Goal: Contribute content: Contribute content

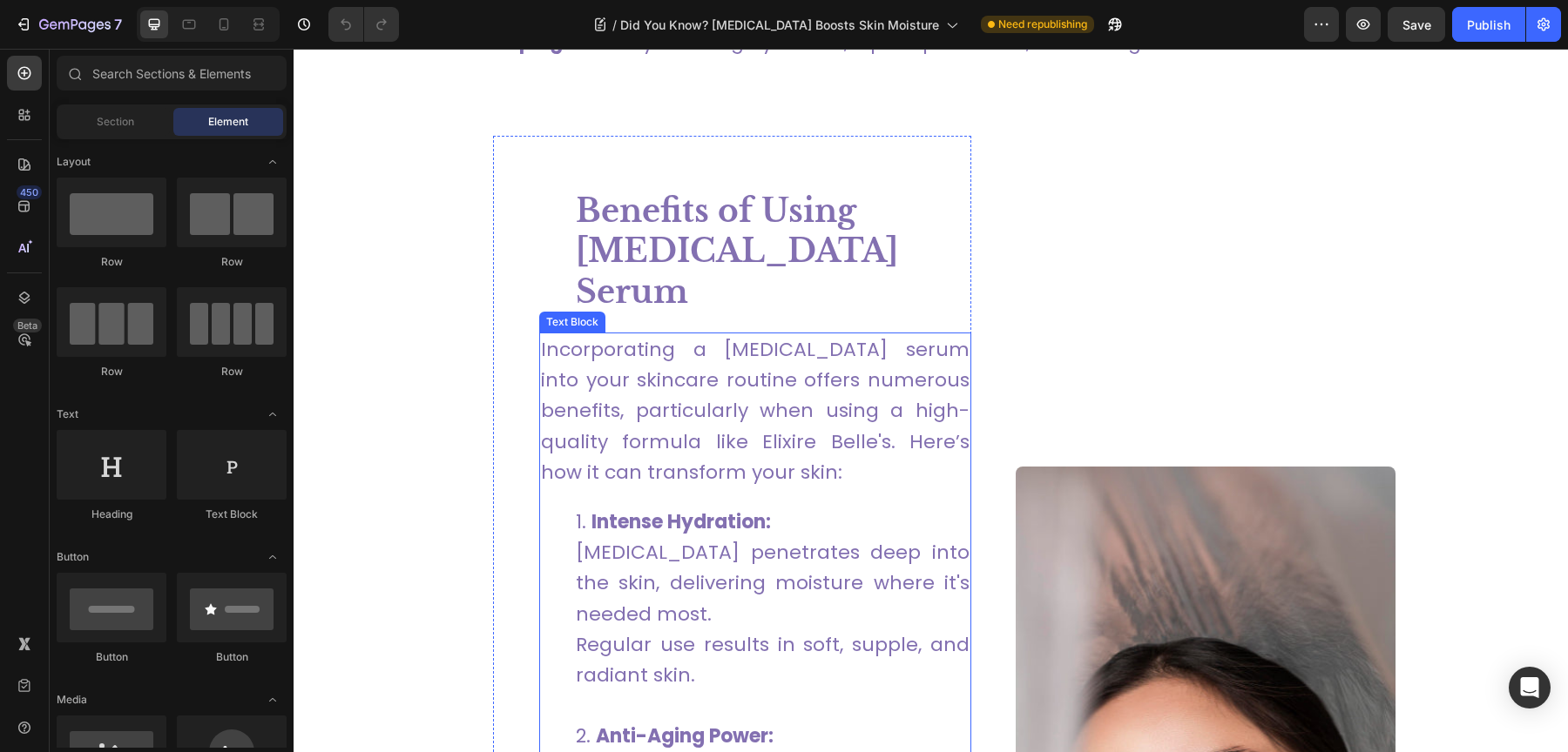
scroll to position [1715, 0]
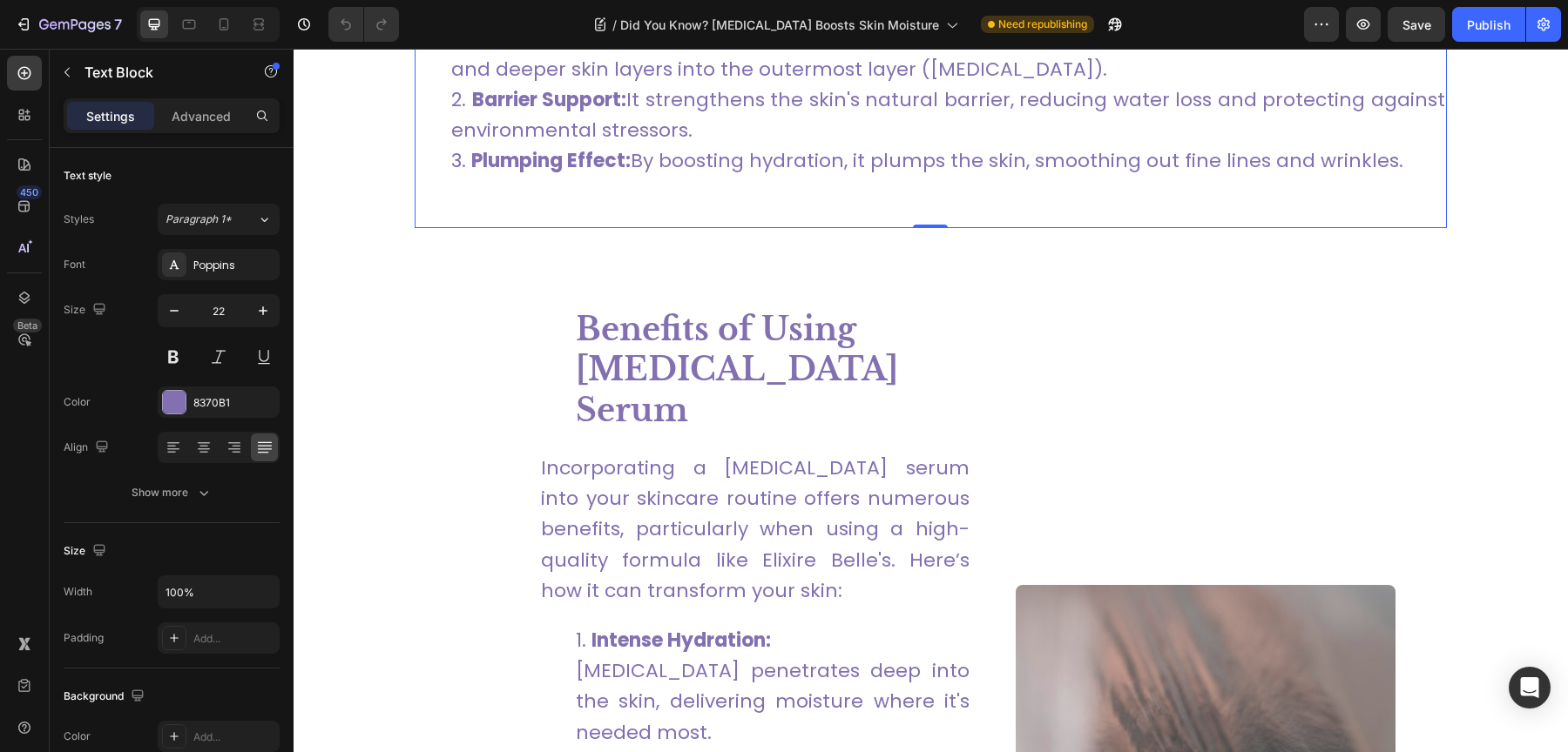
click at [785, 248] on div "Hyaluronic acid (HA) is a naturally occurring substance found in our skin, conn…" at bounding box center [930, 753] width 1033 height 2177
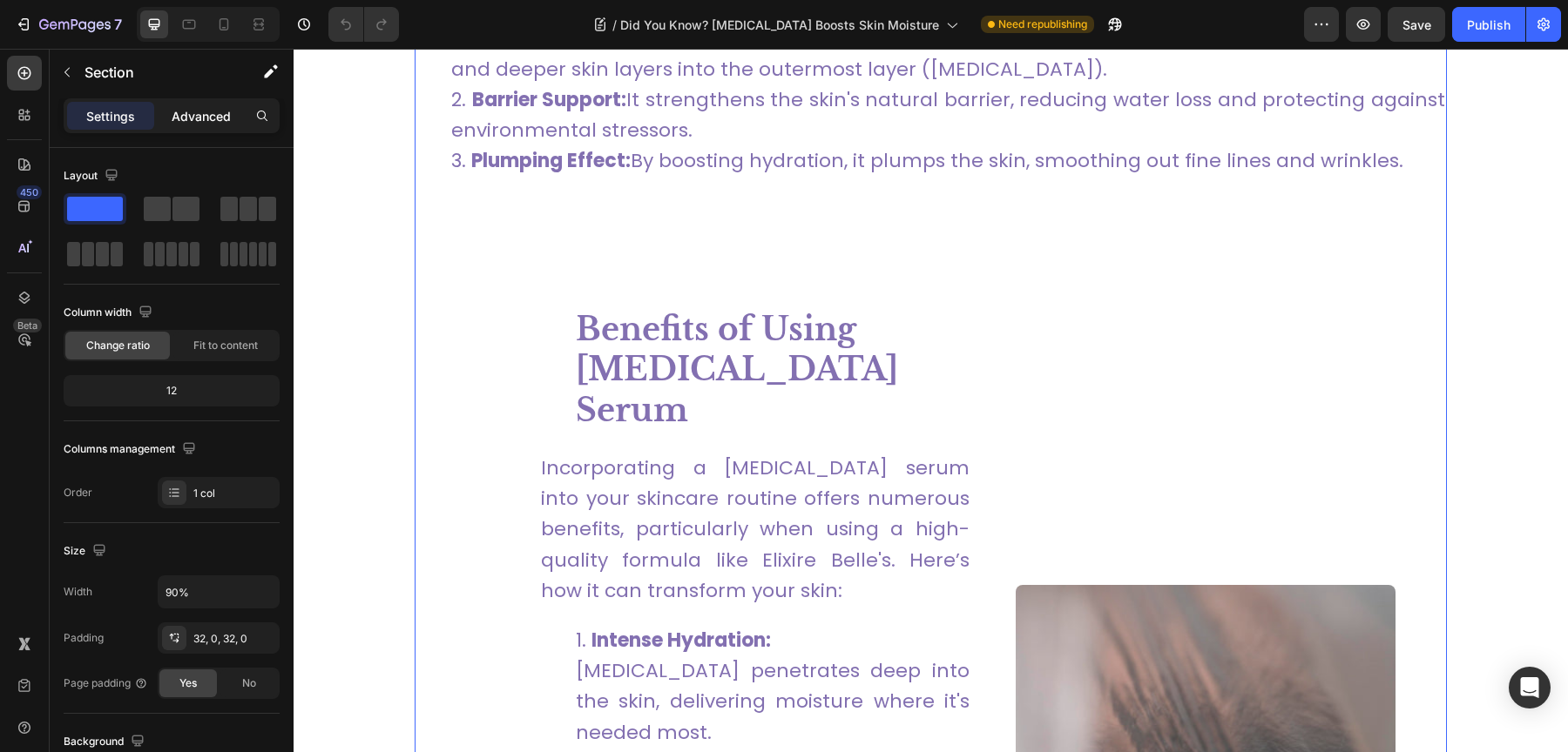
click at [214, 121] on p "Advanced" at bounding box center [201, 116] width 60 height 19
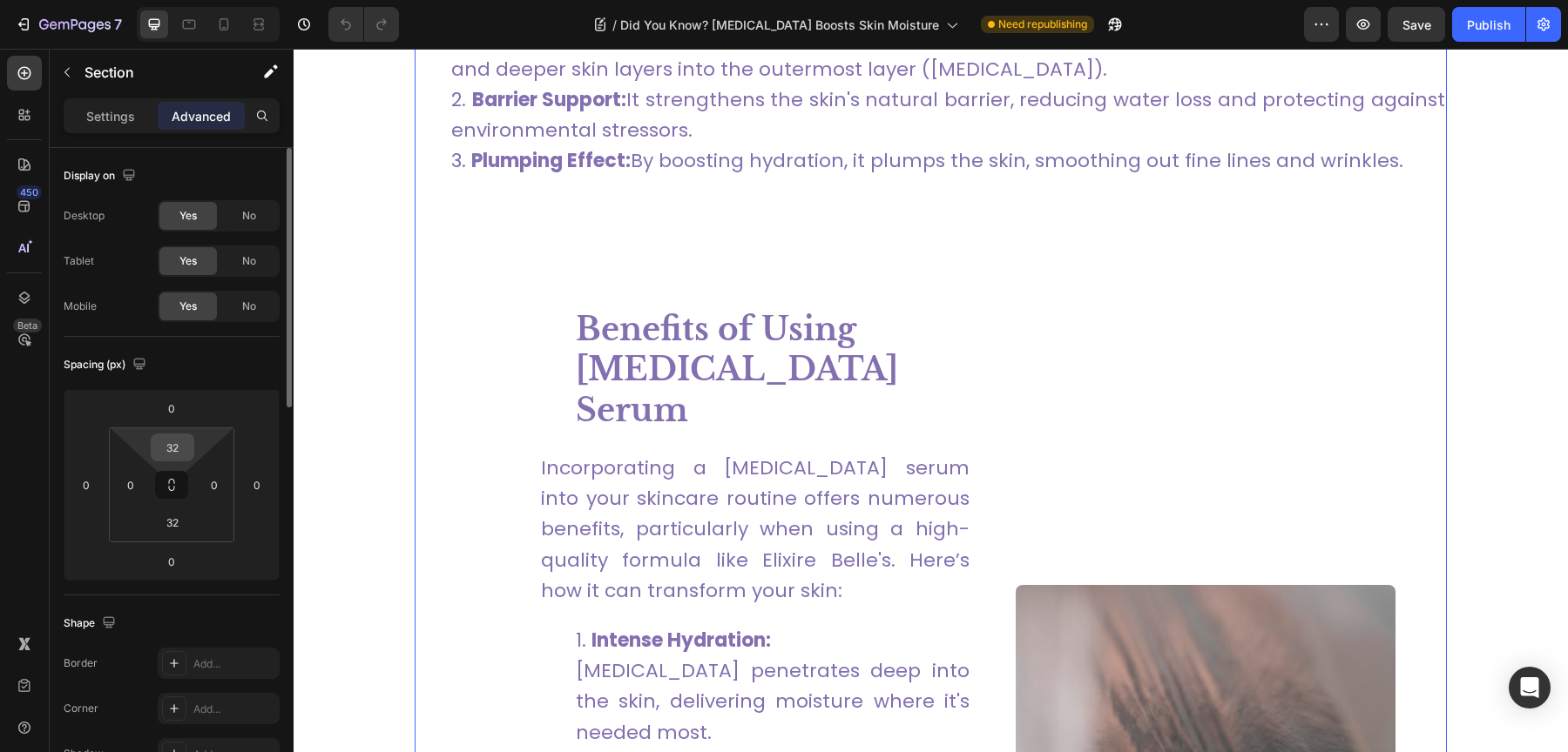
click at [185, 453] on input "32" at bounding box center [172, 447] width 35 height 26
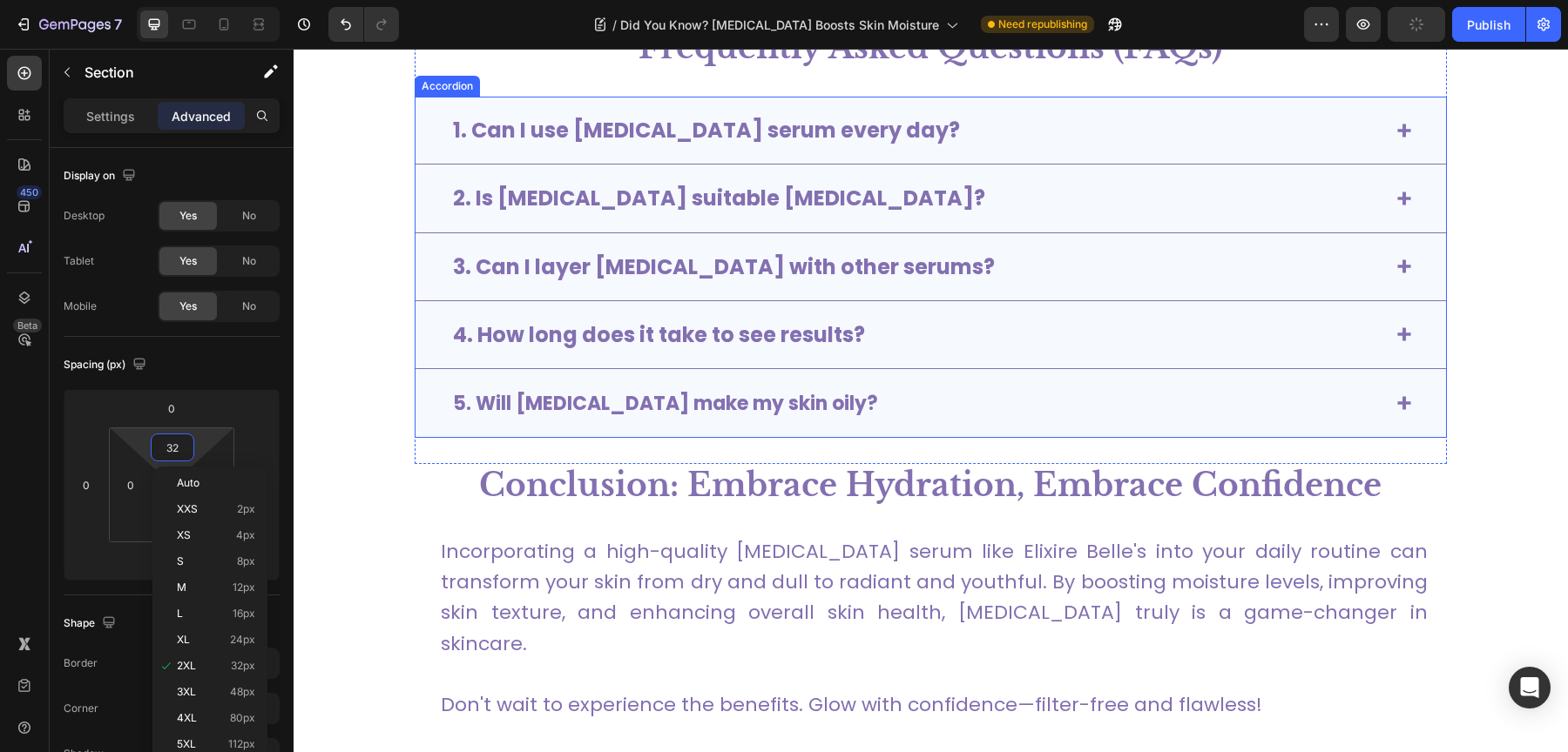
scroll to position [5481, 0]
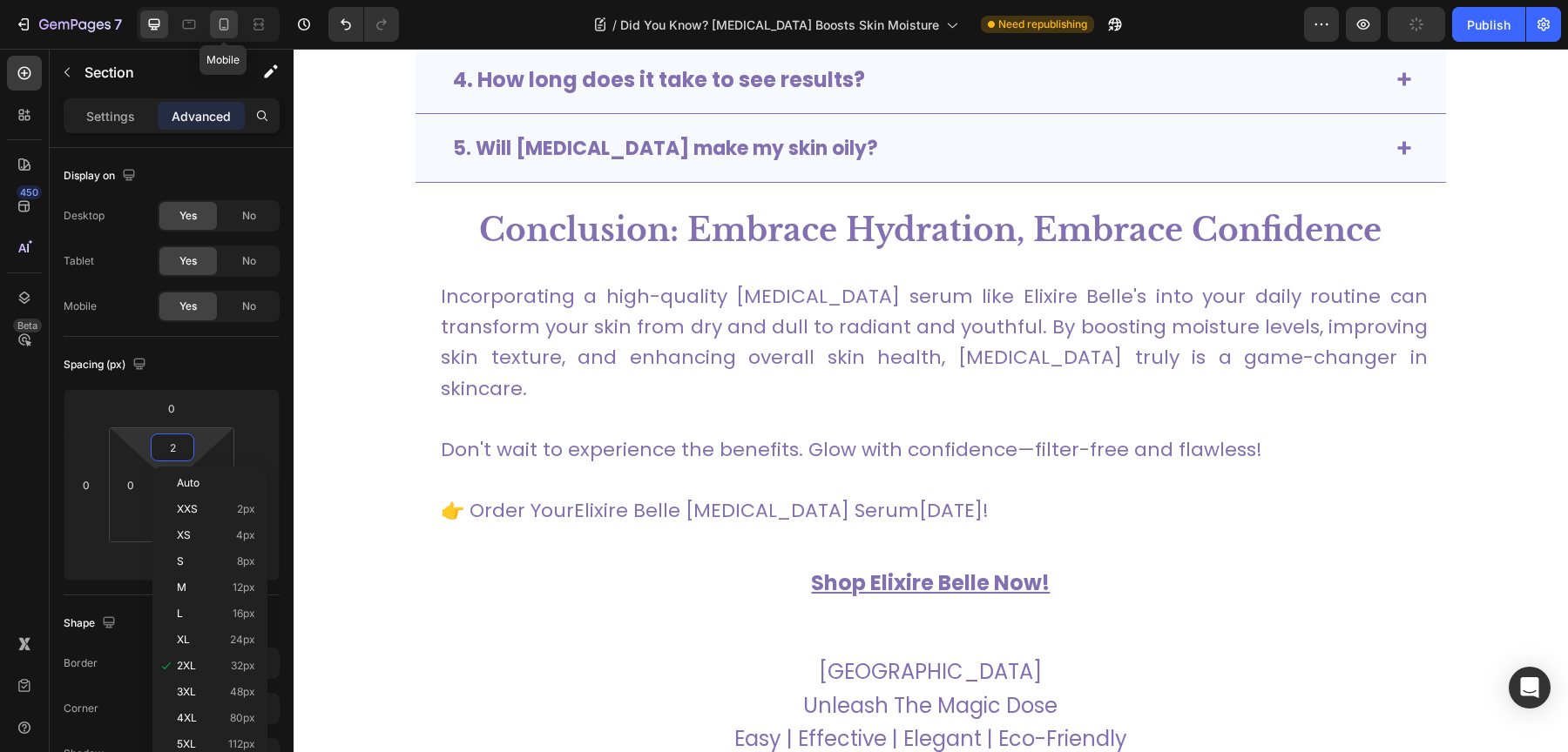
click at [230, 26] on icon at bounding box center [224, 25] width 18 height 18
type input "0"
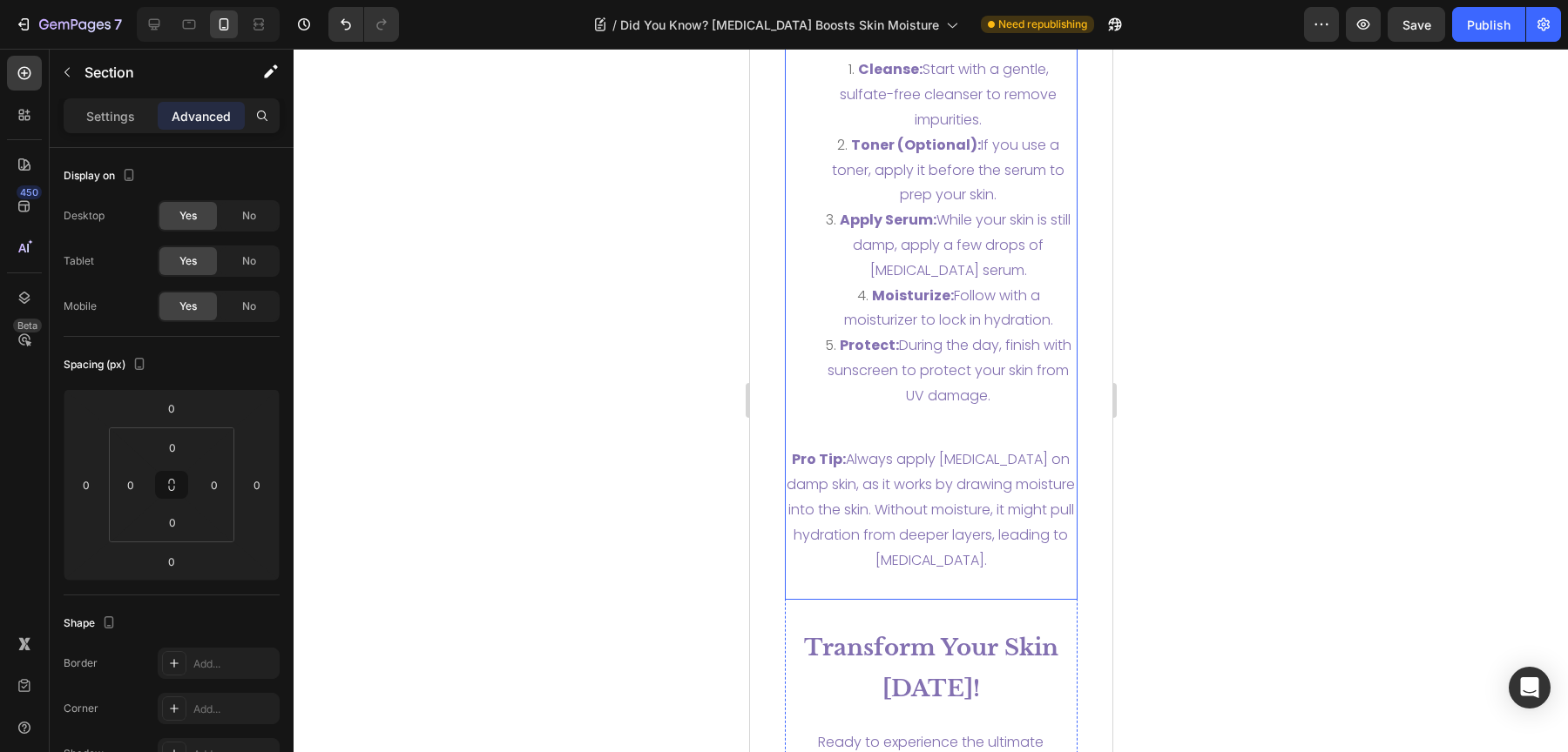
scroll to position [5655, 0]
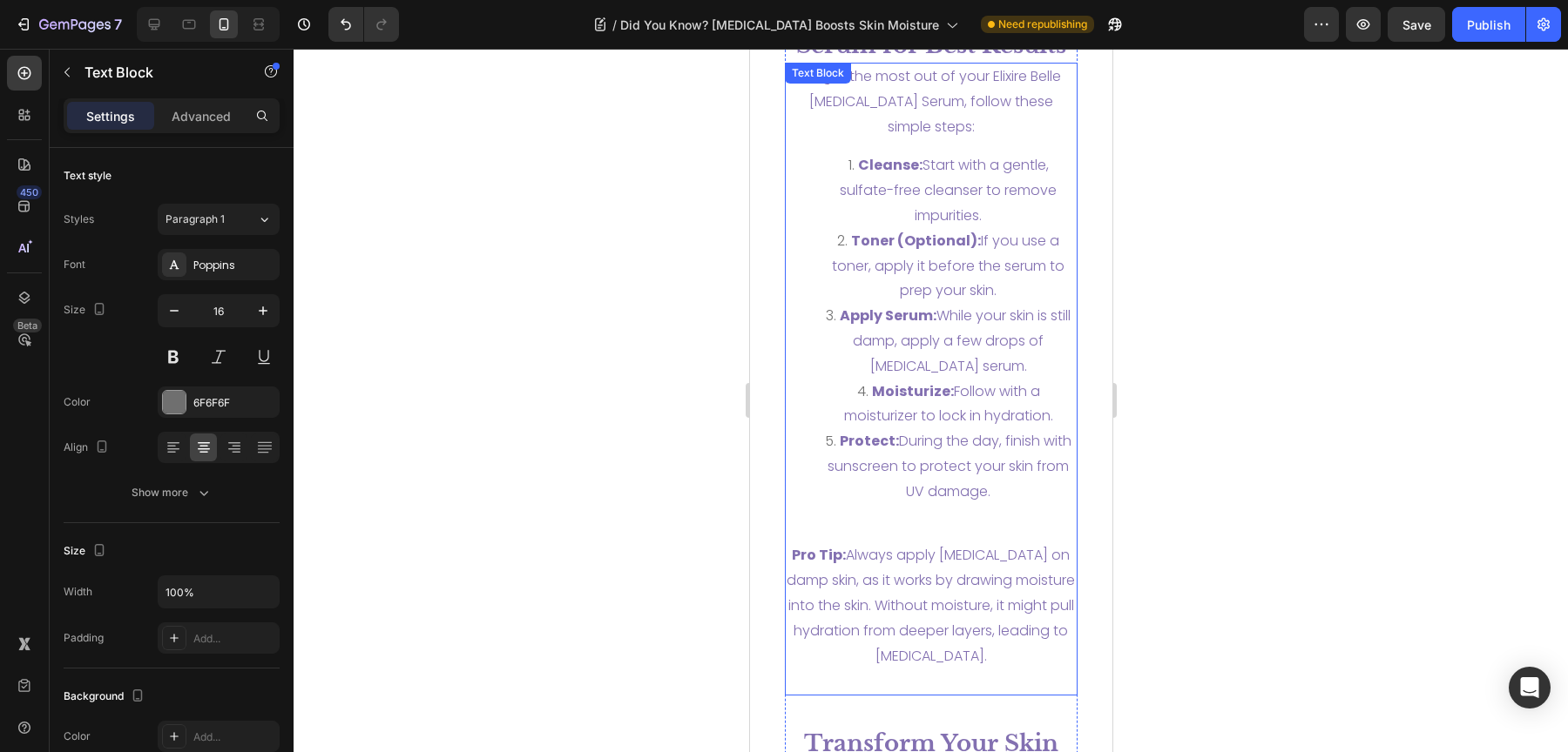
click at [930, 532] on div "To get the most out of your Elixire Belle Hyaluronic Acid Serum, follow these s…" at bounding box center [930, 380] width 293 height 633
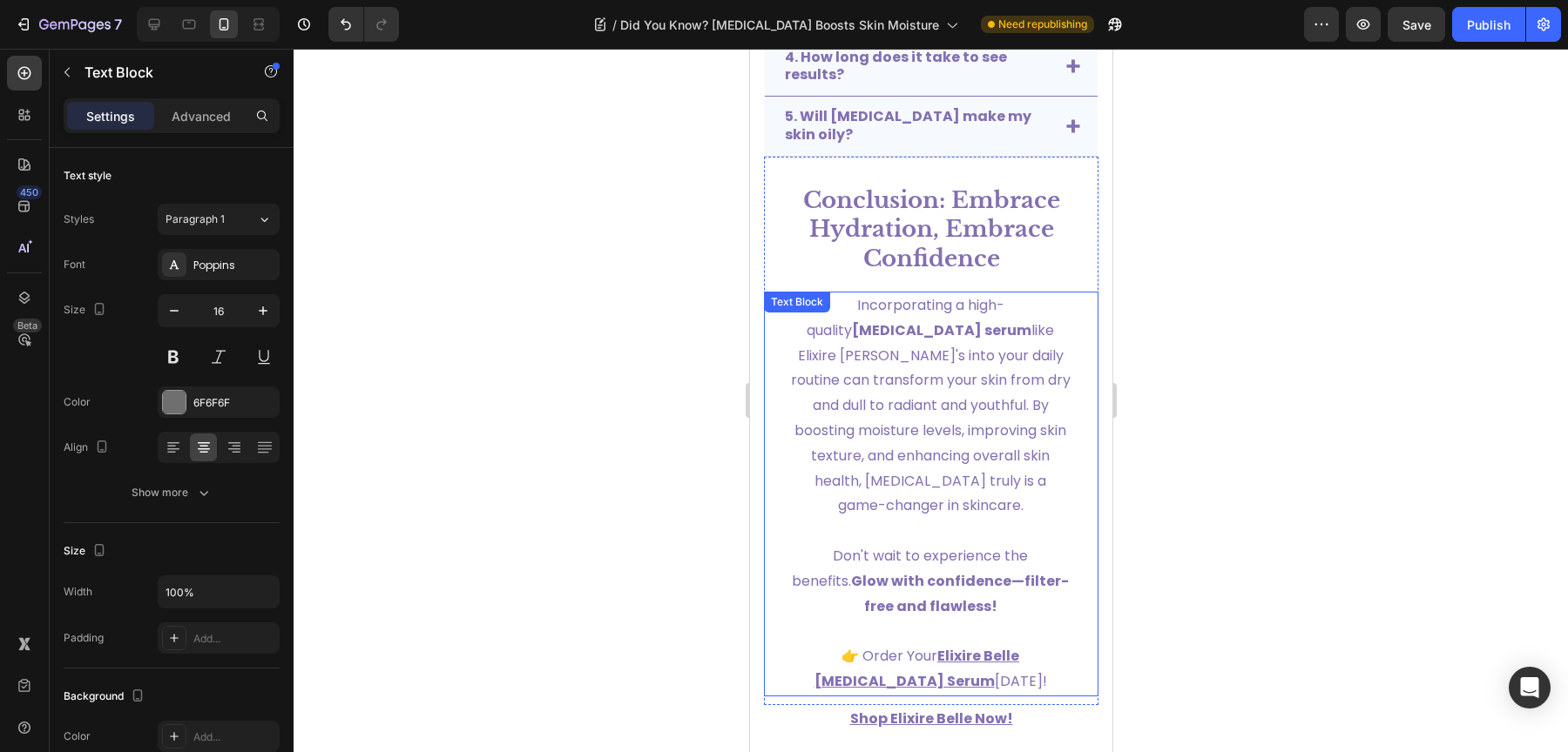
scroll to position [6961, 0]
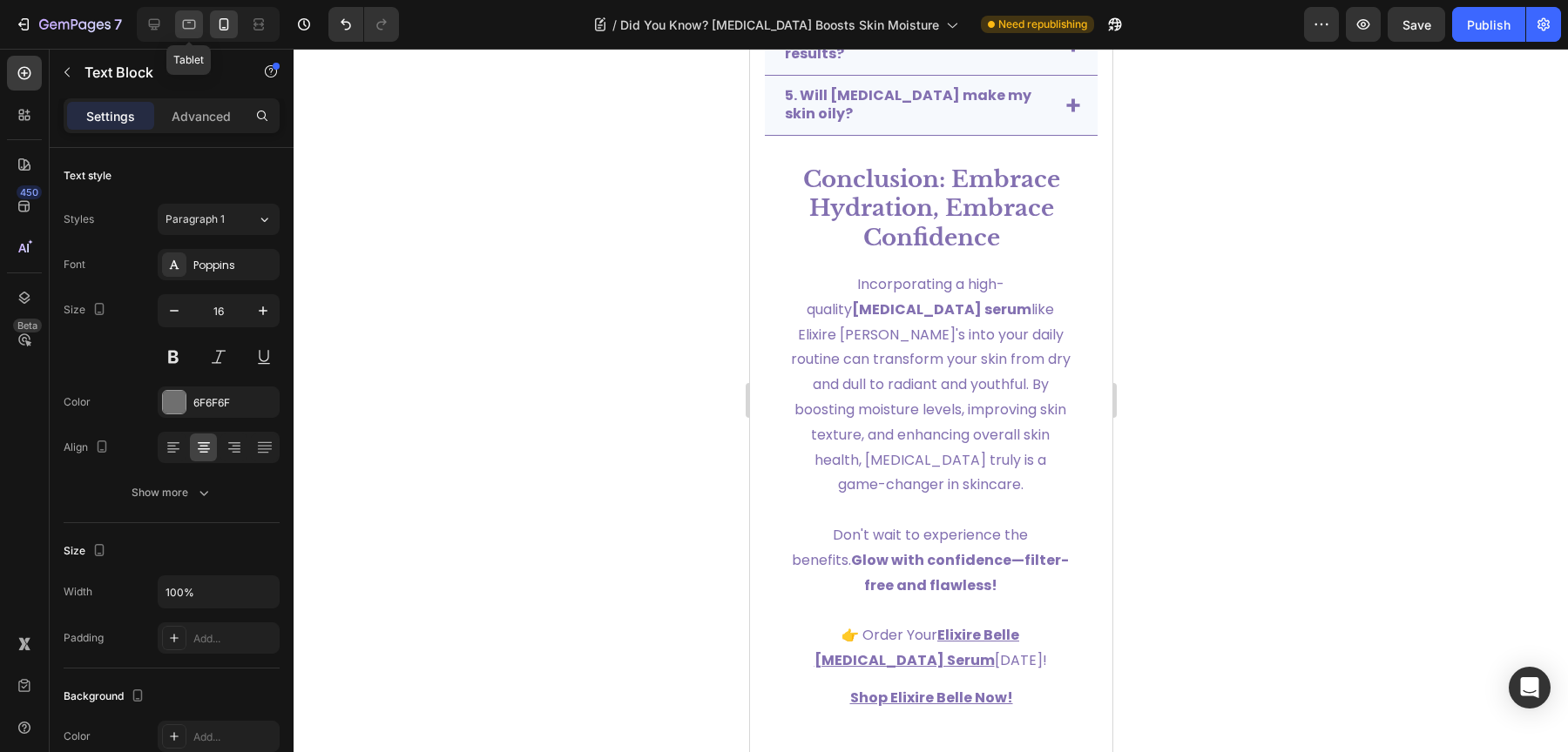
click at [197, 37] on div at bounding box center [189, 24] width 28 height 28
type input "22"
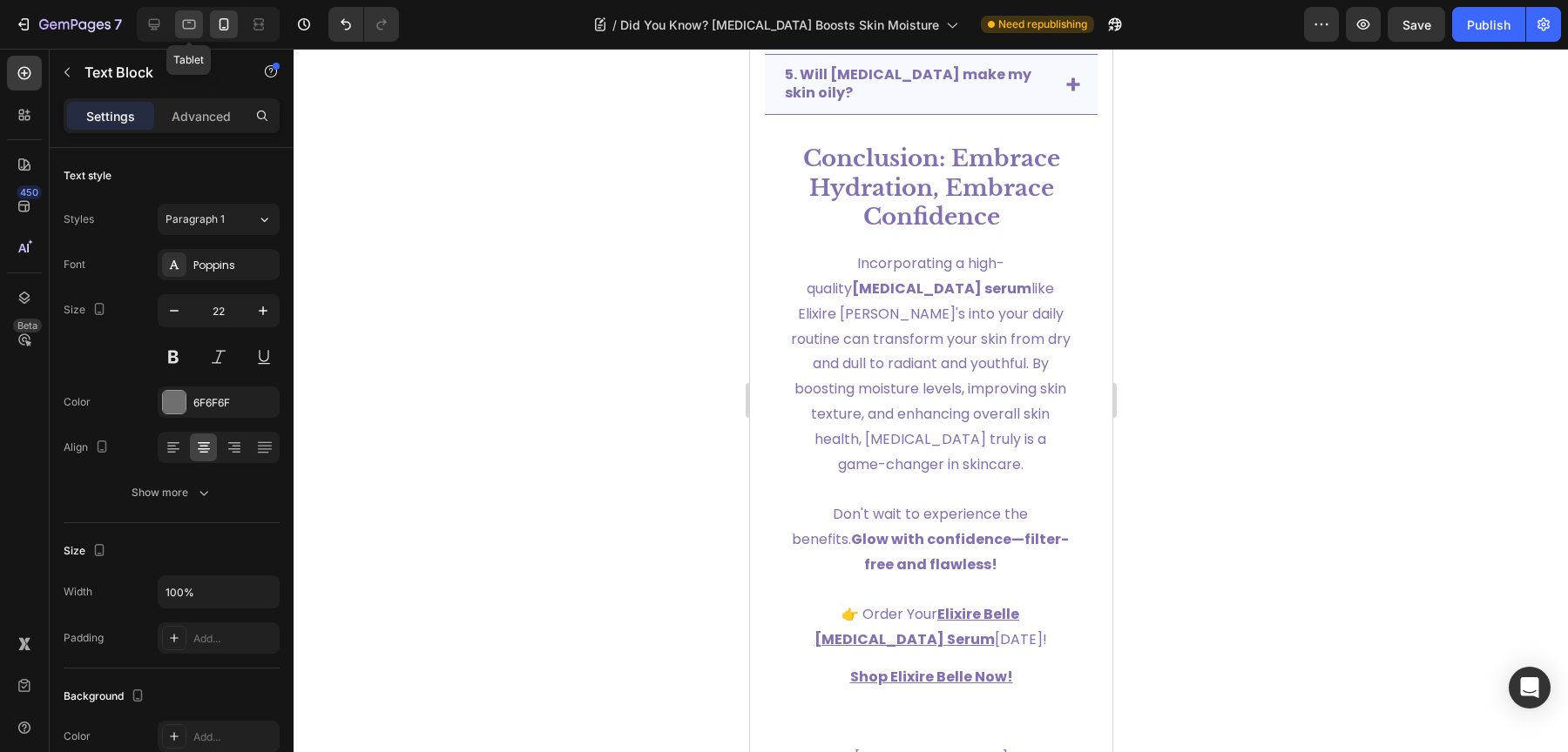
scroll to position [6690, 0]
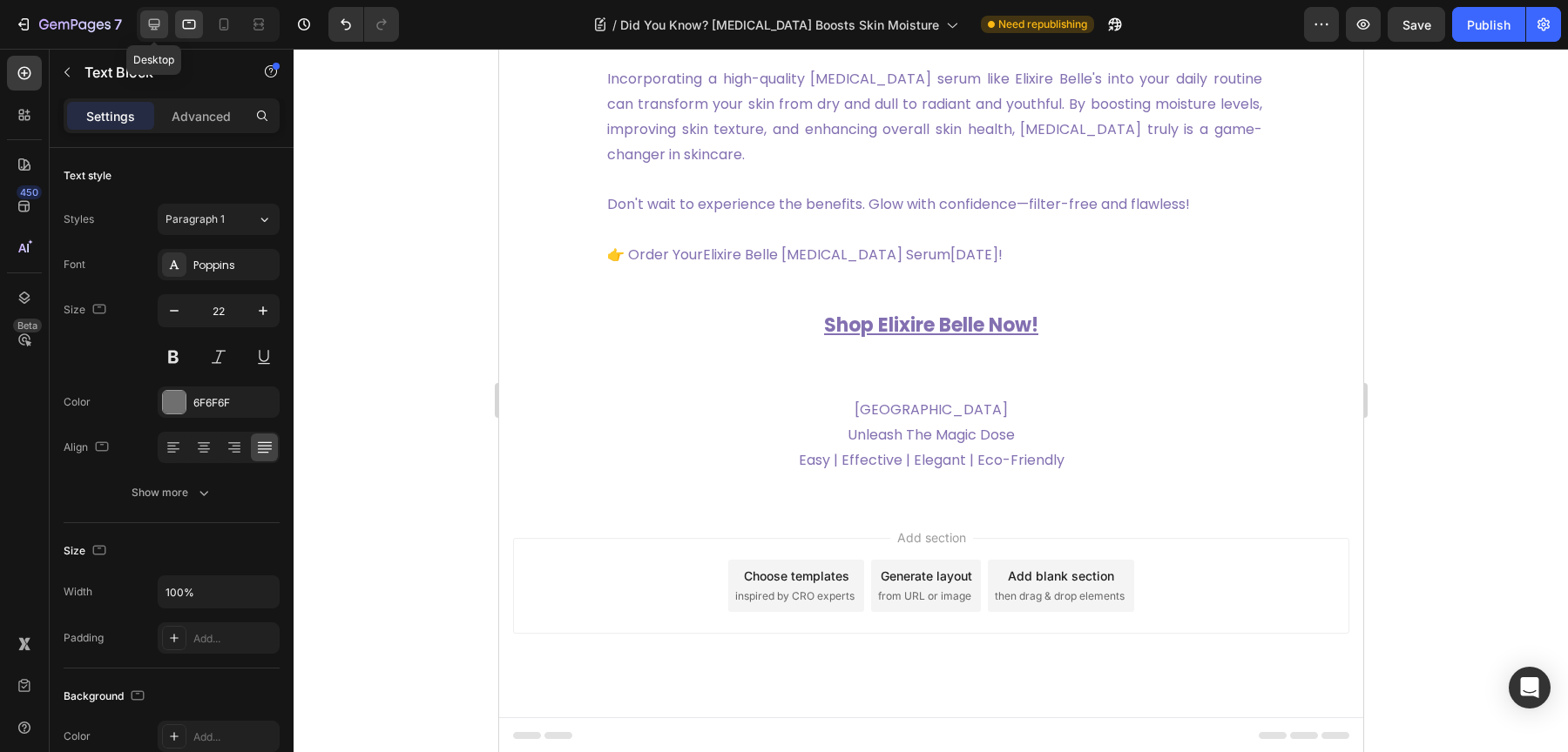
click at [159, 37] on div at bounding box center [154, 24] width 28 height 28
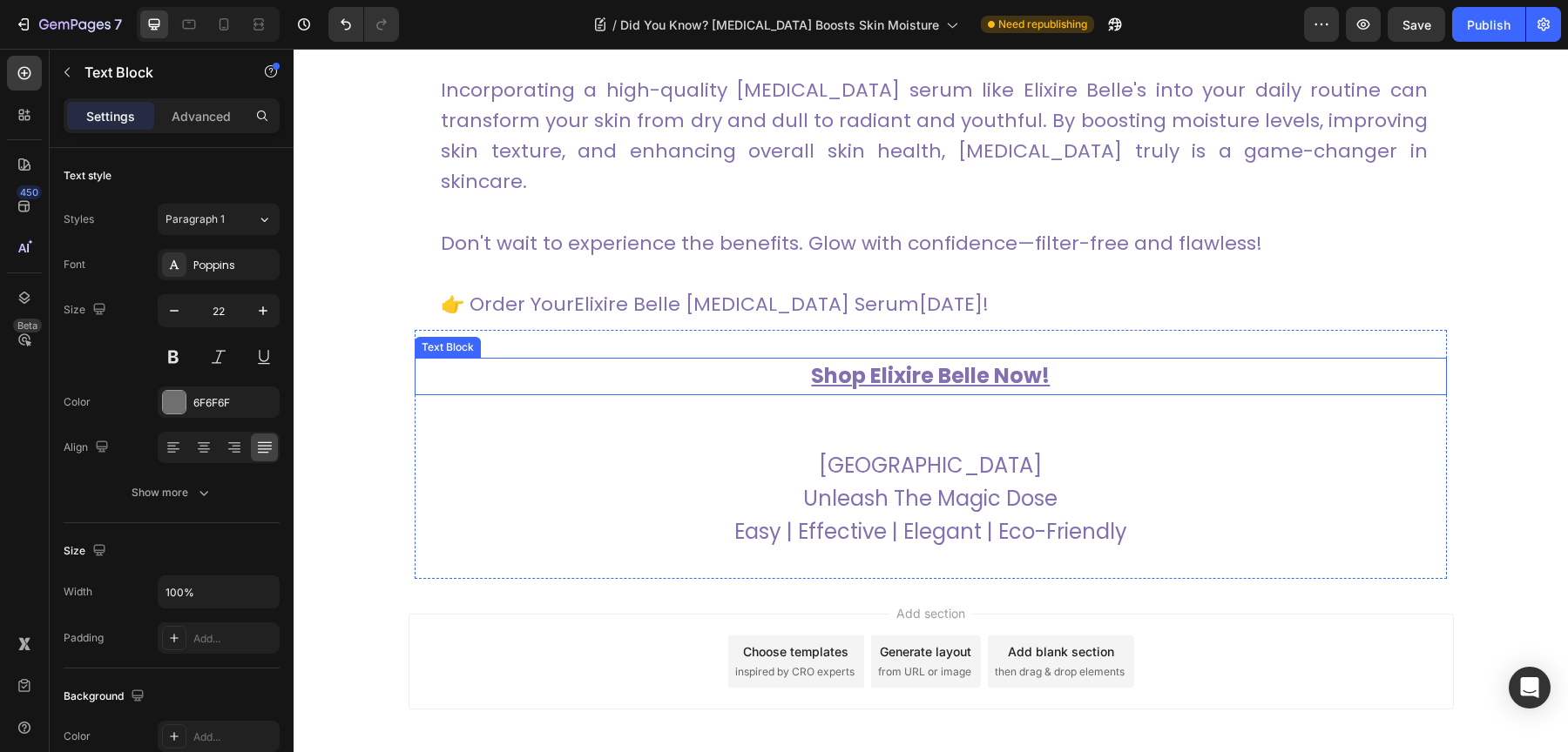
scroll to position [6065, 0]
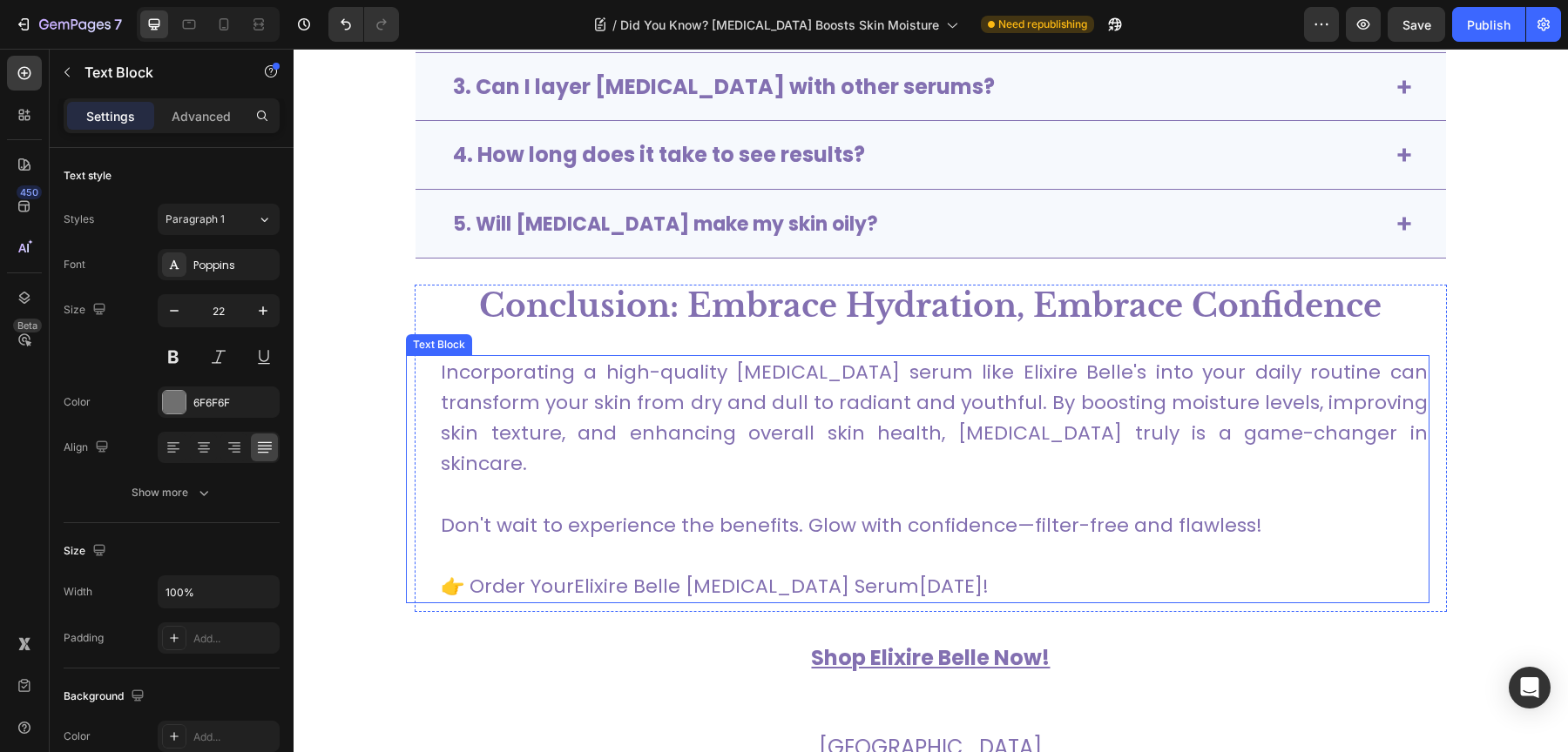
click at [687, 395] on p "Incorporating a high-quality hyaluronic acid serum like Elixire Belle's into yo…" at bounding box center [935, 419] width 987 height 123
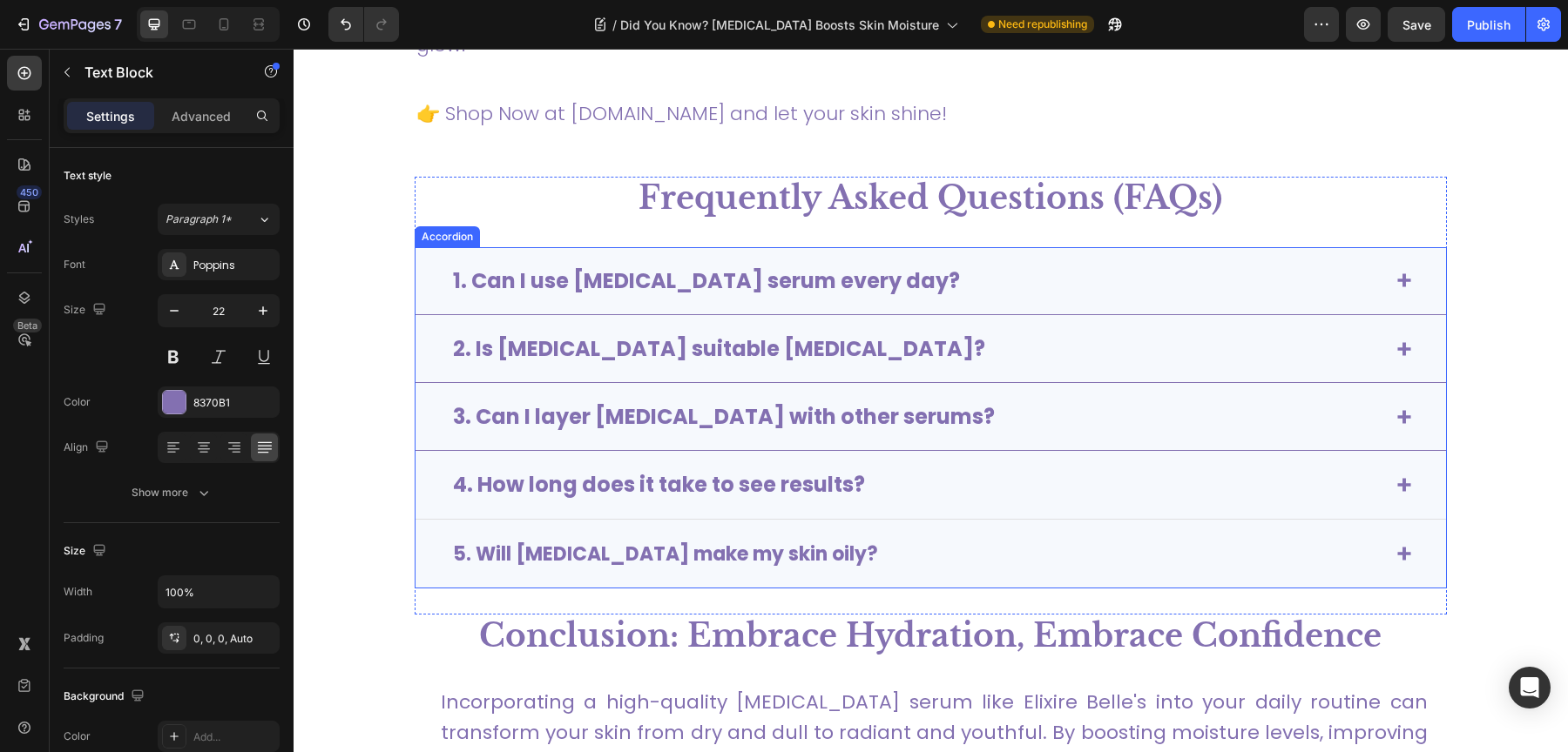
scroll to position [5805, 0]
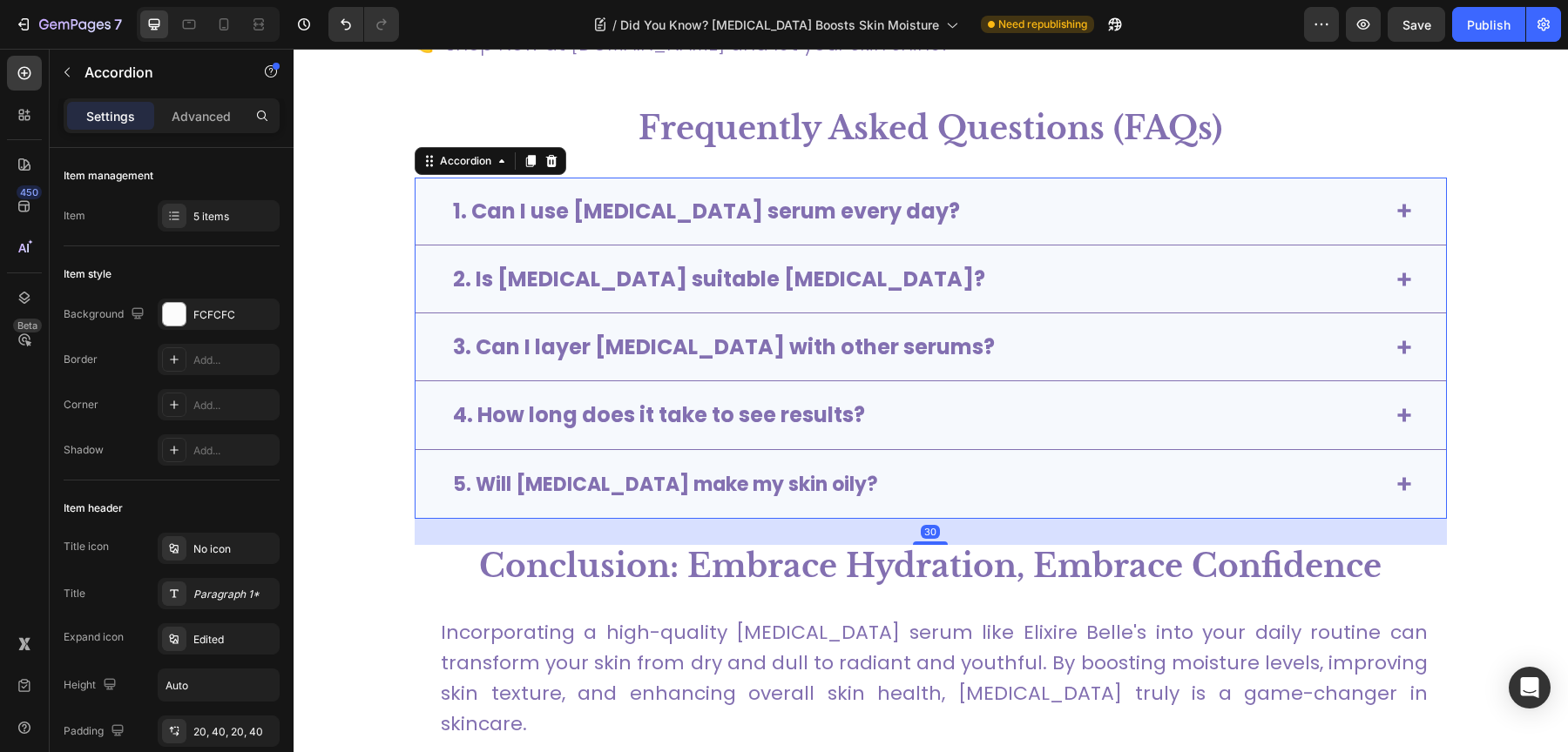
click at [1386, 486] on div "5. Will hyaluronic acid make my skin oily?" at bounding box center [930, 484] width 1031 height 68
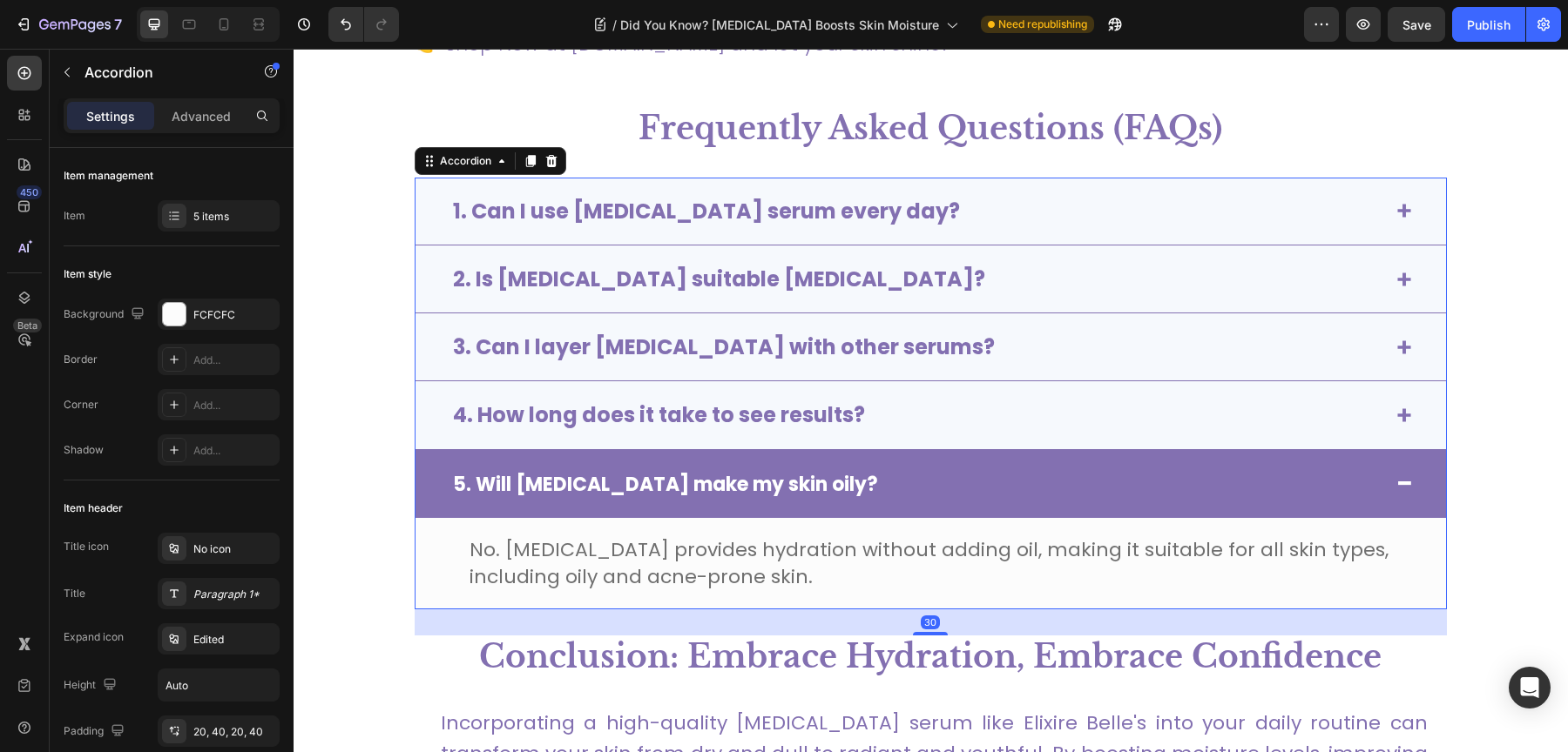
click at [1386, 486] on div "5. Will hyaluronic acid make my skin oily?" at bounding box center [930, 484] width 1031 height 68
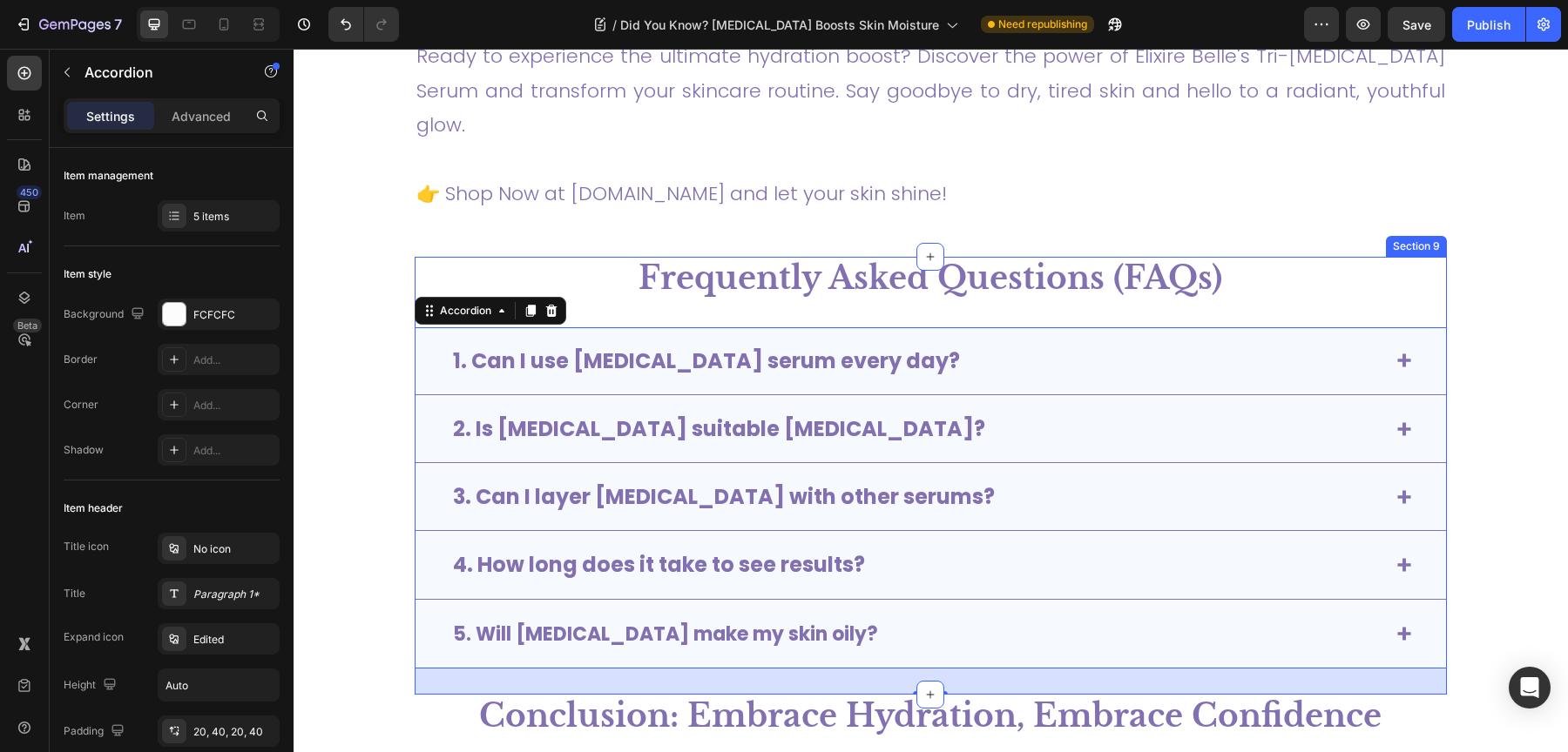
scroll to position [5652, 0]
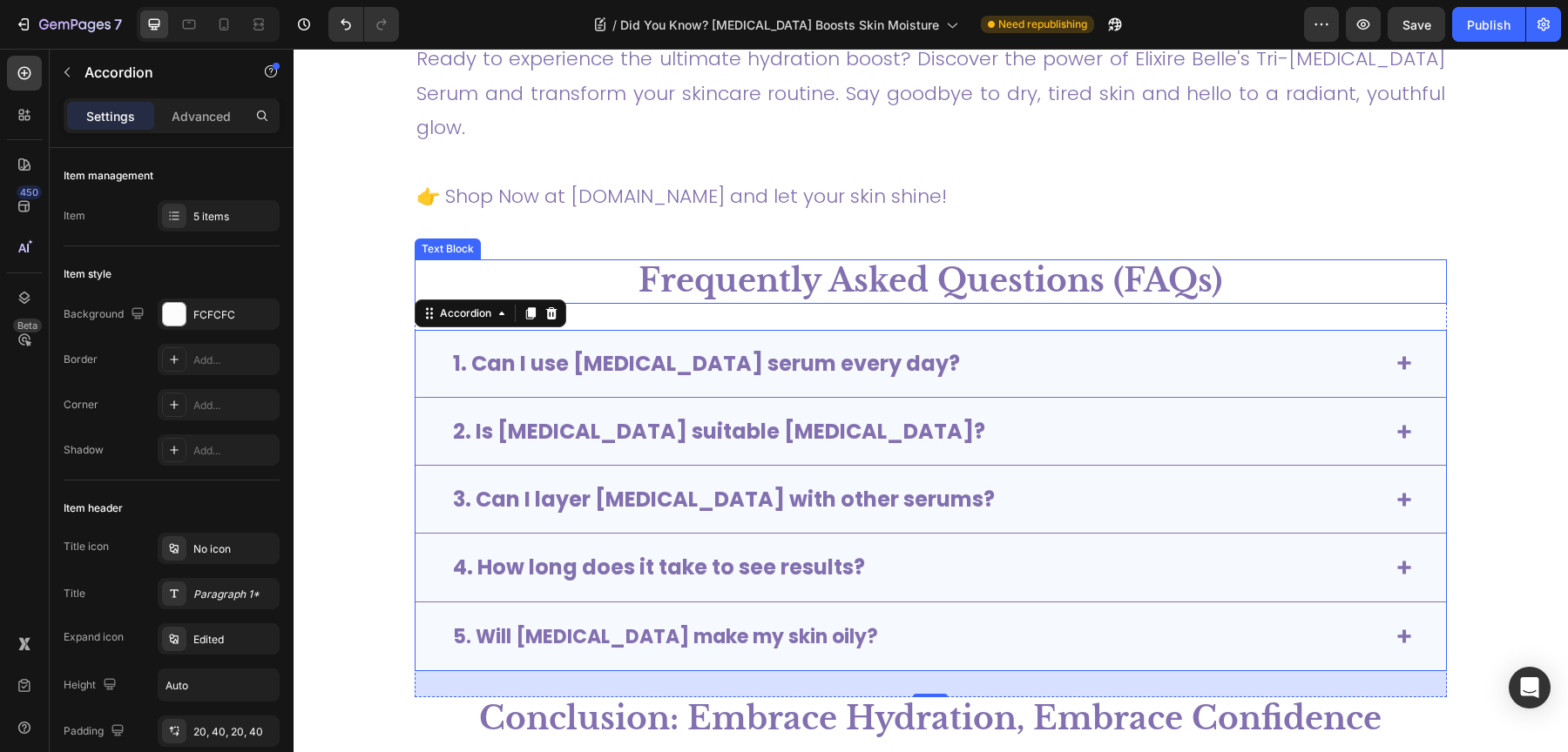
click at [937, 261] on p "Frequently Asked Questions (FAQs)" at bounding box center [930, 282] width 1029 height 41
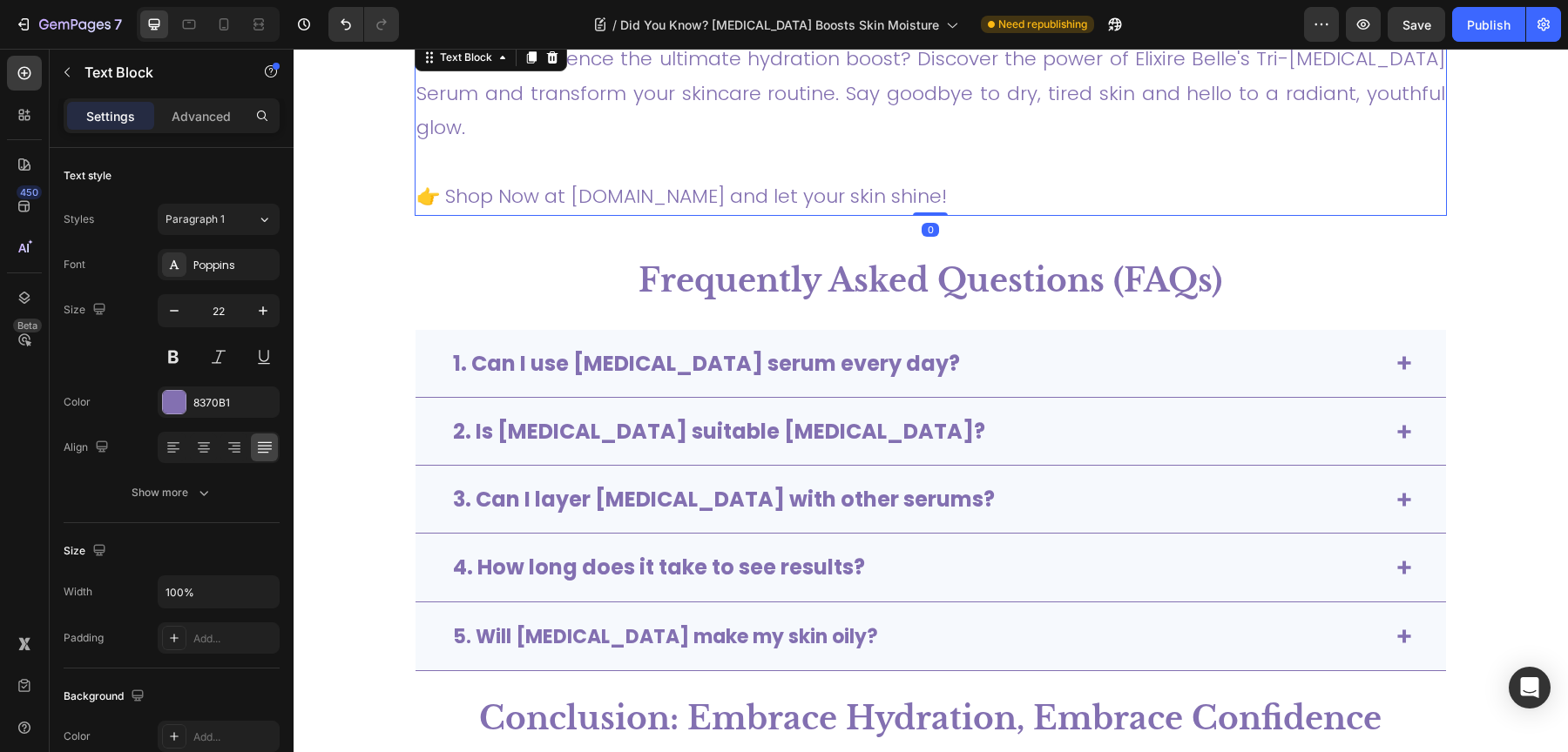
click at [877, 186] on p "👉 Shop Now at ElixireBelle.com and let your skin shine!" at bounding box center [930, 180] width 1029 height 68
click at [776, 204] on p "👉 Shop Now at ElixireBelle.com and let your skin shine!" at bounding box center [930, 180] width 1029 height 68
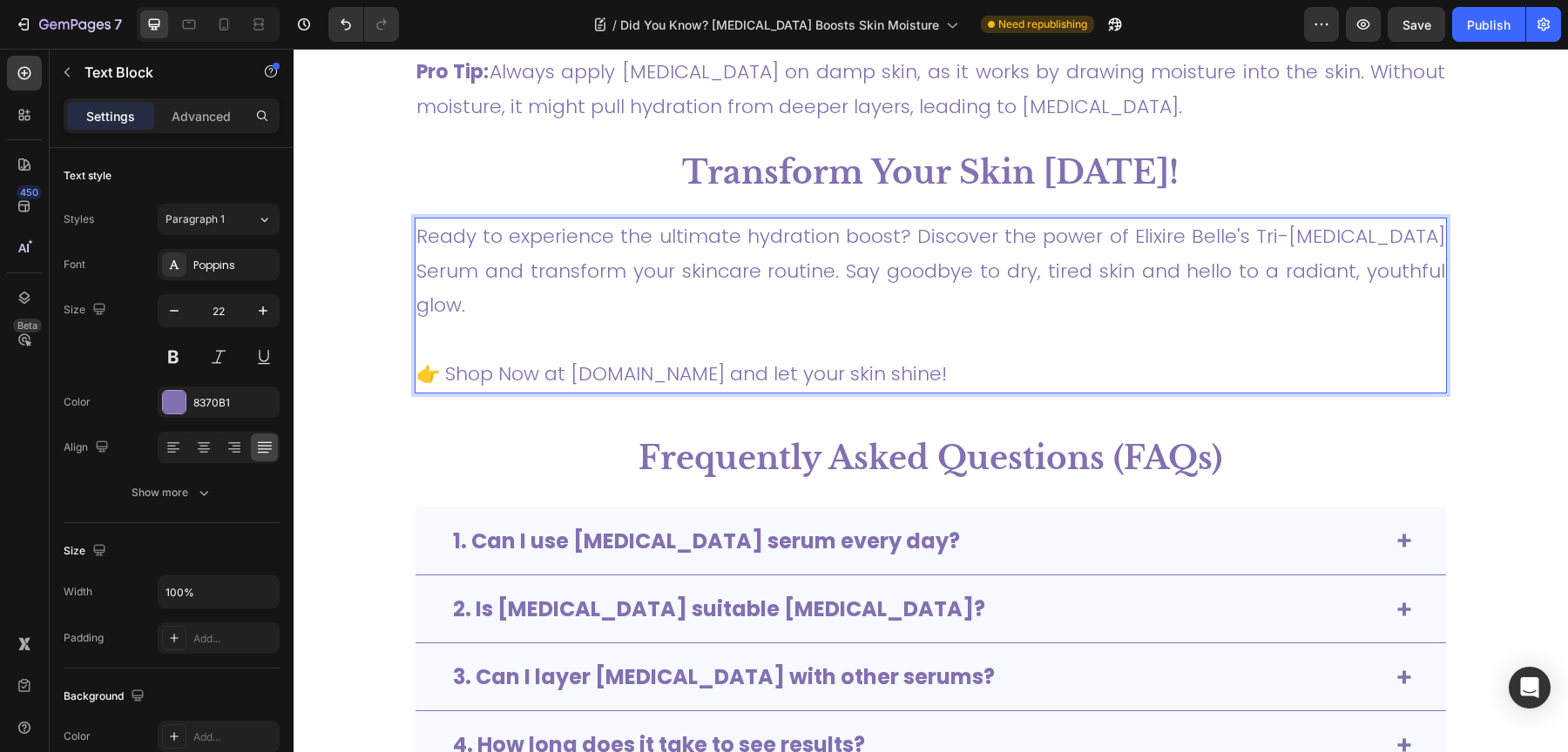
click at [559, 369] on p "👉 Shop Now at ElixireBelle.com and let your skin shine!" at bounding box center [930, 356] width 1029 height 68
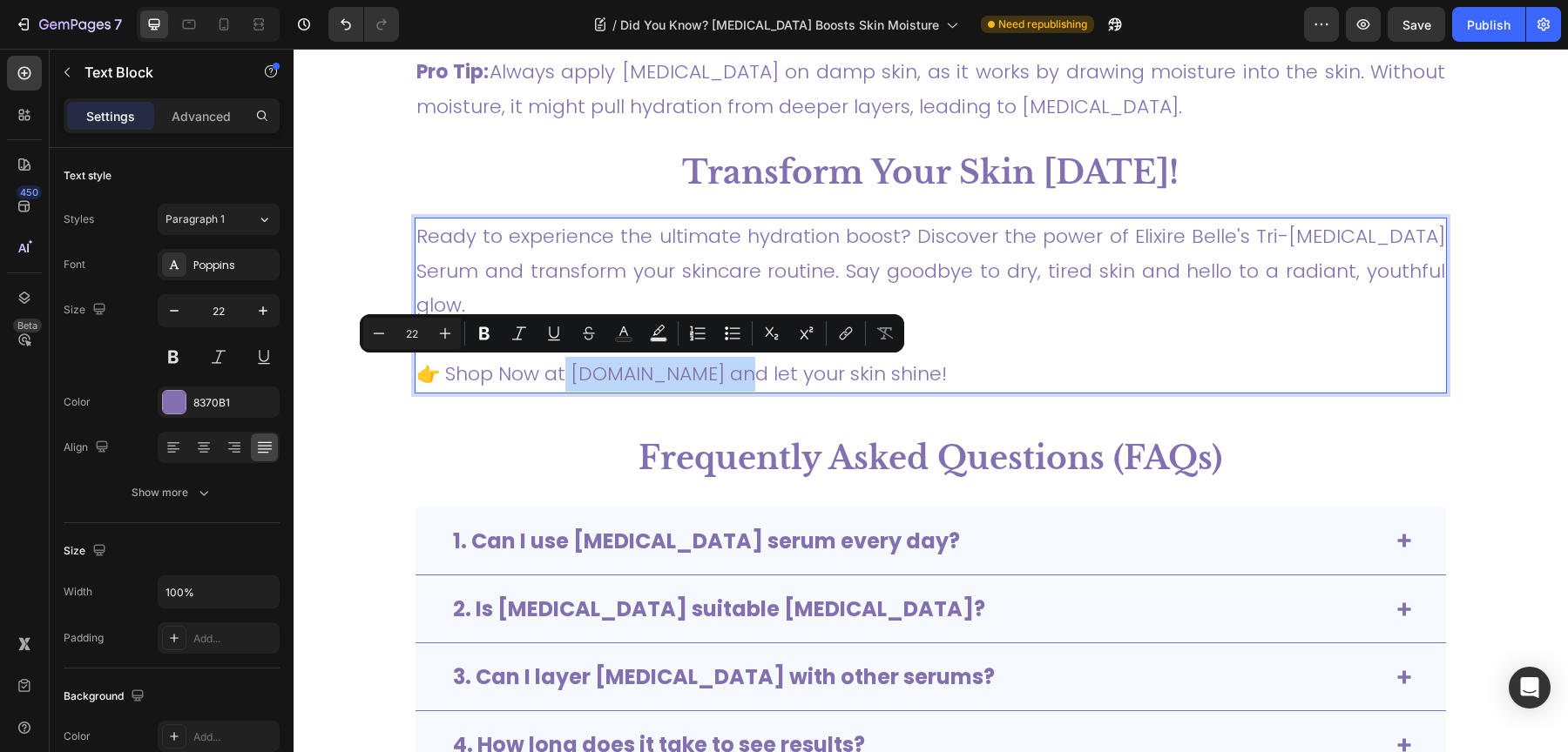
drag, startPoint x: 560, startPoint y: 369, endPoint x: 697, endPoint y: 382, distance: 137.6
click at [697, 382] on p "👉 Shop Now at ElixireBelle.com and let your skin shine!" at bounding box center [930, 356] width 1029 height 68
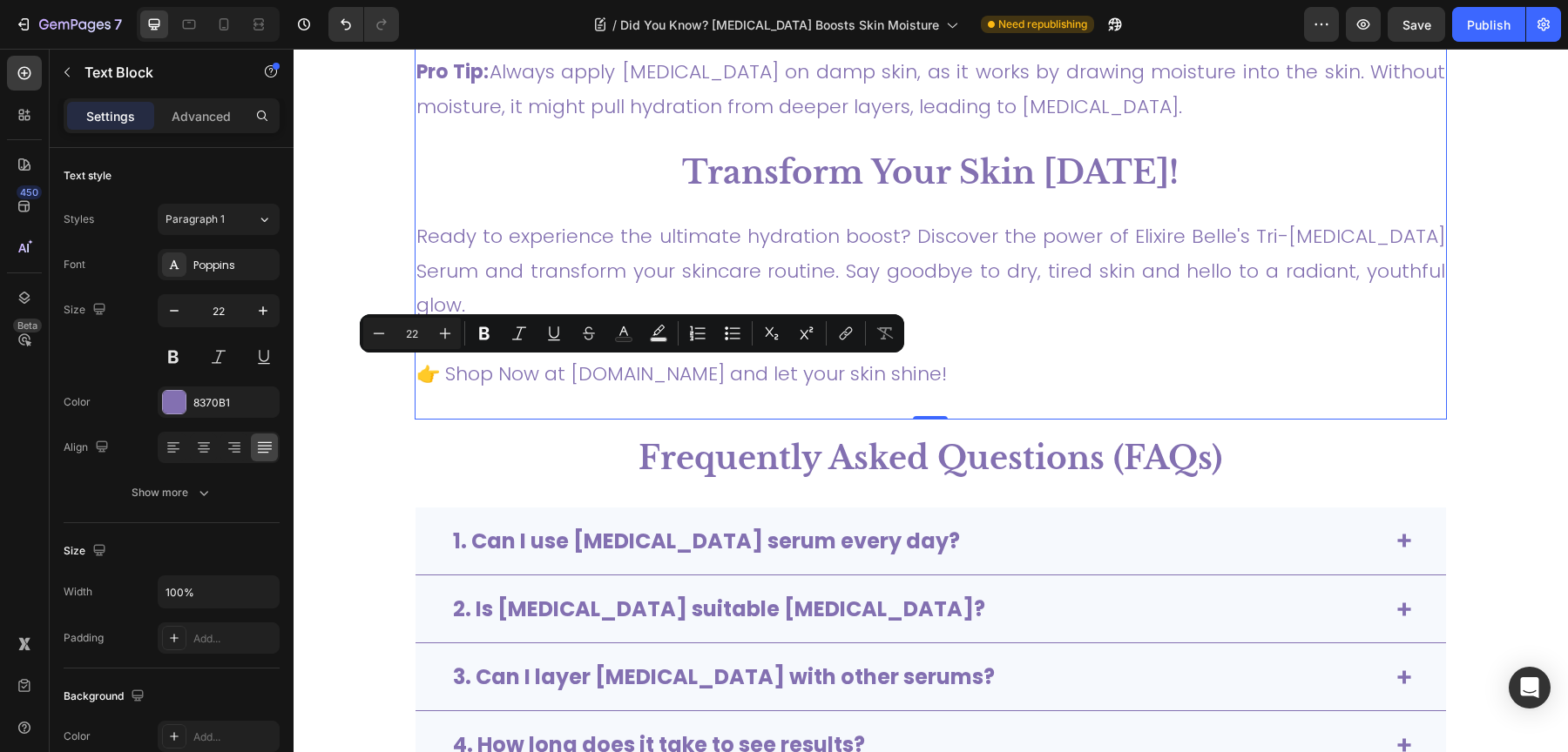
click at [668, 413] on div "How to Use Hyaluronic Acid Serum for Best Results Heading To get the most out o…" at bounding box center [930, 74] width 1033 height 691
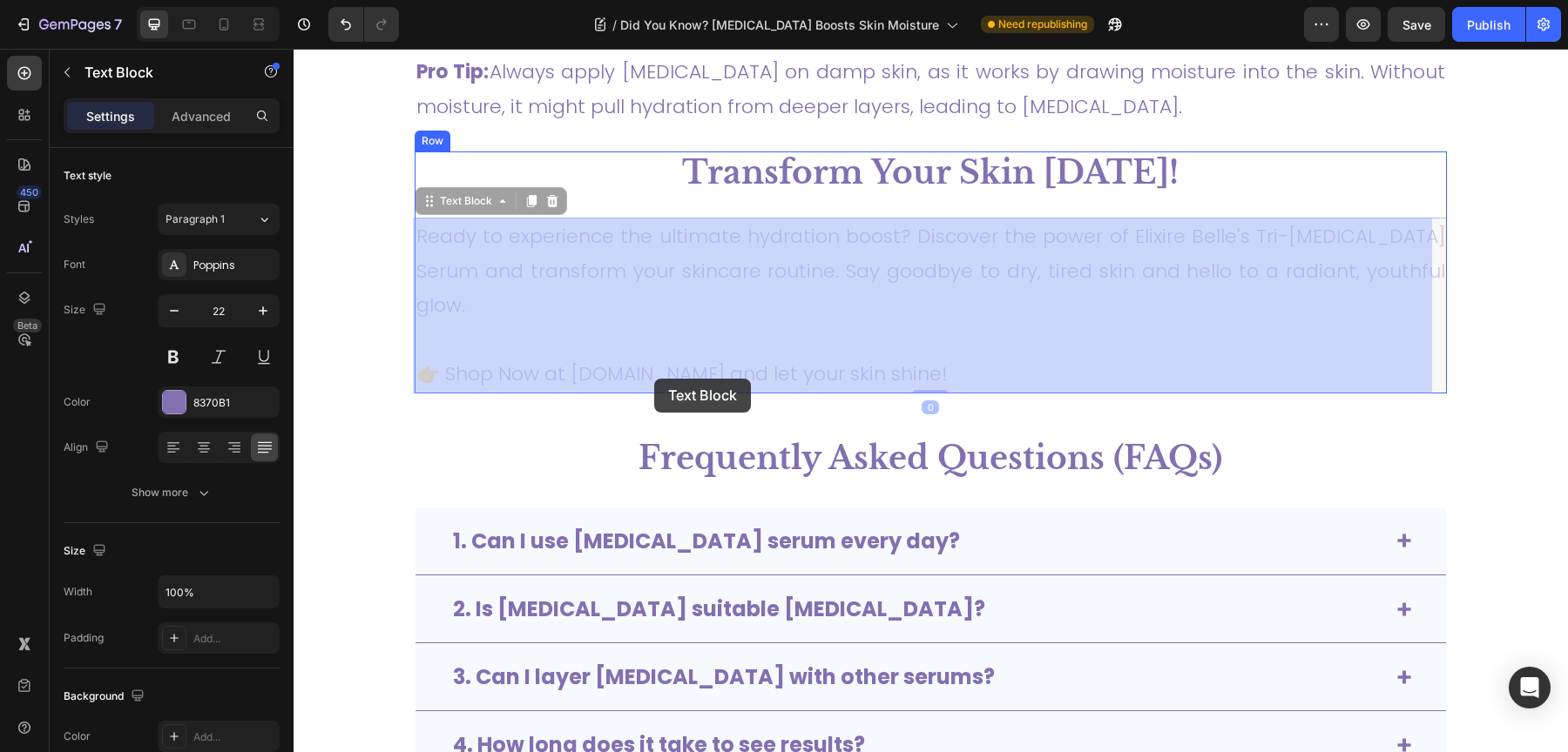
drag, startPoint x: 704, startPoint y: 381, endPoint x: 655, endPoint y: 379, distance: 49.0
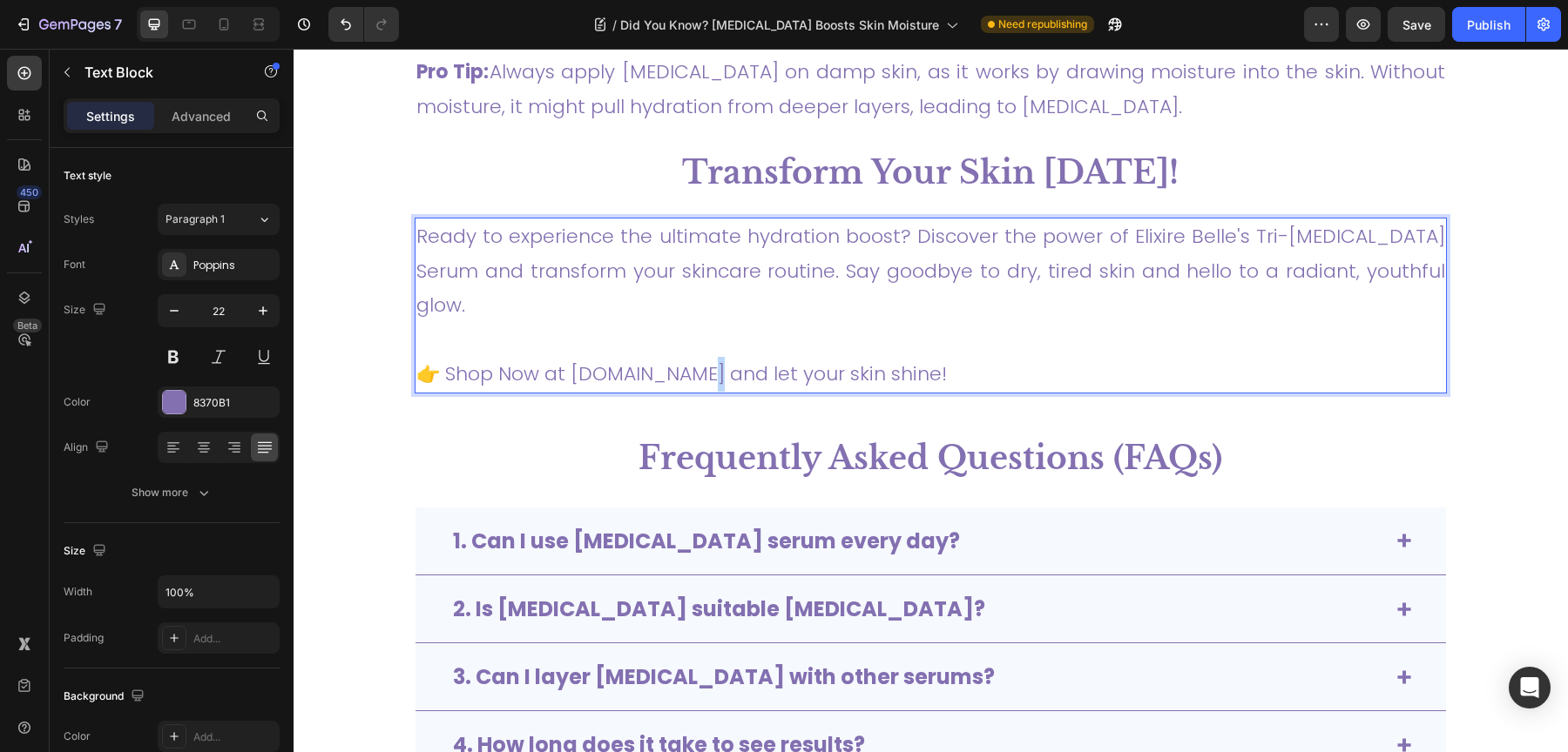
click at [659, 379] on p "👉 Shop Now at ElixireBelle.com and let your skin shine!" at bounding box center [930, 356] width 1029 height 68
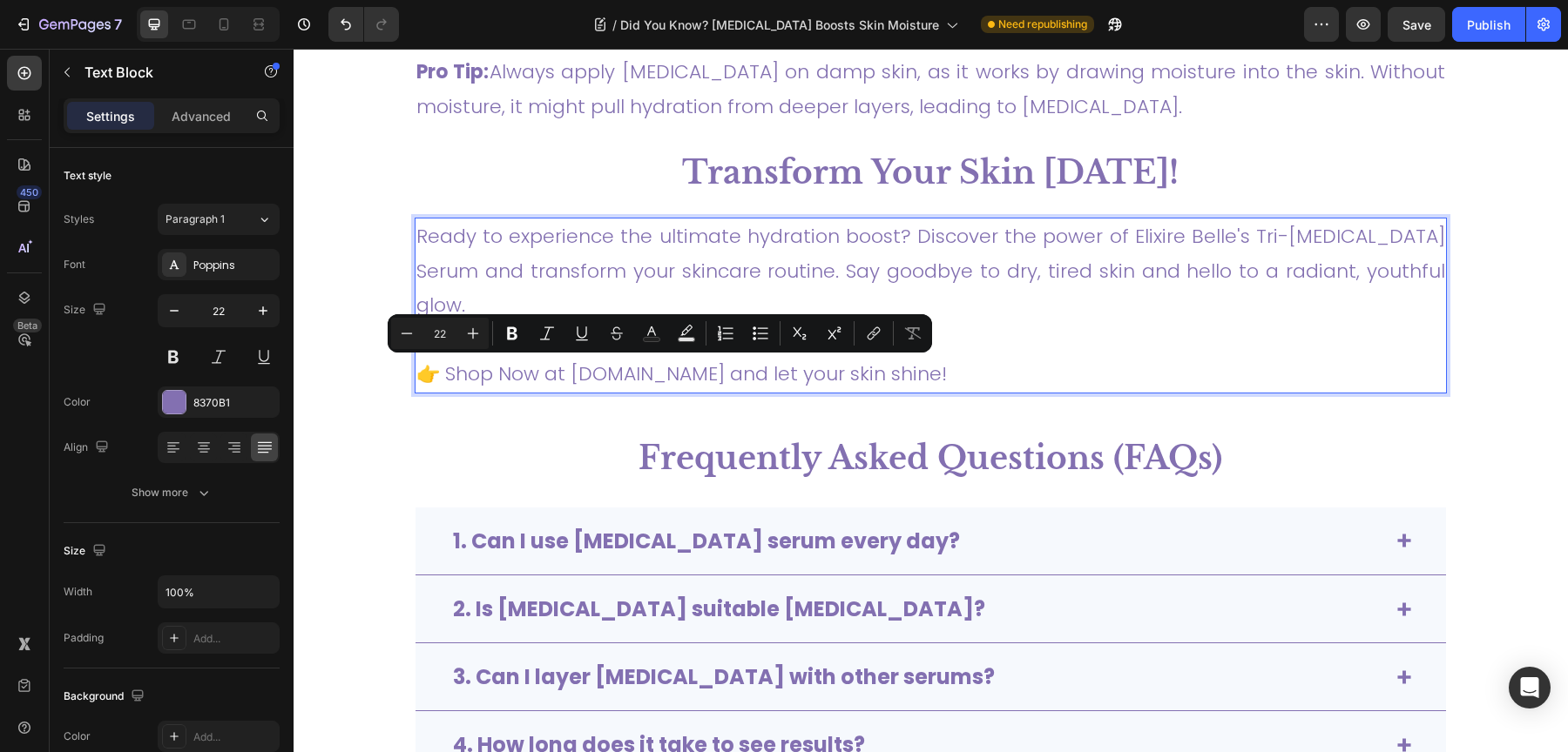
click at [566, 373] on p "👉 Shop Now at ElixireBelle.com and let your skin shine!" at bounding box center [930, 356] width 1029 height 68
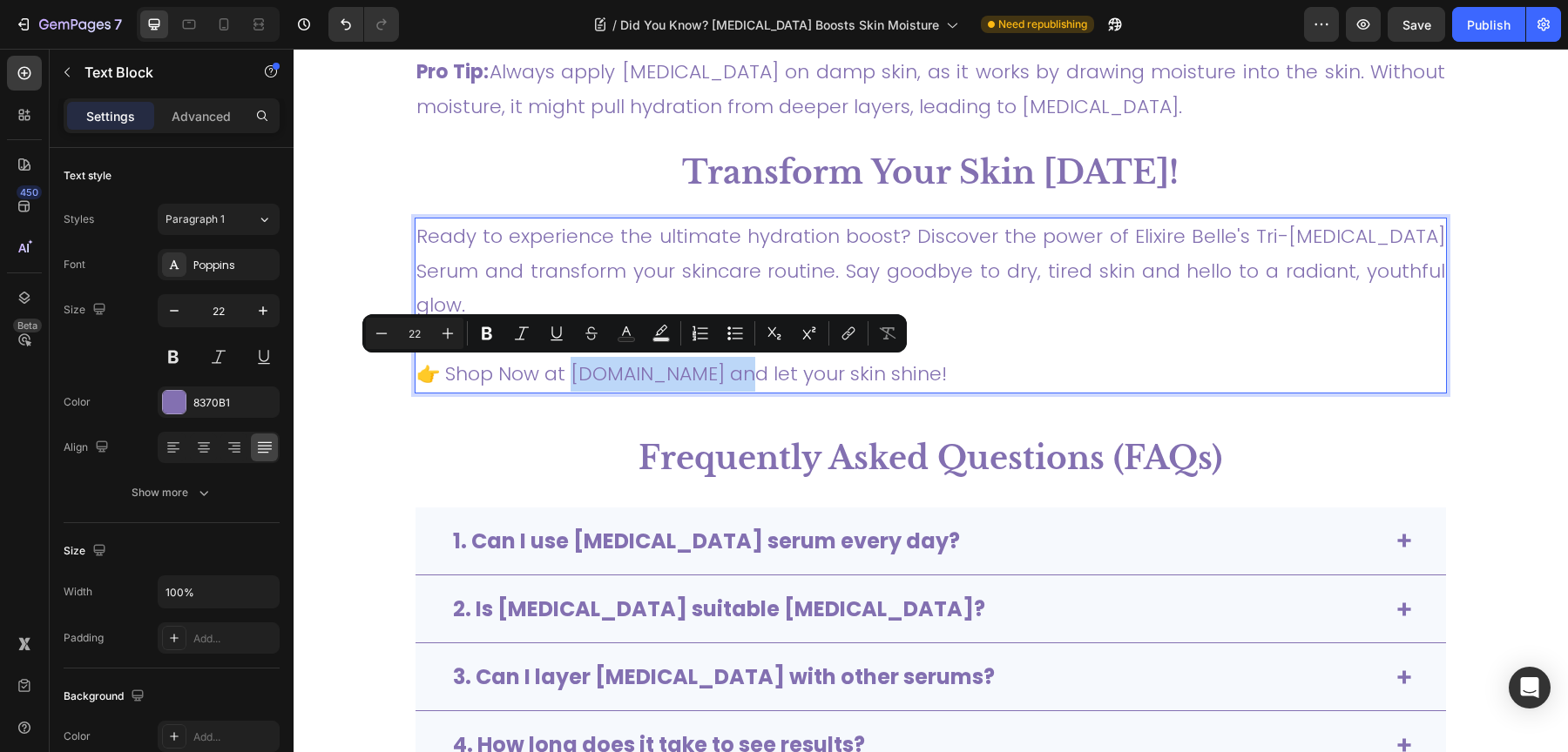
drag, startPoint x: 566, startPoint y: 373, endPoint x: 694, endPoint y: 377, distance: 128.1
click at [694, 377] on p "👉 Shop Now at ElixireBelle.com and let your skin shine!" at bounding box center [930, 356] width 1029 height 68
click at [852, 342] on button "link" at bounding box center [848, 332] width 31 height 31
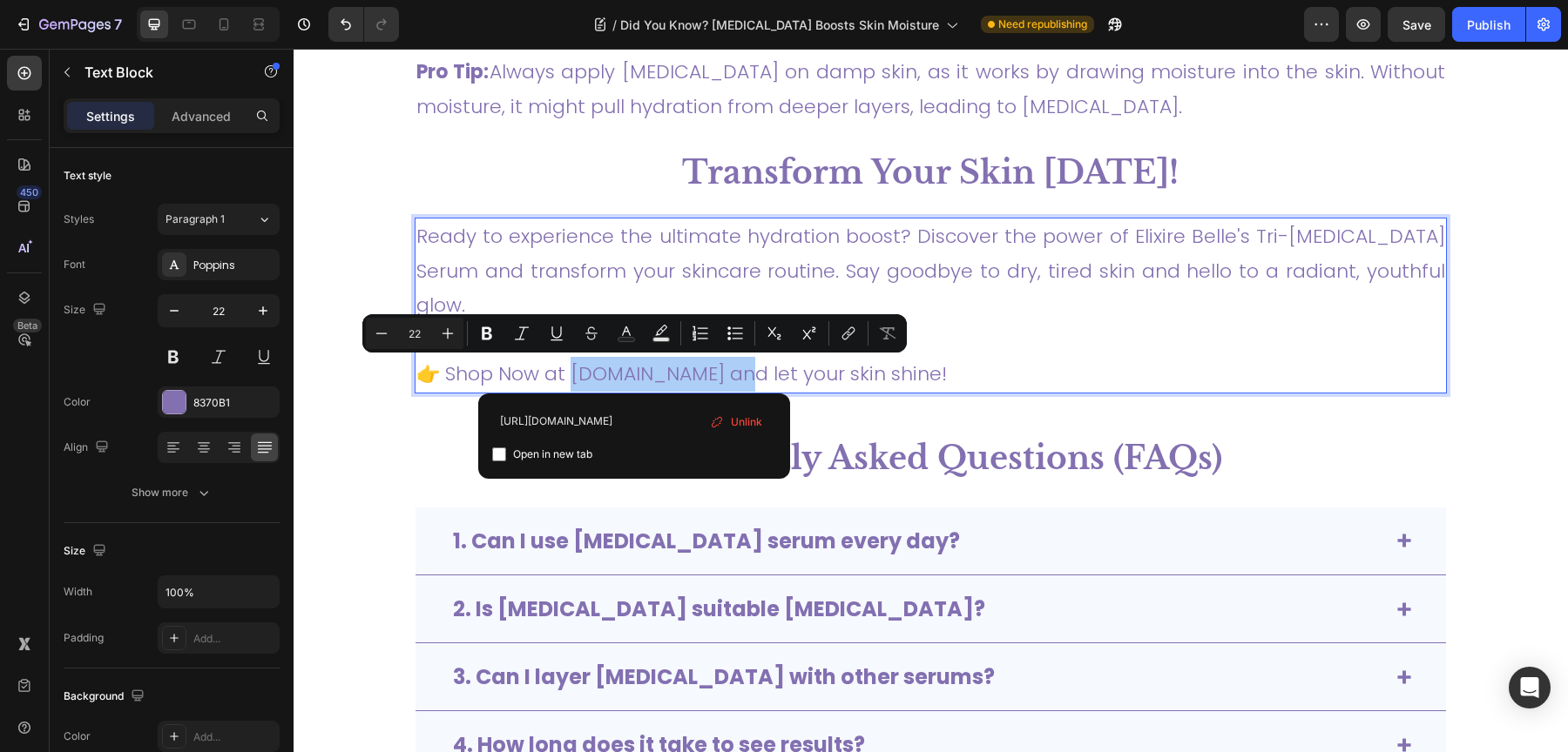
type input "https://elixirebelle.com/"
click at [506, 455] on label "Open in new tab" at bounding box center [549, 454] width 86 height 21
checkbox input "true"
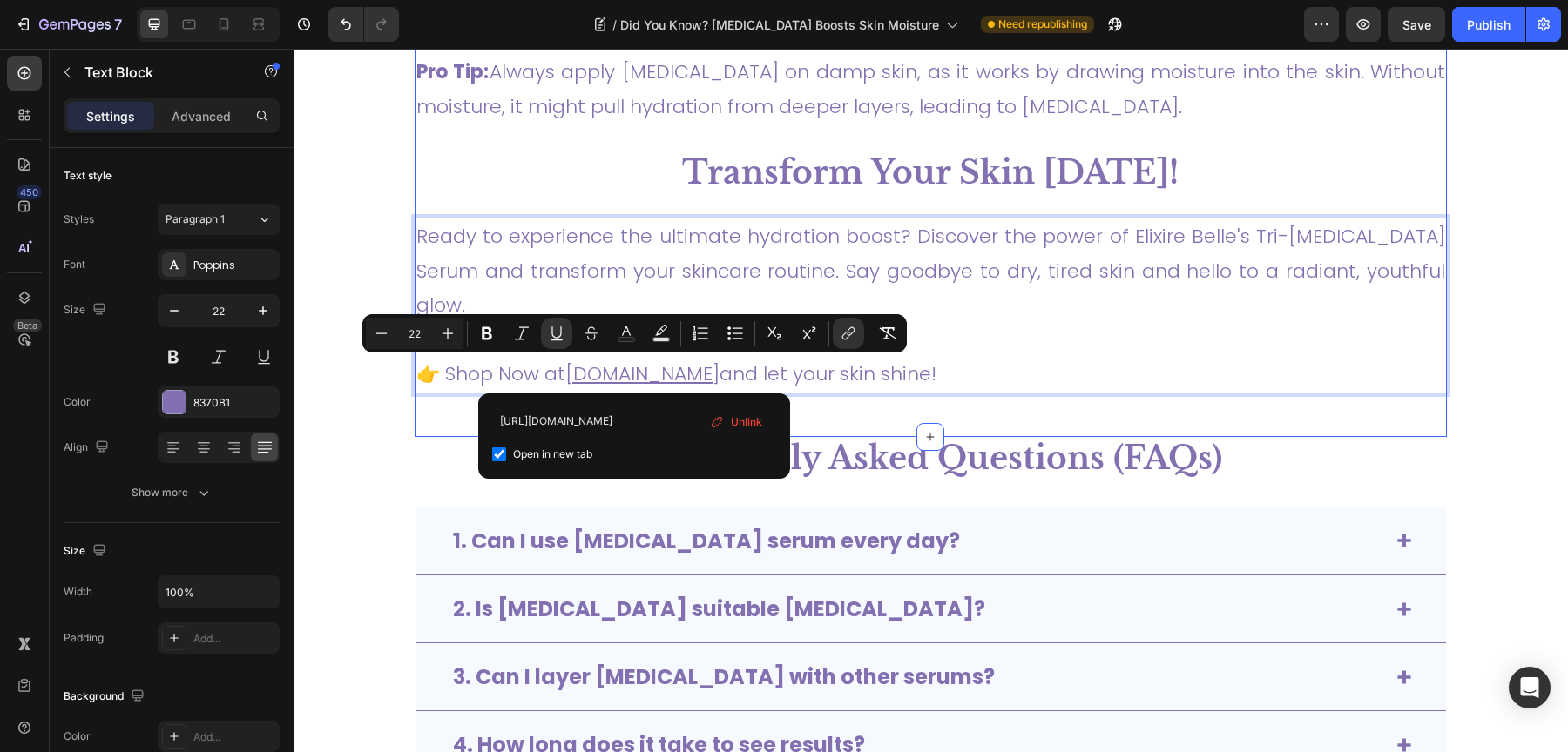
click at [909, 420] on div "How to Use Hyaluronic Acid Serum for Best Results Heading To get the most out o…" at bounding box center [930, 69] width 1033 height 736
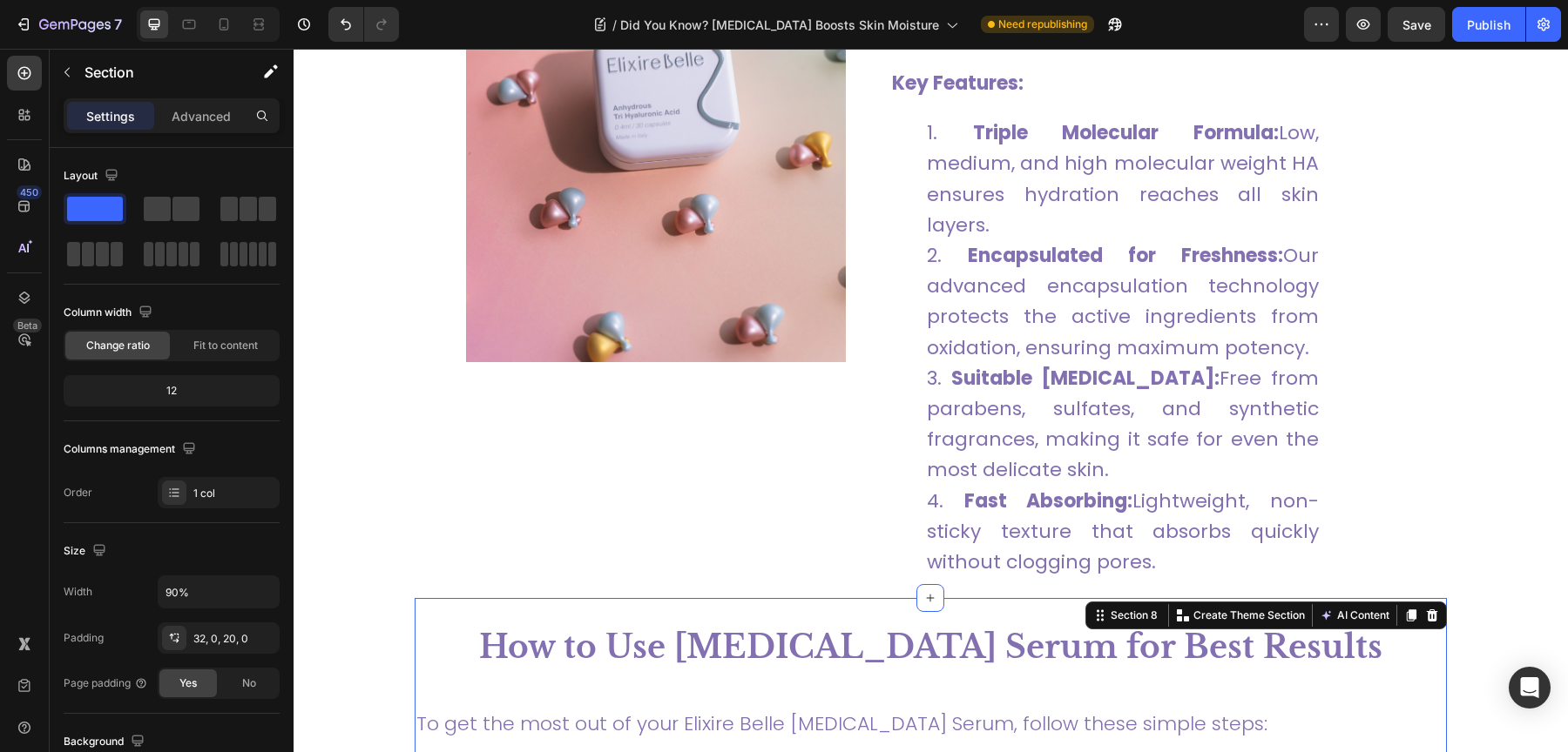
scroll to position [4755, 0]
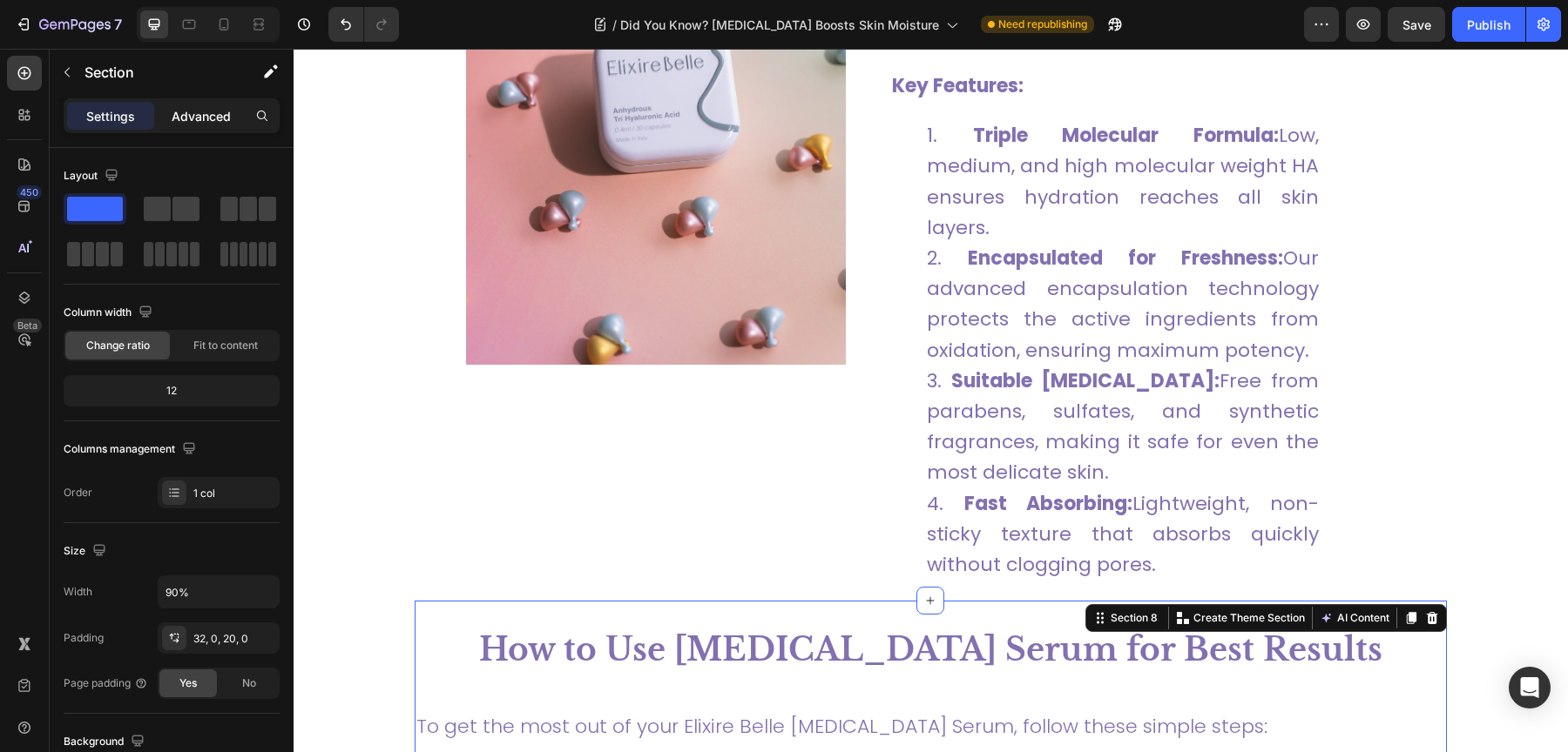
click at [212, 107] on p "Advanced" at bounding box center [201, 116] width 60 height 19
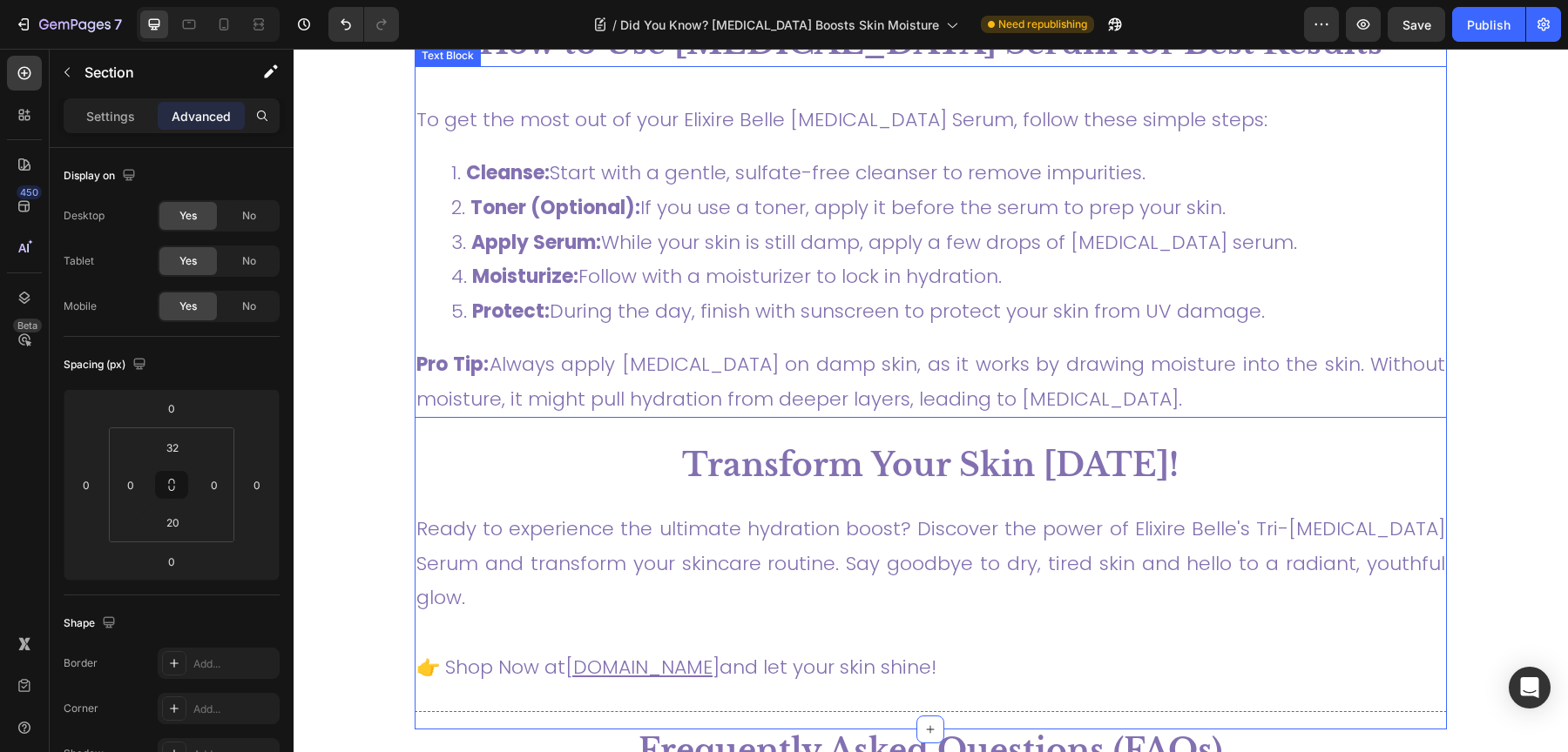
scroll to position [5139, 0]
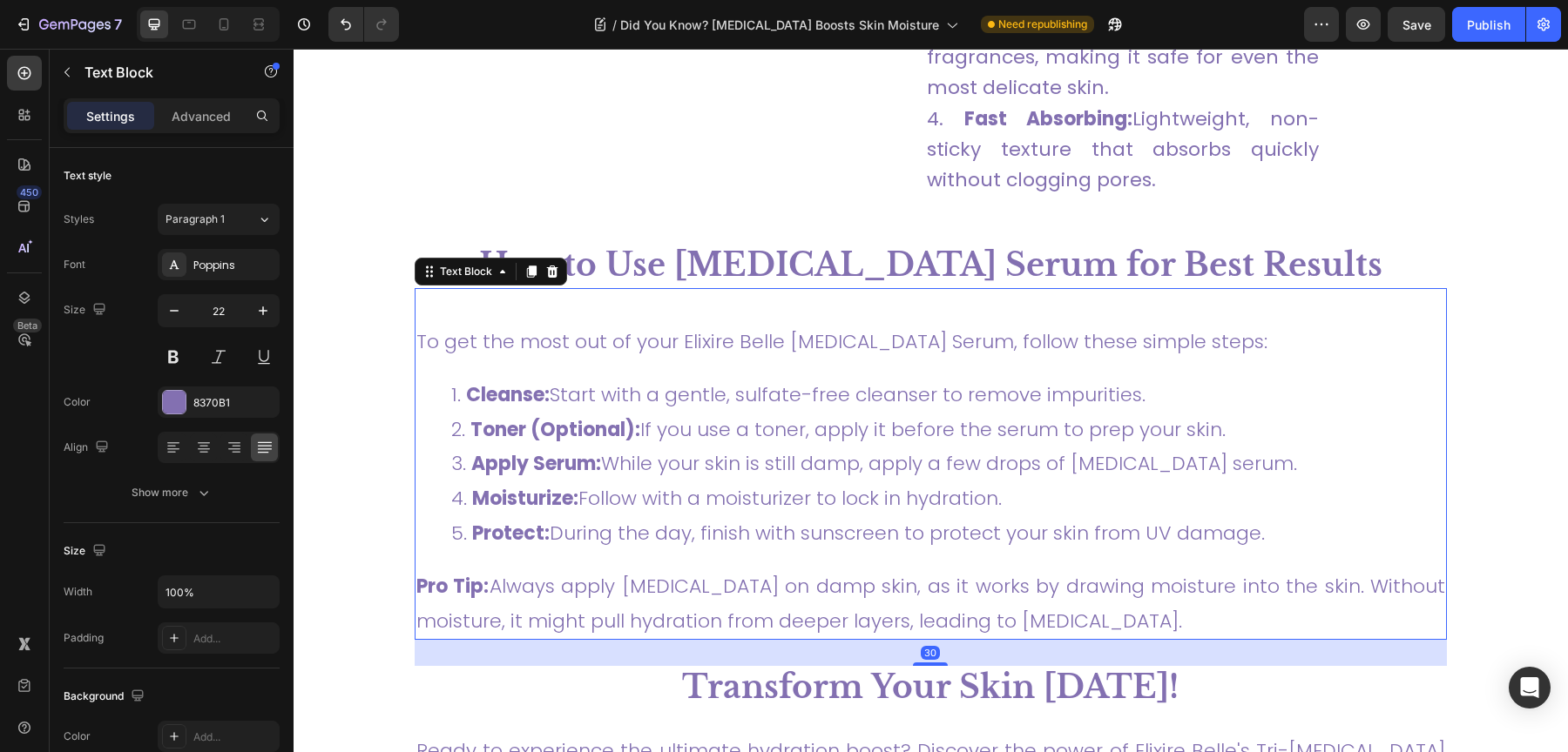
click at [889, 378] on li "Cleanse: Start with a gentle, sulfate-free cleanser to remove impurities." at bounding box center [947, 395] width 993 height 35
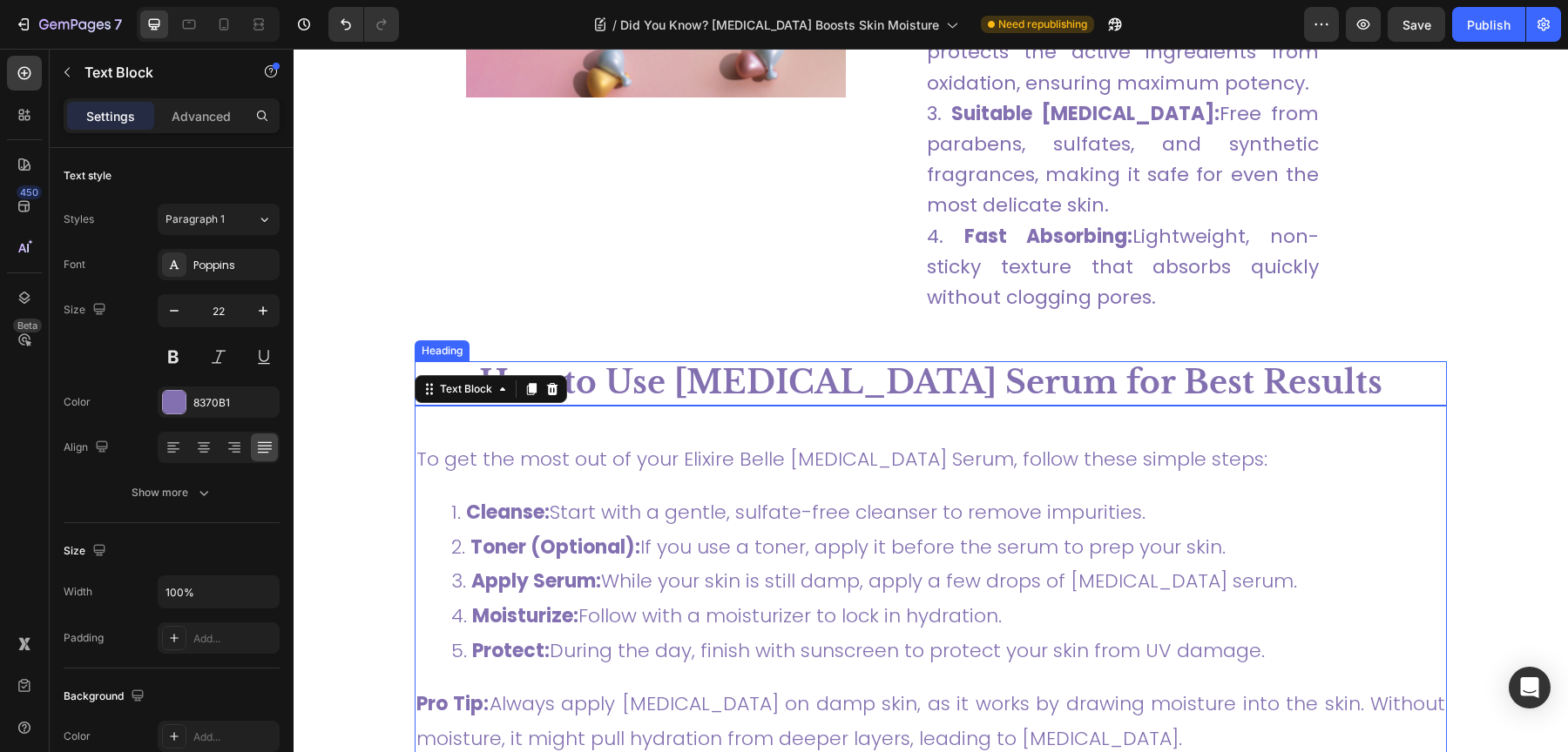
scroll to position [5015, 0]
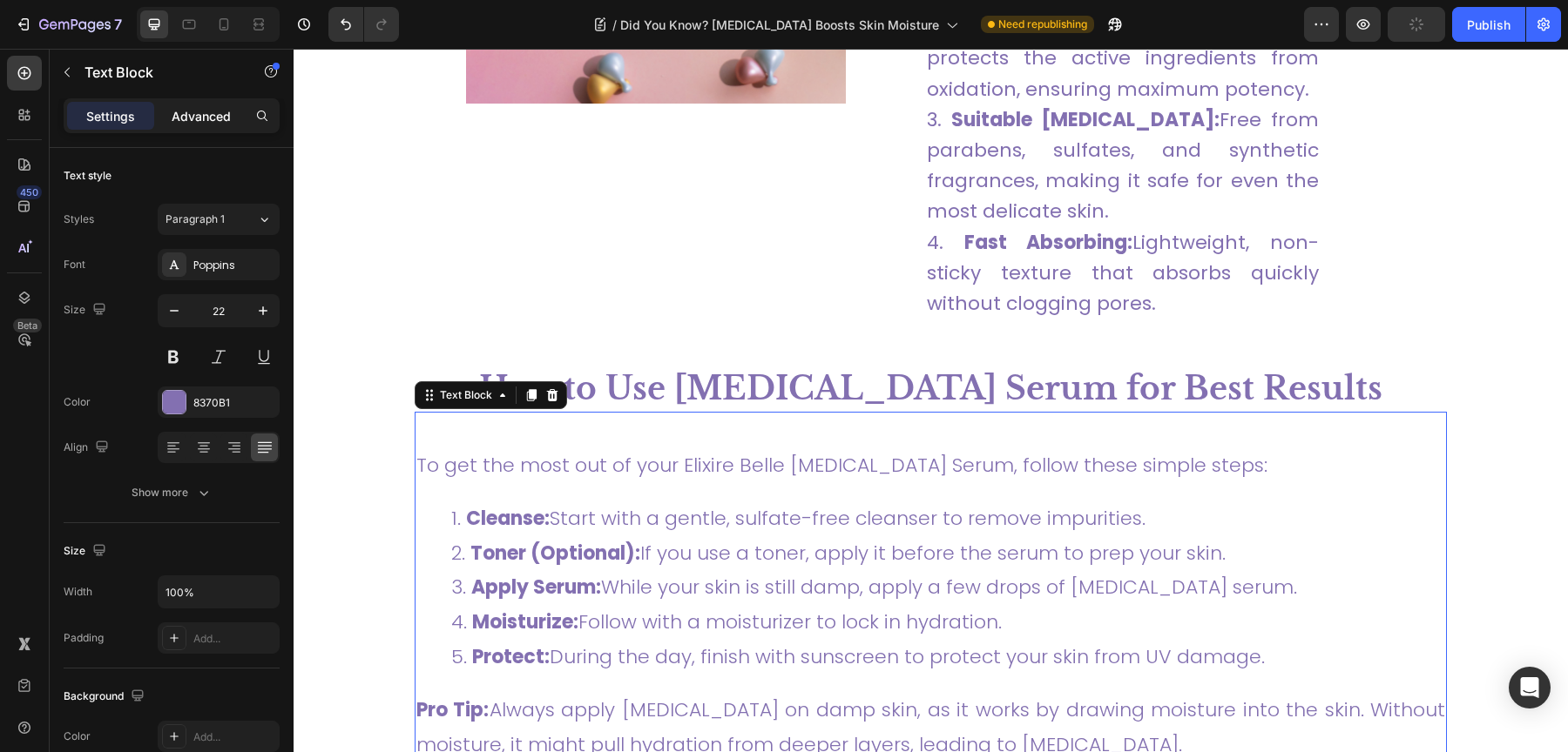
click at [205, 114] on p "Advanced" at bounding box center [201, 116] width 60 height 19
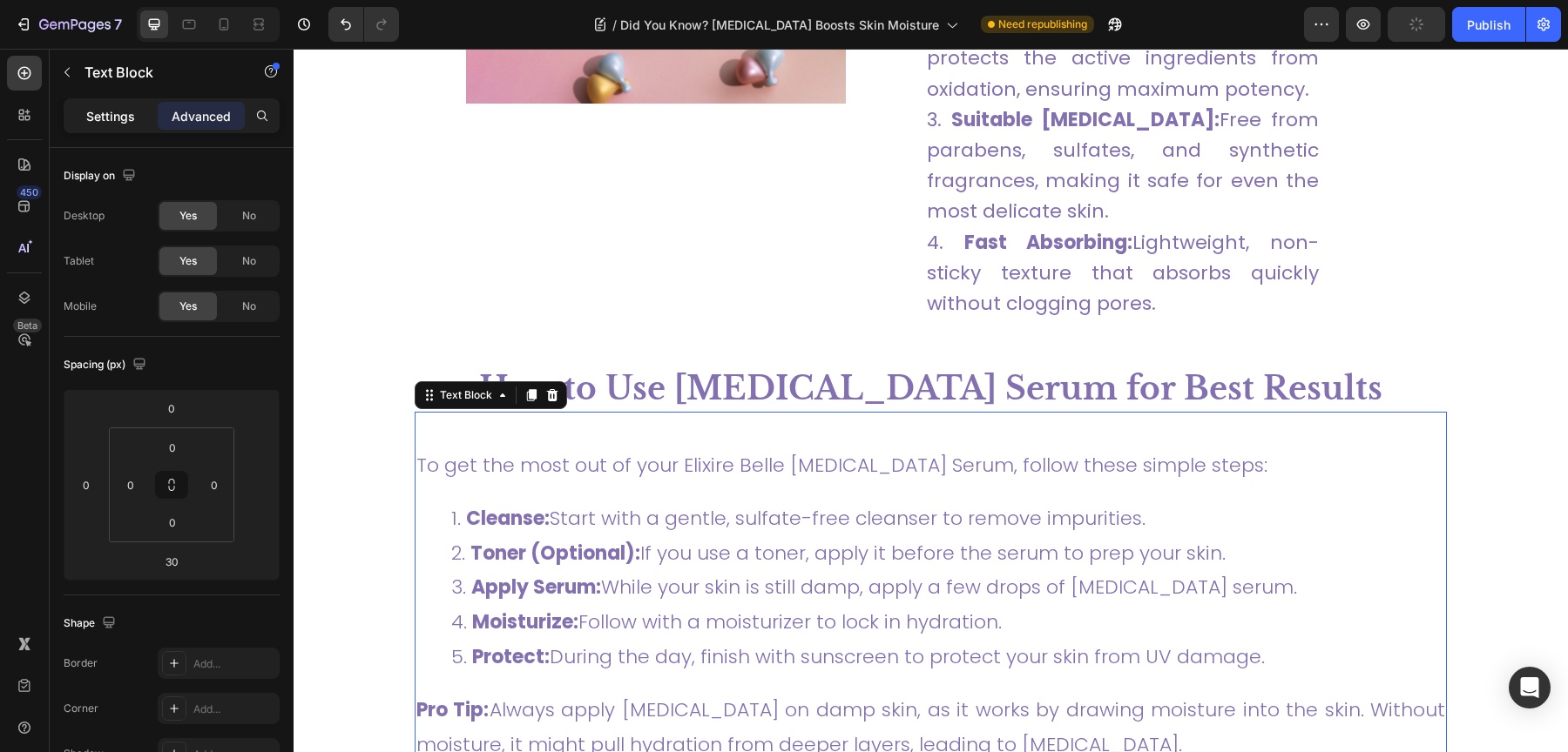
click at [85, 116] on div "Settings" at bounding box center [110, 116] width 87 height 28
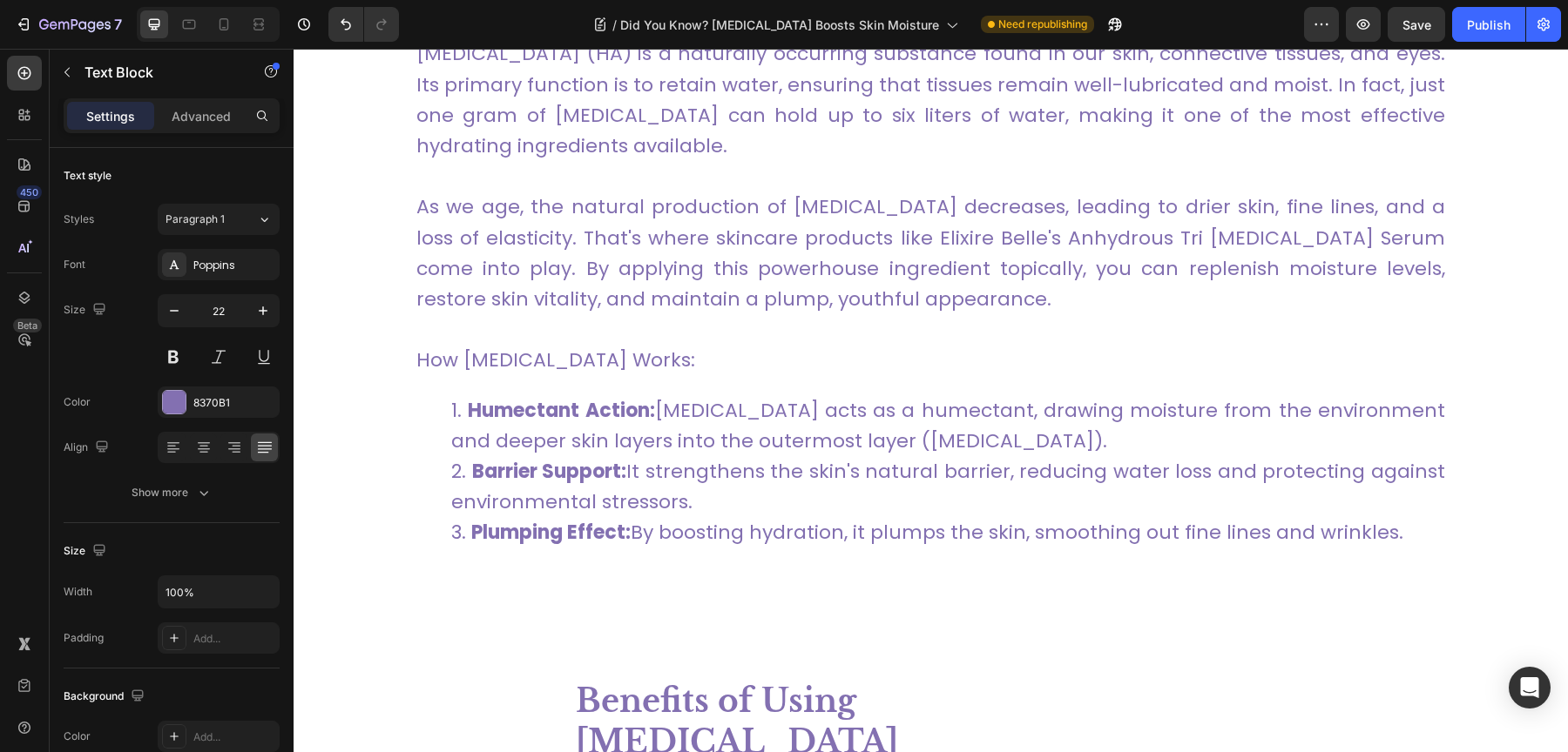
scroll to position [0, 0]
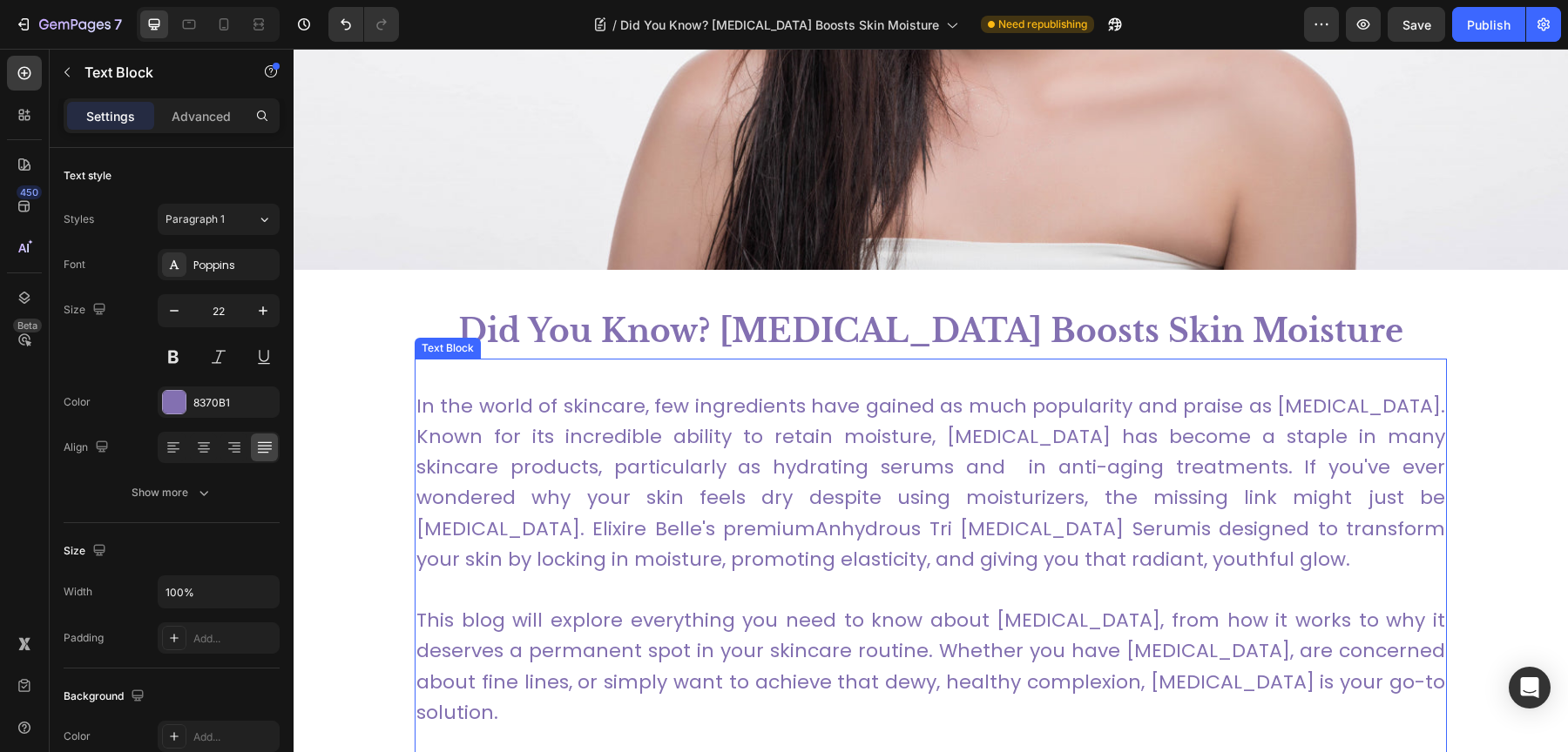
click at [816, 516] on link "Anhydrous Tri Hyaluronic Acid Serum" at bounding box center [1006, 529] width 381 height 27
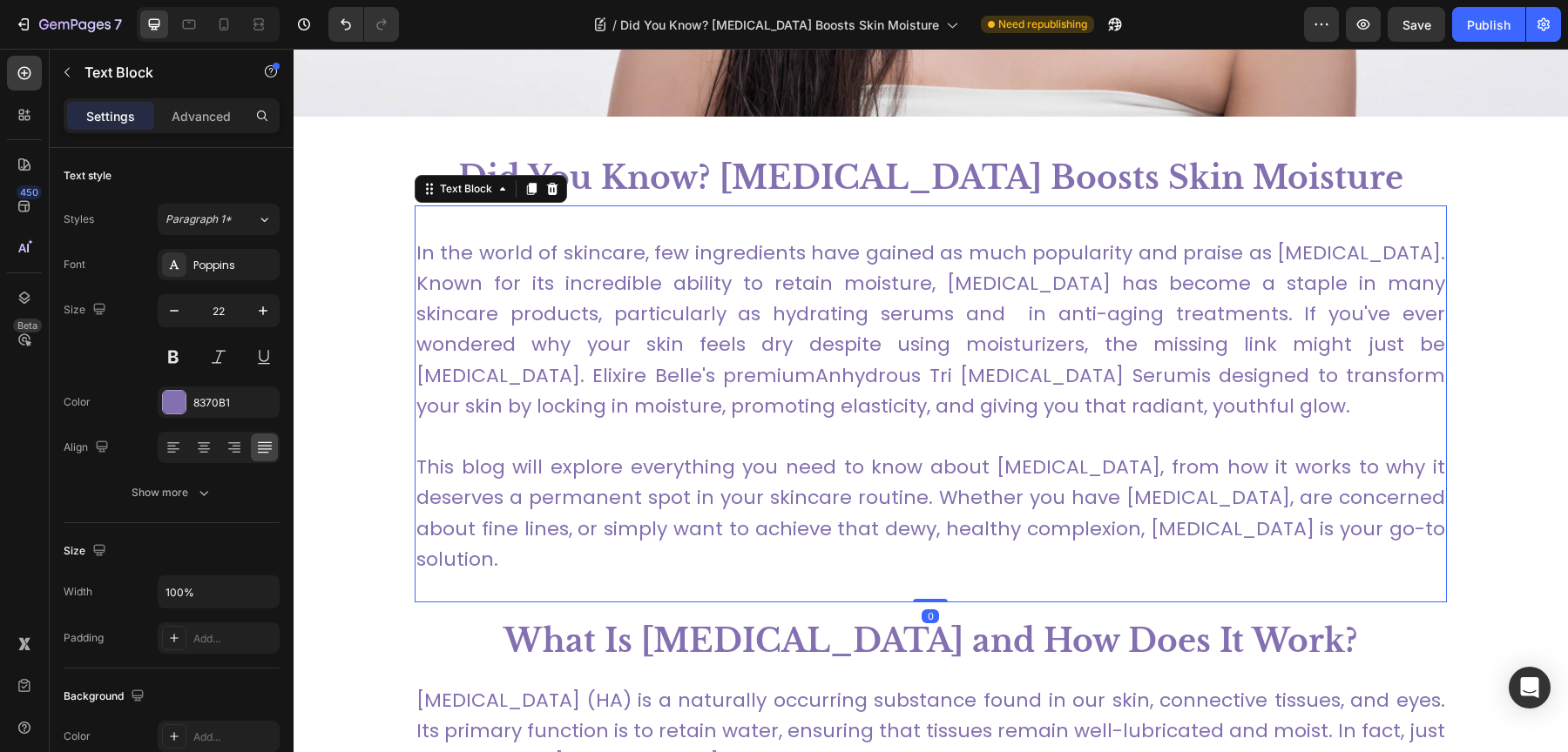
scroll to position [708, 0]
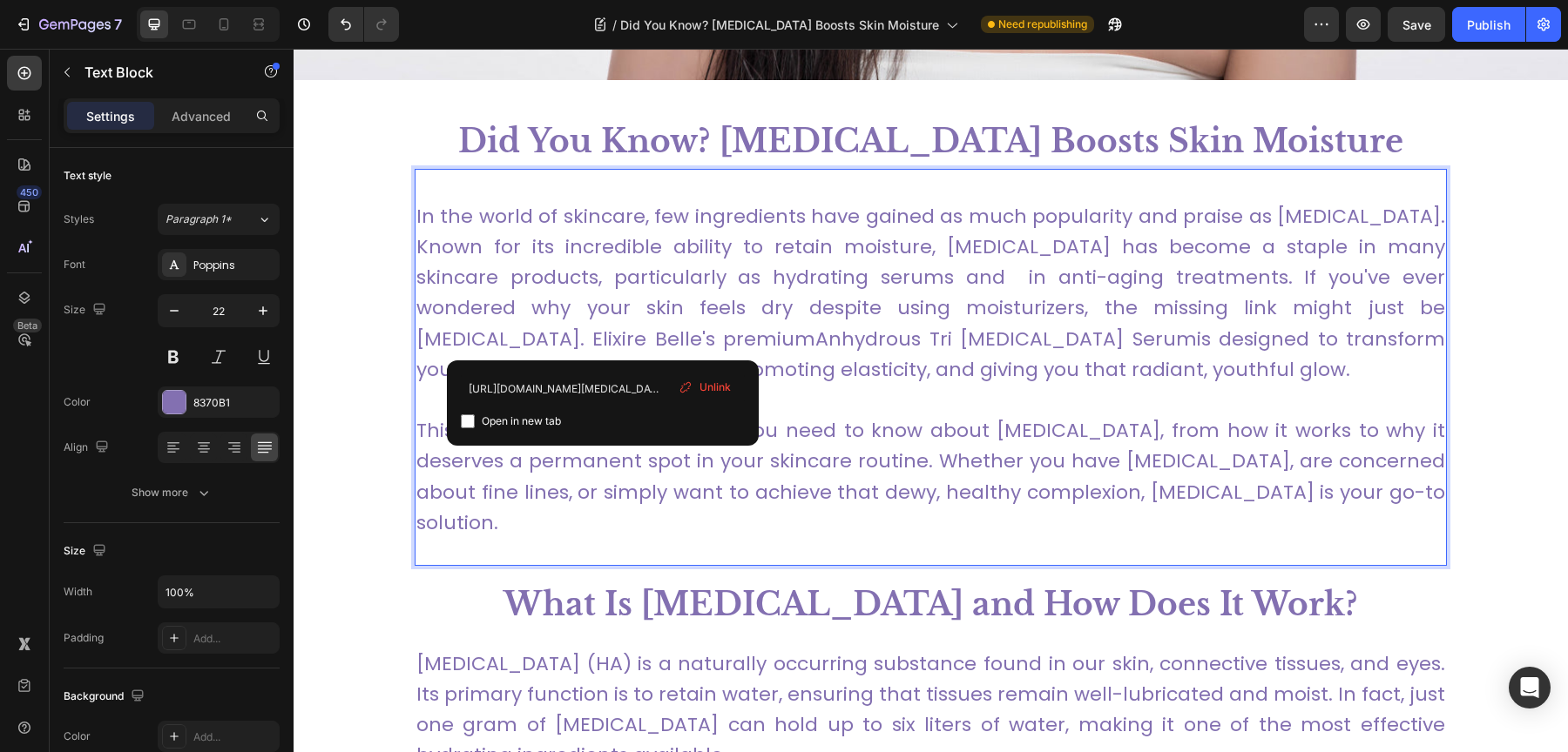
click at [816, 345] on link "Anhydrous Tri Hyaluronic Acid Serum" at bounding box center [1006, 339] width 381 height 27
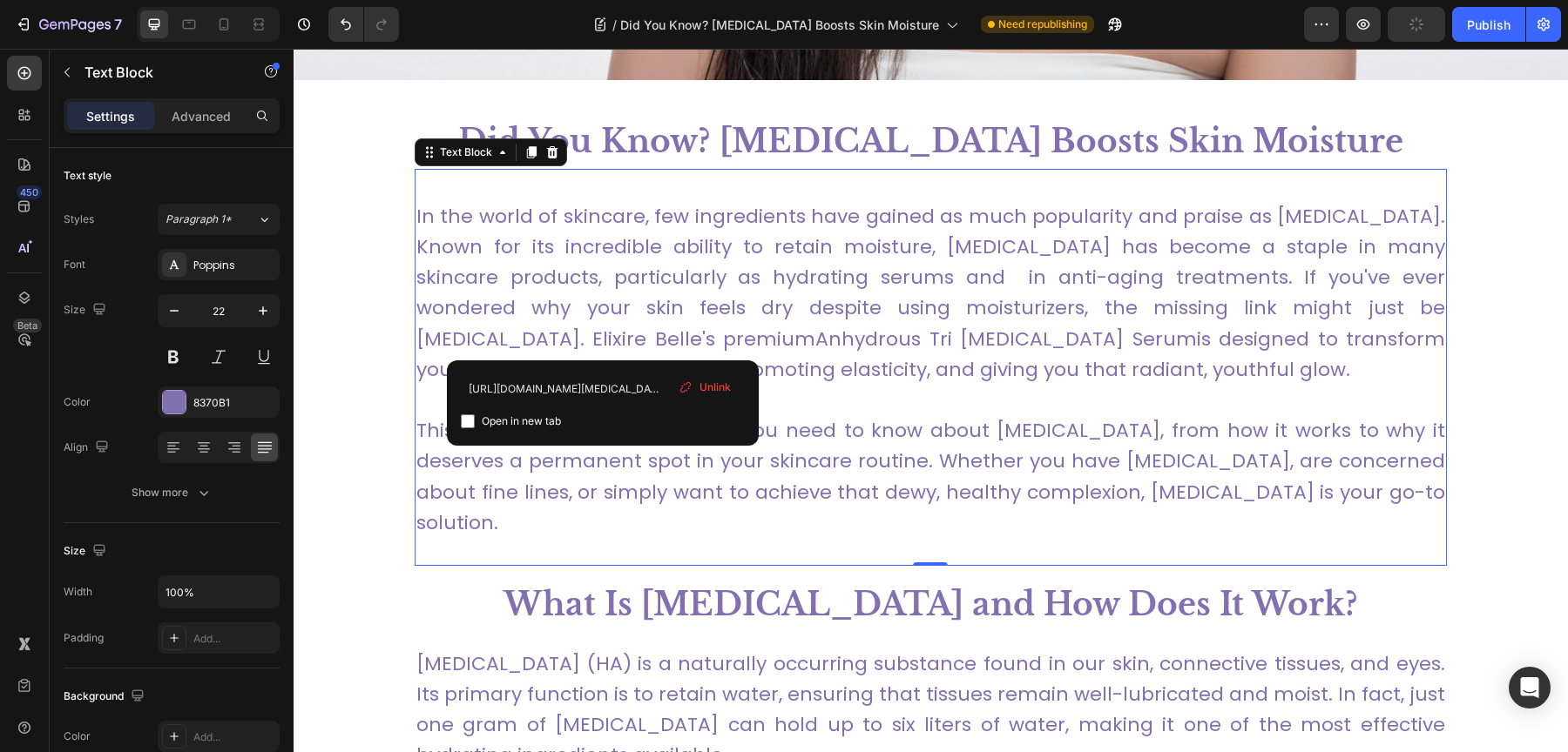
click at [472, 420] on input "checkbox" at bounding box center [468, 421] width 14 height 14
checkbox input "true"
click at [816, 329] on link "Anhydrous Tri Hyaluronic Acid Serum" at bounding box center [1006, 339] width 381 height 27
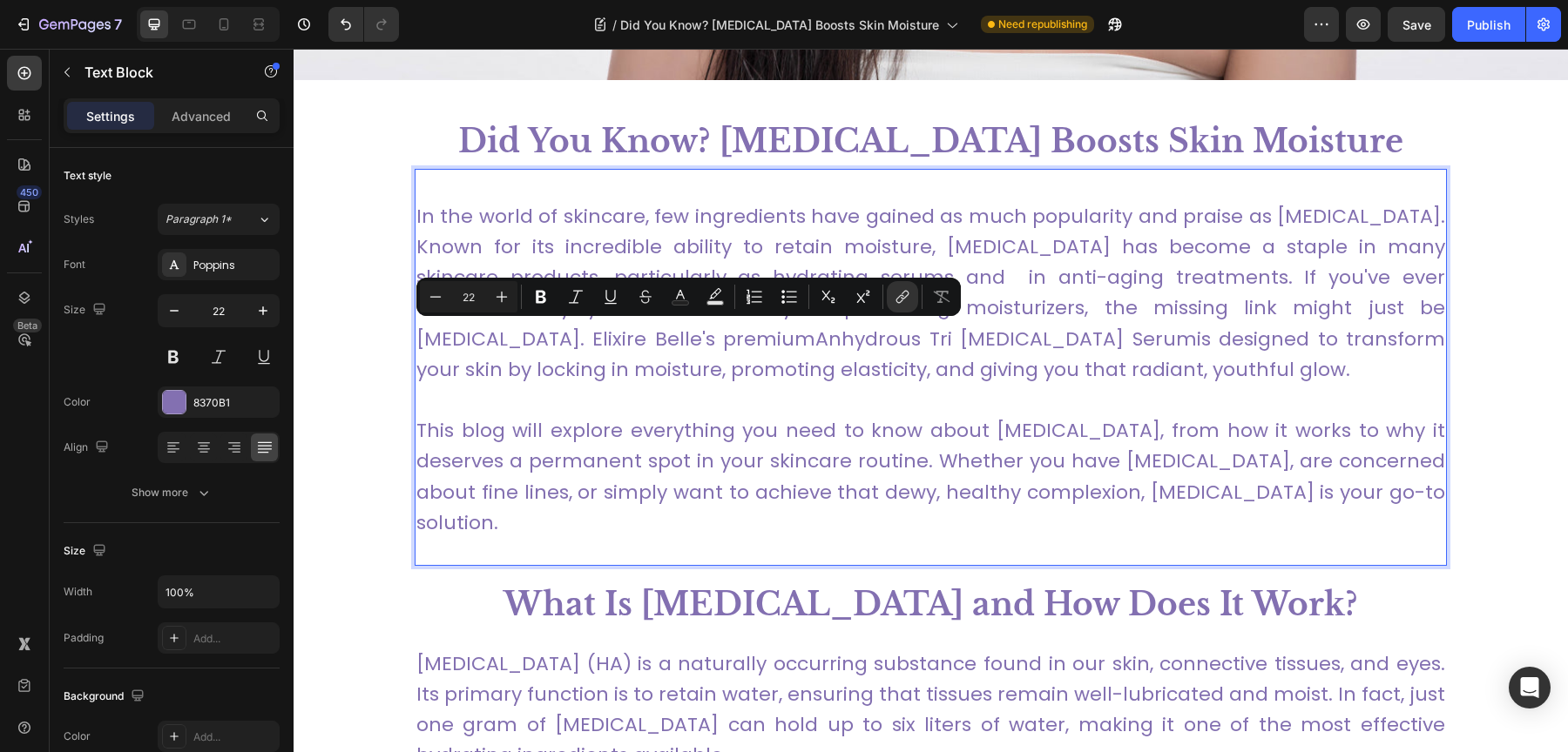
drag, startPoint x: 509, startPoint y: 336, endPoint x: 865, endPoint y: 340, distance: 356.0
click at [865, 340] on link "Anhydrous Tri Hyaluronic Acid Serum" at bounding box center [1006, 339] width 381 height 27
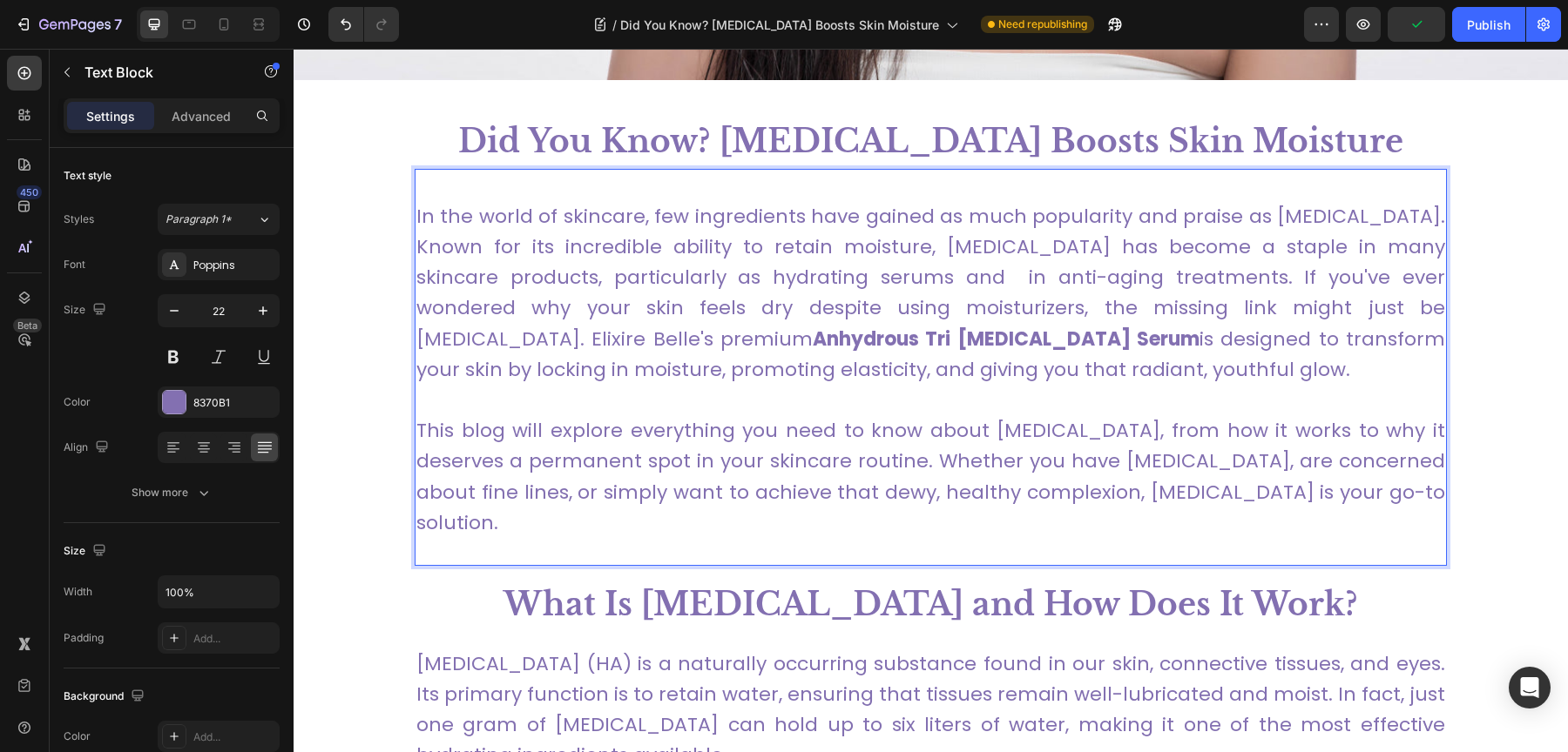
click at [1071, 225] on p "In the world of skincare, few ingredients have gained as much popularity and pr…" at bounding box center [930, 292] width 1029 height 184
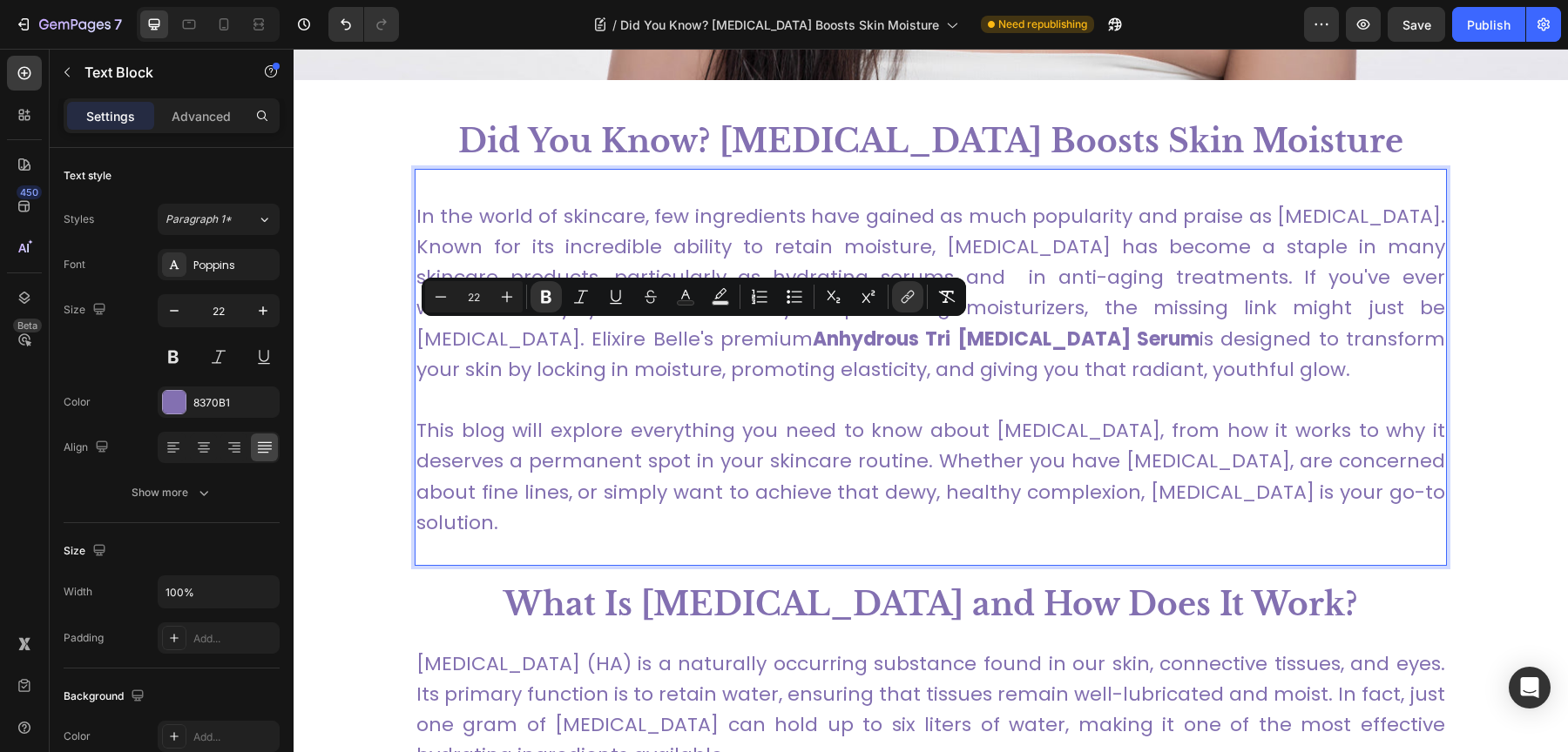
drag, startPoint x: 510, startPoint y: 338, endPoint x: 877, endPoint y: 341, distance: 367.0
click at [877, 341] on strong "Anhydrous Tri Hyaluronic Acid Serum" at bounding box center [1006, 339] width 387 height 27
click at [542, 291] on icon "Editor contextual toolbar" at bounding box center [546, 297] width 11 height 13
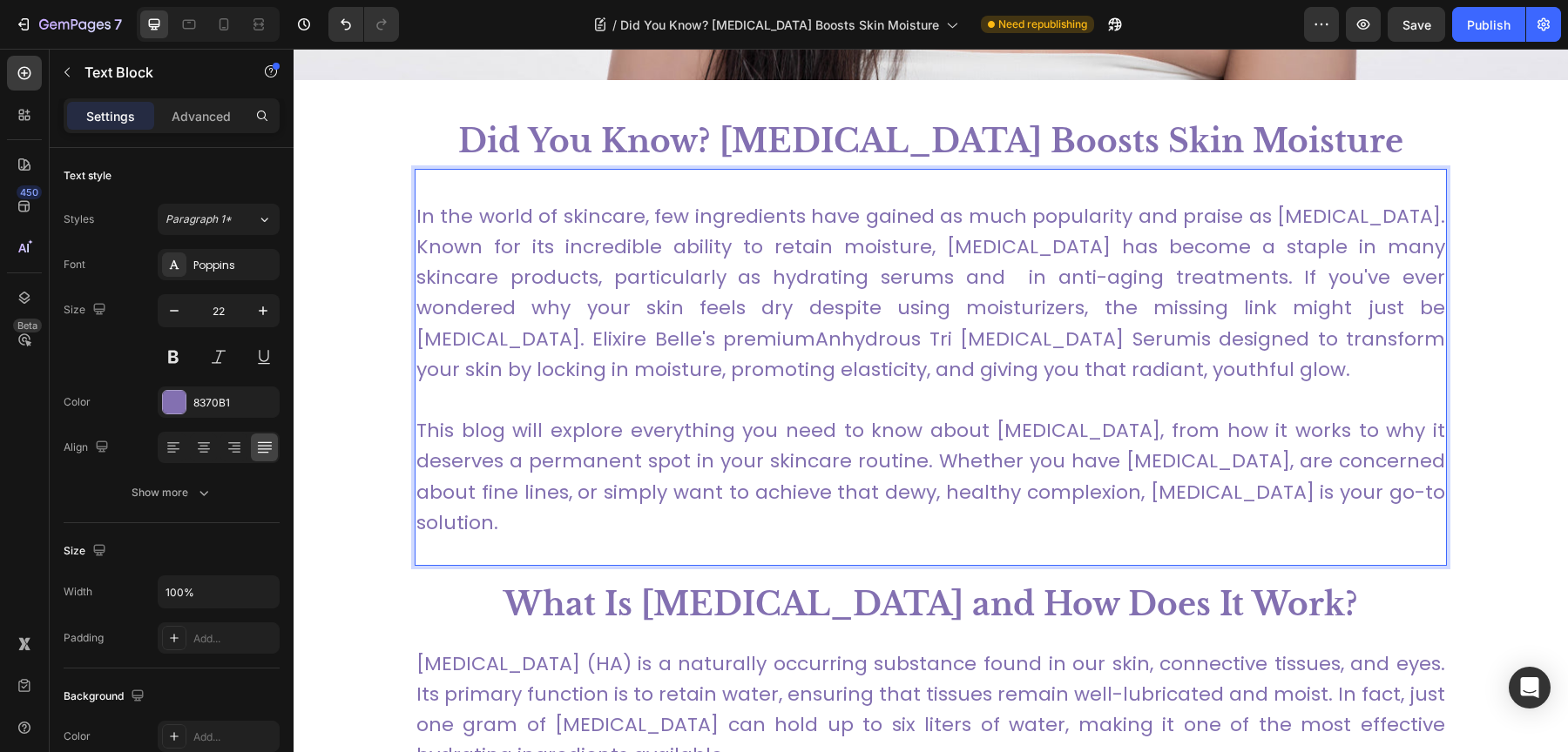
click at [602, 293] on p "In the world of skincare, few ingredients have gained as much popularity and pr…" at bounding box center [930, 292] width 1029 height 184
drag, startPoint x: 514, startPoint y: 337, endPoint x: 863, endPoint y: 346, distance: 349.1
click at [863, 346] on link "Anhydrous Tri Hyaluronic Acid Serum" at bounding box center [1006, 339] width 381 height 27
click at [816, 332] on link "Anhydrous Tri Hyaluronic Acid Serum" at bounding box center [1006, 339] width 381 height 27
click at [816, 346] on link "Anhydrous Tri Hyaluronic Acid Serum" at bounding box center [1006, 339] width 381 height 27
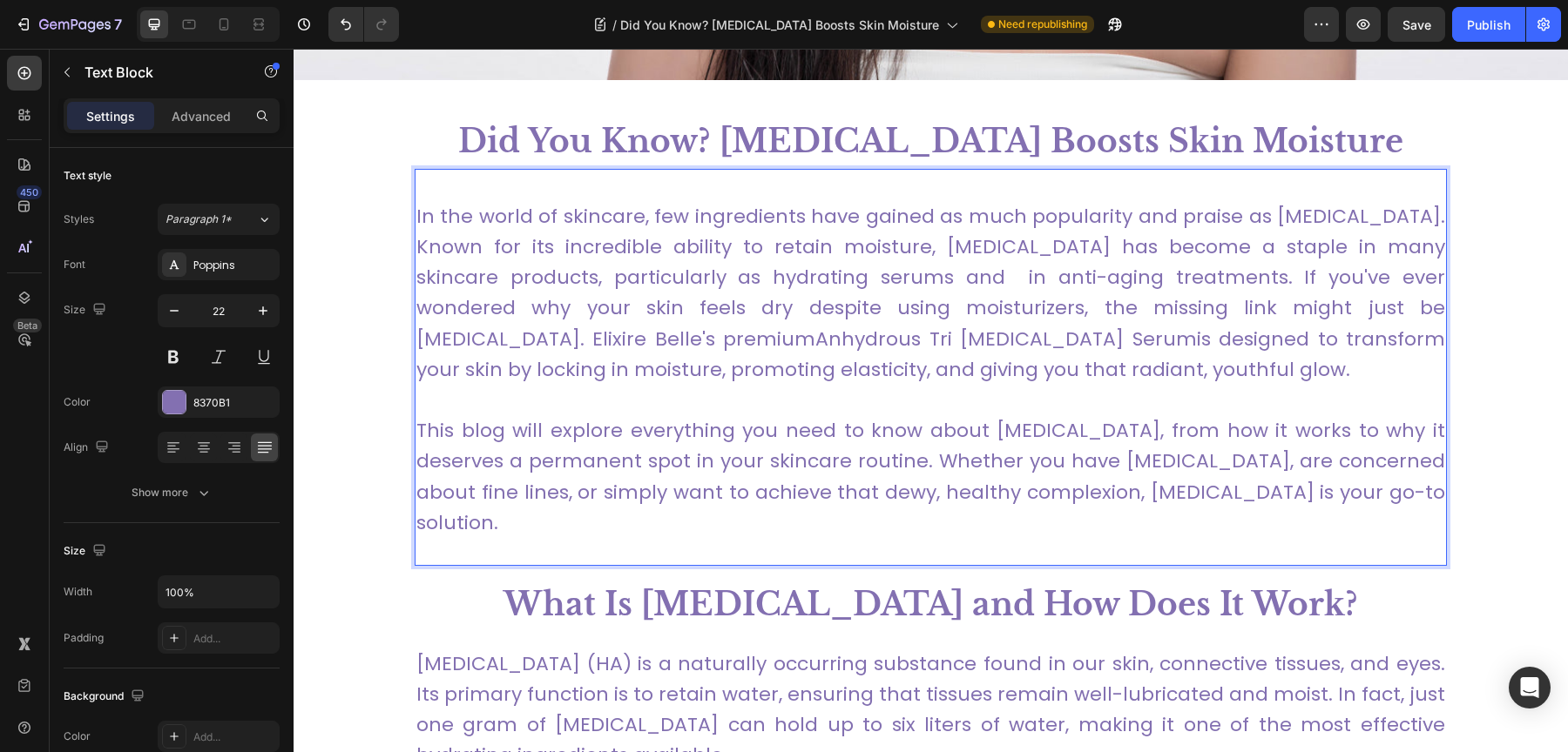
click at [816, 345] on link "Anhydrous Tri Hyaluronic Acid Serum" at bounding box center [1006, 339] width 381 height 27
click at [507, 344] on p "In the world of skincare, few ingredients have gained as much popularity and pr…" at bounding box center [930, 292] width 1029 height 184
click at [465, 344] on p "In the world of skincare, few ingredients have gained as much popularity and pr…" at bounding box center [930, 292] width 1029 height 184
click at [630, 352] on p "In the world of skincare, few ingredients have gained as much popularity and pr…" at bounding box center [930, 292] width 1029 height 184
click at [816, 340] on link "Anhydrous Tri Hyaluronic Acid Serum" at bounding box center [1006, 339] width 381 height 27
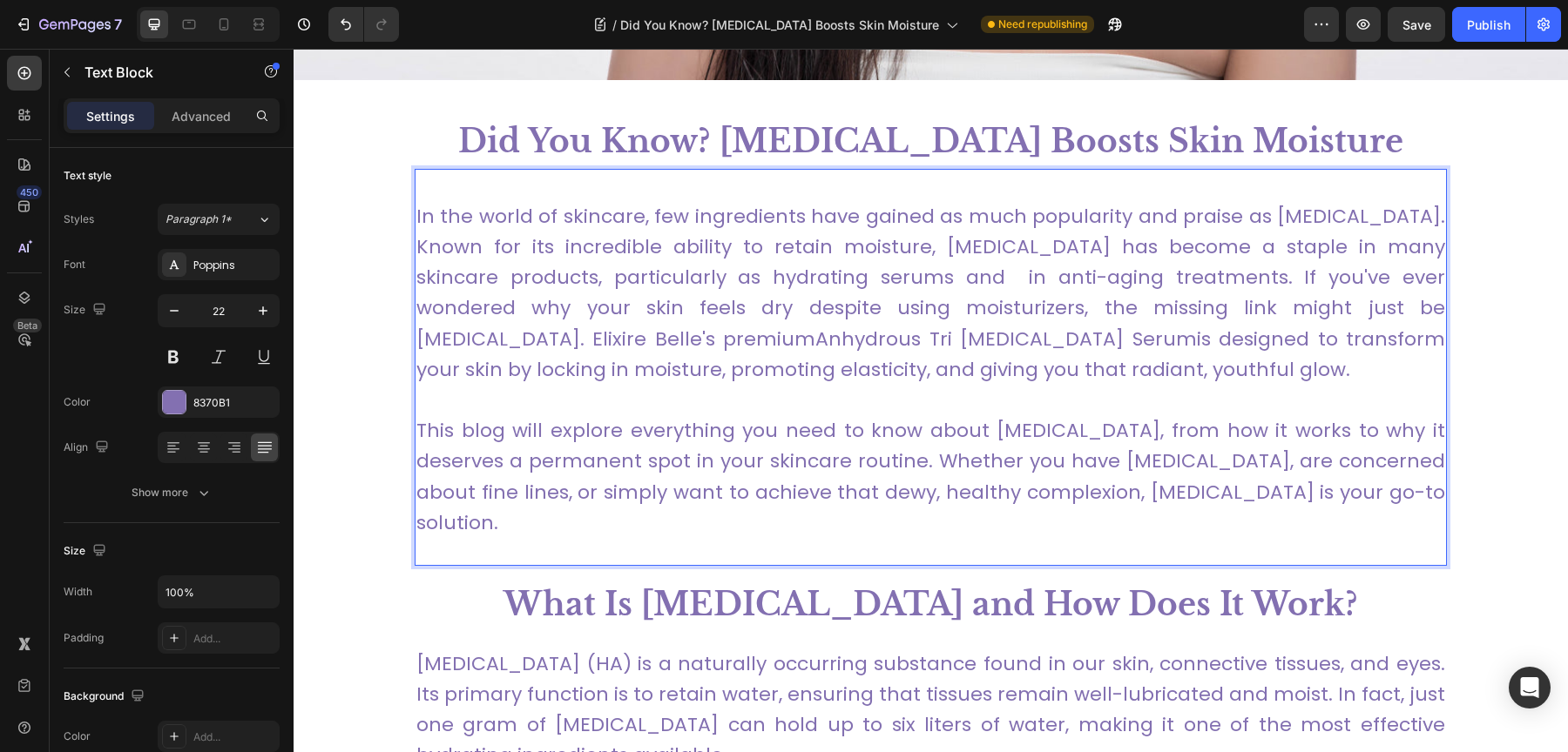
click at [824, 306] on p "In the world of skincare, few ingredients have gained as much popularity and pr…" at bounding box center [930, 292] width 1029 height 184
click at [1072, 303] on p "In the world of skincare, few ingredients have gained as much popularity and pr…" at bounding box center [930, 292] width 1029 height 184
click at [952, 297] on p "In the world of skincare, few ingredients have gained as much popularity and pr…" at bounding box center [930, 292] width 1029 height 184
click at [500, 351] on p "In the world of skincare, few ingredients have gained as much popularity and pr…" at bounding box center [930, 292] width 1029 height 184
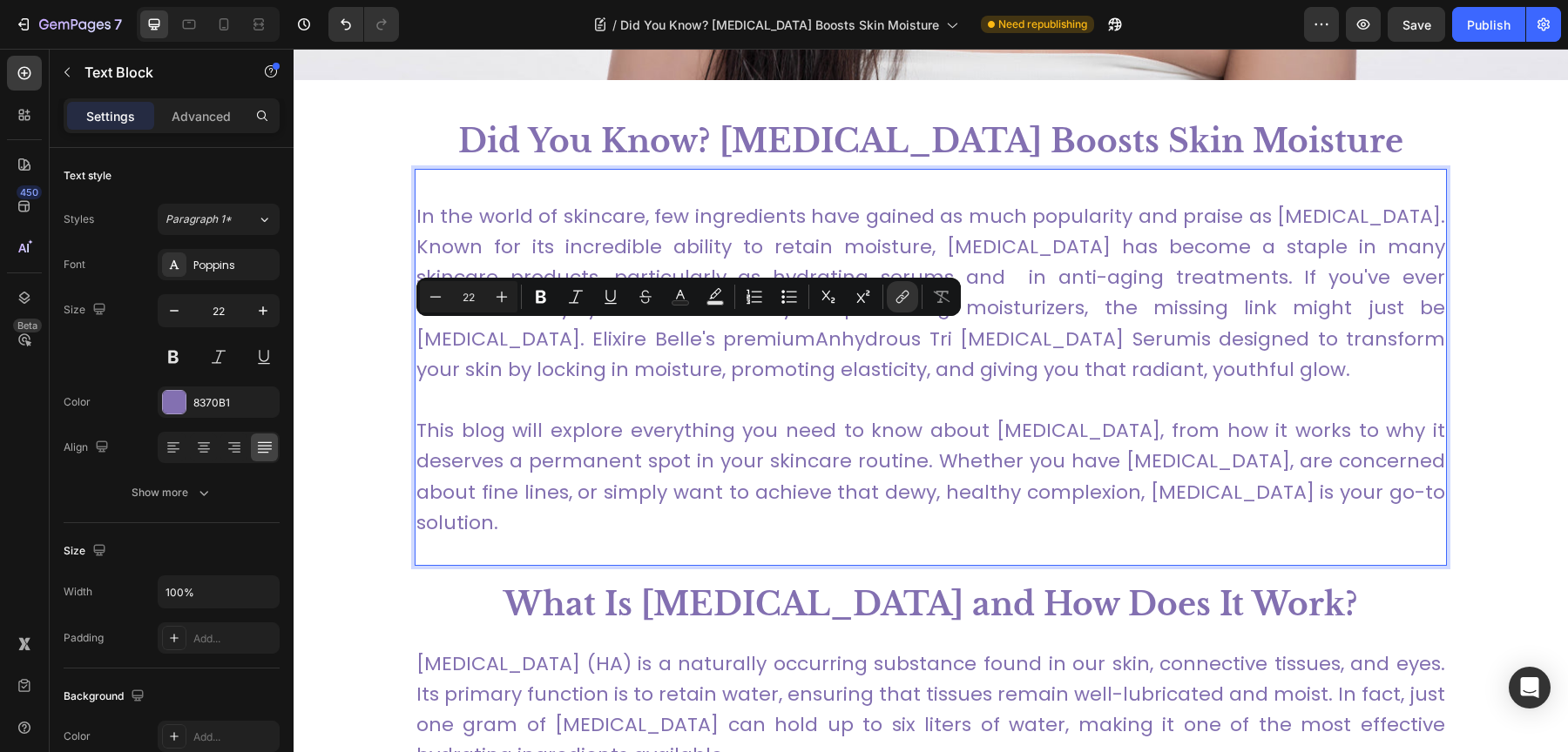
drag, startPoint x: 513, startPoint y: 332, endPoint x: 861, endPoint y: 344, distance: 348.2
click at [861, 344] on link "Anhydrous Tri Hyaluronic Acid Serum" at bounding box center [1006, 339] width 381 height 27
click at [907, 292] on icon "Editor contextual toolbar" at bounding box center [903, 297] width 18 height 18
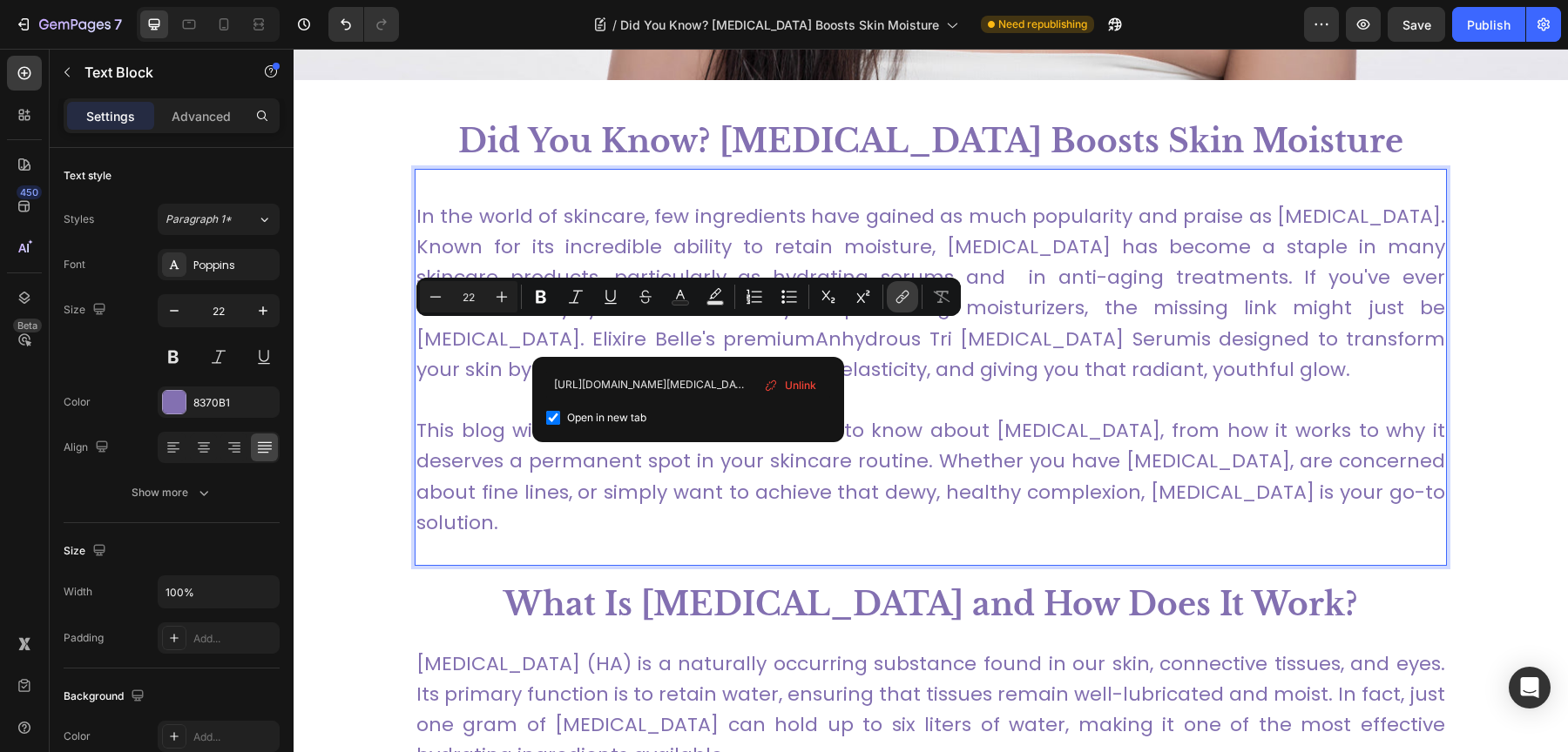
scroll to position [0, 116]
click at [631, 390] on input "https://elixirebelle.com/products/anhydrous-tri-hyaluronic-acid" at bounding box center [688, 384] width 284 height 28
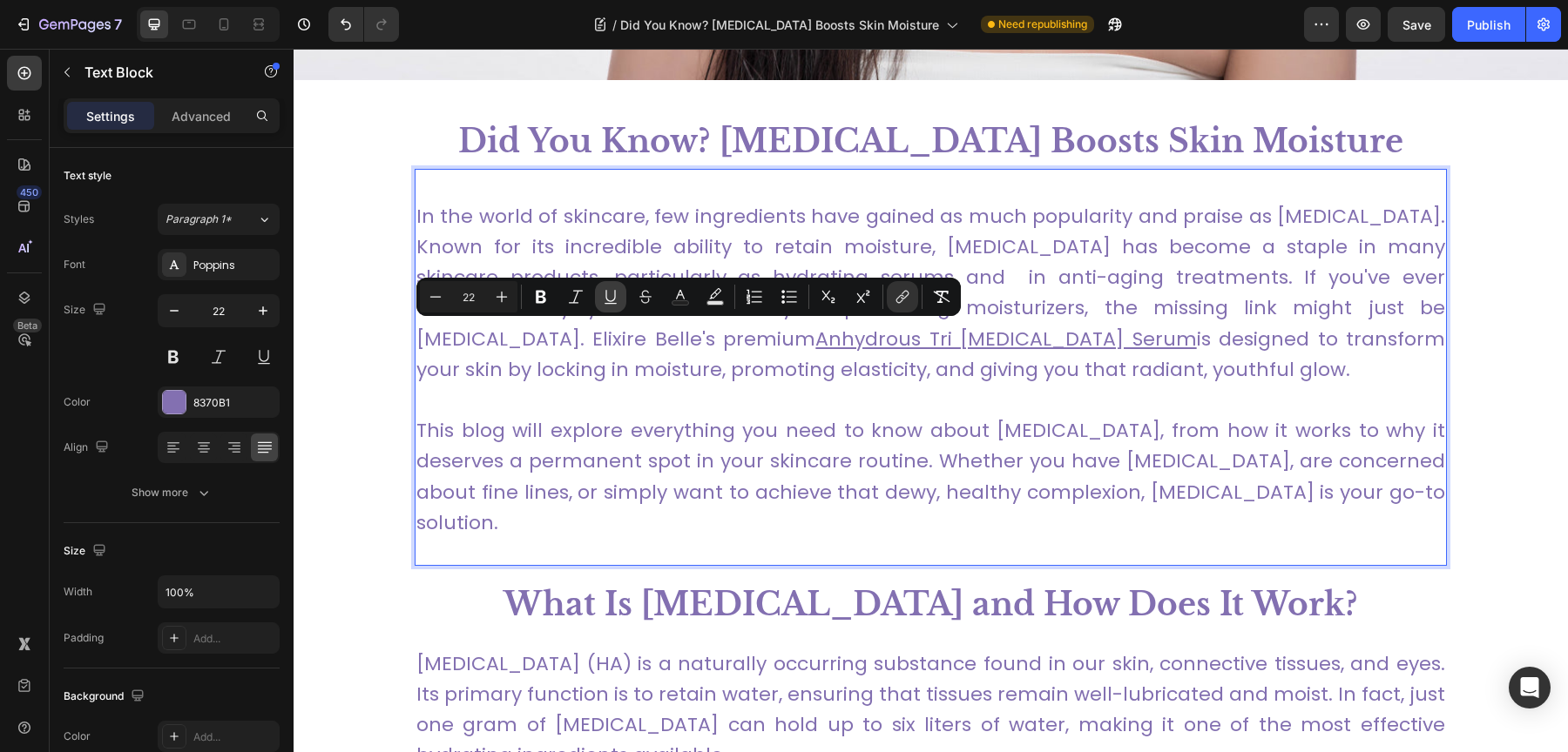
click at [611, 293] on icon "Editor contextual toolbar" at bounding box center [611, 297] width 18 height 18
click at [610, 292] on icon "Editor contextual toolbar" at bounding box center [611, 297] width 18 height 18
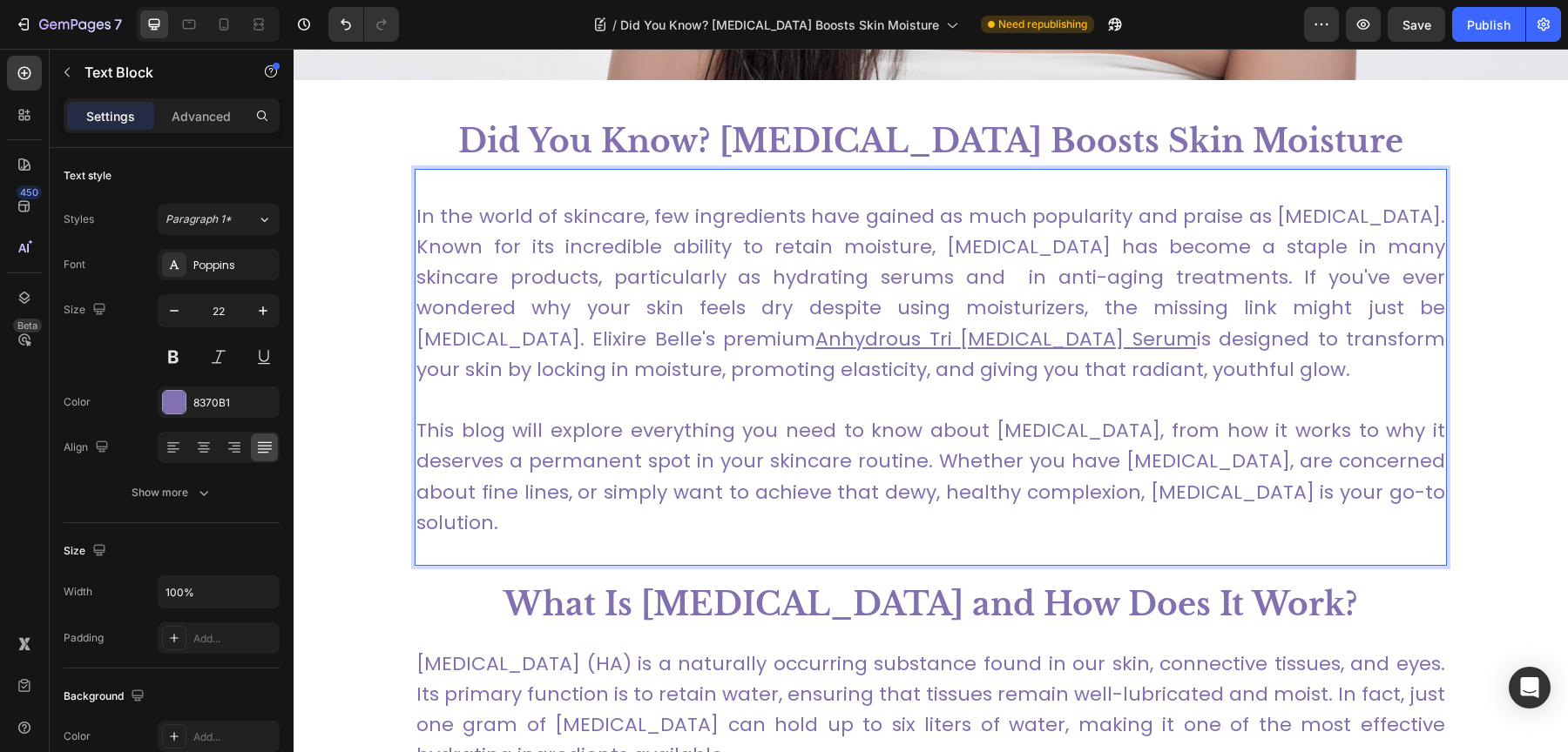
click at [633, 386] on p "Rich Text Editor. Editing area: main" at bounding box center [930, 400] width 1029 height 30
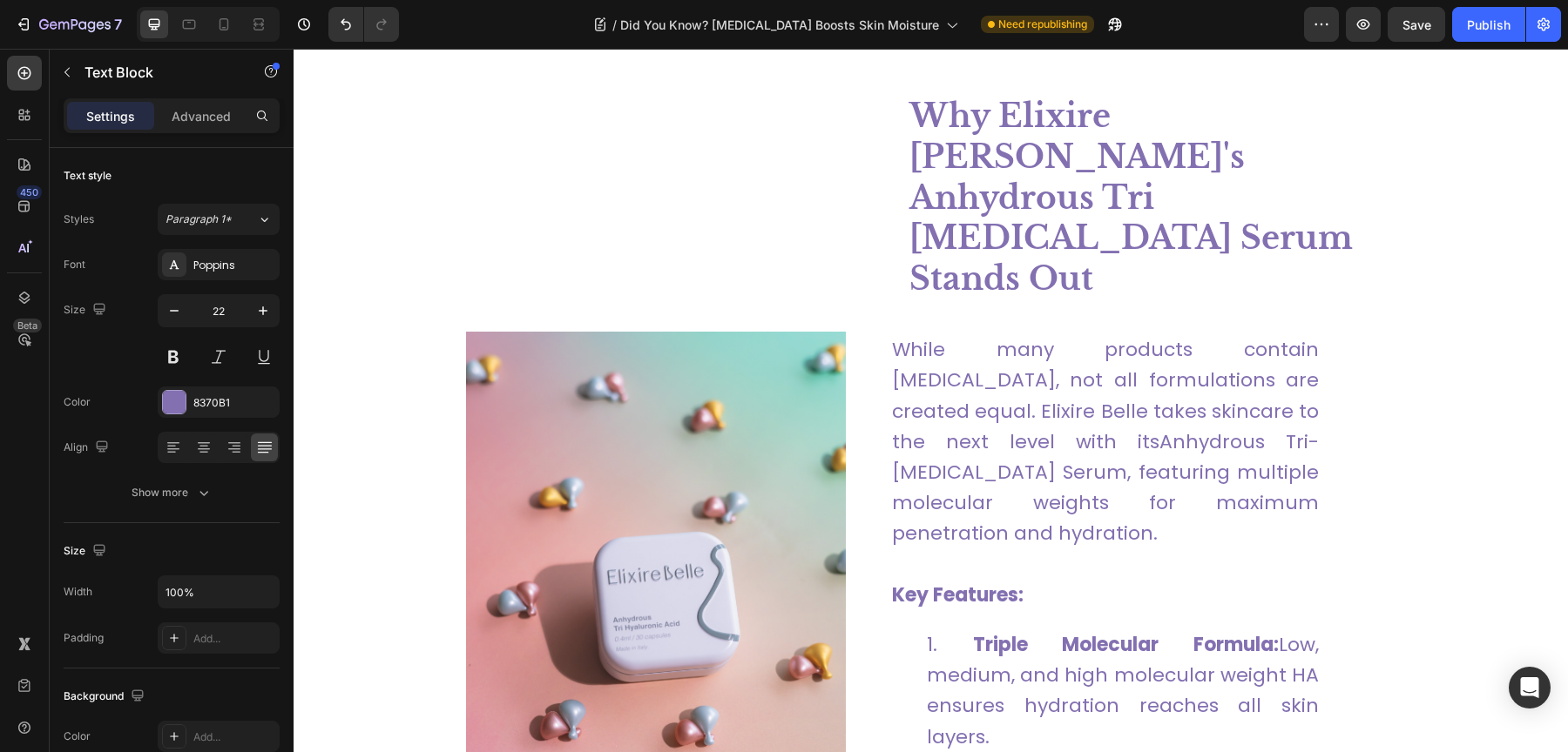
scroll to position [3460, 0]
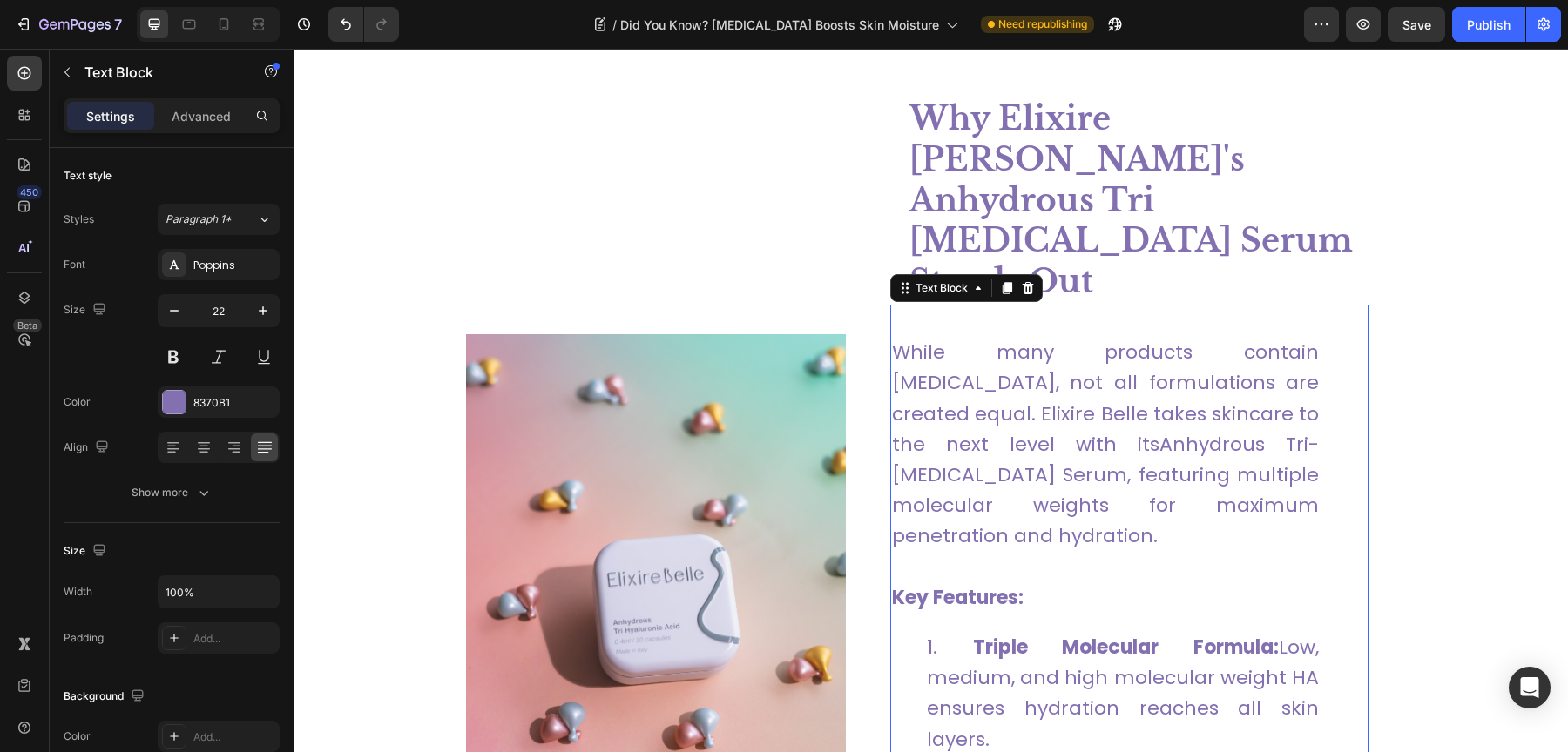
click at [1056, 385] on p "While many products contain hyaluronic acid, not all formulations are created e…" at bounding box center [1106, 444] width 427 height 214
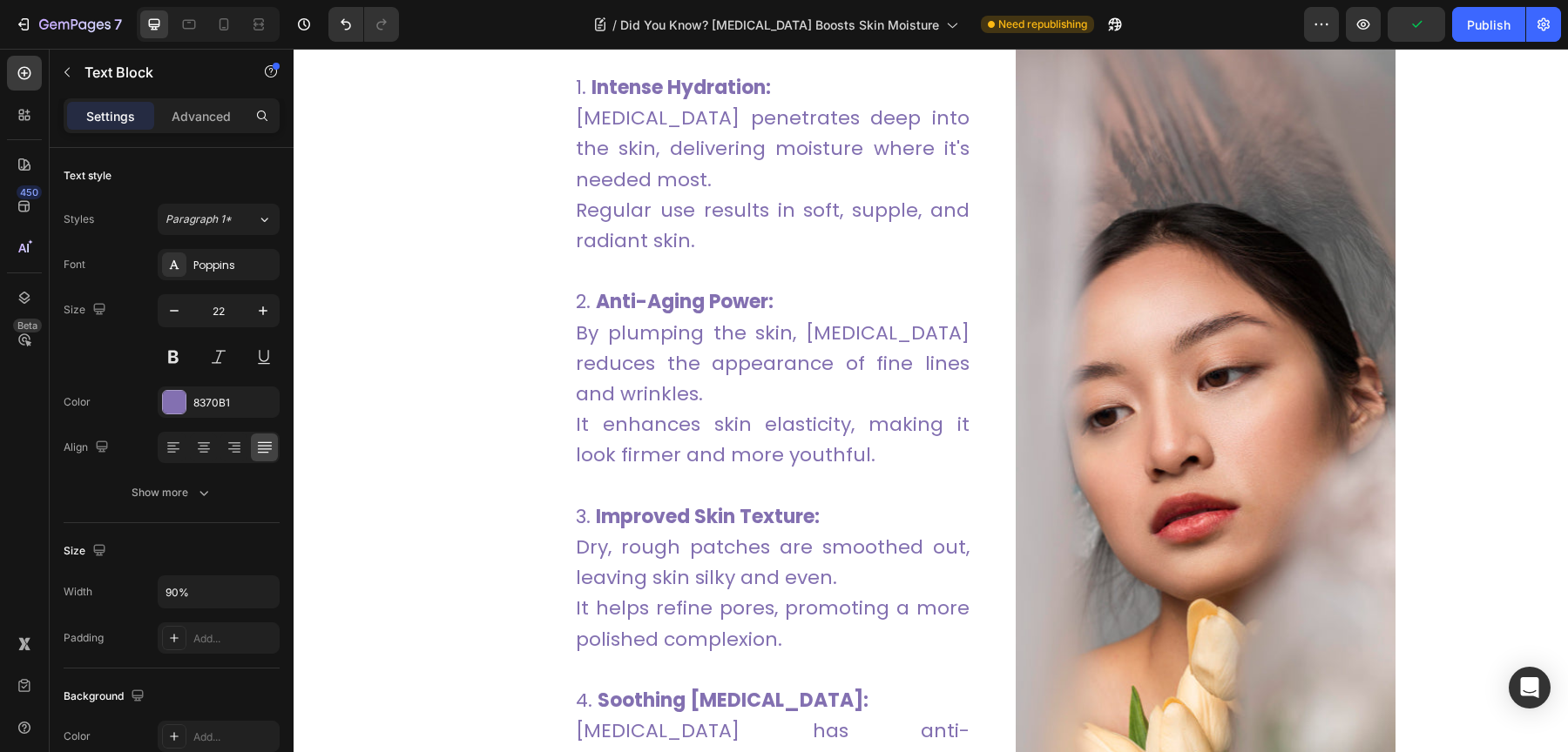
scroll to position [2263, 0]
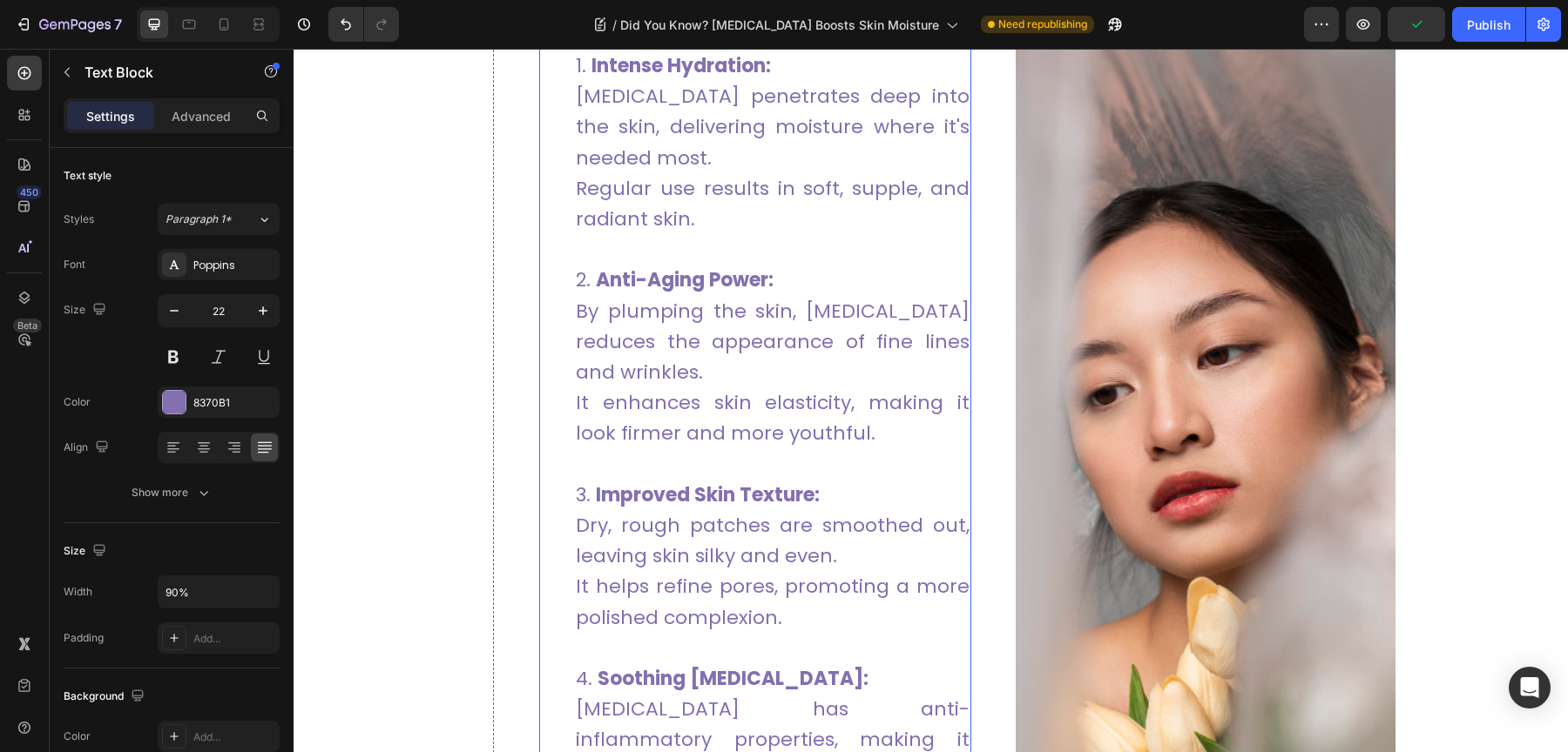
click at [624, 446] on li "Anti-Aging Power: By plumping the skin, hyaluronic acid reduces the appearance …" at bounding box center [772, 372] width 394 height 214
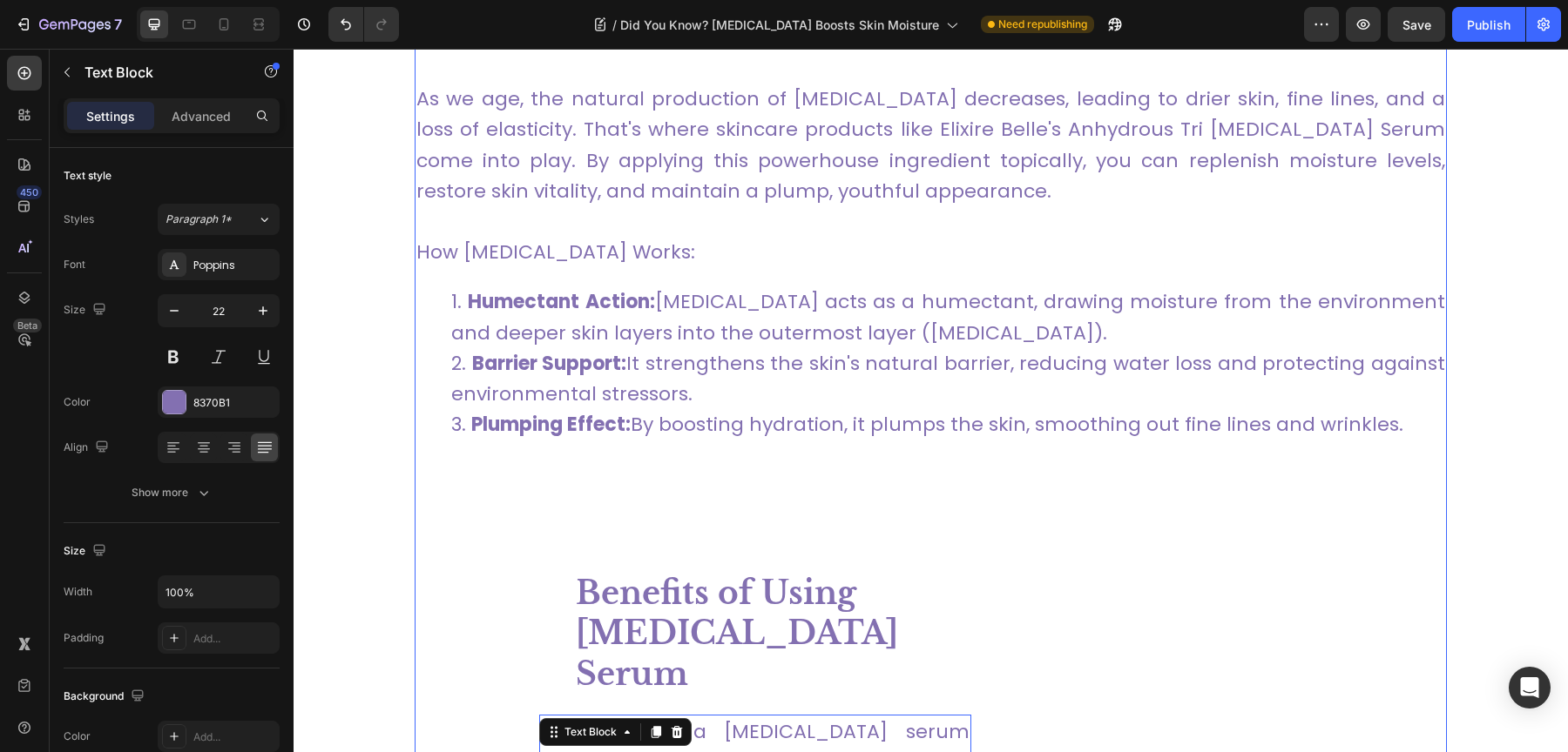
scroll to position [1411, 0]
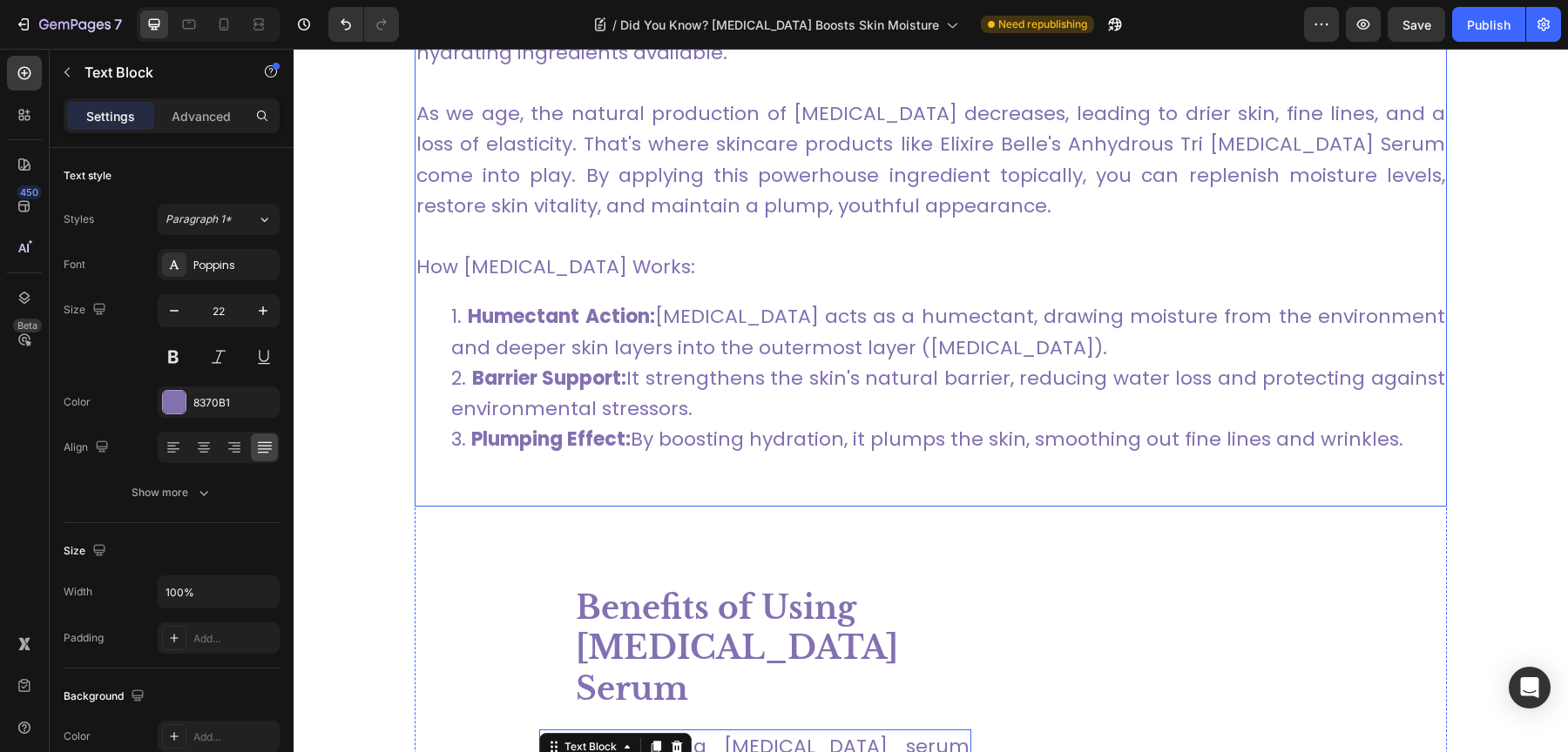
click at [732, 372] on link "It strengthens the skin's natural barrier, reducing water loss and protecting a…" at bounding box center [947, 393] width 993 height 58
click at [678, 300] on div "Hyaluronic acid (HA) is a naturally occurring substance found in our skin, conn…" at bounding box center [930, 224] width 1033 height 563
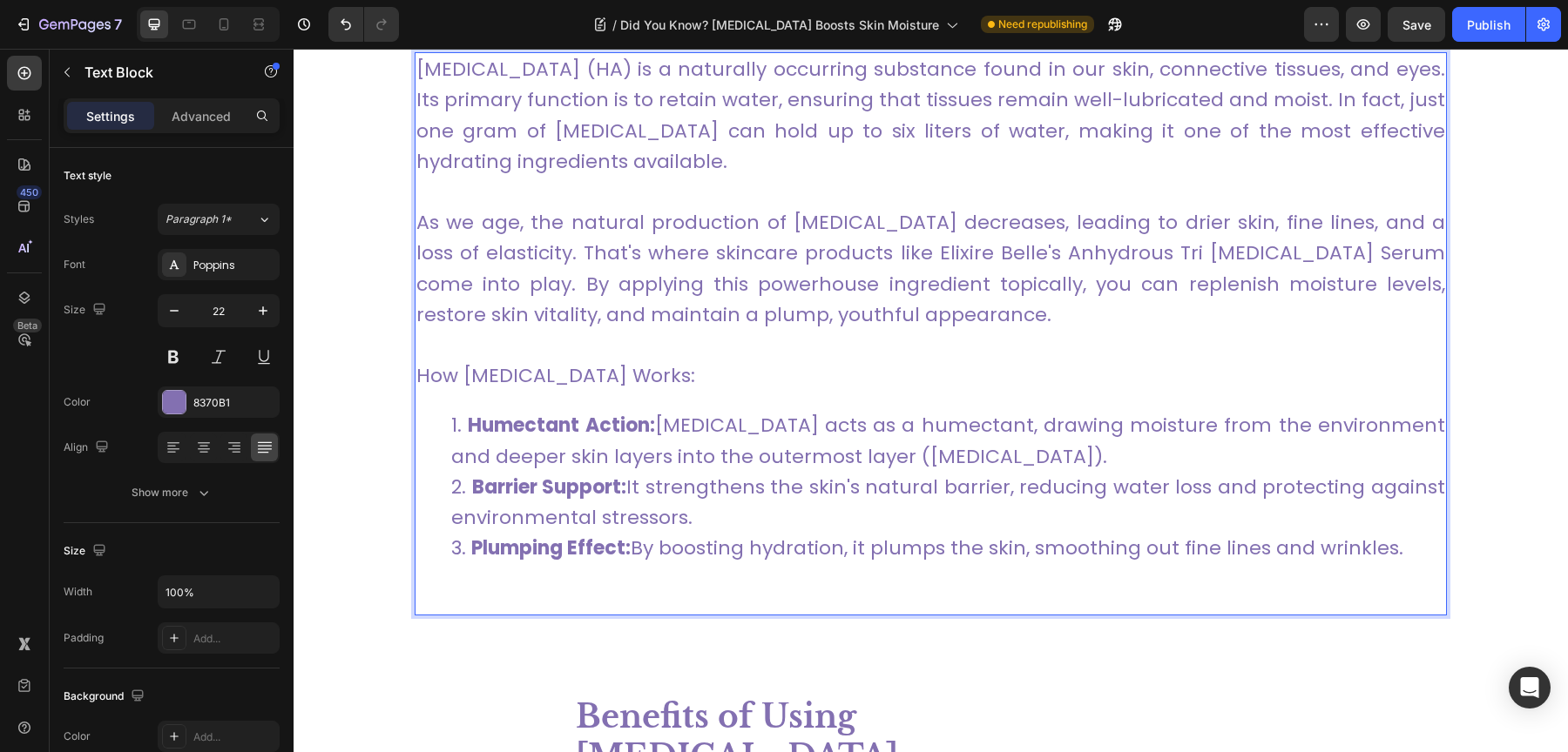
scroll to position [1259, 0]
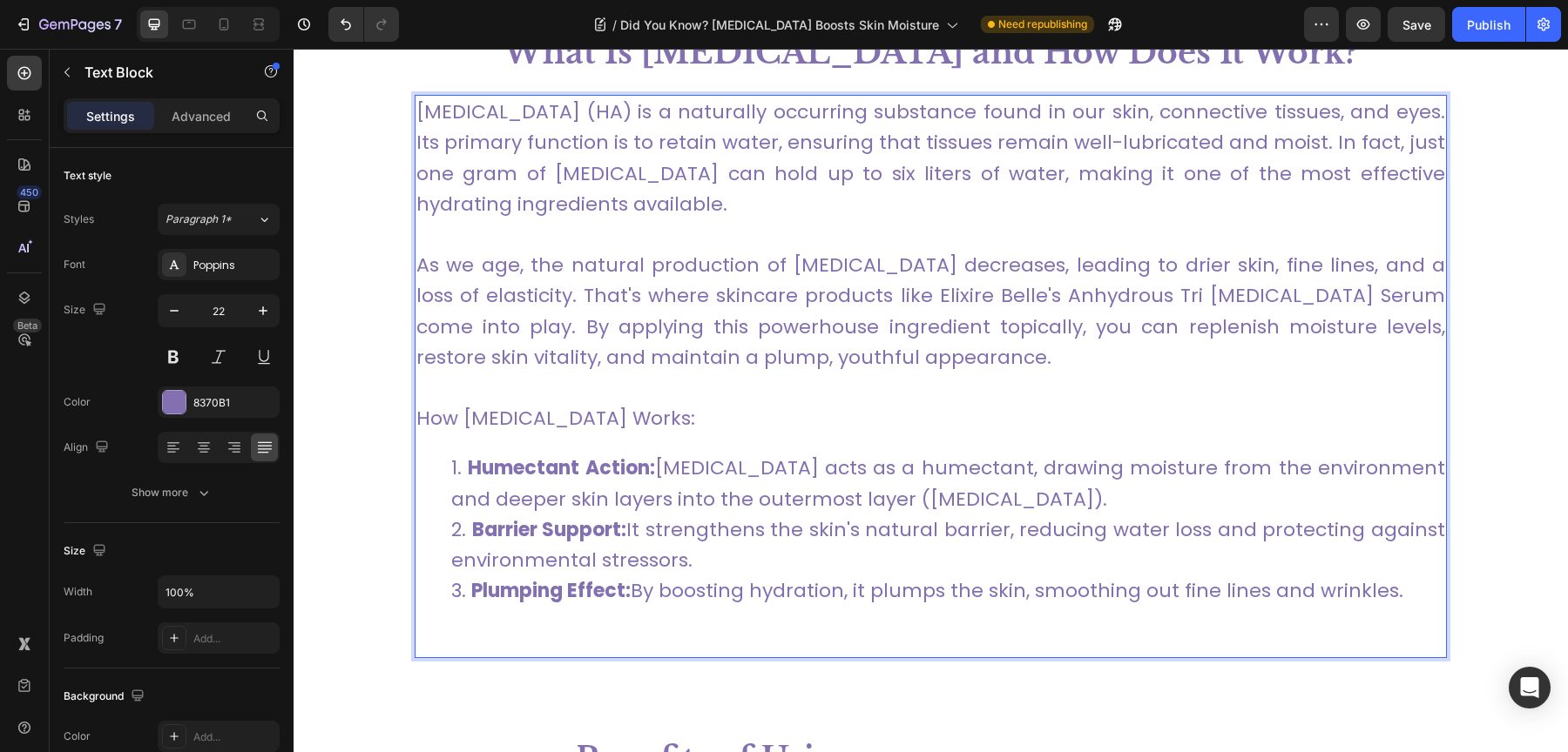
click at [660, 376] on p "Rich Text Editor. Editing area: main" at bounding box center [930, 388] width 1029 height 30
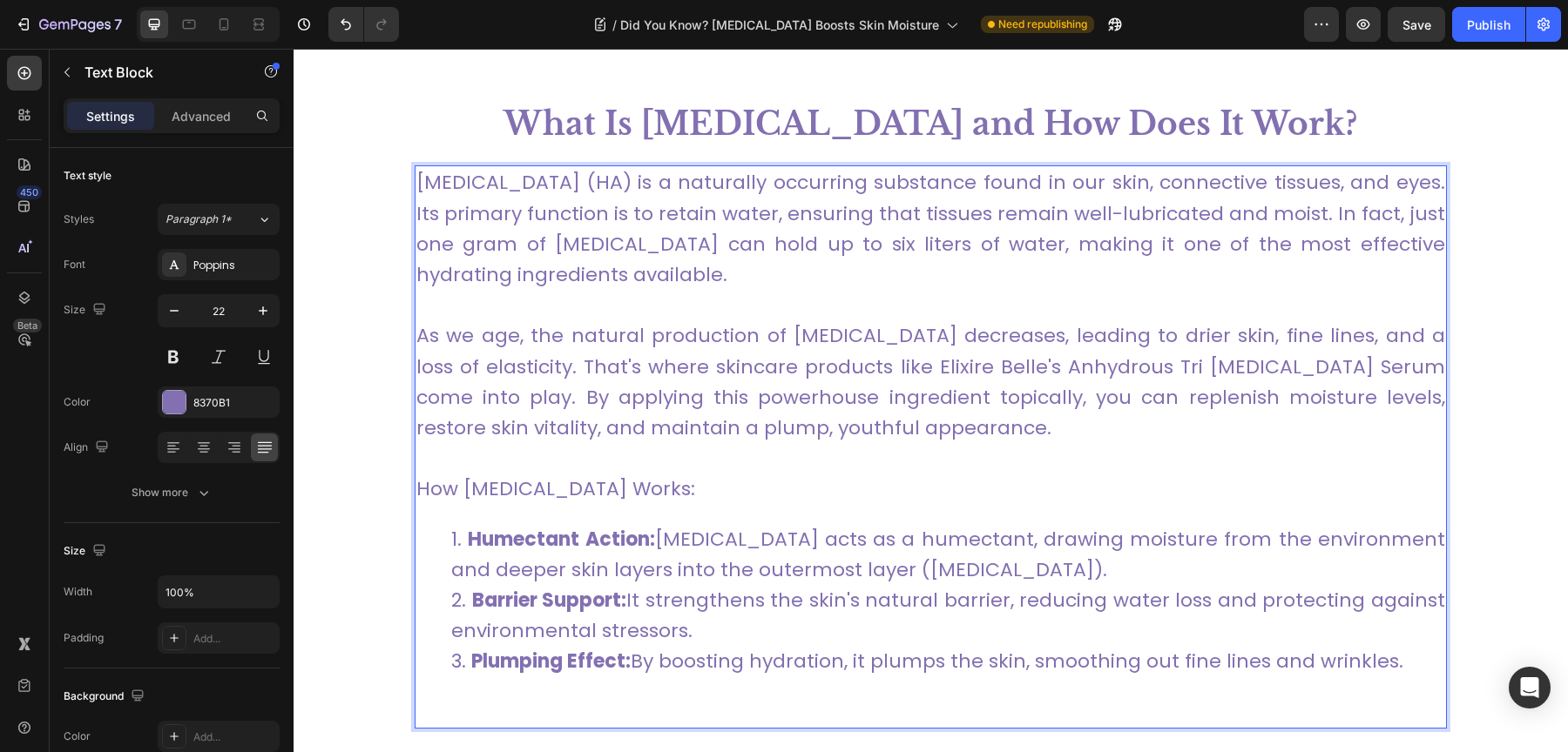
scroll to position [1163, 0]
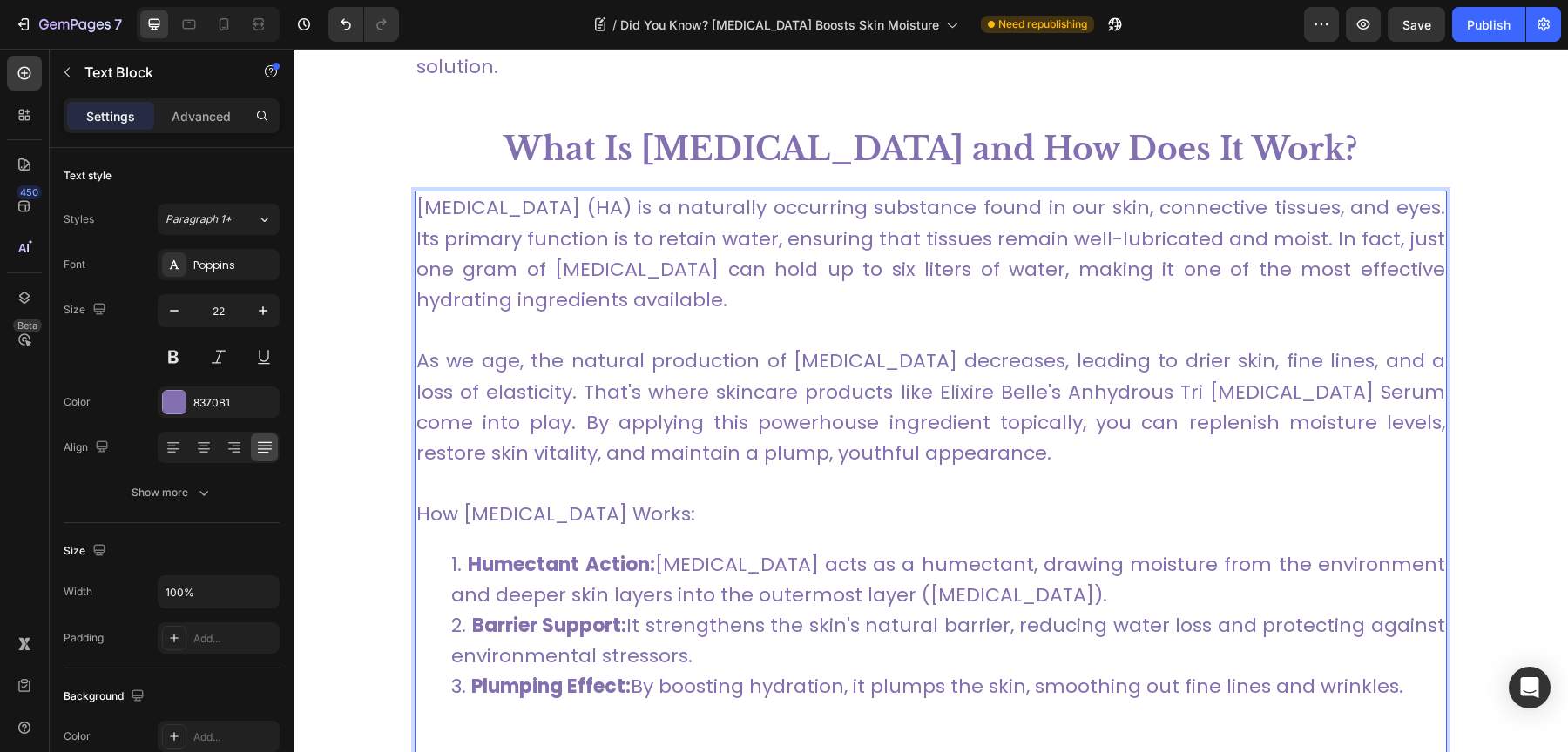
click at [637, 213] on link "Hyaluronic acid (HA) is a naturally occurring substance found in our skin, conn…" at bounding box center [930, 253] width 1029 height 119
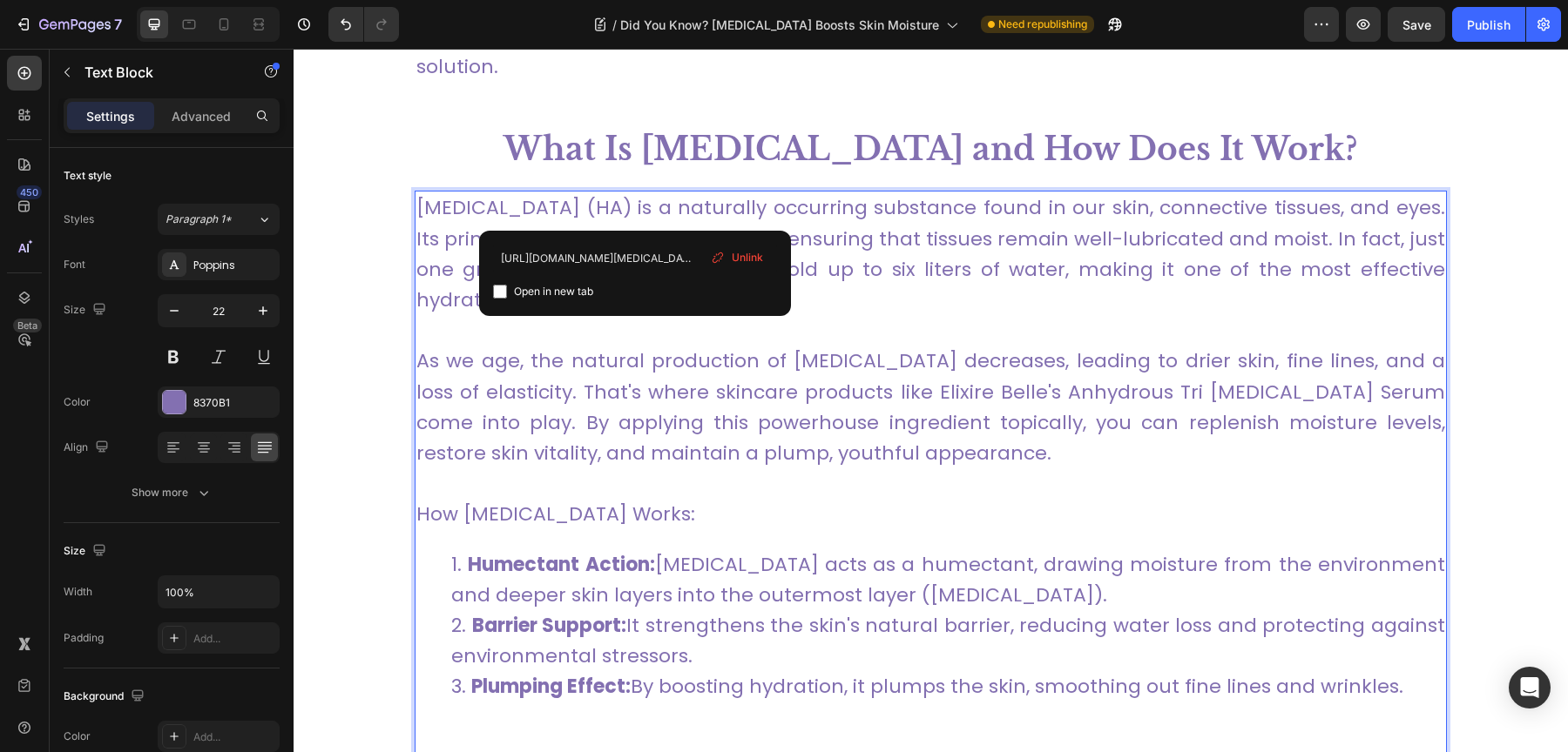
click at [540, 200] on link "Hyaluronic acid (HA) is a naturally occurring substance found in our skin, conn…" at bounding box center [930, 253] width 1029 height 119
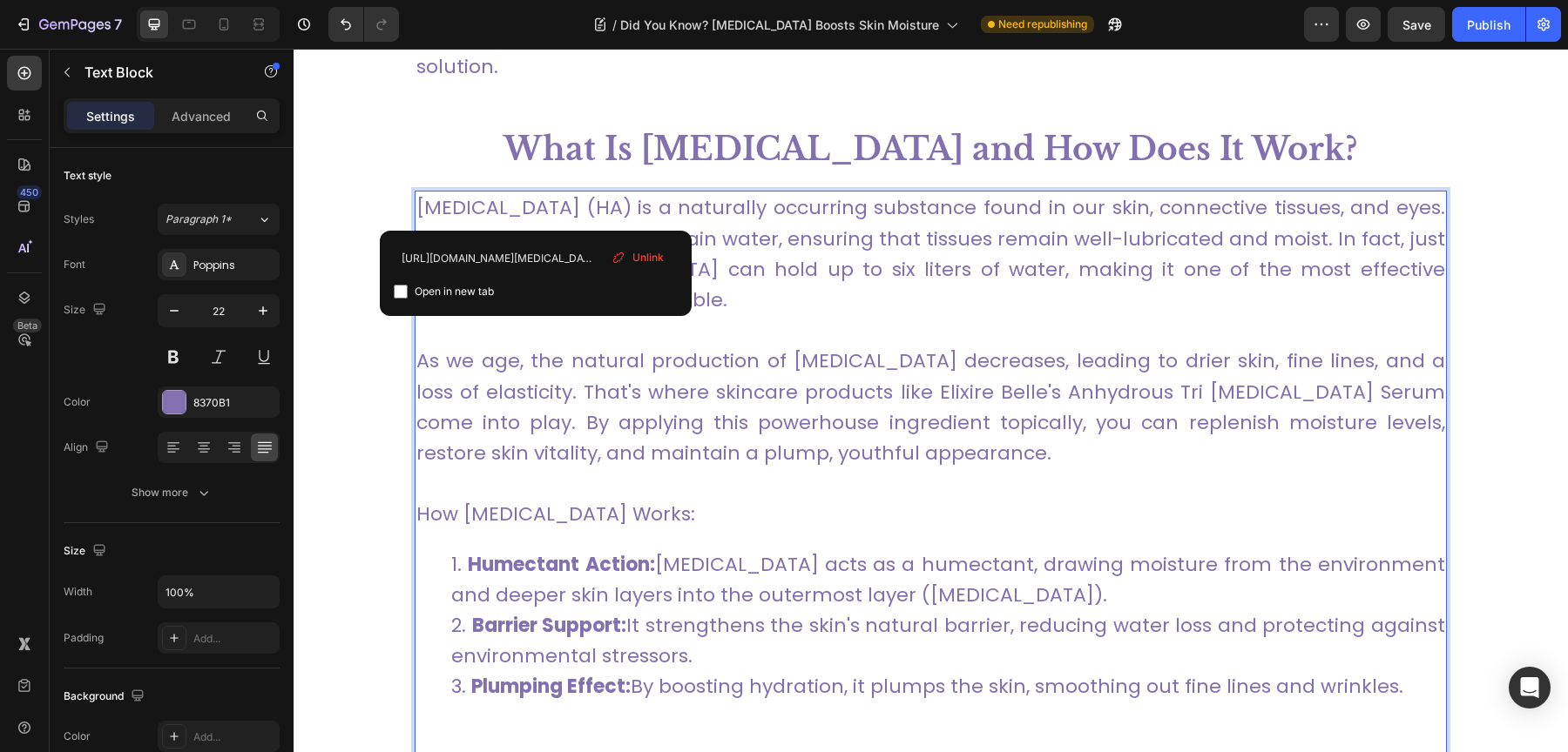
click at [698, 215] on link "Hyaluronic acid (HA) is a naturally occurring substance found in our skin, conn…" at bounding box center [930, 253] width 1029 height 119
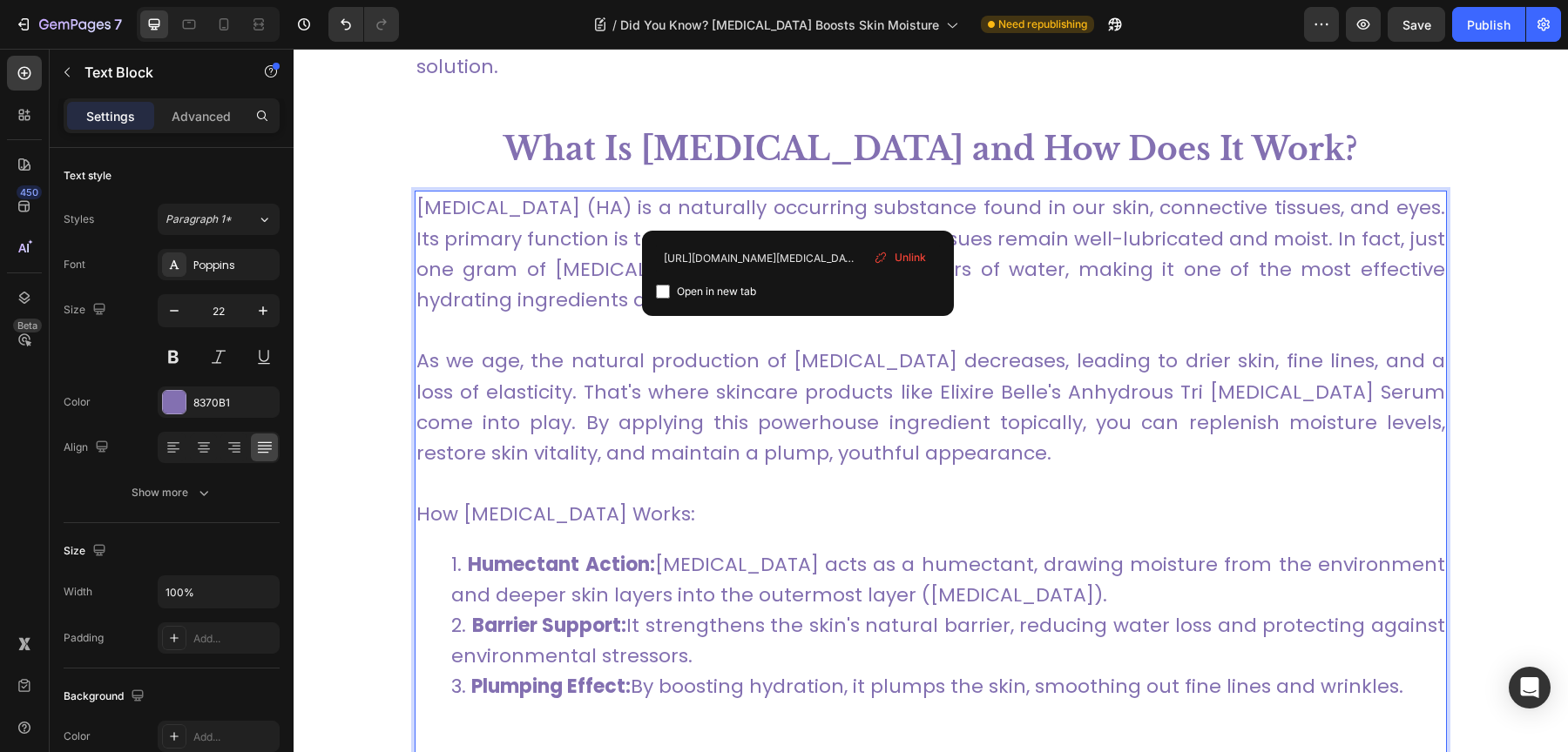
click at [795, 200] on link "Hyaluronic acid (HA) is a naturally occurring substance found in our skin, conn…" at bounding box center [930, 253] width 1029 height 119
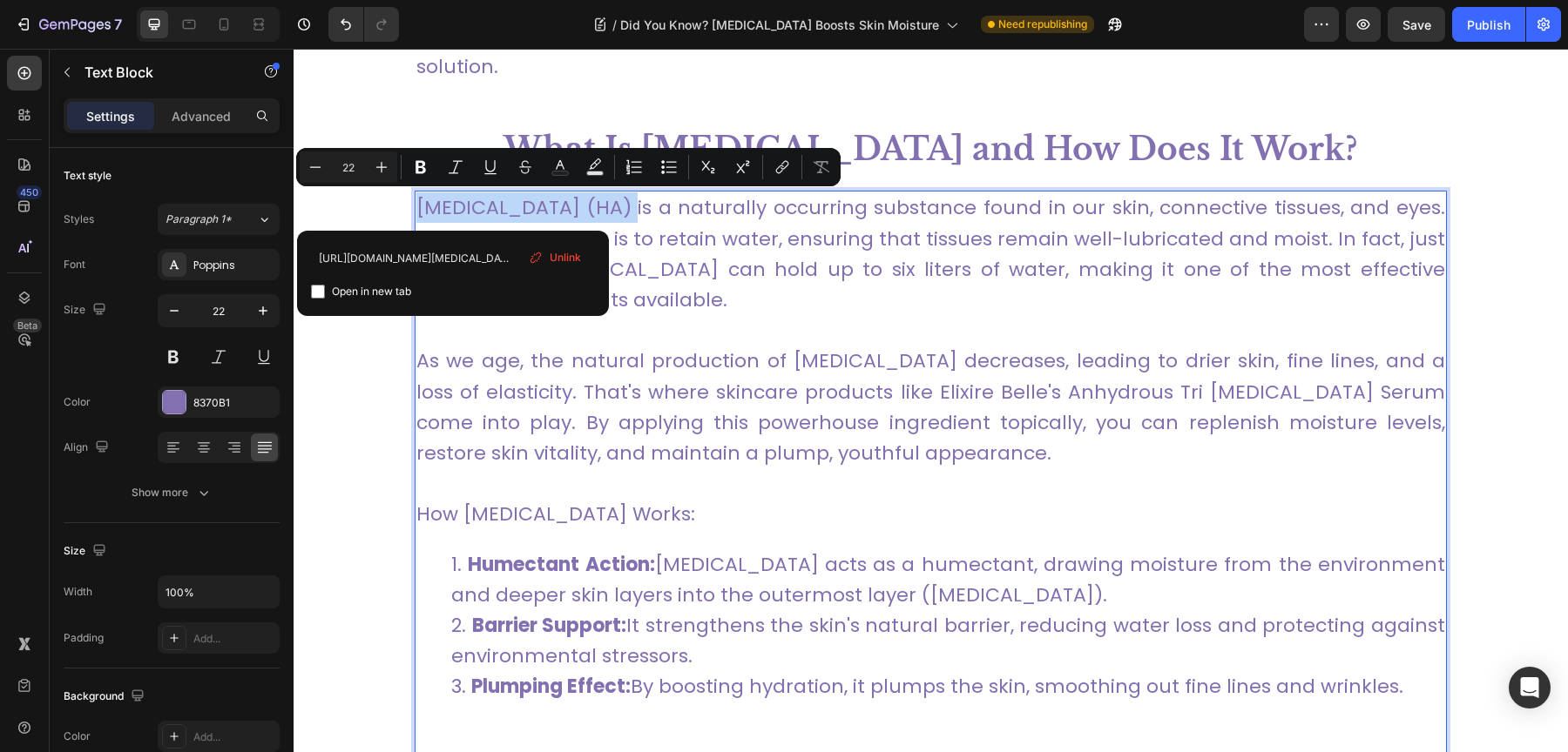
drag, startPoint x: 416, startPoint y: 205, endPoint x: 613, endPoint y: 200, distance: 197.1
click at [613, 200] on link "Hyaluronic acid (HA) is a naturally occurring substance found in our skin, conn…" at bounding box center [930, 253] width 1029 height 119
click at [785, 169] on icon "Editor contextual toolbar" at bounding box center [783, 167] width 18 height 18
type input "16"
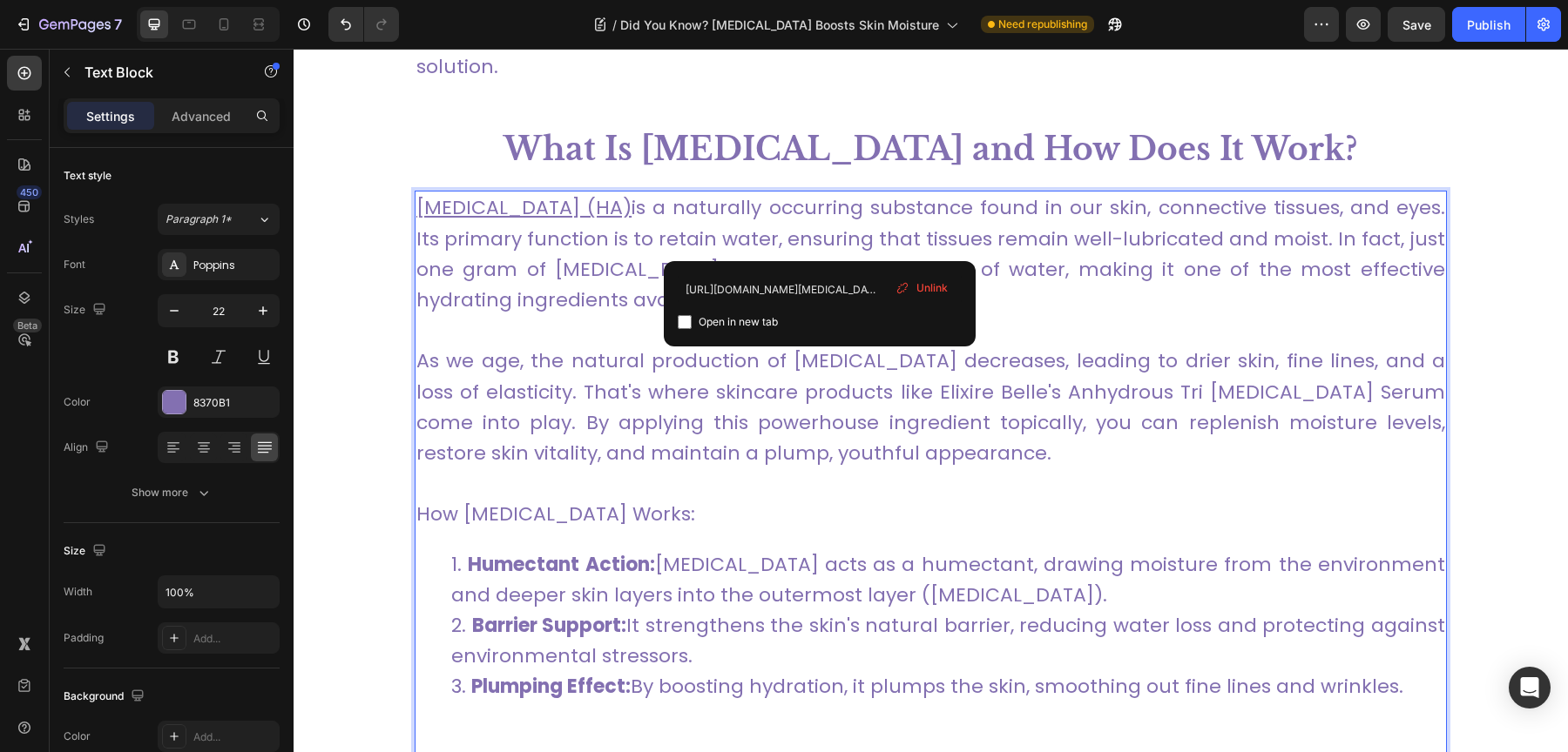
click at [822, 251] on link "Hyaluronic acid (HA) is a naturally occurring substance found in our skin, conn…" at bounding box center [930, 253] width 1029 height 119
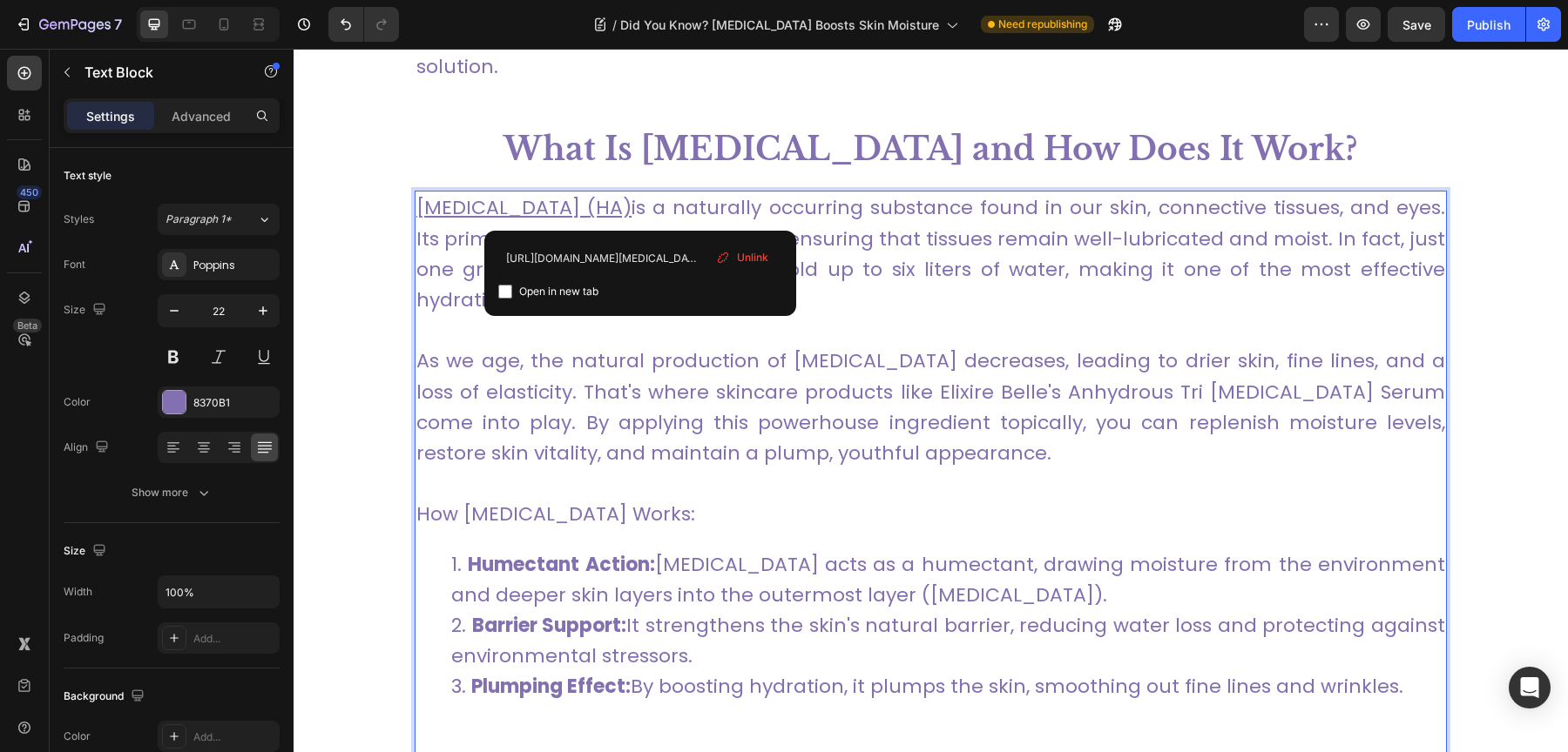
click at [646, 209] on link "Hyaluronic acid (HA) is a naturally occurring substance found in our skin, conn…" at bounding box center [930, 253] width 1029 height 119
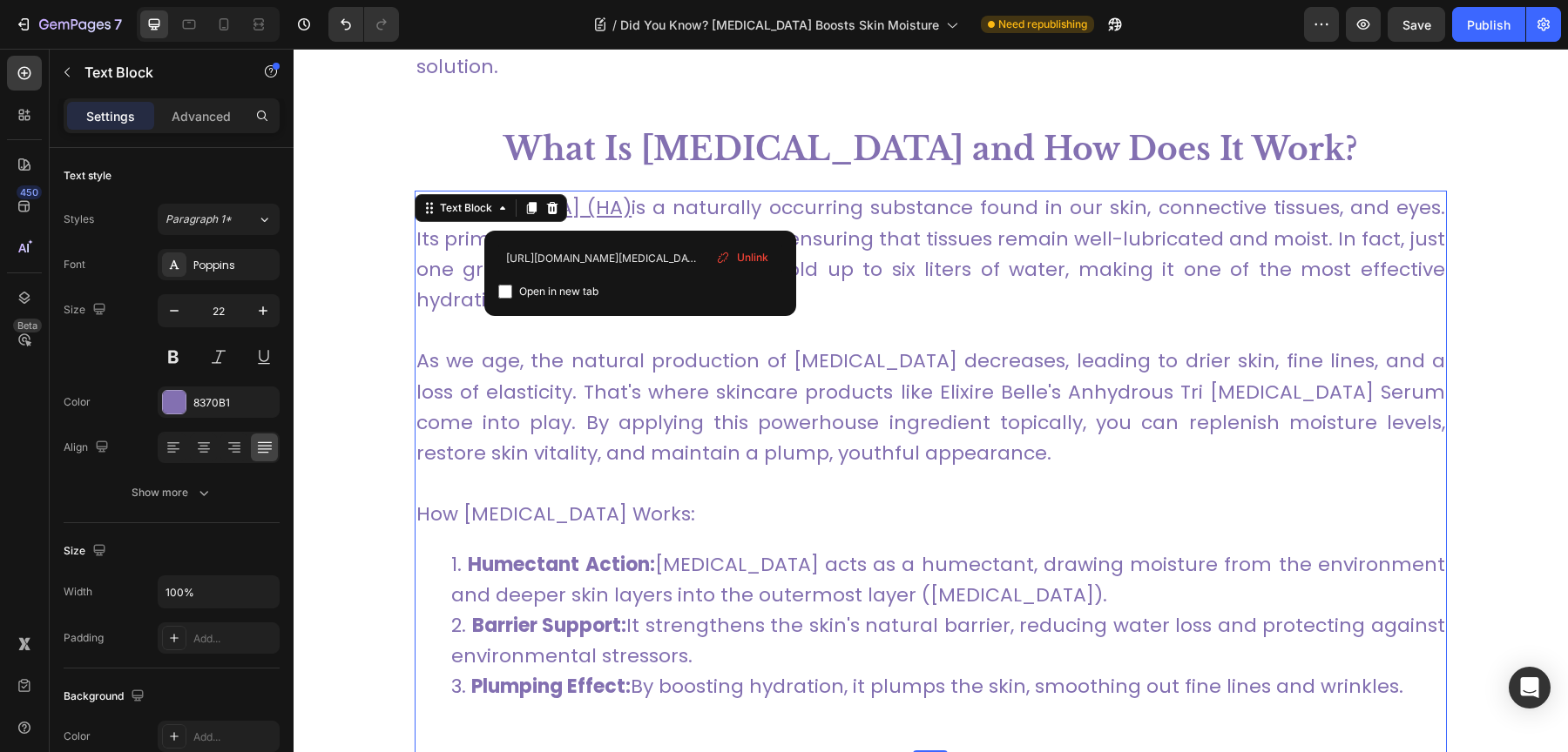
click at [757, 260] on span "Unlink" at bounding box center [752, 258] width 31 height 16
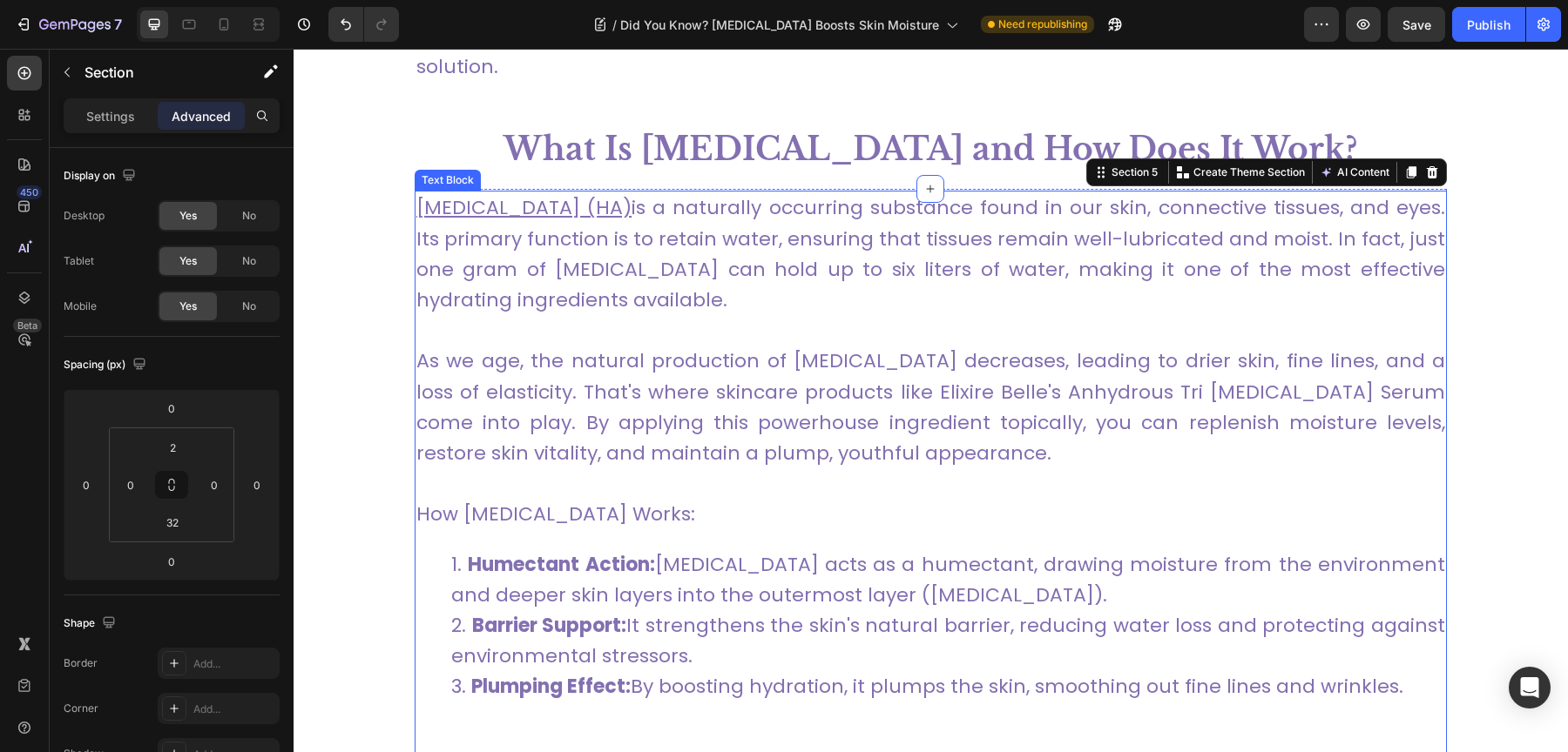
click at [611, 202] on u "Hyaluronic acid (HA)" at bounding box center [524, 207] width 215 height 27
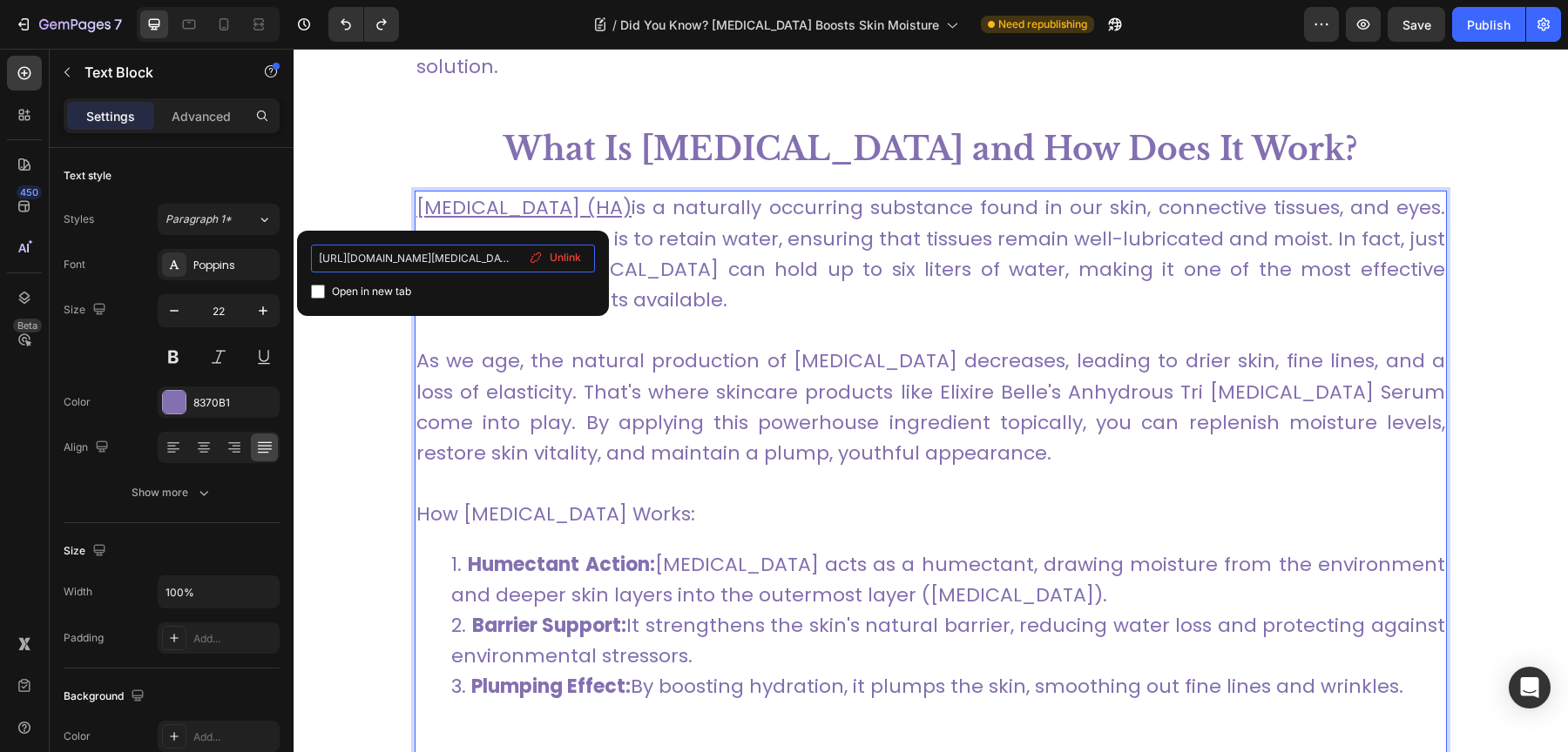
click at [478, 261] on input "https://my.clevelandclinic.org/health/articles/22915-hyaluronic-acid" at bounding box center [453, 258] width 284 height 28
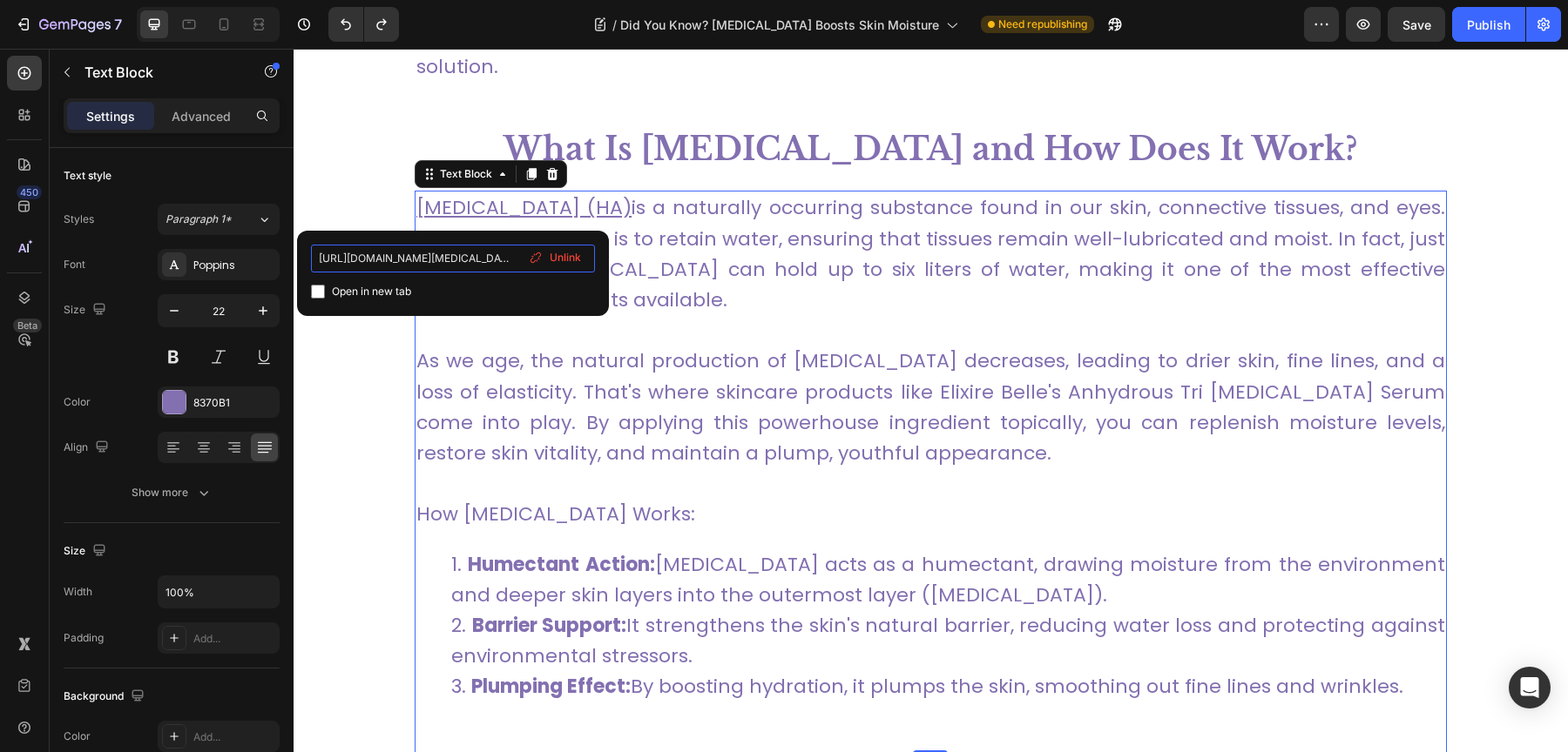
click at [478, 261] on input "https://my.clevelandclinic.org/health/articles/22915-hyaluronic-acid" at bounding box center [453, 258] width 284 height 28
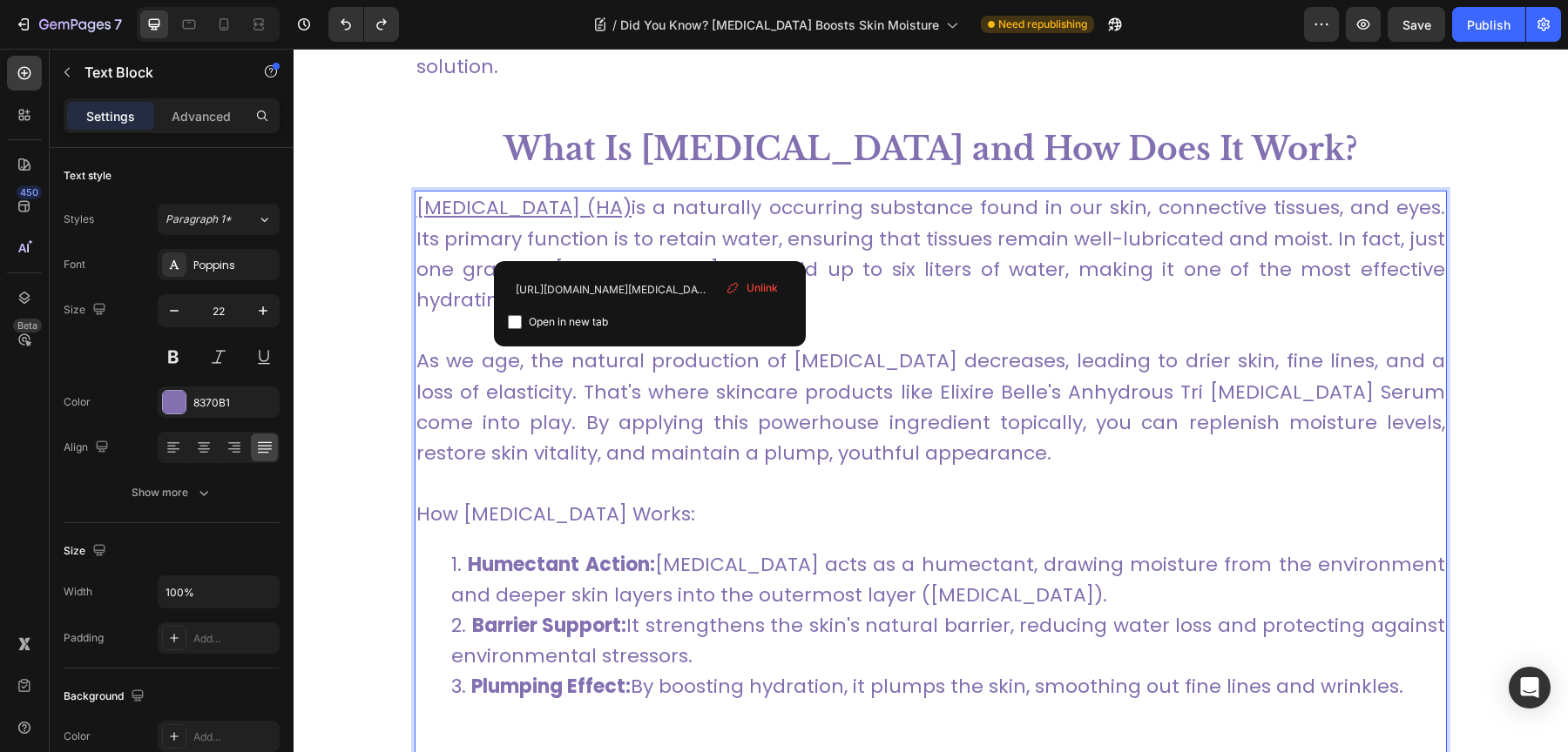
click at [649, 235] on link "Hyaluronic acid (HA) is a naturally occurring substance found in our skin, conn…" at bounding box center [930, 253] width 1029 height 119
click at [776, 290] on span "Unlink" at bounding box center [761, 288] width 31 height 16
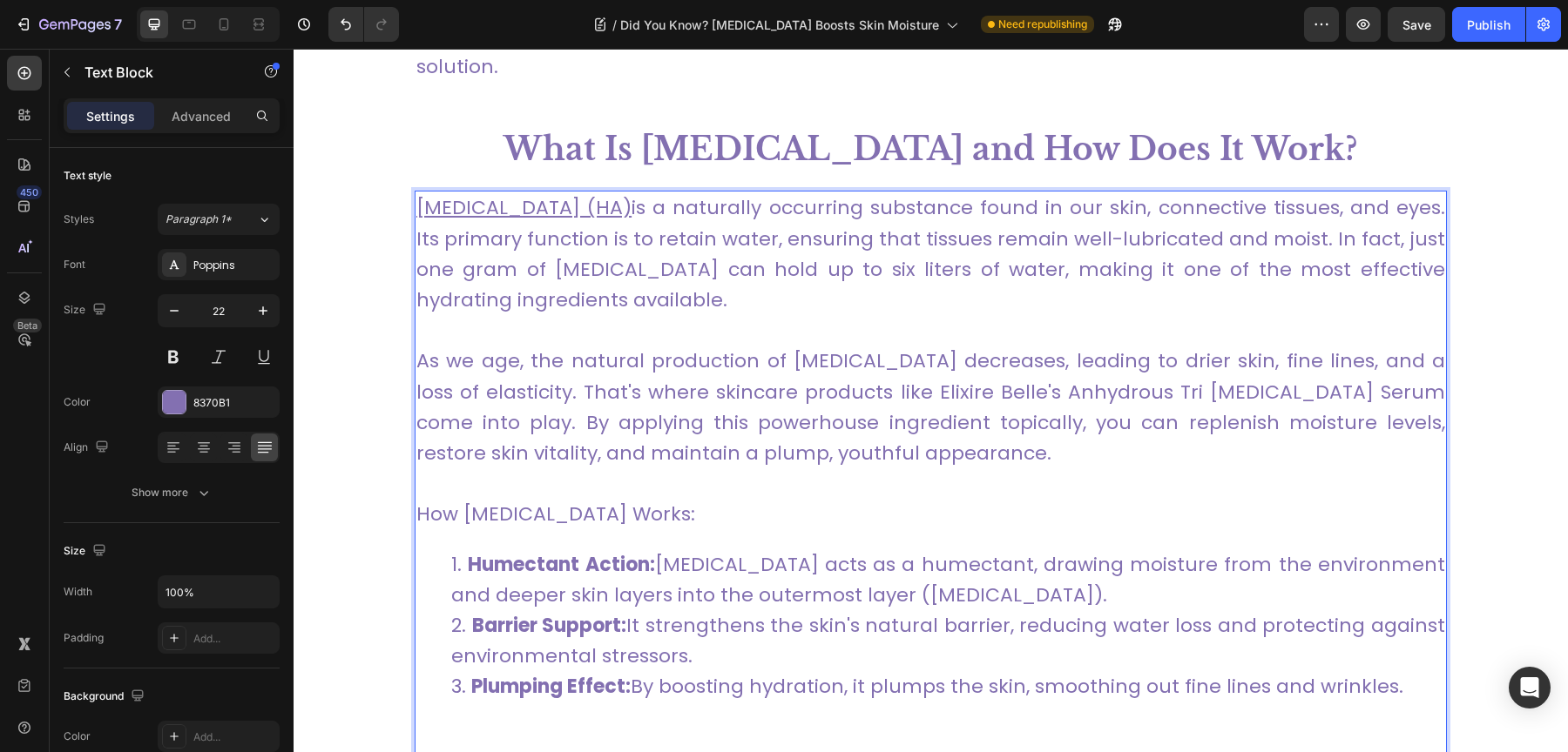
click at [616, 212] on p "Hyaluronic acid (HA) is a naturally occurring substance found in our skin, conn…" at bounding box center [930, 253] width 1029 height 123
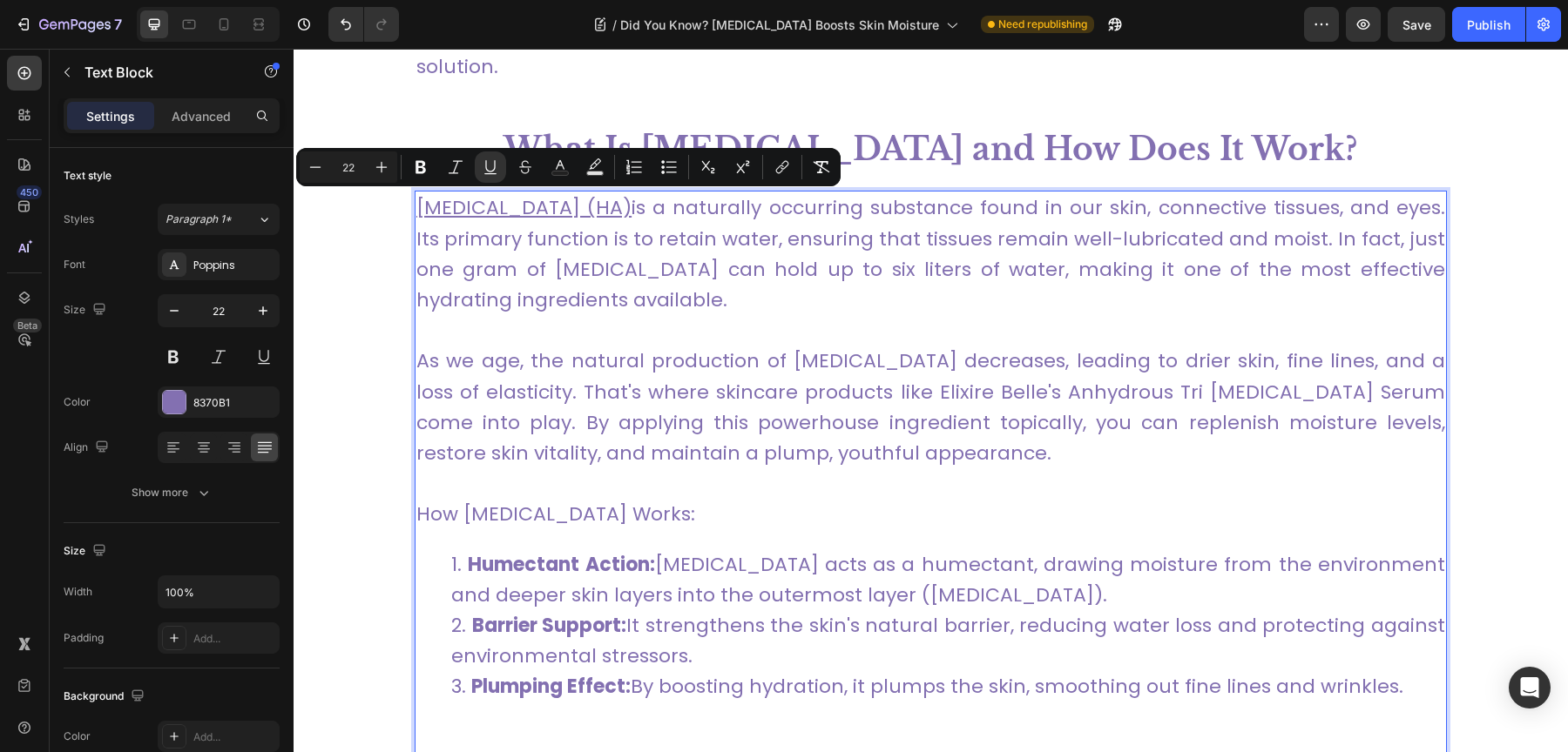
drag, startPoint x: 613, startPoint y: 208, endPoint x: 414, endPoint y: 219, distance: 199.3
click at [416, 219] on u "Hyaluronic acid (HA)" at bounding box center [524, 207] width 215 height 27
click at [771, 163] on button "link" at bounding box center [782, 166] width 31 height 31
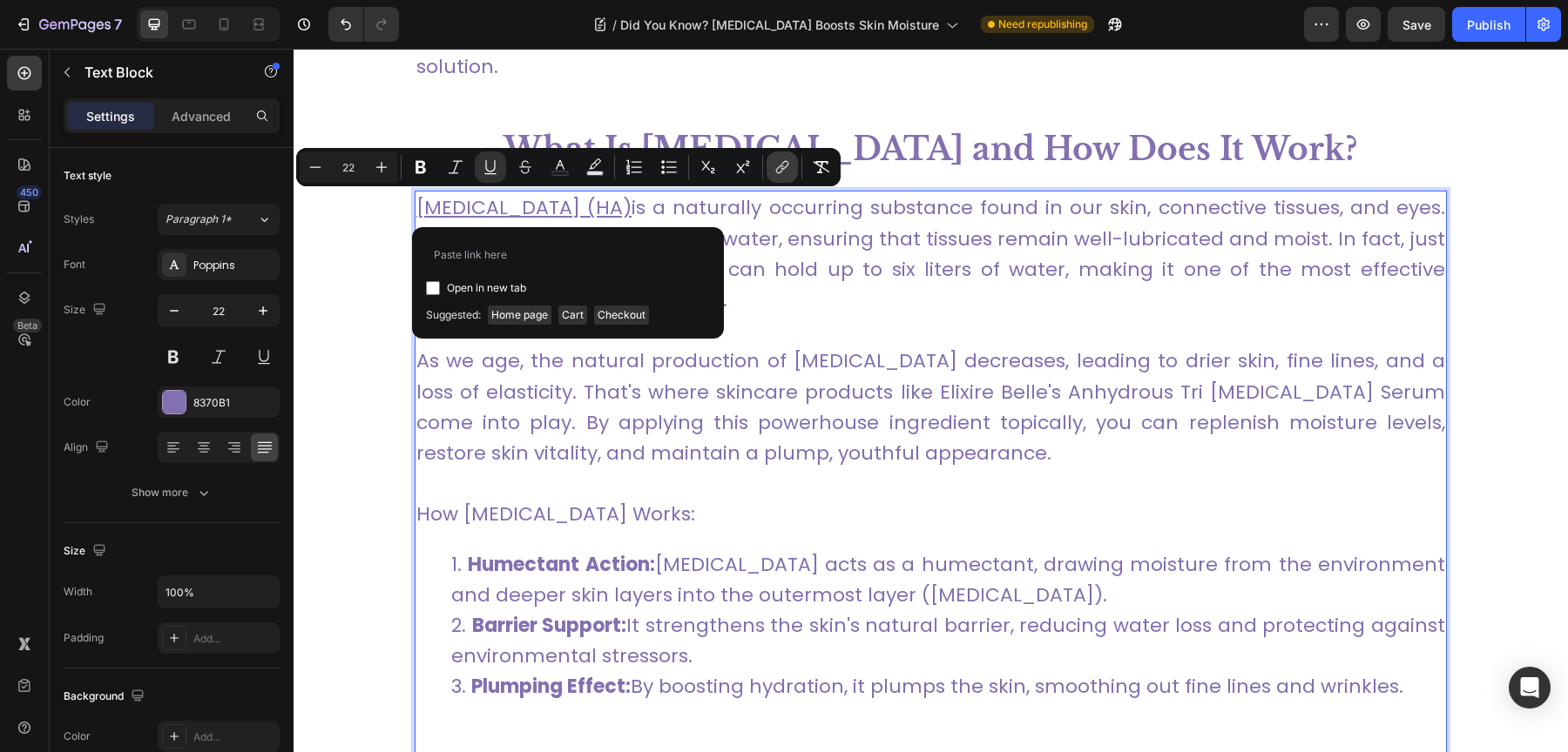
type input "https://my.clevelandclinic.org/health/articles/22915-hyaluronic-acid"
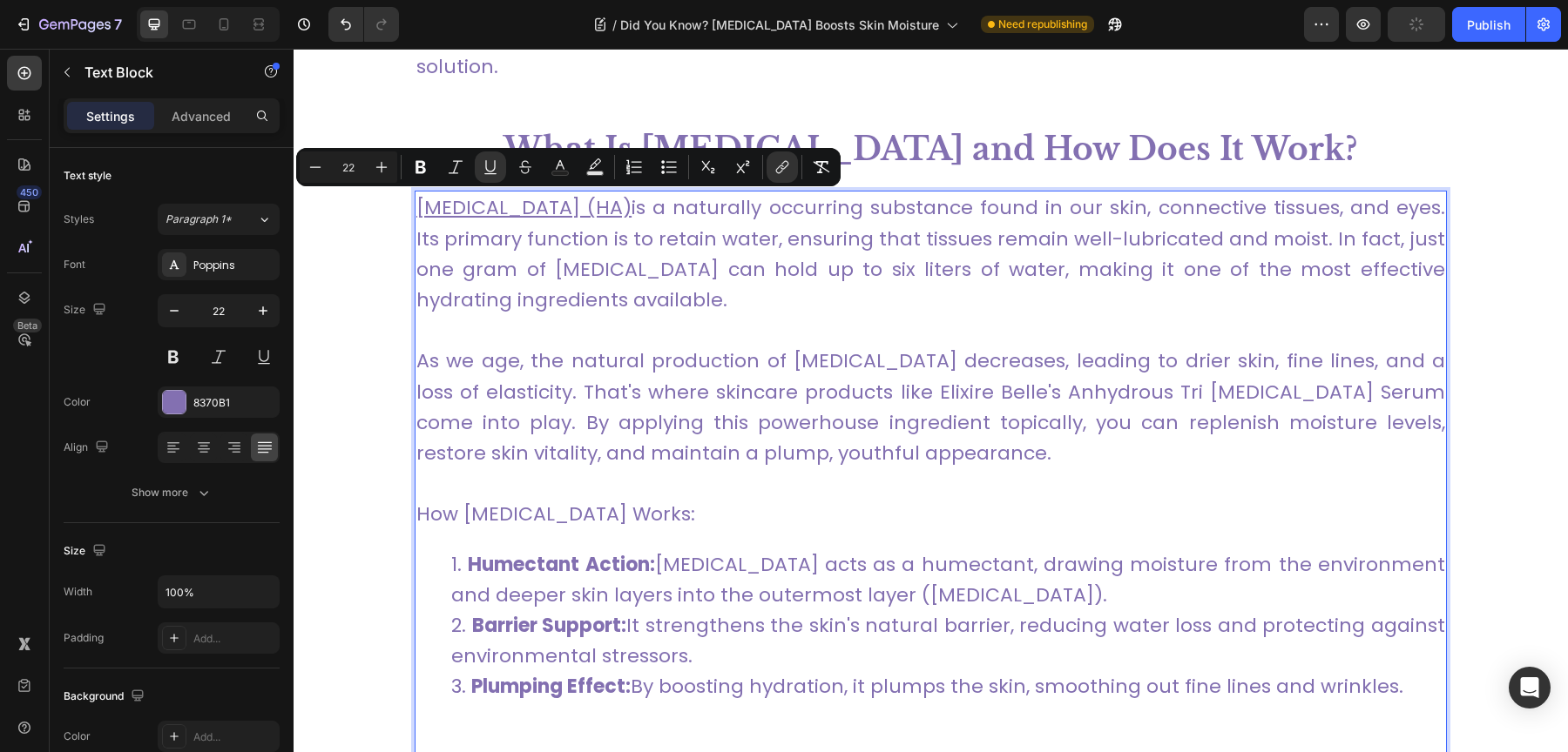
click at [934, 338] on p "Rich Text Editor. Editing area: main" at bounding box center [930, 331] width 1029 height 30
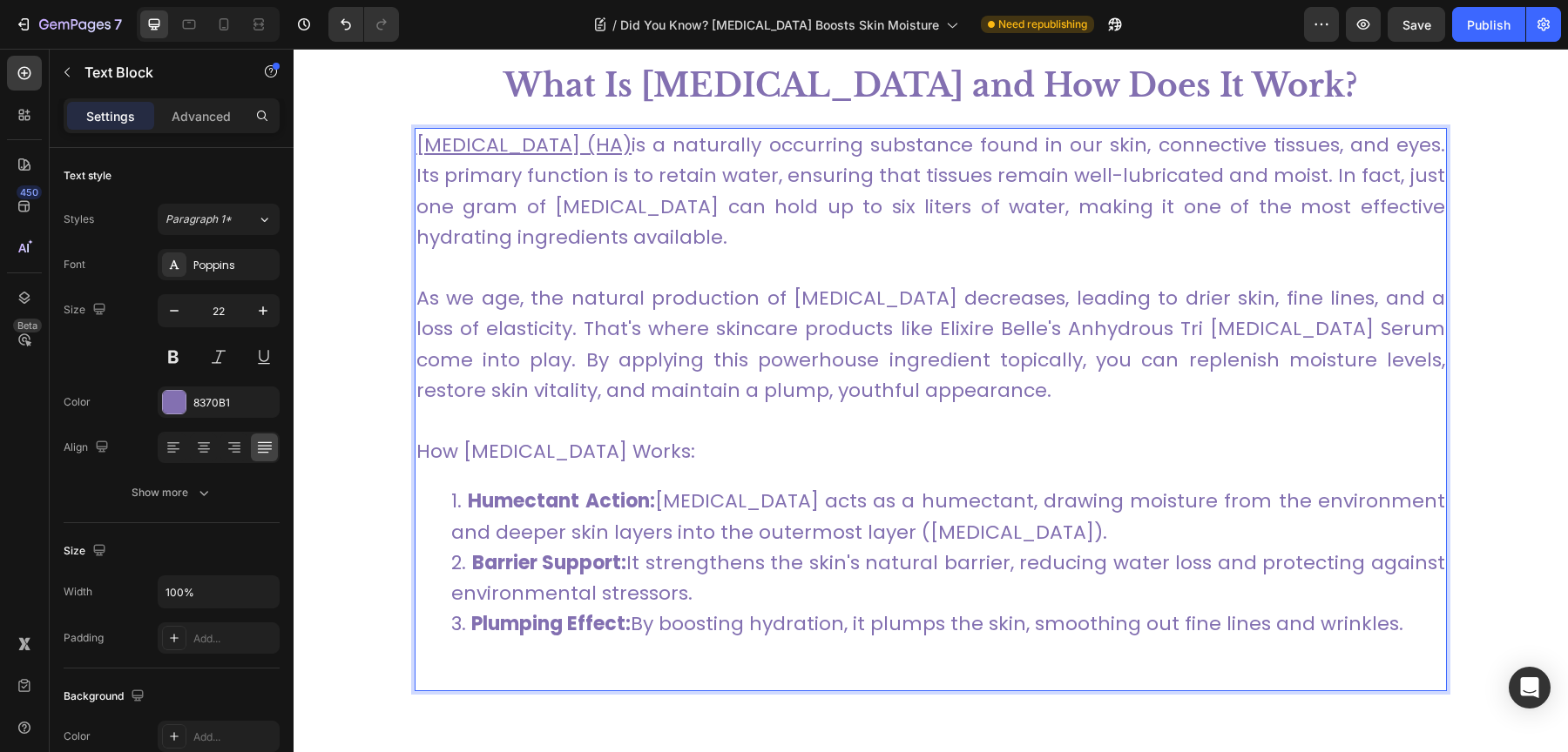
scroll to position [1217, 0]
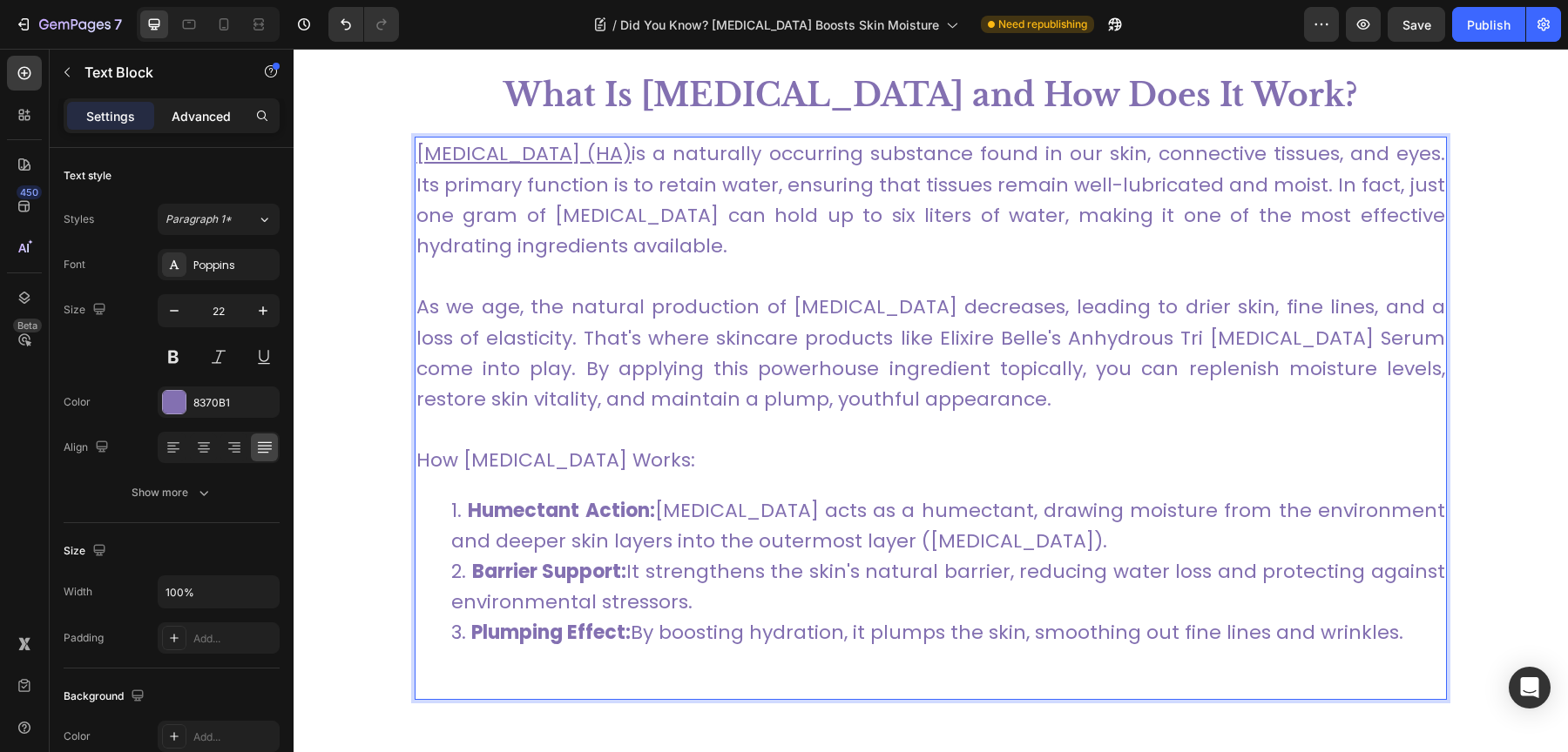
click at [218, 109] on p "Advanced" at bounding box center [201, 116] width 60 height 19
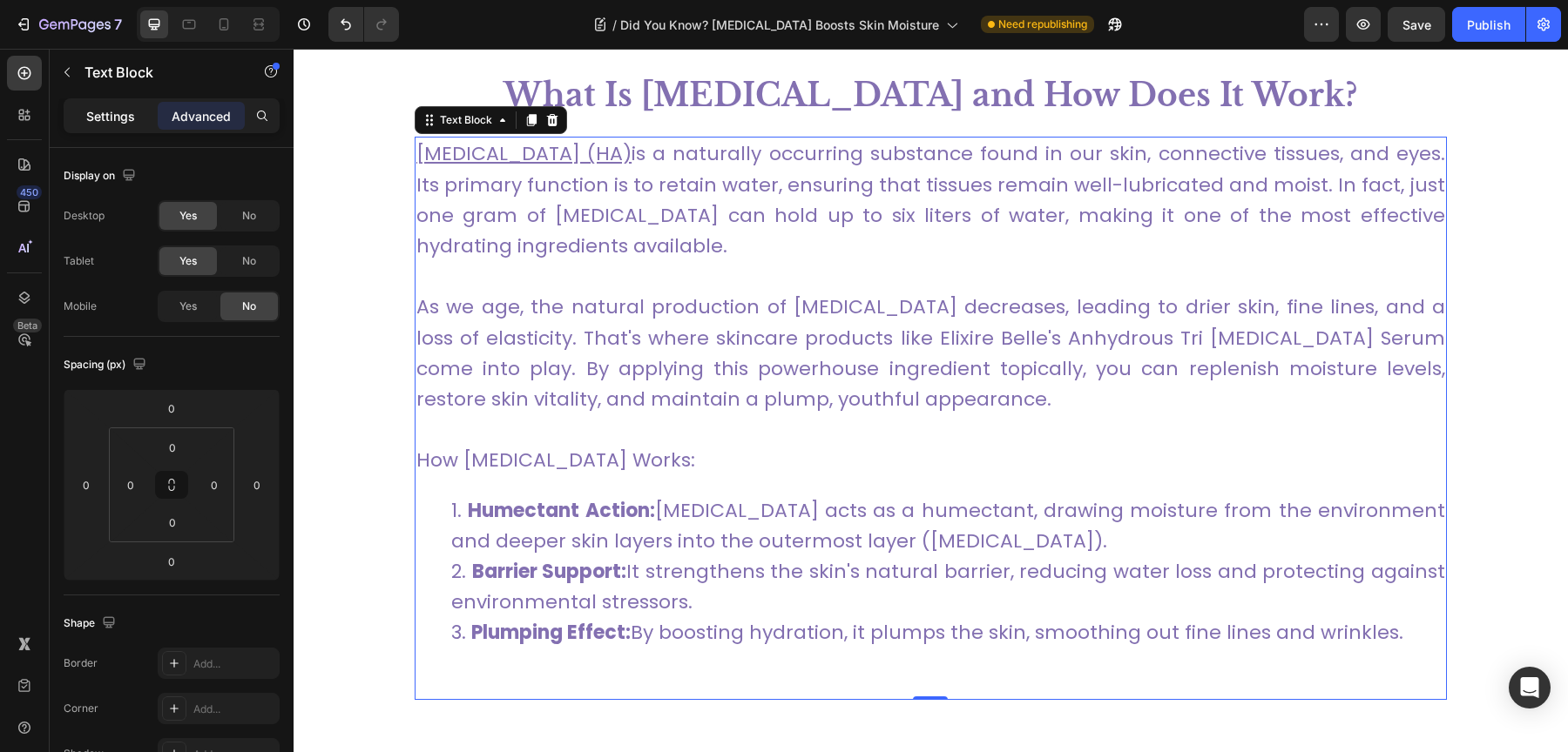
drag, startPoint x: 108, startPoint y: 120, endPoint x: 277, endPoint y: 98, distance: 170.4
click at [108, 120] on p "Settings" at bounding box center [110, 116] width 49 height 19
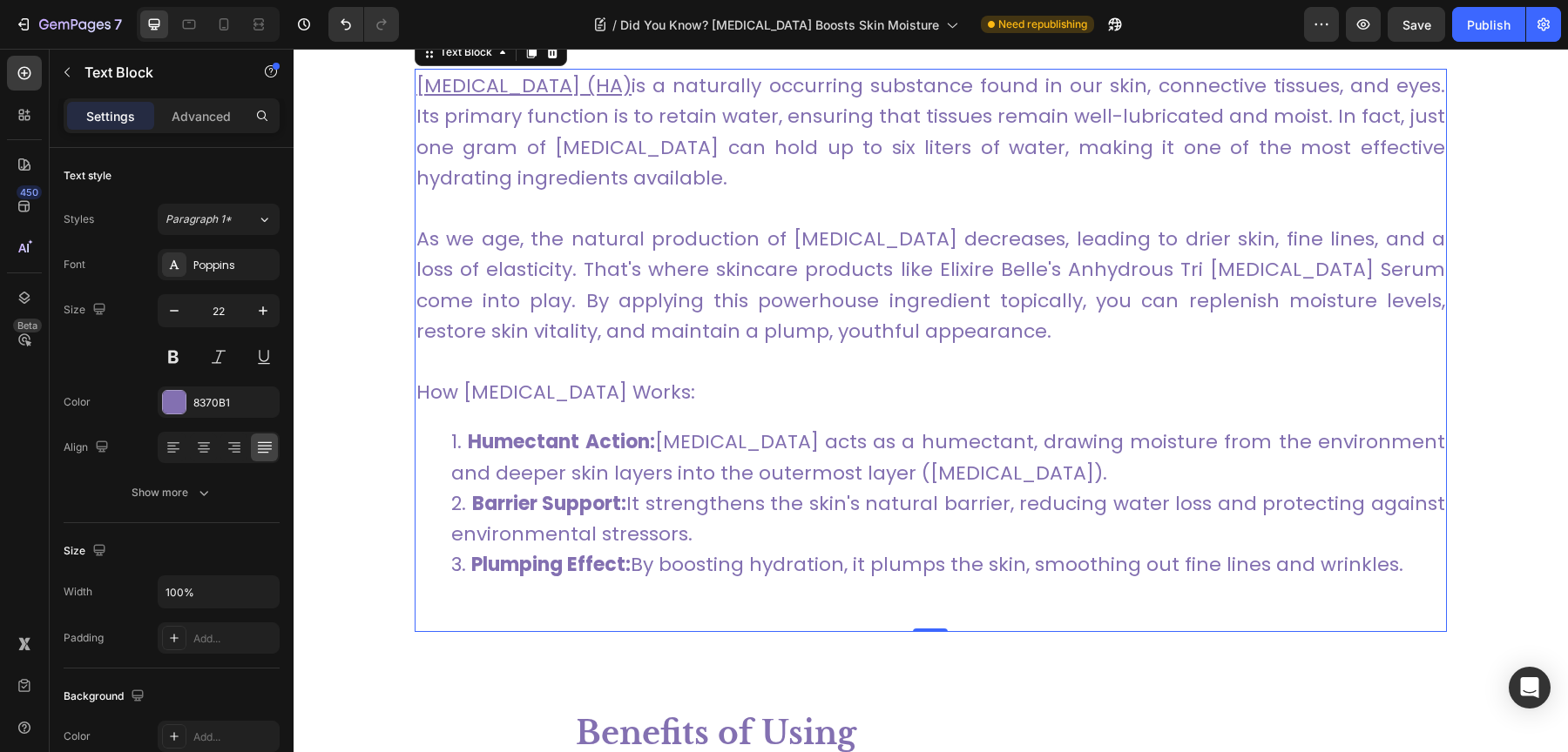
scroll to position [1321, 0]
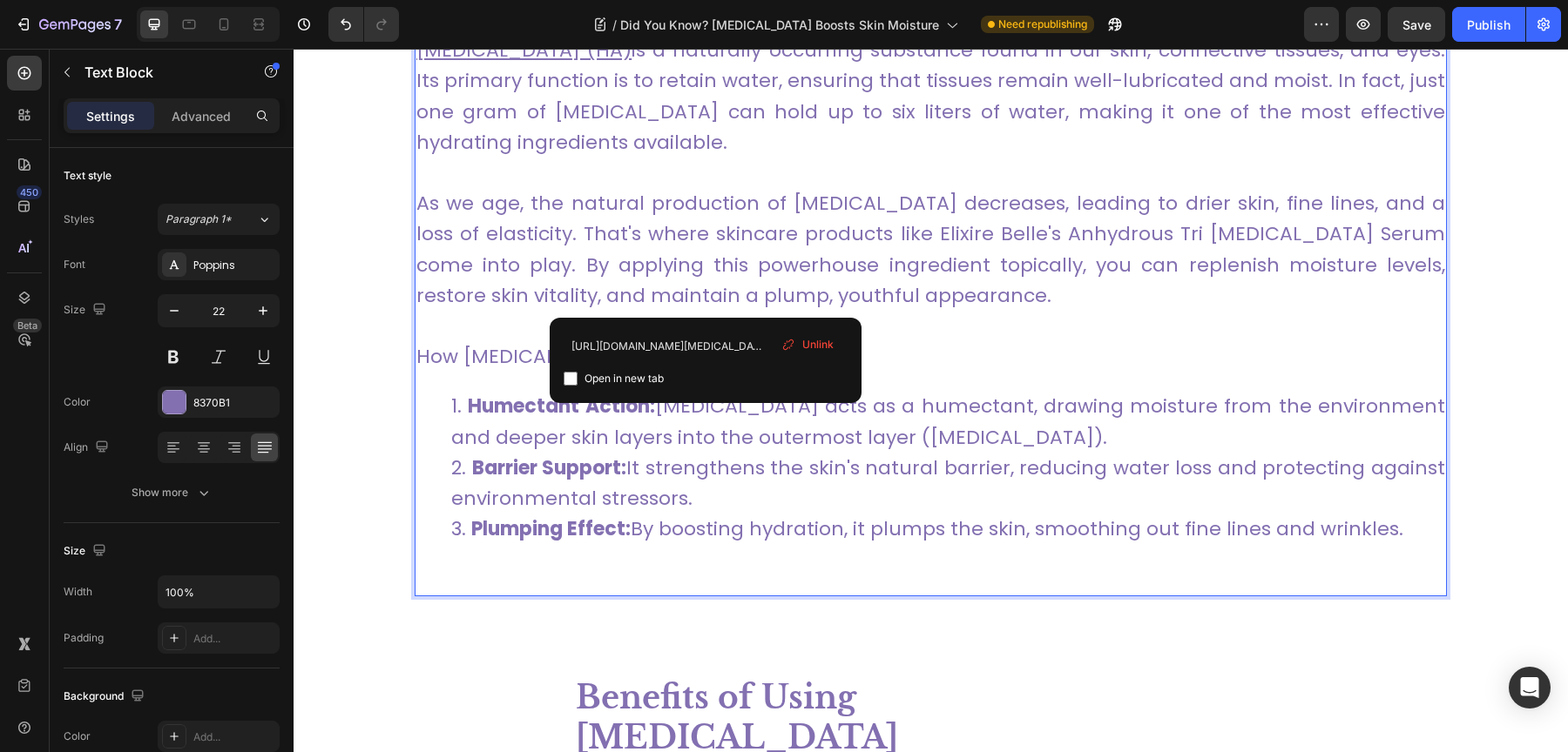
click at [704, 288] on link "As we age, the natural production of hyaluronic acid decreases, leading to drie…" at bounding box center [930, 250] width 1029 height 119
click at [704, 429] on li "Humectant Action: Hyaluronic acid acts as a humectant, drawing moisture from th…" at bounding box center [947, 421] width 993 height 61
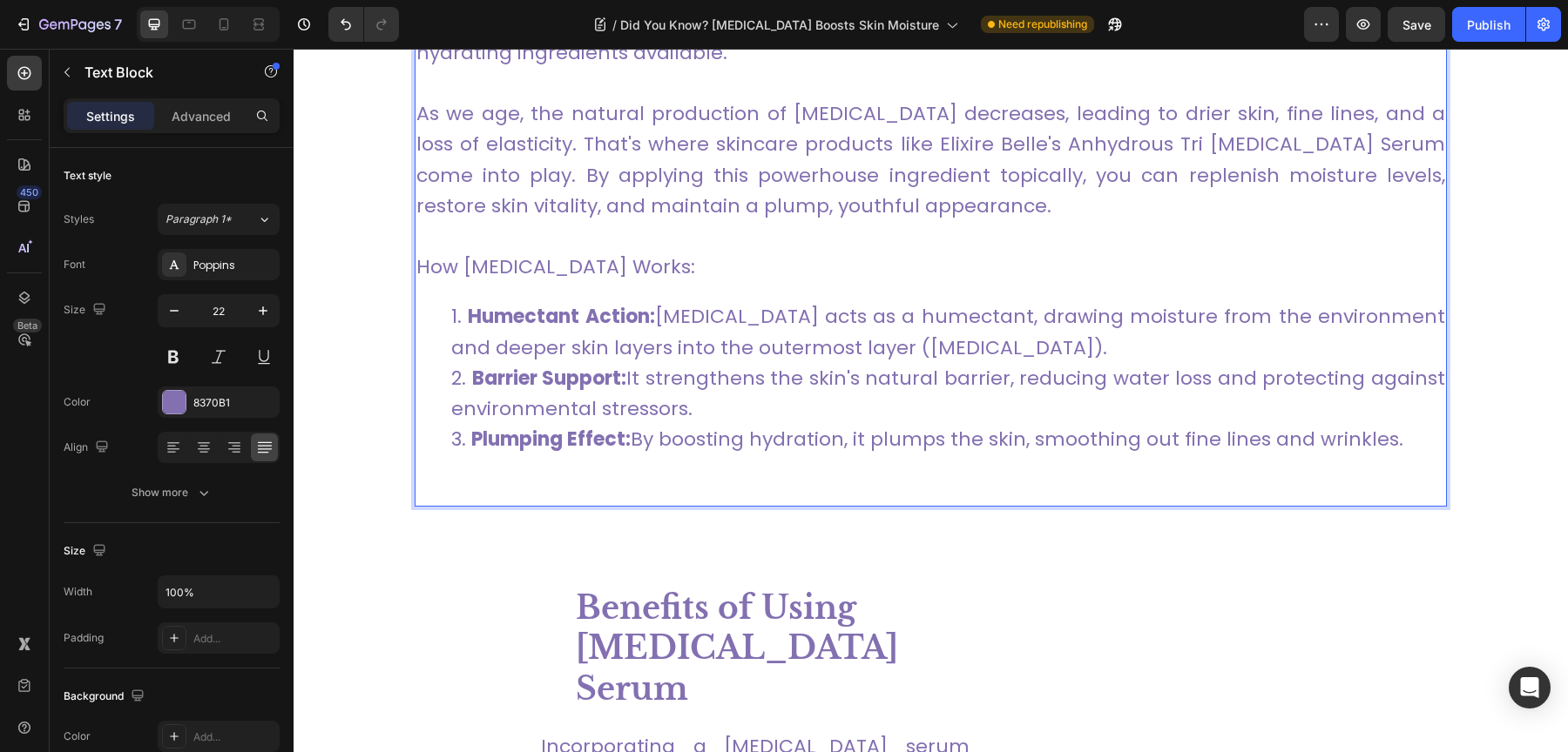
scroll to position [1412, 0]
click at [773, 407] on li "Barrier Support: It strengthens the skin's natural barrier, reducing water loss…" at bounding box center [947, 391] width 993 height 61
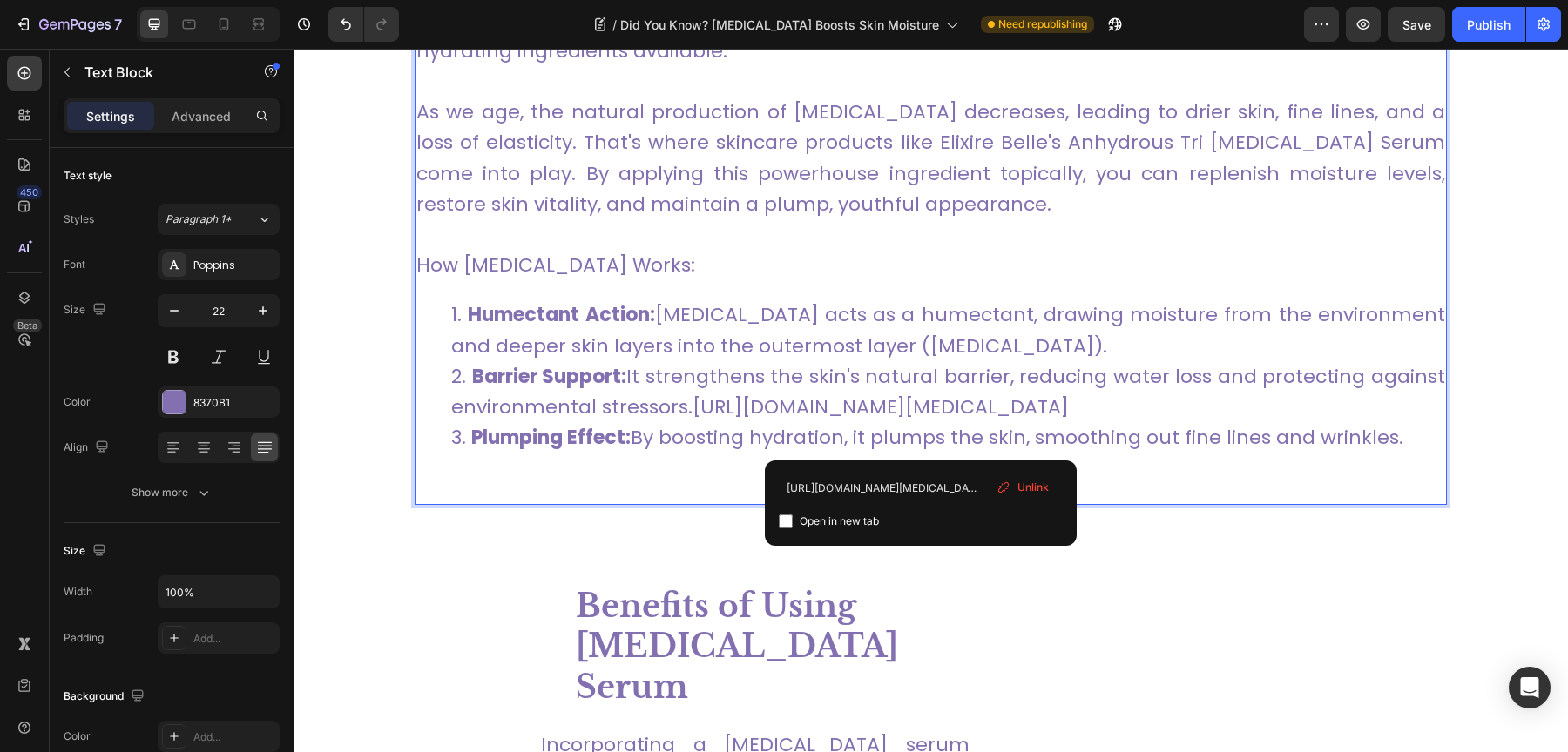
click at [921, 433] on link "By boosting hydration, it plumps the skin, smoothing out fine lines and wrinkle…" at bounding box center [1017, 437] width 773 height 27
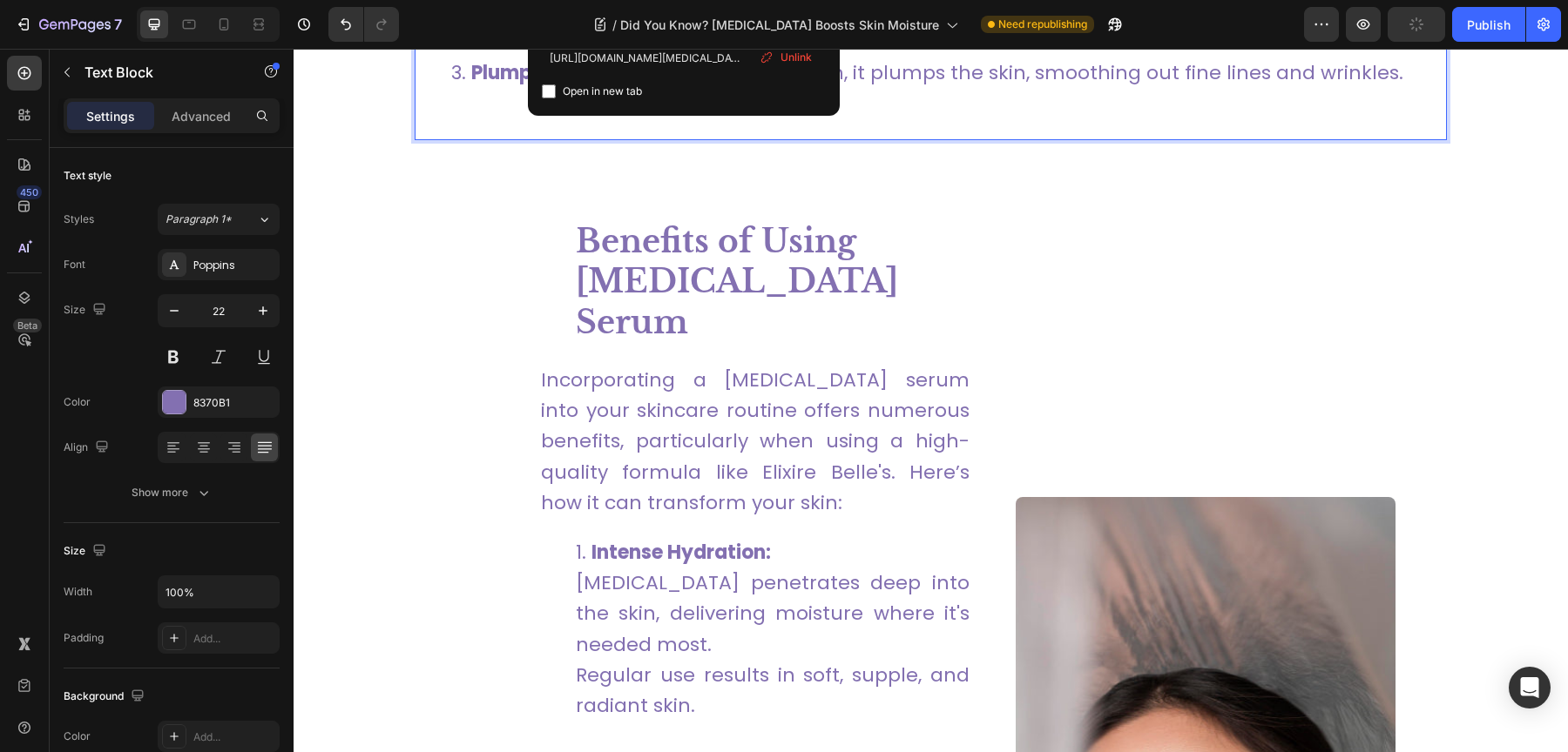
scroll to position [1812, 0]
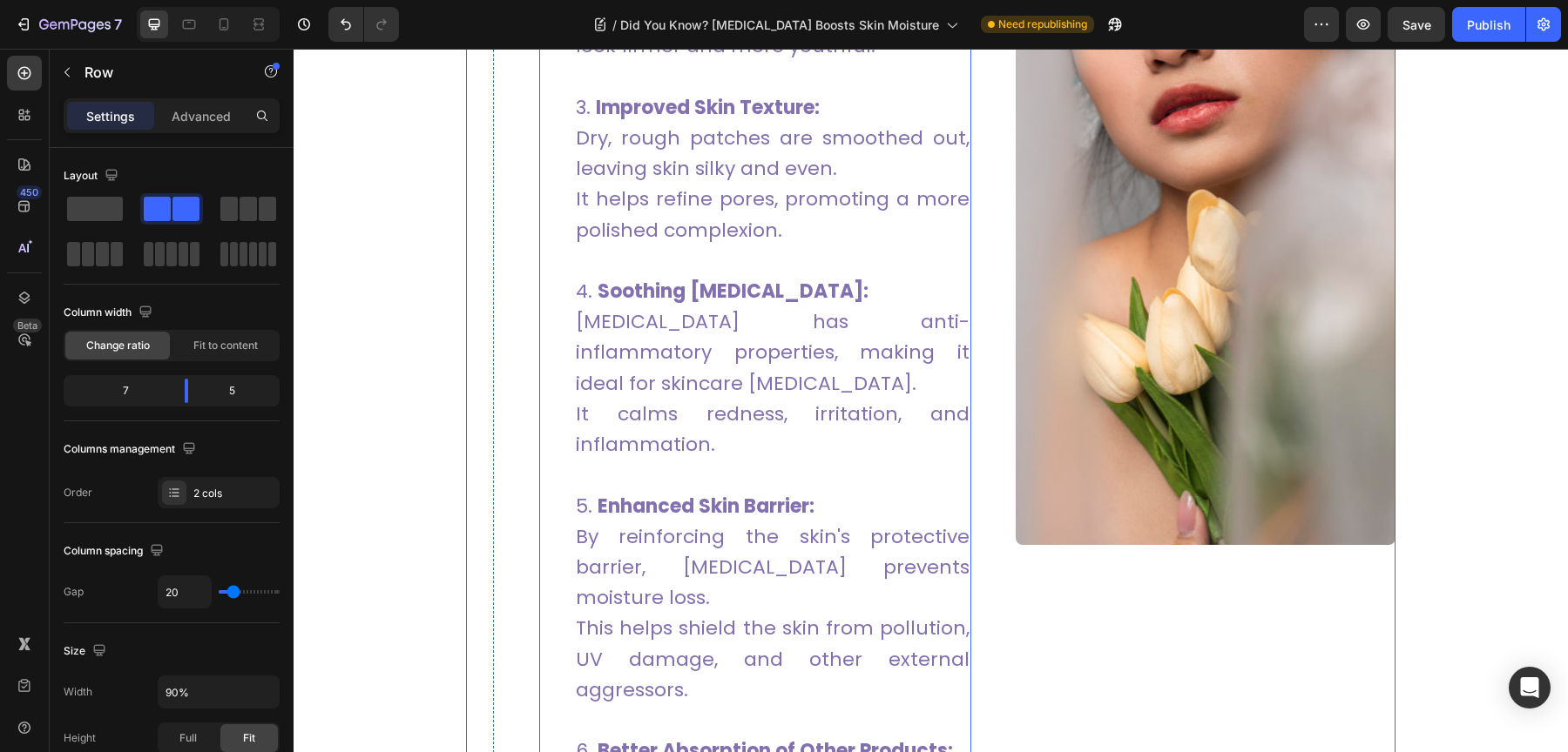
click at [670, 165] on li "Improved Skin Texture: Dry, rough patches are smoothed out, leaving skin silky …" at bounding box center [772, 184] width 394 height 184
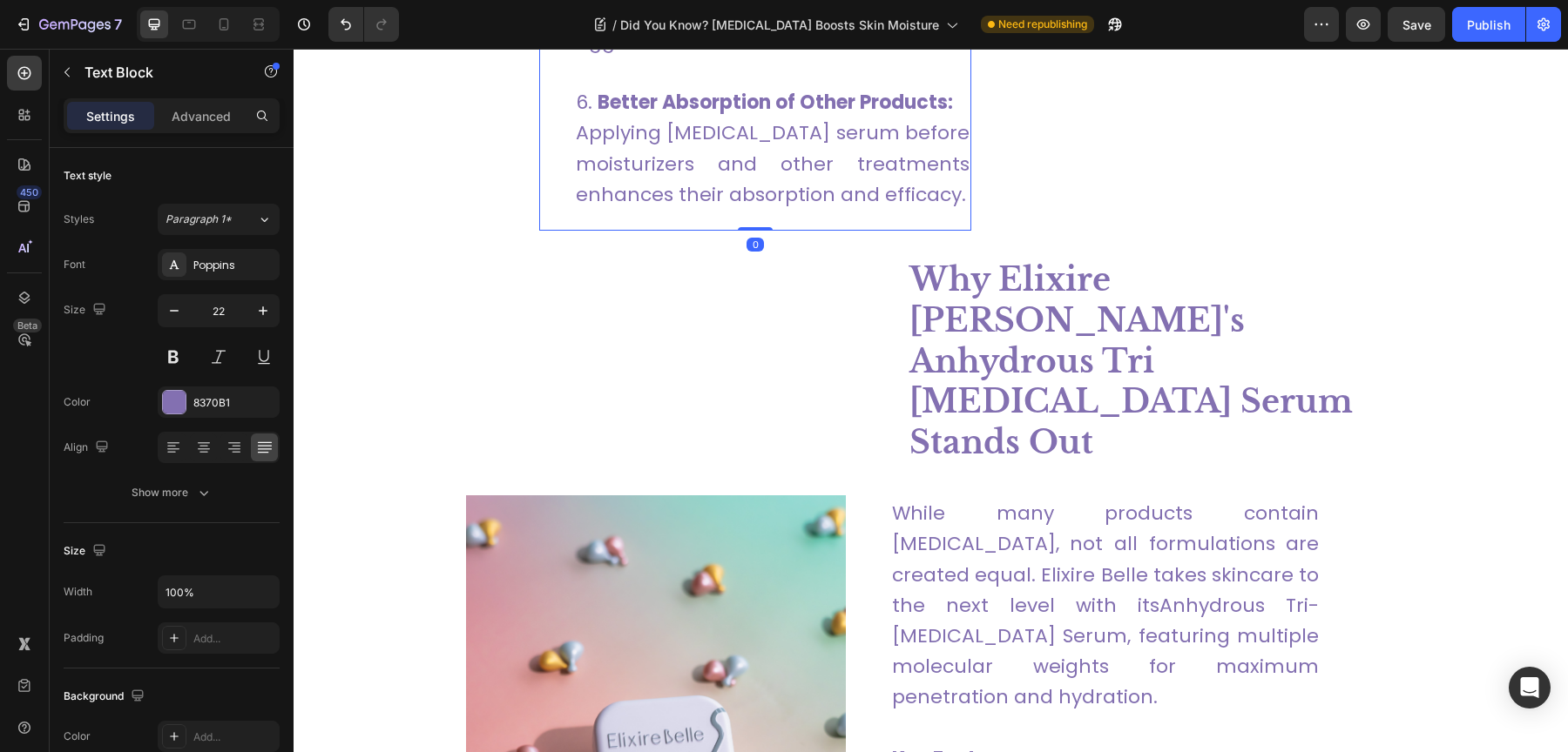
scroll to position [3314, 0]
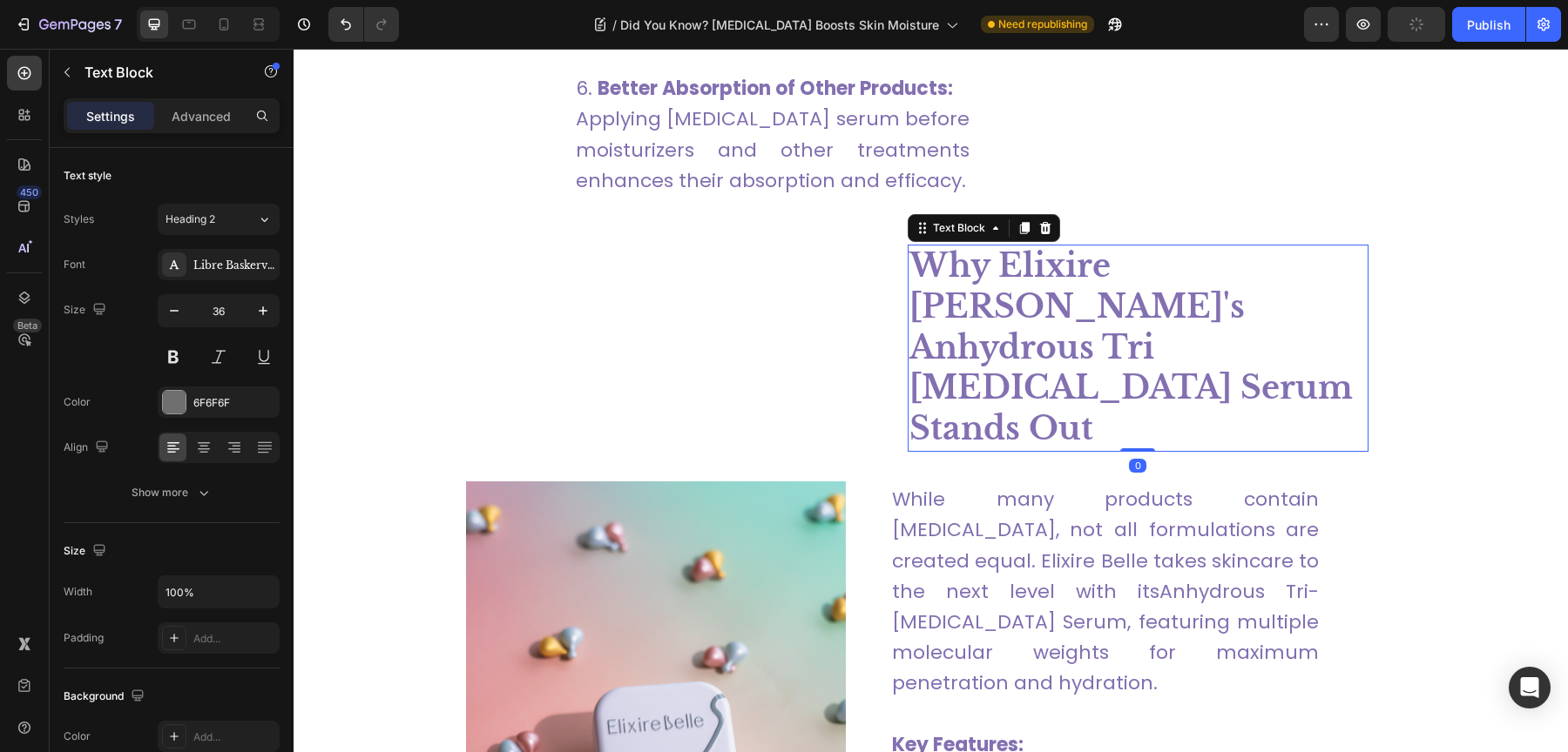
click at [996, 335] on strong "Why Elixire Belle's Anhydrous Tri Hyaluronic Acid Serum Stands Out" at bounding box center [1130, 347] width 444 height 202
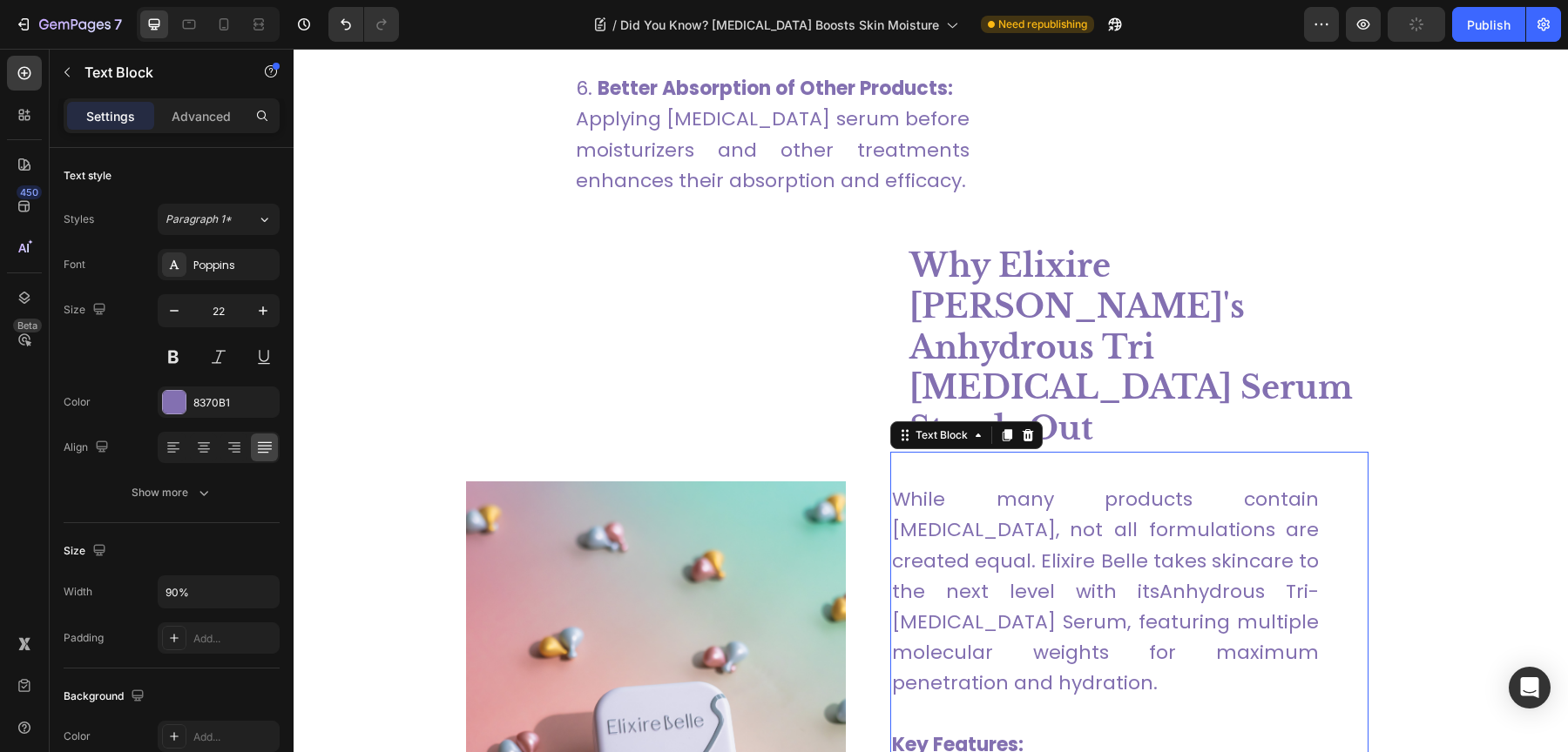
click at [992, 492] on p "While many products contain hyaluronic acid, not all formulations are created e…" at bounding box center [1106, 591] width 427 height 214
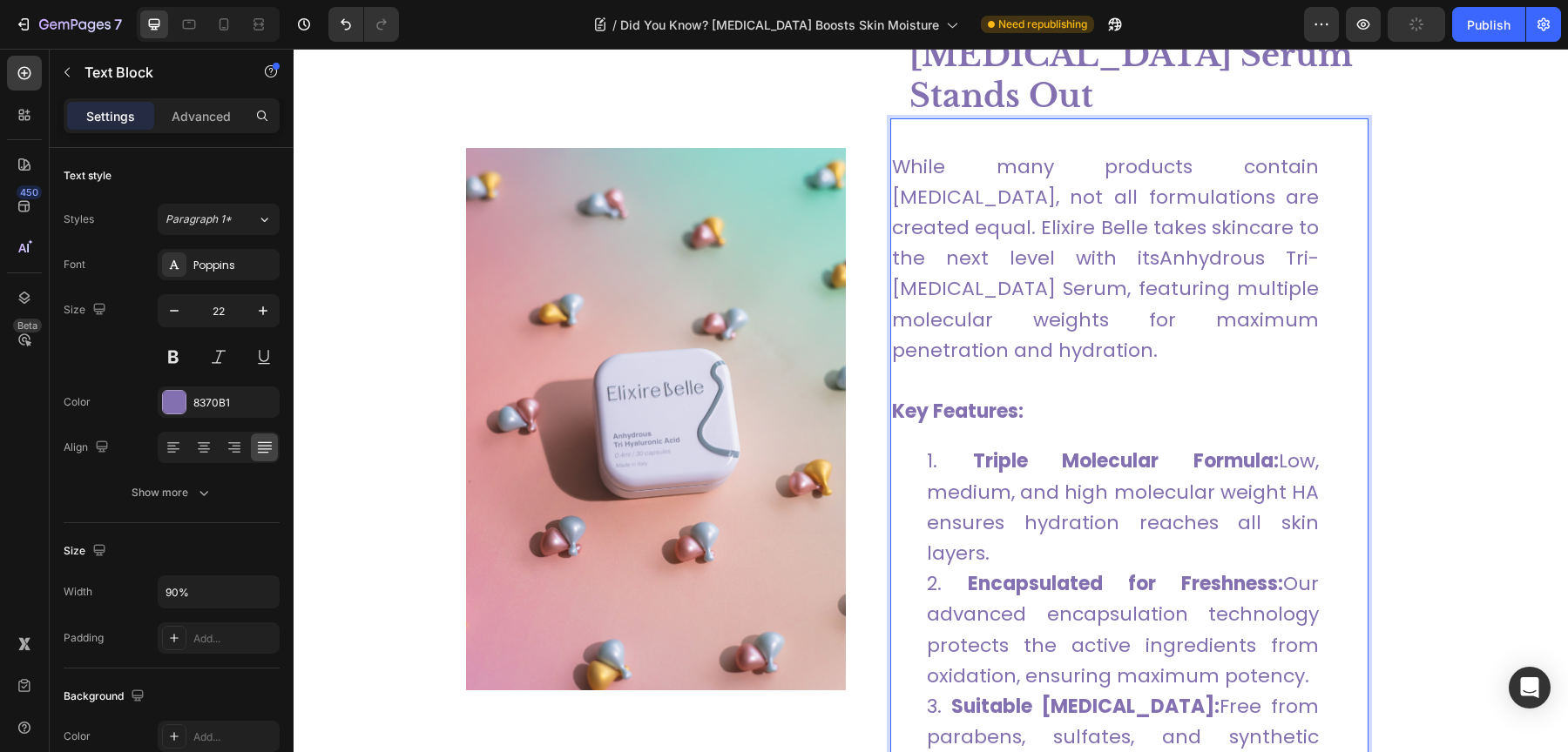
click at [1025, 447] on strong "Triple Molecular Formula:" at bounding box center [1126, 460] width 307 height 27
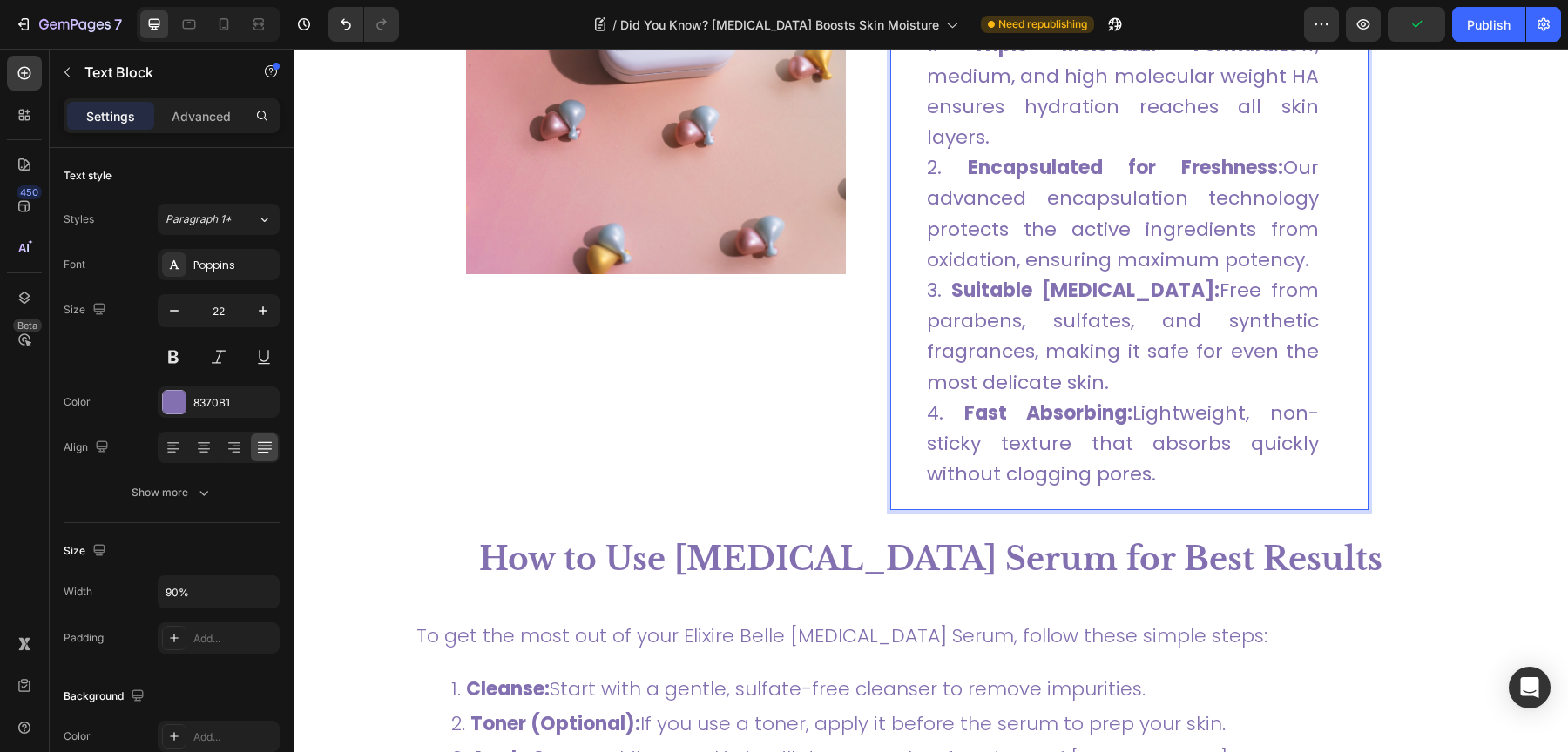
click at [1025, 398] on li "Fast Absorbing: Lightweight, non-sticky texture that absorbs quickly without cl…" at bounding box center [1122, 444] width 392 height 92
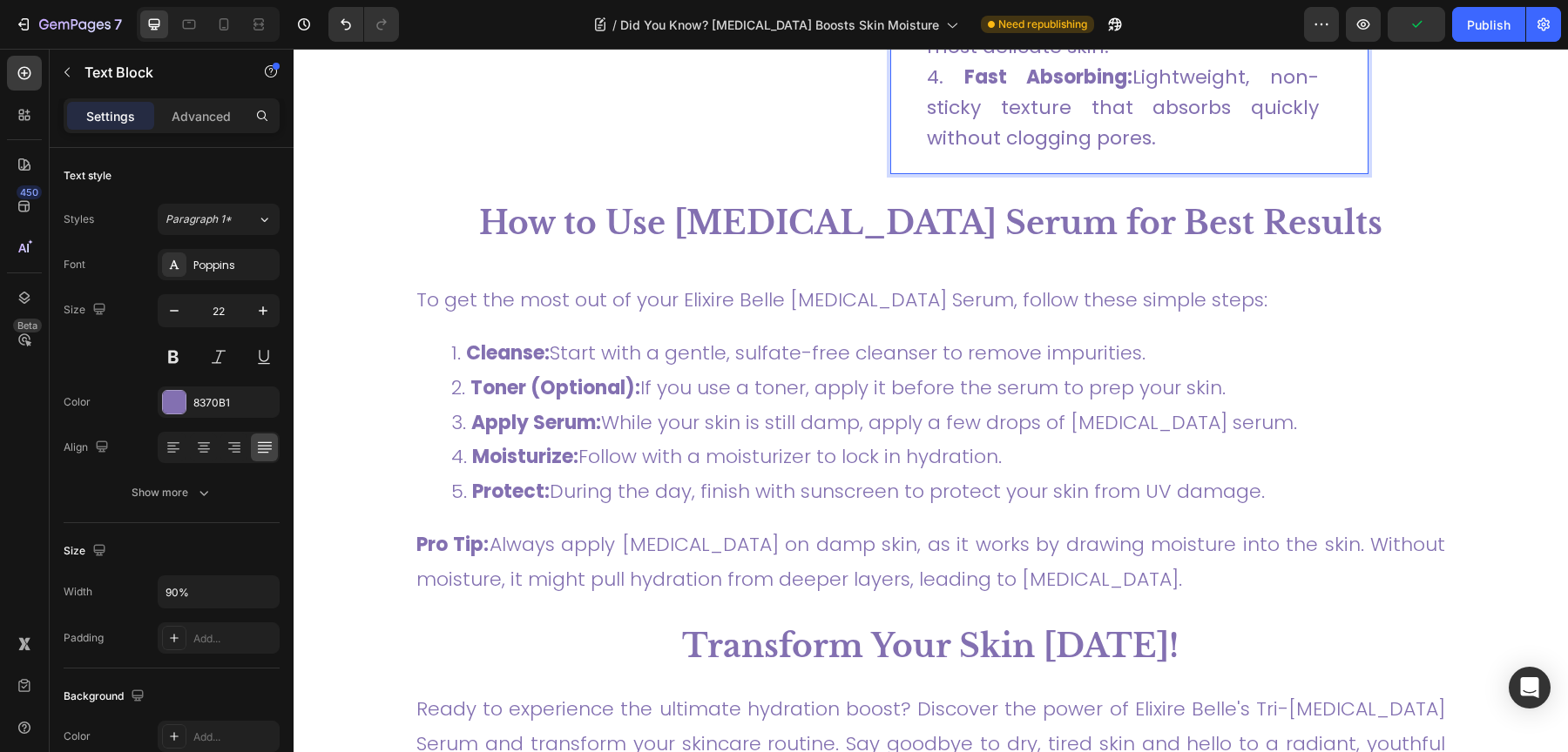
scroll to position [4401, 0]
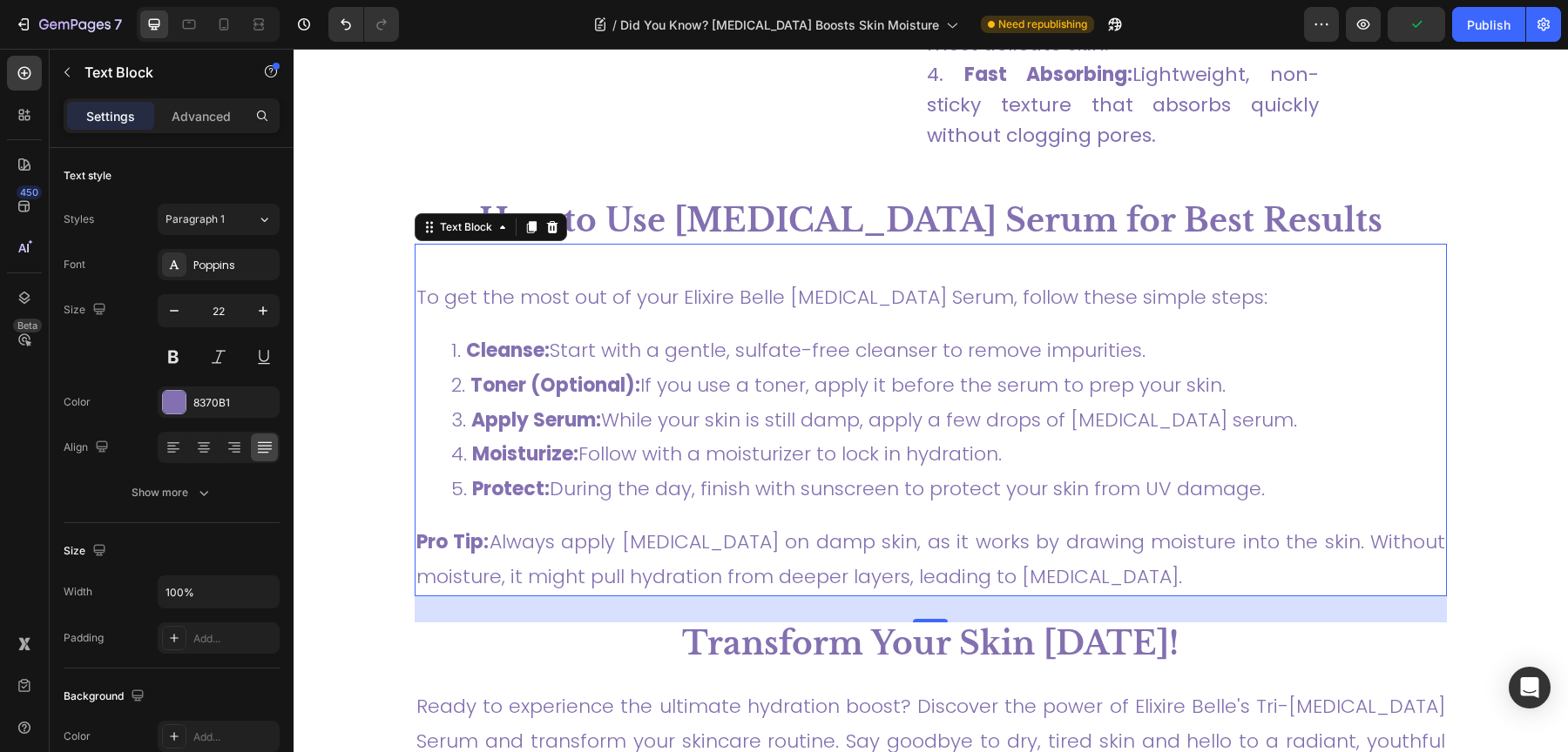
click at [870, 403] on li "Apply Serum: While your skin is still damp, apply a few drops of hyaluronic aci…" at bounding box center [947, 420] width 993 height 35
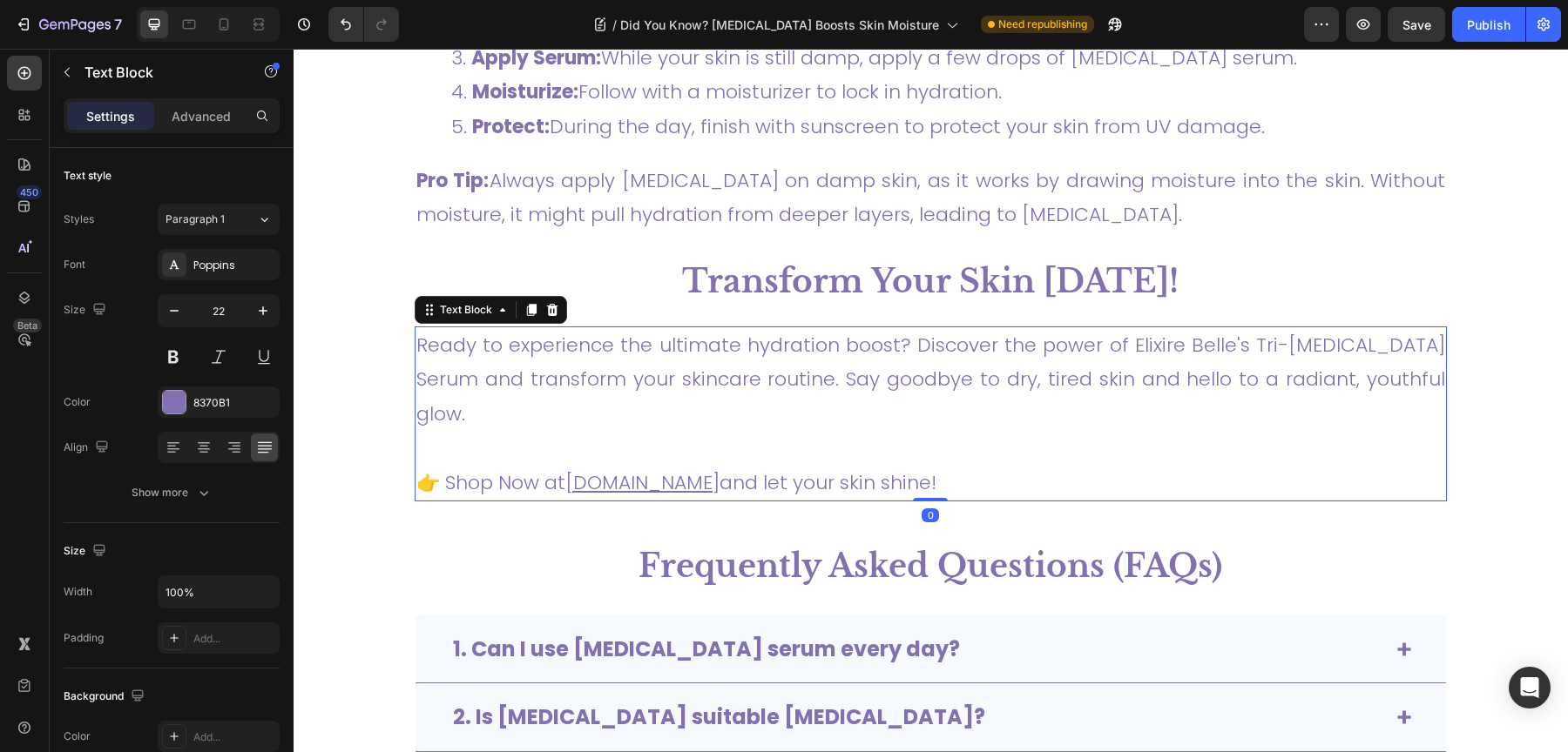
click at [873, 366] on p "Ready to experience the ultimate hydration boost? Discover the power of Elixire…" at bounding box center [930, 380] width 1029 height 104
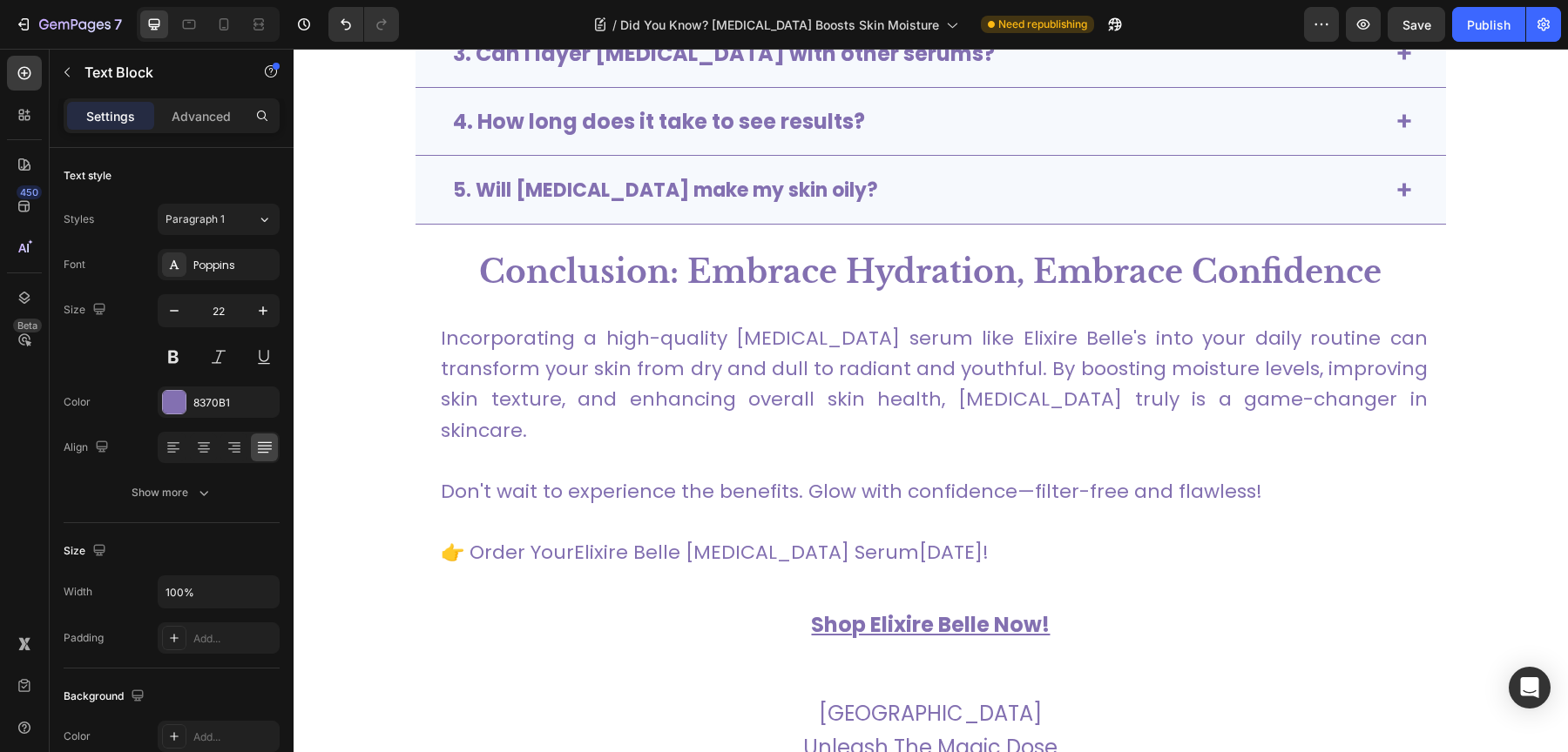
scroll to position [5421, 0]
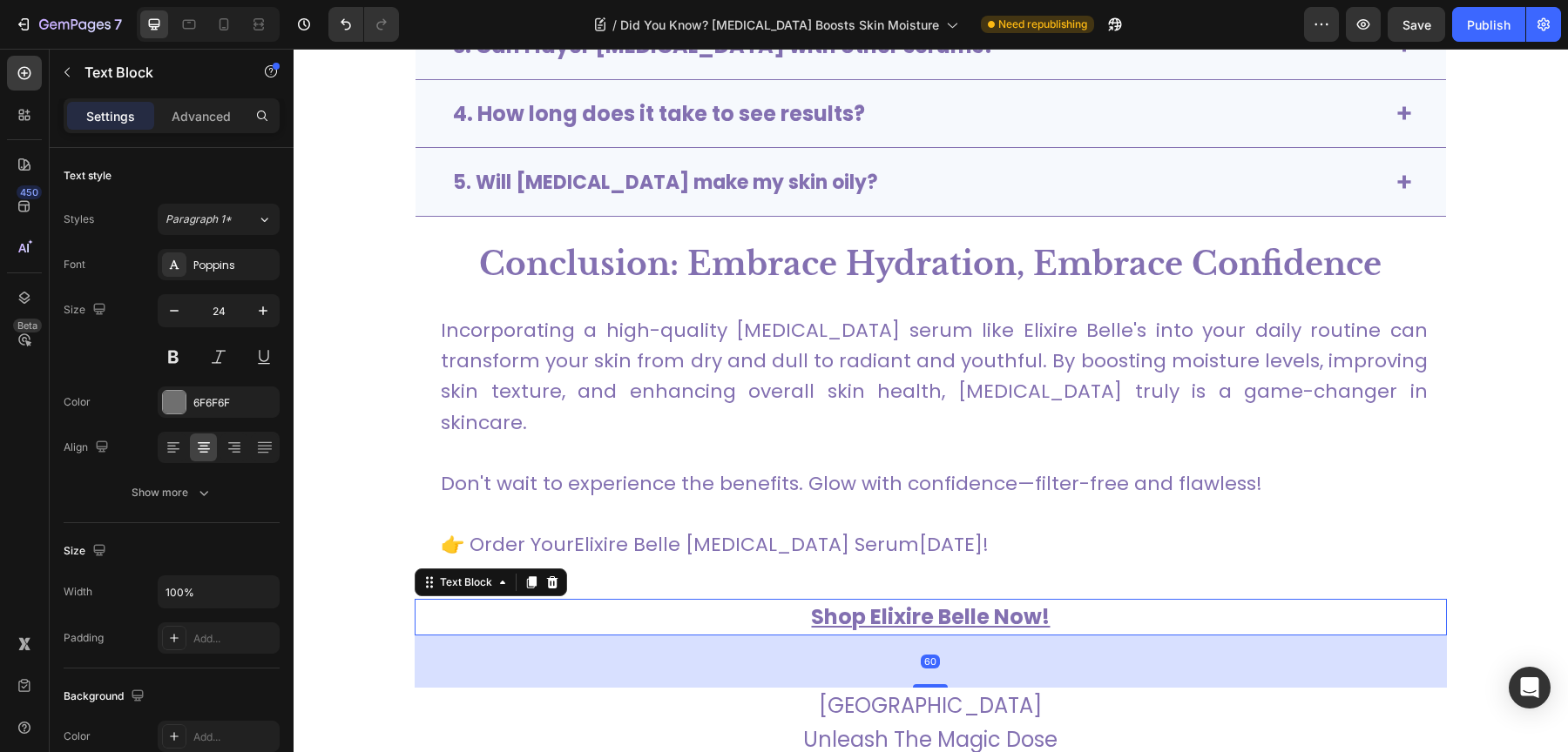
click at [923, 603] on u "Shop Elixire Belle Now!" at bounding box center [930, 617] width 238 height 28
click at [181, 32] on icon at bounding box center [189, 25] width 18 height 18
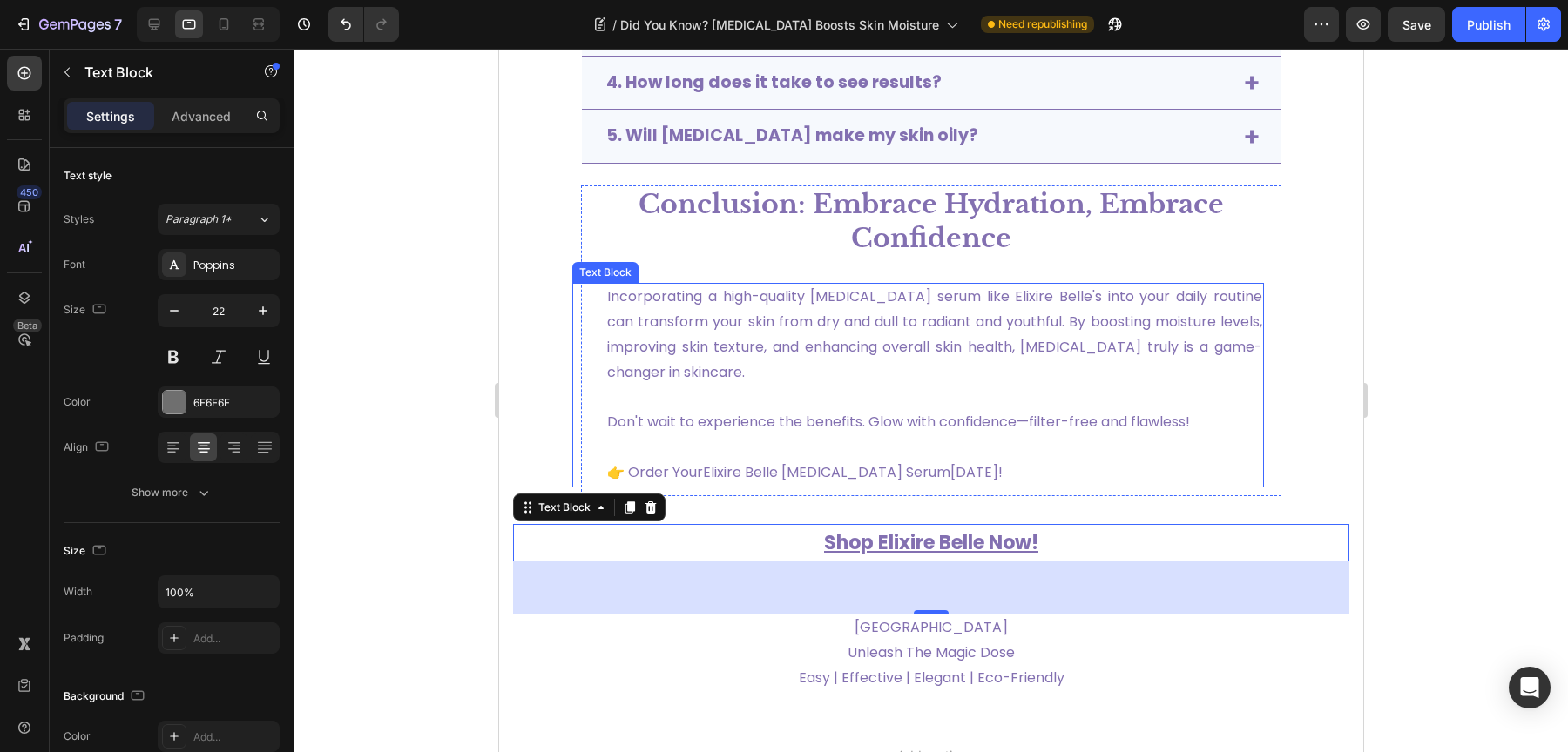
scroll to position [5393, 0]
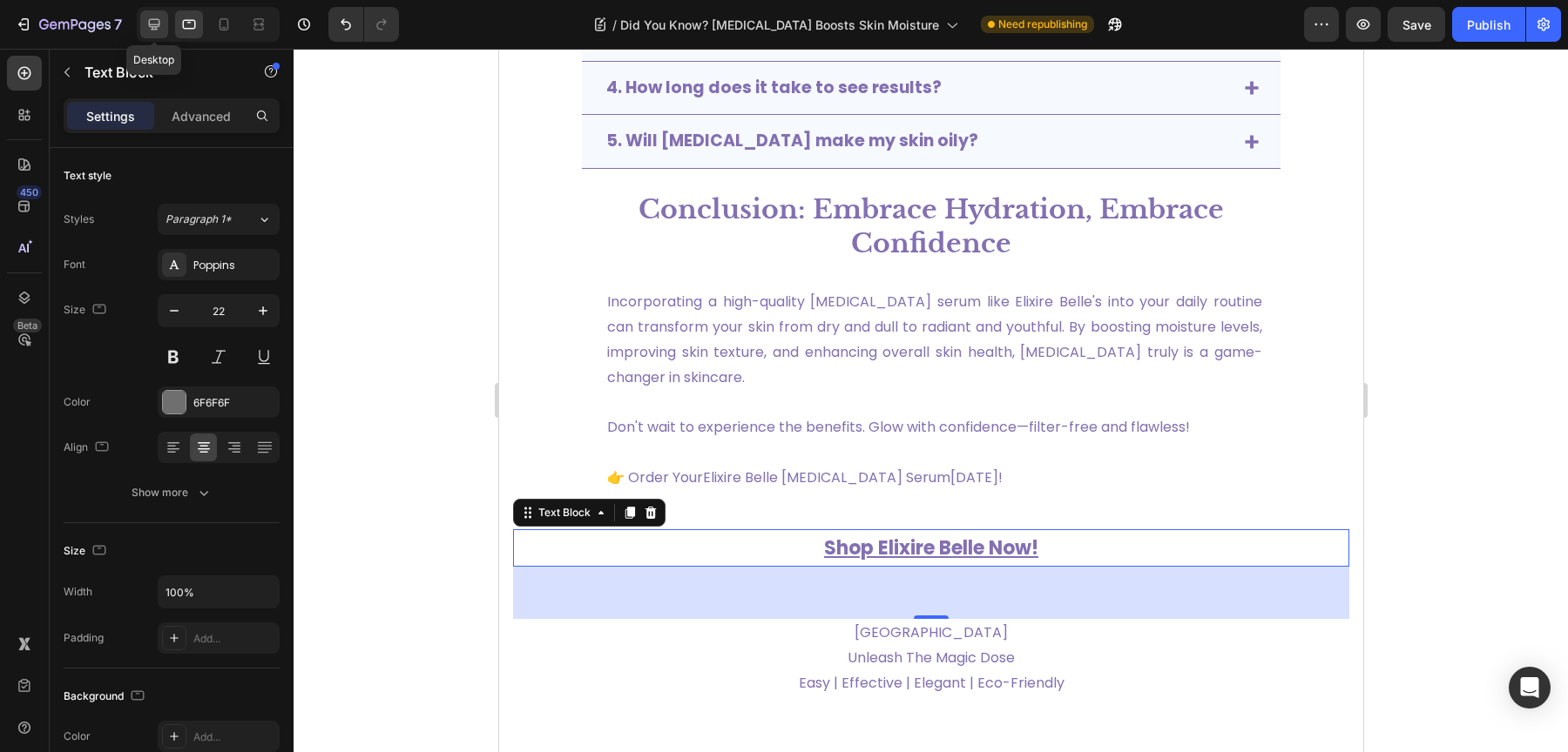
click at [161, 35] on div at bounding box center [154, 24] width 28 height 28
type input "24"
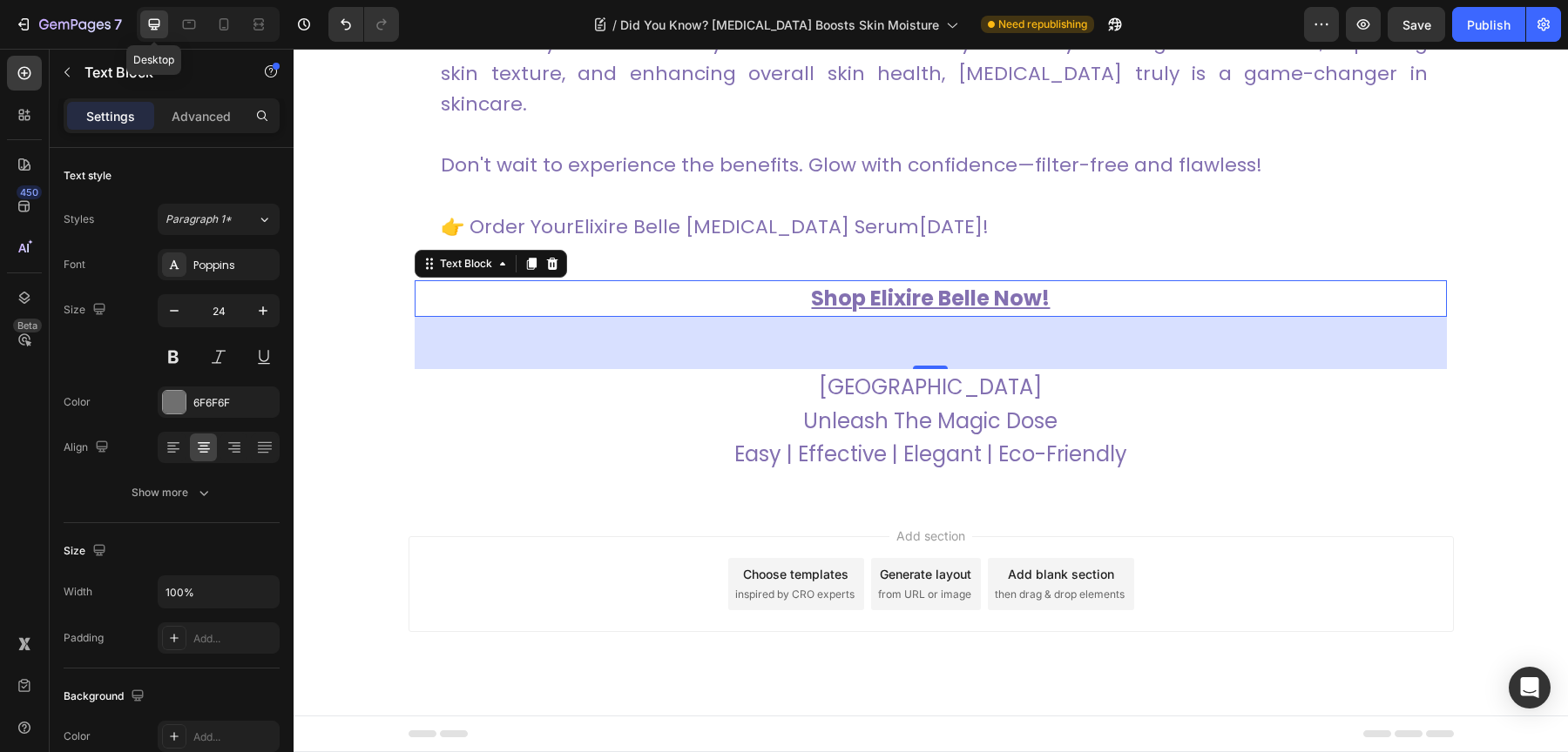
scroll to position [5268, 0]
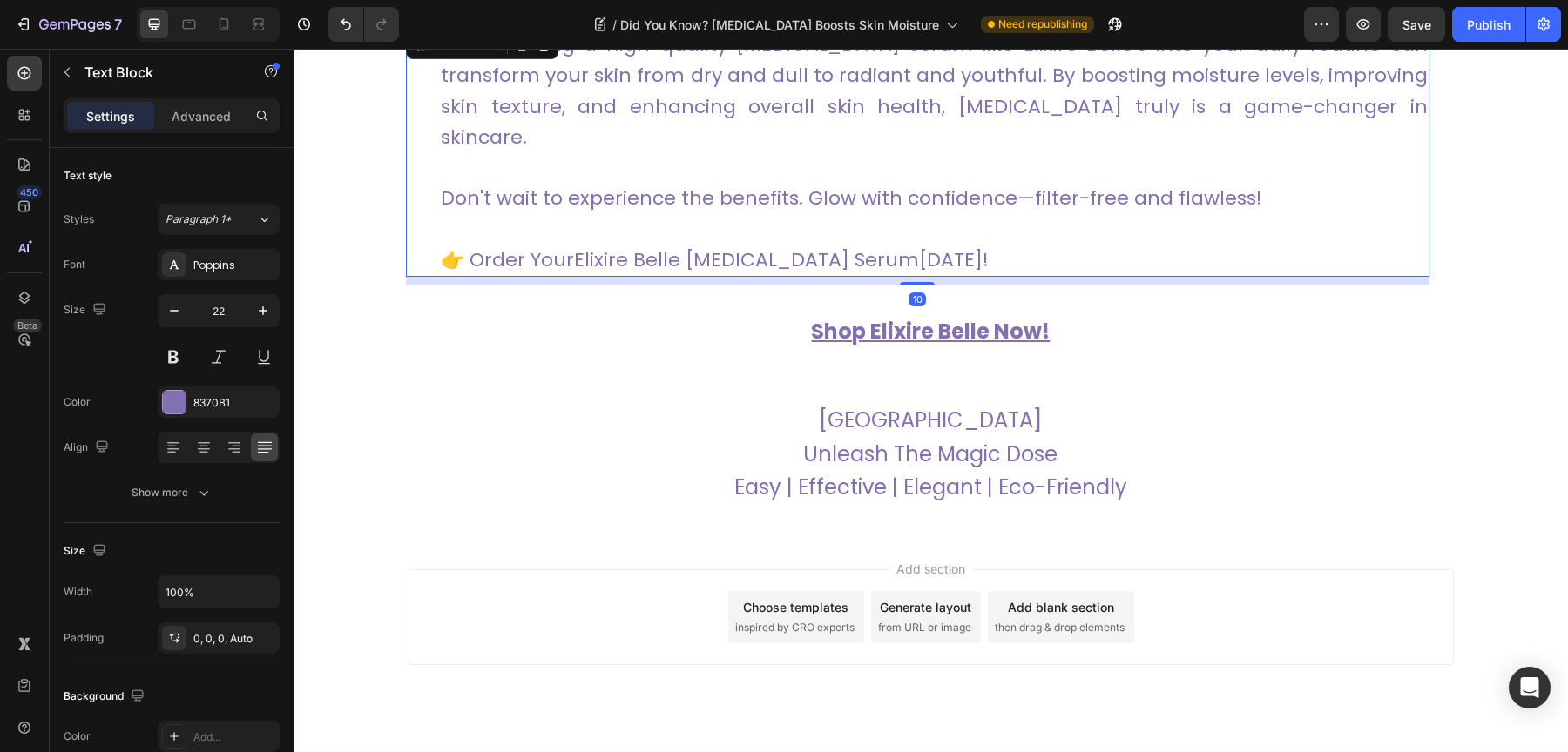
click at [585, 246] on link "Elixire Belle Hyaluronic Acid Serum" at bounding box center [746, 260] width 345 height 27
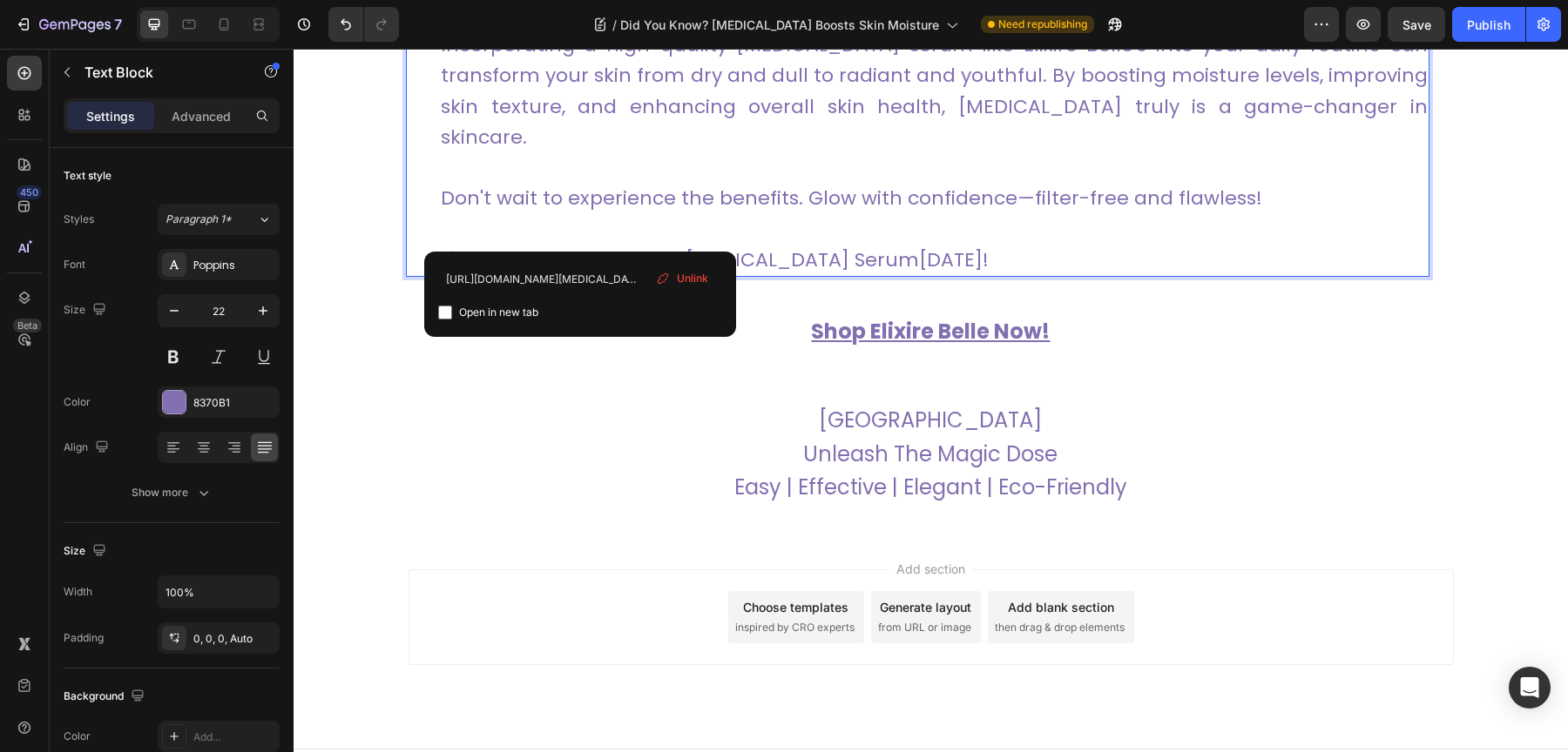
click at [578, 246] on link "Elixire Belle Hyaluronic Acid Serum" at bounding box center [746, 260] width 345 height 27
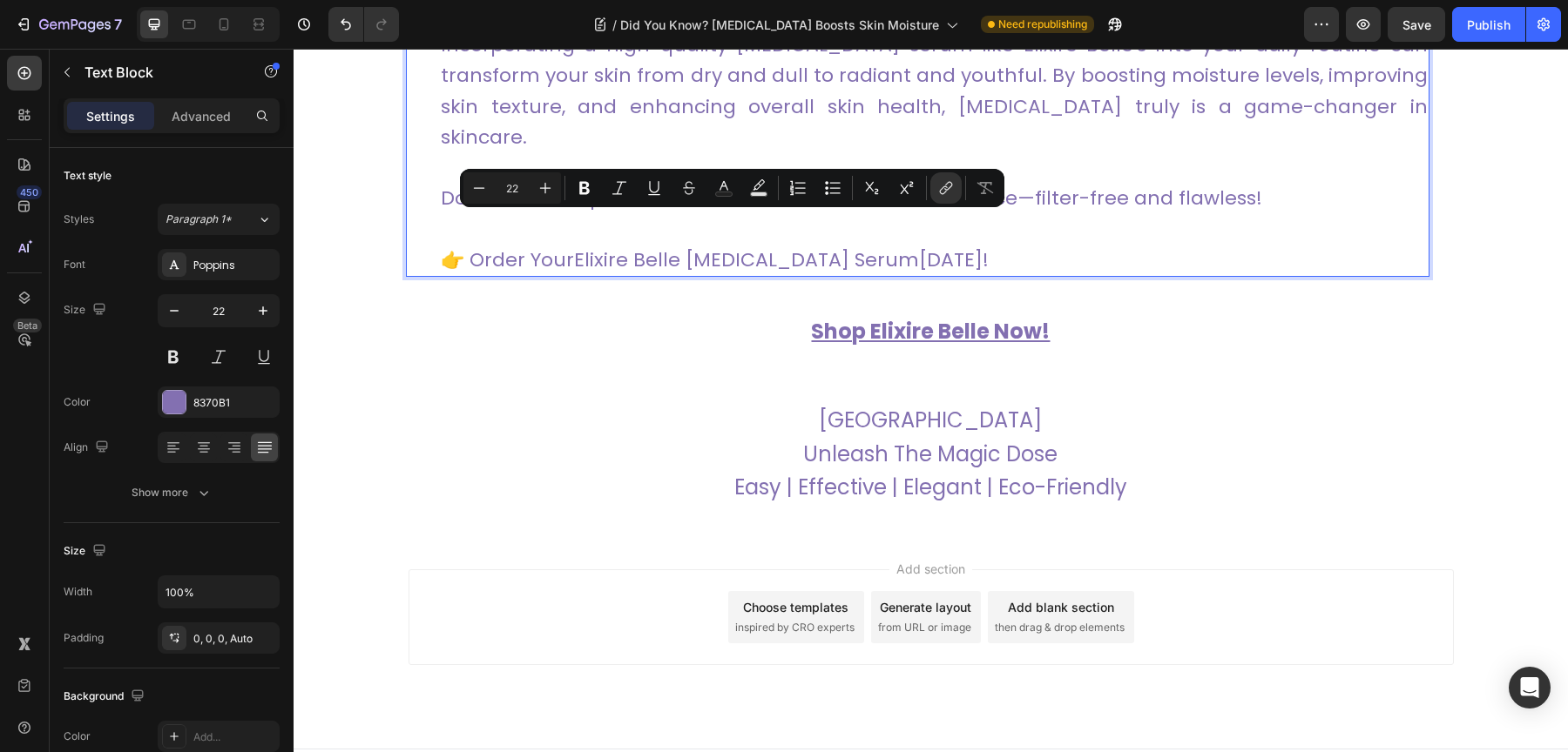
drag, startPoint x: 571, startPoint y: 230, endPoint x: 894, endPoint y: 227, distance: 323.0
click at [894, 244] on p "👉 Order Your Elixire Belle Hyaluronic Acid Serum Today!" at bounding box center [935, 260] width 987 height 30
click at [646, 186] on icon "Editor contextual toolbar" at bounding box center [655, 188] width 18 height 18
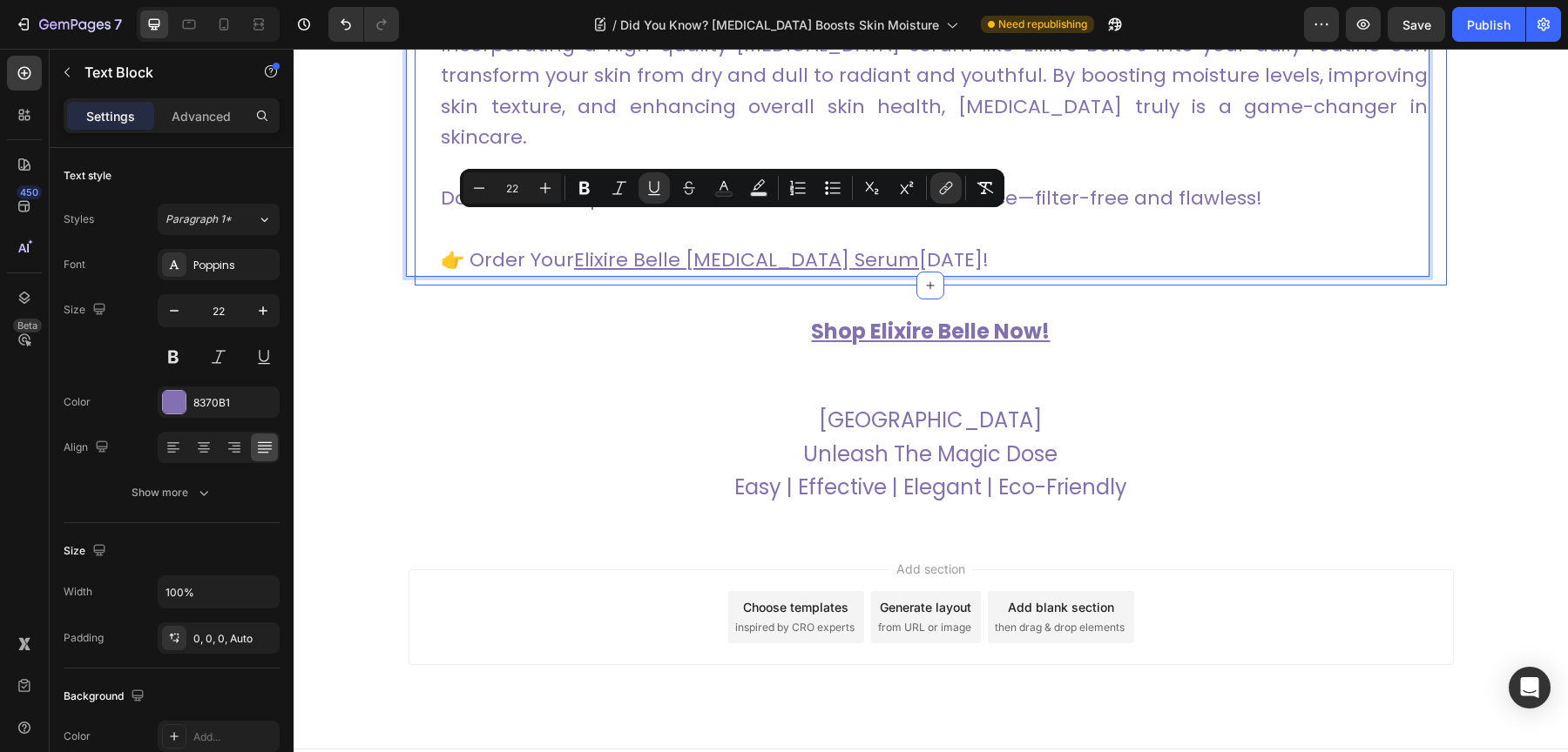
click at [604, 366] on div "Shop Elixire Belle Now! Text Block ITALY Unleash The Magic Dose Easy | Effectiv…" at bounding box center [930, 410] width 1033 height 193
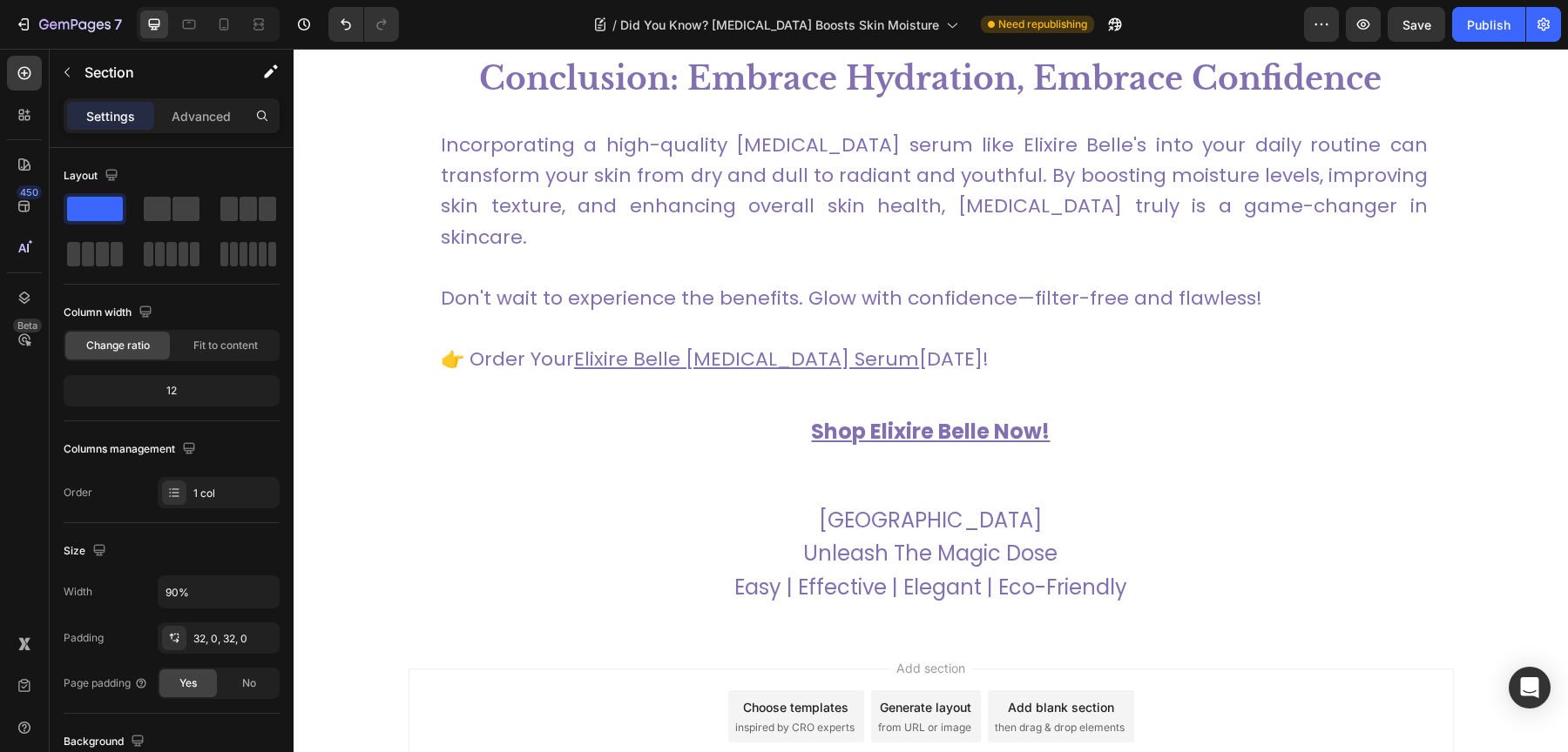
scroll to position [5593, 0]
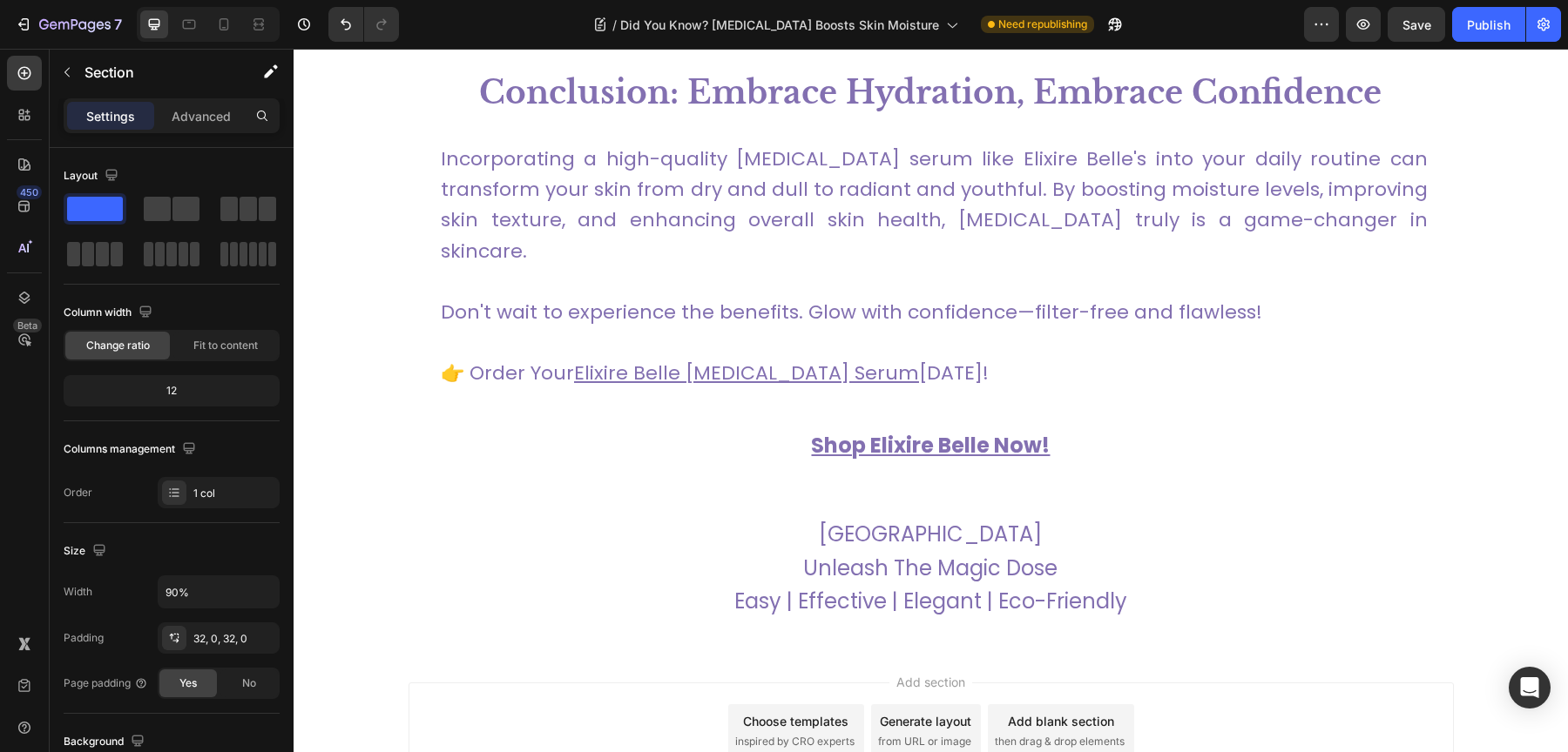
click at [170, 20] on div at bounding box center [208, 24] width 143 height 35
click at [187, 21] on icon at bounding box center [189, 25] width 13 height 10
type input "100%"
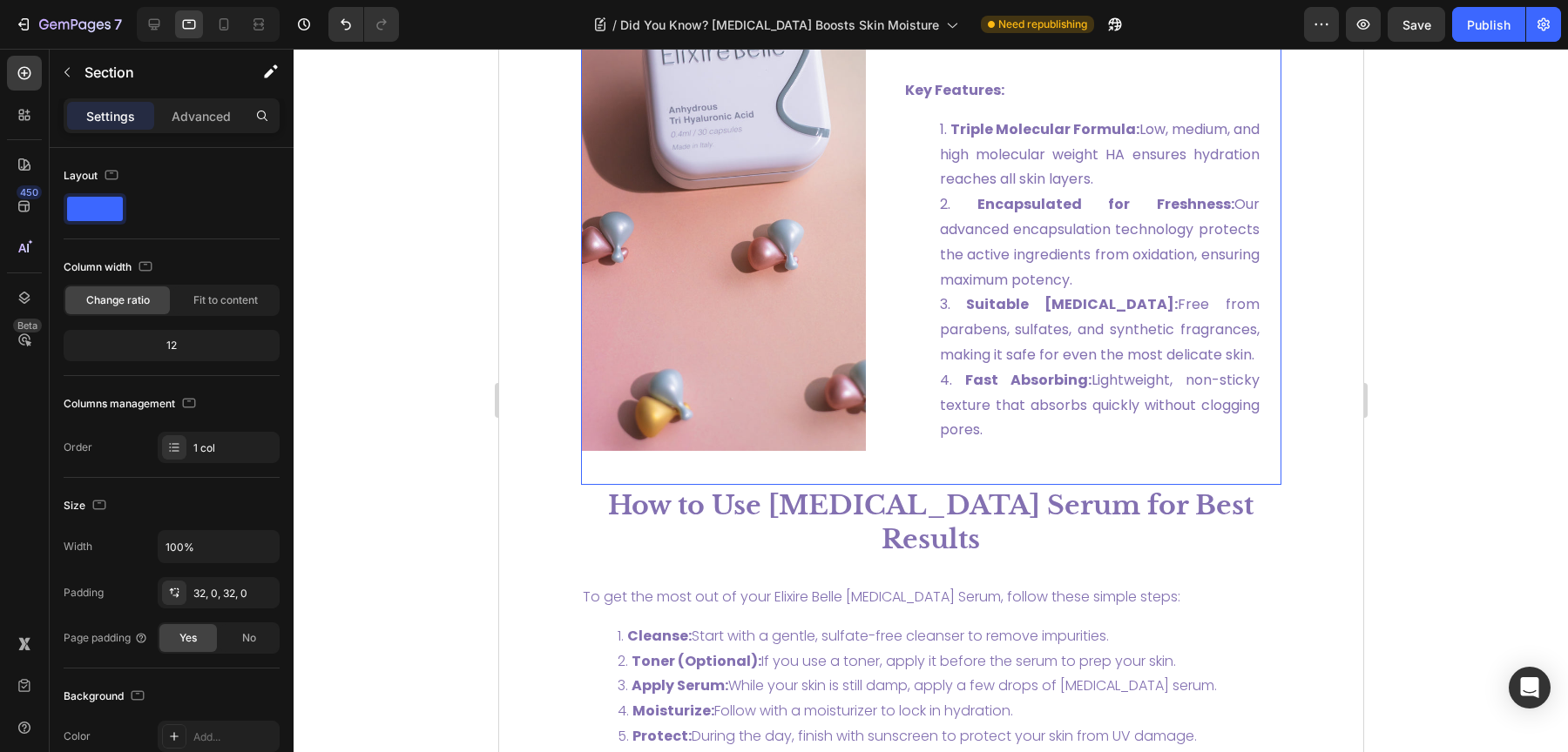
scroll to position [3343, 0]
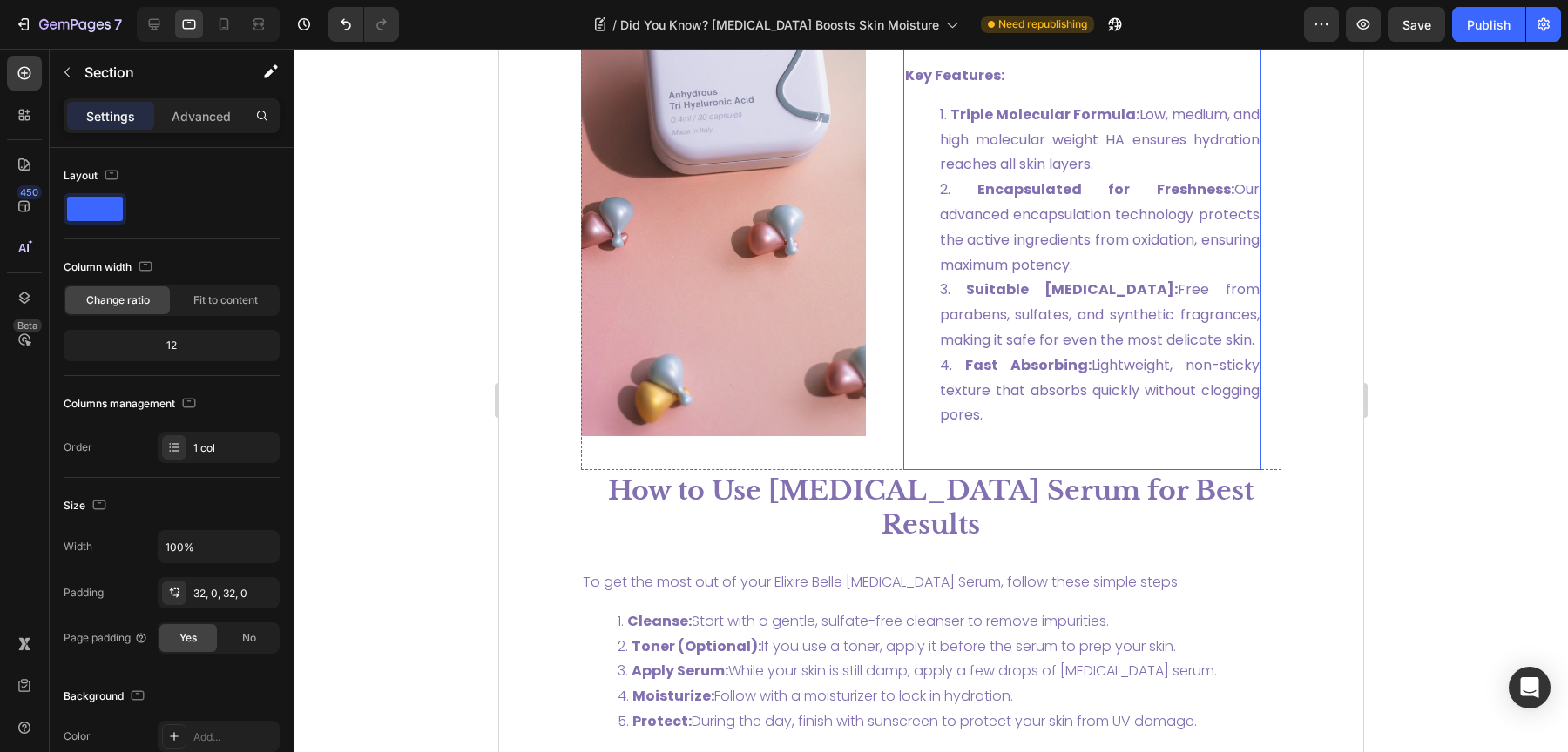
click at [1025, 436] on div "Why Elixire Belle's Anhydrous Tri Hyaluronic Acid Serum Stands Out Text Block W…" at bounding box center [1082, 73] width 358 height 796
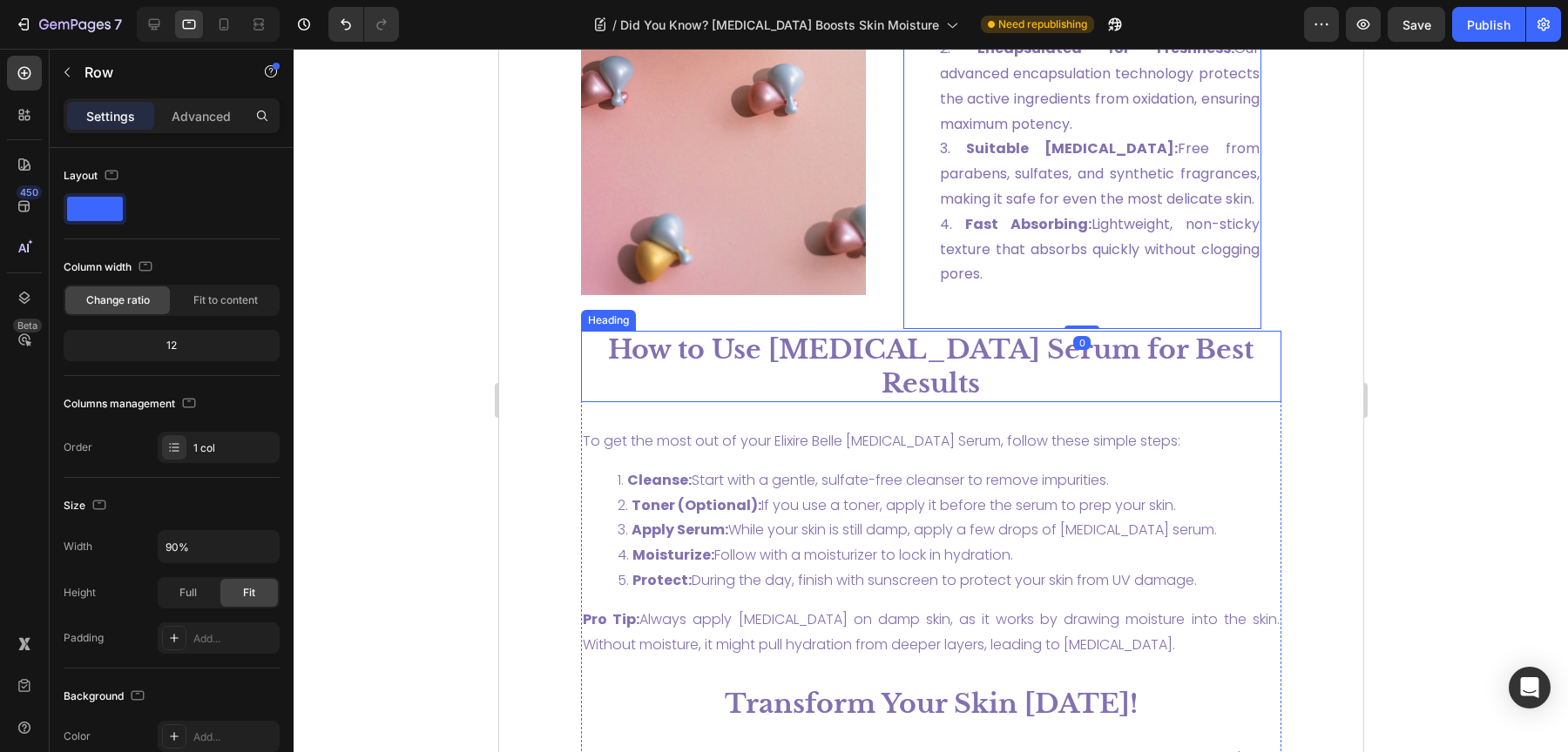
scroll to position [3498, 0]
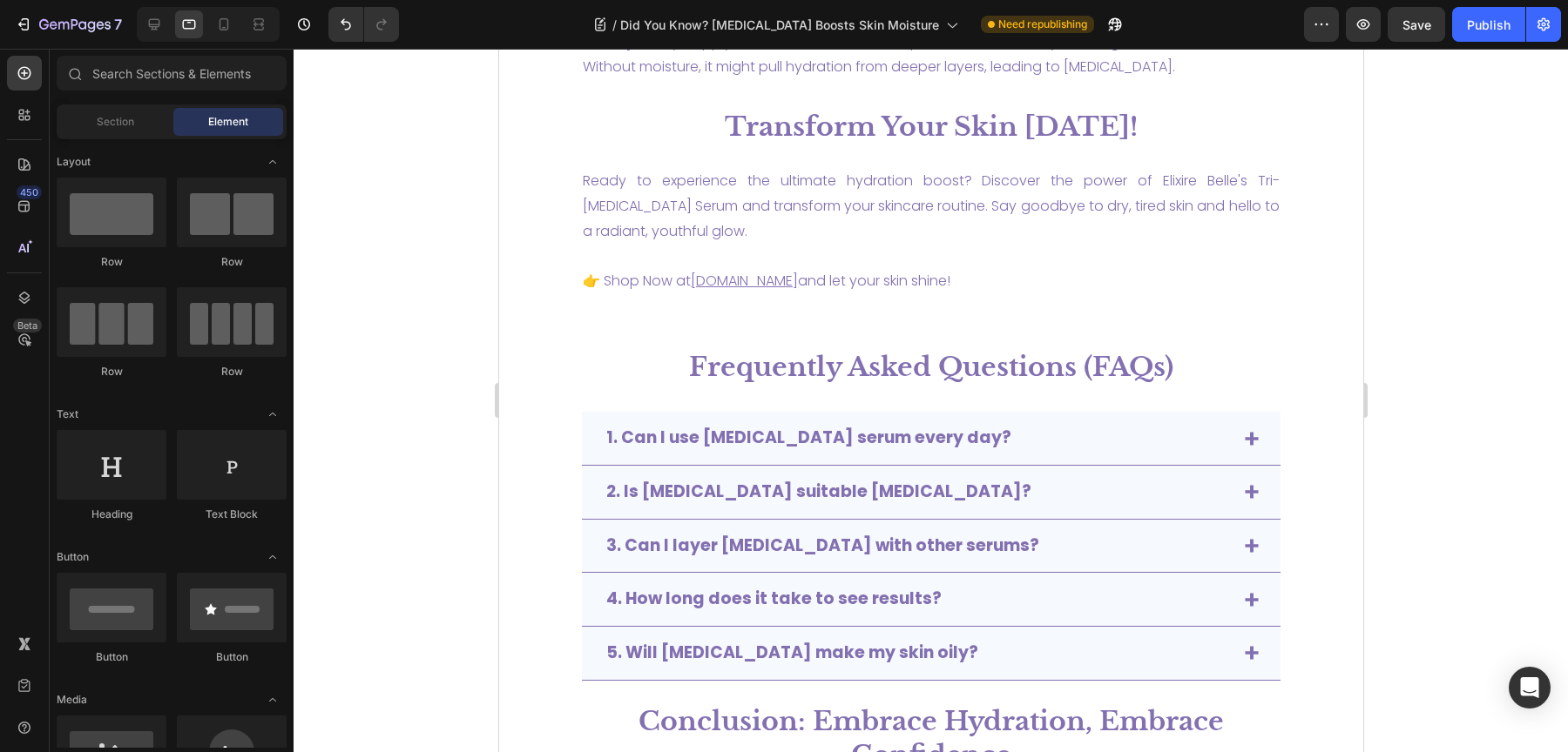
scroll to position [4058, 0]
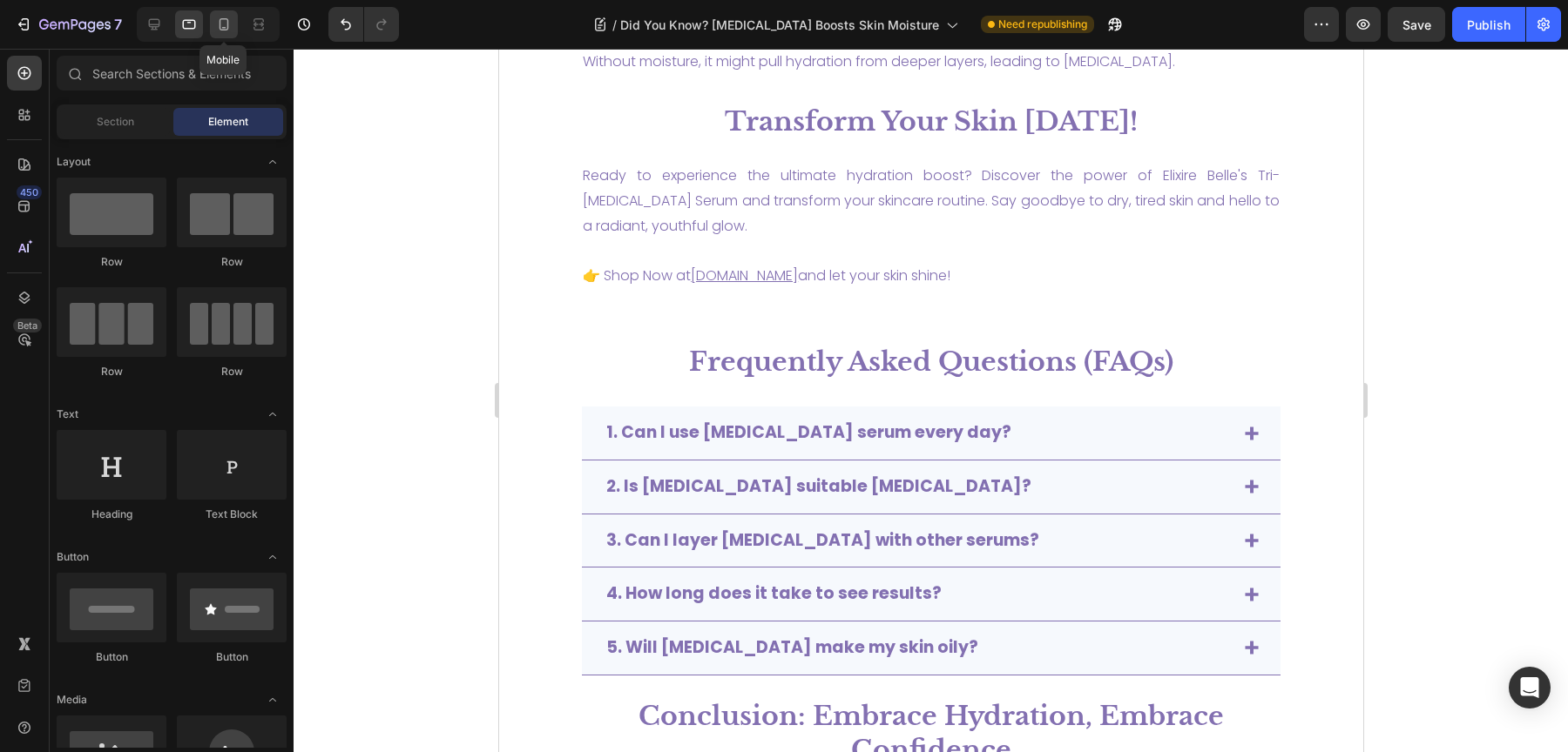
click at [224, 20] on icon at bounding box center [224, 25] width 18 height 18
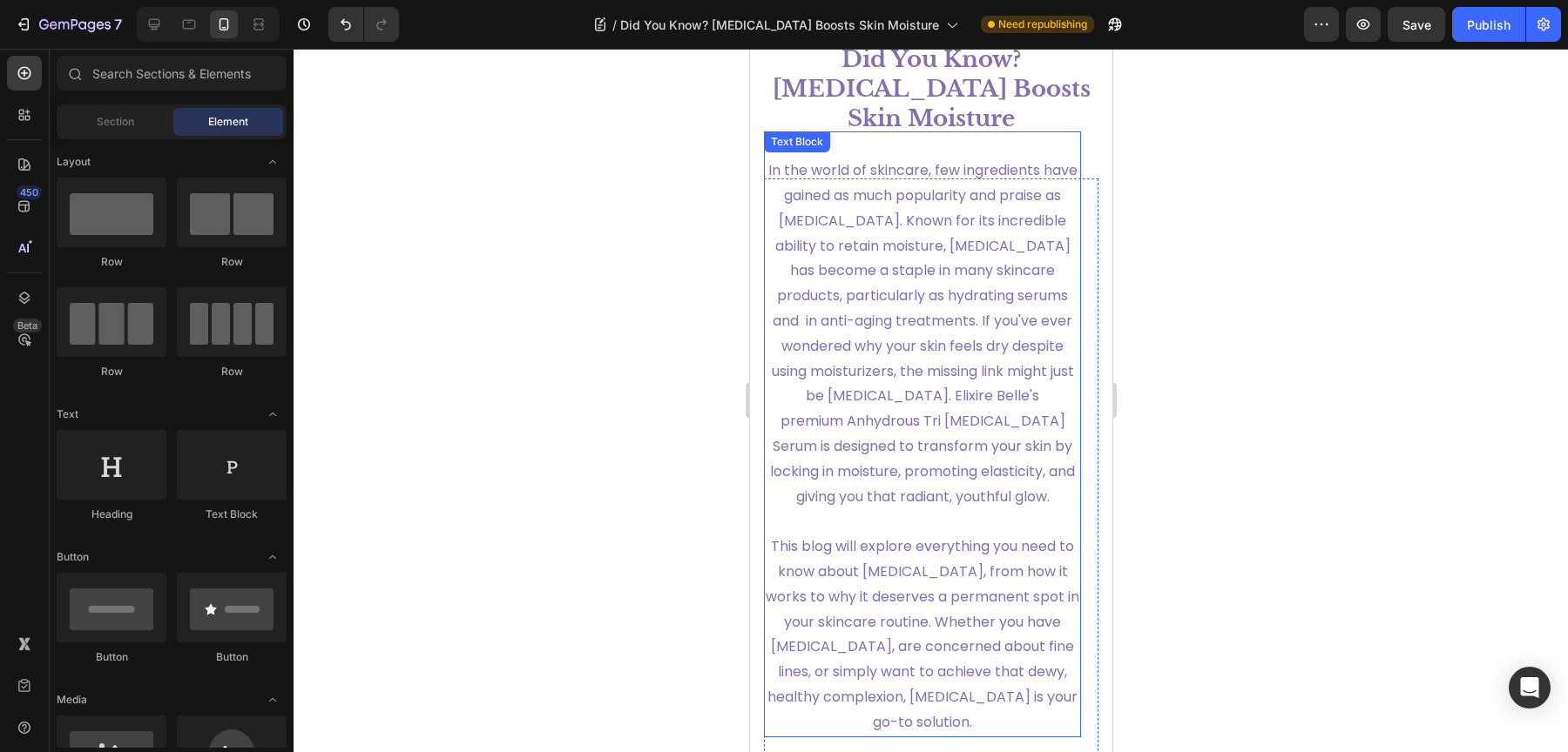
scroll to position [403, 0]
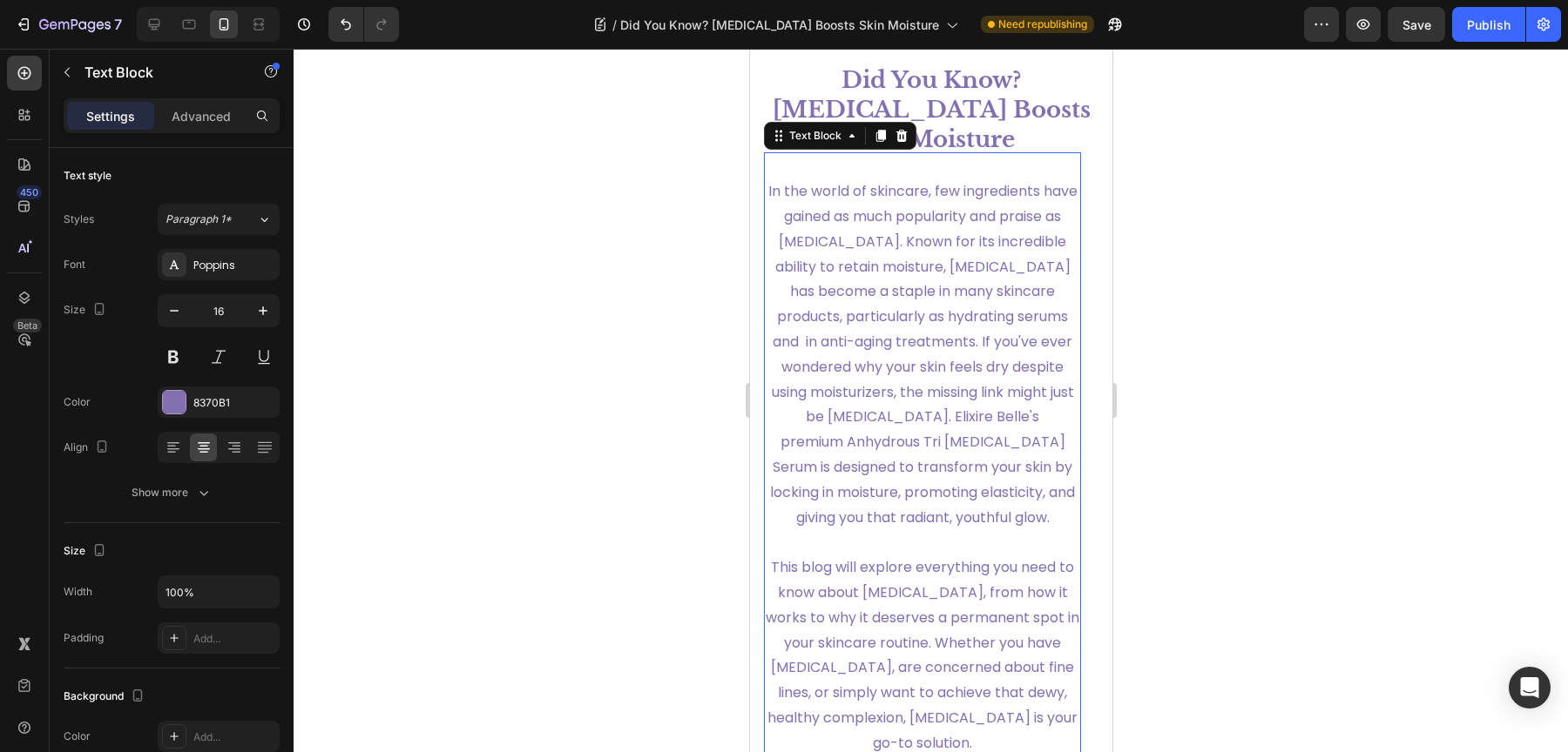
click at [880, 221] on span "In the world of skincare, few ingredients have gained as much popularity and pr…" at bounding box center [922, 354] width 310 height 346
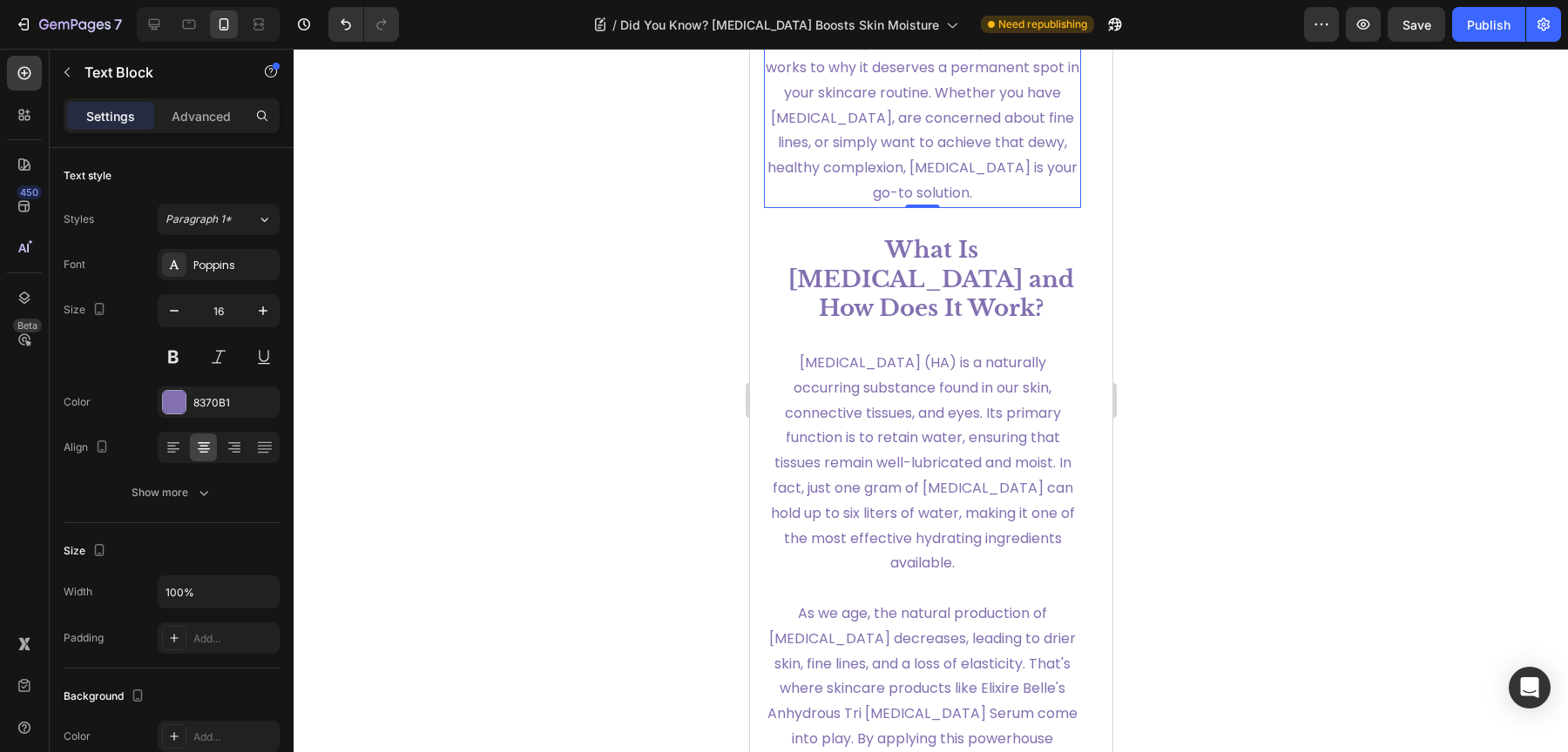
scroll to position [947, 0]
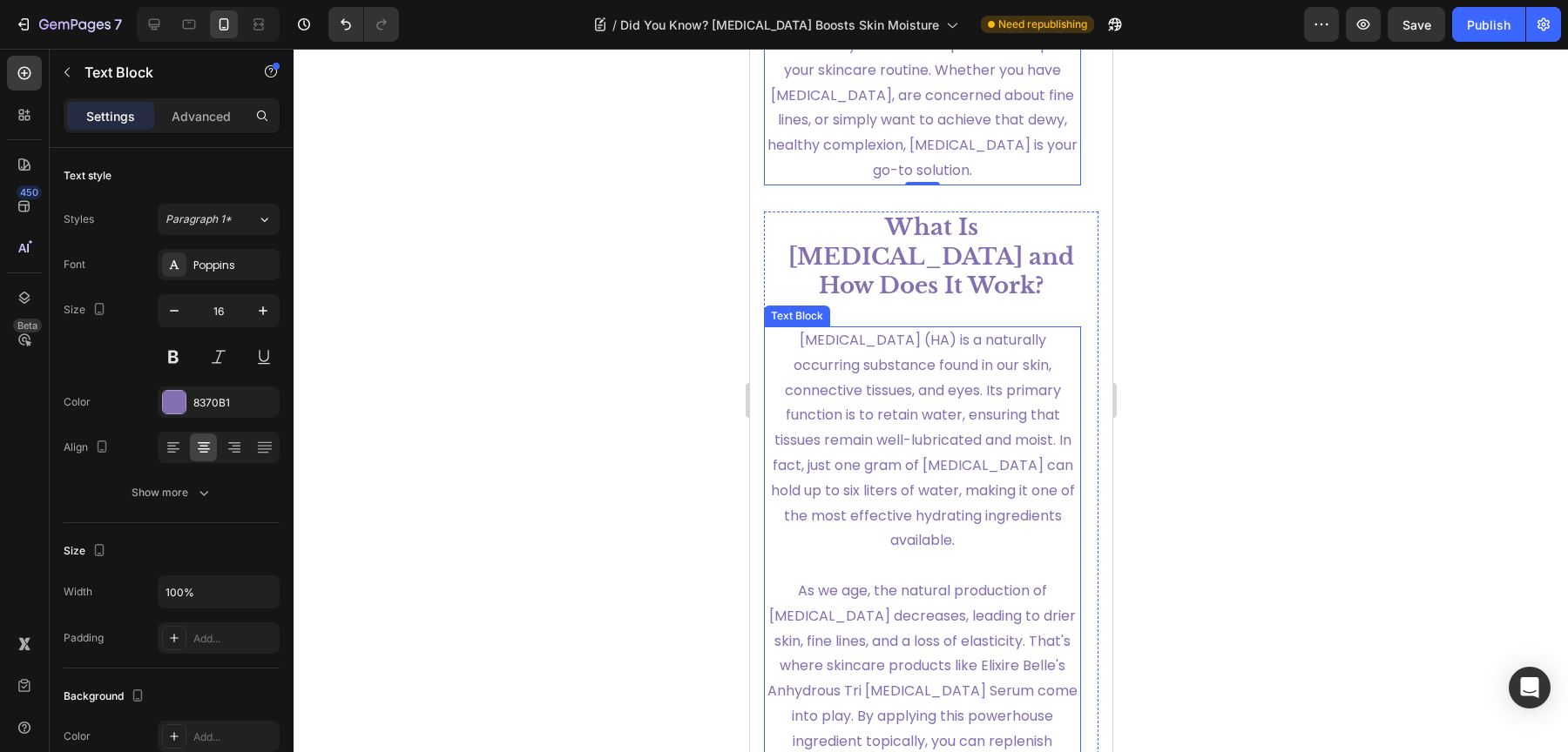
click at [927, 371] on p "Hyaluronic acid (HA) is a naturally occurring substance found in our skin, conn…" at bounding box center [921, 441] width 314 height 226
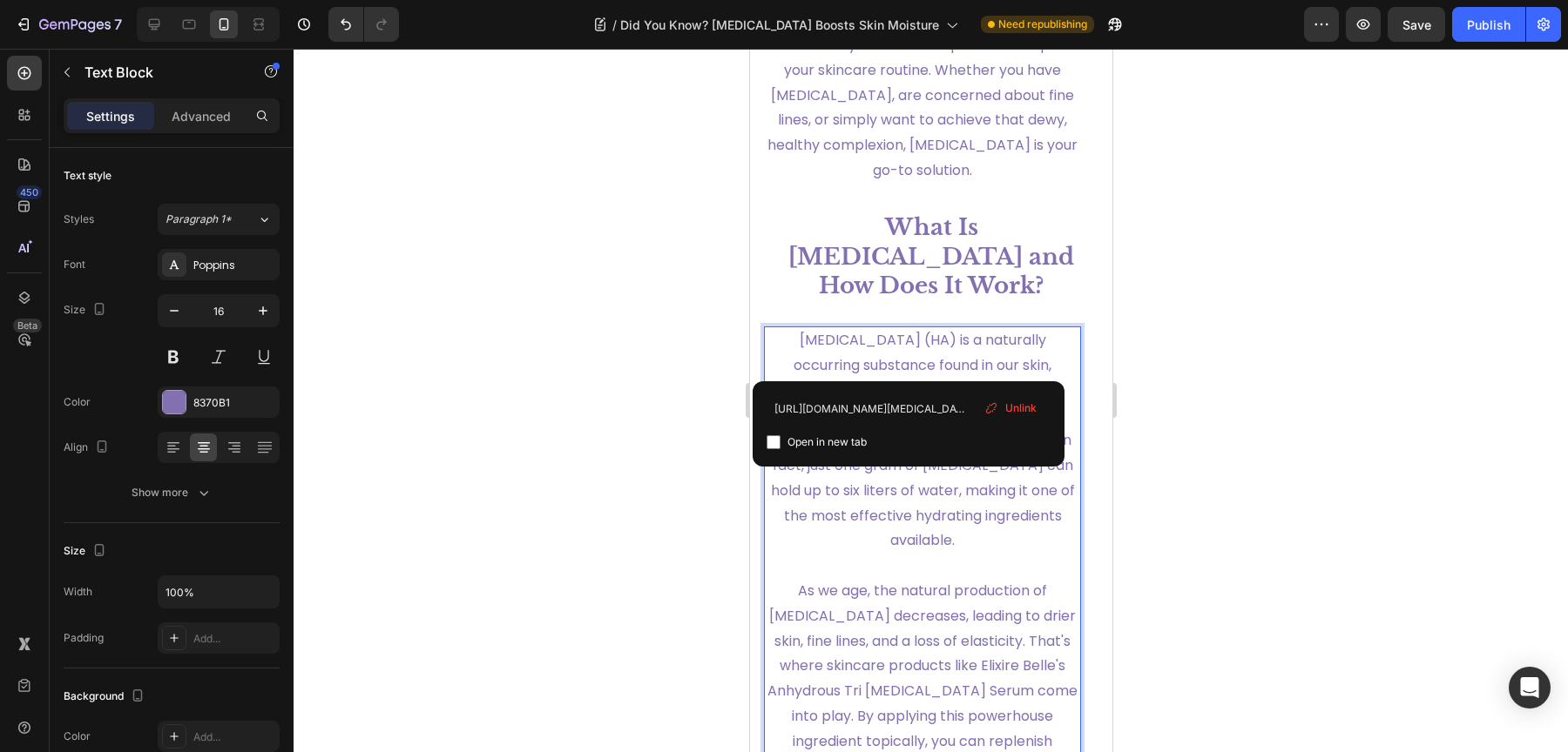
click at [893, 361] on link "Hyaluronic acid (HA) is a naturally occurring substance found in our skin, conn…" at bounding box center [922, 440] width 304 height 220
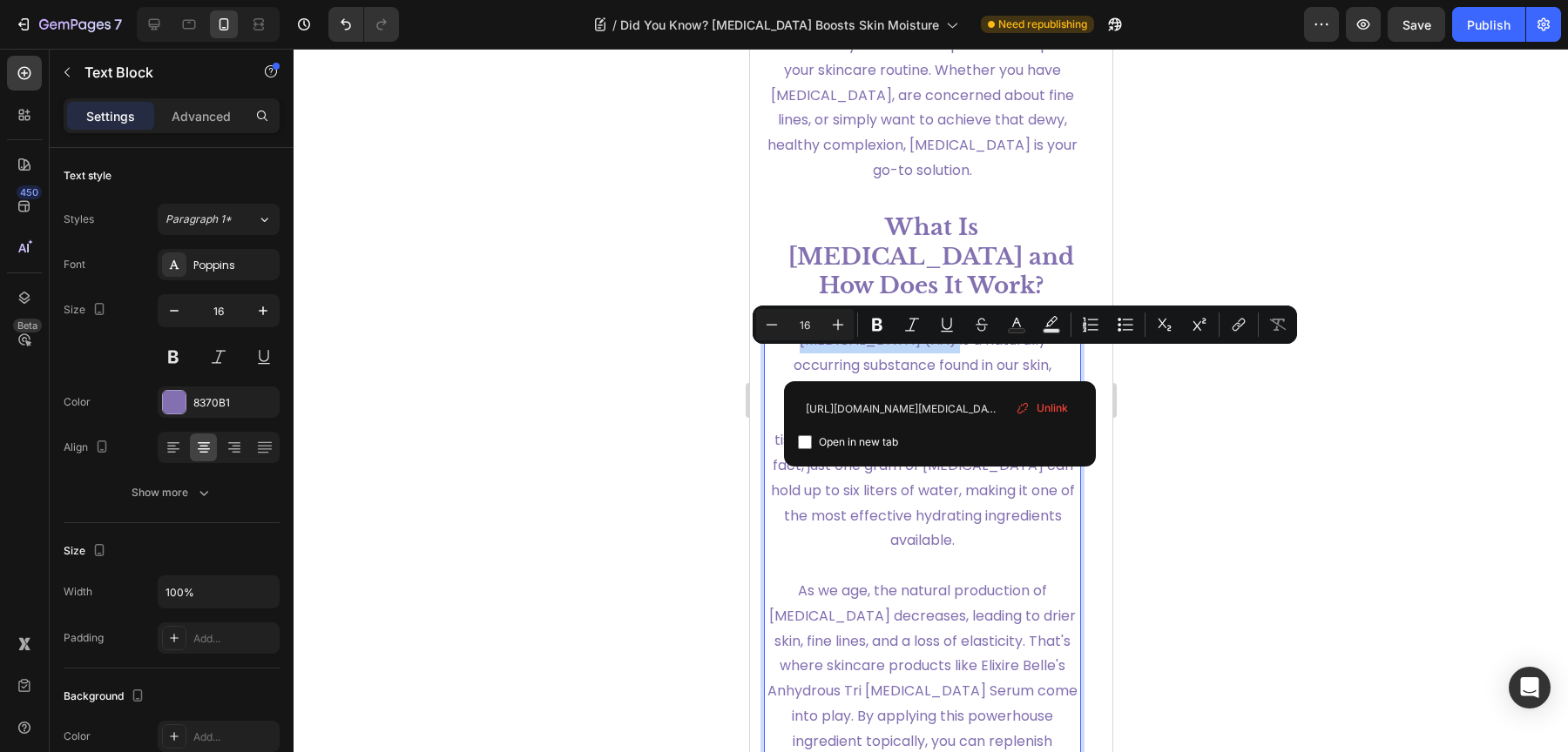
drag, startPoint x: 937, startPoint y: 357, endPoint x: 799, endPoint y: 366, distance: 138.3
click at [799, 366] on link "Hyaluronic acid (HA) is a naturally occurring substance found in our skin, conn…" at bounding box center [922, 440] width 304 height 220
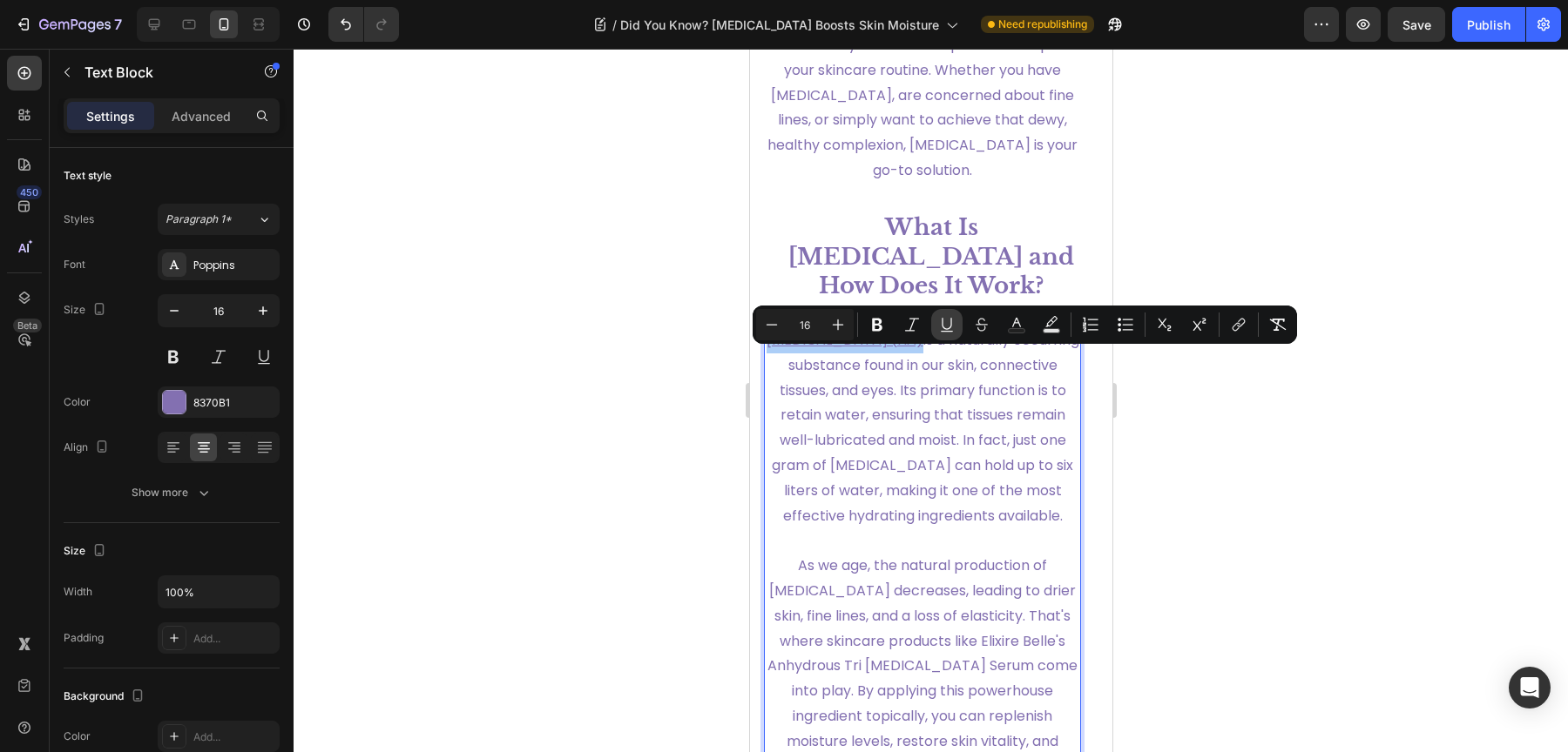
click at [946, 320] on icon "Editor contextual toolbar" at bounding box center [947, 325] width 18 height 18
click at [1163, 422] on div at bounding box center [930, 400] width 1275 height 703
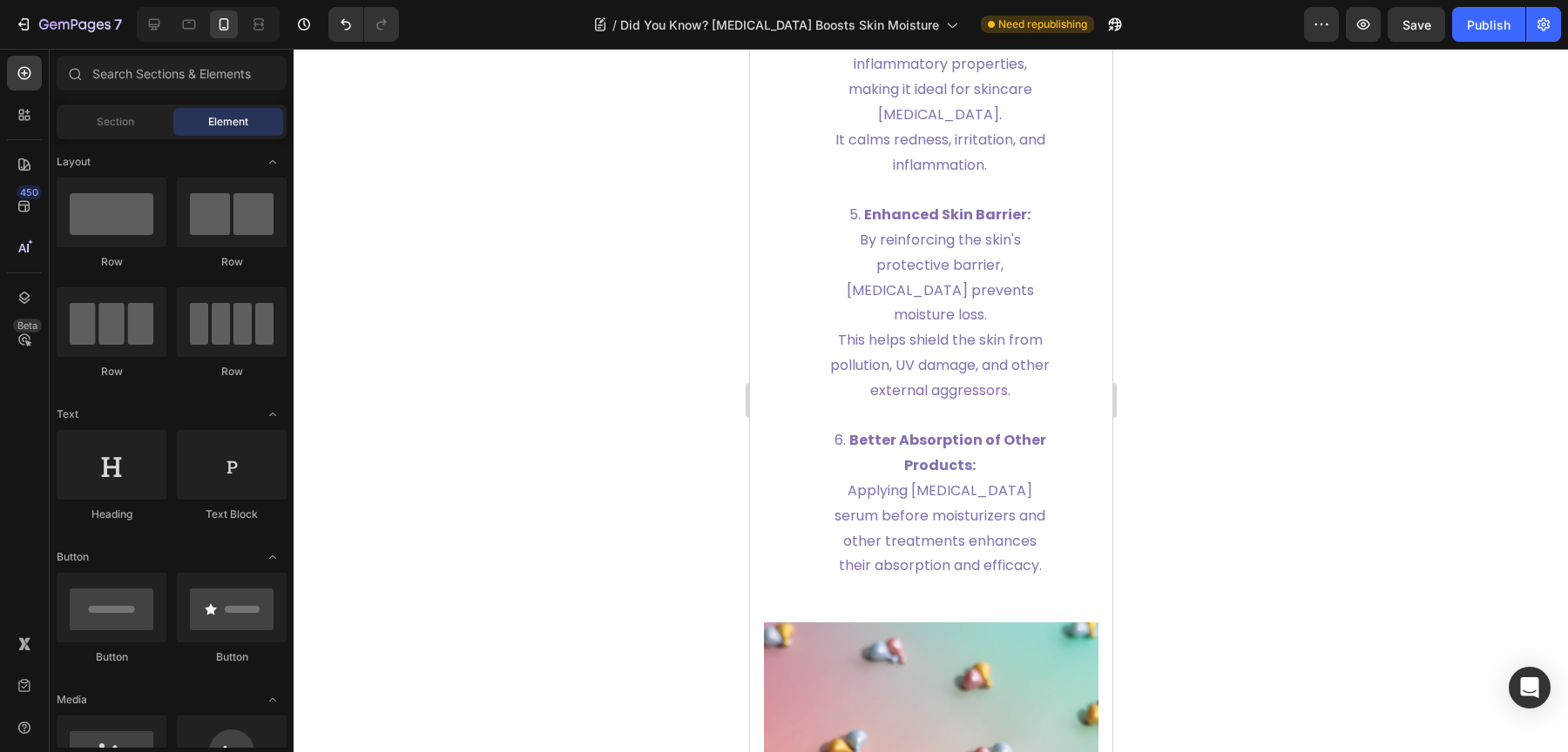
click at [931, 324] on span "By reinforcing the skin's protective barrier, hyaluronic acid prevents moisture…" at bounding box center [939, 277] width 188 height 95
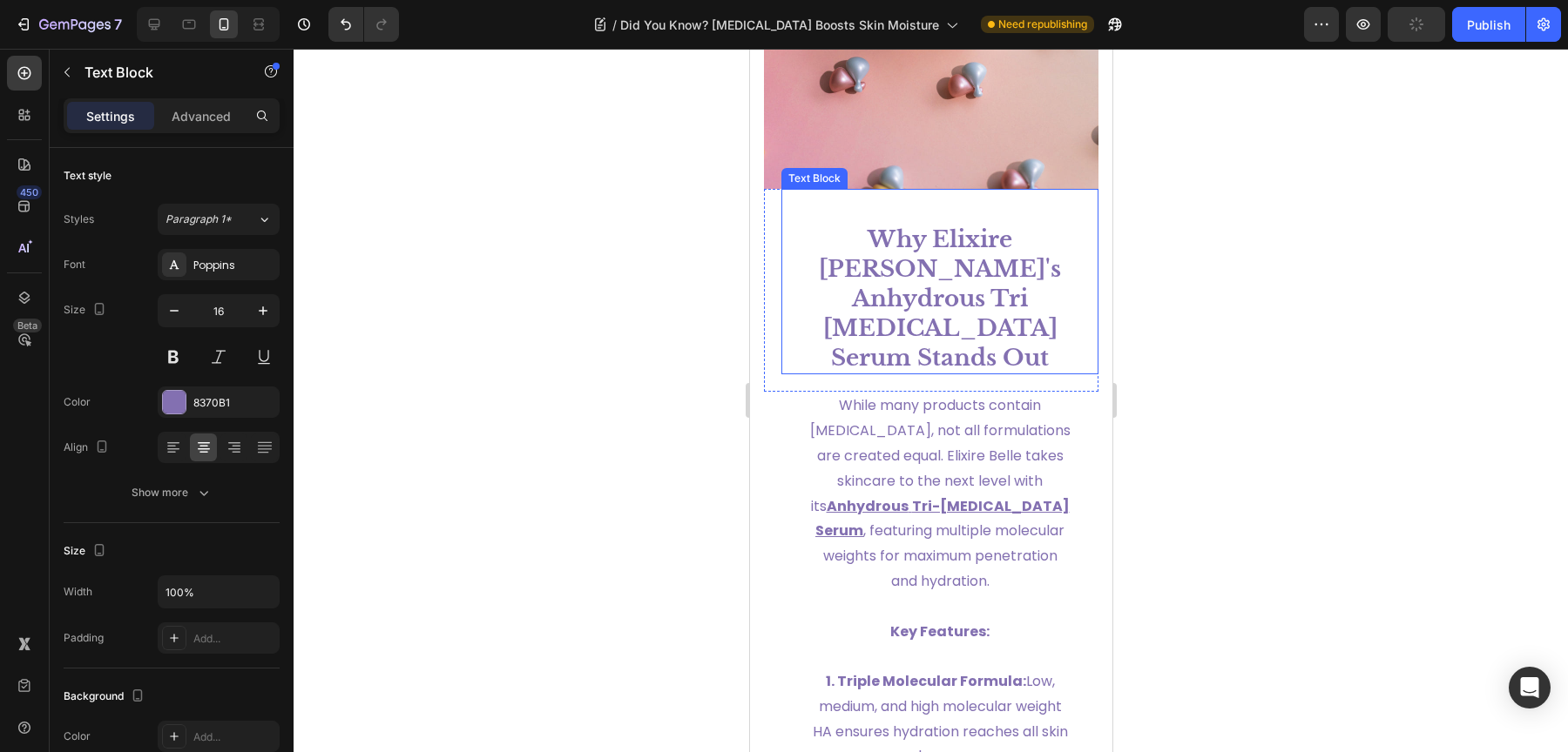
scroll to position [4533, 0]
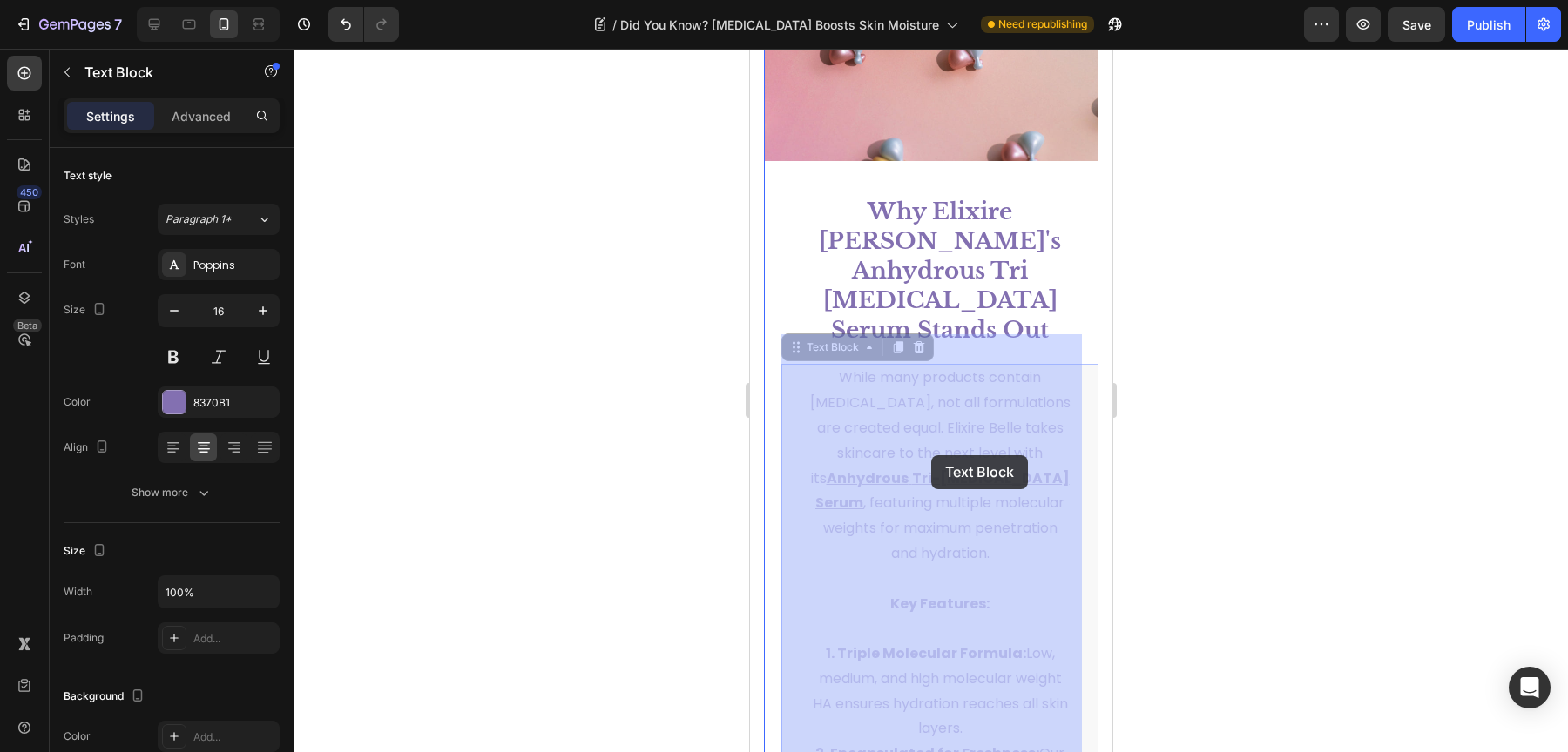
drag, startPoint x: 982, startPoint y: 479, endPoint x: 931, endPoint y: 455, distance: 56.4
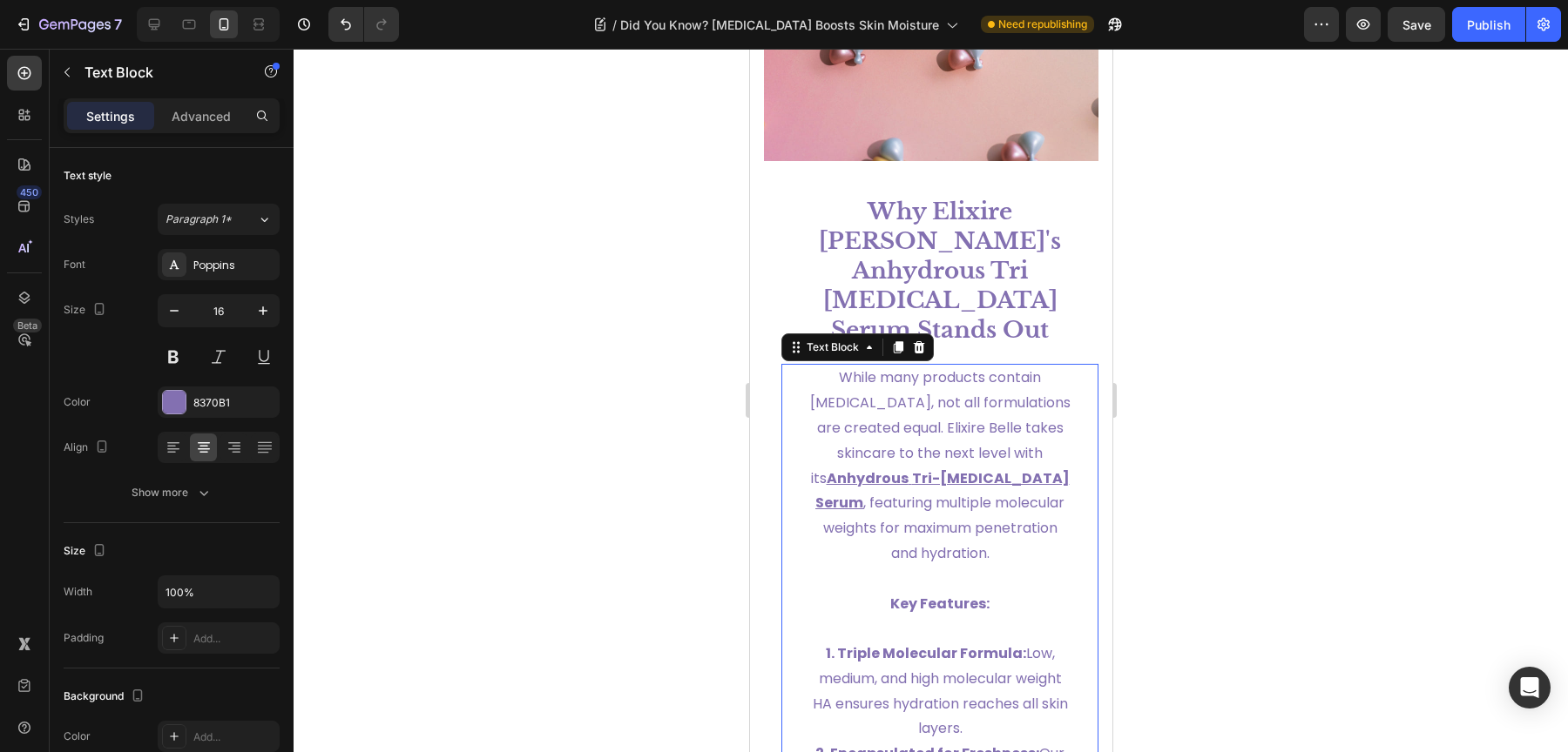
click at [931, 455] on span "While many products contain hyaluronic acid, not all formulations are created e…" at bounding box center [939, 427] width 261 height 120
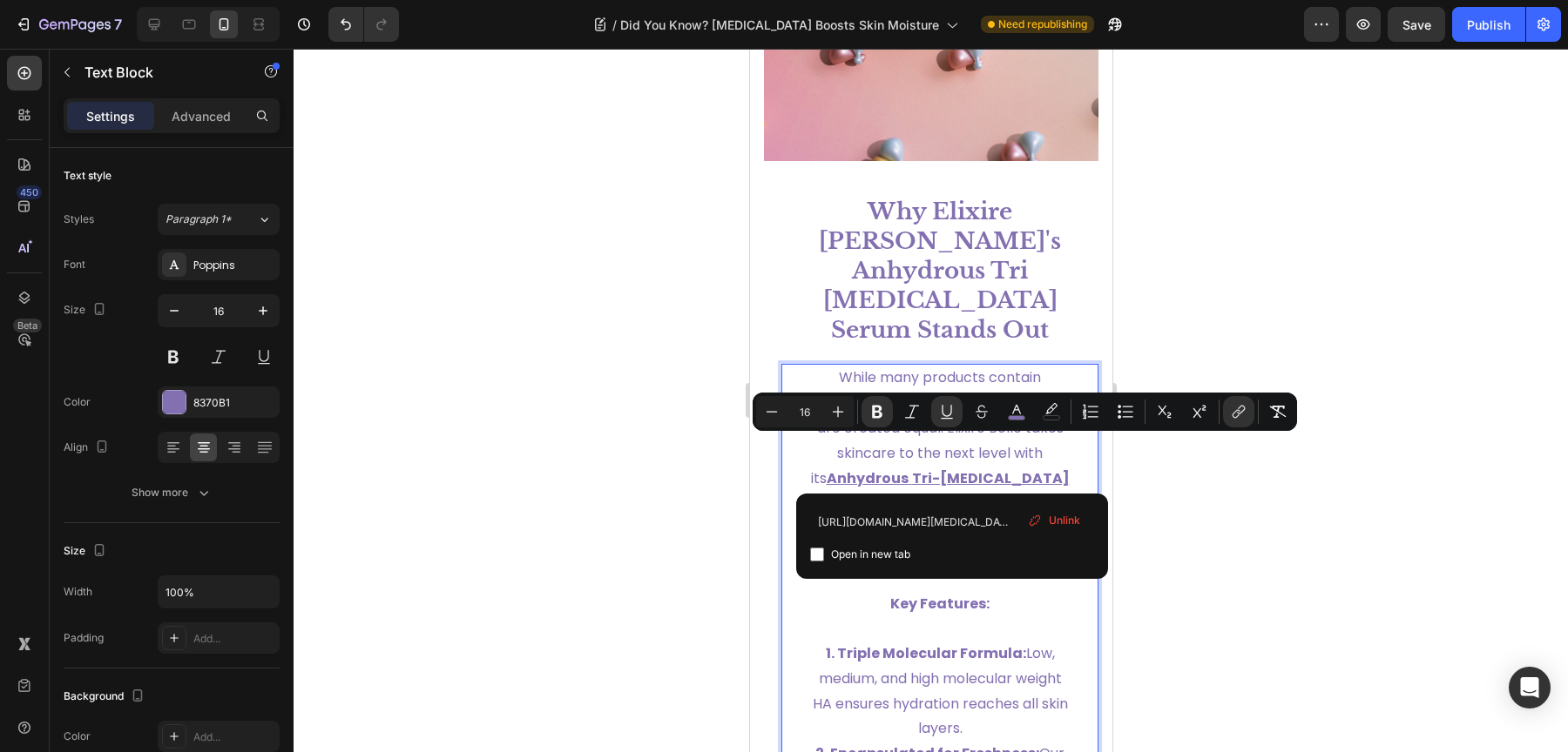
drag, startPoint x: 978, startPoint y: 476, endPoint x: 937, endPoint y: 457, distance: 45.2
click at [937, 457] on p "While many products contain hyaluronic acid, not all formulations are created e…" at bounding box center [939, 465] width 261 height 200
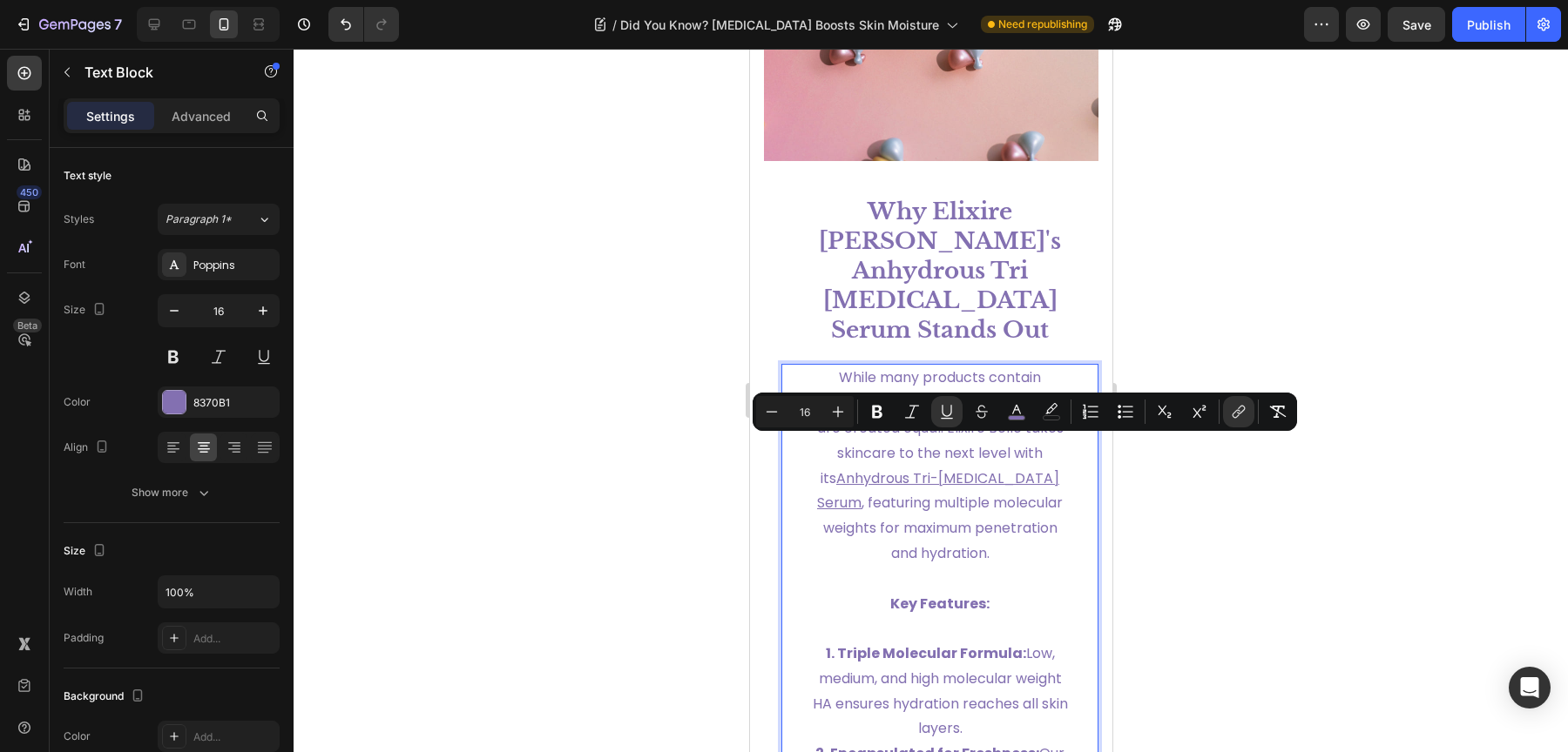
click at [1283, 510] on div at bounding box center [930, 400] width 1275 height 703
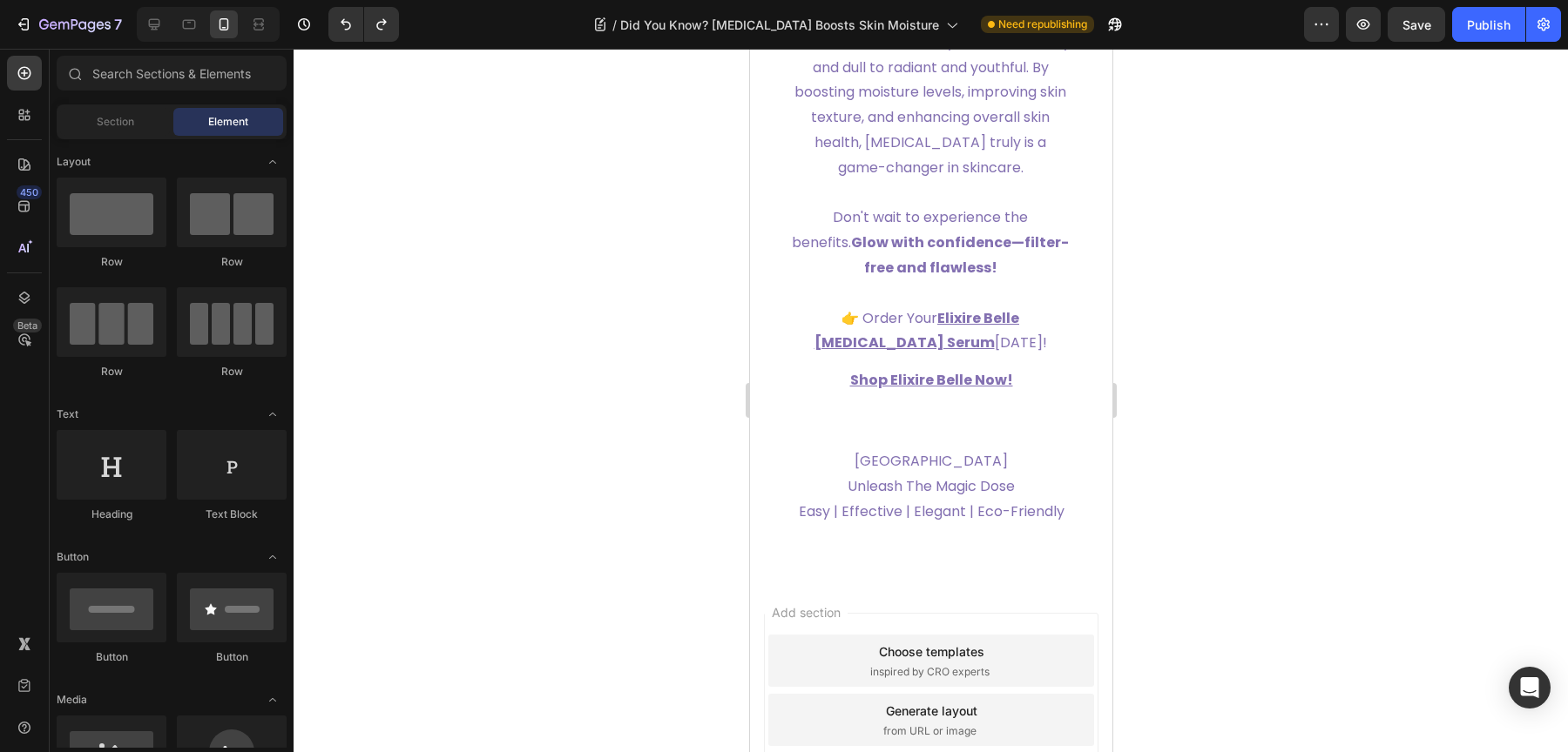
scroll to position [7275, 0]
click at [192, 28] on icon at bounding box center [189, 25] width 13 height 10
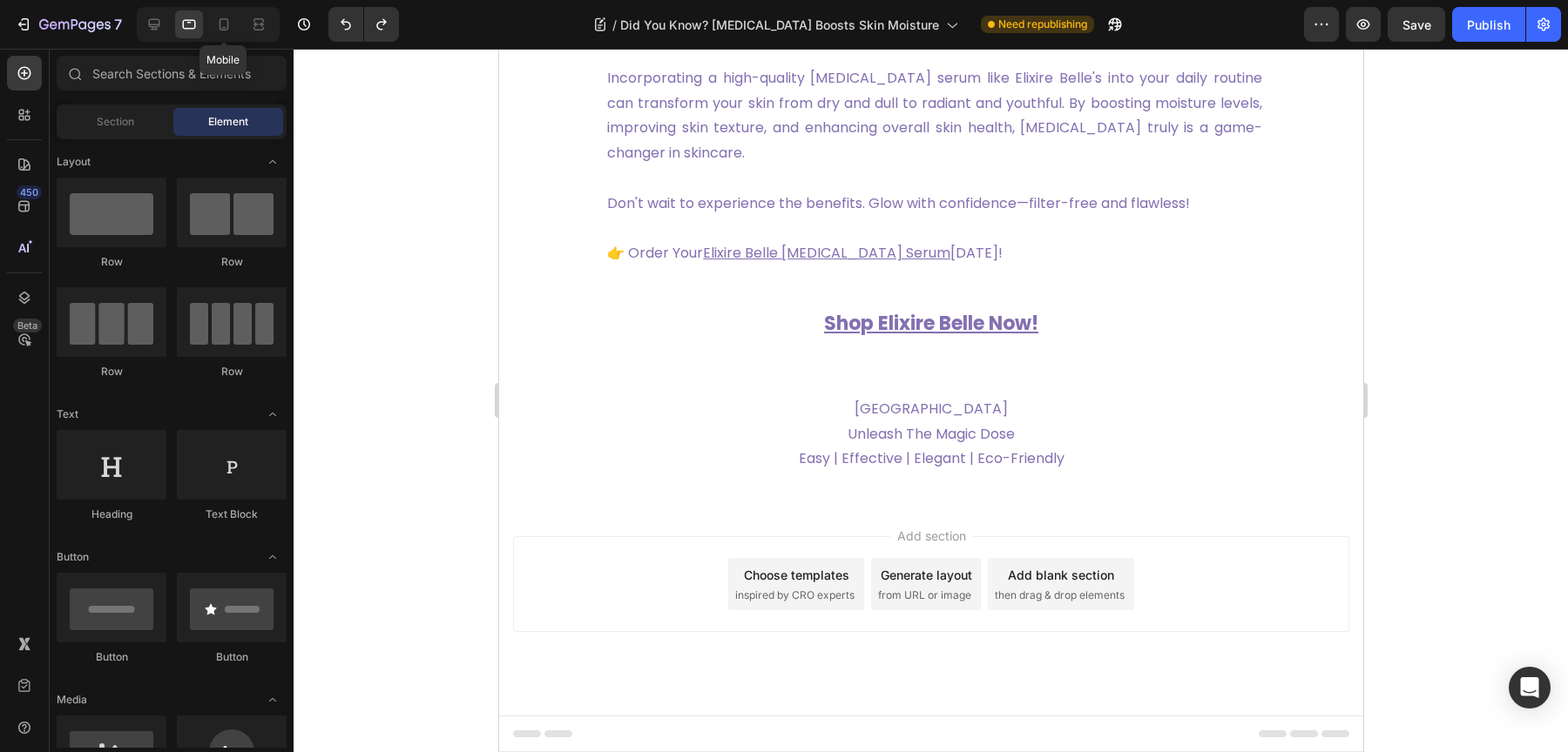
scroll to position [6639, 0]
click at [231, 21] on icon at bounding box center [224, 25] width 18 height 18
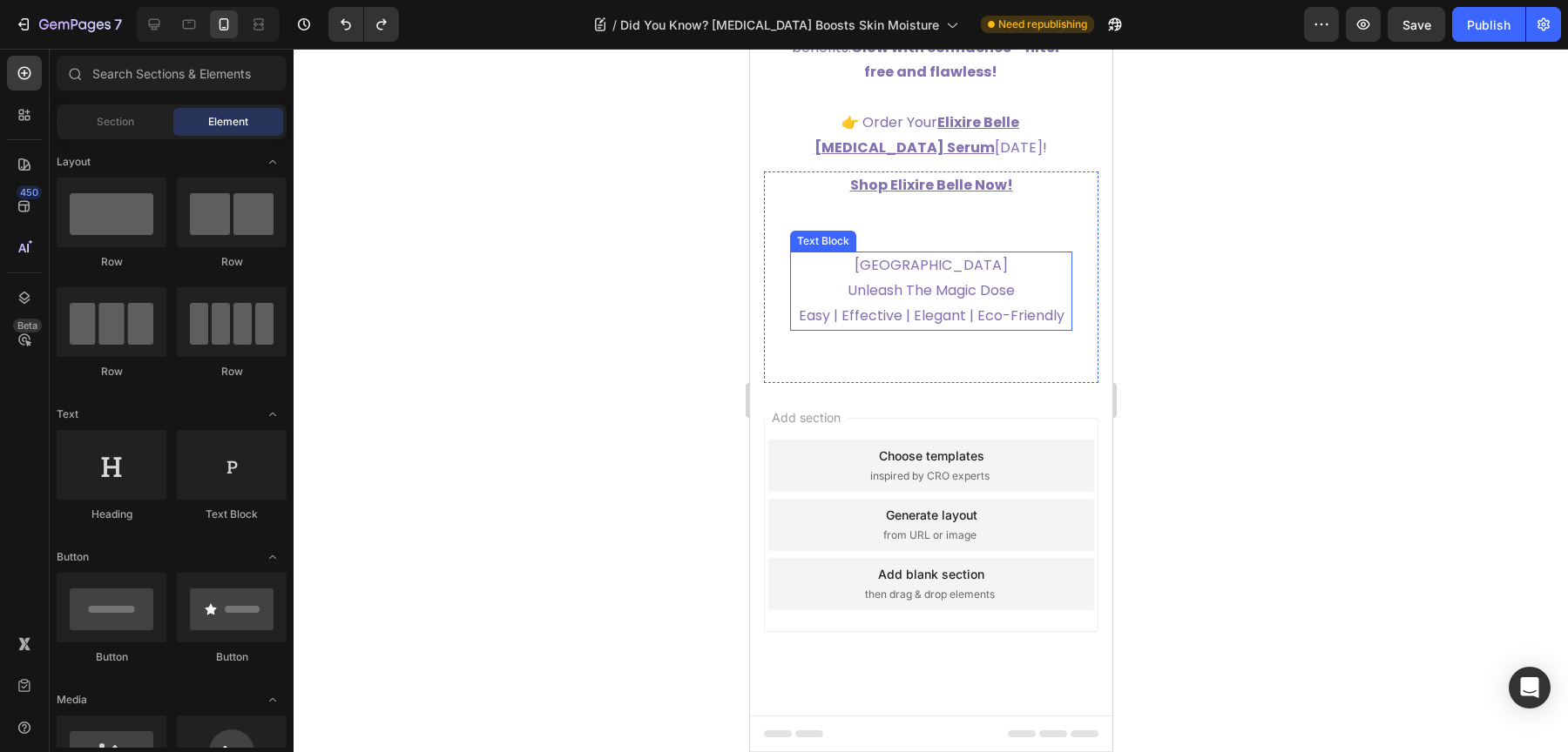
scroll to position [6911, 0]
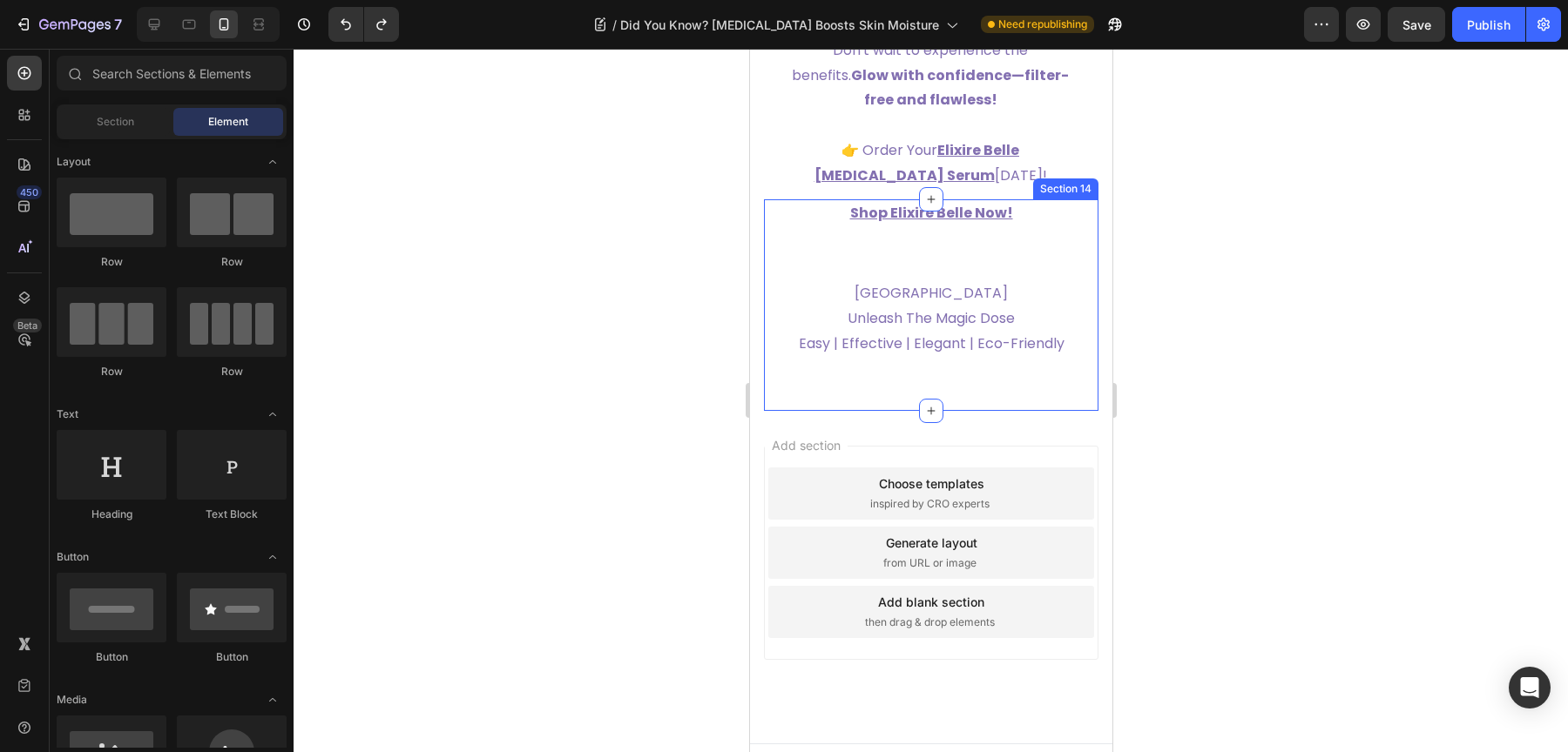
click at [1033, 254] on div "Shop Elixire Belle Now! Text Block ITALY Unleash The Magic Dose Easy | Effectiv…" at bounding box center [929, 278] width 282 height 159
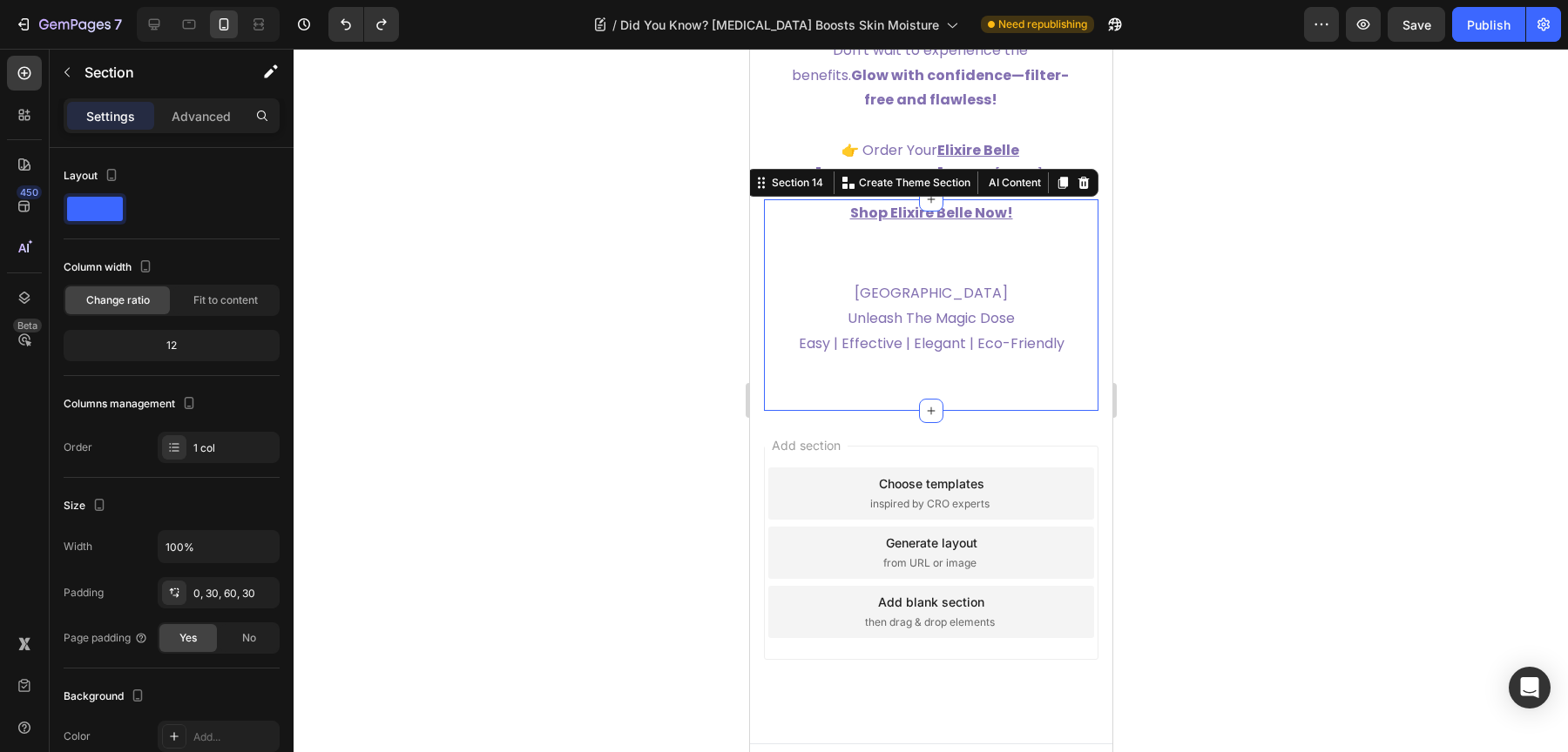
click at [197, 138] on div "Settings Advanced" at bounding box center [172, 124] width 244 height 50
click at [197, 123] on p "Advanced" at bounding box center [201, 116] width 60 height 19
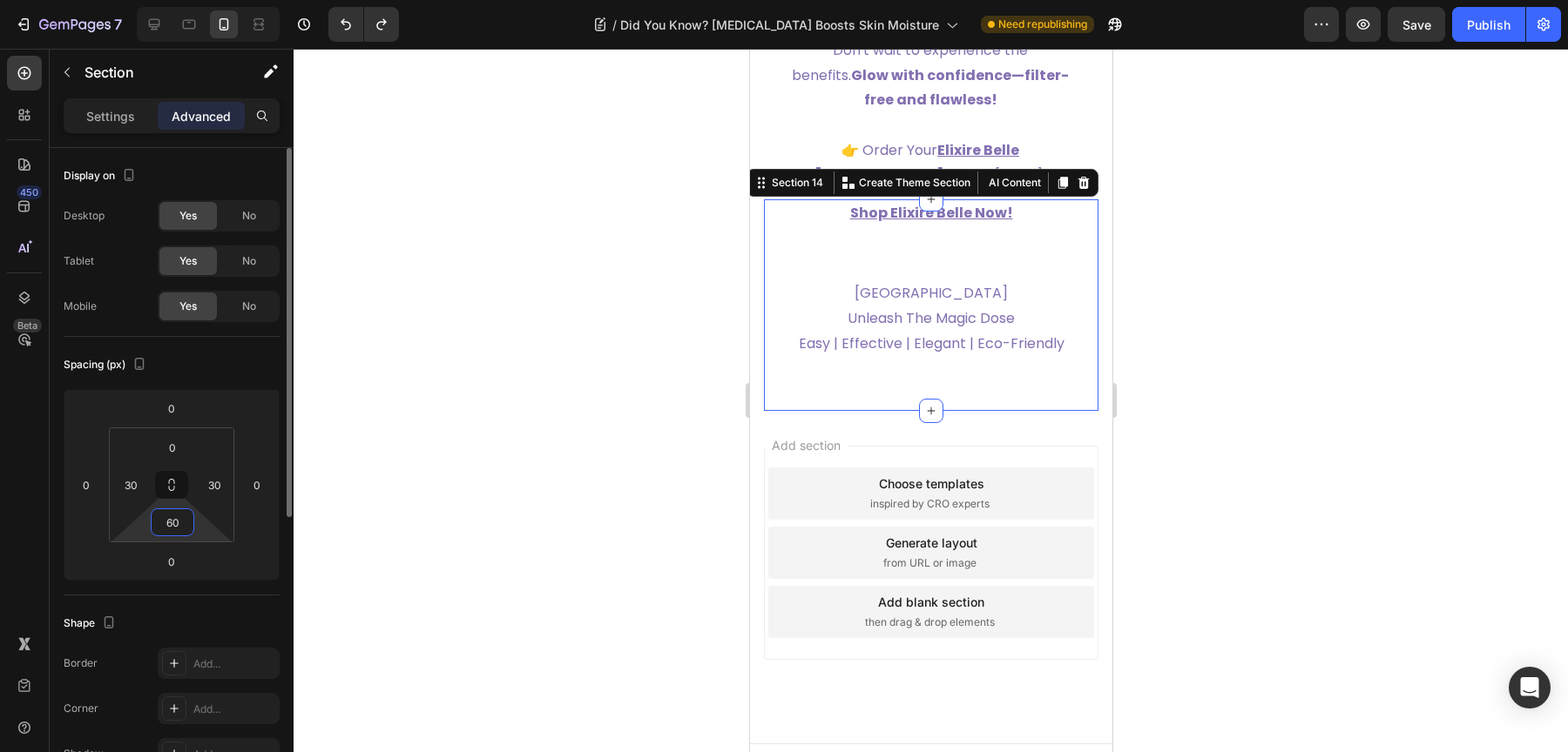
click at [173, 516] on input "60" at bounding box center [172, 522] width 35 height 26
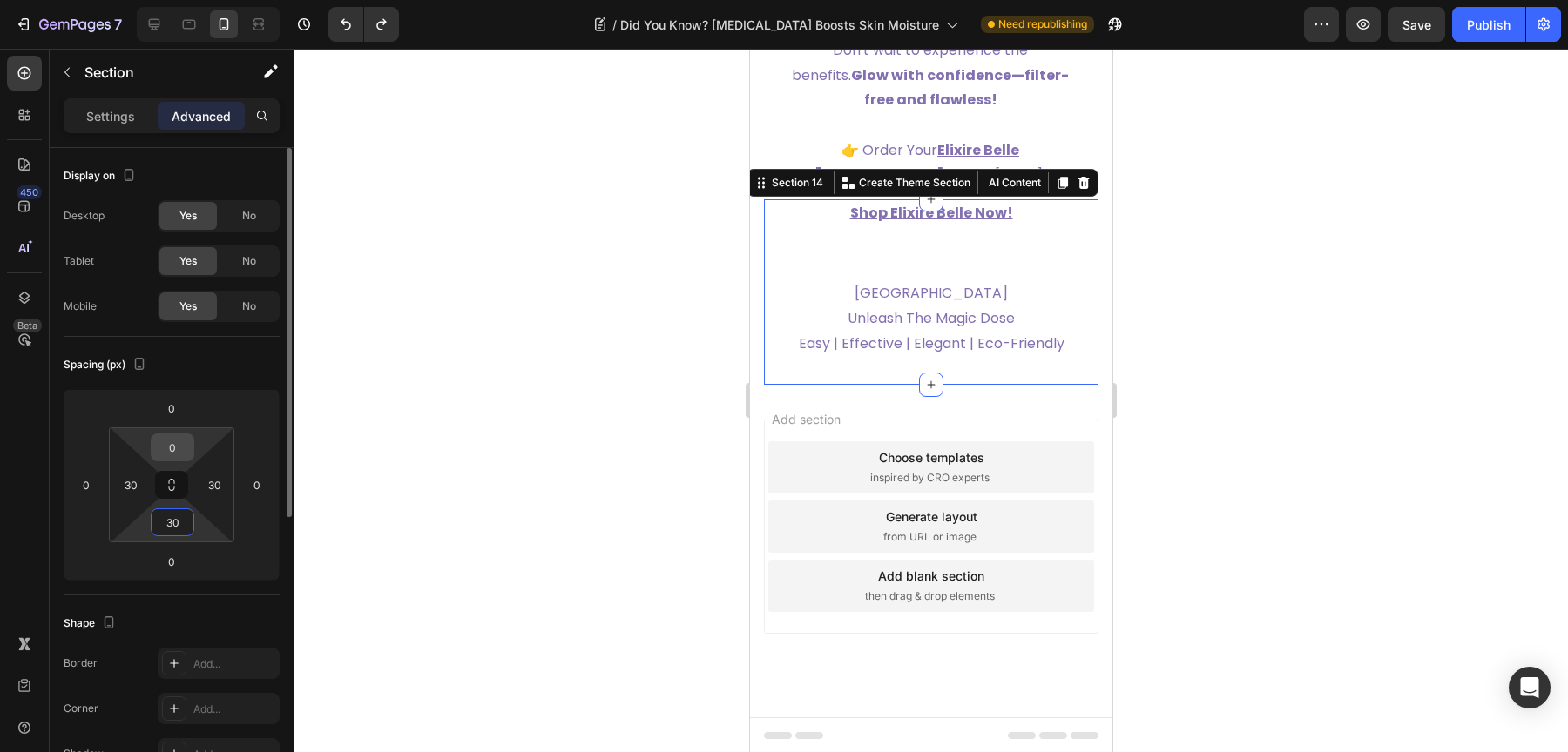
type input "30"
click at [174, 442] on input "0" at bounding box center [172, 447] width 35 height 26
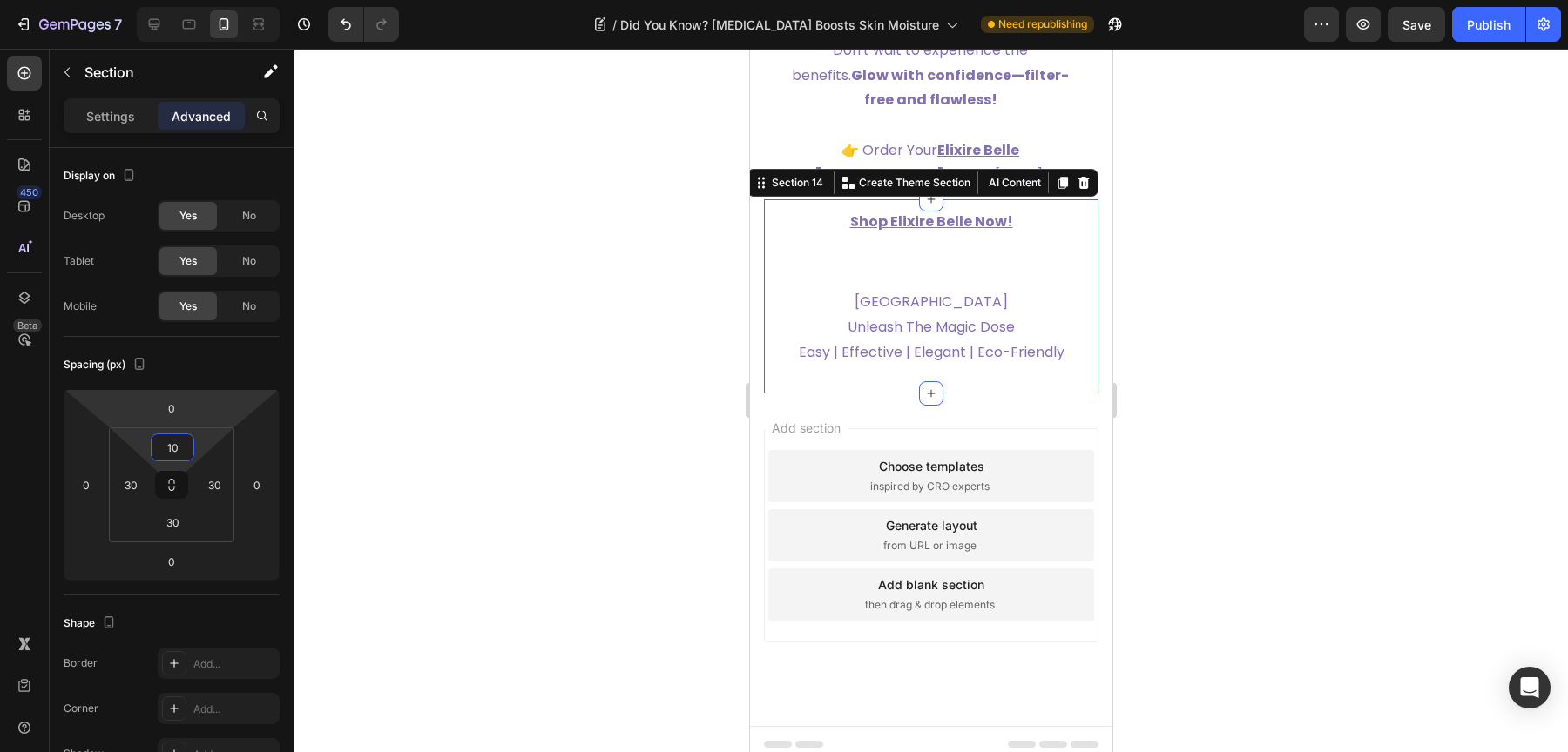
type input "10"
click at [639, 289] on div at bounding box center [930, 400] width 1275 height 703
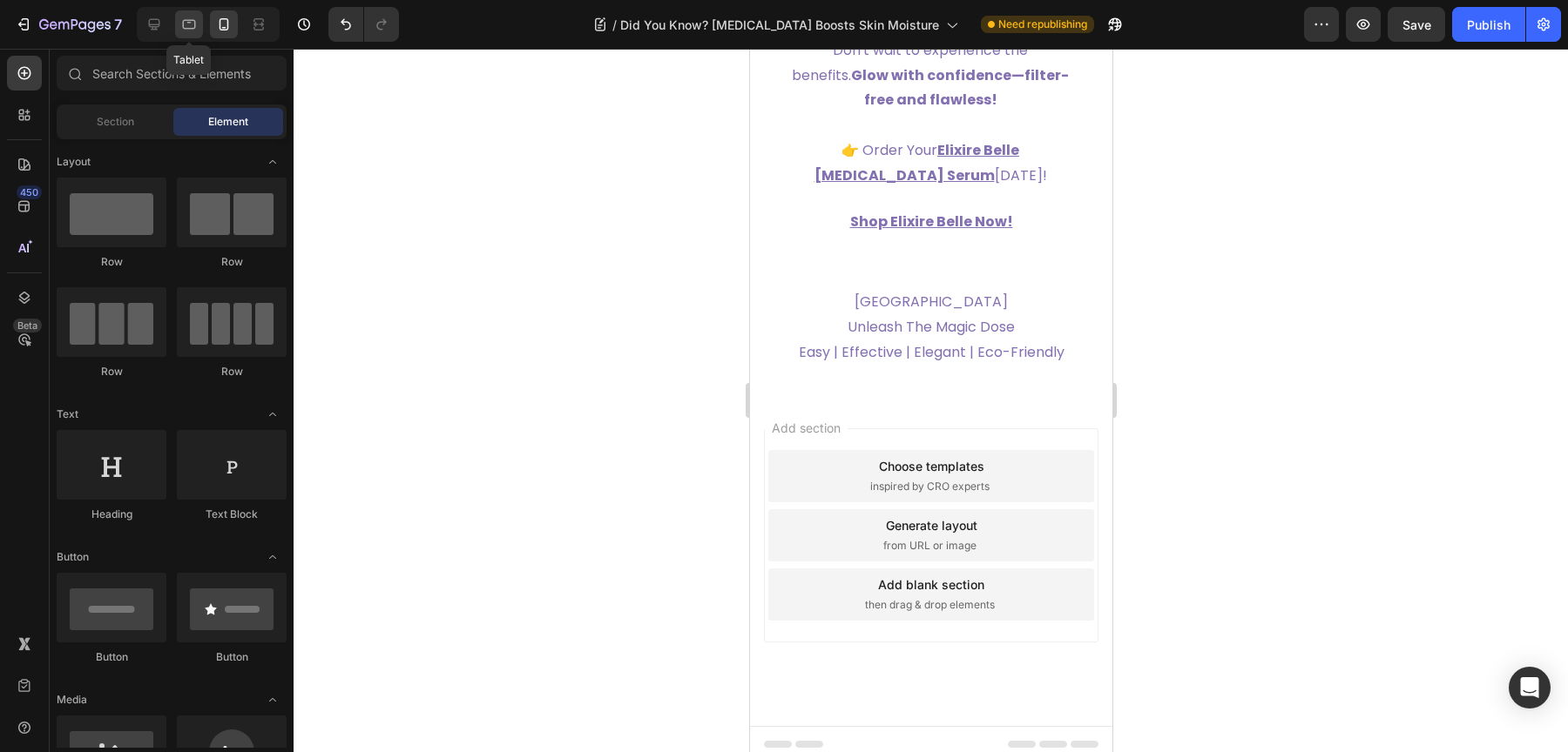
click at [177, 21] on div at bounding box center [189, 24] width 28 height 28
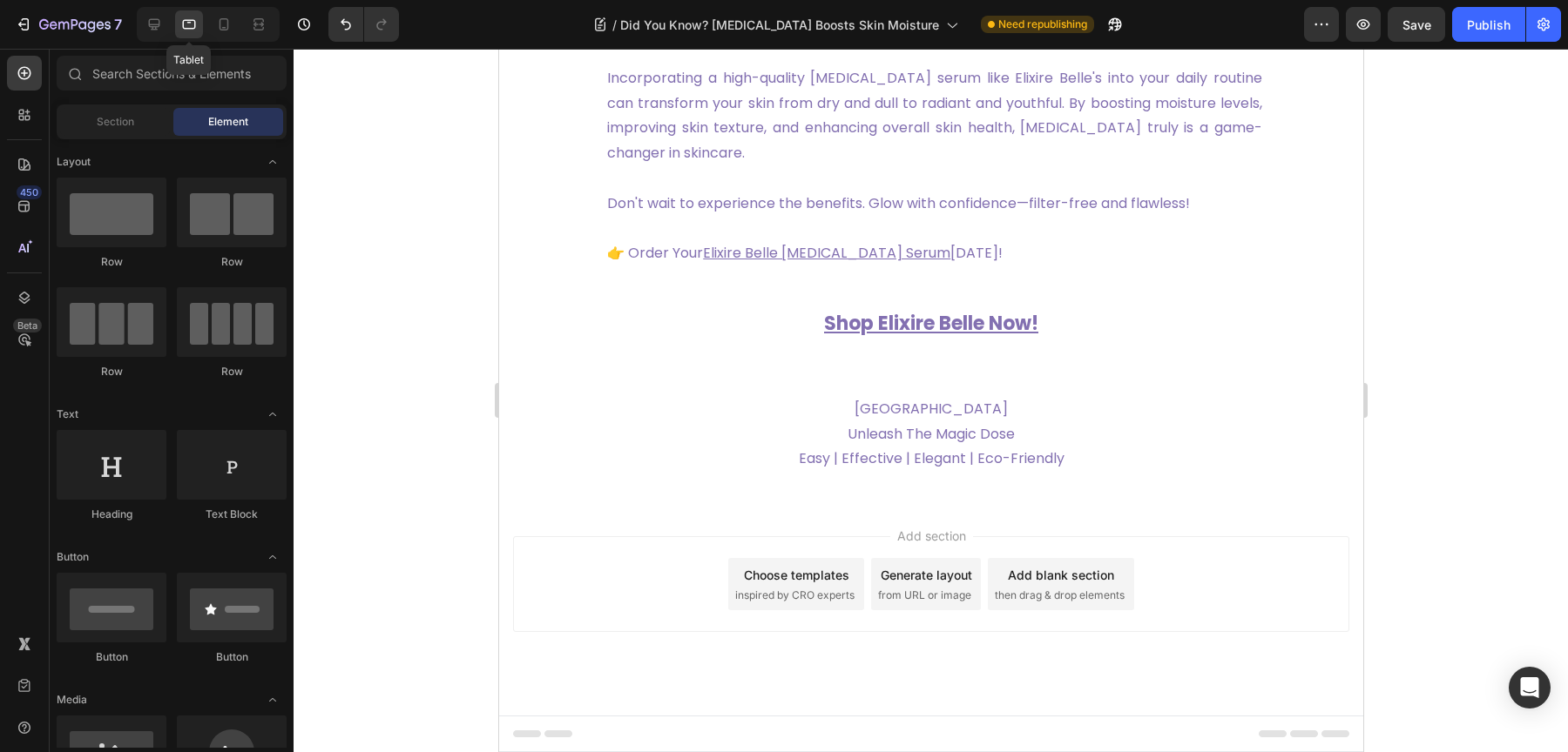
scroll to position [6513, 0]
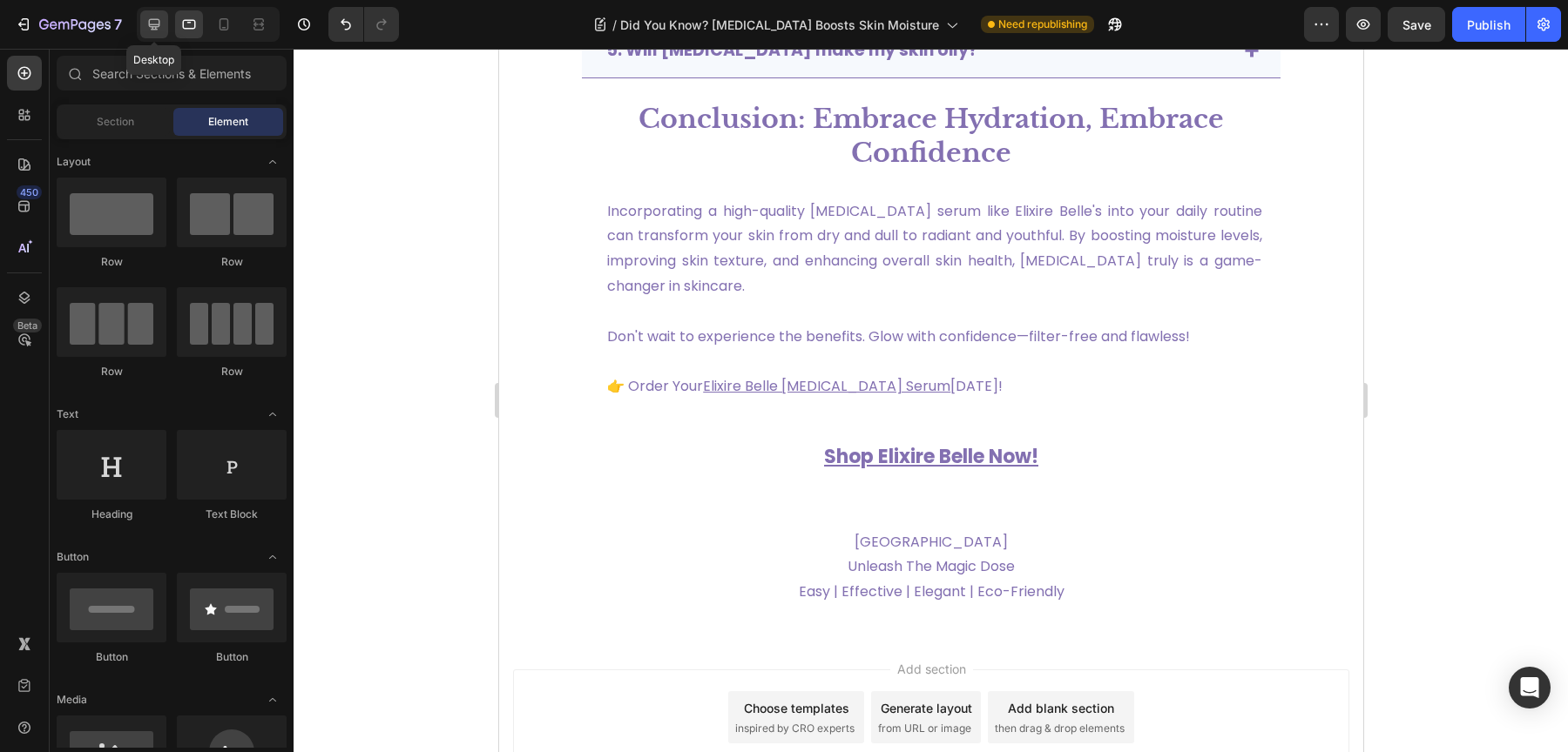
click at [149, 24] on icon at bounding box center [154, 25] width 12 height 12
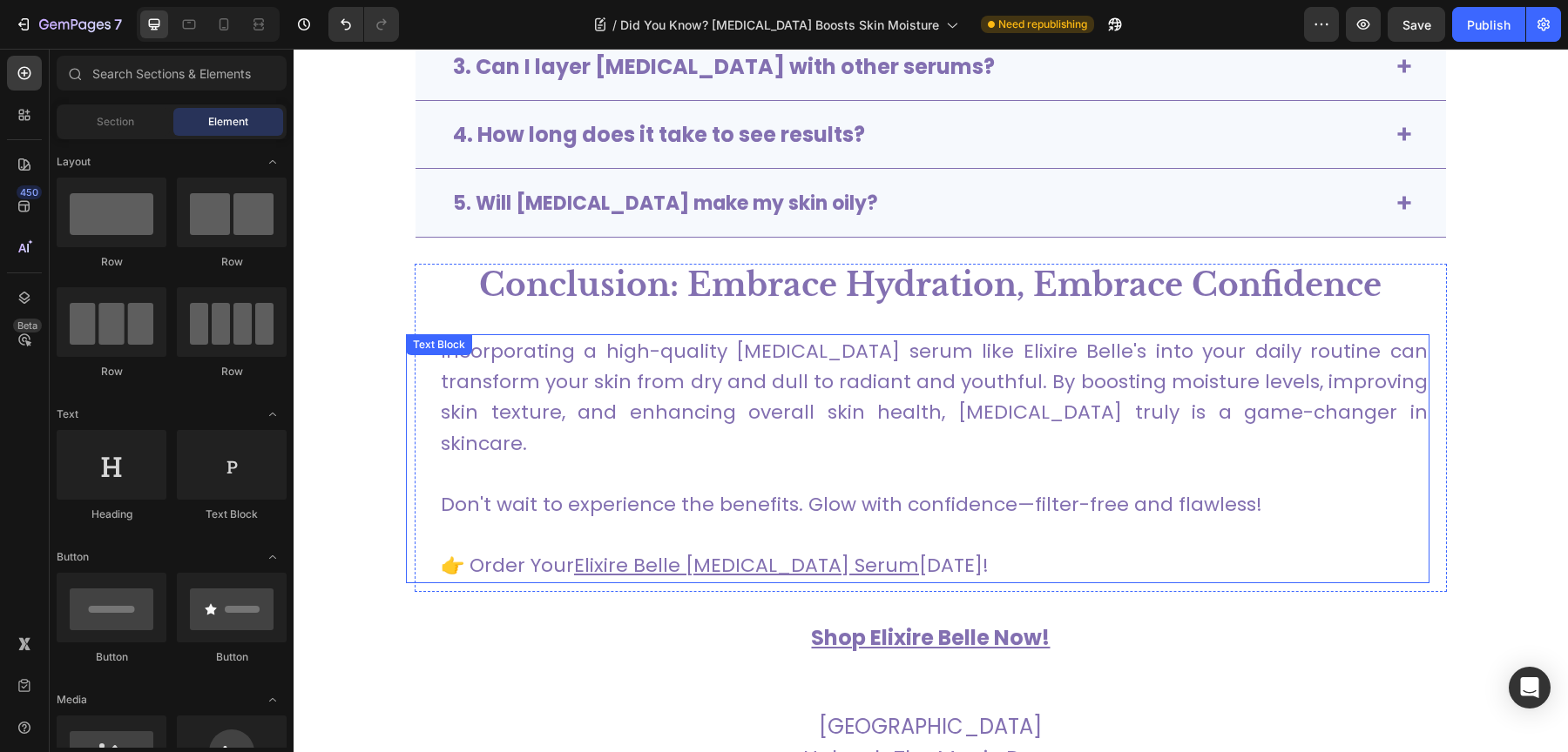
scroll to position [5980, 0]
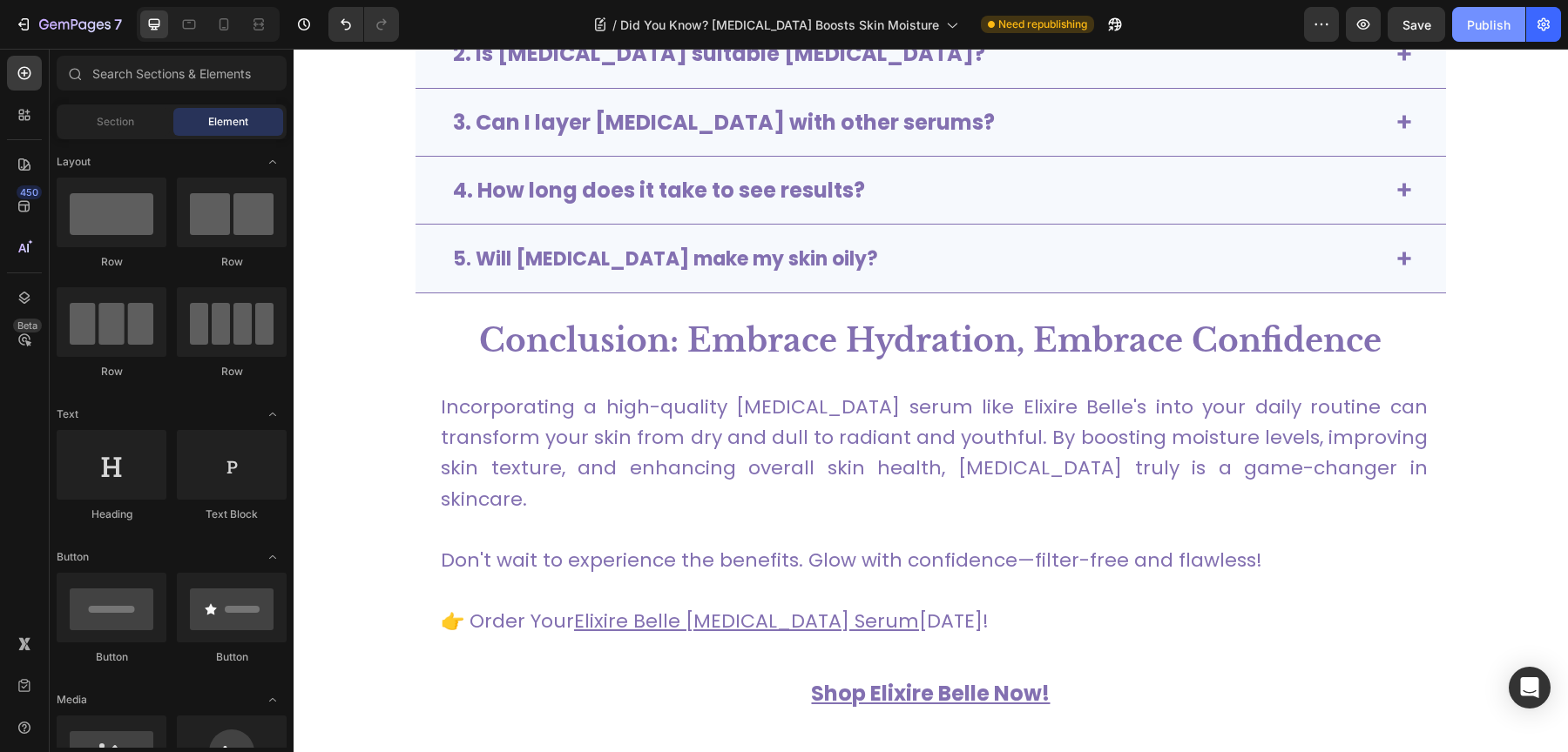
click at [1470, 31] on div "Publish" at bounding box center [1488, 25] width 44 height 19
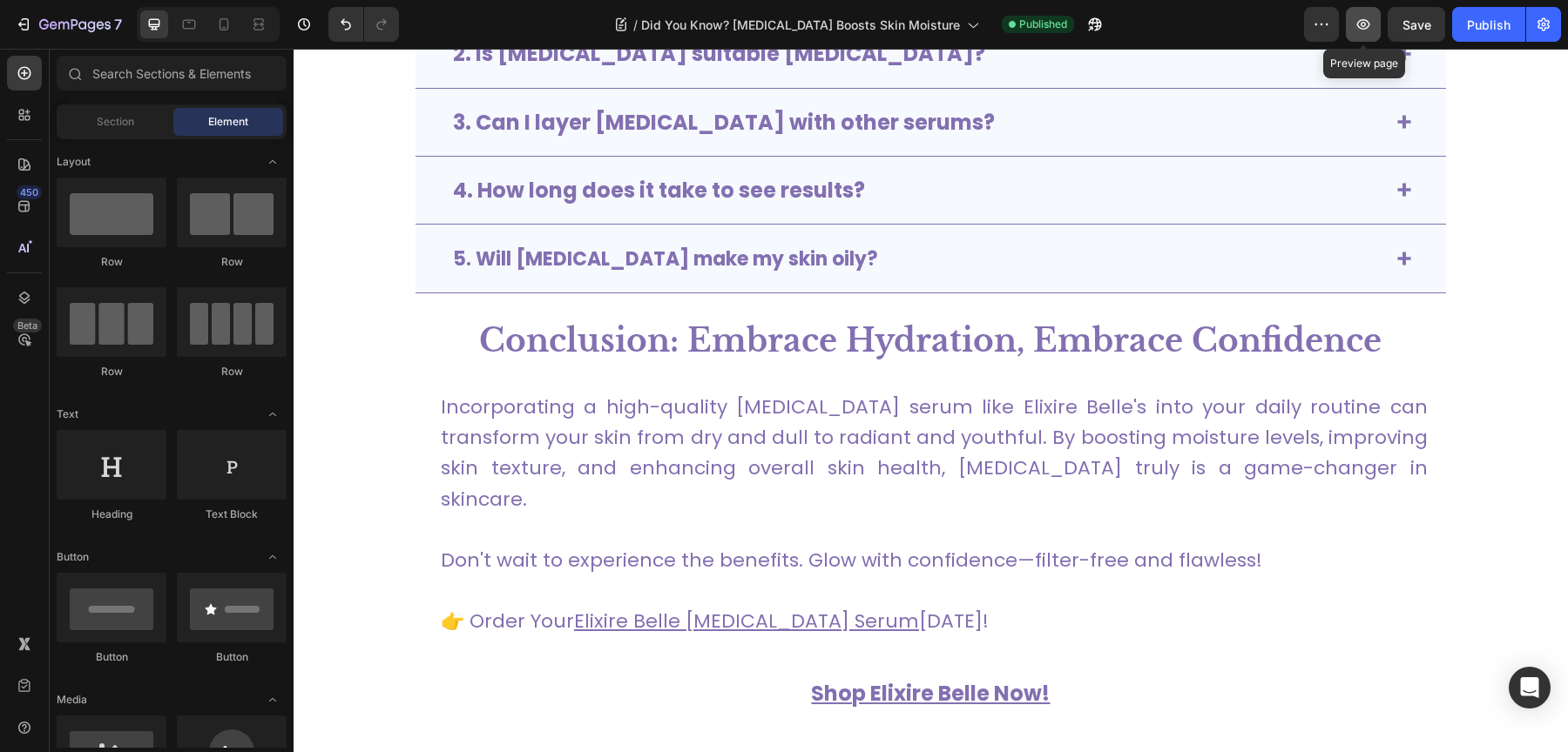
click at [1364, 30] on icon "button" at bounding box center [1363, 25] width 18 height 18
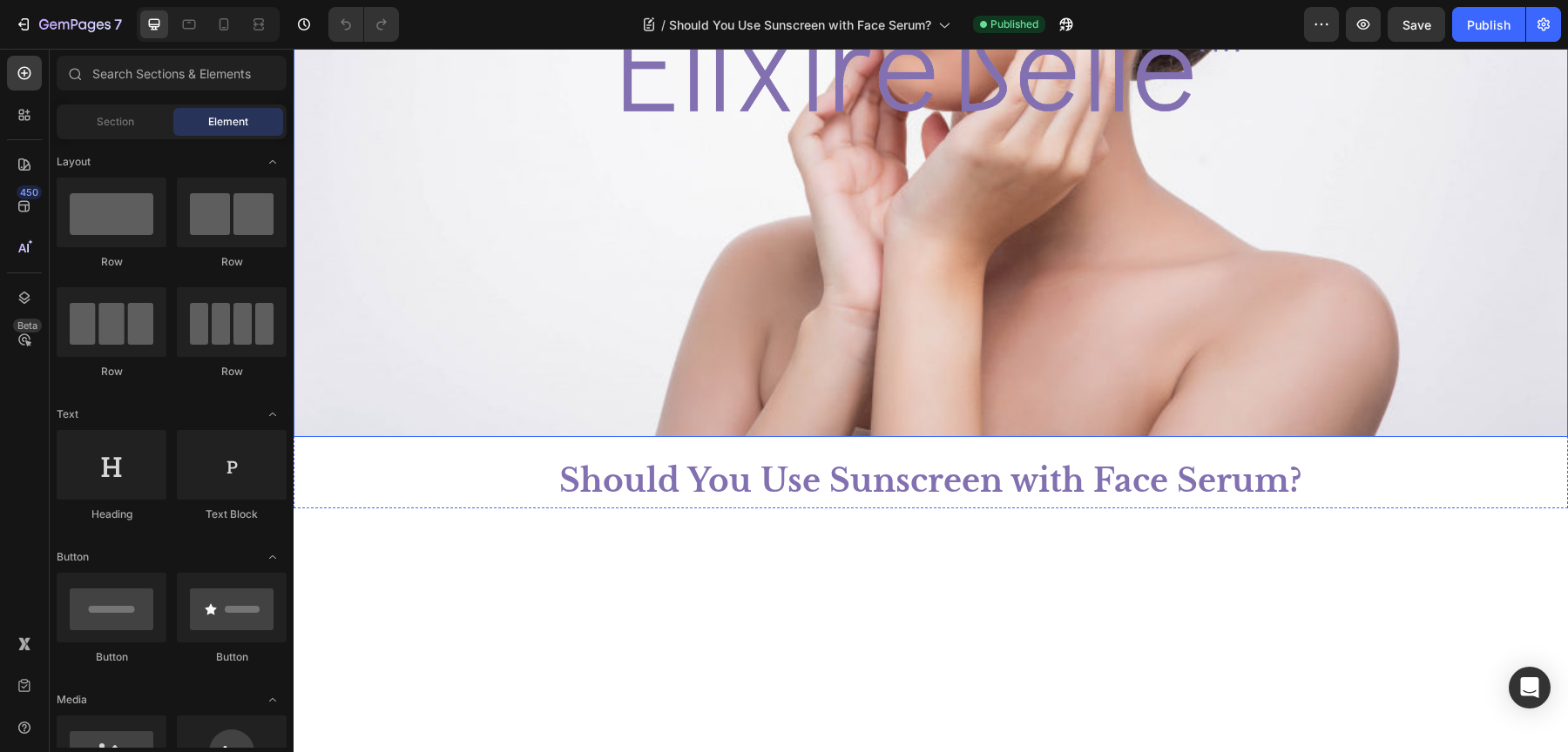
scroll to position [740, 0]
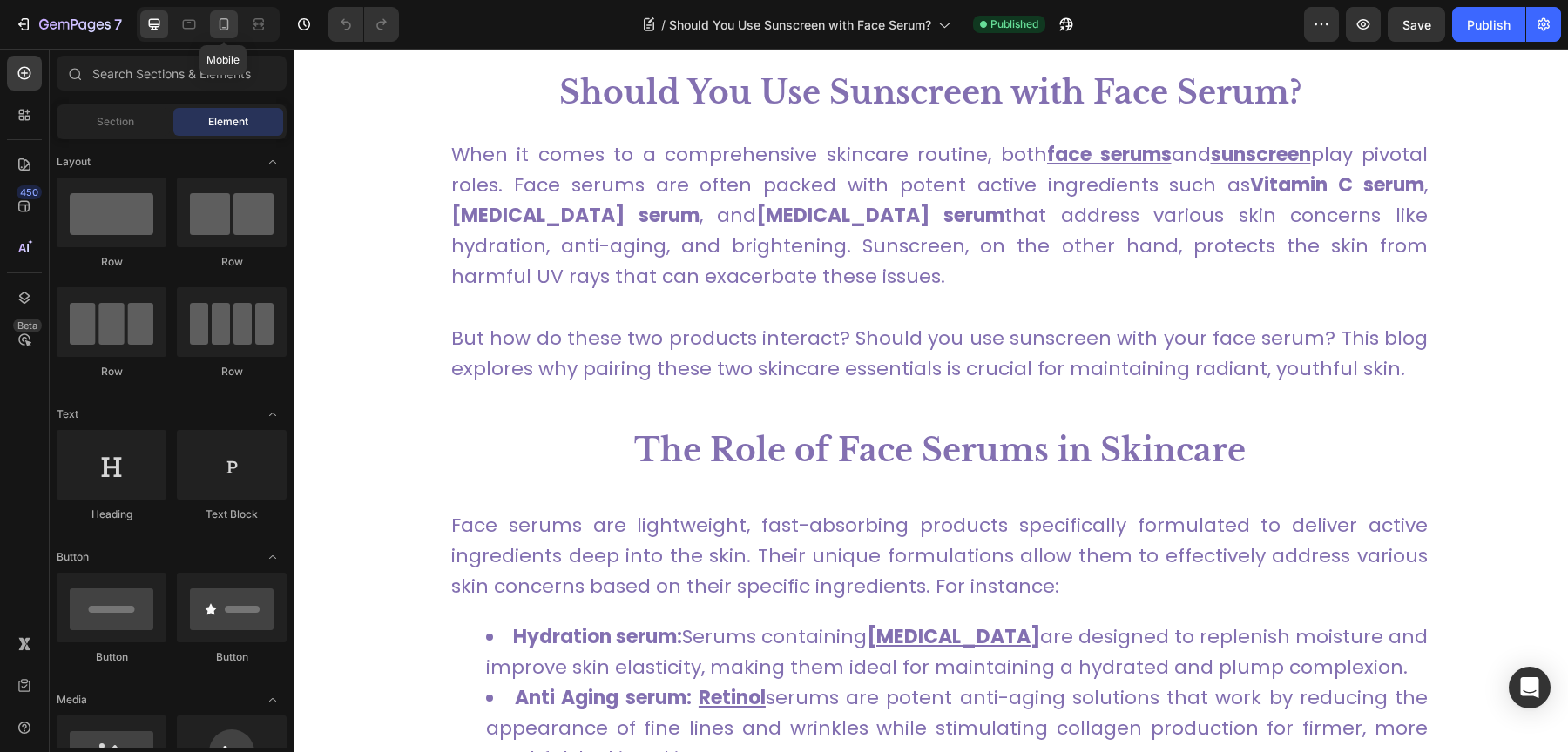
click at [222, 30] on icon at bounding box center [224, 25] width 18 height 18
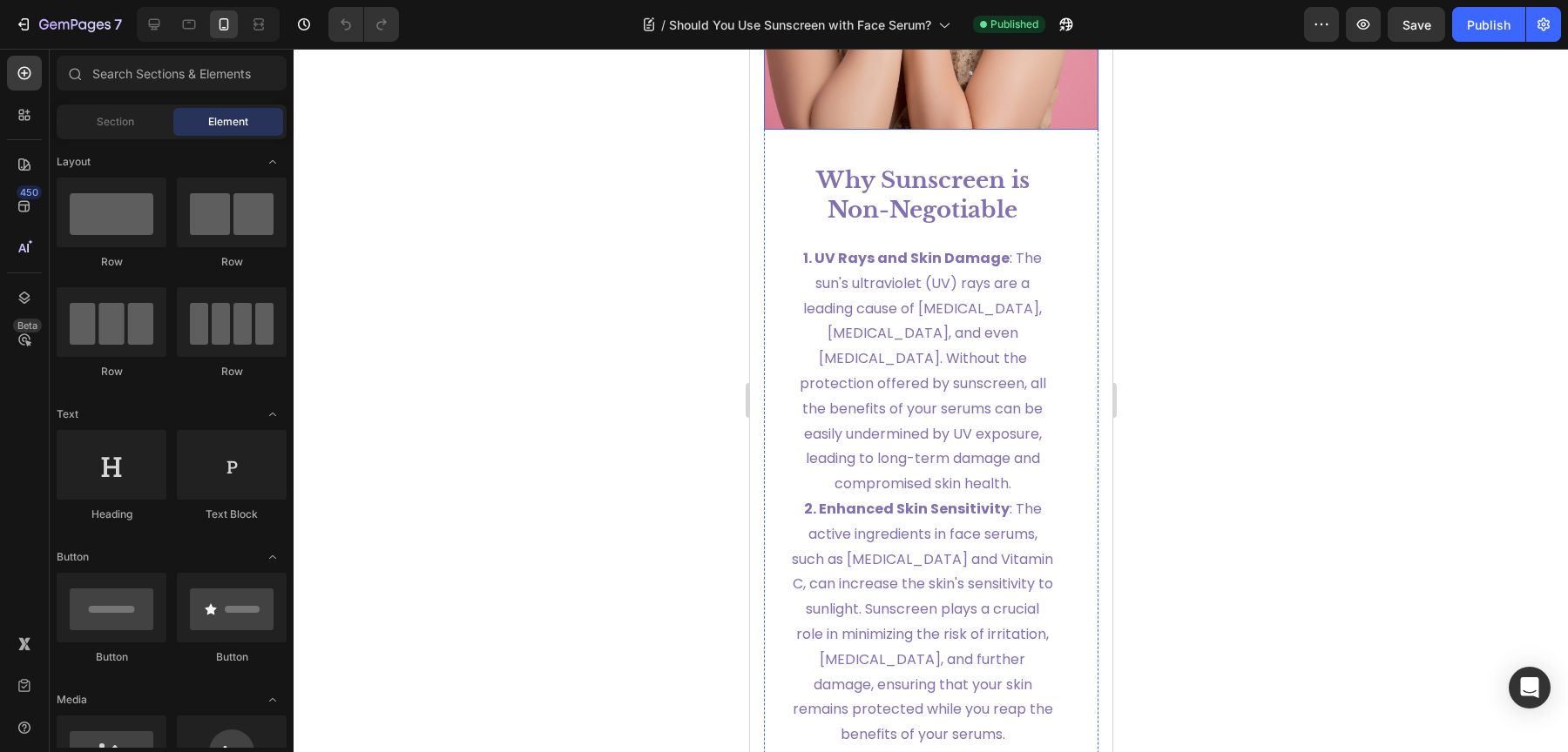
scroll to position [2507, 0]
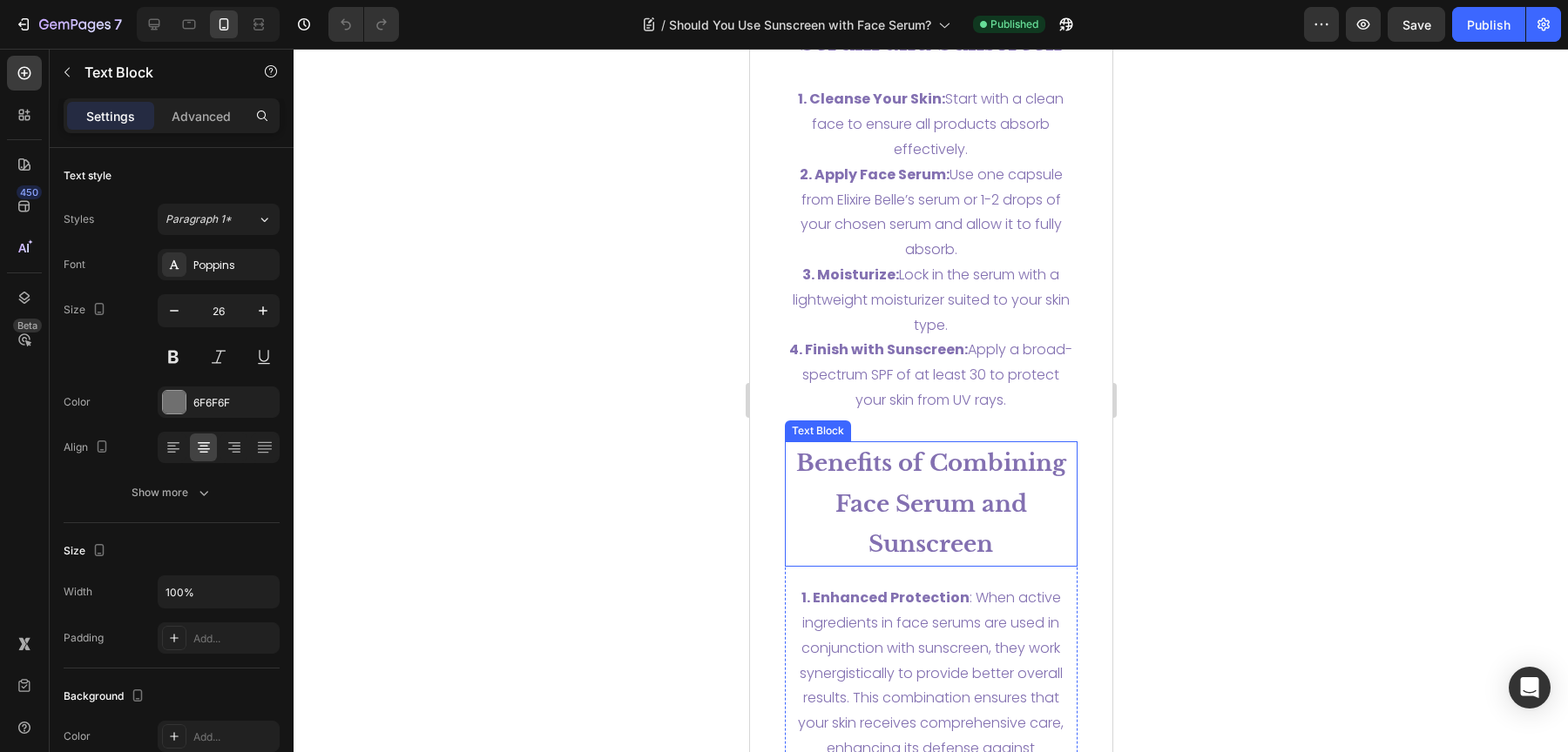
click at [945, 467] on strong "Benefits of Combining Face Serum and Sunscreen" at bounding box center [930, 503] width 270 height 109
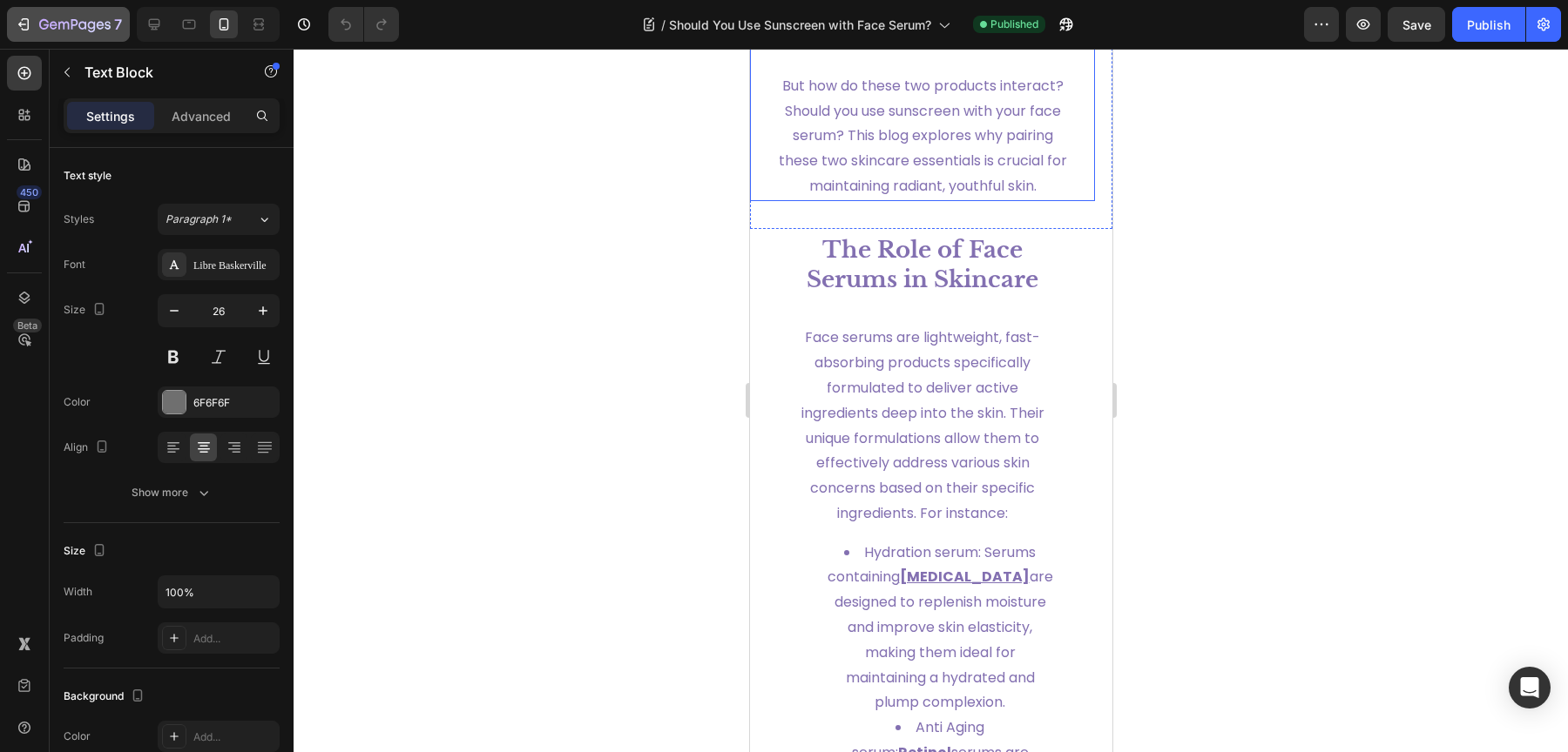
scroll to position [828, 0]
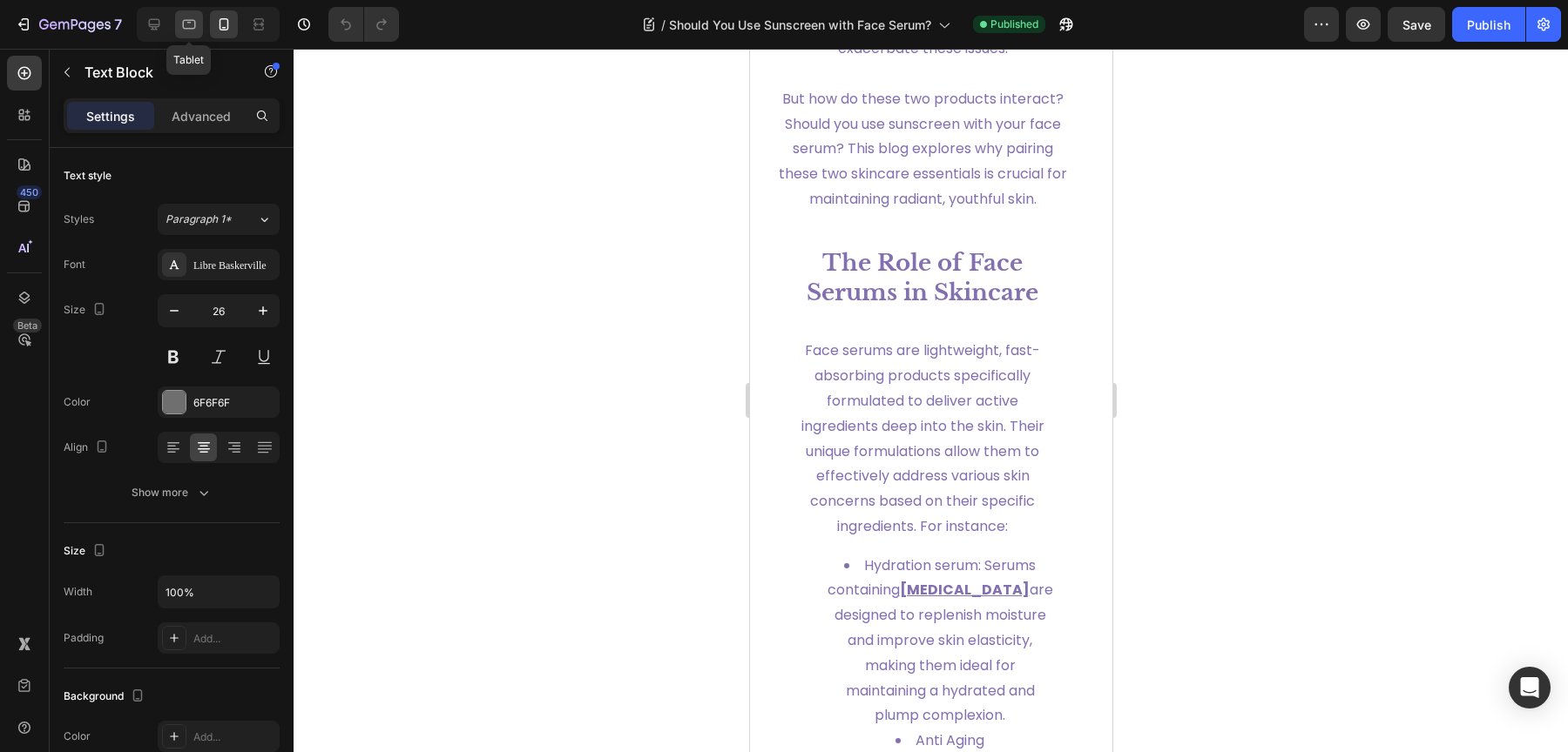
click at [202, 22] on div at bounding box center [189, 24] width 28 height 28
type input "22"
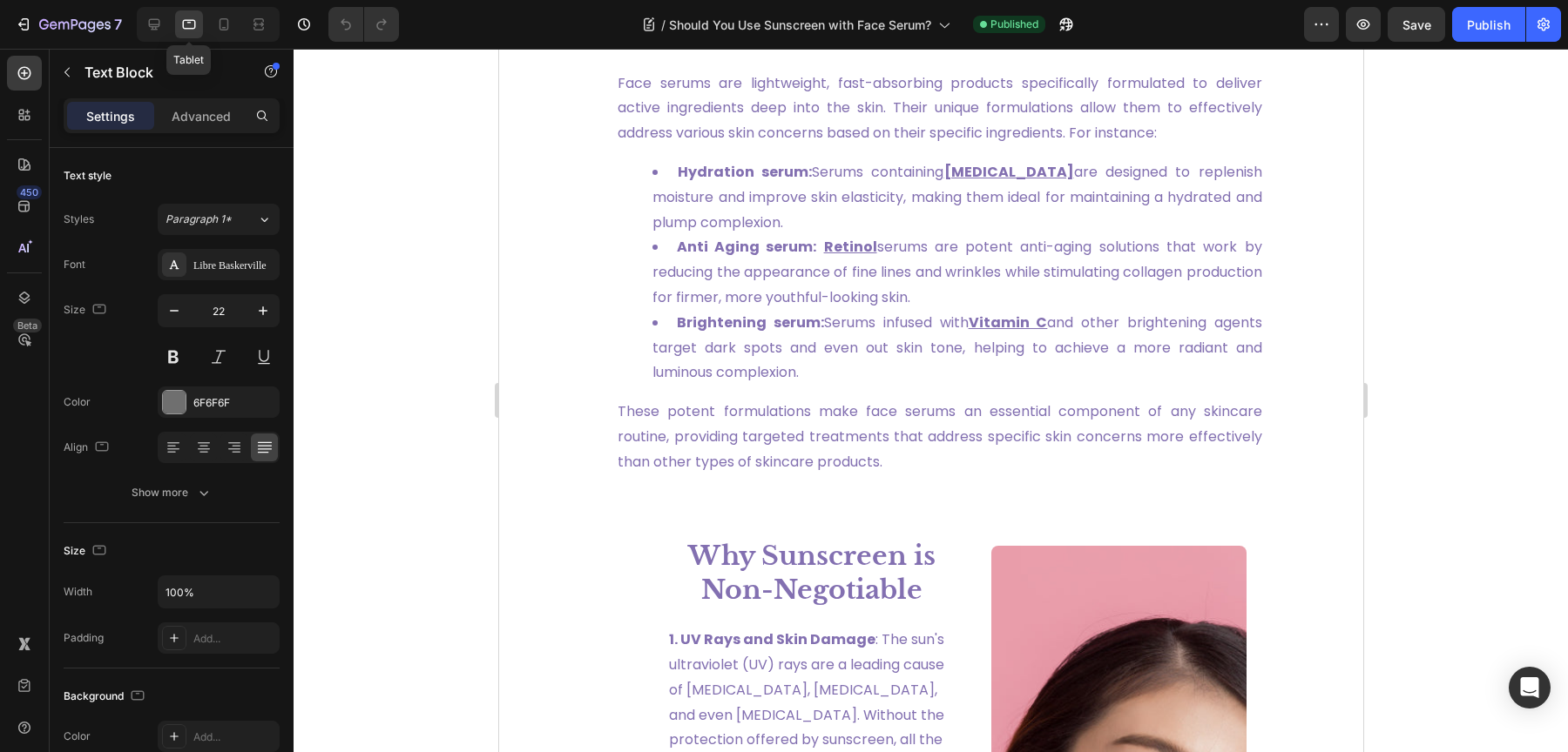
scroll to position [728, 0]
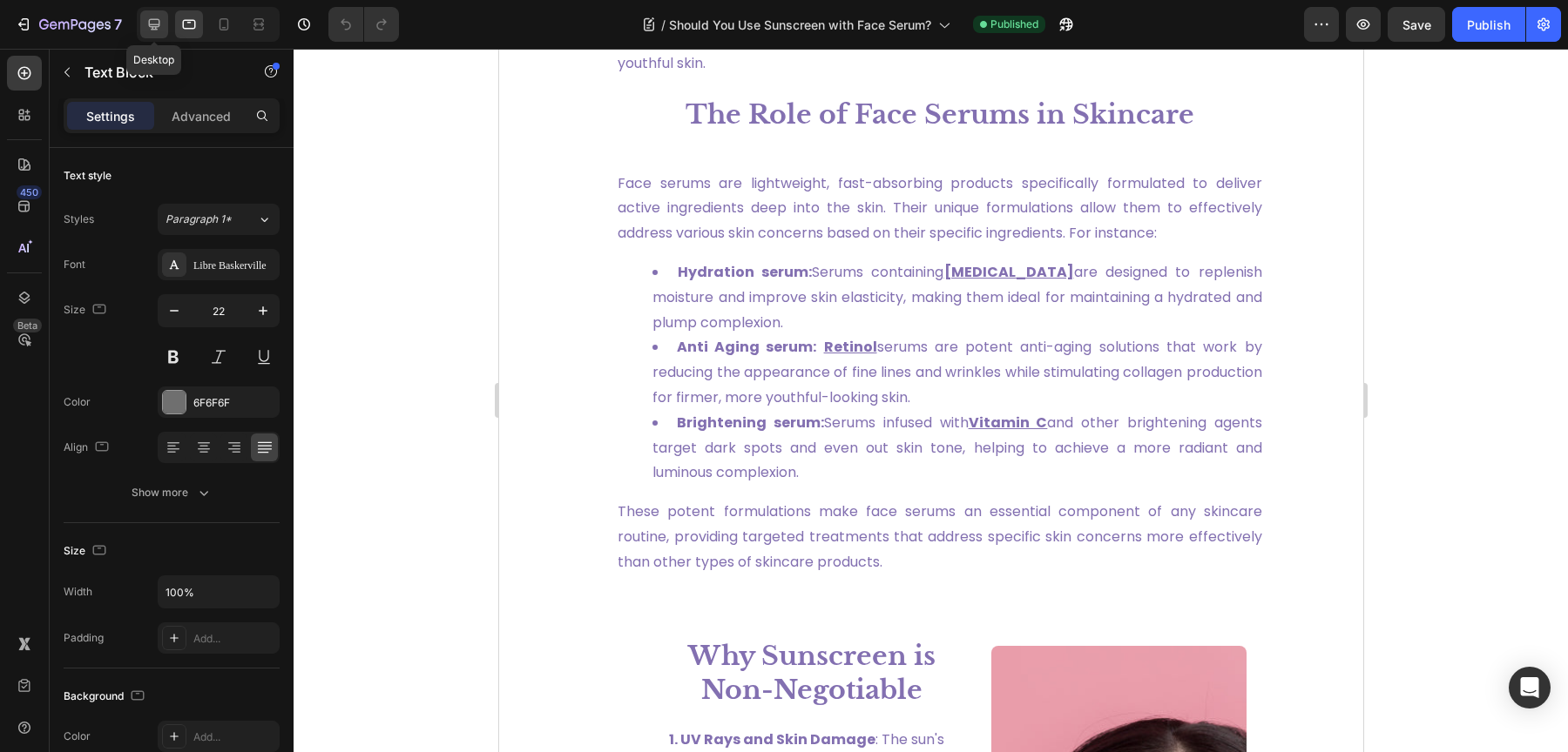
click at [157, 26] on icon at bounding box center [154, 25] width 12 height 12
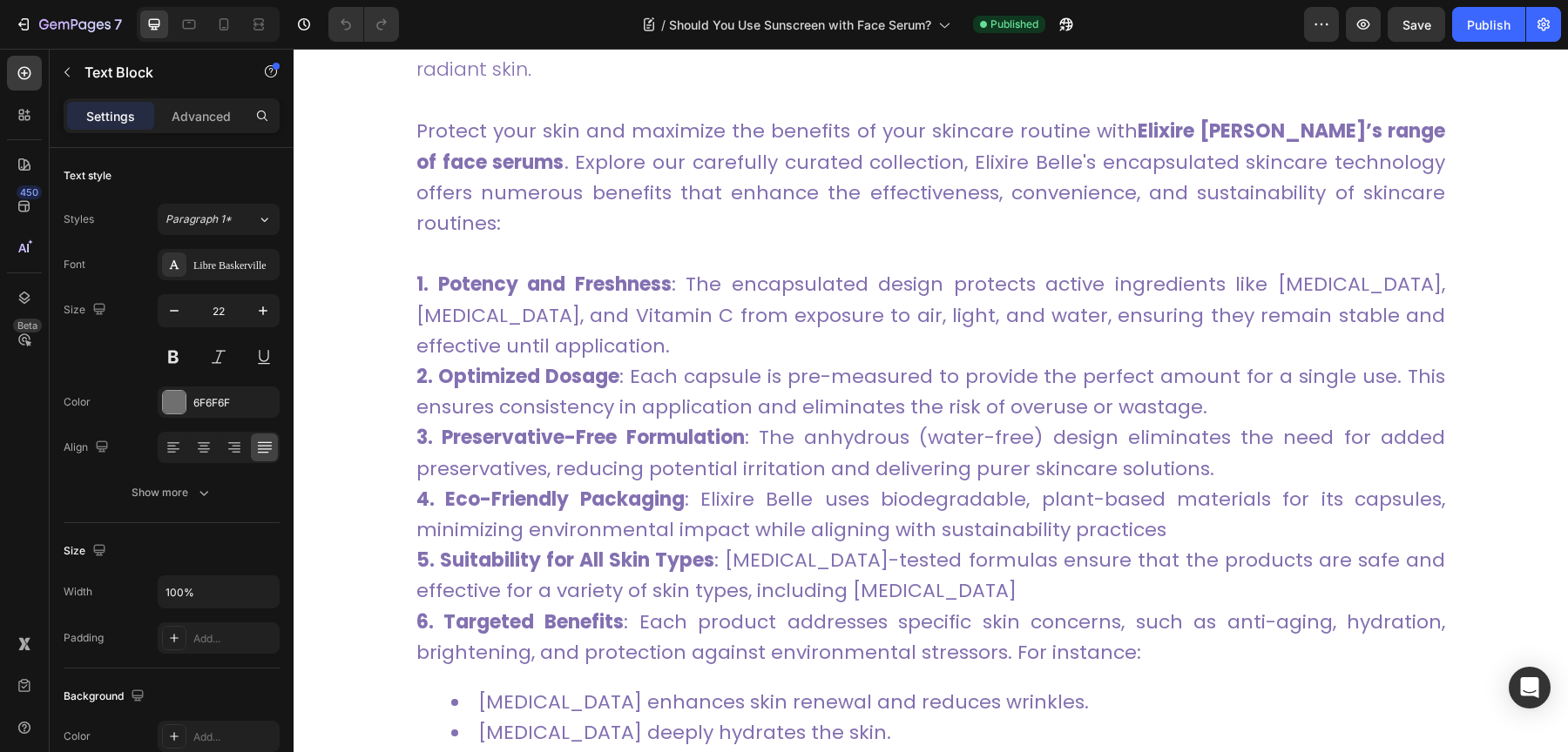
scroll to position [5248, 0]
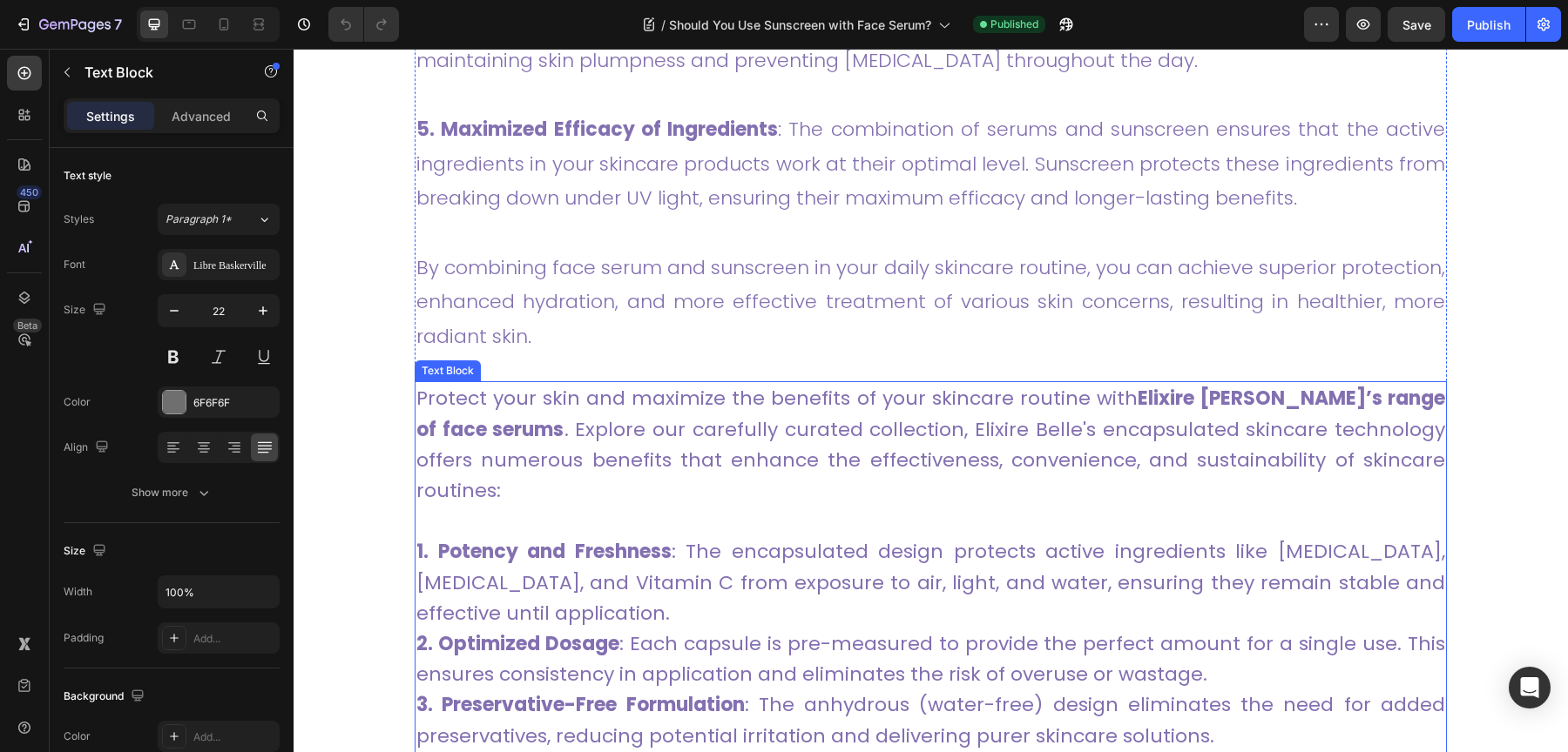
click at [816, 396] on span "Protect your skin and maximize the benefits of your skincare routine with Elixi…" at bounding box center [930, 444] width 1029 height 119
click at [760, 283] on p "By combining face serum and sunscreen in your daily skincare routine, you can a…" at bounding box center [930, 302] width 1029 height 104
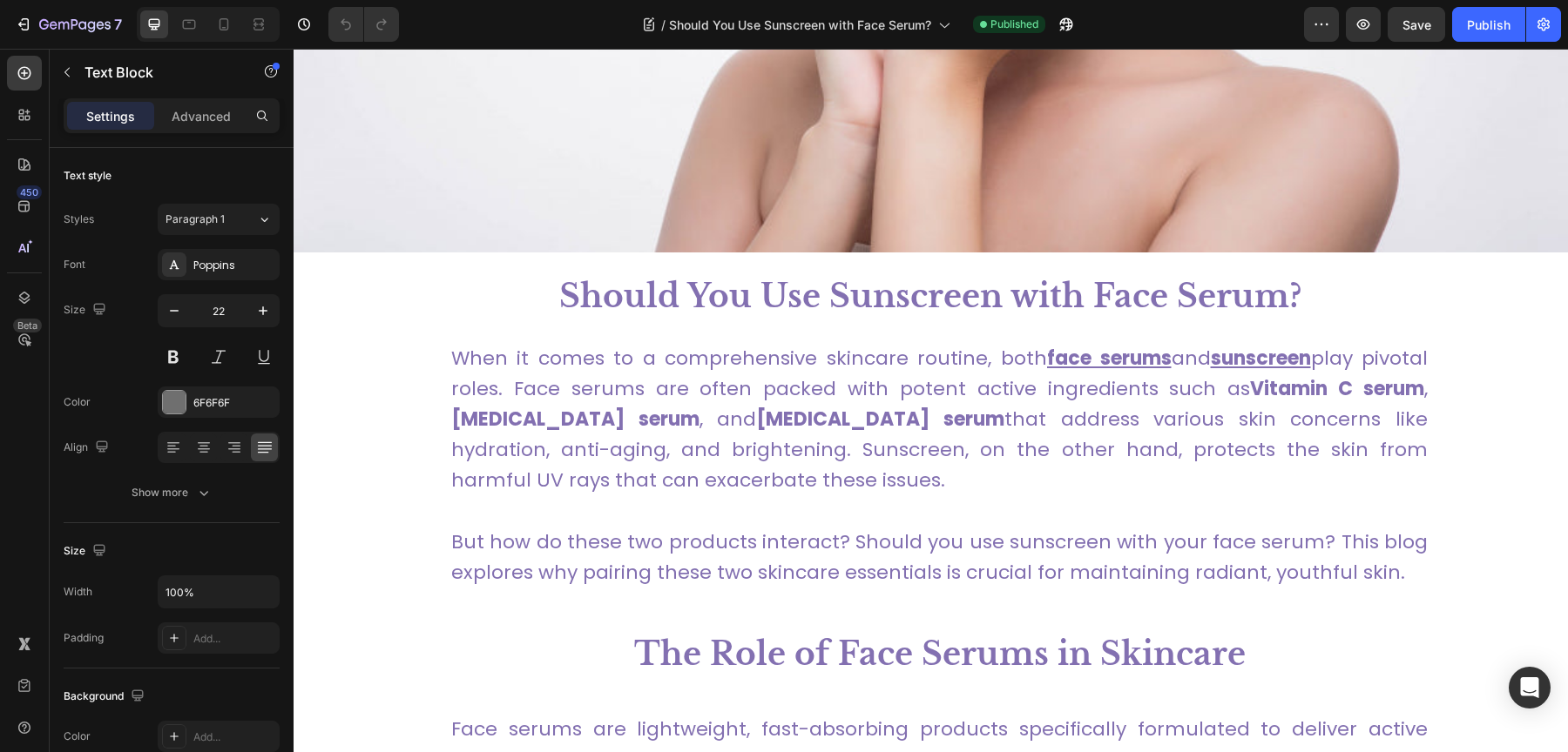
scroll to position [0, 0]
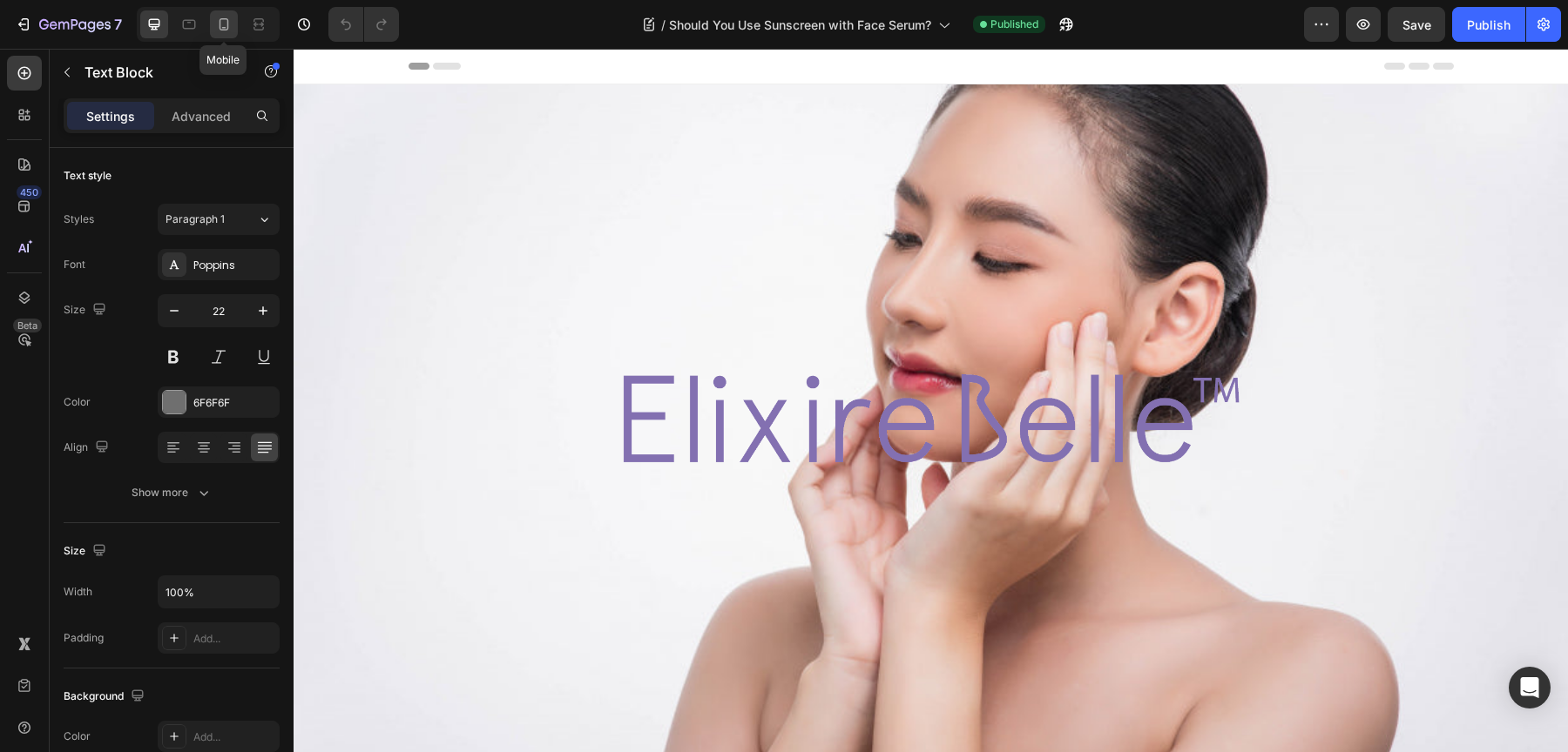
click at [233, 25] on div at bounding box center [223, 24] width 28 height 28
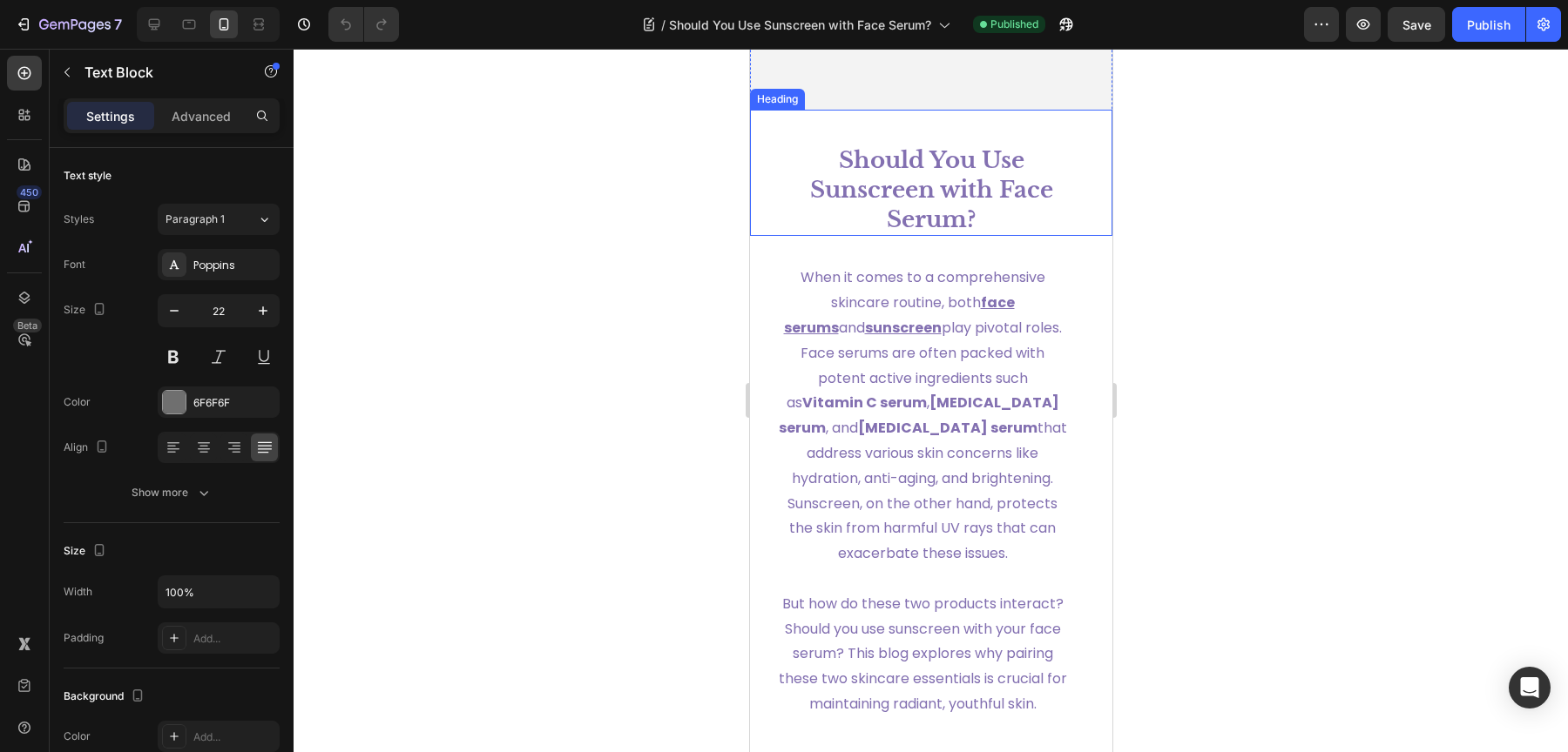
scroll to position [331, 0]
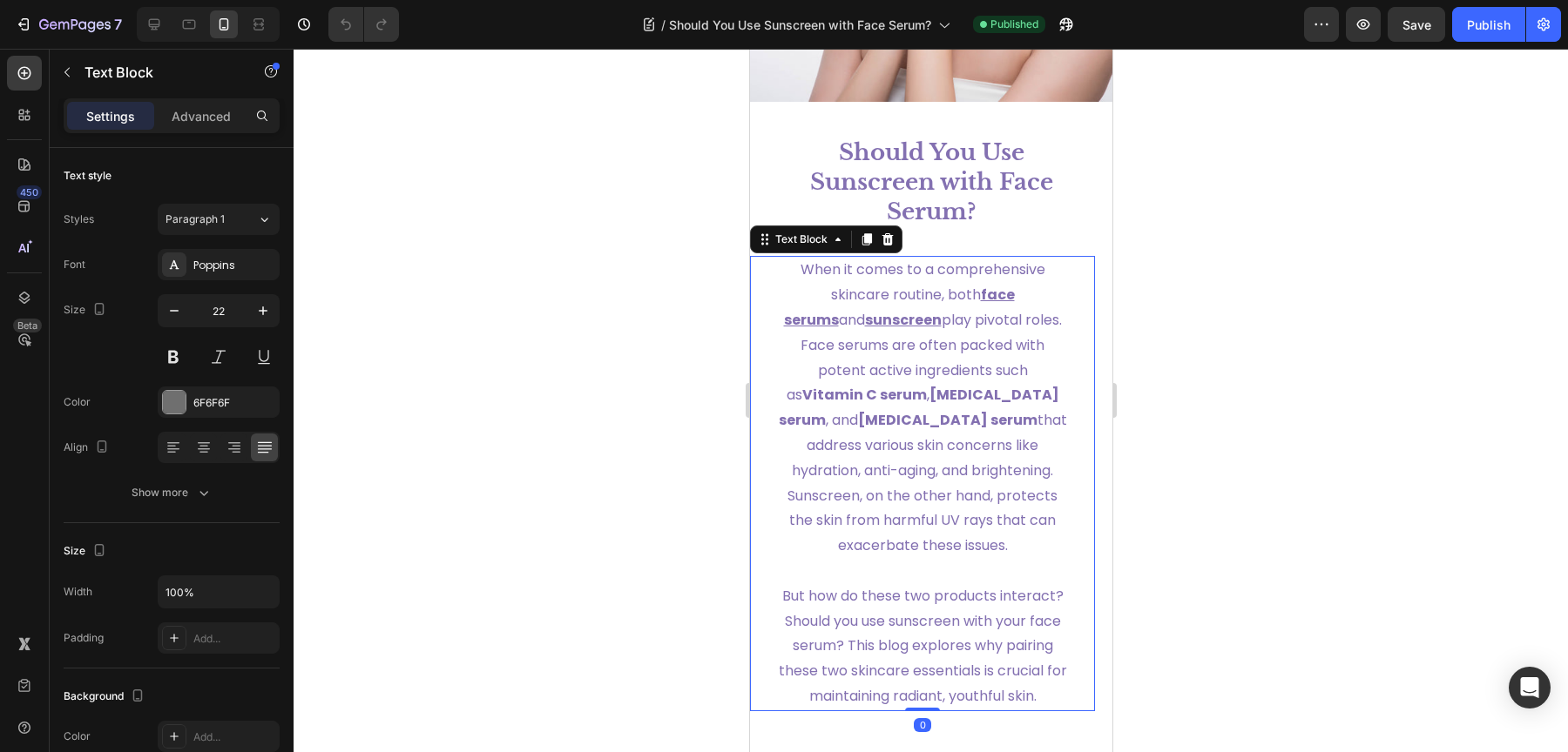
click at [920, 388] on strong "retinol serum" at bounding box center [918, 407] width 280 height 45
click at [934, 631] on p "But how do these two products interact? Should you use sunscreen with your face…" at bounding box center [921, 646] width 289 height 125
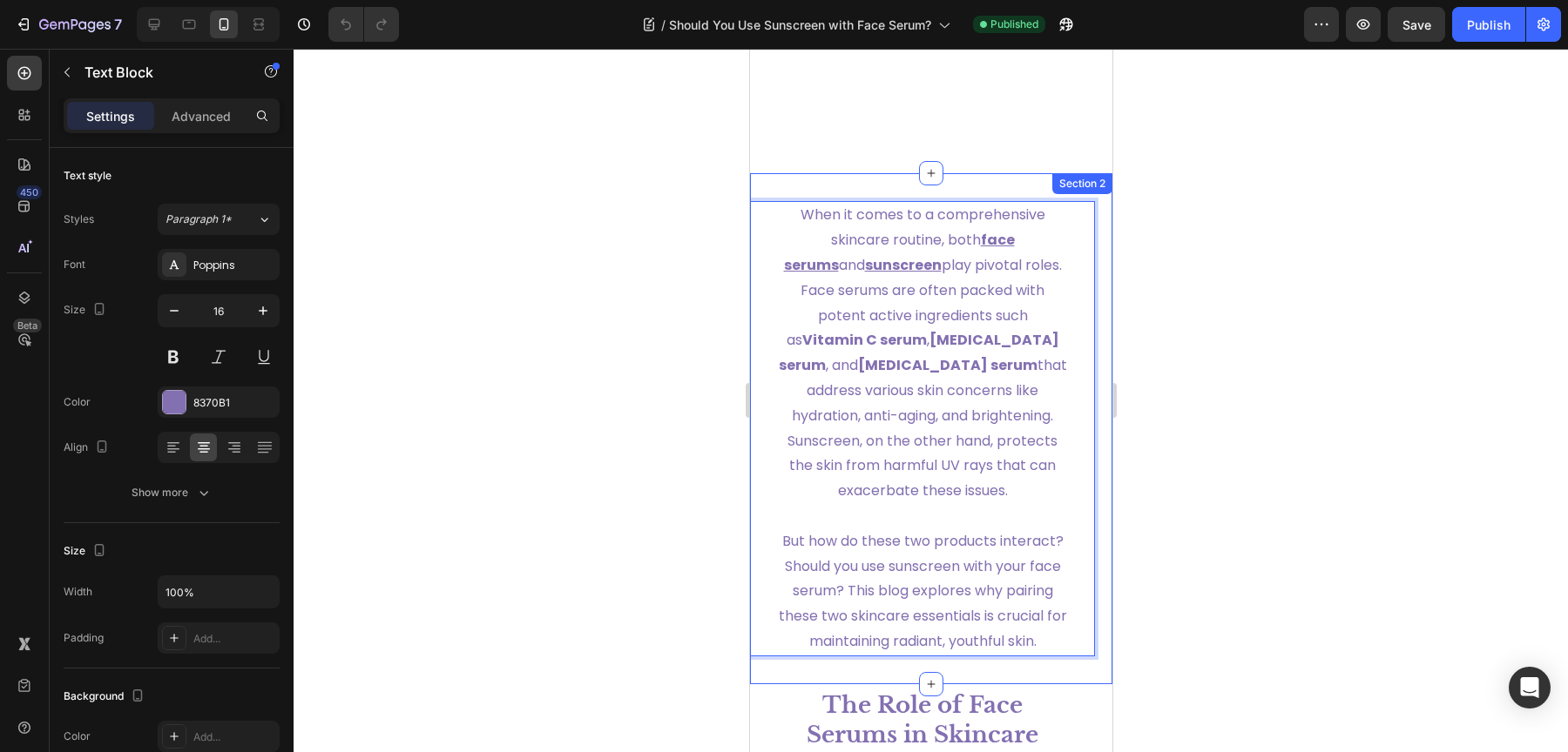
scroll to position [654, 0]
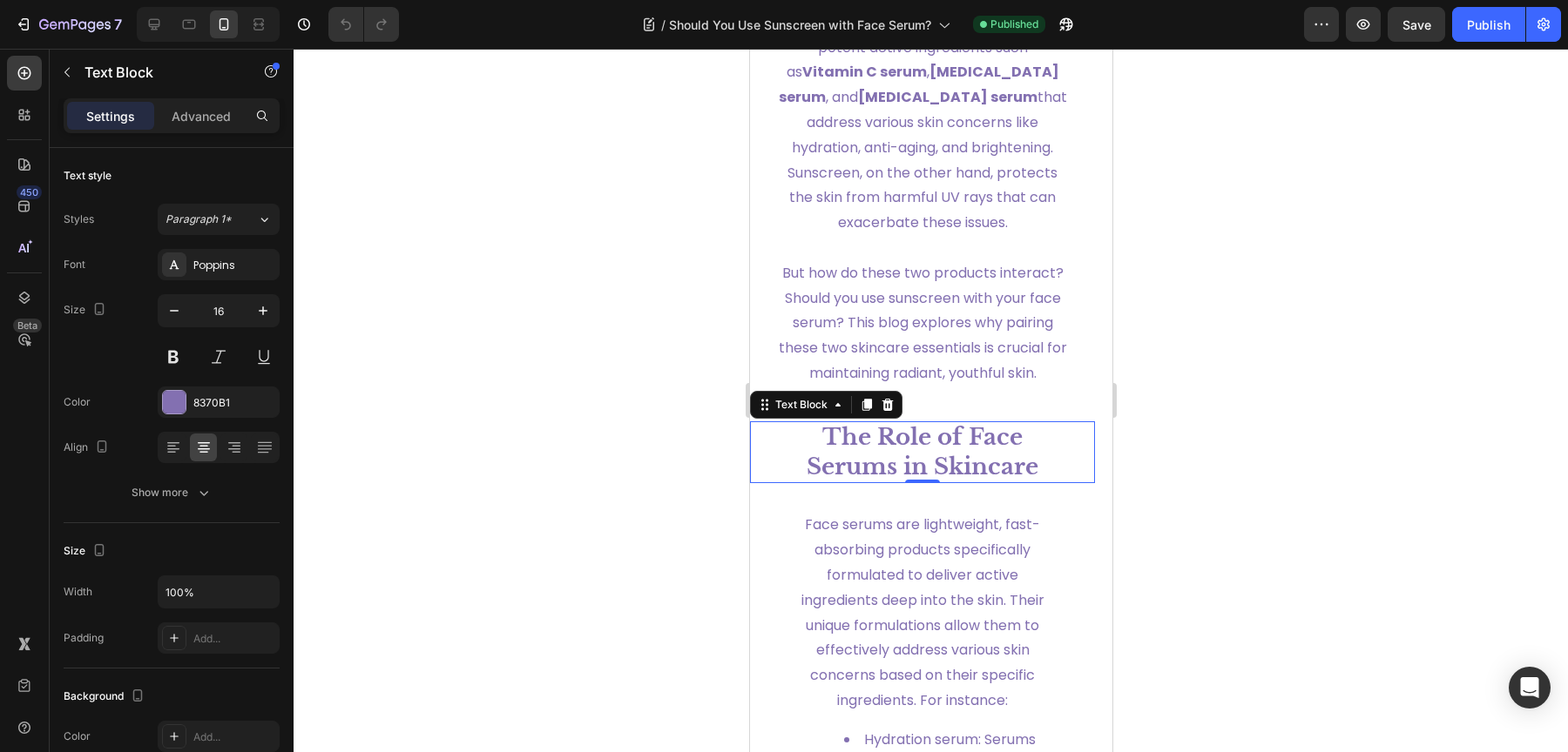
click at [923, 467] on strong "The Role of Face Serums in Skincare" at bounding box center [921, 452] width 232 height 58
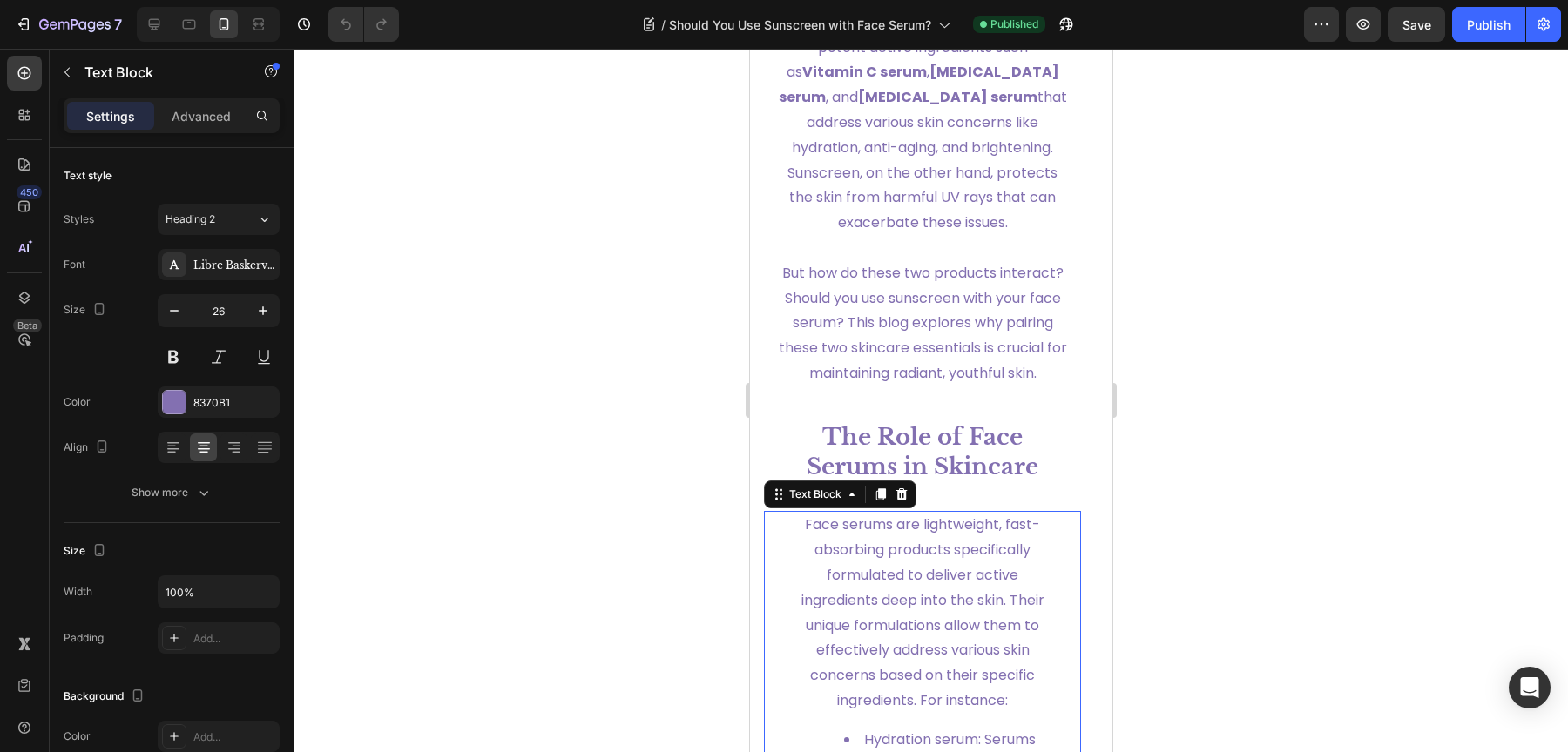
click at [929, 614] on span "Face serums are lightweight, fast-absorbing products specifically formulated to…" at bounding box center [921, 612] width 243 height 196
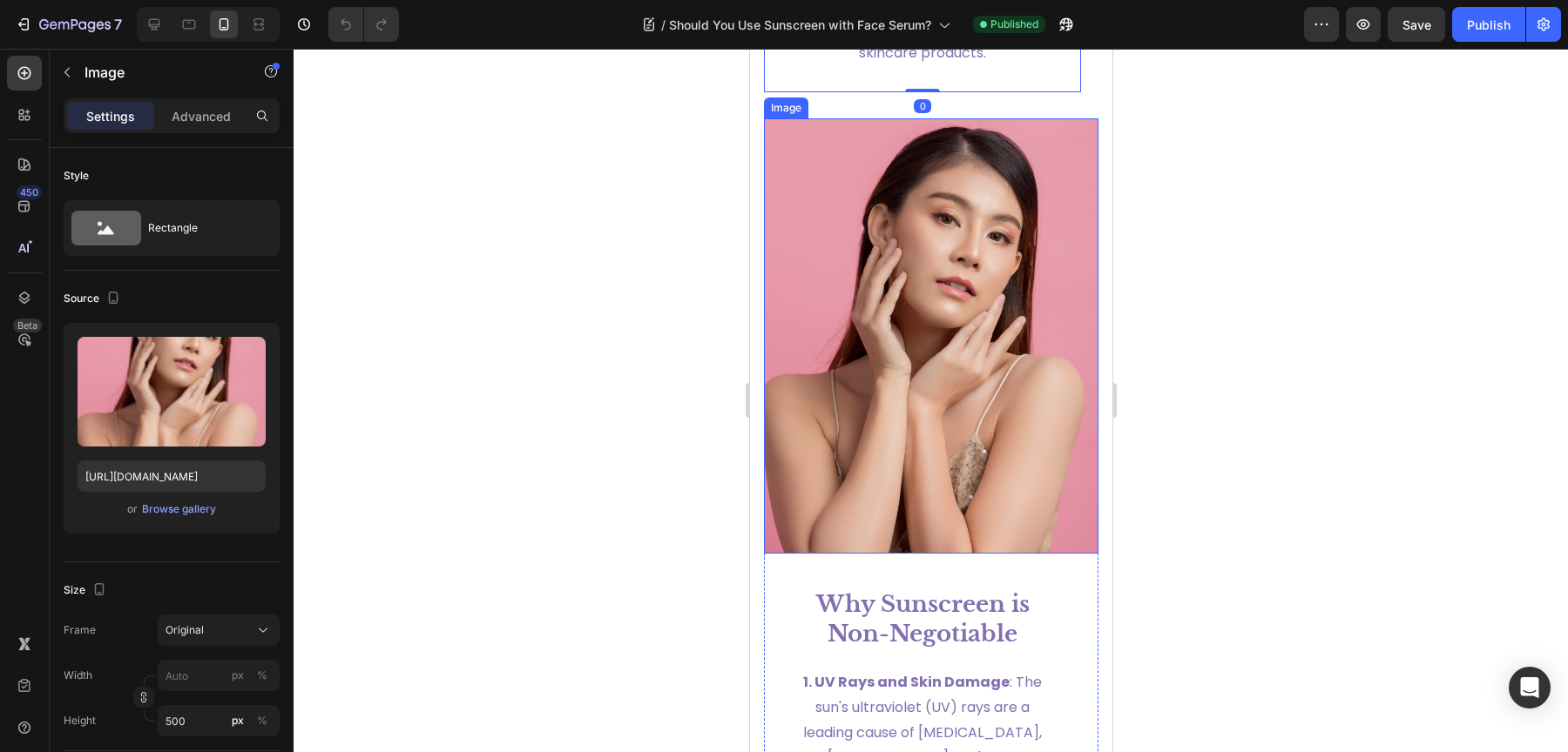
click at [929, 372] on img at bounding box center [930, 336] width 334 height 436
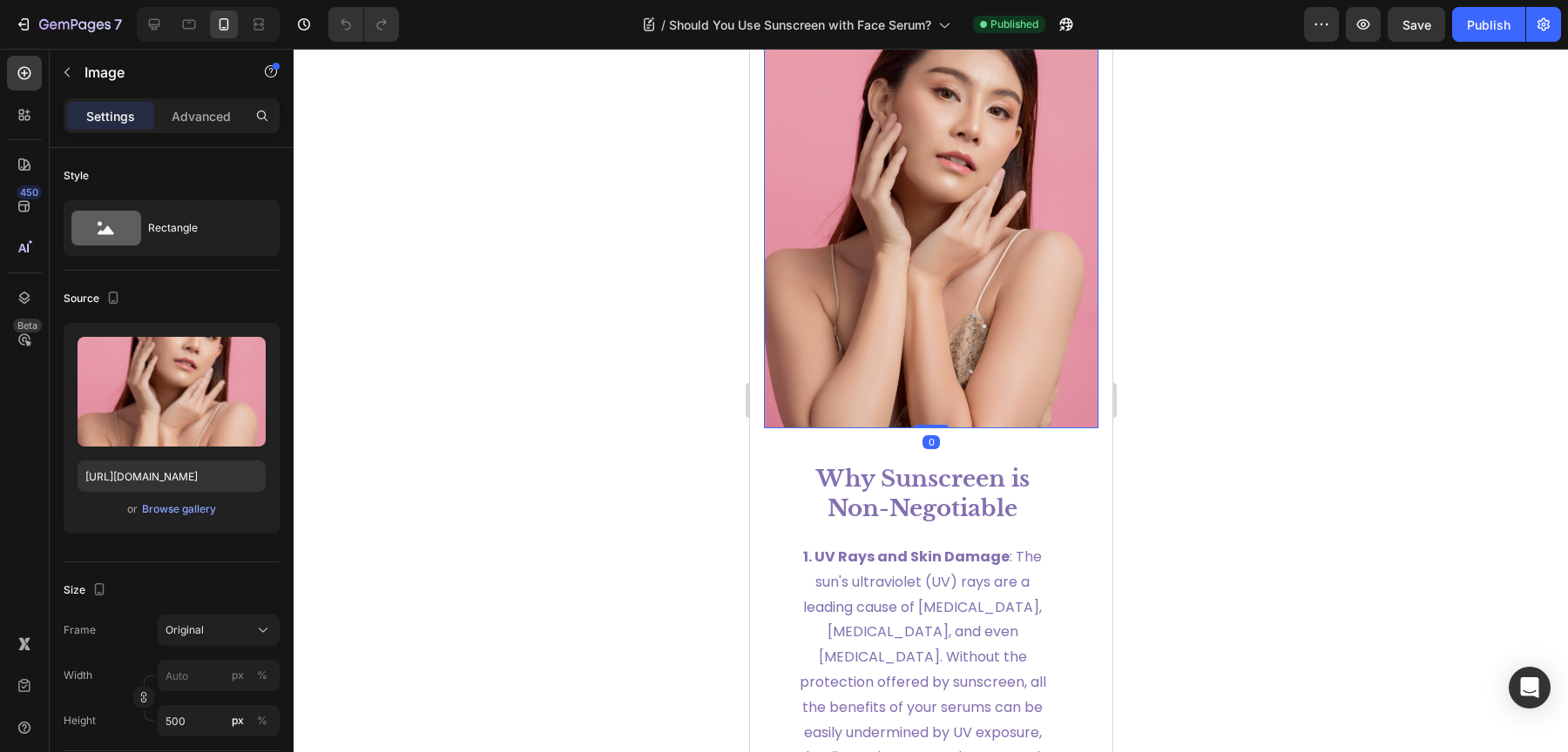
scroll to position [2492, 0]
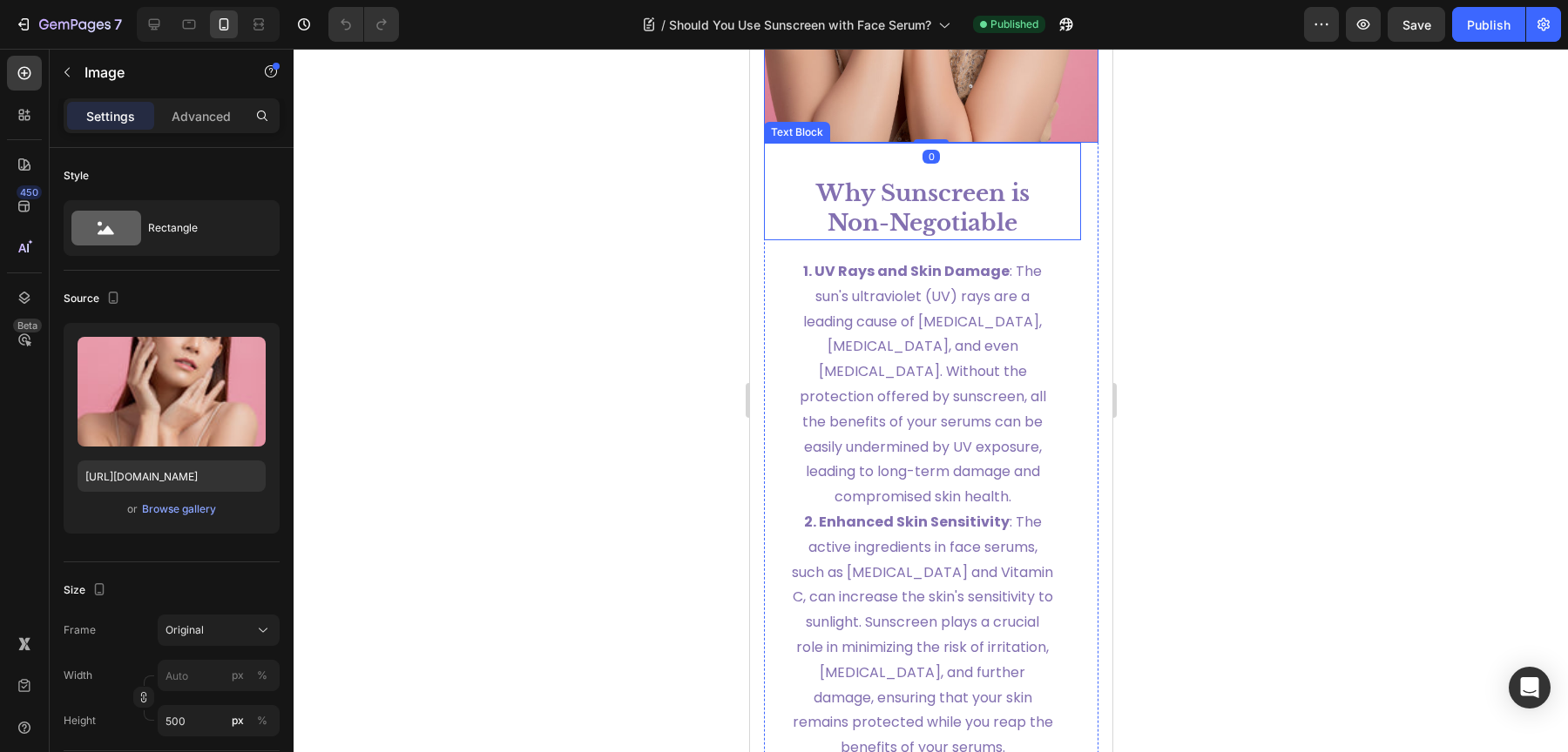
click at [928, 236] on strong "Why Sunscreen is Non-Negotiable" at bounding box center [922, 208] width 213 height 58
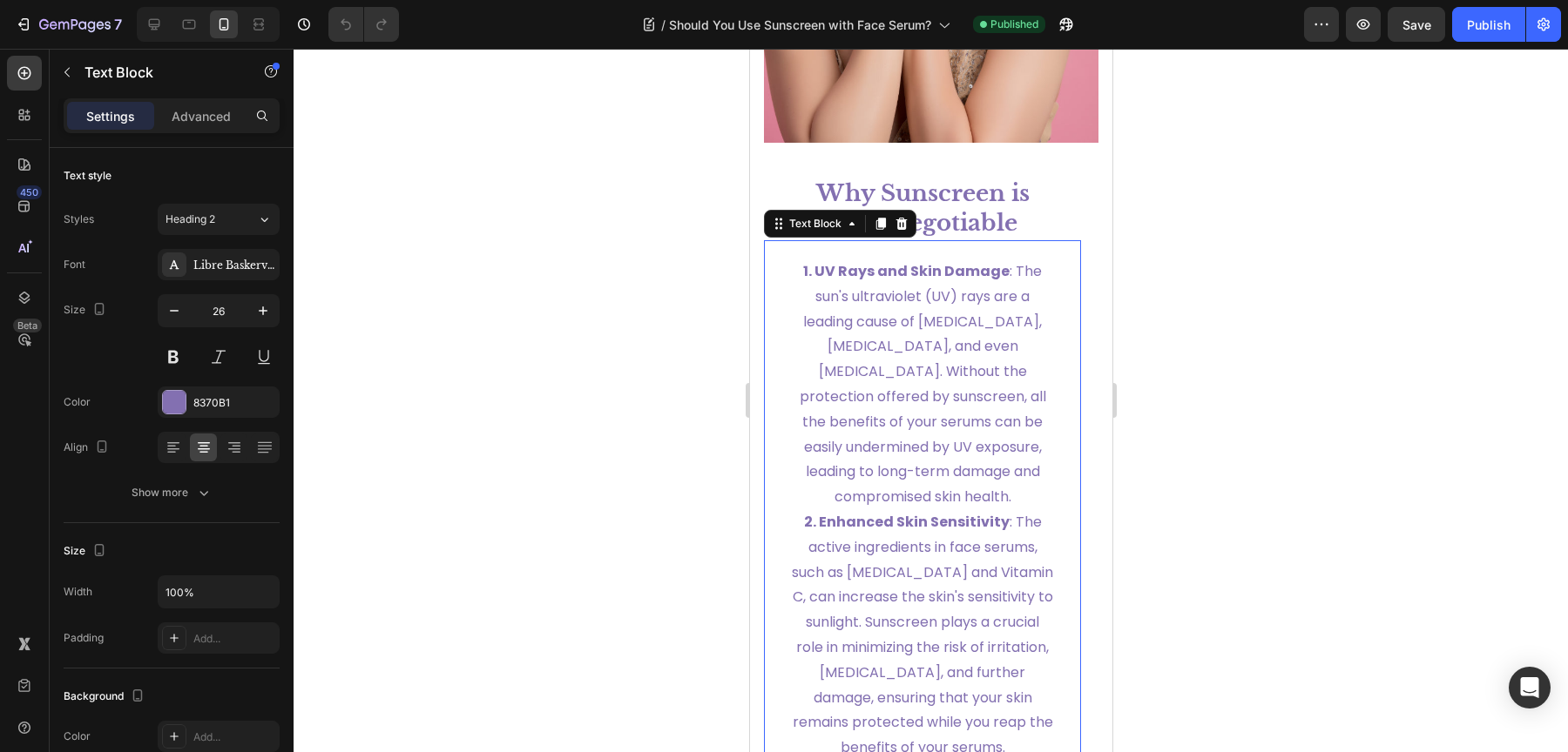
click at [930, 417] on span "1. UV Rays and Skin Damage : The sun's ultraviolet (UV) rays are a leading caus…" at bounding box center [921, 384] width 246 height 245
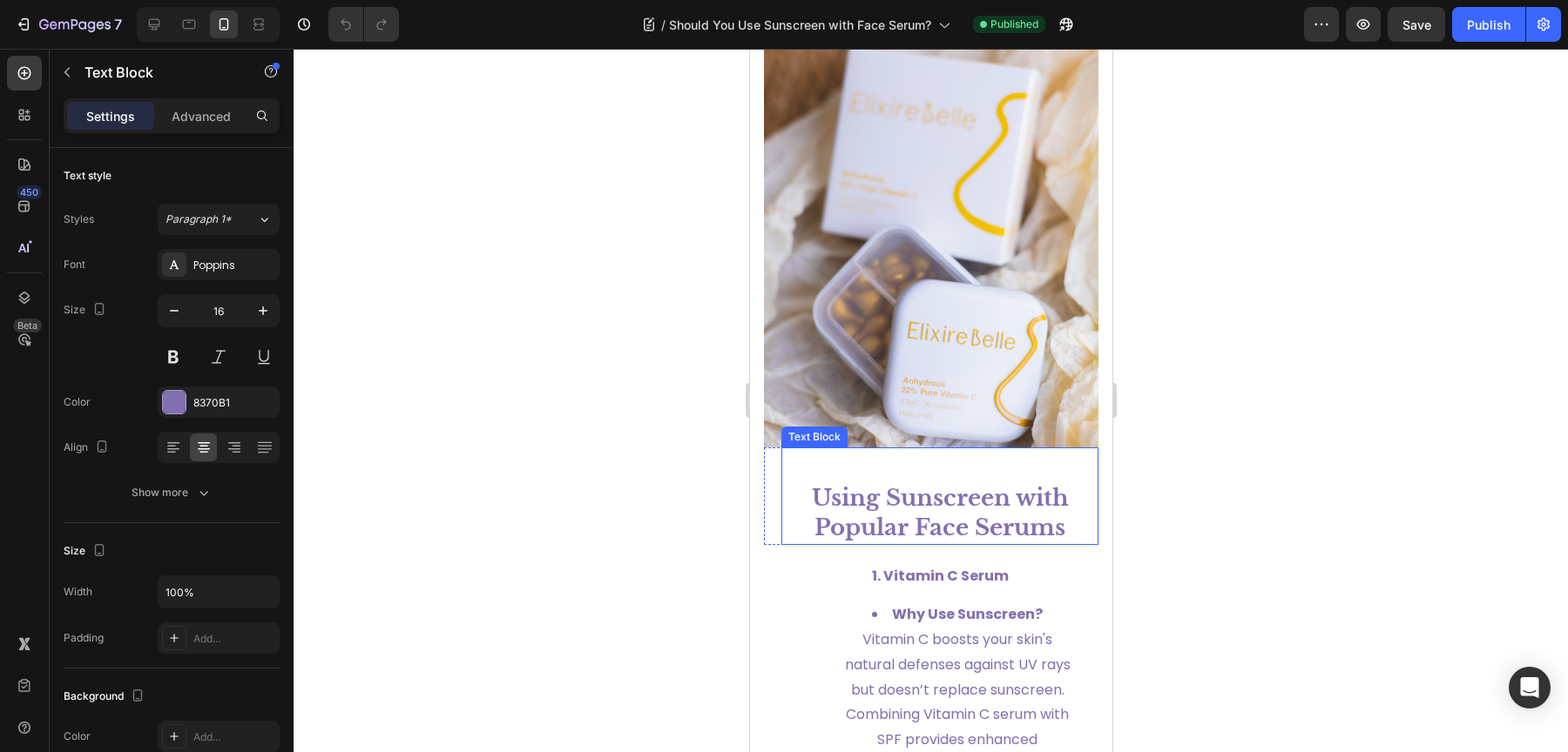
scroll to position [3891, 0]
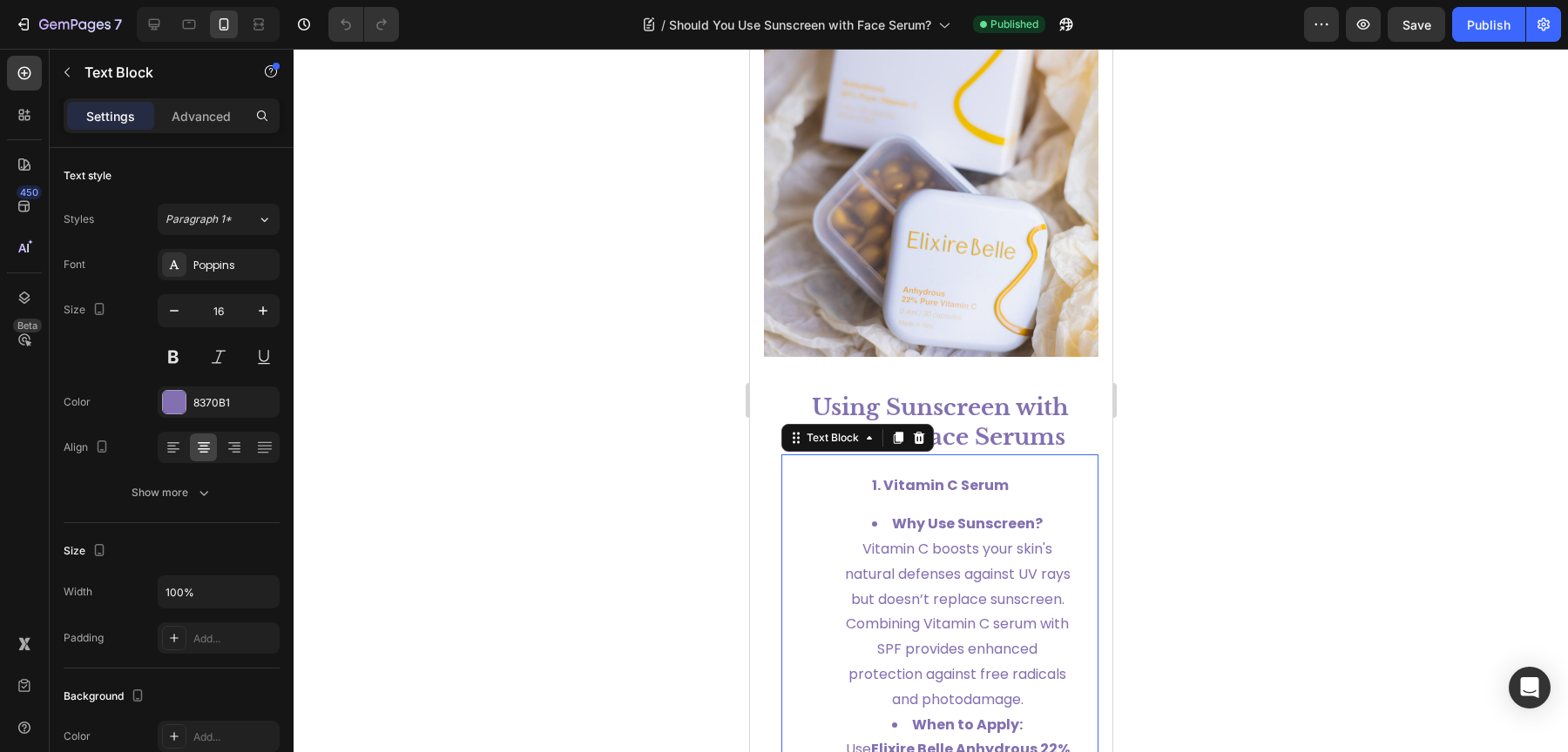
click at [945, 428] on strong "Using Sunscreen with Popular Face Serums" at bounding box center [939, 422] width 257 height 58
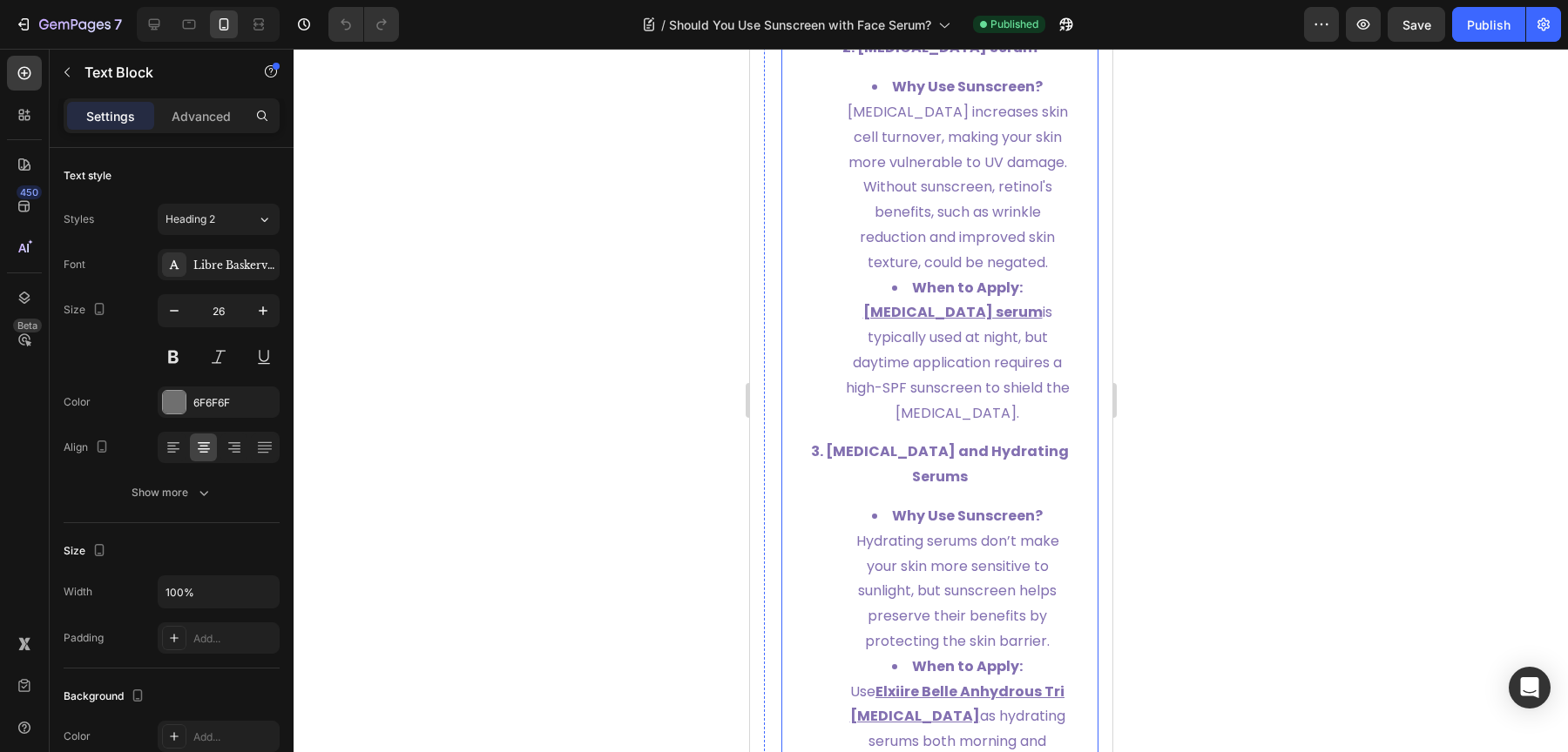
scroll to position [4903, 0]
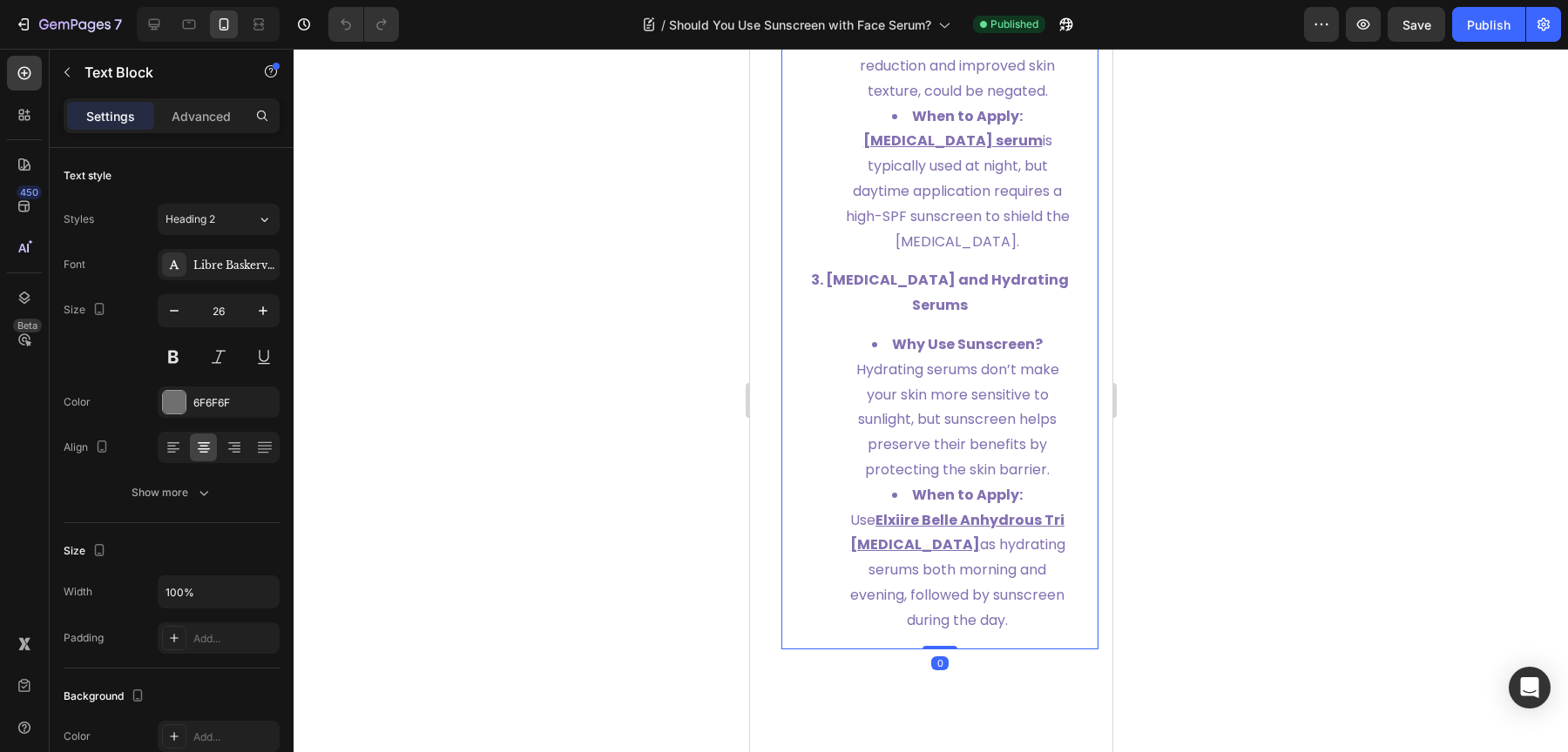
click at [949, 316] on strong "3. [MEDICAL_DATA] and Hydrating Serums" at bounding box center [939, 292] width 258 height 45
click at [952, 316] on strong "3. [MEDICAL_DATA] and Hydrating Serums" at bounding box center [939, 292] width 258 height 45
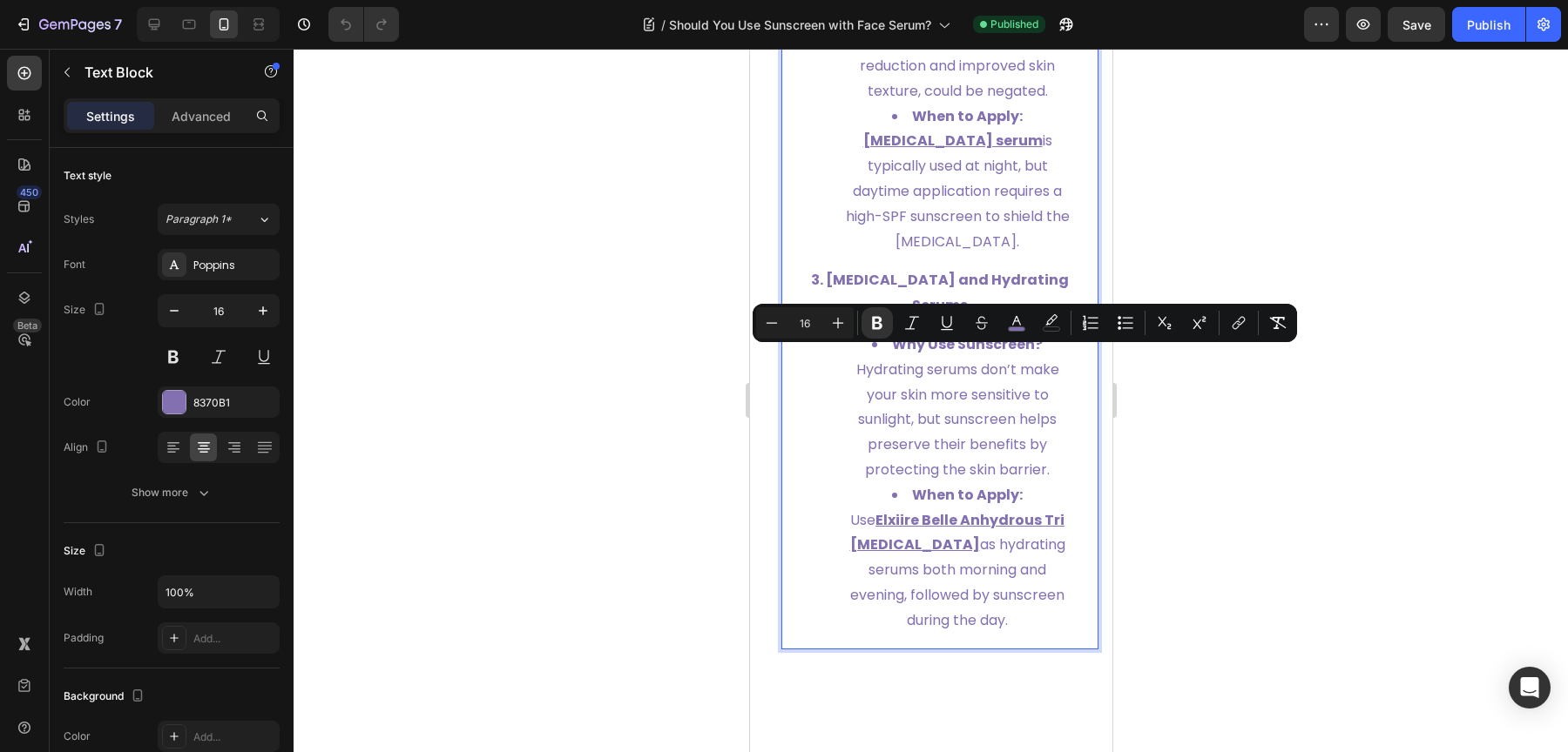
click at [947, 474] on span "Hydrating serums don’t make your skin more sensitive to sunlight, but sunscreen…" at bounding box center [957, 419] width 203 height 120
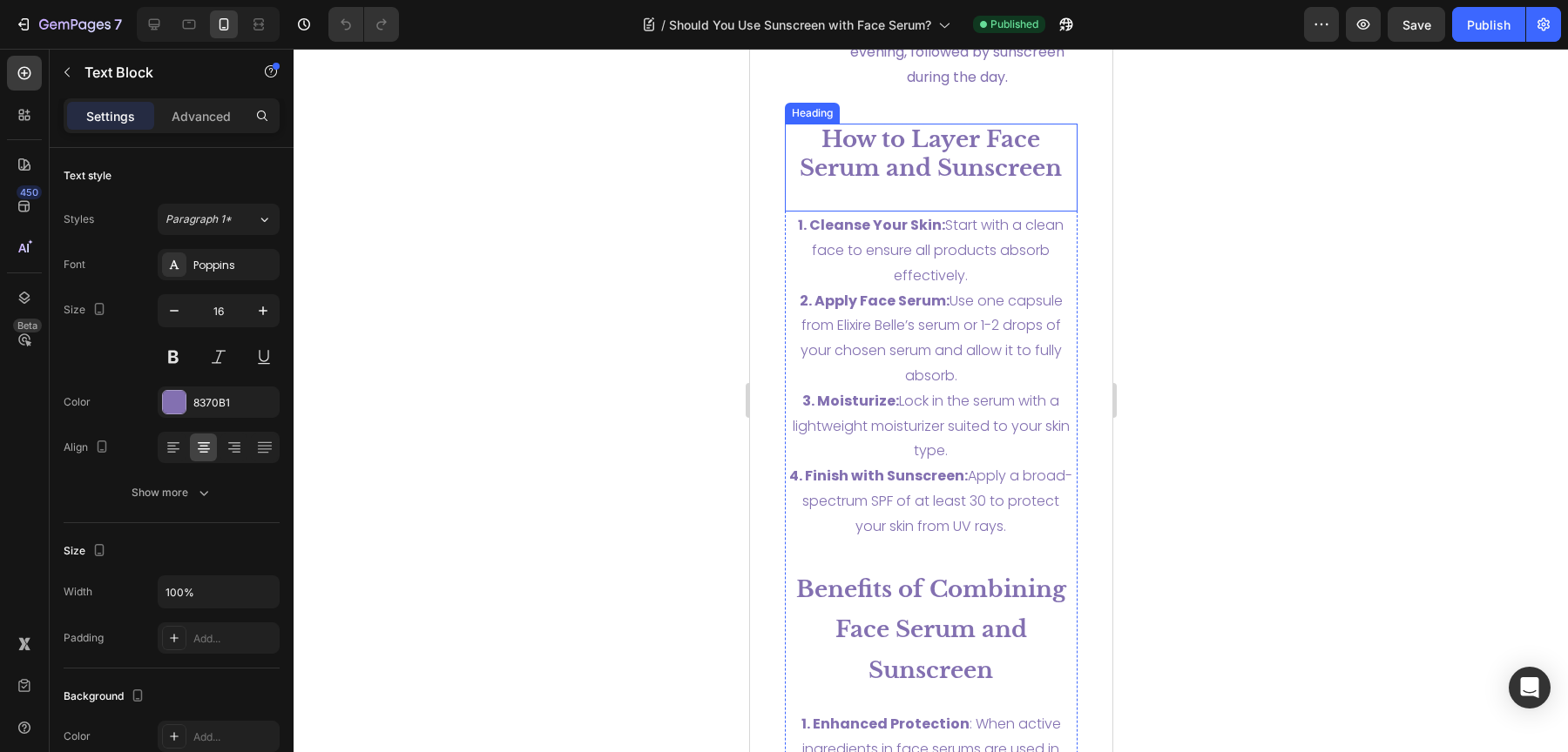
scroll to position [5442, 0]
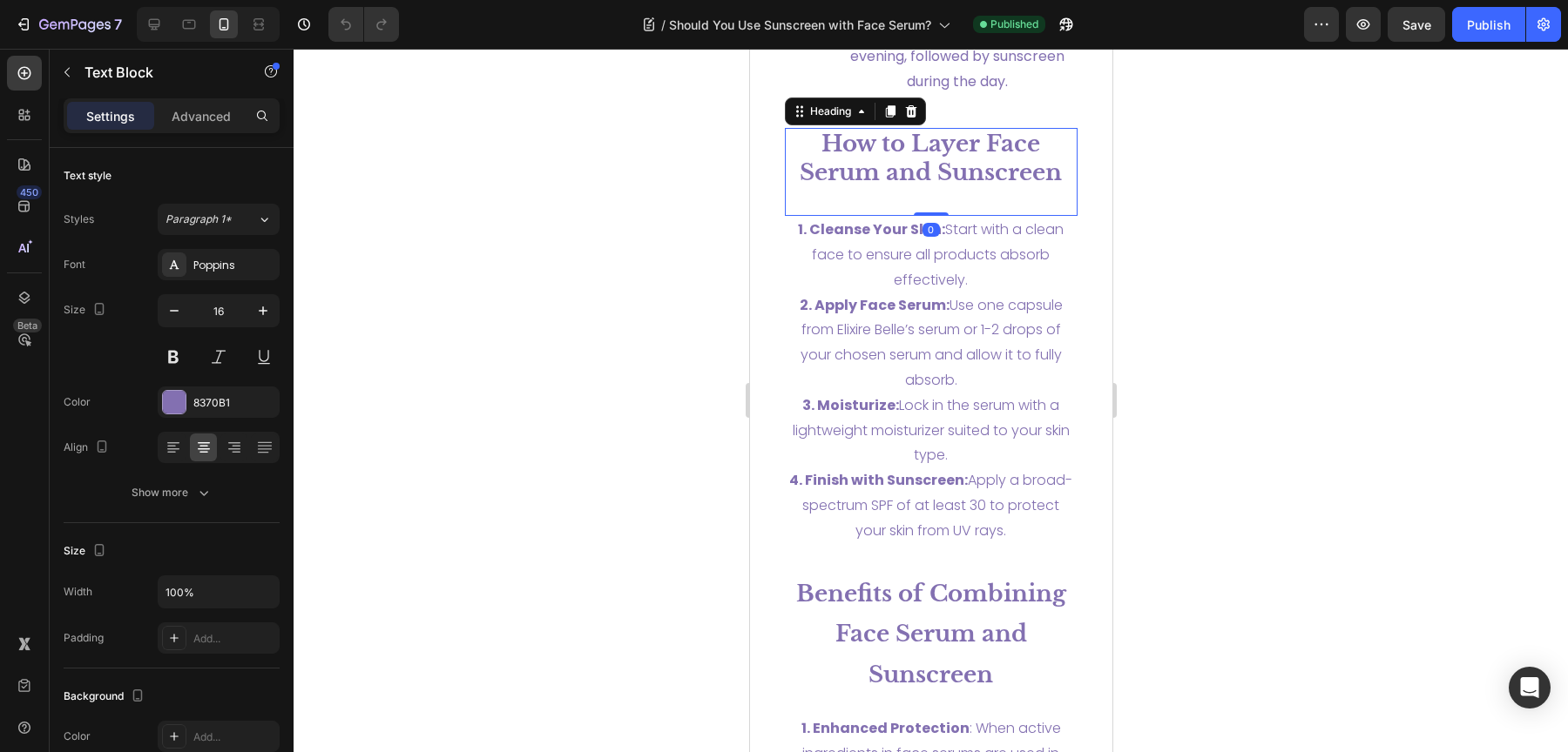
click at [953, 188] on strong "How to Layer Face Serum and Sunscreen" at bounding box center [929, 158] width 262 height 58
click at [943, 290] on span "1. Cleanse Your Skin: Start with a clean face to ensure all products absorb eff…" at bounding box center [929, 254] width 266 height 70
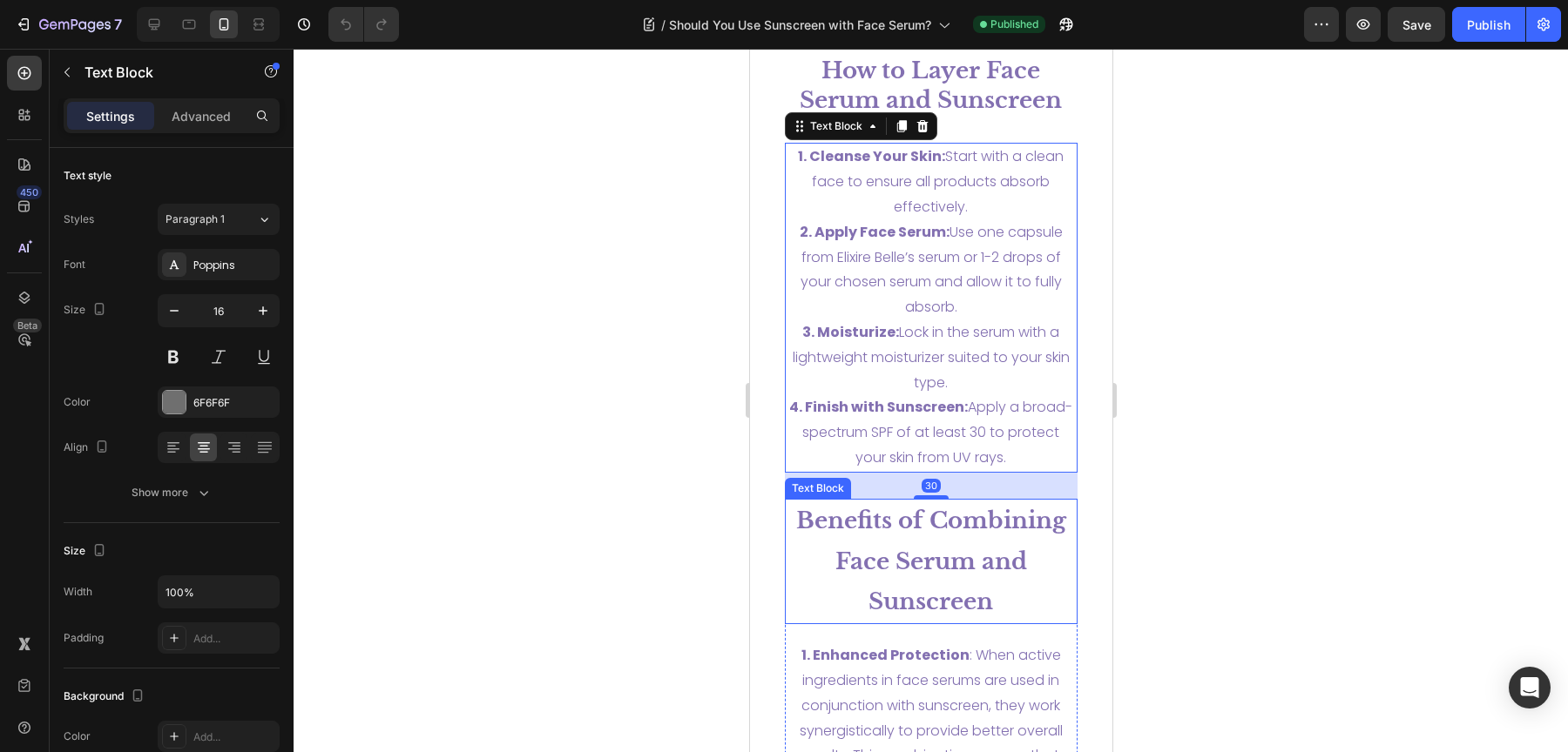
scroll to position [5653, 0]
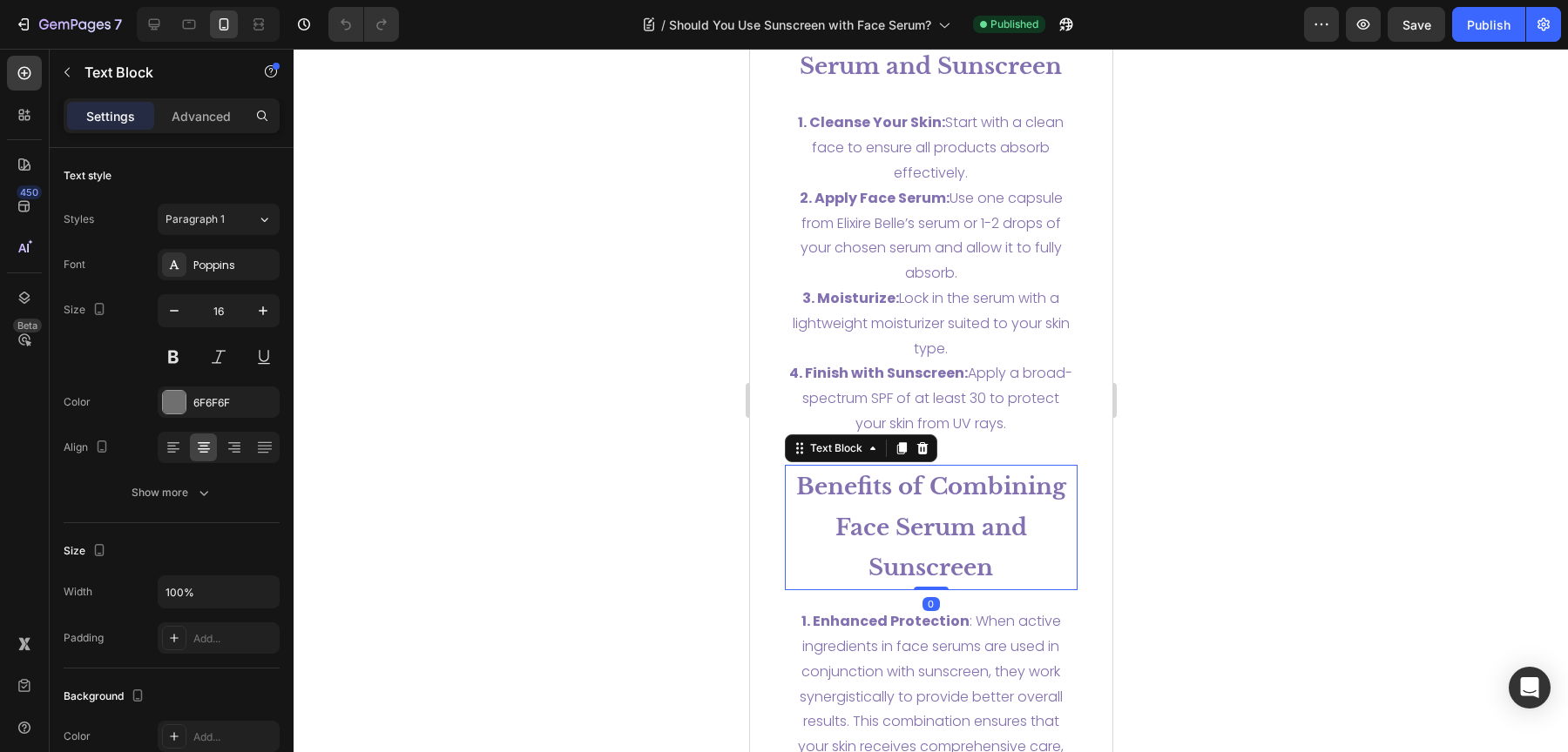
click at [962, 519] on strong "Benefits of Combining Face Serum and Sunscreen" at bounding box center [930, 527] width 270 height 109
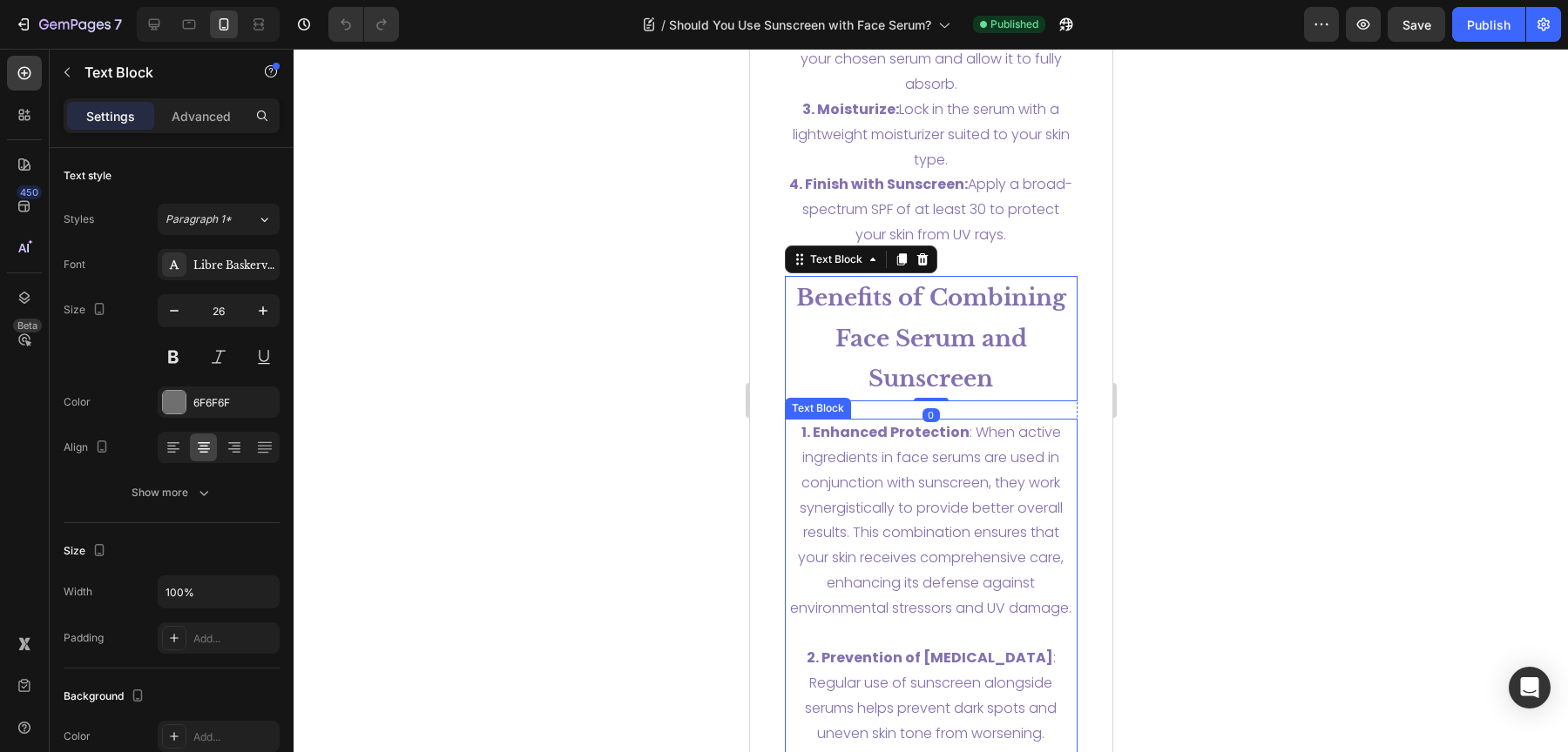
scroll to position [5961, 0]
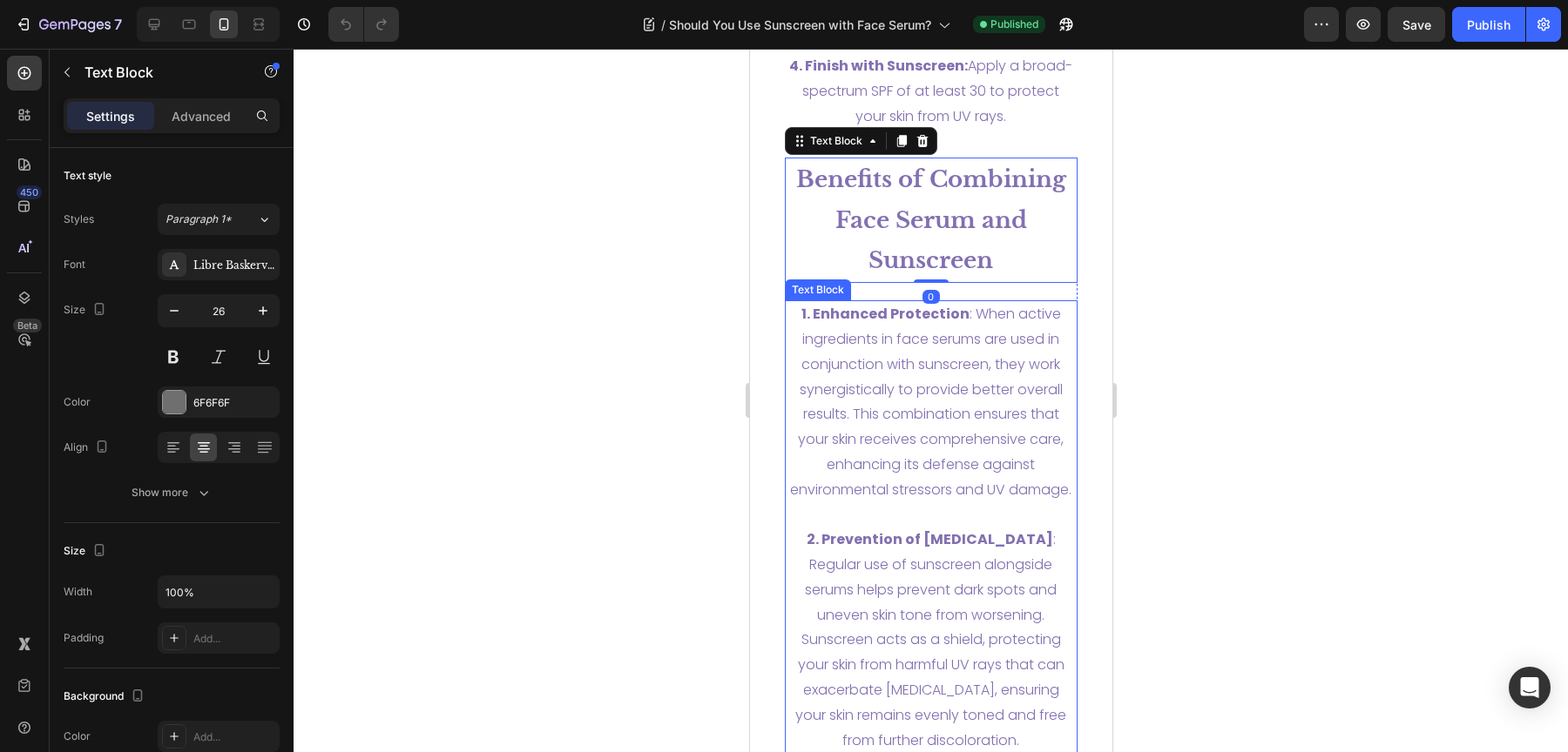
click at [966, 444] on span "1. Enhanced Protection : When active ingredients in face serums are used in con…" at bounding box center [929, 402] width 281 height 196
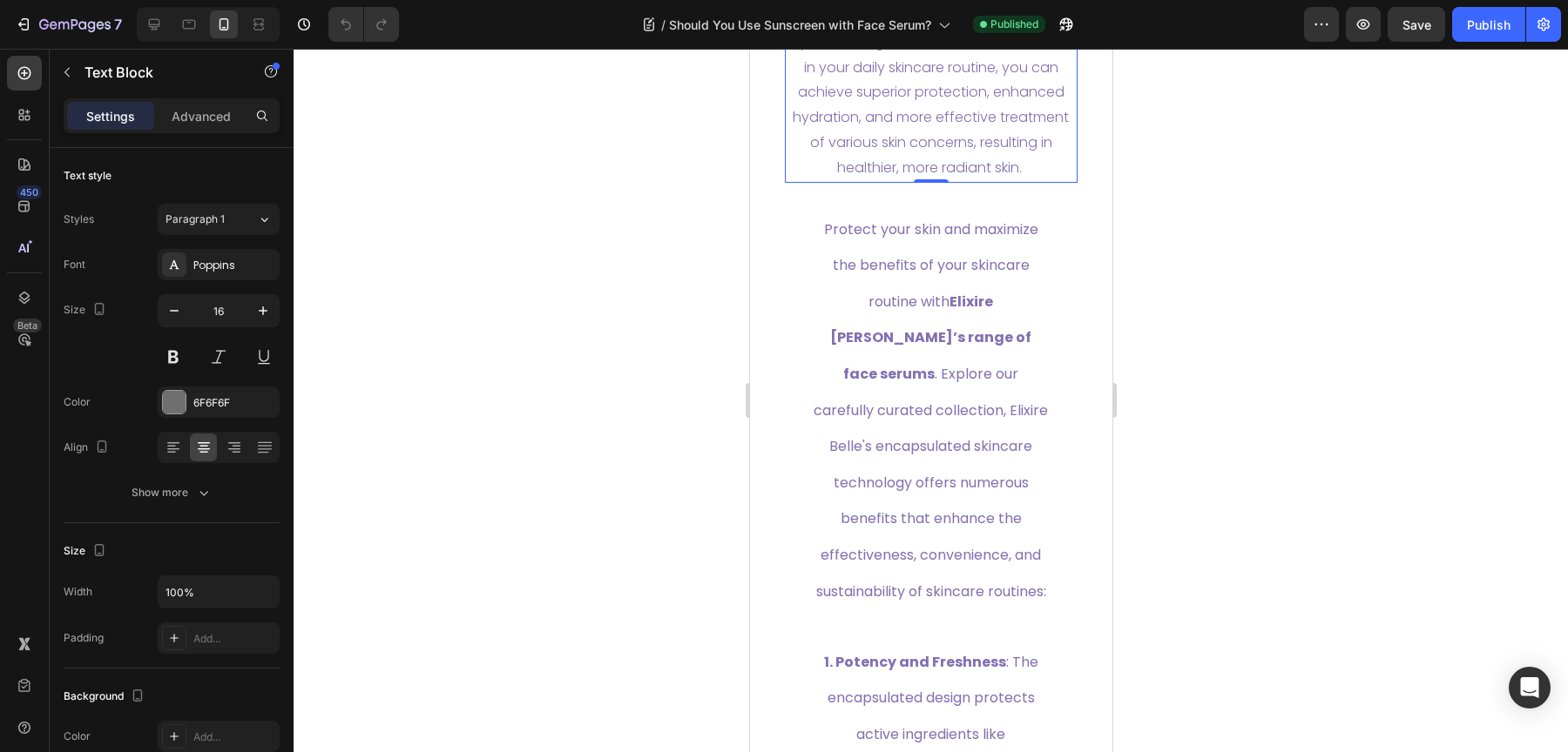
scroll to position [7524, 0]
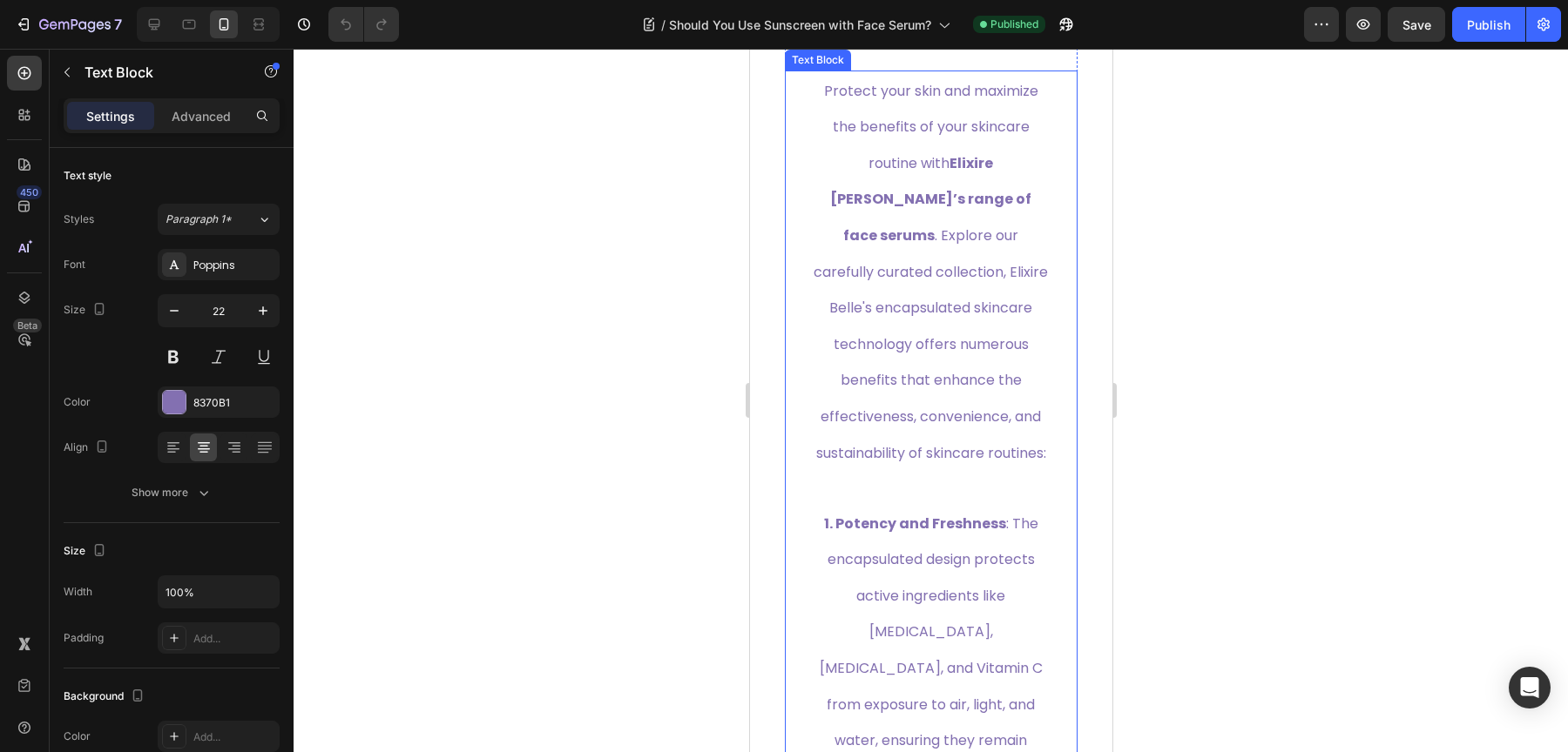
click at [953, 382] on span "Protect your skin and maximize the benefits of your skincare routine with Elixi…" at bounding box center [929, 272] width 234 height 382
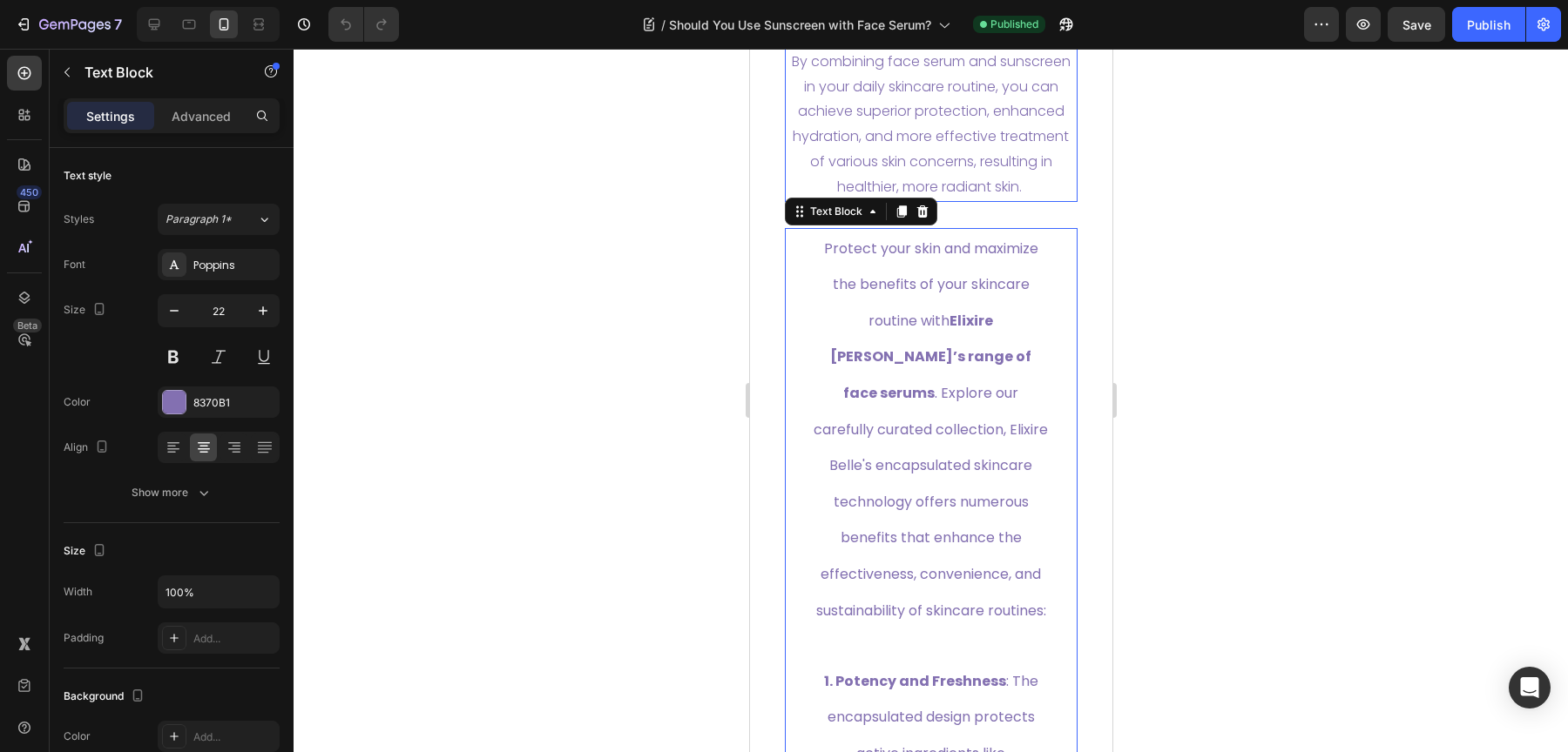
scroll to position [7351, 0]
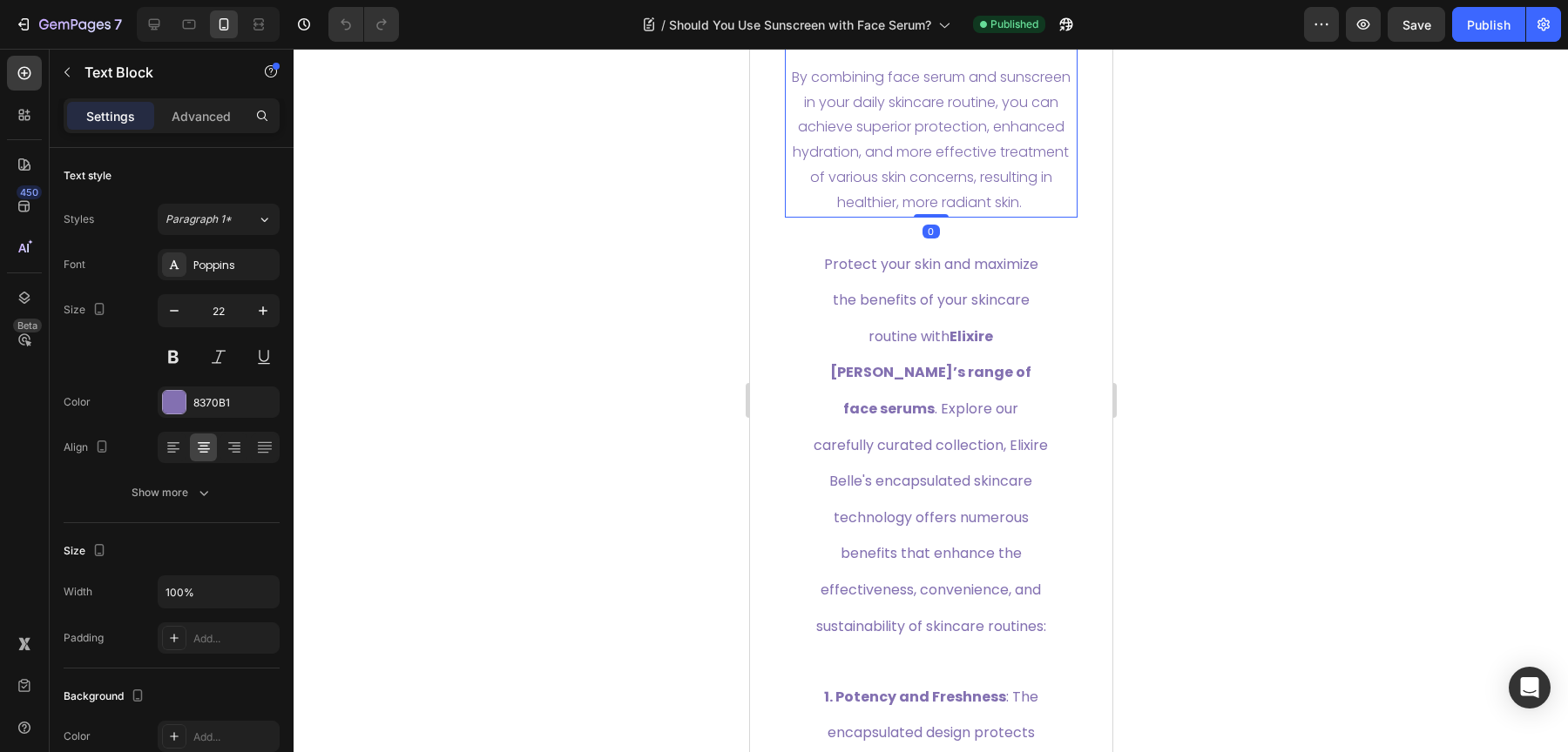
click at [977, 190] on p "By combining face serum and sunscreen in your daily skincare routine, you can a…" at bounding box center [930, 140] width 290 height 150
click at [976, 404] on span "Protect your skin and maximize the benefits of your skincare routine with Elixi…" at bounding box center [929, 445] width 234 height 382
click at [954, 212] on span "By combining face serum and sunscreen in your daily skincare routine, you can a…" at bounding box center [929, 140] width 278 height 146
click at [894, 398] on span "Protect your skin and maximize the benefits of your skincare routine with Elixi…" at bounding box center [929, 445] width 234 height 382
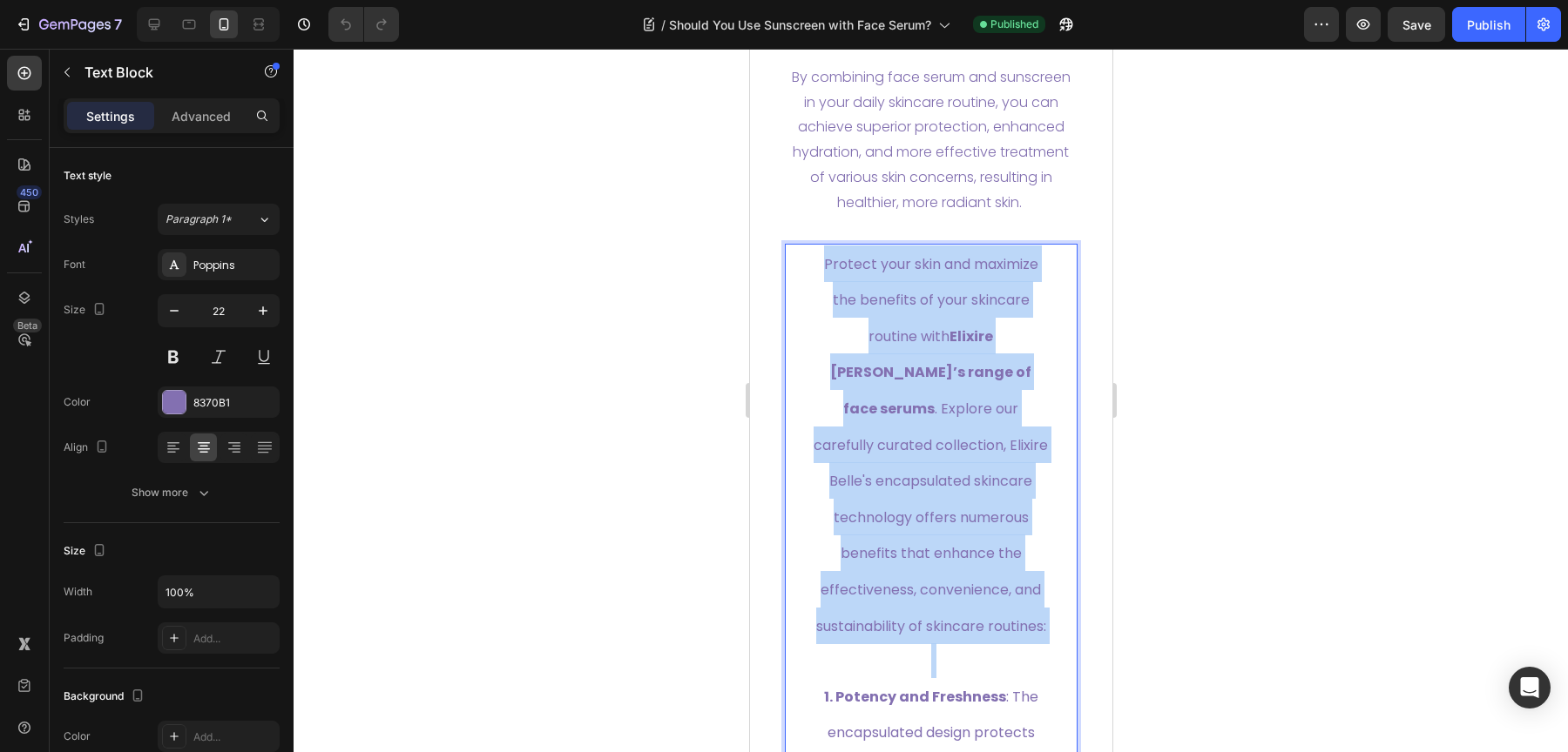
click at [894, 398] on span "Protect your skin and maximize the benefits of your skincare routine with Elixi…" at bounding box center [929, 445] width 234 height 382
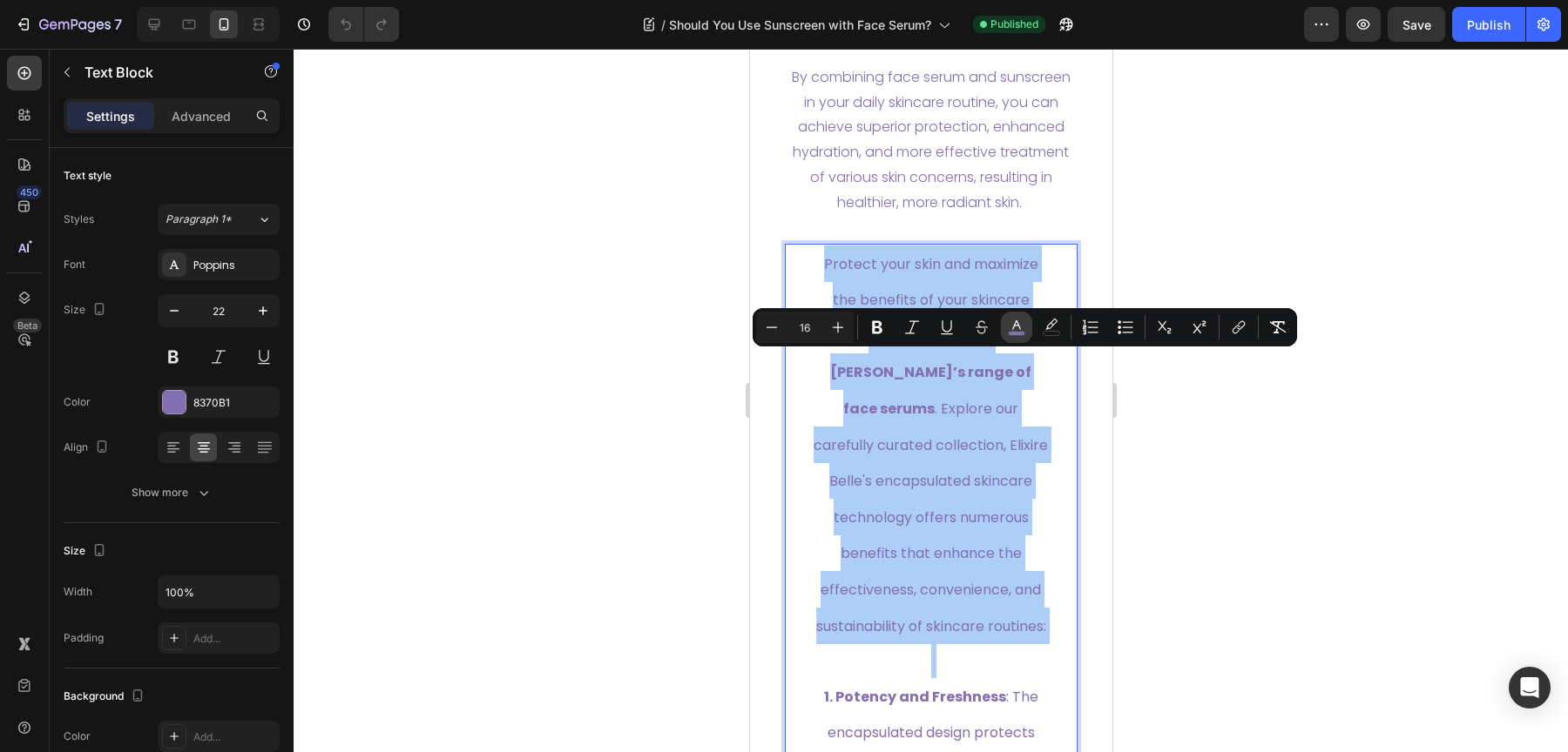
click at [1021, 329] on icon "Editor contextual toolbar" at bounding box center [1017, 327] width 18 height 18
type input "8370B1"
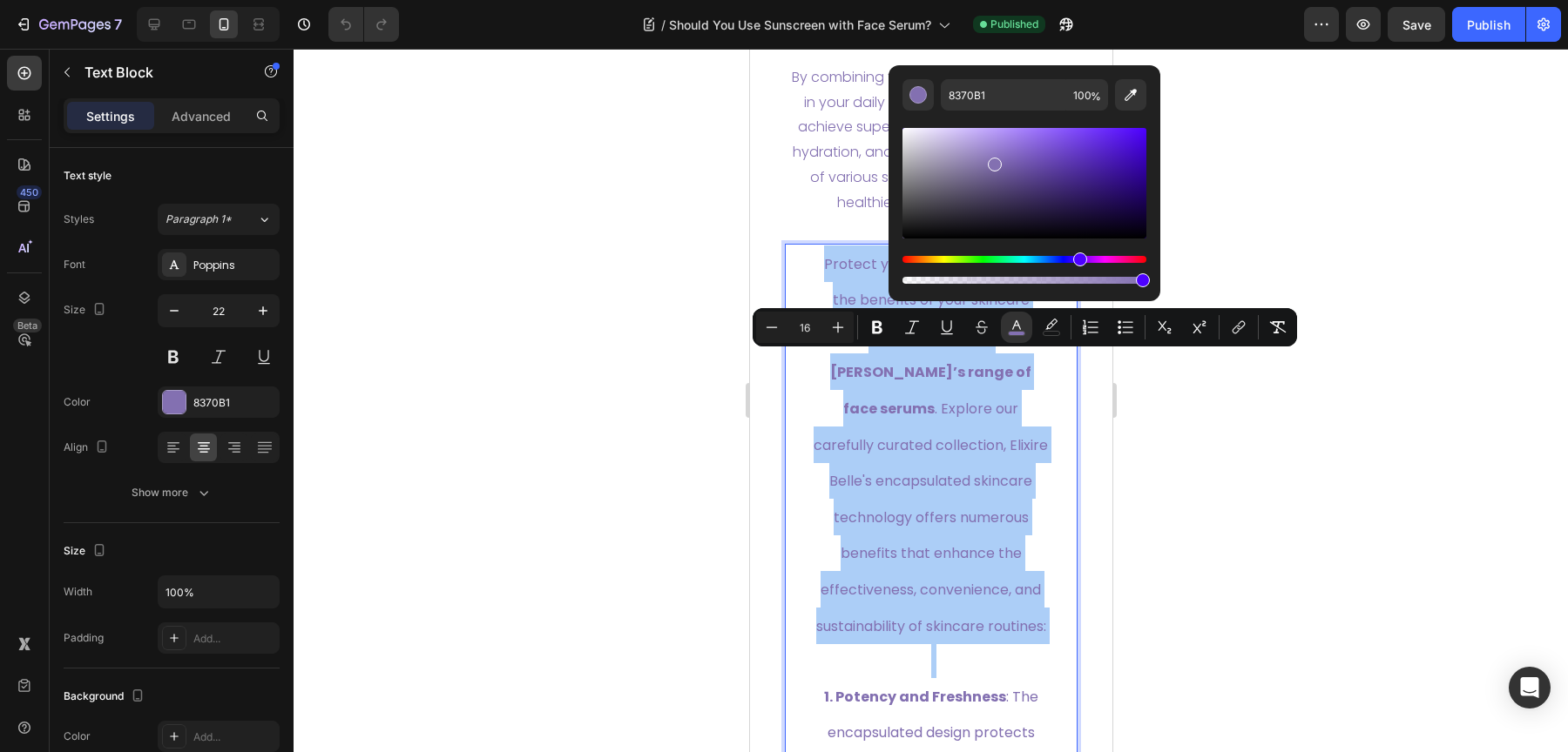
click at [1329, 196] on div at bounding box center [930, 400] width 1275 height 703
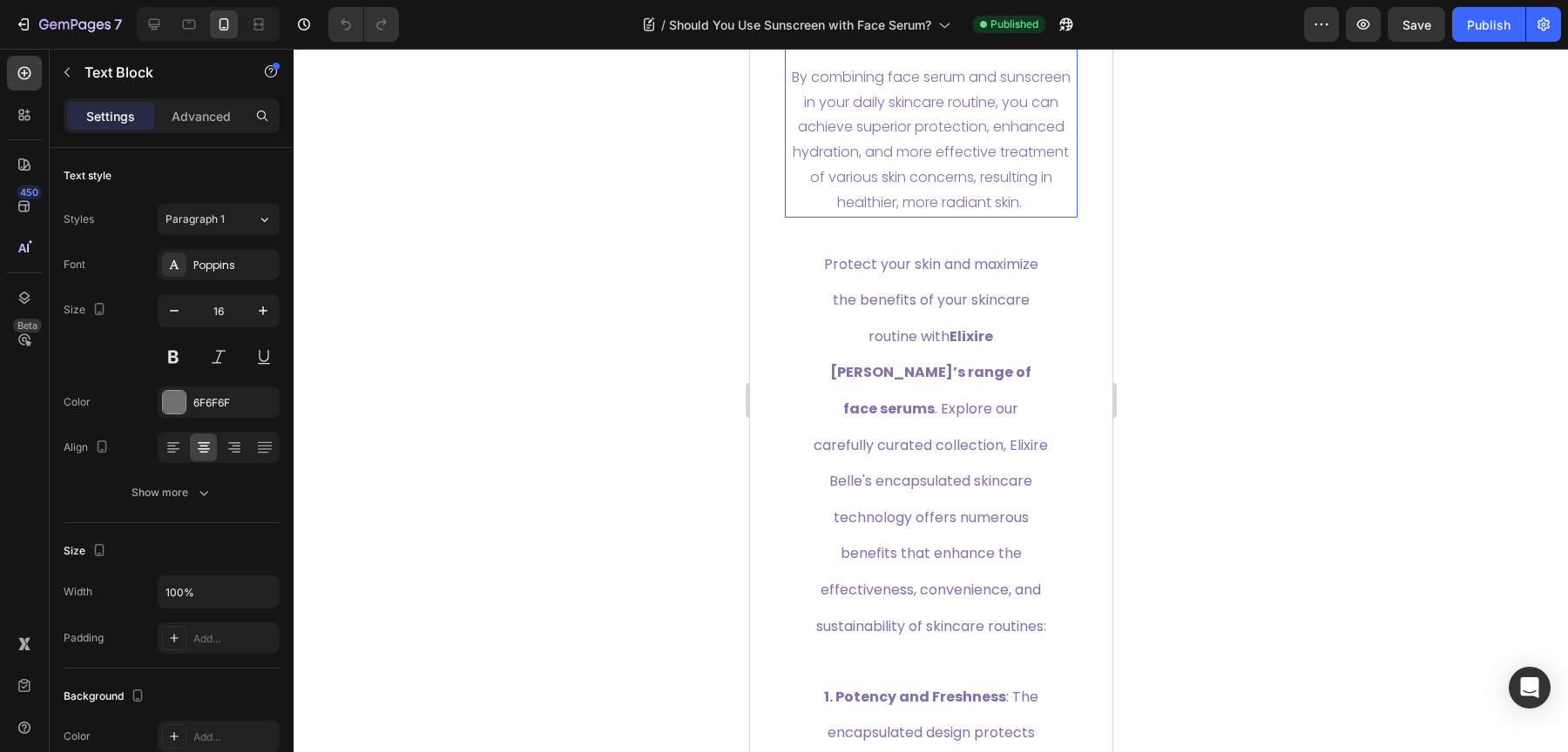
click at [932, 212] on span "By combining face serum and sunscreen in your daily skincare routine, you can a…" at bounding box center [929, 140] width 278 height 146
click at [232, 215] on div "Paragraph 1" at bounding box center [200, 220] width 70 height 16
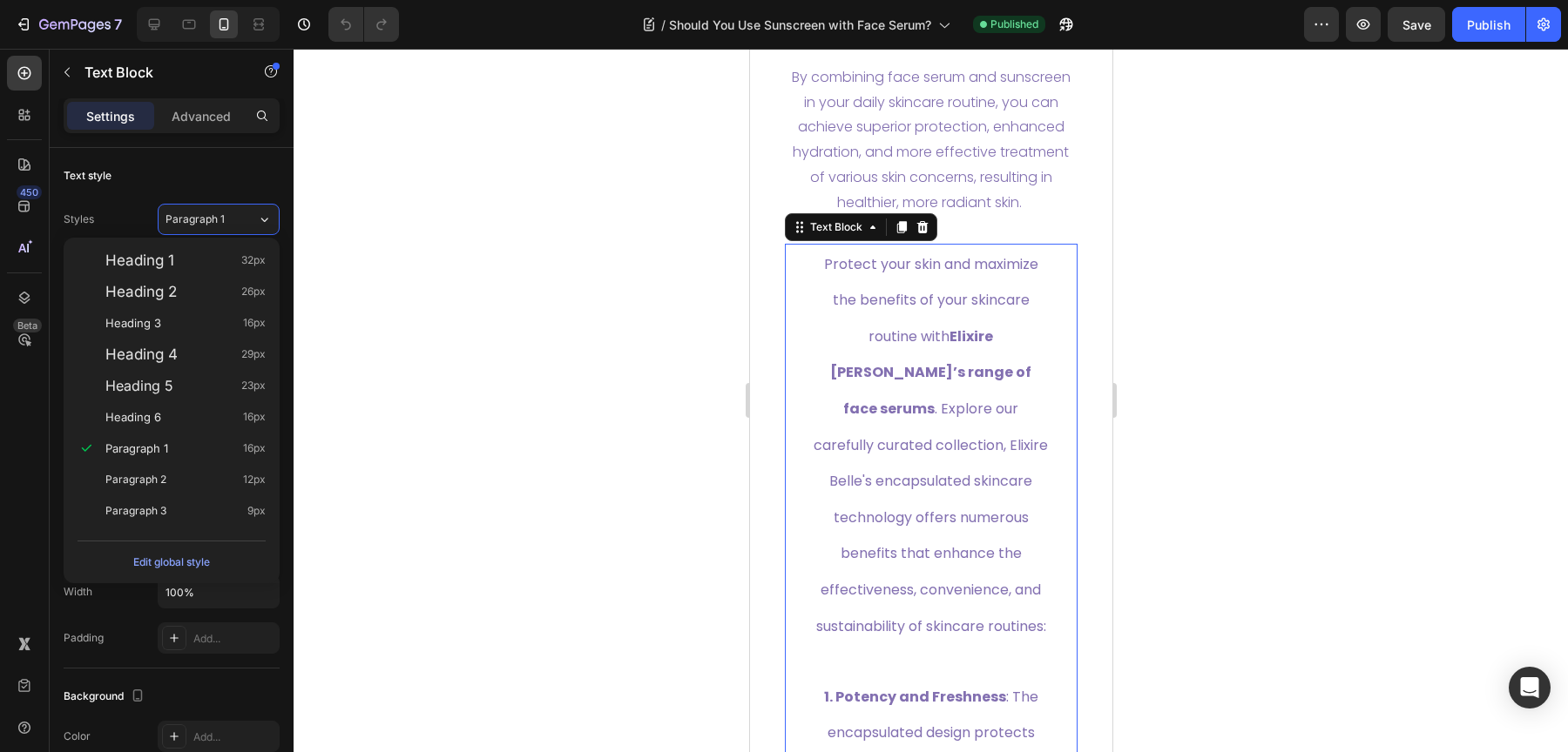
click at [874, 426] on p "Protect your skin and maximize the benefits of your skincare routine with Elixi…" at bounding box center [930, 444] width 237 height 399
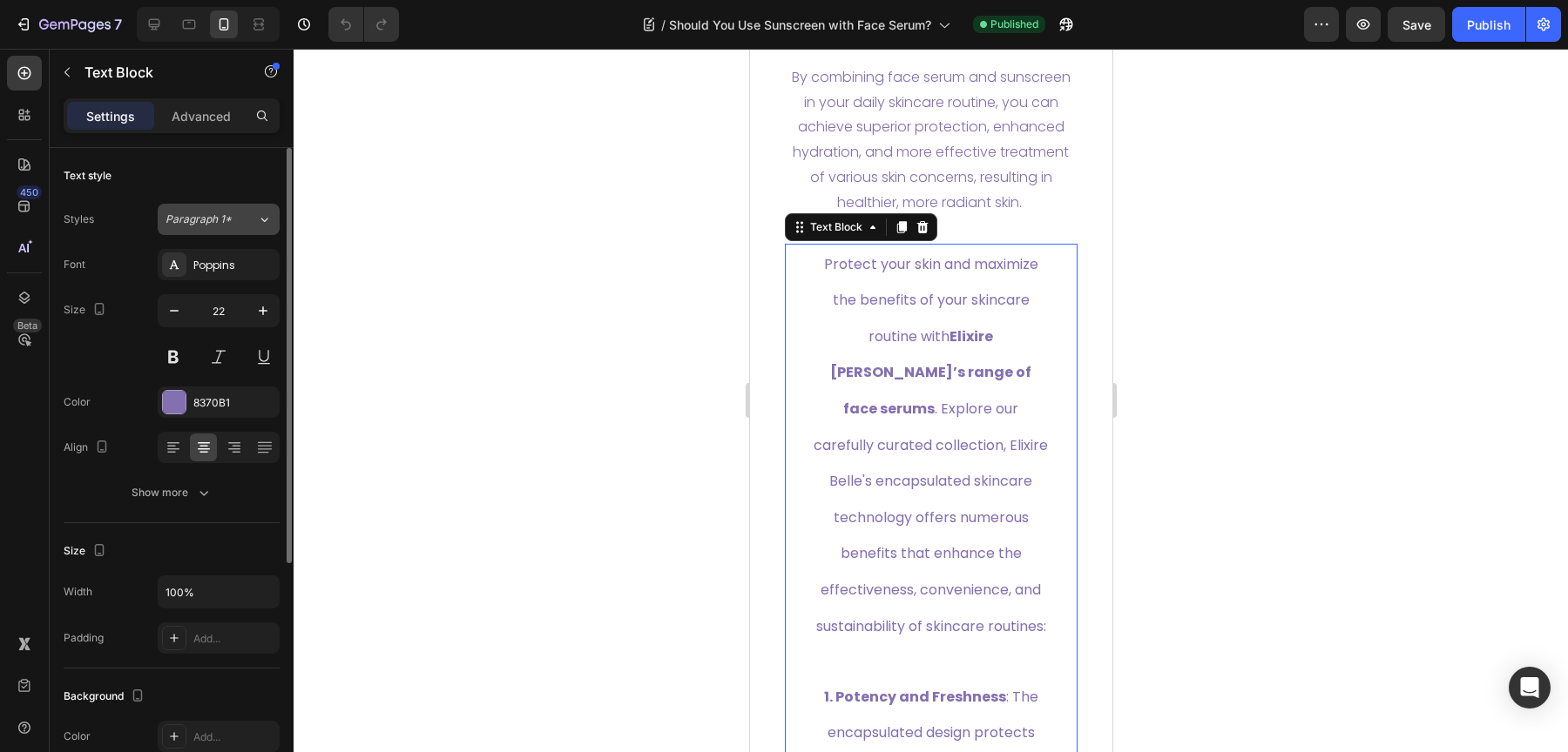
click at [273, 212] on button "Paragraph 1*" at bounding box center [218, 219] width 122 height 31
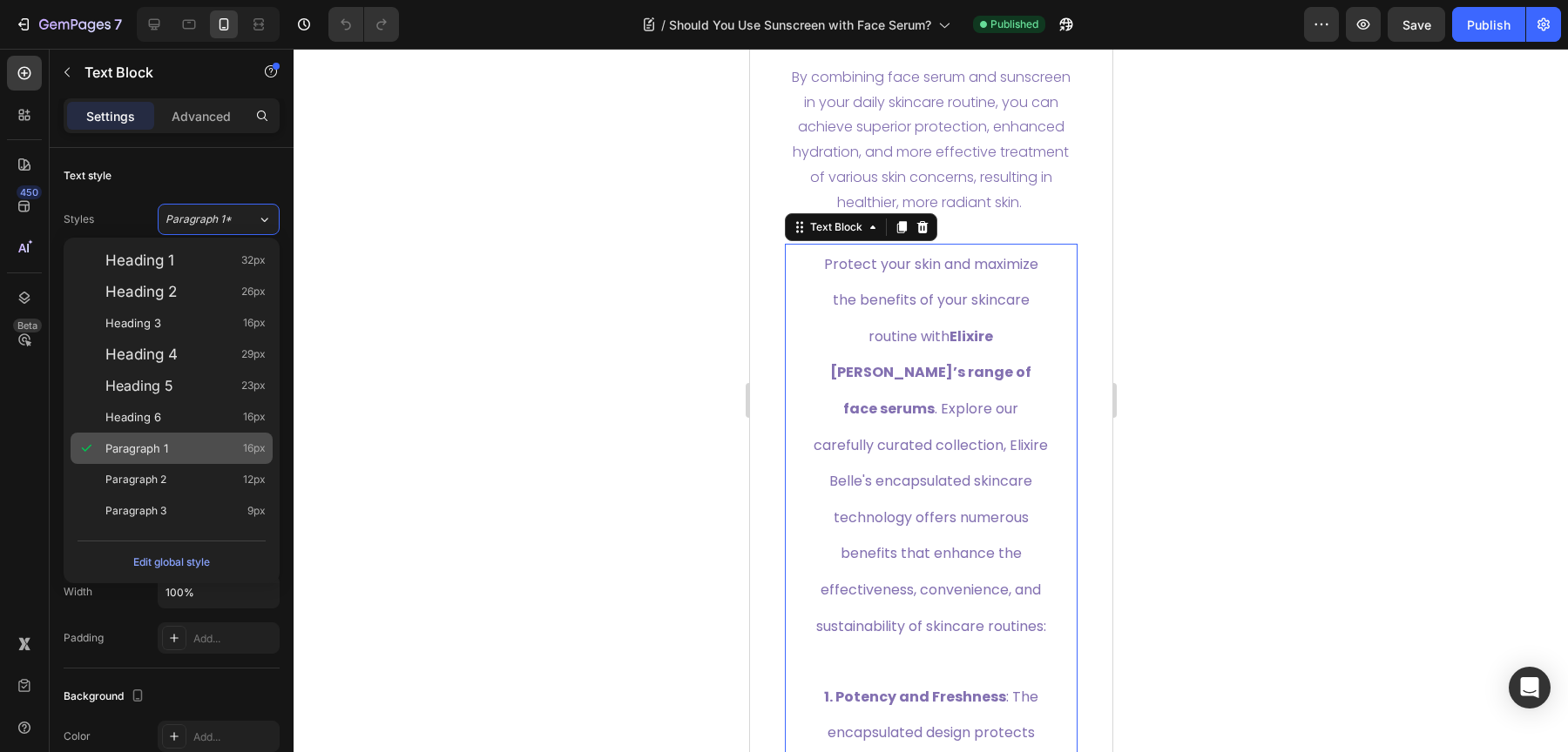
click at [172, 442] on div "Paragraph 1 16px" at bounding box center [186, 449] width 160 height 18
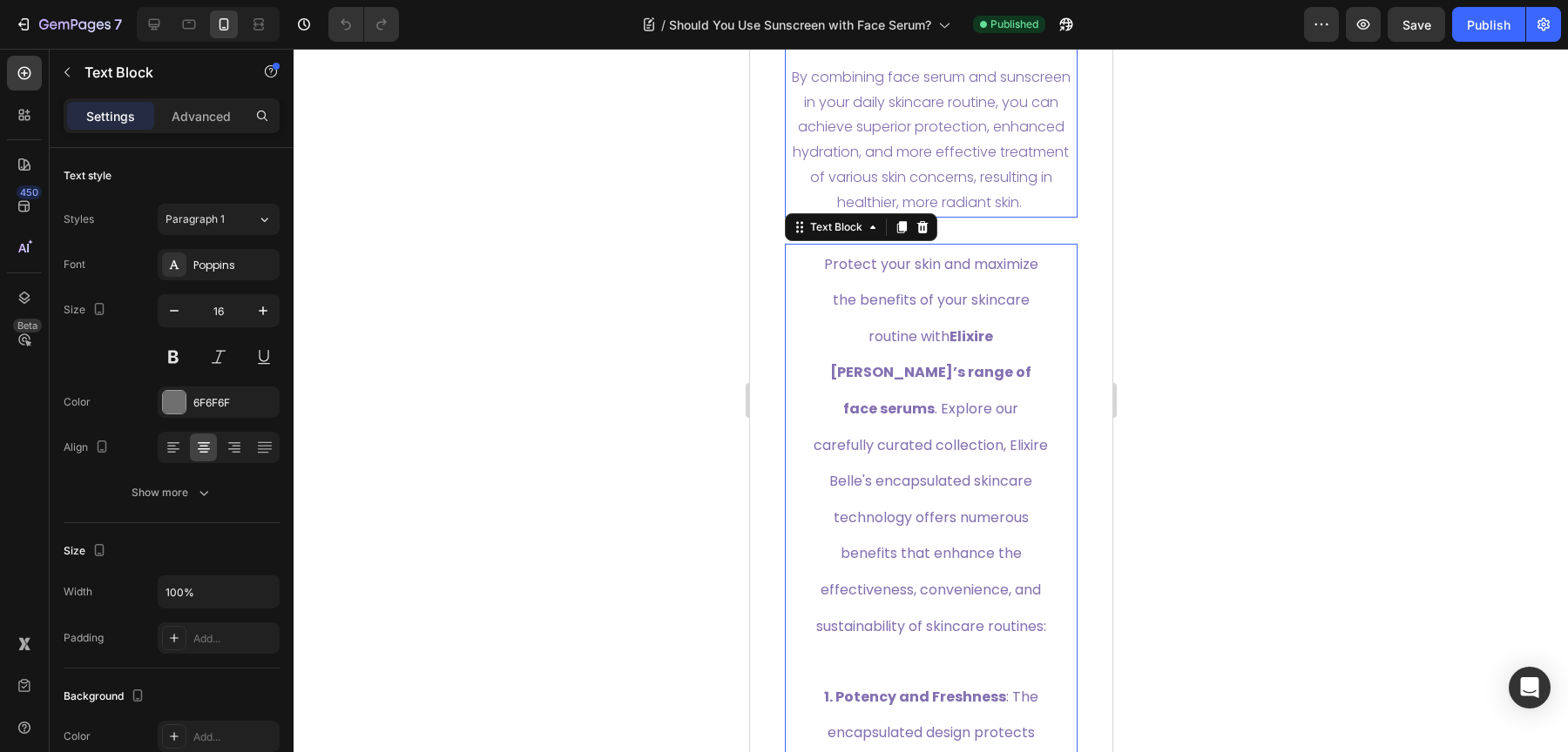
click at [904, 212] on span "By combining face serum and sunscreen in your daily skincare routine, you can a…" at bounding box center [929, 140] width 278 height 146
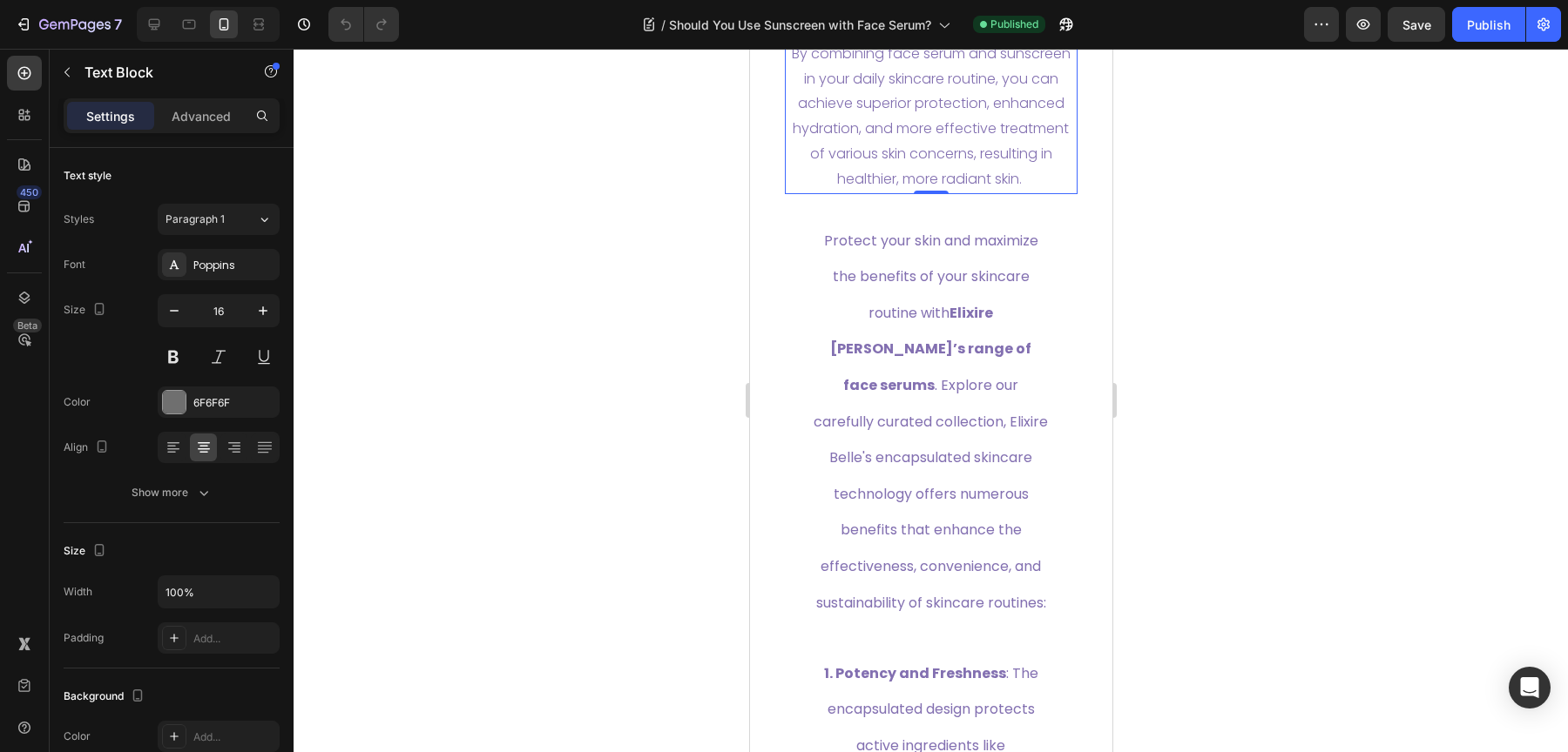
scroll to position [7502, 0]
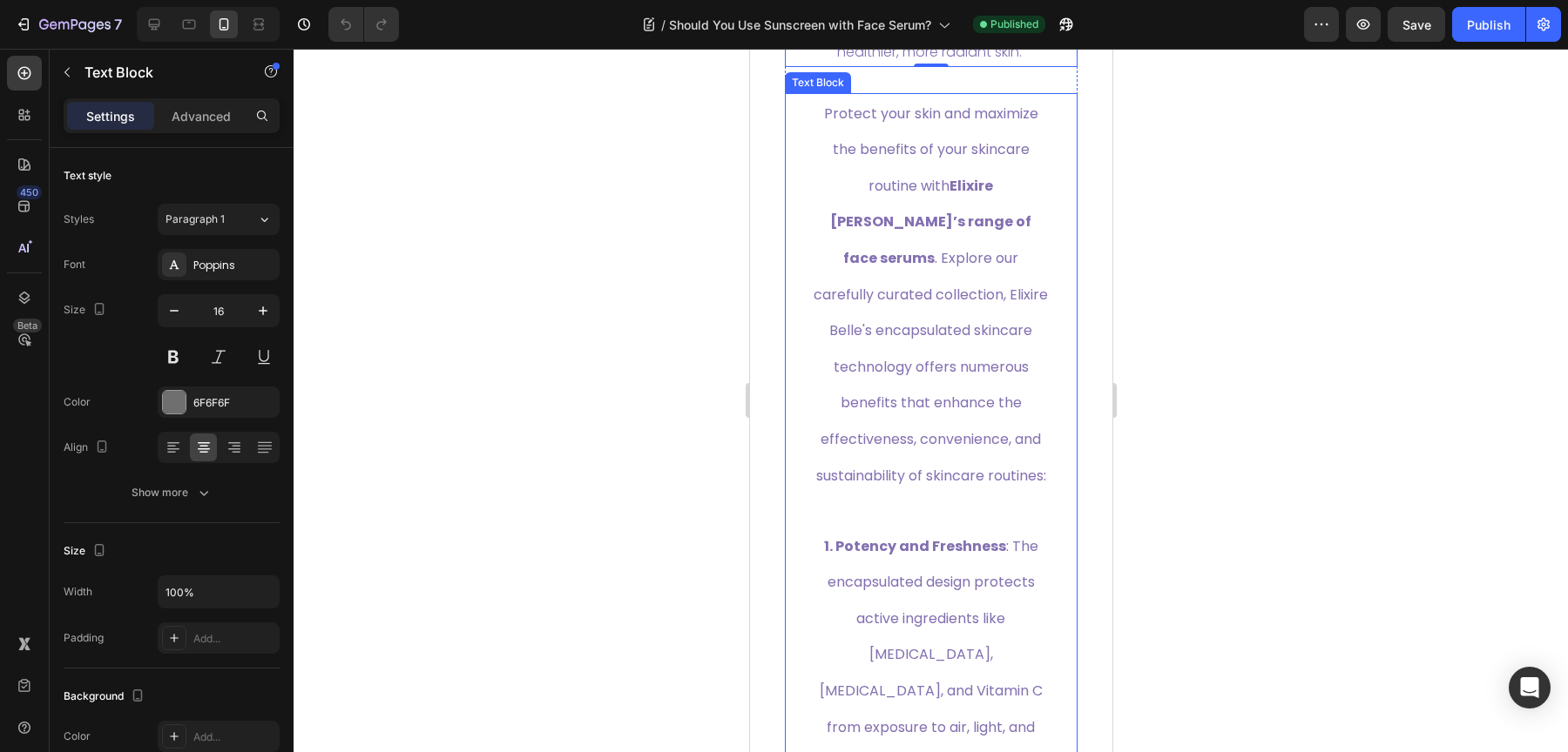
click at [934, 351] on span "Protect your skin and maximize the benefits of your skincare routine with Elixi…" at bounding box center [929, 295] width 234 height 382
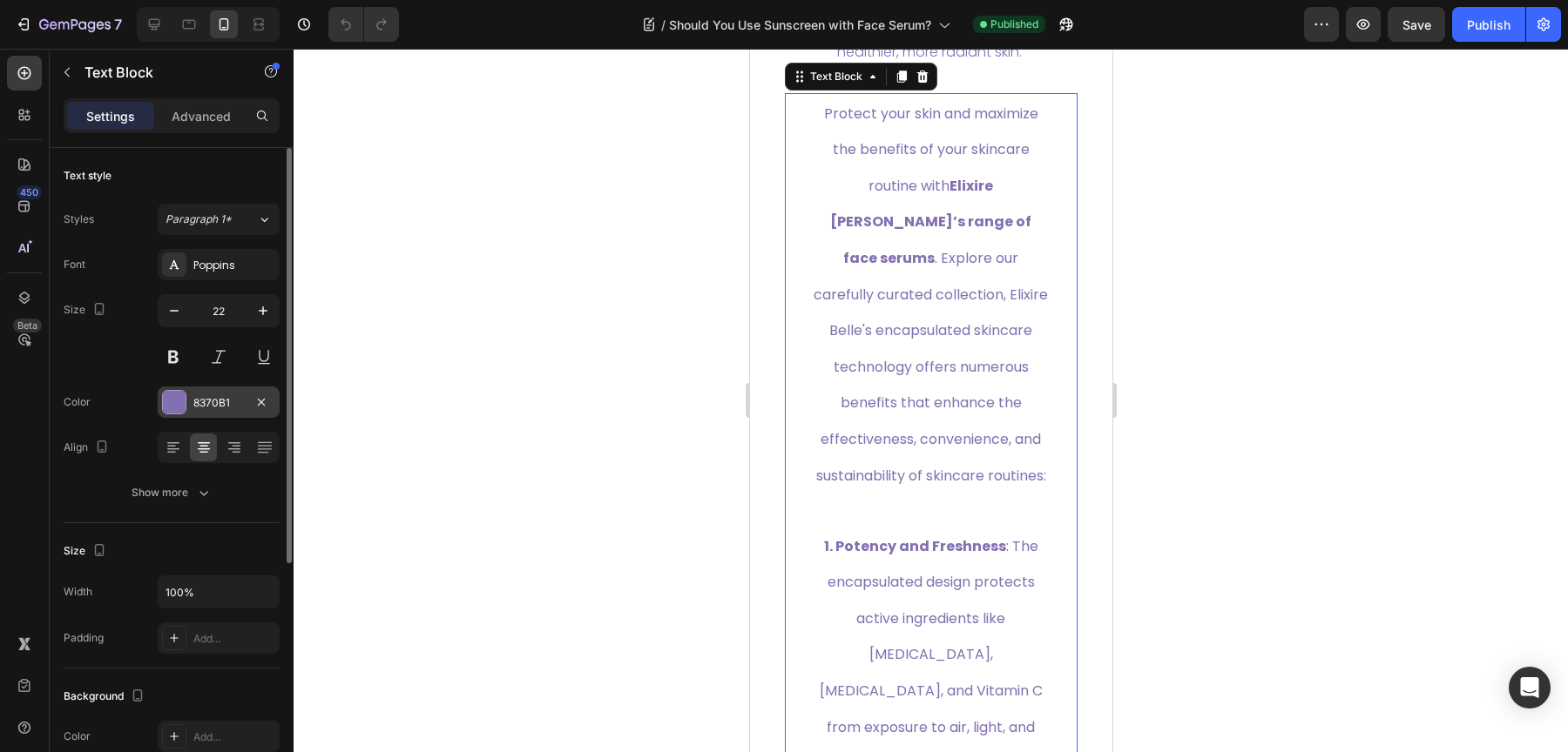
click at [203, 403] on div "8370B1" at bounding box center [218, 404] width 51 height 16
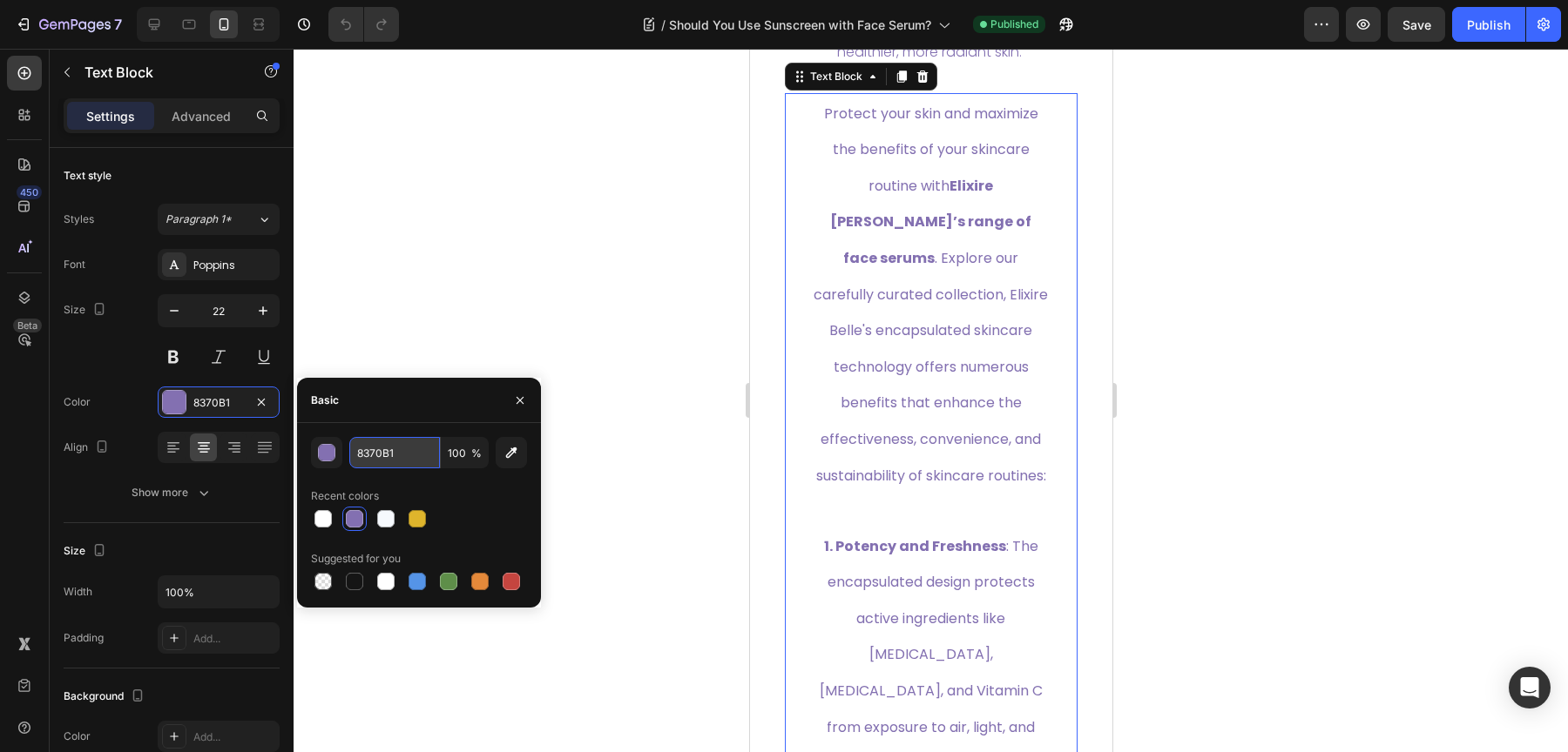
click at [395, 455] on input "8370B1" at bounding box center [395, 452] width 91 height 31
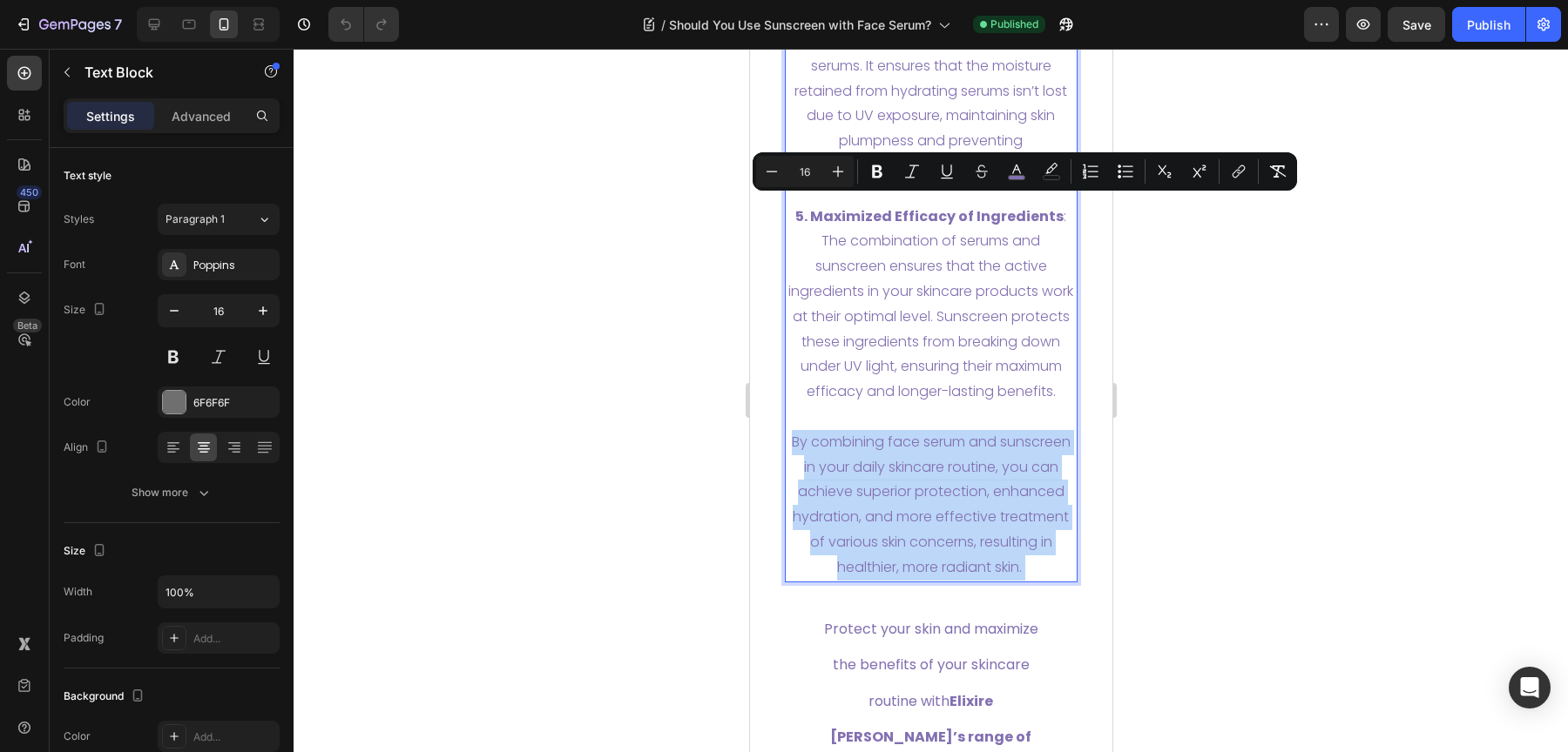
scroll to position [6759, 0]
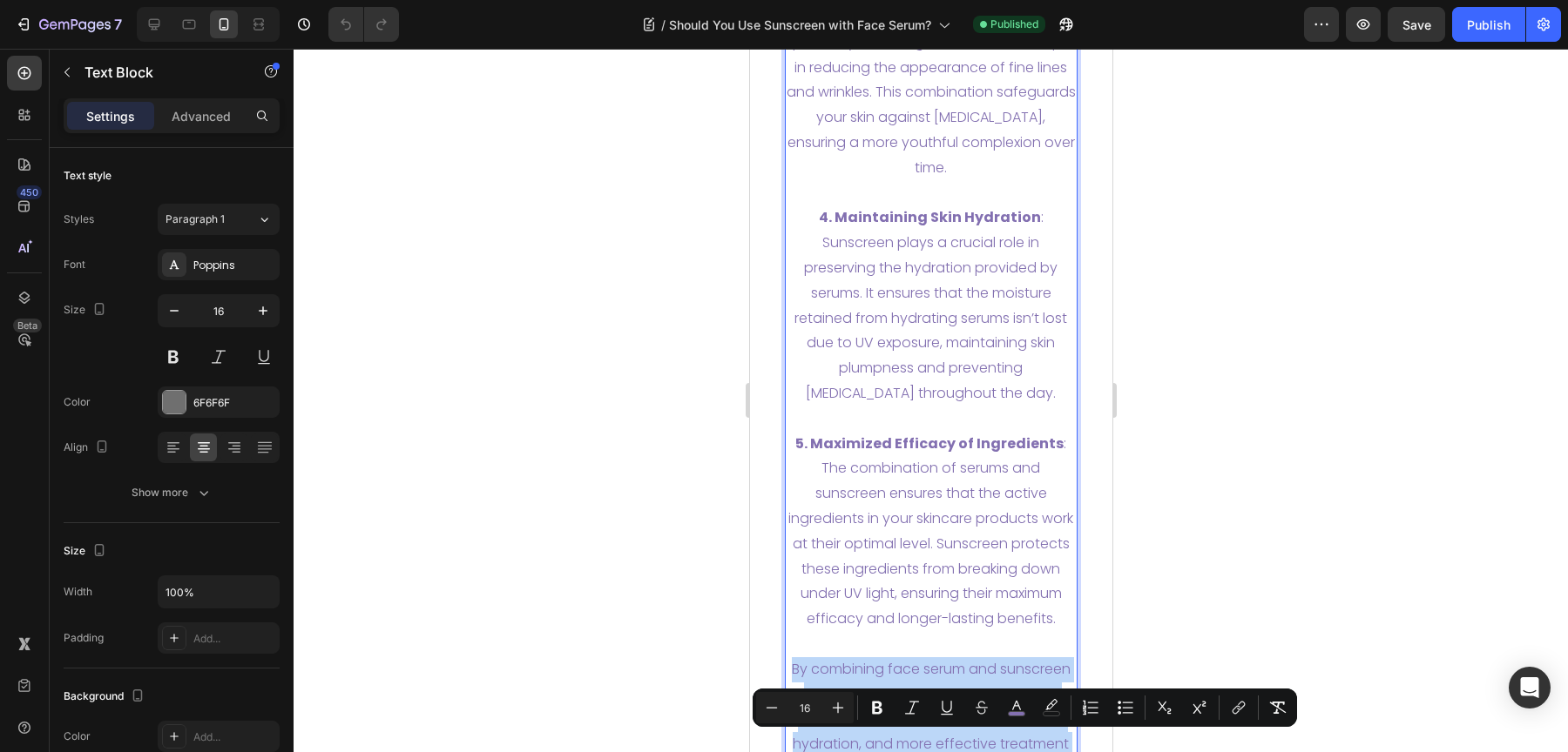
click at [1008, 322] on span "4. Maintaining Skin Hydration : Sunscreen plays a crucial role in preserving th…" at bounding box center [929, 305] width 273 height 196
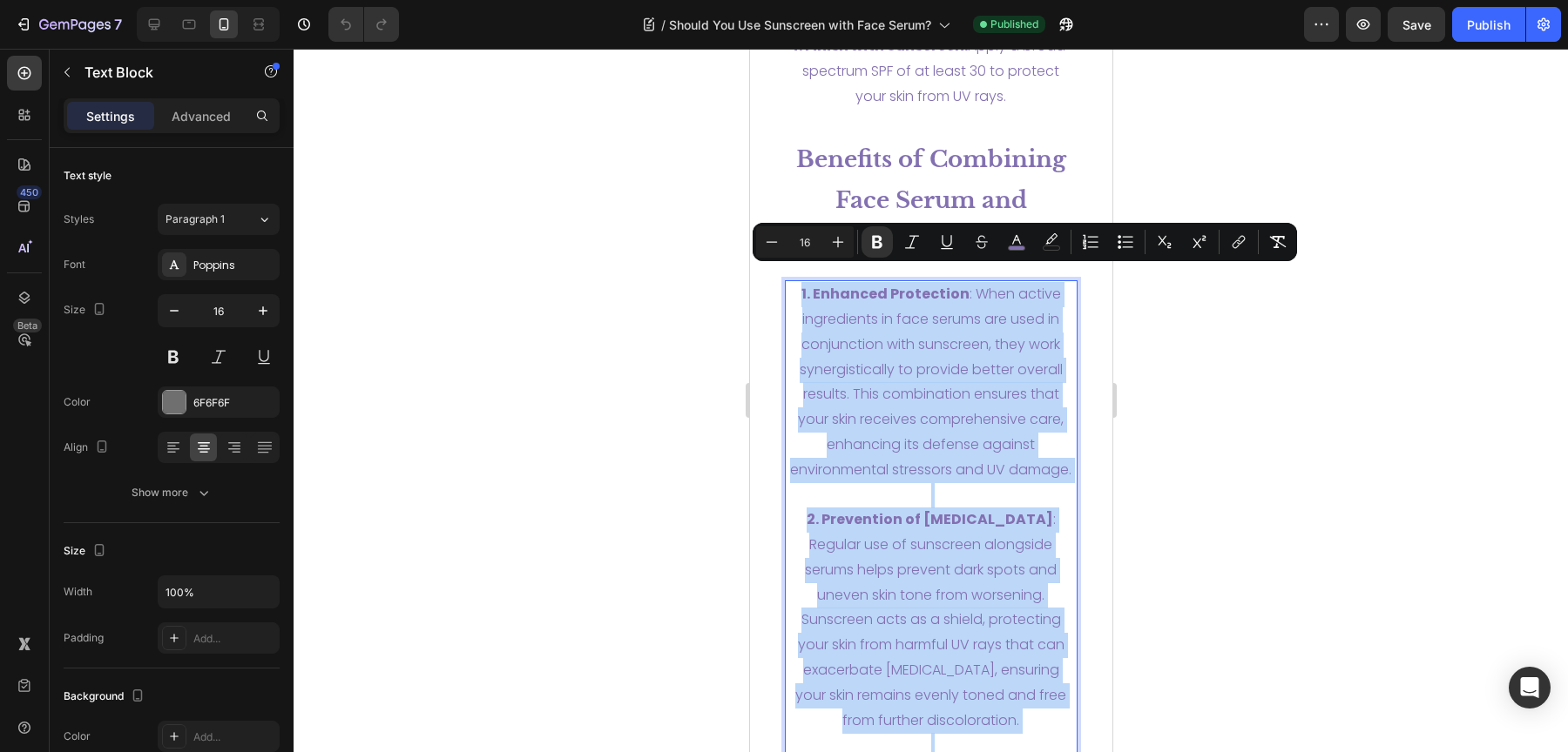
scroll to position [5996, 0]
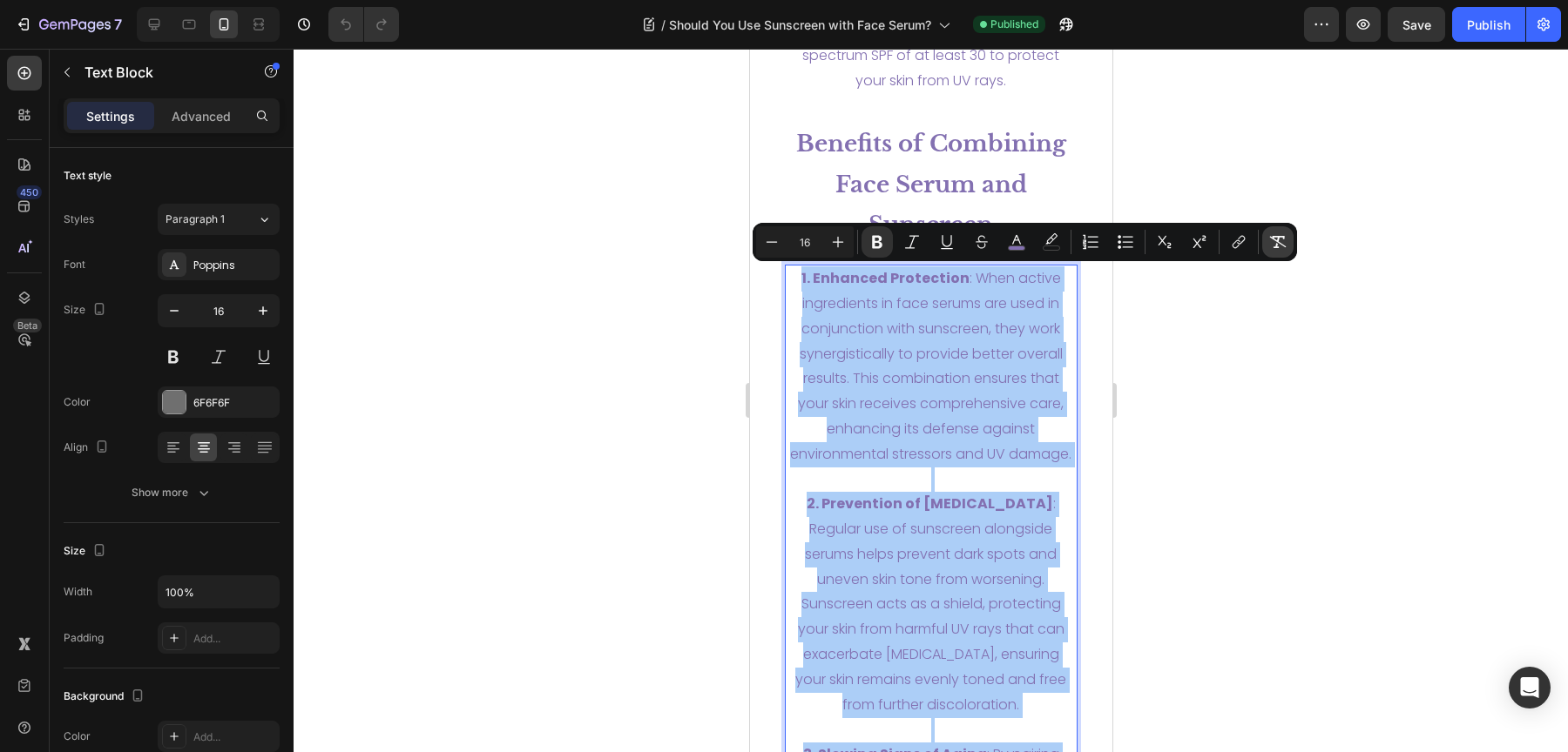
click at [1275, 244] on icon "Editor contextual toolbar" at bounding box center [1278, 242] width 18 height 18
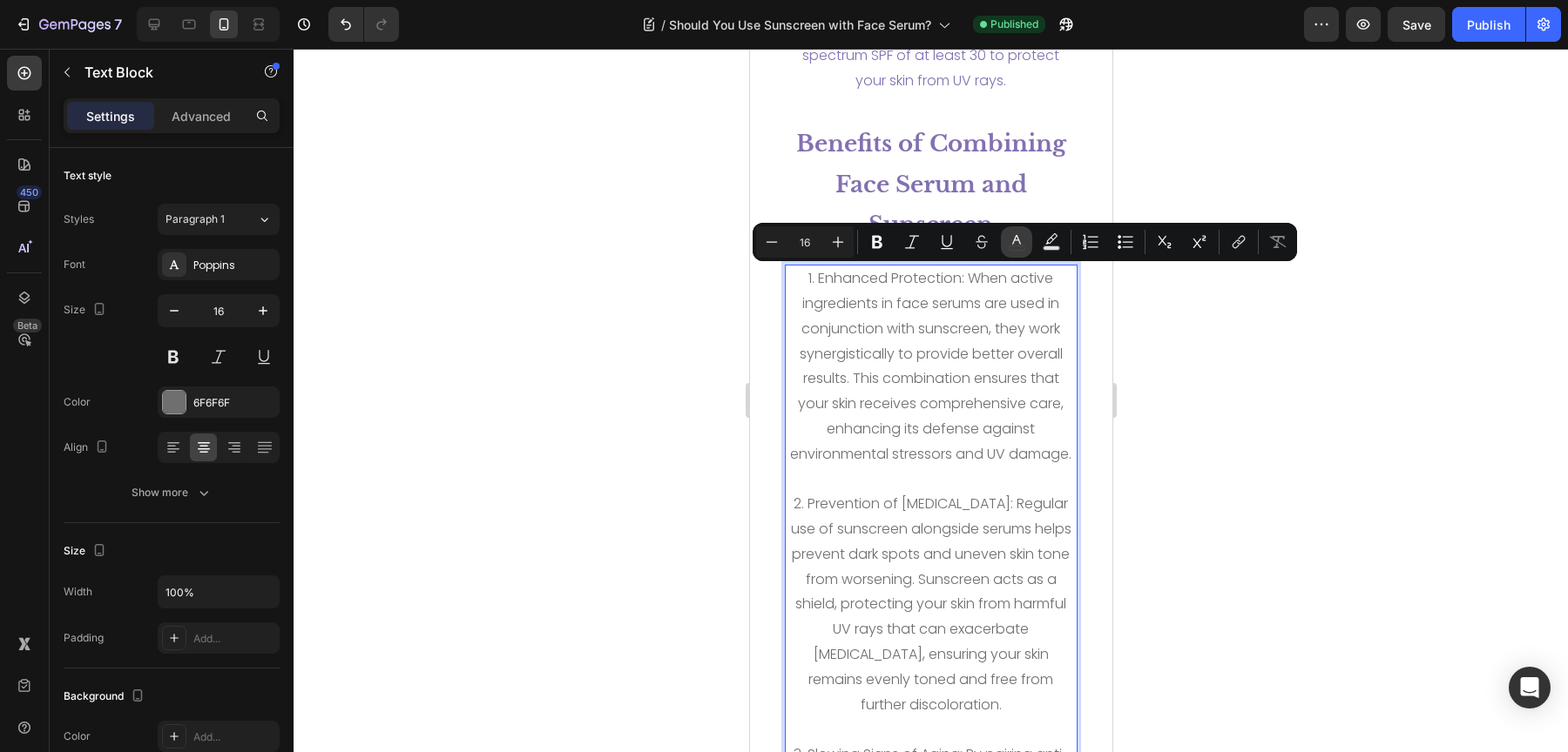
click at [1017, 244] on icon "Editor contextual toolbar" at bounding box center [1017, 242] width 18 height 18
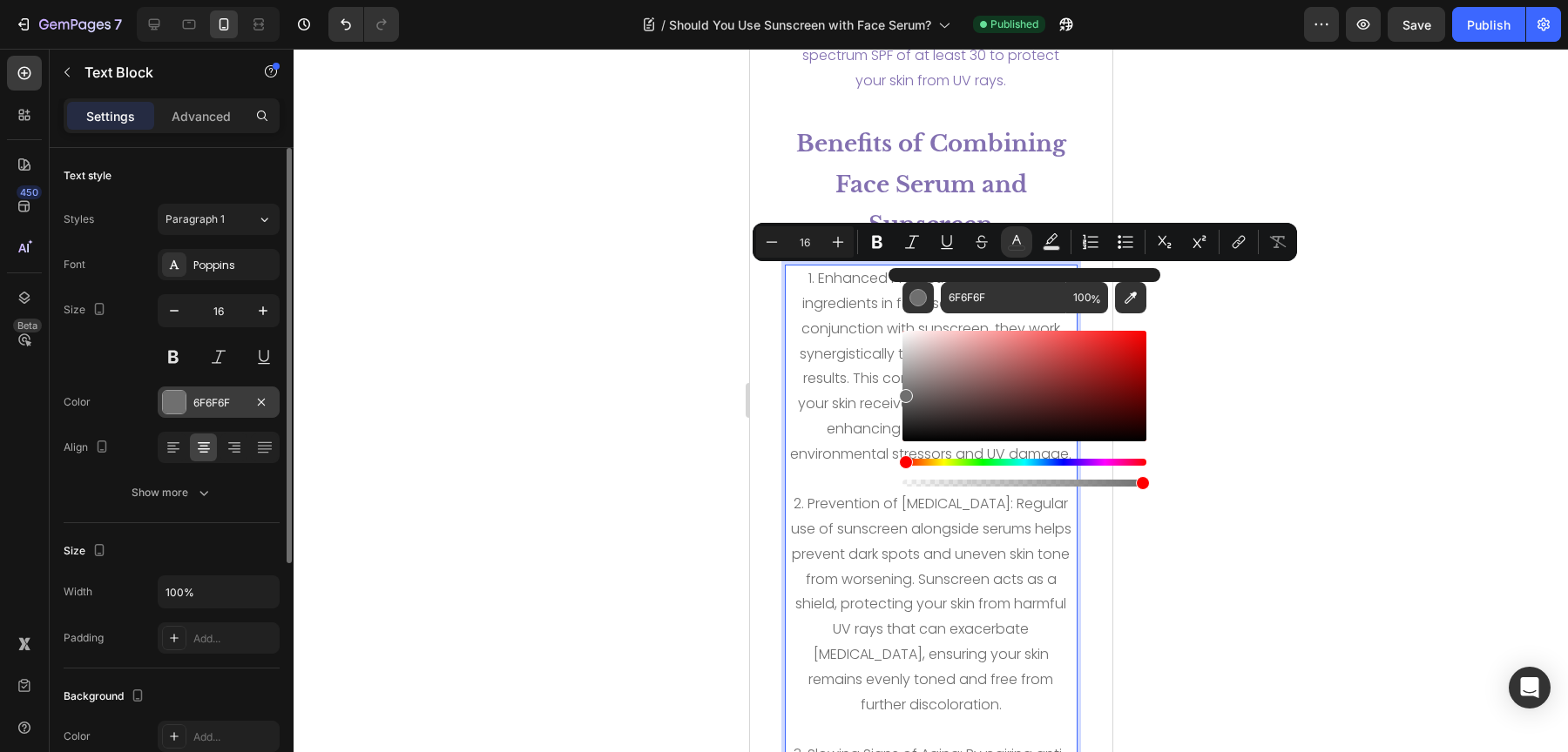
click at [231, 400] on div "6F6F6F" at bounding box center [218, 404] width 51 height 16
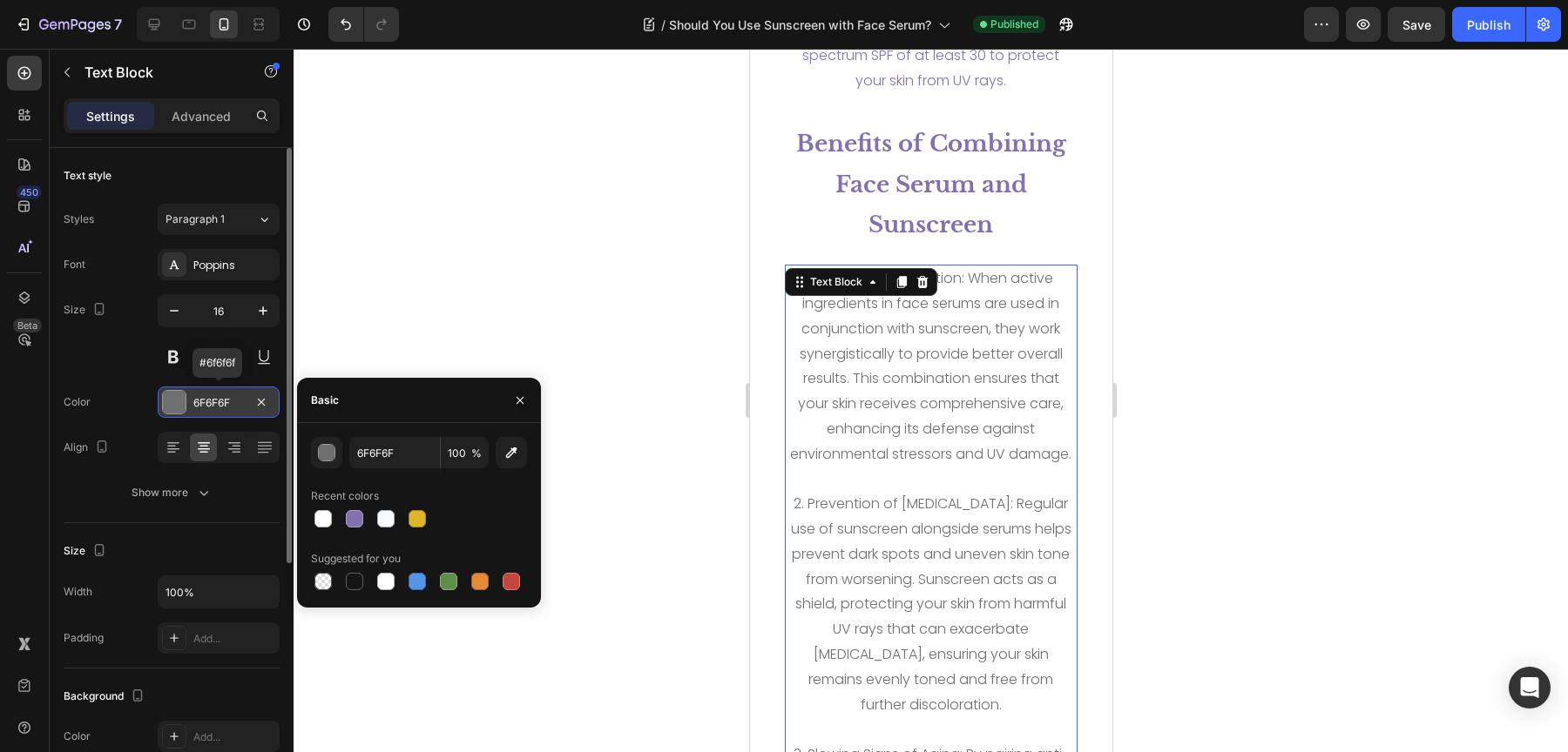
click at [226, 402] on div "6F6F6F" at bounding box center [218, 404] width 51 height 16
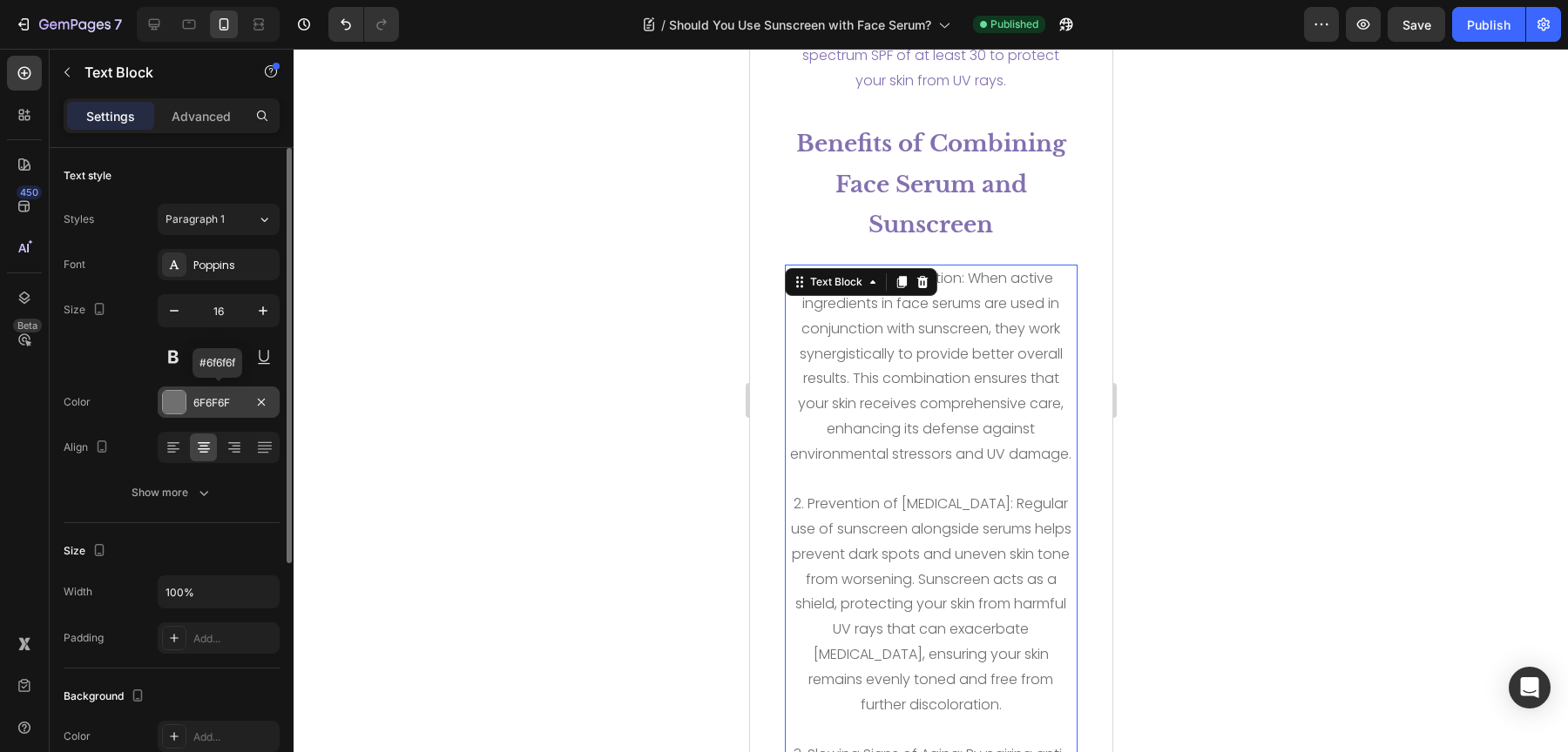
click at [226, 402] on div "6F6F6F" at bounding box center [218, 404] width 51 height 16
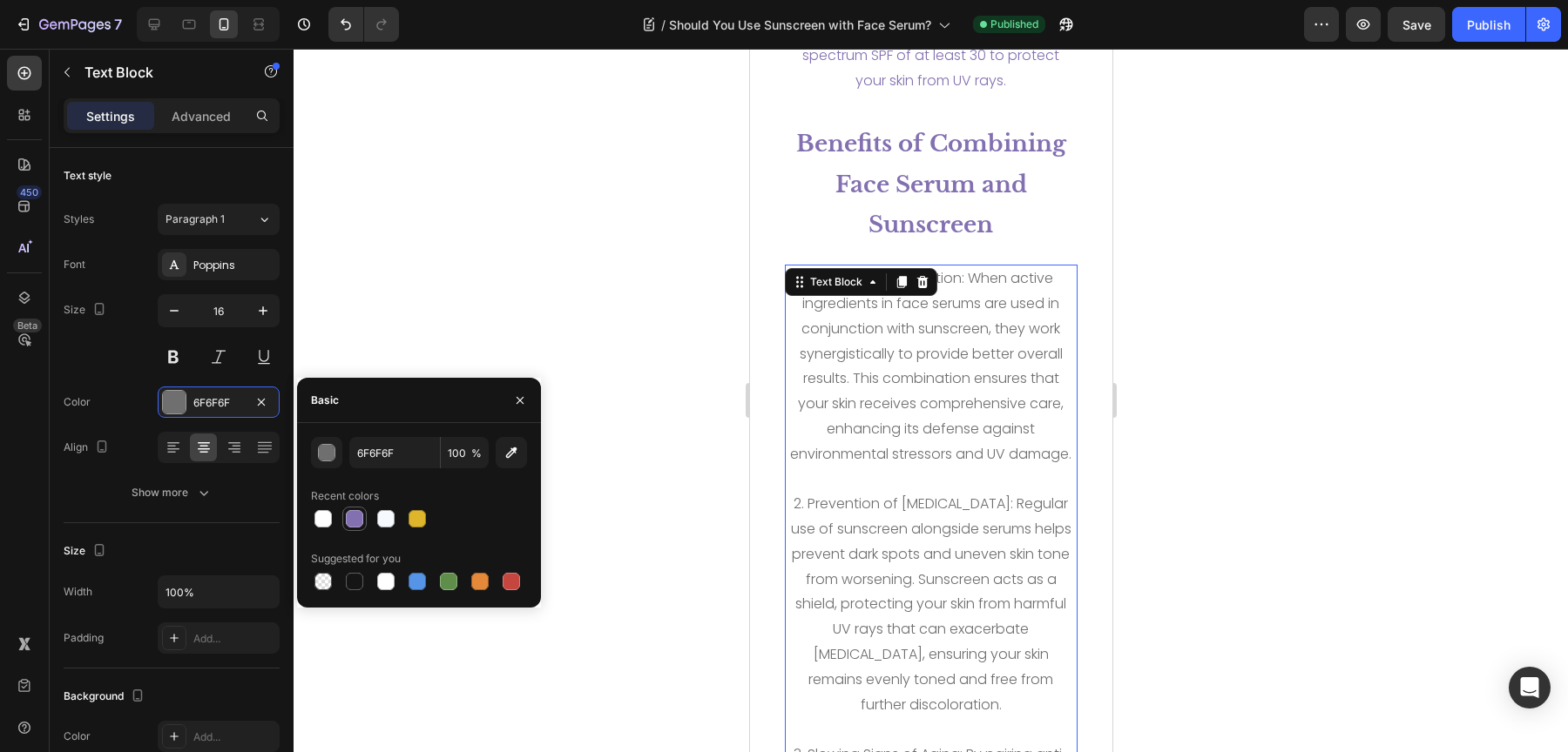
click at [359, 518] on div at bounding box center [355, 519] width 18 height 18
type input "8370B1"
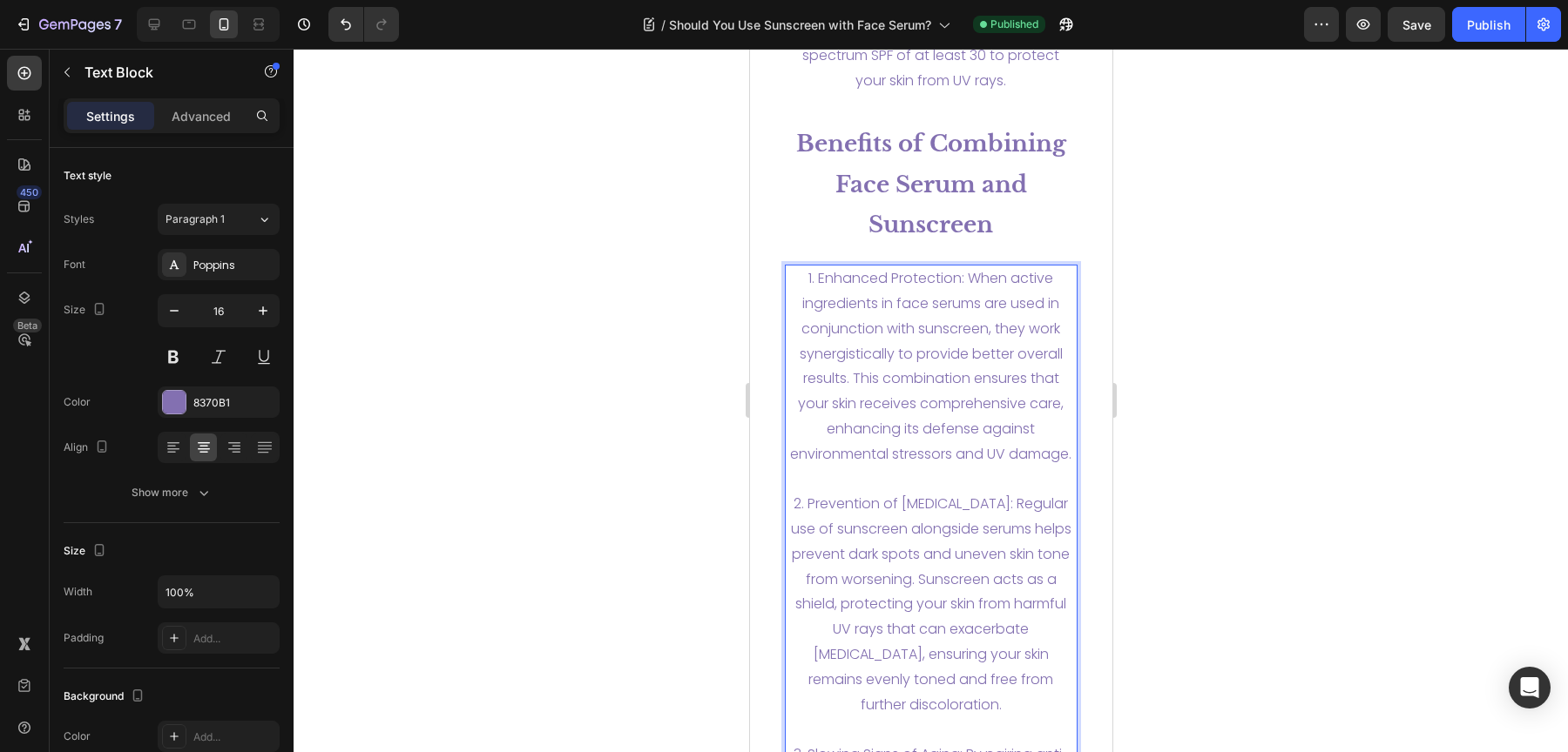
click at [943, 286] on p "1. Enhanced Protection: When active ingredients in face serums are used in conj…" at bounding box center [930, 366] width 290 height 200
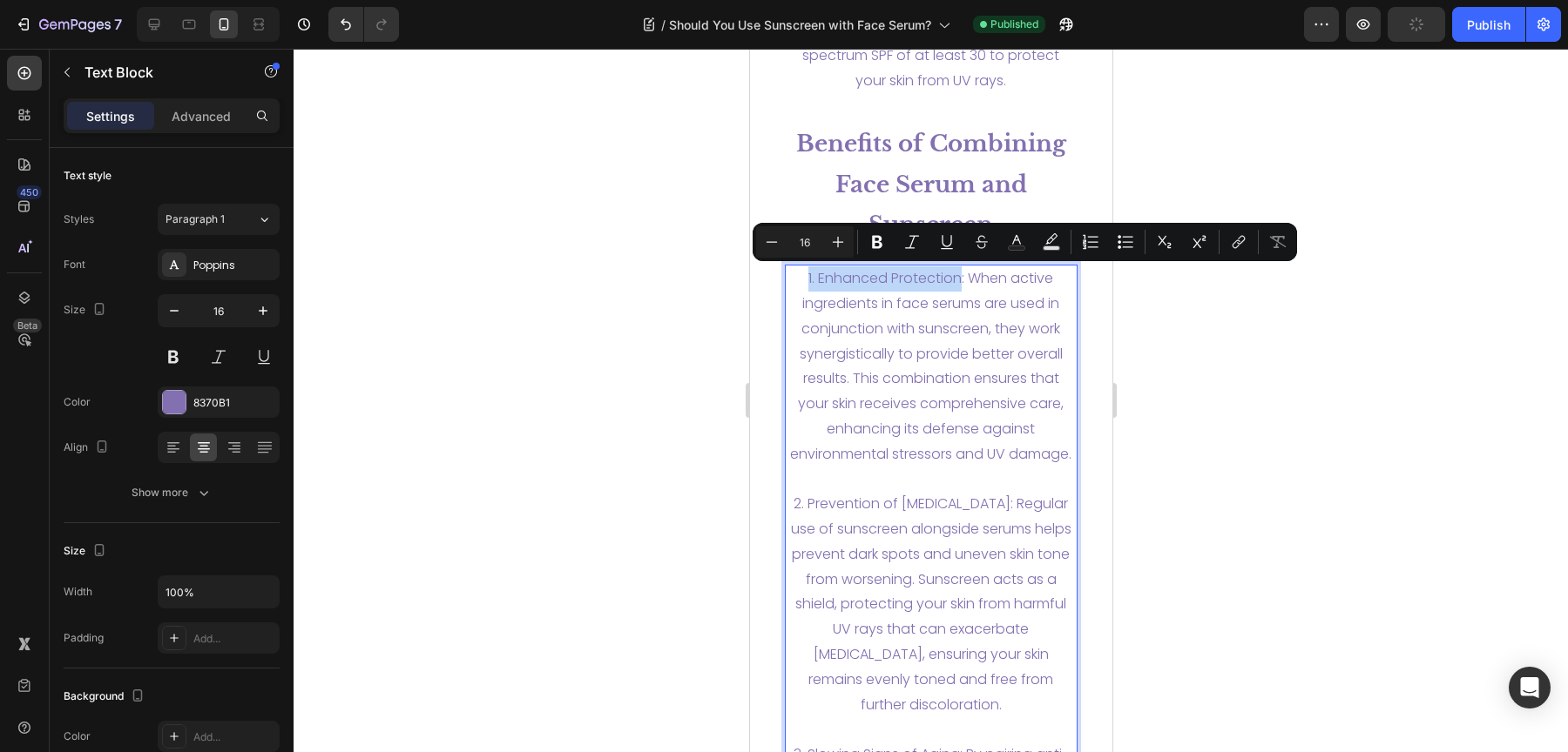
drag, startPoint x: 953, startPoint y: 280, endPoint x: 800, endPoint y: 284, distance: 153.1
click at [800, 284] on p "1. Enhanced Protection: When active ingredients in face serums are used in conj…" at bounding box center [930, 366] width 290 height 200
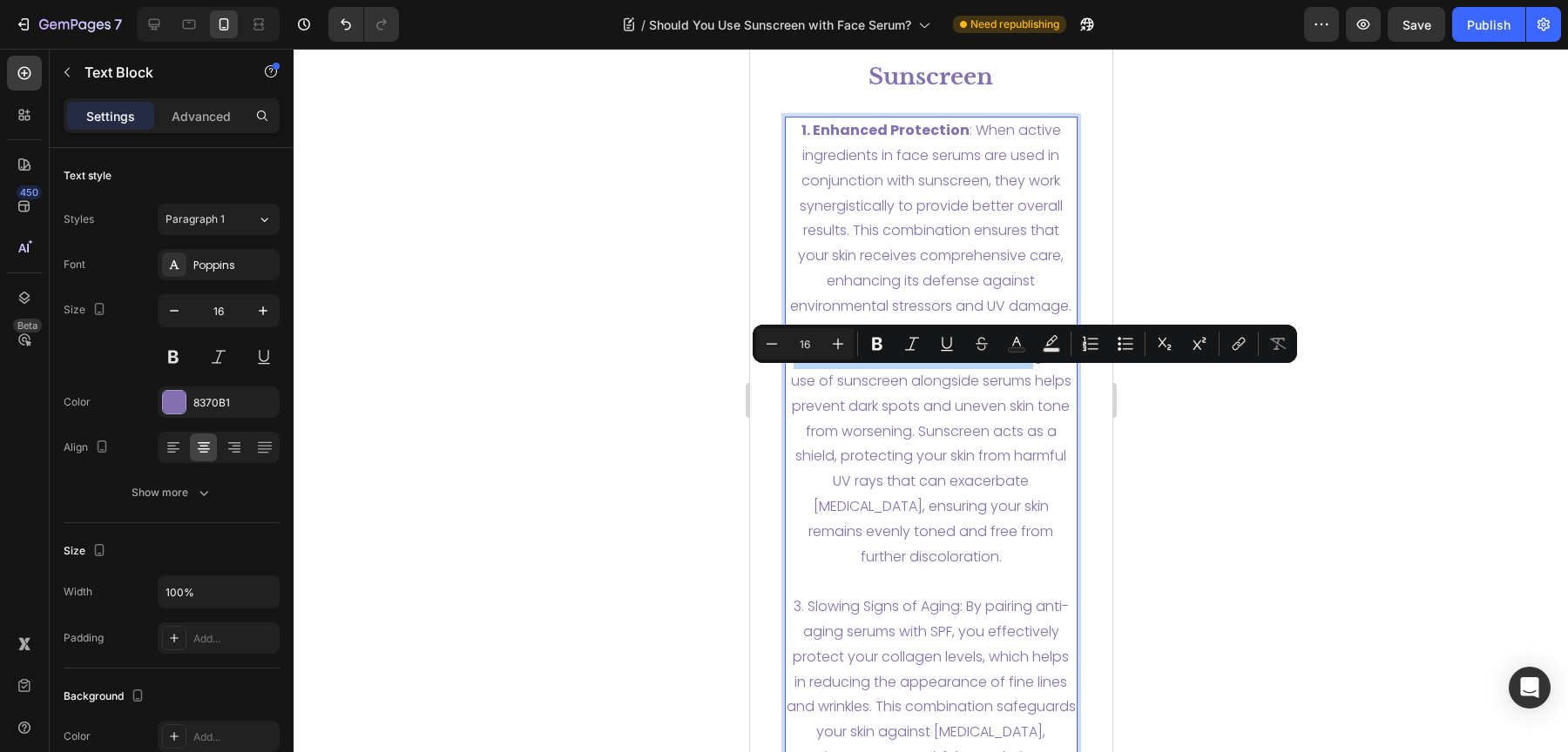
drag, startPoint x: 1049, startPoint y: 382, endPoint x: 802, endPoint y: 386, distance: 247.0
click at [802, 386] on p "2. Prevention of Hyperpigmentation: Regular use of sunscreen alongside serums h…" at bounding box center [930, 457] width 290 height 226
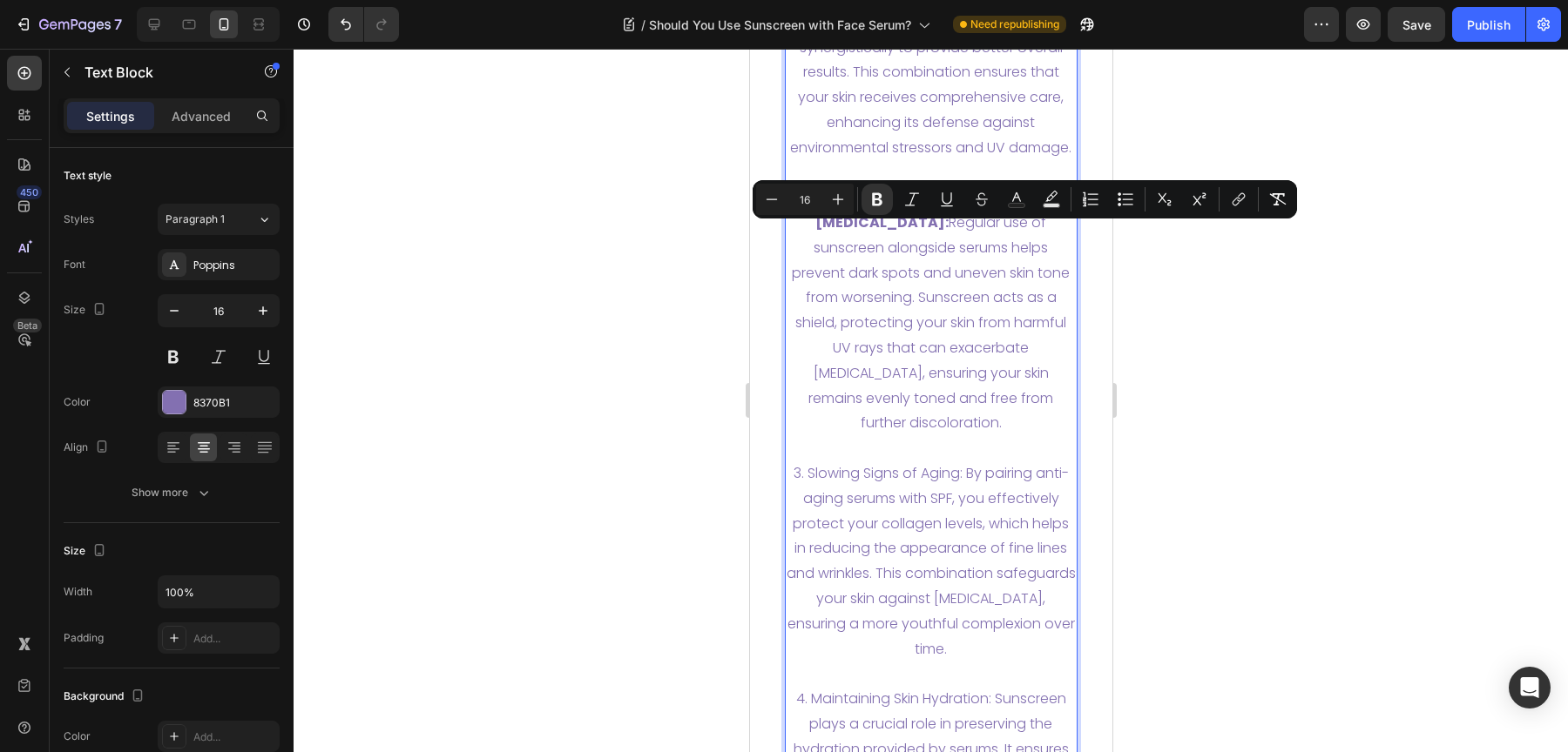
scroll to position [6327, 0]
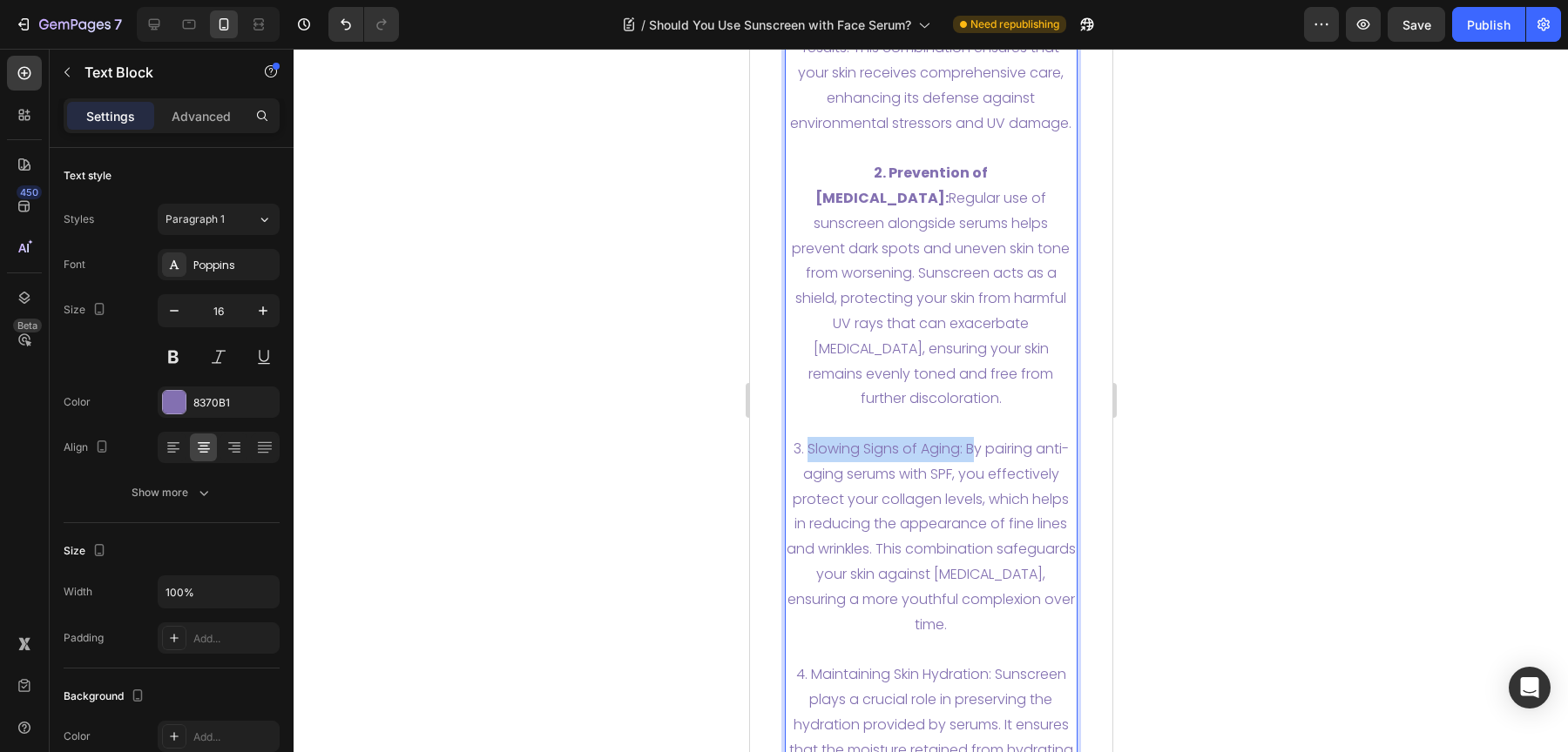
drag, startPoint x: 981, startPoint y: 477, endPoint x: 961, endPoint y: 468, distance: 21.9
click at [819, 479] on p "3. Slowing Signs of Aging: By pairing anti-aging serums with SPF, you effective…" at bounding box center [930, 537] width 290 height 200
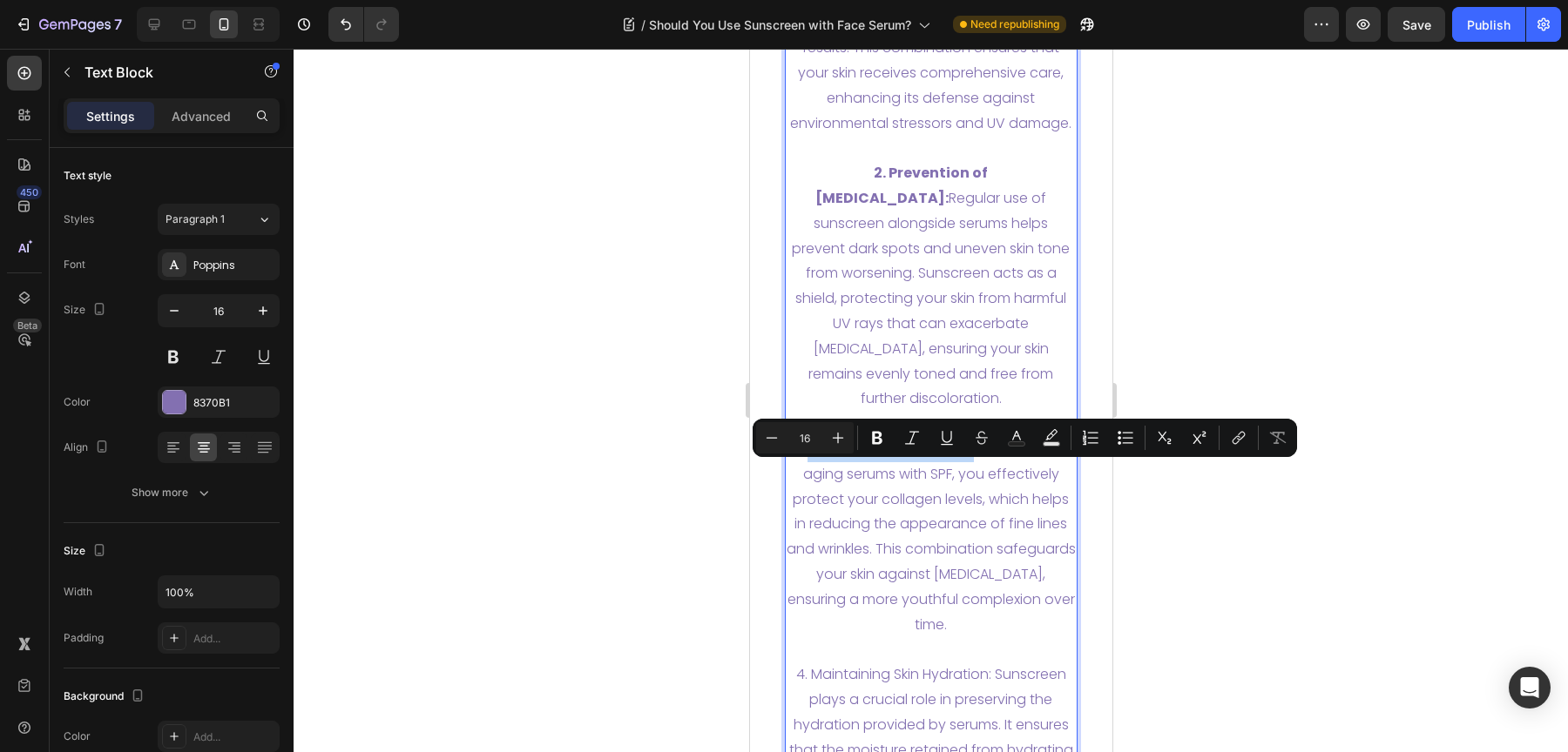
click at [969, 469] on p "3. Slowing Signs of Aging: By pairing anti-aging serums with SPF, you effective…" at bounding box center [930, 537] width 290 height 200
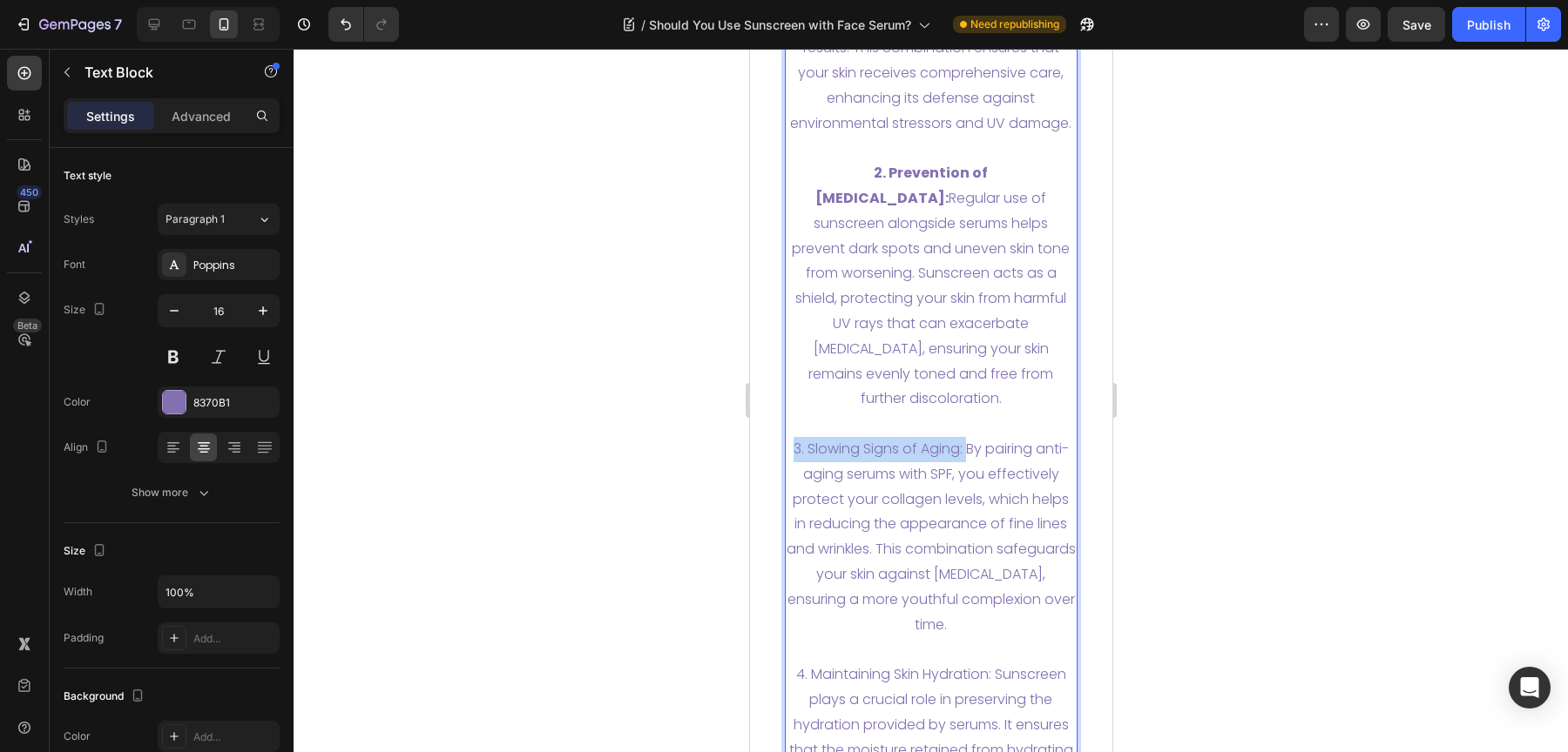
drag, startPoint x: 976, startPoint y: 478, endPoint x: 804, endPoint y: 483, distance: 172.1
click at [804, 483] on p "3. Slowing Signs of Aging: By pairing anti-aging serums with SPF, you effective…" at bounding box center [930, 537] width 290 height 200
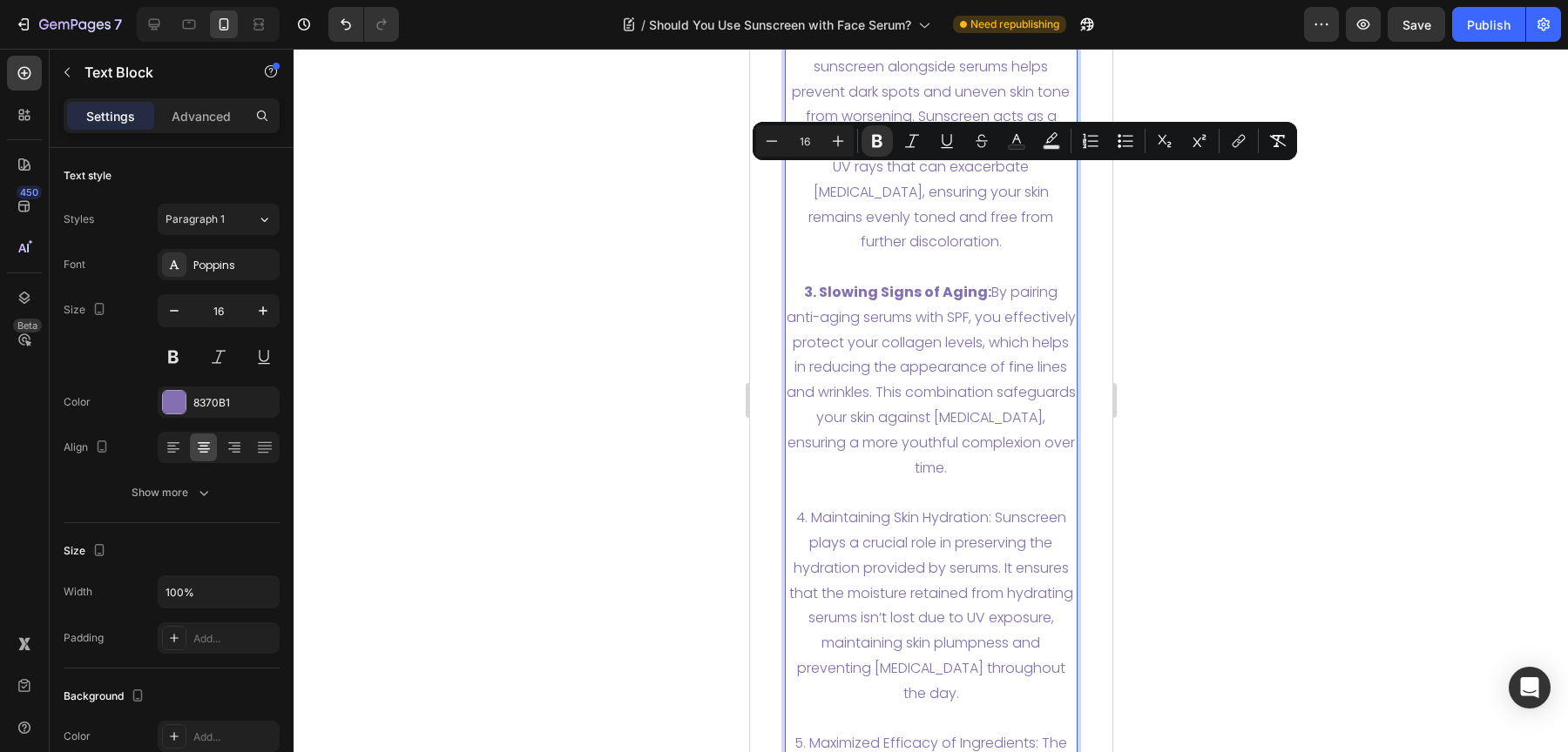
scroll to position [6628, 0]
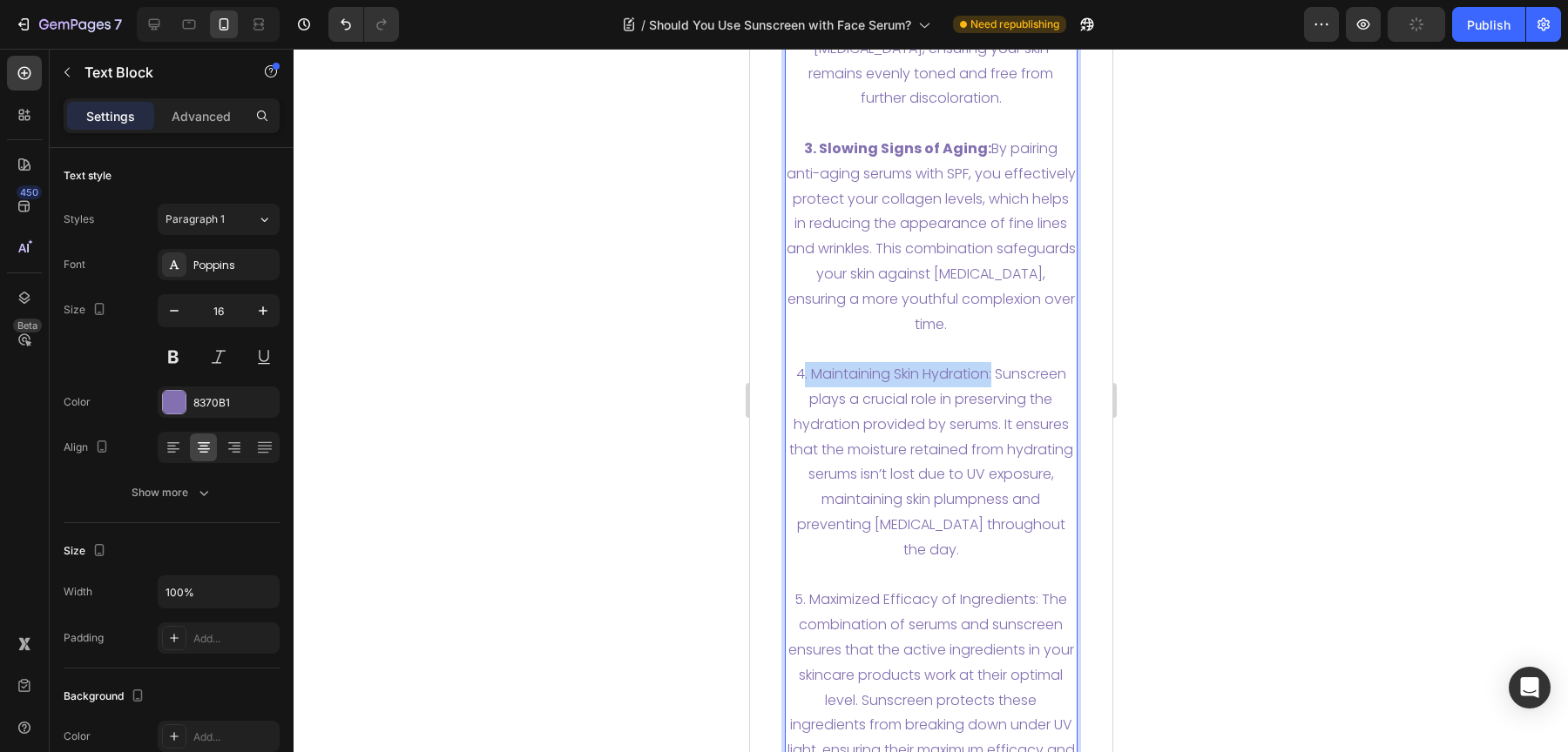
drag, startPoint x: 985, startPoint y: 404, endPoint x: 790, endPoint y: 407, distance: 195.0
click at [790, 407] on p "4. Maintaining Skin Hydration: Sunscreen plays a crucial role in preserving the…" at bounding box center [930, 461] width 290 height 200
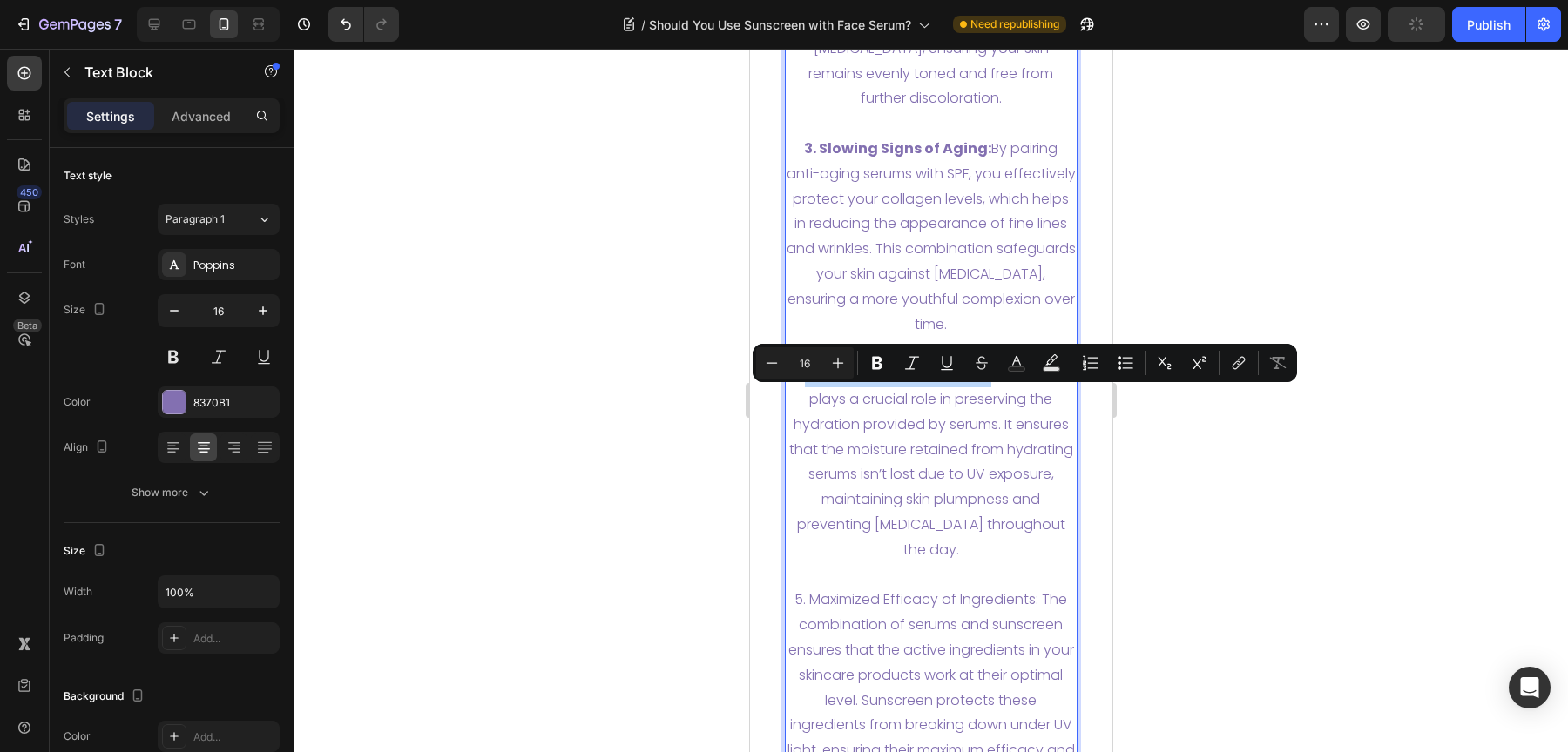
click at [788, 406] on p "4. Maintaining Skin Hydration: Sunscreen plays a crucial role in preserving the…" at bounding box center [930, 461] width 290 height 200
drag, startPoint x: 787, startPoint y: 404, endPoint x: 988, endPoint y: 404, distance: 201.0
click at [988, 404] on p "4. Maintaining Skin Hydration: Sunscreen plays a crucial role in preserving the…" at bounding box center [930, 461] width 290 height 200
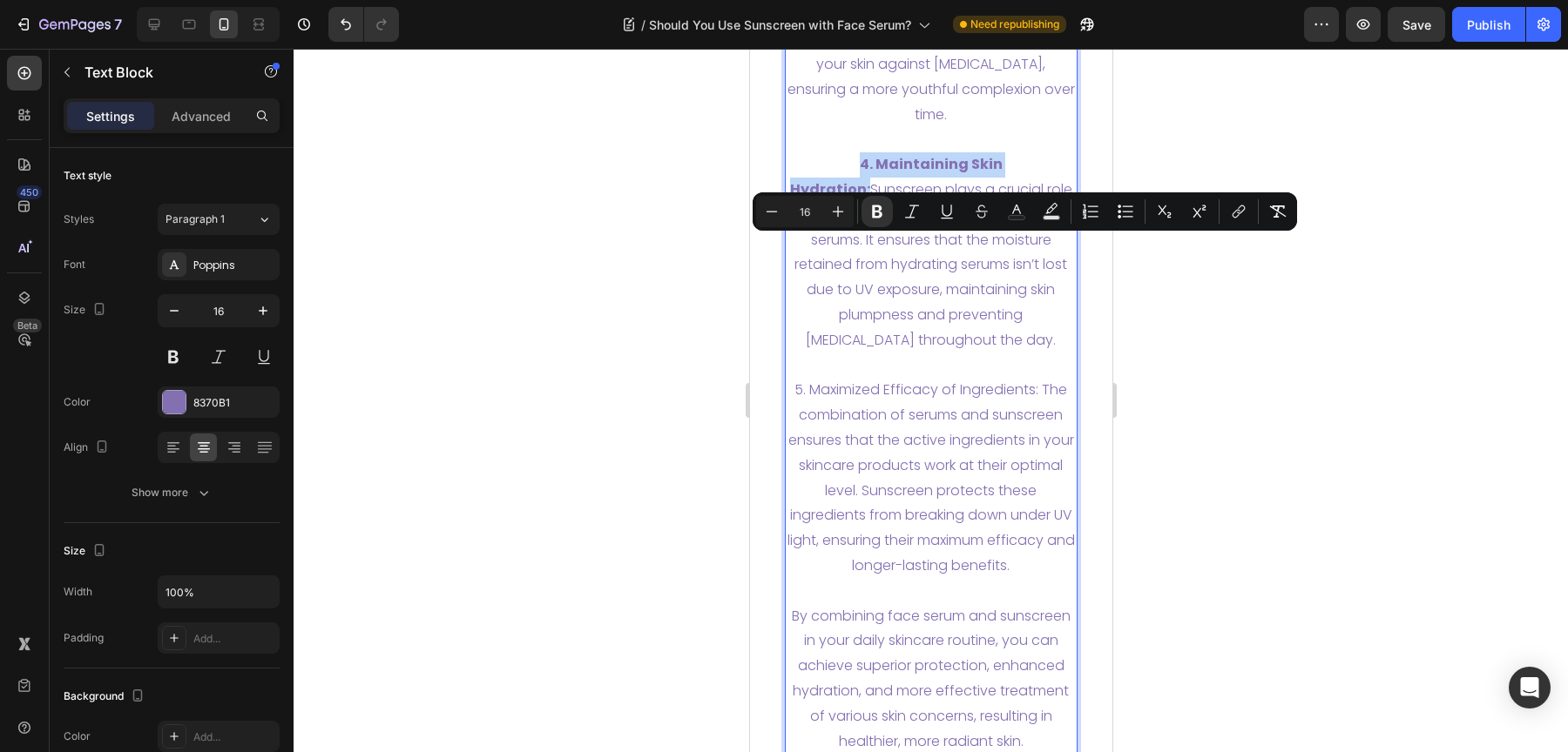
scroll to position [6951, 0]
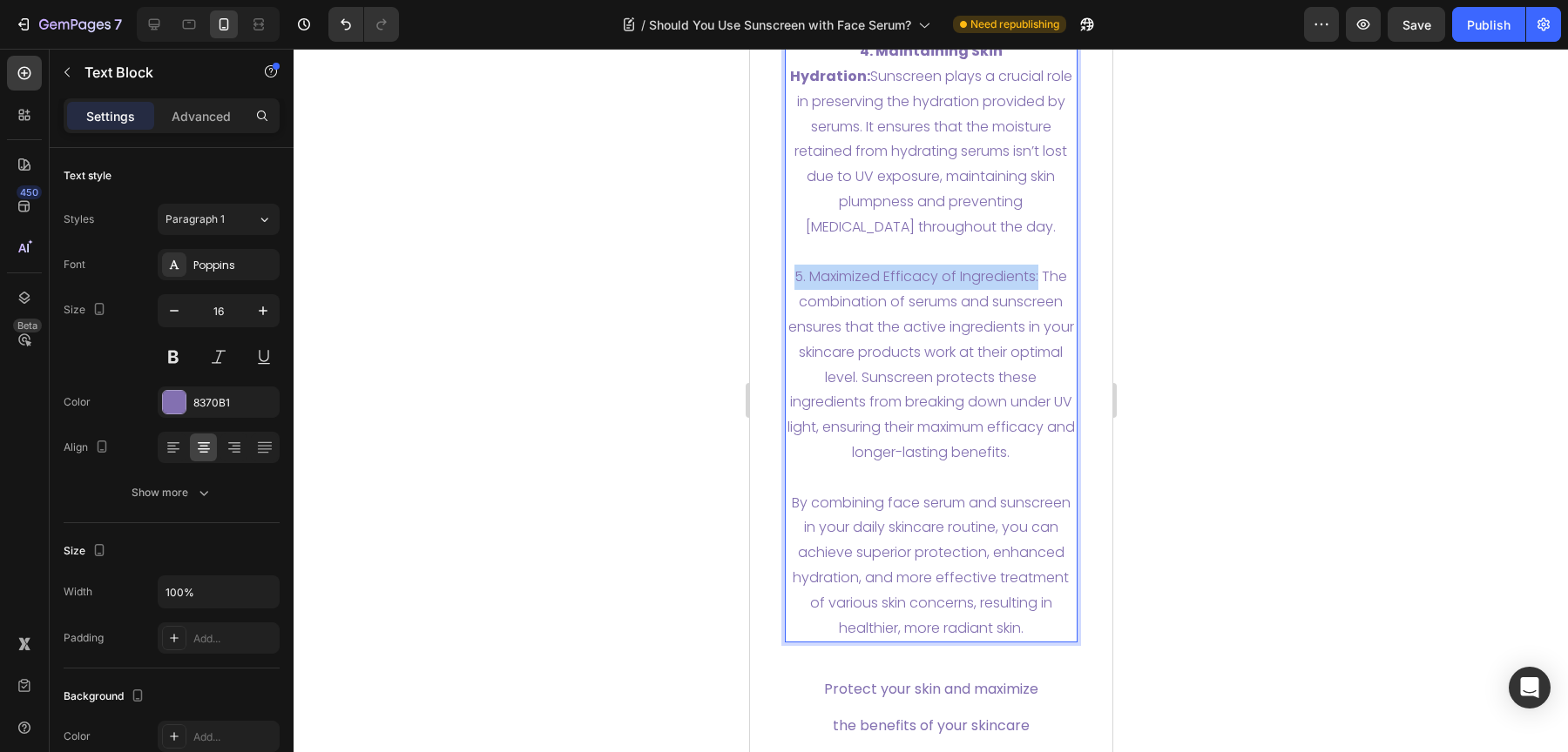
drag, startPoint x: 1031, startPoint y: 308, endPoint x: 783, endPoint y: 312, distance: 248.0
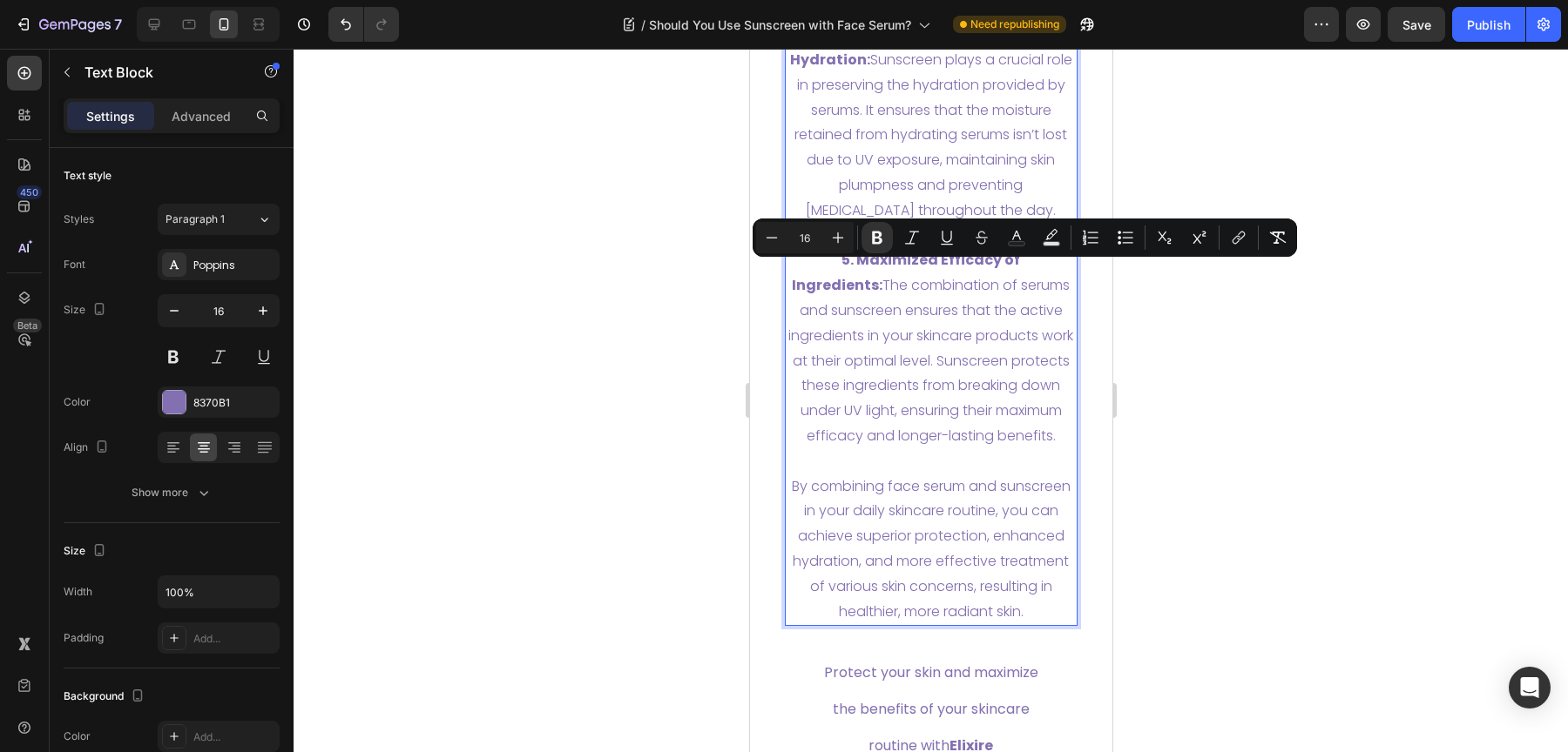
scroll to position [6992, 0]
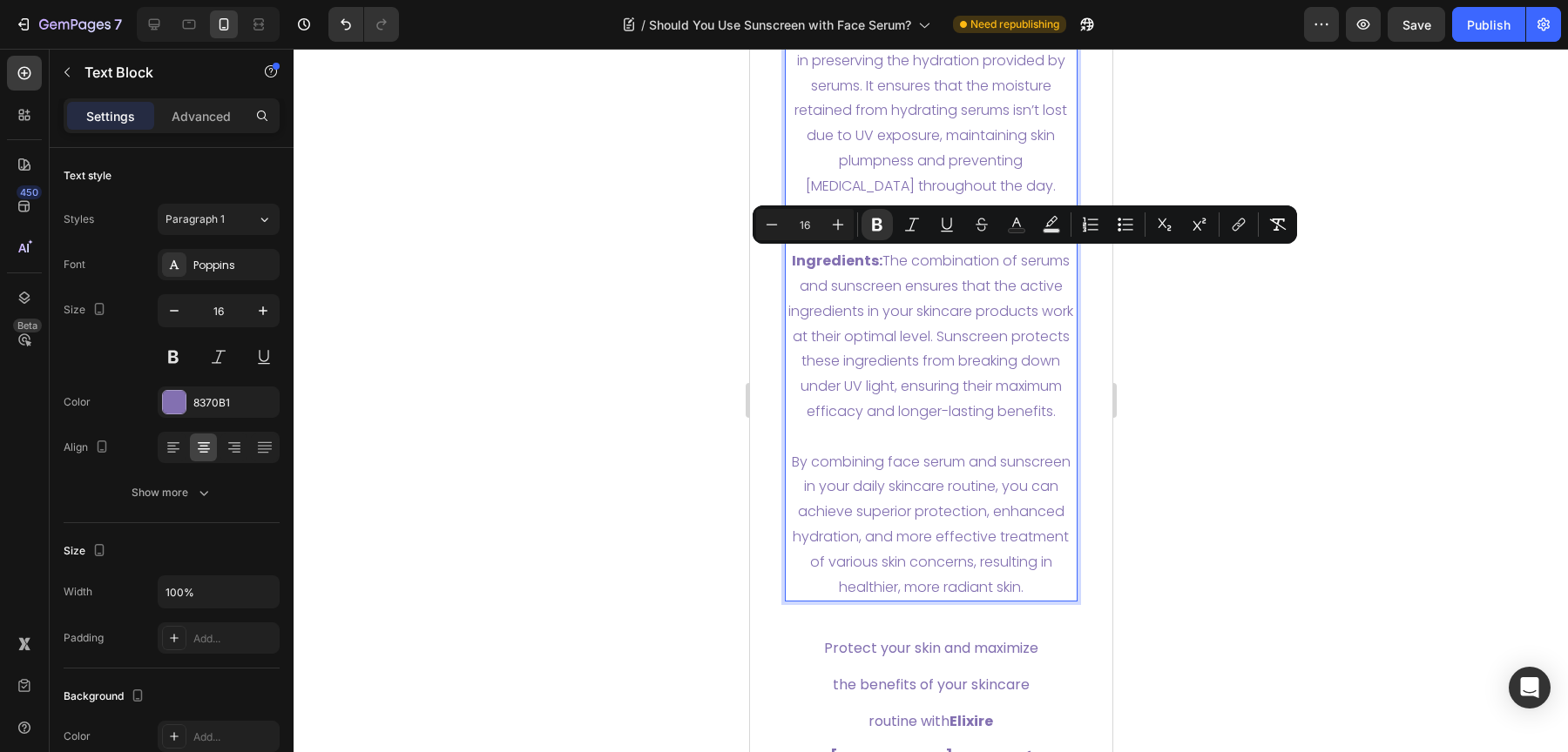
drag, startPoint x: 1186, startPoint y: 477, endPoint x: 1307, endPoint y: 498, distance: 122.8
click at [1220, 481] on div at bounding box center [930, 400] width 1275 height 703
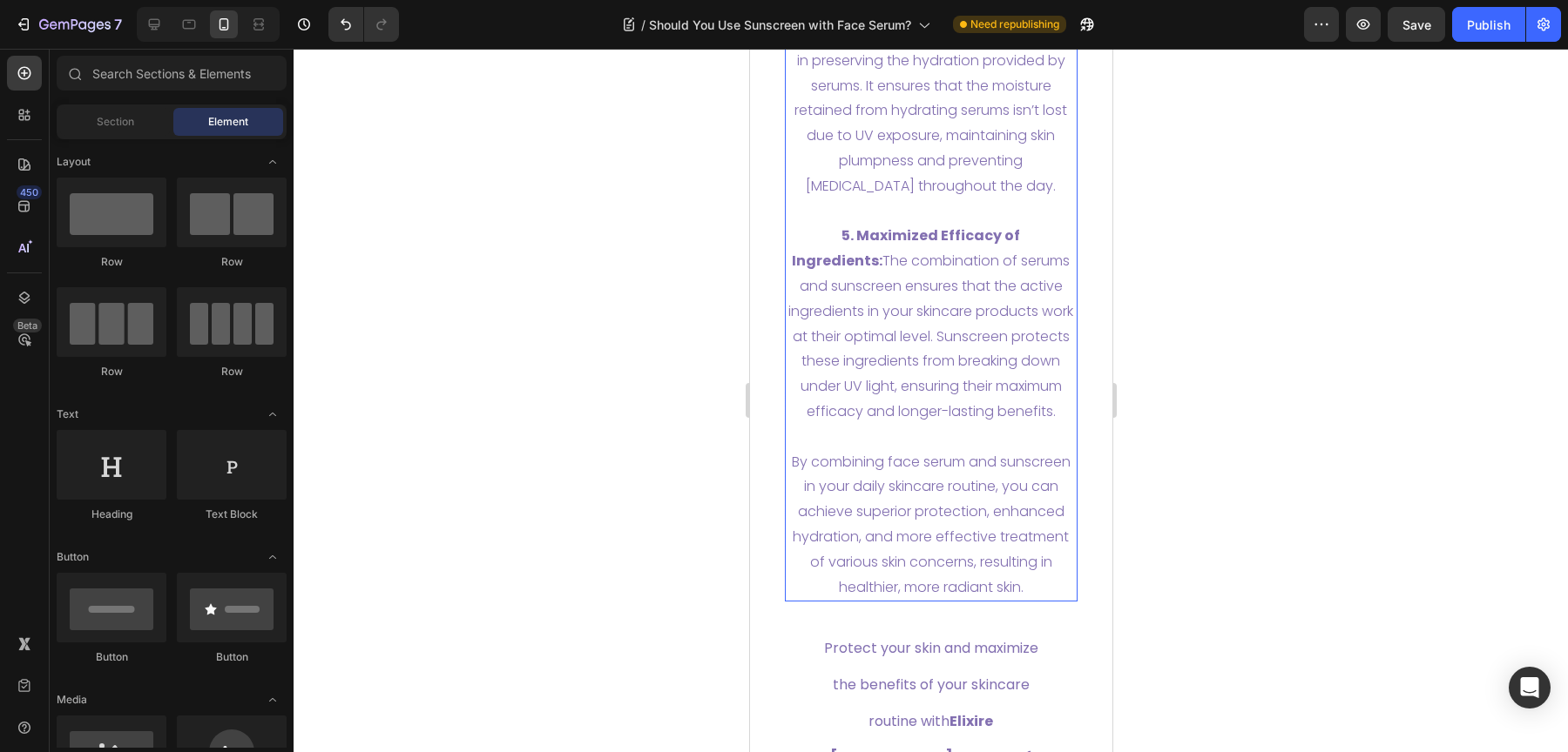
scroll to position [7174, 0]
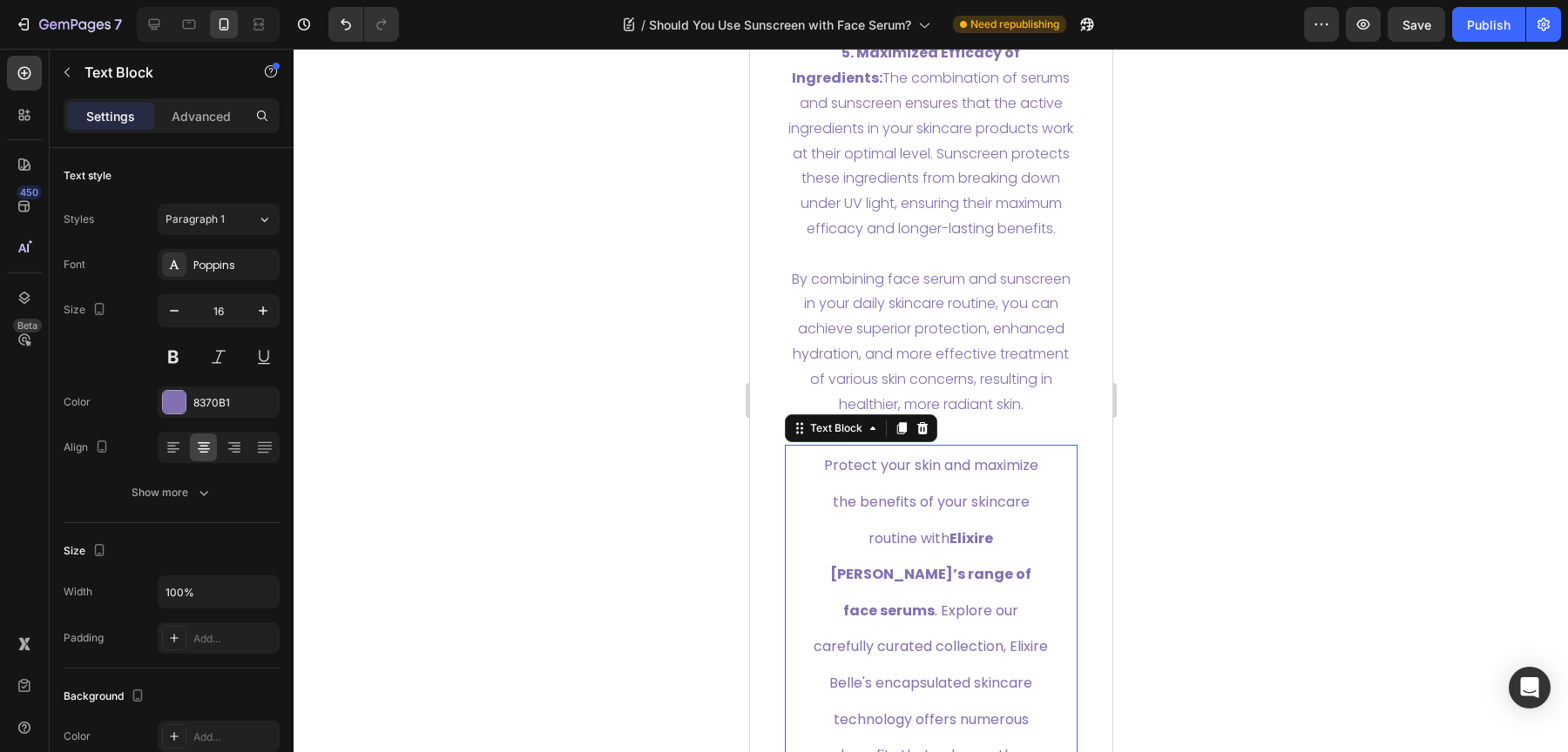
click at [950, 590] on p "Protect your skin and maximize the benefits of your skincare routine with Elixi…" at bounding box center [930, 645] width 237 height 399
click at [955, 396] on p "By combining face serum and sunscreen in your daily skincare routine, you can a…" at bounding box center [930, 342] width 290 height 150
click at [930, 568] on span "Protect your skin and maximize the benefits of your skincare routine with Elixi…" at bounding box center [929, 646] width 234 height 382
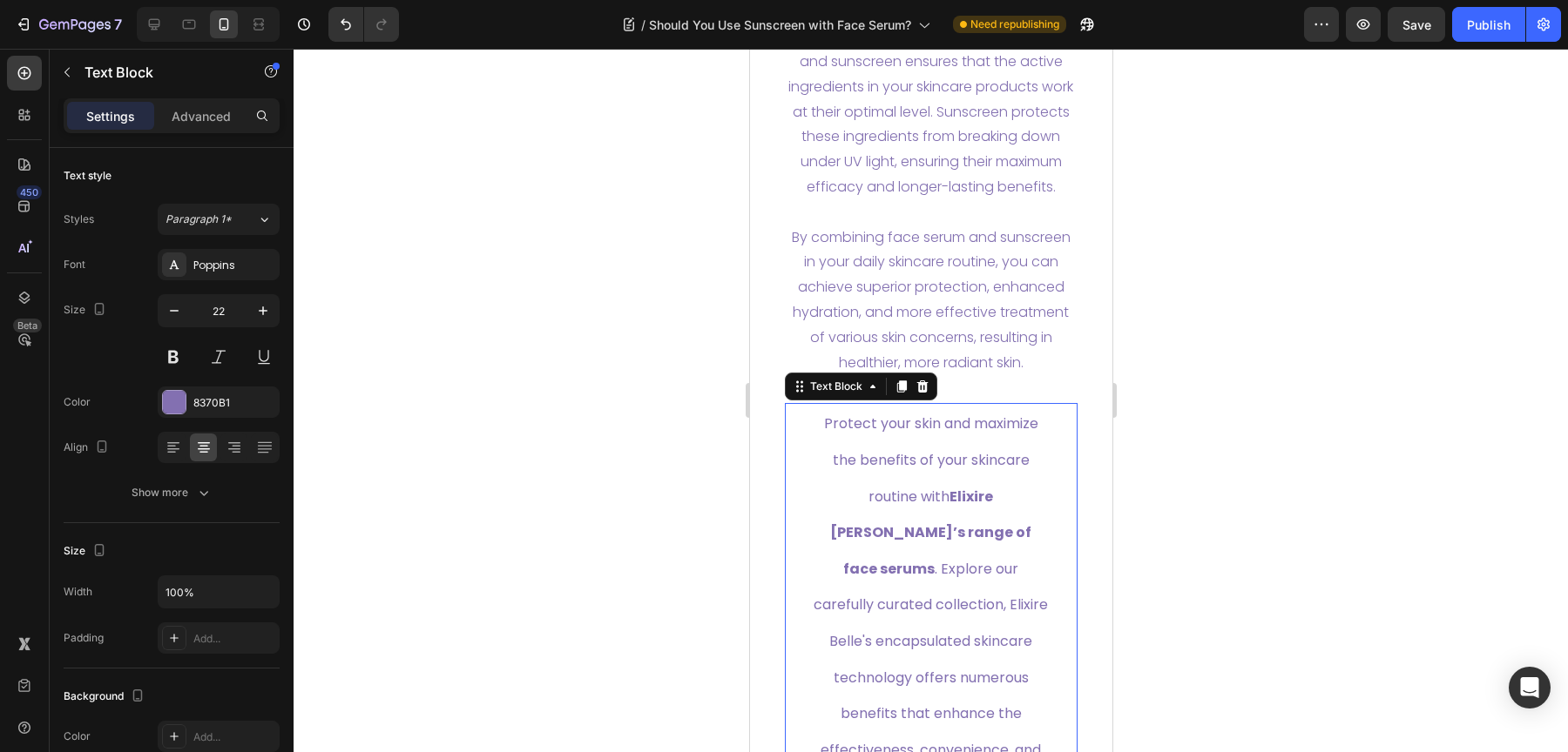
scroll to position [7340, 0]
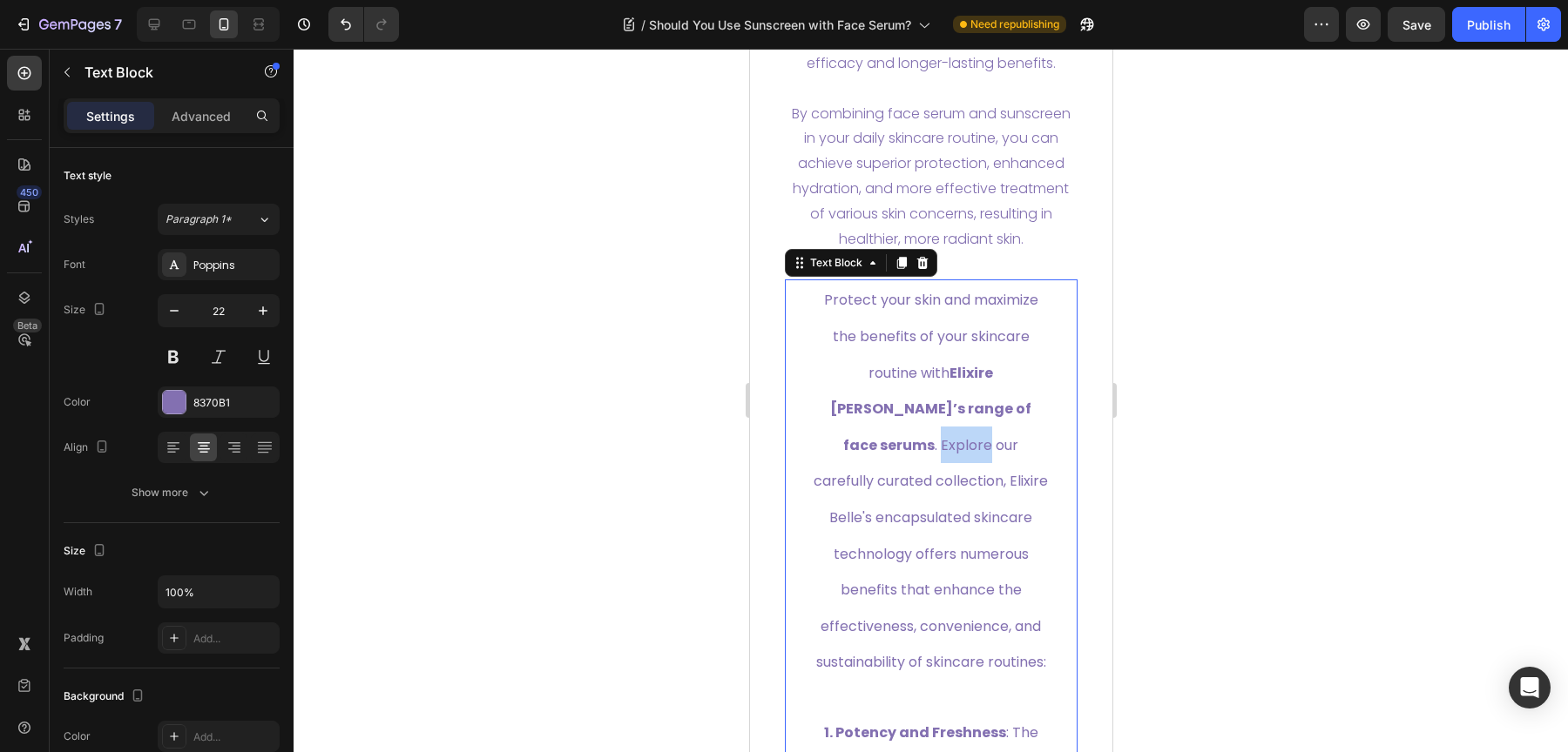
click at [966, 491] on span "Protect your skin and maximize the benefits of your skincare routine with Elixi…" at bounding box center [929, 481] width 234 height 382
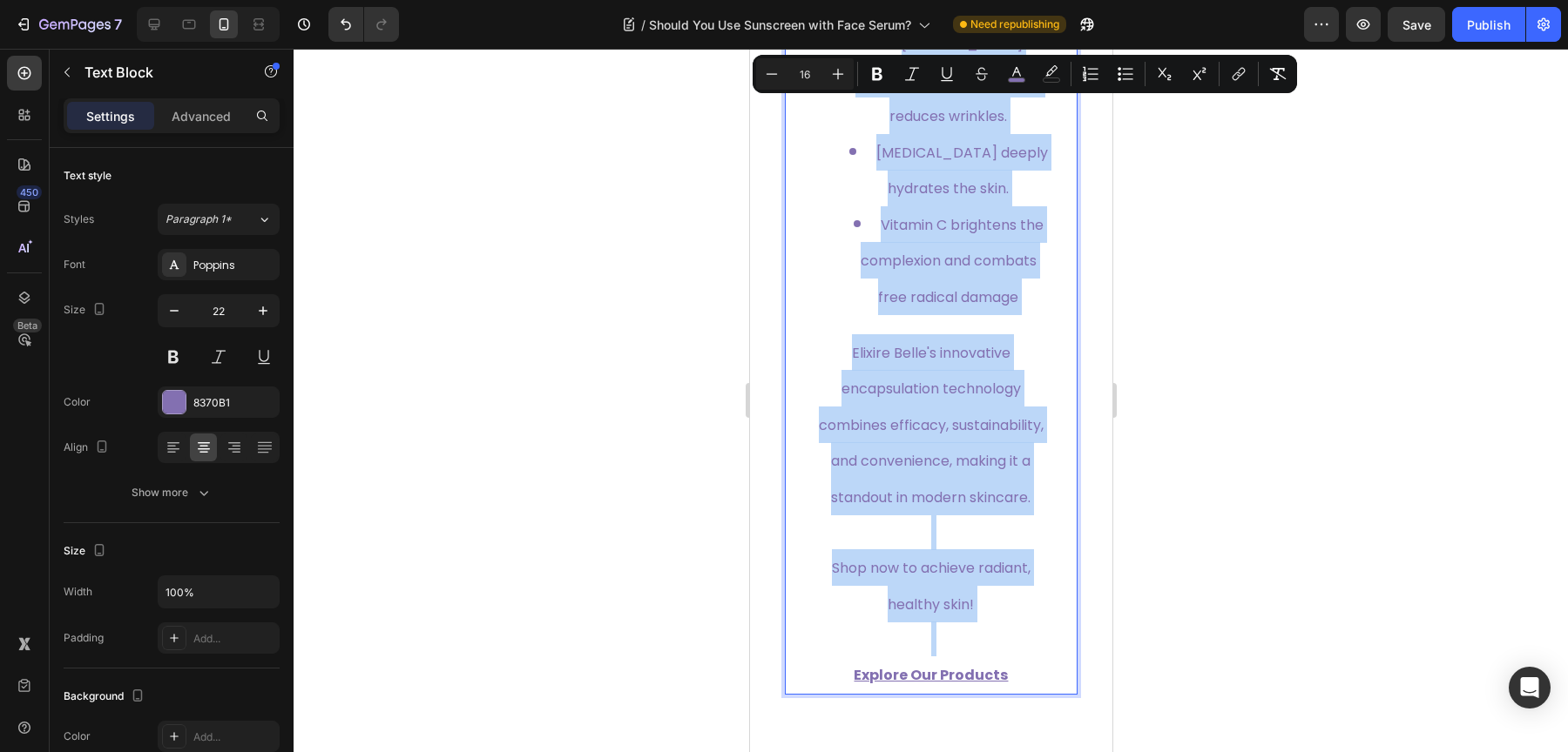
scroll to position [9766, 0]
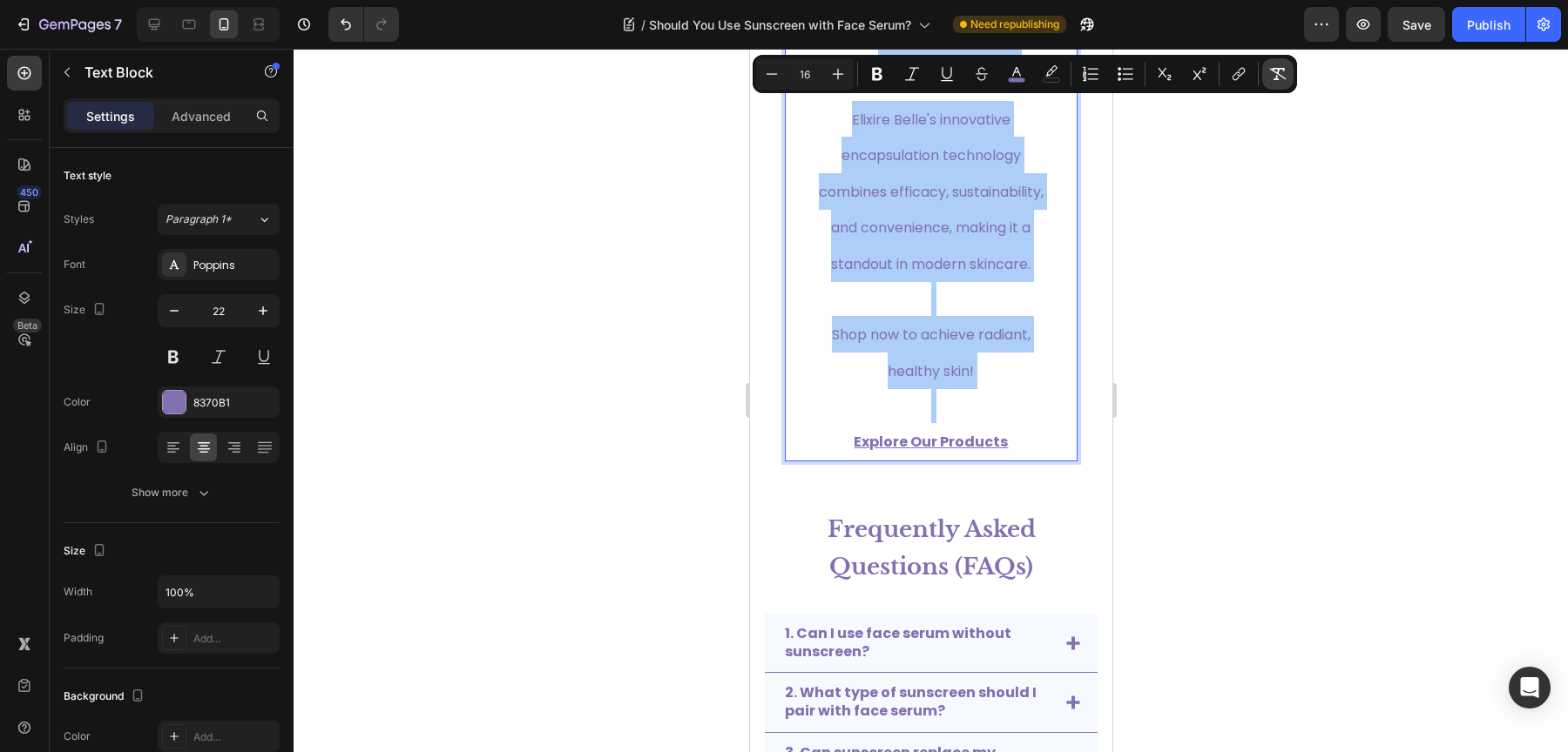
click at [1283, 72] on icon "Editor contextual toolbar" at bounding box center [1278, 74] width 18 height 18
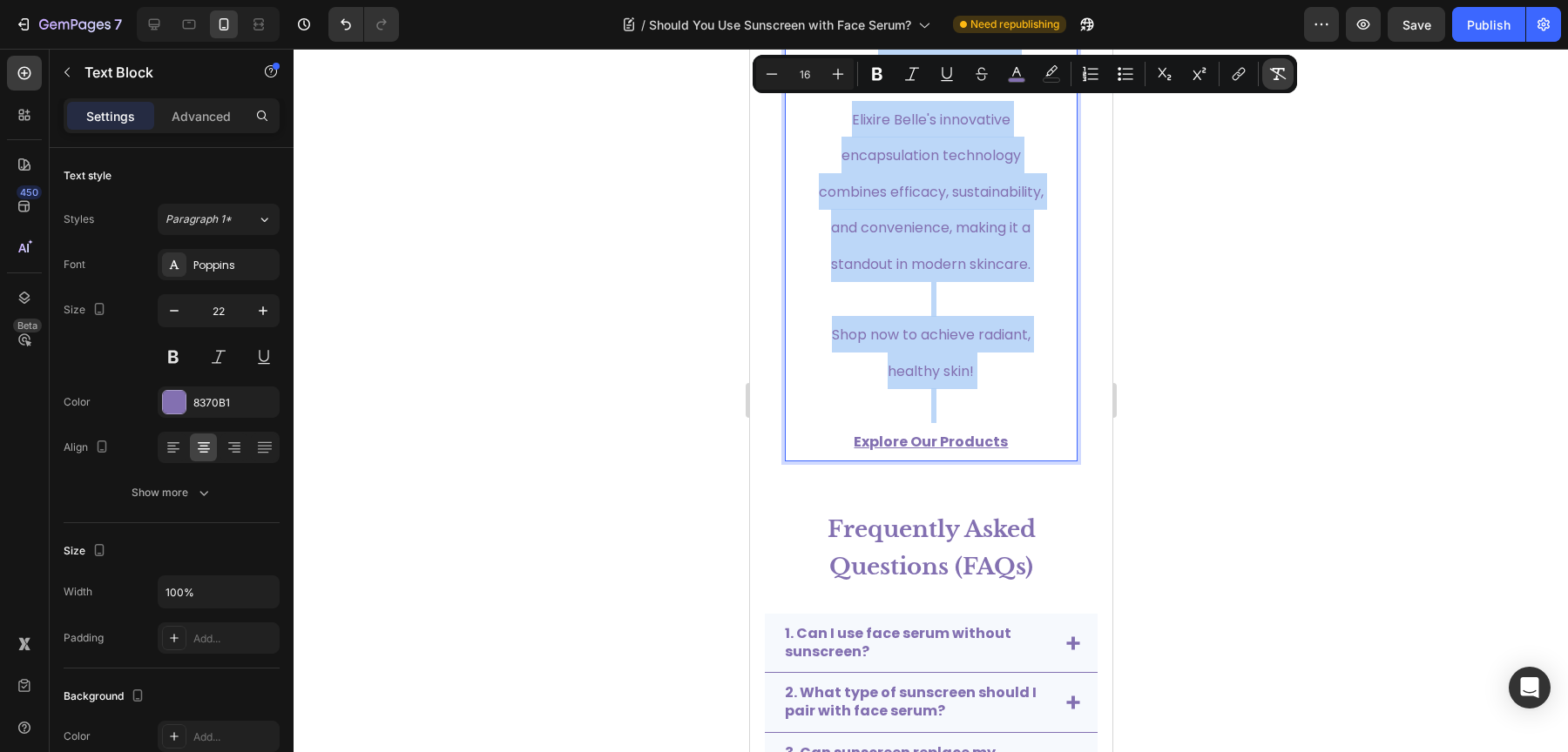
type input "22"
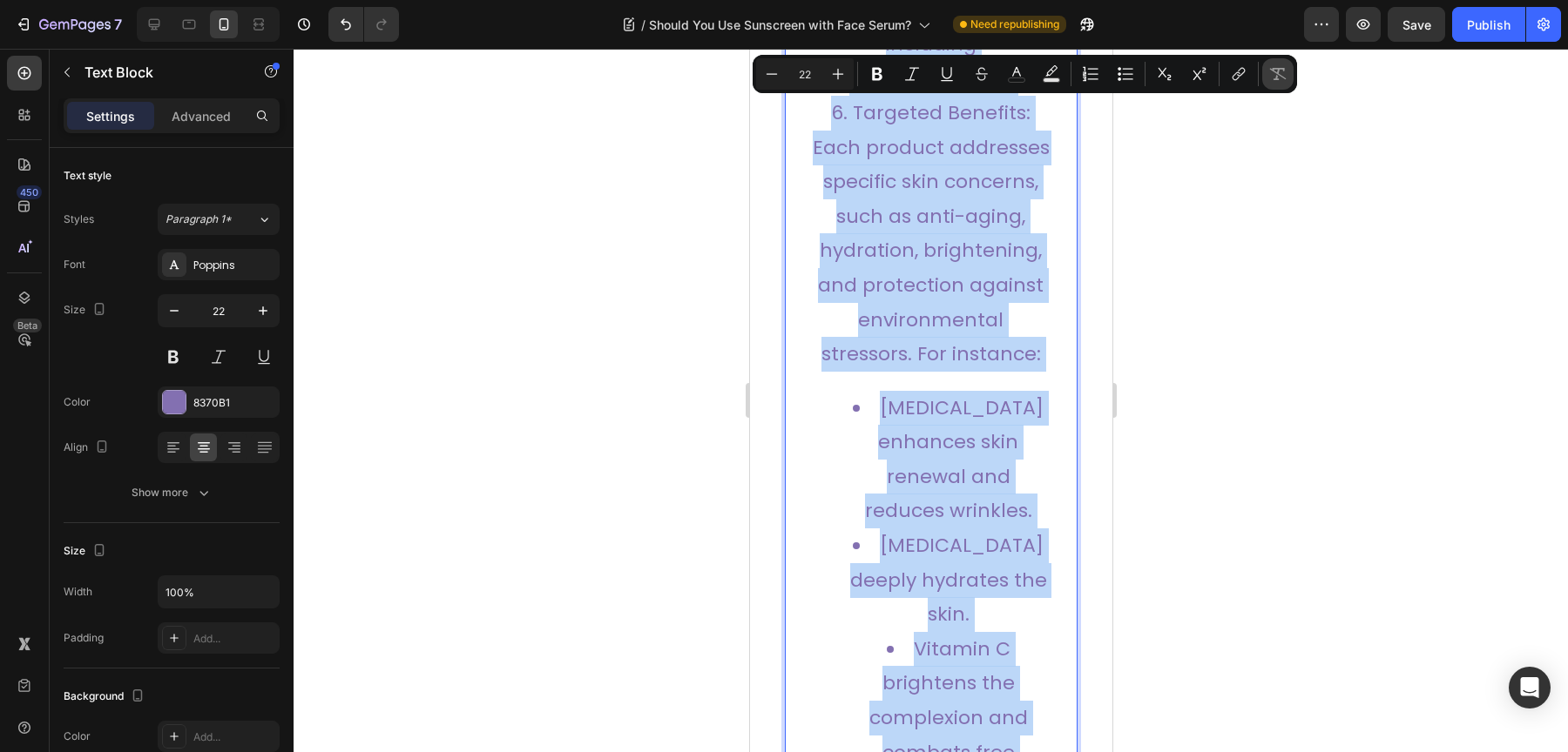
scroll to position [10201, 0]
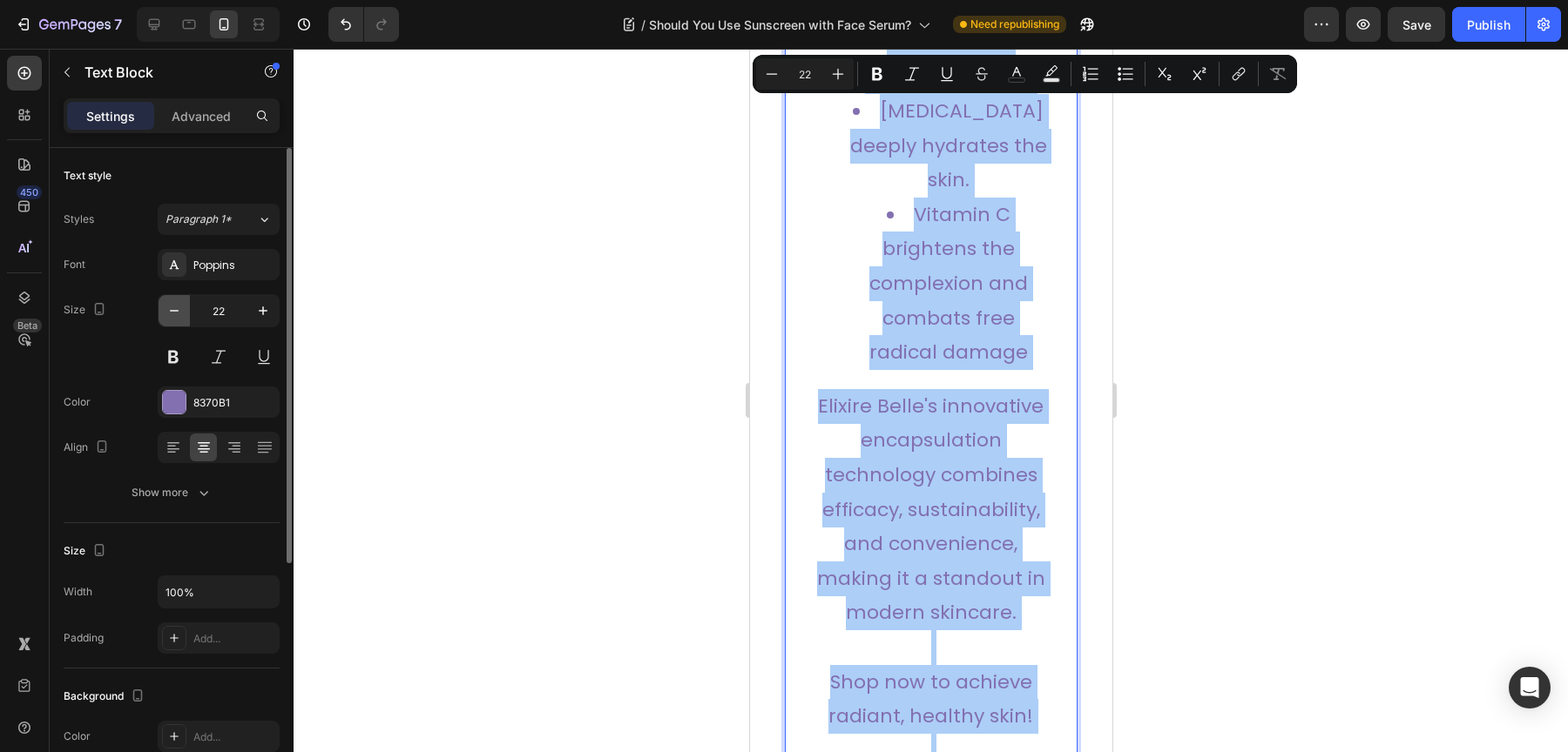
click at [186, 317] on button "button" at bounding box center [173, 310] width 31 height 31
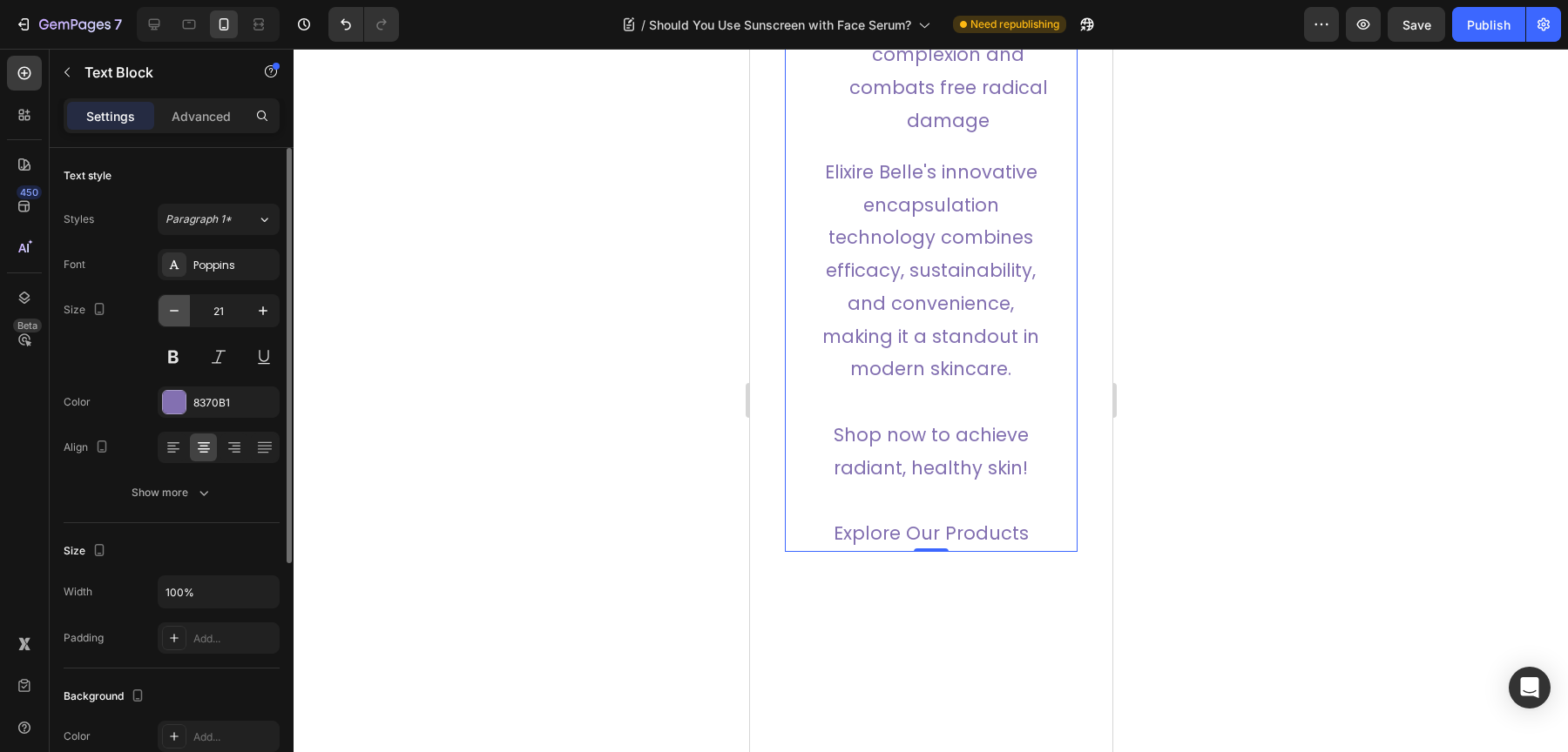
click at [185, 317] on button "button" at bounding box center [173, 310] width 31 height 31
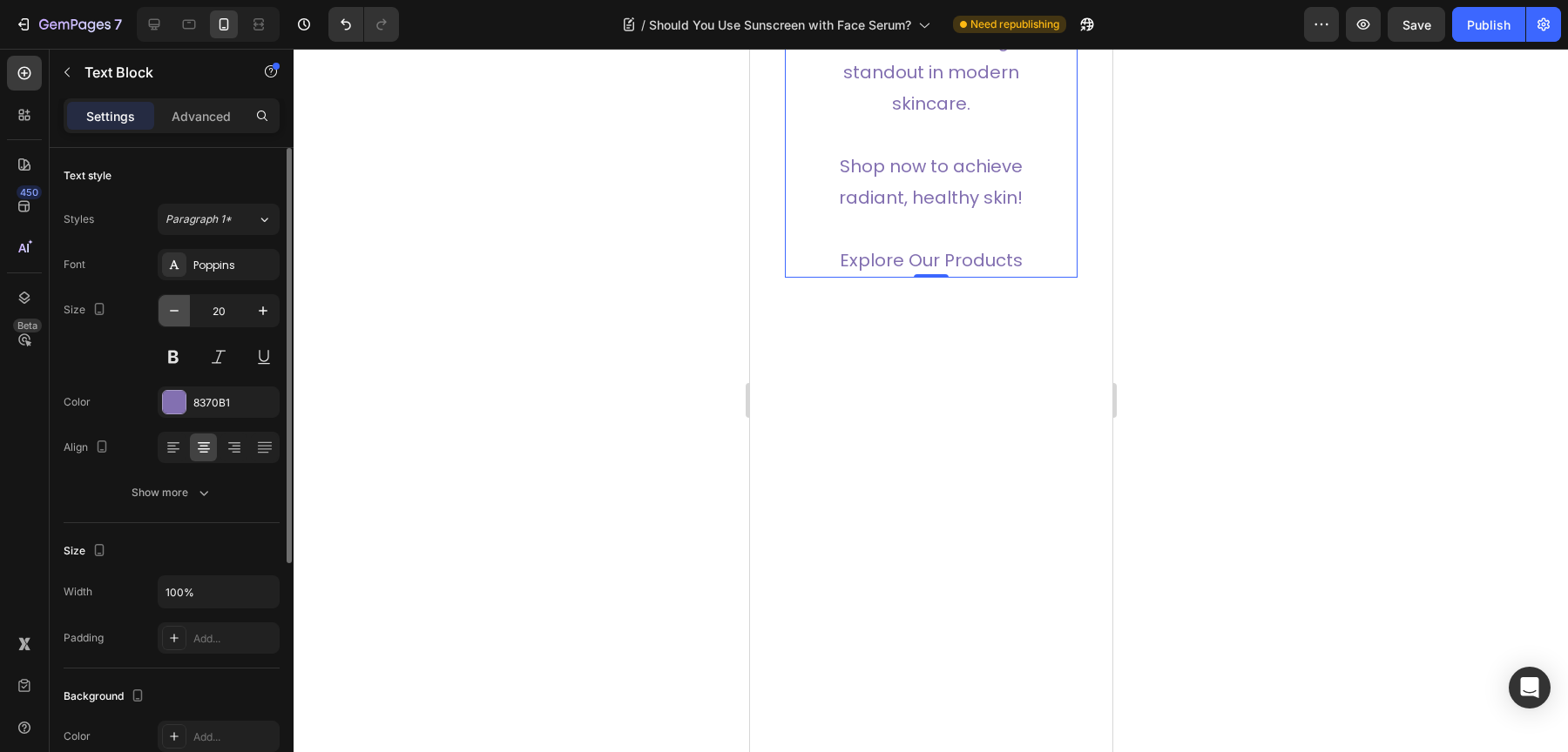
click at [185, 317] on button "button" at bounding box center [173, 310] width 31 height 31
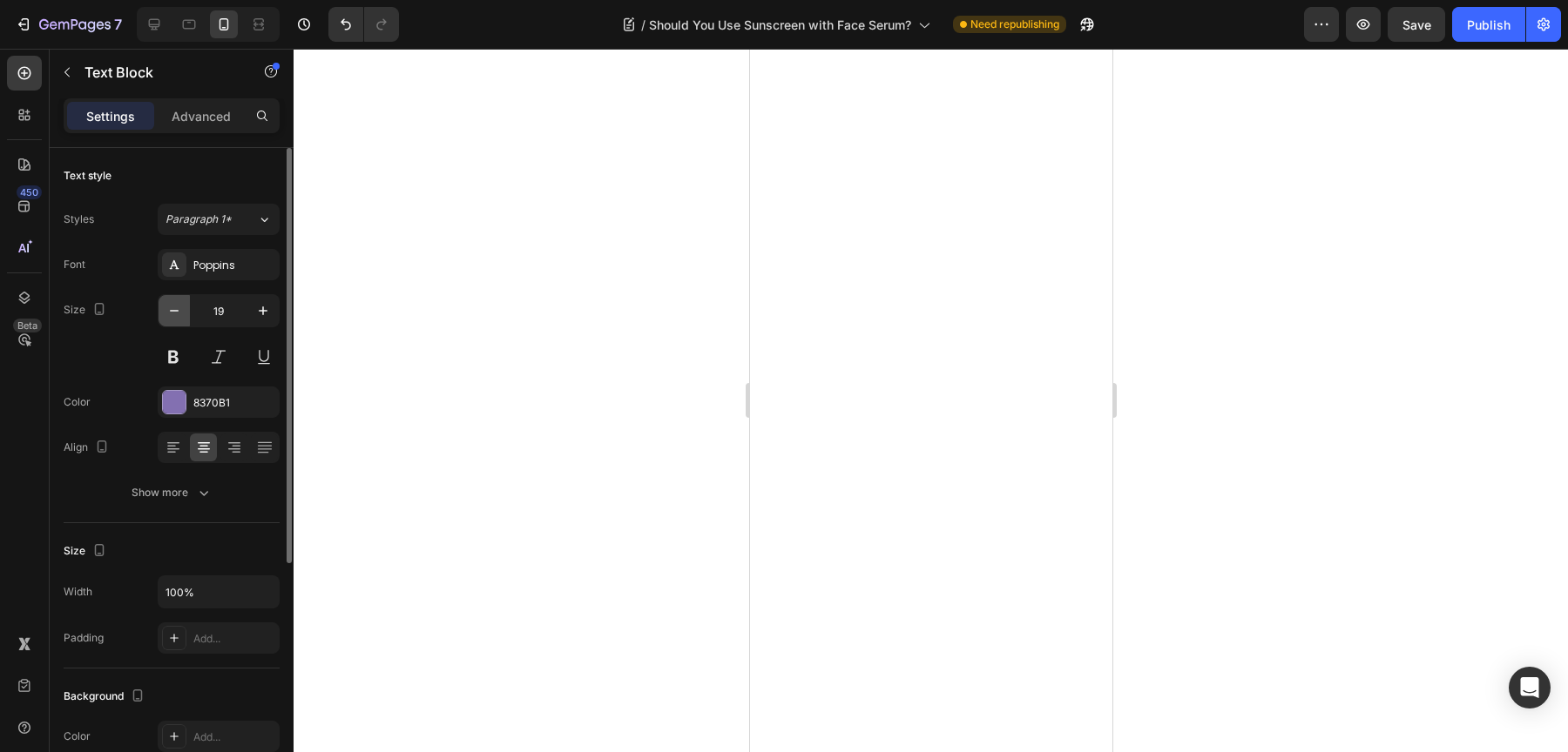
click at [185, 317] on button "button" at bounding box center [173, 310] width 31 height 31
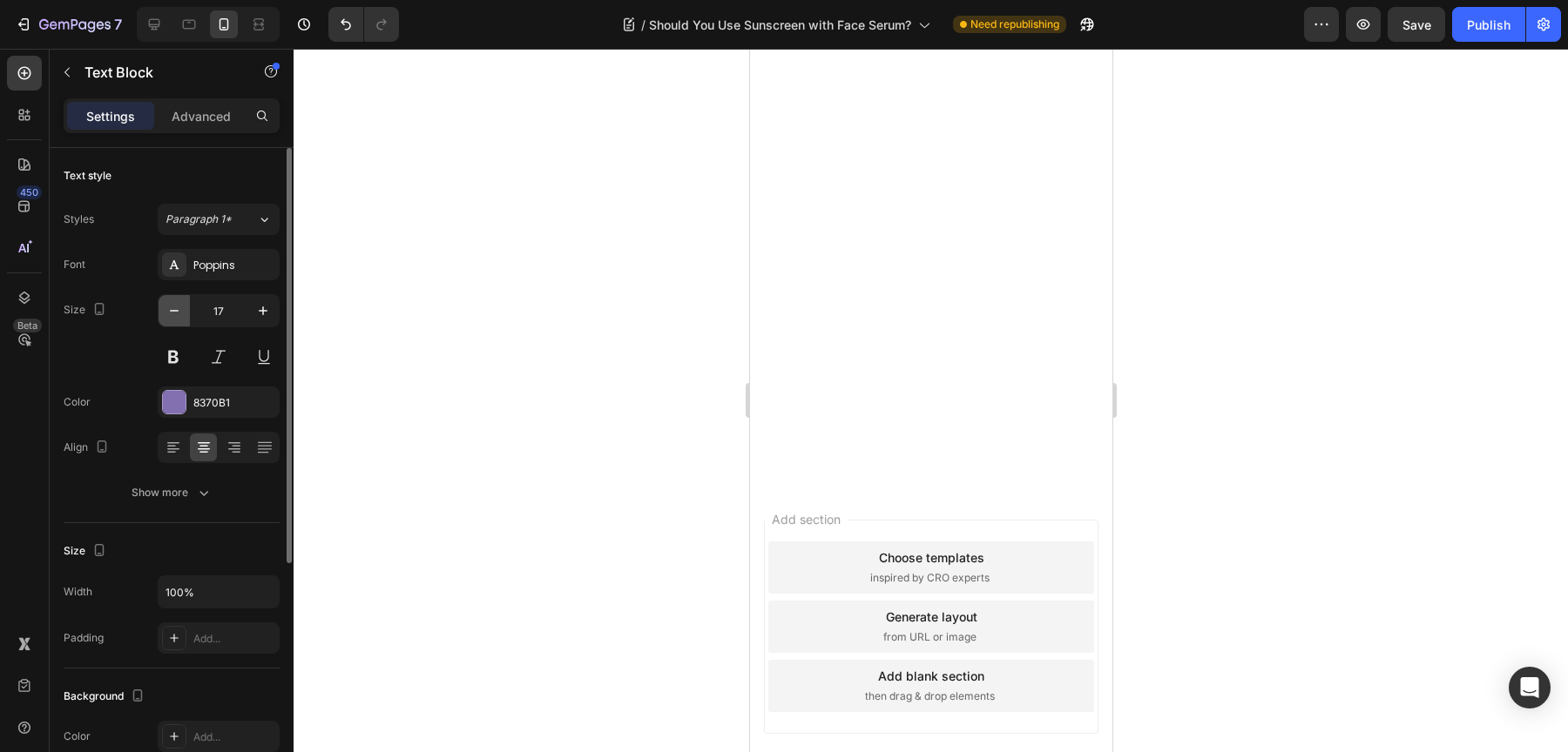
click at [185, 317] on button "button" at bounding box center [173, 310] width 31 height 31
type input "16"
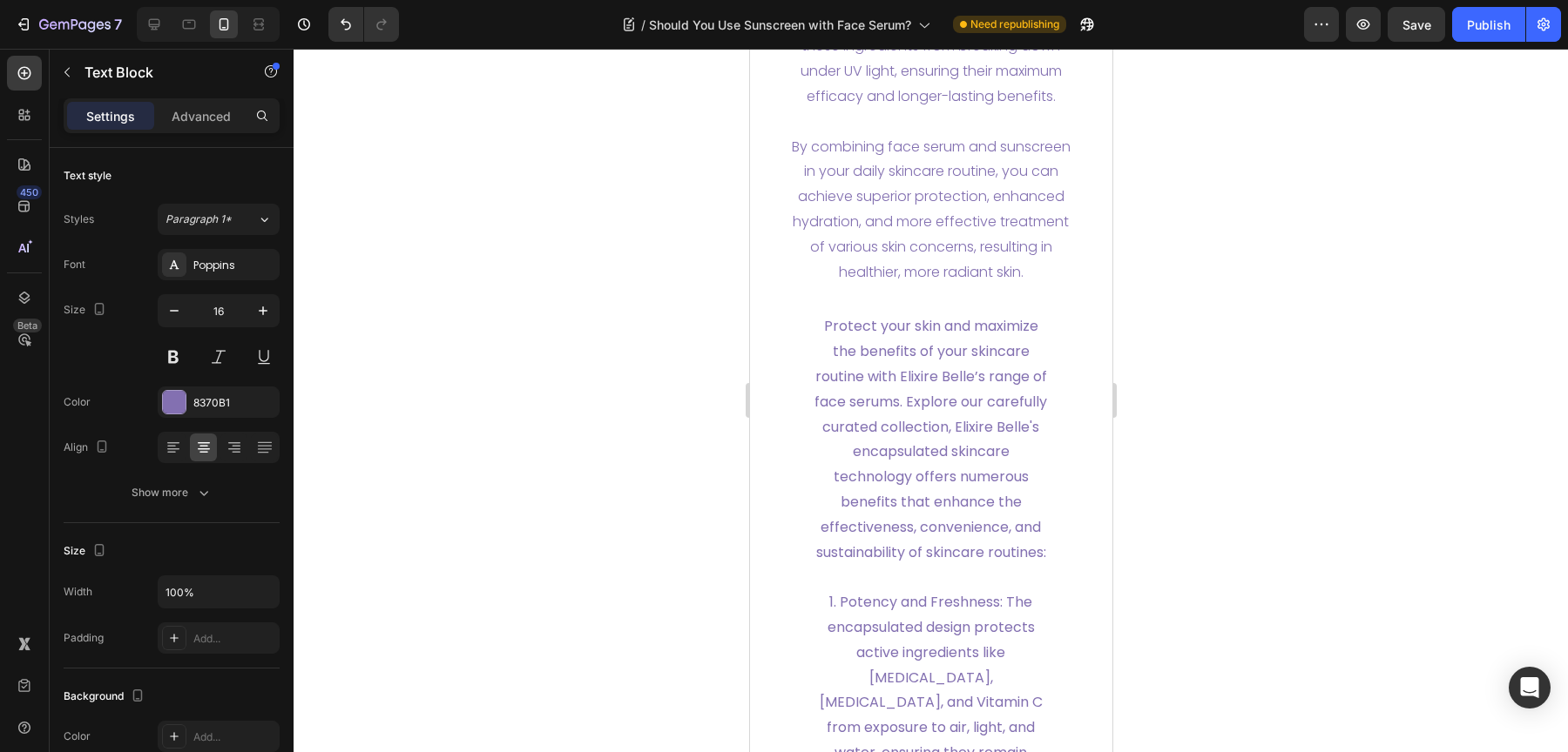
scroll to position [7268, 0]
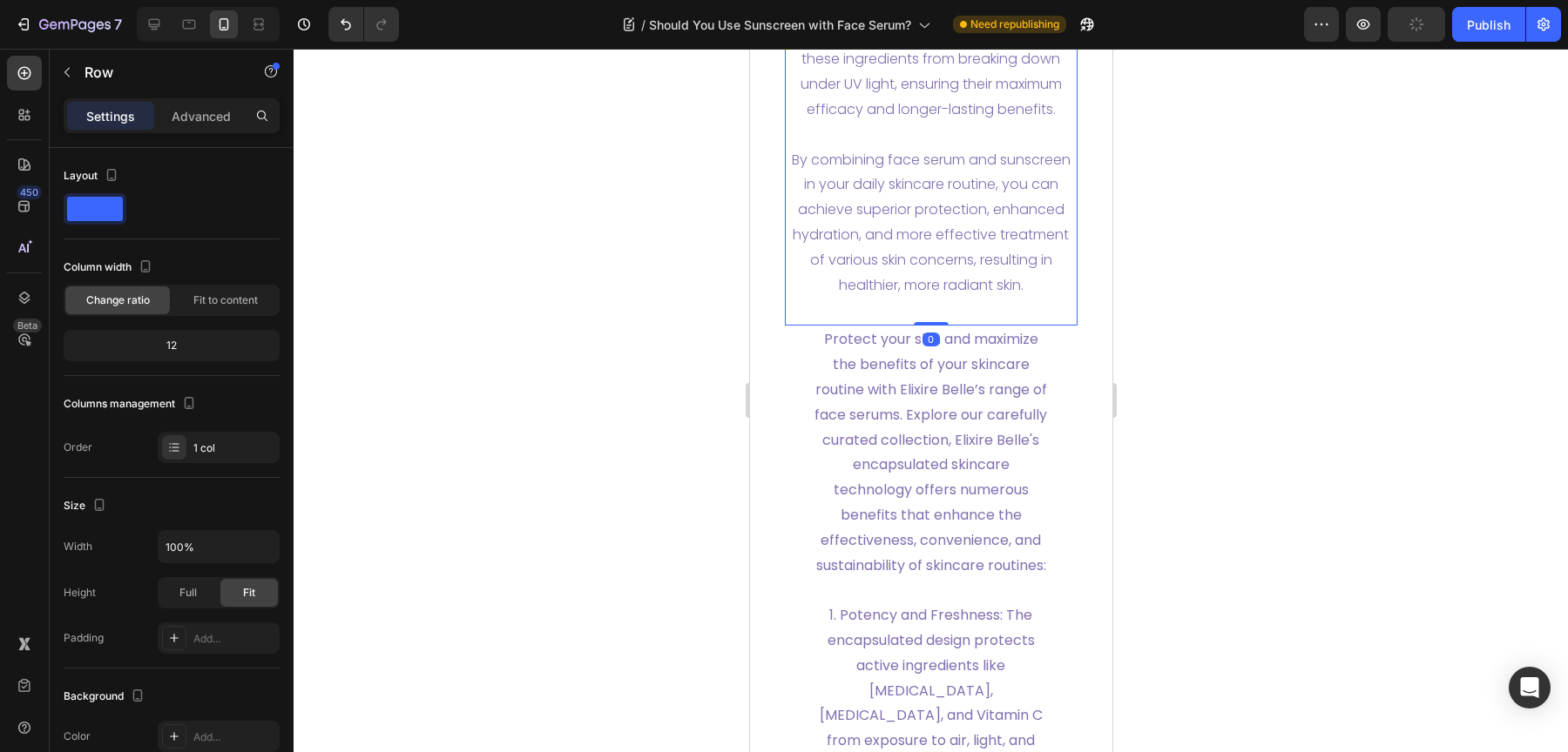
scroll to position [7319, 0]
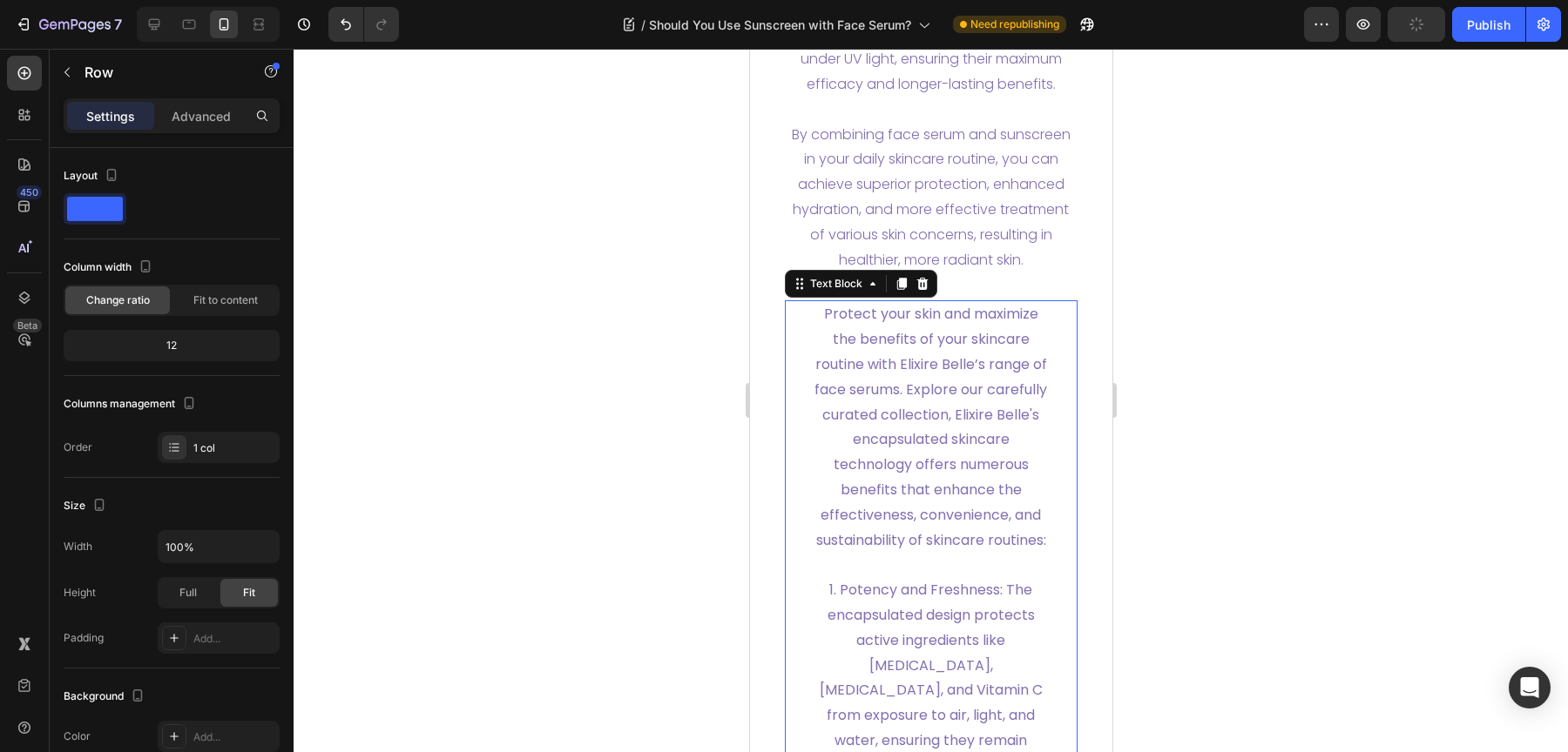
click at [917, 444] on p "Protect your skin and maximize the benefits of your skincare routine with Elixi…" at bounding box center [930, 428] width 237 height 251
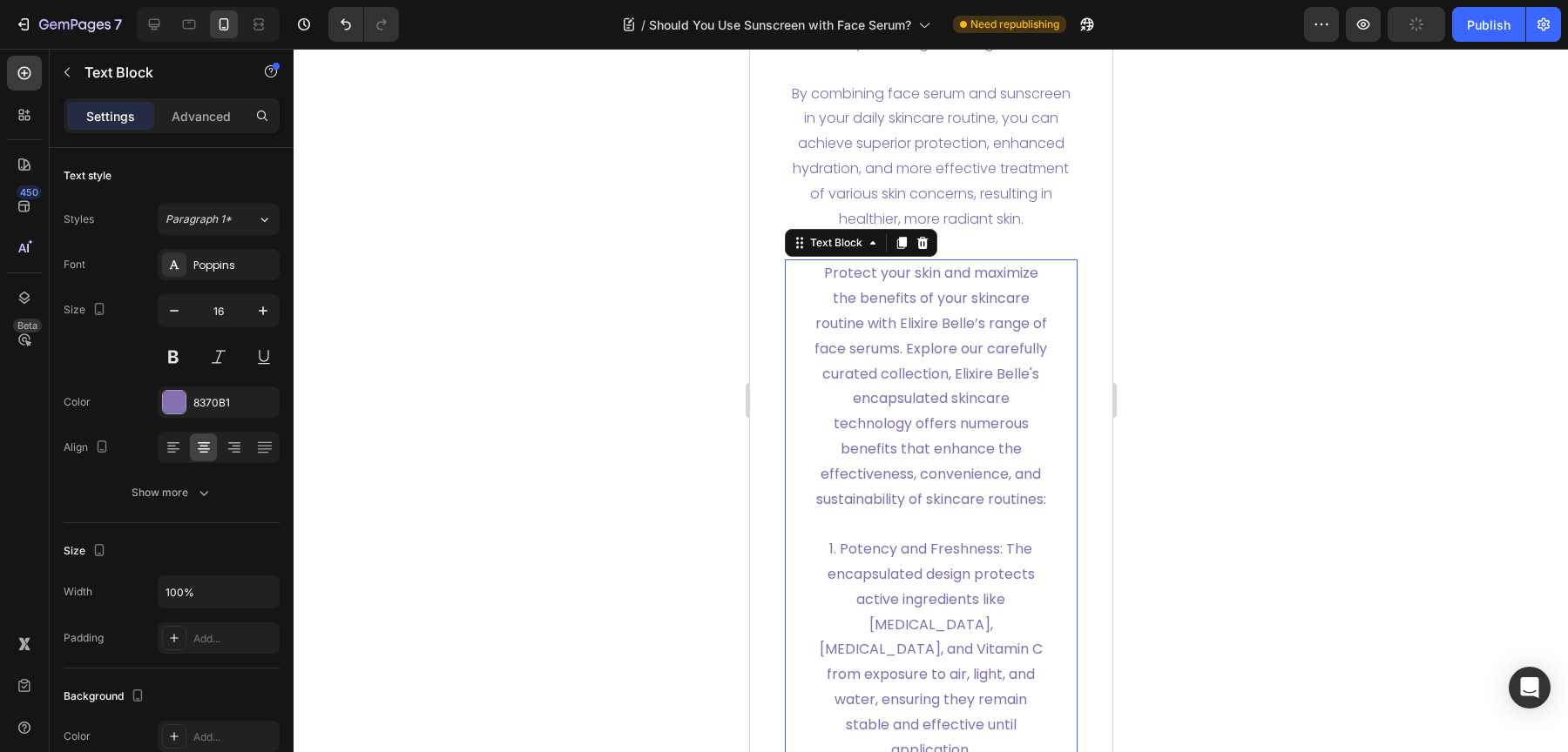
scroll to position [7548, 0]
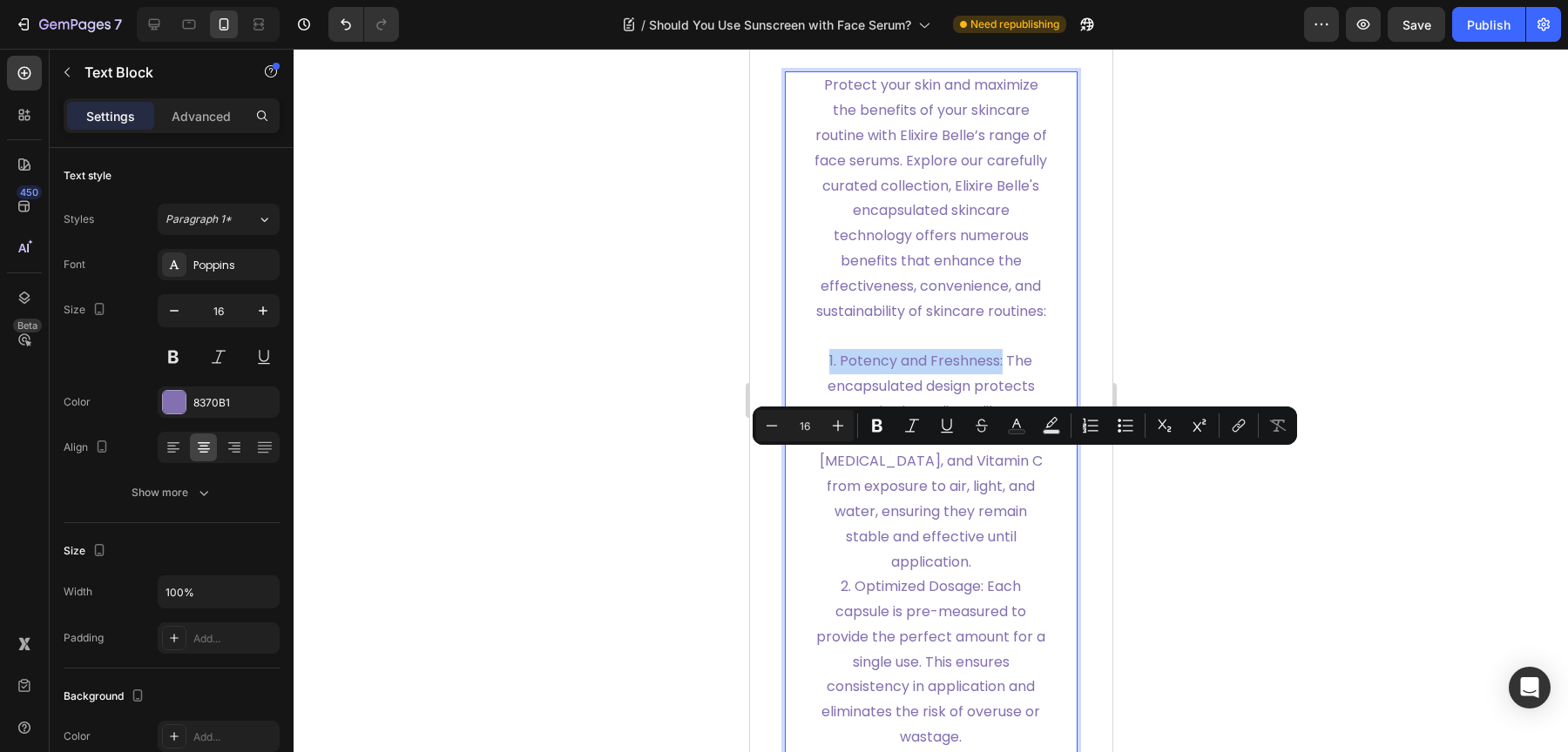
drag, startPoint x: 995, startPoint y: 463, endPoint x: 809, endPoint y: 467, distance: 186.0
click at [812, 467] on p "1. Potency and Freshness: The encapsulated design protects active ingredients l…" at bounding box center [930, 462] width 237 height 226
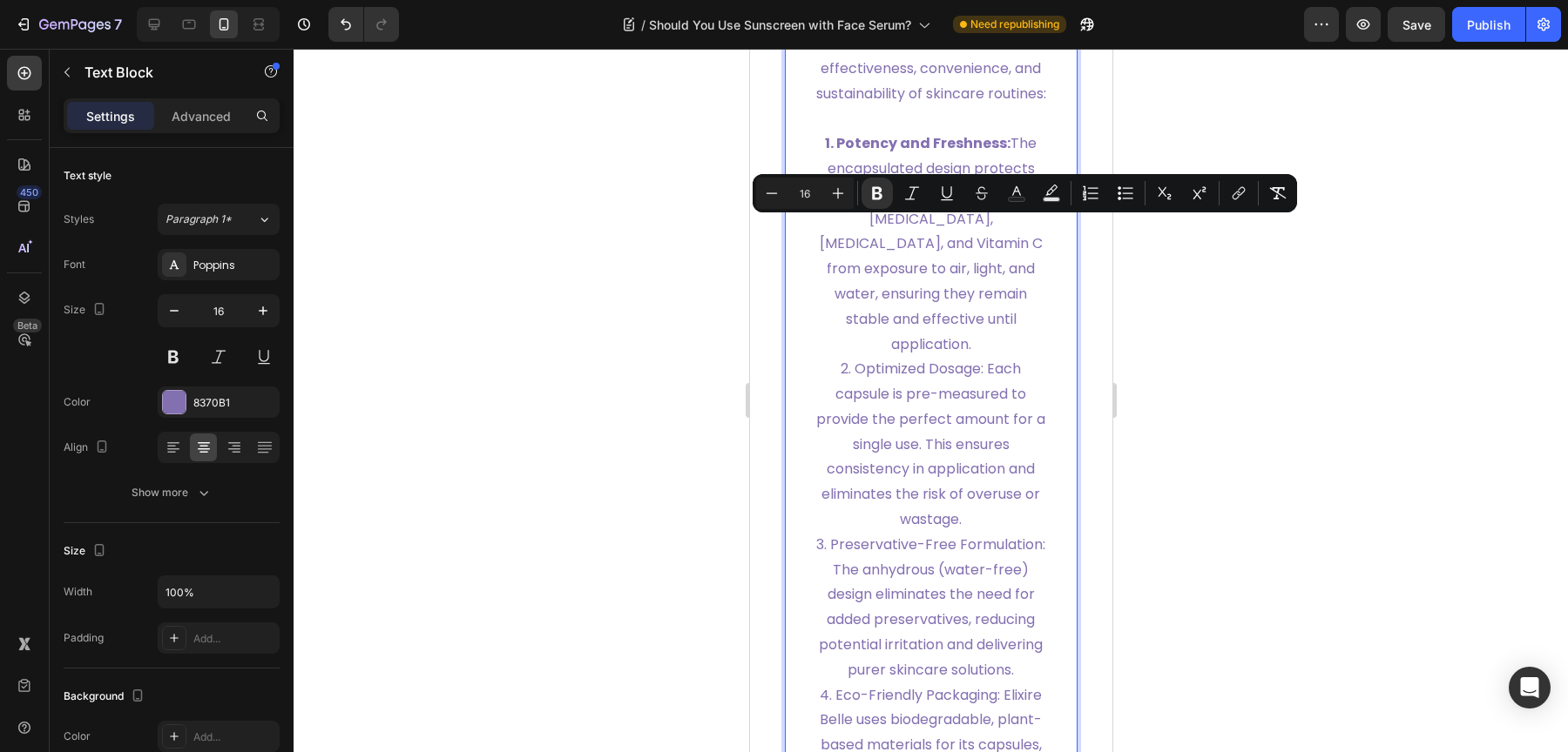
scroll to position [7781, 0]
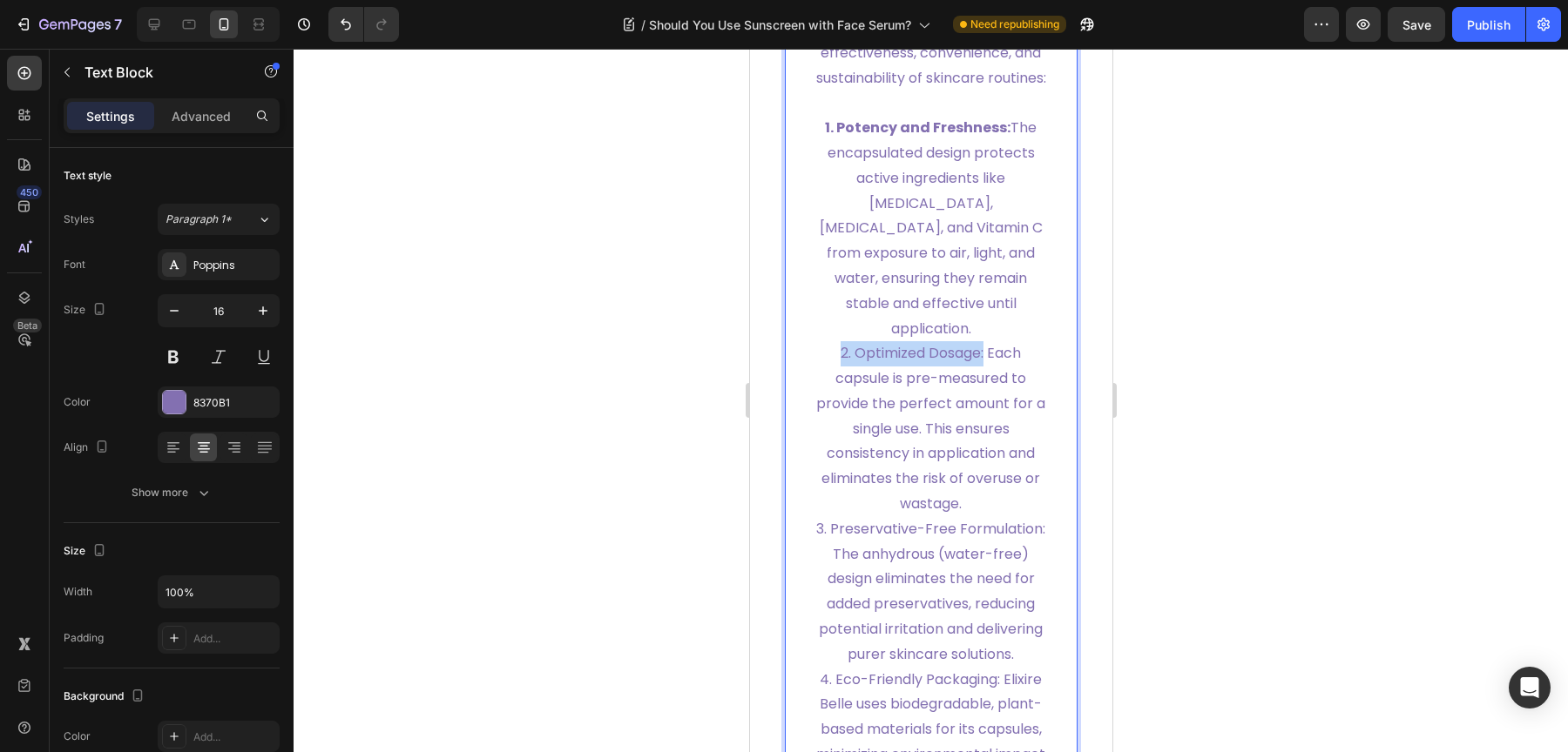
drag, startPoint x: 977, startPoint y: 431, endPoint x: 830, endPoint y: 434, distance: 147.0
click at [830, 434] on p "2. Optimized Dosage: Each capsule is pre-measured to provide the perfect amount…" at bounding box center [930, 429] width 237 height 176
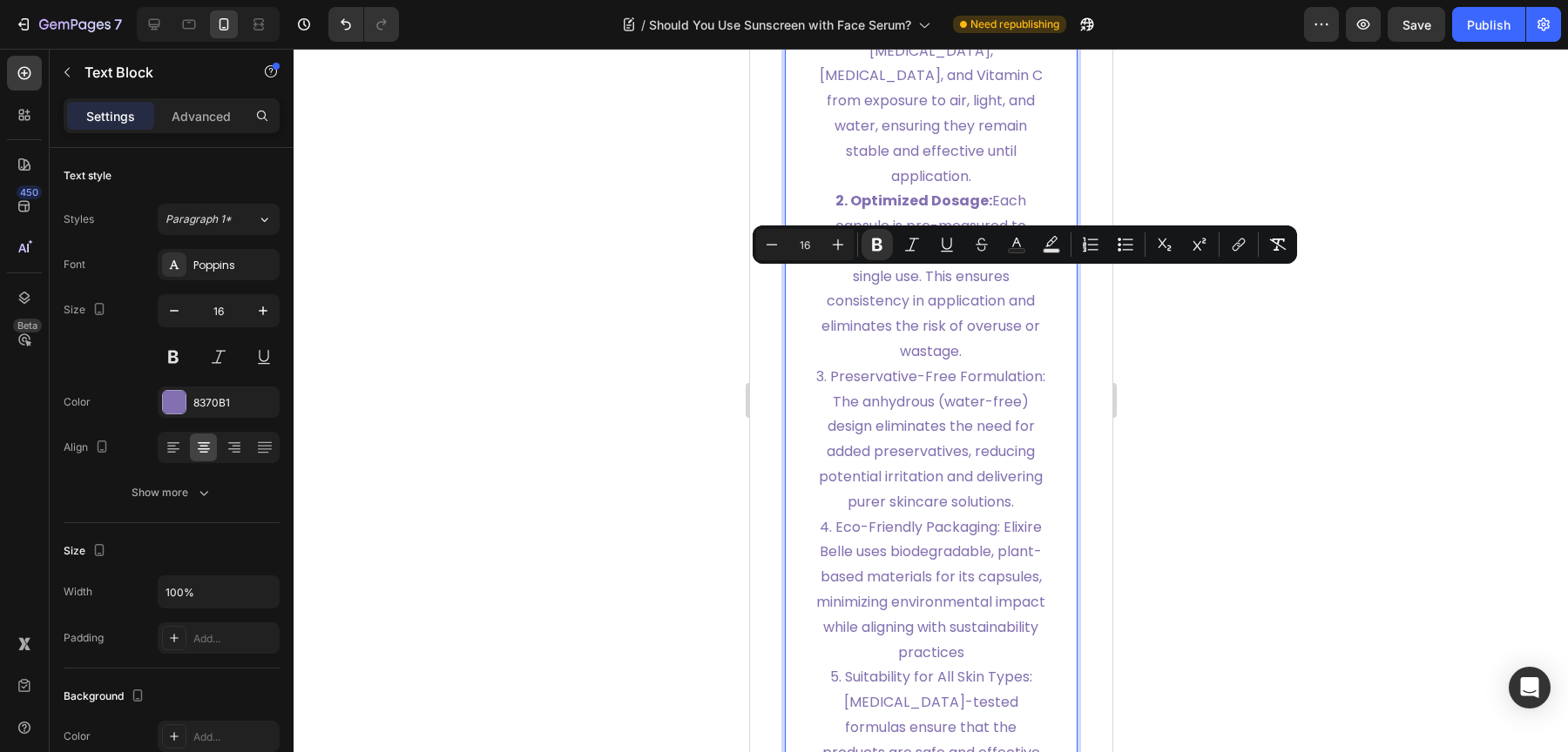
scroll to position [7956, 0]
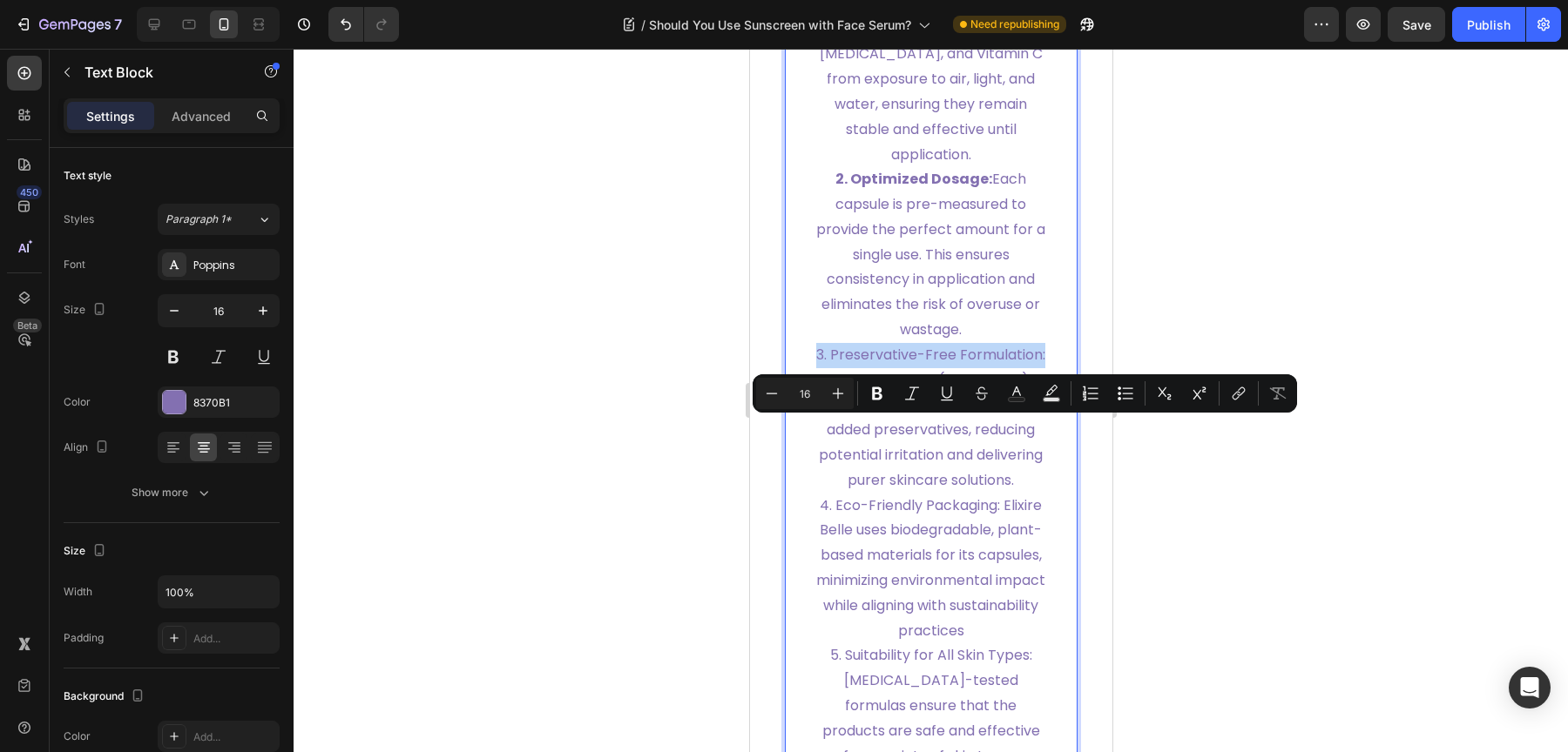
drag, startPoint x: 913, startPoint y: 460, endPoint x: 837, endPoint y: 432, distance: 81.0
click at [837, 432] on p "3. Preservative-Free Formulation: The anhydrous (water-free) design eliminates …" at bounding box center [930, 418] width 237 height 150
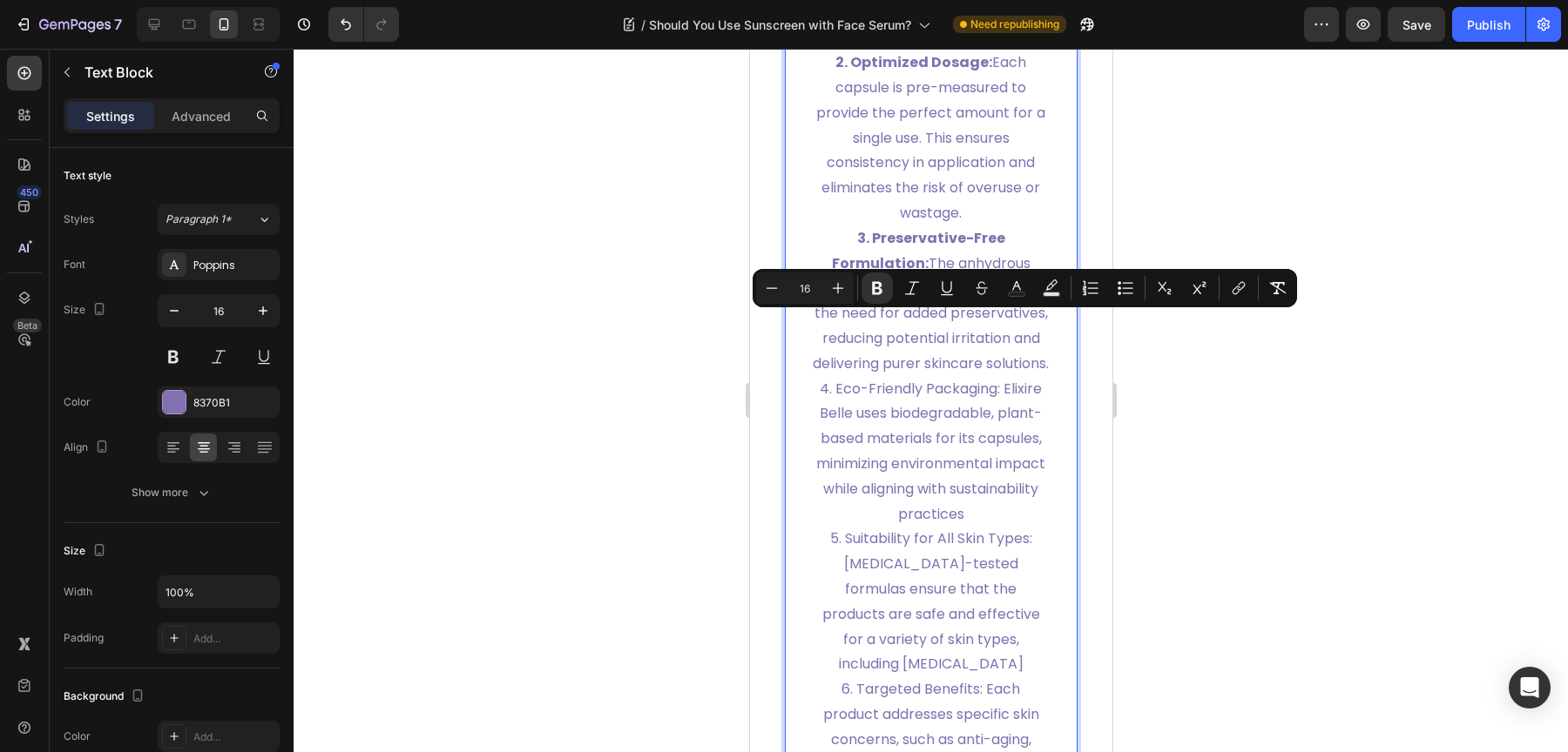
scroll to position [8110, 0]
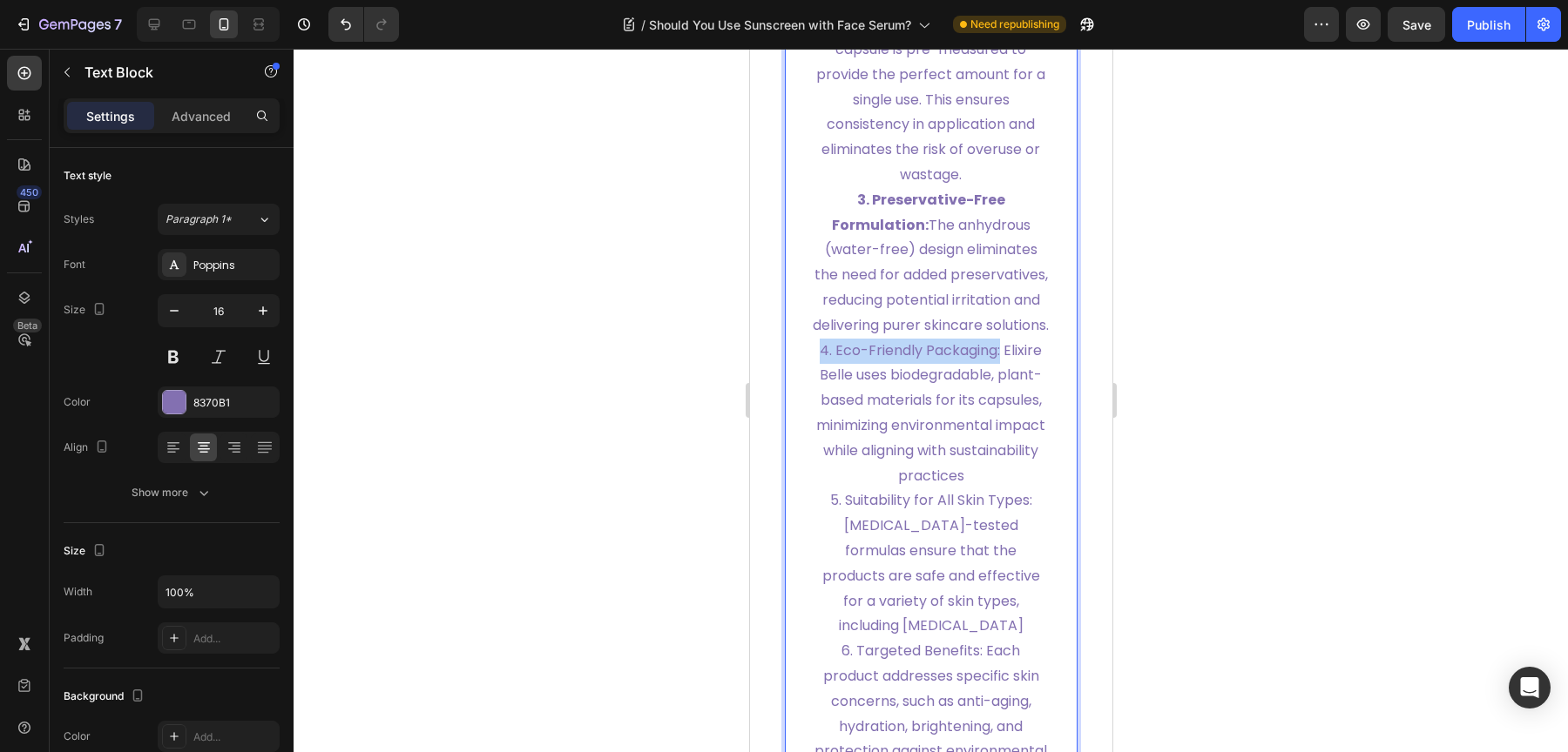
drag, startPoint x: 992, startPoint y: 480, endPoint x: 812, endPoint y: 480, distance: 180.0
click at [812, 480] on p "4. Eco-Friendly Packaging: Elixire Belle uses biodegradable, plant-based materi…" at bounding box center [930, 413] width 237 height 150
click at [964, 489] on p "4. Eco-Friendly Packaging: Elixire Belle uses biodegradable, plant-based materi…" at bounding box center [930, 413] width 237 height 150
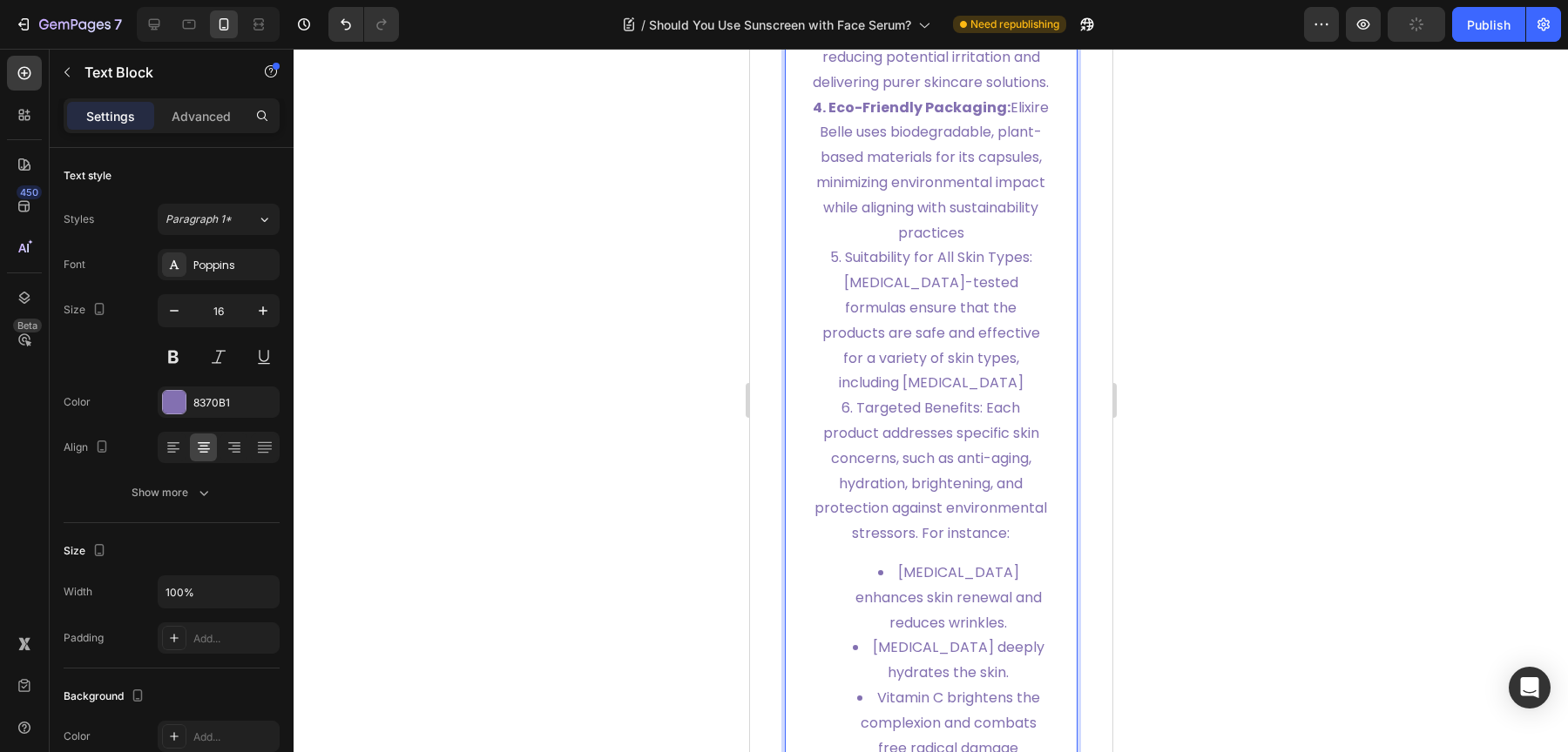
scroll to position [8354, 0]
drag, startPoint x: 1022, startPoint y: 405, endPoint x: 817, endPoint y: 410, distance: 205.1
click at [817, 396] on p "5. Suitability for All Skin Types: Dermatologist-tested formulas ensure that th…" at bounding box center [930, 319] width 237 height 150
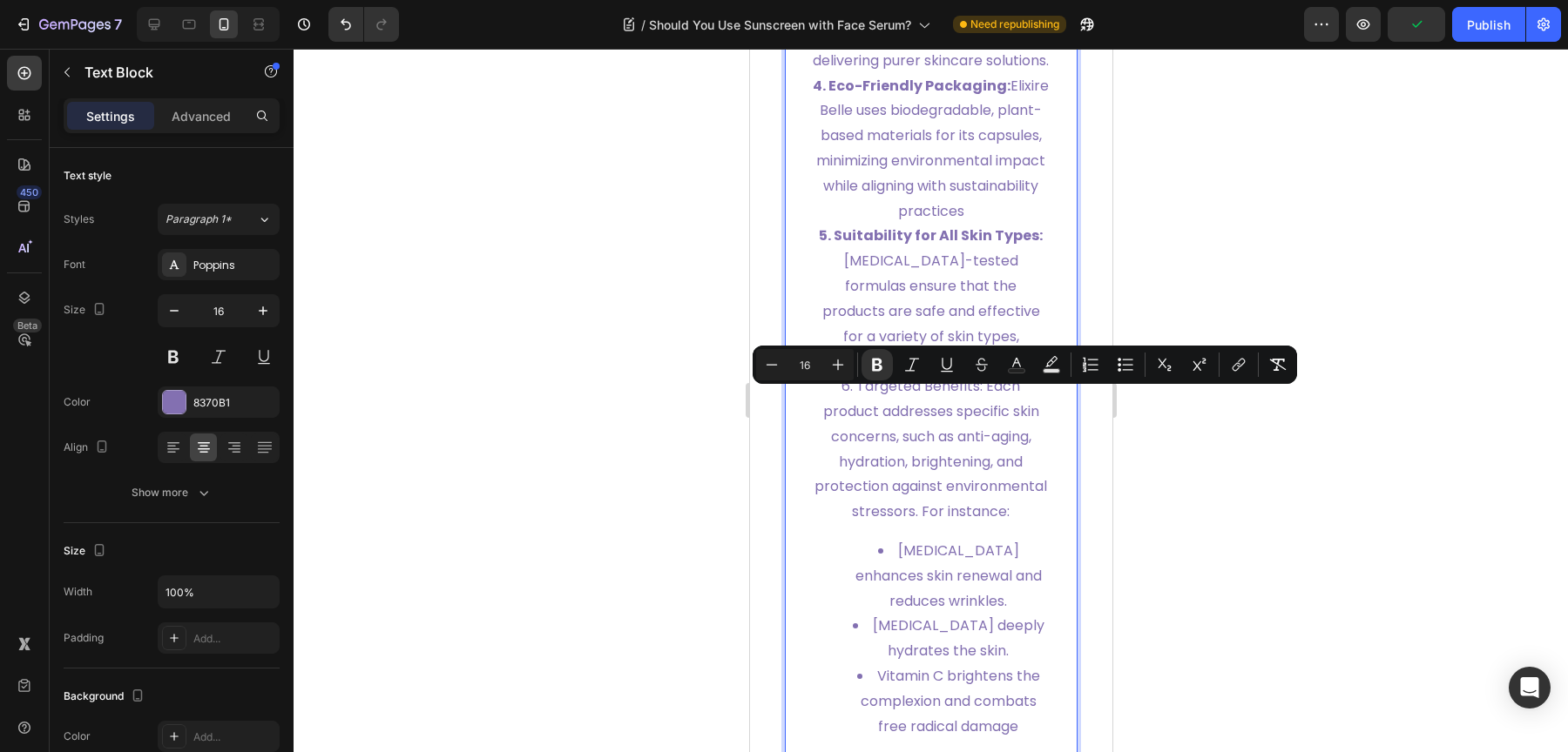
scroll to position [8391, 0]
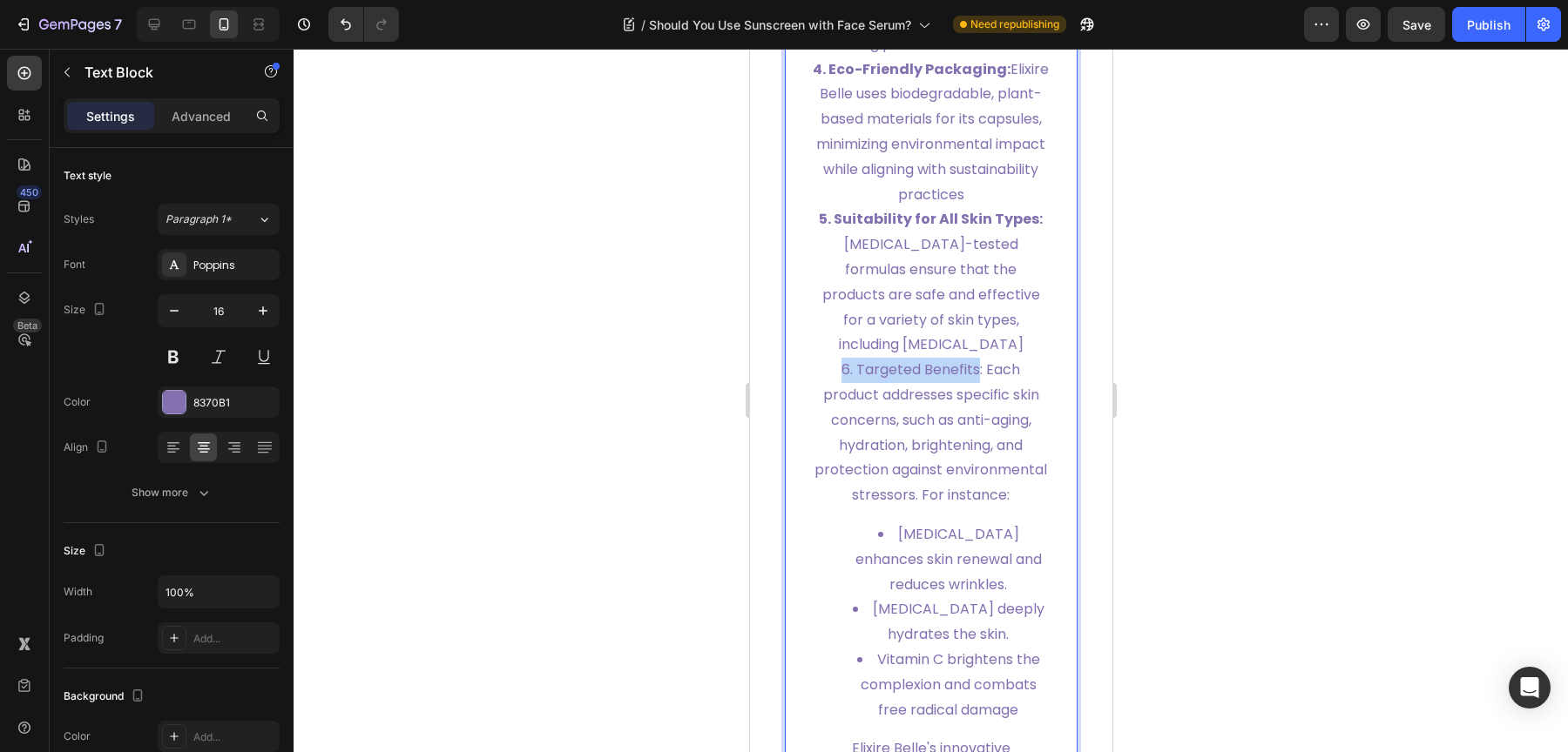
drag, startPoint x: 971, startPoint y: 525, endPoint x: 832, endPoint y: 522, distance: 139.0
click at [832, 508] on p "6. Targeted Benefits: Each product addresses specific skin concerns, such as an…" at bounding box center [930, 433] width 237 height 150
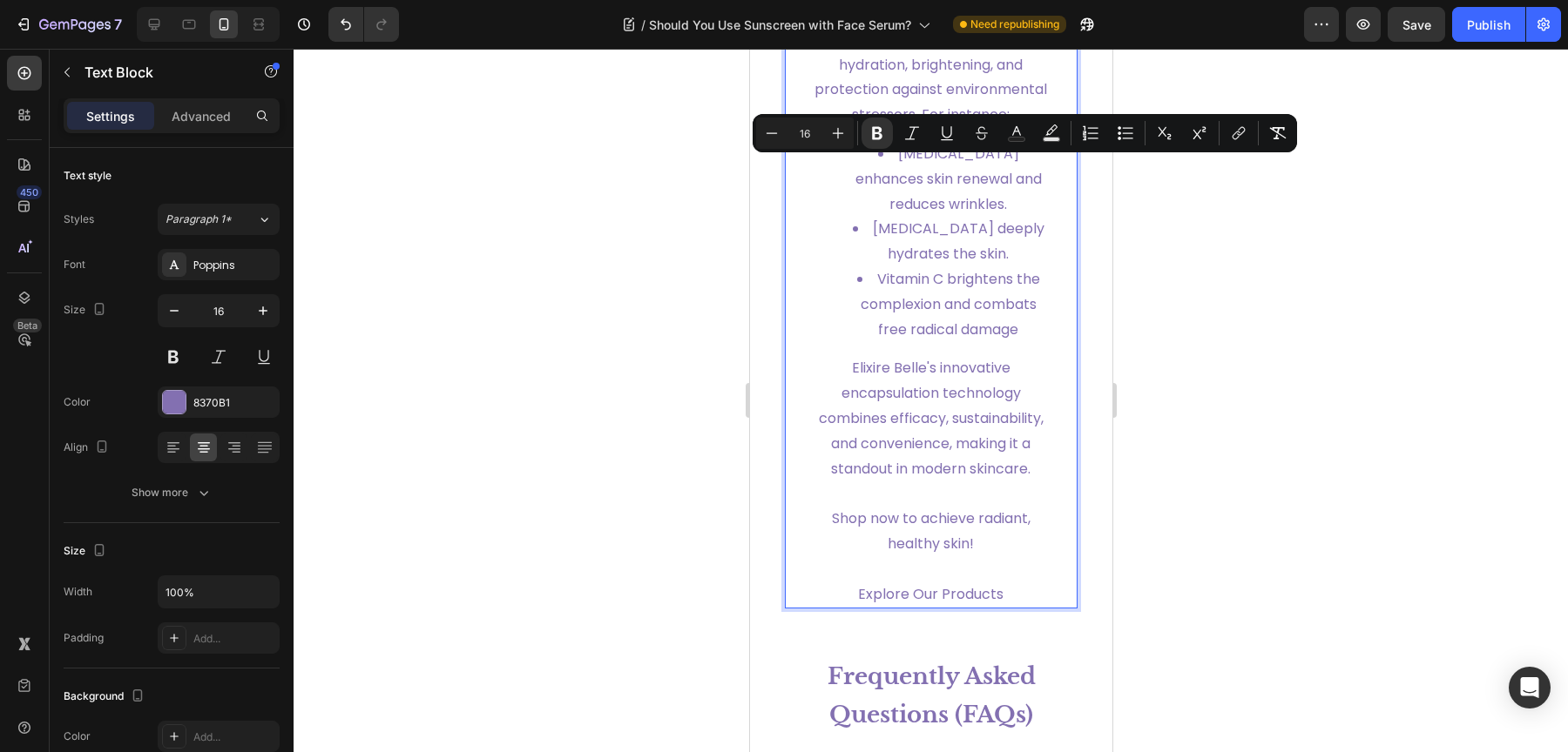
scroll to position [8896, 0]
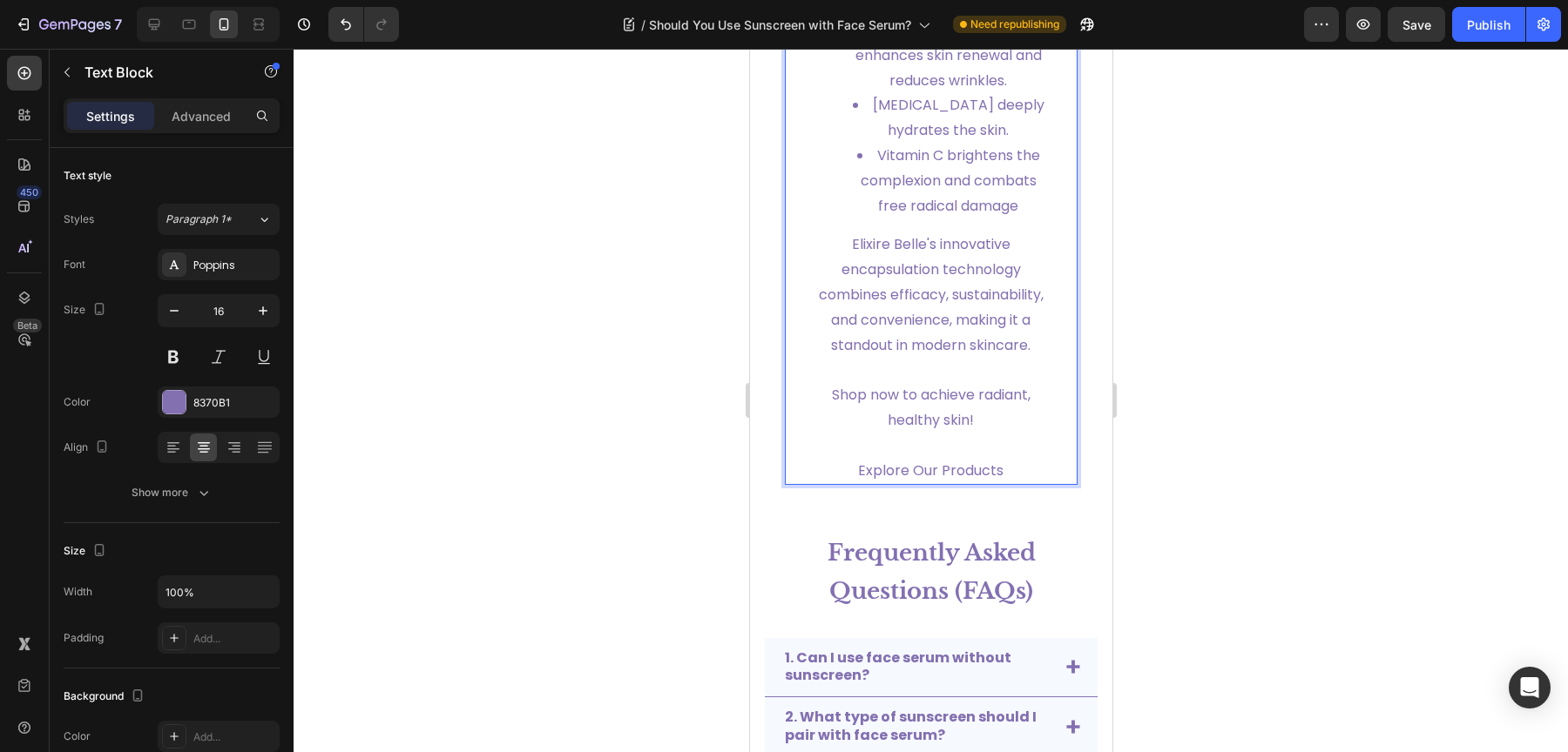
click at [951, 358] on p "Elixire Belle's innovative encapsulation technology combines efficacy, sustaina…" at bounding box center [930, 295] width 237 height 125
drag, startPoint x: 892, startPoint y: 430, endPoint x: 888, endPoint y: 422, distance: 8.9
click at [890, 358] on p "Elixire Belle's innovative encapsulation technology combines efficacy, sustaina…" at bounding box center [930, 295] width 237 height 125
click at [888, 358] on p "Elixire Belle's innovative encapsulation technology combines efficacy, sustaina…" at bounding box center [930, 295] width 237 height 125
click at [843, 358] on p "Elixire Belle's innovative encapsulation technology combines efficacy, sustaina…" at bounding box center [930, 295] width 237 height 125
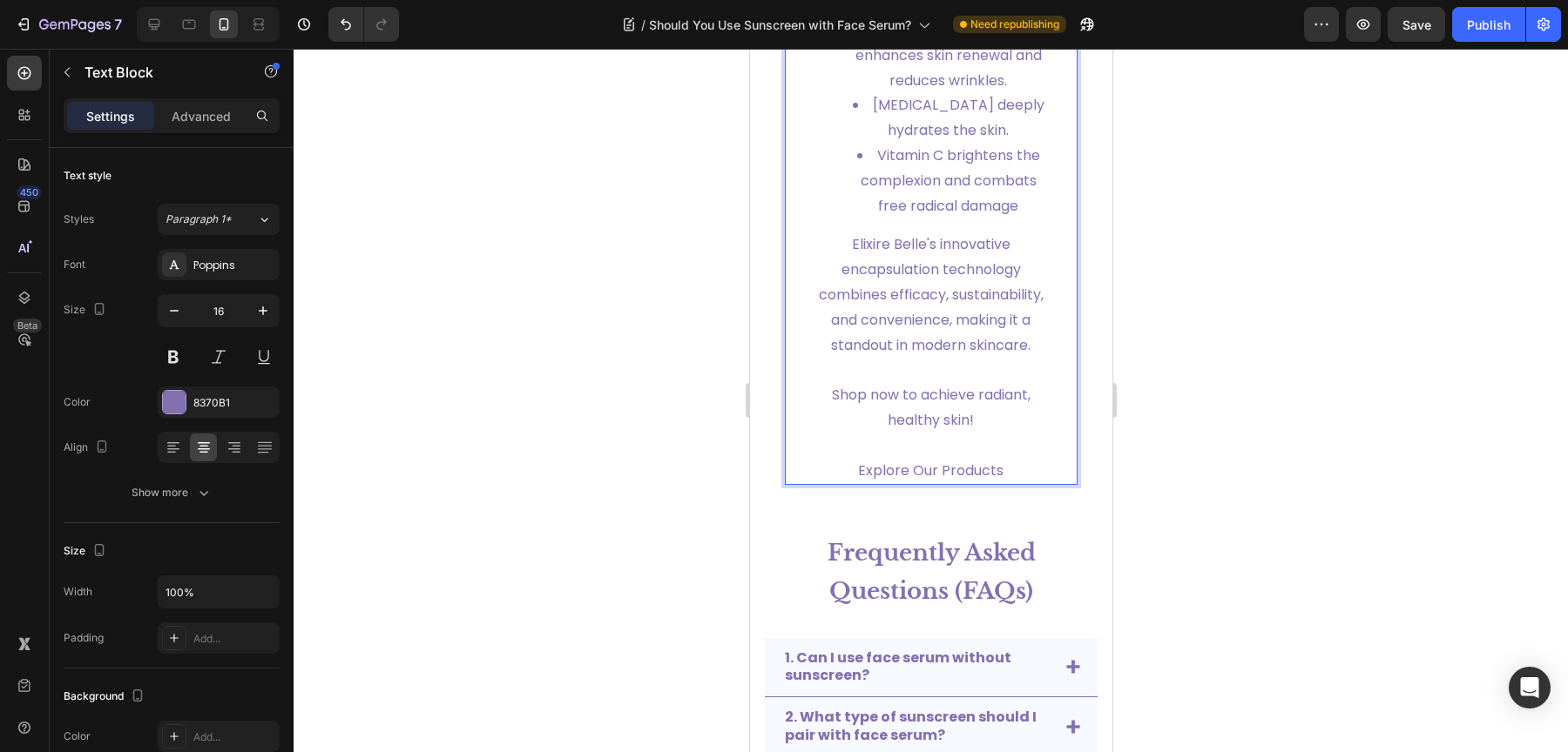
click at [864, 358] on p "Elixire Belle's innovative encapsulation technology combines efficacy, sustaina…" at bounding box center [930, 295] width 237 height 125
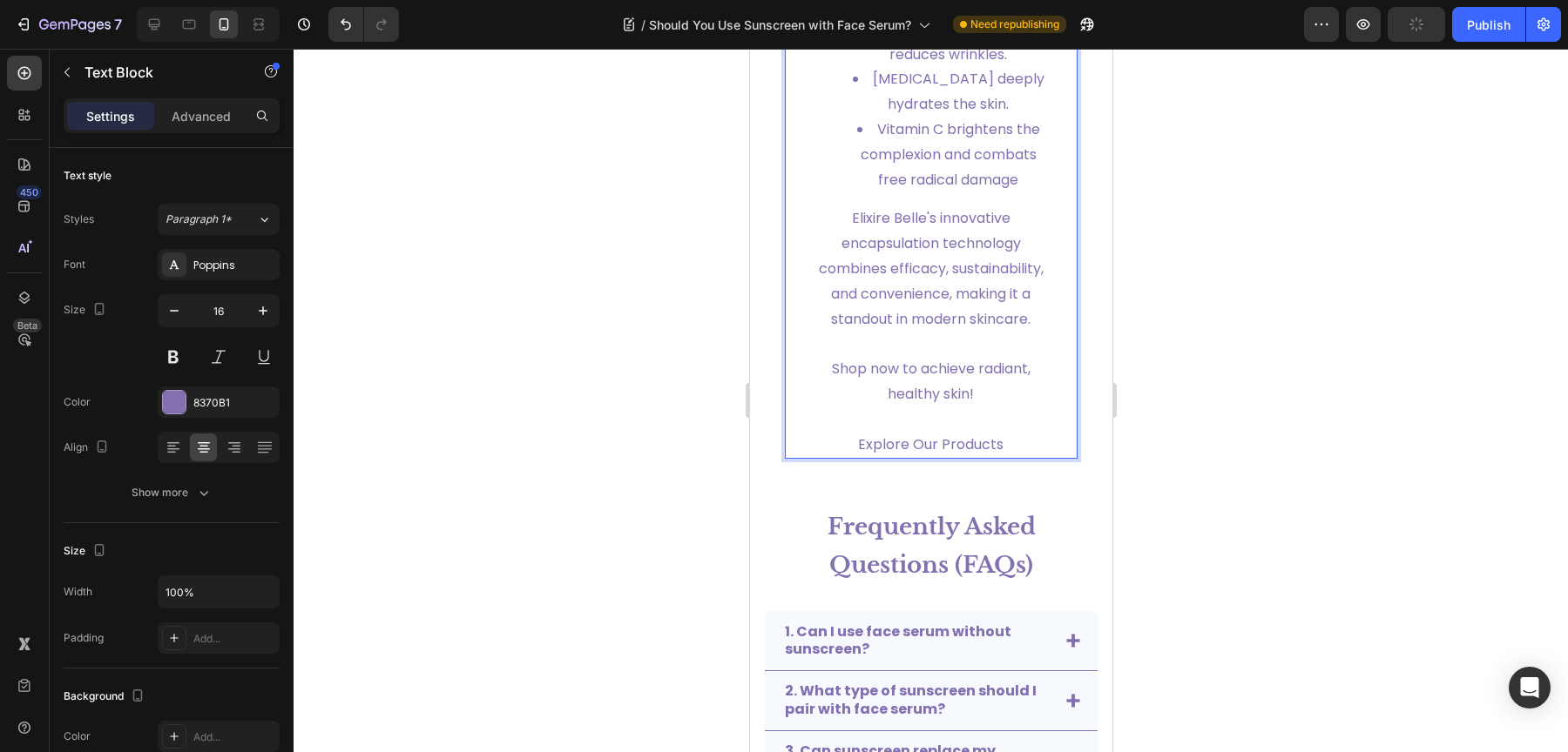
scroll to position [8929, 0]
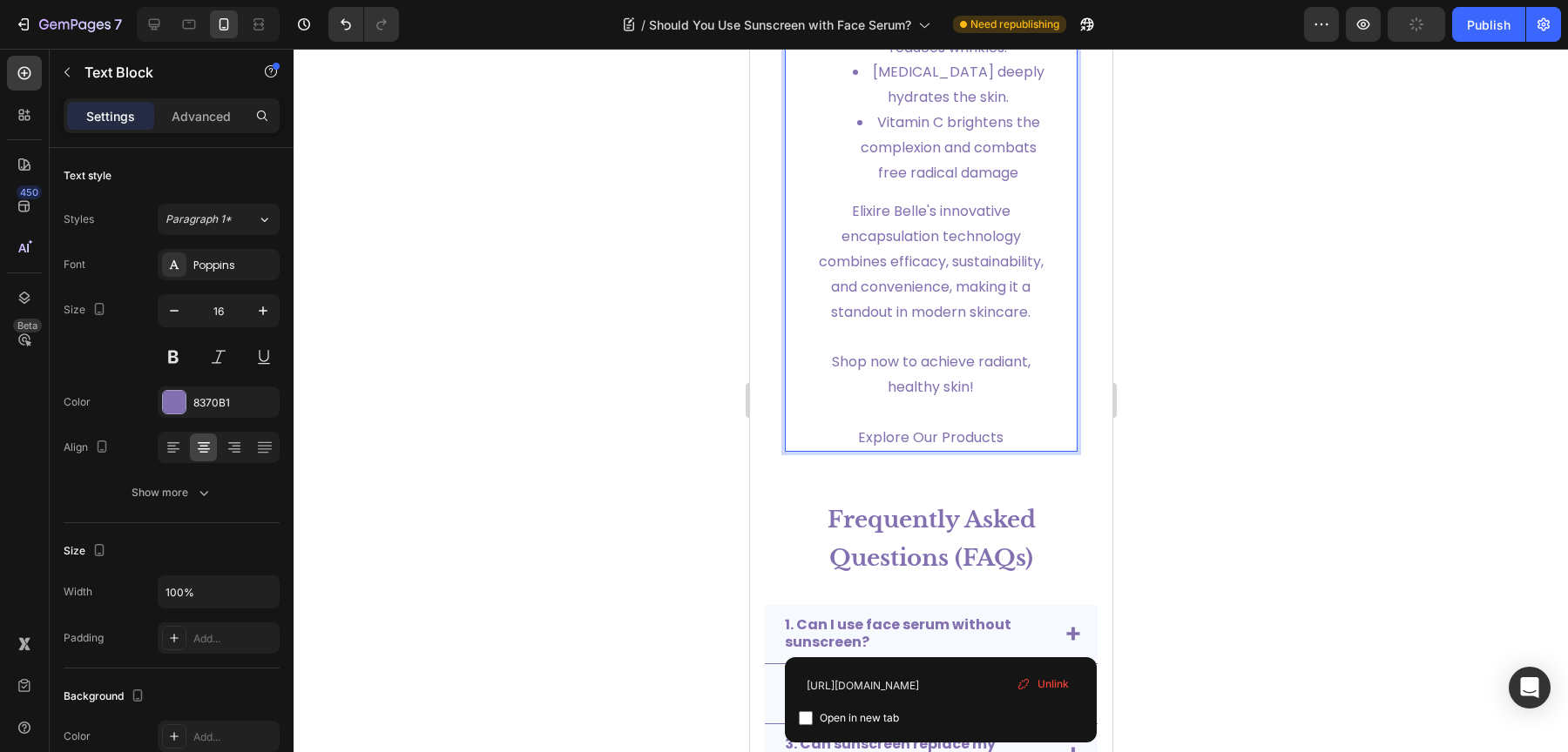
click at [940, 447] on link "Explore Our Products" at bounding box center [930, 437] width 146 height 20
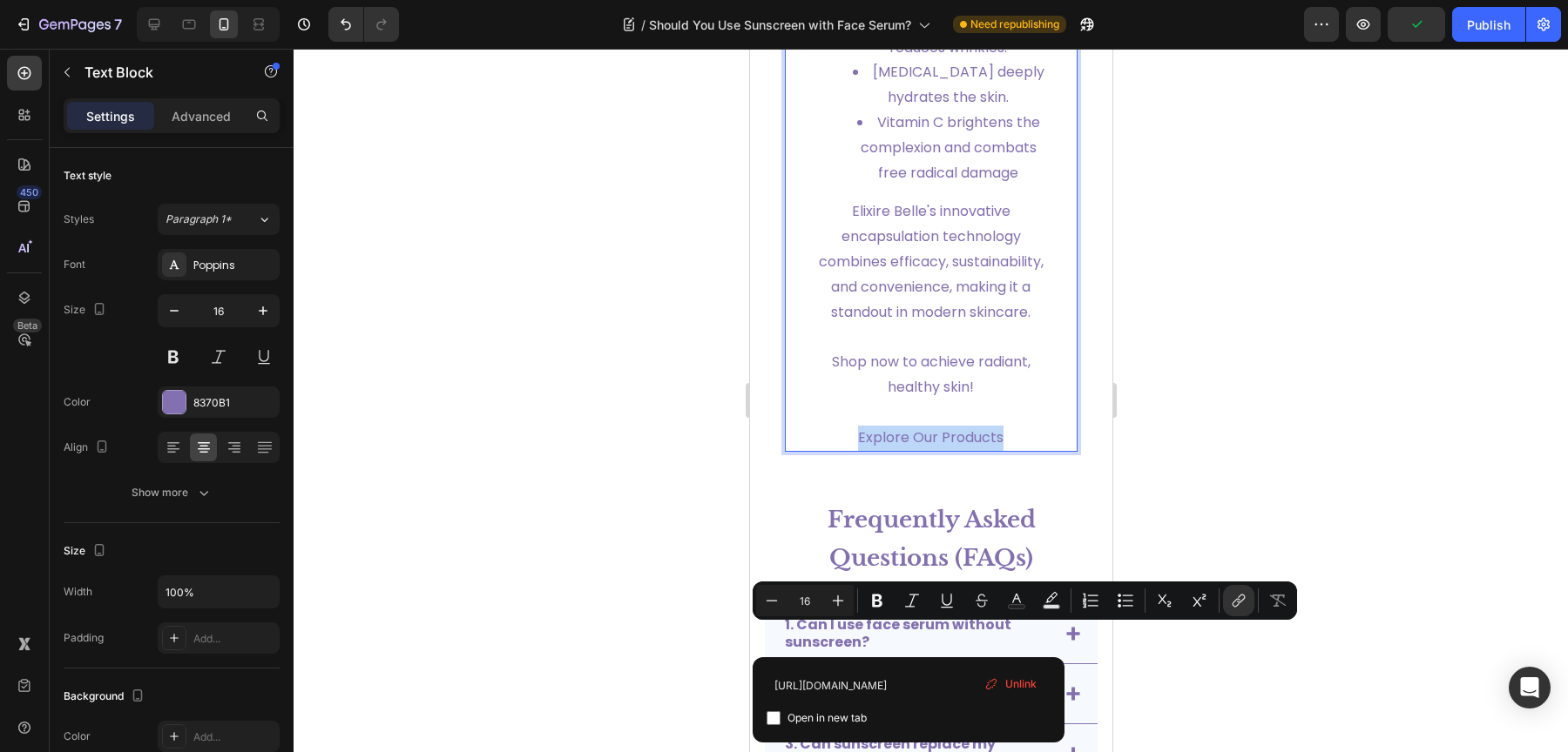
drag, startPoint x: 849, startPoint y: 638, endPoint x: 1010, endPoint y: 632, distance: 161.1
click at [1010, 451] on p "Explore Our Products" at bounding box center [930, 438] width 237 height 25
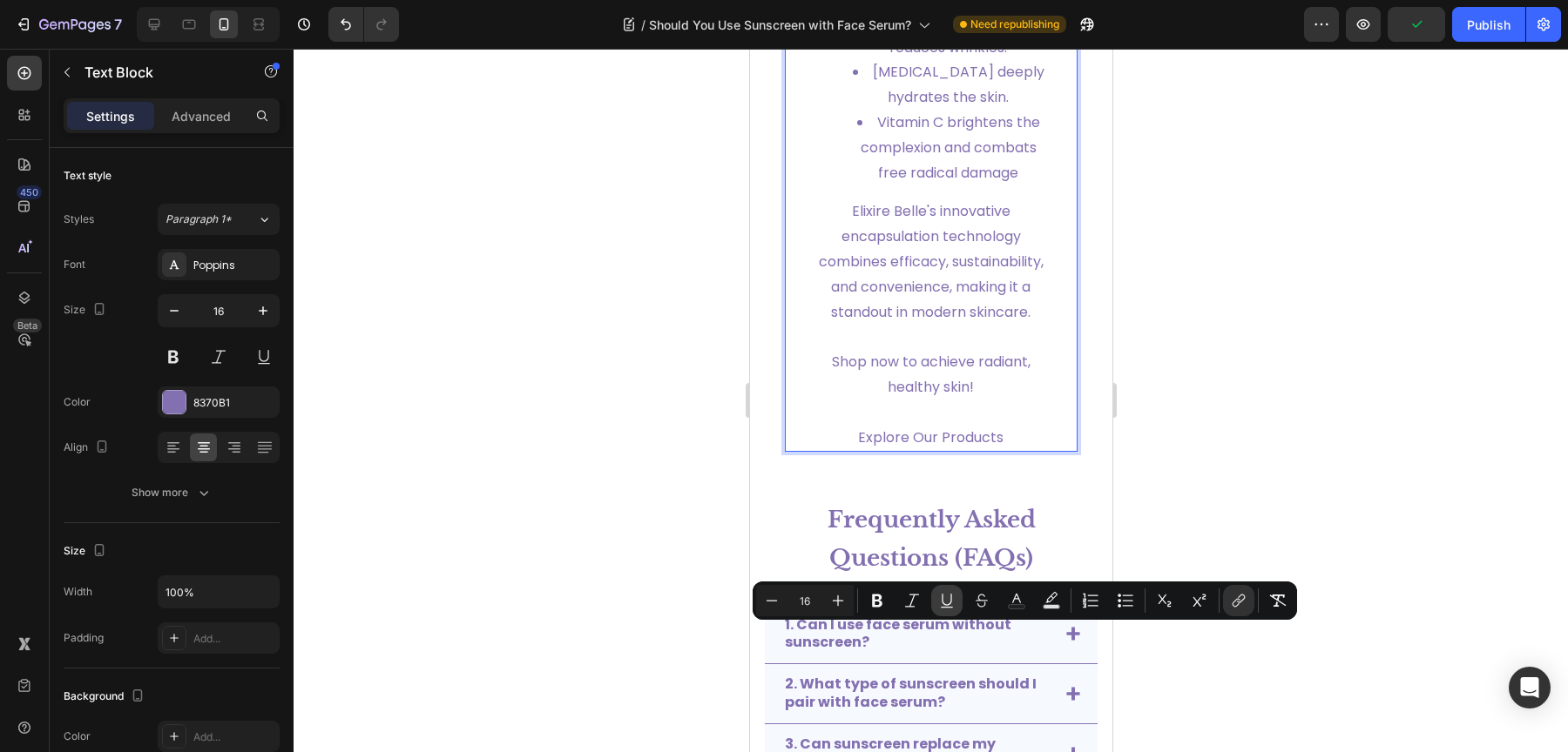
click at [943, 602] on icon "Editor contextual toolbar" at bounding box center [946, 600] width 10 height 12
click at [945, 602] on icon "Editor contextual toolbar" at bounding box center [947, 601] width 18 height 18
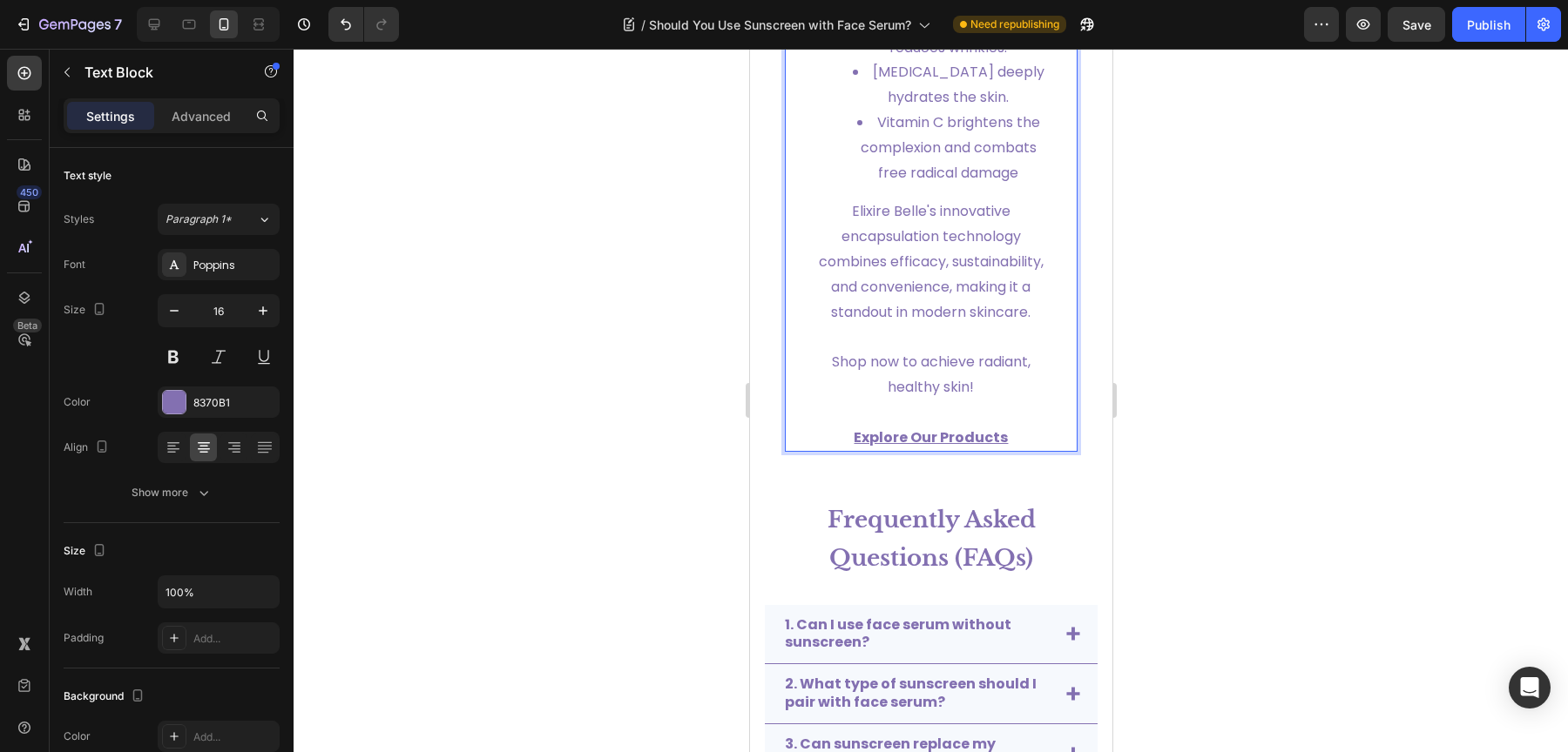
click at [944, 324] on p "Elixire Belle's innovative encapsulation technology combines efficacy, sustaina…" at bounding box center [930, 261] width 237 height 125
click at [910, 401] on p "Shop now to achieve radiant, healthy skin!" at bounding box center [930, 375] width 237 height 51
click at [922, 324] on p "Elixire Belle's innovative encapsulation technology combines efficacy, sustaina…" at bounding box center [930, 261] width 237 height 125
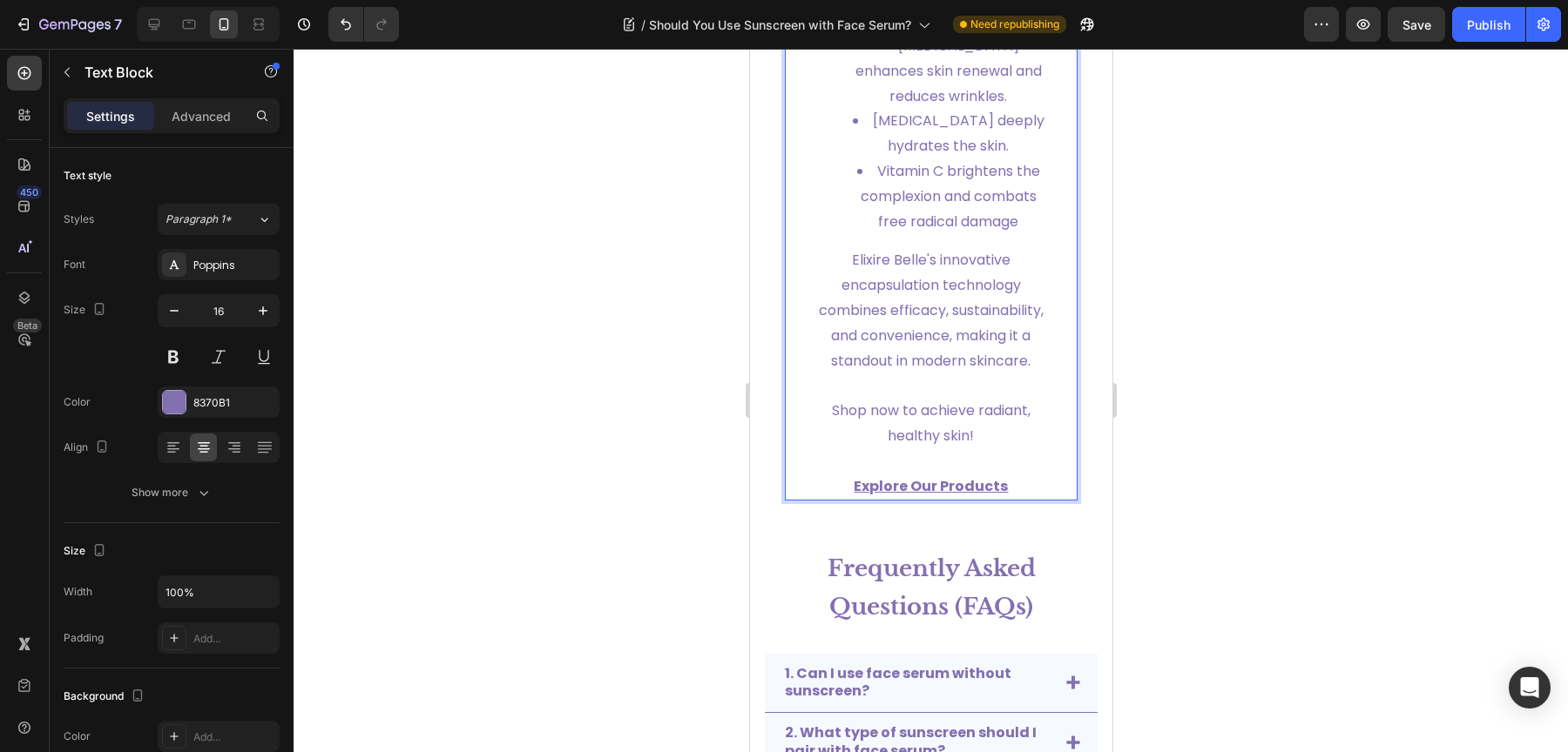
click at [912, 234] on li "Vitamin C brightens the complexion and combats free radical damage​" at bounding box center [948, 196] width 203 height 75
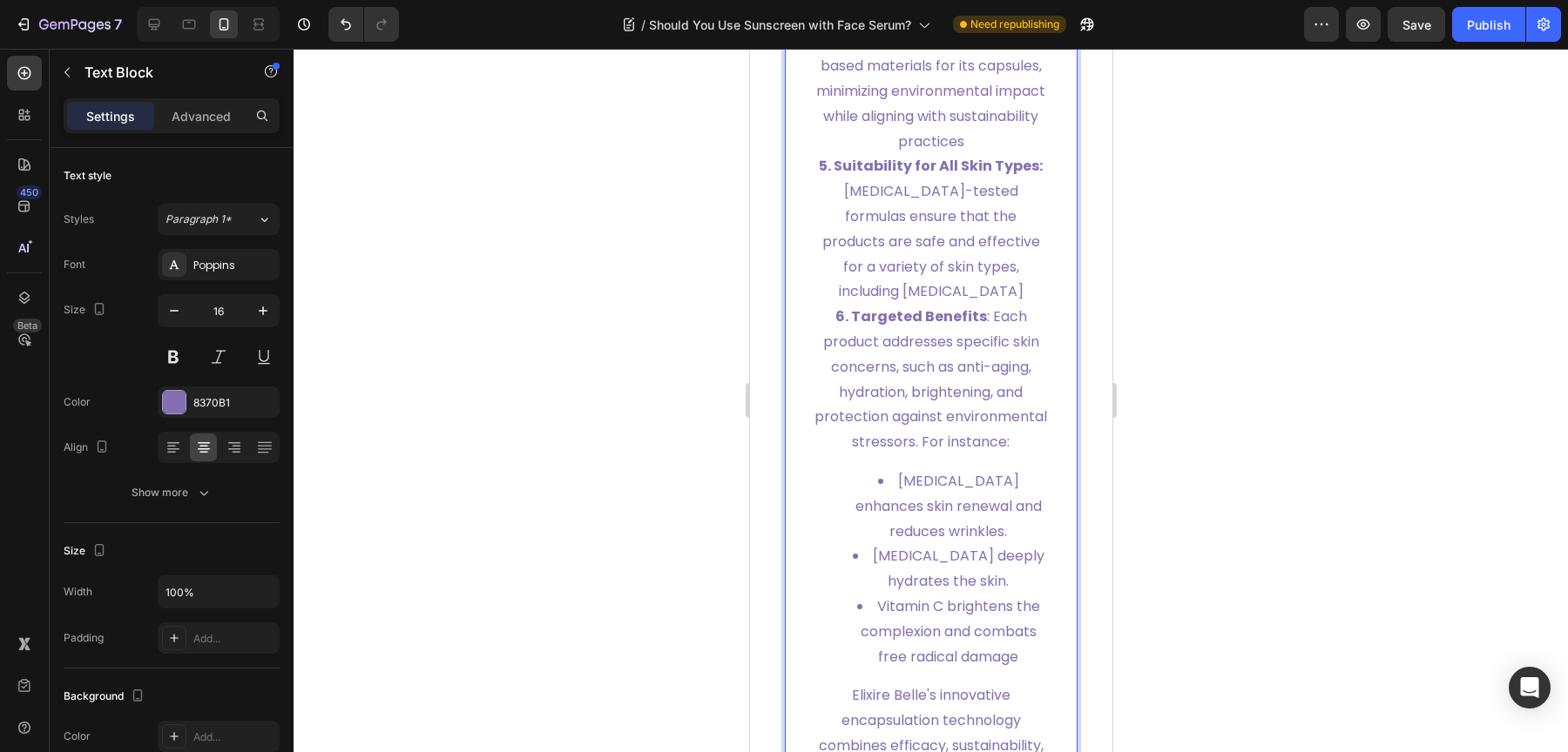
click at [915, 305] on p "5. Suitability for All Skin Types: Dermatologist-tested formulas ensure that th…" at bounding box center [930, 228] width 237 height 150
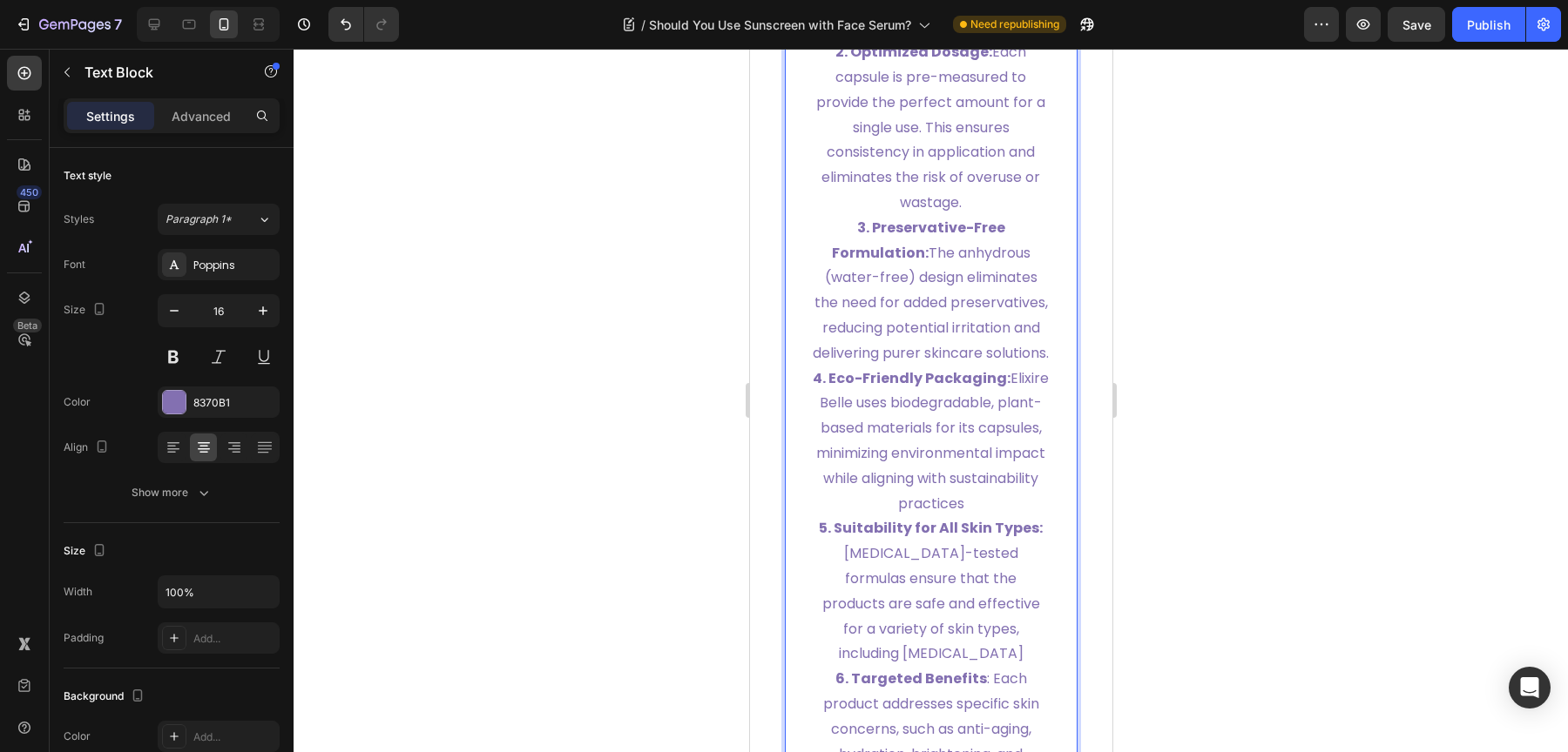
scroll to position [8072, 0]
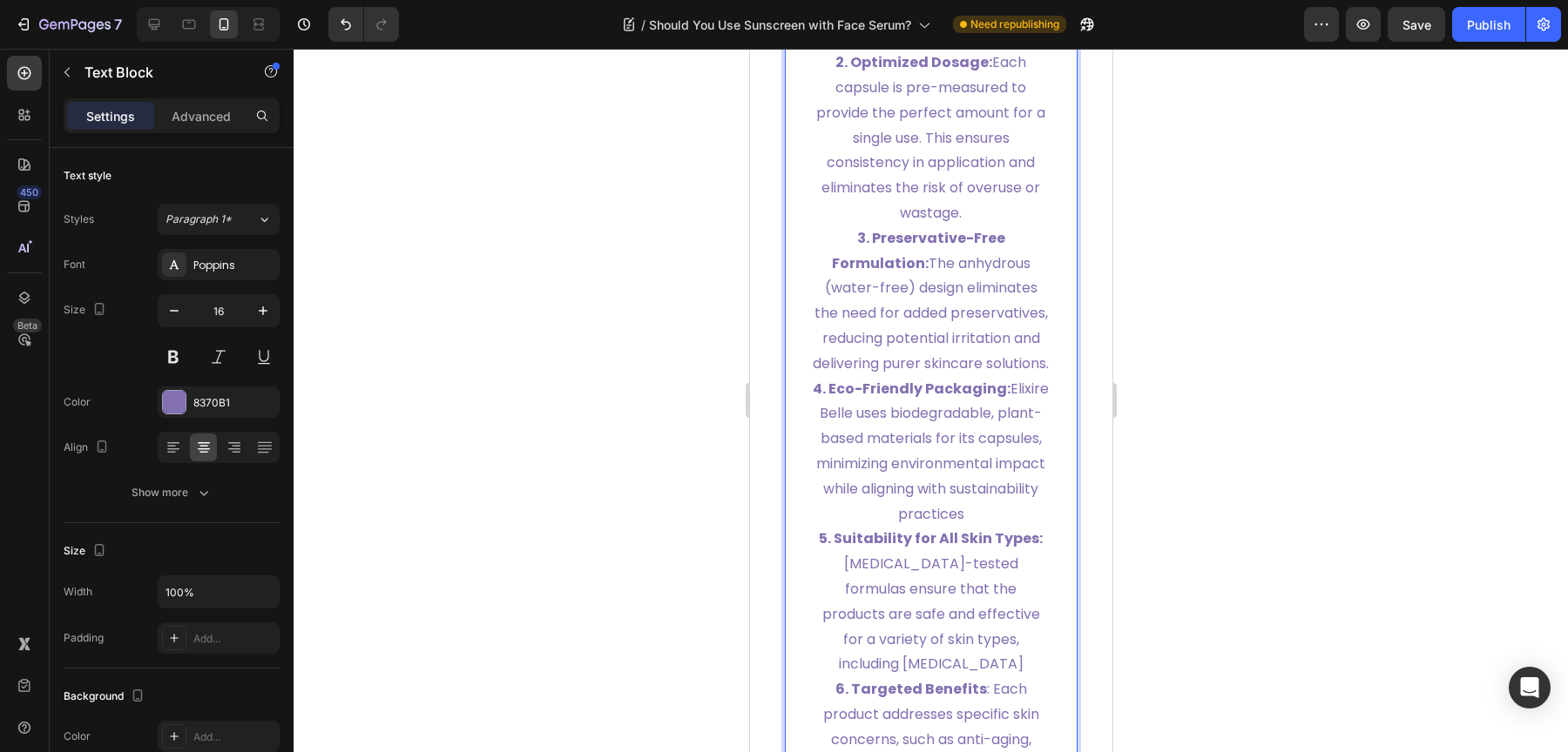
click at [923, 377] on p "3. Preservative-Free Formulation: The anhydrous (water-free) design eliminates …" at bounding box center [930, 301] width 237 height 150
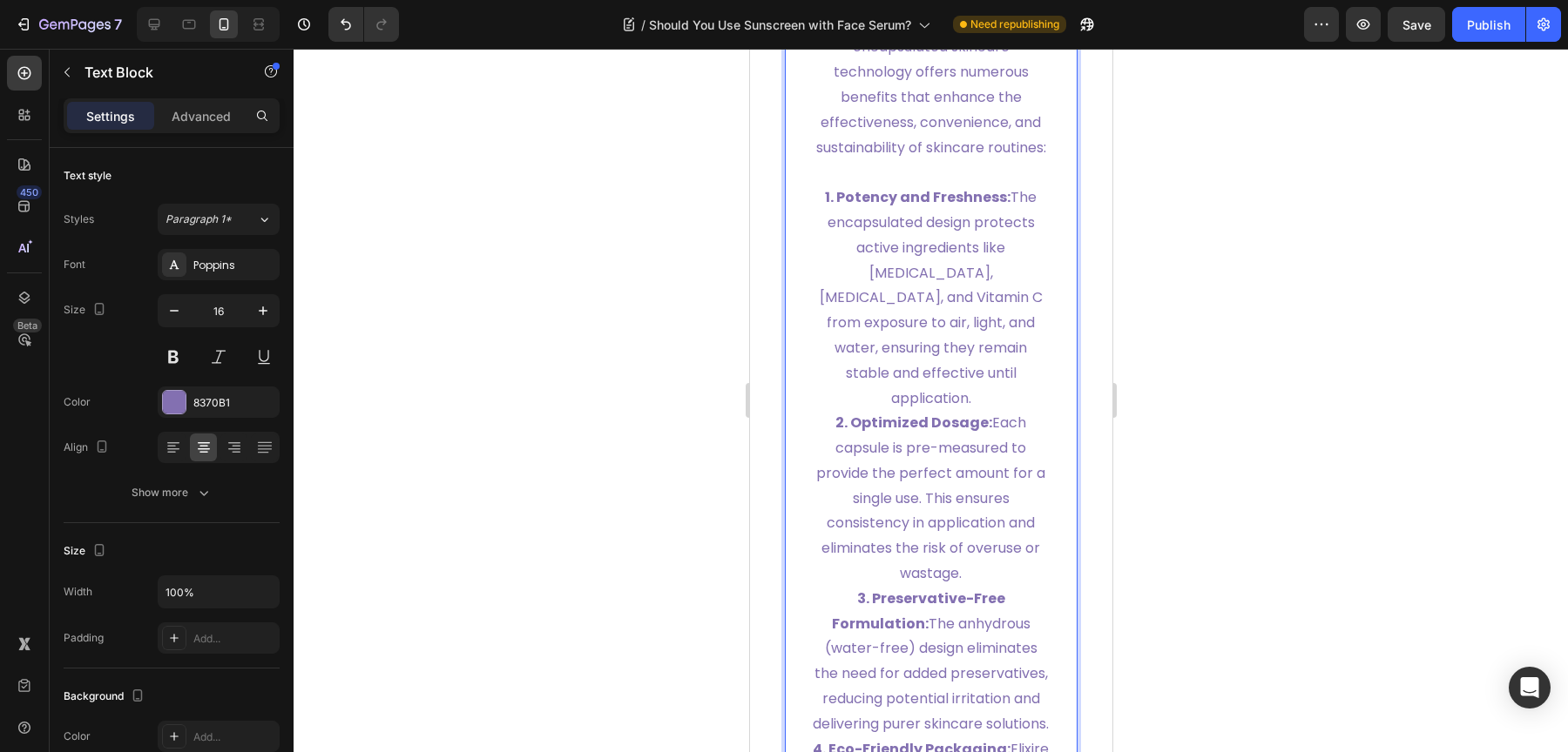
scroll to position [7684, 0]
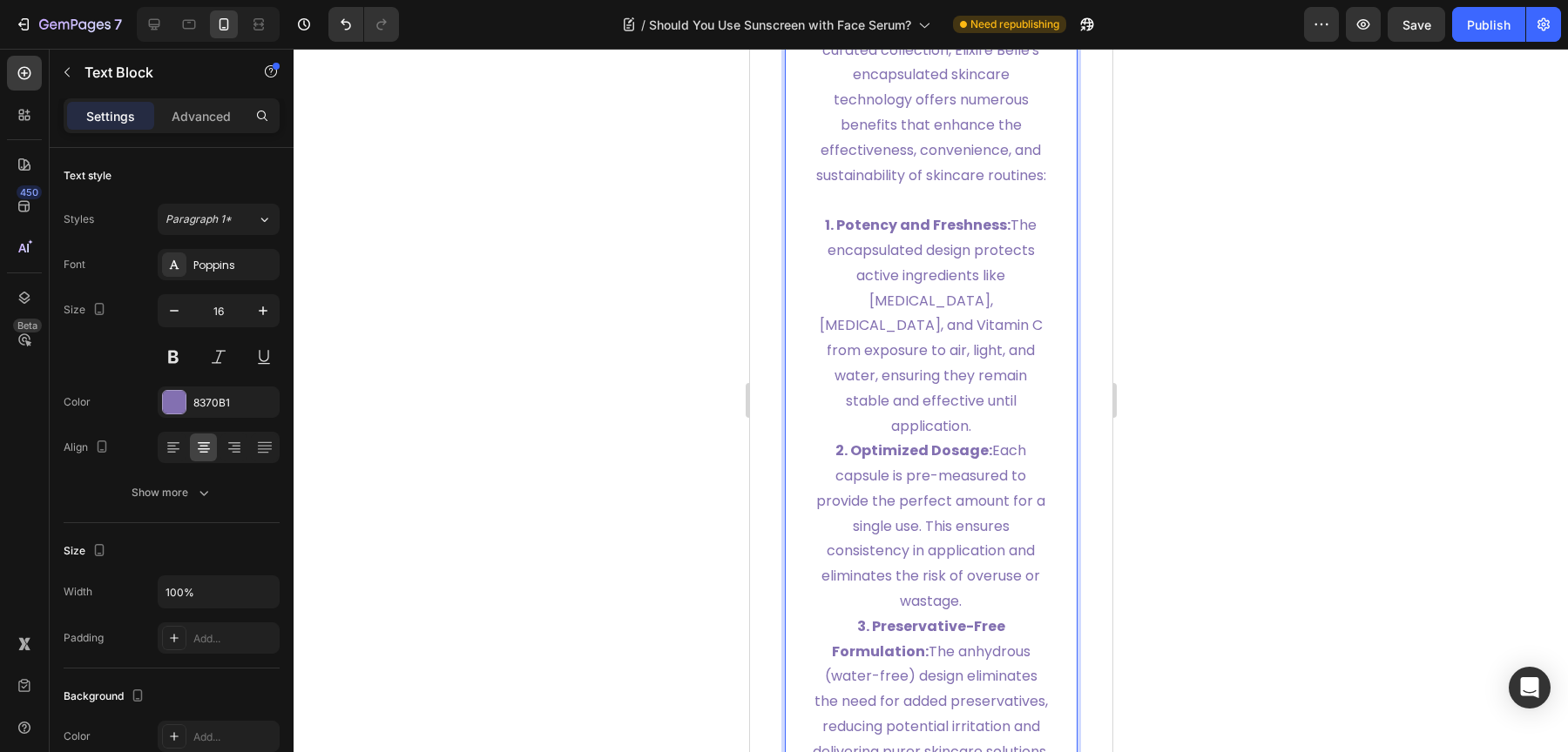
click at [970, 397] on p "1. Potency and Freshness: The encapsulated design protects active ingredients l…" at bounding box center [930, 326] width 237 height 226
click at [901, 386] on p "1. Potency and Freshness: The encapsulated design protects active ingredients l…" at bounding box center [930, 326] width 237 height 226
click at [942, 439] on p "1. Potency and Freshness: The encapsulated design protects active ingredients l…" at bounding box center [930, 326] width 237 height 226
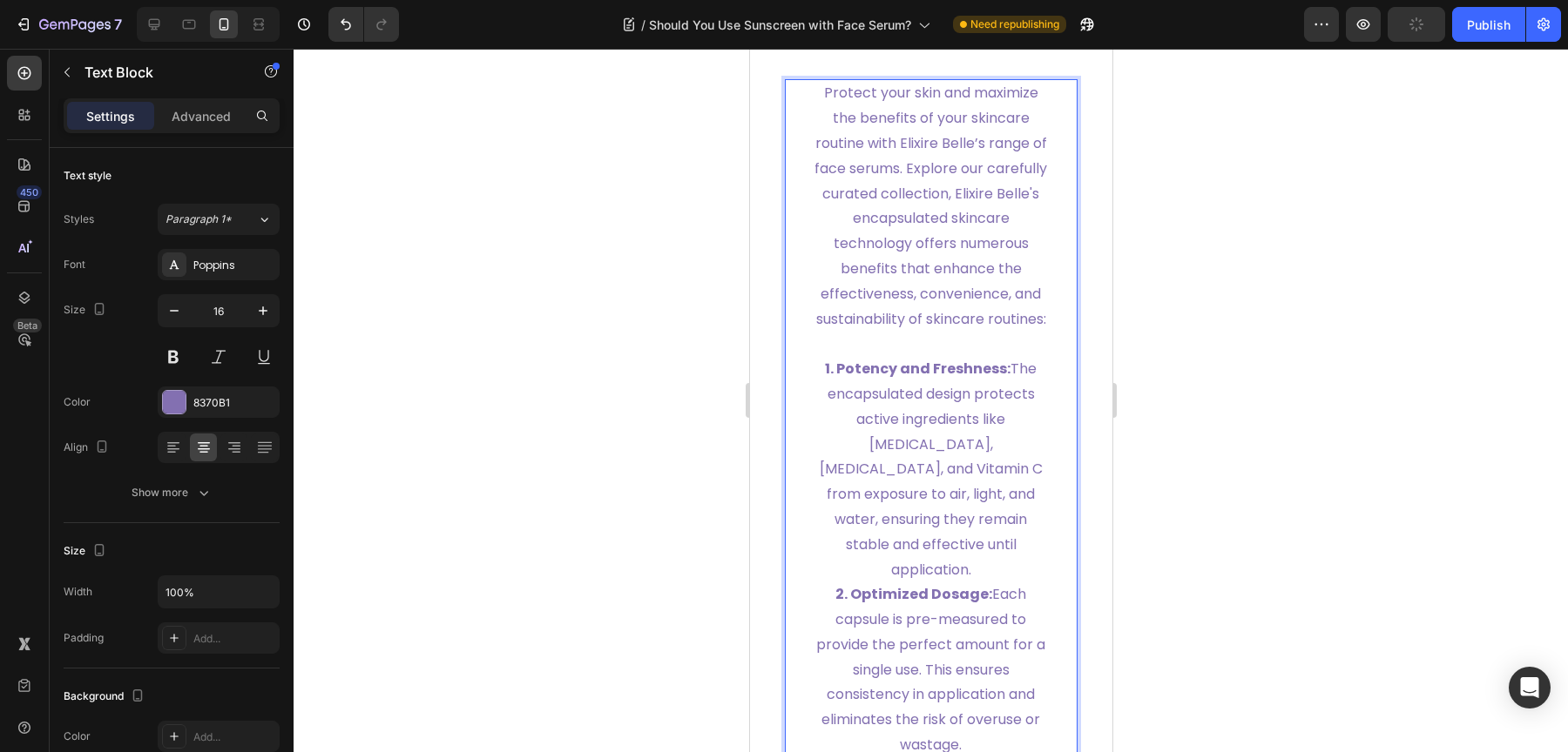
scroll to position [7536, 0]
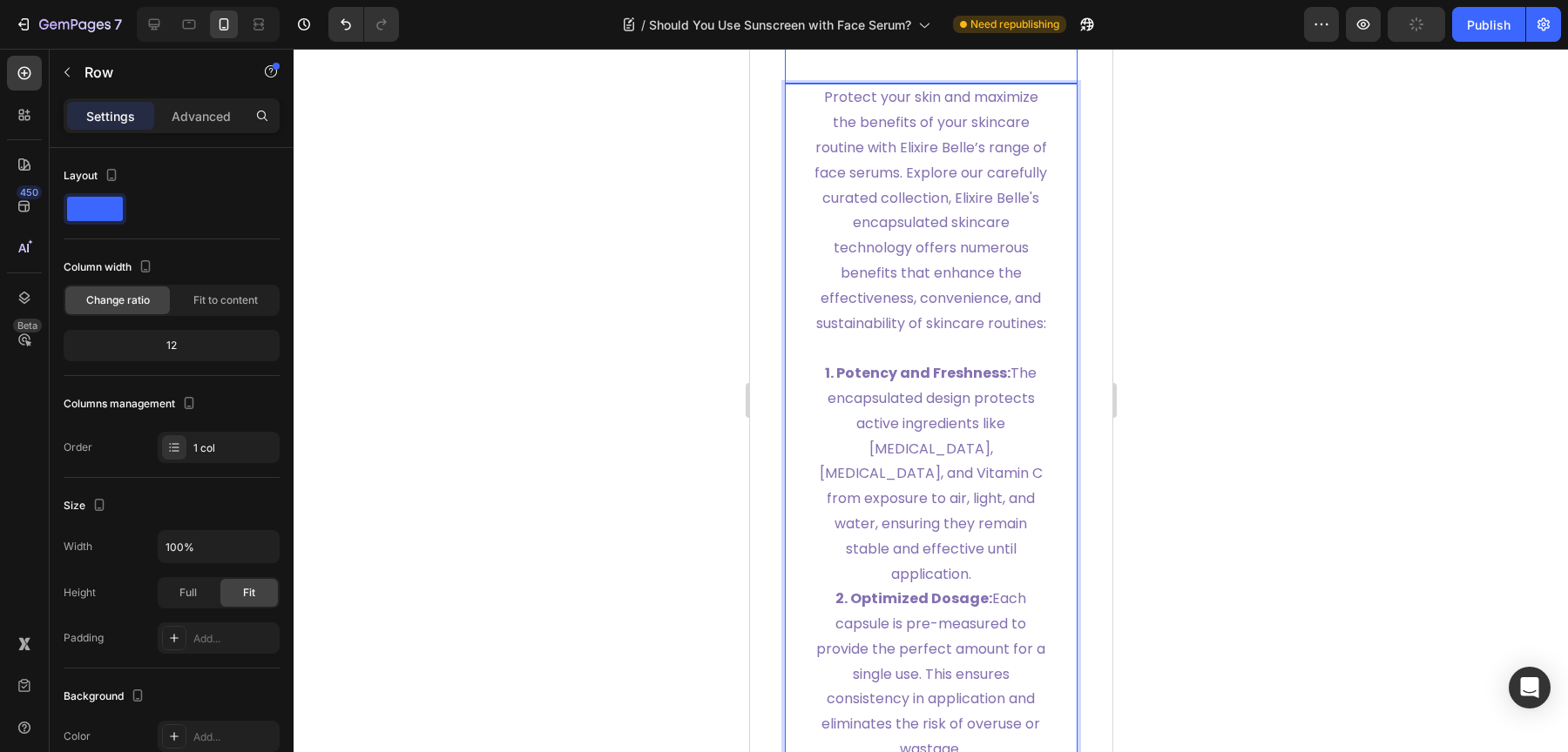
drag, startPoint x: 913, startPoint y: 148, endPoint x: 916, endPoint y: 159, distance: 11.4
click at [928, 184] on p "Protect your skin and maximize the benefits of your skincare routine with Elixi…" at bounding box center [930, 211] width 237 height 251
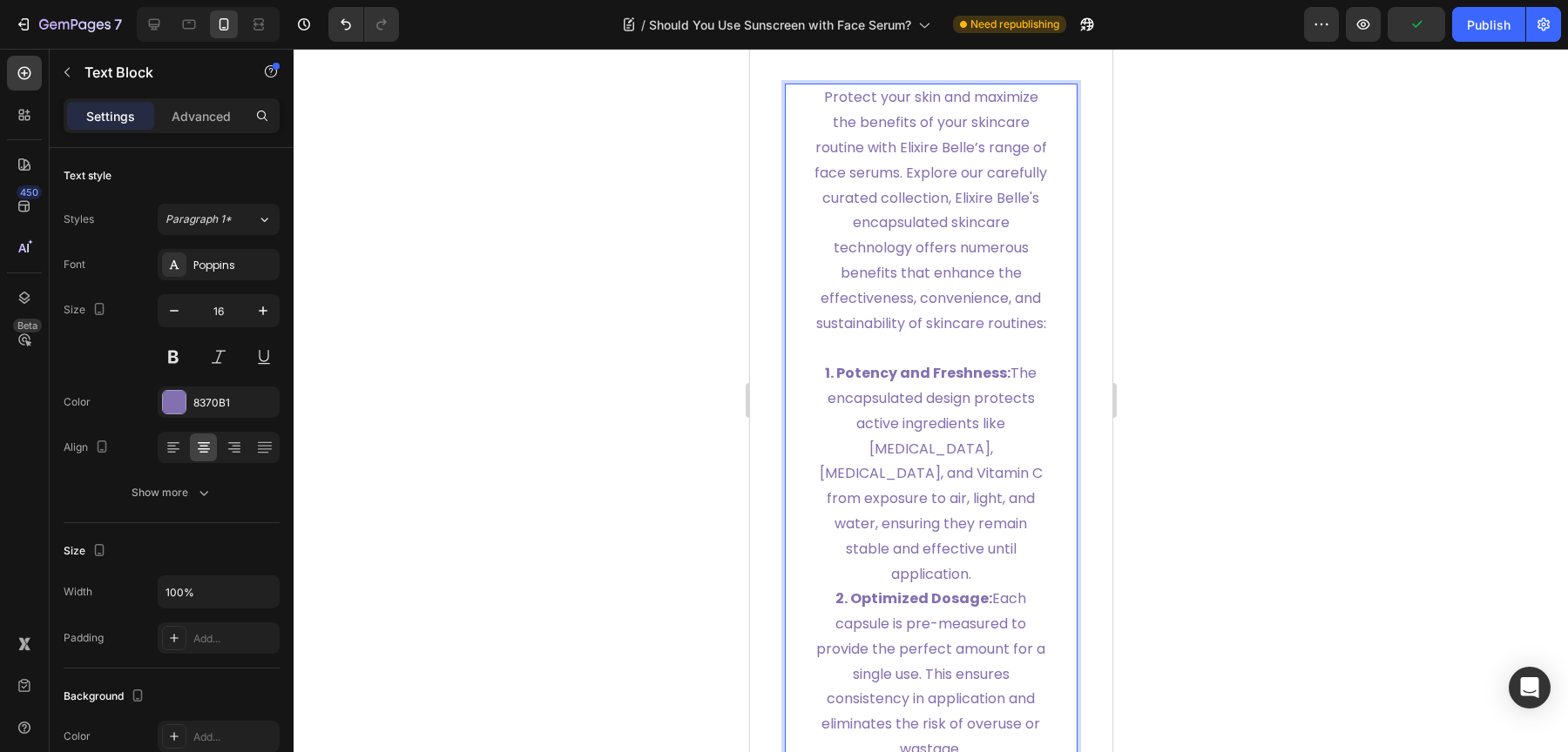
click at [933, 232] on p "Protect your skin and maximize the benefits of your skincare routine with Elixi…" at bounding box center [930, 211] width 237 height 251
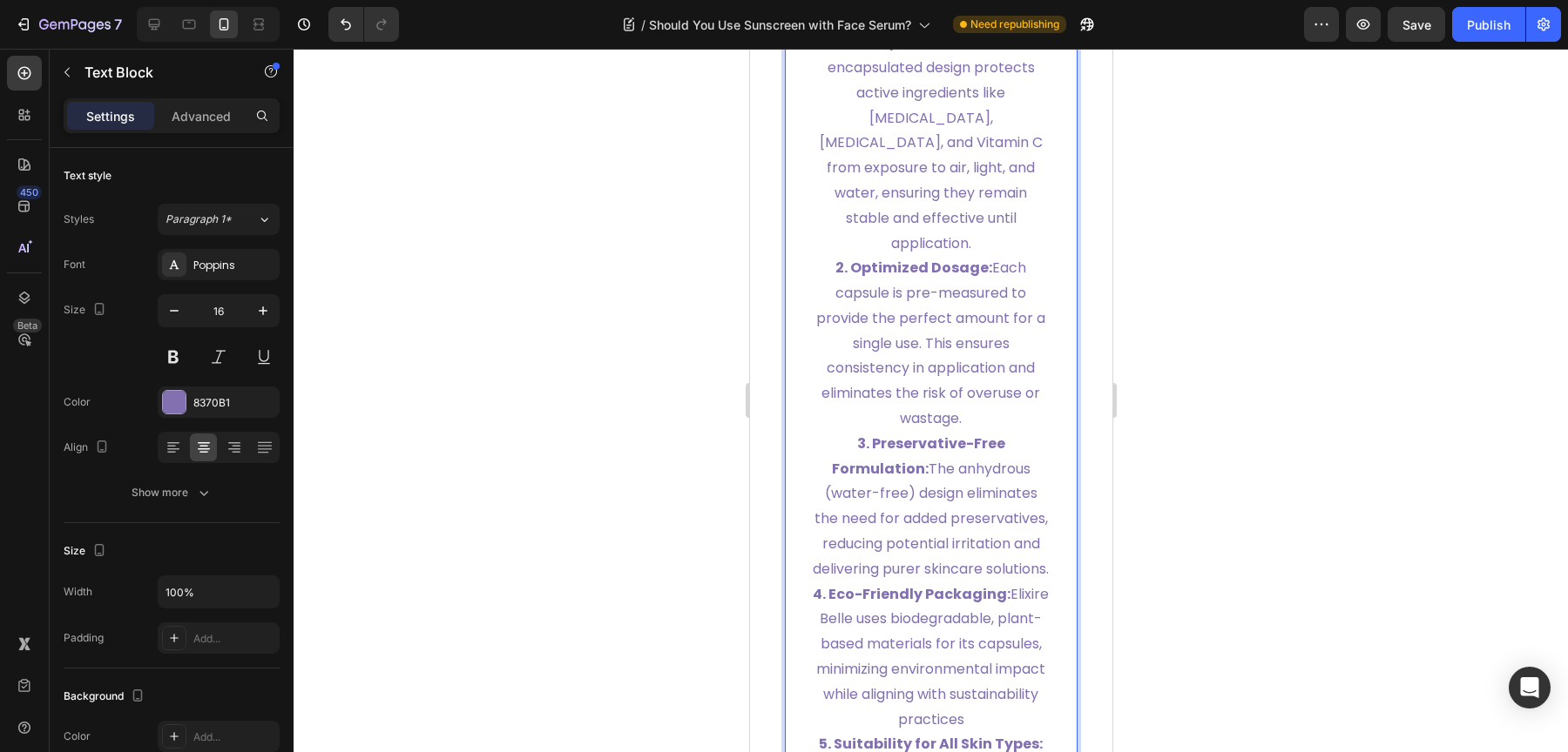
scroll to position [7876, 0]
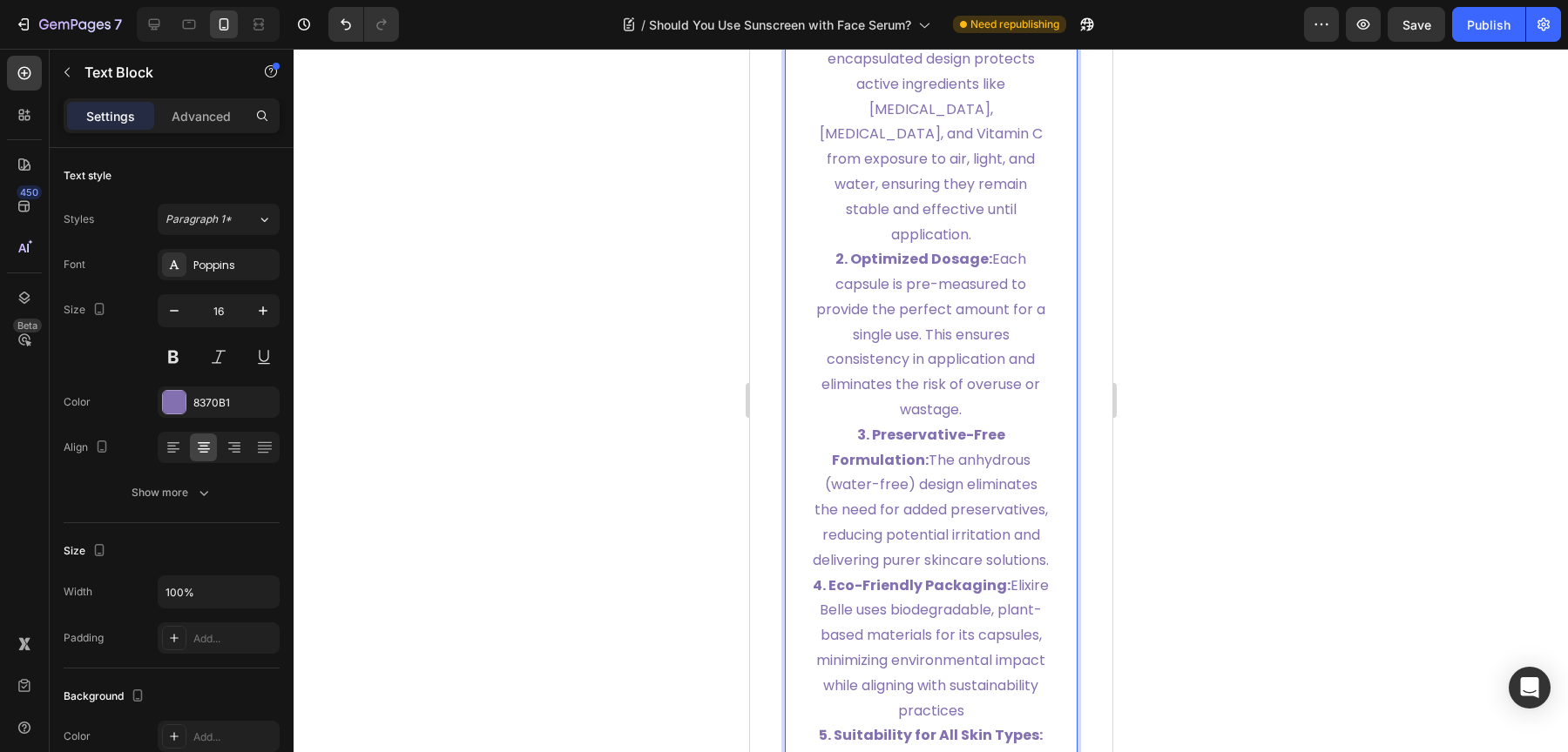
click at [942, 402] on p "2. Optimized Dosage: Each capsule is pre-measured to provide the perfect amount…" at bounding box center [930, 335] width 237 height 176
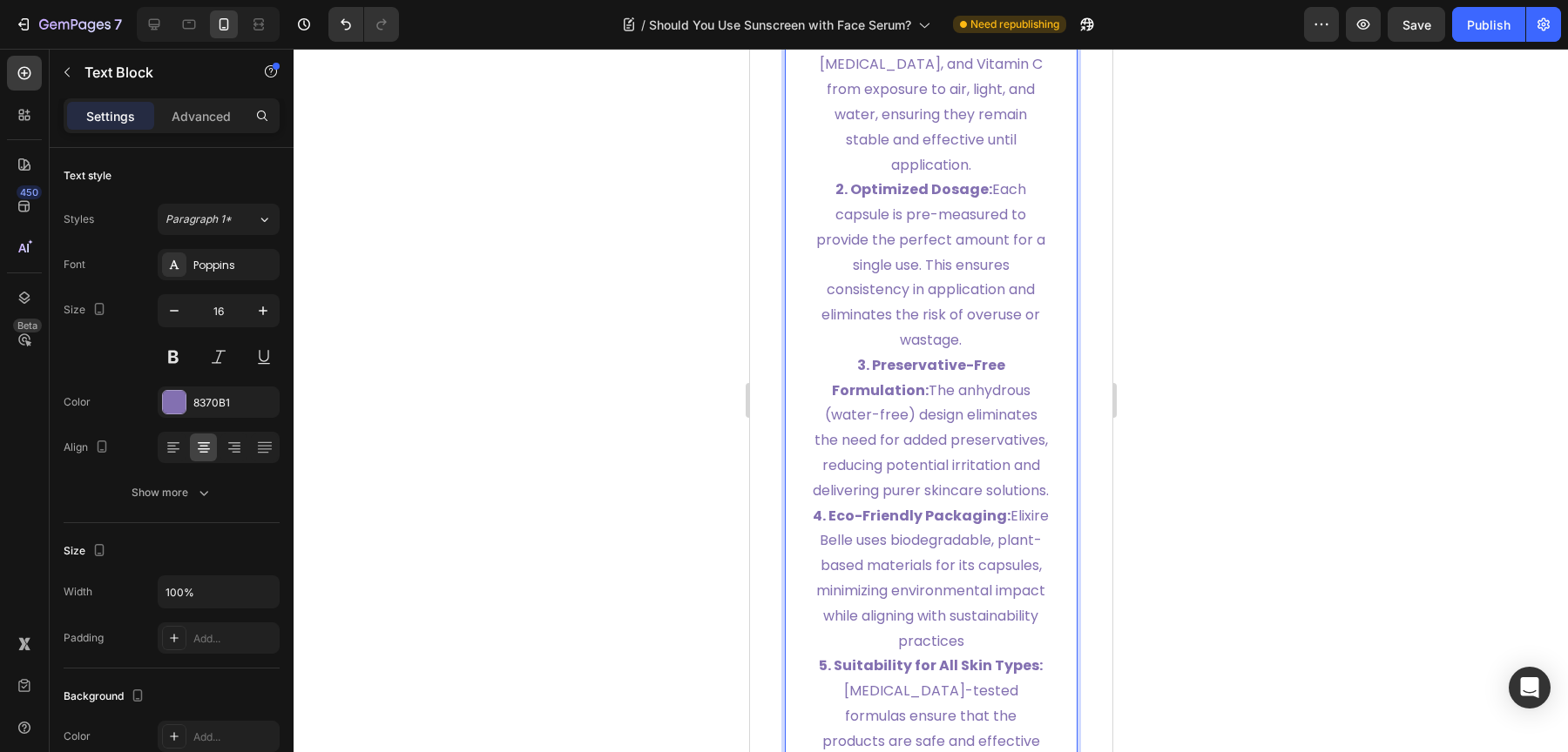
scroll to position [7951, 0]
drag, startPoint x: 959, startPoint y: 471, endPoint x: 985, endPoint y: 456, distance: 30.0
click at [960, 470] on p "3. Preservative-Free Formulation: The anhydrous (water-free) design eliminates …" at bounding box center [930, 422] width 237 height 150
click at [985, 455] on p "3. Preservative-Free Formulation: The anhydrous (water-free) design eliminates …" at bounding box center [930, 422] width 237 height 150
click at [888, 498] on p "3. Preservative-Free Formulation: The anhydrous (water-free) design eliminates …" at bounding box center [930, 422] width 237 height 150
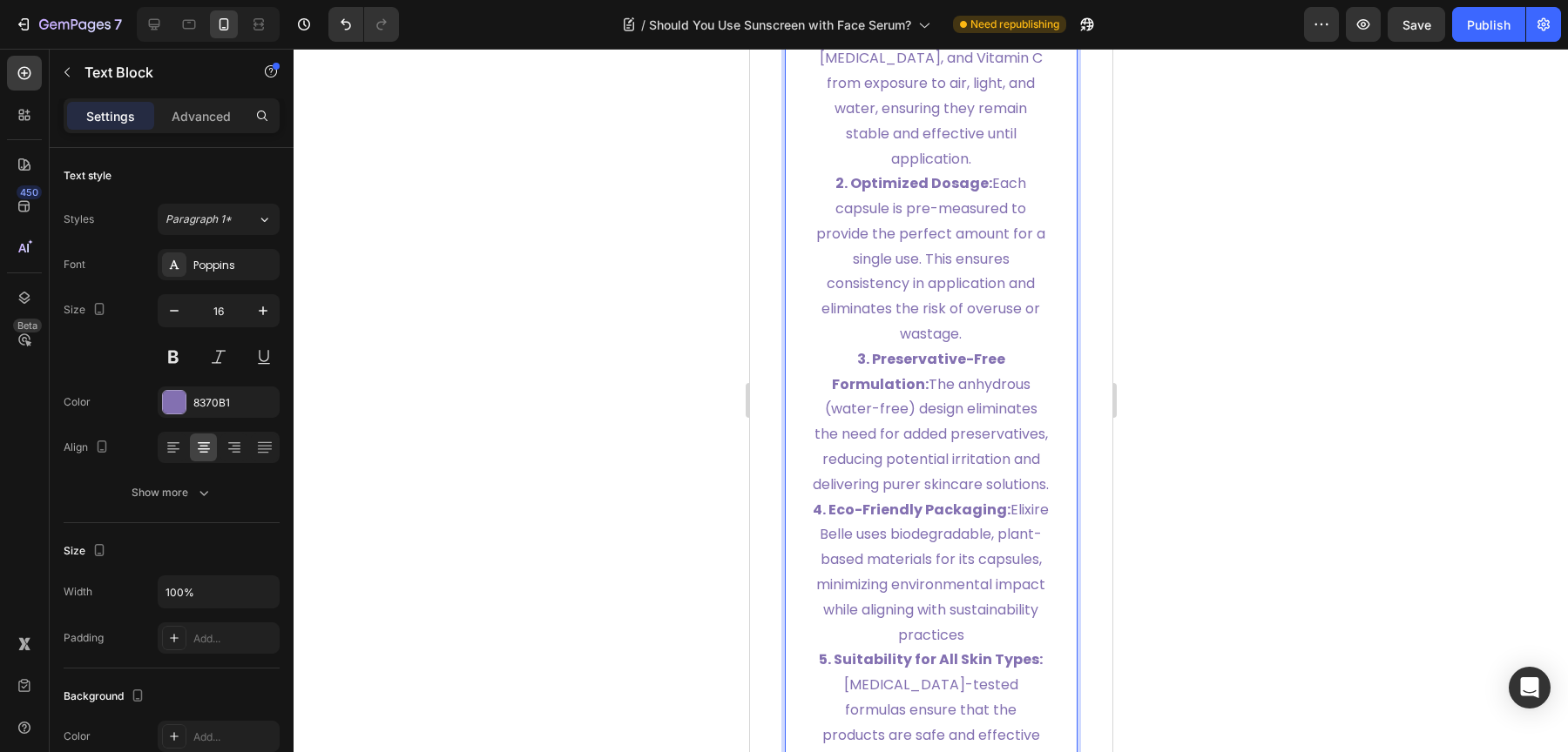
click at [920, 498] on p "3. Preservative-Free Formulation: The anhydrous (water-free) design eliminates …" at bounding box center [930, 422] width 237 height 150
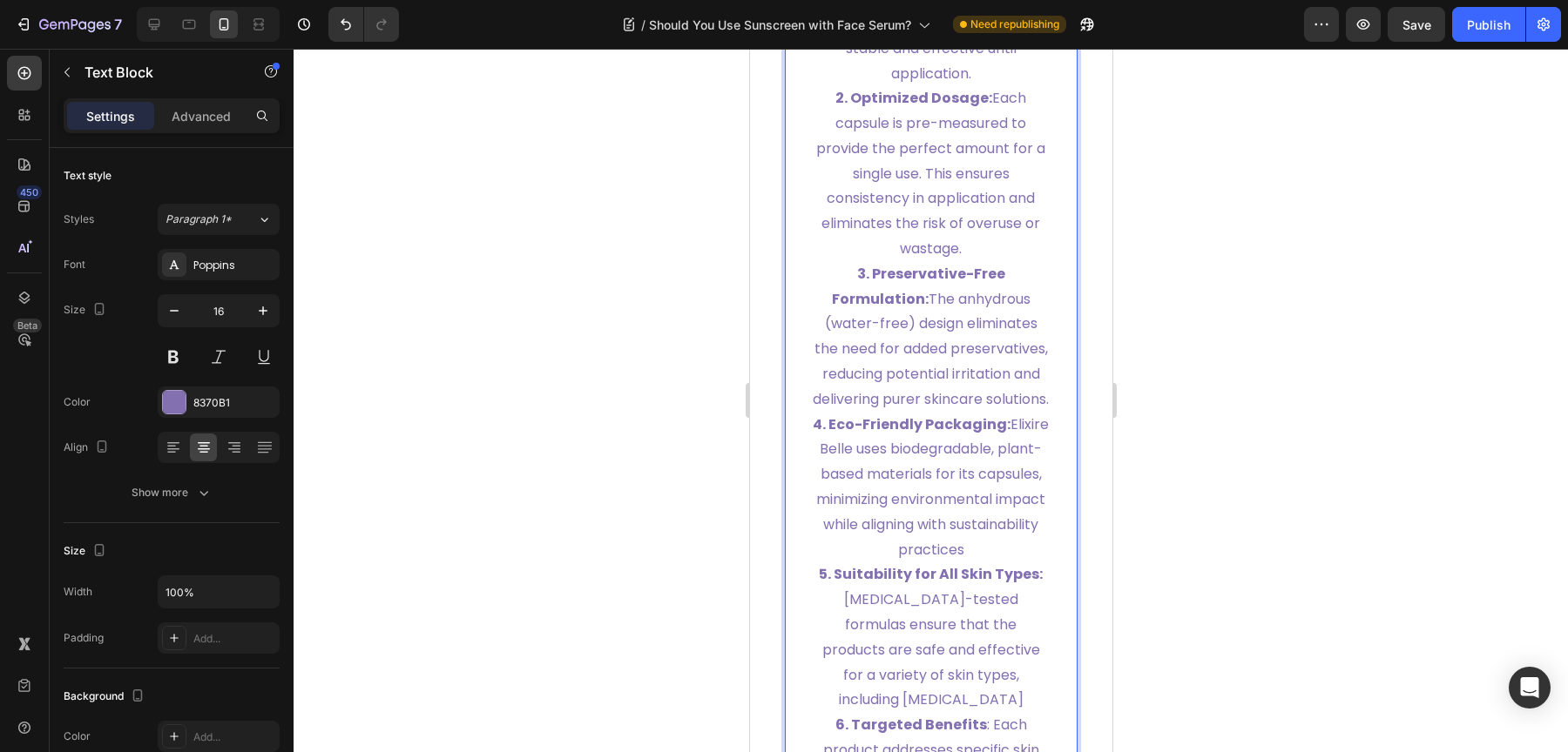
scroll to position [8343, 0]
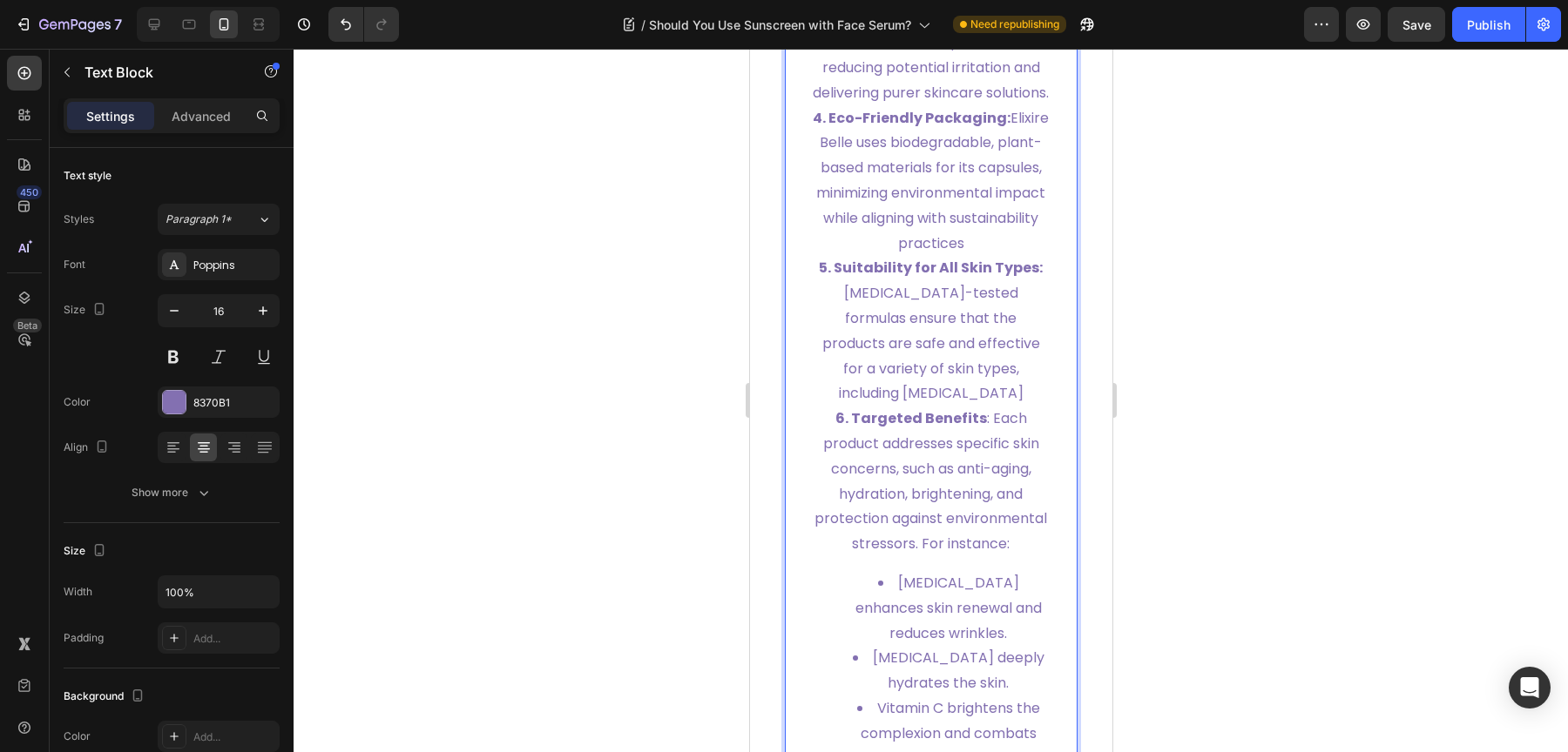
click at [940, 406] on p "5. Suitability for All Skin Types: Dermatologist-tested formulas ensure that th…" at bounding box center [930, 331] width 237 height 150
click at [937, 406] on p "5. Suitability for All Skin Types: Dermatologist-tested formulas ensure that th…" at bounding box center [930, 331] width 237 height 150
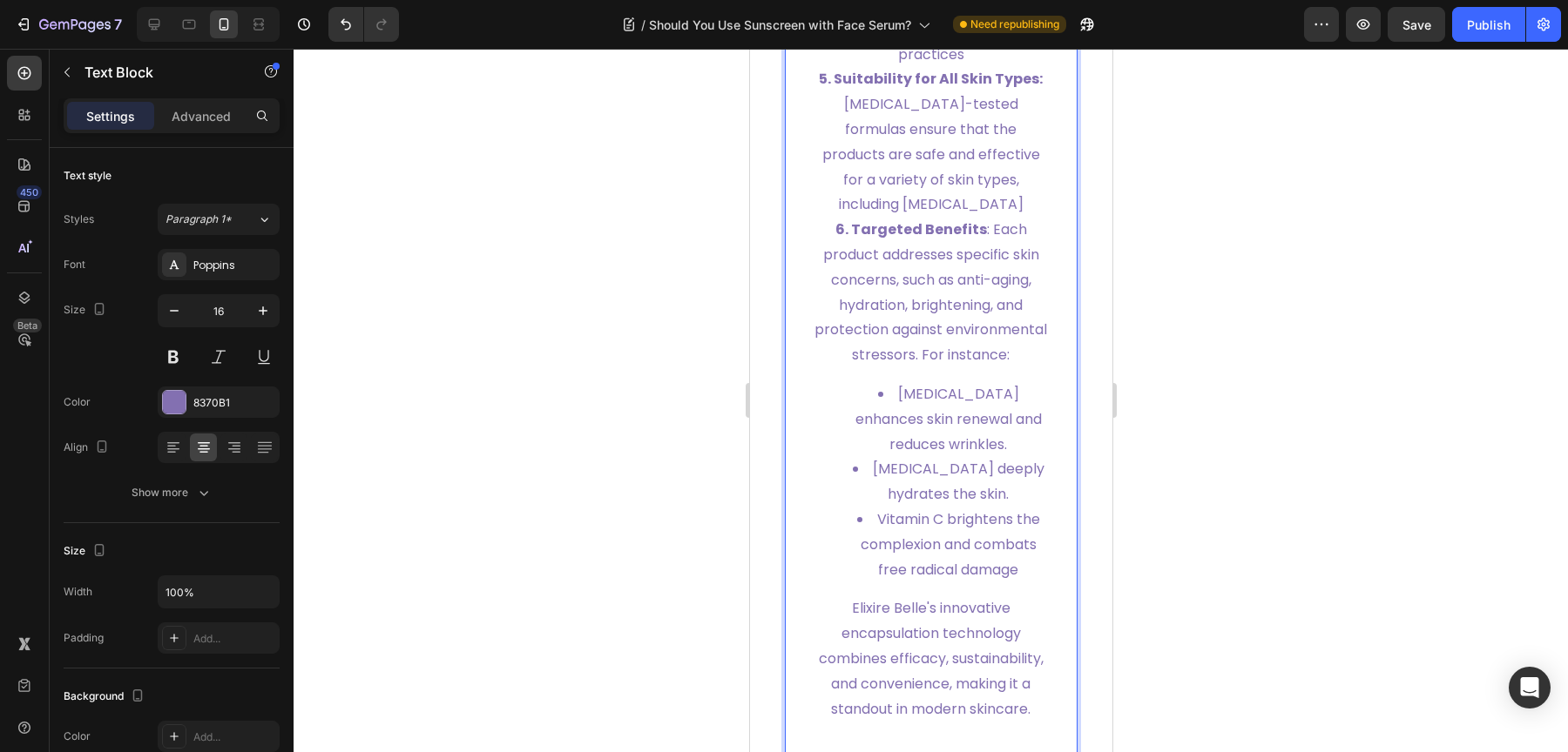
scroll to position [8717, 0]
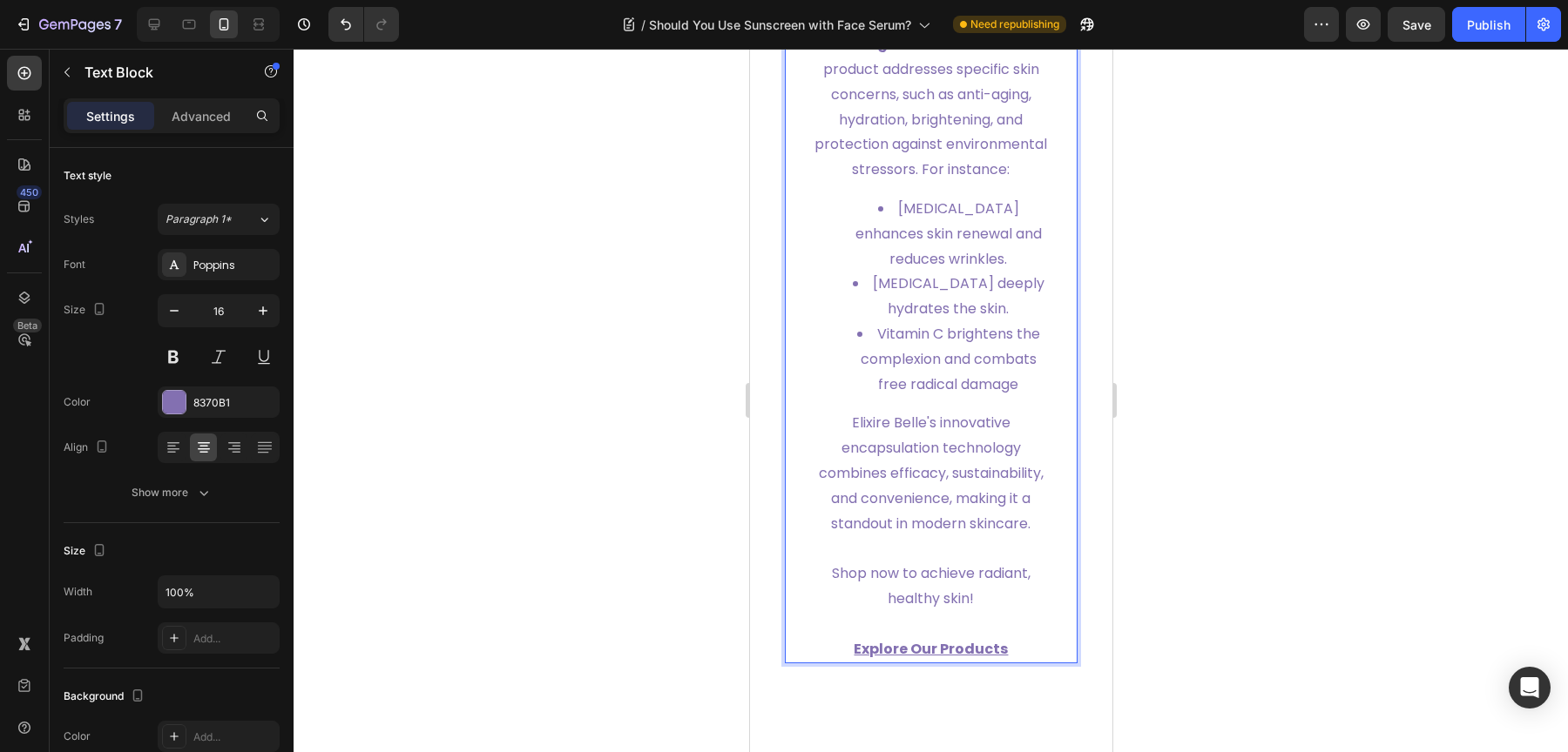
click at [934, 183] on p "6. Targeted Benefits : Each product addresses specific skin concerns, such as a…" at bounding box center [930, 107] width 237 height 150
click at [917, 272] on li "Retinol enhances skin renewal and reduces wrinkles." at bounding box center [948, 234] width 203 height 75
click at [944, 322] on li "Hyaluronic acid deeply hydrates the skin." at bounding box center [948, 297] width 203 height 51
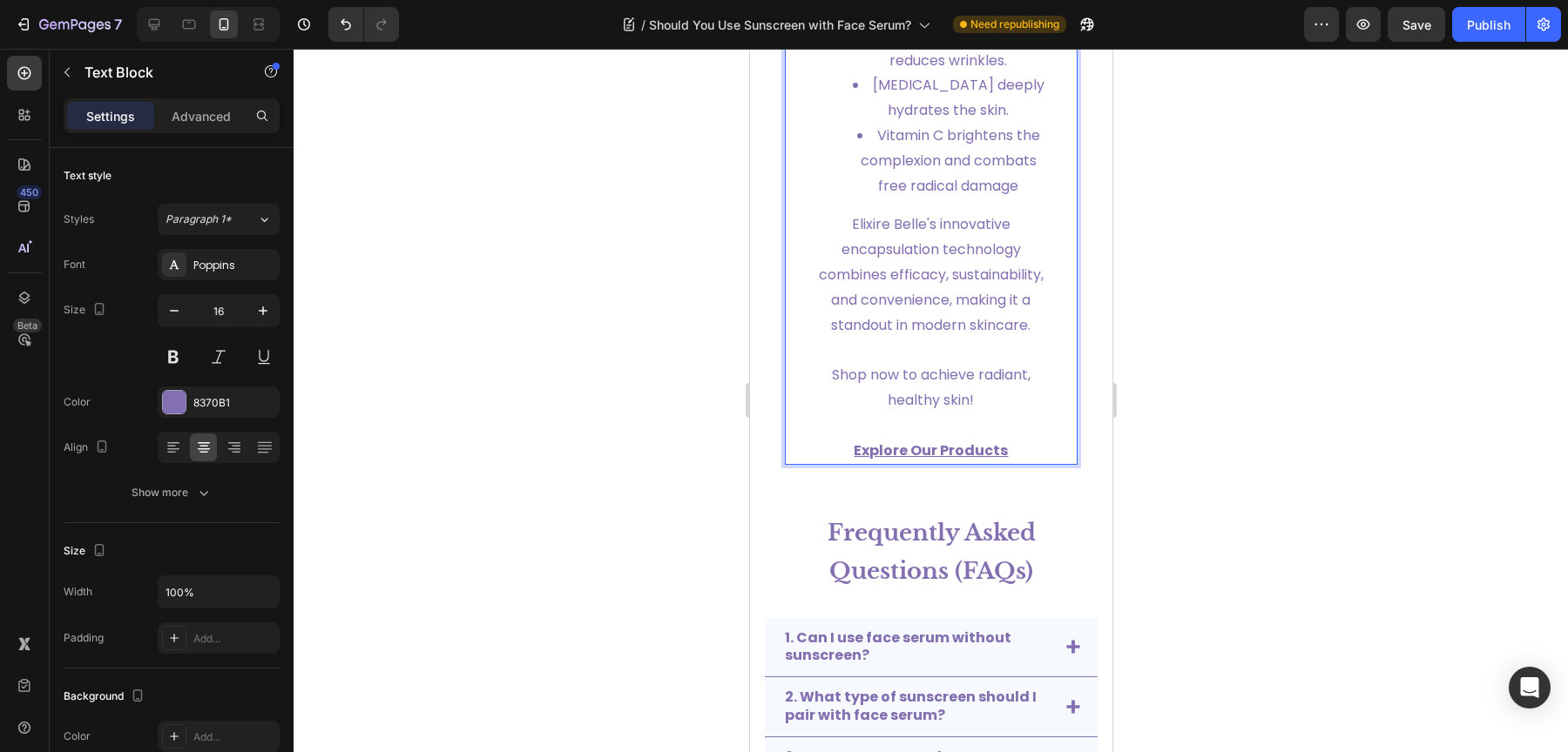
click at [939, 338] on p "Elixire Belle's innovative encapsulation technology combines efficacy, sustaina…" at bounding box center [930, 275] width 237 height 125
click at [940, 198] on li "Vitamin C brightens the complexion and combats free radical damage​" at bounding box center [948, 161] width 203 height 75
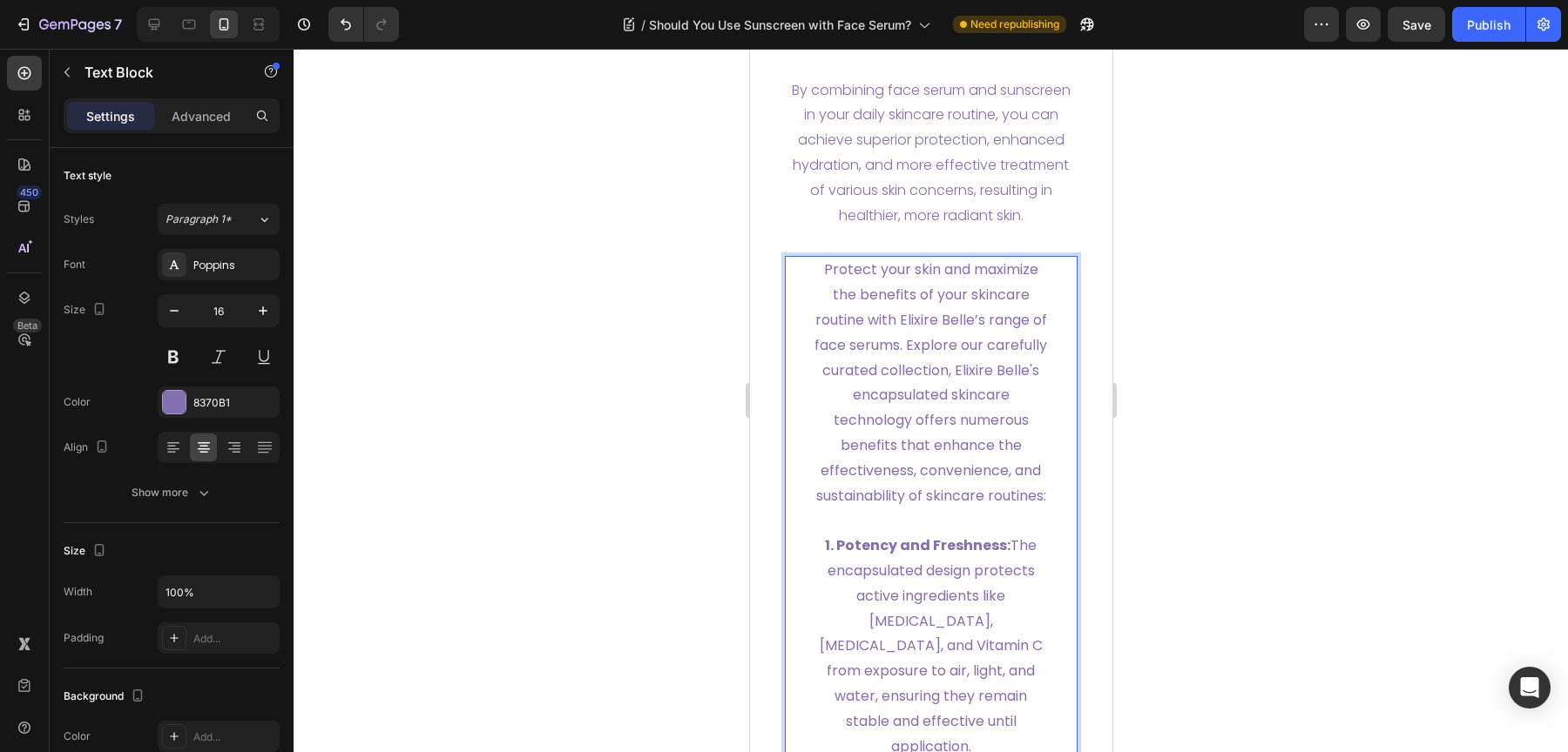
scroll to position [7183, 0]
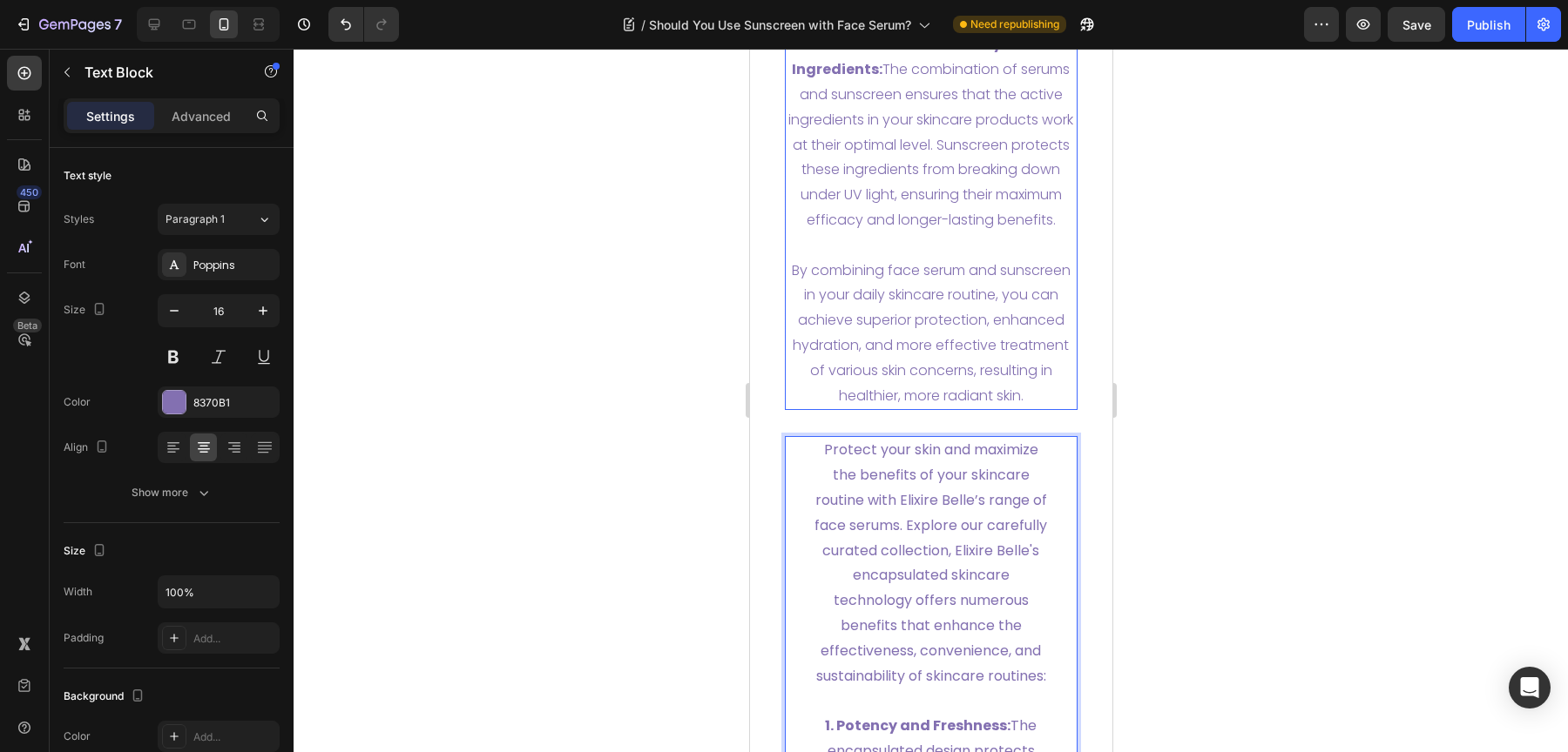
click at [943, 259] on p at bounding box center [930, 245] width 290 height 25
click at [927, 571] on p "Protect your skin and maximize the benefits of your skincare routine with Elixi…" at bounding box center [930, 564] width 237 height 251
click at [935, 353] on p "By combining face serum and sunscreen in your daily skincare routine, you can a…" at bounding box center [930, 333] width 290 height 150
click at [914, 549] on p "Protect your skin and maximize the benefits of your skincare routine with Elixi…" at bounding box center [930, 564] width 237 height 251
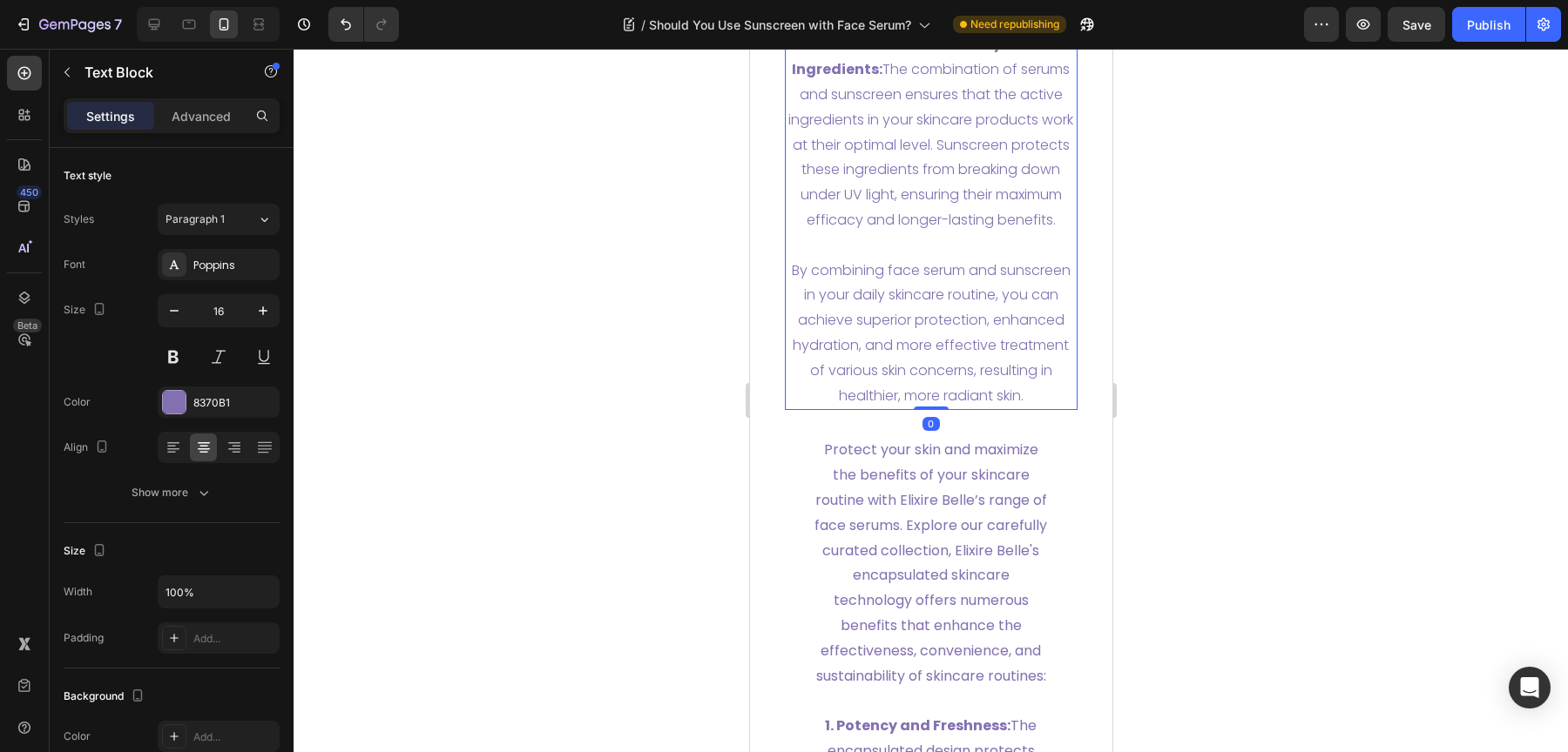
click at [929, 380] on p "By combining face serum and sunscreen in your daily skincare routine, you can a…" at bounding box center [930, 333] width 290 height 150
click at [901, 400] on p "By combining face serum and sunscreen in your daily skincare routine, you can a…" at bounding box center [930, 333] width 290 height 150
click at [197, 122] on p "Advanced" at bounding box center [201, 116] width 60 height 19
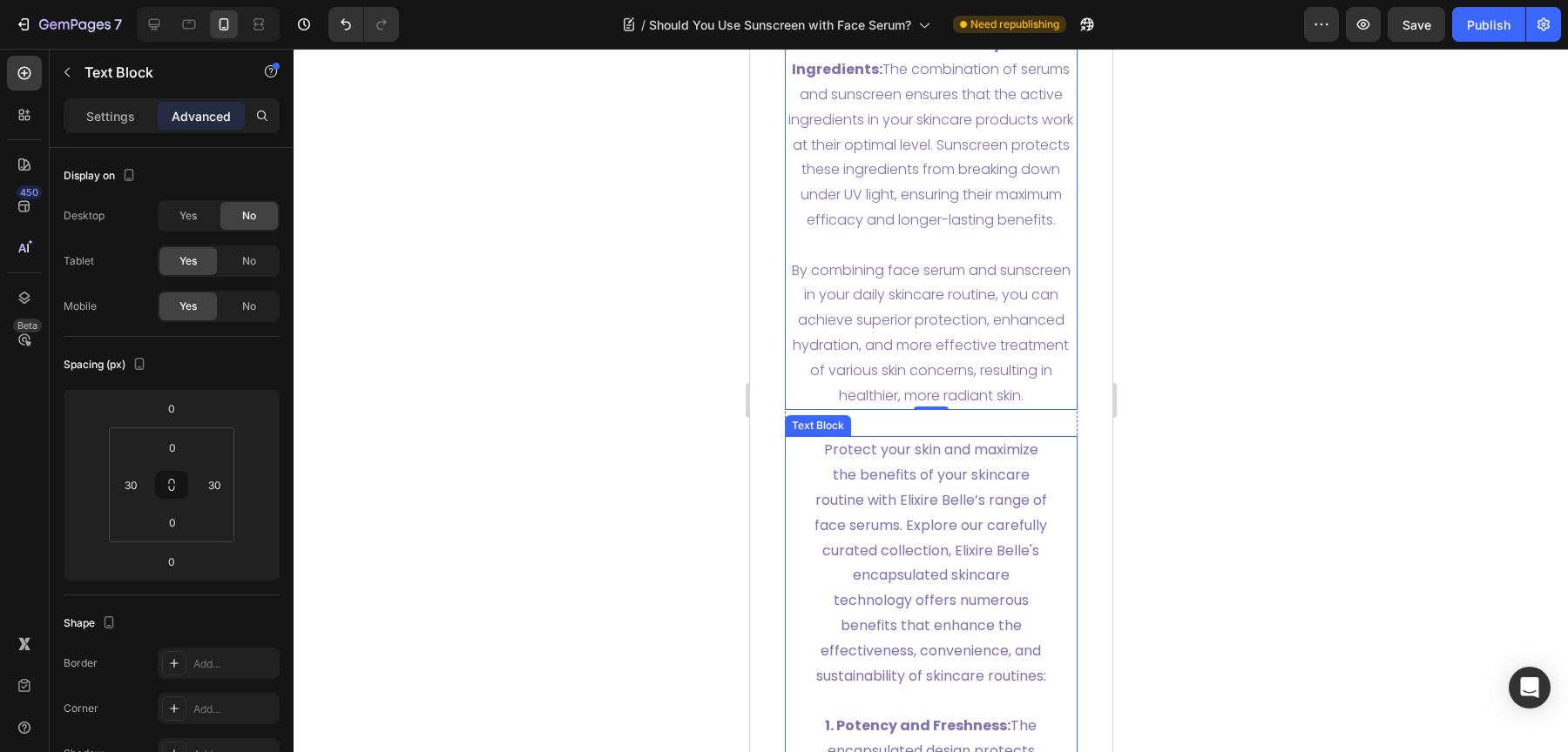
click at [905, 606] on p "Protect your skin and maximize the benefits of your skincare routine with Elixi…" at bounding box center [930, 564] width 237 height 251
click at [152, 37] on div at bounding box center [154, 24] width 28 height 28
type input "0"
type input "30"
type input "0"
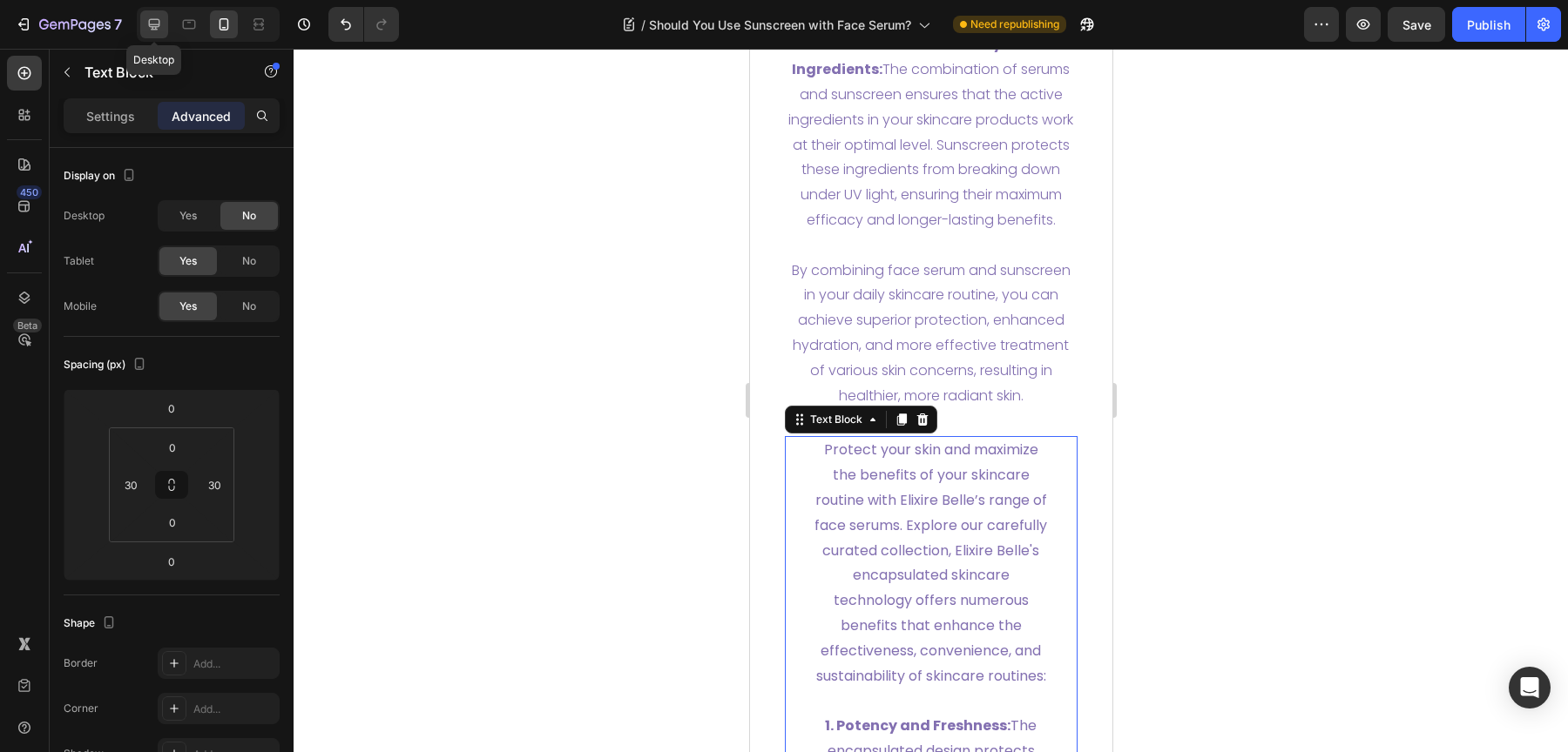
type input "0"
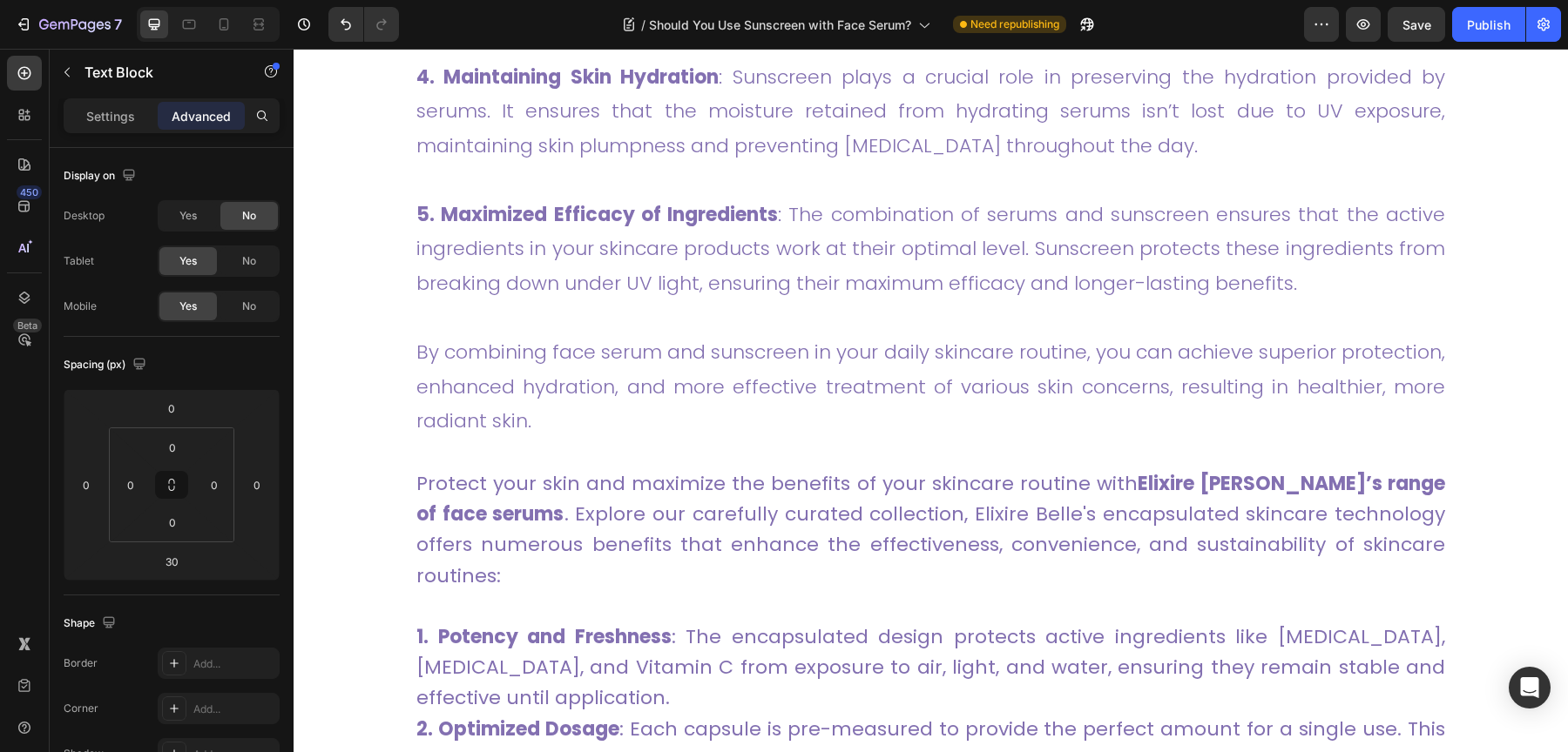
scroll to position [5614, 0]
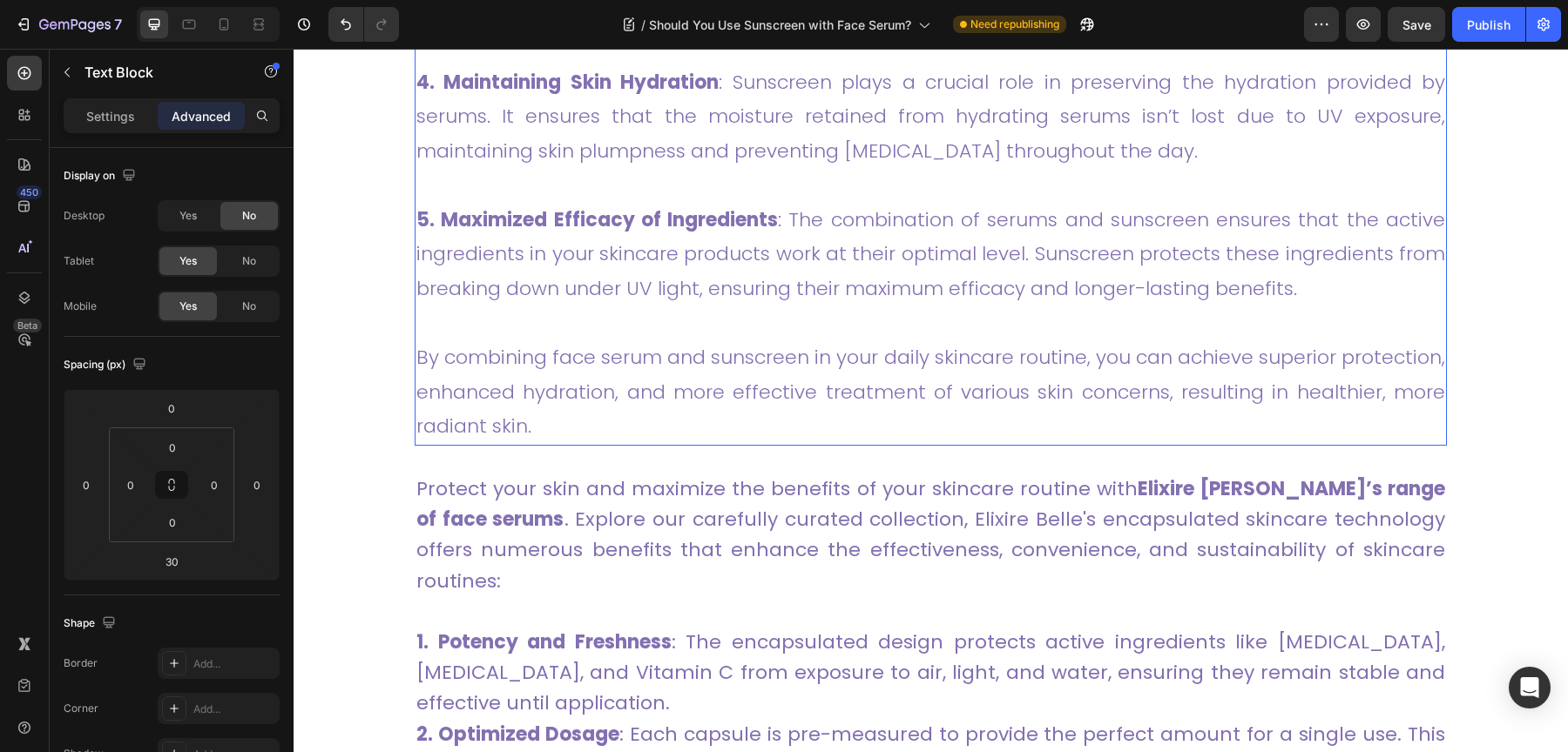
click at [723, 277] on span "5. Maximized Efficacy of Ingredients : The combination of serums and sunscreen …" at bounding box center [930, 254] width 1029 height 96
click at [89, 122] on p "Settings" at bounding box center [110, 116] width 49 height 19
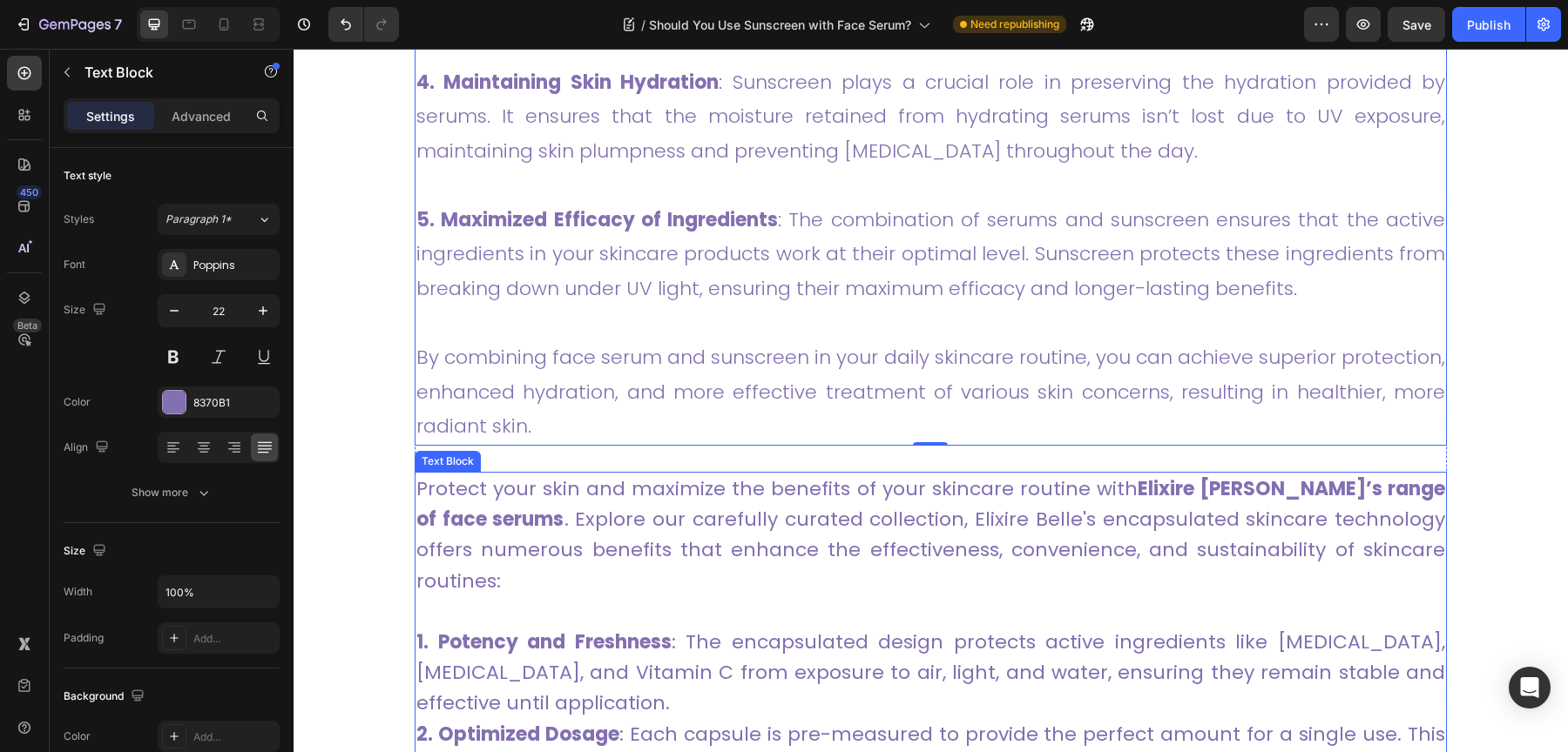
click at [644, 532] on p "Protect your skin and maximize the benefits of your skincare routine with Elixi…" at bounding box center [930, 535] width 1029 height 123
click at [622, 519] on span "Protect your skin and maximize the benefits of your skincare routine with Elixi…" at bounding box center [930, 535] width 1029 height 119
click at [587, 286] on span "5. Maximized Efficacy of Ingredients : The combination of serums and sunscreen …" at bounding box center [930, 254] width 1029 height 96
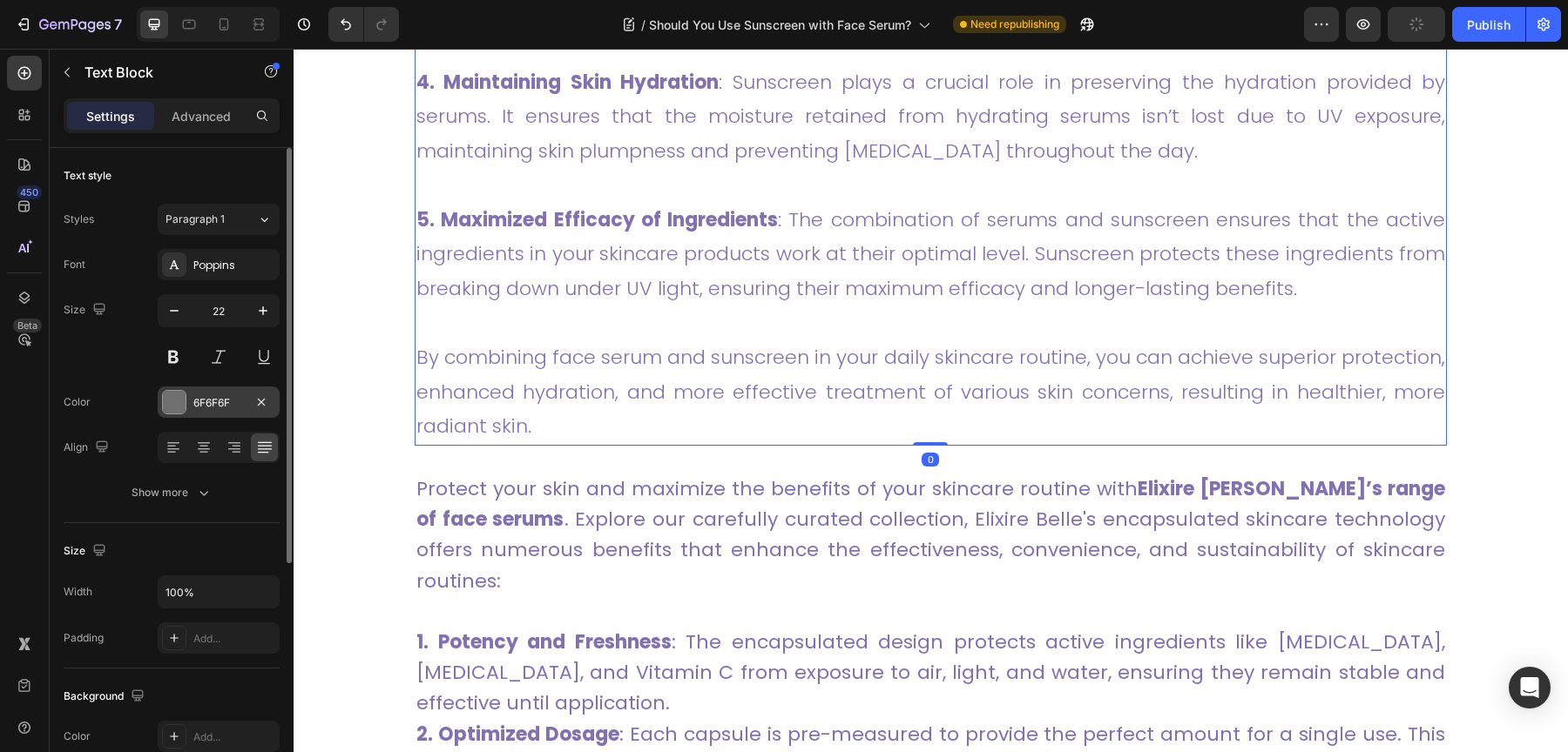
click at [211, 396] on div "6F6F6F" at bounding box center [218, 404] width 51 height 16
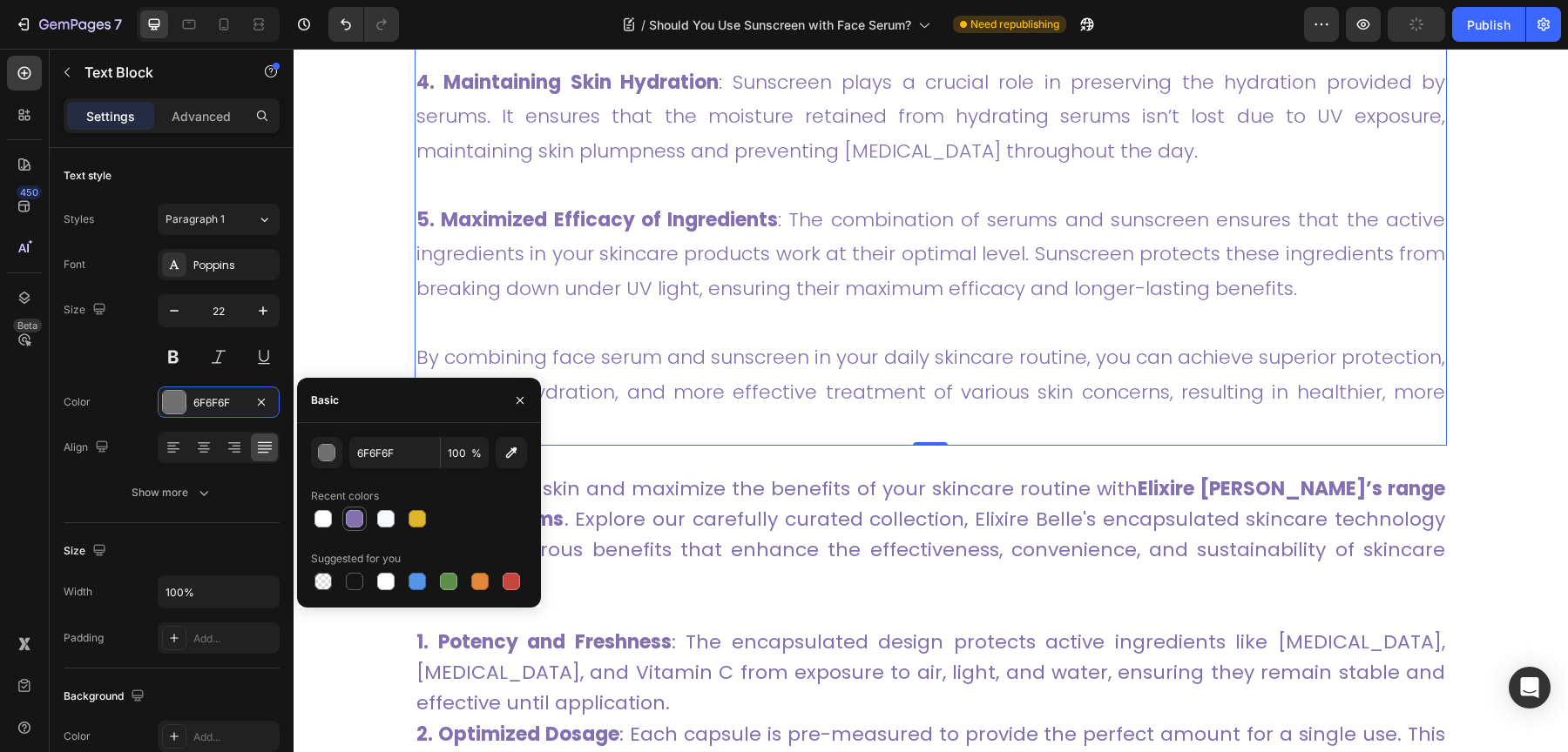
click at [352, 518] on div at bounding box center [355, 519] width 18 height 18
type input "8370B1"
click at [614, 486] on span "Protect your skin and maximize the benefits of your skincare routine with Elixi…" at bounding box center [930, 535] width 1029 height 119
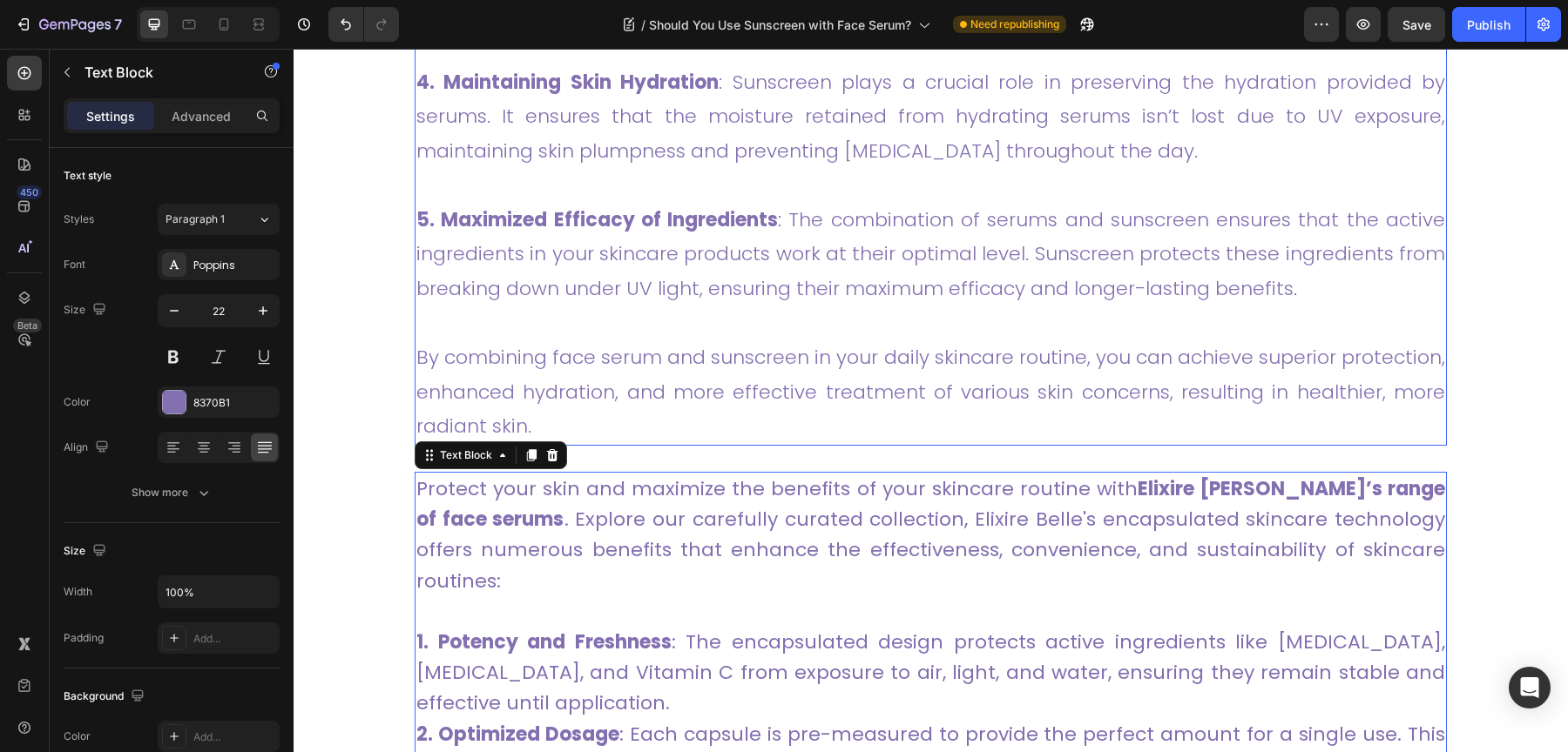
click at [614, 311] on p at bounding box center [930, 324] width 1029 height 35
click at [637, 505] on span "Protect your skin and maximize the benefits of your skincare routine with Elixi…" at bounding box center [930, 535] width 1029 height 119
click at [213, 102] on div "Advanced" at bounding box center [201, 116] width 87 height 28
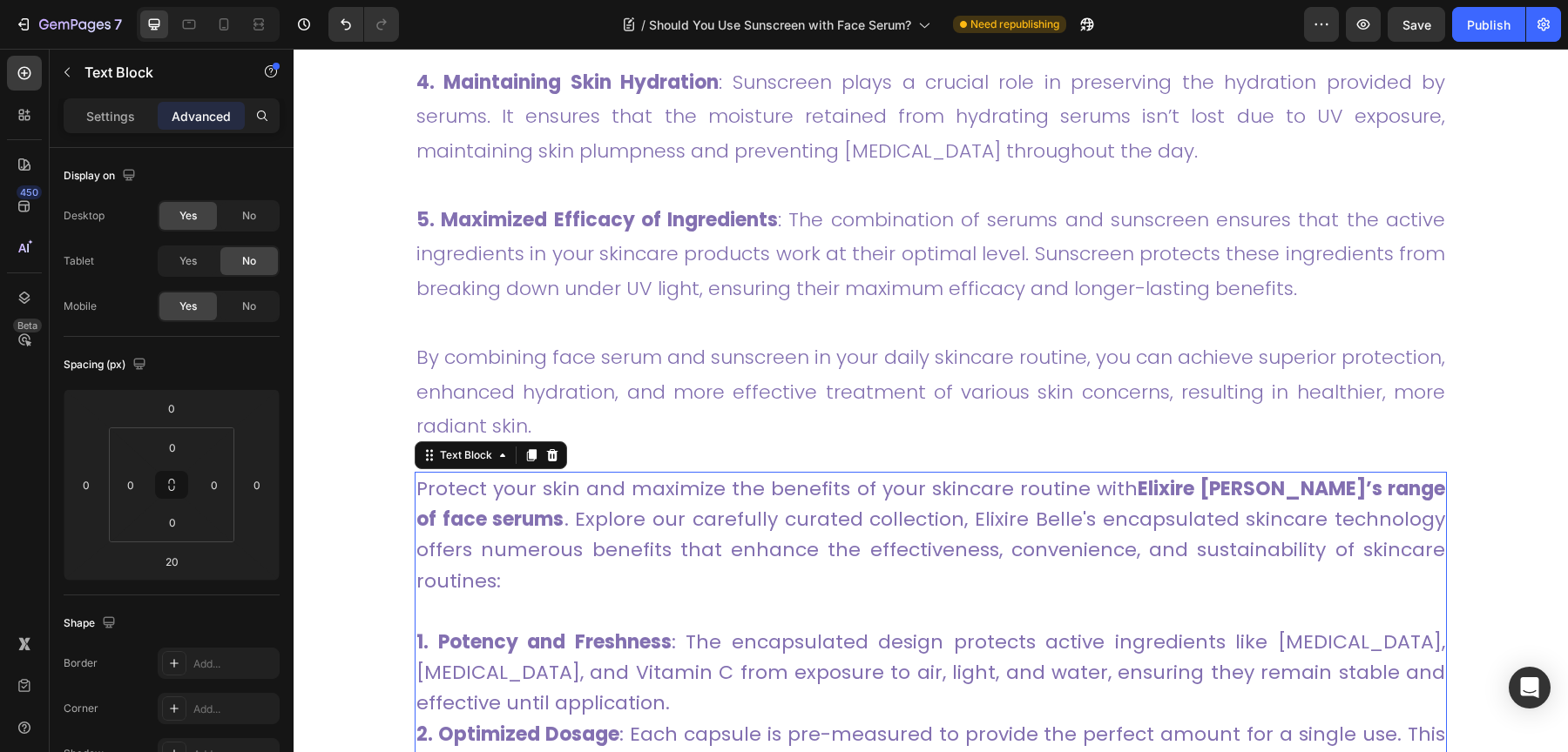
click at [225, 40] on div at bounding box center [208, 24] width 143 height 35
click at [225, 36] on div at bounding box center [223, 24] width 28 height 28
type input "30"
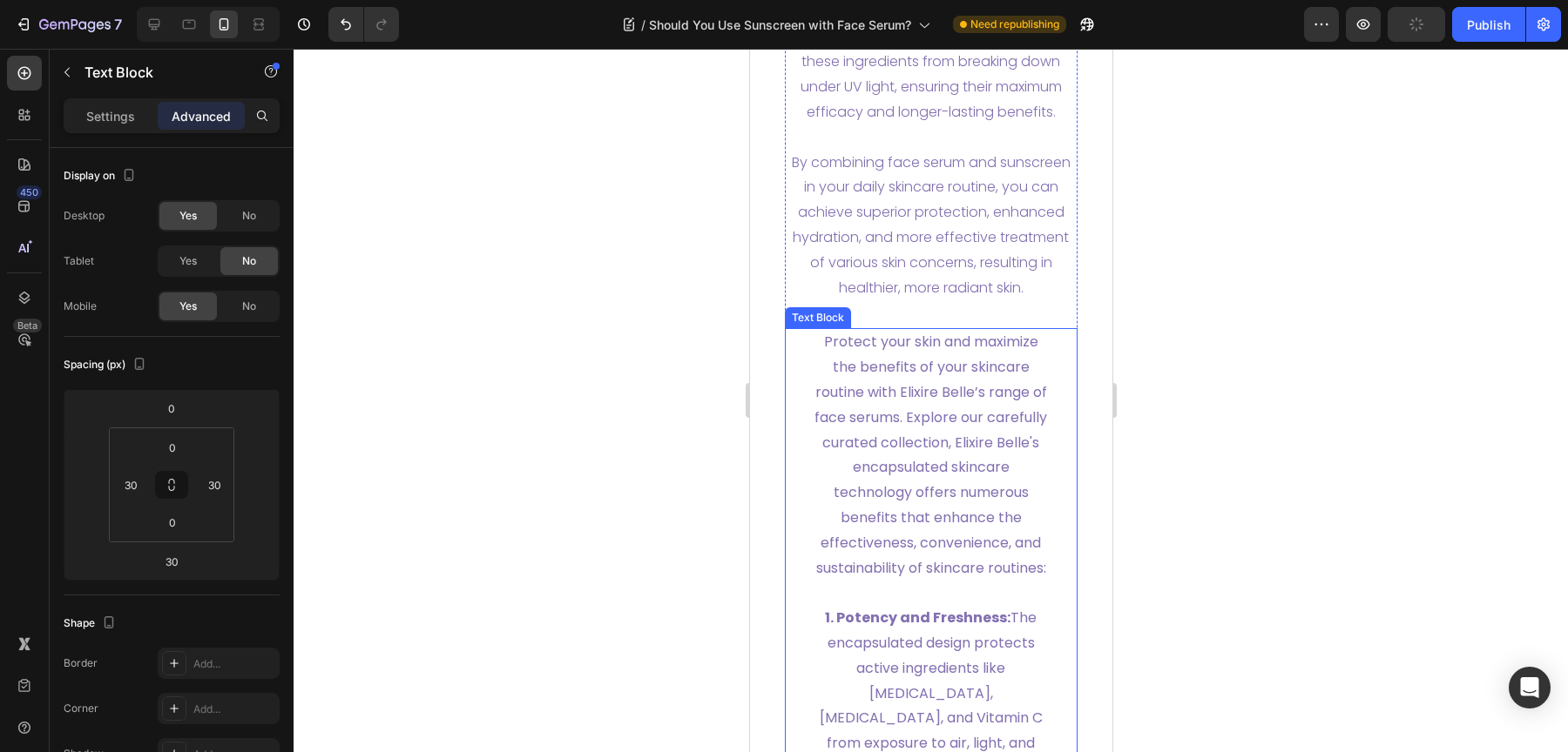
scroll to position [6569, 0]
click at [949, 417] on p "Protect your skin and maximize the benefits of your skincare routine with Elixi…" at bounding box center [930, 458] width 237 height 251
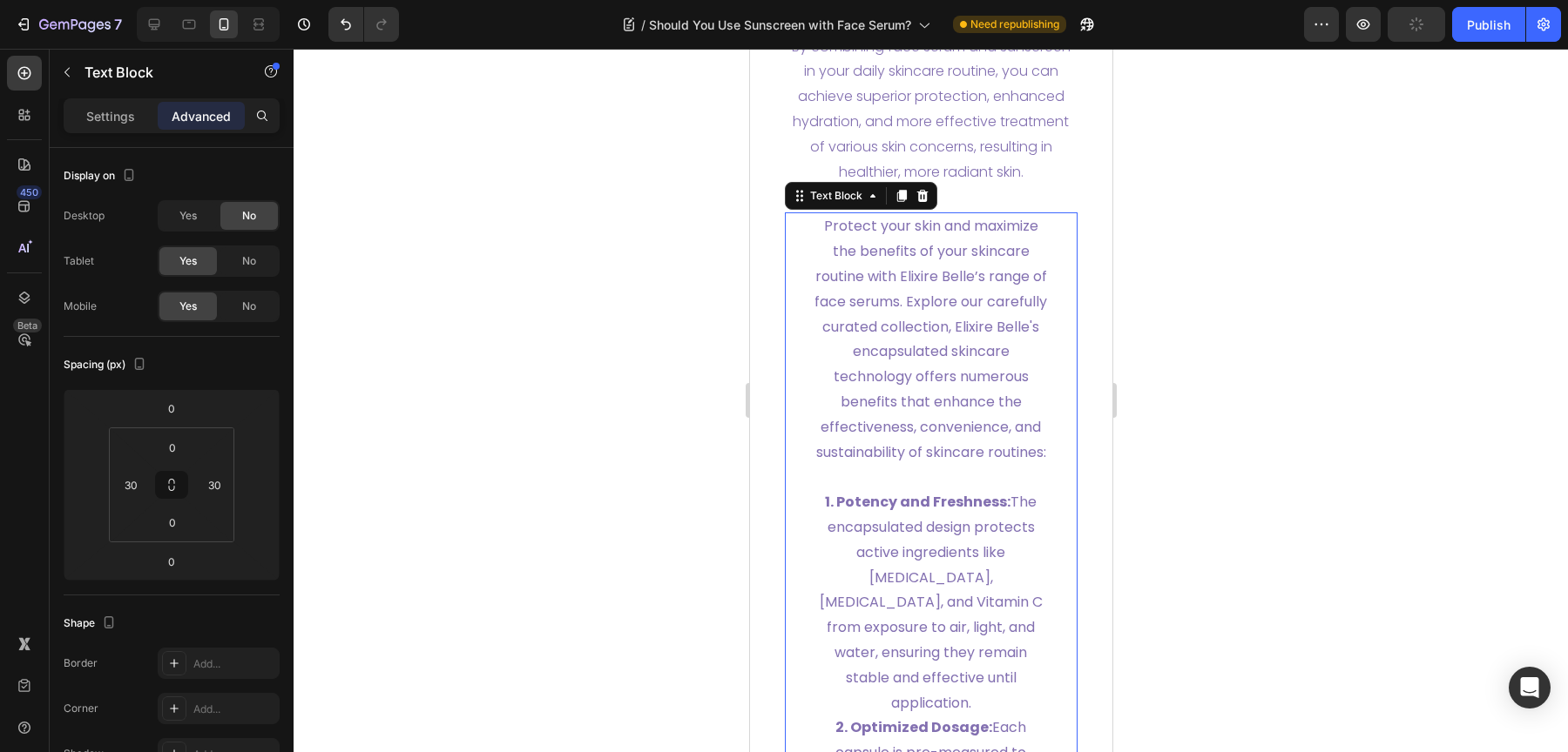
scroll to position [6689, 0]
click at [185, 33] on icon at bounding box center [189, 25] width 18 height 18
type input "0"
type input "30"
type input "0"
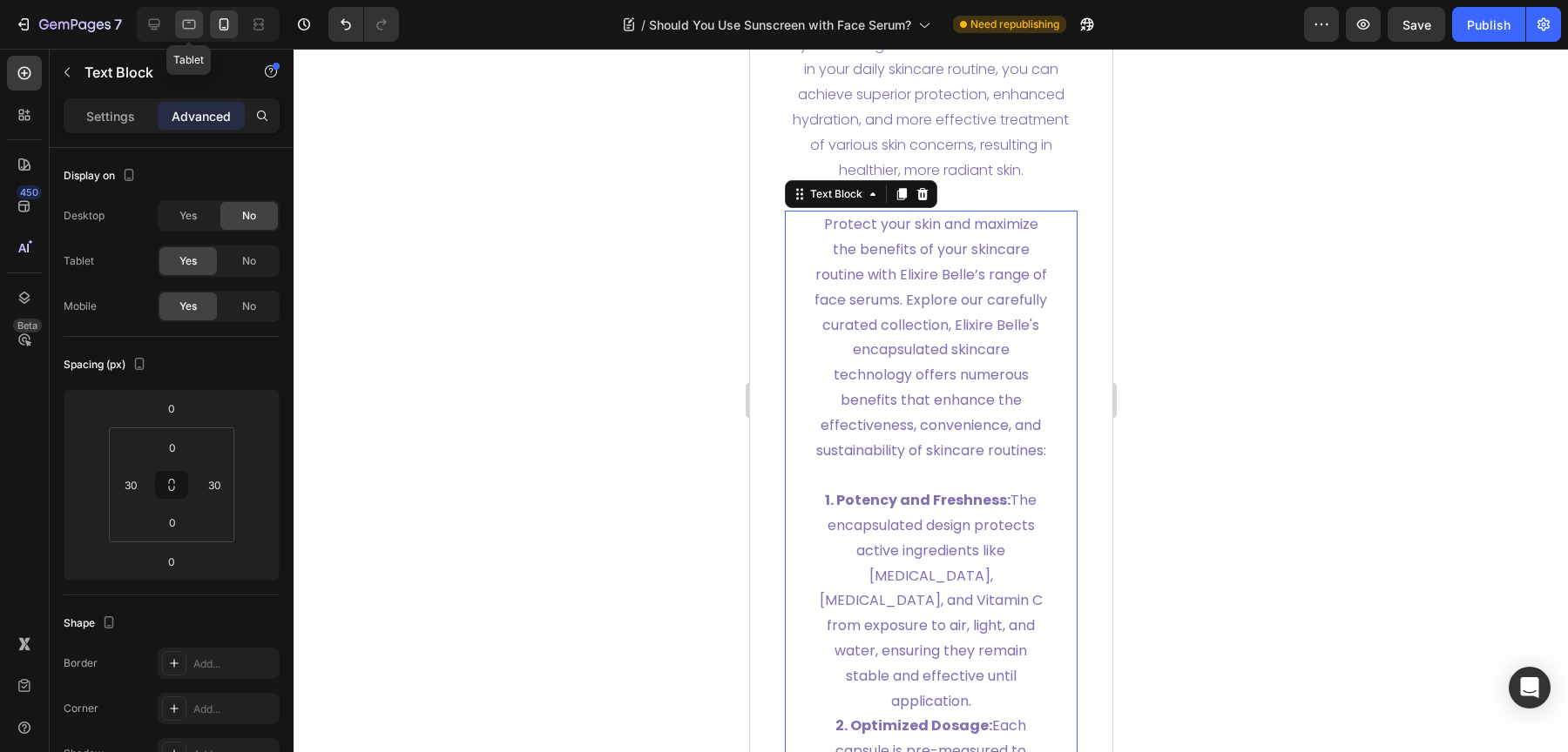
type input "0"
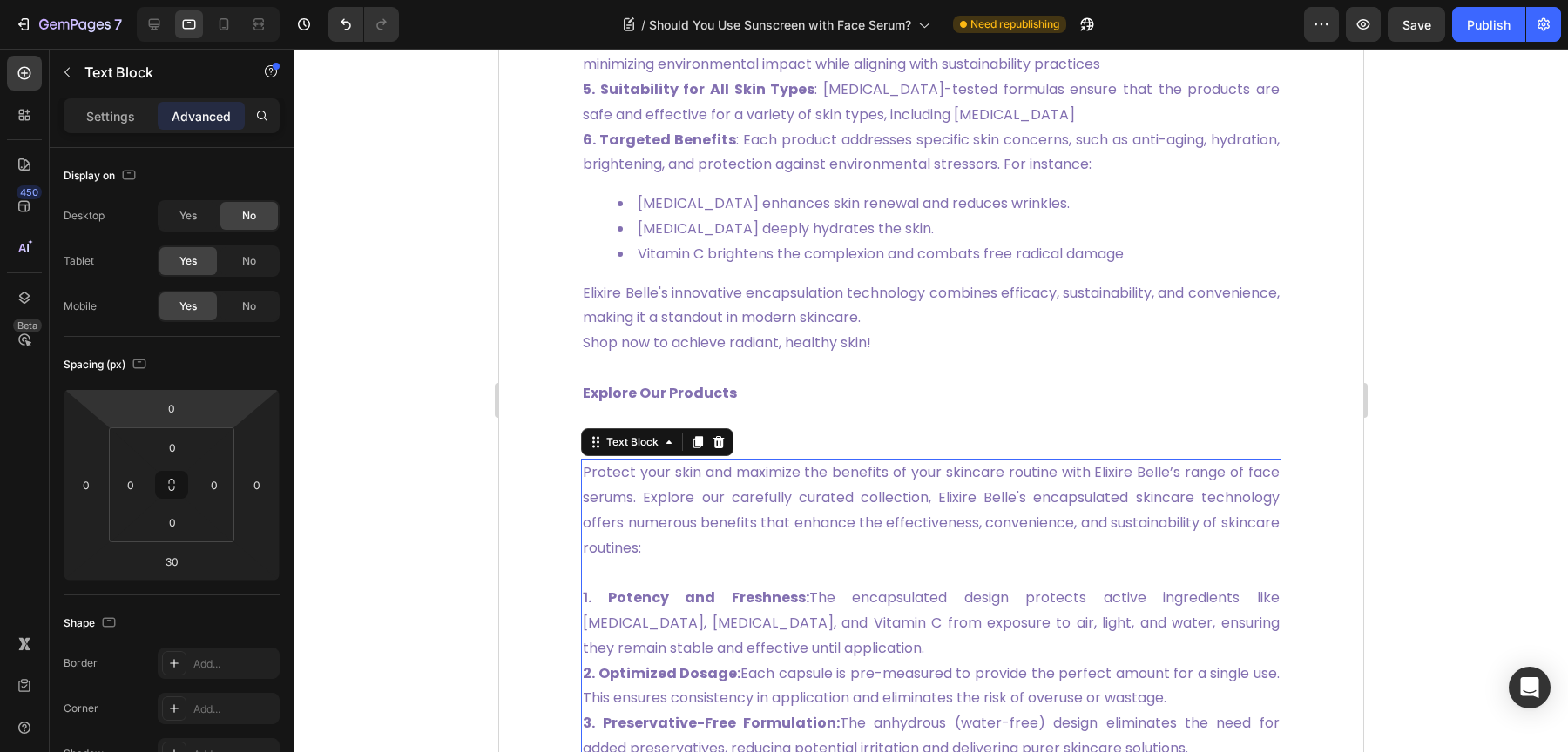
scroll to position [5816, 0]
click at [232, 34] on div at bounding box center [223, 24] width 28 height 28
type input "0"
type input "30"
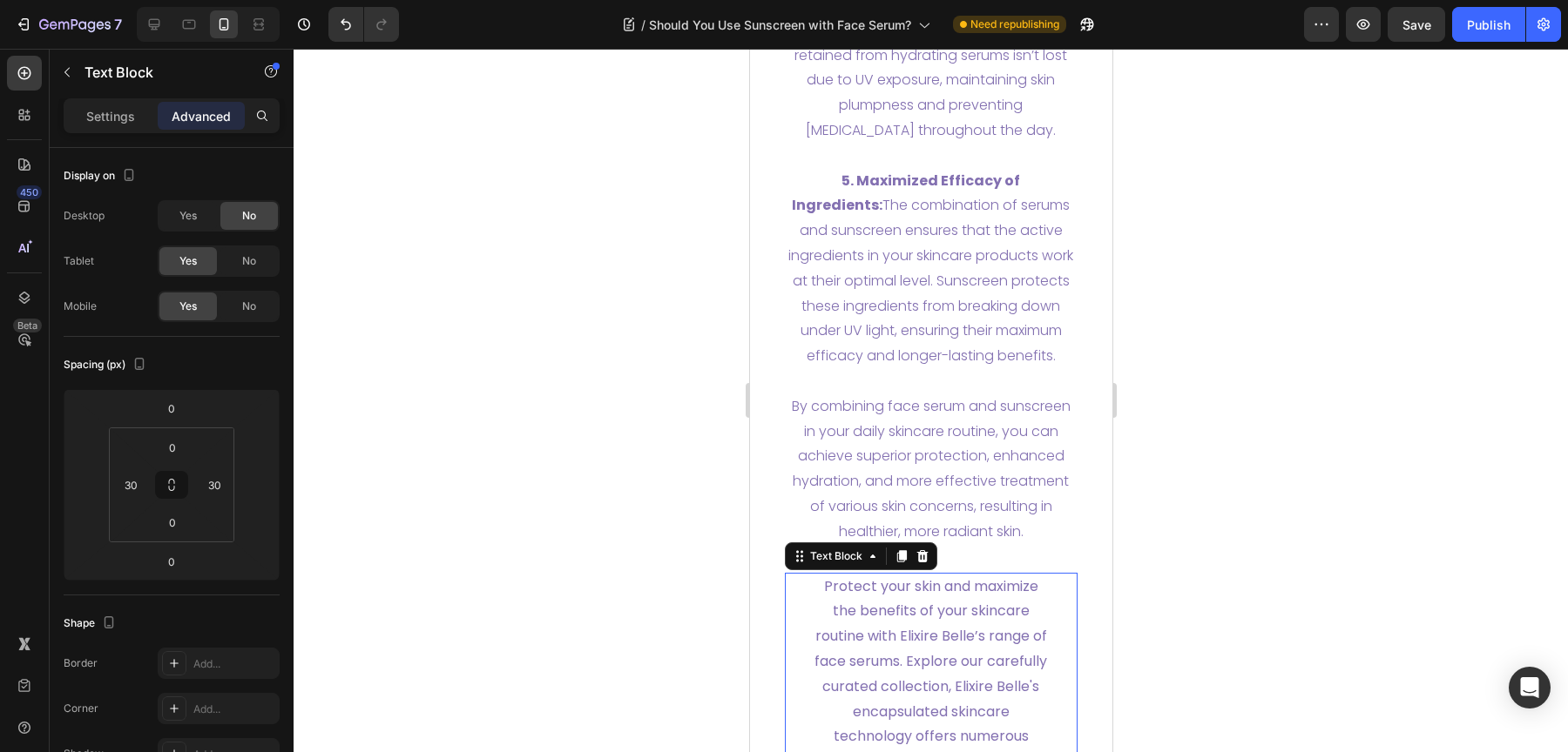
scroll to position [6168, 0]
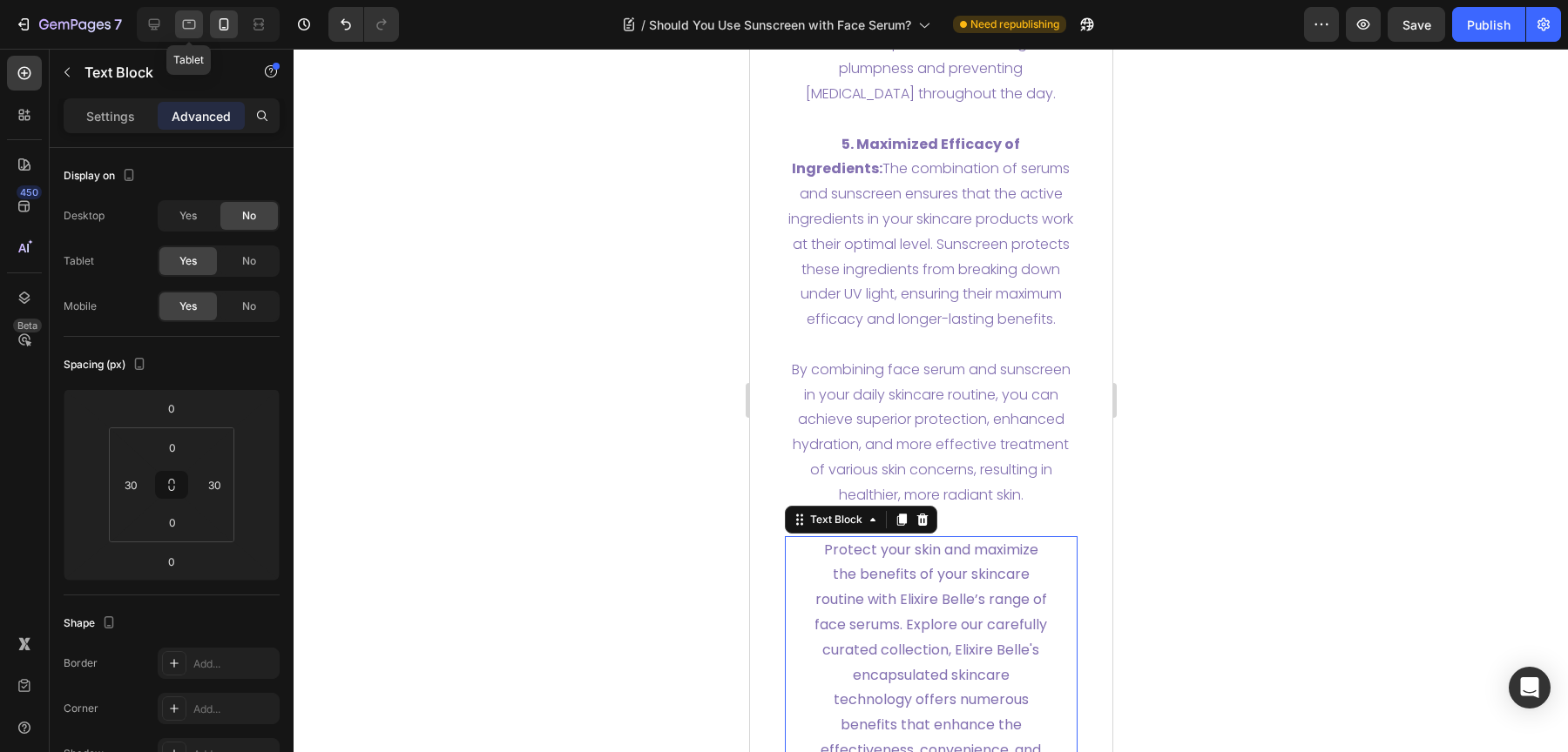
click at [198, 34] on div at bounding box center [189, 24] width 28 height 28
type input "0"
type input "30"
type input "0"
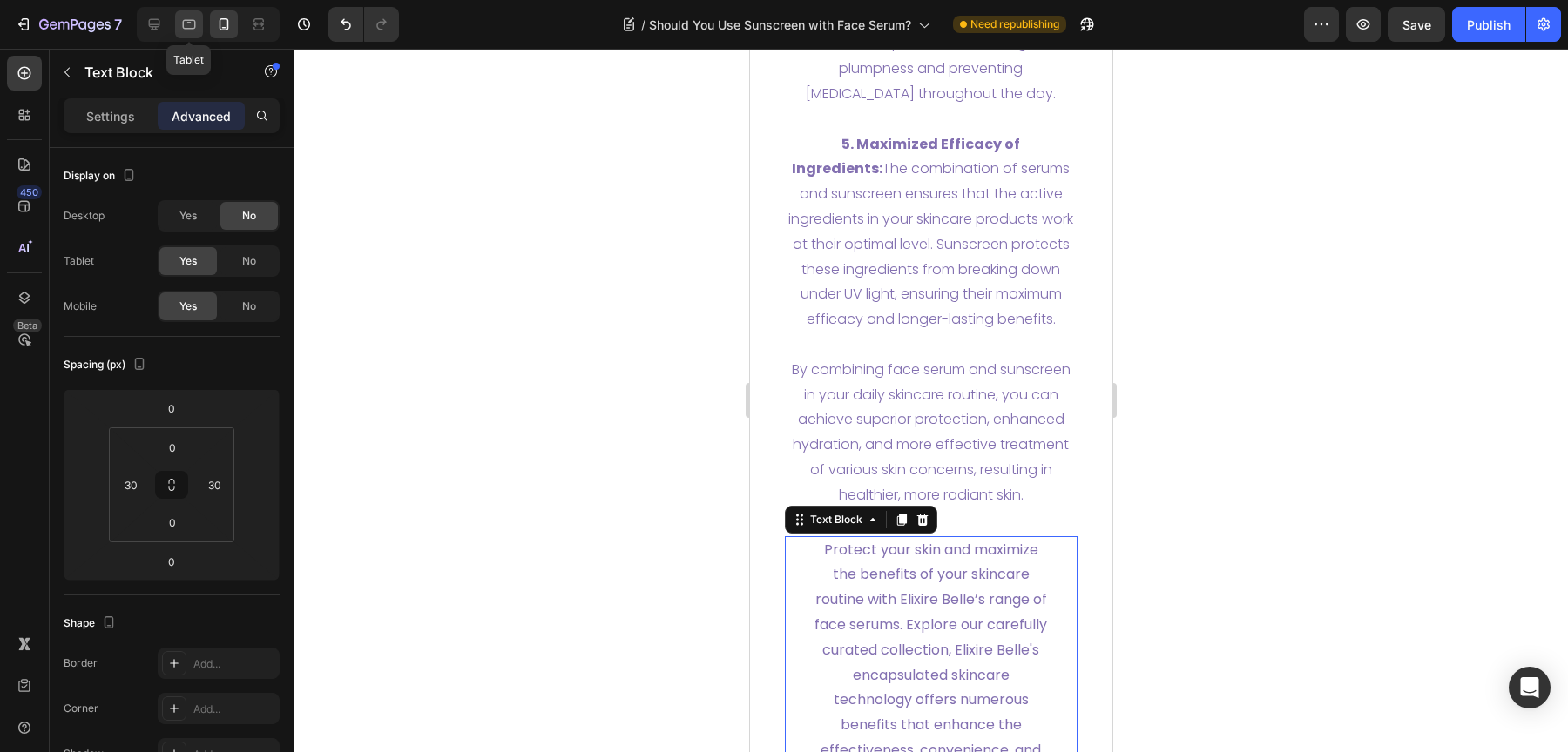
type input "0"
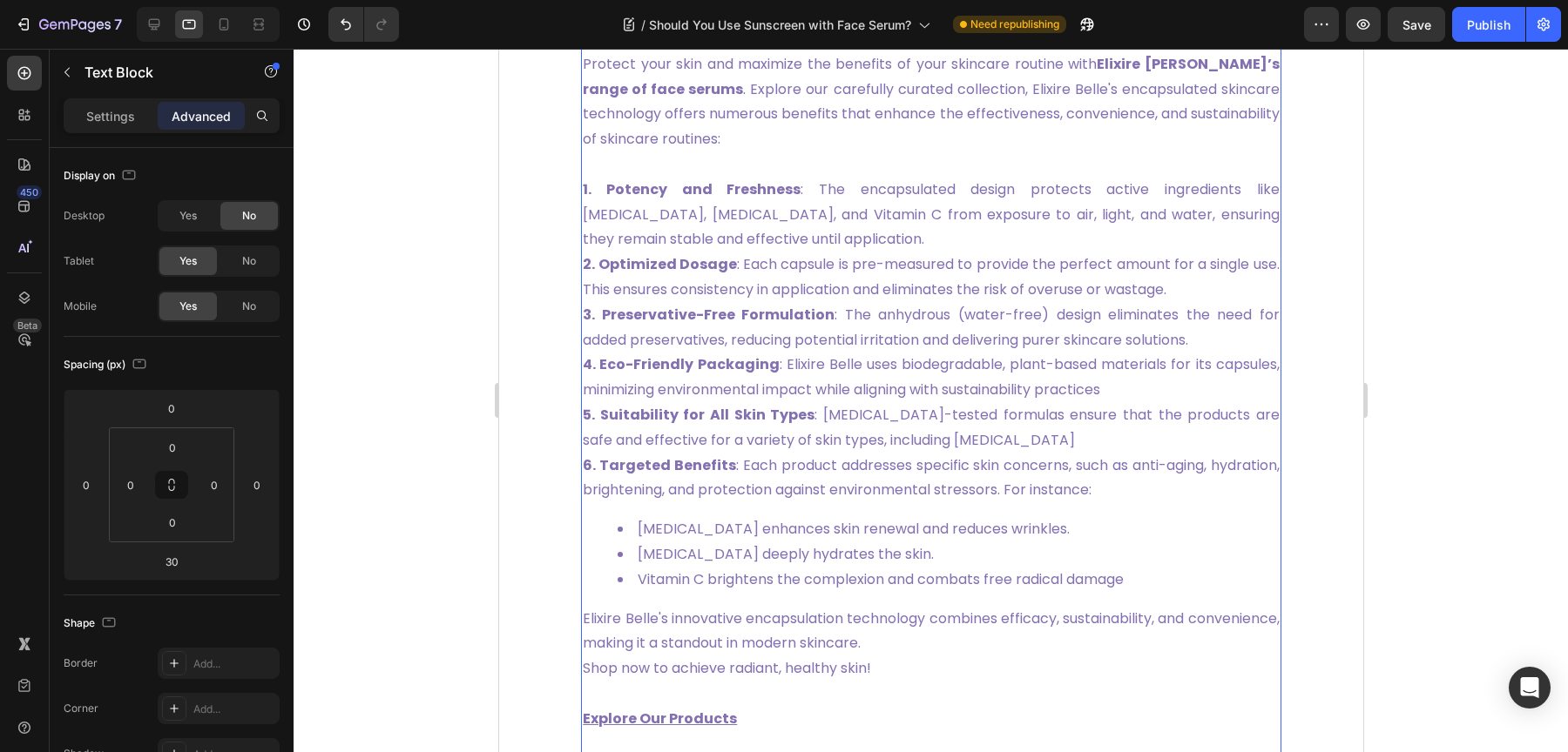
scroll to position [5496, 0]
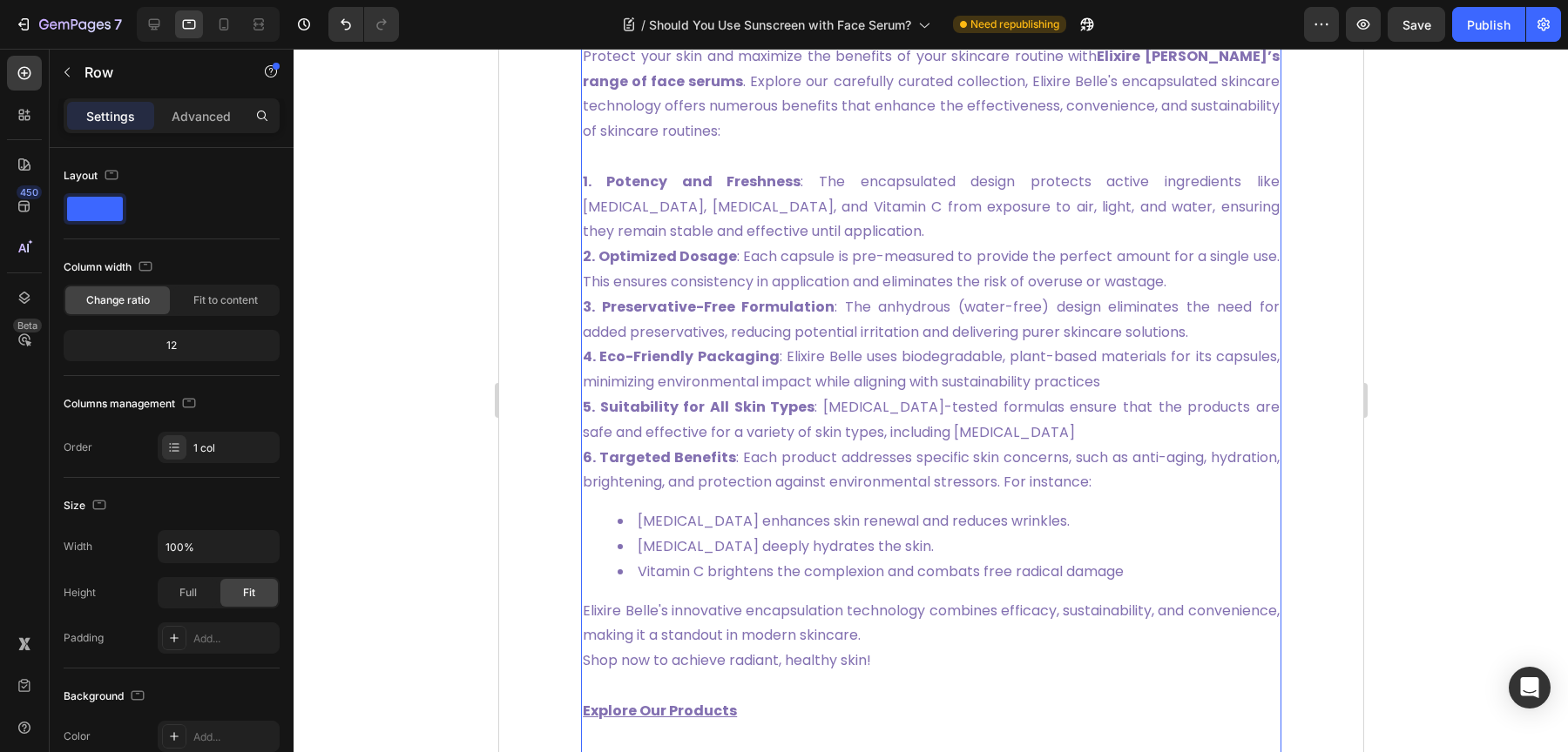
click at [715, 145] on p "Protect your skin and maximize the benefits of your skincare routine with Elixi…" at bounding box center [930, 94] width 697 height 100
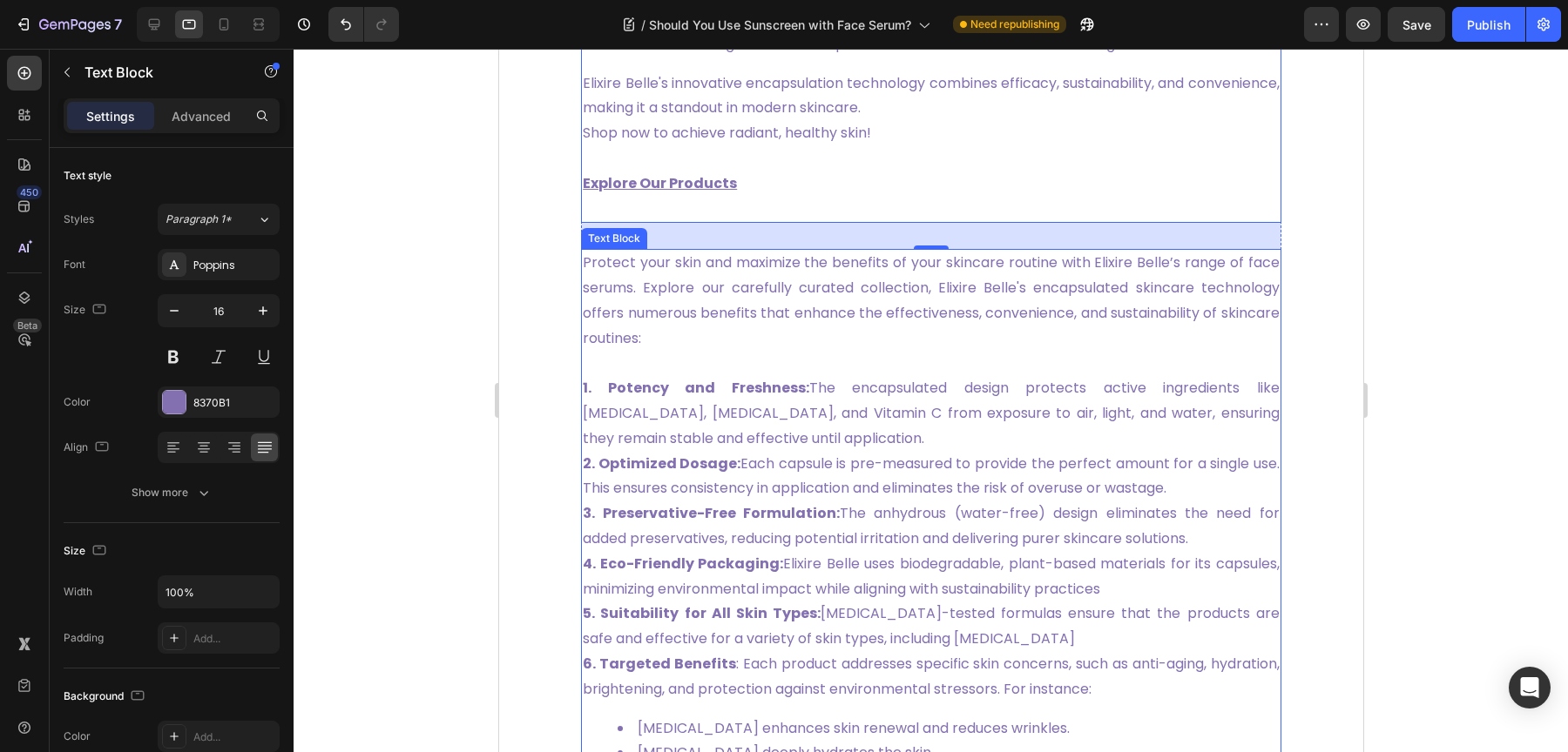
scroll to position [6027, 0]
click at [709, 348] on p "Protect your skin and maximize the benefits of your skincare routine with Elixi…" at bounding box center [930, 297] width 697 height 100
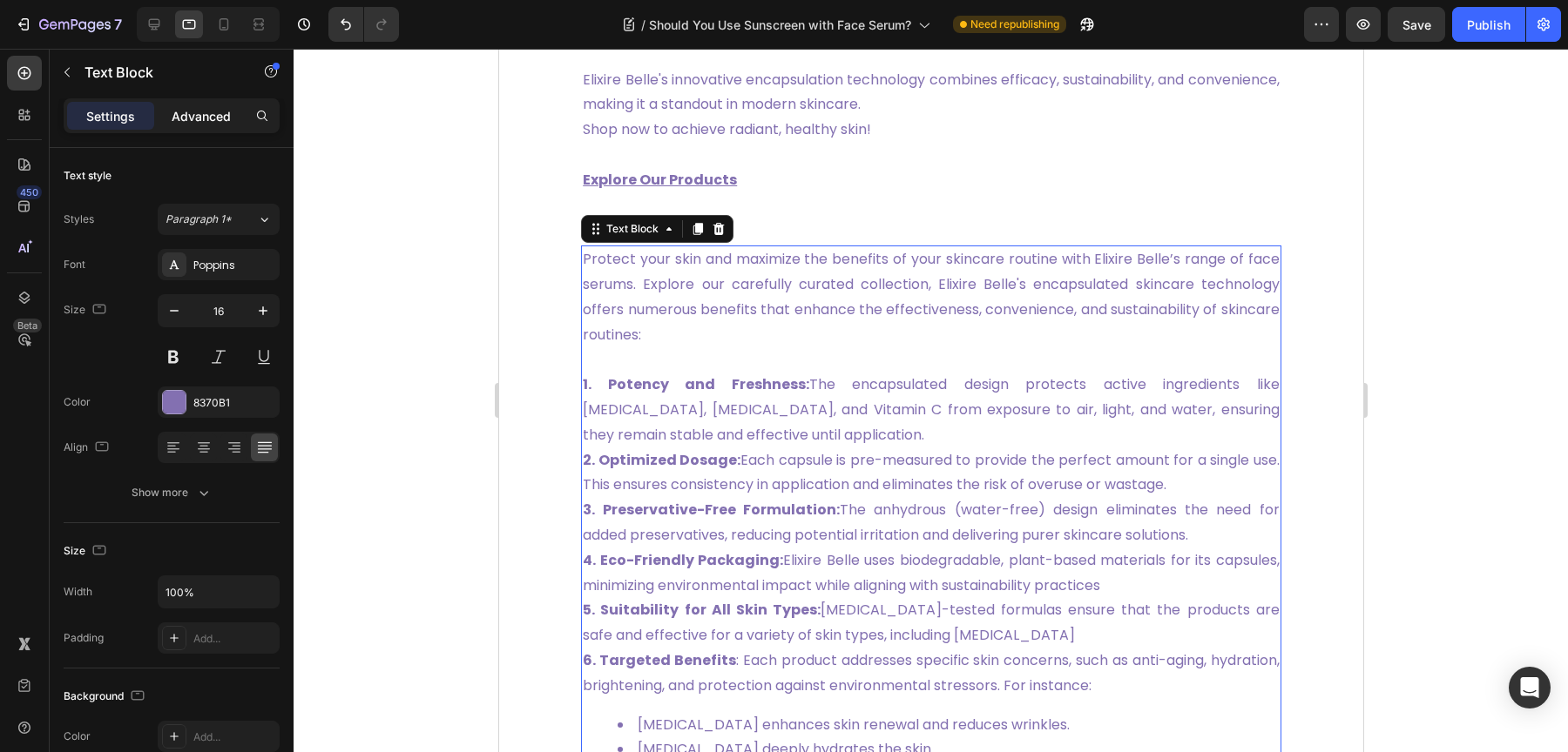
click at [206, 122] on p "Advanced" at bounding box center [201, 116] width 60 height 19
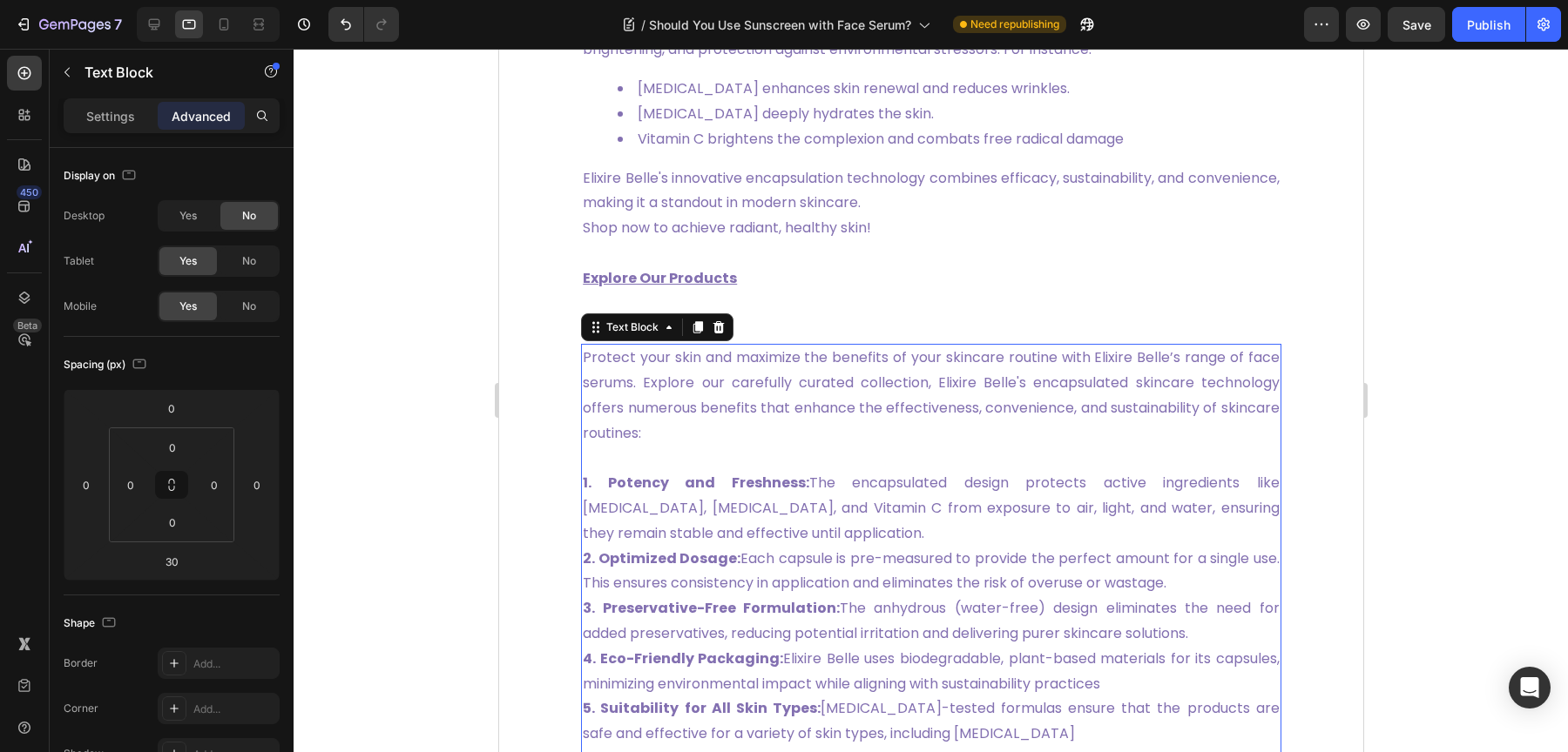
scroll to position [5924, 0]
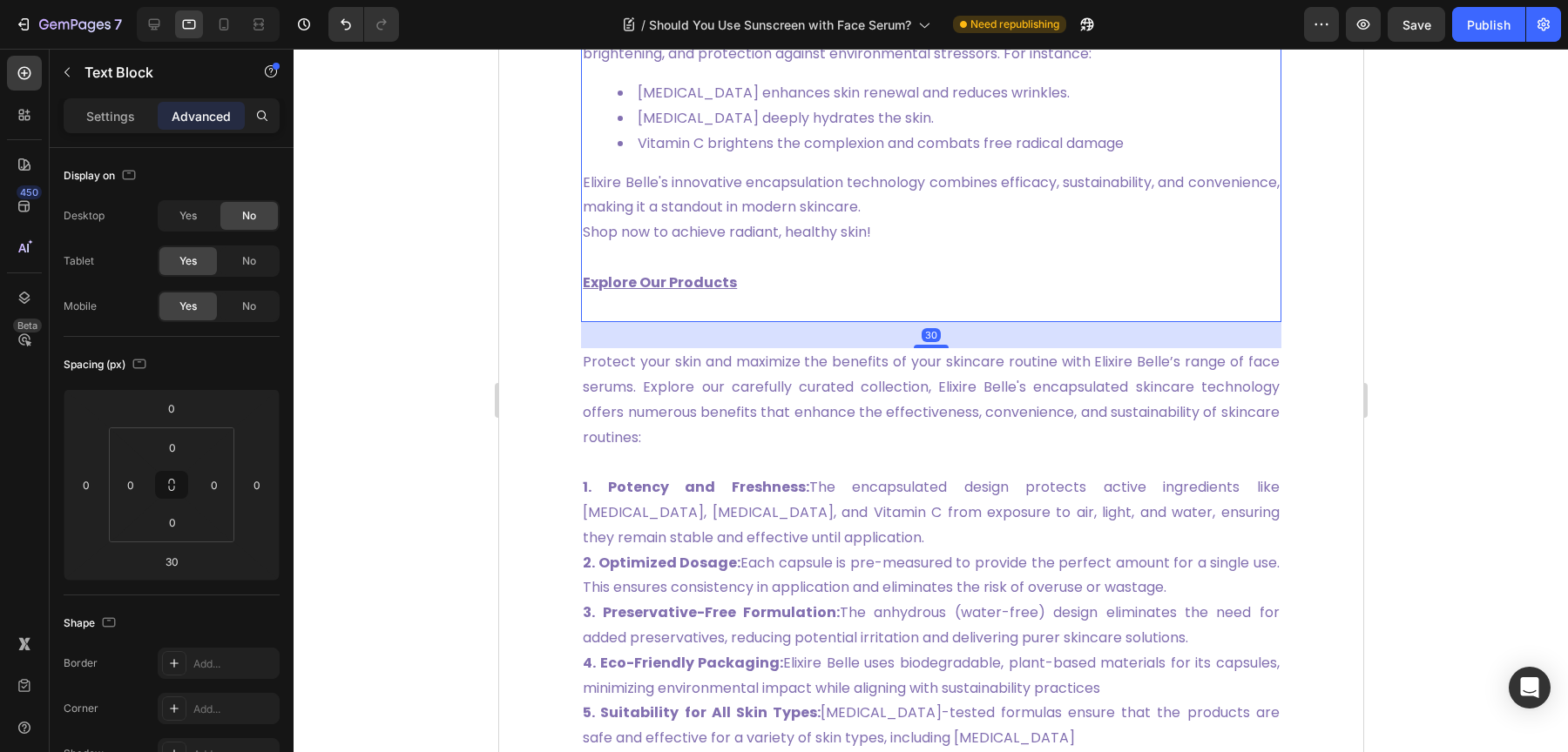
click at [698, 103] on span "Retinol enhances skin renewal and reduces wrinkles." at bounding box center [853, 92] width 432 height 20
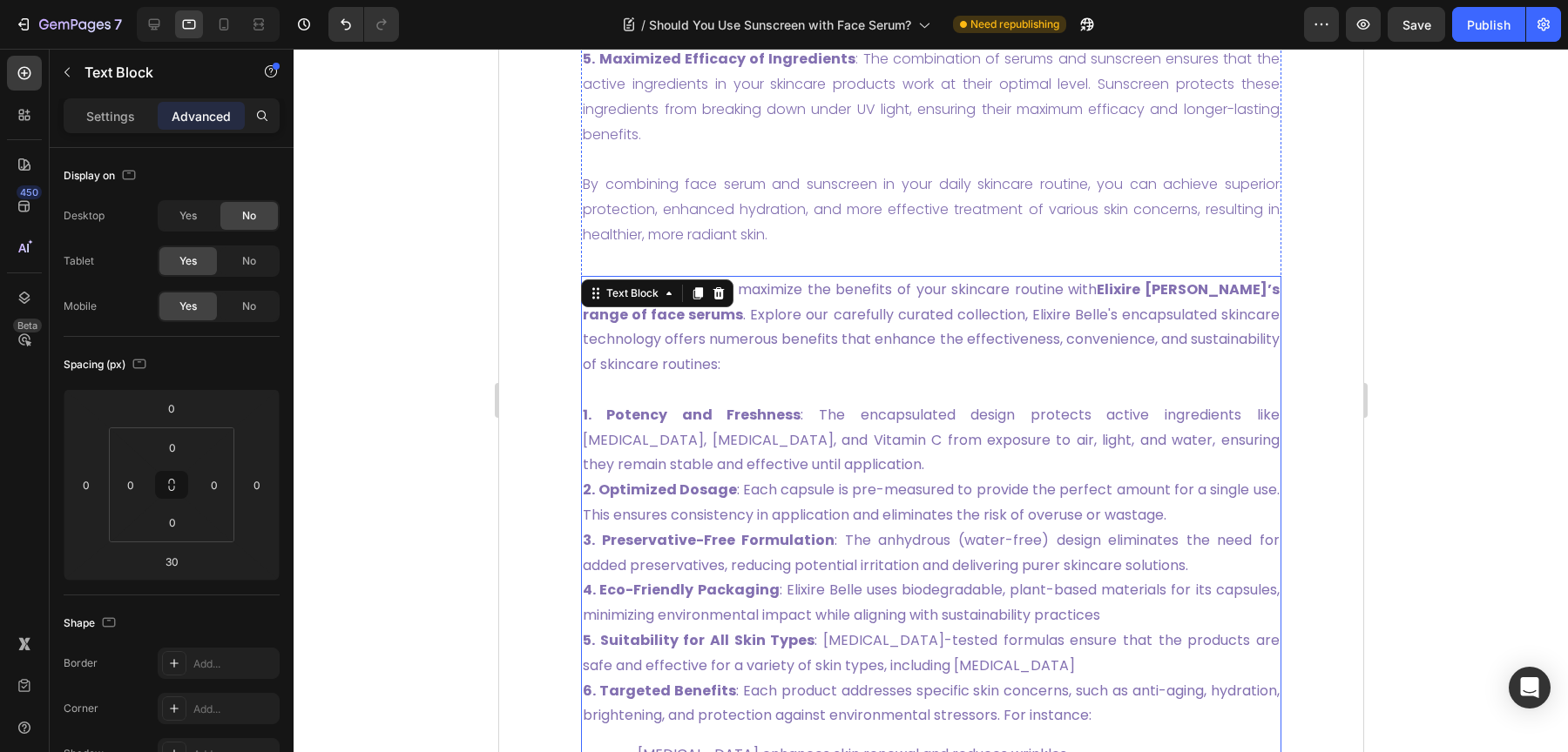
scroll to position [5268, 0]
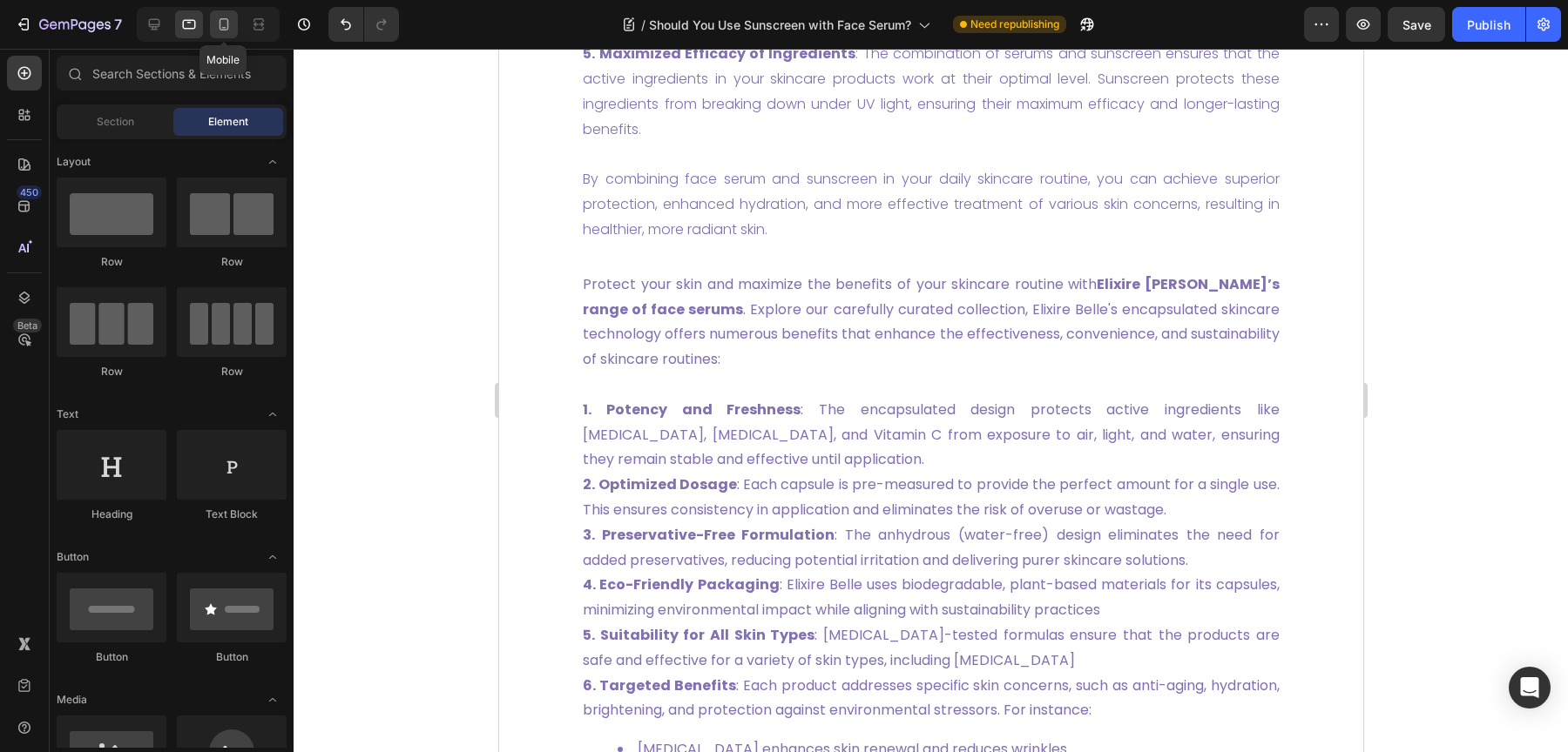
click at [224, 32] on icon at bounding box center [224, 25] width 18 height 18
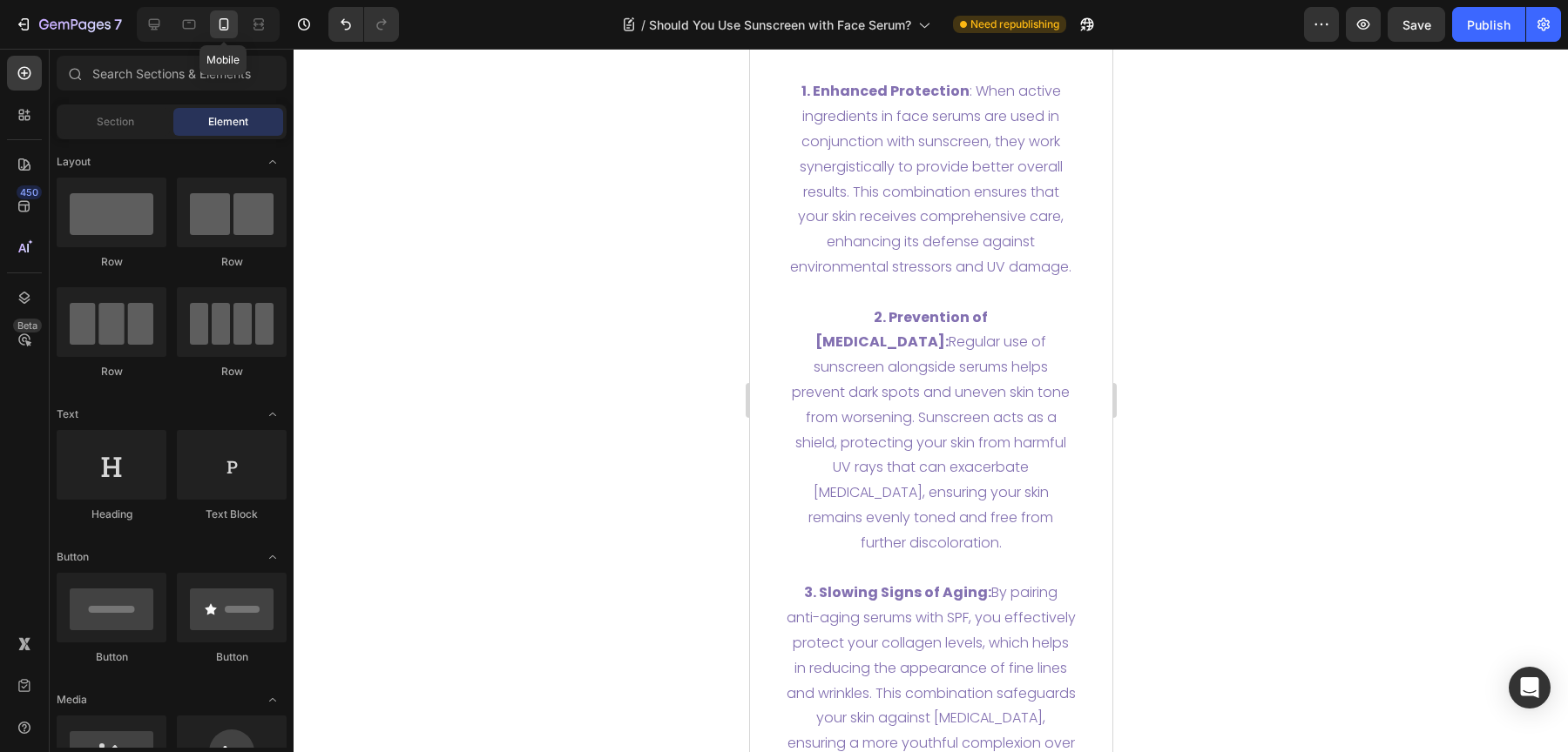
scroll to position [5613, 0]
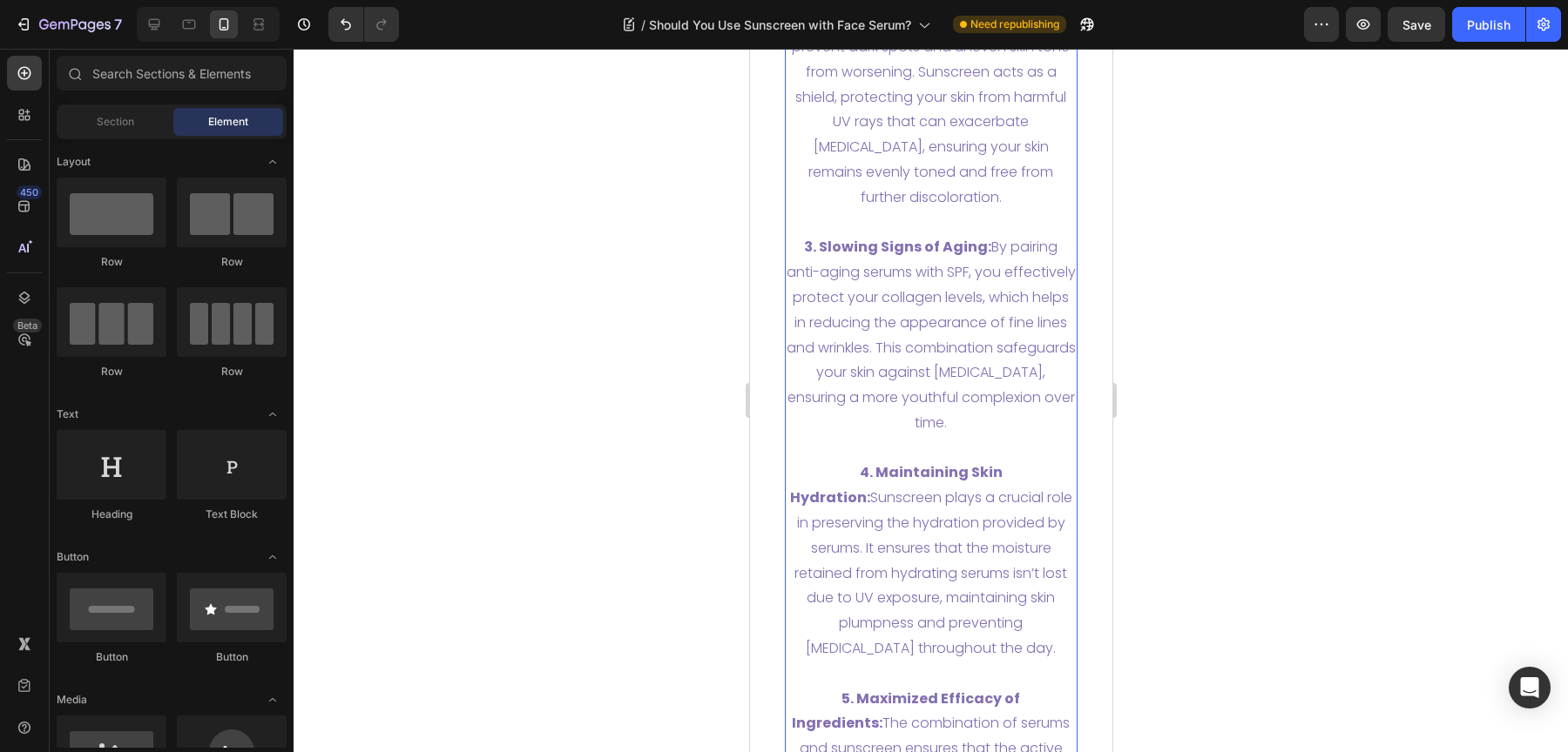
click at [913, 436] on p "3. Slowing Signs of Aging: By pairing anti-aging serums with SPF, you effective…" at bounding box center [930, 334] width 290 height 200
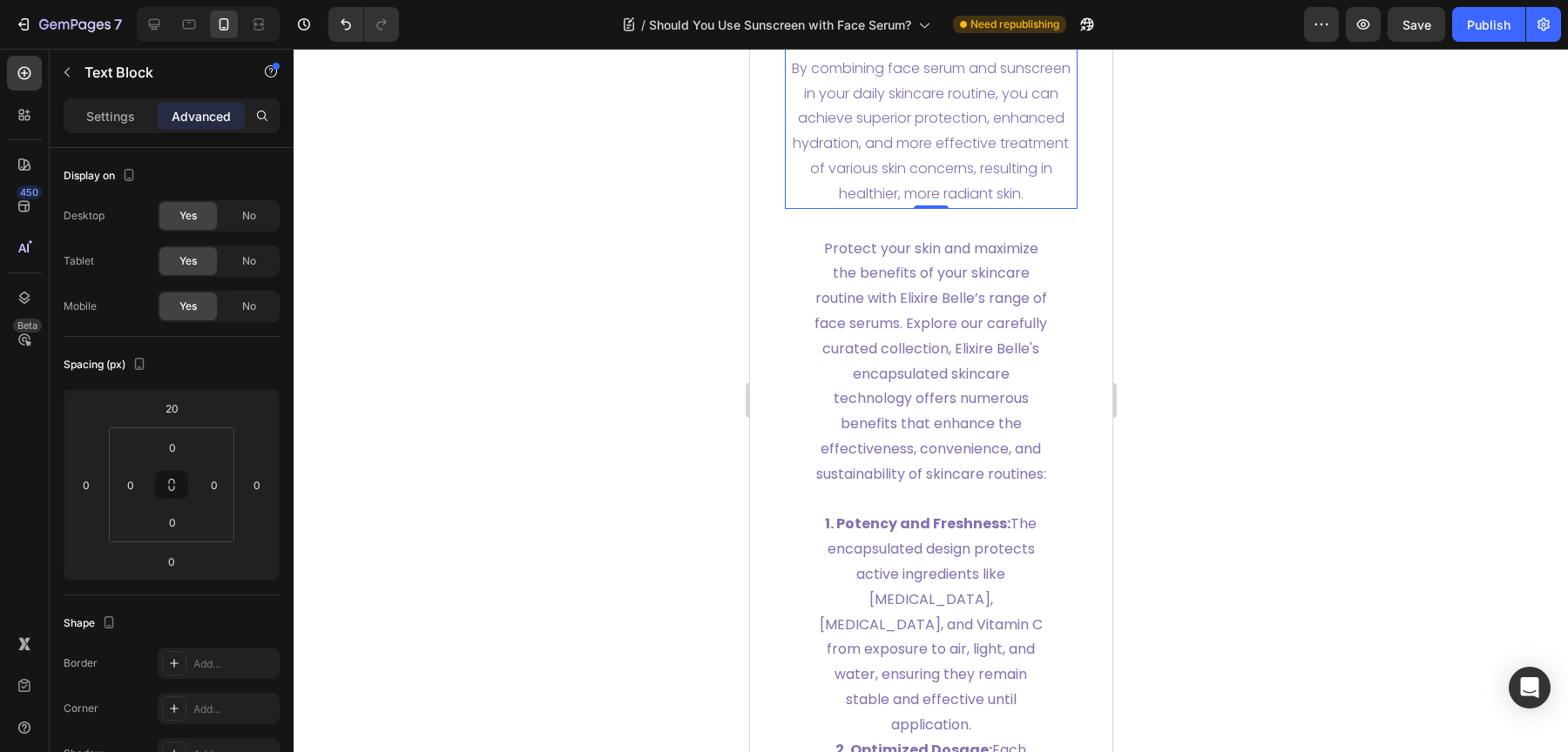
scroll to position [6501, 0]
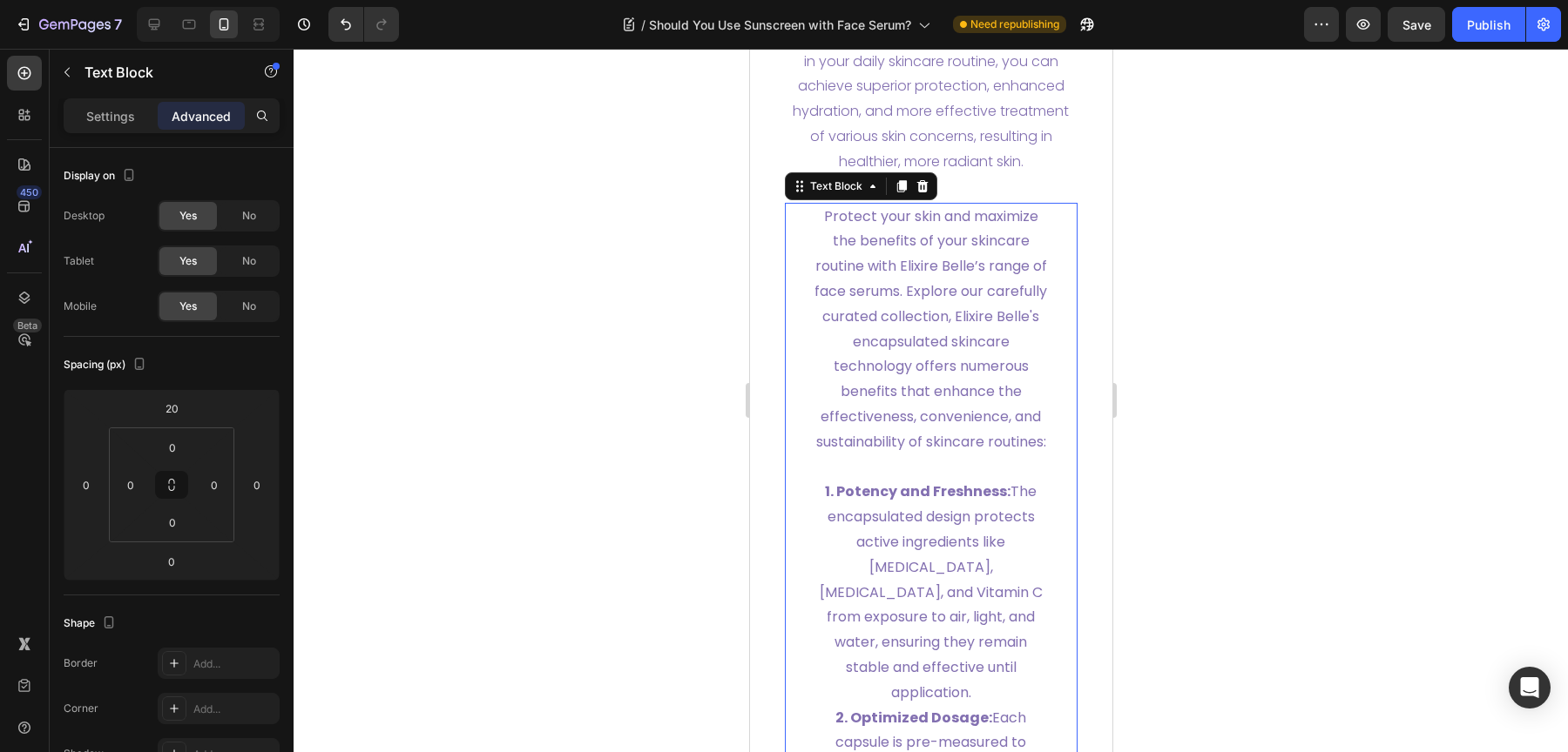
click at [870, 455] on p "Protect your skin and maximize the benefits of your skincare routine with Elixi…" at bounding box center [930, 330] width 237 height 251
click at [231, 266] on div "No" at bounding box center [249, 260] width 58 height 28
click at [181, 32] on icon at bounding box center [189, 25] width 18 height 18
type input "0"
type input "30"
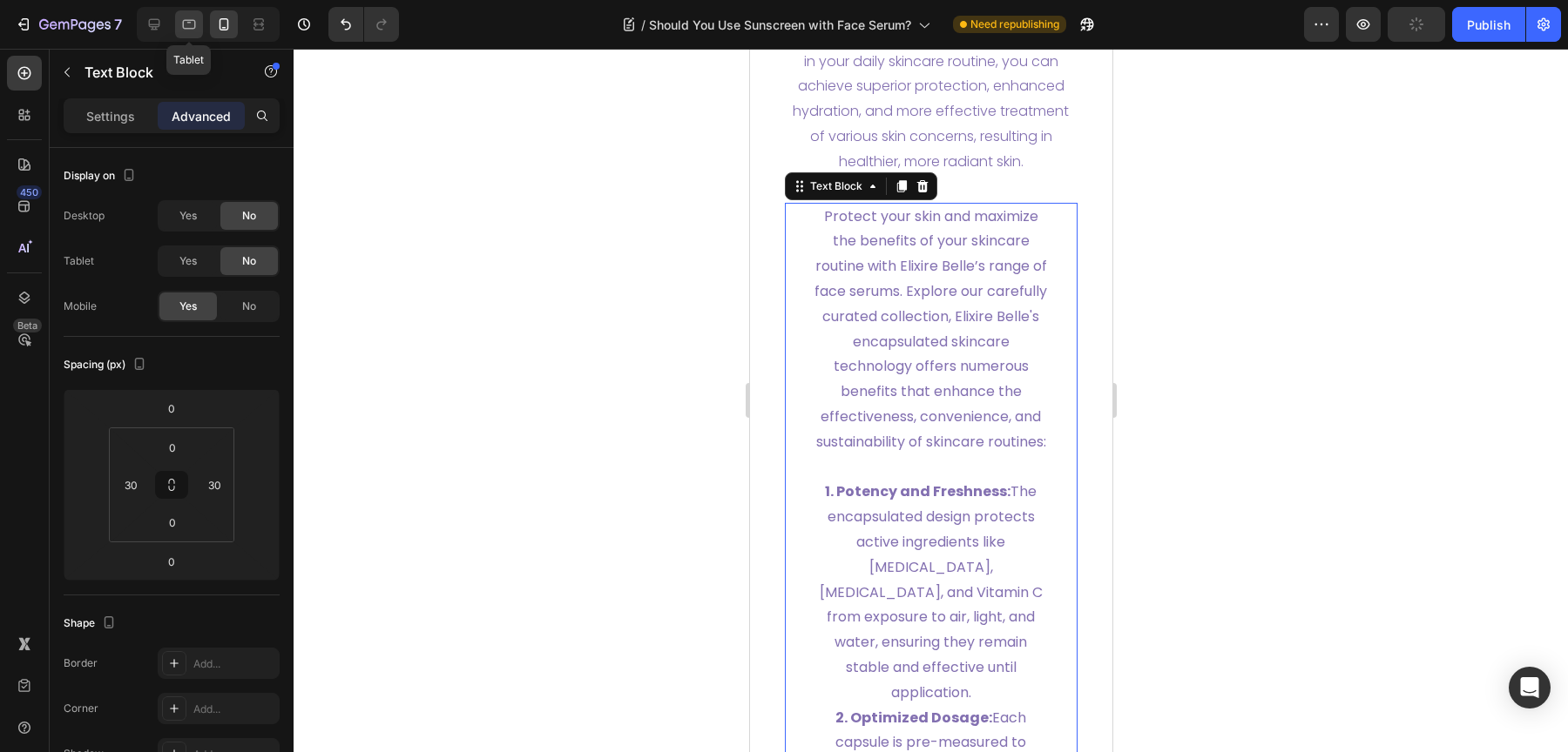
type input "0"
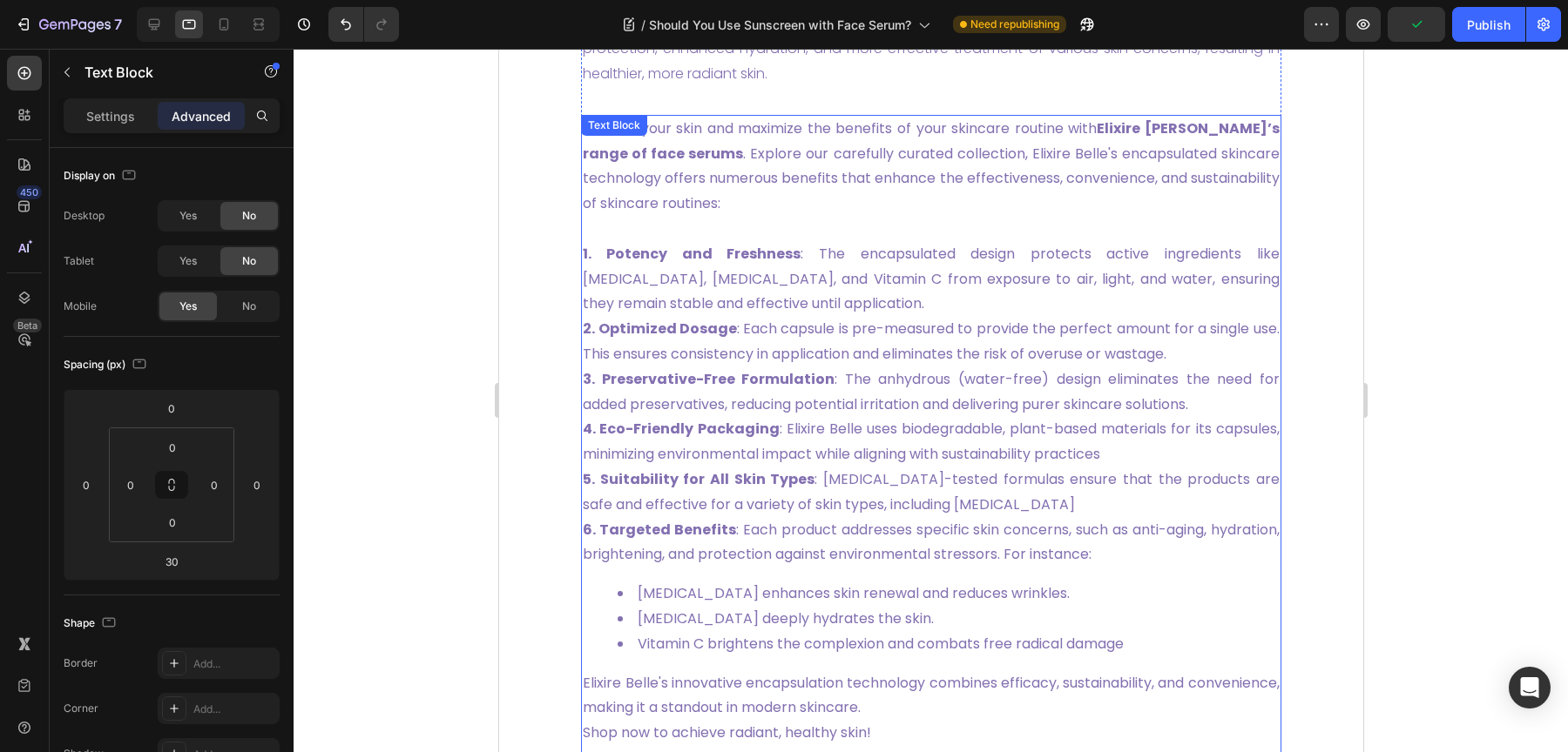
scroll to position [5420, 0]
click at [808, 320] on p "1. Potency and Freshness : The encapsulated design protects active ingredients …" at bounding box center [930, 283] width 697 height 75
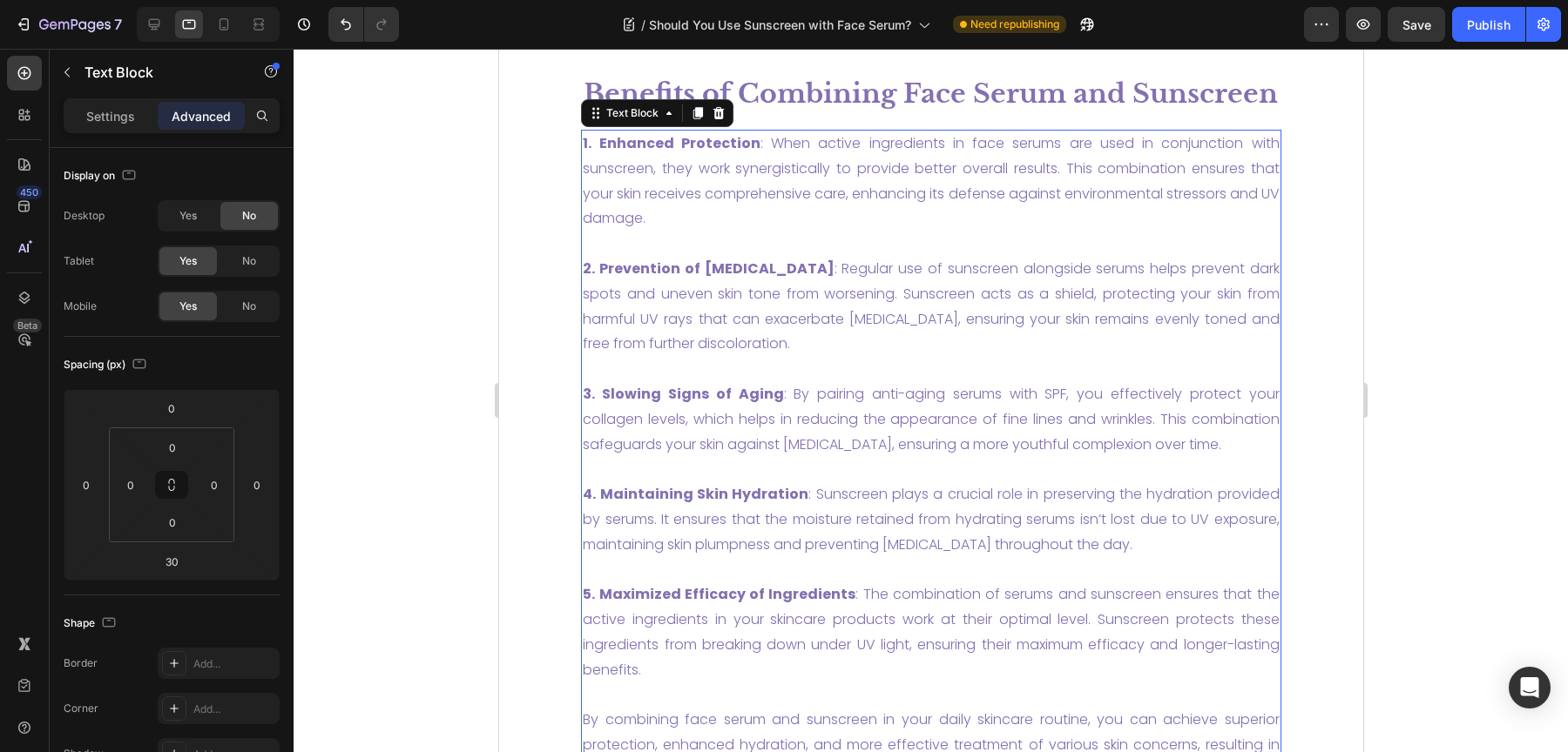
click at [683, 357] on p "2. Prevention of Hyperpigmentation : Regular use of sunscreen alongside serums …" at bounding box center [930, 307] width 697 height 100
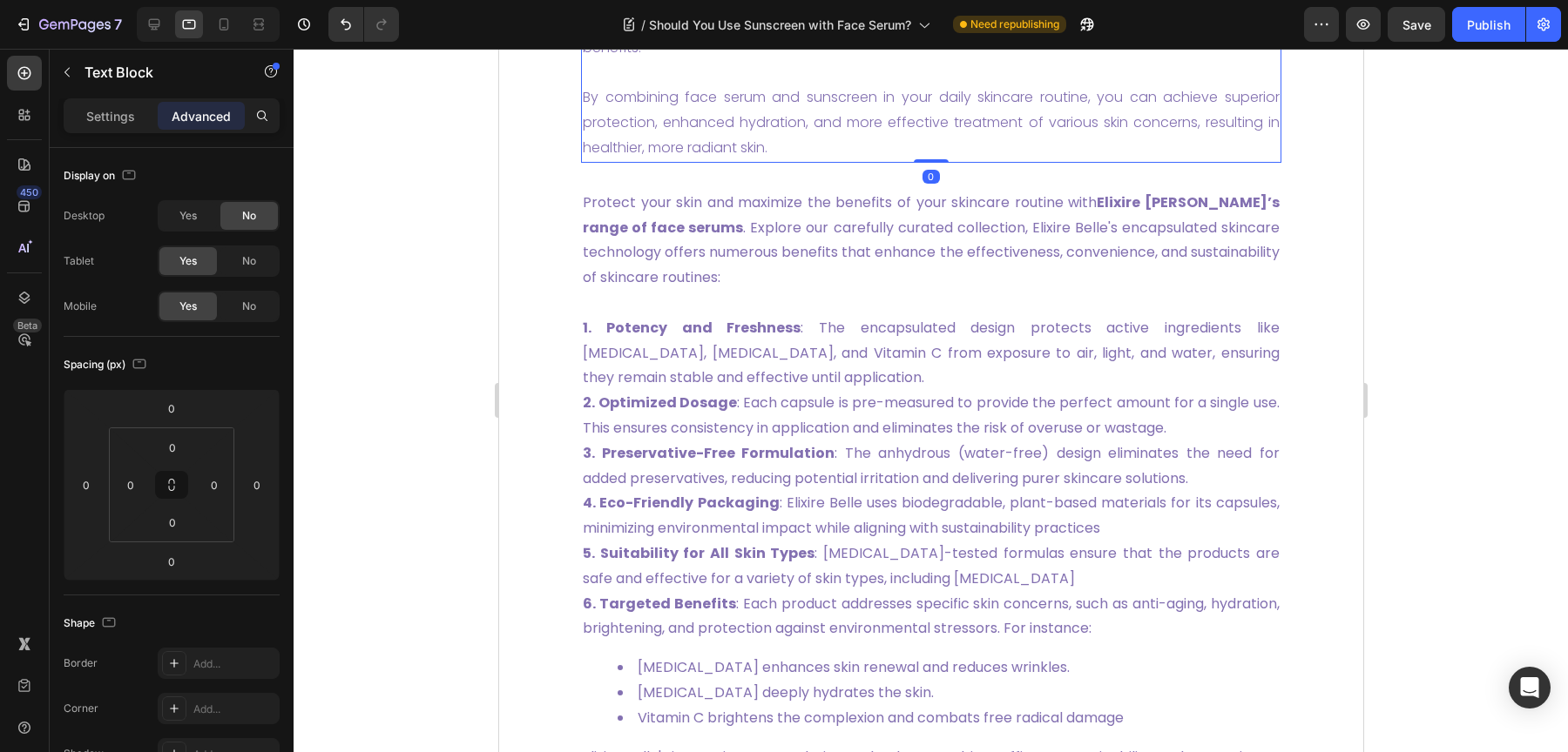
scroll to position [5348, 0]
click at [656, 292] on p "Protect your skin and maximize the benefits of your skincare routine with Elixi…" at bounding box center [930, 242] width 697 height 100
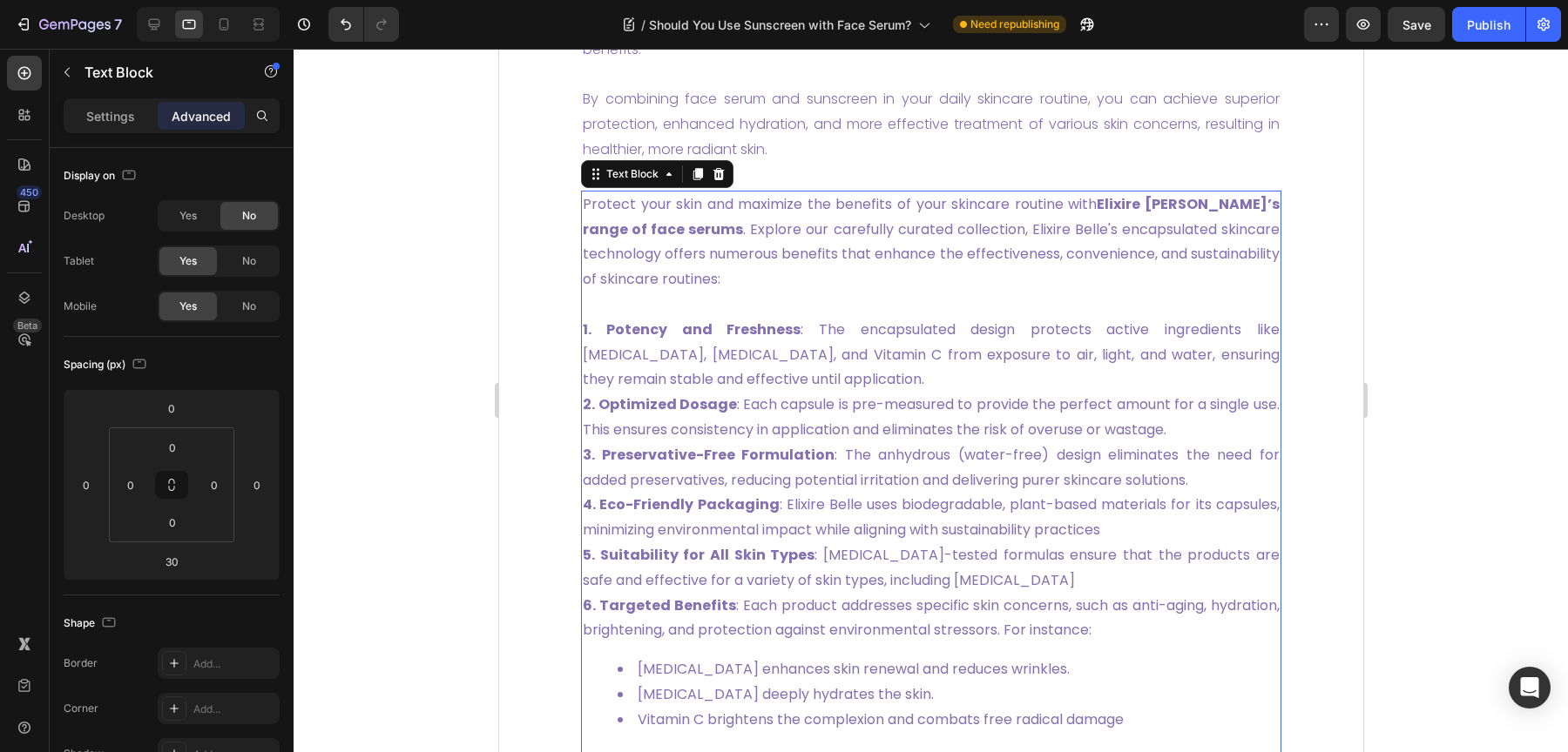
click at [231, 119] on div "Advanced" at bounding box center [201, 116] width 87 height 28
click at [148, 28] on icon at bounding box center [155, 25] width 18 height 18
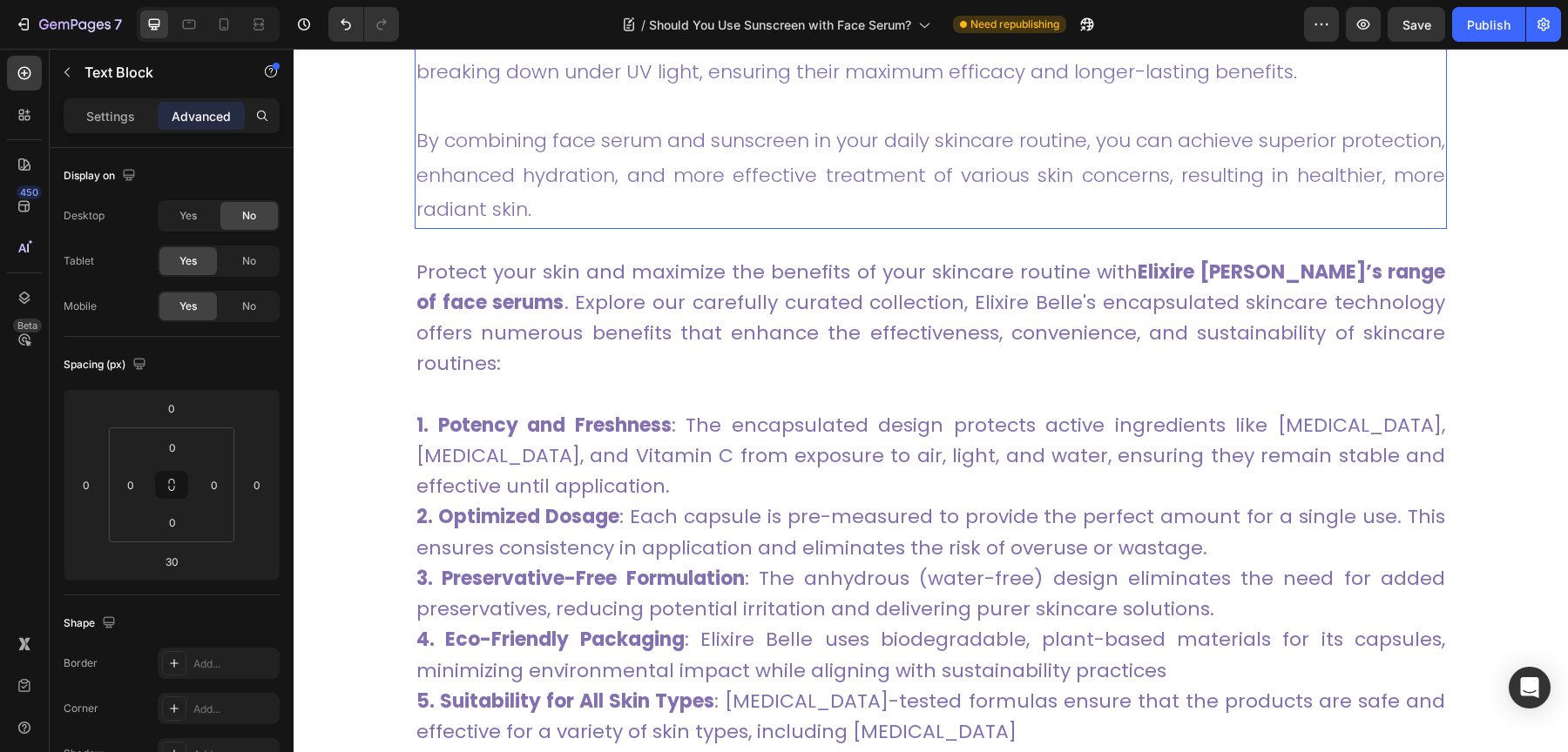
scroll to position [5603, 0]
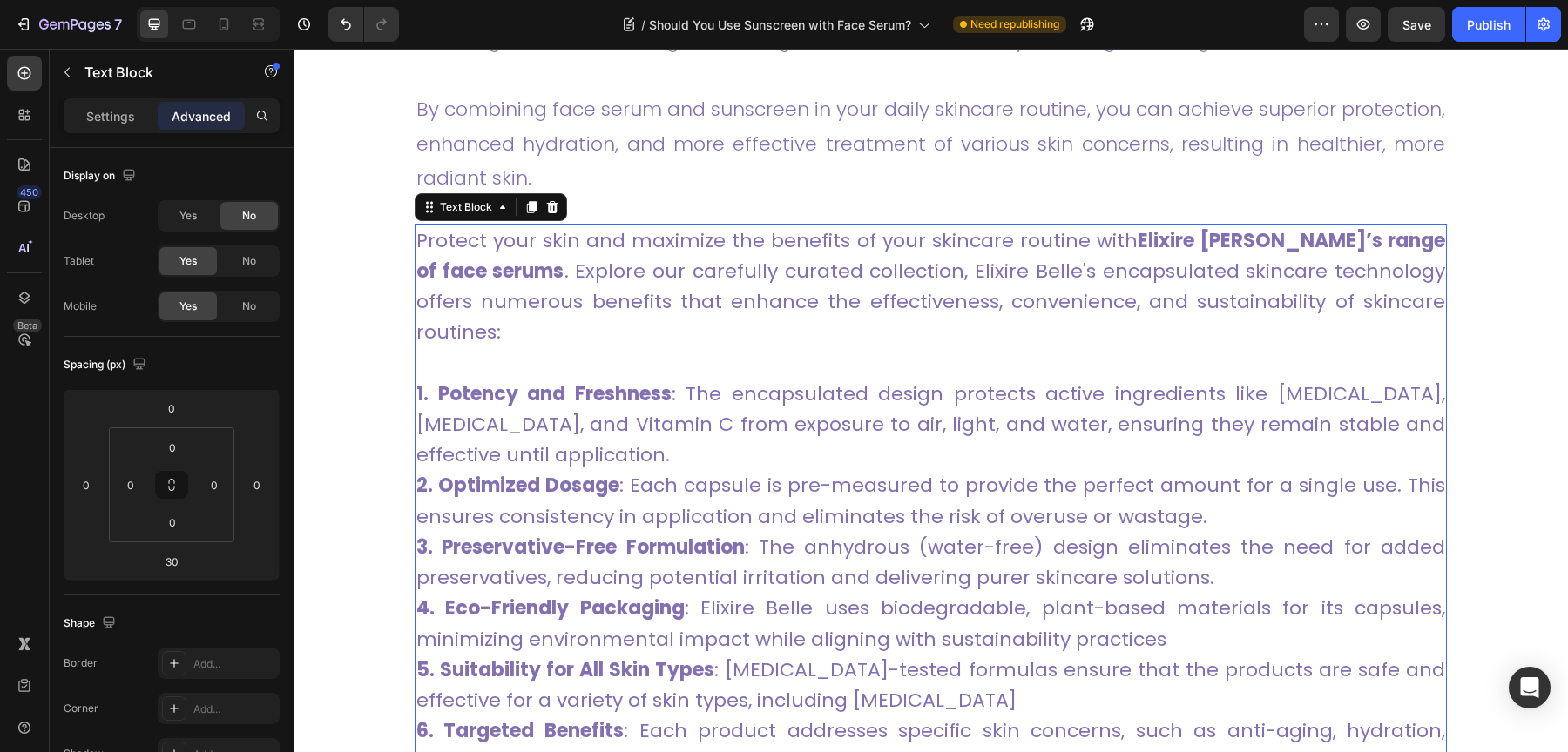
click at [691, 384] on span "1. Potency and Freshness : The encapsulated design protects active ingredients …" at bounding box center [930, 424] width 1029 height 88
click at [234, 305] on div "No" at bounding box center [249, 306] width 58 height 28
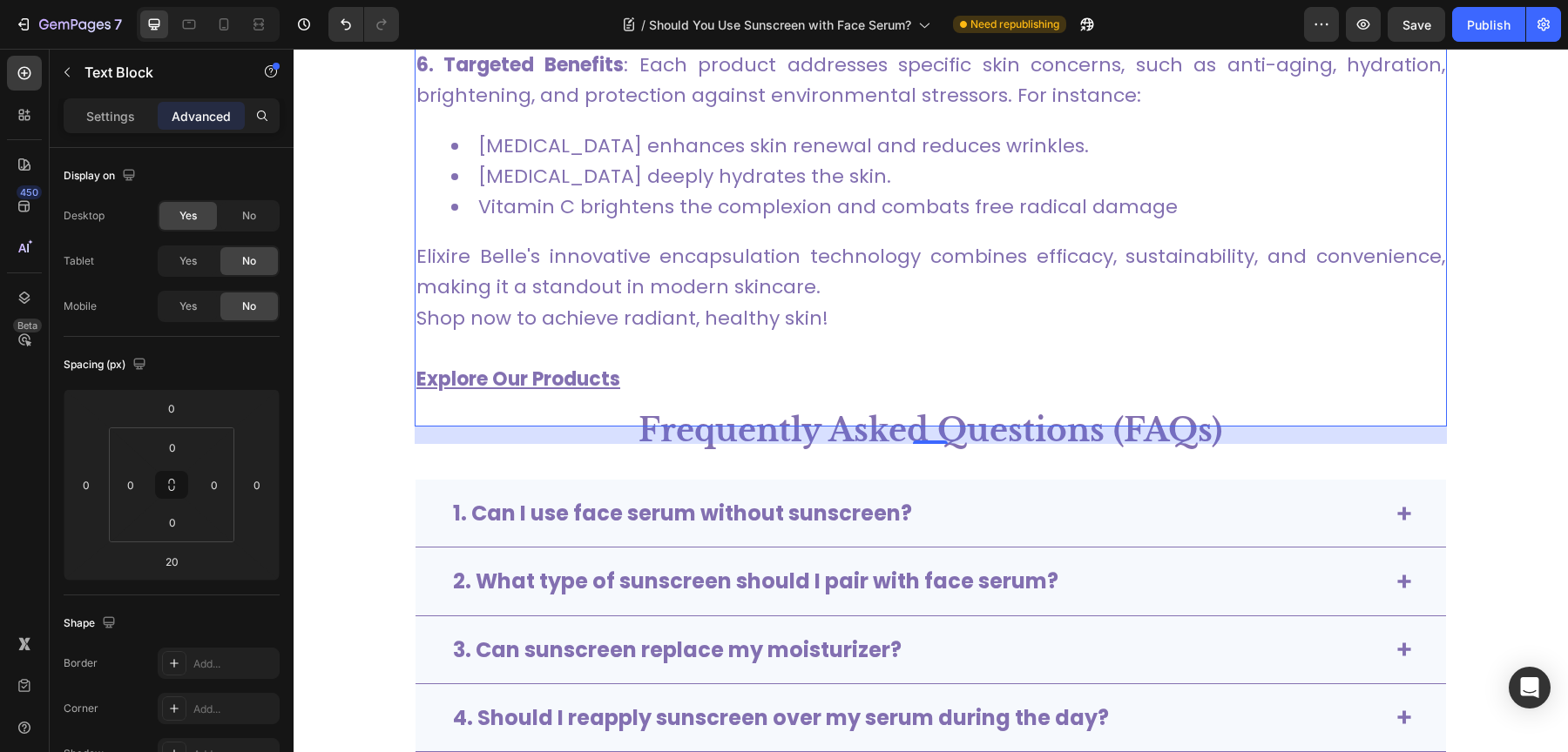
scroll to position [6214, 0]
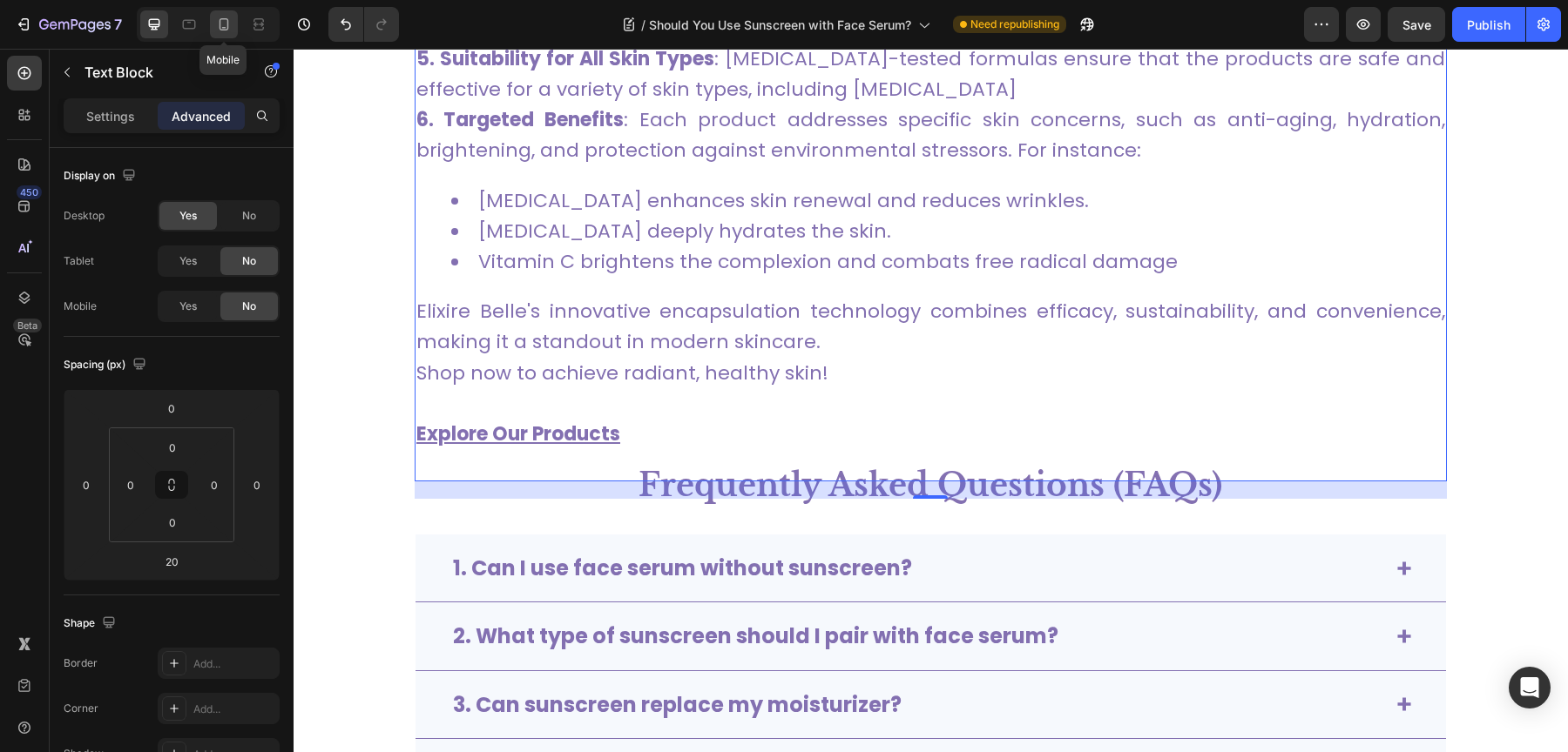
click at [212, 36] on div at bounding box center [223, 24] width 28 height 28
type input "30"
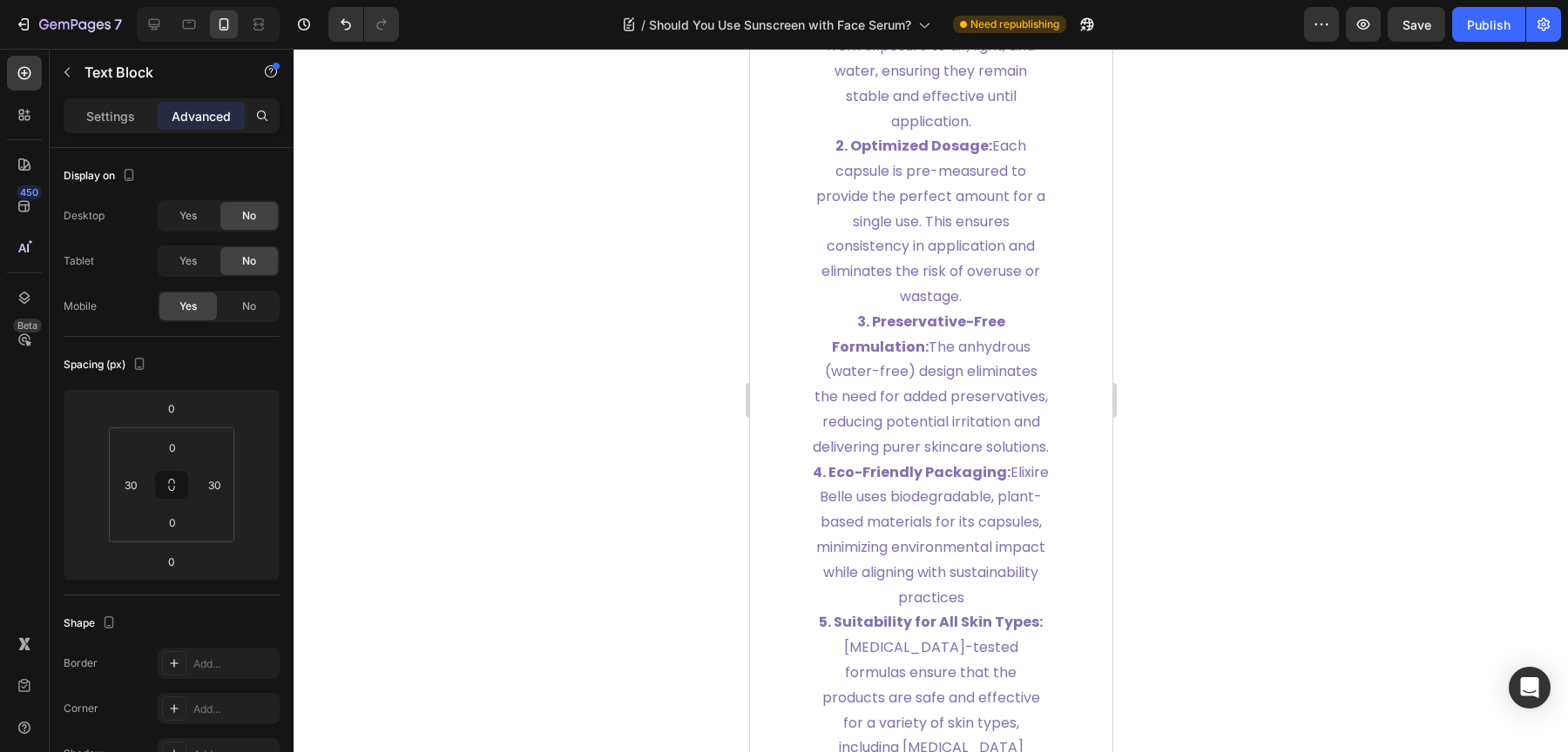
click at [887, 407] on p "3. Preservative-Free Formulation: The anhydrous (water-free) design eliminates …" at bounding box center [930, 385] width 237 height 150
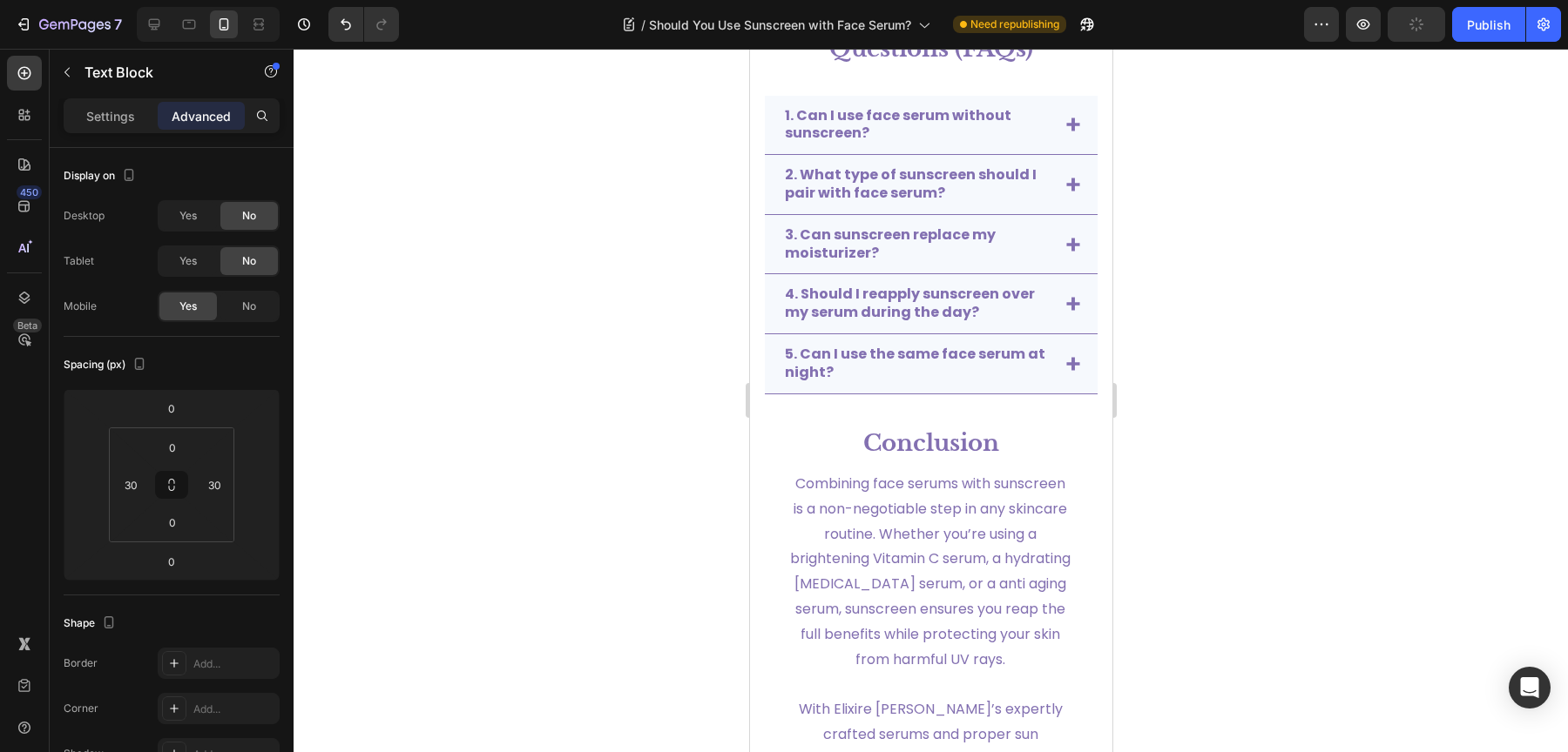
scroll to position [9307, 0]
click at [194, 24] on icon at bounding box center [189, 25] width 13 height 10
type input "0"
type input "30"
type input "0"
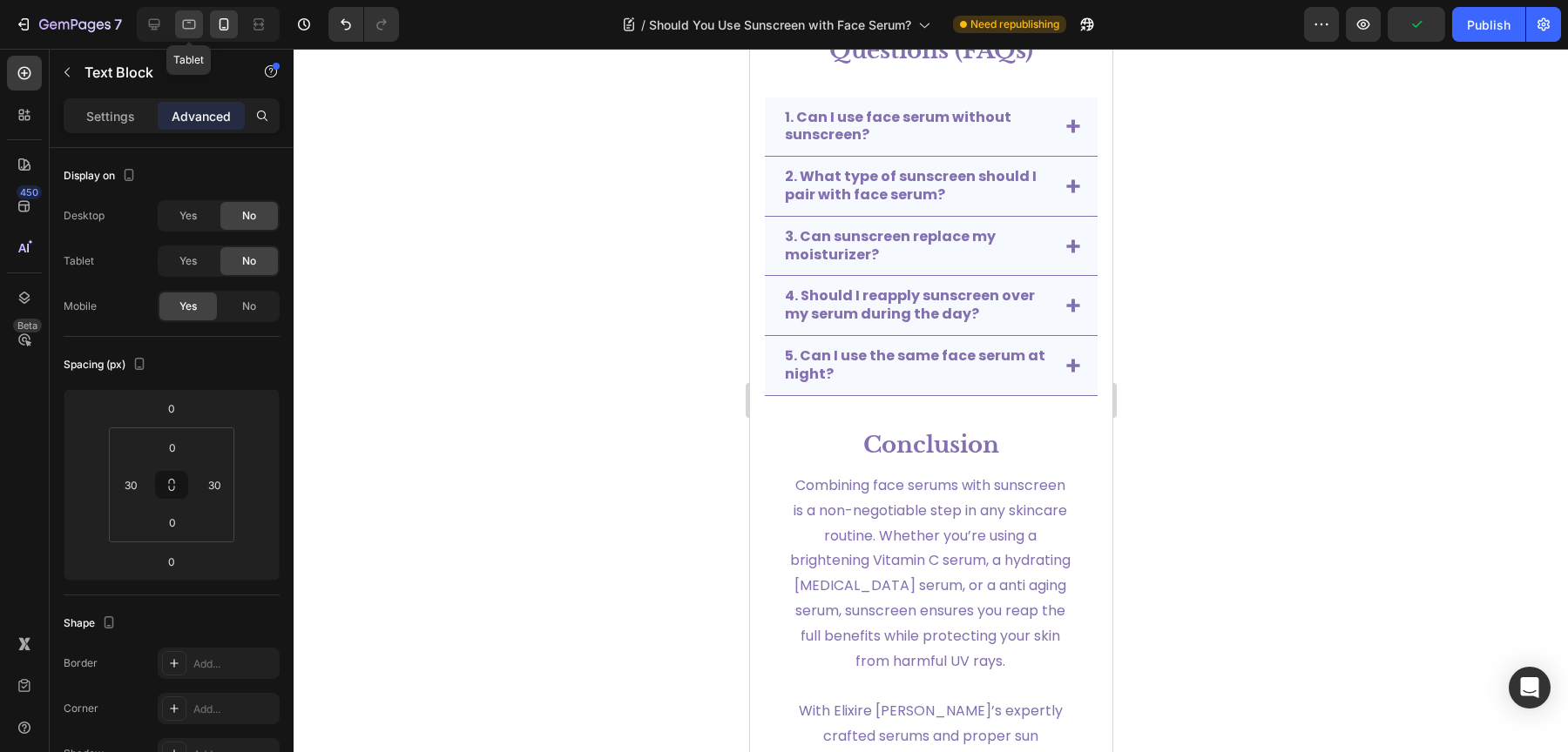
type input "0"
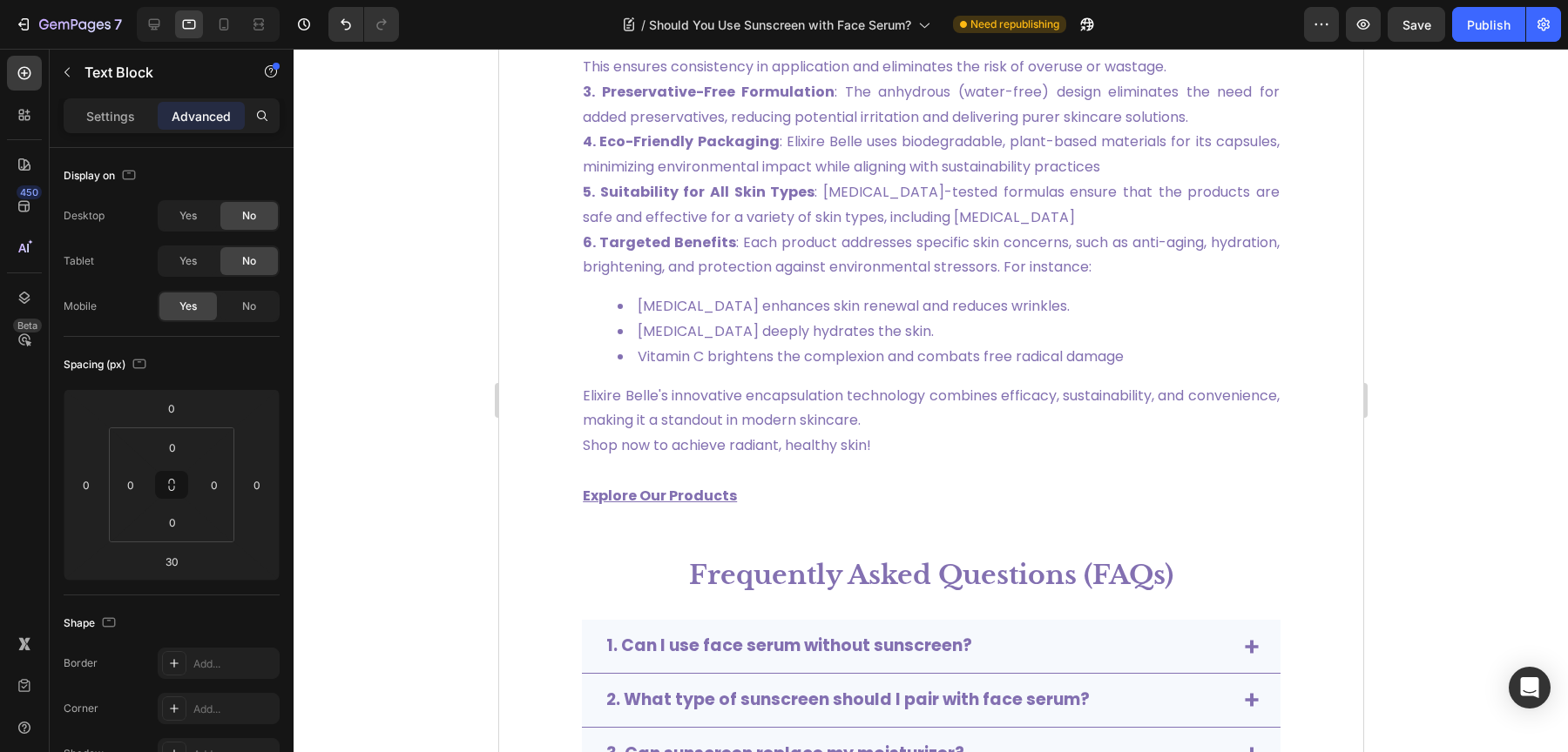
scroll to position [5679, 0]
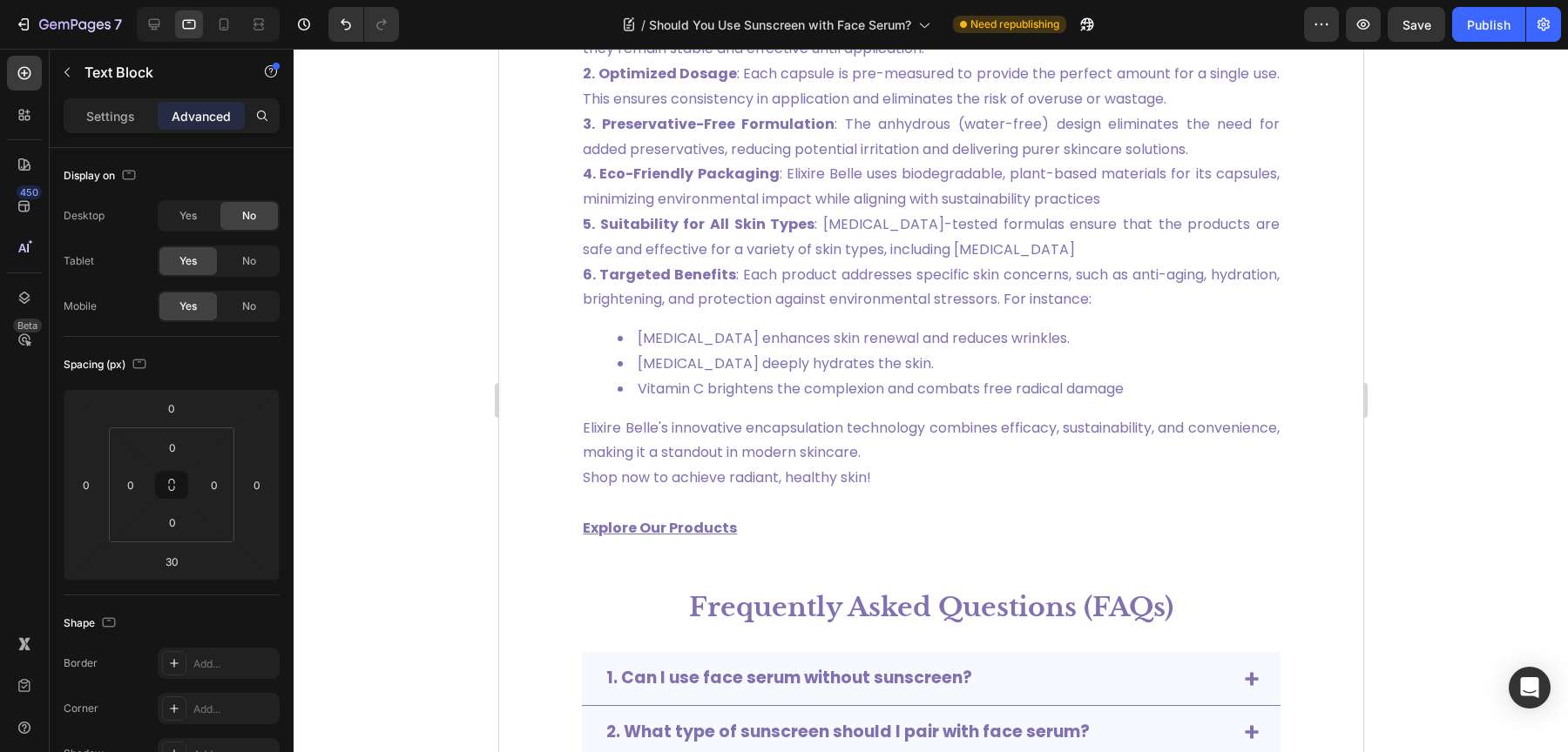
click at [830, 260] on span "5. Suitability for All Skin Types : Dermatologist-tested formulas ensure that t…" at bounding box center [930, 236] width 697 height 45
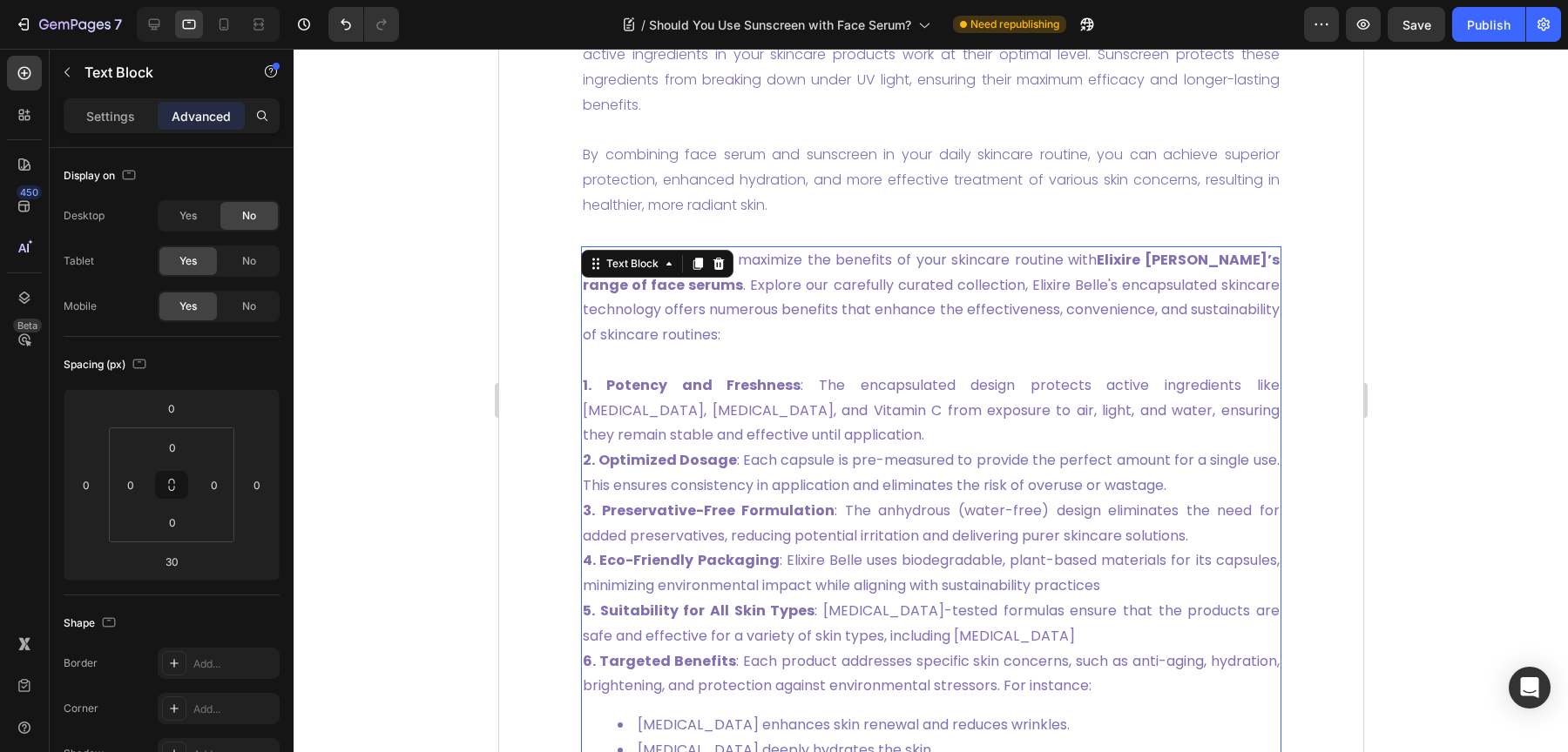
scroll to position [5285, 0]
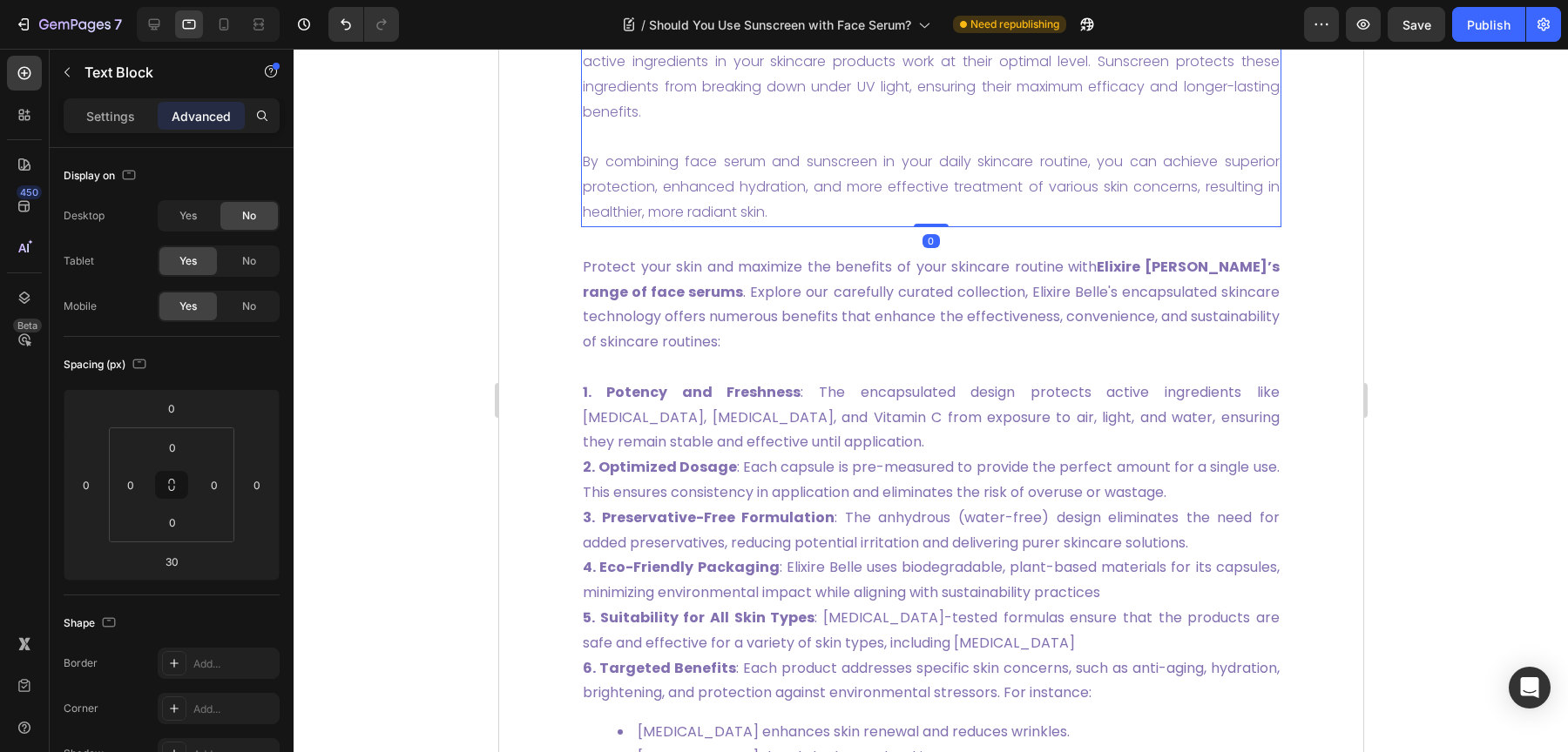
click at [824, 222] on span "By combining face serum and sunscreen in your daily skincare routine, you can a…" at bounding box center [930, 186] width 697 height 70
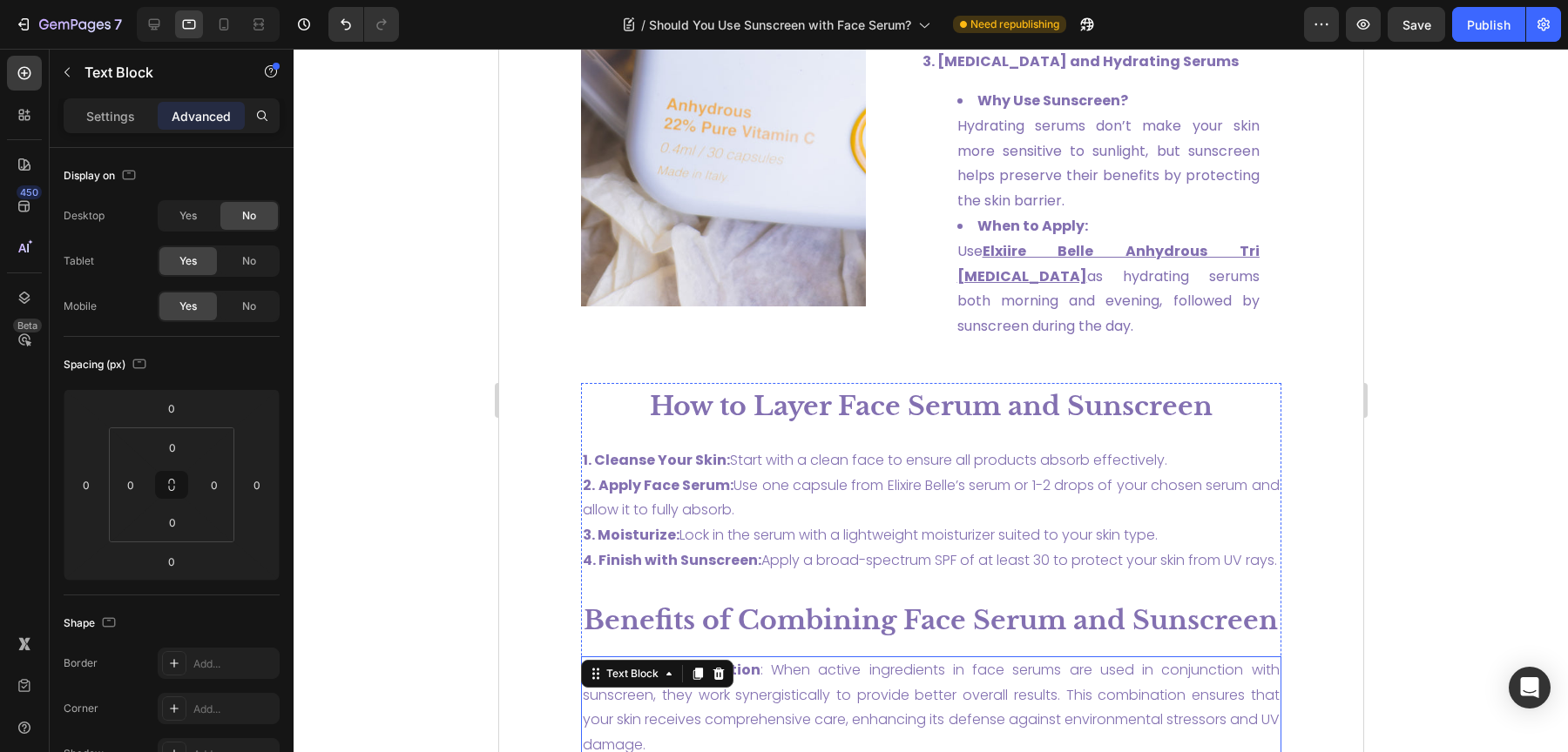
scroll to position [4208, 0]
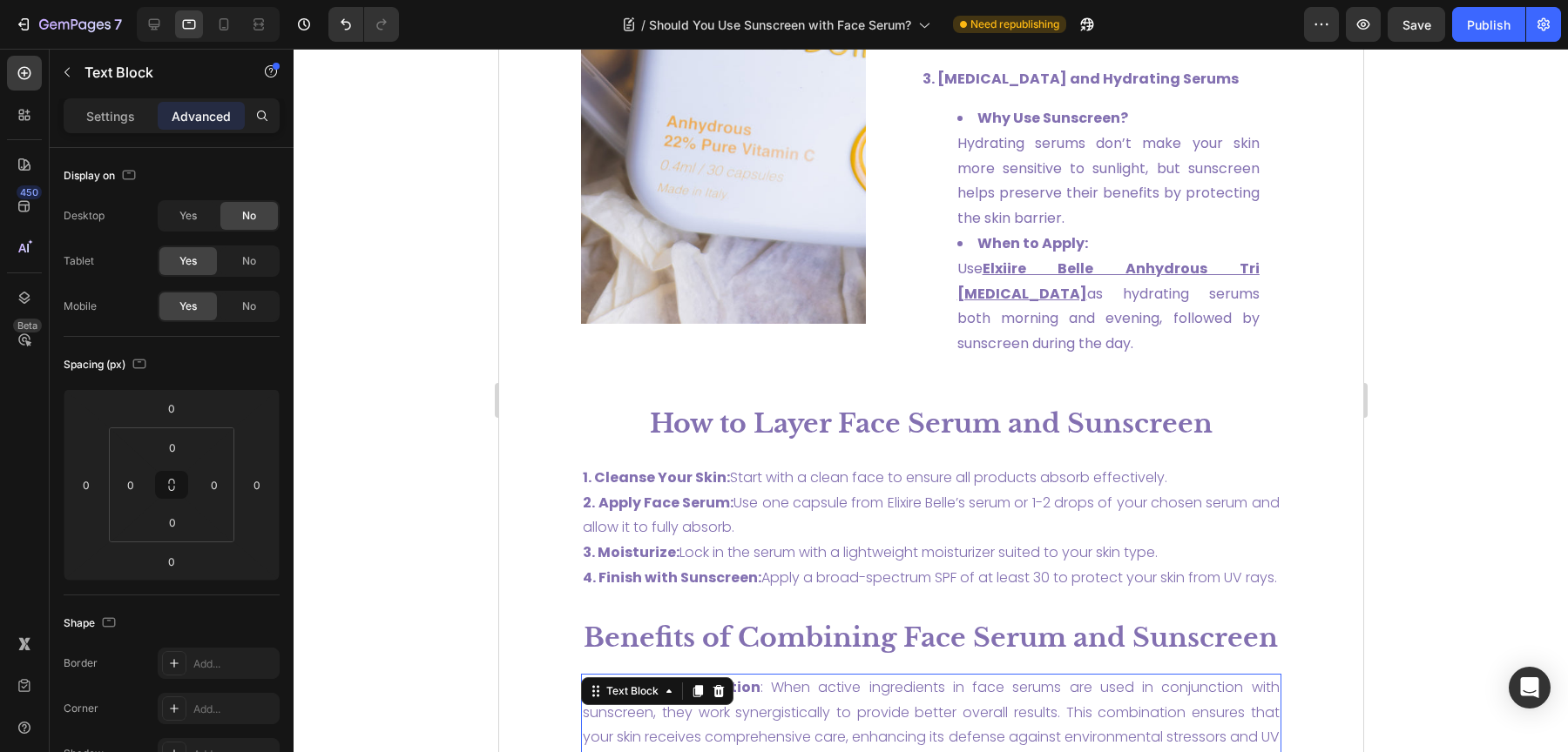
click at [223, 42] on div at bounding box center [208, 24] width 143 height 35
click at [223, 34] on div at bounding box center [223, 24] width 28 height 28
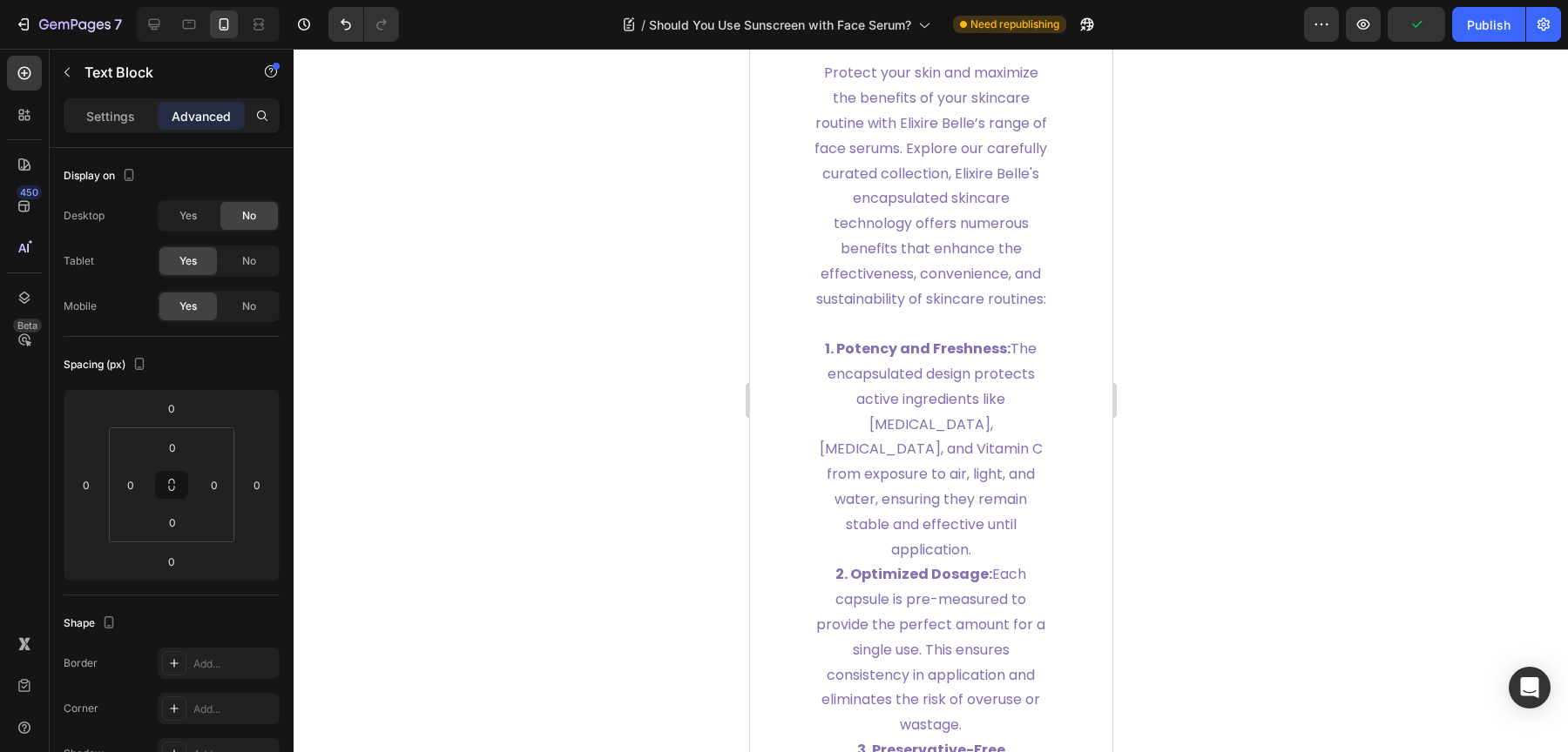
scroll to position [7313, 0]
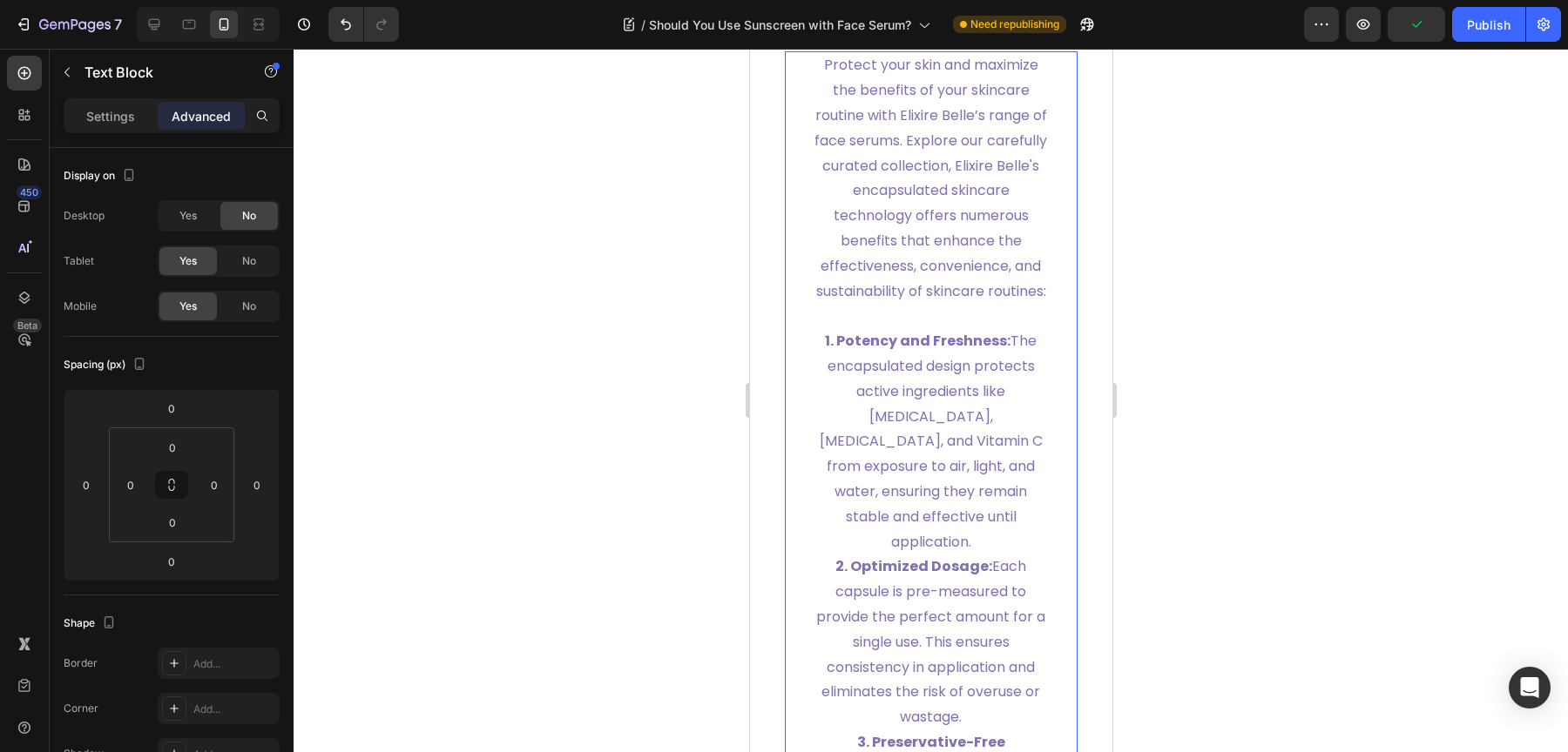
click at [954, 304] on p "Protect your skin and maximize the benefits of your skincare routine with Elixi…" at bounding box center [930, 179] width 237 height 251
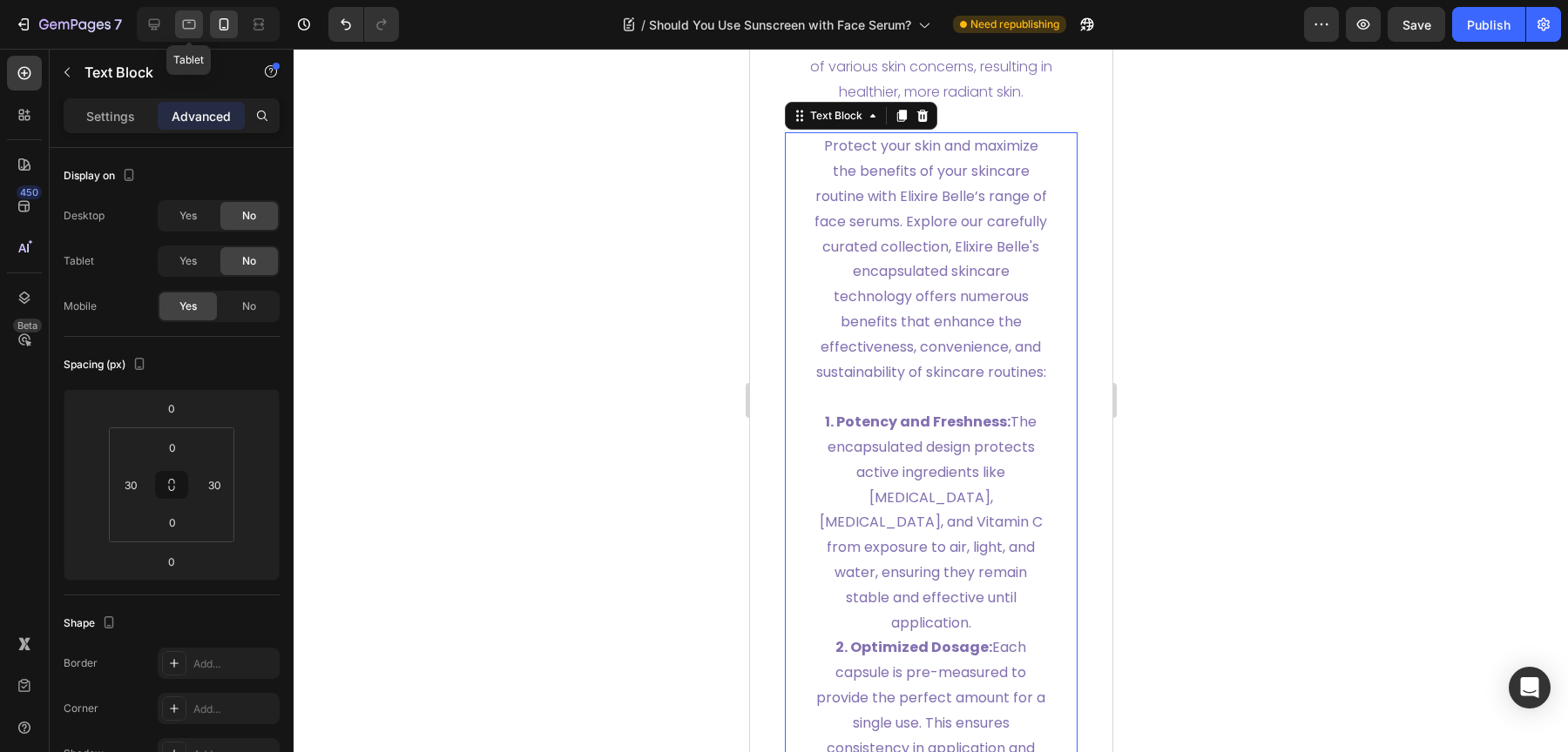
click at [188, 14] on div at bounding box center [189, 24] width 28 height 28
type input "0"
type input "30"
type input "0"
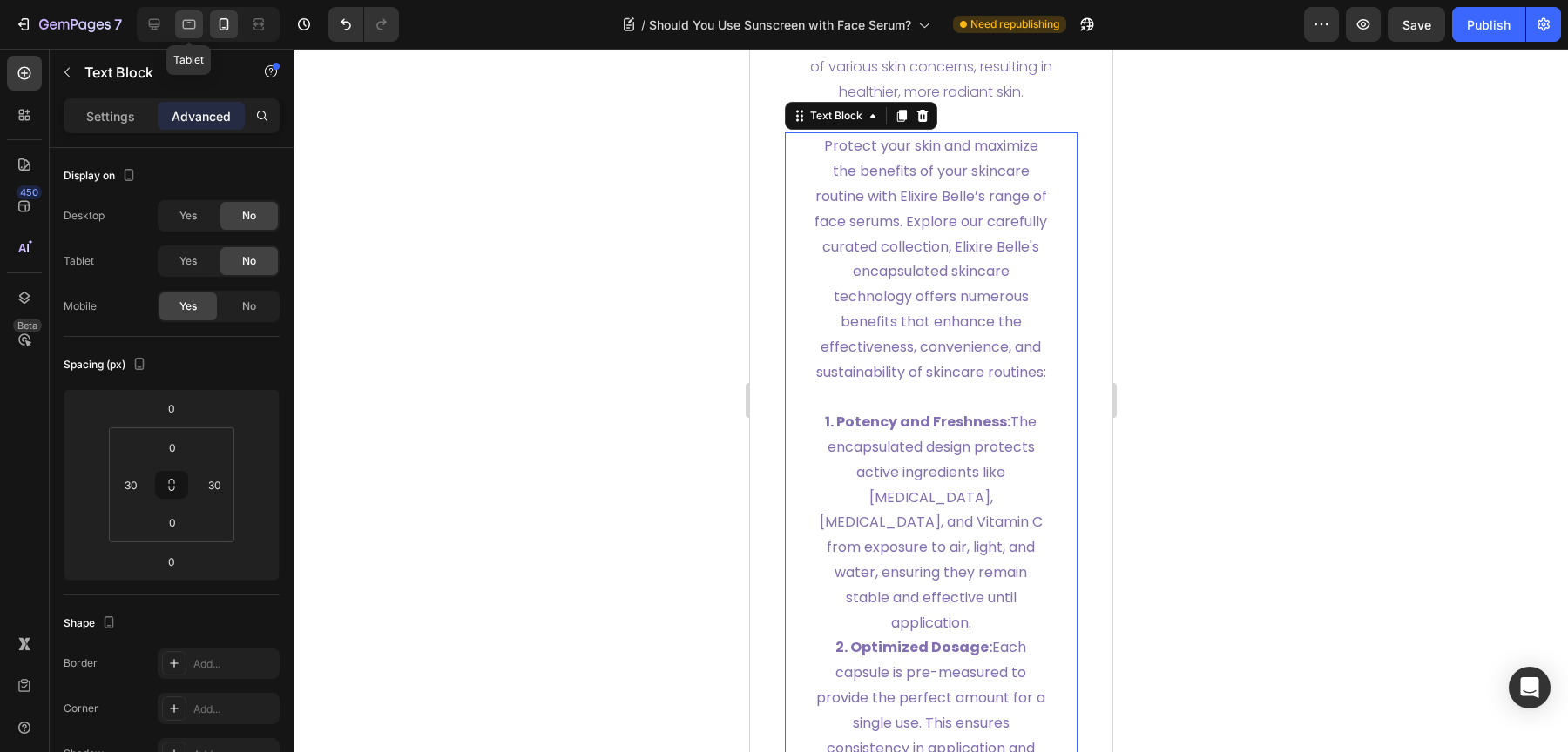
type input "0"
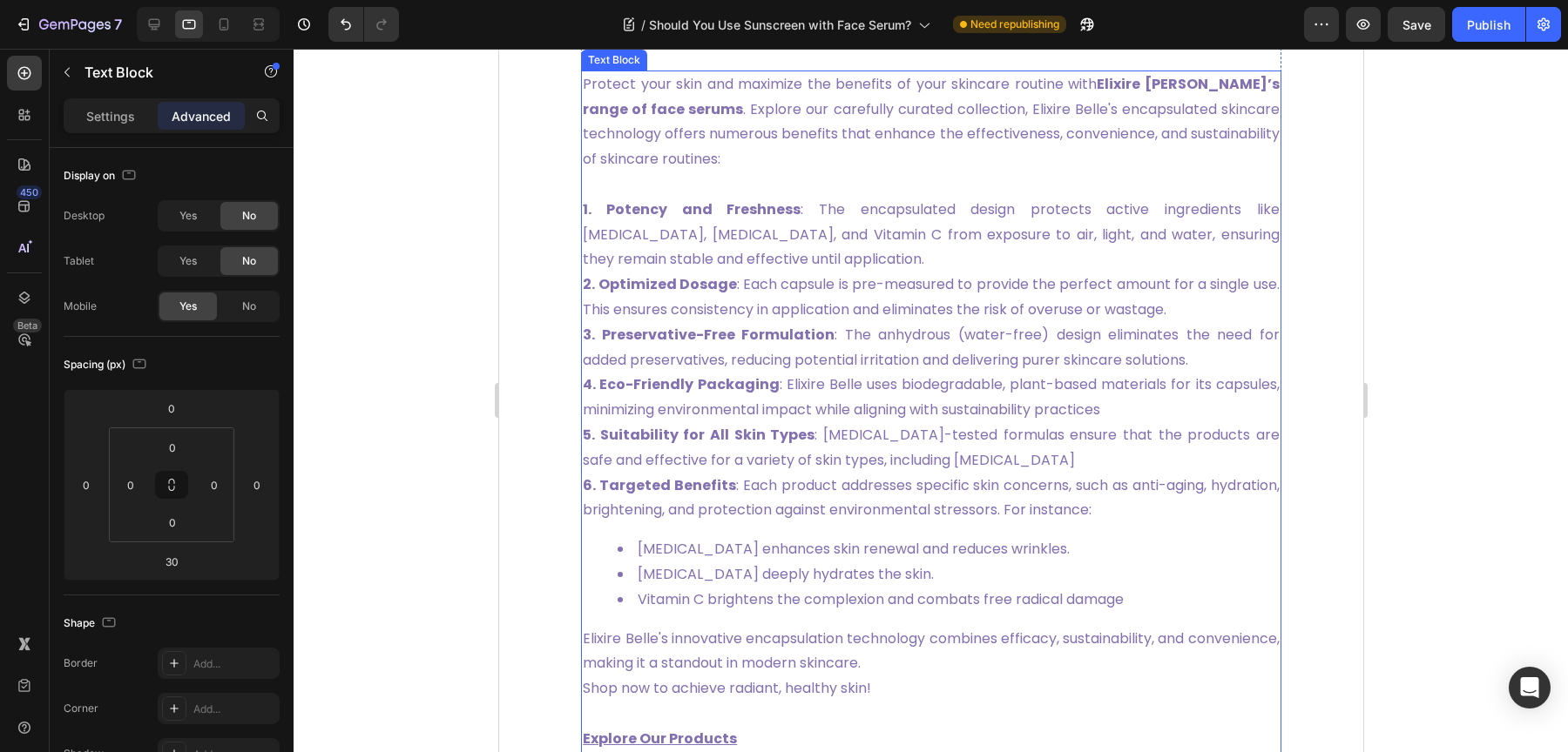
scroll to position [5439, 0]
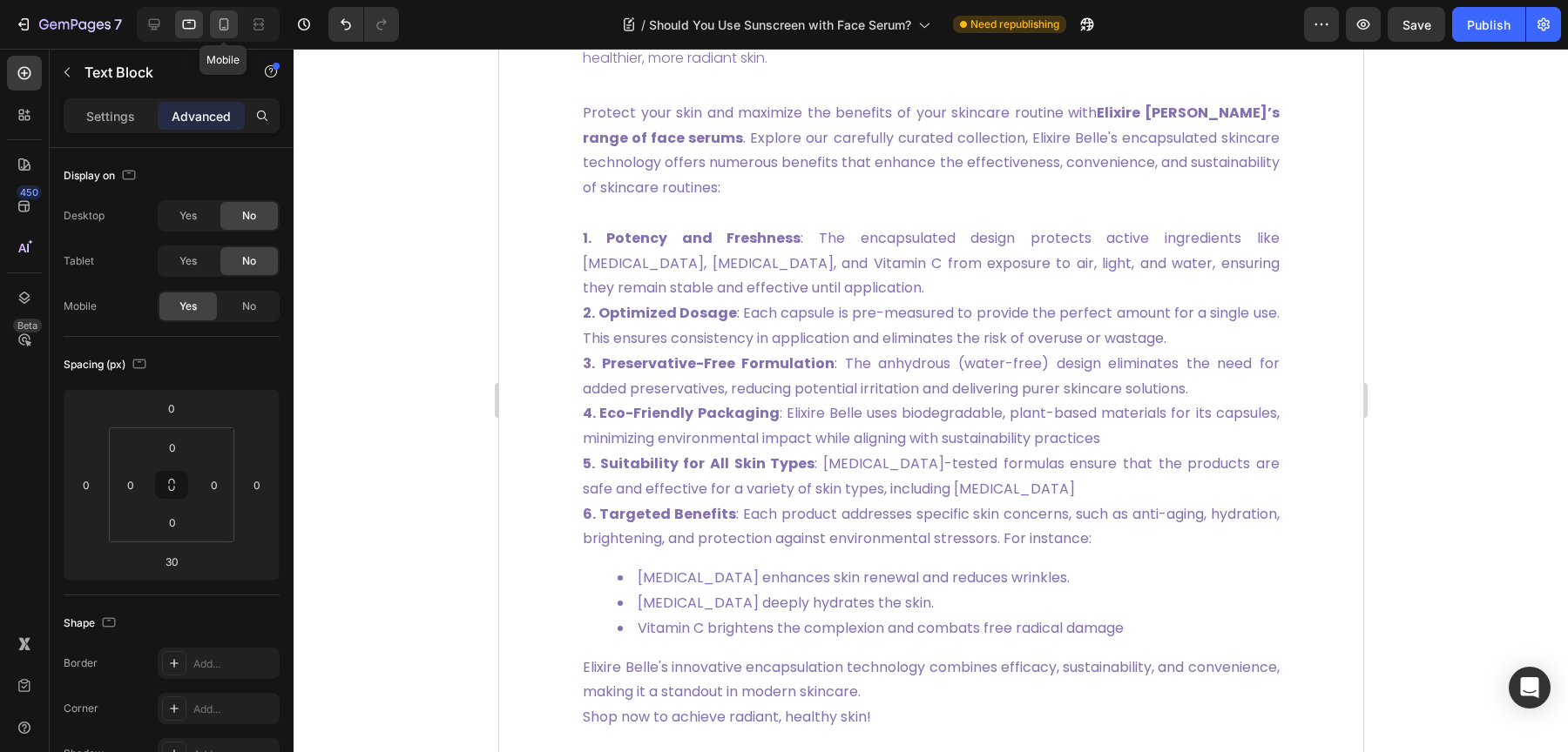
click at [216, 22] on icon at bounding box center [224, 25] width 18 height 18
type input "0"
type input "30"
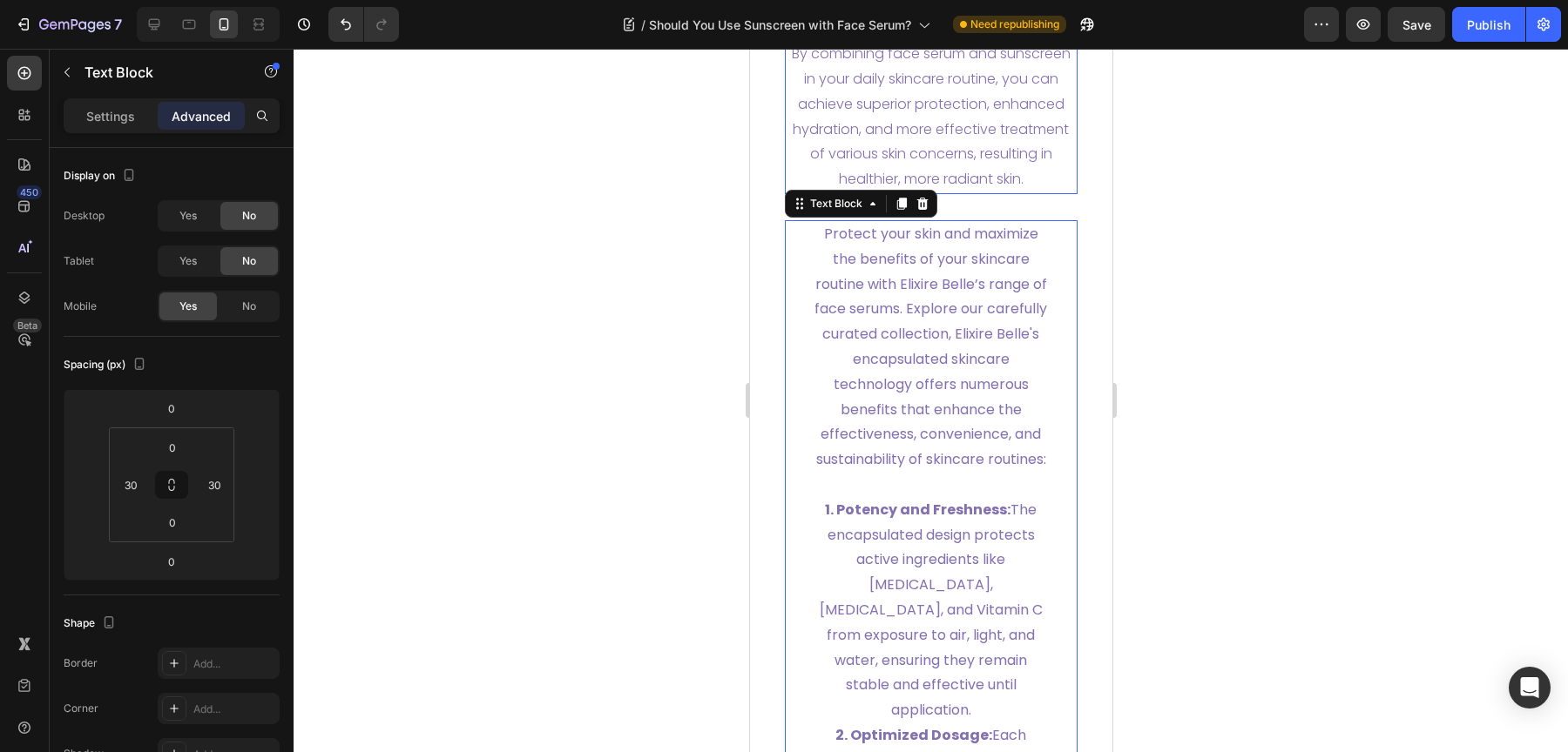
scroll to position [6664, 0]
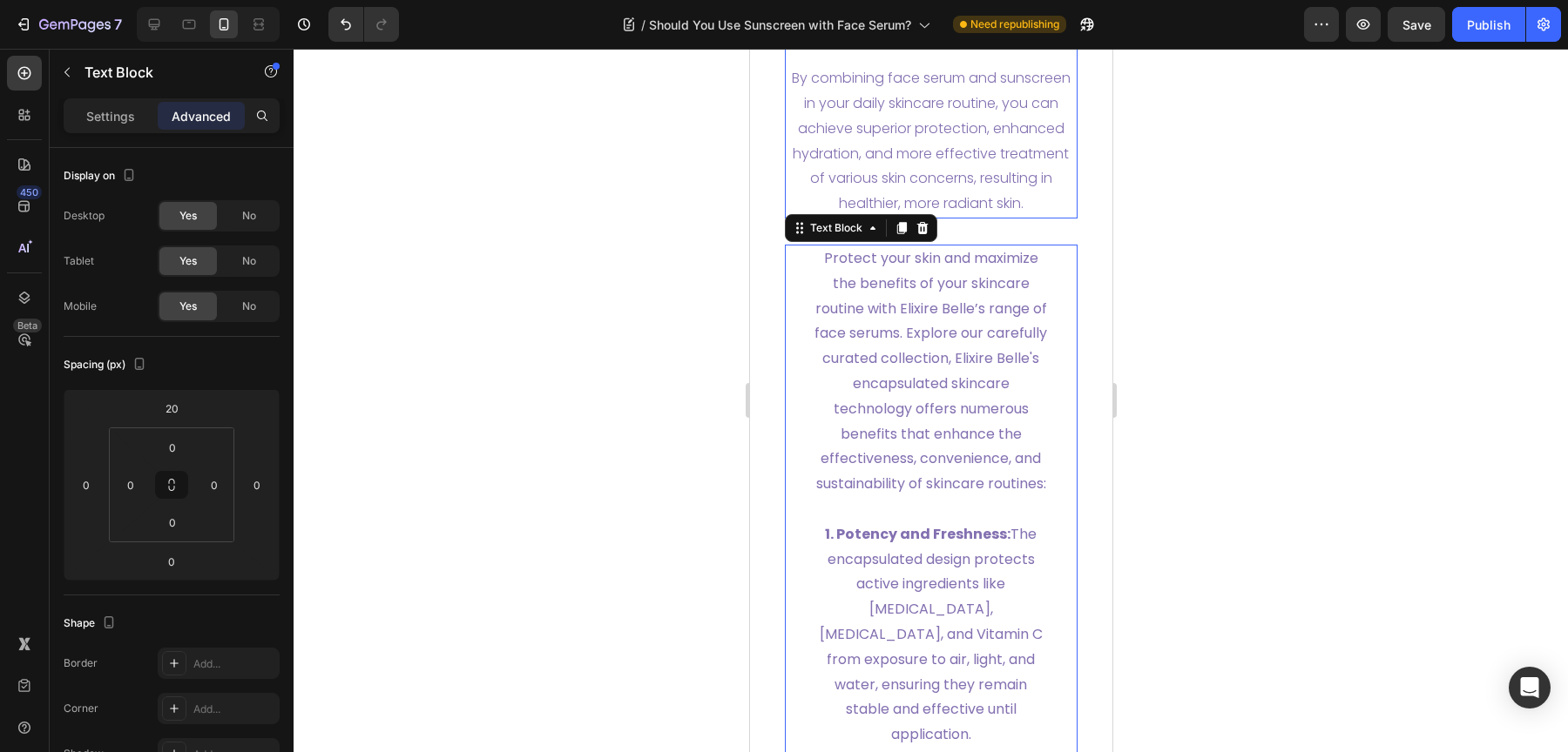
click at [918, 217] on p "By combining face serum and sunscreen in your daily skincare routine, you can a…" at bounding box center [930, 140] width 290 height 150
click at [97, 108] on p "Settings" at bounding box center [110, 116] width 49 height 19
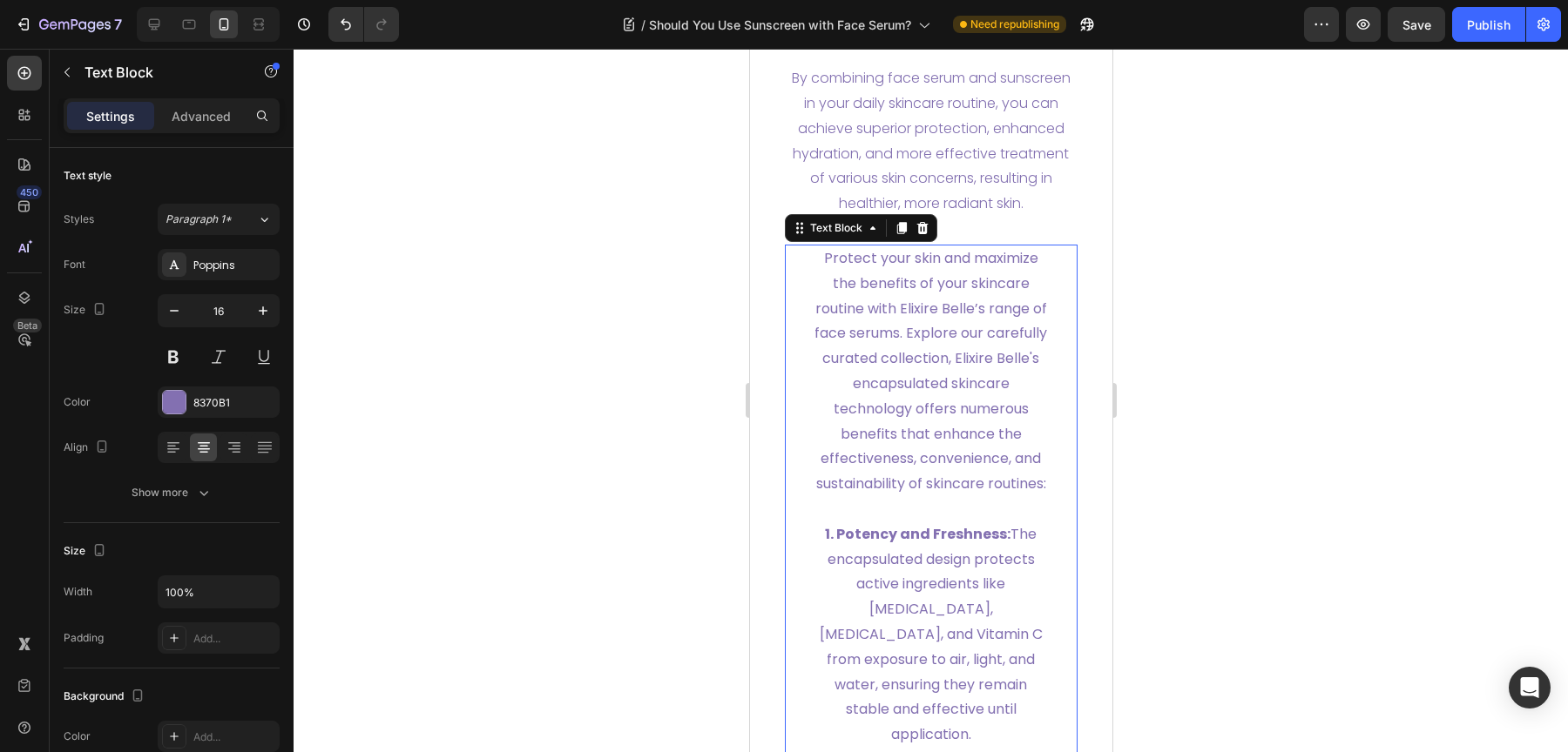
click at [894, 396] on p "Protect your skin and maximize the benefits of your skincare routine with Elixi…" at bounding box center [930, 372] width 237 height 251
click at [872, 185] on p "By combining face serum and sunscreen in your daily skincare routine, you can a…" at bounding box center [930, 140] width 290 height 150
click at [872, 441] on p "Protect your skin and maximize the benefits of your skincare routine with Elixi…" at bounding box center [930, 372] width 237 height 251
click at [874, 203] on p "By combining face serum and sunscreen in your daily skincare routine, you can a…" at bounding box center [930, 140] width 290 height 150
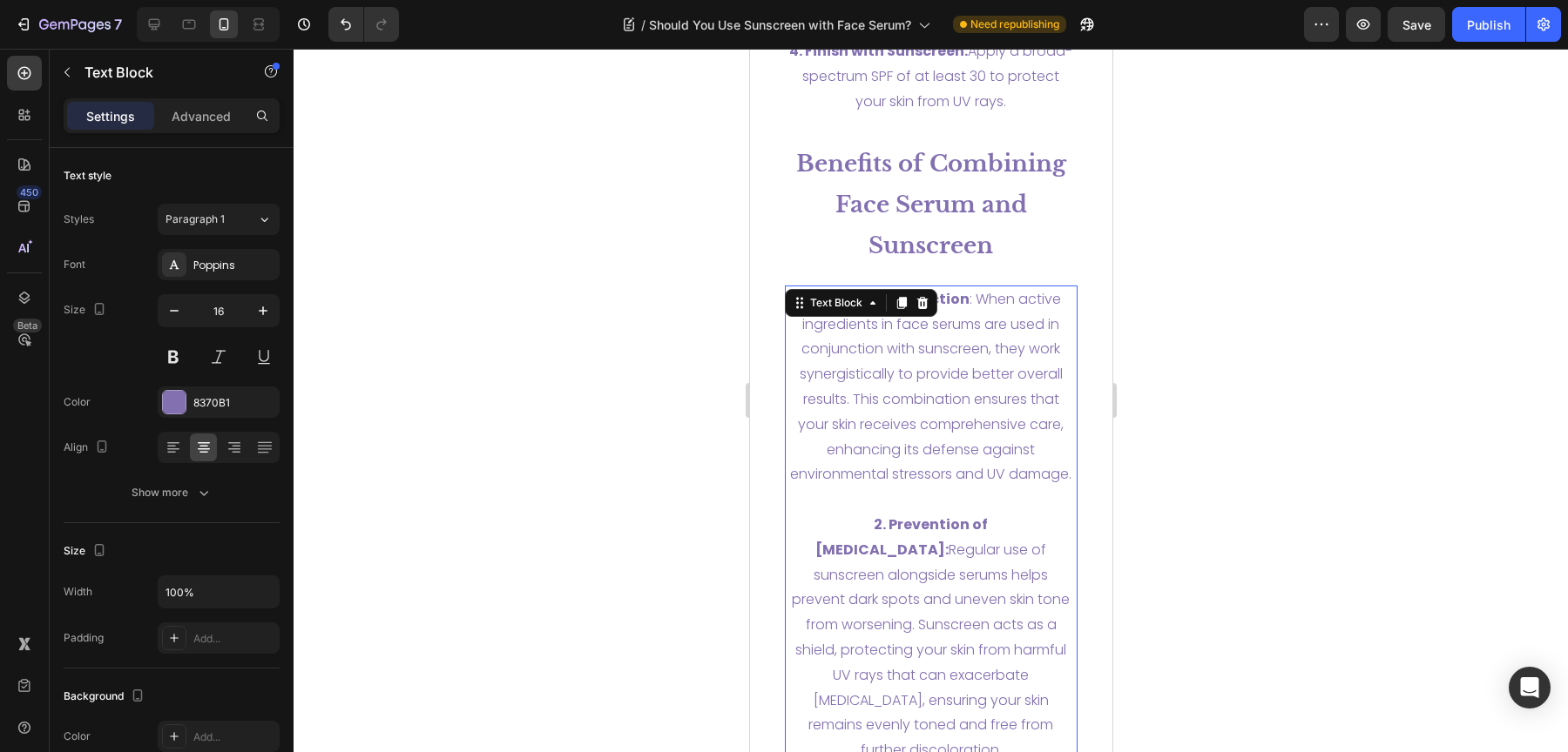
scroll to position [5263, 0]
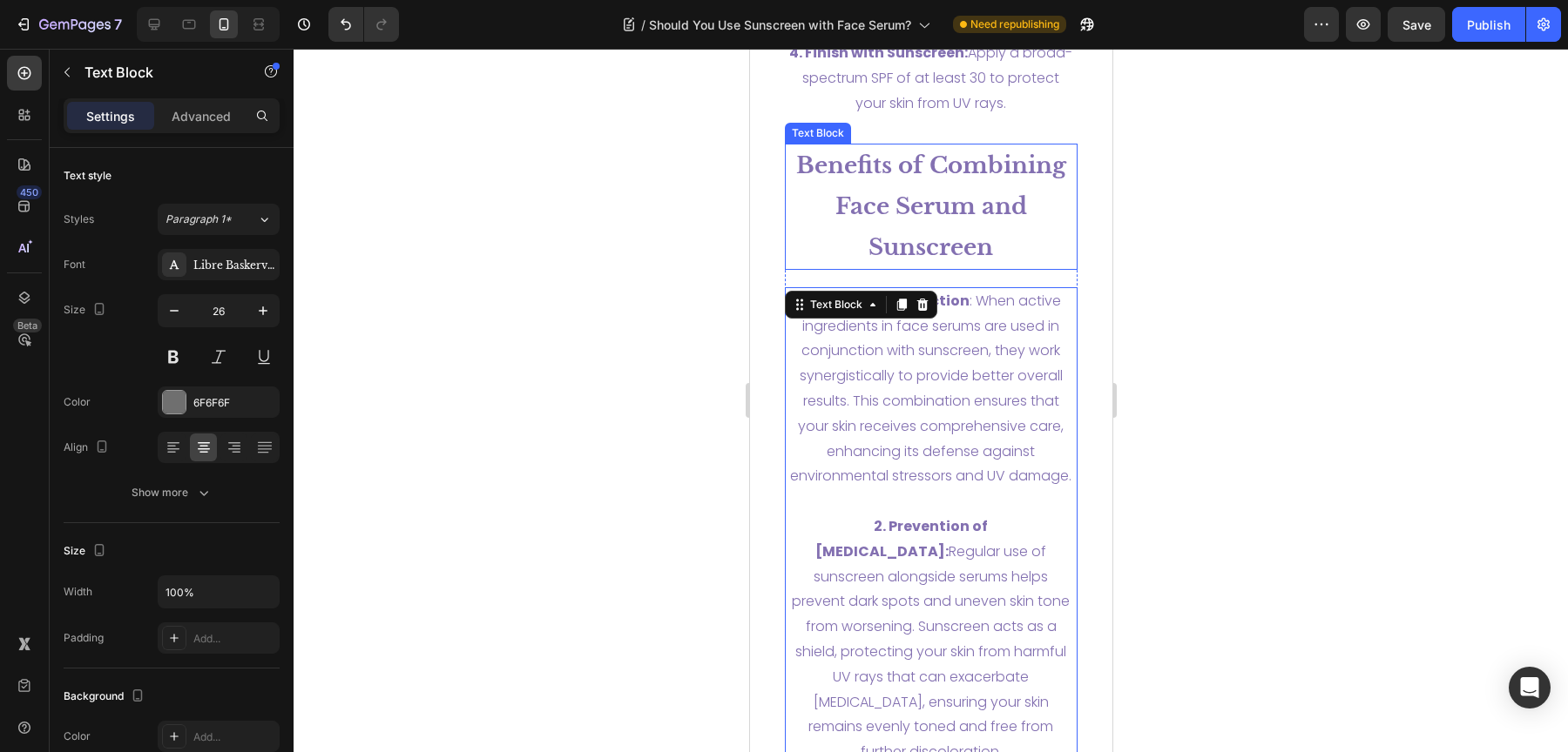
click at [921, 170] on strong "Benefits of Combining Face Serum and Sunscreen" at bounding box center [930, 205] width 270 height 109
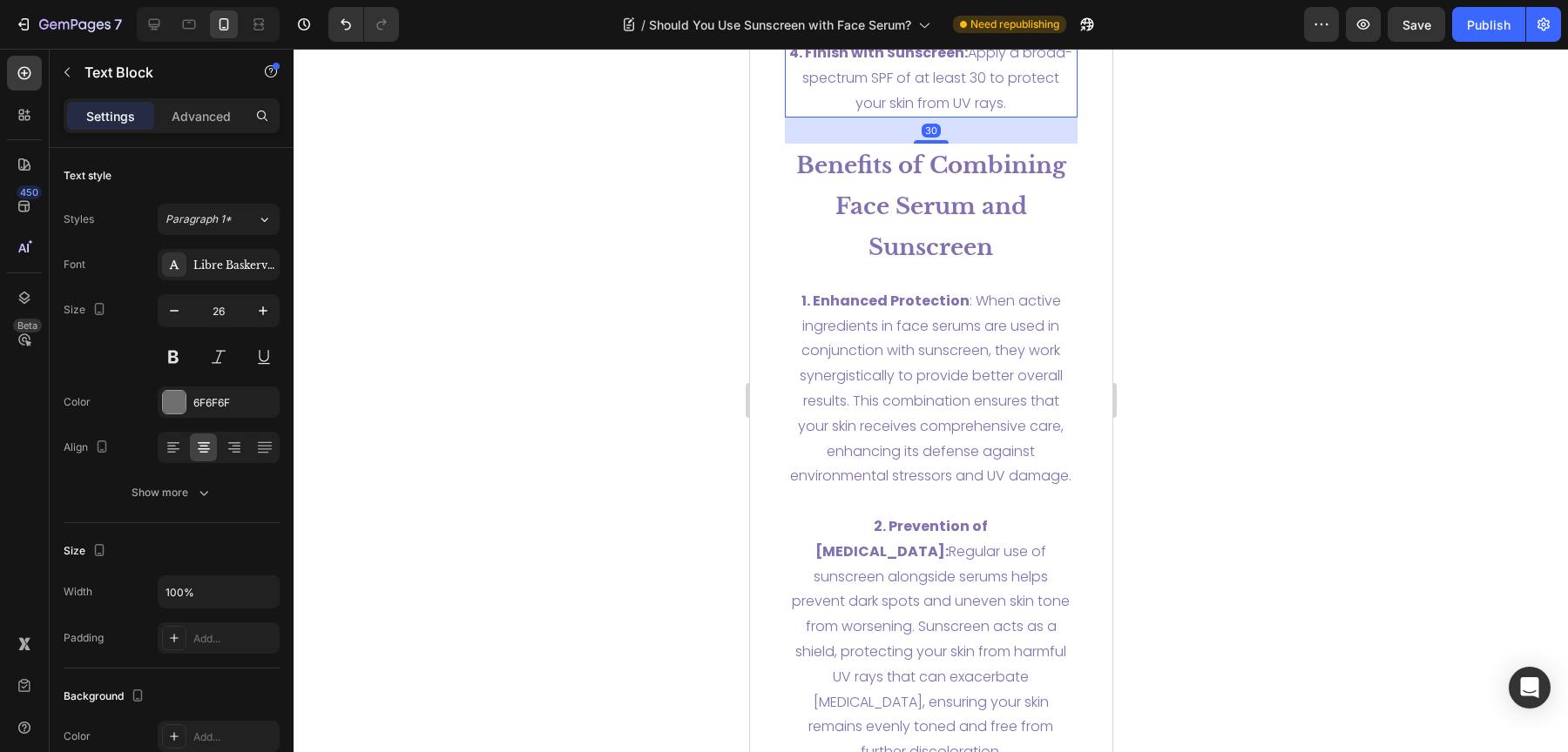
click at [932, 100] on span "4. Finish with Sunscreen: Apply a broad-spectrum SPF of at least 30 to protect …" at bounding box center [929, 77] width 283 height 70
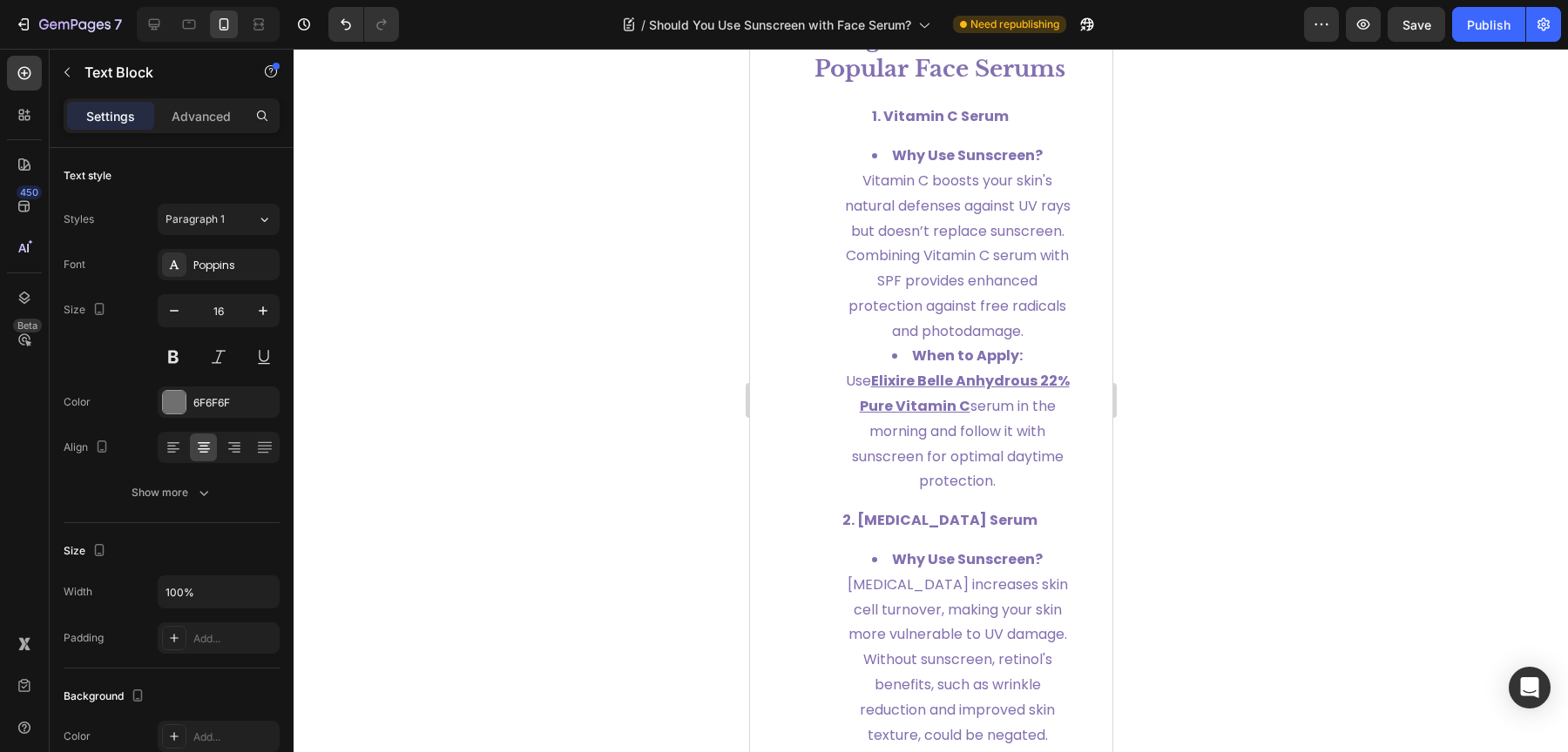
scroll to position [3876, 0]
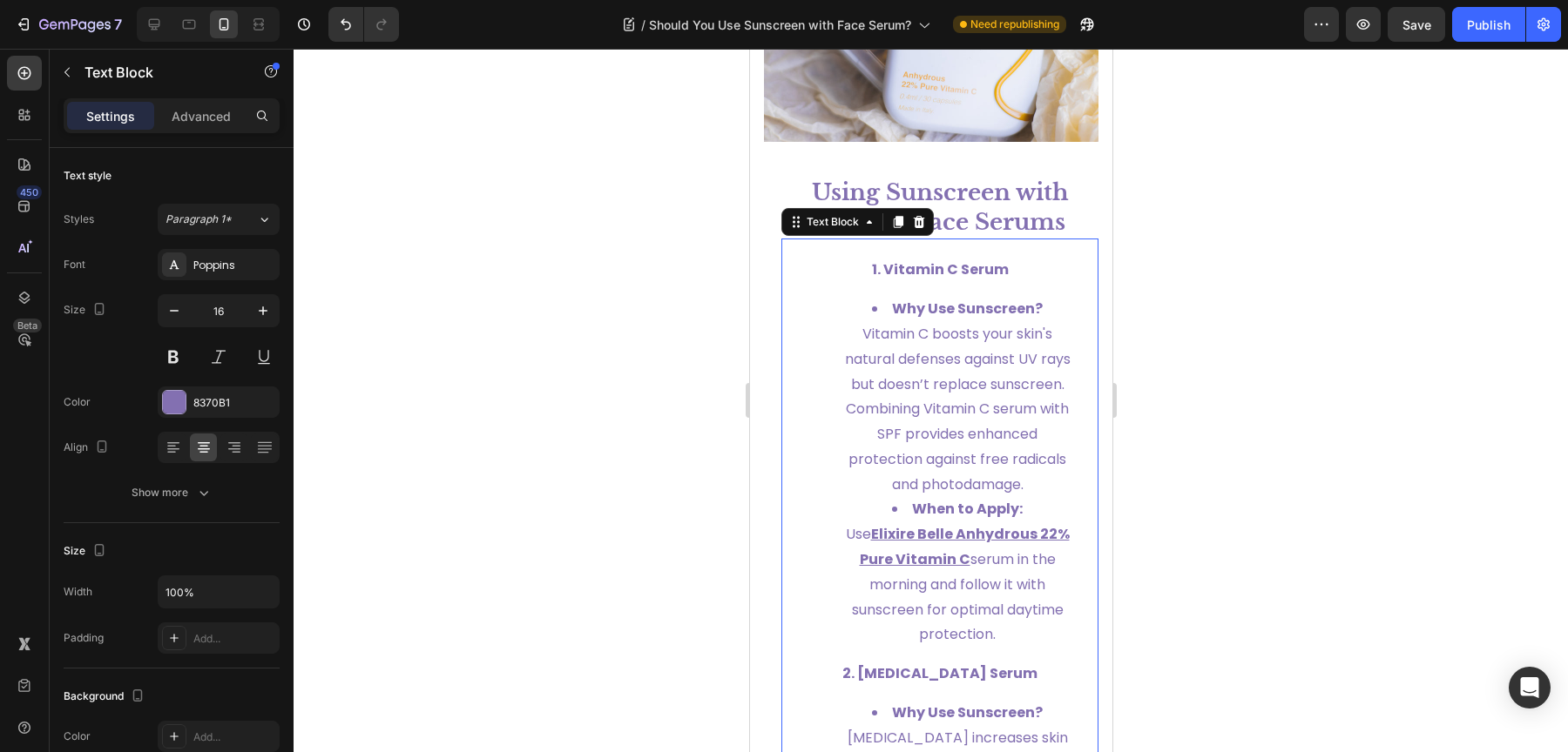
click at [981, 428] on span "Vitamin C boosts your skin's natural defenses against UV rays but doesn’t repla…" at bounding box center [957, 409] width 226 height 171
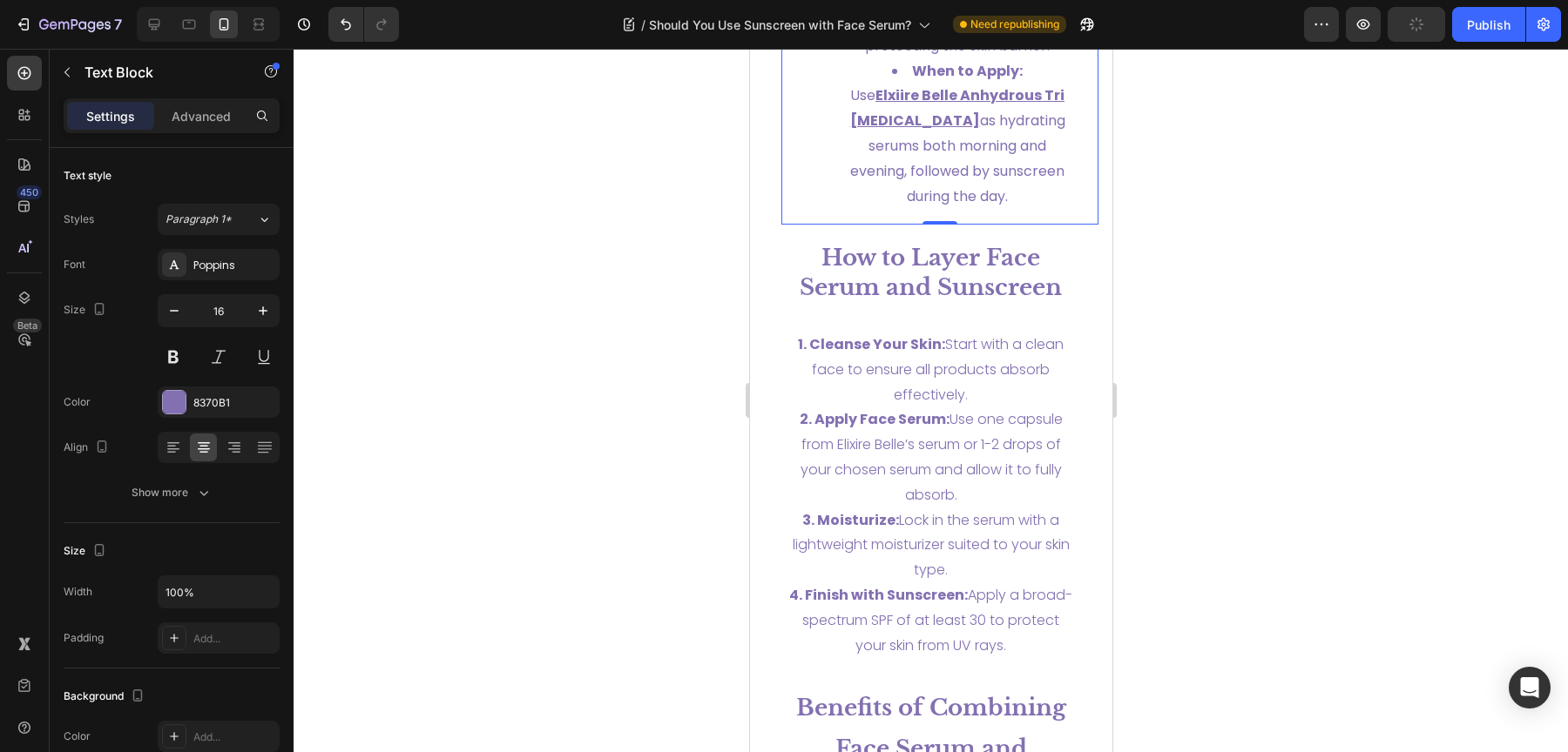
scroll to position [5102, 0]
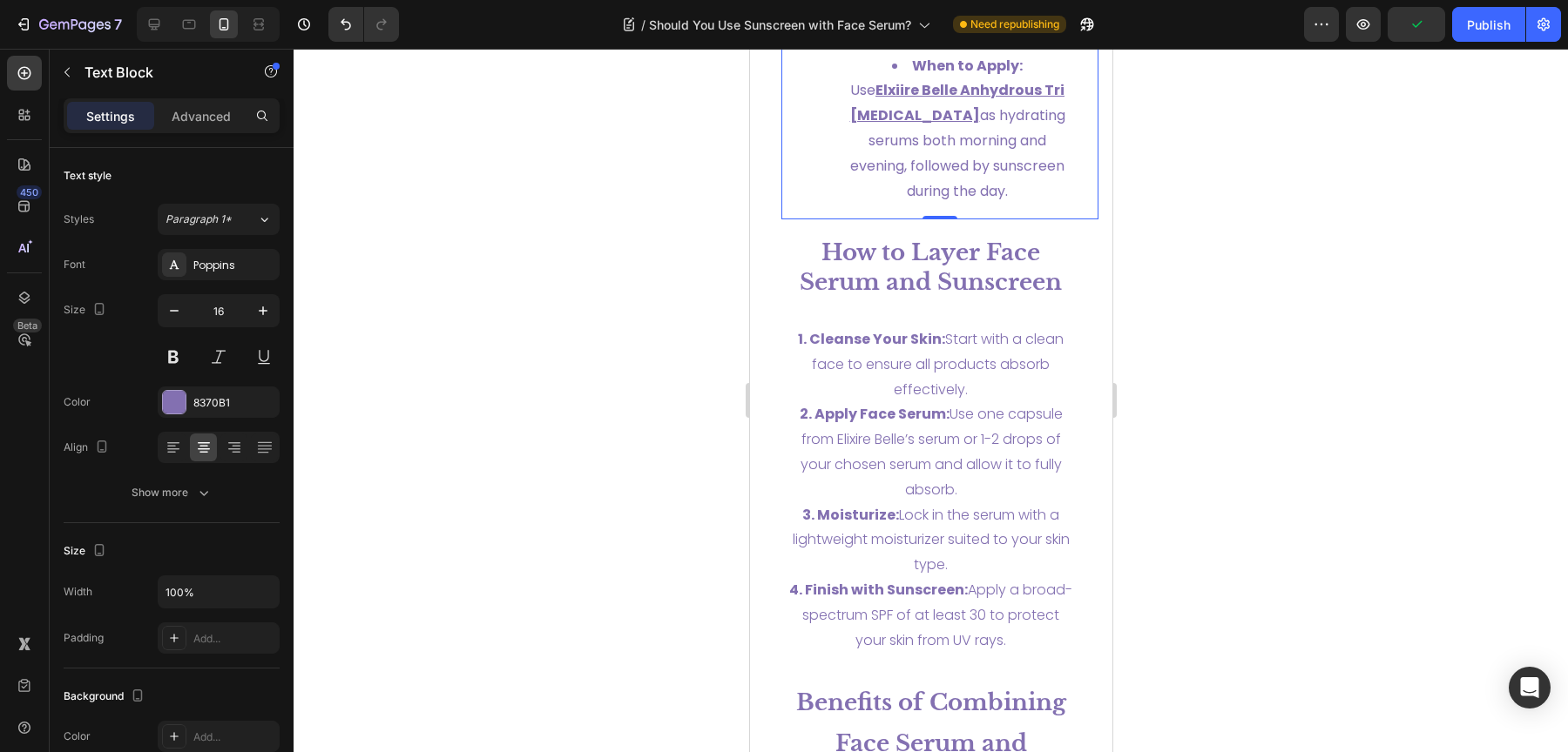
click at [961, 200] on span "as hydrating serums both morning and evening, followed by sunscreen during the …" at bounding box center [957, 153] width 215 height 95
click at [952, 296] on strong "How to Layer Face Serum and Sunscreen" at bounding box center [929, 267] width 262 height 58
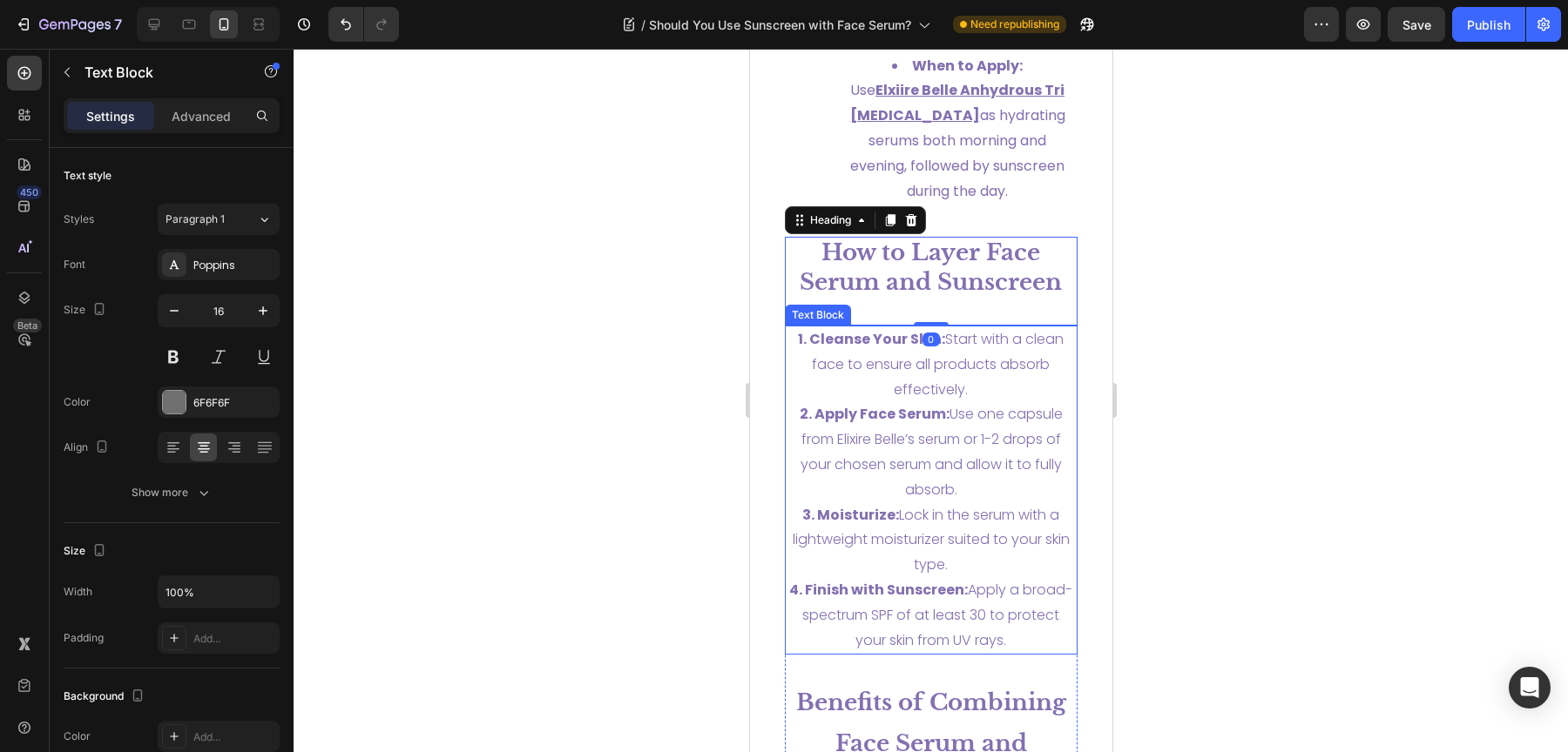
click at [952, 400] on span "1. Cleanse Your Skin: Start with a clean face to ensure all products absorb eff…" at bounding box center [929, 364] width 266 height 70
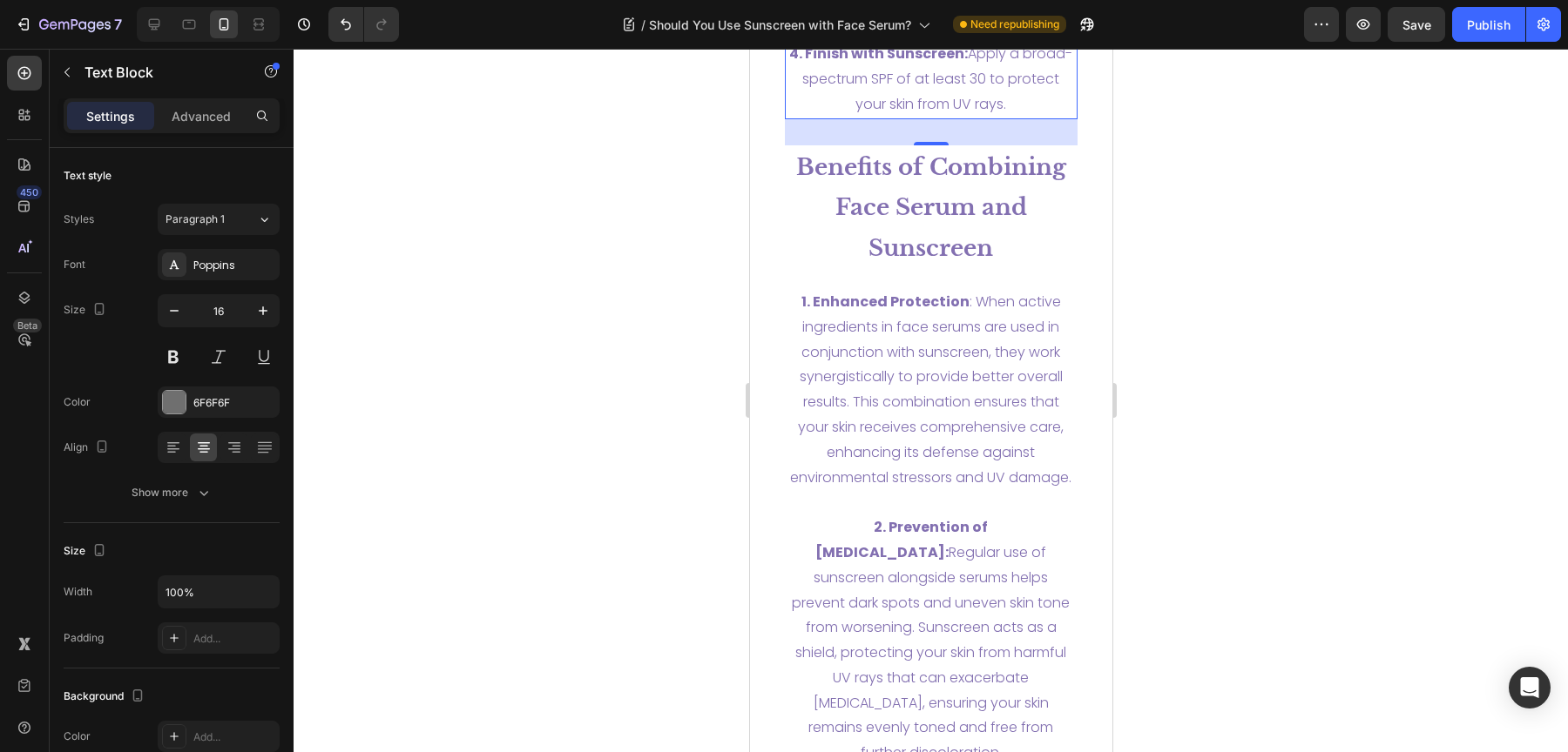
scroll to position [5744, 0]
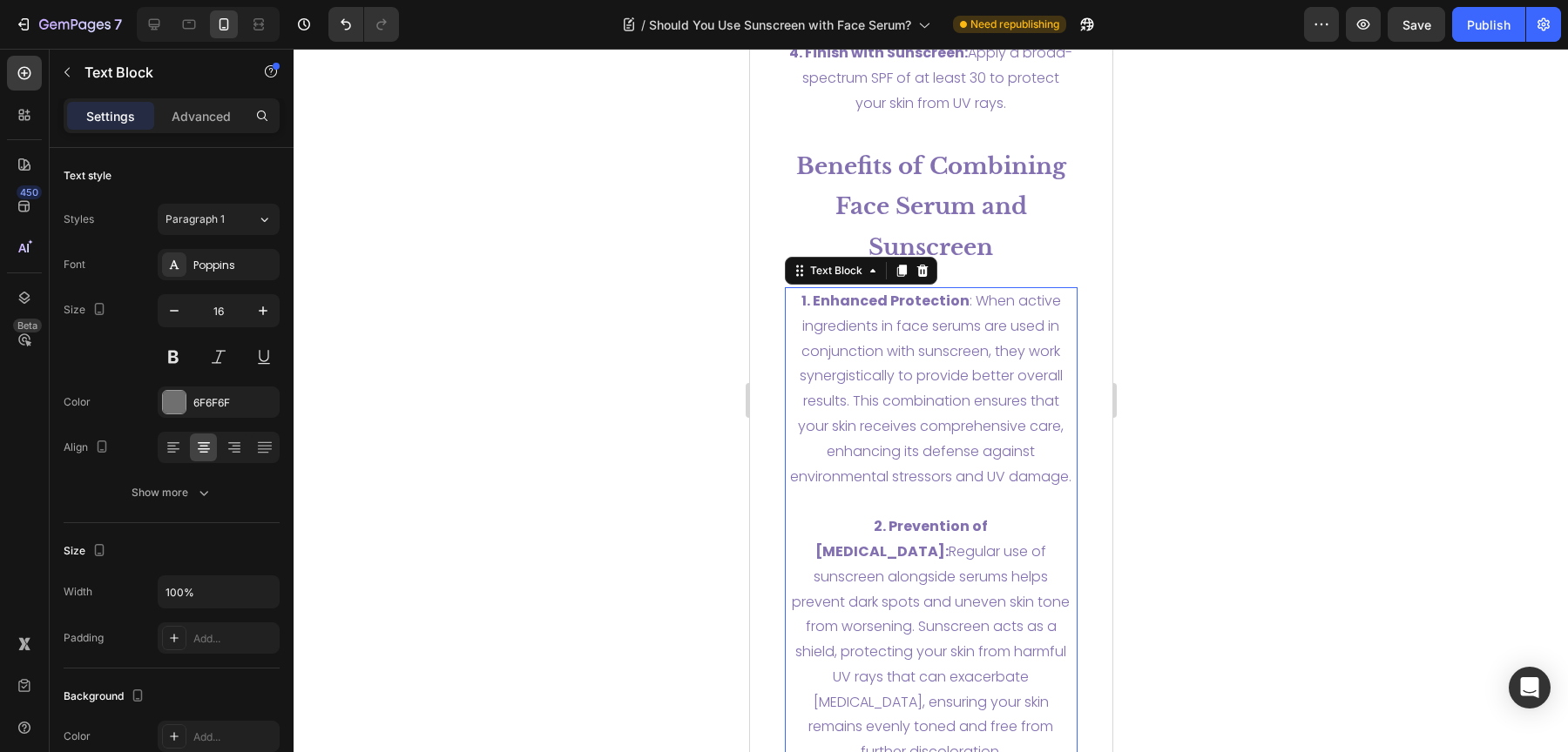
click at [957, 411] on p "1. Enhanced Protection : When active ingredients in face serums are used in con…" at bounding box center [930, 388] width 290 height 200
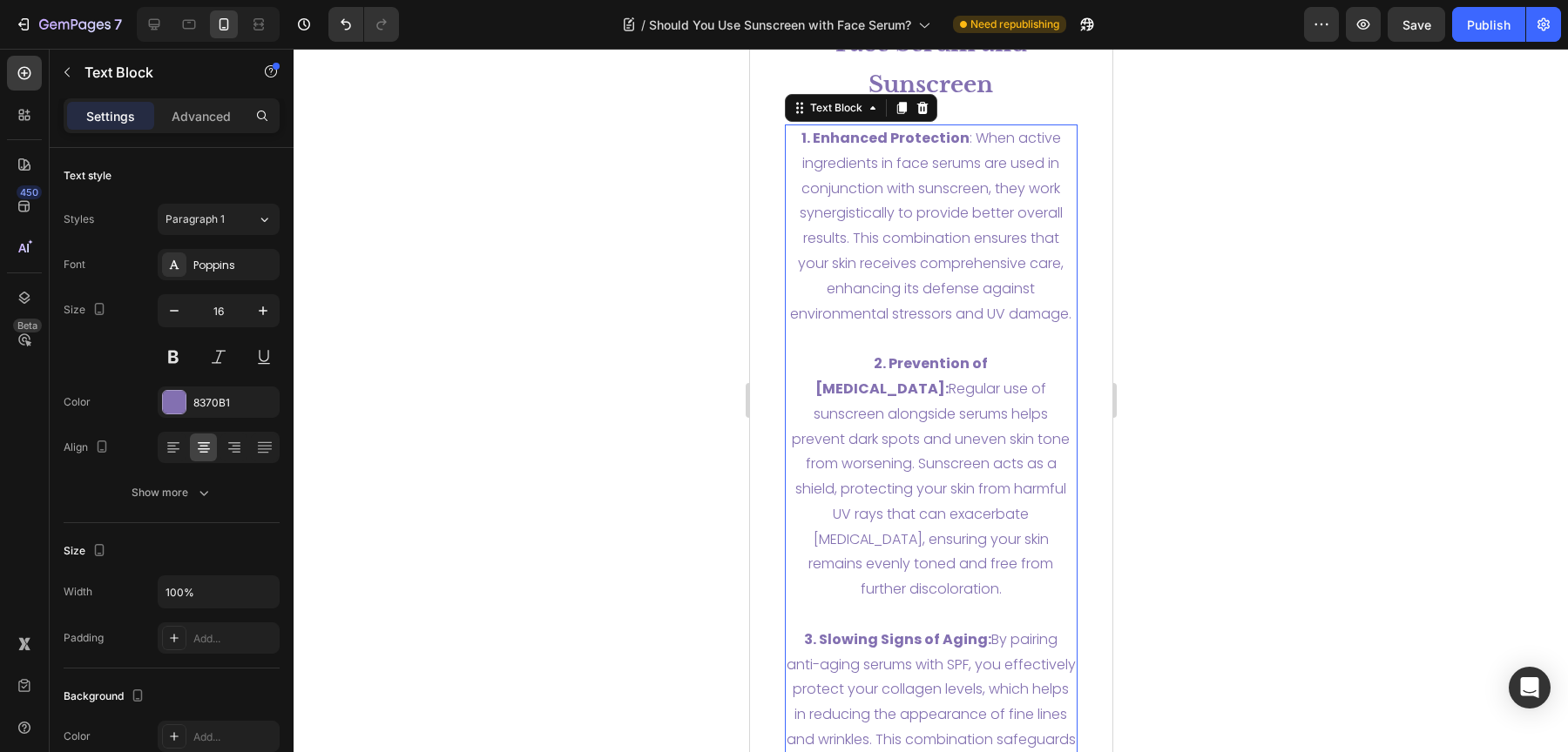
scroll to position [5908, 0]
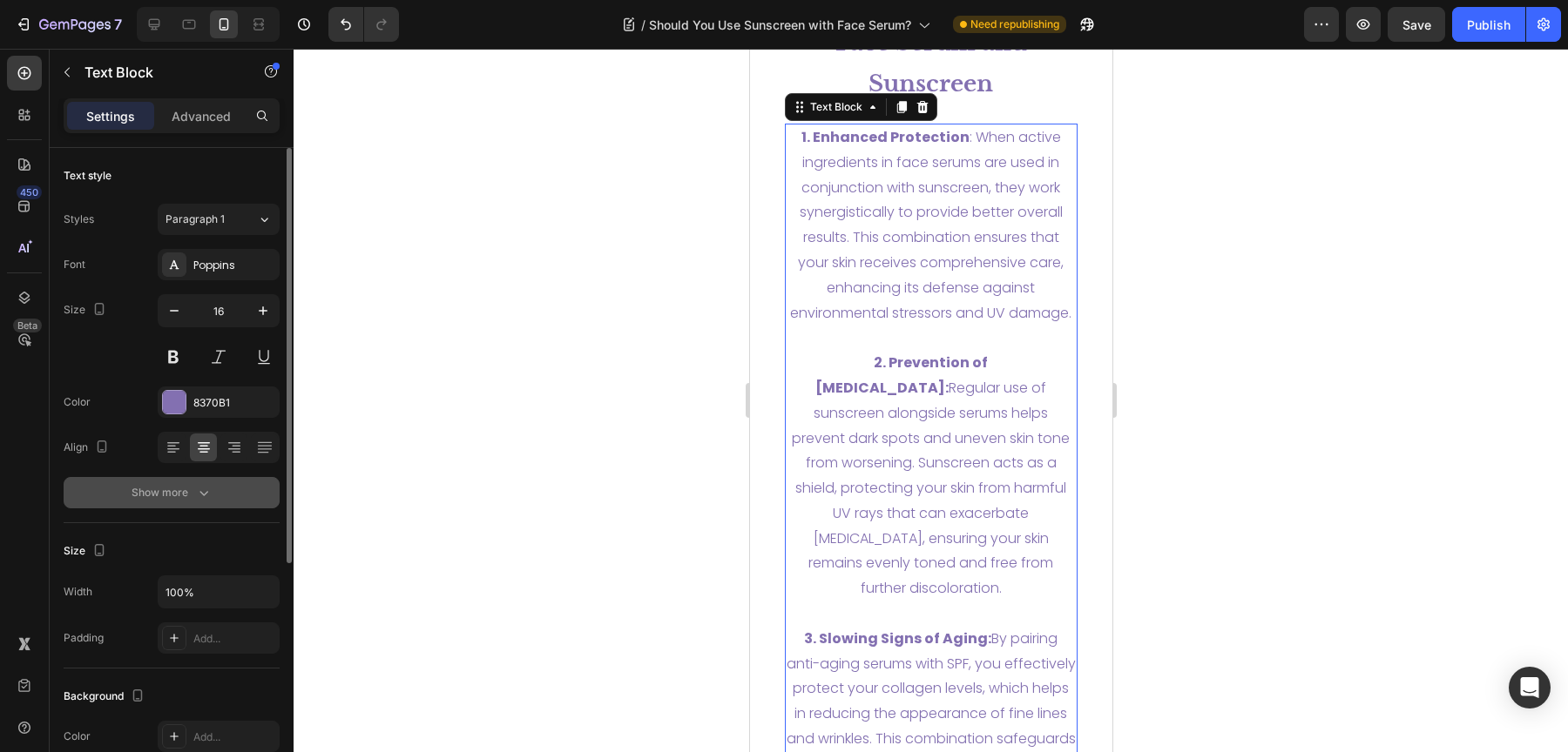
click at [148, 500] on div "Show more" at bounding box center [172, 493] width 81 height 18
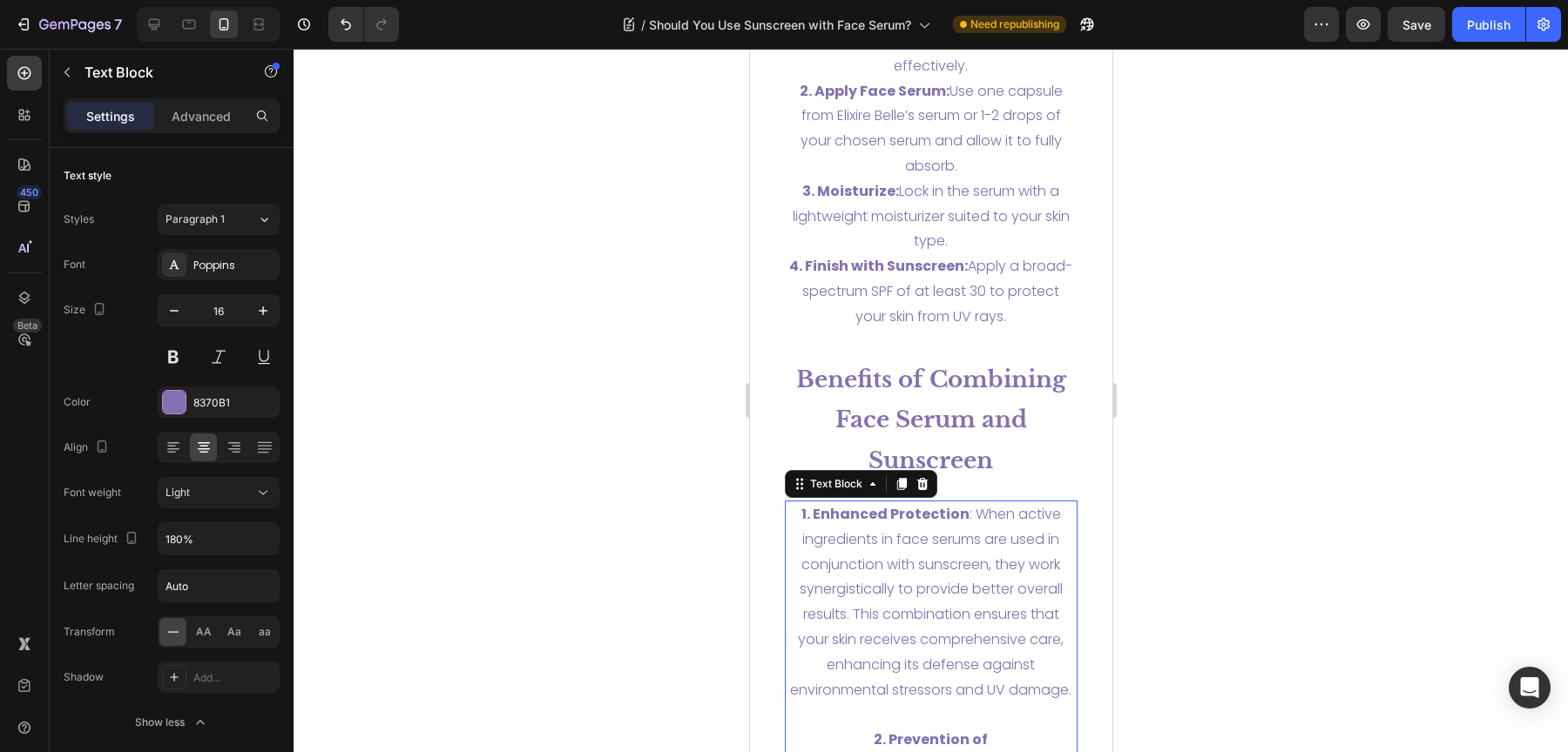
scroll to position [5512, 0]
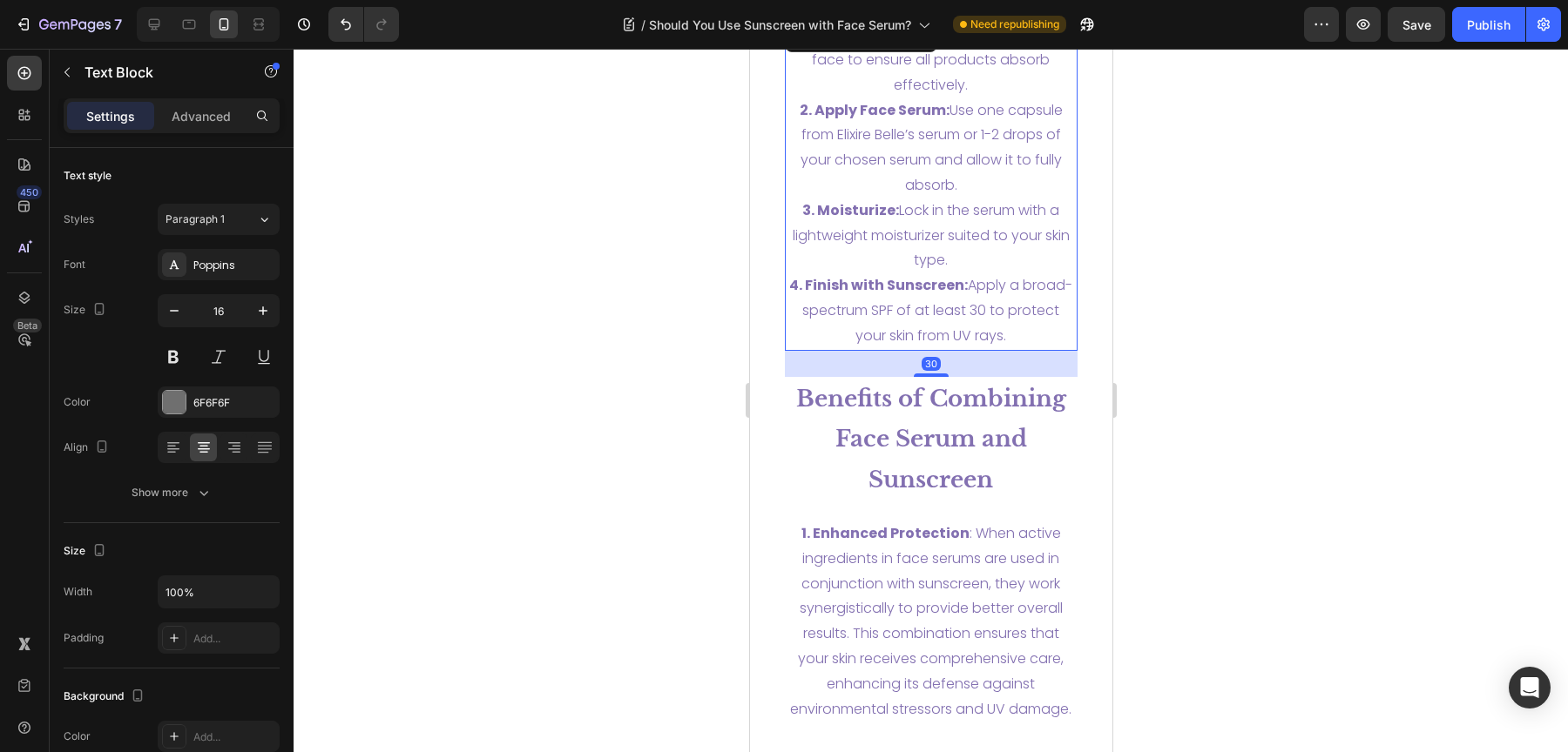
click at [895, 222] on p "3. Moisturize: Lock in the serum with a lightweight moisturizer suited to your …" at bounding box center [930, 236] width 290 height 75
click at [181, 492] on div "Show more" at bounding box center [172, 493] width 81 height 18
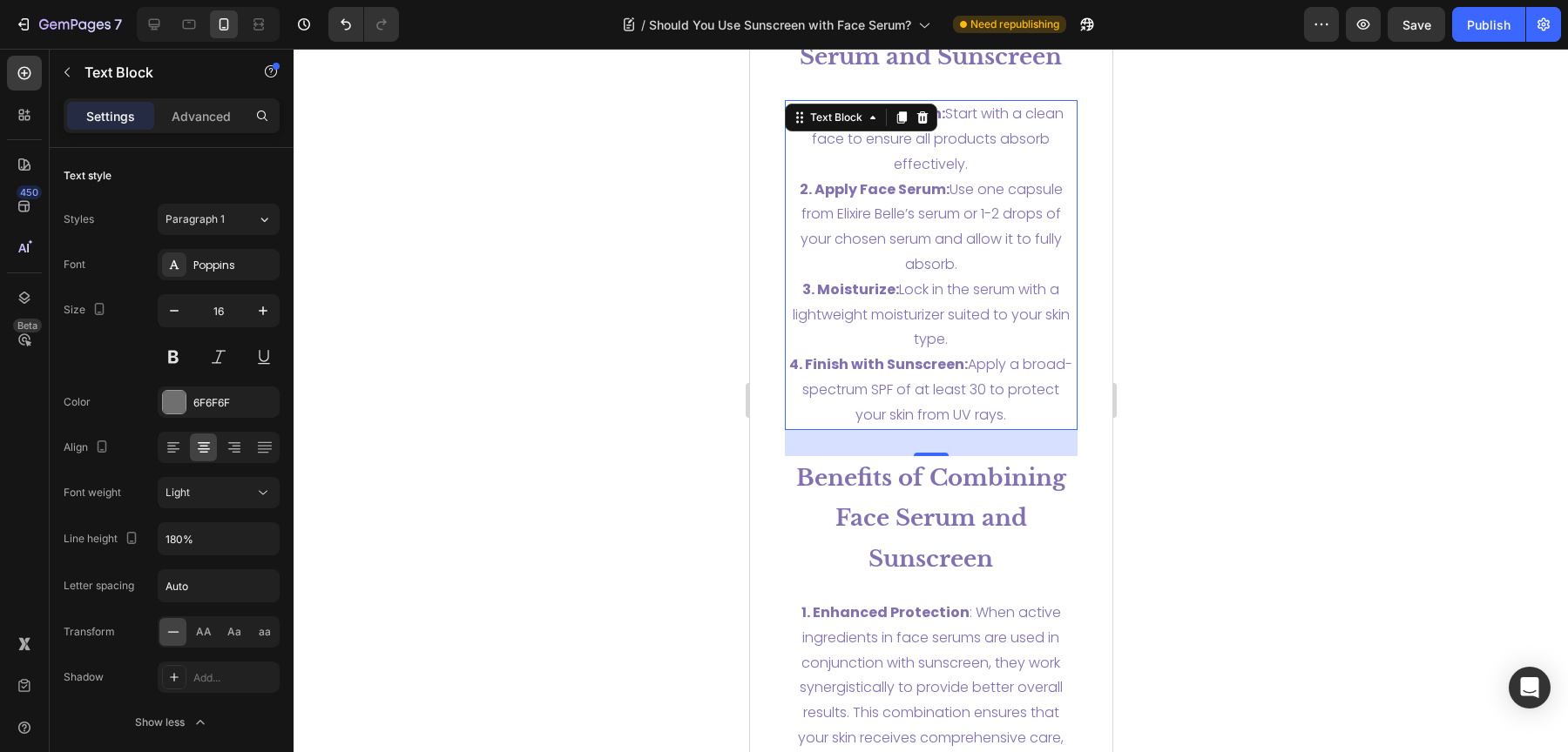
scroll to position [5420, 0]
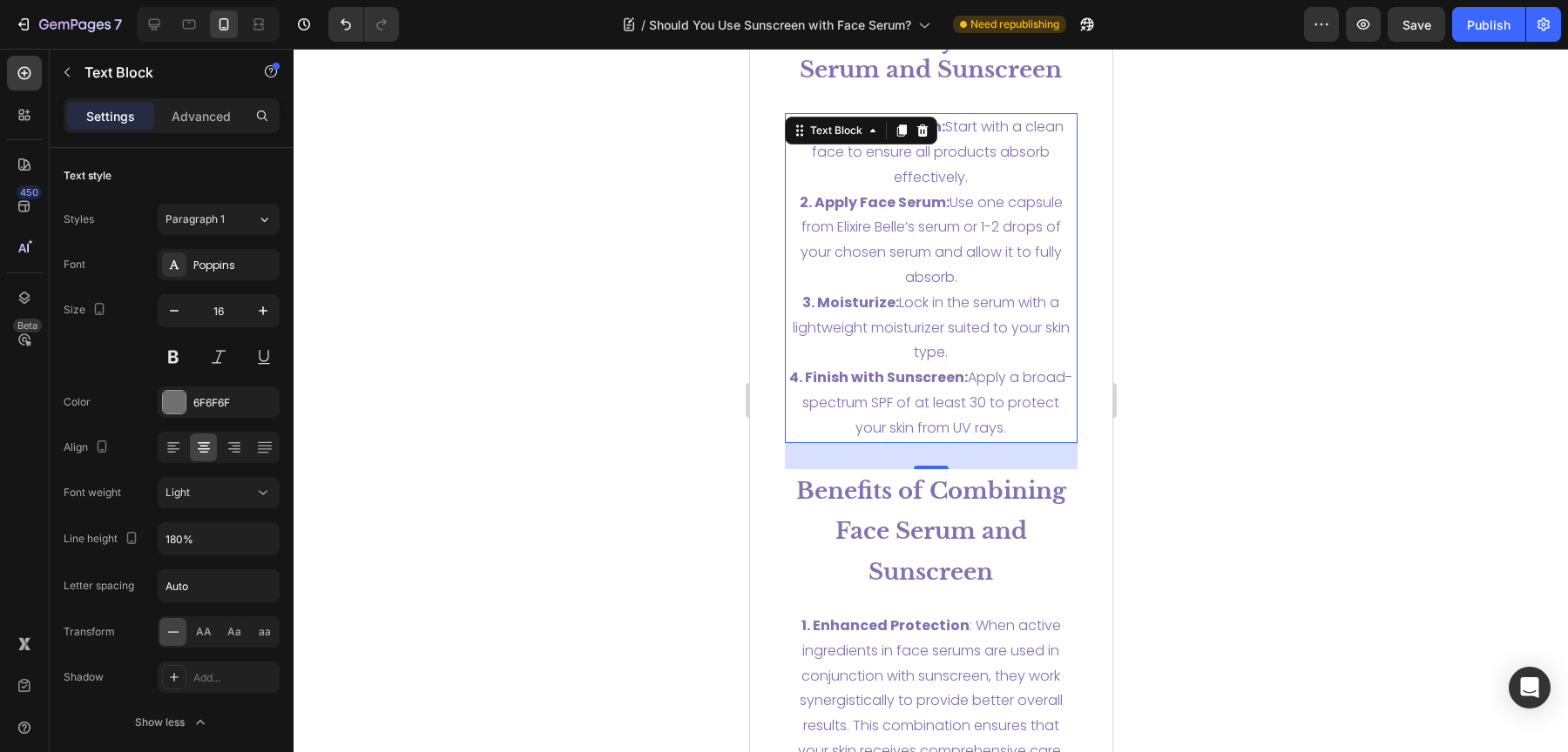
click at [945, 300] on span "3. Moisturize: Lock in the serum with a lightweight moisturizer suited to your …" at bounding box center [929, 327] width 277 height 70
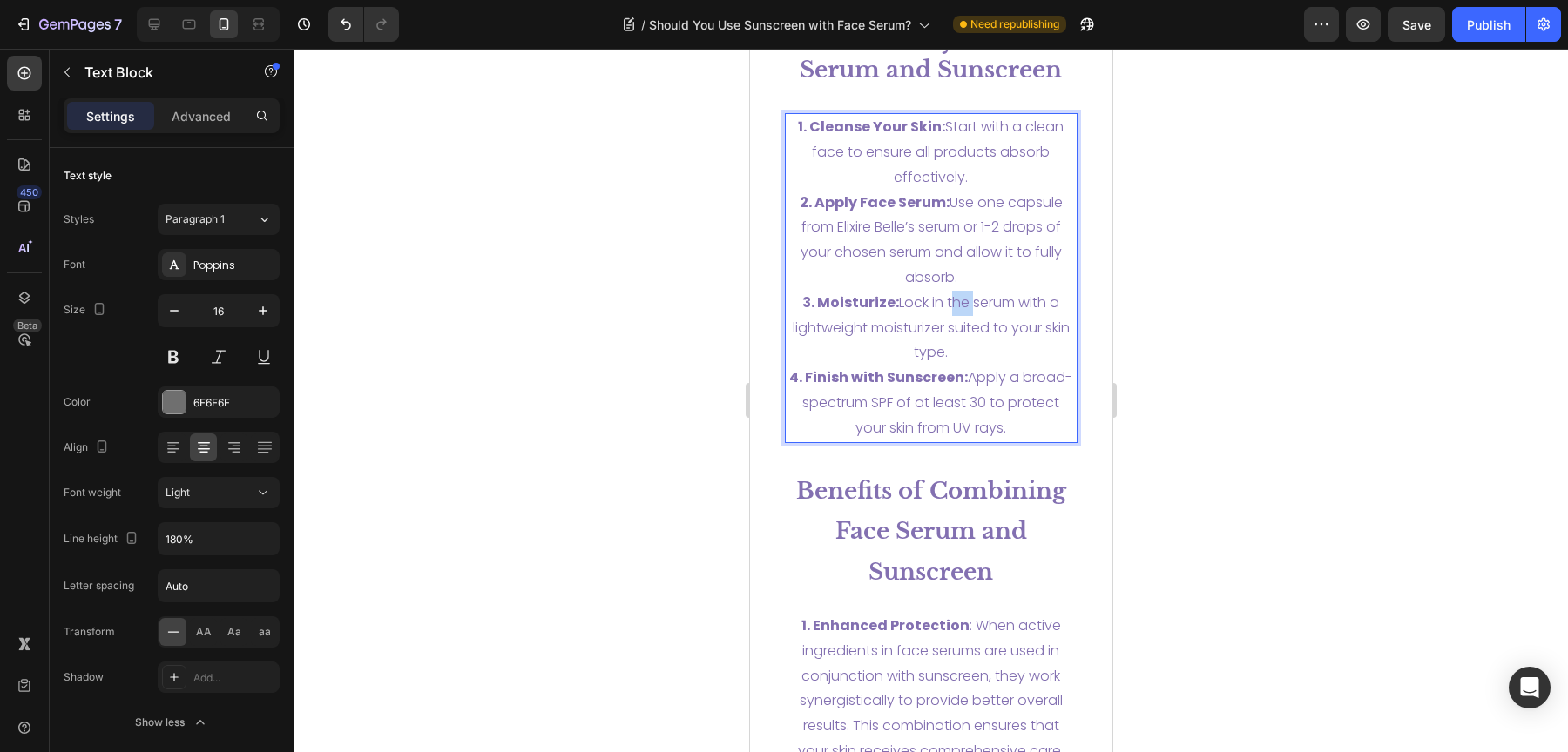
click at [945, 300] on span "3. Moisturize: Lock in the serum with a lightweight moisturizer suited to your …" at bounding box center [929, 327] width 277 height 70
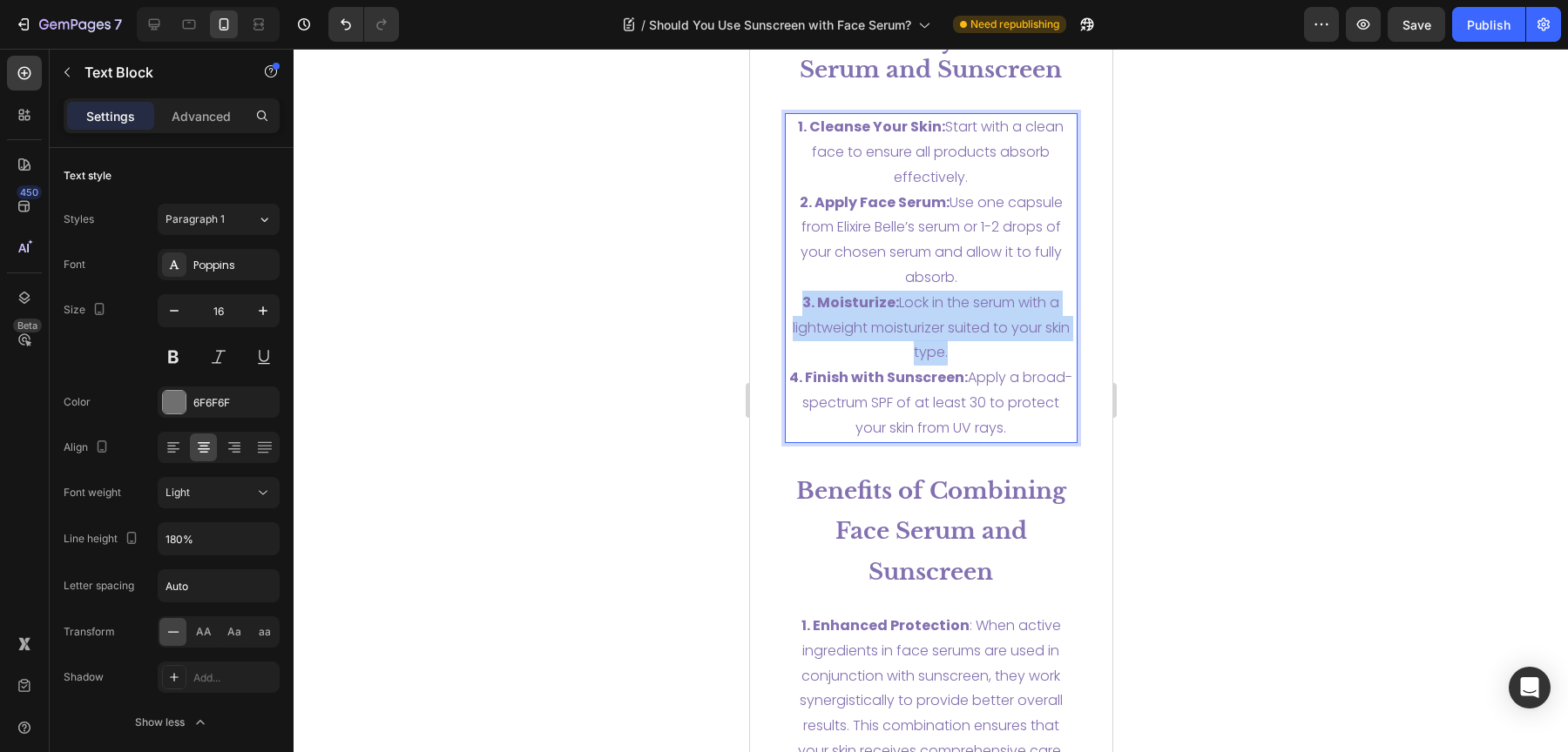
click at [945, 300] on span "3. Moisturize: Lock in the serum with a lightweight moisturizer suited to your …" at bounding box center [929, 327] width 277 height 70
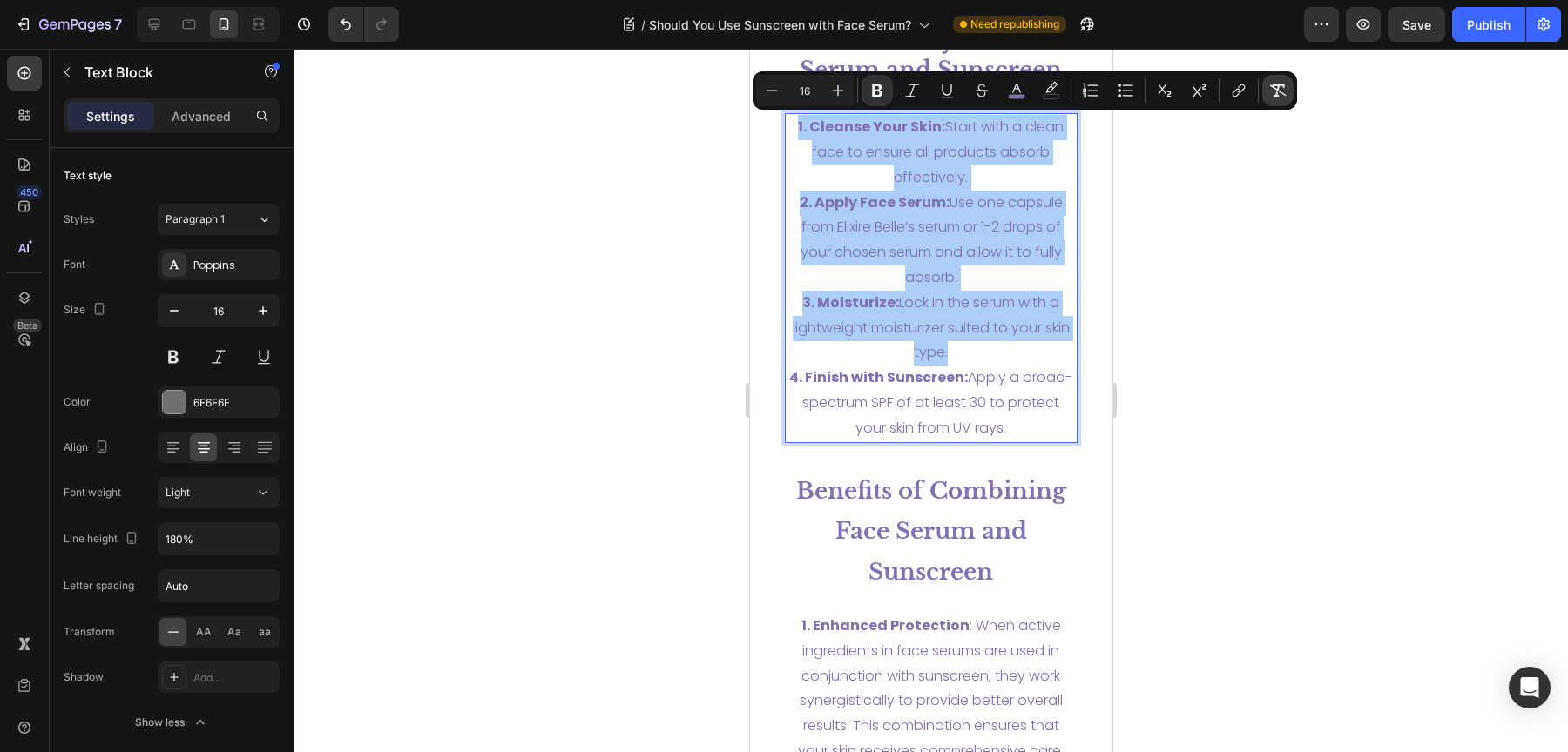
click at [1273, 89] on icon "Editor contextual toolbar" at bounding box center [1278, 91] width 18 height 18
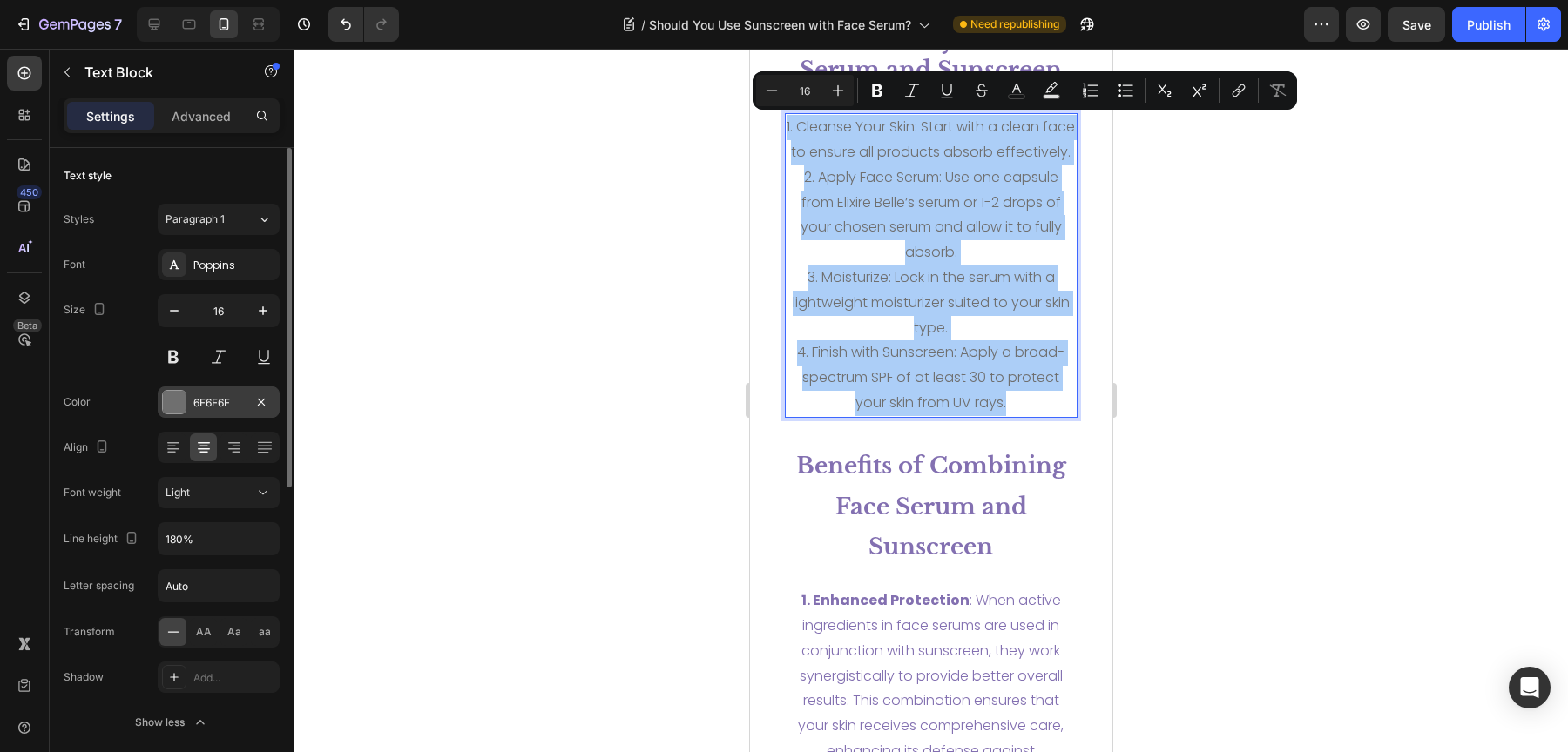
click at [233, 400] on div "6F6F6F" at bounding box center [218, 404] width 51 height 16
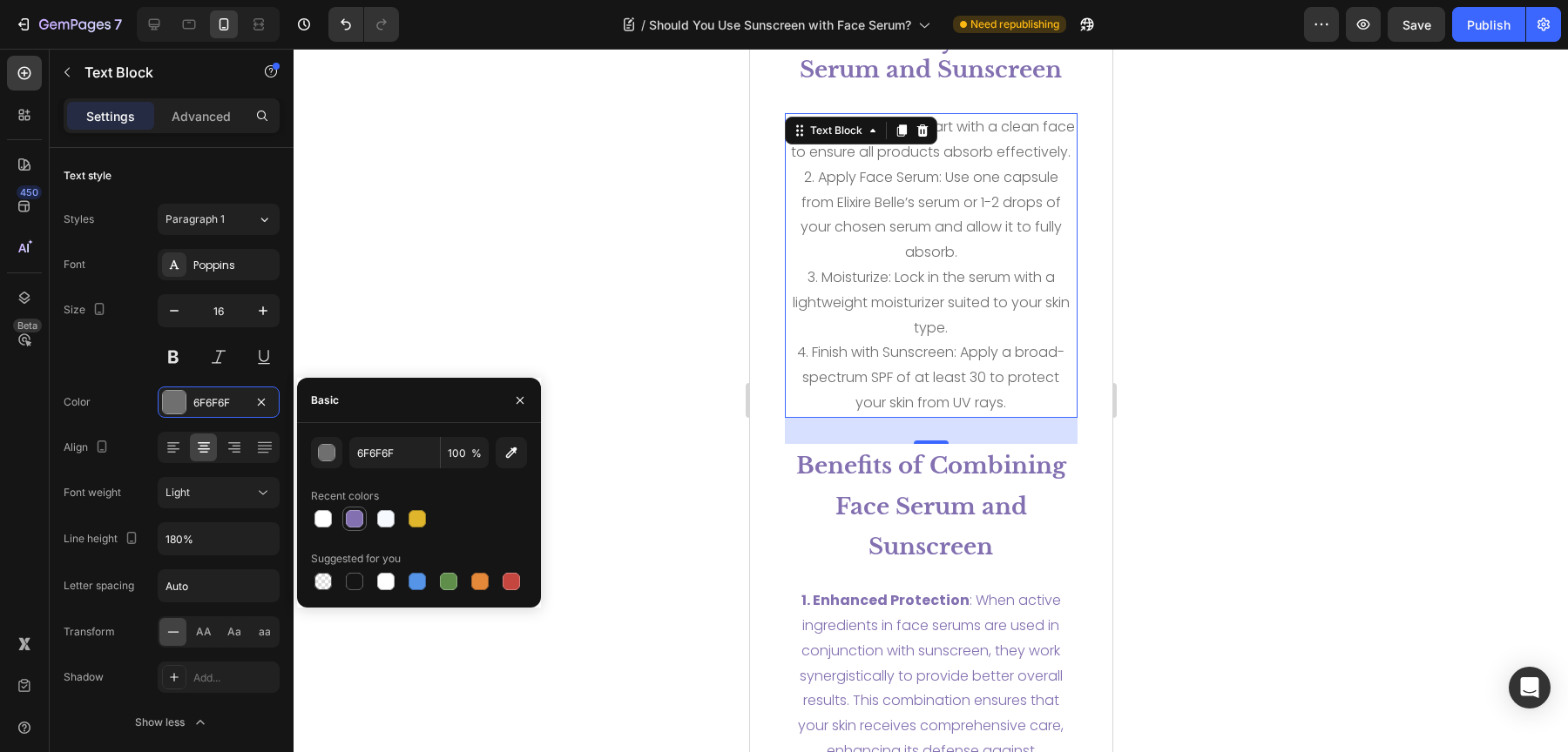
click at [354, 522] on div at bounding box center [355, 519] width 18 height 18
type input "8370B1"
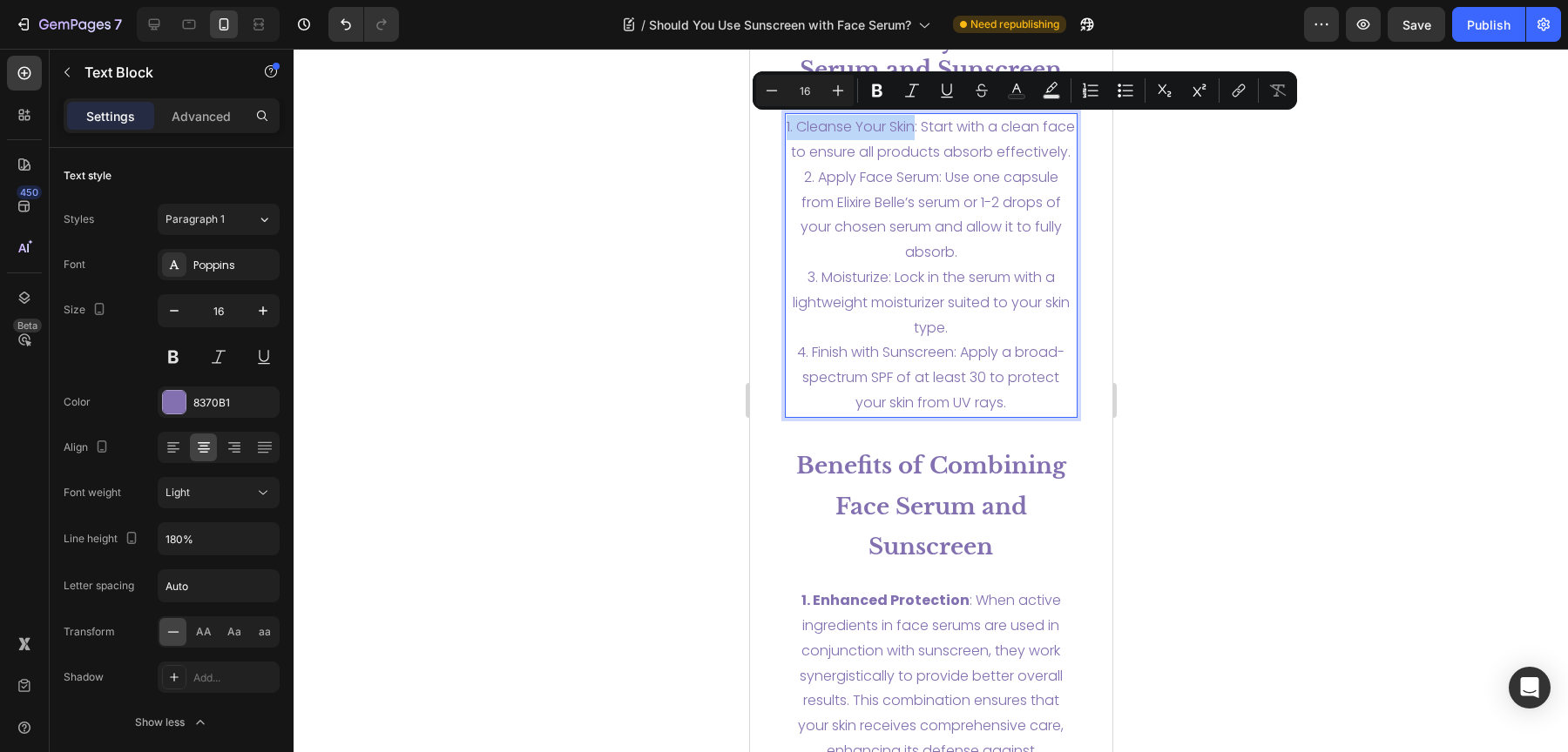
drag, startPoint x: 925, startPoint y: 124, endPoint x: 792, endPoint y: 135, distance: 133.5
click at [792, 135] on p "1. Cleanse Your Skin: Start with a clean face to ensure all products absorb eff…" at bounding box center [930, 140] width 290 height 51
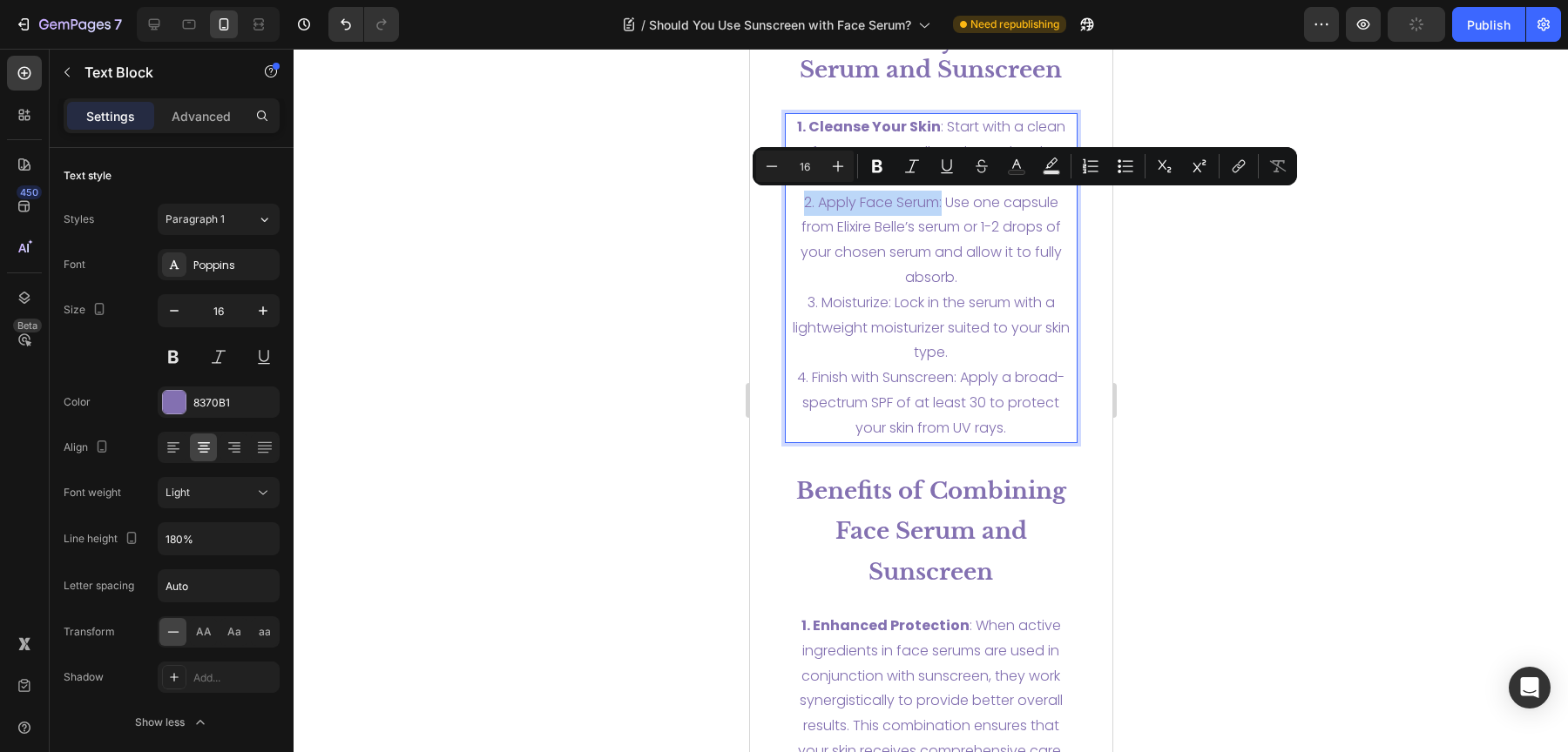
drag, startPoint x: 934, startPoint y: 203, endPoint x: 786, endPoint y: 203, distance: 148.0
click at [786, 203] on p "2. Apply Face Serum: Use one capsule from Elixire Belle’s serum or 1-2 drops of…" at bounding box center [930, 240] width 290 height 100
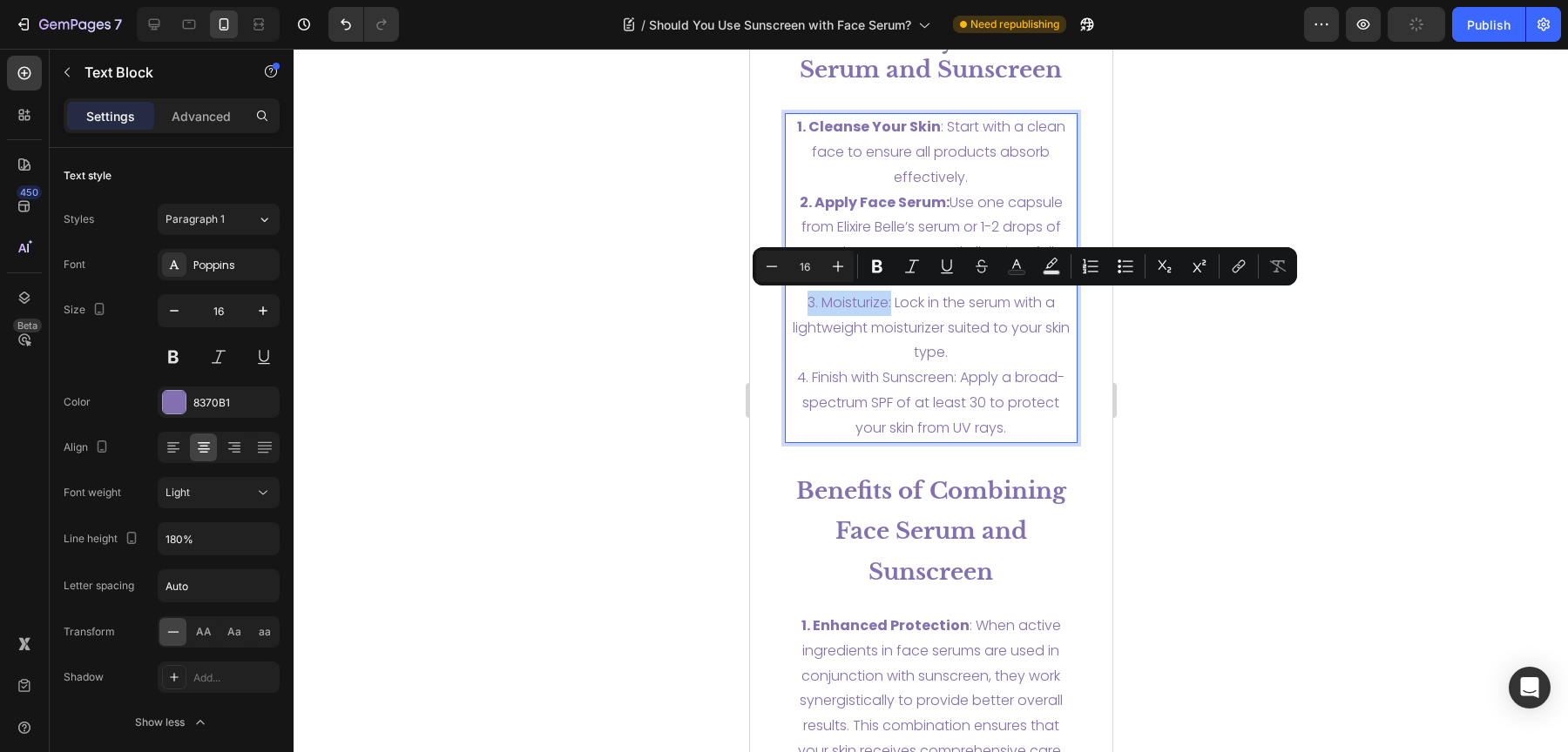
drag, startPoint x: 880, startPoint y: 306, endPoint x: 772, endPoint y: 308, distance: 108.0
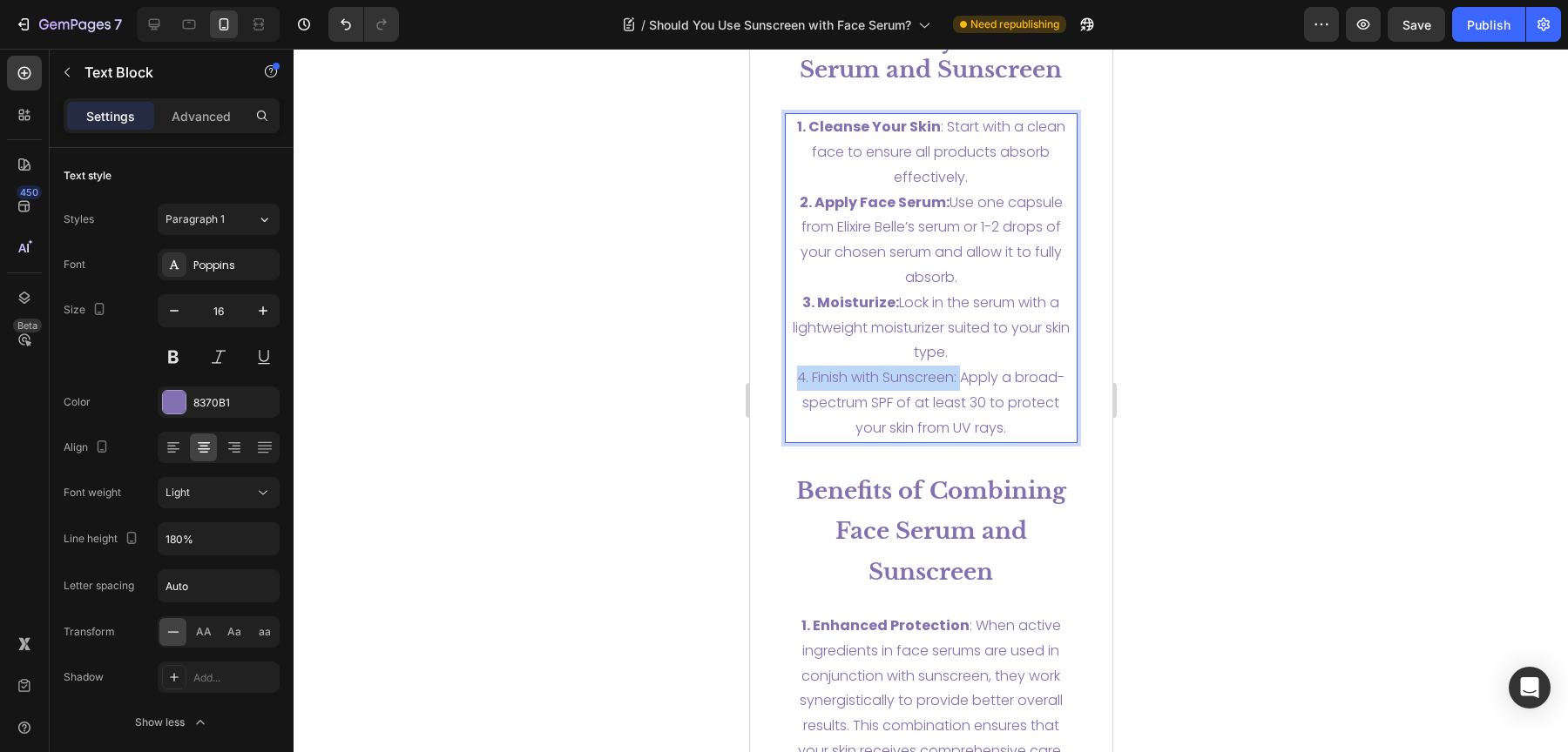
drag, startPoint x: 953, startPoint y: 382, endPoint x: 786, endPoint y: 383, distance: 167.0
click at [786, 383] on p "4. Finish with Sunscreen: Apply a broad-spectrum SPF of at least 30 to protect …" at bounding box center [930, 403] width 290 height 75
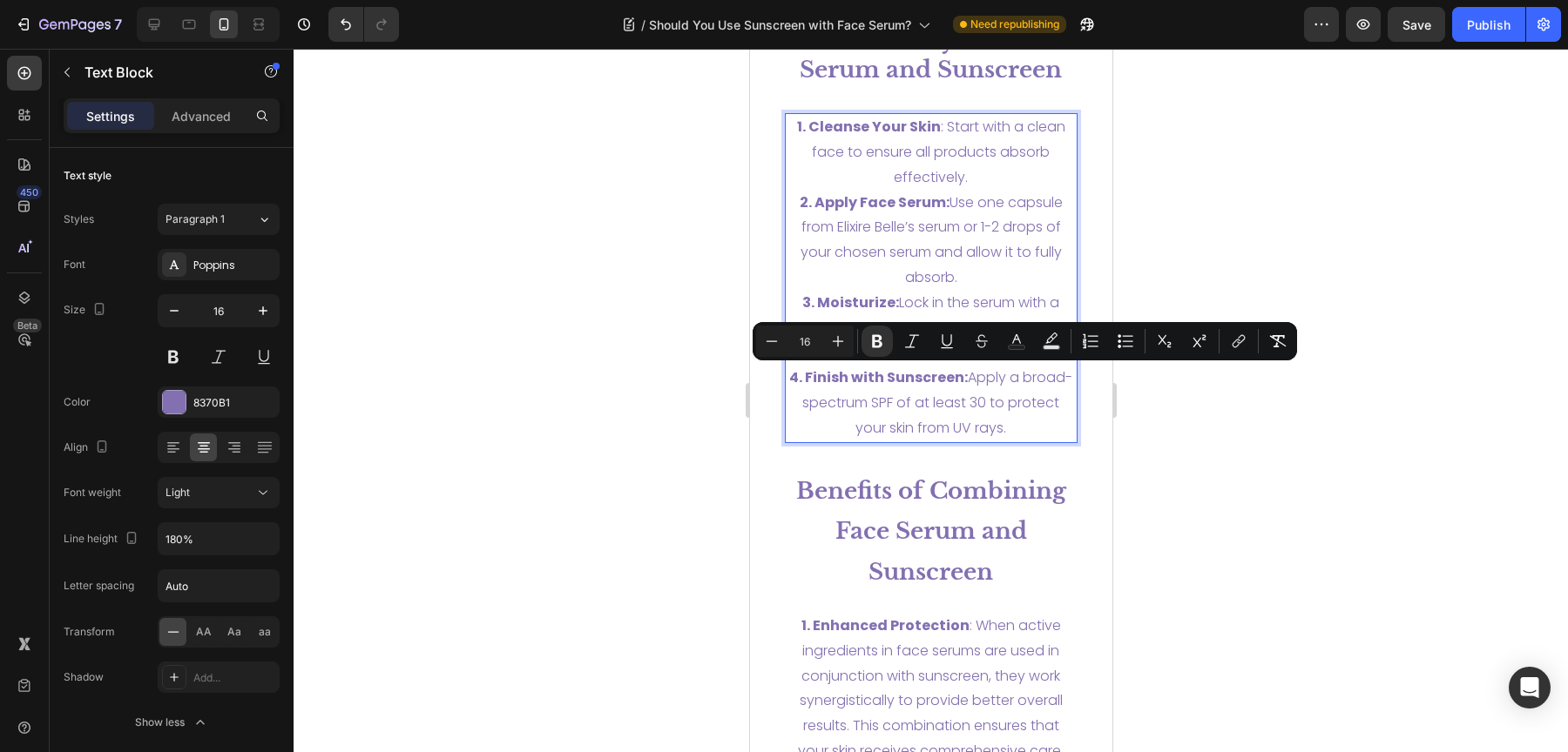
click at [731, 437] on div at bounding box center [930, 400] width 1275 height 703
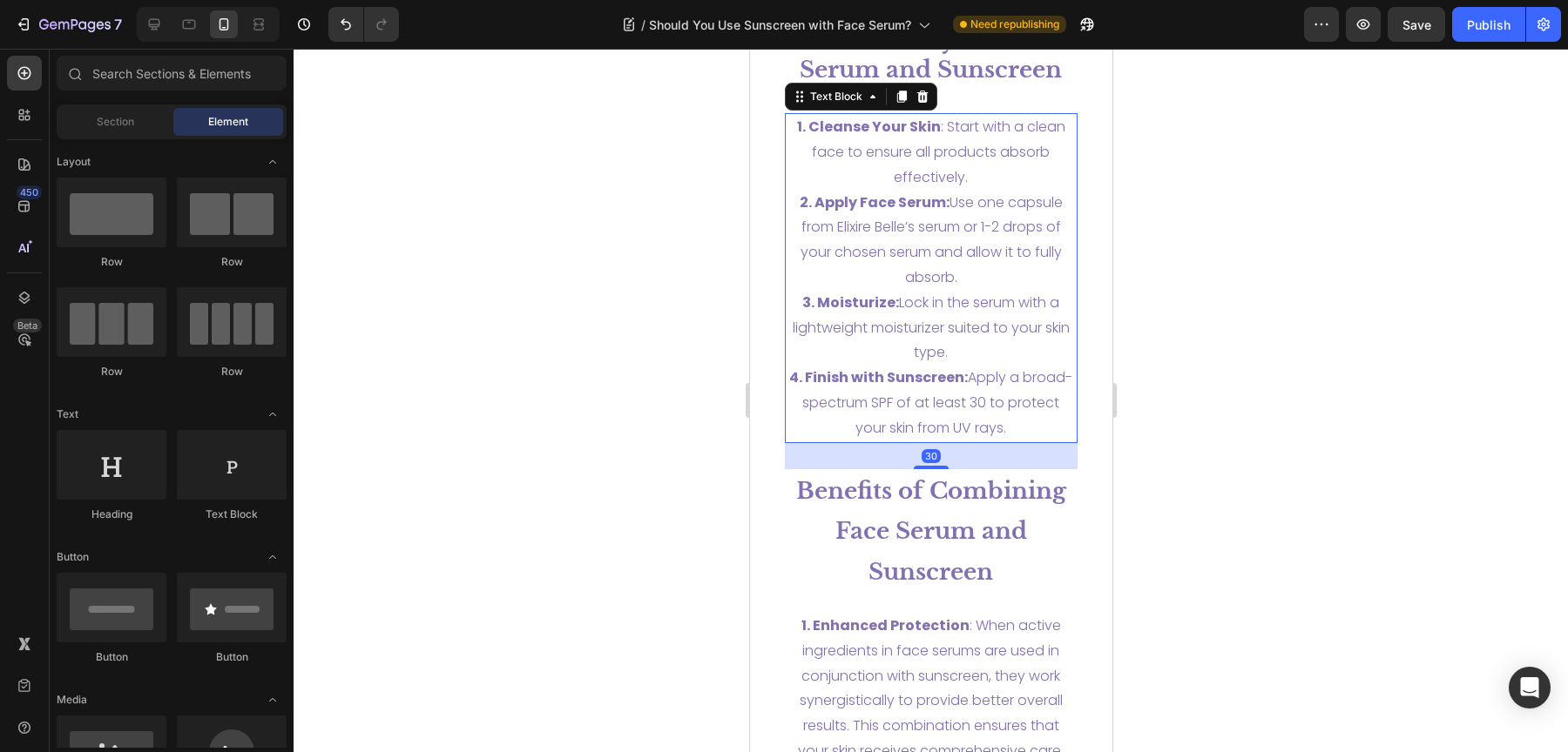
click at [869, 335] on p "3. Moisturize: Lock in the serum with a lightweight moisturizer suited to your …" at bounding box center [930, 328] width 290 height 75
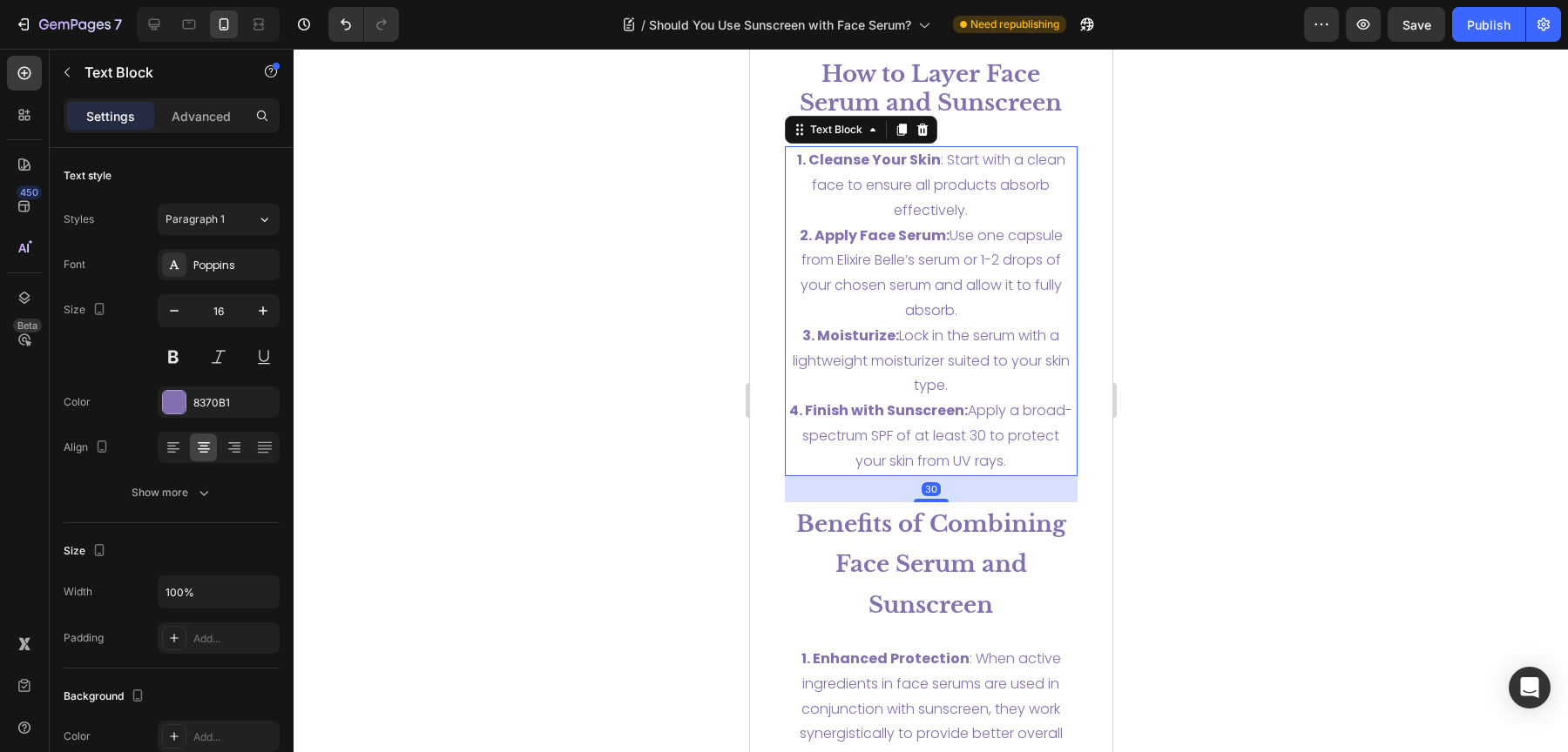
scroll to position [5374, 0]
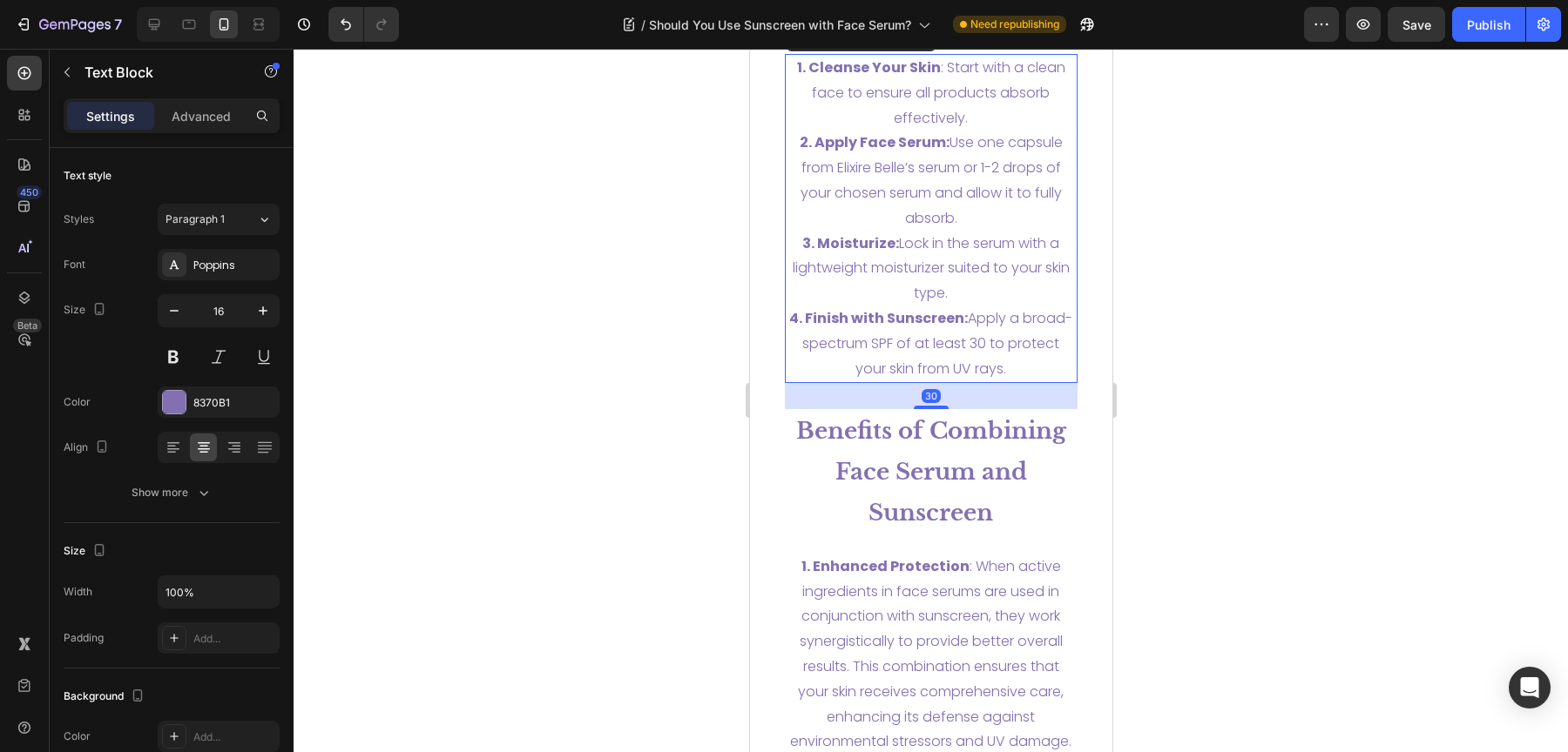
click at [1229, 322] on div at bounding box center [930, 400] width 1275 height 703
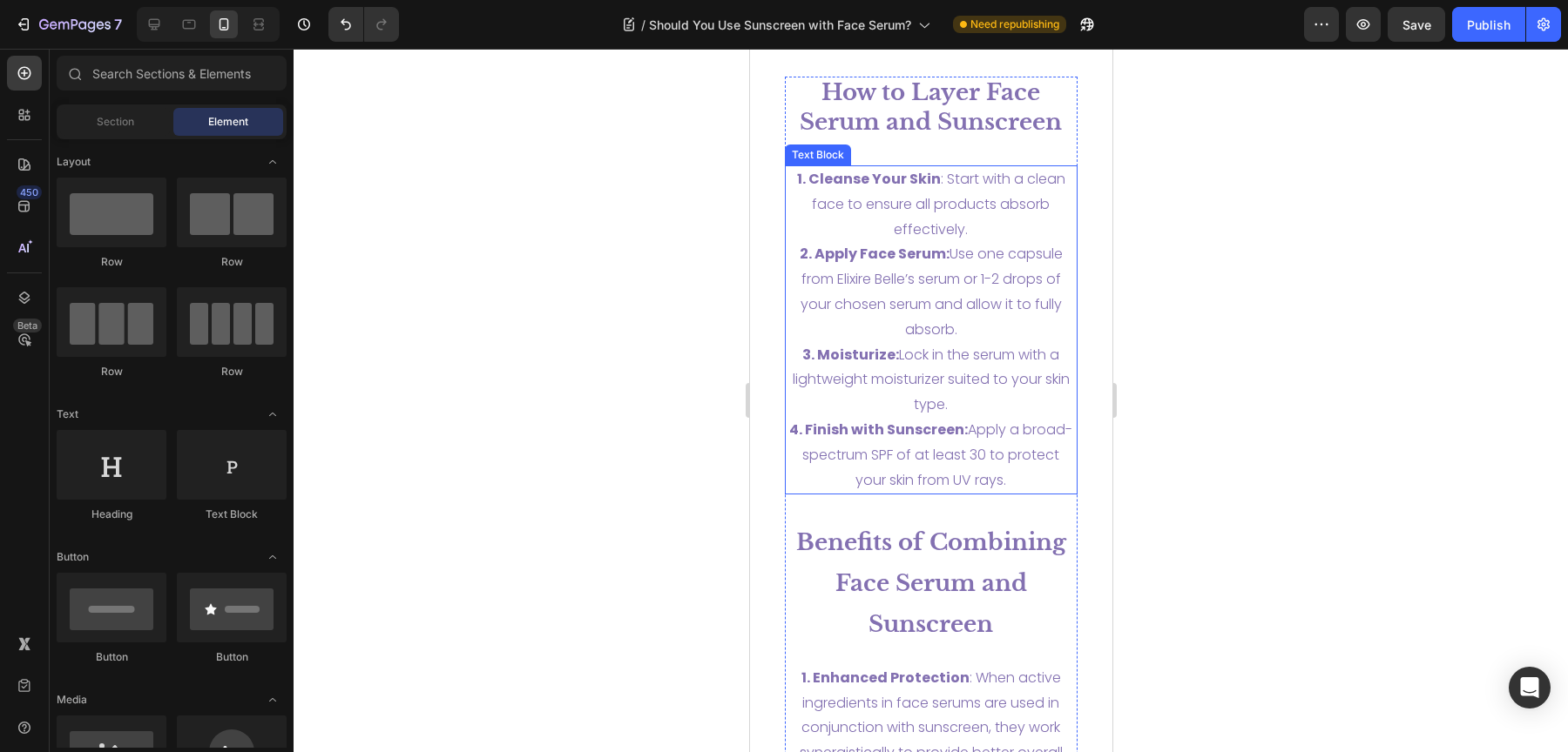
scroll to position [5211, 0]
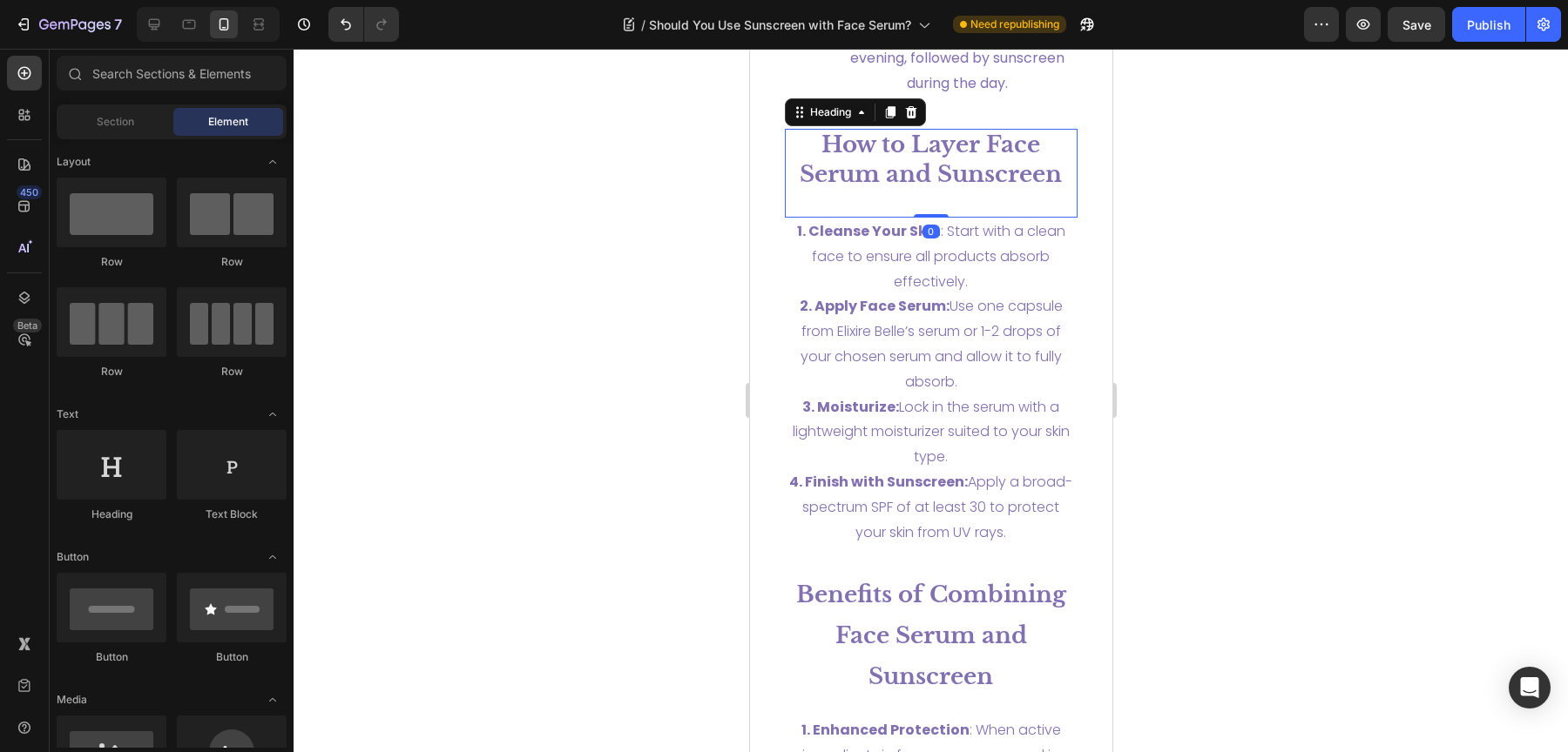
click at [977, 188] on strong "How to Layer Face Serum and Sunscreen" at bounding box center [929, 159] width 262 height 58
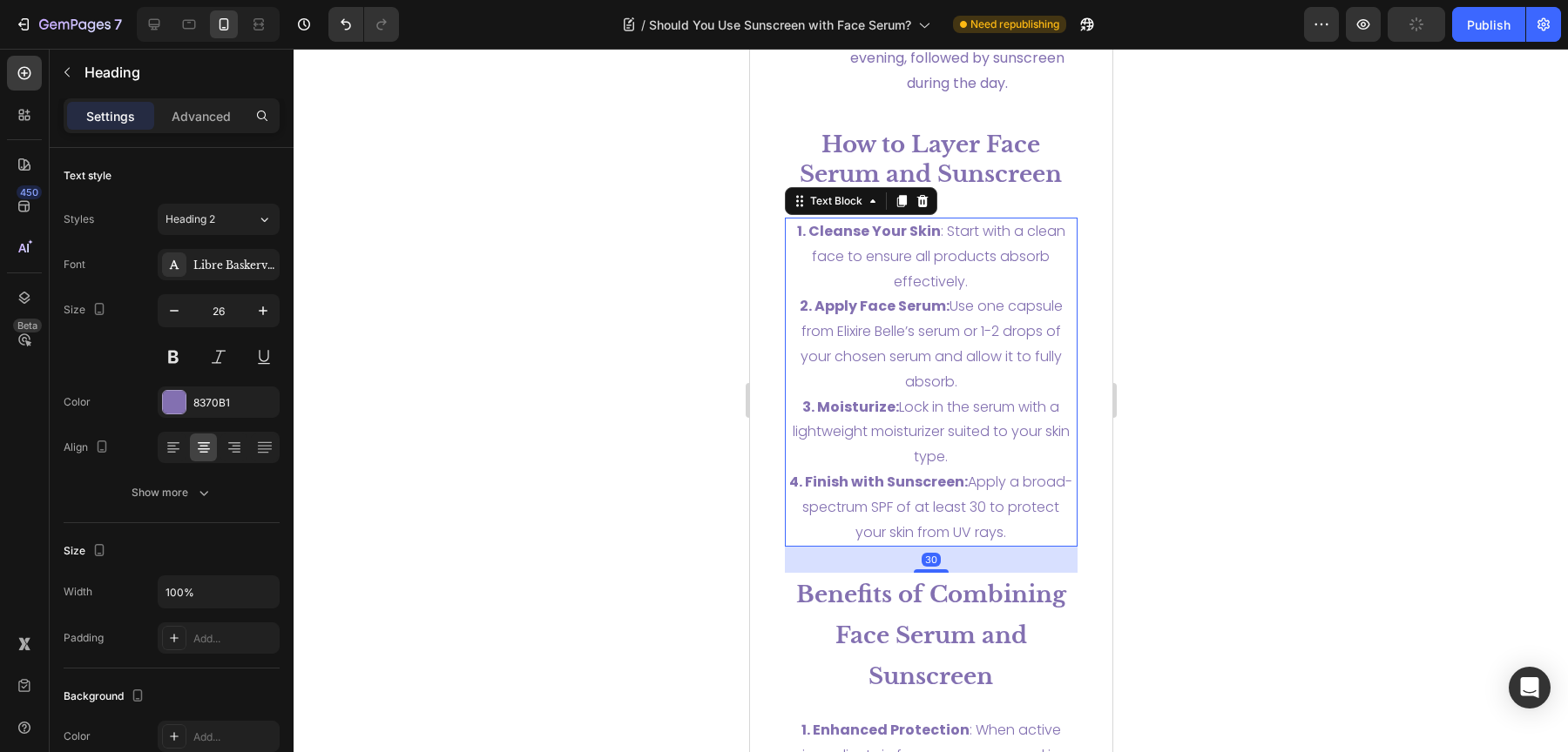
click at [944, 294] on p "1. Cleanse Your Skin : Start with a clean face to ensure all products absorb ef…" at bounding box center [930, 257] width 290 height 75
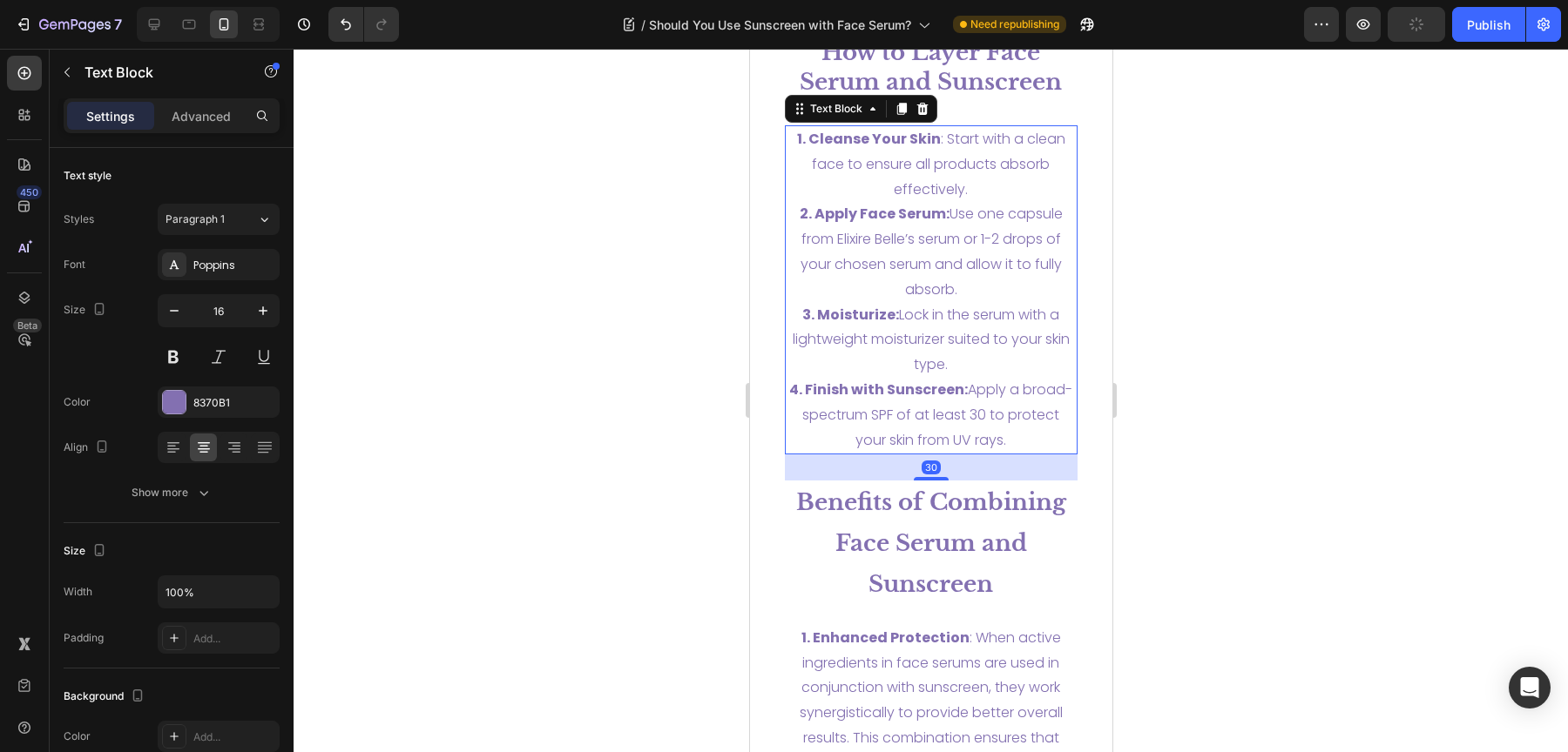
scroll to position [5412, 0]
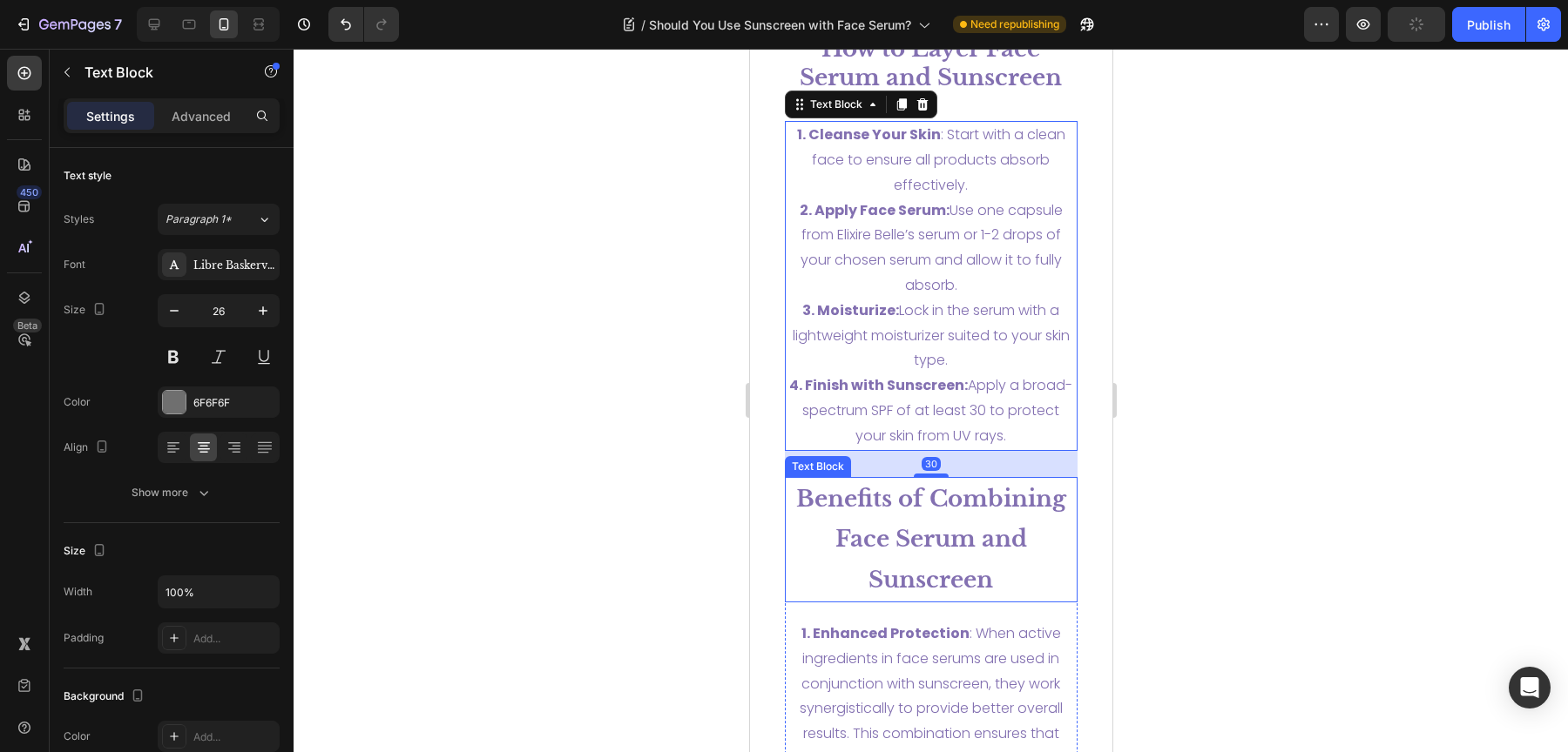
click at [954, 532] on strong "Benefits of Combining Face Serum and Sunscreen" at bounding box center [930, 540] width 270 height 109
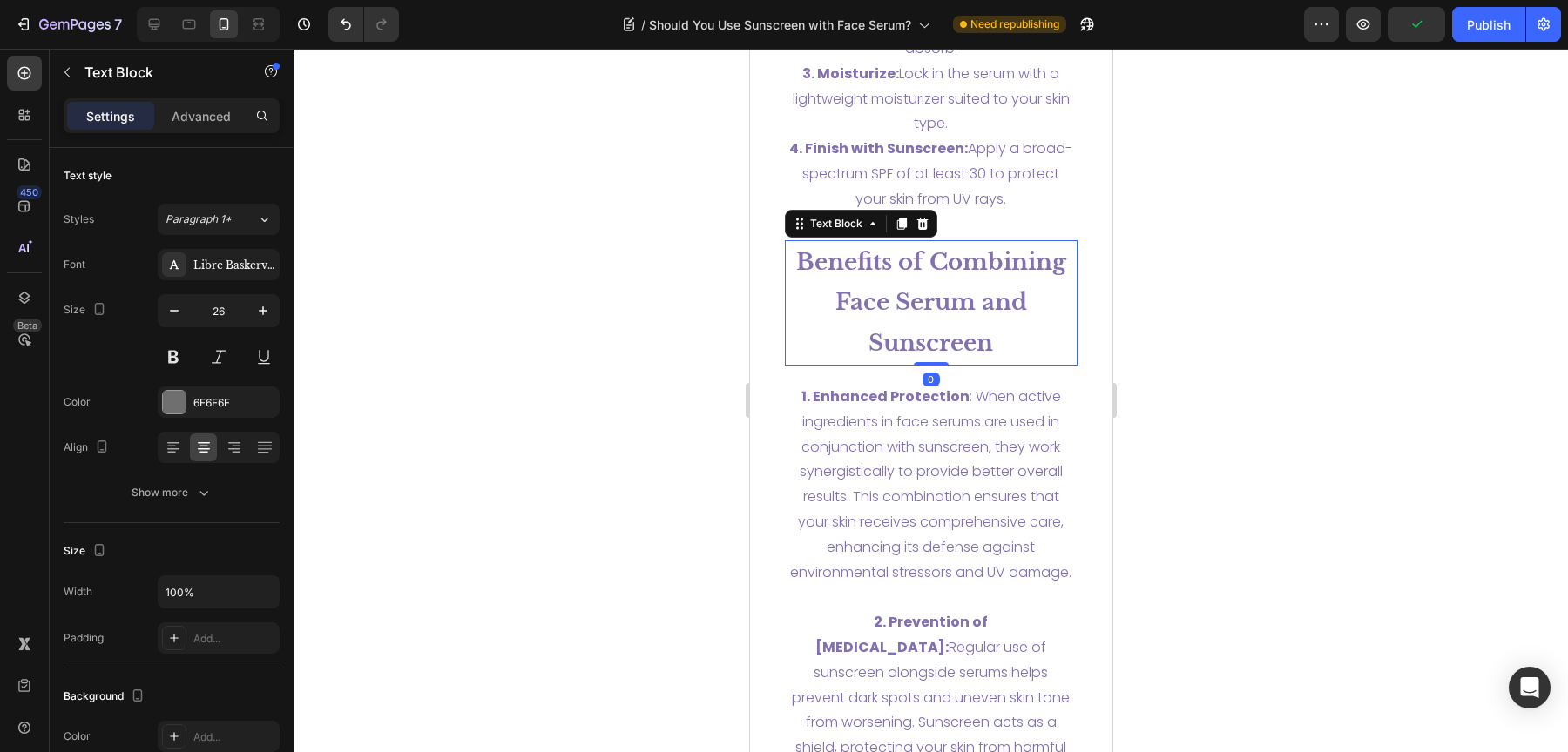
scroll to position [5629, 0]
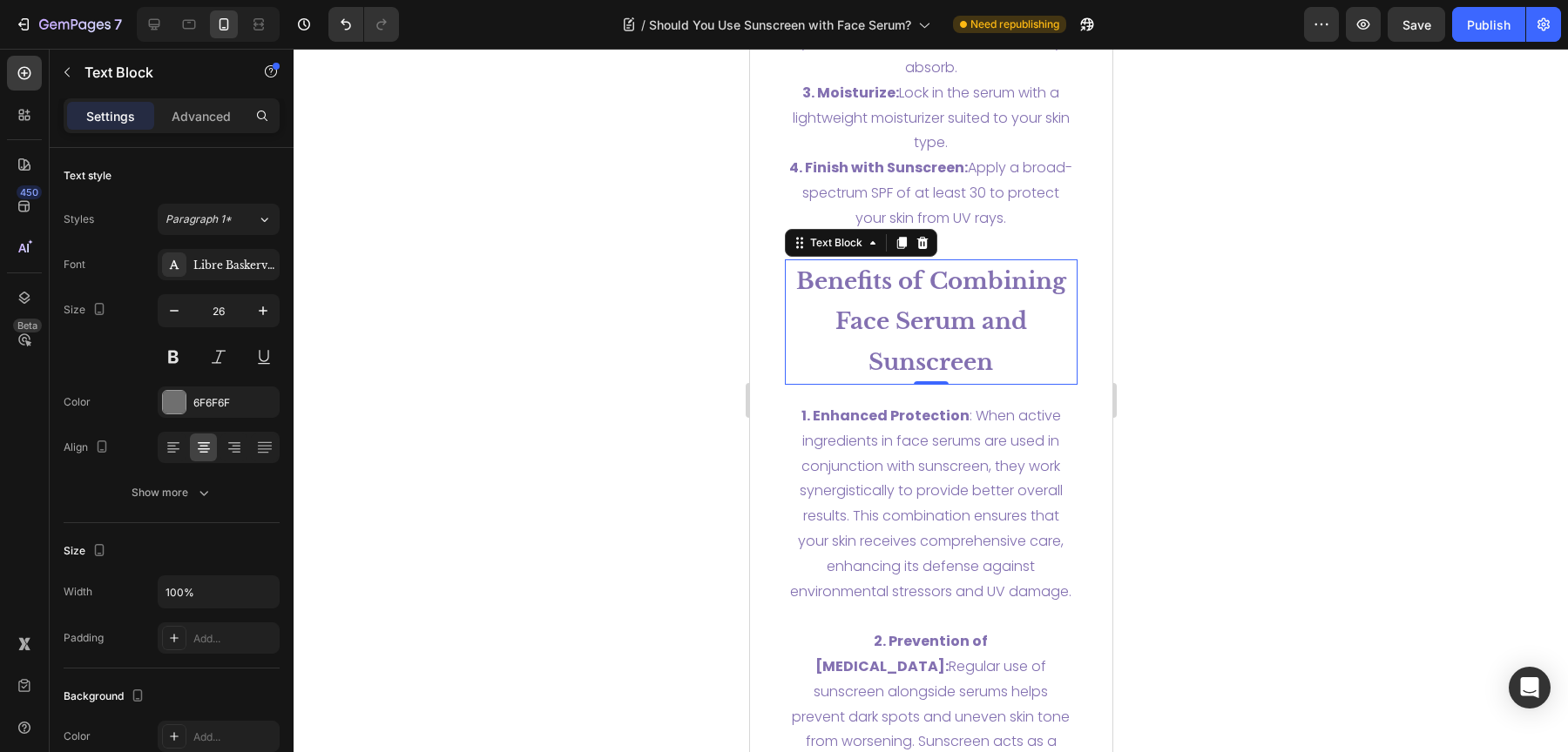
click at [987, 357] on p "Benefits of Combining Face Serum and Sunscreen" at bounding box center [930, 322] width 290 height 122
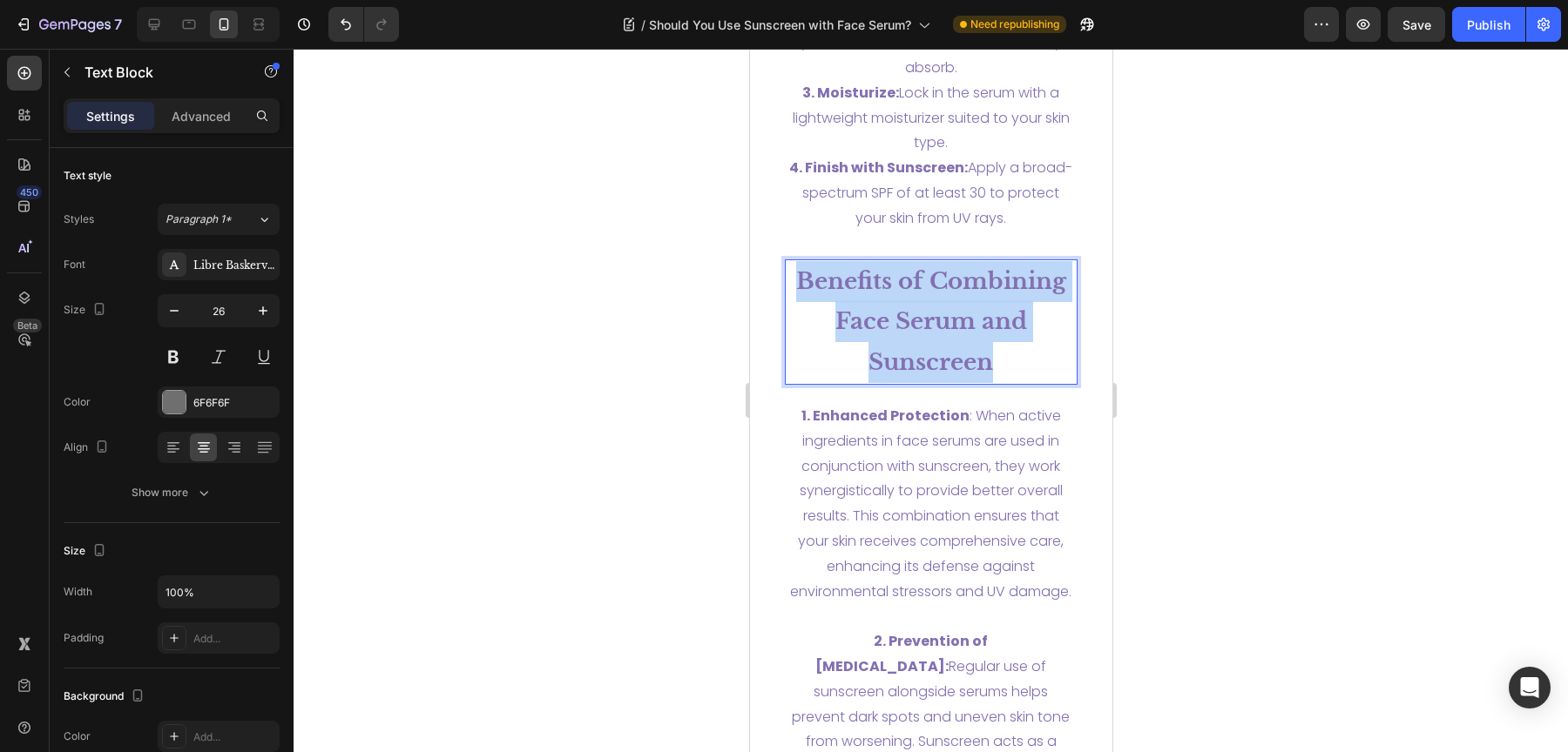
click at [987, 357] on p "Benefits of Combining Face Serum and Sunscreen" at bounding box center [930, 322] width 290 height 122
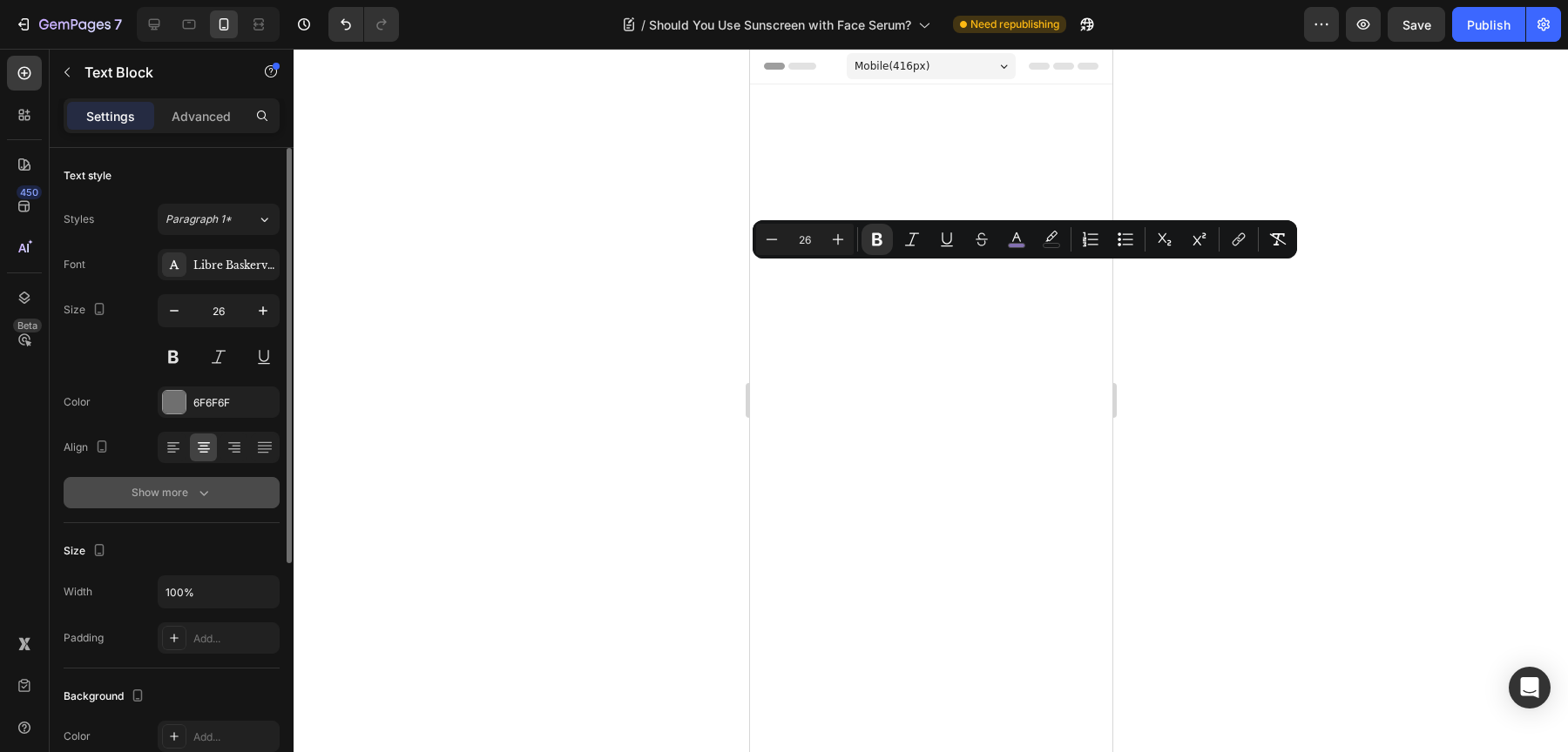
scroll to position [5629, 0]
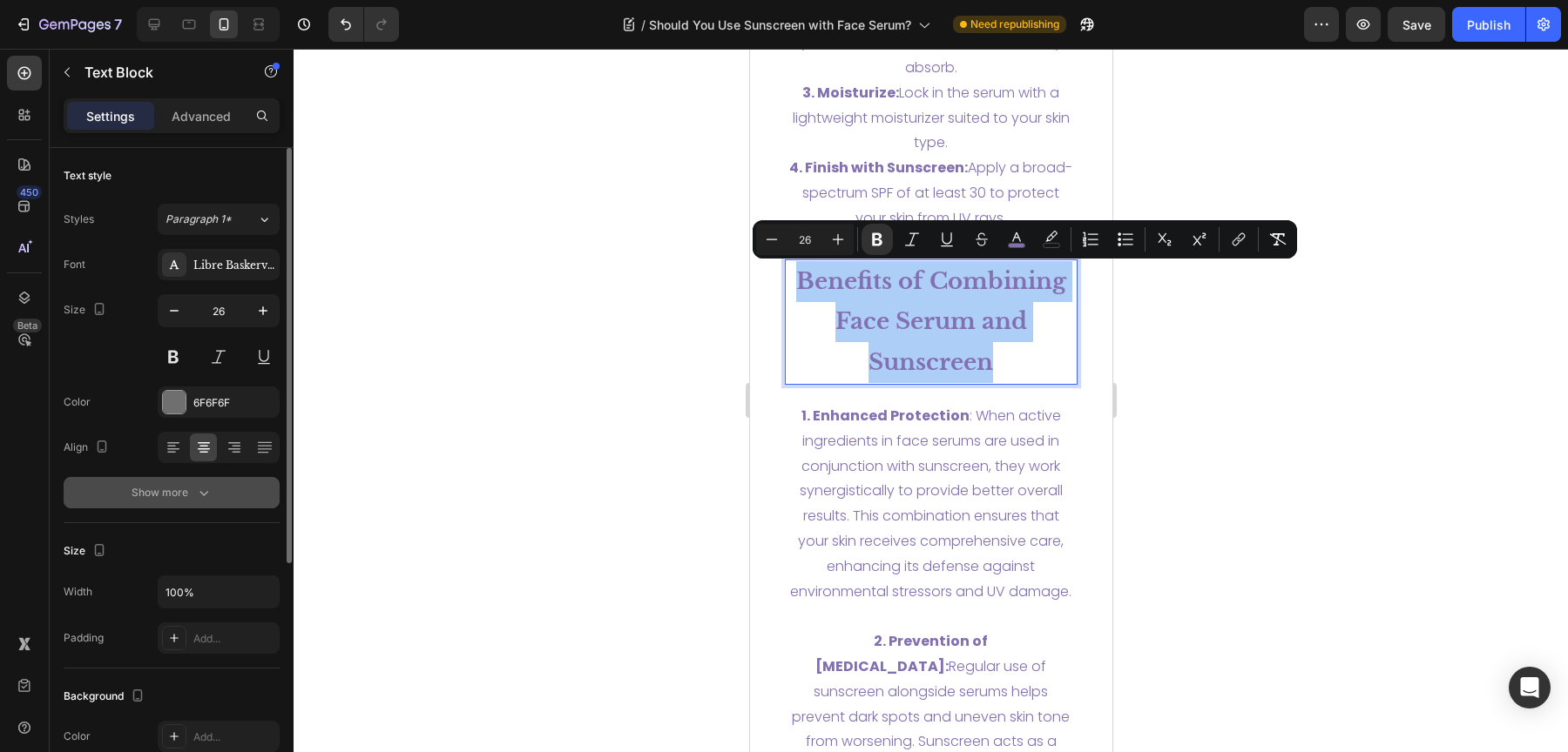
click at [193, 489] on div "Show more" at bounding box center [172, 493] width 81 height 18
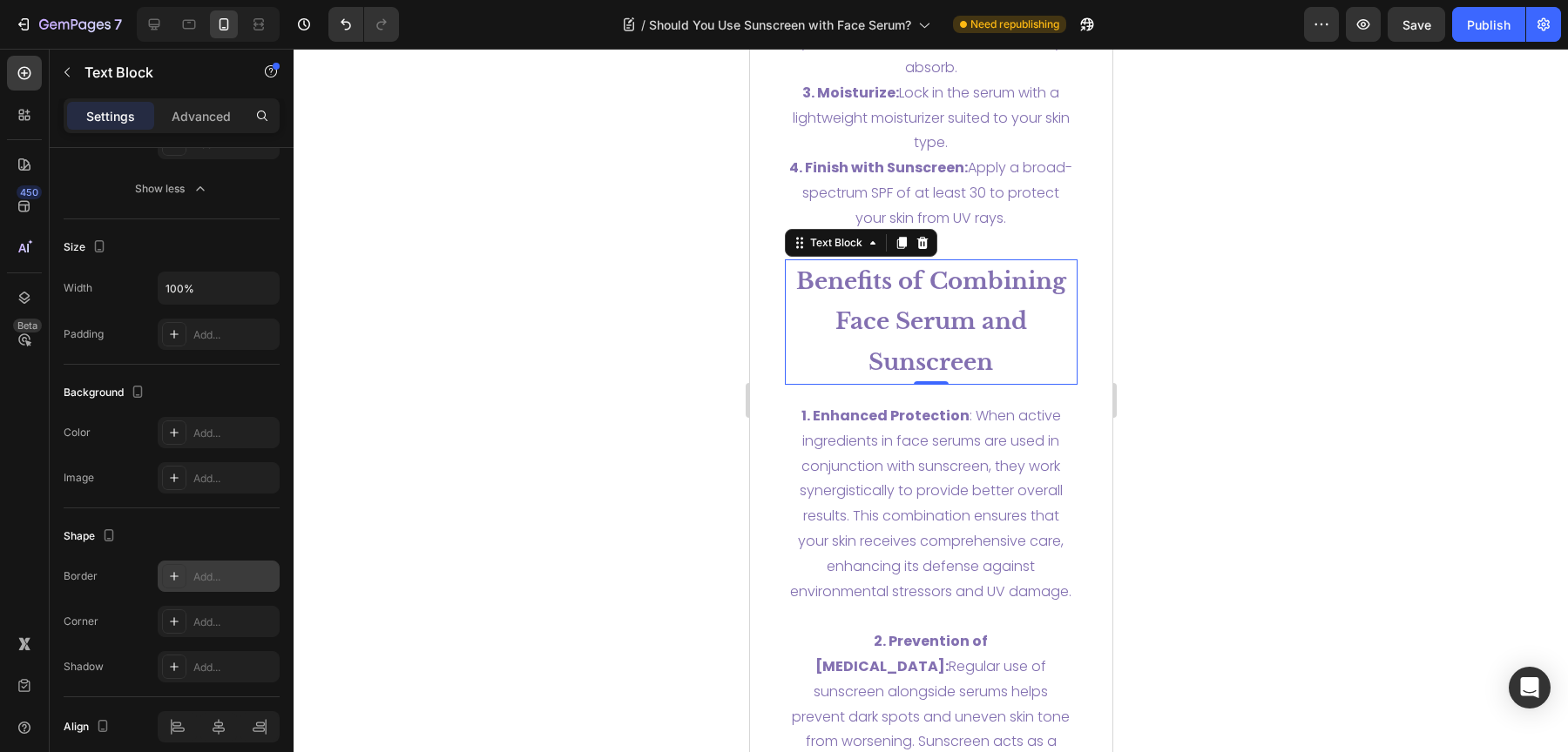
scroll to position [0, 0]
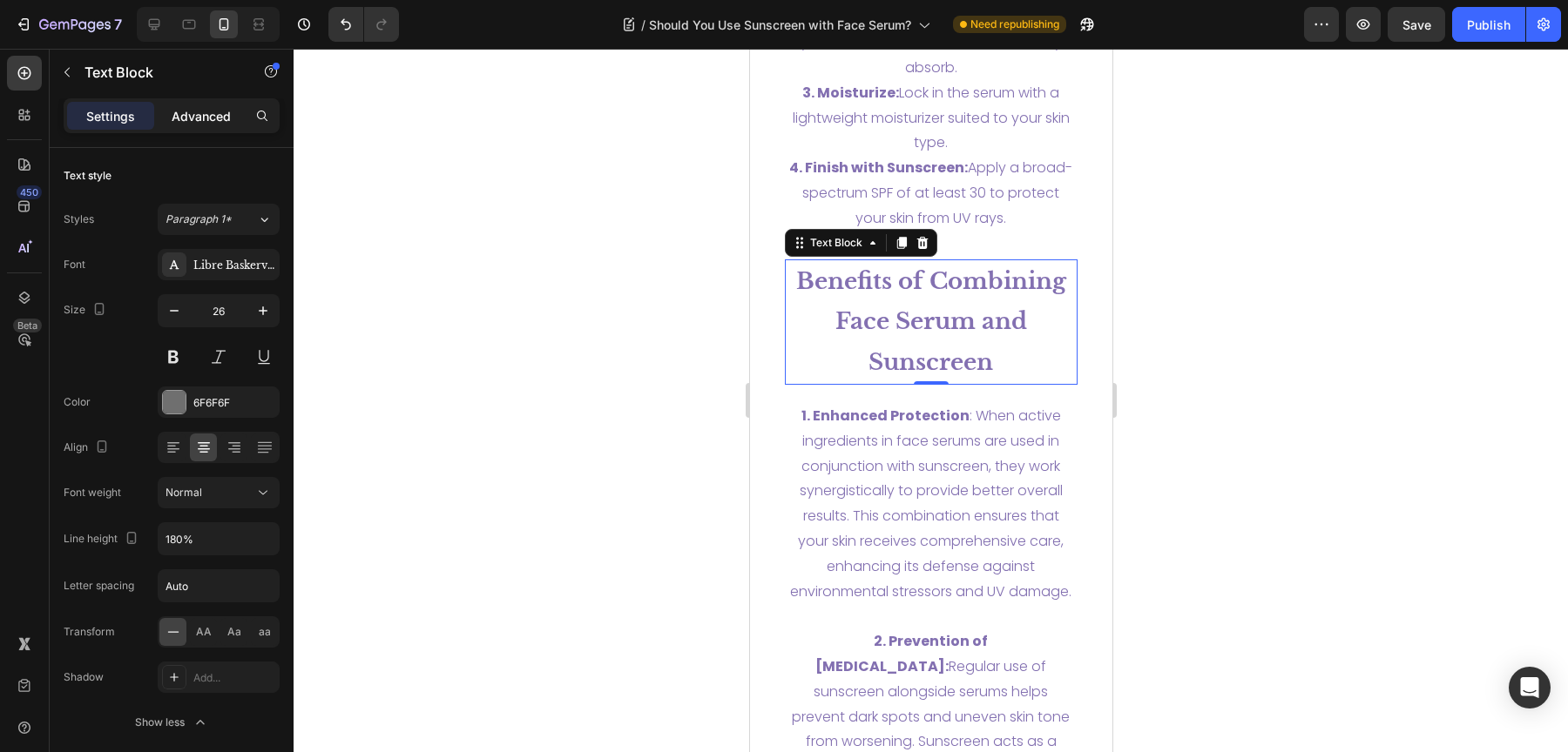
click at [167, 120] on div "Advanced" at bounding box center [201, 116] width 87 height 28
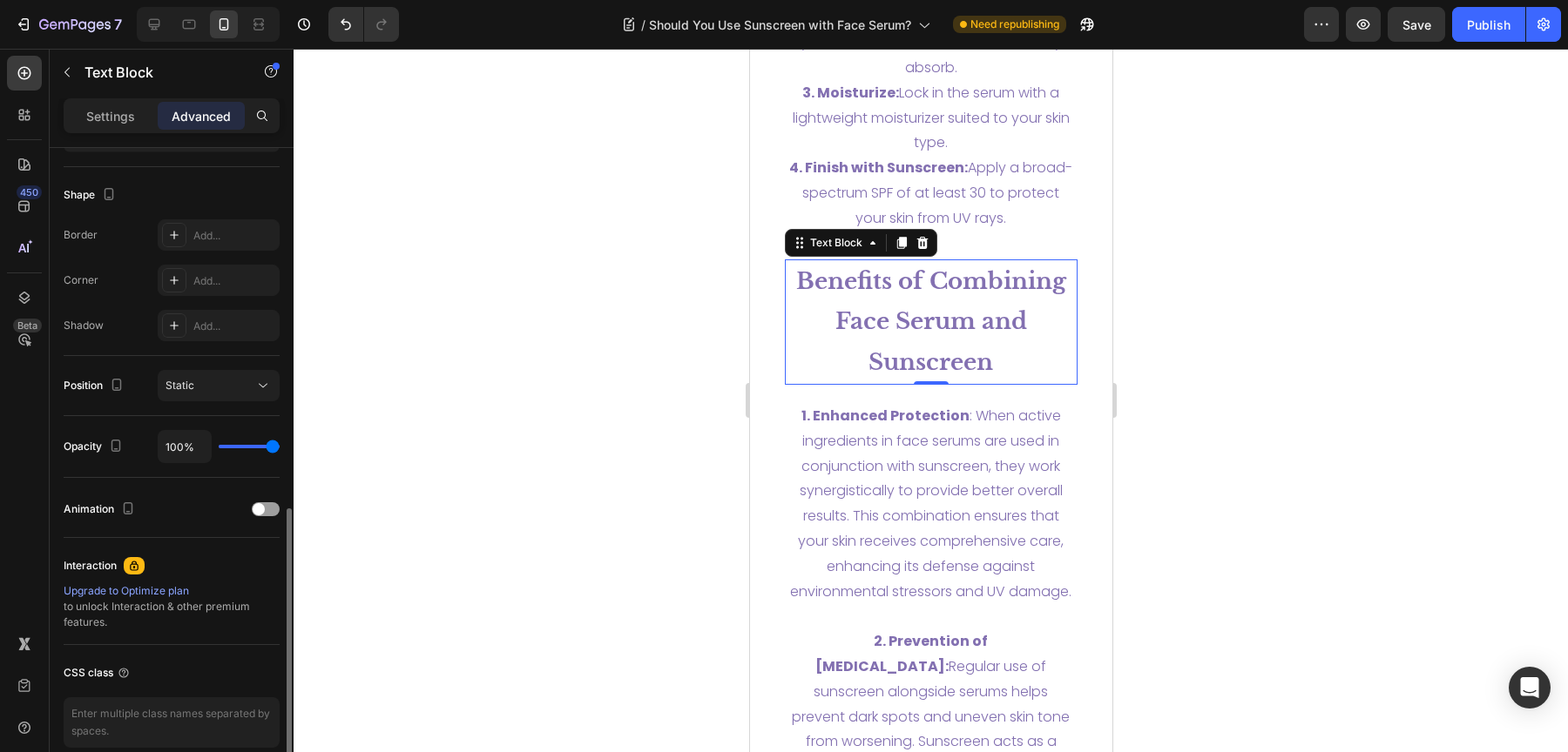
scroll to position [504, 0]
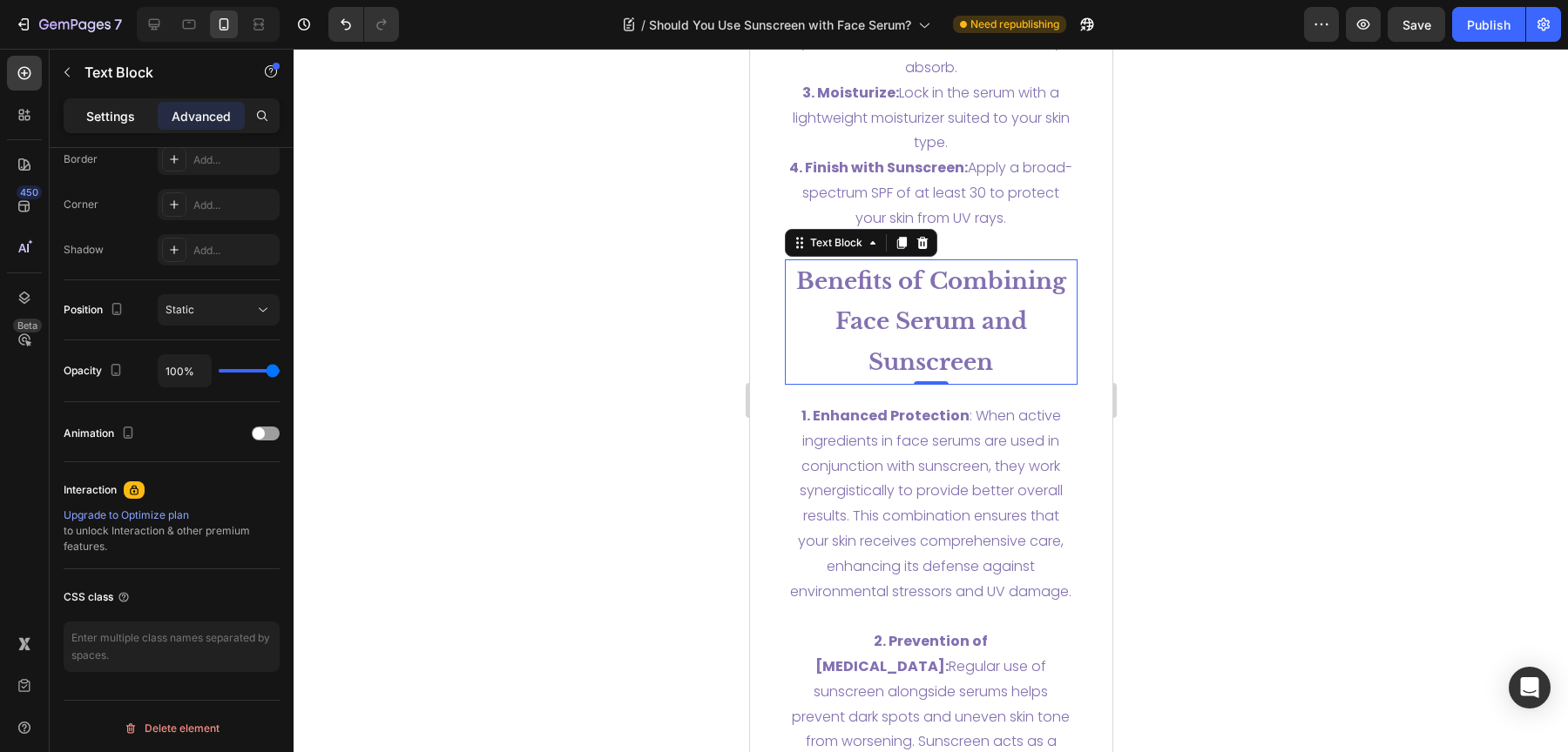
click at [124, 107] on p "Settings" at bounding box center [110, 116] width 49 height 19
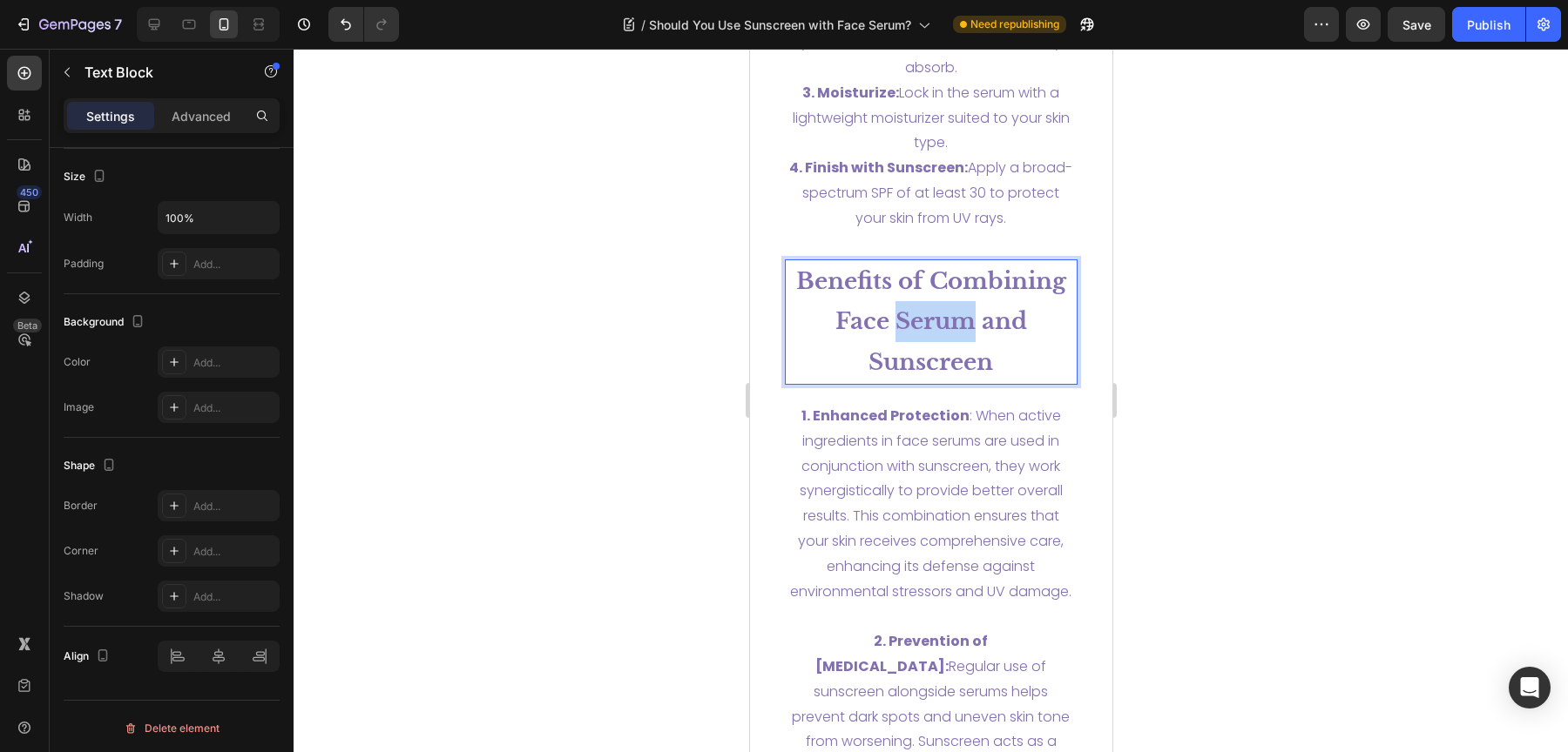
click at [909, 310] on strong "Benefits of Combining Face Serum and Sunscreen" at bounding box center [930, 322] width 270 height 109
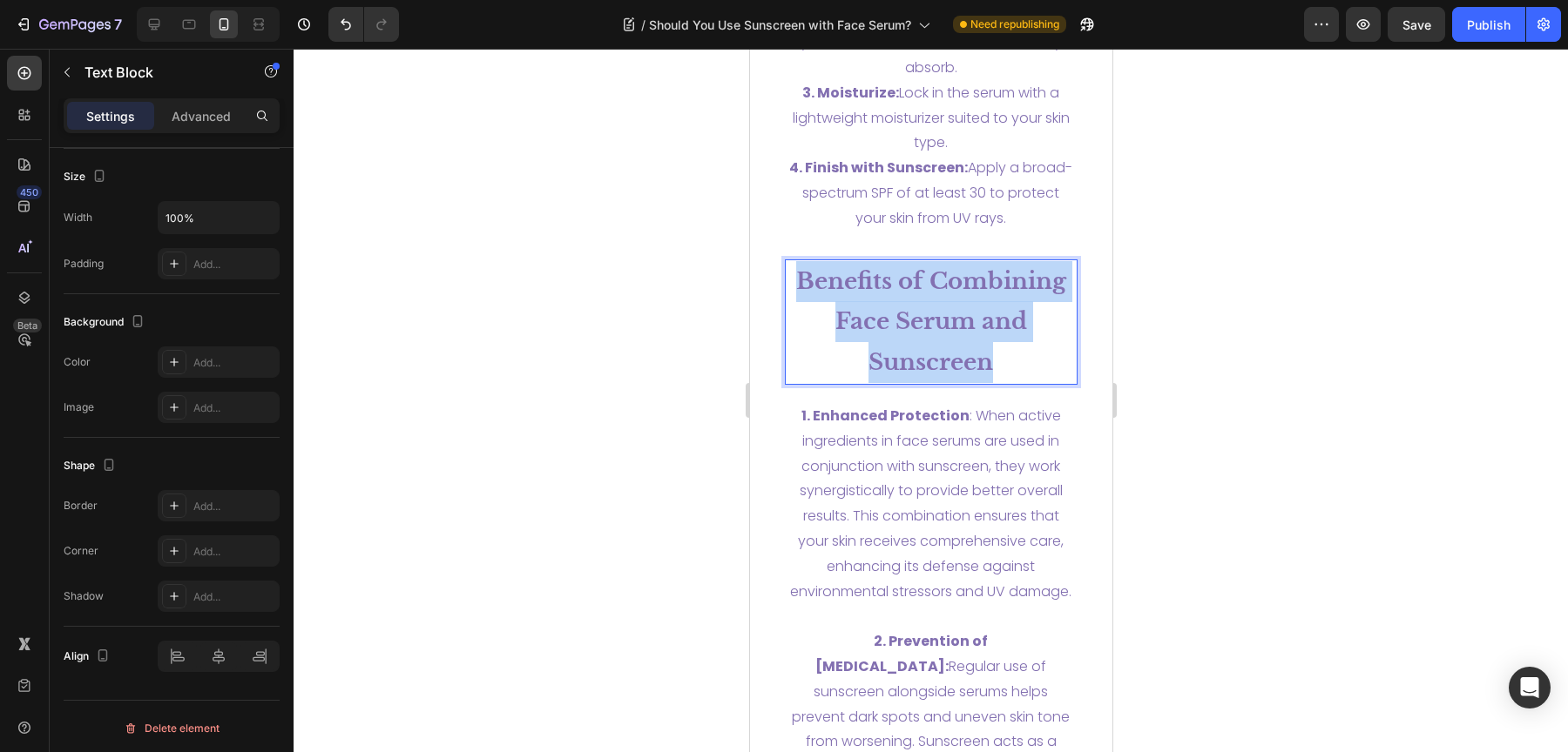
click at [909, 310] on strong "Benefits of Combining Face Serum and Sunscreen" at bounding box center [930, 322] width 270 height 109
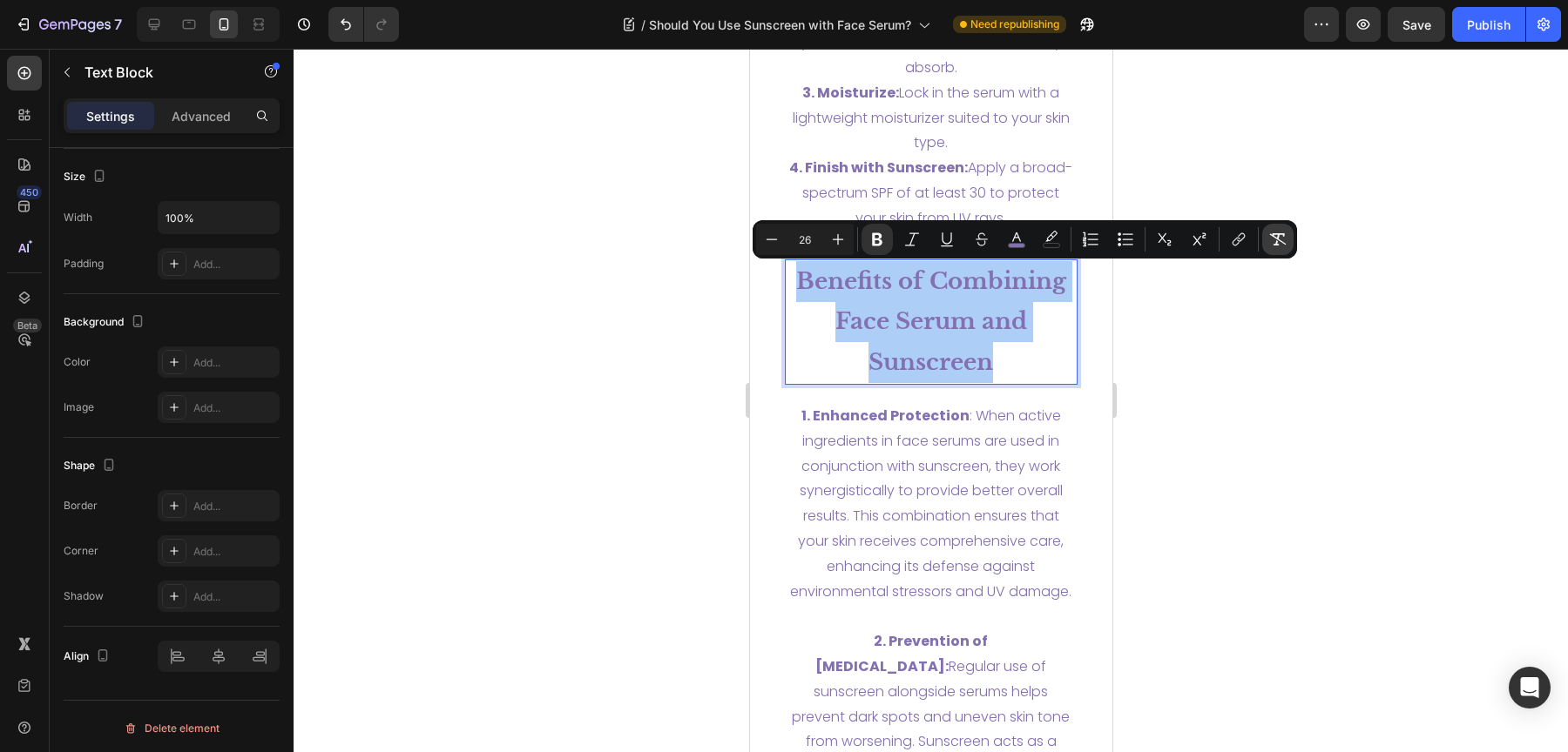
click at [1273, 237] on icon "Editor contextual toolbar" at bounding box center [1278, 240] width 18 height 18
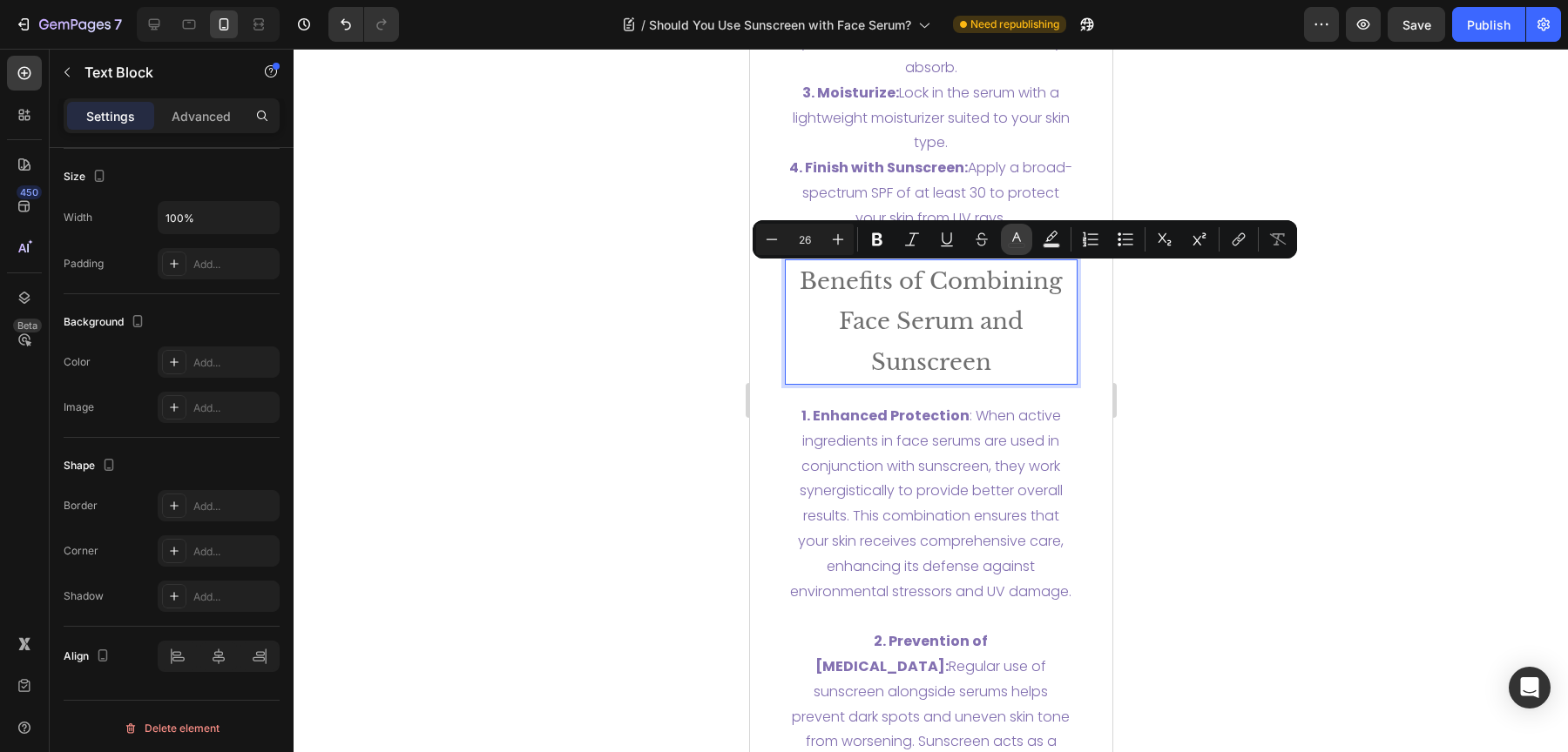
click at [1014, 244] on rect "Editor contextual toolbar" at bounding box center [1017, 245] width 17 height 4
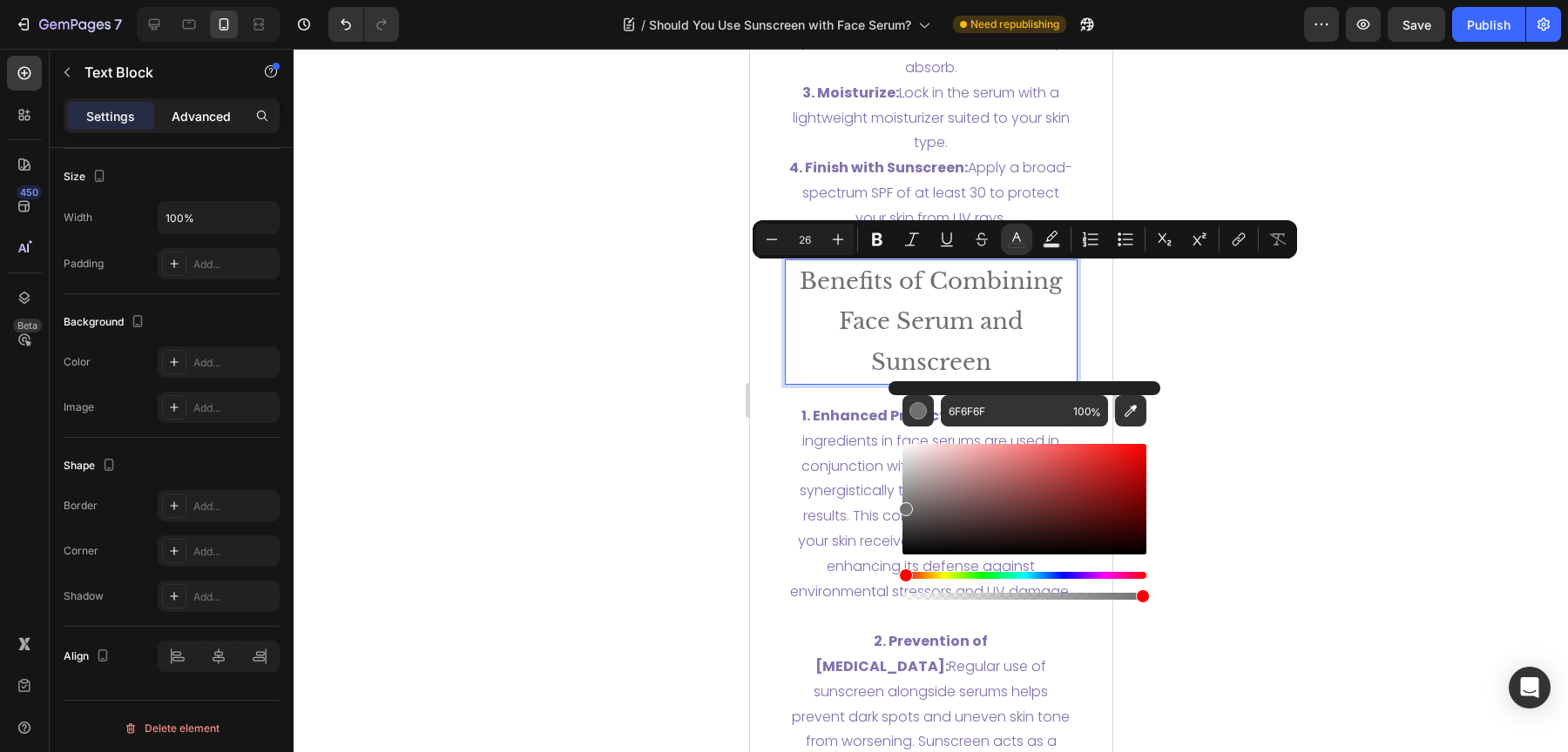
click at [166, 109] on div "Advanced" at bounding box center [201, 116] width 87 height 28
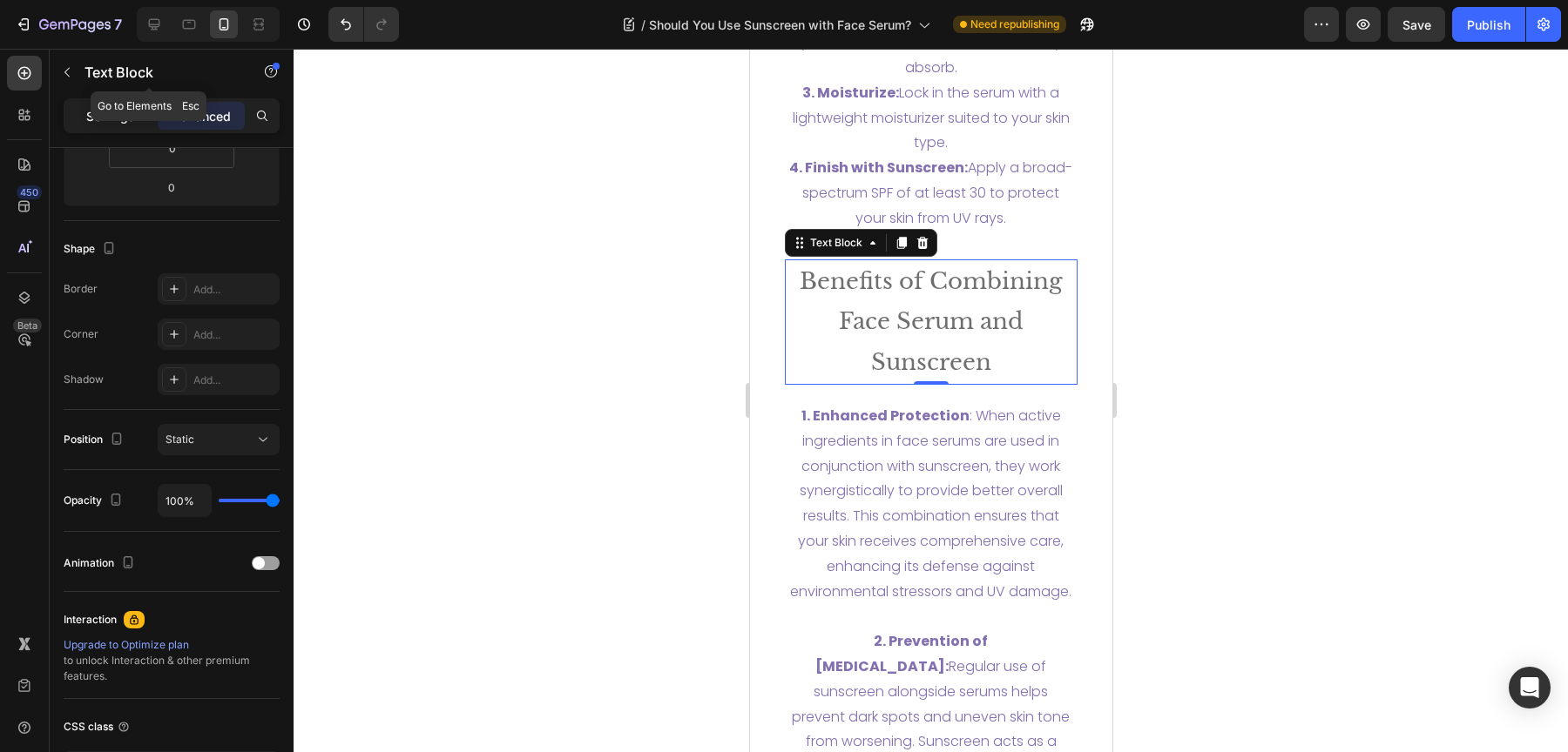
click at [121, 121] on p "Settings" at bounding box center [110, 116] width 49 height 19
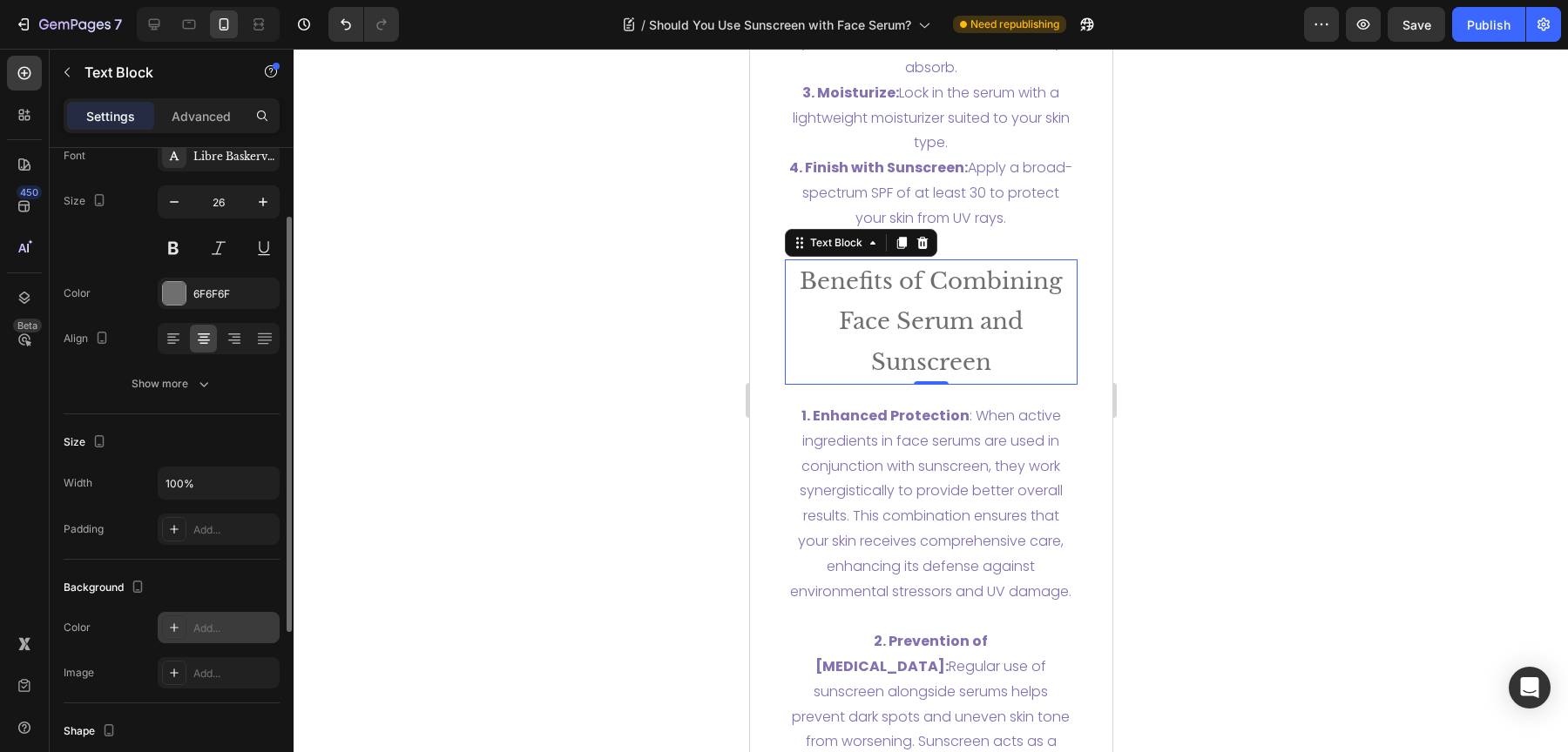
scroll to position [0, 0]
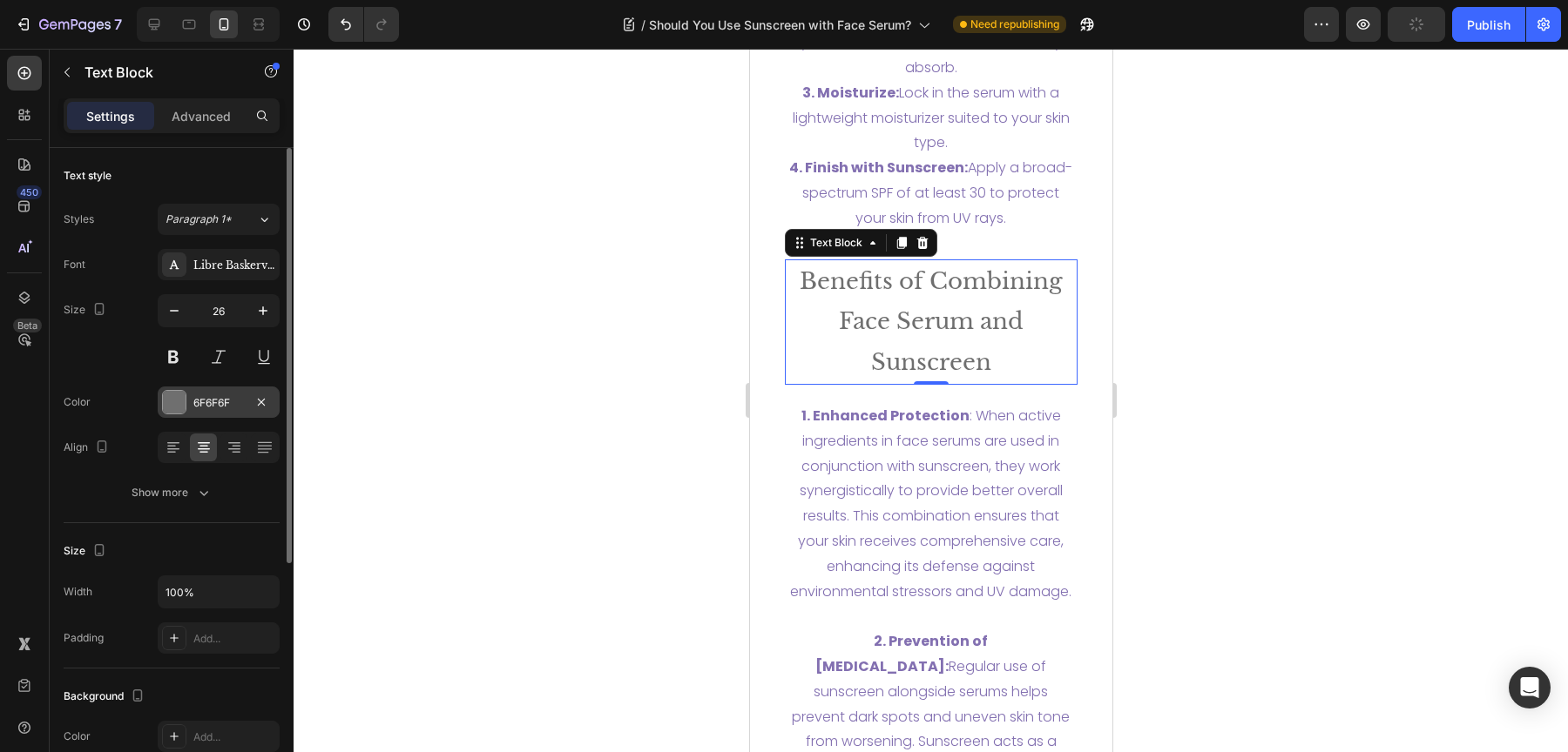
click at [209, 396] on div "6F6F6F" at bounding box center [218, 404] width 51 height 16
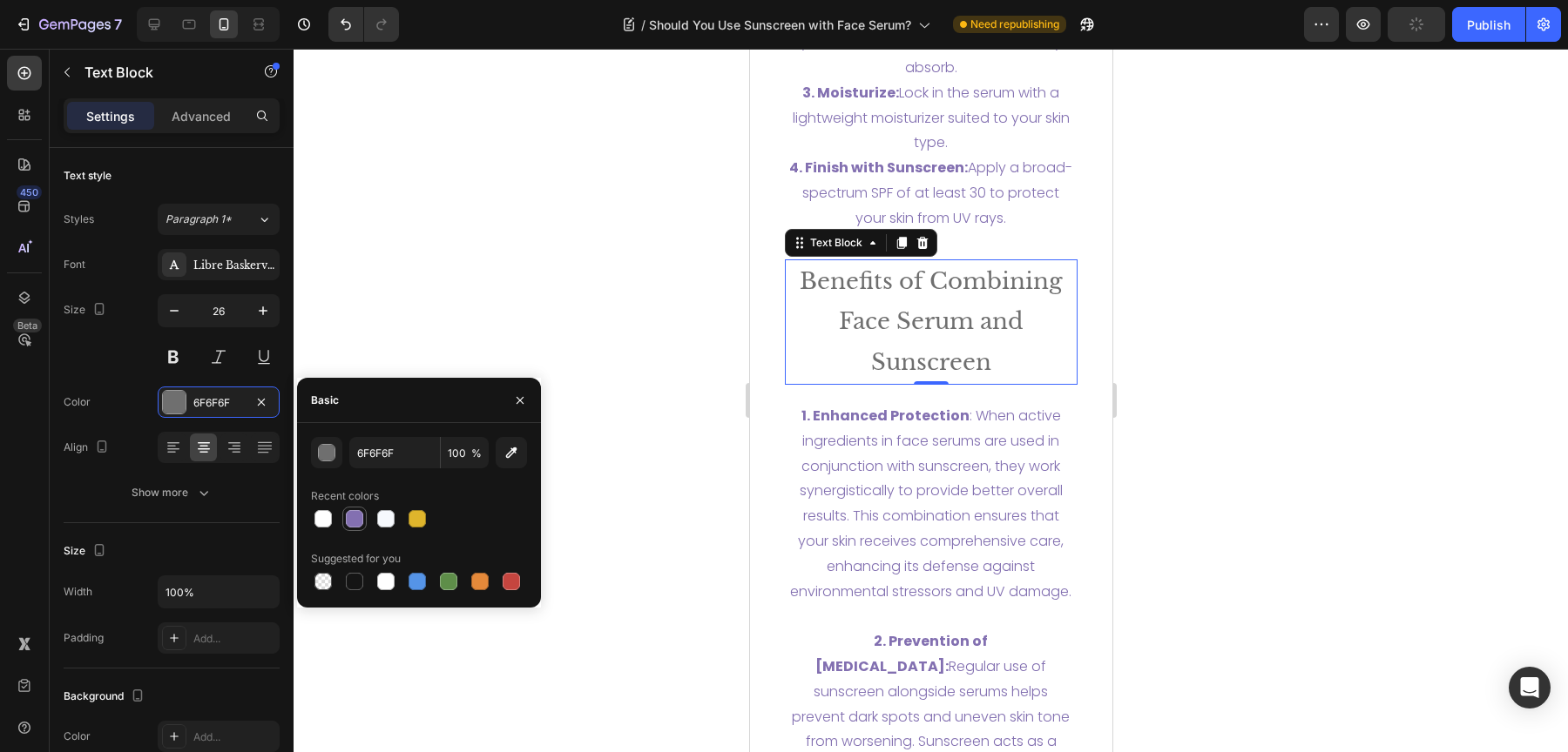
click at [359, 518] on div at bounding box center [355, 519] width 18 height 18
type input "8370B1"
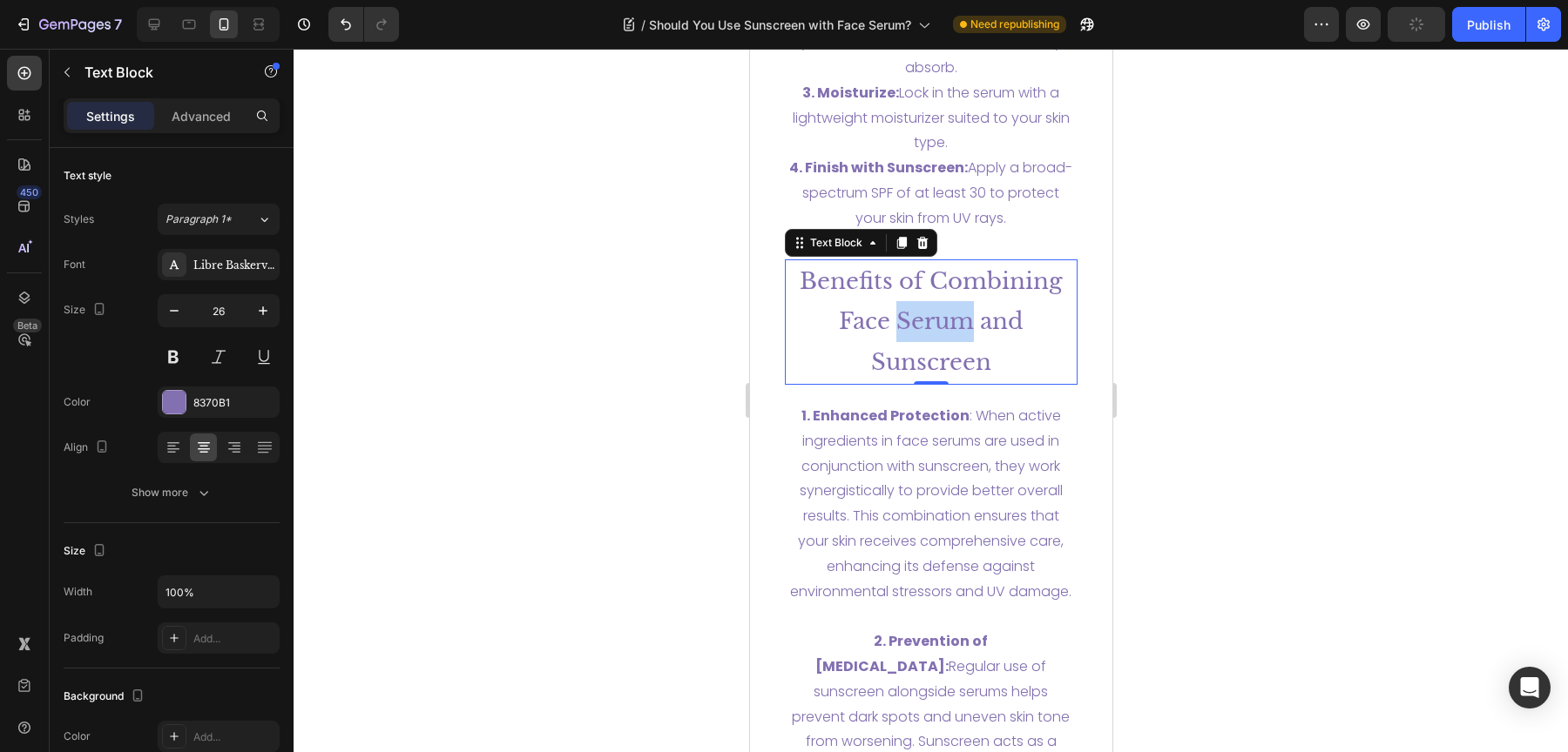
click at [884, 316] on p "Benefits of Combining Face Serum and Sunscreen" at bounding box center [930, 322] width 290 height 122
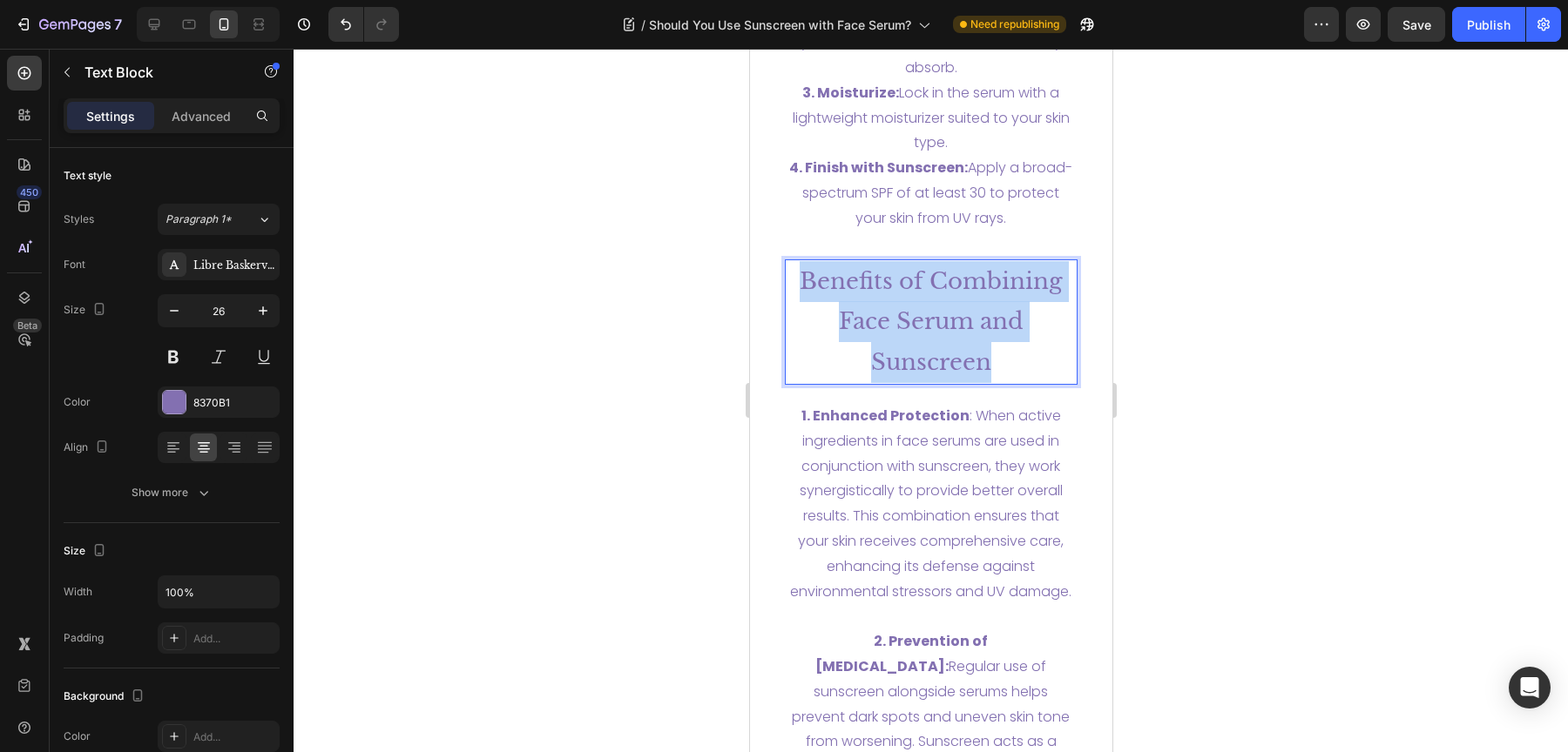
click at [884, 316] on p "Benefits of Combining Face Serum and Sunscreen" at bounding box center [930, 322] width 290 height 122
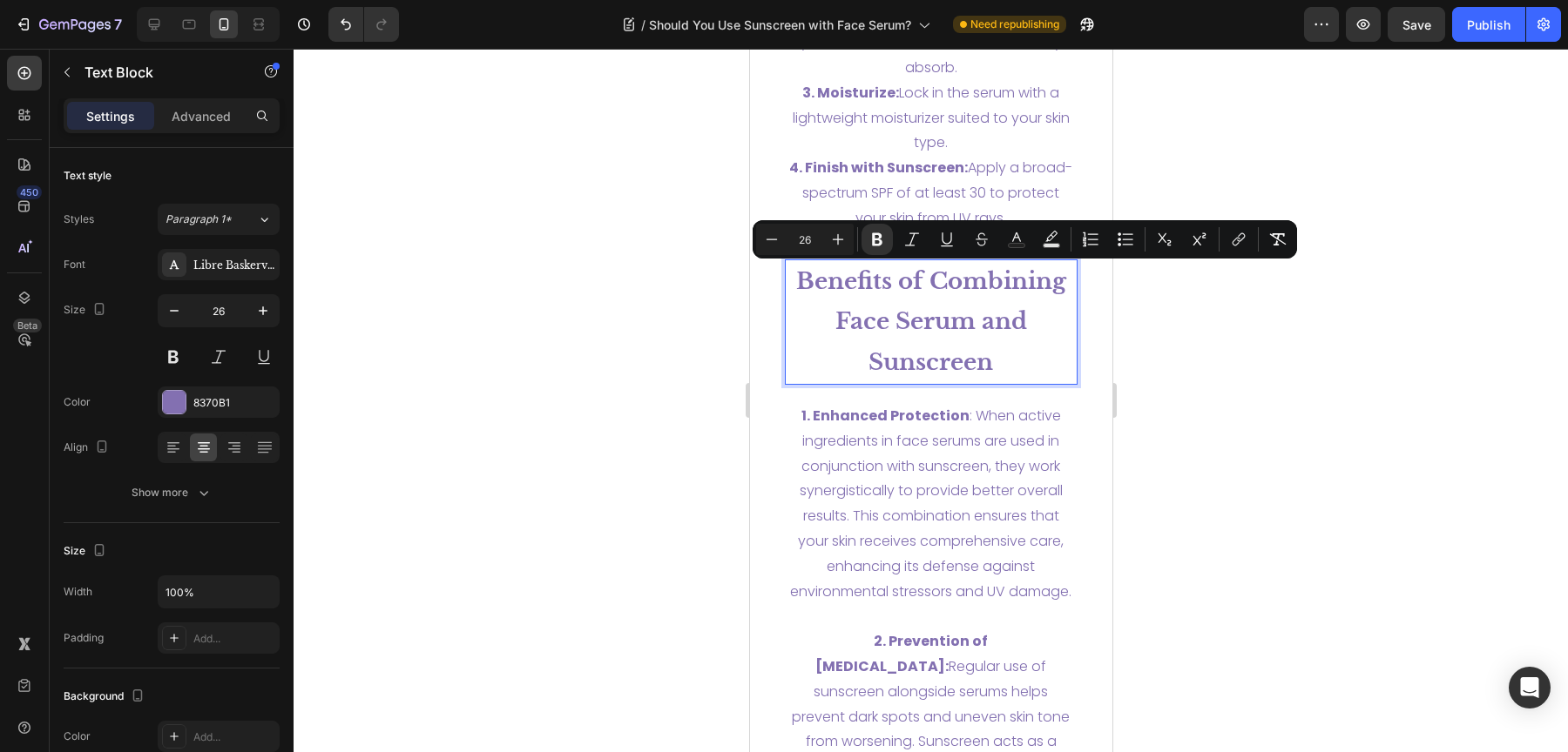
click at [638, 323] on div at bounding box center [930, 400] width 1275 height 703
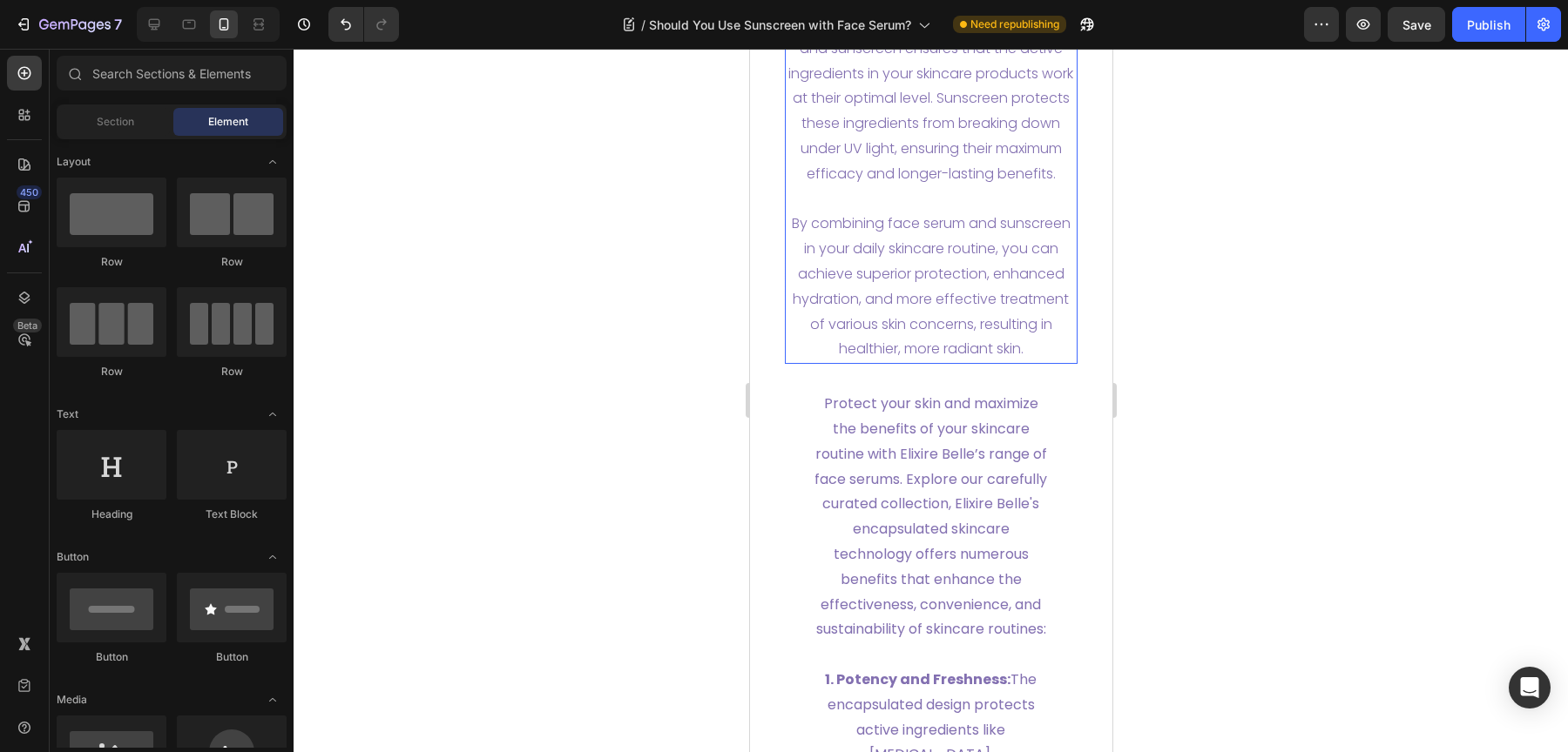
scroll to position [7050, 0]
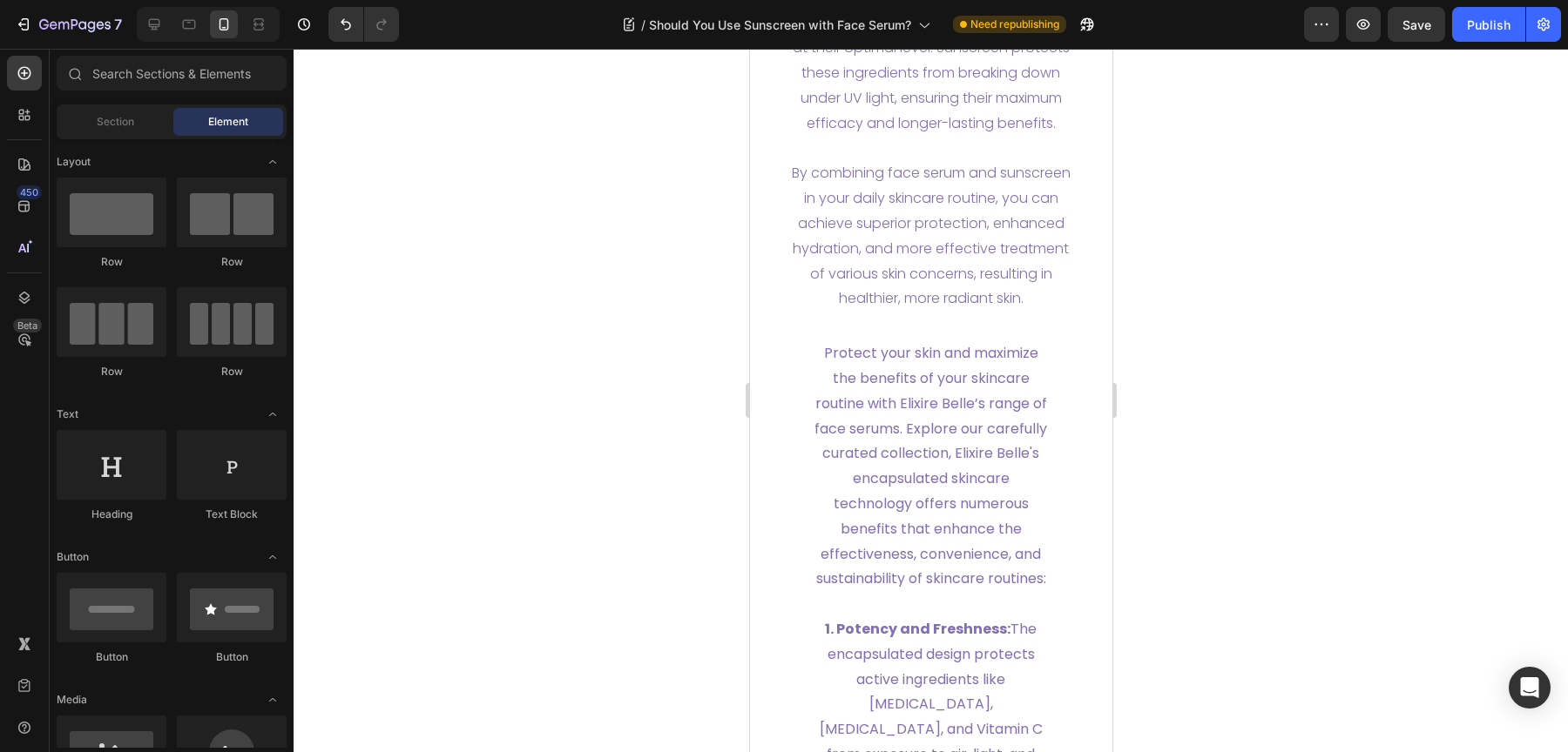
click at [754, 324] on section "How to Layer Face Serum and Sunscreen Heading How to Layer Face Serum and Sunsc…" at bounding box center [930, 252] width 354 height 3752
click at [888, 312] on p "By combining face serum and sunscreen in your daily skincare routine, you can a…" at bounding box center [930, 236] width 290 height 150
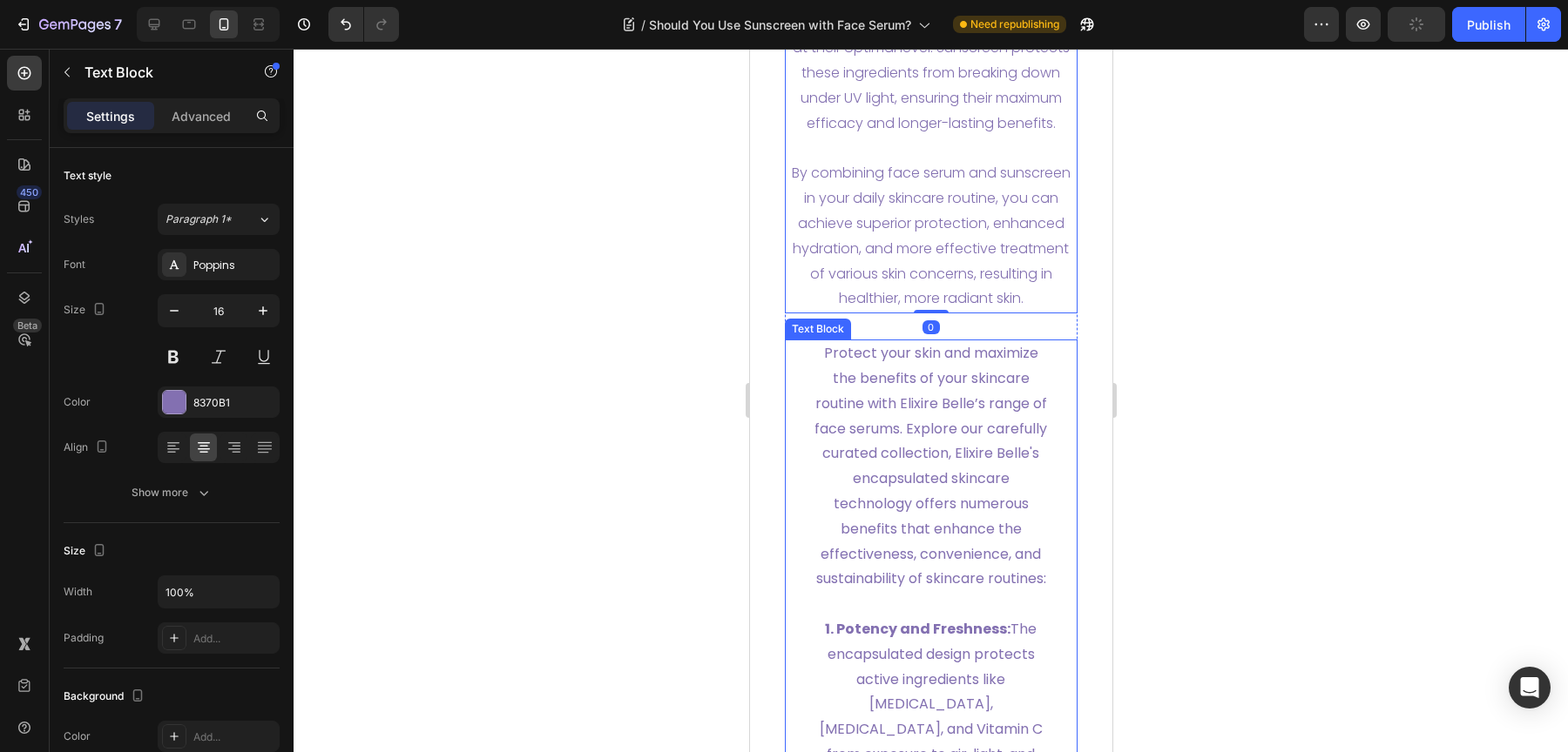
click at [897, 479] on p "Protect your skin and maximize the benefits of your skincare routine with Elixi…" at bounding box center [930, 467] width 237 height 251
click at [899, 288] on p "By combining face serum and sunscreen in your daily skincare routine, you can a…" at bounding box center [930, 236] width 290 height 150
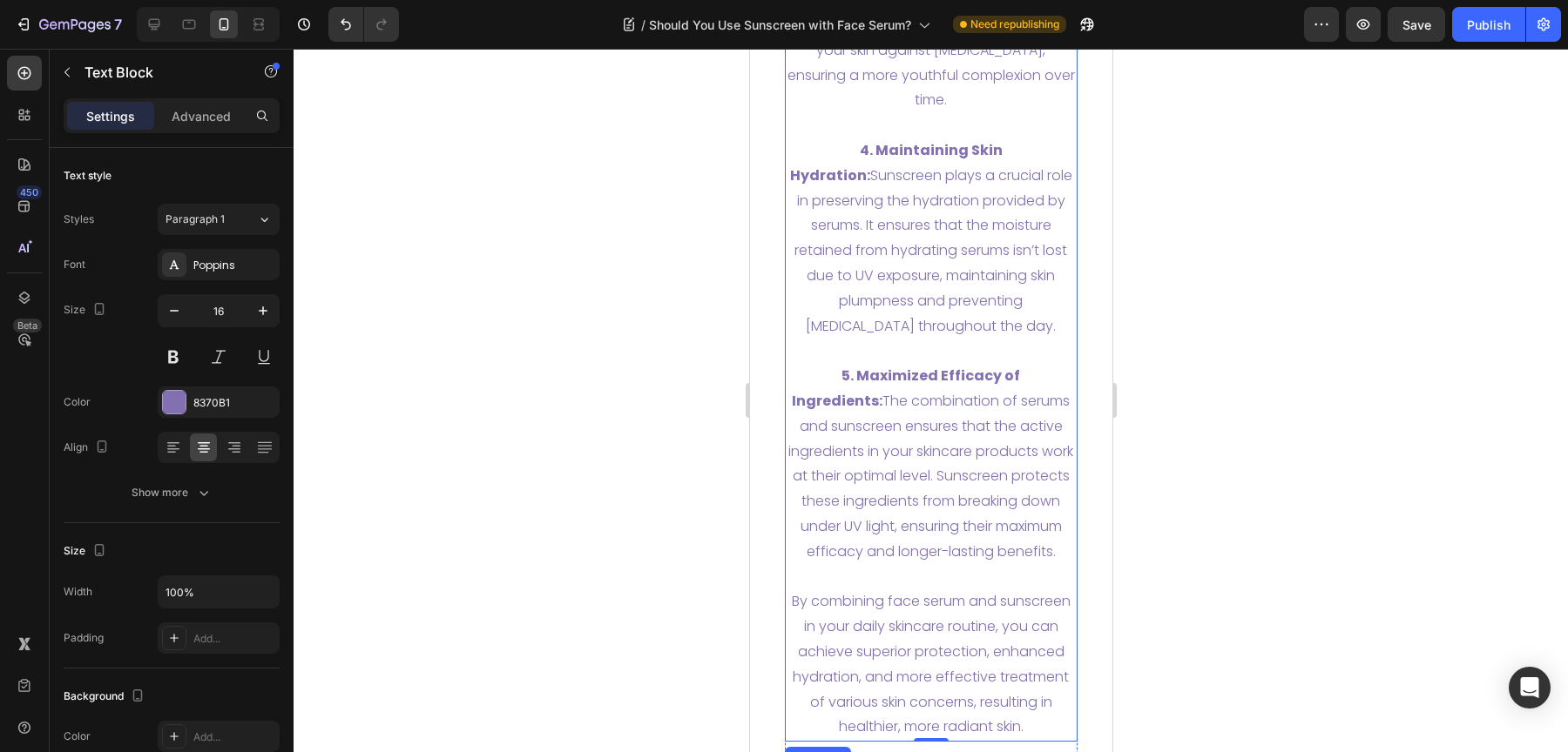
scroll to position [6652, 0]
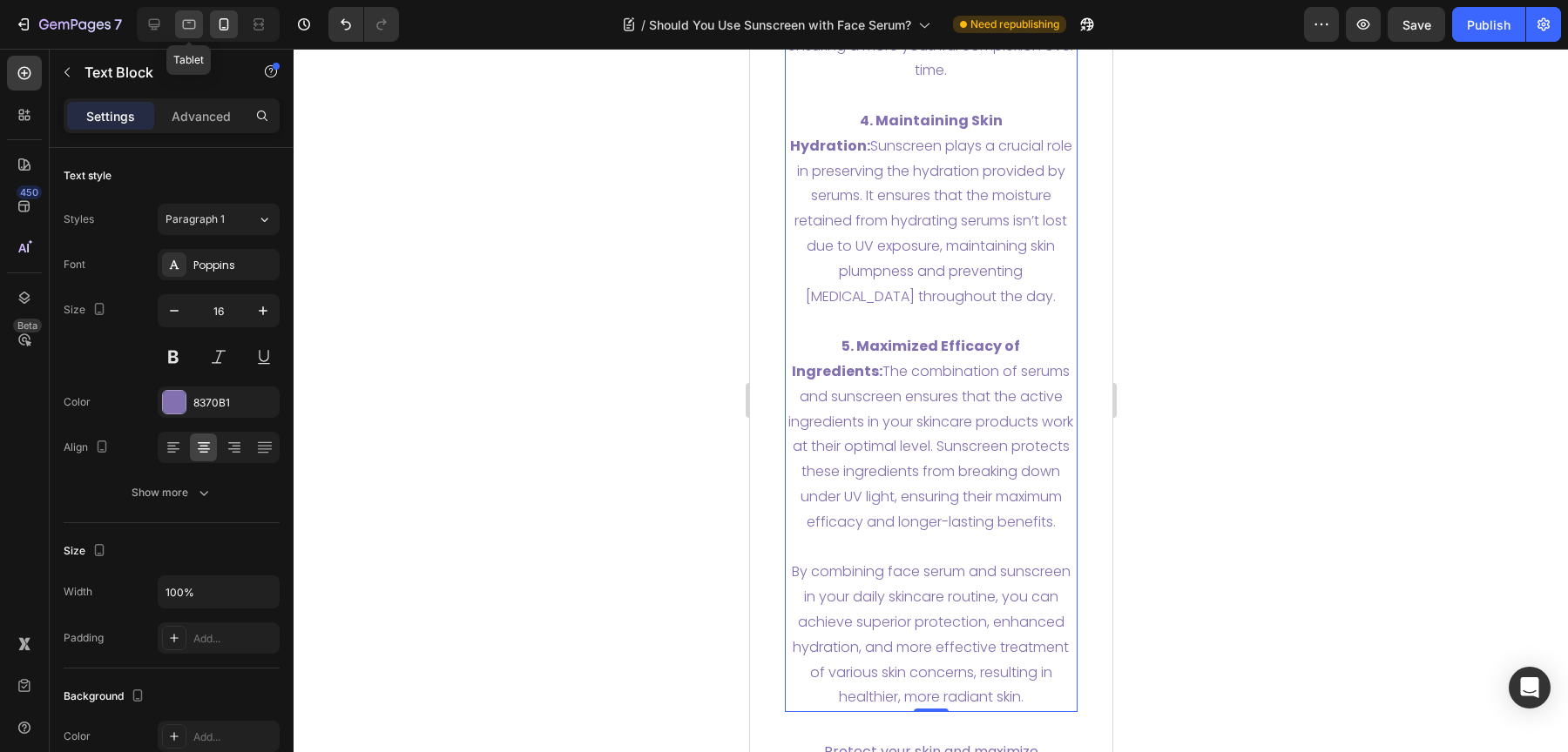
click at [194, 37] on div at bounding box center [189, 24] width 28 height 28
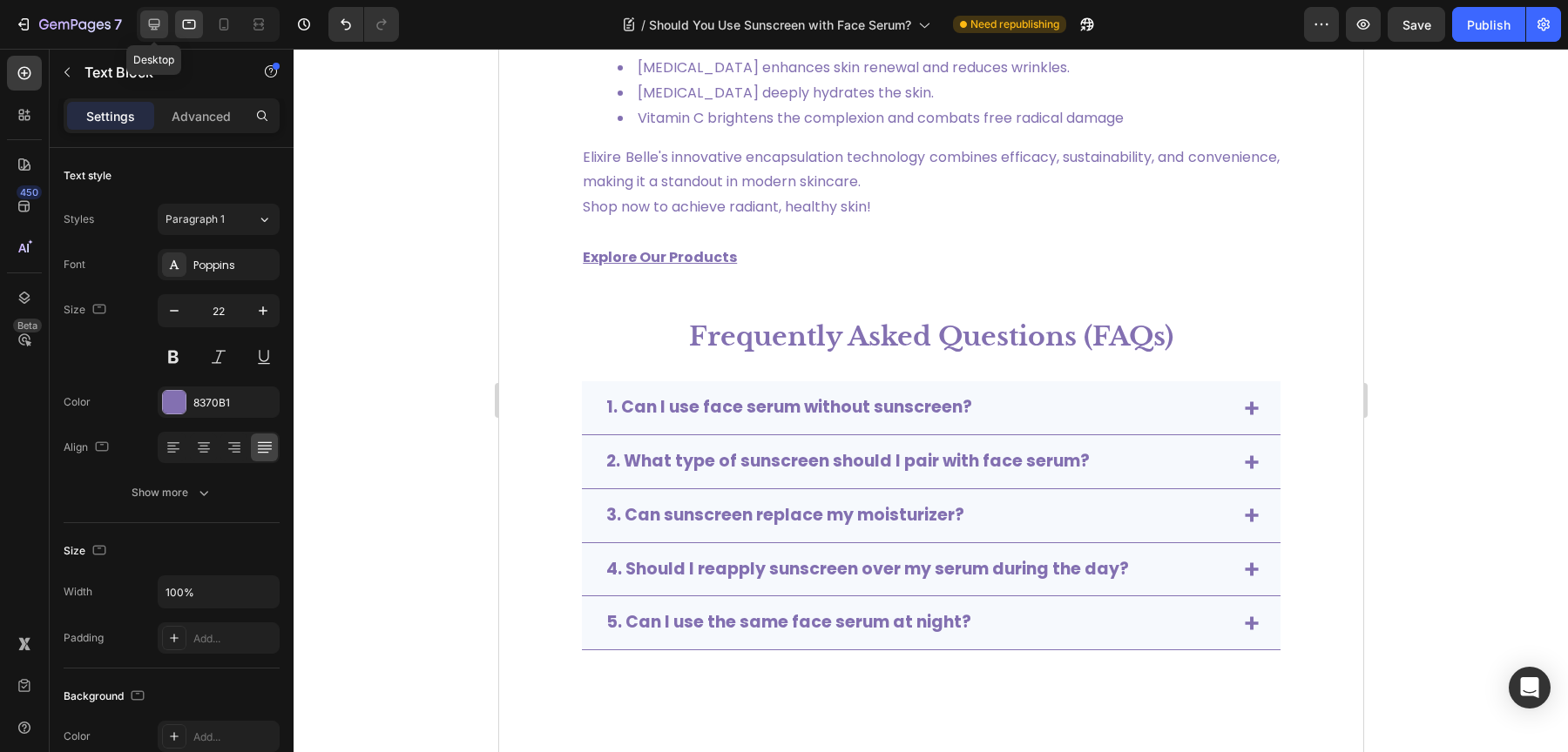
scroll to position [6148, 0]
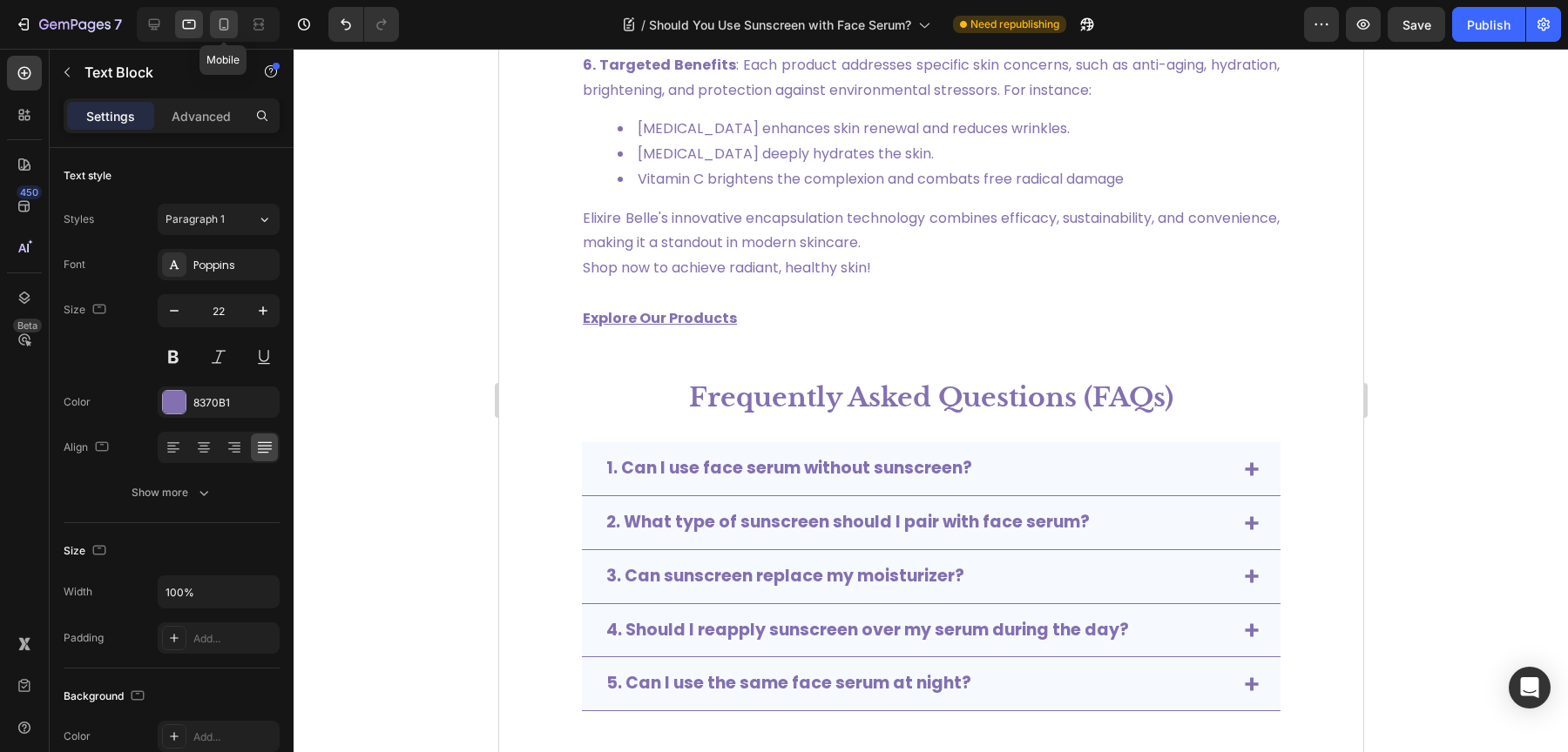
click at [230, 28] on icon at bounding box center [224, 25] width 18 height 18
type input "16"
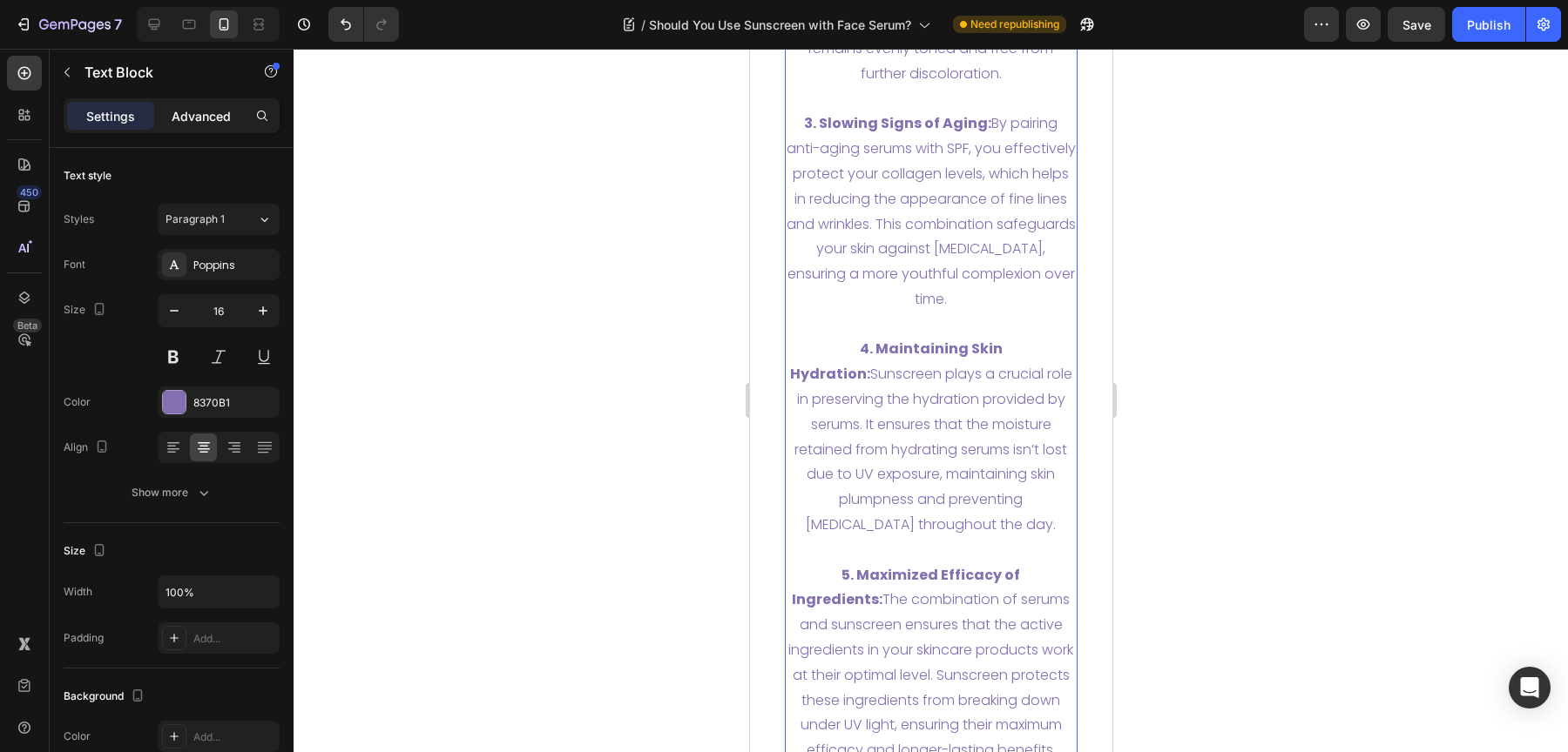
click at [224, 113] on p "Advanced" at bounding box center [201, 116] width 60 height 19
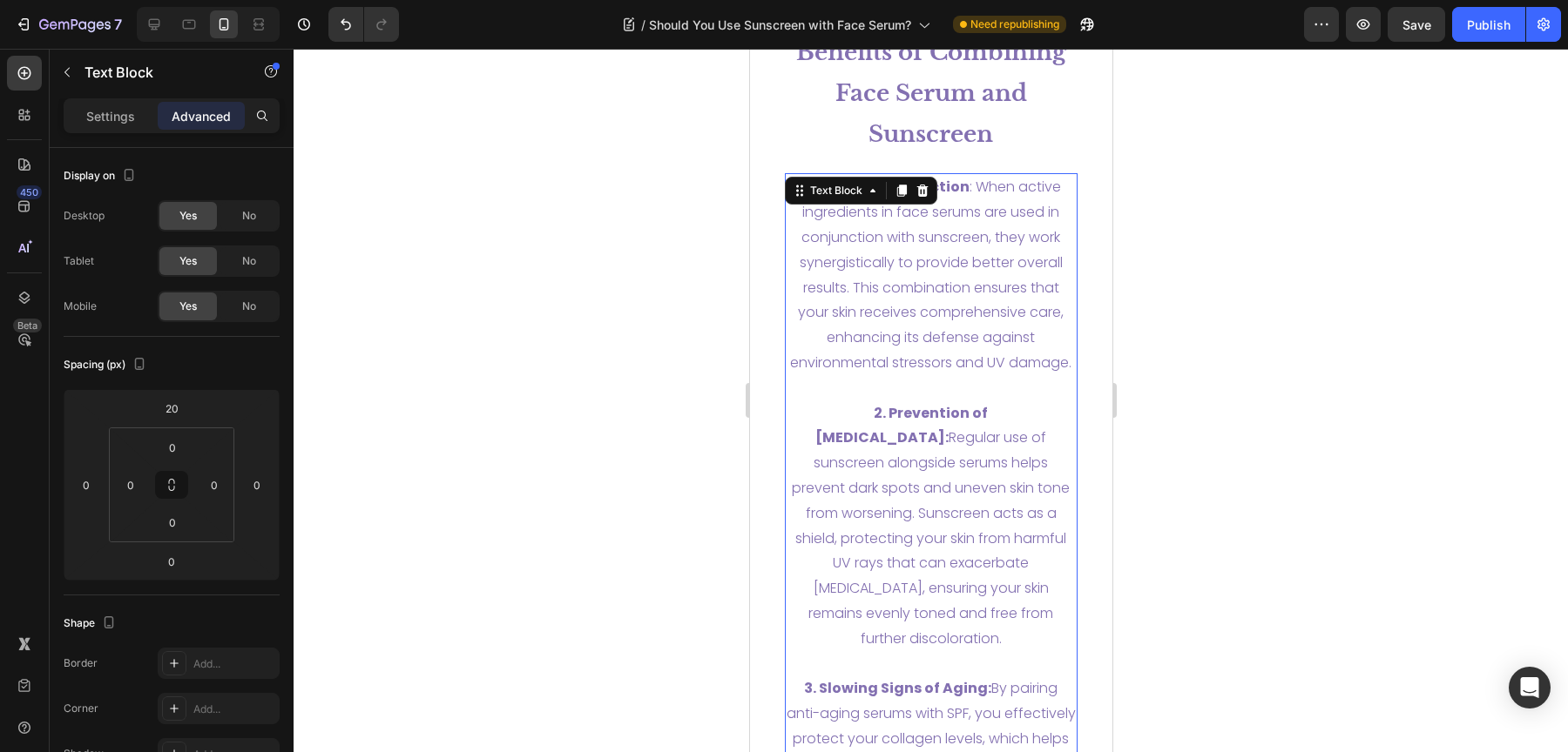
scroll to position [5168, 0]
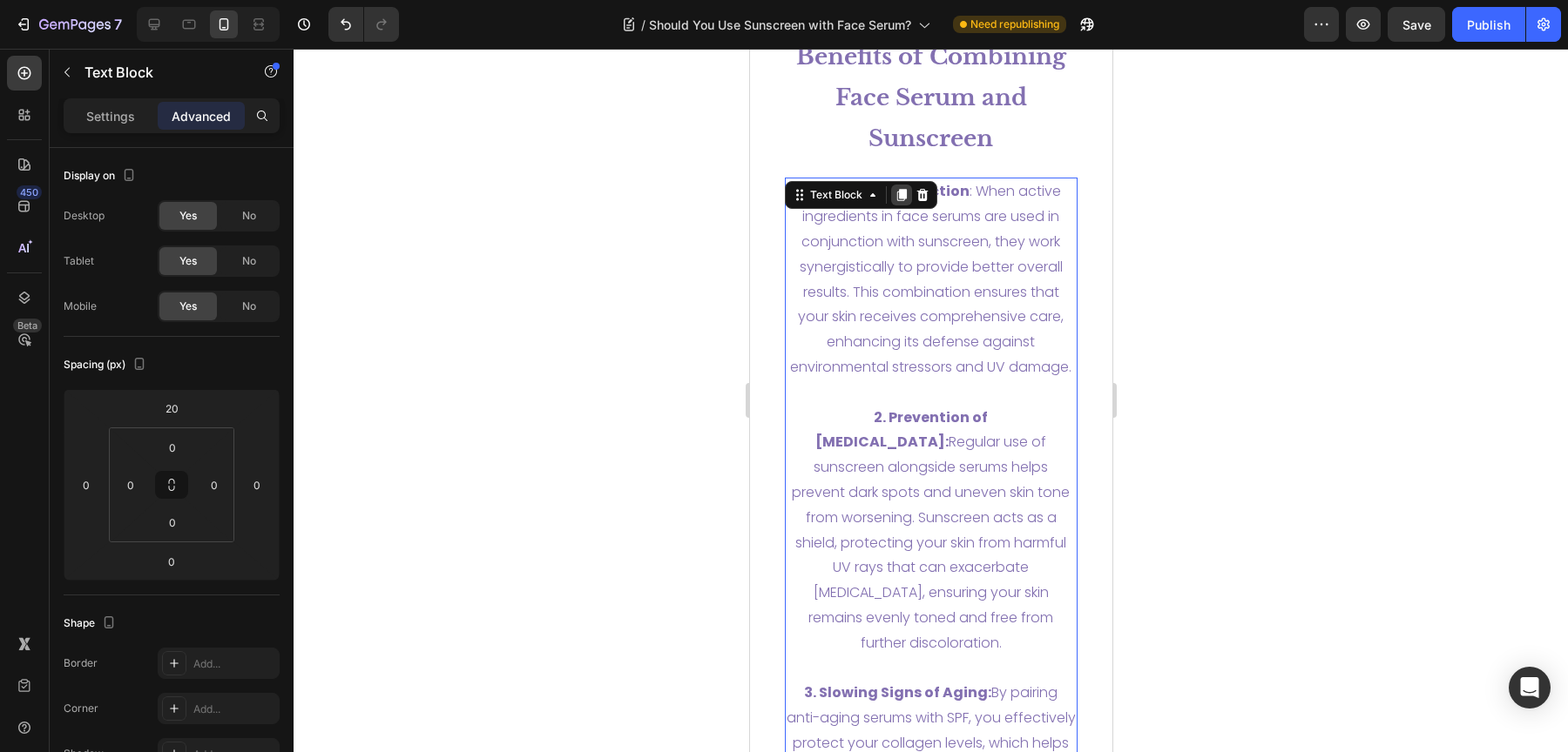
click at [895, 193] on icon at bounding box center [901, 196] width 14 height 14
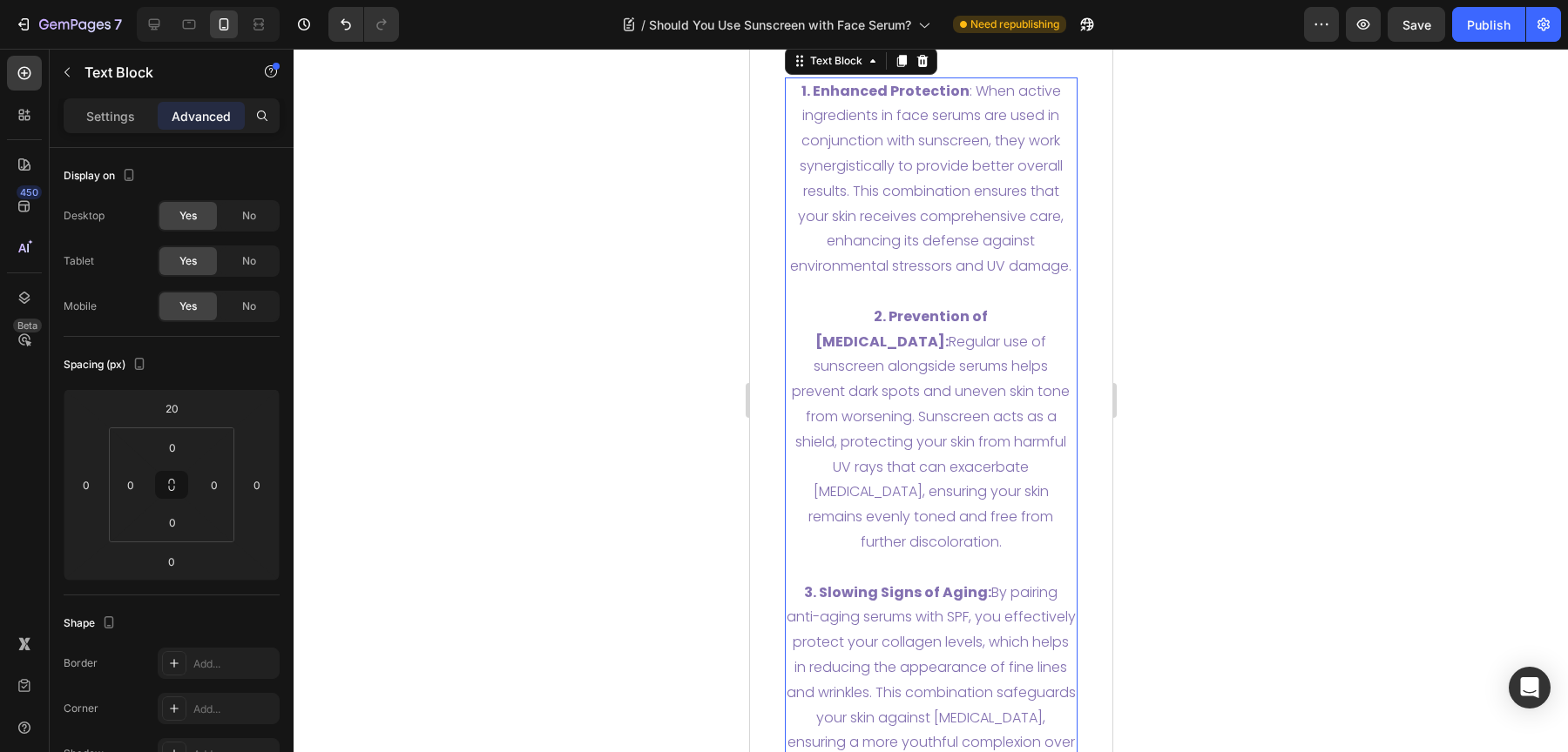
scroll to position [6660, 0]
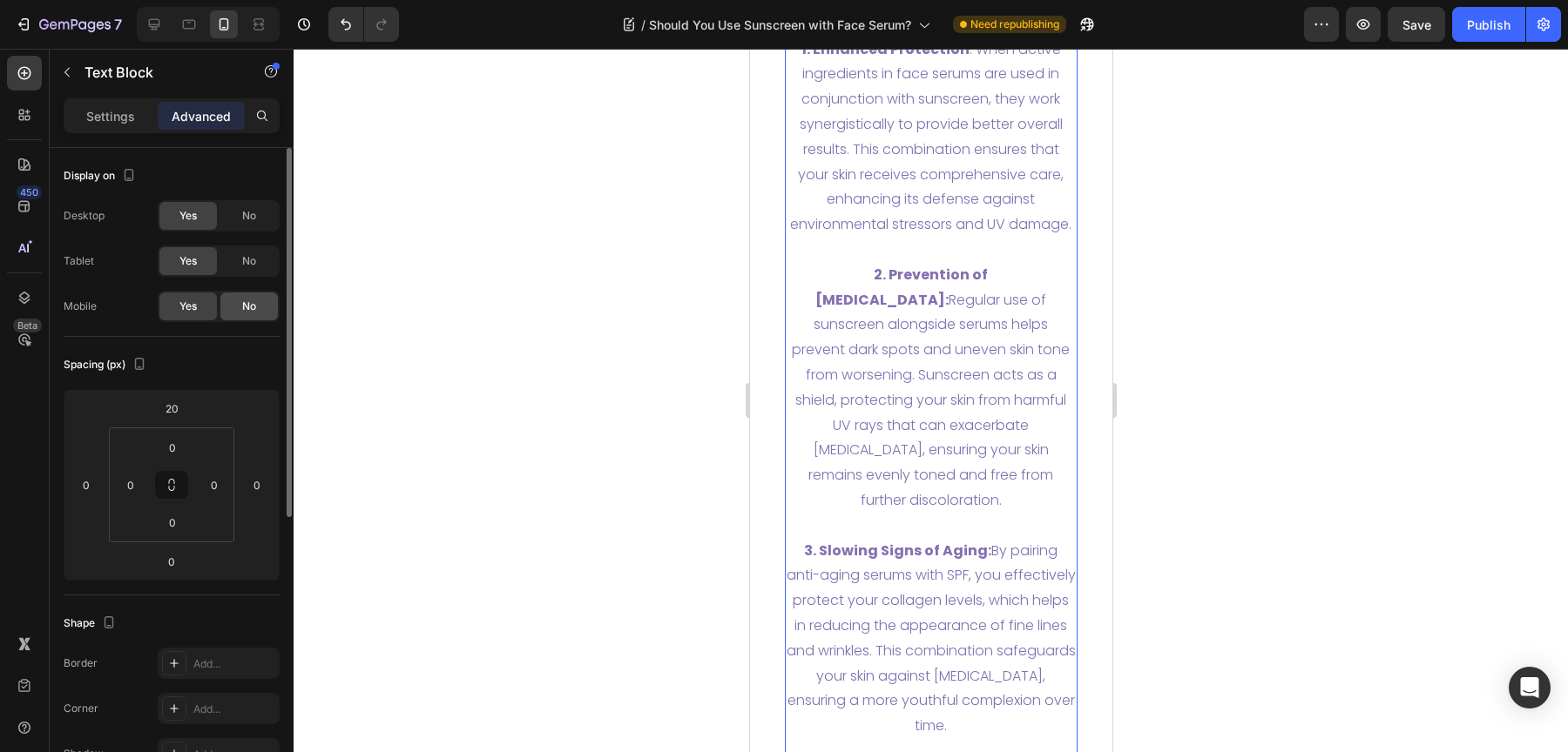
click at [260, 308] on div "No" at bounding box center [249, 306] width 58 height 28
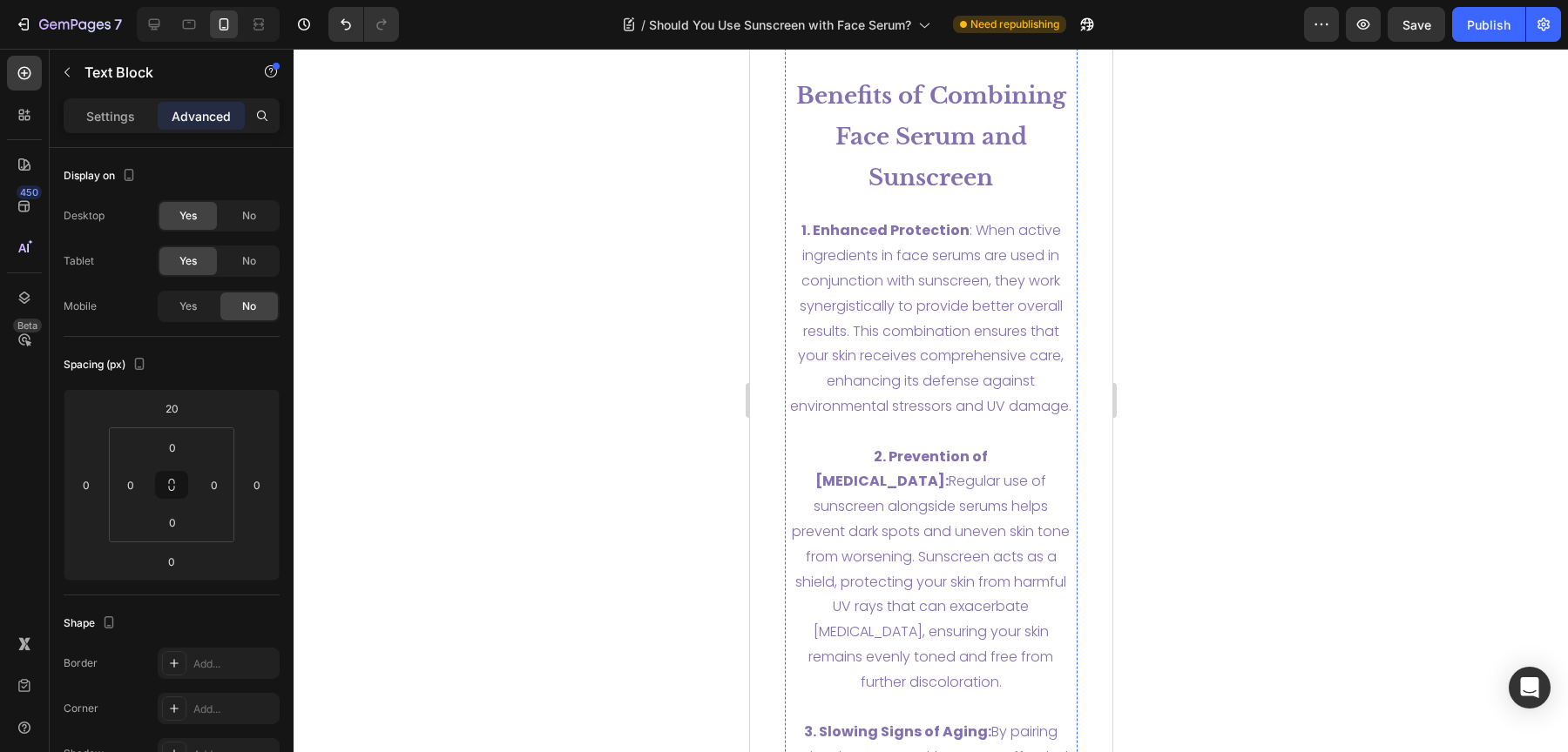
scroll to position [5140, 0]
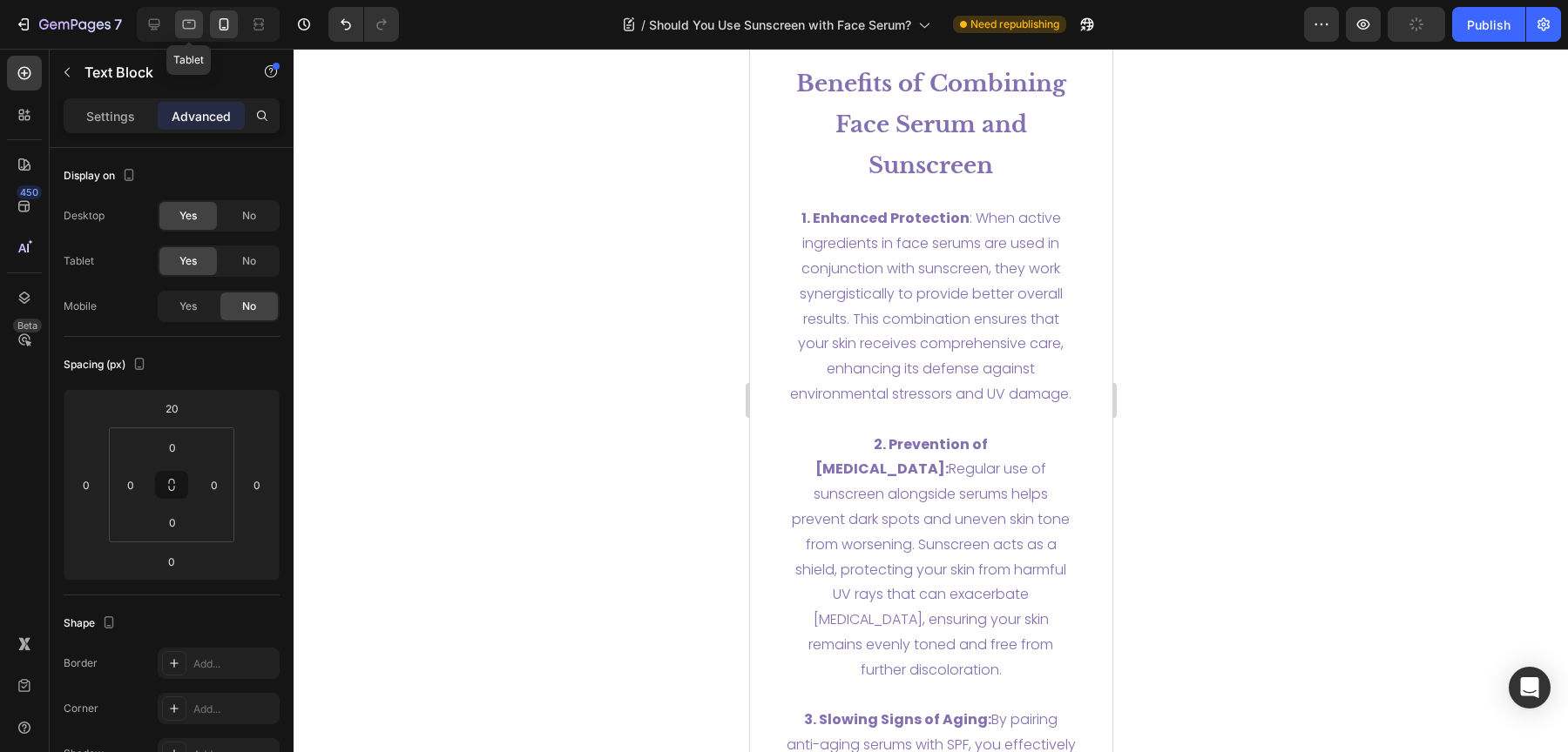
click at [197, 36] on div at bounding box center [189, 24] width 28 height 28
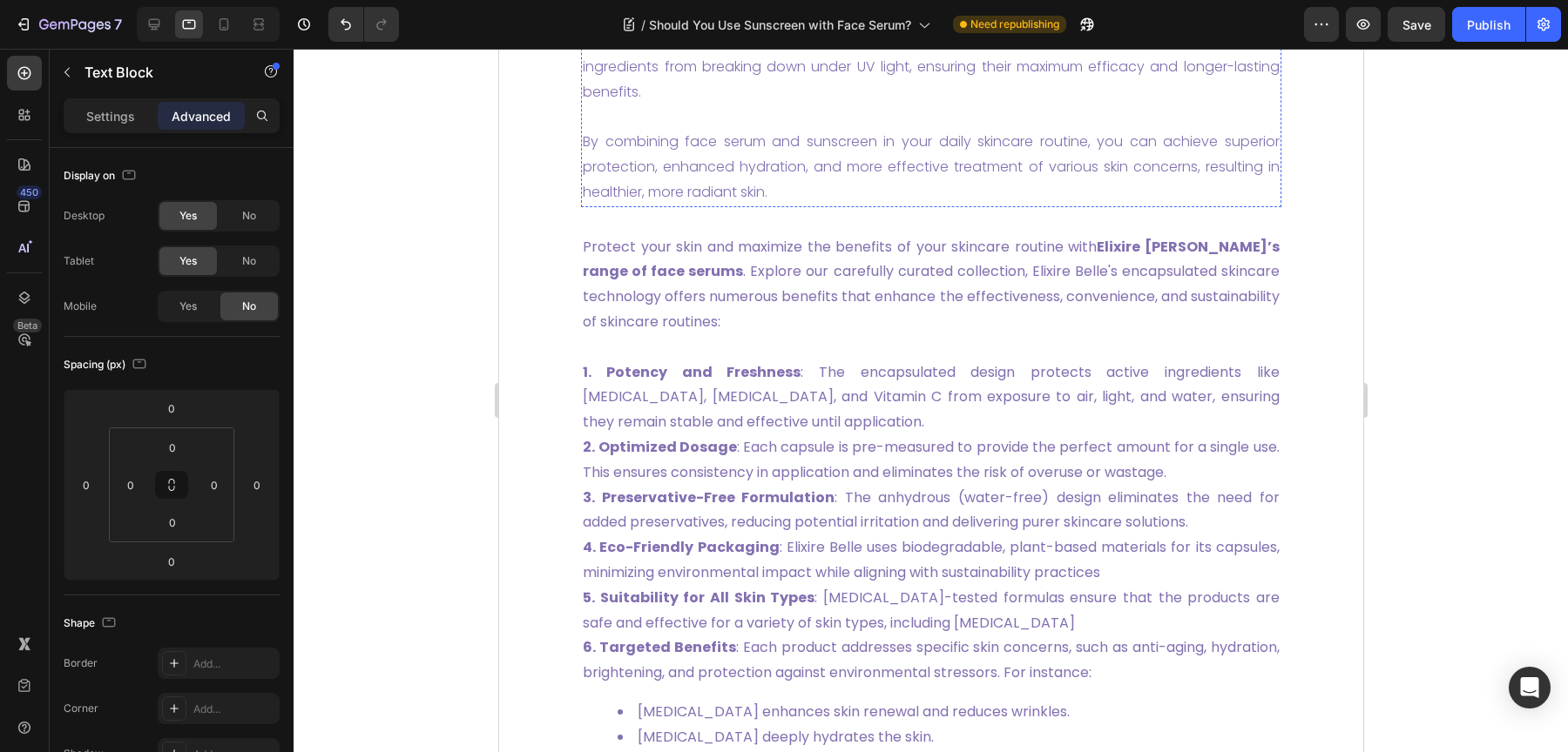
scroll to position [5215, 0]
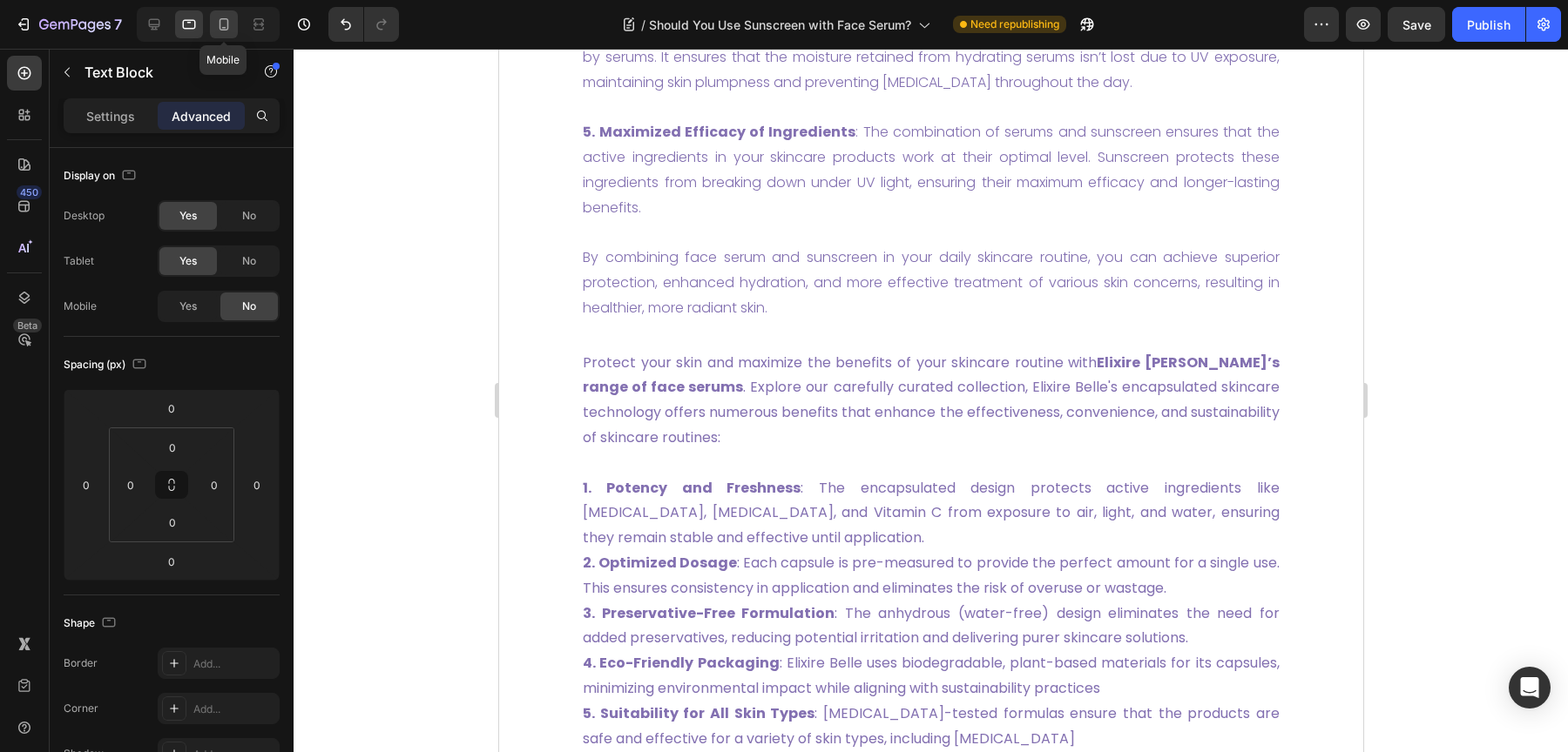
click at [223, 29] on icon at bounding box center [224, 25] width 10 height 12
type input "20"
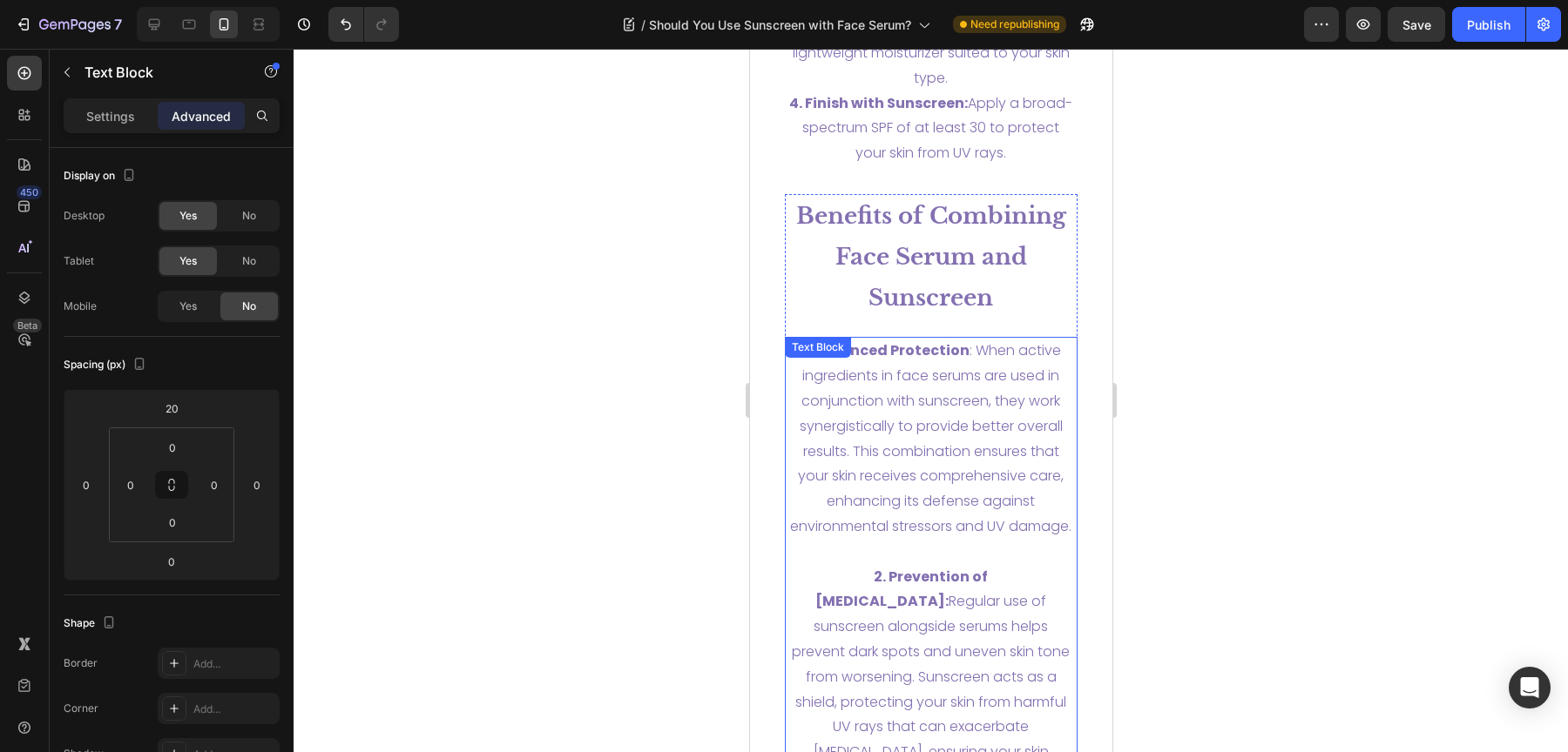
click at [843, 430] on p "1. Enhanced Protection : When active ingredients in face serums are used in con…" at bounding box center [930, 438] width 290 height 200
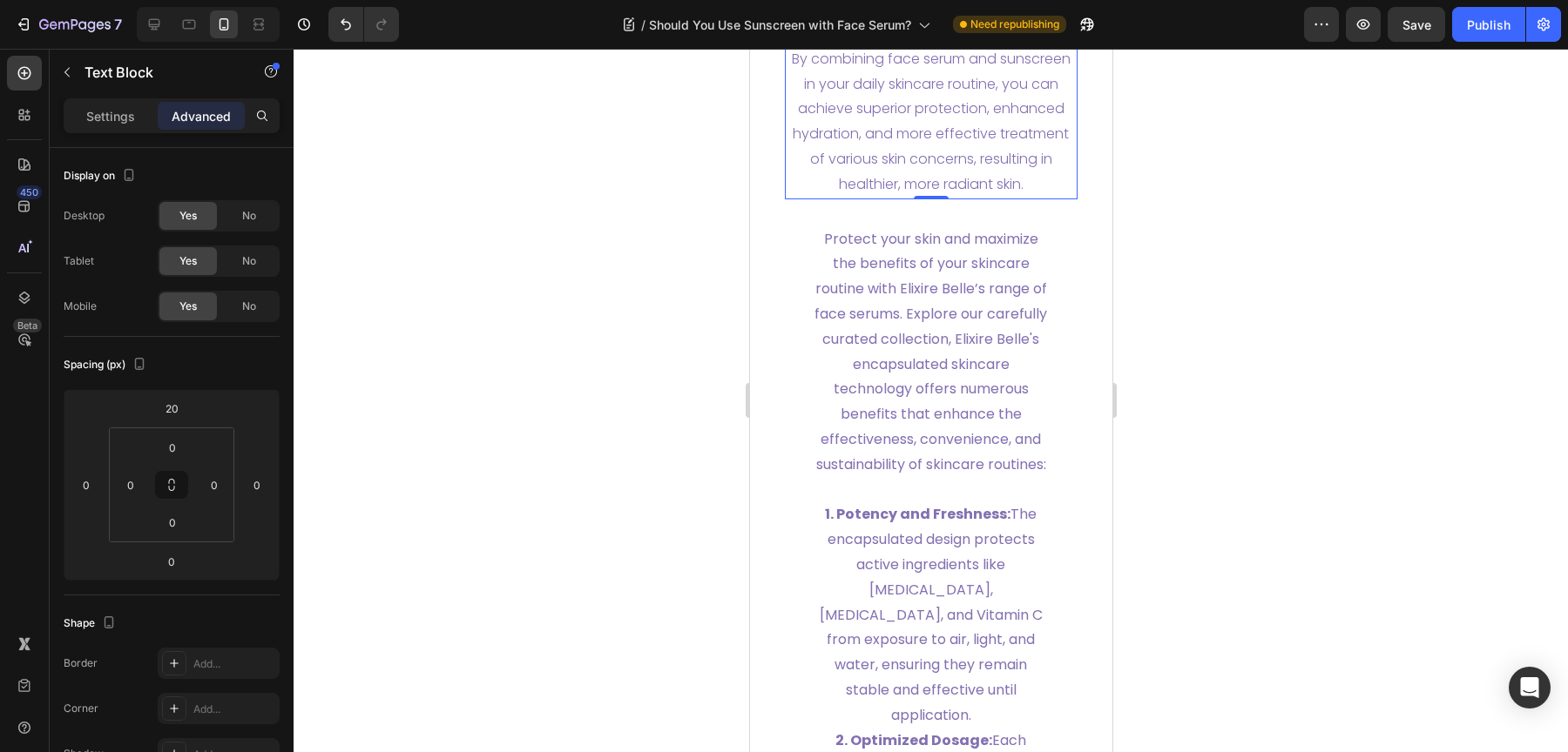
scroll to position [6509, 0]
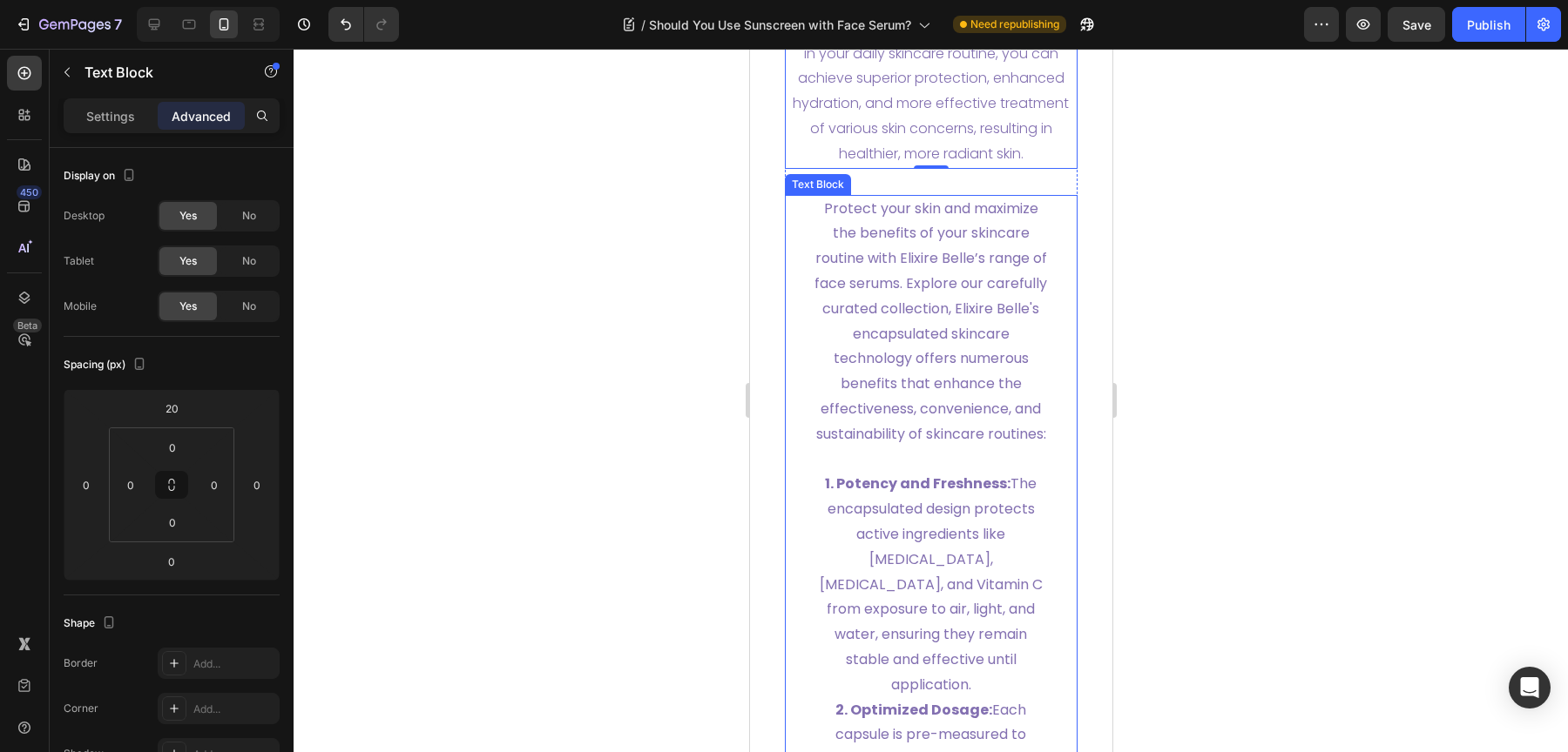
click at [883, 354] on p "Protect your skin and maximize the benefits of your skincare routine with Elixi…" at bounding box center [930, 322] width 237 height 251
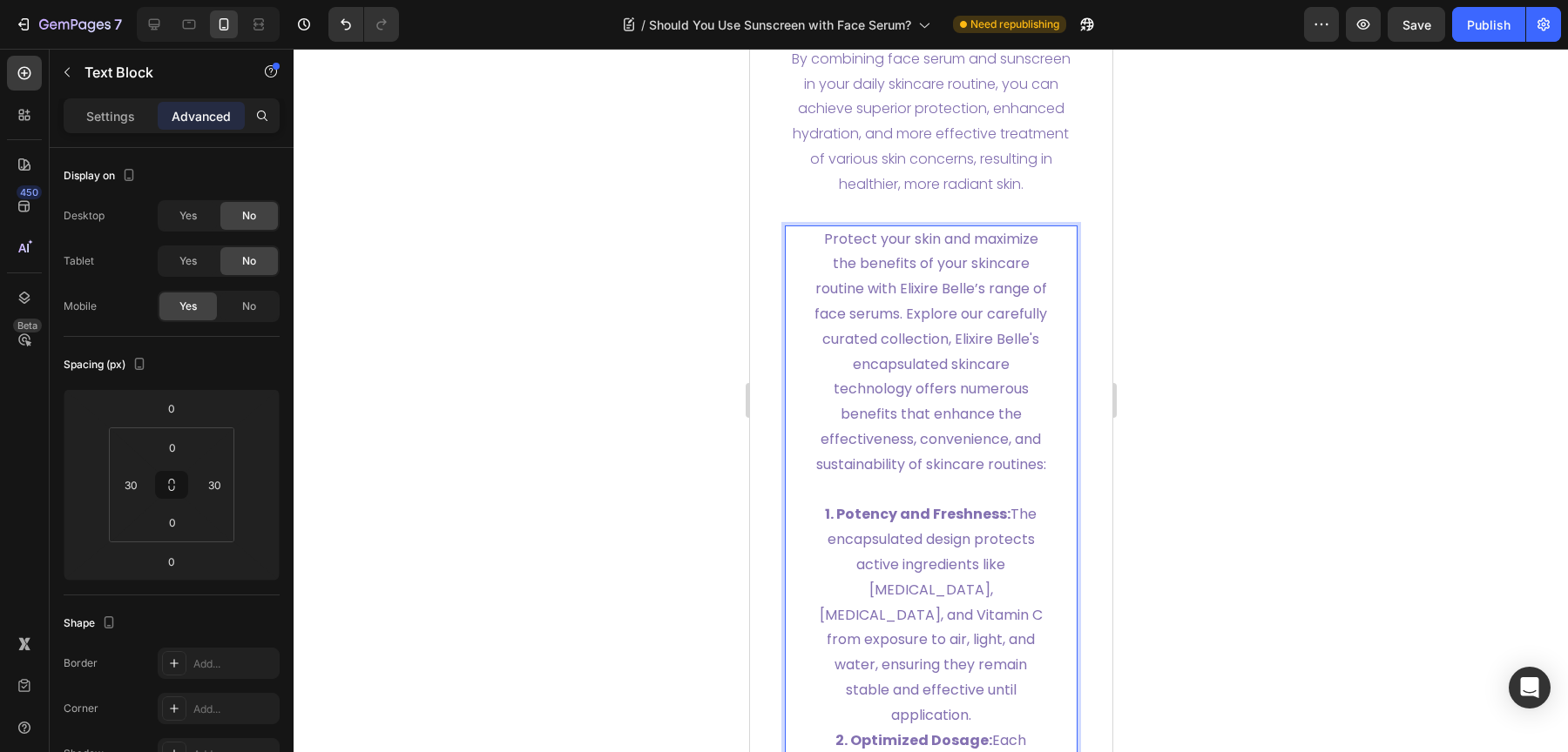
click at [885, 356] on p "Protect your skin and maximize the benefits of your skincare routine with Elixi…" at bounding box center [930, 353] width 237 height 251
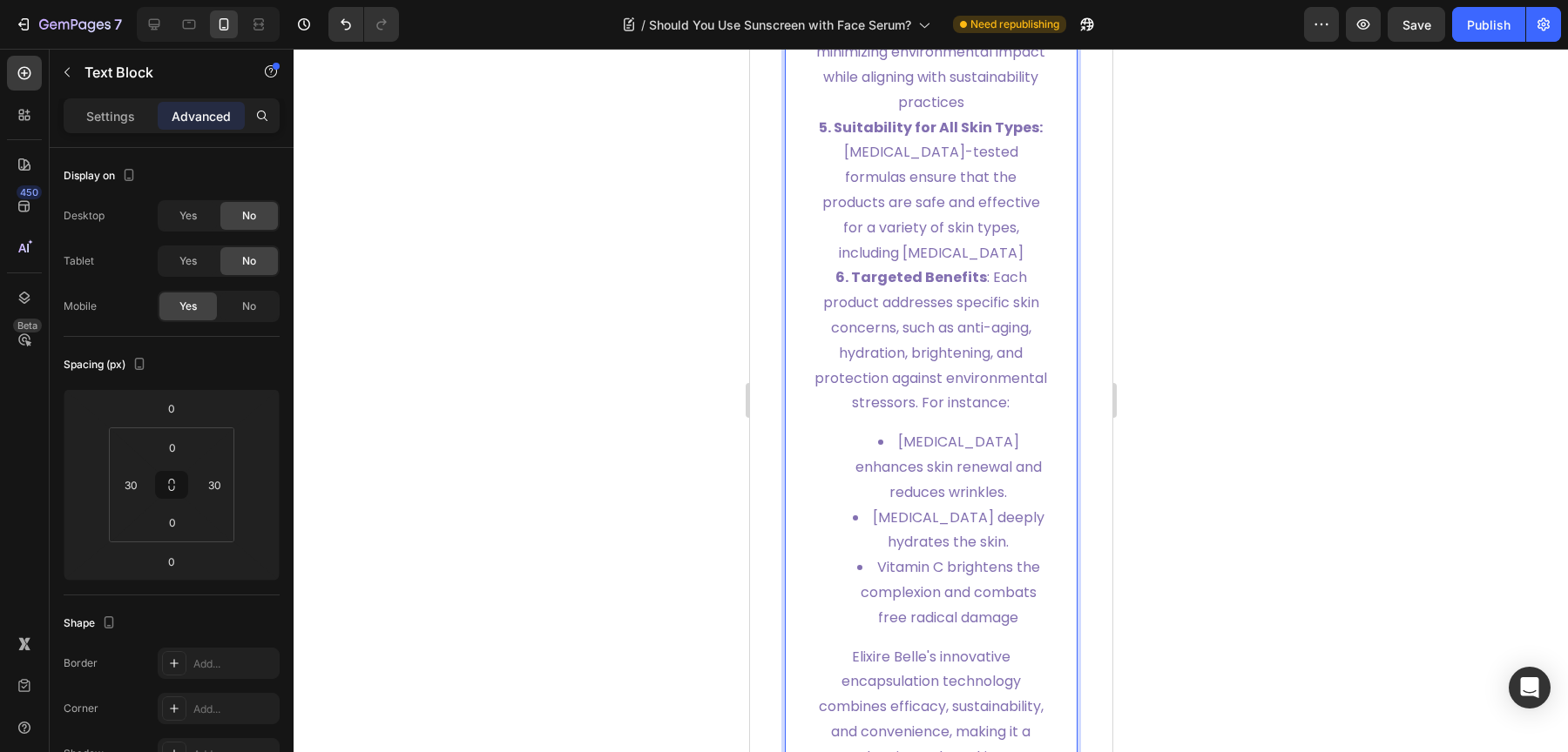
scroll to position [7570, 0]
click at [117, 109] on p "Settings" at bounding box center [110, 116] width 49 height 19
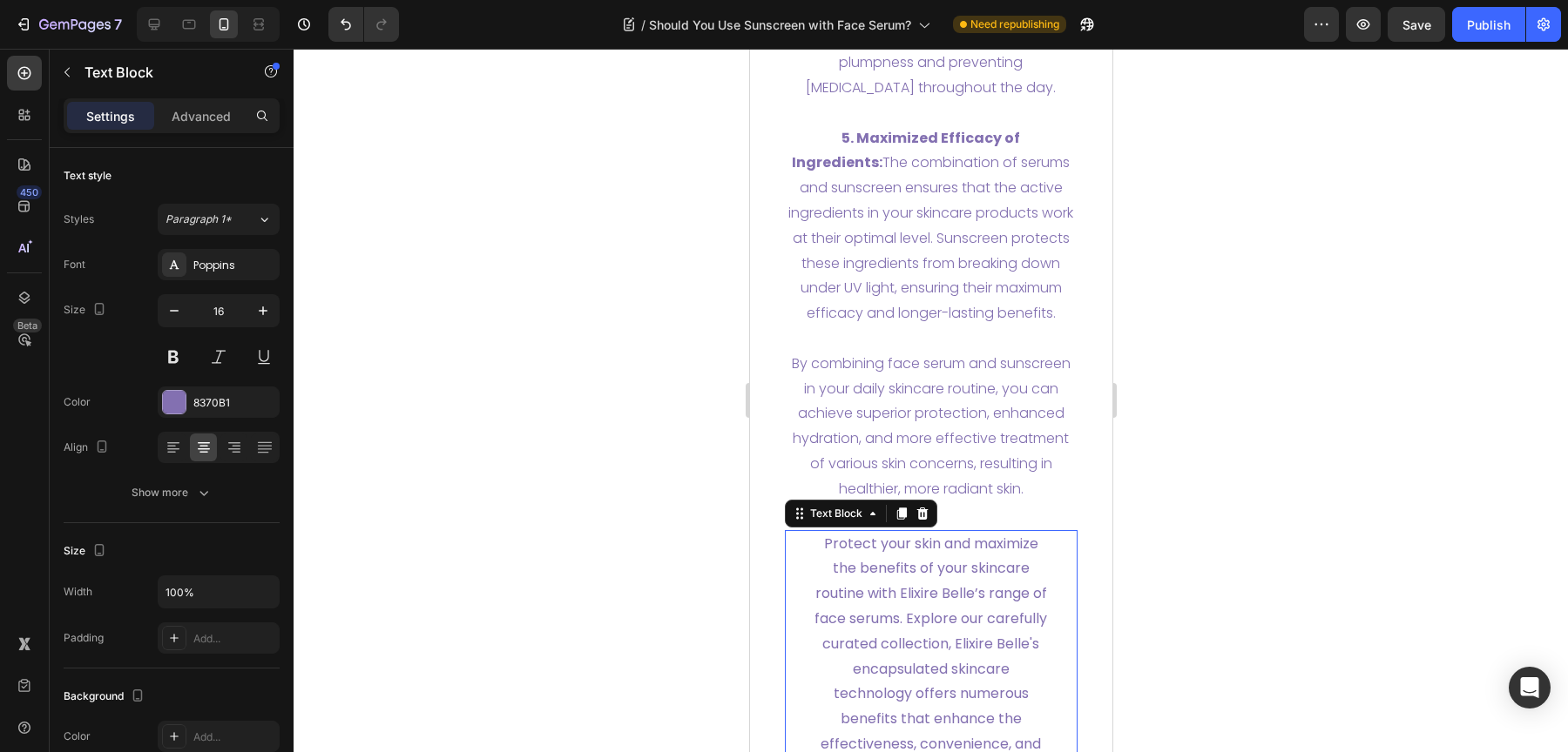
scroll to position [6147, 0]
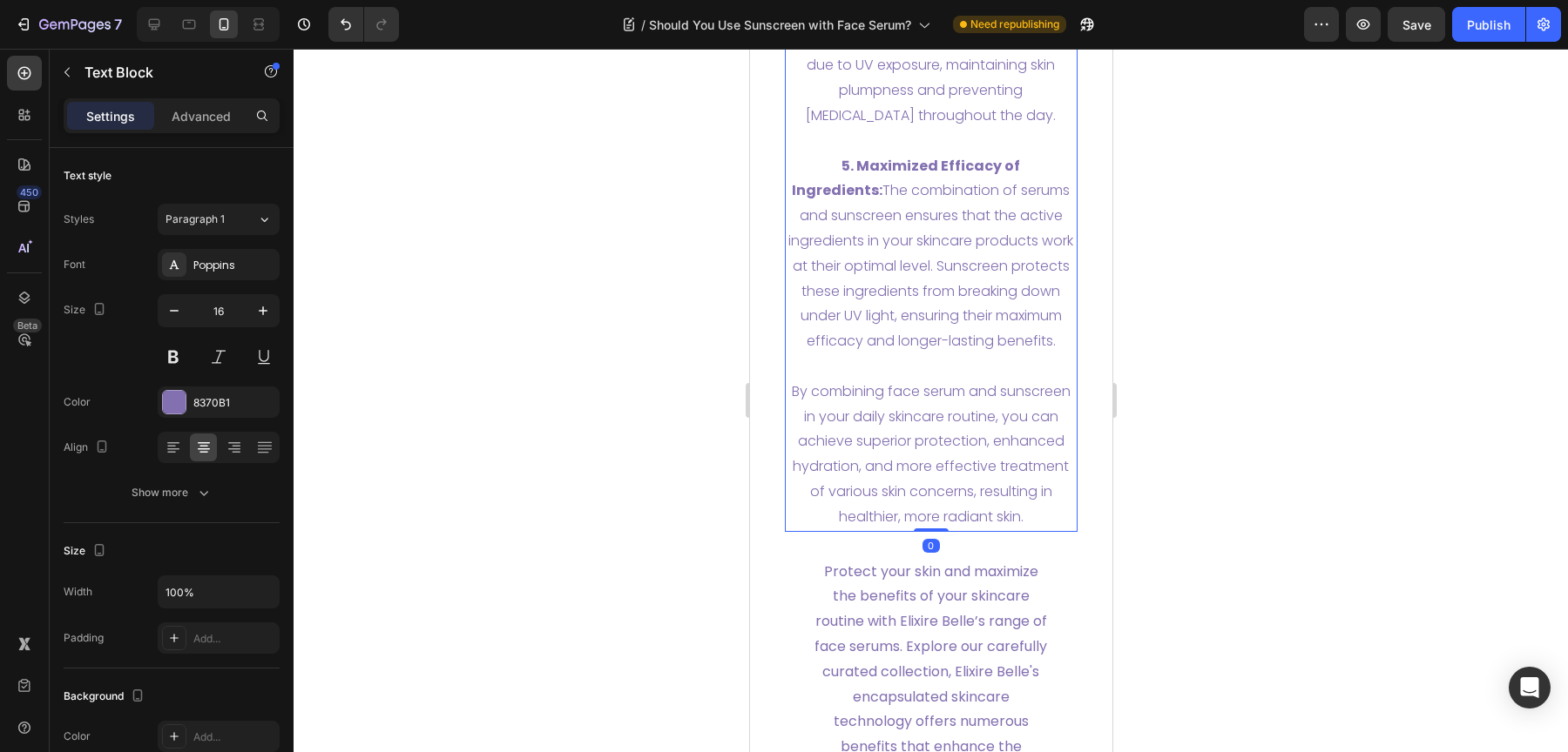
click at [935, 380] on p "Rich Text Editor. Editing area: main" at bounding box center [930, 367] width 290 height 25
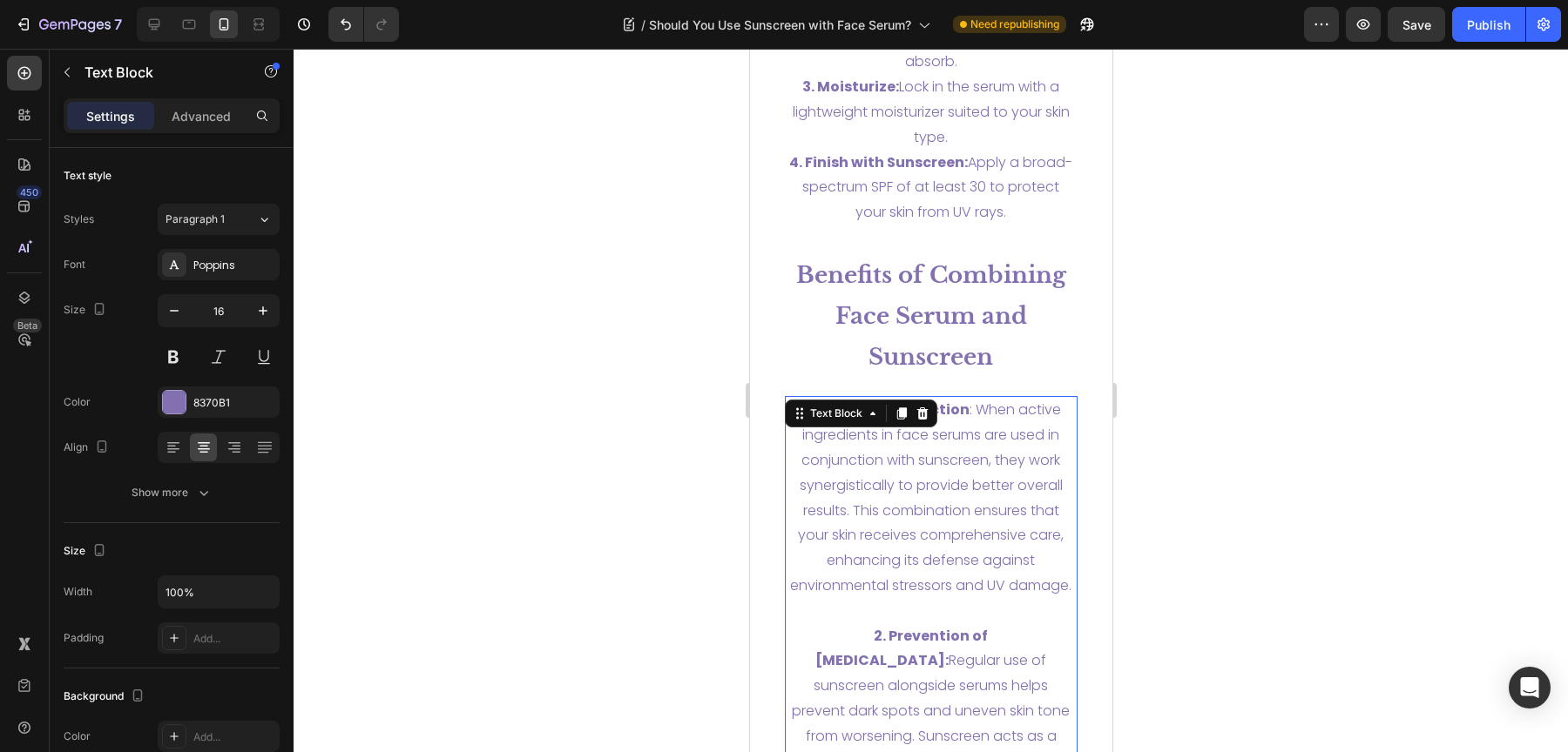
scroll to position [4934, 0]
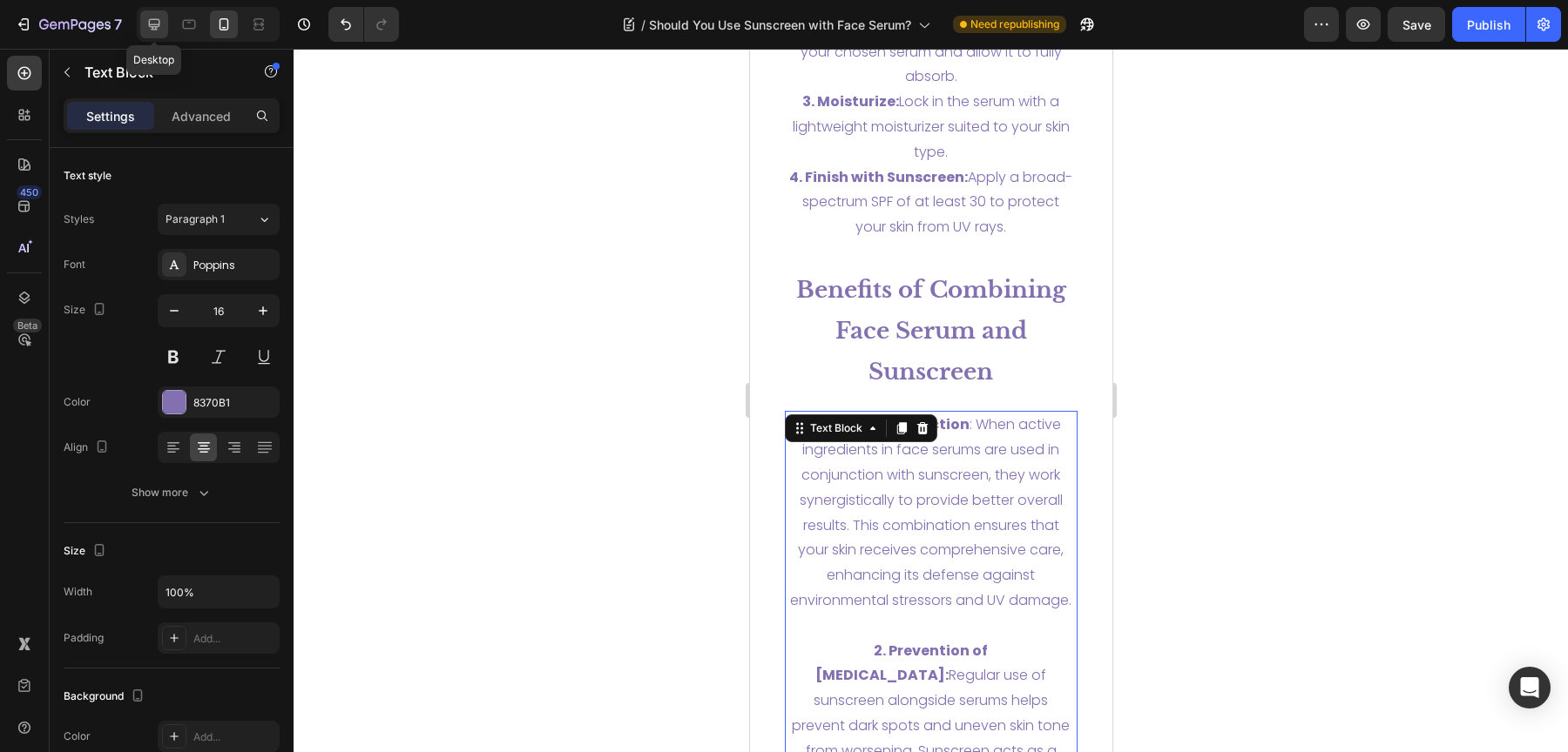
click at [159, 33] on icon at bounding box center [155, 25] width 18 height 18
type input "22"
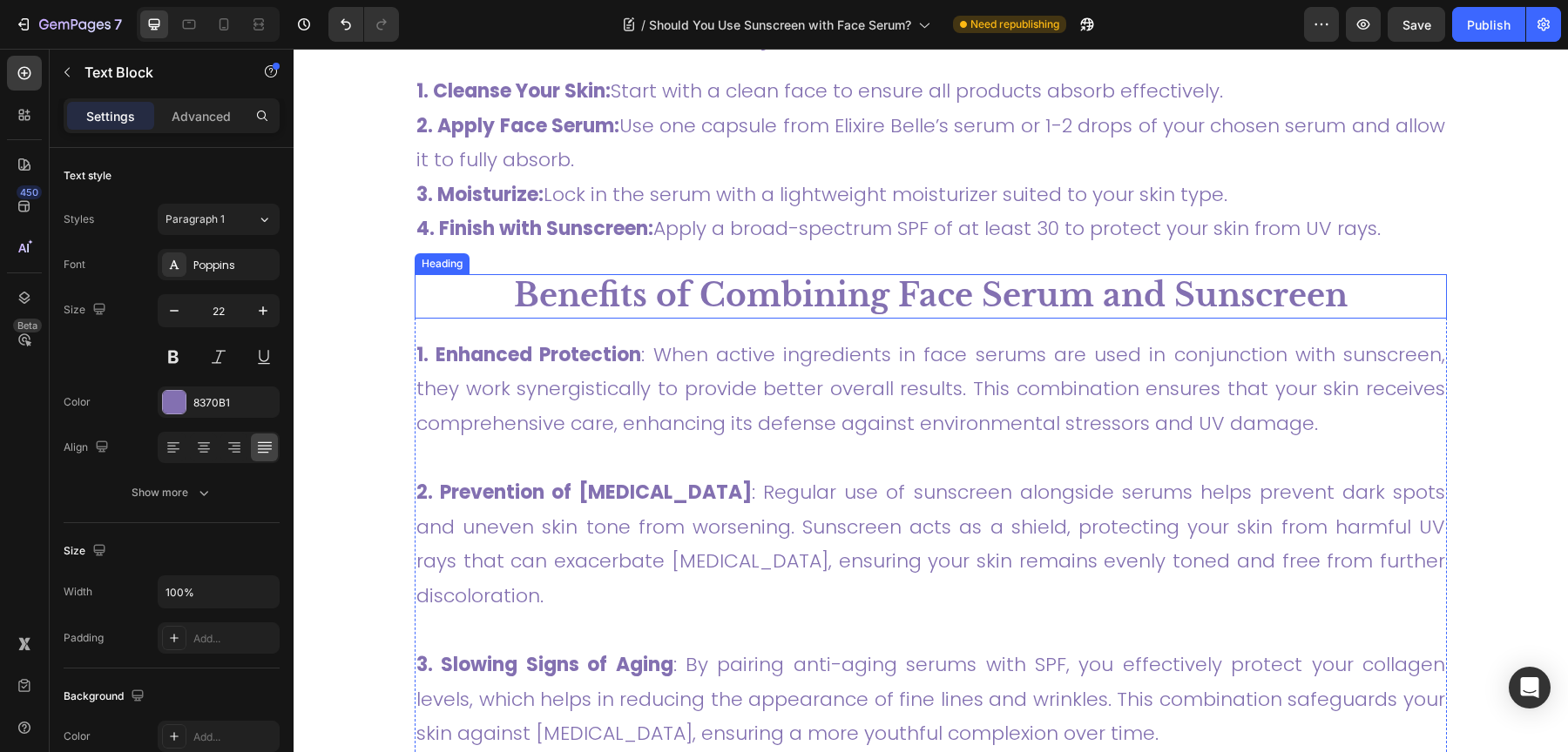
scroll to position [4880, 0]
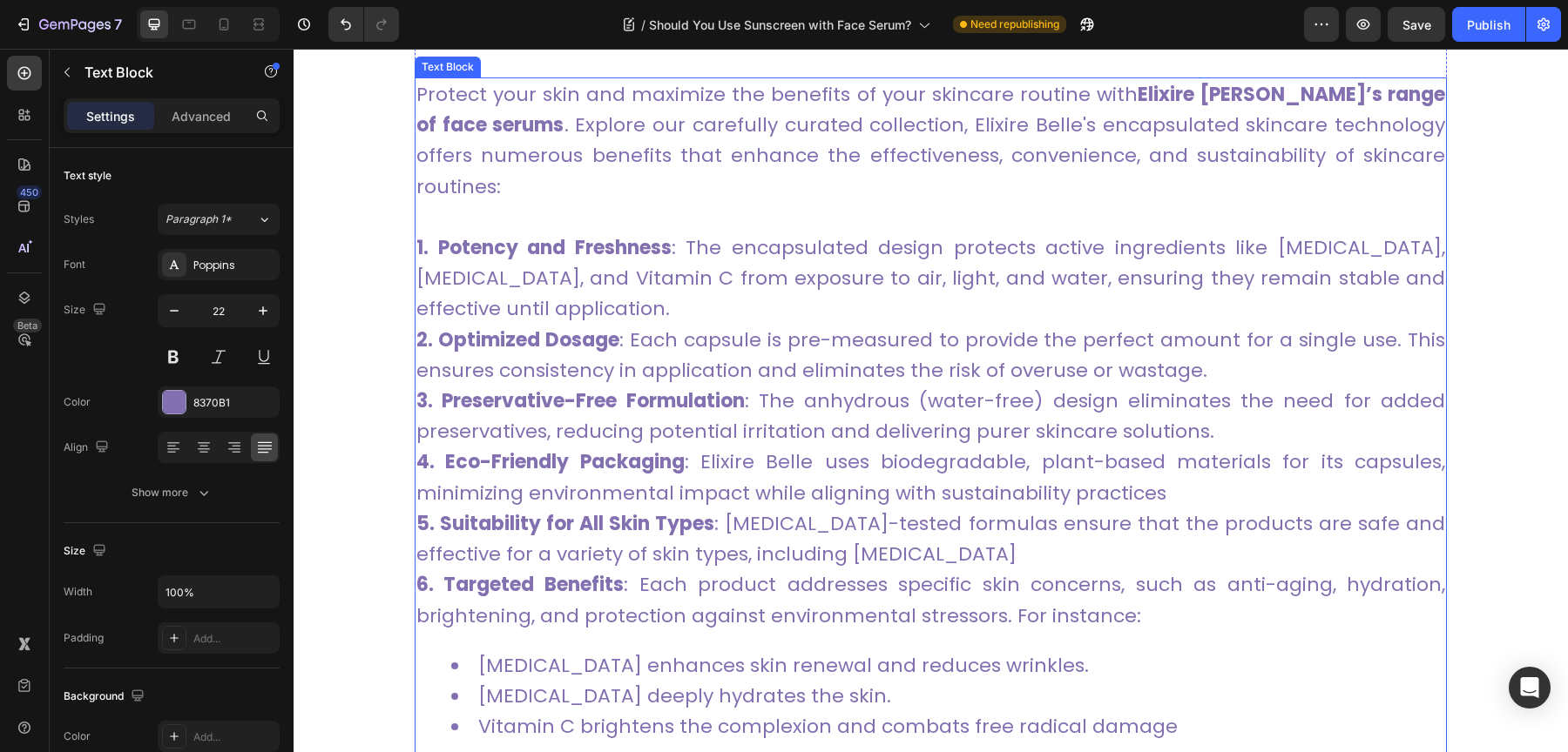
click at [748, 342] on span "2. Optimized Dosage : Each capsule is pre-measured to provide the perfect amoun…" at bounding box center [930, 355] width 1029 height 58
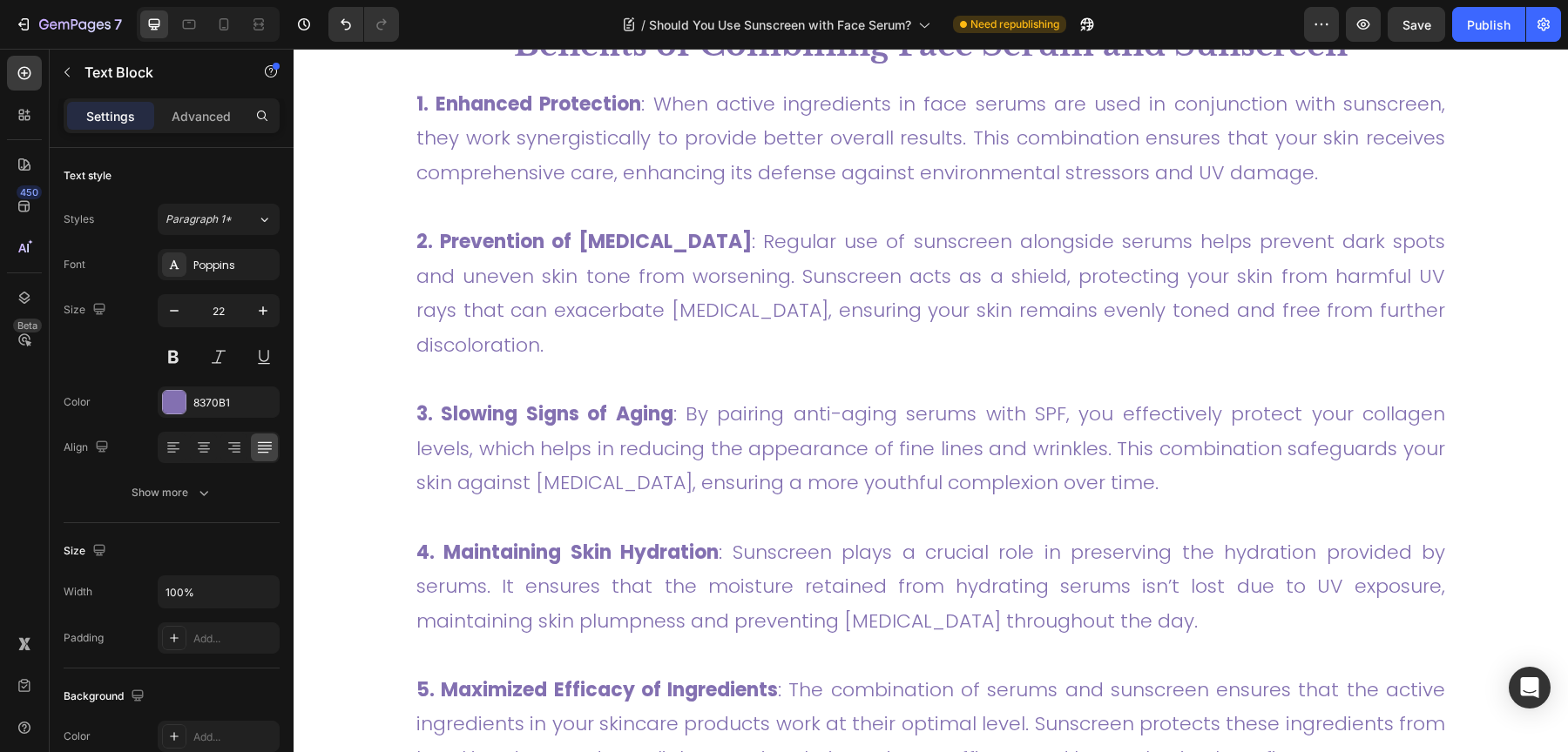
scroll to position [5142, 0]
click at [199, 117] on p "Advanced" at bounding box center [201, 116] width 60 height 19
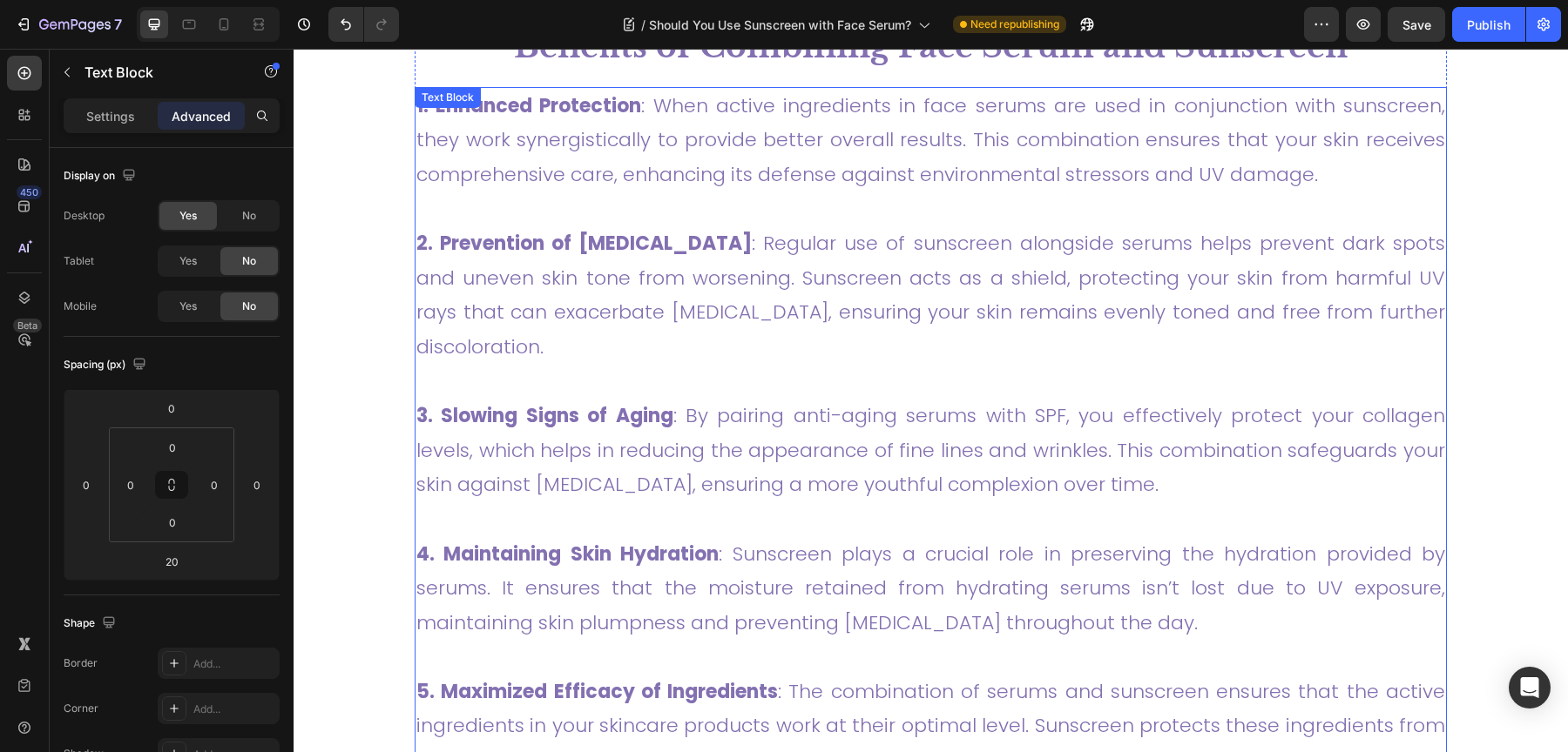
scroll to position [5299, 0]
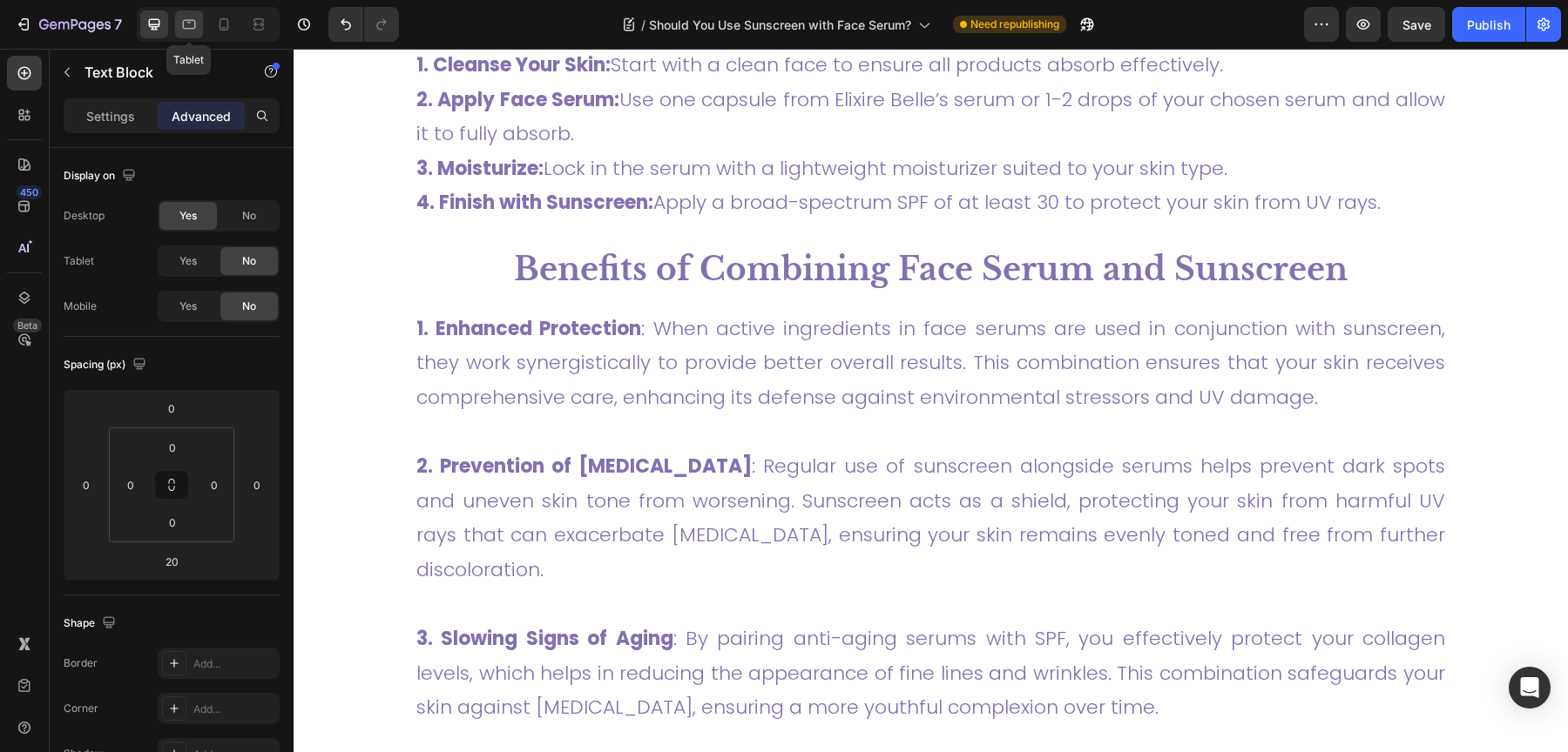
click at [181, 36] on div at bounding box center [189, 24] width 28 height 28
type input "30"
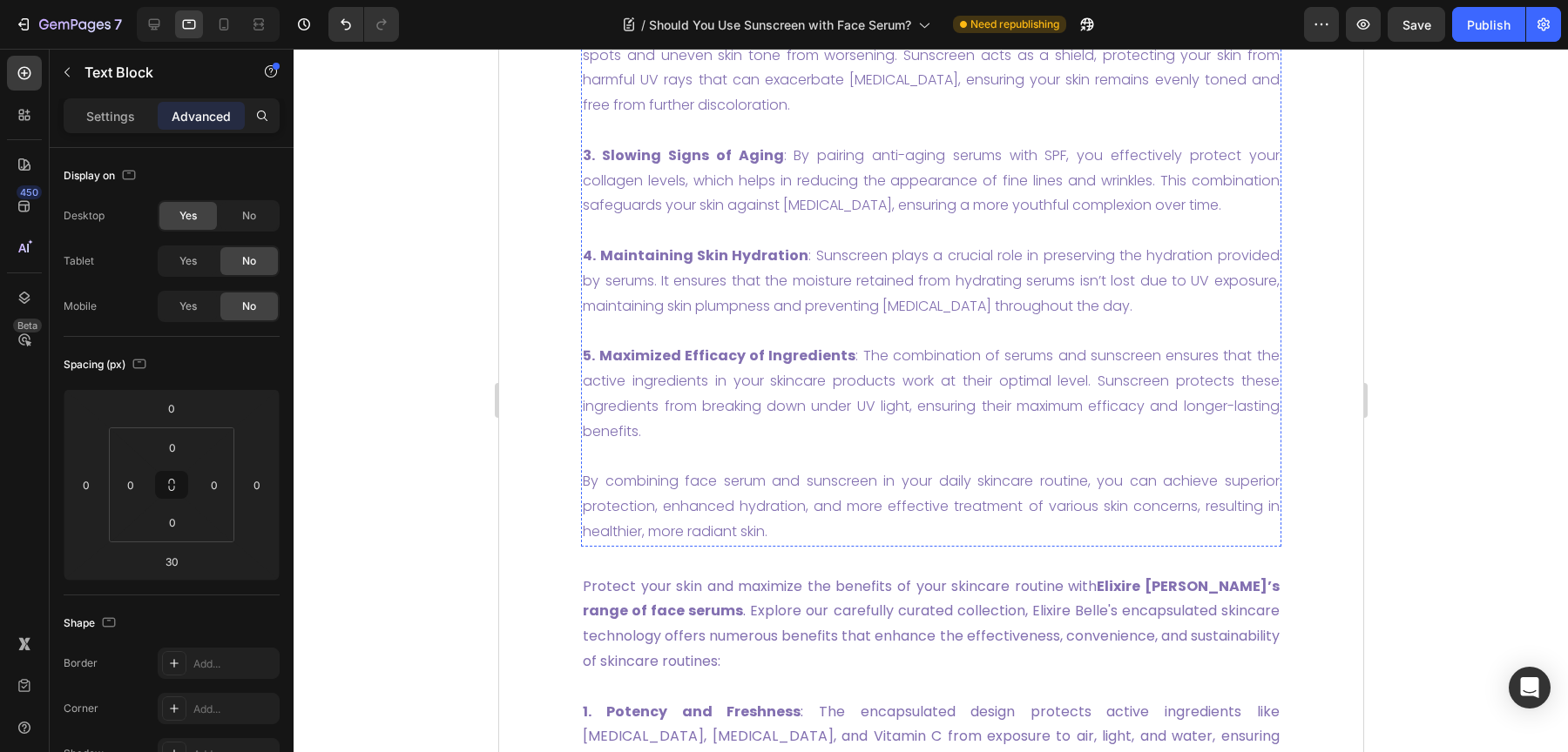
scroll to position [5145, 0]
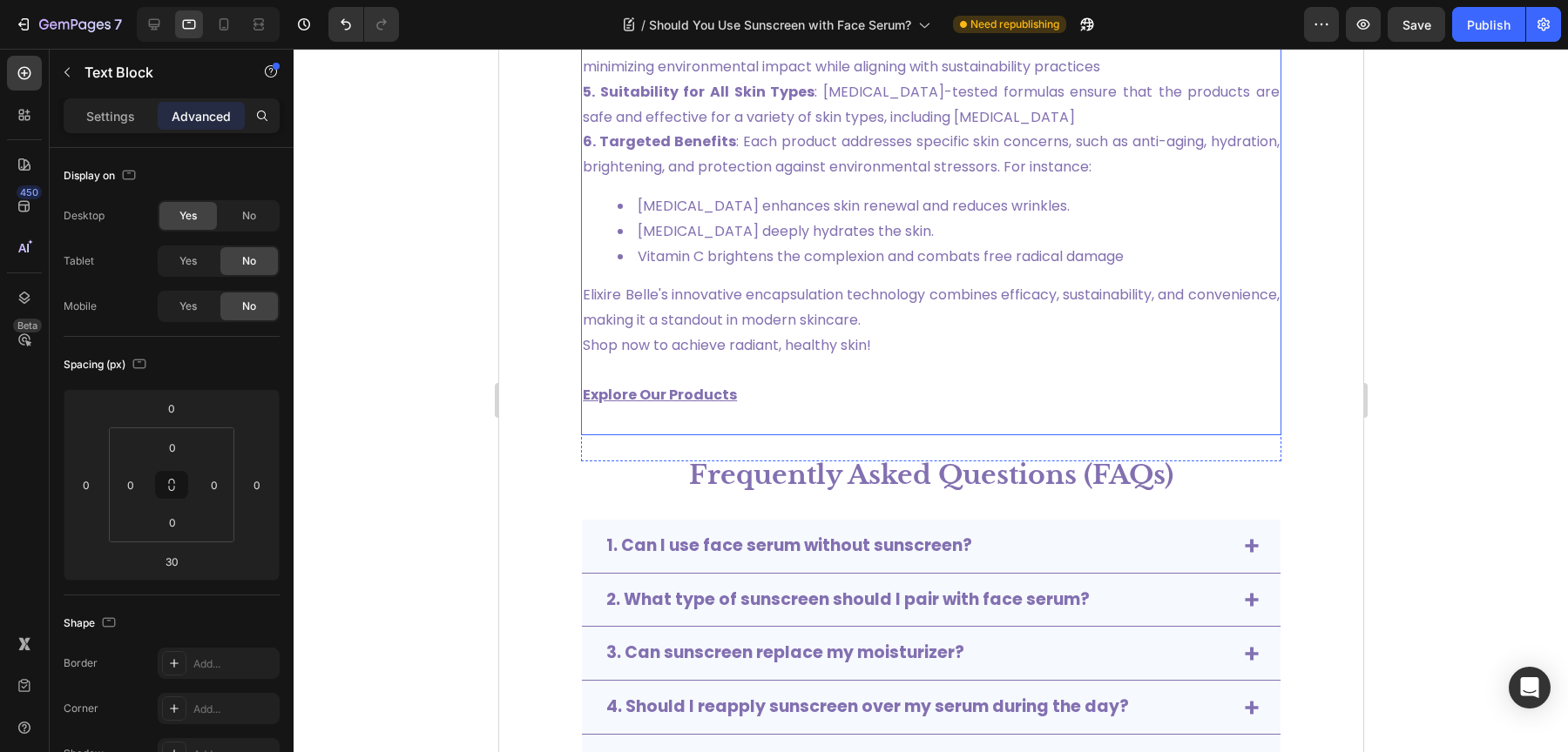
click at [877, 241] on span "Hyaluronic acid deeply hydrates the skin." at bounding box center [784, 231] width 296 height 20
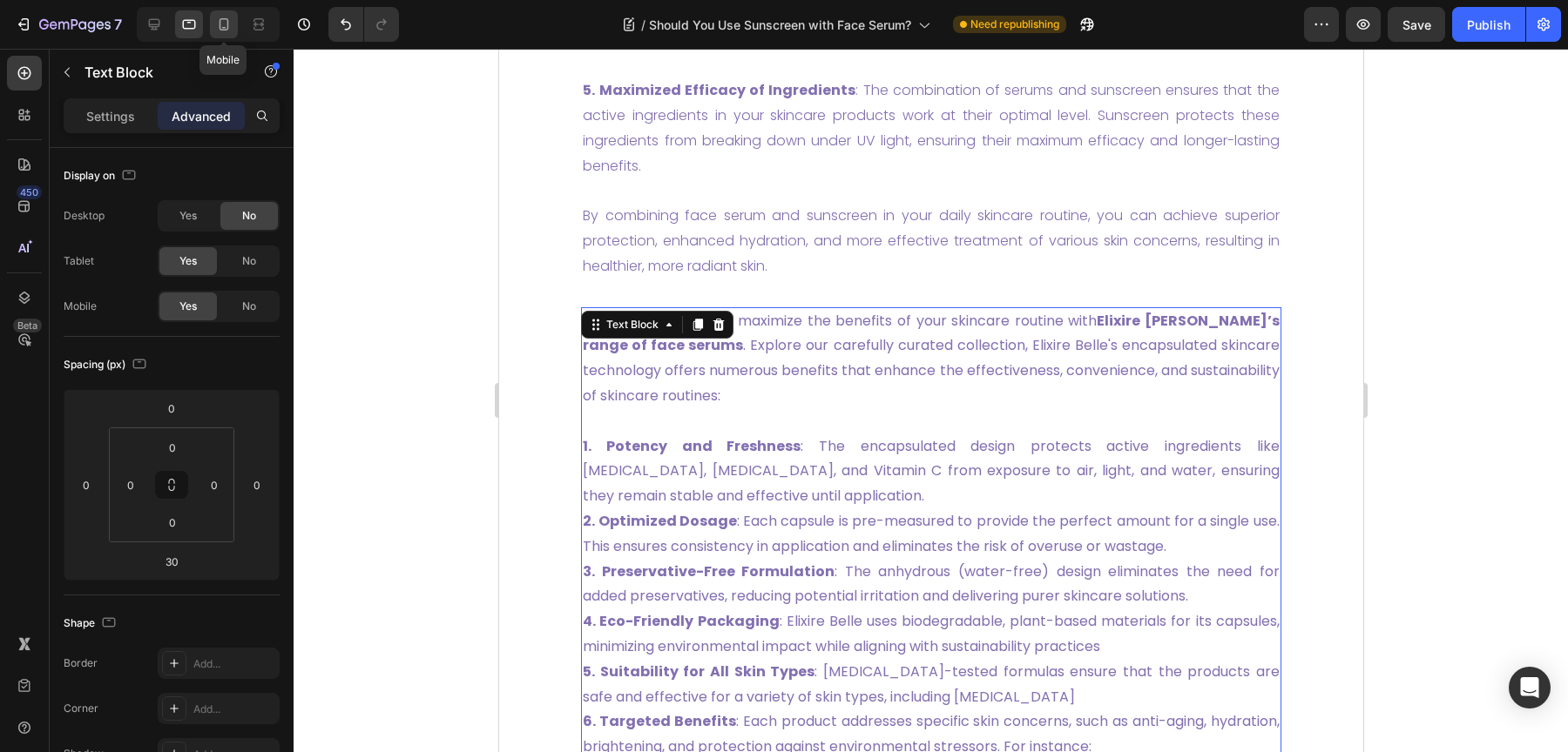
click at [226, 33] on div at bounding box center [223, 24] width 28 height 28
type input "30"
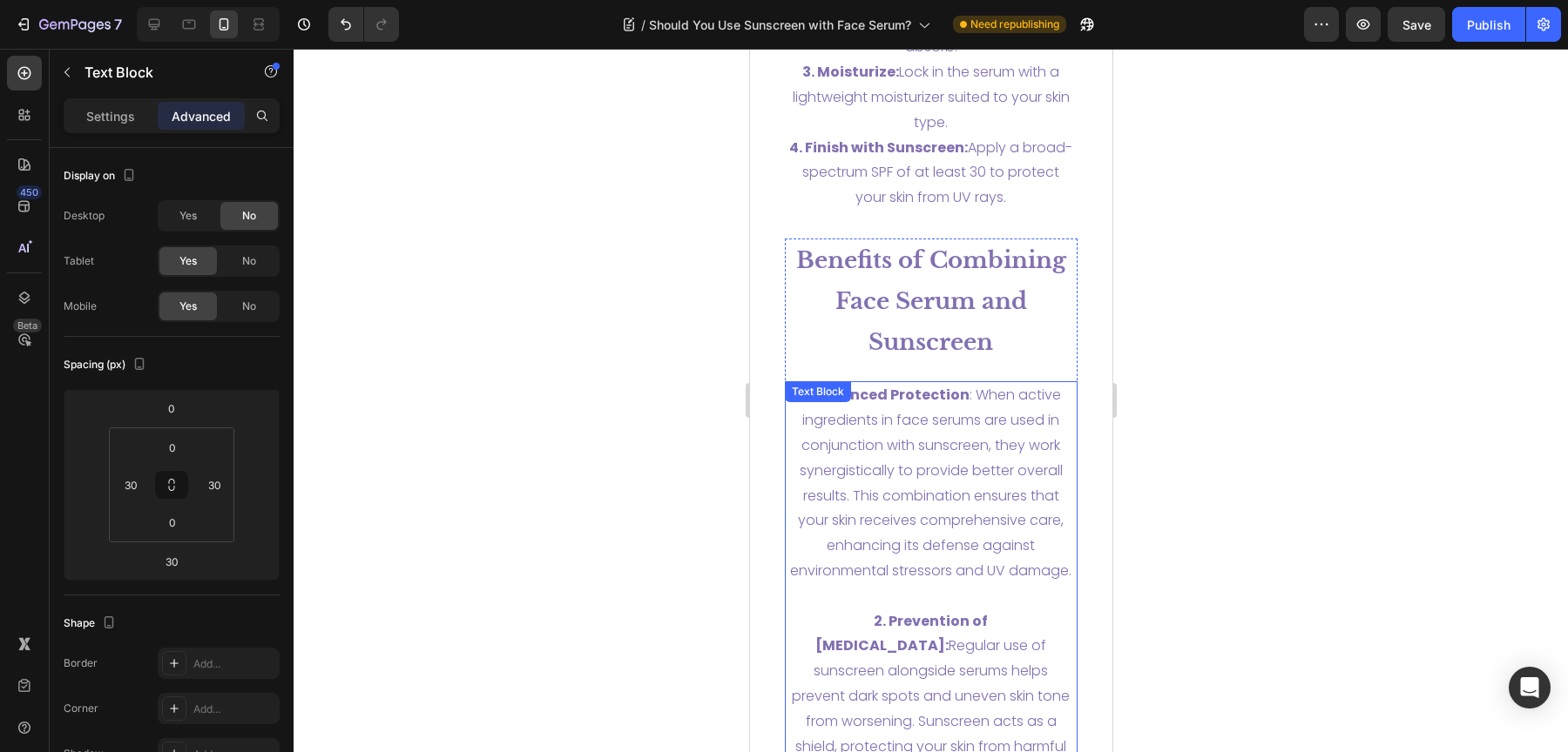
scroll to position [4950, 0]
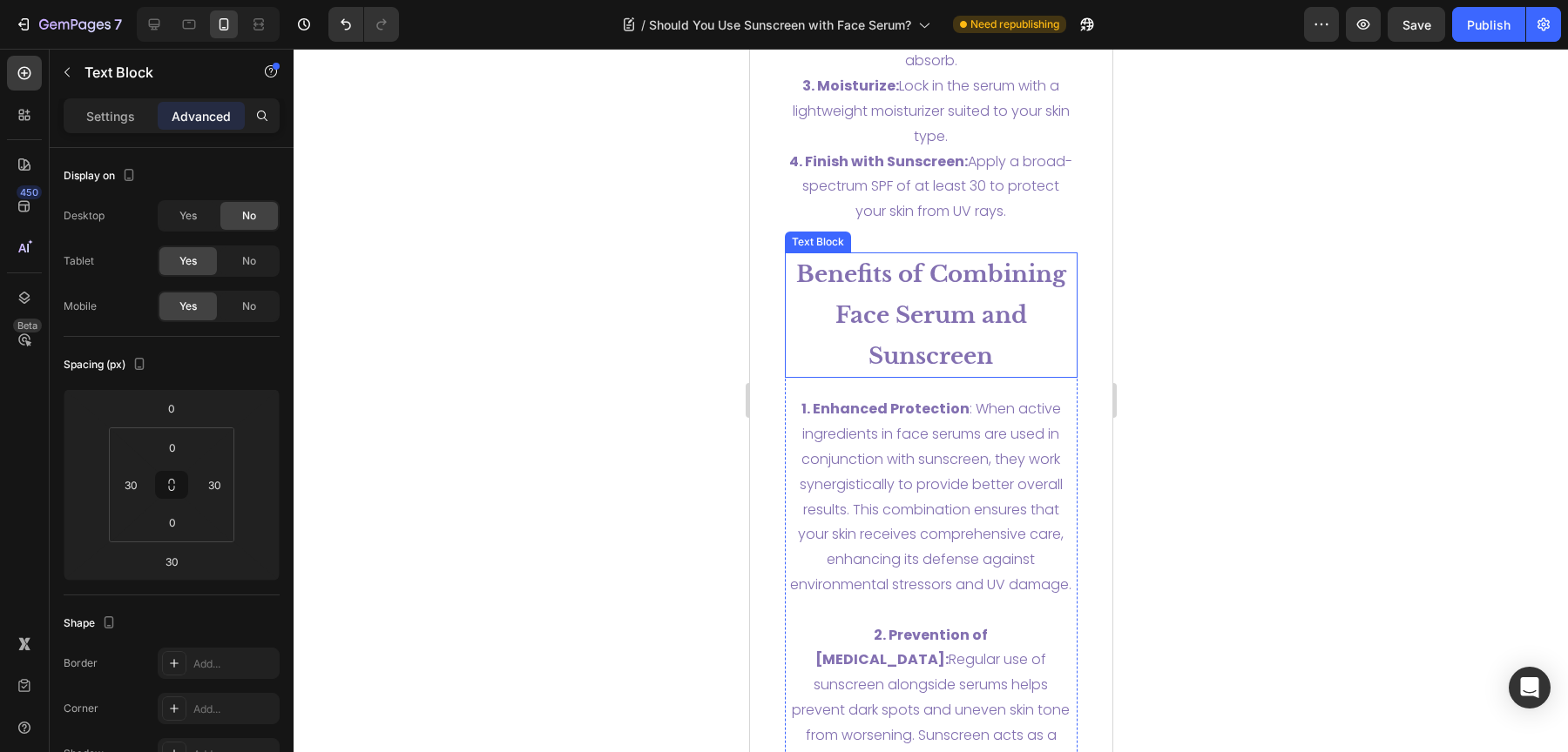
click at [942, 310] on strong "Benefits of Combining Face Serum and Sunscreen" at bounding box center [930, 315] width 270 height 109
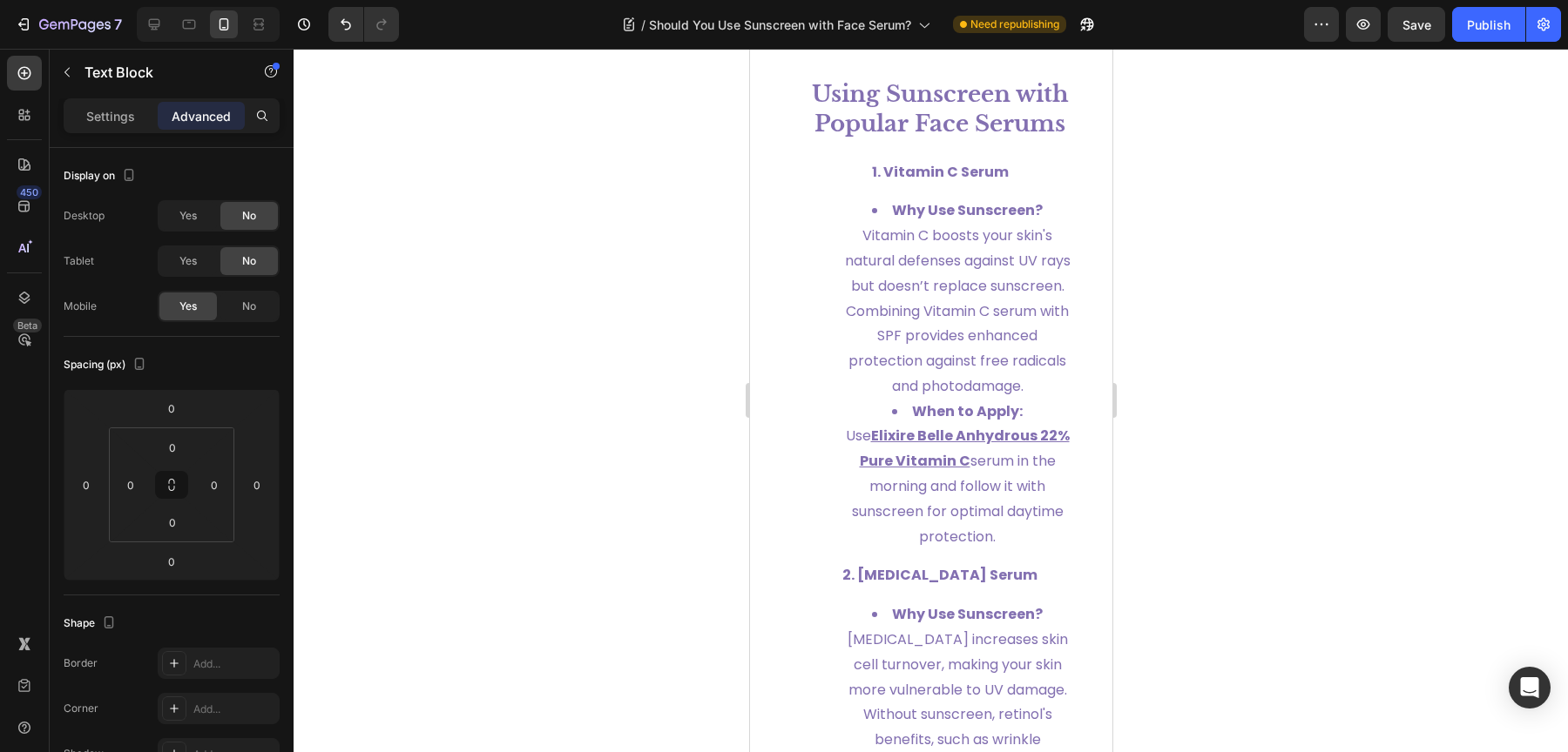
click at [942, 309] on span "Vitamin C boosts your skin's natural defenses against UV rays but doesn’t repla…" at bounding box center [957, 311] width 226 height 171
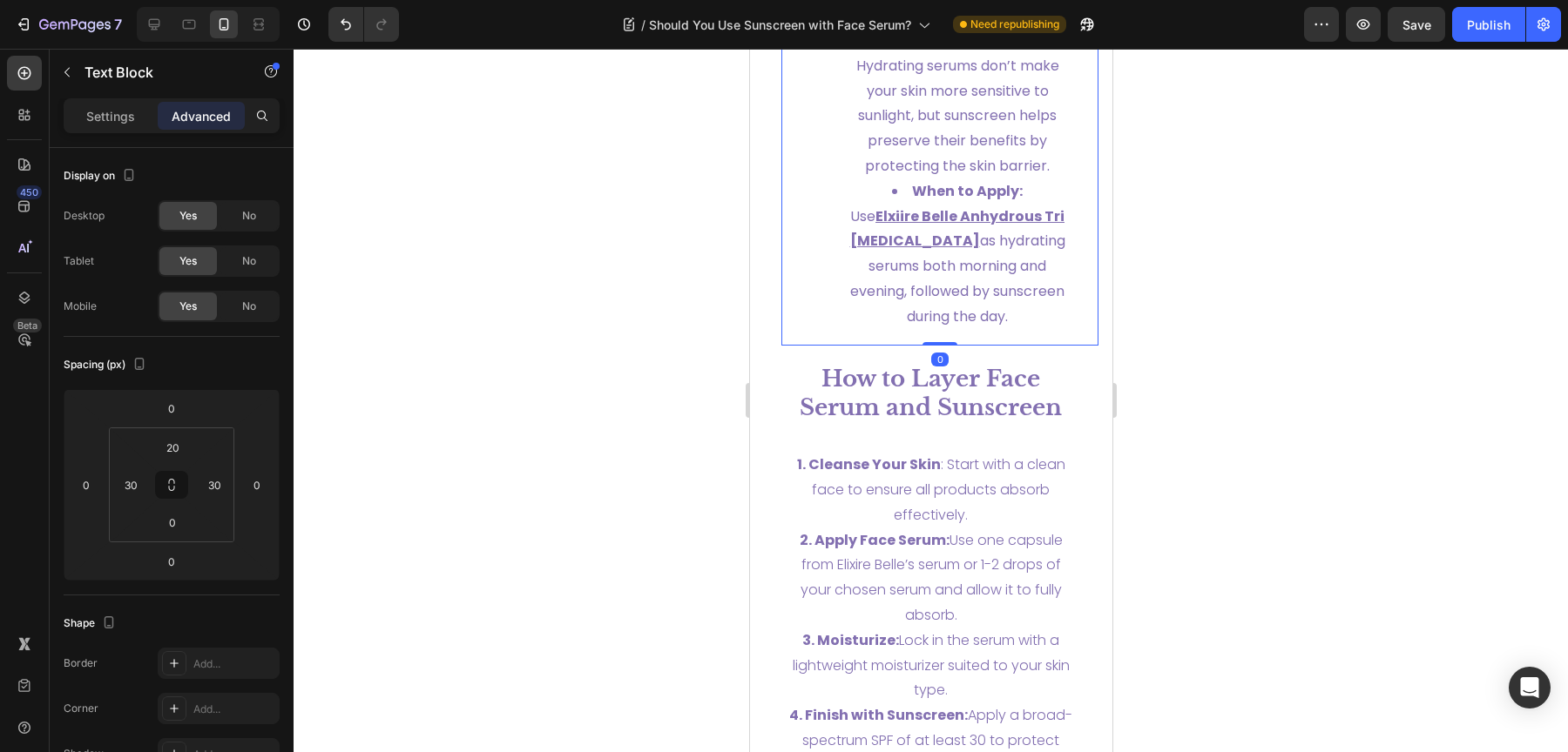
scroll to position [5039, 0]
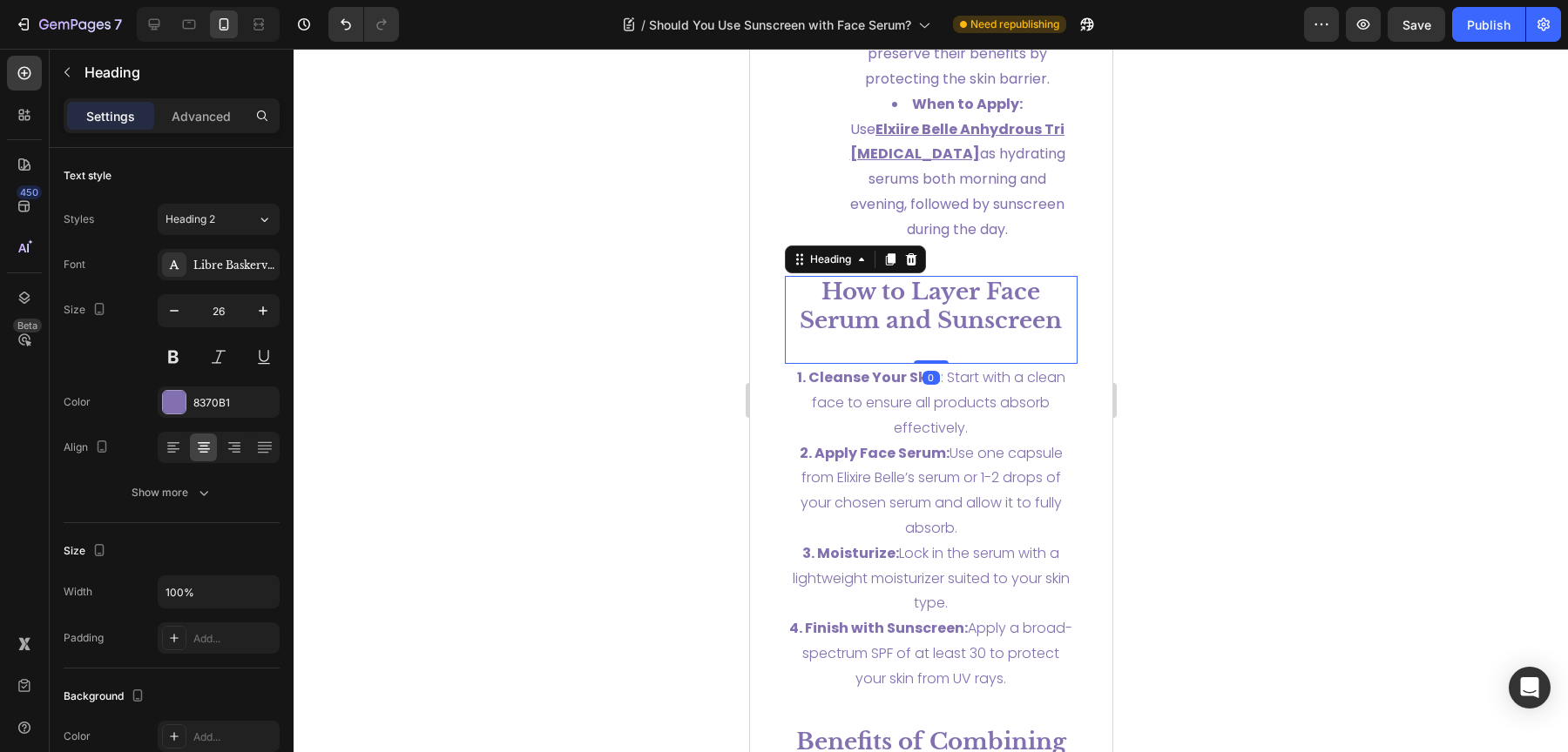
click at [912, 335] on strong "How to Layer Face Serum and Sunscreen" at bounding box center [929, 306] width 262 height 58
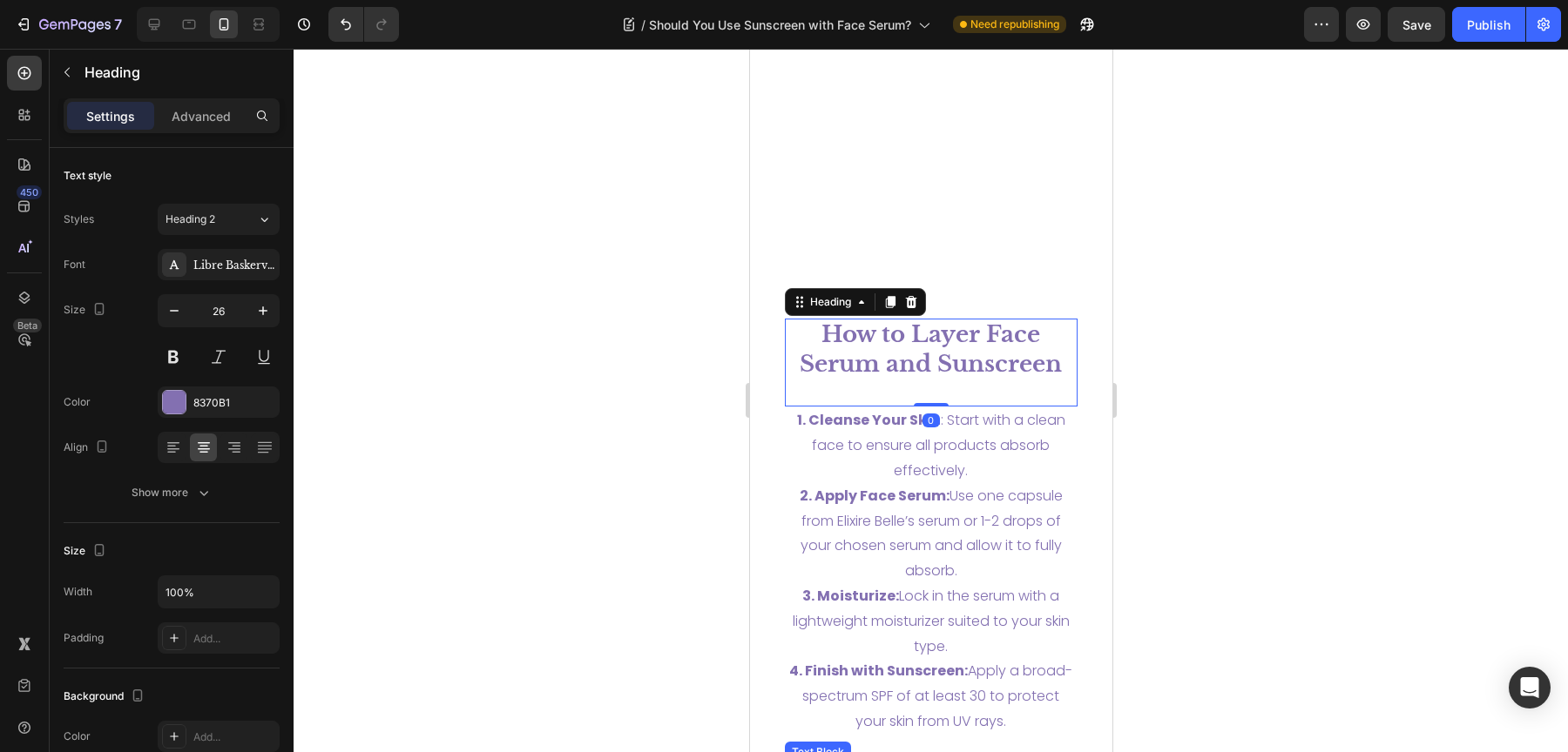
scroll to position [5429, 0]
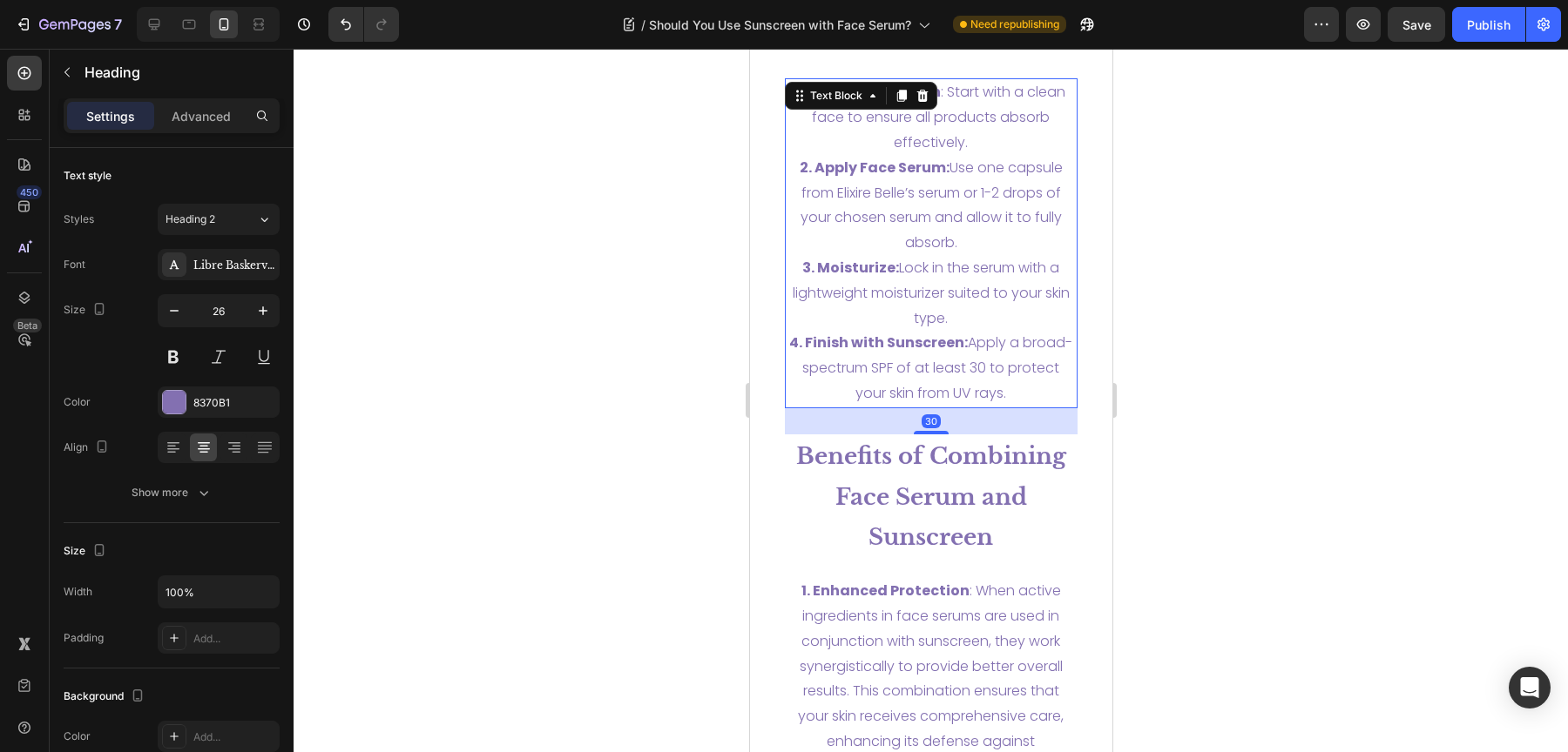
click at [951, 396] on p "4. Finish with Sunscreen: Apply a broad-spectrum SPF of at least 30 to protect …" at bounding box center [930, 368] width 290 height 75
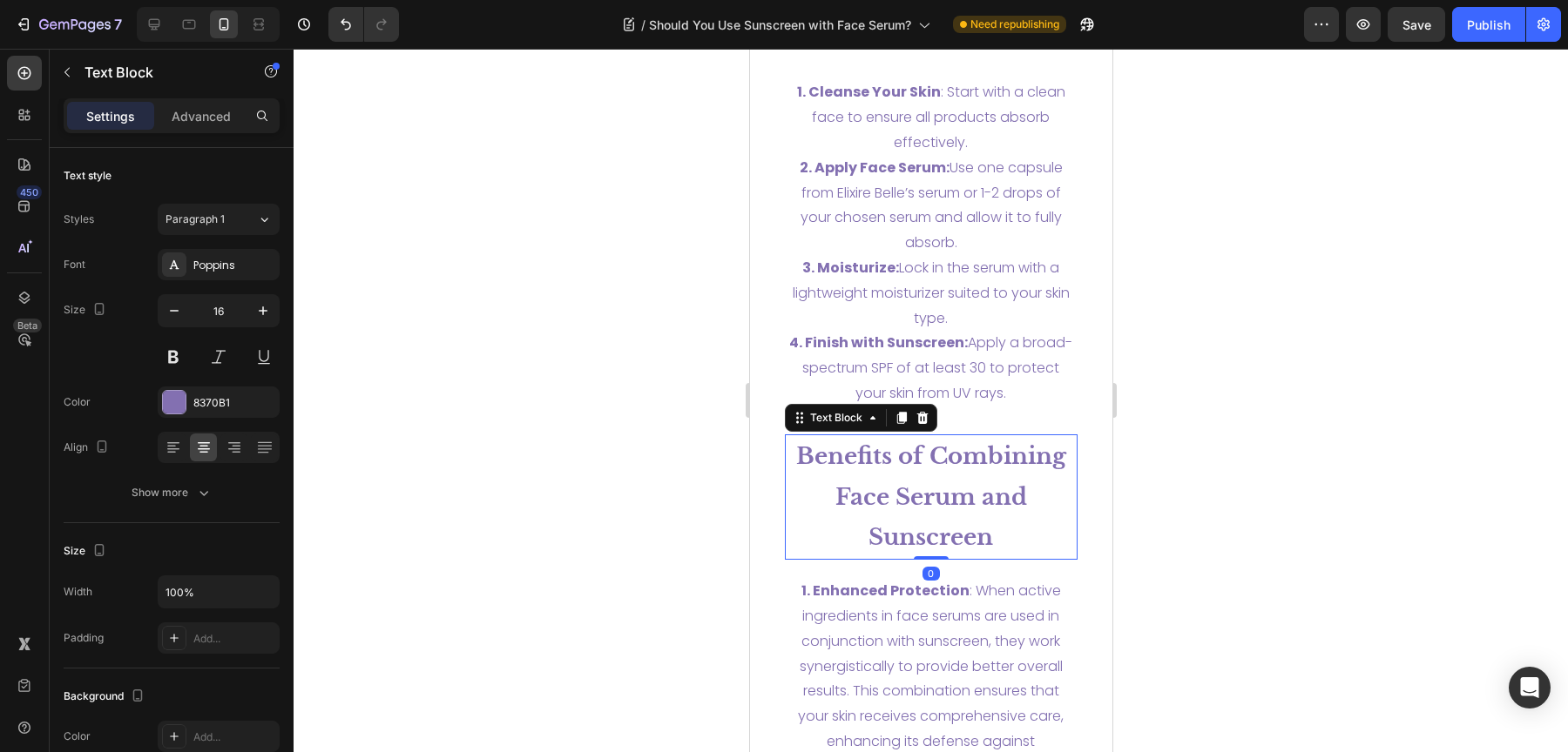
click at [961, 488] on strong "Benefits of Combining Face Serum and Sunscreen" at bounding box center [930, 497] width 270 height 109
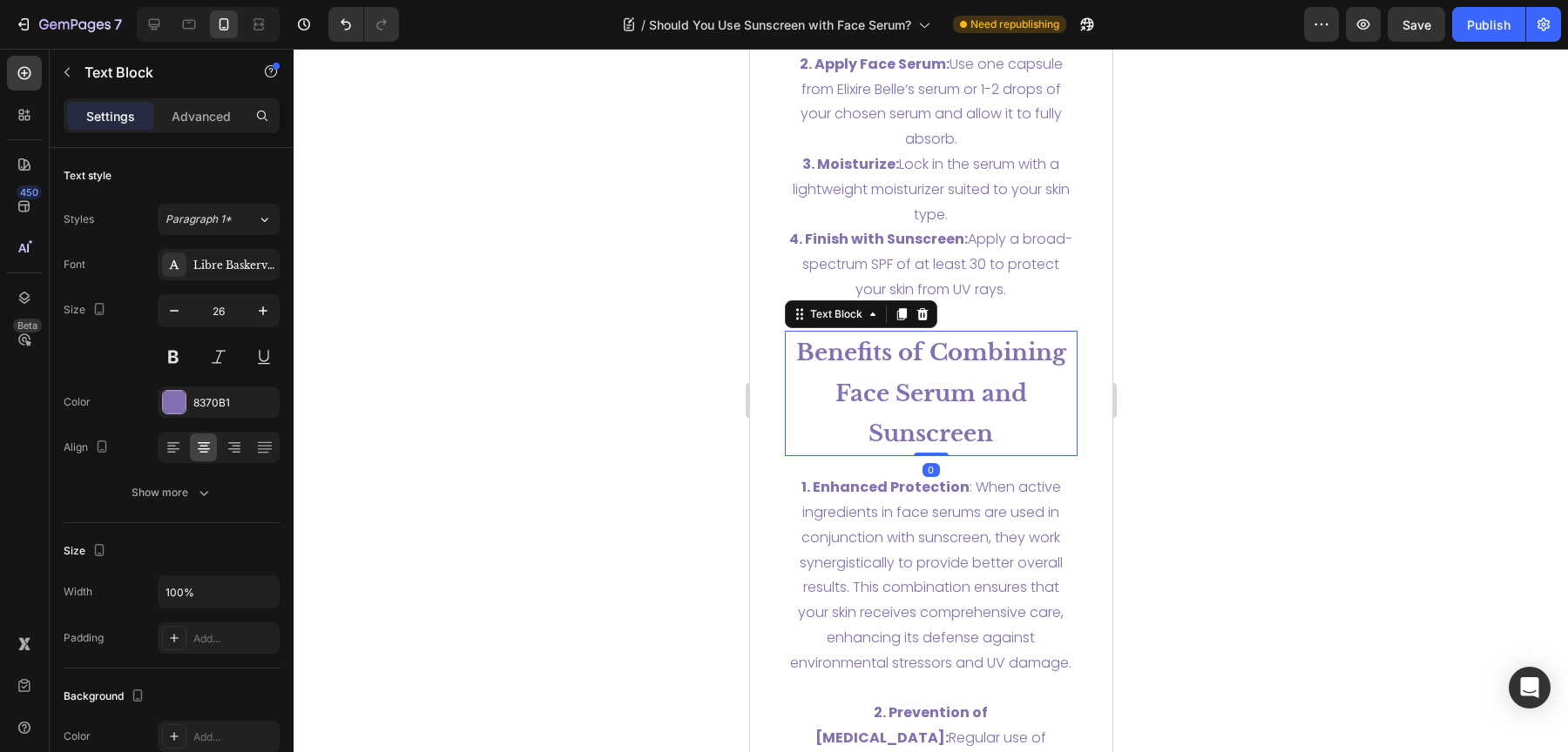
scroll to position [5830, 0]
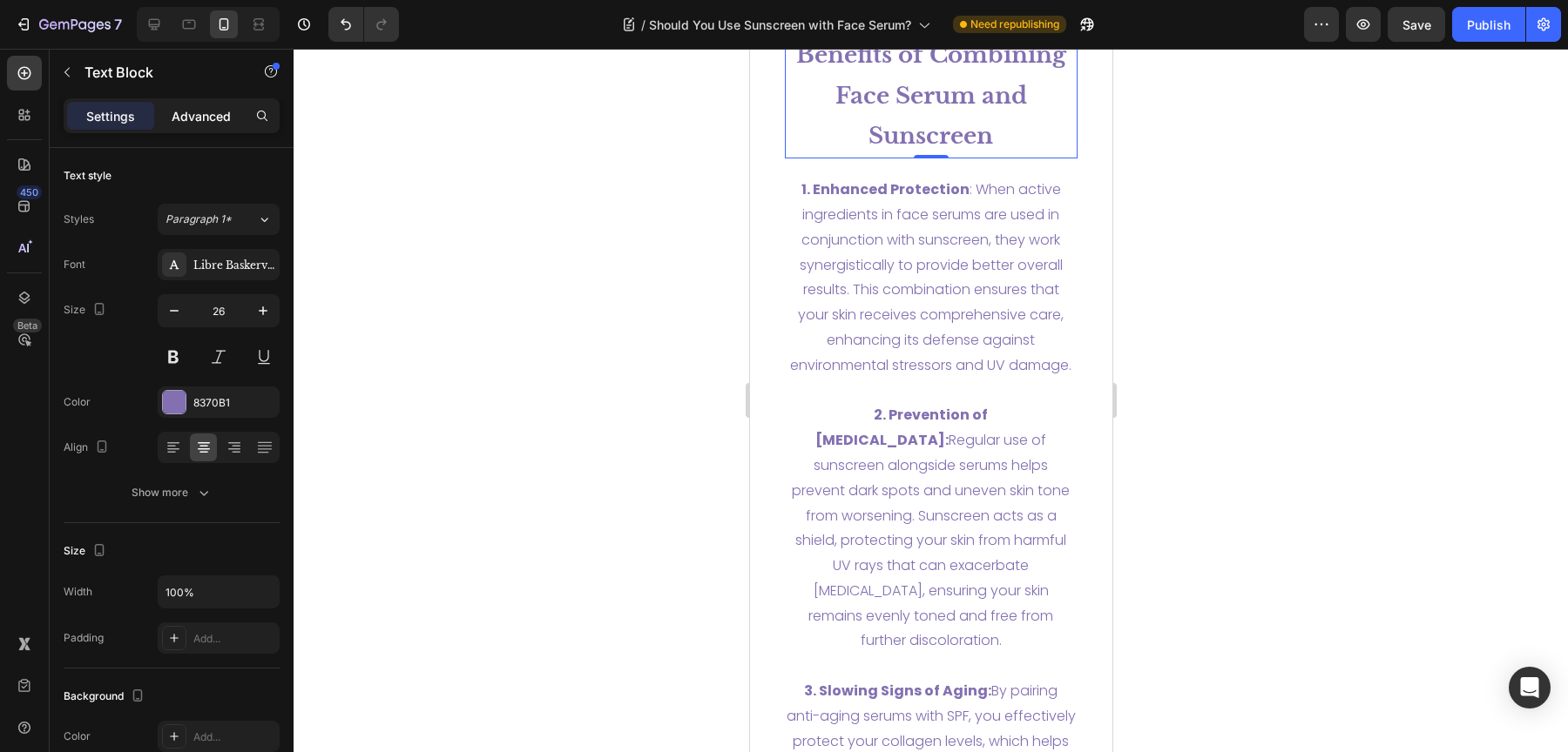
click at [196, 124] on p "Advanced" at bounding box center [201, 116] width 60 height 19
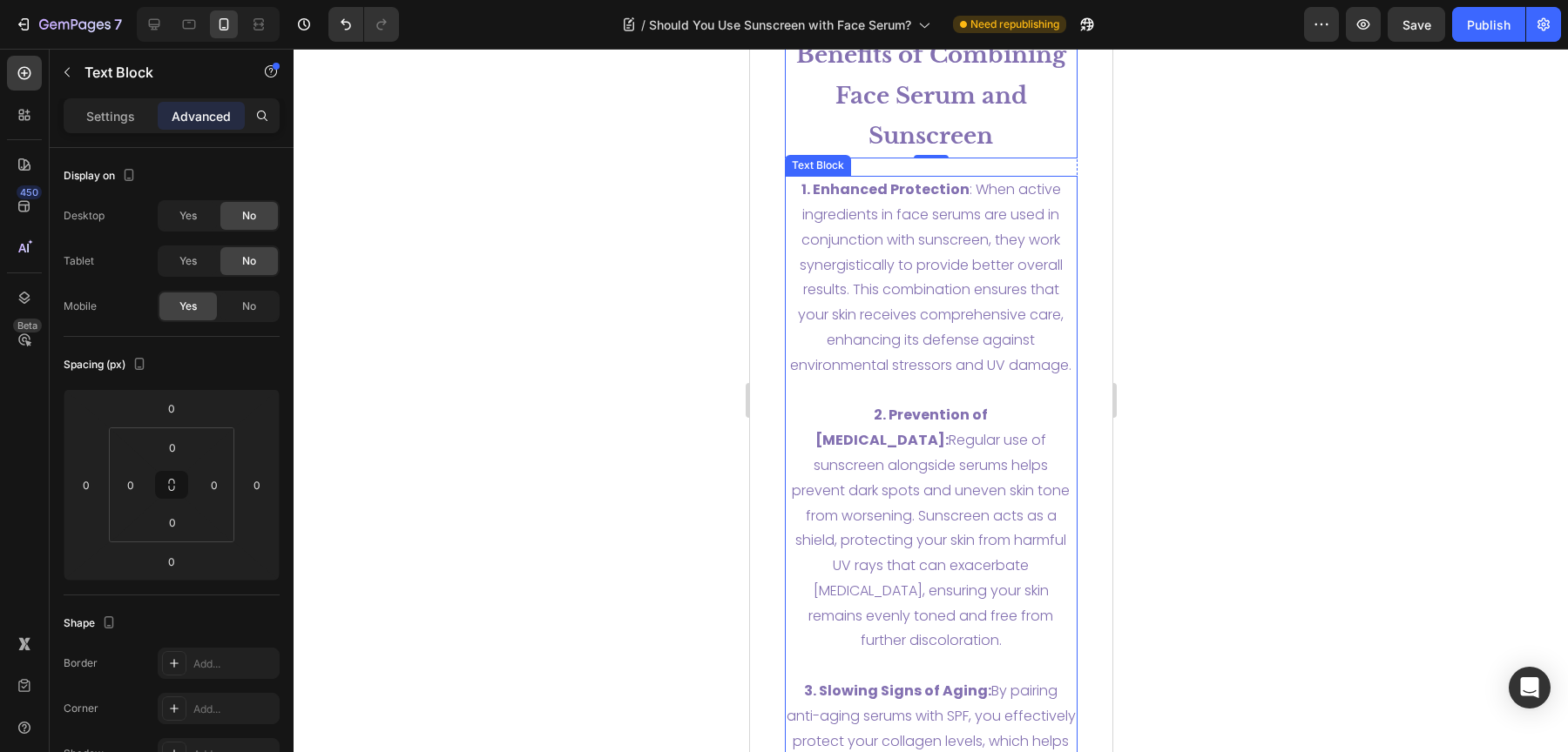
click at [966, 300] on p "1. Enhanced Protection : When active ingredients in face serums are used in con…" at bounding box center [930, 277] width 290 height 200
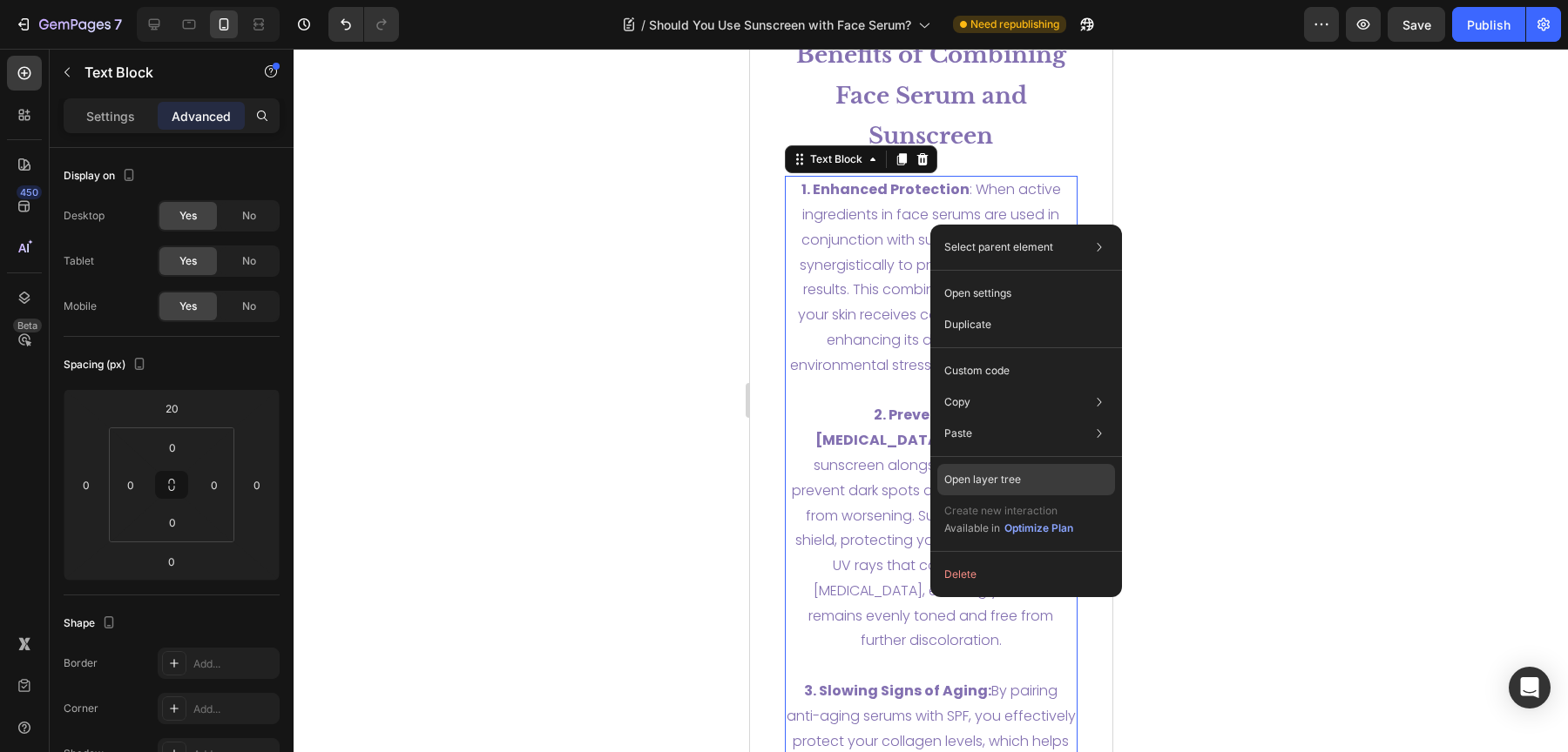
click at [1023, 483] on div "Open layer tree" at bounding box center [1026, 479] width 178 height 31
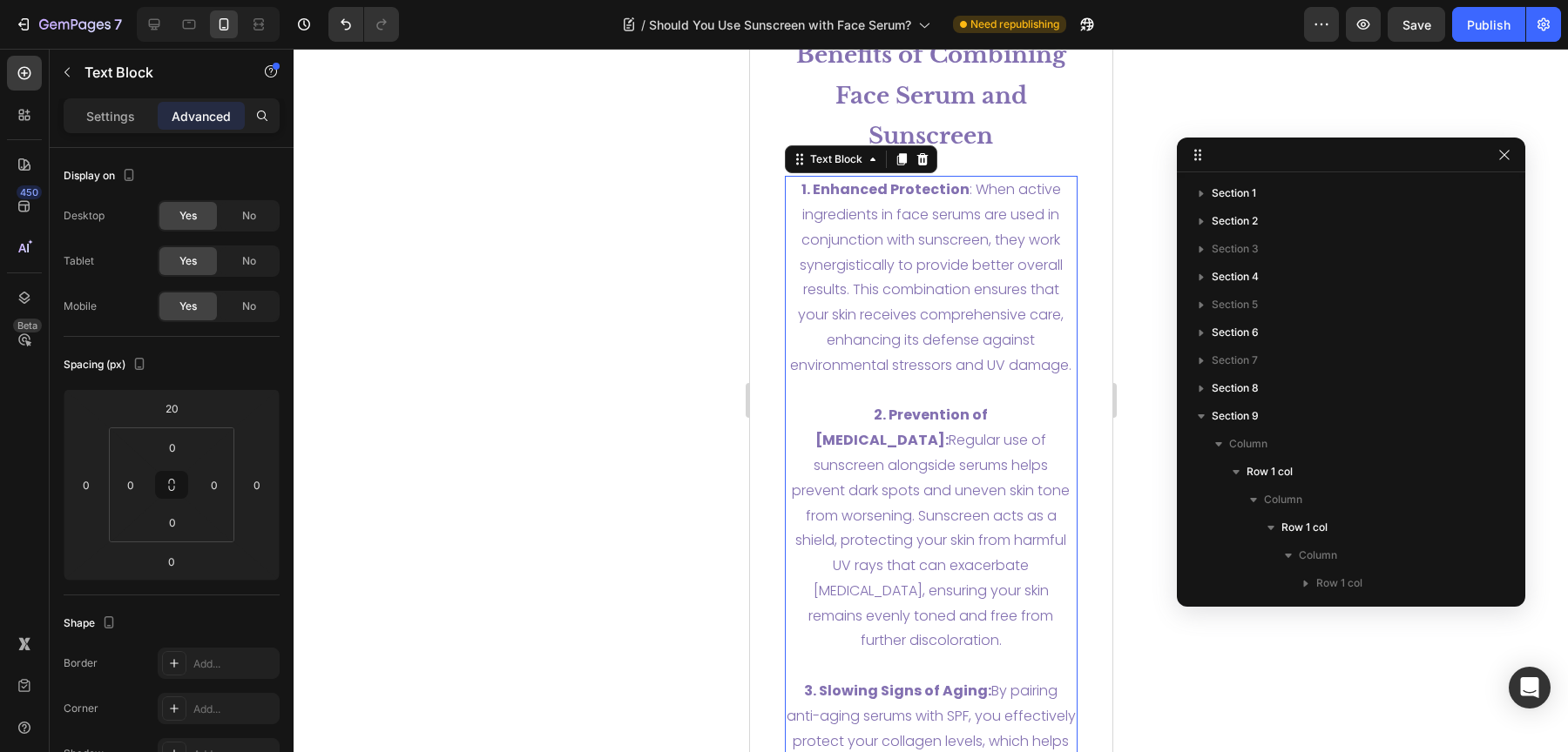
scroll to position [540, 0]
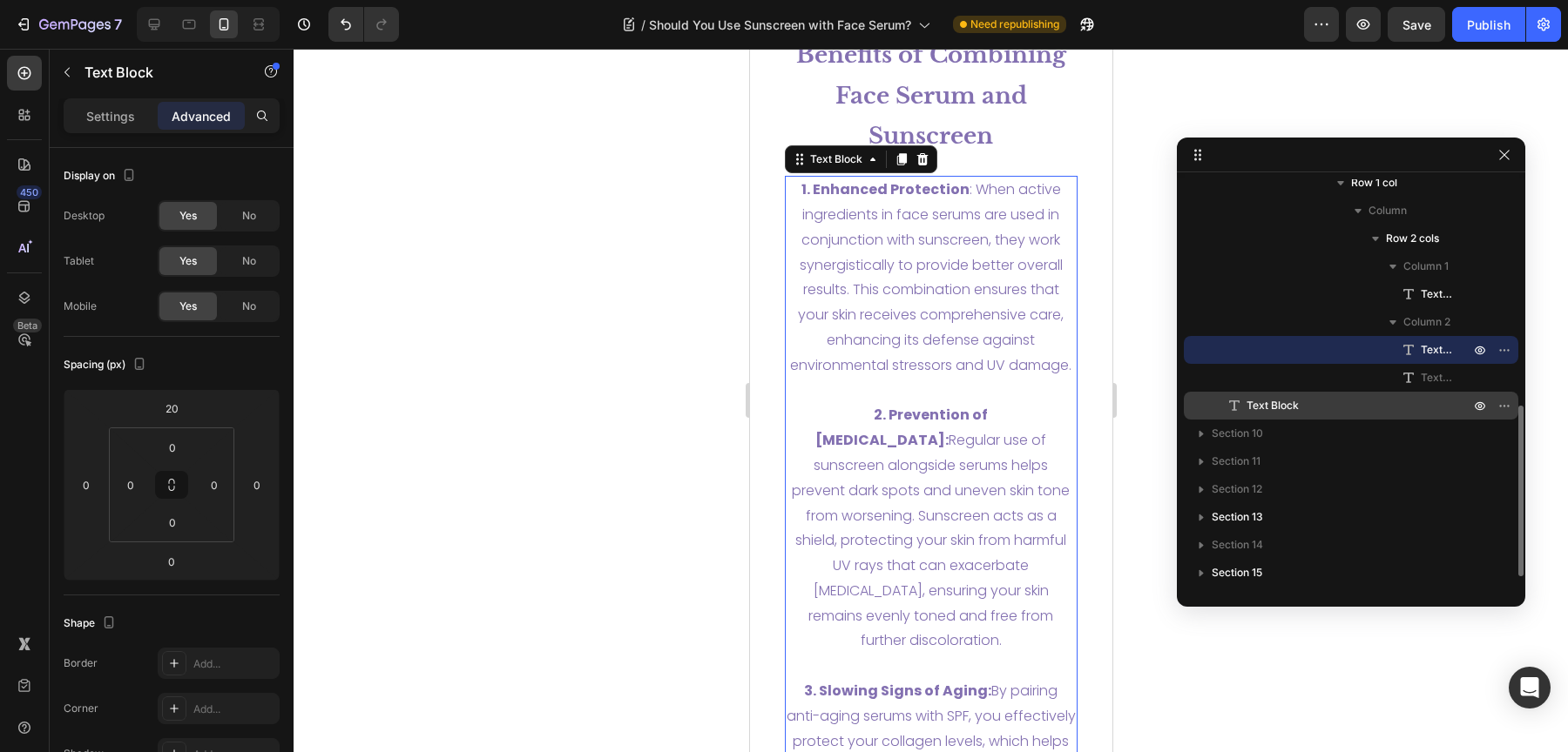
click at [1327, 407] on p "Text Block" at bounding box center [1339, 406] width 227 height 18
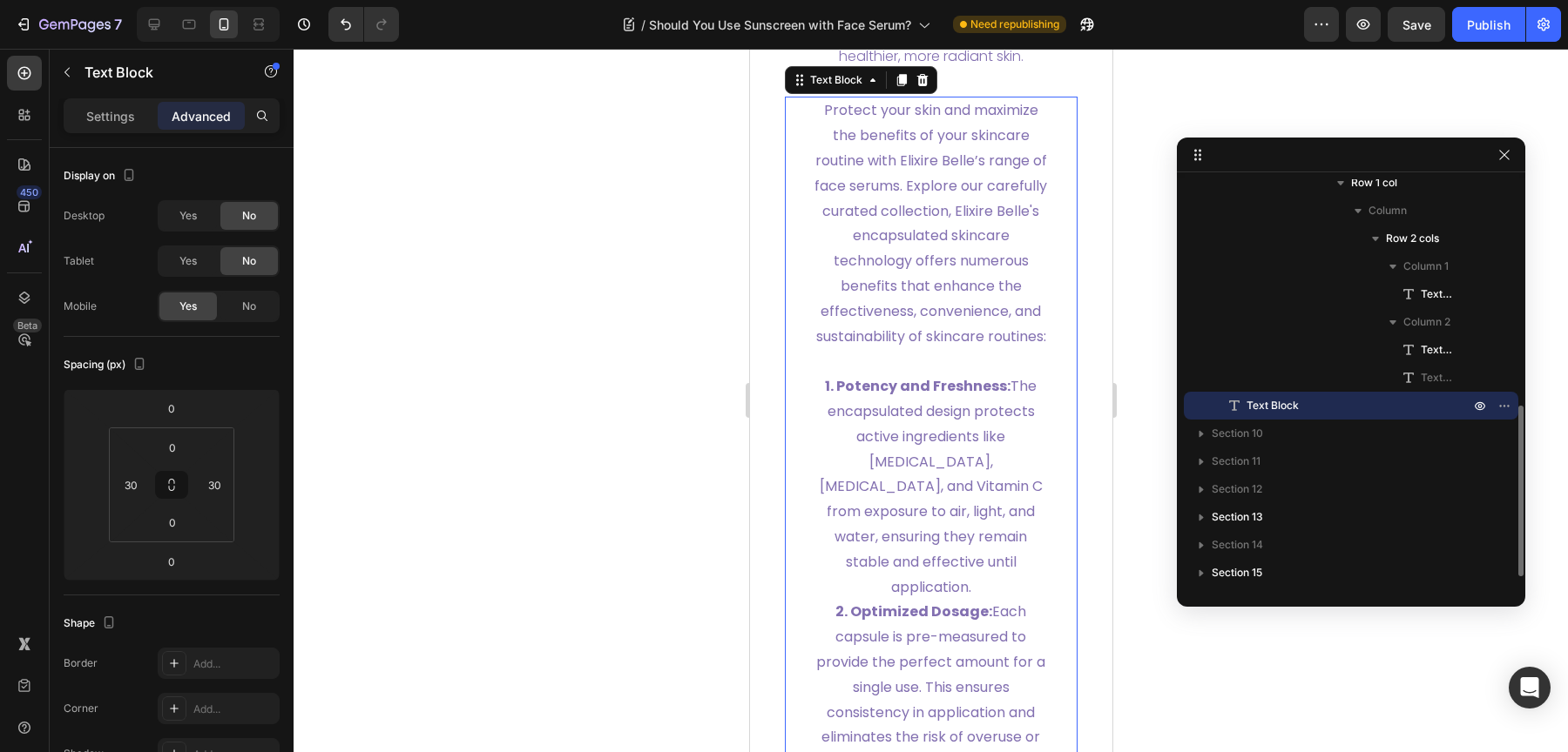
scroll to position [7330, 0]
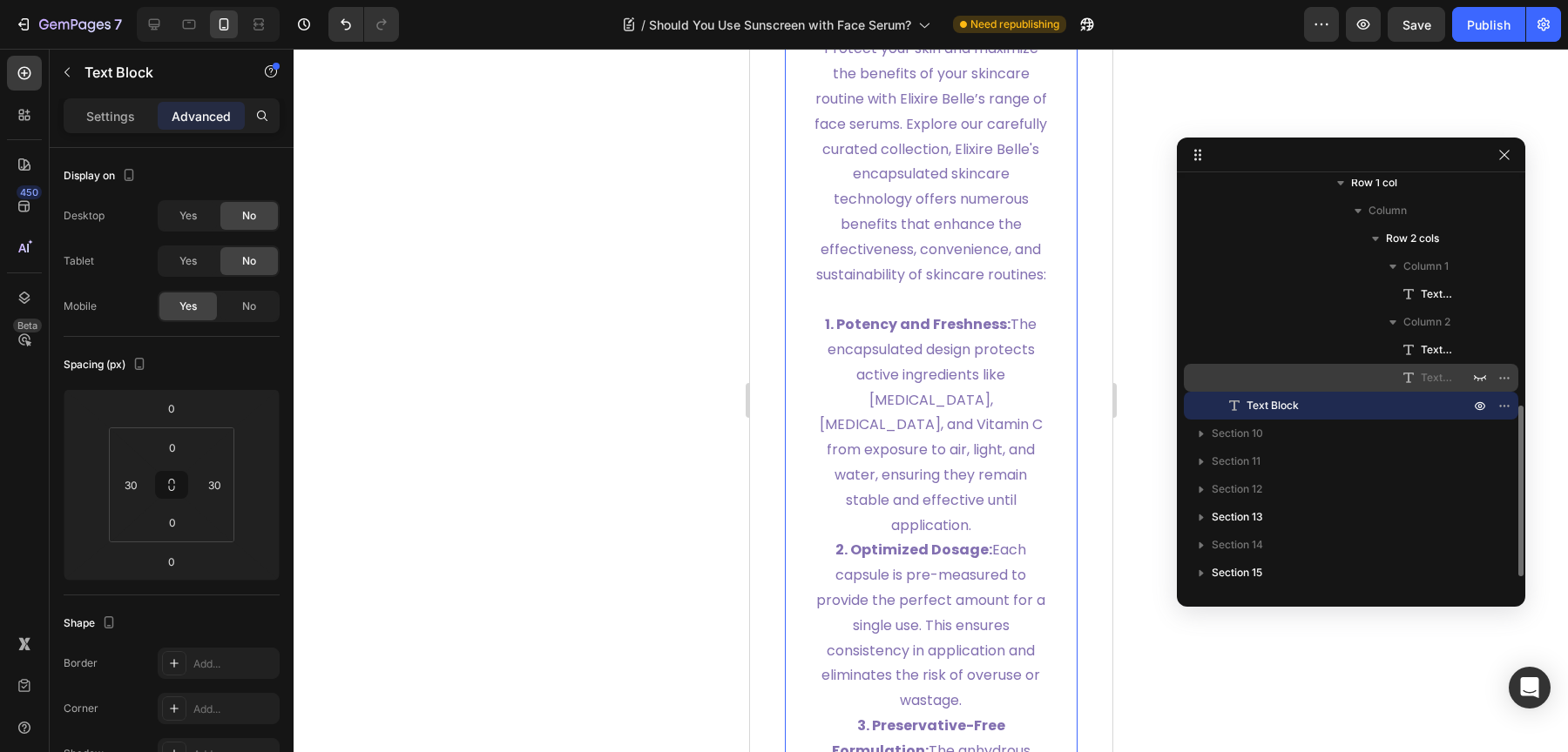
click at [1443, 371] on span "Text Block" at bounding box center [1435, 378] width 31 height 18
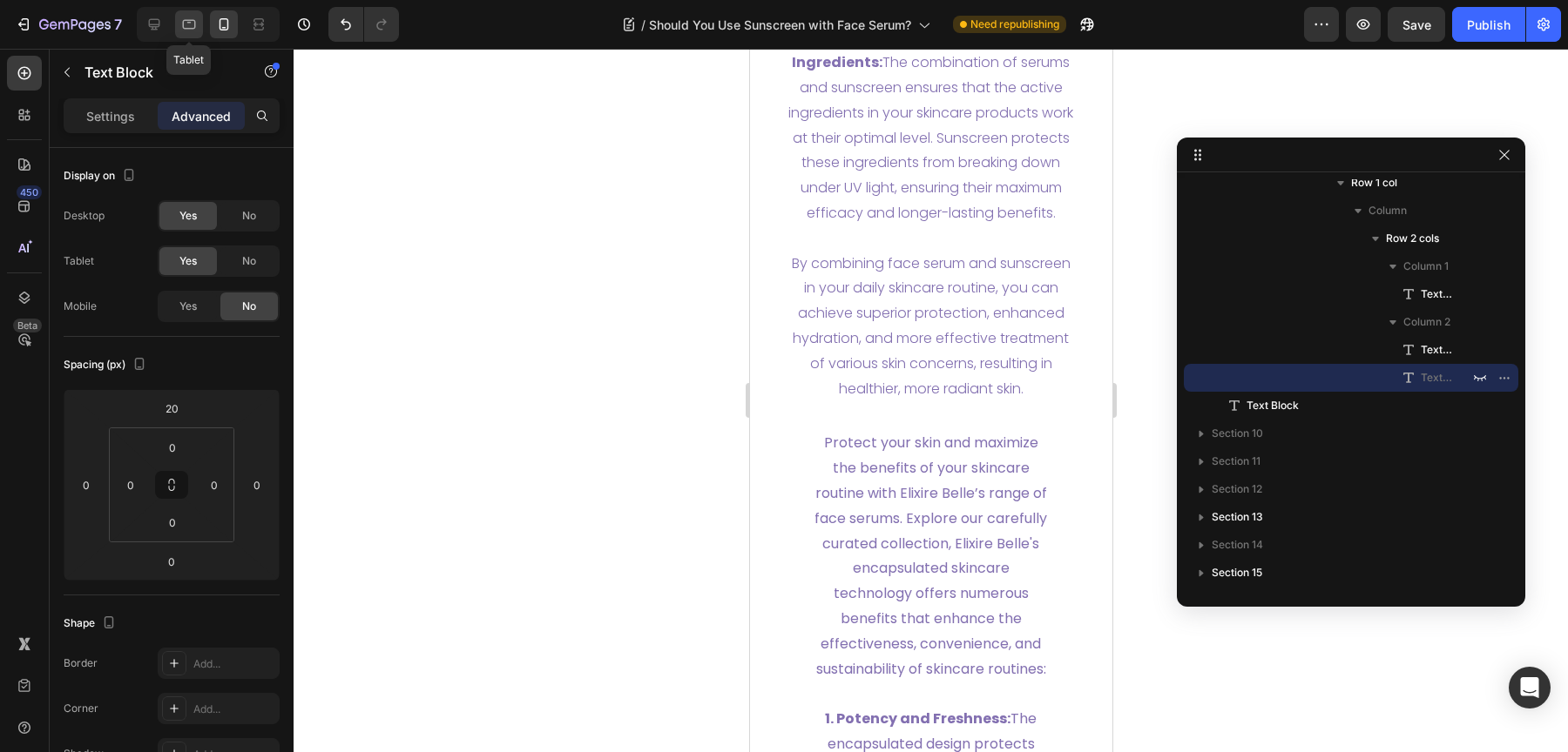
click at [190, 19] on icon at bounding box center [189, 25] width 18 height 18
type input "0"
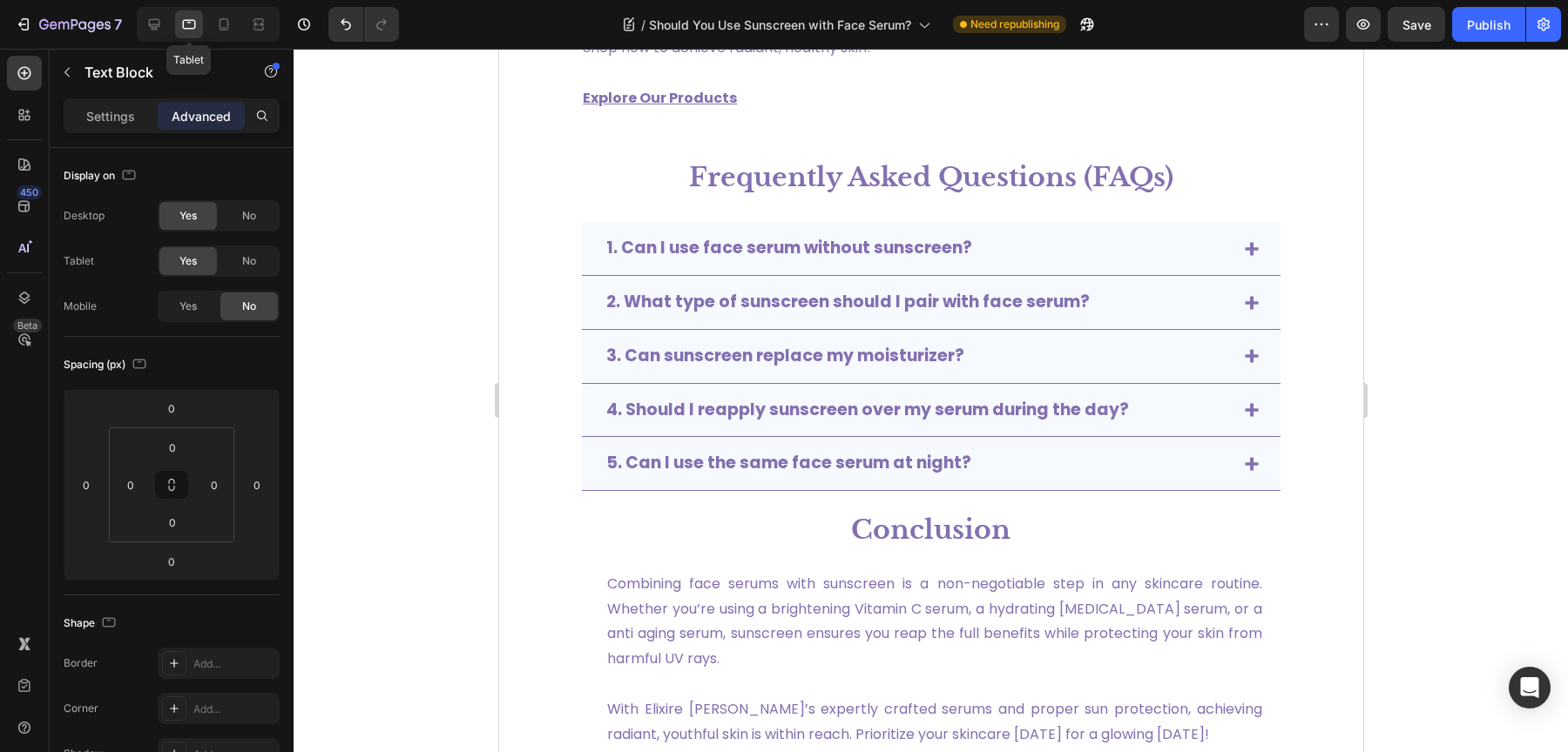
scroll to position [6308, 0]
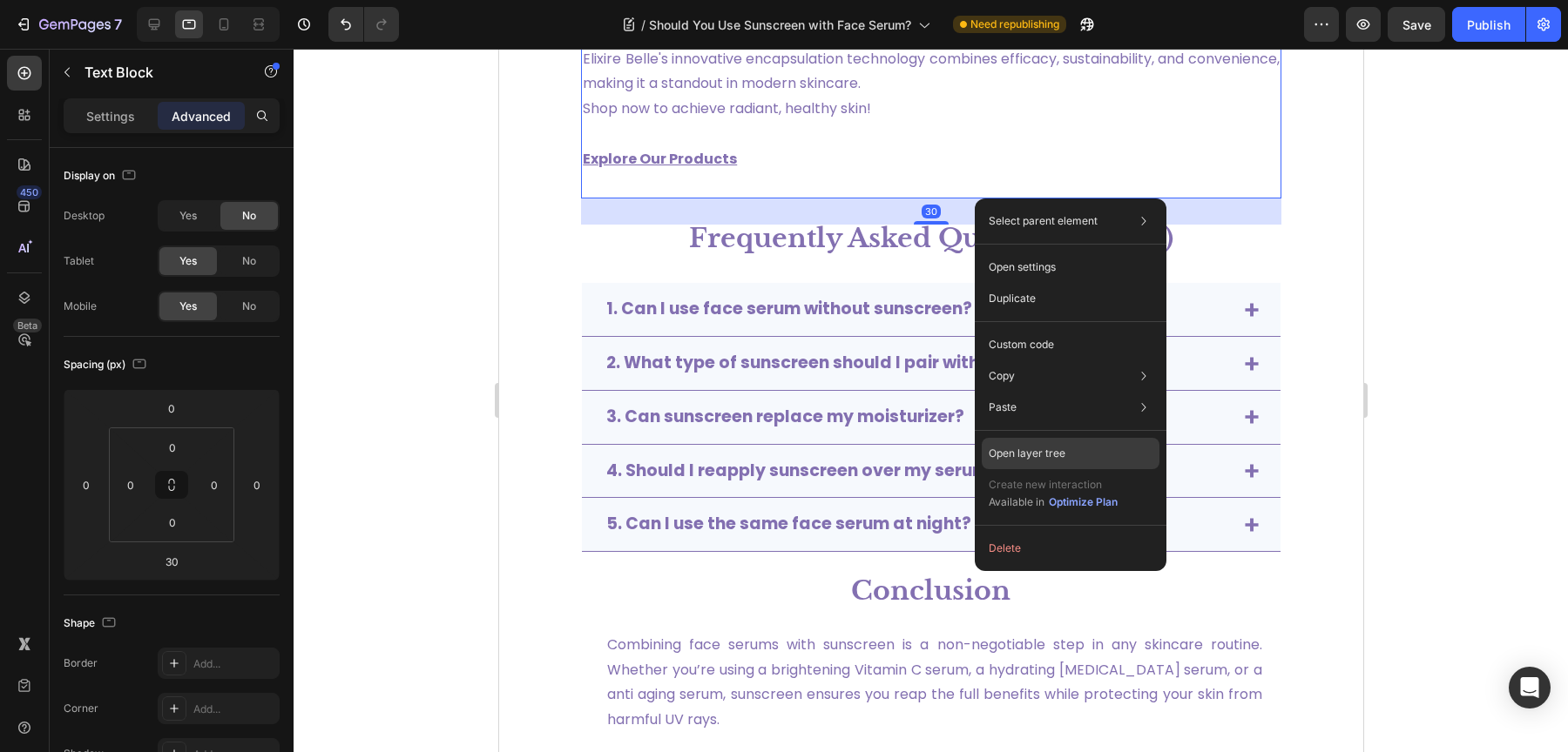
click at [1059, 456] on p "Open layer tree" at bounding box center [1027, 453] width 76 height 16
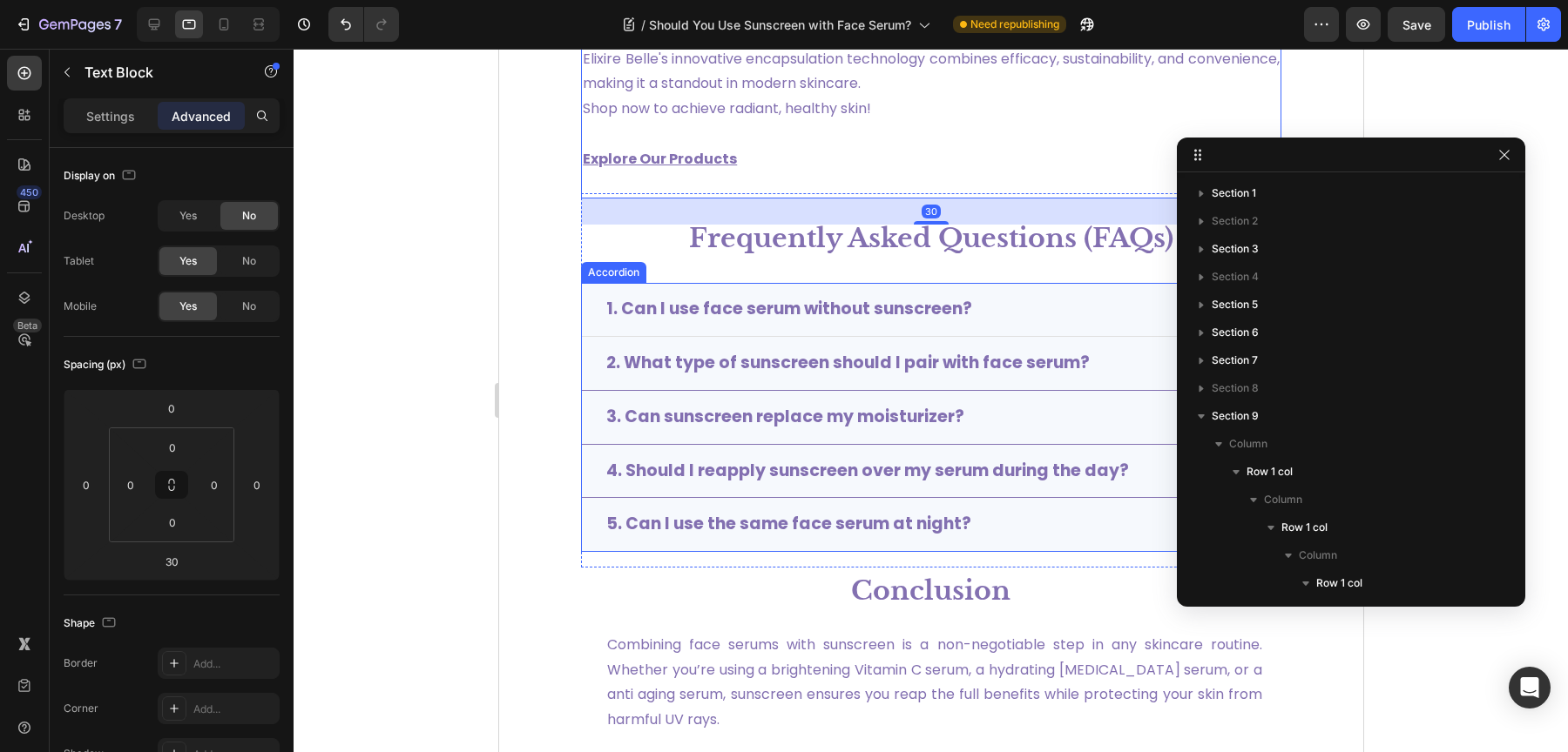
scroll to position [456, 0]
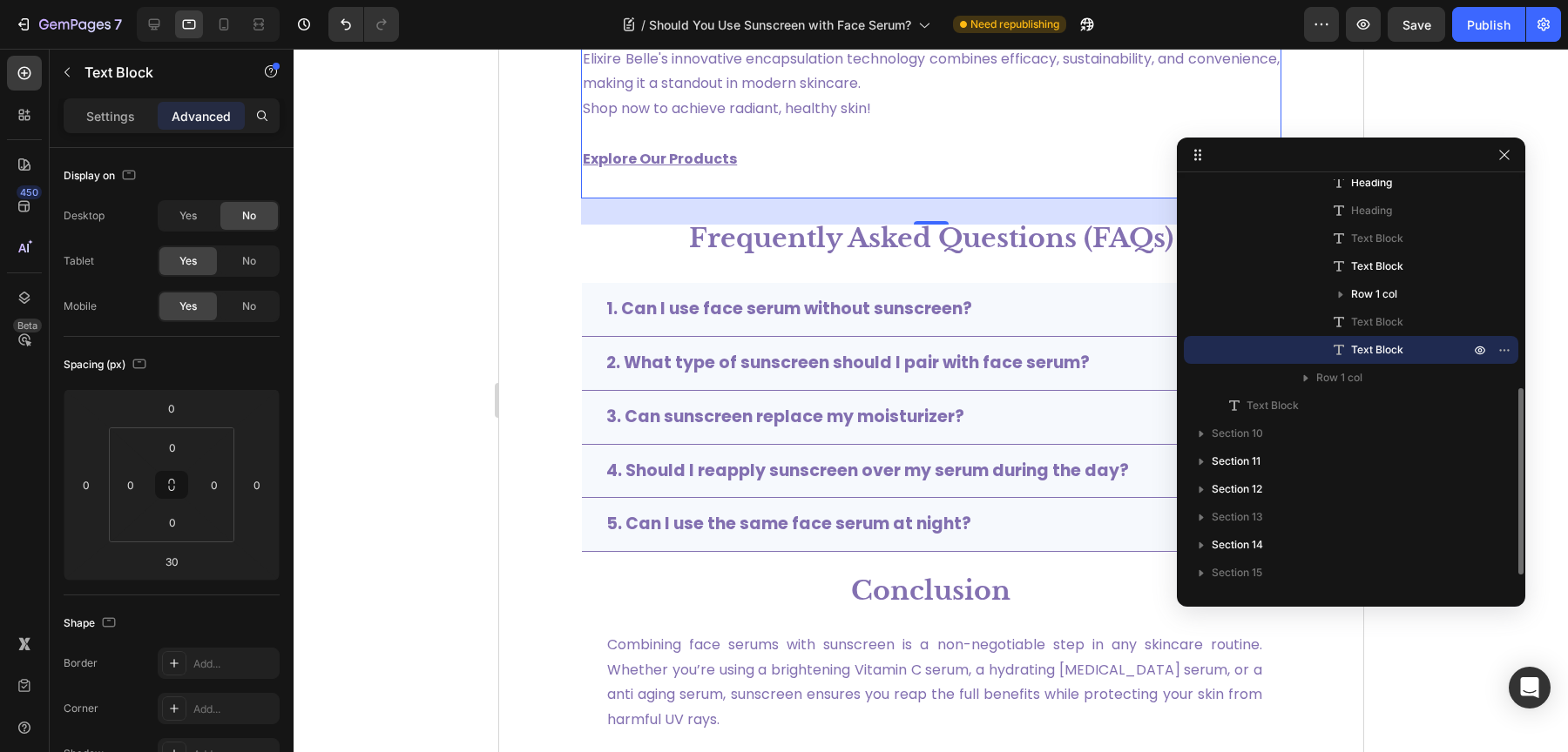
click at [1387, 353] on span "Text Block" at bounding box center [1377, 350] width 52 height 18
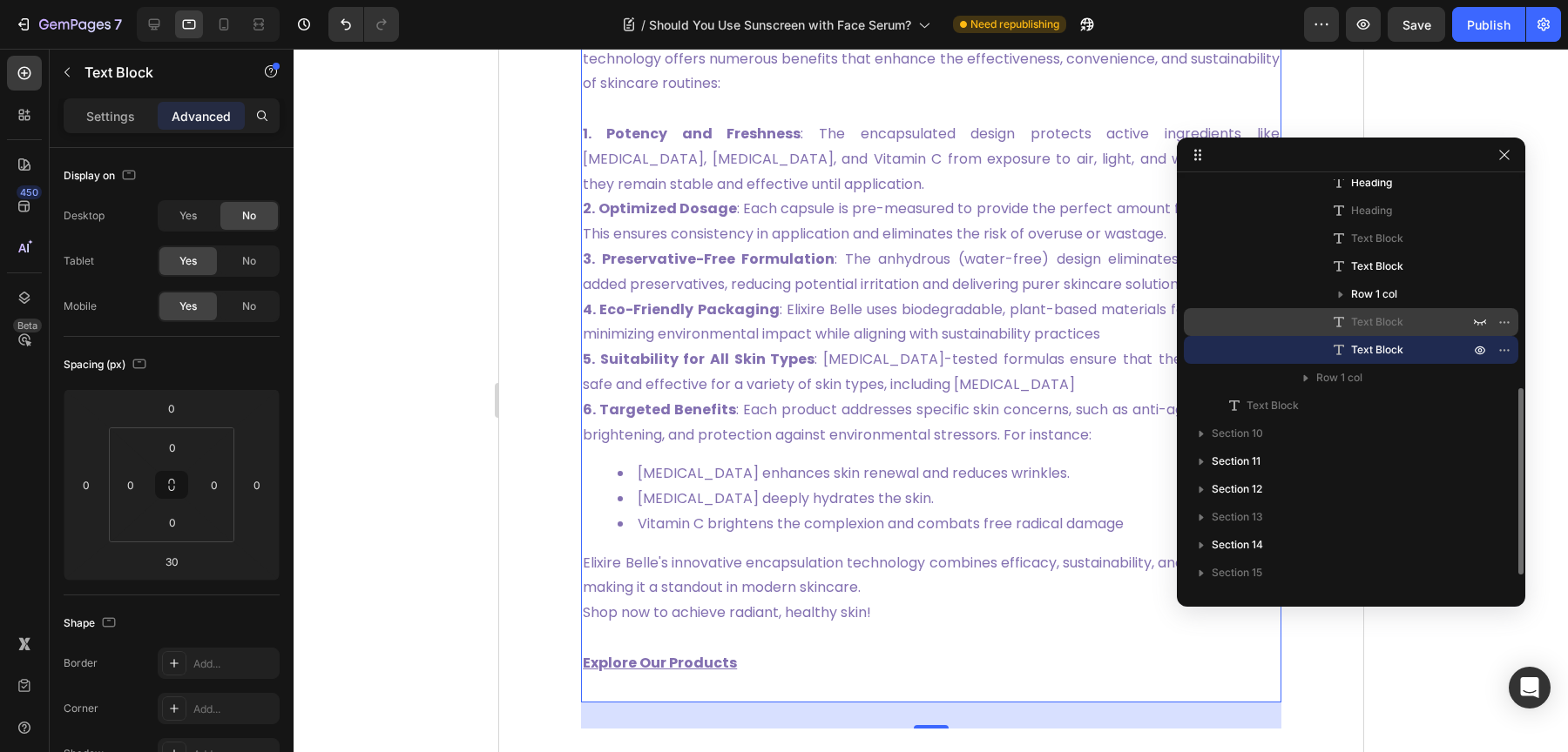
scroll to position [5772, 0]
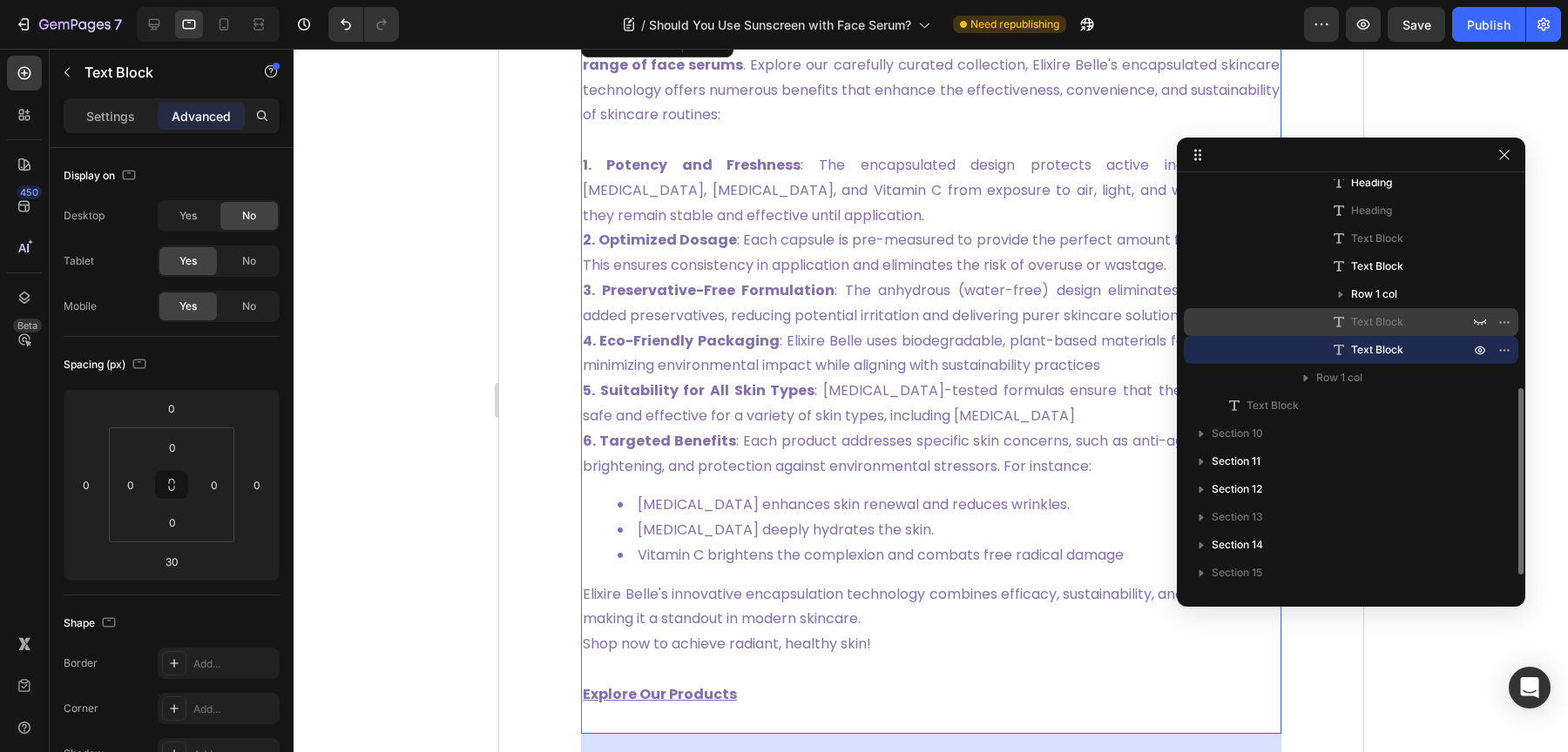
click at [1387, 321] on span "Text Block" at bounding box center [1377, 323] width 52 height 18
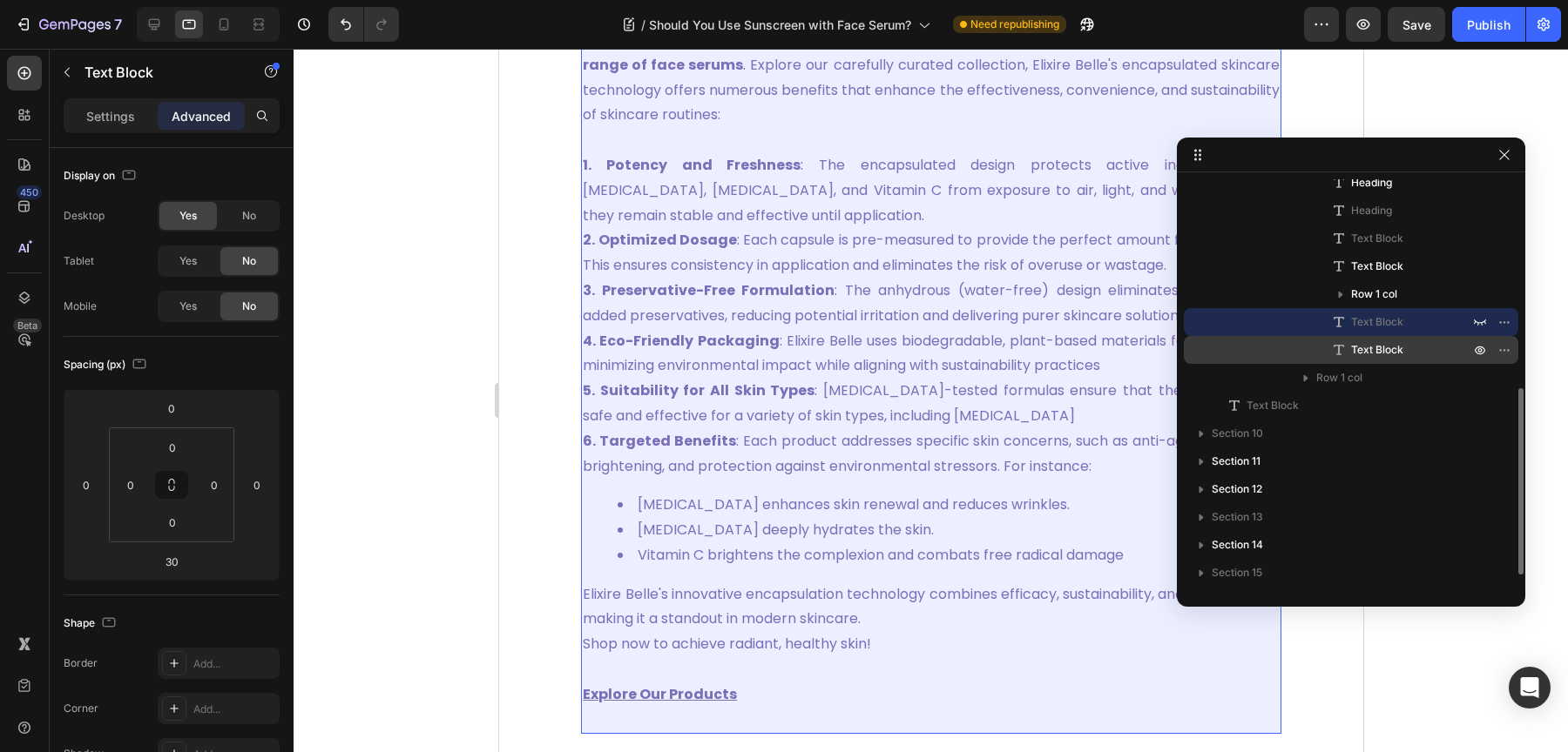
click at [1387, 344] on span "Text Block" at bounding box center [1377, 350] width 52 height 18
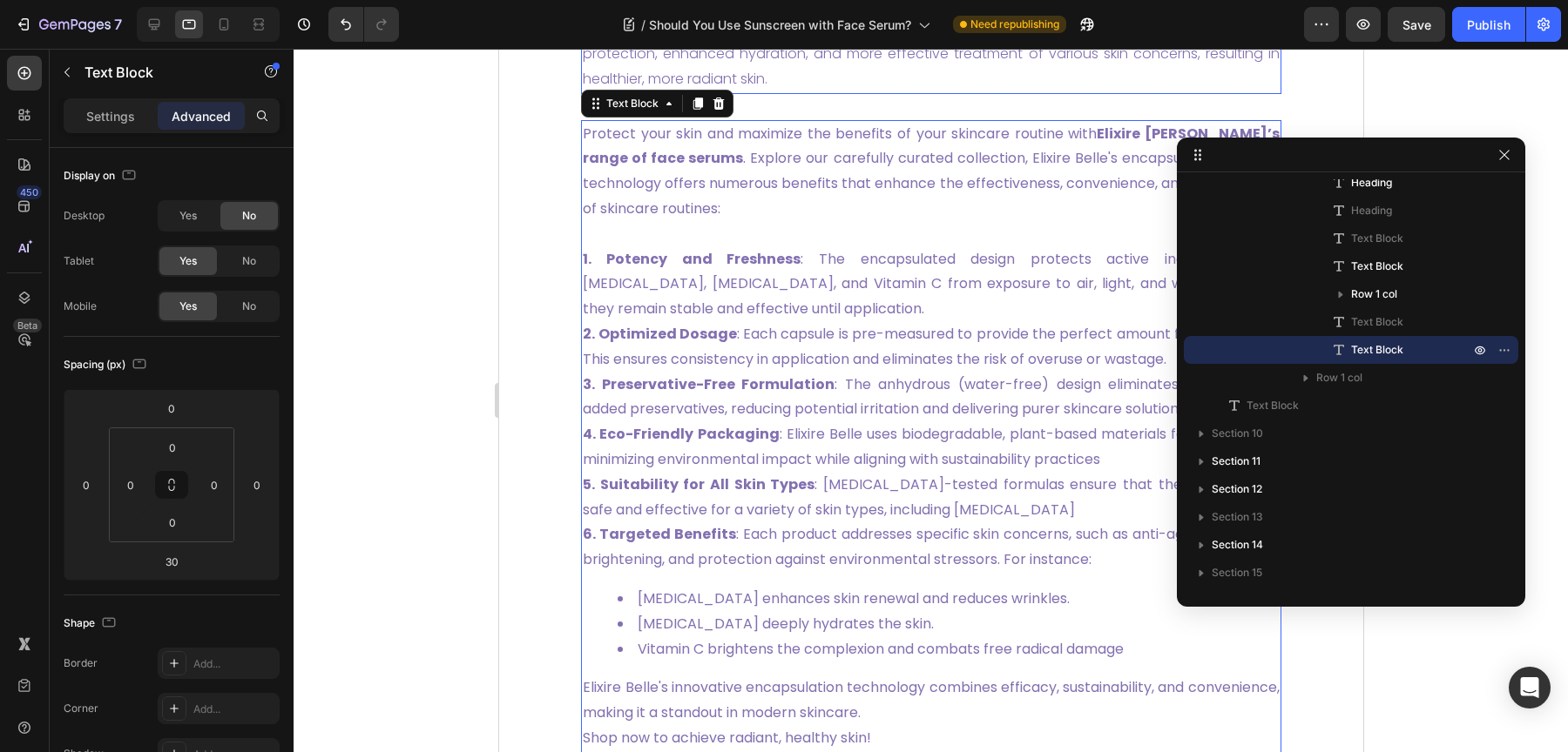
scroll to position [5424, 0]
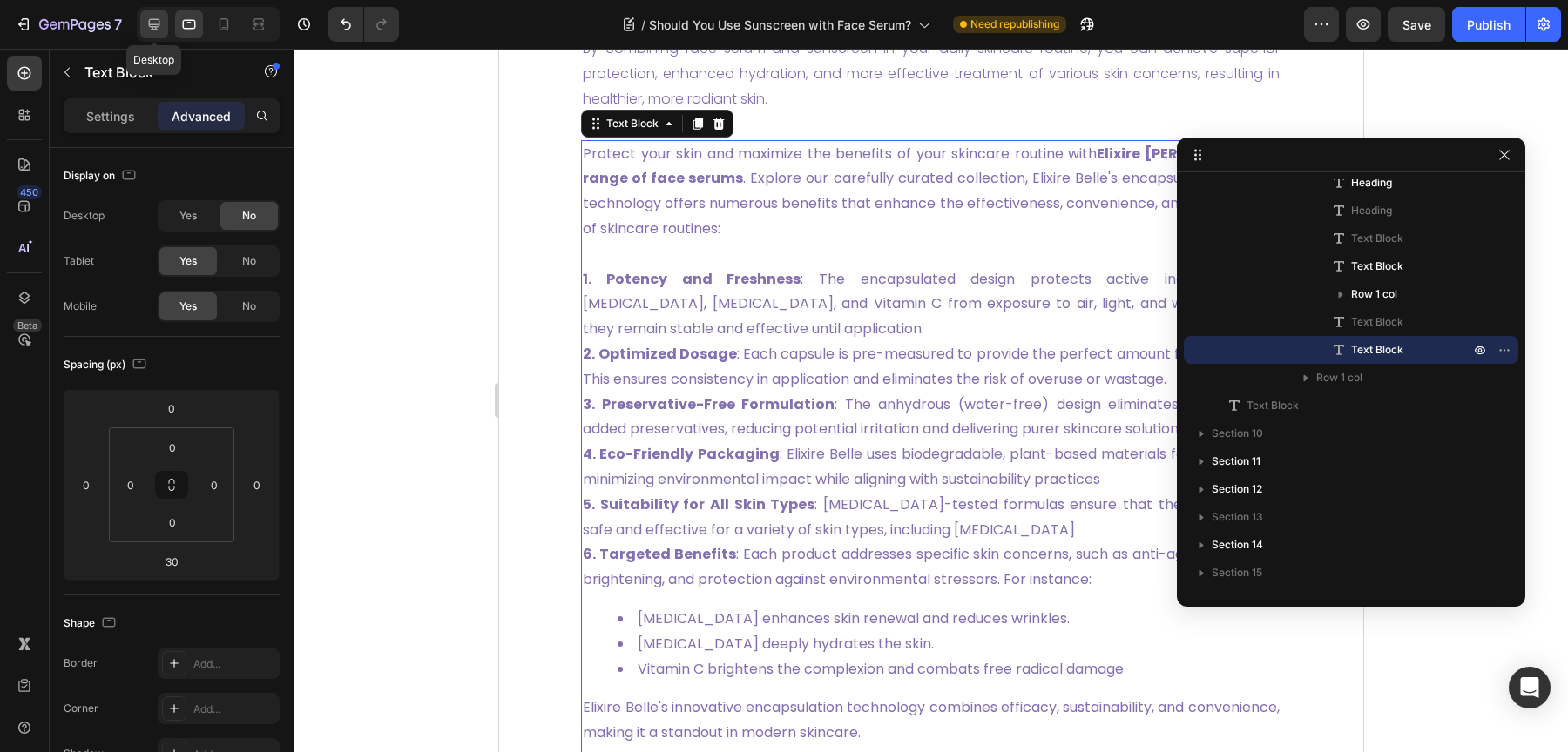
click at [149, 19] on icon at bounding box center [155, 25] width 18 height 18
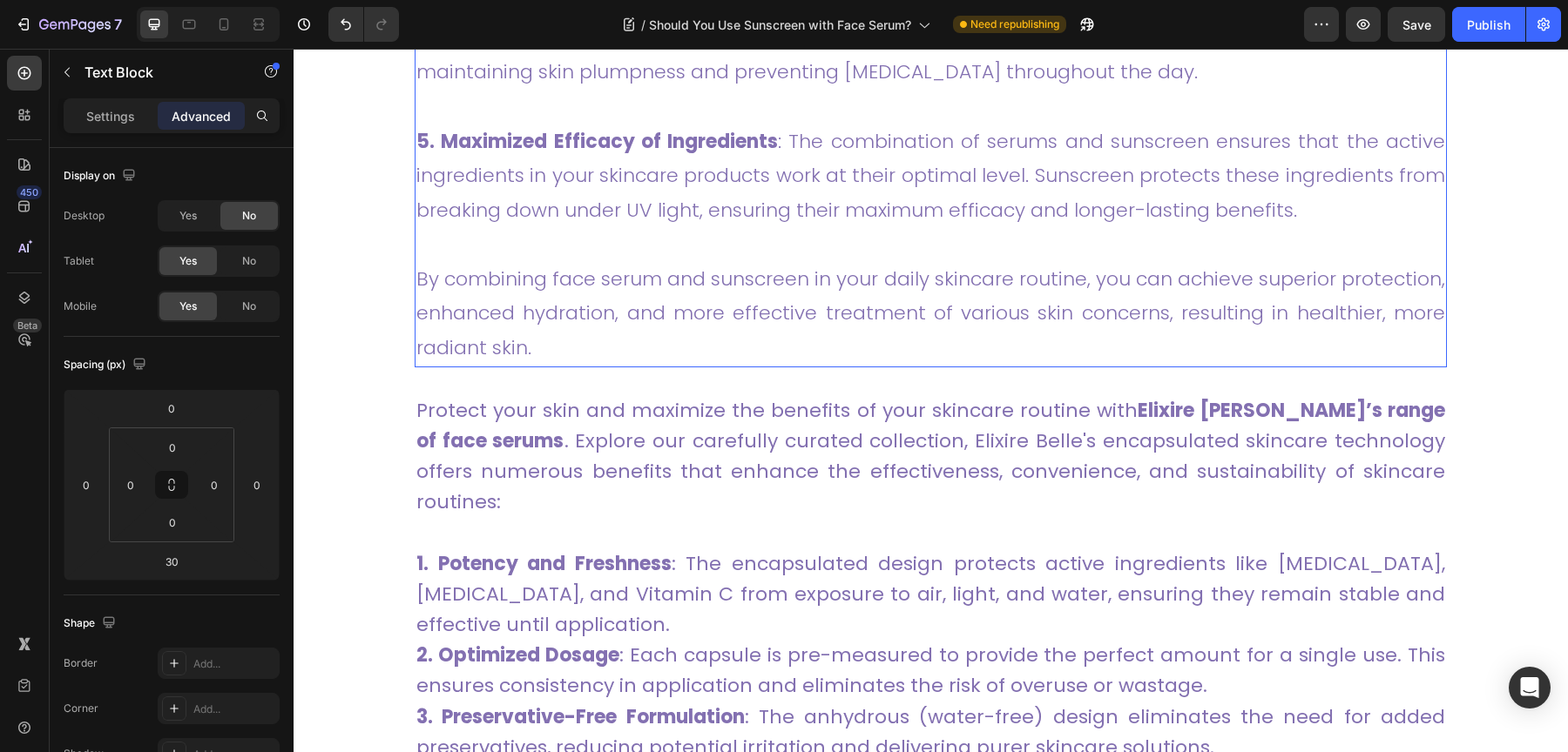
scroll to position [5444, 0]
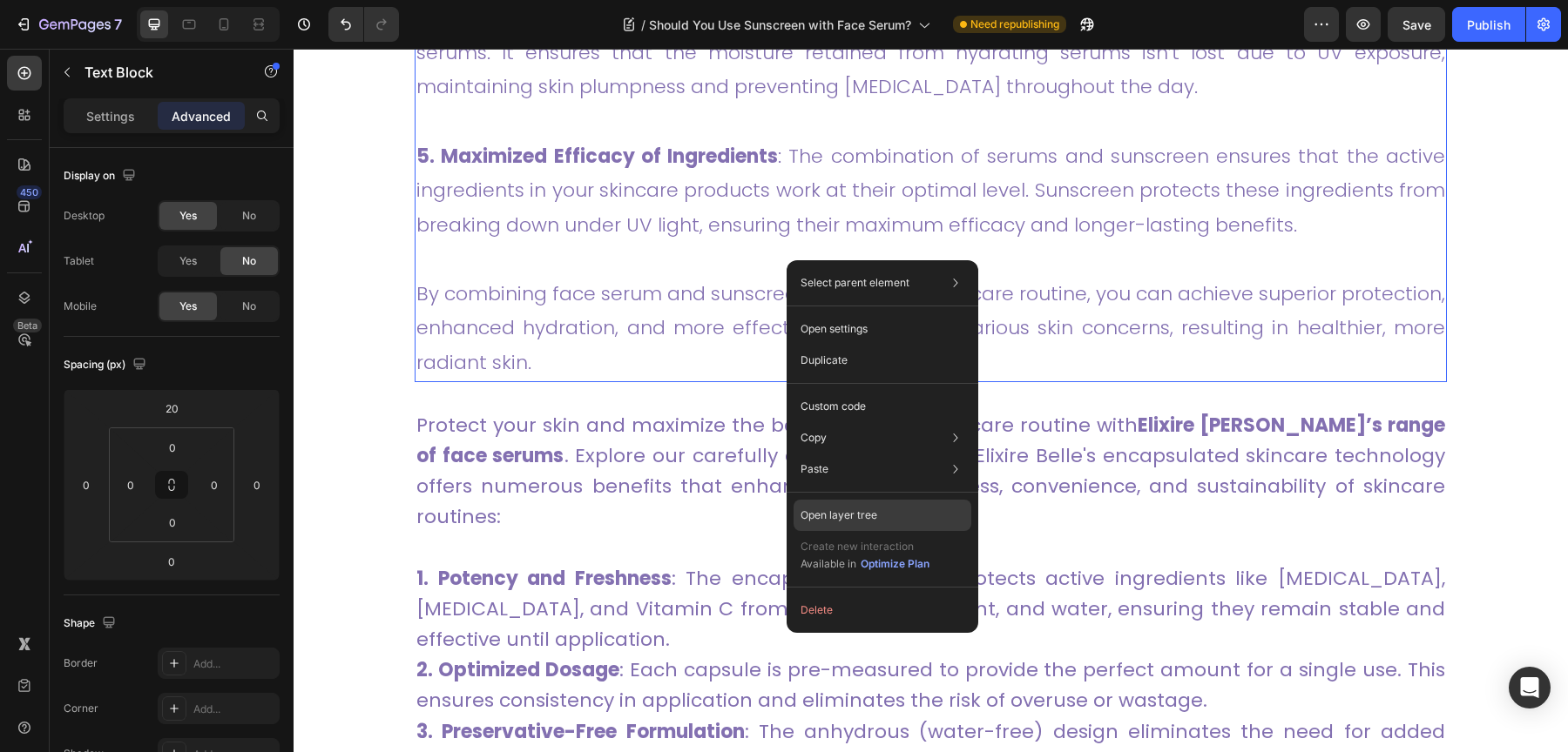
click at [889, 527] on div "Open layer tree" at bounding box center [882, 515] width 178 height 31
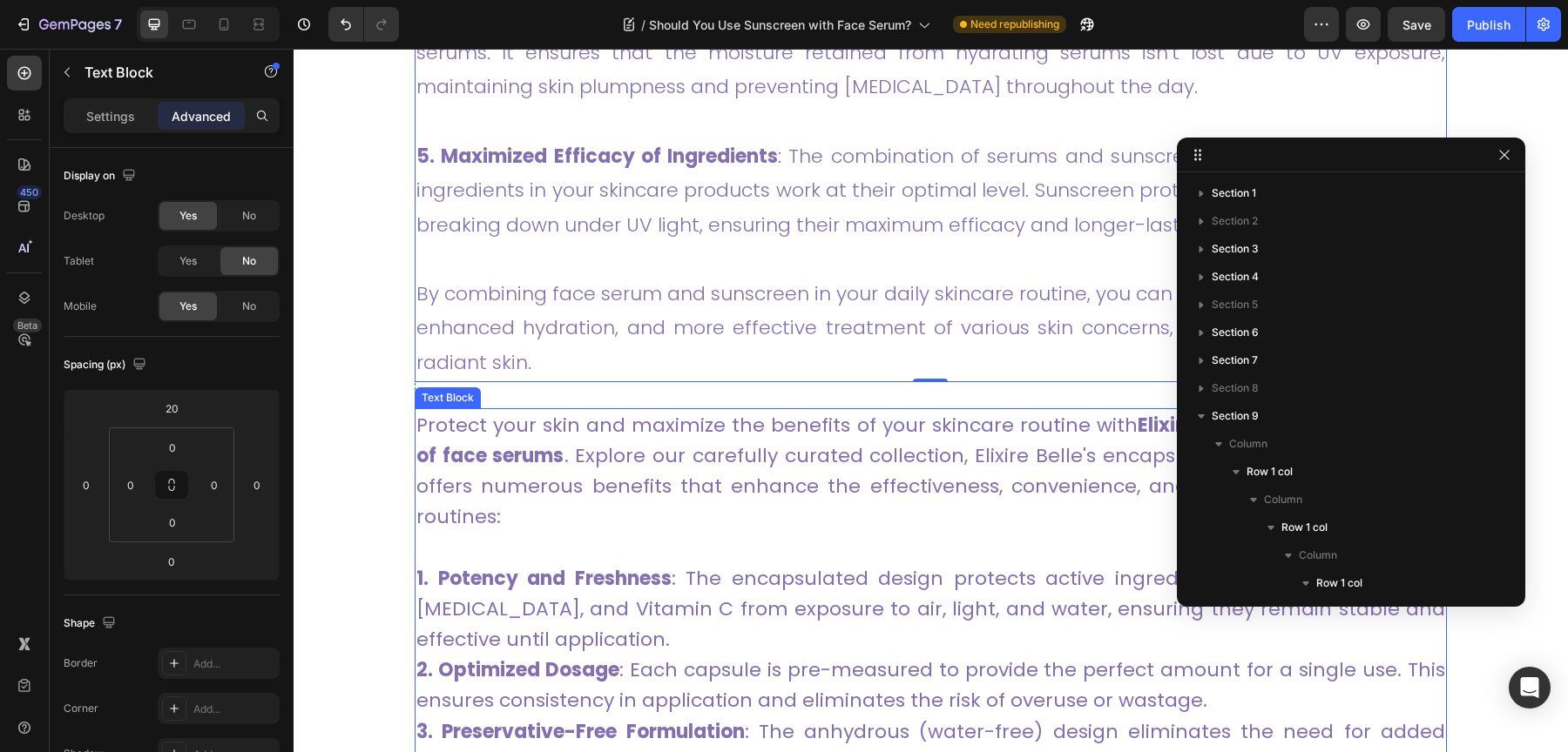
scroll to position [512, 0]
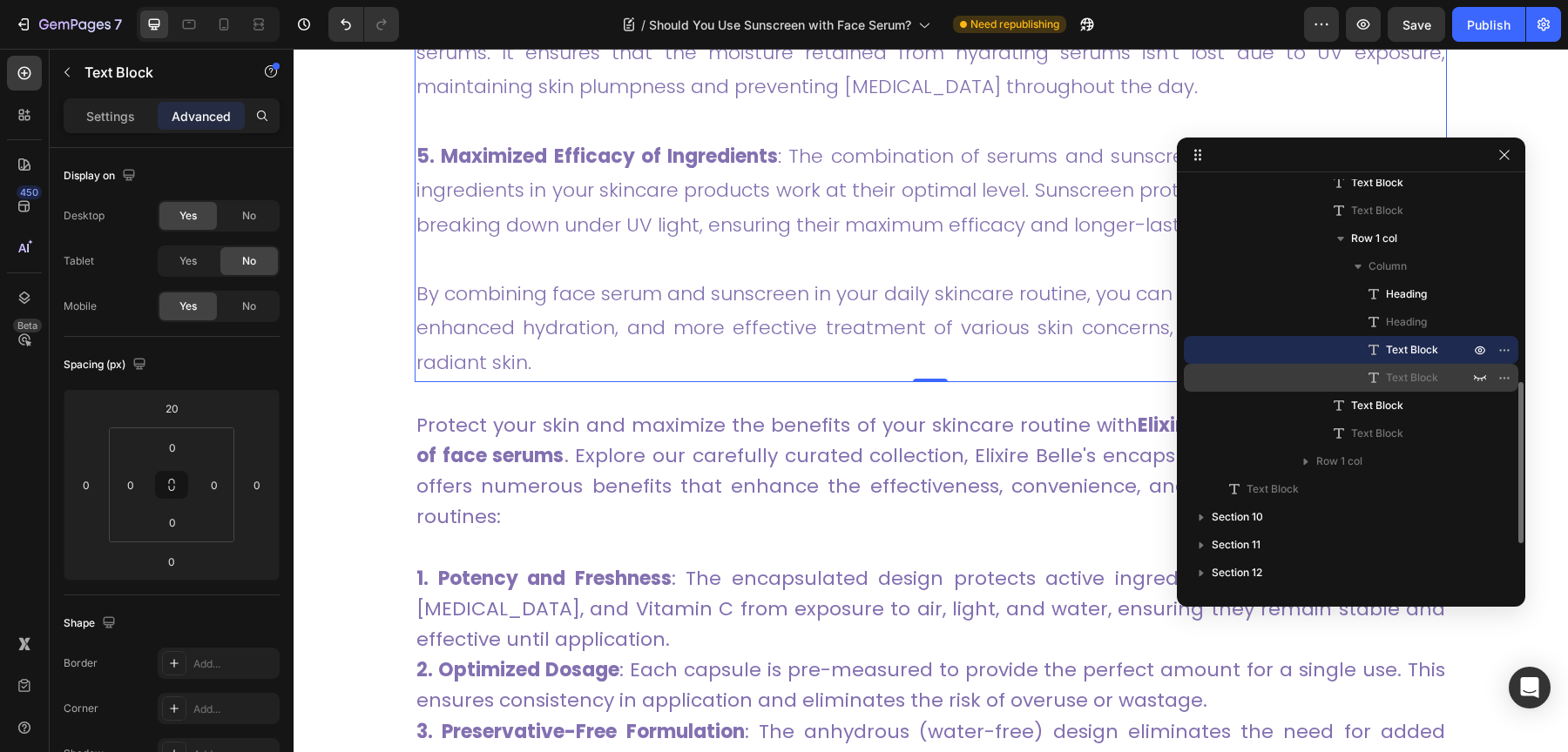
click at [1404, 375] on span "Text Block" at bounding box center [1411, 378] width 52 height 18
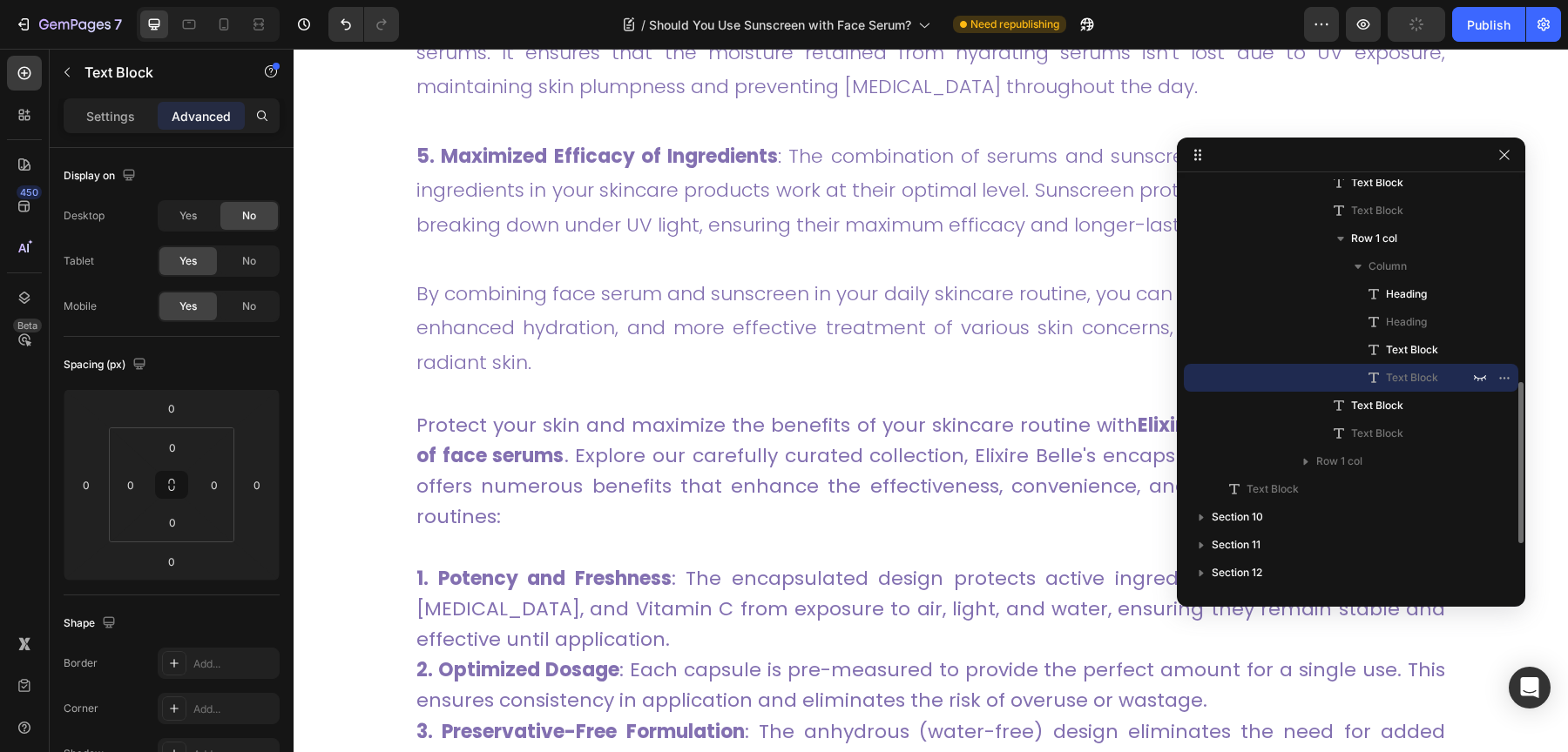
click at [1406, 375] on span "Text Block" at bounding box center [1411, 378] width 52 height 18
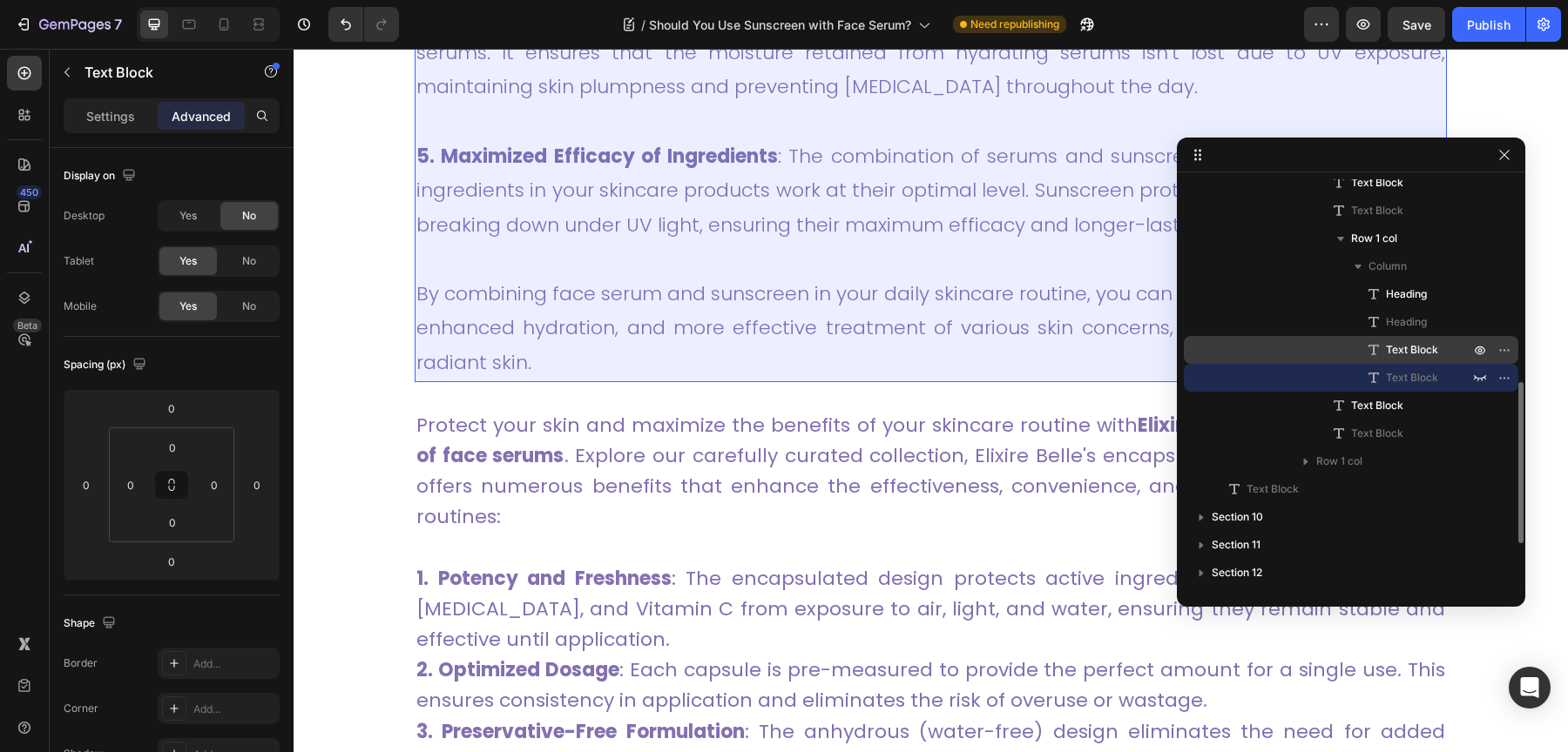
click at [1406, 345] on span "Text Block" at bounding box center [1411, 350] width 52 height 18
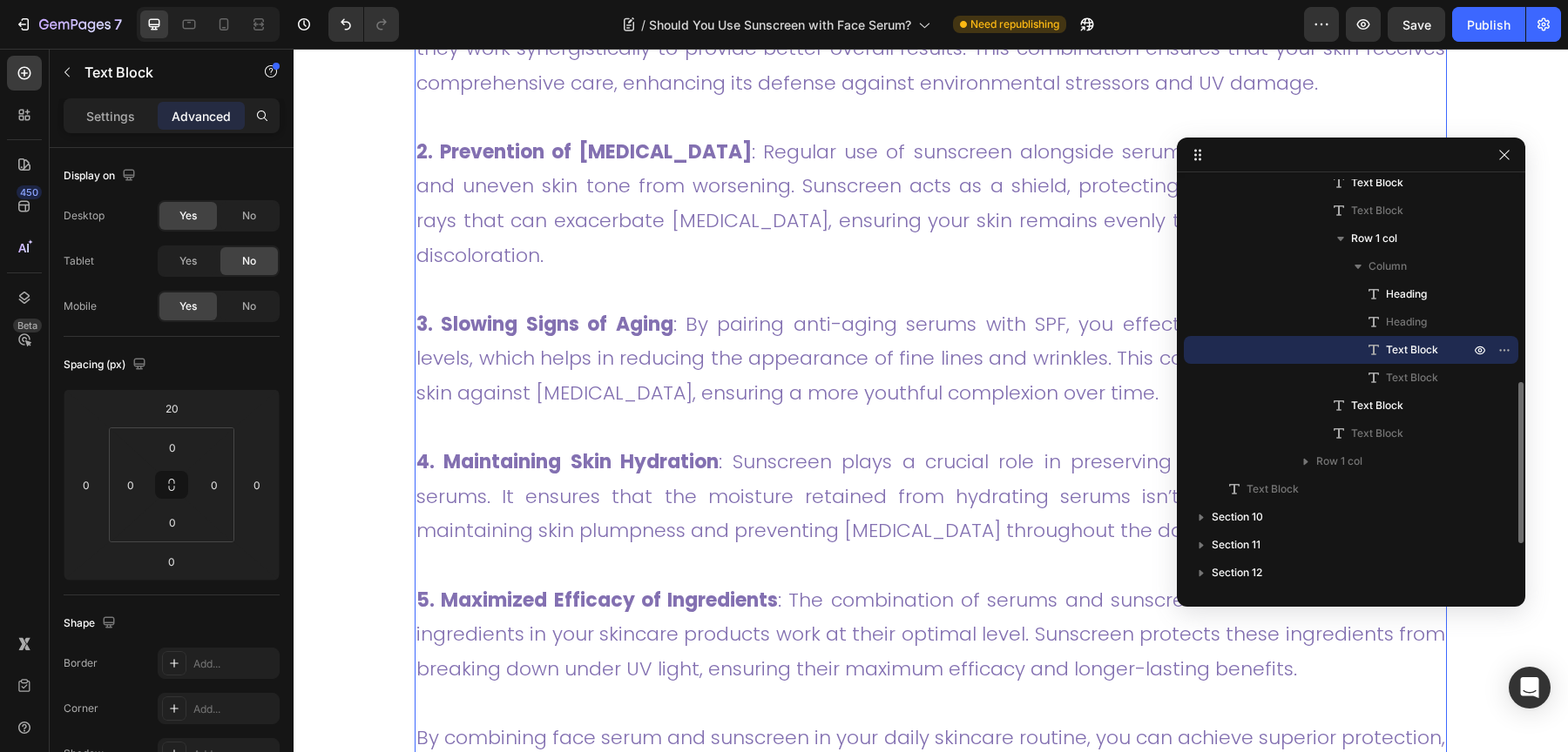
scroll to position [4884, 0]
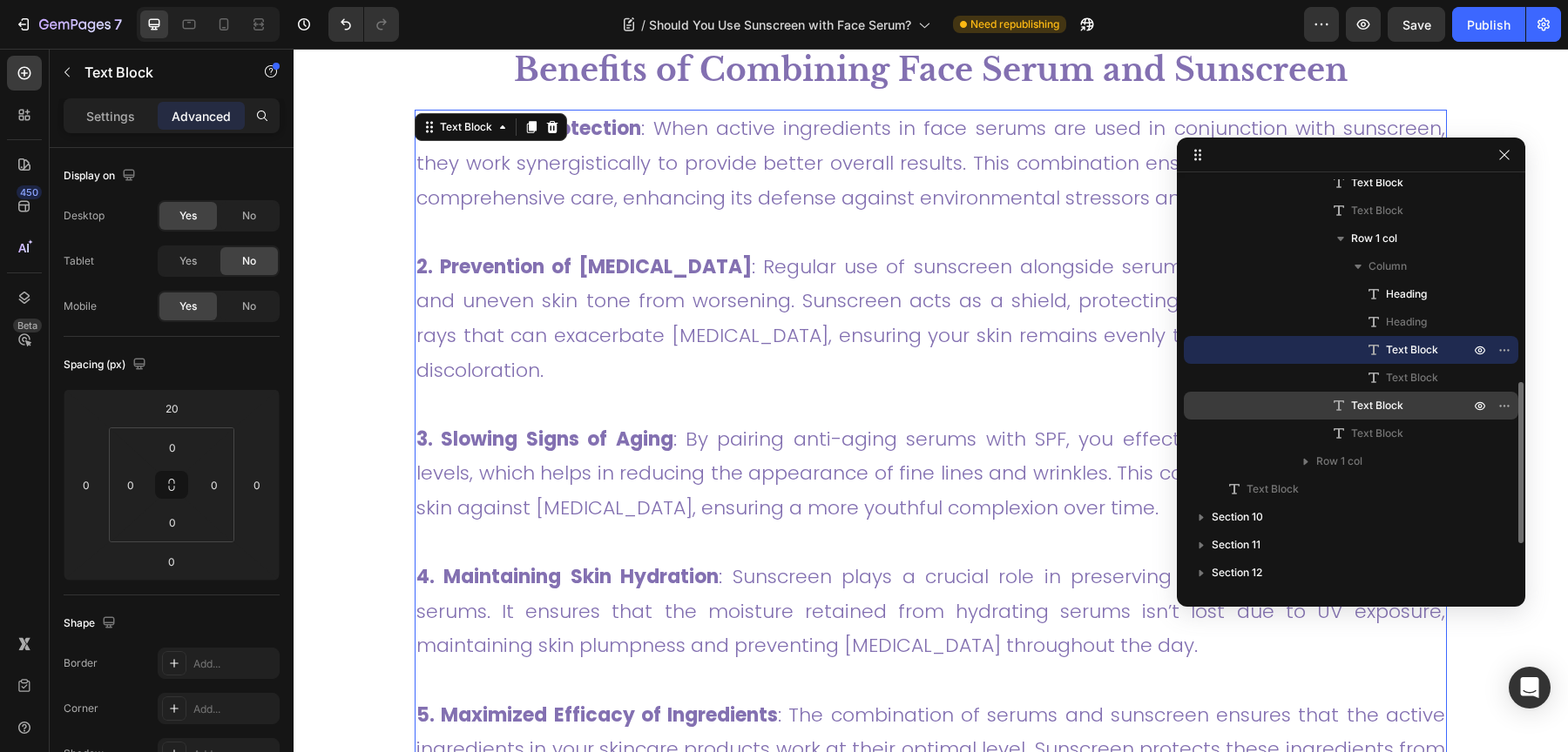
click at [1397, 409] on span "Text Block" at bounding box center [1377, 406] width 52 height 18
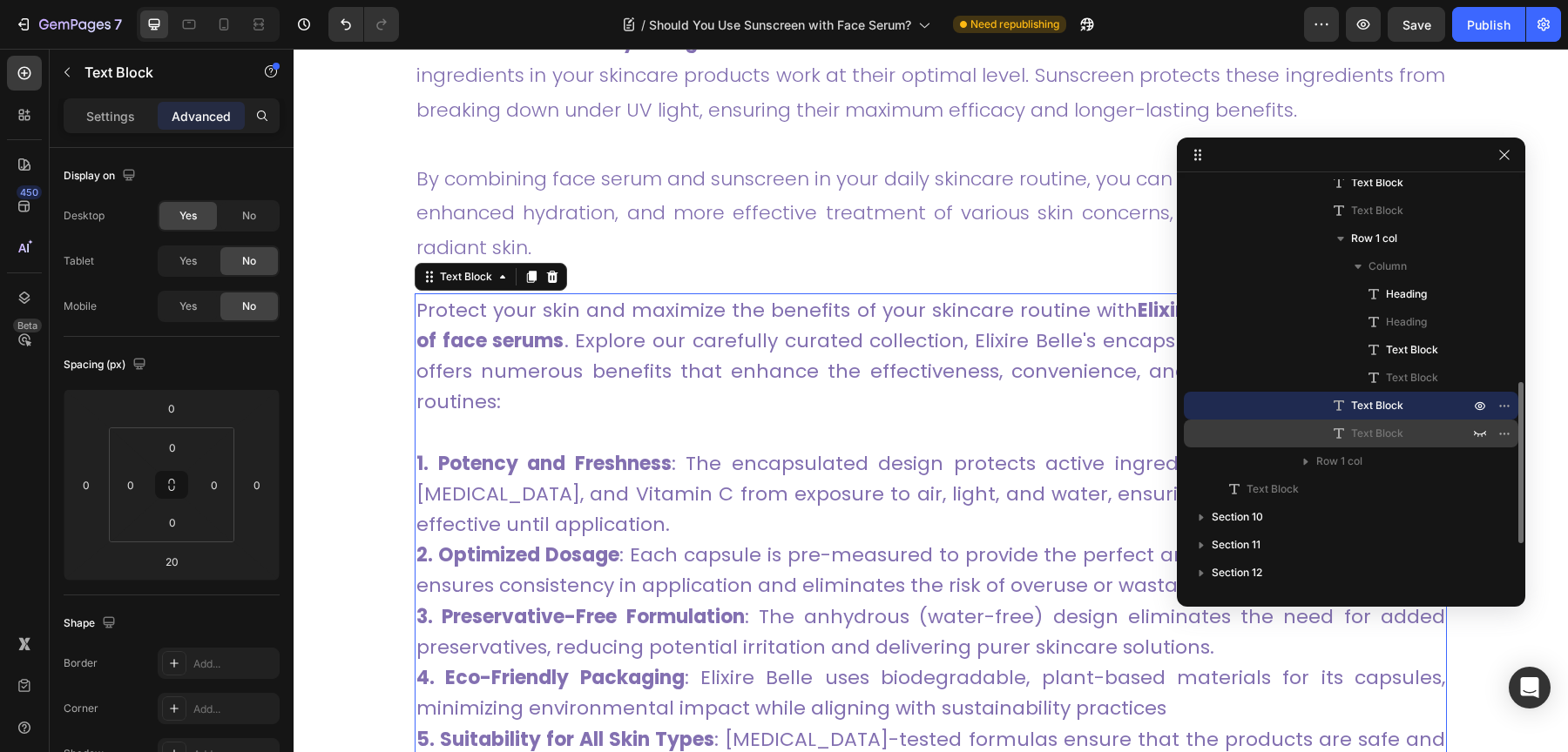
scroll to position [5741, 0]
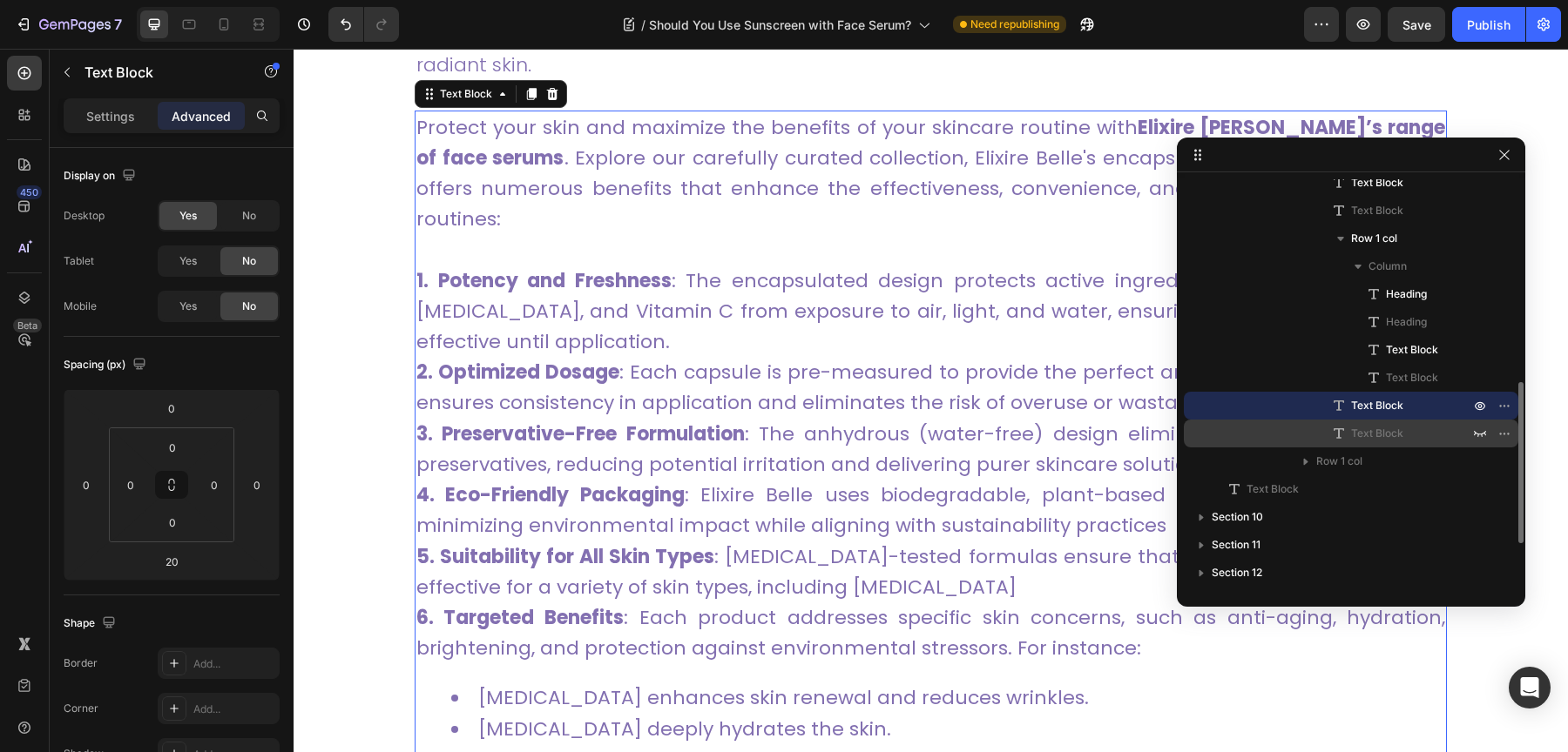
click at [1394, 428] on span "Text Block" at bounding box center [1377, 434] width 52 height 18
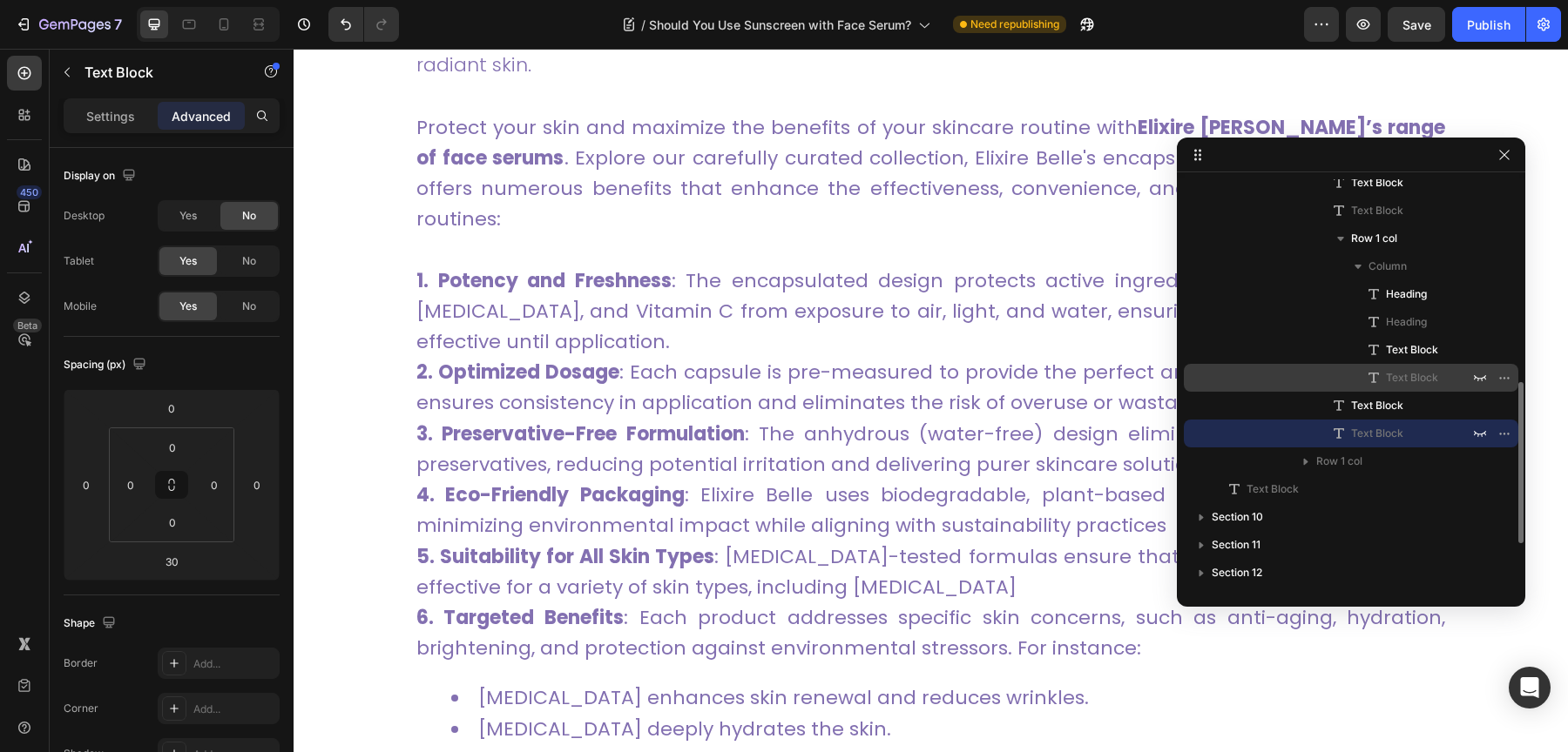
click at [1397, 383] on span "Text Block" at bounding box center [1411, 378] width 52 height 18
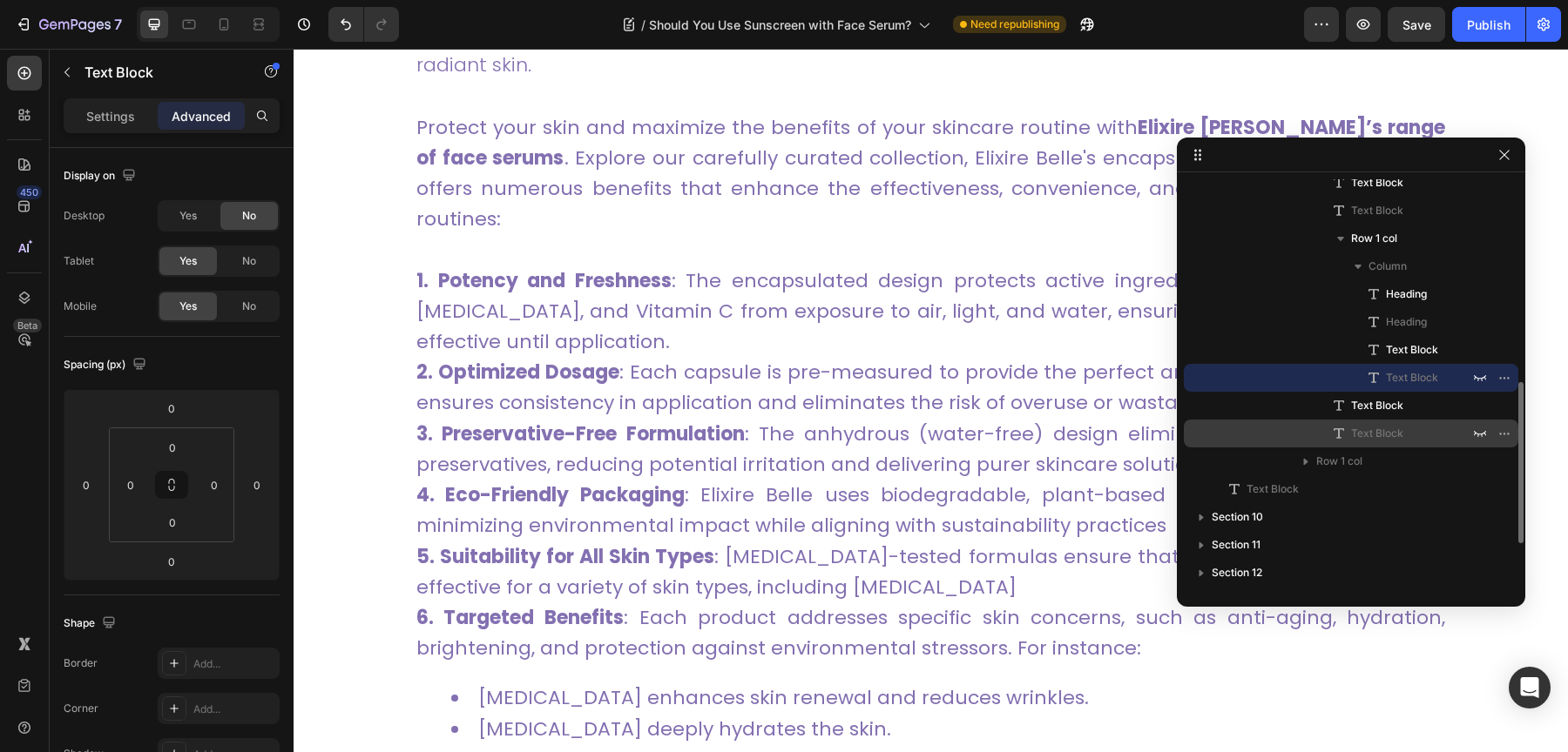
click at [1387, 426] on span "Text Block" at bounding box center [1377, 434] width 52 height 18
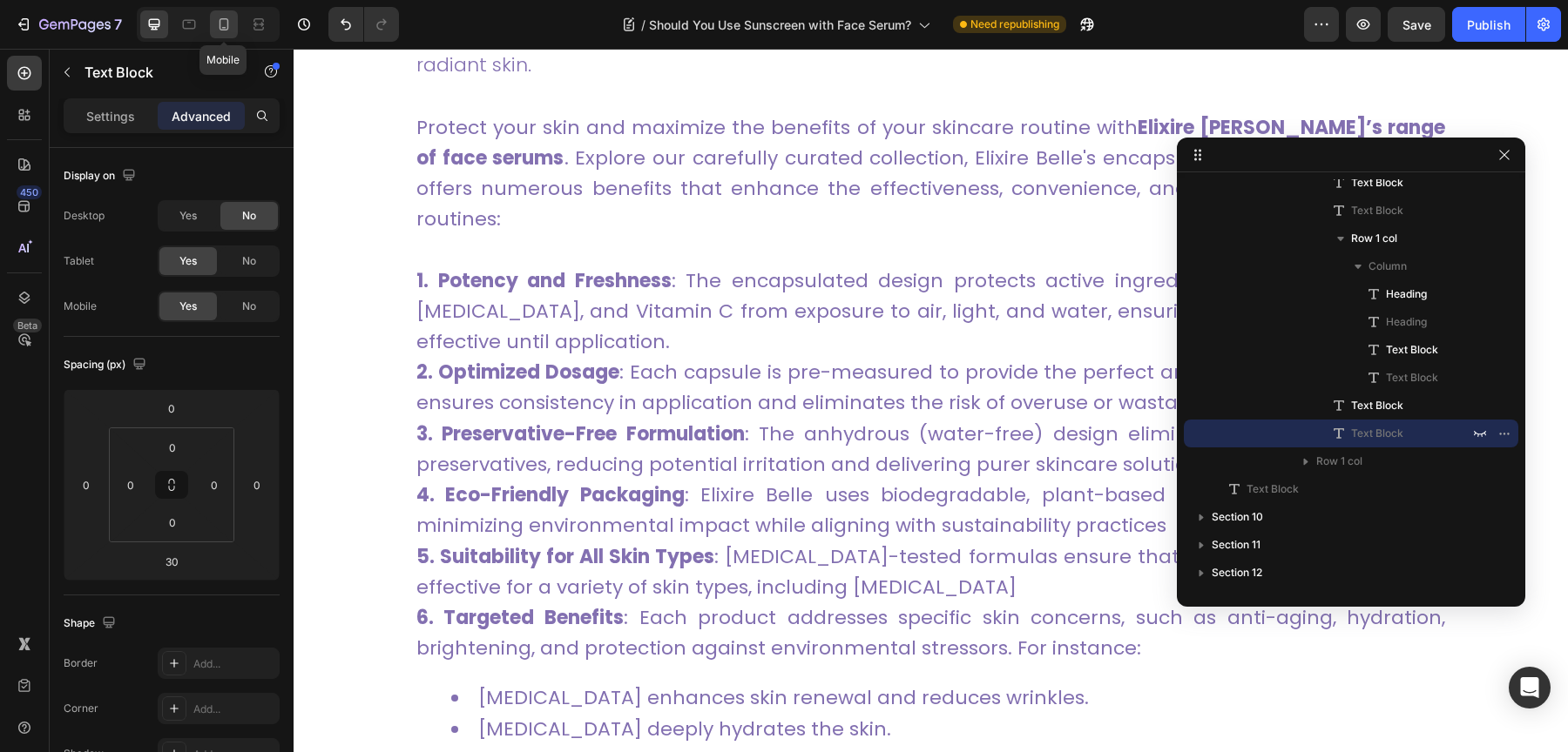
click at [220, 28] on icon at bounding box center [224, 25] width 18 height 18
type input "30"
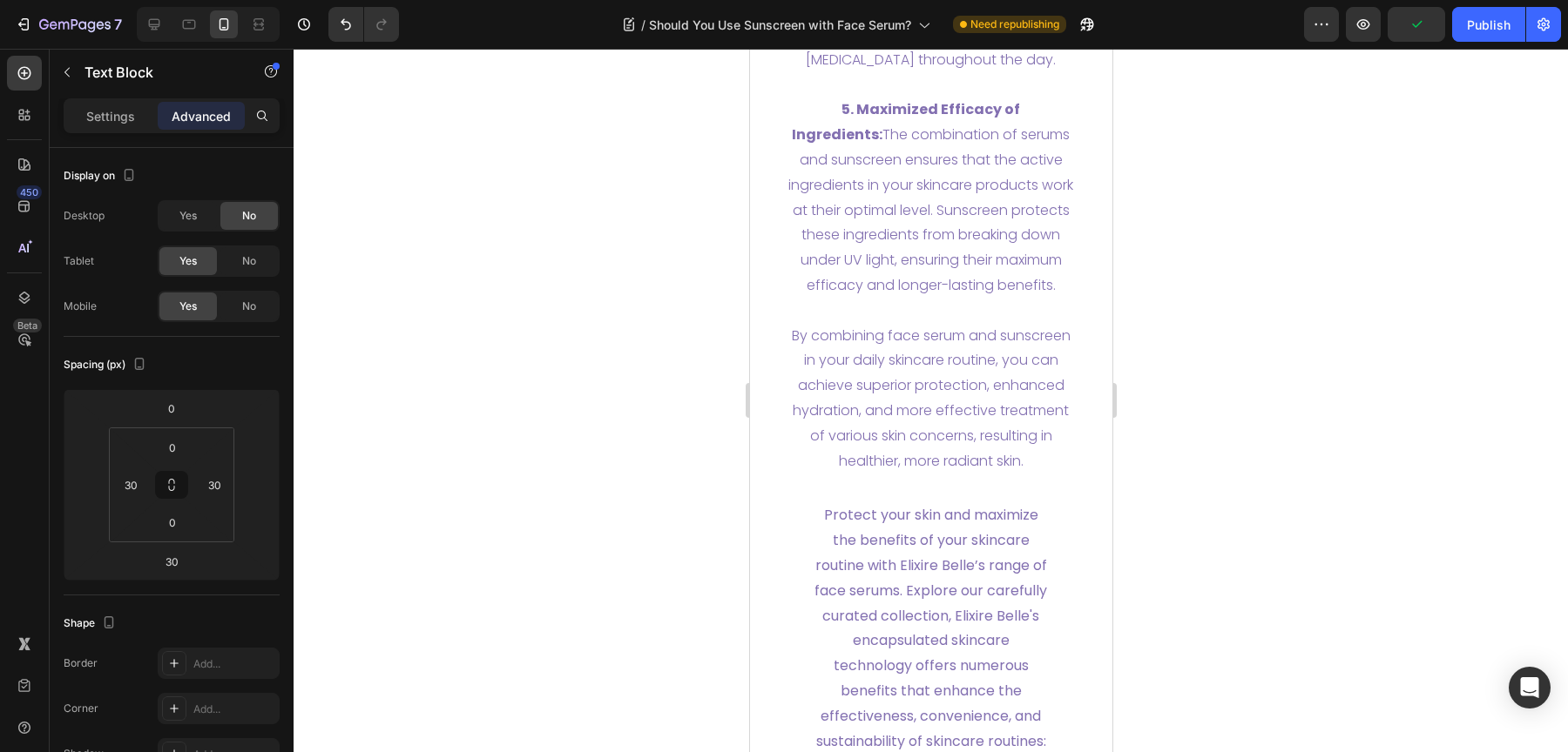
scroll to position [6780, 0]
click at [1376, 35] on button "button" at bounding box center [1363, 24] width 35 height 35
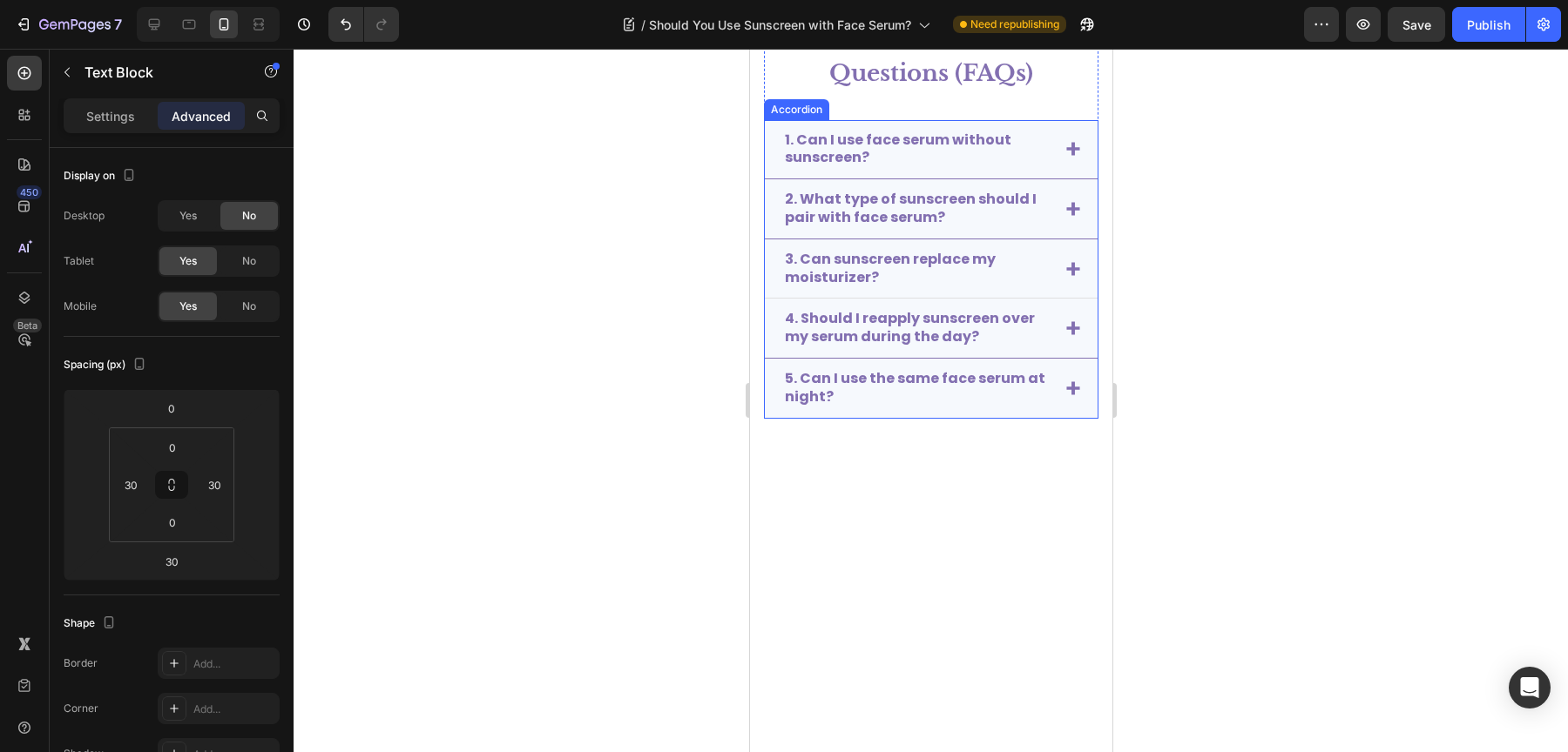
scroll to position [8639, 0]
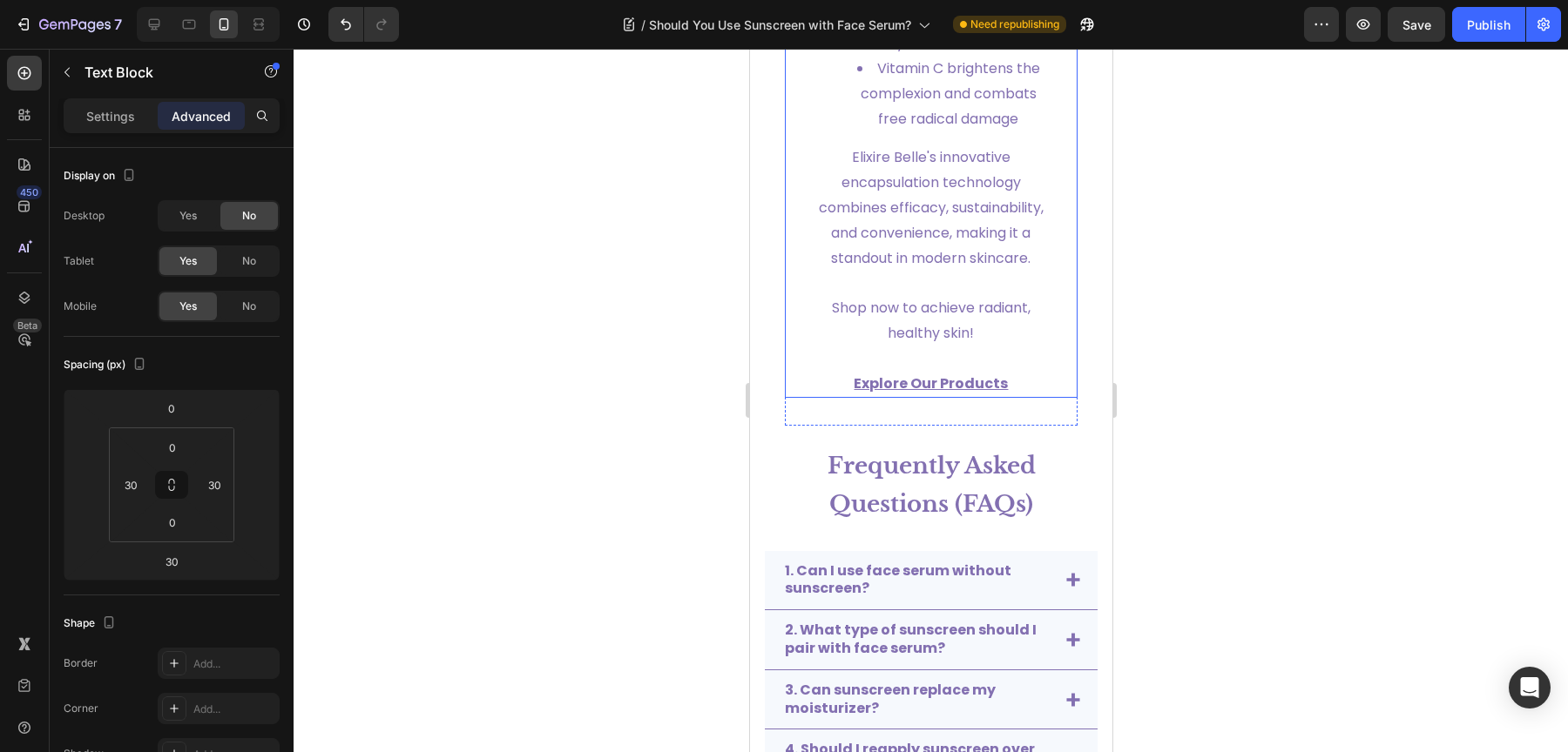
click at [871, 132] on li "Vitamin C brightens the complexion and combats free radical damage​" at bounding box center [948, 94] width 203 height 75
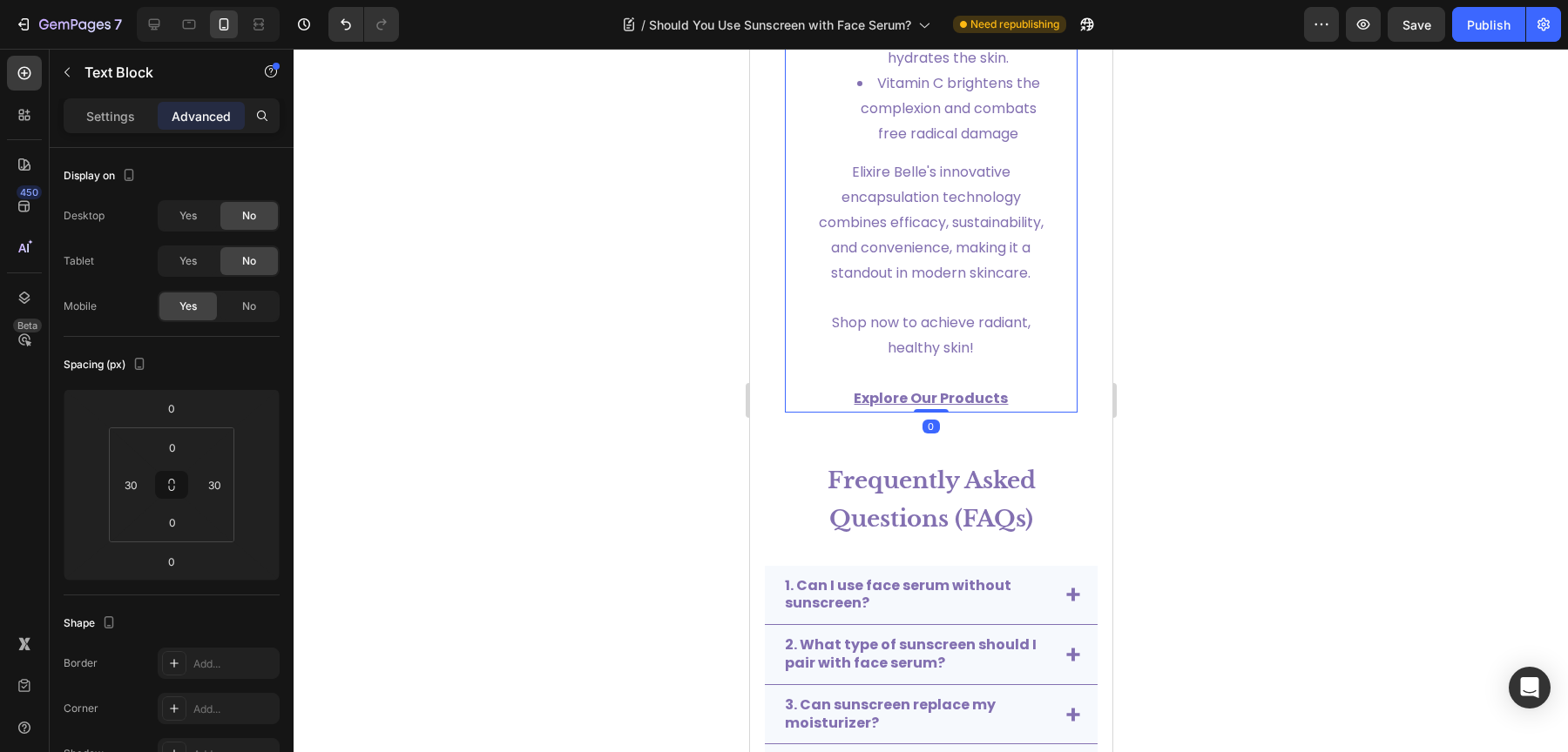
scroll to position [8608, 0]
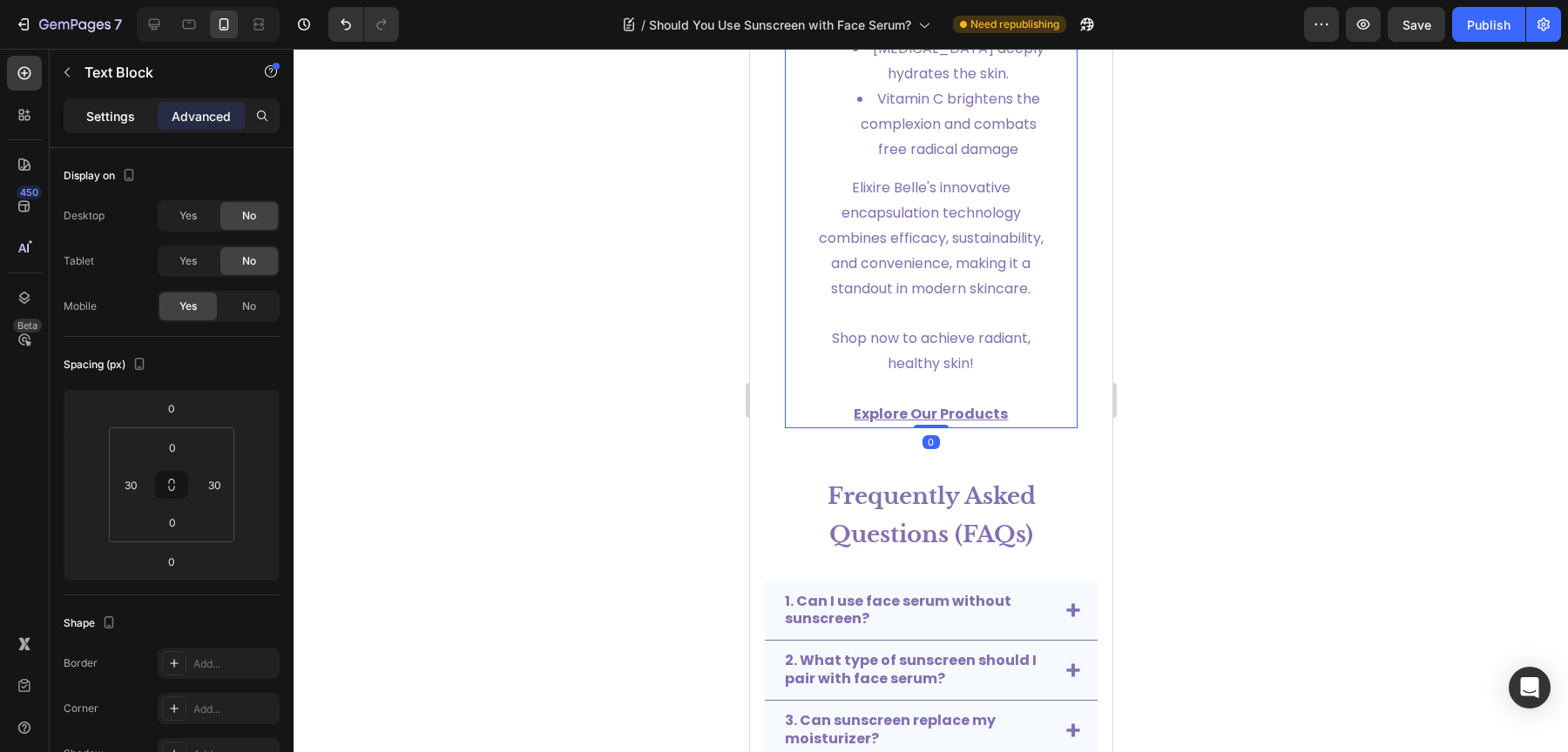
click at [127, 110] on p "Settings" at bounding box center [110, 116] width 49 height 19
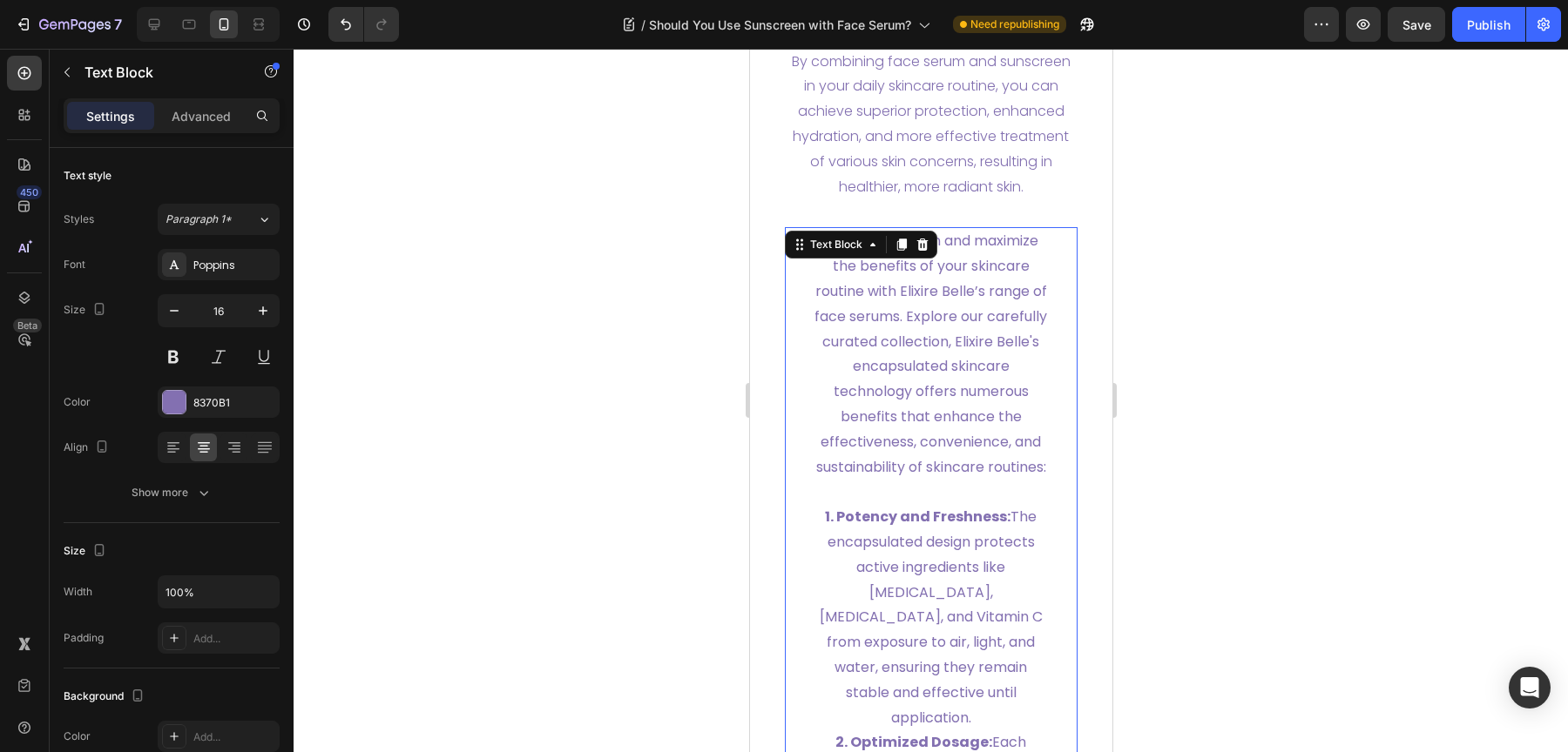
scroll to position [6888, 0]
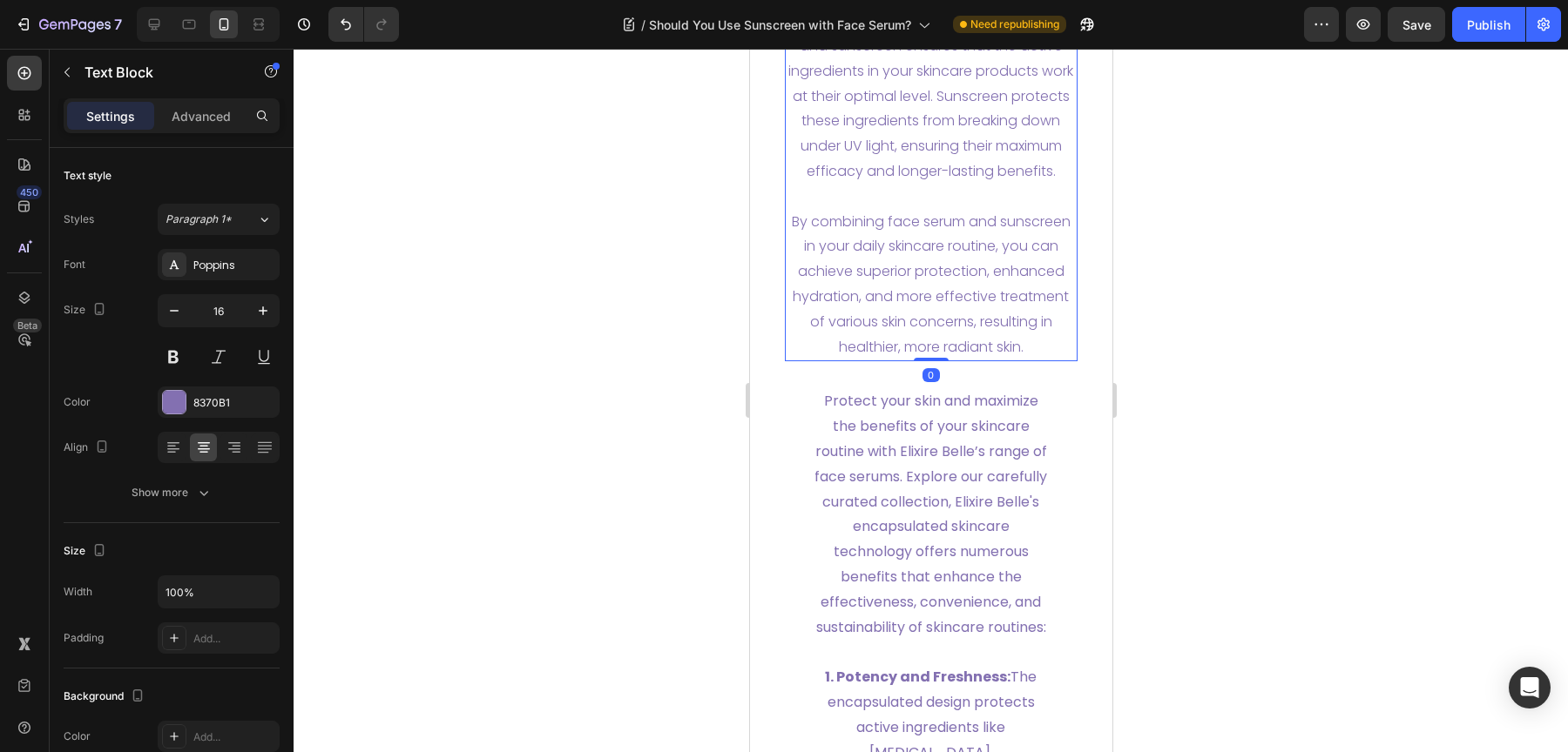
click at [913, 316] on p "By combining face serum and sunscreen in your daily skincare routine, you can a…" at bounding box center [930, 284] width 290 height 150
click at [200, 219] on span "Paragraph 1" at bounding box center [195, 220] width 60 height 16
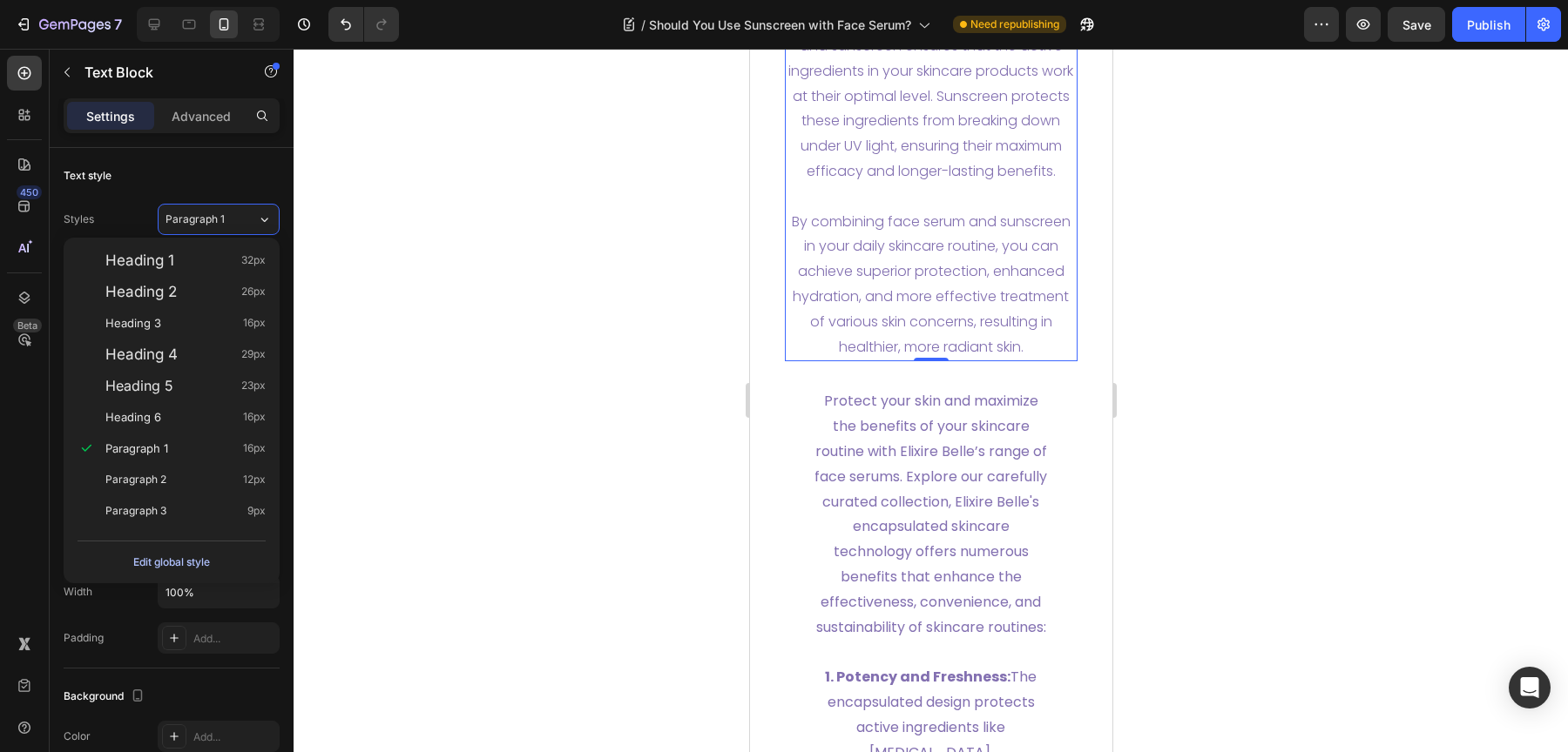
click at [197, 564] on div "Edit global style" at bounding box center [172, 563] width 76 height 21
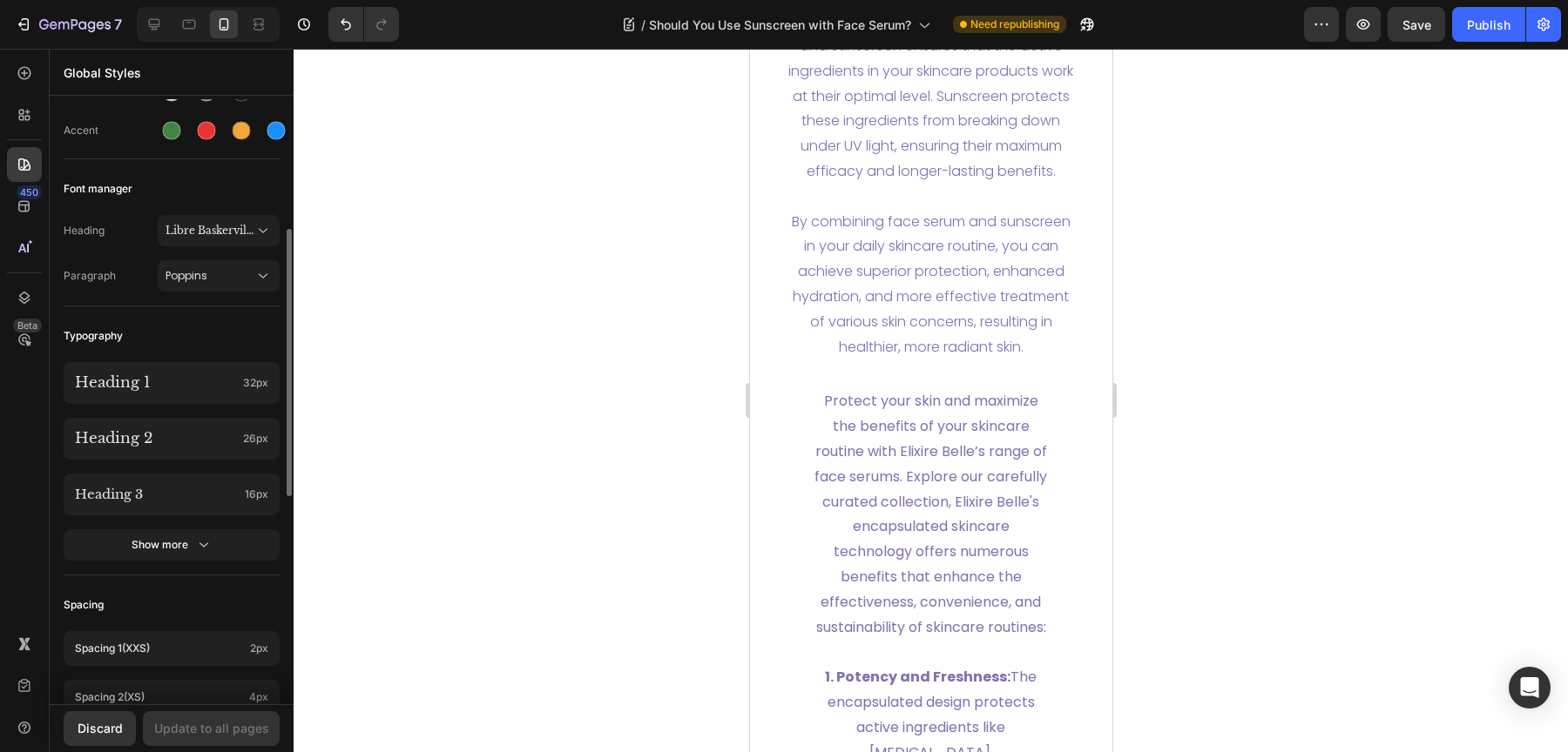
scroll to position [332, 0]
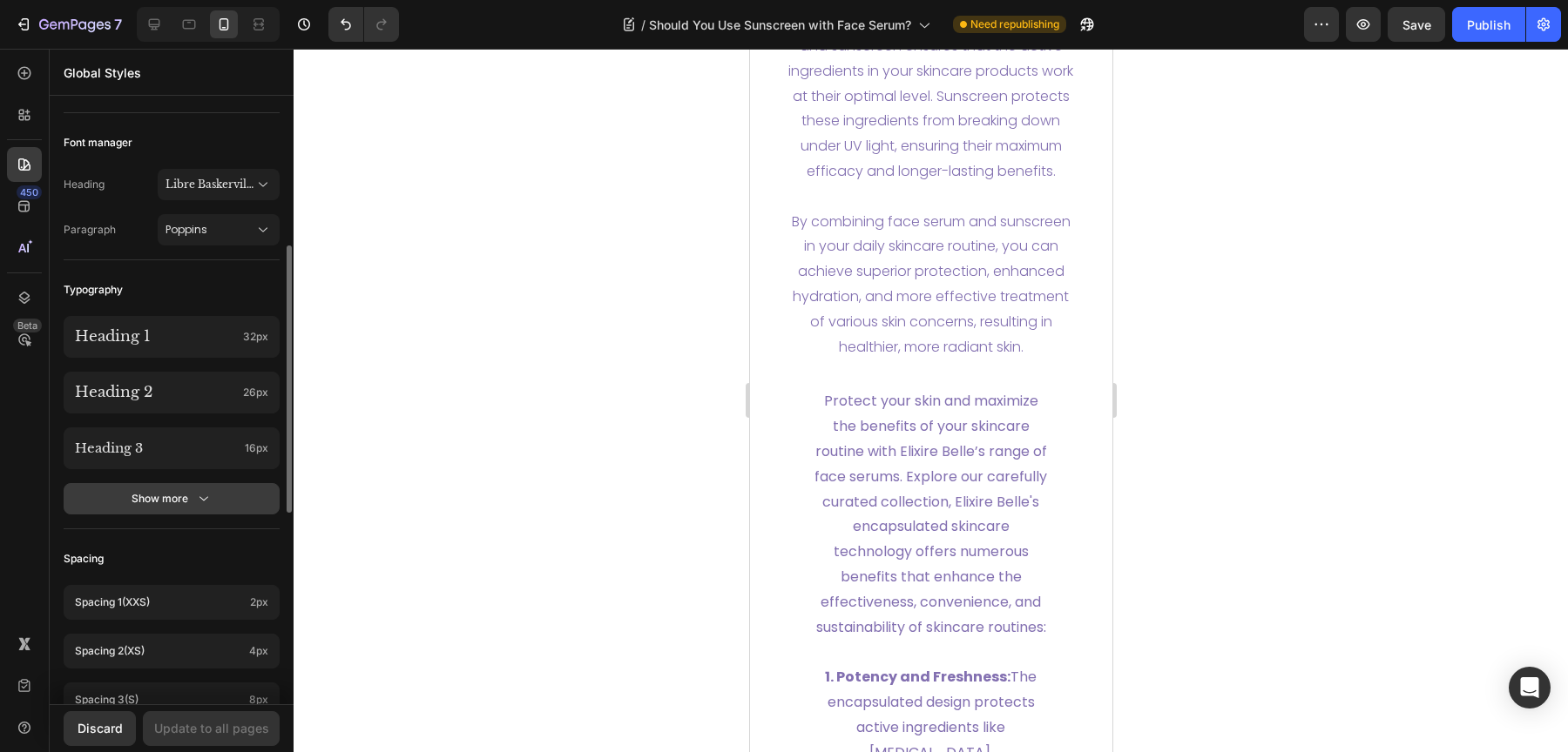
click at [234, 502] on button "Show more" at bounding box center [171, 499] width 216 height 31
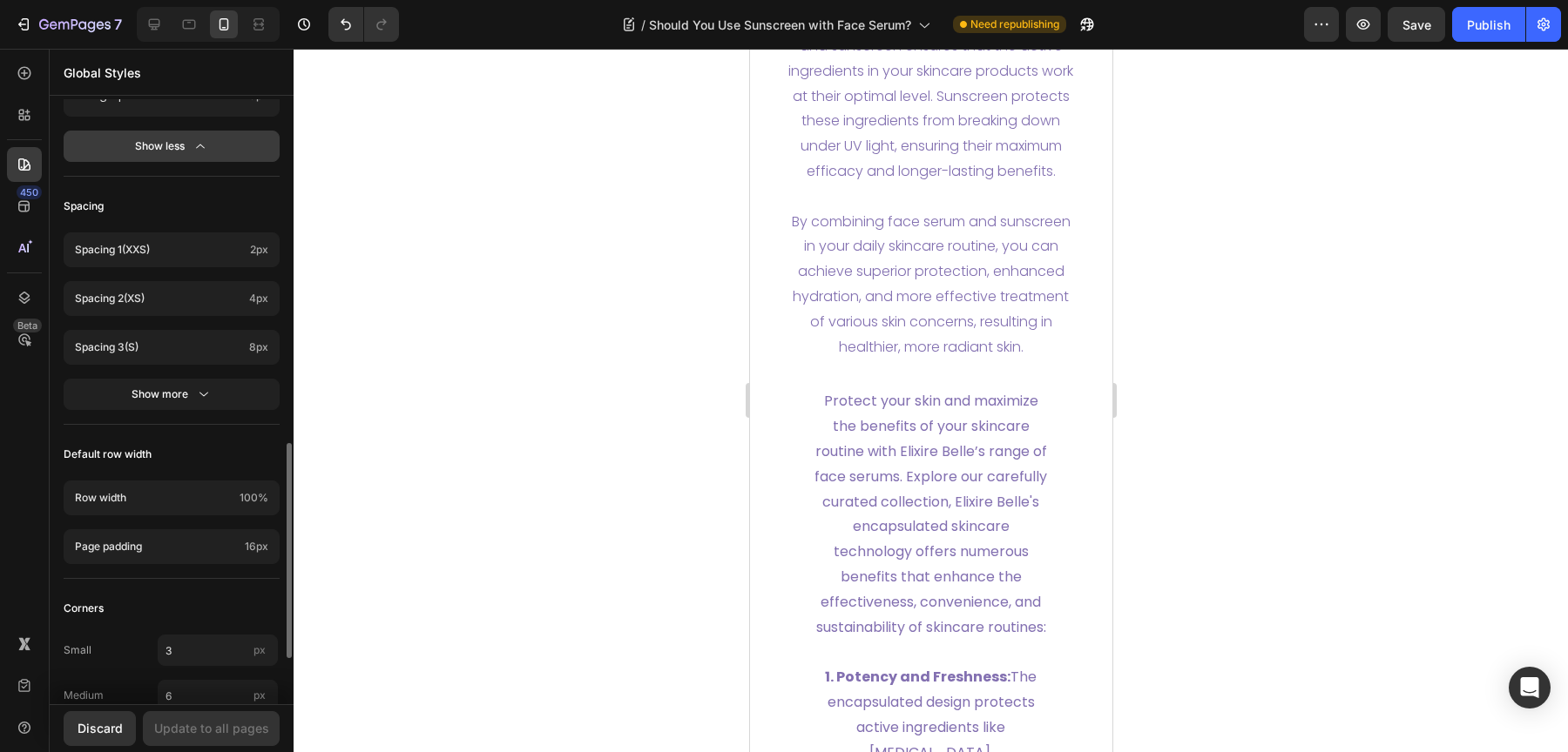
scroll to position [1025, 0]
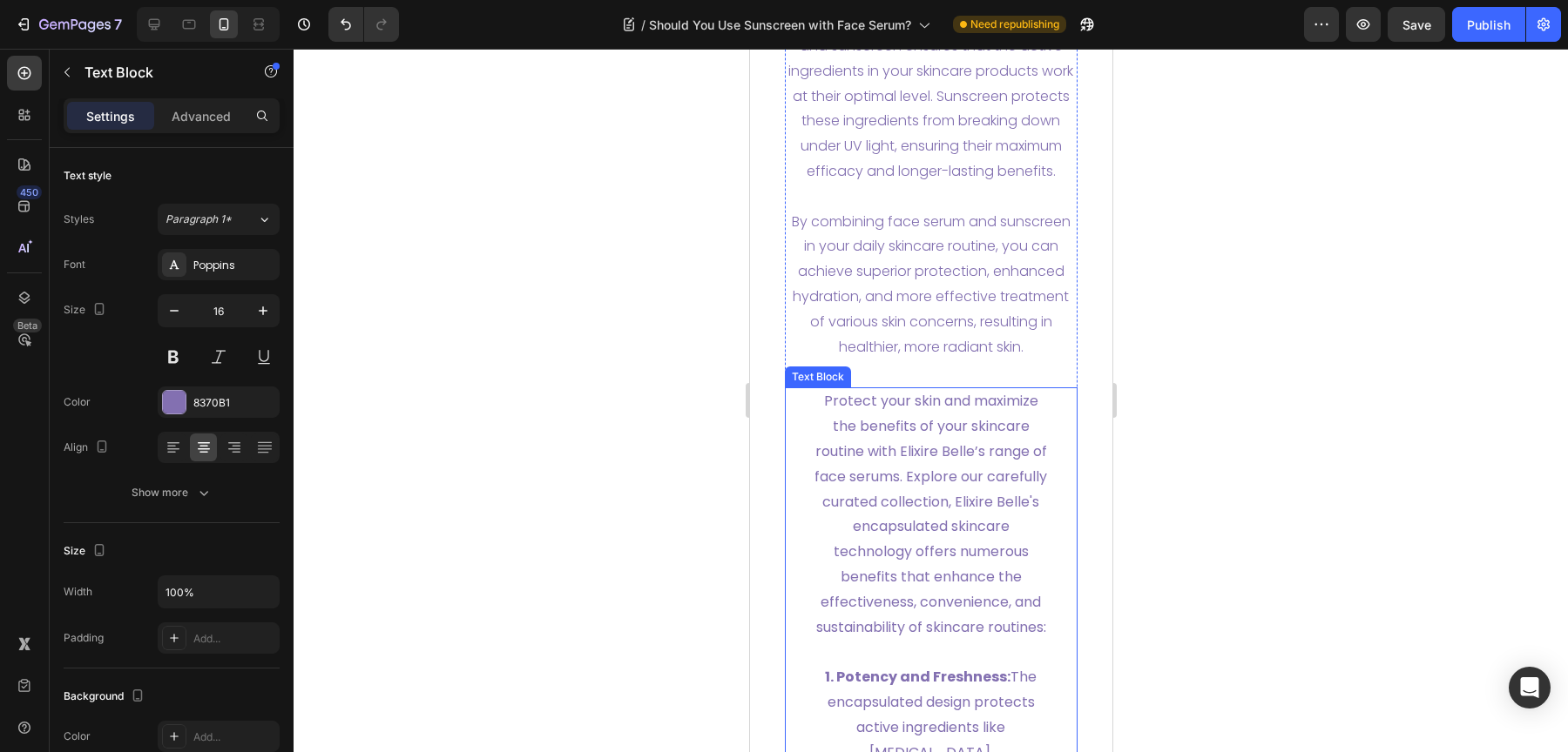
click at [959, 572] on p "Protect your skin and maximize the benefits of your skincare routine with Elixi…" at bounding box center [930, 515] width 237 height 251
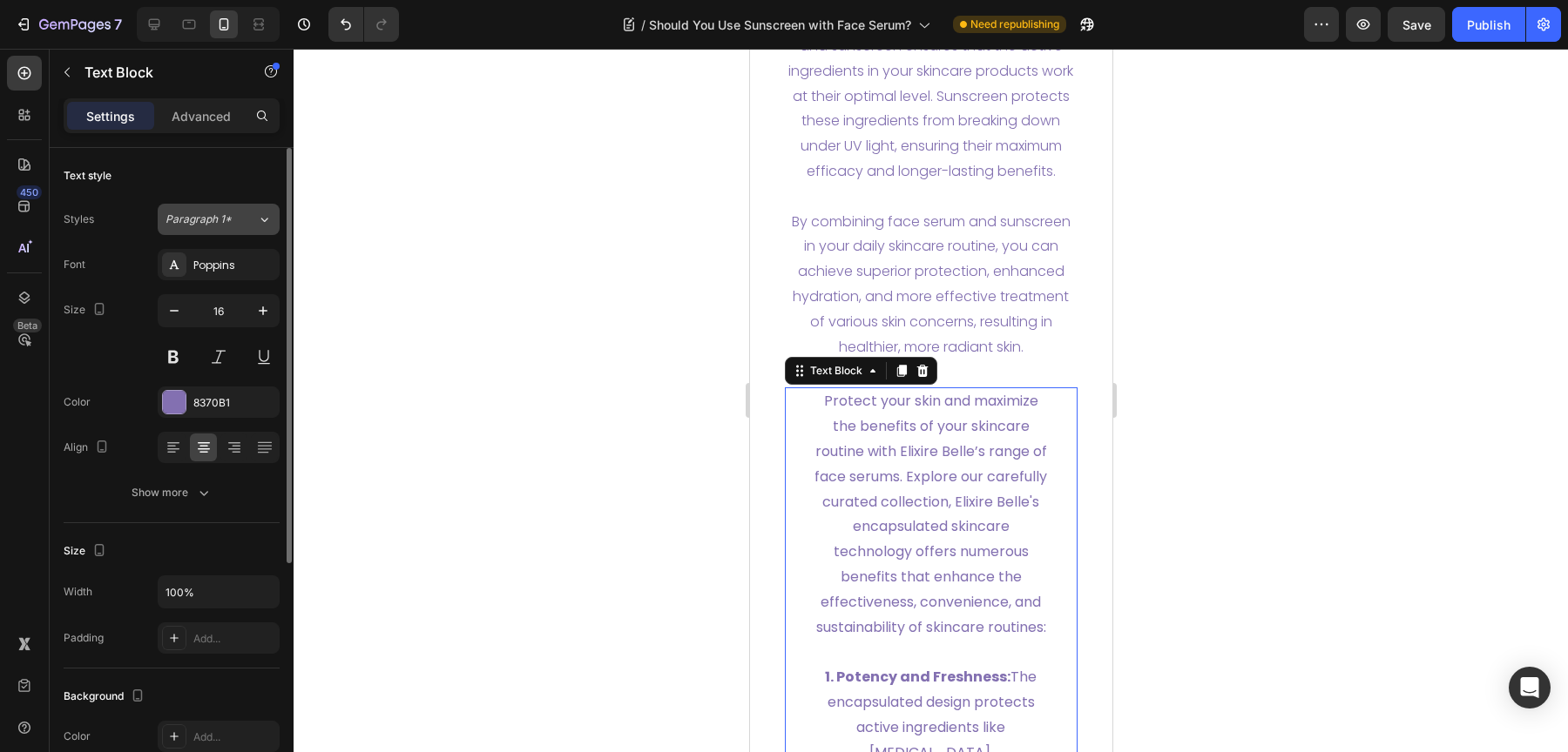
click at [217, 206] on button "Paragraph 1*" at bounding box center [218, 219] width 122 height 31
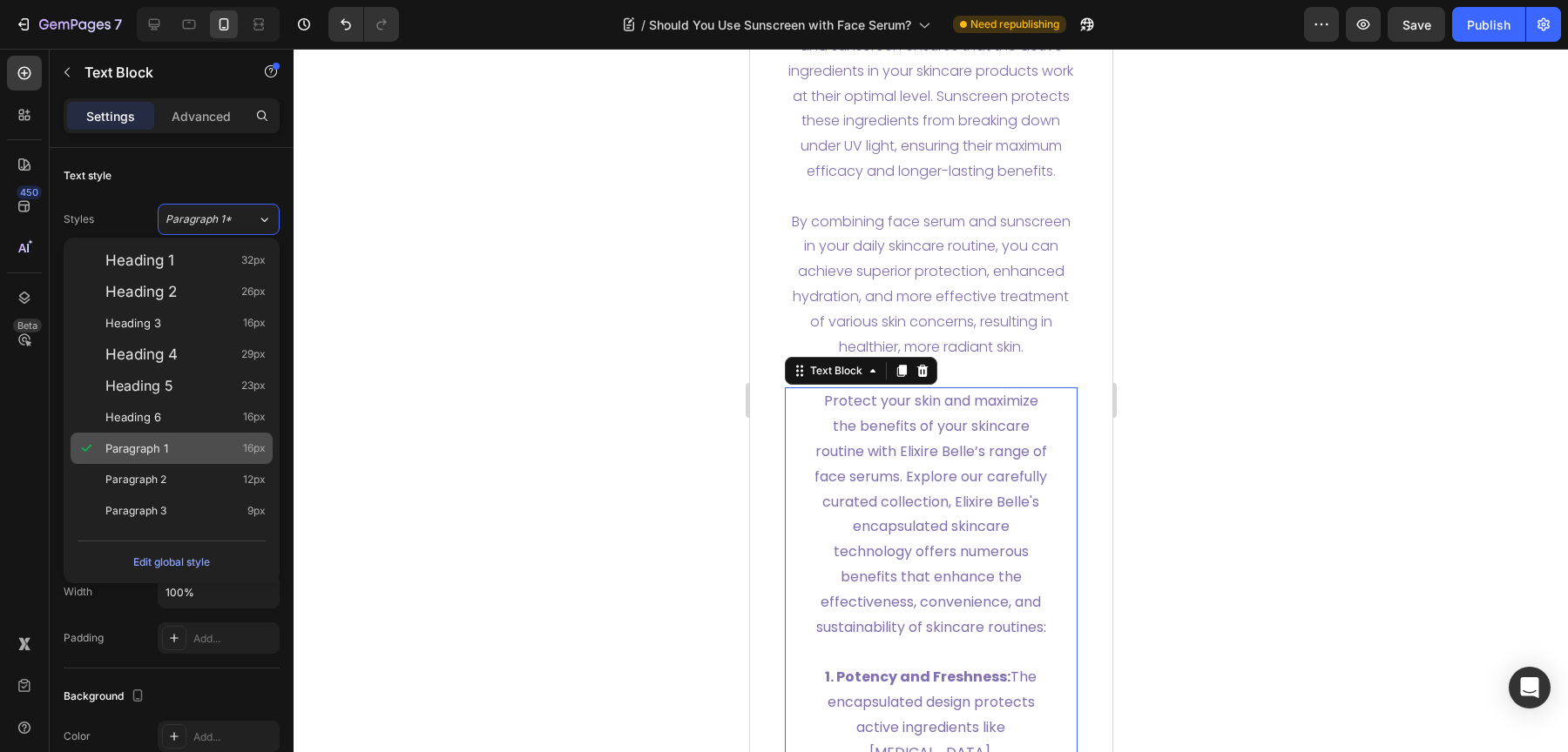
click at [98, 441] on span at bounding box center [87, 448] width 35 height 31
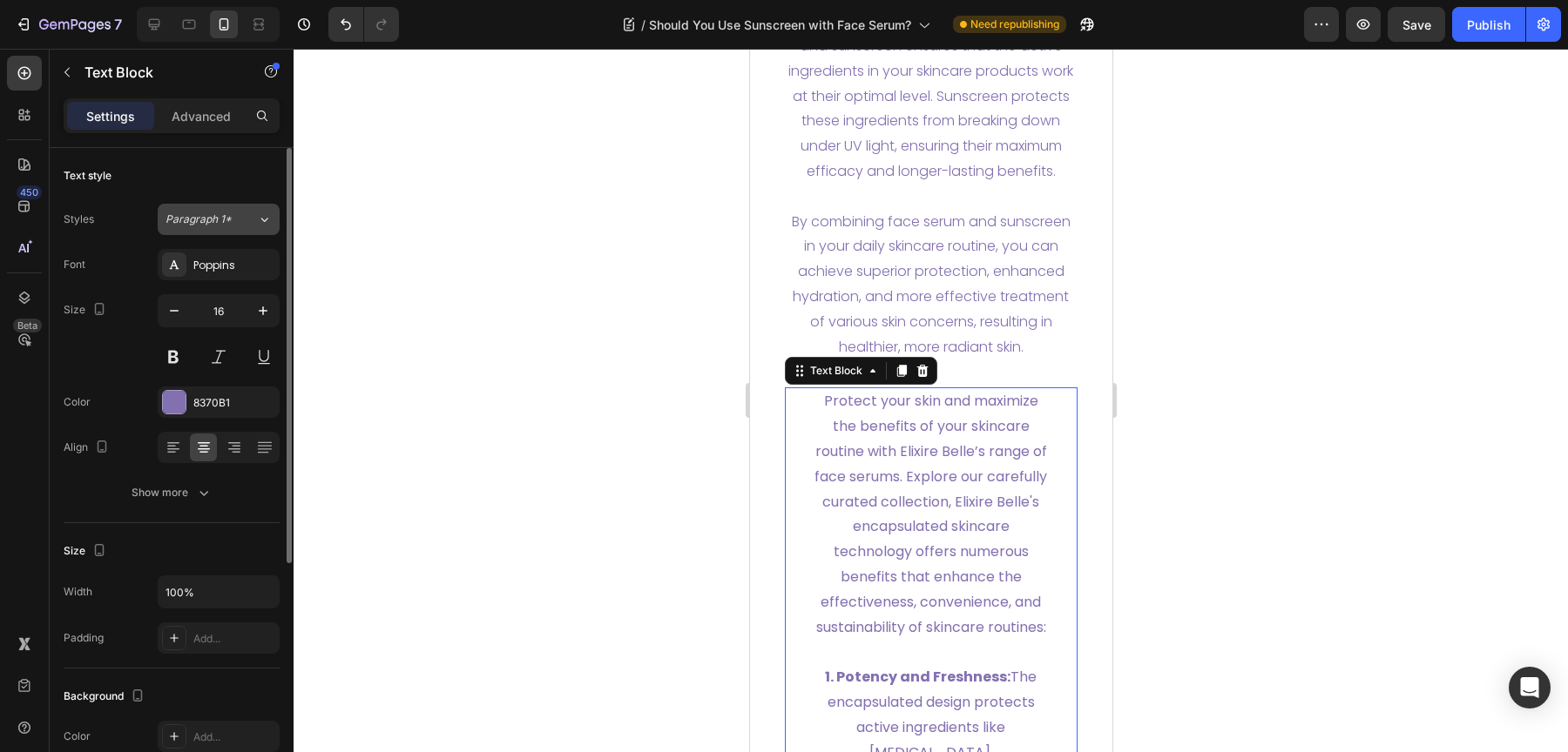
click at [237, 220] on div "Paragraph 1*" at bounding box center [211, 220] width 92 height 16
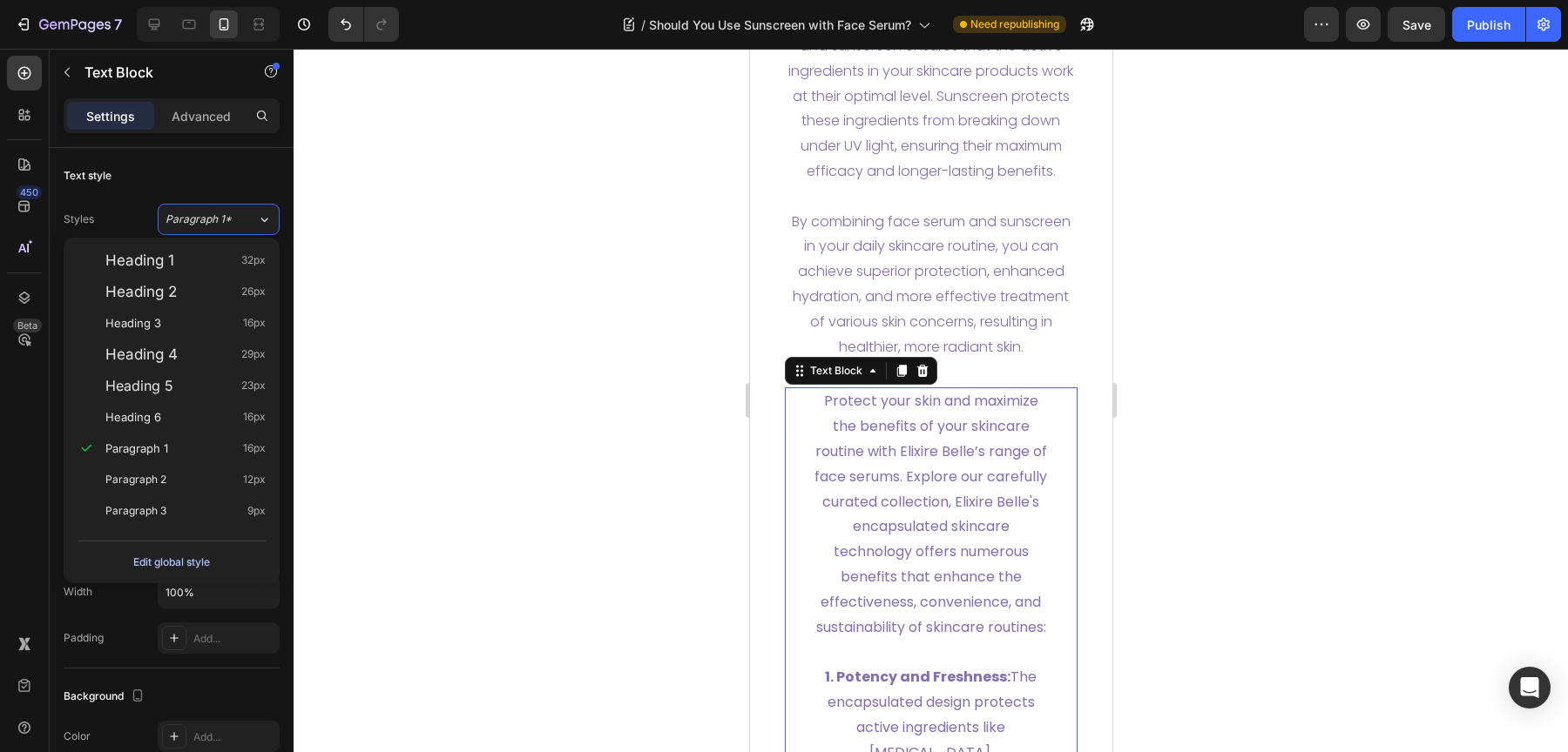
click at [175, 559] on div "Edit global style" at bounding box center [172, 563] width 76 height 21
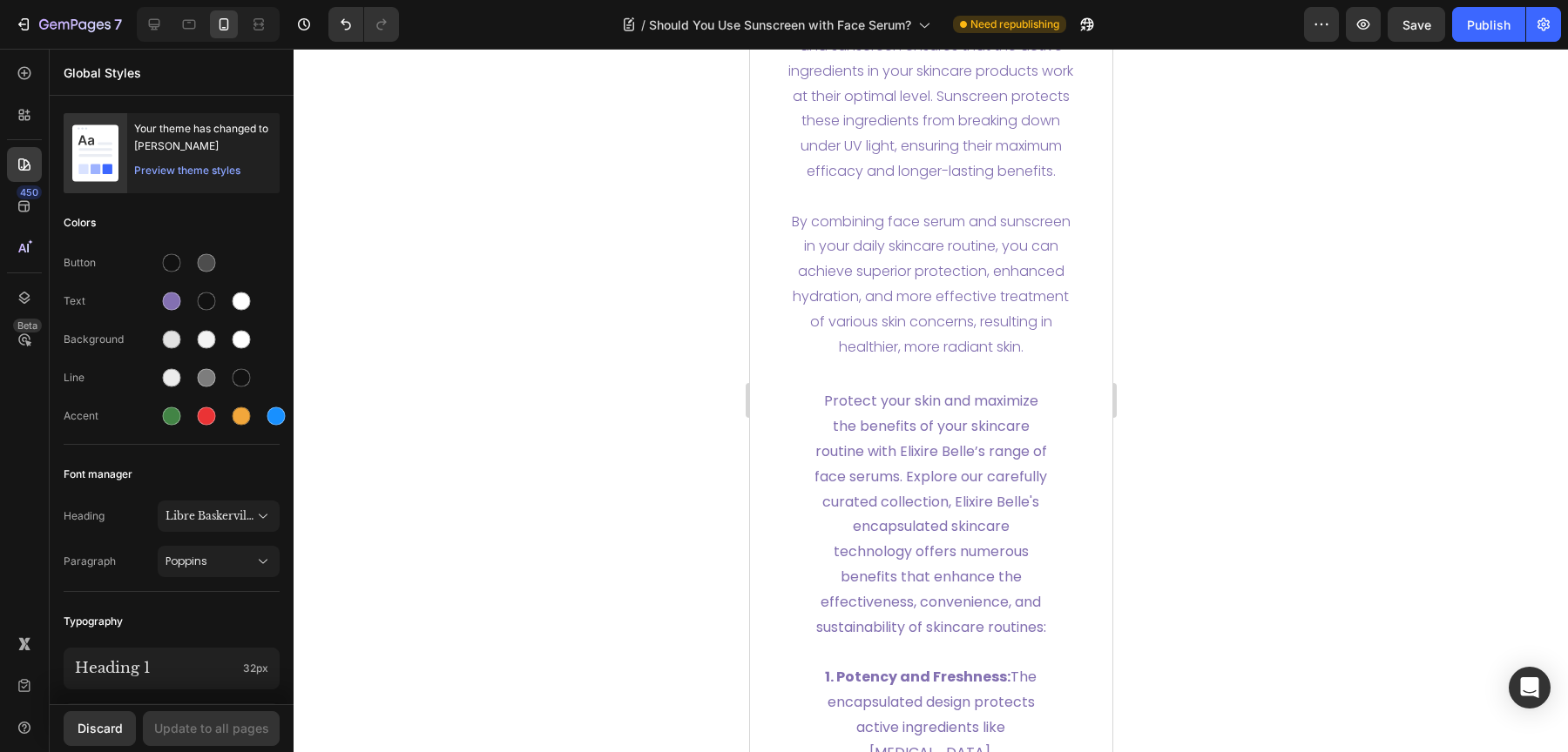
click at [362, 221] on div at bounding box center [930, 400] width 1275 height 703
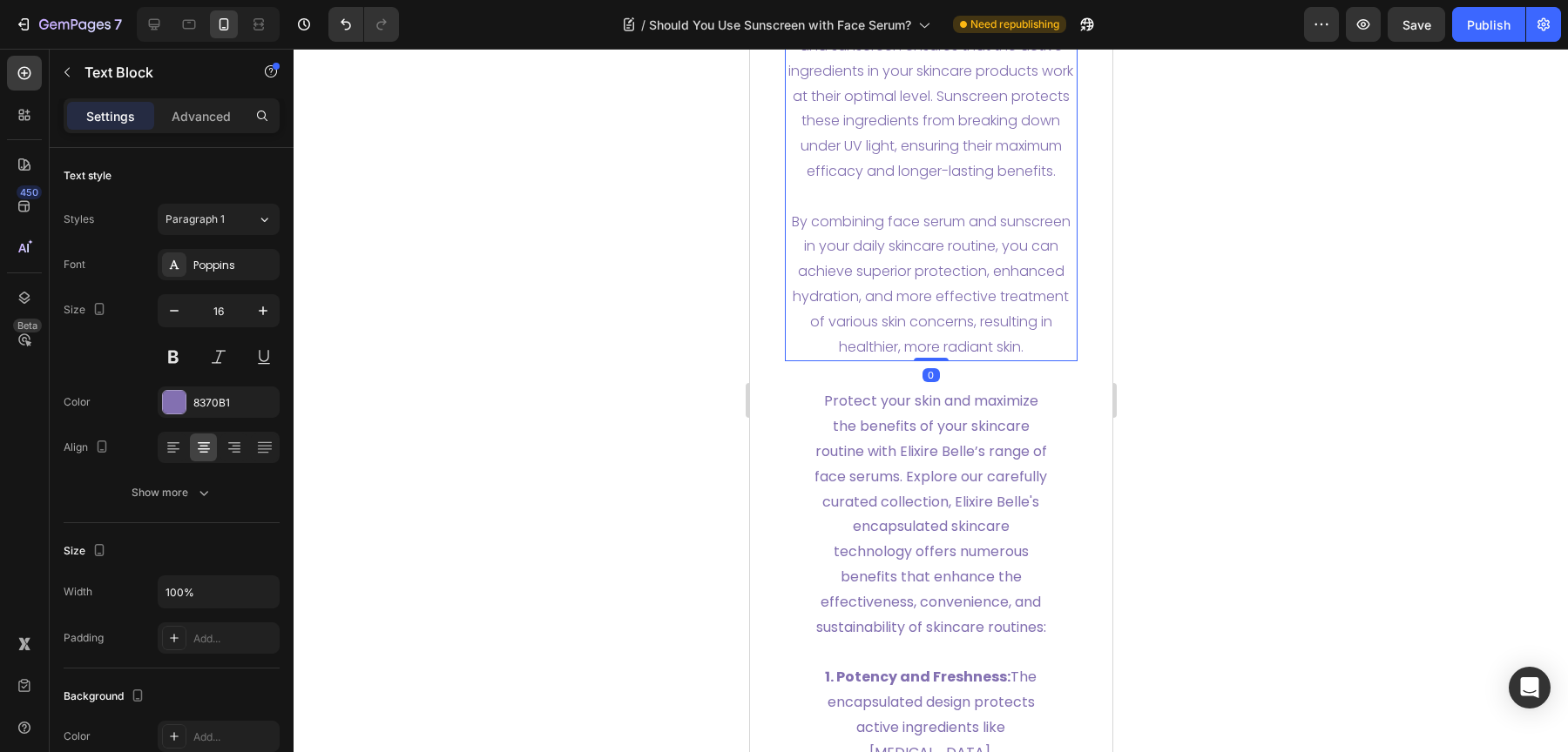
click at [880, 184] on p "5. Maximized Efficacy of Ingredients: The combination of serums and sunscreen e…" at bounding box center [930, 83] width 290 height 200
click at [201, 121] on p "Advanced" at bounding box center [201, 116] width 60 height 19
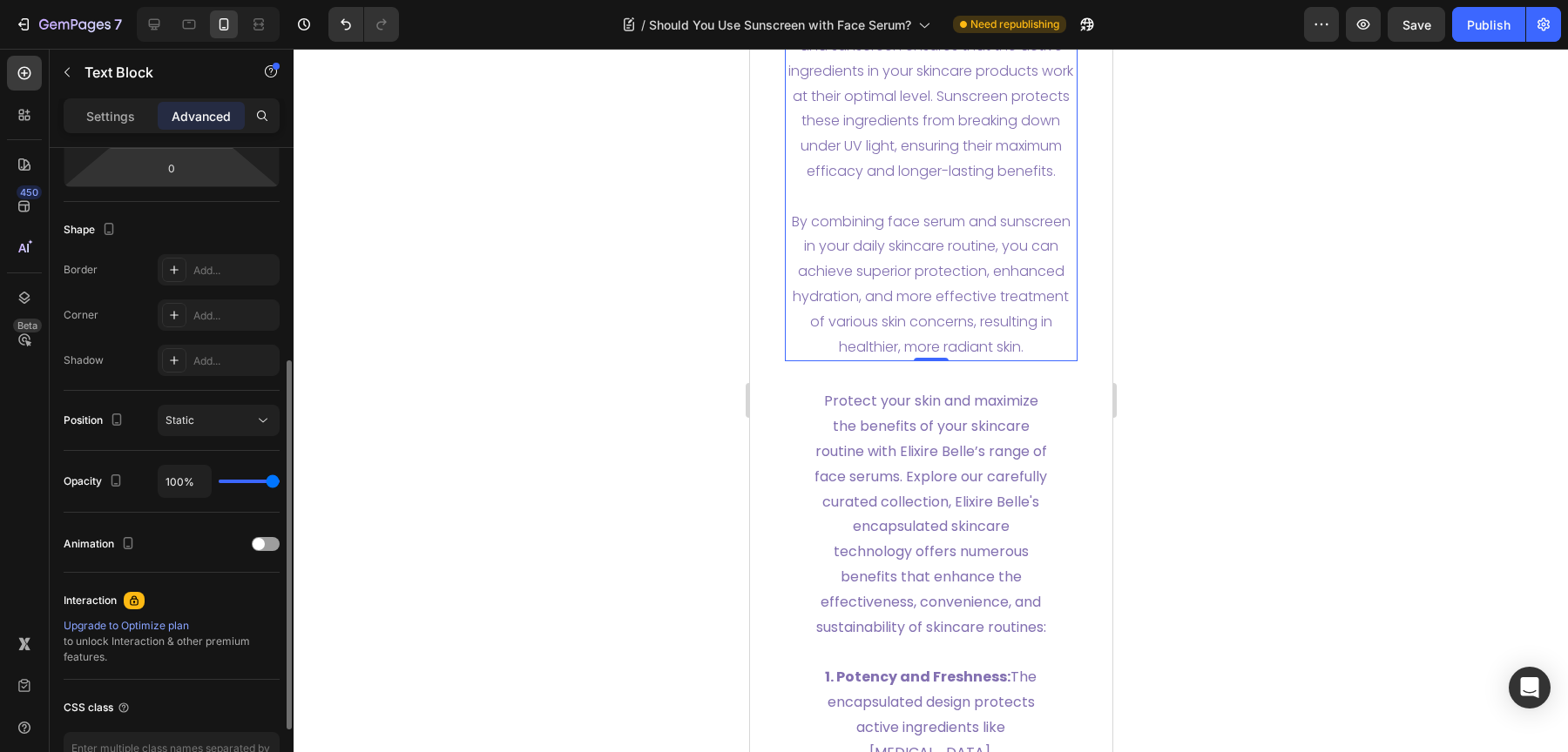
scroll to position [409, 0]
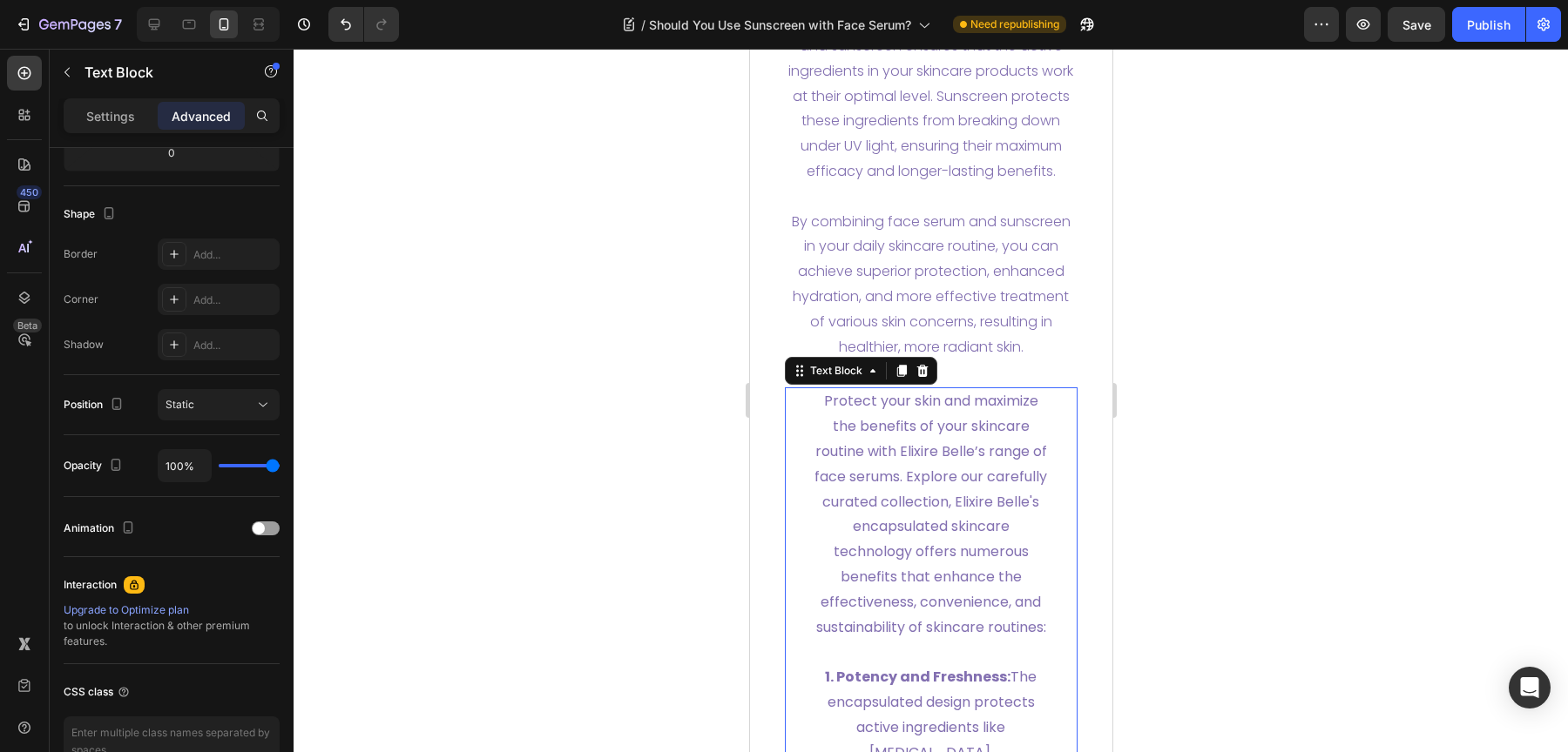
click at [941, 556] on p "Protect your skin and maximize the benefits of your skincare routine with Elixi…" at bounding box center [930, 515] width 237 height 251
click at [889, 316] on p "By combining face serum and sunscreen in your daily skincare routine, you can a…" at bounding box center [930, 284] width 290 height 150
click at [865, 503] on p "Protect your skin and maximize the benefits of your skincare routine with Elixi…" at bounding box center [930, 515] width 237 height 251
click at [92, 119] on p "Settings" at bounding box center [110, 116] width 49 height 19
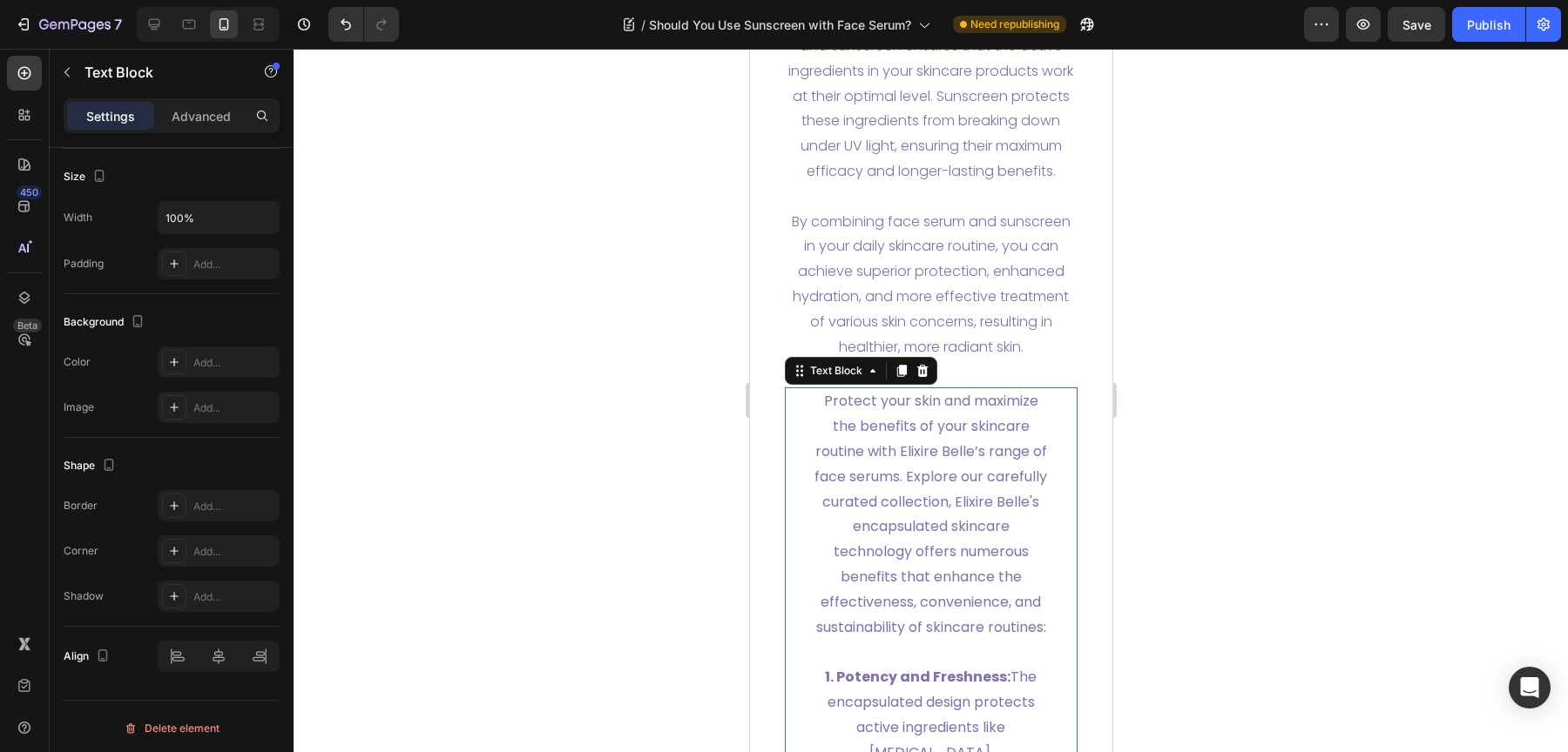
click at [864, 476] on p "Protect your skin and maximize the benefits of your skincare routine with Elixi…" at bounding box center [930, 515] width 237 height 251
click at [864, 299] on p "By combining face serum and sunscreen in your daily skincare routine, you can a…" at bounding box center [930, 284] width 290 height 150
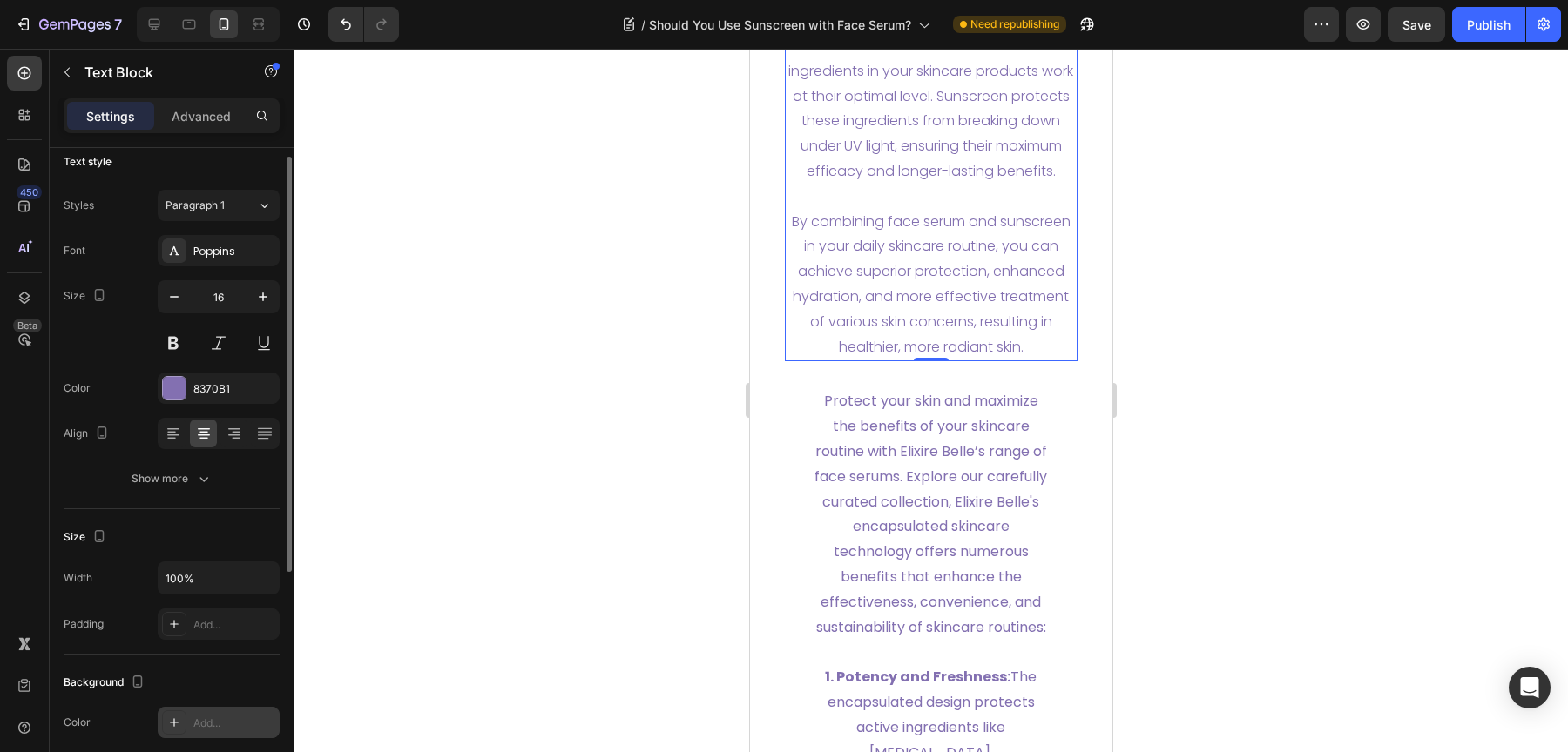
scroll to position [0, 0]
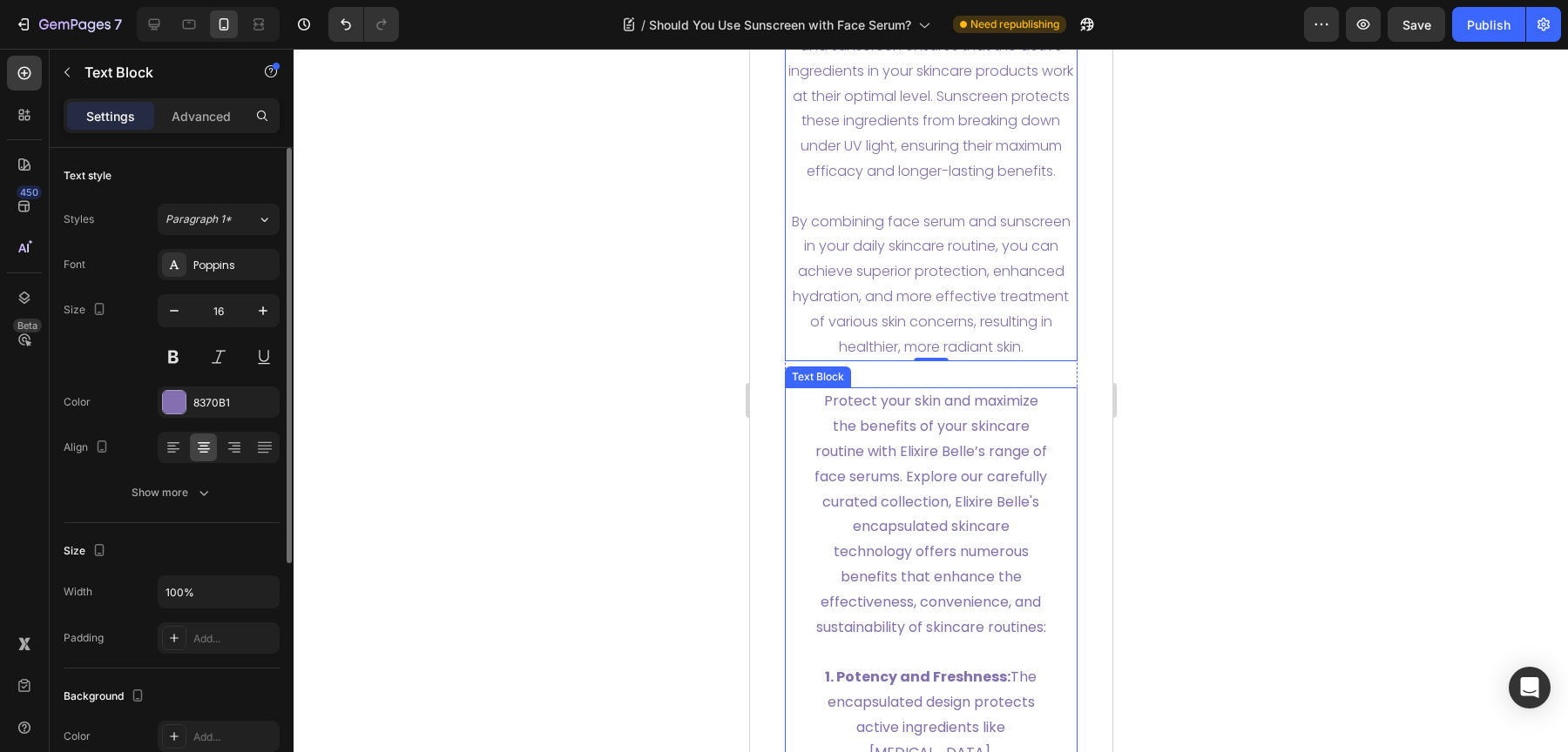
click at [921, 554] on p "Protect your skin and maximize the benefits of your skincare routine with Elixi…" at bounding box center [930, 515] width 237 height 251
click at [196, 217] on span "Paragraph 1*" at bounding box center [198, 220] width 66 height 16
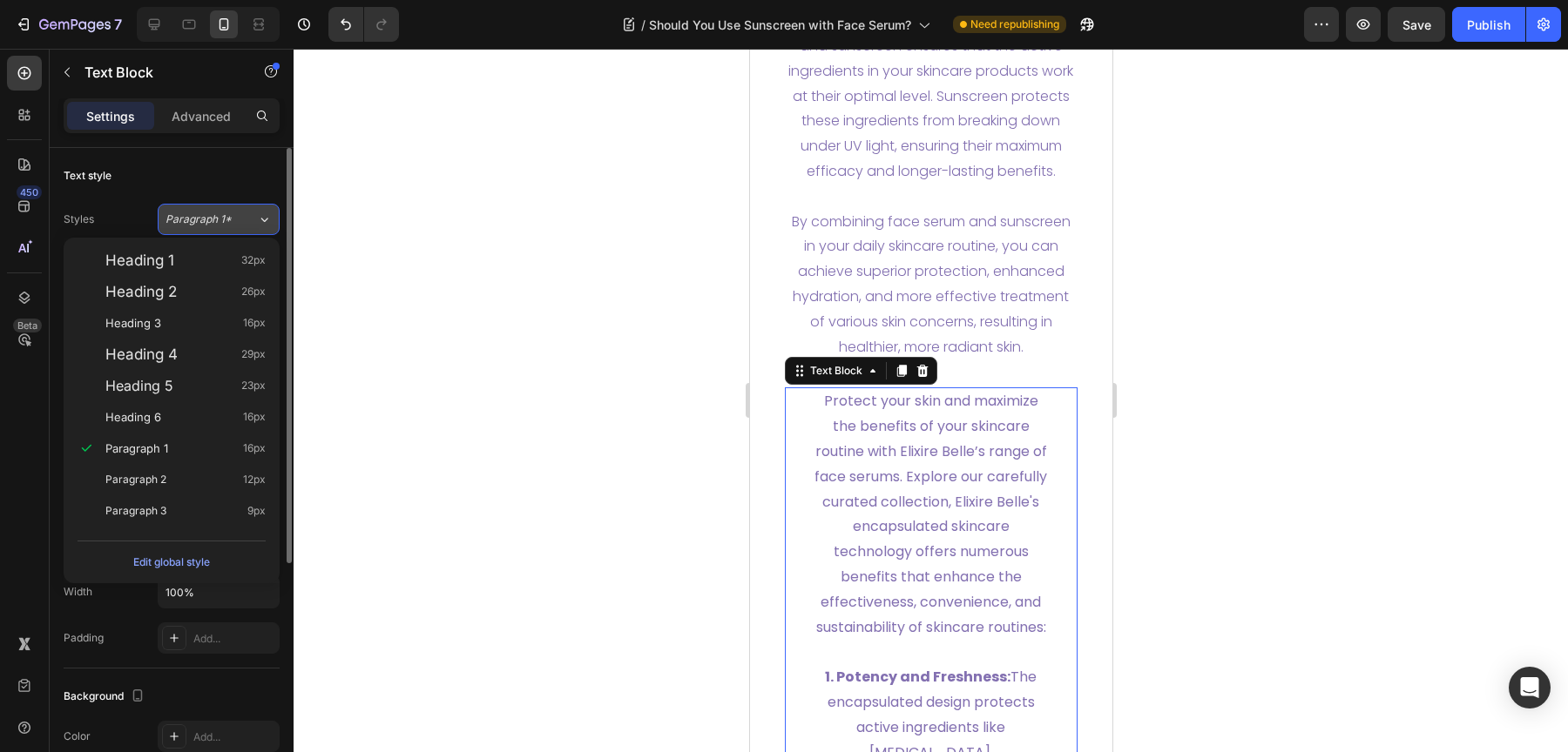
click at [196, 217] on span "Paragraph 1*" at bounding box center [198, 220] width 66 height 16
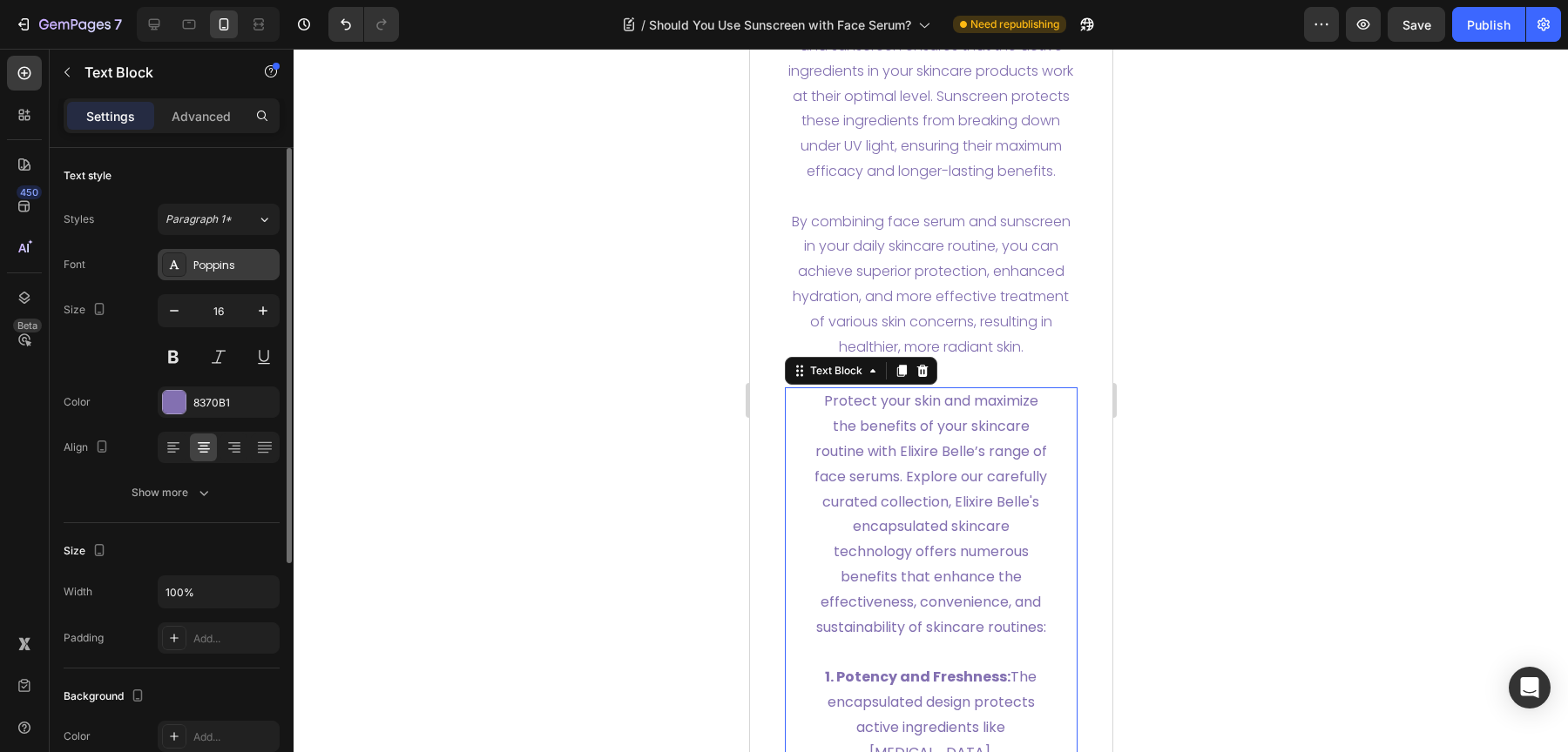
click at [208, 256] on div "Poppins" at bounding box center [218, 264] width 122 height 31
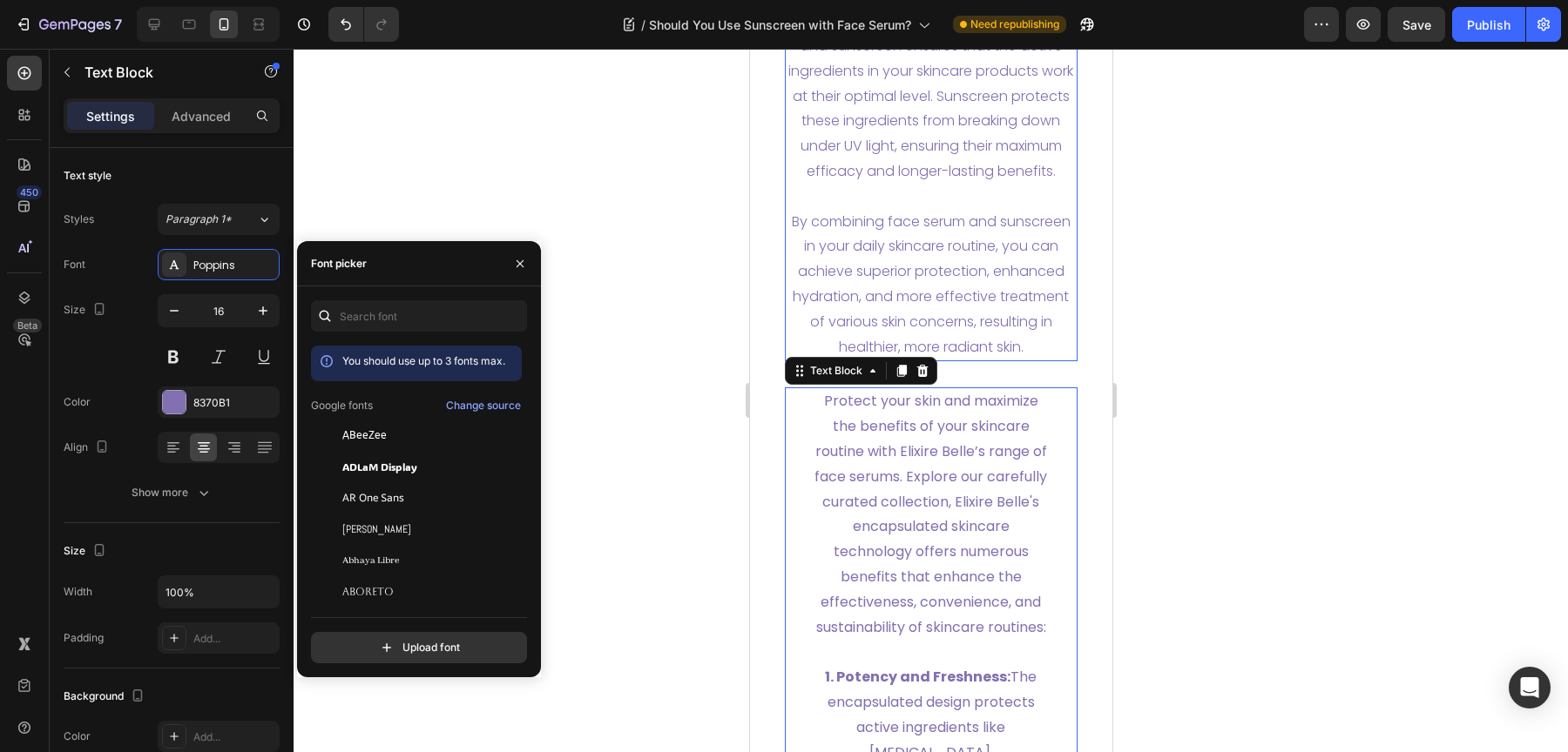
click at [816, 278] on p "By combining face serum and sunscreen in your daily skincare routine, you can a…" at bounding box center [930, 284] width 290 height 150
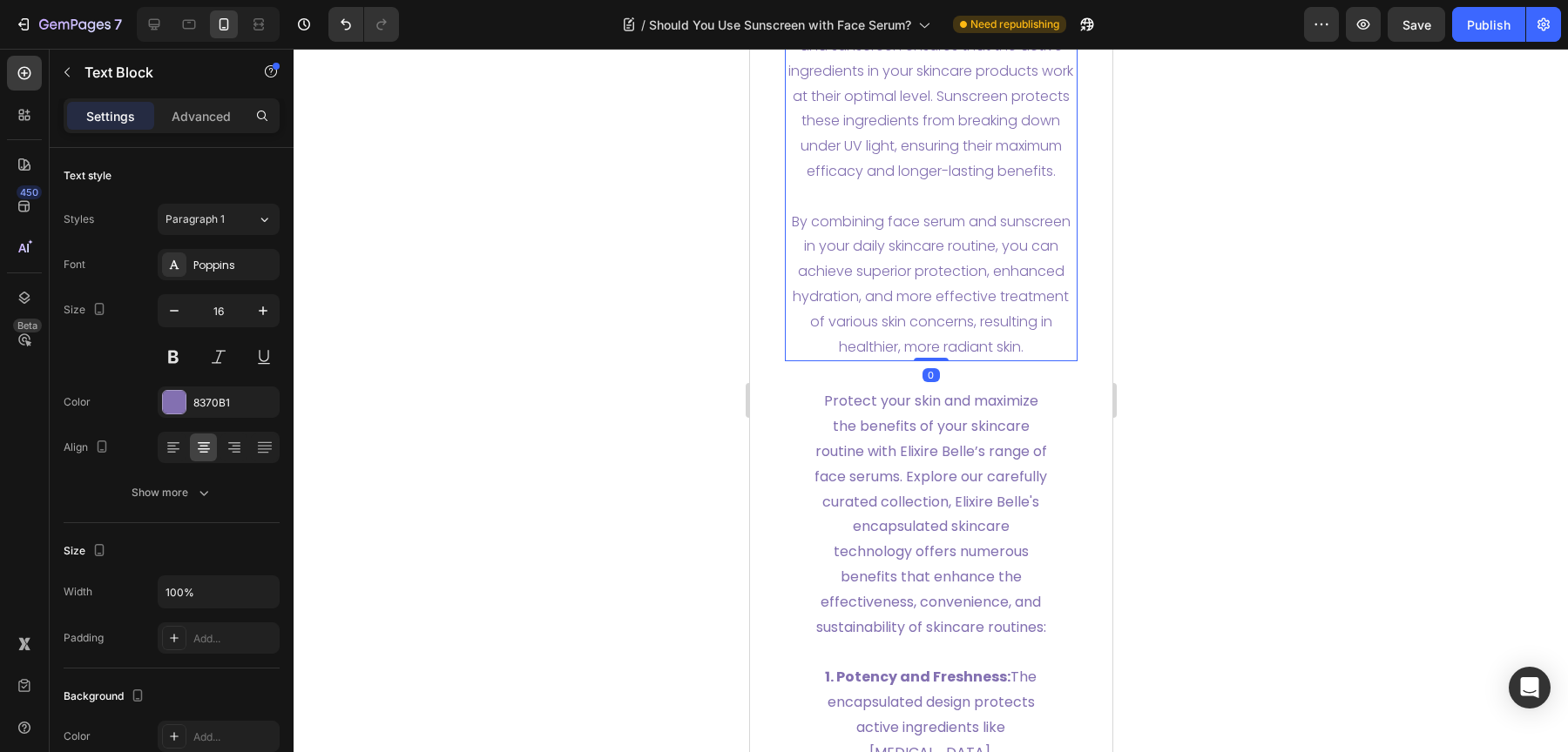
click at [889, 330] on p "By combining face serum and sunscreen in your daily skincare routine, you can a…" at bounding box center [930, 284] width 290 height 150
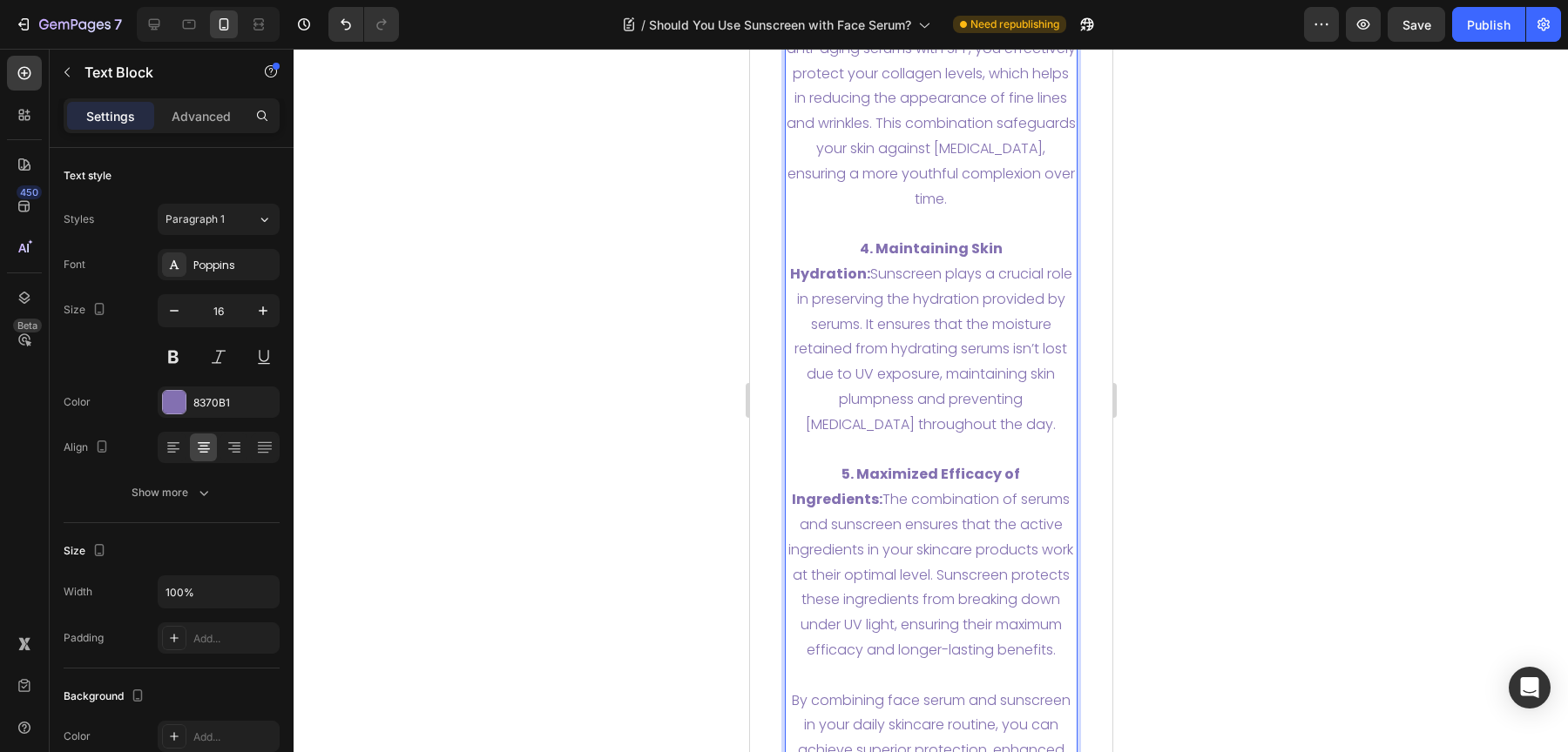
scroll to position [6410, 0]
click at [970, 404] on p "4. Maintaining Skin Hydration: Sunscreen plays a crucial role in preserving the…" at bounding box center [930, 335] width 290 height 200
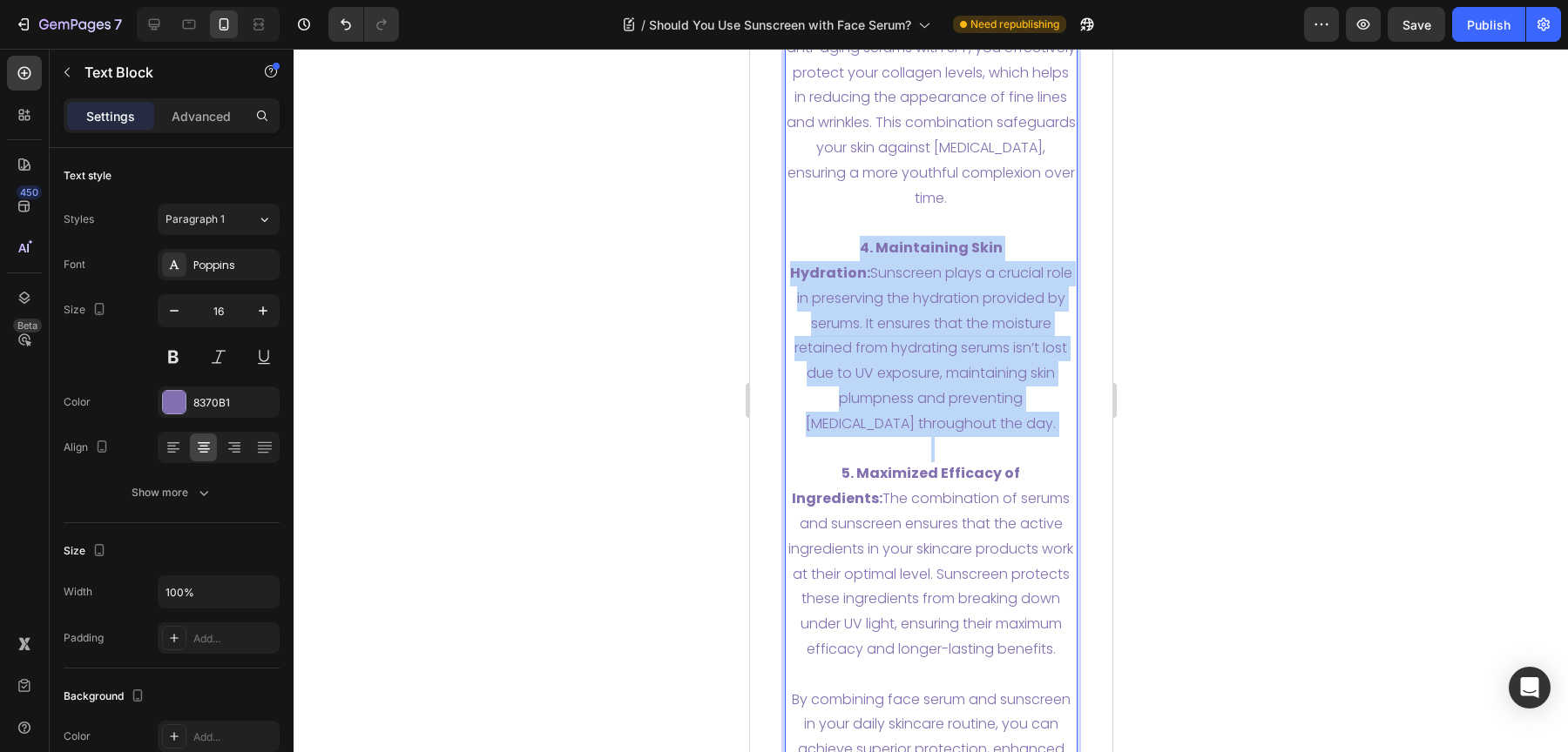
click at [970, 404] on p "4. Maintaining Skin Hydration: Sunscreen plays a crucial role in preserving the…" at bounding box center [930, 335] width 290 height 200
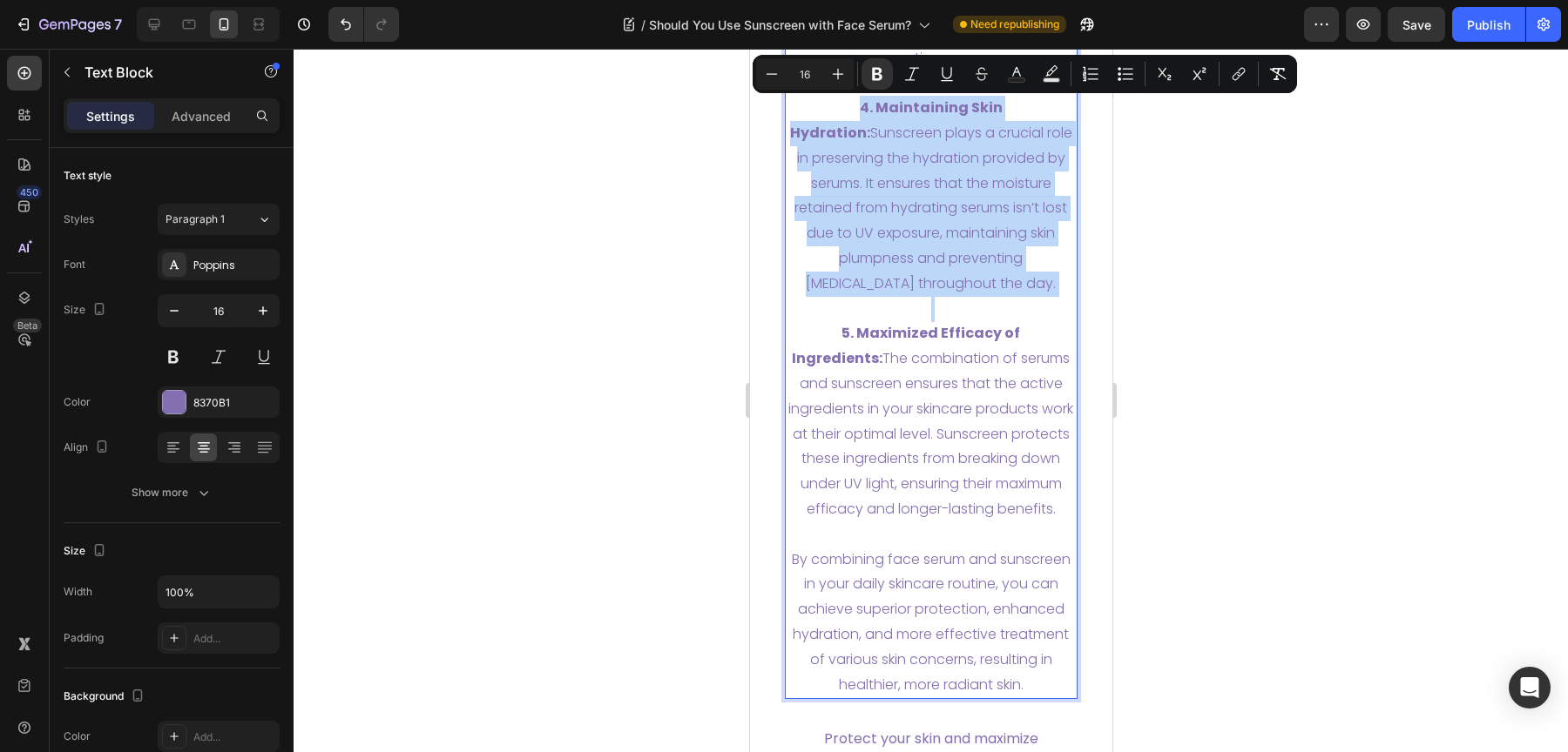
copy div "1. Enhanced Protection : When active ingredients in face serums are used in con…"
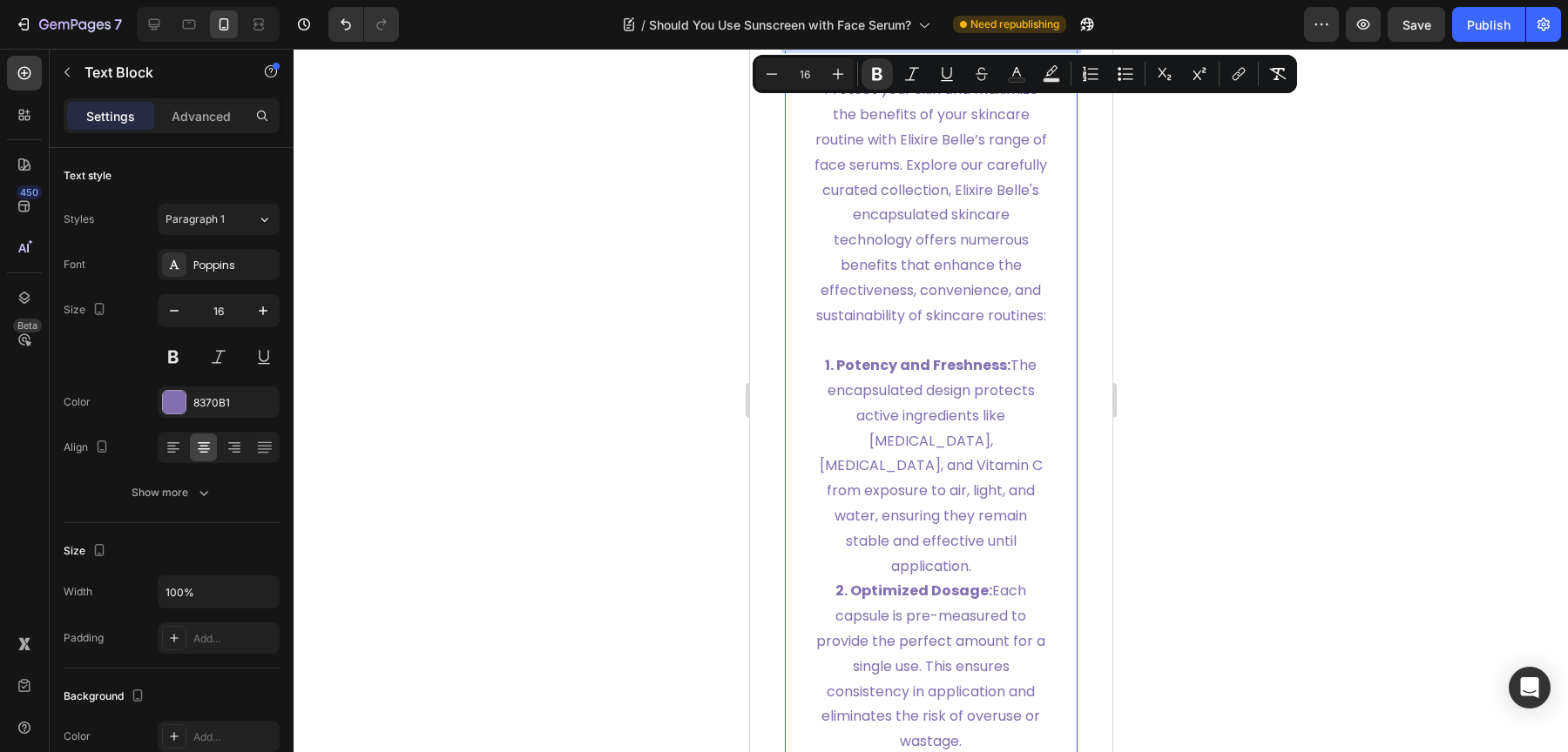
click at [955, 328] on p "Protect your skin and maximize the benefits of your skincare routine with Elixi…" at bounding box center [930, 203] width 237 height 251
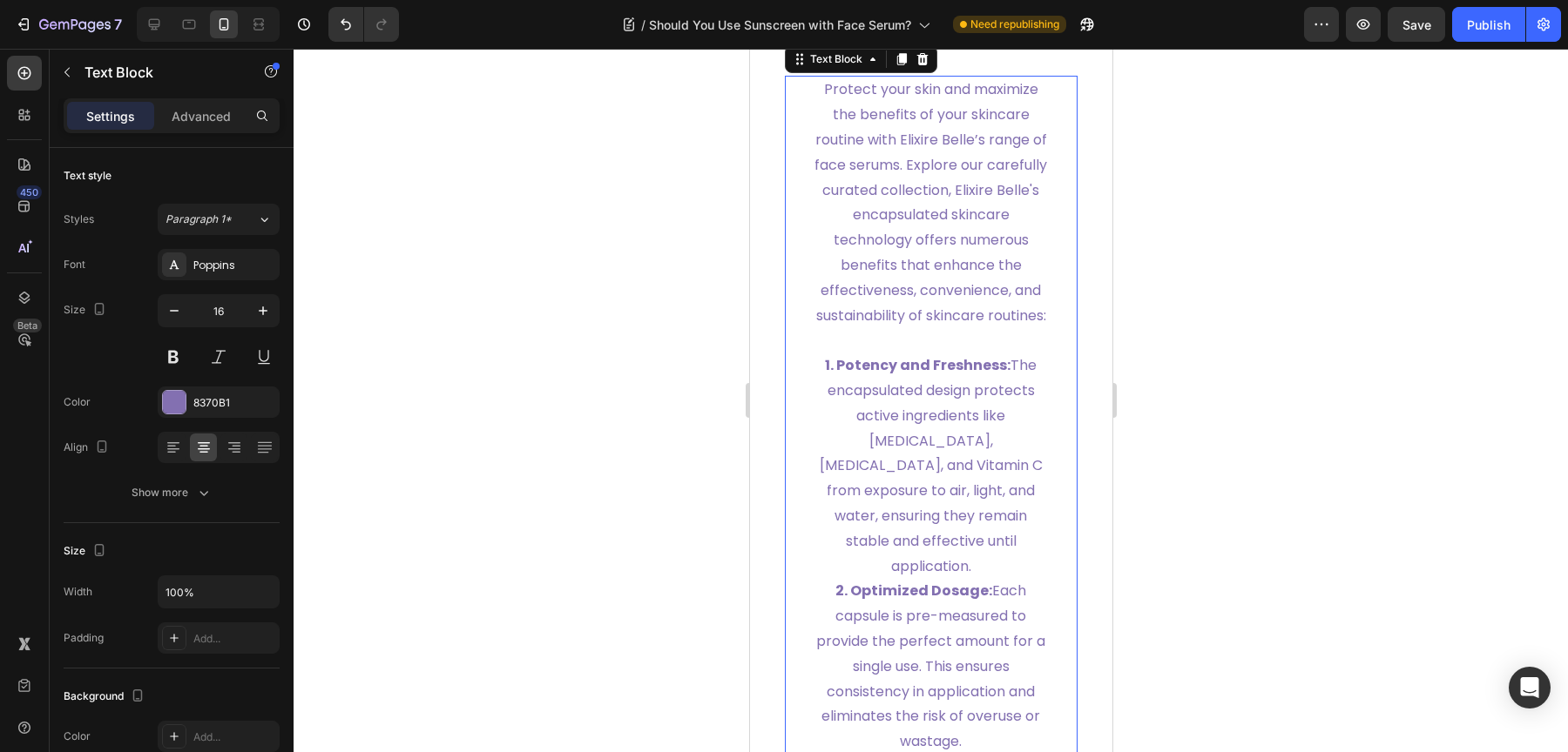
scroll to position [7028, 0]
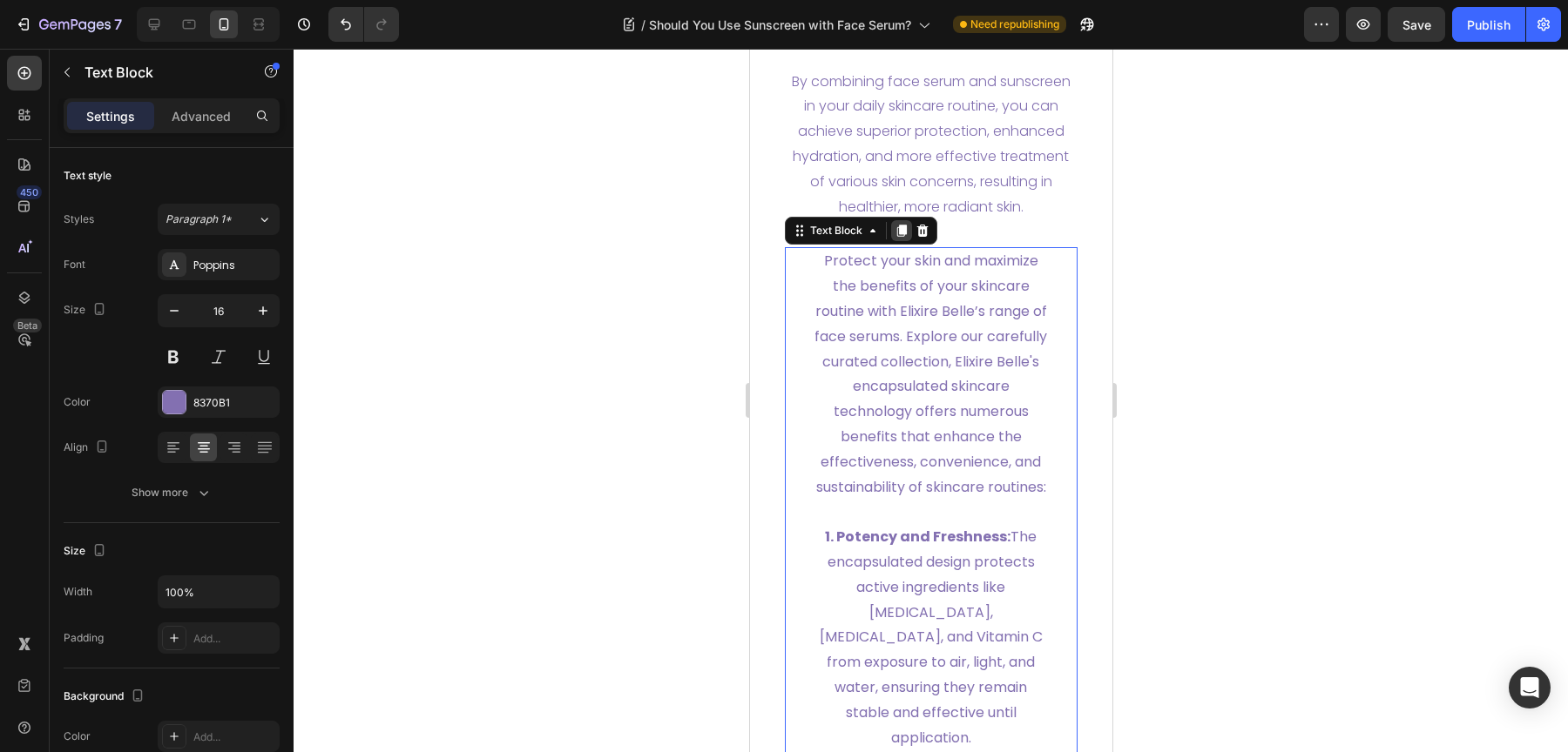
click at [899, 237] on icon at bounding box center [900, 232] width 10 height 12
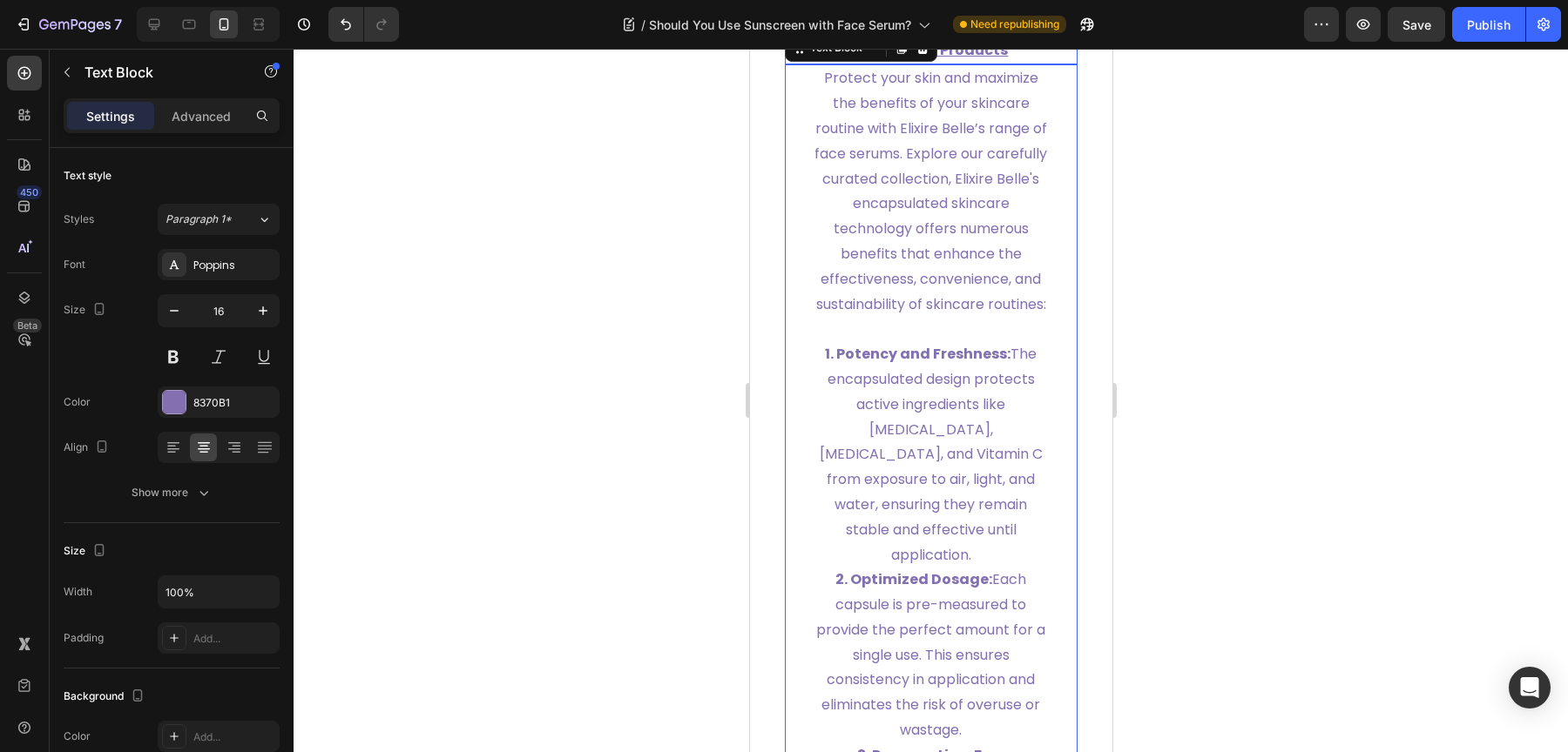
scroll to position [9127, 0]
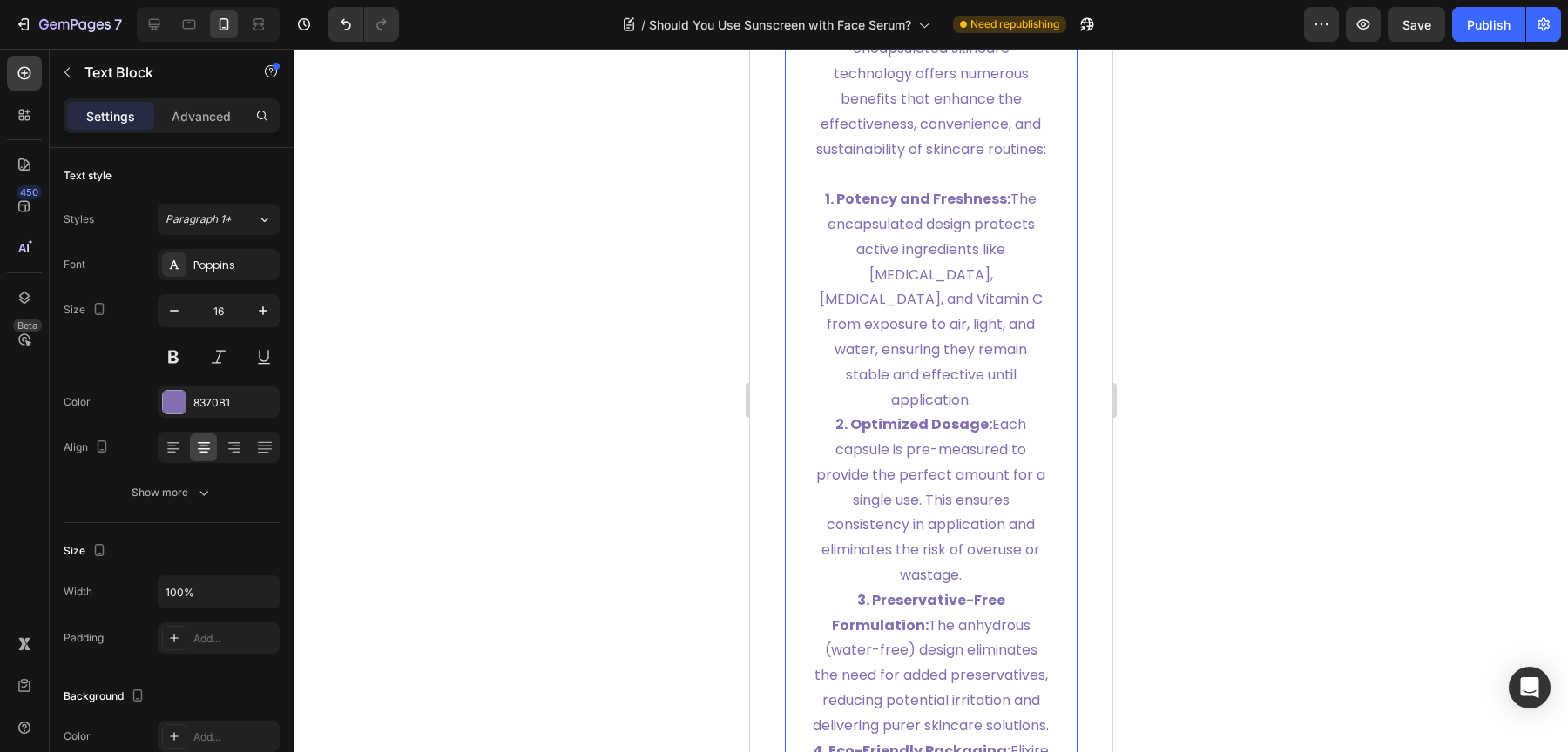
click at [915, 162] on p "Protect your skin and maximize the benefits of your skincare routine with Elixi…" at bounding box center [930, 36] width 237 height 251
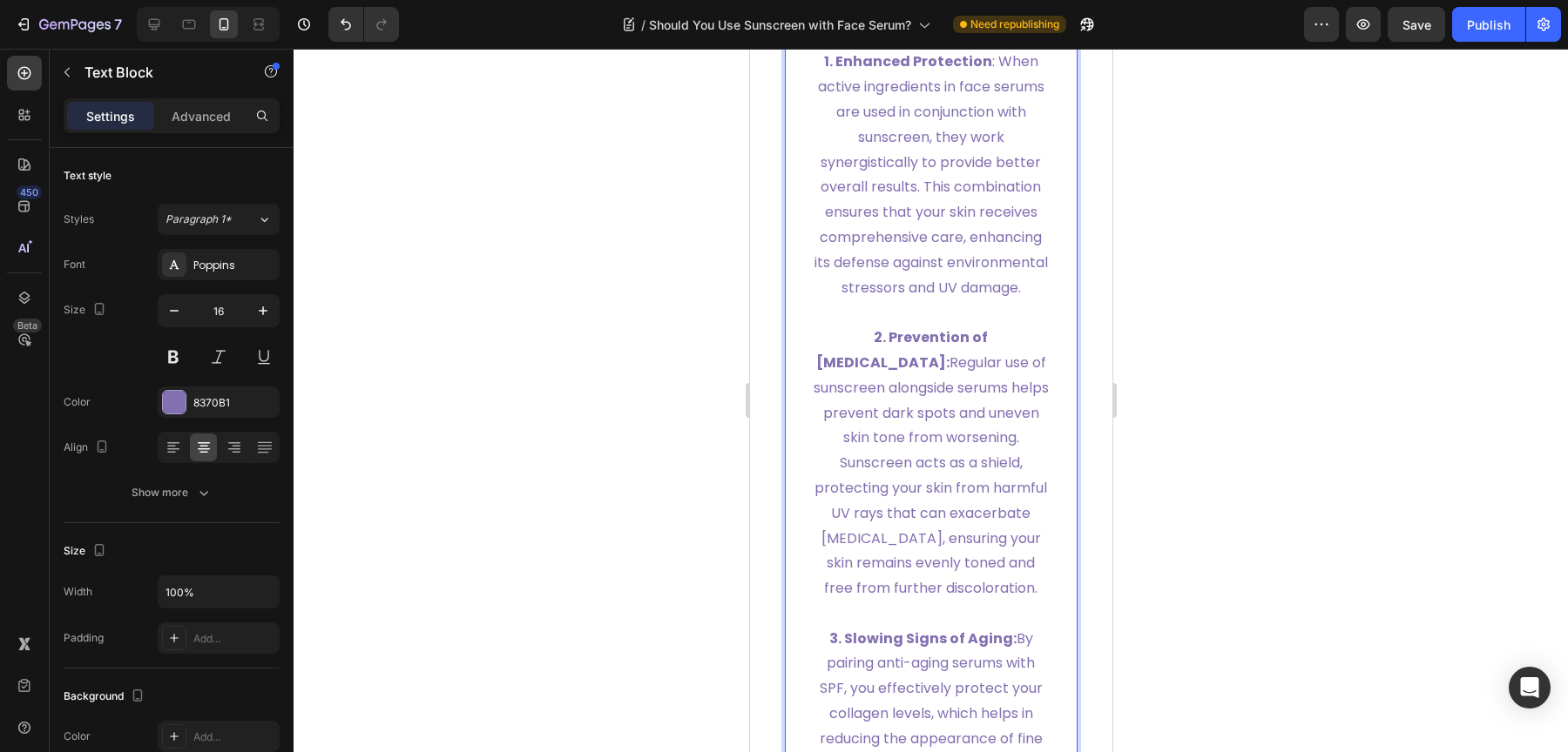
scroll to position [8987, 0]
drag, startPoint x: 1041, startPoint y: 252, endPoint x: 1032, endPoint y: 164, distance: 88.5
click at [1020, 302] on p "1. Enhanced Protection : When active ingredients in face serums are used in con…" at bounding box center [930, 177] width 237 height 251
click at [817, 268] on p "1. Enhanced Protection : When active ingredients in face serums are used in con…" at bounding box center [930, 177] width 237 height 251
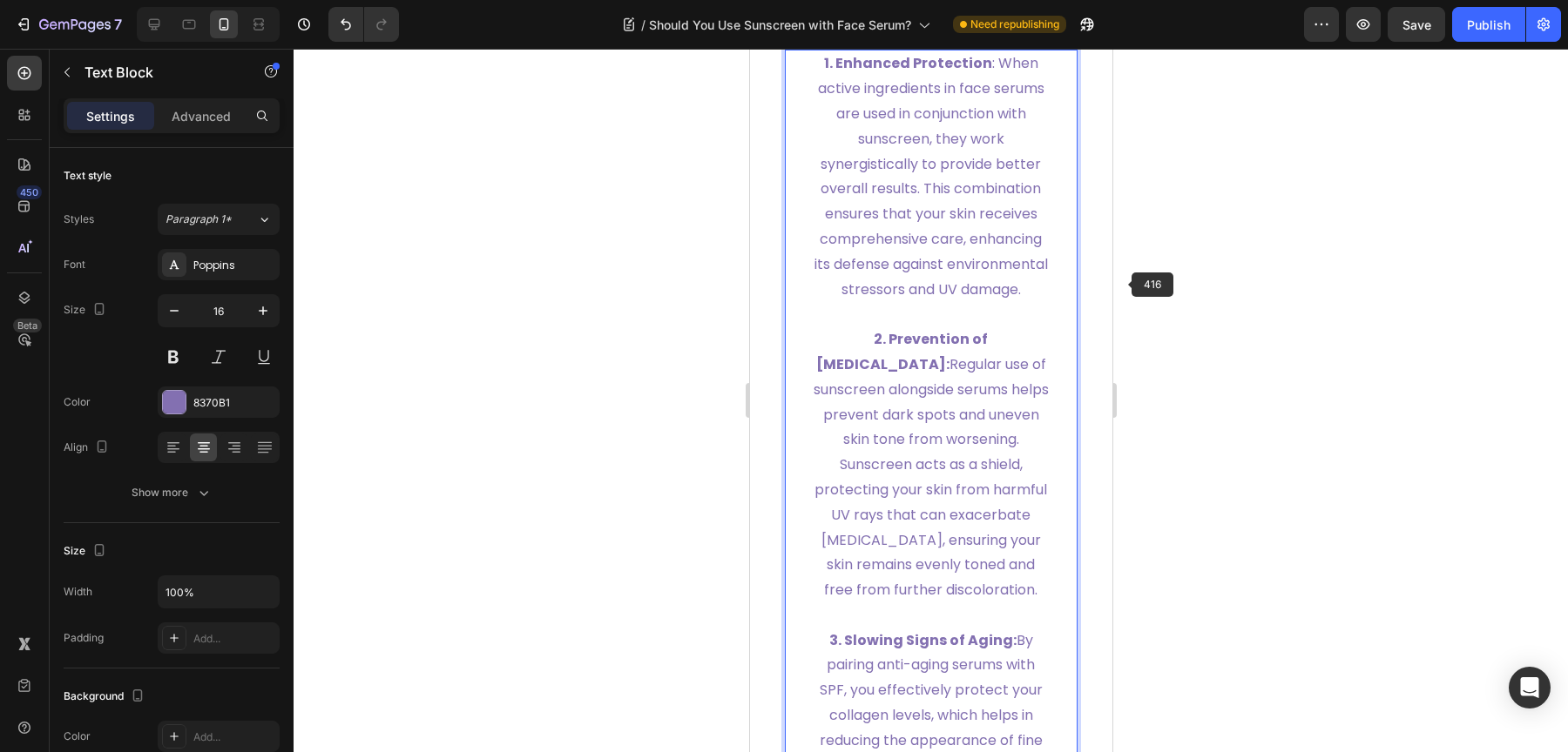
click at [1174, 264] on div at bounding box center [930, 400] width 1275 height 703
click at [940, 73] on strong "1. Enhanced Protection" at bounding box center [907, 63] width 168 height 20
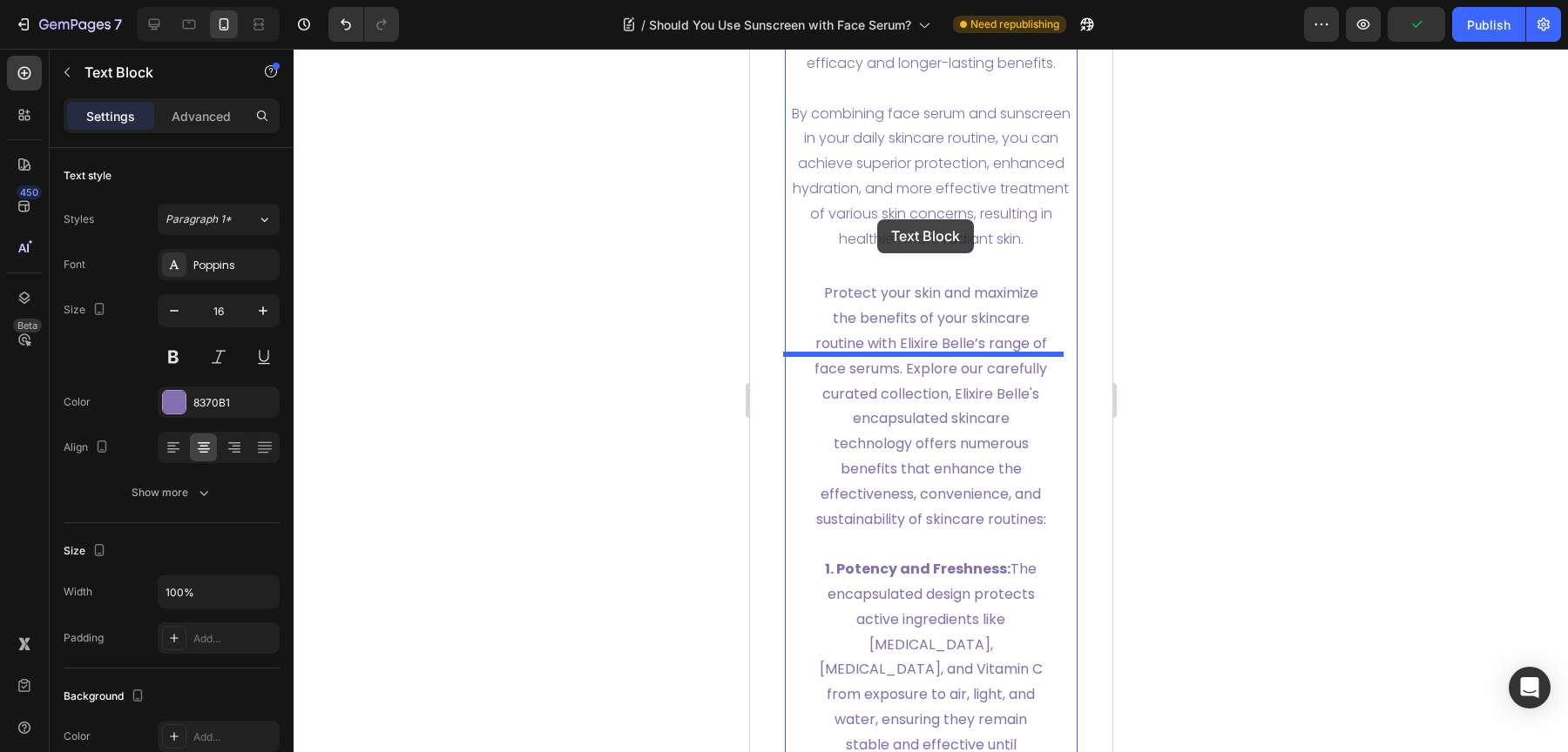
scroll to position [6780, 0]
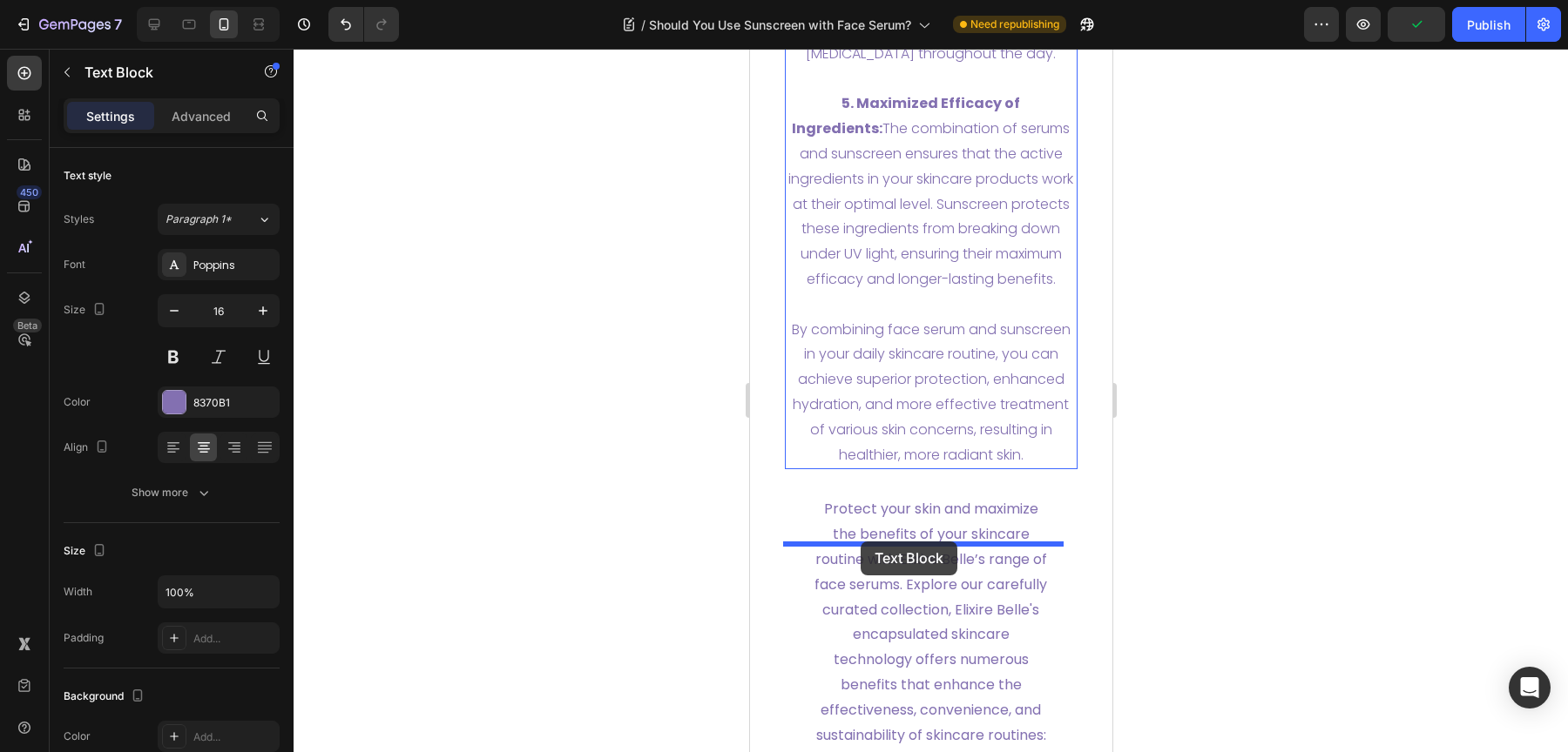
drag, startPoint x: 817, startPoint y: 233, endPoint x: 861, endPoint y: 541, distance: 311.1
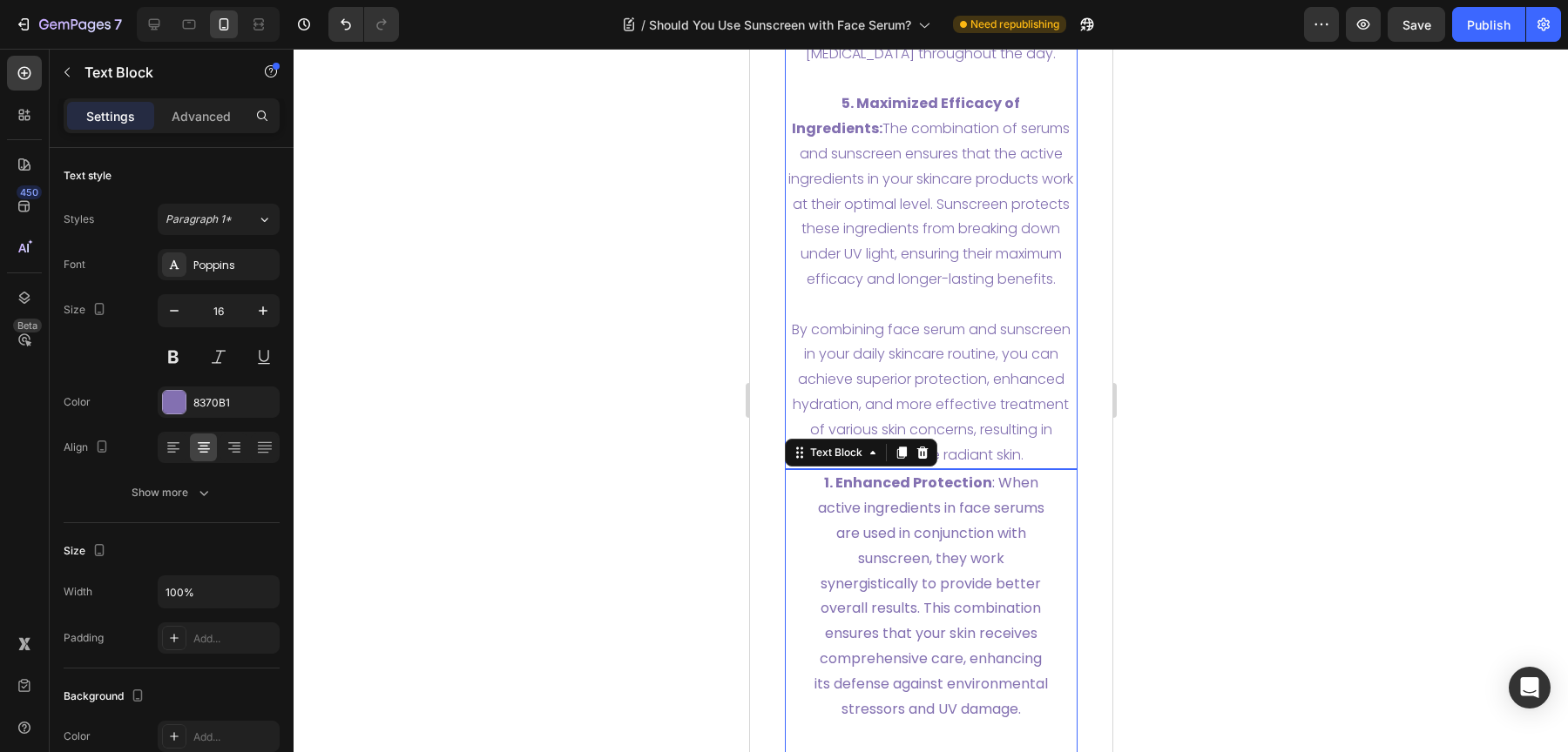
click at [918, 292] on p "5. Maximized Efficacy of Ingredients: The combination of serums and sunscreen e…" at bounding box center [930, 191] width 290 height 200
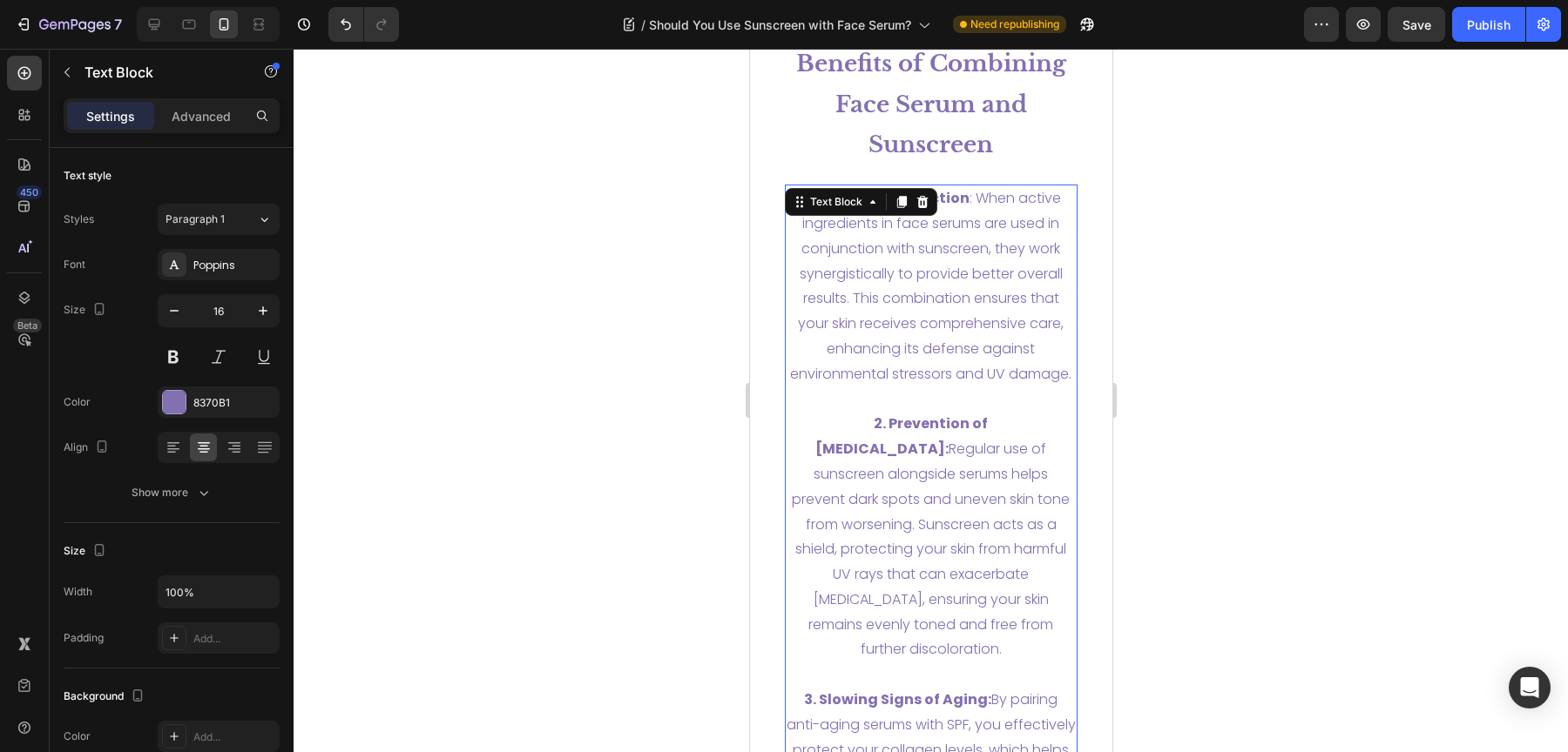
scroll to position [5728, 0]
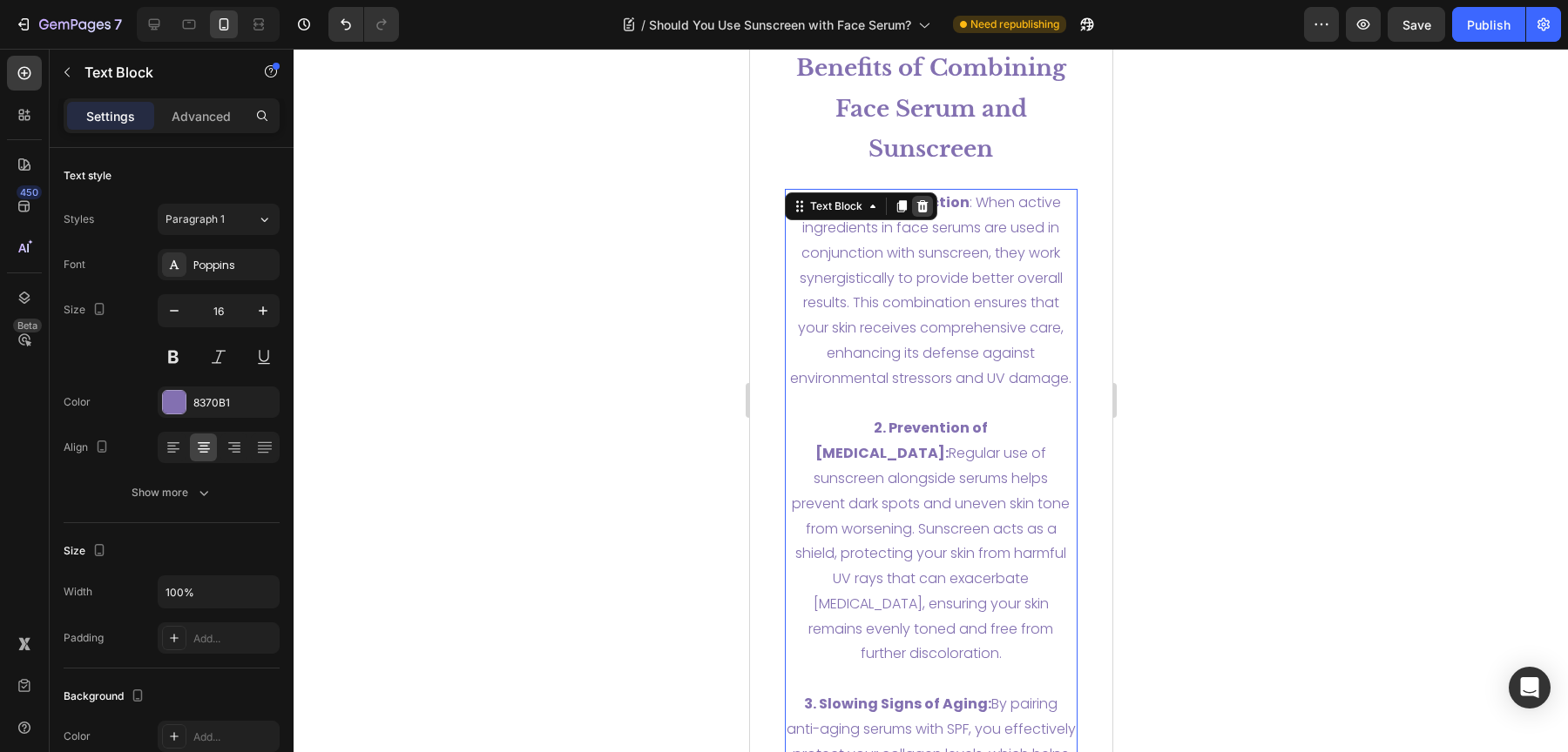
click at [916, 210] on icon at bounding box center [921, 206] width 12 height 12
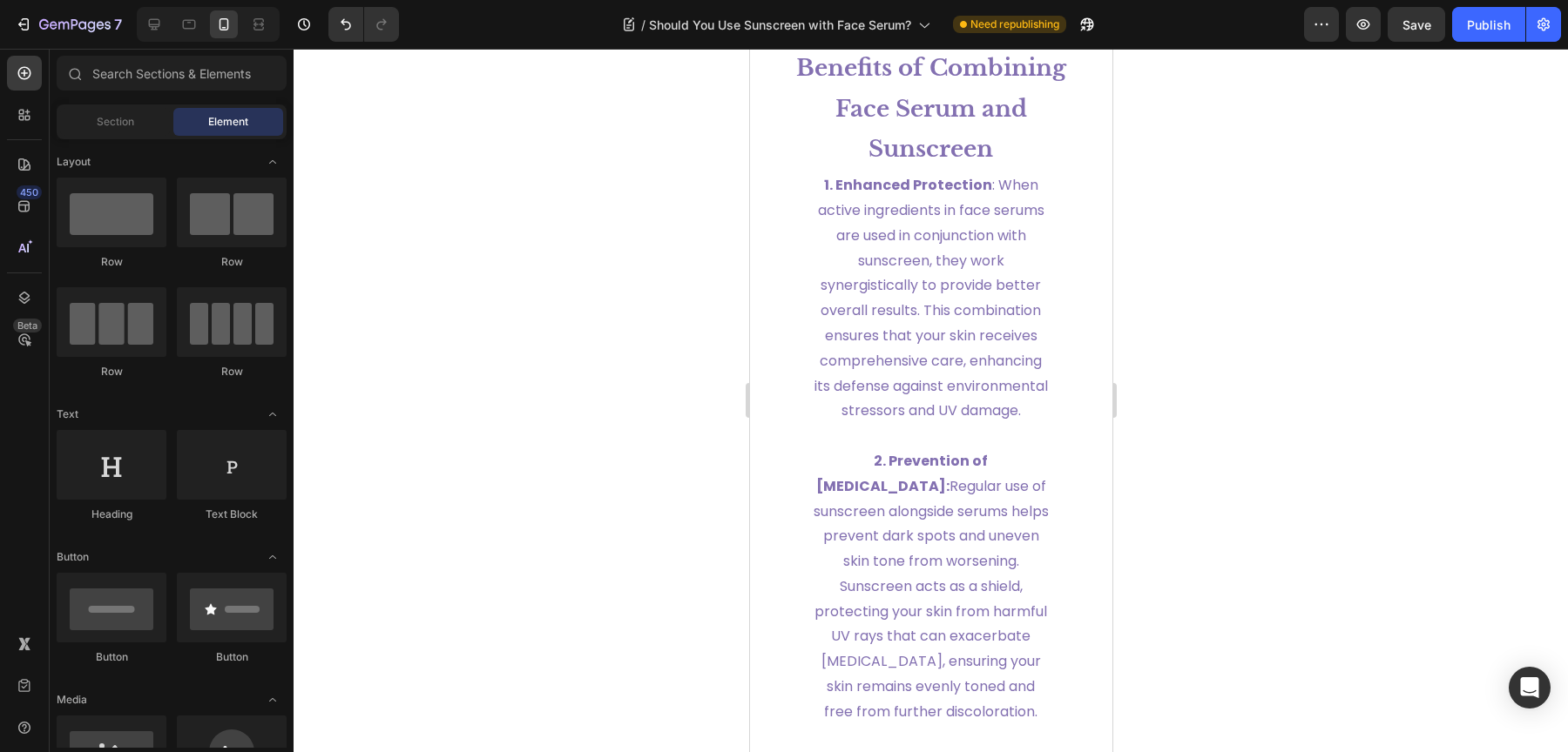
click at [921, 211] on p "1. Enhanced Protection : When active ingredients in face serums are used in con…" at bounding box center [930, 299] width 237 height 251
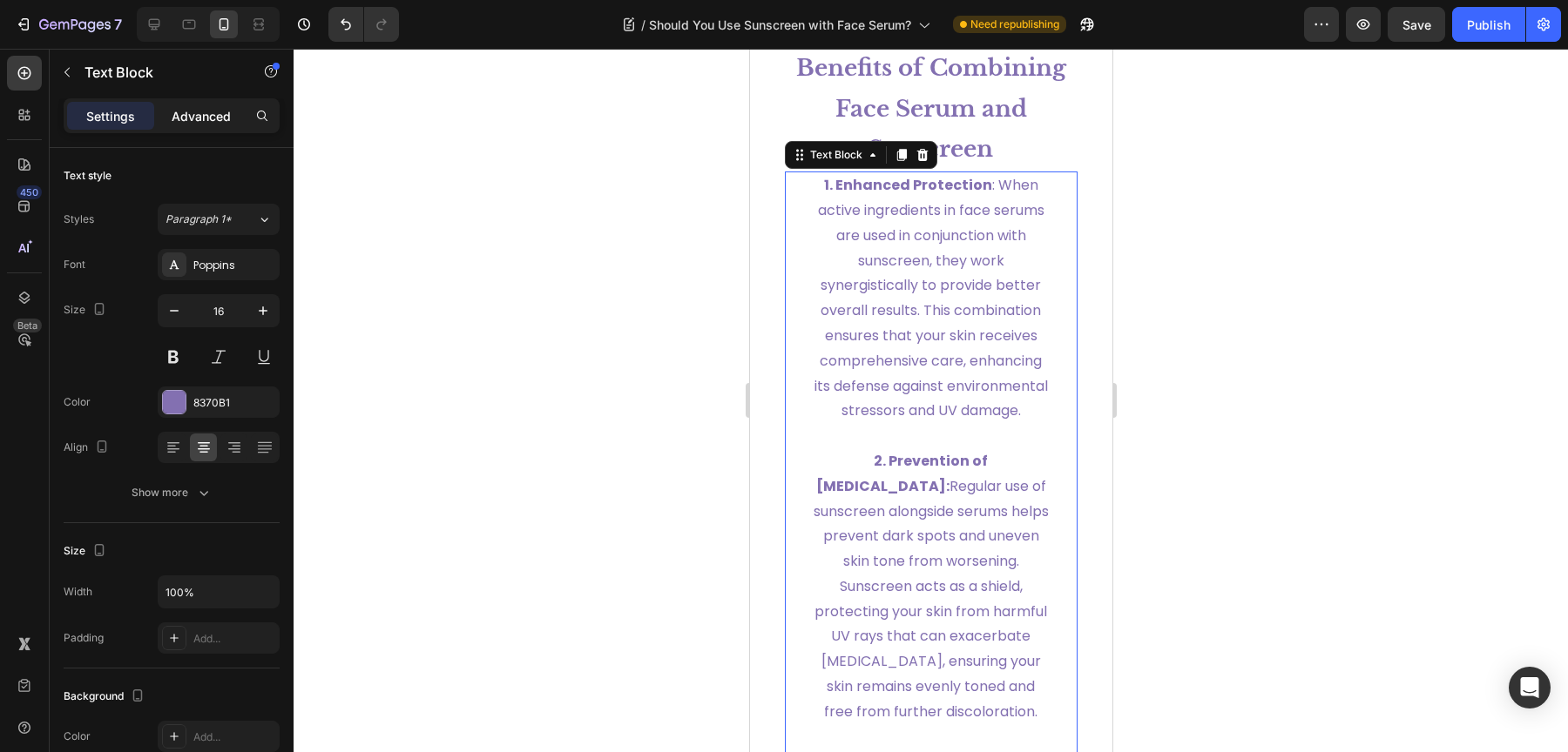
click at [215, 113] on p "Advanced" at bounding box center [201, 116] width 60 height 19
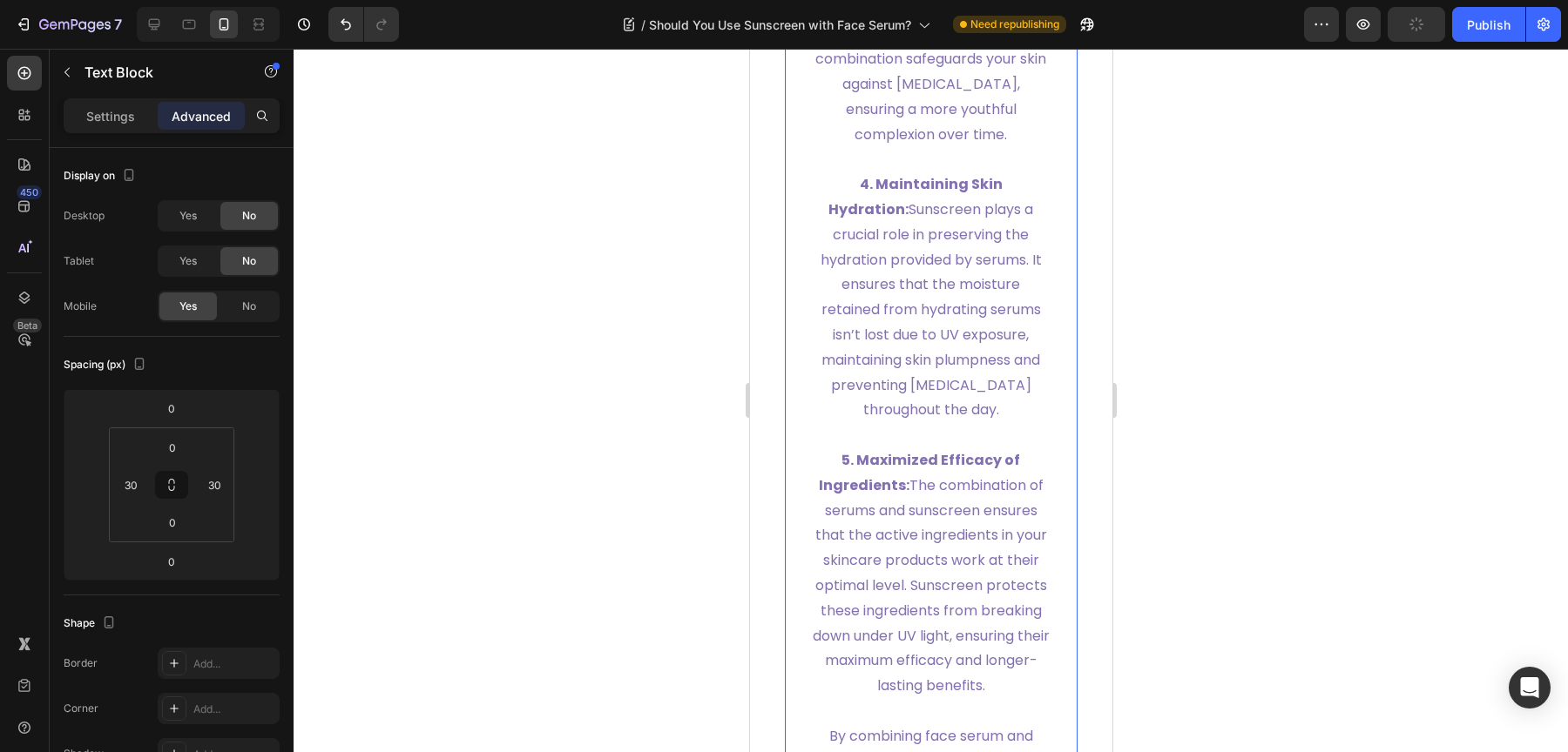
scroll to position [6635, 0]
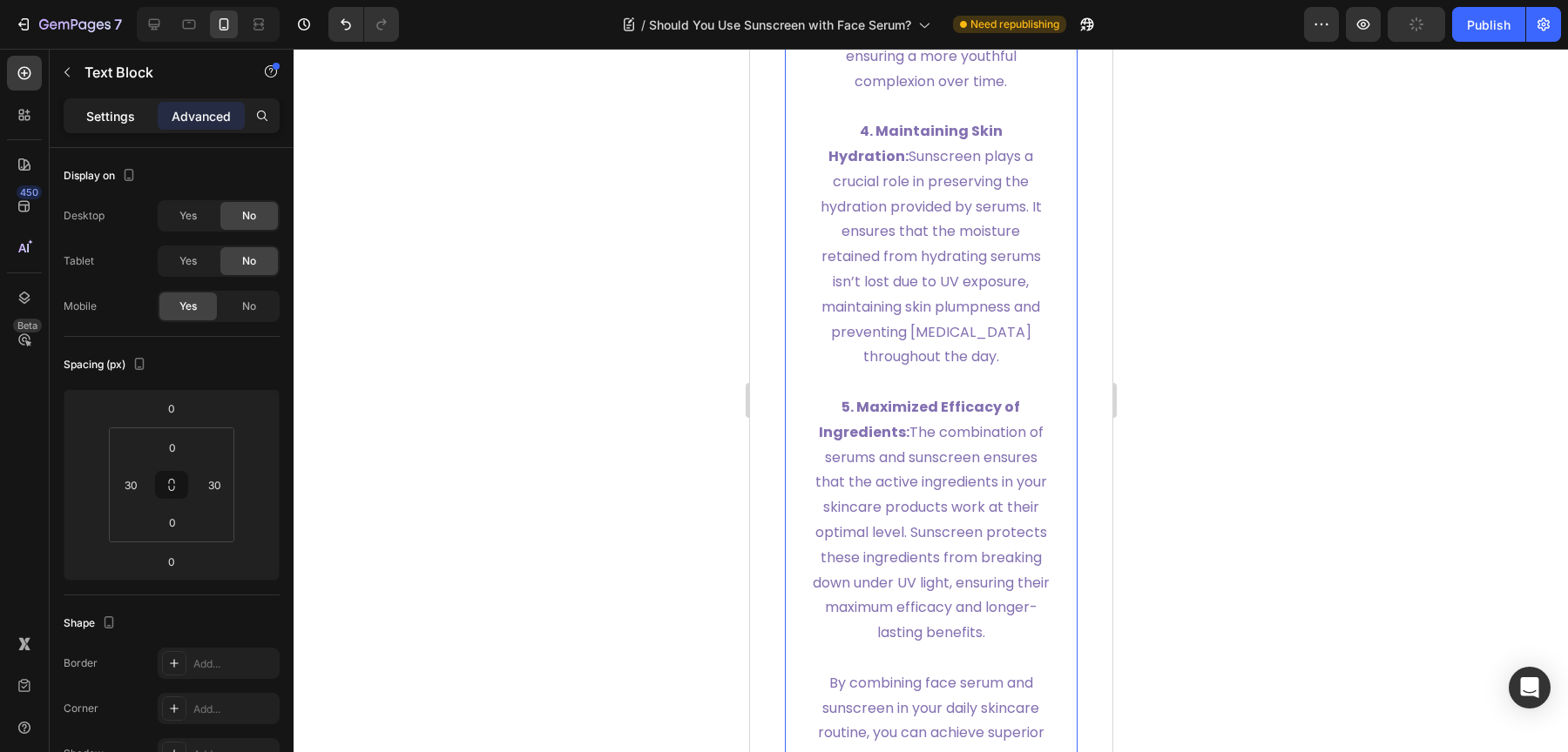
click at [115, 125] on div "Settings" at bounding box center [110, 116] width 87 height 28
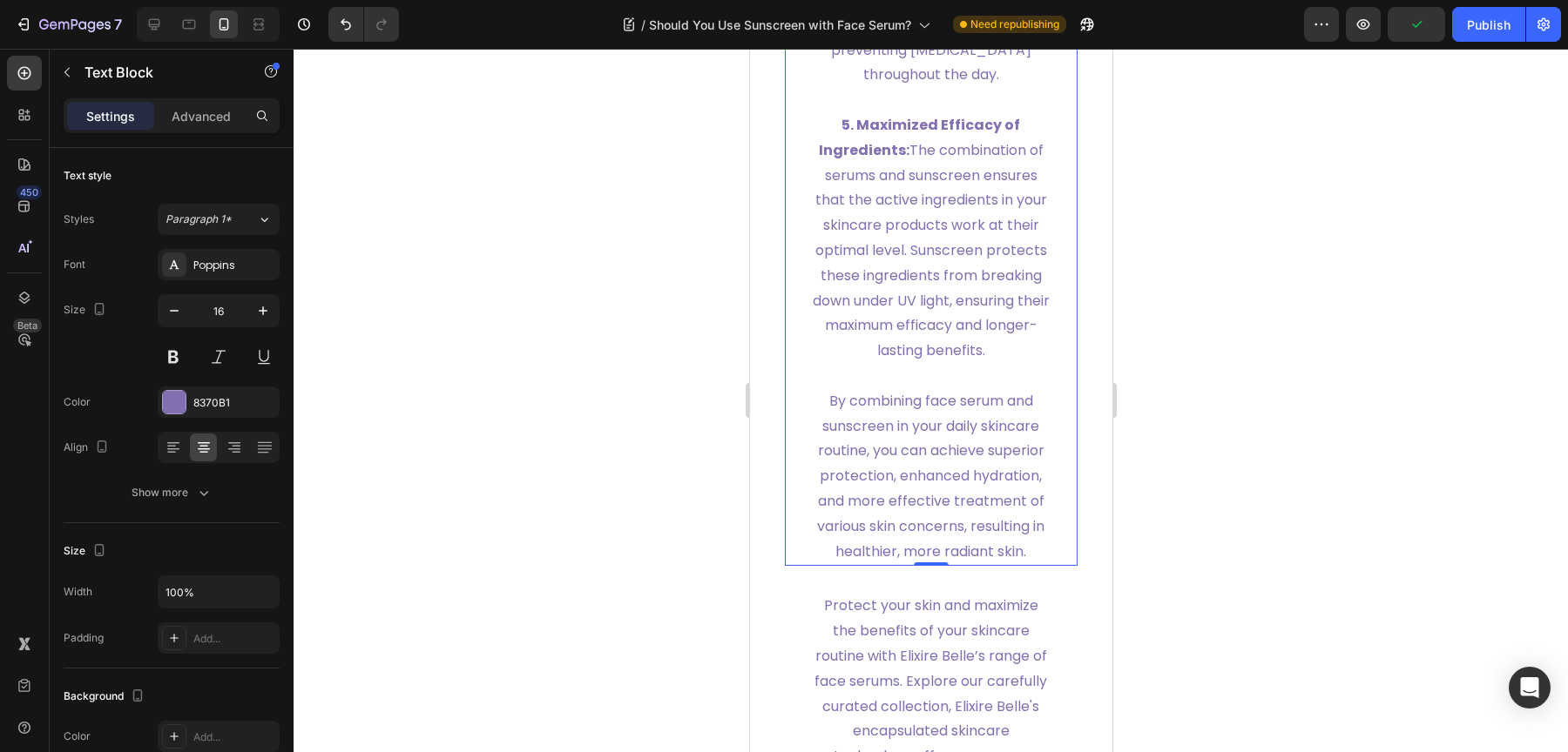
scroll to position [6935, 0]
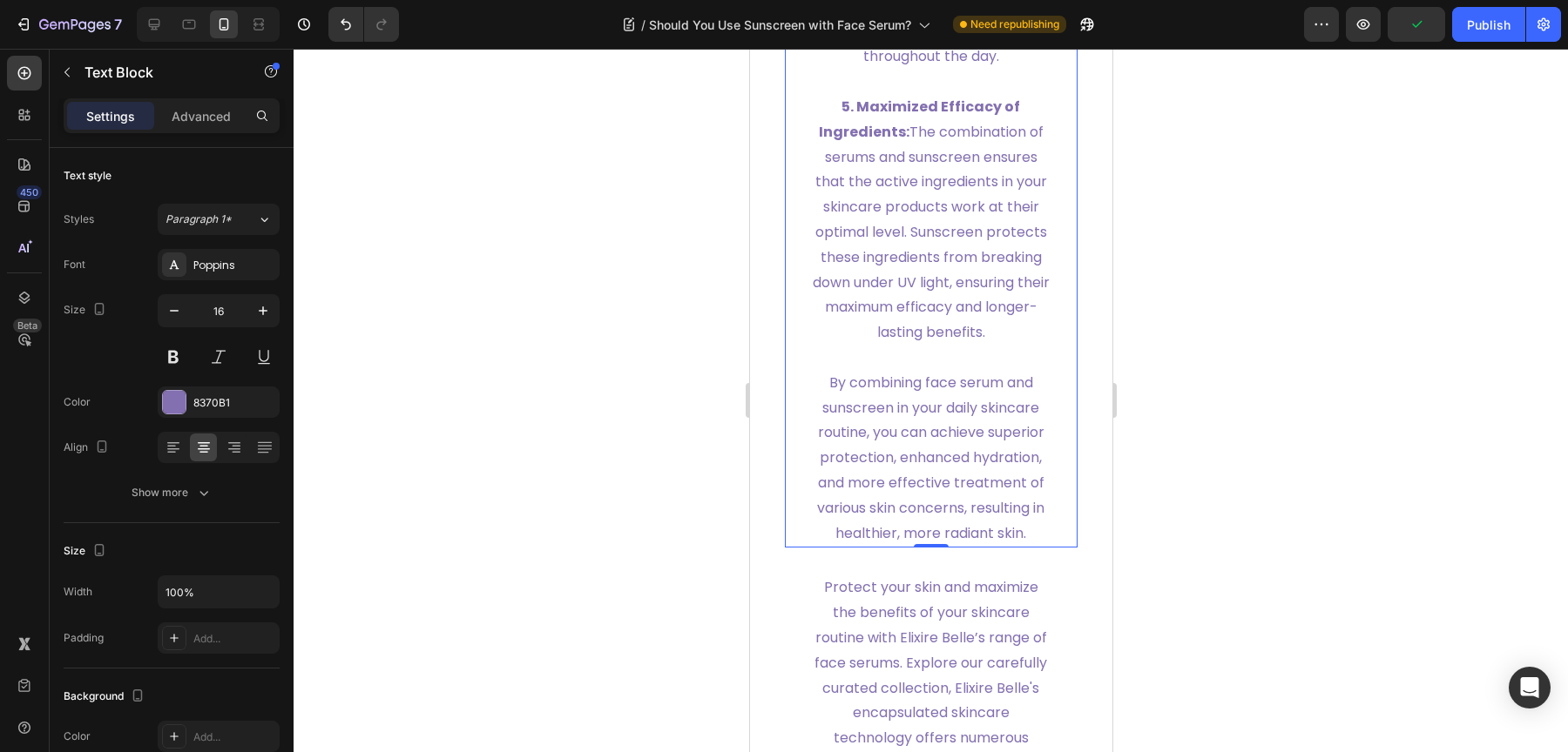
click at [1392, 405] on div at bounding box center [930, 400] width 1275 height 703
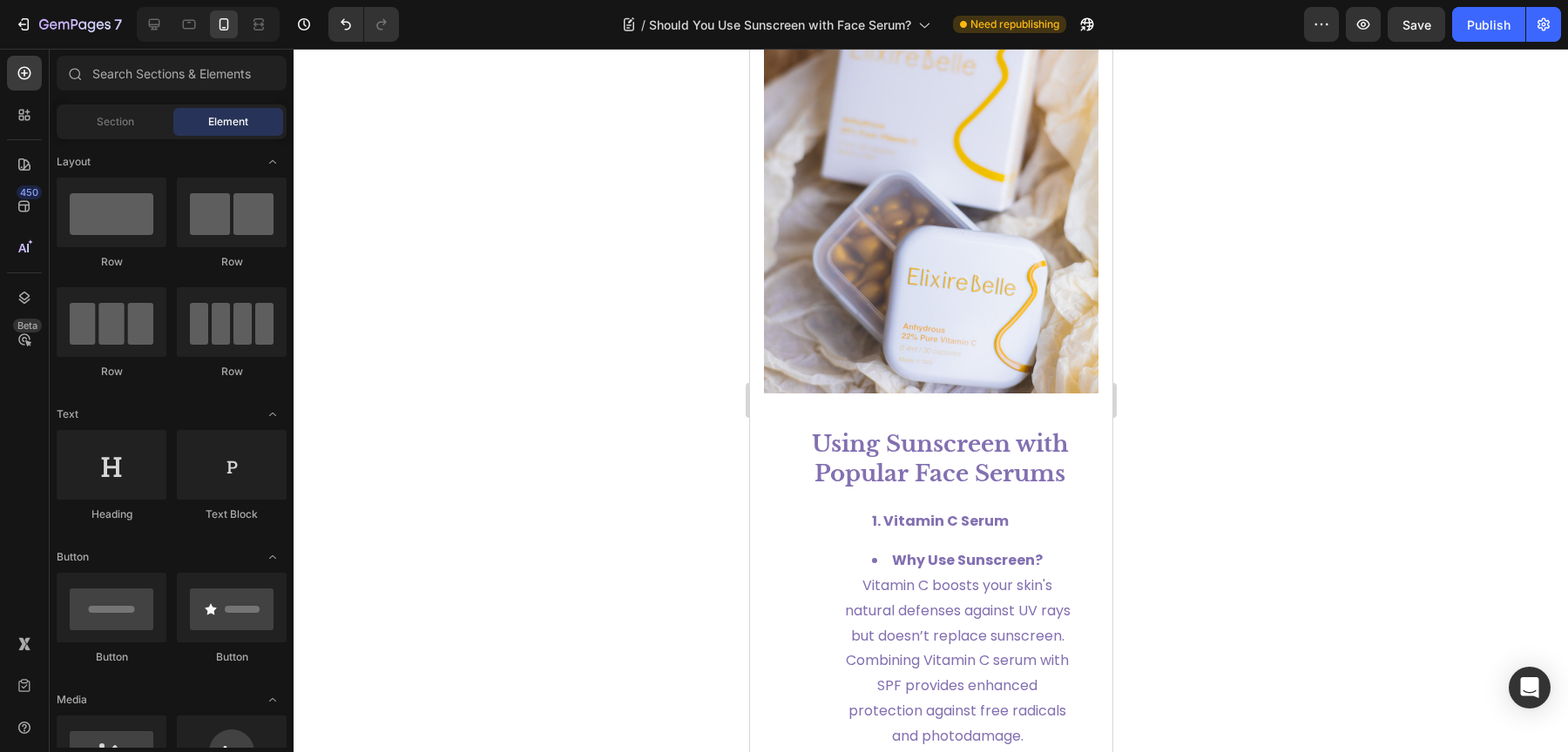
scroll to position [3502, 0]
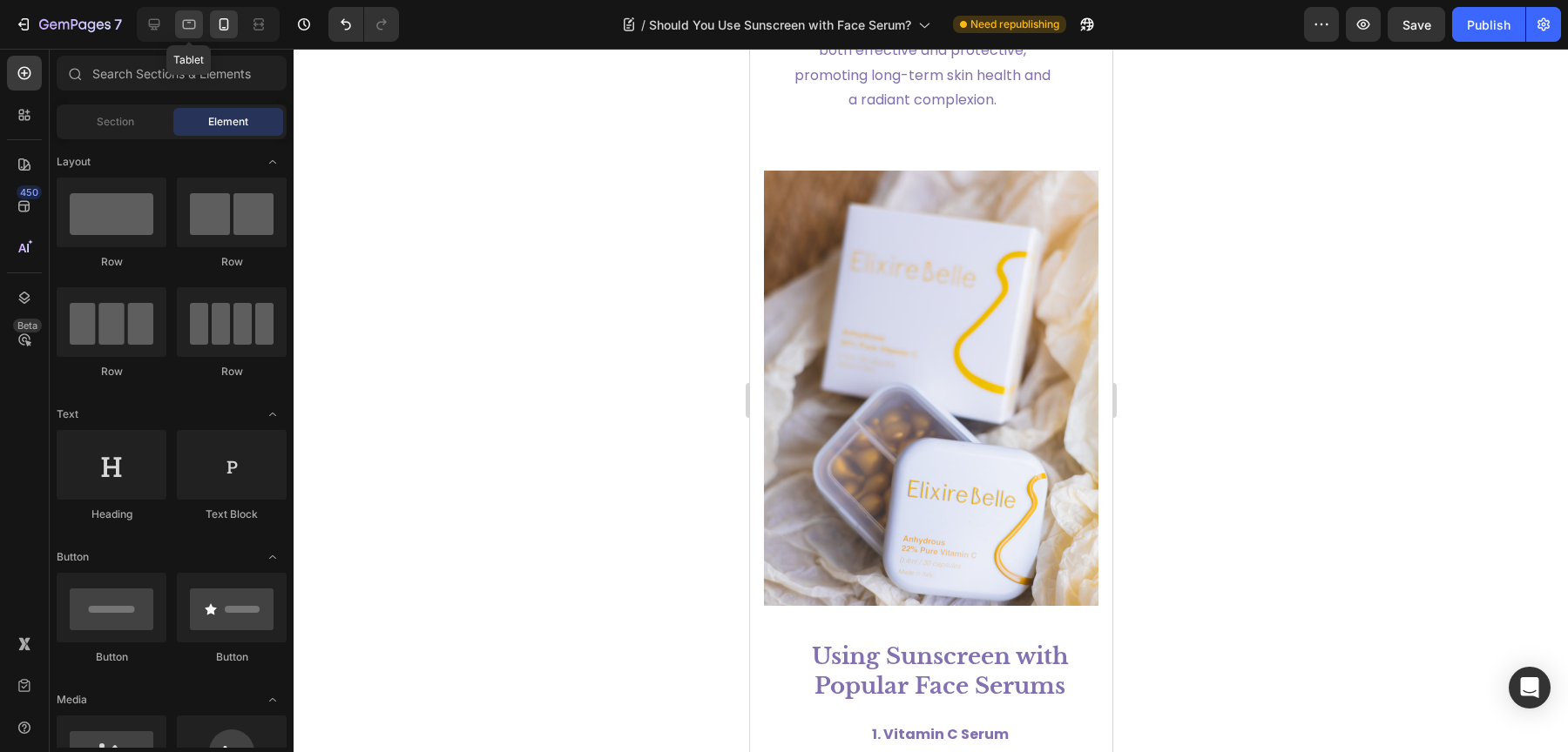
click at [180, 14] on div at bounding box center [189, 24] width 28 height 28
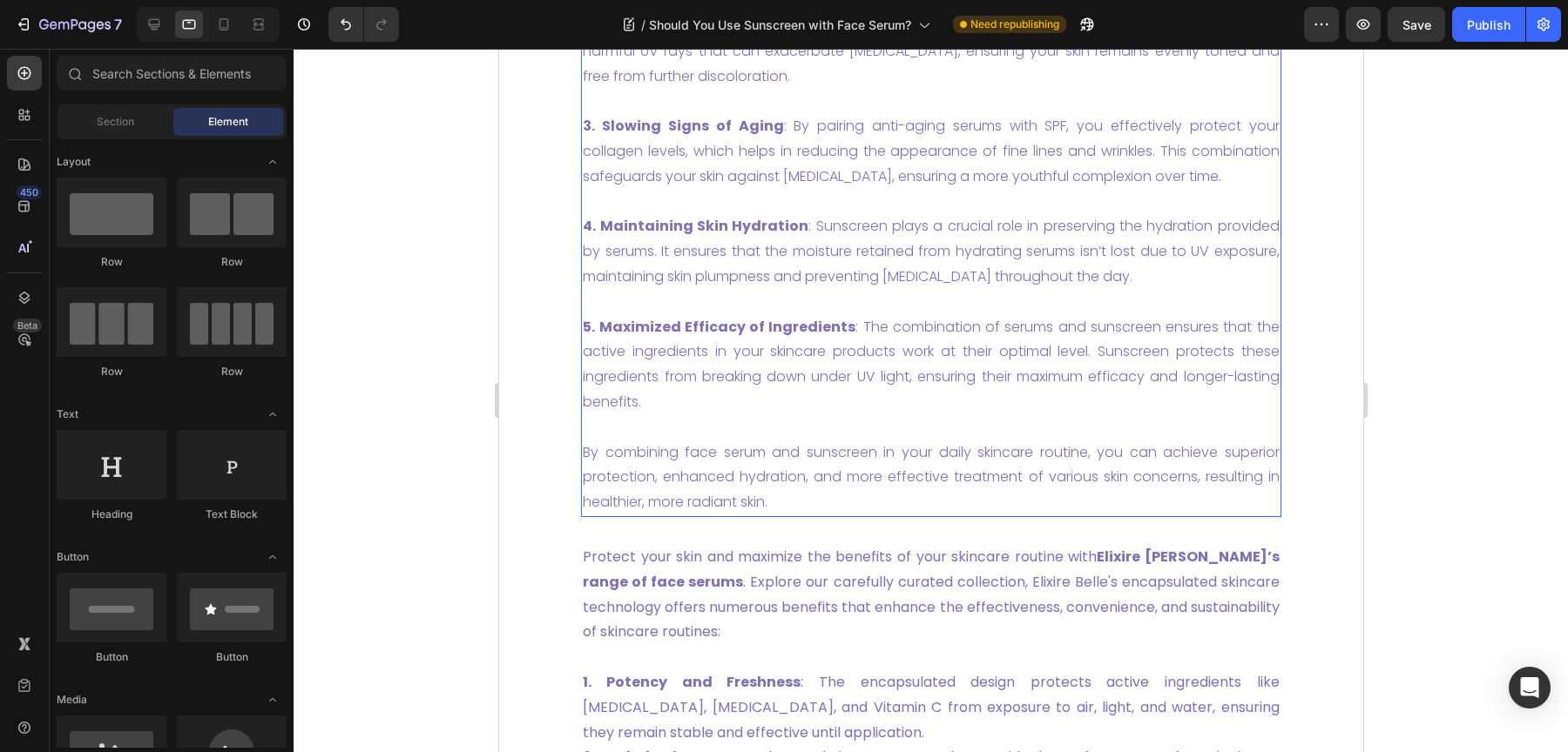
scroll to position [3539, 0]
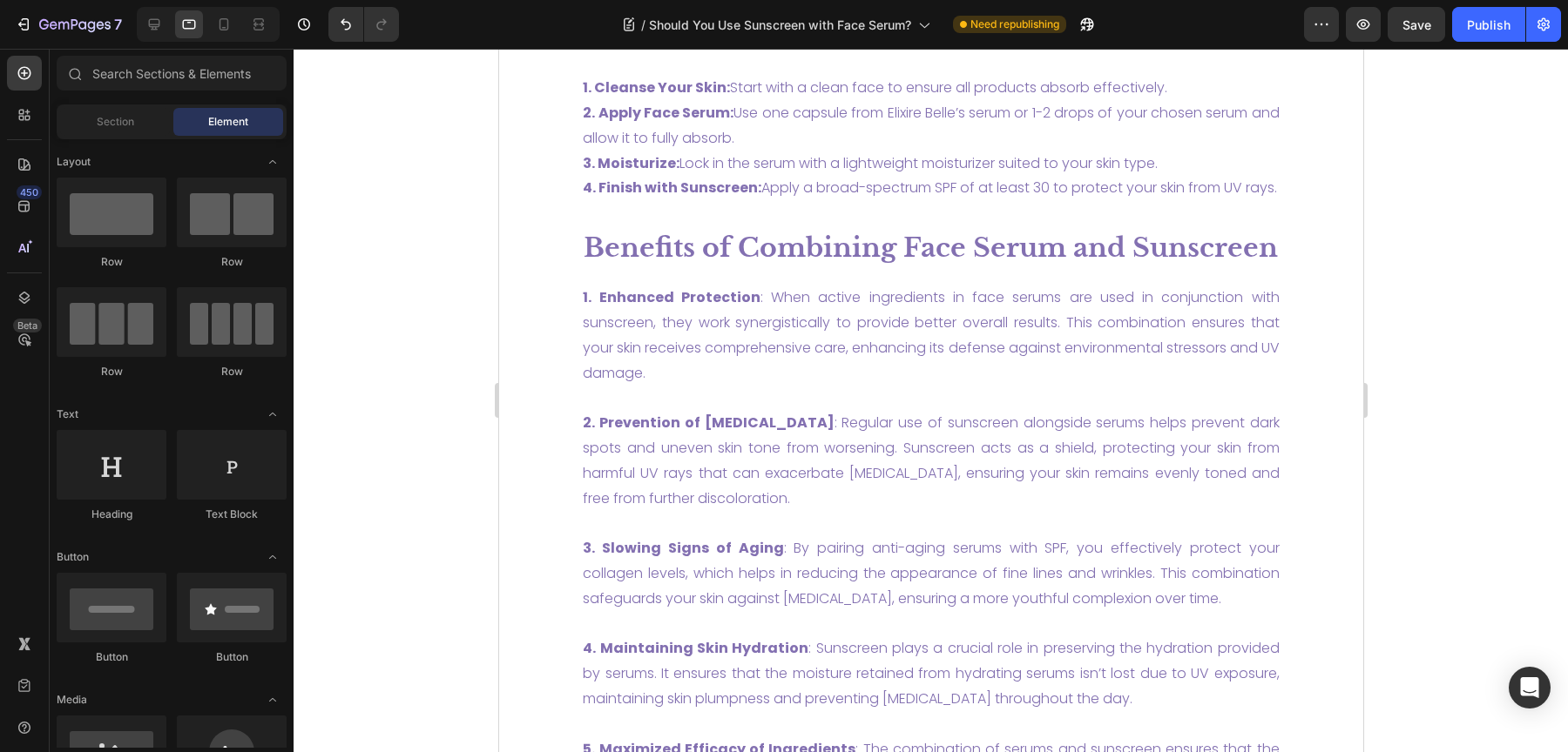
click at [226, 44] on div "7 Version history / Should You Use Sunscreen with Face Serum? Need republishing…" at bounding box center [784, 25] width 1568 height 50
click at [229, 36] on div at bounding box center [223, 24] width 28 height 28
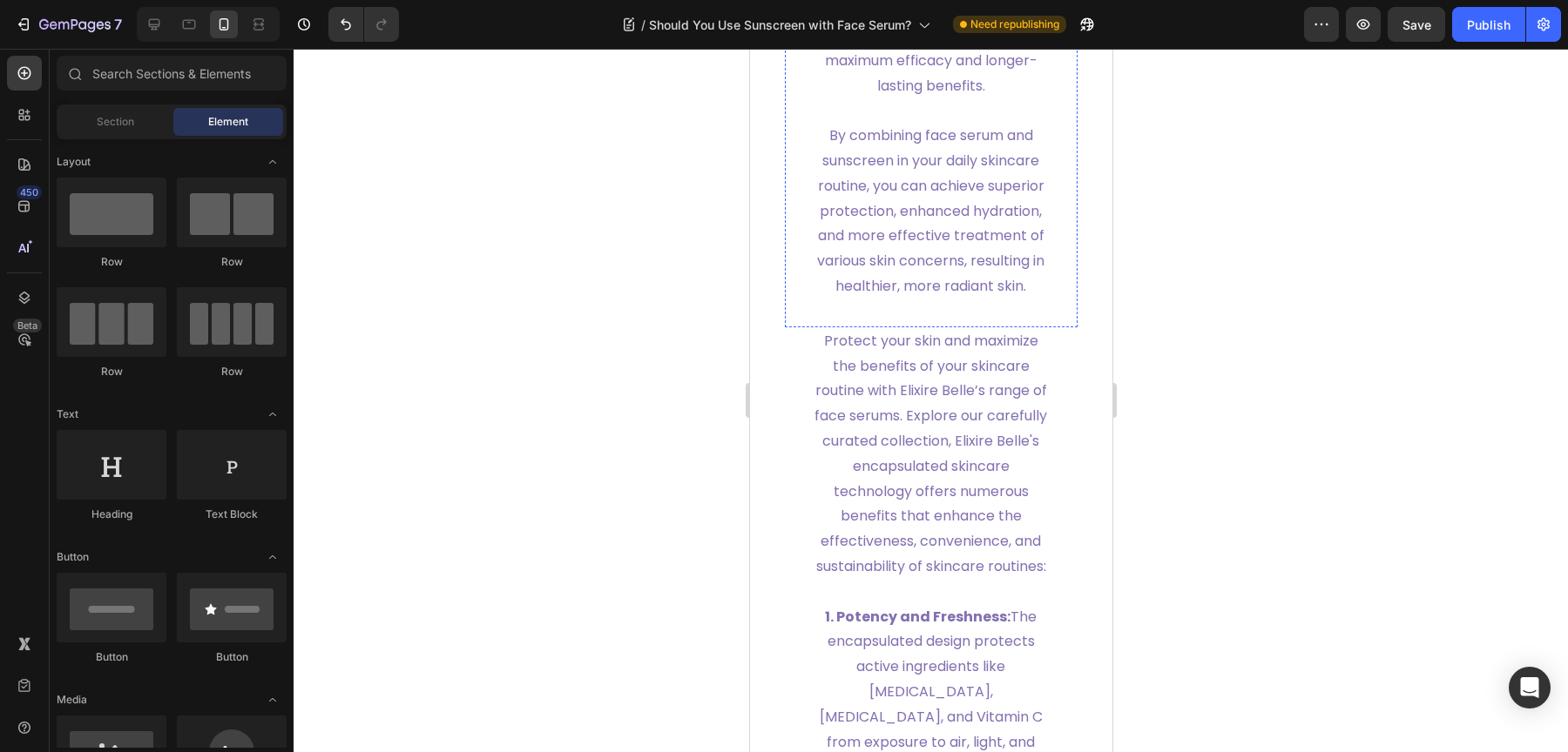
scroll to position [6212, 0]
click at [188, 26] on icon at bounding box center [189, 25] width 18 height 18
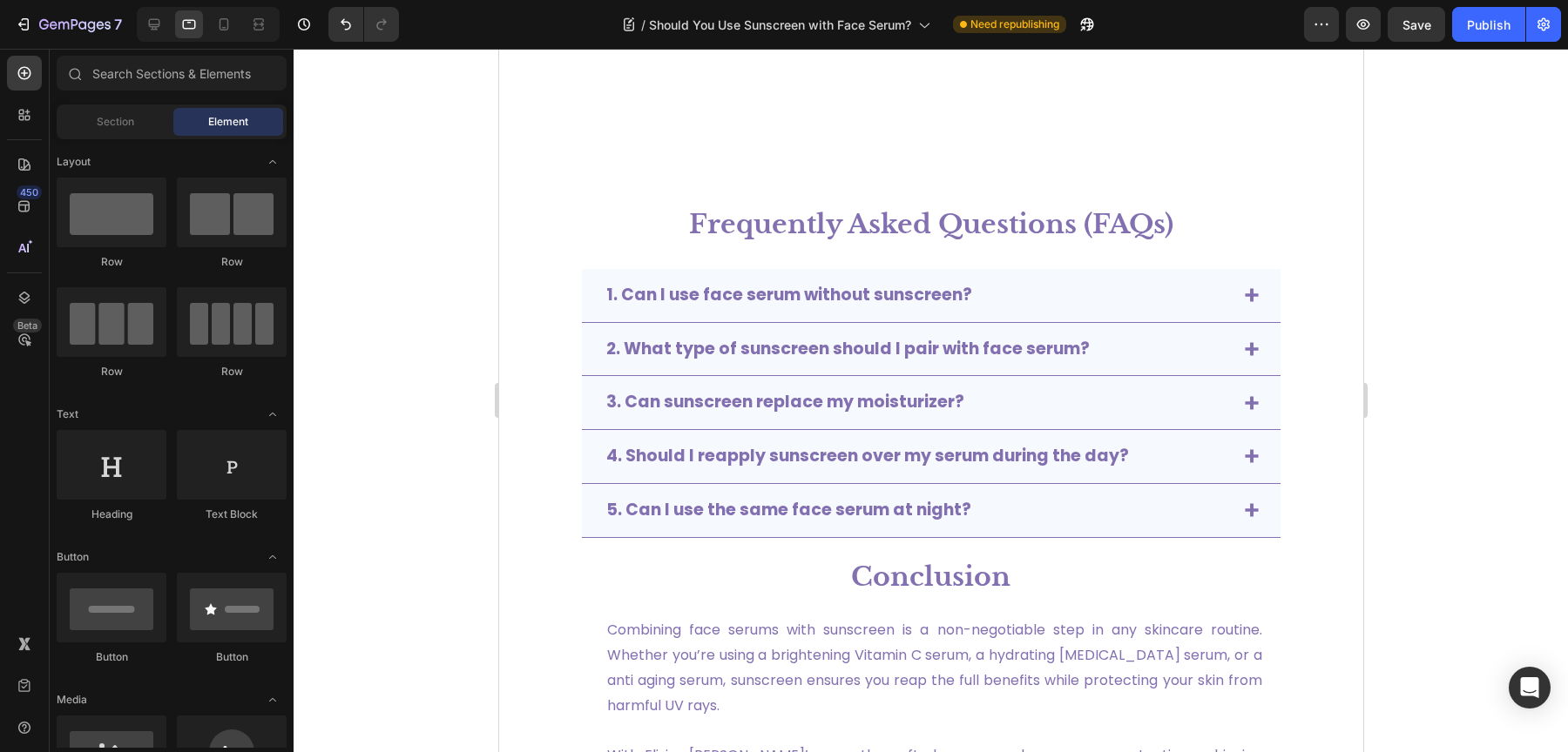
scroll to position [5460, 0]
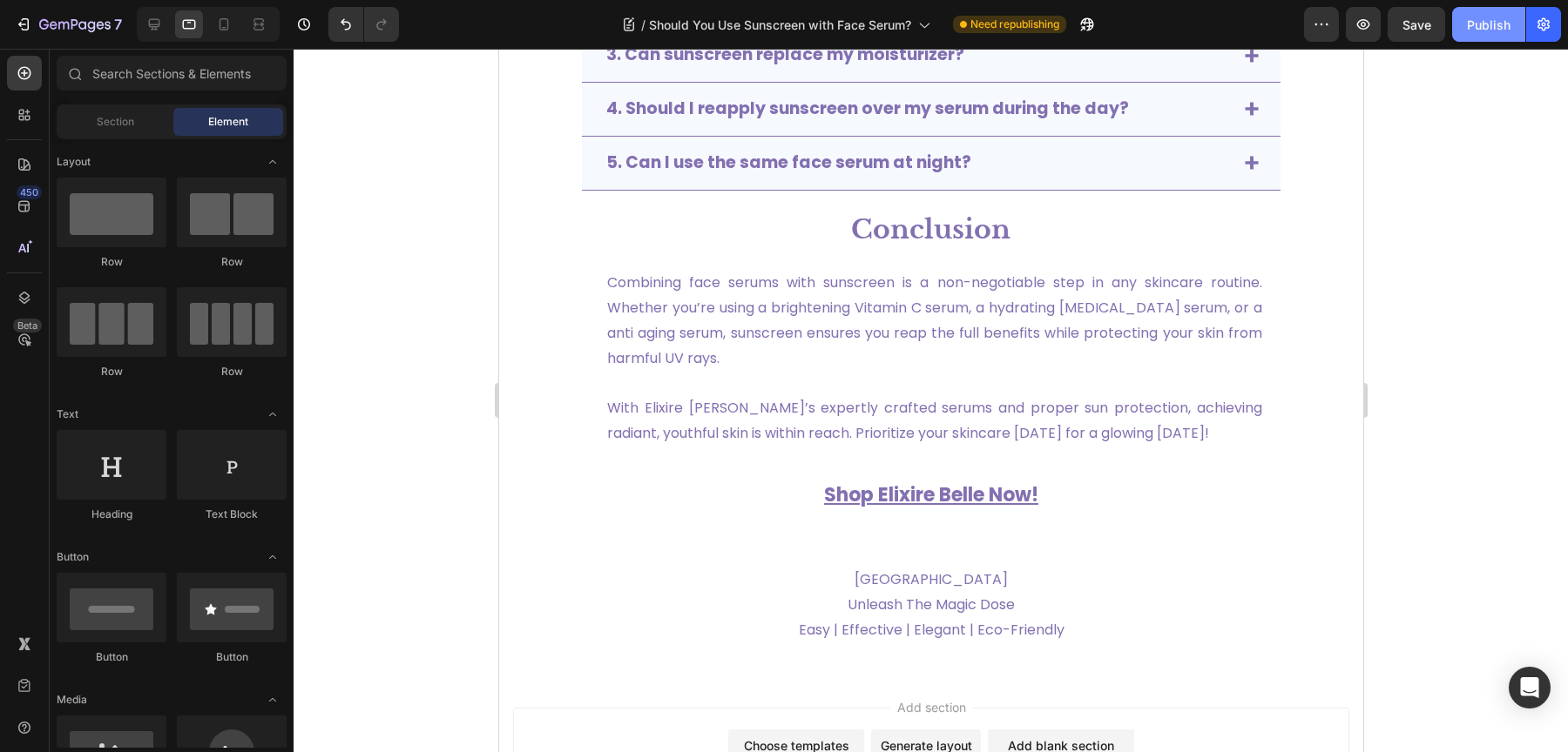
click at [1468, 24] on div "Publish" at bounding box center [1488, 25] width 44 height 19
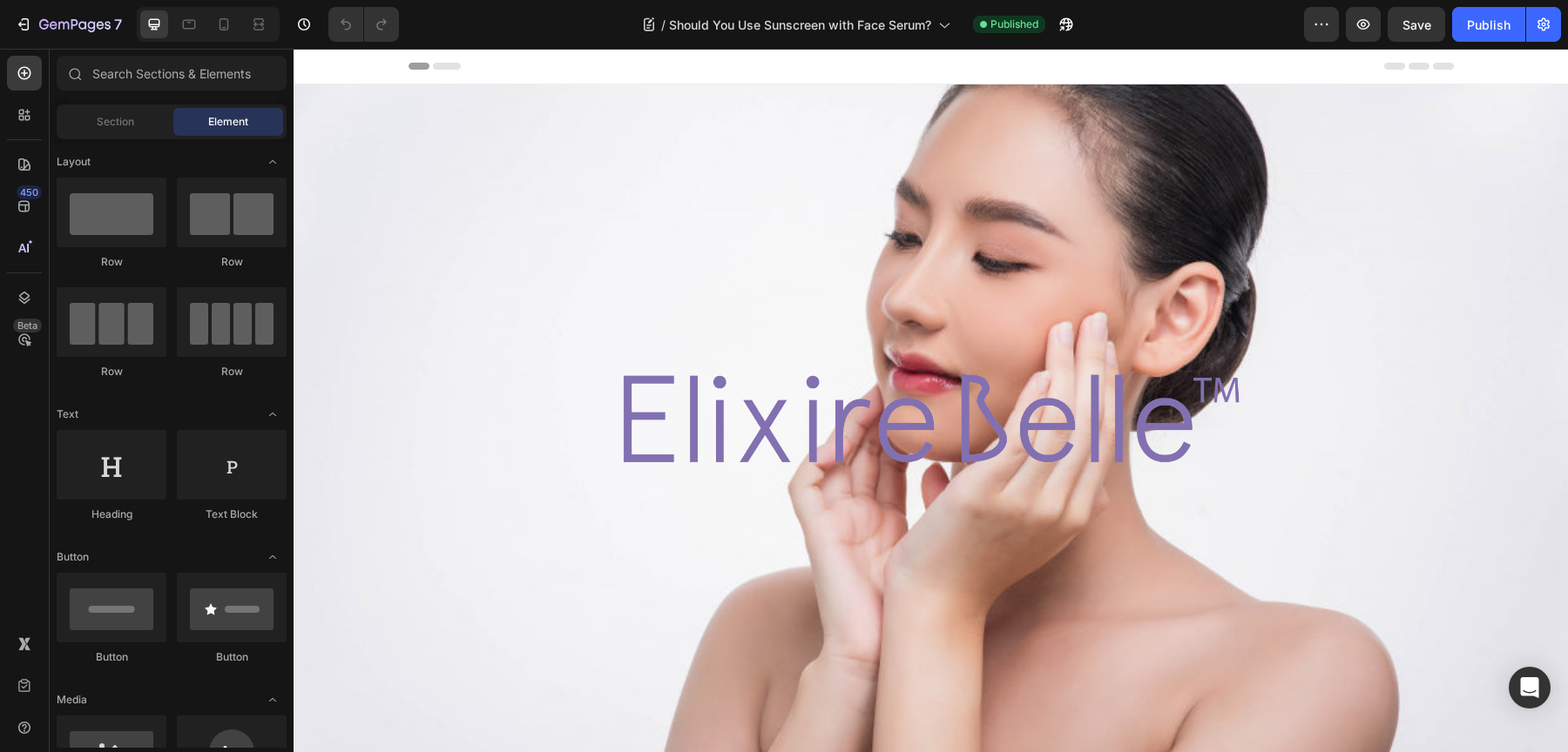
click at [189, 40] on div at bounding box center [208, 24] width 143 height 35
click at [191, 34] on div at bounding box center [189, 24] width 28 height 28
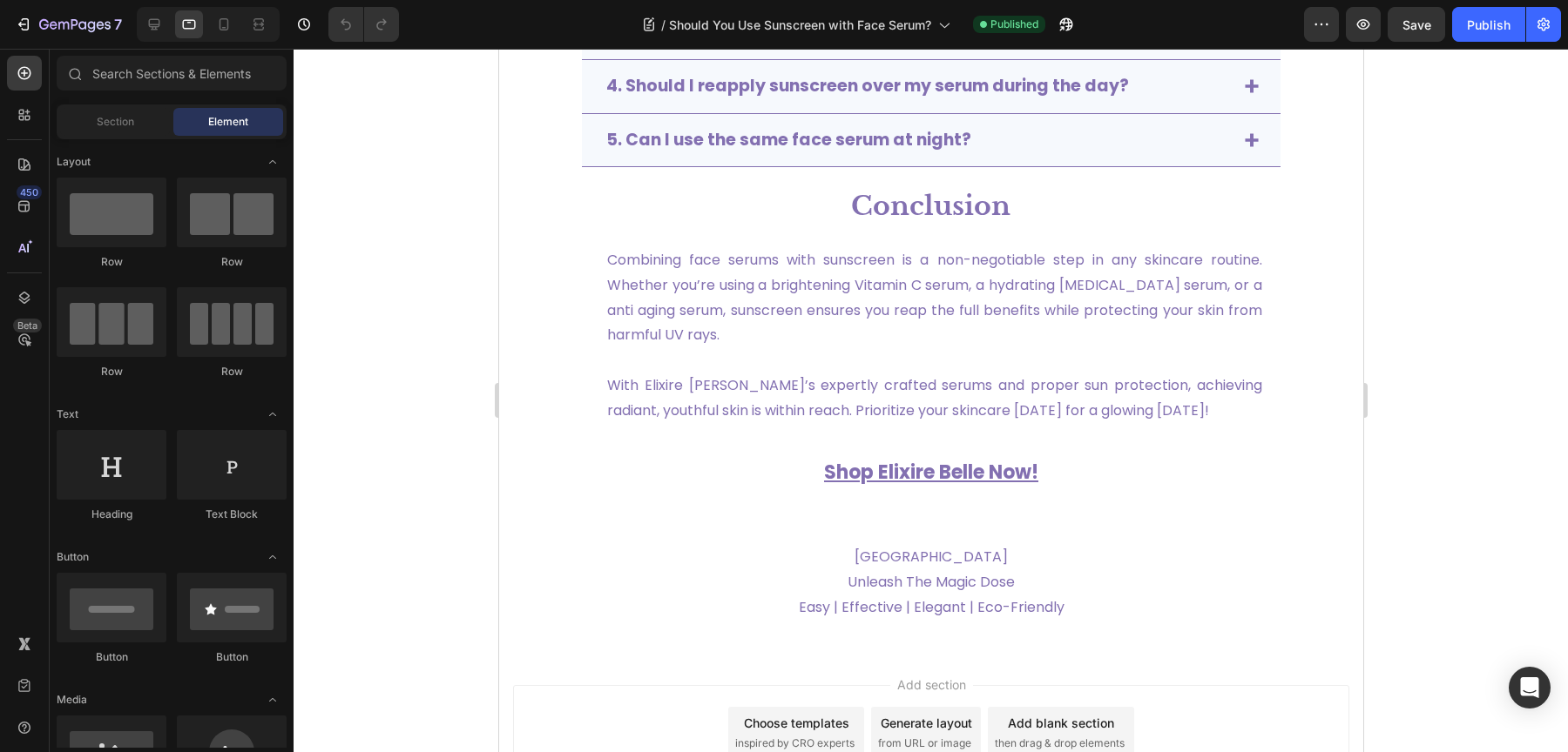
scroll to position [5644, 0]
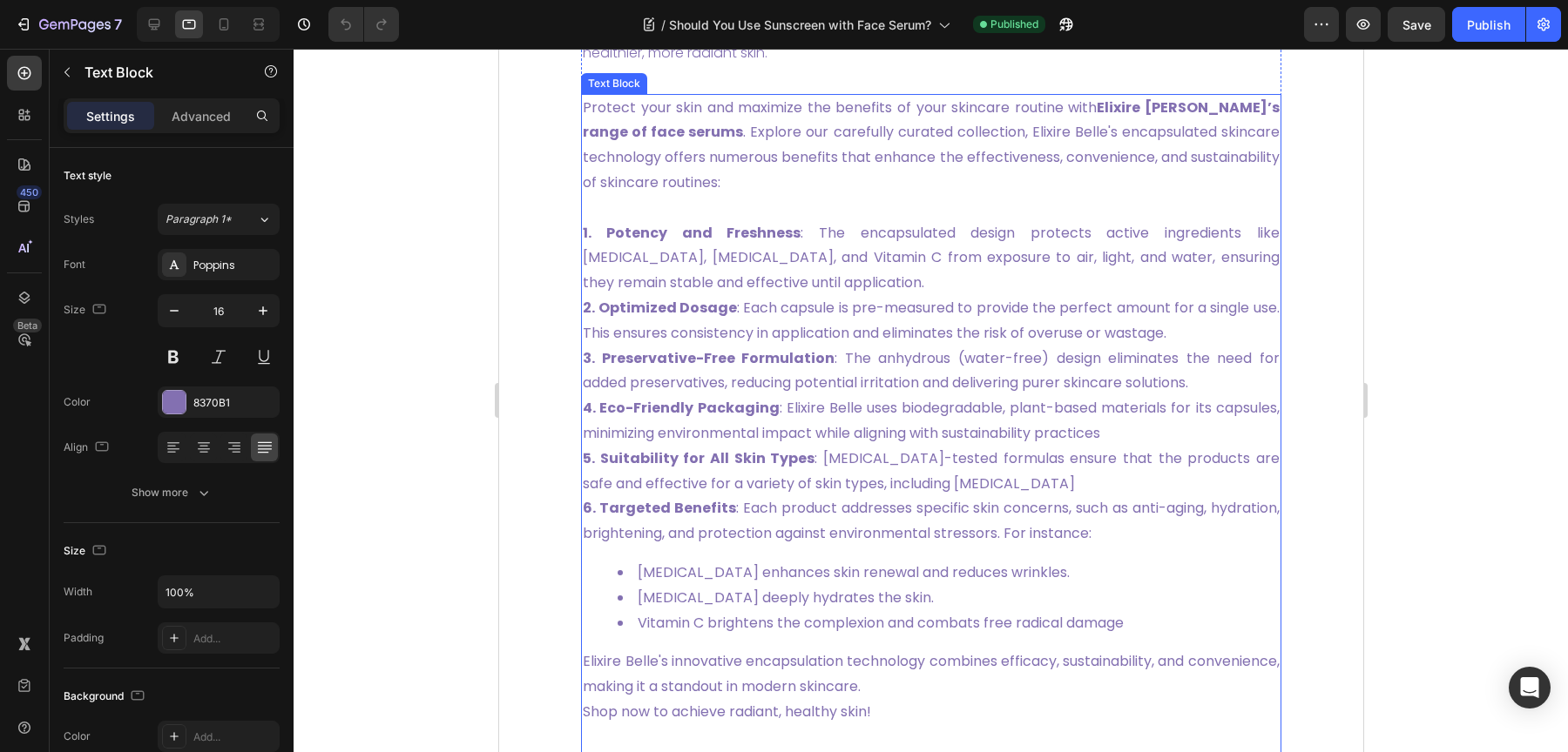
click at [871, 394] on span "3. Preservative-Free Formulation : The anhydrous (water-free) design eliminates…" at bounding box center [930, 371] width 697 height 45
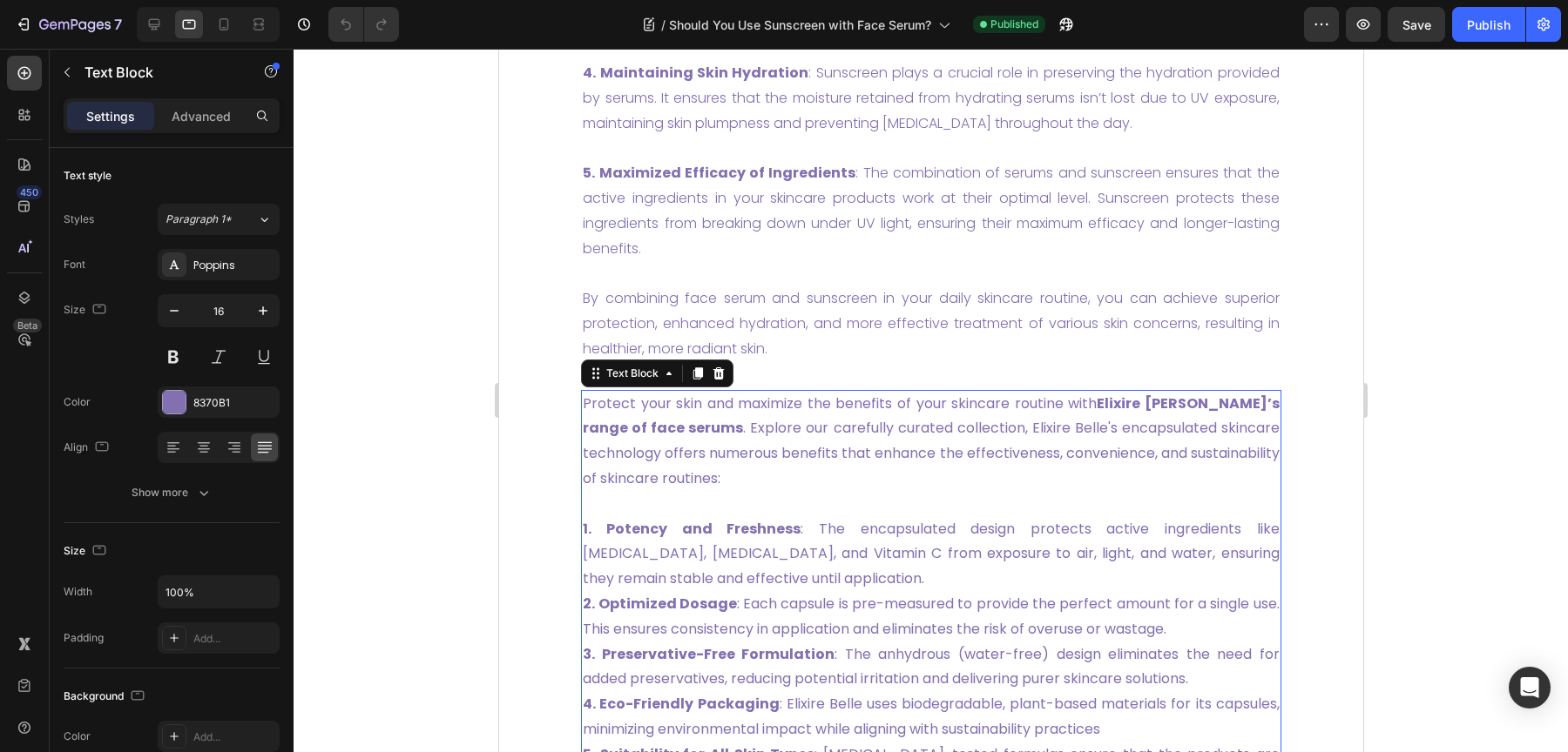
scroll to position [4139, 0]
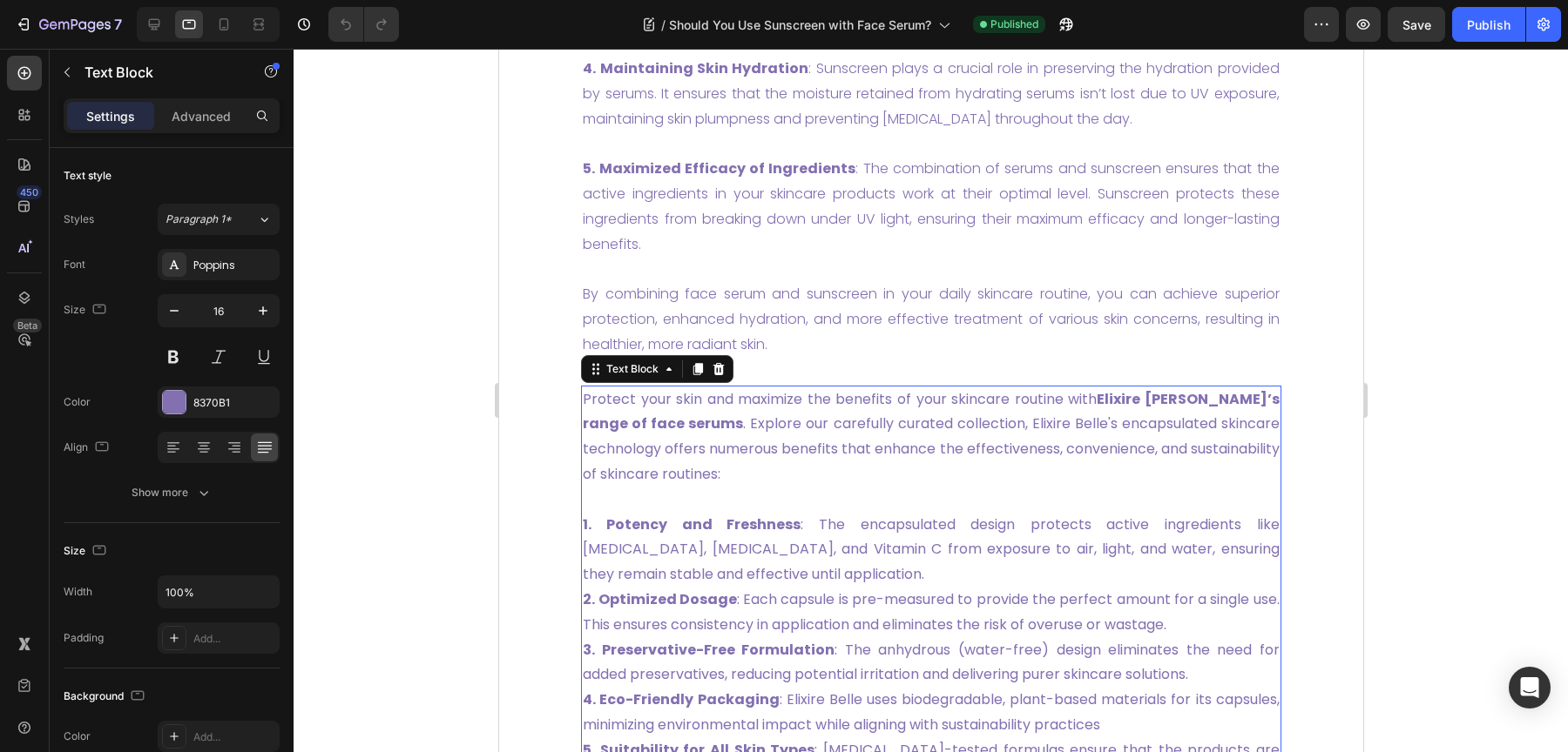
click at [871, 462] on div "How to Layer Face Serum and Sunscreen Heading How to Layer Face Serum and Sunsc…" at bounding box center [929, 275] width 700 height 1689
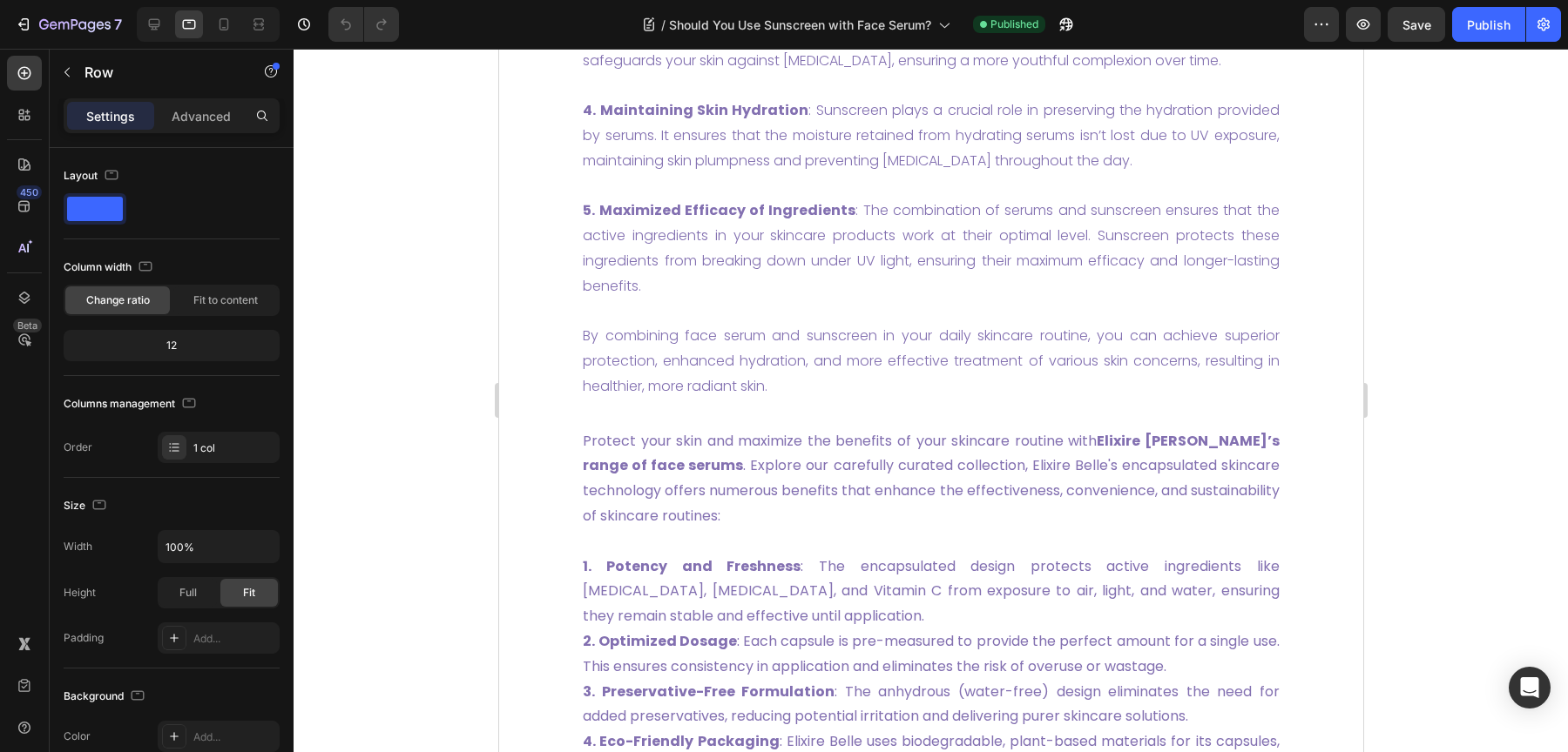
scroll to position [4100, 0]
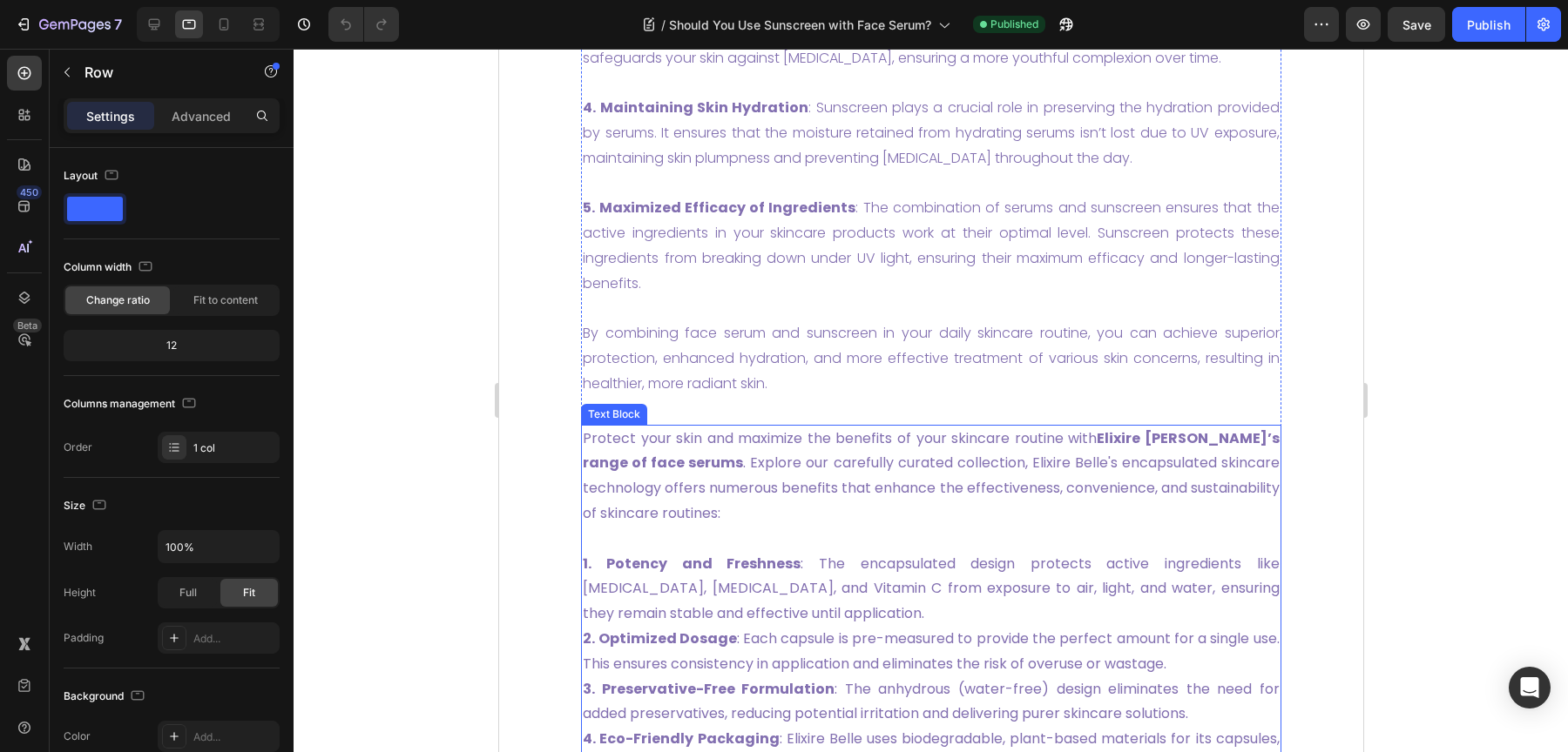
click at [601, 524] on span "Protect your skin and maximize the benefits of your skincare routine with Elixi…" at bounding box center [930, 476] width 697 height 95
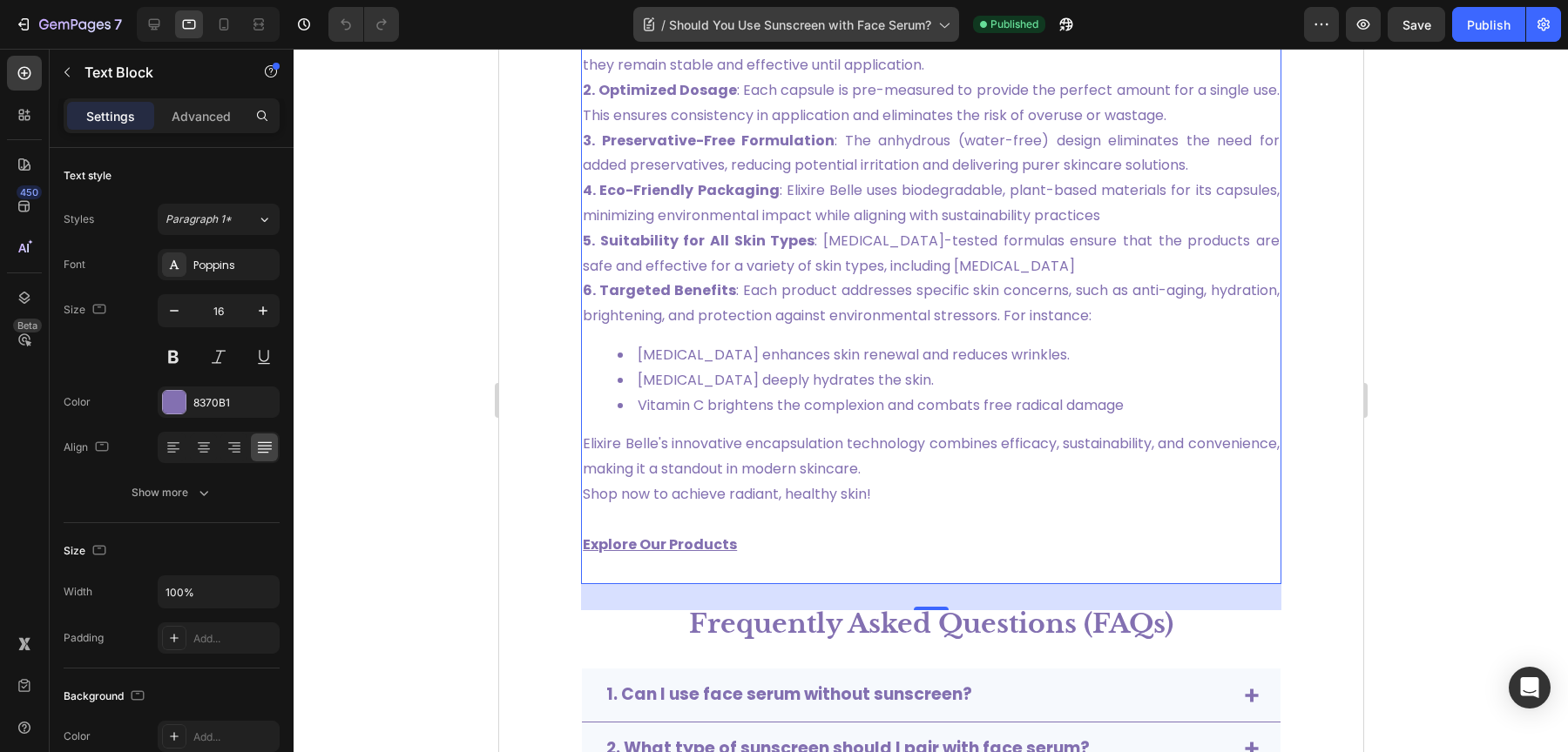
scroll to position [4222, 0]
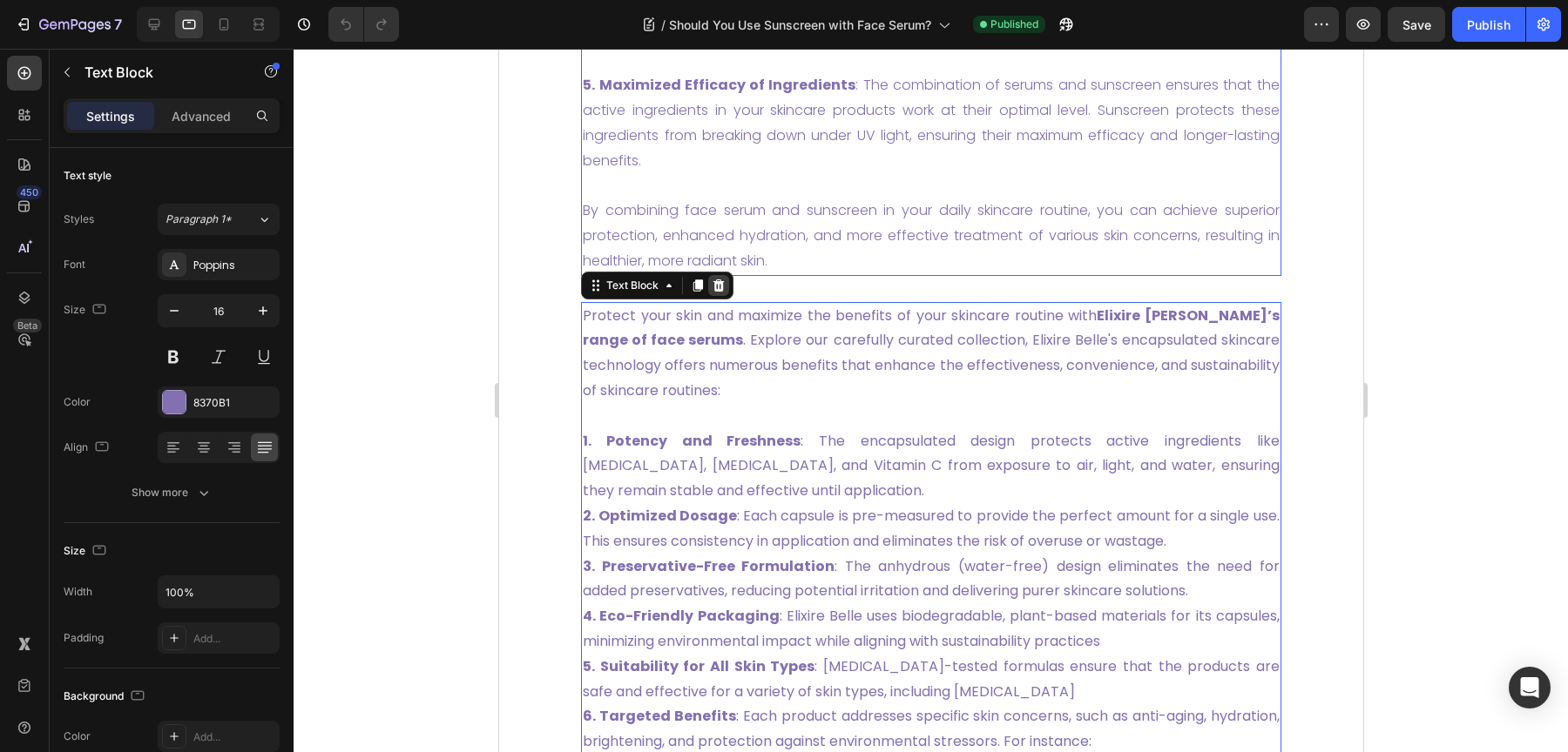
click at [719, 292] on icon at bounding box center [718, 285] width 12 height 12
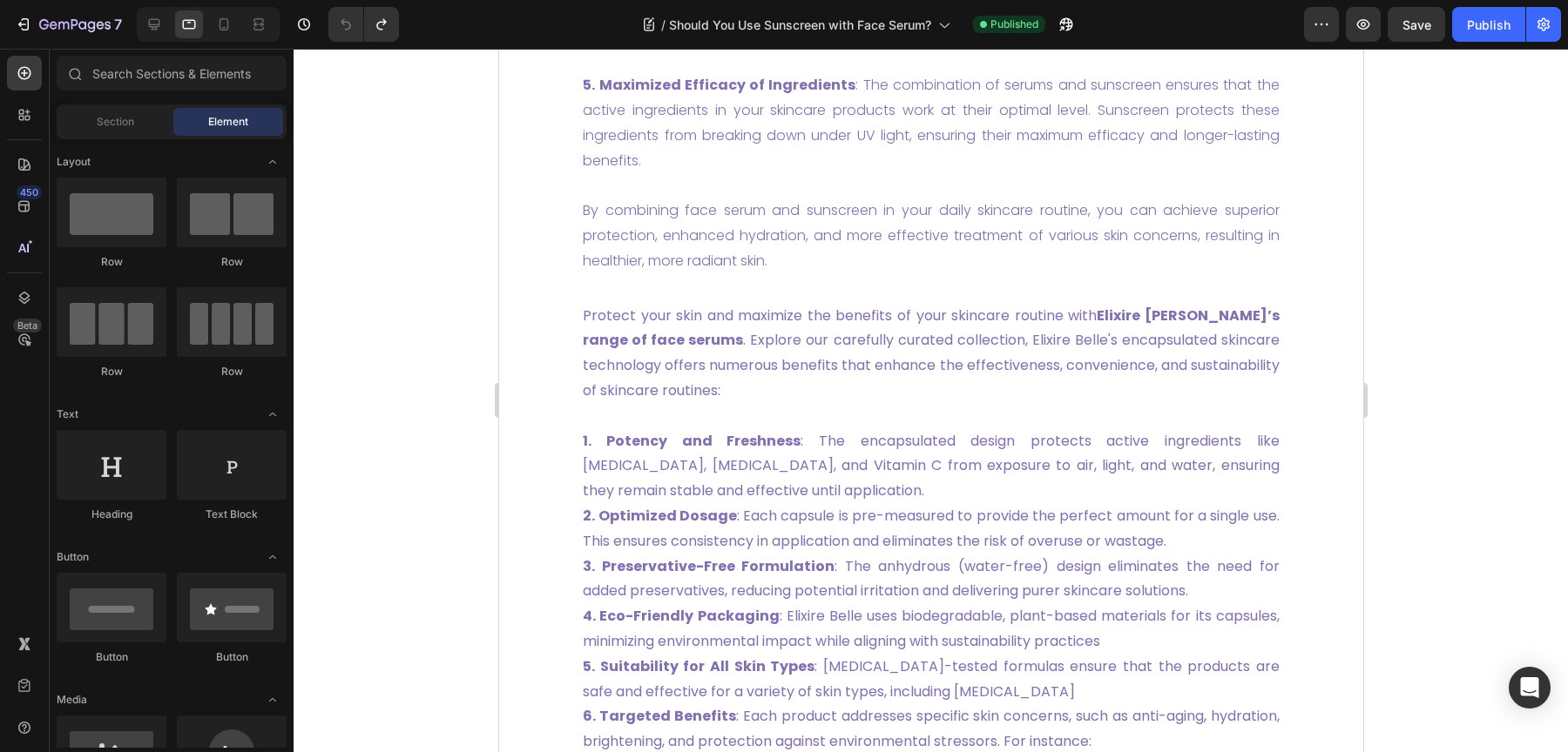
click at [573, 380] on section "How to Layer Face Serum and Sunscreen Heading How to Layer Face Serum and Sunsc…" at bounding box center [931, 191] width 806 height 1745
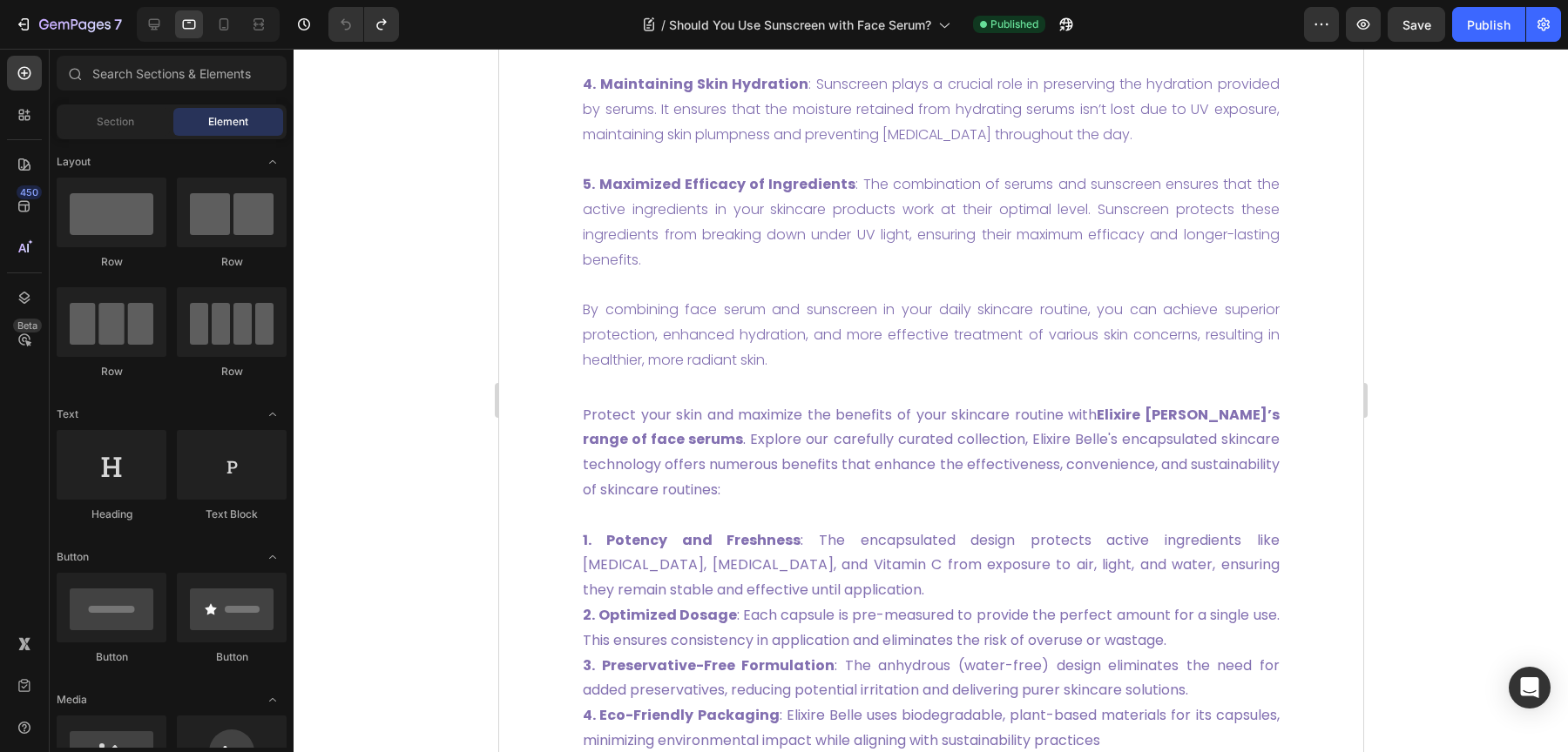
scroll to position [4119, 0]
click at [148, 25] on icon at bounding box center [155, 25] width 18 height 18
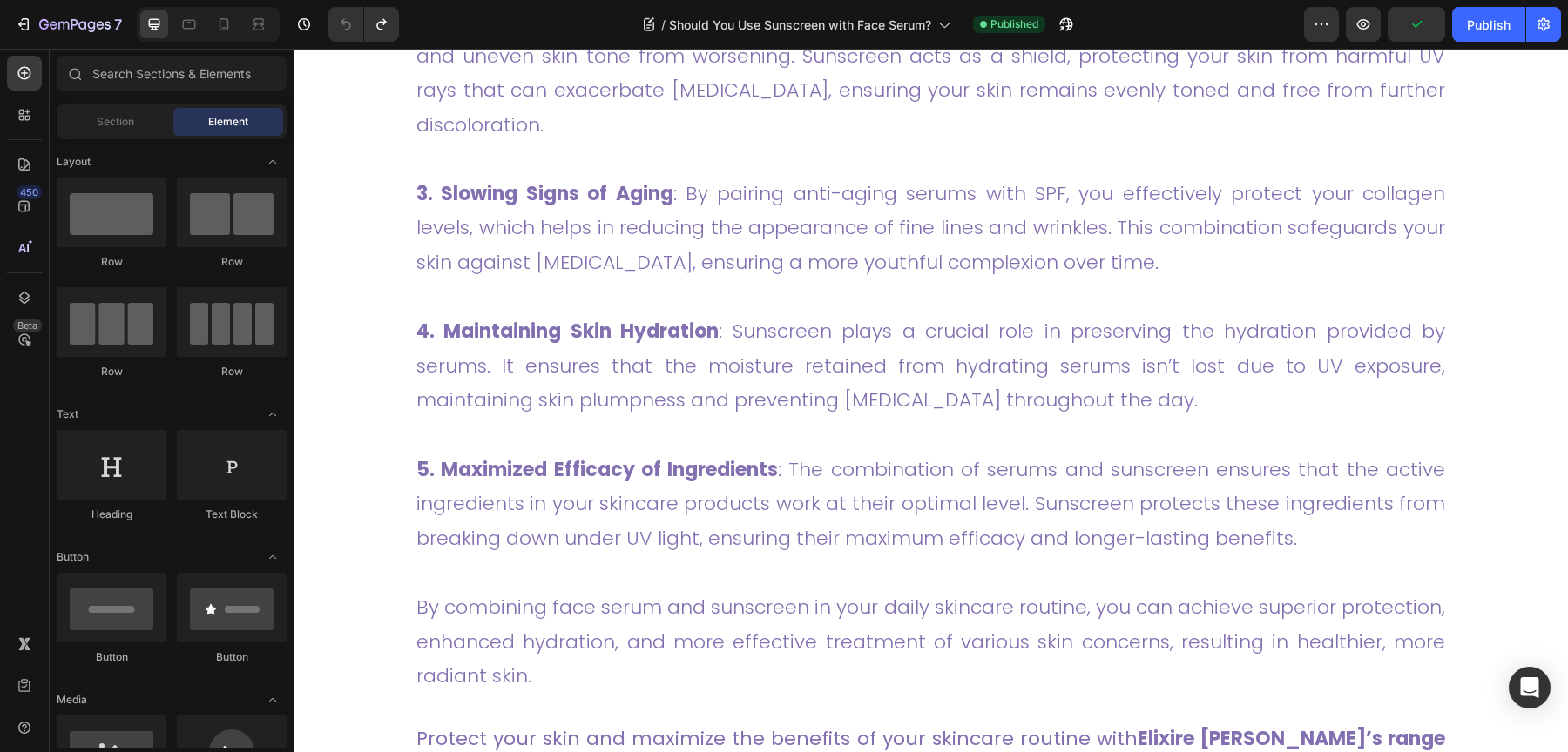
scroll to position [4055, 0]
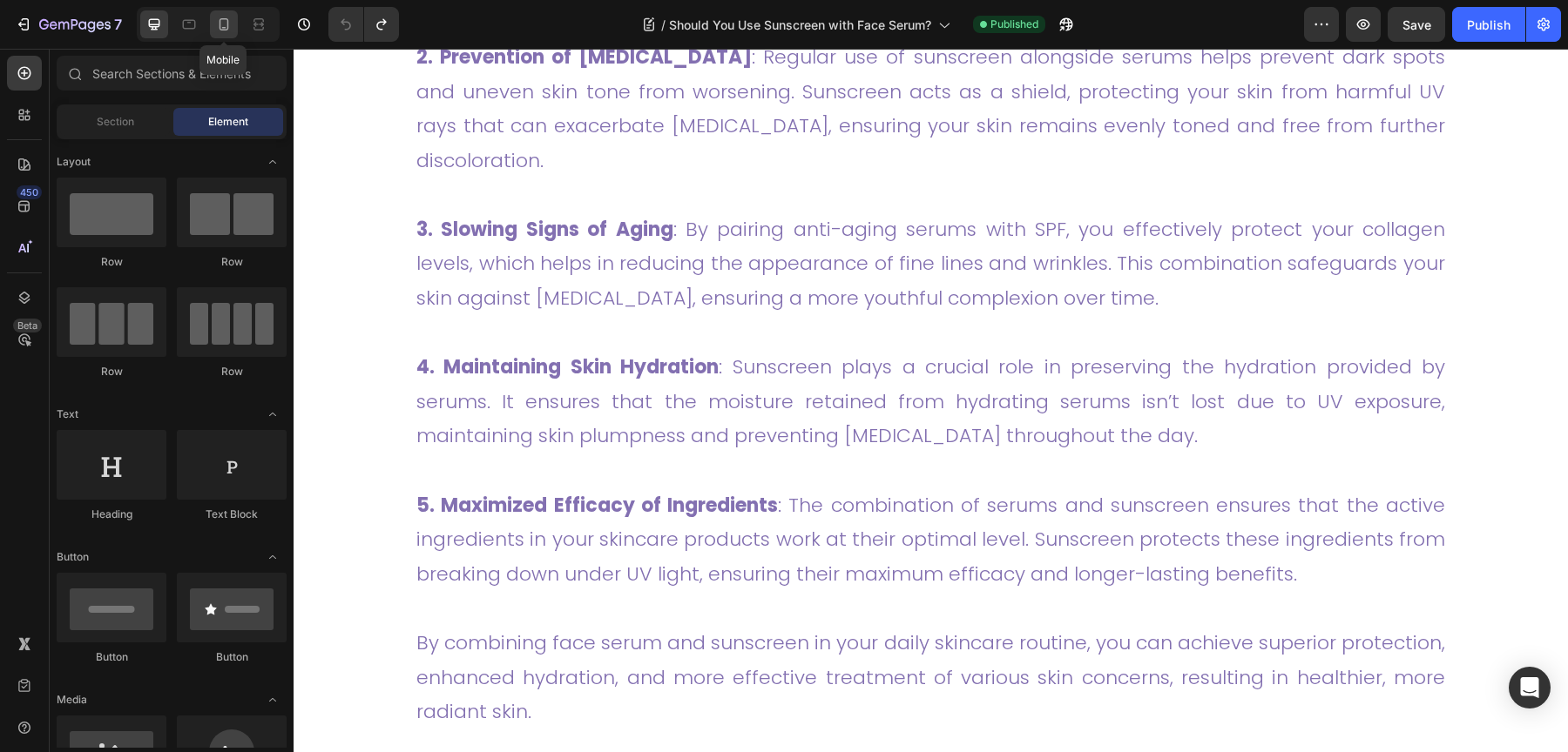
click at [229, 23] on icon at bounding box center [224, 25] width 18 height 18
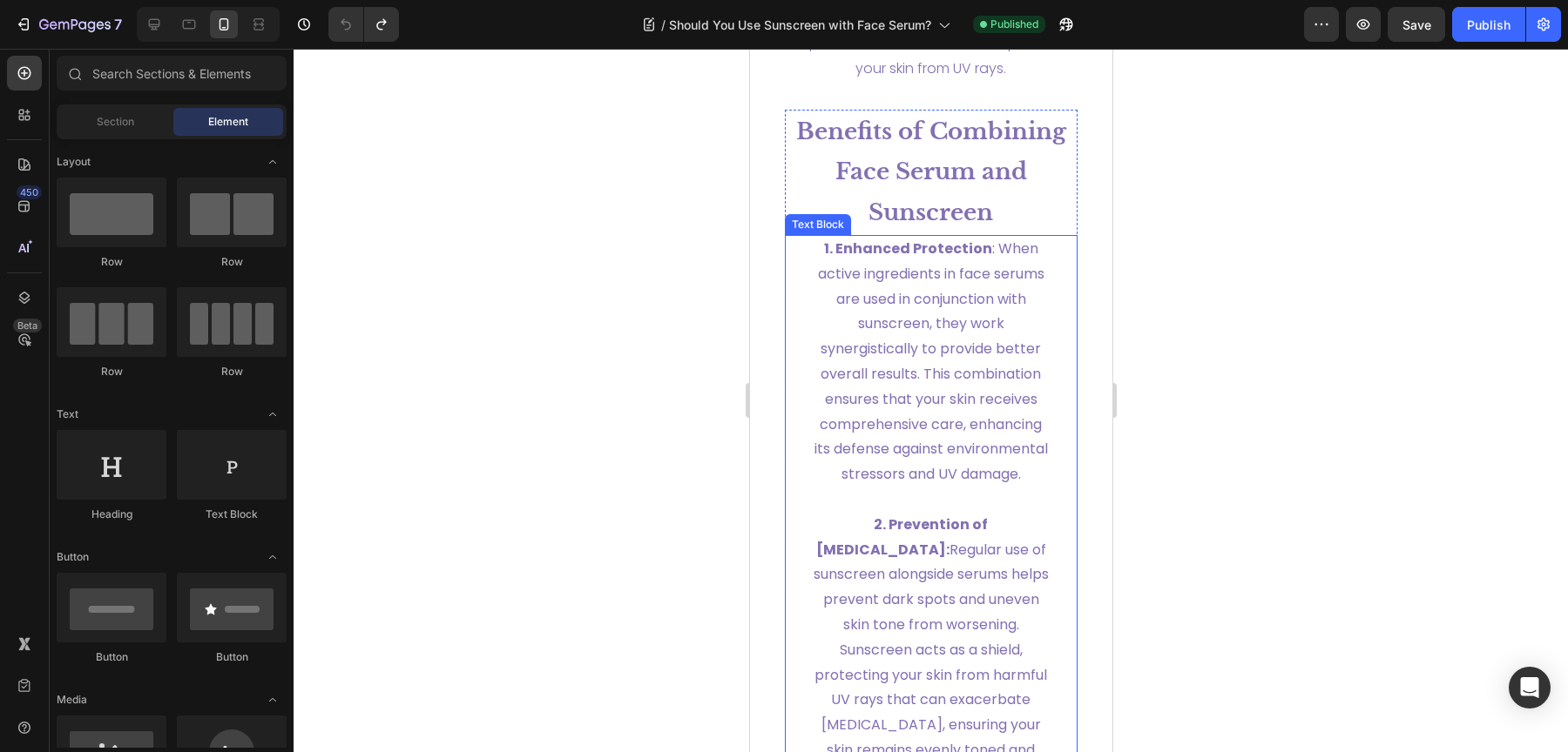
scroll to position [4267, 0]
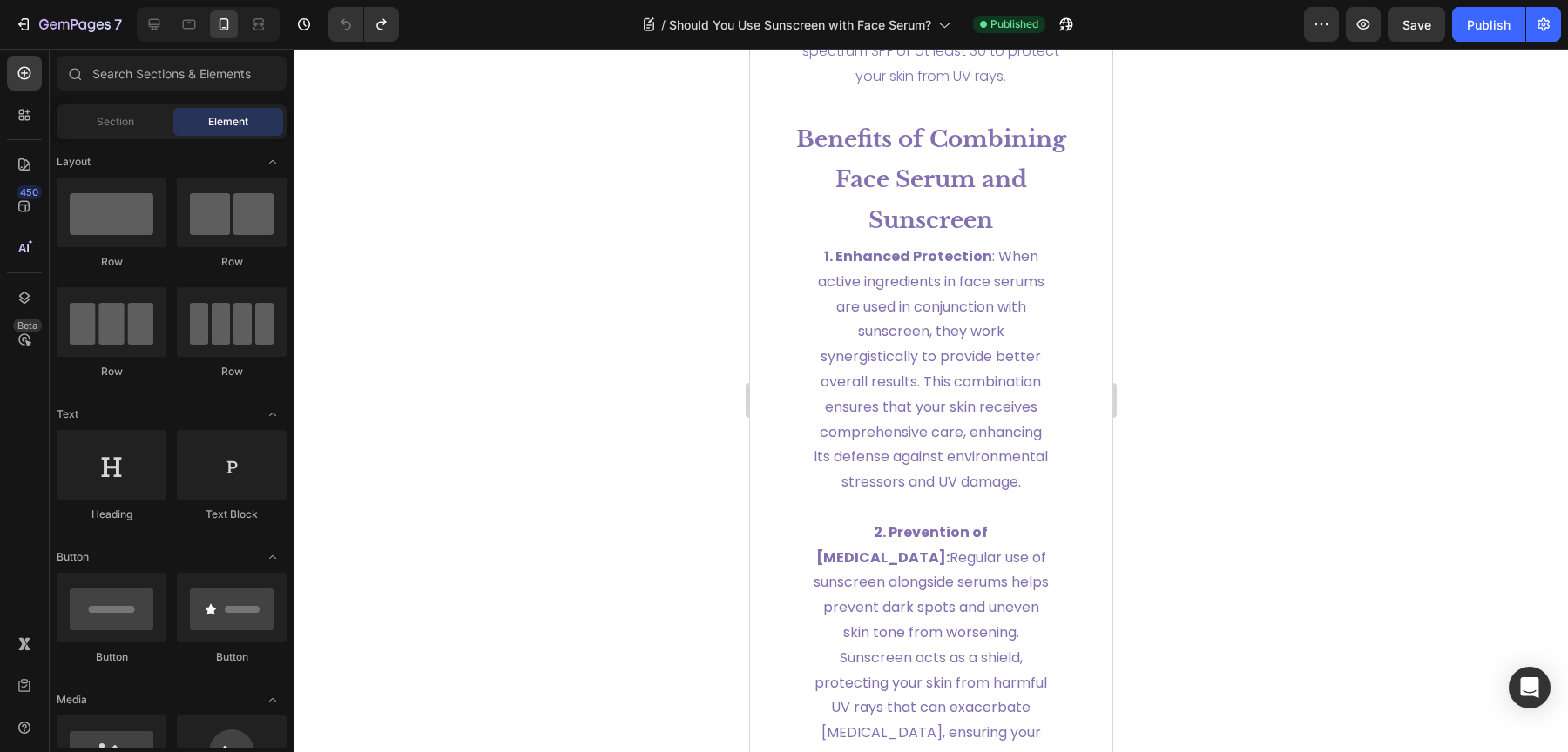
click at [1307, 306] on div at bounding box center [930, 400] width 1275 height 703
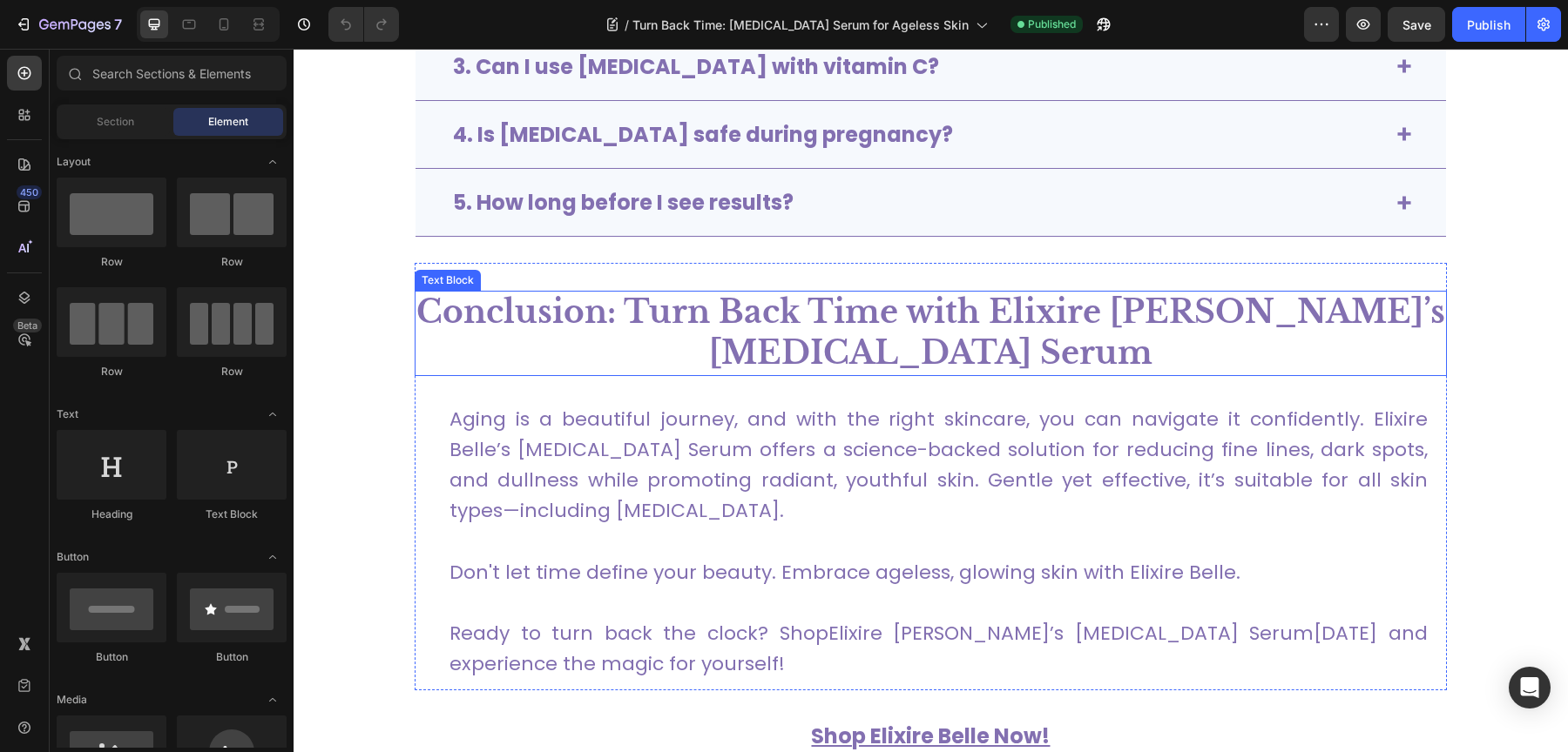
scroll to position [5721, 0]
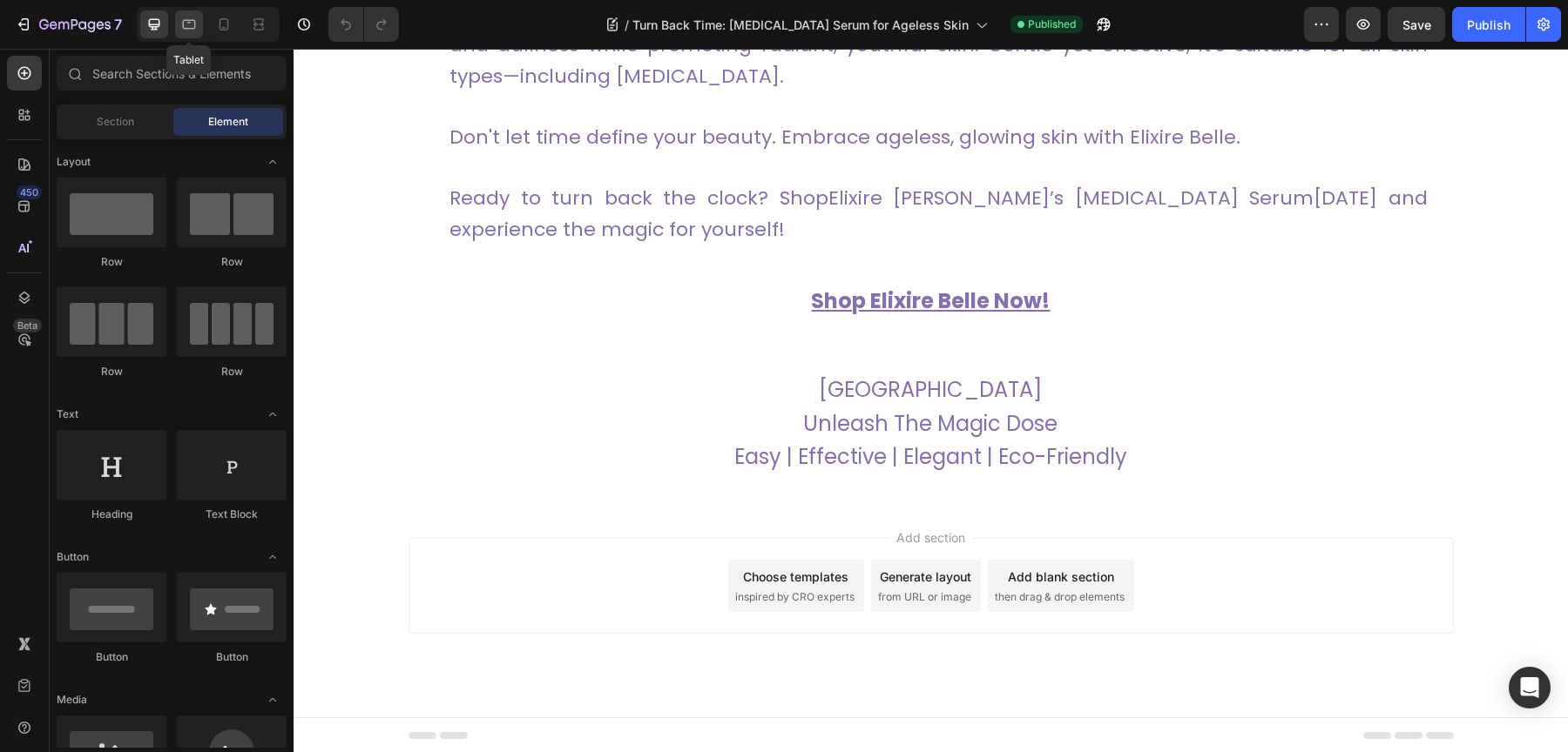
click at [194, 28] on icon at bounding box center [189, 25] width 18 height 18
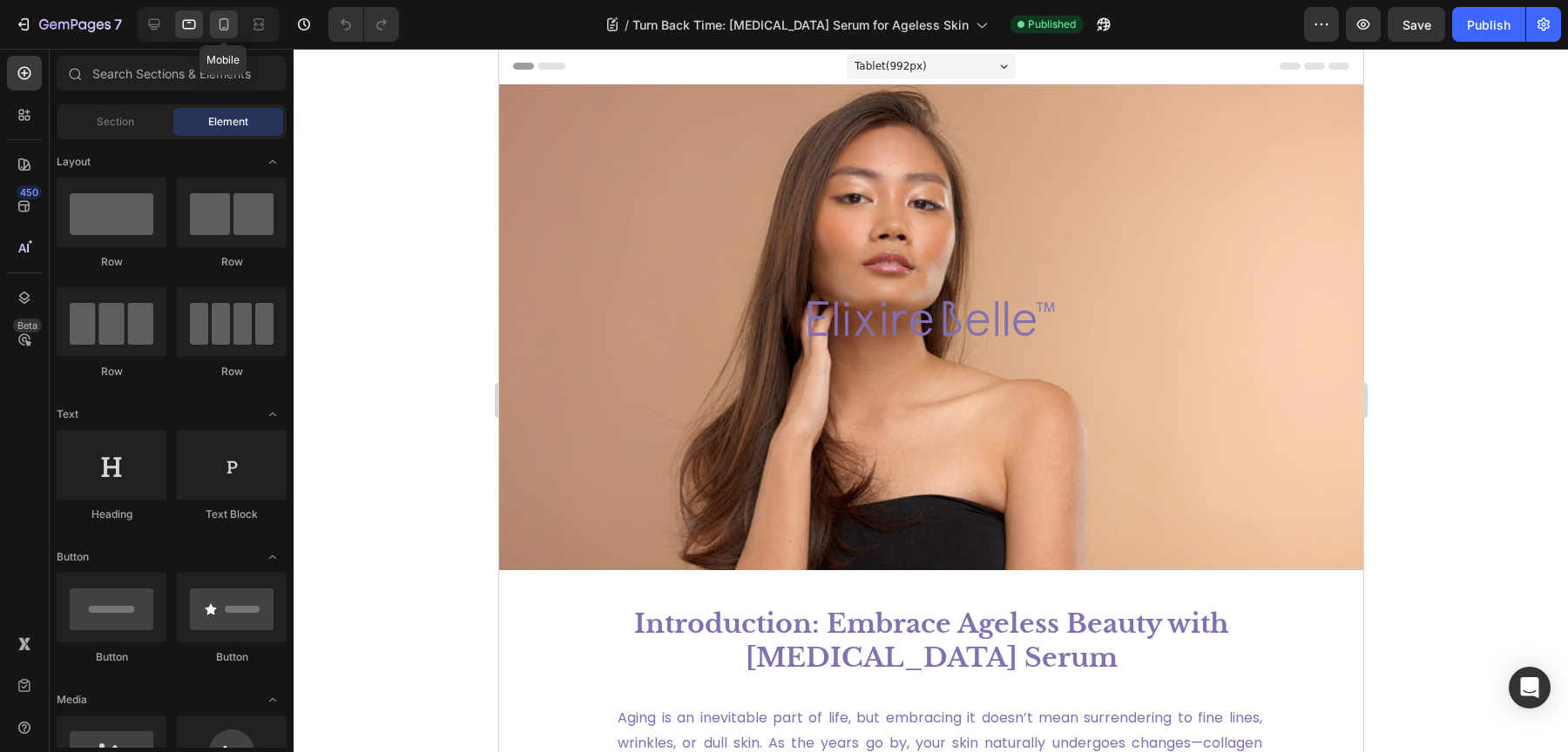
click at [229, 25] on icon at bounding box center [224, 25] width 18 height 18
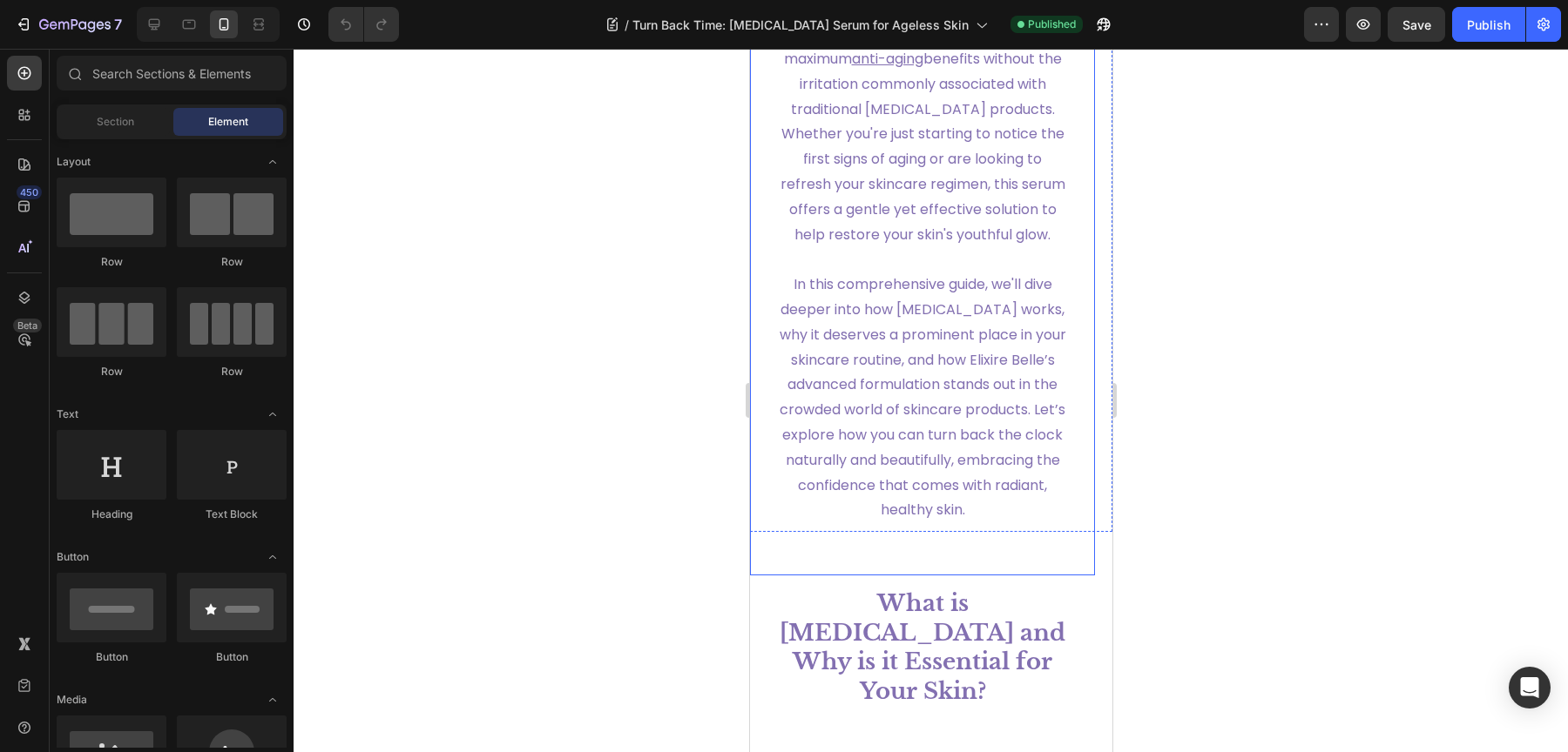
scroll to position [1864, 0]
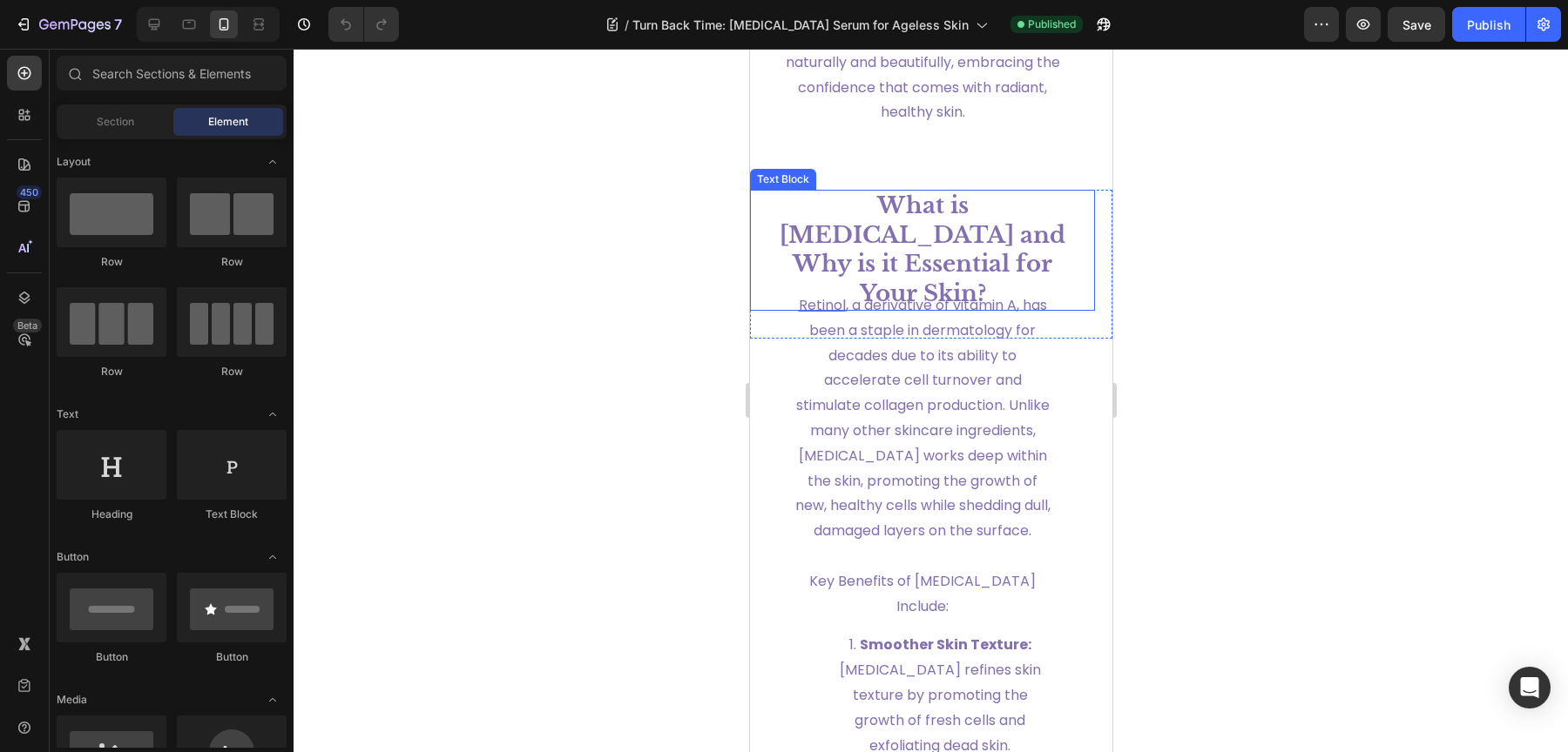
click at [938, 280] on strong "What is [MEDICAL_DATA] and Why is it Essential for Your Skin?" at bounding box center [921, 249] width 285 height 116
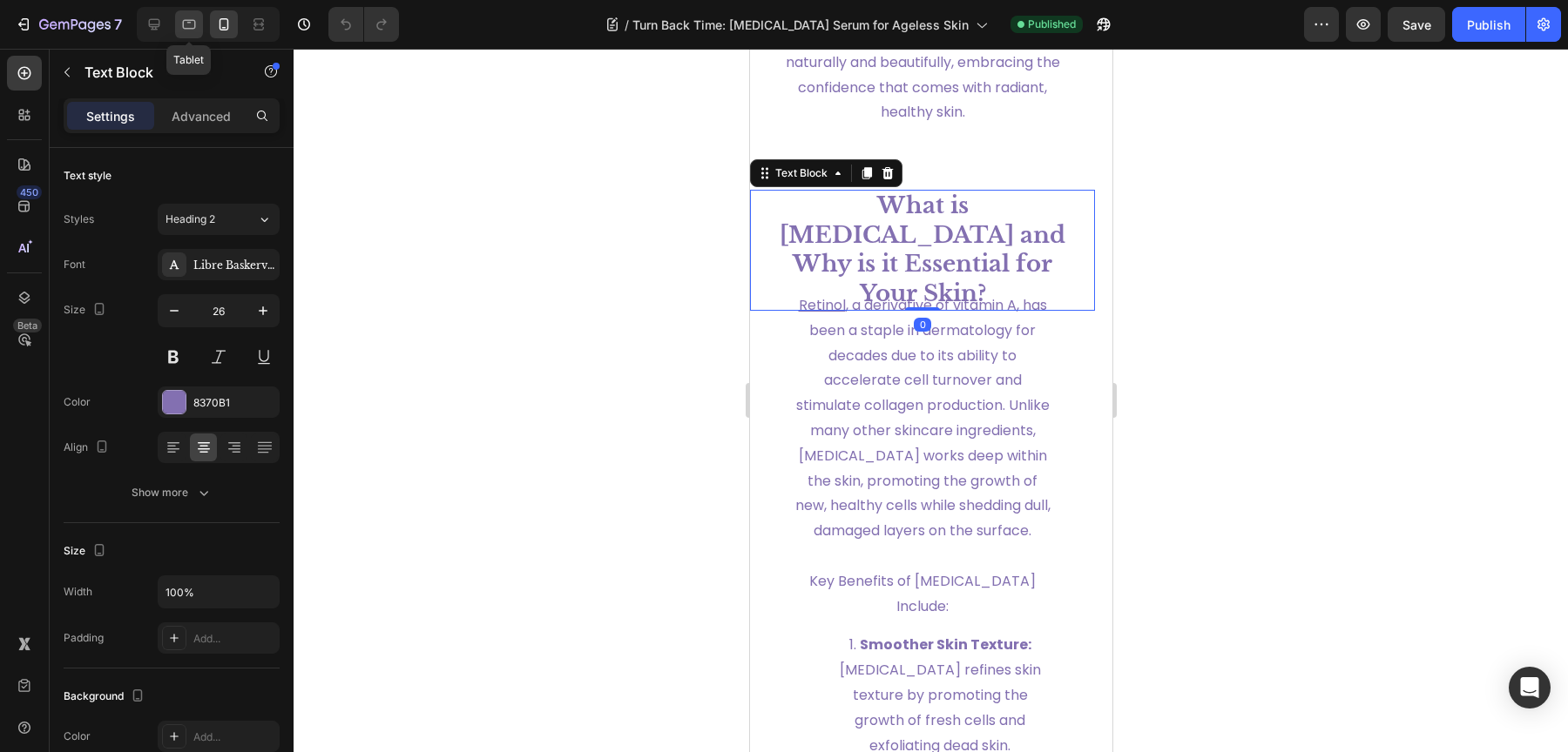
click at [183, 21] on icon at bounding box center [189, 25] width 13 height 10
type input "36"
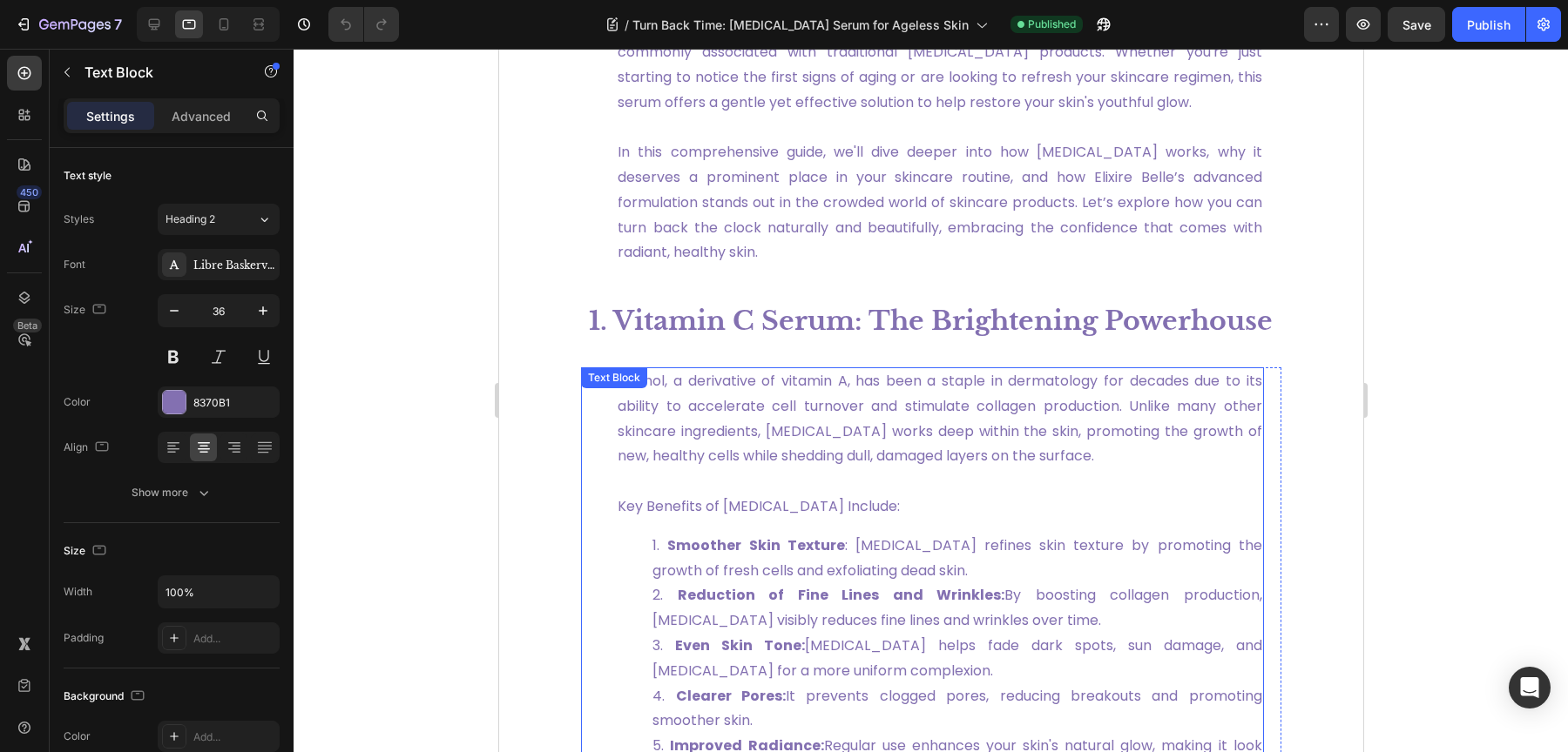
scroll to position [991, 0]
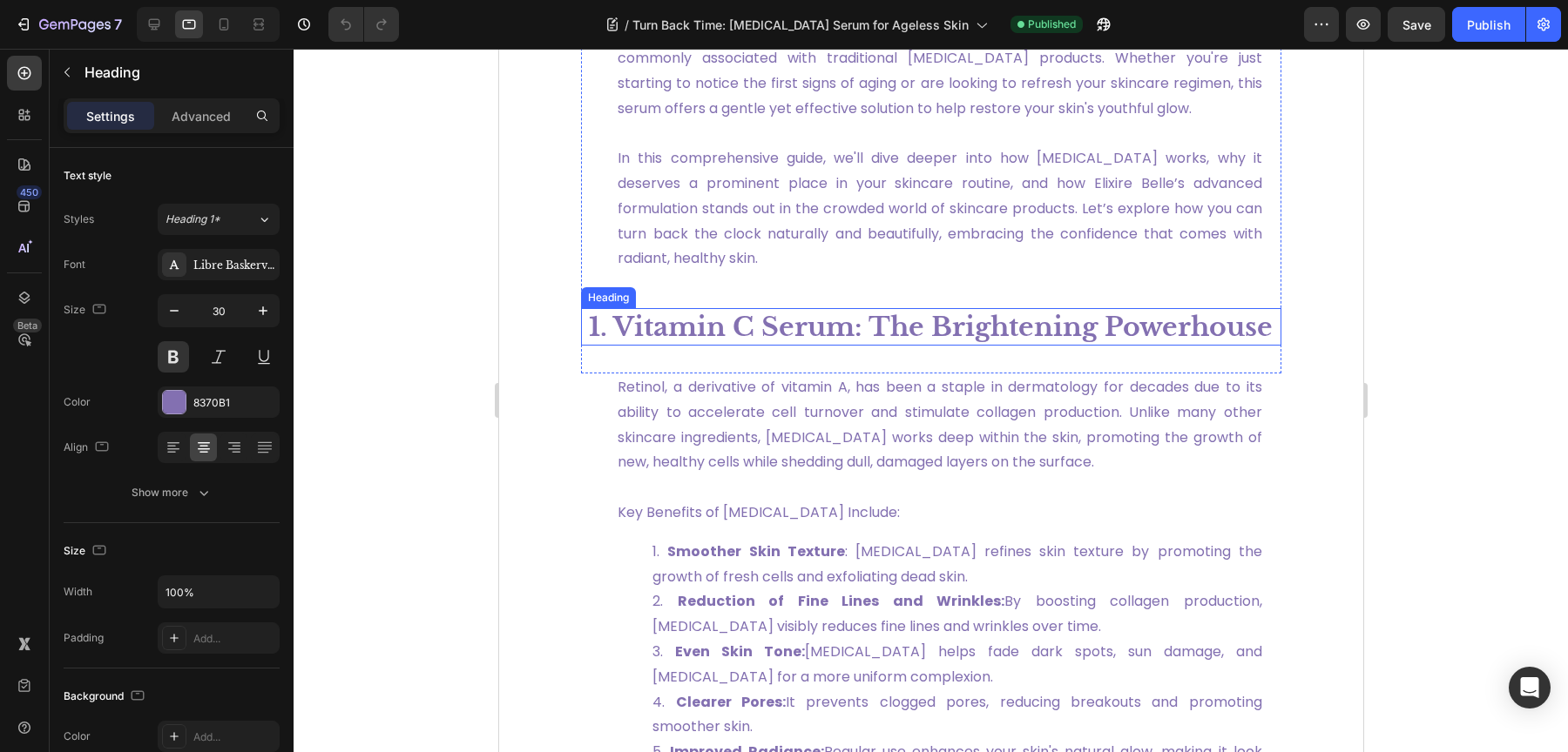
click at [867, 335] on h1 "1. Vitamin C Serum: The Brightening Powerhouse" at bounding box center [929, 327] width 700 height 37
click at [165, 26] on div at bounding box center [154, 24] width 28 height 28
type input "36"
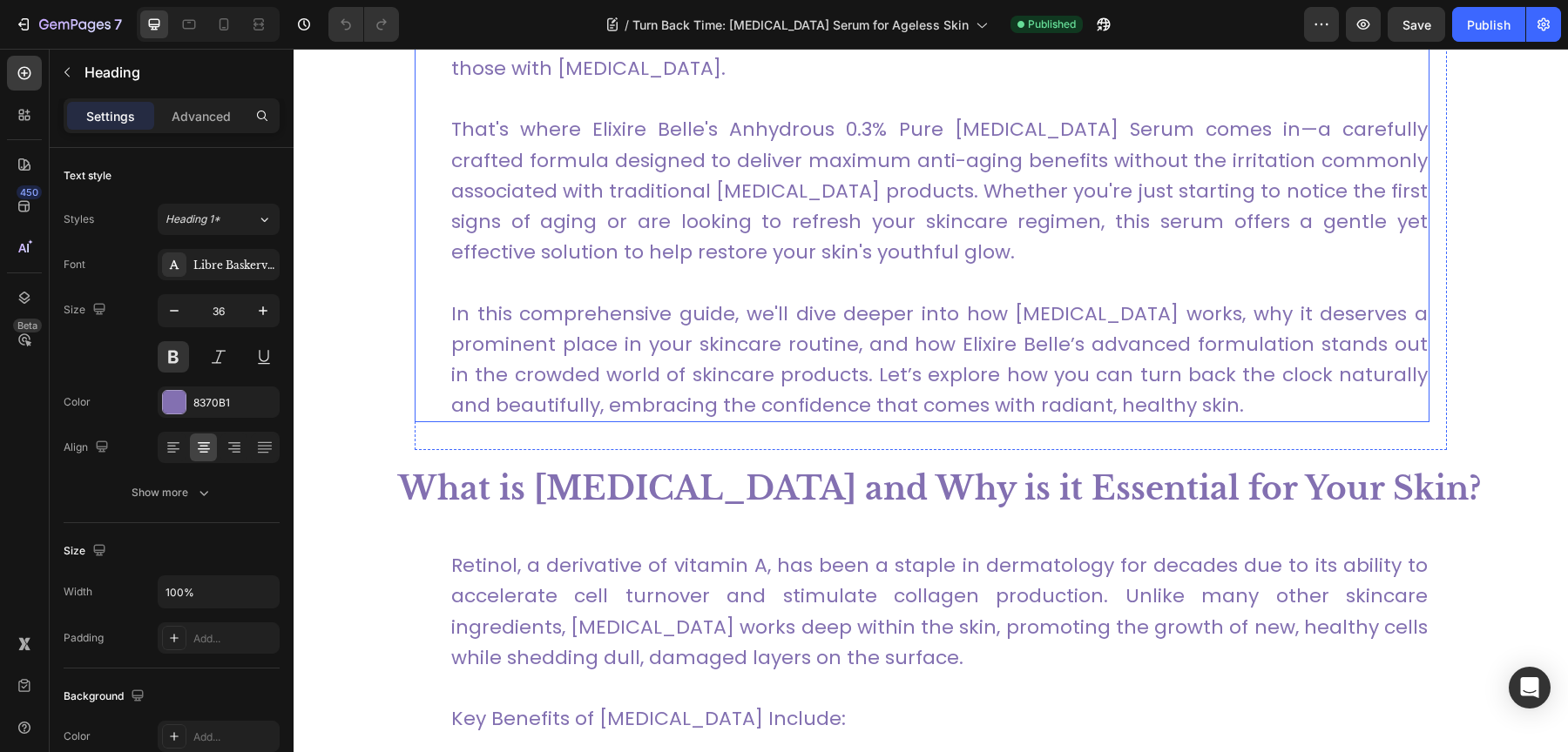
scroll to position [802, 0]
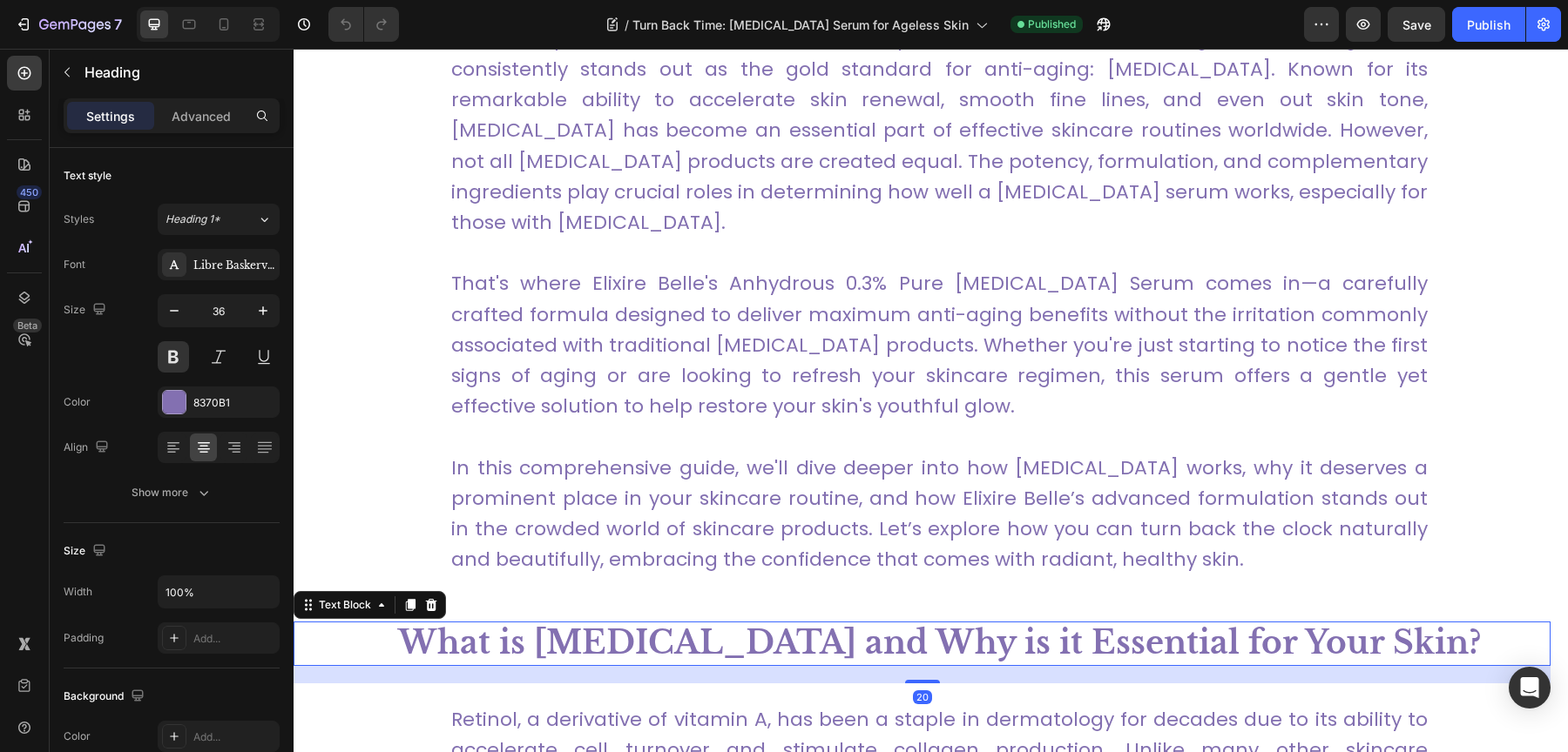
click at [767, 623] on strong "What is [MEDICAL_DATA] and Why is it Essential for Your Skin?" at bounding box center [940, 643] width 1083 height 39
click at [692, 623] on strong "What is [MEDICAL_DATA] and Why is it Essential for Your Skin?" at bounding box center [940, 643] width 1083 height 39
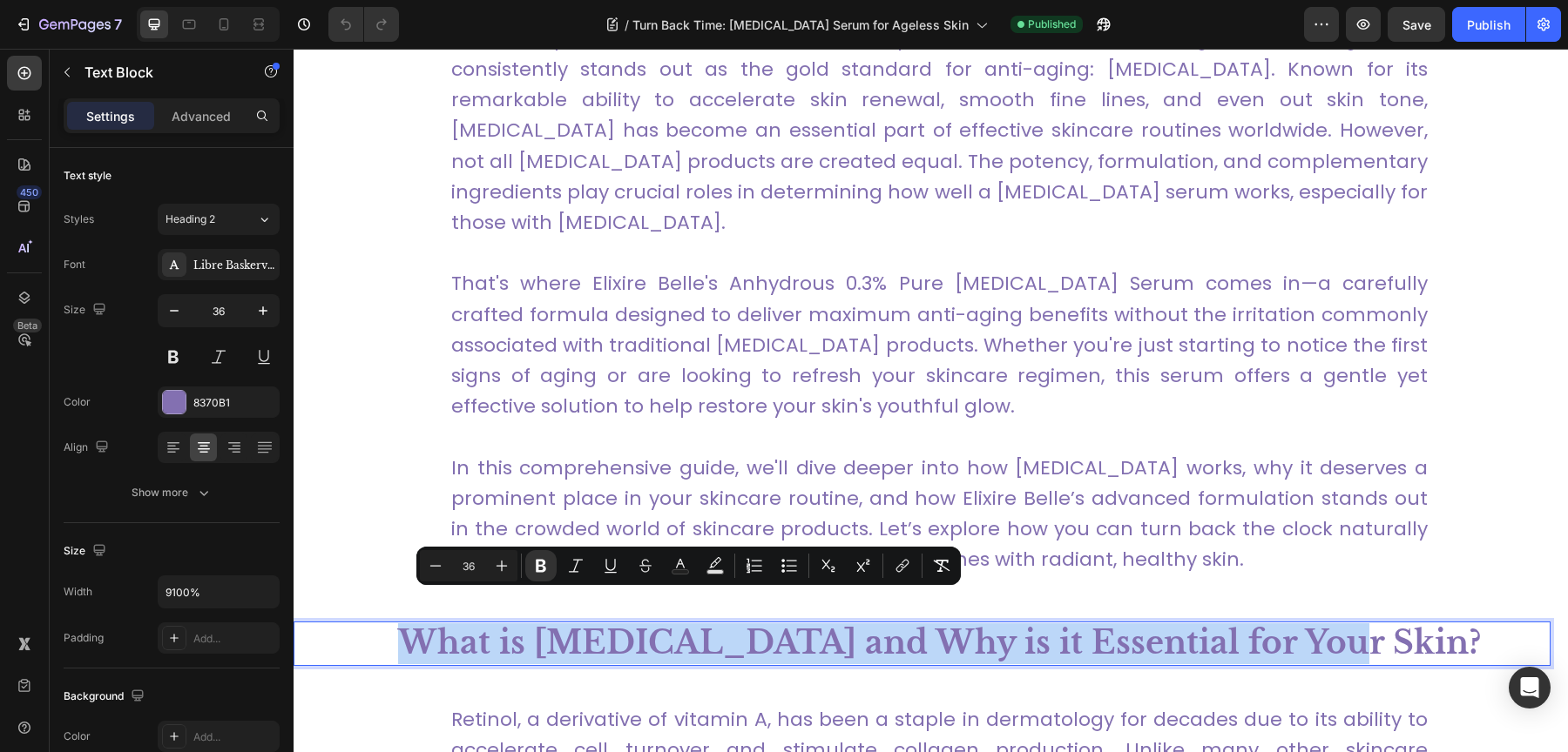
click at [692, 623] on strong "What is [MEDICAL_DATA] and Why is it Essential for Your Skin?" at bounding box center [940, 643] width 1083 height 39
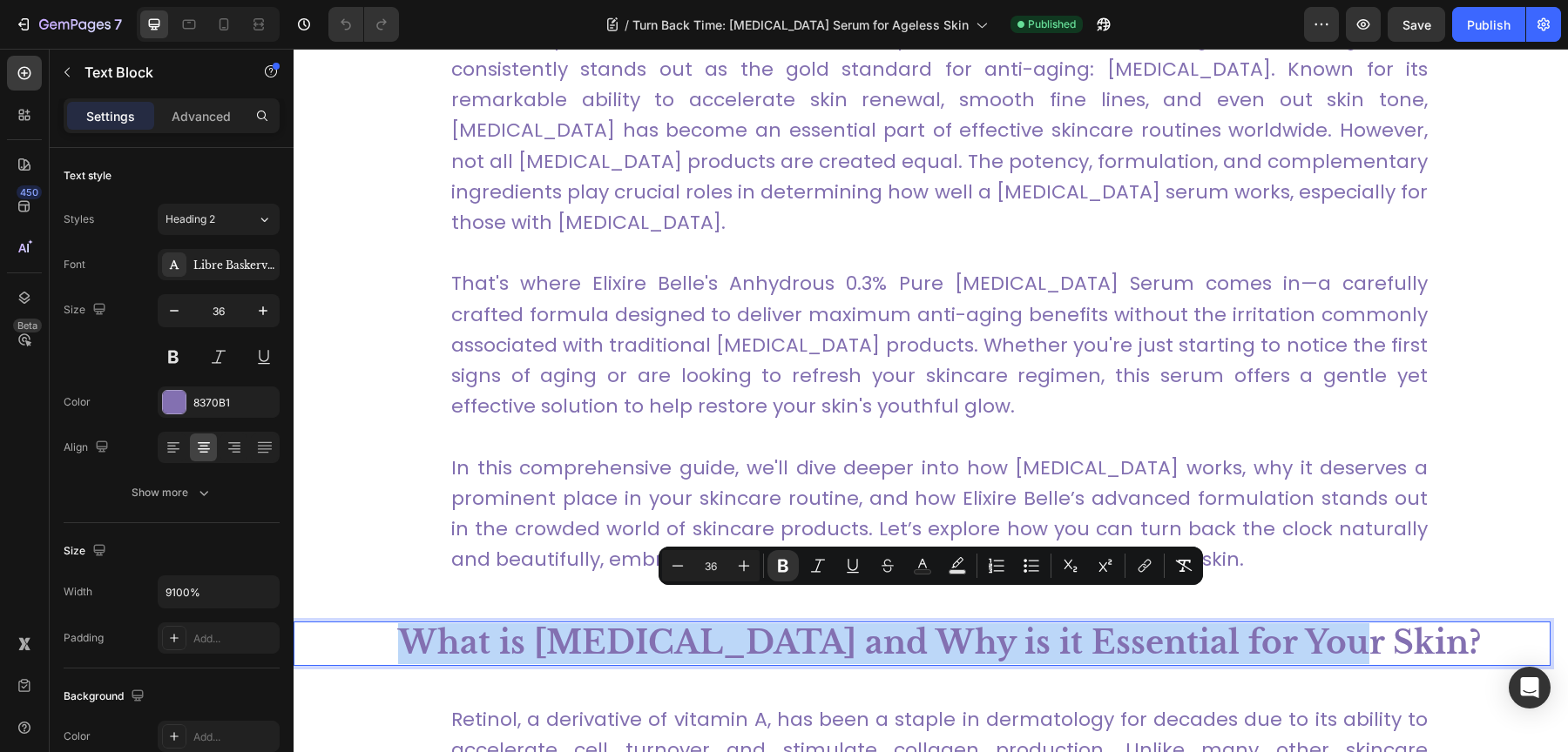
copy strong "What is [MEDICAL_DATA] and Why is it Essential for Your Skin?"
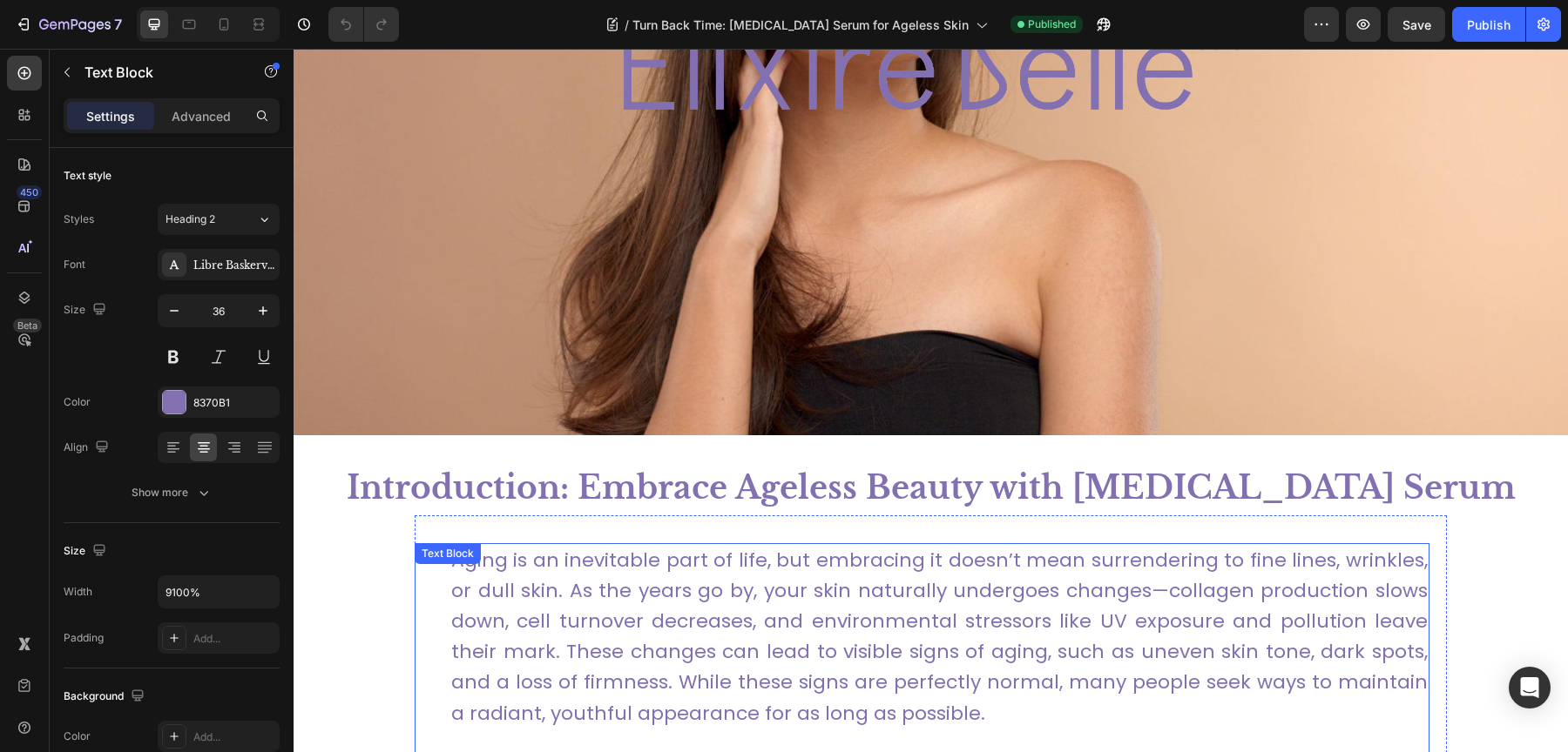
scroll to position [586, 0]
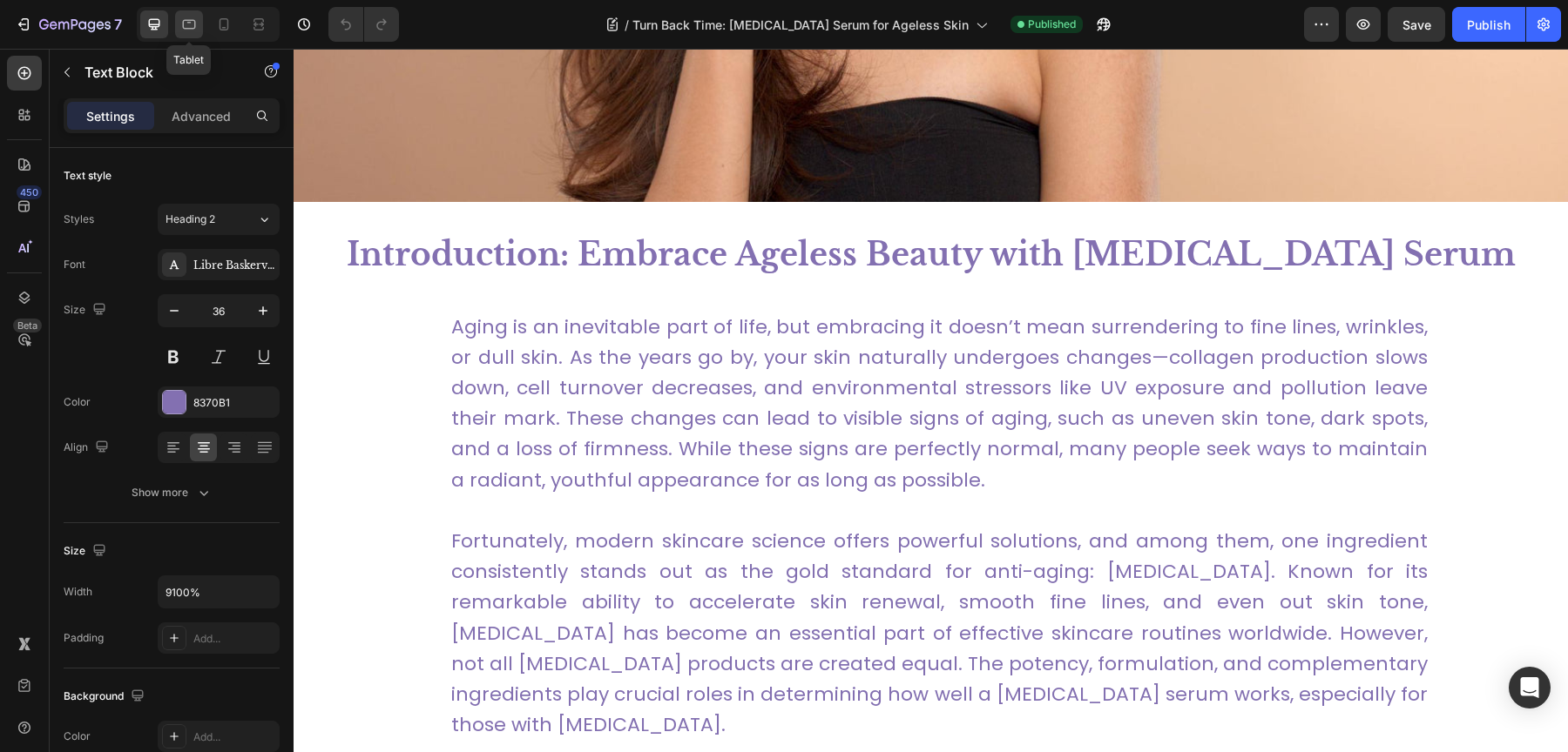
click at [197, 36] on div at bounding box center [189, 24] width 28 height 28
type input "100%"
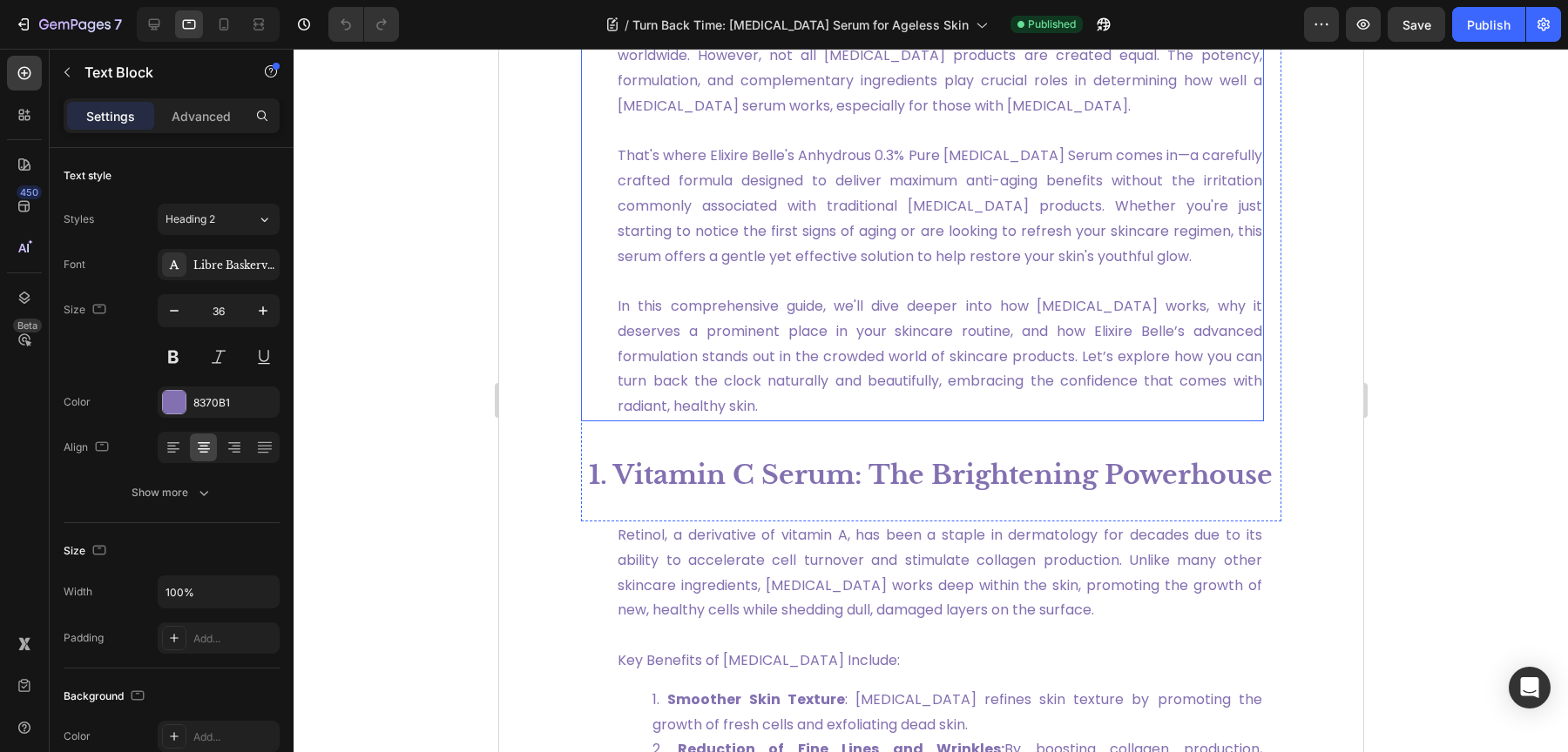
scroll to position [955, 0]
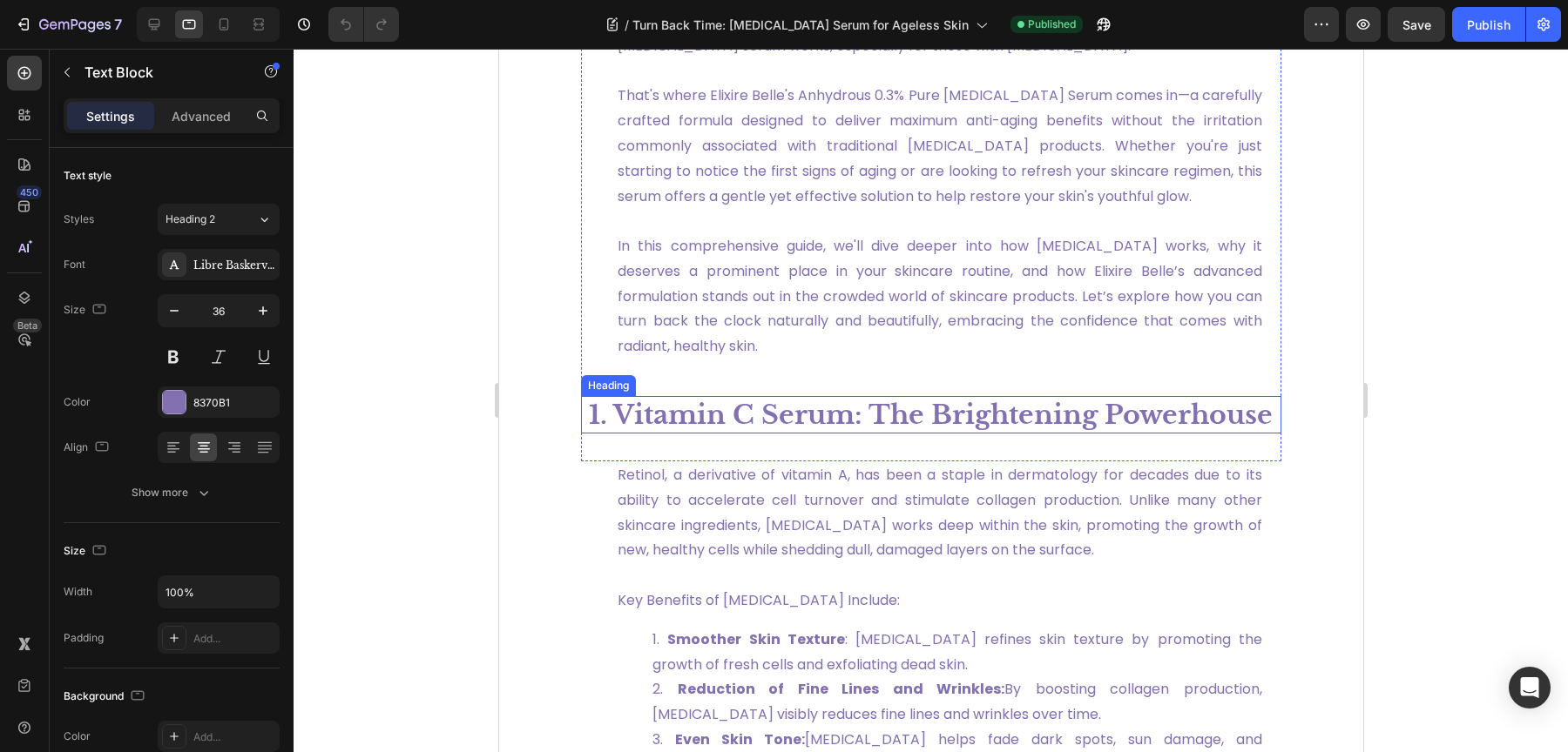
click at [791, 429] on h1 "1. Vitamin C Serum: The Brightening Powerhouse" at bounding box center [929, 415] width 700 height 37
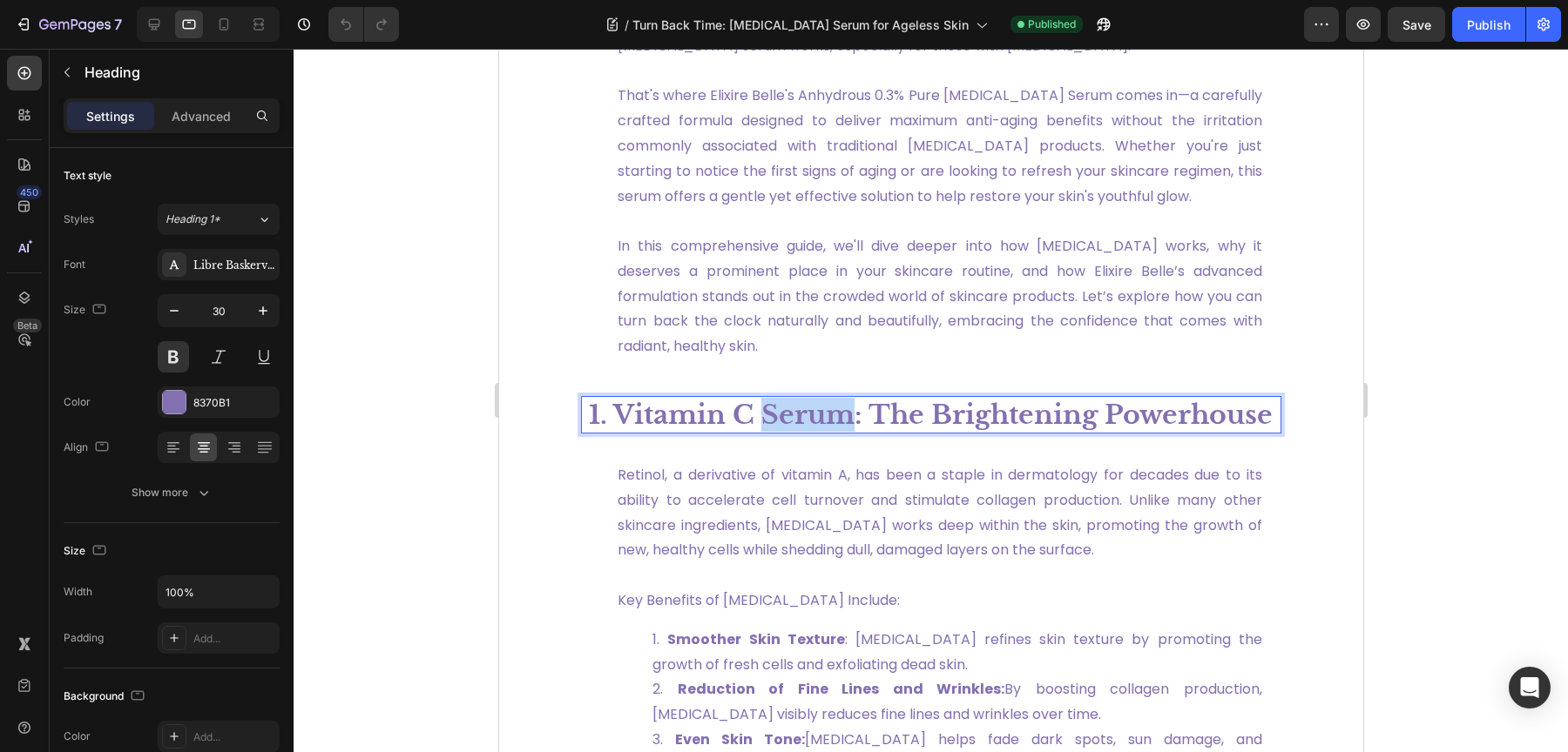
click at [785, 432] on p "1. Vitamin C Serum: The Brightening Powerhouse" at bounding box center [930, 415] width 697 height 34
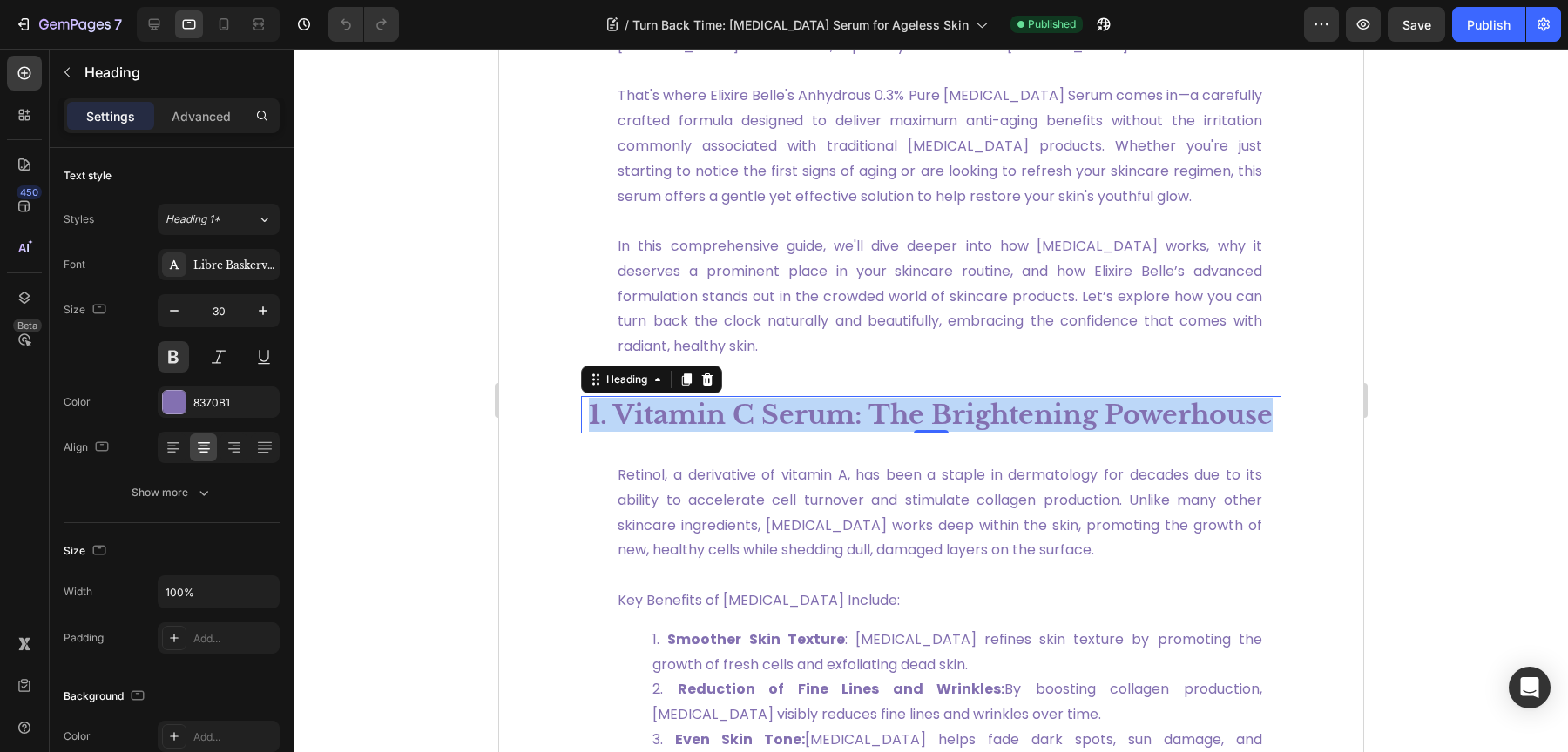
click at [785, 432] on p "1. Vitamin C Serum: The Brightening Powerhouse" at bounding box center [930, 415] width 697 height 34
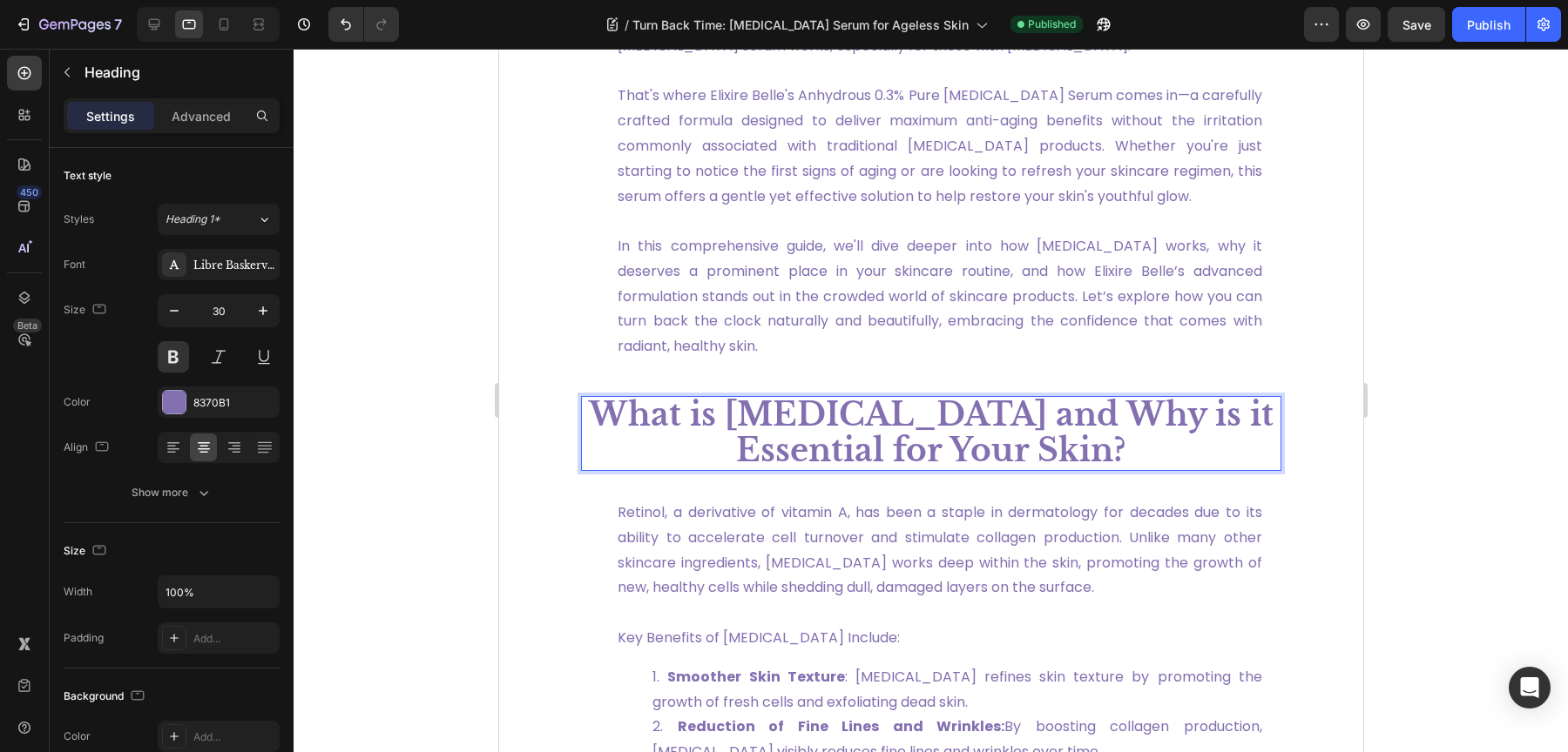
click at [883, 470] on strong "What is [MEDICAL_DATA] and Why is it Essential for Your Skin?" at bounding box center [930, 433] width 685 height 75
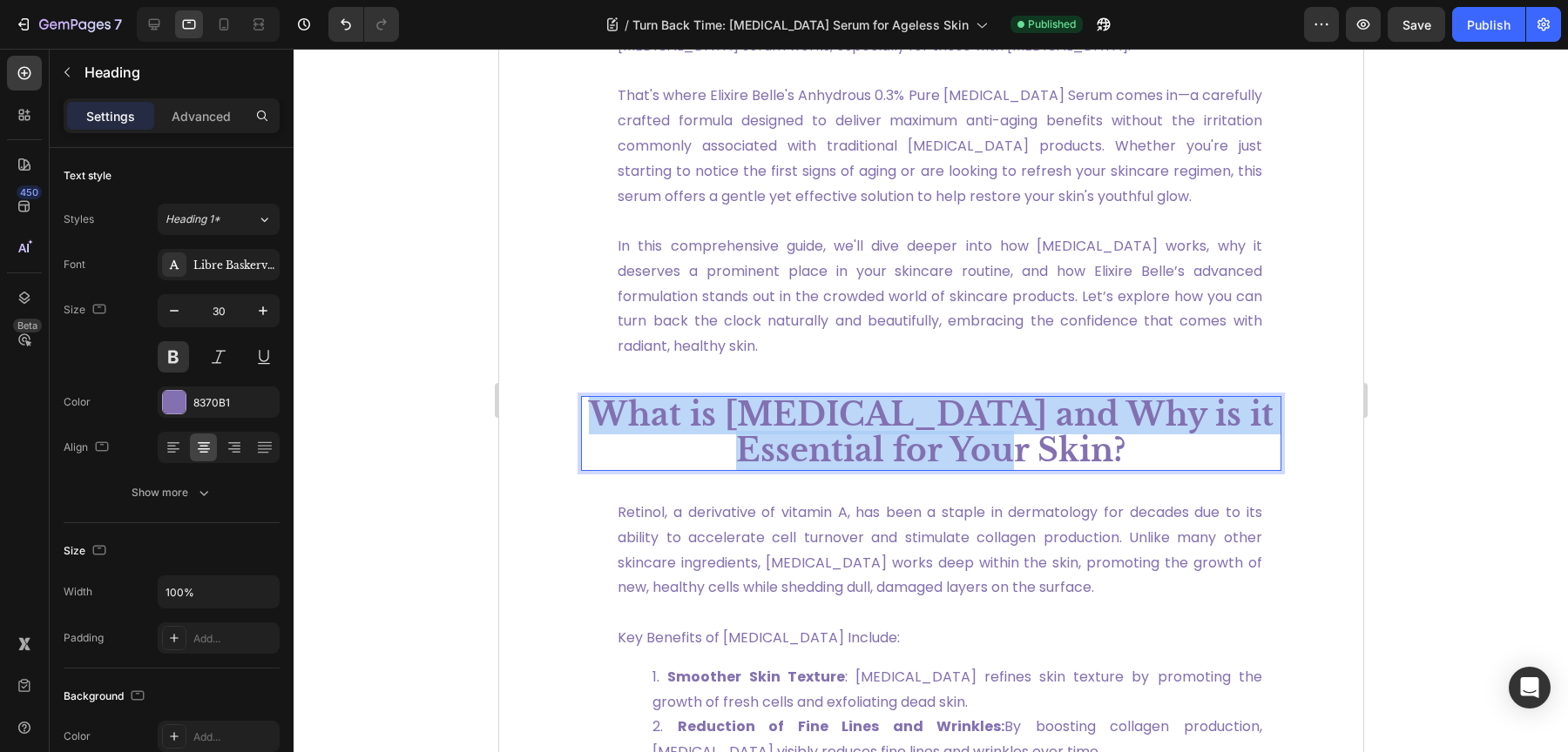
click at [883, 470] on strong "What is [MEDICAL_DATA] and Why is it Essential for Your Skin?" at bounding box center [930, 433] width 685 height 75
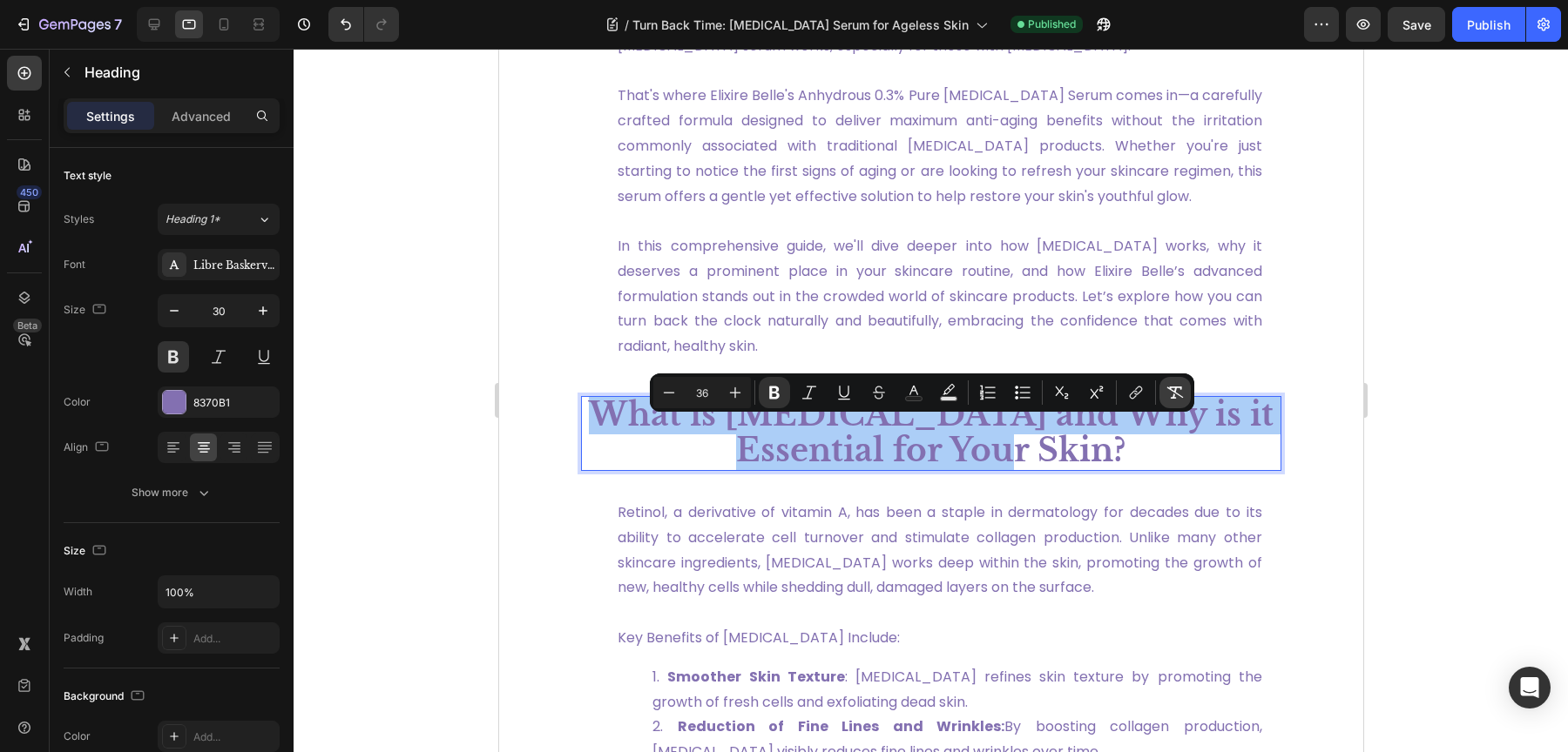
click at [1172, 389] on icon "Editor contextual toolbar" at bounding box center [1175, 393] width 18 height 18
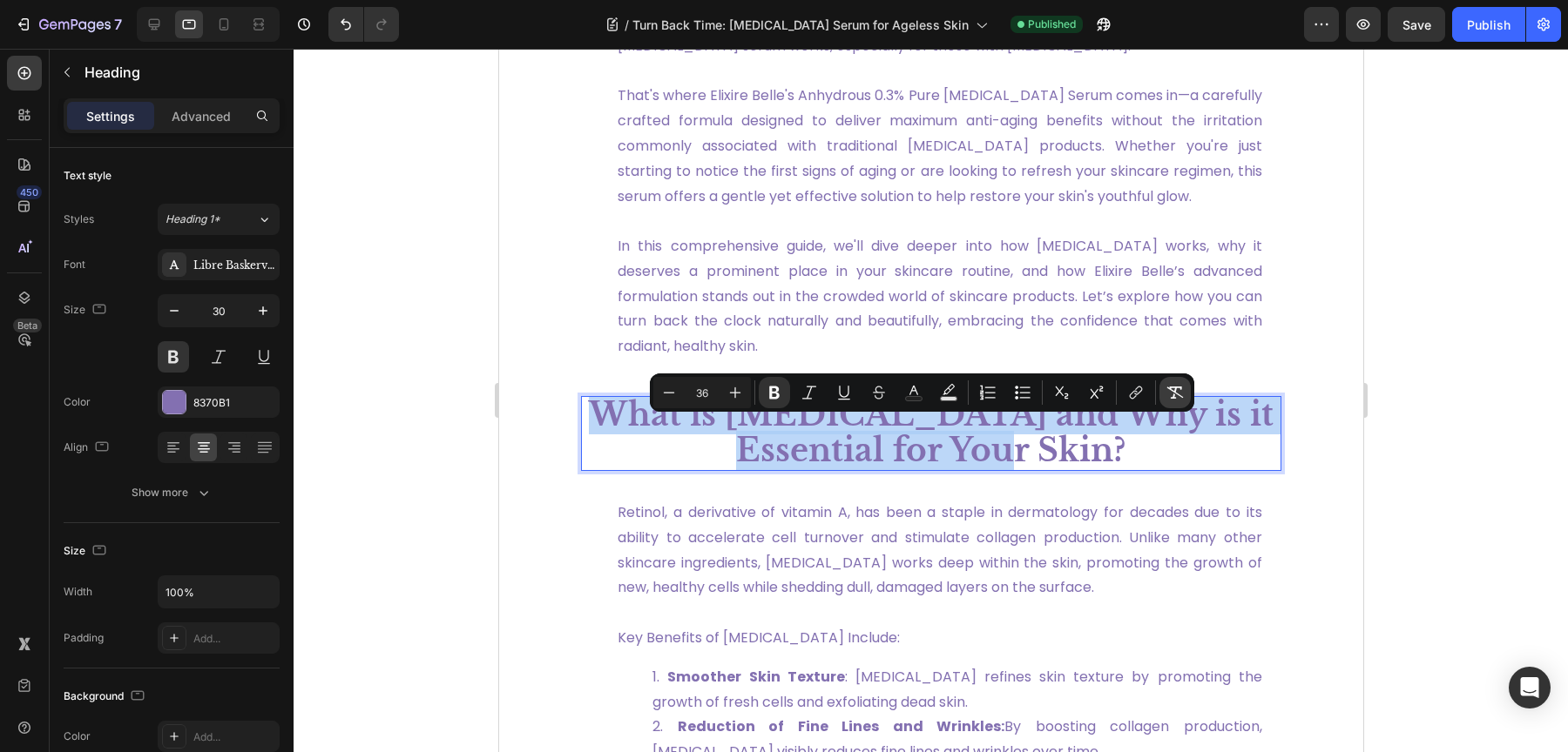
type input "30"
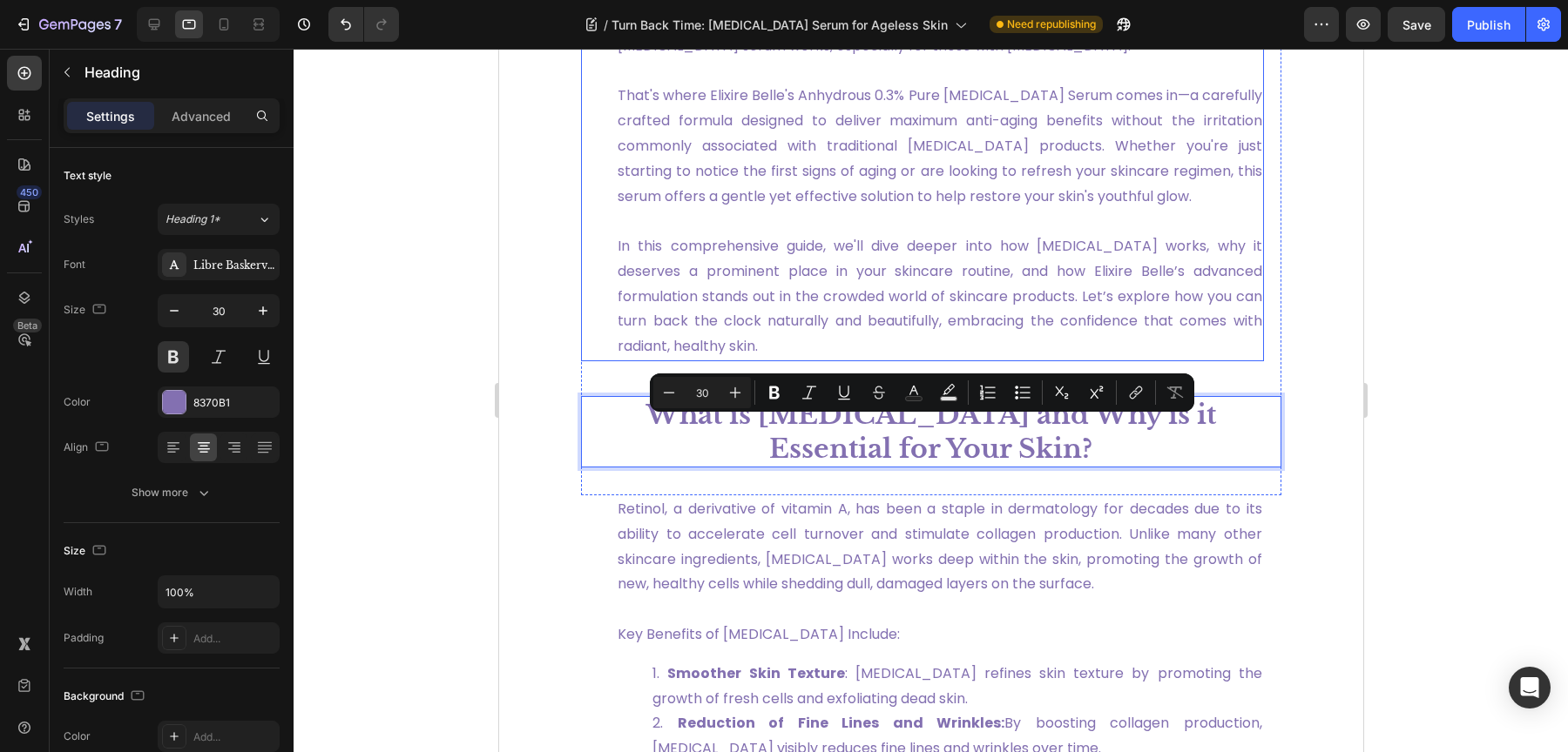
click at [894, 205] on link "That's where Elixire Belle's Anhydrous 0.3% Pure [MEDICAL_DATA] Serum comes in—…" at bounding box center [938, 145] width 645 height 120
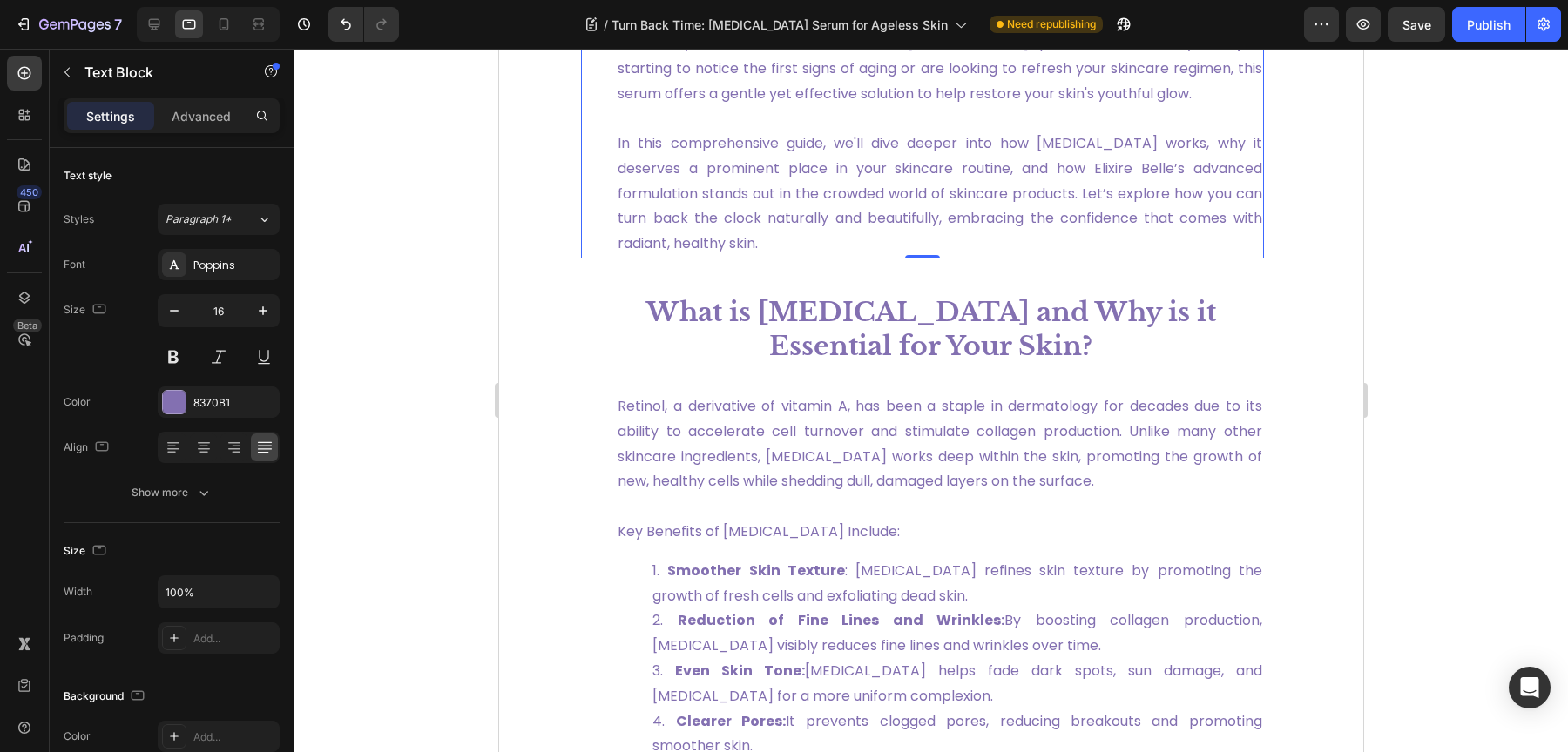
scroll to position [1088, 0]
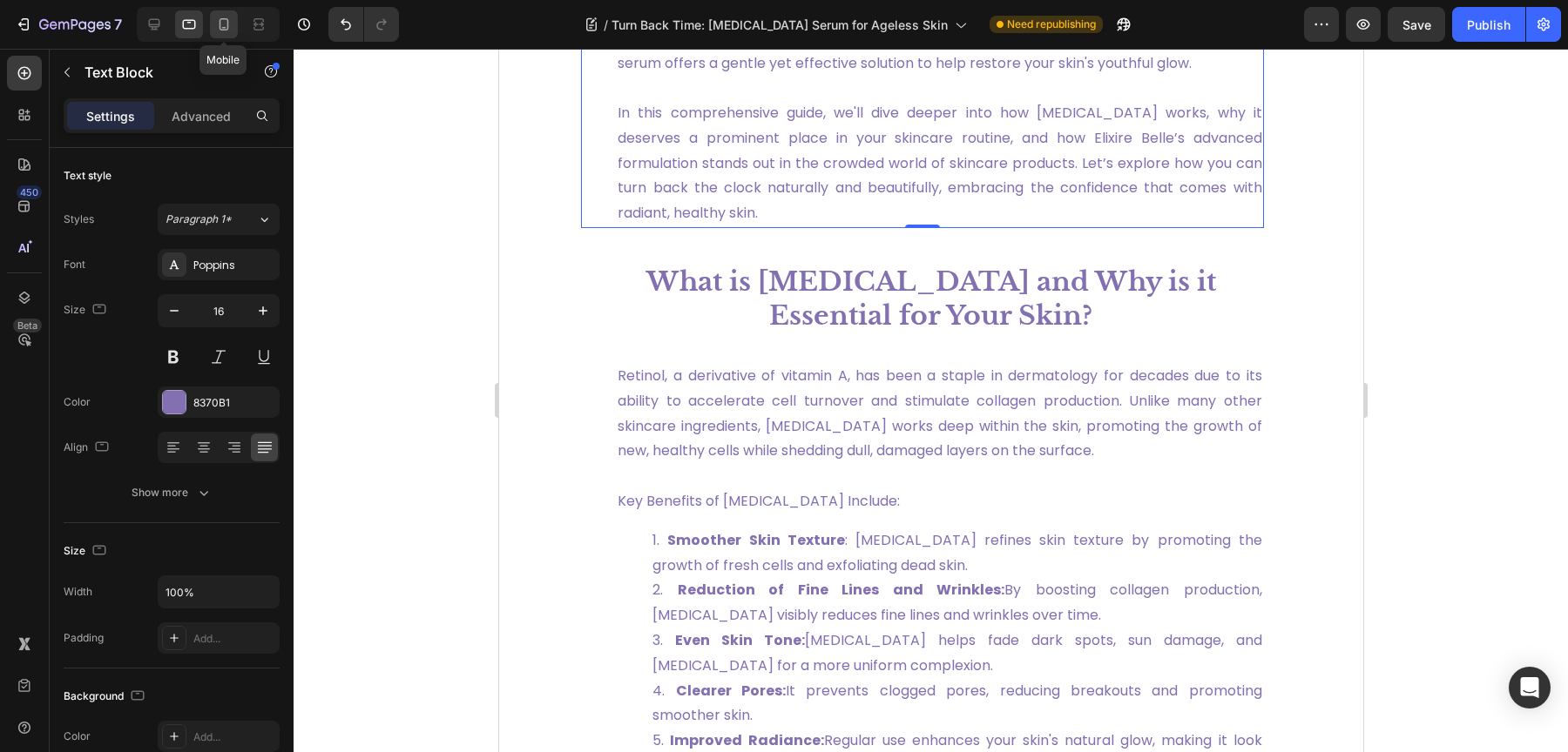
click at [229, 29] on icon at bounding box center [224, 25] width 18 height 18
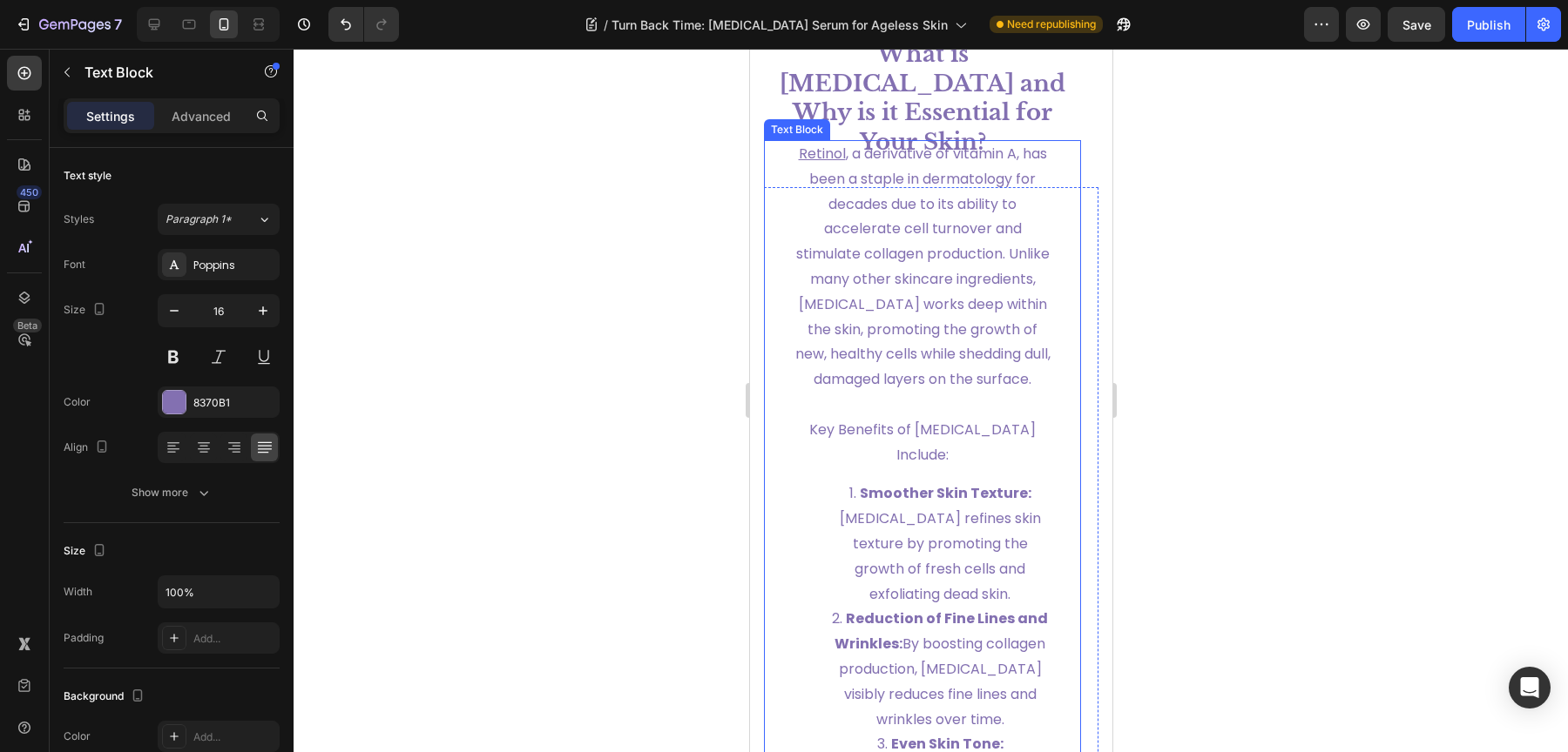
scroll to position [1732, 0]
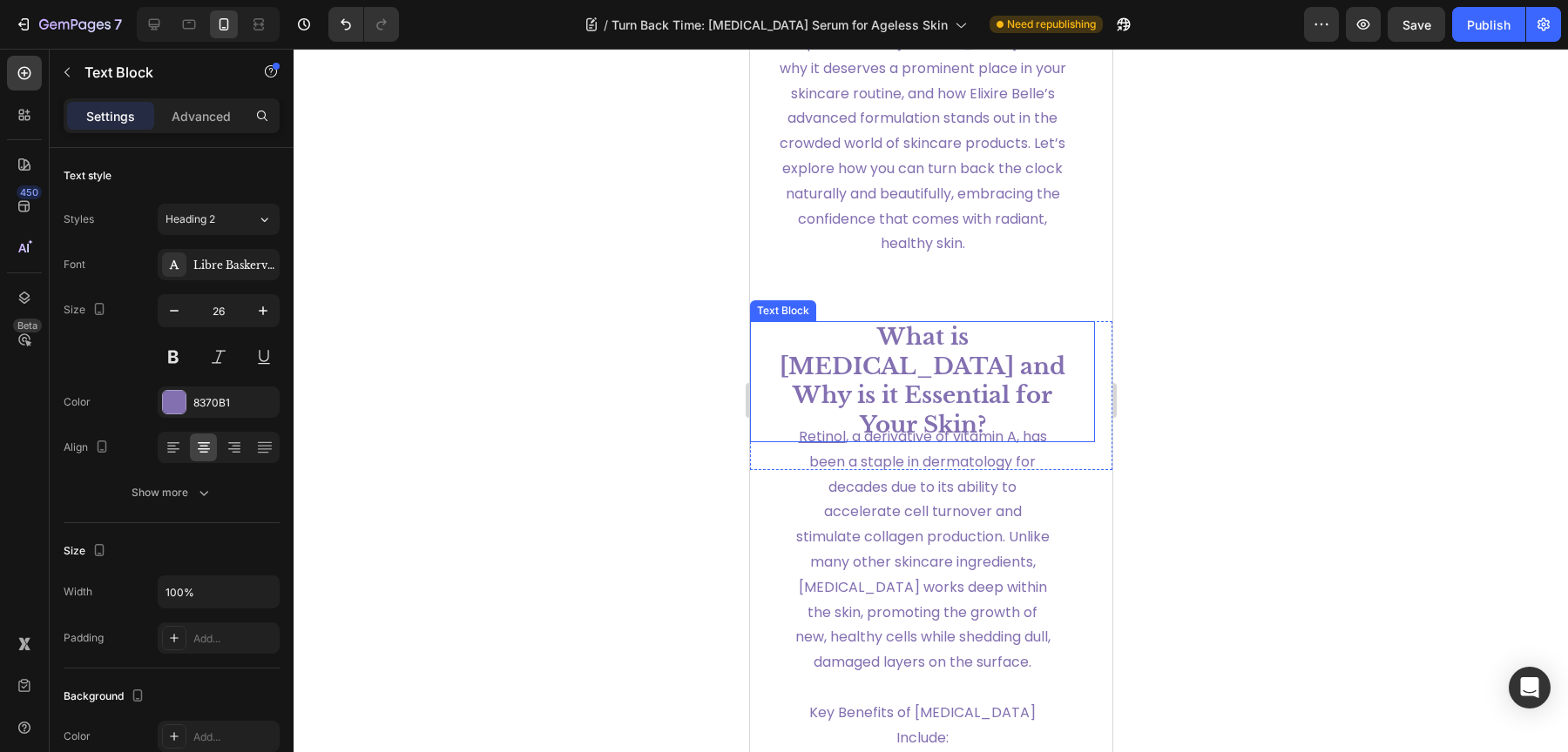
click at [948, 398] on strong "What is [MEDICAL_DATA] and Why is it Essential for Your Skin?" at bounding box center [921, 380] width 285 height 116
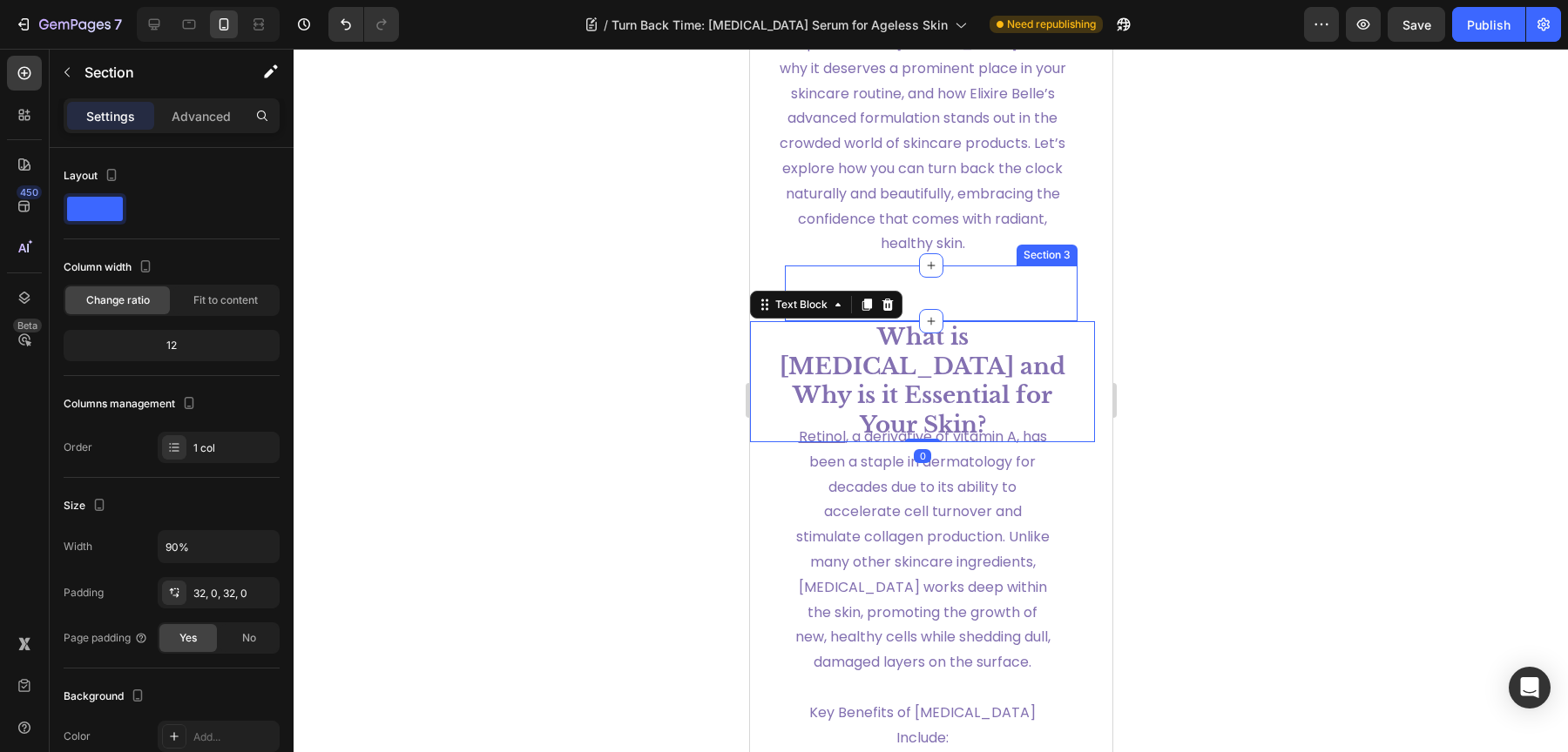
click at [1002, 321] on div "Aging is an inevitable part of life, but embracing it doesn’t mean surrendering…" at bounding box center [930, 293] width 293 height 56
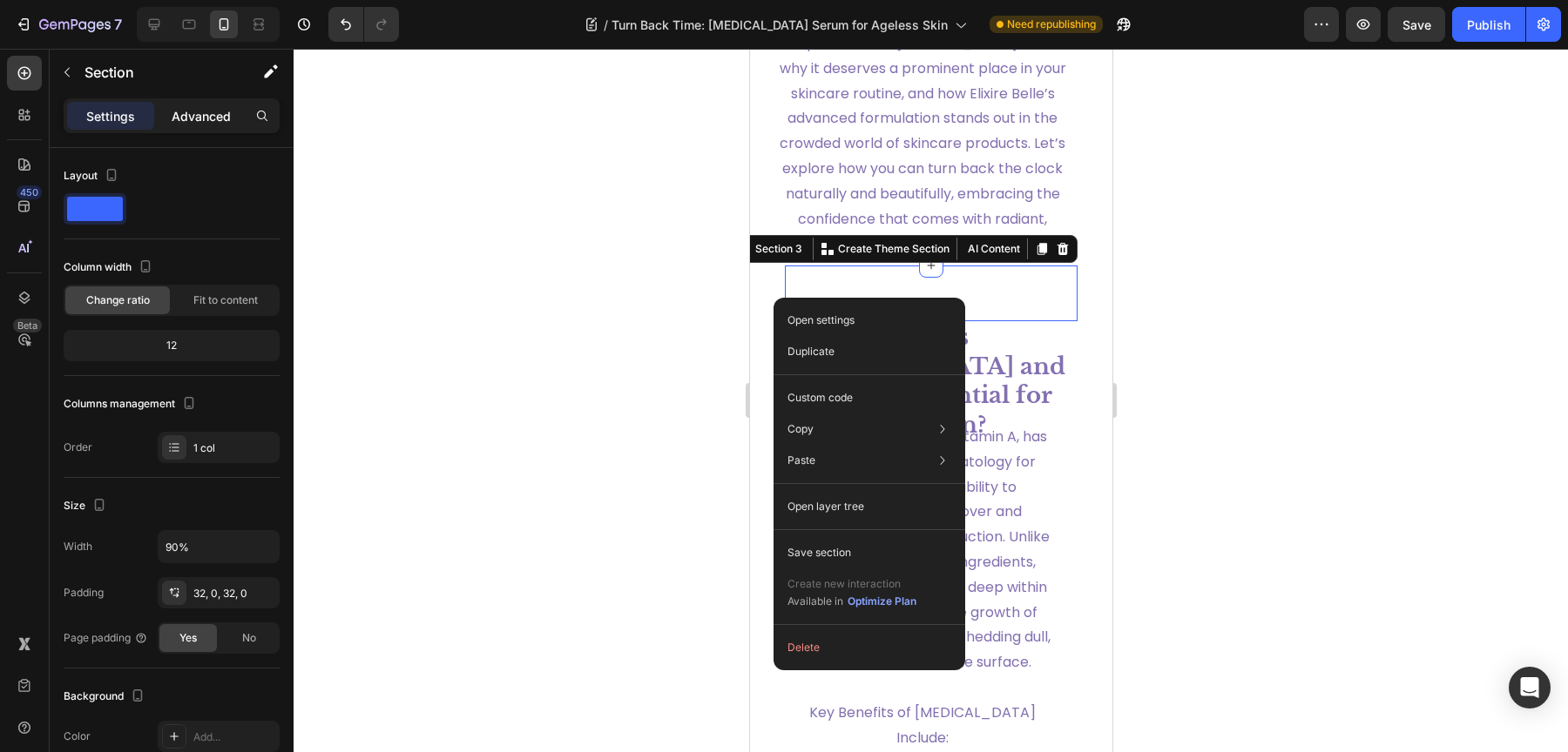
click at [214, 124] on p "Advanced" at bounding box center [201, 116] width 60 height 19
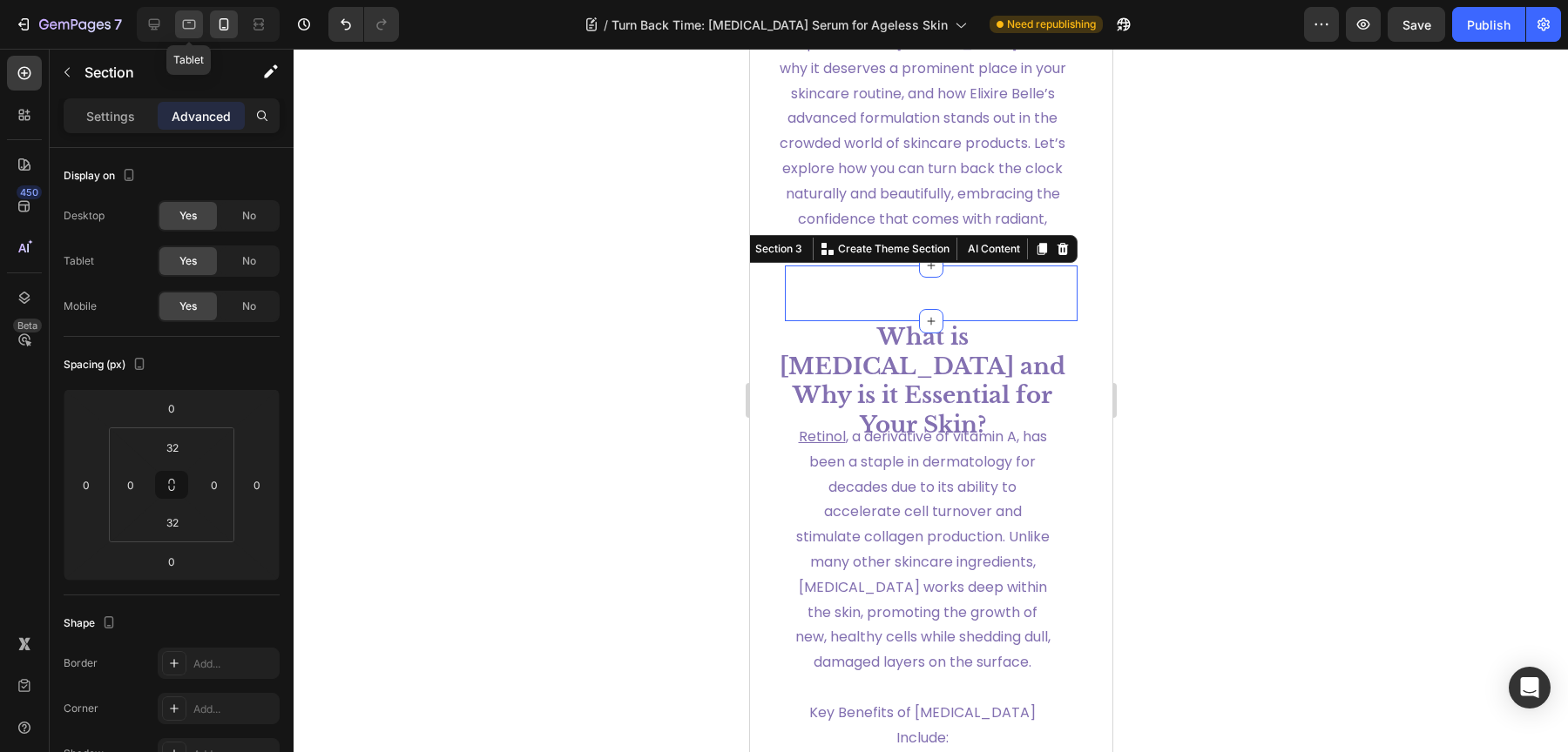
click at [183, 27] on icon at bounding box center [189, 25] width 18 height 18
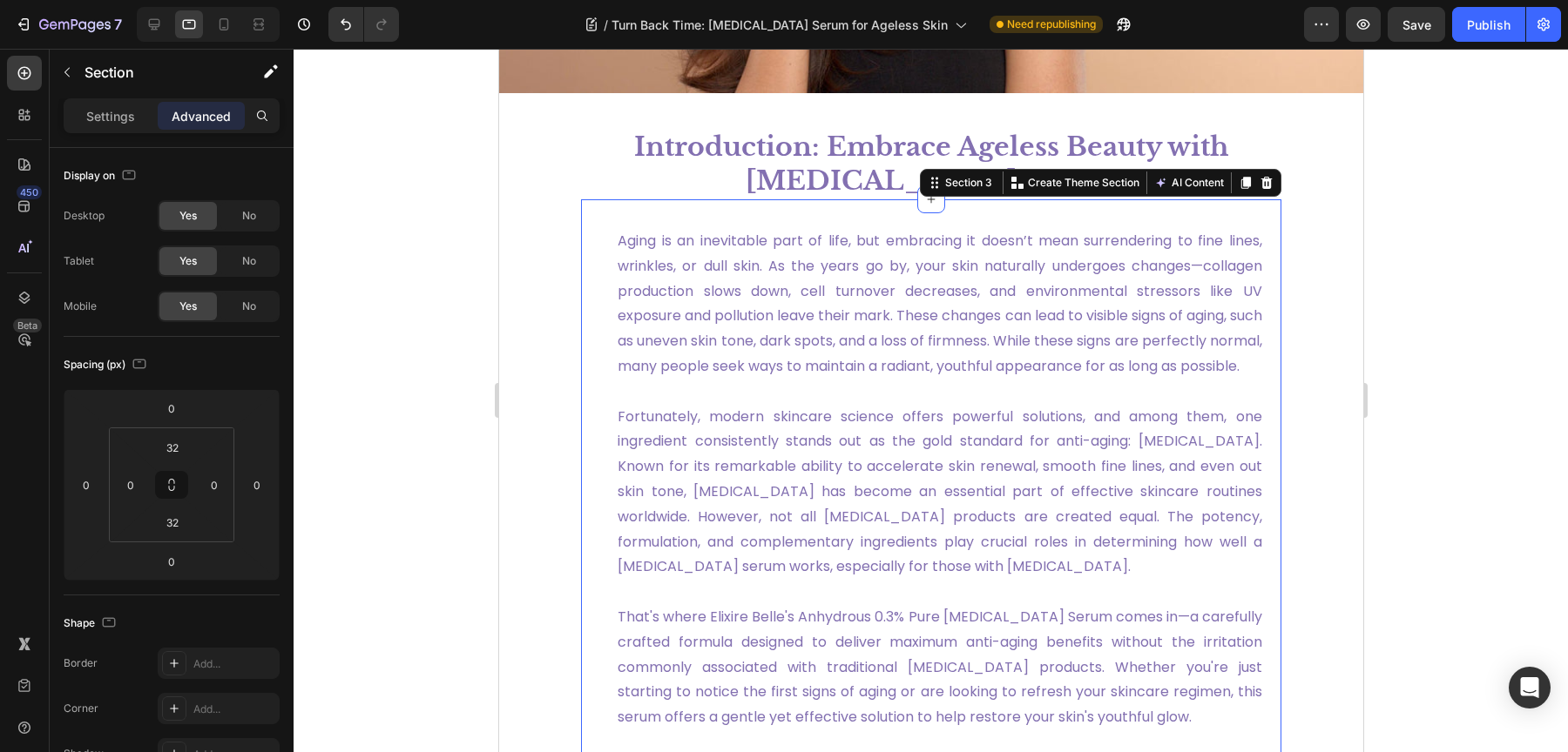
scroll to position [471, 0]
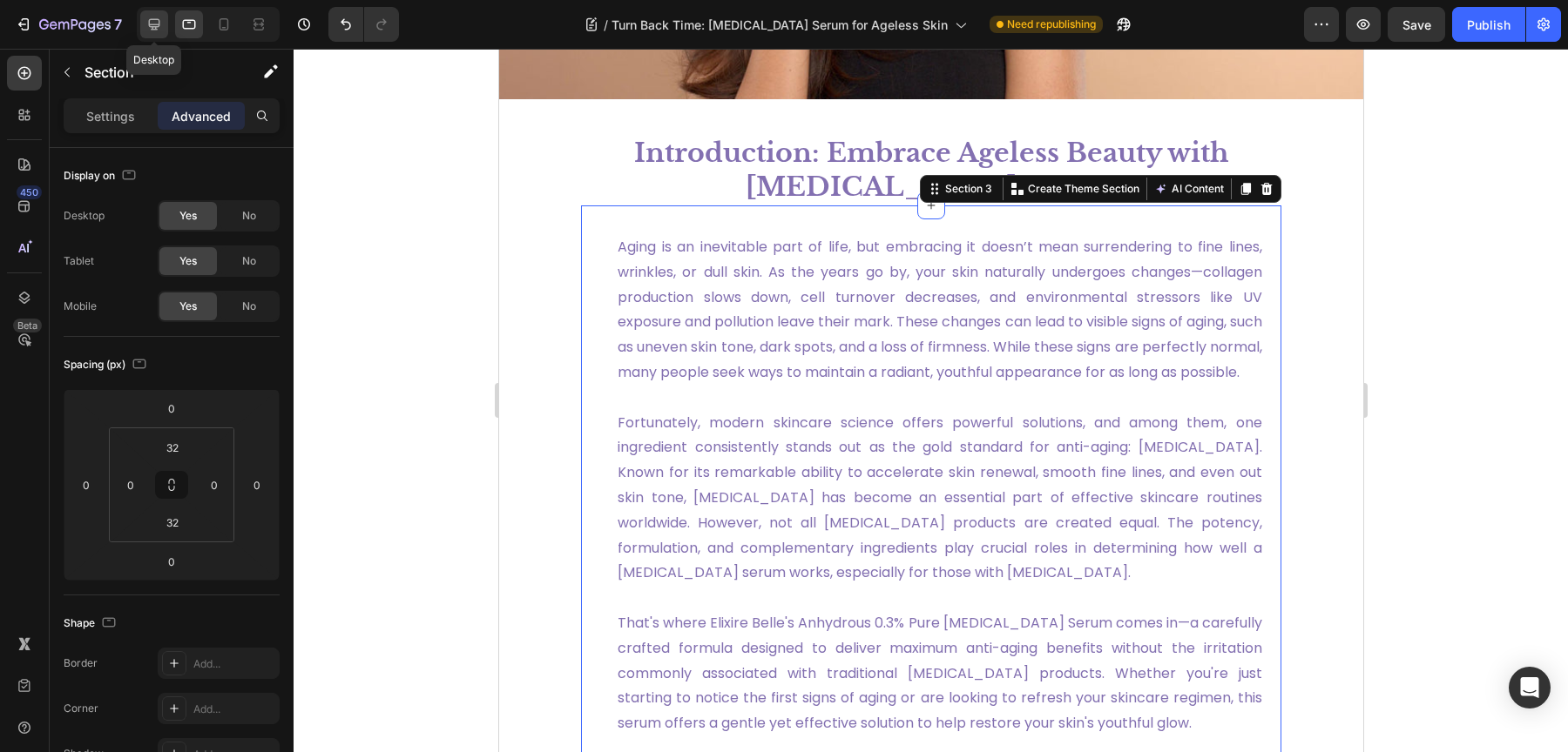
click at [159, 28] on icon at bounding box center [155, 25] width 18 height 18
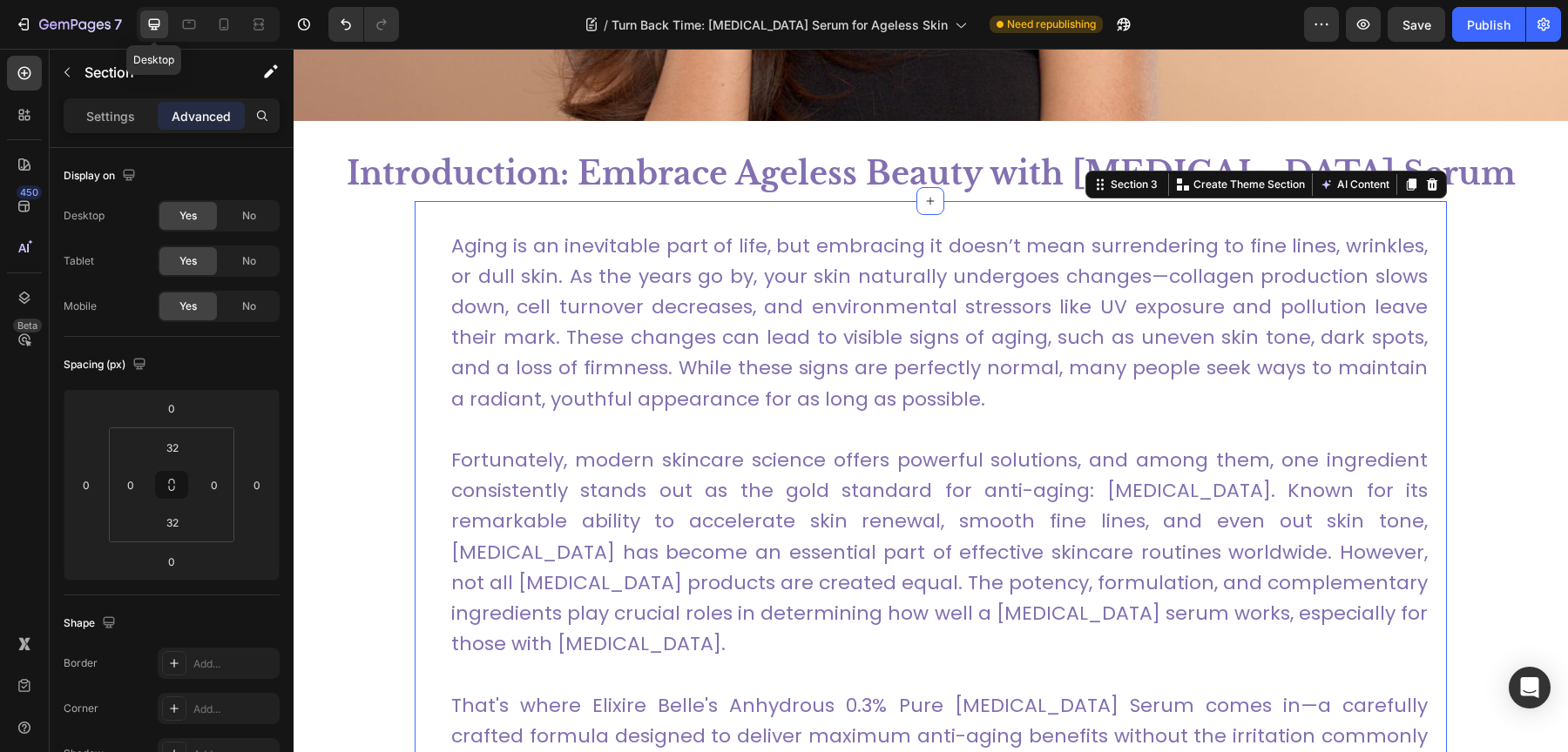
scroll to position [757, 0]
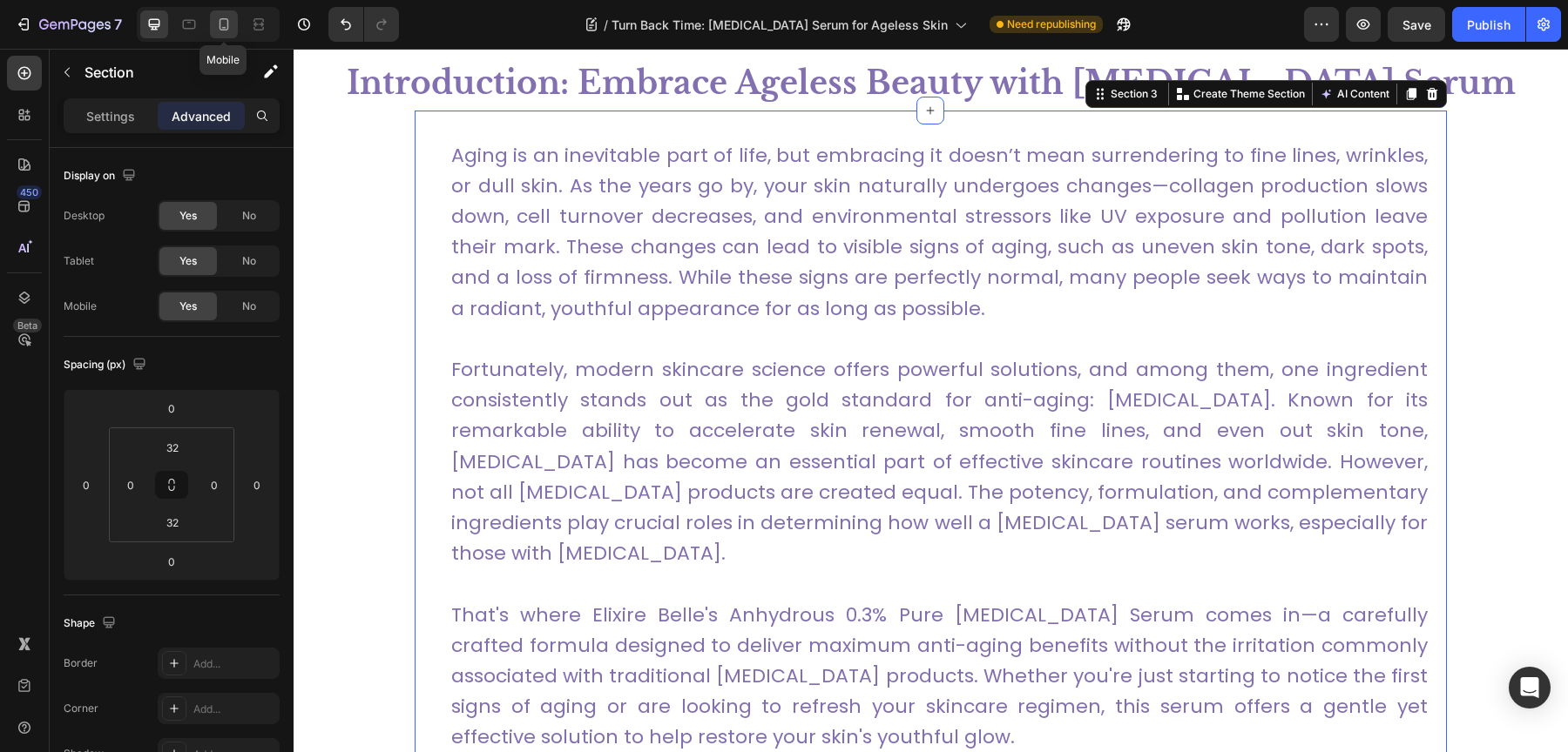
click at [215, 28] on icon at bounding box center [224, 25] width 18 height 18
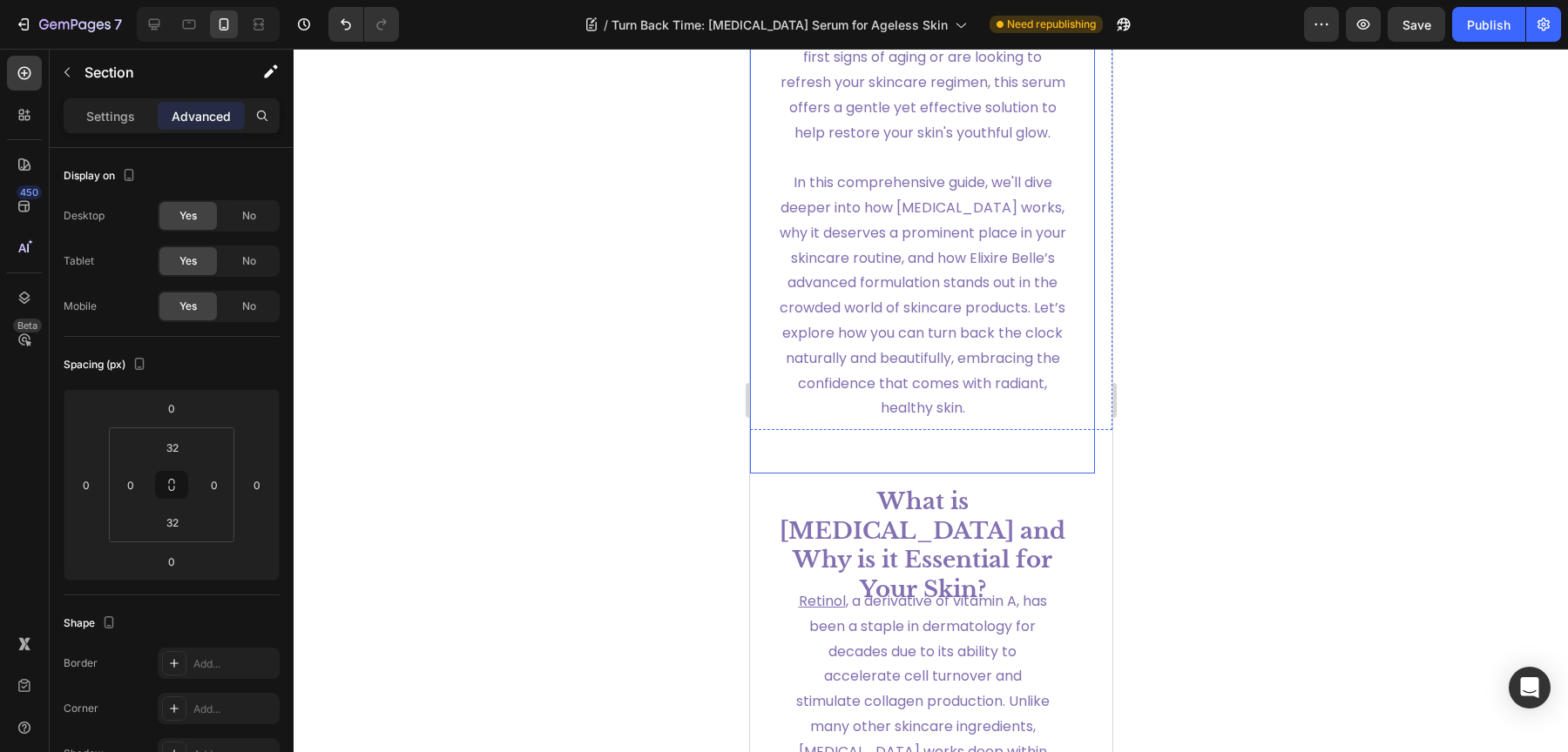
scroll to position [1781, 0]
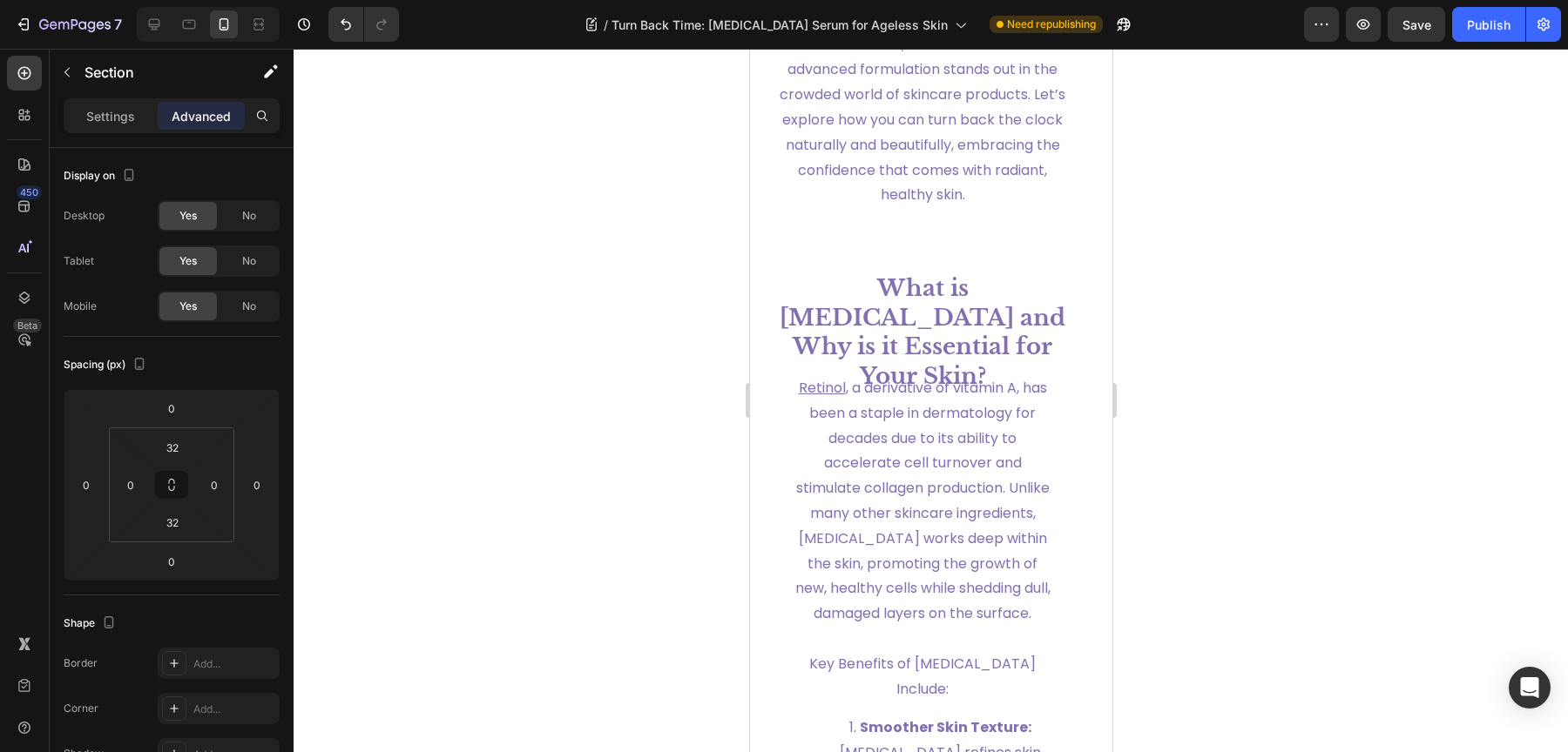
click at [880, 273] on div "Aging is an inevitable part of life, but embracing it doesn’t mean surrendering…" at bounding box center [930, 244] width 293 height 56
click at [857, 273] on div "Aging is an inevitable part of life, but embracing it doesn’t mean surrendering…" at bounding box center [930, 244] width 293 height 56
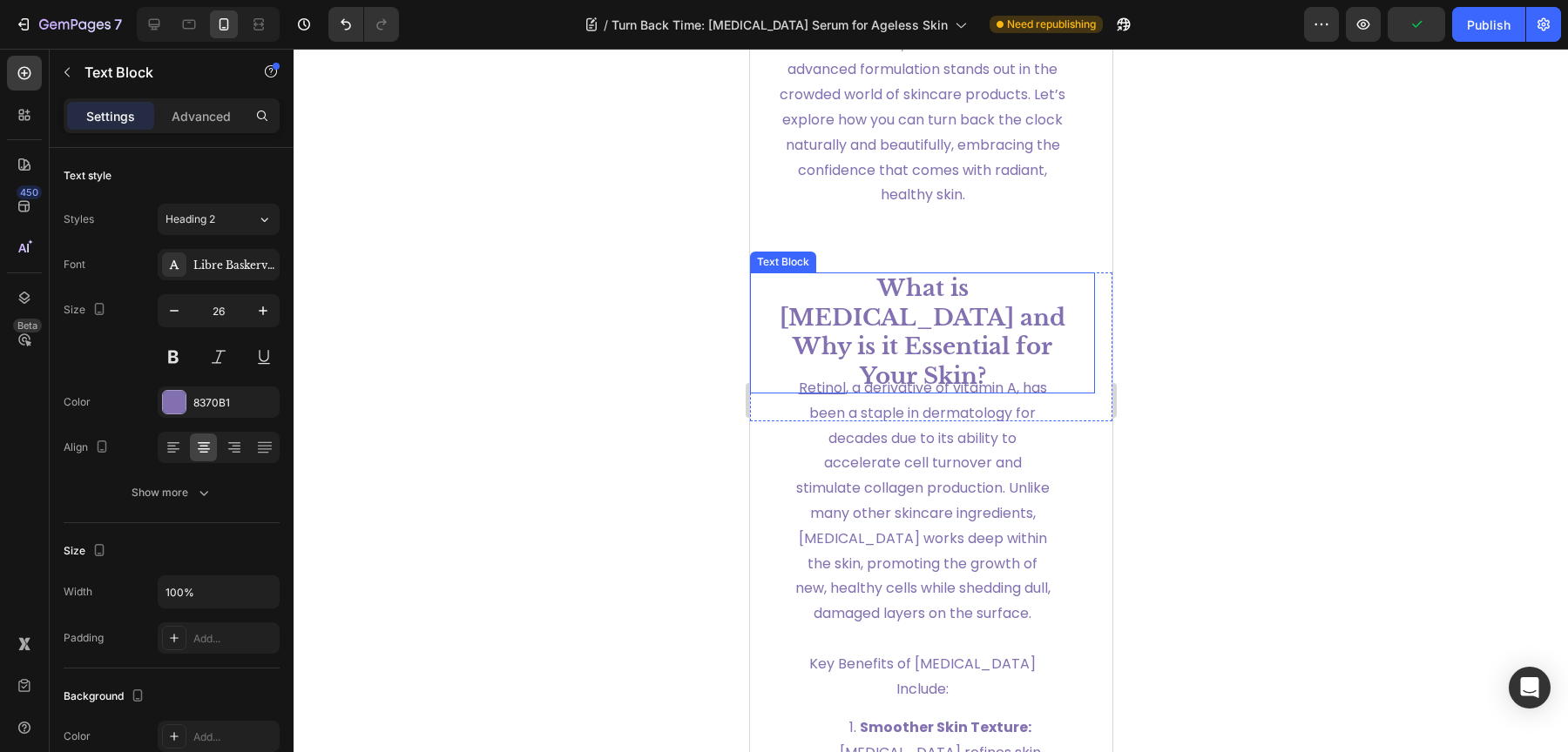
click at [859, 372] on strong "What is [MEDICAL_DATA] and Why is it Essential for Your Skin?" at bounding box center [921, 332] width 285 height 116
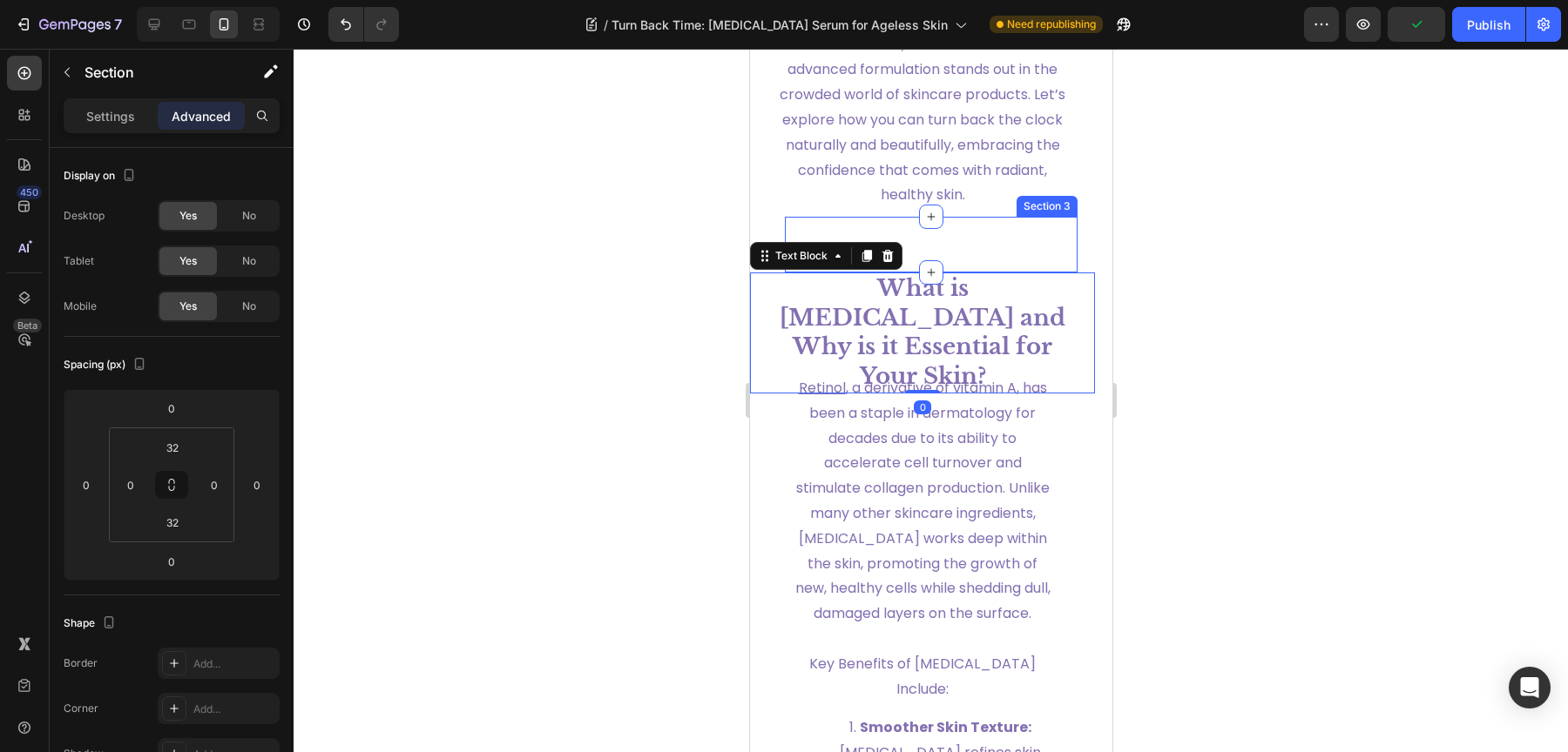
click at [974, 273] on div "Aging is an inevitable part of life, but embracing it doesn’t mean surrendering…" at bounding box center [930, 244] width 293 height 56
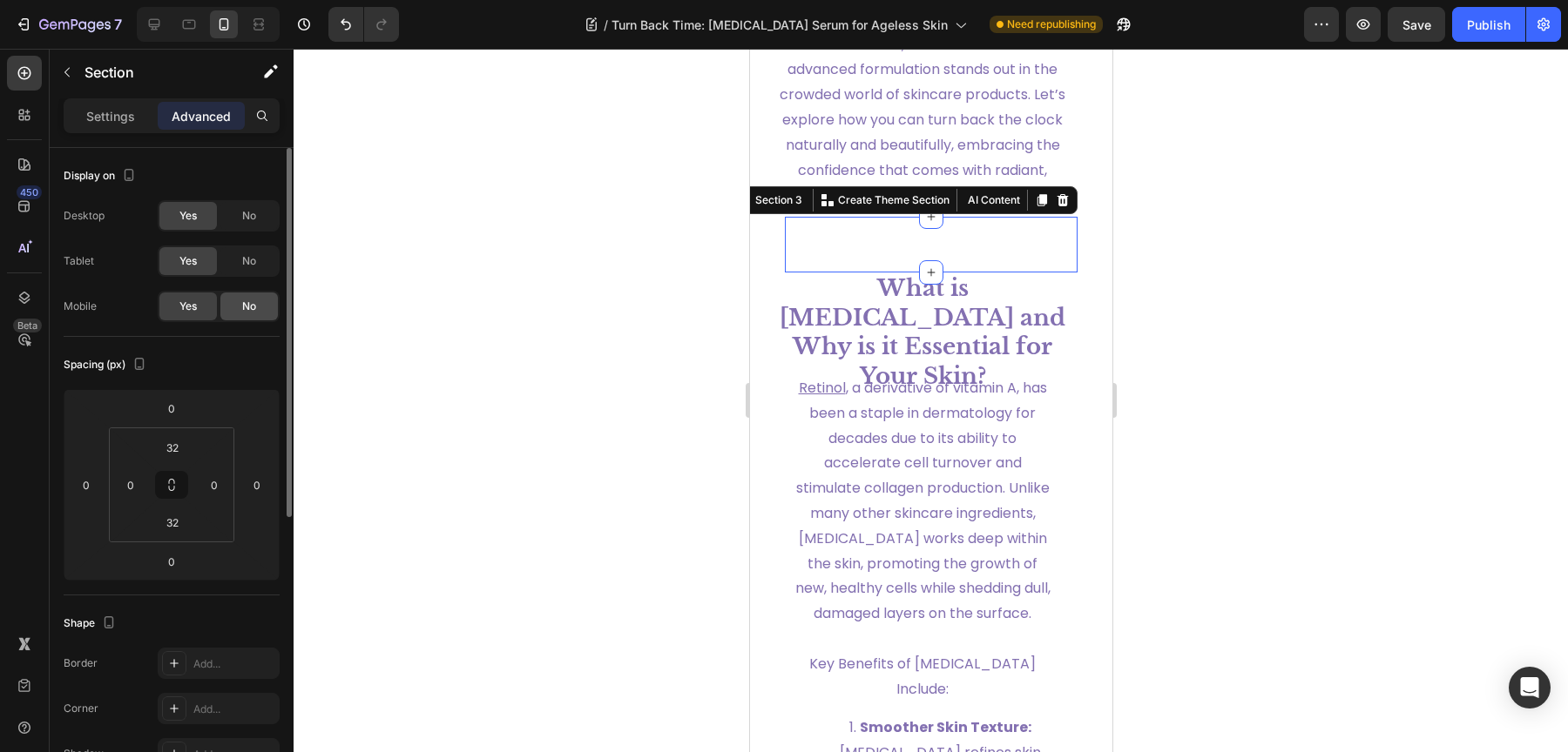
click at [258, 311] on div "No" at bounding box center [249, 306] width 58 height 28
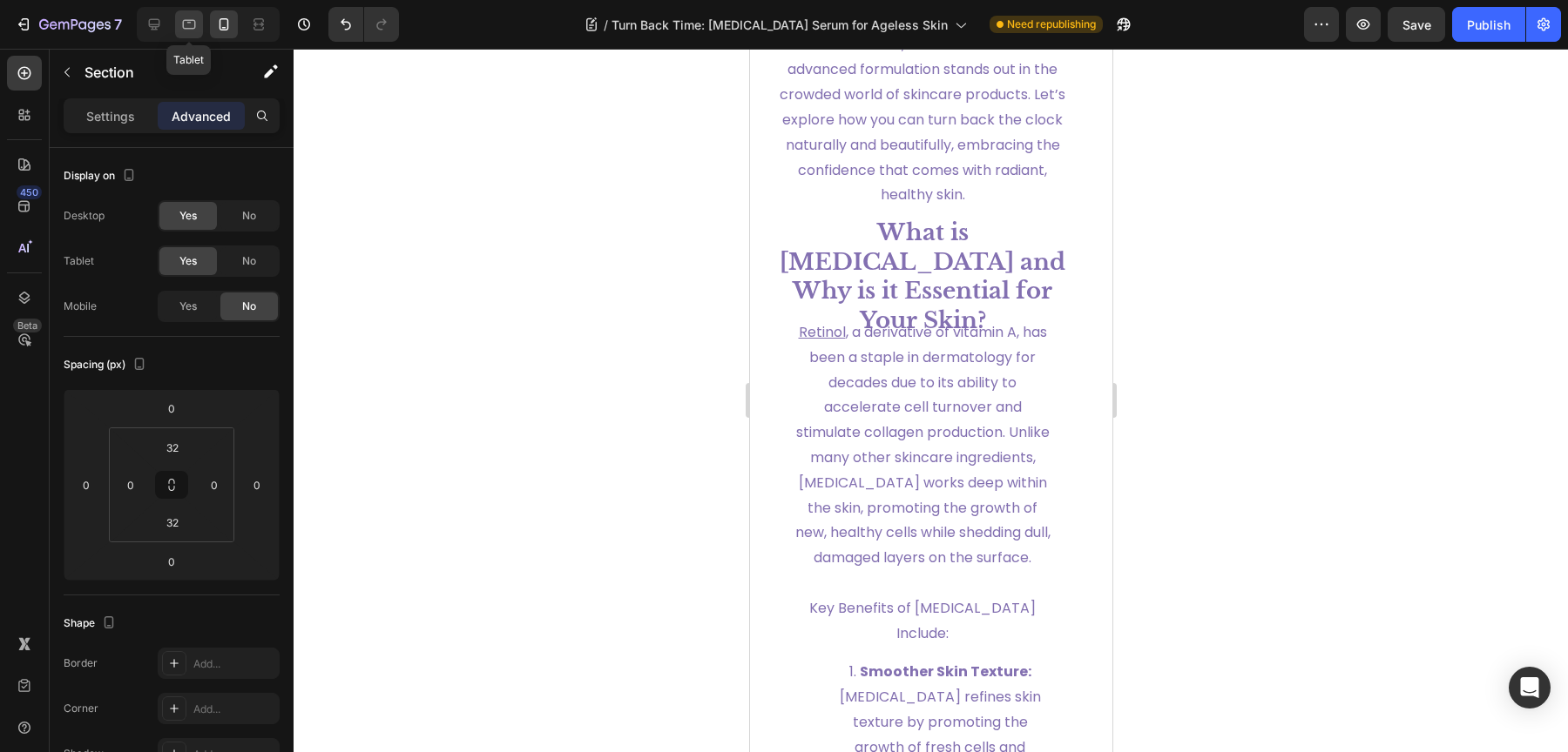
click at [181, 22] on icon at bounding box center [189, 25] width 18 height 18
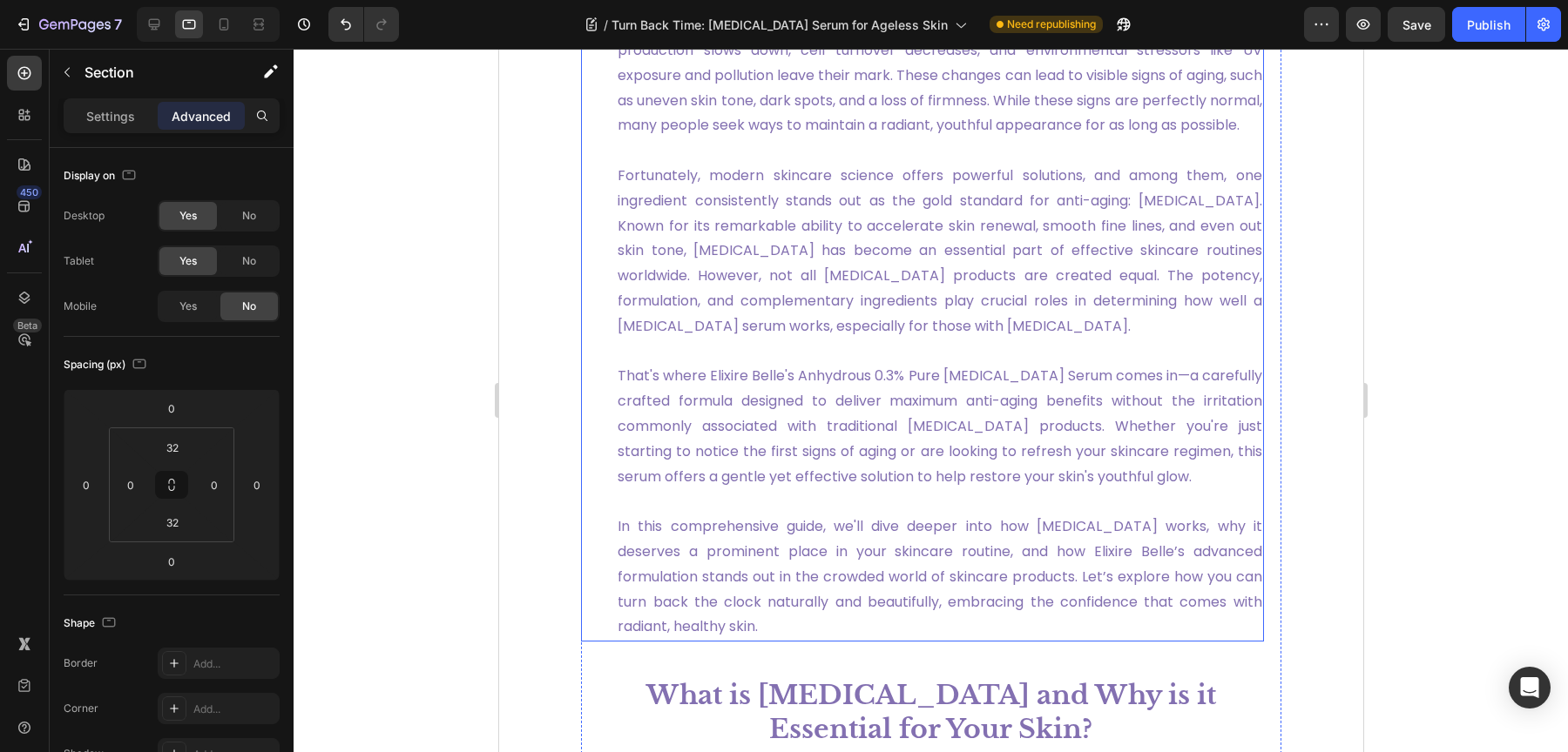
scroll to position [622, 0]
click at [154, 37] on div at bounding box center [154, 24] width 28 height 28
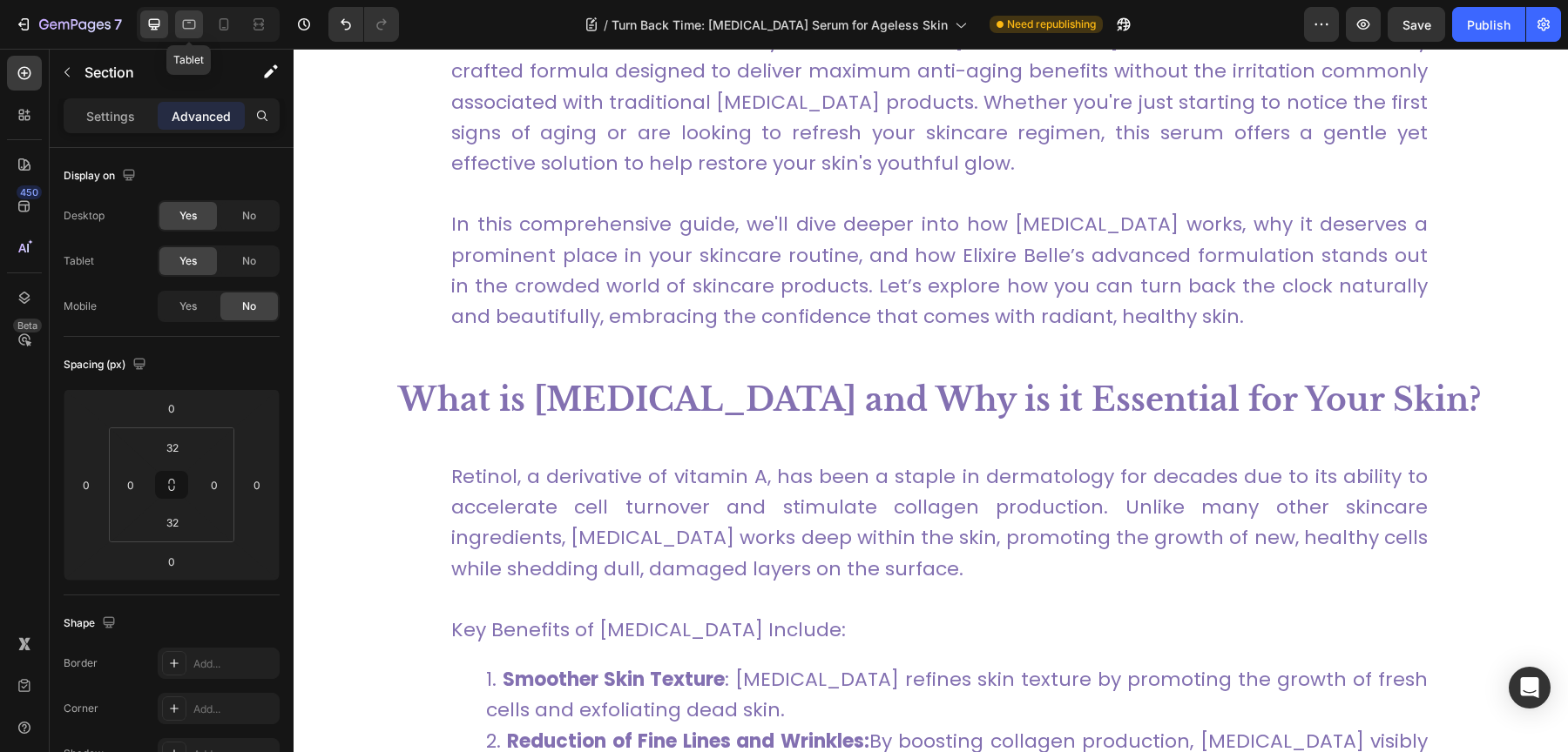
click at [190, 32] on icon at bounding box center [189, 25] width 18 height 18
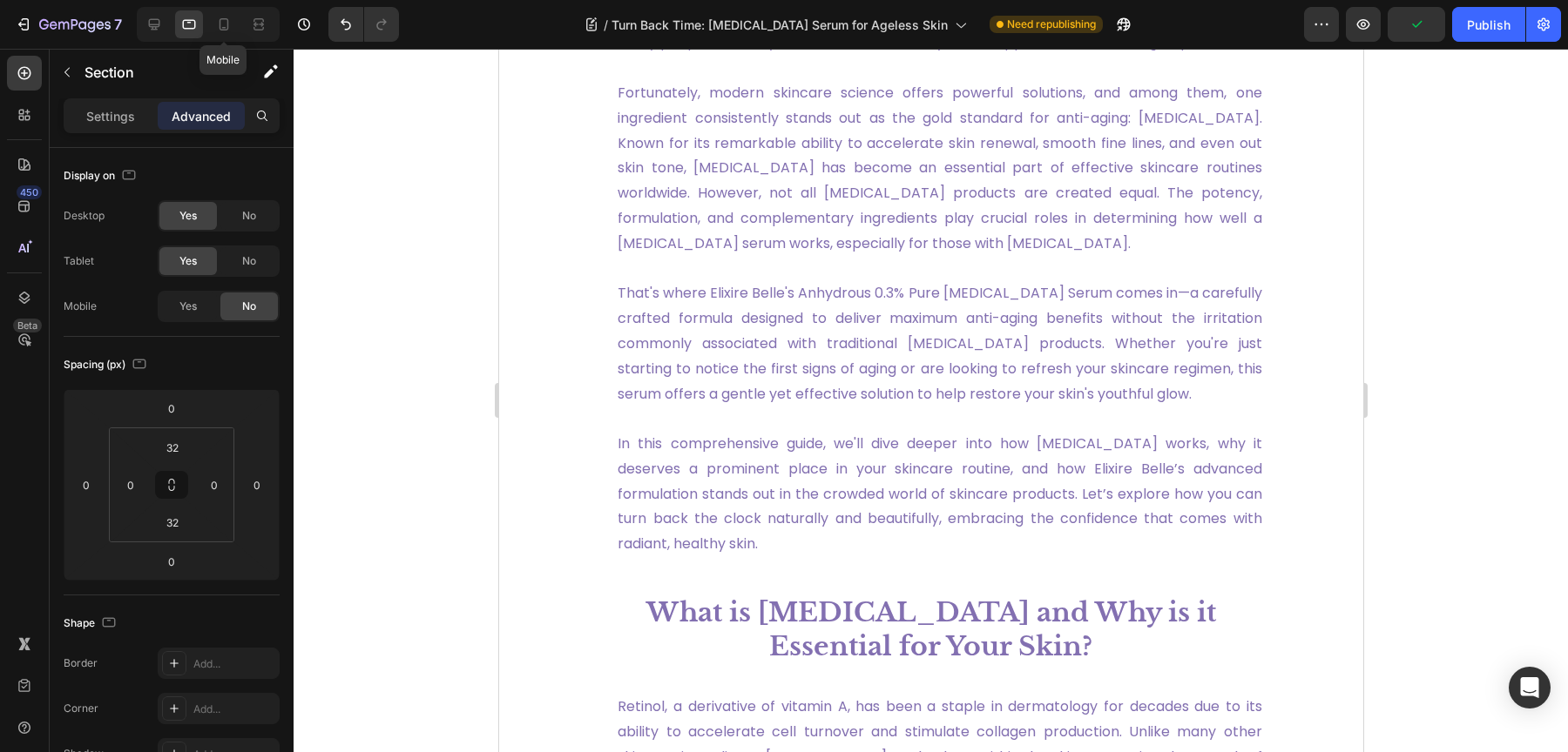
drag, startPoint x: 231, startPoint y: 30, endPoint x: 311, endPoint y: 86, distance: 97.7
click at [230, 30] on icon at bounding box center [224, 25] width 18 height 18
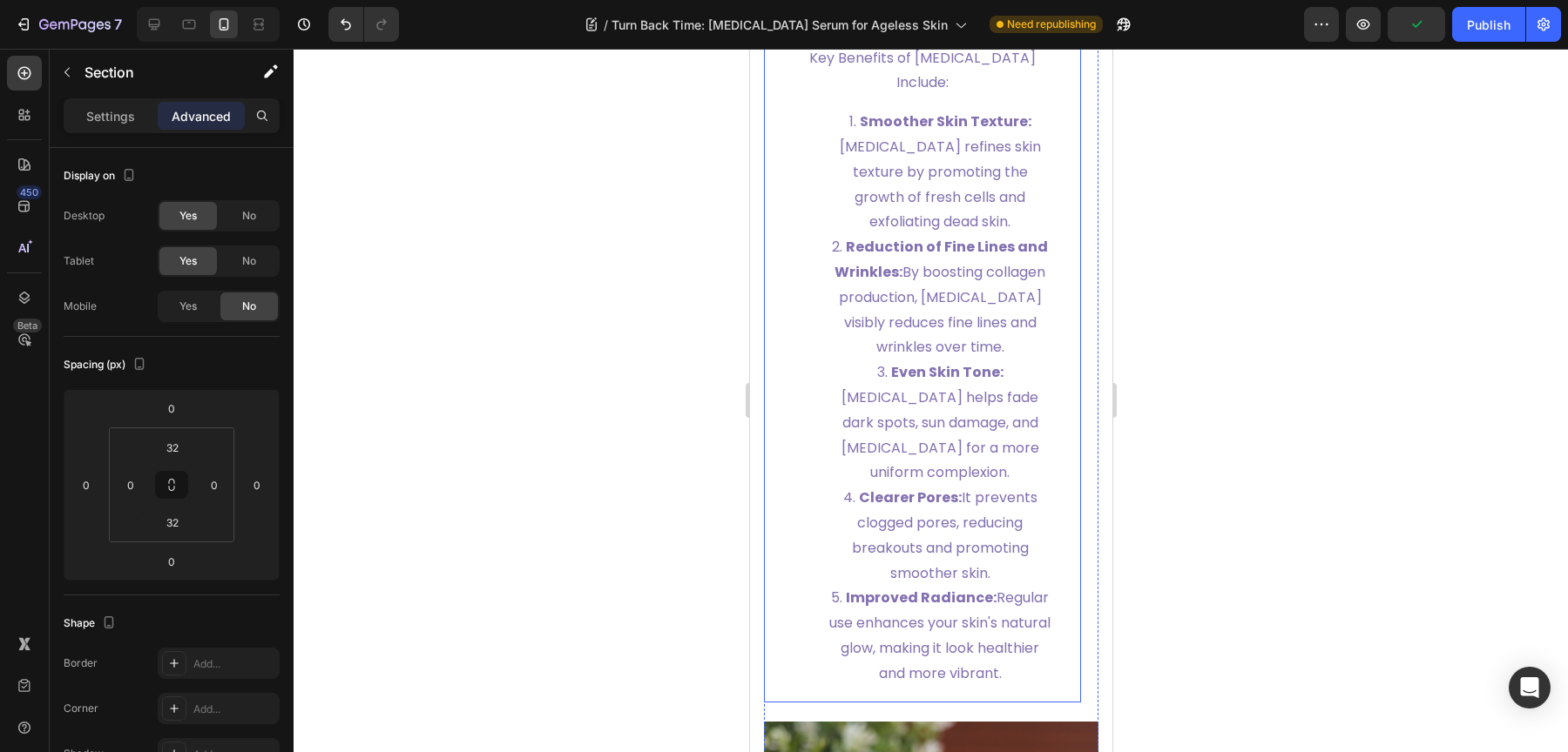
scroll to position [2112, 0]
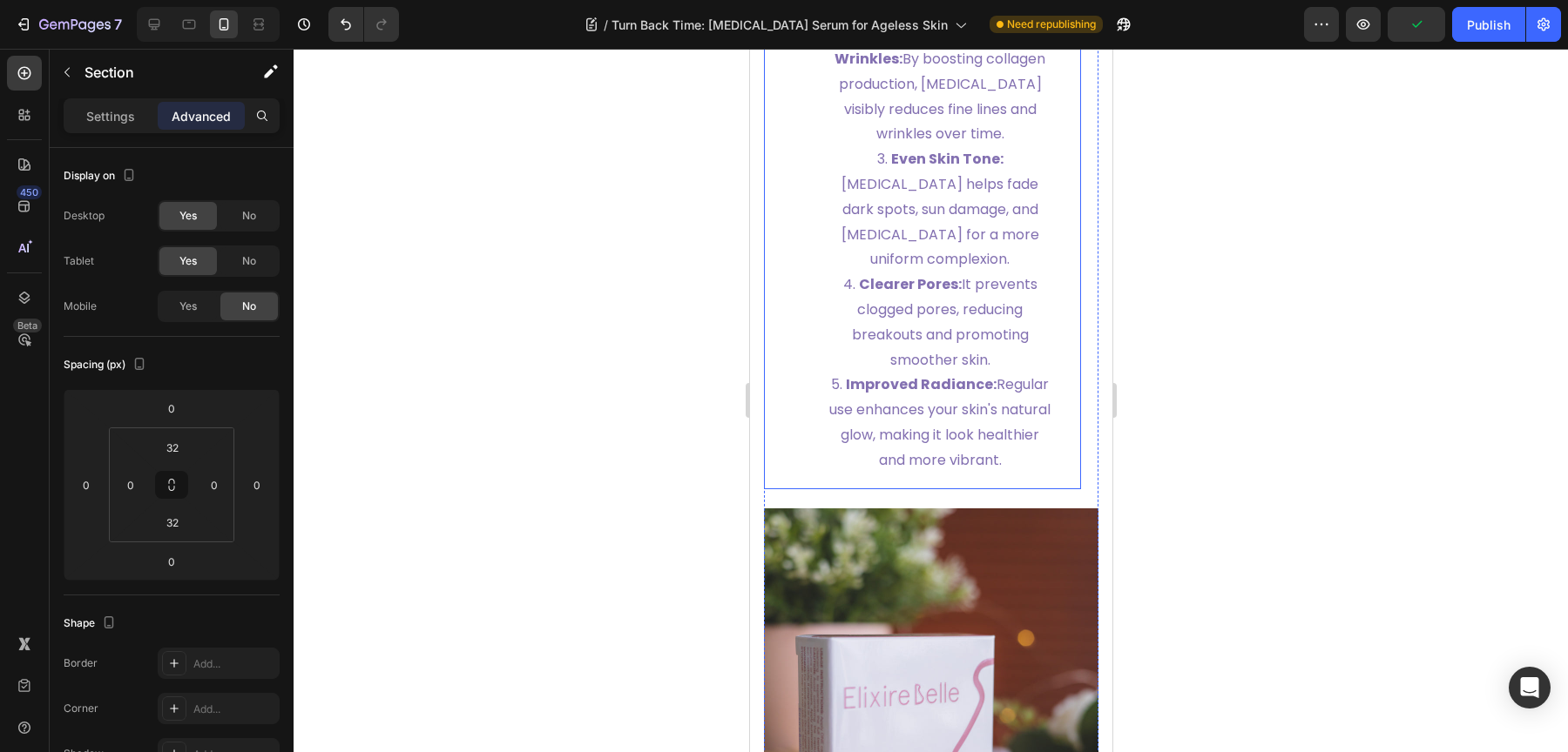
click at [923, 268] on span "Even Skin Tone: [MEDICAL_DATA] helps fade dark spots, sun damage, and [MEDICAL_…" at bounding box center [939, 208] width 197 height 120
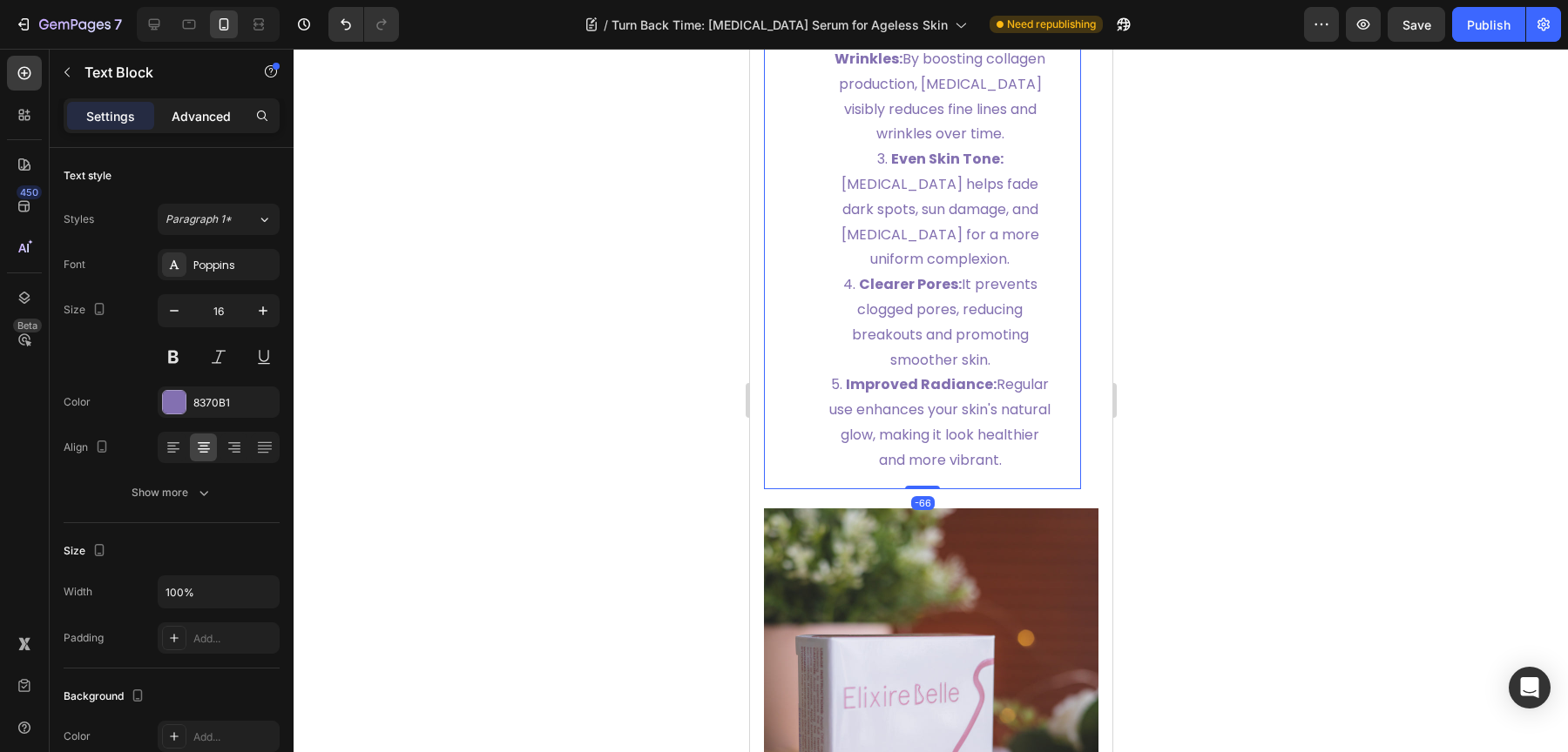
click at [230, 116] on p "Advanced" at bounding box center [201, 116] width 60 height 19
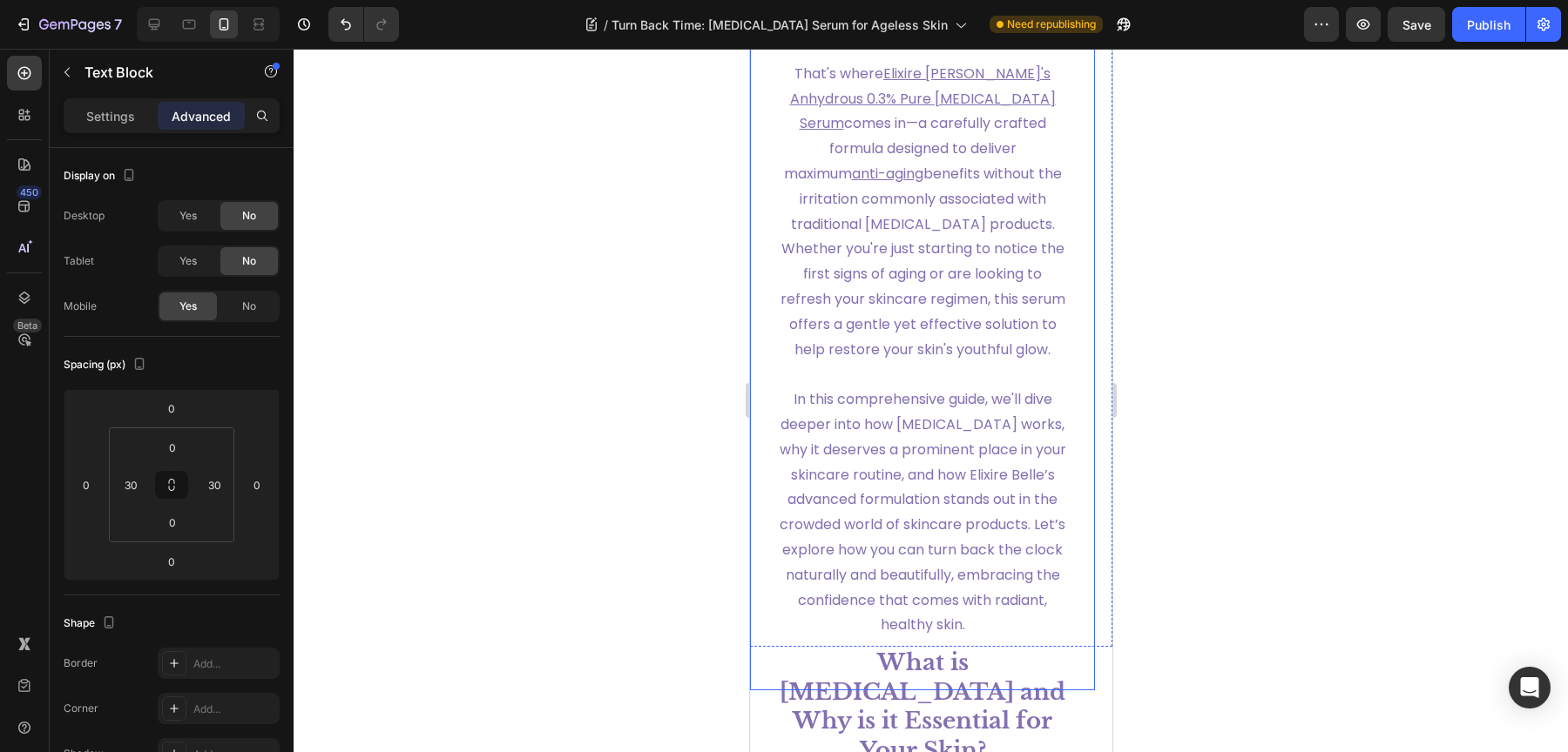
scroll to position [1832, 0]
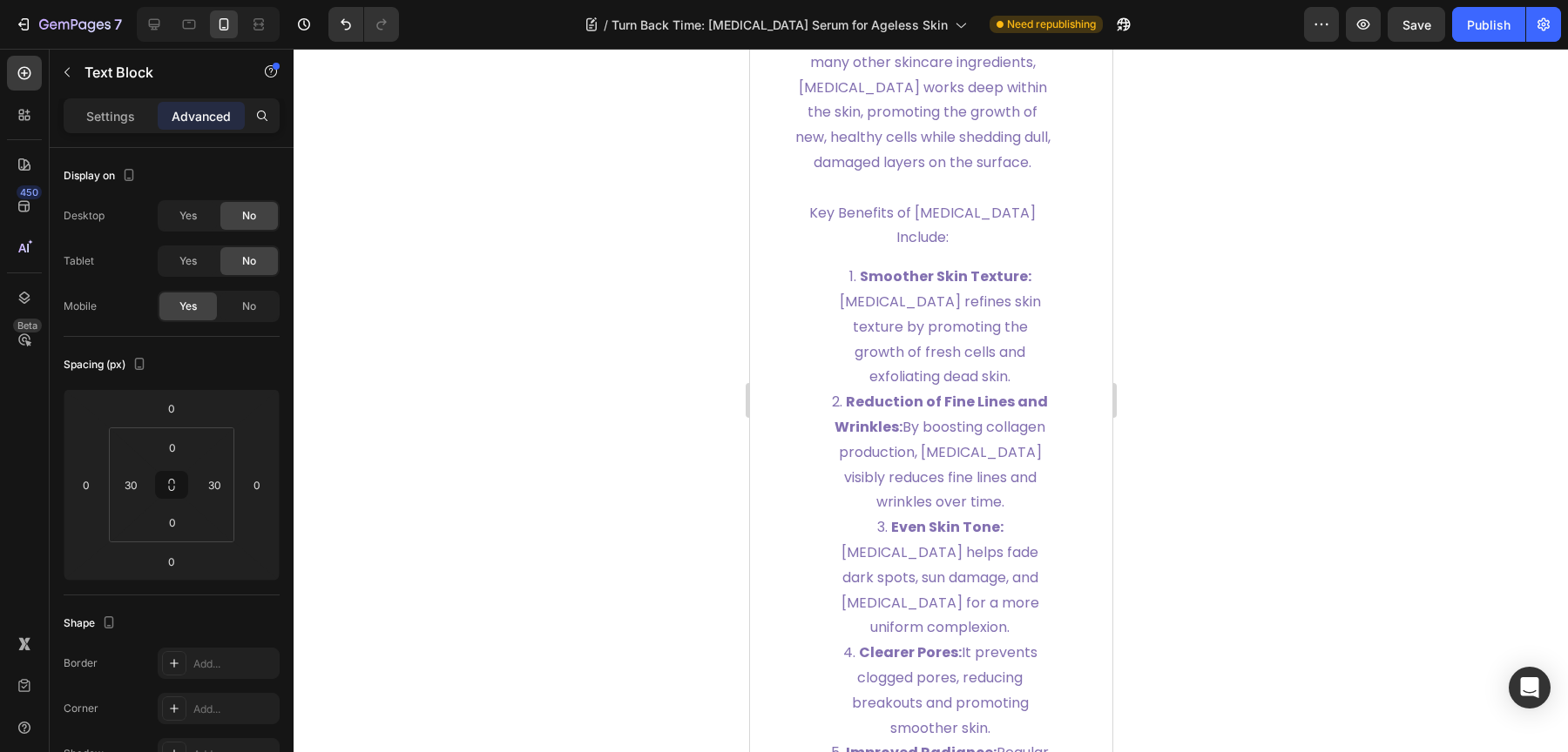
click at [925, 364] on li "Smoother Skin Texture: [MEDICAL_DATA] refines skin texture by promoting the gro…" at bounding box center [938, 327] width 227 height 125
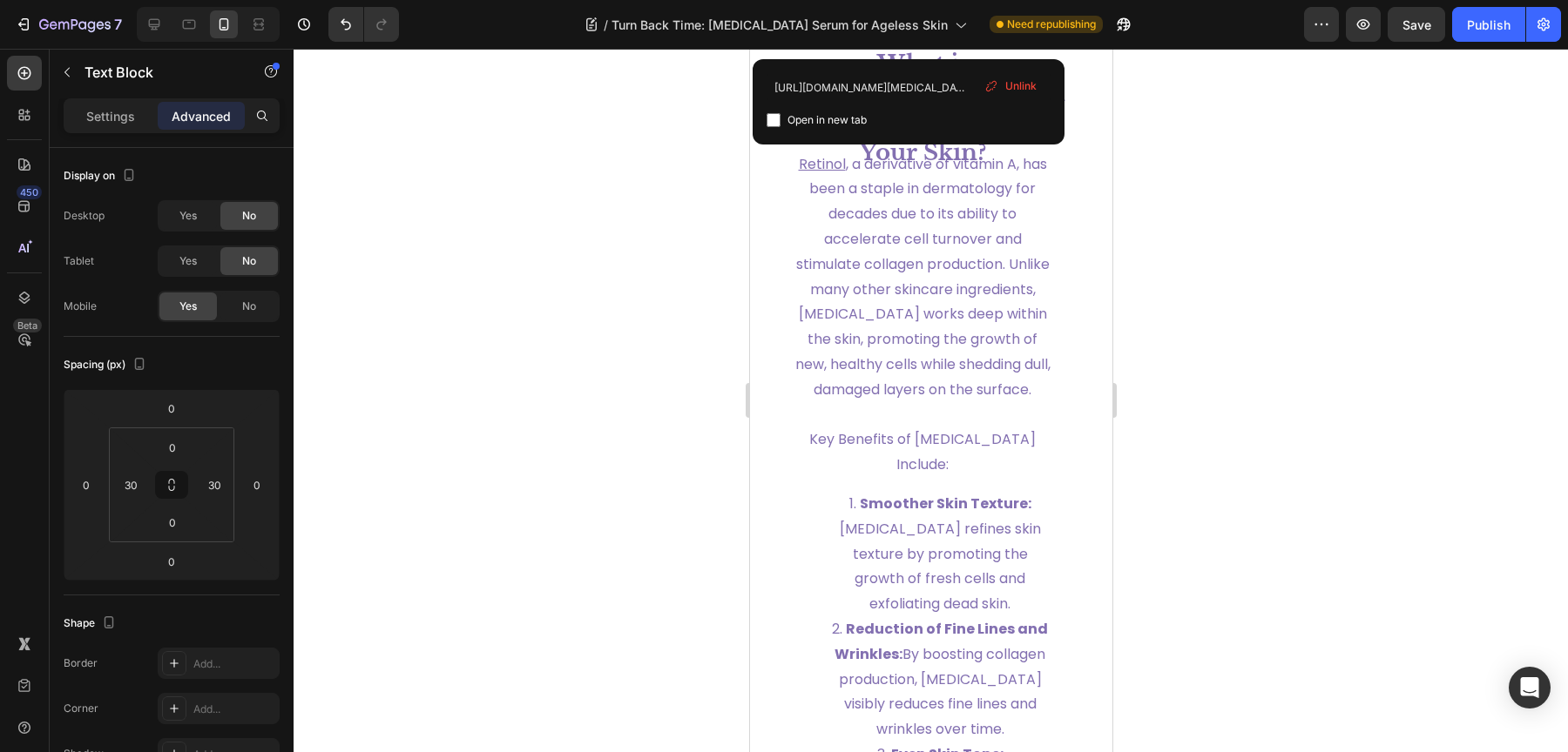
scroll to position [1936, 0]
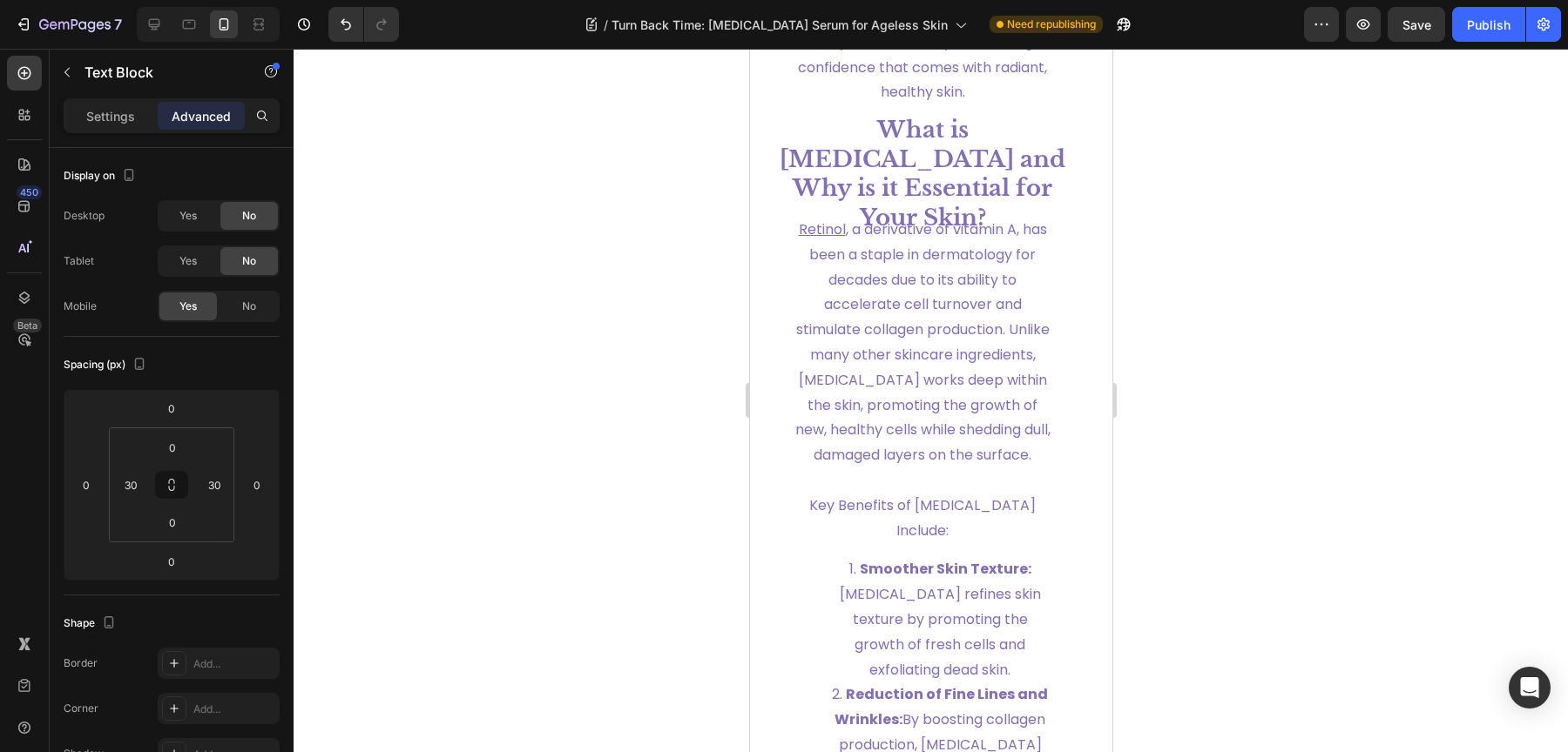
click at [1290, 191] on div at bounding box center [930, 400] width 1275 height 703
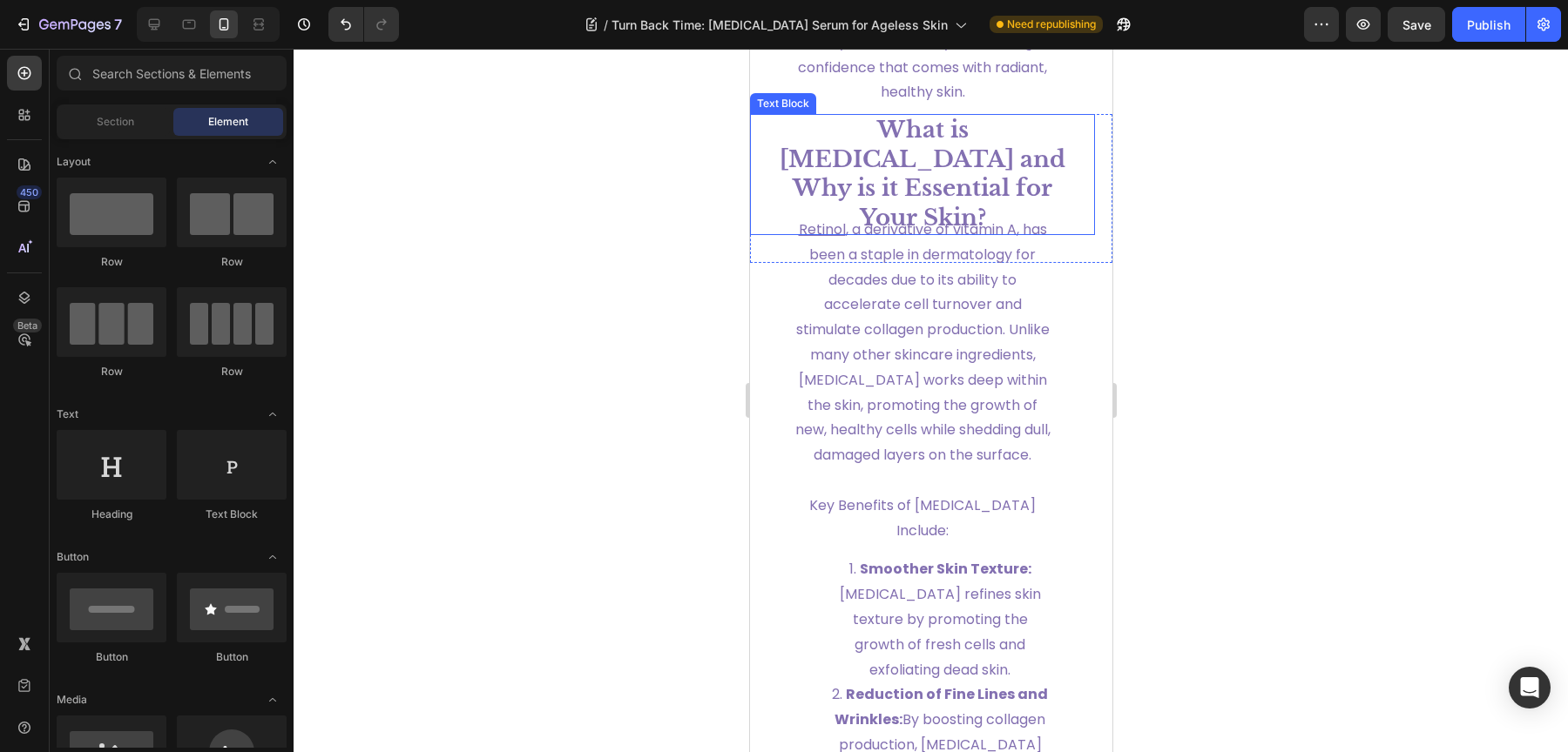
click at [855, 202] on strong "What is [MEDICAL_DATA] and Why is it Essential for Your Skin?" at bounding box center [921, 173] width 285 height 116
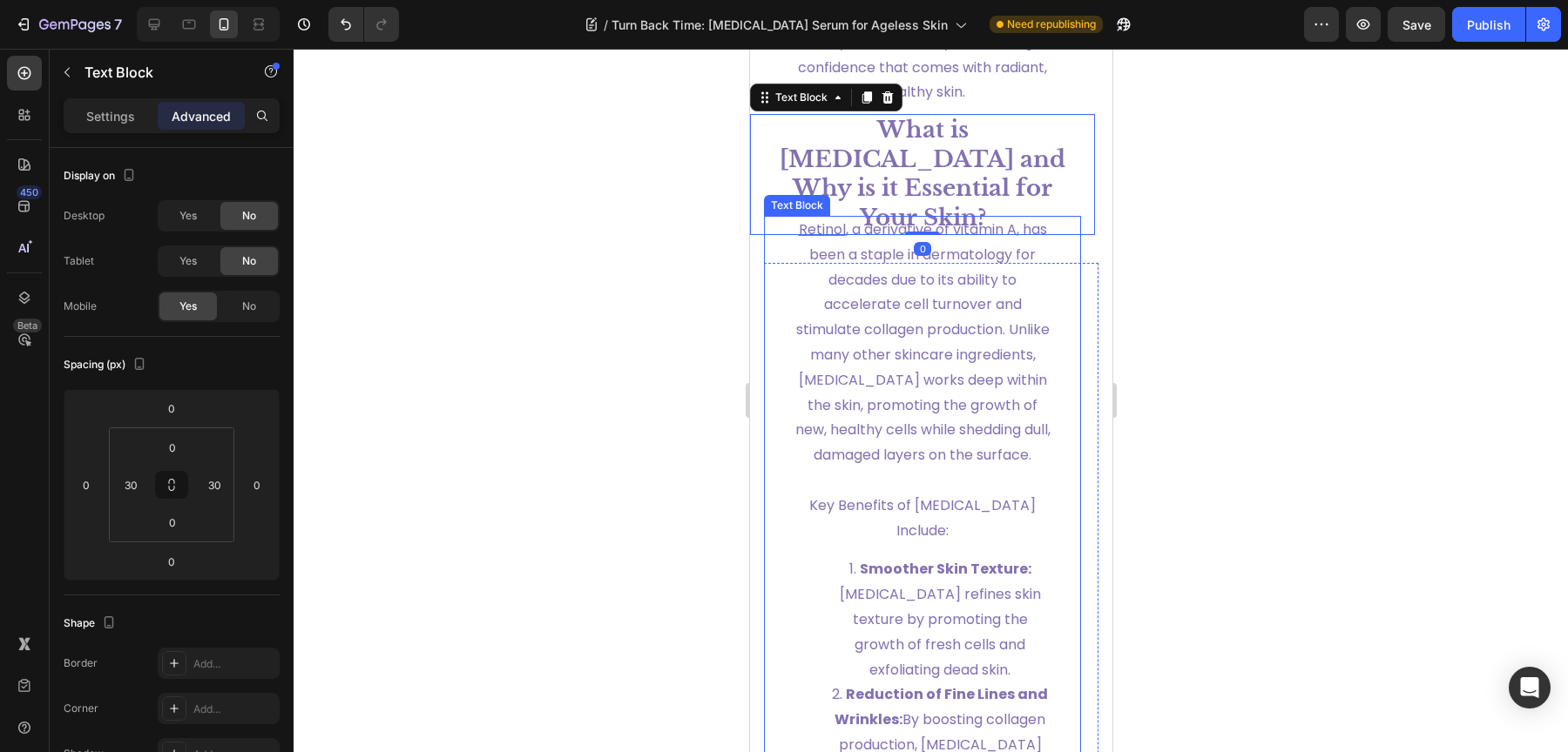
click at [867, 381] on span "[MEDICAL_DATA] , a derivative of vitamin A, has been a staple in dermatology fo…" at bounding box center [921, 342] width 255 height 245
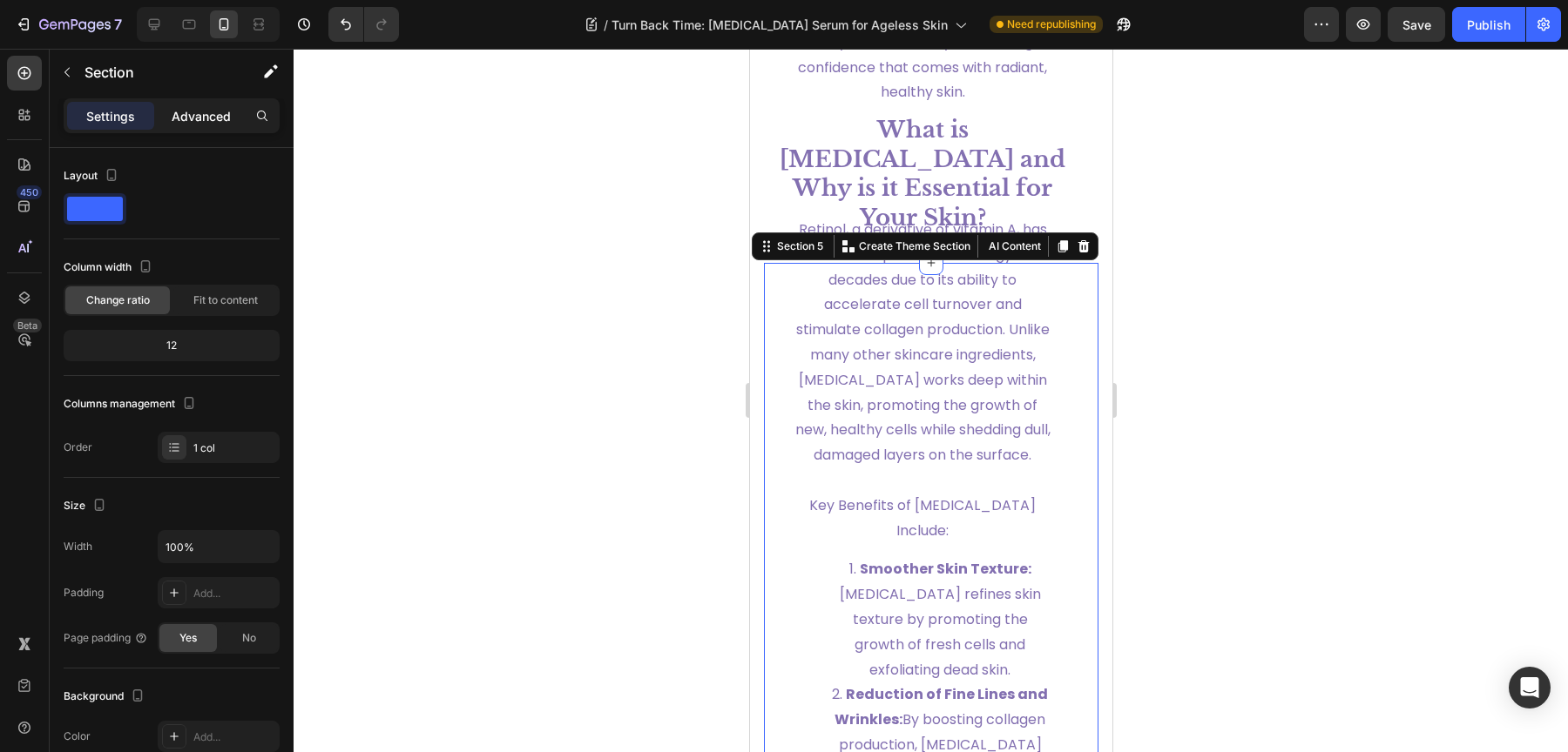
click at [196, 116] on p "Advanced" at bounding box center [201, 116] width 60 height 19
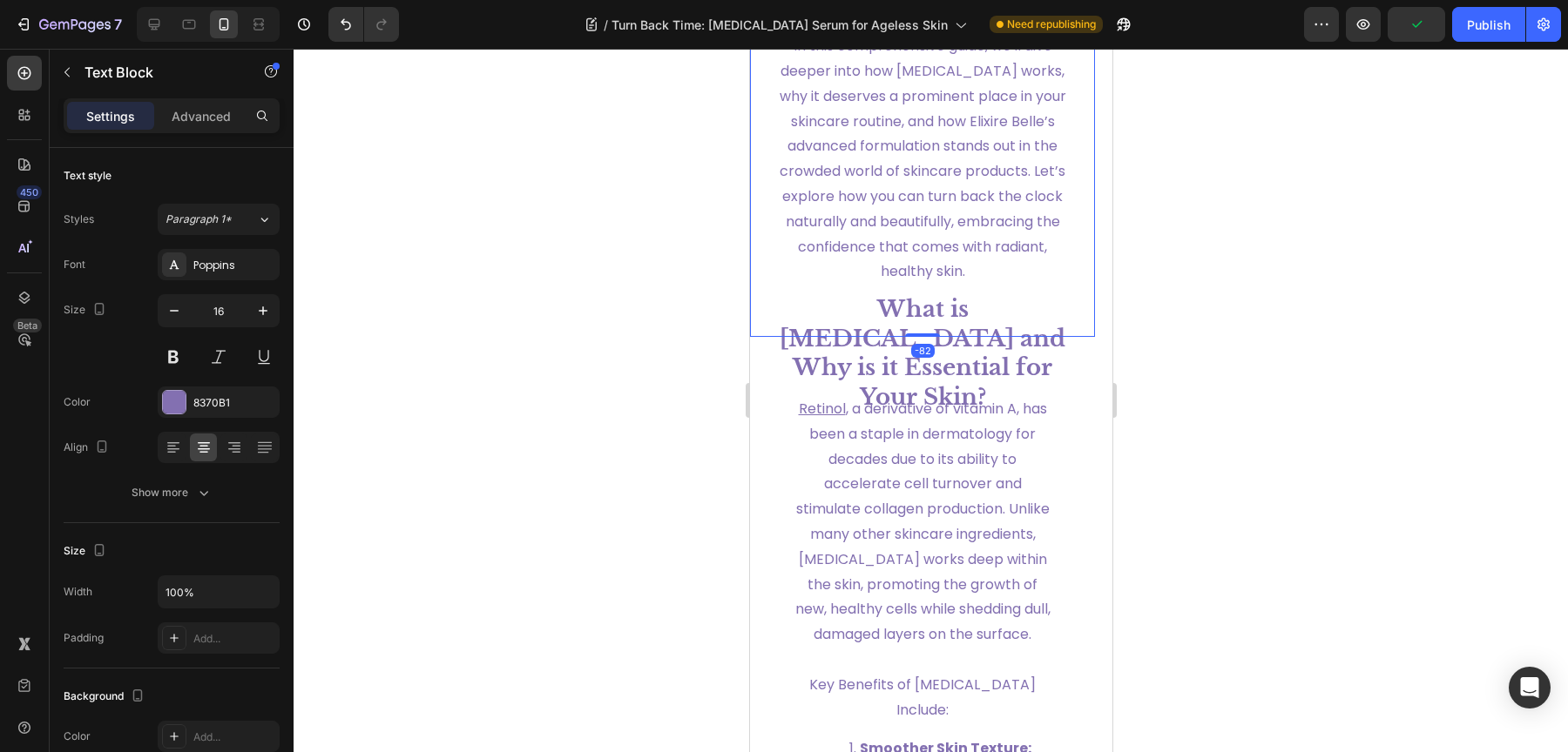
scroll to position [1554, 0]
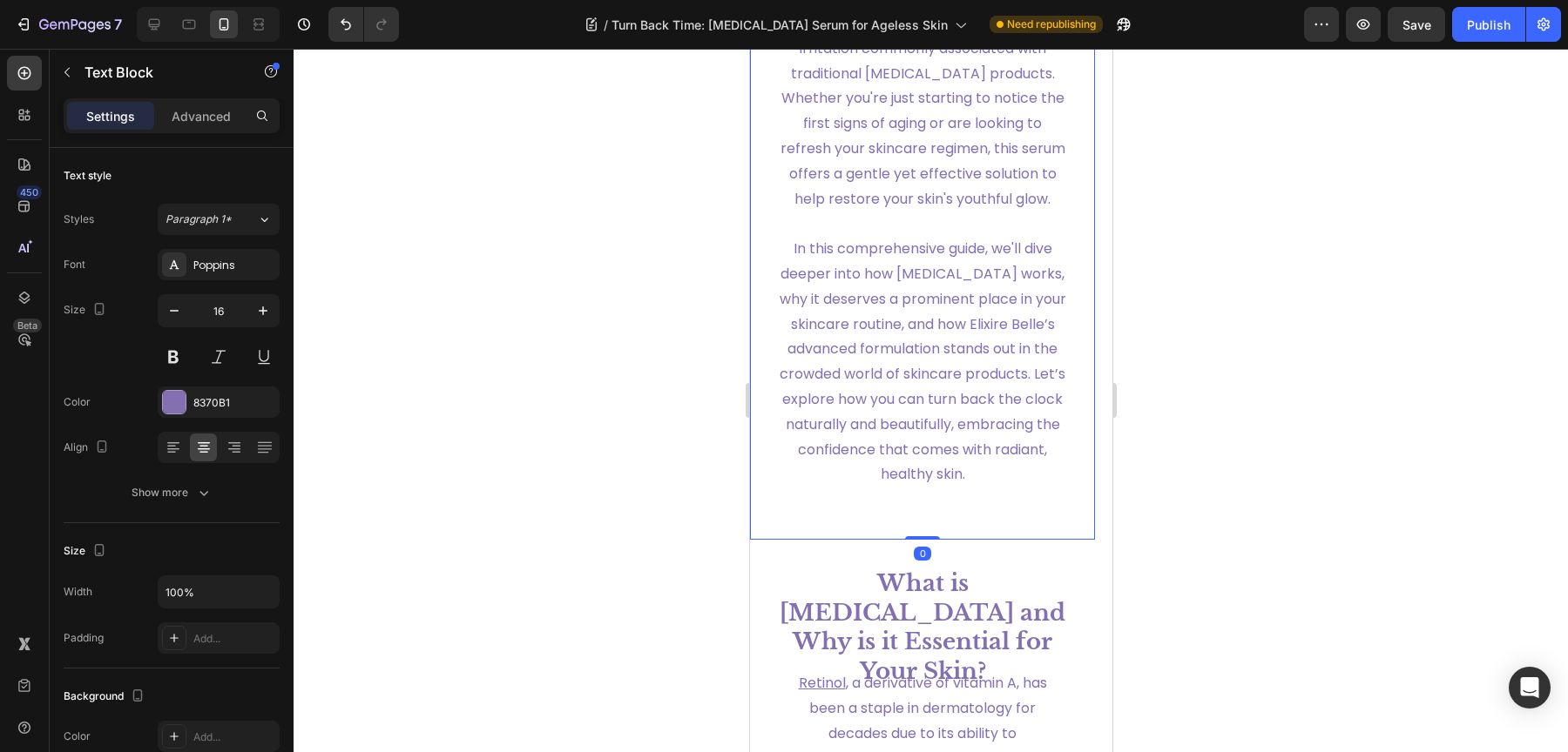
drag, startPoint x: 912, startPoint y: 587, endPoint x: 917, endPoint y: 491, distance: 96.1
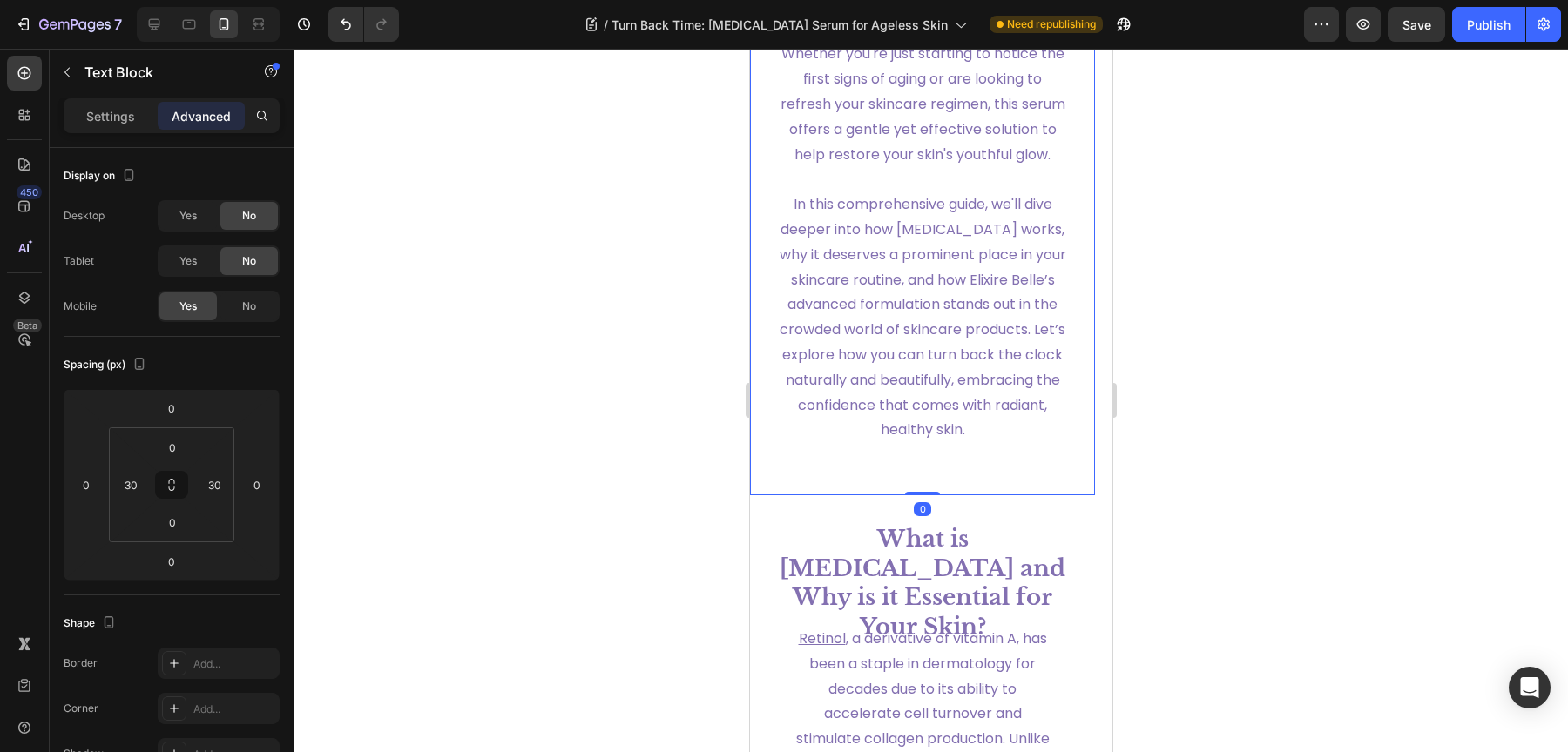
scroll to position [1598, 0]
click at [936, 493] on p "In this comprehensive guide, we'll dive deeper into how [MEDICAL_DATA] works, w…" at bounding box center [921, 342] width 289 height 301
click at [983, 440] on span "In this comprehensive guide, we'll dive deeper into how [MEDICAL_DATA] works, w…" at bounding box center [922, 316] width 286 height 245
click at [940, 493] on p "In this comprehensive guide, we'll dive deeper into how [MEDICAL_DATA] works, w…" at bounding box center [921, 342] width 289 height 301
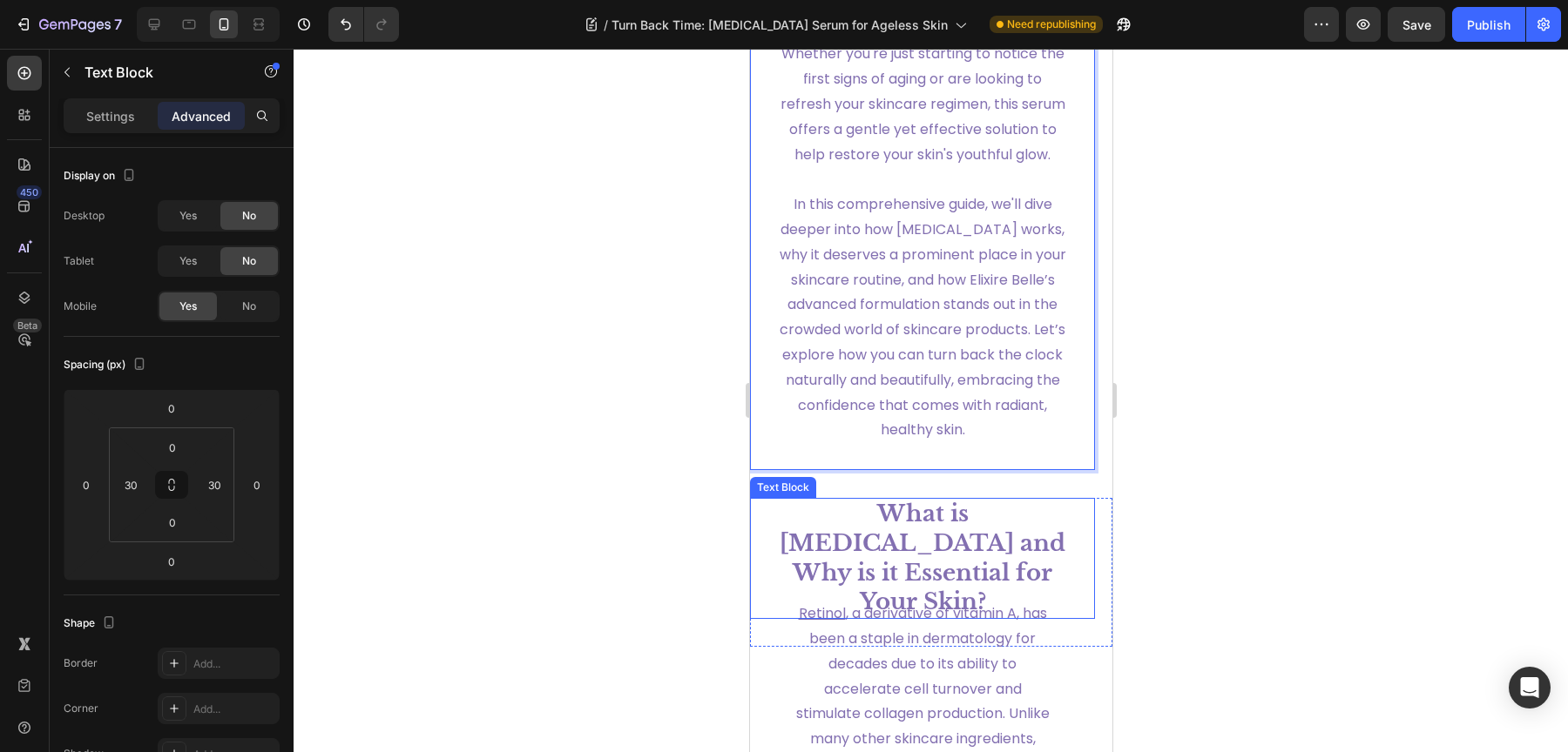
click at [970, 564] on strong "What is [MEDICAL_DATA] and Why is it Essential for Your Skin?" at bounding box center [921, 557] width 285 height 116
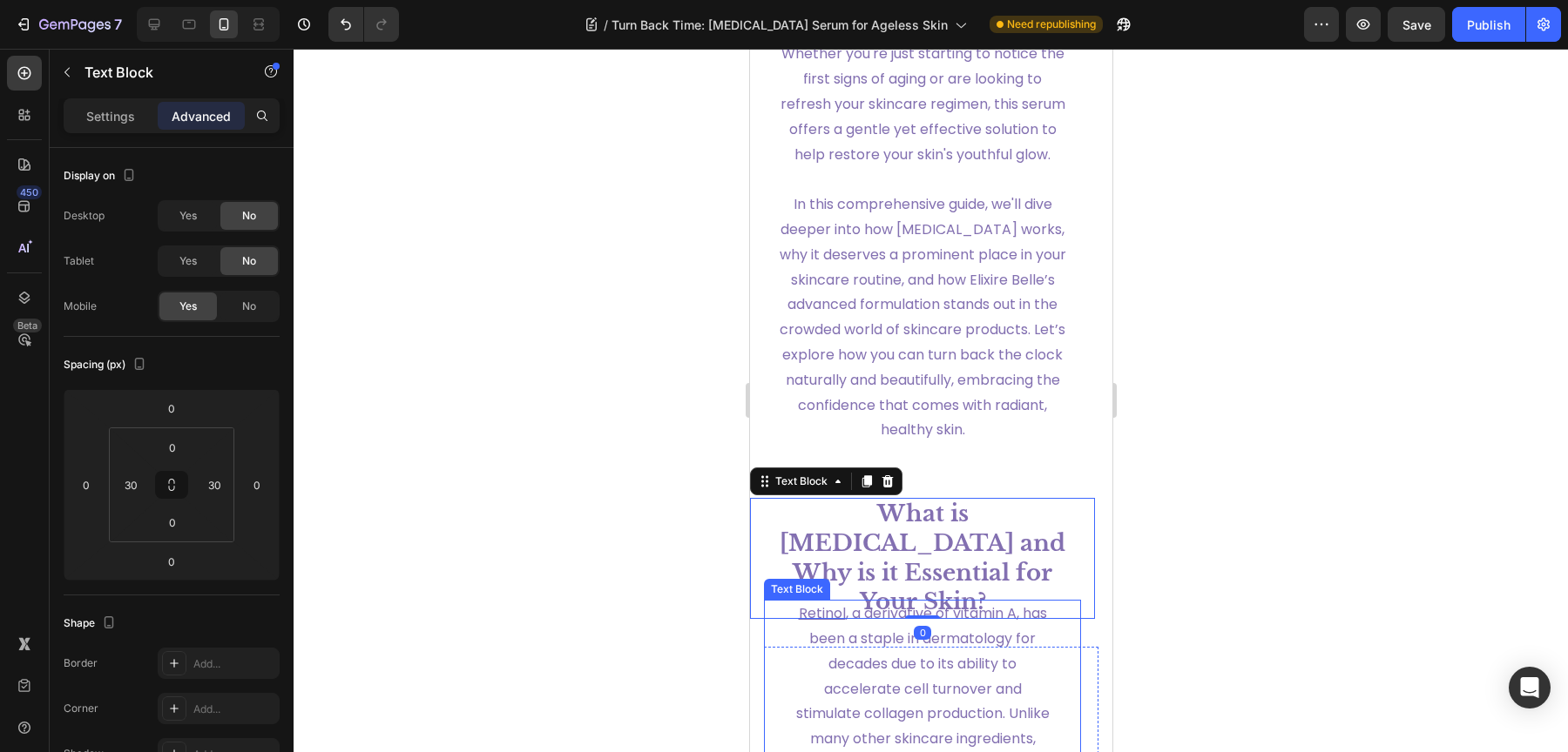
scroll to position [1748, 0]
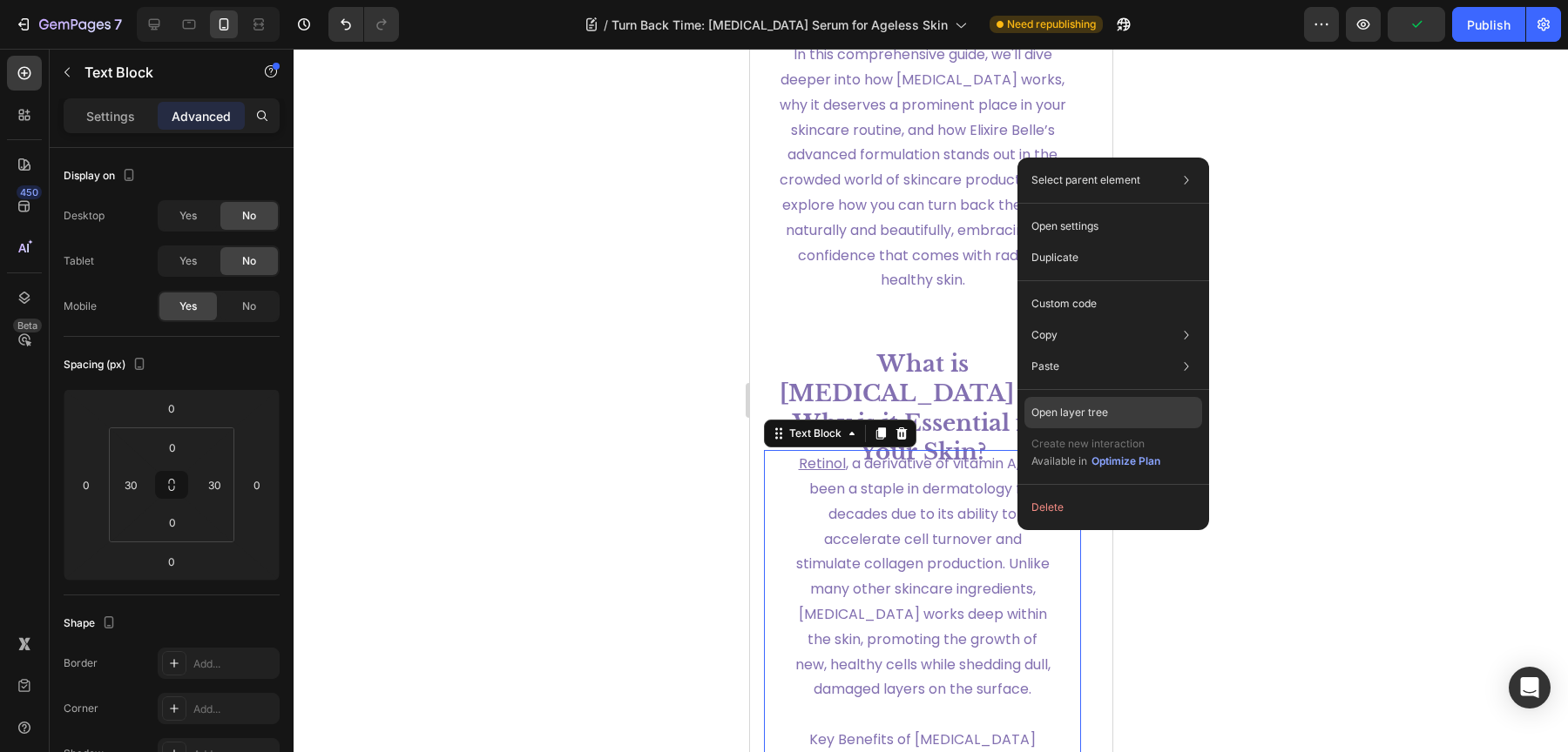
click at [1136, 415] on div "Open layer tree" at bounding box center [1114, 412] width 178 height 31
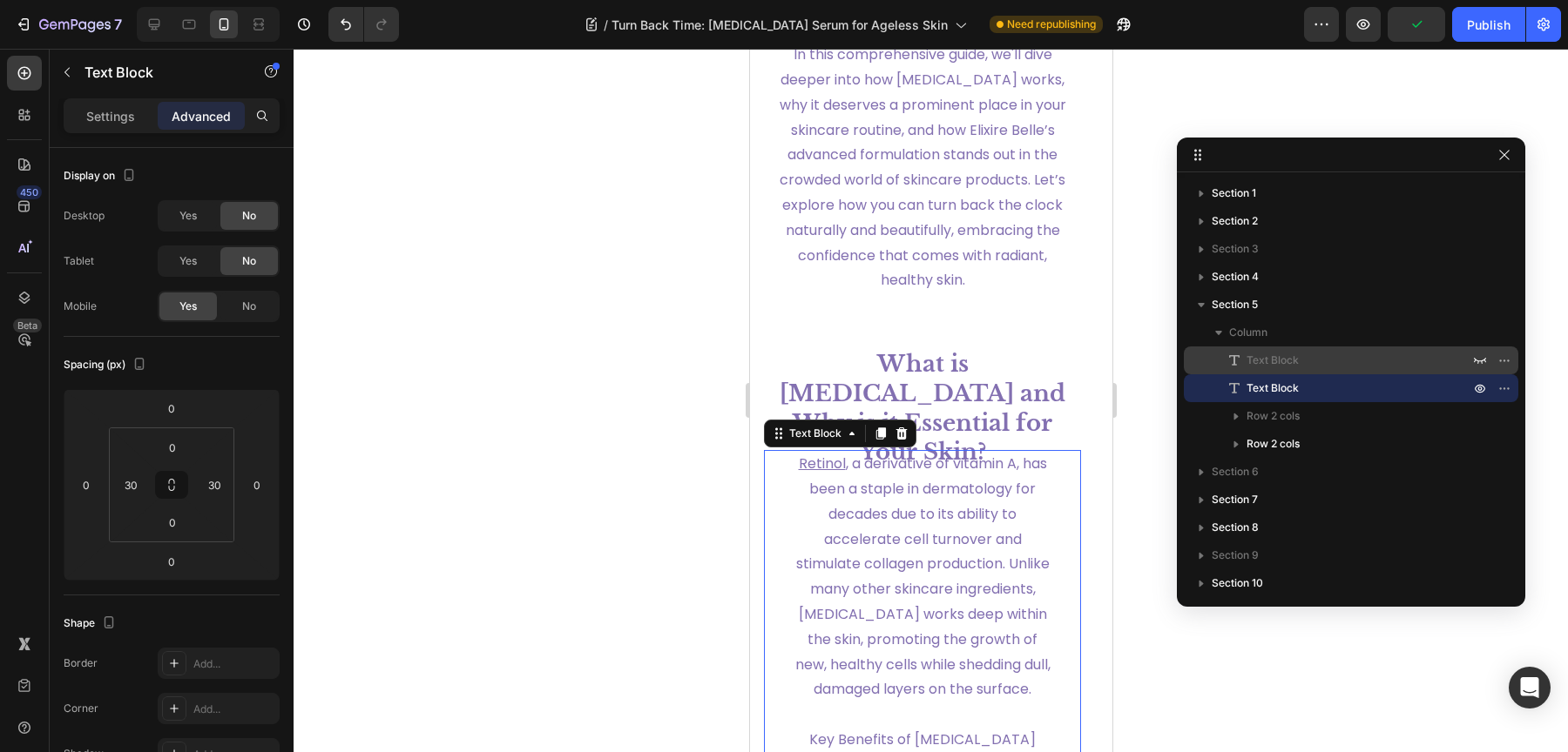
click at [1303, 364] on p "Text Block" at bounding box center [1339, 361] width 227 height 18
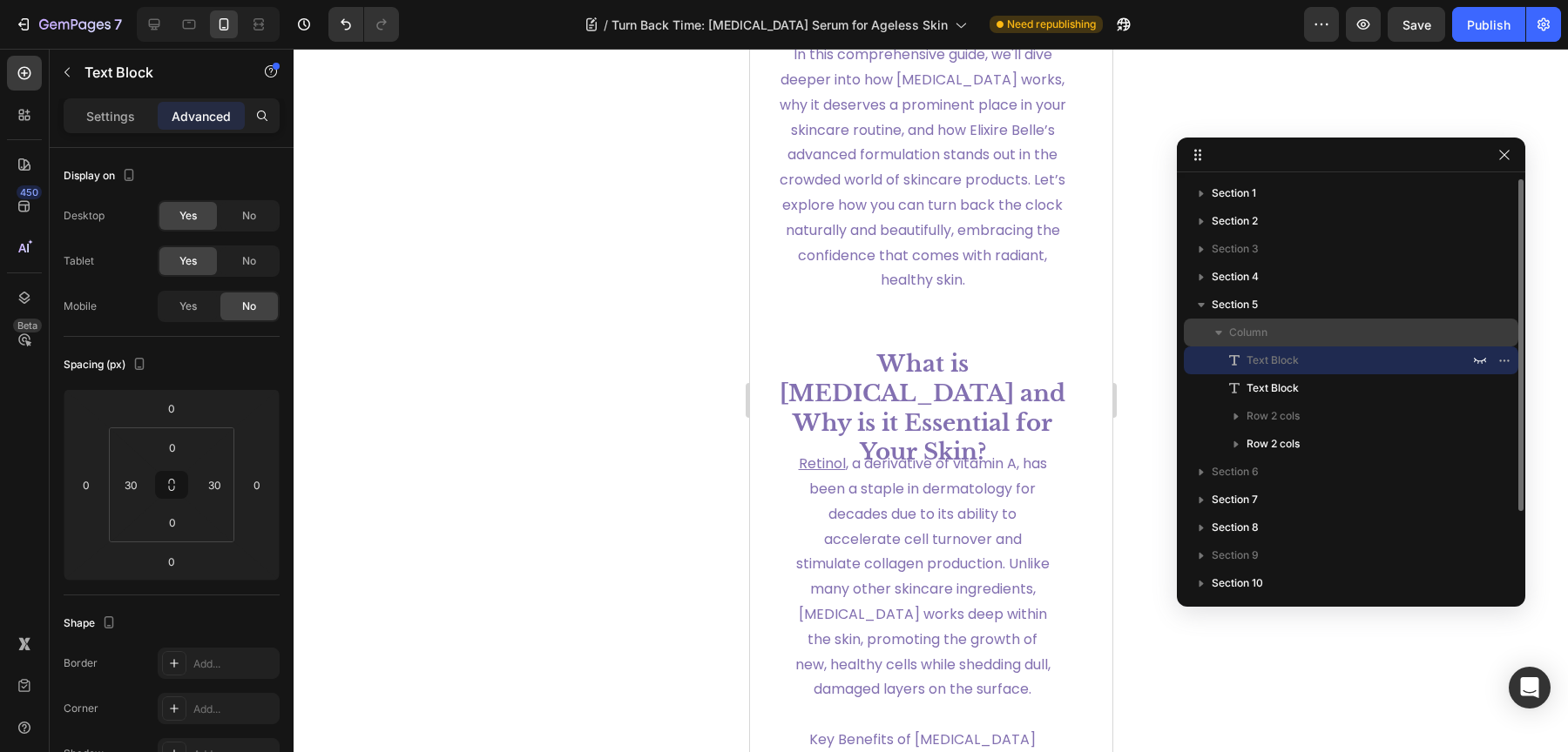
click at [1250, 322] on div "Column" at bounding box center [1351, 332] width 320 height 28
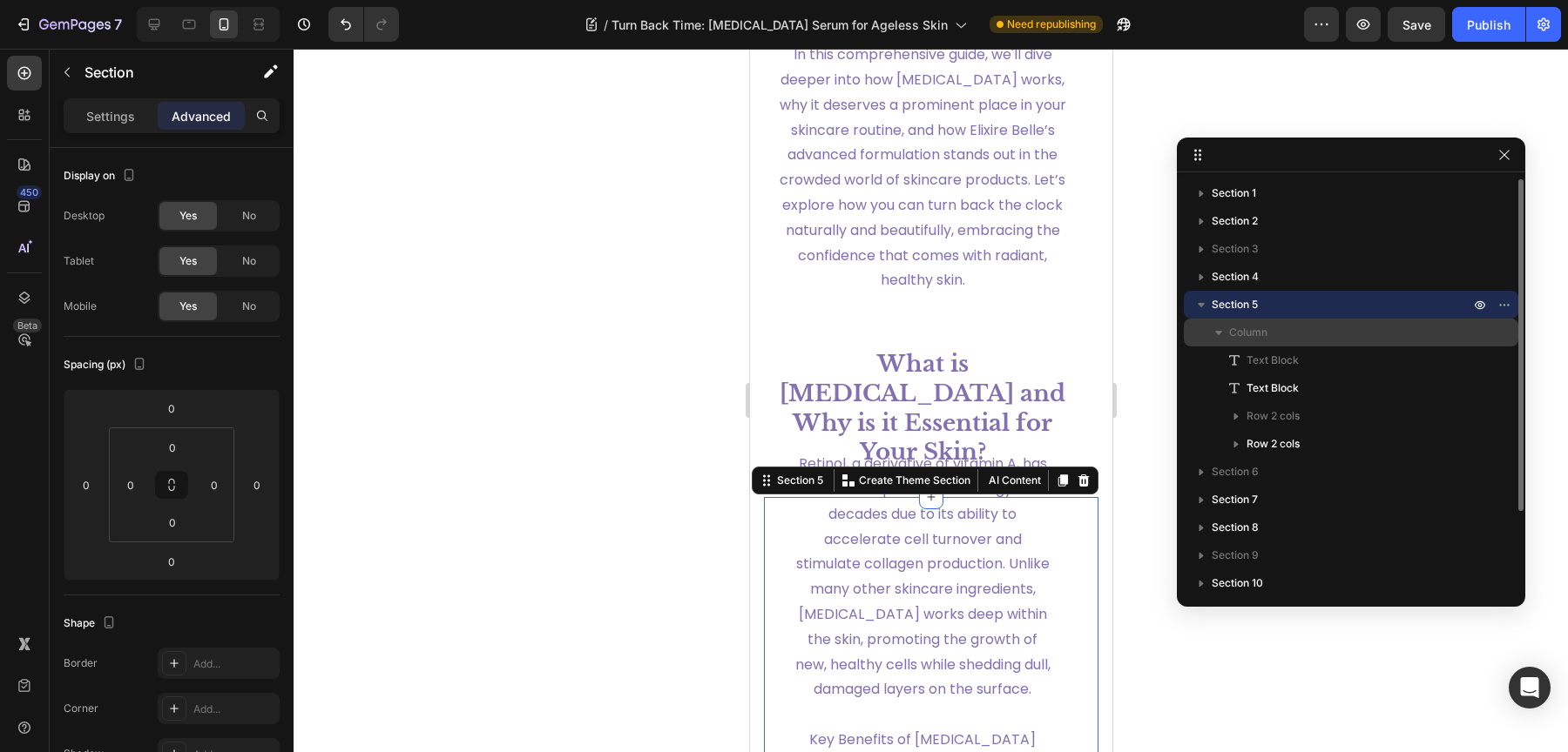
click at [1261, 326] on span "Column" at bounding box center [1248, 332] width 38 height 18
click at [1269, 333] on p "Column" at bounding box center [1351, 332] width 244 height 18
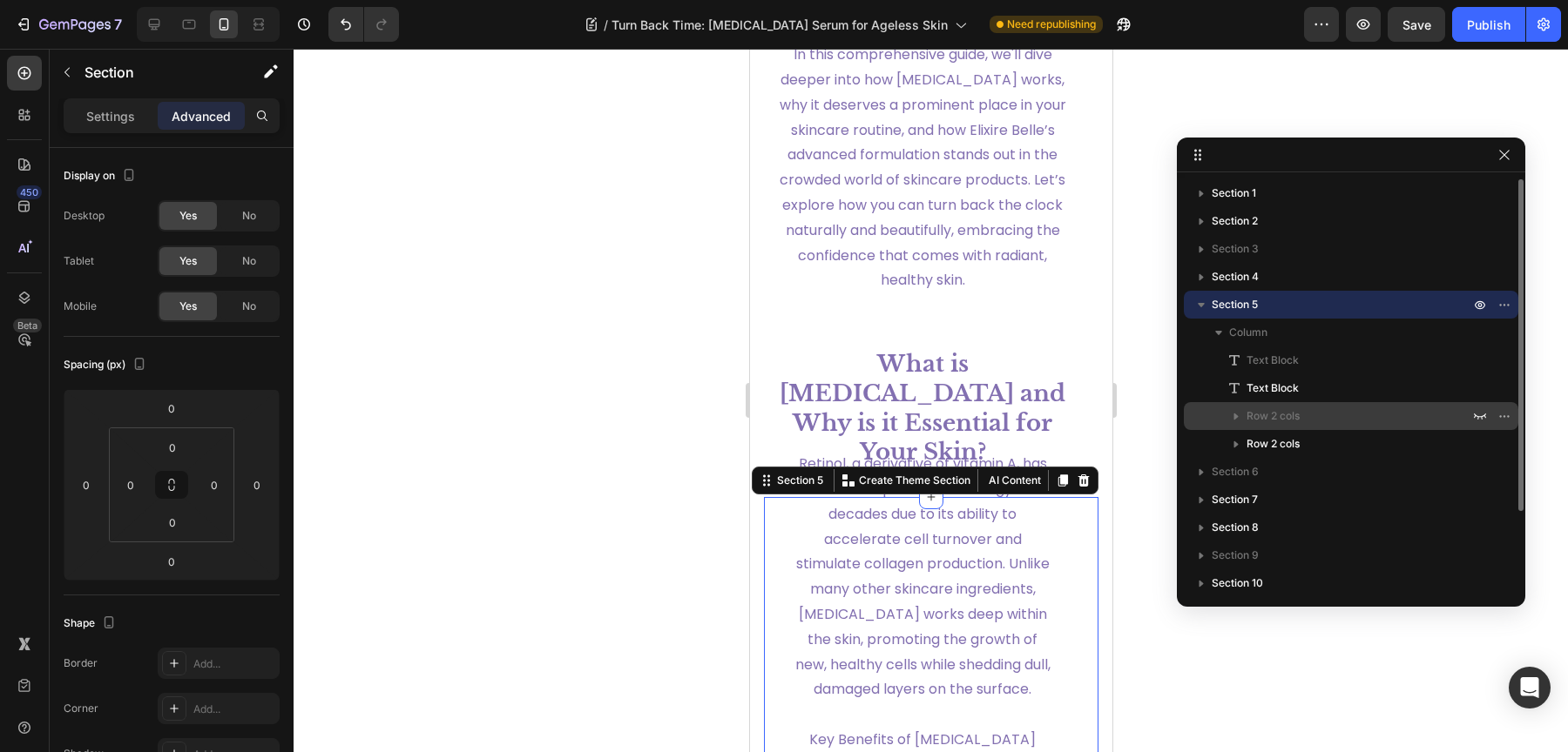
click at [1280, 404] on div "Row 2 cols" at bounding box center [1351, 415] width 320 height 28
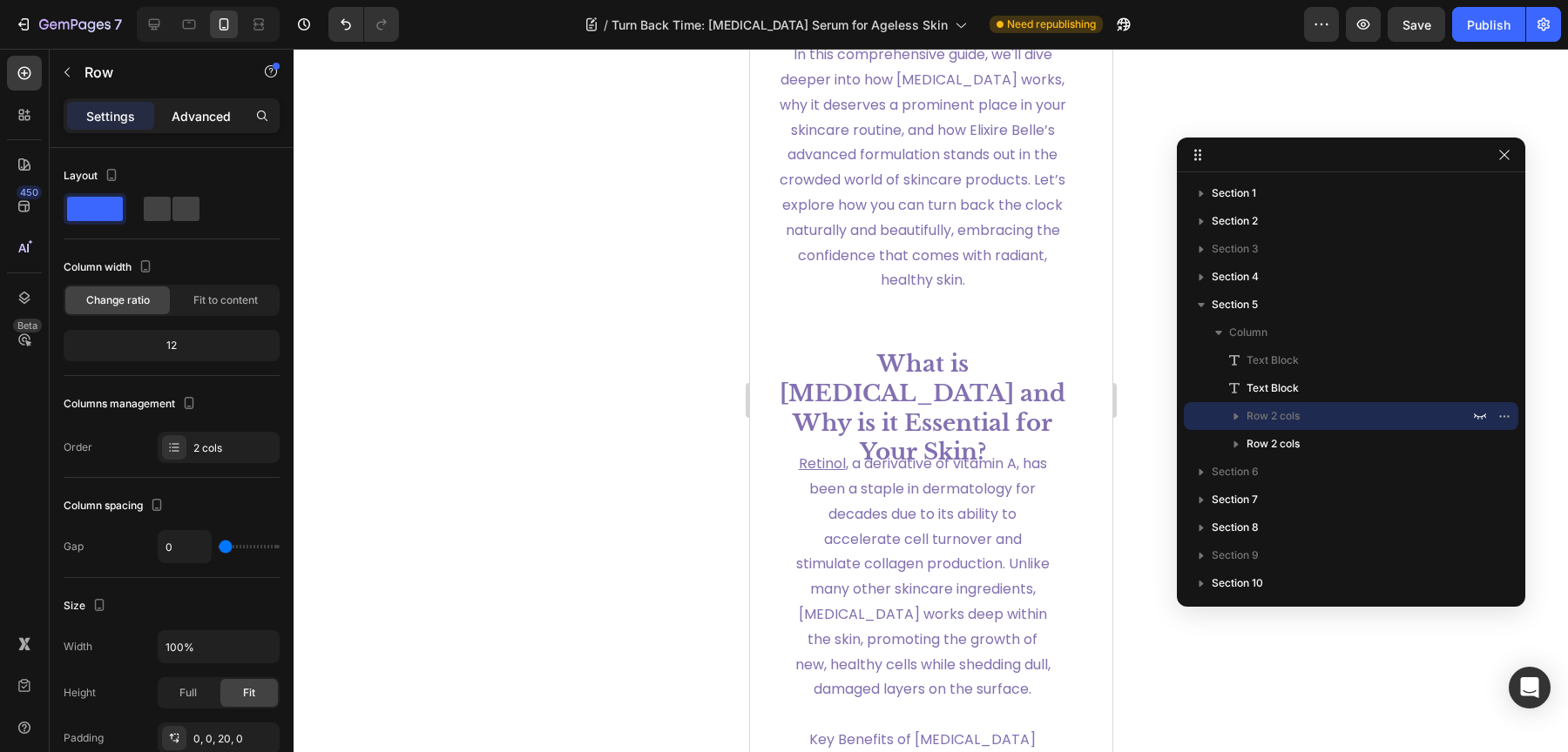
click at [182, 122] on p "Advanced" at bounding box center [201, 116] width 60 height 19
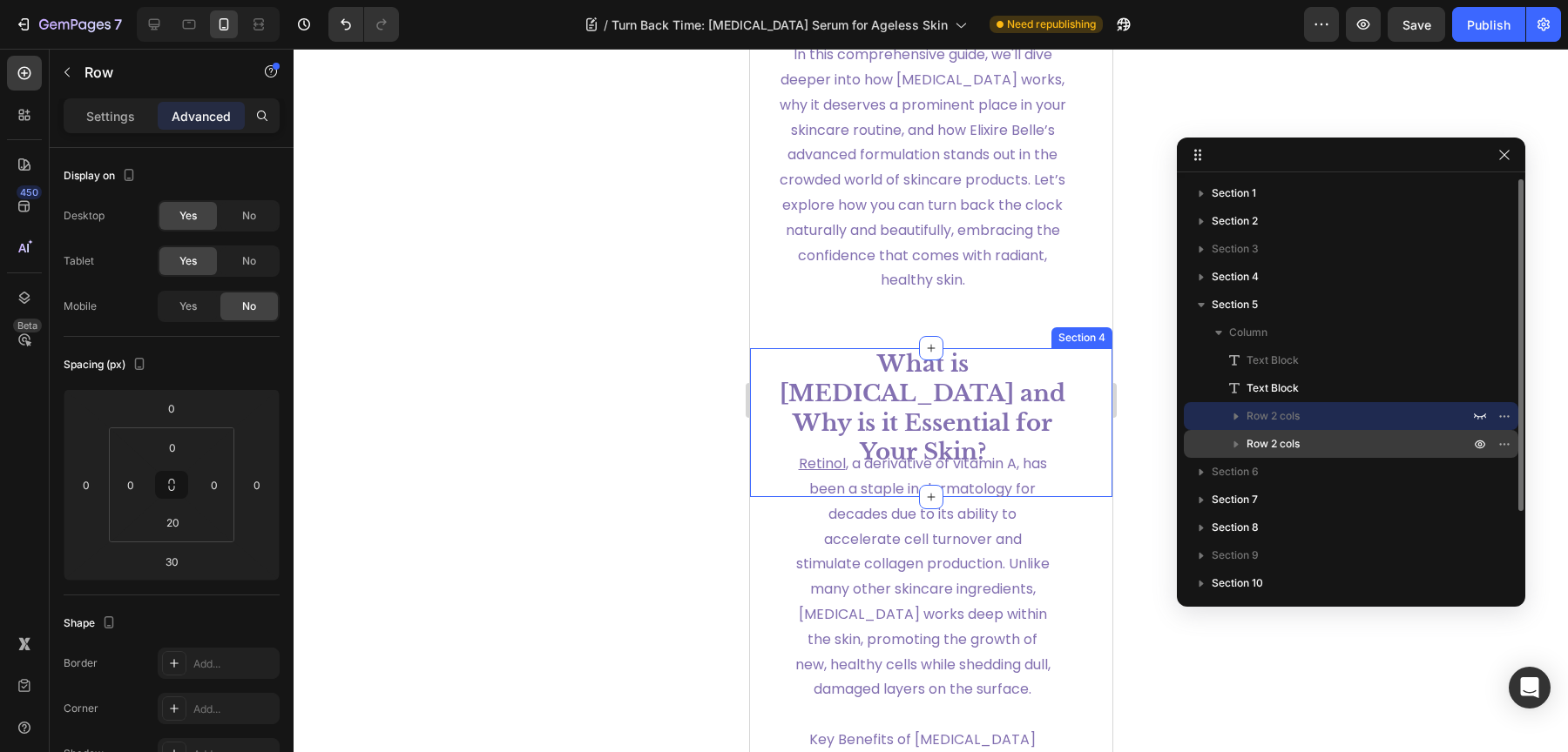
click at [1268, 444] on span "Row 2 cols" at bounding box center [1274, 444] width 53 height 18
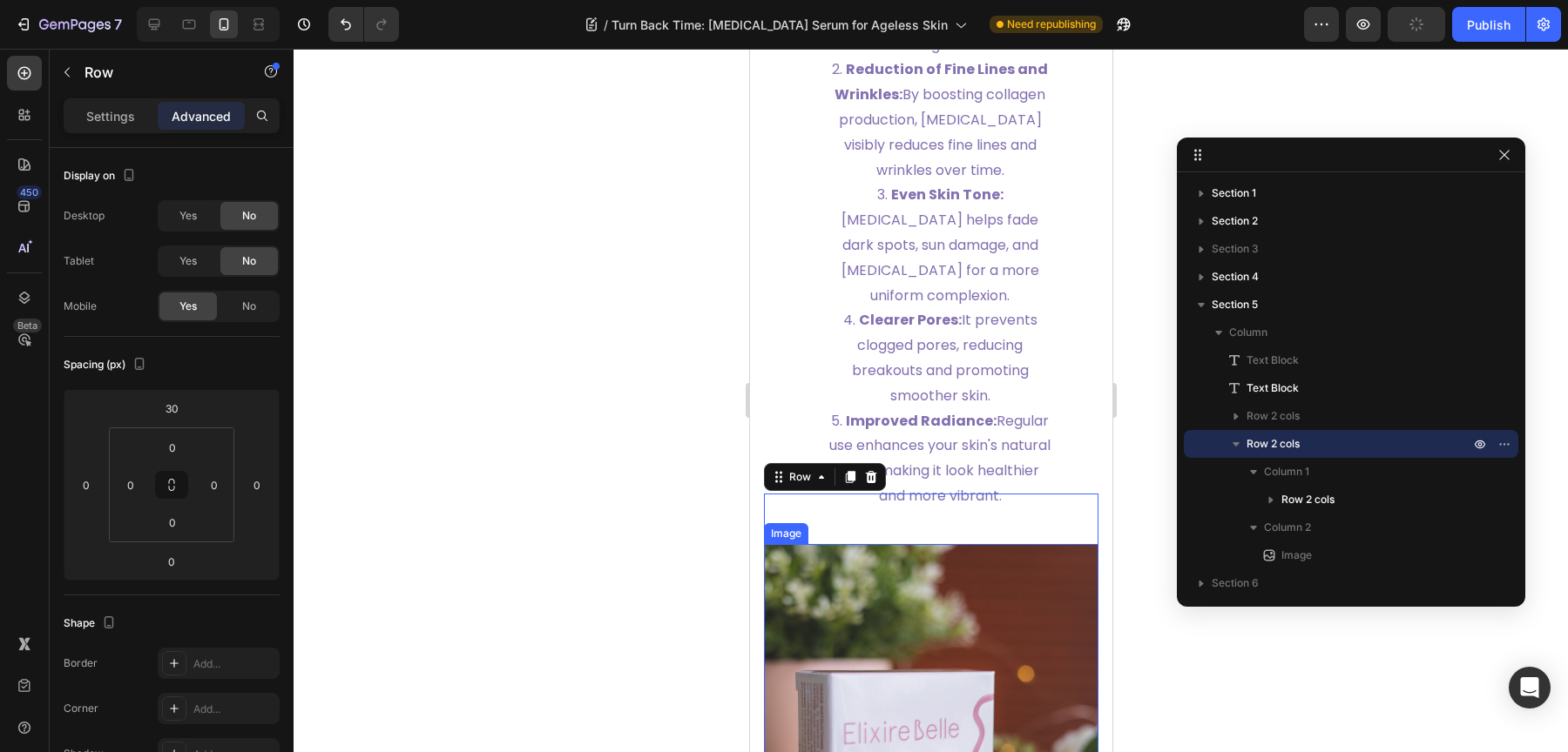
scroll to position [2481, 0]
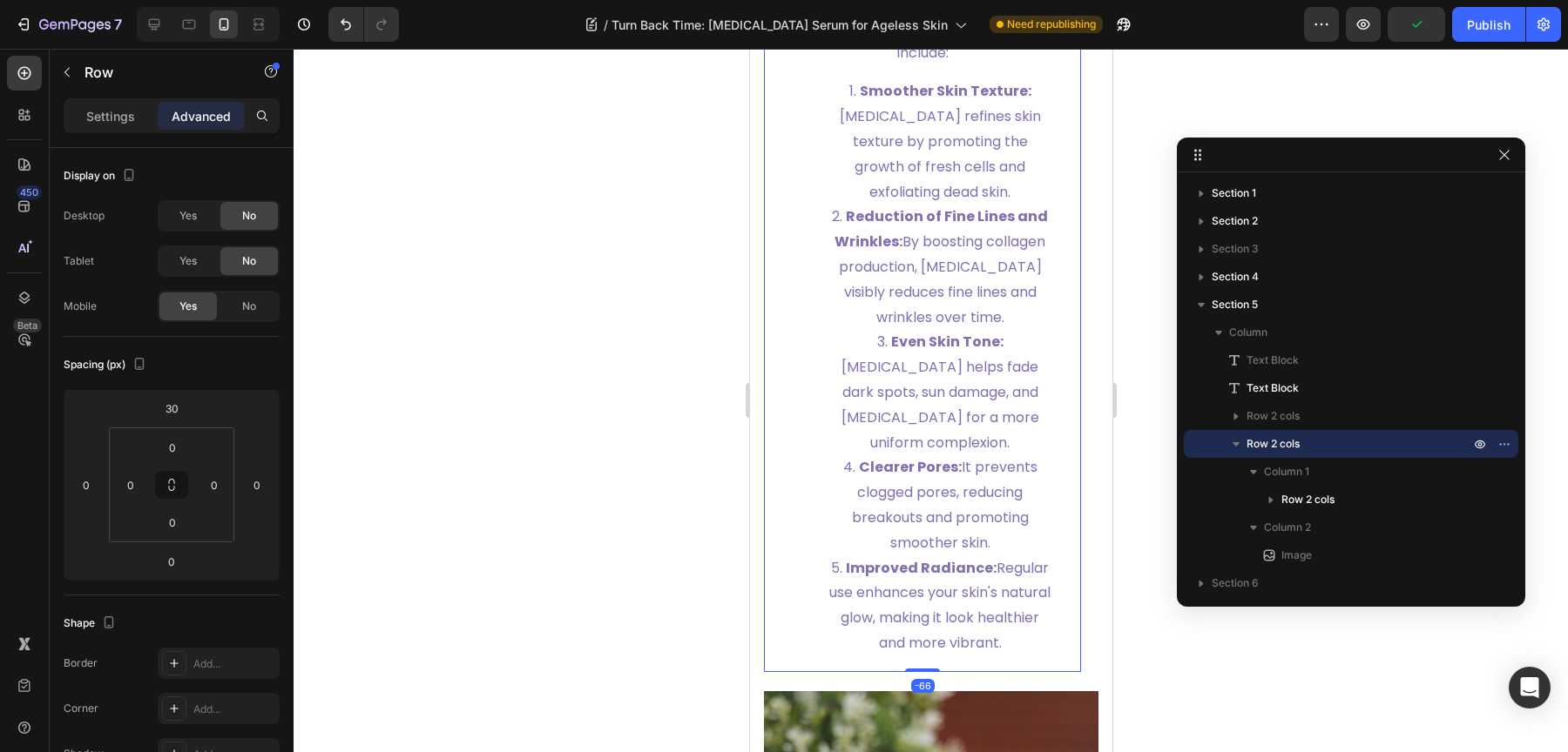
click at [935, 561] on strong "Improved Radiance:" at bounding box center [920, 568] width 150 height 20
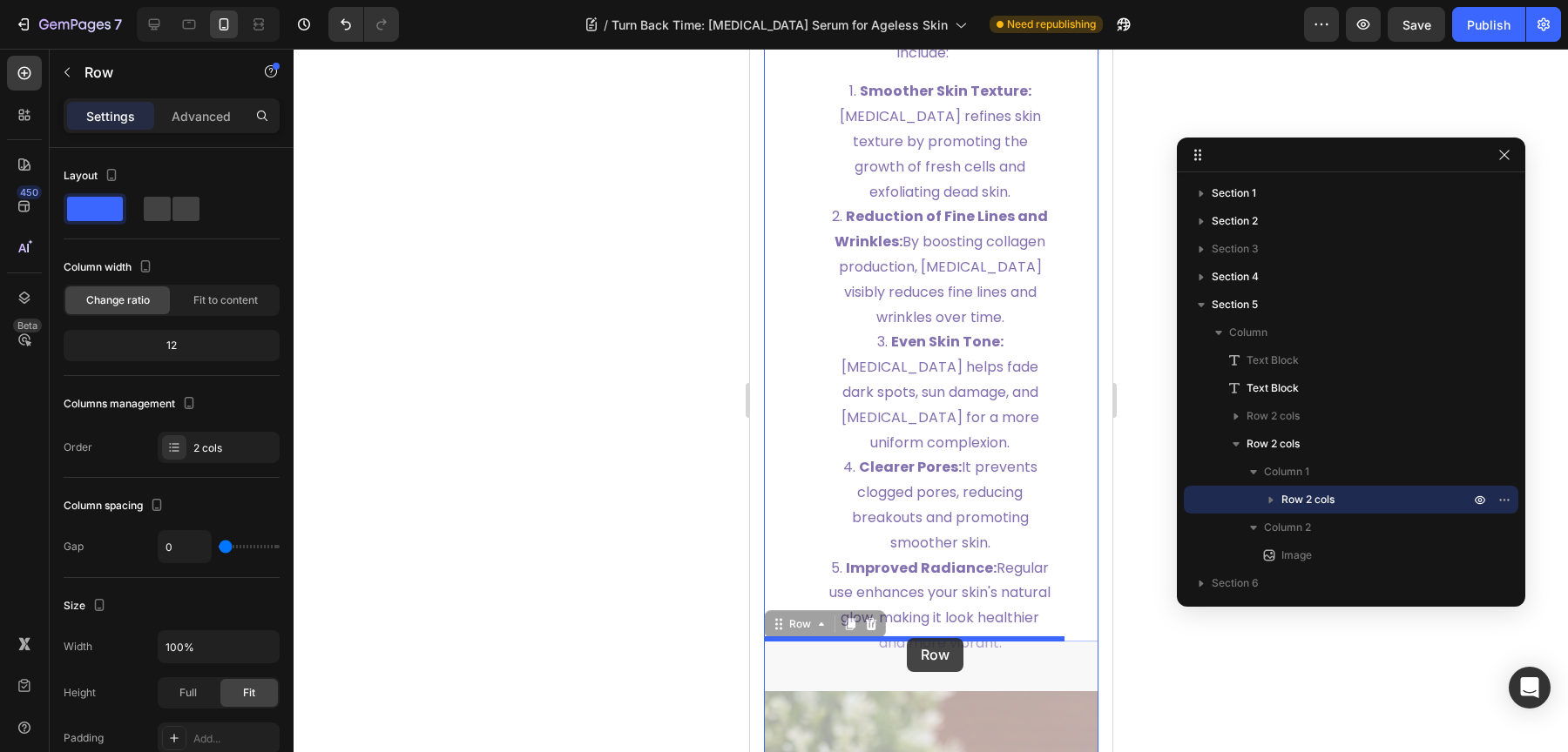
drag, startPoint x: 913, startPoint y: 697, endPoint x: 909, endPoint y: 636, distance: 61.1
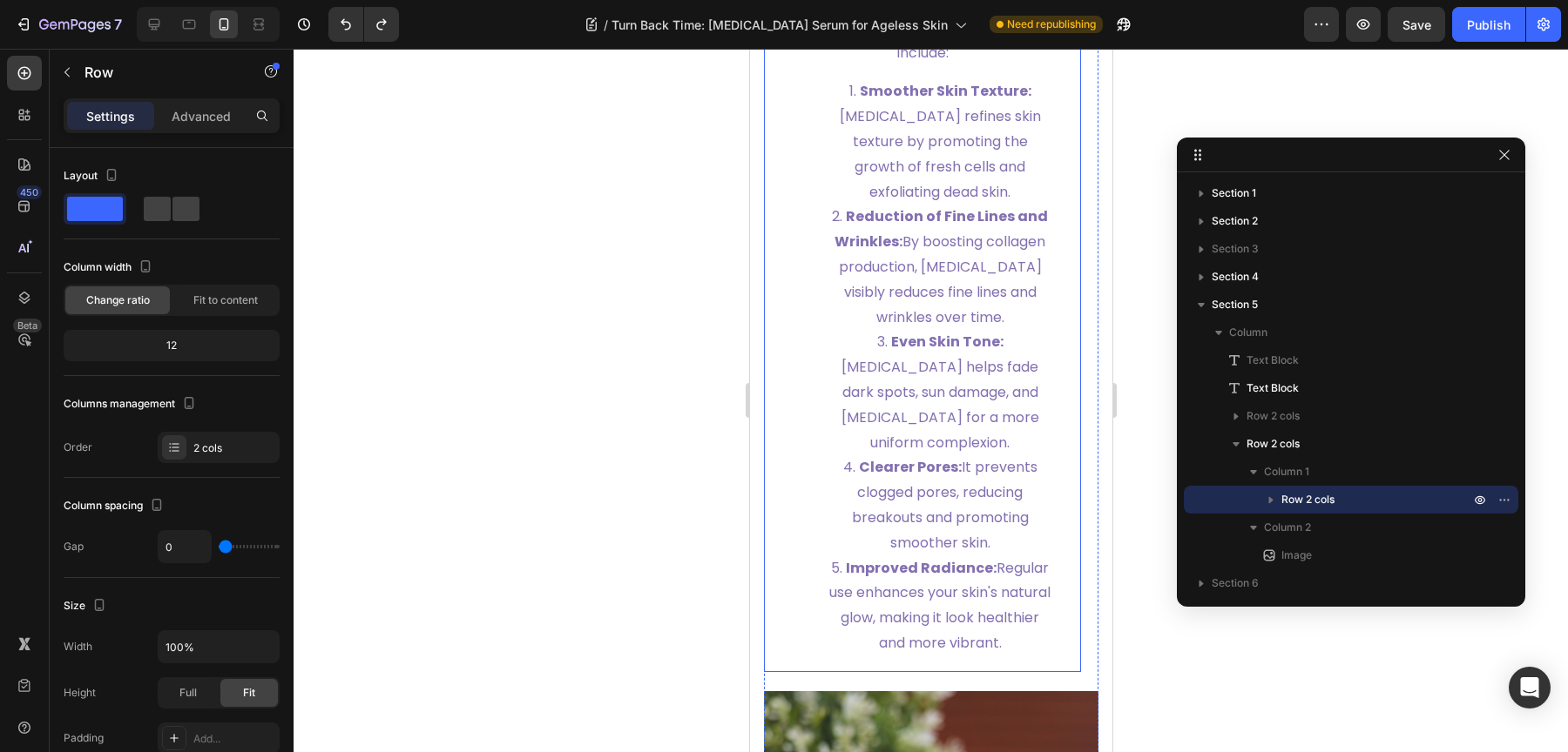
click at [962, 573] on strong "Improved Radiance:" at bounding box center [920, 568] width 150 height 20
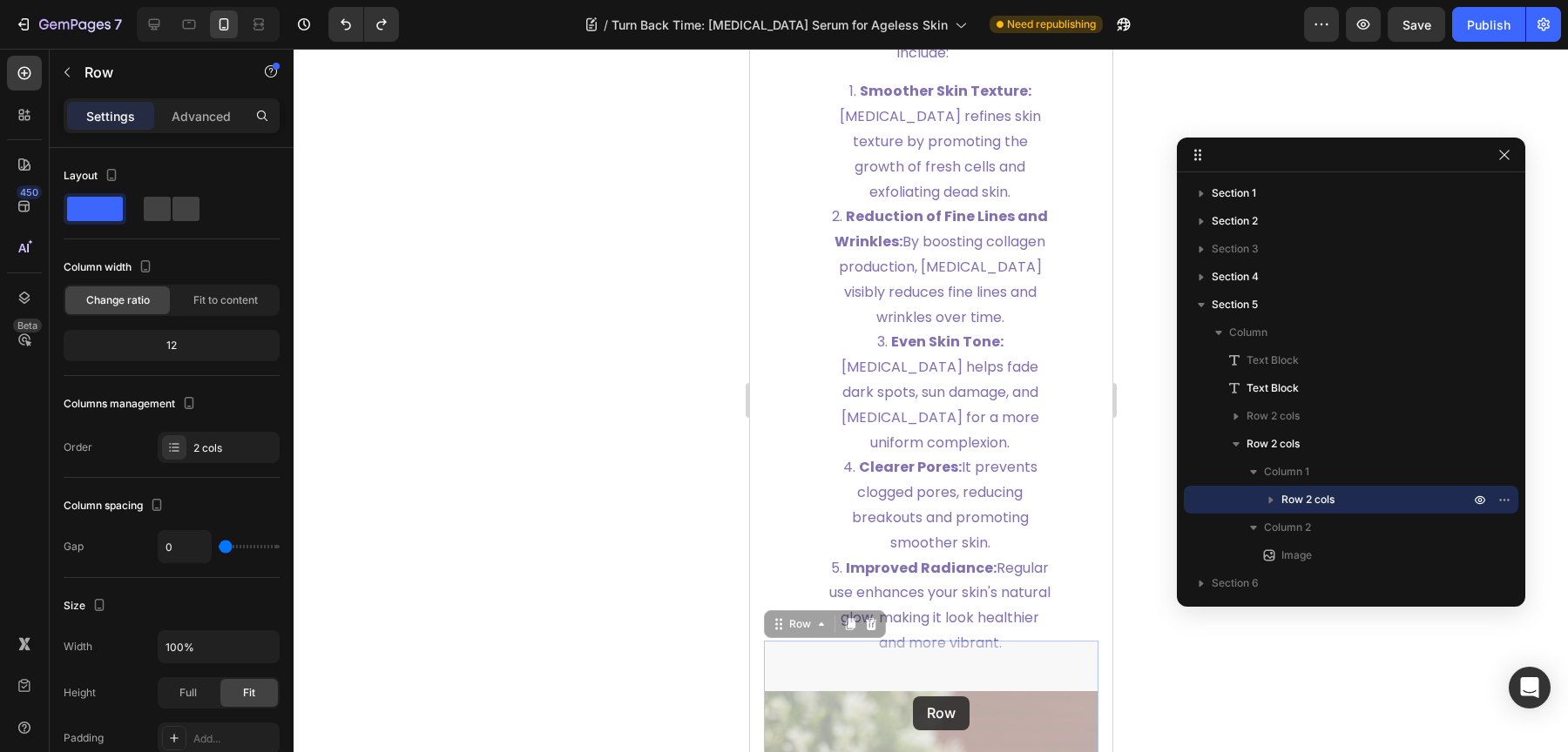
drag, startPoint x: 913, startPoint y: 697, endPoint x: 911, endPoint y: 685, distance: 12.2
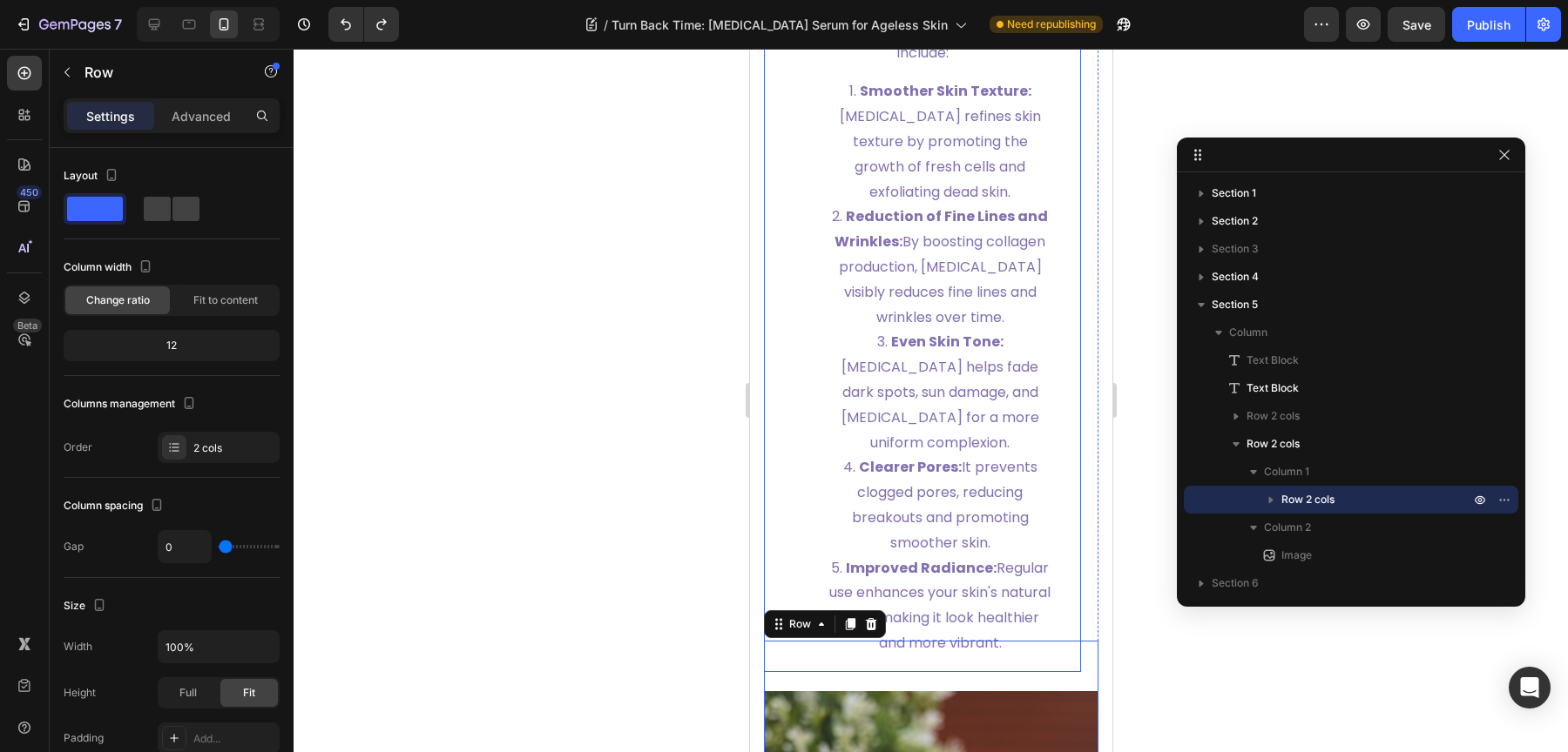
click at [984, 599] on span "Improved Radiance: Regular use enhances your skin's natural glow, making it loo…" at bounding box center [938, 605] width 221 height 95
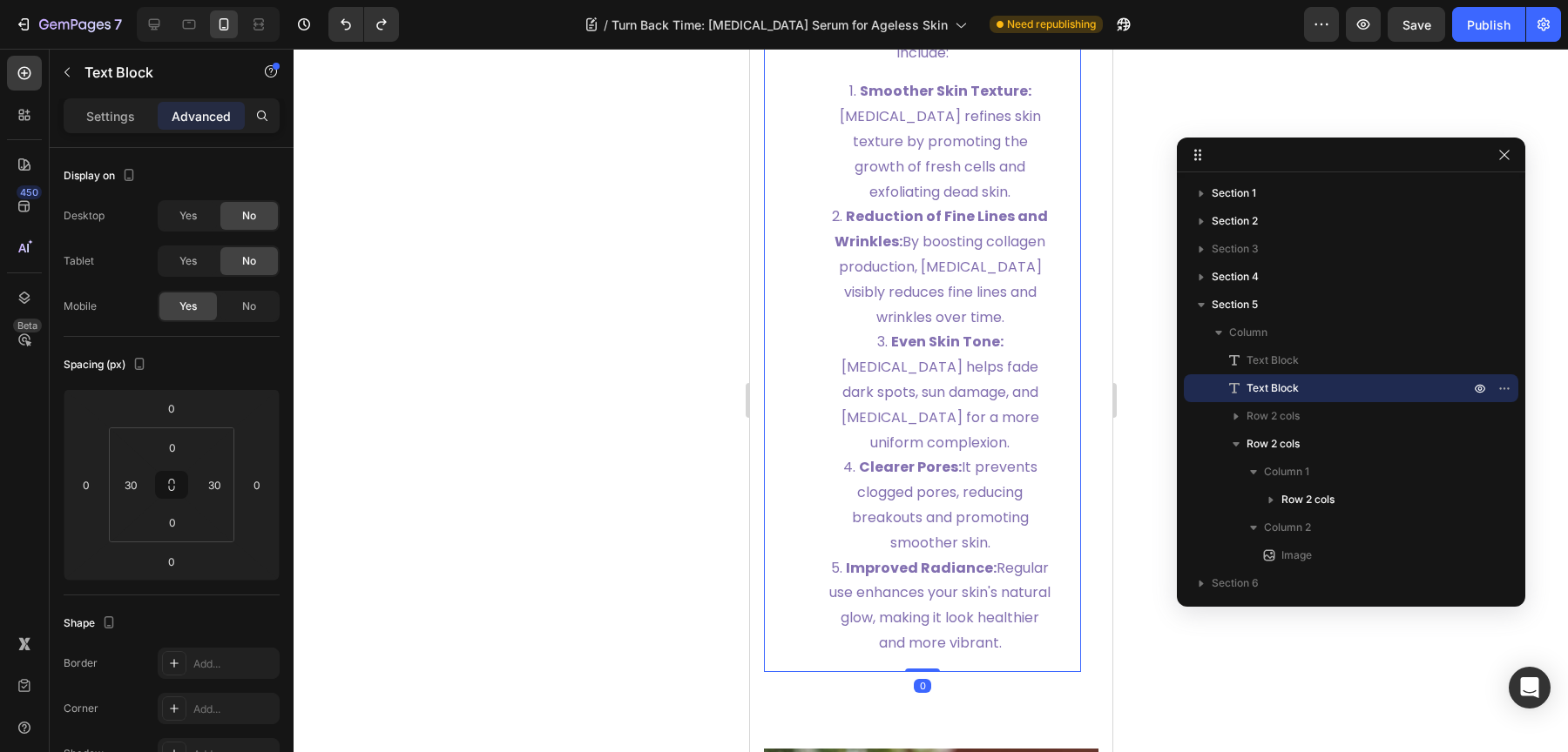
drag, startPoint x: 911, startPoint y: 693, endPoint x: 907, endPoint y: 636, distance: 57.1
click at [907, 636] on div "[MEDICAL_DATA] , a derivative of vitamin A, has been a staple in dermatology fo…" at bounding box center [921, 204] width 318 height 934
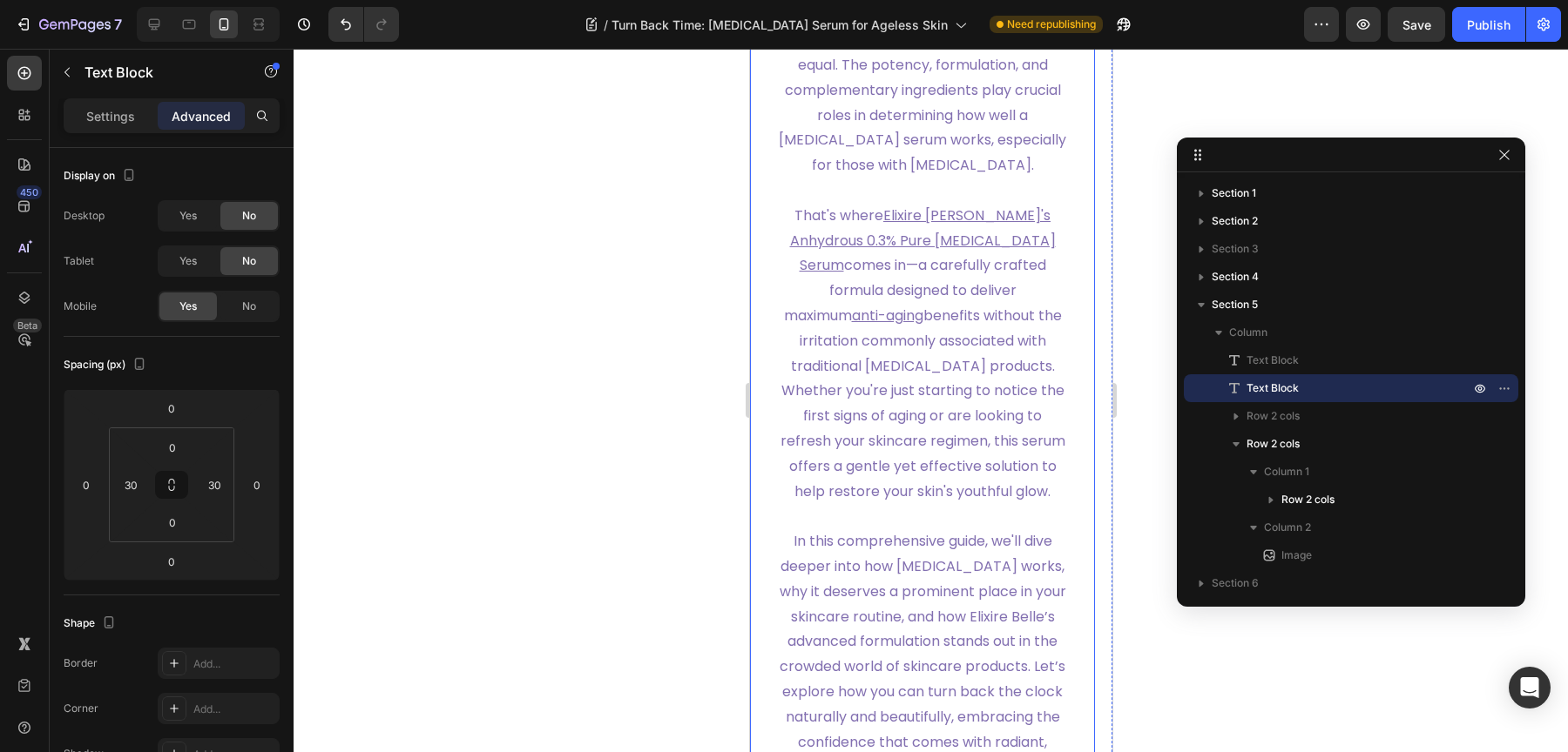
scroll to position [1436, 0]
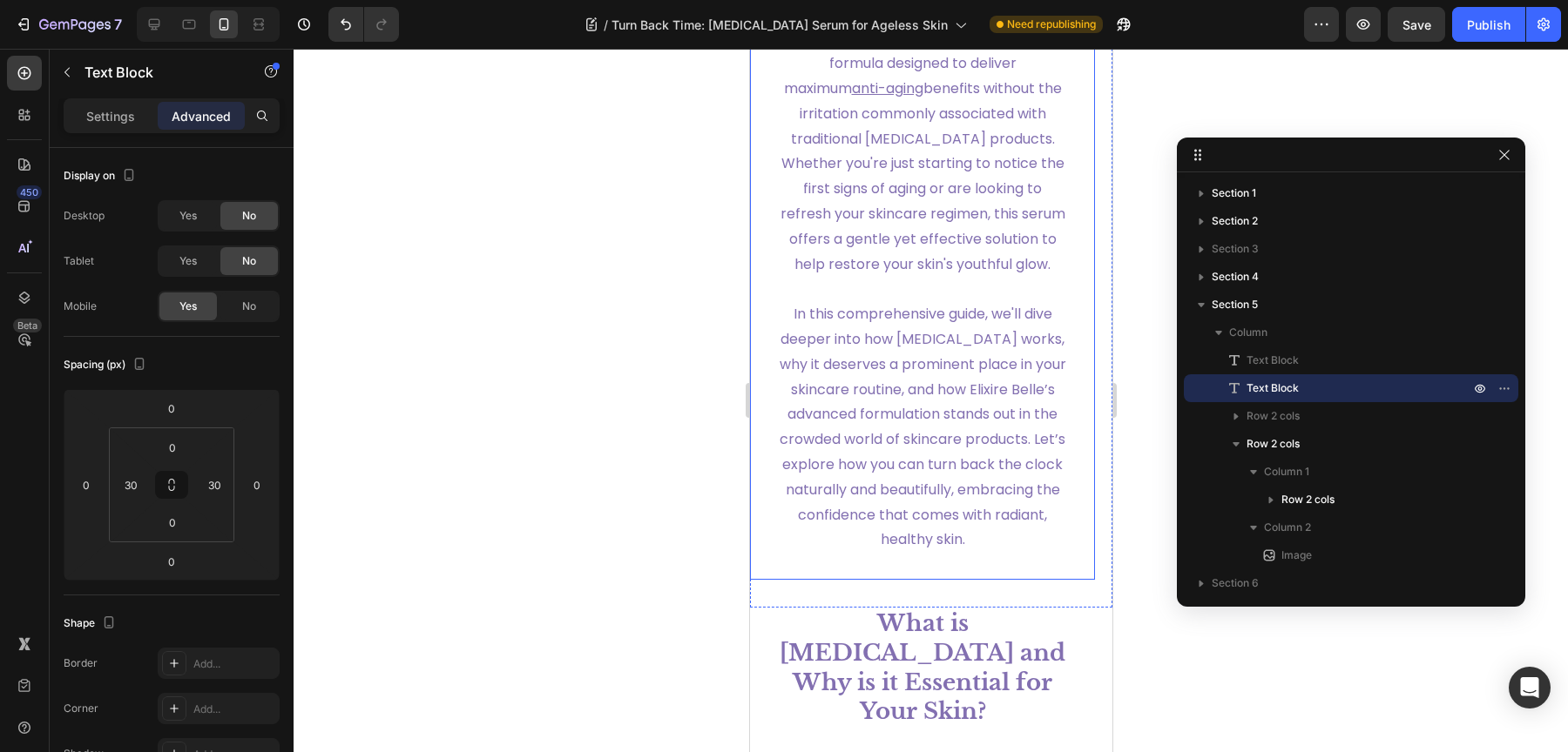
click at [891, 412] on span "In this comprehensive guide, we'll dive deeper into how [MEDICAL_DATA] works, w…" at bounding box center [922, 427] width 286 height 245
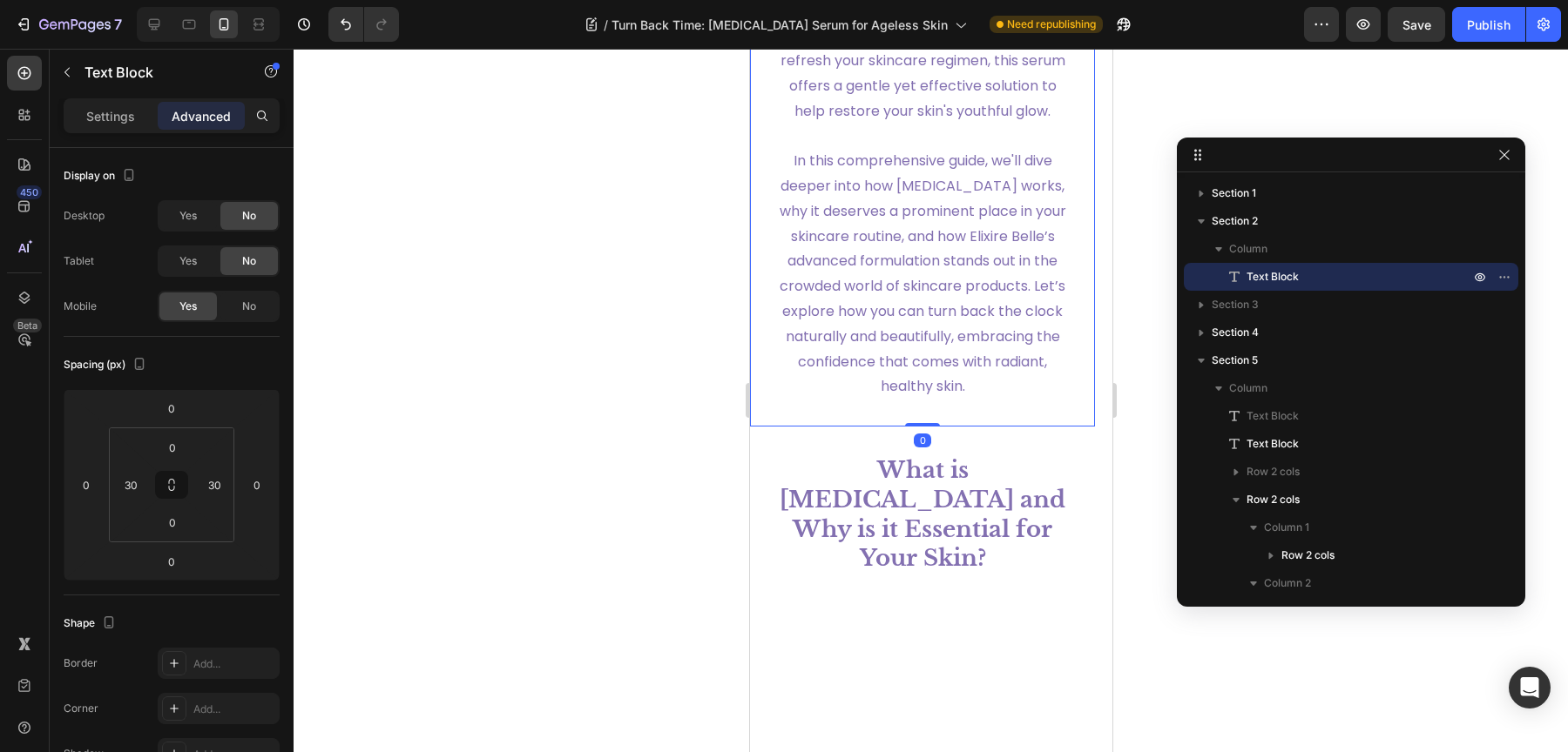
scroll to position [1636, 0]
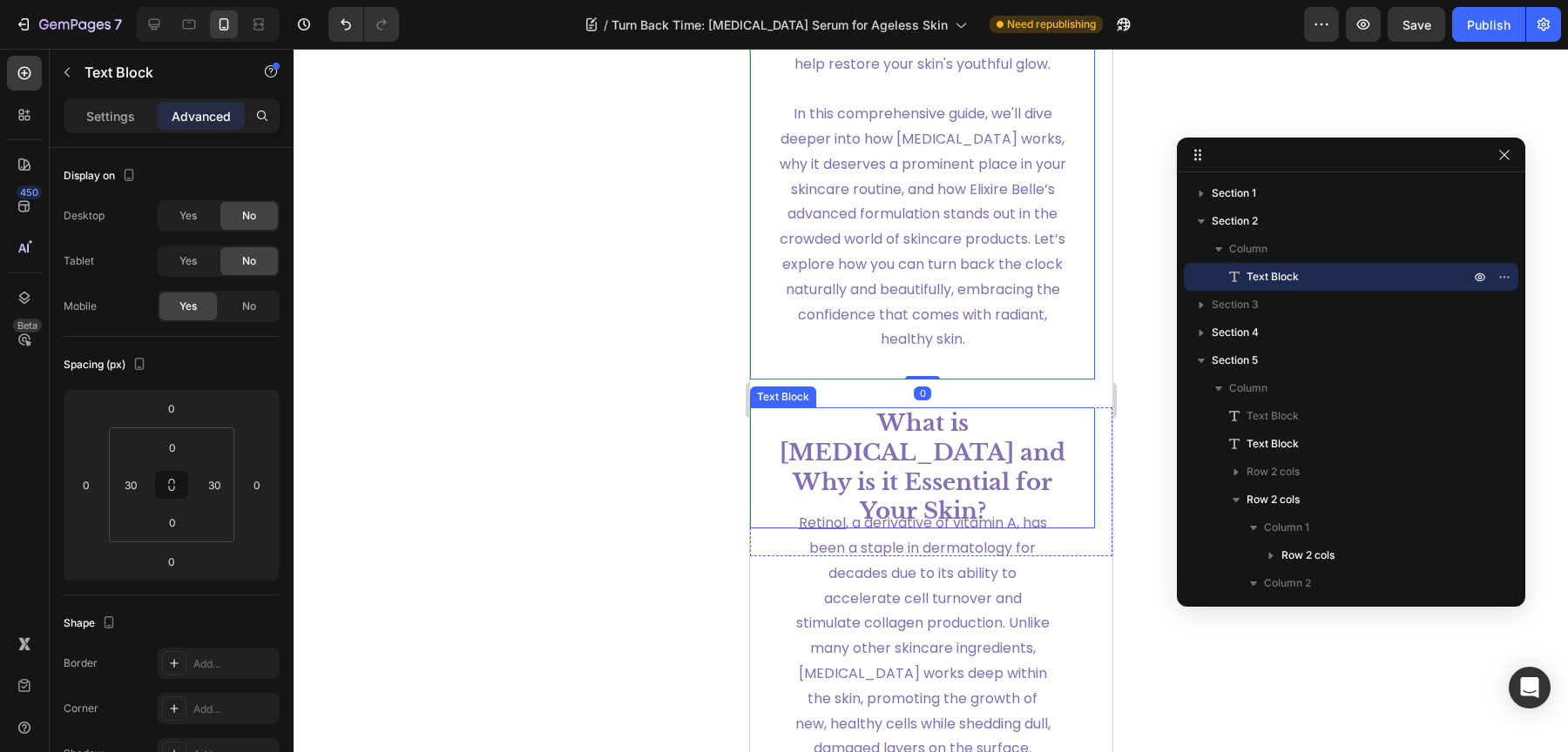
click at [966, 503] on strong "What is [MEDICAL_DATA] and Why is it Essential for Your Skin?" at bounding box center [921, 467] width 285 height 116
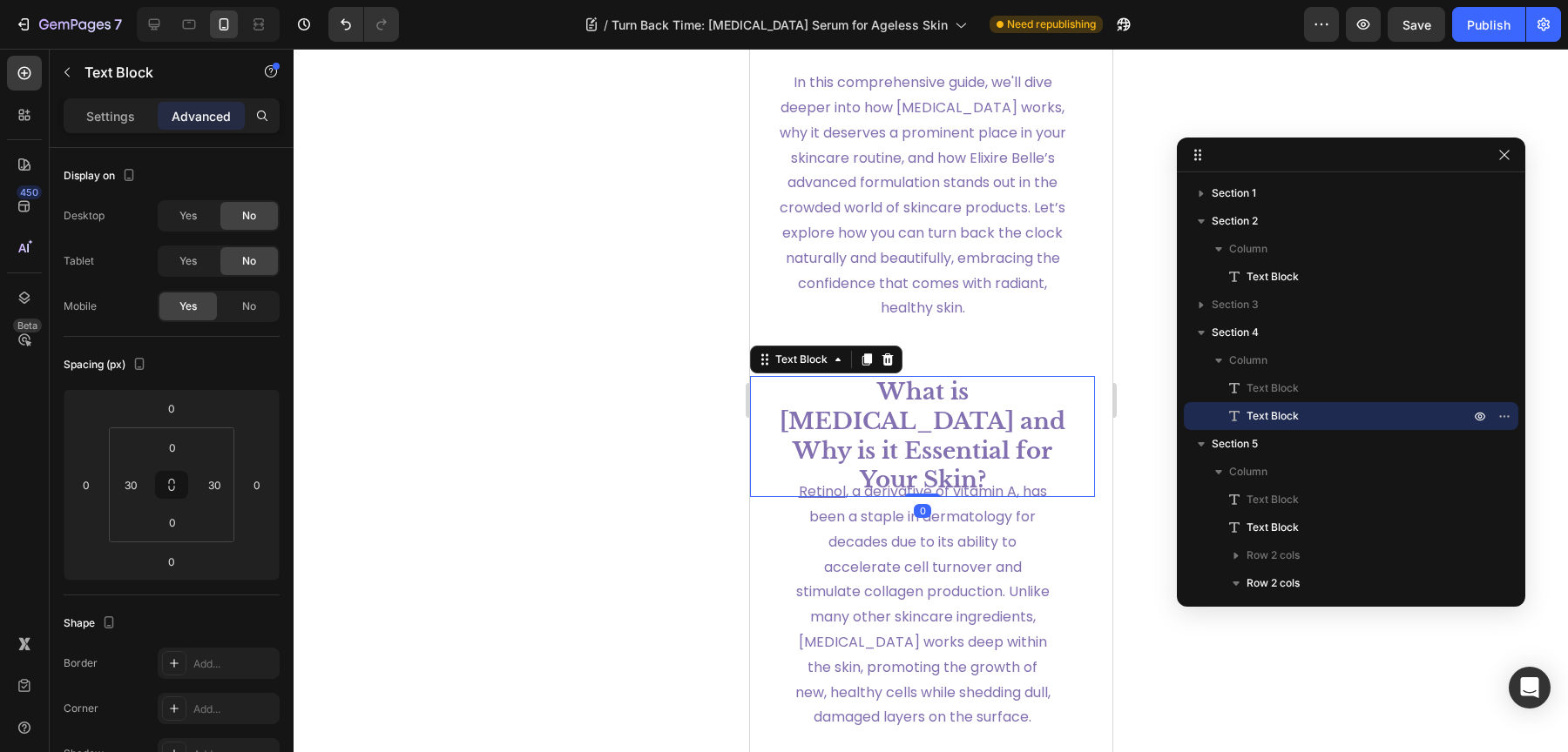
scroll to position [1676, 0]
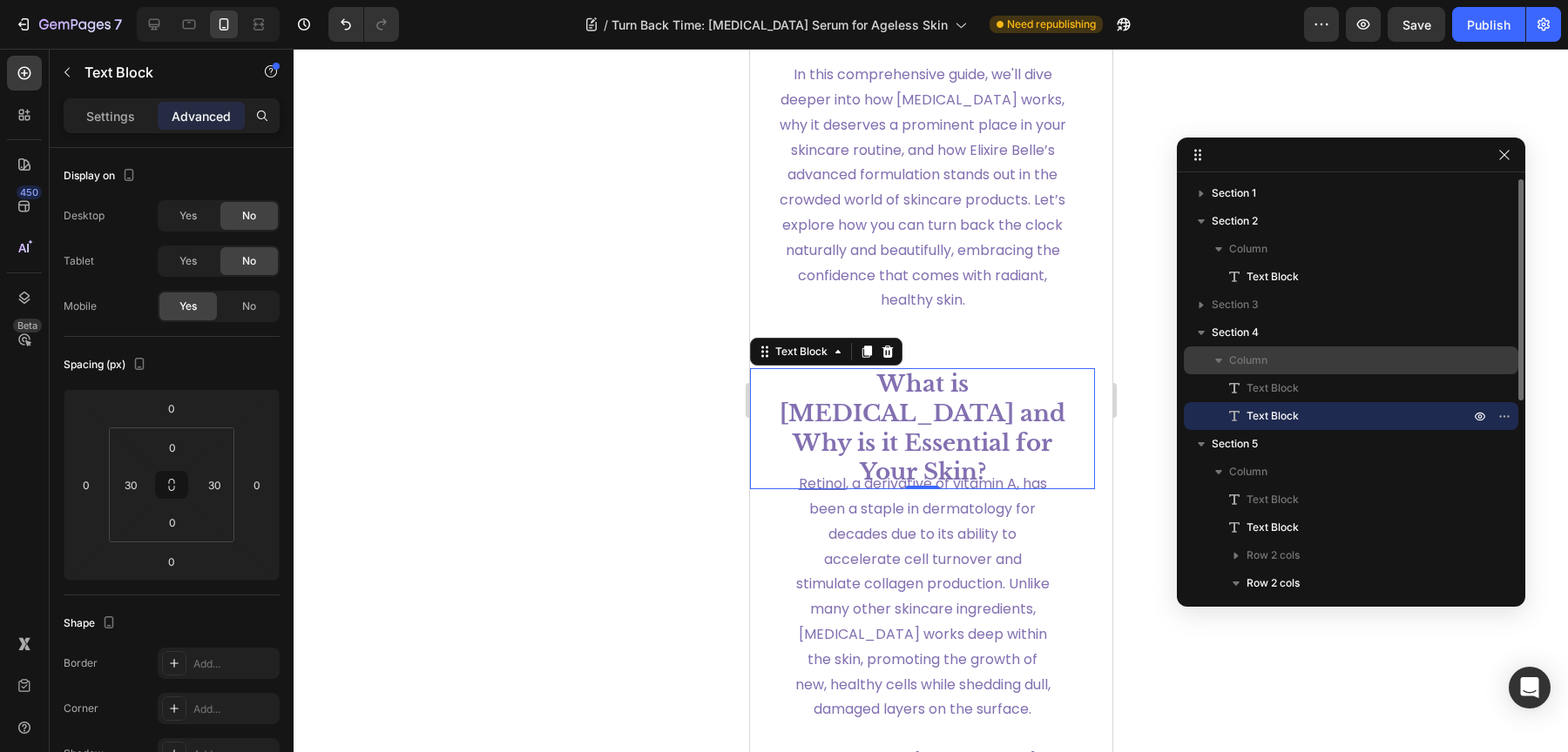
click at [1260, 371] on div "Column" at bounding box center [1351, 360] width 320 height 28
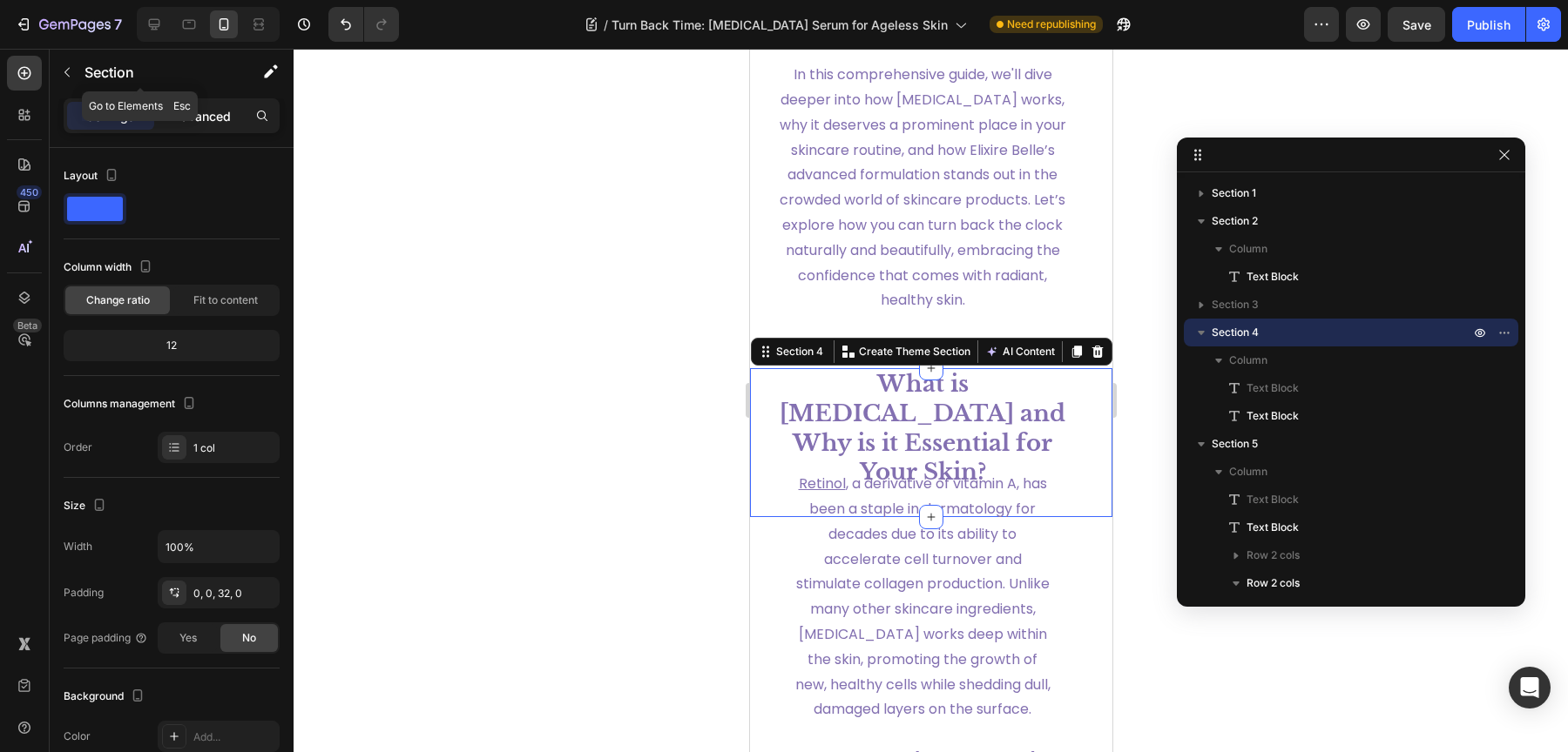
click at [197, 107] on p "Advanced" at bounding box center [201, 116] width 60 height 19
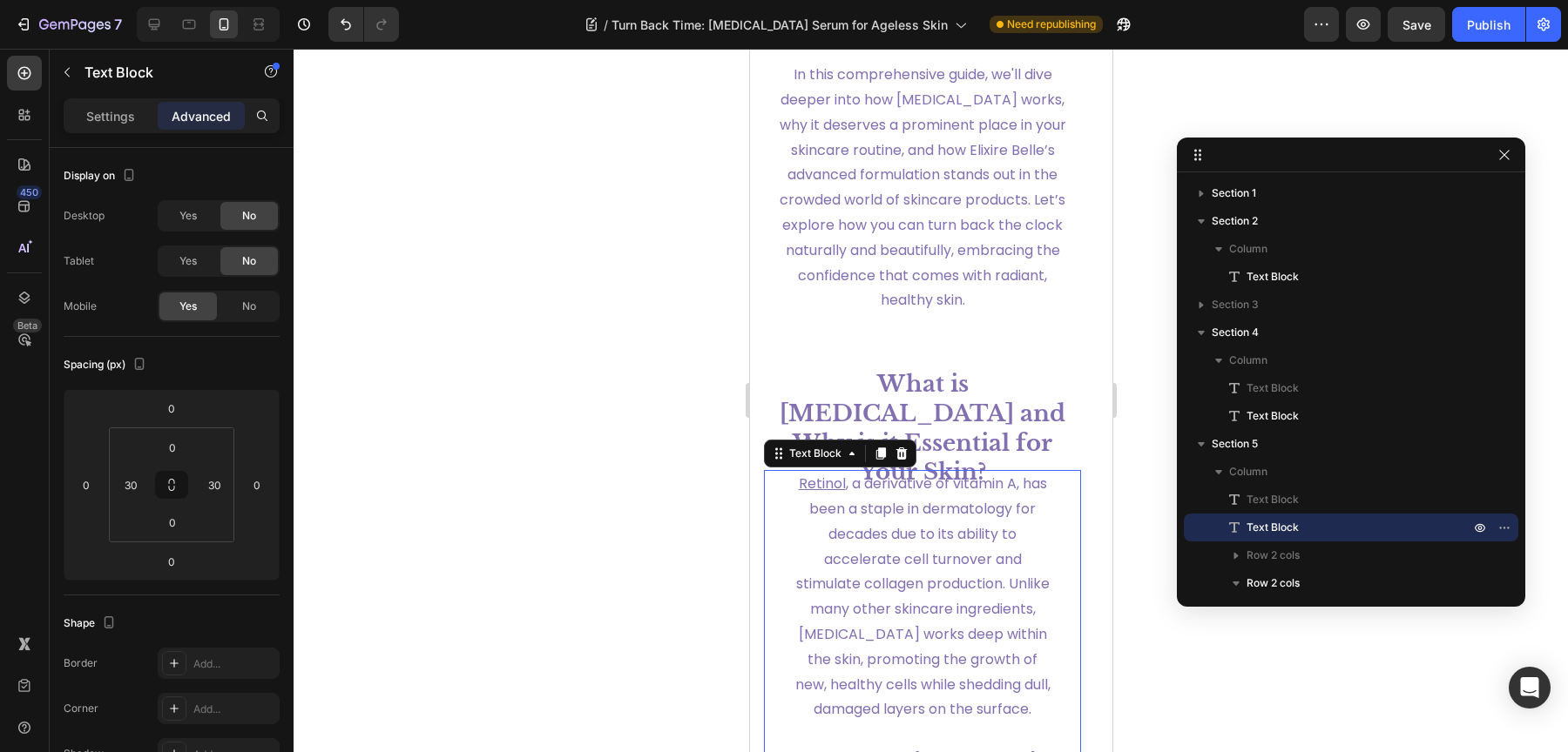
click at [1035, 517] on p "[MEDICAL_DATA] , a derivative of vitamin A, has been a staple in dermatology fo…" at bounding box center [921, 597] width 261 height 251
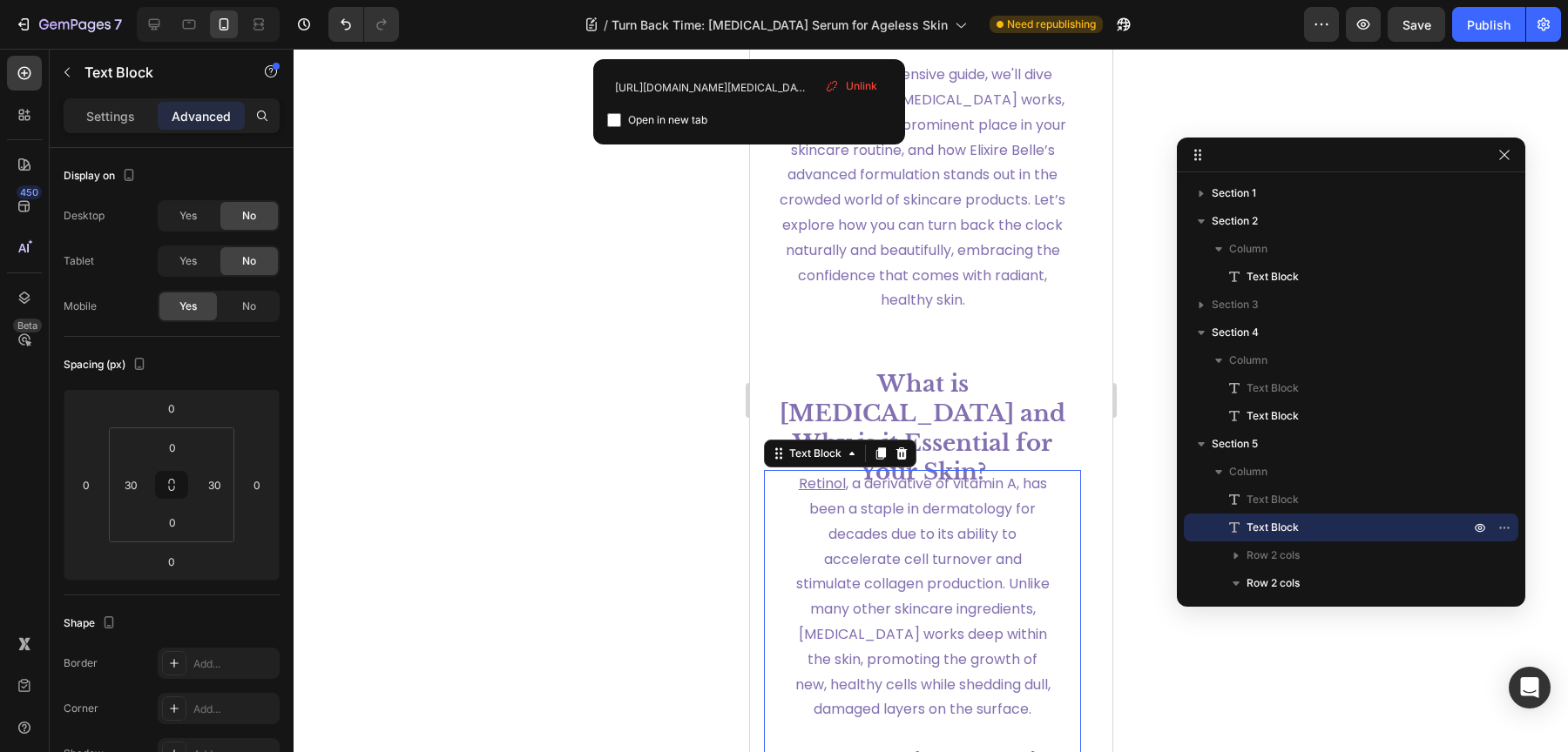
click at [1035, 517] on p "[MEDICAL_DATA] , a derivative of vitamin A, has been a staple in dermatology fo…" at bounding box center [921, 597] width 261 height 251
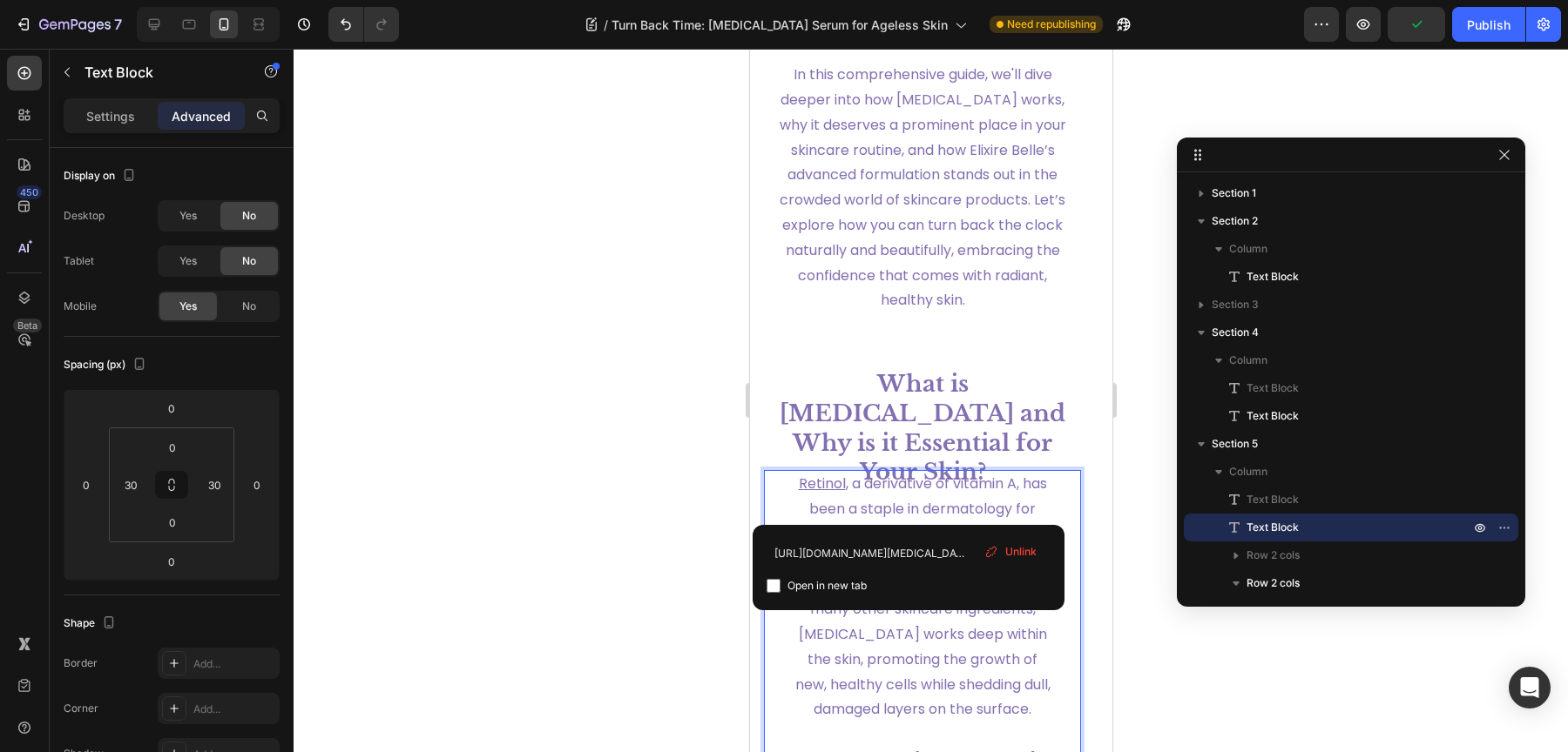
click at [835, 493] on u "Retinol" at bounding box center [821, 484] width 47 height 20
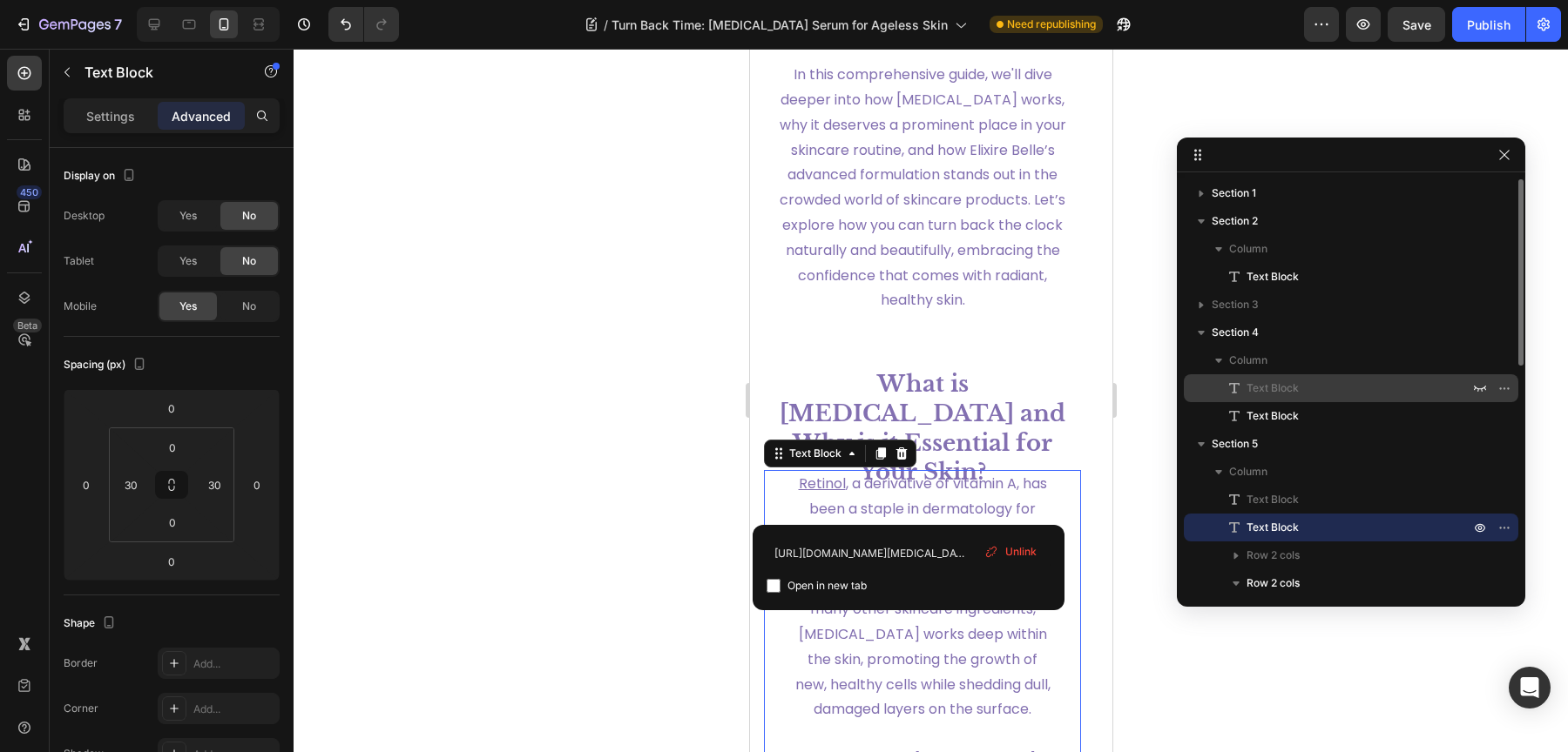
click at [1261, 396] on span "Text Block" at bounding box center [1273, 388] width 52 height 18
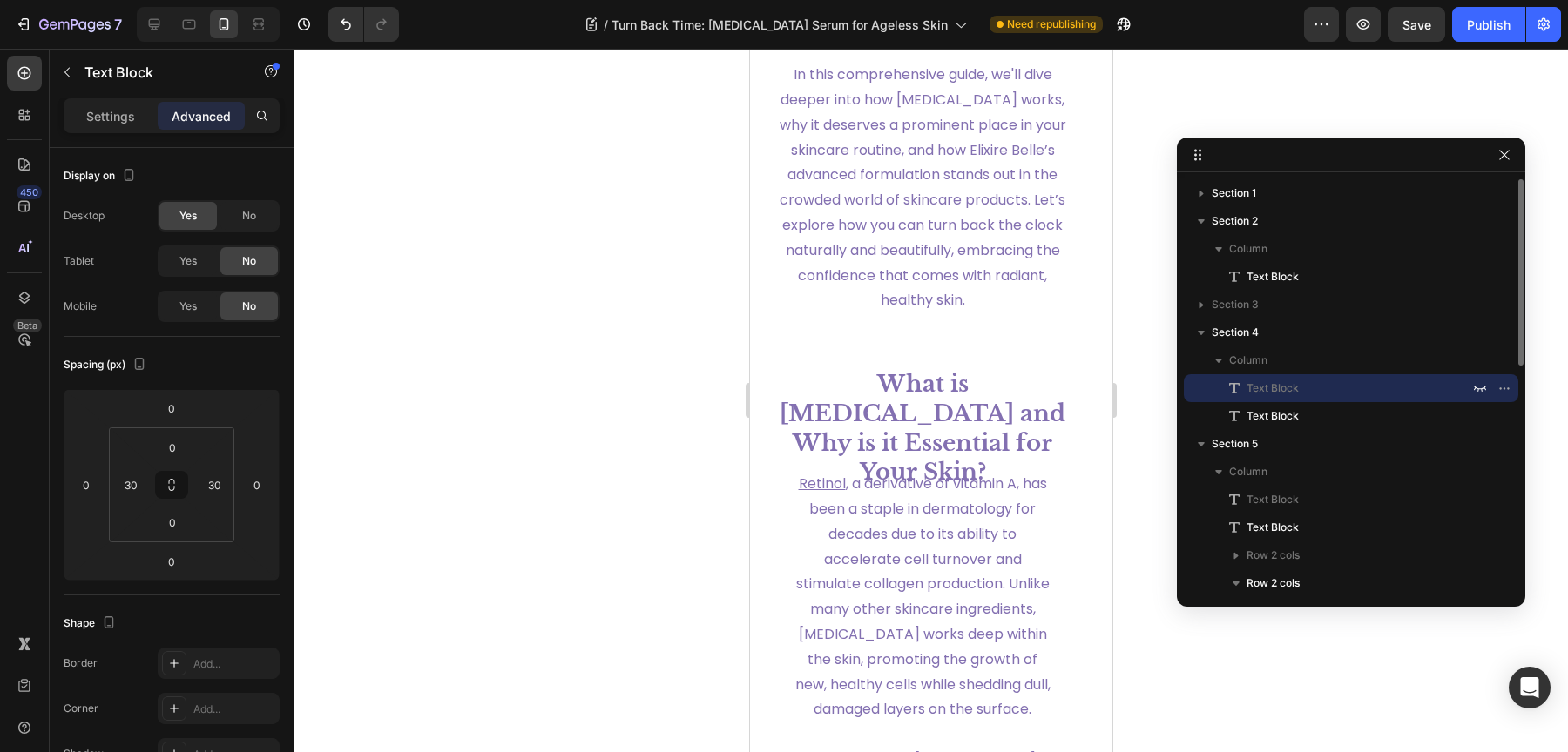
click at [1261, 396] on span "Text Block" at bounding box center [1273, 388] width 52 height 18
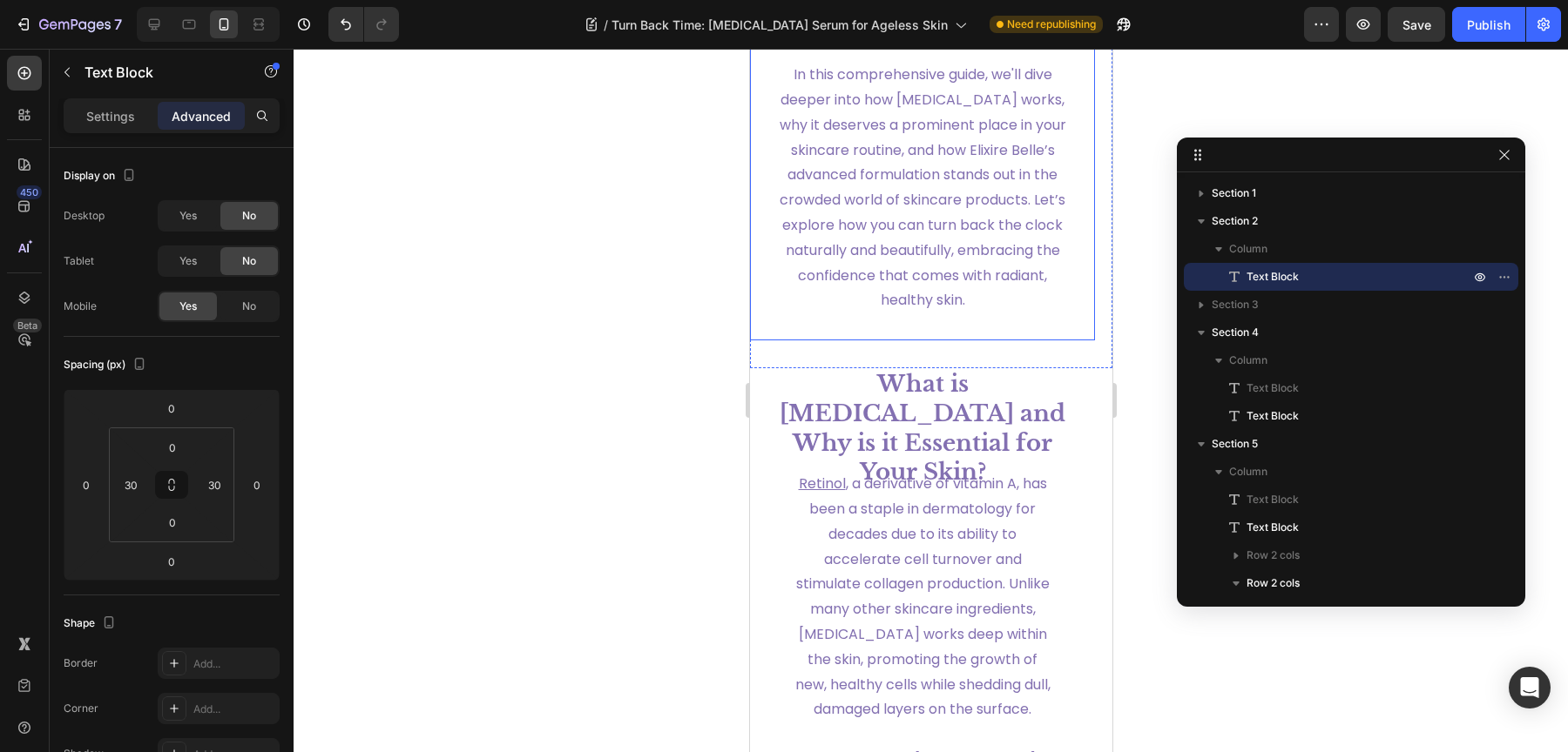
click at [960, 339] on p "In this comprehensive guide, we'll dive deeper into how [MEDICAL_DATA] works, w…" at bounding box center [921, 201] width 289 height 276
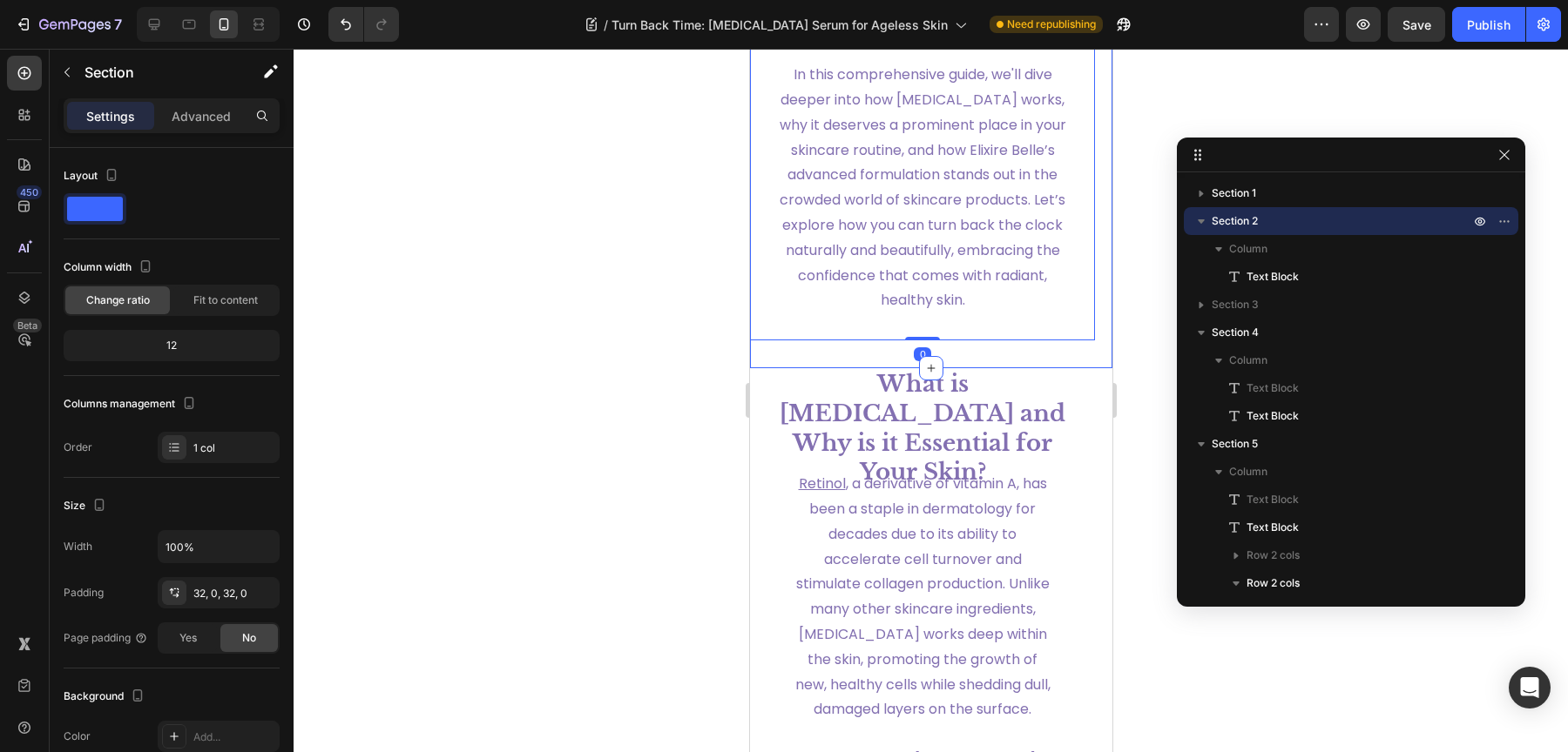
click at [225, 119] on p "Advanced" at bounding box center [201, 116] width 60 height 19
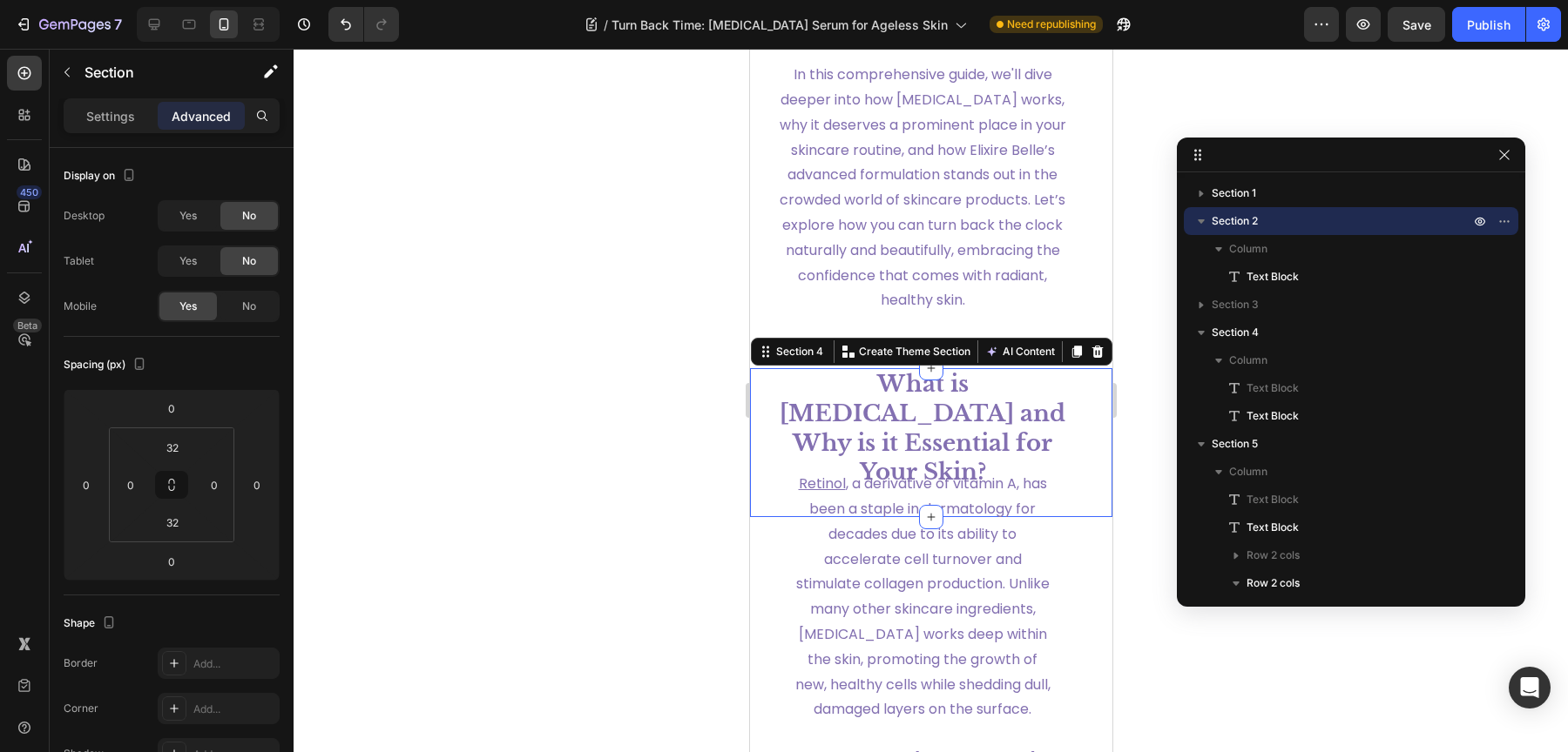
click at [1081, 460] on div "What is [MEDICAL_DATA] and Why is it Essential for Your Skin? Text Block What i…" at bounding box center [929, 428] width 362 height 121
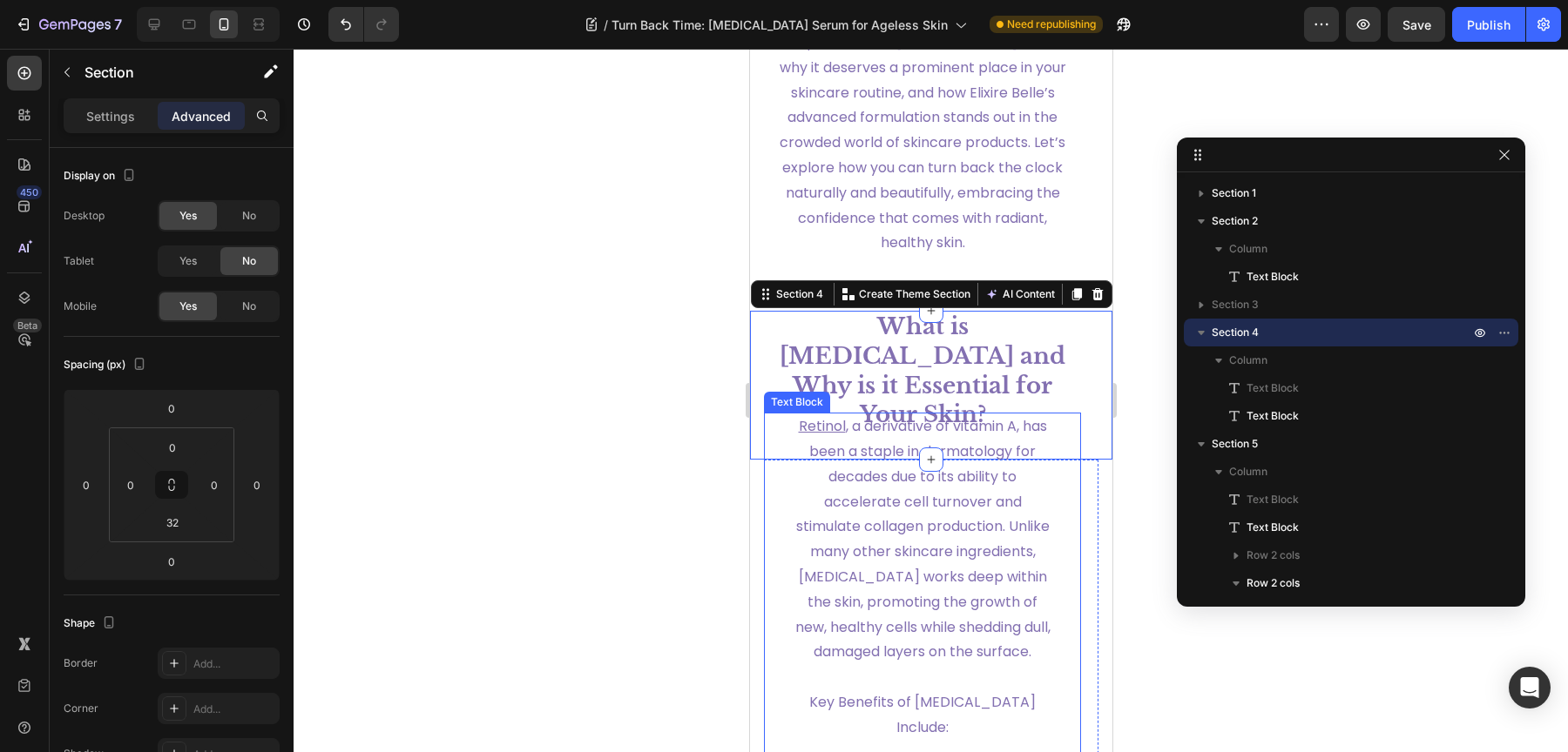
scroll to position [1846, 0]
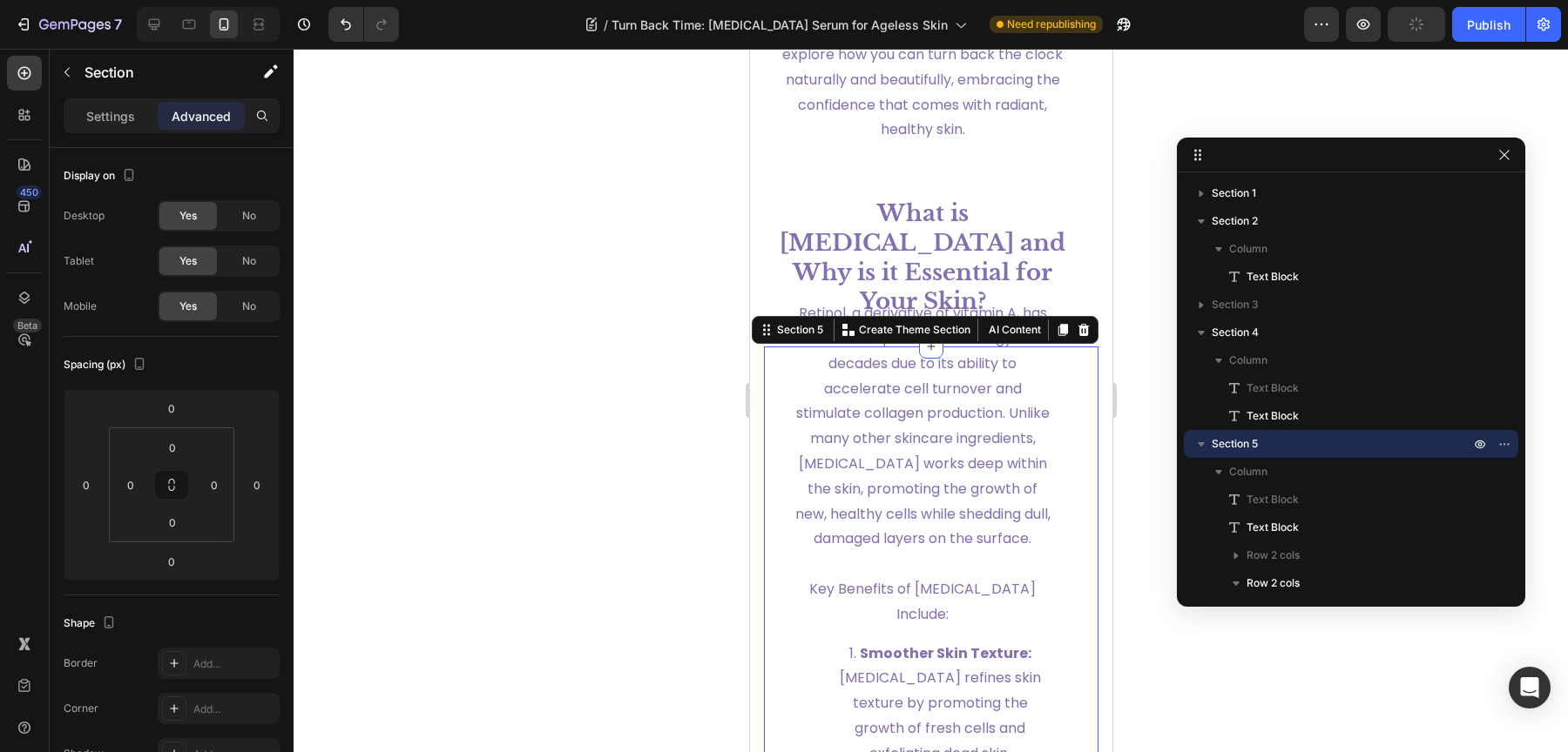
click at [1284, 477] on p "Column" at bounding box center [1351, 472] width 244 height 18
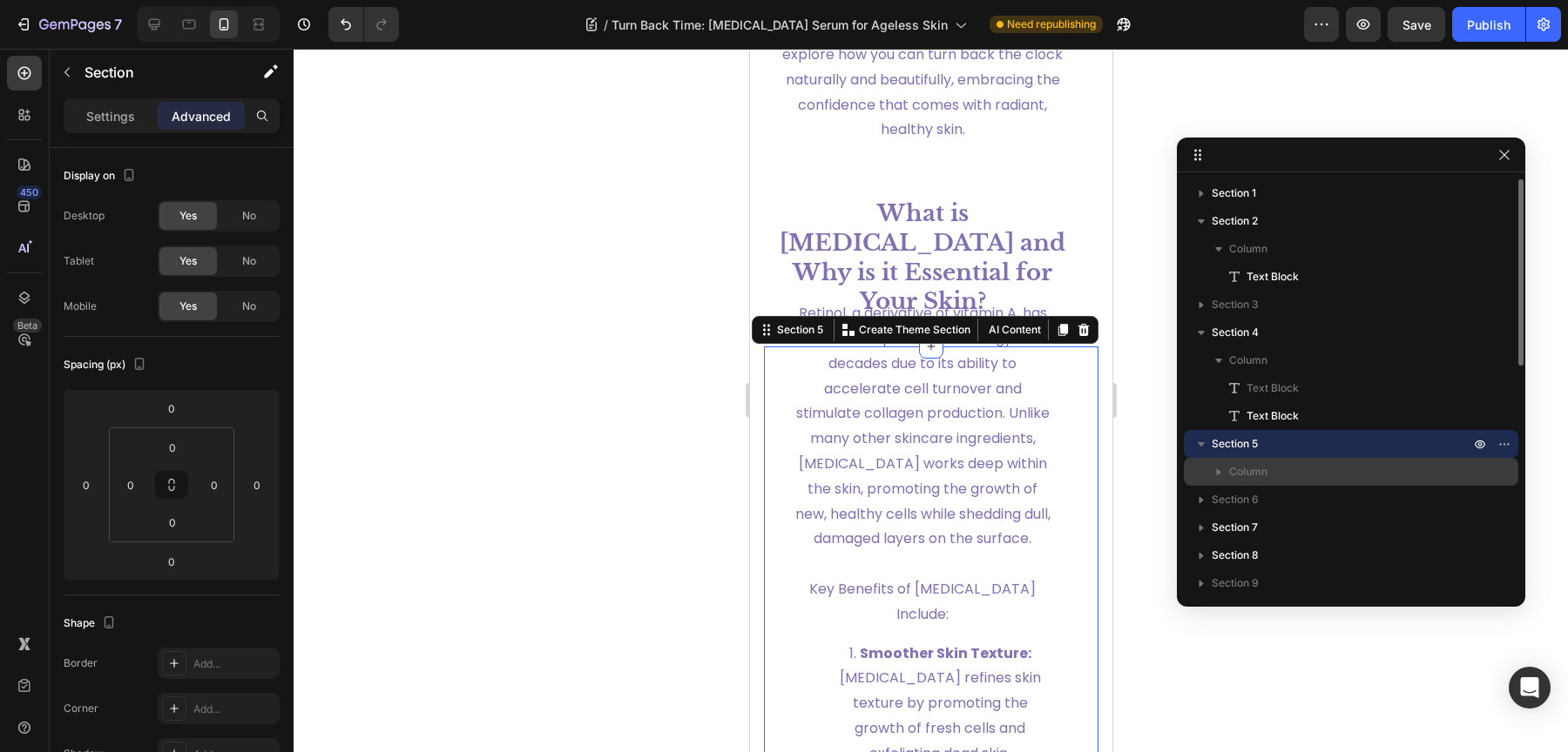
click at [1284, 477] on p "Column" at bounding box center [1351, 472] width 244 height 18
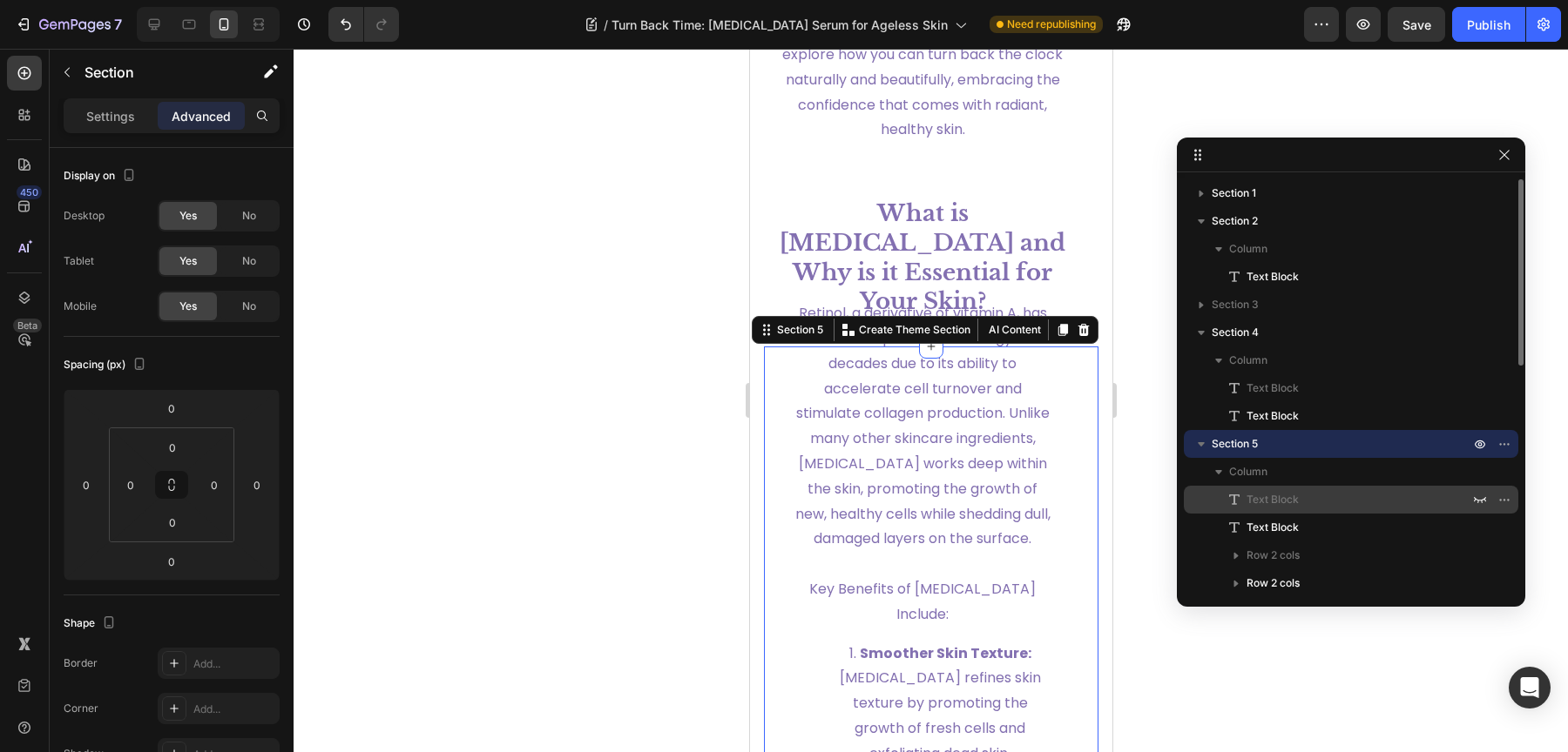
click at [1291, 493] on span "Text Block" at bounding box center [1273, 500] width 52 height 18
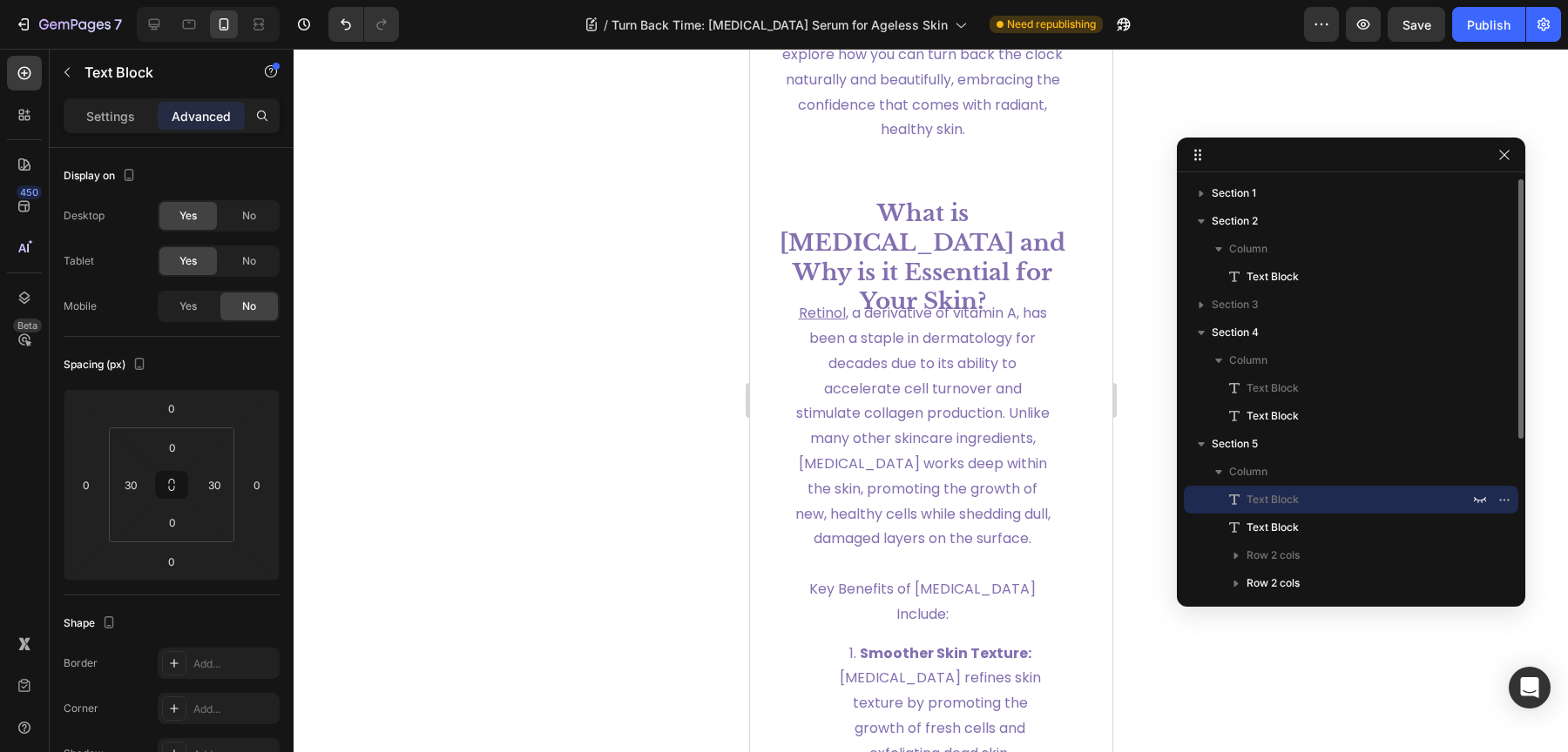
scroll to position [31, 0]
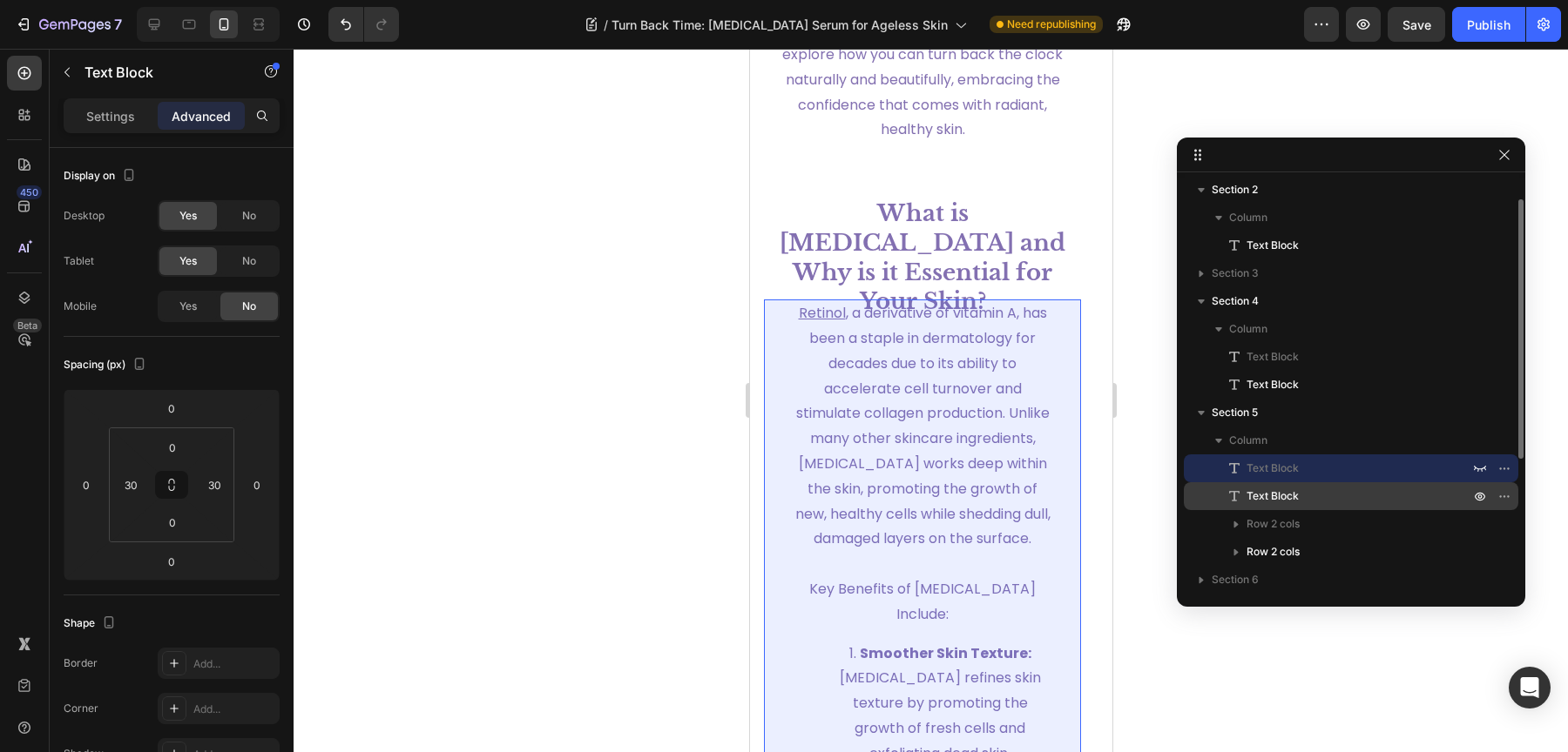
click at [1293, 484] on div "Text Block" at bounding box center [1351, 496] width 320 height 28
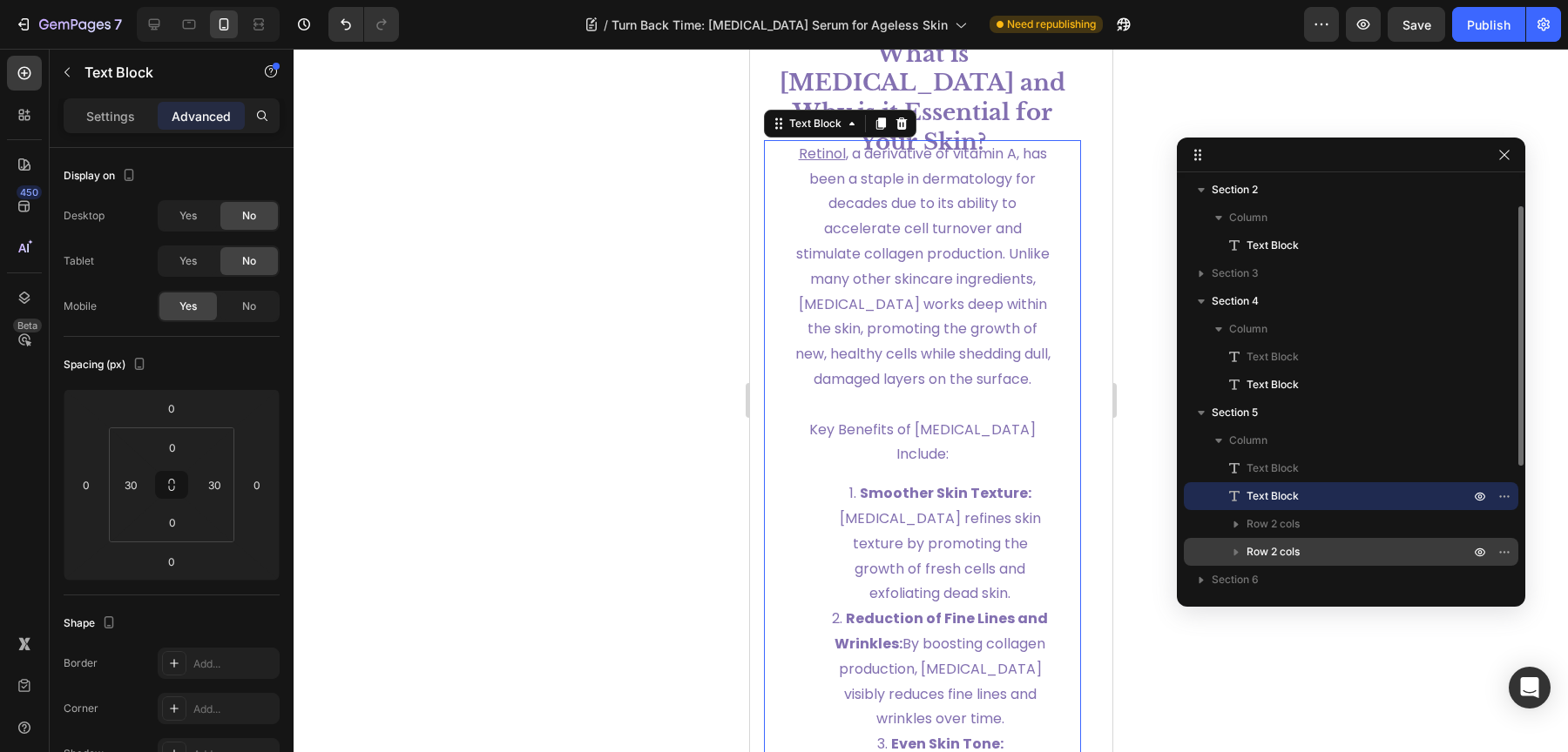
scroll to position [54, 0]
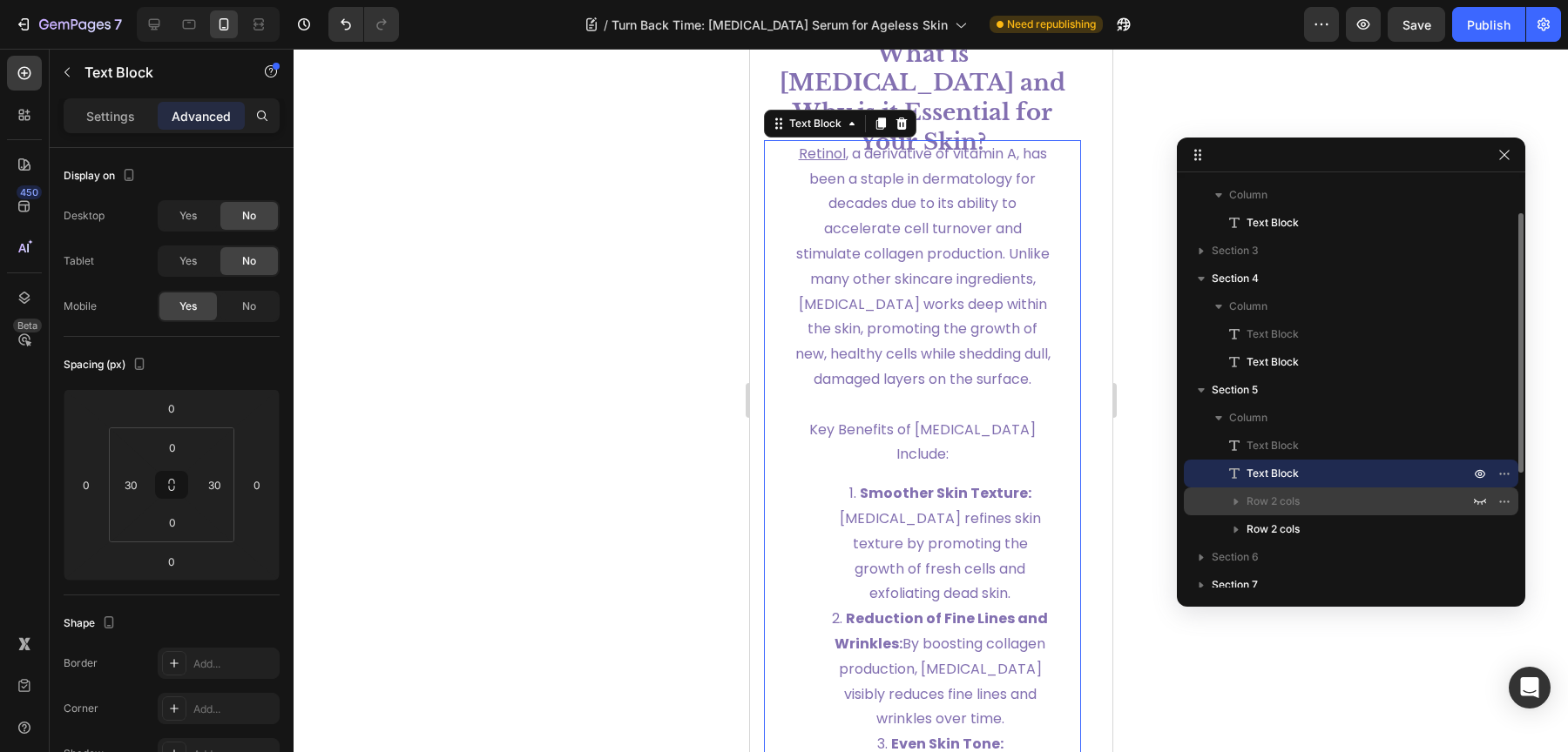
click at [1311, 505] on p "Row 2 cols" at bounding box center [1360, 501] width 227 height 18
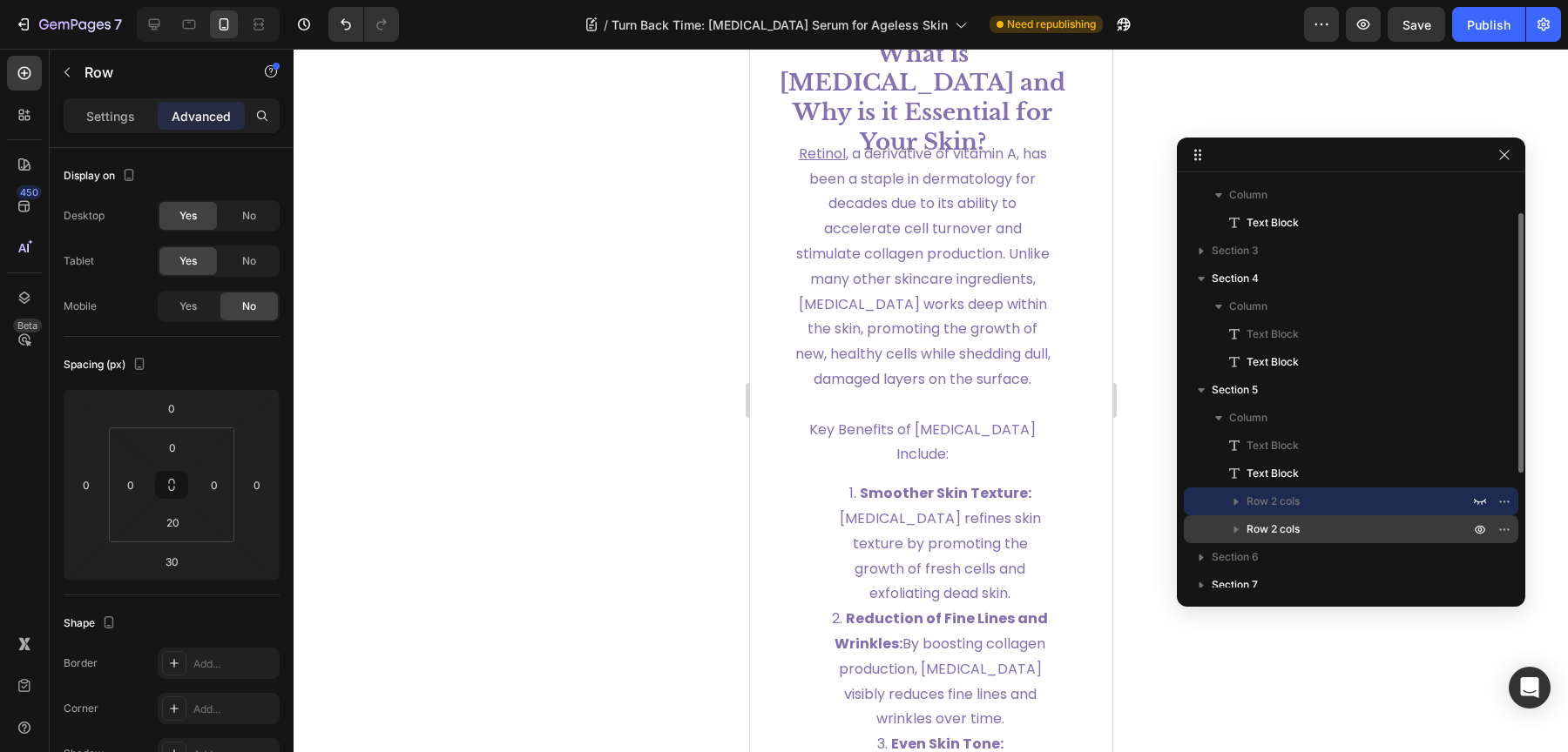
click at [1304, 527] on p "Row 2 cols" at bounding box center [1360, 530] width 227 height 18
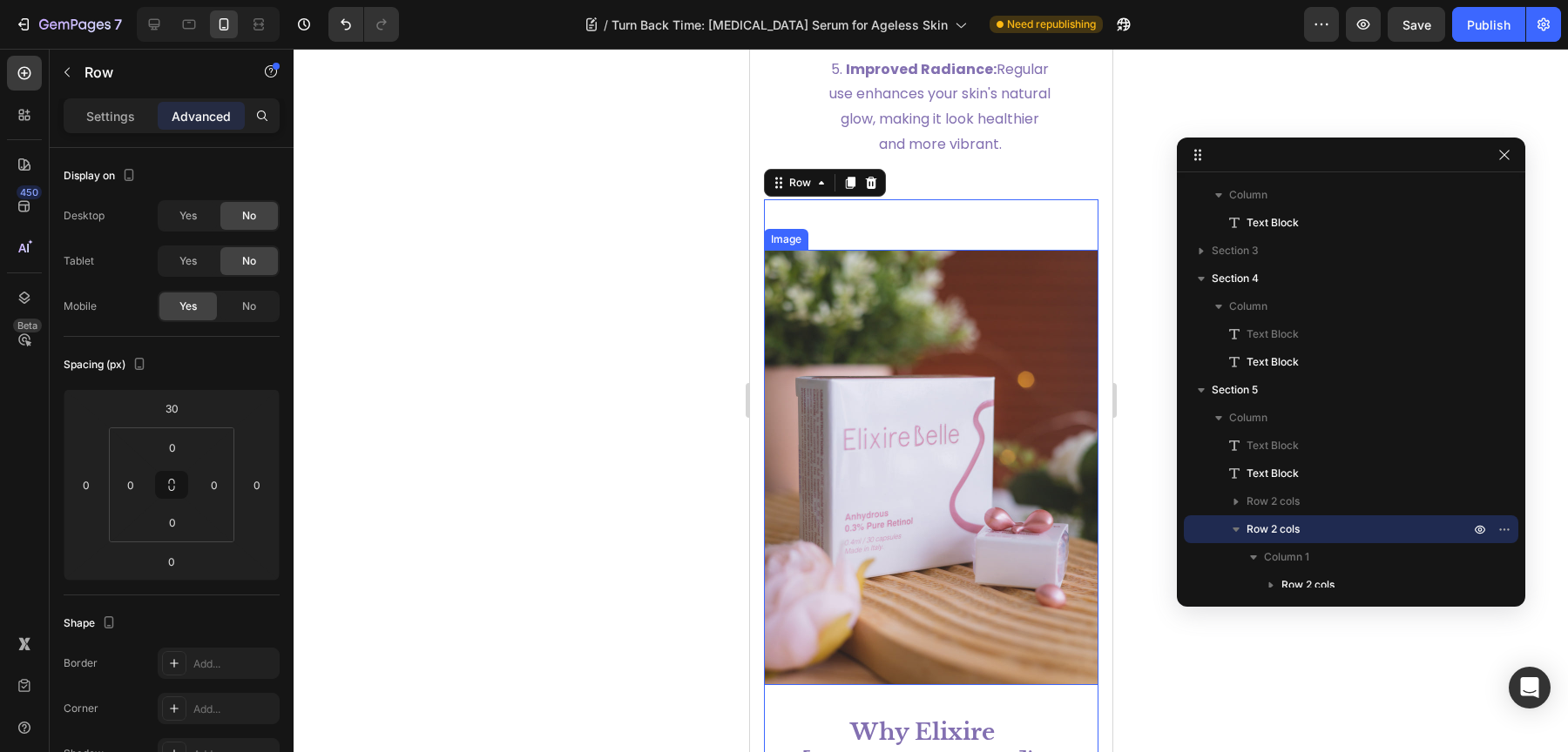
scroll to position [2687, 0]
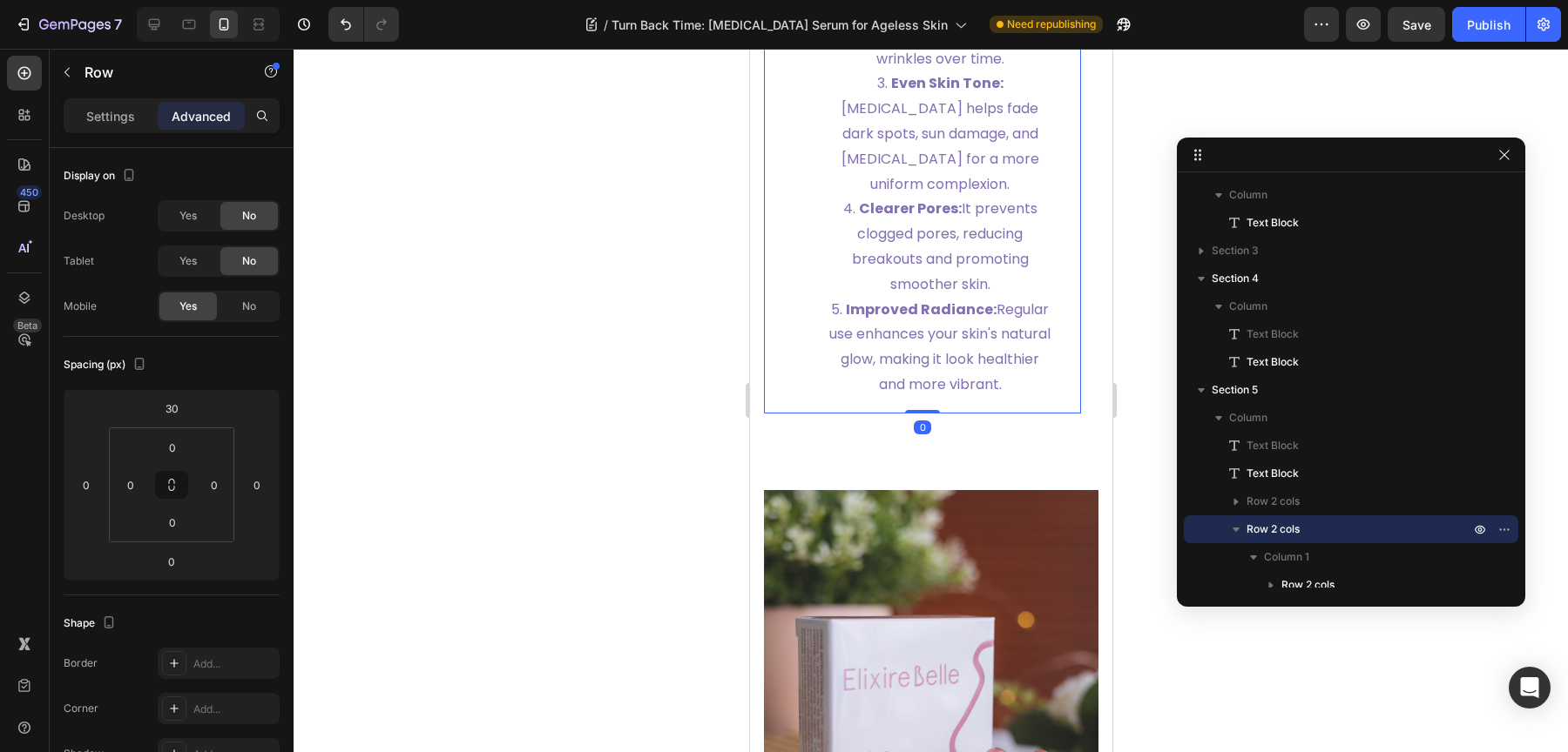
click at [910, 308] on strong "Improved Radiance:" at bounding box center [920, 309] width 150 height 20
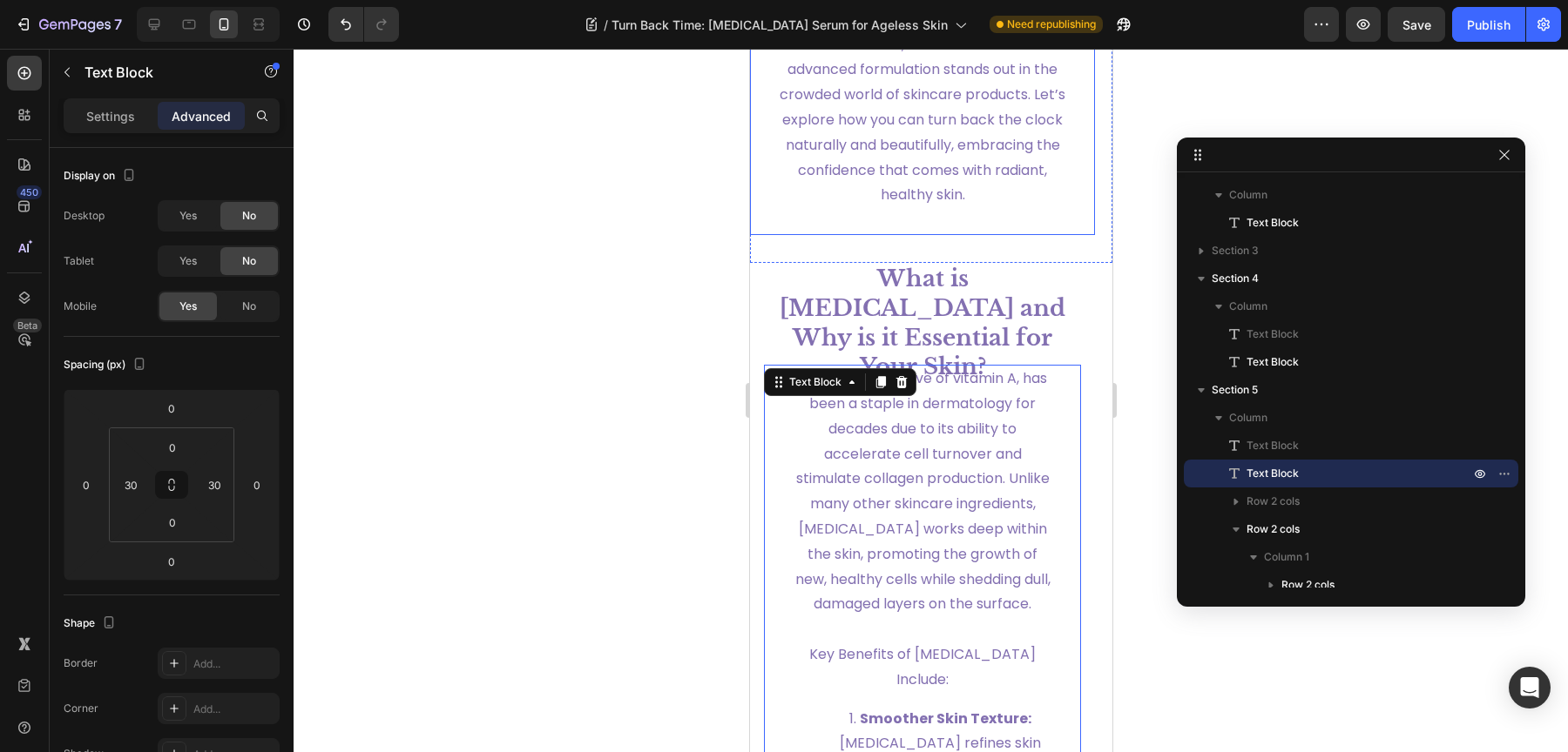
scroll to position [1740, 0]
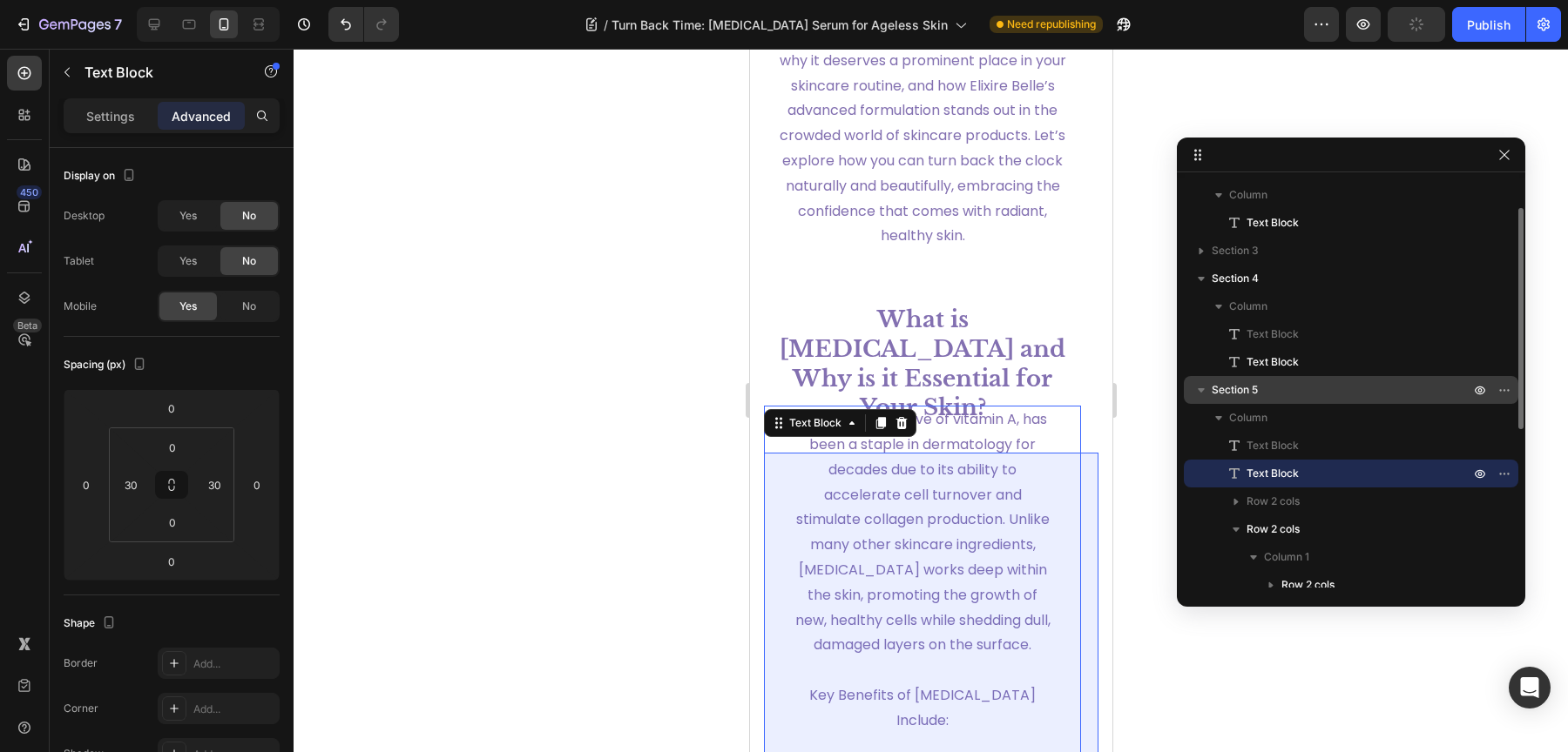
click at [1268, 397] on p "Section 5" at bounding box center [1342, 390] width 261 height 18
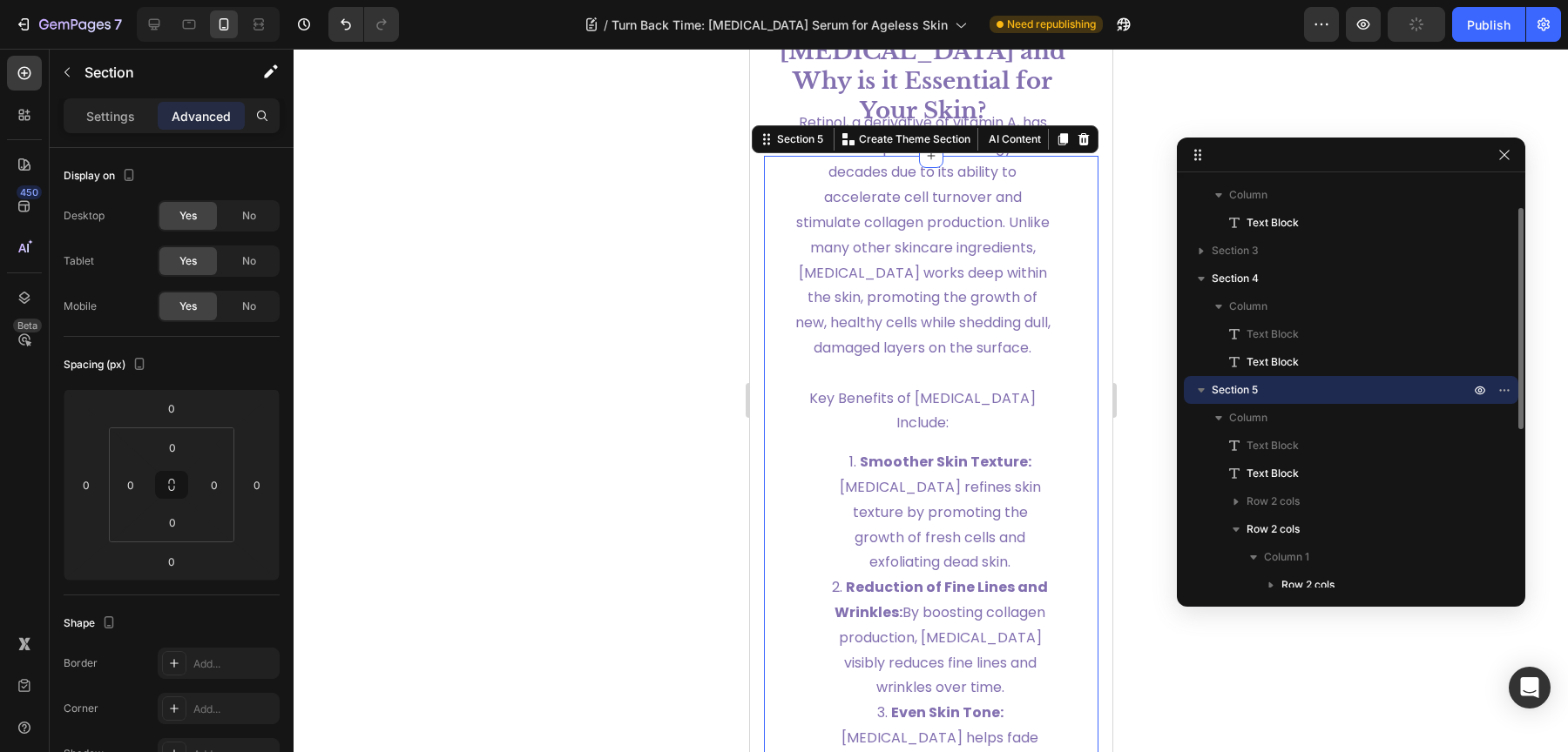
scroll to position [2103, 0]
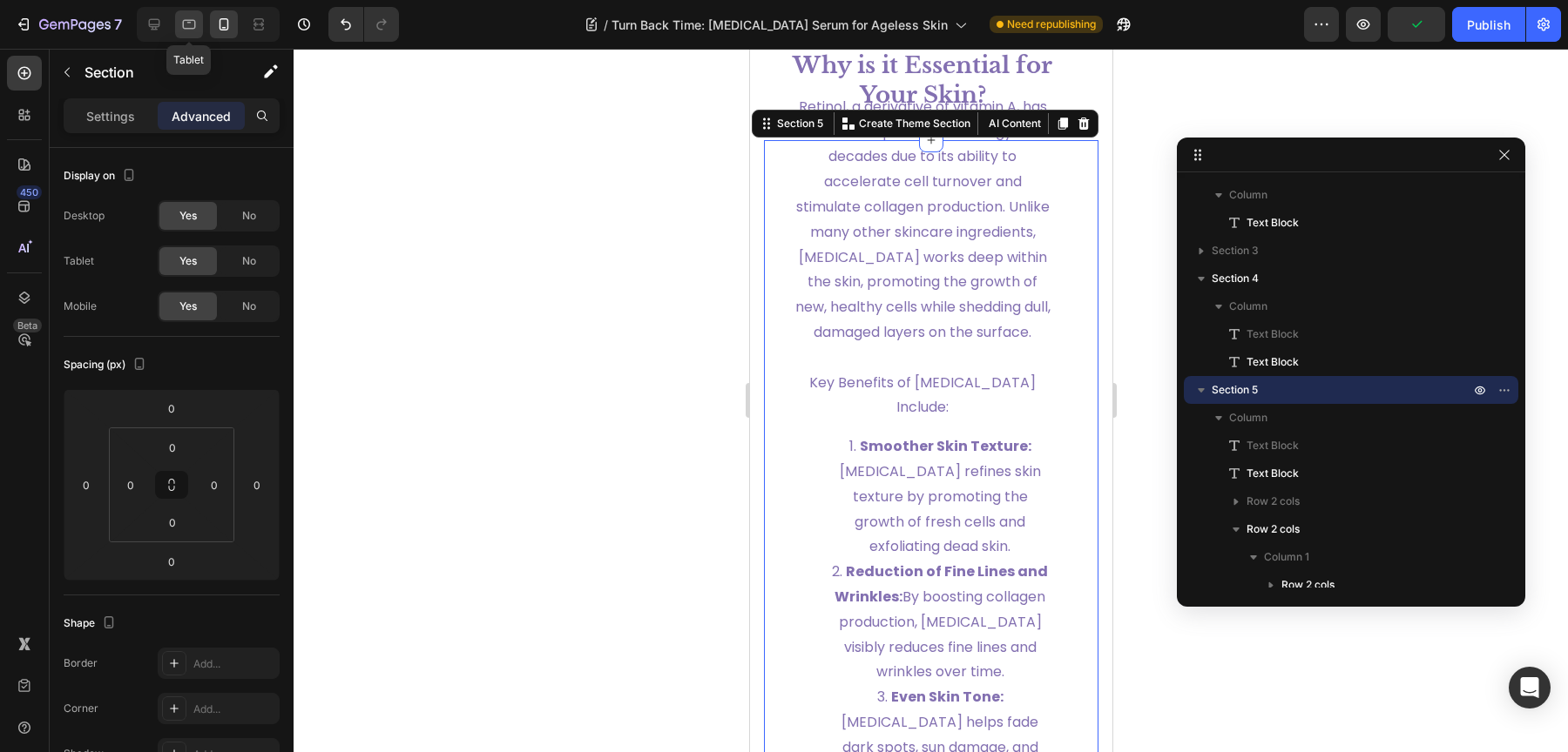
click at [189, 20] on icon at bounding box center [189, 25] width 13 height 10
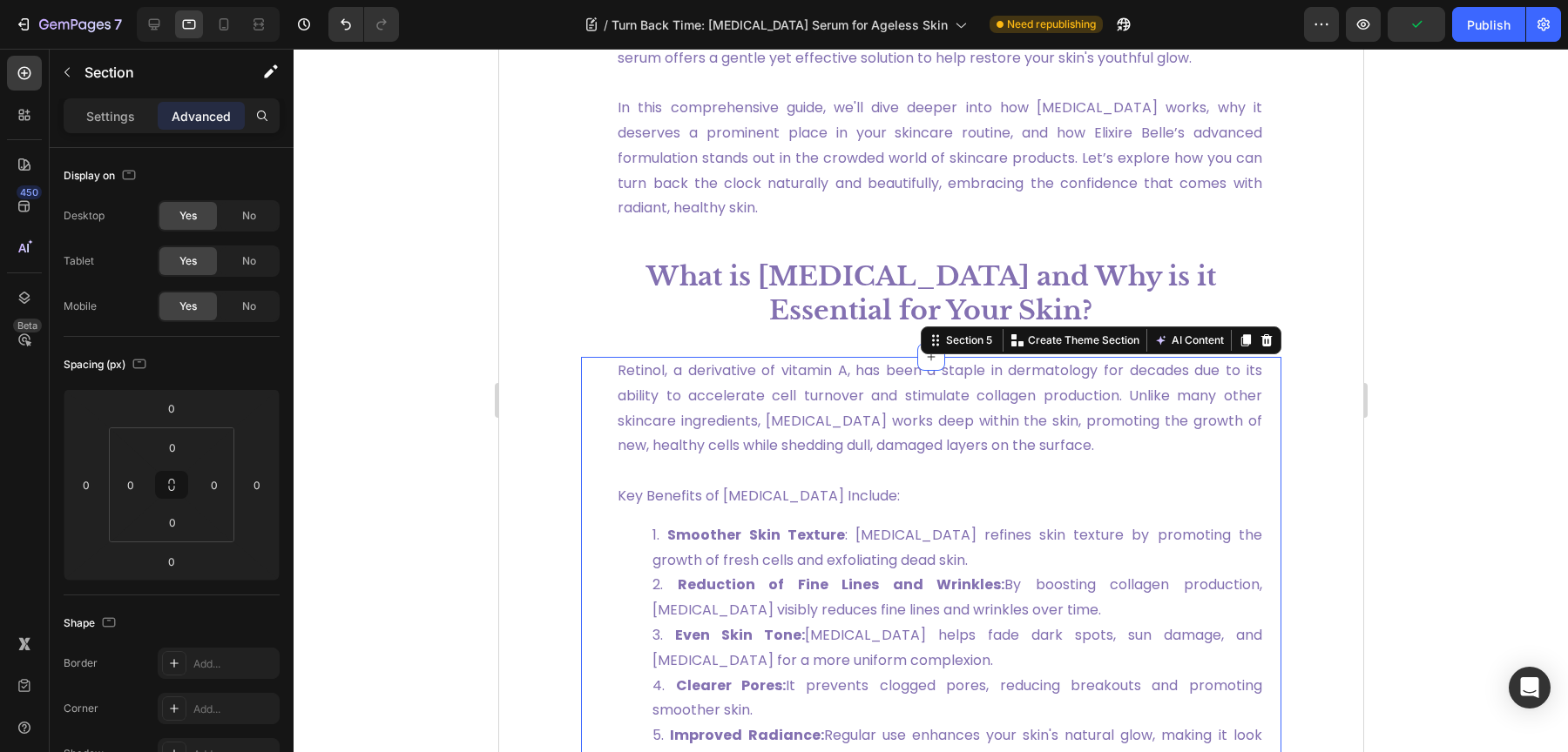
scroll to position [1039, 0]
click at [149, 24] on icon at bounding box center [154, 25] width 12 height 12
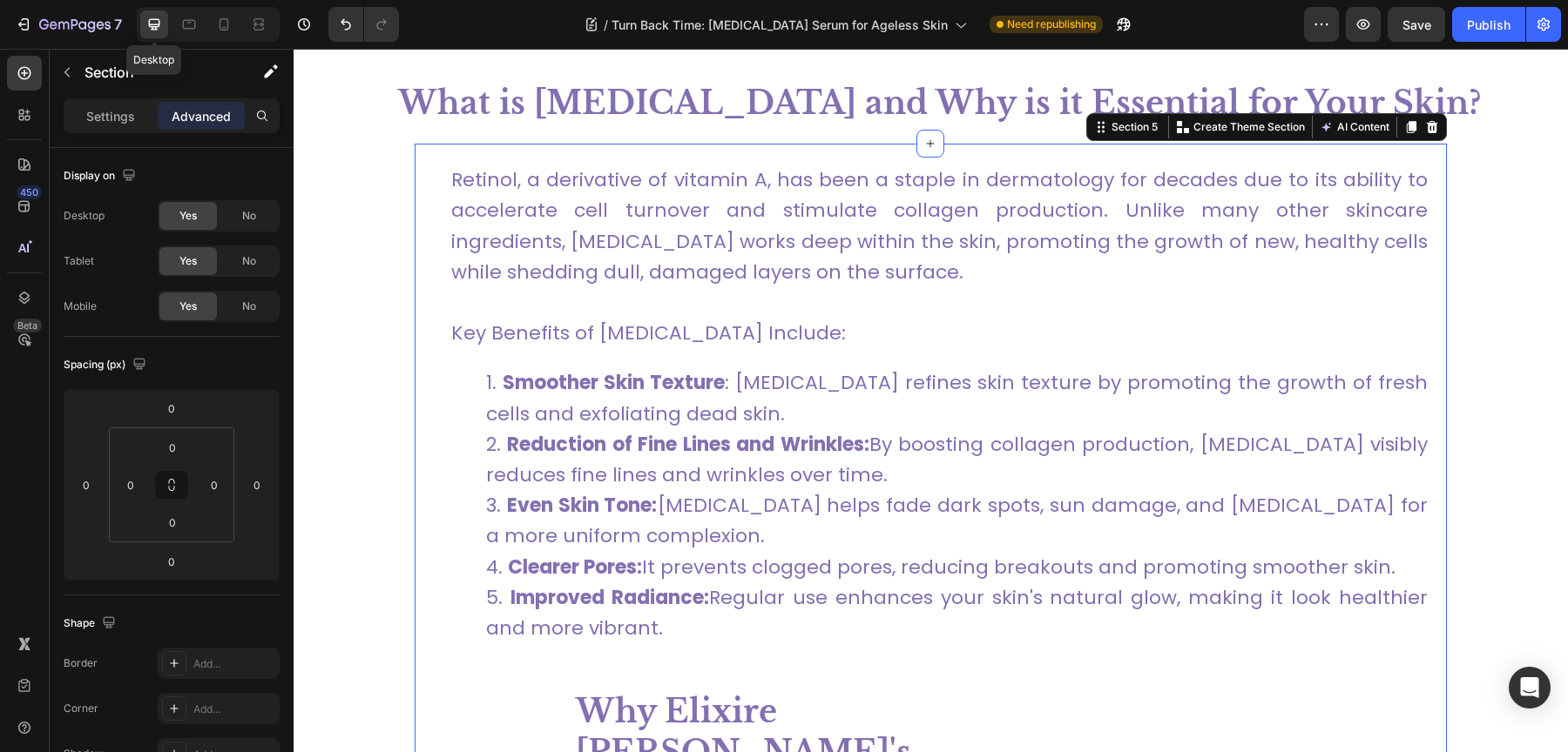
scroll to position [1344, 0]
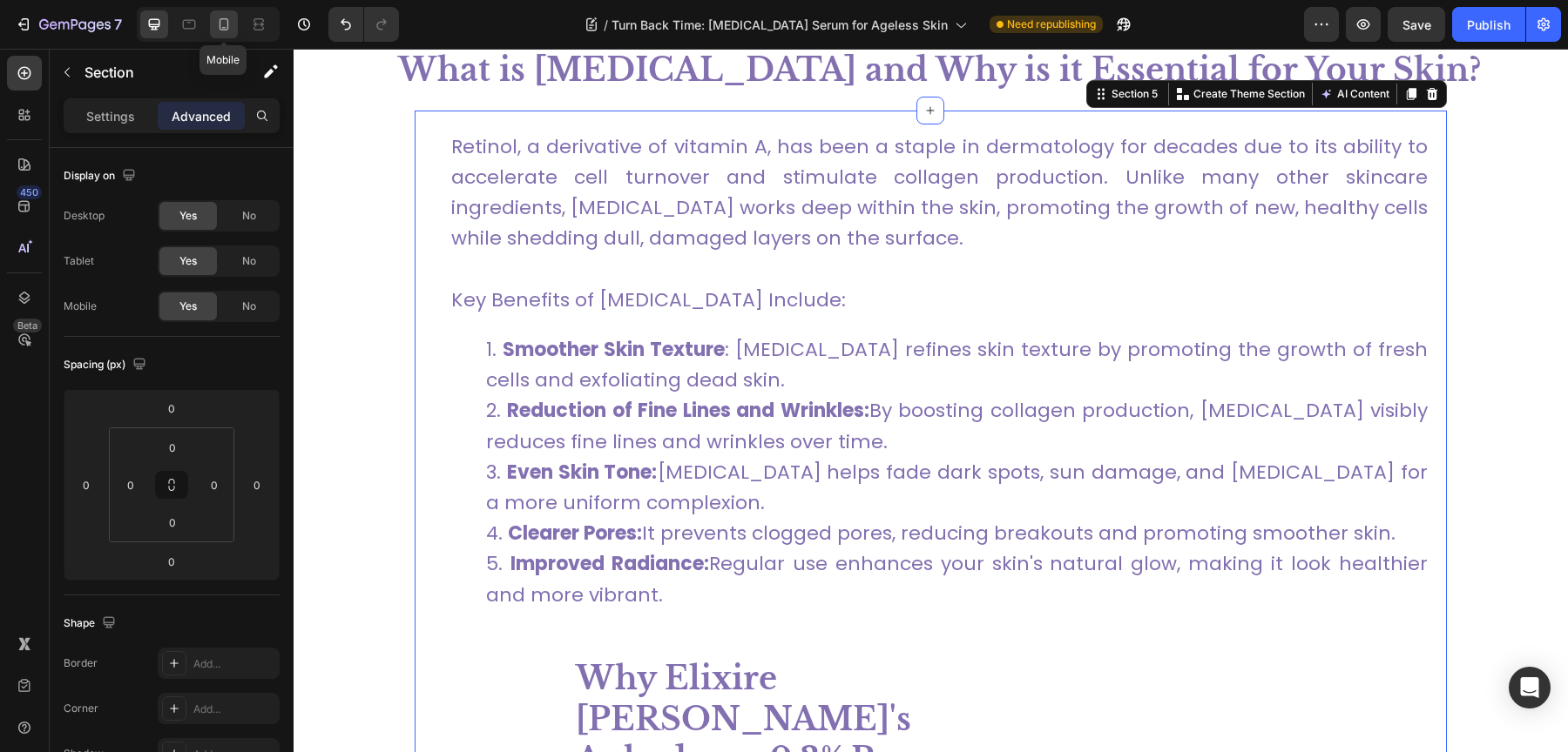
click at [233, 30] on div at bounding box center [223, 24] width 28 height 28
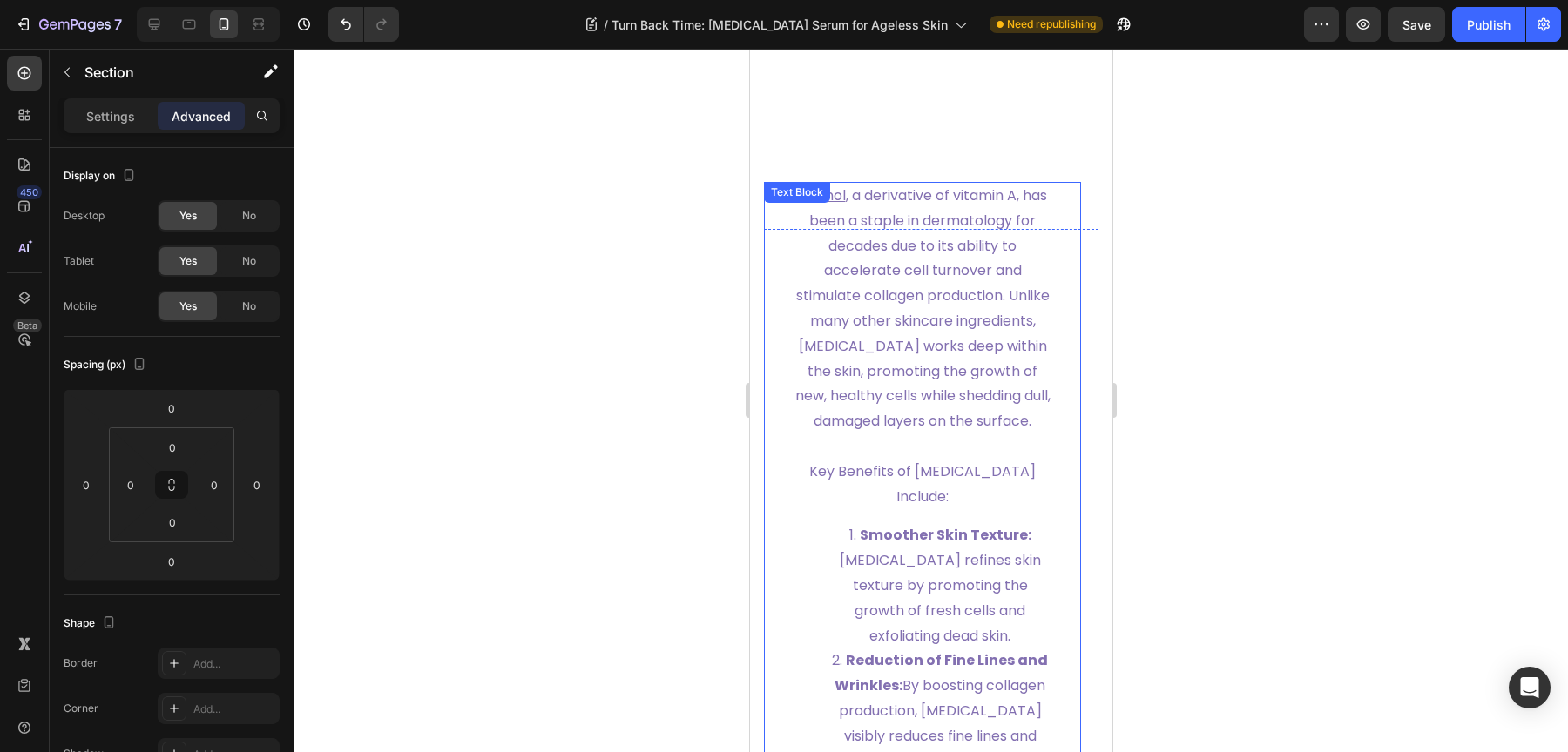
scroll to position [1940, 0]
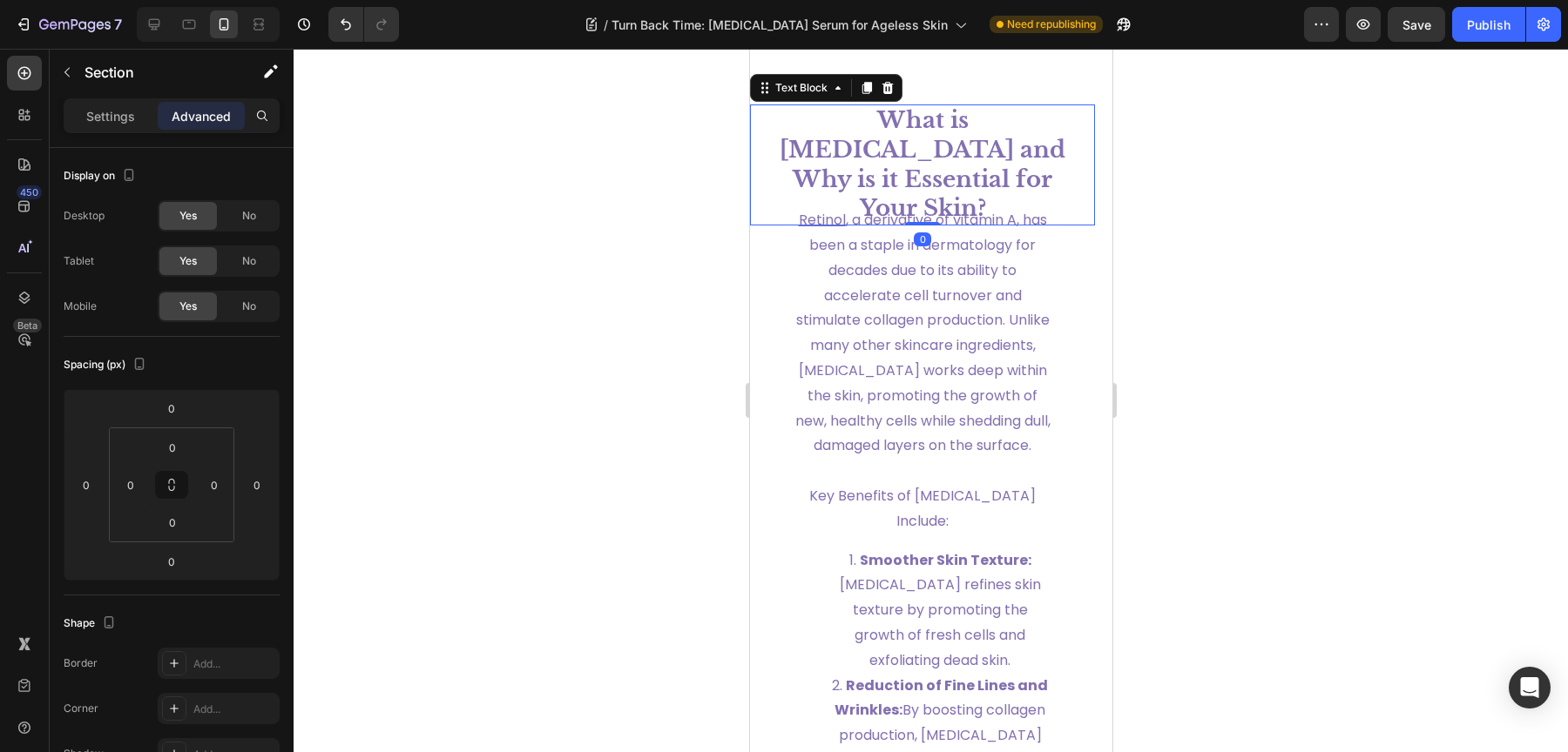
click at [954, 204] on strong "What is [MEDICAL_DATA] and Why is it Essential for Your Skin?" at bounding box center [921, 164] width 285 height 116
click at [772, 96] on div "Text Block" at bounding box center [800, 88] width 60 height 16
click at [842, 95] on icon at bounding box center [837, 88] width 14 height 14
click at [838, 95] on icon at bounding box center [837, 88] width 14 height 14
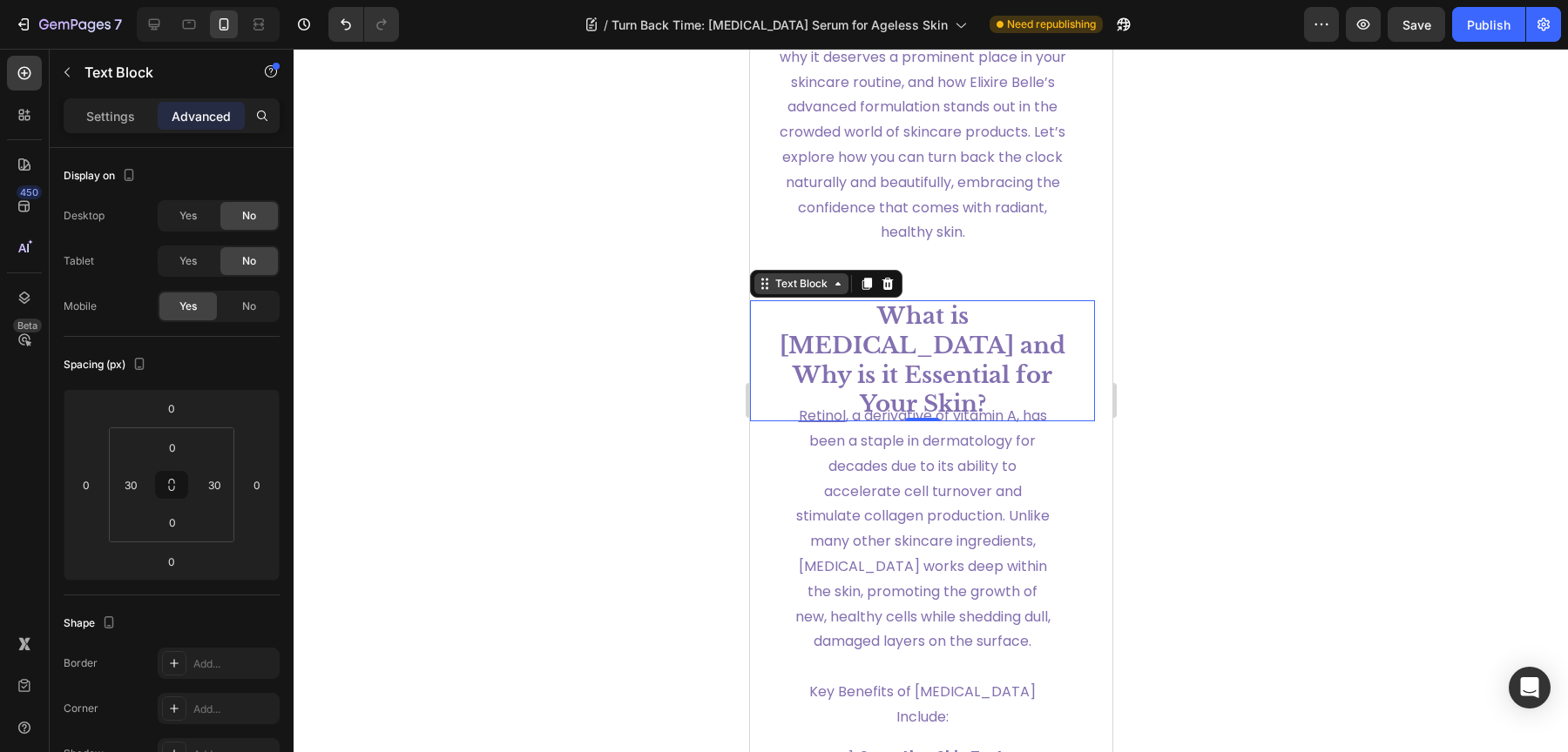
scroll to position [1531, 0]
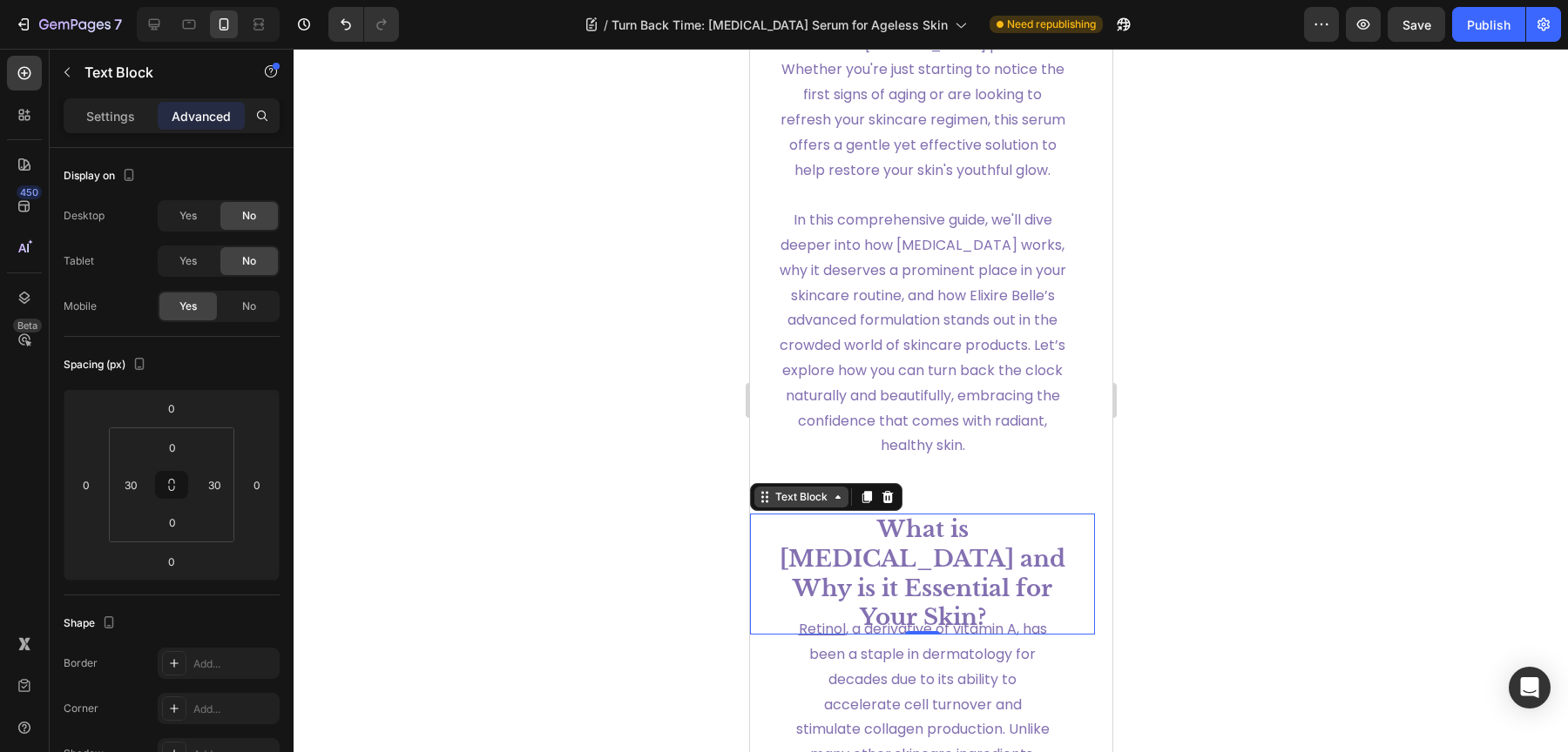
click at [840, 504] on icon at bounding box center [837, 497] width 14 height 14
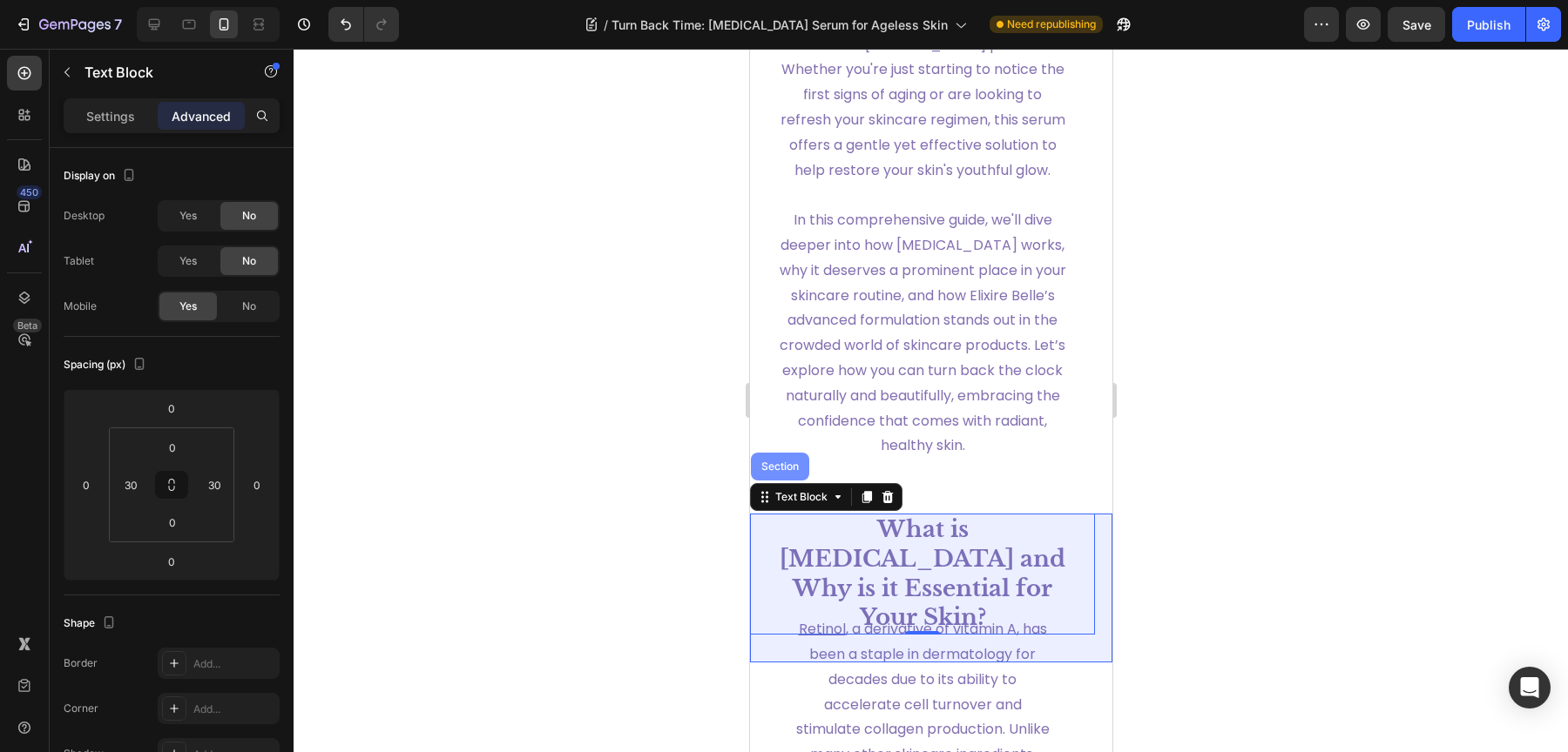
click at [770, 472] on div "Section" at bounding box center [779, 467] width 44 height 11
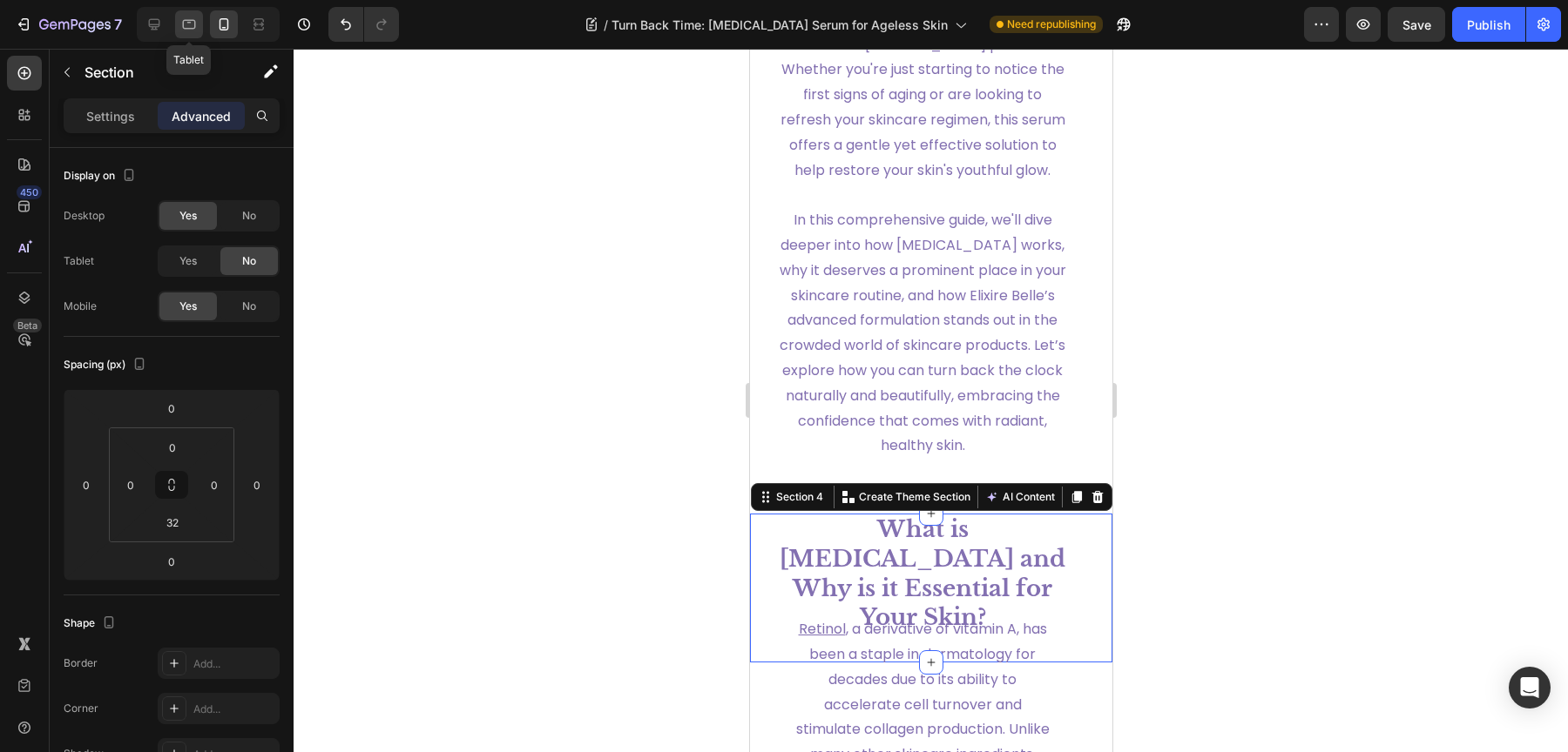
click at [195, 25] on icon at bounding box center [189, 25] width 18 height 18
type input "-30"
type input "120"
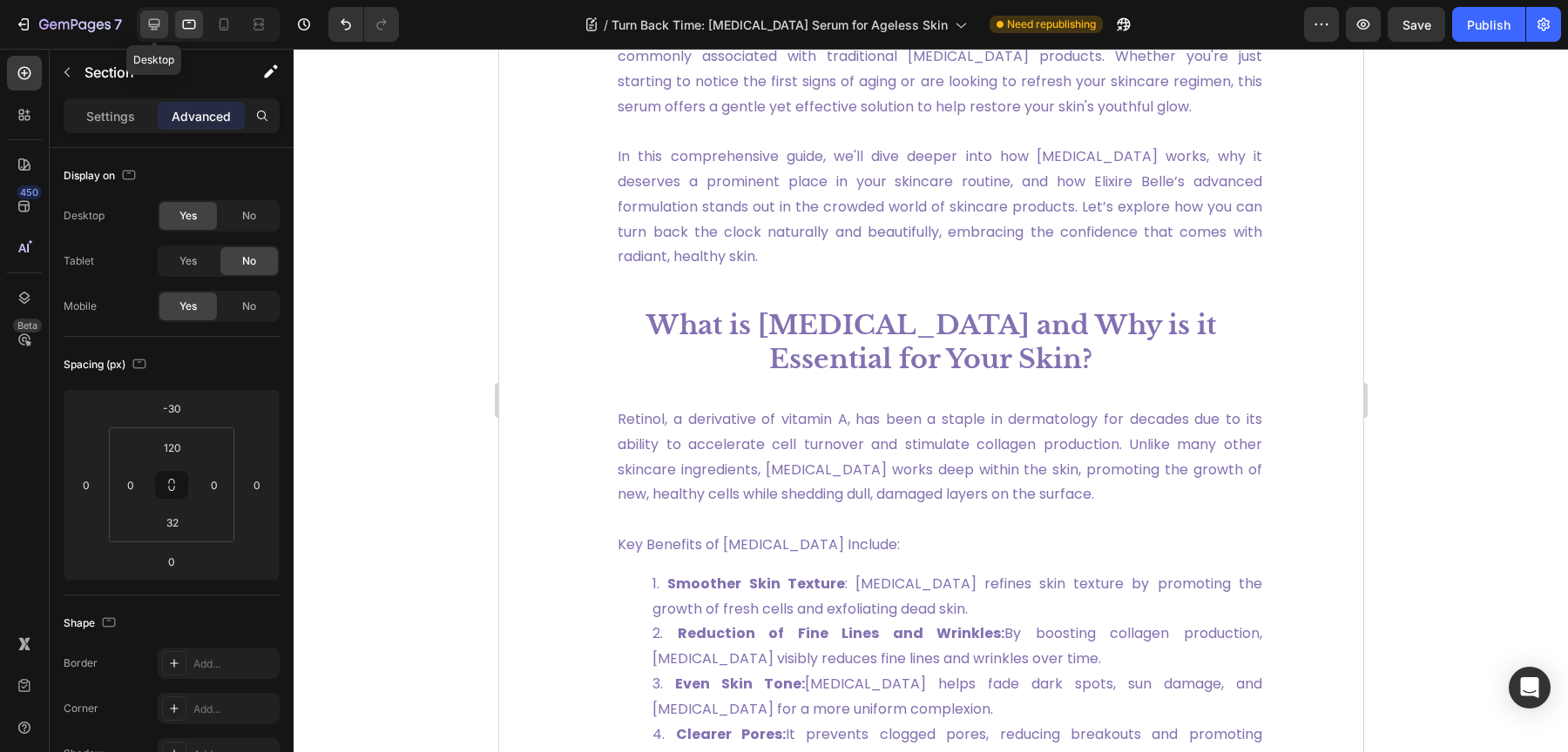
click at [160, 25] on icon at bounding box center [155, 25] width 18 height 18
type input "0"
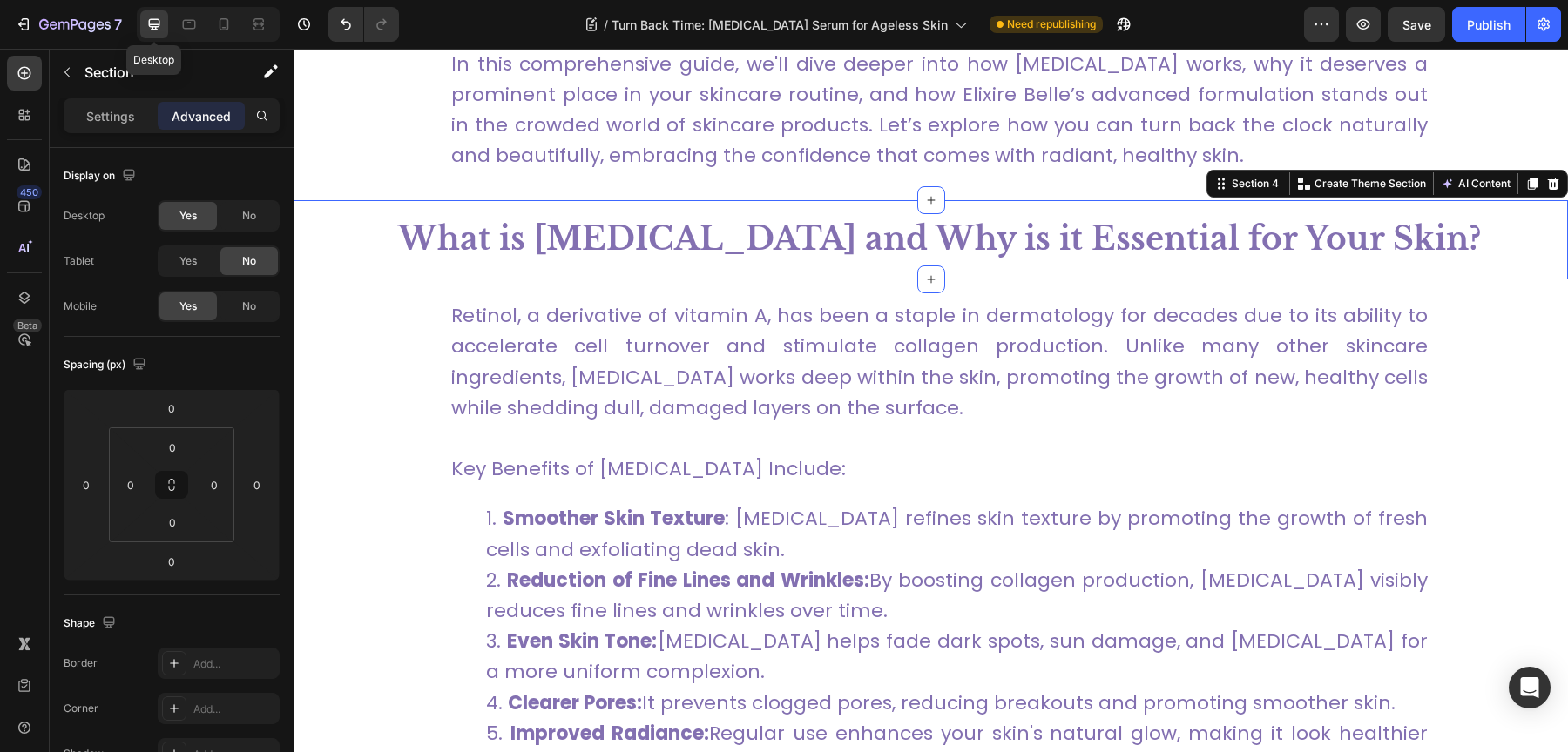
scroll to position [1265, 0]
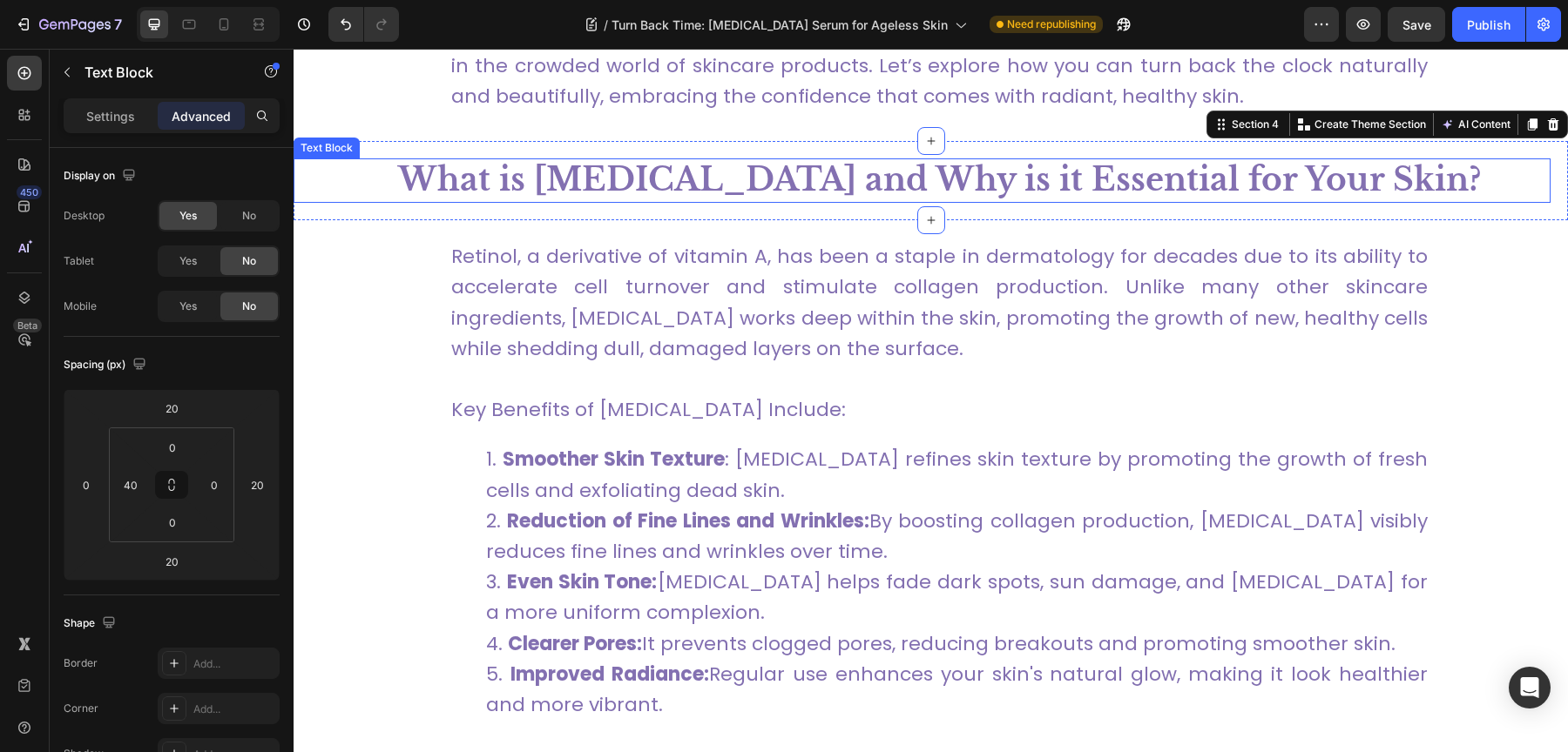
click at [626, 160] on strong "What is [MEDICAL_DATA] and Why is it Essential for Your Skin?" at bounding box center [940, 180] width 1083 height 39
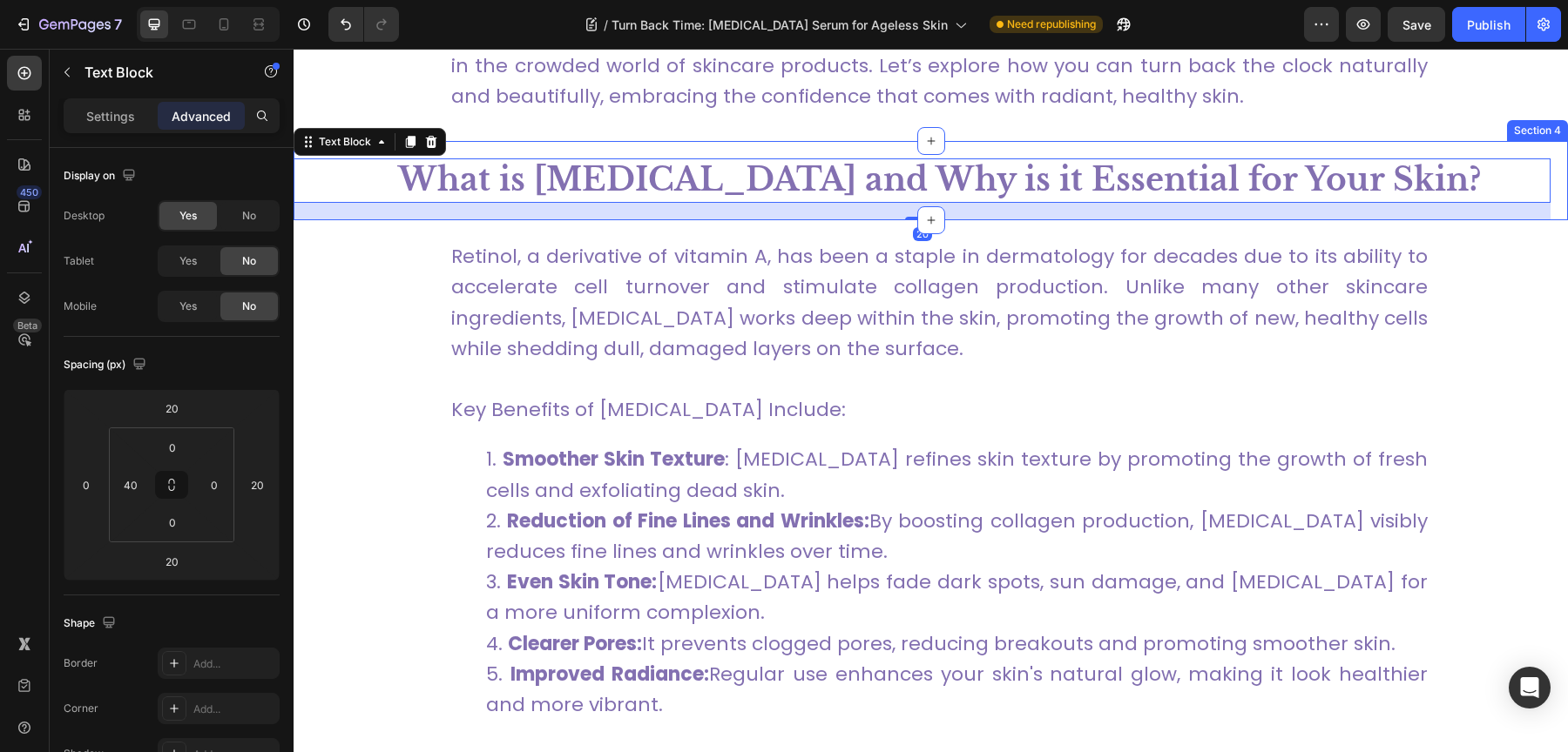
click at [533, 141] on div "What is [MEDICAL_DATA] and Why is it Essential for Your Skin? Text Block 20 Wha…" at bounding box center [930, 180] width 1275 height 79
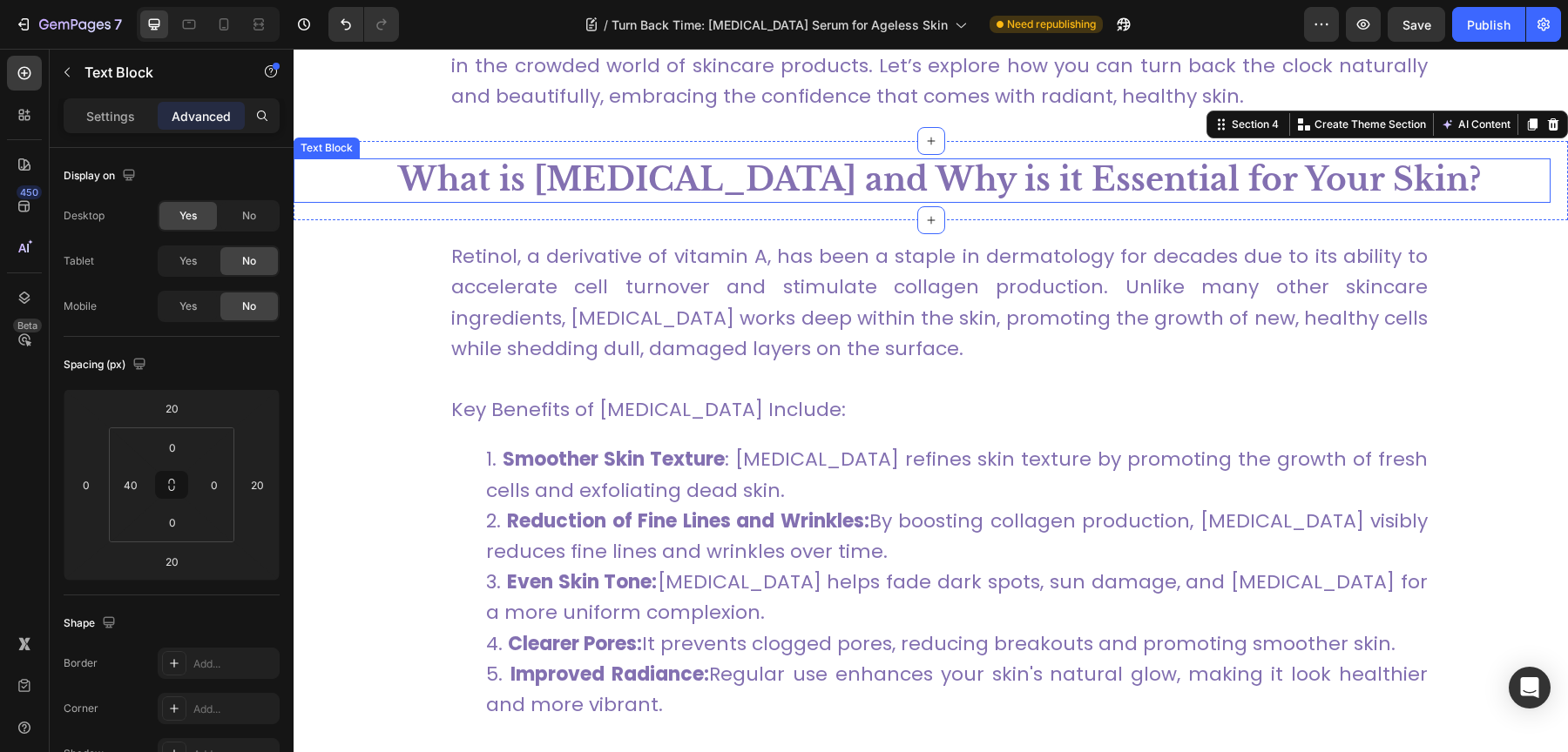
click at [543, 160] on strong "What is [MEDICAL_DATA] and Why is it Essential for Your Skin?" at bounding box center [940, 180] width 1083 height 39
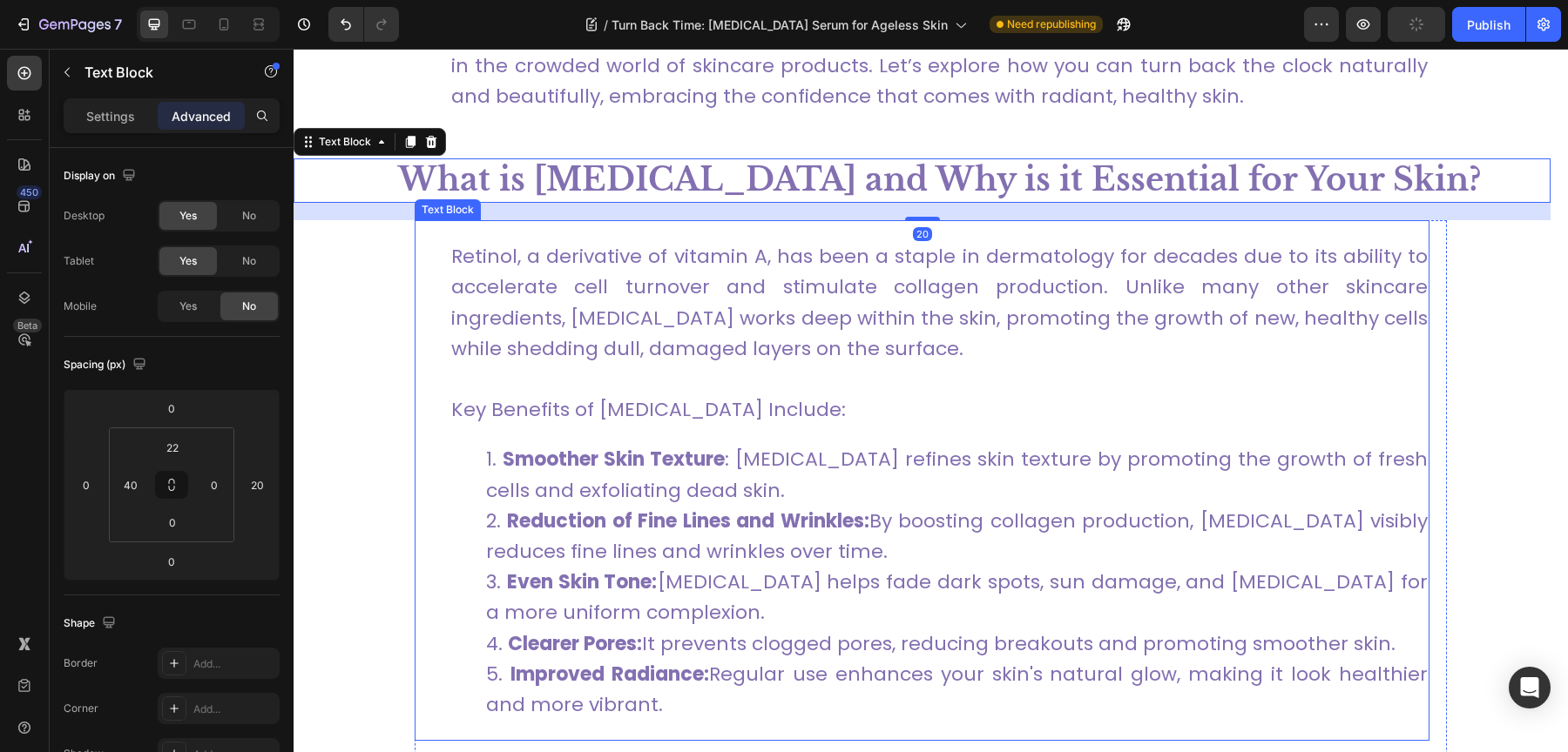
click at [776, 276] on p "[MEDICAL_DATA] , a derivative of vitamin A, has been a staple in dermatology fo…" at bounding box center [939, 302] width 977 height 123
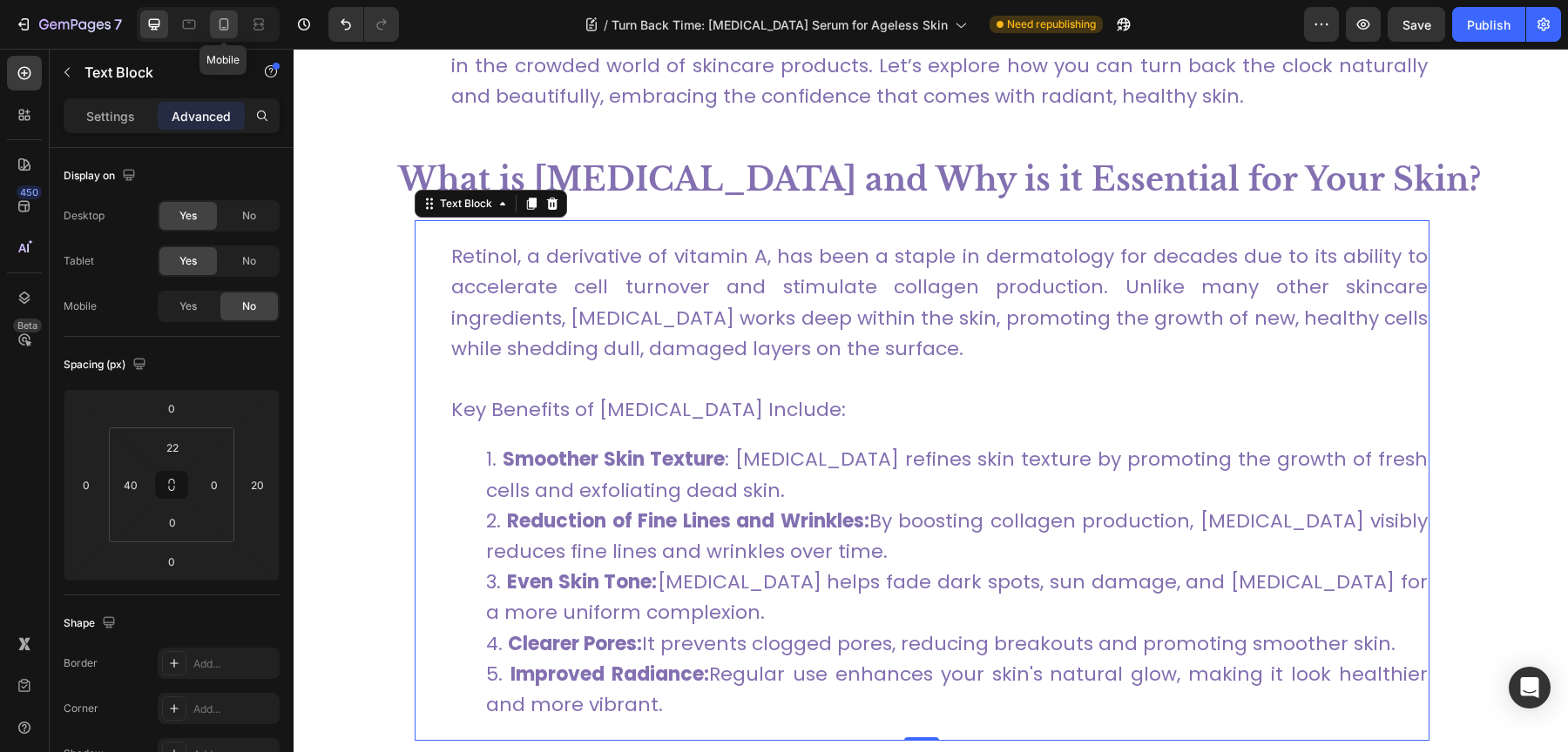
click at [223, 29] on icon at bounding box center [224, 25] width 10 height 12
type input "0"
type input "30"
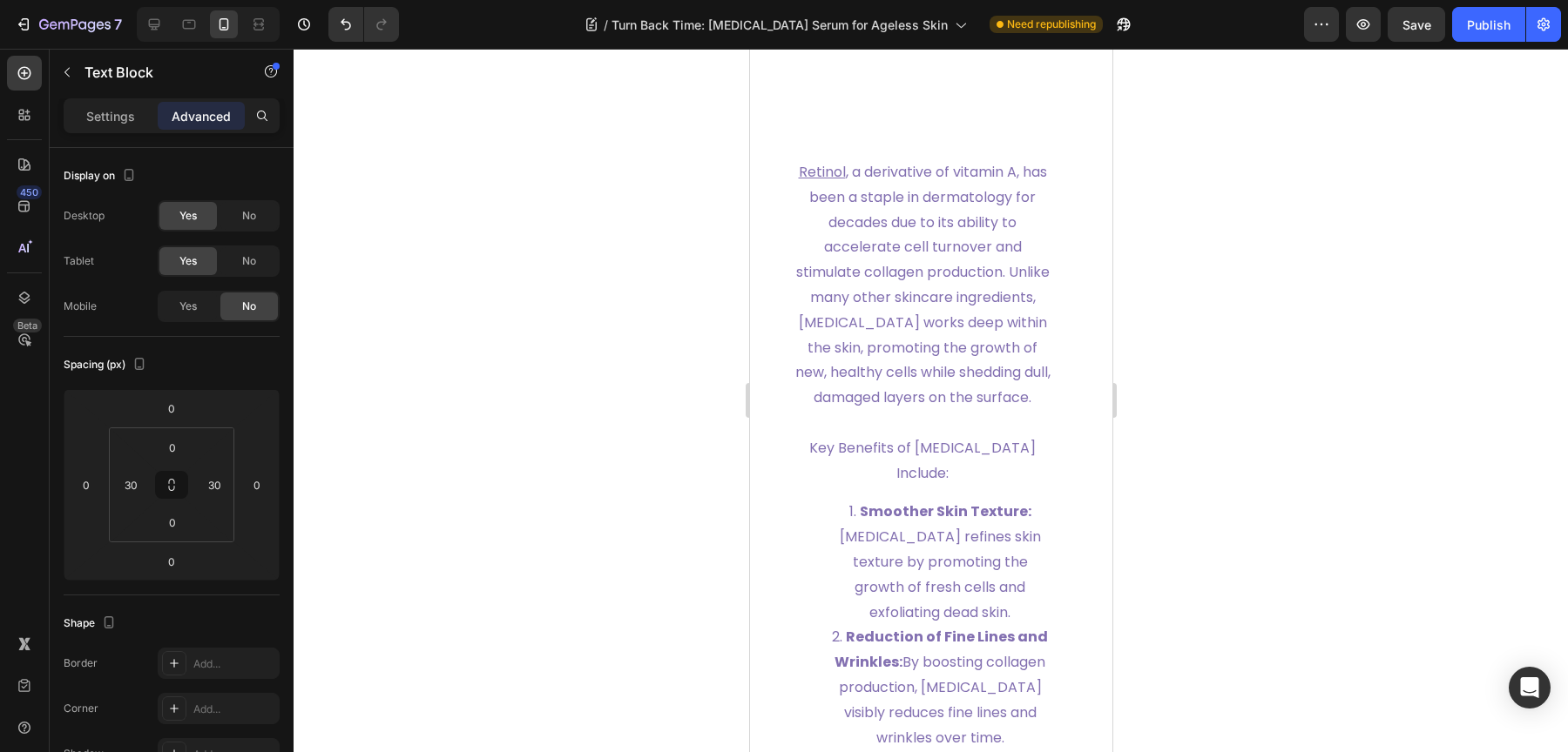
scroll to position [1800, 0]
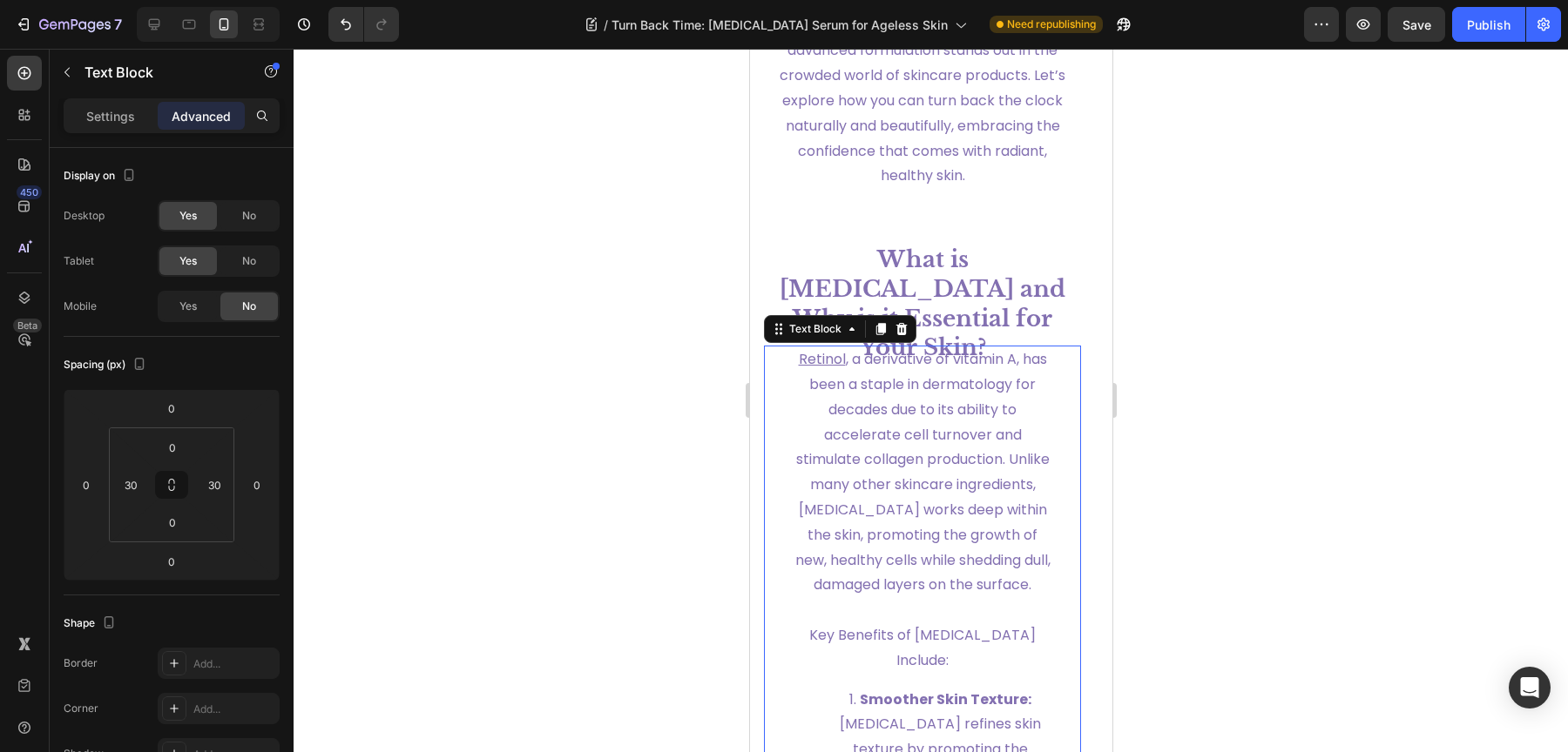
click at [943, 432] on span "[MEDICAL_DATA] , a derivative of vitamin A, has been a staple in dermatology fo…" at bounding box center [921, 472] width 255 height 245
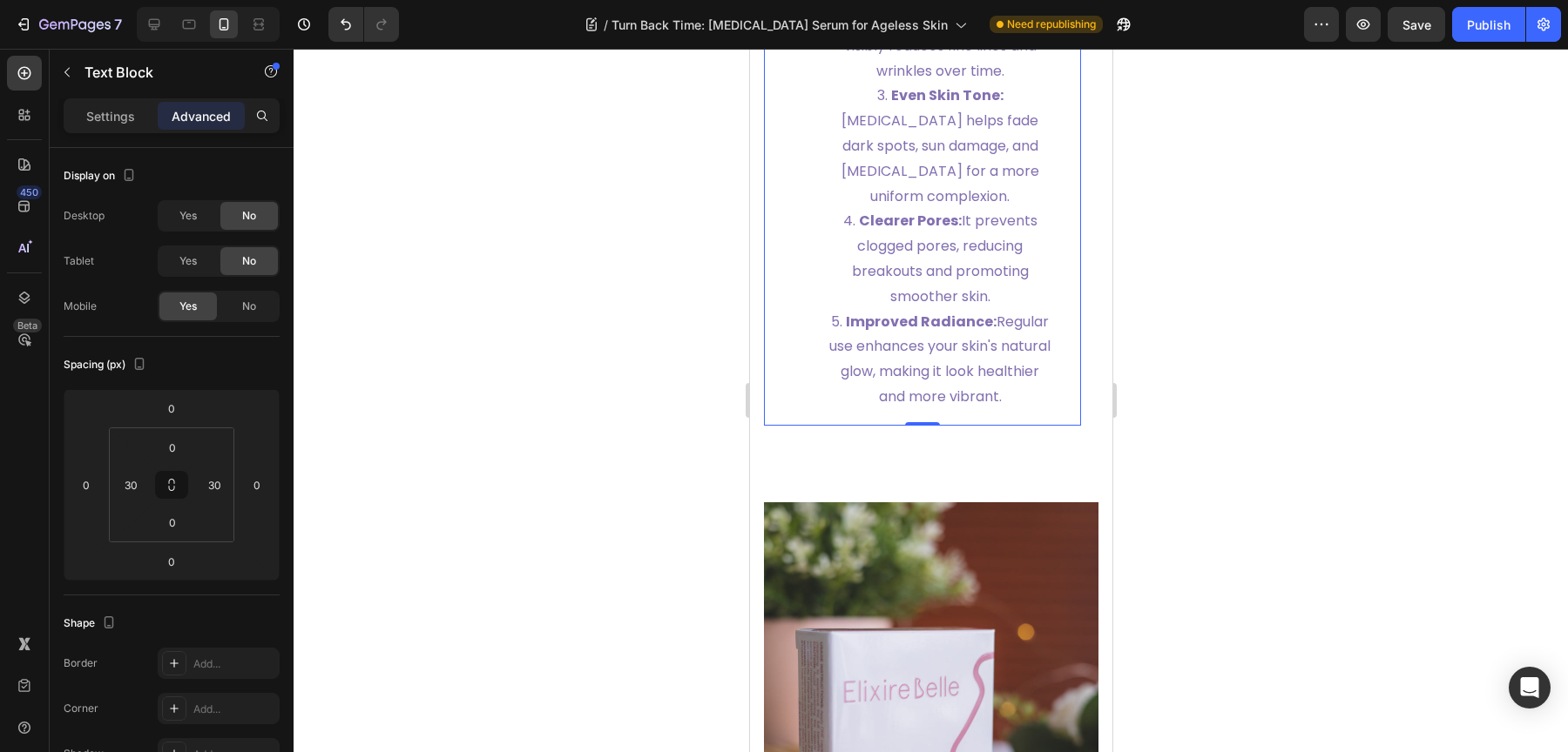
scroll to position [2687, 0]
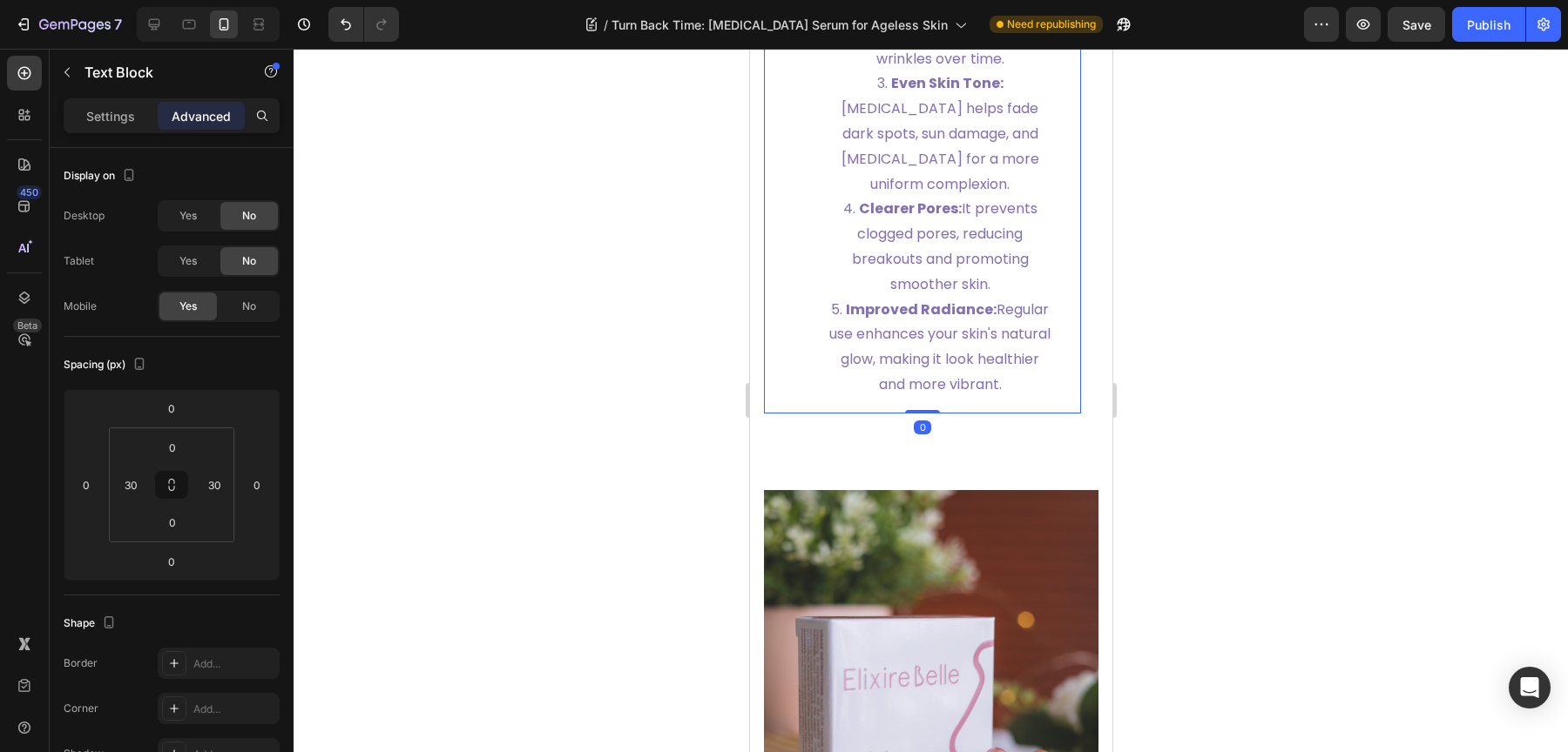
drag, startPoint x: 914, startPoint y: 435, endPoint x: 913, endPoint y: 380, distance: 55.0
click at [928, 481] on div "Image" at bounding box center [930, 696] width 334 height 512
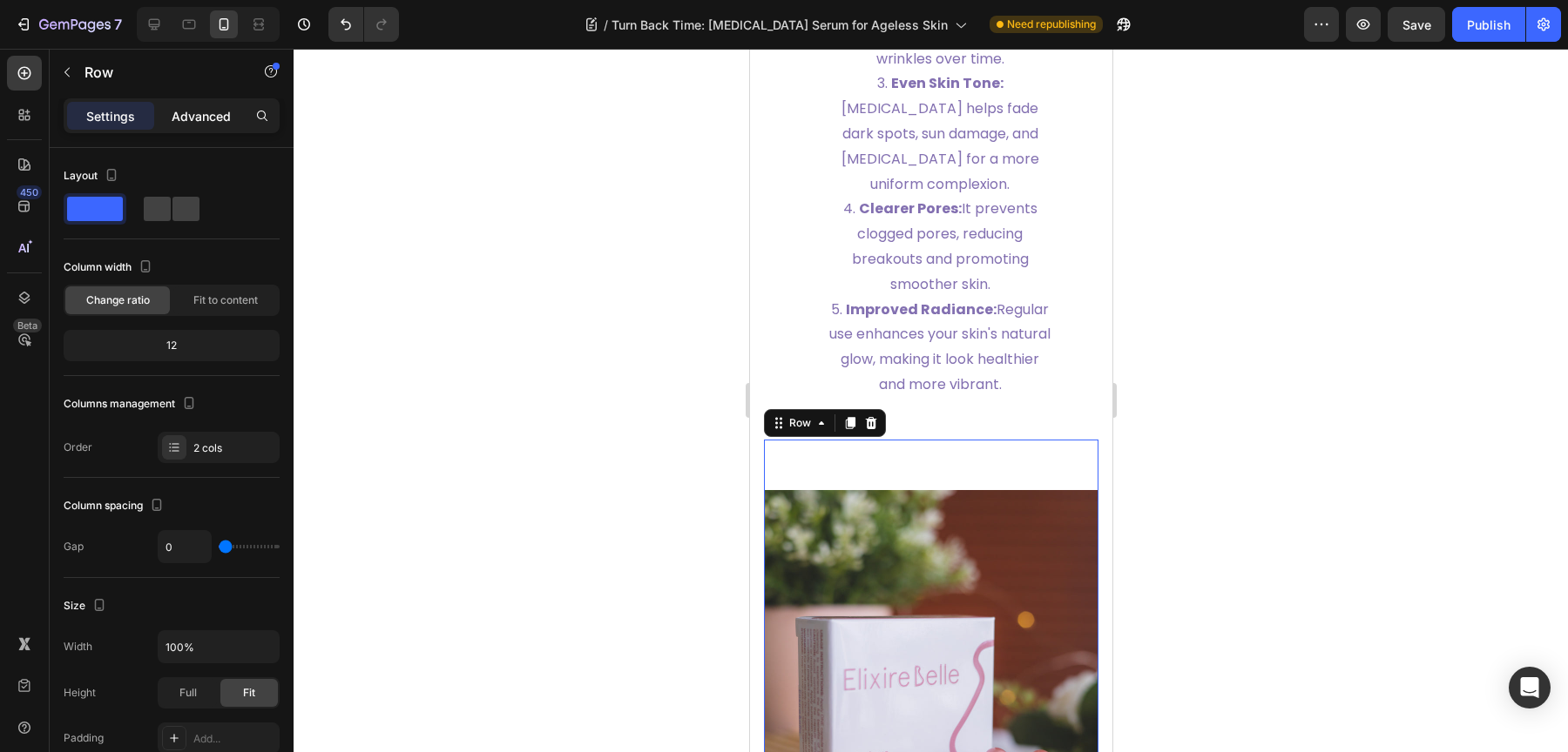
click at [213, 111] on p "Advanced" at bounding box center [201, 116] width 60 height 19
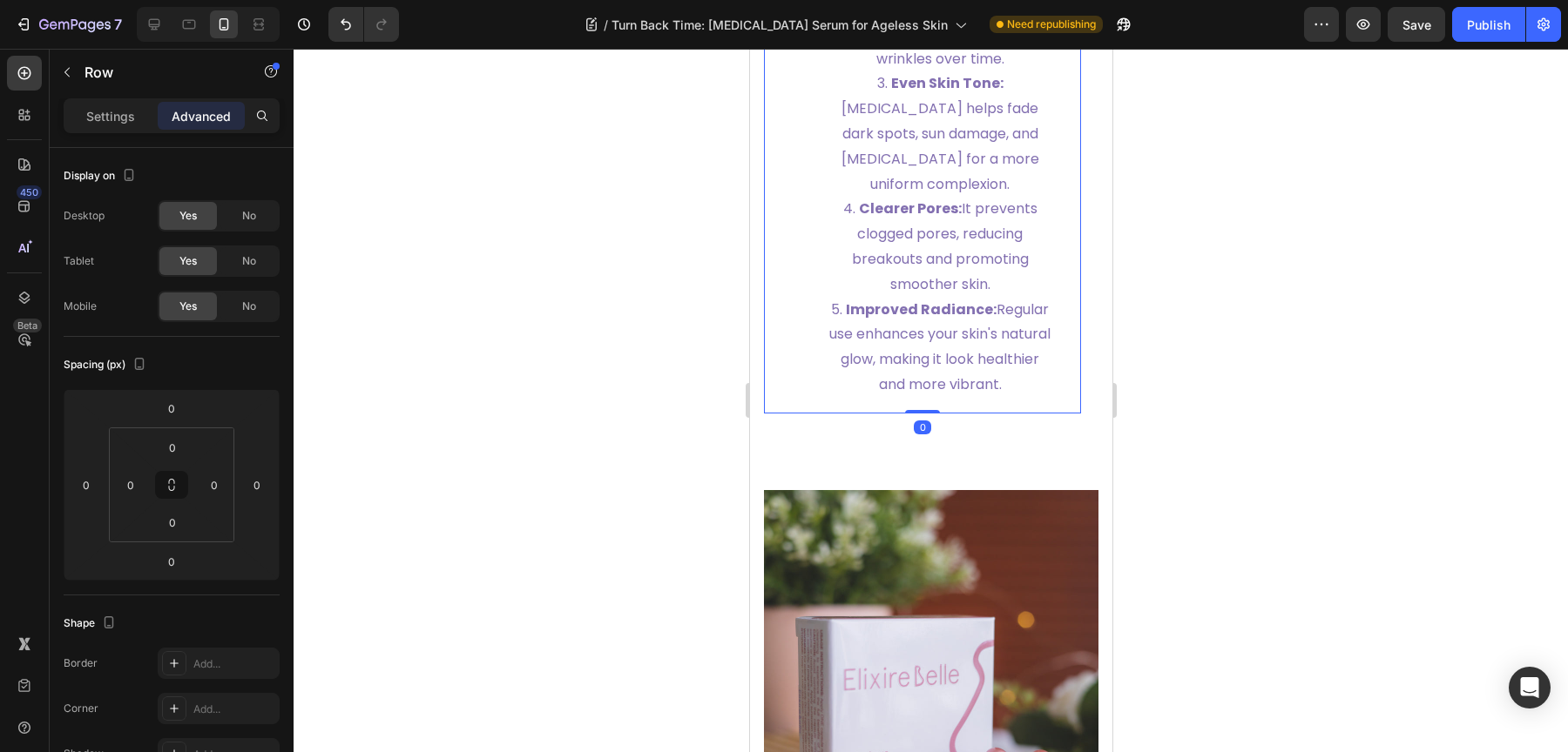
click at [980, 383] on span "Improved Radiance: Regular use enhances your skin's natural glow, making it loo…" at bounding box center [938, 347] width 221 height 95
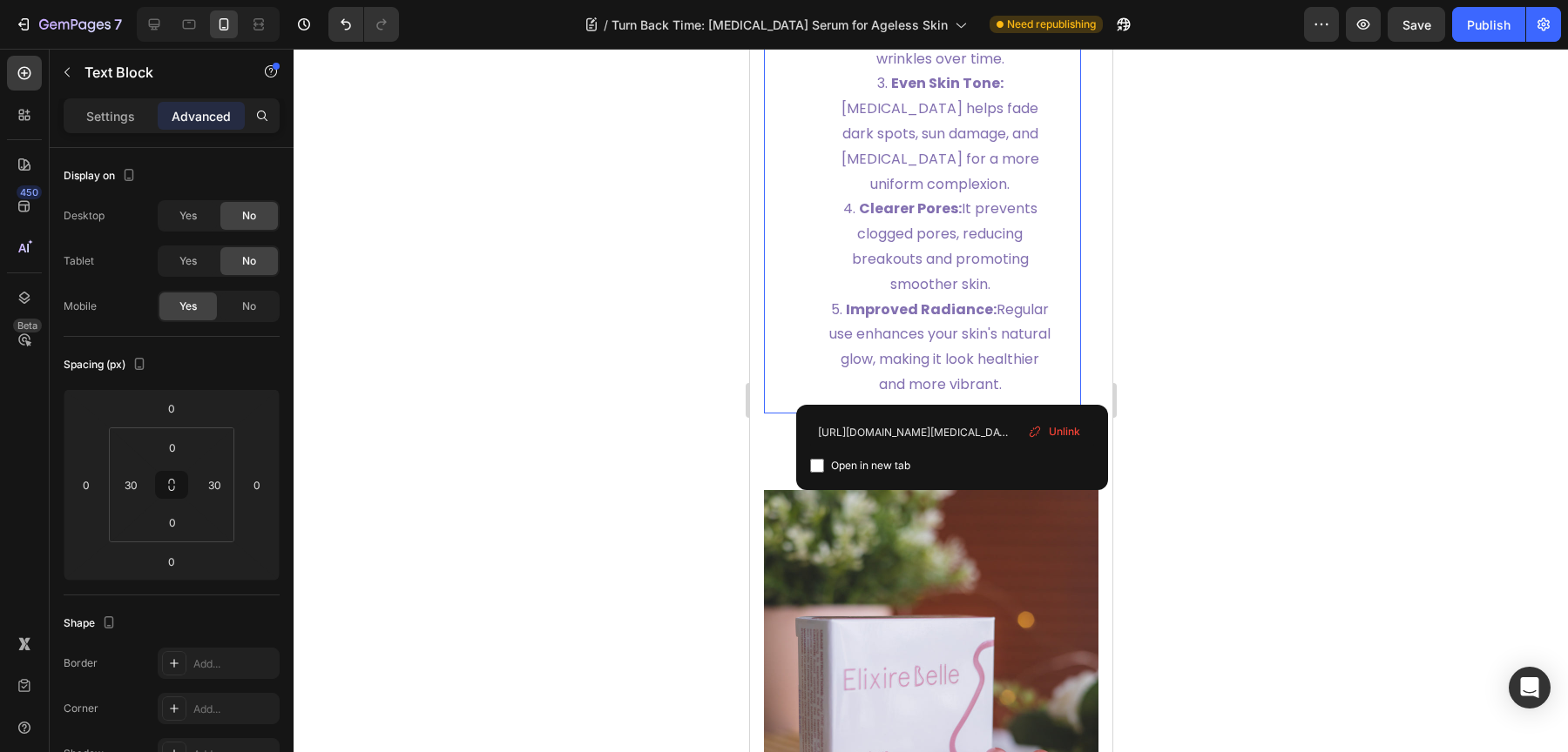
click at [980, 383] on span "Improved Radiance: Regular use enhances your skin's natural glow, making it loo…" at bounding box center [938, 347] width 221 height 95
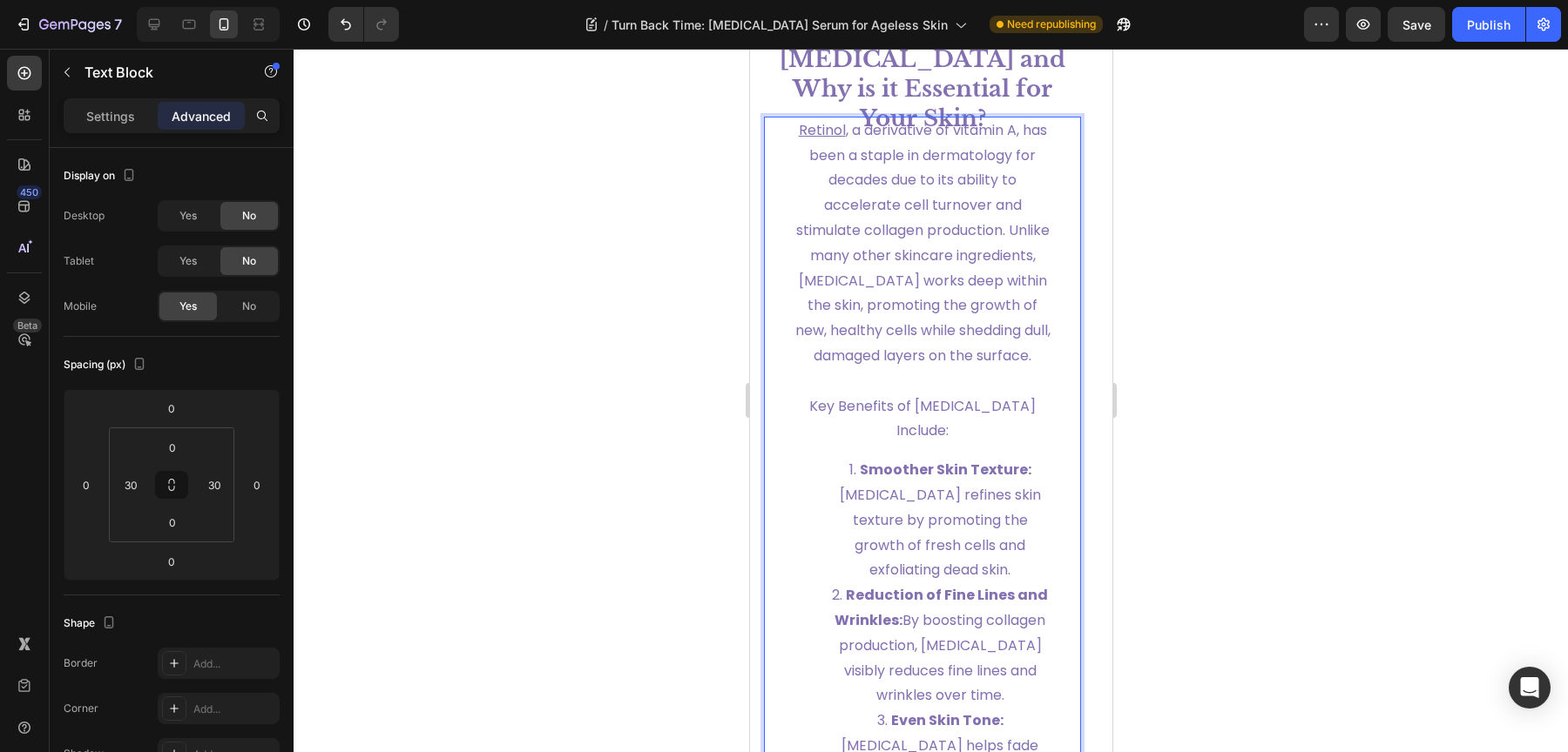
scroll to position [1914, 0]
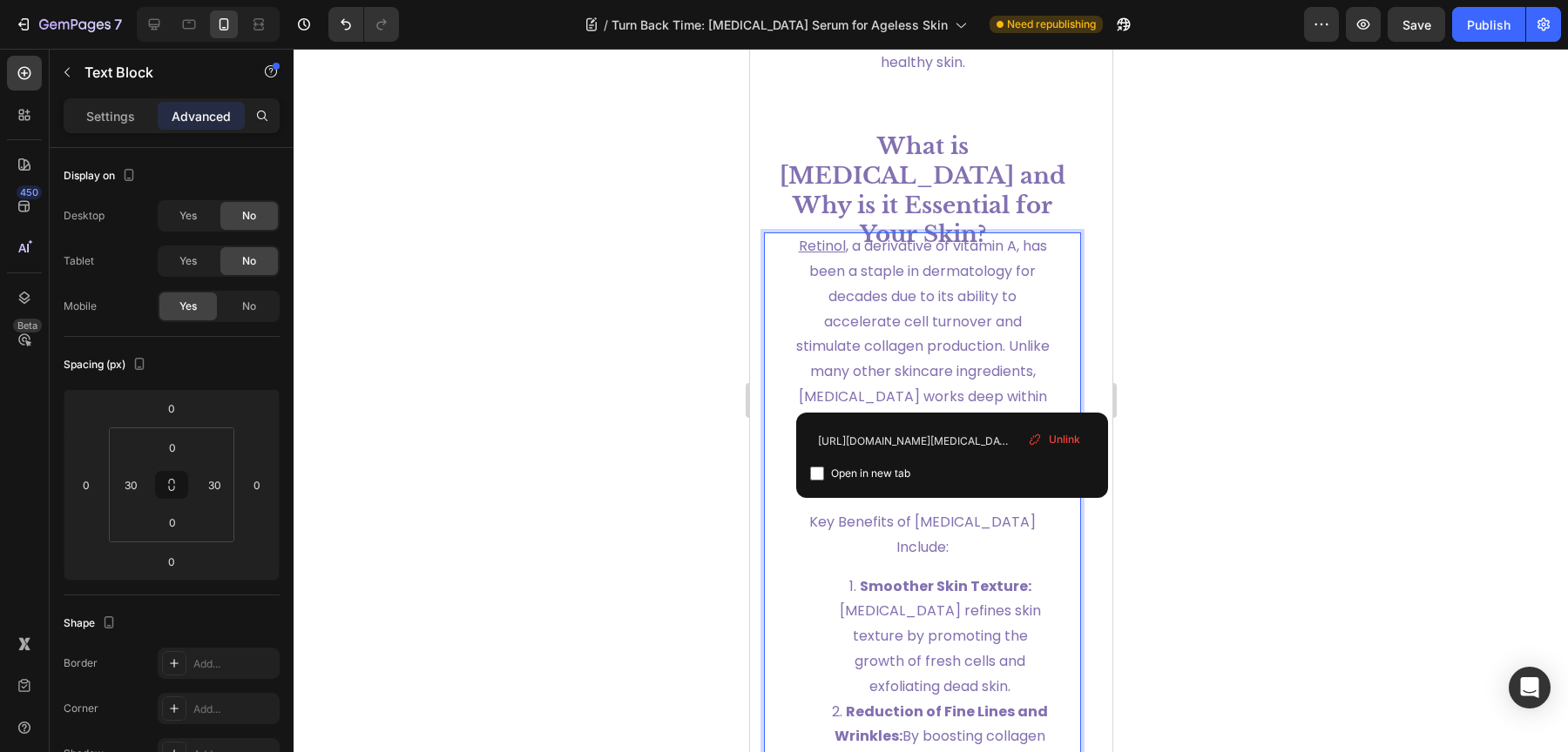
click at [962, 397] on span "[MEDICAL_DATA] , a derivative of vitamin A, has been a staple in dermatology fo…" at bounding box center [921, 358] width 255 height 245
click at [817, 256] on u "Retinol" at bounding box center [821, 245] width 47 height 20
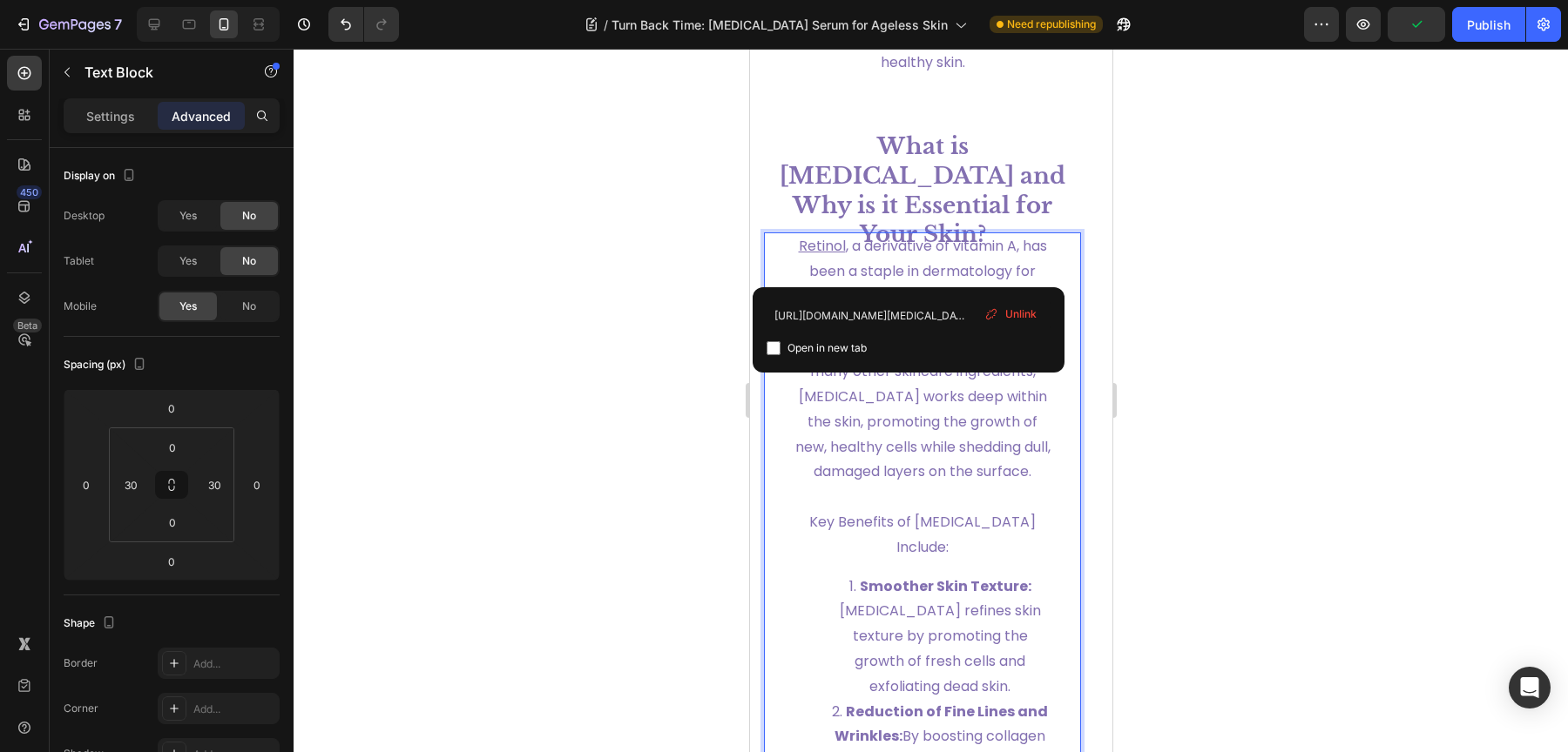
click at [892, 256] on span "[MEDICAL_DATA] , a derivative of vitamin A, has been a staple in dermatology fo…" at bounding box center [921, 358] width 255 height 245
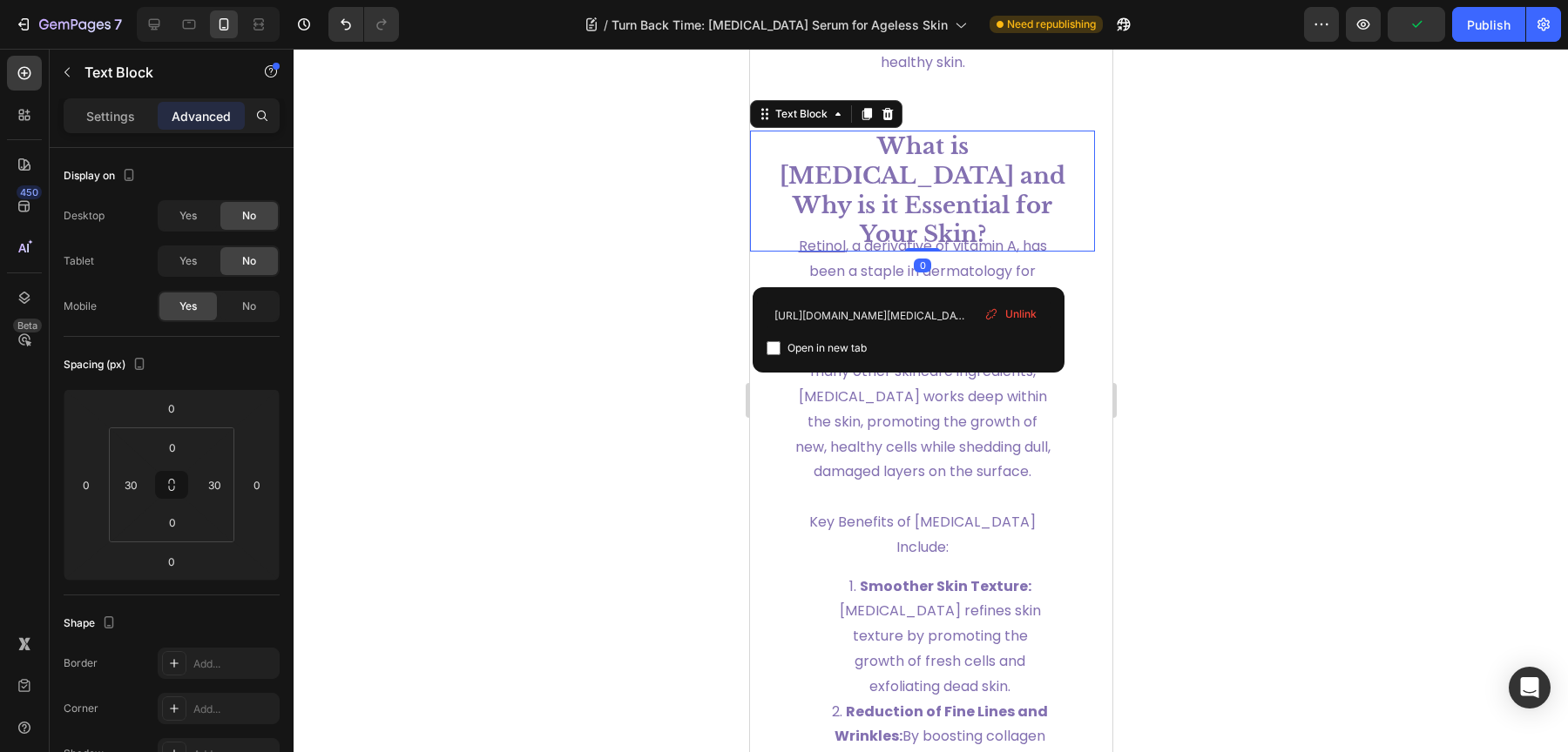
click at [954, 238] on strong "What is [MEDICAL_DATA] and Why is it Essential for Your Skin?" at bounding box center [921, 190] width 285 height 116
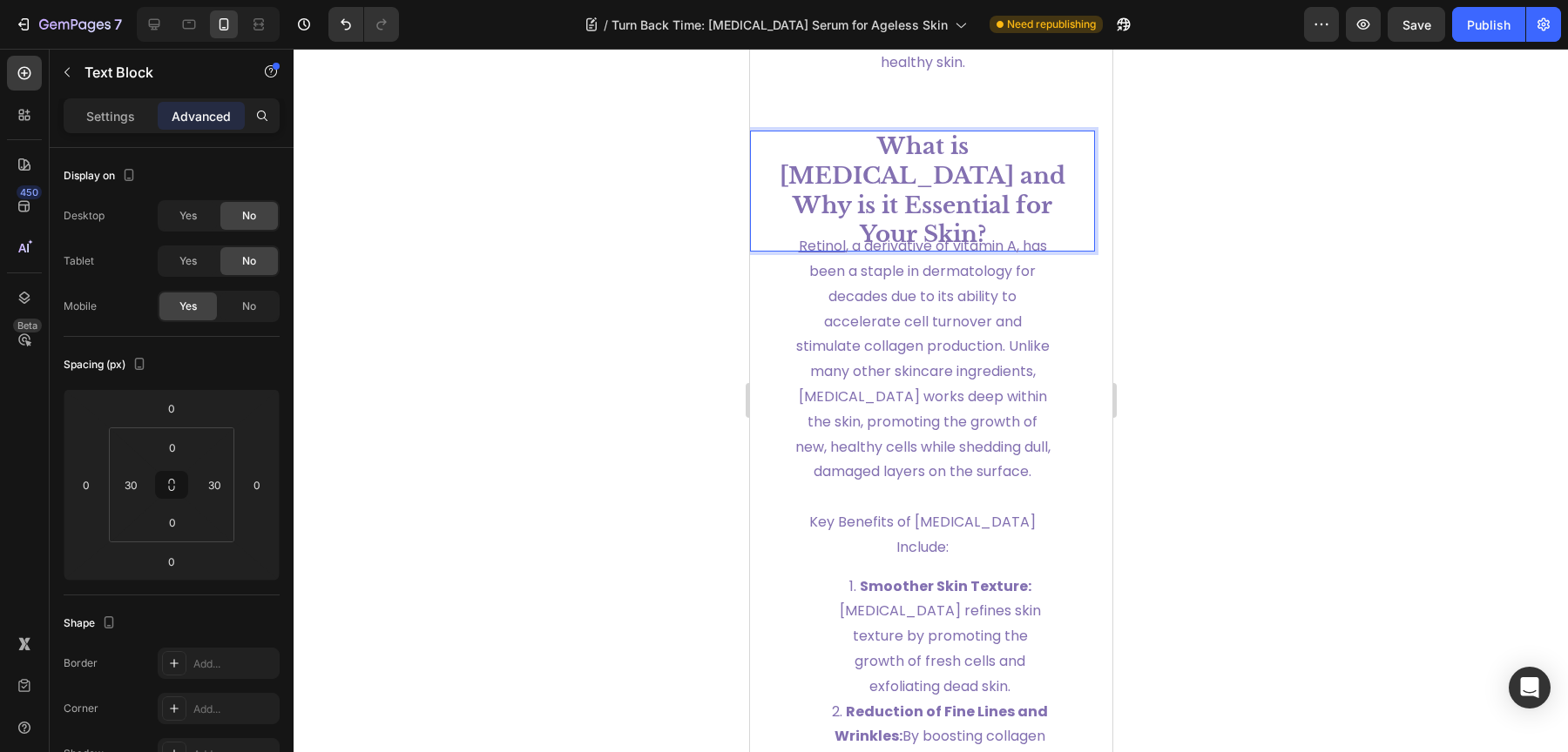
click at [1014, 238] on strong "What is [MEDICAL_DATA] and Why is it Essential for Your Skin?" at bounding box center [921, 190] width 285 height 116
click at [1000, 245] on p "What is [MEDICAL_DATA] and Why is it Essential for Your Skin?" at bounding box center [921, 191] width 289 height 117
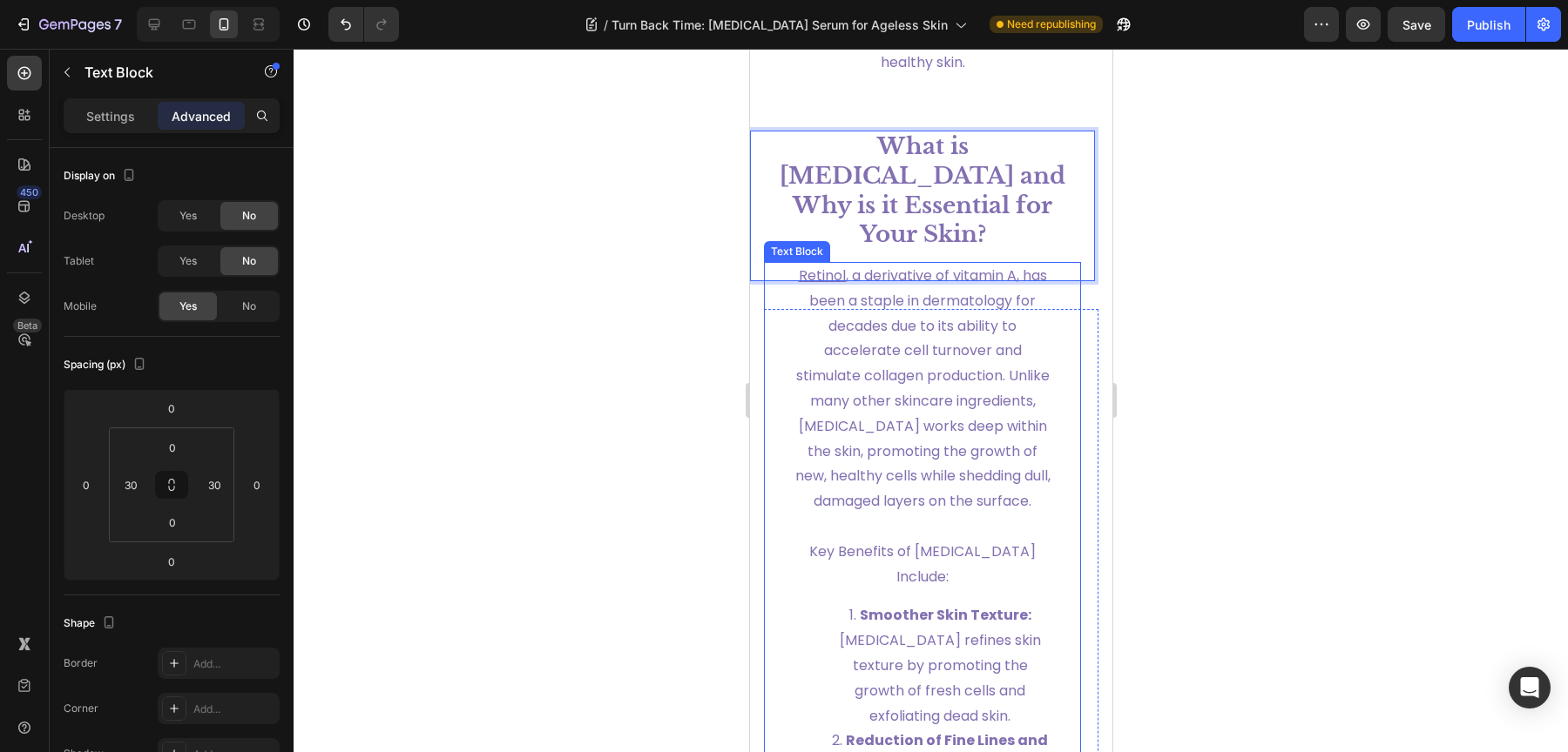
click at [1010, 333] on p "[MEDICAL_DATA] , a derivative of vitamin A, has been a staple in dermatology fo…" at bounding box center [921, 389] width 261 height 251
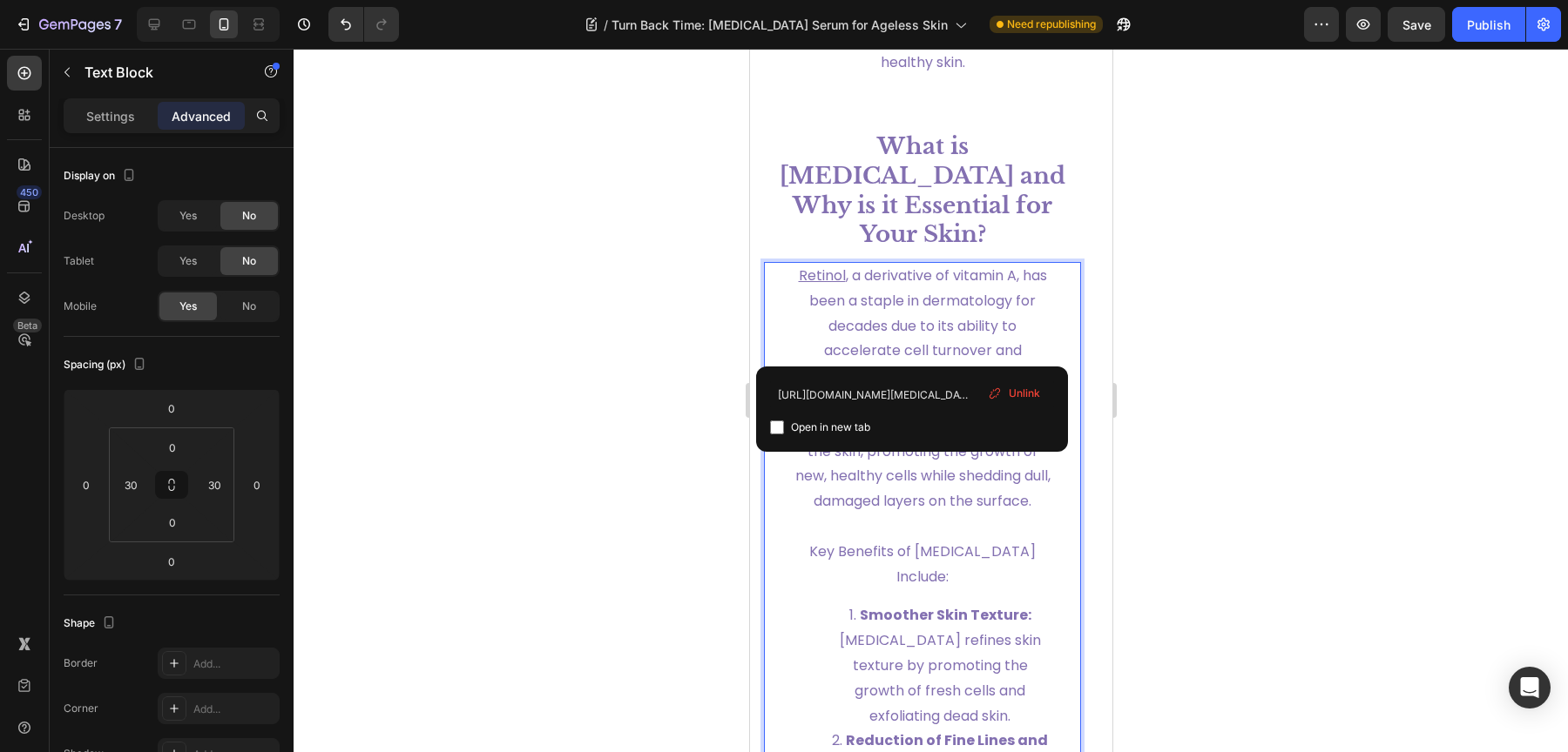
click at [912, 353] on span "[MEDICAL_DATA] , a derivative of vitamin A, has been a staple in dermatology fo…" at bounding box center [921, 388] width 255 height 245
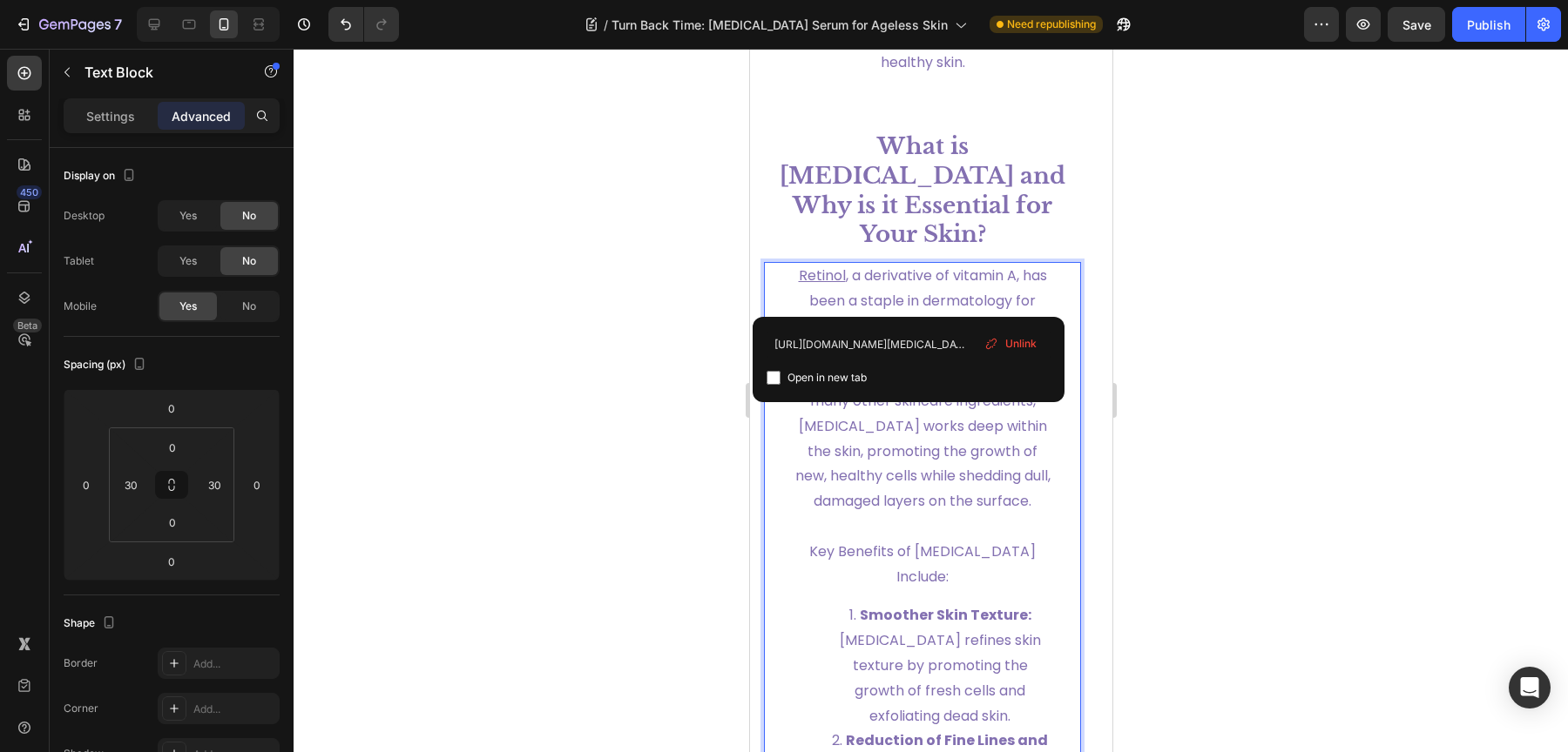
click at [791, 288] on p "[MEDICAL_DATA] , a derivative of vitamin A, has been a staple in dermatology fo…" at bounding box center [921, 389] width 261 height 251
click at [791, 288] on p "⁠⁠⁠⁠⁠⁠⁠ [MEDICAL_DATA] , a derivative of vitamin A, has been a staple in dermat…" at bounding box center [921, 389] width 261 height 251
click at [1298, 303] on div at bounding box center [930, 400] width 1275 height 703
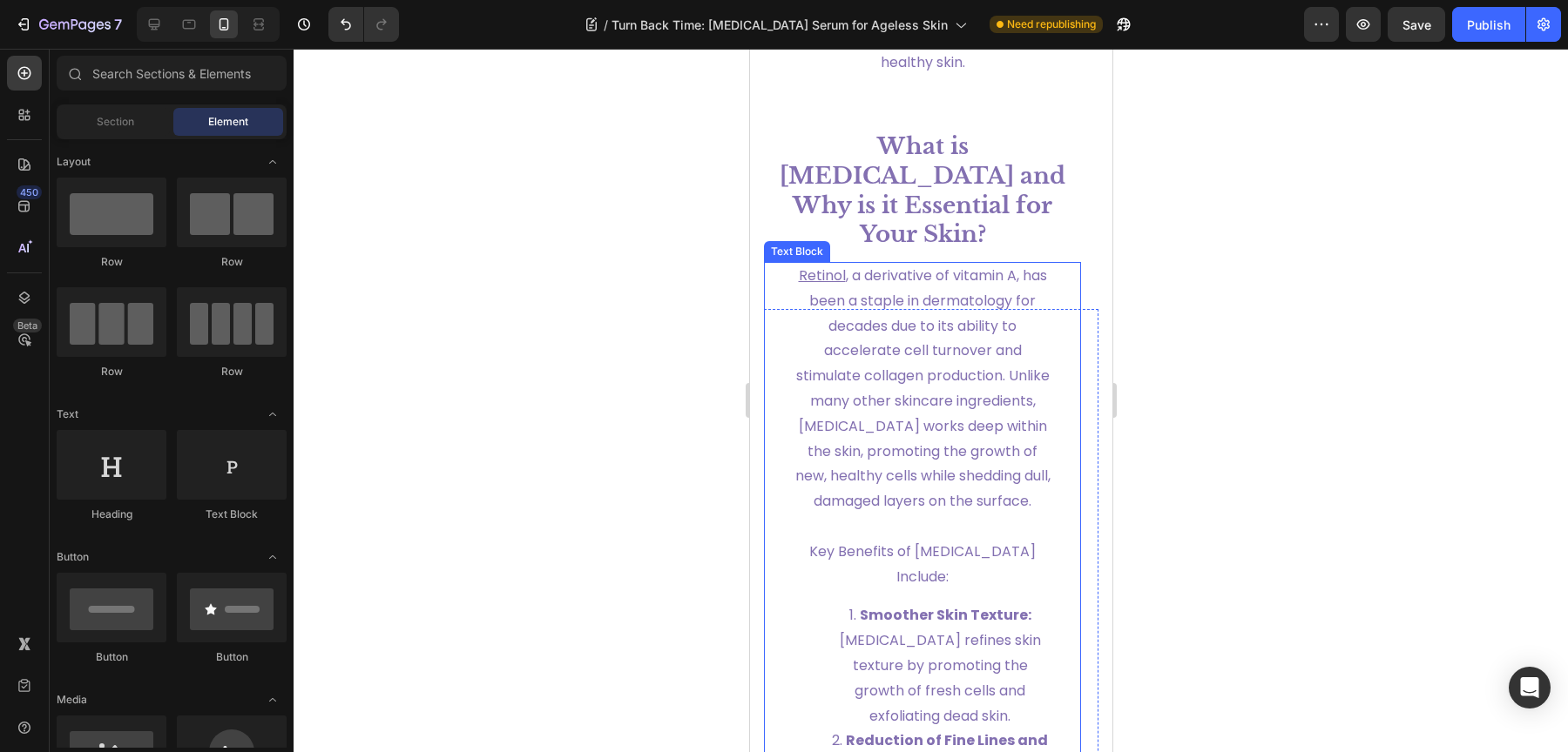
click at [919, 300] on span "[MEDICAL_DATA] , a derivative of vitamin A, has been a staple in dermatology fo…" at bounding box center [921, 388] width 255 height 245
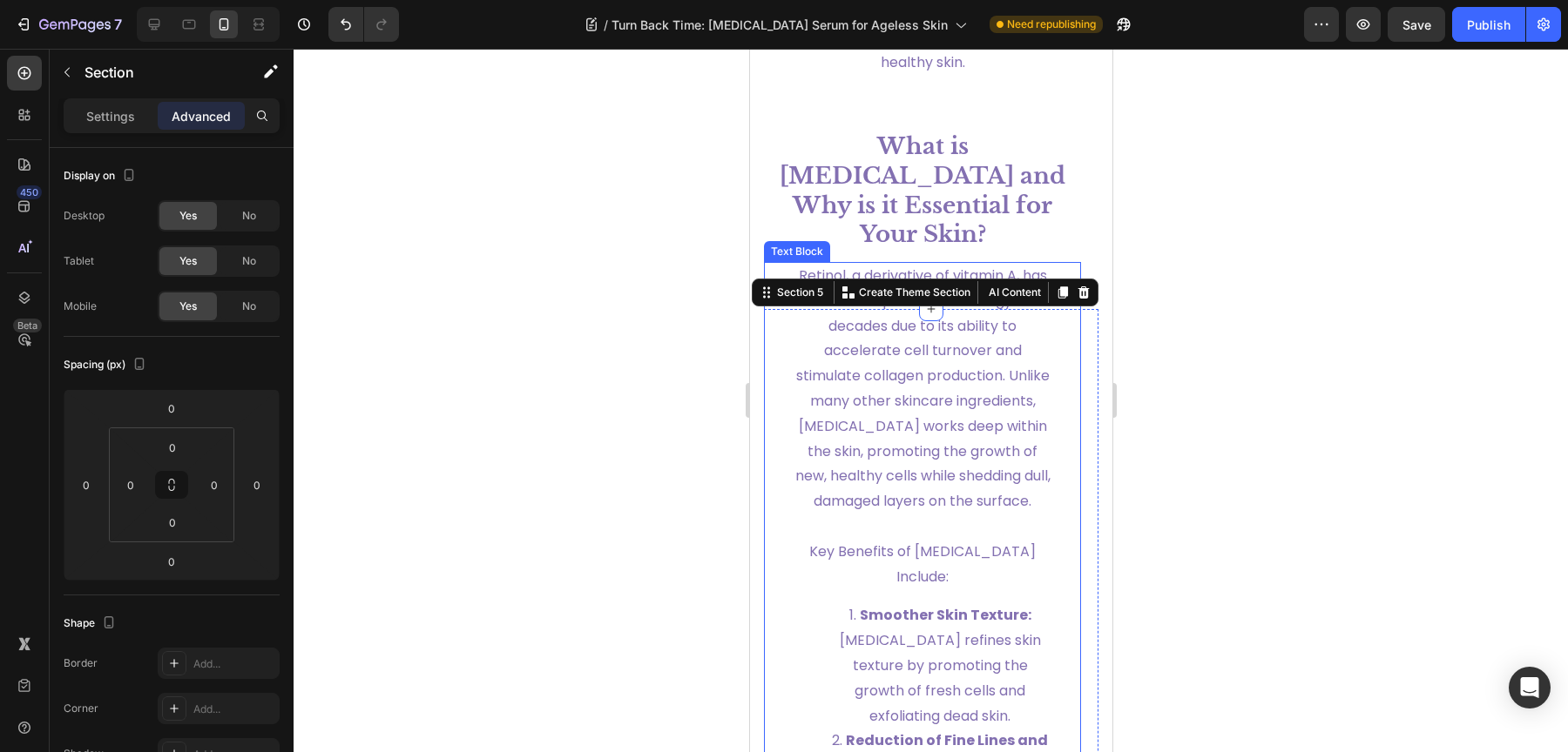
click at [1025, 353] on p "[MEDICAL_DATA] , a derivative of vitamin A, has been a staple in dermatology fo…" at bounding box center [921, 389] width 261 height 251
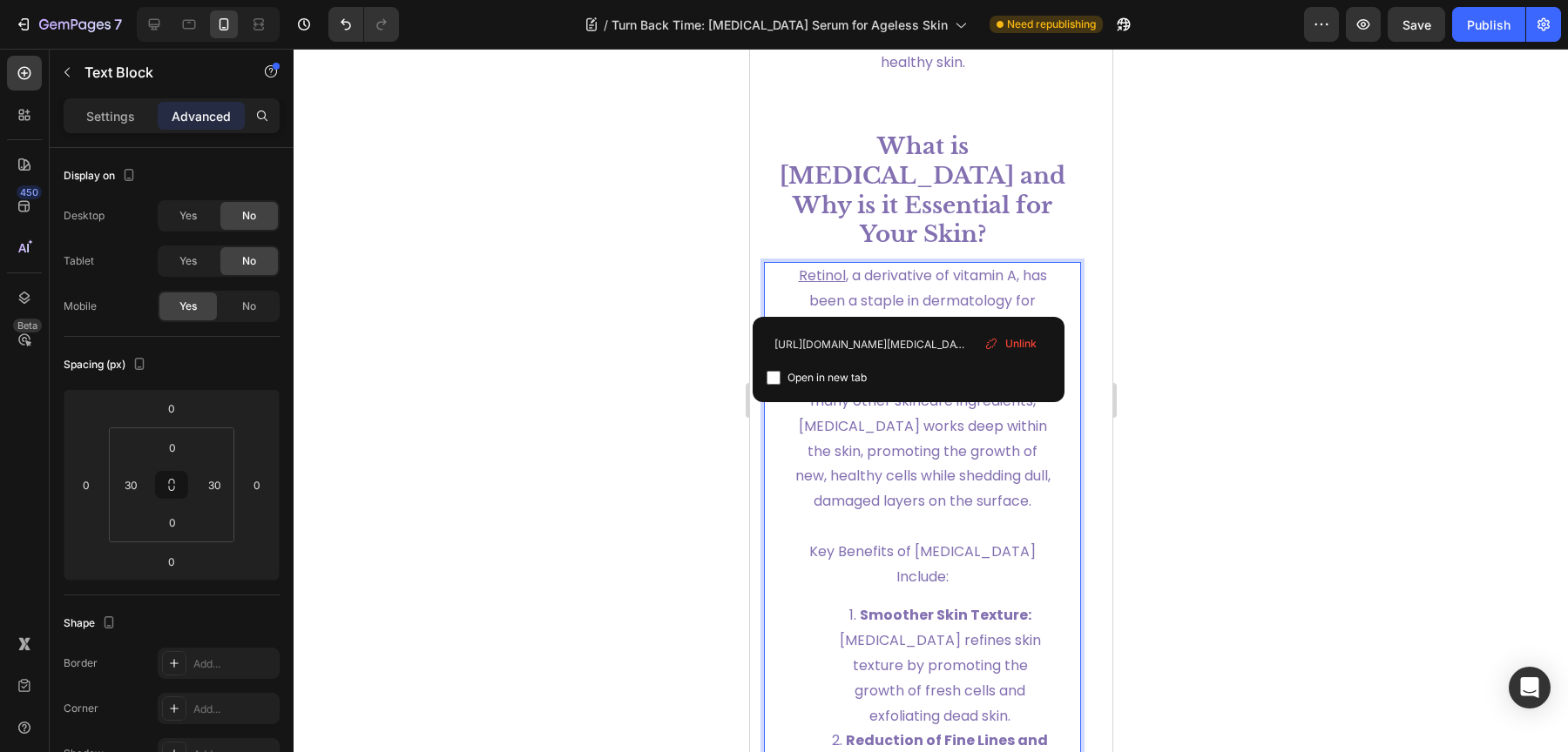
click at [767, 380] on input "checkbox" at bounding box center [774, 378] width 14 height 14
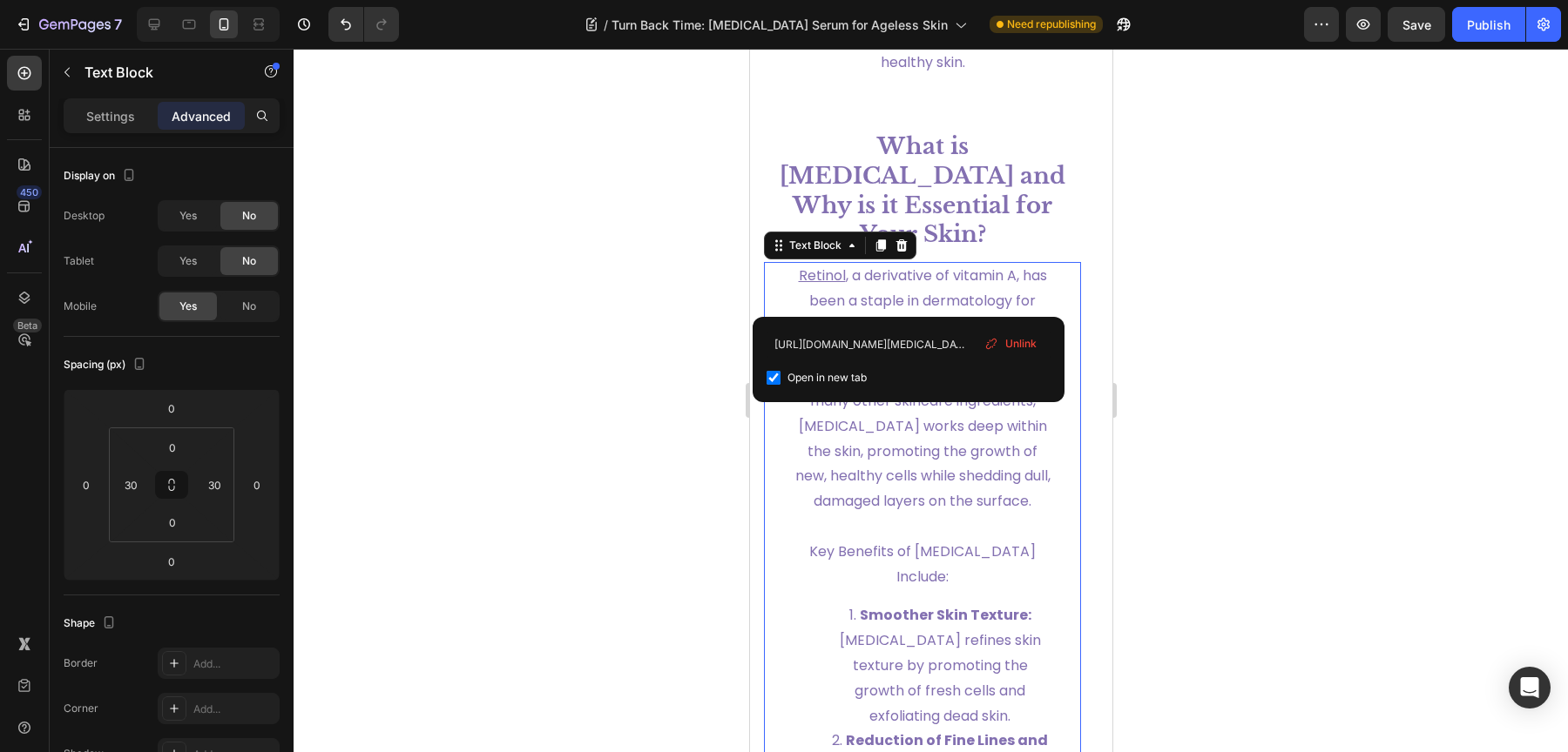
click at [767, 380] on input "checkbox" at bounding box center [774, 378] width 14 height 14
checkbox input "false"
click at [858, 256] on div "Text Block" at bounding box center [815, 245] width 94 height 21
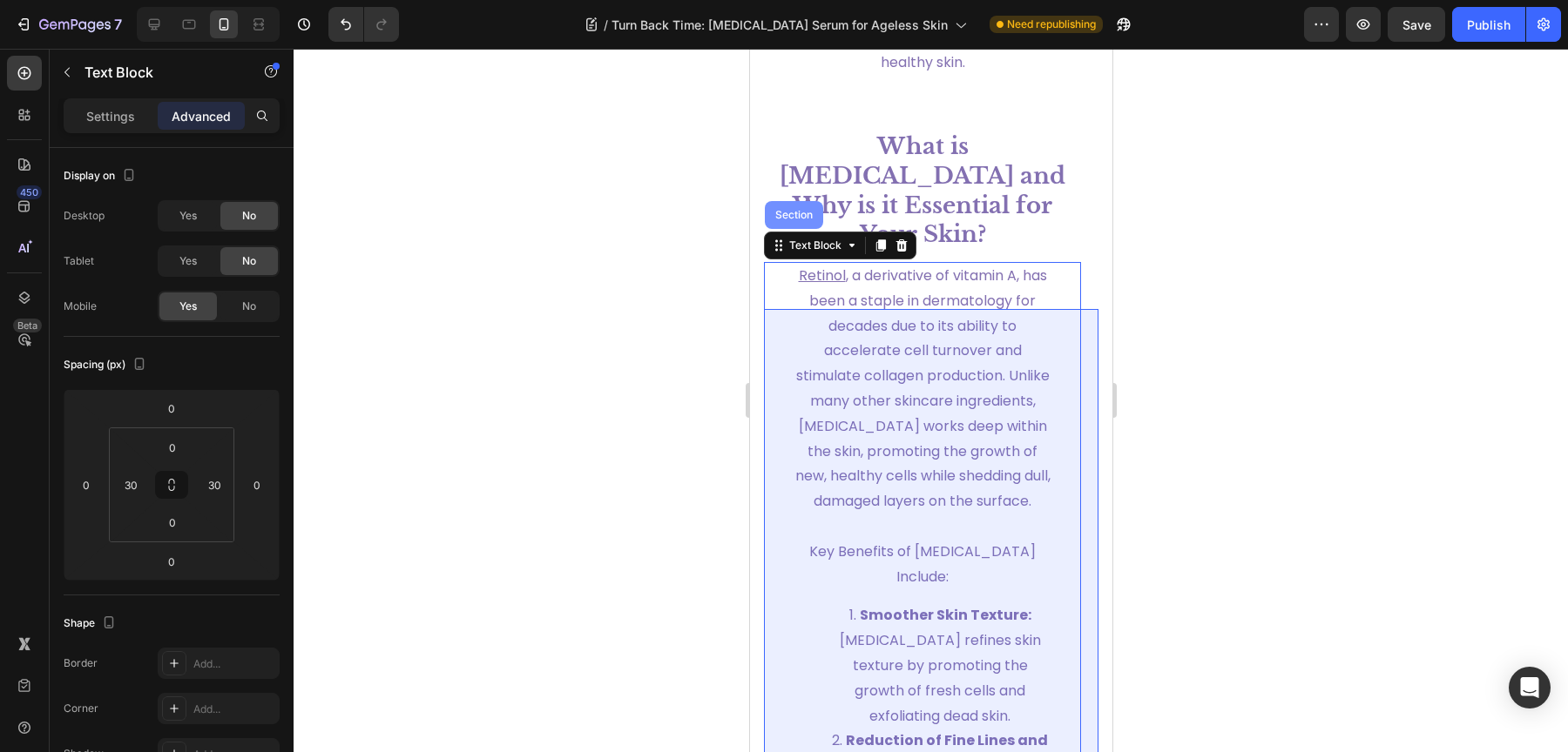
click at [800, 220] on div "Section" at bounding box center [793, 215] width 44 height 11
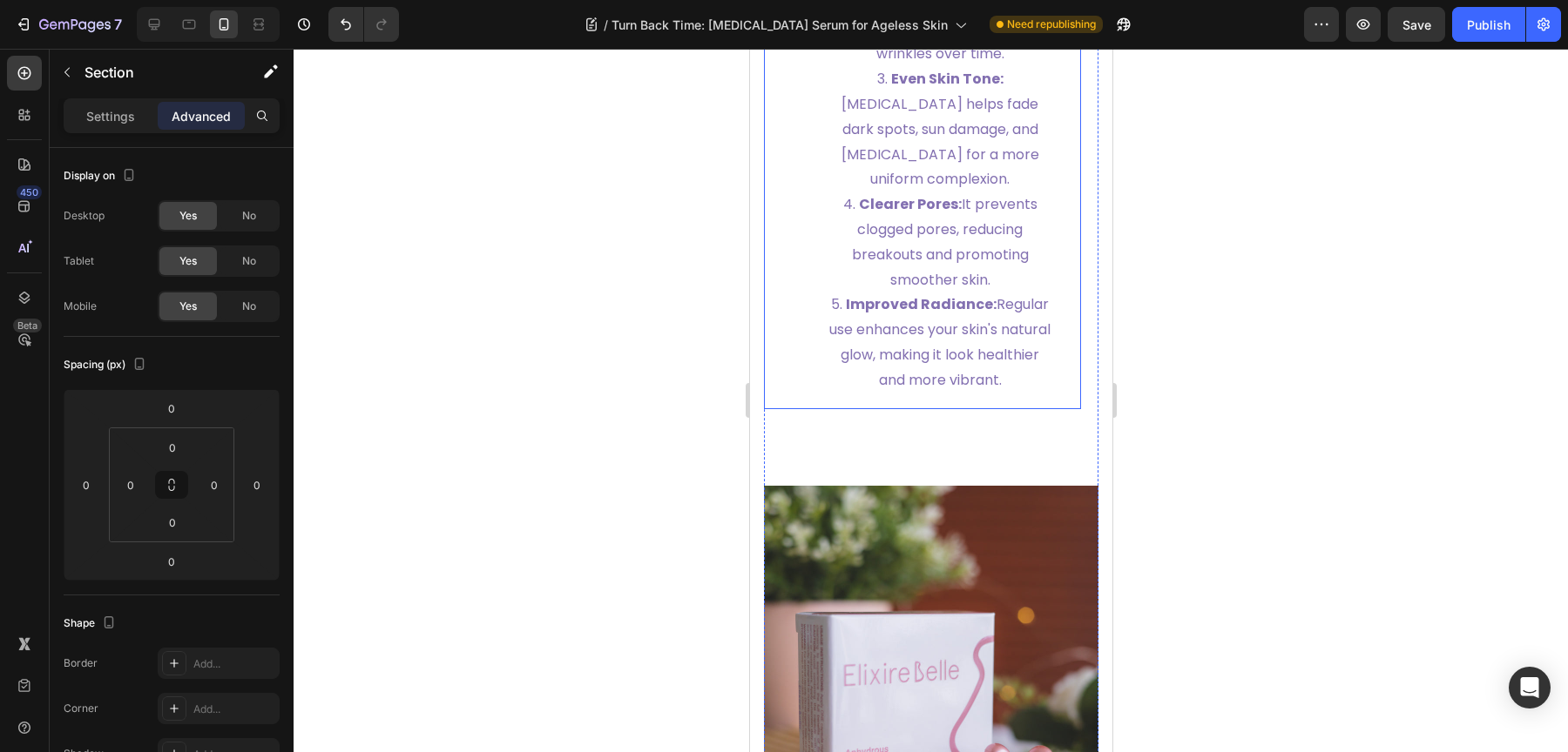
scroll to position [2276, 0]
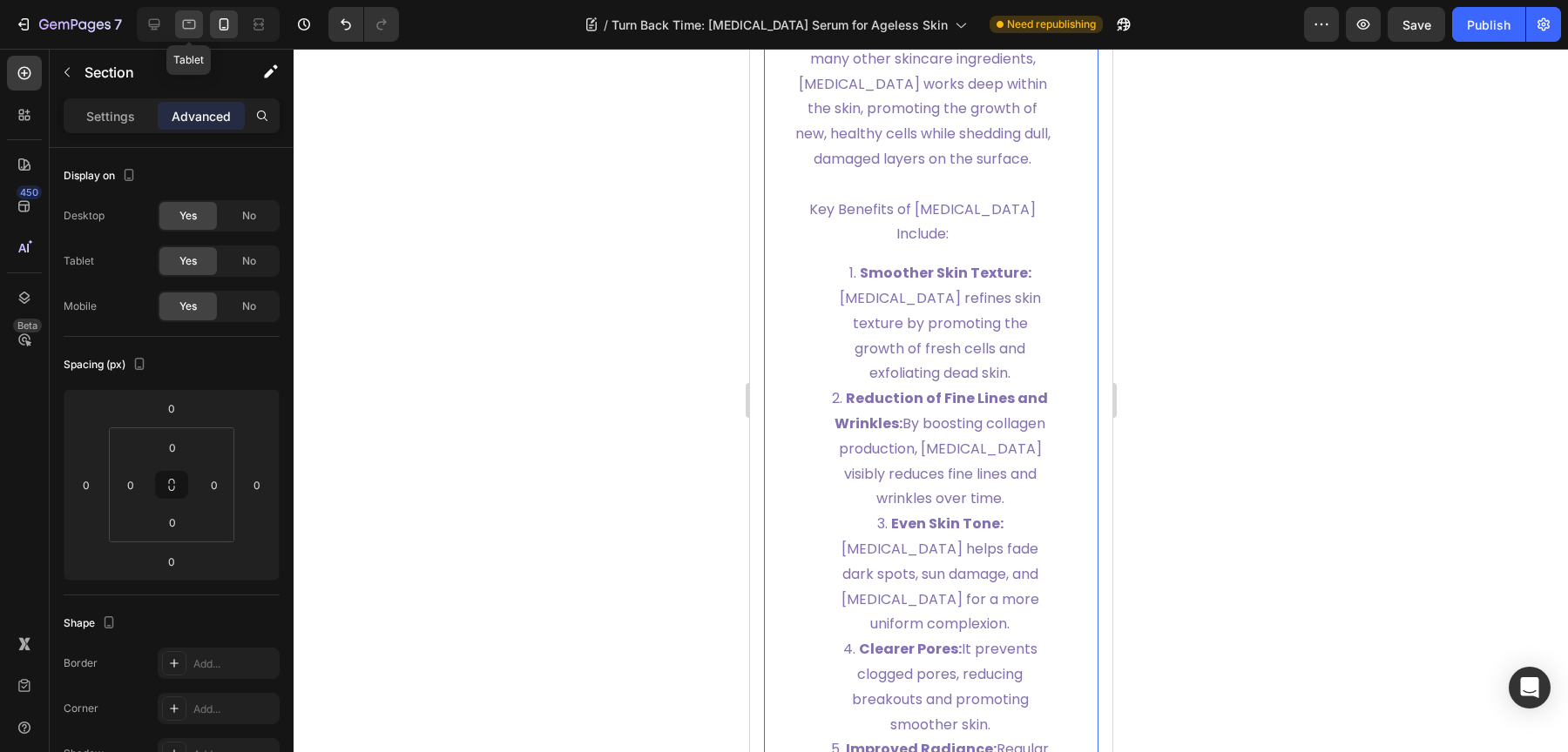
click at [190, 32] on icon at bounding box center [189, 25] width 18 height 18
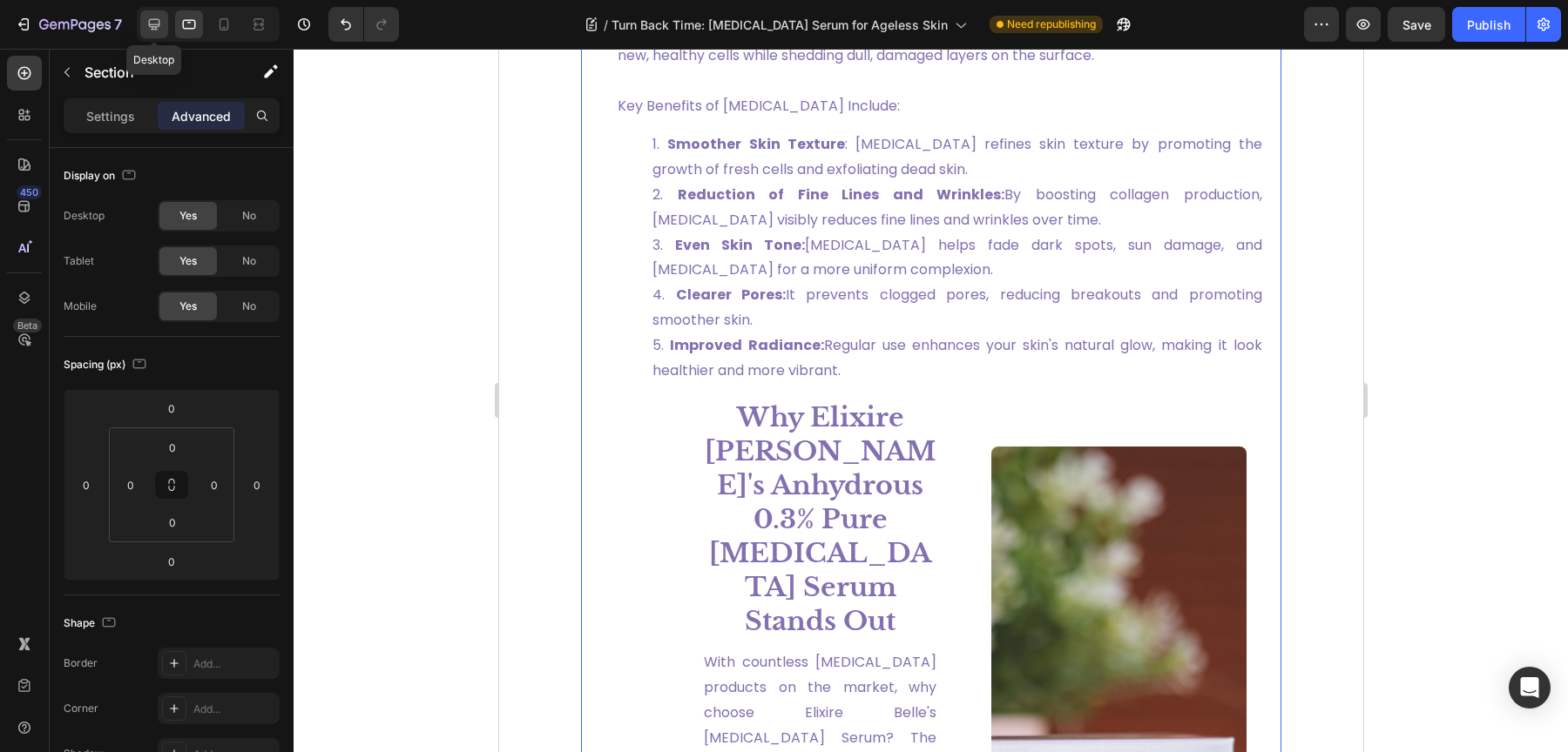
scroll to position [1338, 0]
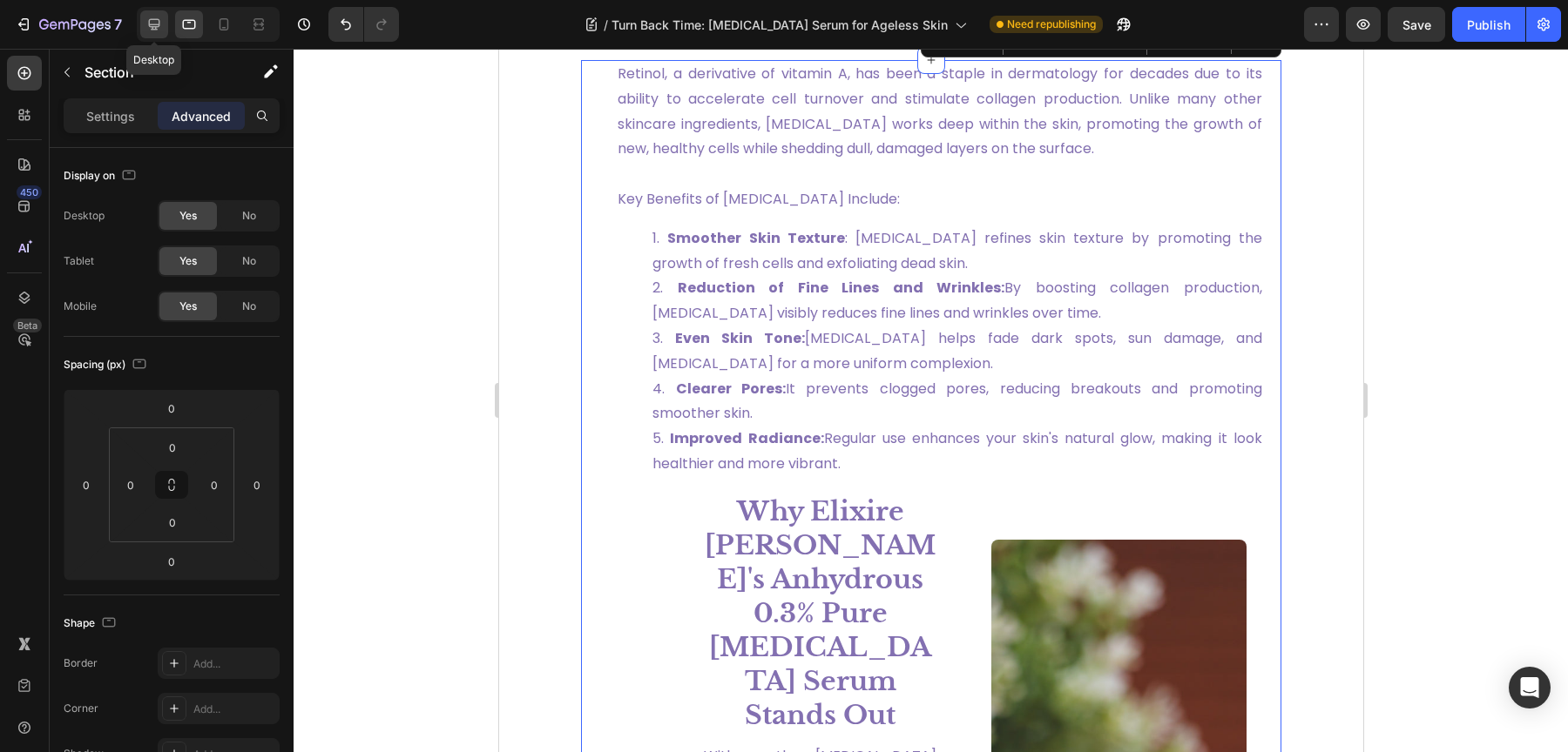
click at [151, 30] on icon at bounding box center [155, 25] width 18 height 18
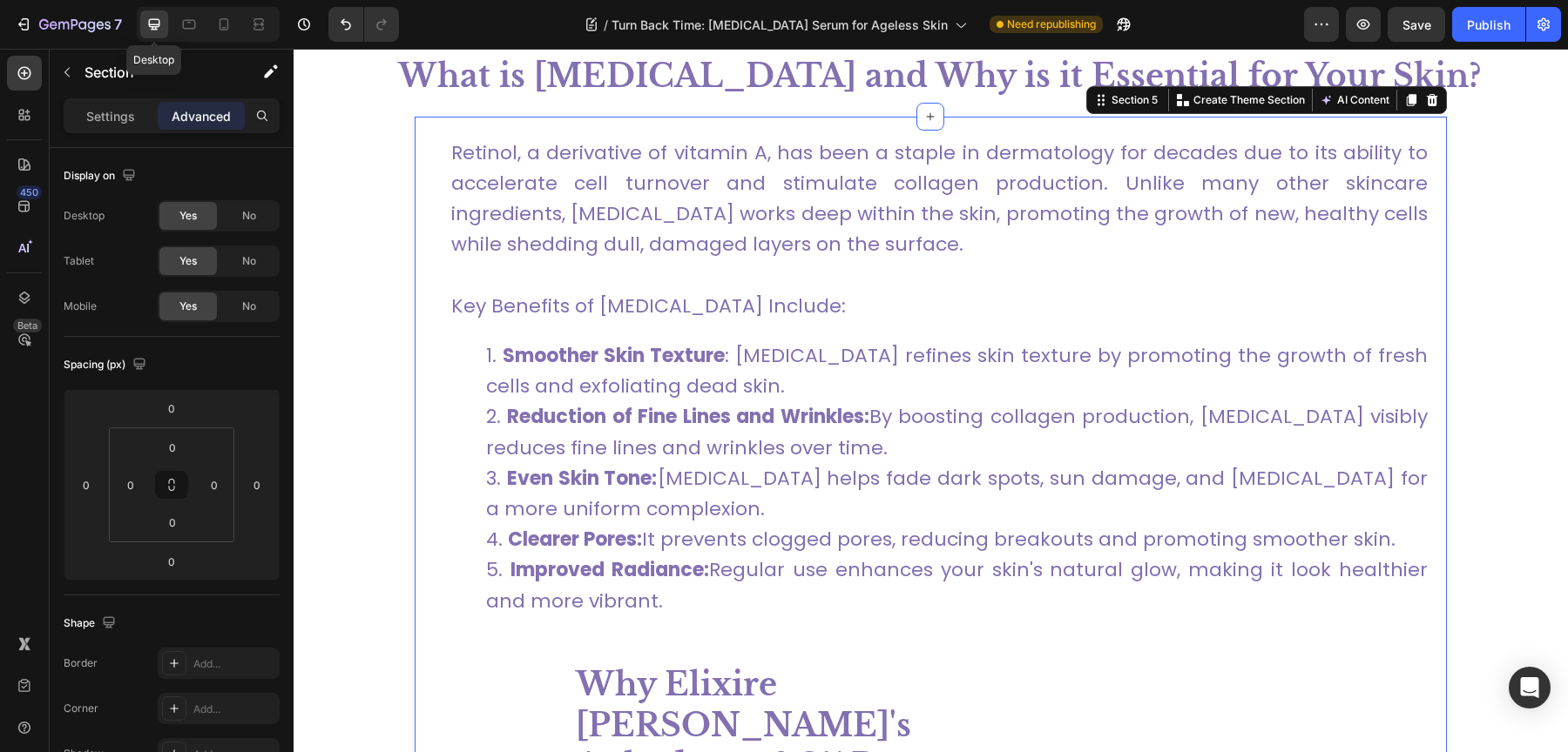
scroll to position [1344, 0]
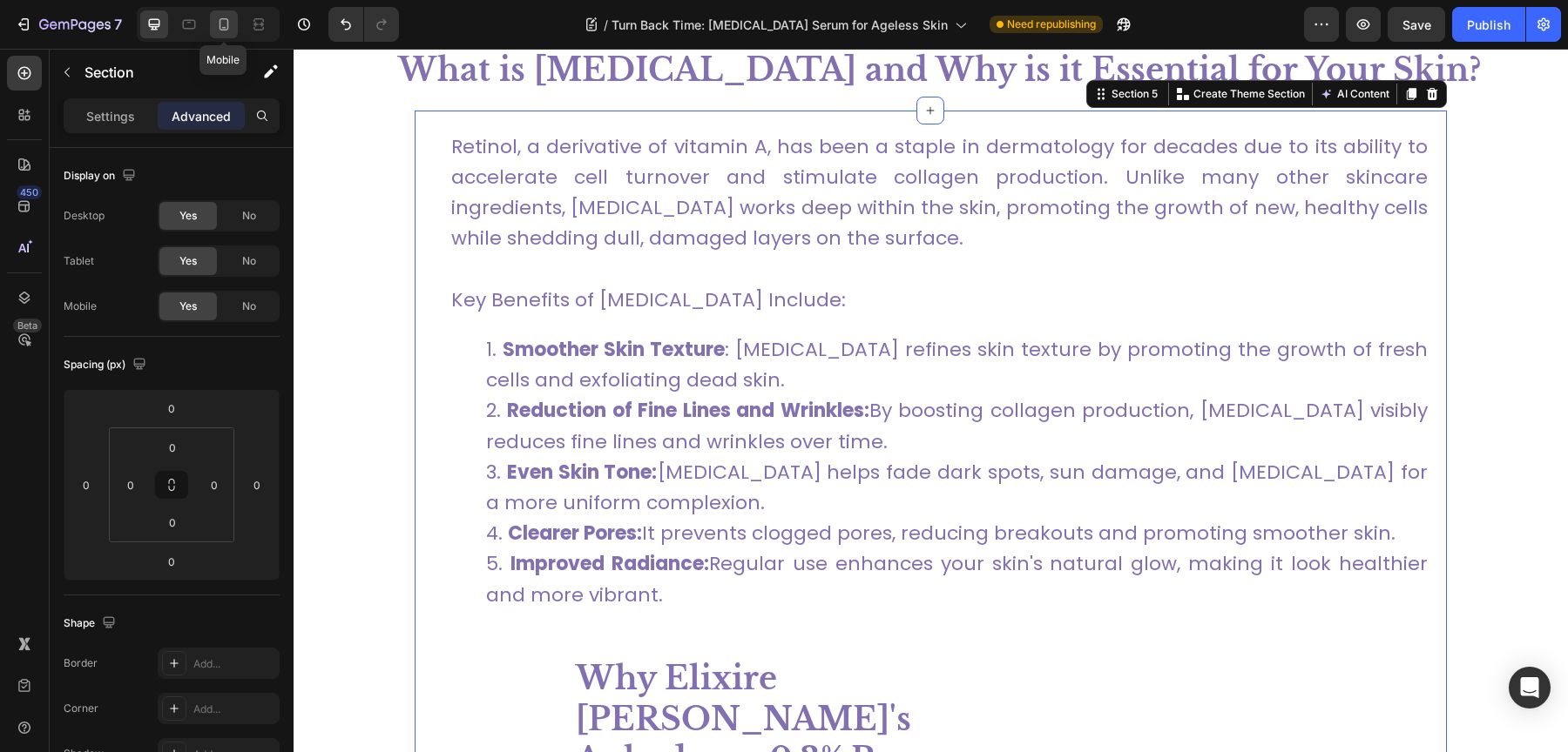
click at [215, 23] on icon at bounding box center [224, 25] width 18 height 18
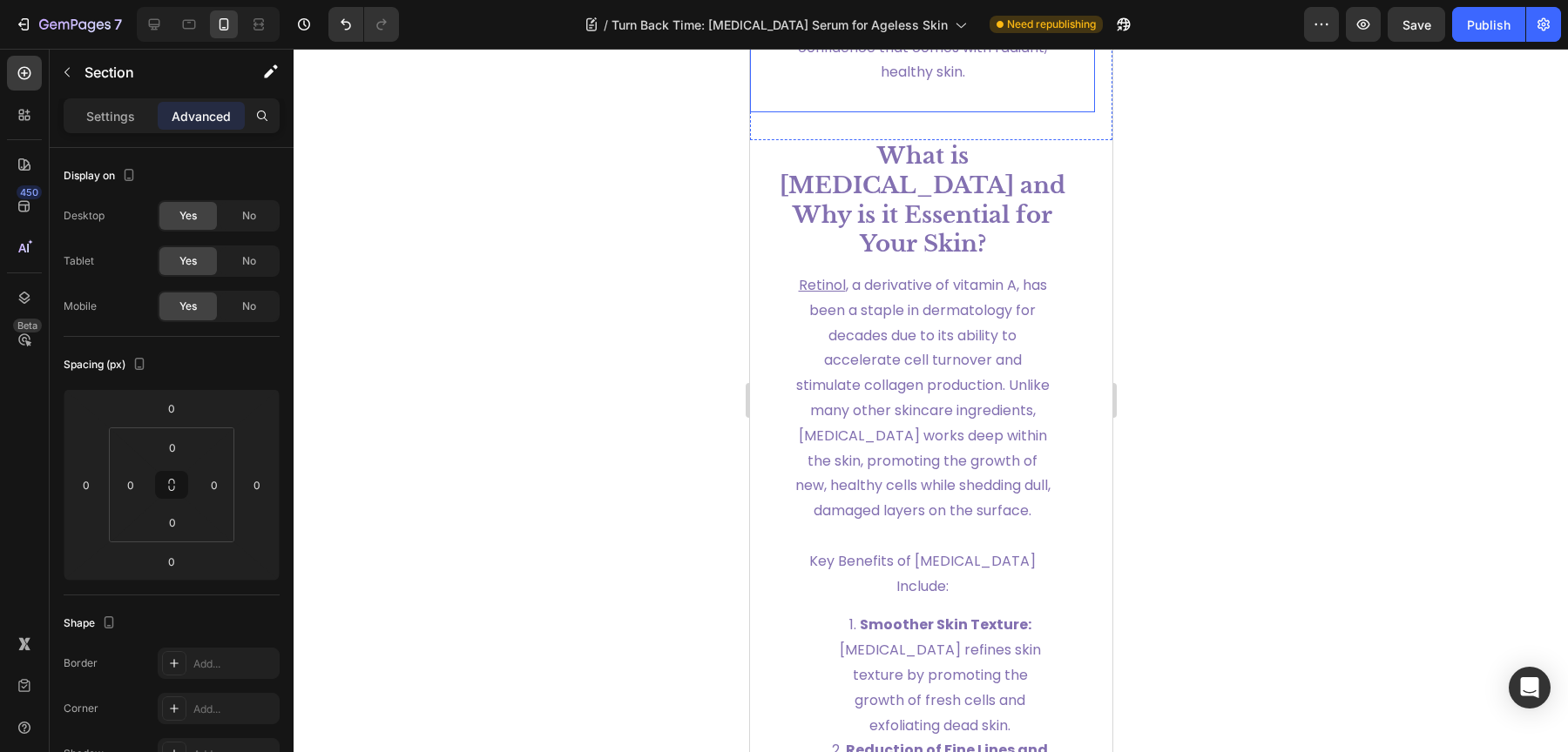
scroll to position [1905, 0]
click at [1262, 308] on div at bounding box center [930, 400] width 1275 height 703
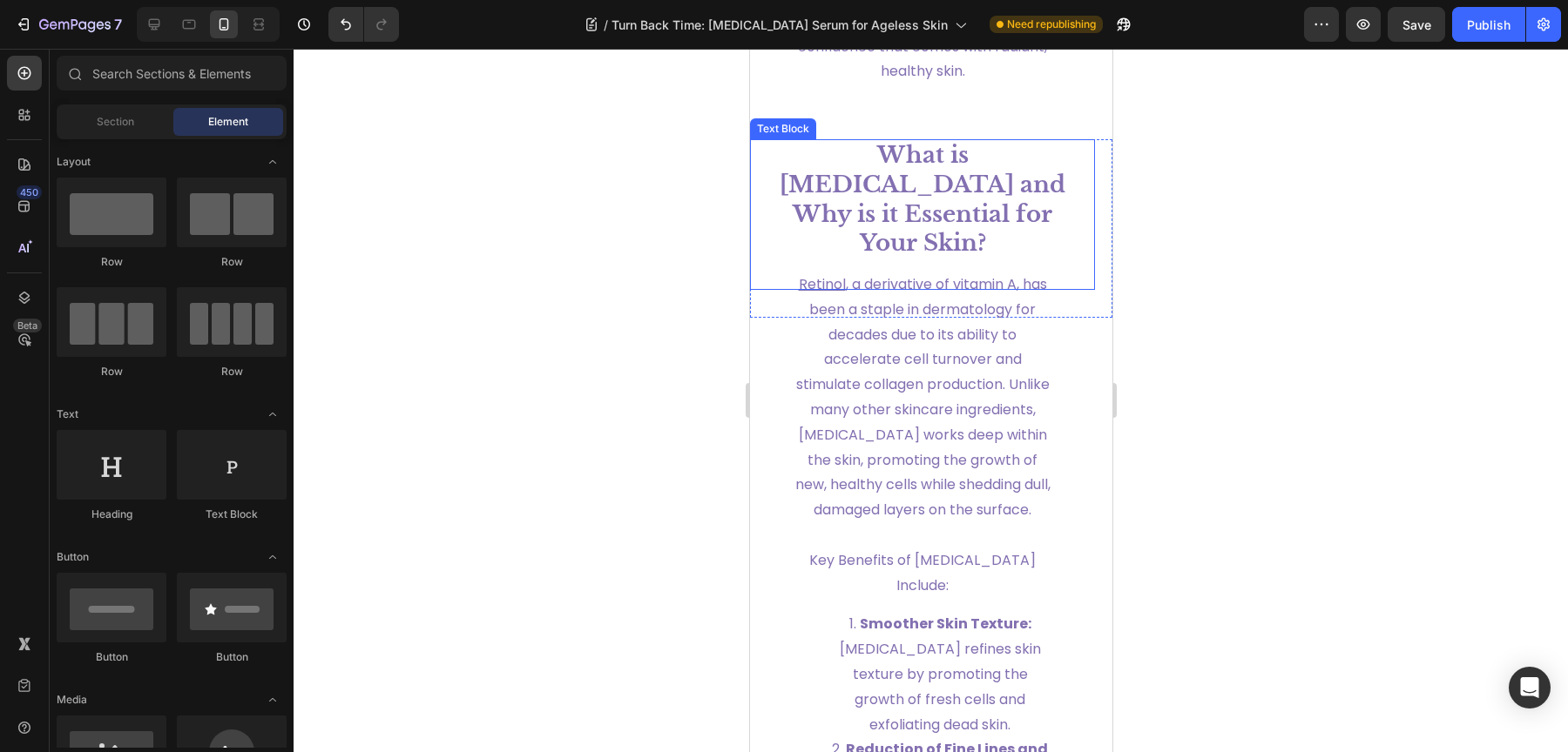
scroll to position [1698, 0]
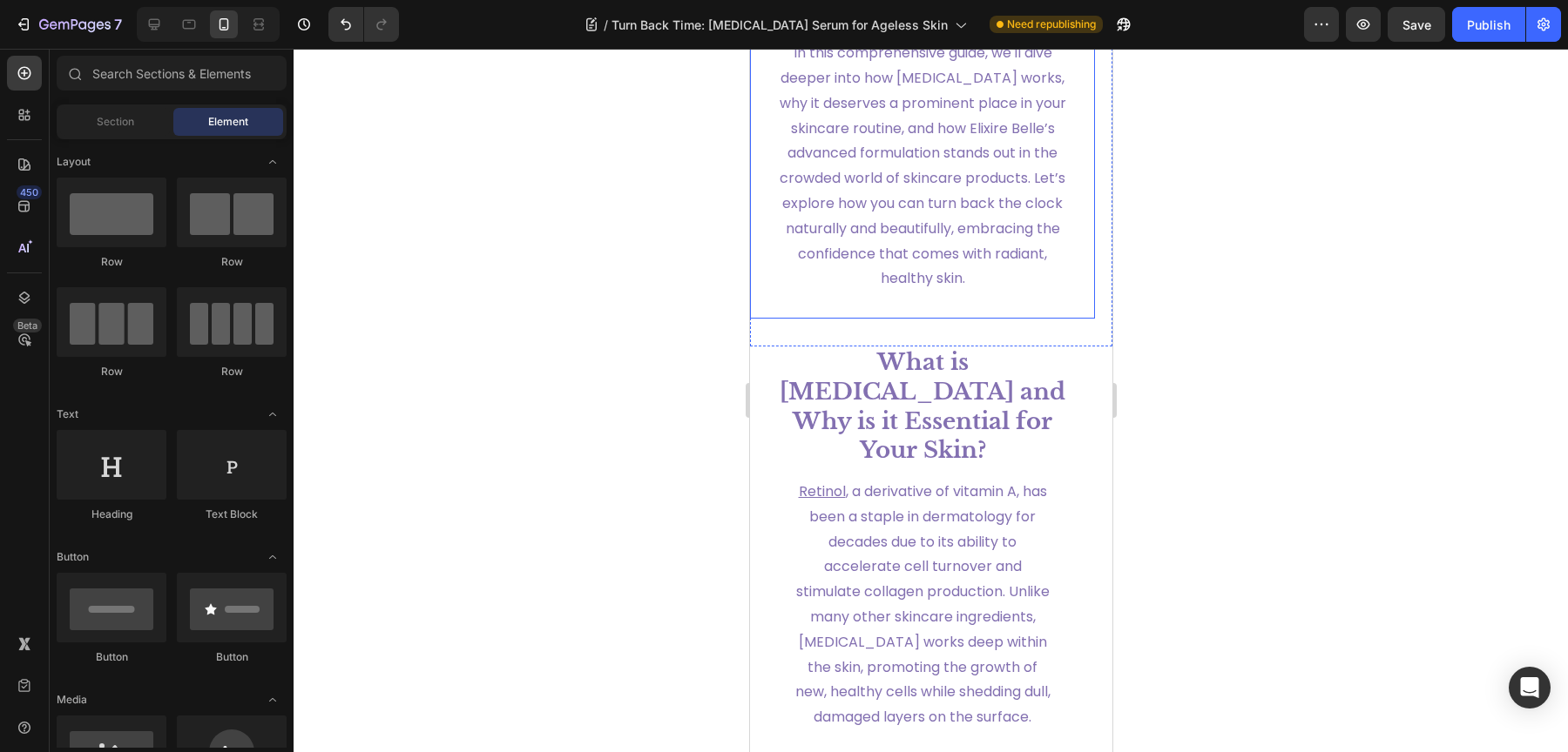
click at [910, 288] on span "In this comprehensive guide, we'll dive deeper into how [MEDICAL_DATA] works, w…" at bounding box center [922, 165] width 286 height 245
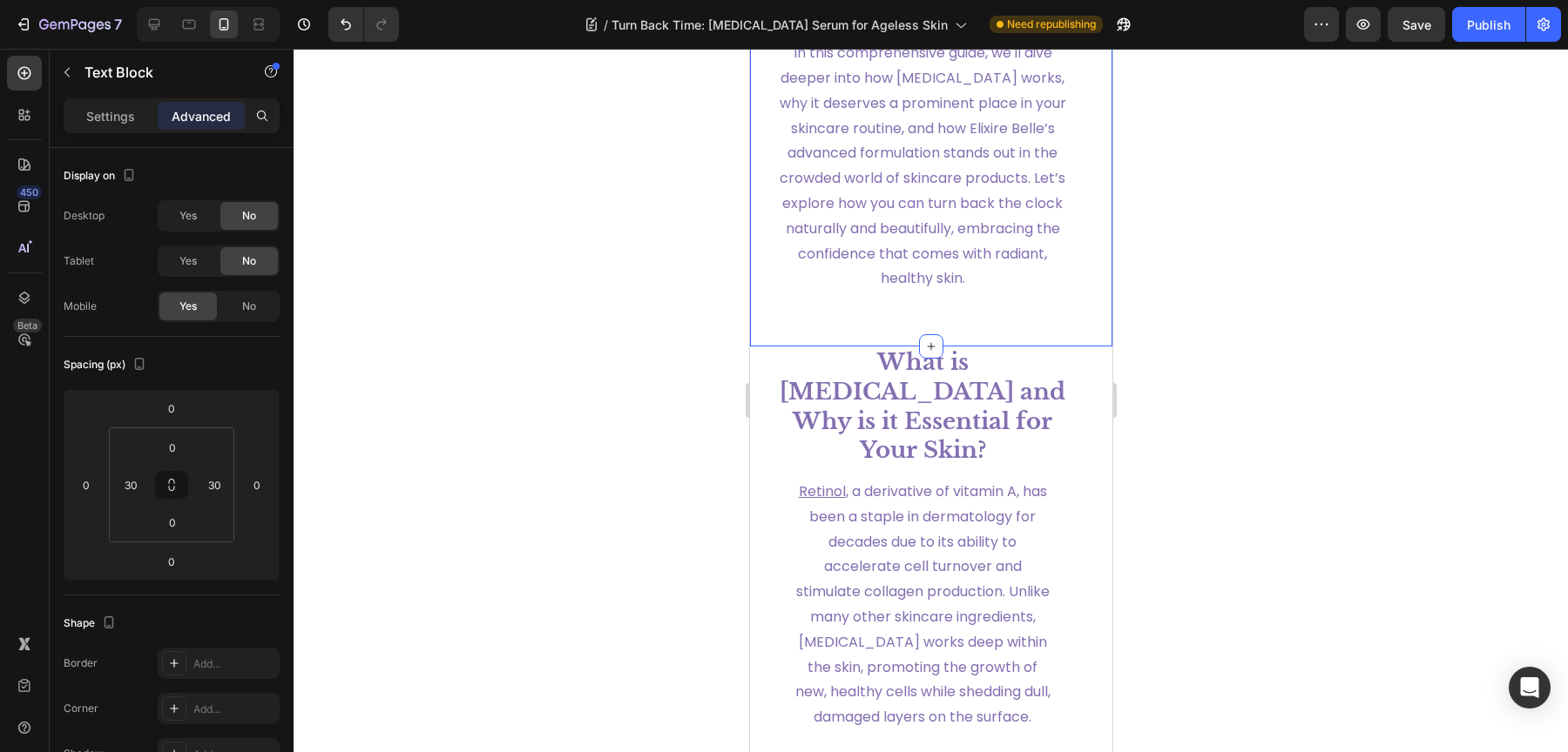
click at [181, 529] on input "32" at bounding box center [172, 522] width 35 height 26
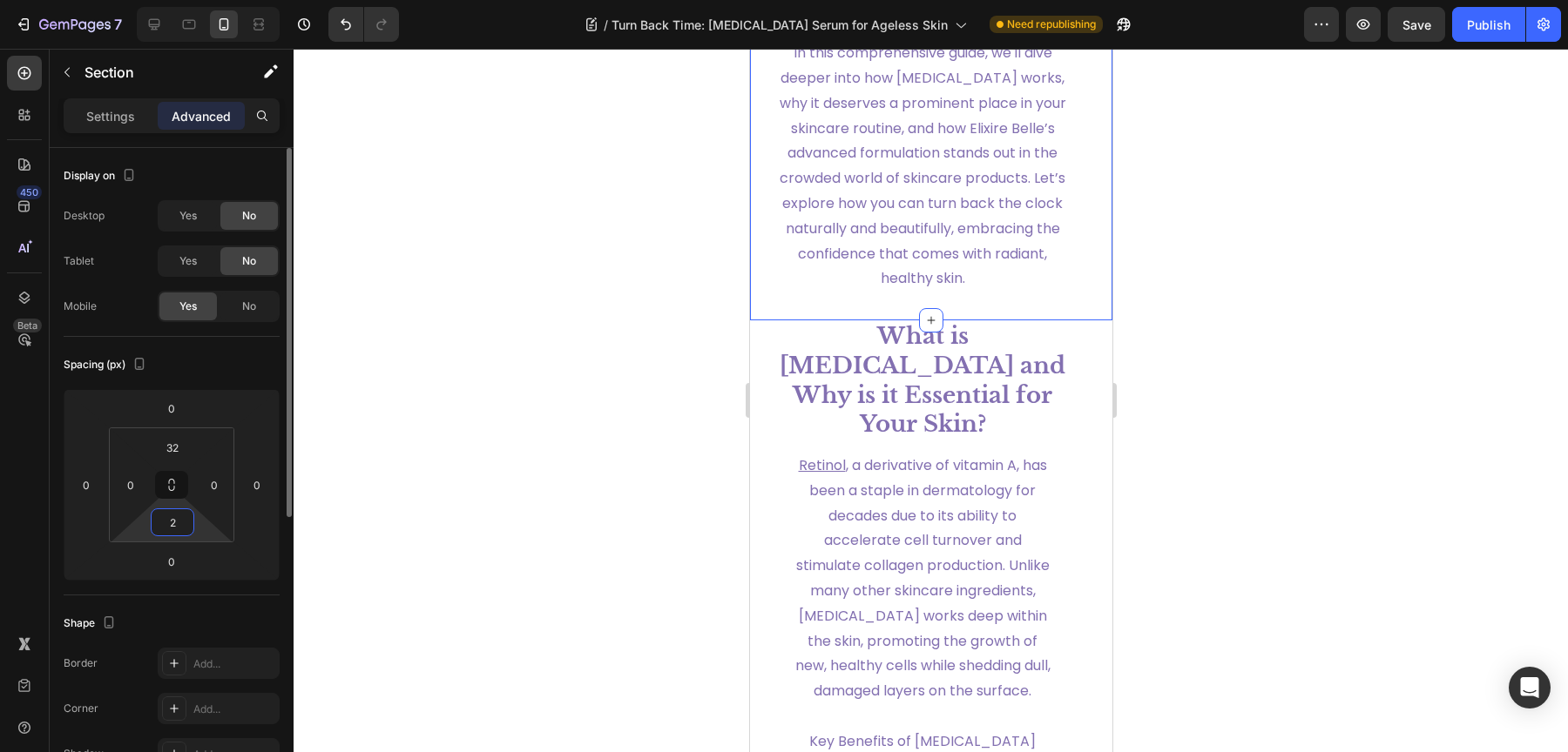
type input "20"
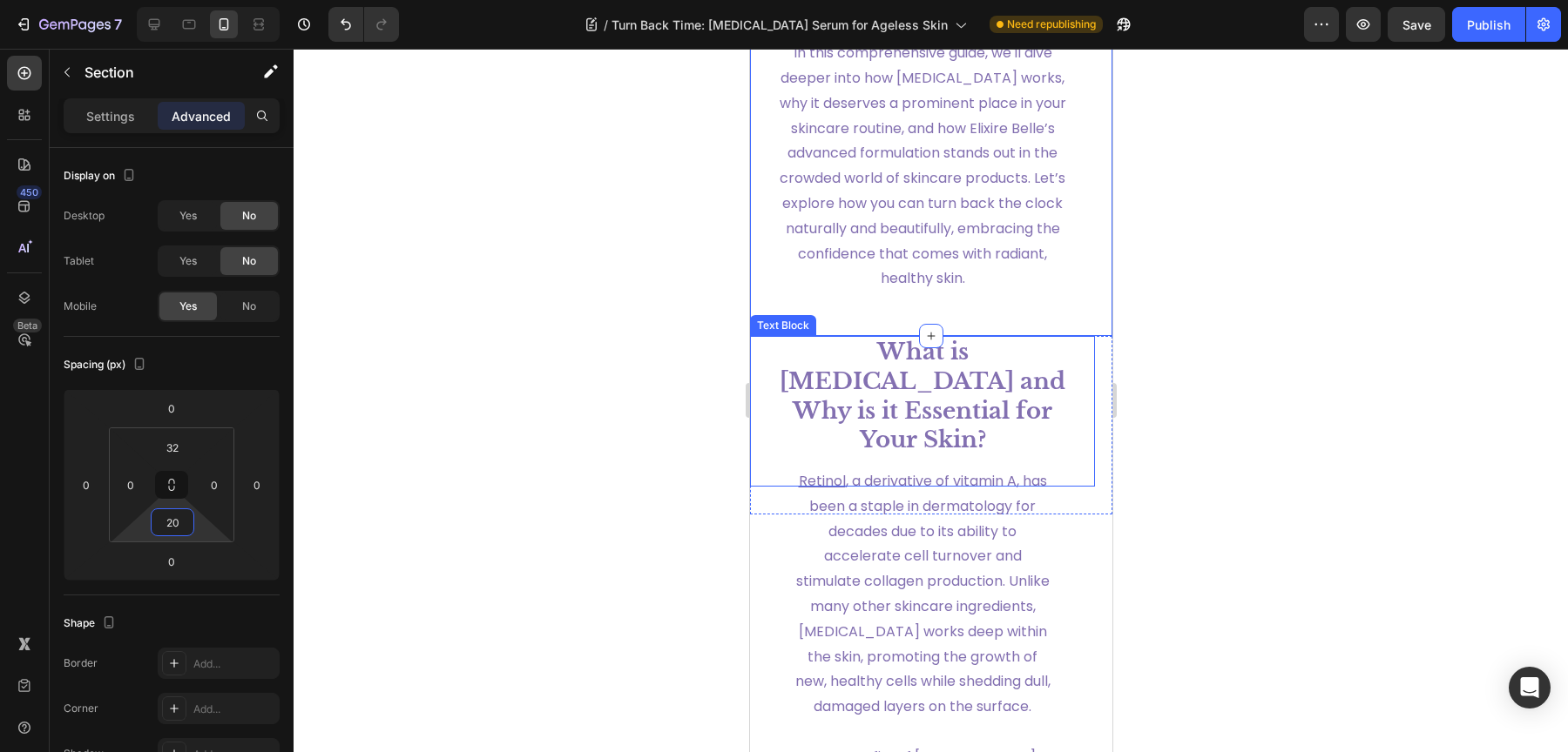
click at [879, 450] on strong "What is [MEDICAL_DATA] and Why is it Essential for Your Skin?" at bounding box center [921, 396] width 285 height 116
click at [1021, 455] on p "What is [MEDICAL_DATA] and Why is it Essential for Your Skin?" at bounding box center [921, 396] width 289 height 117
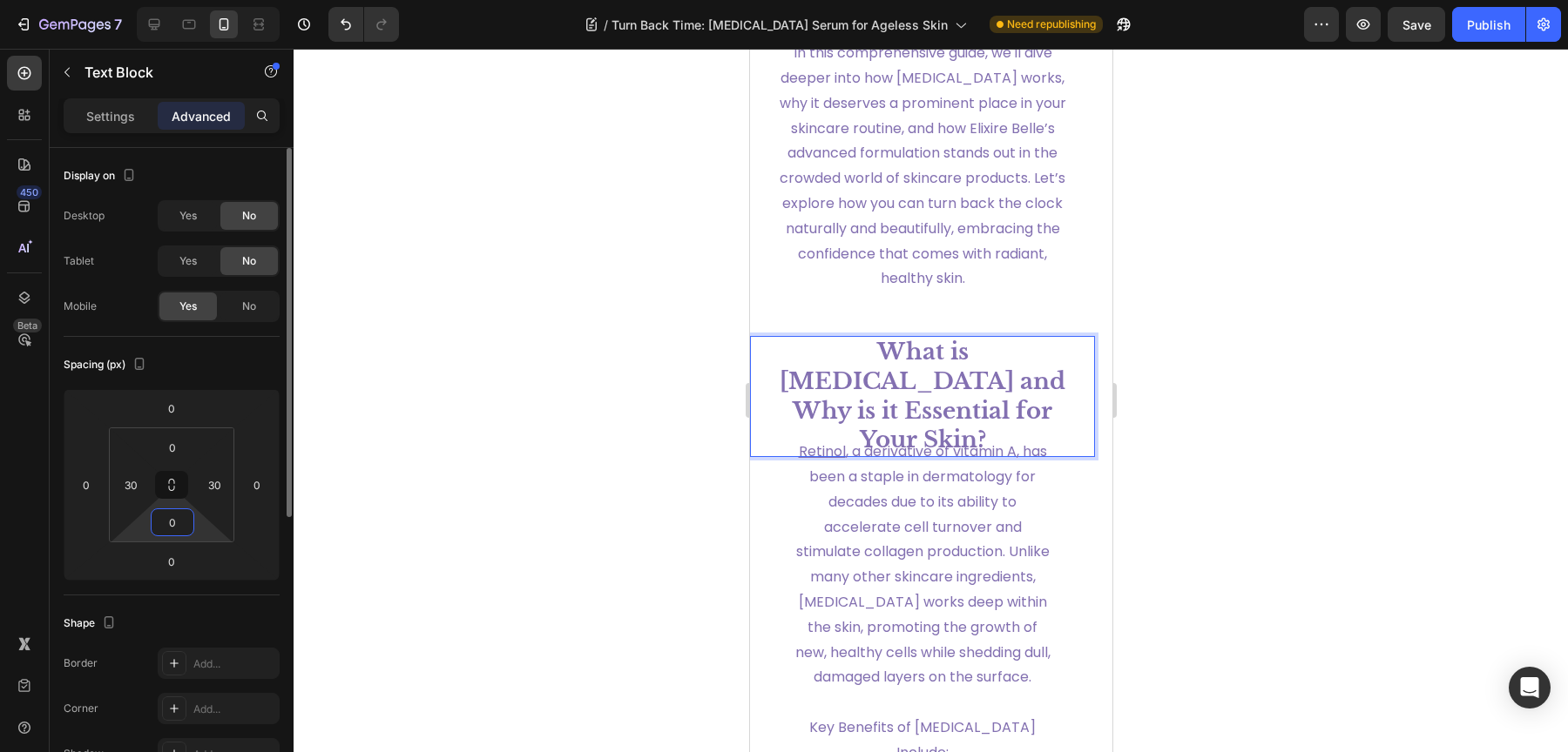
click at [181, 526] on input "0" at bounding box center [172, 522] width 35 height 26
type input "30"
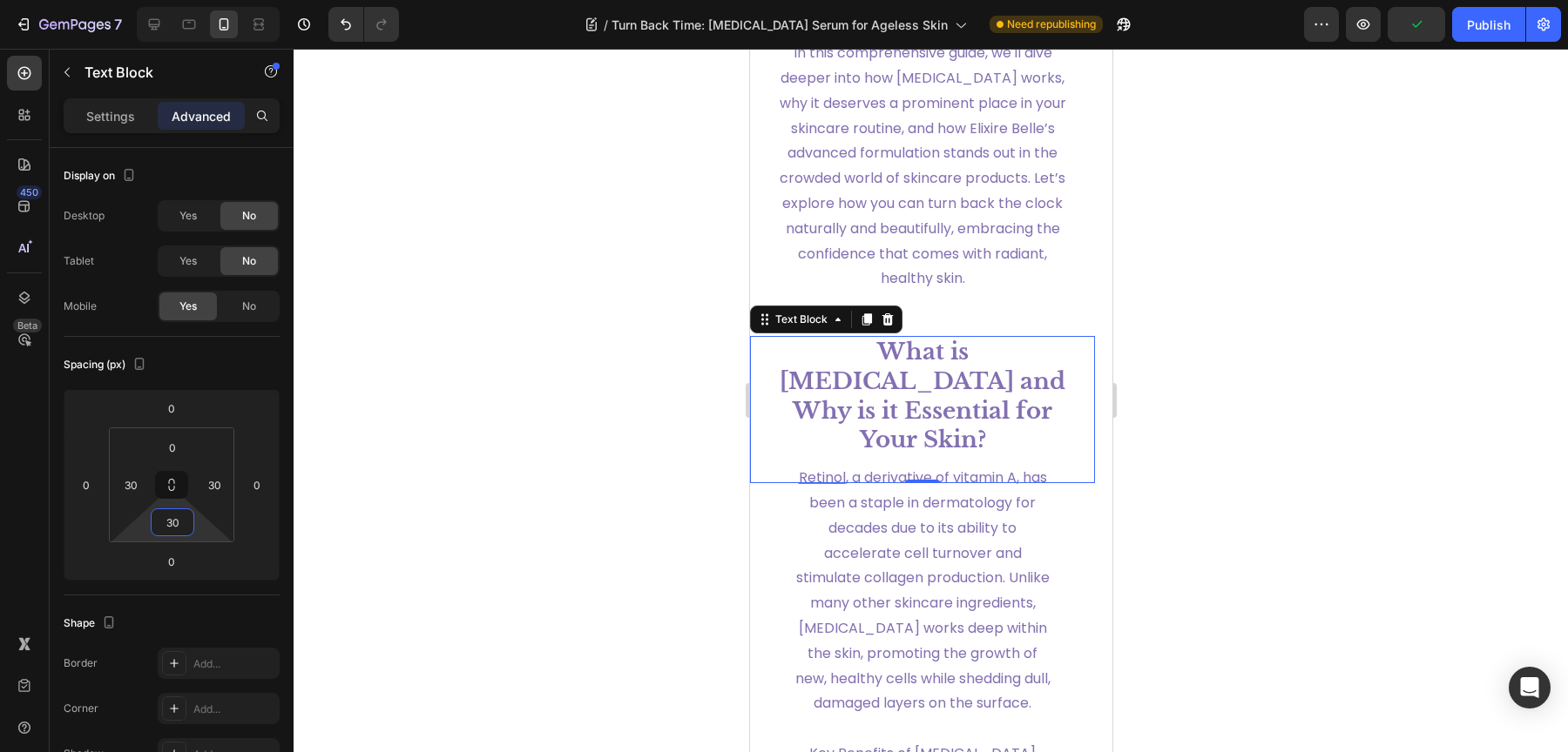
click at [1370, 499] on div at bounding box center [930, 400] width 1275 height 703
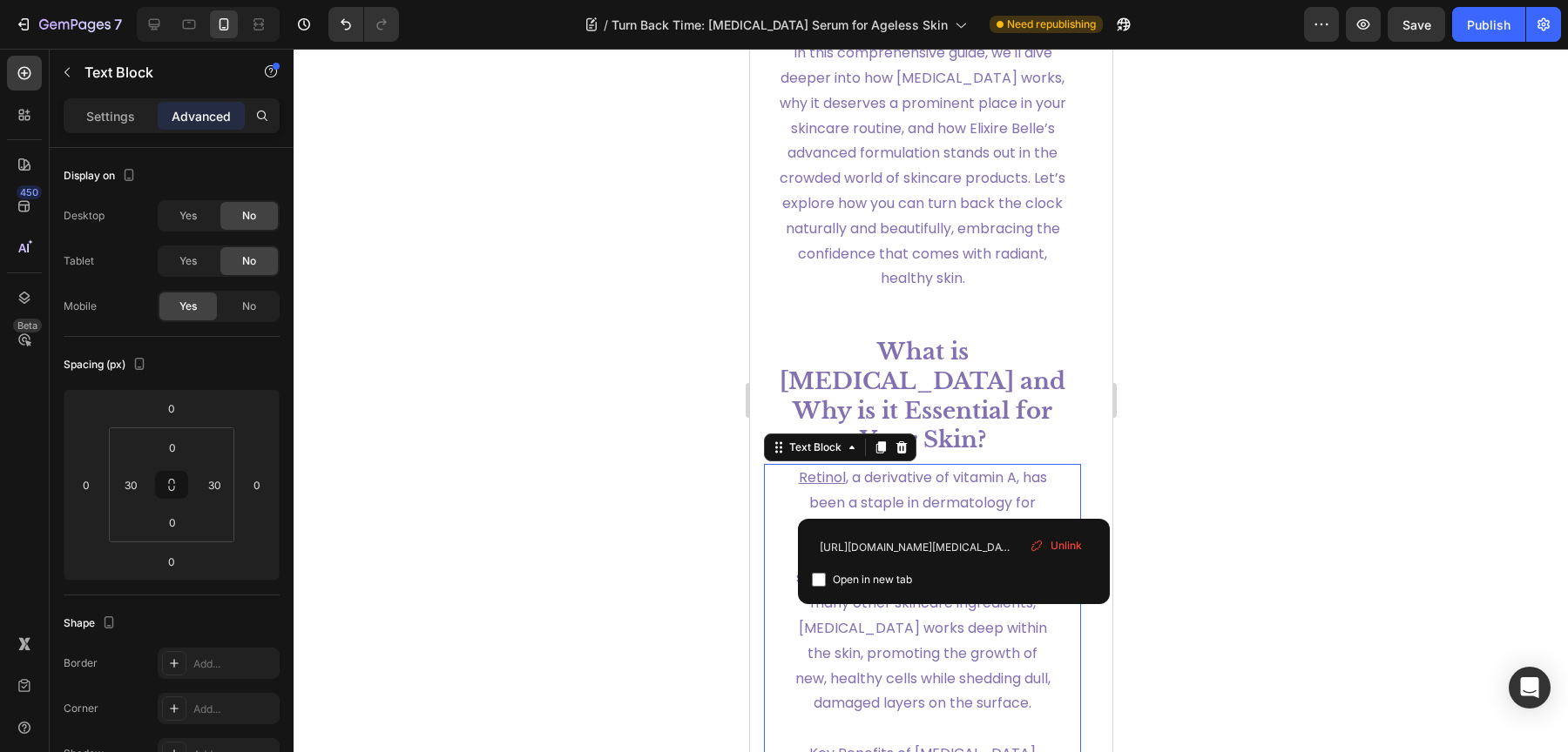
click at [954, 492] on span "[MEDICAL_DATA] , a derivative of vitamin A, has been a staple in dermatology fo…" at bounding box center [921, 590] width 255 height 245
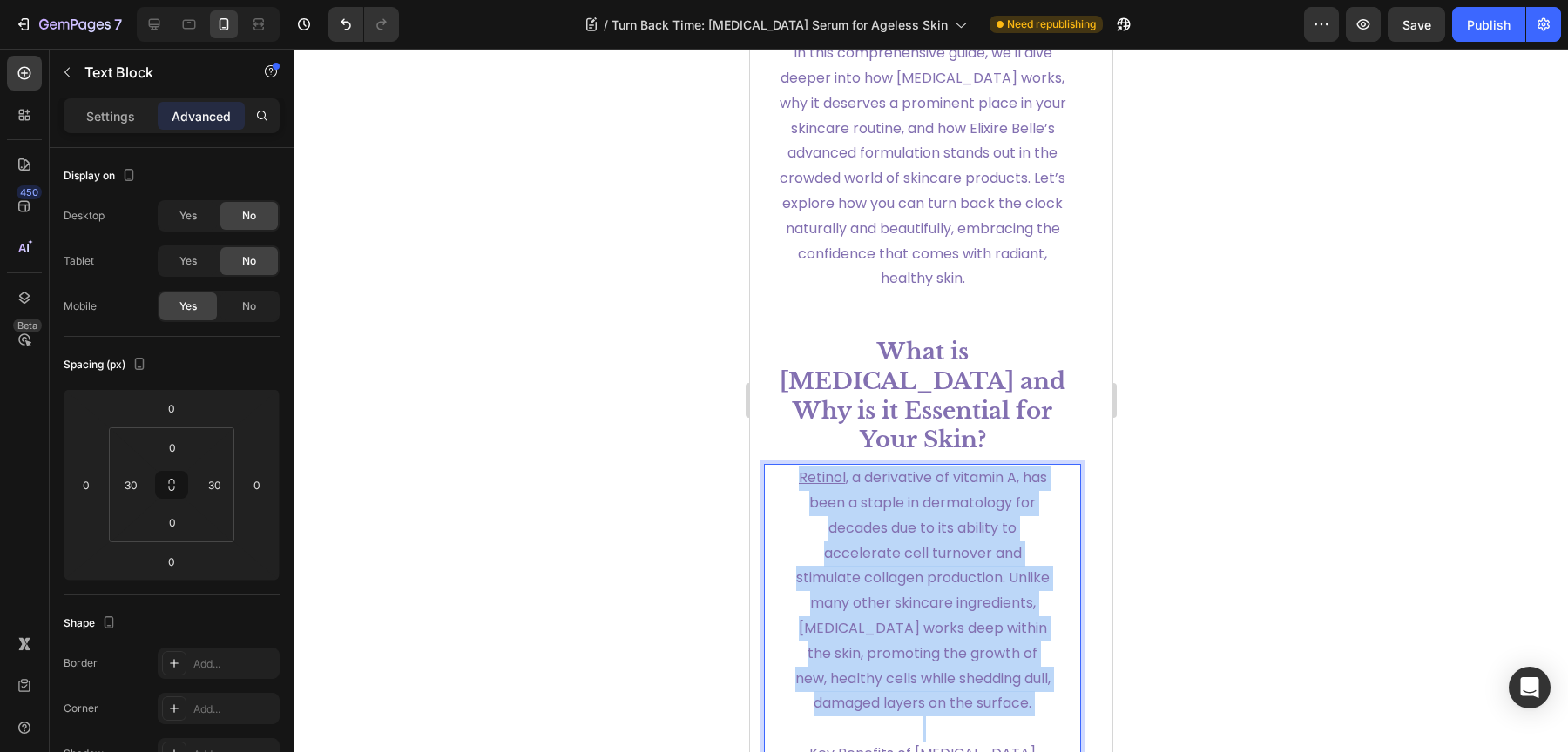
click at [954, 492] on span "[MEDICAL_DATA] , a derivative of vitamin A, has been a staple in dermatology fo…" at bounding box center [921, 590] width 255 height 245
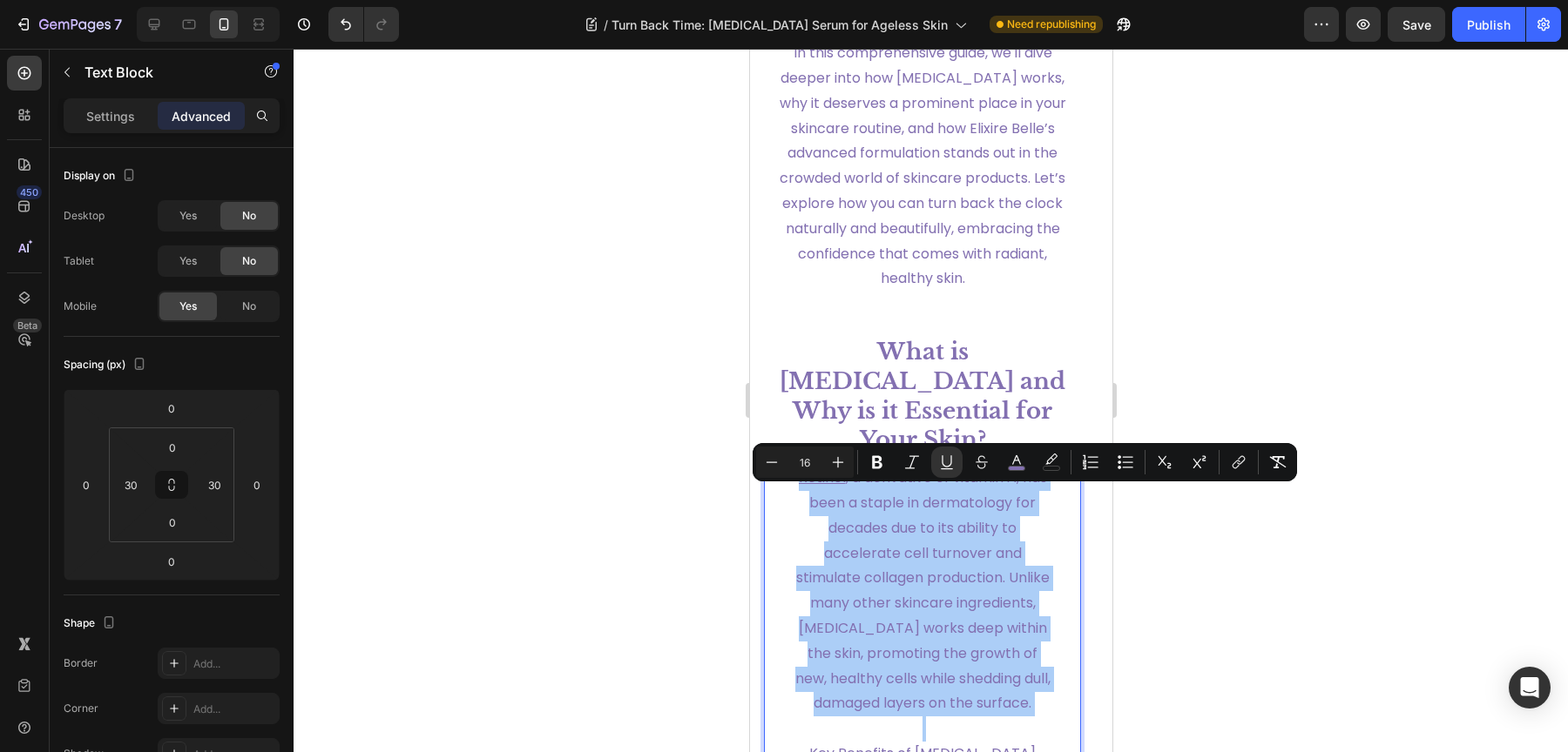
click at [1187, 555] on div at bounding box center [930, 400] width 1275 height 703
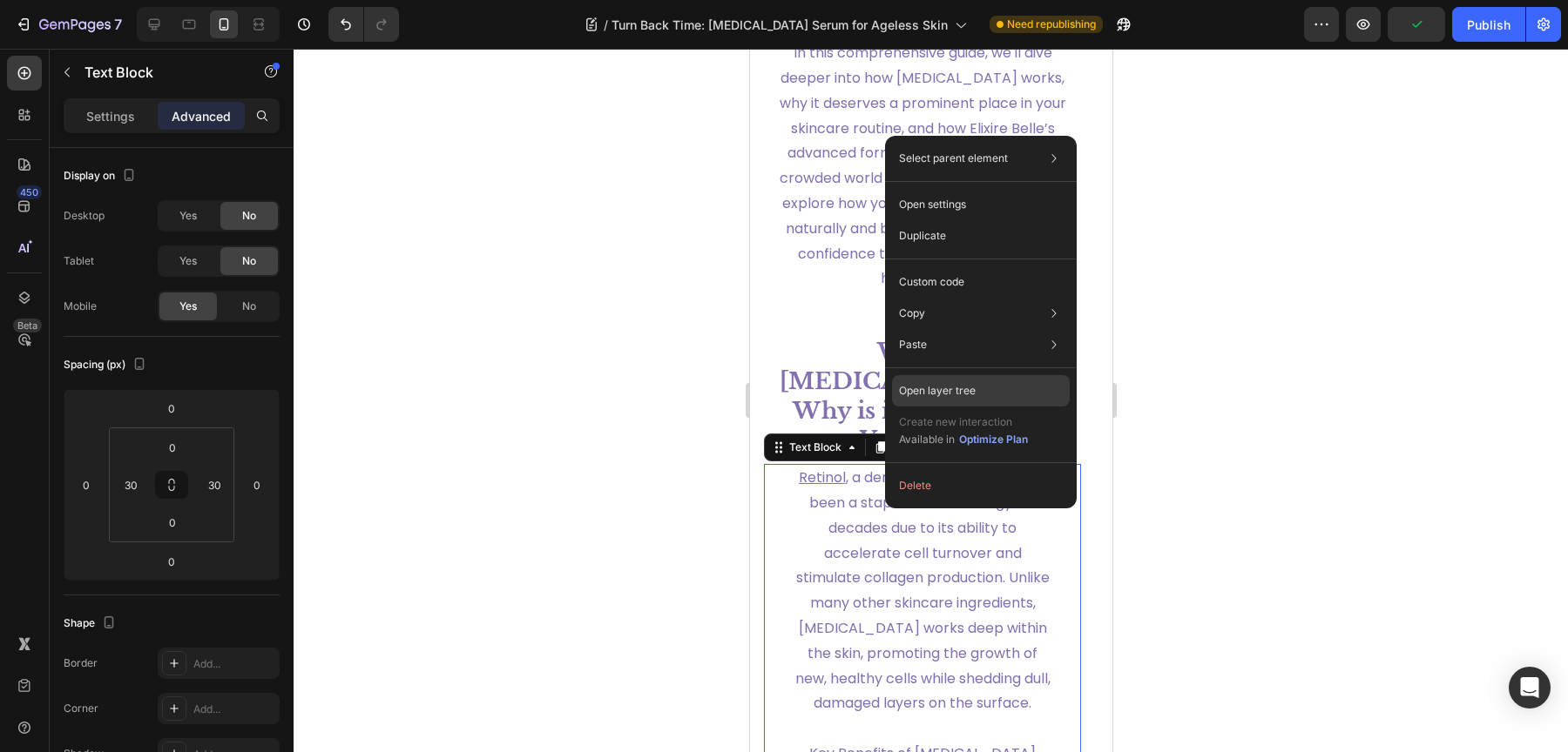
click at [985, 382] on div "Open layer tree" at bounding box center [981, 390] width 178 height 31
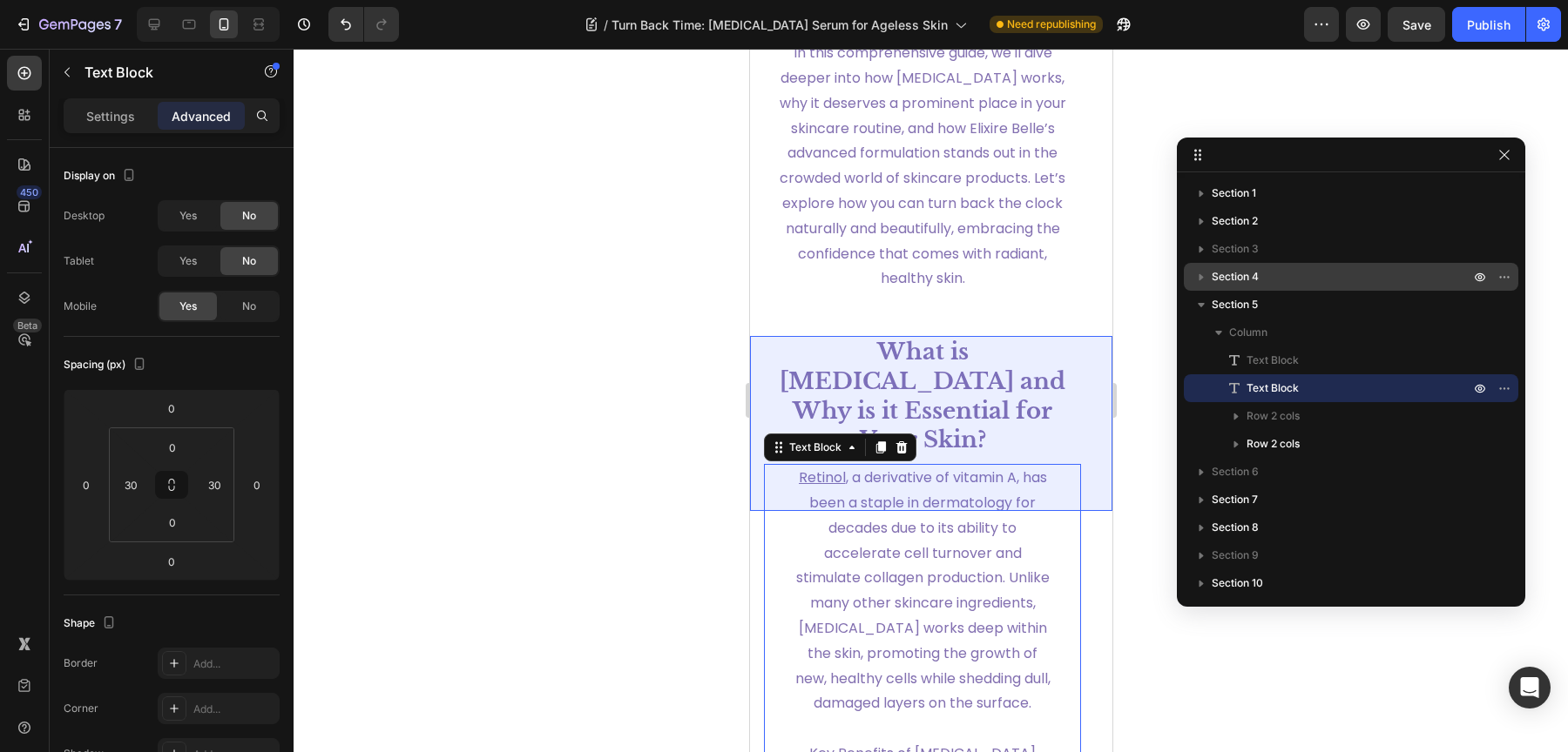
click at [1256, 280] on span "Section 4" at bounding box center [1234, 277] width 47 height 18
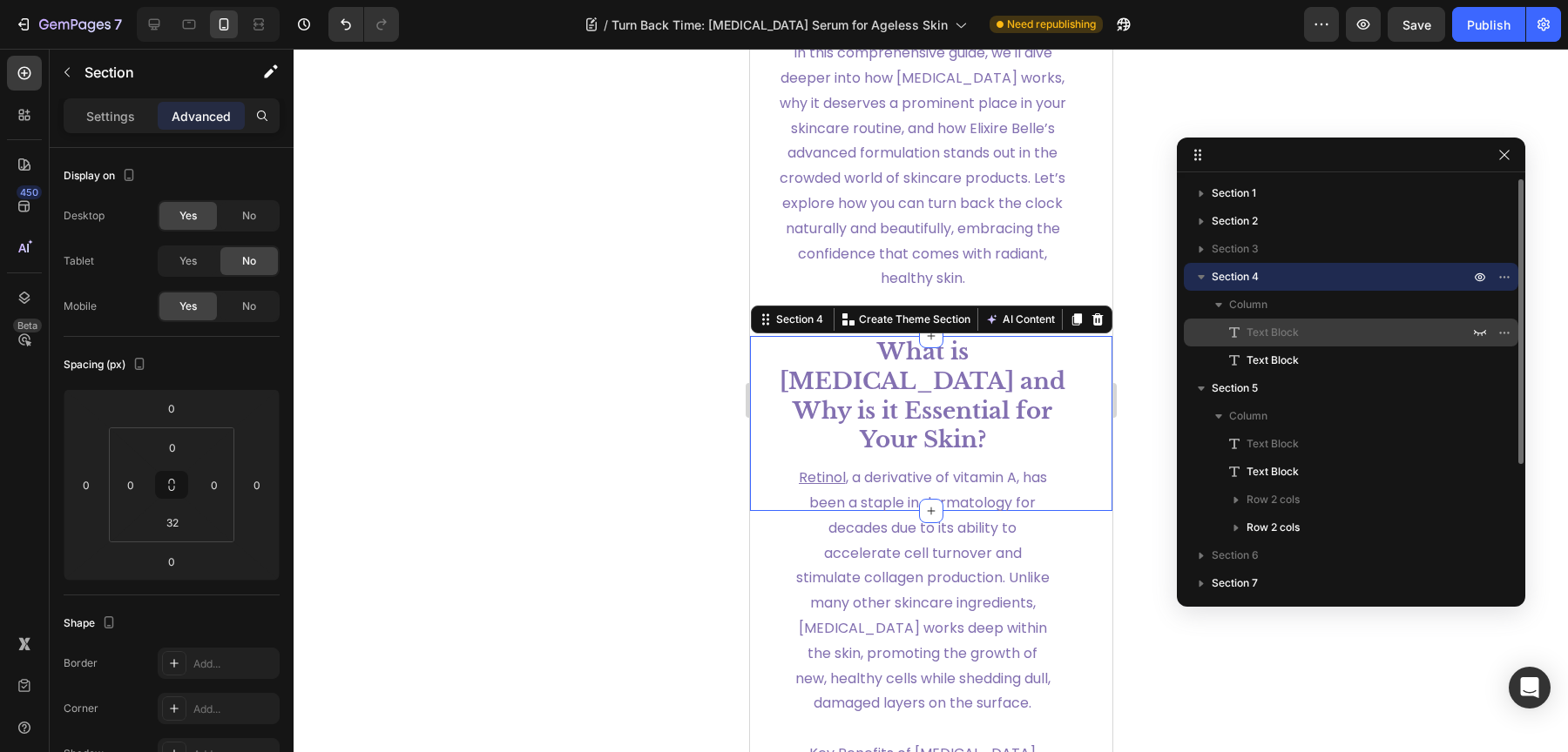
click at [1269, 334] on span "Text Block" at bounding box center [1273, 332] width 52 height 18
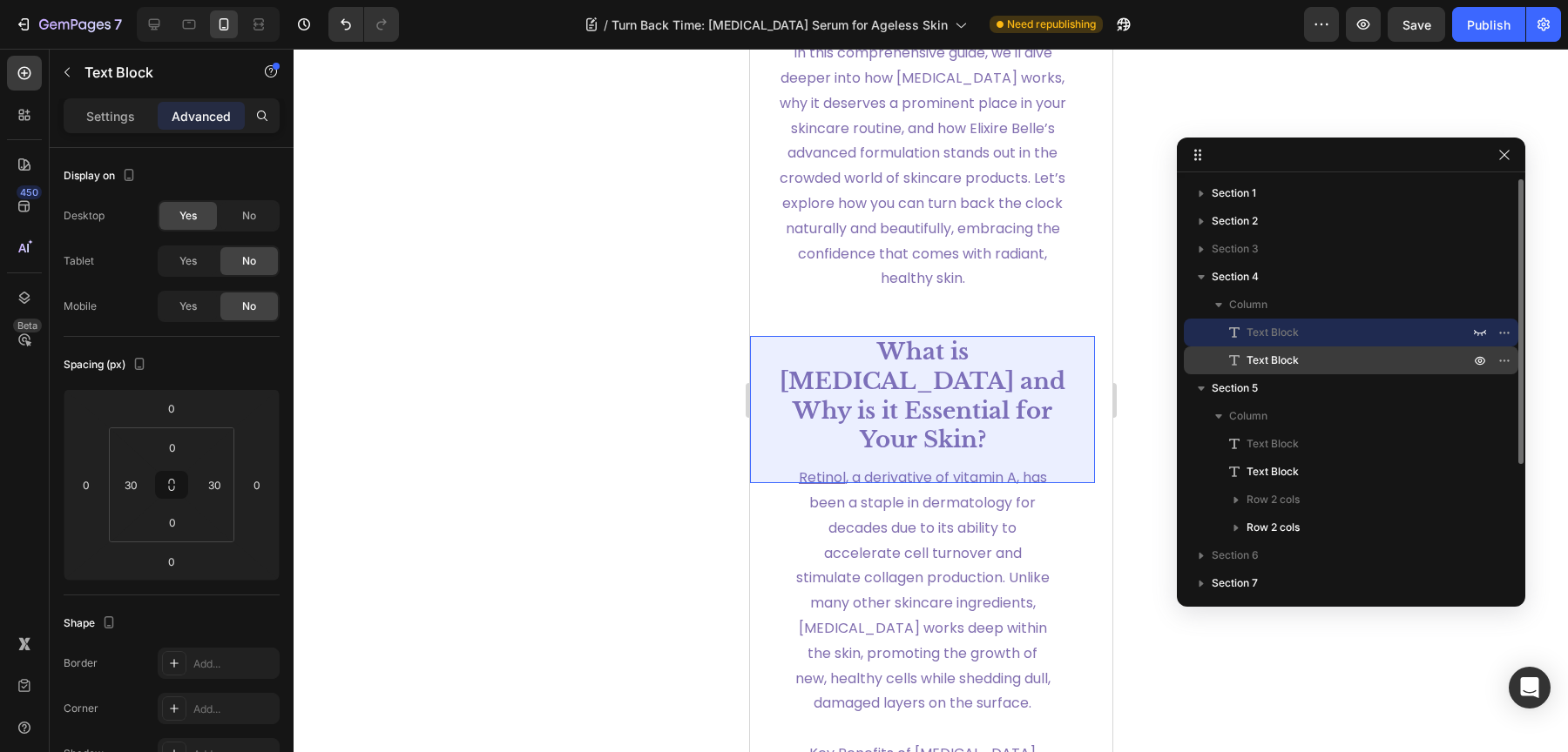
click at [1264, 359] on span "Text Block" at bounding box center [1273, 361] width 52 height 18
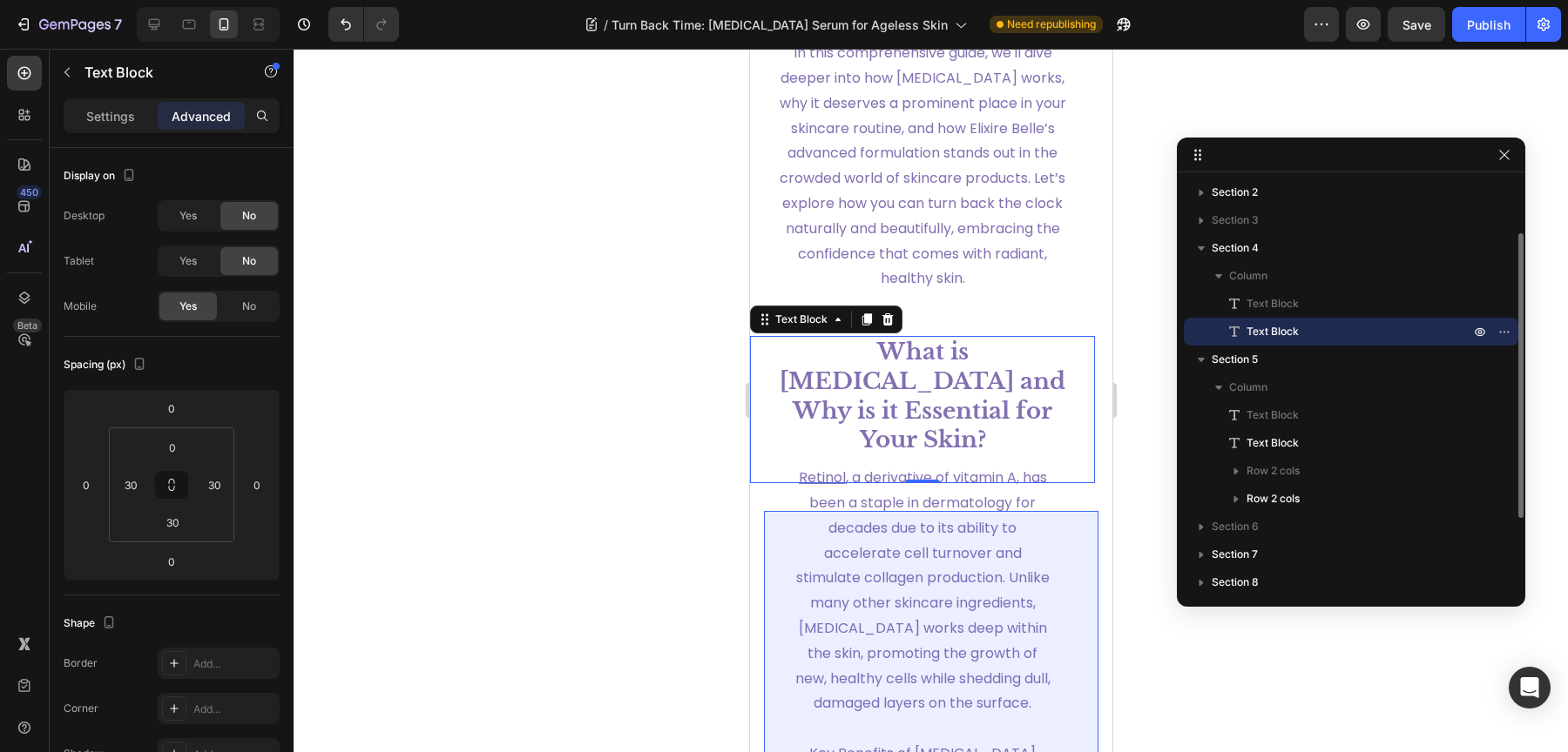
scroll to position [51, 0]
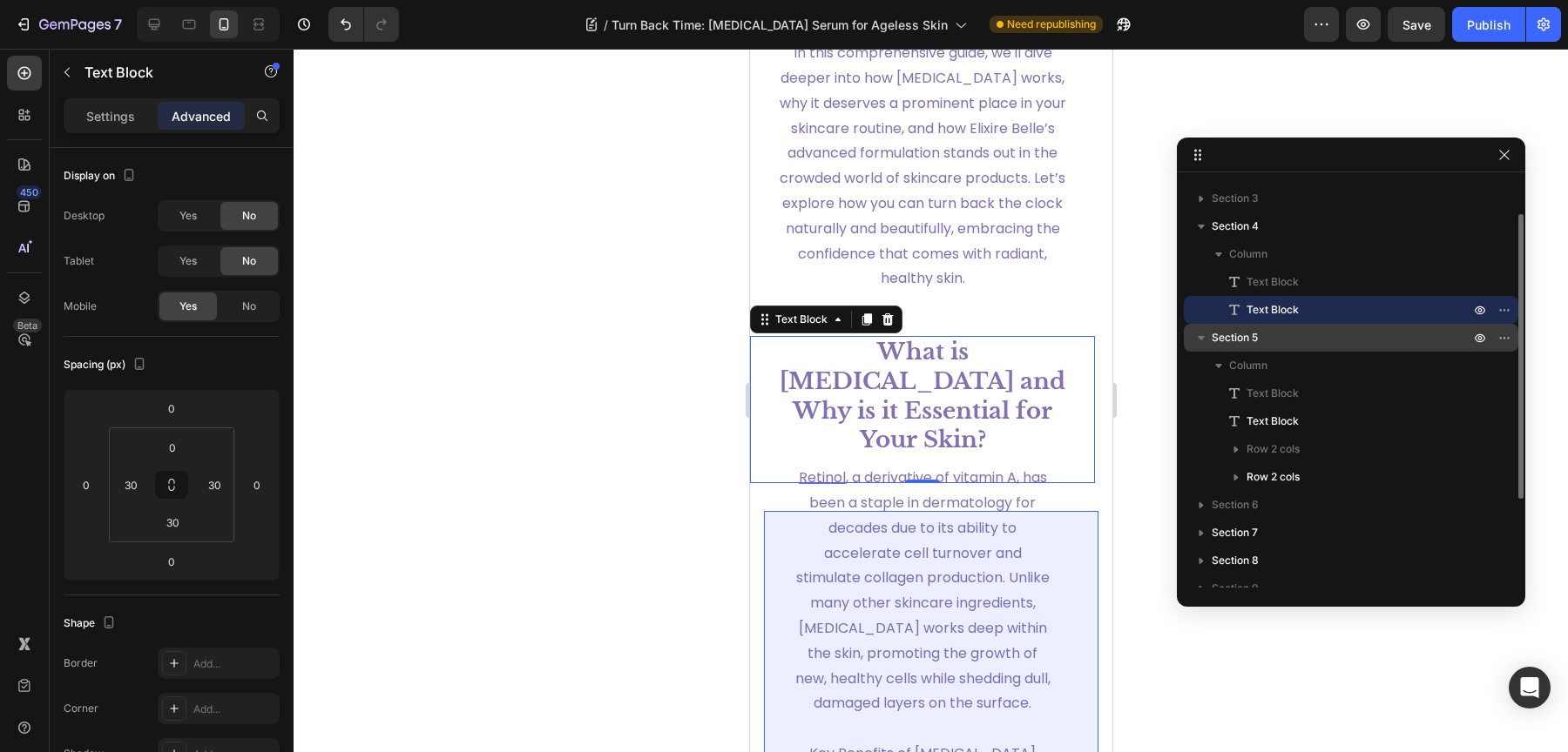
click at [1266, 337] on p "Section 5" at bounding box center [1342, 338] width 261 height 18
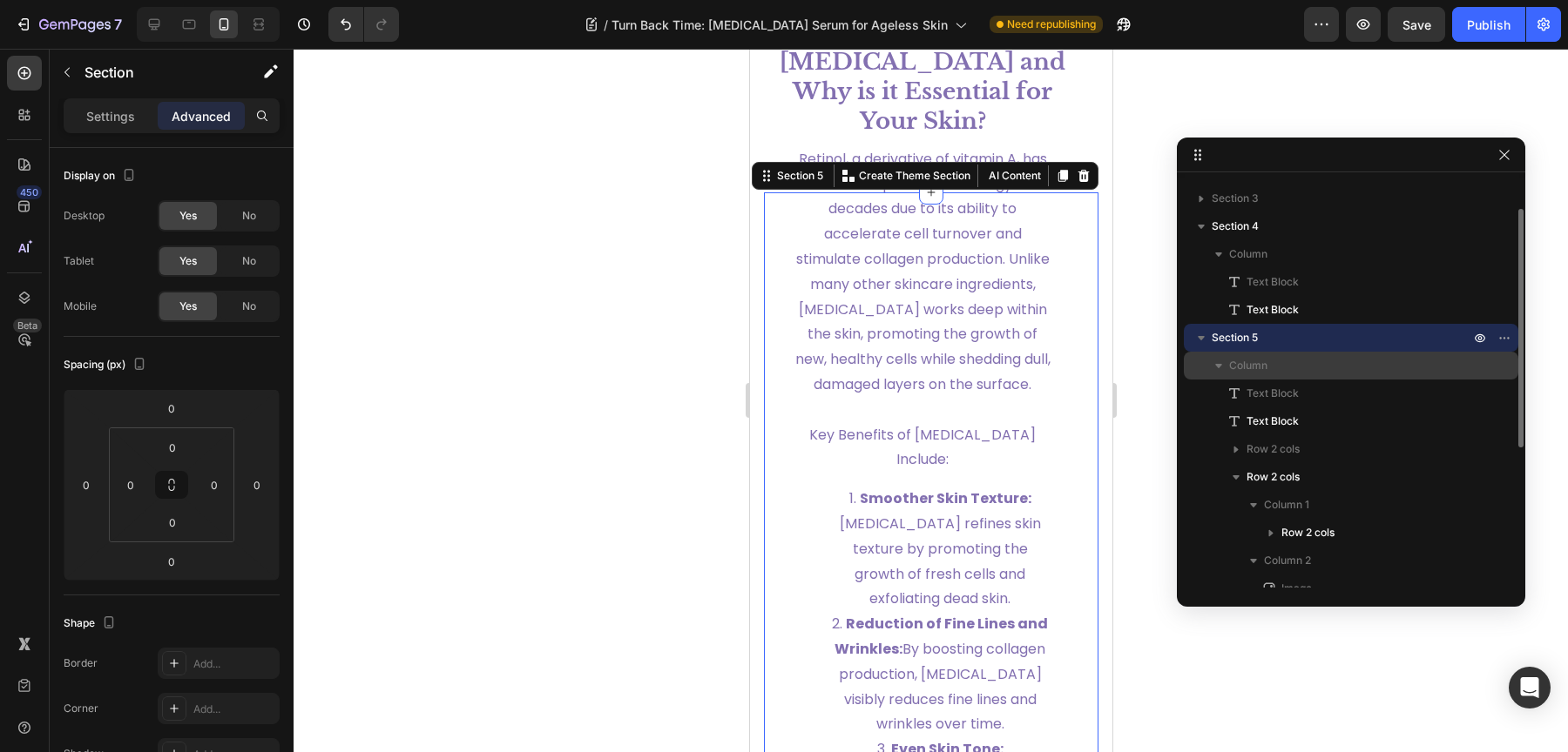
scroll to position [2120, 0]
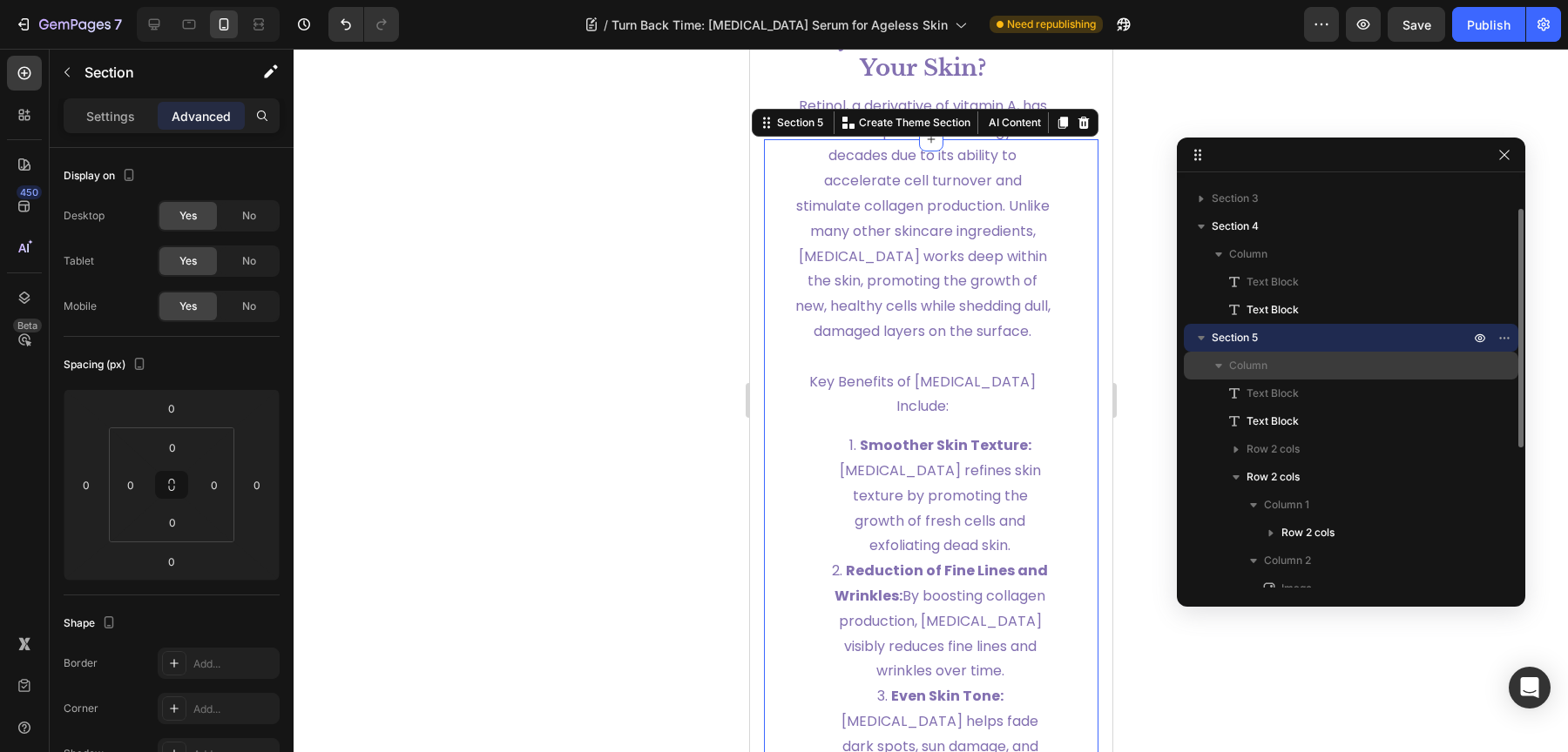
click at [1266, 352] on div "Column" at bounding box center [1351, 365] width 320 height 28
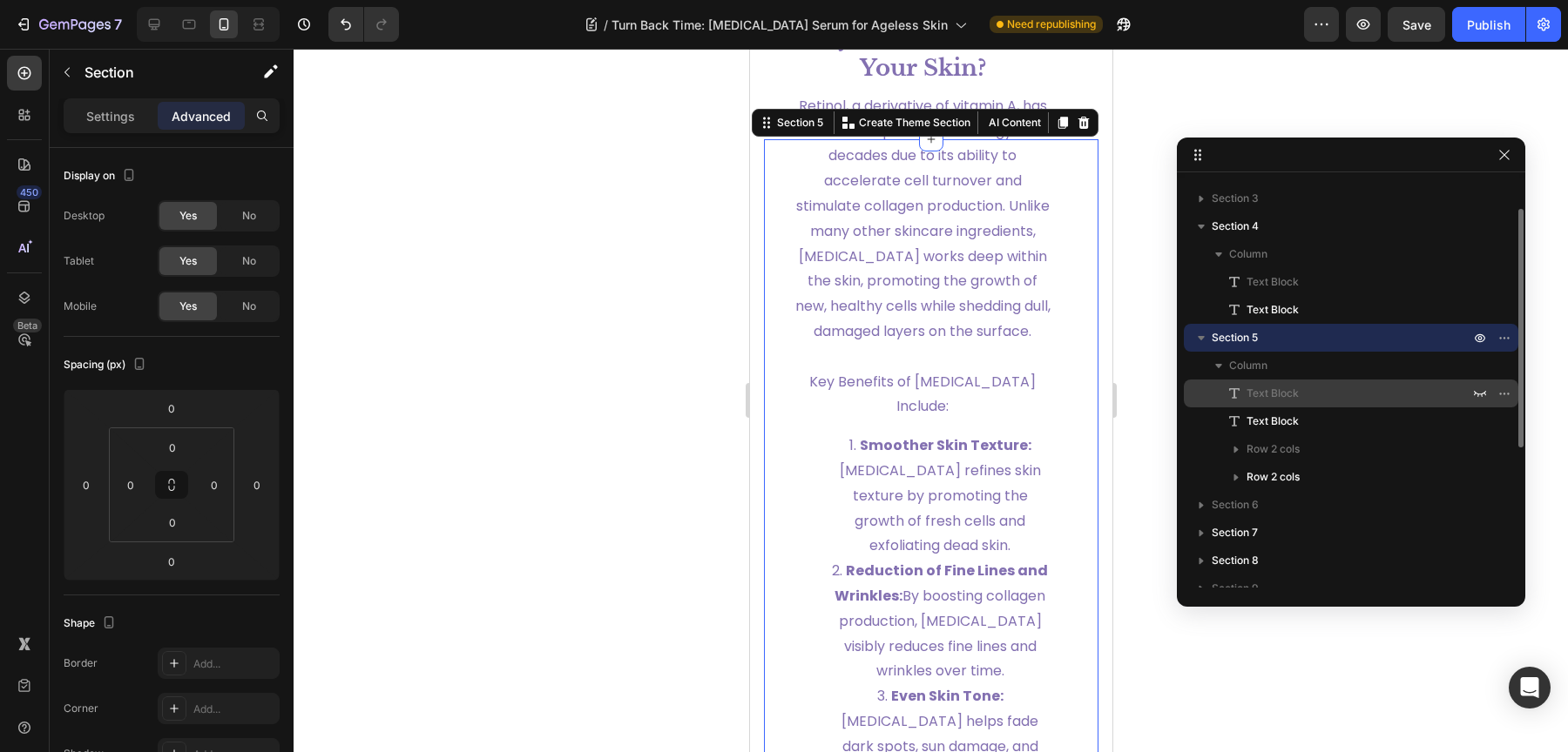
click at [1275, 387] on span "Text Block" at bounding box center [1273, 394] width 52 height 18
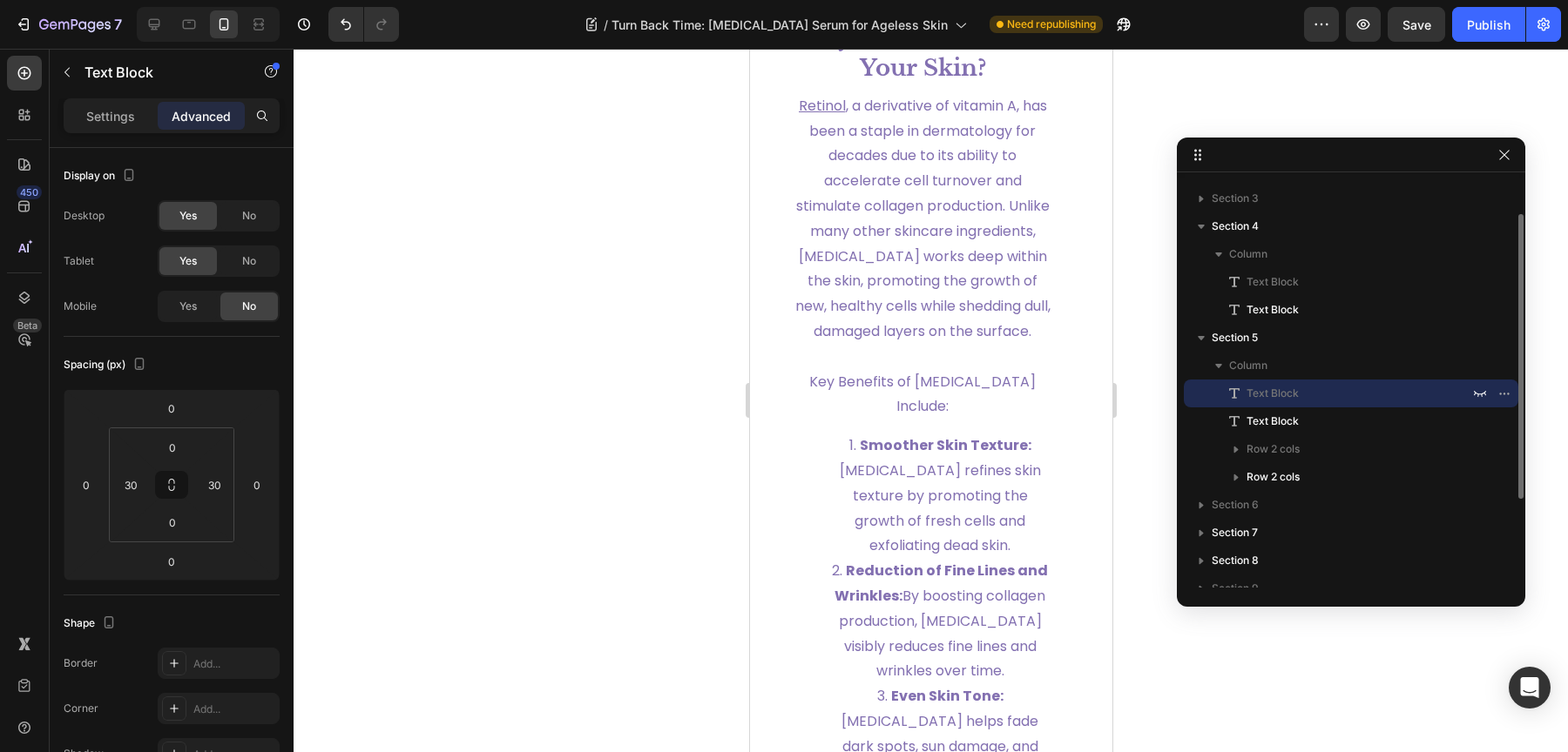
click at [1275, 387] on span "Text Block" at bounding box center [1273, 394] width 52 height 18
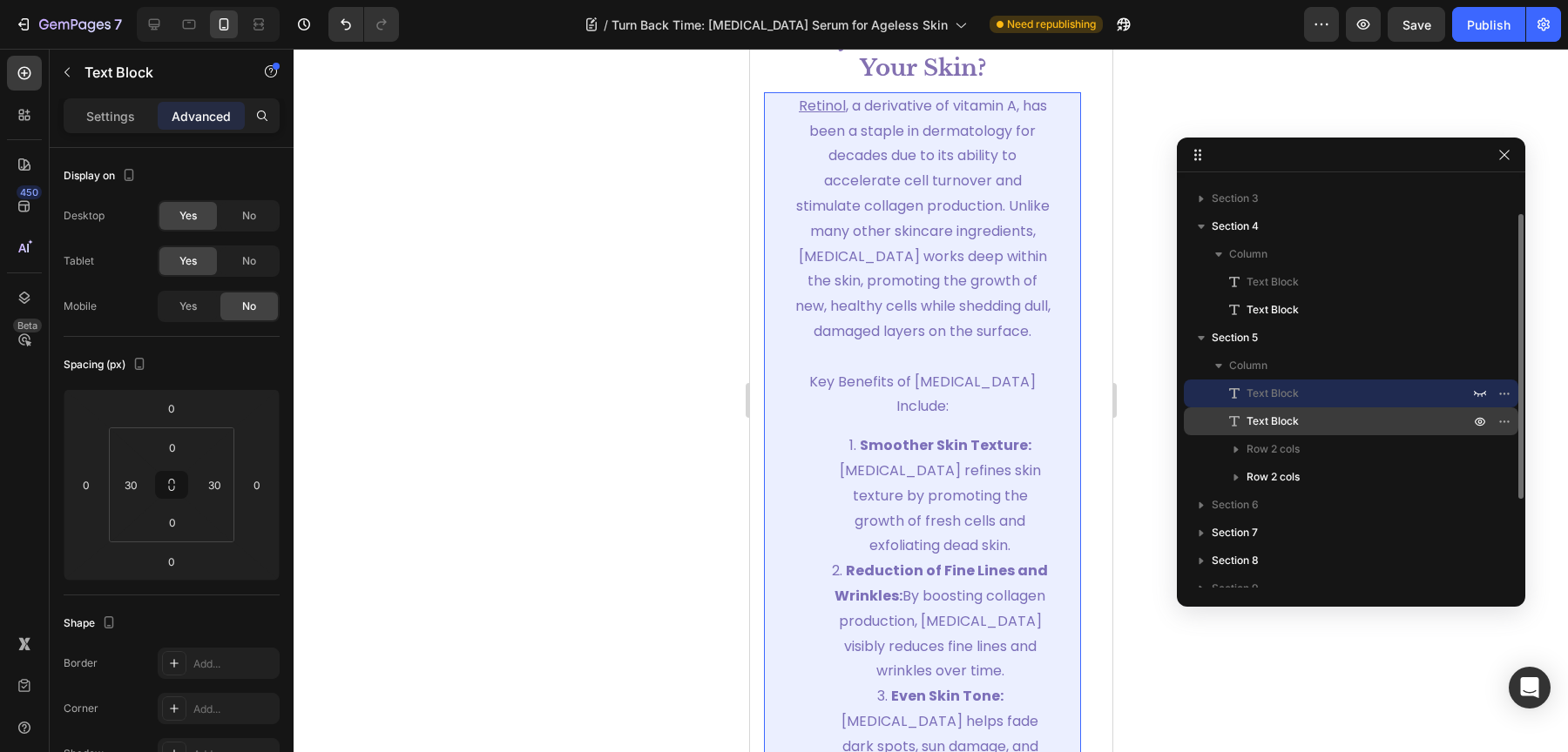
click at [1277, 421] on span "Text Block" at bounding box center [1273, 421] width 52 height 18
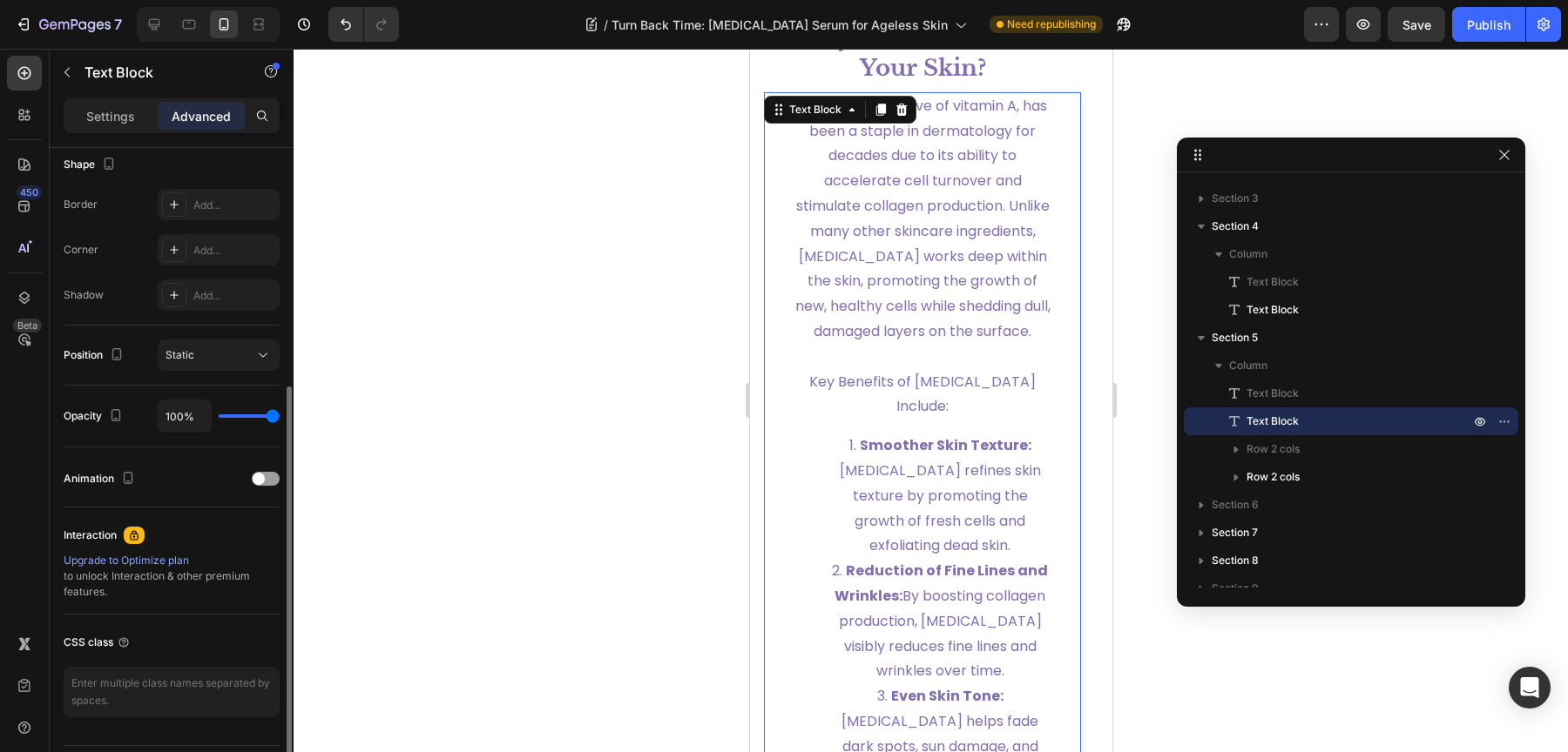
scroll to position [503, 0]
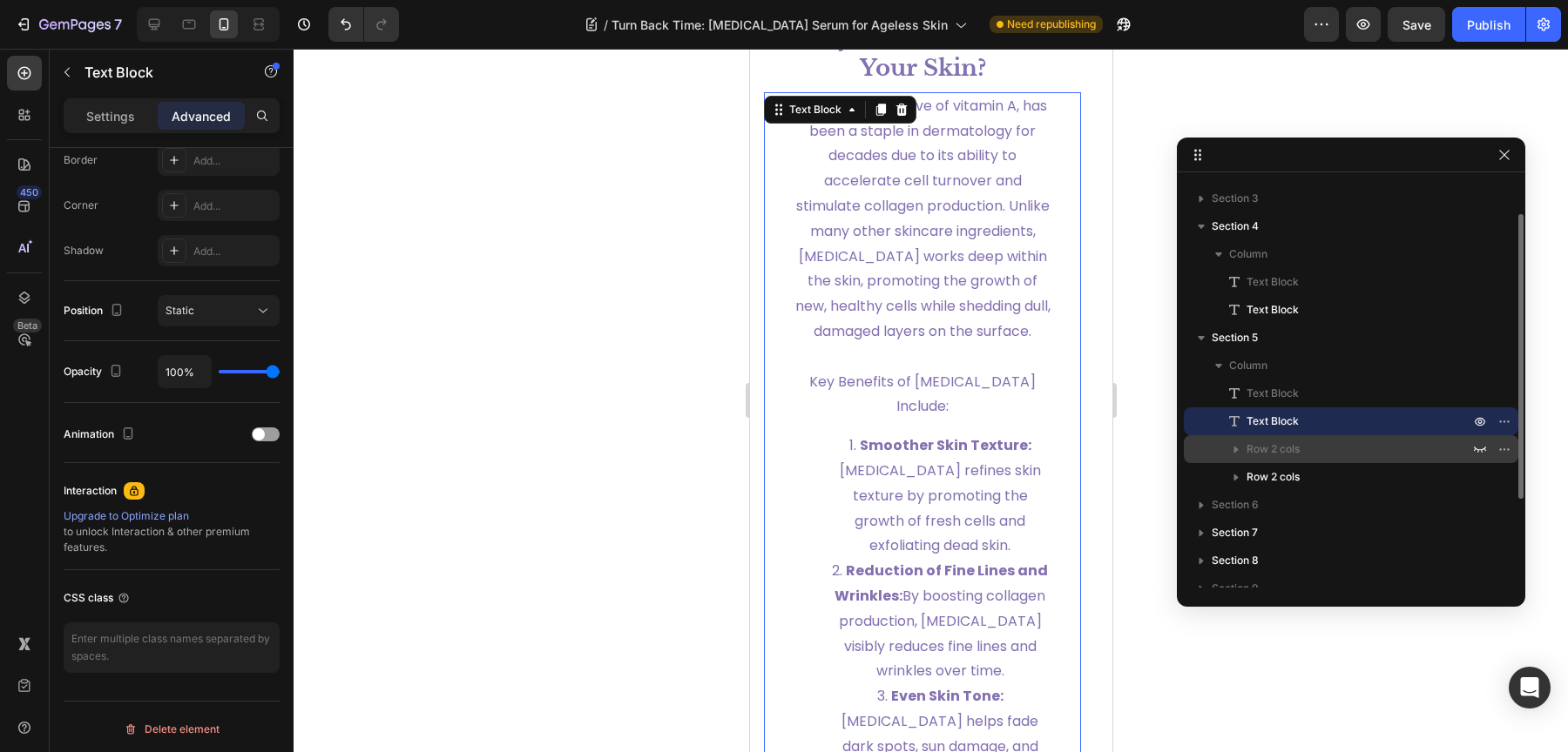
click at [1252, 448] on span "Row 2 cols" at bounding box center [1274, 450] width 53 height 18
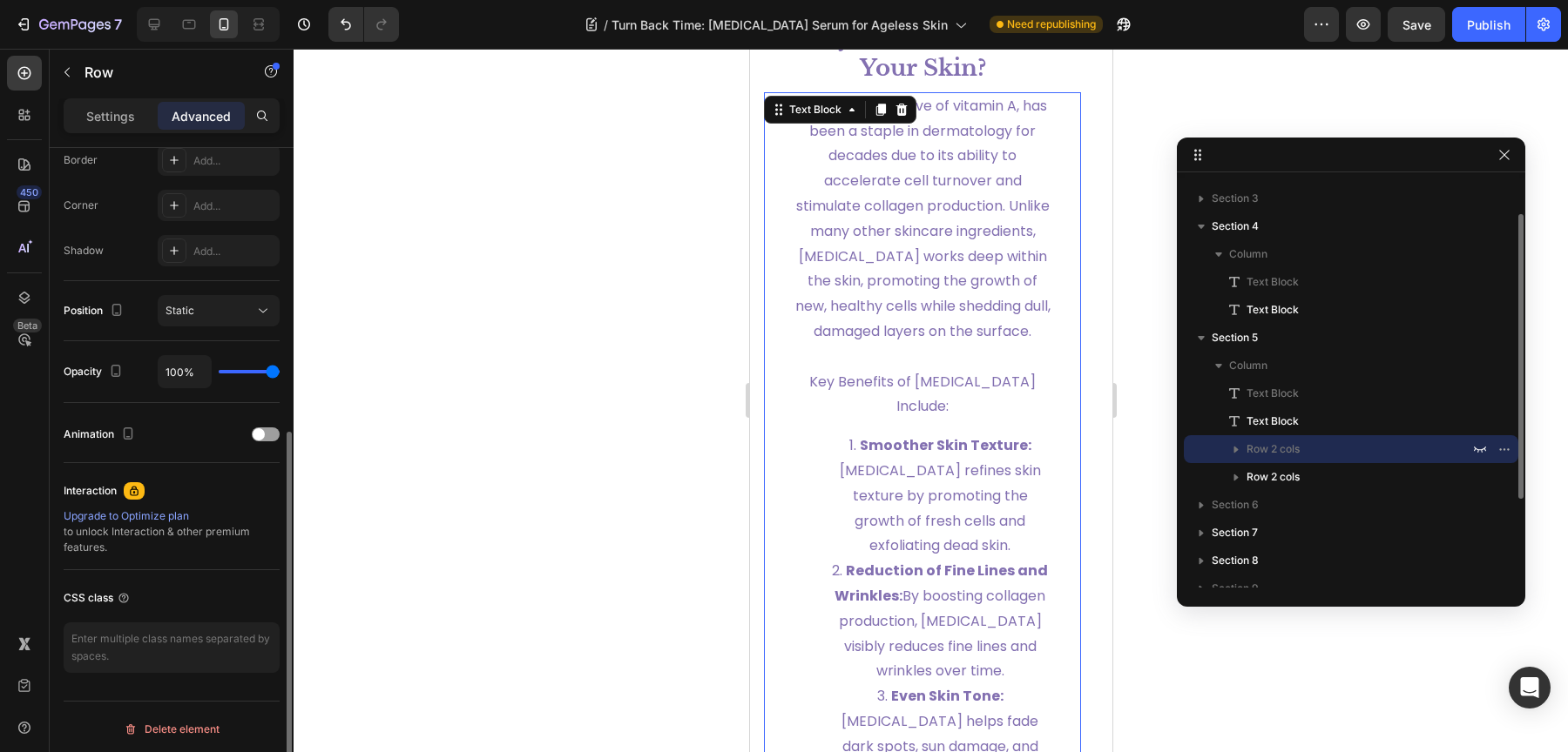
scroll to position [0, 0]
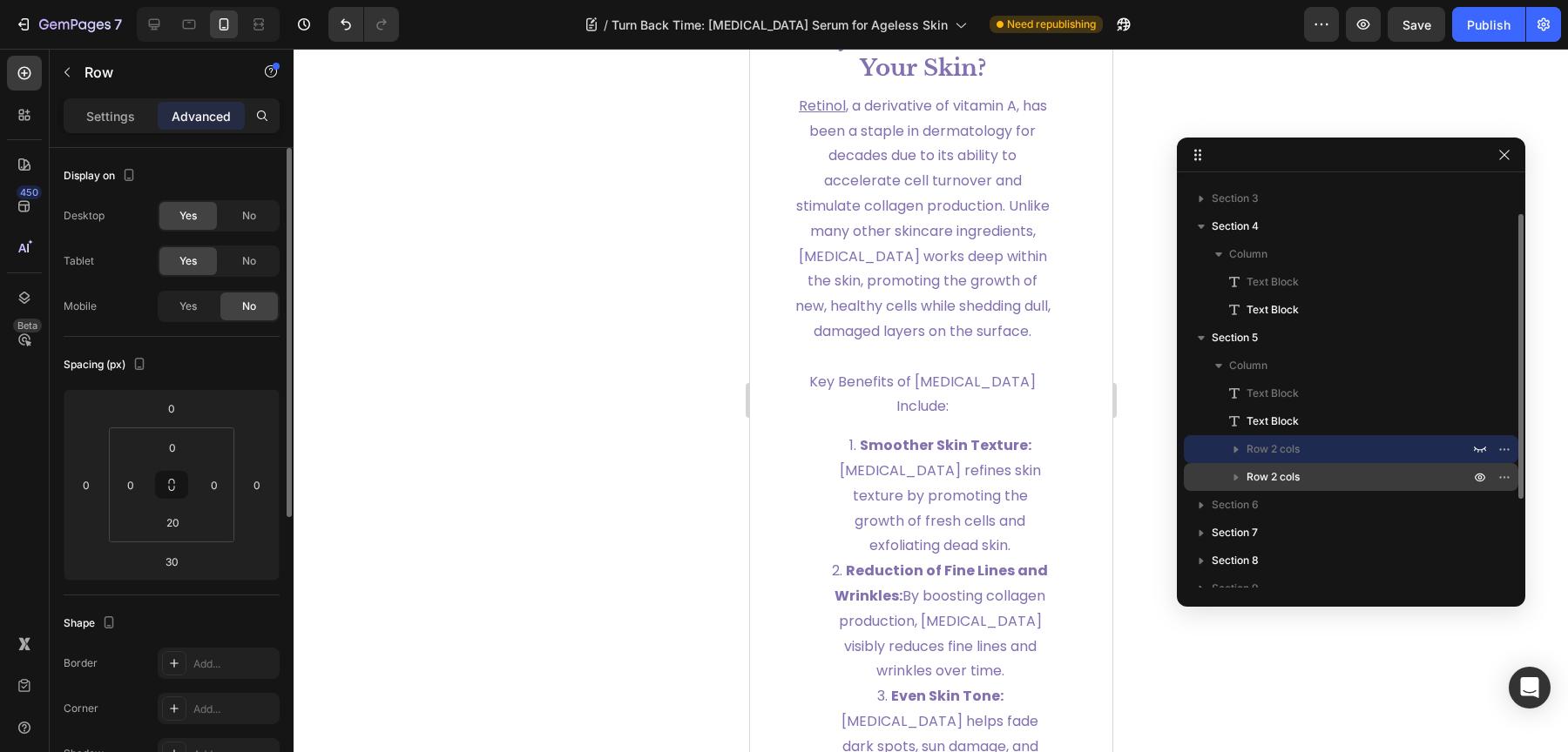
click at [1291, 475] on span "Row 2 cols" at bounding box center [1274, 477] width 53 height 18
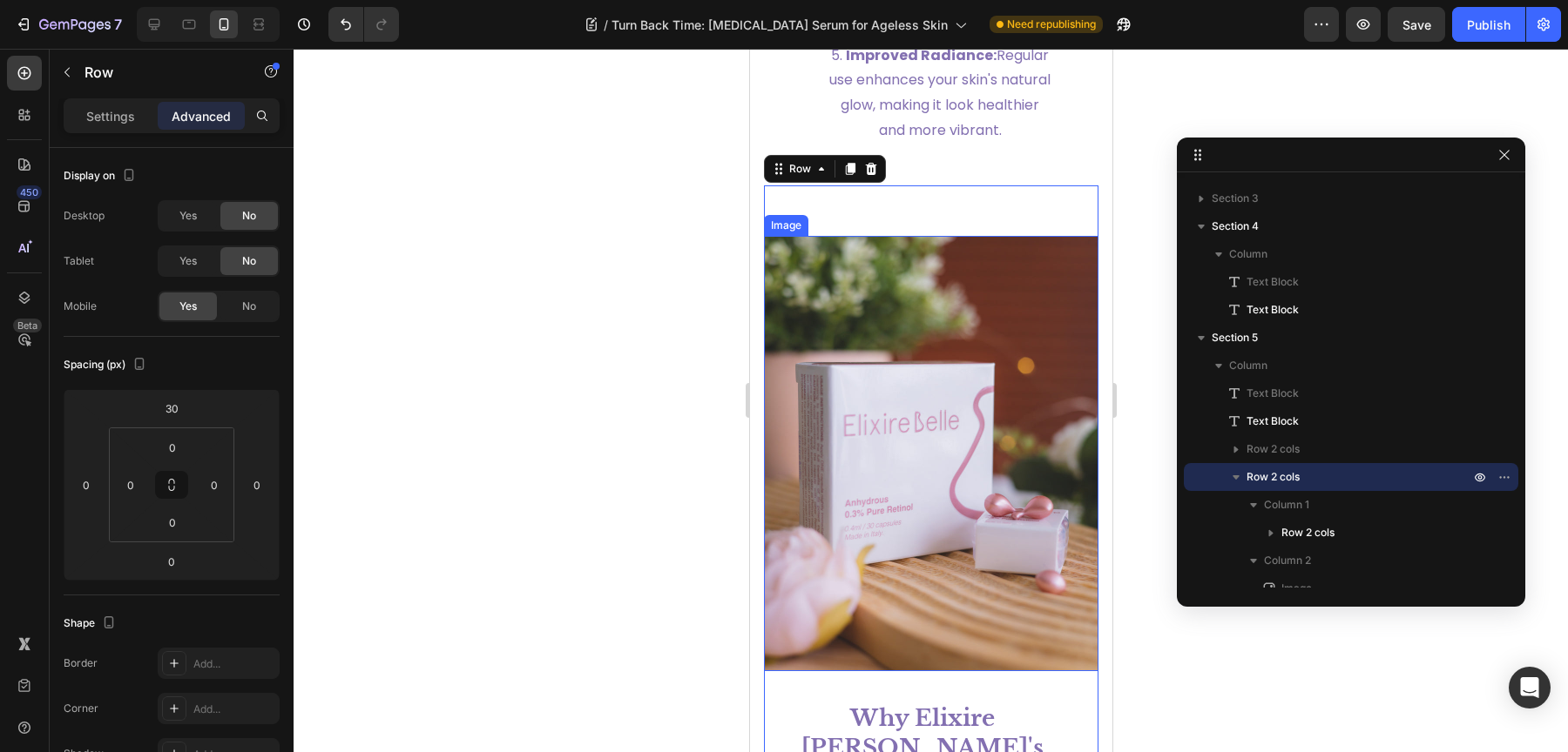
scroll to position [2958, 0]
click at [823, 175] on icon at bounding box center [821, 168] width 14 height 14
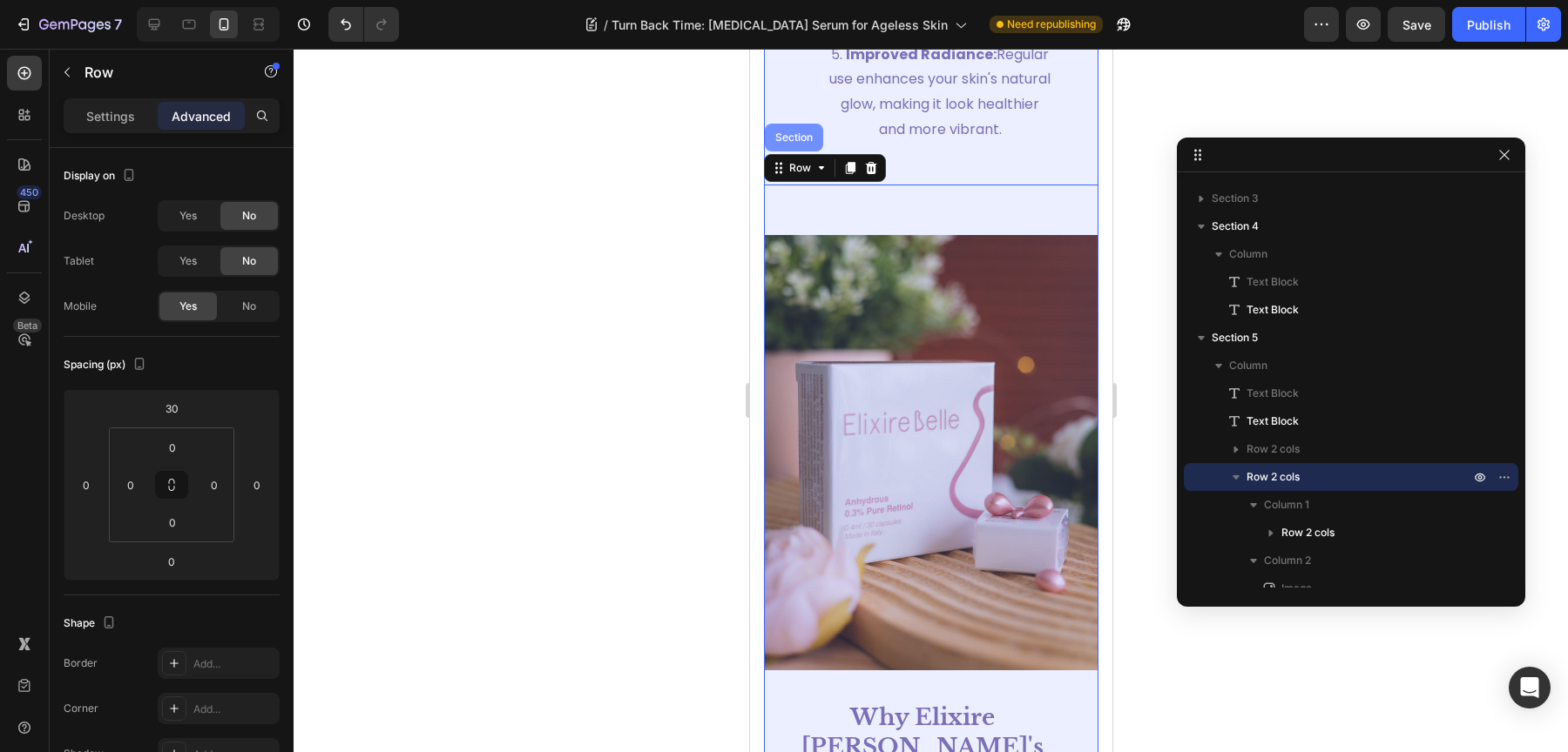
click at [785, 151] on div "Section" at bounding box center [793, 137] width 59 height 28
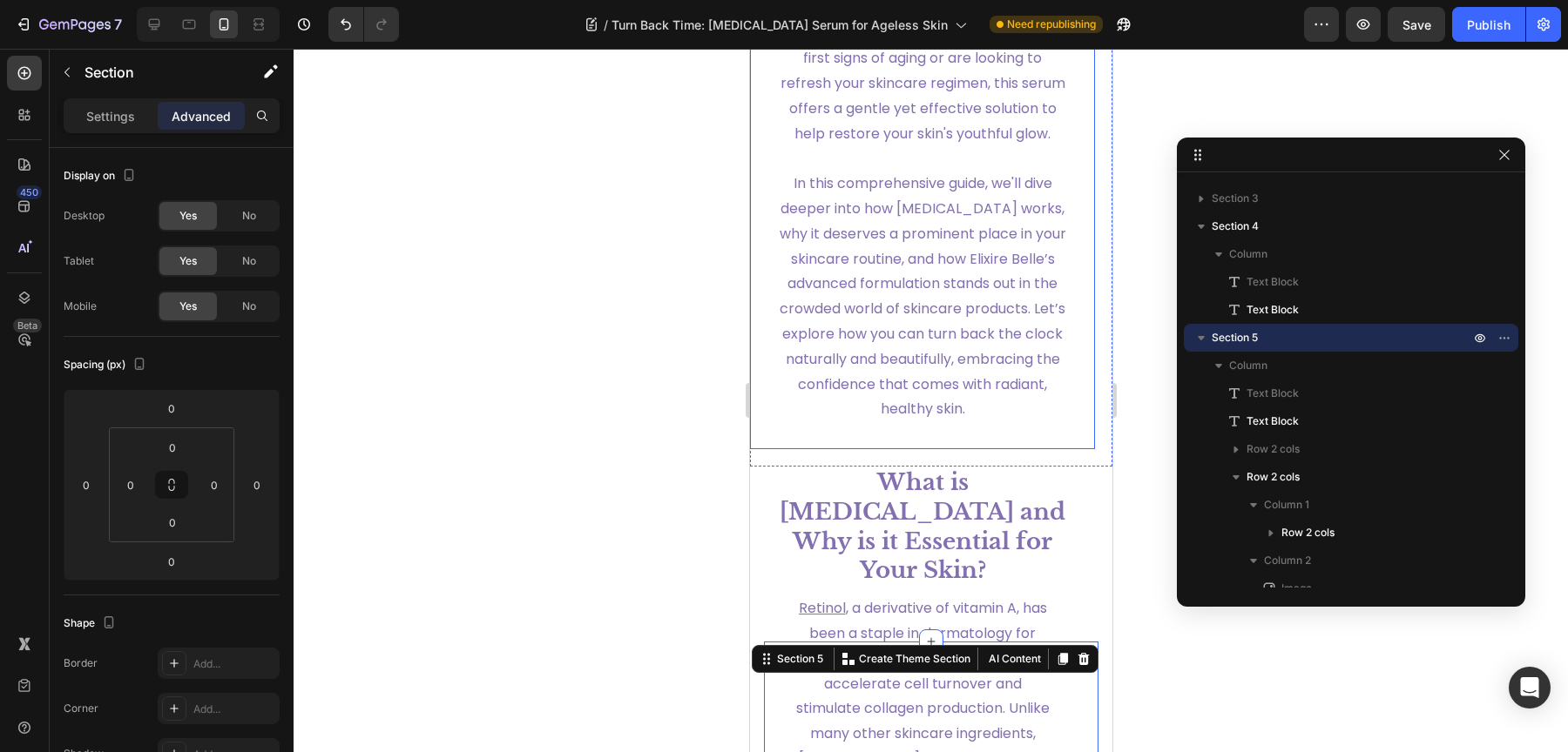
scroll to position [1595, 0]
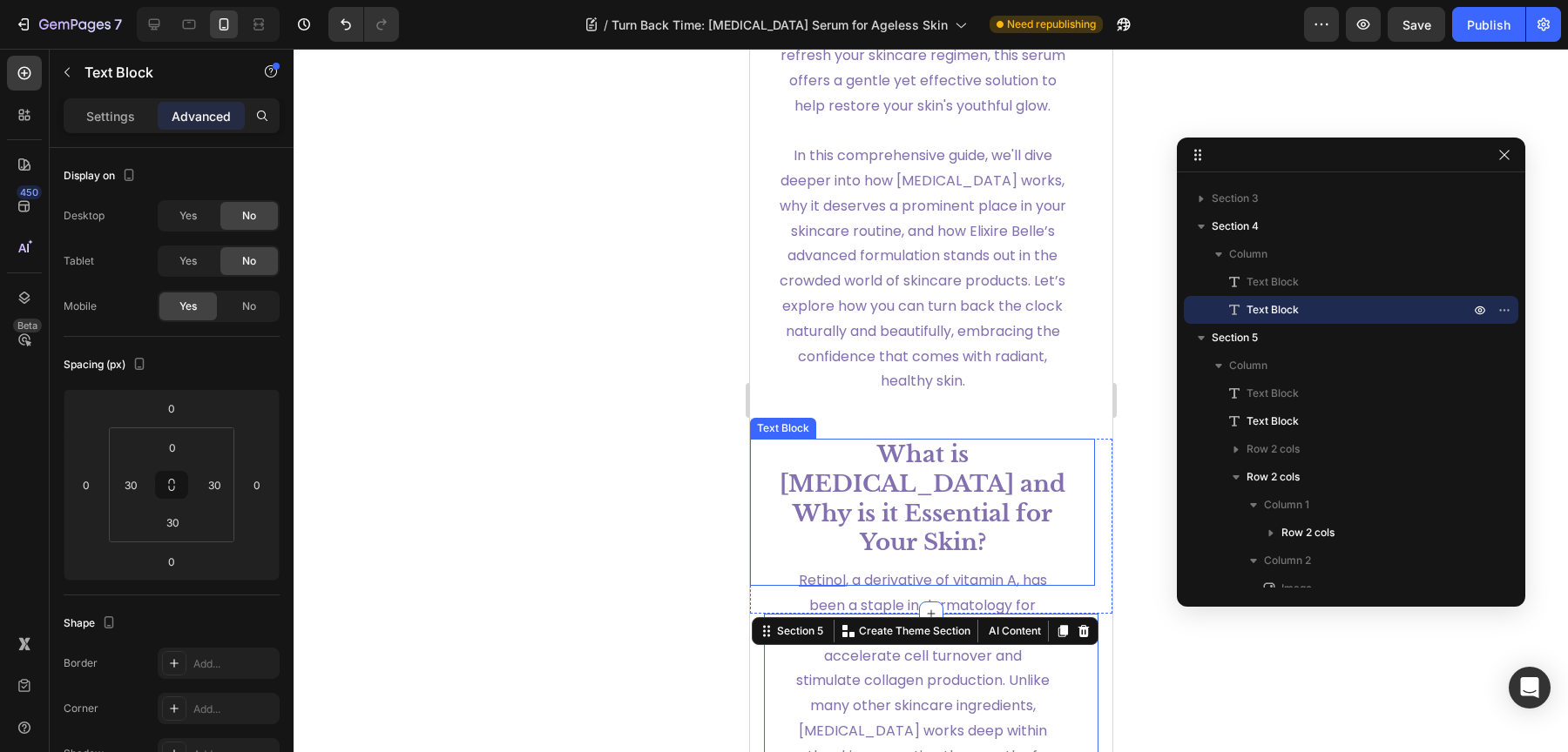
click at [946, 495] on strong "What is [MEDICAL_DATA] and Why is it Essential for Your Skin?" at bounding box center [921, 499] width 285 height 116
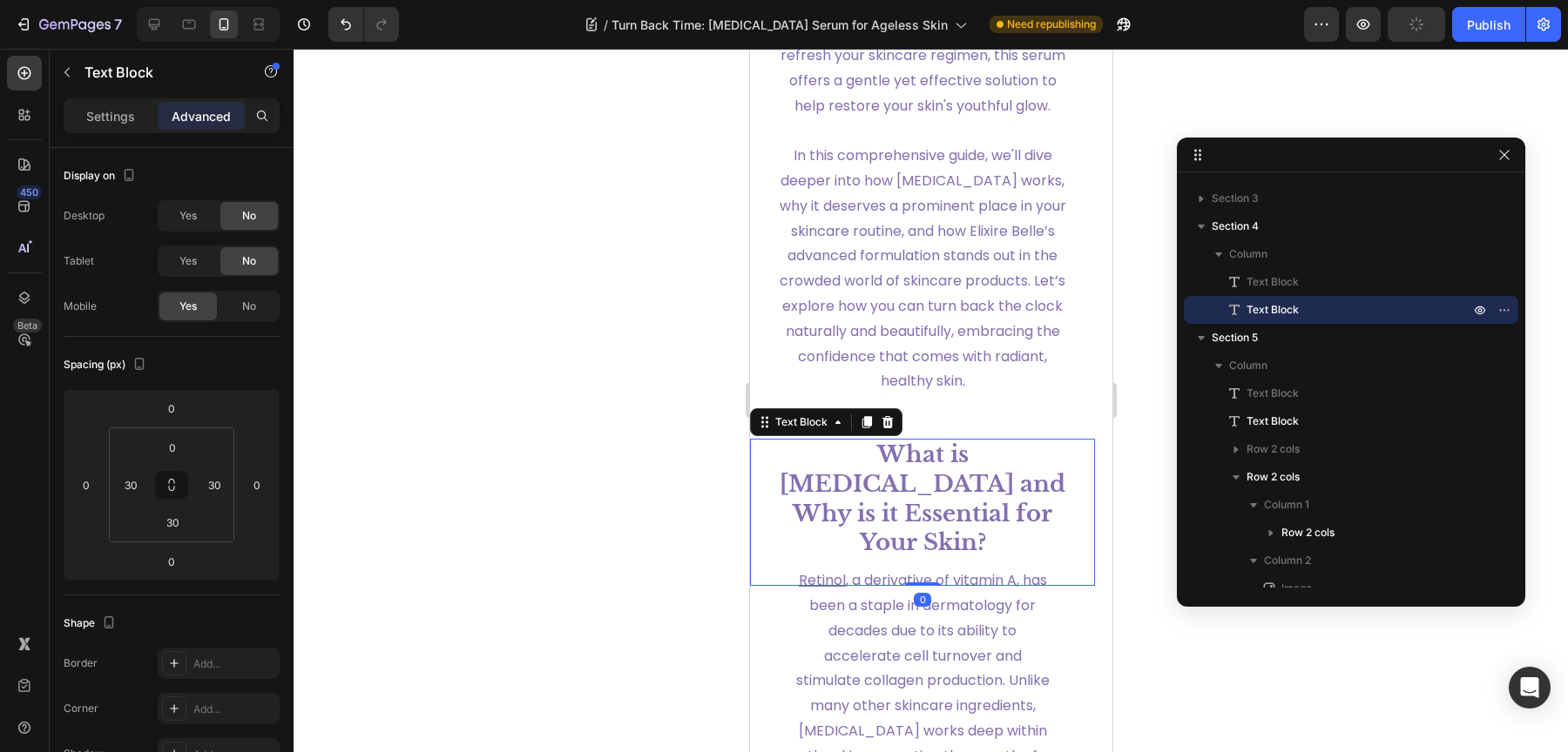
click at [909, 584] on div "What is [MEDICAL_DATA] and Why is it Essential for Your Skin? Text Block 0" at bounding box center [921, 513] width 345 height 148
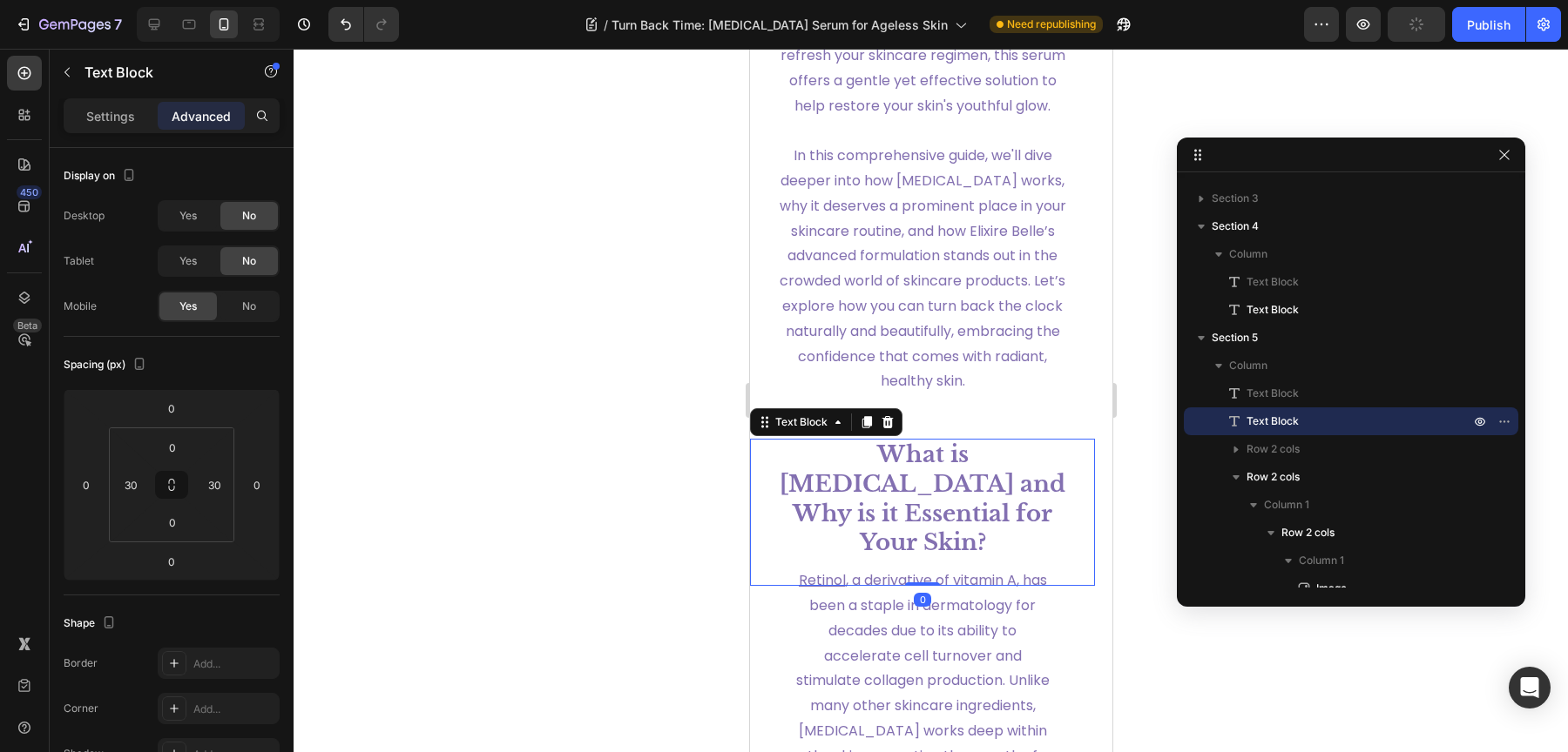
click at [898, 616] on span "[MEDICAL_DATA] , a derivative of vitamin A, has been a staple in dermatology fo…" at bounding box center [921, 693] width 255 height 245
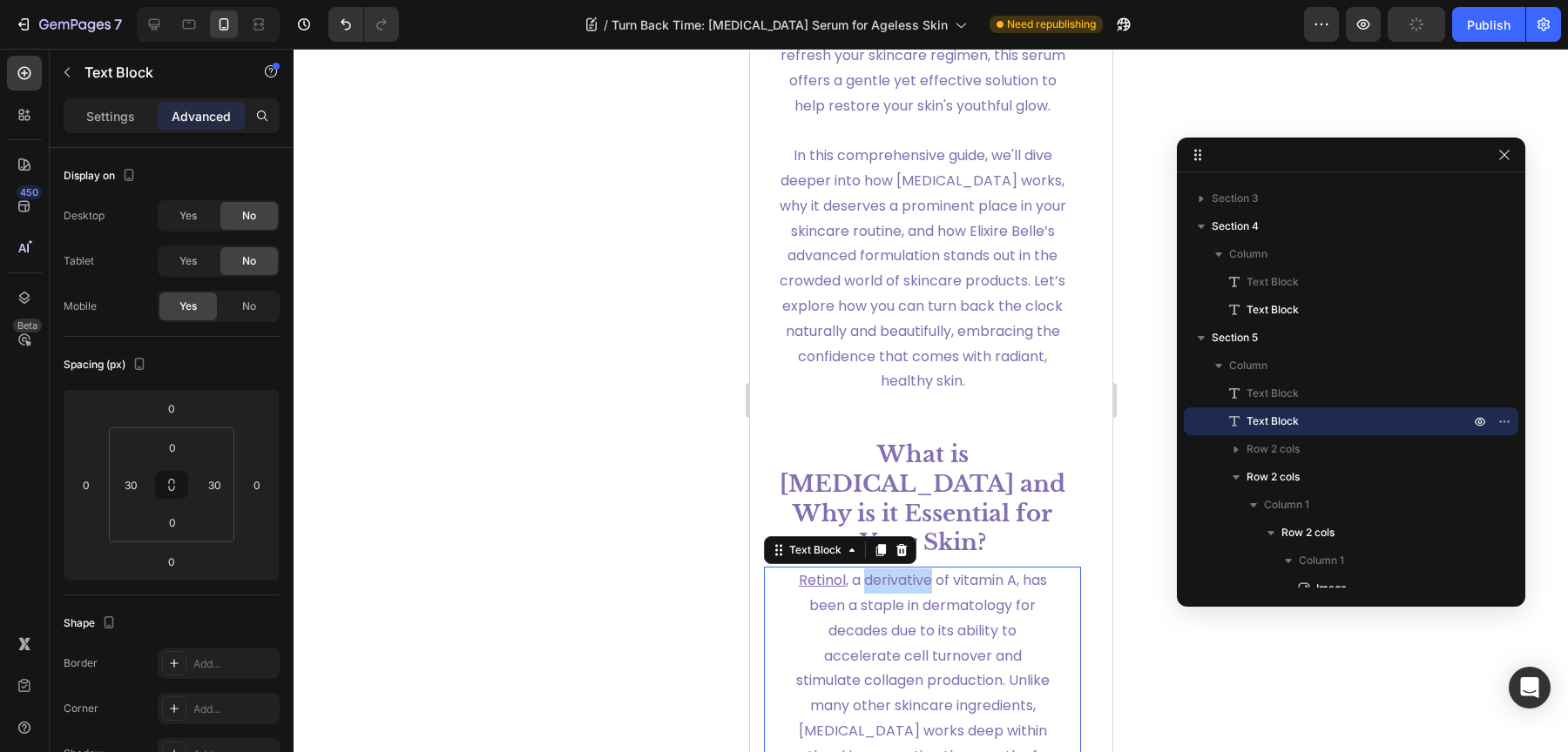
click at [873, 602] on span "[MEDICAL_DATA] , a derivative of vitamin A, has been a staple in dermatology fo…" at bounding box center [921, 693] width 255 height 245
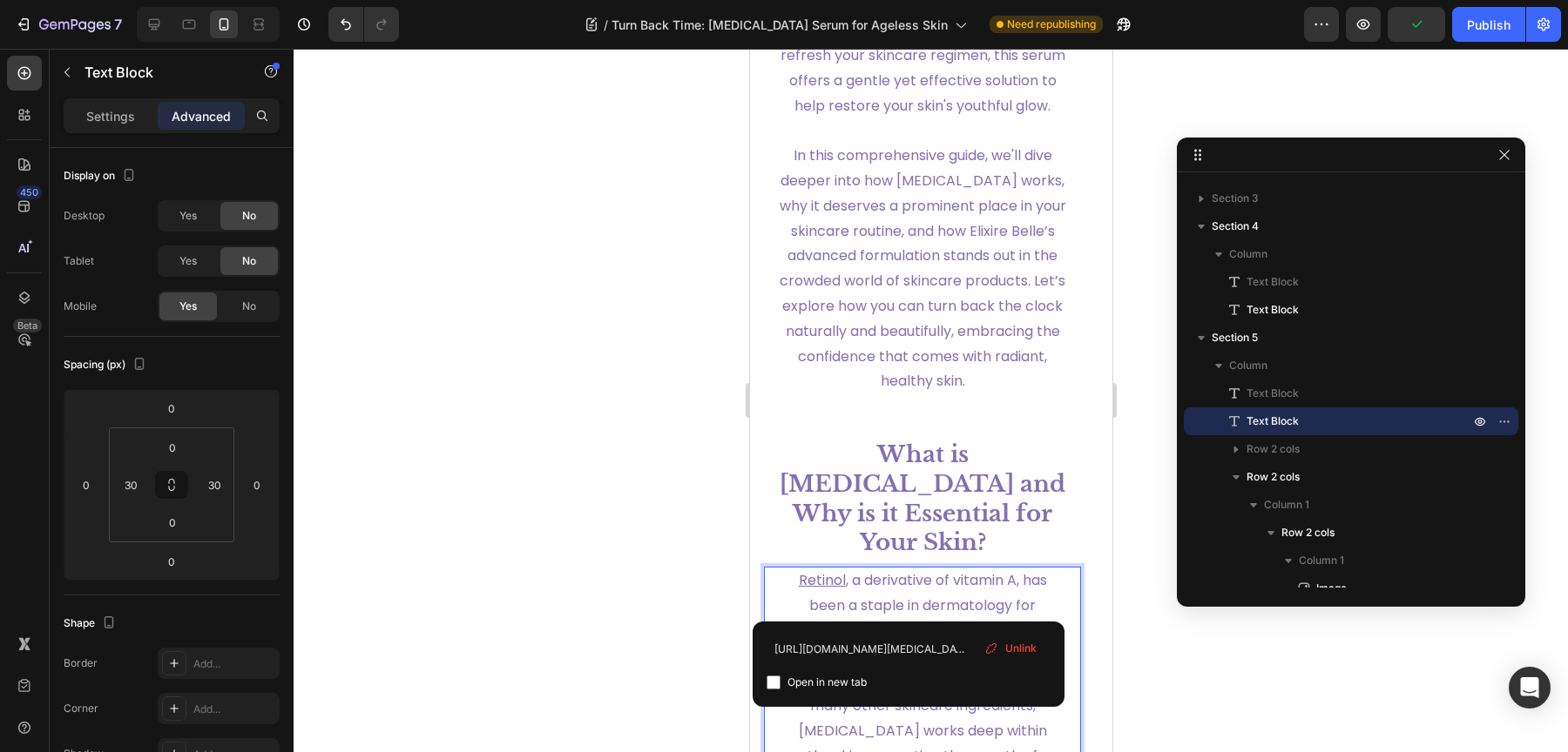
click at [816, 590] on u "Retinol" at bounding box center [821, 580] width 47 height 20
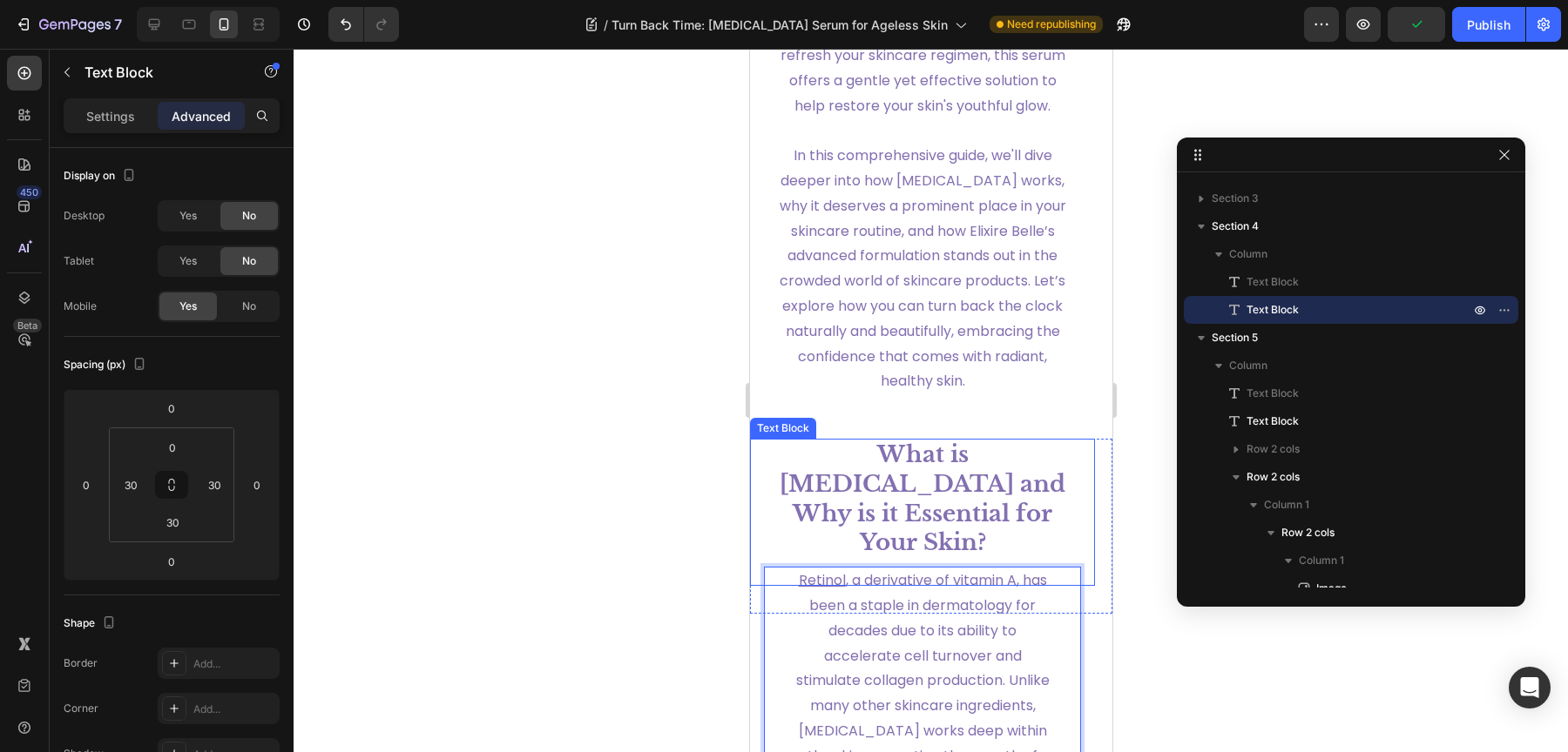
click at [822, 558] on p "What is [MEDICAL_DATA] and Why is it Essential for Your Skin?" at bounding box center [921, 500] width 289 height 117
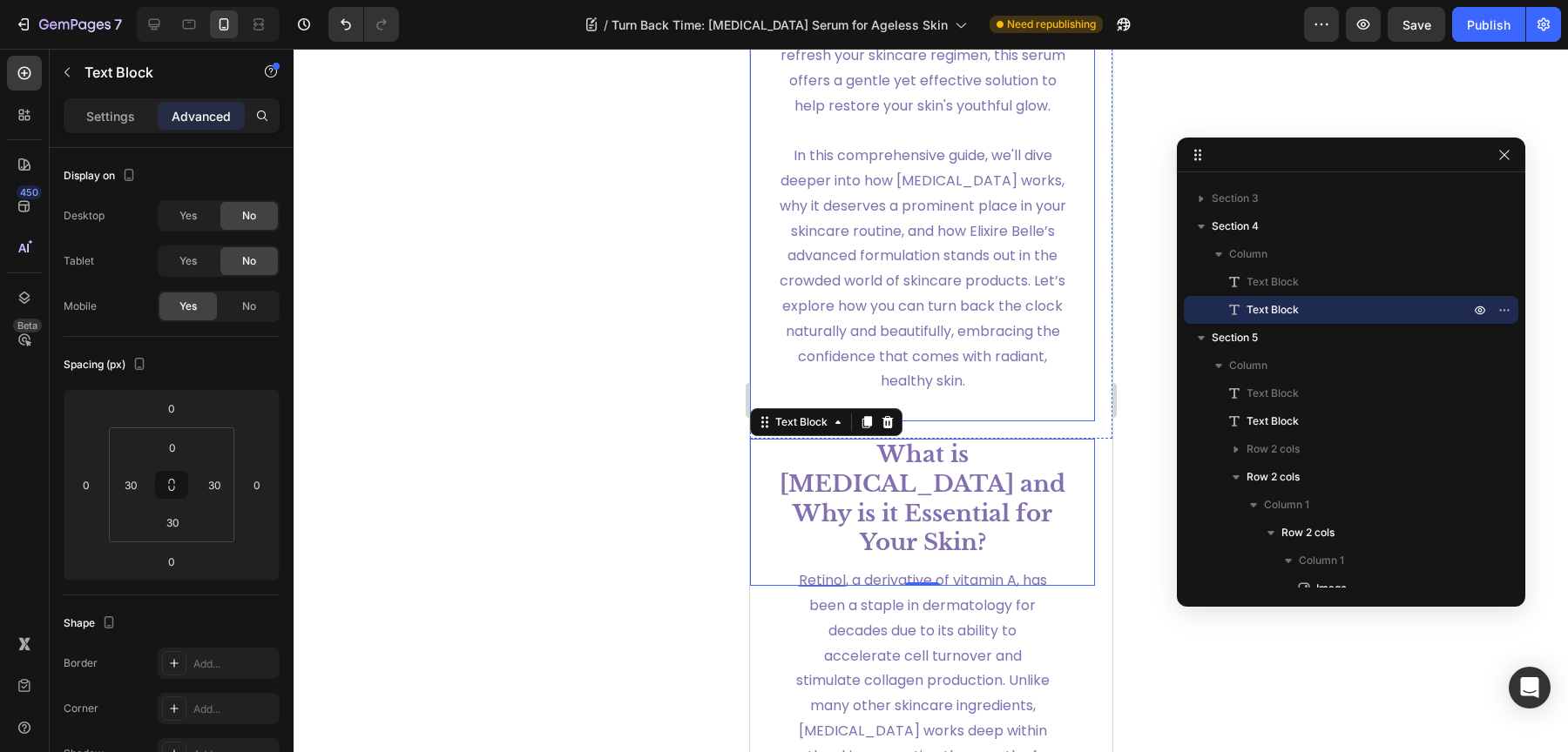
click at [882, 391] on span "In this comprehensive guide, we'll dive deeper into how [MEDICAL_DATA] works, w…" at bounding box center [922, 268] width 286 height 245
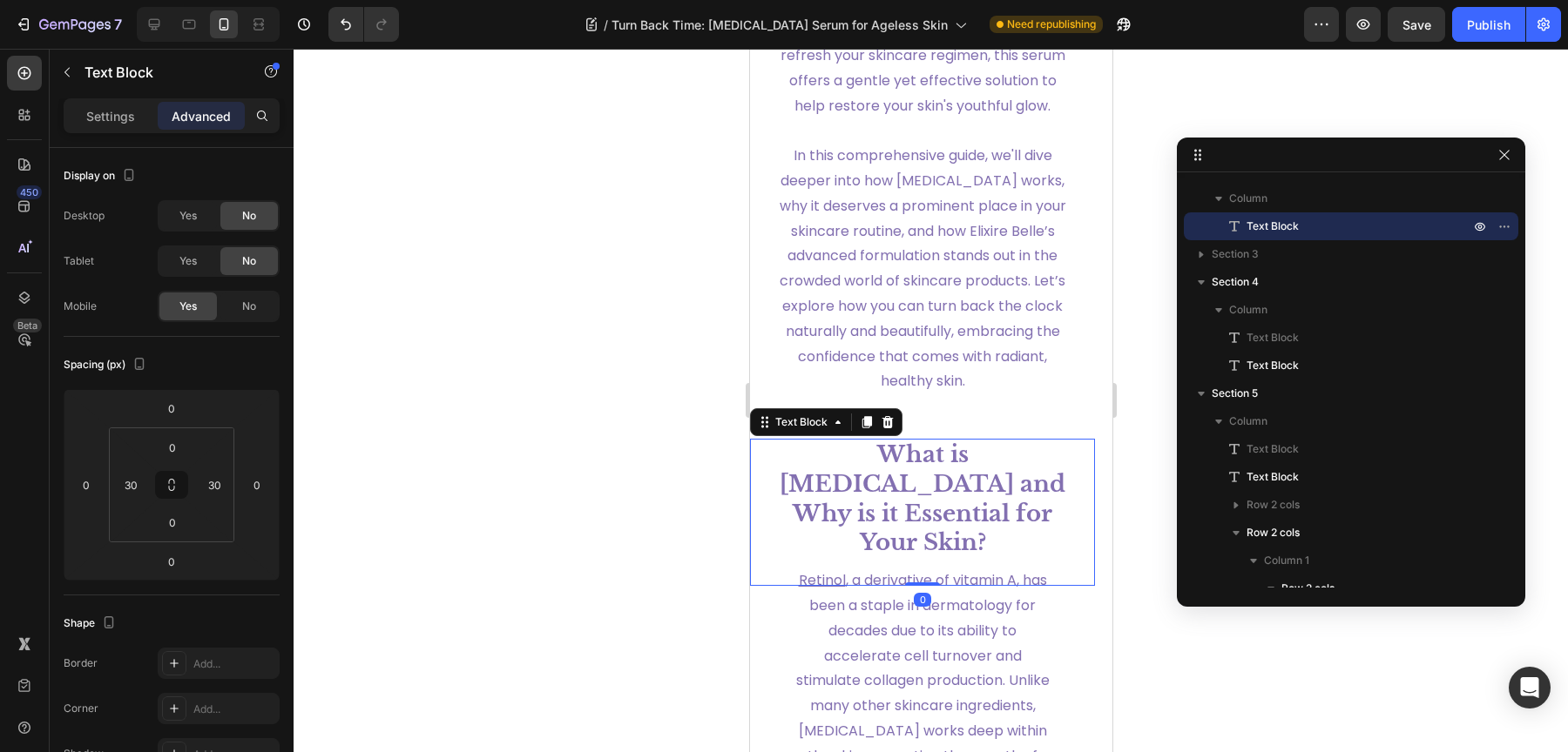
click at [897, 532] on strong "What is [MEDICAL_DATA] and Why is it Essential for Your Skin?" at bounding box center [921, 499] width 285 height 116
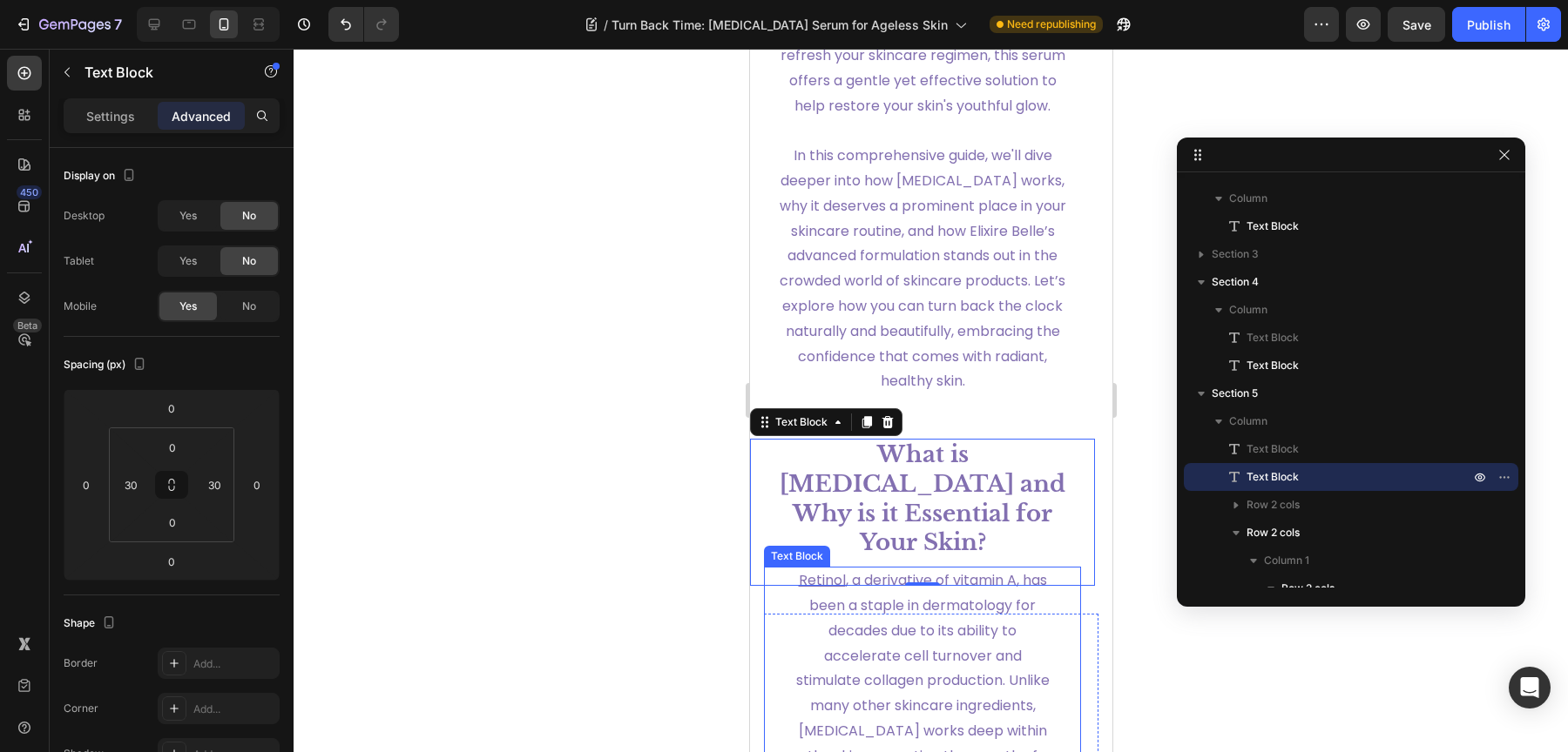
click at [806, 617] on span "[MEDICAL_DATA] , a derivative of vitamin A, has been a staple in dermatology fo…" at bounding box center [921, 693] width 255 height 245
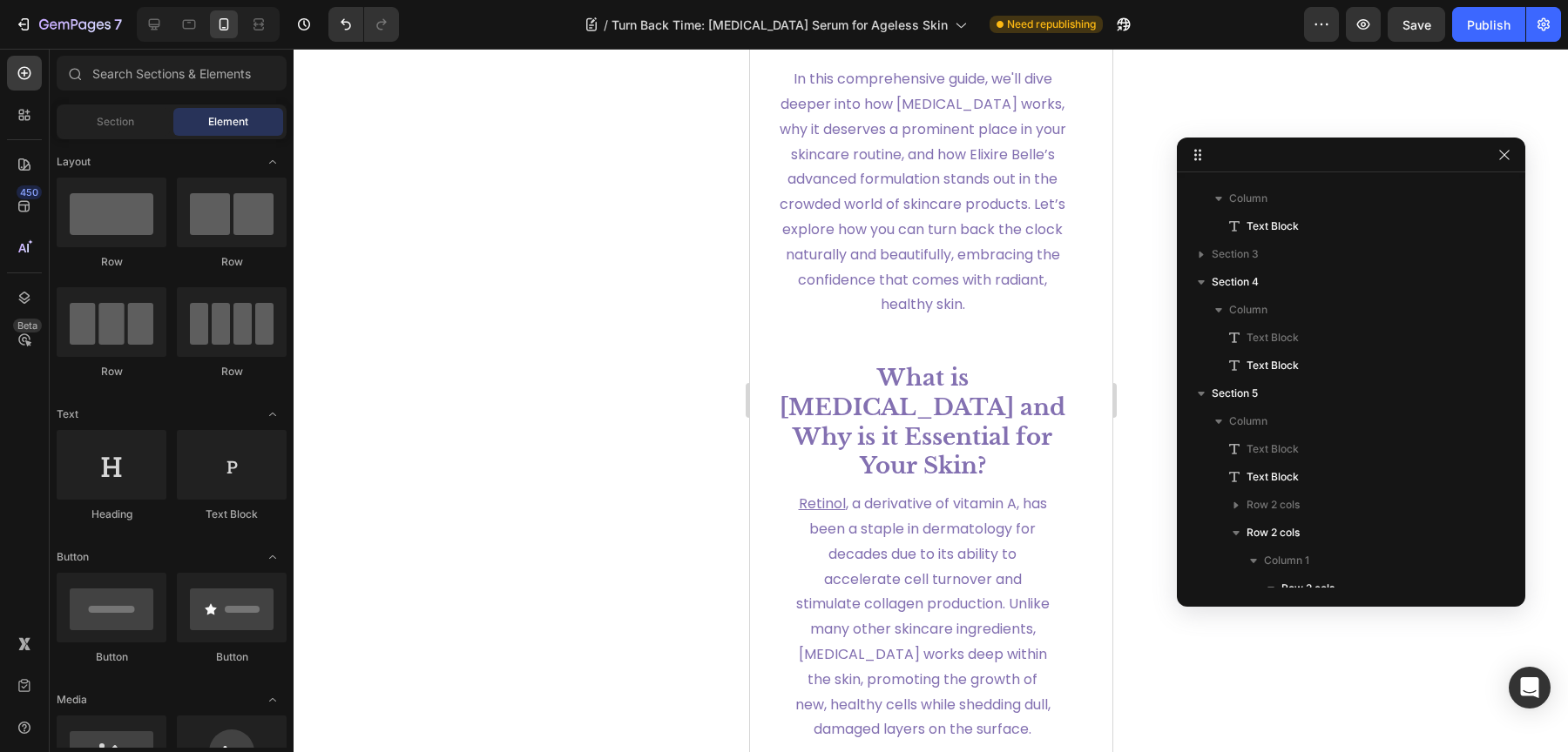
scroll to position [1672, 0]
click at [119, 135] on div "Section" at bounding box center [115, 121] width 109 height 28
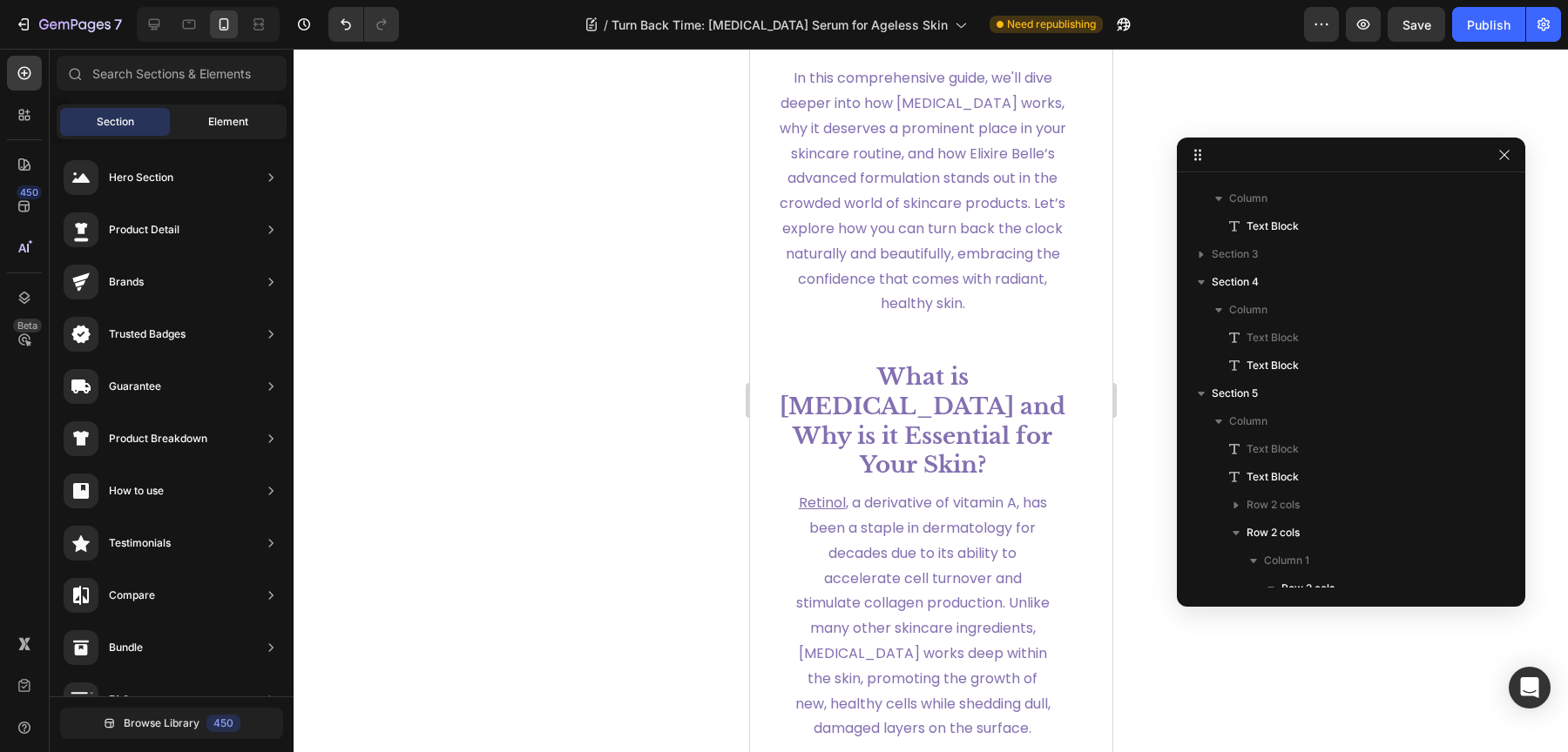
click at [210, 123] on span "Element" at bounding box center [228, 122] width 40 height 16
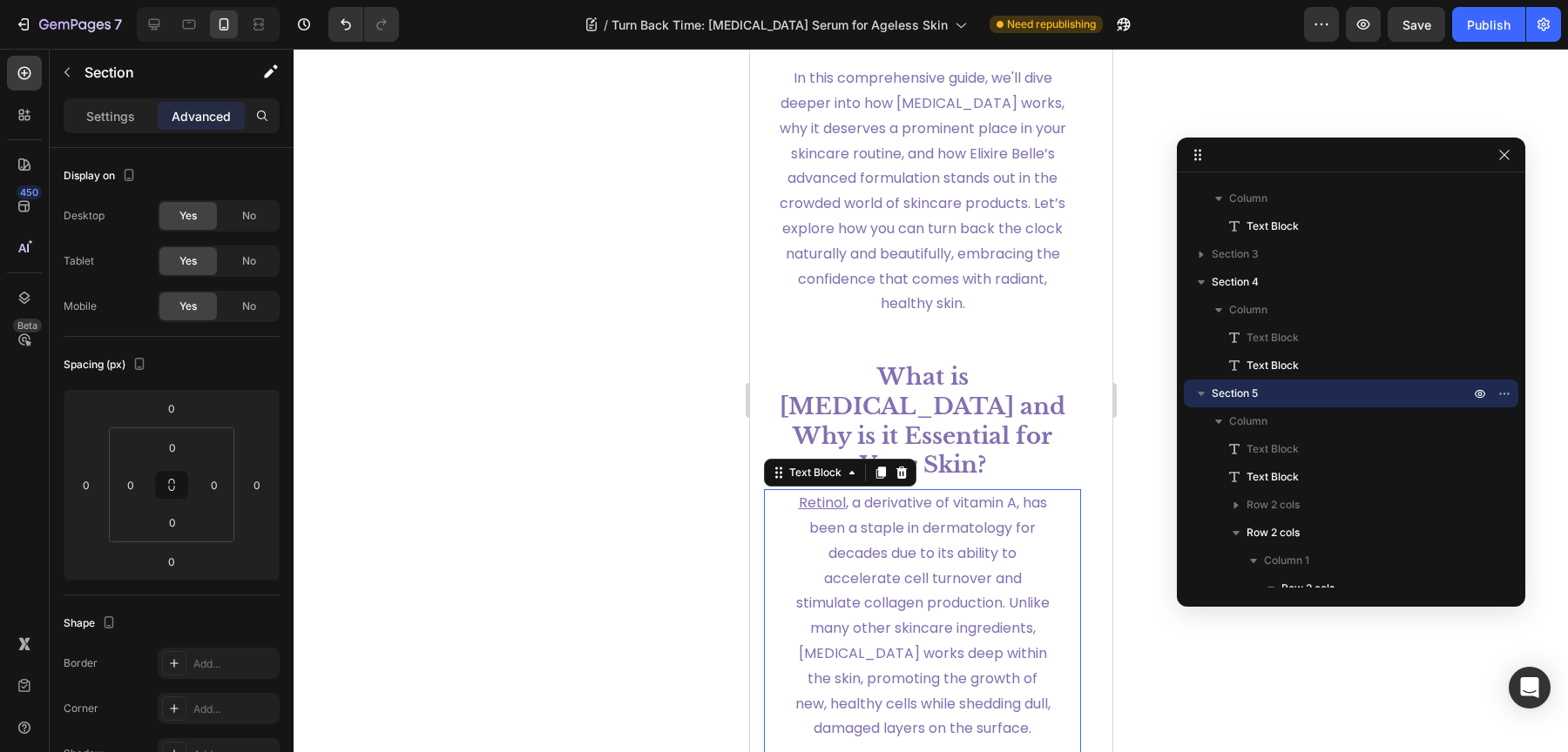
click at [1001, 516] on span "[MEDICAL_DATA] , a derivative of vitamin A, has been a staple in dermatology fo…" at bounding box center [921, 615] width 255 height 245
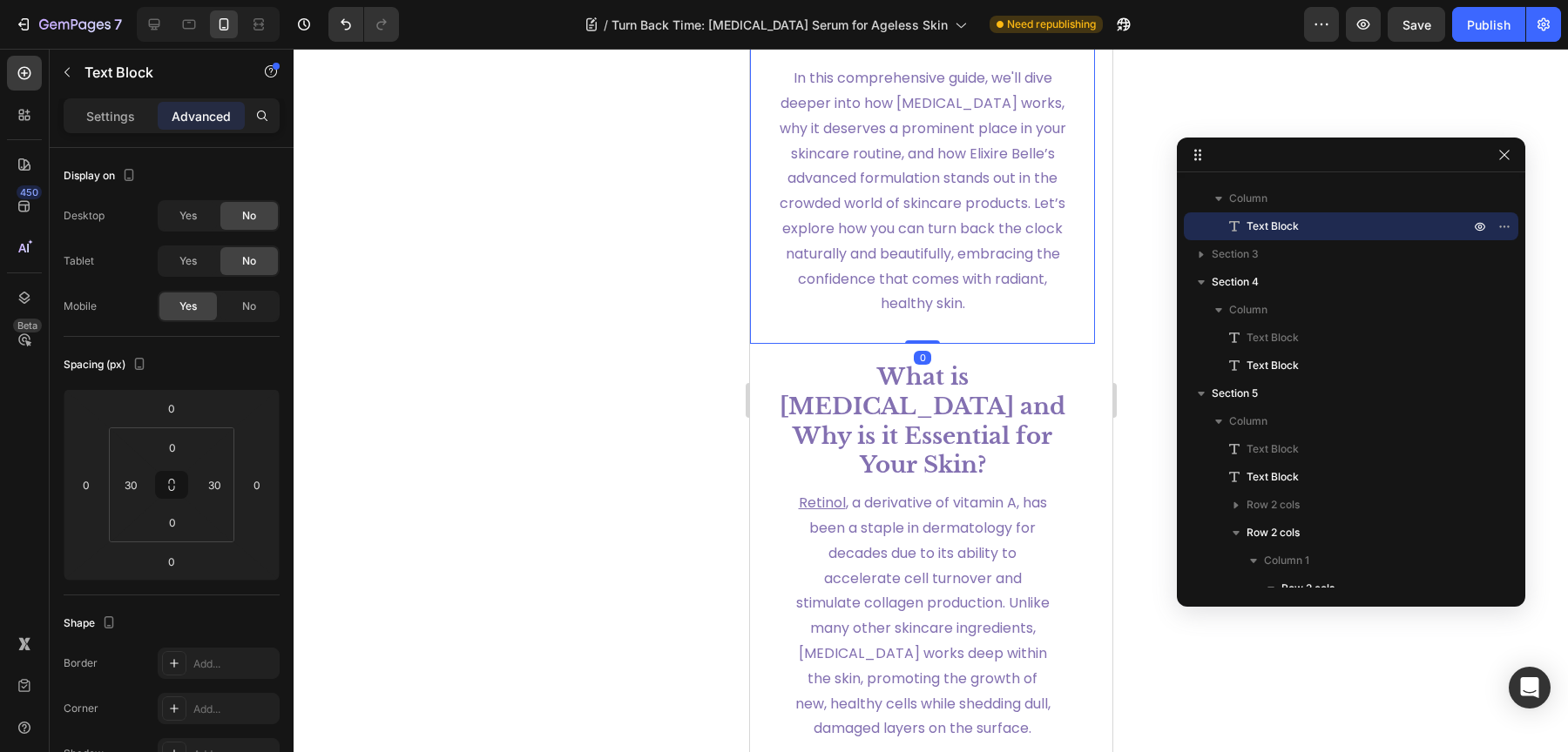
click at [969, 342] on p "In this comprehensive guide, we'll dive deeper into how [MEDICAL_DATA] works, w…" at bounding box center [921, 204] width 289 height 276
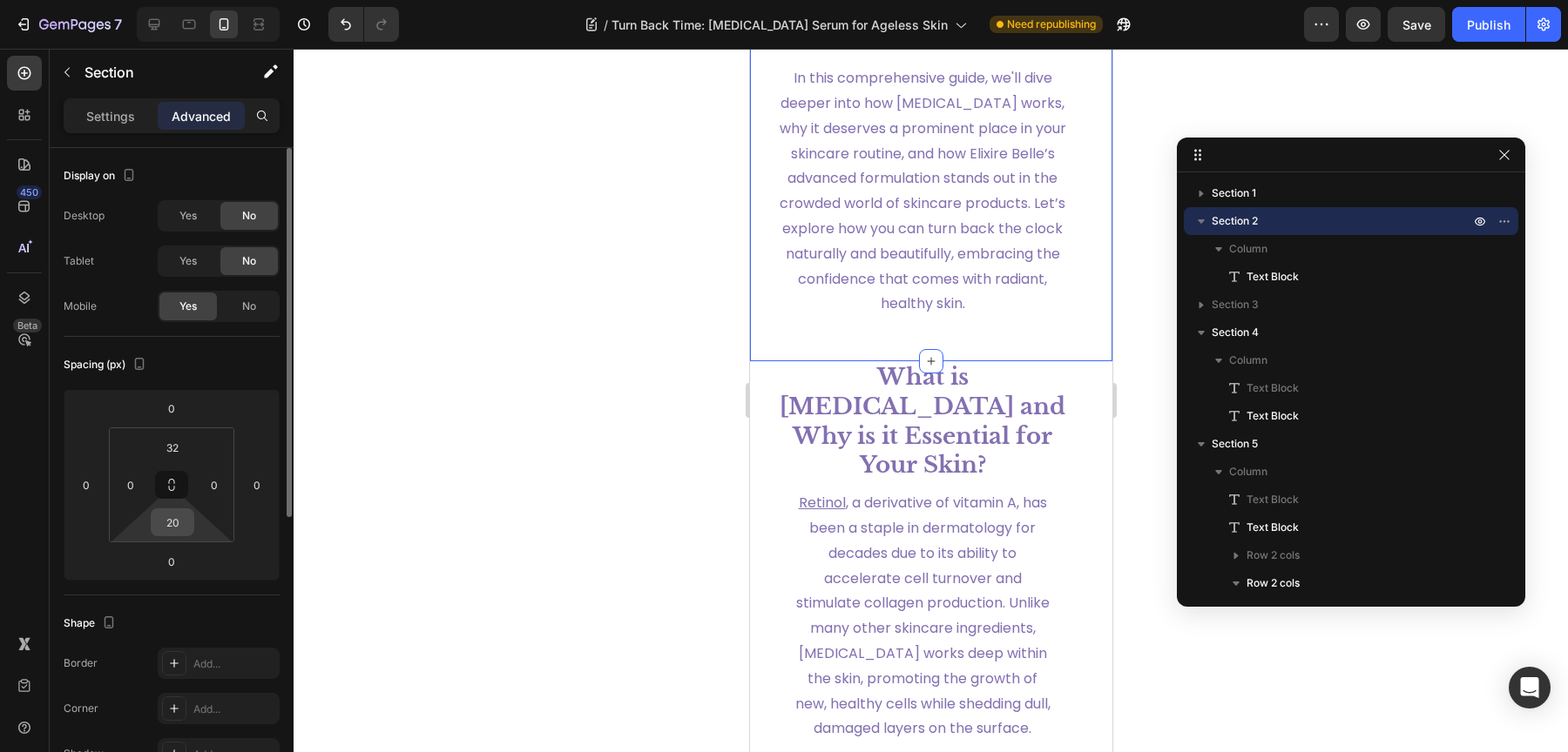
click at [180, 527] on input "20" at bounding box center [172, 522] width 35 height 26
type input "15"
click at [471, 475] on div at bounding box center [930, 400] width 1275 height 703
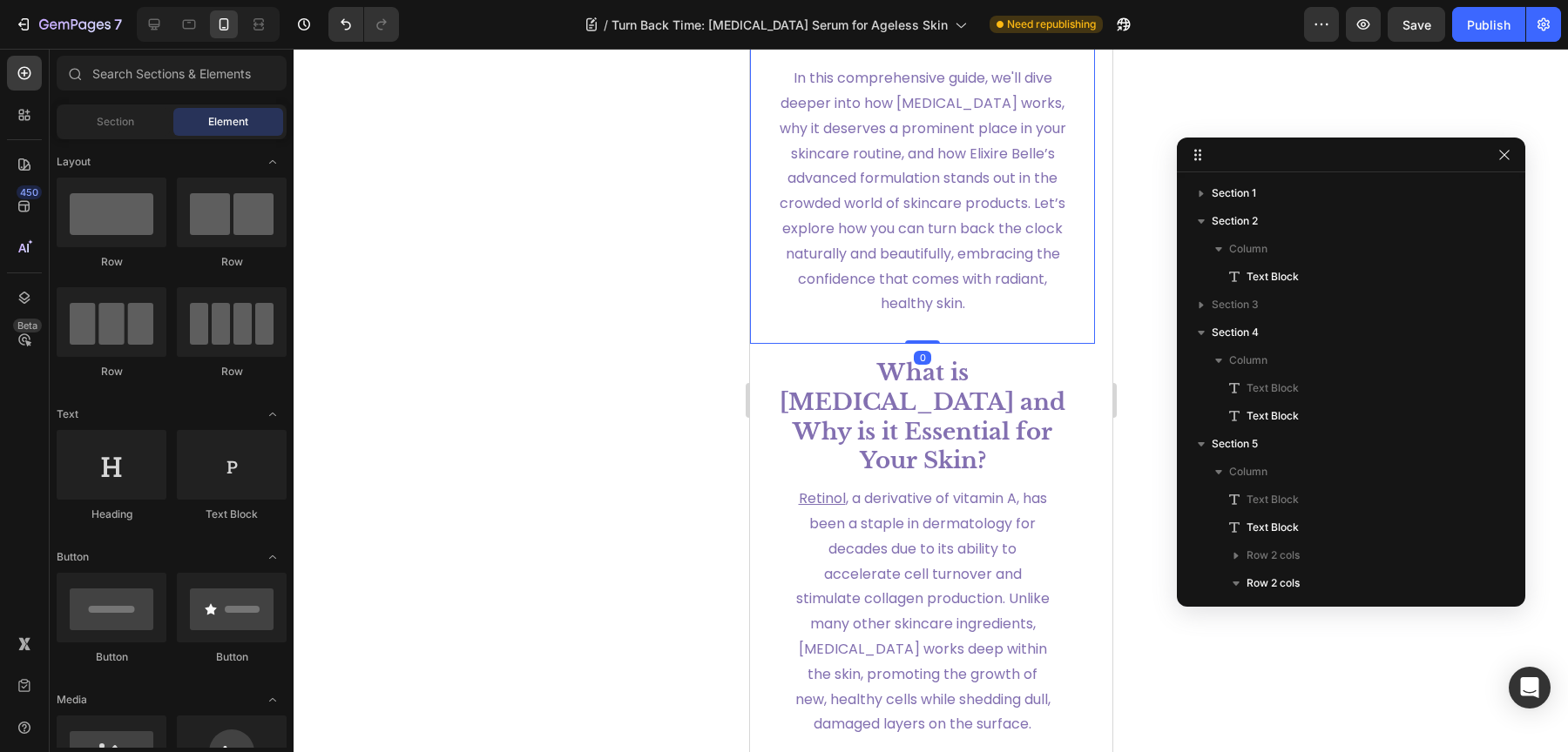
click at [952, 239] on p "In this comprehensive guide, we'll dive deeper into how [MEDICAL_DATA] works, w…" at bounding box center [921, 204] width 289 height 276
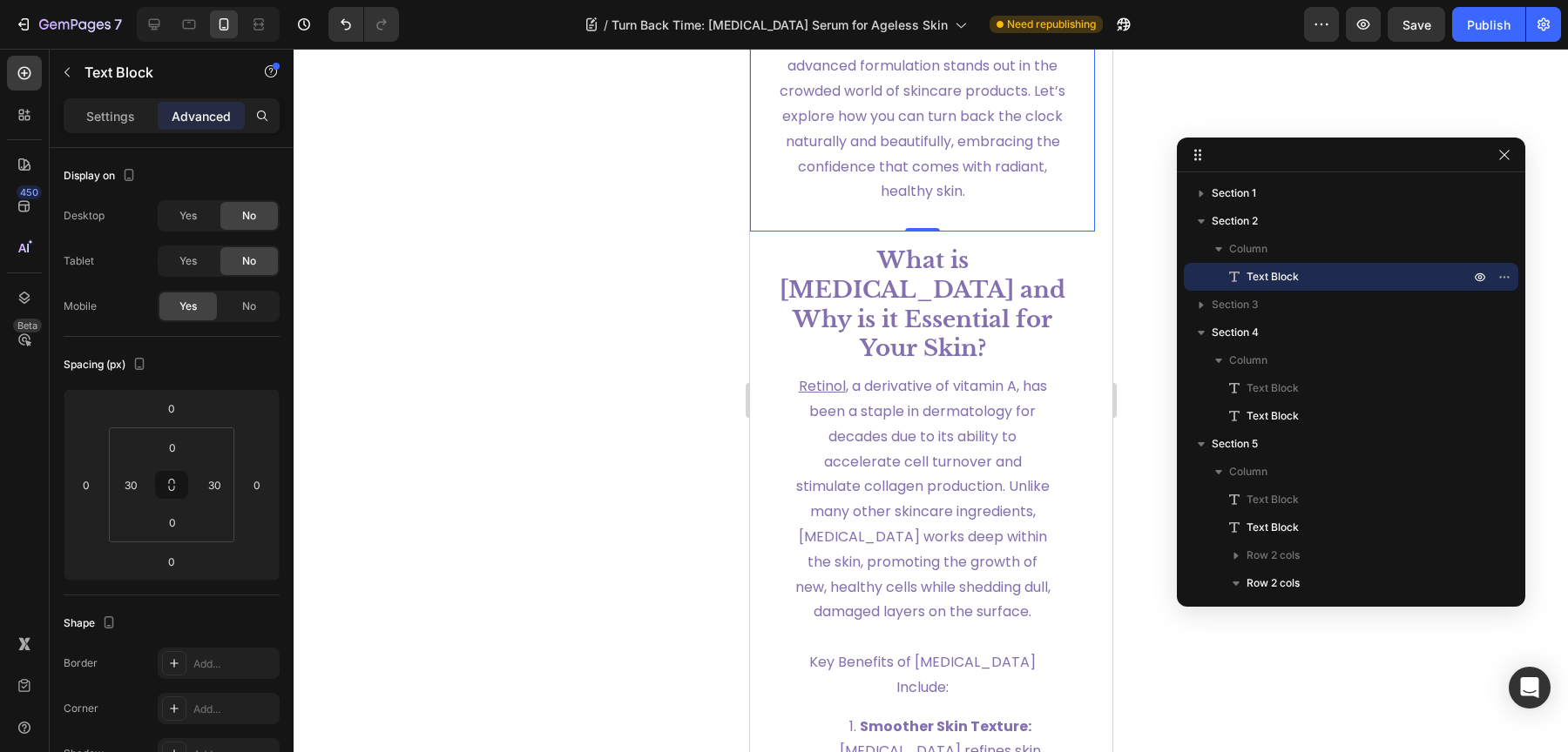
scroll to position [1794, 0]
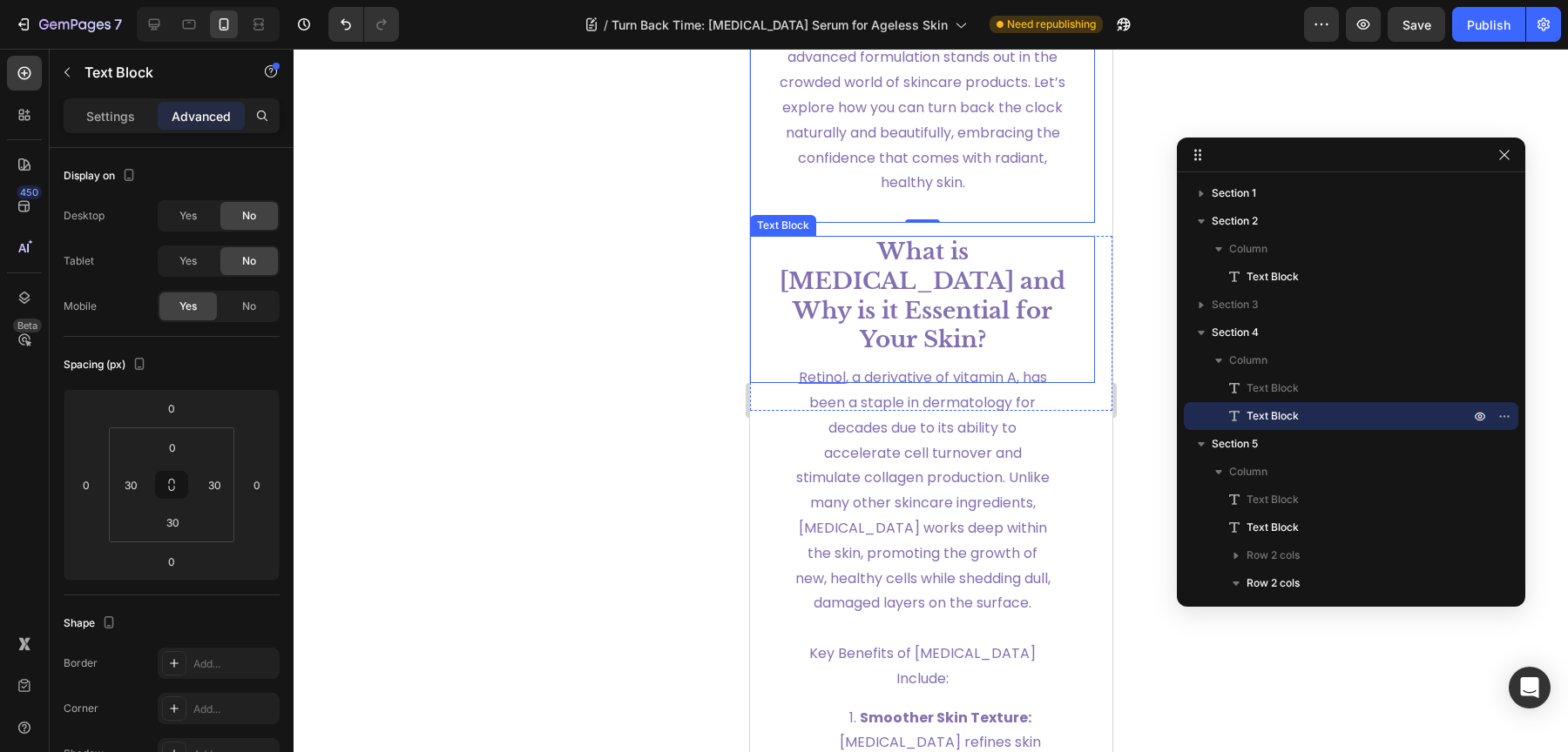
click at [974, 344] on strong "What is [MEDICAL_DATA] and Why is it Essential for Your Skin?" at bounding box center [921, 295] width 285 height 116
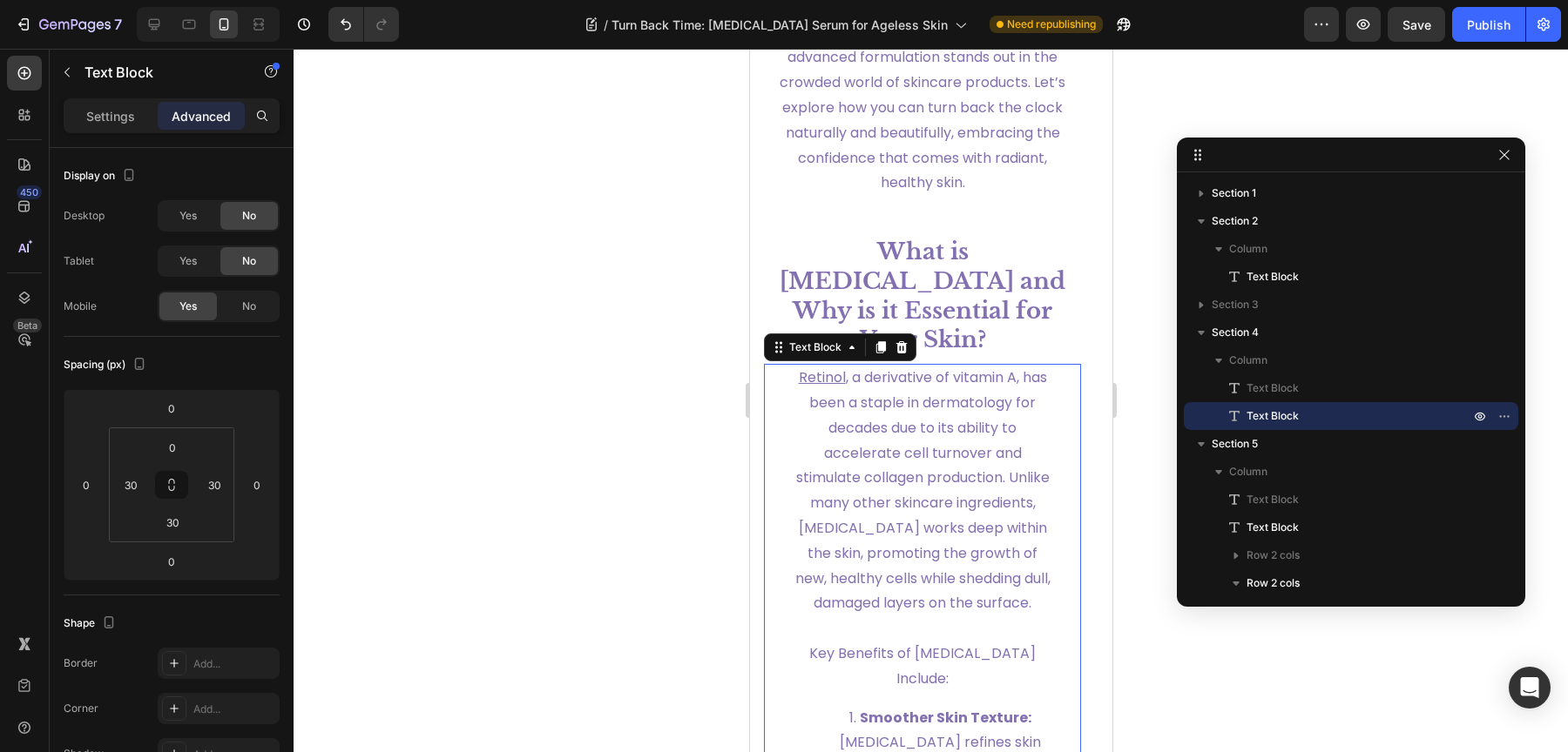
click at [872, 438] on span "[MEDICAL_DATA] , a derivative of vitamin A, has been a staple in dermatology fo…" at bounding box center [921, 490] width 255 height 245
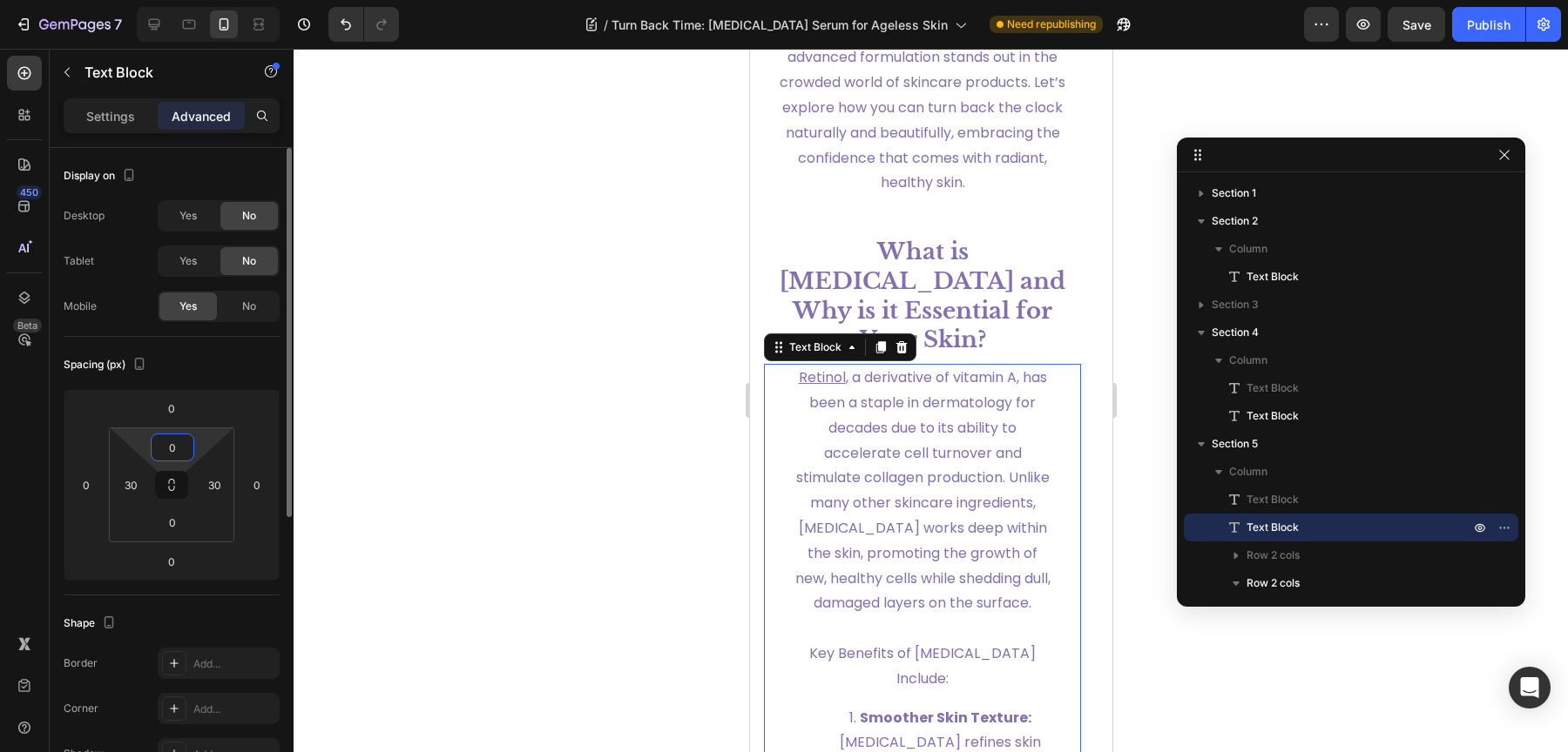
click at [174, 452] on input "0" at bounding box center [172, 447] width 35 height 26
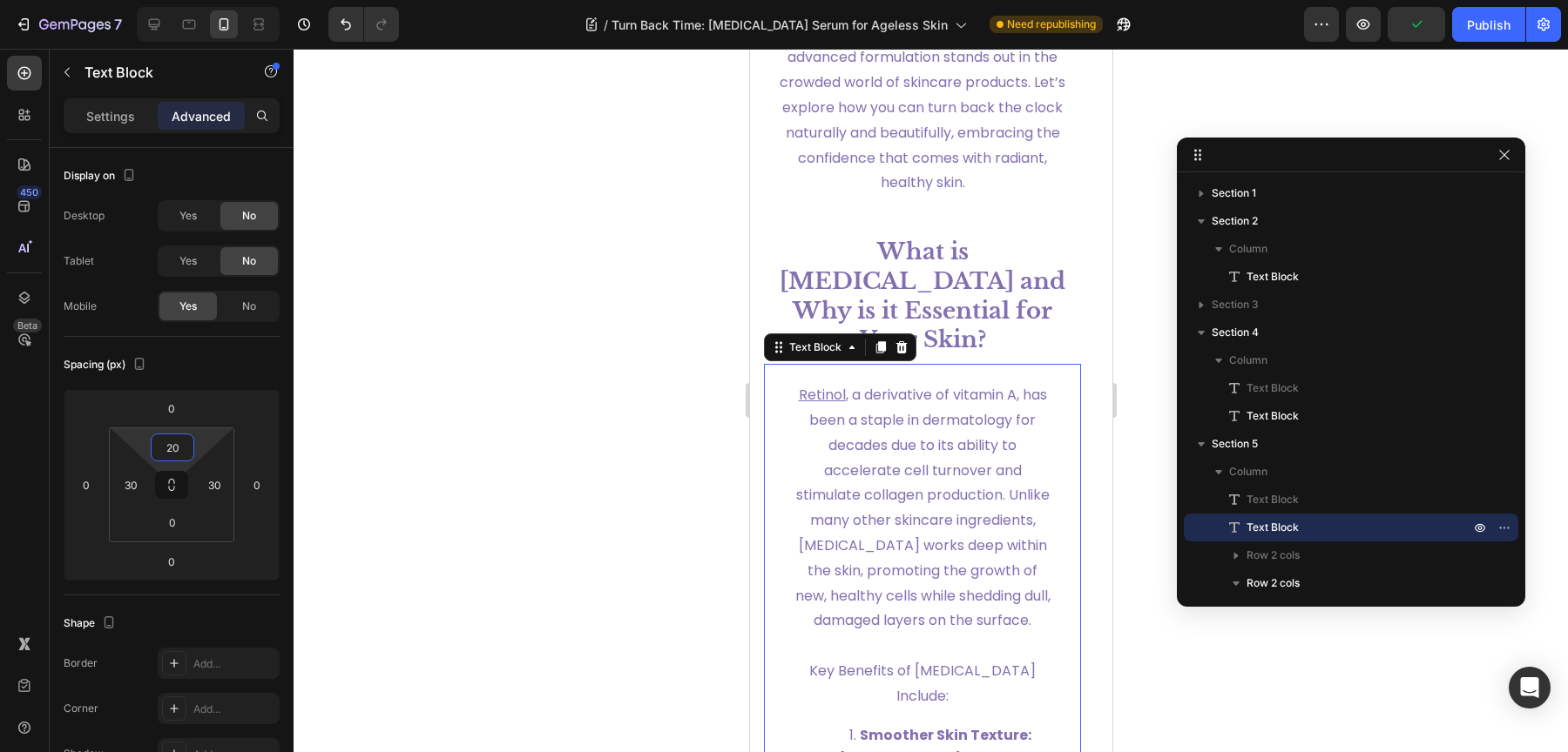
type input "2"
type input "15"
click at [516, 518] on div at bounding box center [930, 400] width 1275 height 703
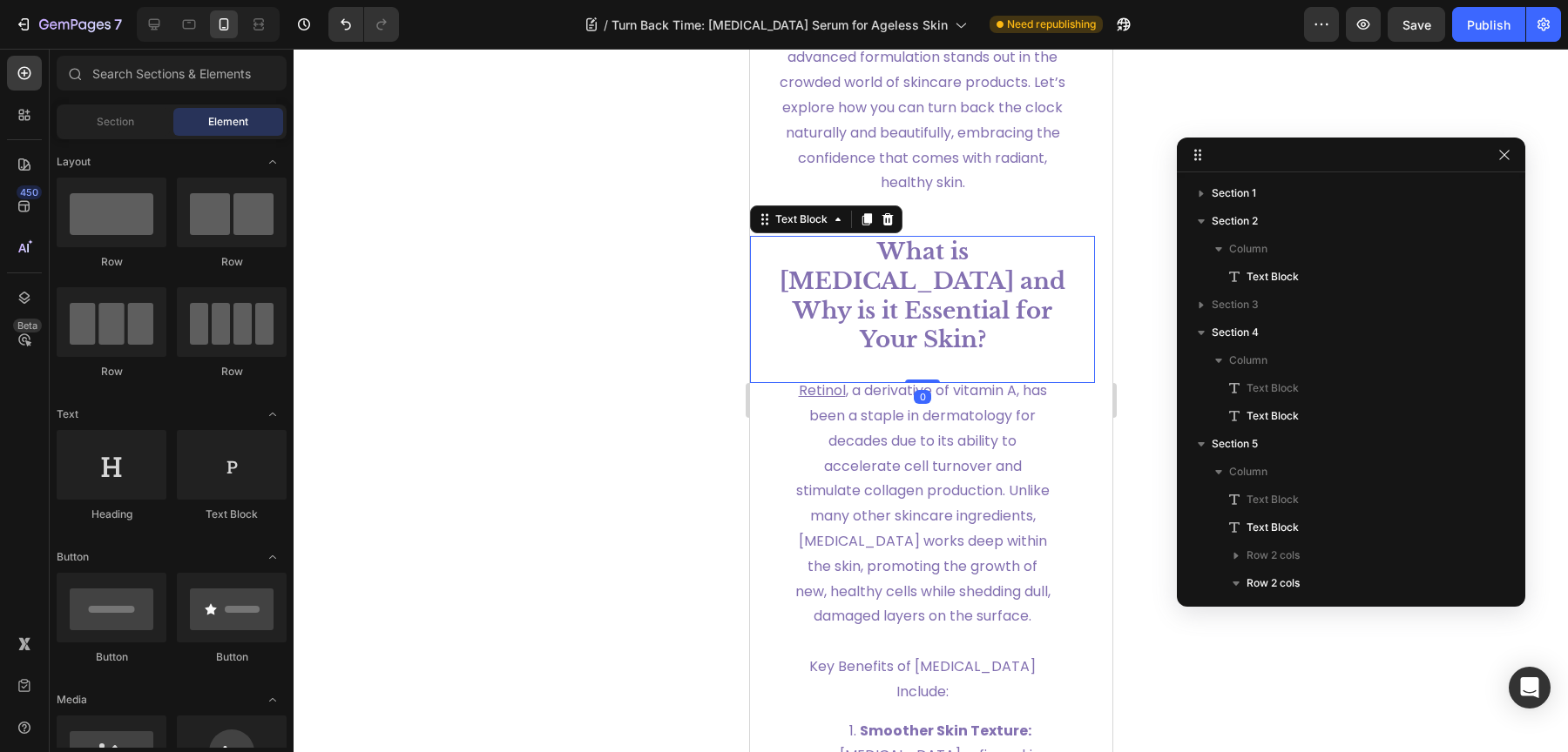
click at [944, 315] on strong "What is [MEDICAL_DATA] and Why is it Essential for Your Skin?" at bounding box center [921, 295] width 285 height 116
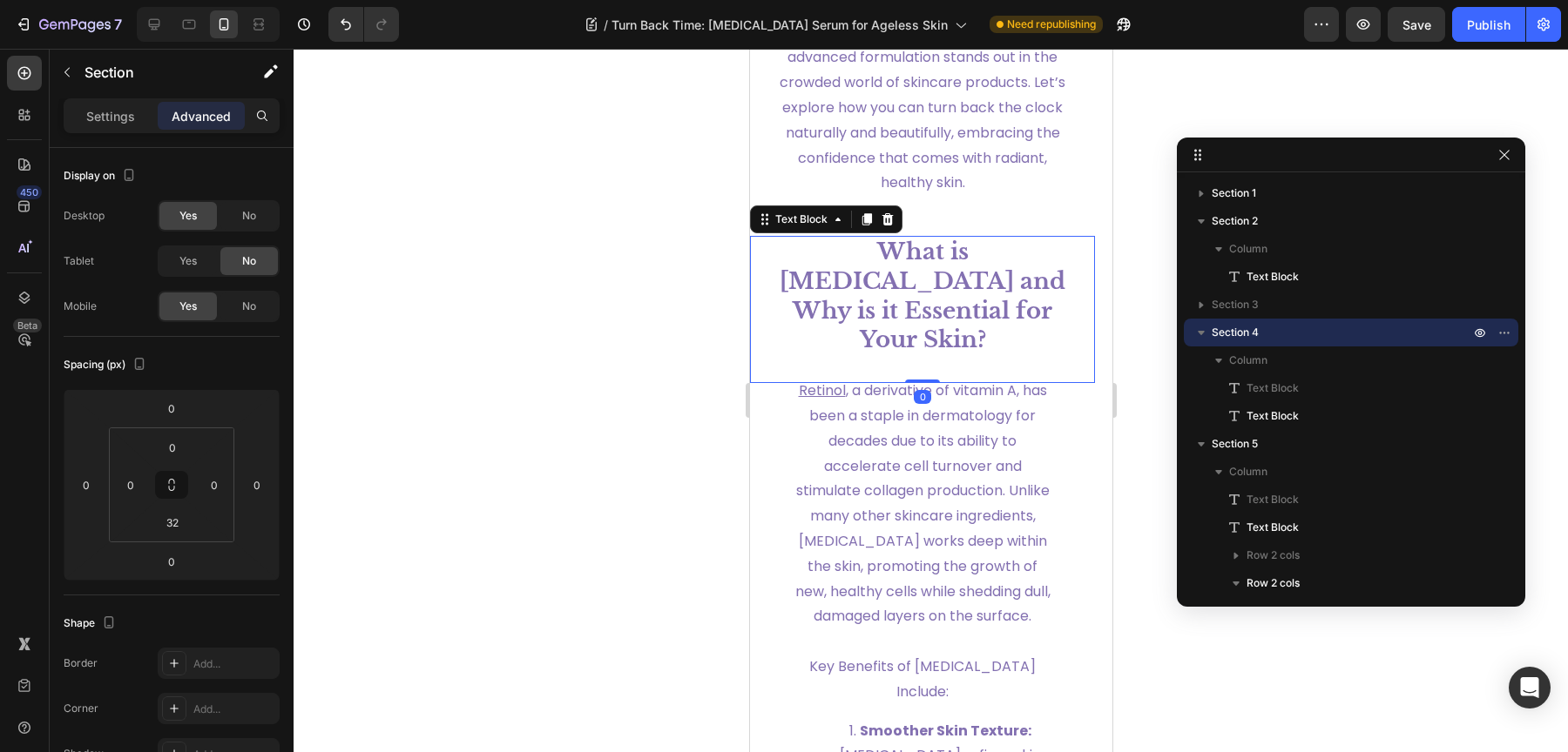
click at [1018, 356] on p "What is [MEDICAL_DATA] and Why is it Essential for Your Skin?" at bounding box center [921, 296] width 289 height 117
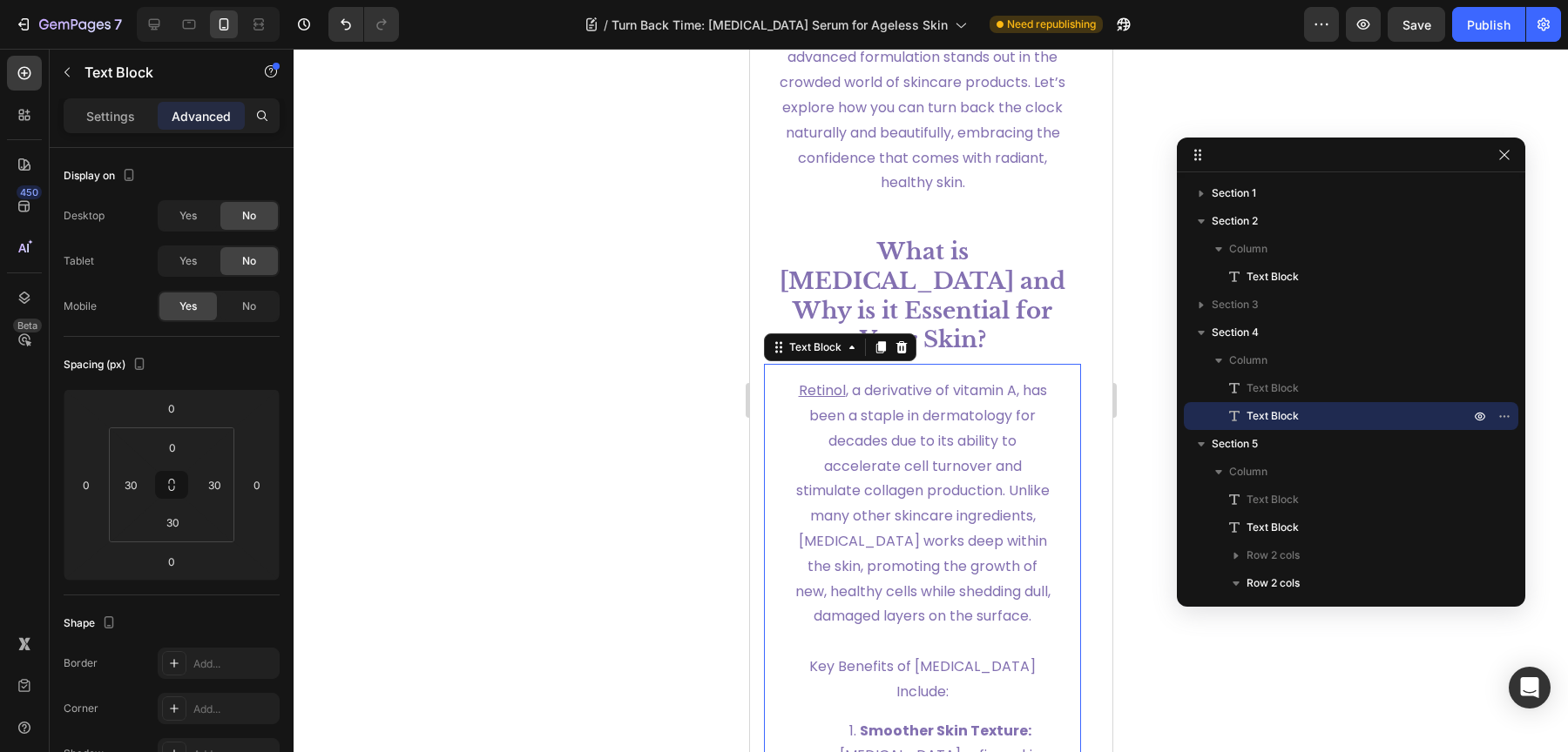
click at [1004, 413] on span "[MEDICAL_DATA] , a derivative of vitamin A, has been a staple in dermatology fo…" at bounding box center [921, 503] width 255 height 245
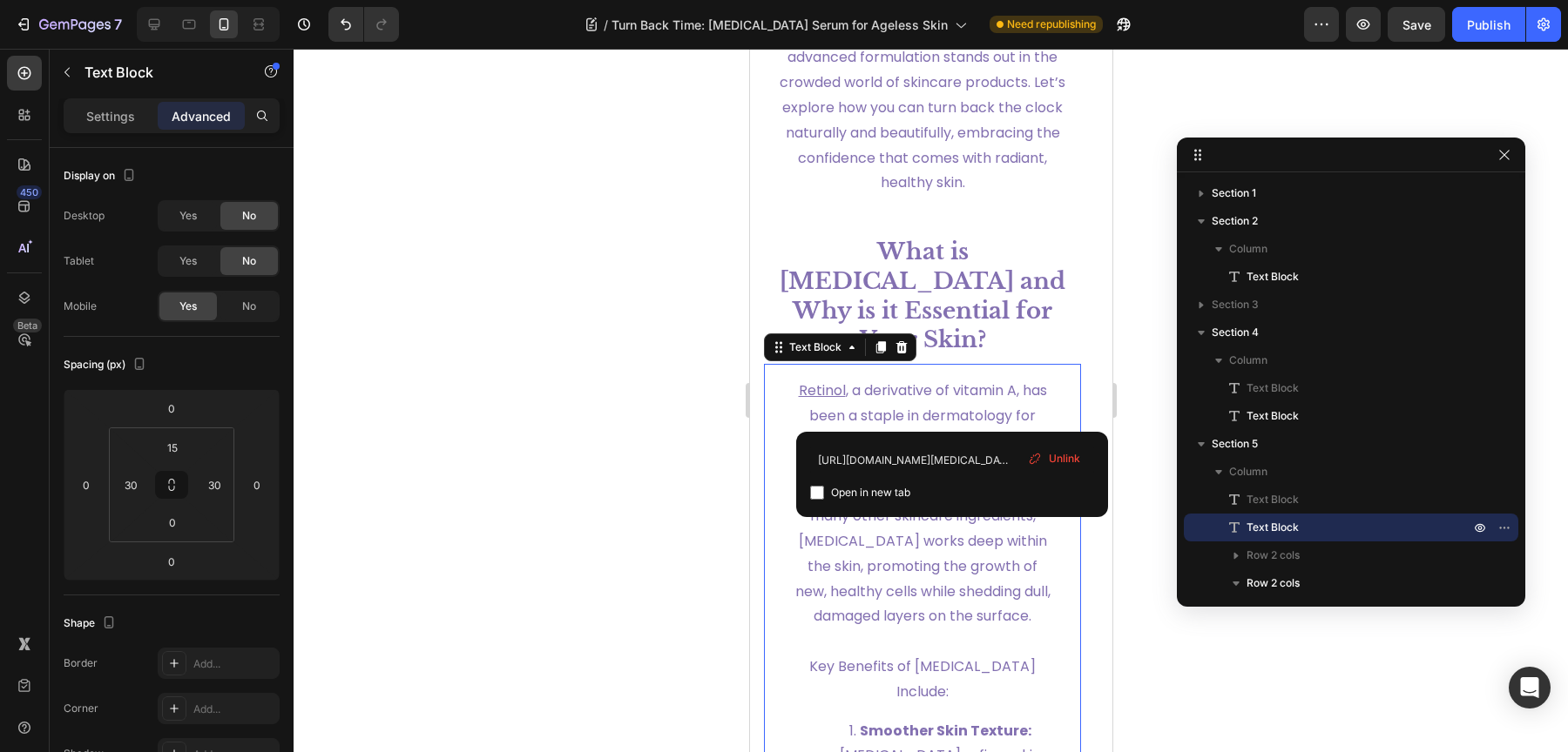
click at [1004, 413] on span "[MEDICAL_DATA] , a derivative of vitamin A, has been a staple in dermatology fo…" at bounding box center [921, 503] width 255 height 245
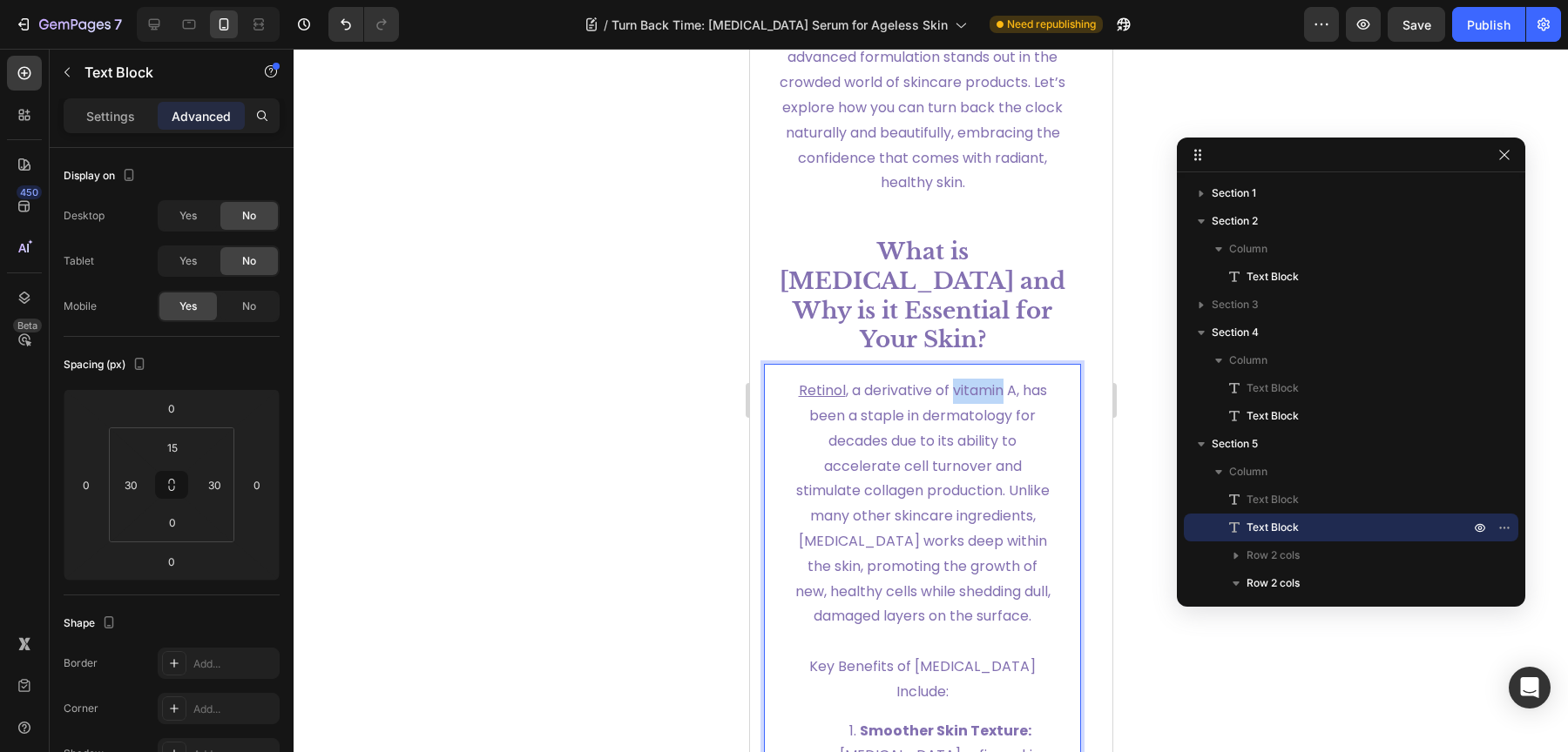
click at [1004, 413] on span "[MEDICAL_DATA] , a derivative of vitamin A, has been a staple in dermatology fo…" at bounding box center [921, 503] width 255 height 245
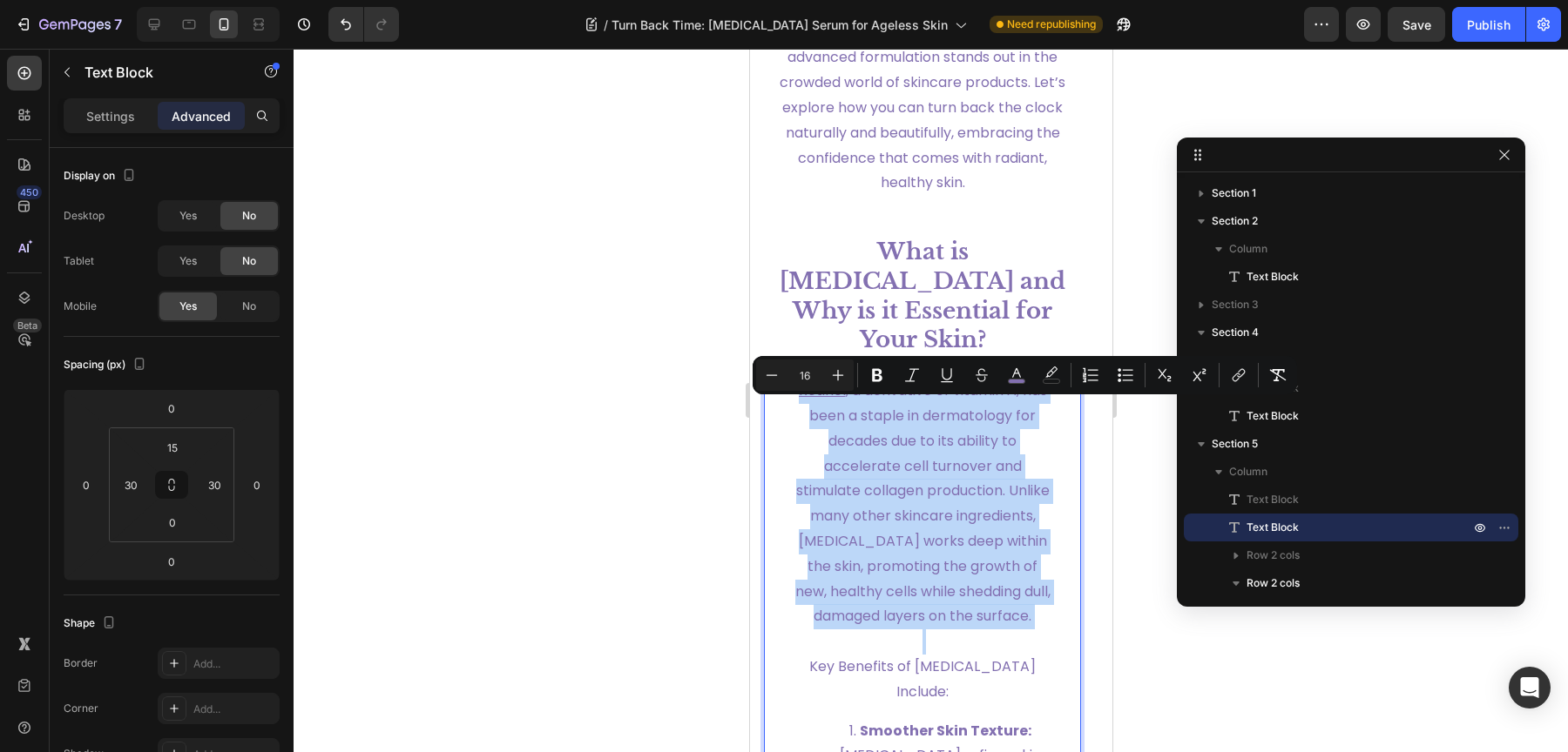
click at [1004, 413] on span "[MEDICAL_DATA] , a derivative of vitamin A, has been a staple in dermatology fo…" at bounding box center [921, 503] width 255 height 245
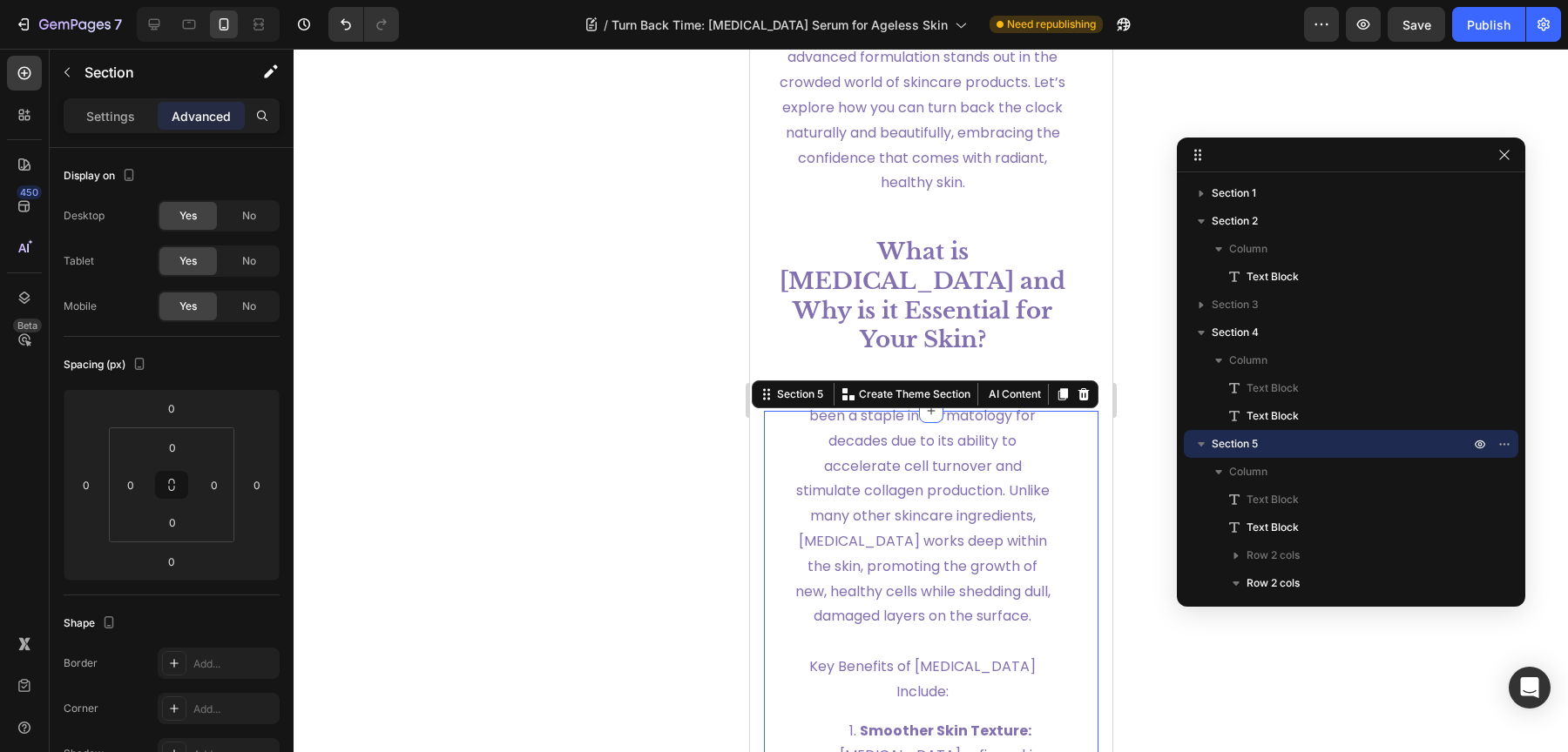
click at [1505, 444] on icon "button" at bounding box center [1505, 444] width 14 height 14
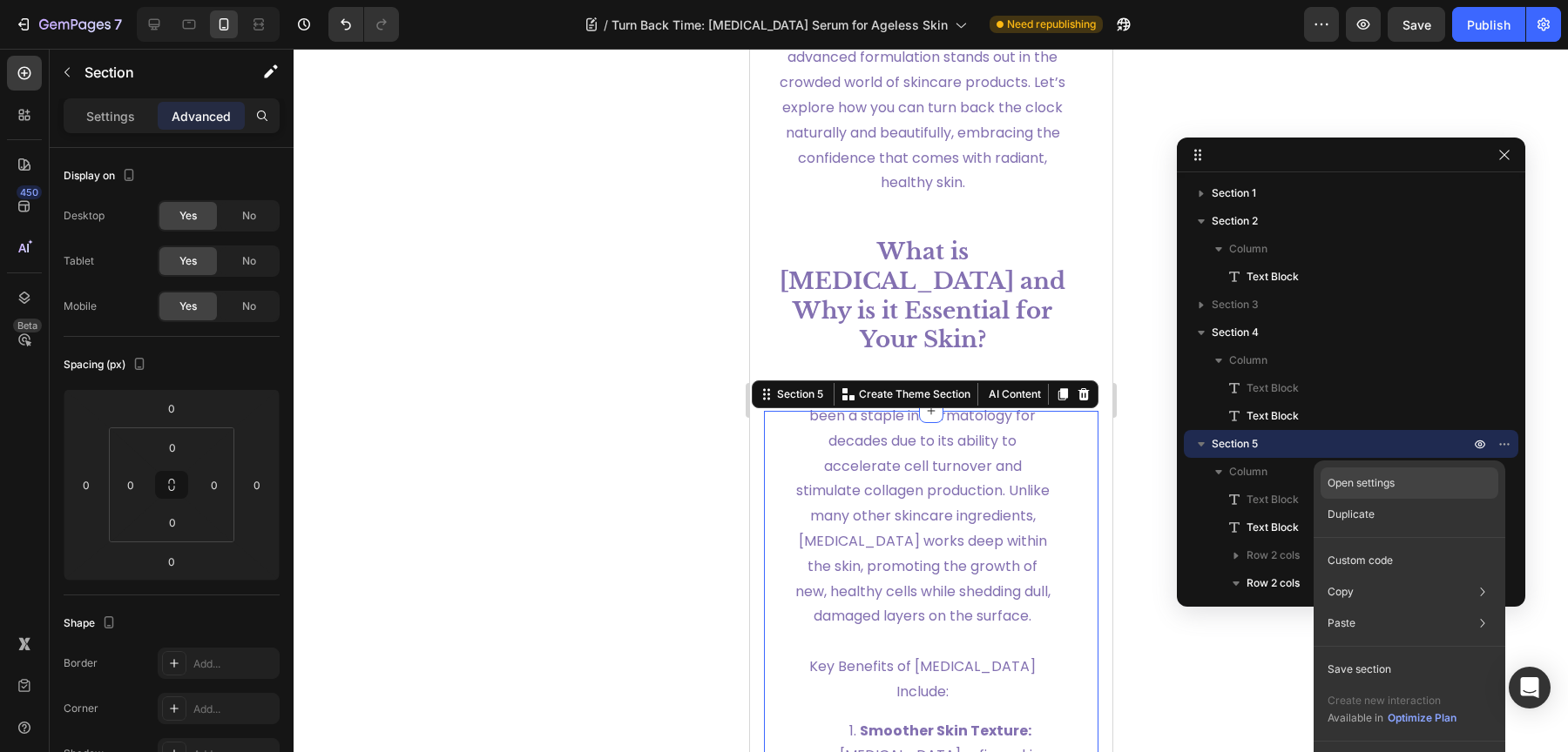
click at [1443, 477] on div "Open settings" at bounding box center [1410, 483] width 178 height 31
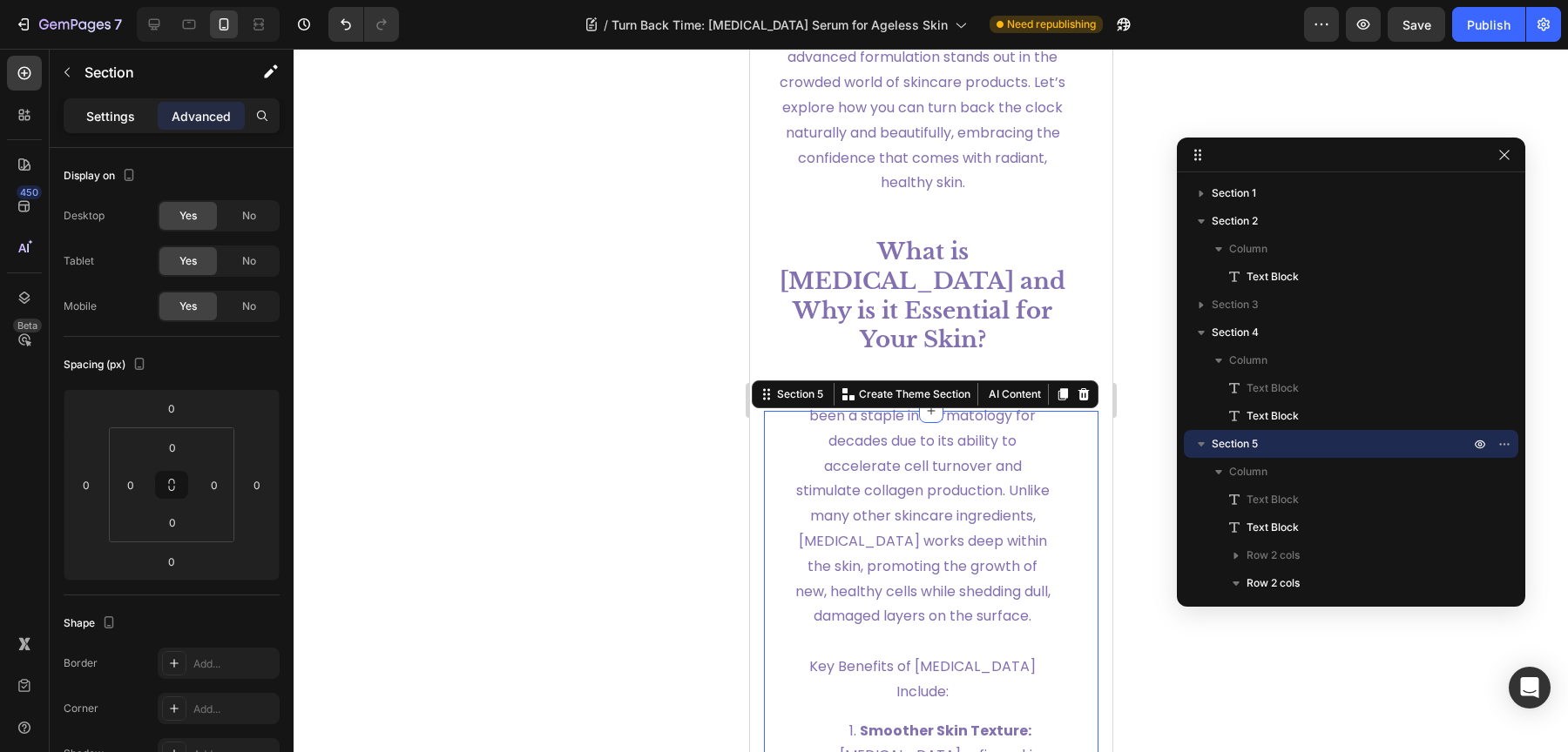
click at [110, 128] on div "Settings" at bounding box center [110, 116] width 87 height 28
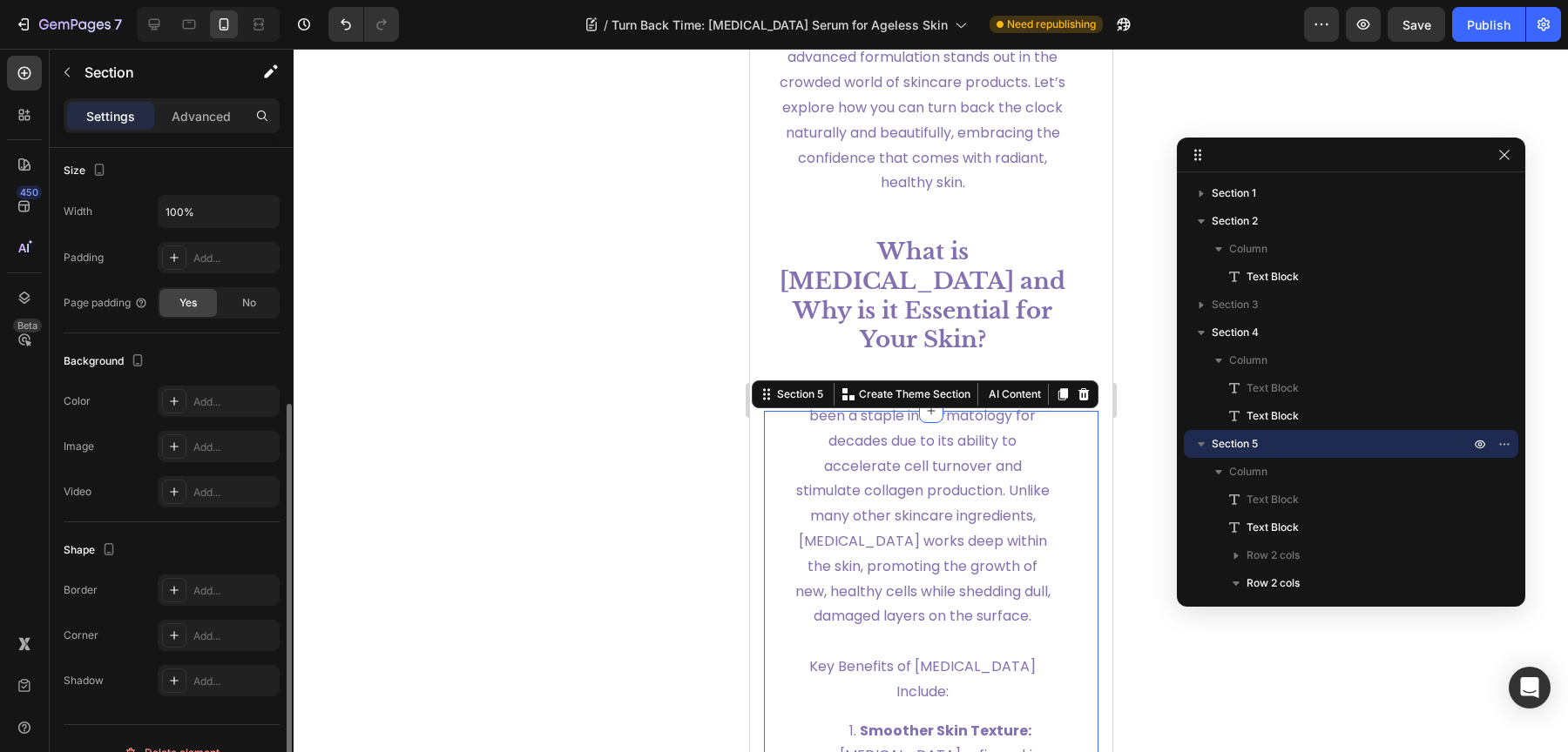
scroll to position [359, 0]
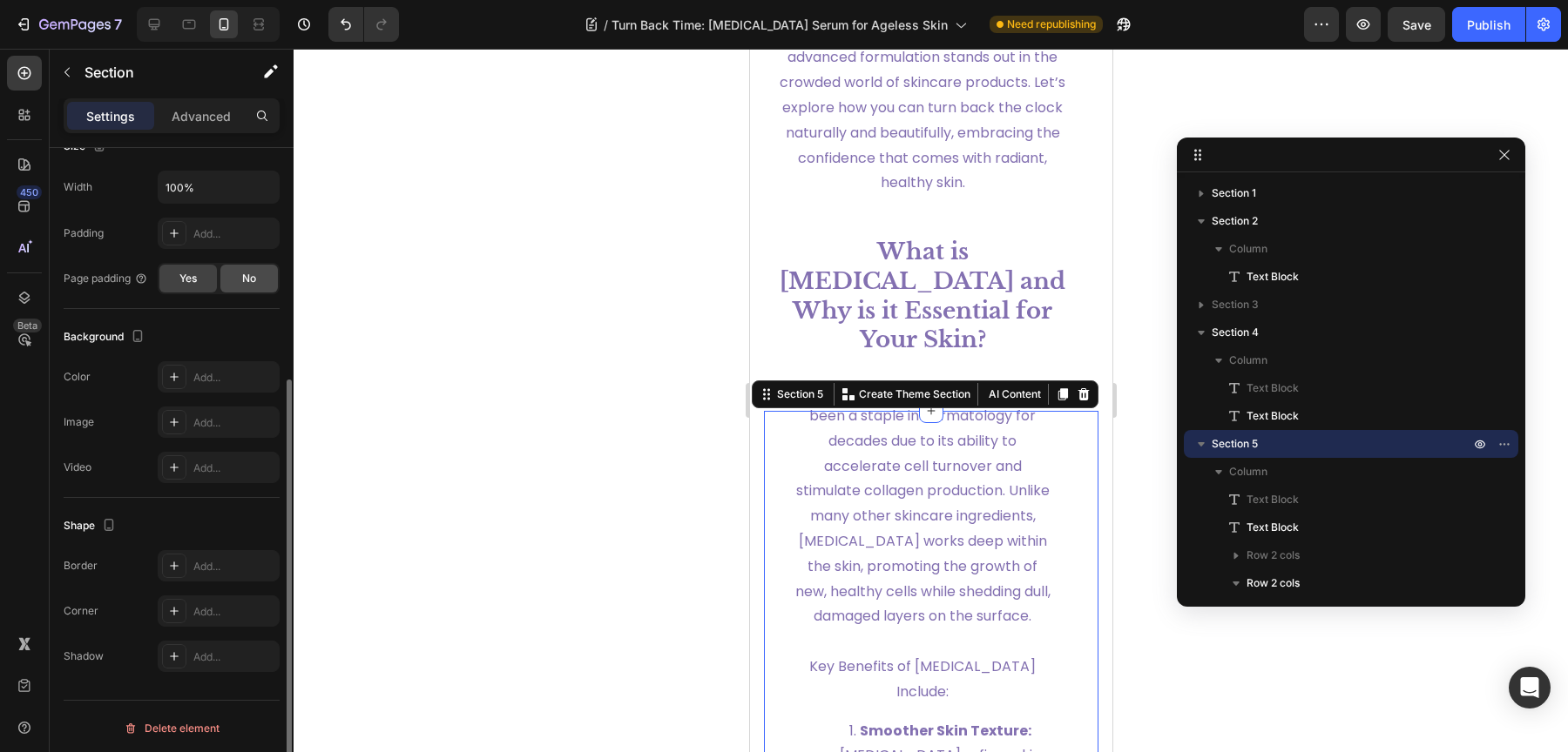
click at [245, 284] on div "No" at bounding box center [249, 278] width 58 height 28
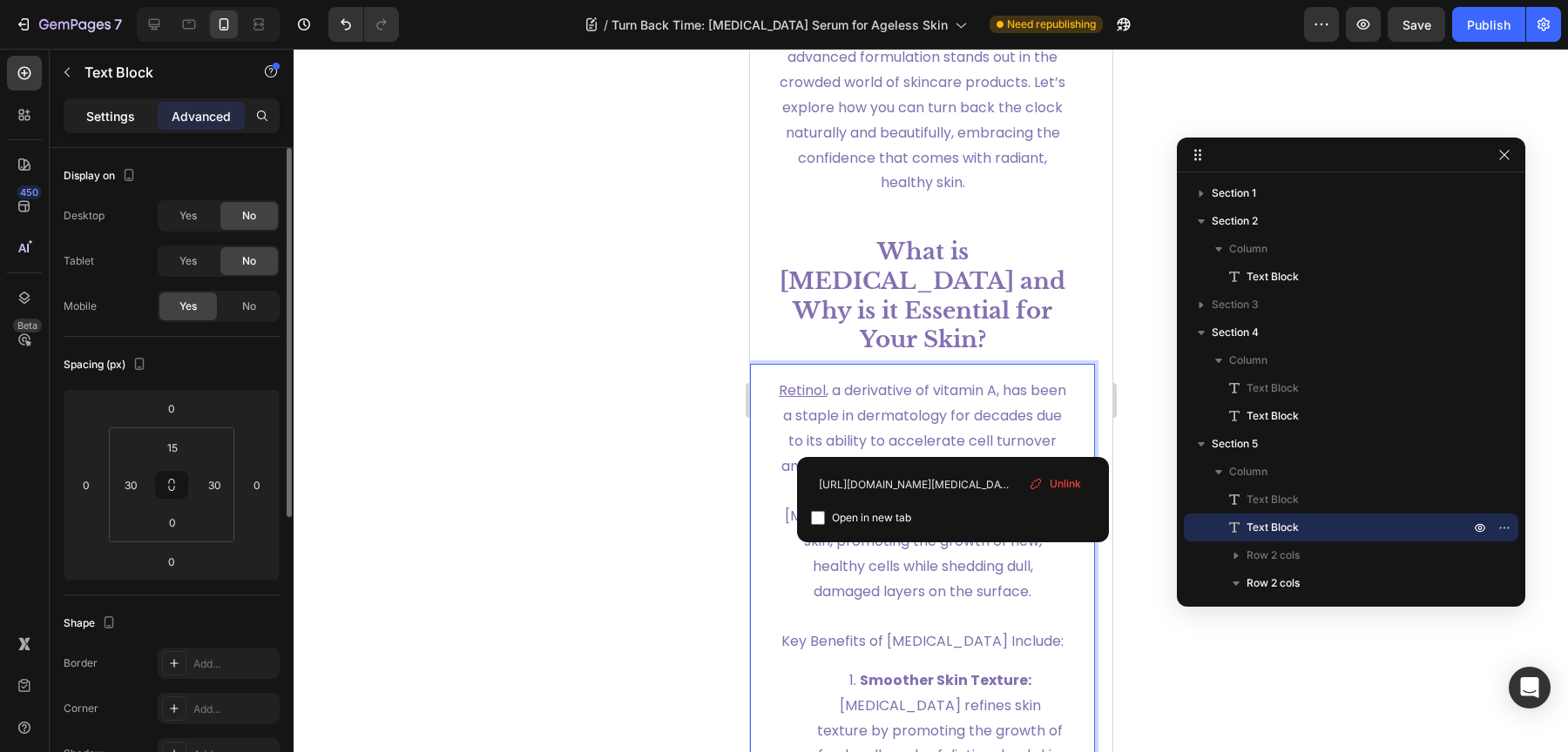
click at [139, 126] on div "Settings" at bounding box center [110, 116] width 87 height 28
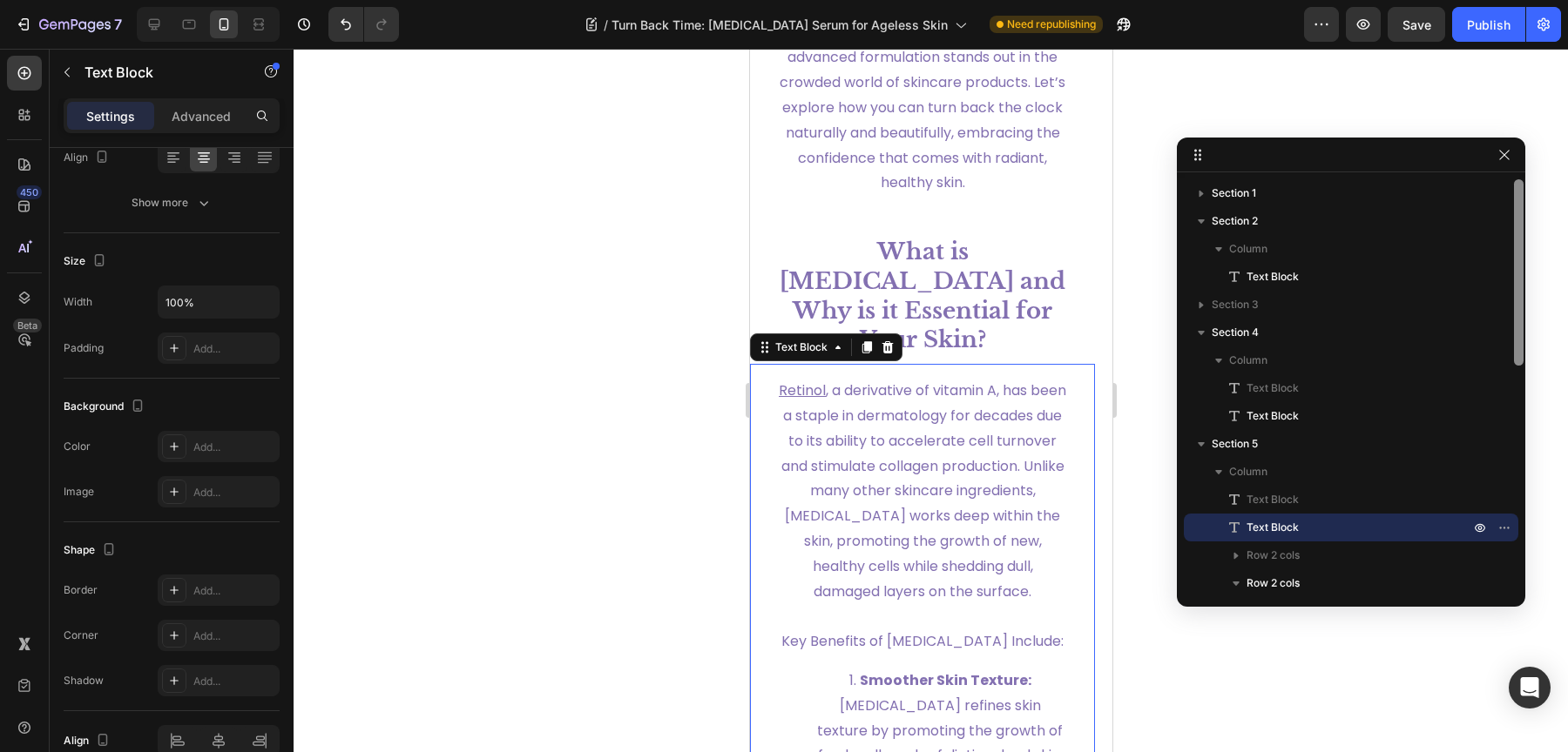
scroll to position [407, 0]
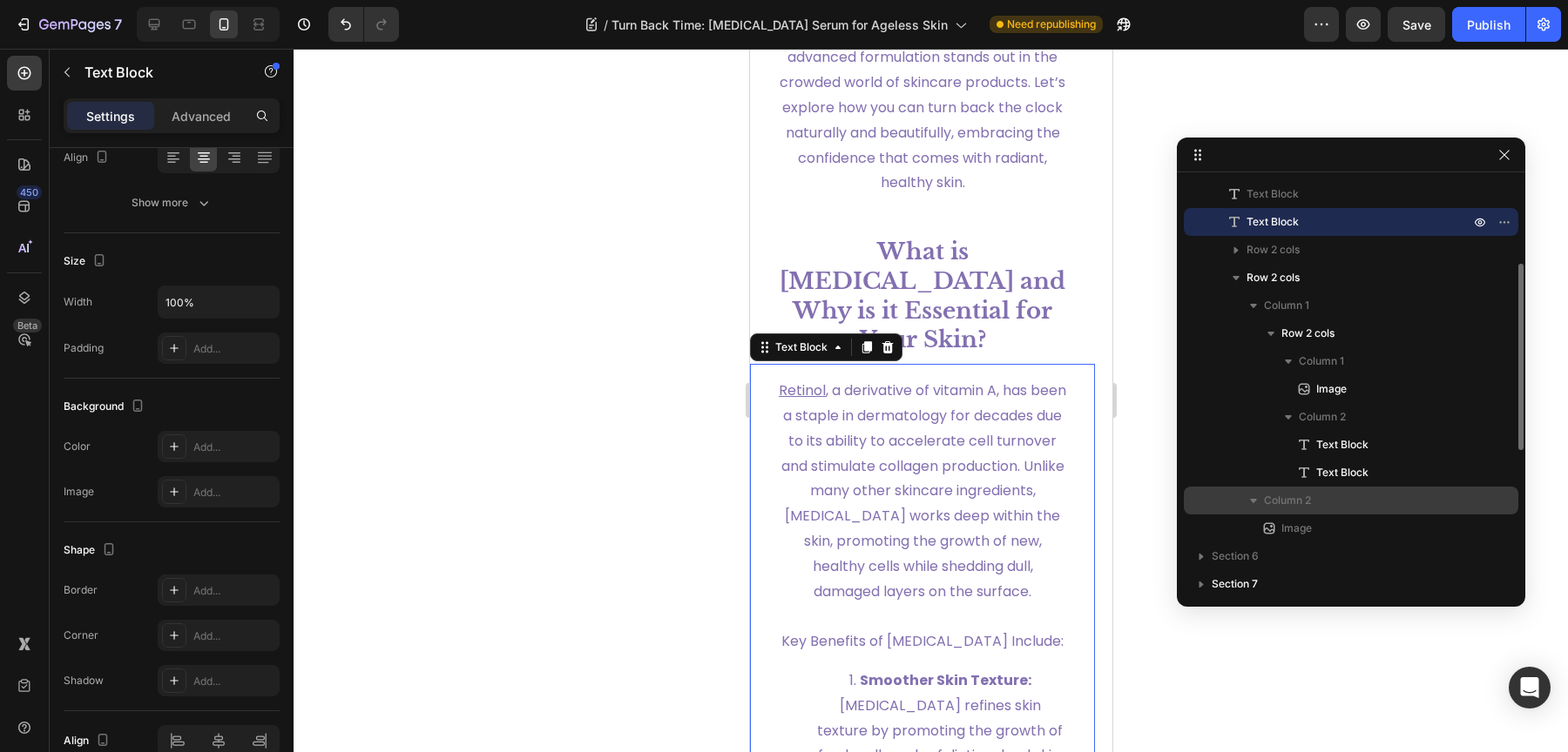
scroll to position [214, 0]
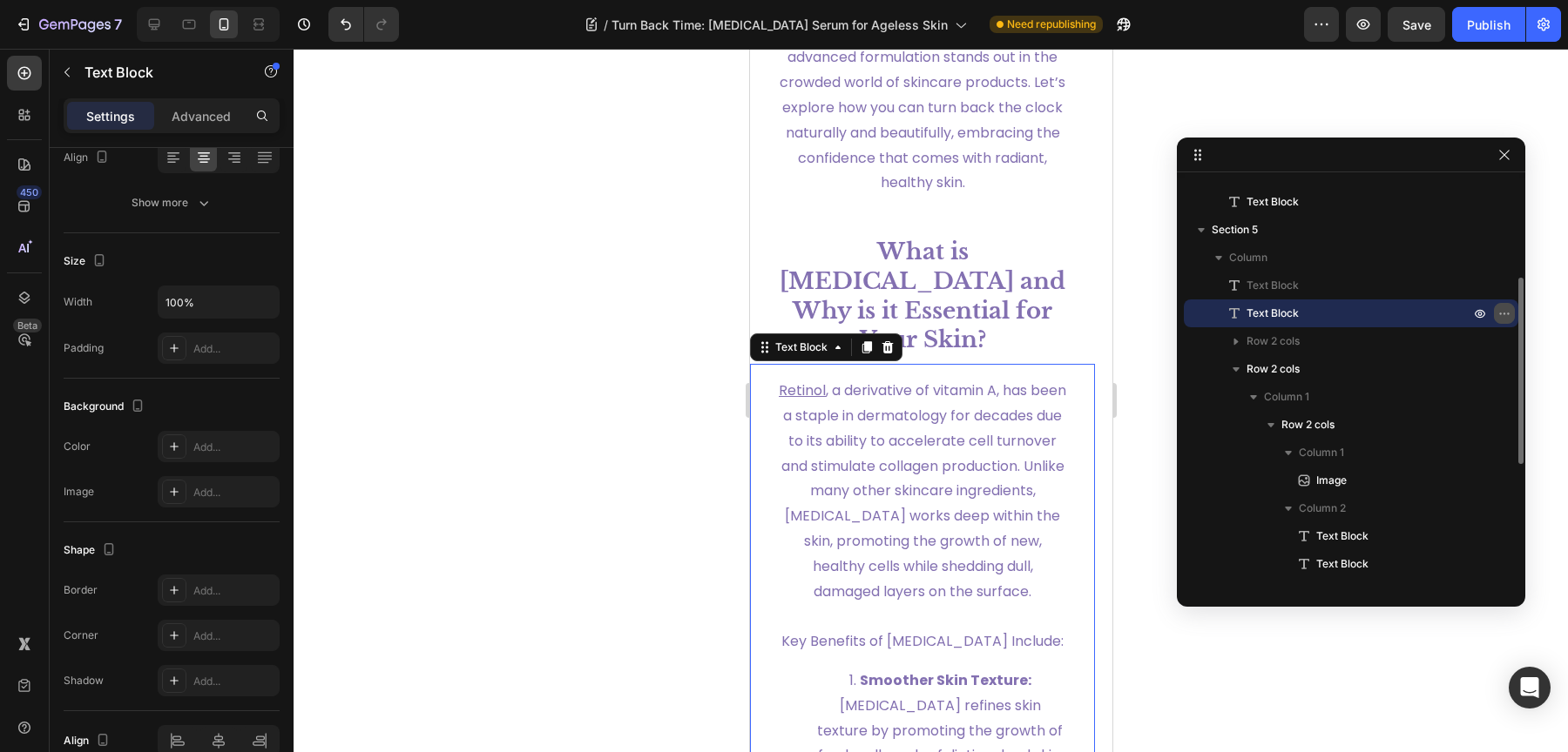
click at [1510, 314] on icon "button" at bounding box center [1505, 314] width 14 height 14
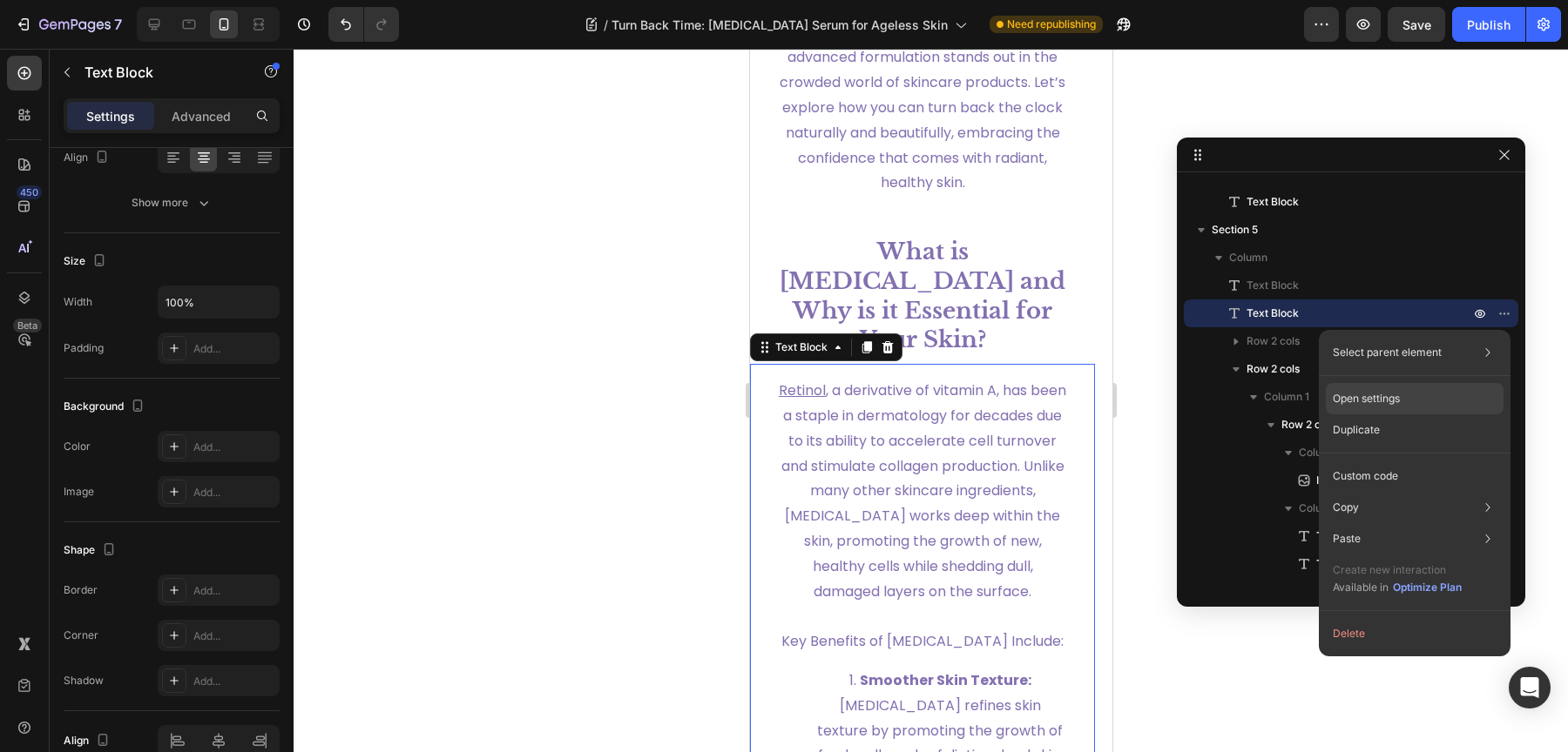
click at [1401, 390] on div "Open settings" at bounding box center [1415, 398] width 178 height 31
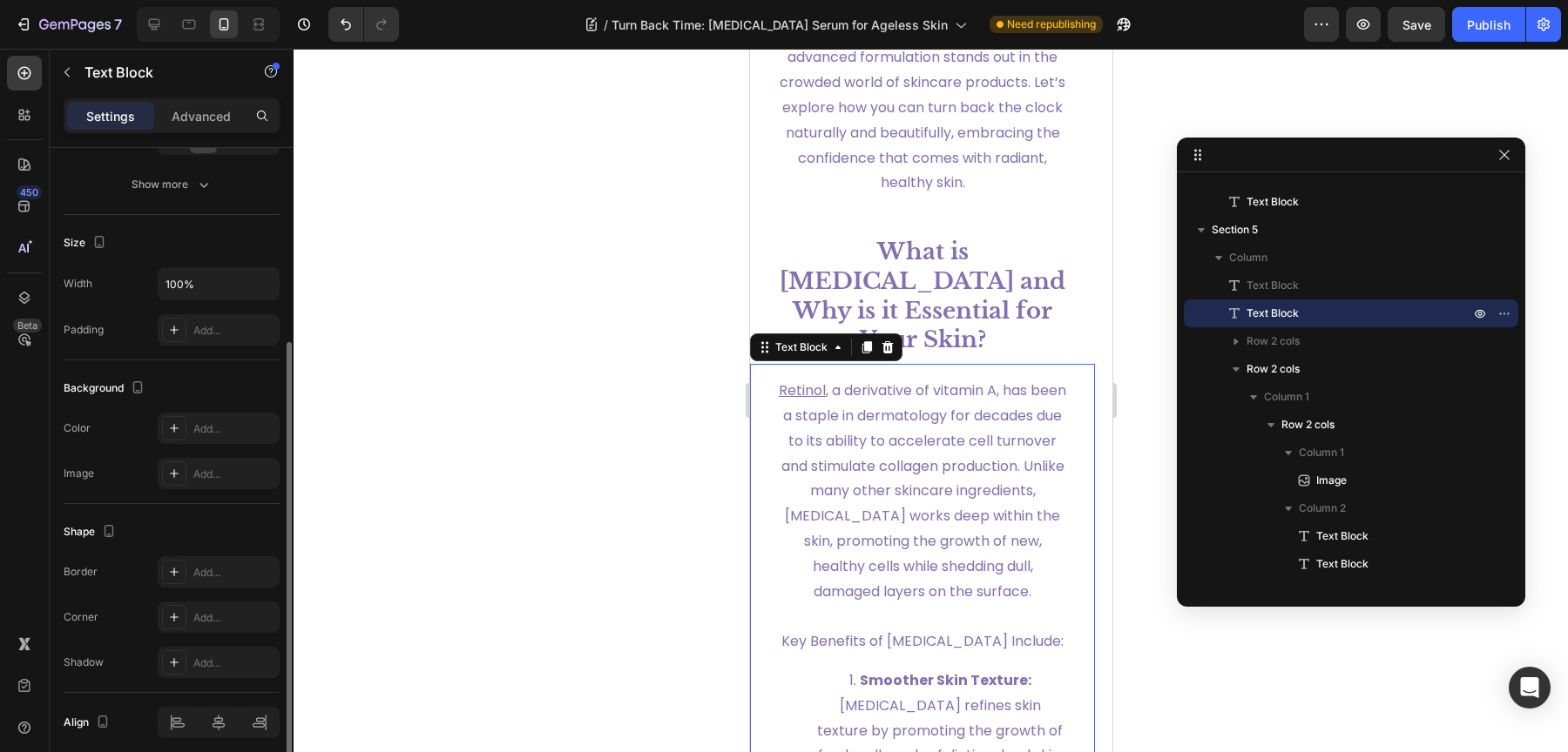
scroll to position [0, 0]
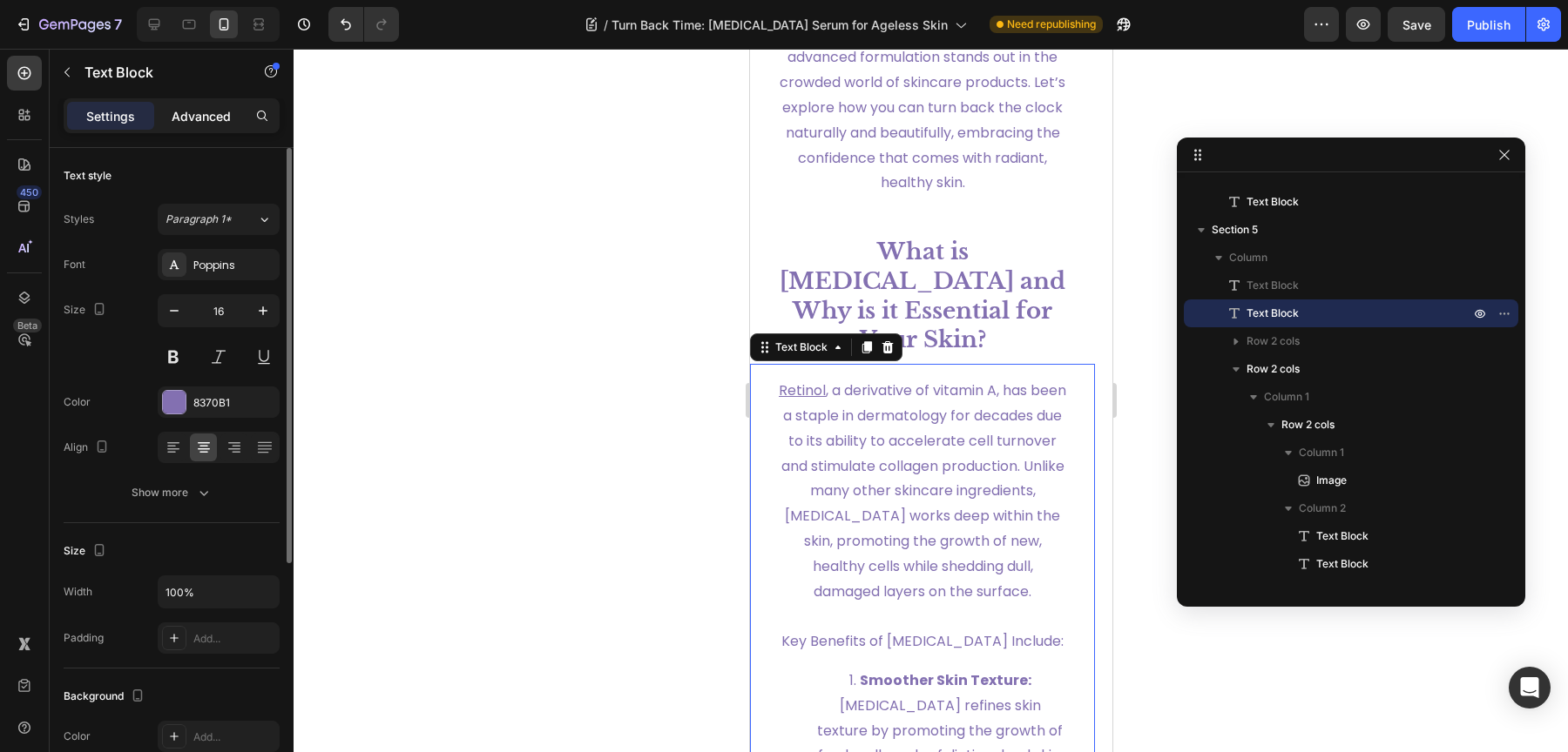
click at [210, 107] on p "Advanced" at bounding box center [201, 116] width 60 height 19
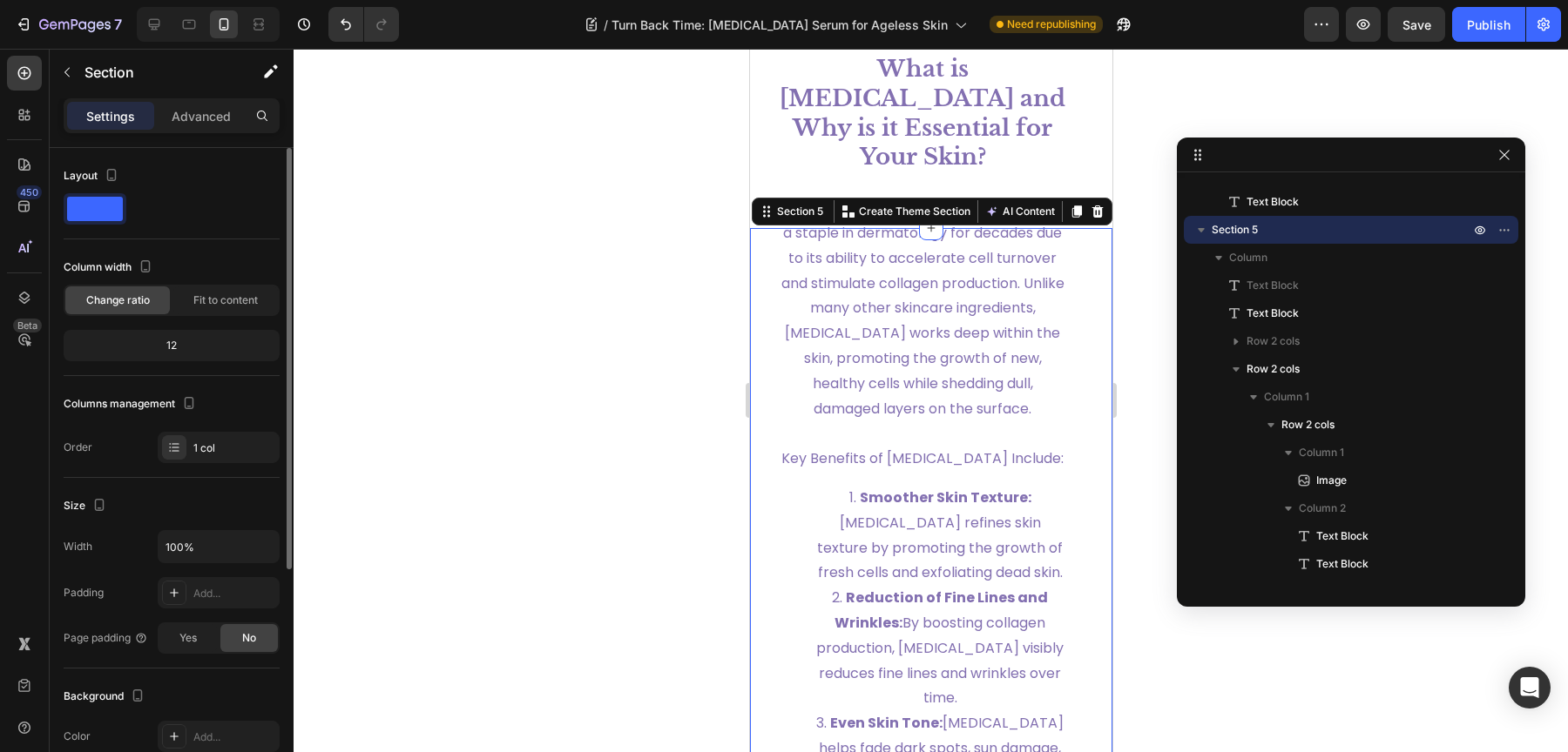
click at [223, 111] on p "Advanced" at bounding box center [201, 116] width 60 height 19
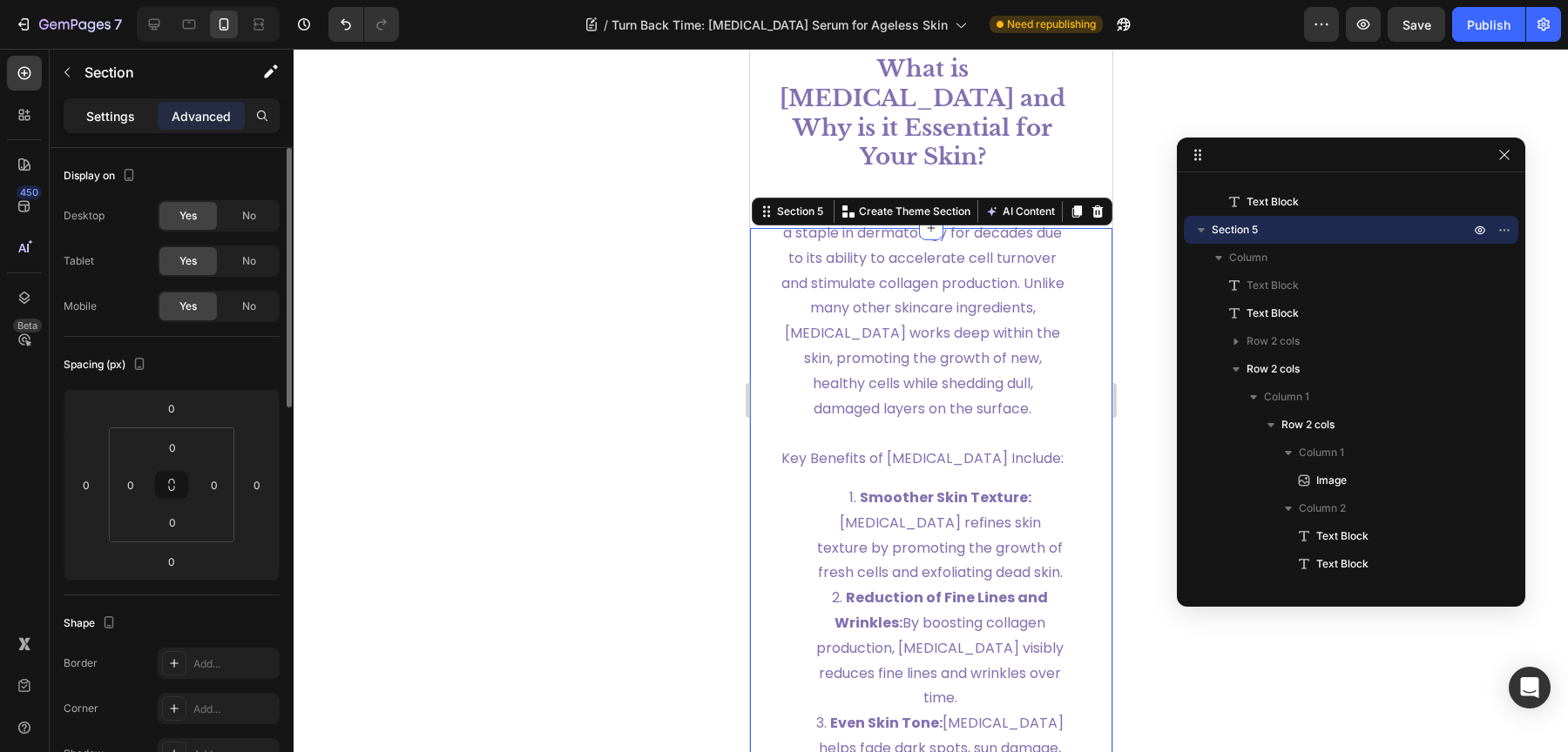
click at [141, 119] on div "Settings" at bounding box center [110, 116] width 87 height 28
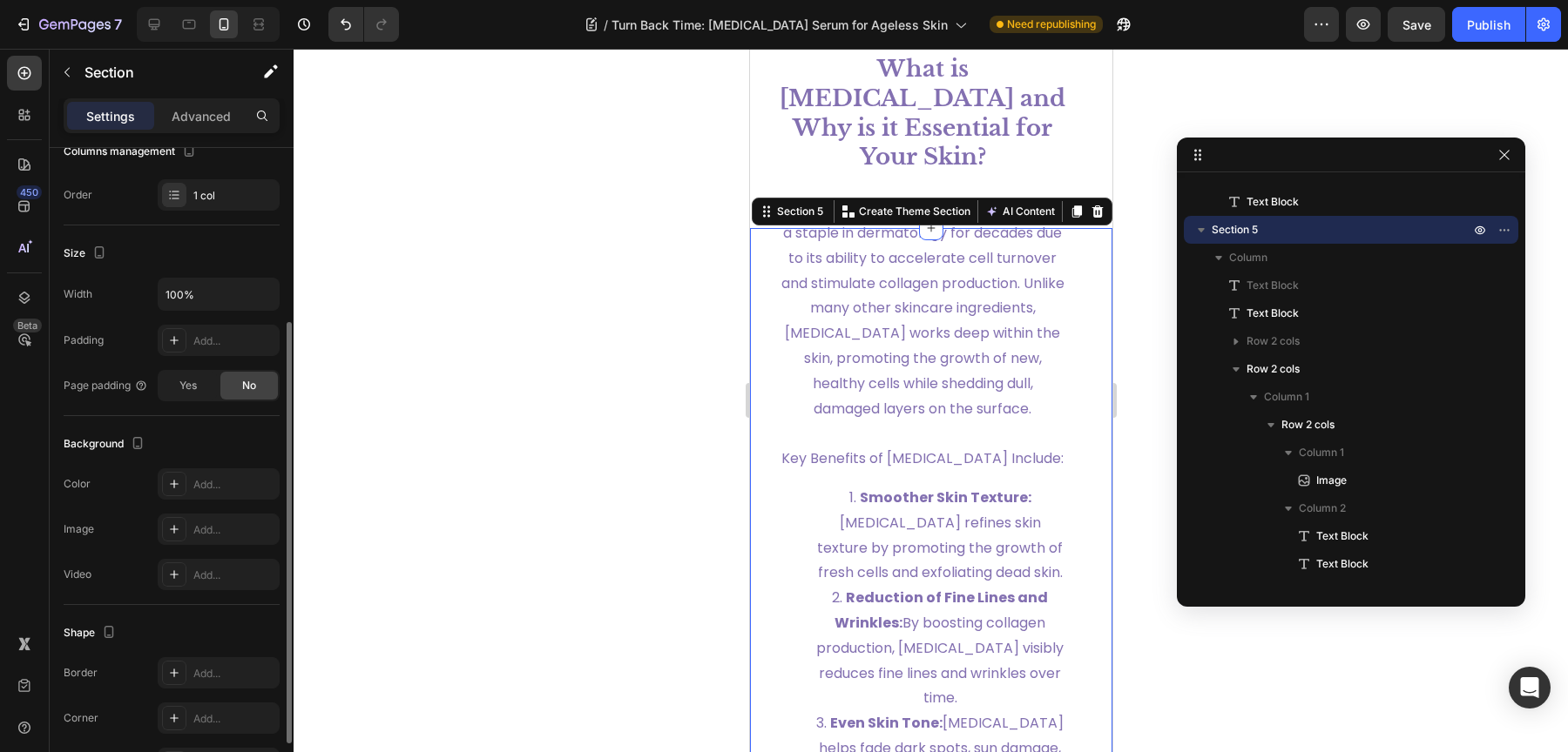
scroll to position [260, 0]
click at [190, 373] on span "Yes" at bounding box center [189, 379] width 18 height 16
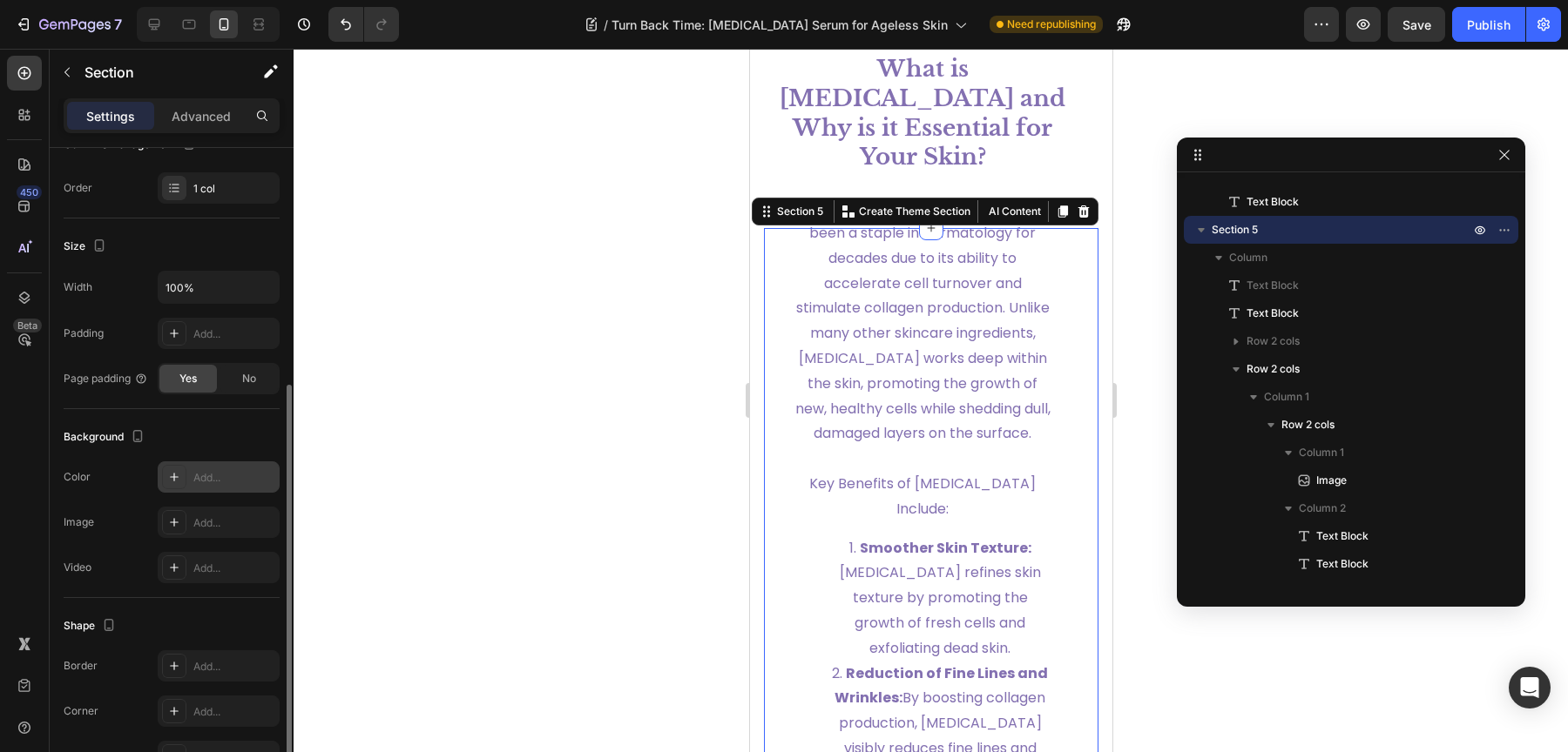
scroll to position [359, 0]
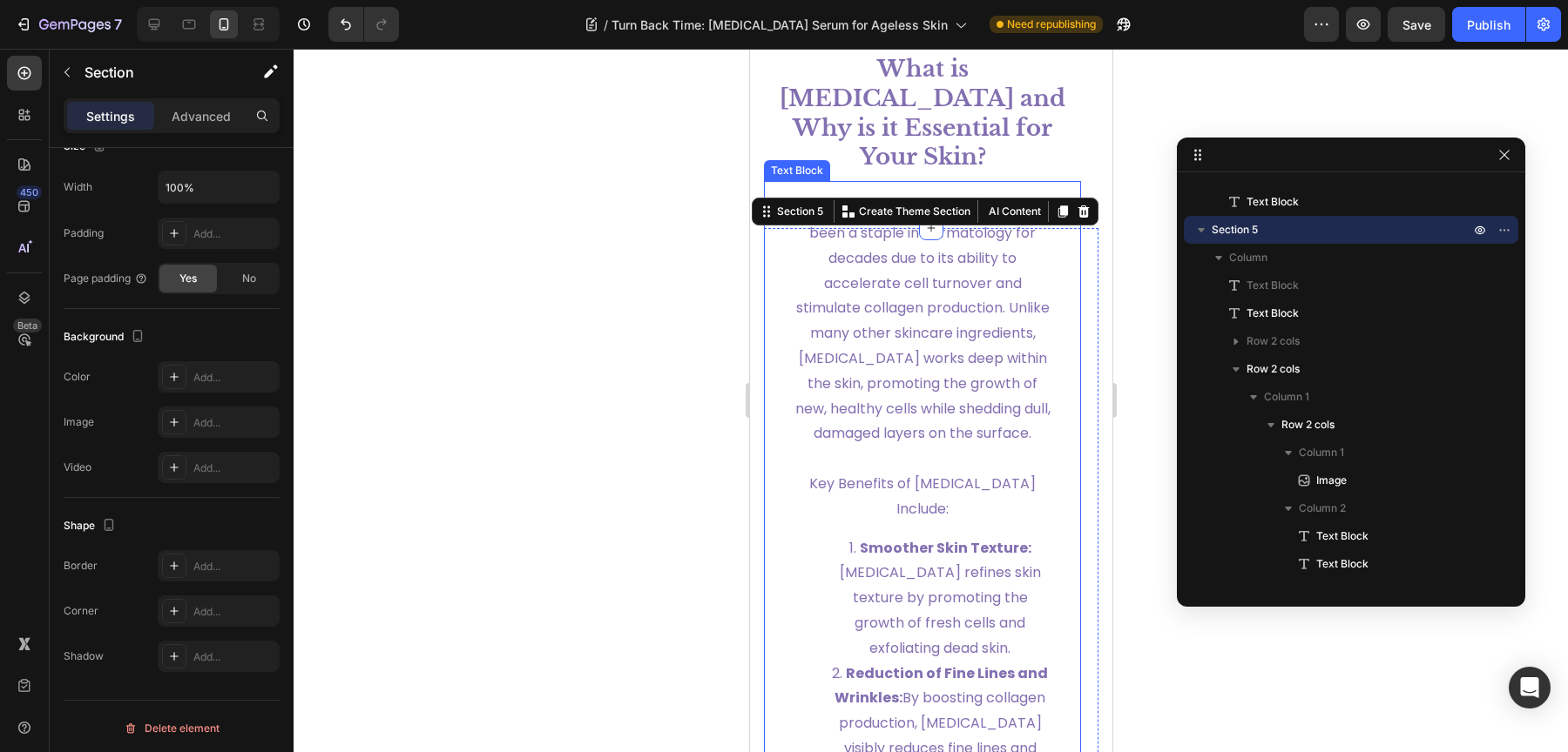
click at [931, 351] on span "[MEDICAL_DATA] , a derivative of vitamin A, has been a staple in dermatology fo…" at bounding box center [921, 320] width 255 height 245
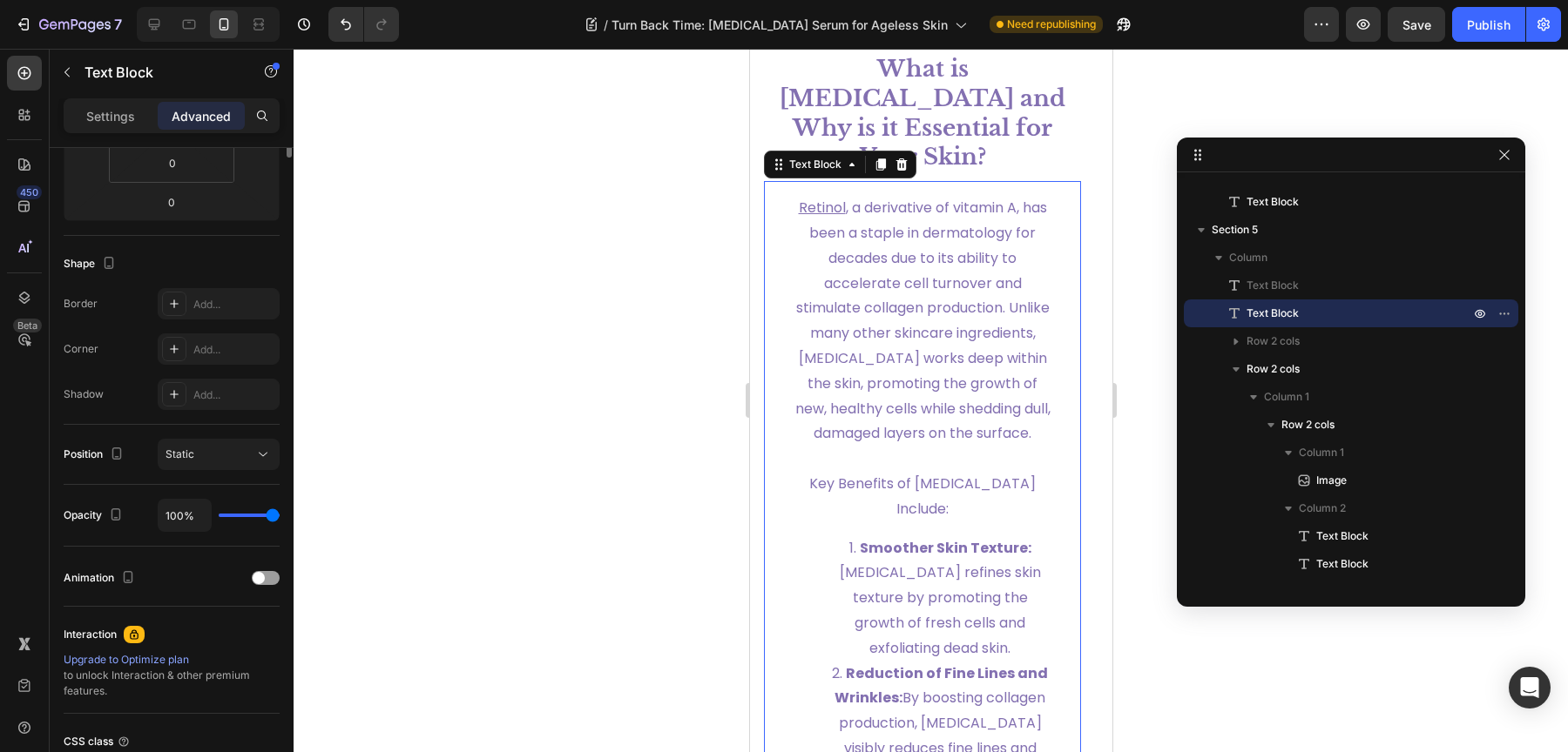
scroll to position [0, 0]
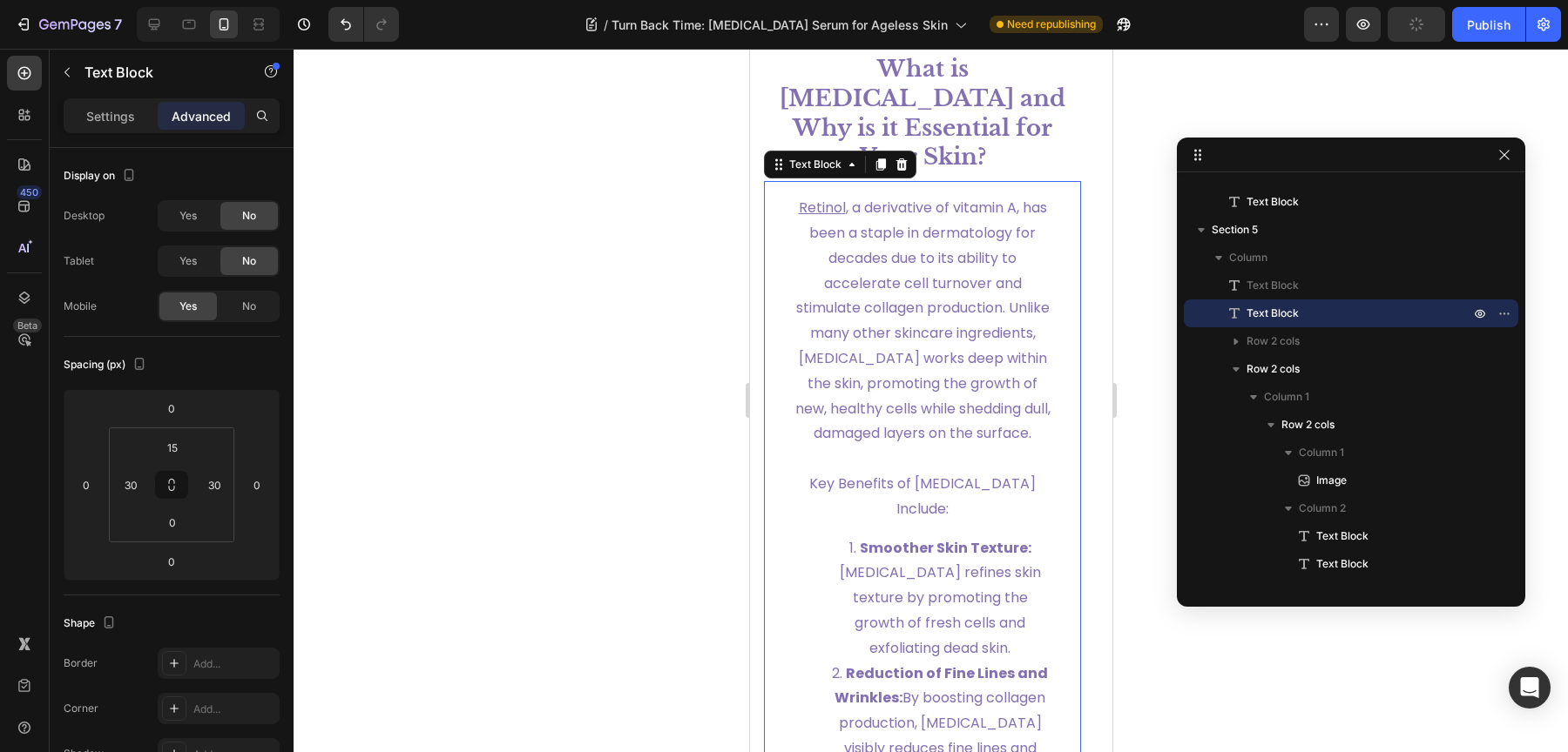
click at [717, 372] on div at bounding box center [930, 400] width 1275 height 703
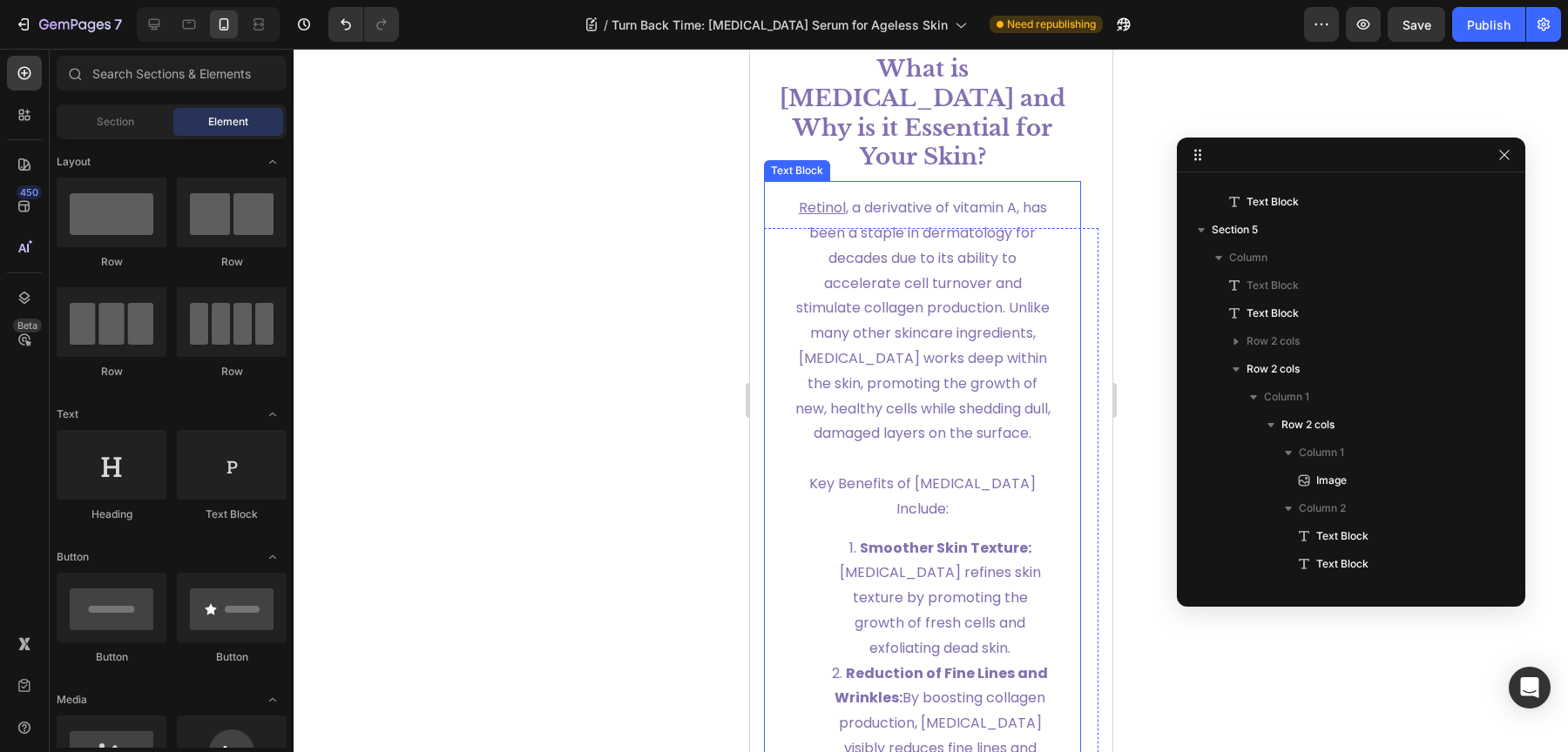
click at [1062, 228] on div "[MEDICAL_DATA] , a derivative of vitamin A, has been a staple in dermatology fo…" at bounding box center [921, 655] width 318 height 948
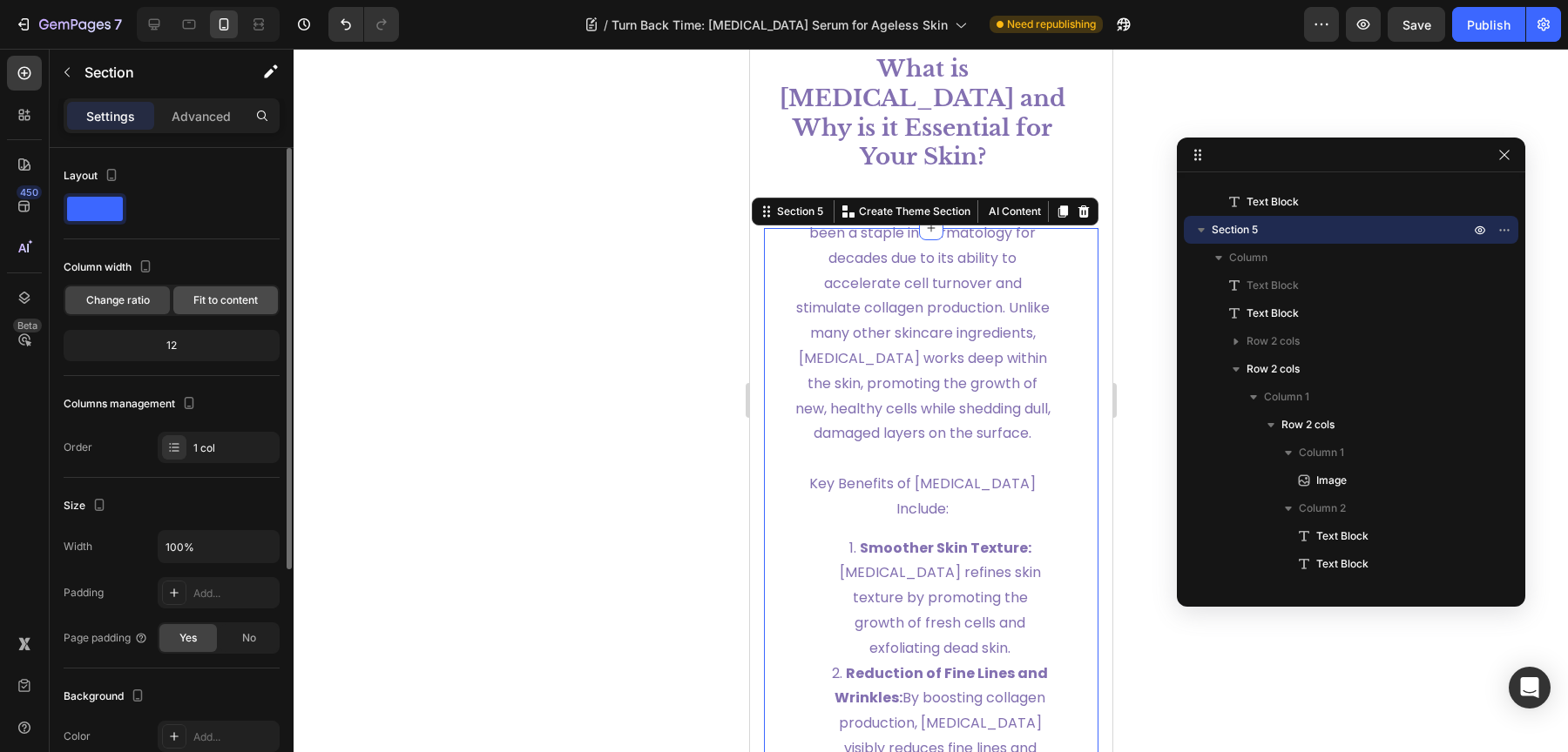
click at [208, 286] on div "Fit to content" at bounding box center [226, 300] width 105 height 28
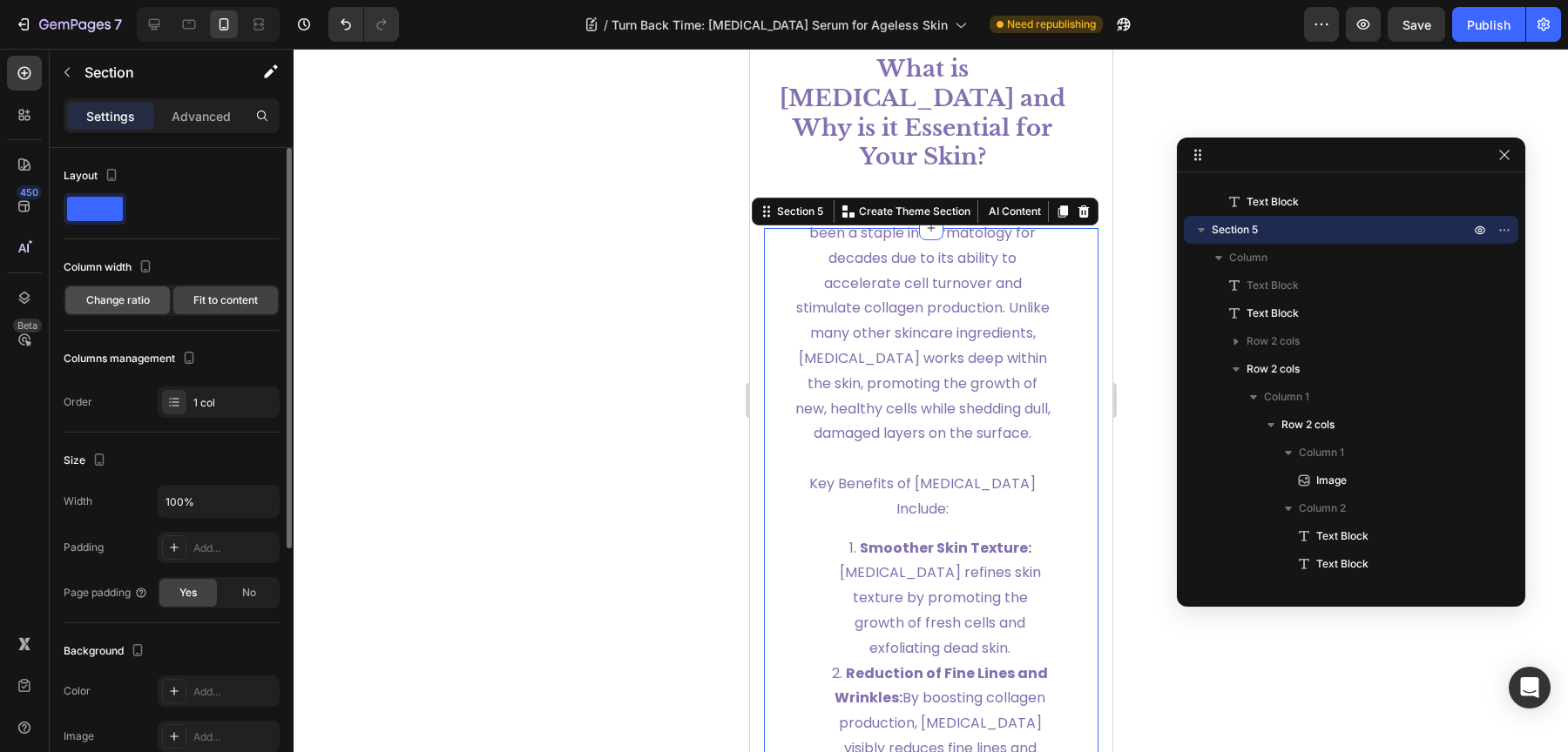
click at [134, 297] on span "Change ratio" at bounding box center [117, 300] width 63 height 16
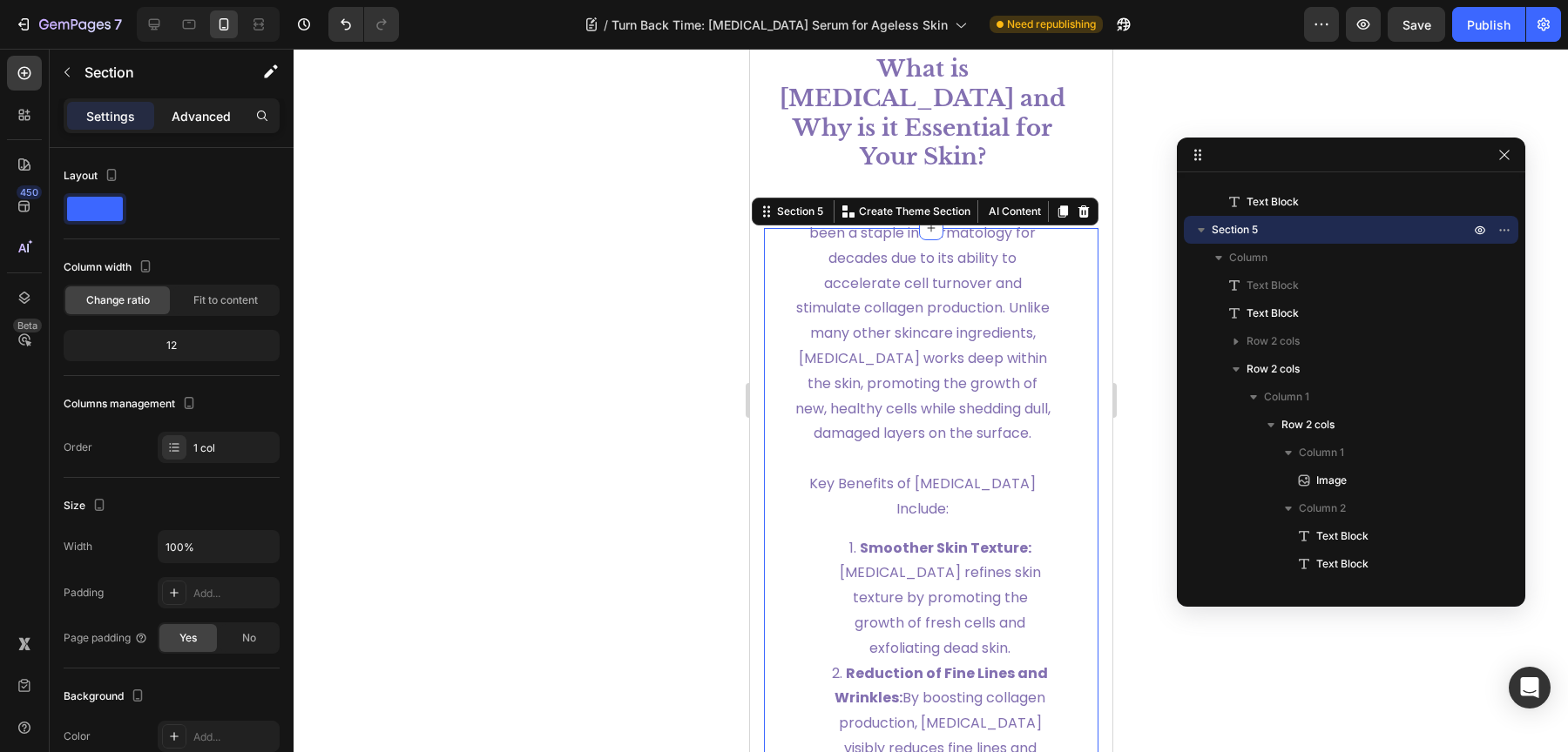
click at [184, 108] on p "Advanced" at bounding box center [201, 116] width 60 height 19
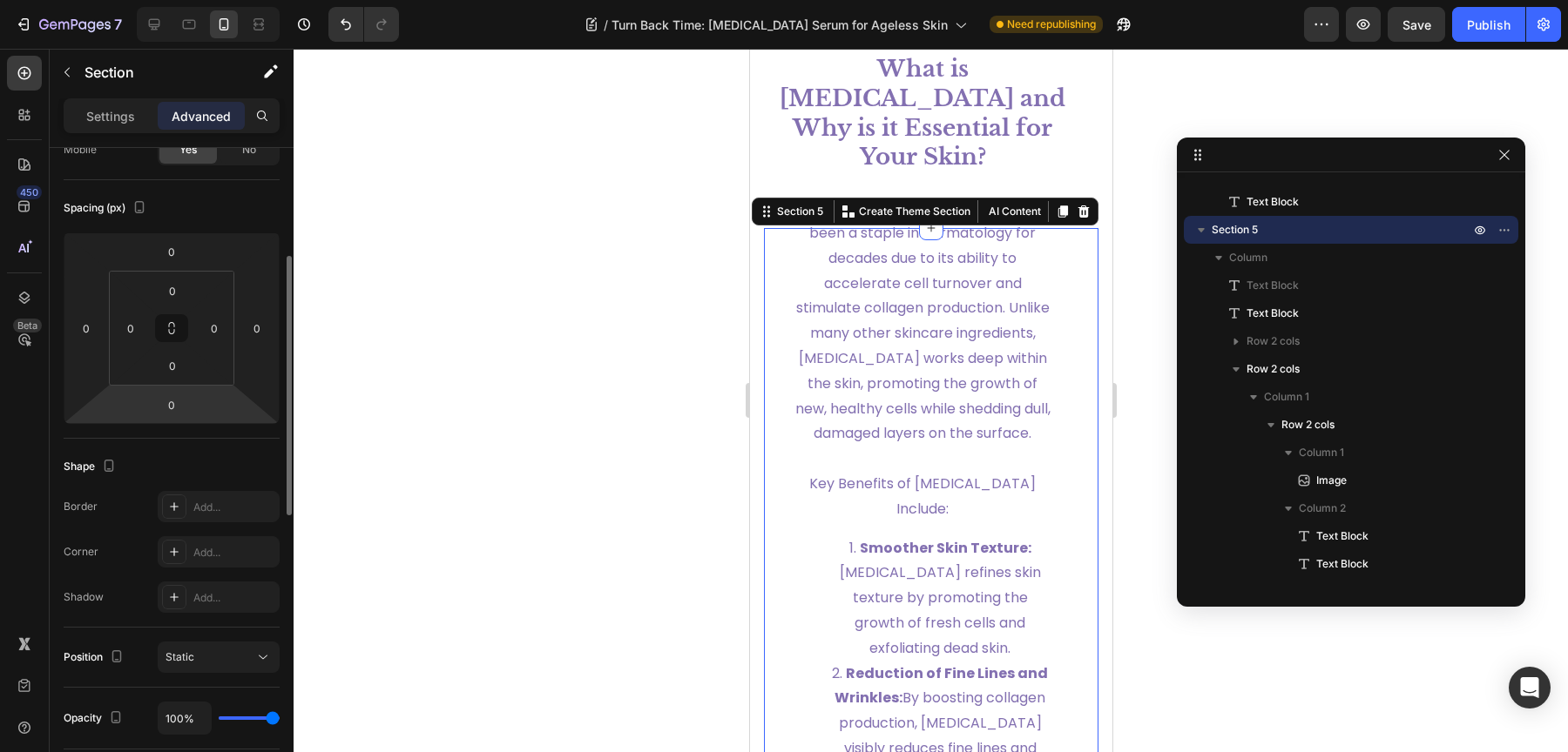
scroll to position [136, 0]
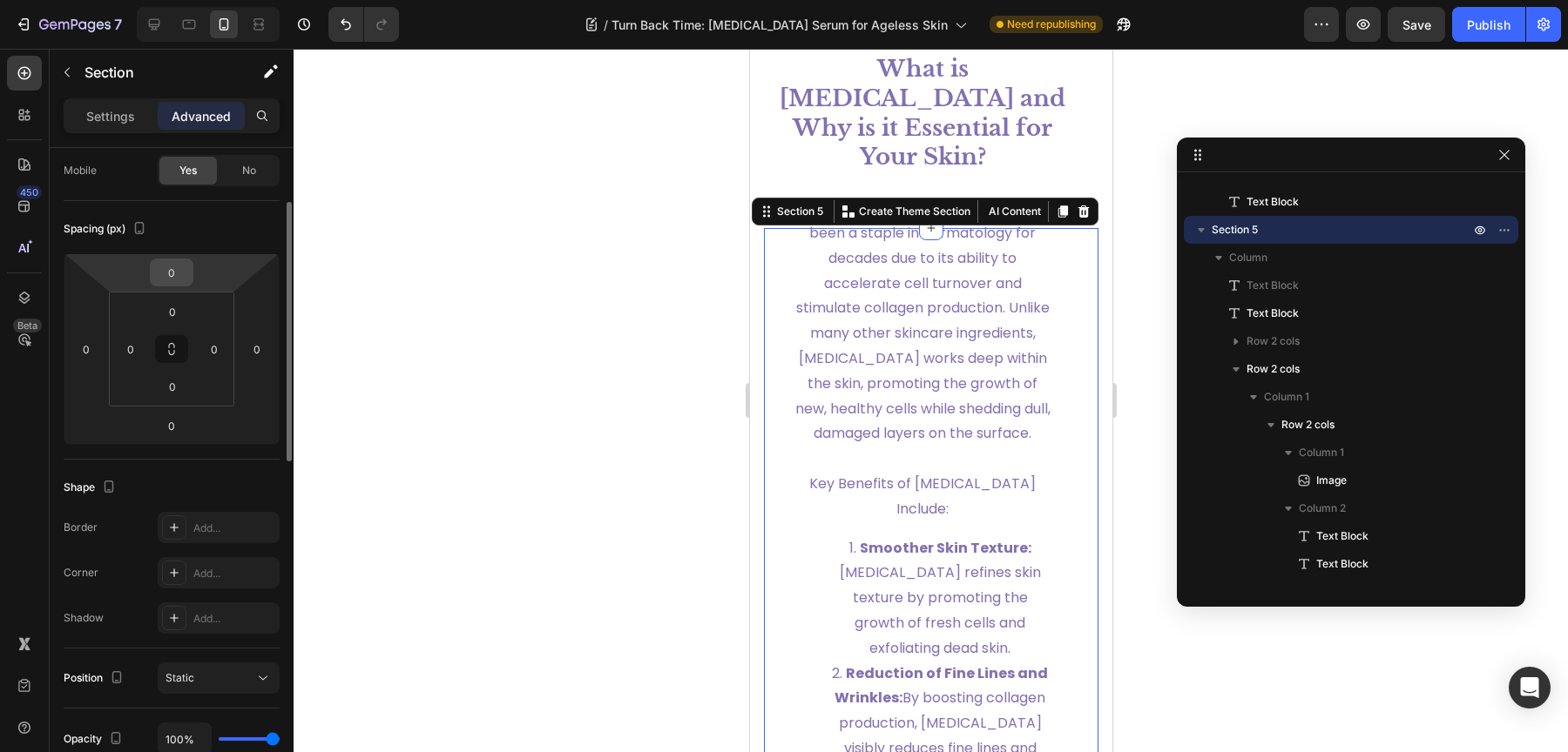
click at [171, 276] on input "0" at bounding box center [171, 272] width 35 height 26
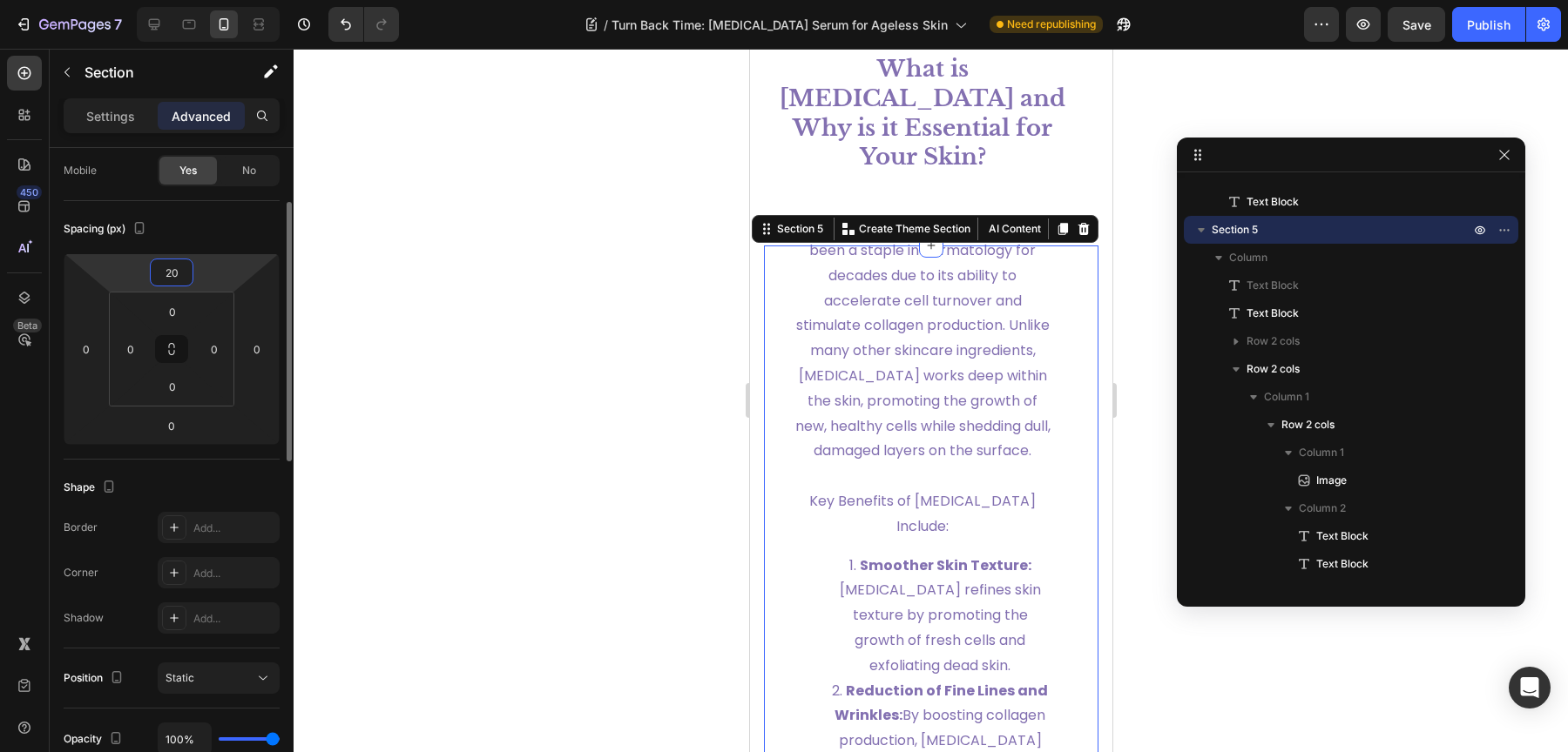
type input "2"
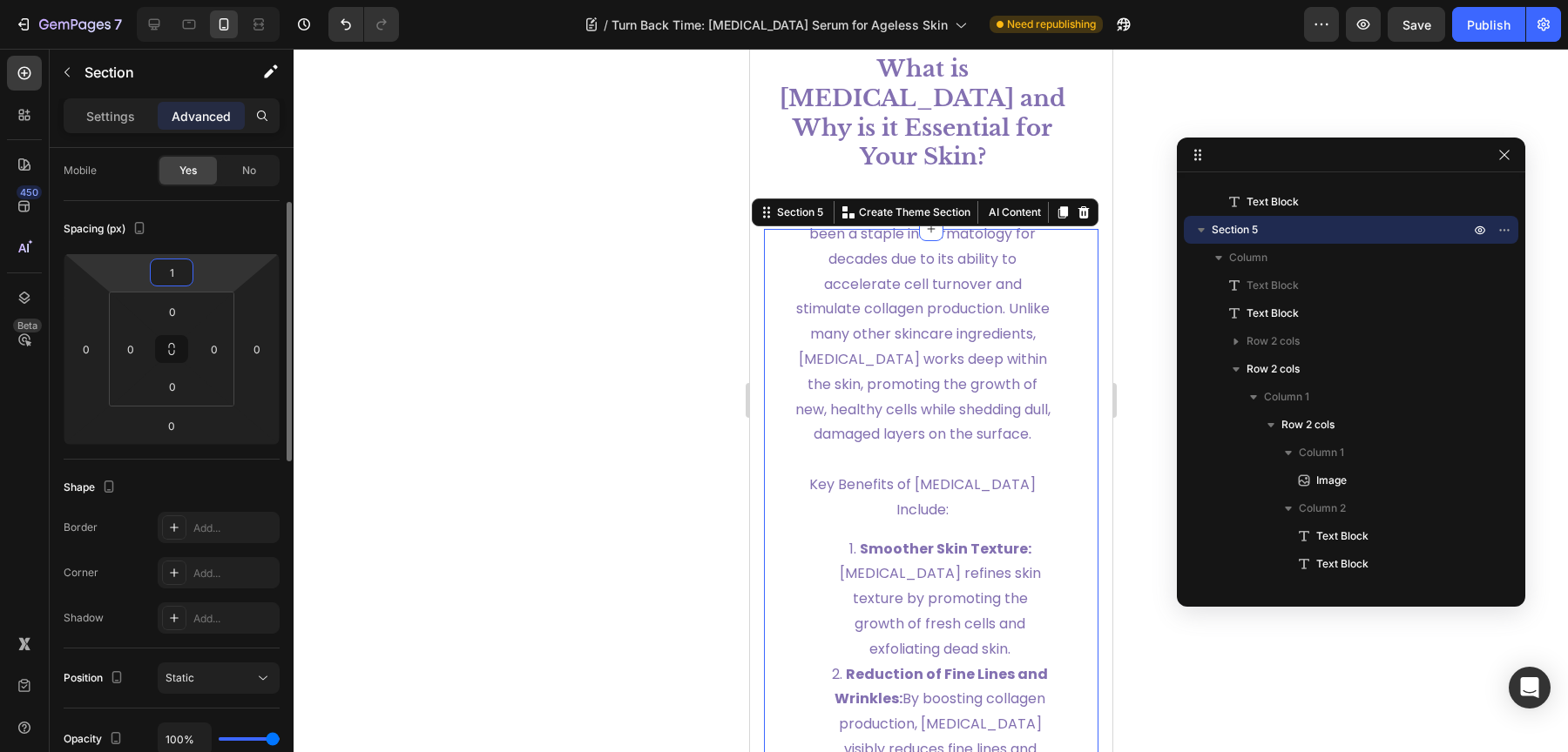
type input "15"
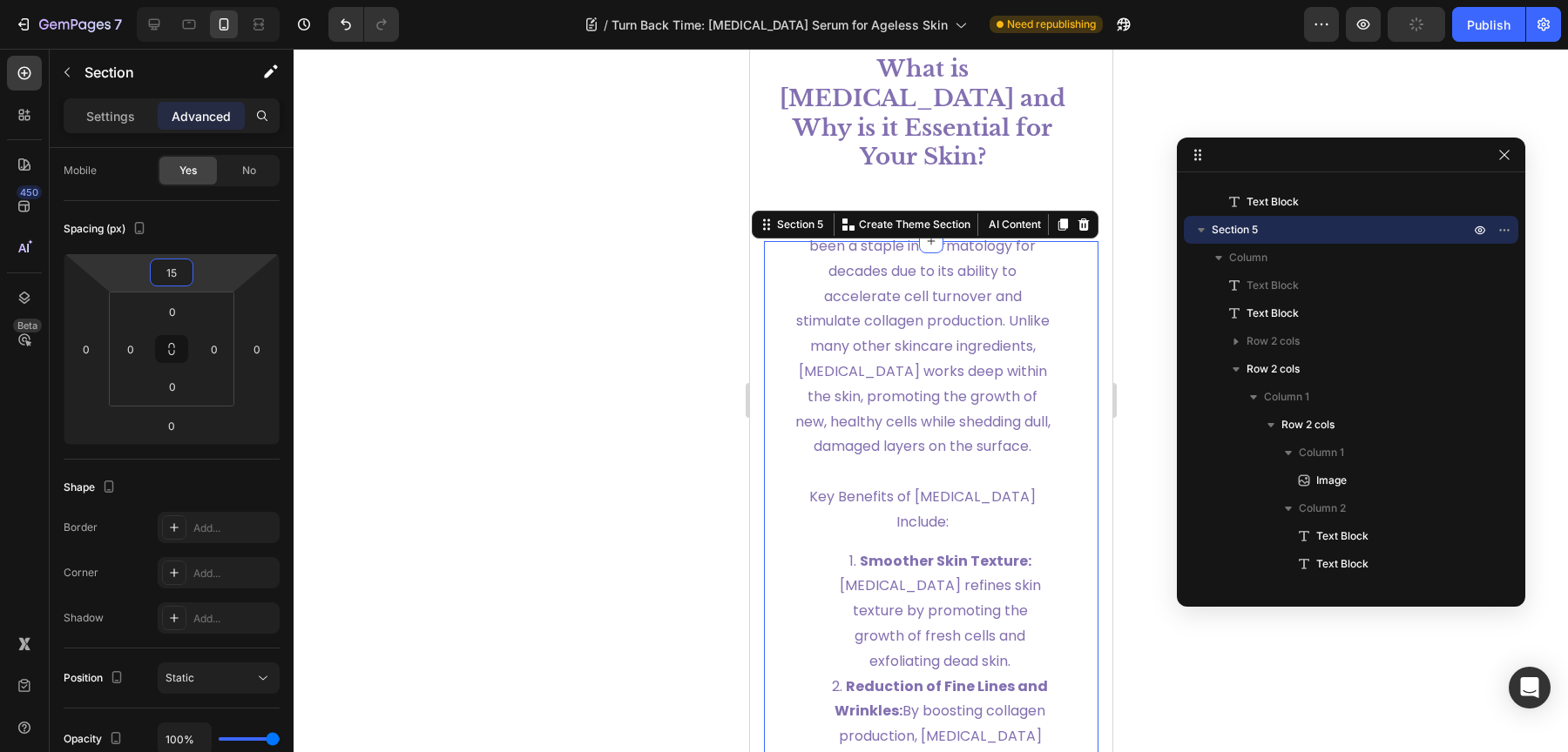
click at [553, 268] on div at bounding box center [930, 400] width 1275 height 703
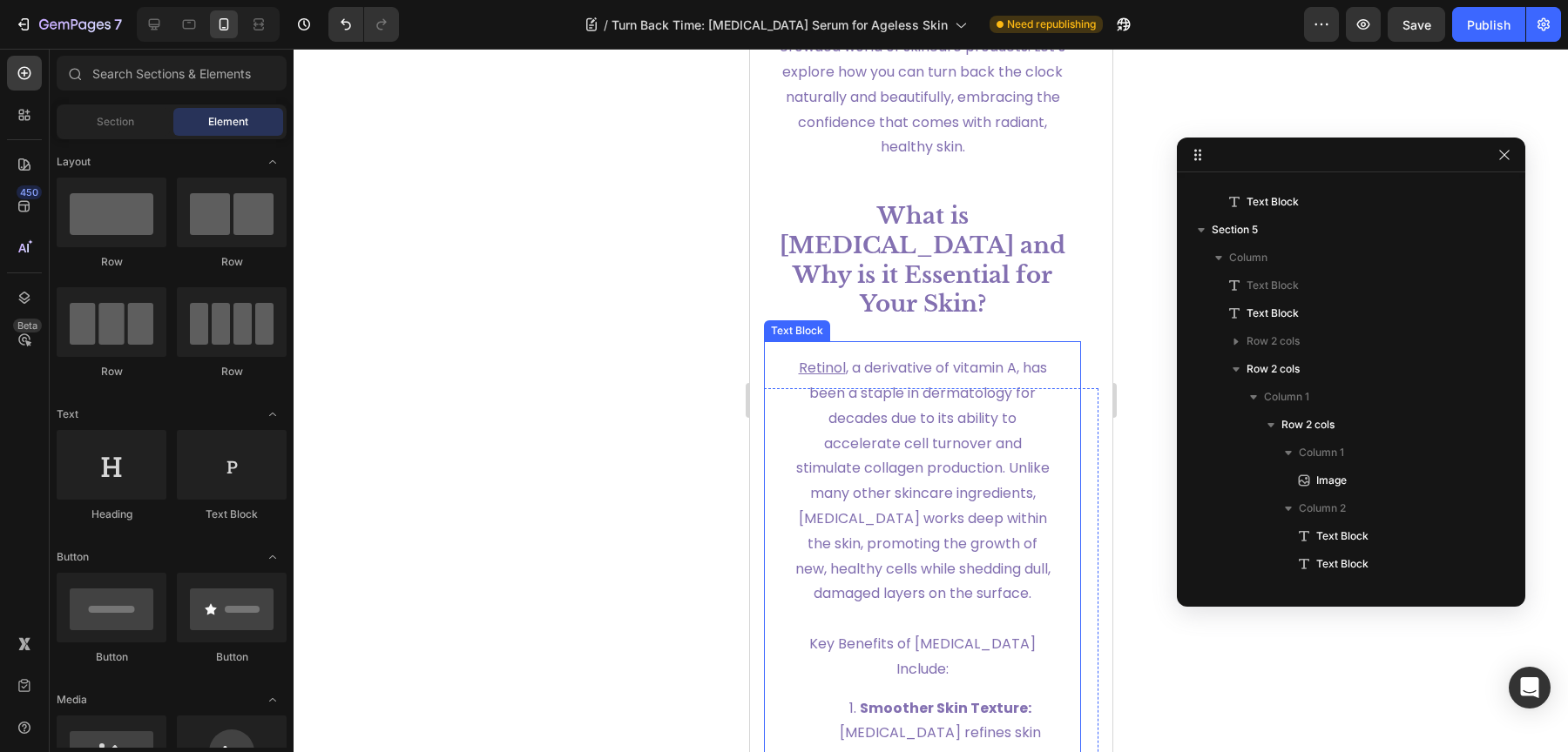
scroll to position [1835, 0]
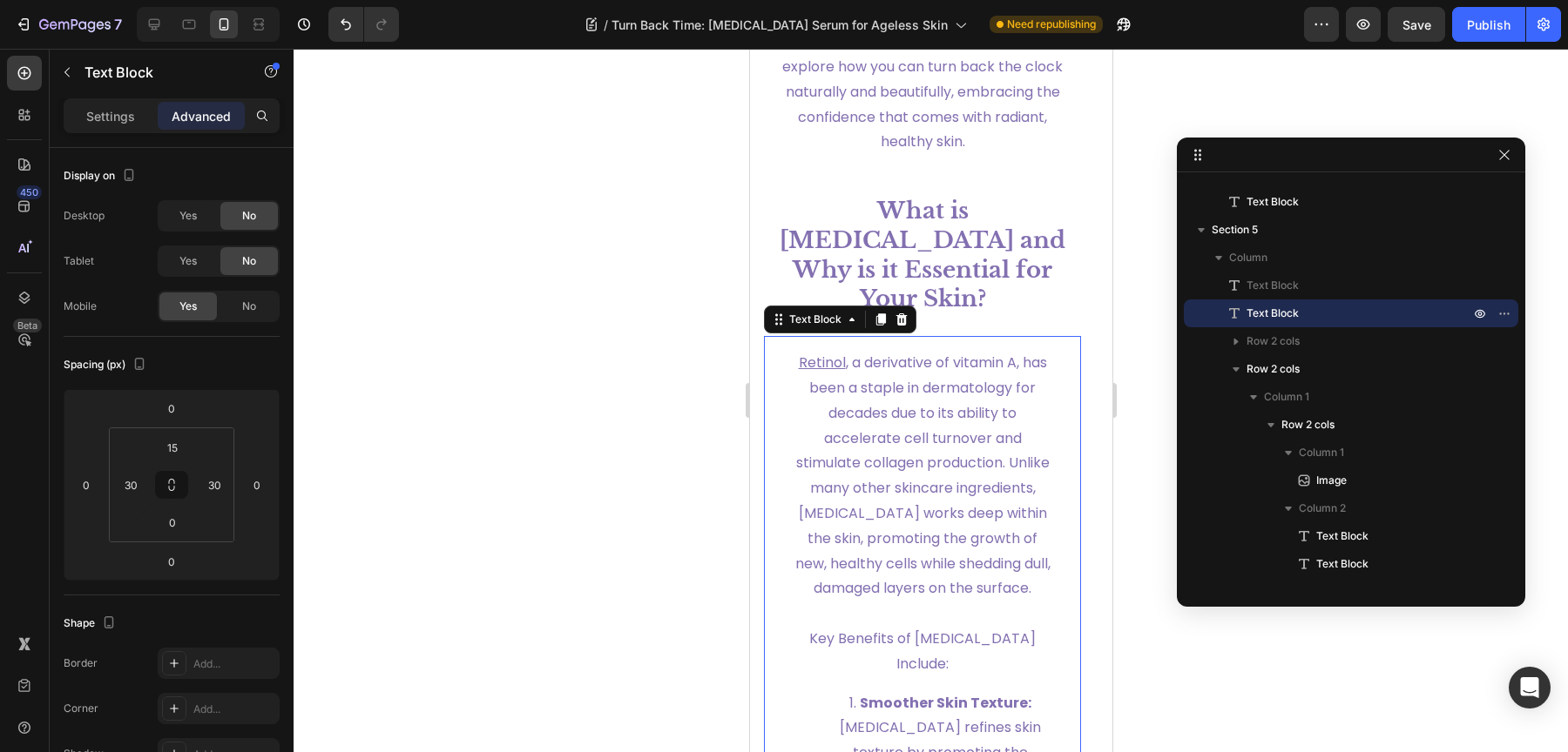
click at [1502, 313] on icon "button" at bounding box center [1505, 314] width 14 height 14
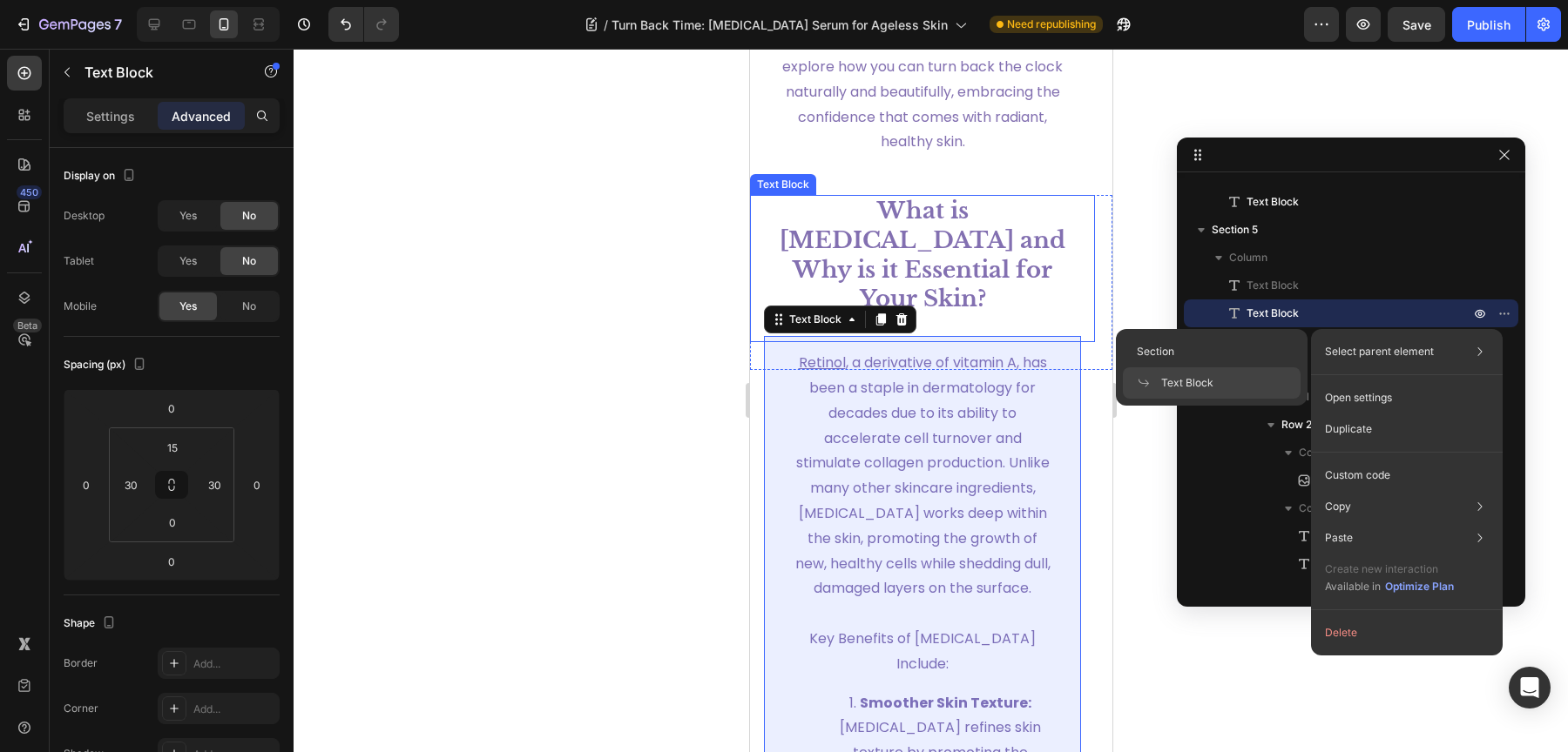
click at [1218, 388] on div "Text Block" at bounding box center [1211, 382] width 178 height 31
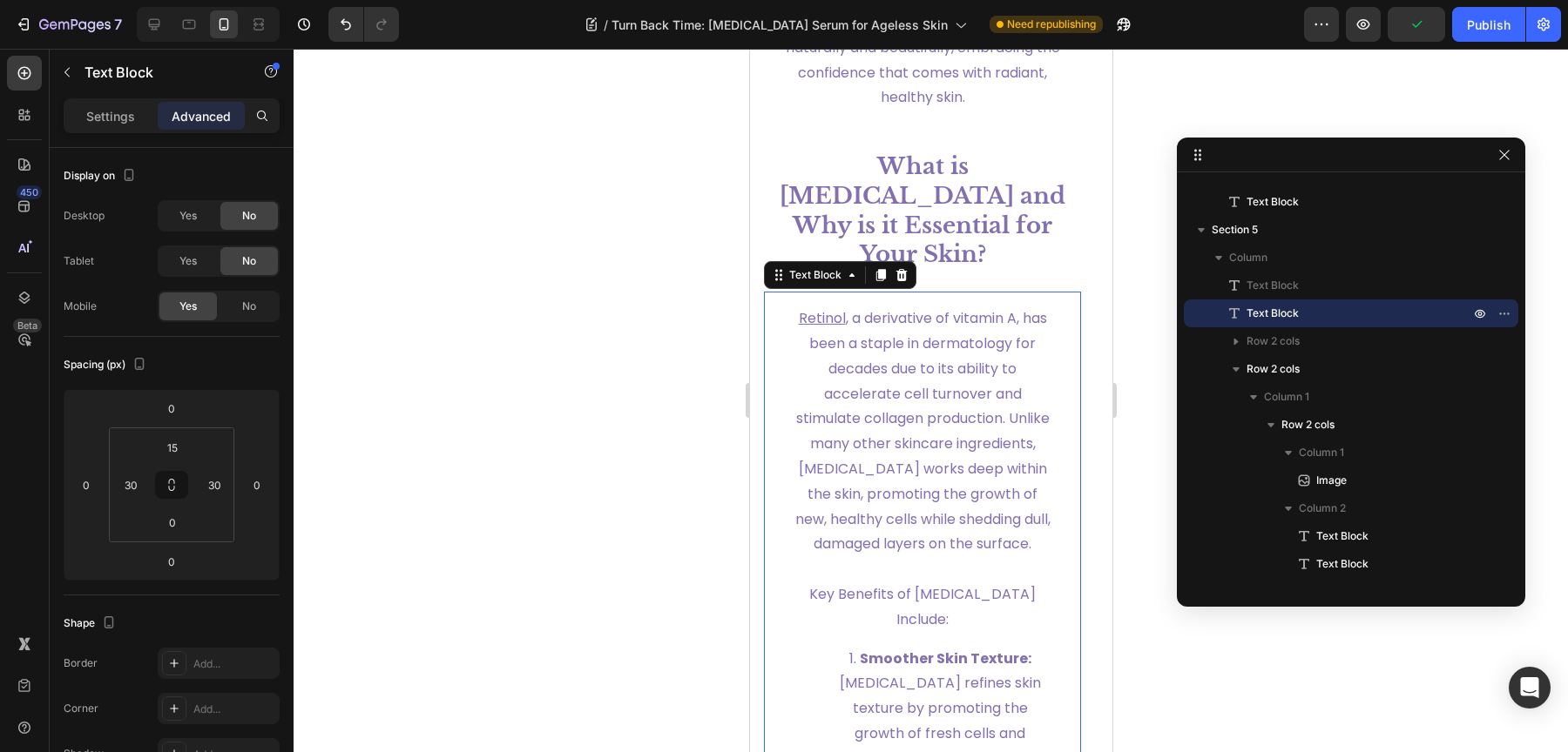
scroll to position [1885, 0]
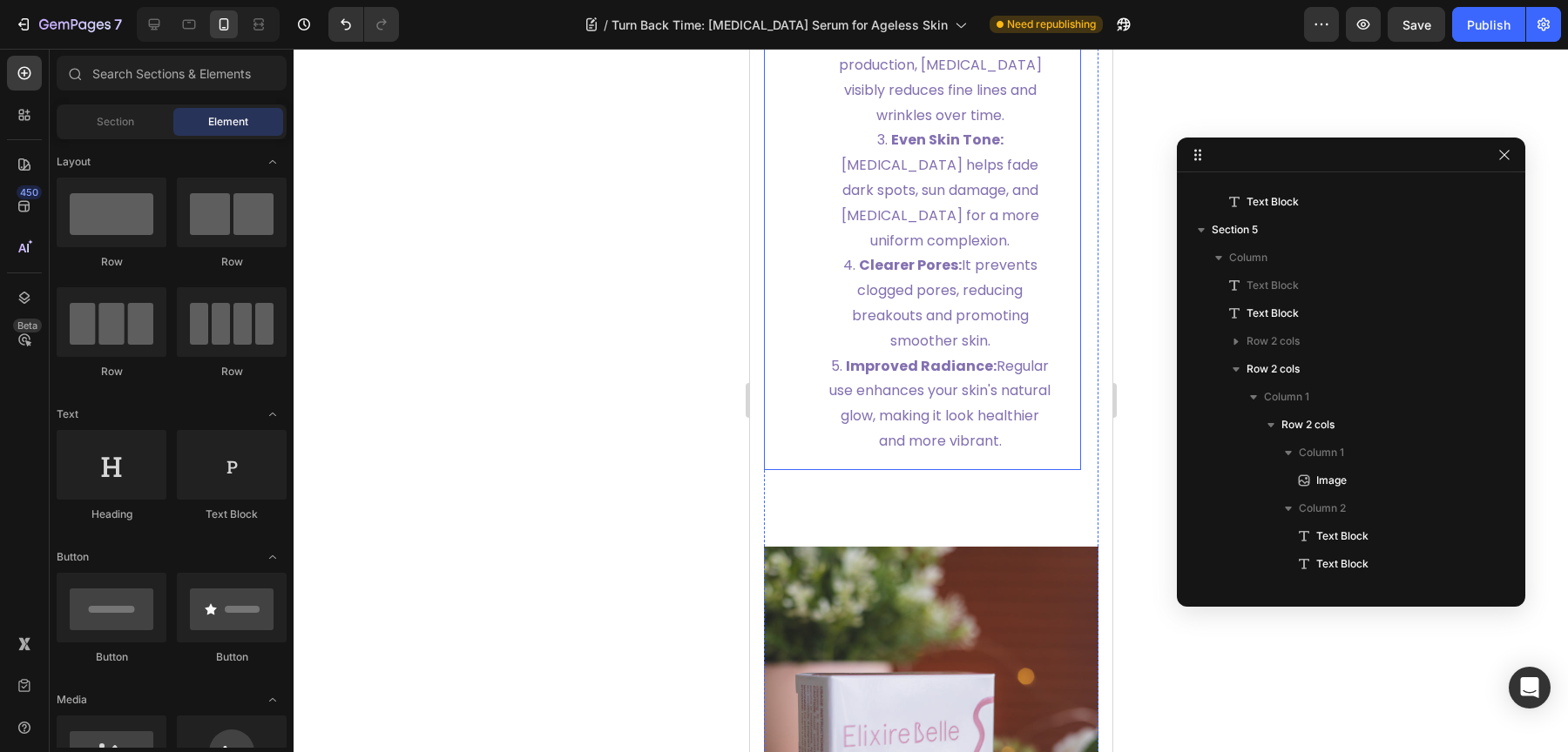
scroll to position [2676, 0]
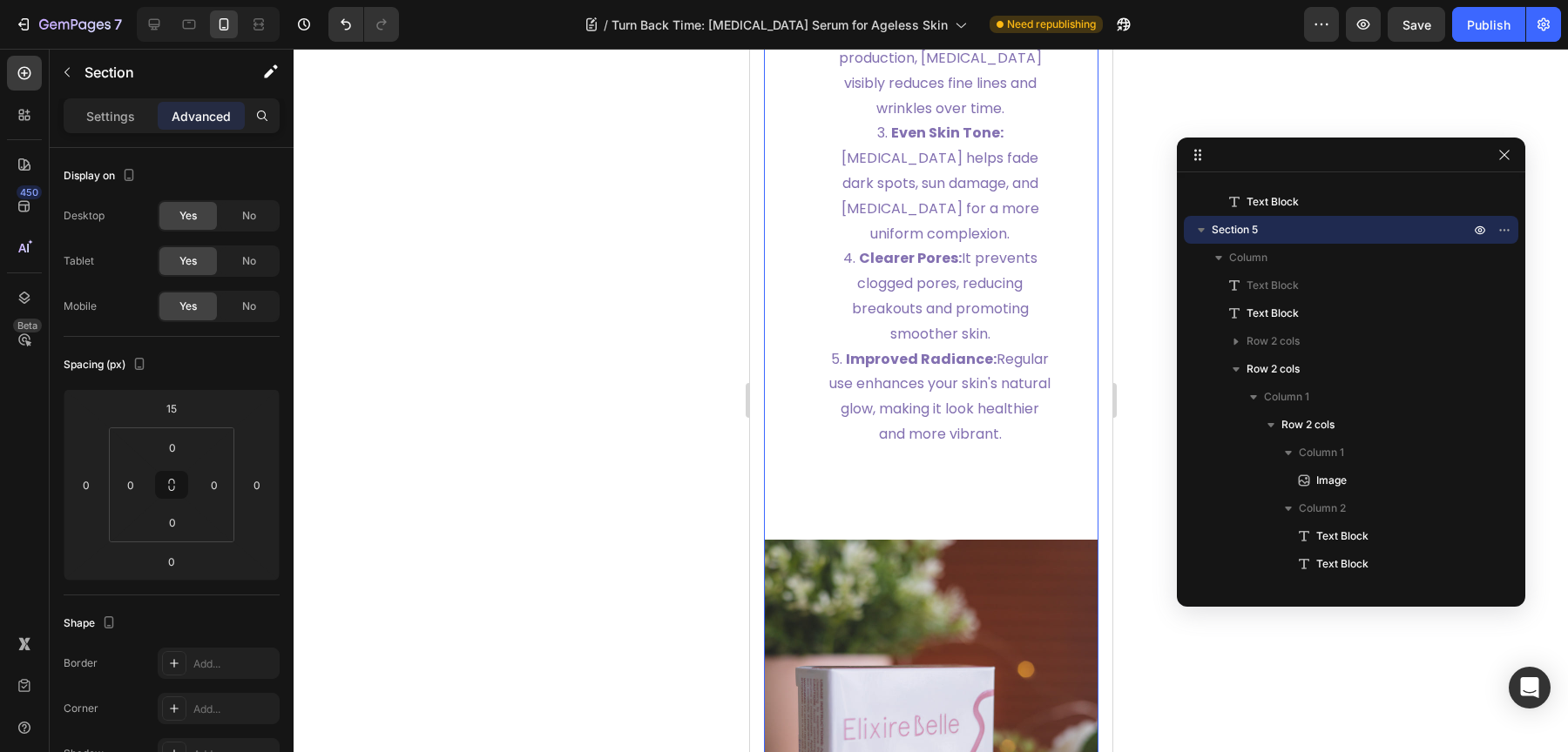
click at [1056, 507] on div "[MEDICAL_DATA] , a derivative of vitamin A, has been a staple in dermatology fo…" at bounding box center [930, 667] width 334 height 2208
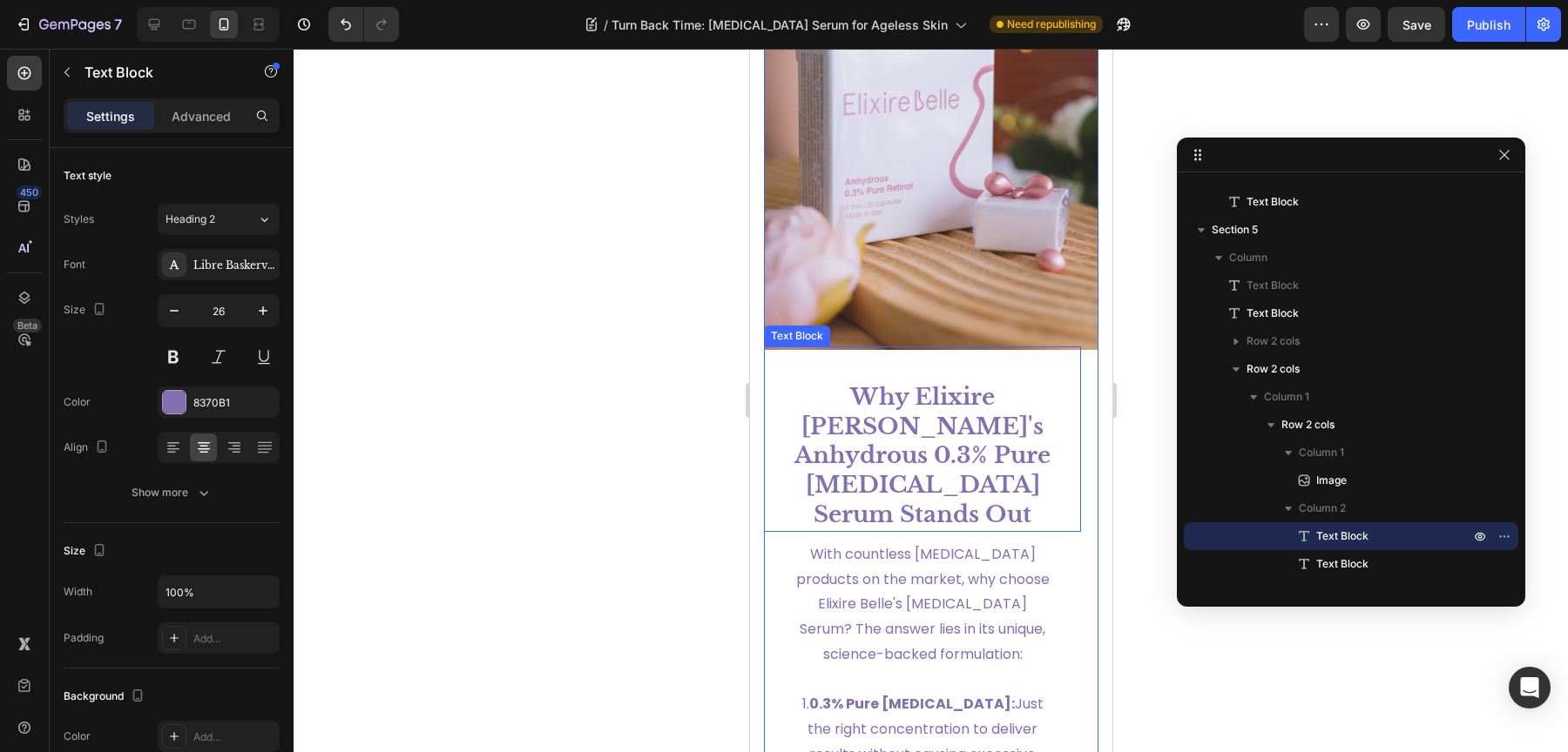
click at [913, 463] on strong "Why Elixire [PERSON_NAME]'s Anhydrous 0.3% Pure [MEDICAL_DATA] Serum Stands Out" at bounding box center [921, 456] width 256 height 146
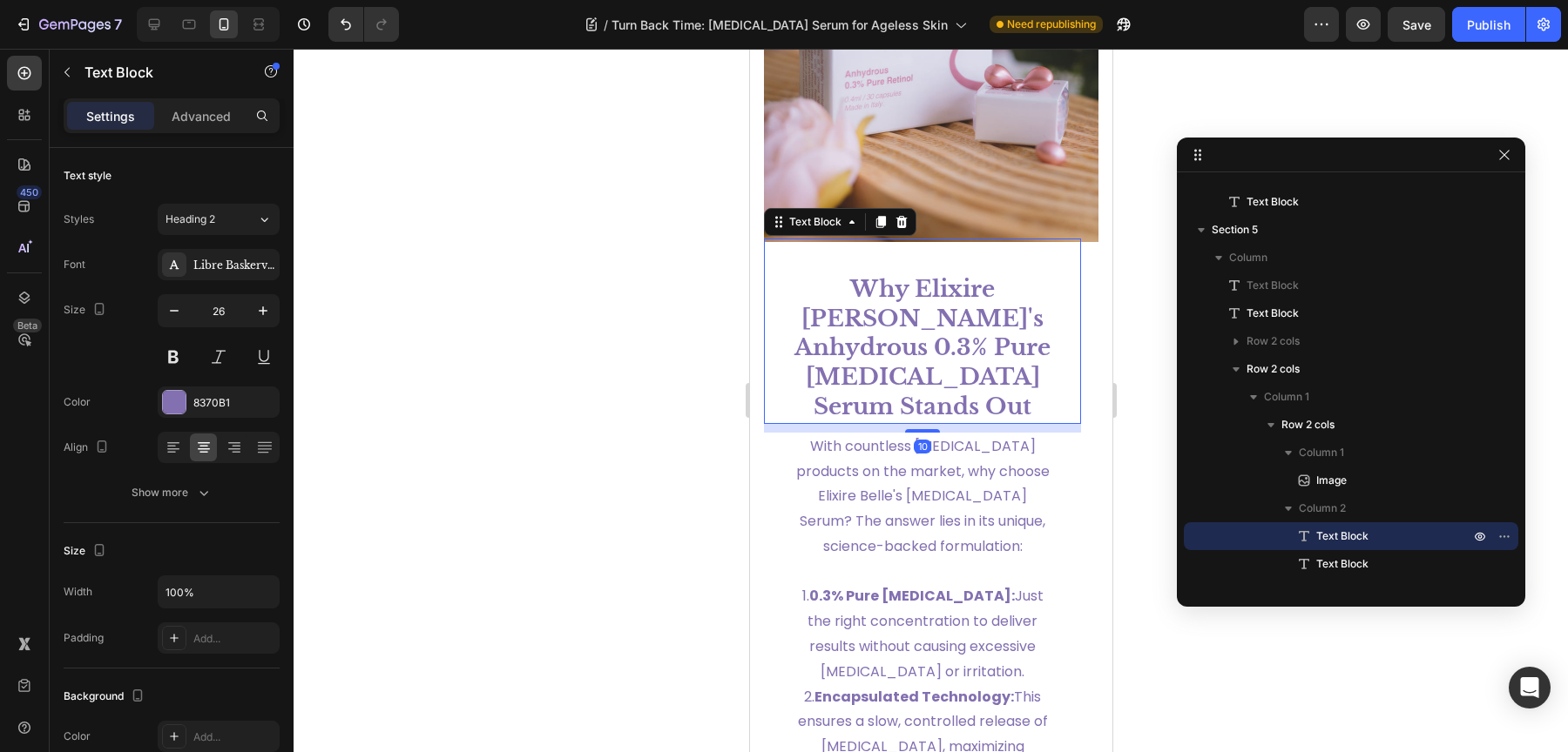
scroll to position [3410, 0]
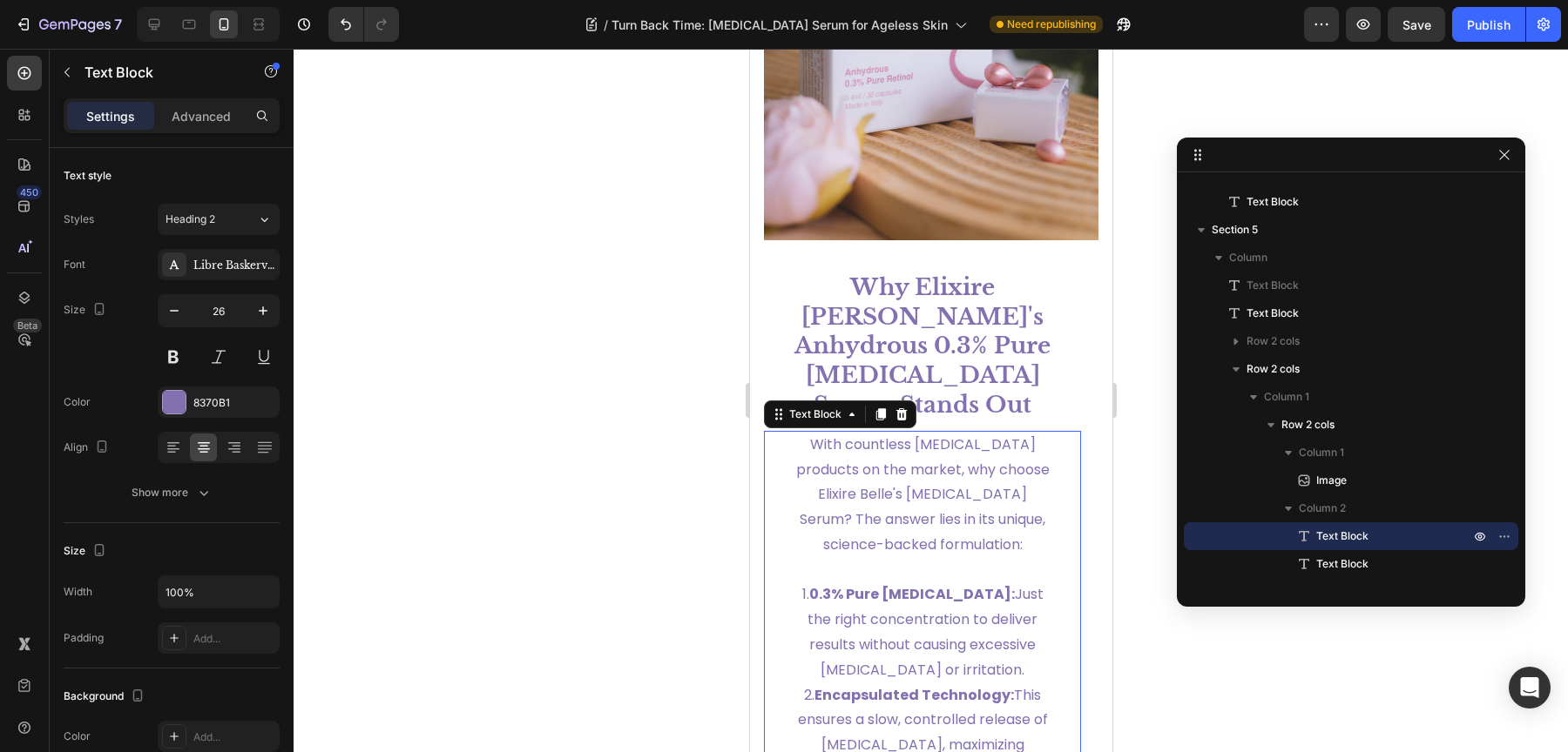
click at [918, 500] on p "With countless [MEDICAL_DATA] products on the market, why choose Elixire Belle'…" at bounding box center [921, 495] width 261 height 125
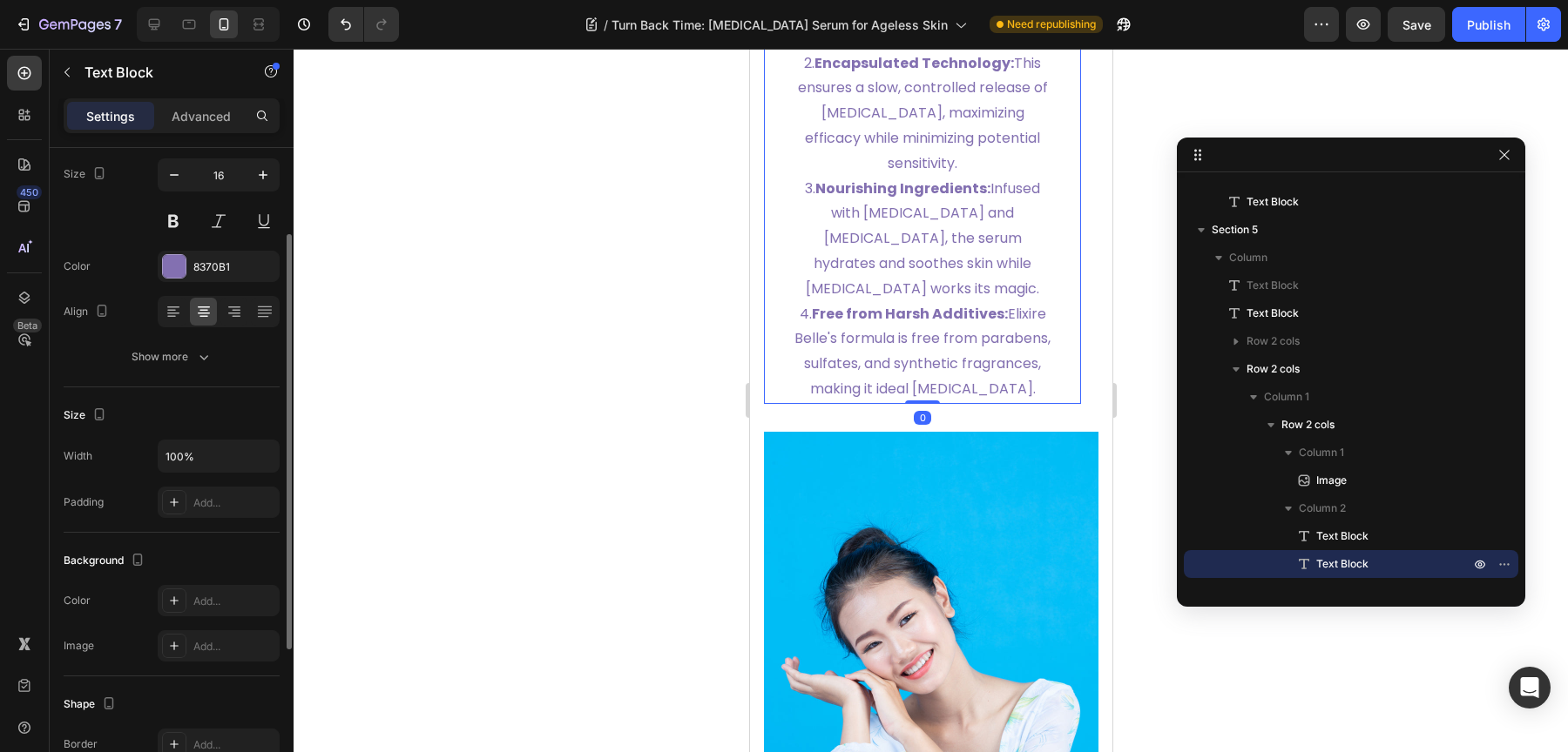
scroll to position [4041, 0]
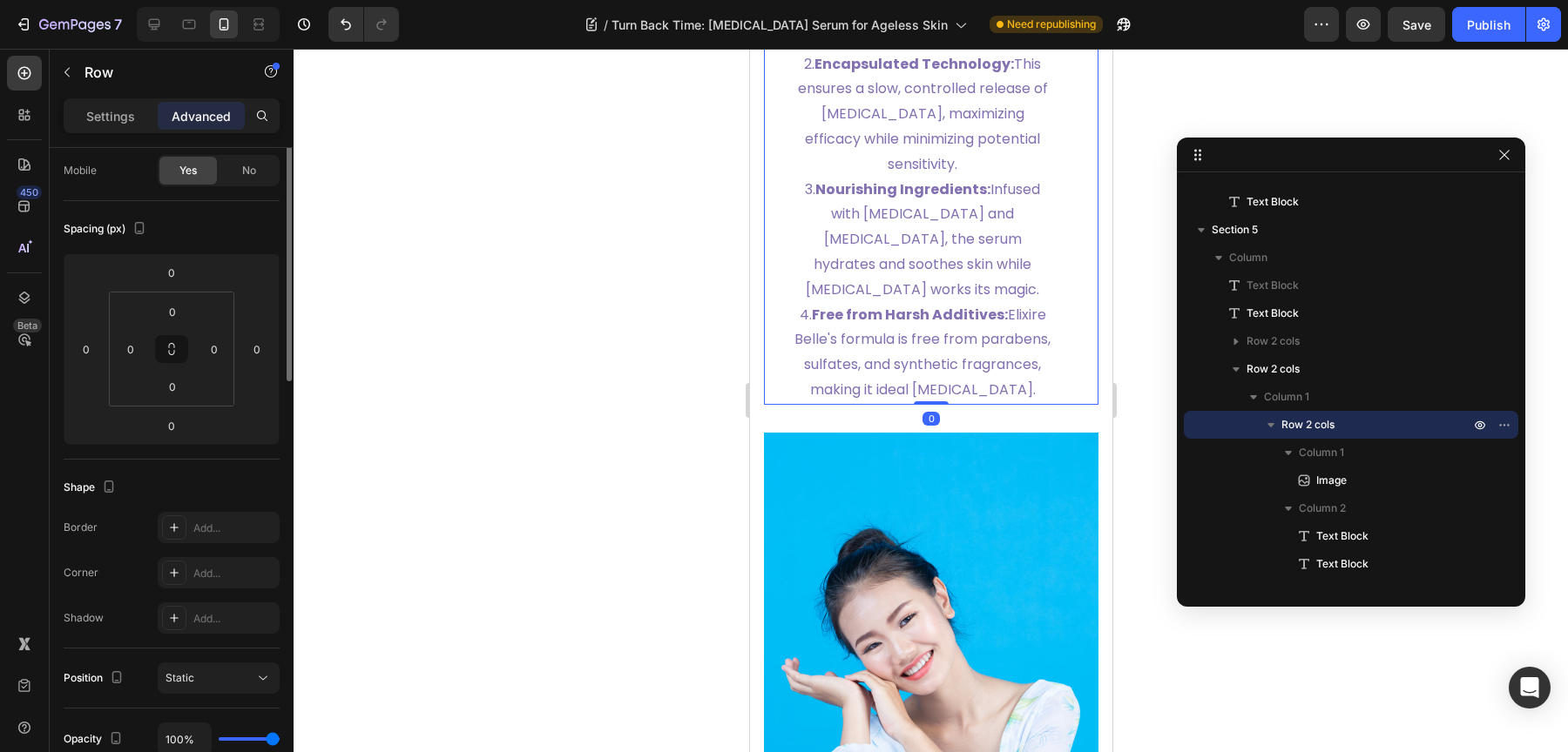
click at [1074, 347] on div "Why Elixire [PERSON_NAME]'s Anhydrous 0.3% Pure [MEDICAL_DATA] Serum Stands Out…" at bounding box center [930, 20] width 334 height 770
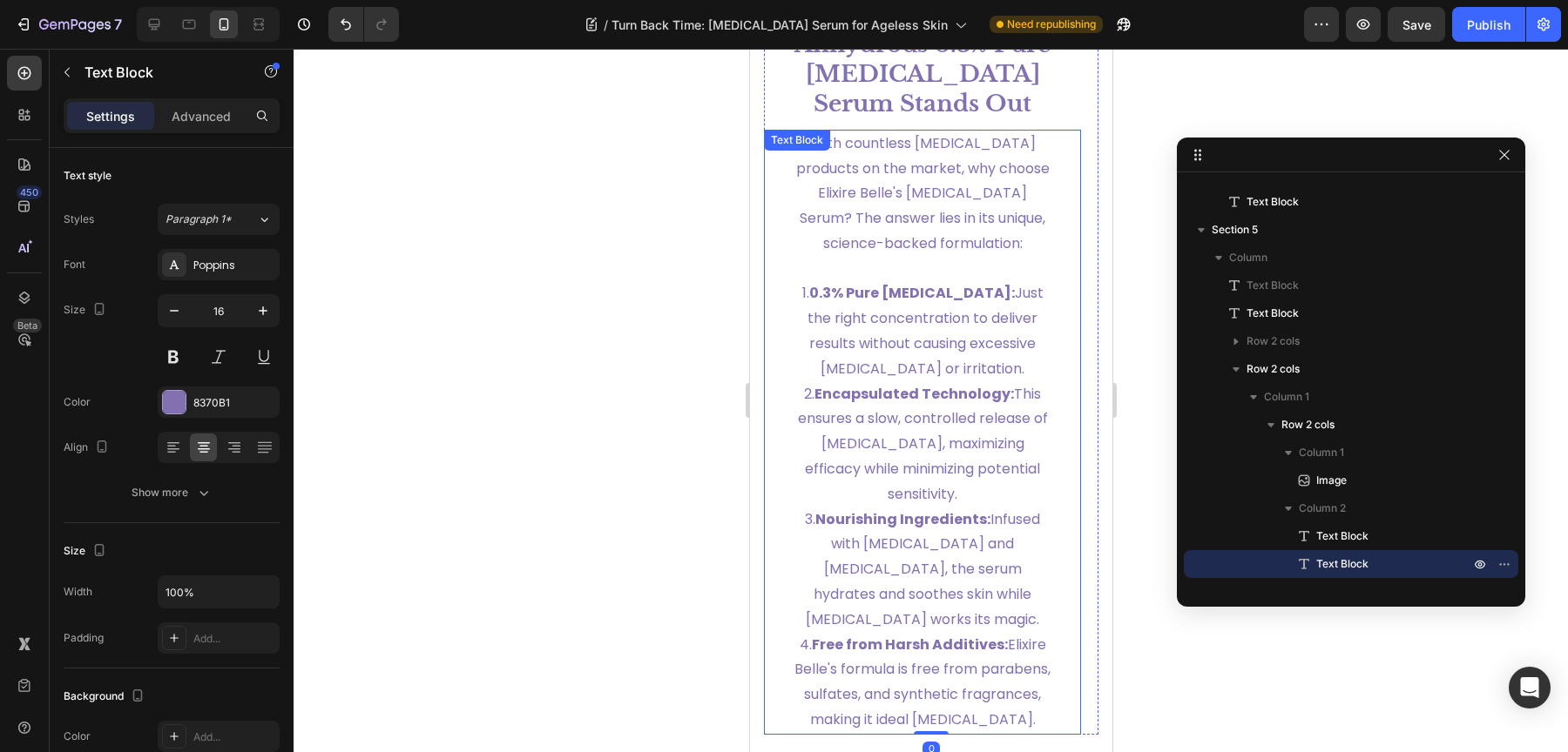
click at [975, 429] on span "2. Encapsulated Technology: This ensures a slow, controlled release of retinol,…" at bounding box center [921, 444] width 250 height 120
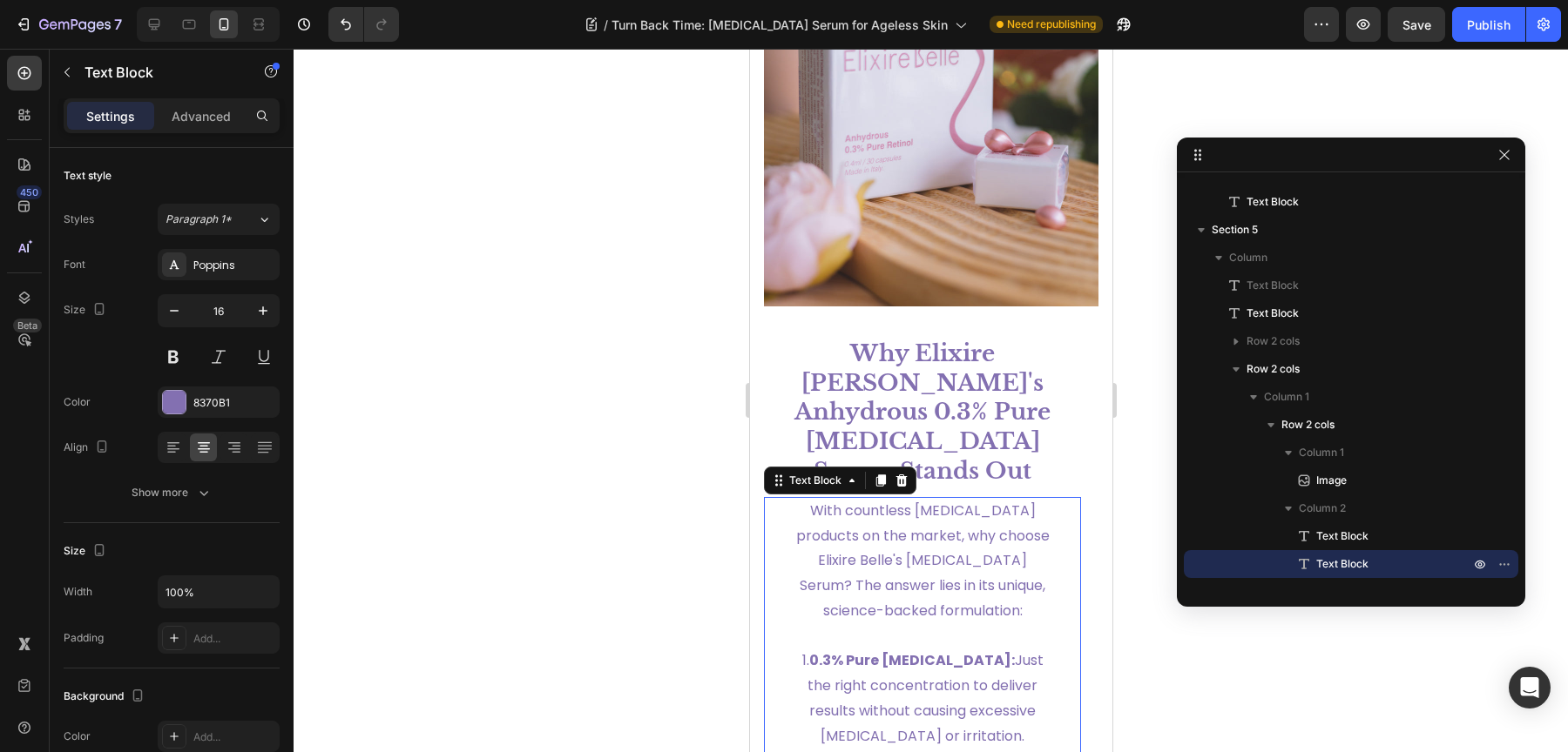
scroll to position [3271, 0]
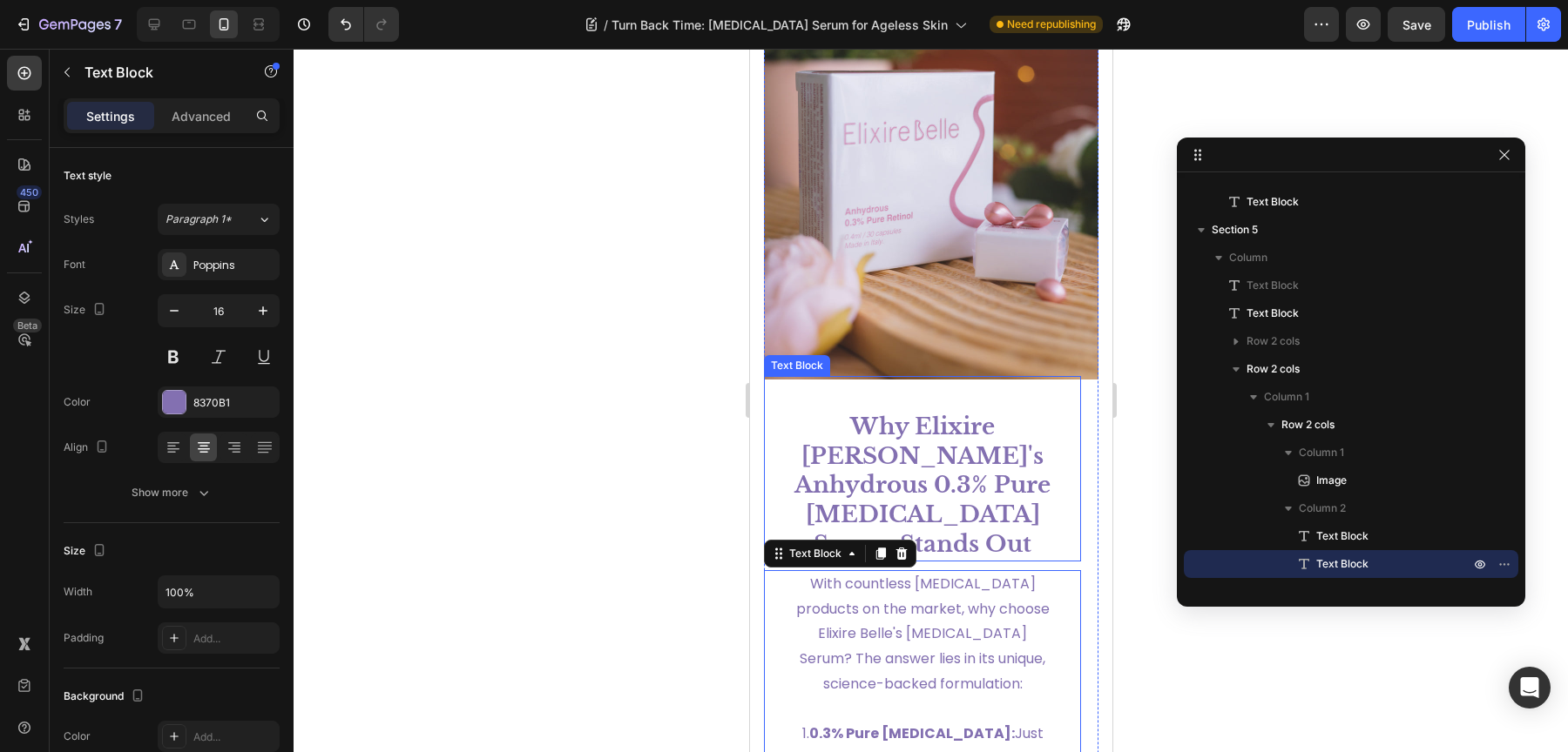
click at [908, 479] on strong "Why Elixire [PERSON_NAME]'s Anhydrous 0.3% Pure [MEDICAL_DATA] Serum Stands Out" at bounding box center [921, 485] width 256 height 146
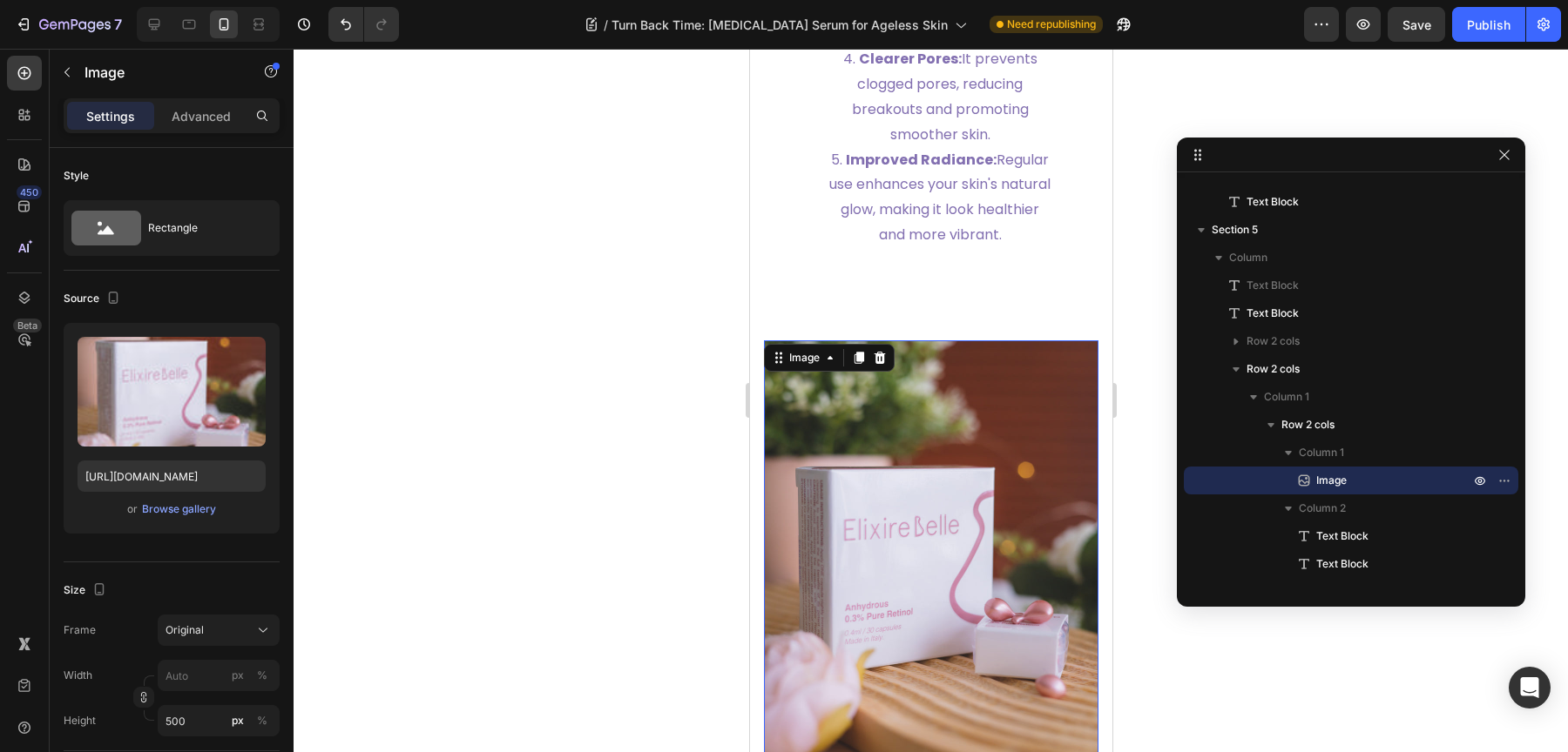
scroll to position [2857, 0]
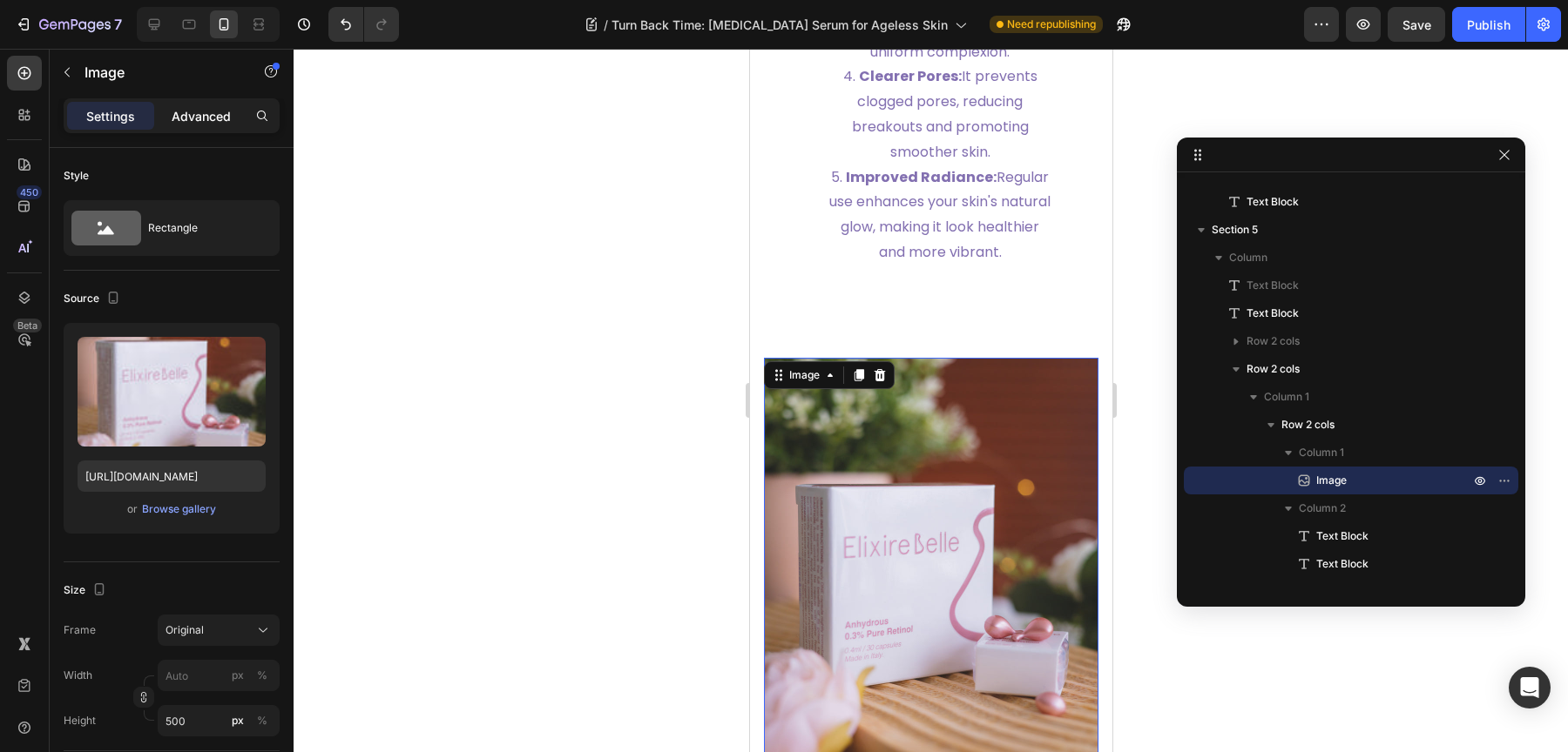
click at [195, 124] on p "Advanced" at bounding box center [201, 116] width 60 height 19
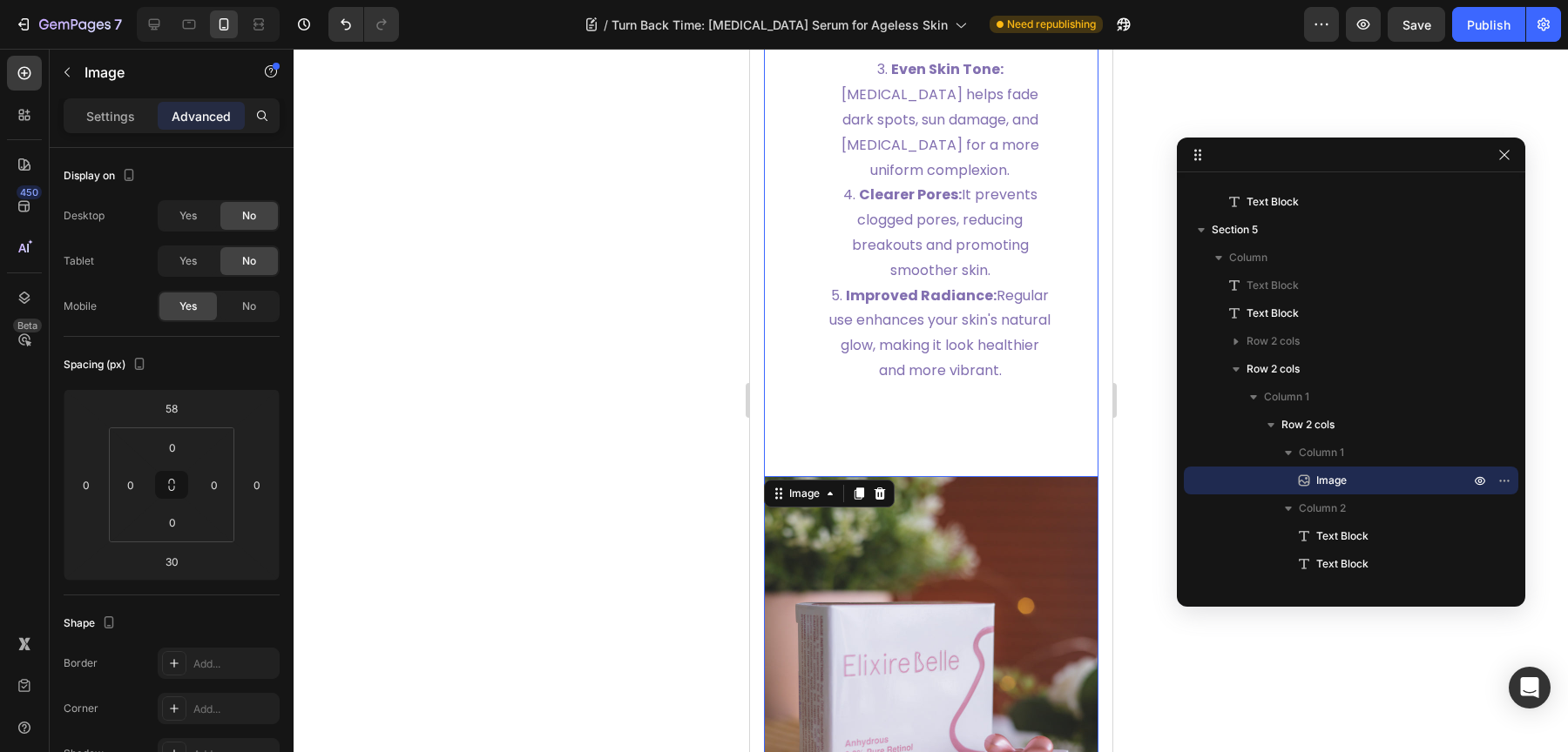
scroll to position [2717, 0]
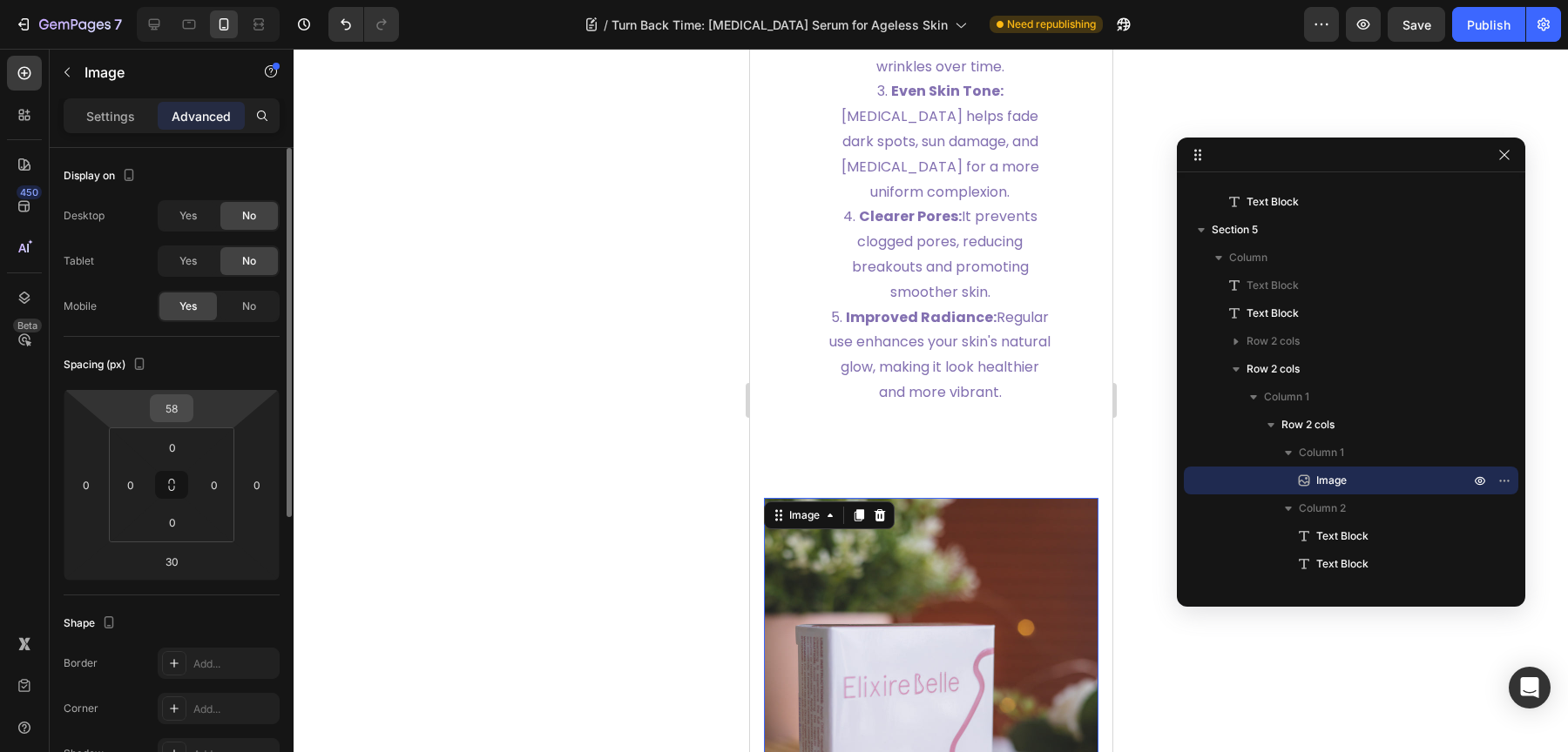
click at [180, 407] on input "58" at bounding box center [171, 408] width 35 height 26
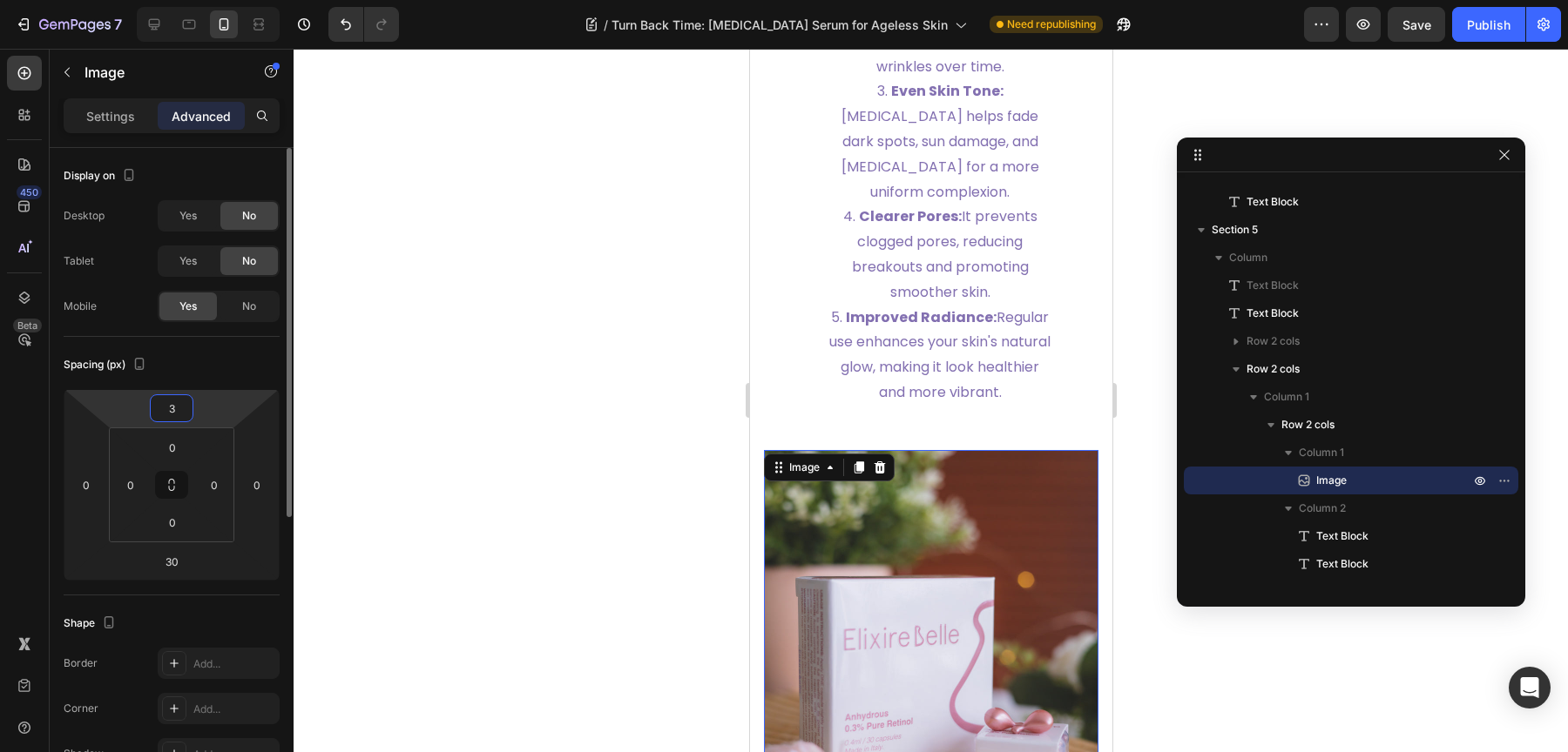
type input "30"
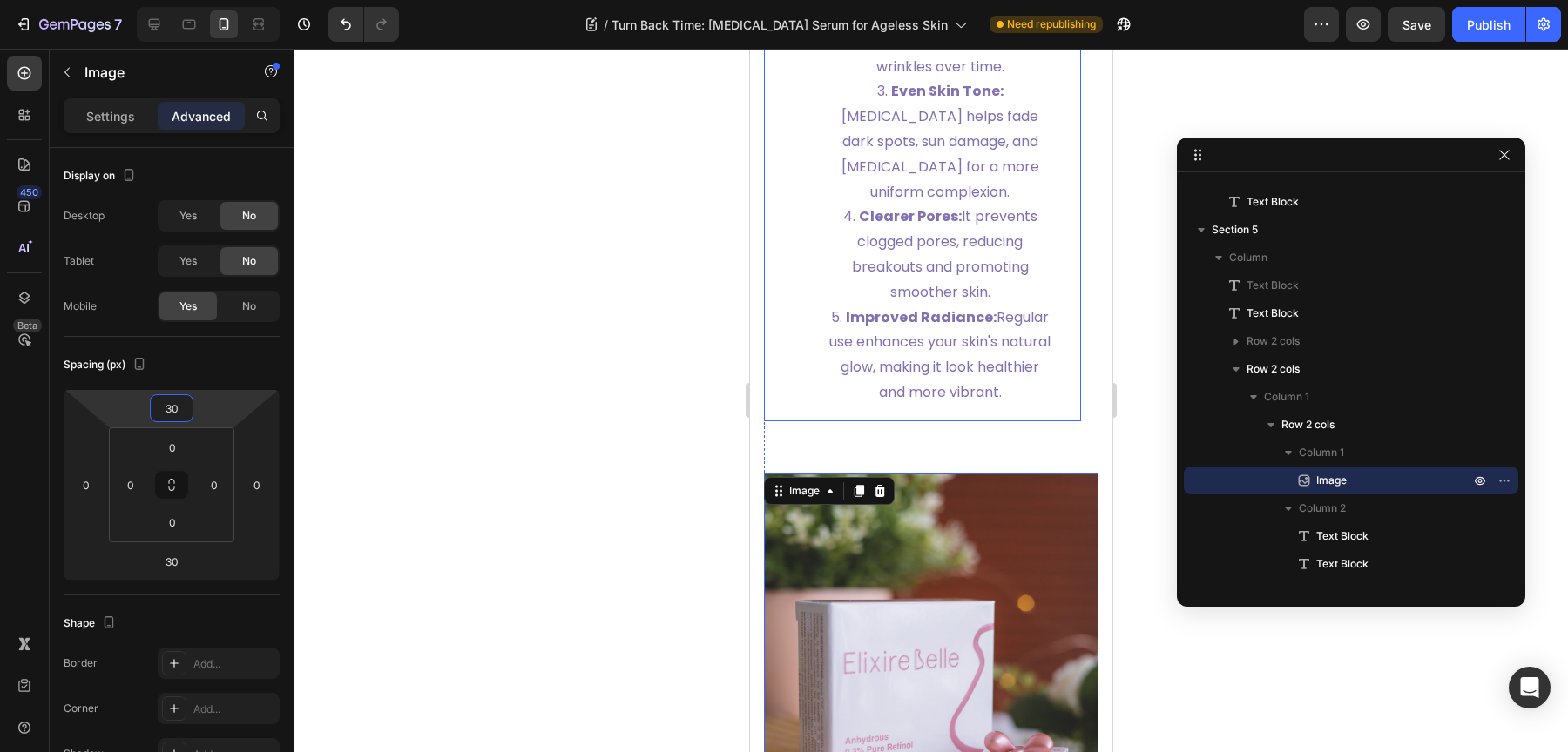
click at [898, 290] on span "Clearer Pores: It prevents clogged pores, reducing breakouts and promoting smoo…" at bounding box center [944, 253] width 186 height 95
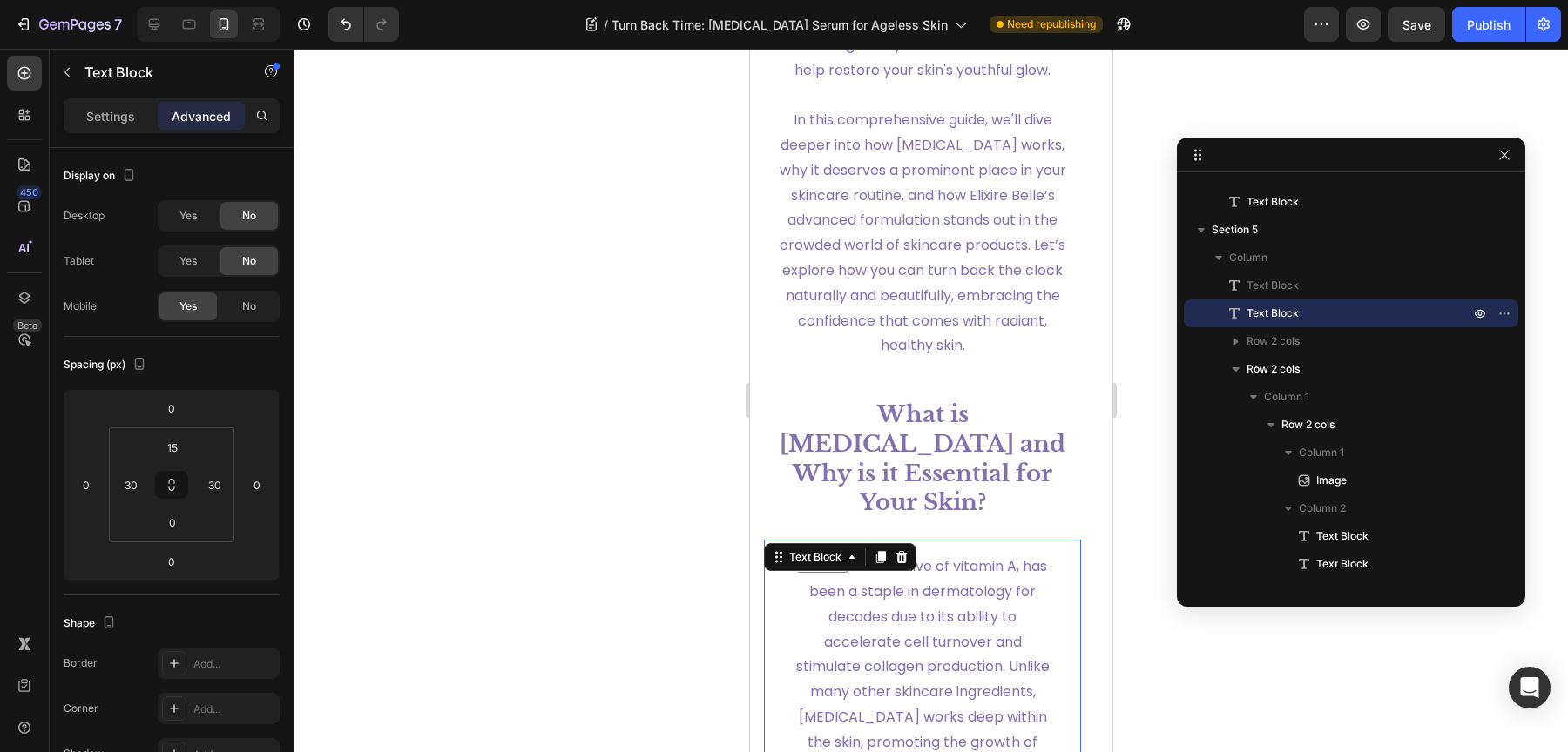
scroll to position [1570, 0]
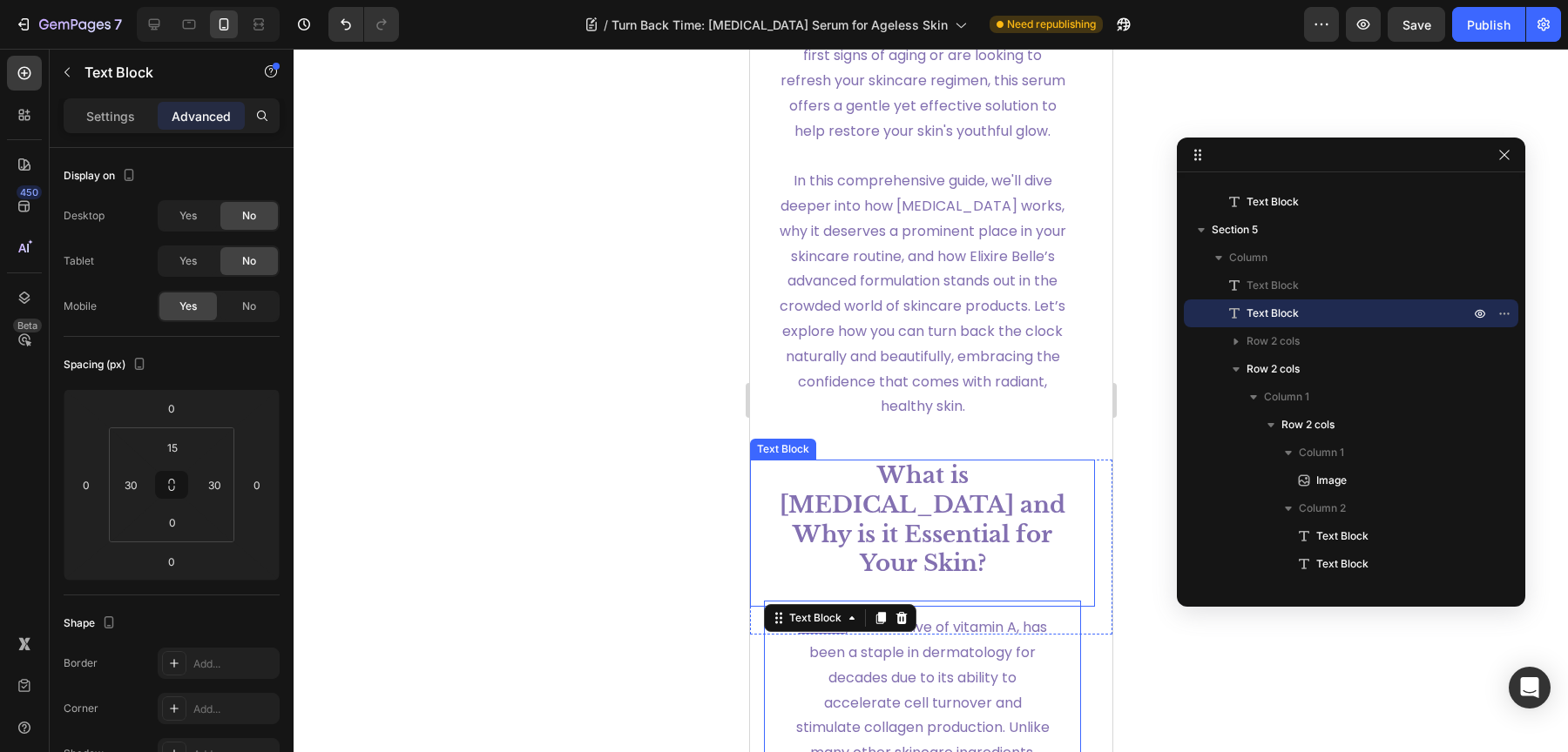
click at [897, 555] on strong "What is Retinol and Why is it Essential for Your Skin?" at bounding box center [921, 519] width 285 height 116
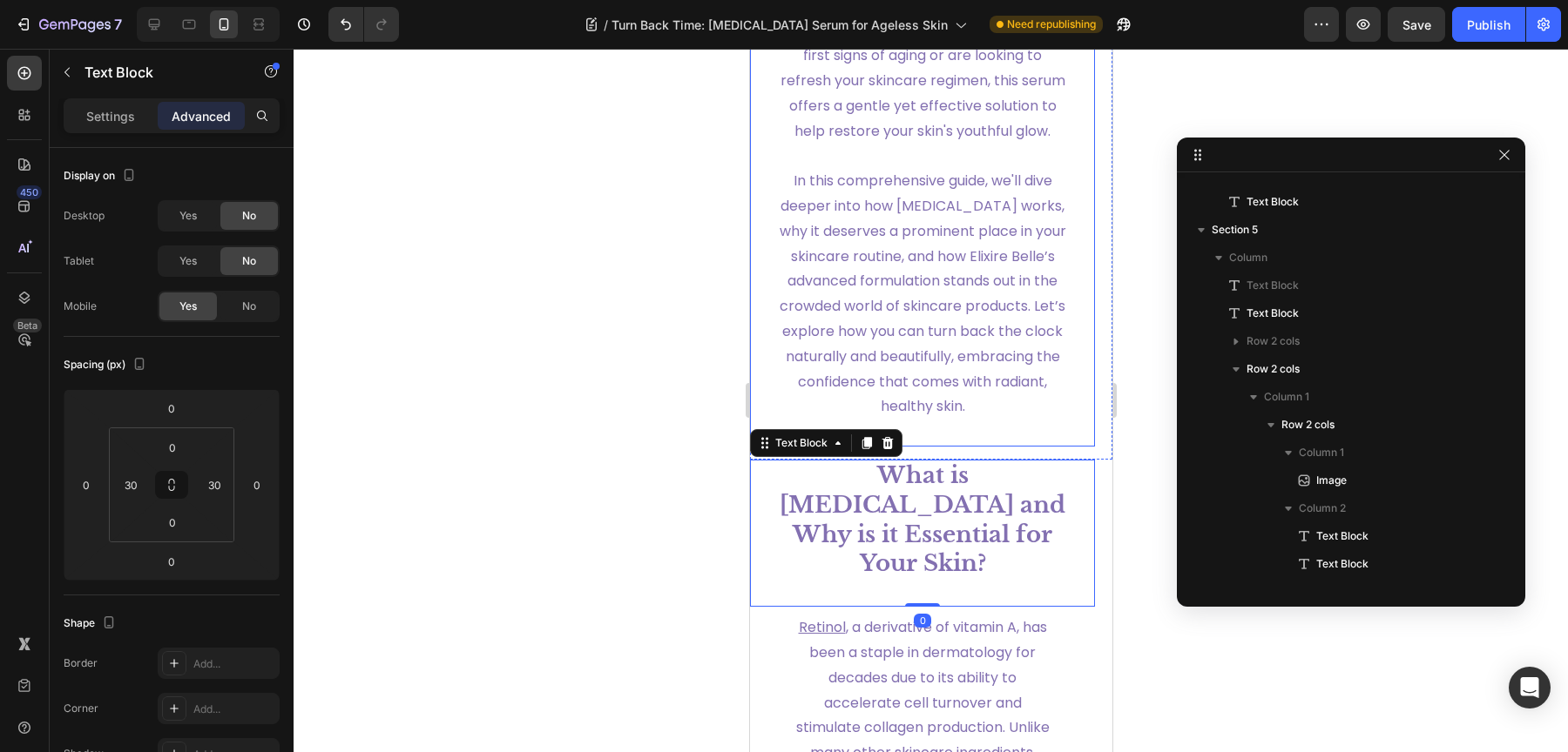
click at [921, 359] on span "In this comprehensive guide, we'll dive deeper into how retinol works, why it d…" at bounding box center [922, 293] width 286 height 245
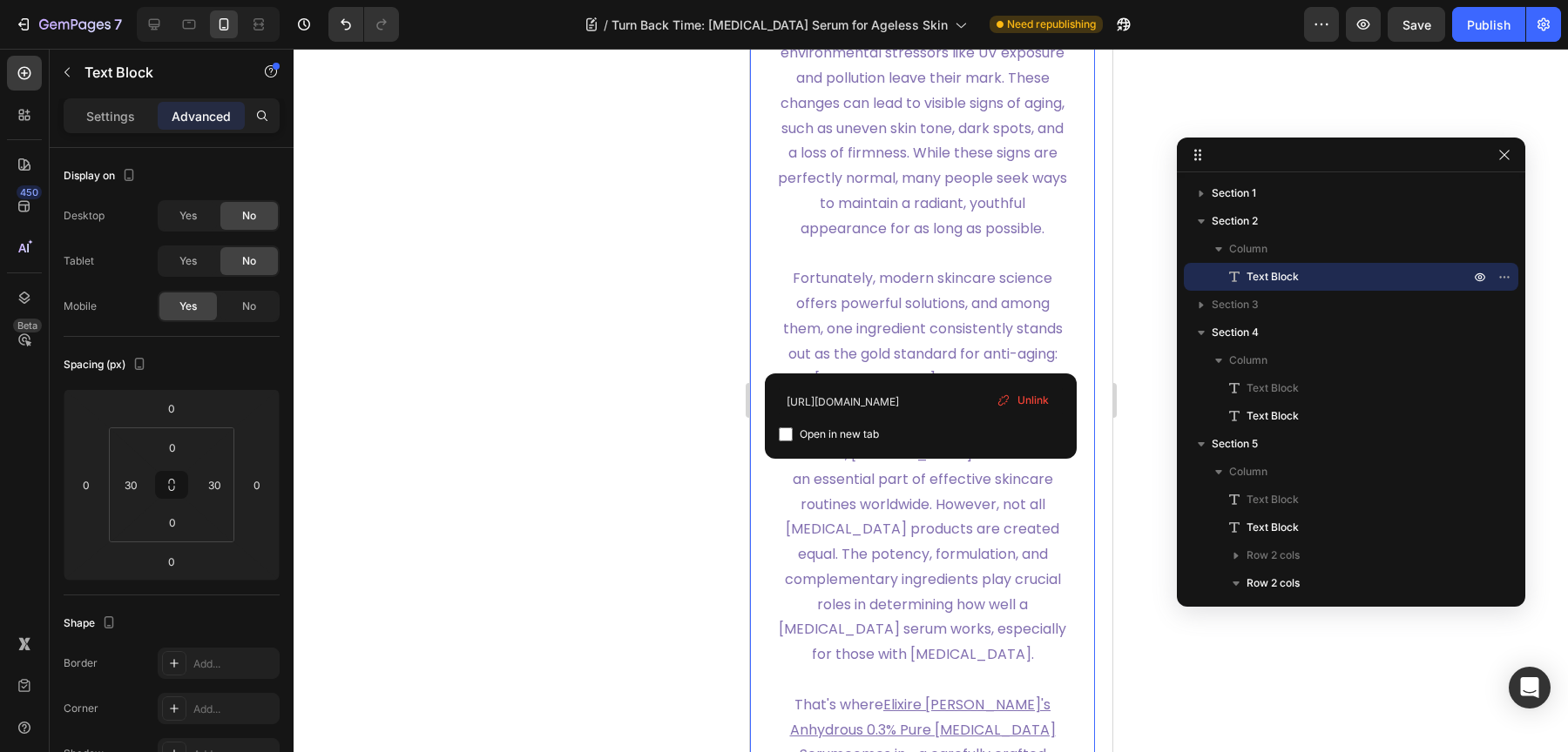
click at [922, 359] on span "Fortunately, modern skincare science offers powerful solutions, and among them,…" at bounding box center [921, 467] width 287 height 396
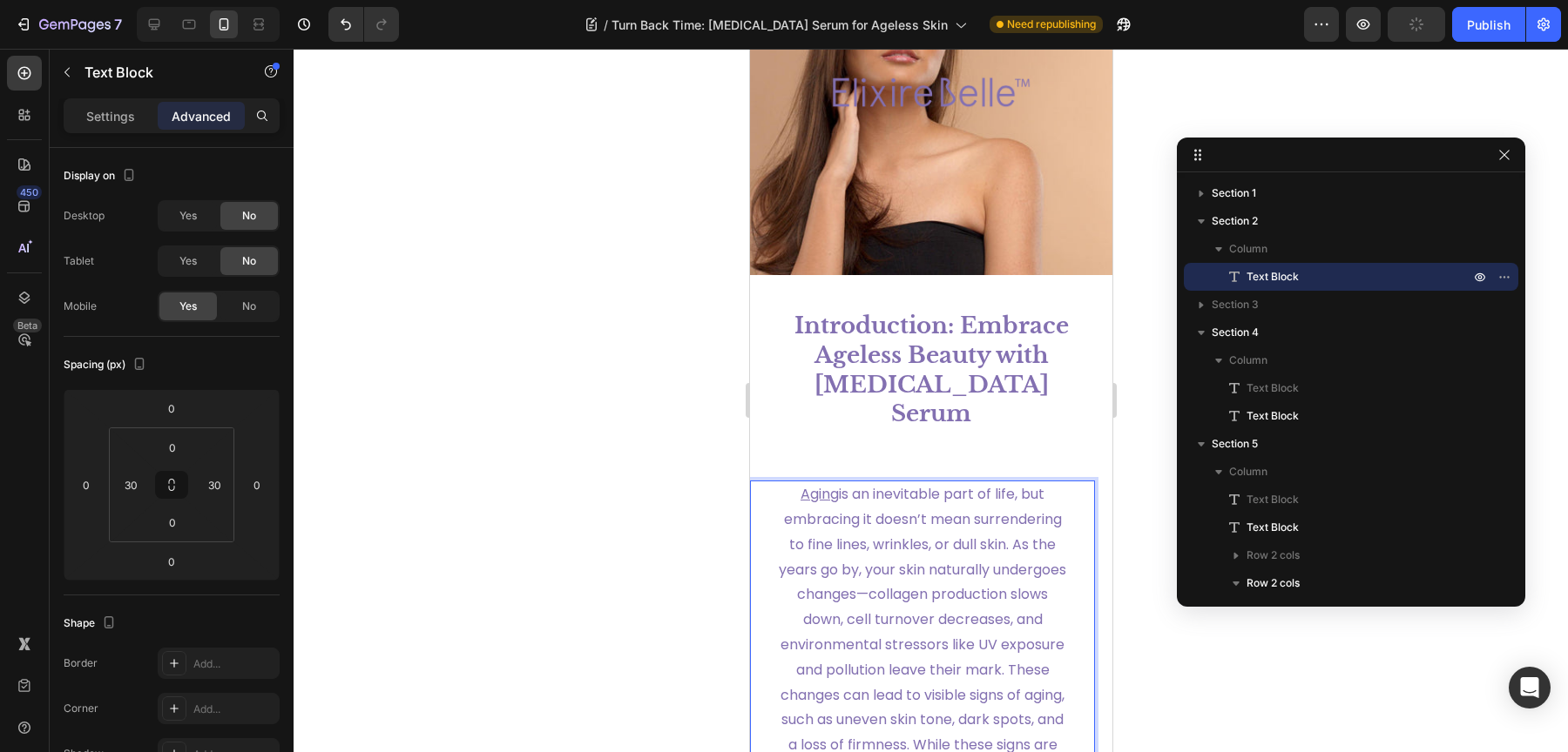
scroll to position [155, 0]
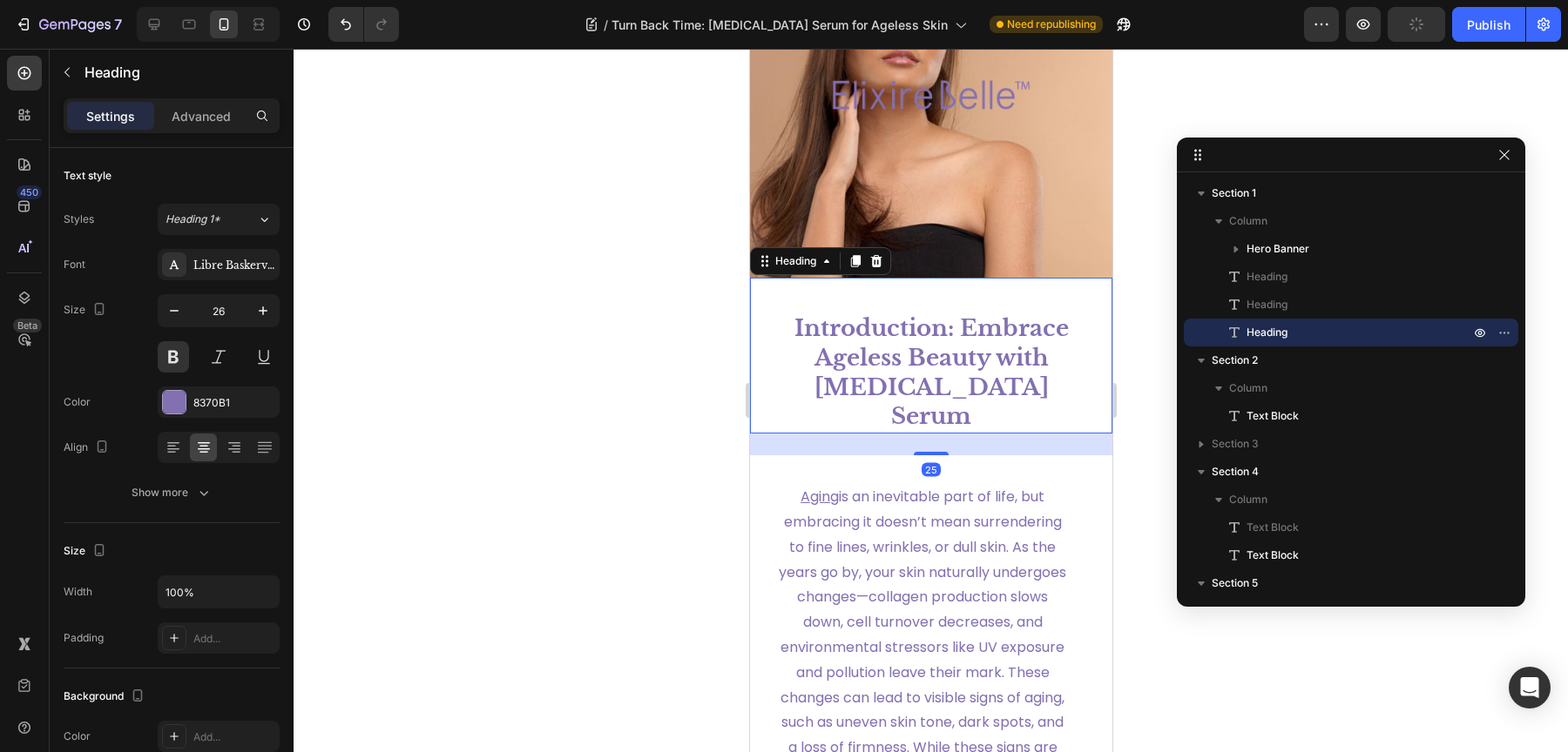
click at [923, 344] on strong "Introduction: Embrace Ageless Beauty with Retinol Serum" at bounding box center [930, 372] width 275 height 116
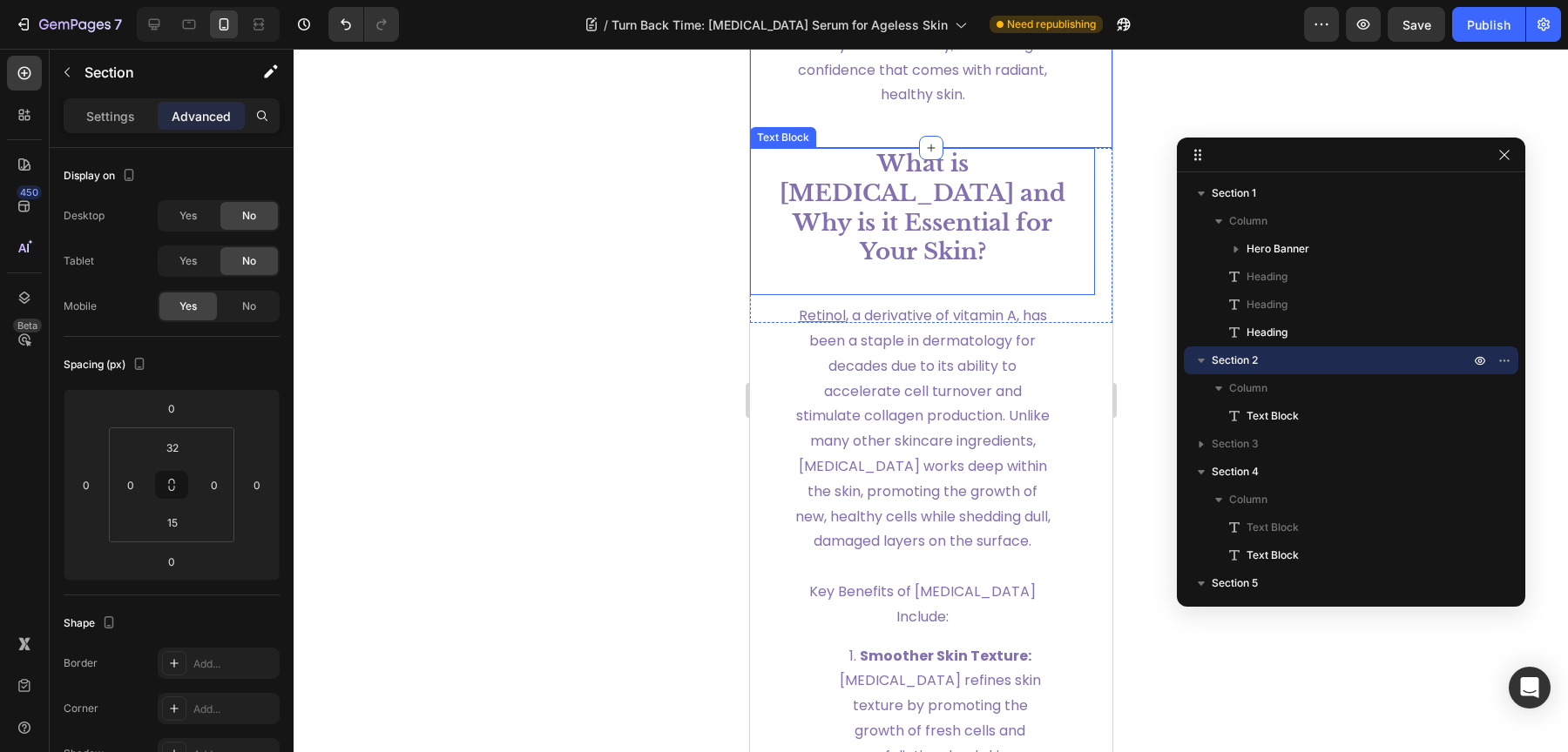
scroll to position [1907, 0]
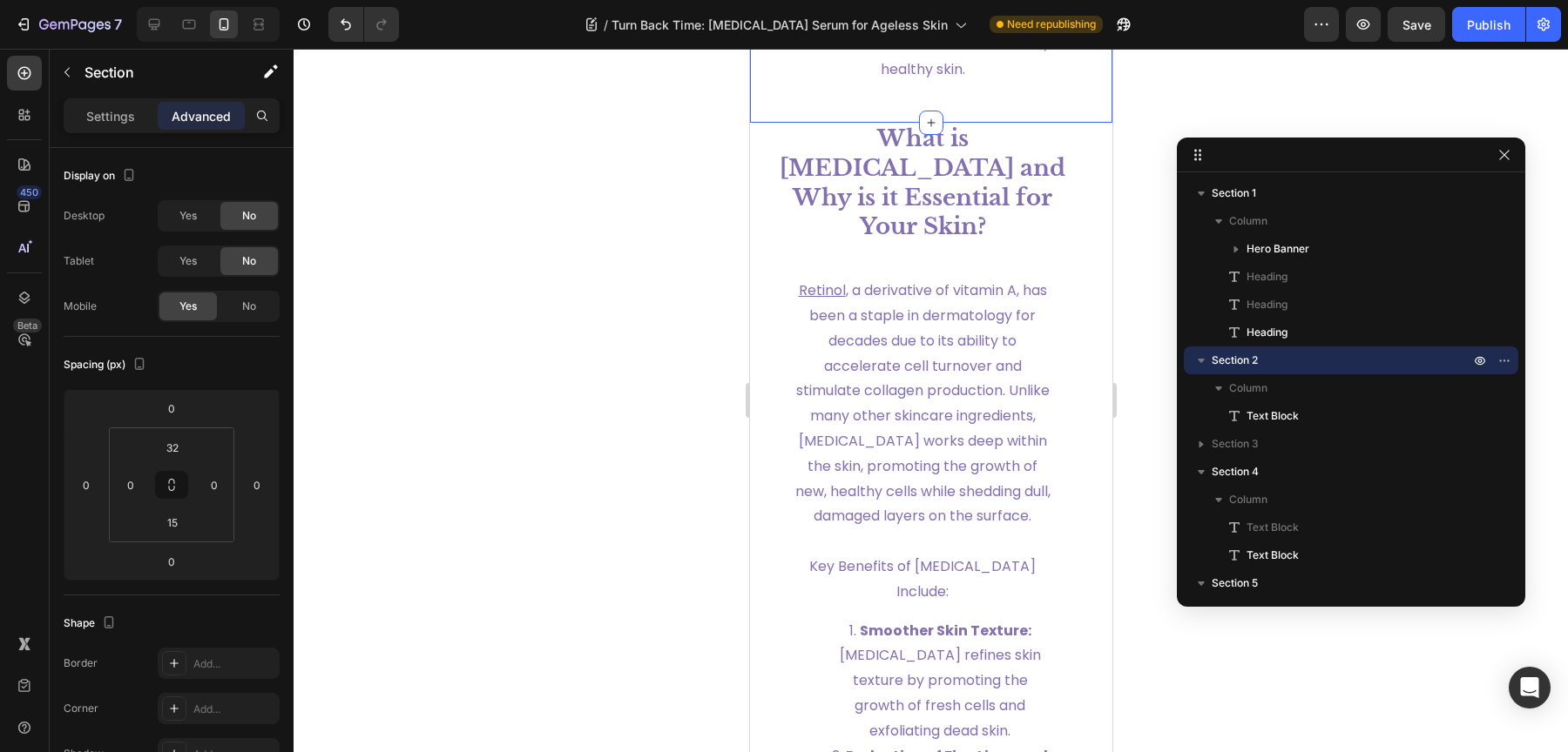
click at [556, 292] on div at bounding box center [930, 400] width 1275 height 703
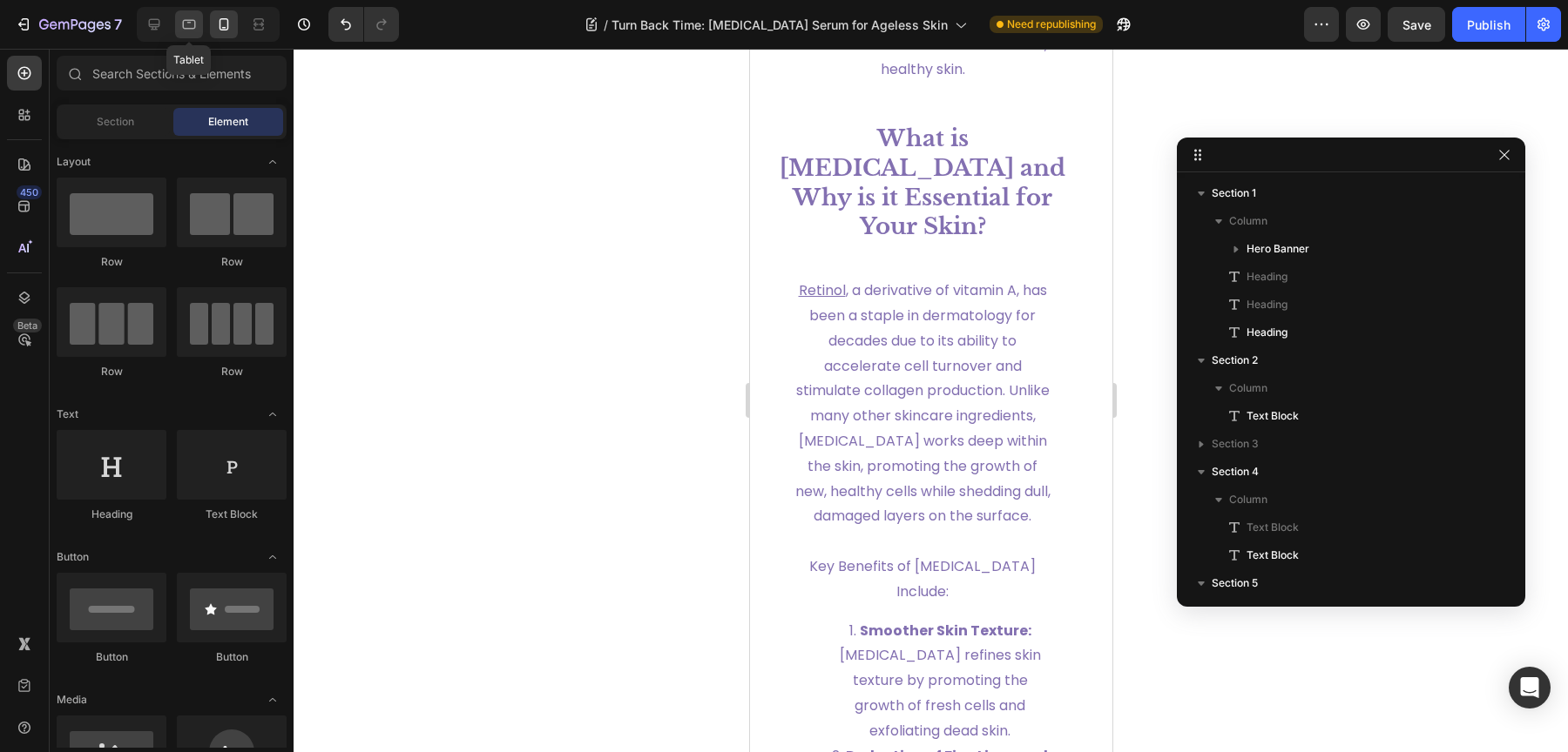
click at [197, 32] on div at bounding box center [189, 24] width 28 height 28
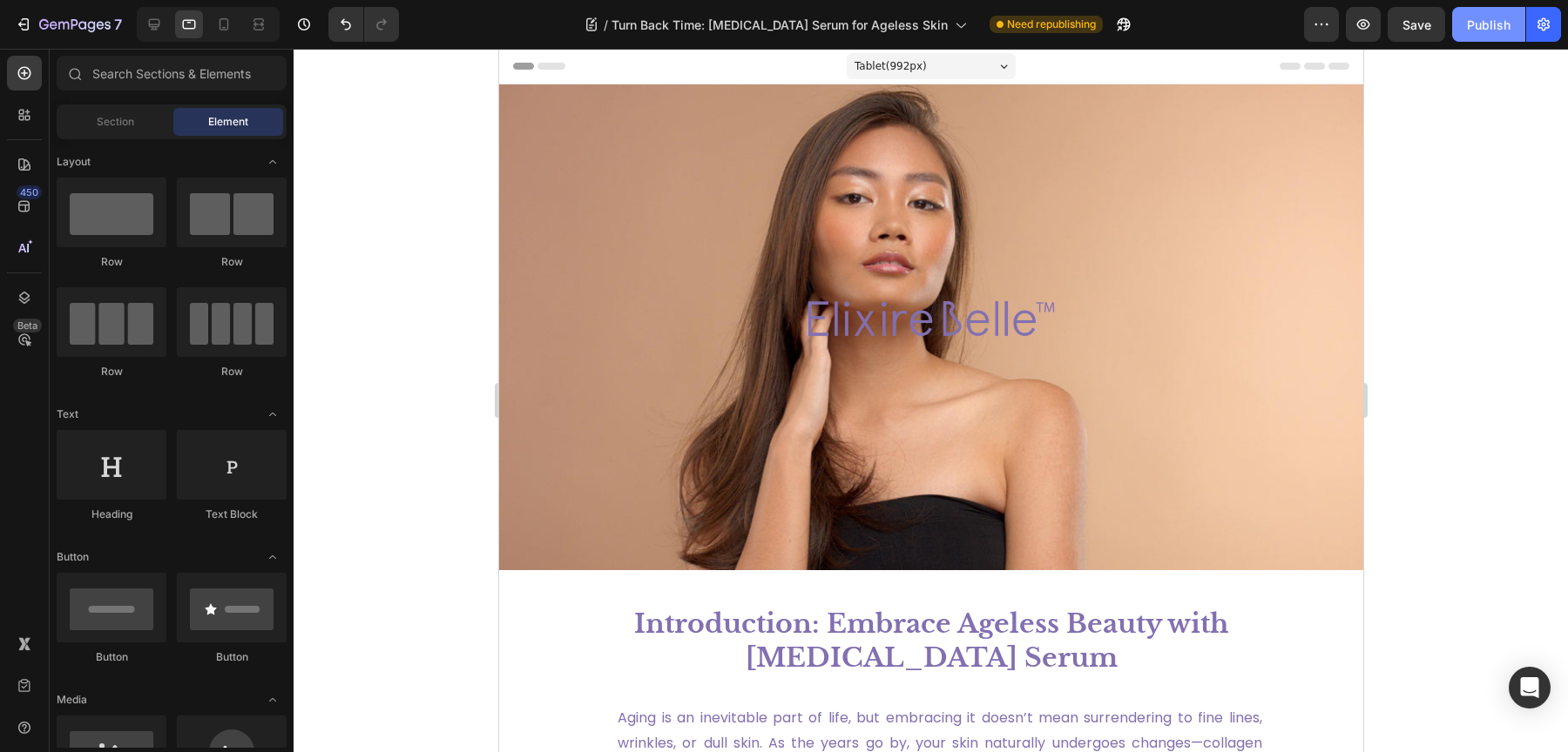
click at [1478, 36] on button "Publish" at bounding box center [1489, 24] width 73 height 35
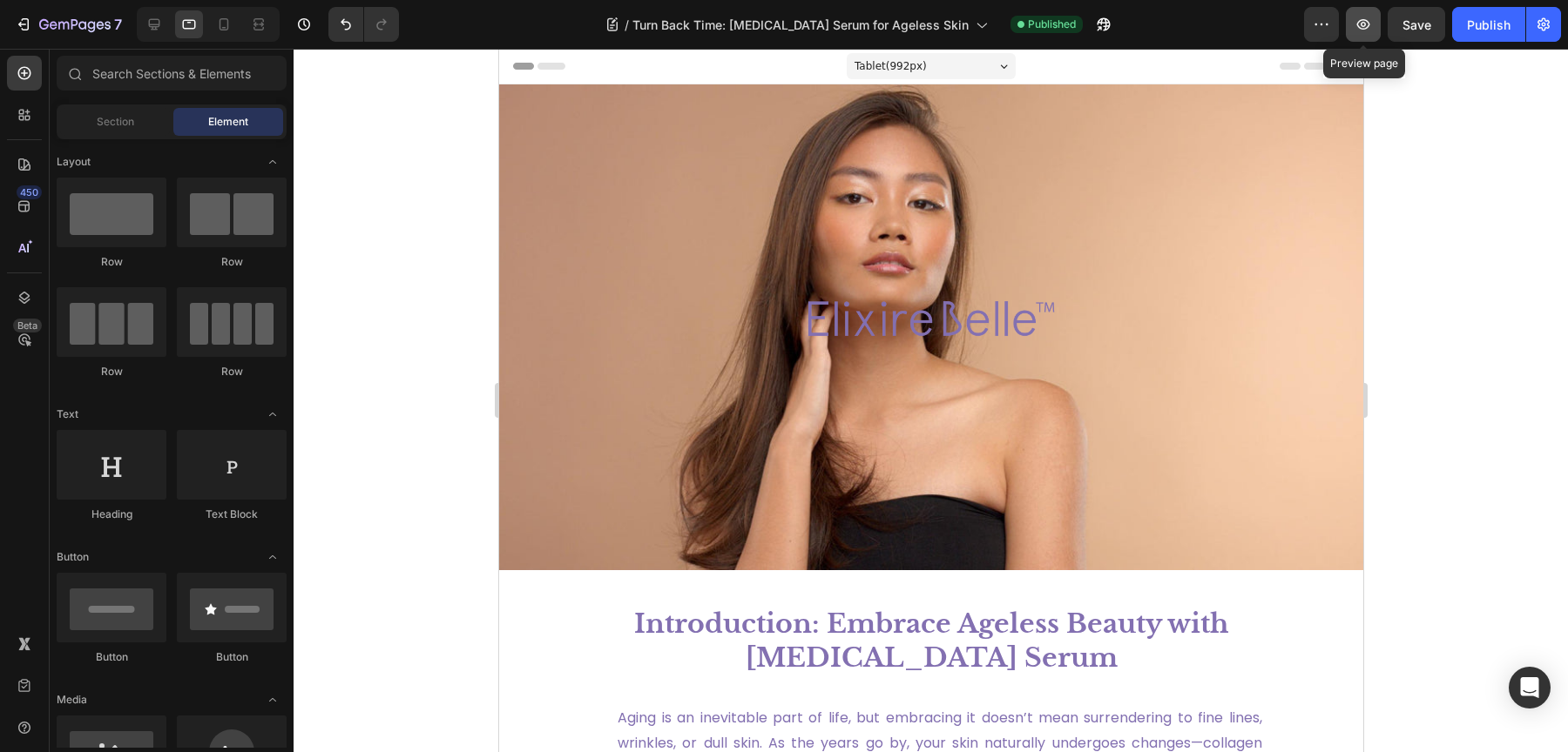
click at [1357, 20] on icon "button" at bounding box center [1363, 25] width 18 height 18
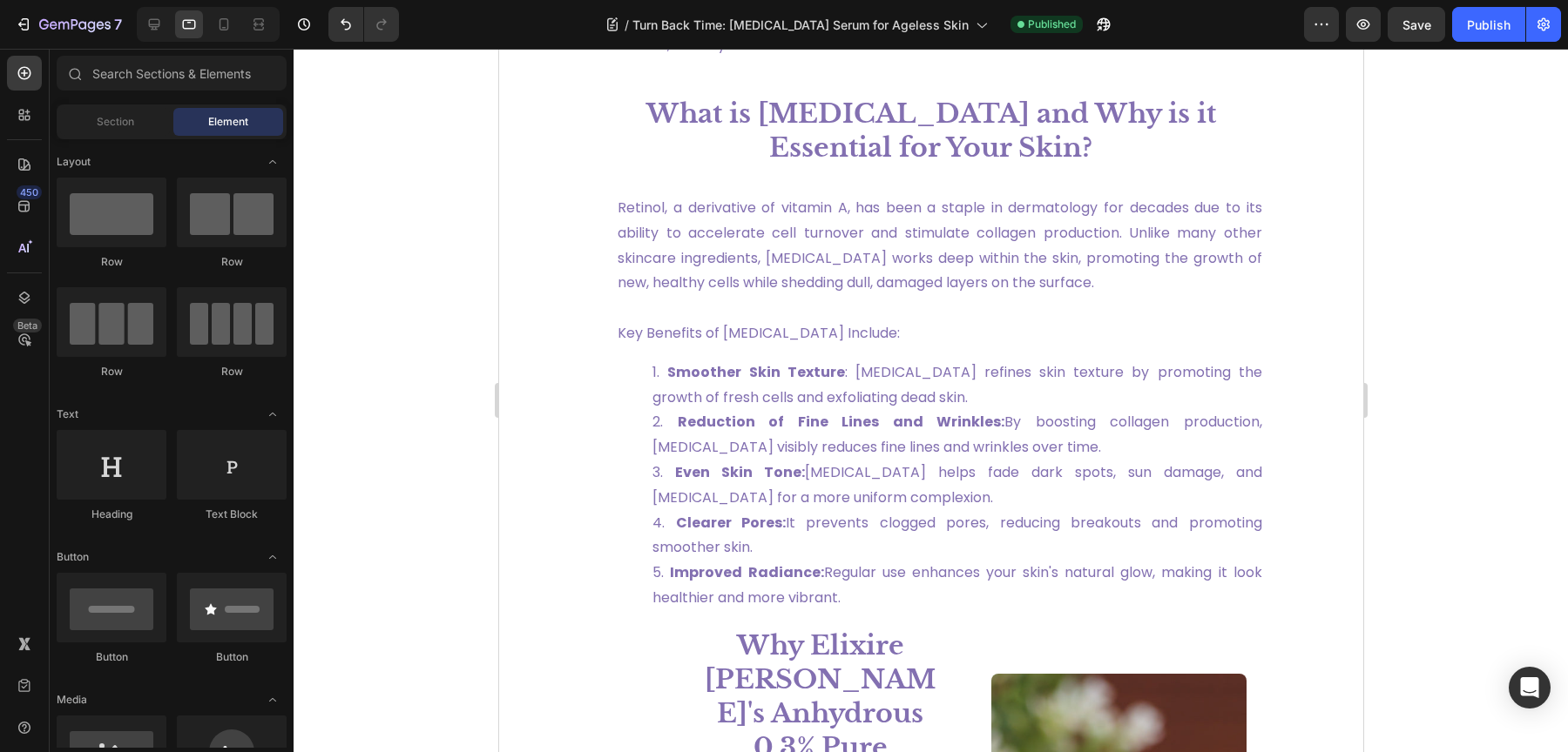
scroll to position [1341, 0]
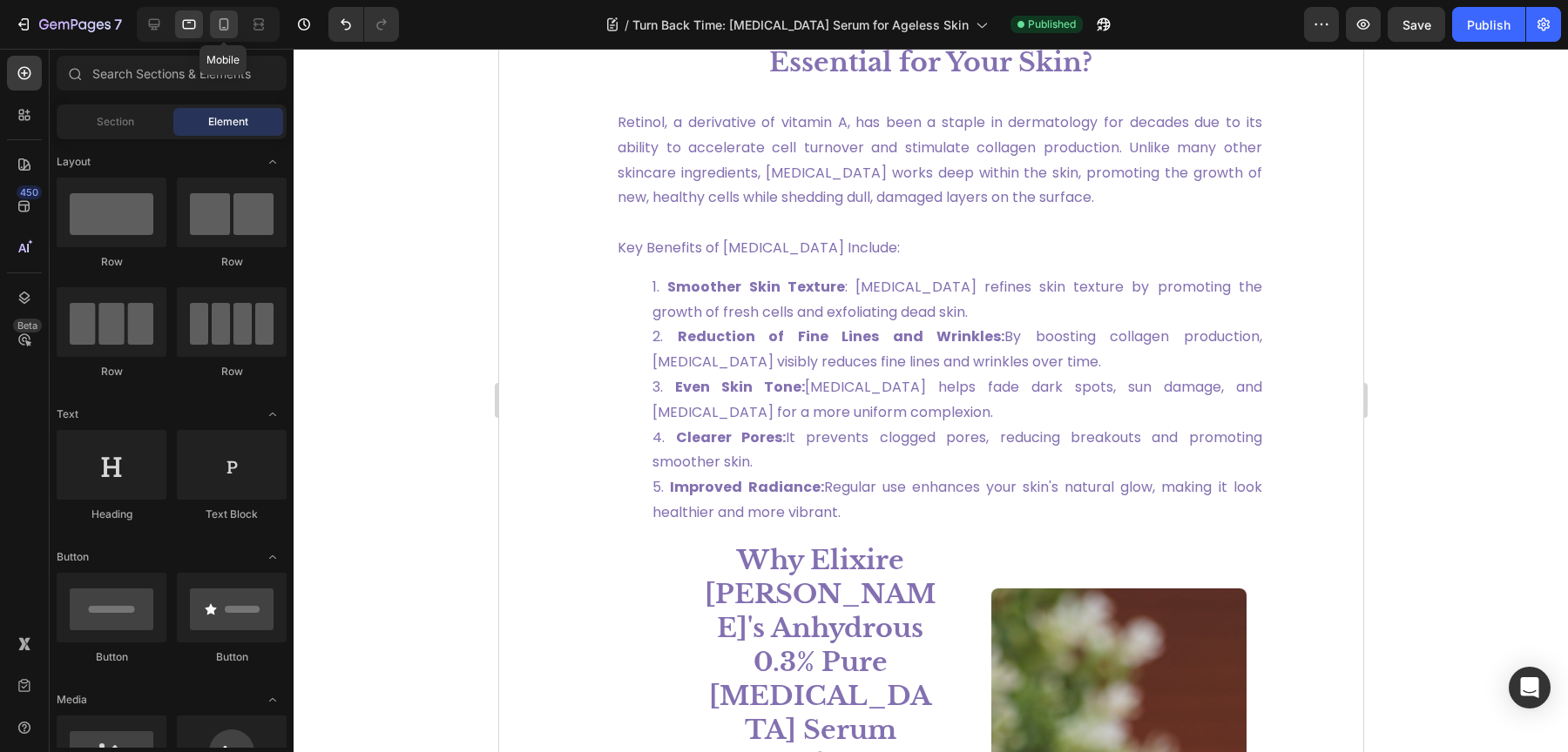
click at [228, 32] on icon at bounding box center [224, 25] width 18 height 18
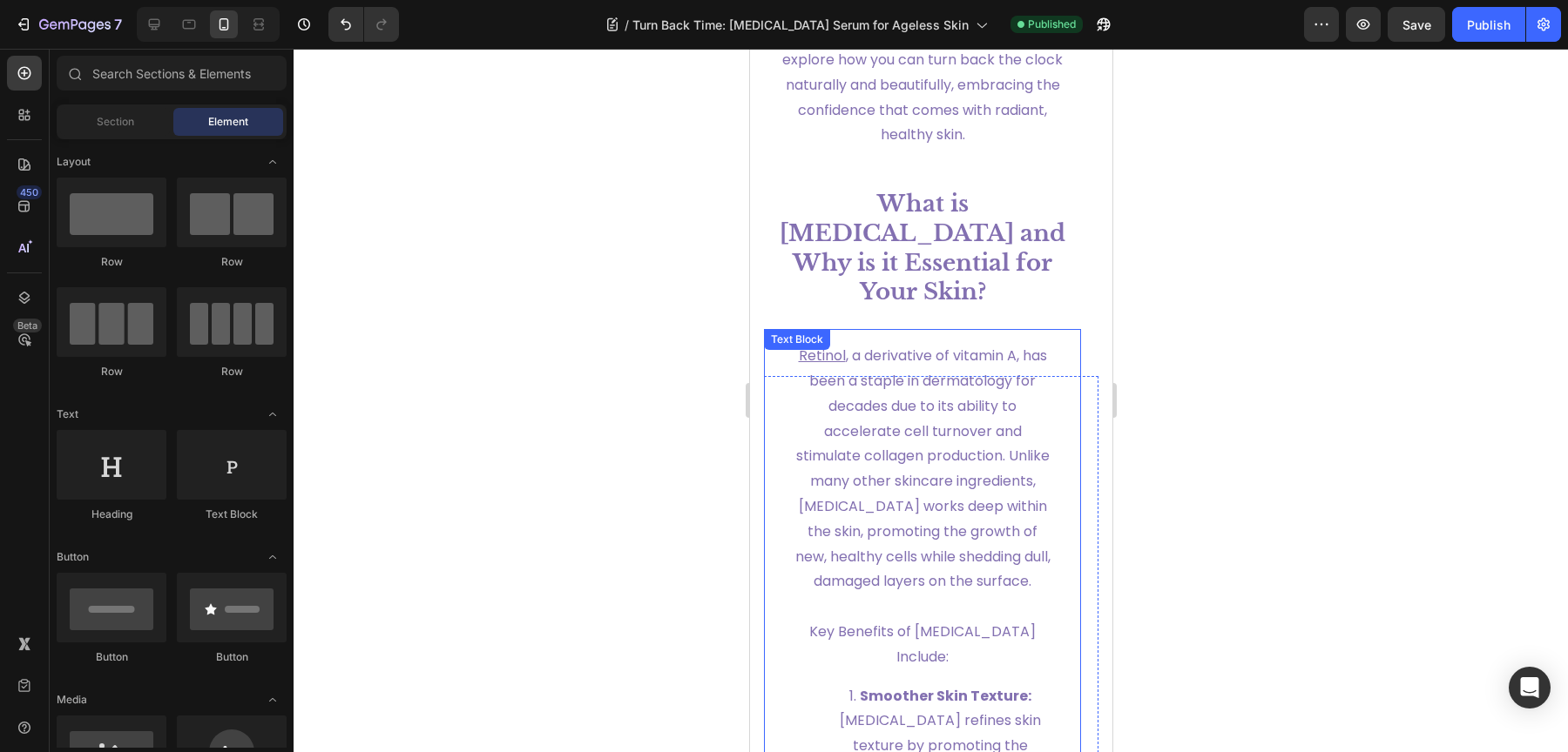
scroll to position [1827, 0]
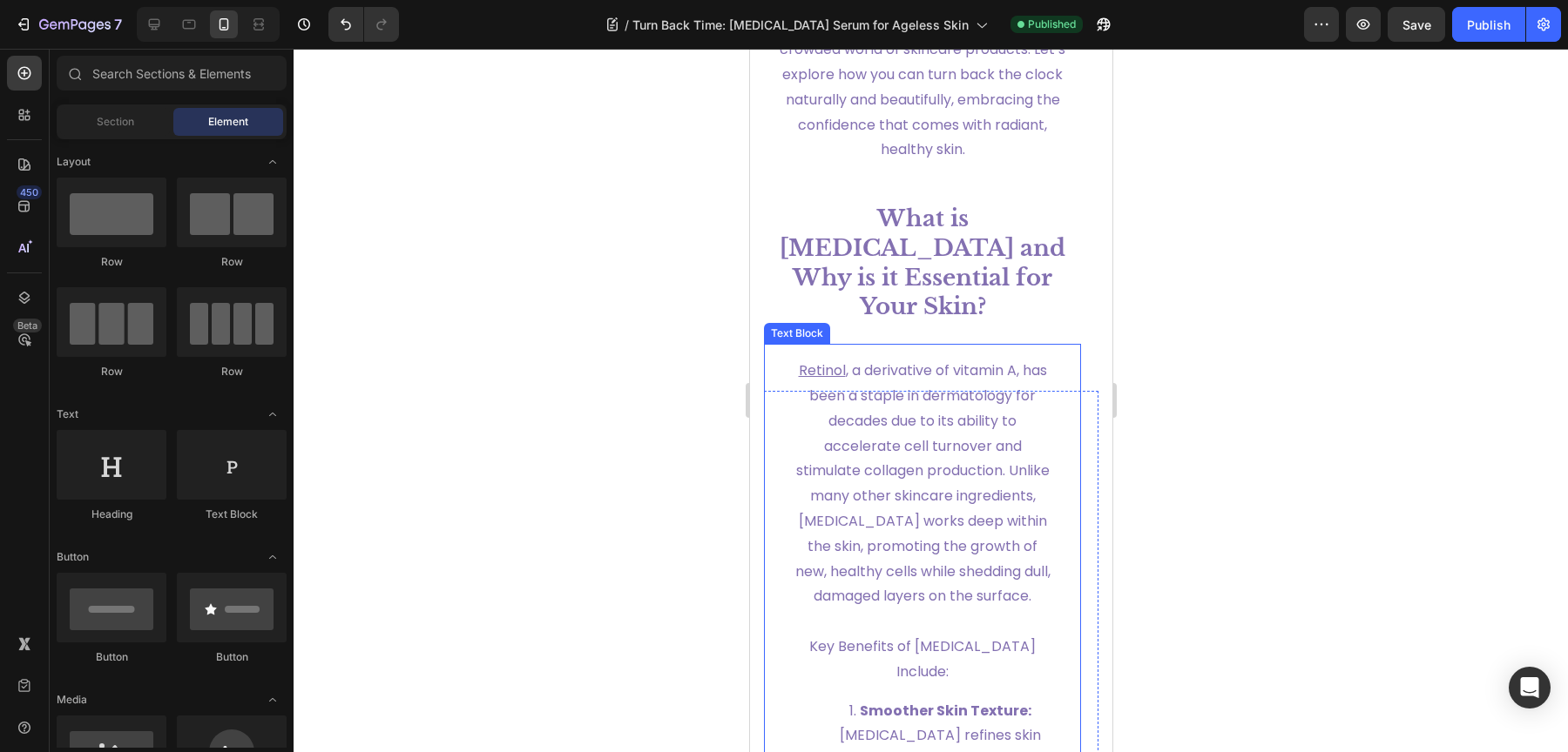
click at [926, 401] on p "Retinol , a derivative of vitamin A, has been a staple in dermatology for decad…" at bounding box center [921, 484] width 261 height 251
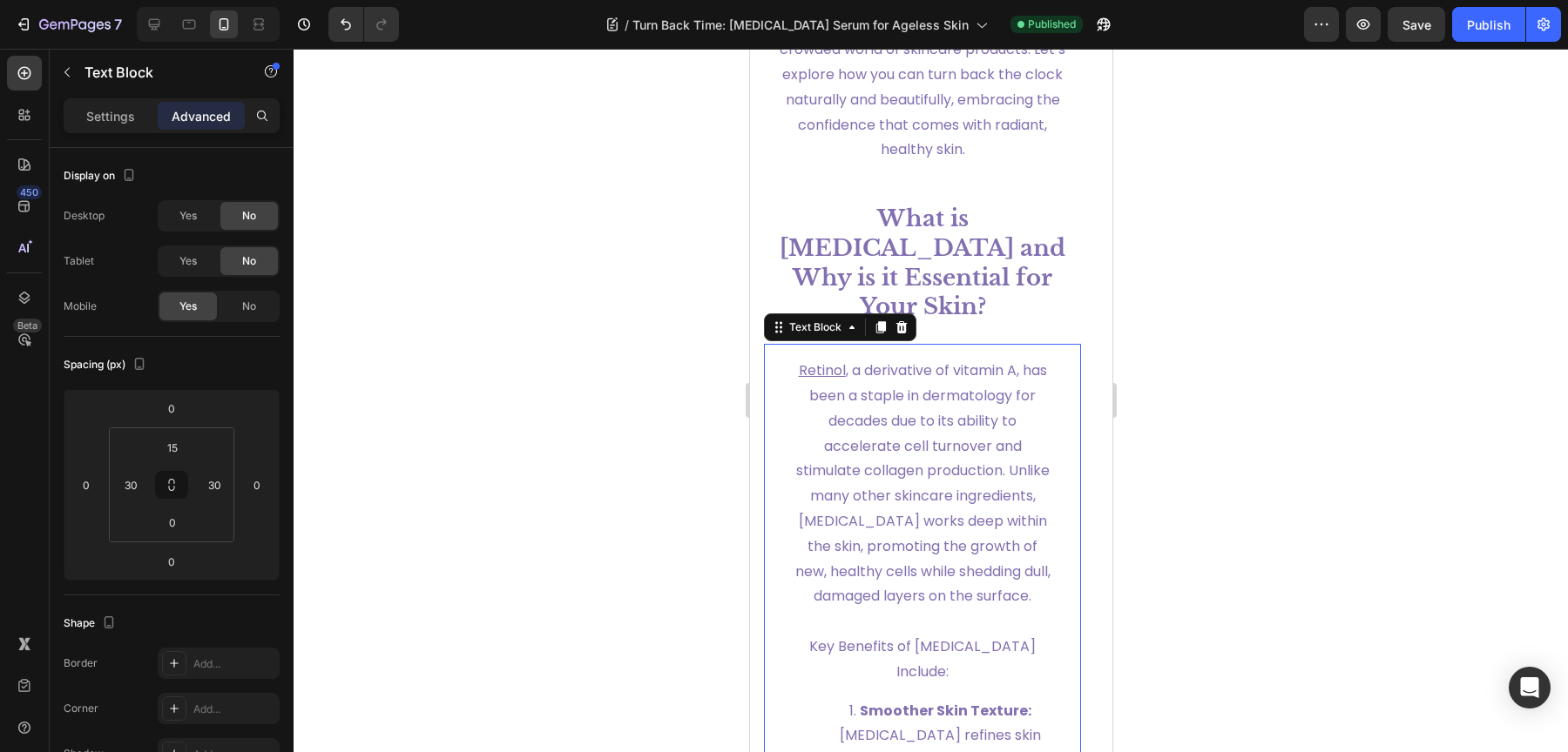
click at [913, 424] on span "Retinol , a derivative of vitamin A, has been a staple in dermatology for decad…" at bounding box center [921, 483] width 255 height 245
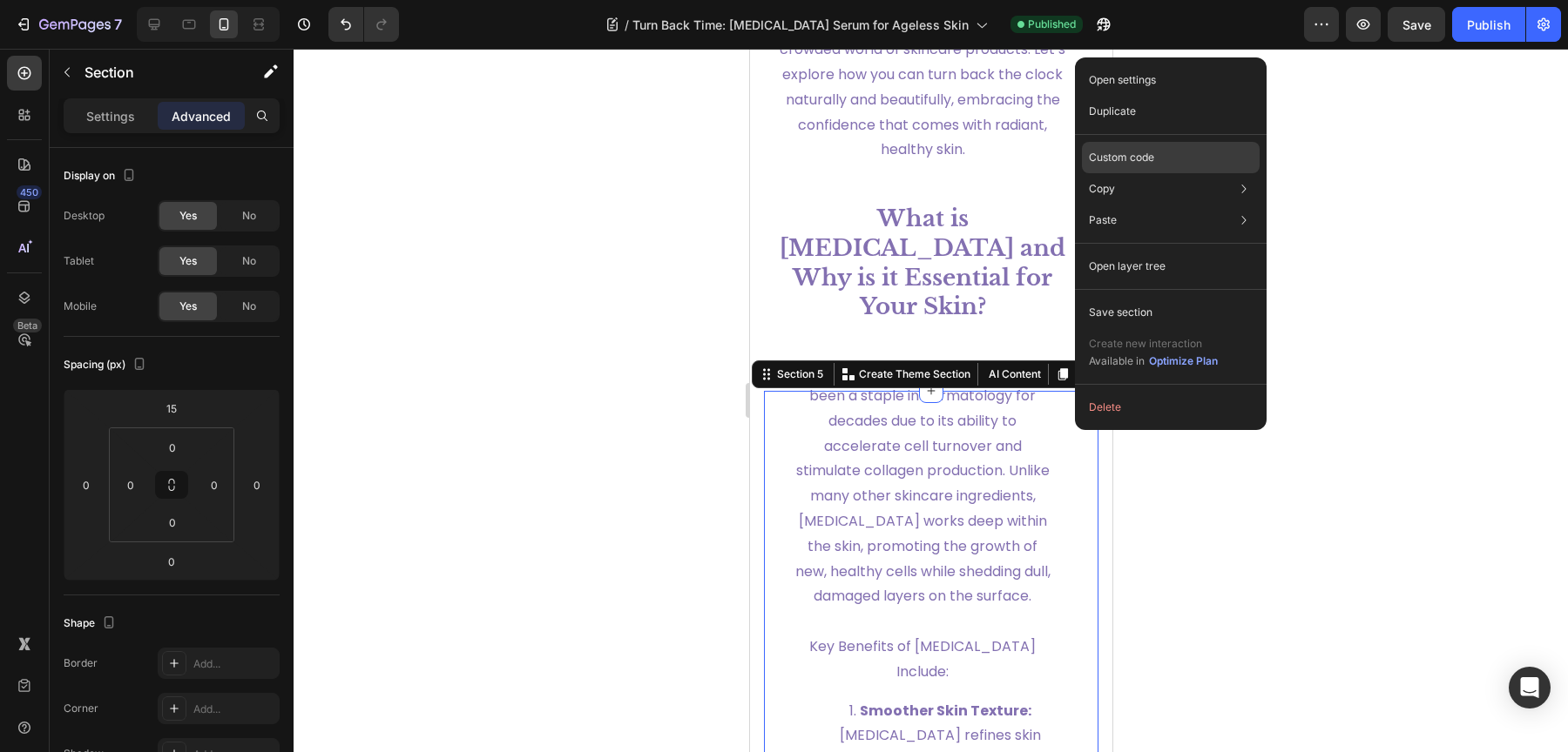
click at [1208, 204] on div "Custom code" at bounding box center [1170, 220] width 178 height 31
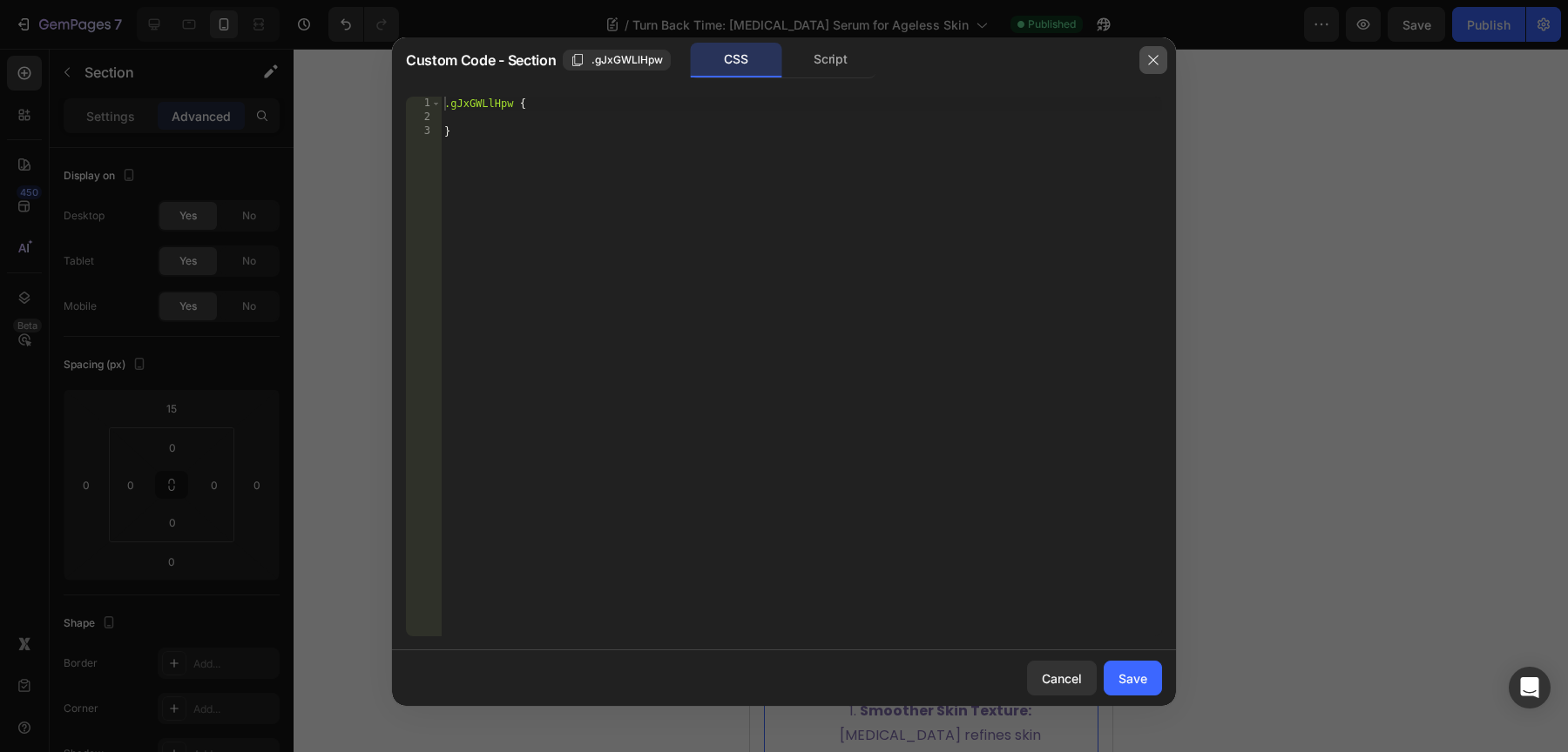
click at [1155, 56] on icon "button" at bounding box center [1154, 60] width 14 height 14
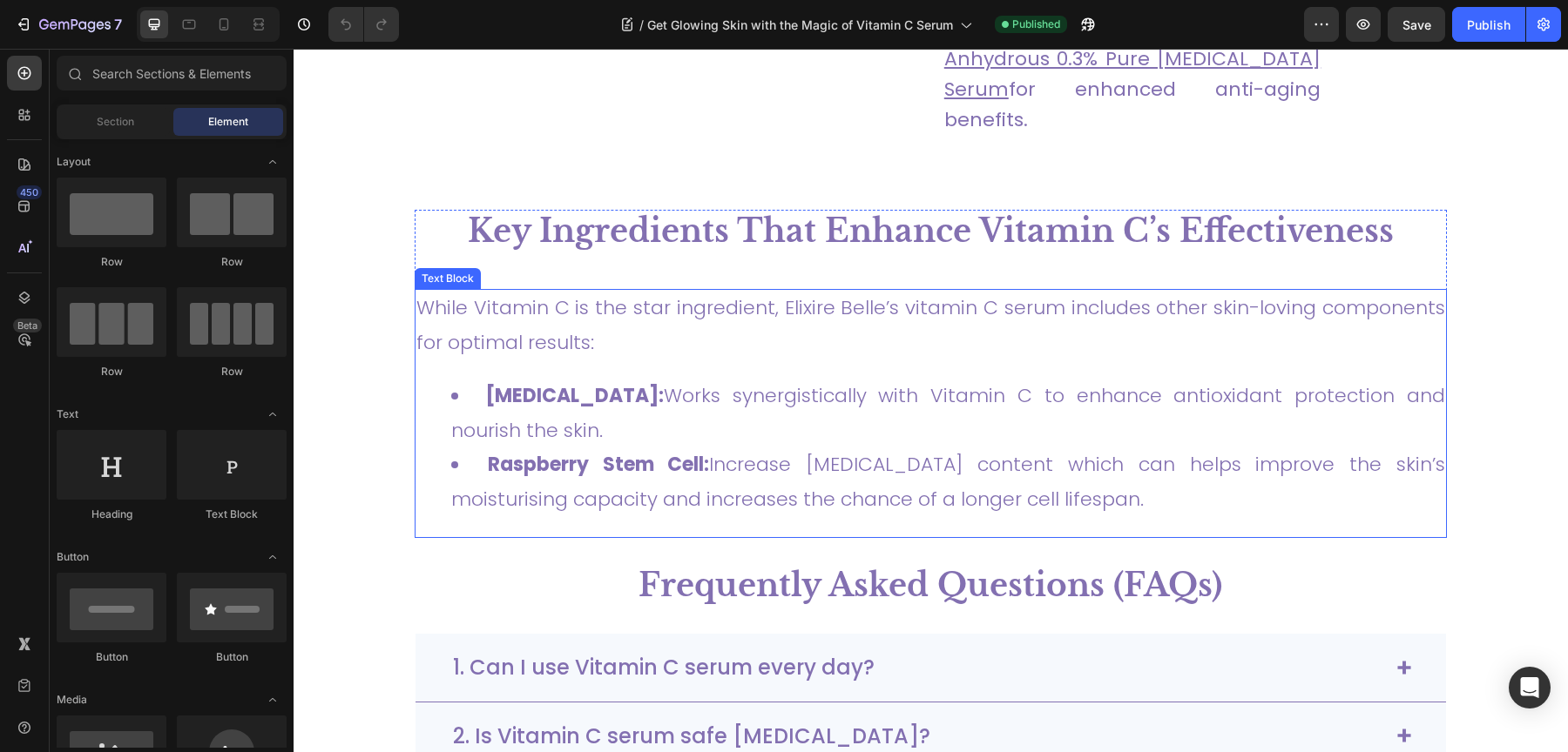
scroll to position [3852, 0]
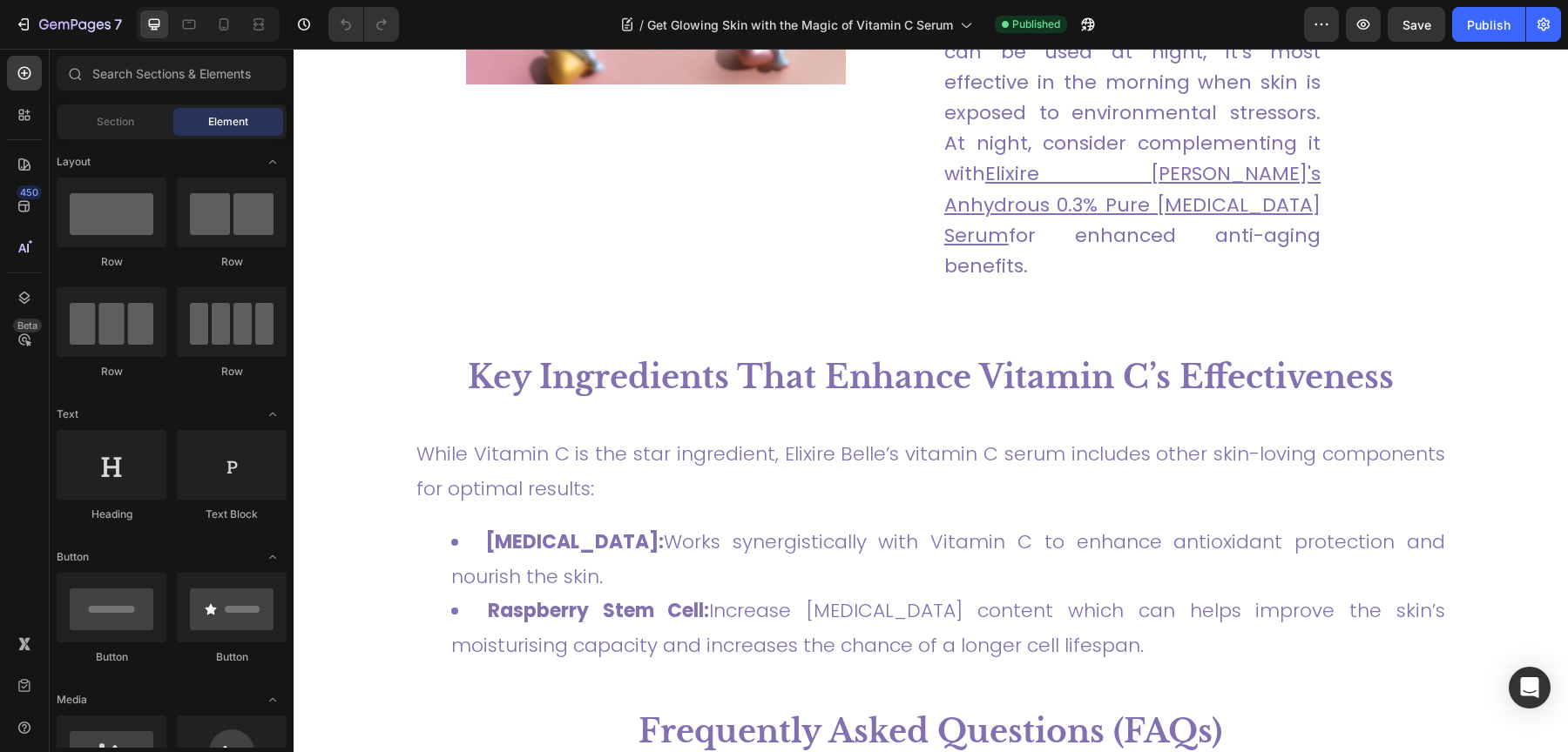
click at [203, 34] on div at bounding box center [208, 24] width 143 height 35
click at [182, 33] on div at bounding box center [189, 24] width 28 height 28
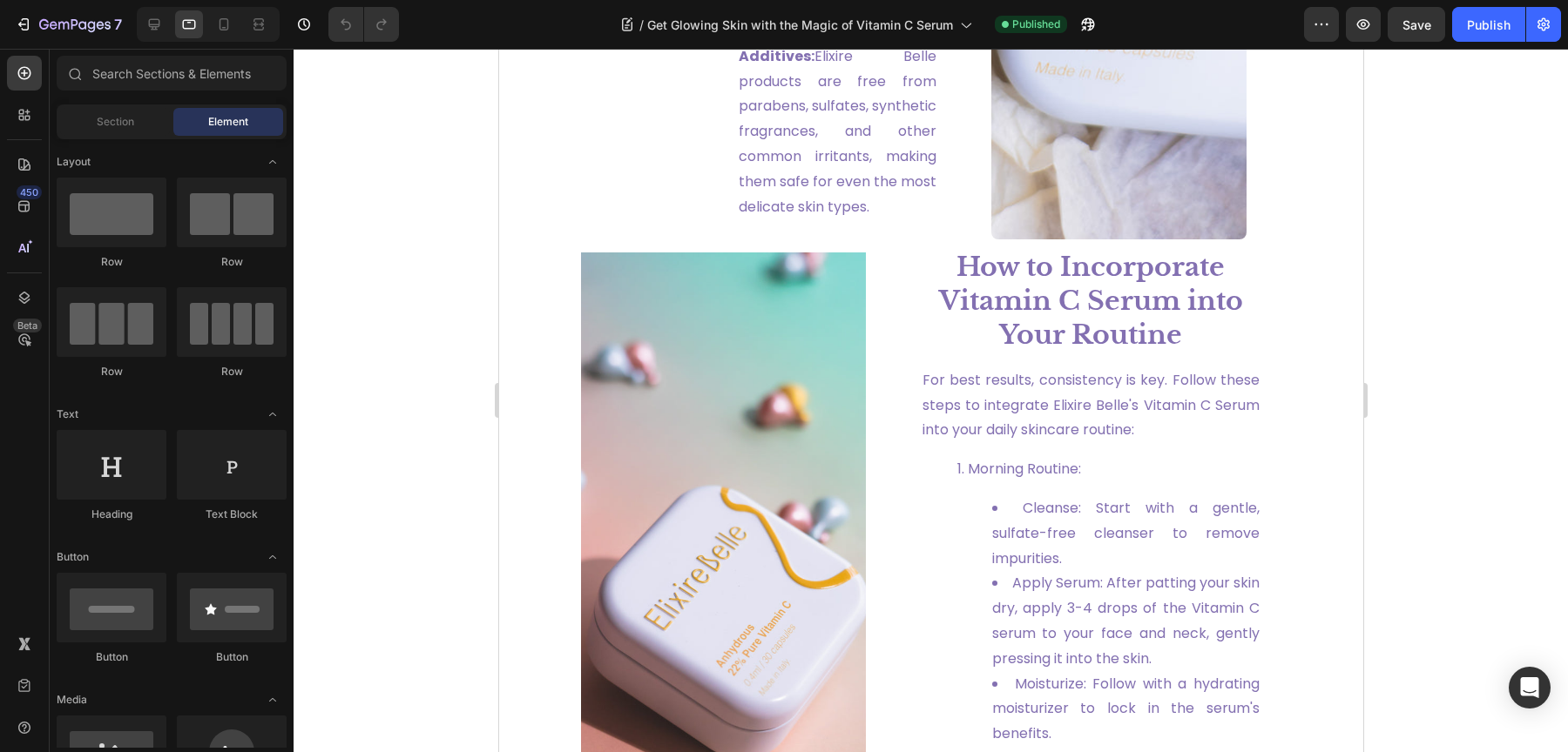
scroll to position [2980, 0]
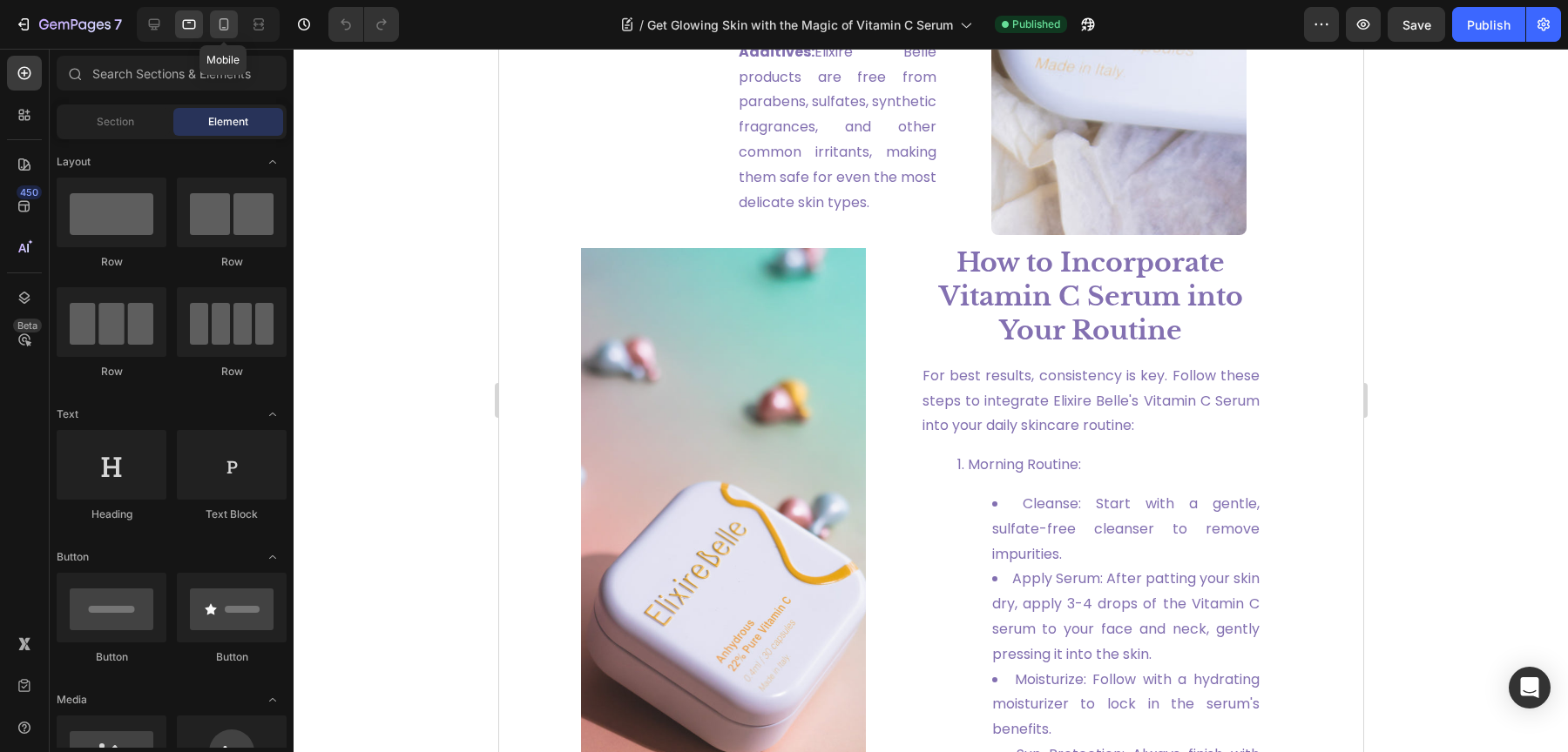
click at [213, 20] on div at bounding box center [223, 24] width 28 height 28
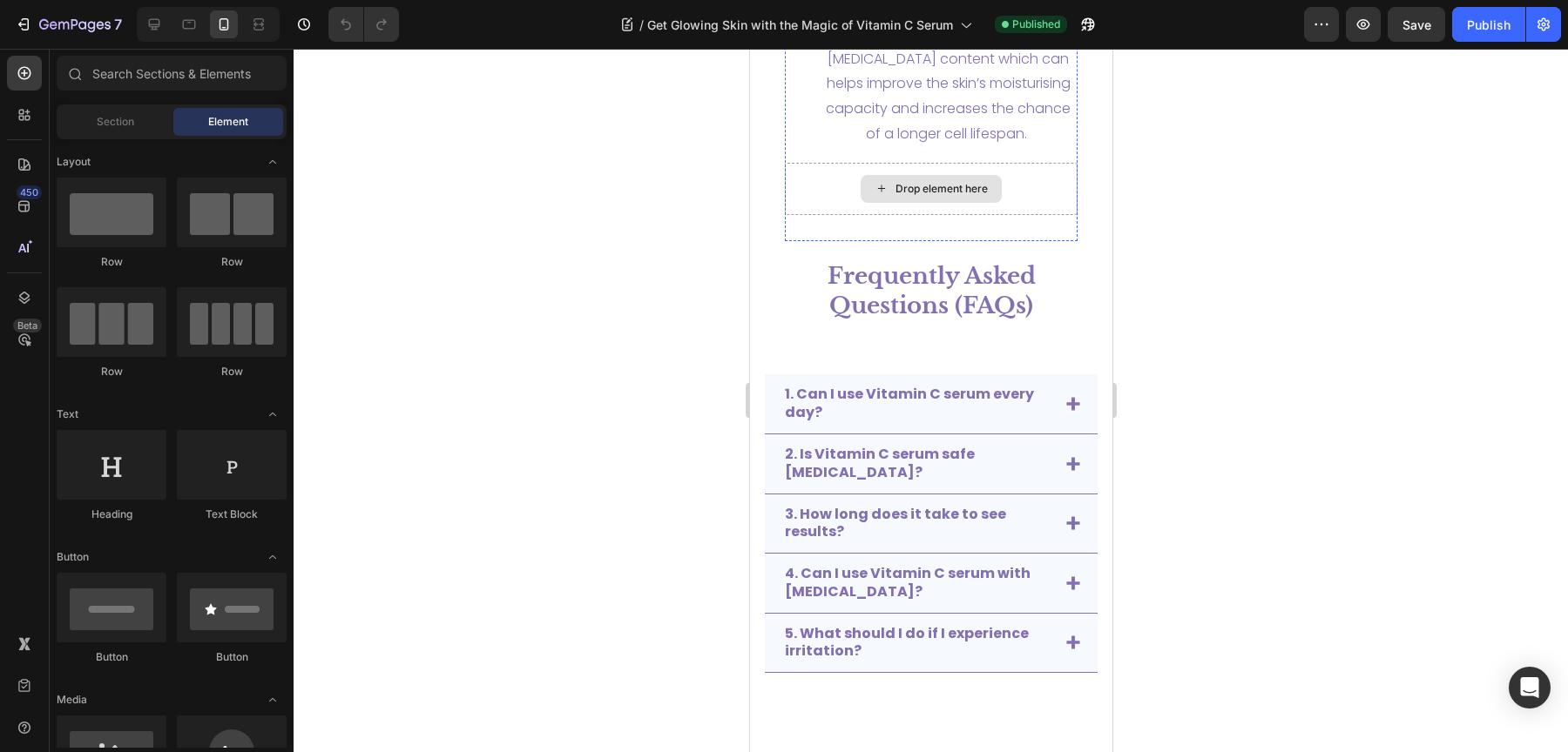
scroll to position [6381, 0]
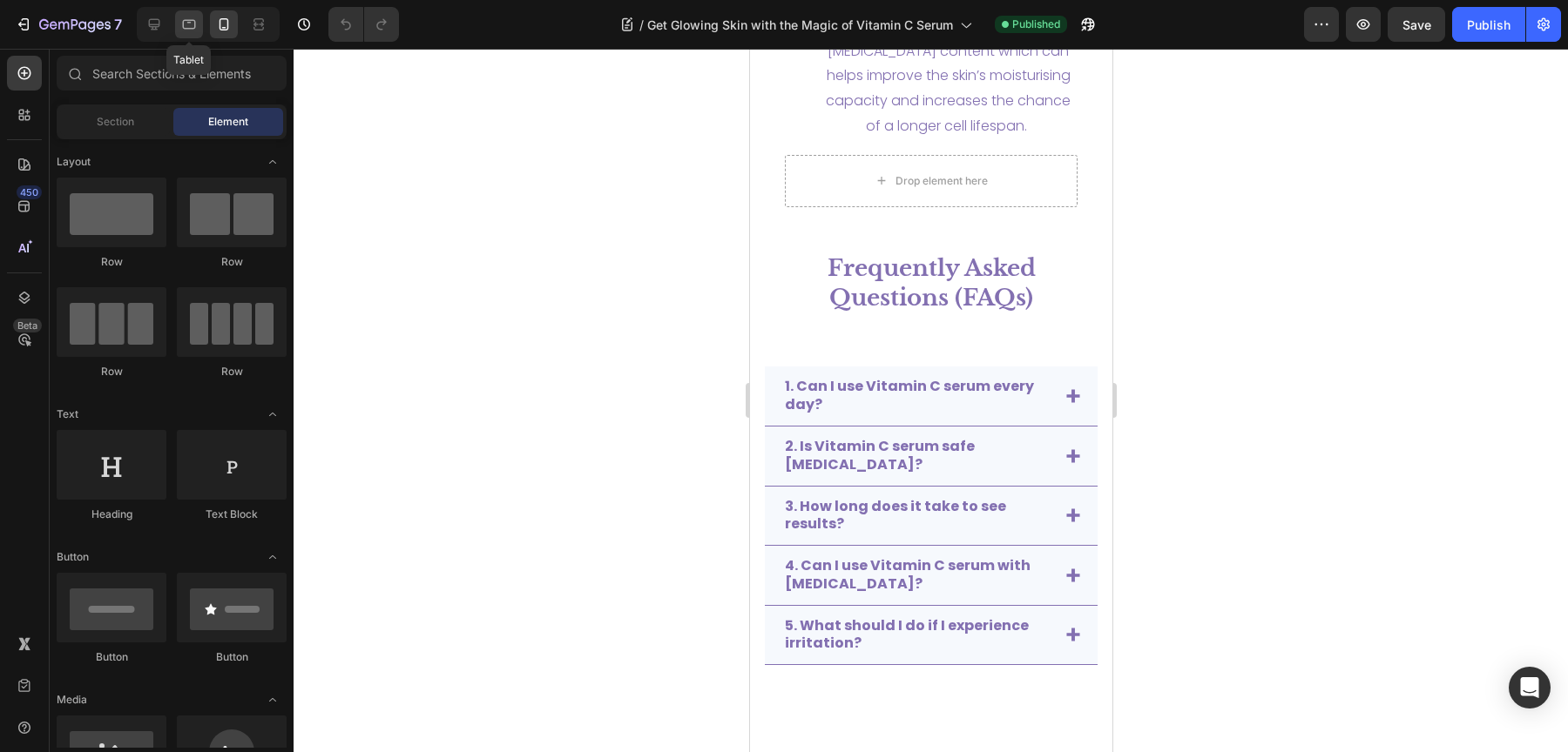
click at [191, 35] on div at bounding box center [189, 24] width 28 height 28
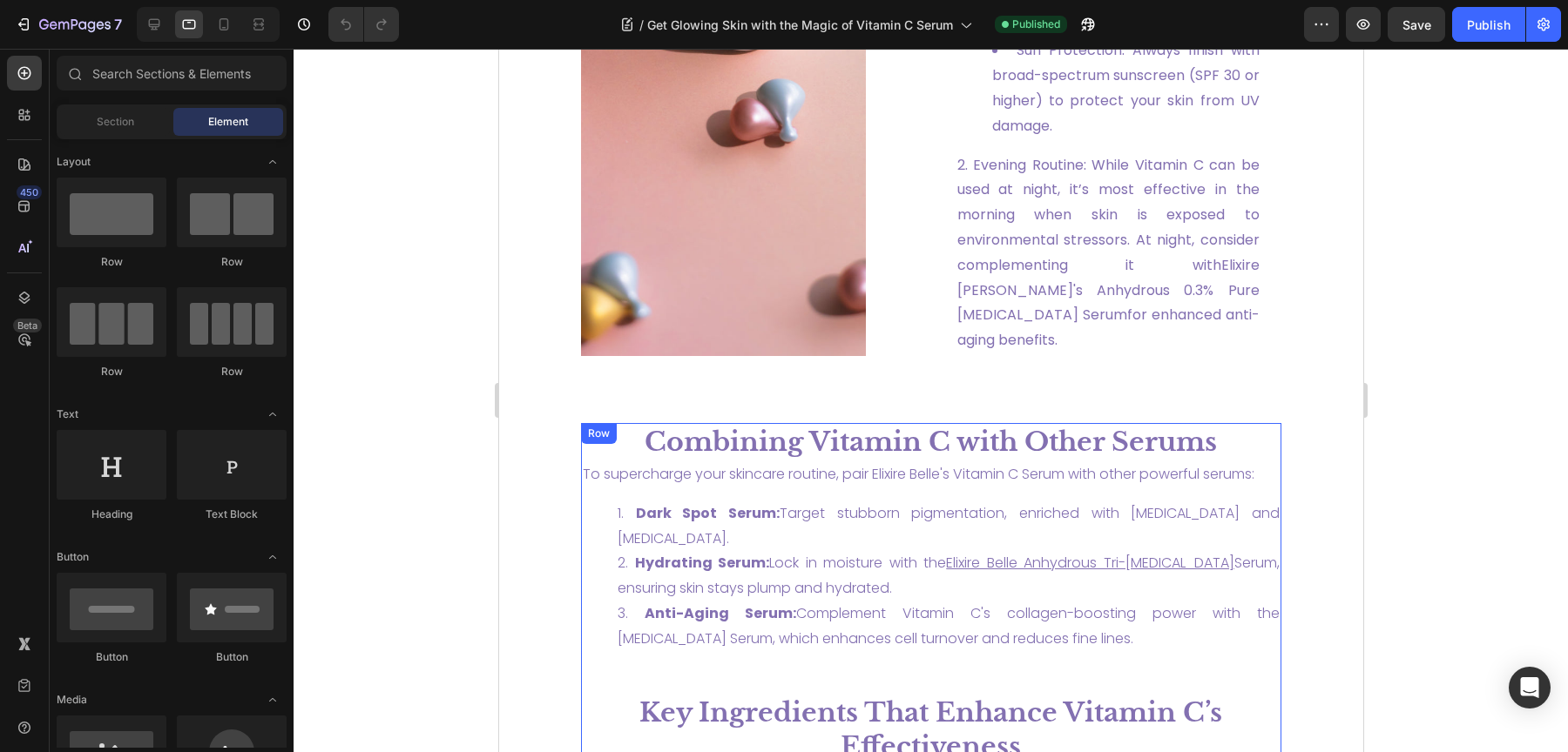
scroll to position [3692, 0]
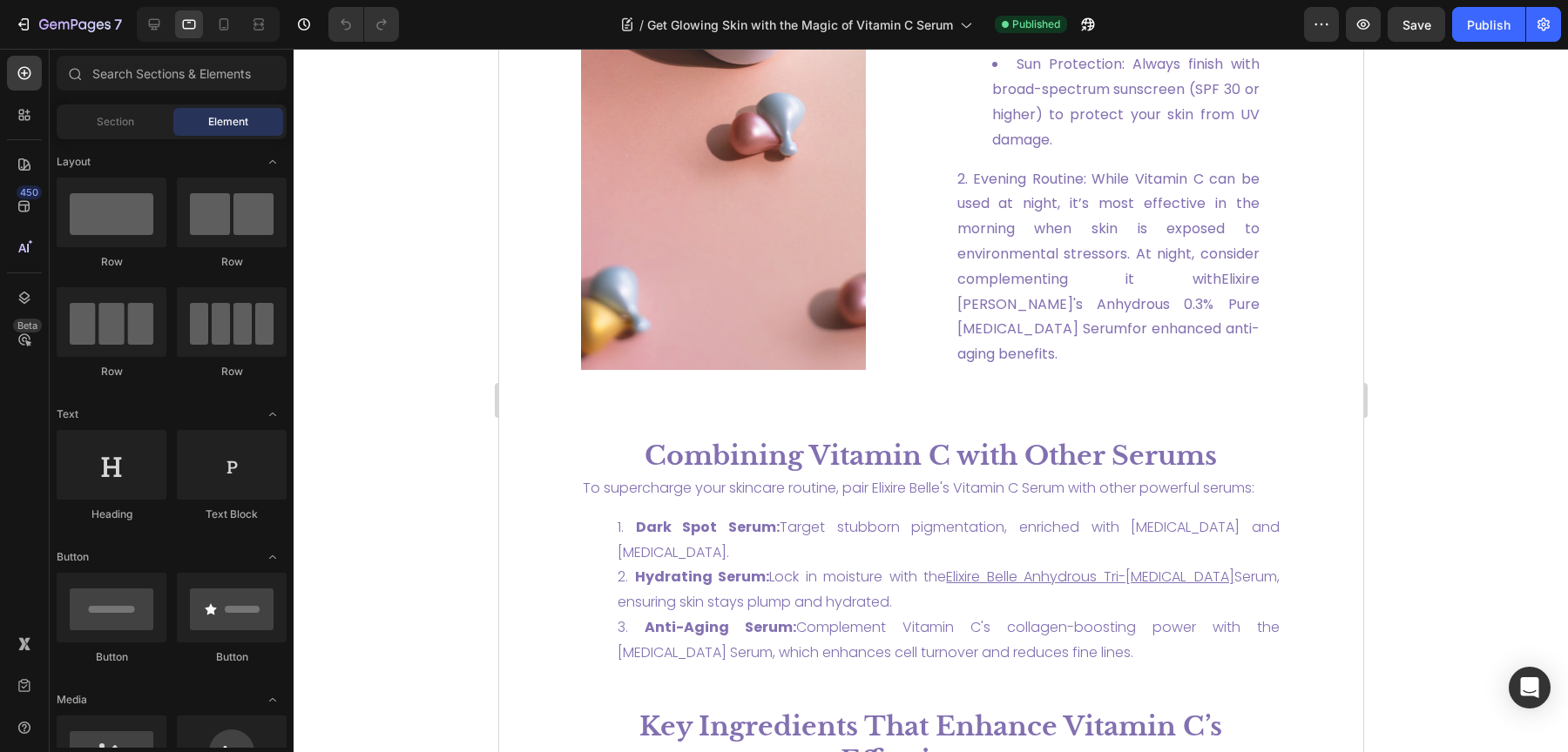
click at [138, 28] on div at bounding box center [208, 24] width 143 height 35
click at [149, 27] on icon at bounding box center [154, 25] width 12 height 12
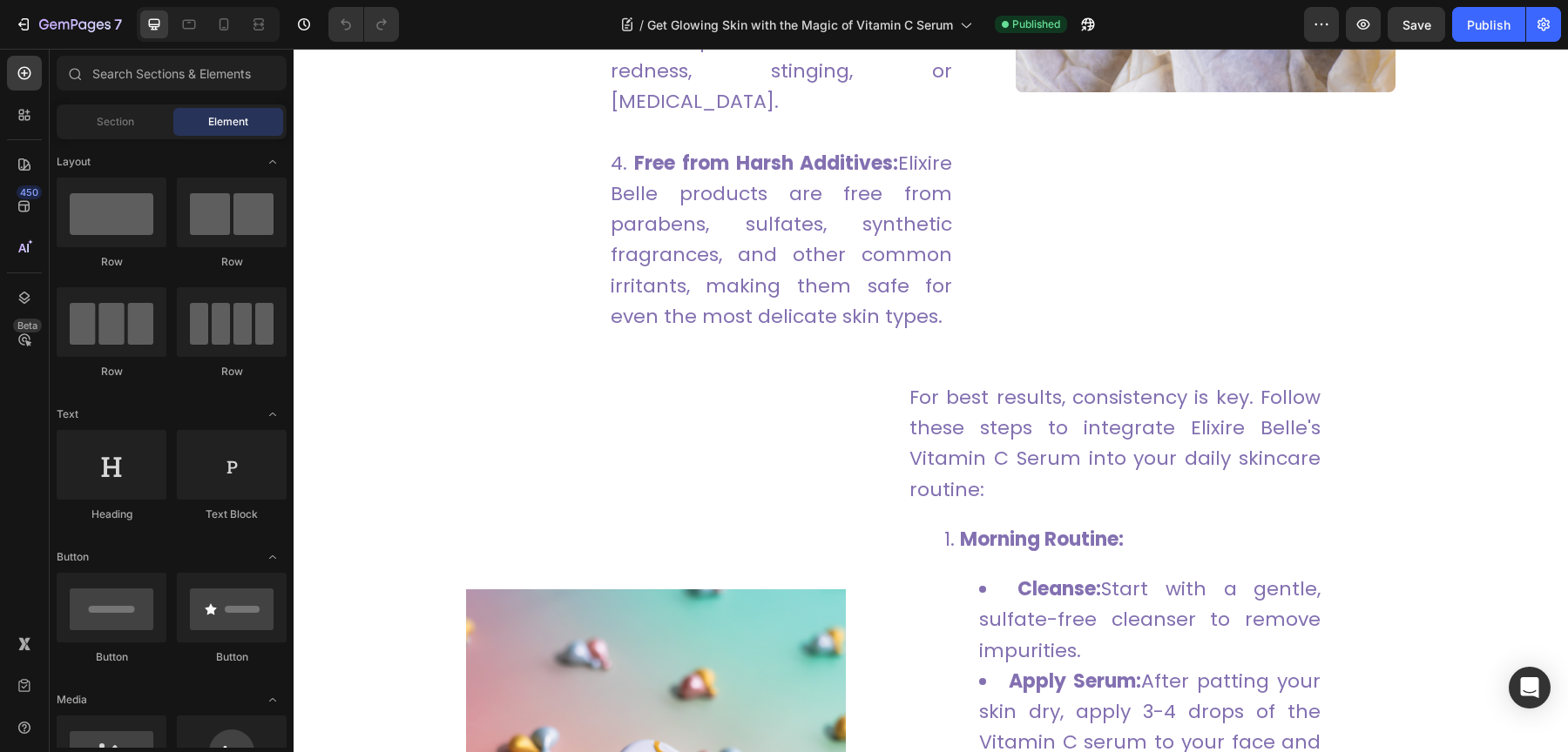
scroll to position [2278, 0]
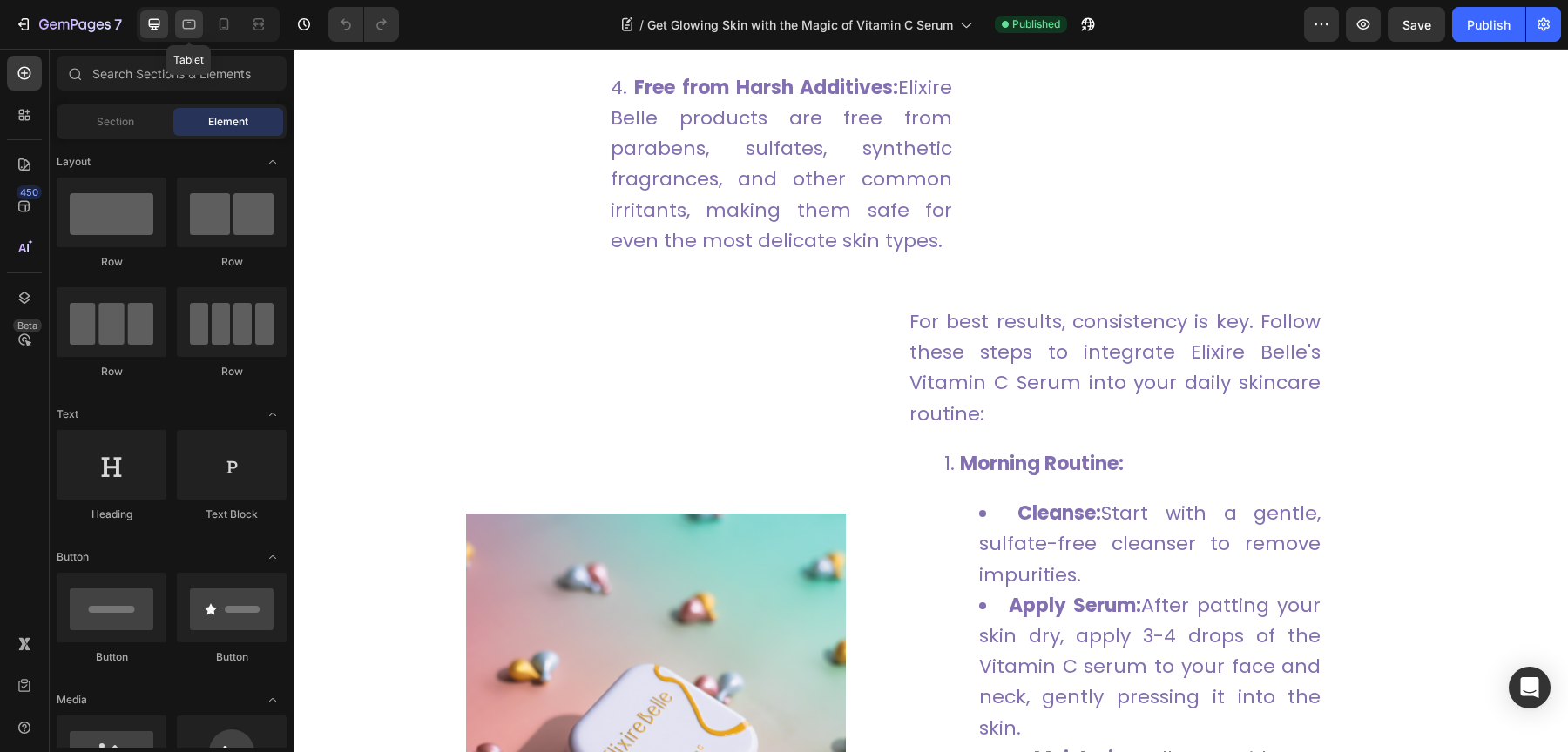
click at [190, 27] on icon at bounding box center [189, 25] width 18 height 18
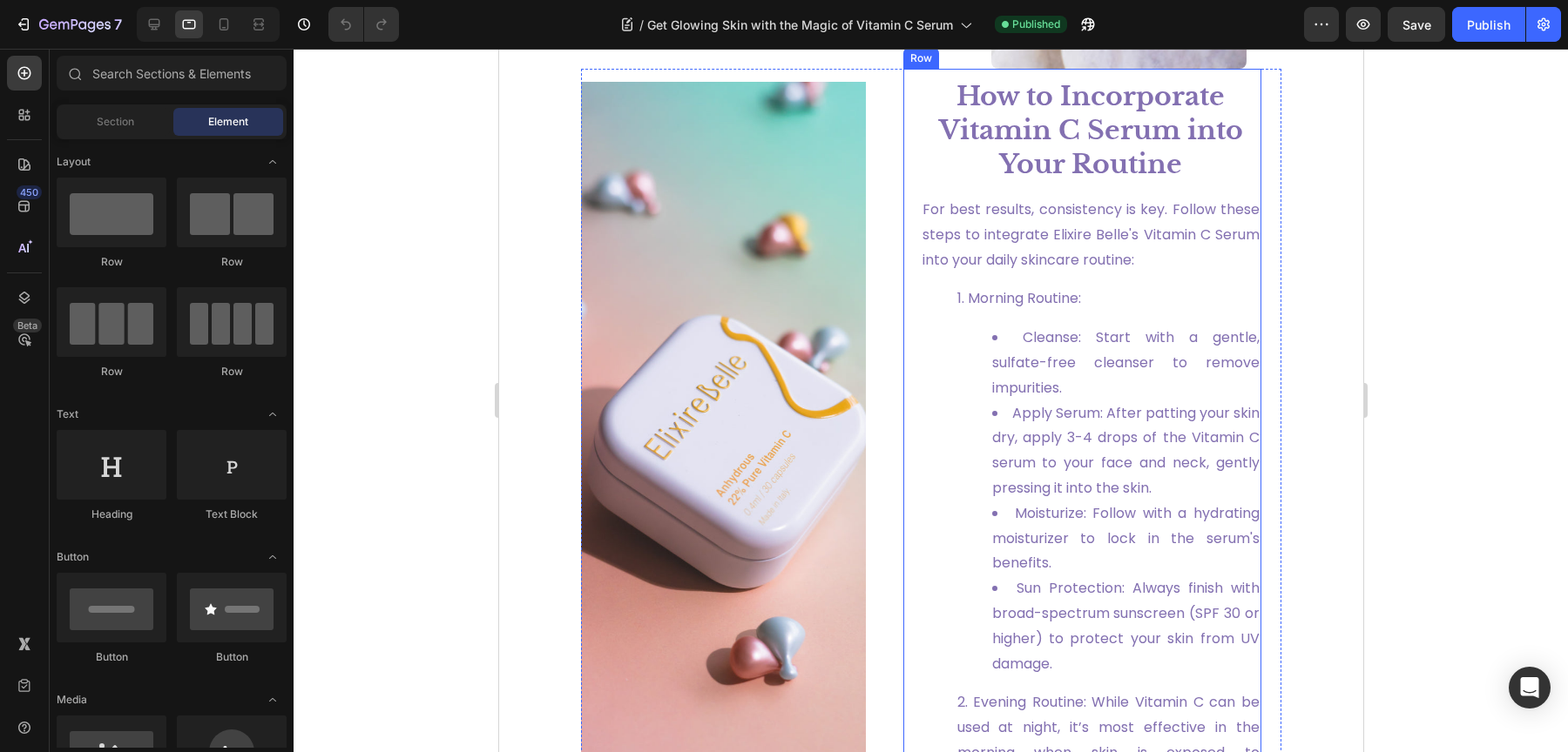
scroll to position [2473, 0]
click at [1090, 142] on strong "How to Incorporate Vitamin C Serum into Your Routine" at bounding box center [1090, 129] width 304 height 100
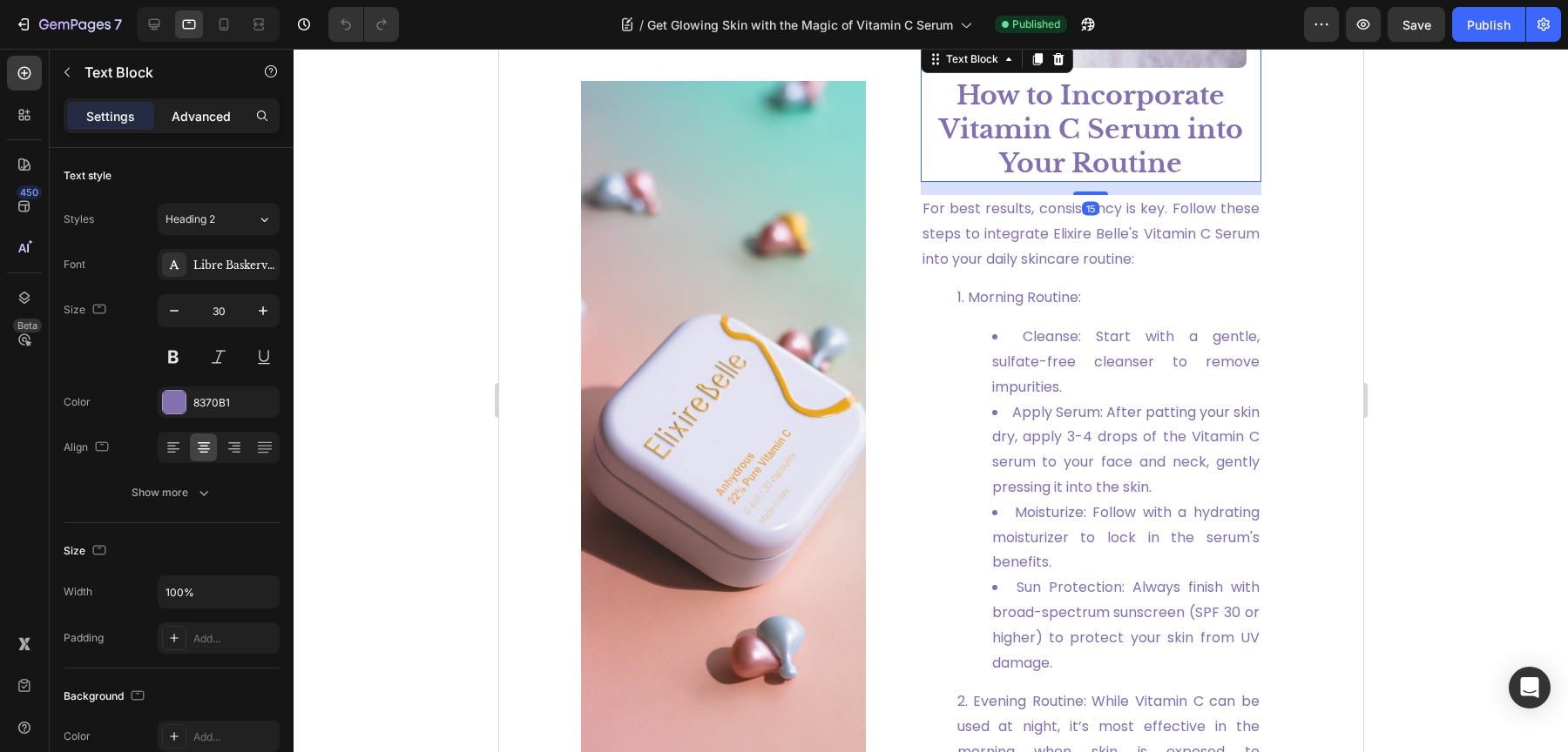
click at [227, 116] on p "Advanced" at bounding box center [201, 116] width 60 height 19
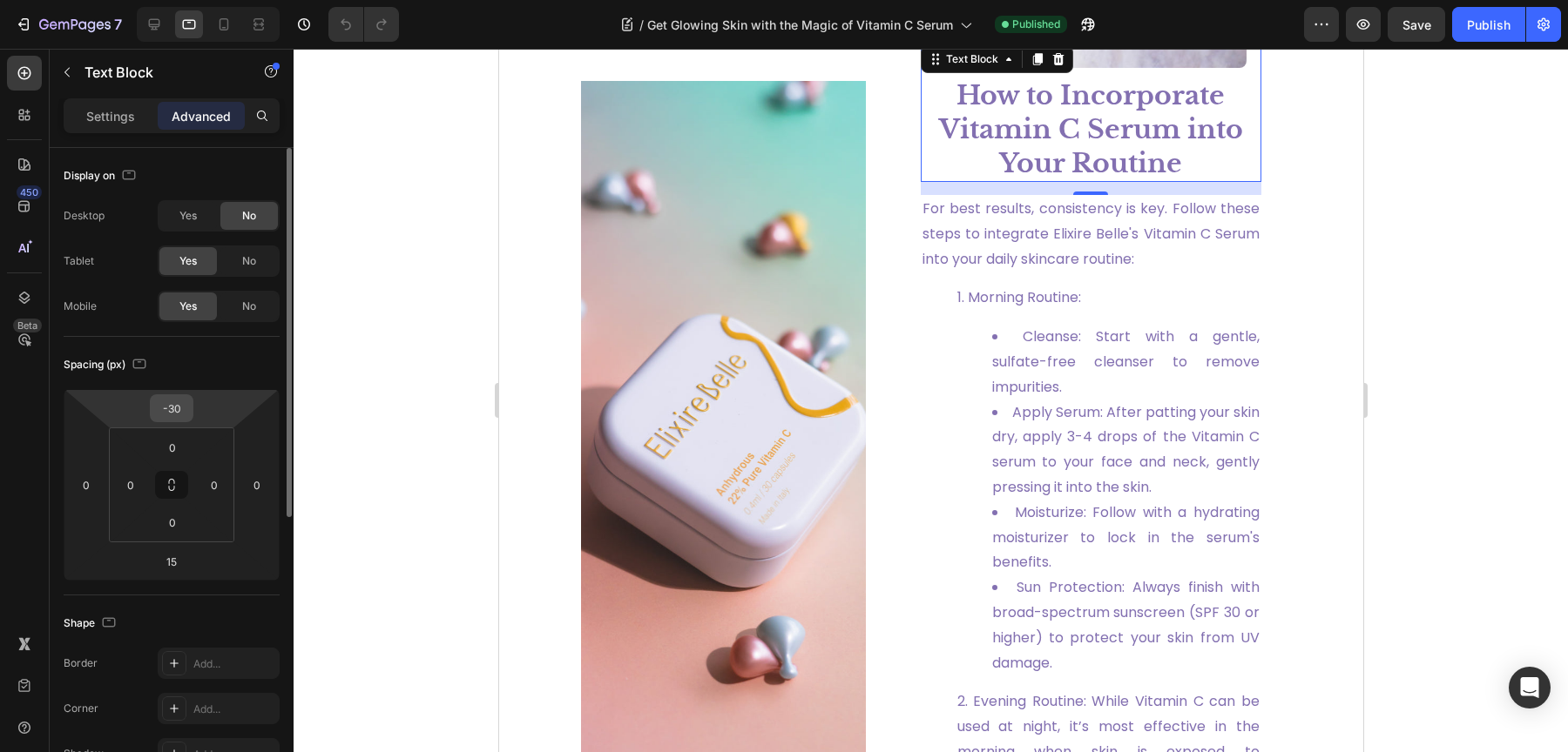
click at [167, 402] on input "-30" at bounding box center [171, 408] width 35 height 26
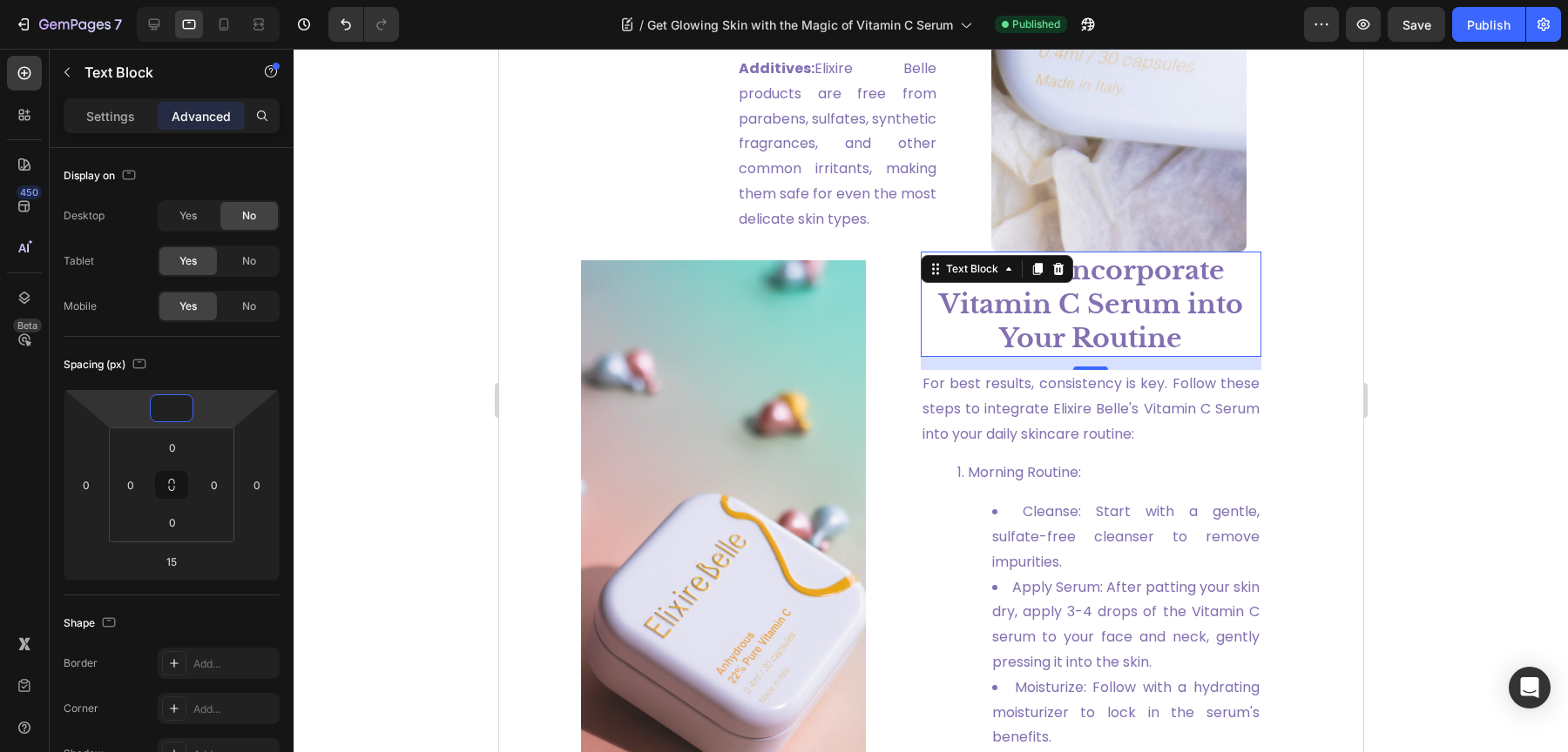
scroll to position [2290, 0]
click at [1258, 321] on div "For best results, consistency is key. Follow these steps to integrate Elixire B…" at bounding box center [1082, 666] width 398 height 829
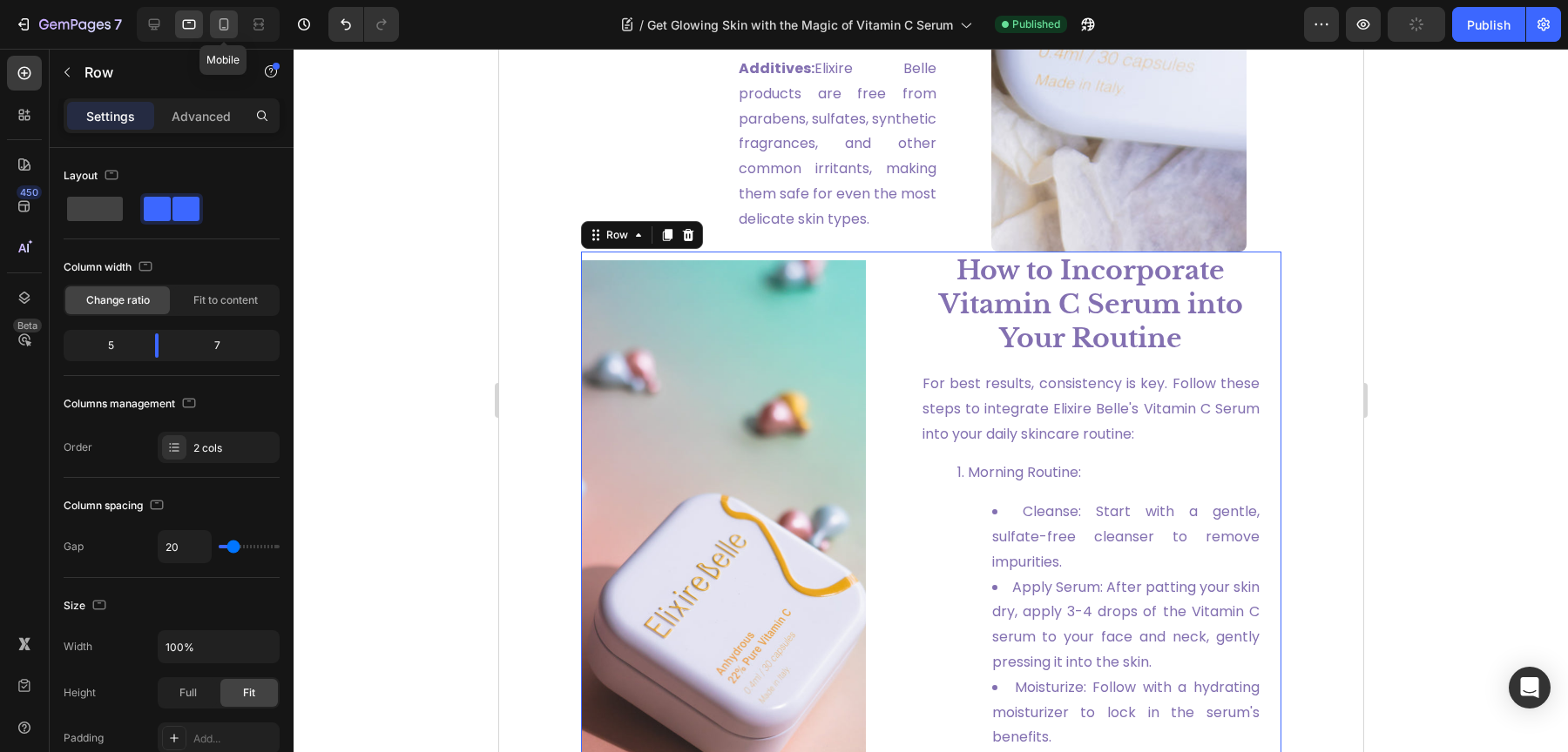
click at [211, 20] on div at bounding box center [223, 24] width 28 height 28
type input "0"
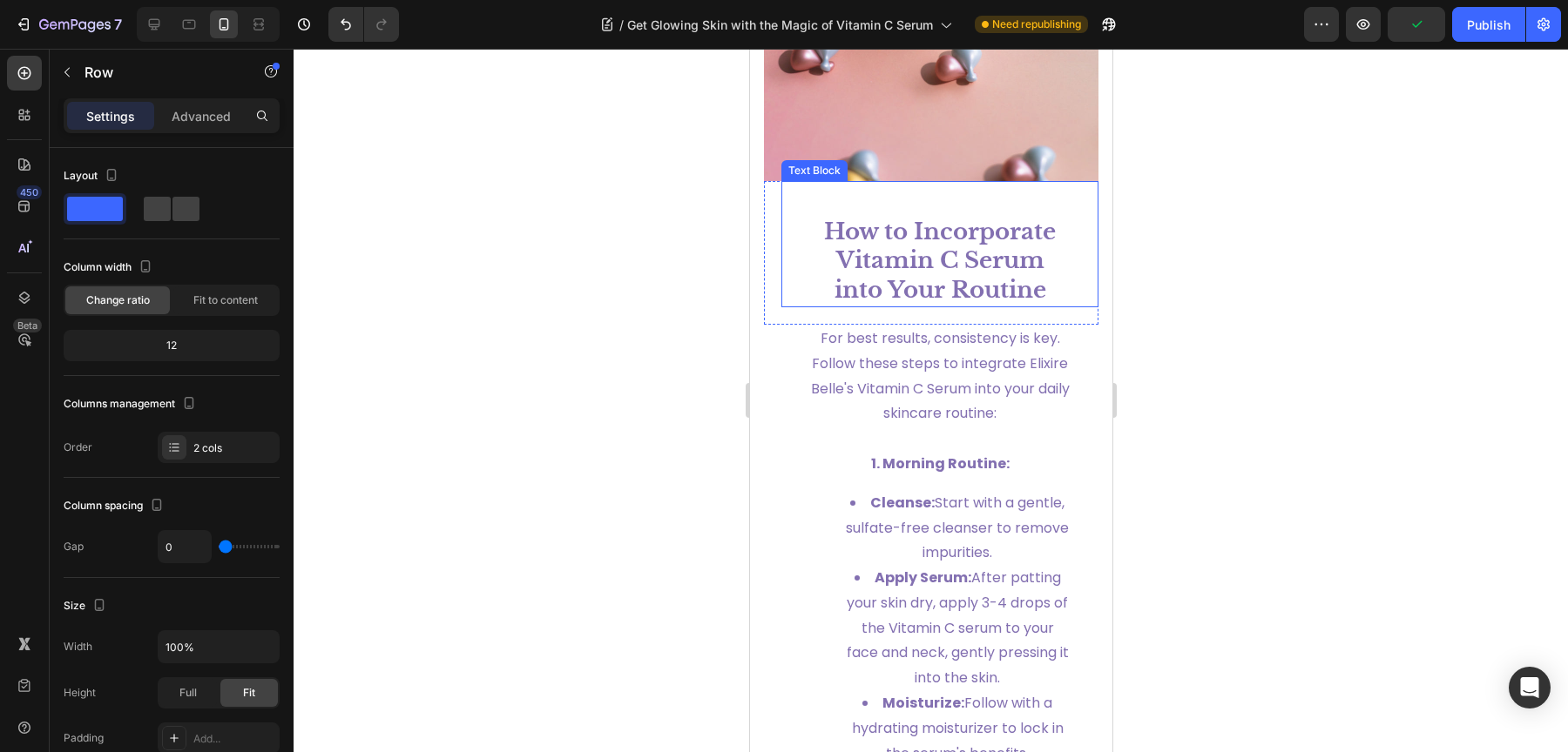
scroll to position [4190, 0]
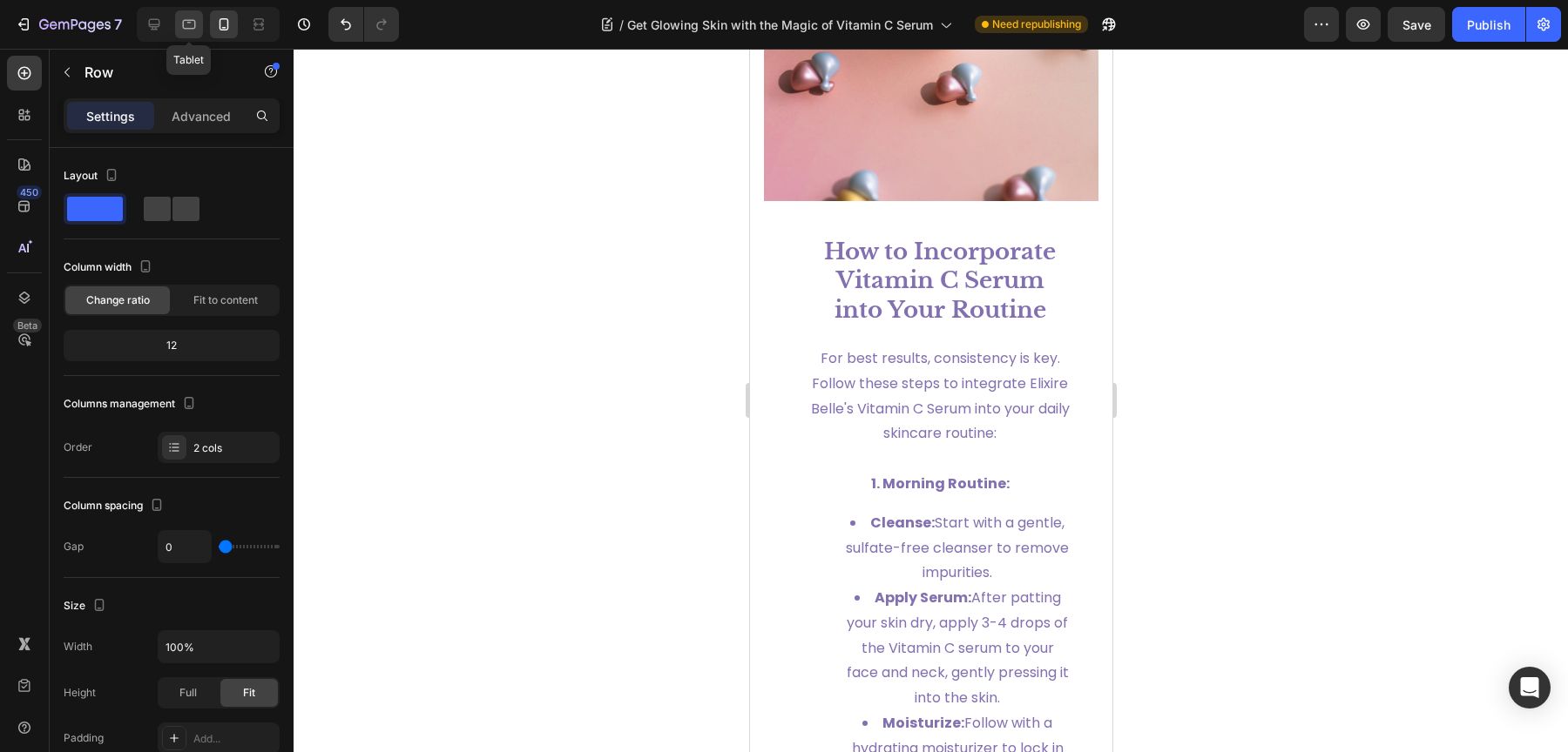
click at [197, 29] on div at bounding box center [189, 24] width 28 height 28
type input "20"
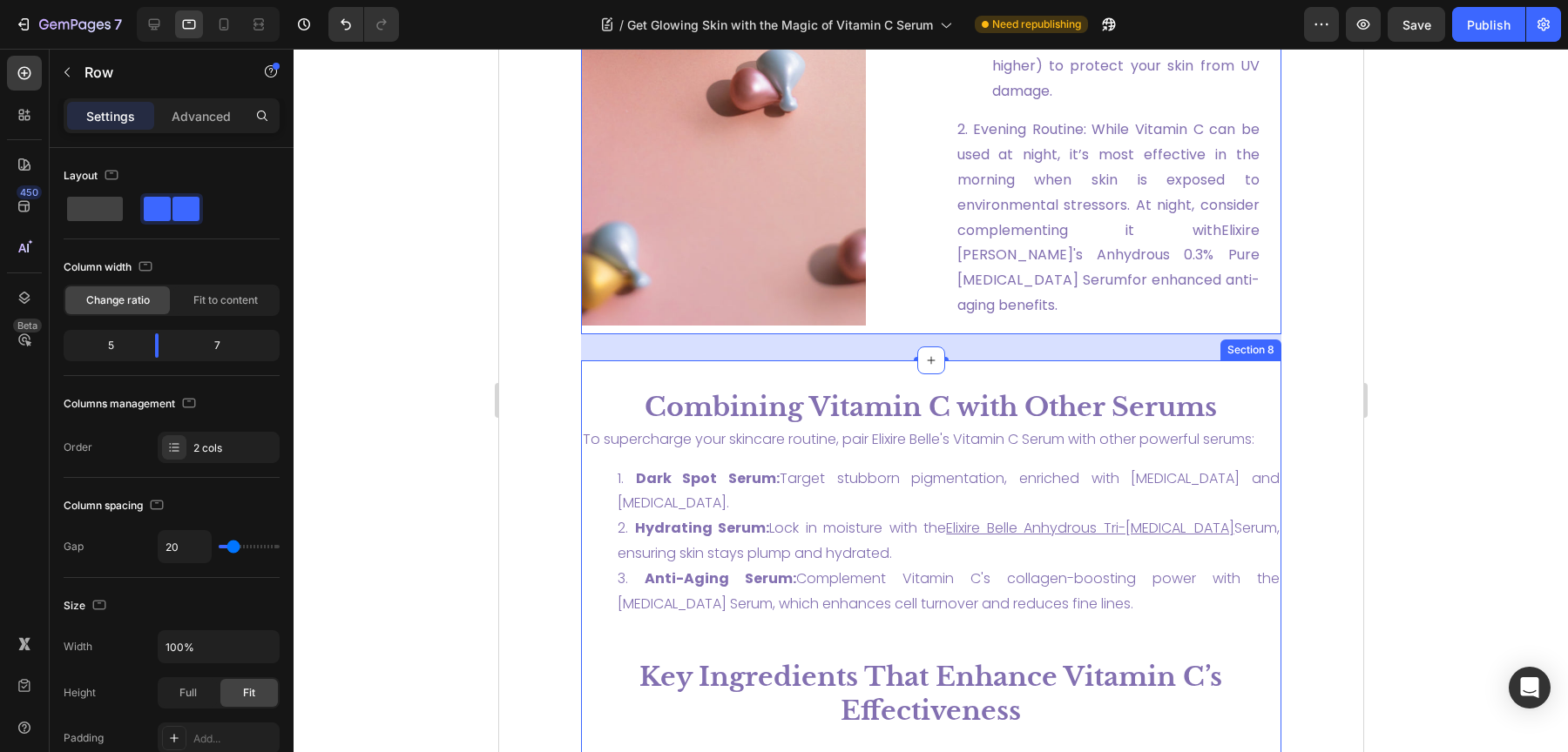
scroll to position [2156, 0]
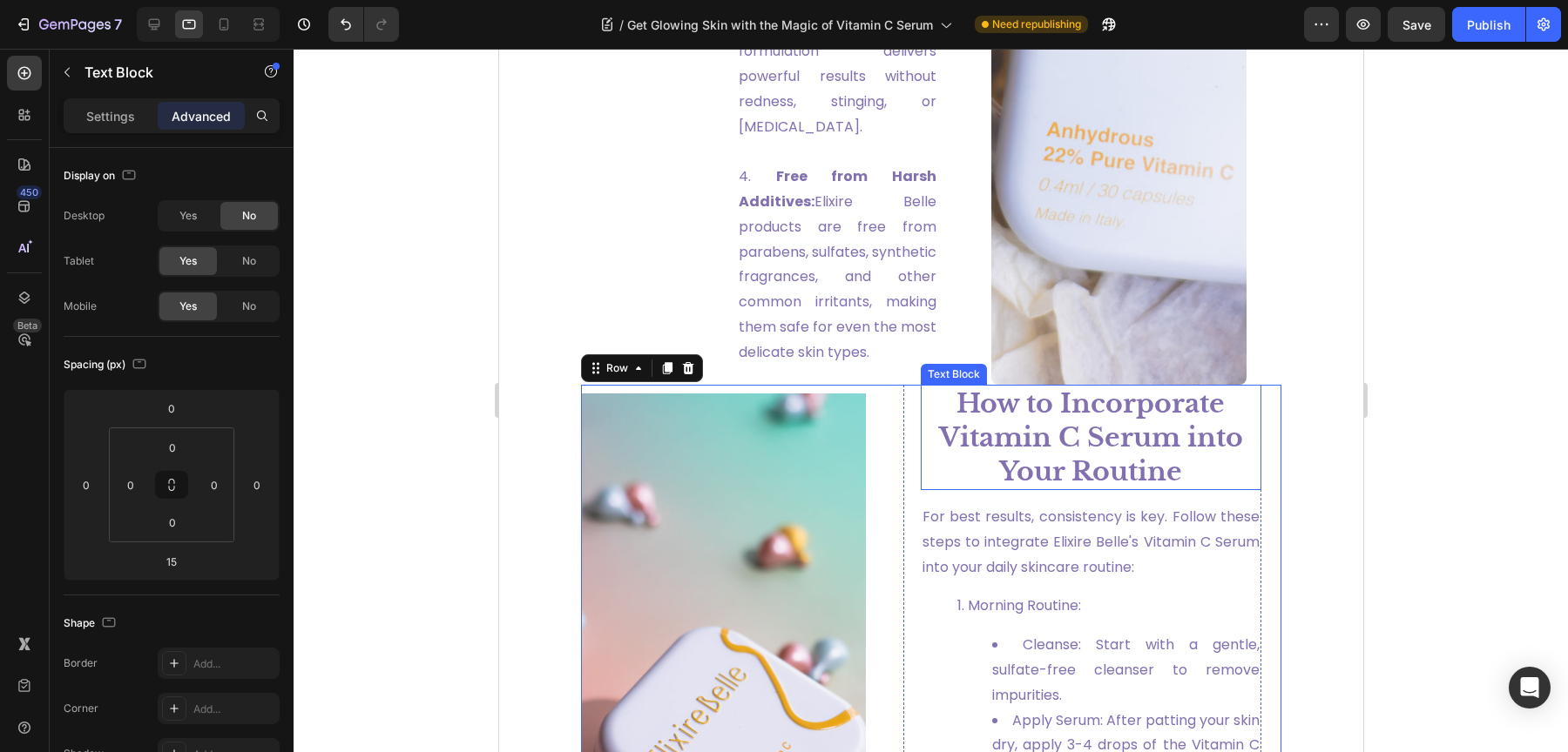
click at [1039, 435] on strong "How to Incorporate Vitamin C Serum into Your Routine" at bounding box center [1090, 437] width 304 height 100
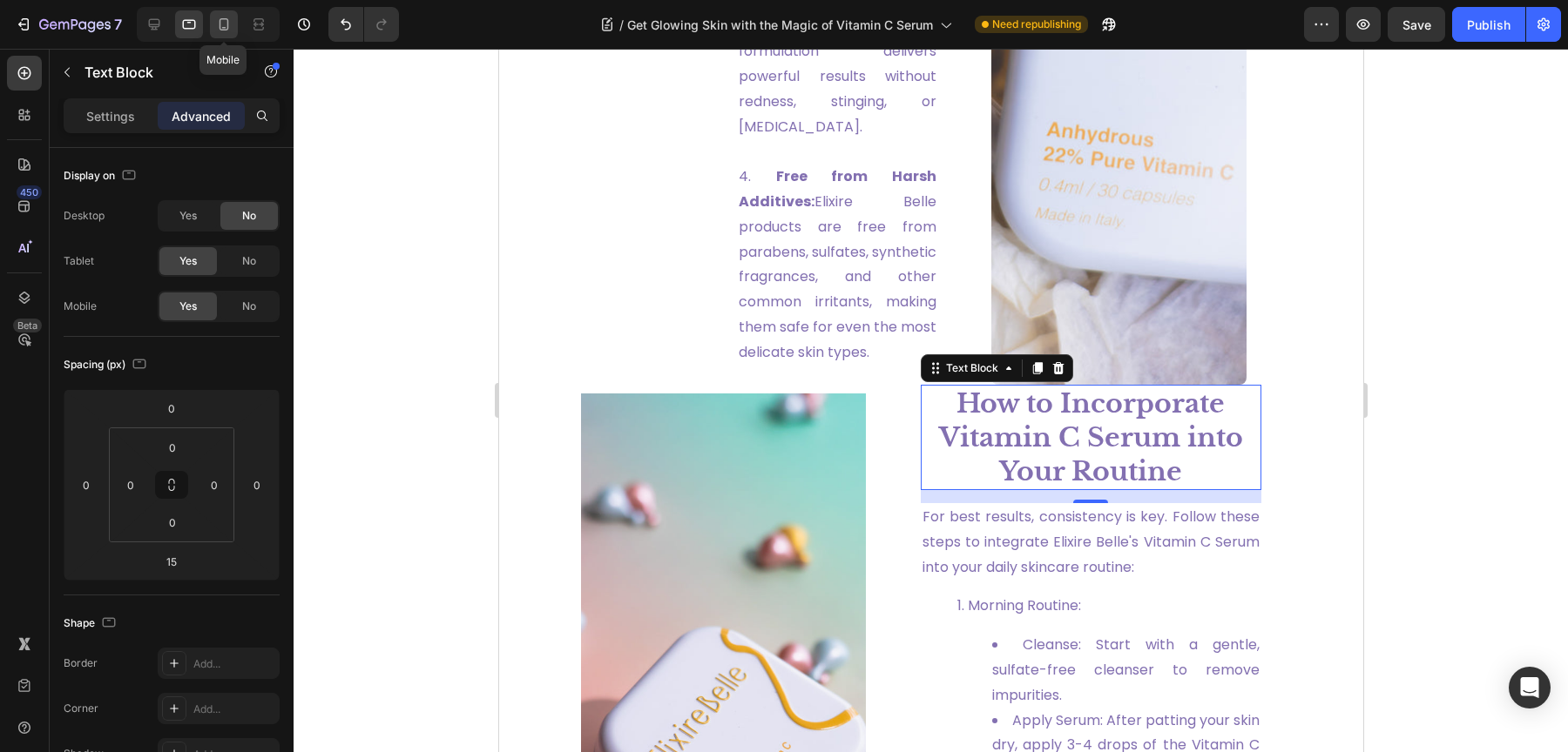
click at [222, 26] on icon at bounding box center [224, 25] width 18 height 18
type input "20"
type input "30"
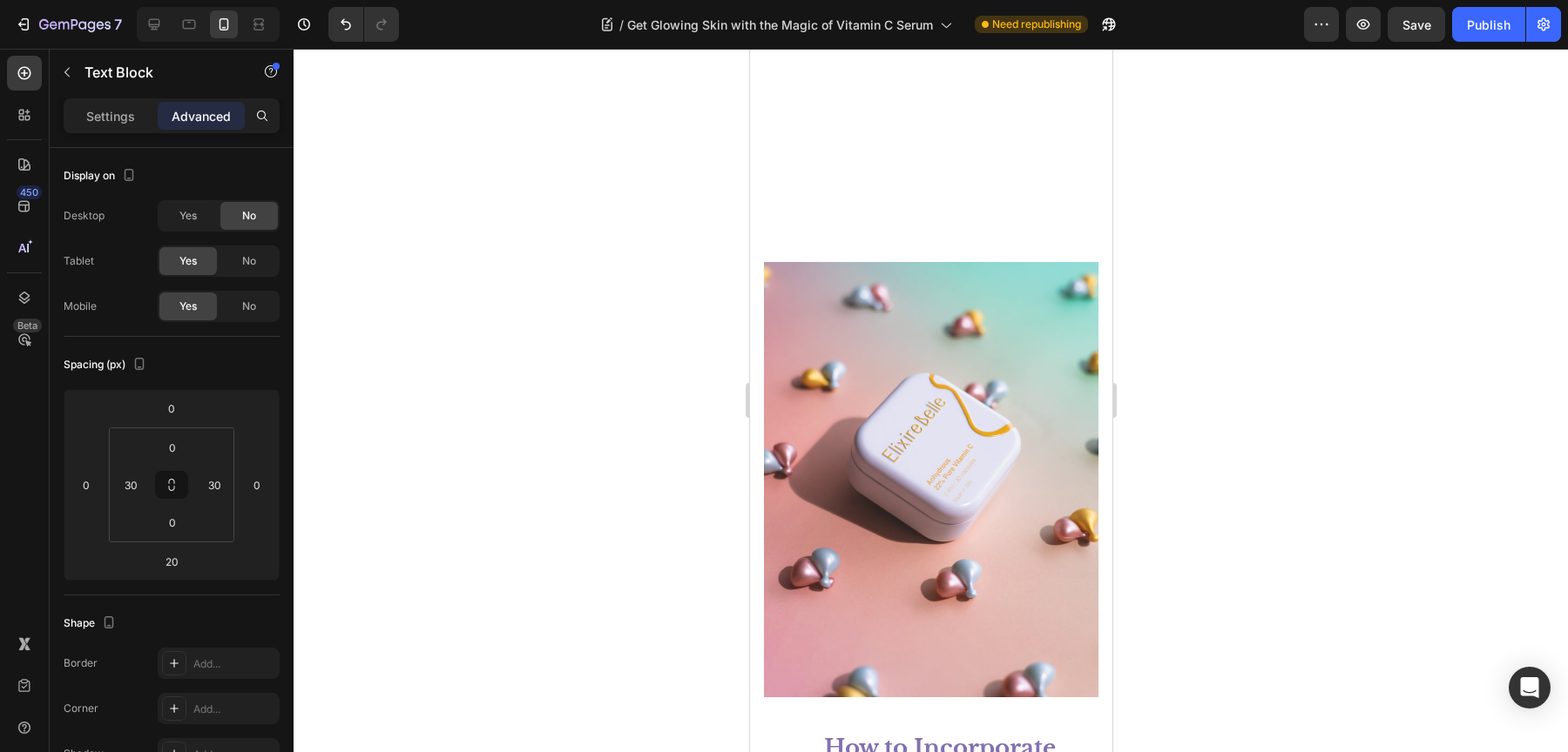
scroll to position [3832, 0]
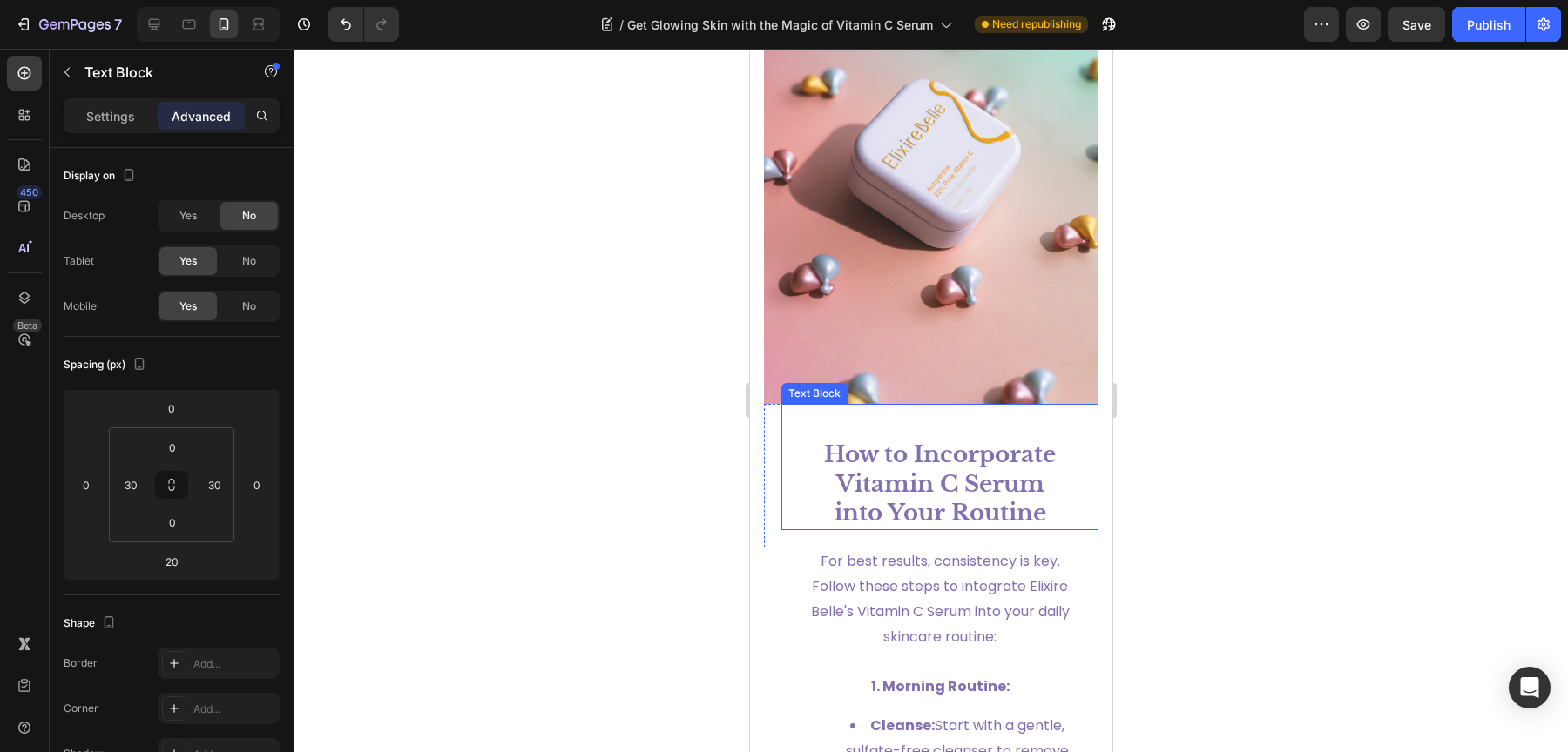
click at [938, 450] on strong "How to Incorporate Vitamin C Serum into Your Routine" at bounding box center [939, 484] width 232 height 87
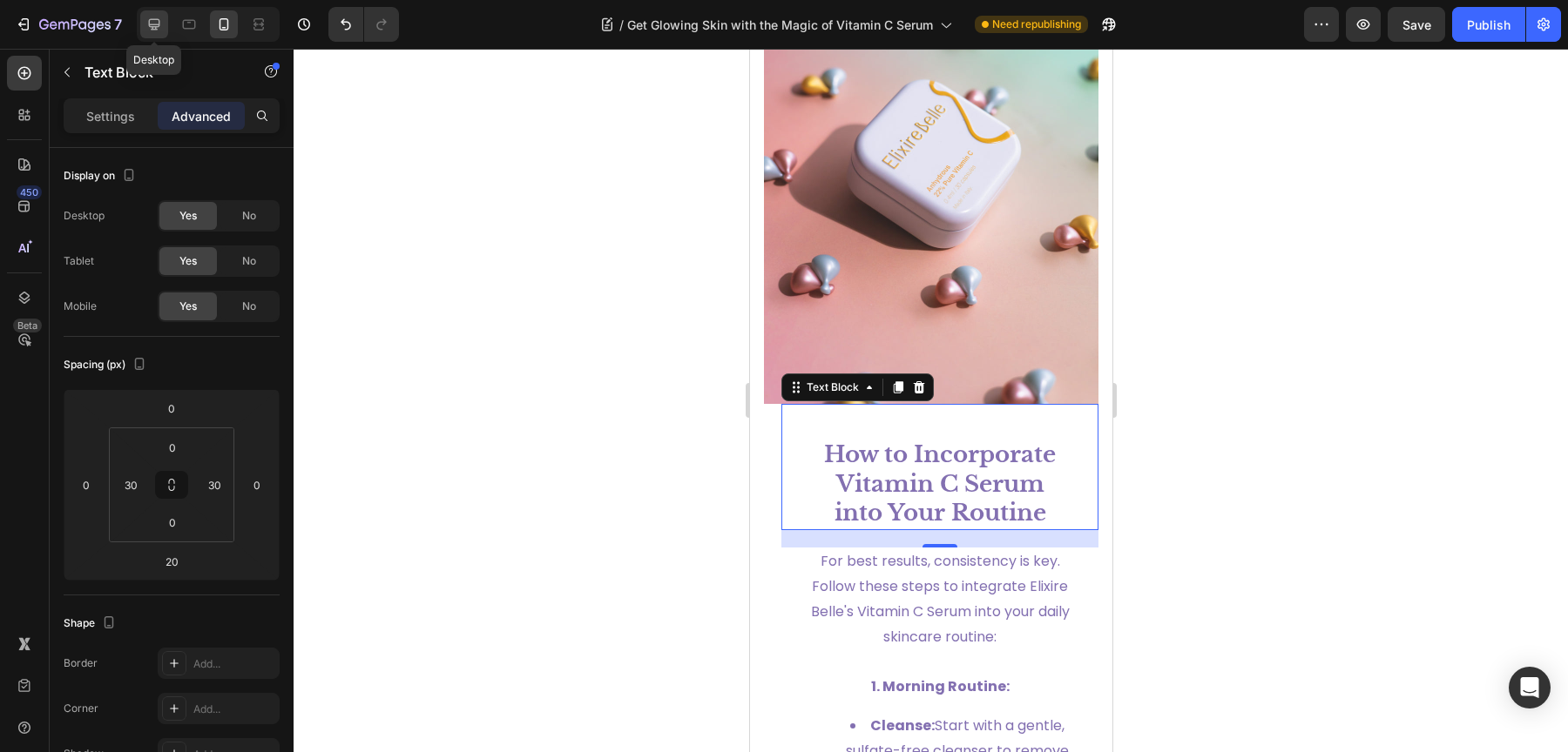
click at [146, 25] on icon at bounding box center [155, 25] width 18 height 18
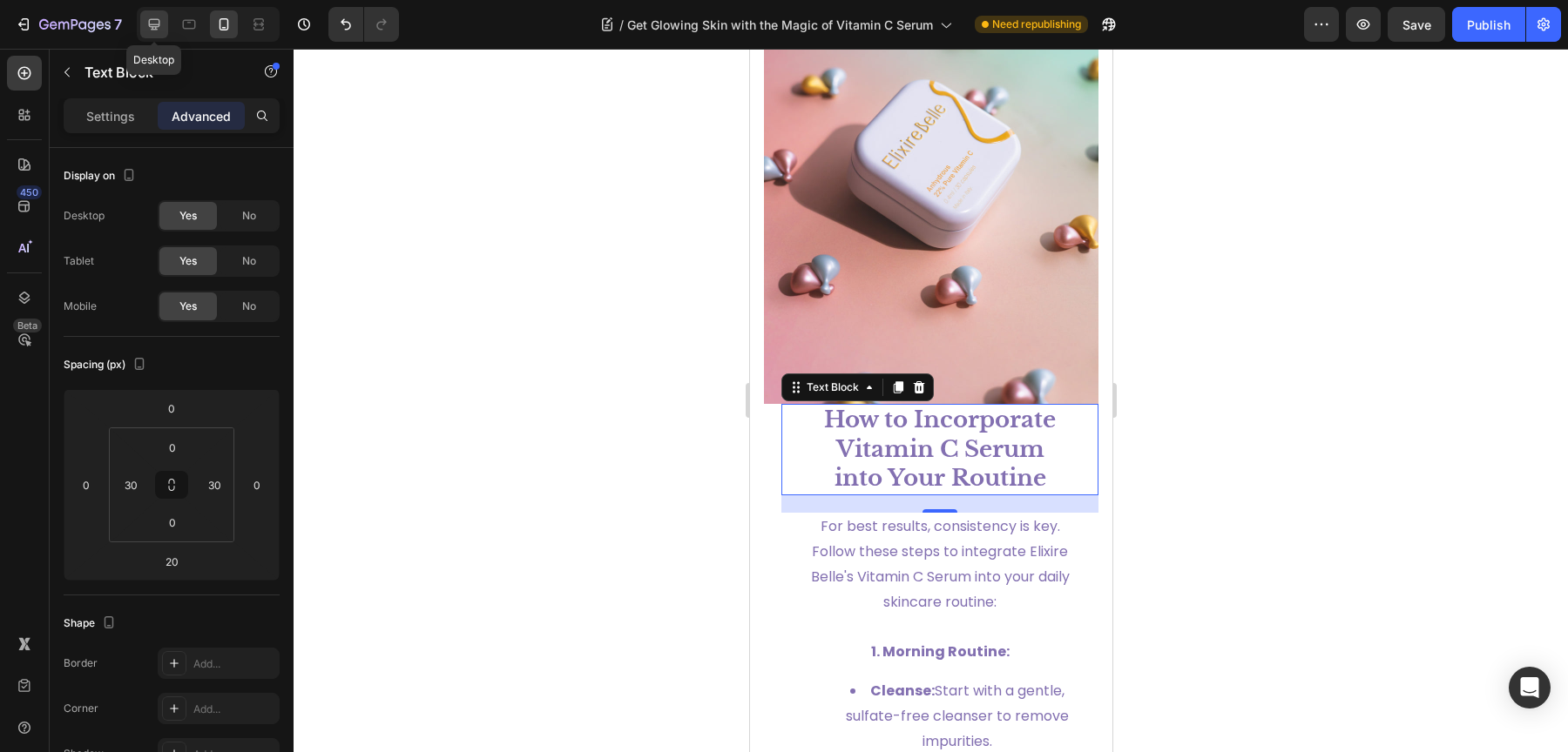
type input "20"
type input "40"
type input "0"
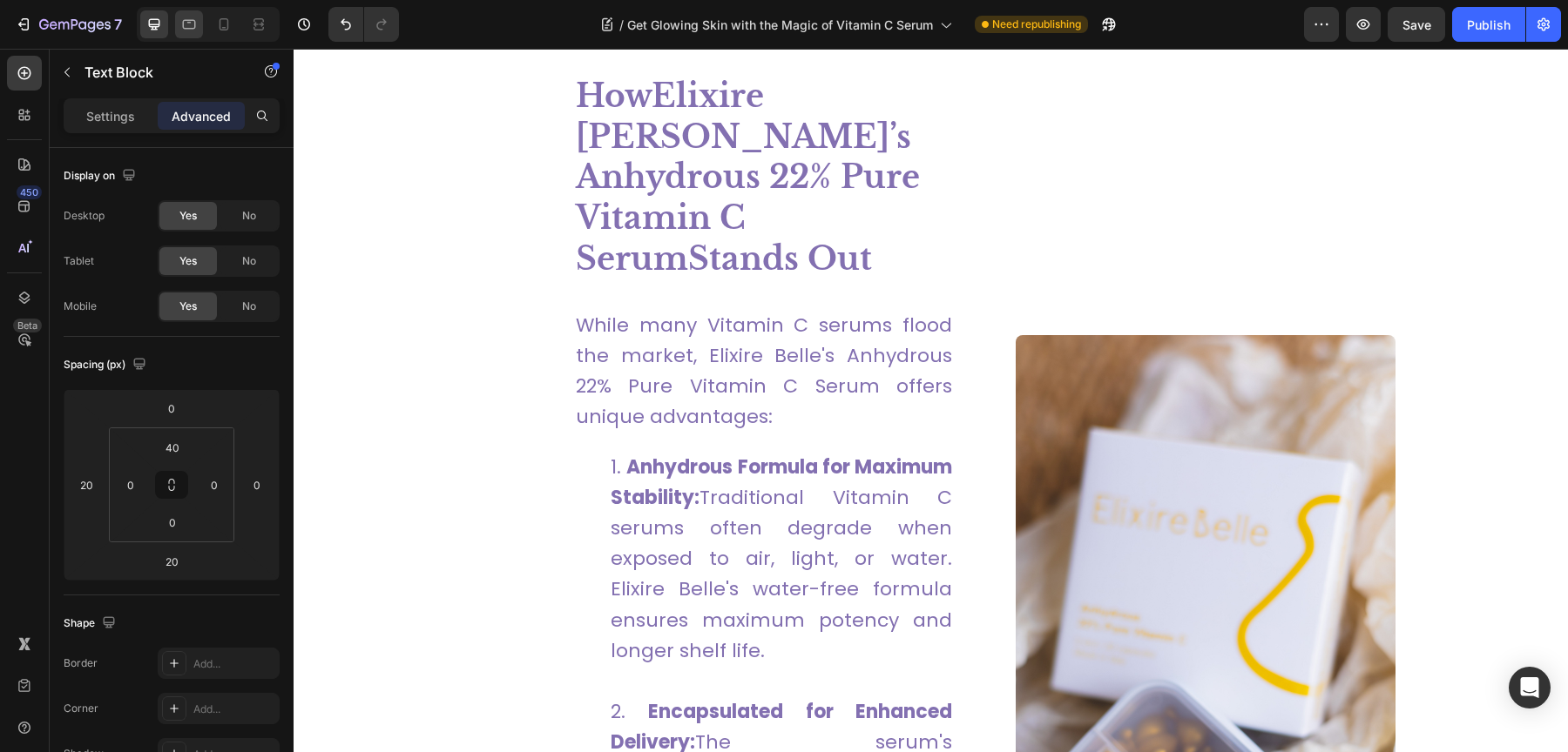
scroll to position [1307, 0]
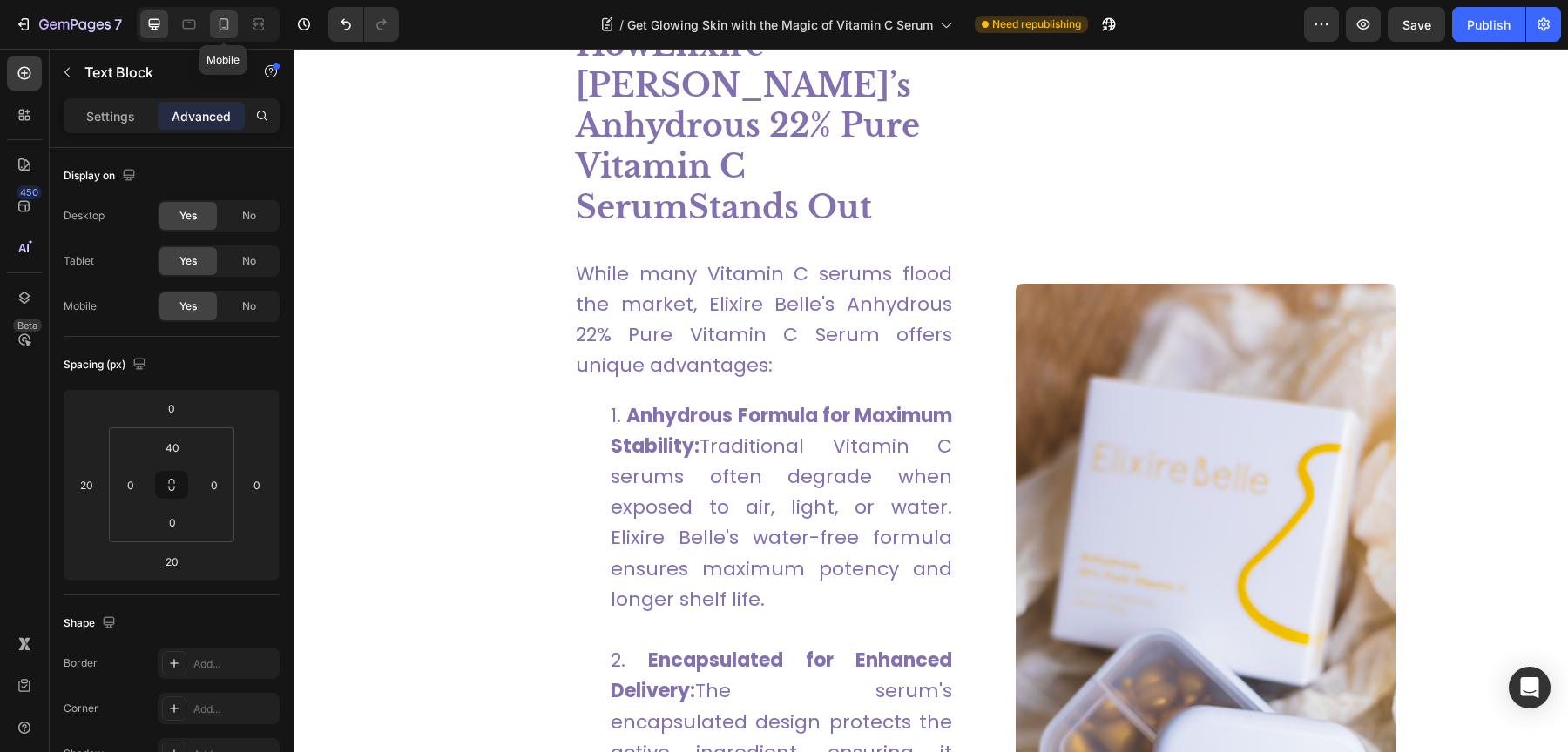
click at [216, 23] on icon at bounding box center [224, 25] width 18 height 18
type input "0"
type input "30"
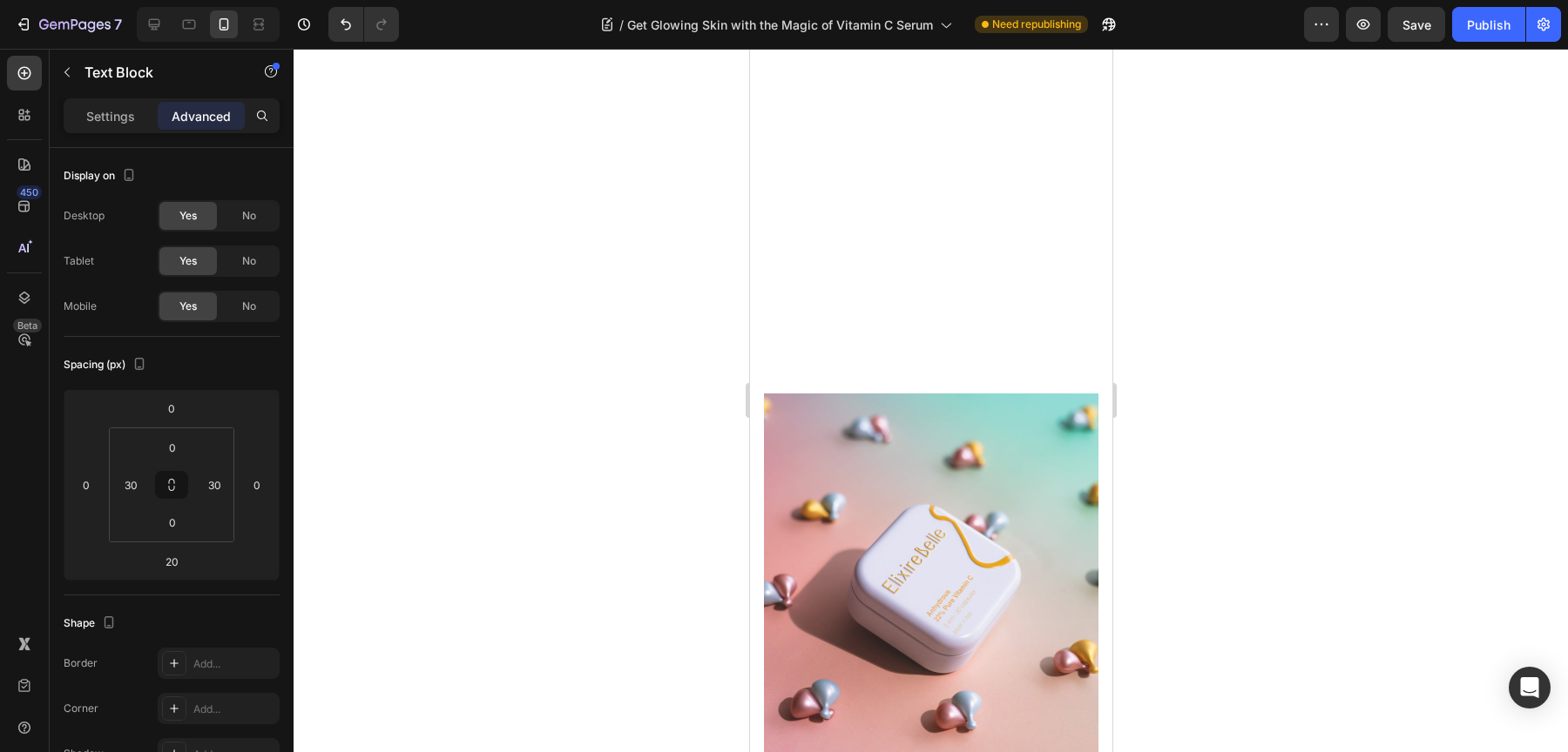
scroll to position [3810, 0]
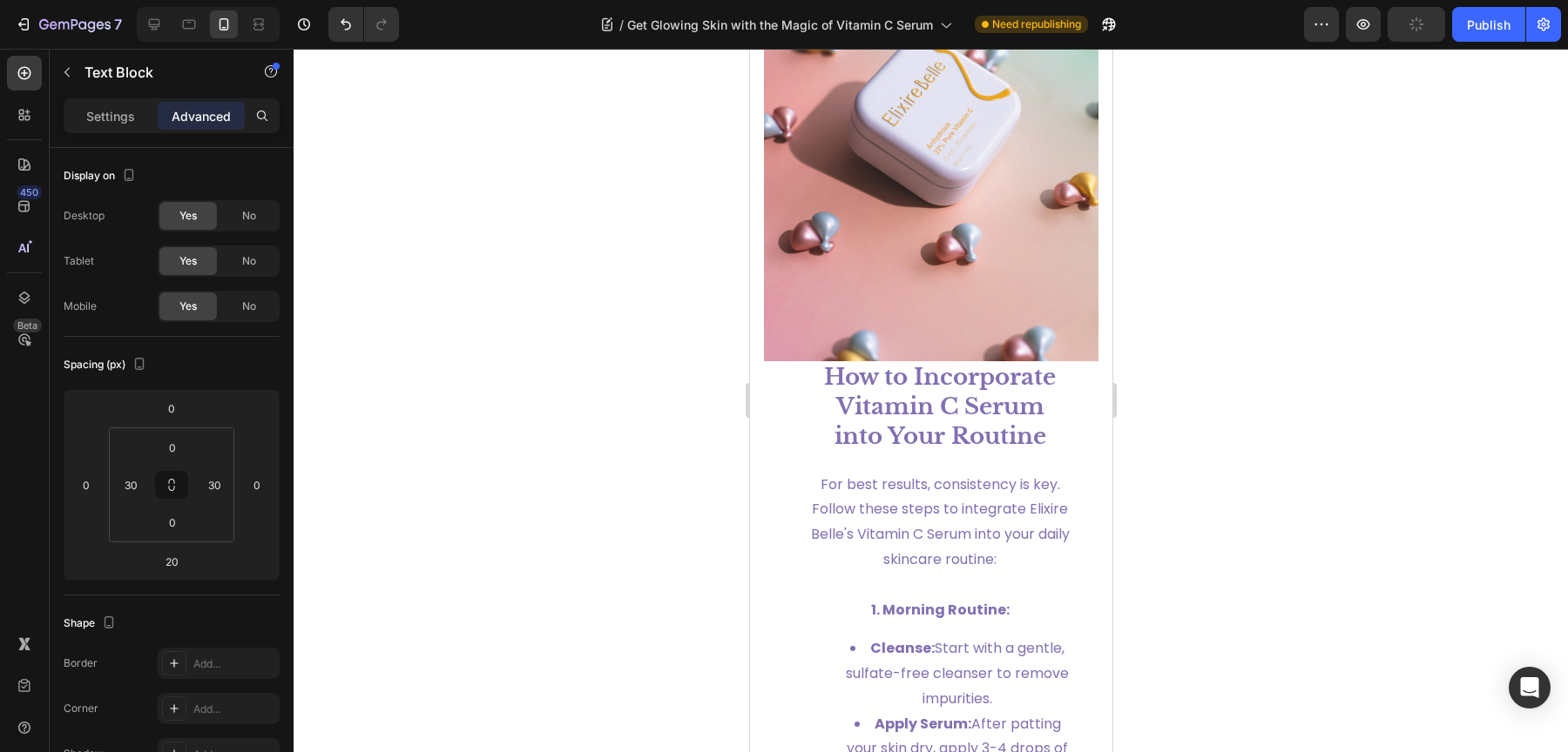
click at [945, 422] on strong "How to Incorporate Vitamin C Serum into Your Routine" at bounding box center [939, 406] width 232 height 87
click at [949, 391] on strong "How to Incorporate Vitamin C Serum into Your Routine" at bounding box center [939, 406] width 232 height 87
click at [1310, 411] on div at bounding box center [930, 400] width 1275 height 703
click at [968, 393] on strong "How to Incorporate Vitamin C Serum into Your Routine" at bounding box center [939, 406] width 232 height 87
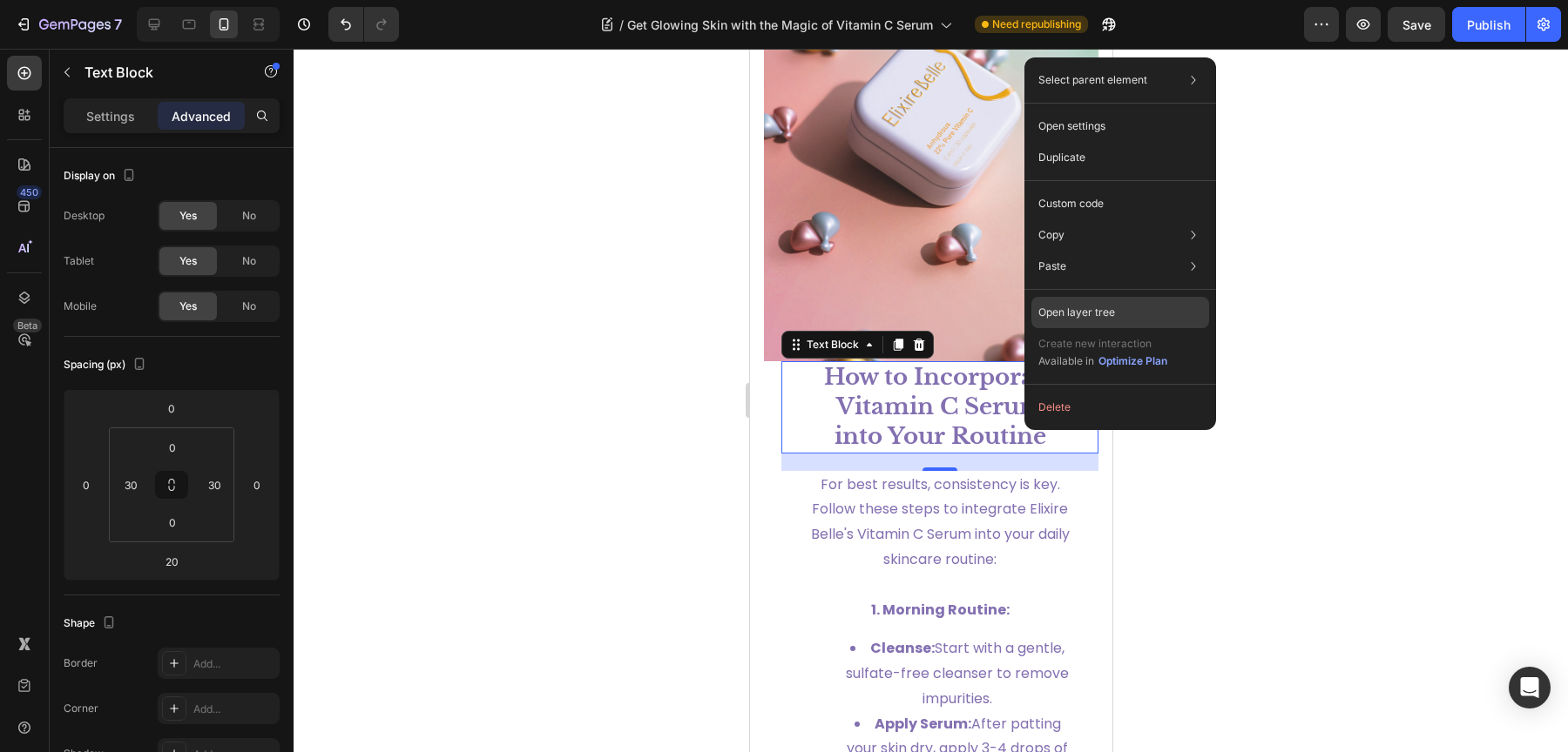
click at [1092, 317] on p "Open layer tree" at bounding box center [1076, 313] width 76 height 16
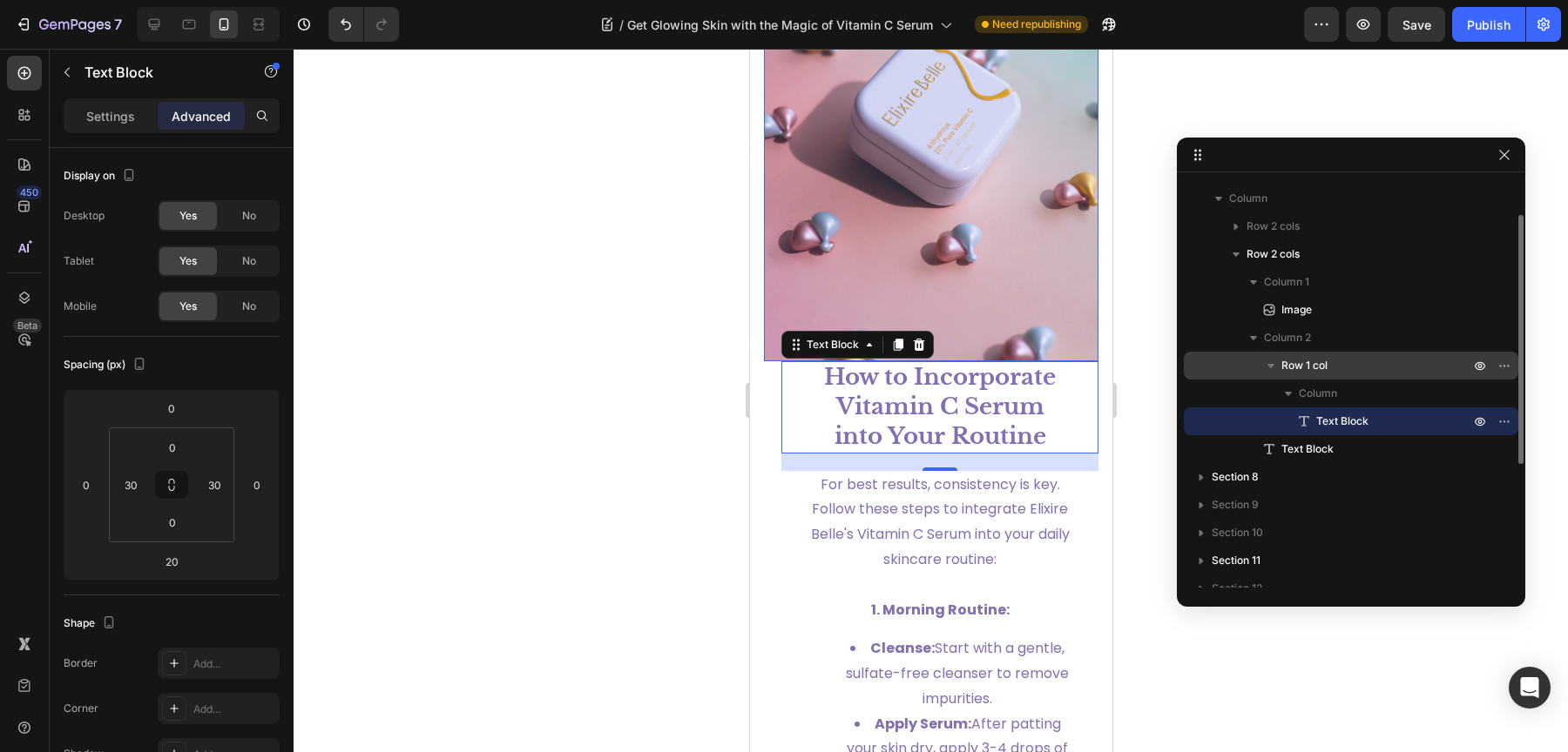
scroll to position [140, 0]
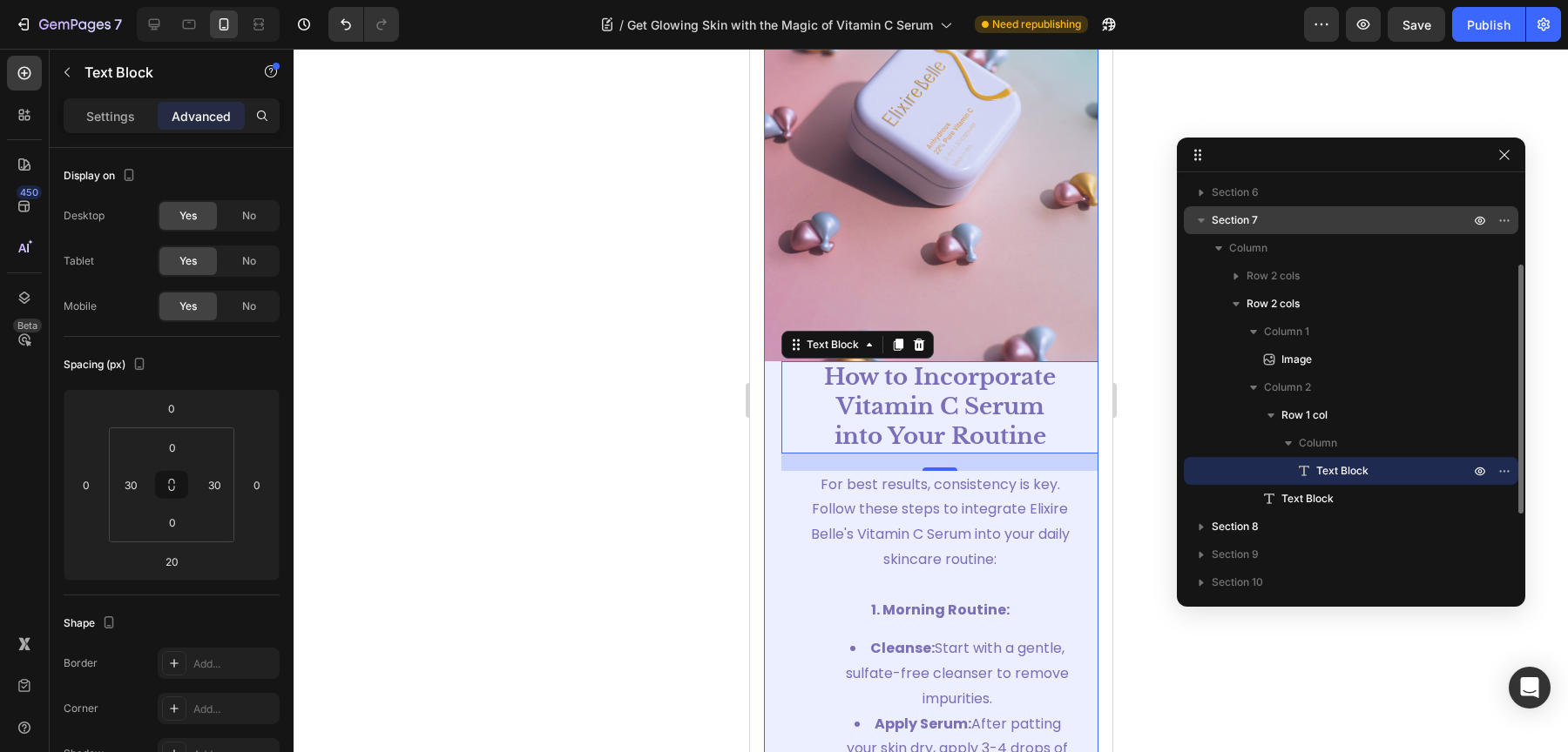
click at [1317, 222] on p "Section 7" at bounding box center [1342, 220] width 261 height 18
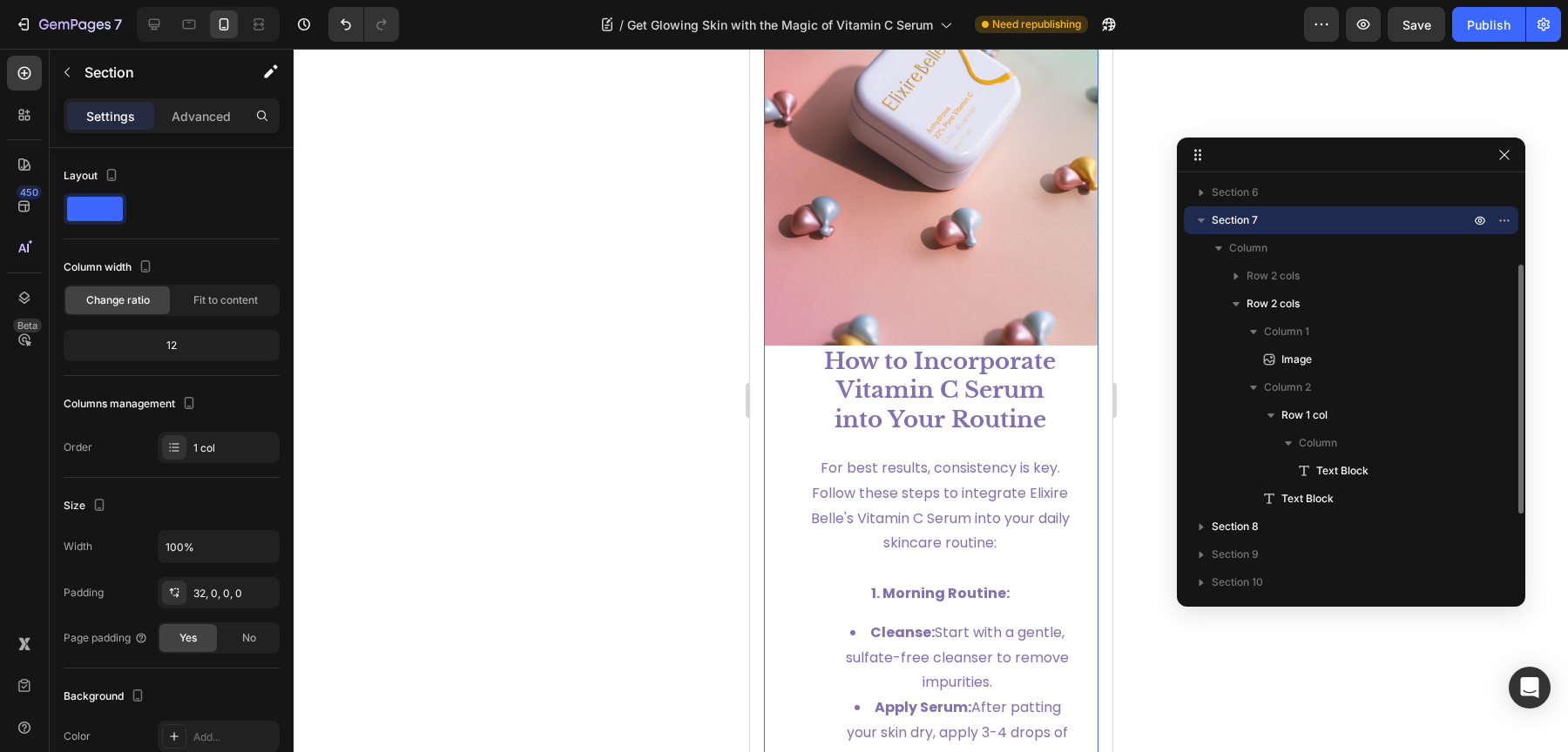
scroll to position [3597, 0]
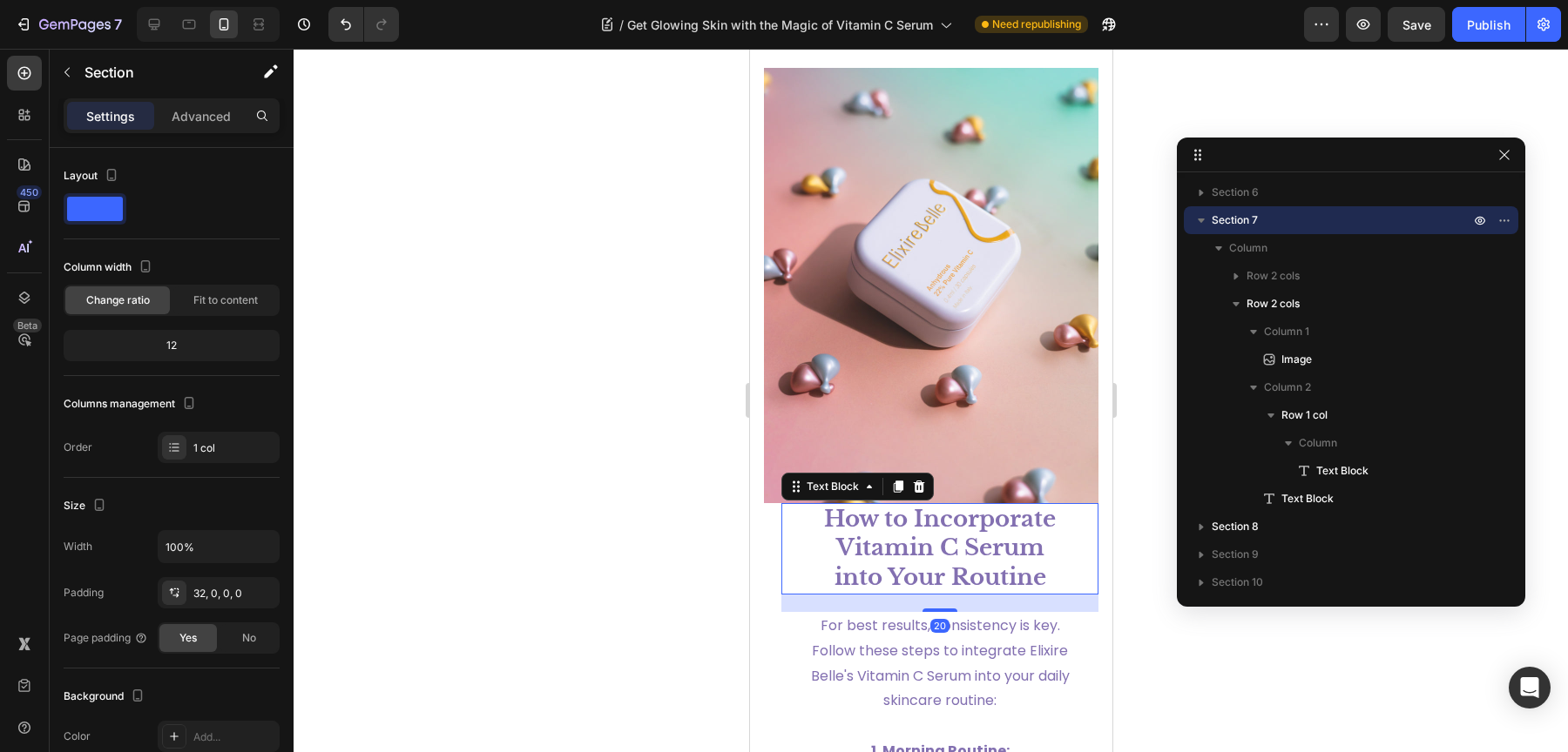
click at [917, 592] on strong "How to Incorporate Vitamin C Serum into Your Routine" at bounding box center [939, 548] width 232 height 87
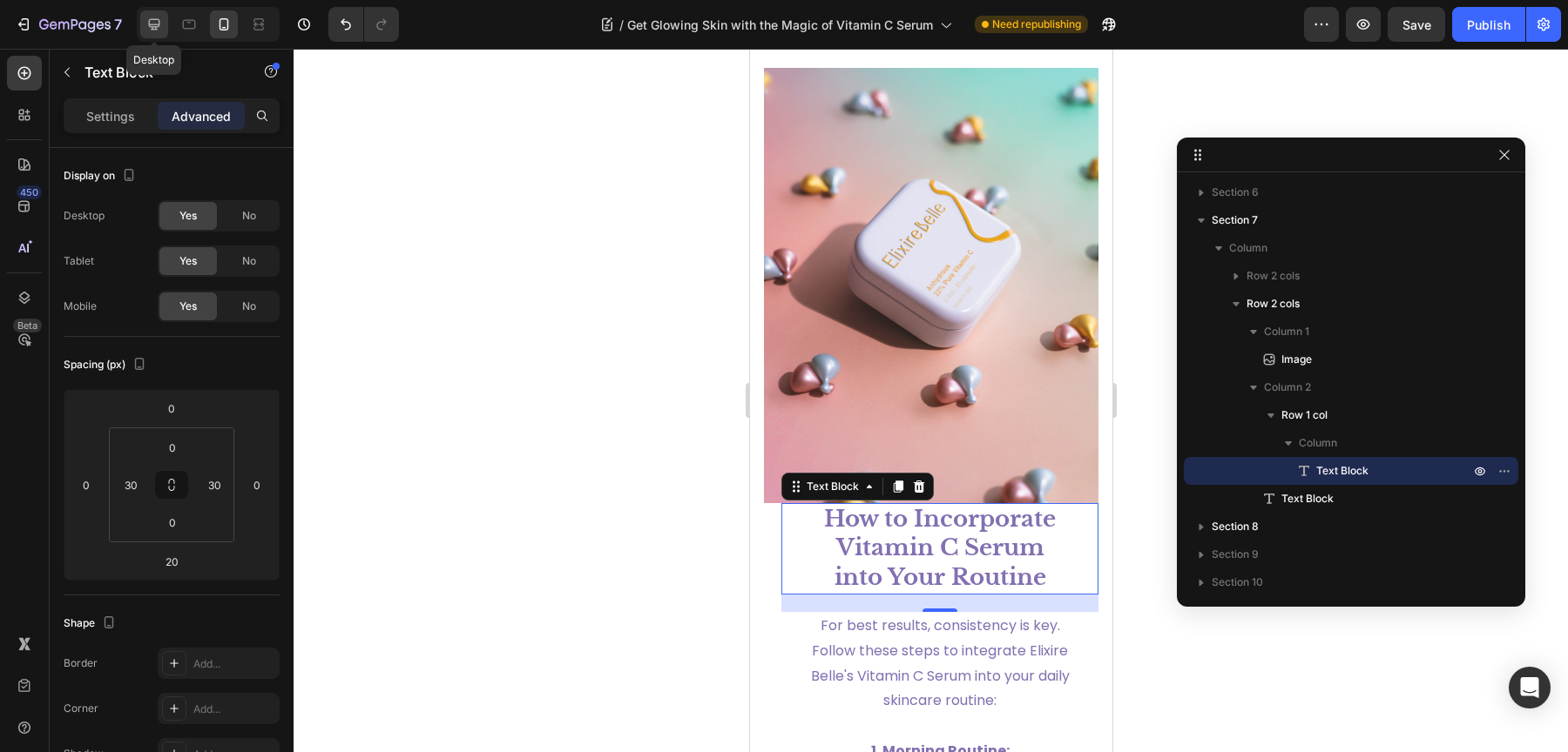
click at [157, 29] on icon at bounding box center [155, 25] width 18 height 18
type input "20"
type input "40"
type input "0"
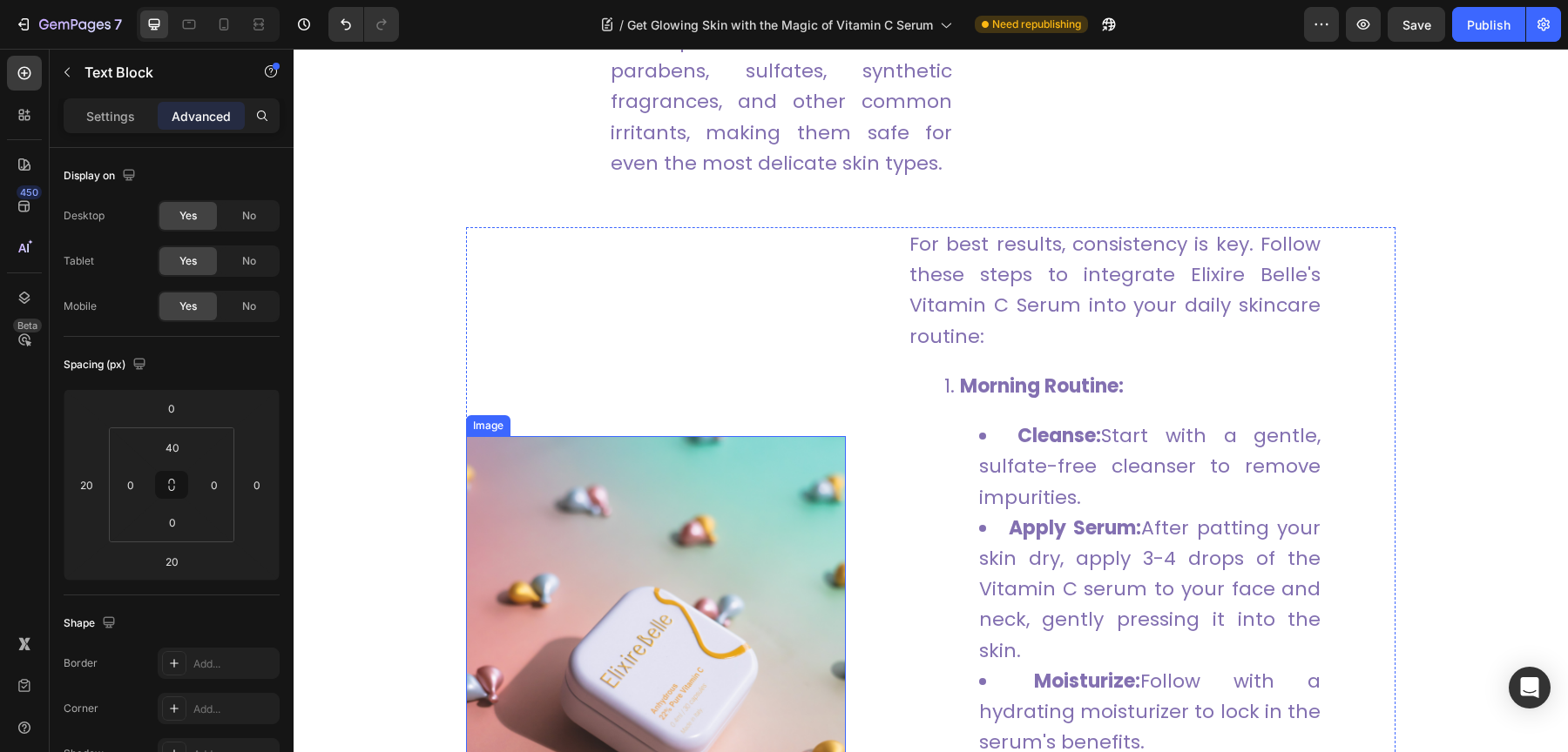
scroll to position [2323, 0]
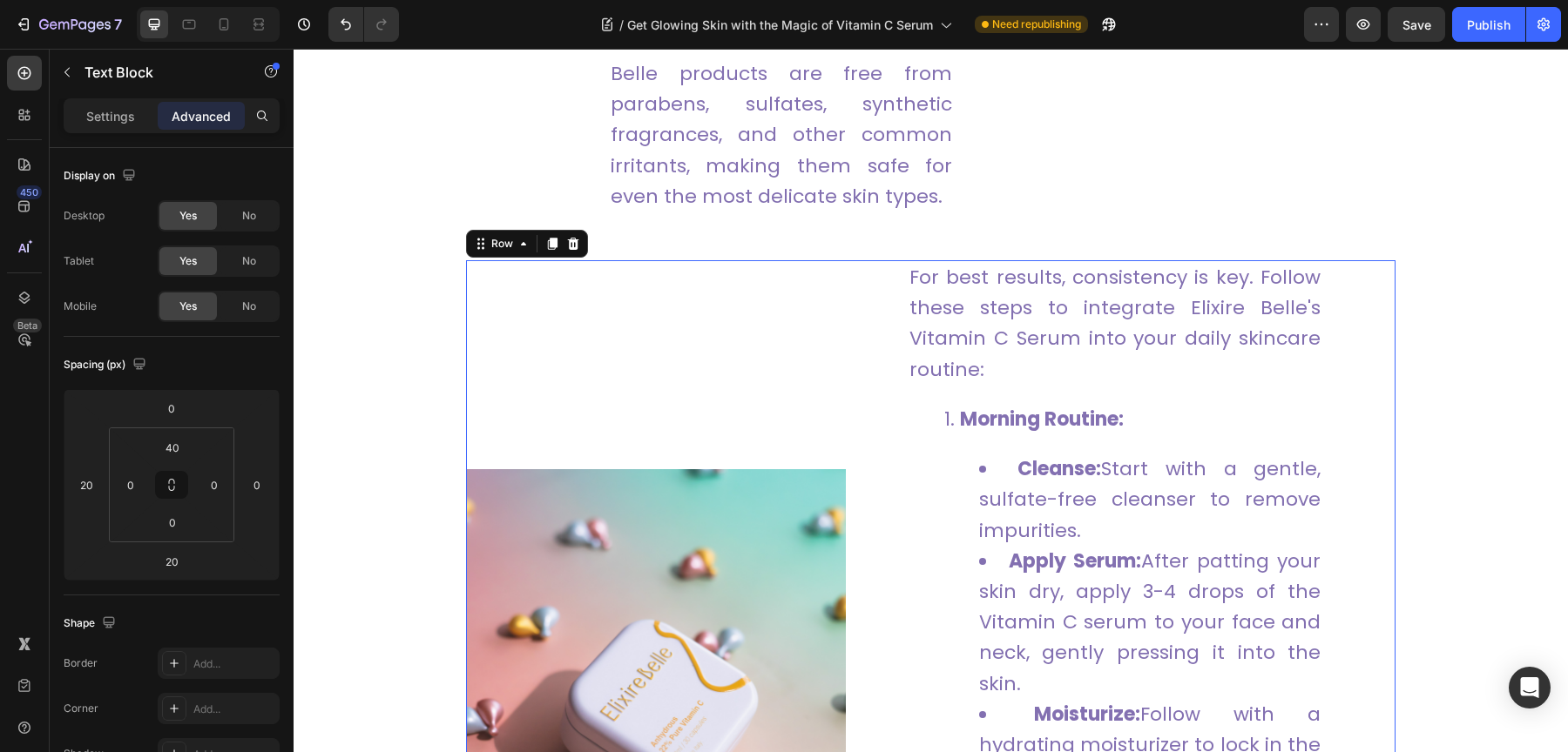
click at [800, 260] on div "Image" at bounding box center [655, 745] width 380 height 969
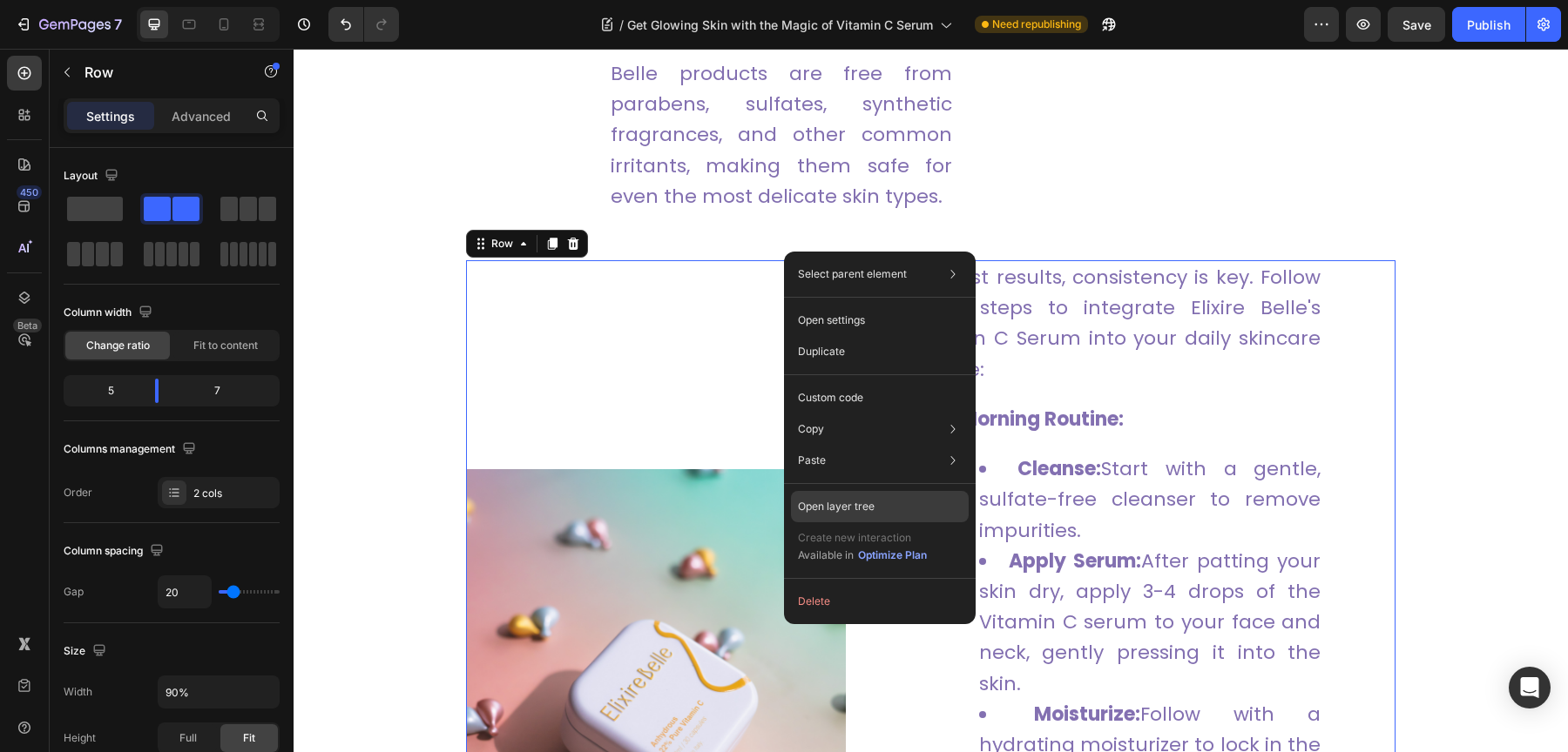
click at [867, 492] on div "Open layer tree" at bounding box center [880, 506] width 178 height 31
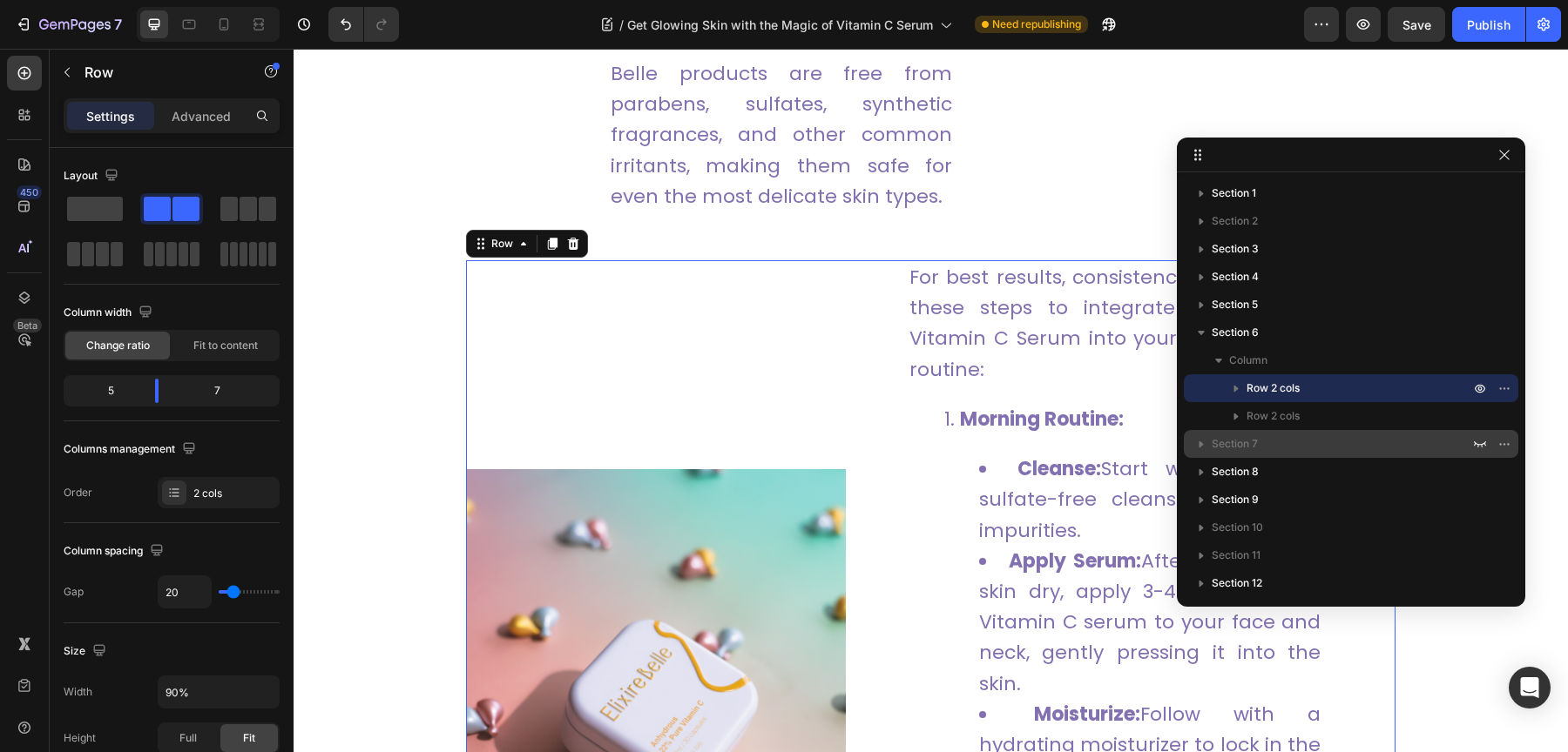
click at [1287, 444] on p "Section 7" at bounding box center [1342, 444] width 261 height 18
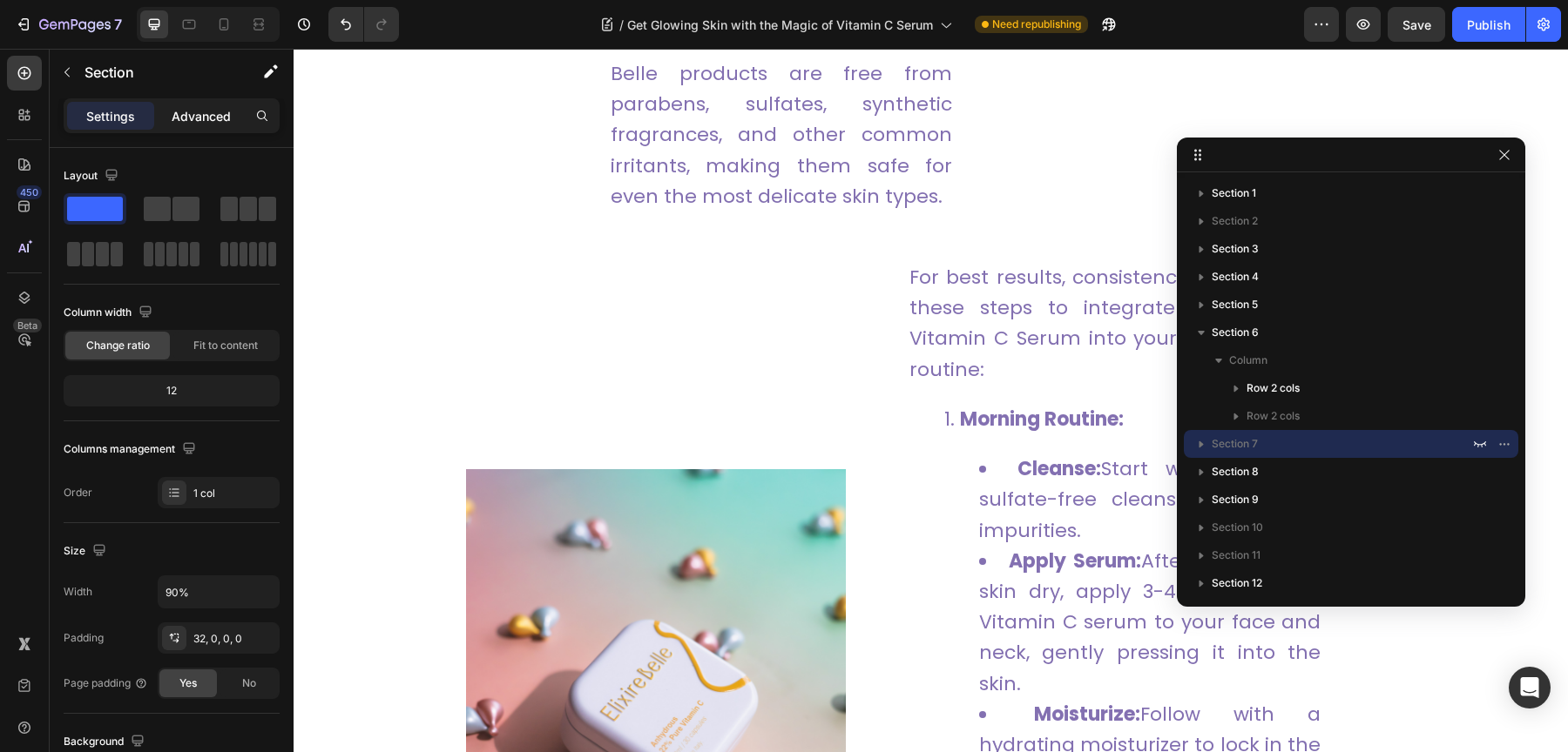
click at [220, 113] on p "Advanced" at bounding box center [201, 116] width 60 height 19
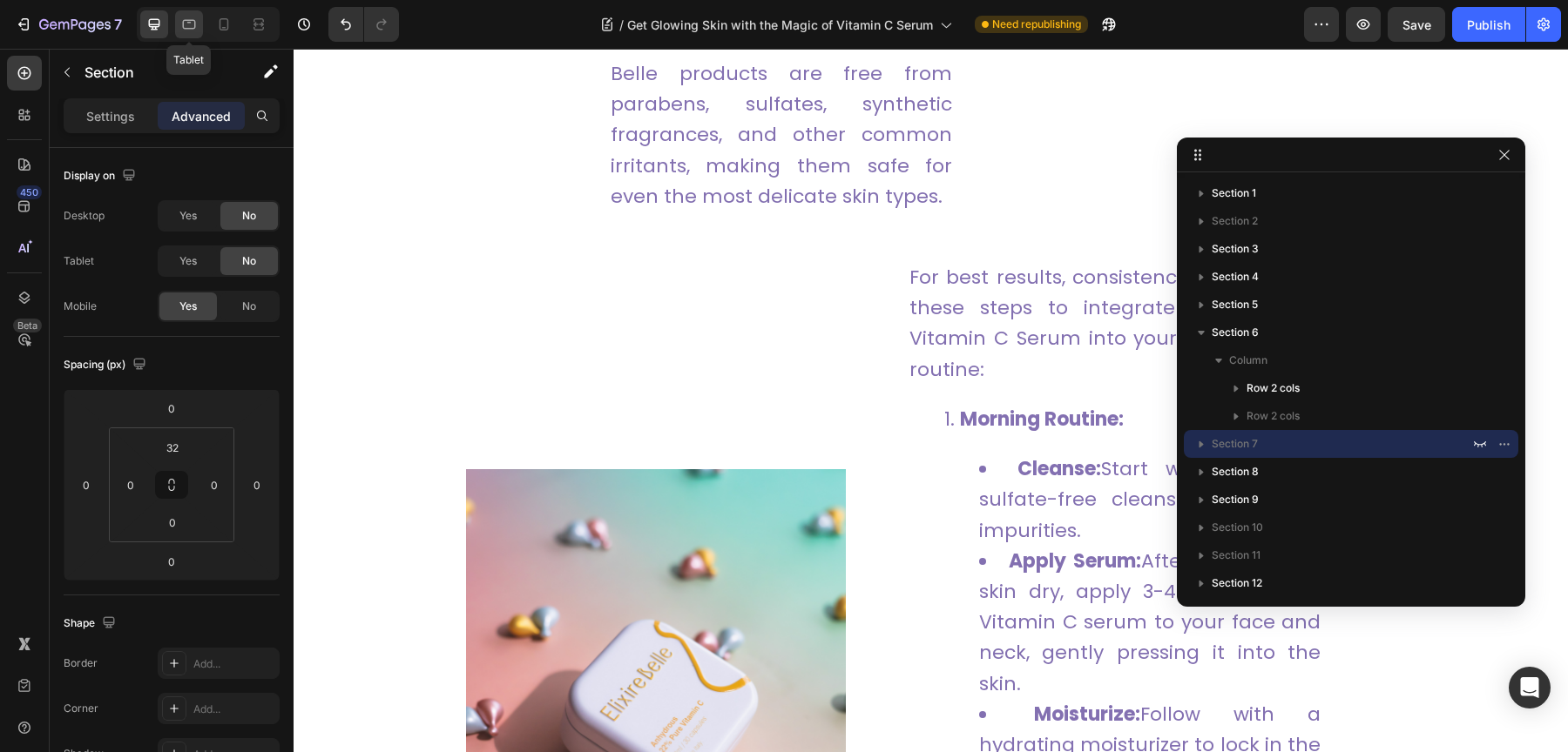
click at [194, 32] on icon at bounding box center [189, 25] width 18 height 18
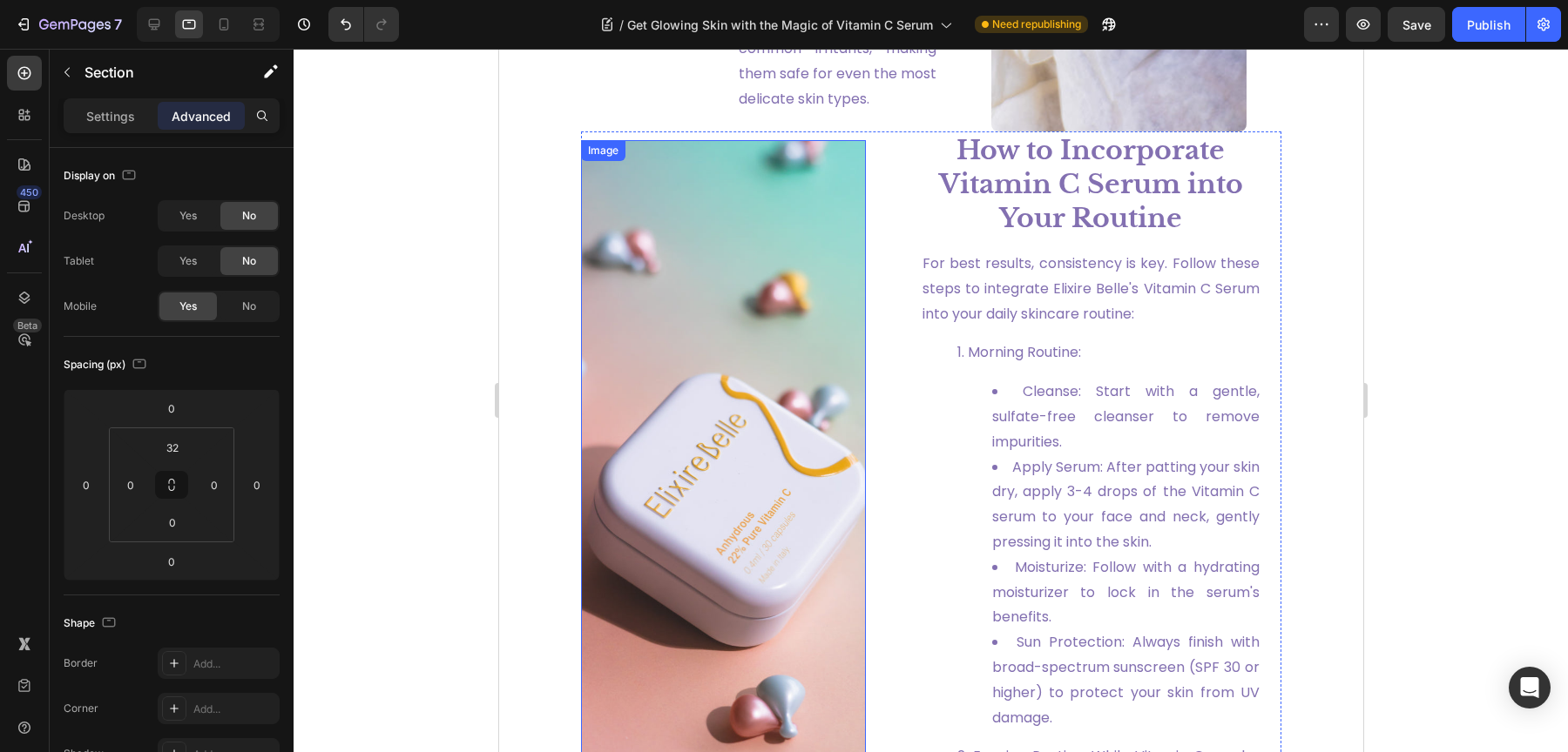
scroll to position [2395, 0]
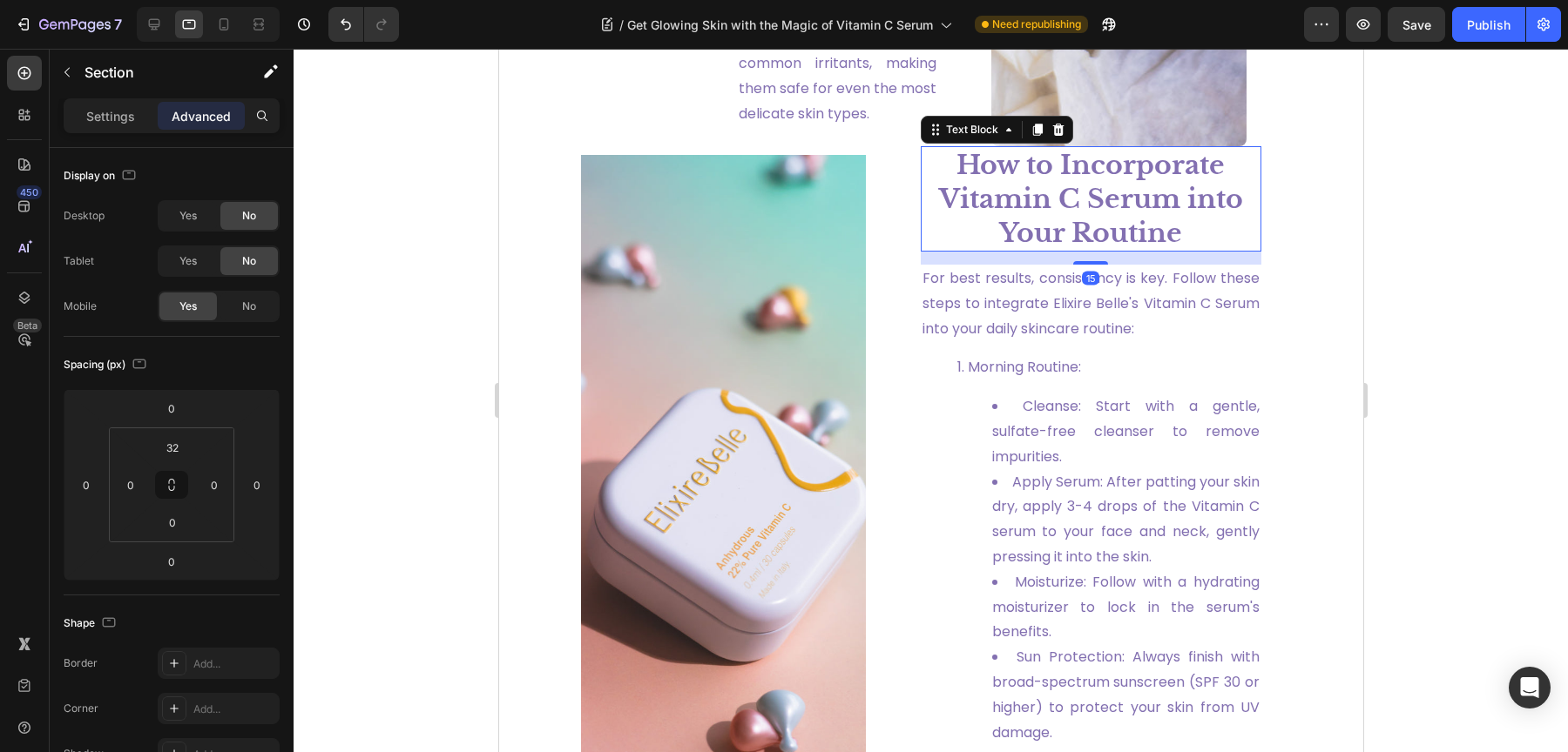
click at [1053, 217] on strong "How to Incorporate Vitamin C Serum into Your Routine" at bounding box center [1090, 198] width 304 height 100
click at [1022, 187] on strong "How to Incorporate Vitamin C Serum into Your Routine" at bounding box center [1090, 198] width 304 height 100
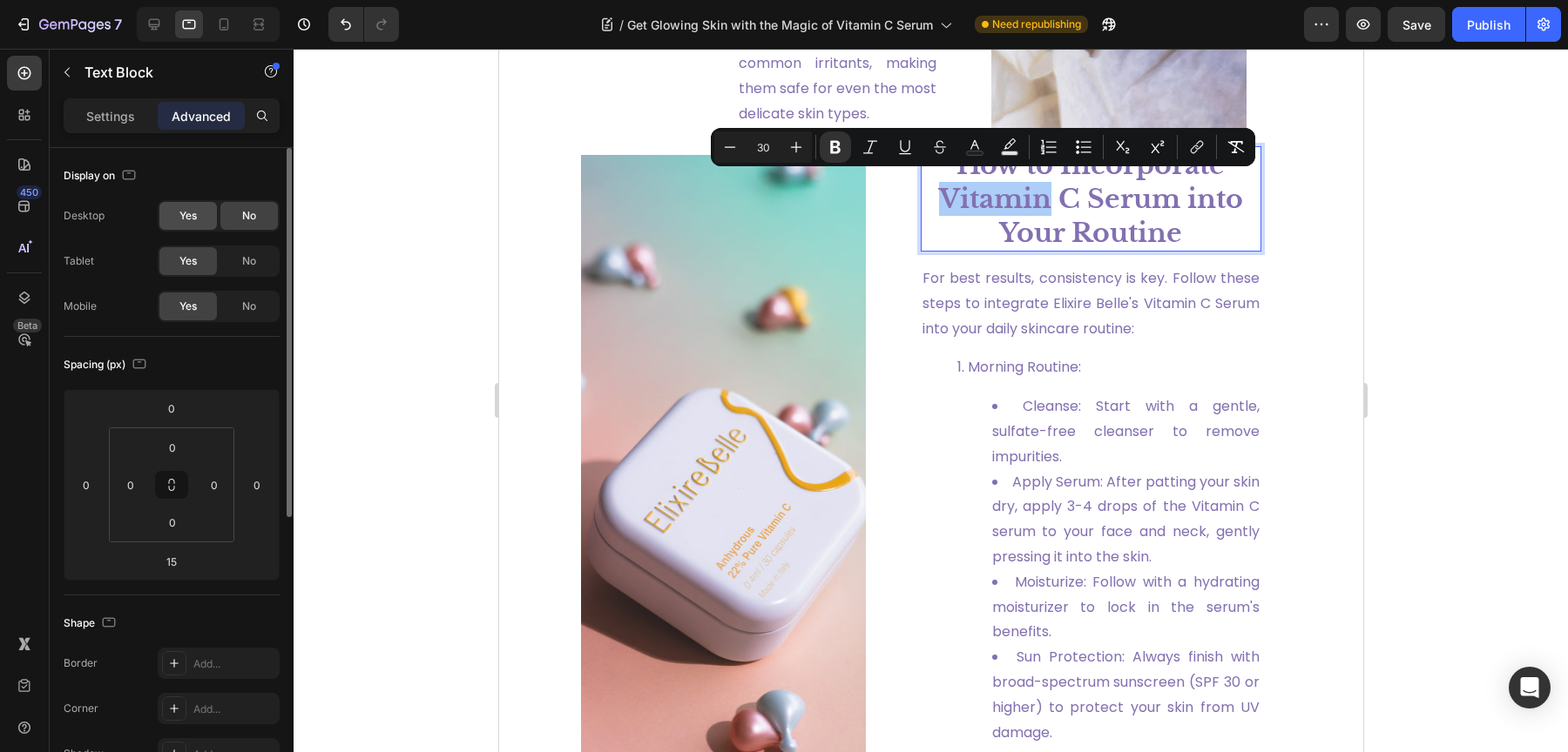
click at [184, 213] on span "Yes" at bounding box center [189, 216] width 18 height 16
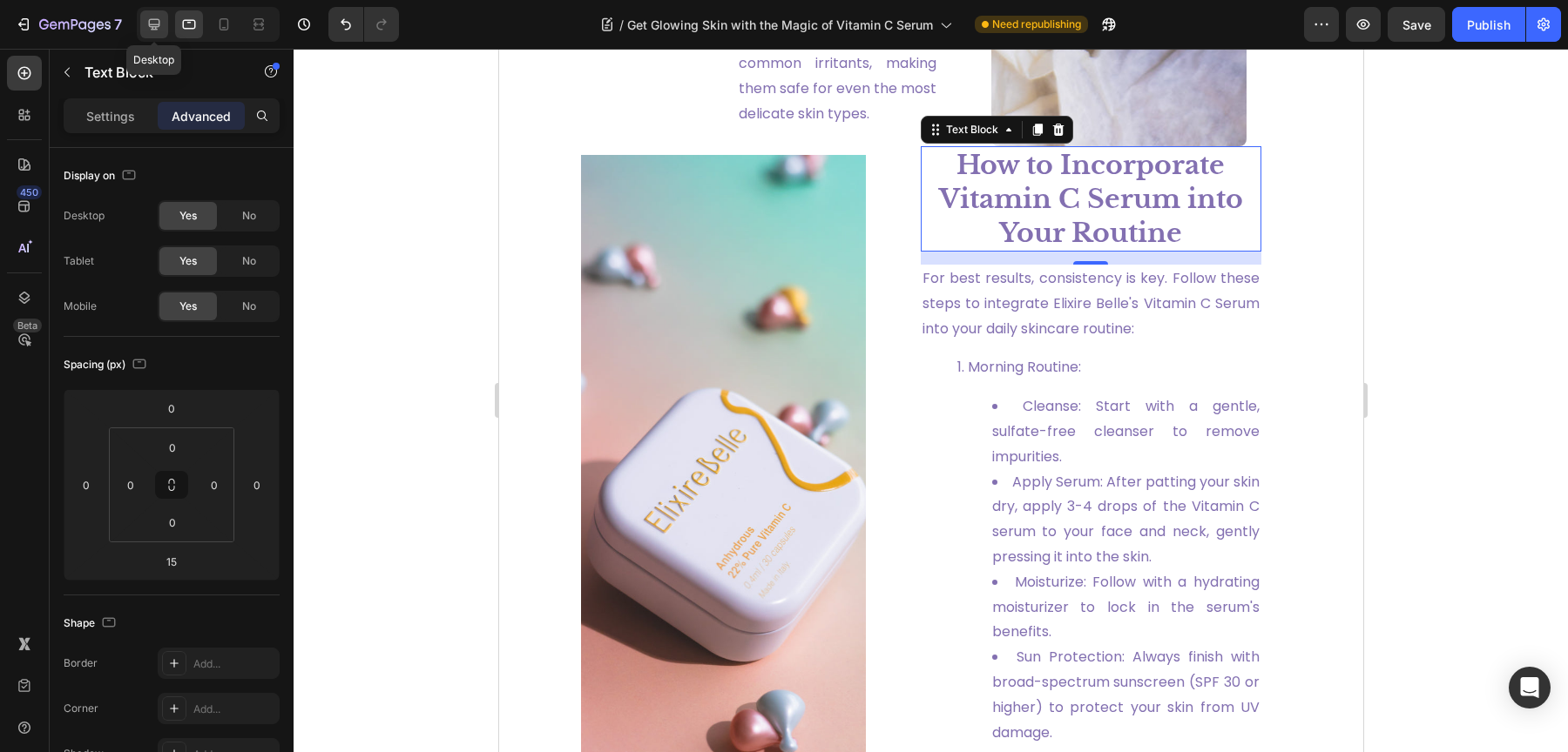
click at [153, 28] on icon at bounding box center [155, 25] width 18 height 18
type input "260"
type input "20"
type input "40"
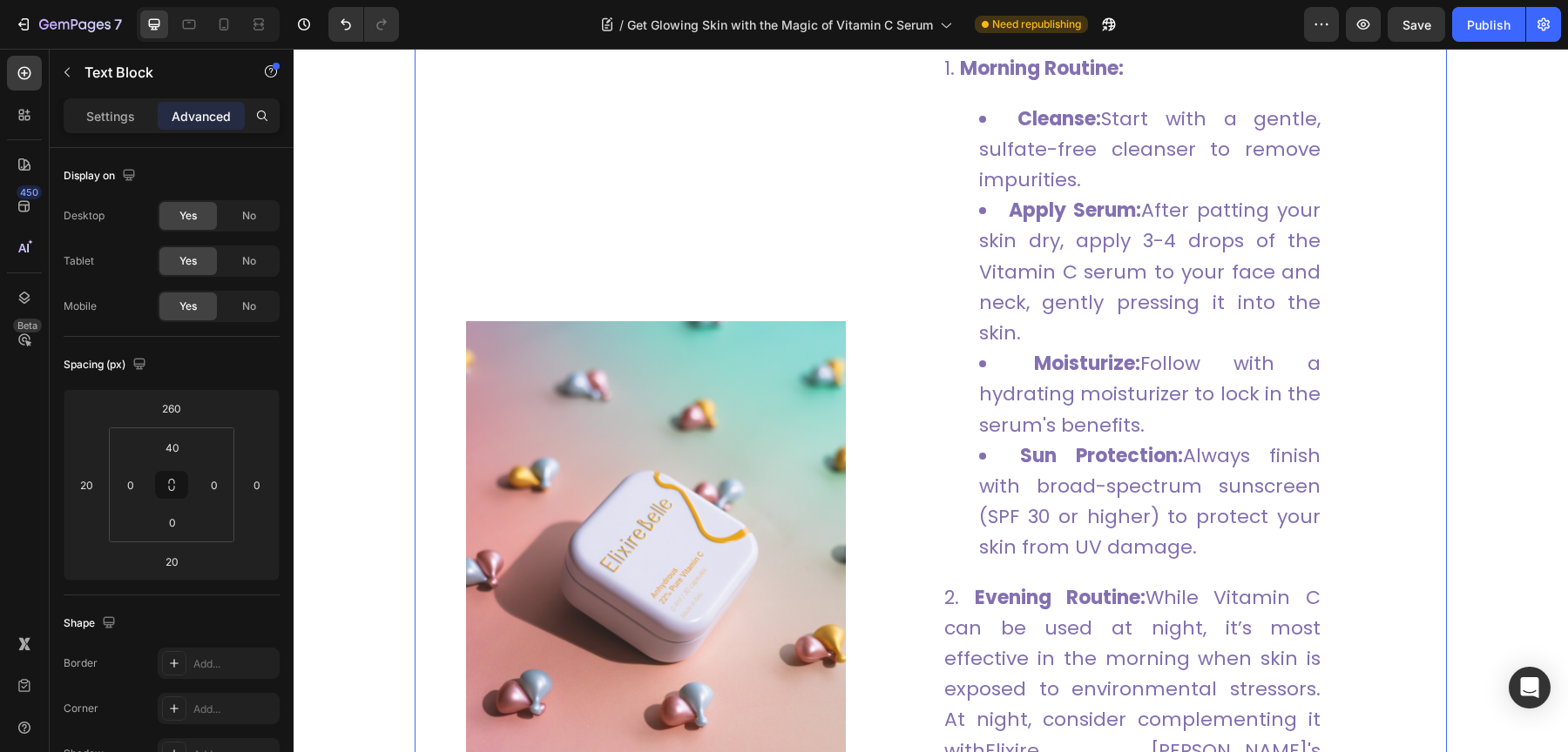
scroll to position [3057, 0]
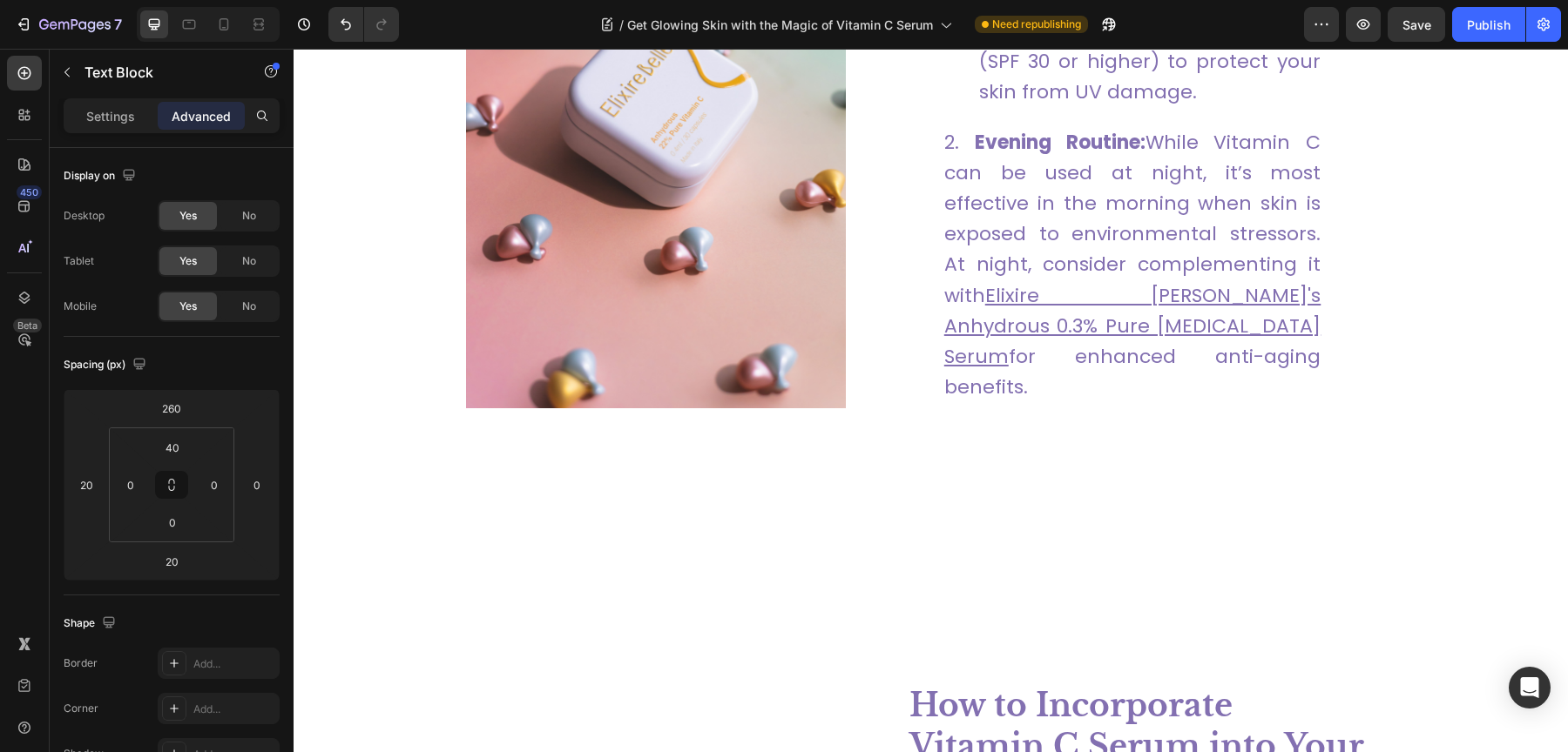
click at [1102, 695] on strong "How to Incorporate Vitamin C Serum into Your Routine" at bounding box center [1136, 747] width 454 height 121
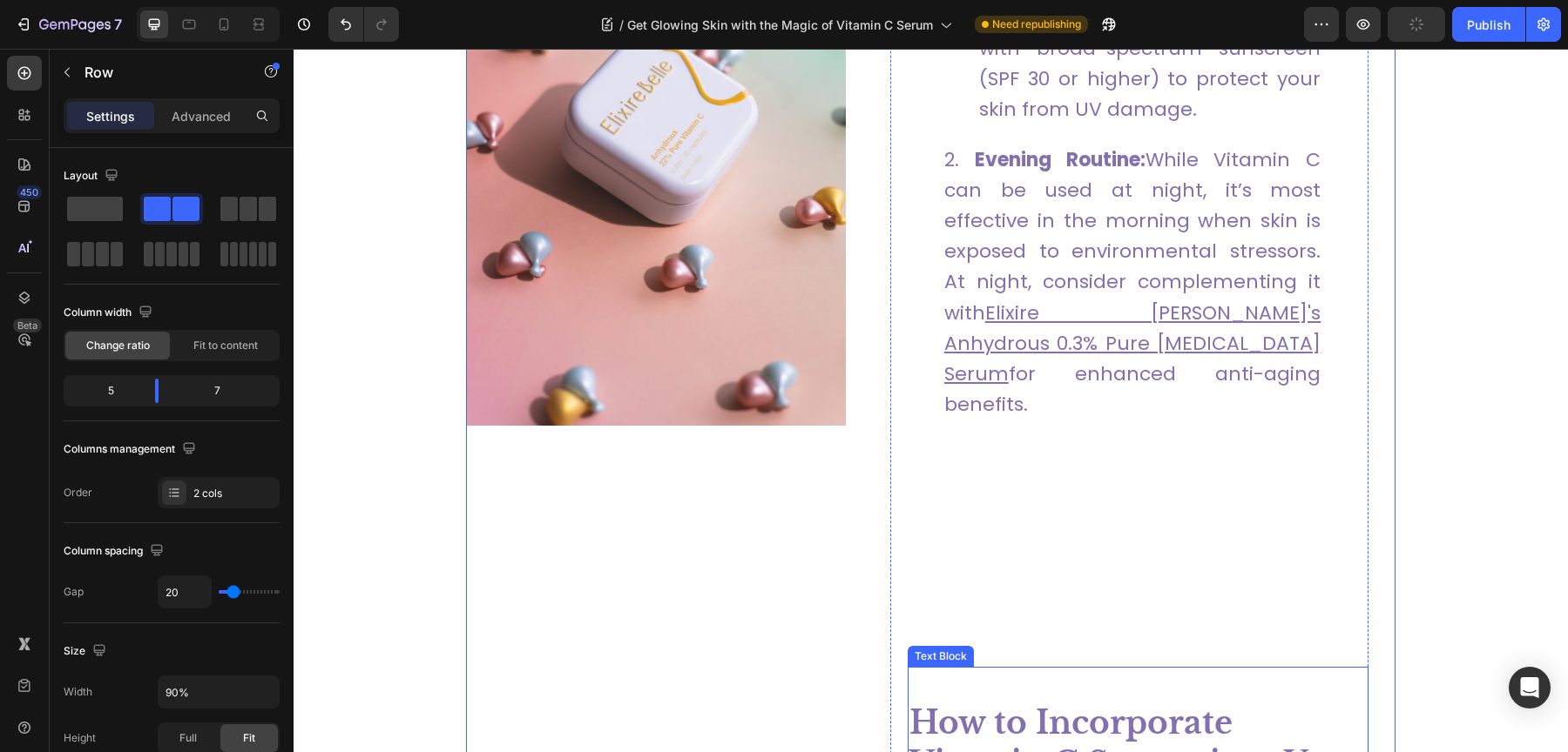
scroll to position [3127, 0]
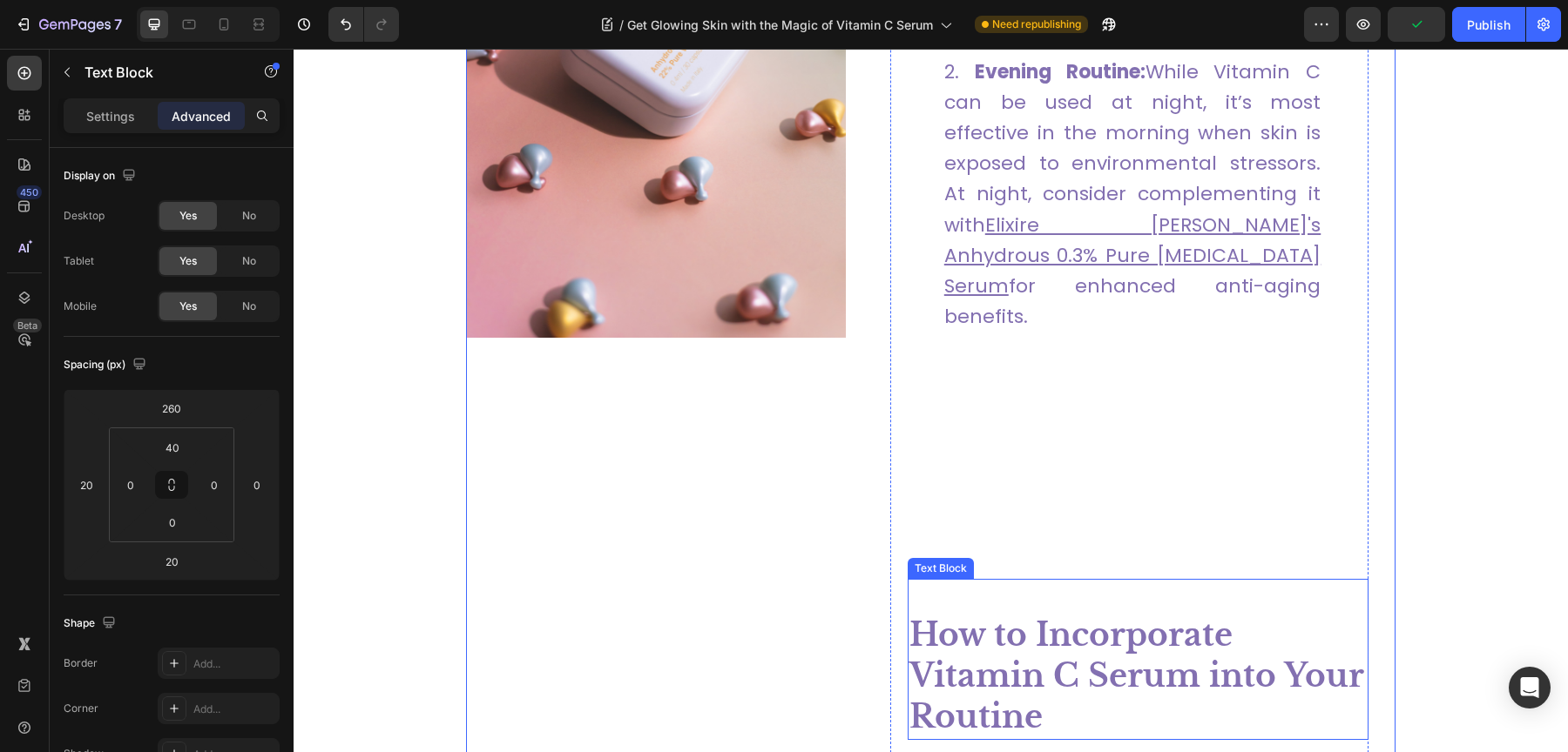
click at [1066, 616] on strong "How to Incorporate Vitamin C Serum into Your Routine" at bounding box center [1136, 676] width 454 height 121
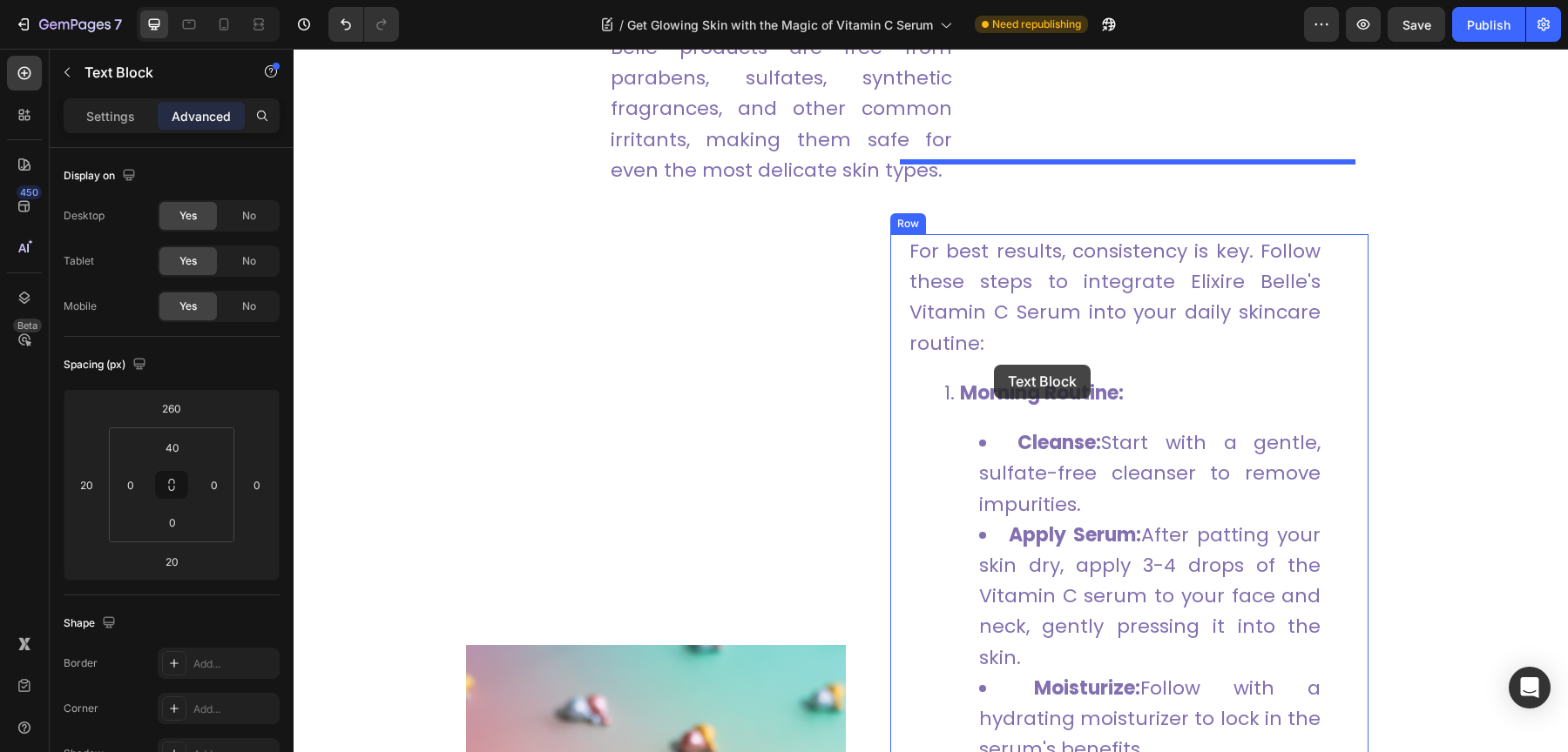
scroll to position [2311, 0]
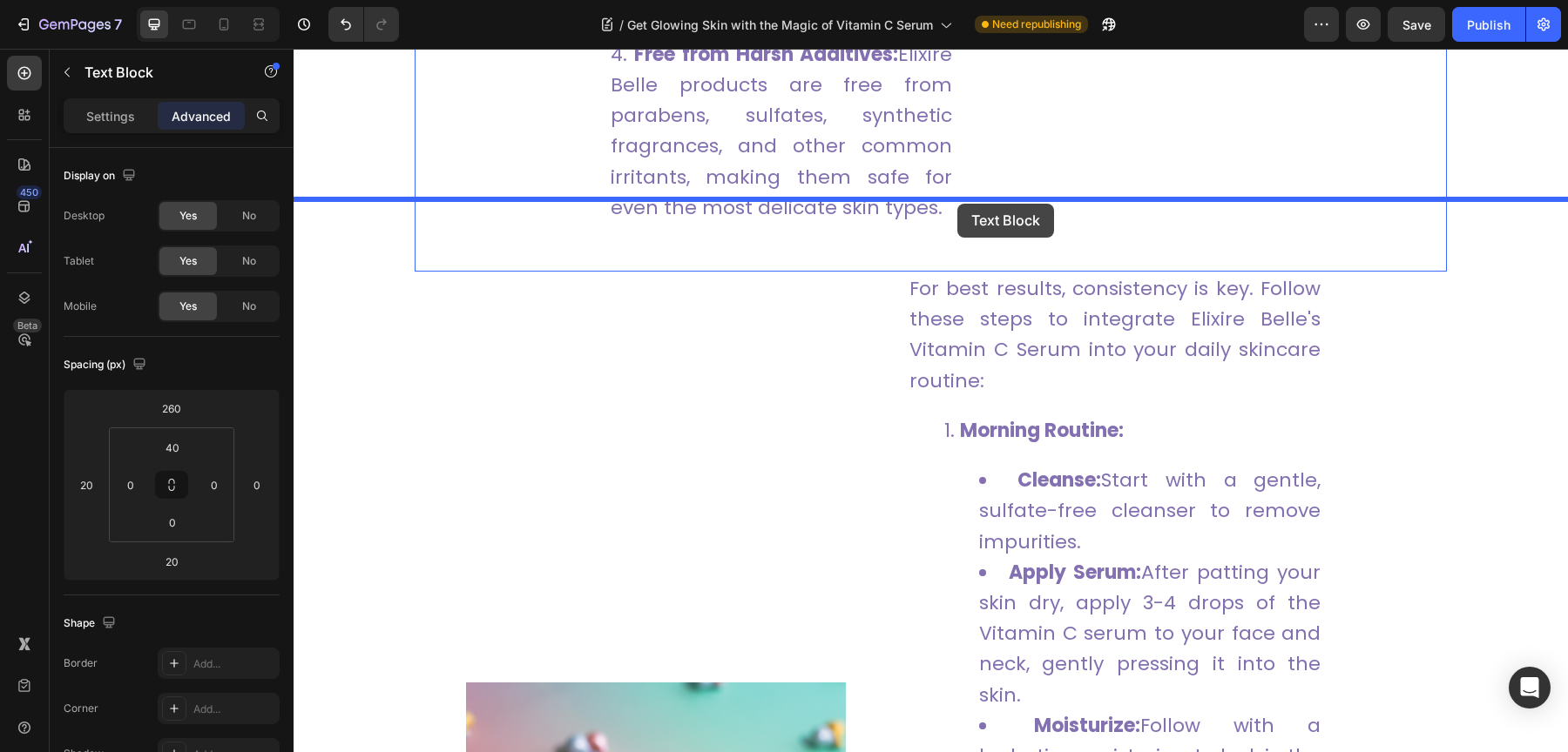
drag, startPoint x: 921, startPoint y: 533, endPoint x: 957, endPoint y: 204, distance: 331.0
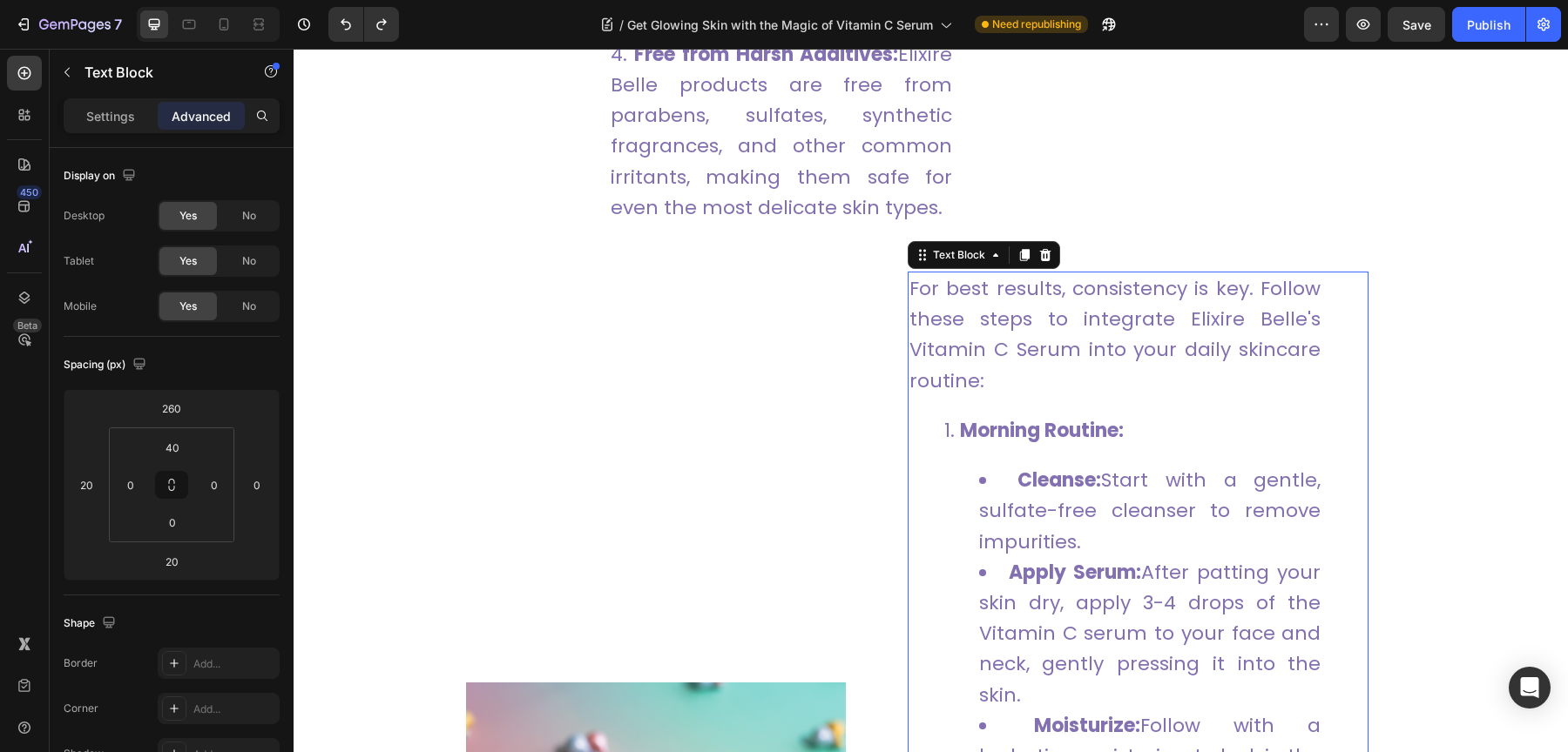
click at [913, 275] on span "For best results, consistency is key. Follow these steps to integrate Elixire B…" at bounding box center [1114, 334] width 411 height 119
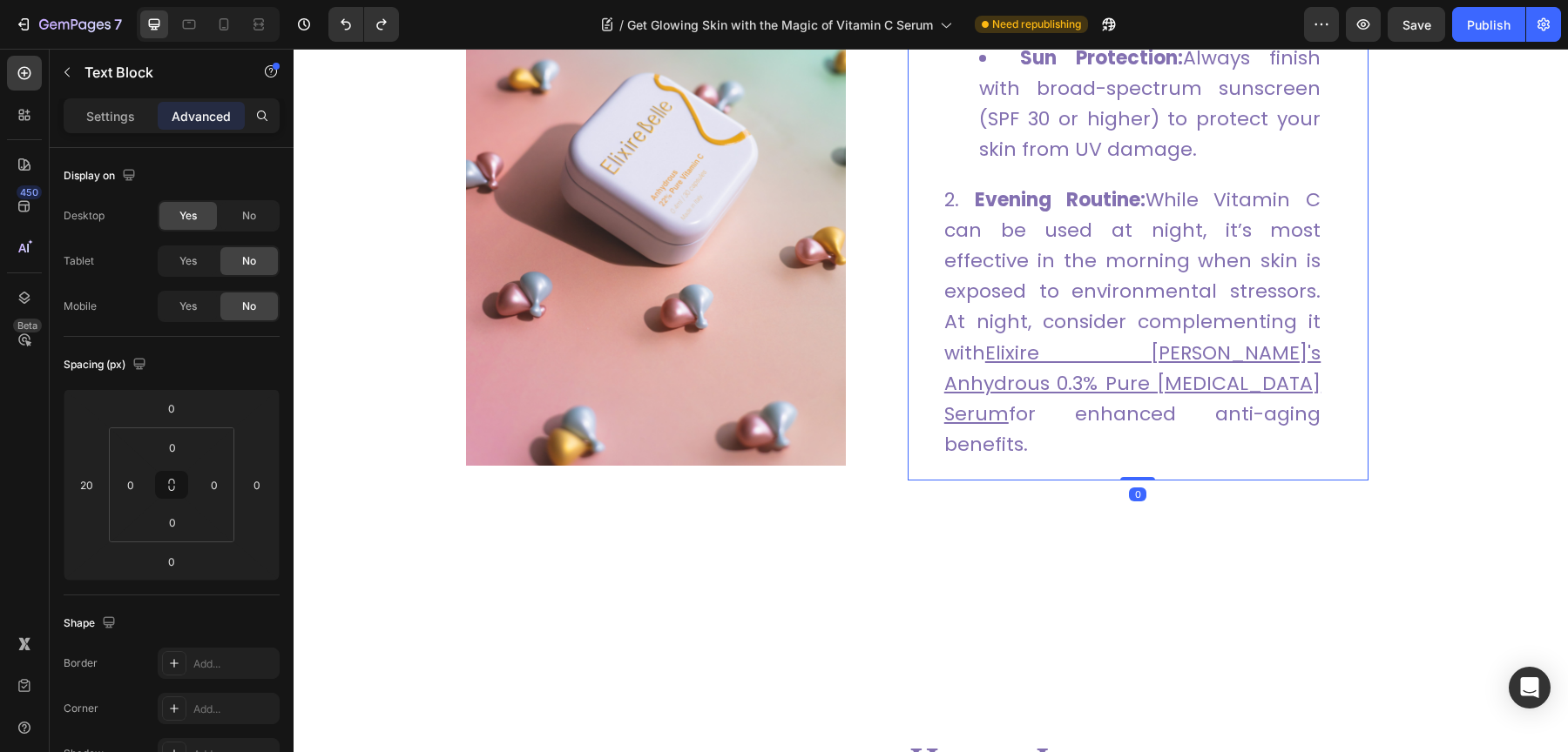
scroll to position [3054, 0]
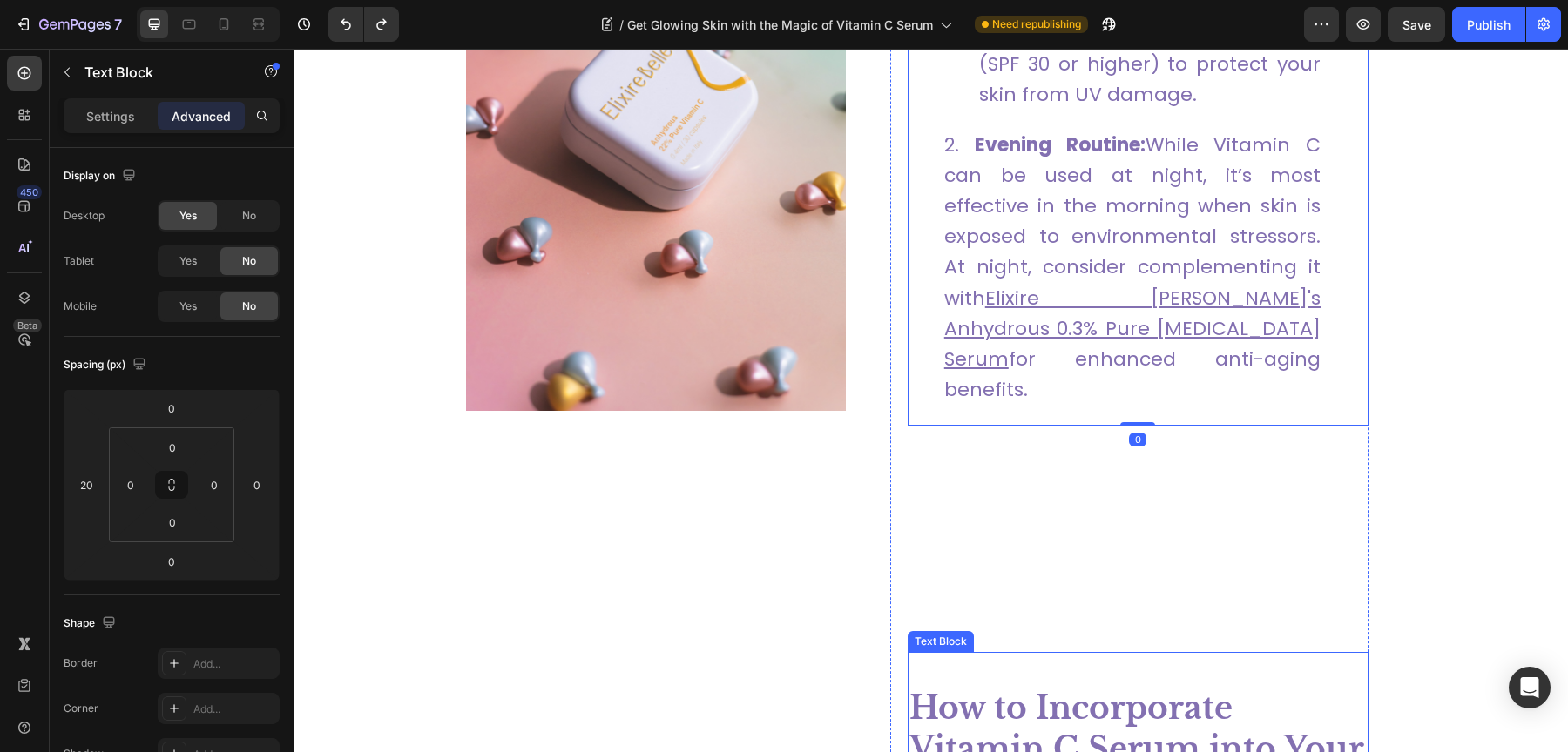
click at [946, 689] on strong "How to Incorporate Vitamin C Serum into Your Routine" at bounding box center [1136, 749] width 454 height 121
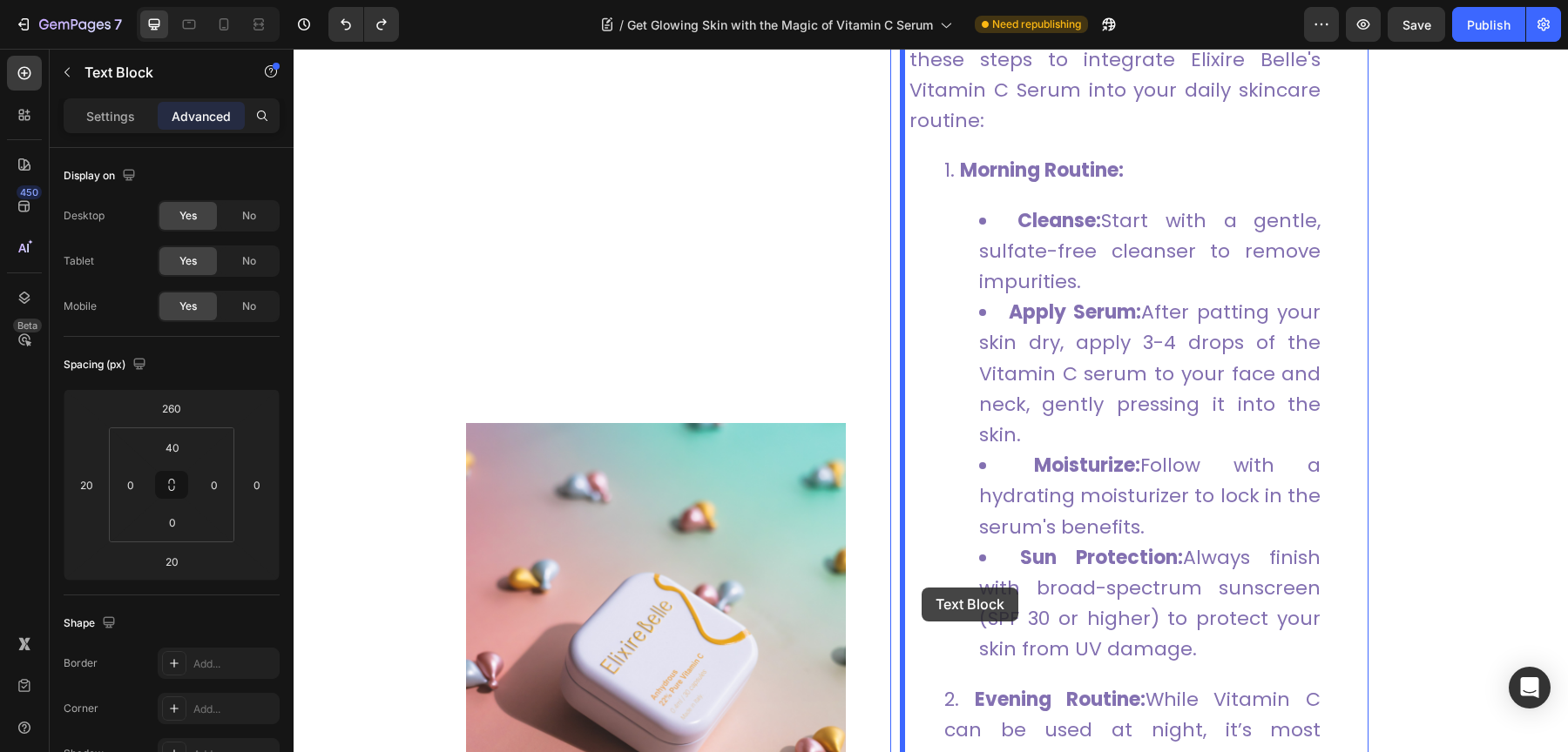
scroll to position [2291, 0]
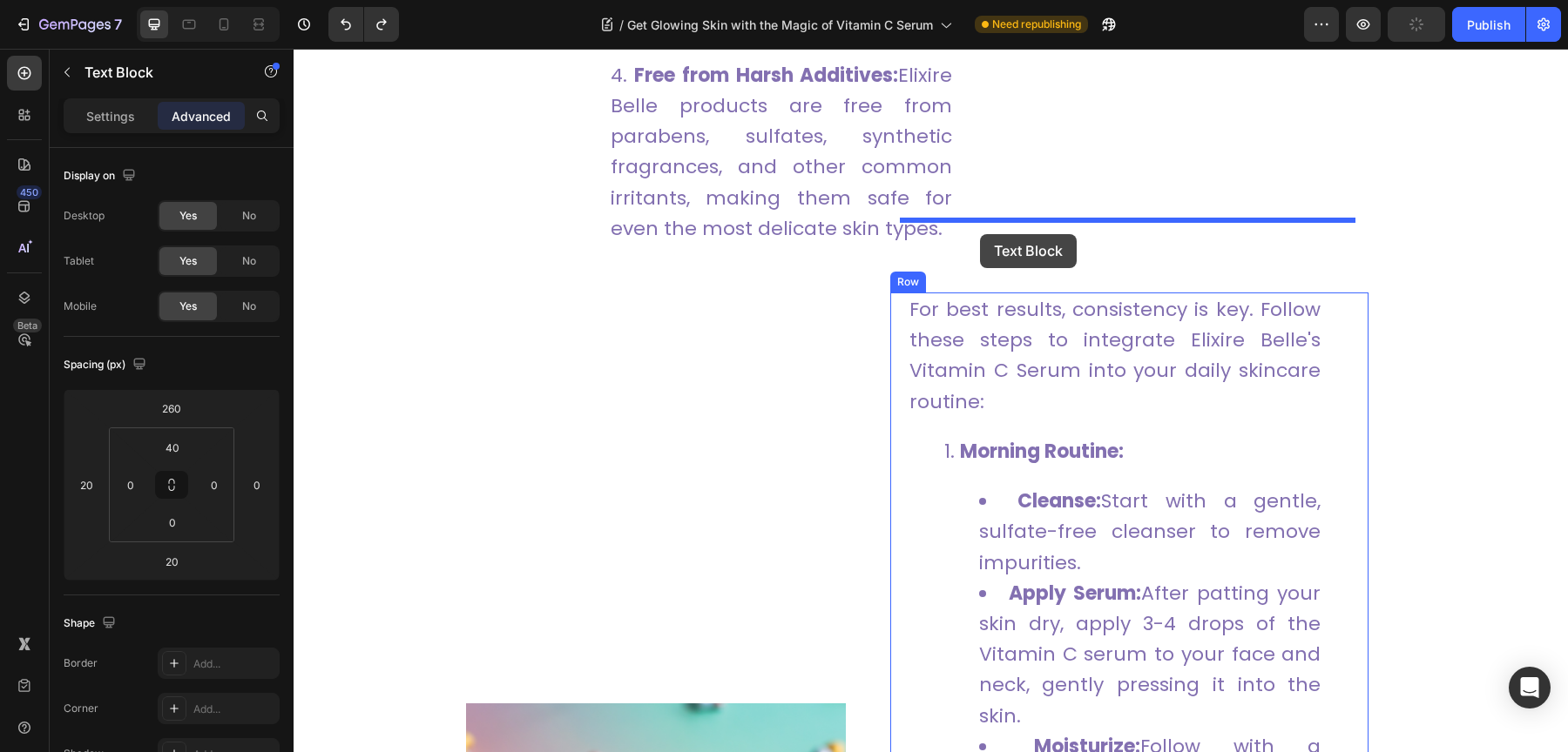
drag, startPoint x: 910, startPoint y: 602, endPoint x: 980, endPoint y: 234, distance: 374.6
click at [980, 234] on div "Header Everyone dreams of flawless, glowing skin—the kind that radiates health …" at bounding box center [930, 592] width 1275 height 5668
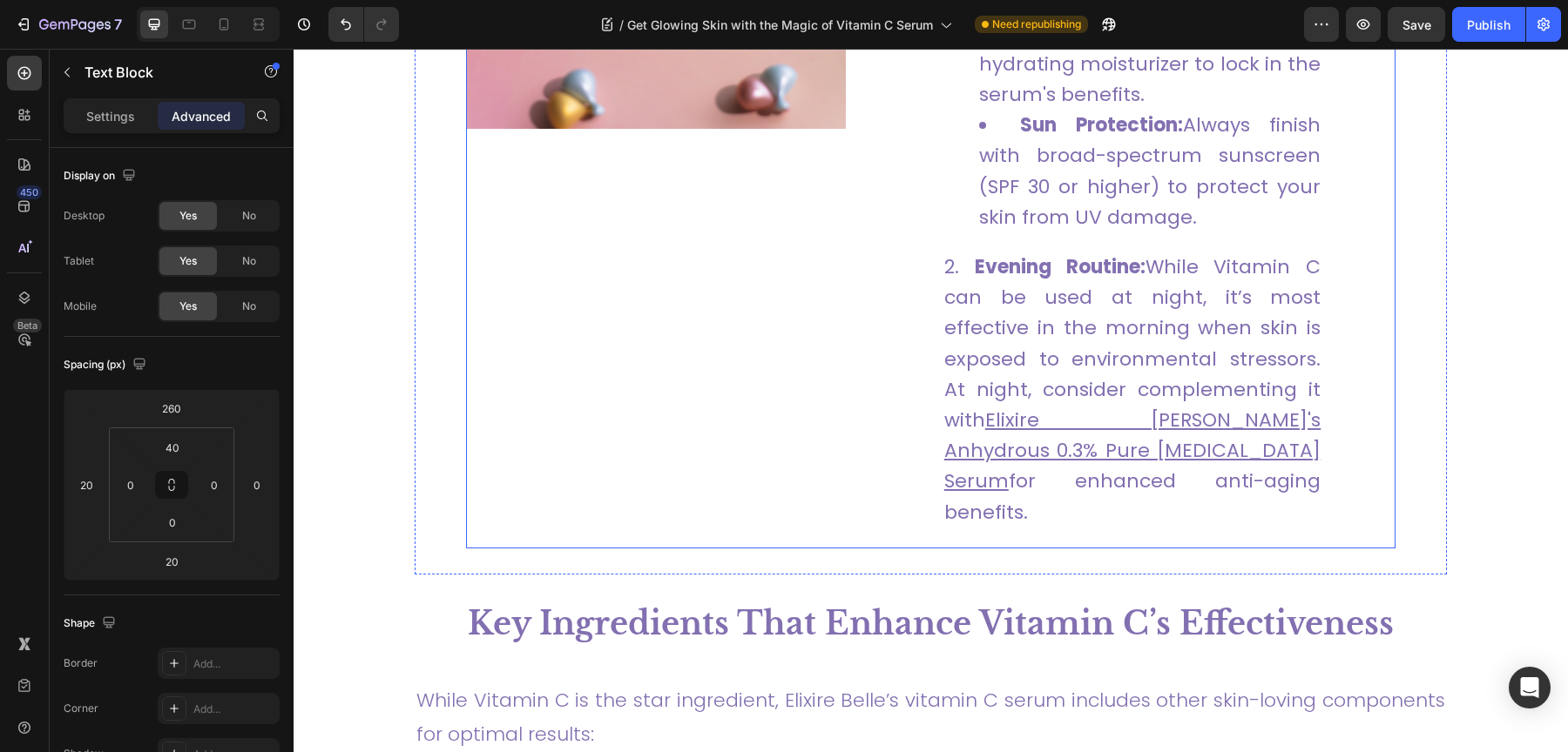
scroll to position [3181, 0]
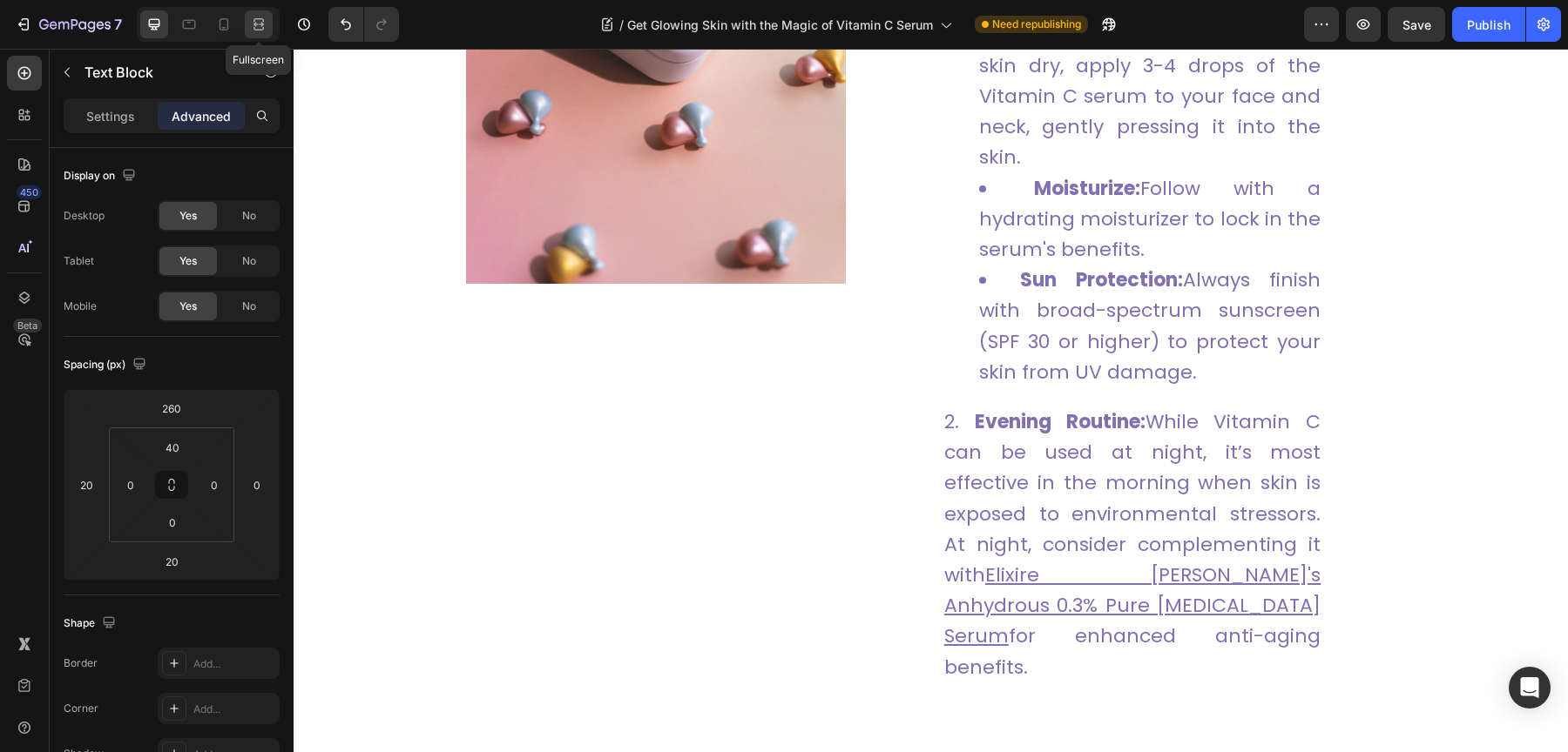
click at [262, 22] on icon at bounding box center [259, 25] width 18 height 18
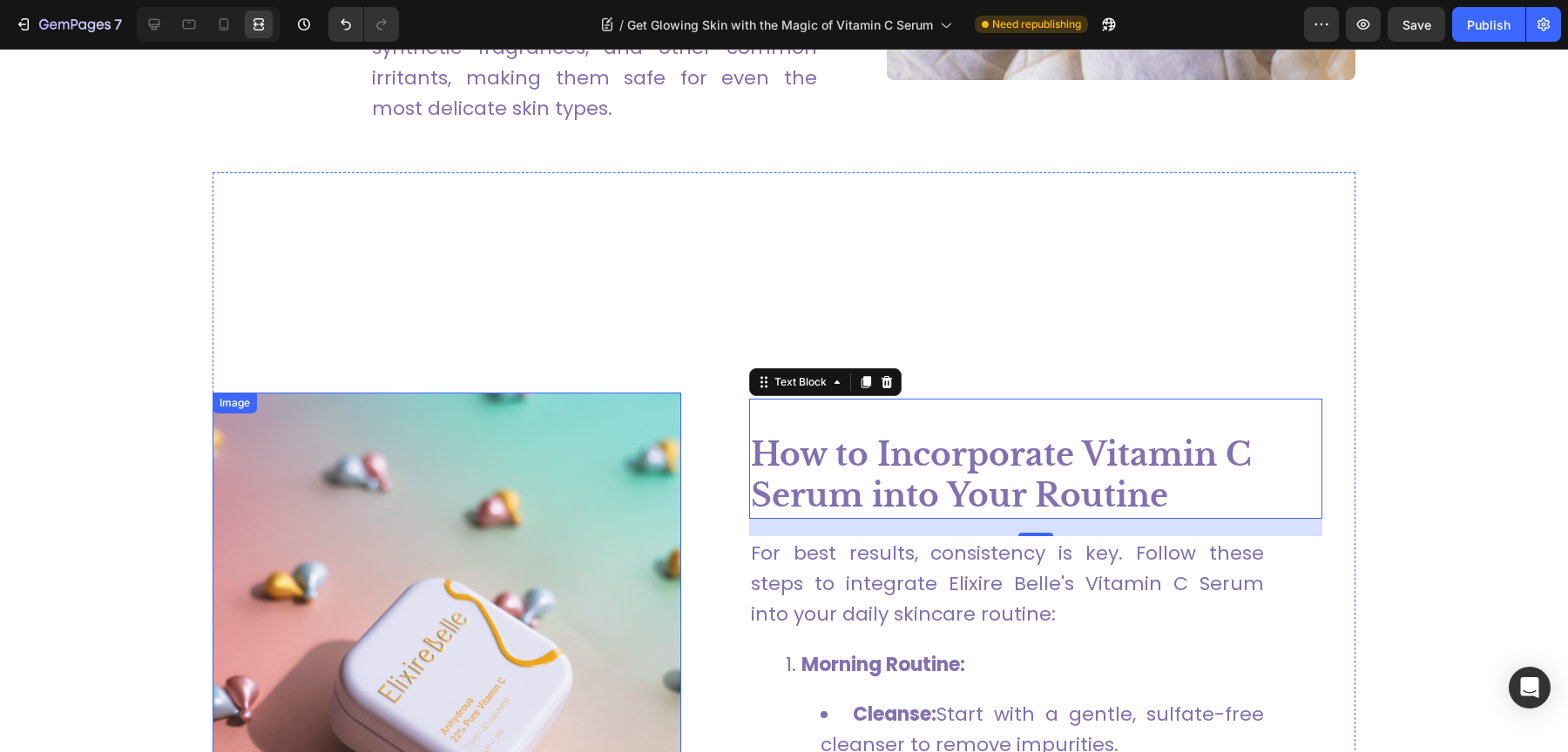
scroll to position [1911, 0]
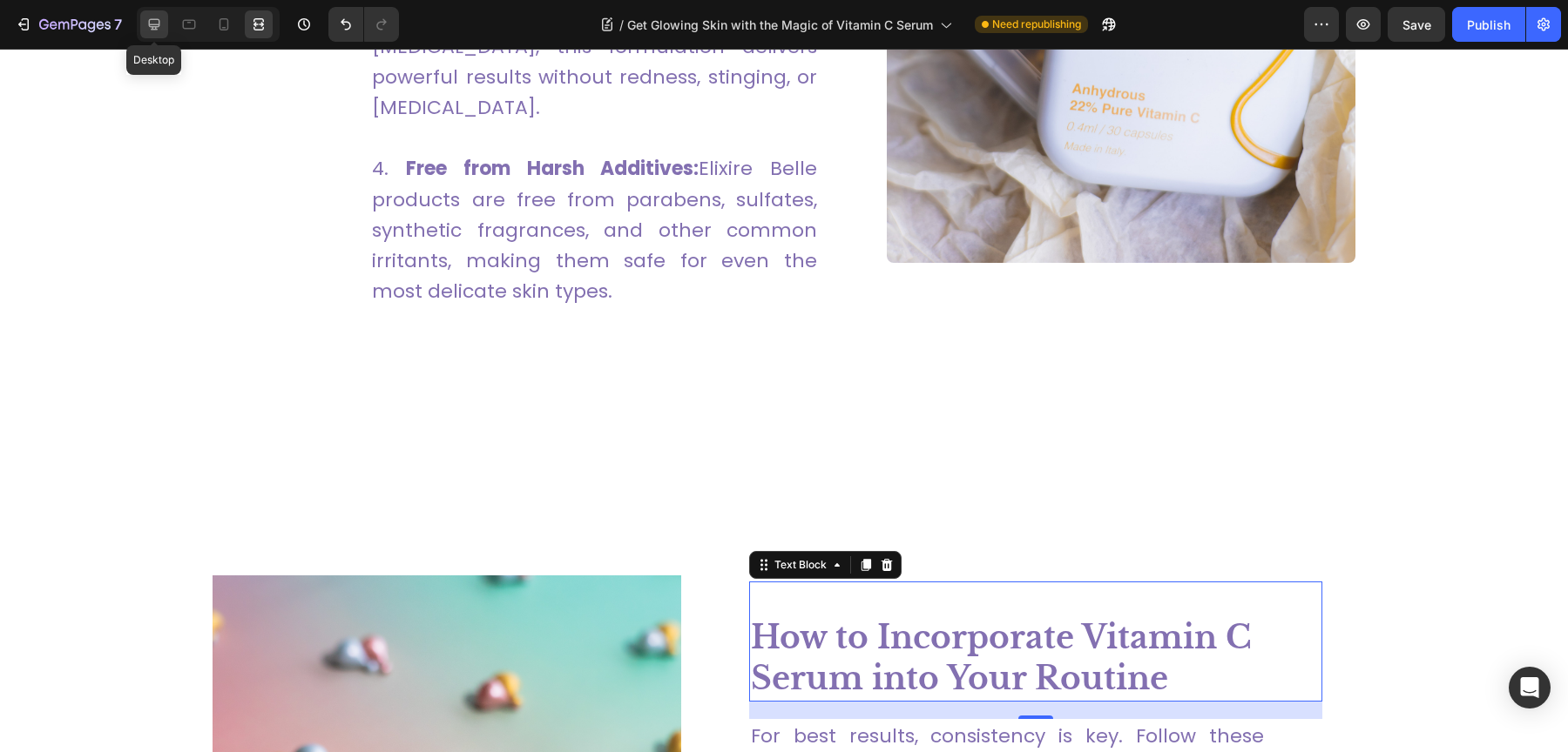
click at [144, 21] on div at bounding box center [154, 24] width 28 height 28
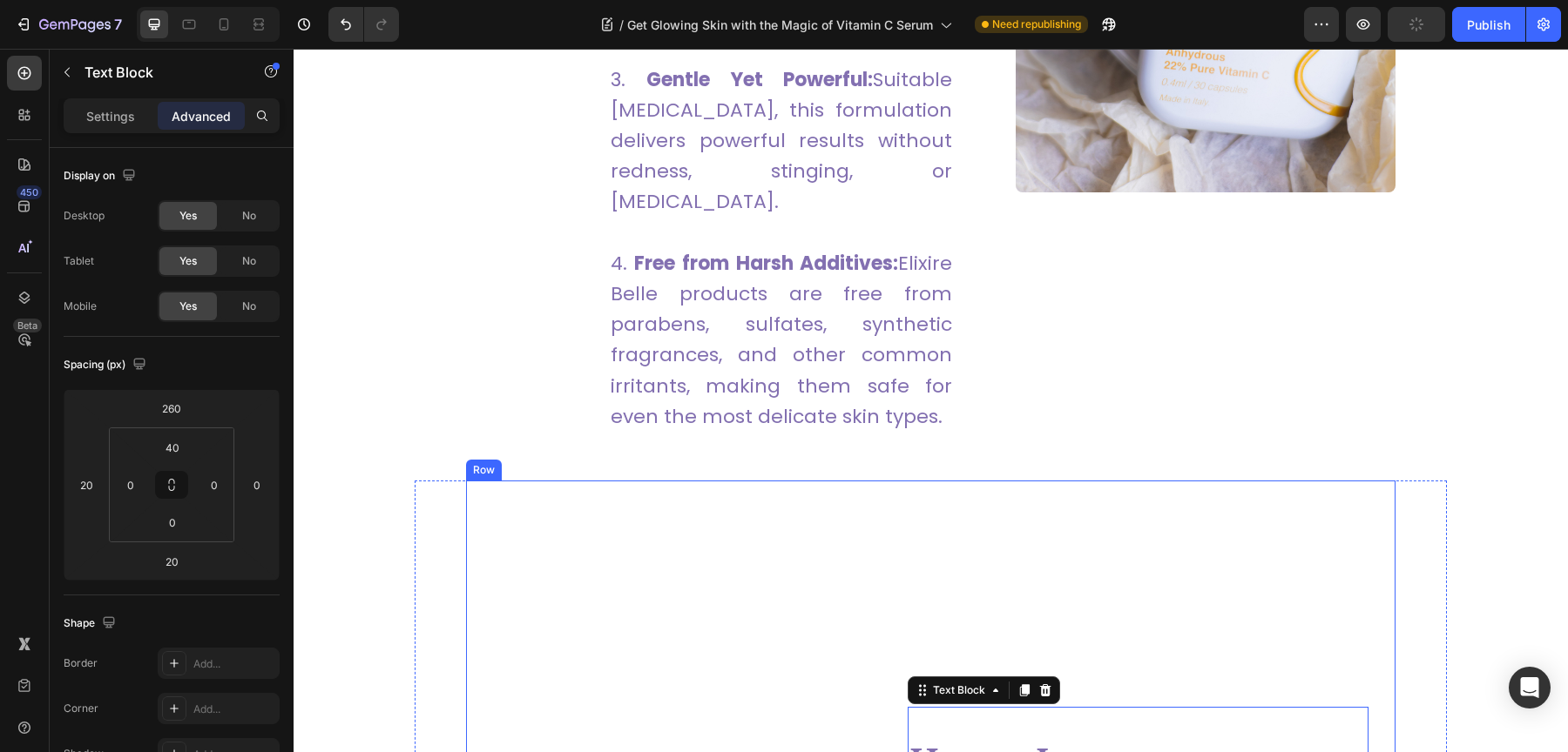
scroll to position [2148, 0]
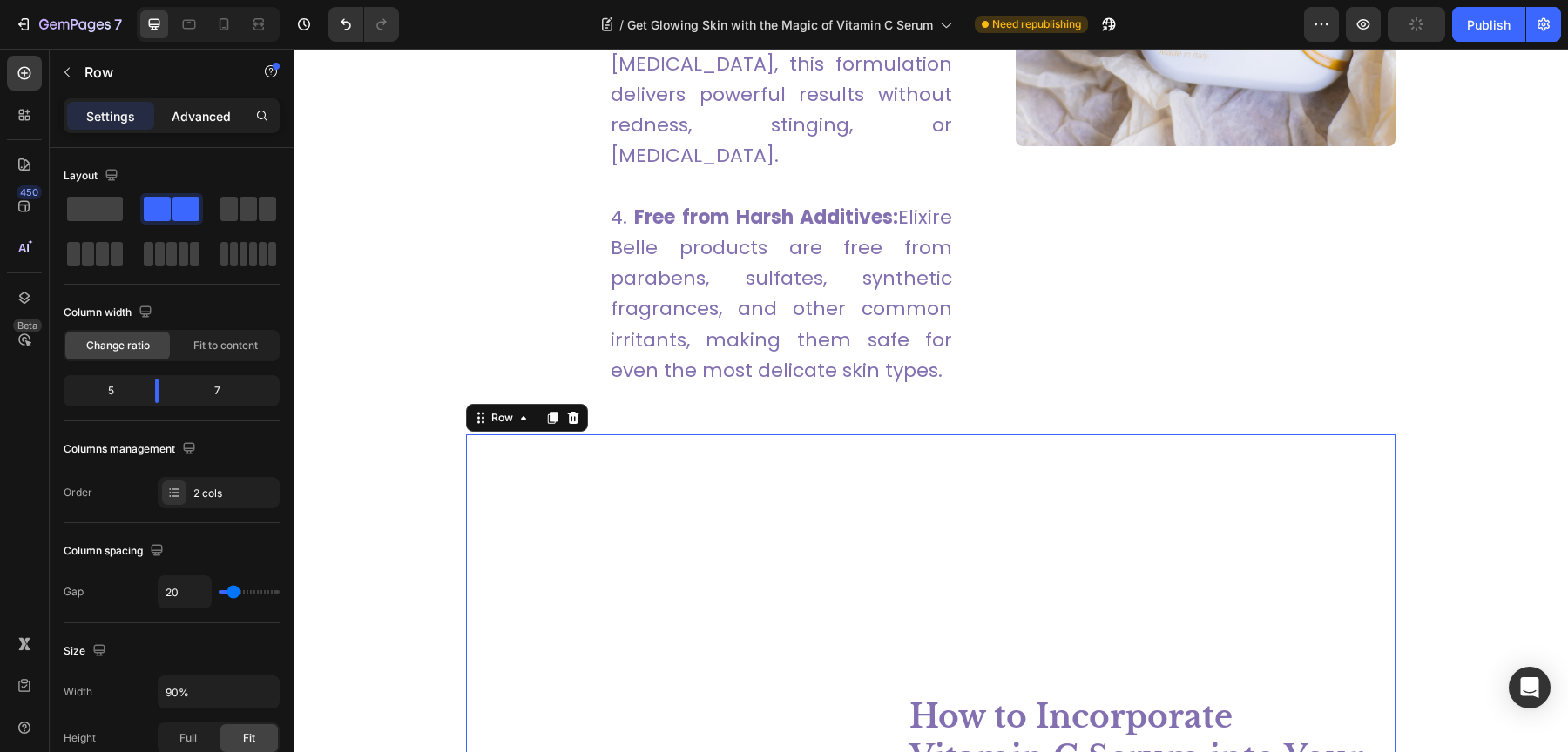
click at [216, 107] on p "Advanced" at bounding box center [201, 116] width 60 height 19
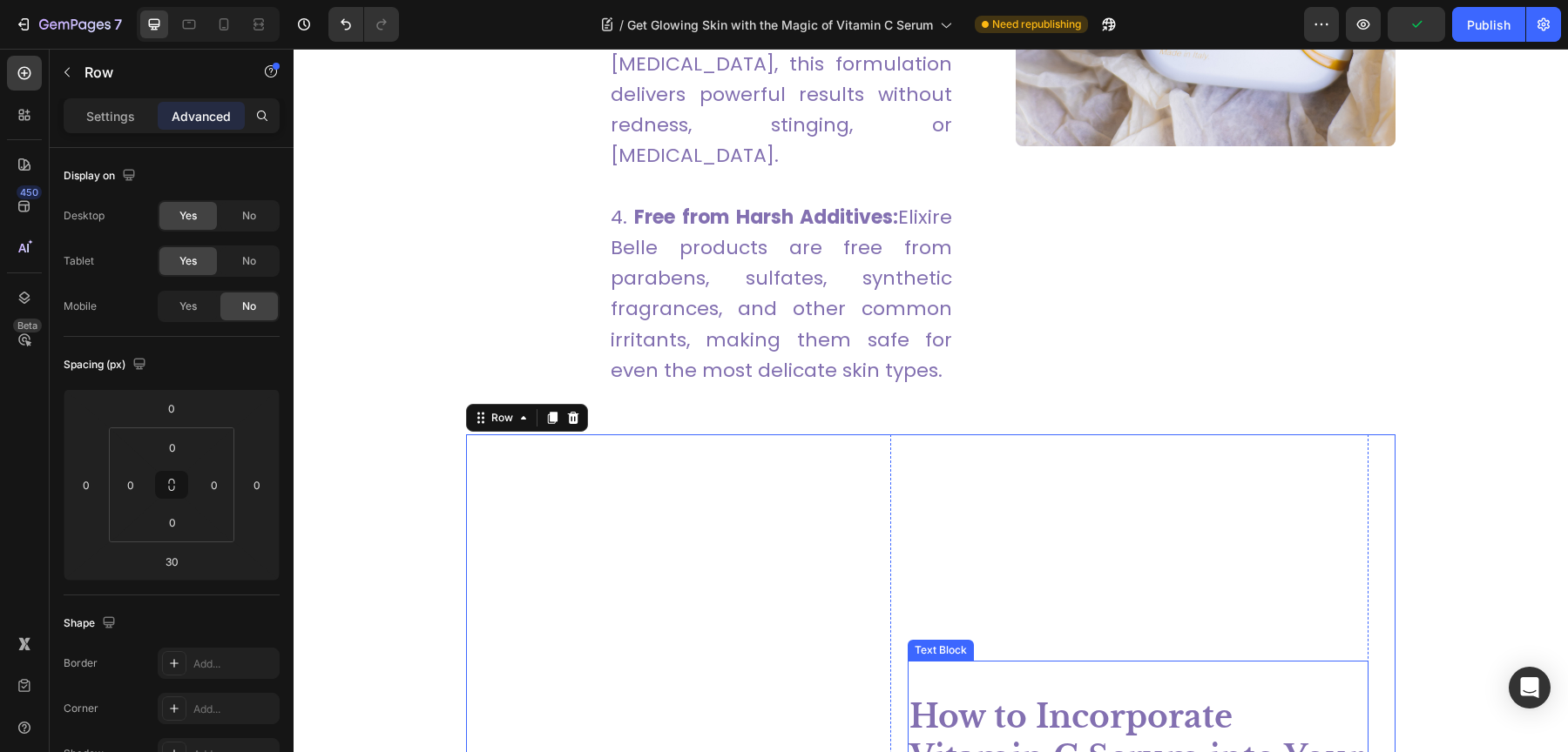
click at [1044, 698] on strong "How to Incorporate Vitamin C Serum into Your Routine" at bounding box center [1136, 758] width 454 height 121
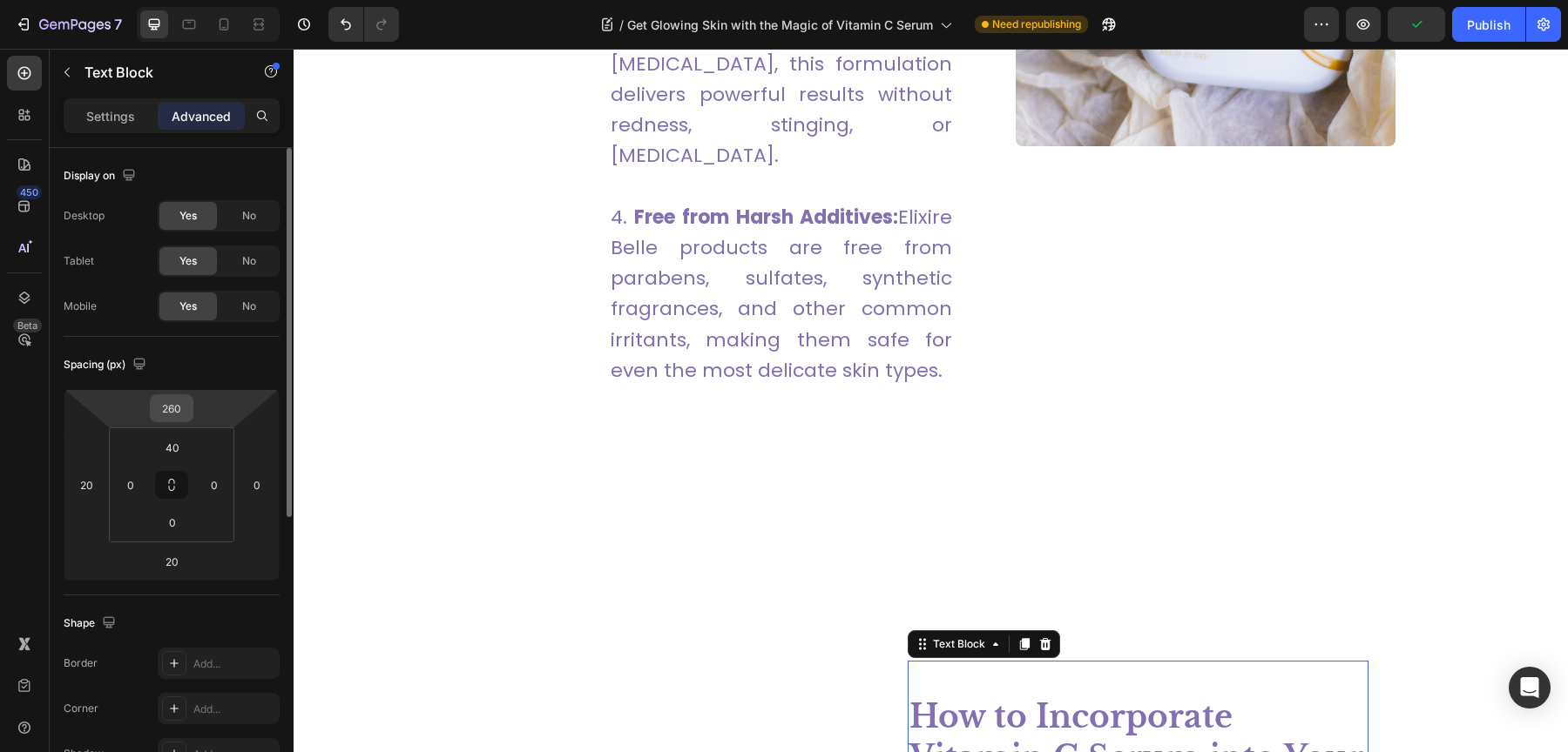
click at [189, 406] on input "260" at bounding box center [171, 408] width 35 height 26
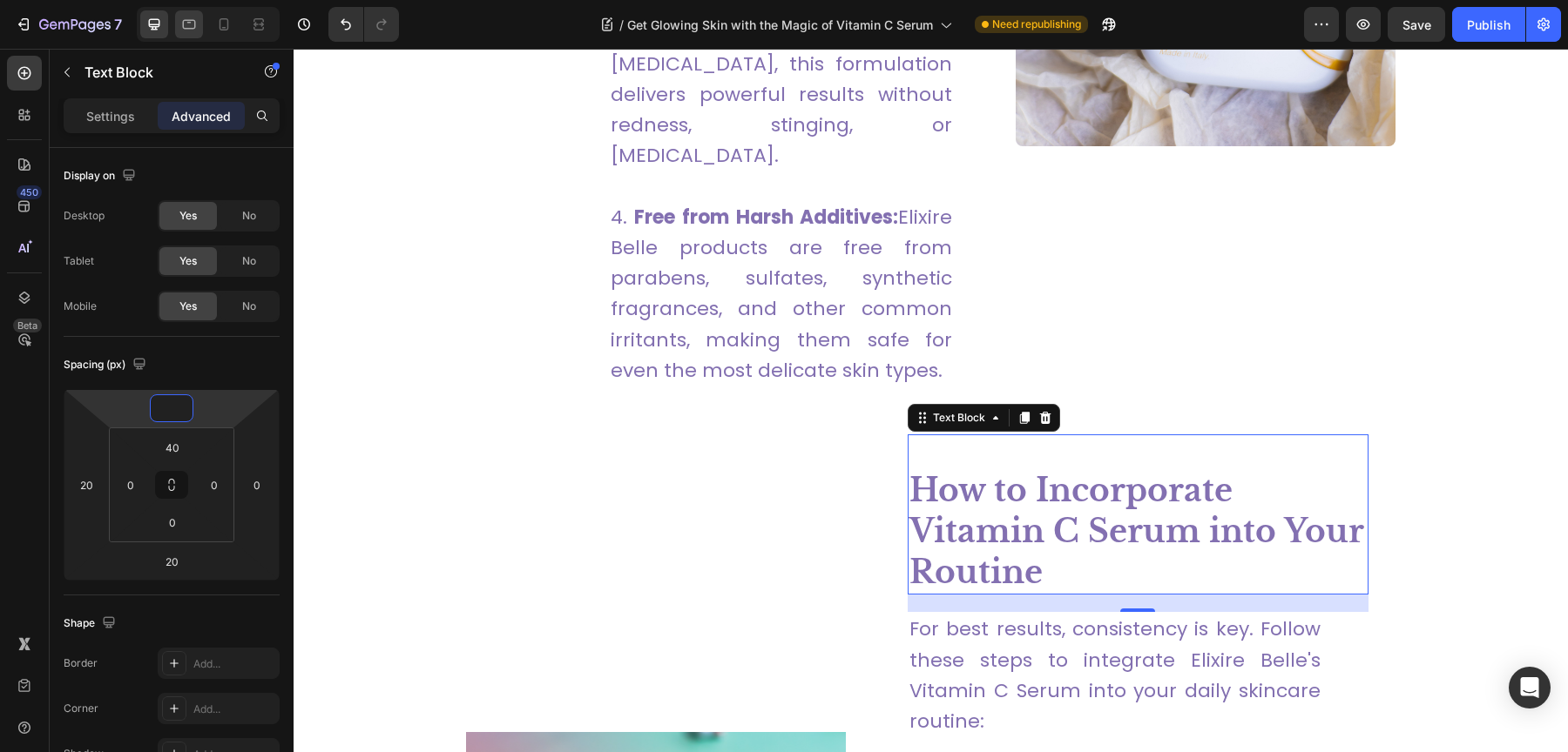
type input "0"
click at [183, 29] on icon at bounding box center [189, 25] width 18 height 18
type input "0"
type input "15"
type input "0"
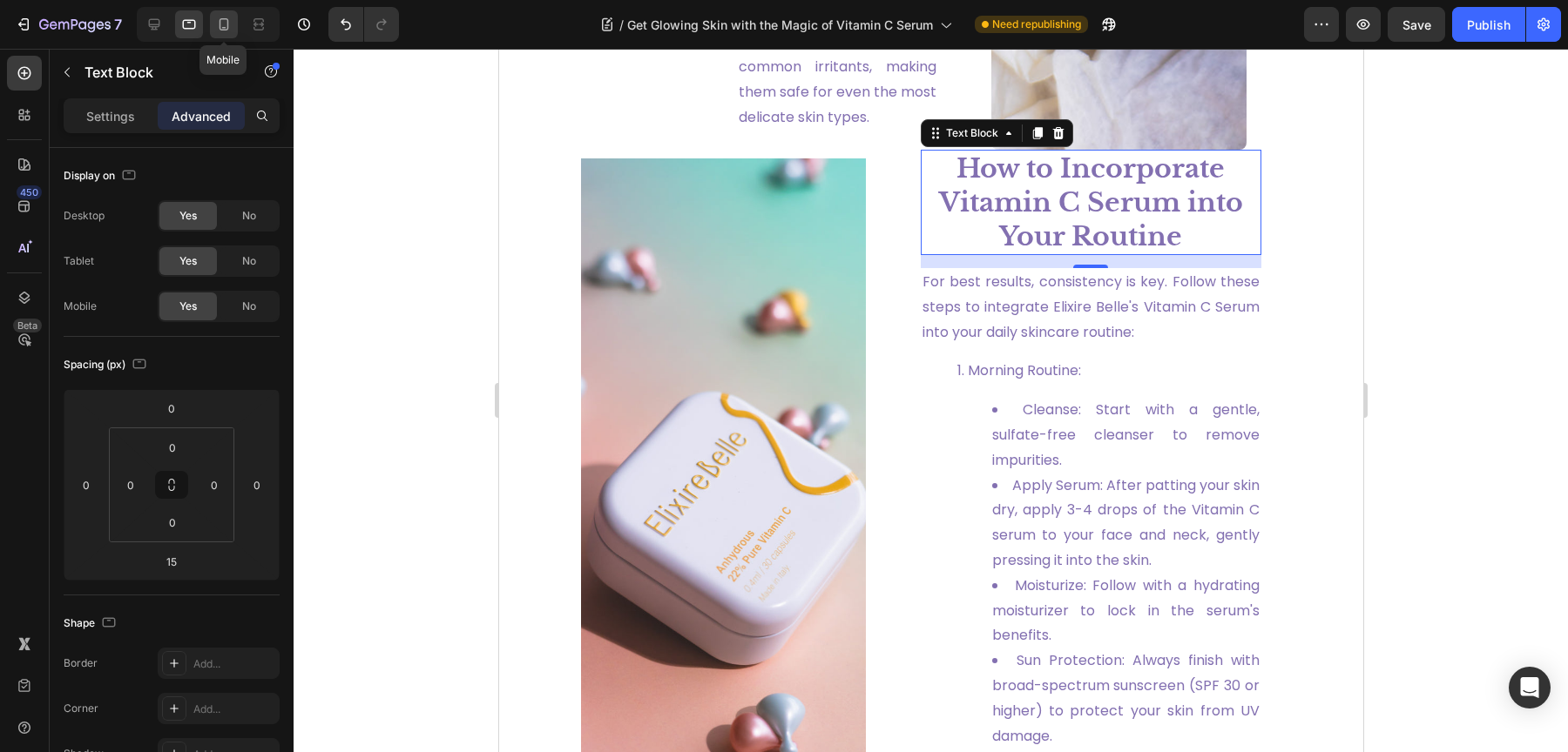
scroll to position [2422, 0]
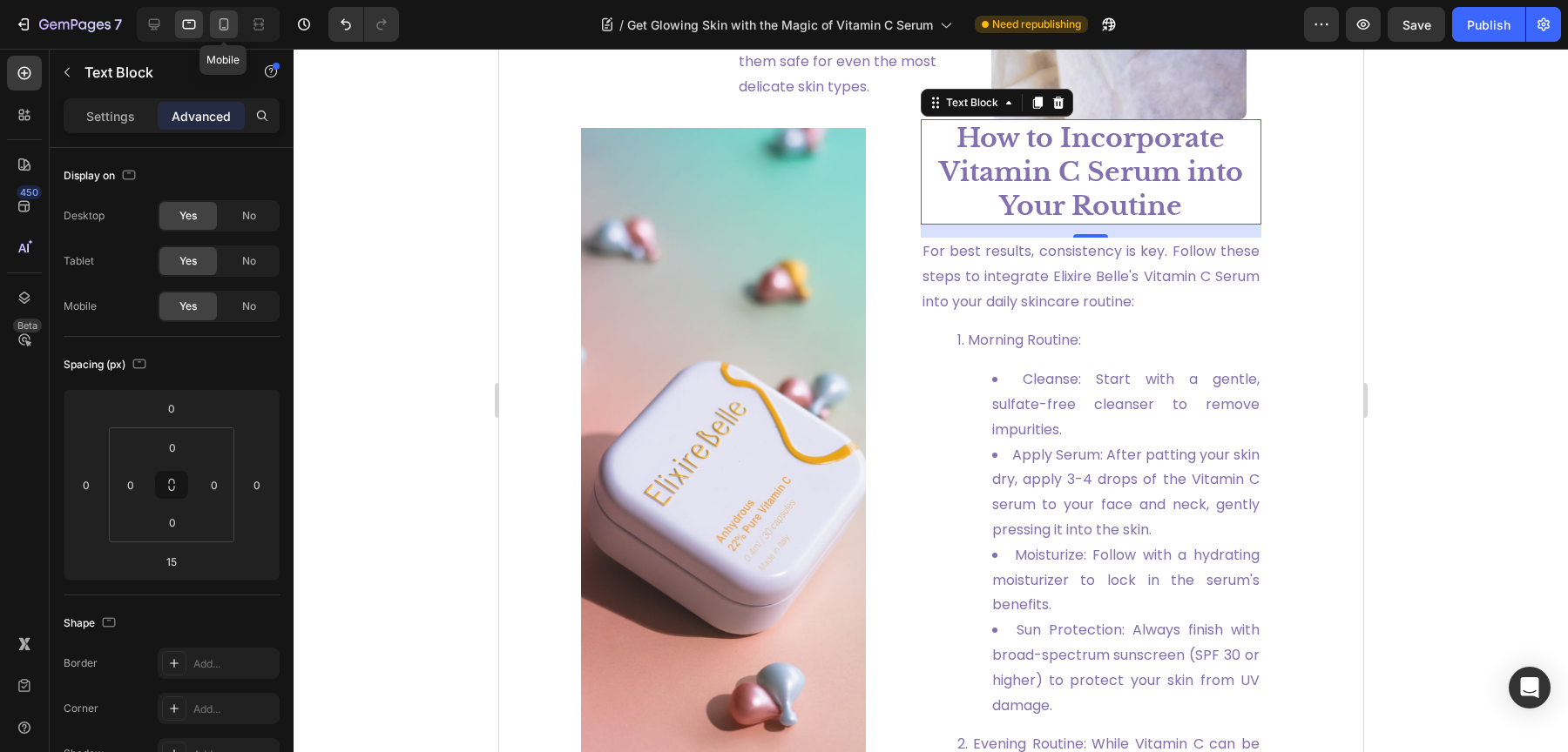
click at [234, 28] on div at bounding box center [223, 24] width 28 height 28
type input "20"
type input "30"
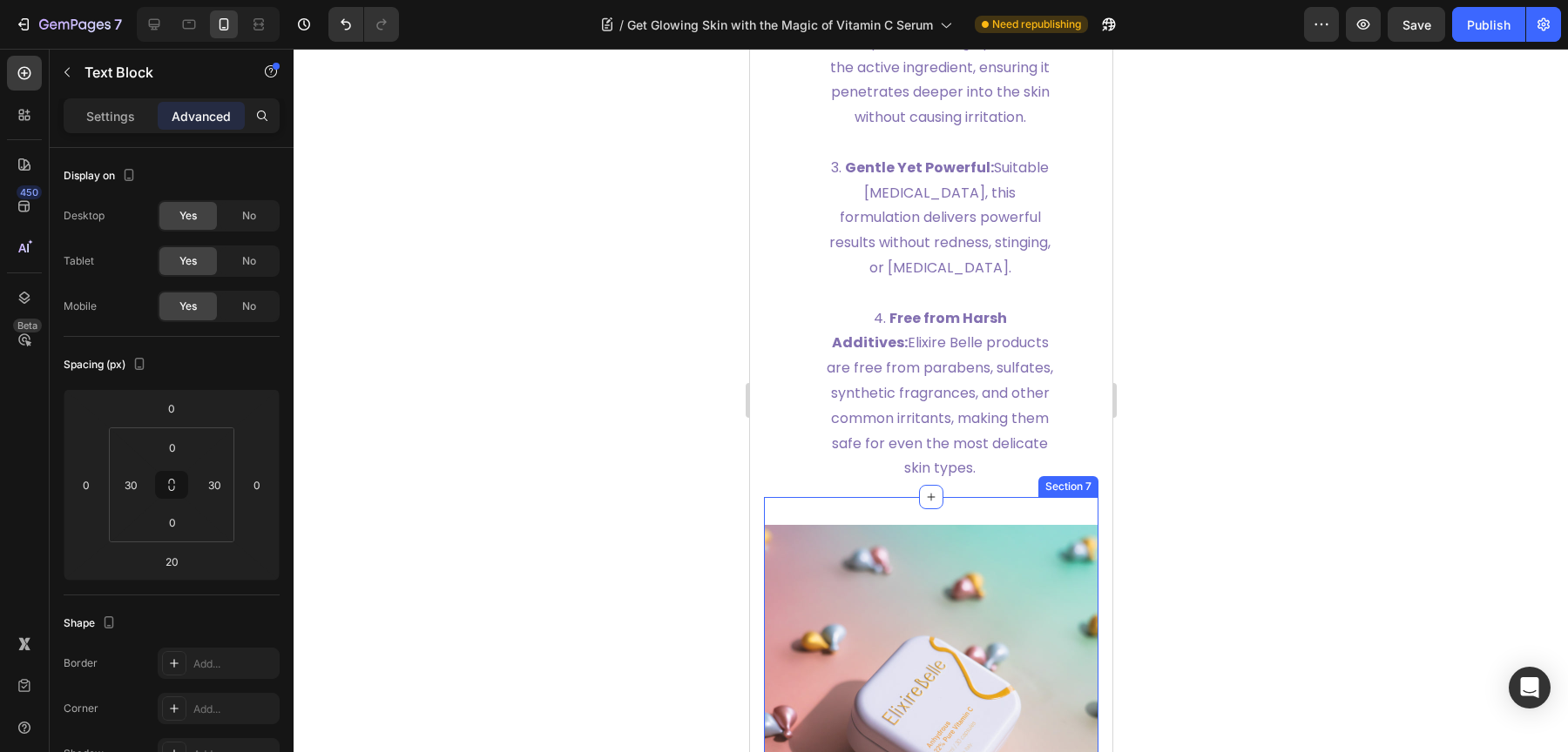
scroll to position [3924, 0]
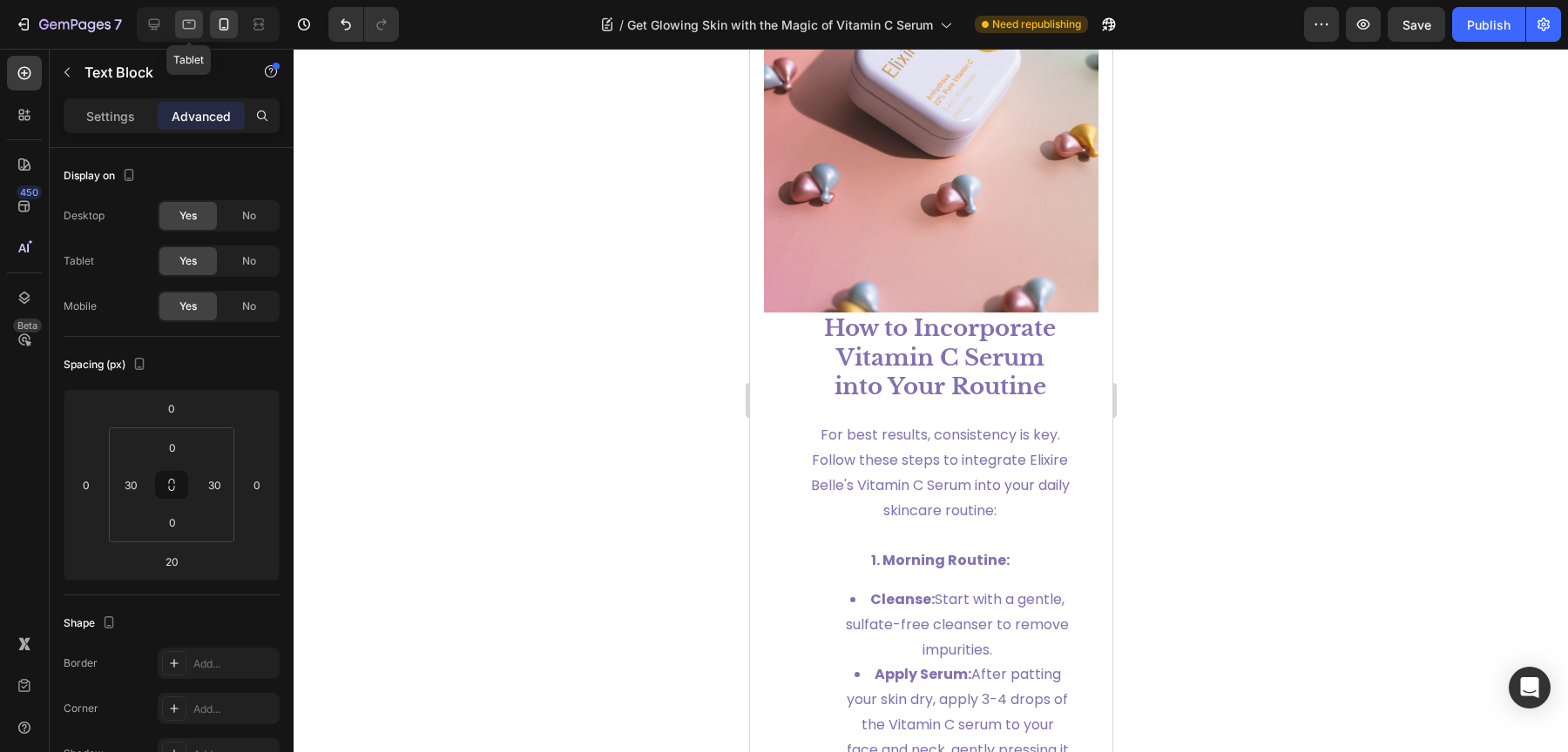
click at [195, 34] on div at bounding box center [189, 24] width 28 height 28
type input "15"
type input "0"
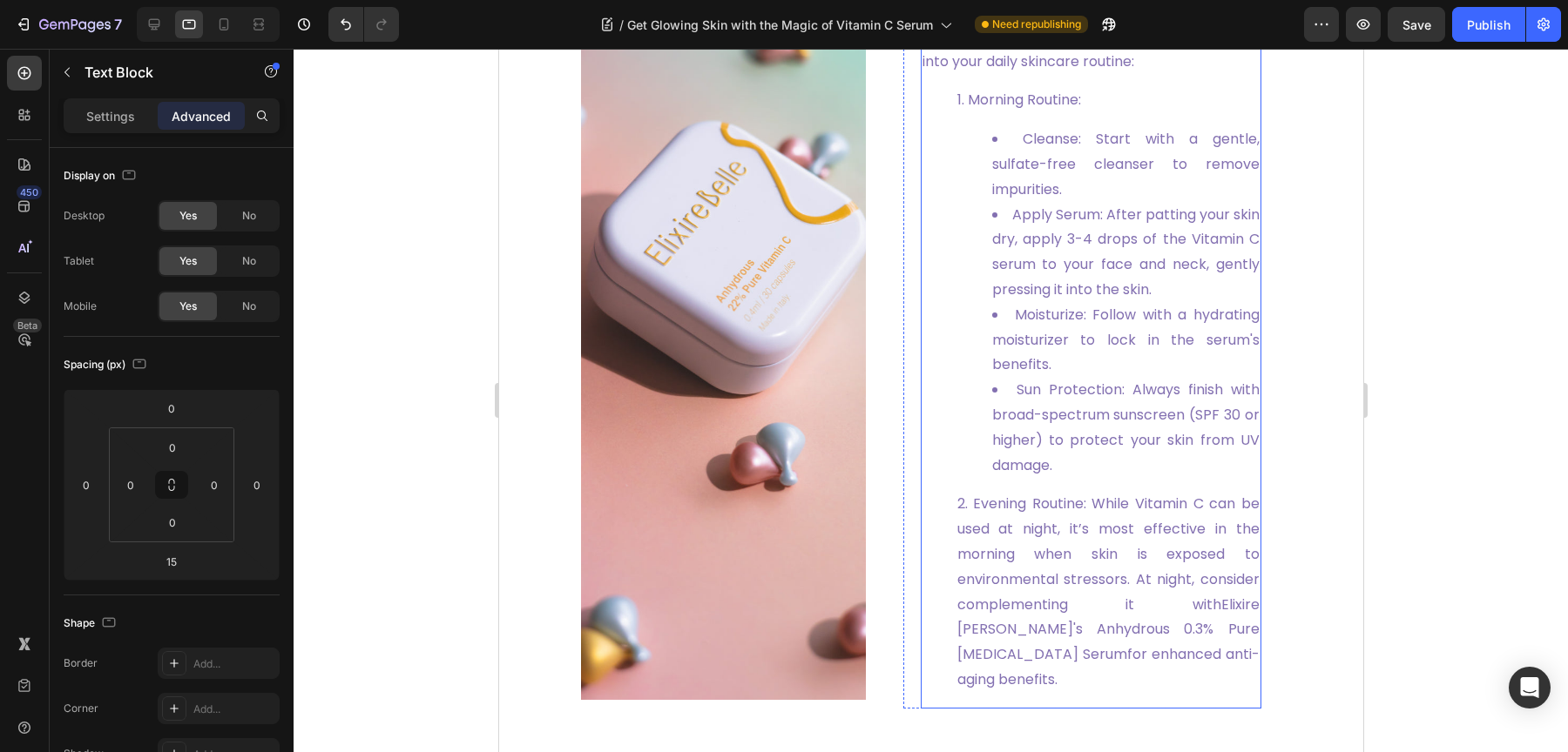
scroll to position [2267, 0]
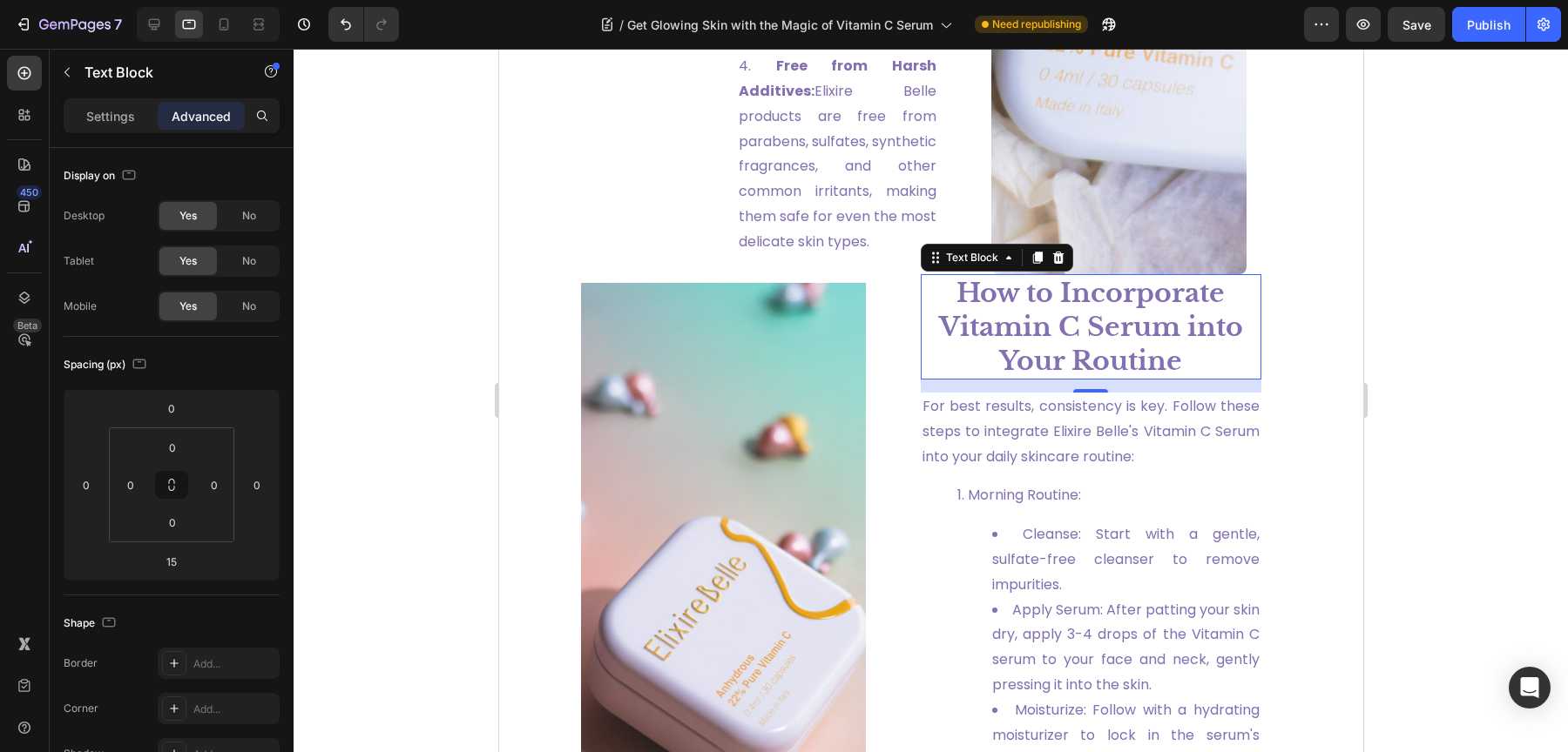
click at [1077, 336] on strong "How to Incorporate Vitamin C Serum into Your Routine" at bounding box center [1090, 326] width 304 height 100
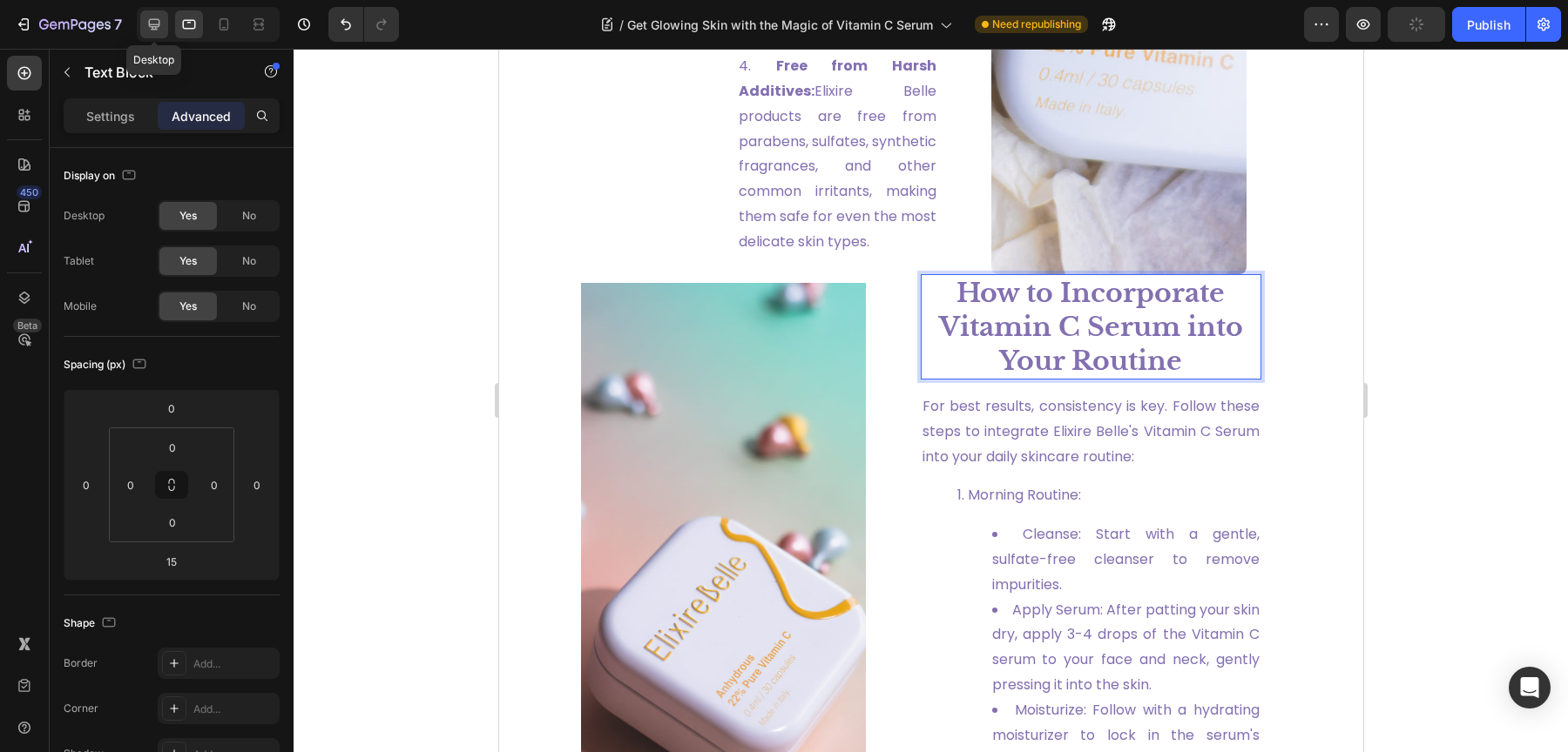
click at [163, 21] on div at bounding box center [154, 24] width 28 height 28
type input "20"
type input "40"
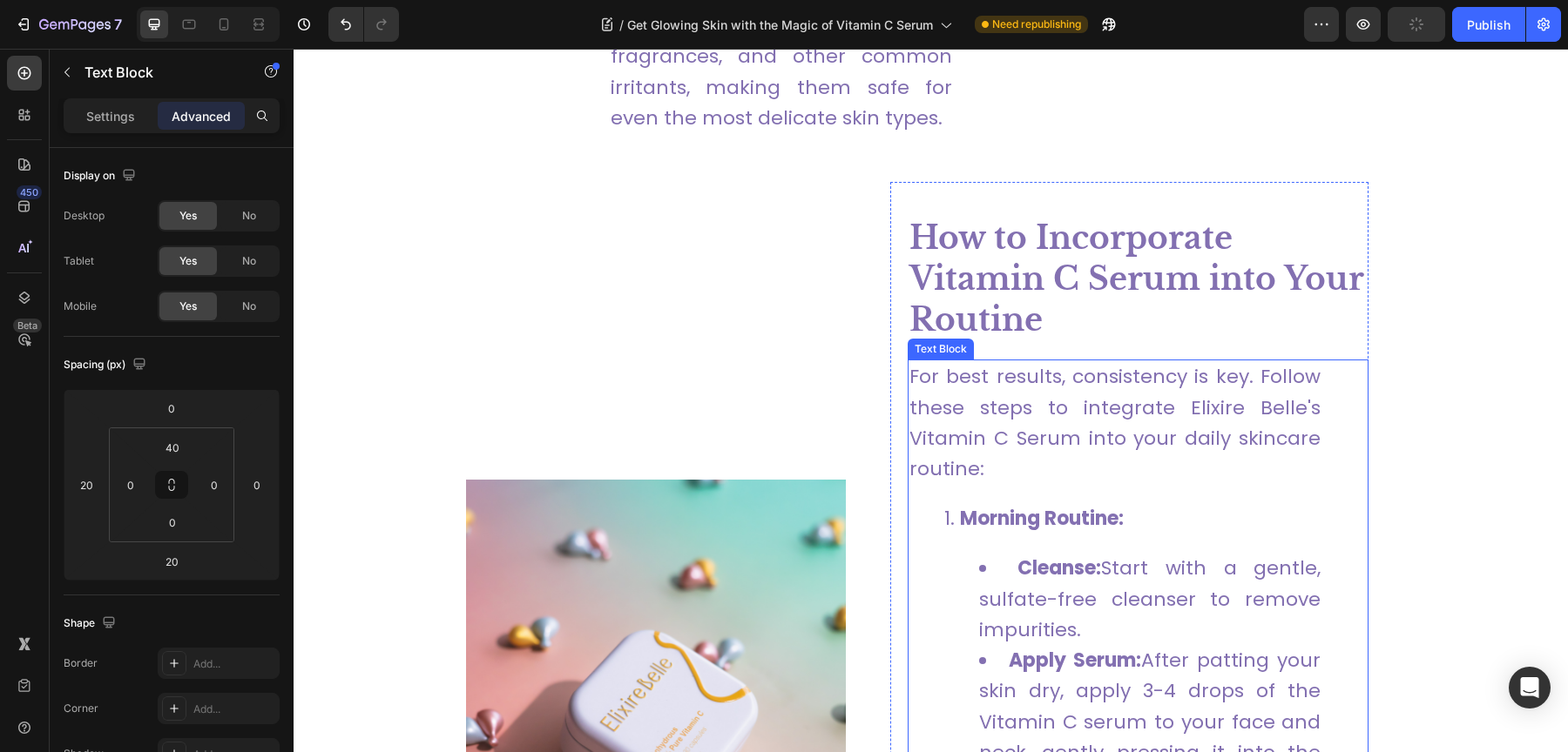
scroll to position [2285, 0]
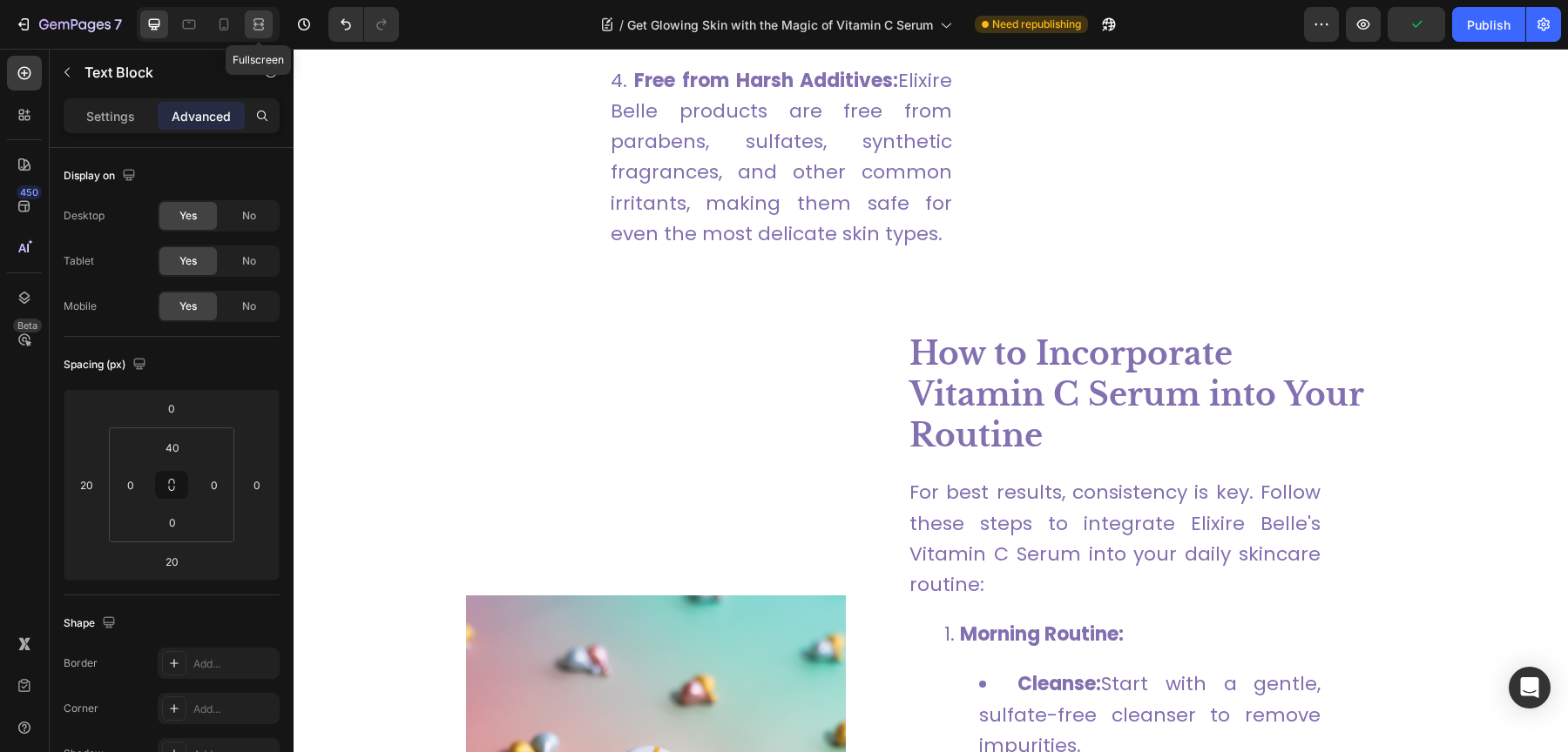
click at [271, 26] on div at bounding box center [258, 24] width 28 height 28
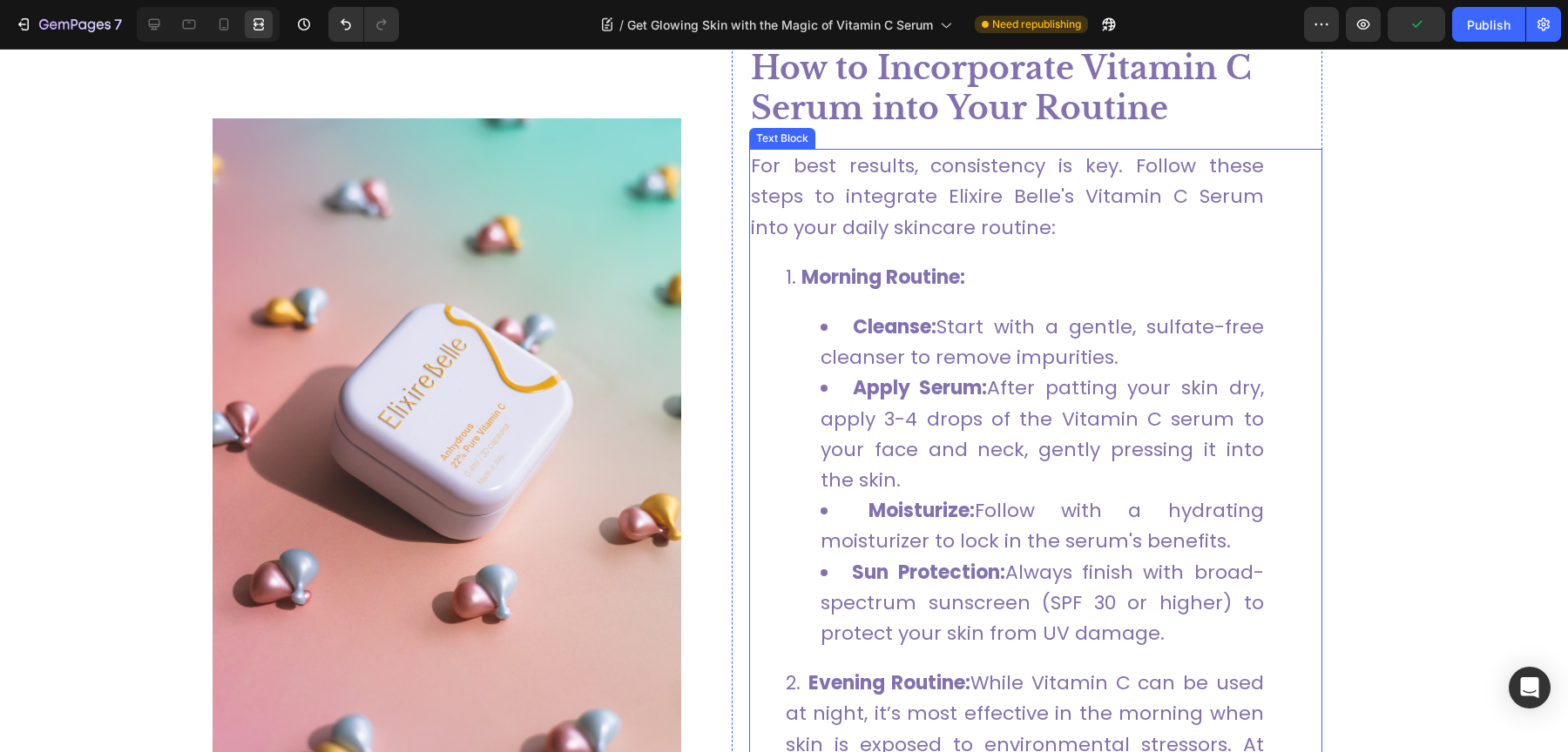
scroll to position [1830, 0]
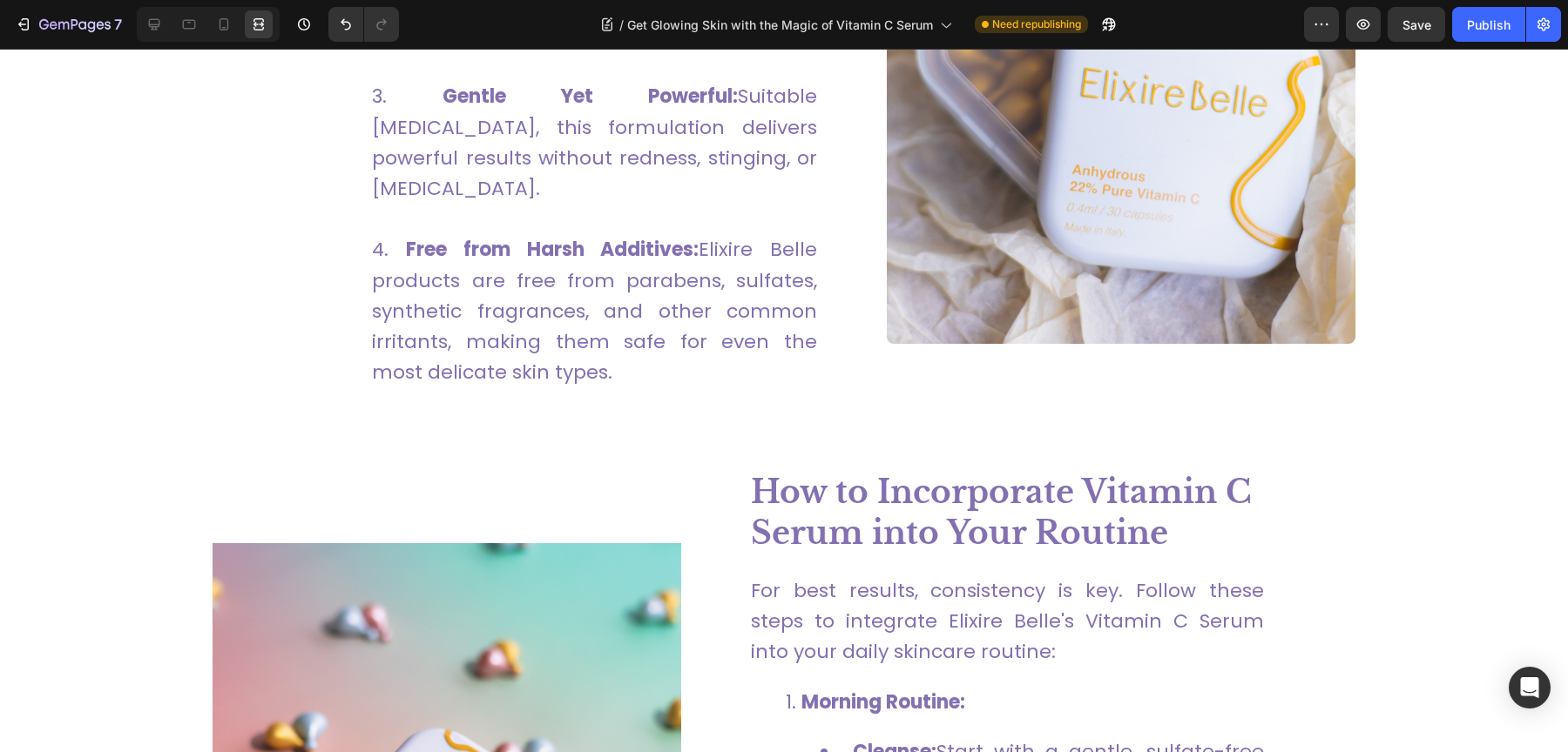
click at [967, 473] on strong "How to Incorporate Vitamin C Serum into Your Routine" at bounding box center [1001, 513] width 501 height 80
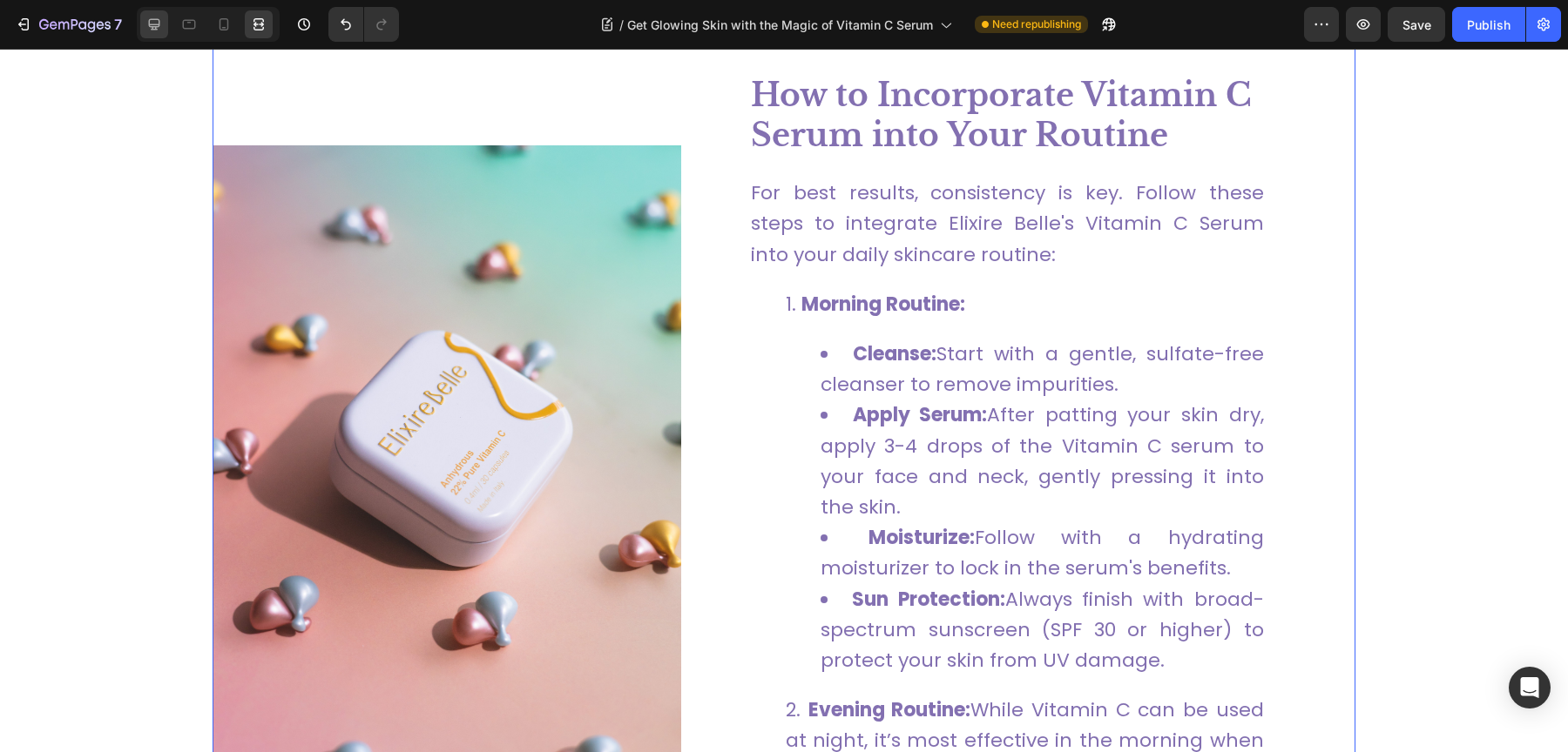
click at [144, 25] on div at bounding box center [154, 24] width 28 height 28
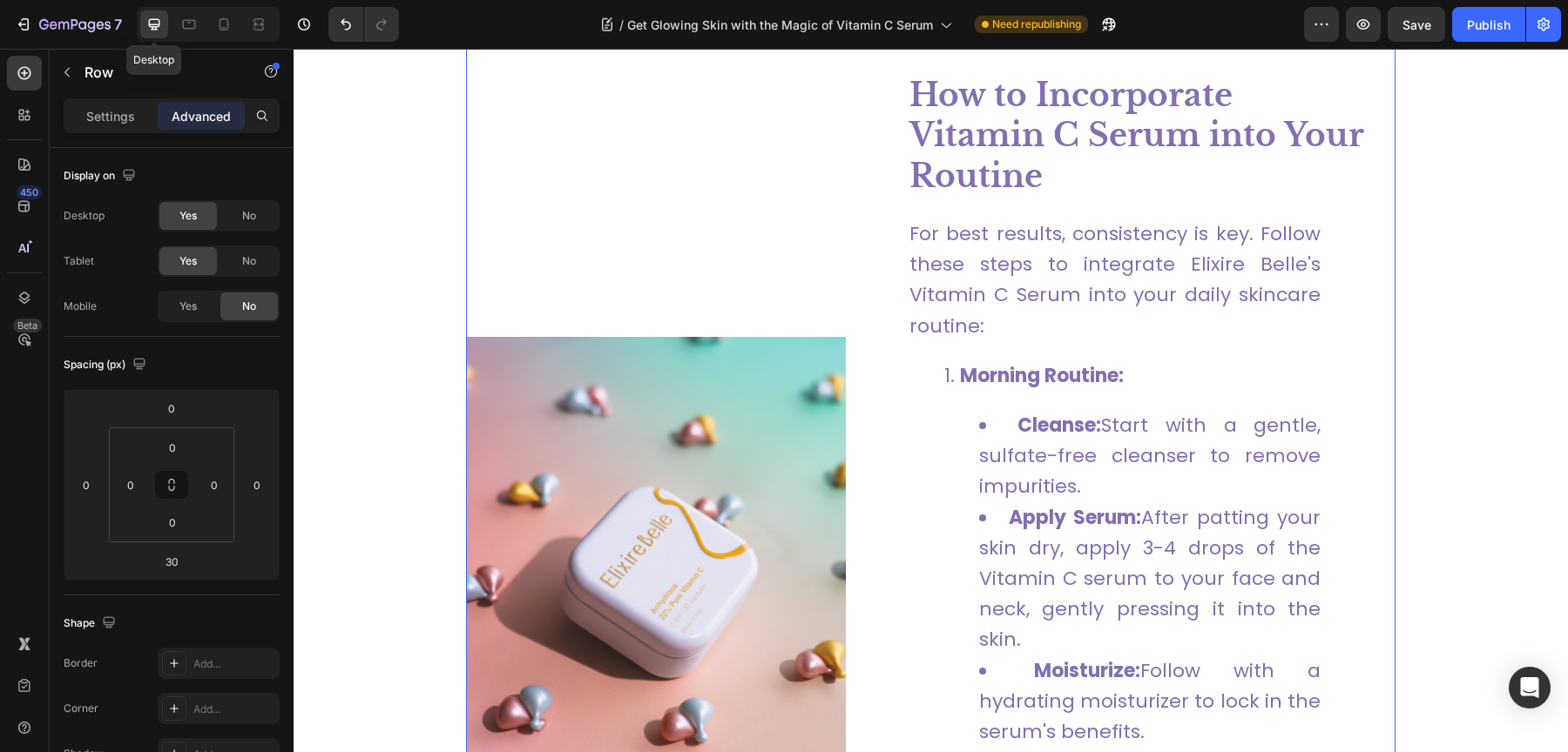
scroll to position [2357, 0]
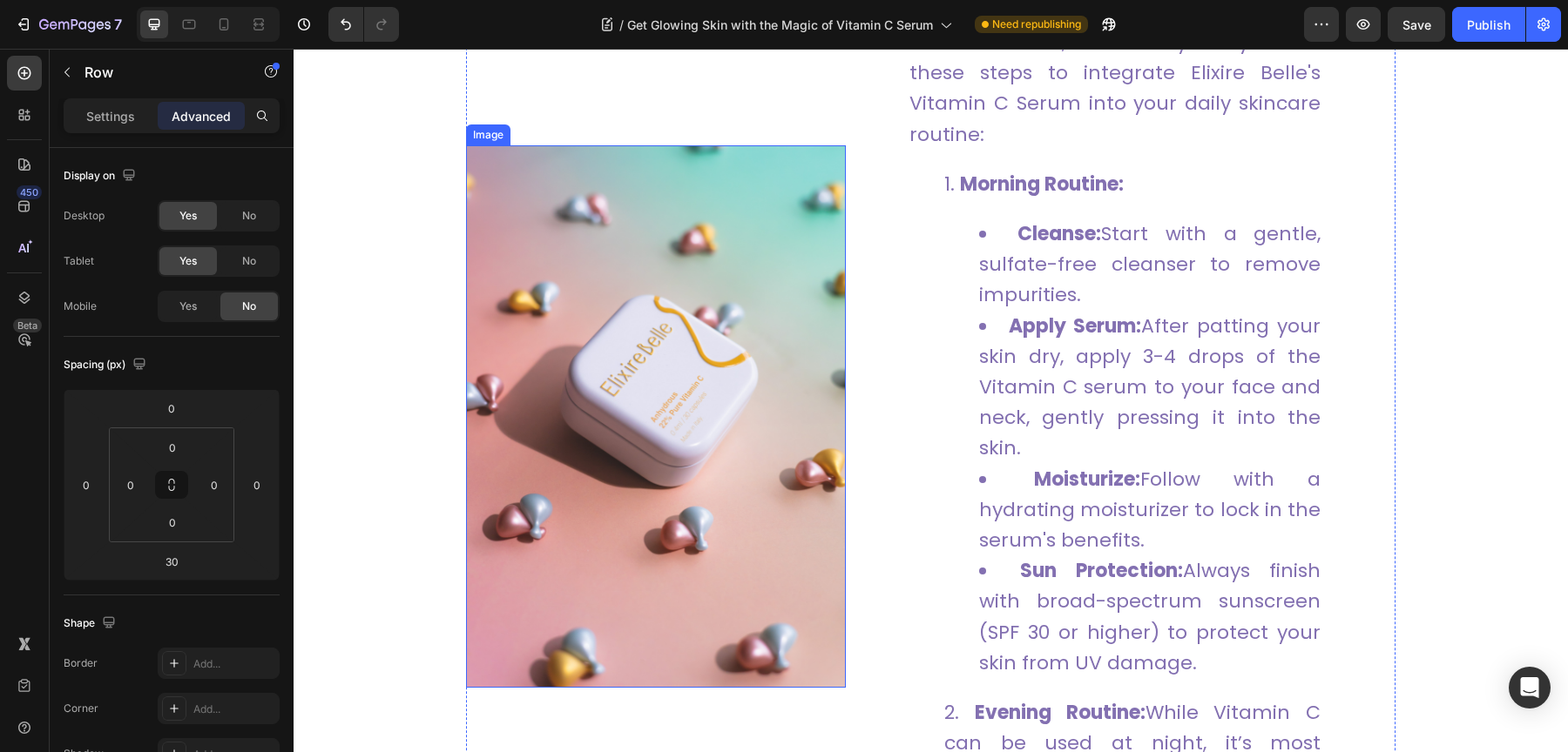
click at [649, 320] on img at bounding box center [655, 417] width 380 height 542
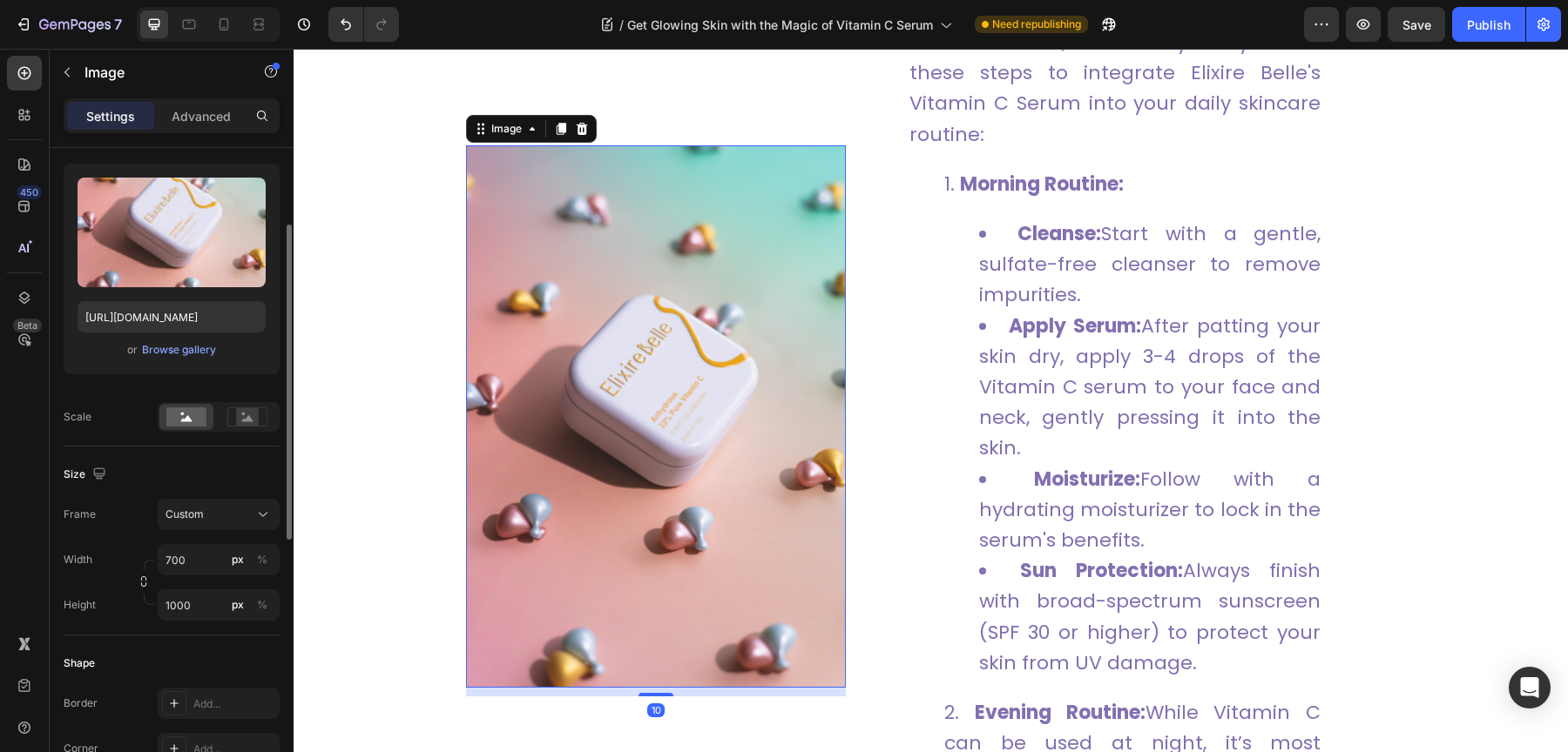
scroll to position [242, 0]
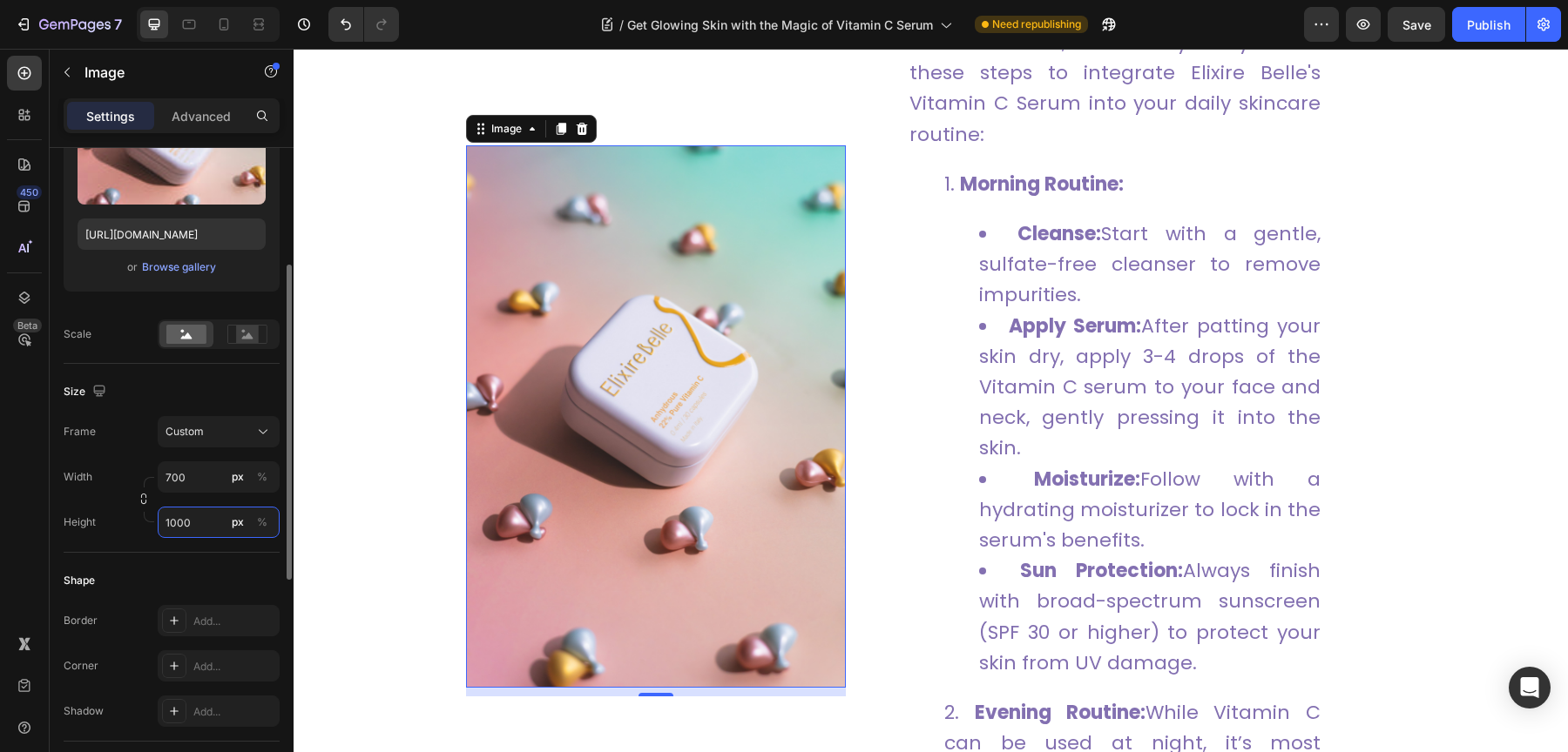
click at [195, 529] on input "1000" at bounding box center [218, 522] width 122 height 31
click at [176, 523] on input "1000" at bounding box center [218, 522] width 122 height 31
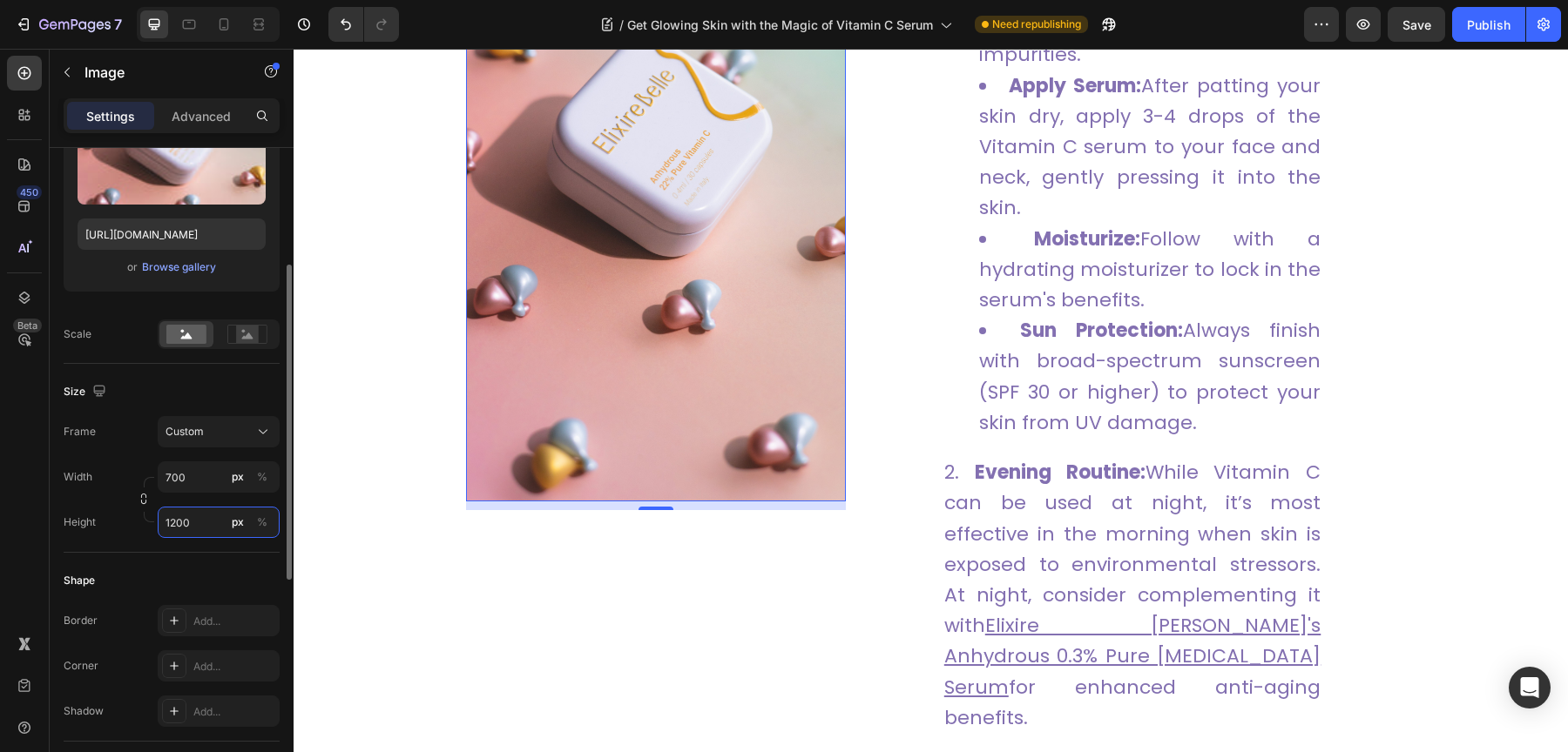
scroll to position [2303, 0]
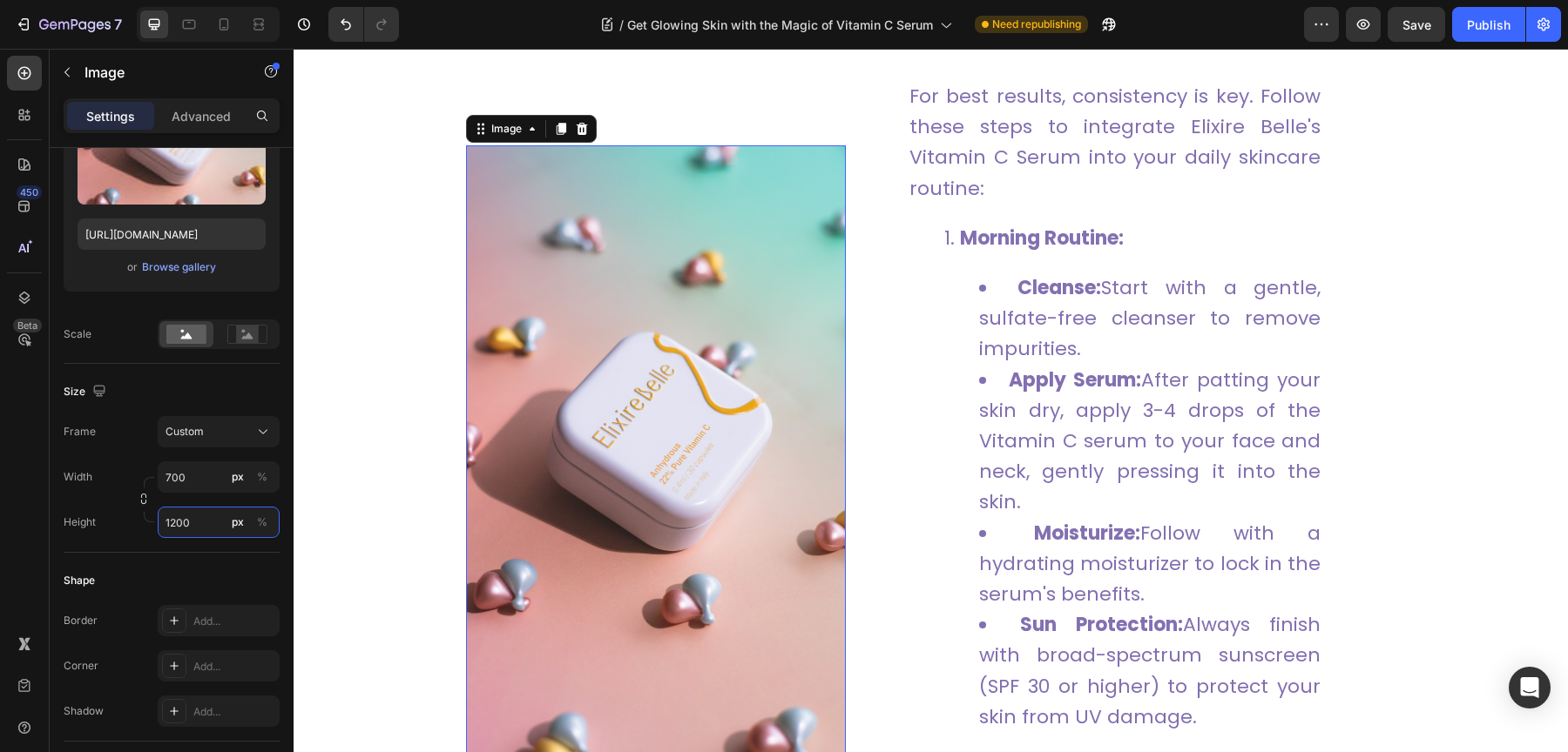
type input "1200"
click at [261, 16] on icon at bounding box center [259, 25] width 18 height 18
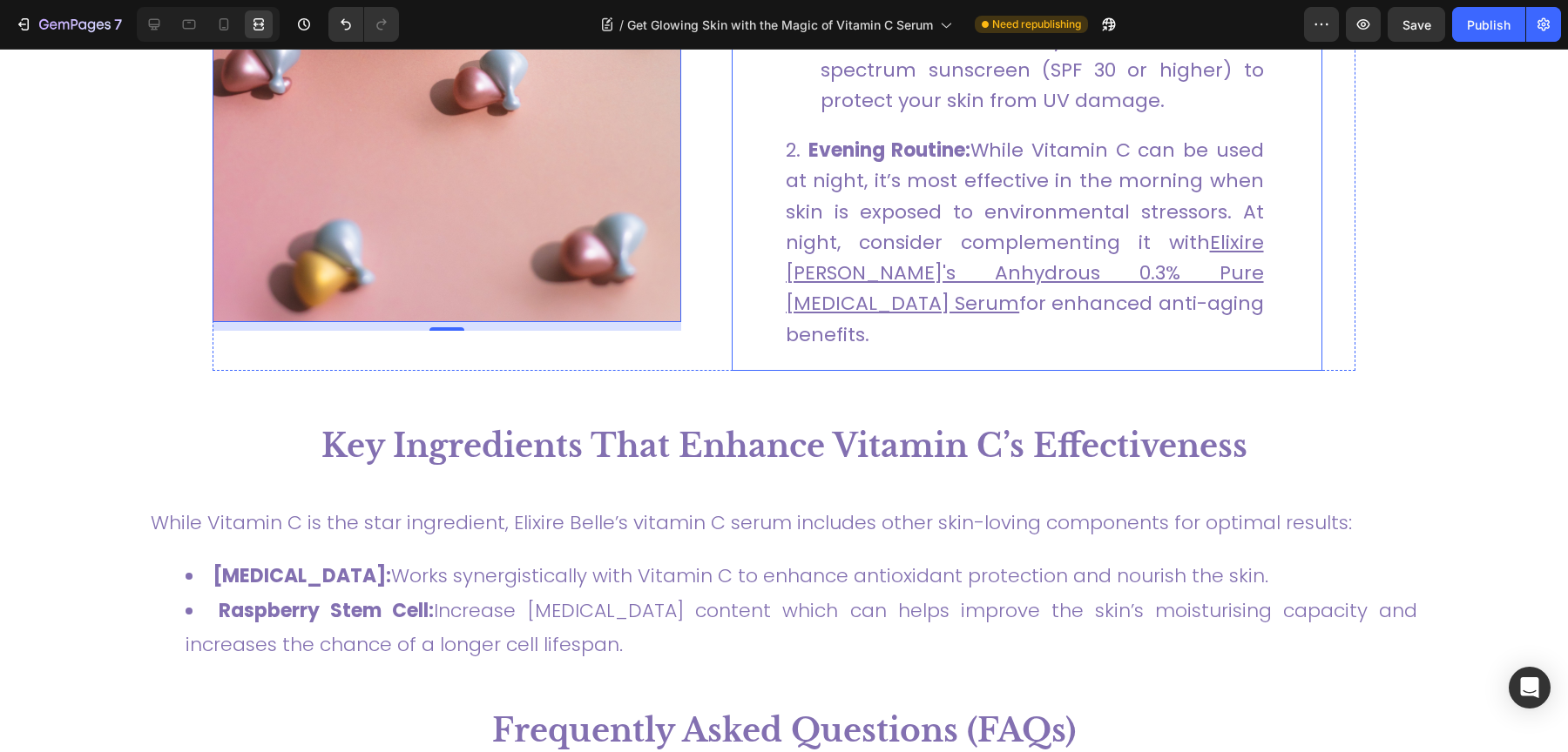
scroll to position [2540, 0]
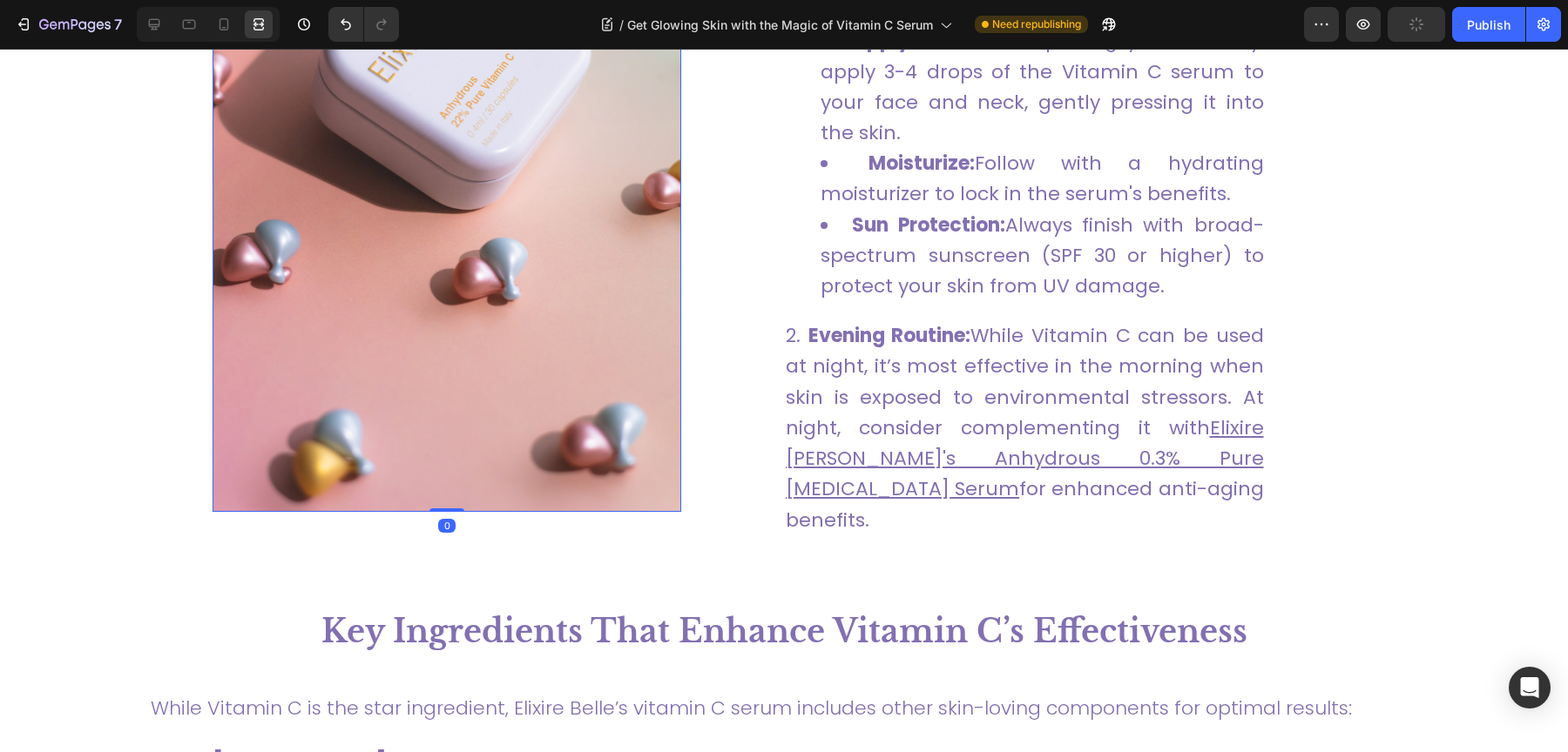
drag, startPoint x: 444, startPoint y: 494, endPoint x: 444, endPoint y: 464, distance: 30.0
click at [444, 464] on div "Image 0" at bounding box center [446, 110] width 469 height 804
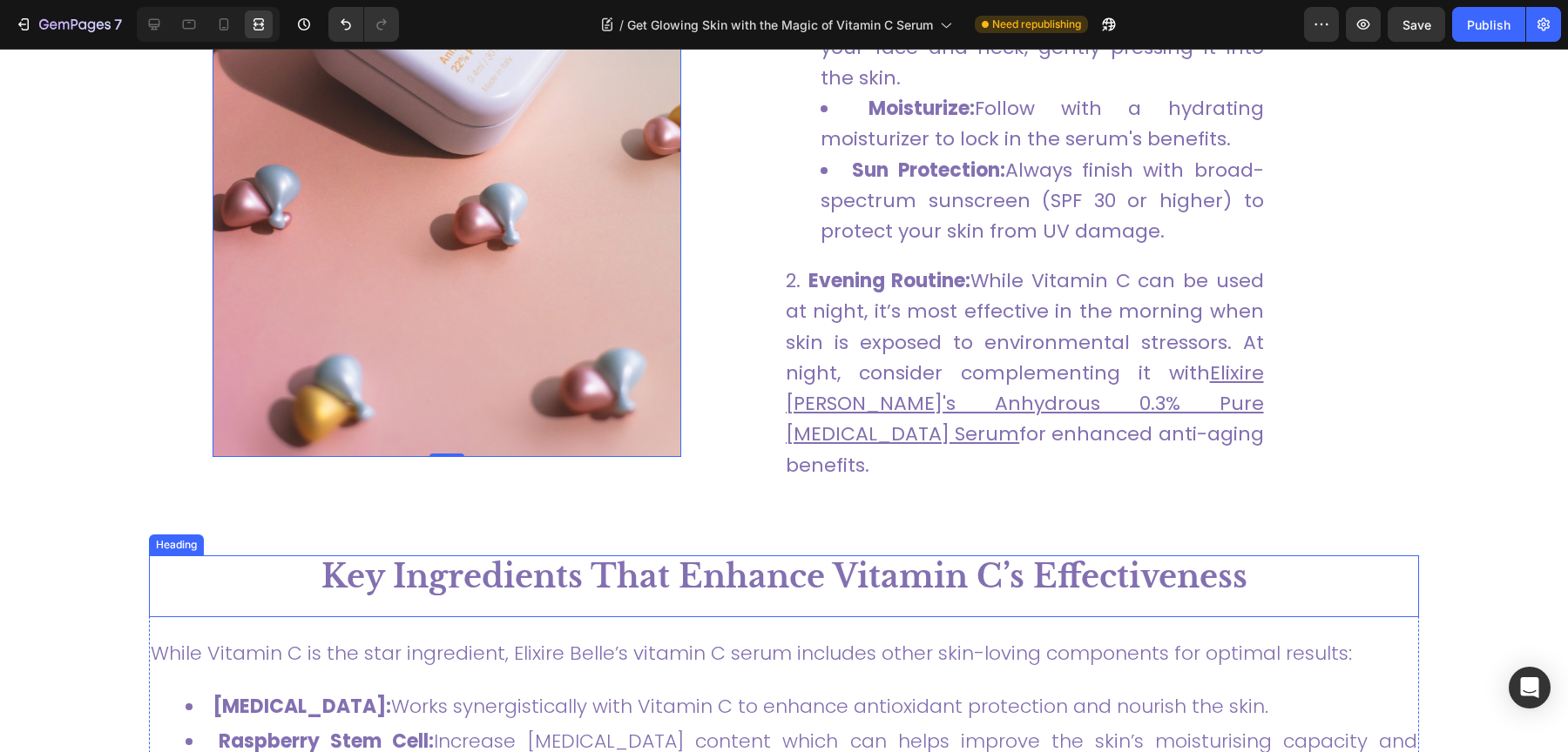
scroll to position [2456, 0]
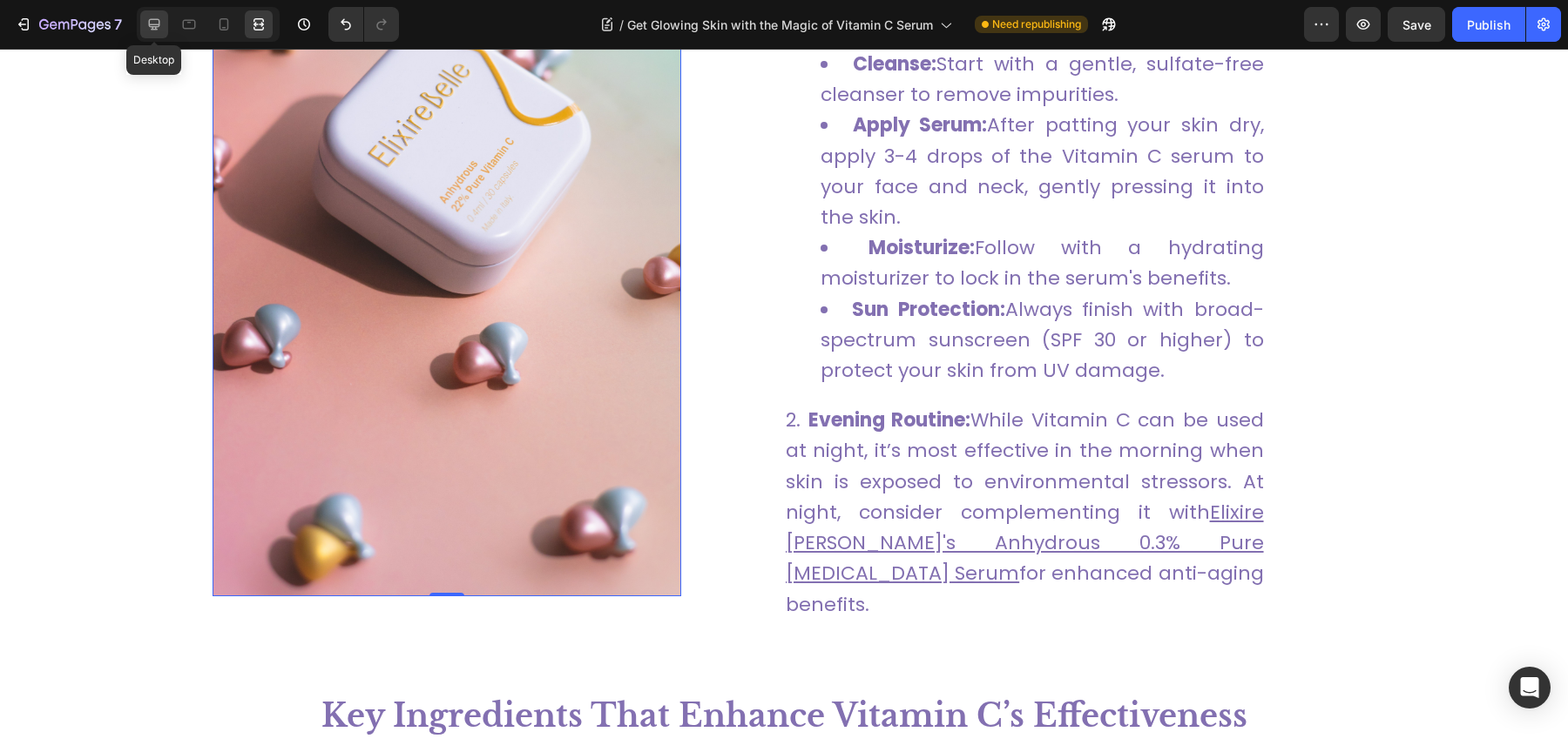
click at [164, 28] on div at bounding box center [154, 24] width 28 height 28
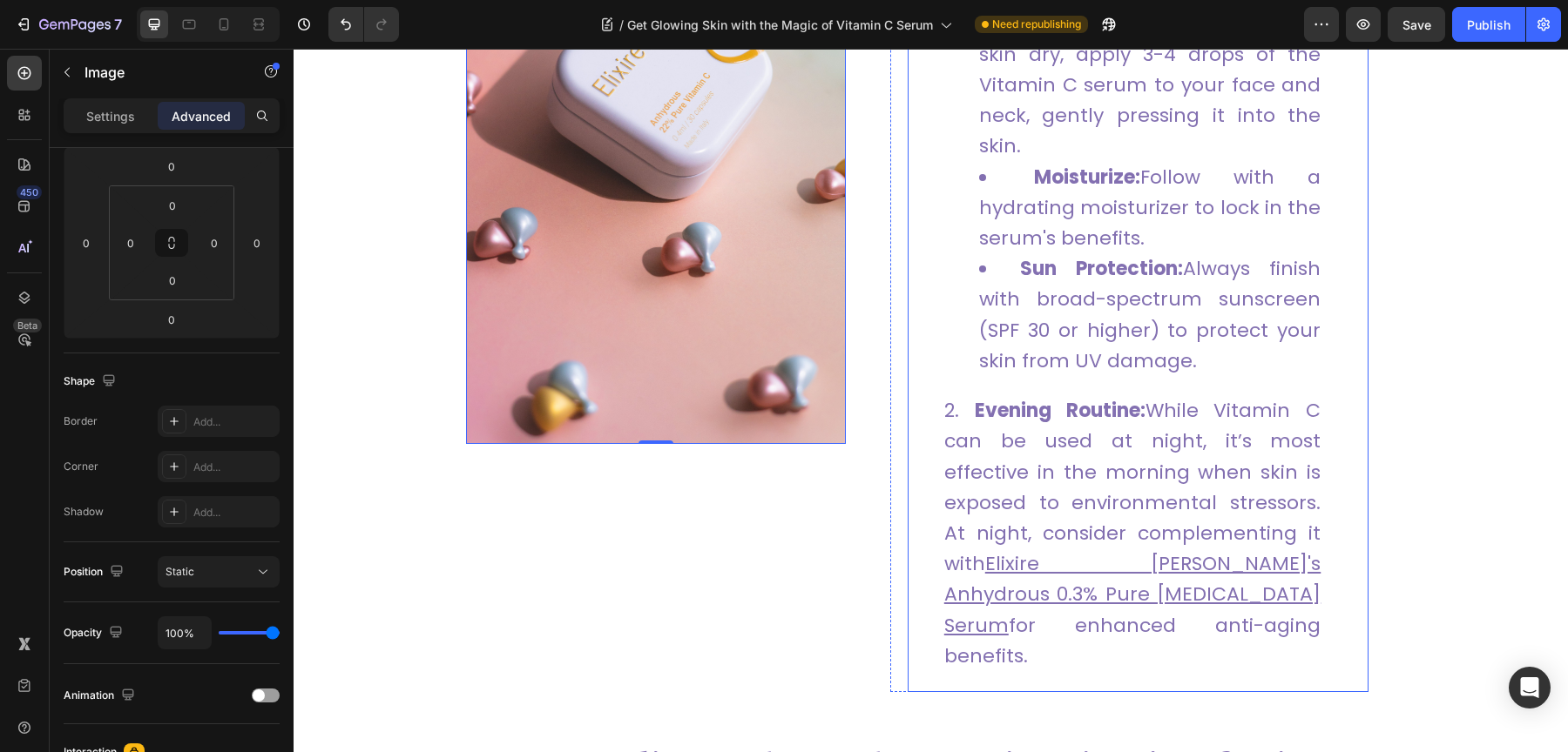
scroll to position [2883, 0]
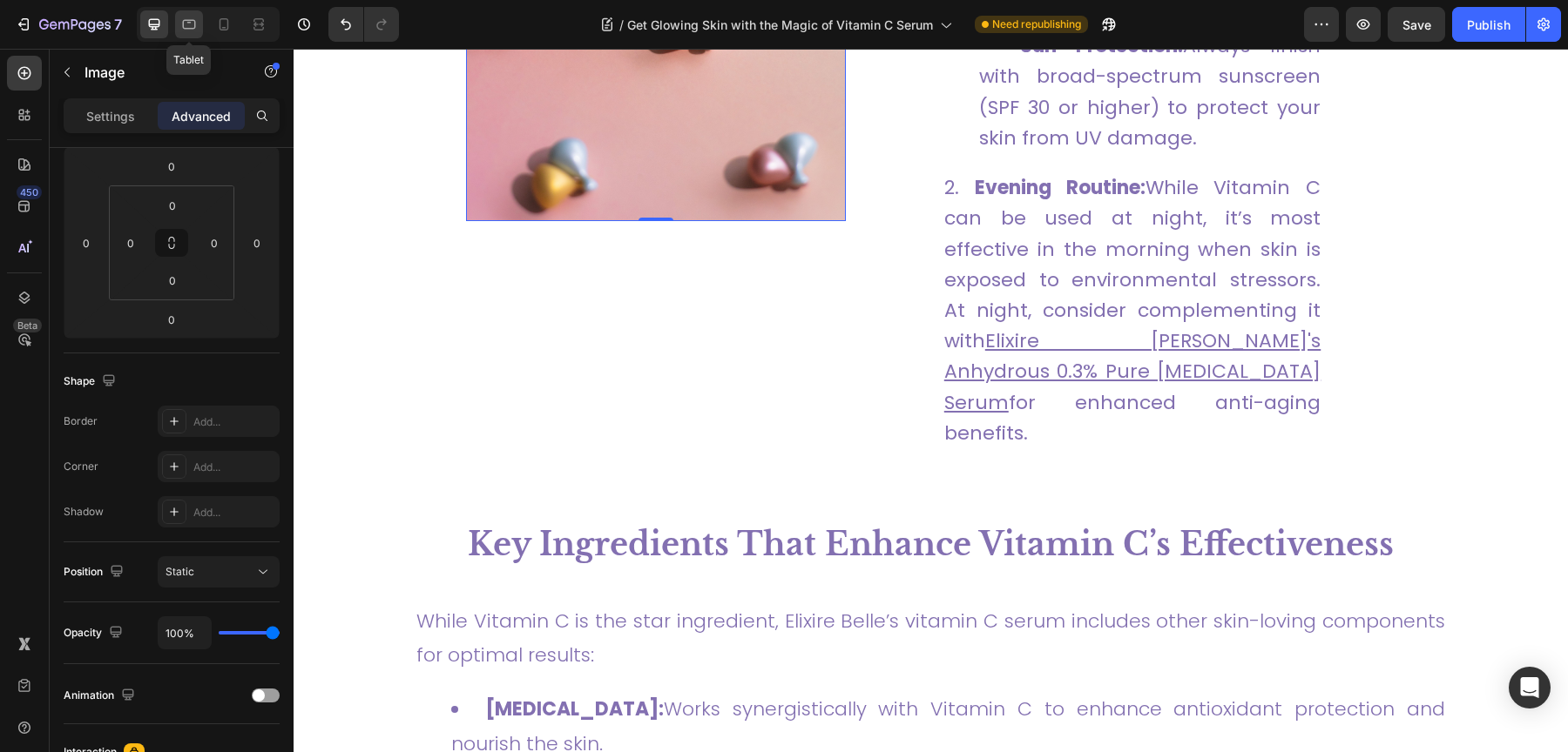
click at [189, 28] on icon at bounding box center [189, 25] width 13 height 10
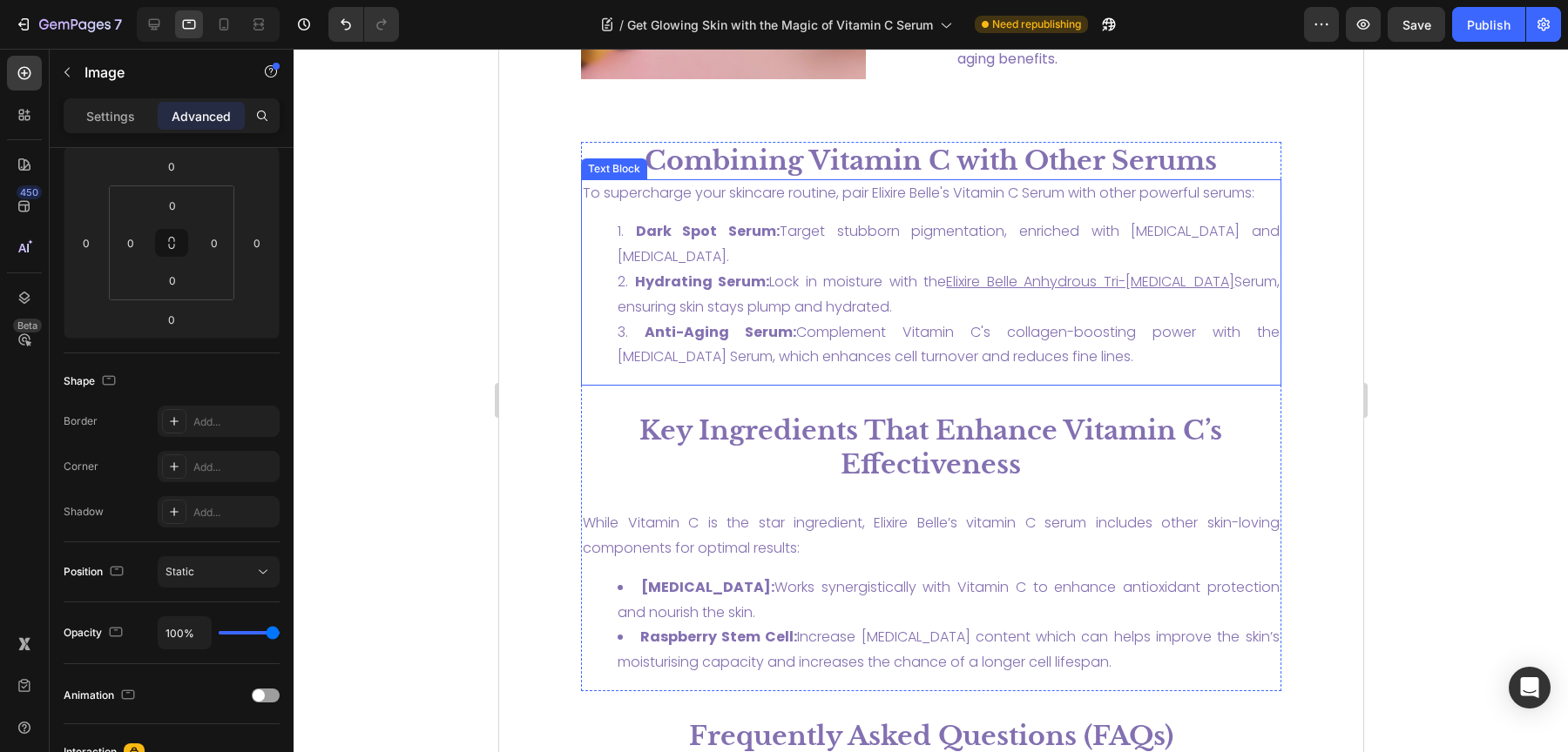
scroll to position [2765, 0]
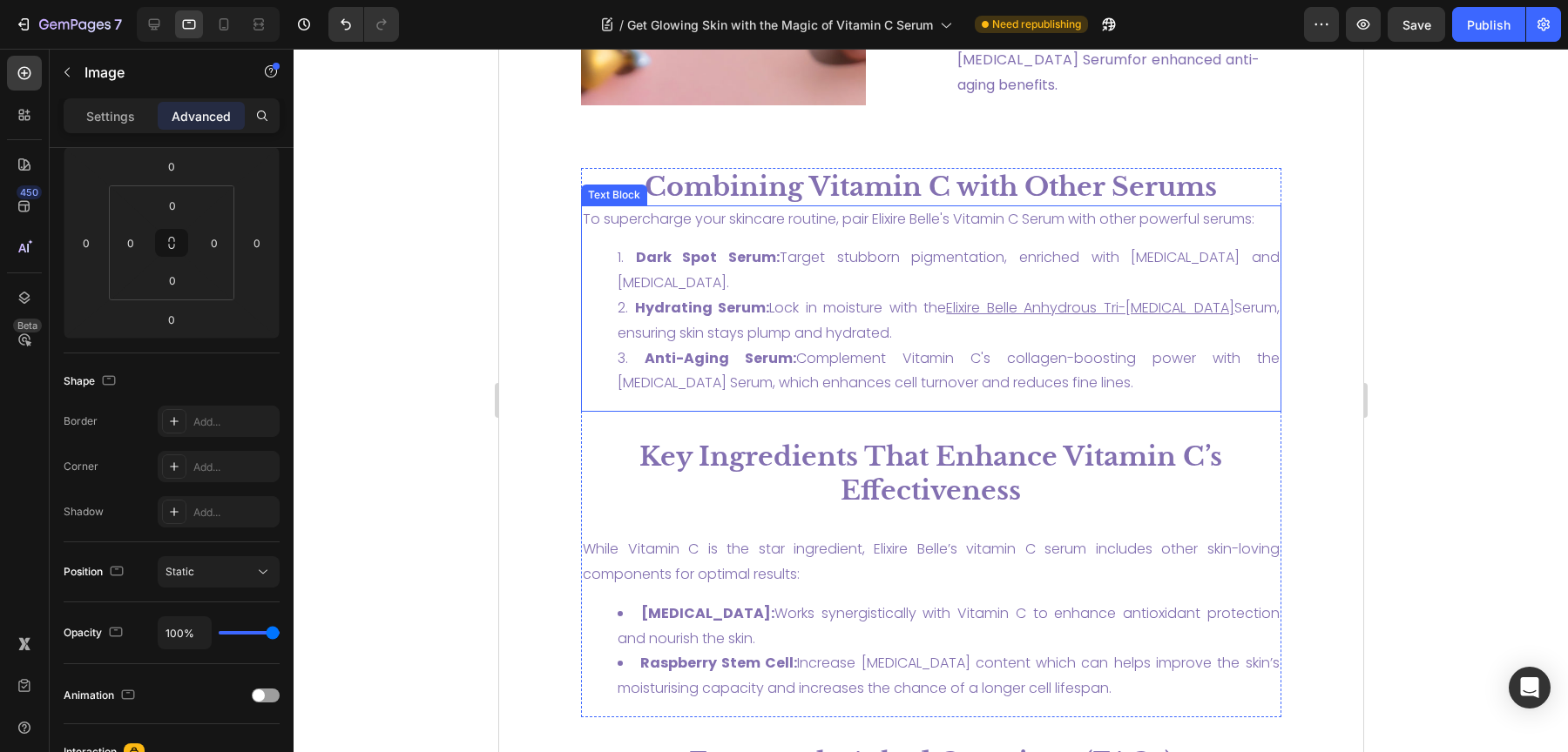
click at [931, 217] on p "To supercharge your skincare routine, pair Elixire Belle's Vitamin C Serum with…" at bounding box center [930, 220] width 697 height 25
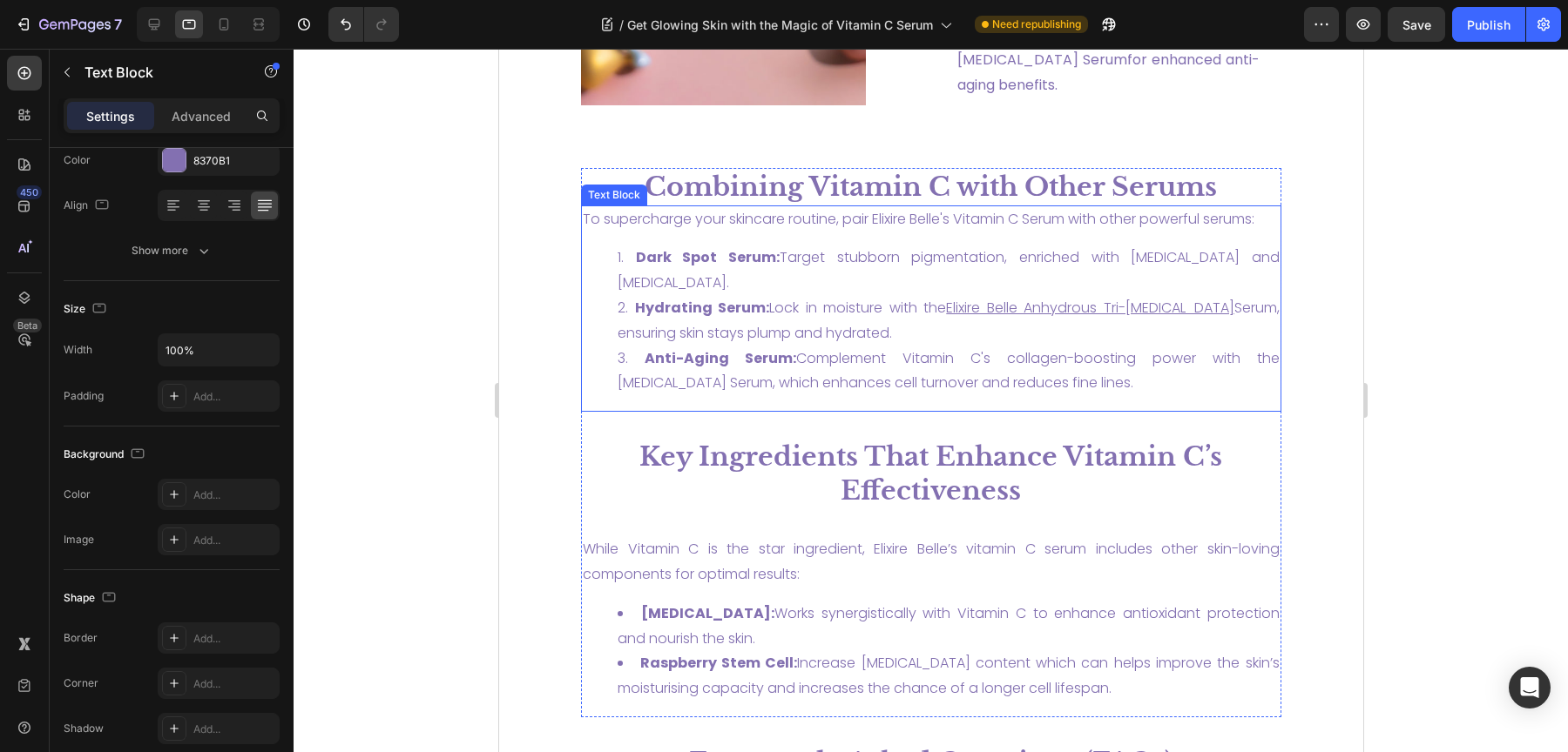
scroll to position [0, 0]
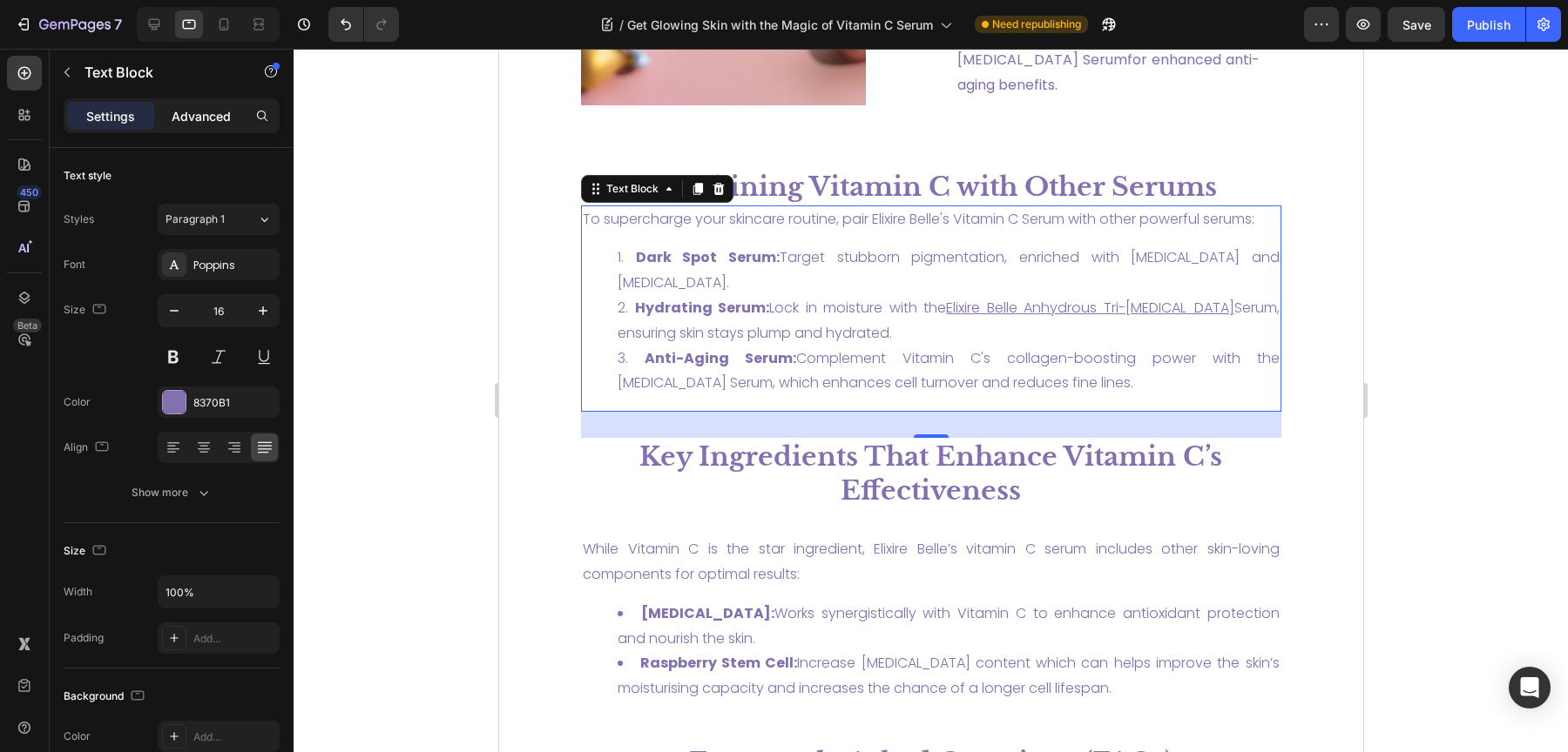
click at [195, 102] on div "Advanced" at bounding box center [201, 116] width 87 height 28
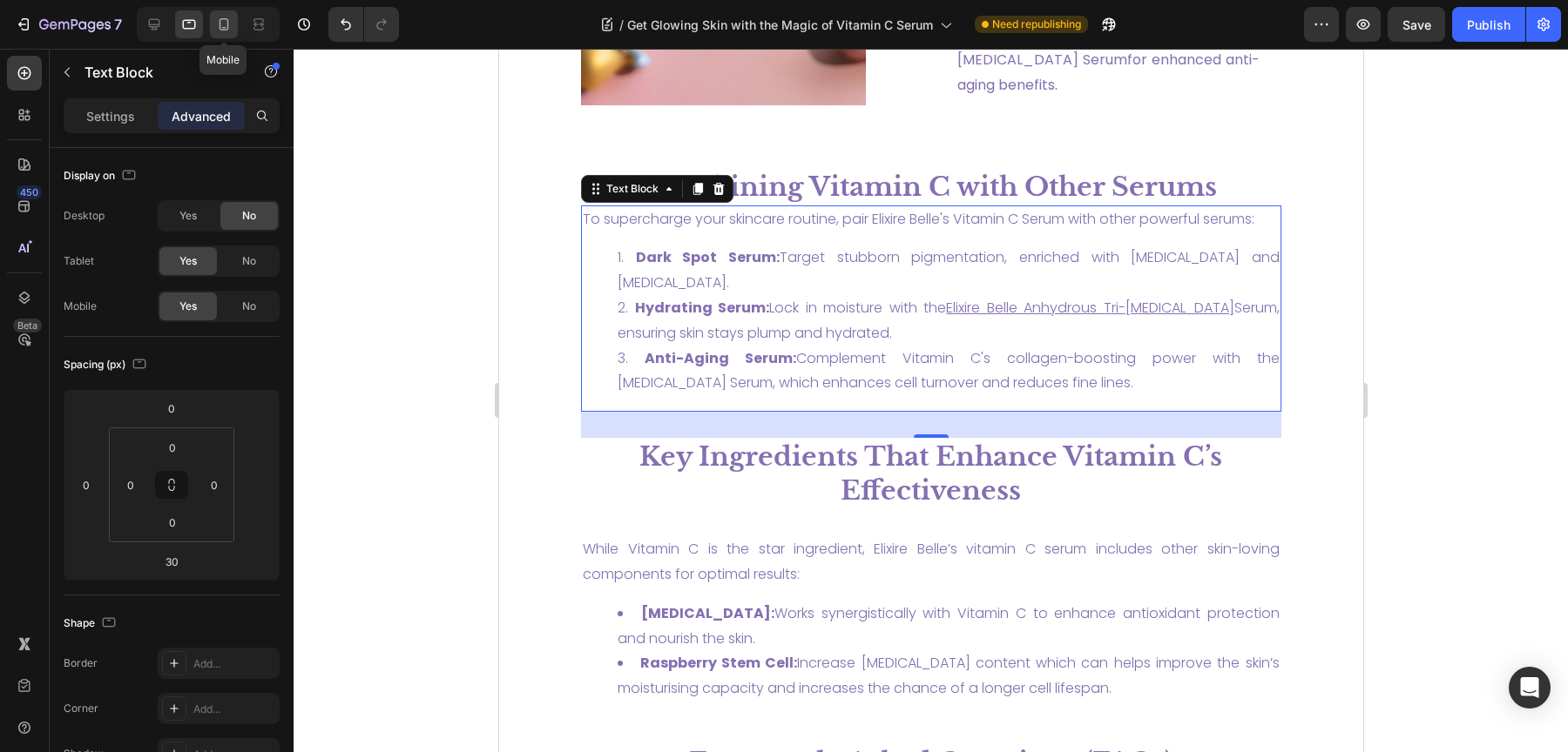
click at [225, 26] on icon at bounding box center [224, 25] width 18 height 18
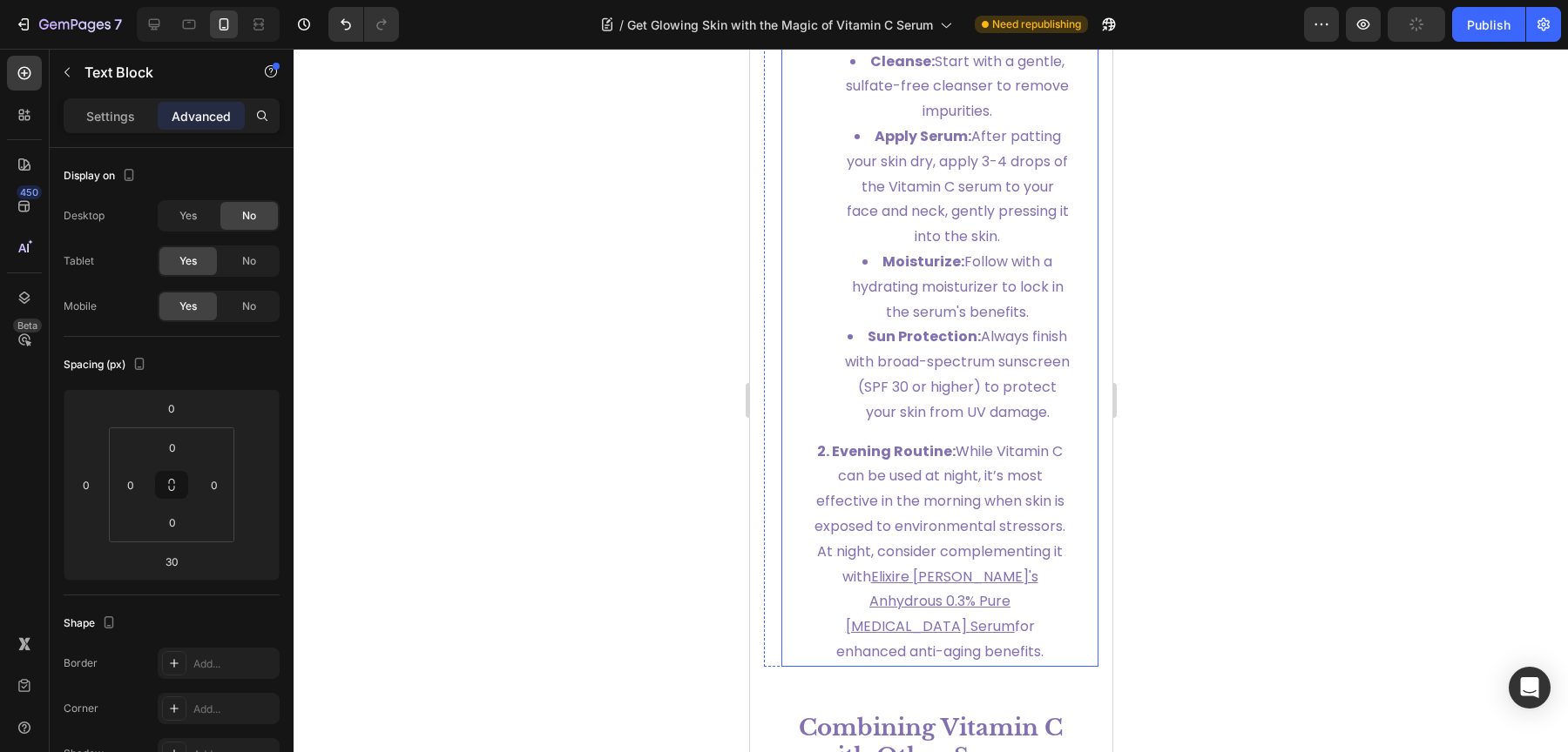
scroll to position [3716, 0]
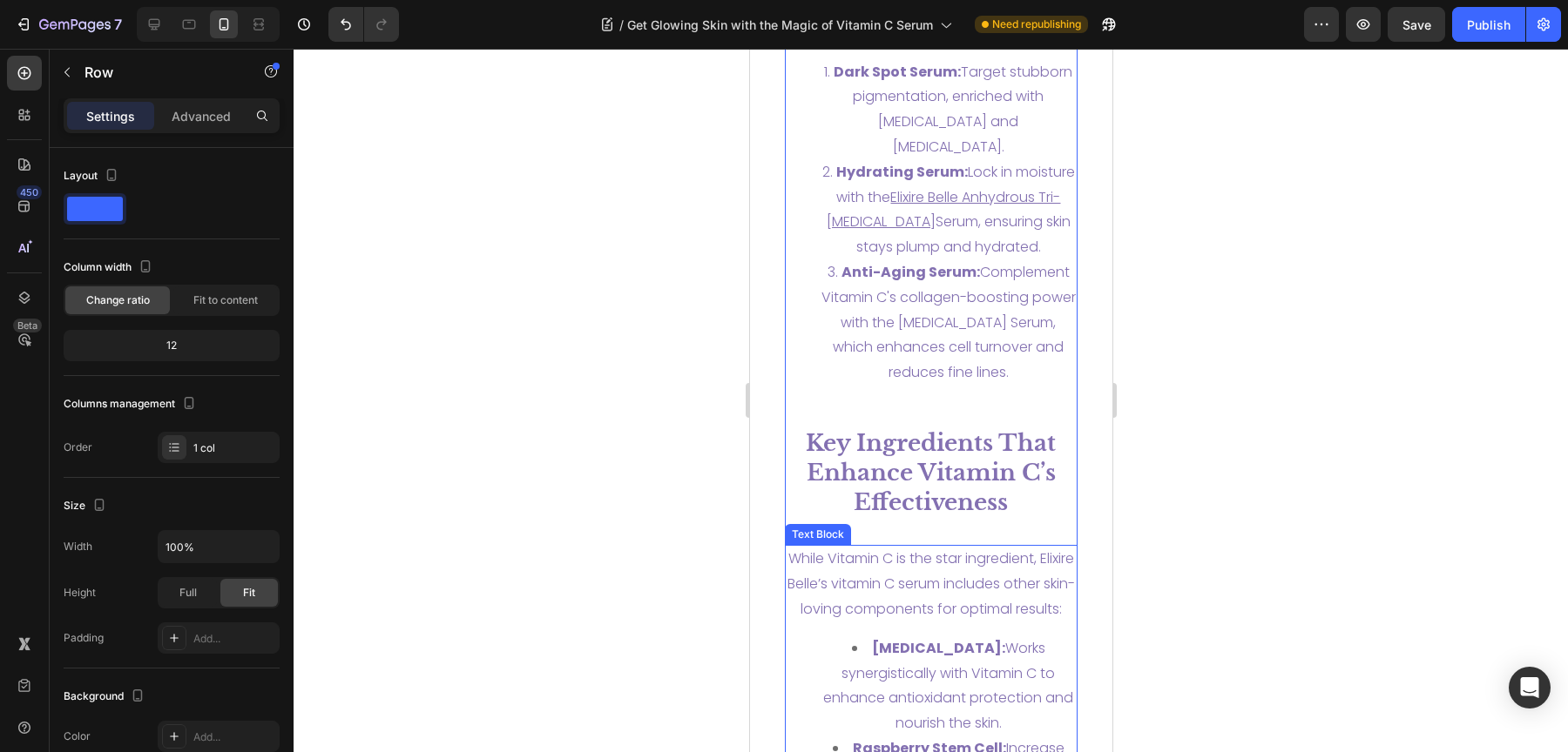
scroll to position [4121, 0]
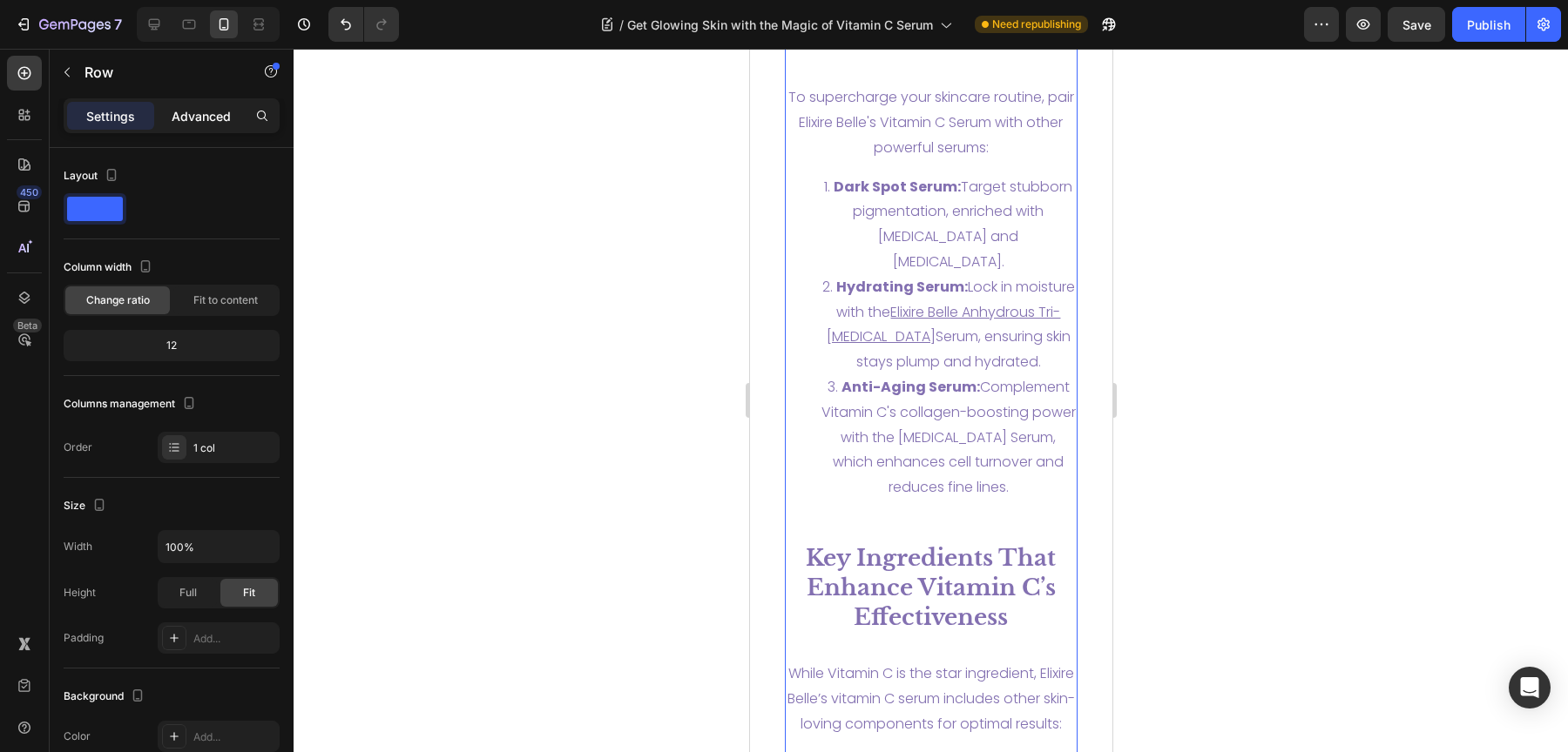
click at [190, 111] on p "Advanced" at bounding box center [201, 116] width 60 height 19
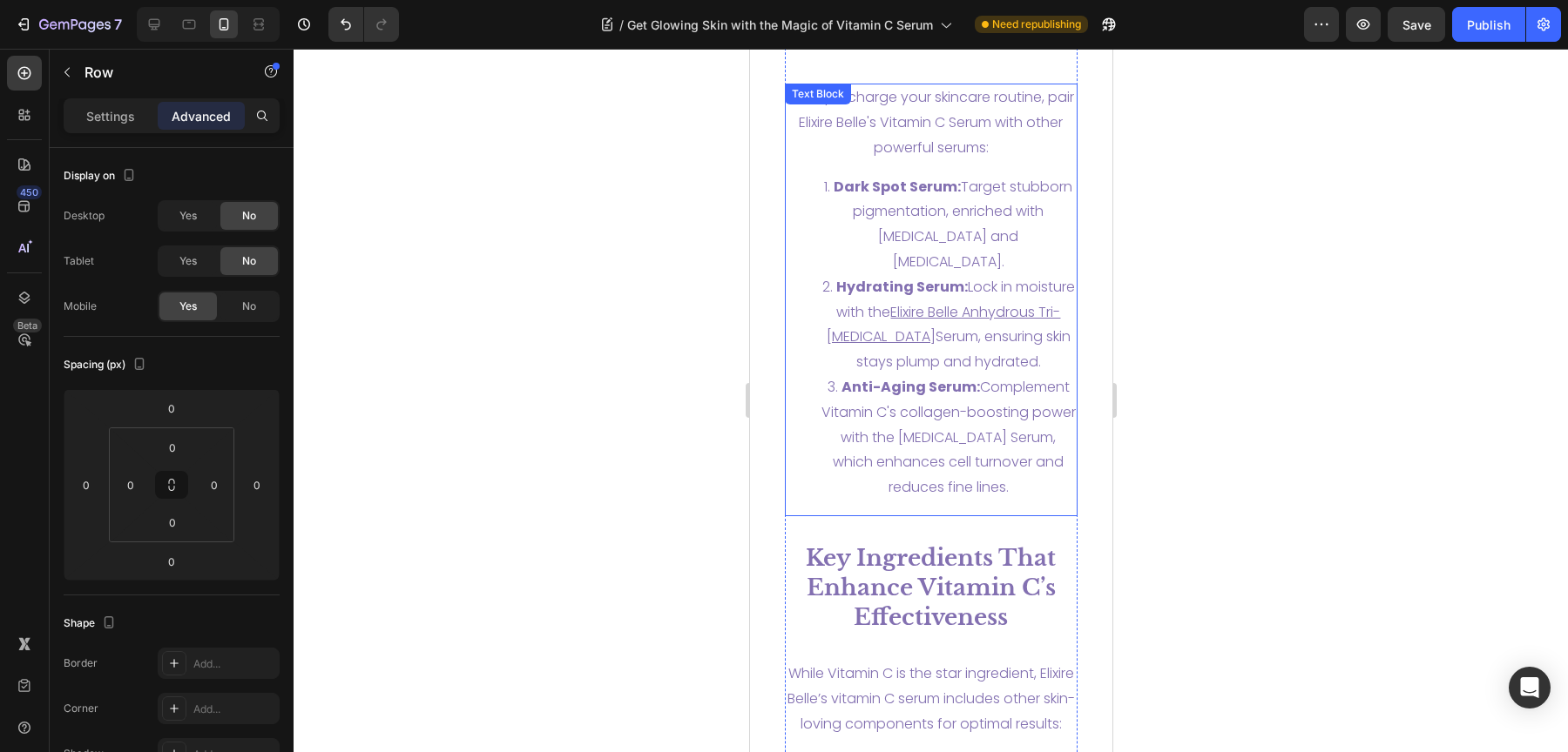
click at [979, 383] on strong "Anti-Aging Serum:" at bounding box center [910, 387] width 139 height 20
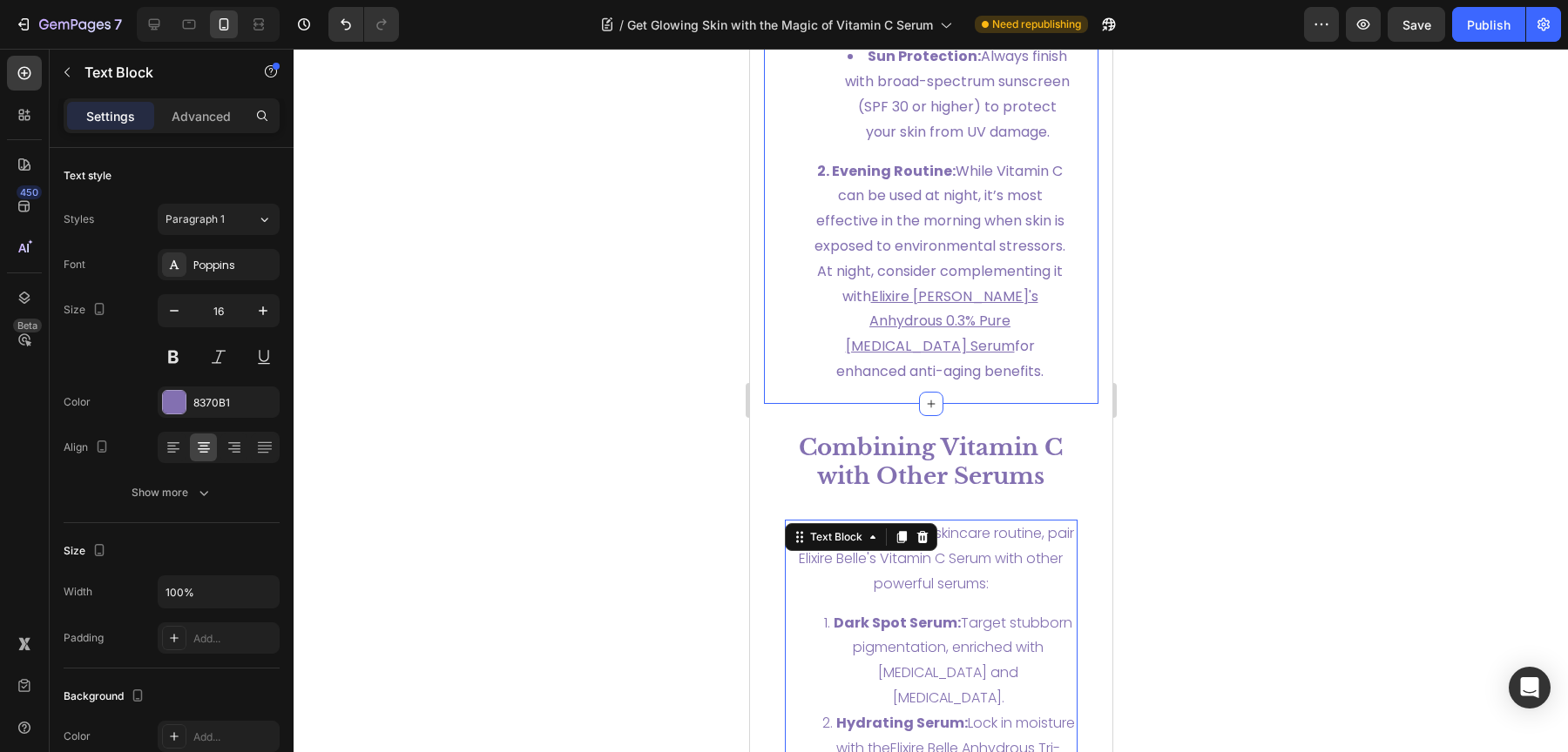
scroll to position [3685, 0]
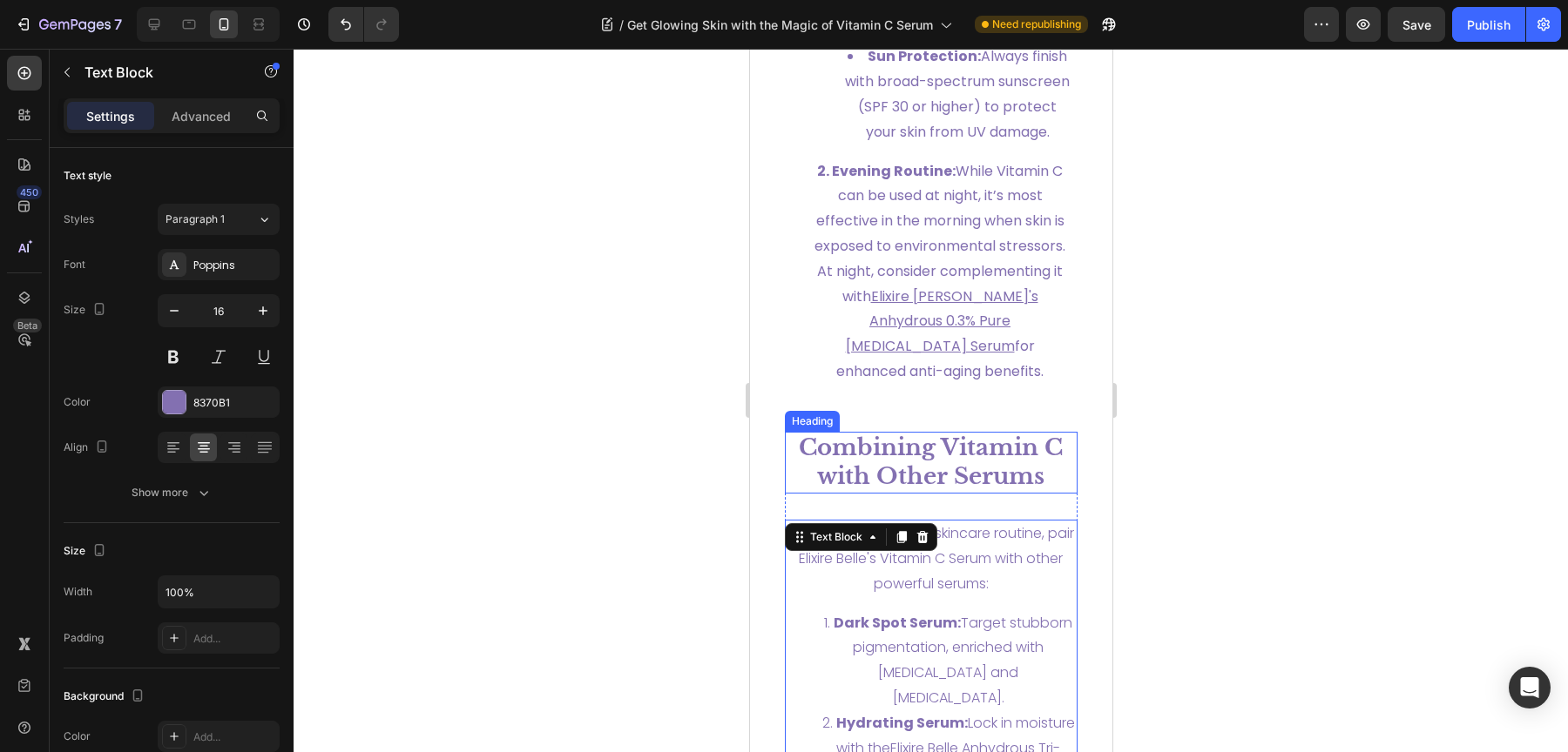
click at [955, 458] on strong "Combining Vitamin C with Other Serums" at bounding box center [929, 462] width 264 height 58
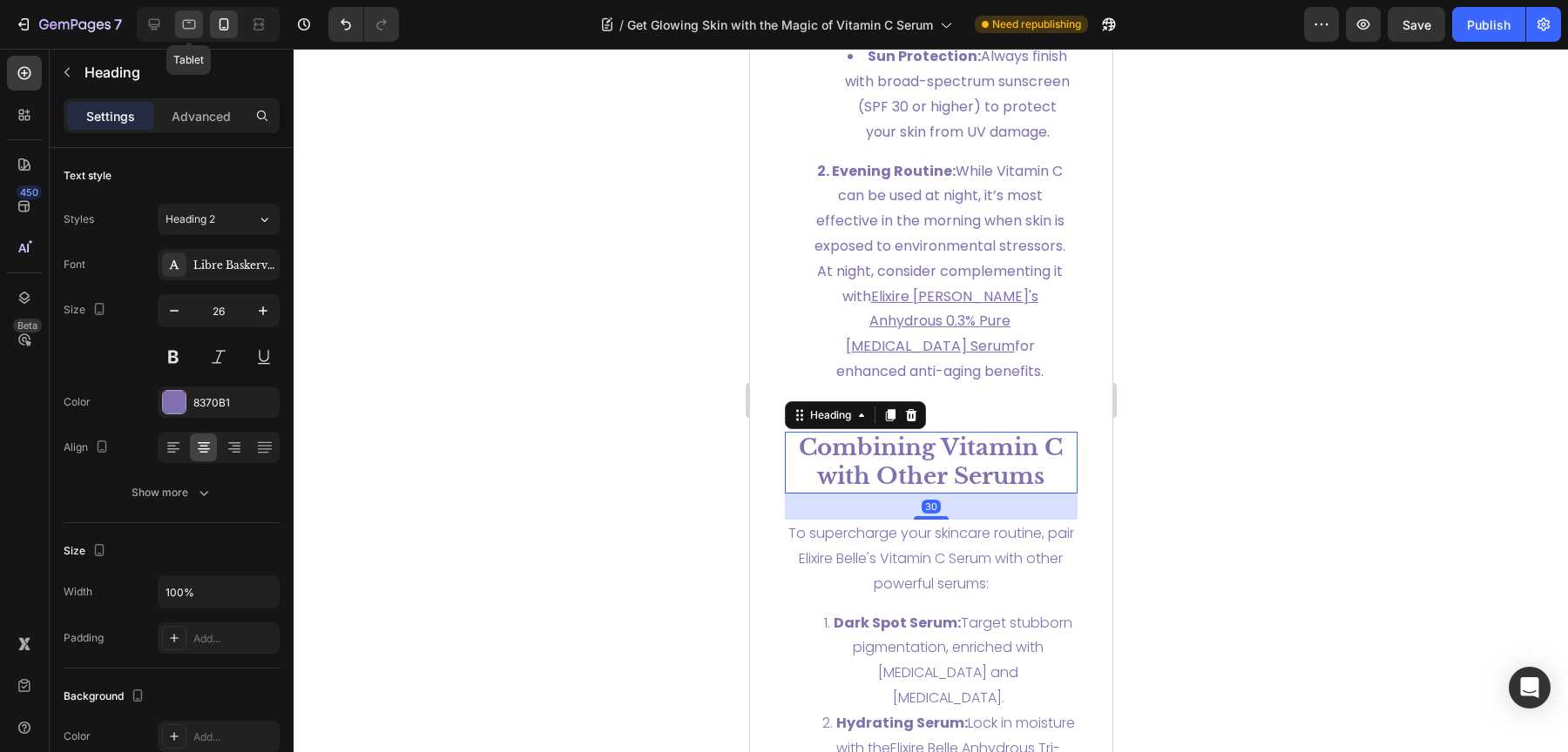
click at [193, 36] on div at bounding box center [189, 24] width 28 height 28
type input "36"
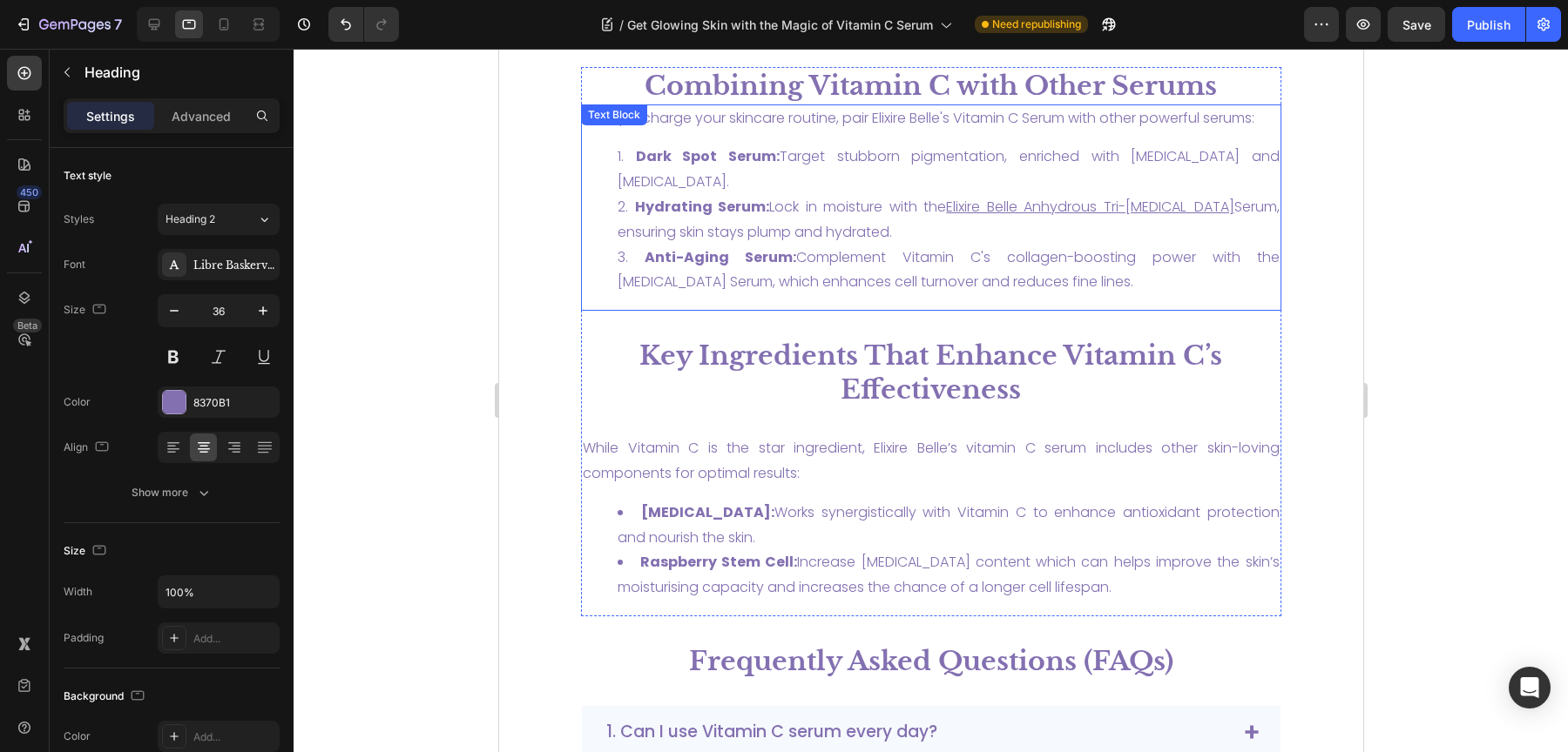
scroll to position [2749, 0]
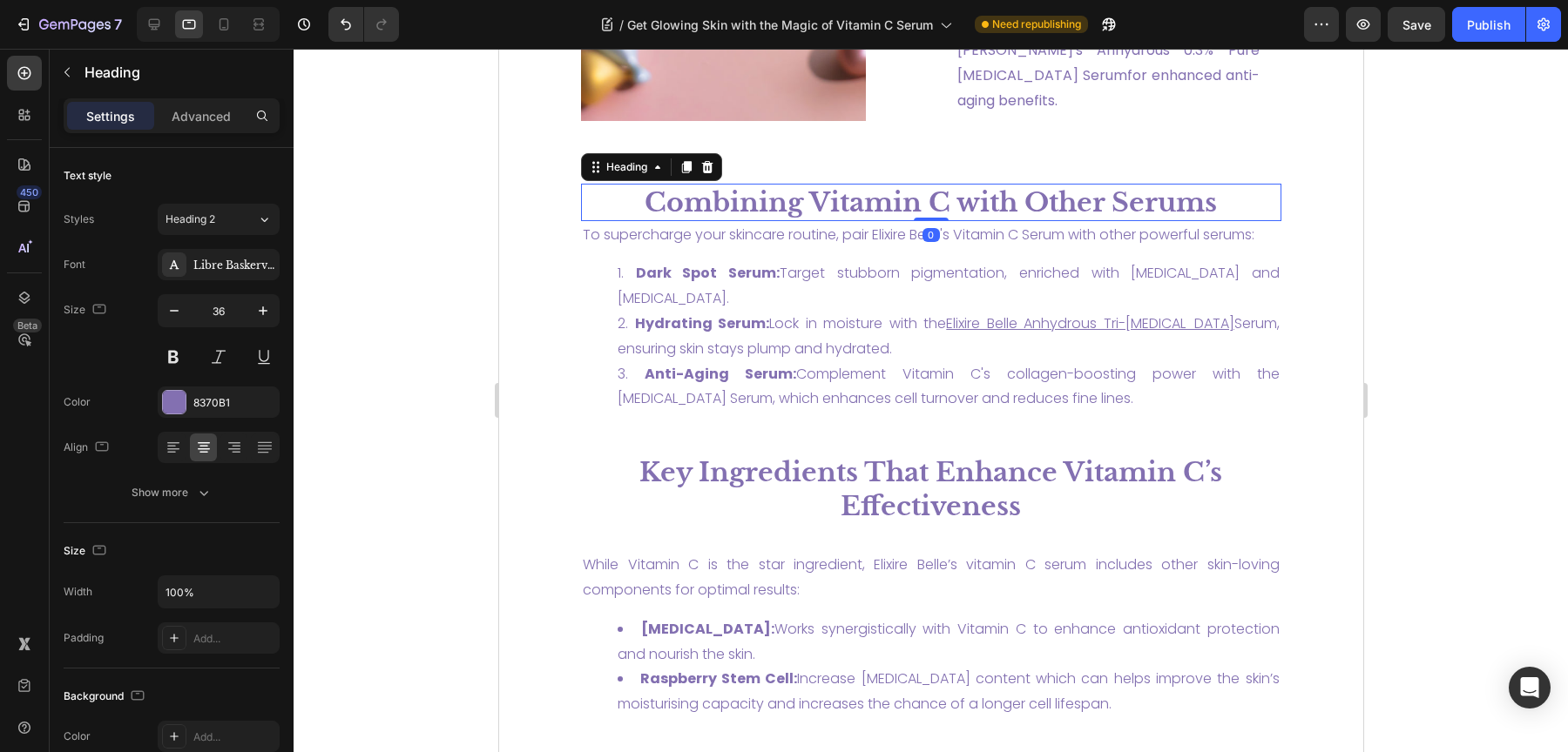
click at [621, 184] on h2 "Combining Vitamin C with Other Serums" at bounding box center [929, 203] width 700 height 37
click at [177, 110] on p "Advanced" at bounding box center [201, 116] width 60 height 19
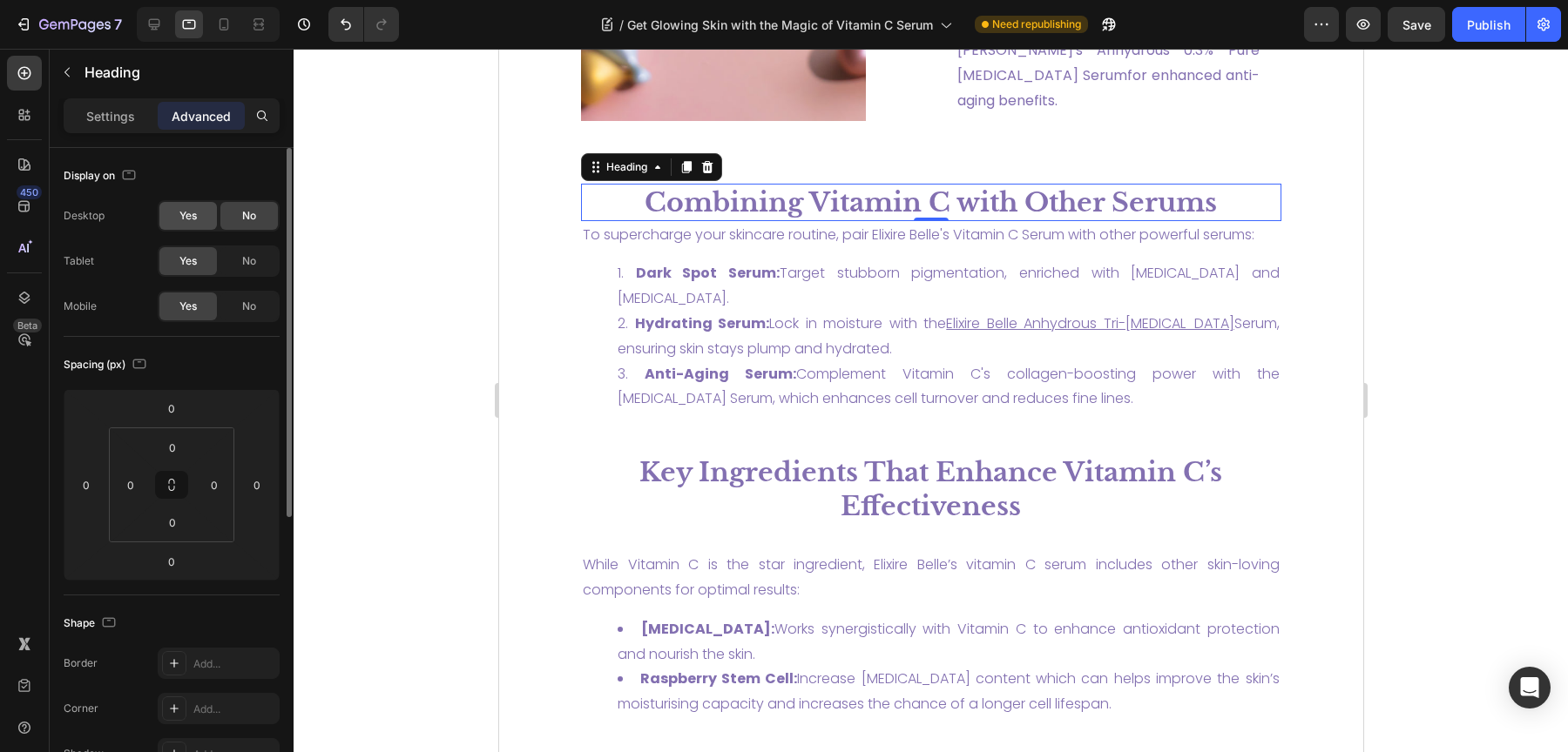
click at [191, 219] on span "Yes" at bounding box center [189, 216] width 18 height 16
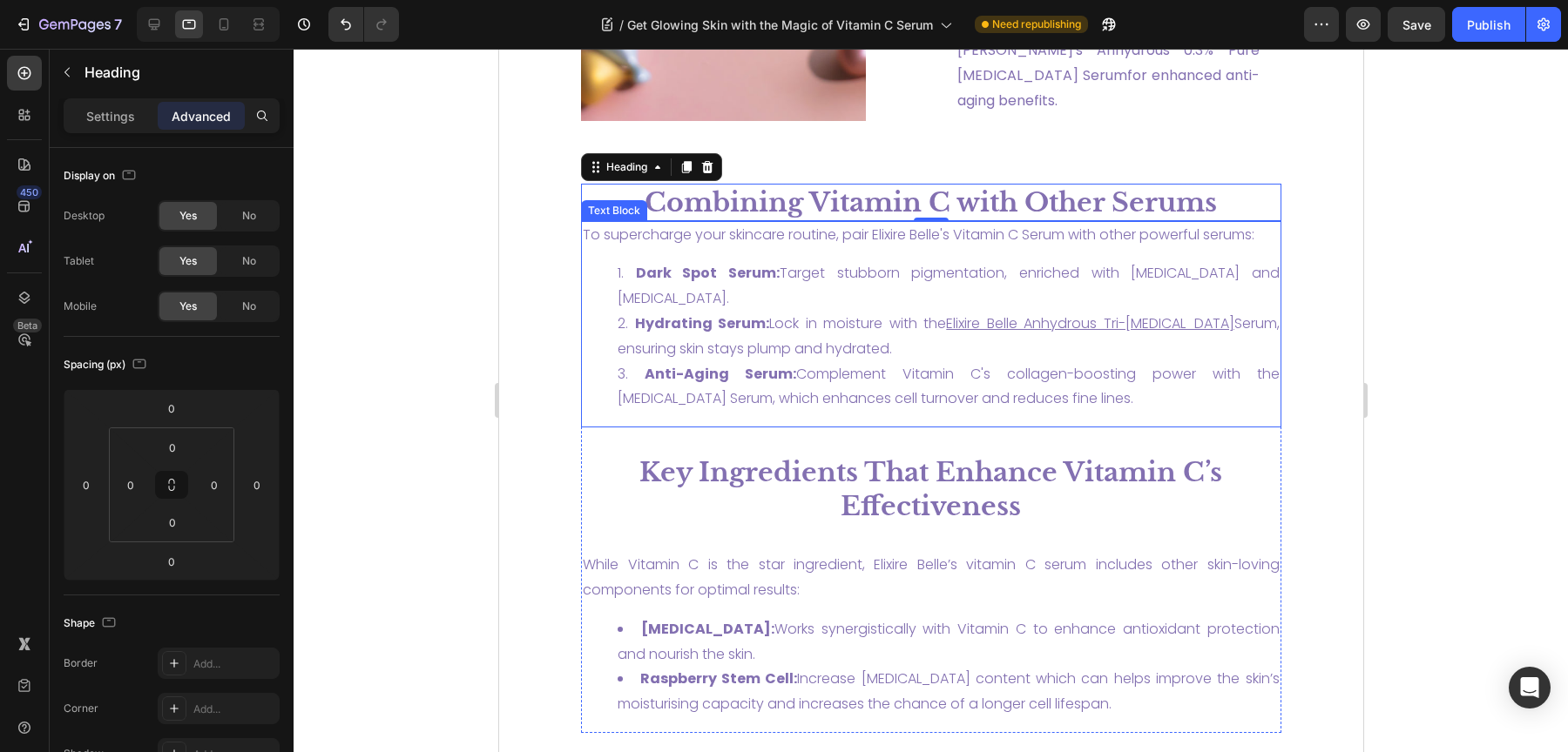
click at [817, 280] on li "Dark Spot Serum: Target stubborn pigmentation, enriched with niacinamide and ko…" at bounding box center [947, 286] width 662 height 51
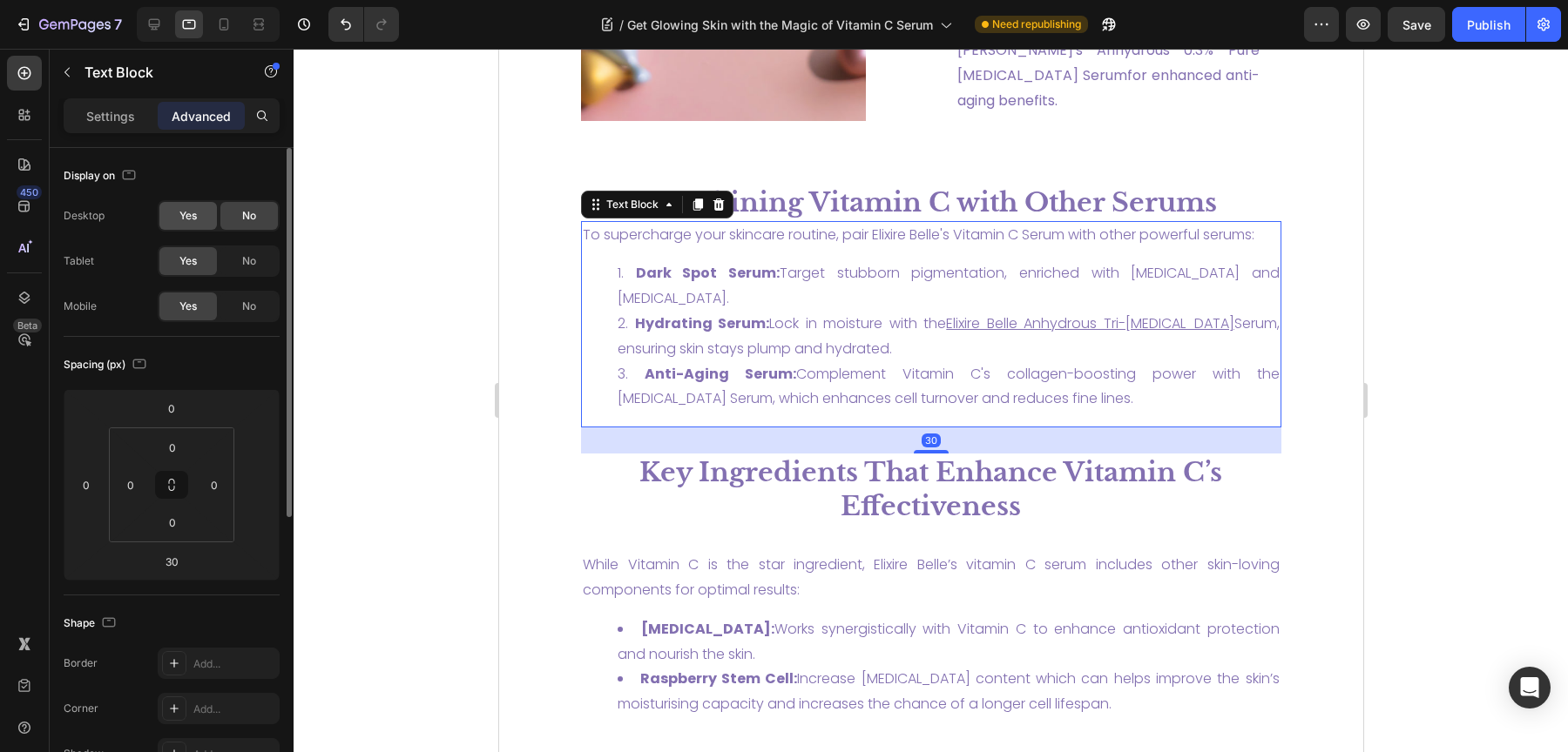
click at [188, 216] on span "Yes" at bounding box center [189, 216] width 18 height 16
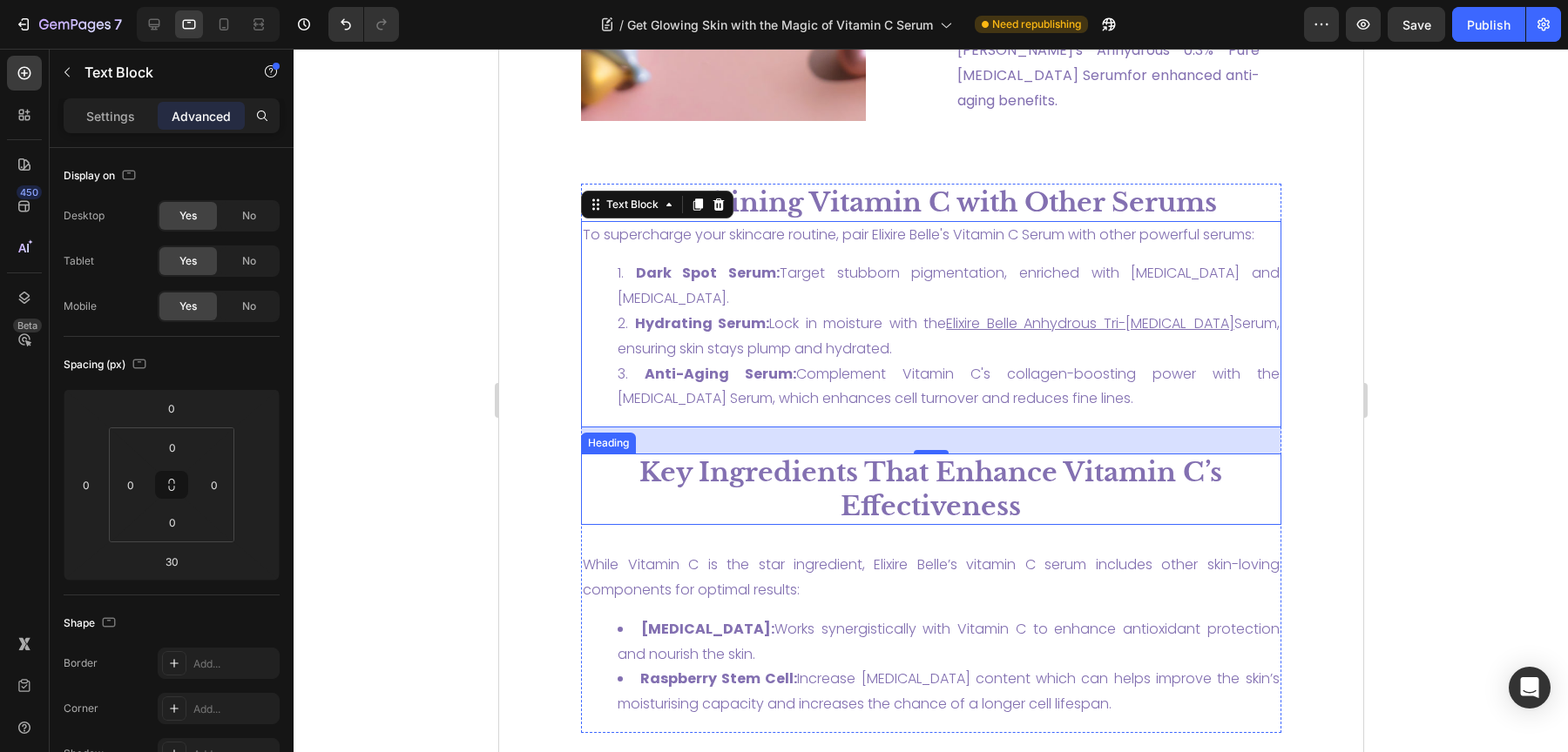
click at [827, 456] on strong "Key Ingredients That Enhance Vitamin C’s Effectiveness" at bounding box center [929, 489] width 583 height 66
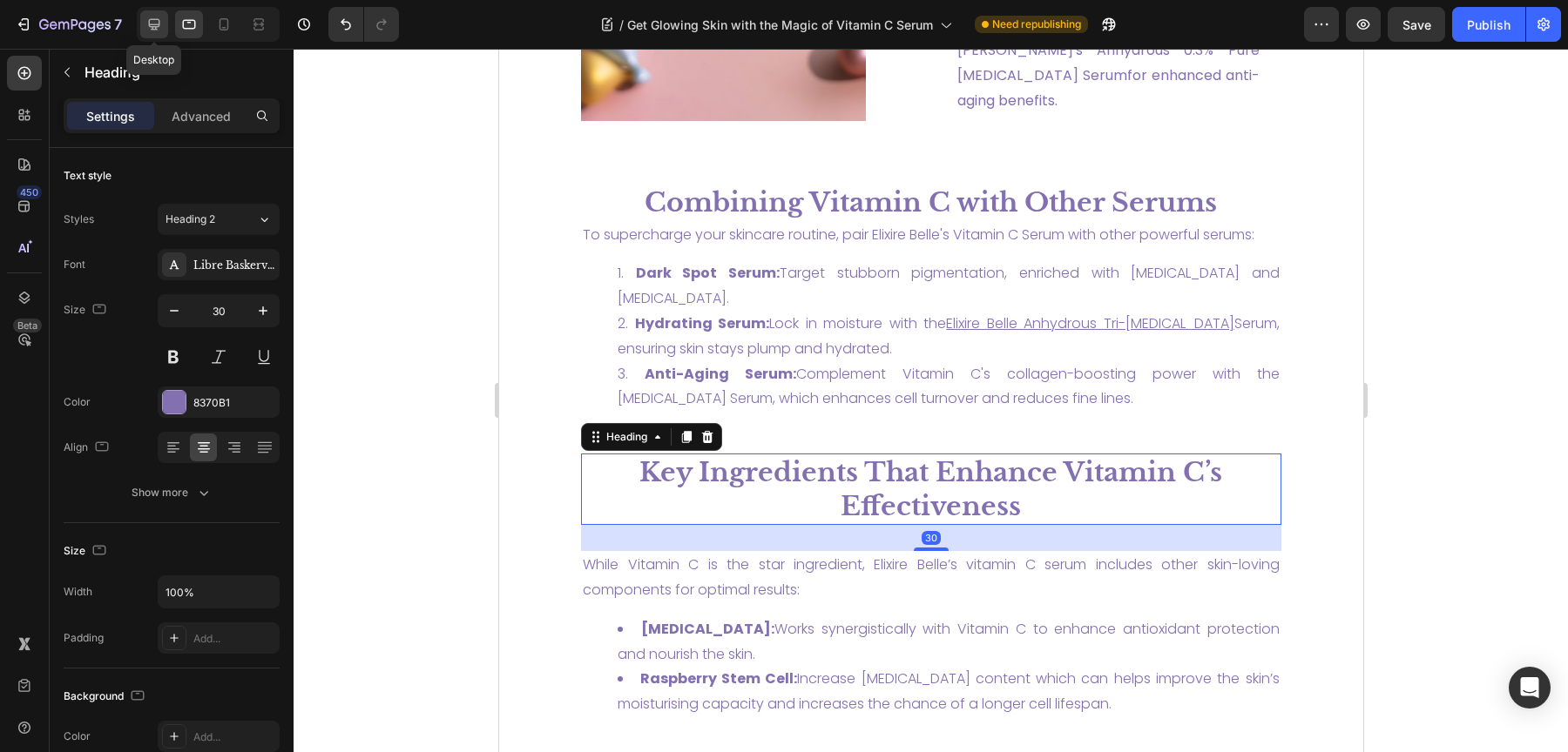
click at [159, 28] on icon at bounding box center [155, 25] width 18 height 18
type input "36"
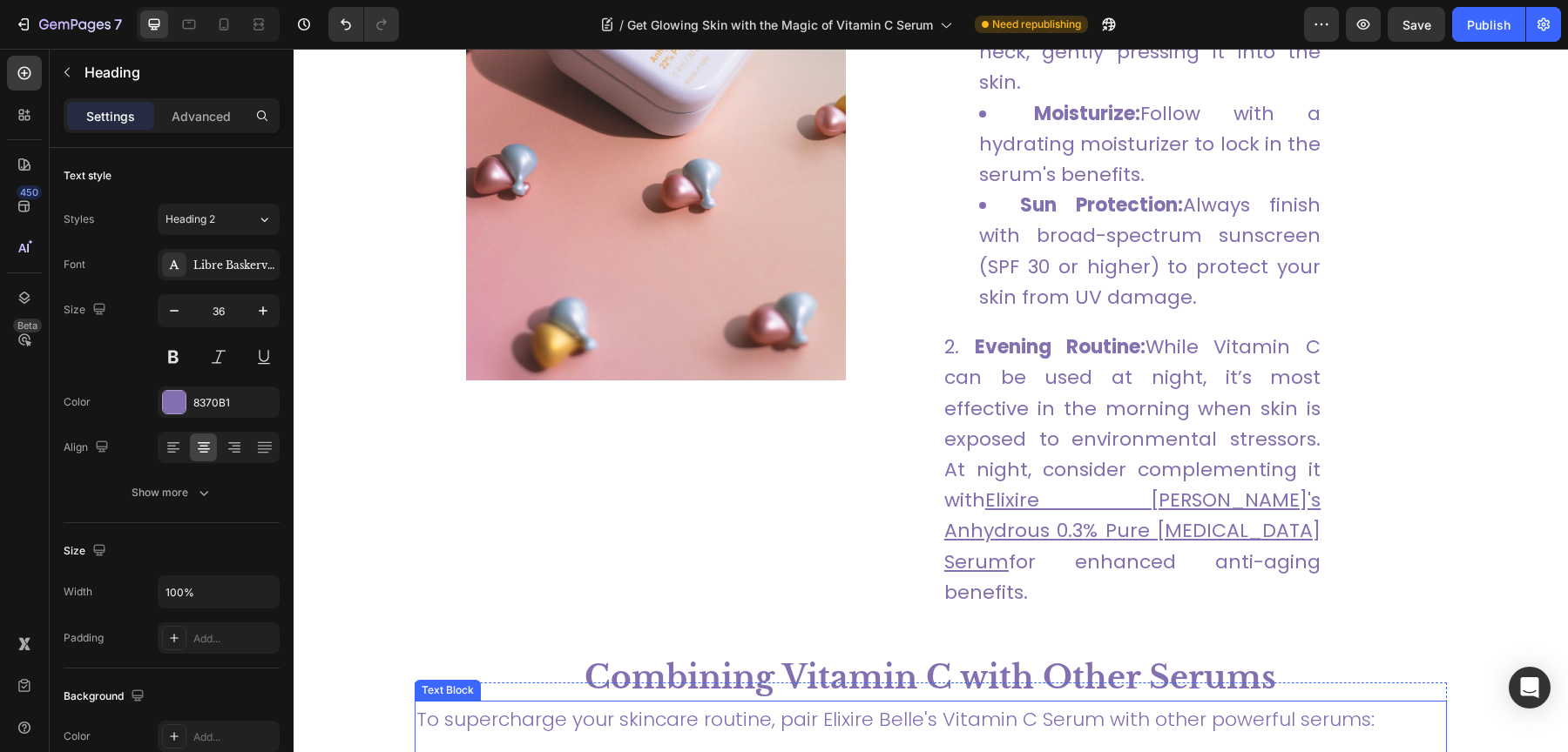
scroll to position [3140, 0]
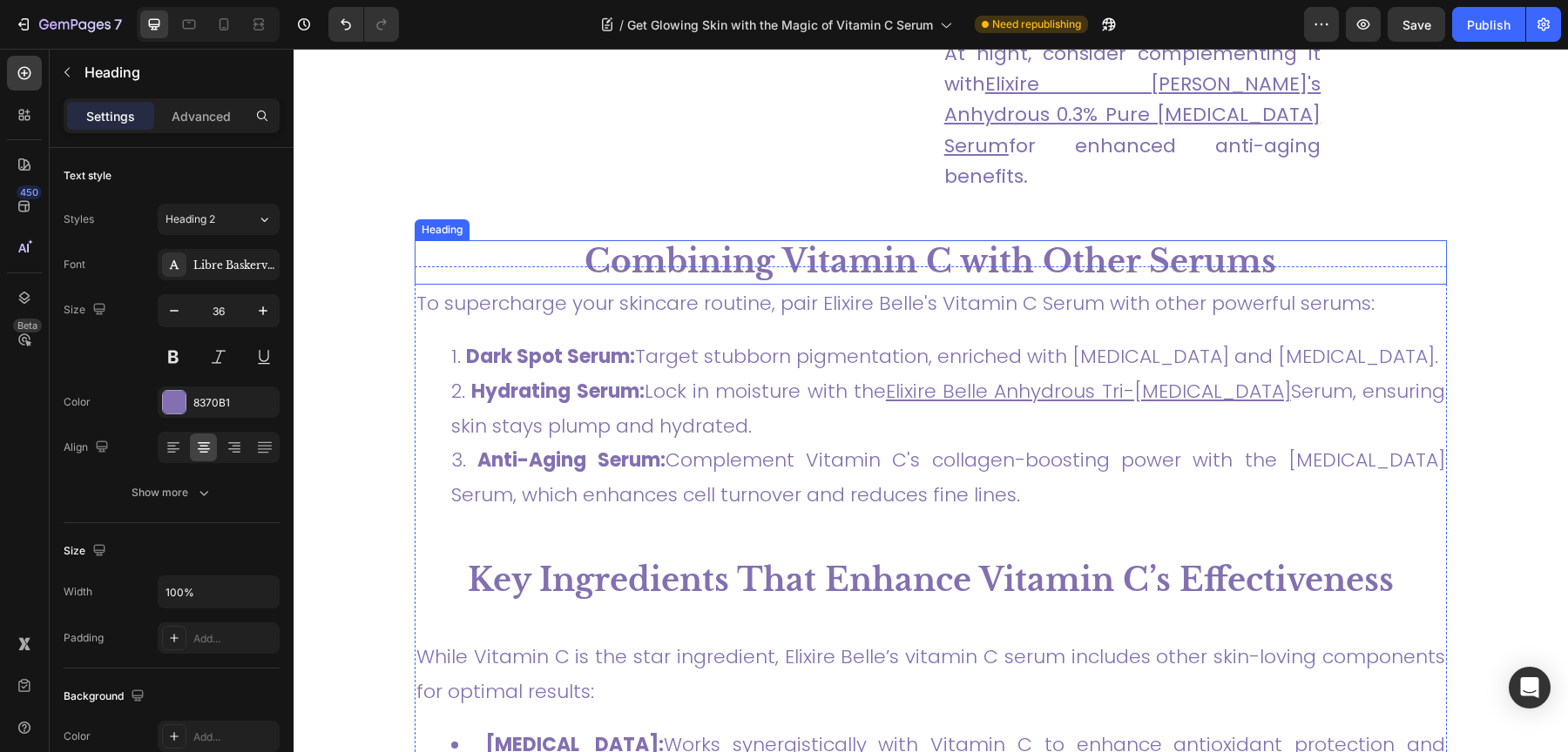
click at [880, 242] on strong "Combining Vitamin C with Other Serums" at bounding box center [930, 261] width 692 height 39
click at [175, 109] on p "Advanced" at bounding box center [201, 116] width 60 height 19
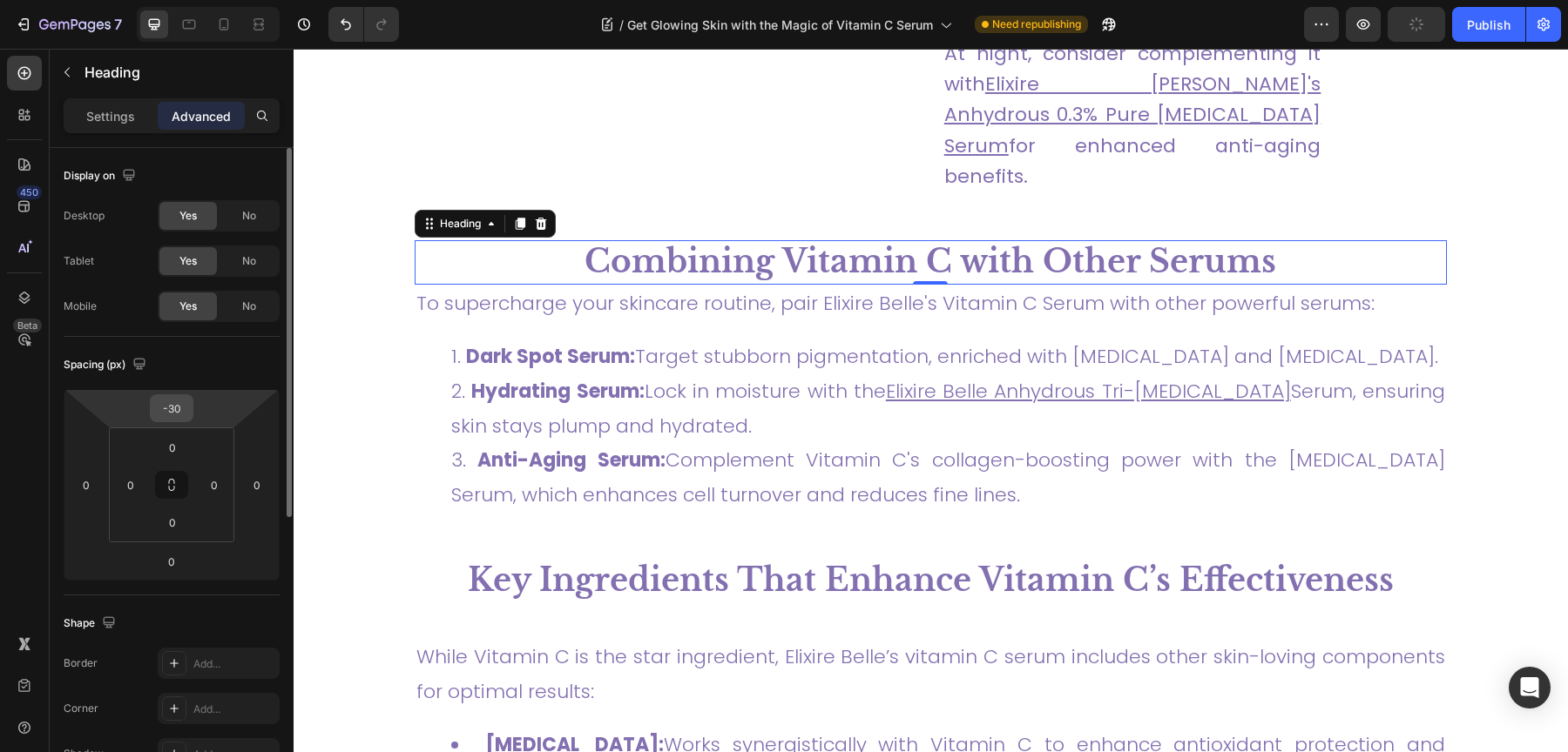
click at [160, 408] on input "-30" at bounding box center [171, 408] width 35 height 26
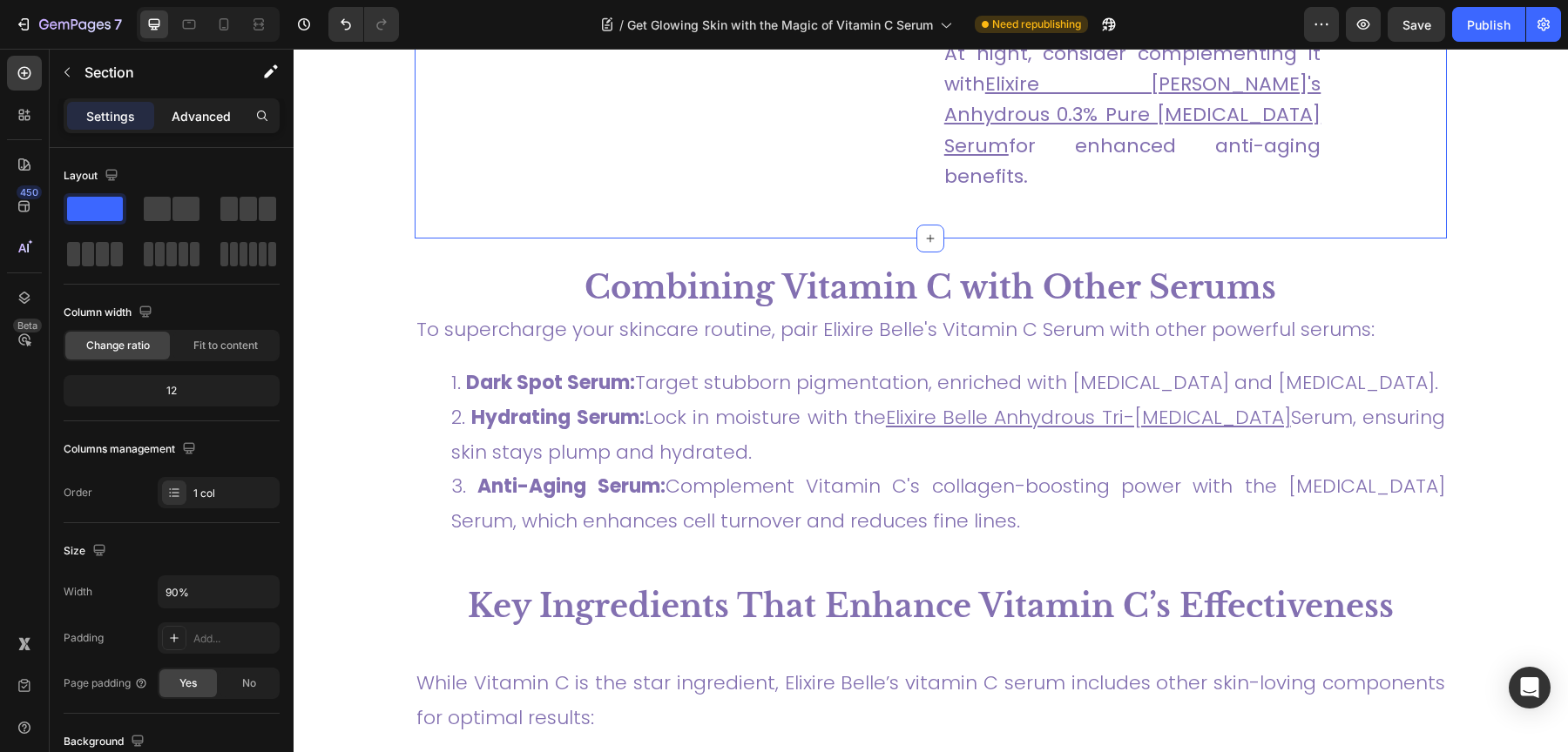
click at [221, 107] on p "Advanced" at bounding box center [201, 116] width 60 height 19
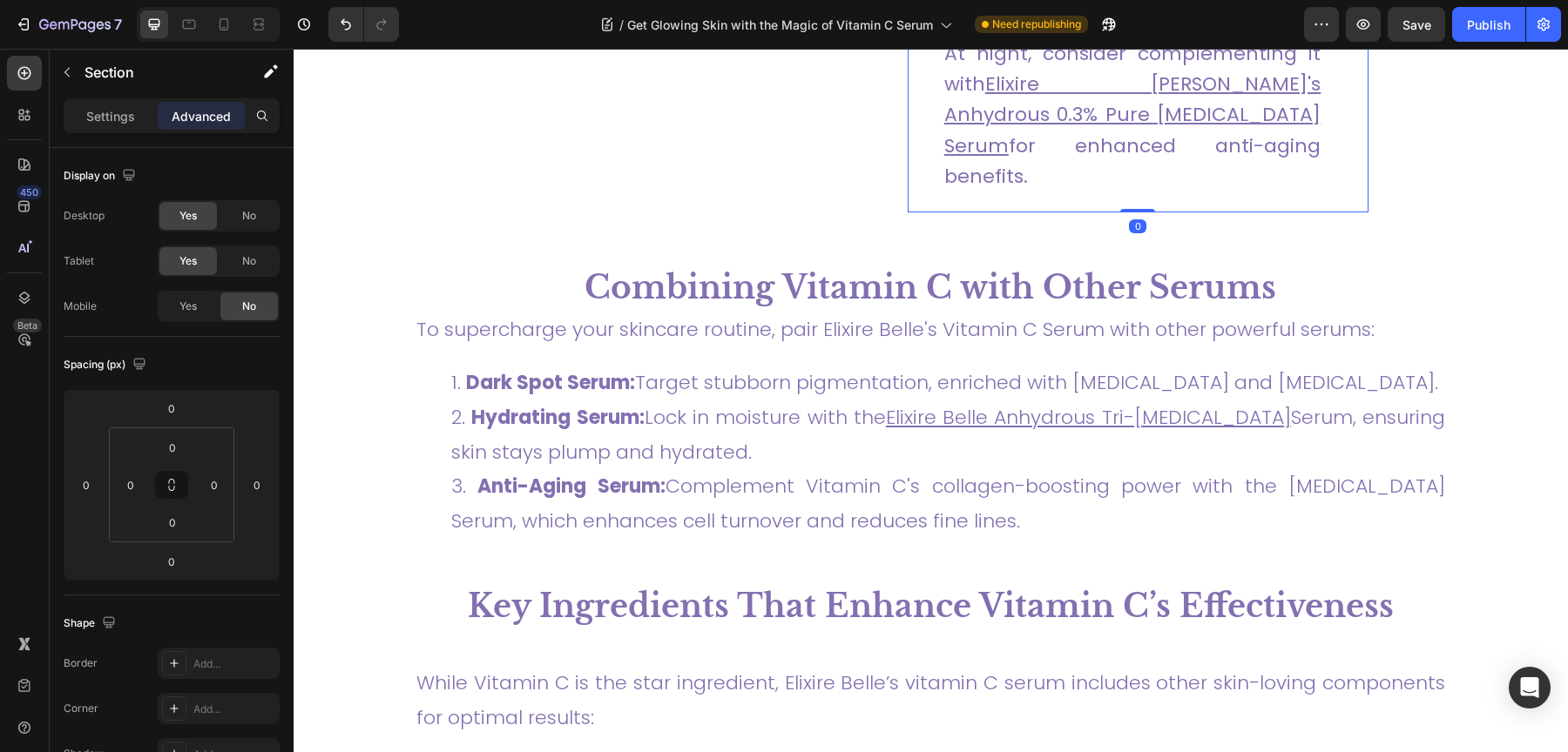
click at [1115, 158] on li "Evening Routine: While Vitamin C can be used at night, it’s most effective in t…" at bounding box center [1132, 53] width 376 height 276
click at [1114, 156] on li "Evening Routine: While Vitamin C can be used at night, it’s most effective in t…" at bounding box center [1132, 53] width 376 height 276
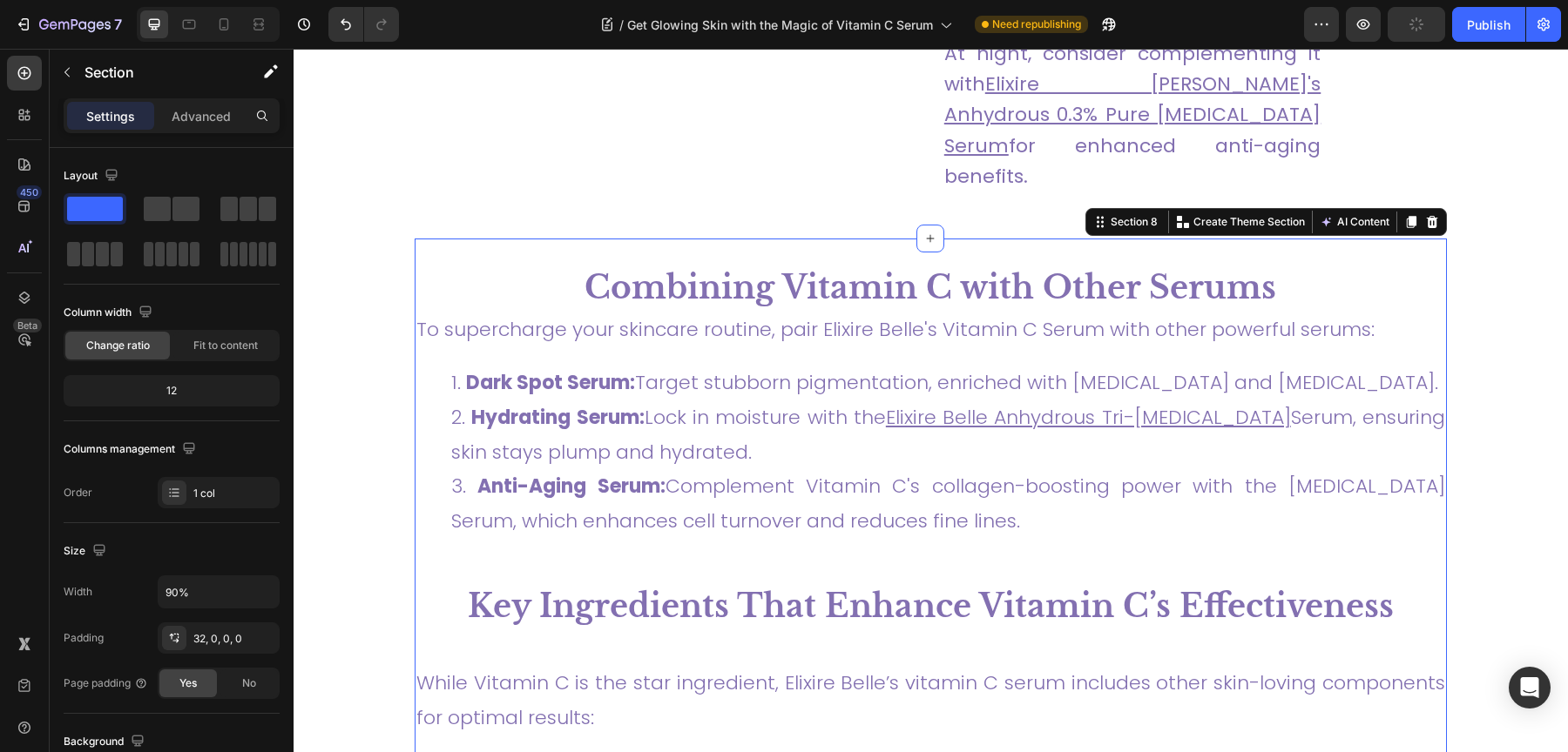
click at [981, 238] on div "Combining Vitamin C with Other Serums Heading To supercharge your skincare rout…" at bounding box center [930, 575] width 1033 height 675
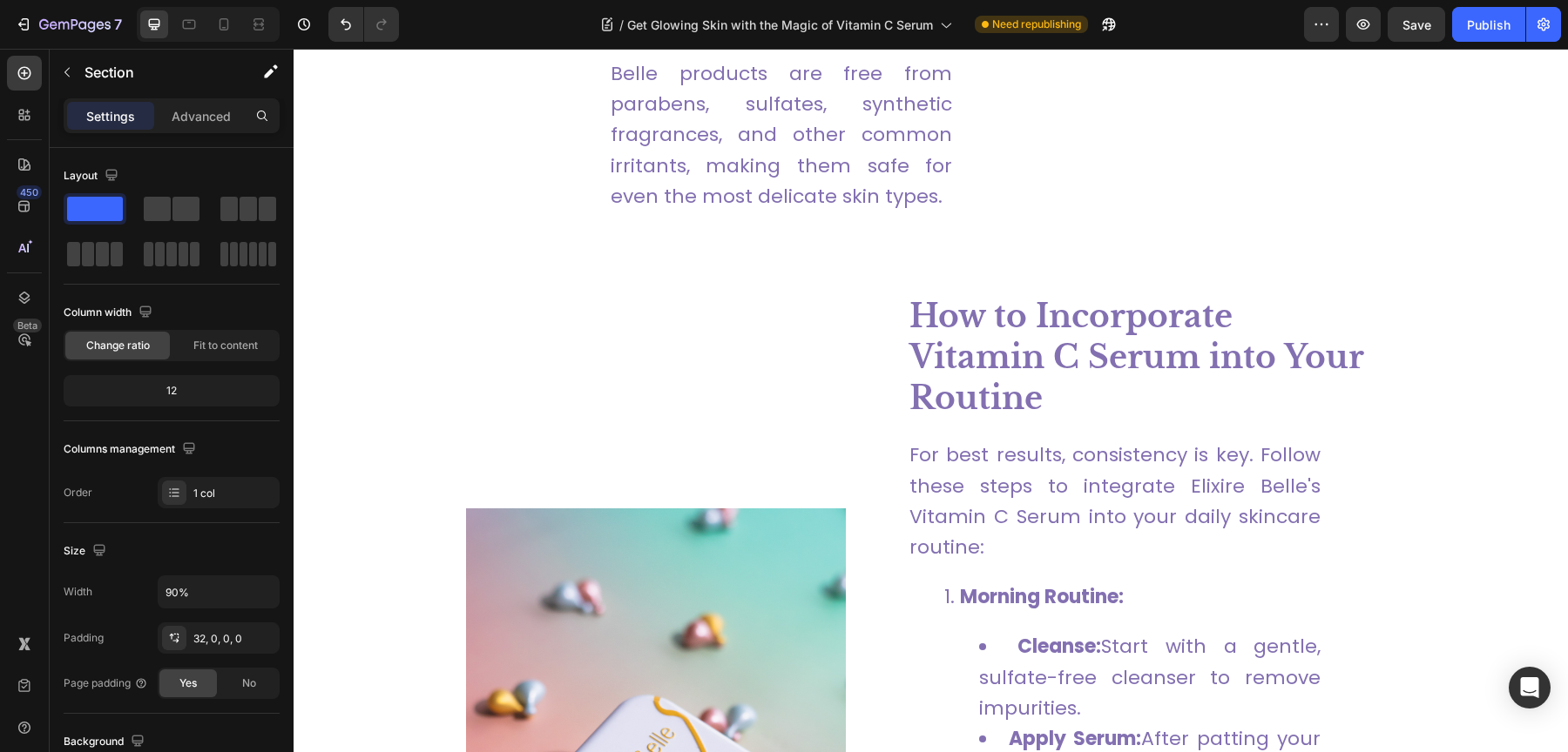
scroll to position [2372, 0]
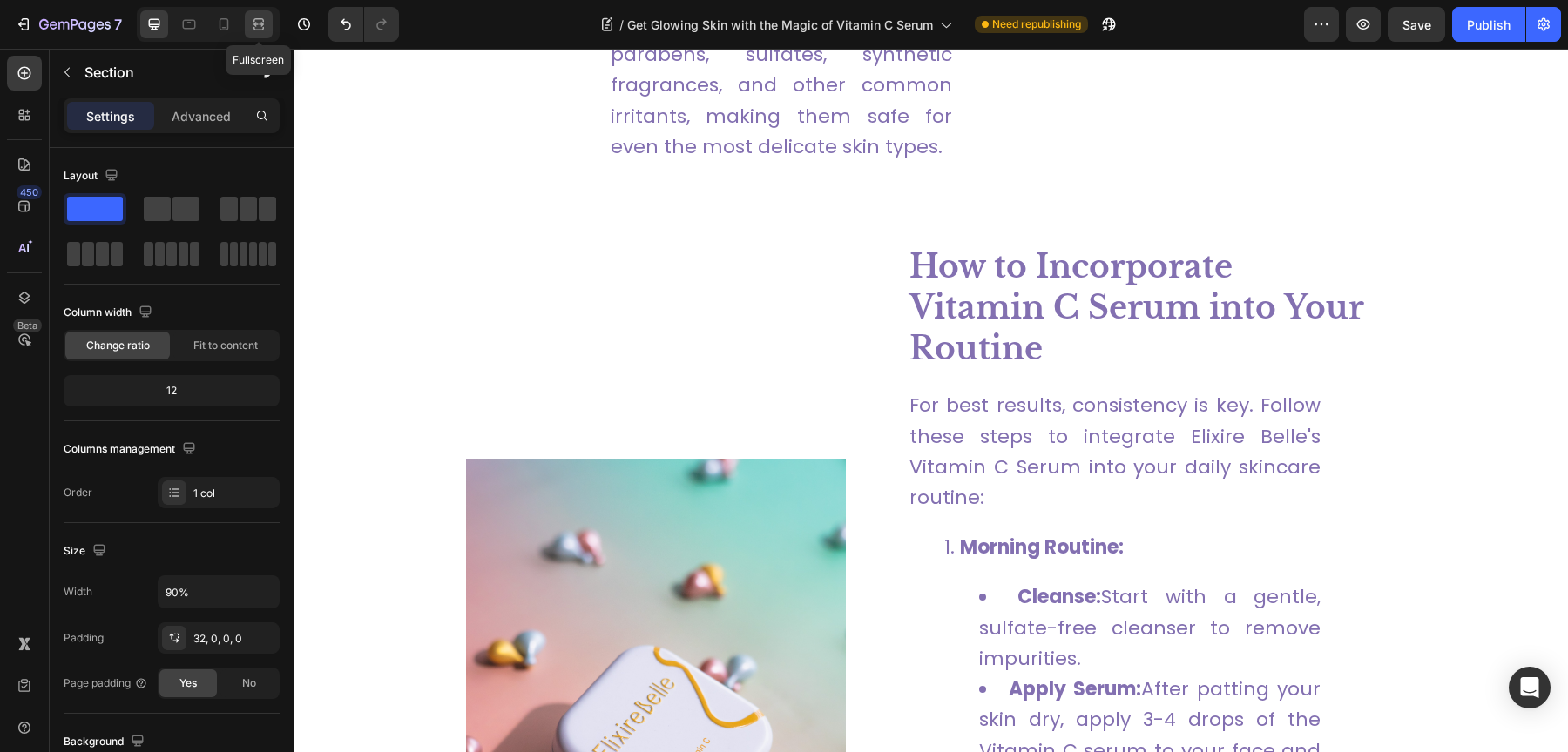
click at [263, 26] on icon at bounding box center [259, 25] width 18 height 18
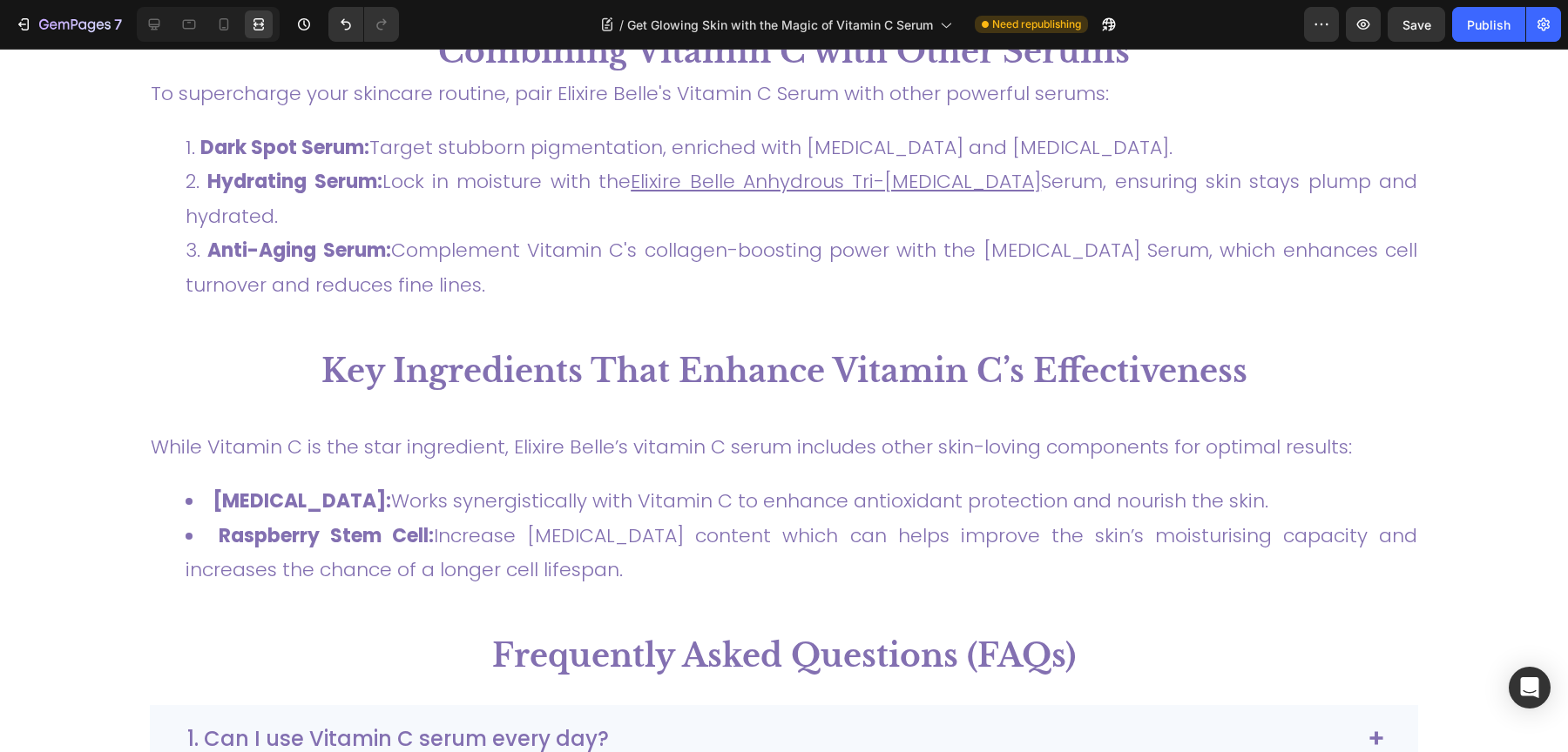
scroll to position [3090, 0]
click at [215, 25] on icon at bounding box center [224, 25] width 18 height 18
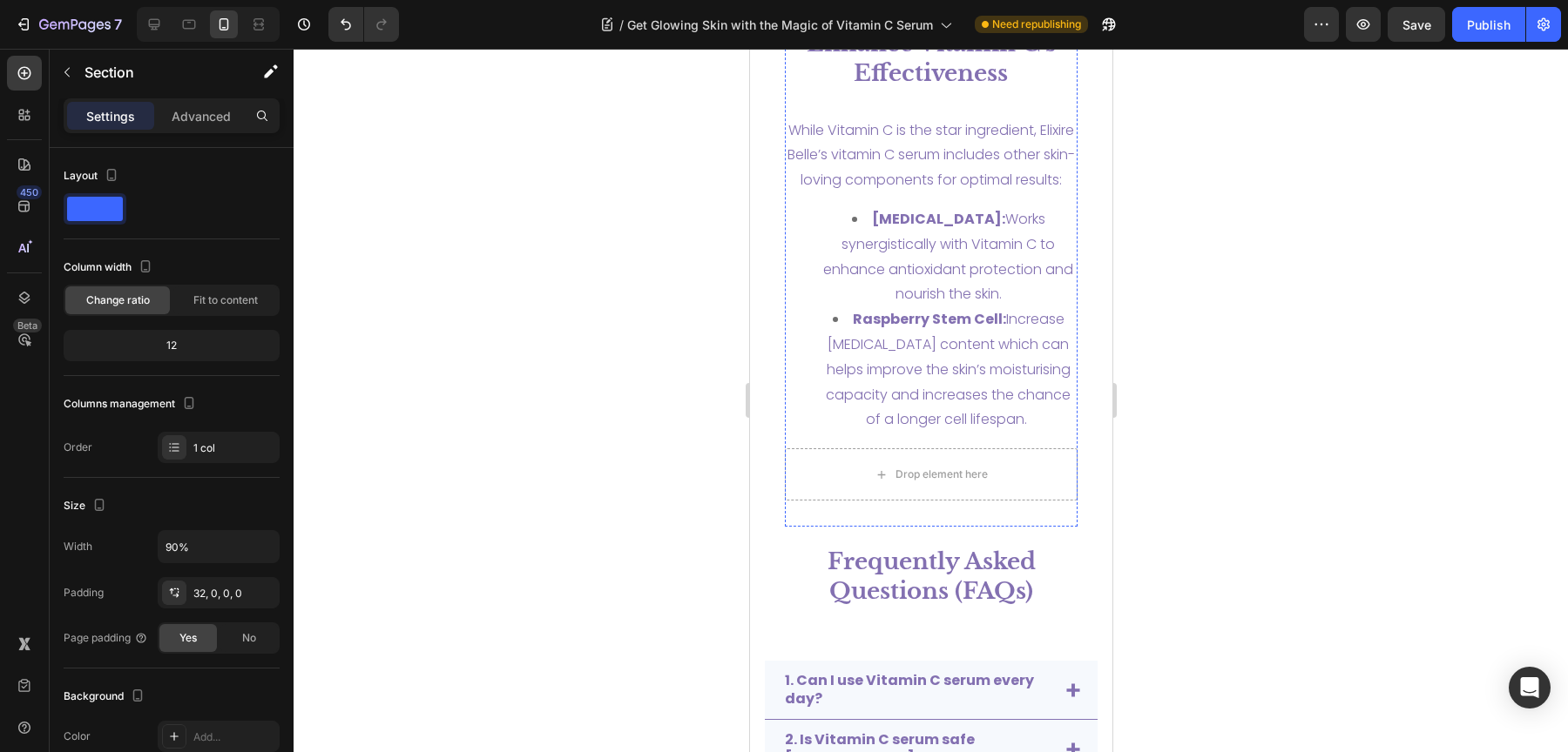
scroll to position [4767, 0]
click at [185, 29] on icon at bounding box center [189, 25] width 18 height 18
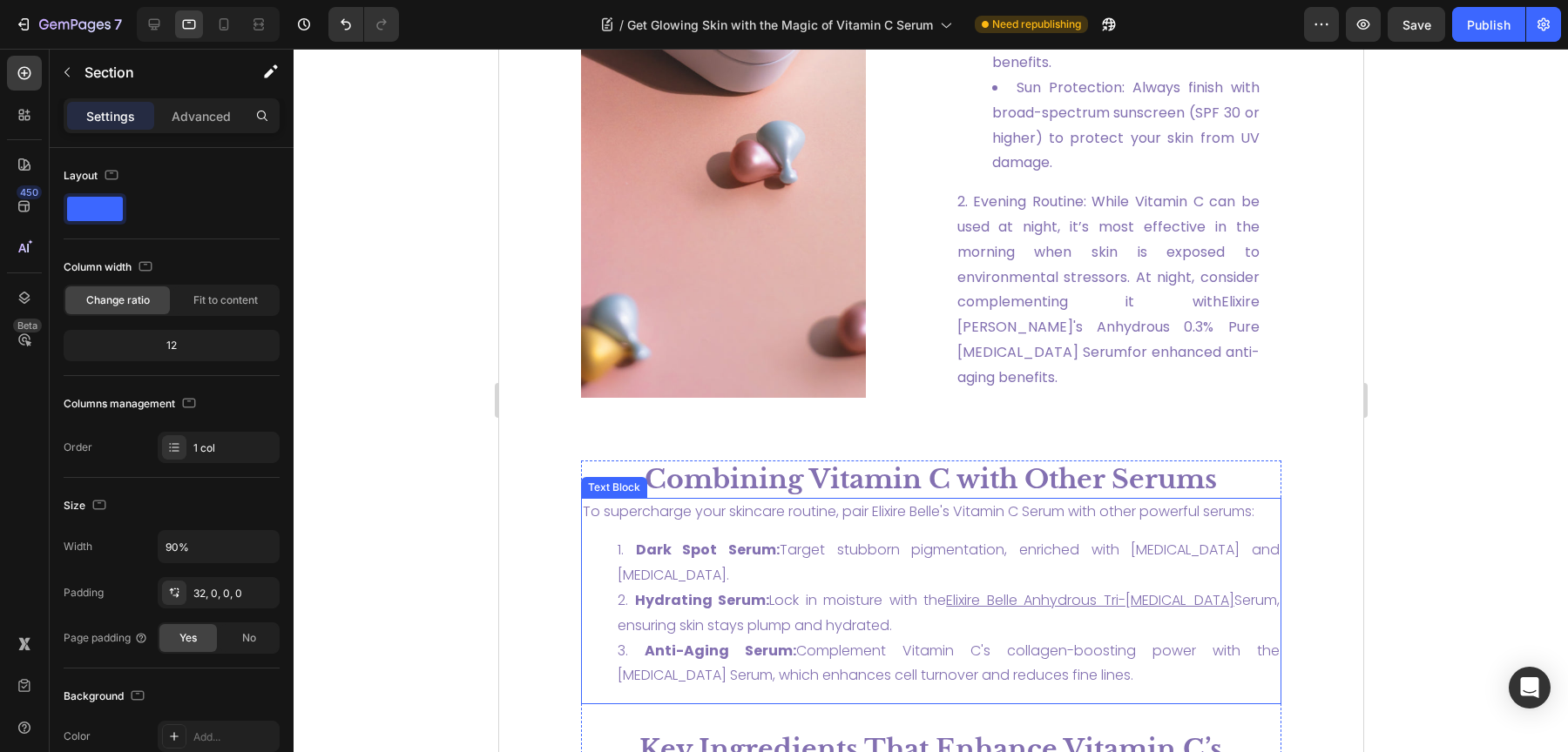
scroll to position [2440, 0]
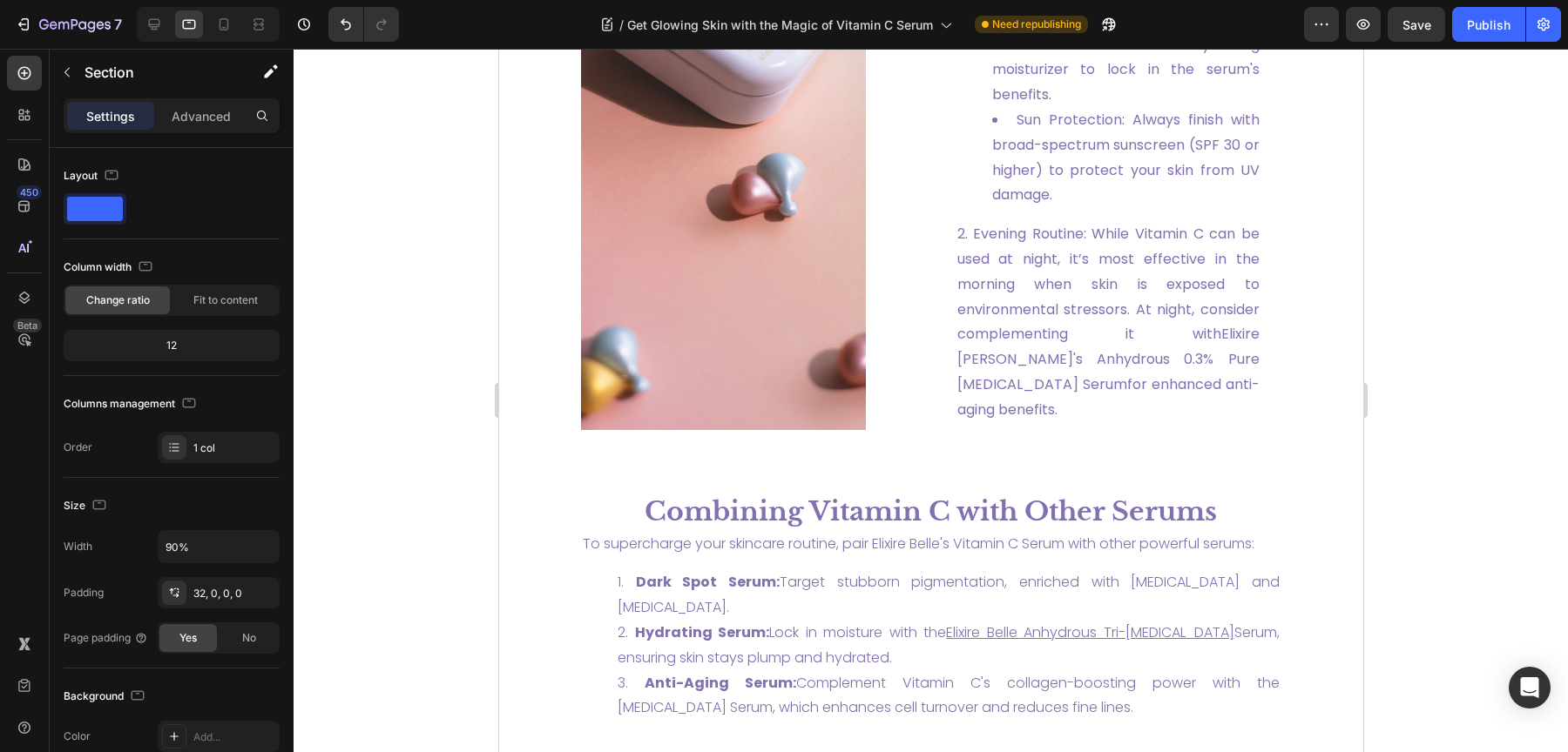
click at [138, 22] on div at bounding box center [208, 24] width 143 height 35
click at [149, 22] on icon at bounding box center [154, 25] width 12 height 12
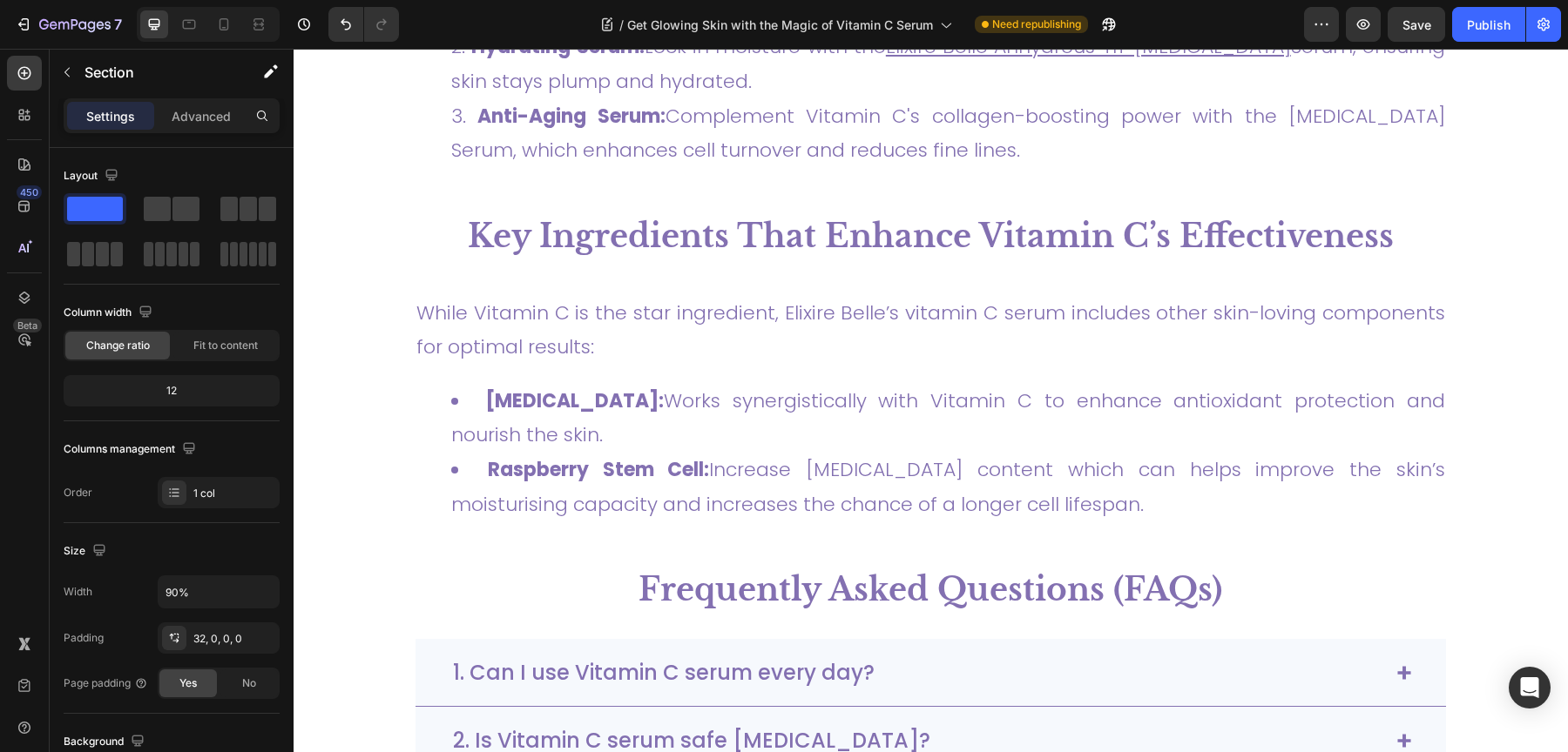
scroll to position [3774, 0]
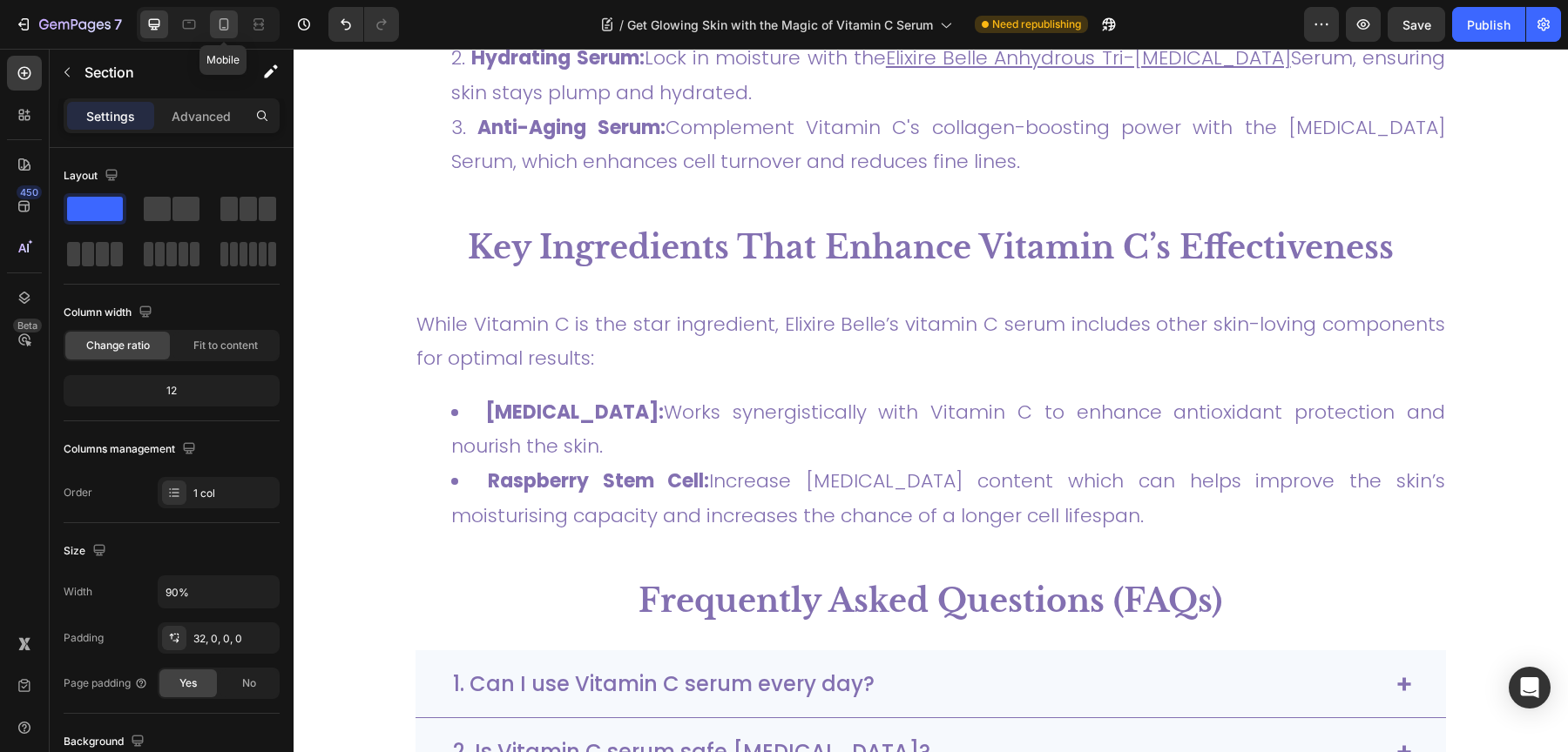
click at [228, 34] on div at bounding box center [223, 24] width 28 height 28
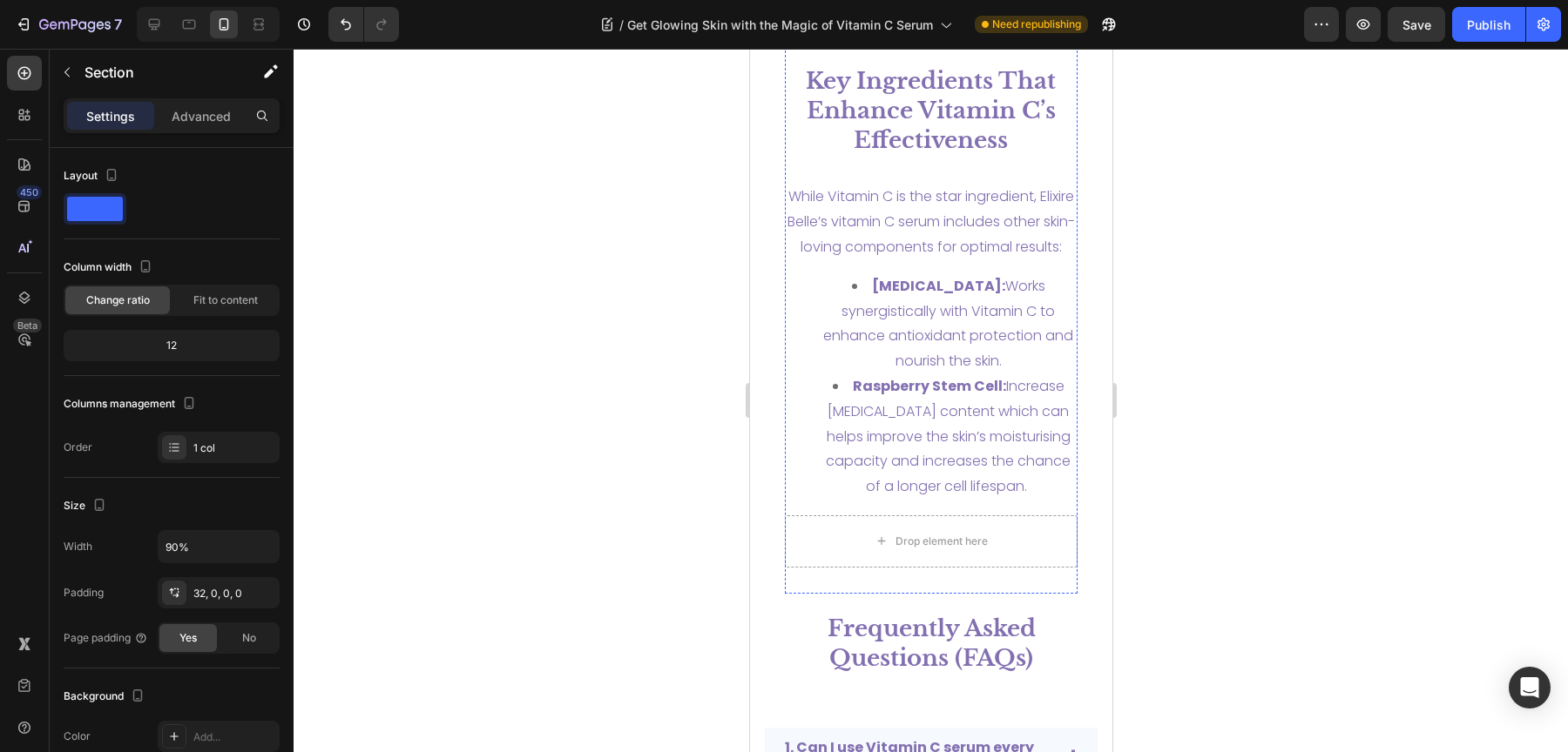
scroll to position [5076, 0]
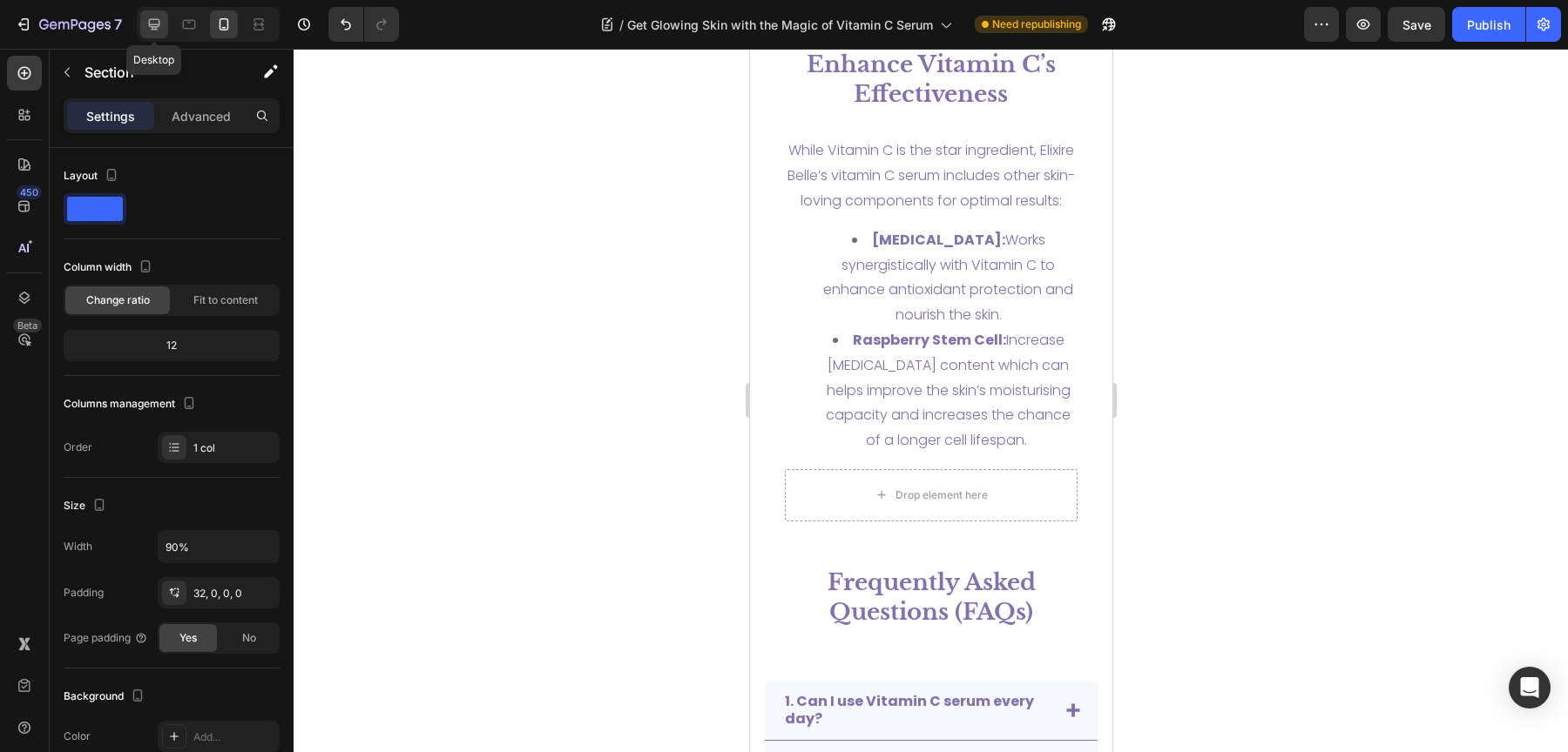
click at [143, 20] on div at bounding box center [154, 24] width 28 height 28
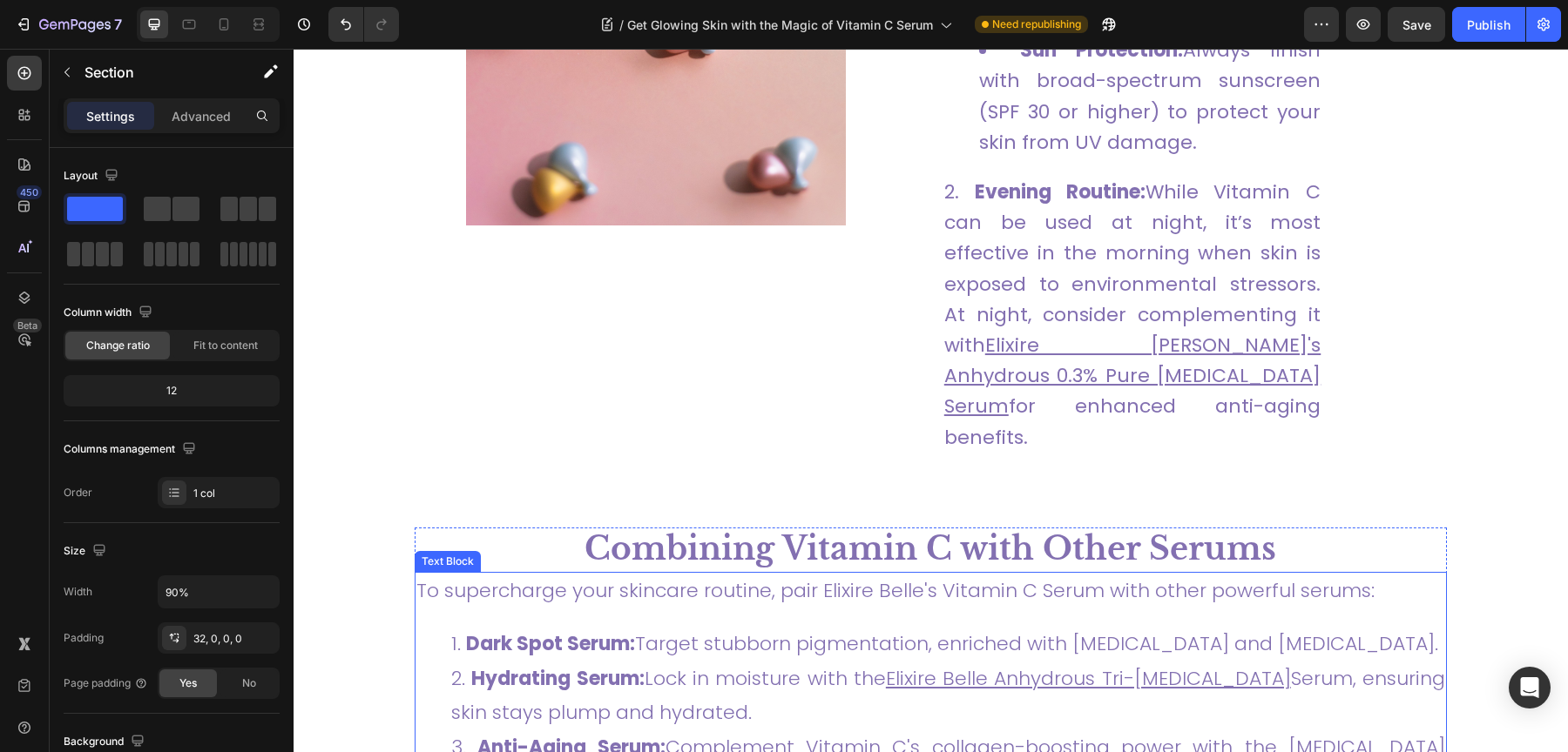
scroll to position [3170, 0]
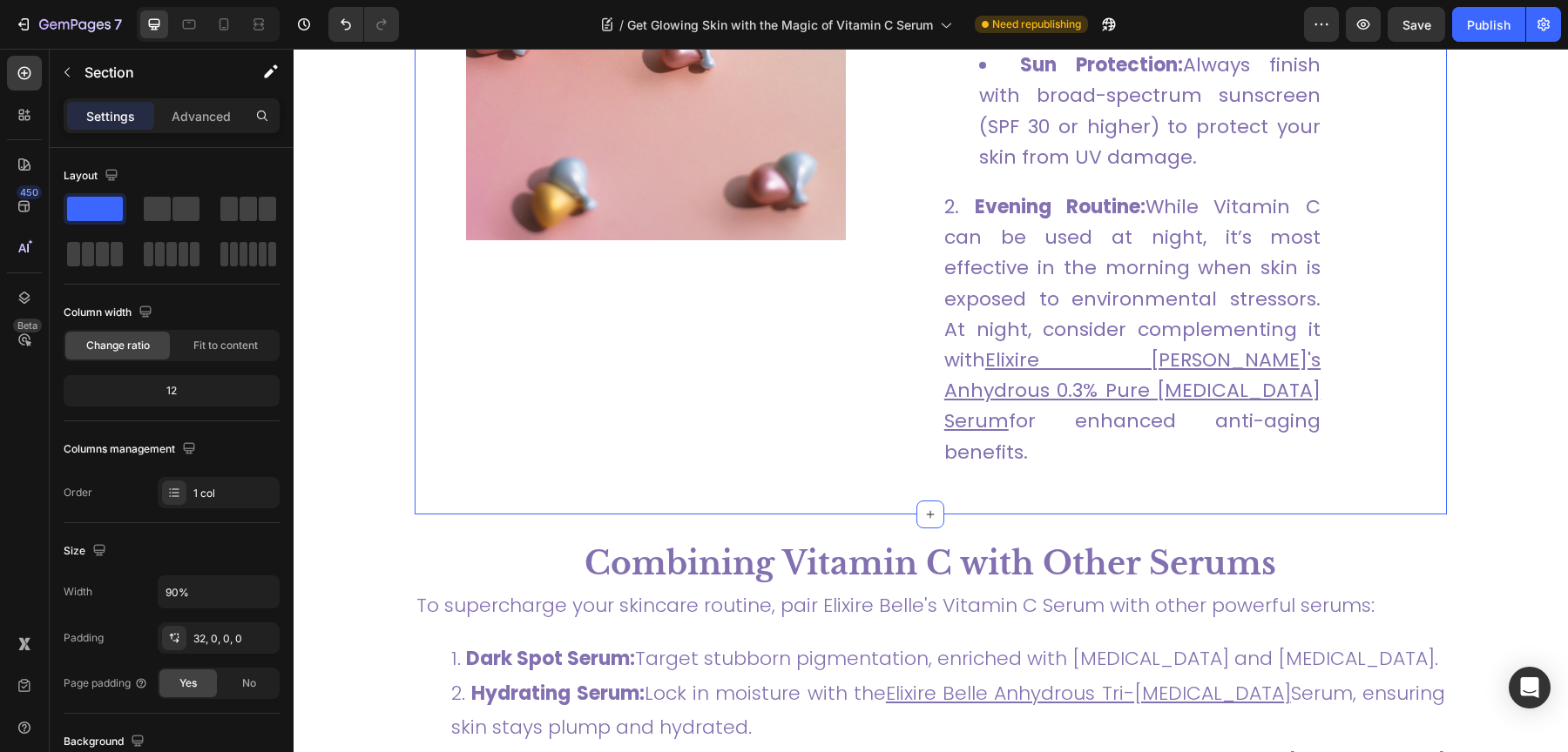
click at [1036, 420] on span "for enhanced anti-aging benefits." at bounding box center [1132, 436] width 376 height 58
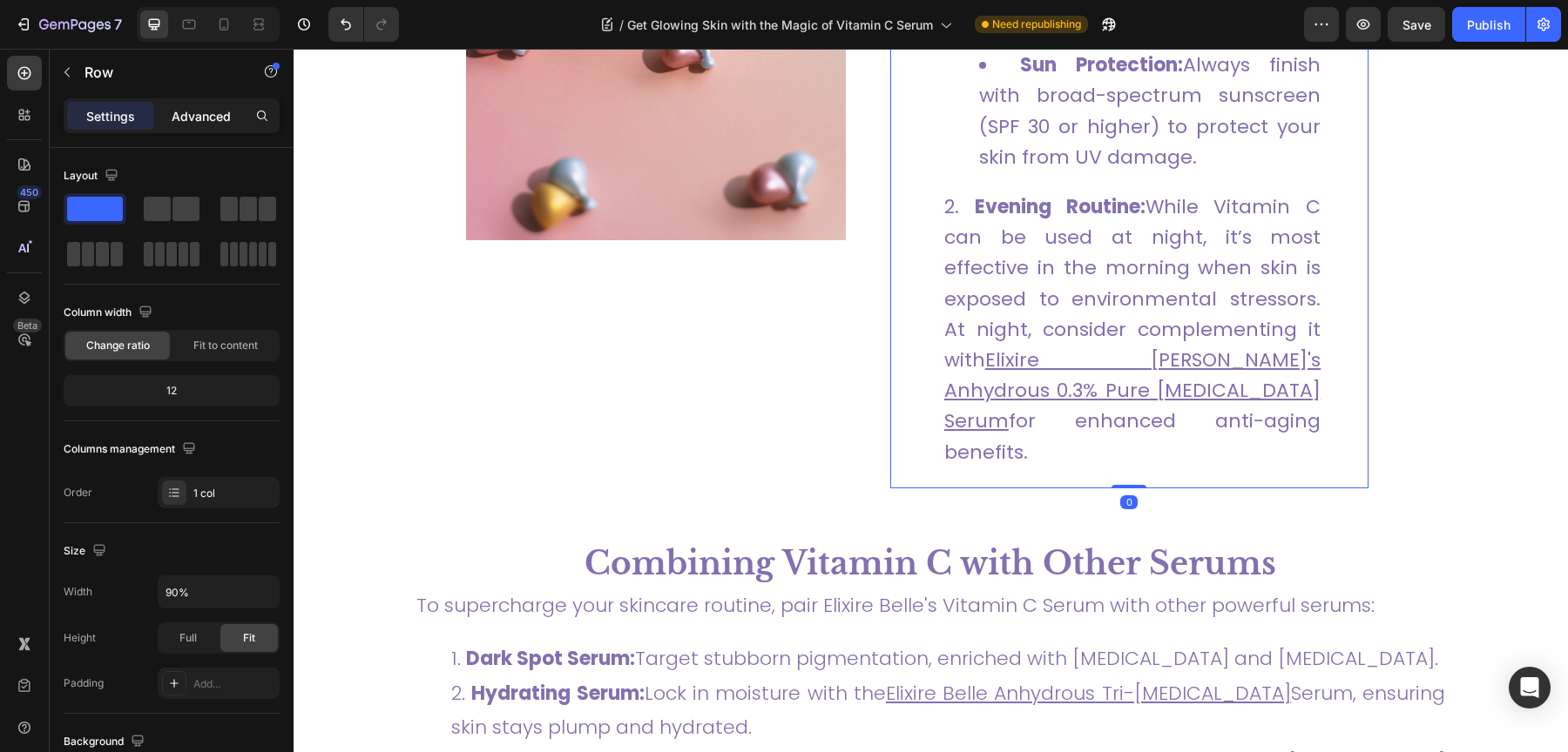
click at [213, 105] on div "Advanced" at bounding box center [201, 116] width 87 height 28
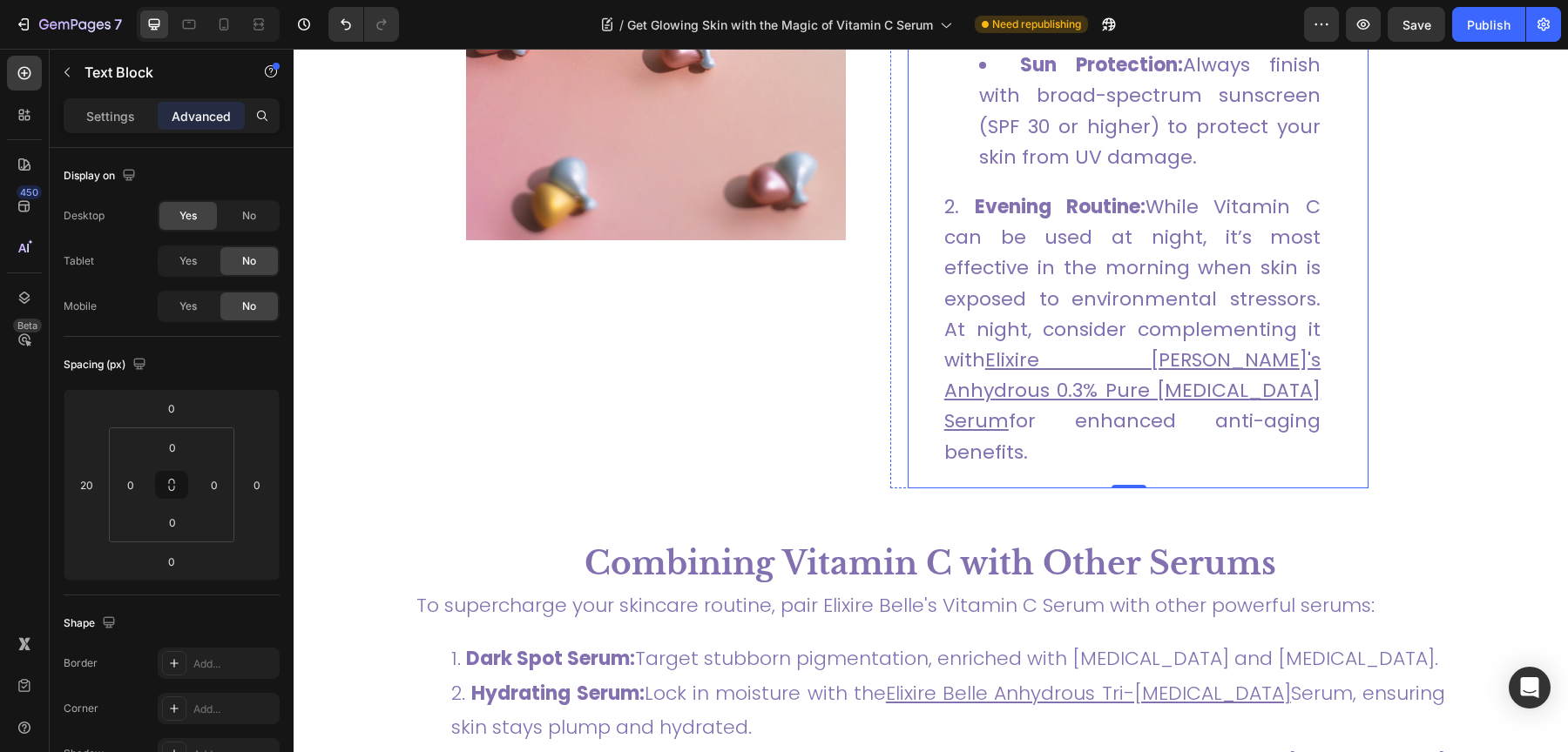
click at [1196, 441] on div "For best results, consistency is key. Follow these steps to integrate Elixire B…" at bounding box center [1115, 4] width 414 height 969
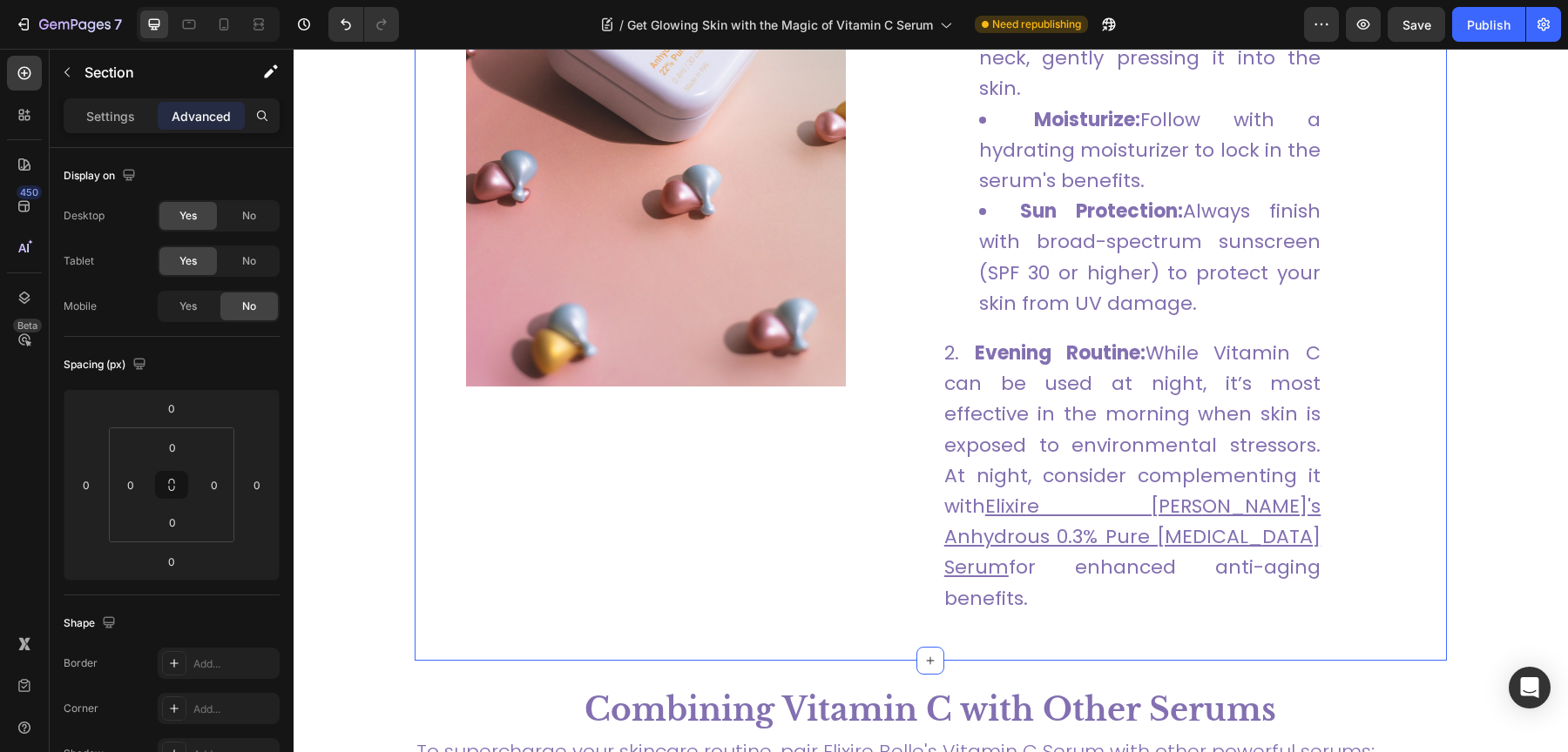
scroll to position [3086, 0]
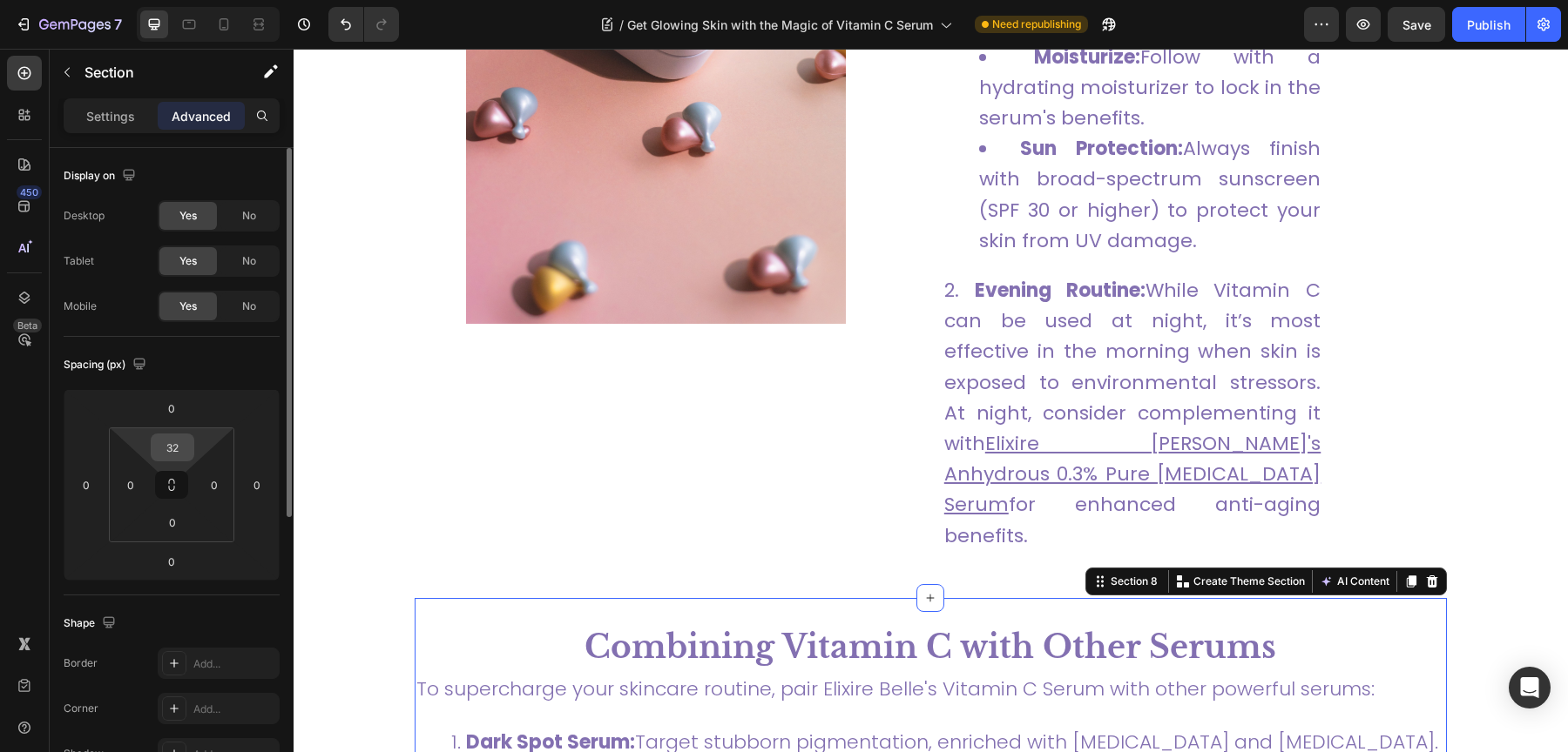
click at [180, 452] on input "32" at bounding box center [172, 447] width 35 height 26
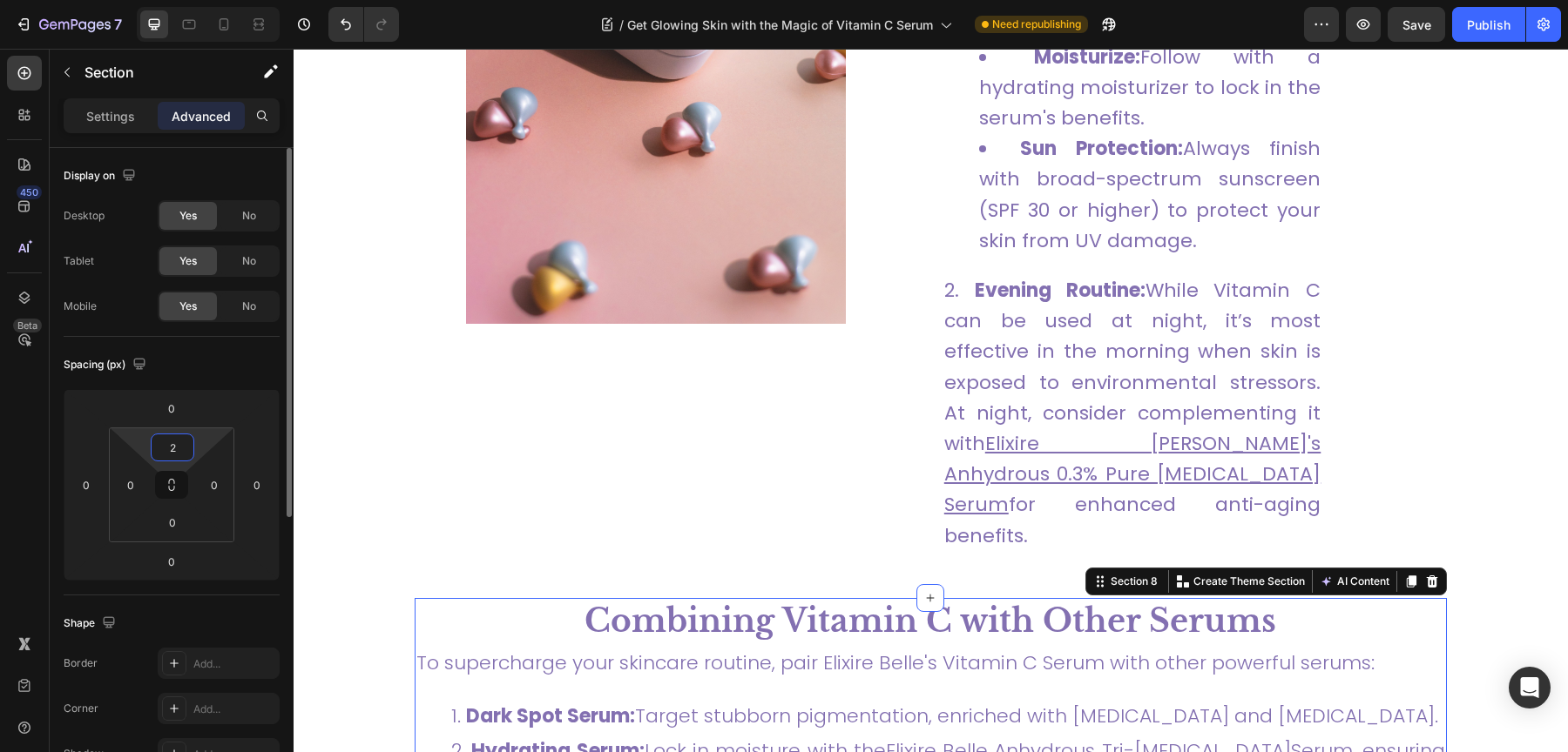
type input "20"
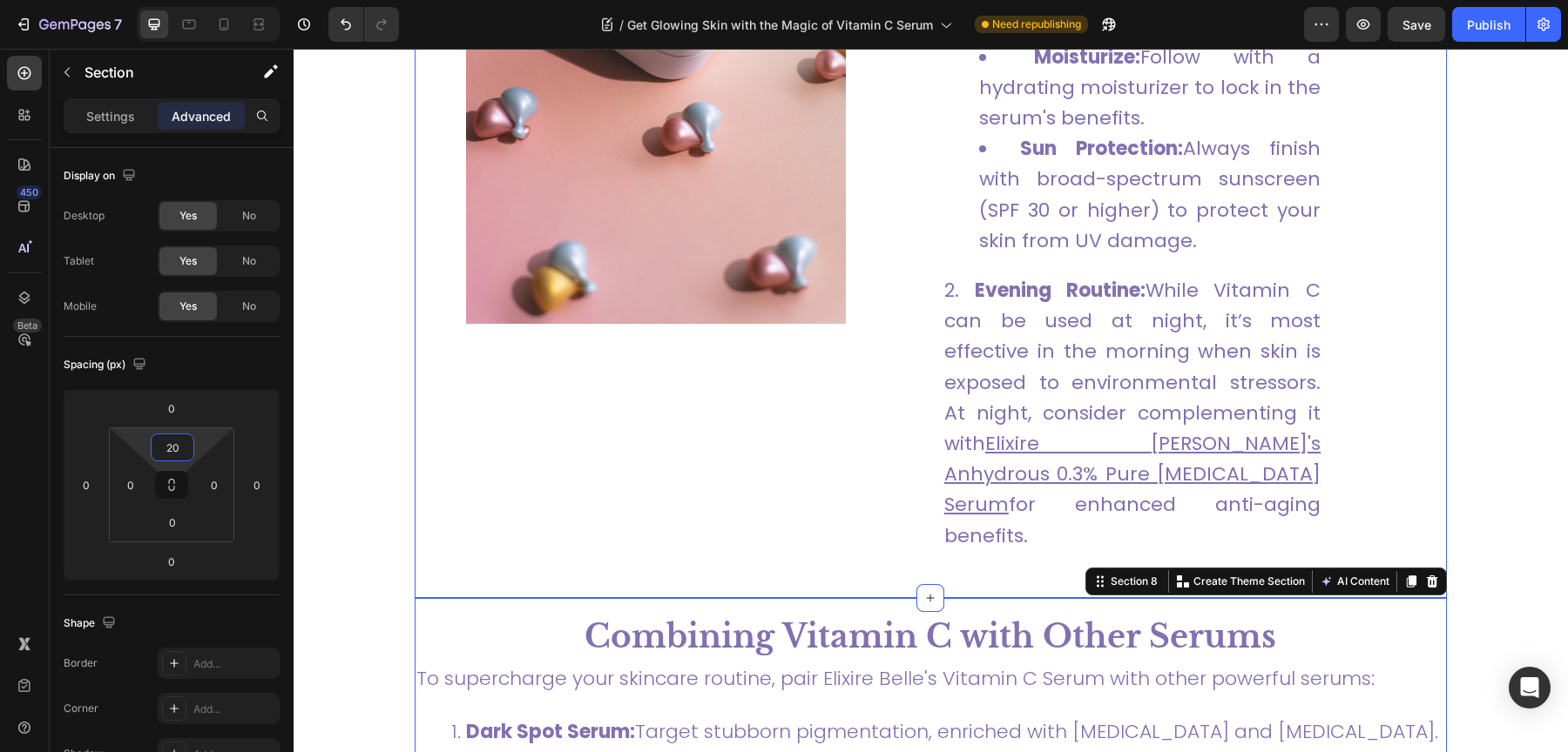
scroll to position [3247, 0]
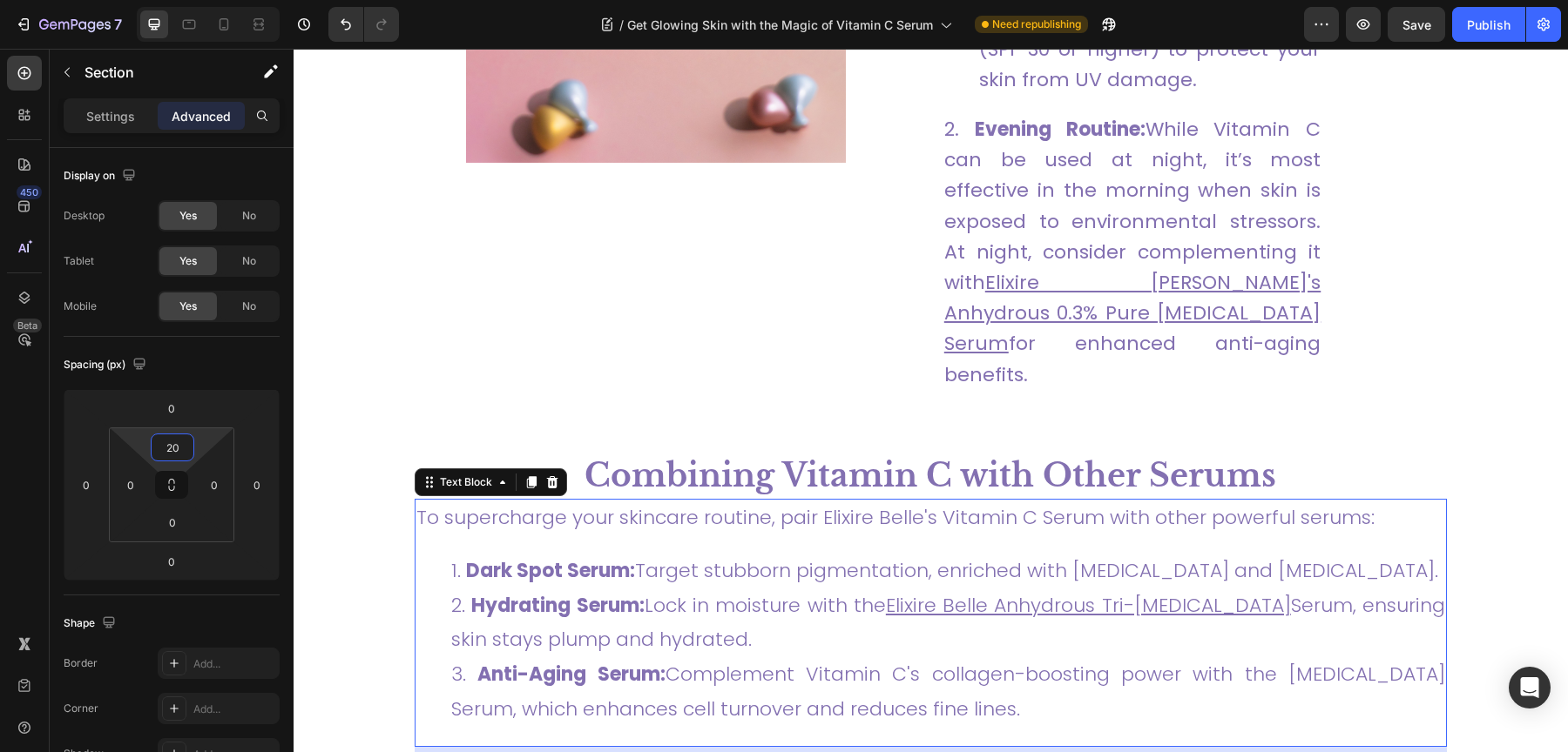
click at [668, 500] on p "To supercharge your skincare routine, pair Elixire Belle's Vitamin C Serum with…" at bounding box center [930, 517] width 1029 height 35
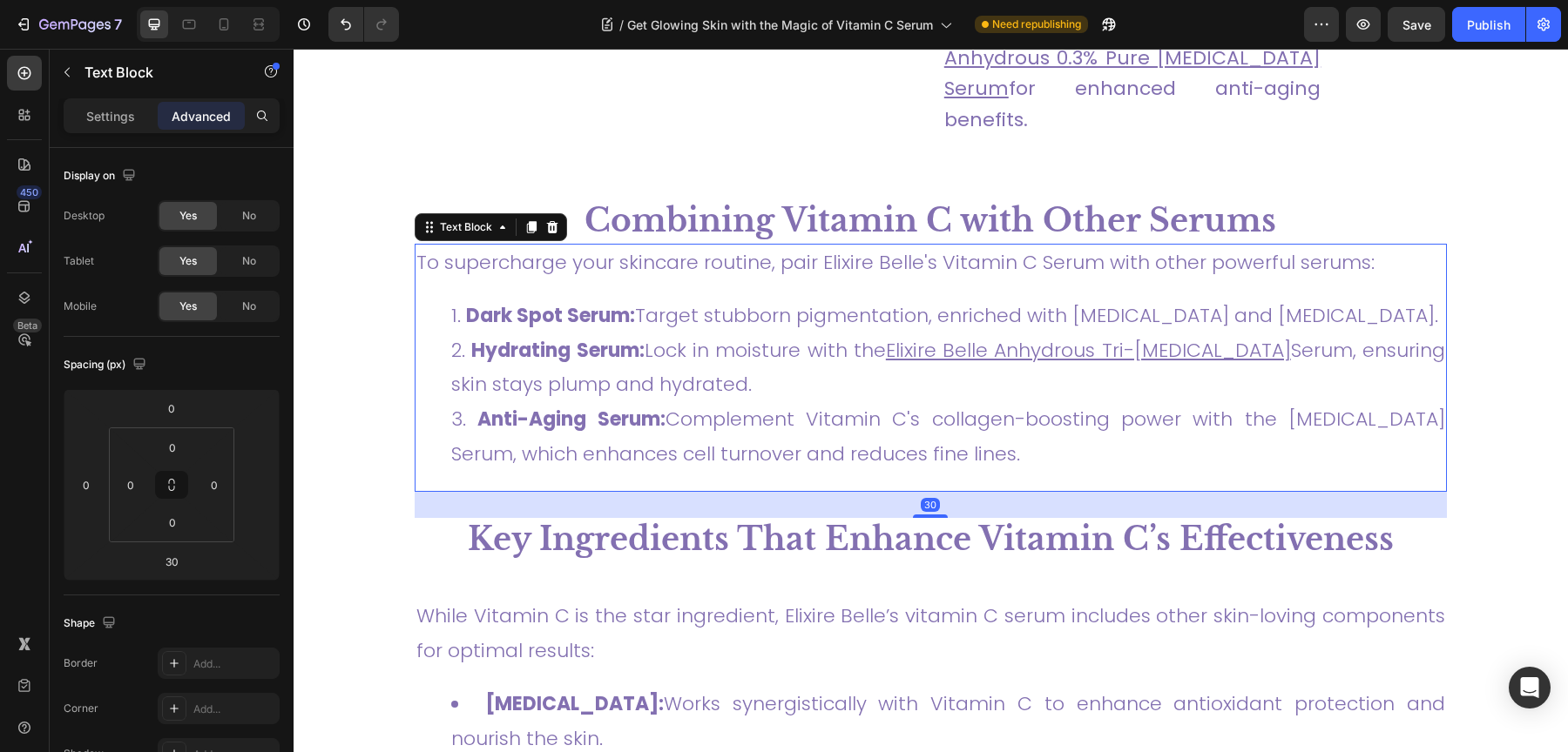
scroll to position [3504, 0]
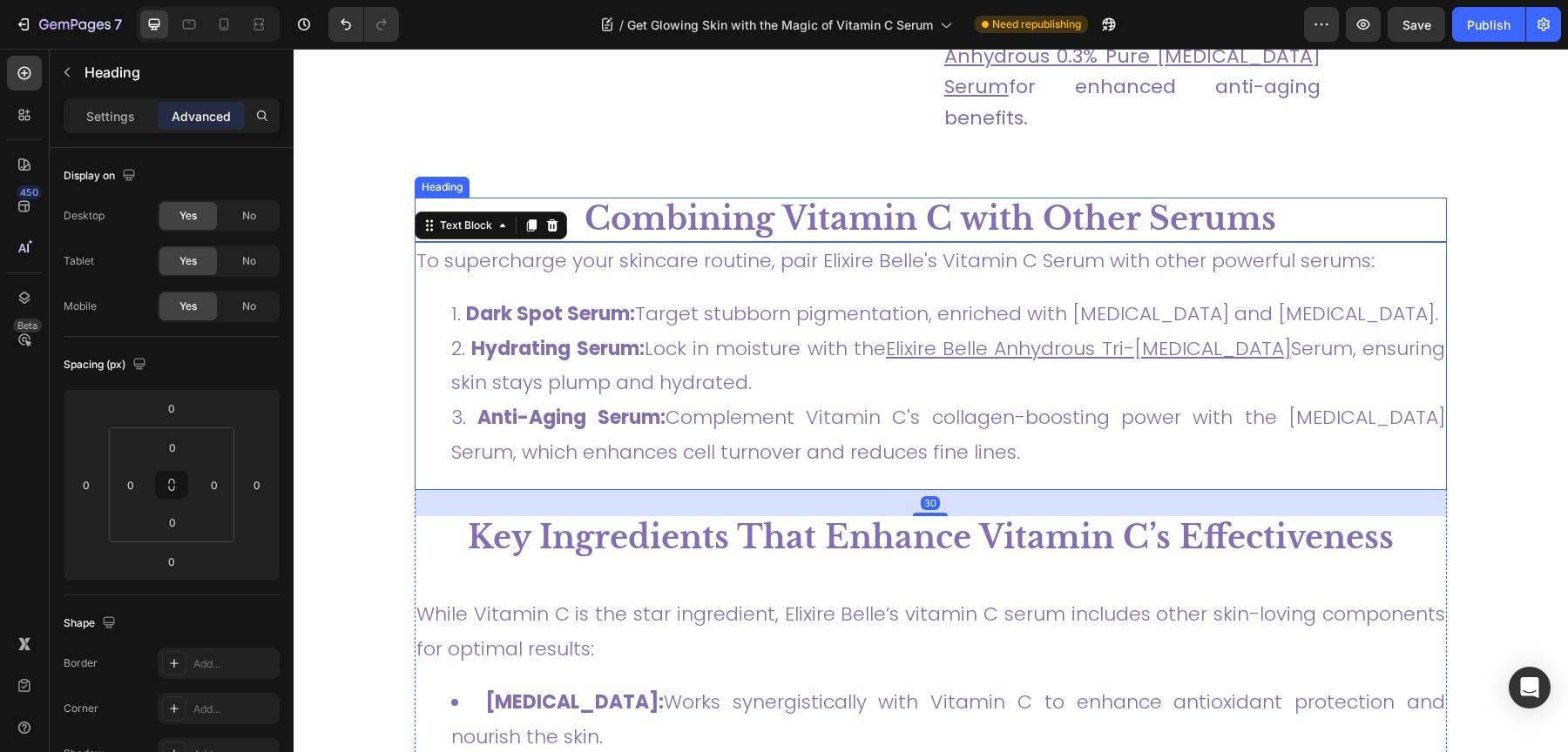
click at [728, 199] on strong "Combining Vitamin C with Other Serums" at bounding box center [930, 219] width 692 height 39
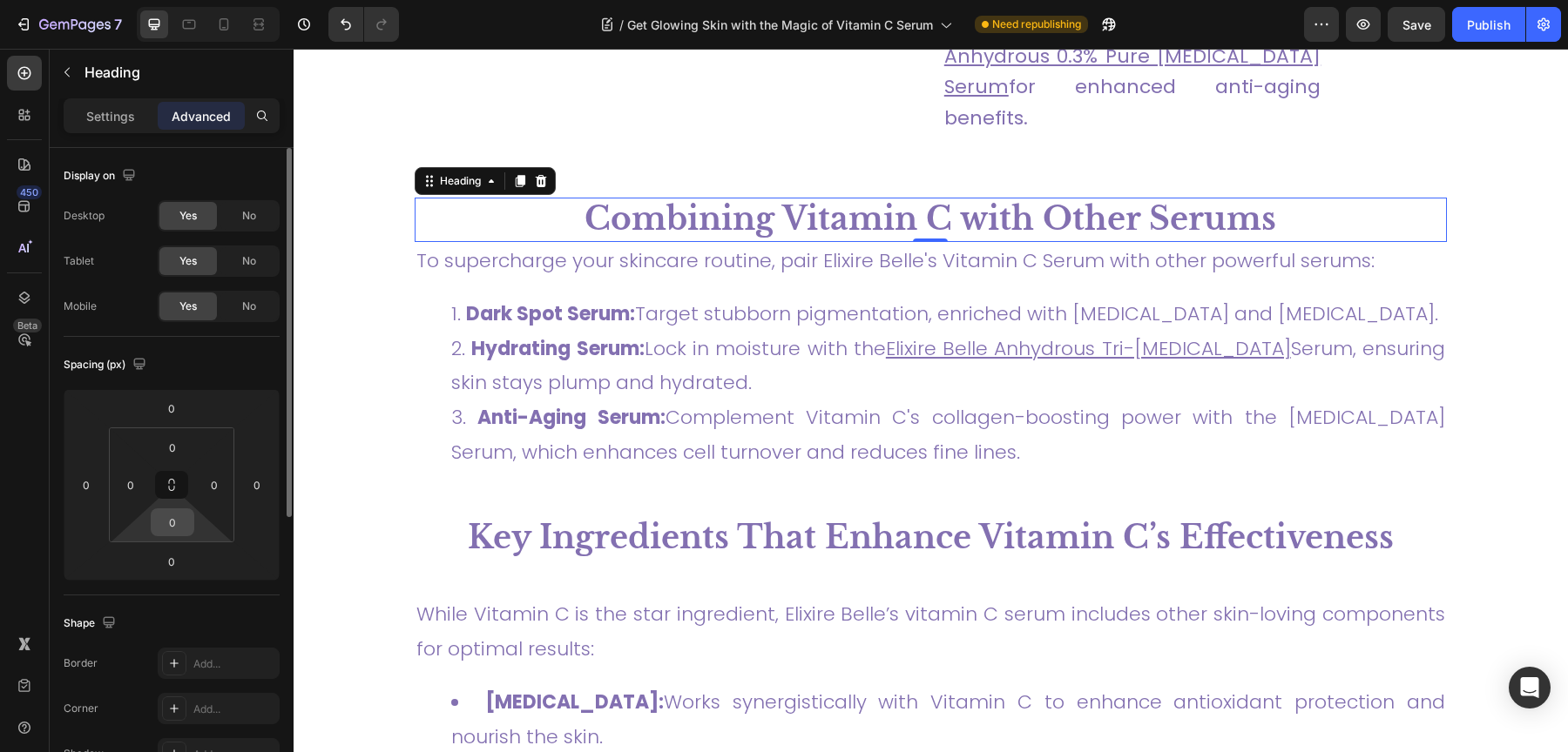
click at [173, 527] on input "0" at bounding box center [172, 522] width 35 height 26
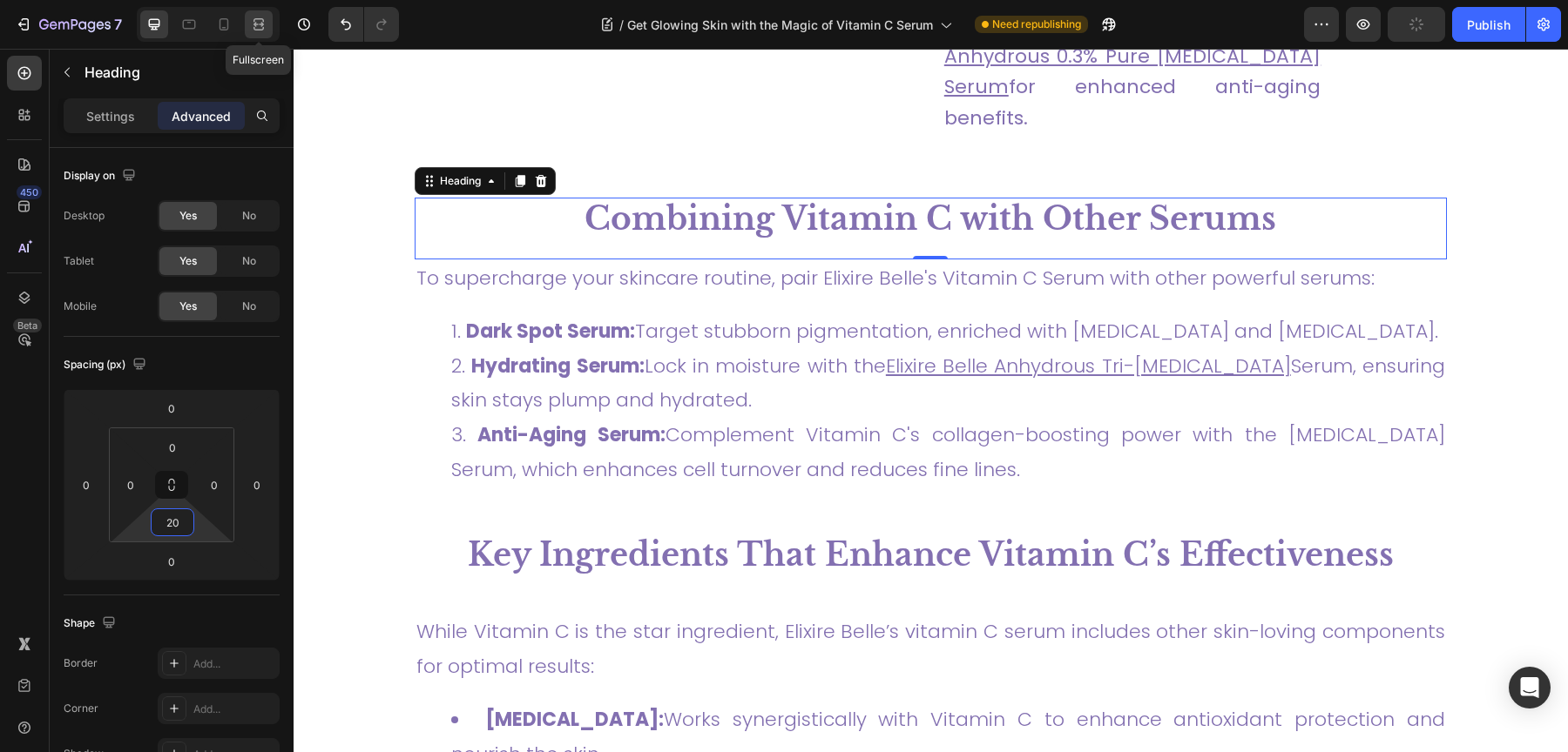
type input "20"
click at [267, 37] on div at bounding box center [258, 24] width 28 height 28
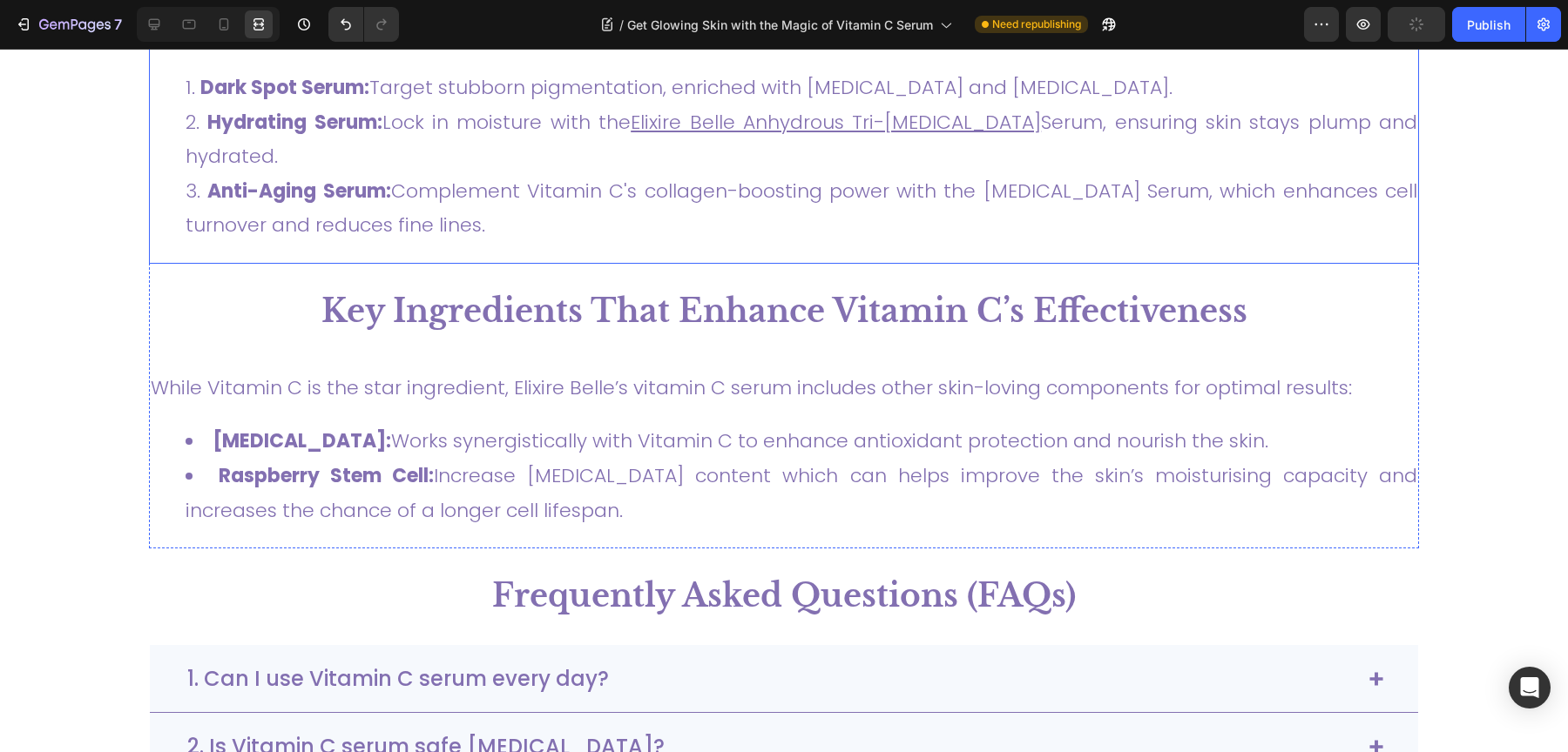
scroll to position [3275, 0]
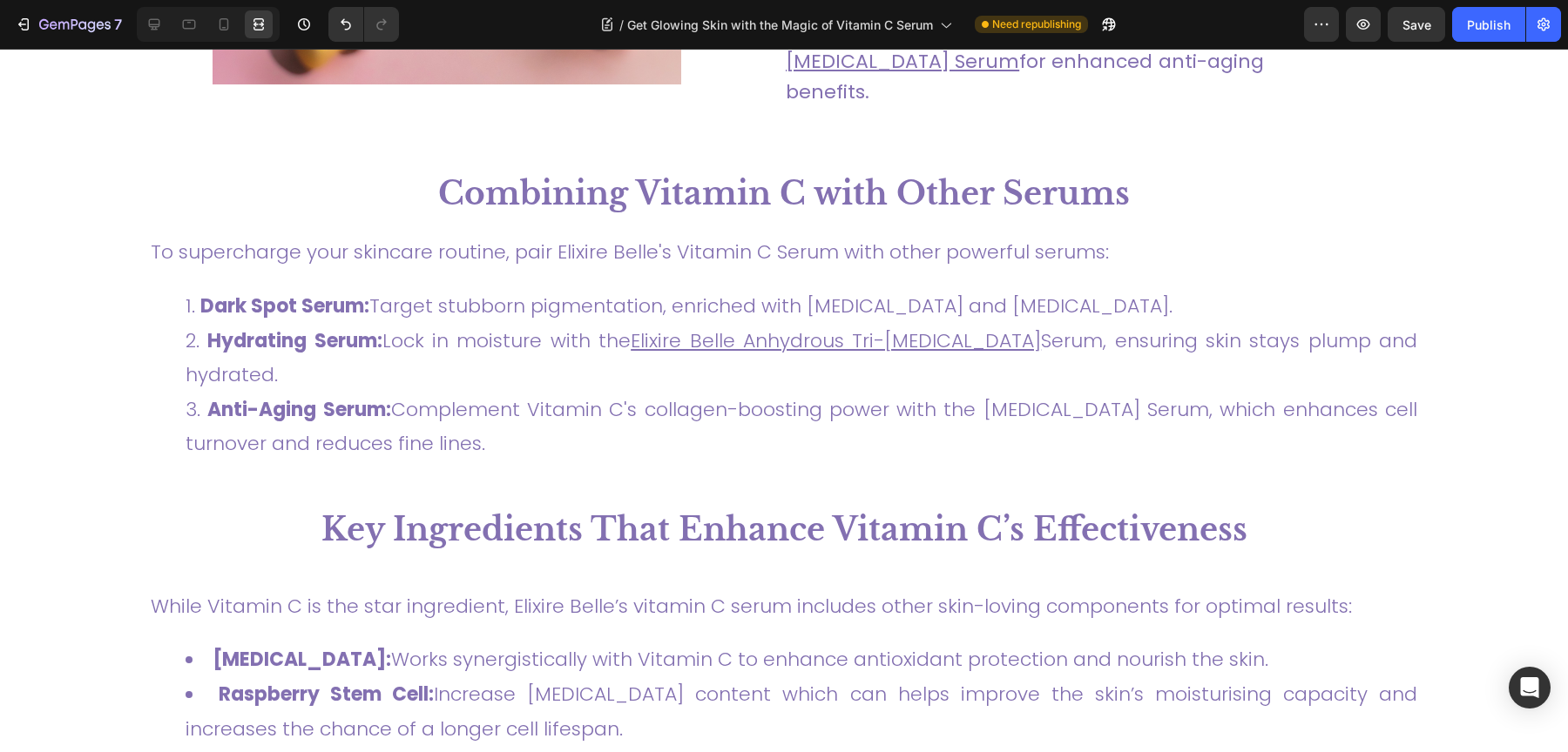
click at [80, 363] on section "Combining Vitamin C with Other Serums Heading To supercharge your skincare rout…" at bounding box center [784, 460] width 1439 height 612
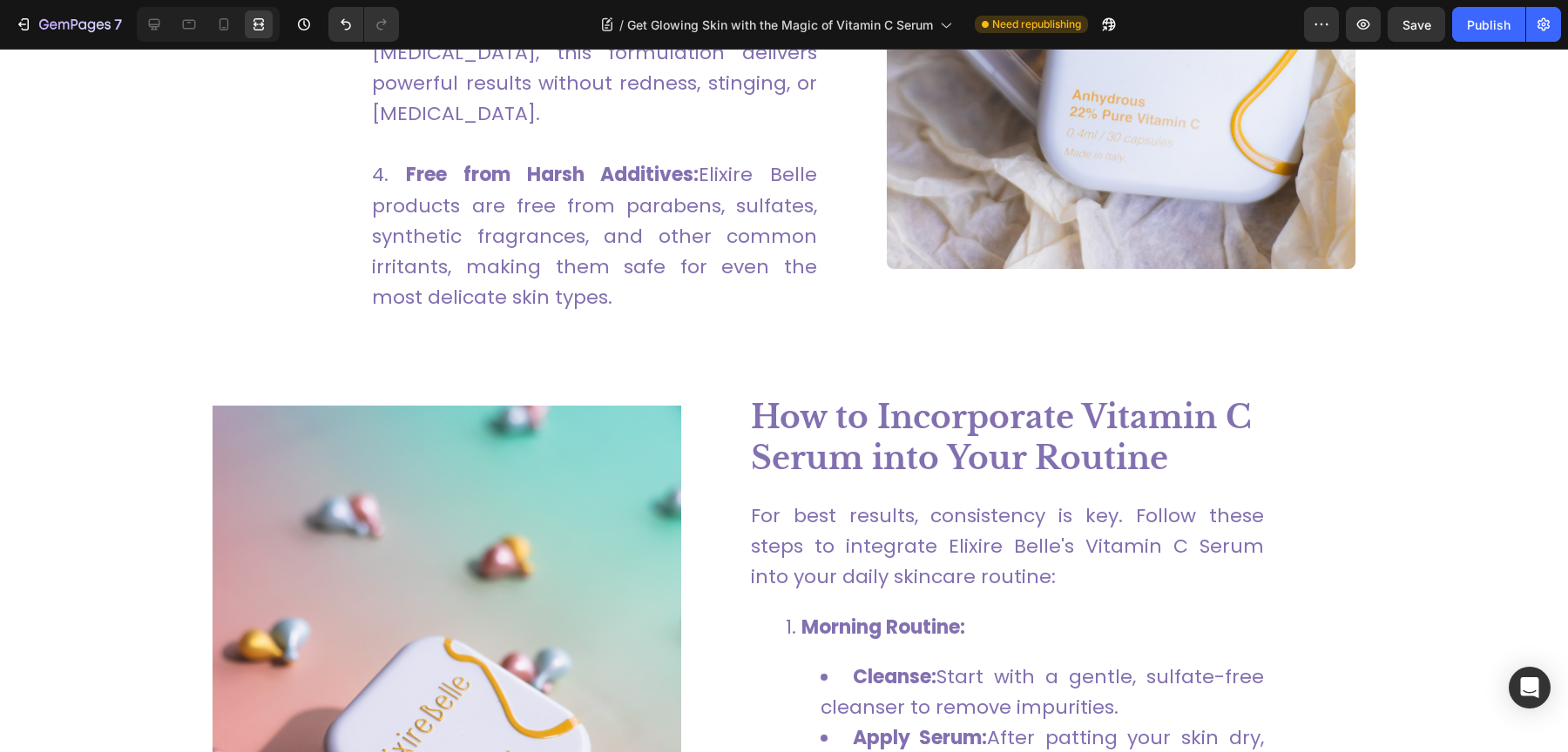
scroll to position [1902, 0]
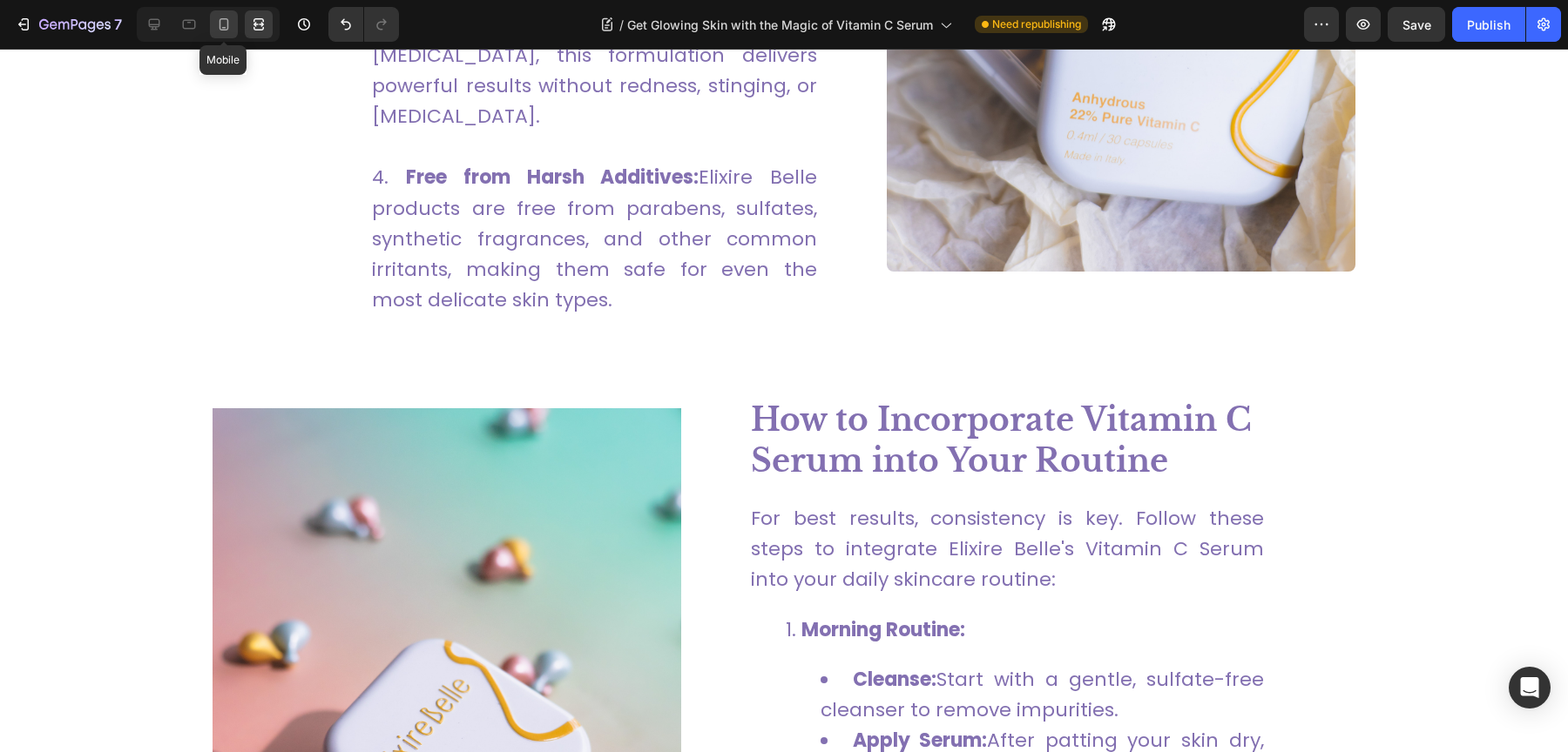
click at [218, 28] on icon at bounding box center [224, 25] width 18 height 18
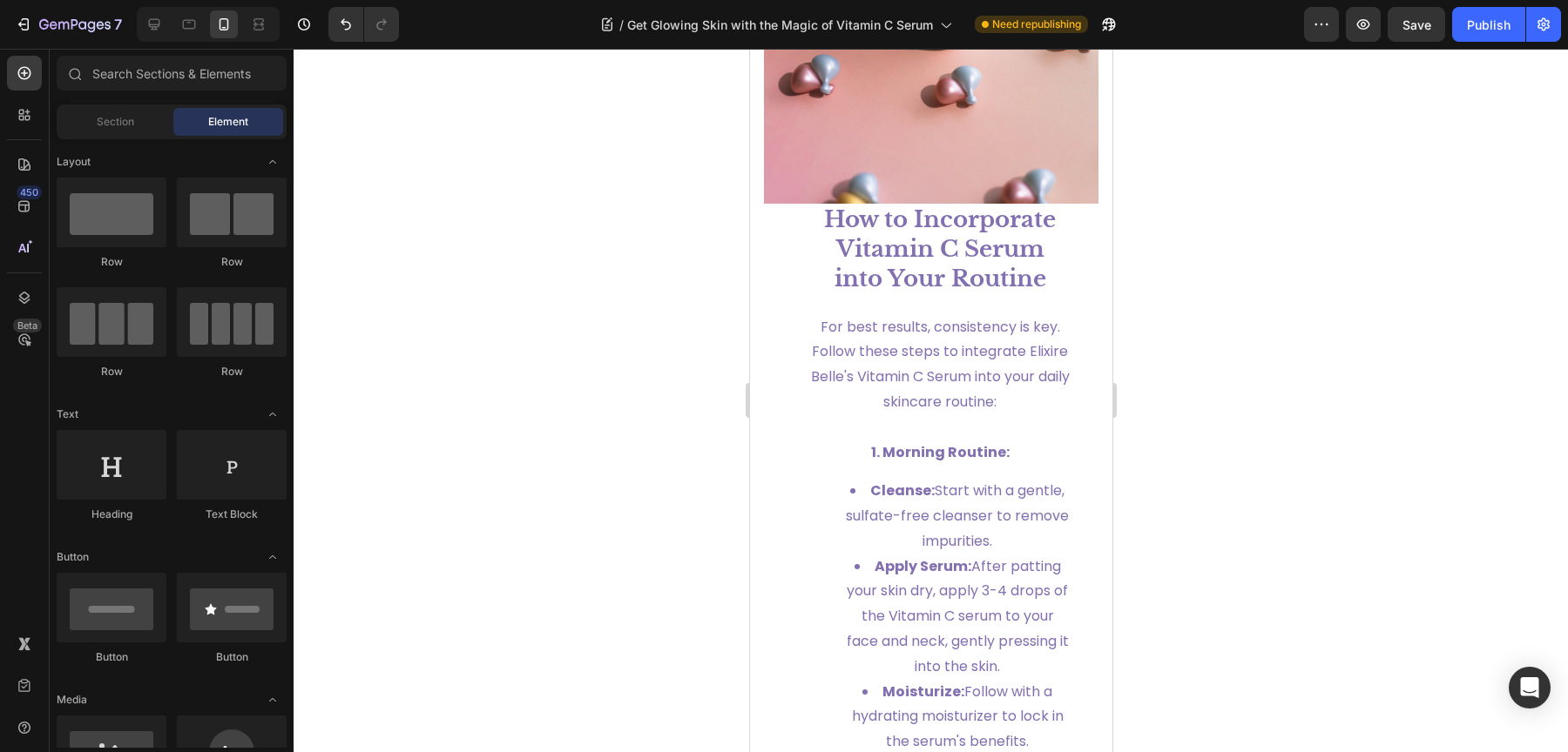
scroll to position [4392, 0]
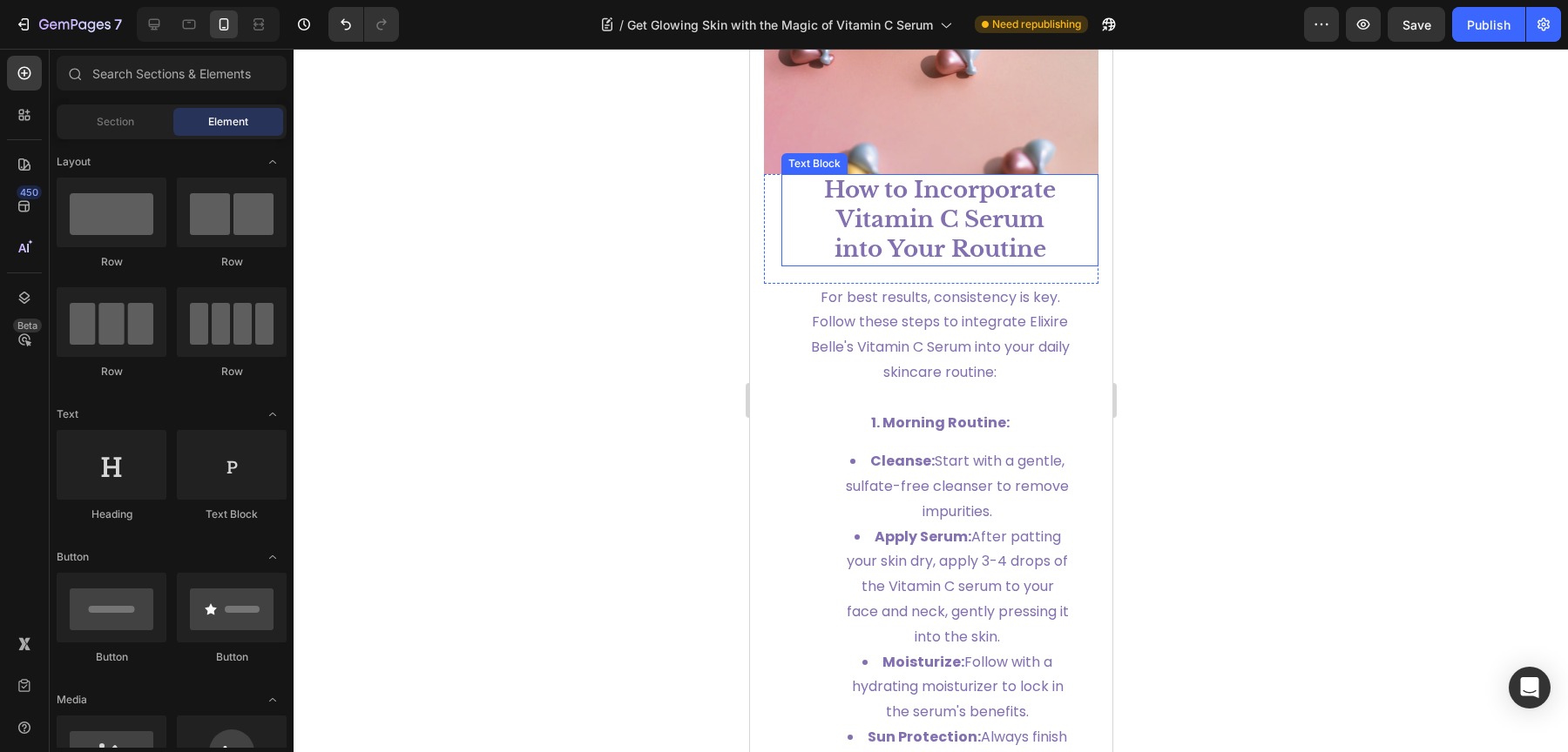
click at [878, 221] on strong "How to Incorporate Vitamin C Serum into Your Routine" at bounding box center [939, 220] width 232 height 87
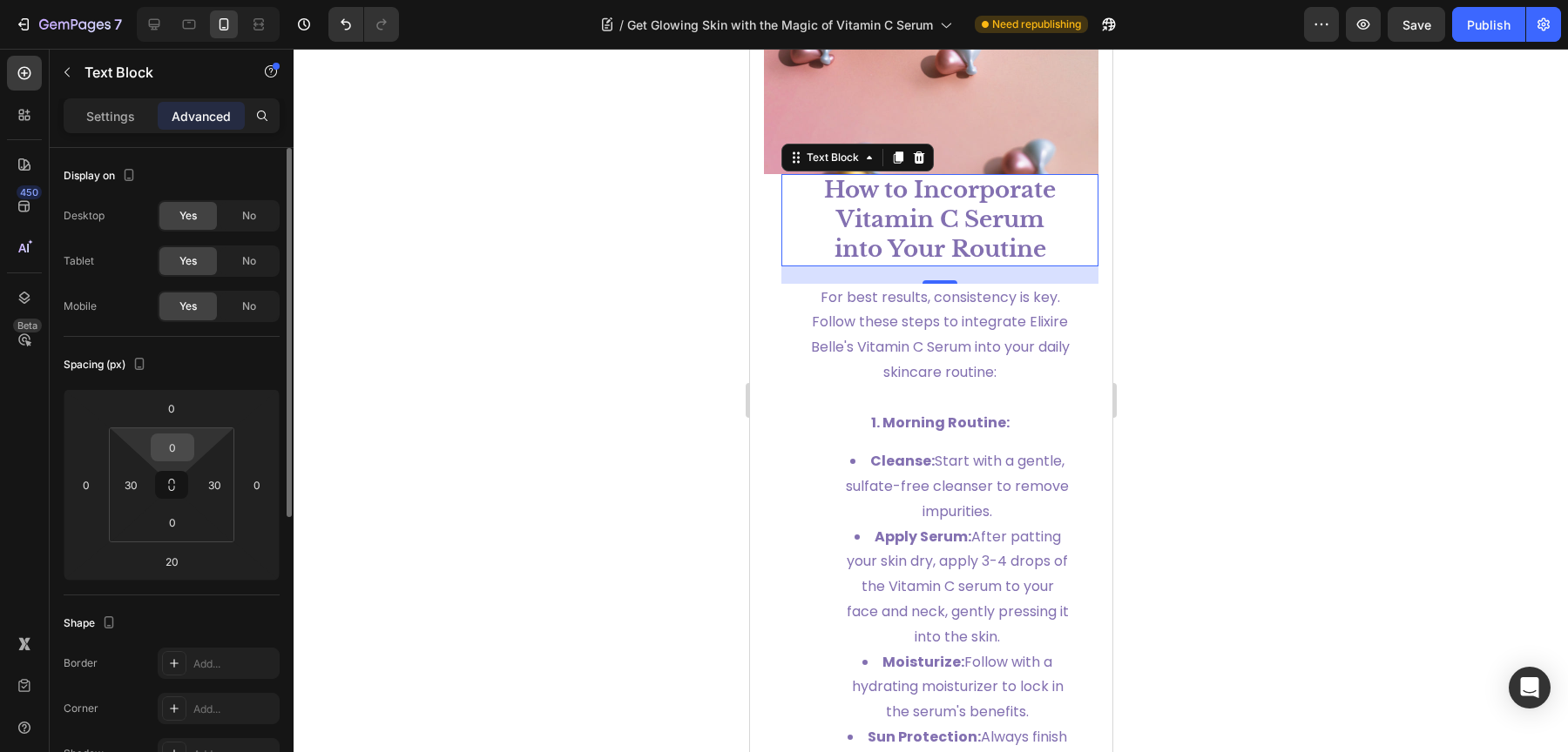
click at [181, 444] on input "0" at bounding box center [172, 447] width 35 height 26
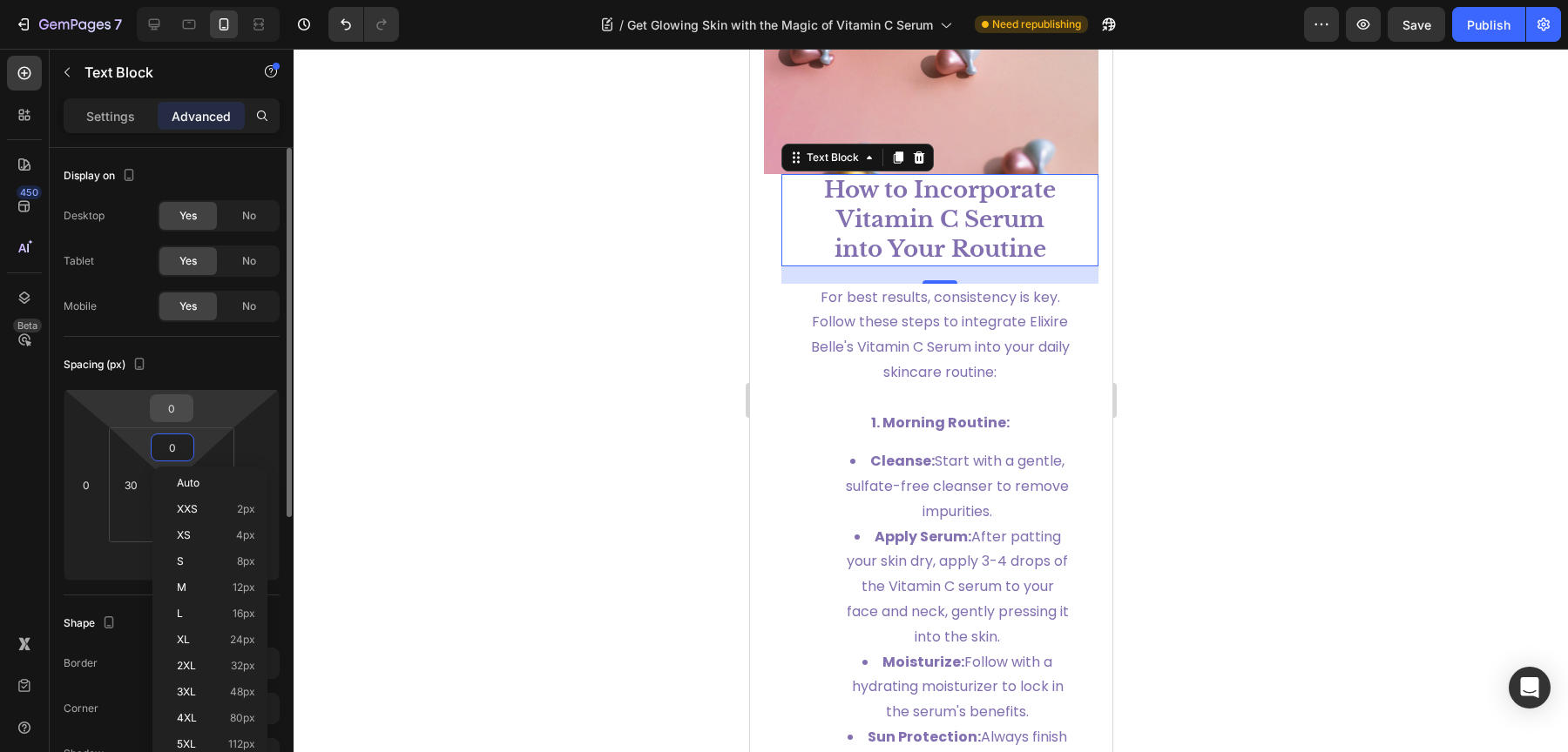
click at [182, 410] on input "0" at bounding box center [171, 408] width 35 height 26
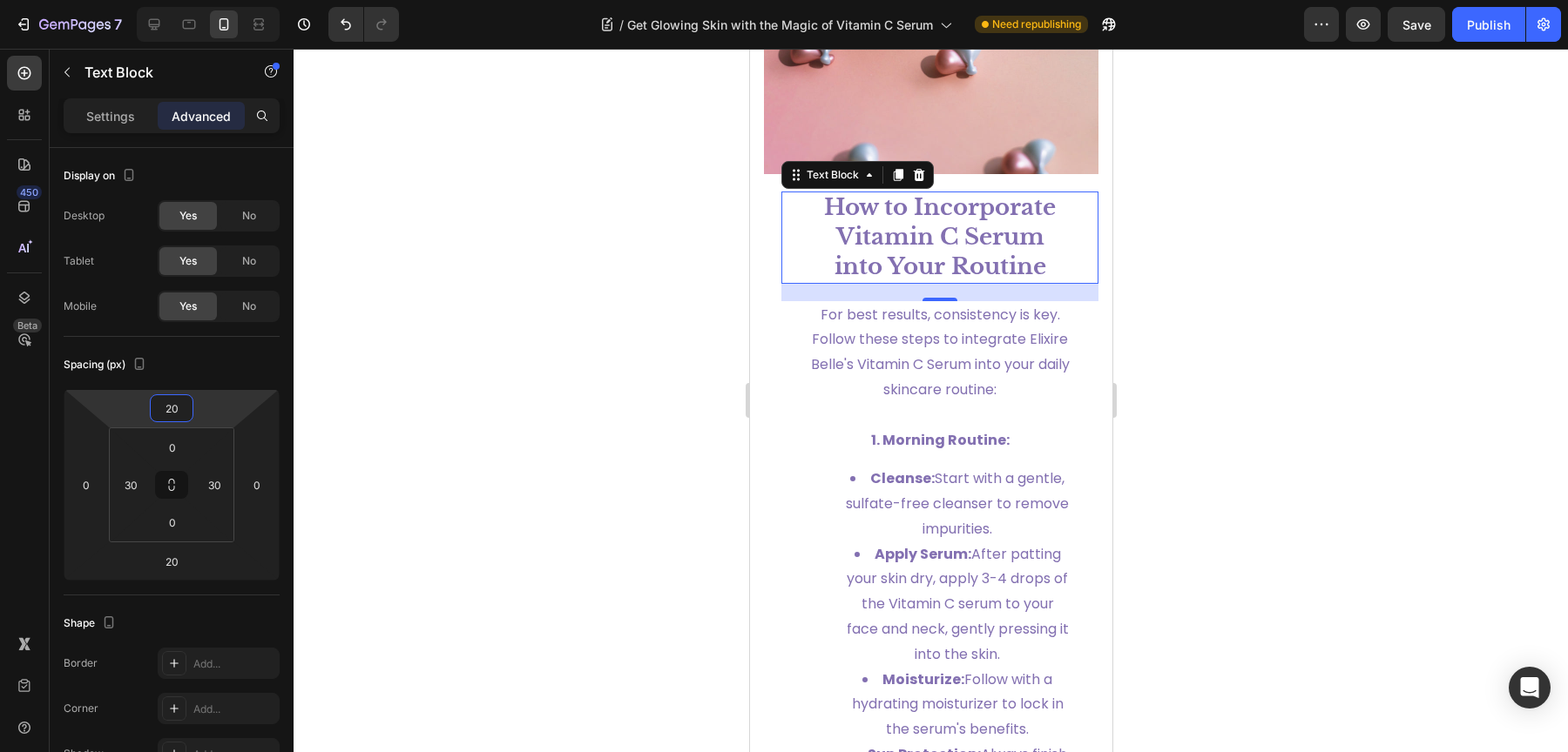
type input "20"
click at [580, 359] on div at bounding box center [930, 400] width 1275 height 703
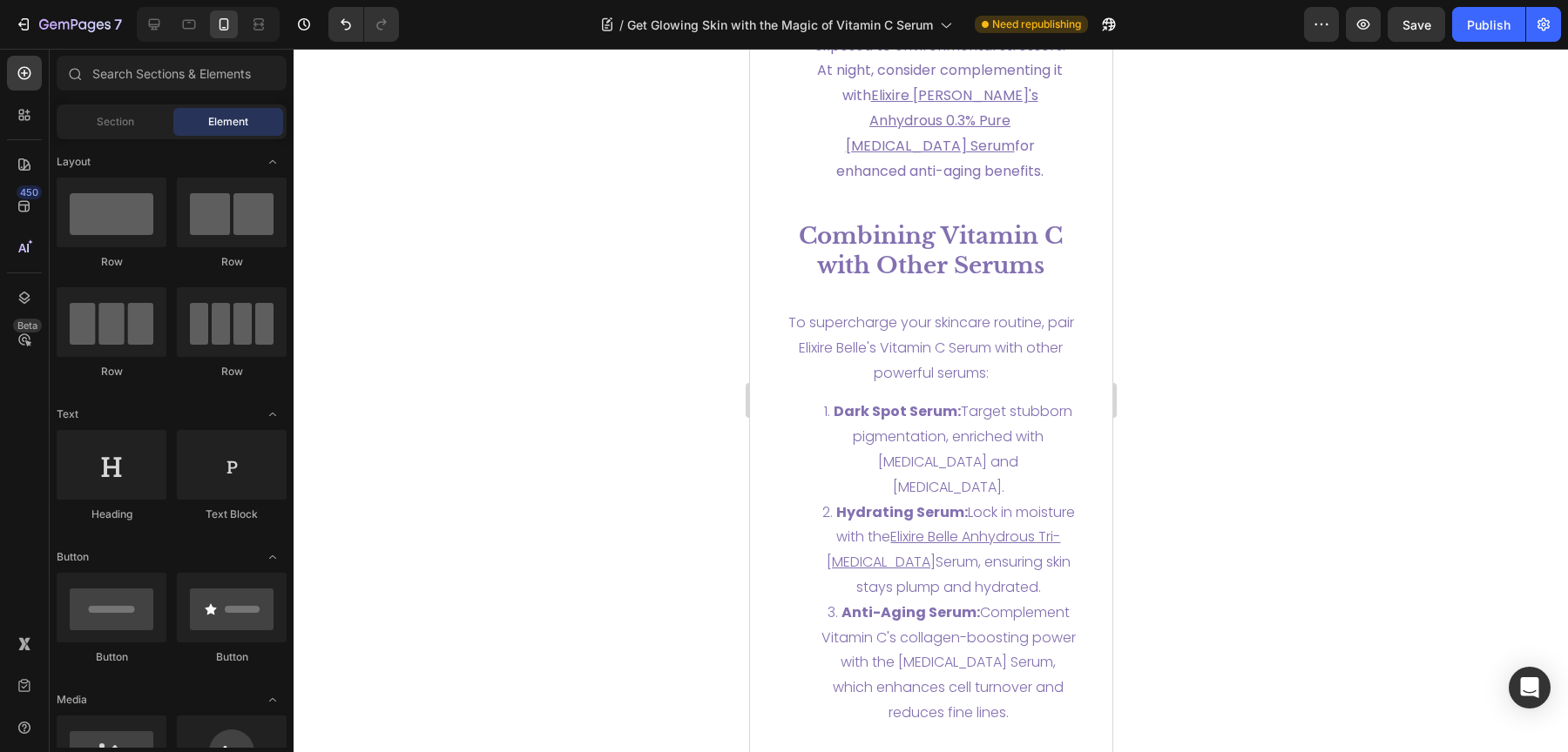
scroll to position [5296, 0]
click at [187, 31] on icon at bounding box center [189, 25] width 18 height 18
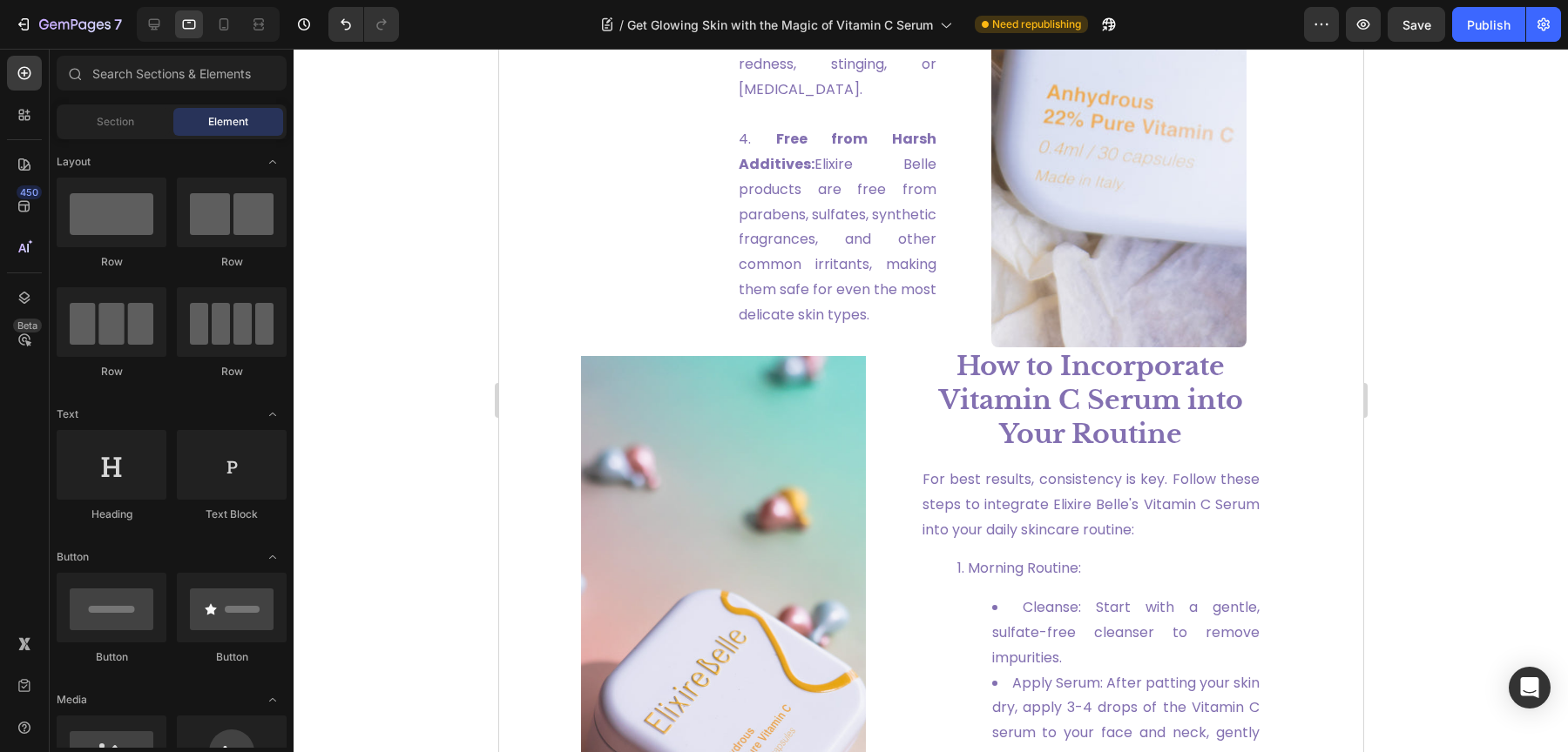
scroll to position [2286, 0]
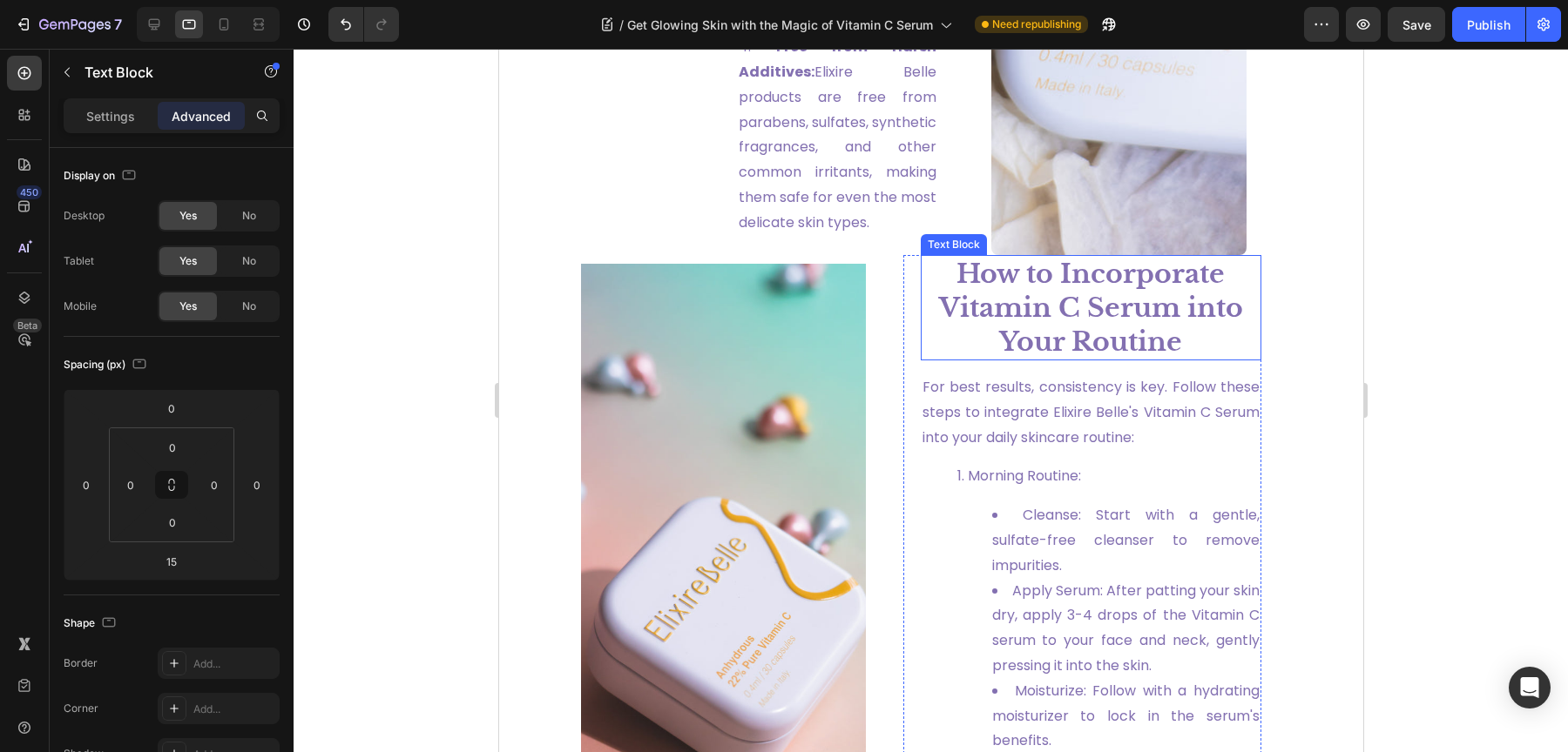
click at [1008, 334] on strong "How to Incorporate Vitamin C Serum into Your Routine" at bounding box center [1090, 308] width 304 height 100
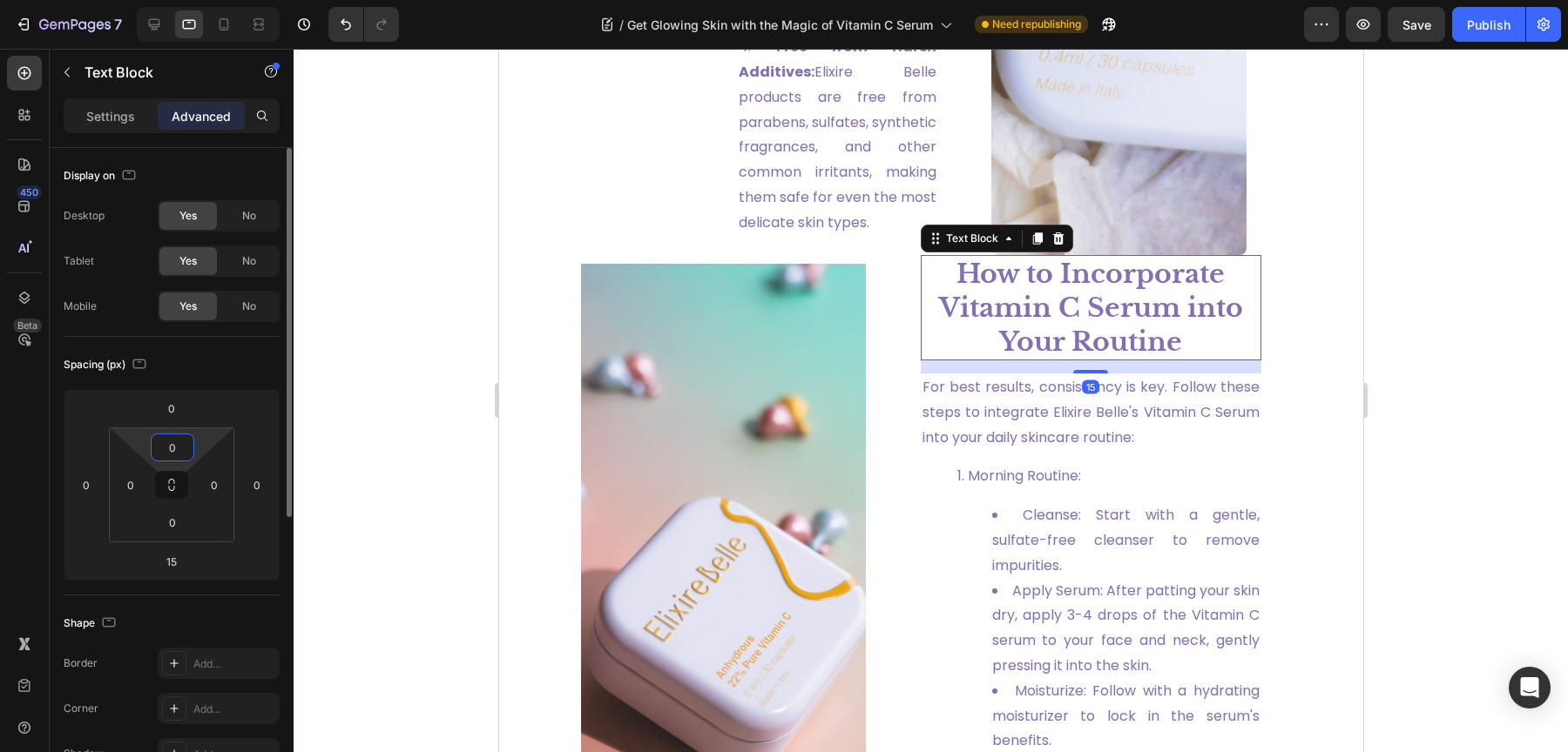
click at [170, 447] on input "0" at bounding box center [172, 447] width 35 height 26
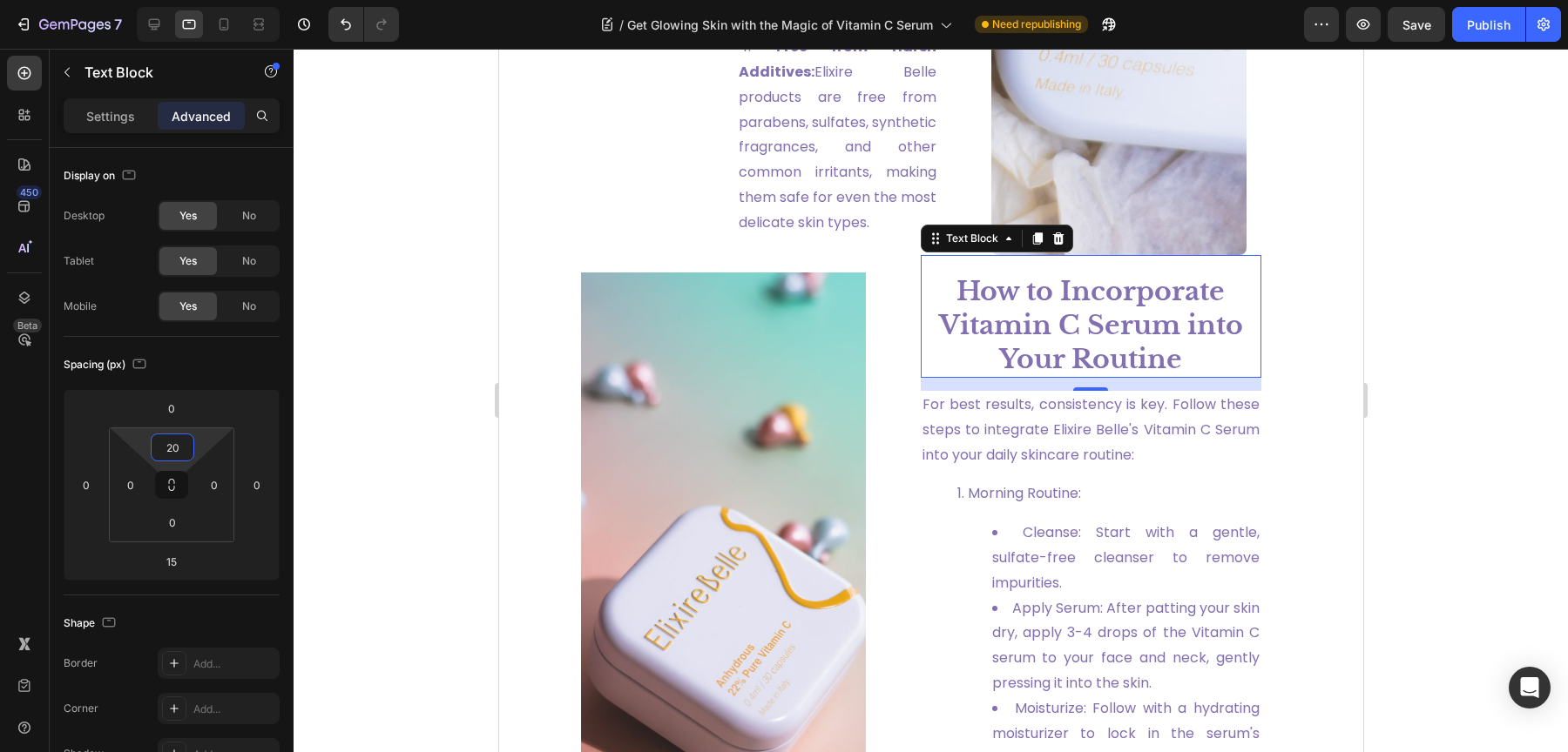
type input "20"
click at [393, 403] on div at bounding box center [930, 400] width 1275 height 703
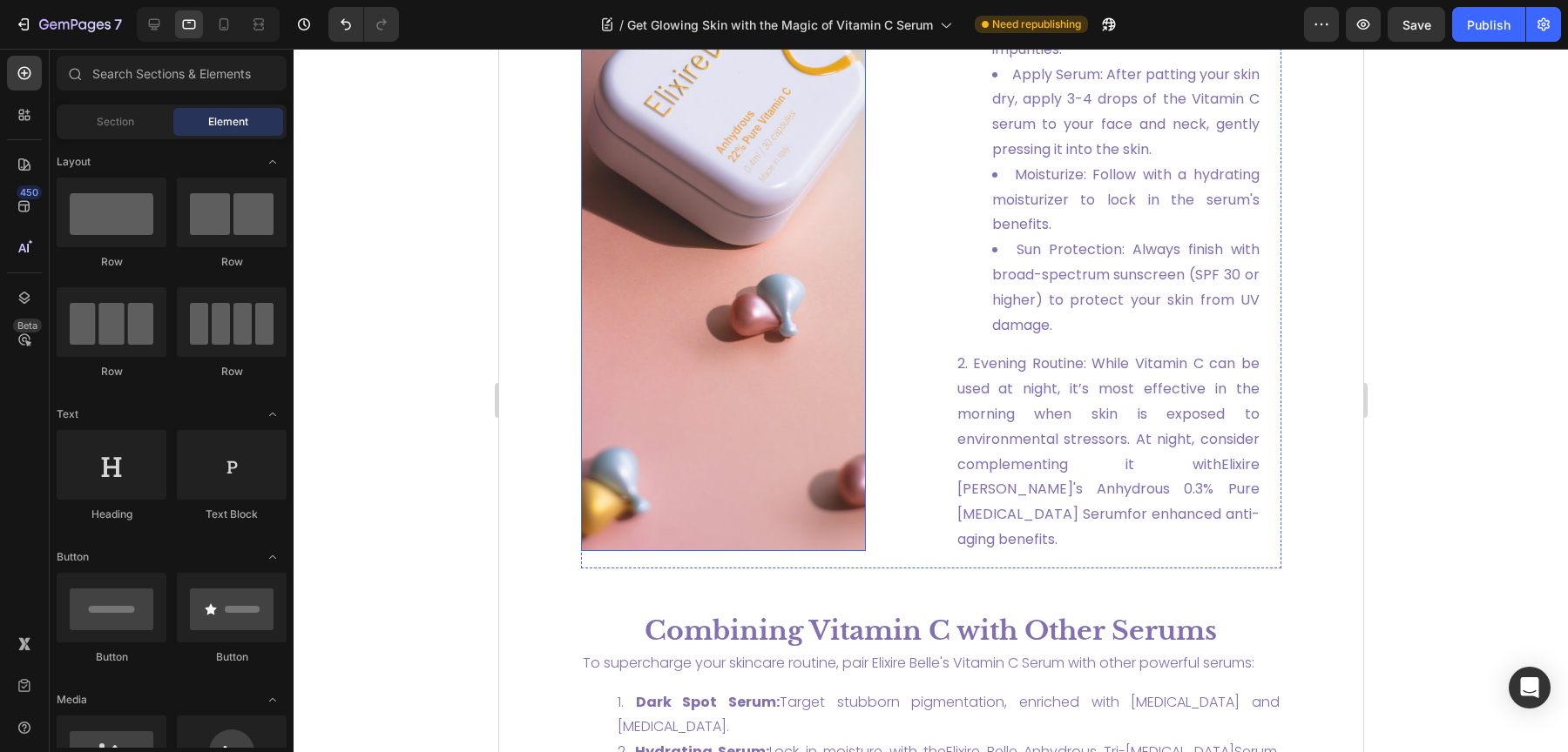
scroll to position [2796, 0]
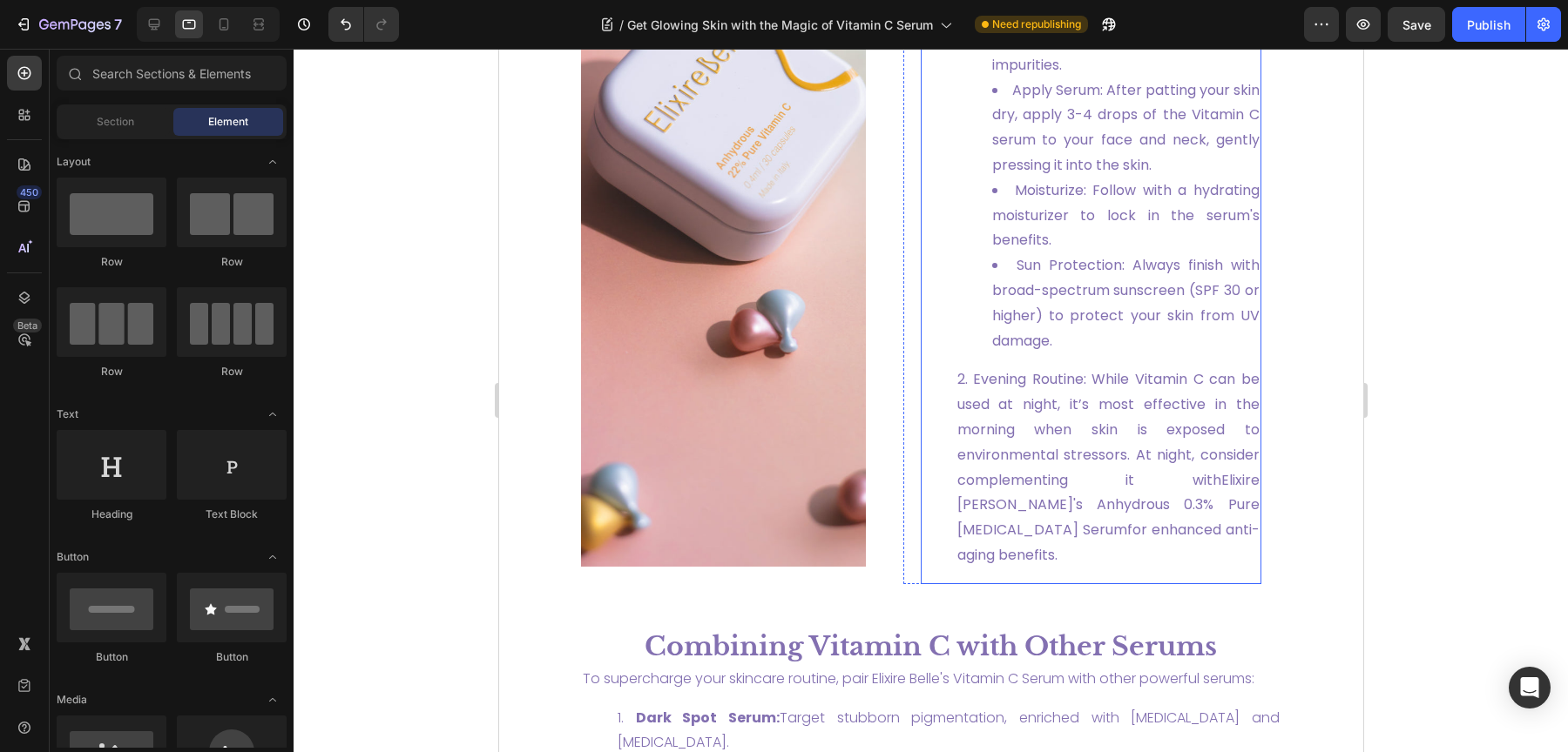
click at [925, 424] on ol "Morning Routine: Cleanse: Start with a gentle, sulfate-free cleanser to remove …" at bounding box center [1090, 266] width 337 height 604
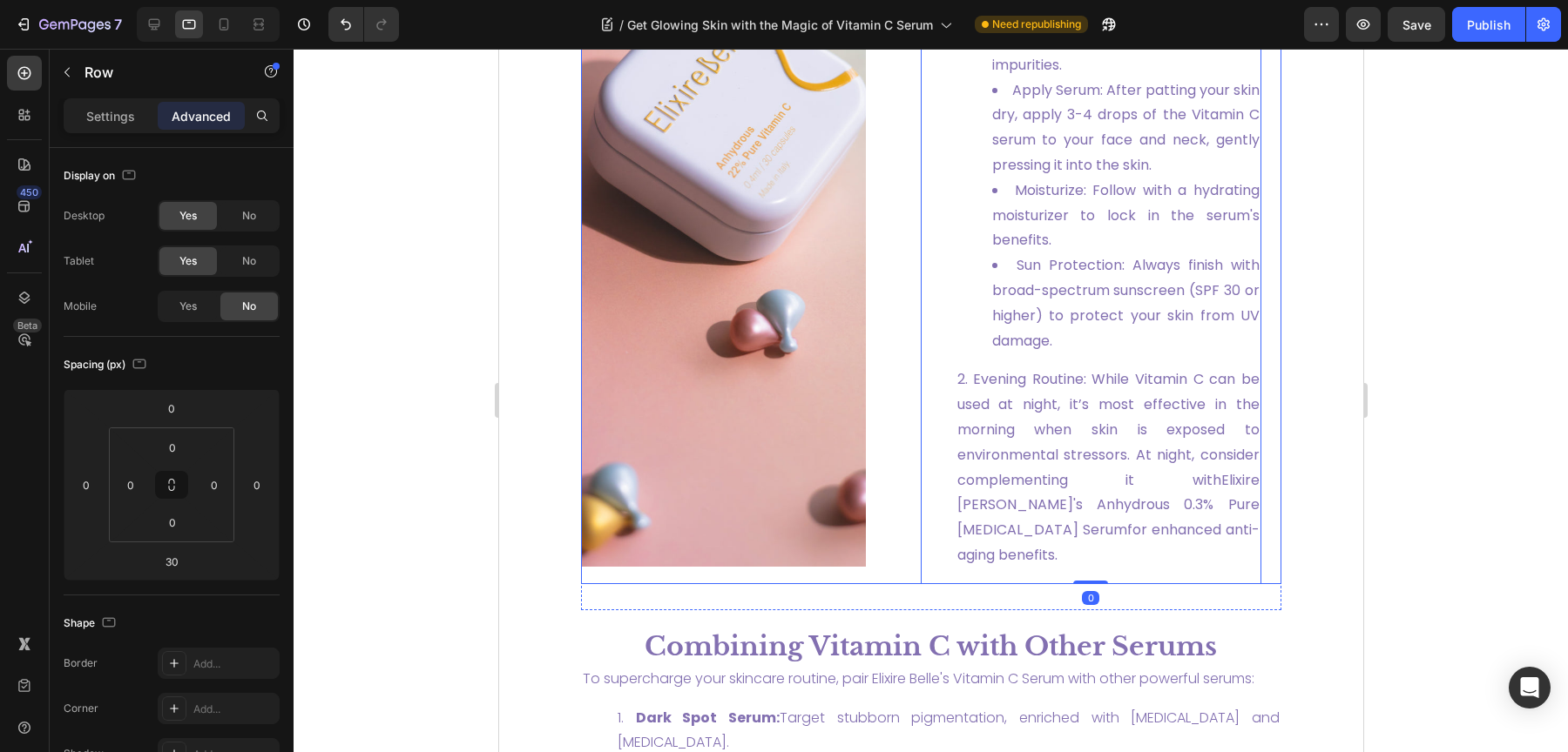
click at [882, 424] on div "How to Incorporate Vitamin C Serum into Your Routine Text Block For best result…" at bounding box center [1082, 160] width 398 height 847
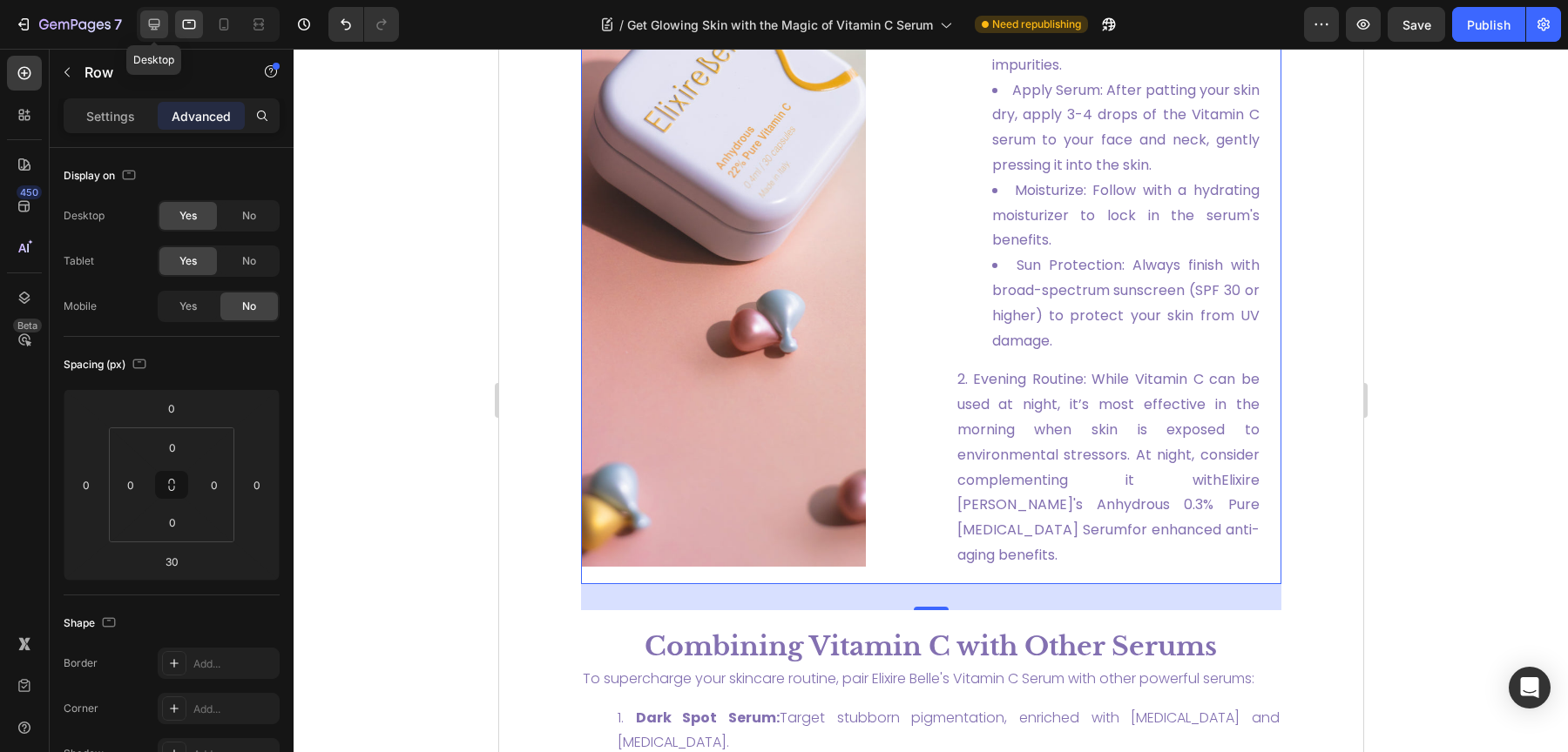
click at [152, 26] on icon at bounding box center [154, 25] width 12 height 12
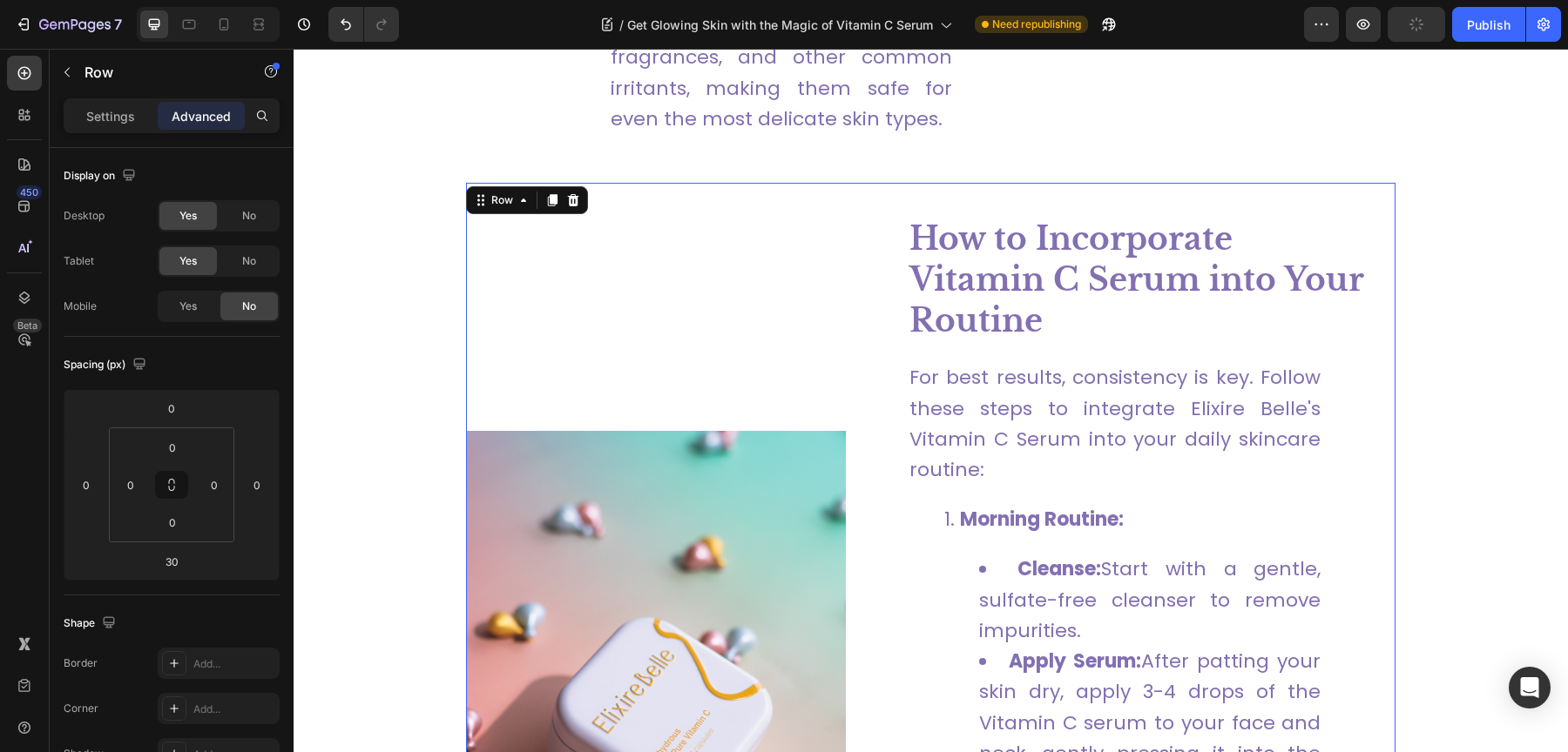
scroll to position [2401, 0]
click at [253, 18] on icon at bounding box center [259, 25] width 18 height 18
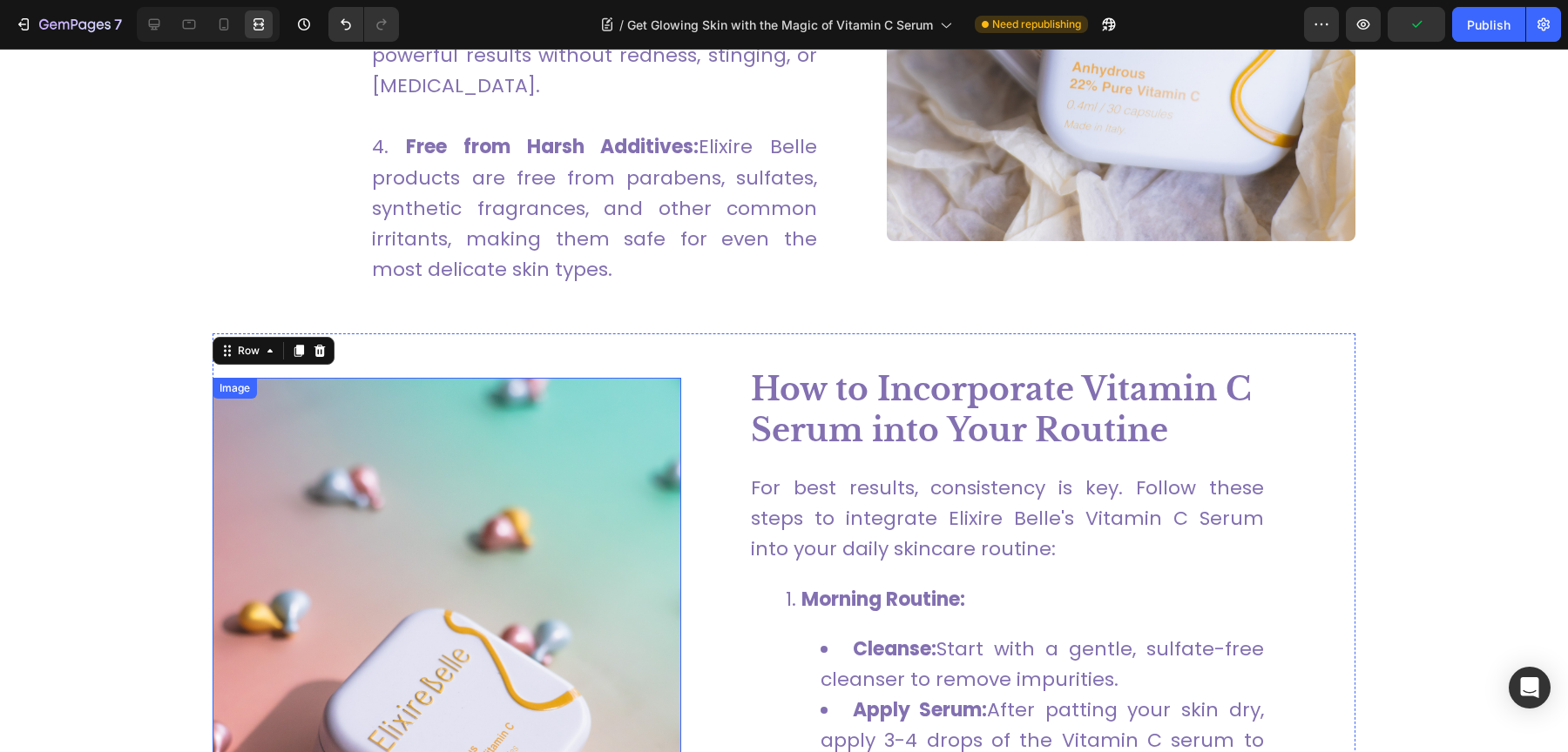
scroll to position [1856, 0]
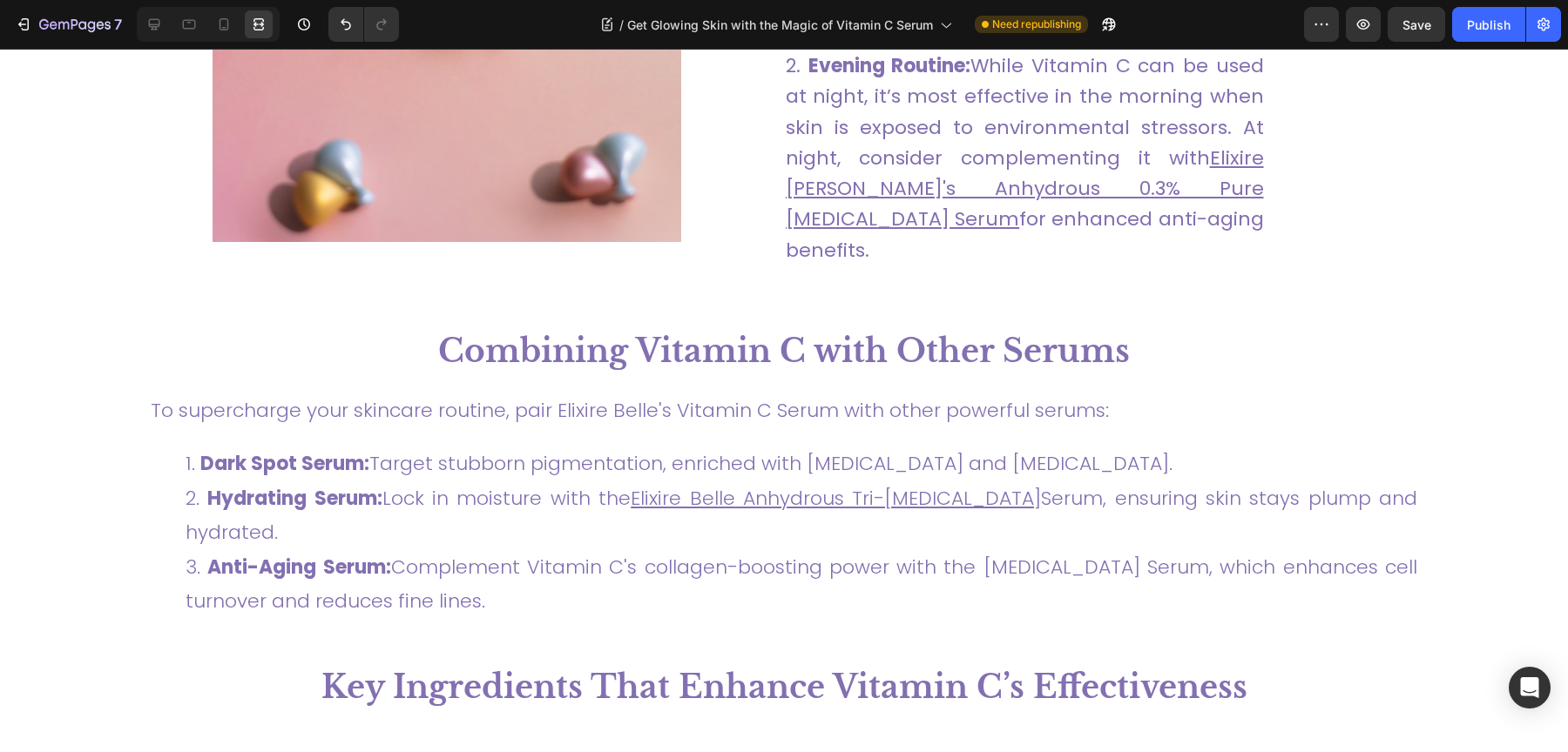
scroll to position [2802, 0]
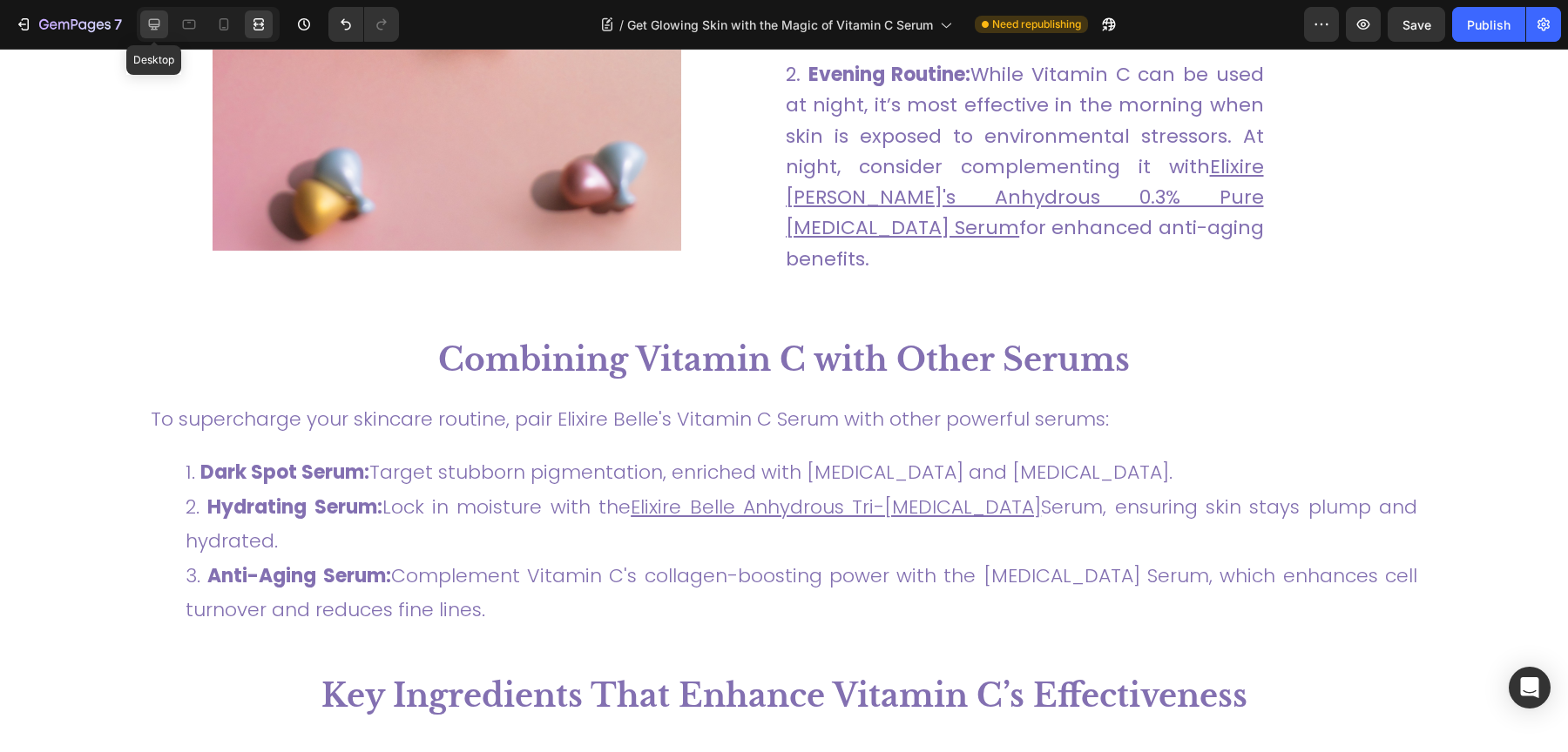
click at [159, 27] on icon at bounding box center [155, 25] width 18 height 18
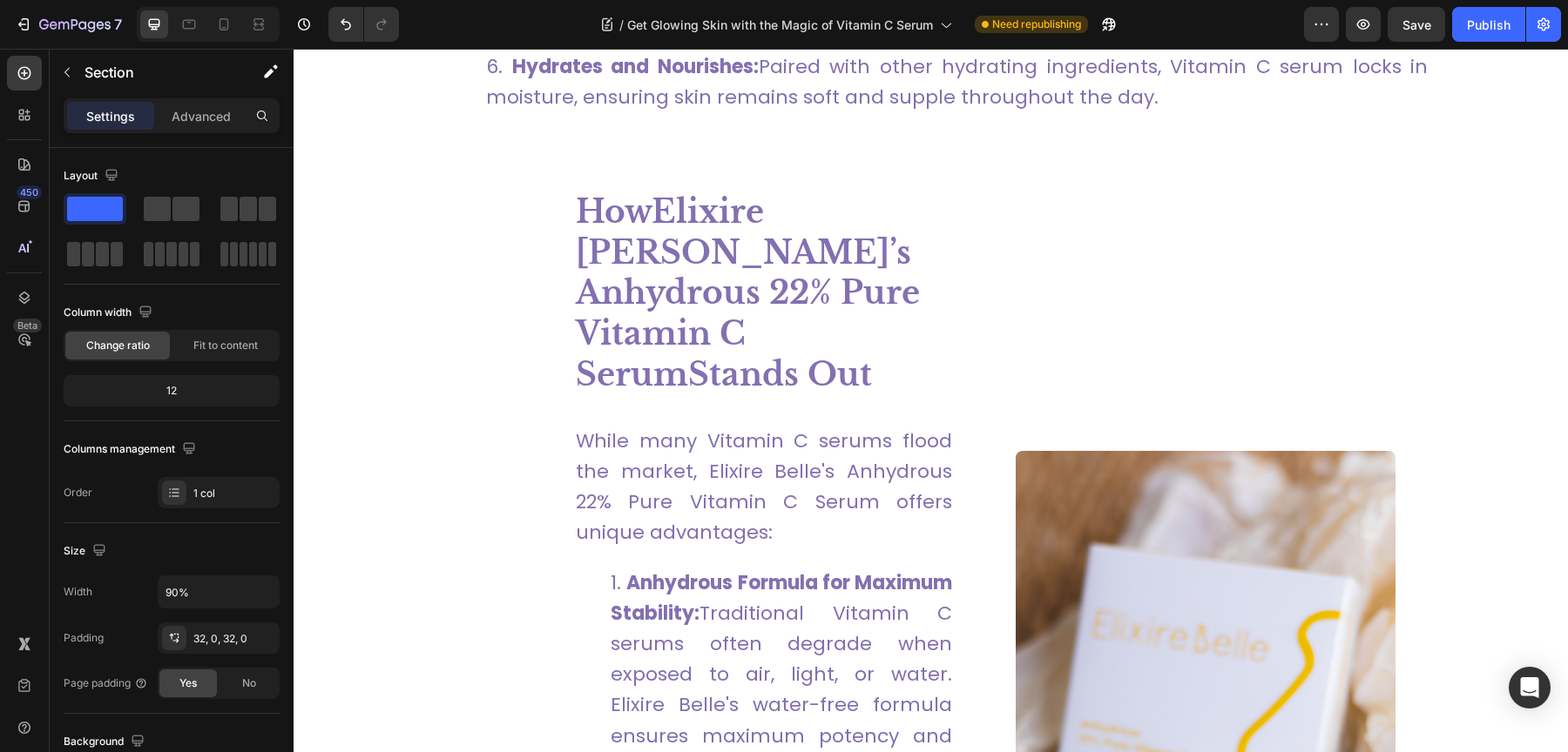
scroll to position [1149, 0]
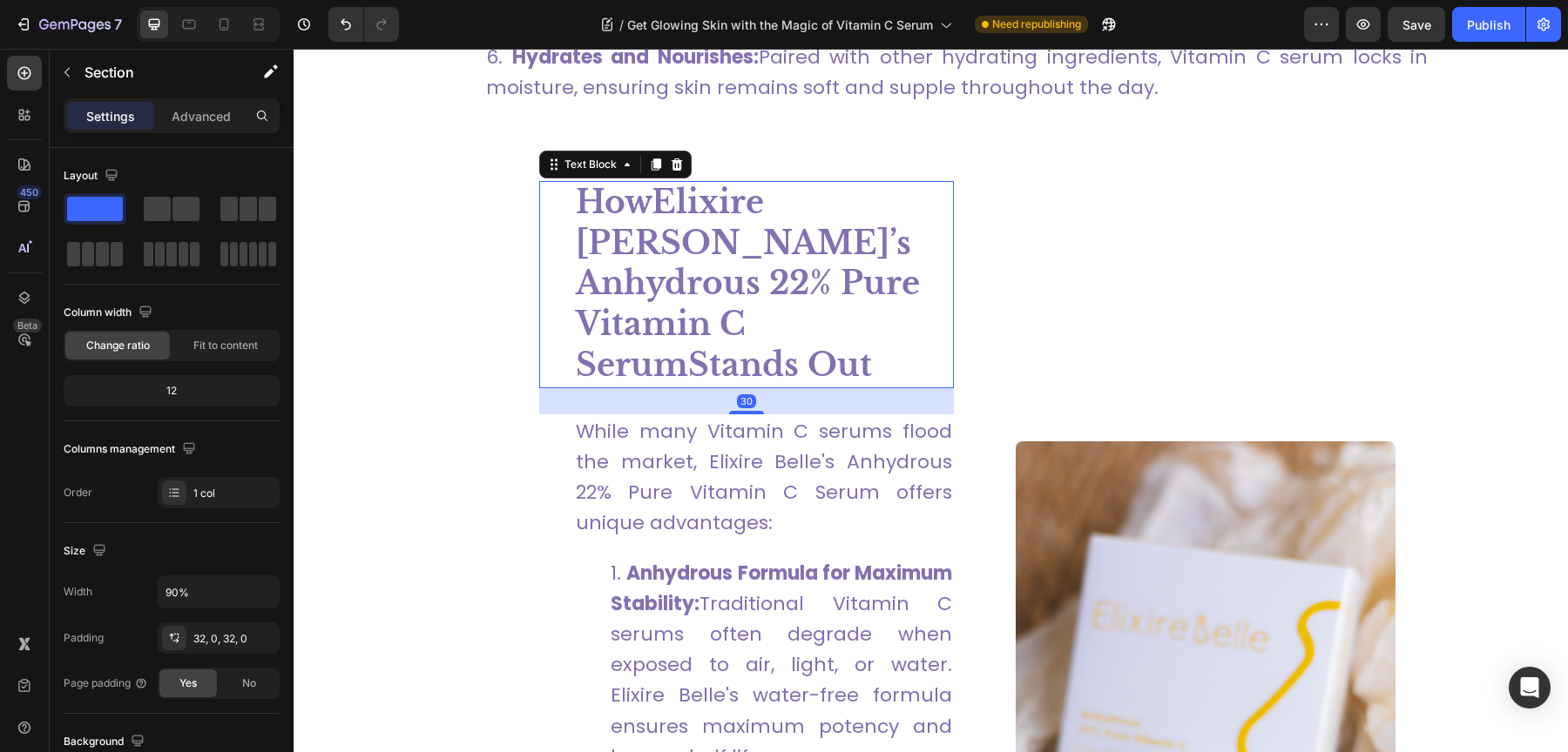
click at [867, 286] on p "How Elixire Belle’s Anhydrous 22% Pure Vitamin C Serum Stands Out" at bounding box center [763, 284] width 376 height 204
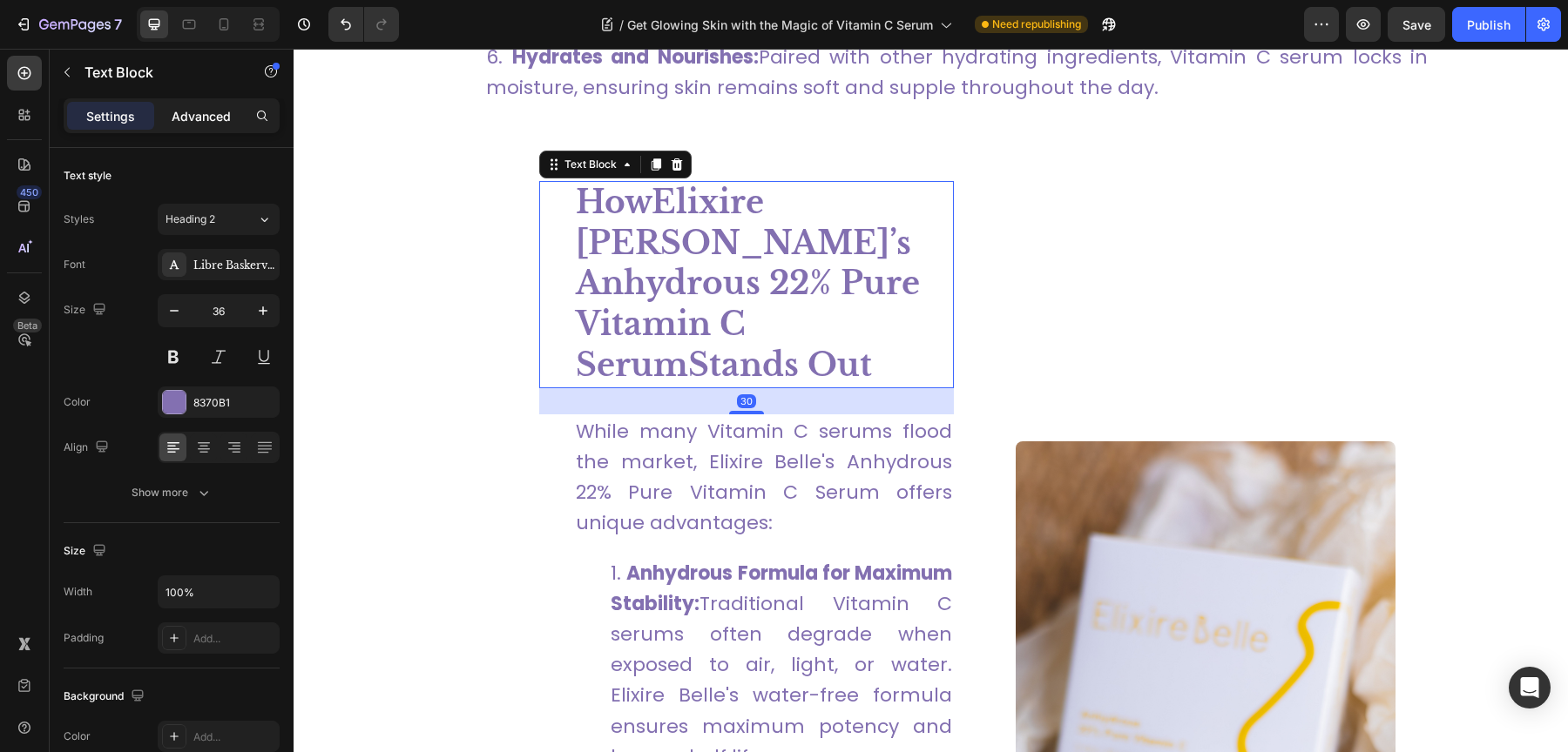
click at [196, 122] on p "Advanced" at bounding box center [201, 116] width 60 height 19
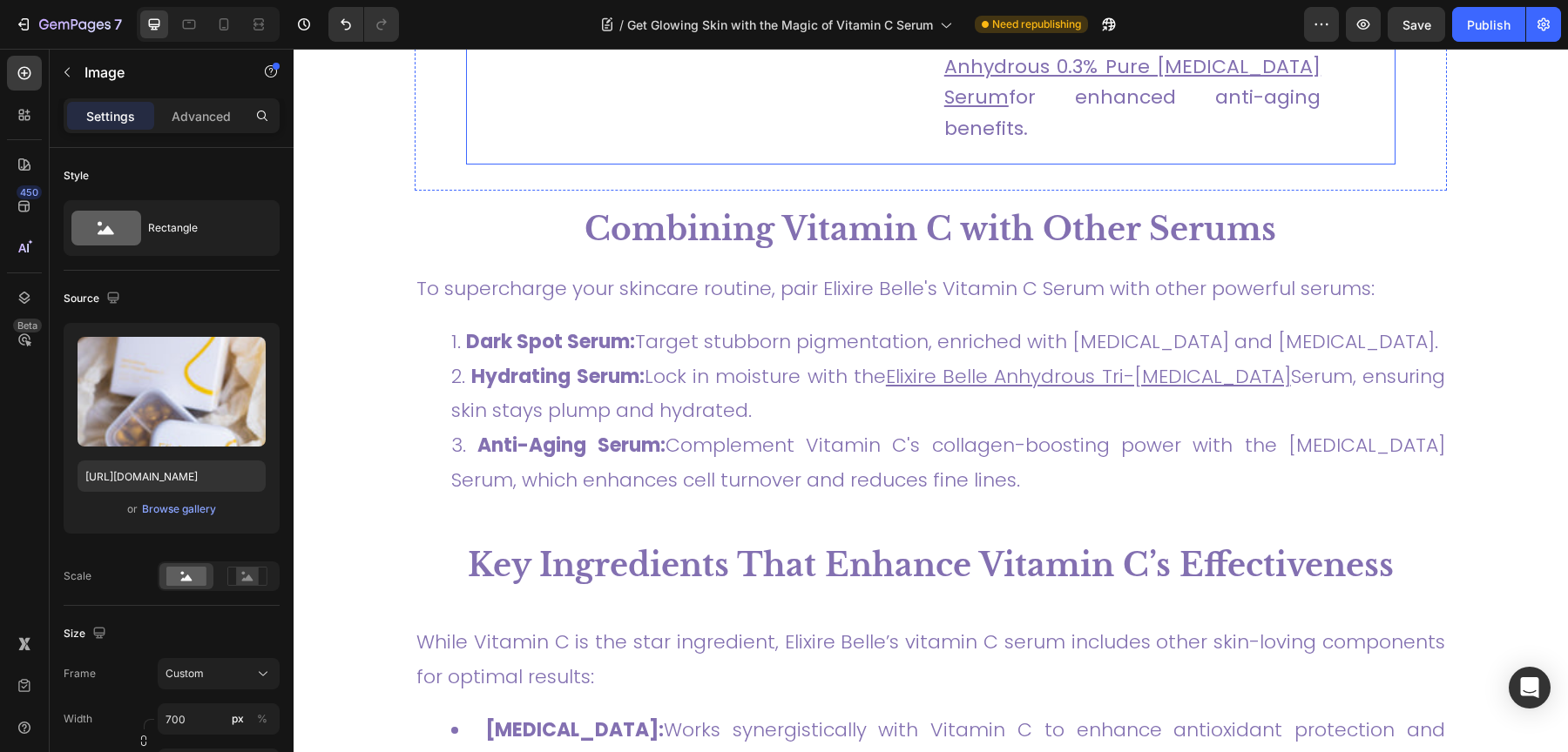
scroll to position [3495, 0]
click at [188, 28] on icon at bounding box center [189, 25] width 13 height 10
type input "900"
type input "4500"
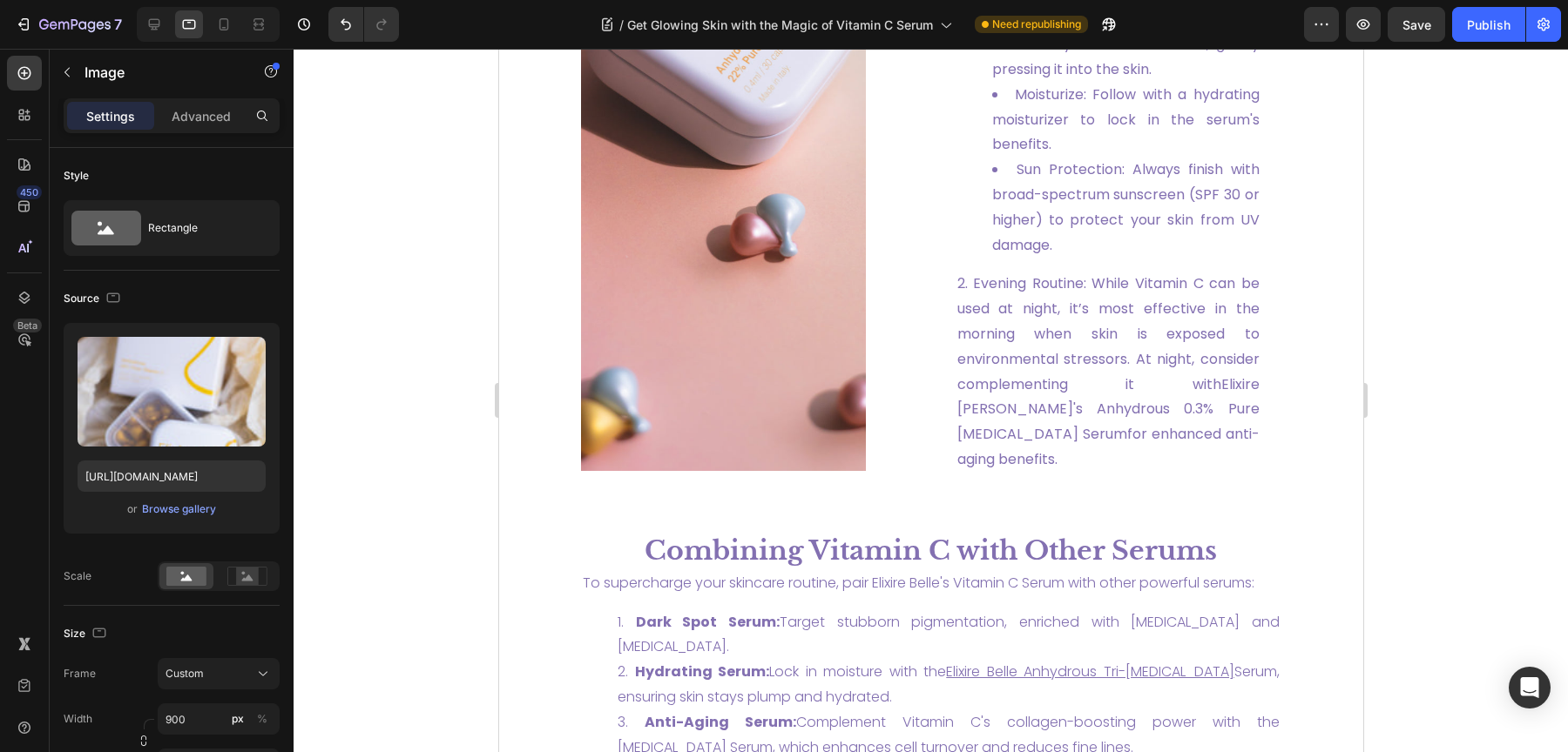
scroll to position [2892, 0]
click at [218, 21] on icon at bounding box center [224, 25] width 18 height 18
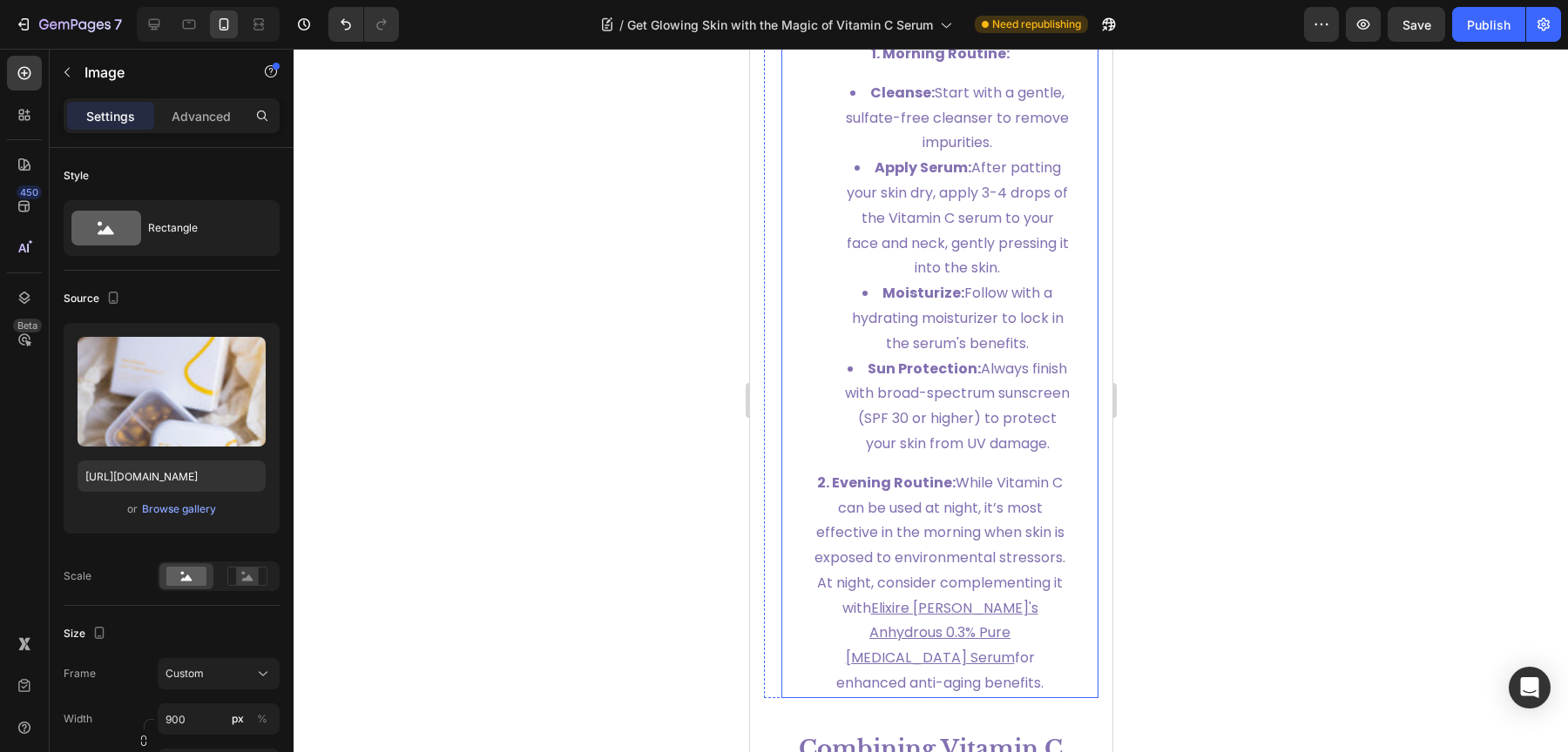
scroll to position [3720, 0]
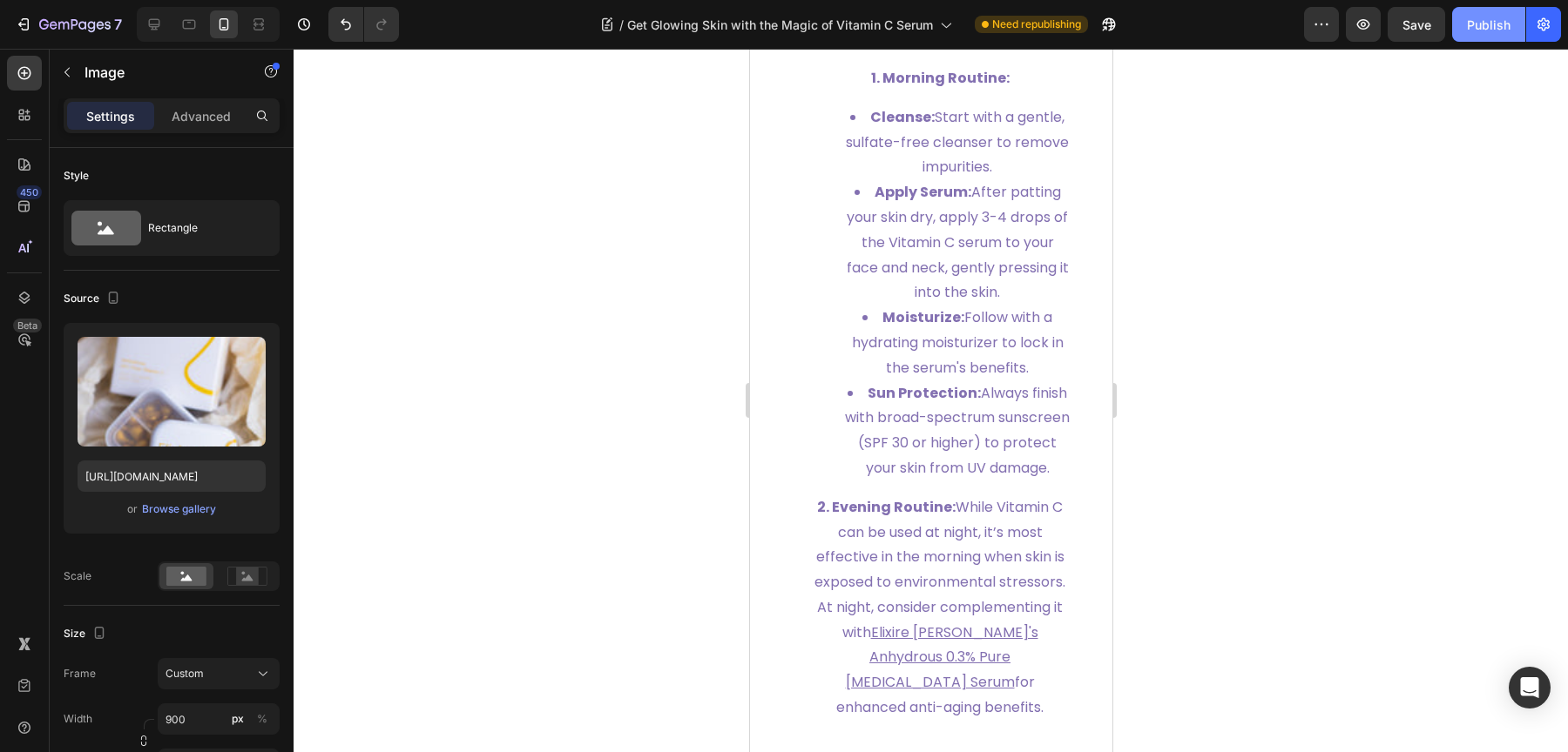
click at [1475, 28] on div "Publish" at bounding box center [1488, 25] width 44 height 19
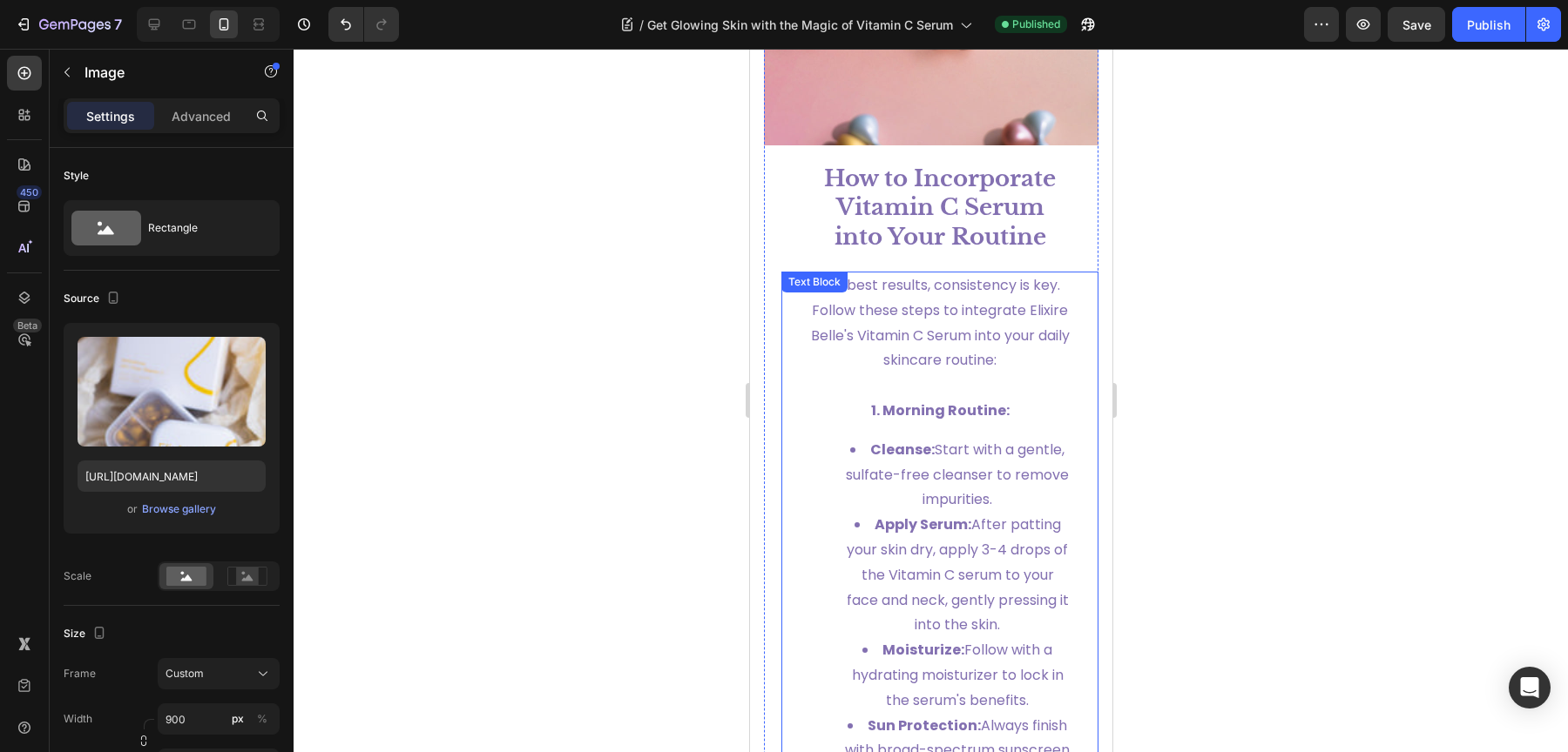
scroll to position [3373, 0]
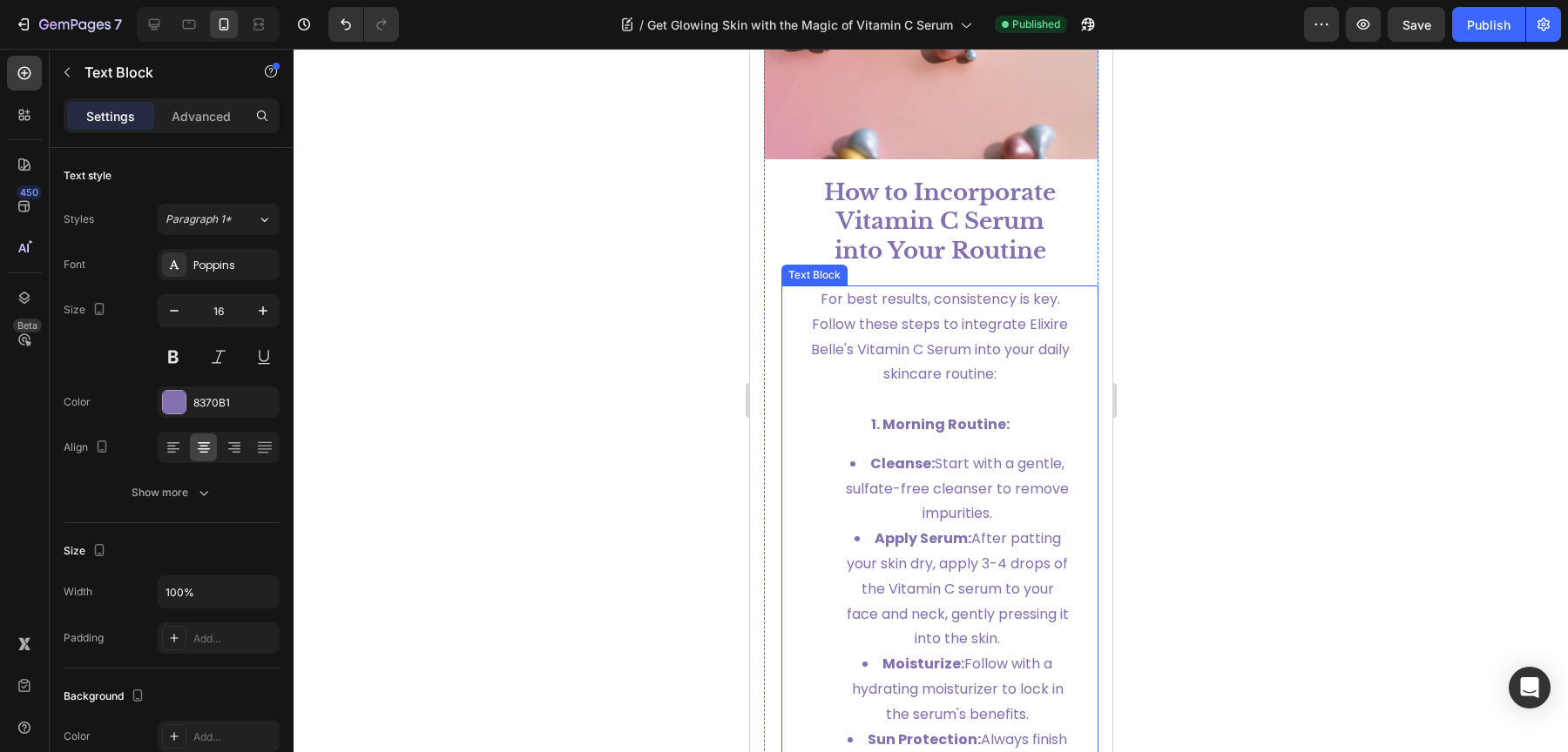
click at [875, 428] on strong "1. Morning Routine:" at bounding box center [939, 424] width 139 height 20
click at [870, 428] on strong "1. Morning Routine:" at bounding box center [939, 424] width 139 height 20
click at [874, 428] on strong "1. Morning Routine:" at bounding box center [939, 424] width 139 height 20
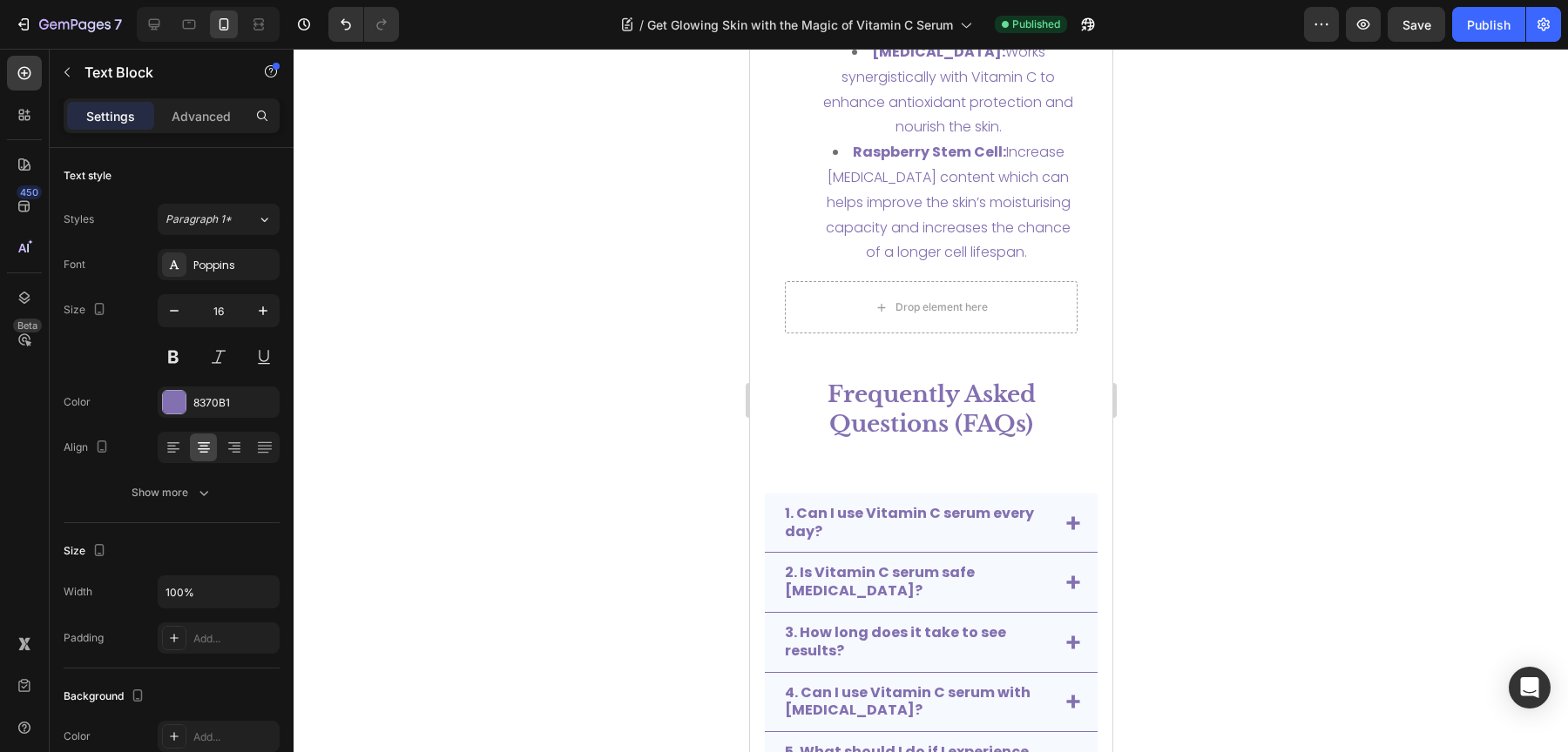
scroll to position [5206, 0]
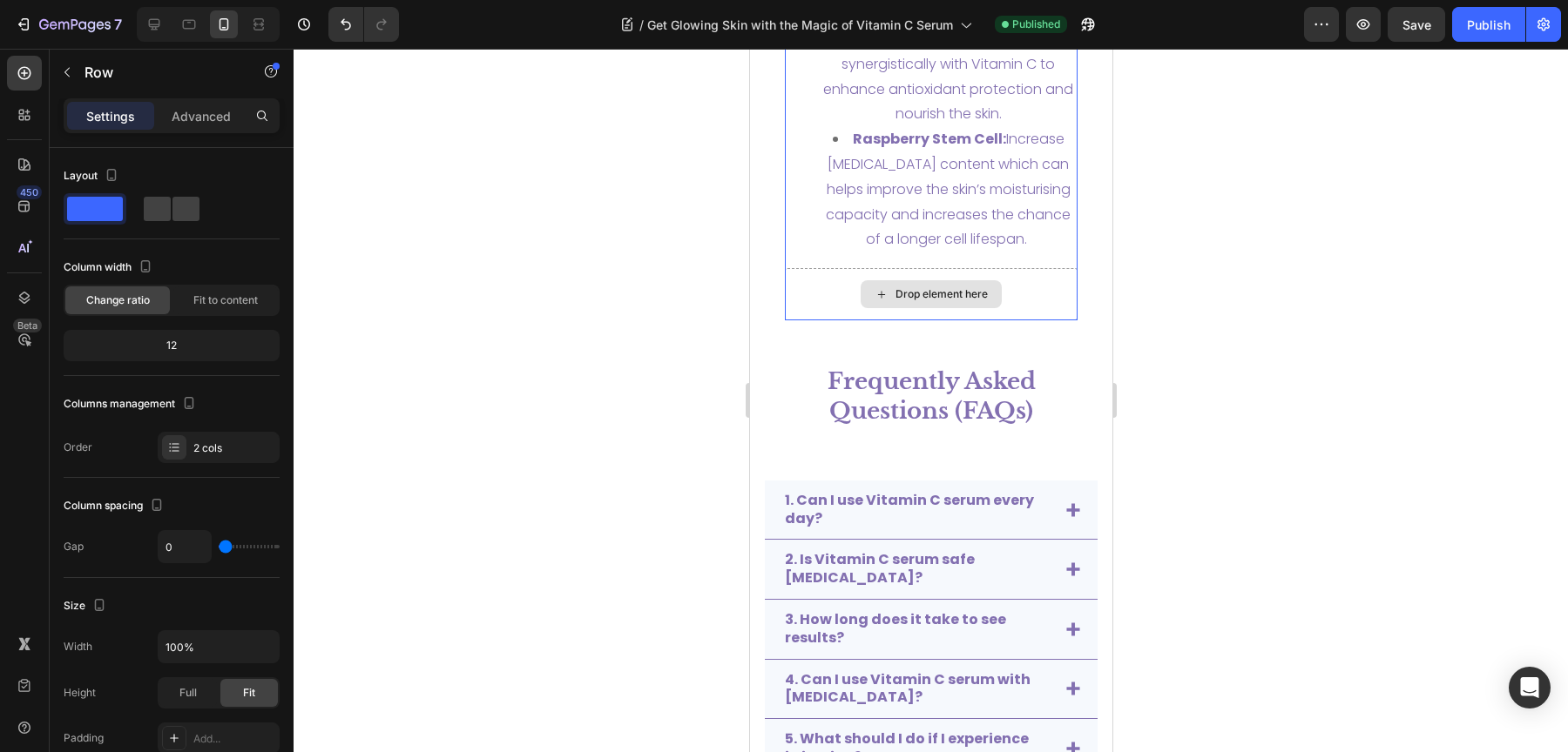
click at [1044, 320] on div "Drop element here" at bounding box center [930, 294] width 293 height 52
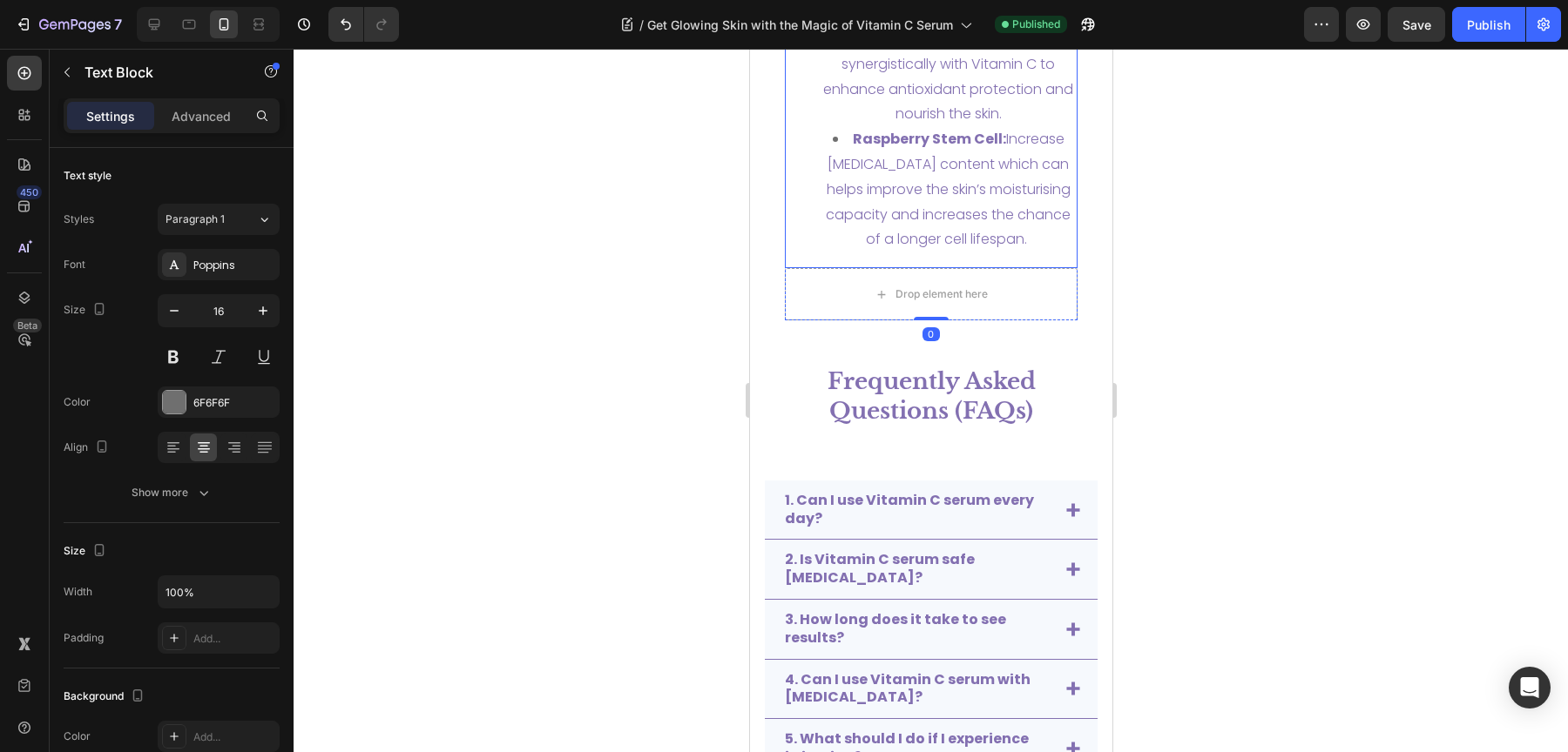
click at [1024, 269] on div "While Vitamin C is the star ingredient, Elixire Belle’s vitamin C serum include…" at bounding box center [930, 103] width 293 height 332
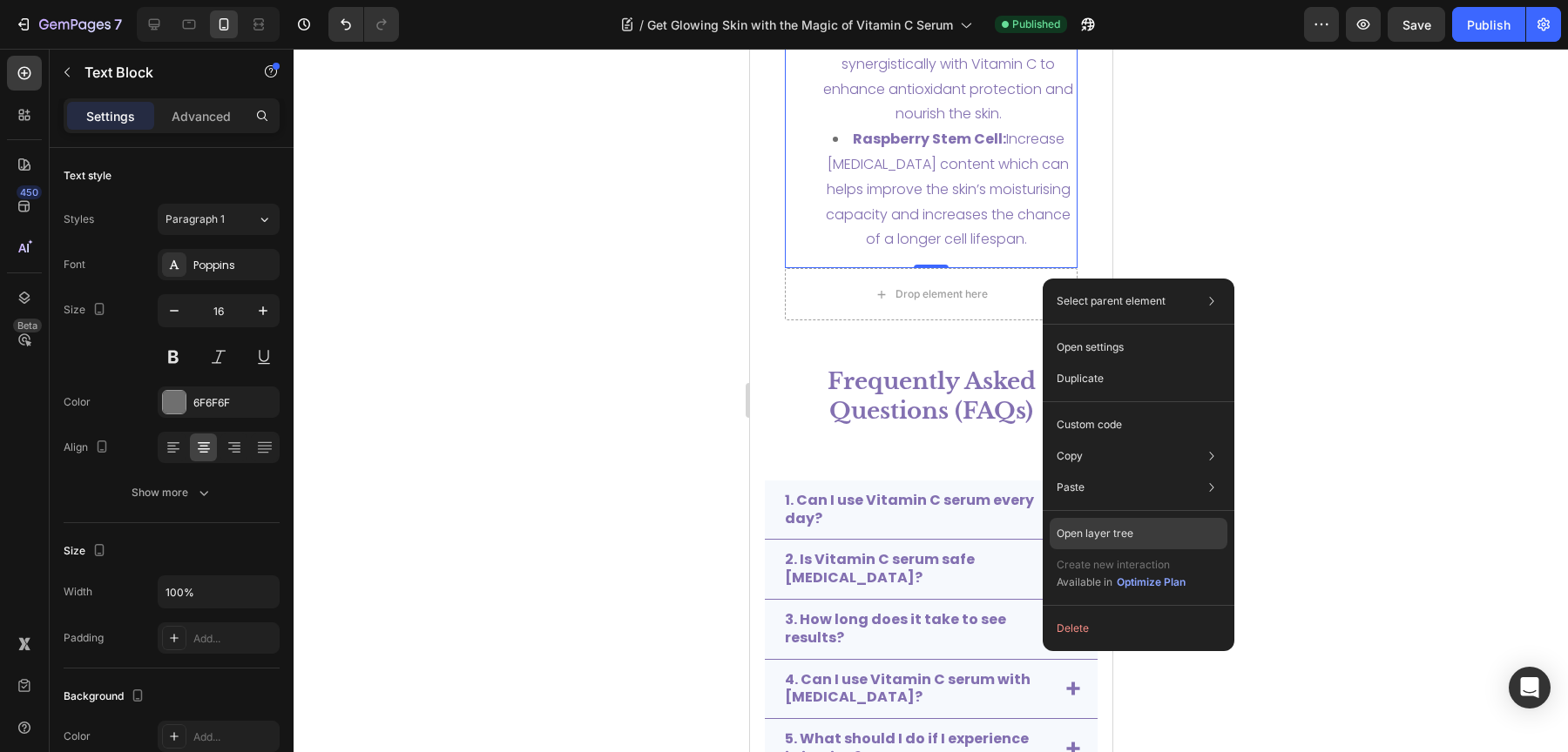
click at [1105, 527] on p "Open layer tree" at bounding box center [1095, 534] width 76 height 16
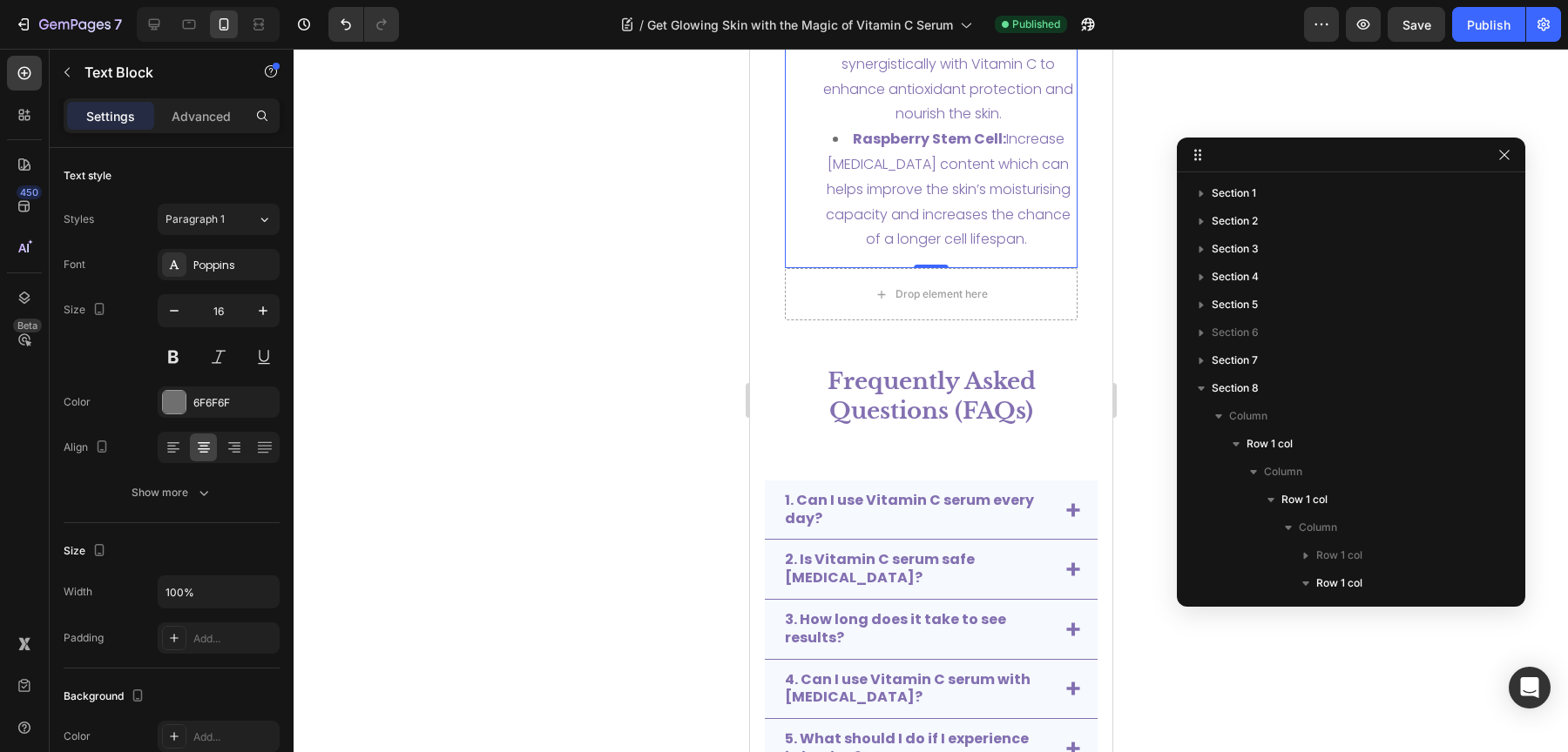
scroll to position [476, 0]
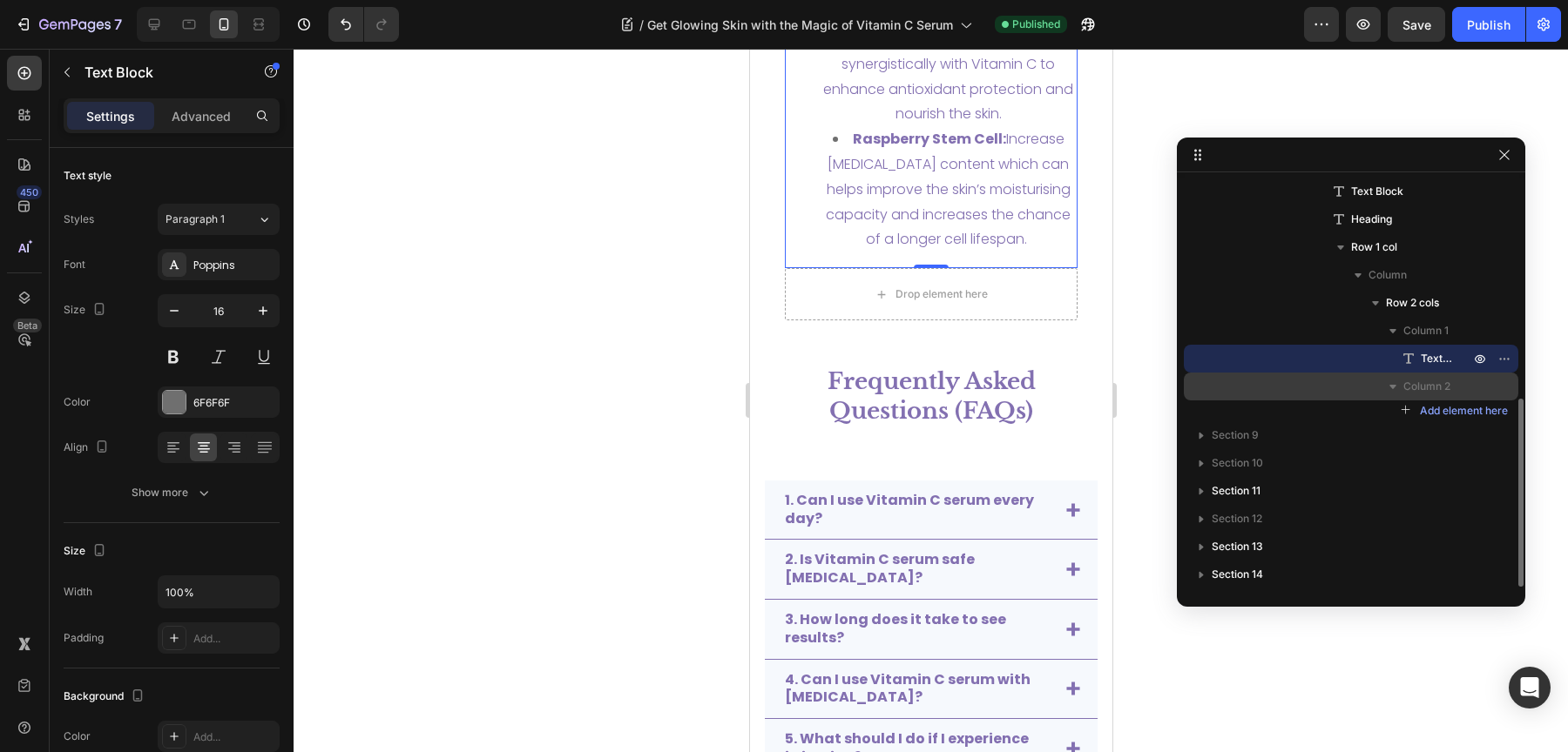
click at [1439, 388] on span "Column 2" at bounding box center [1427, 387] width 47 height 18
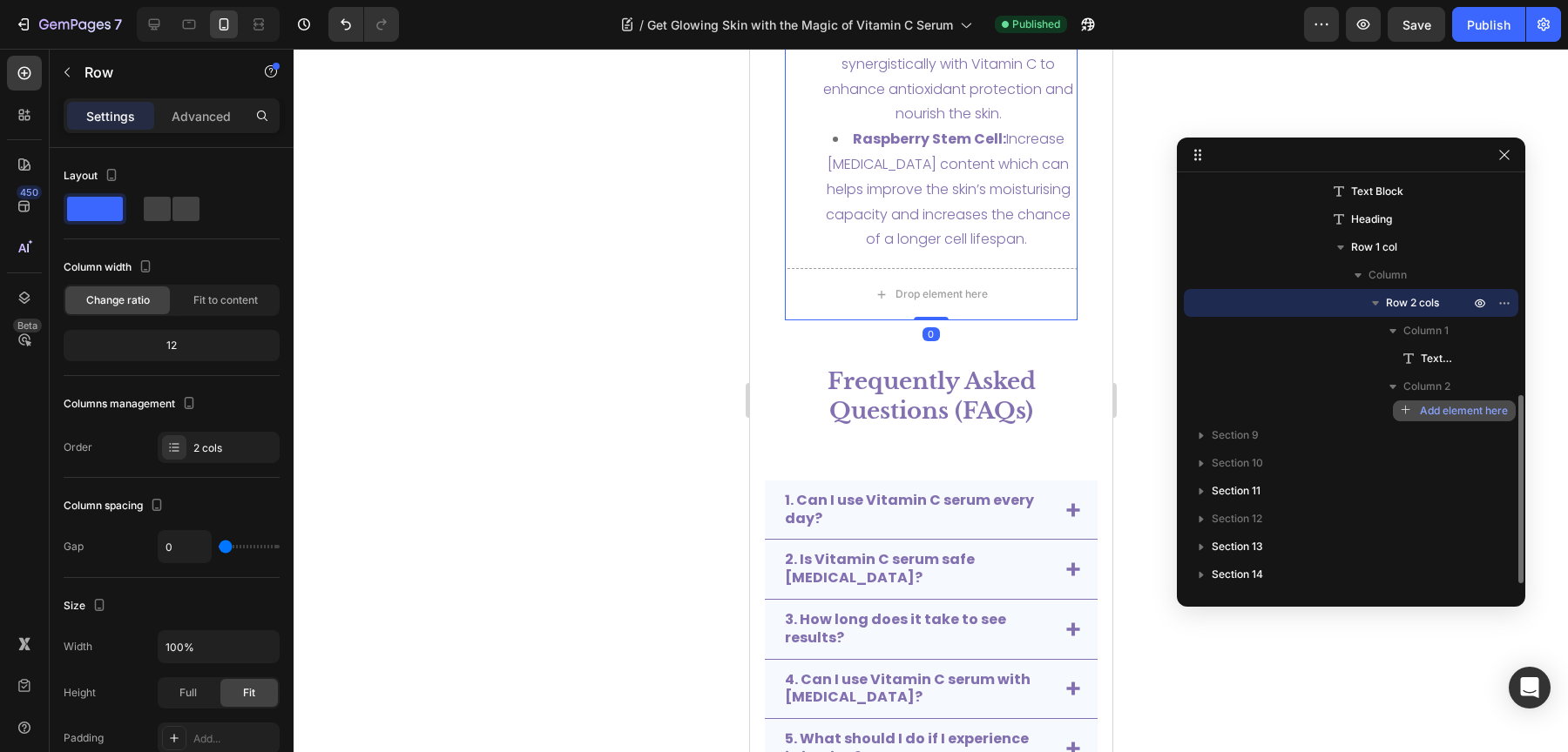
scroll to position [464, 0]
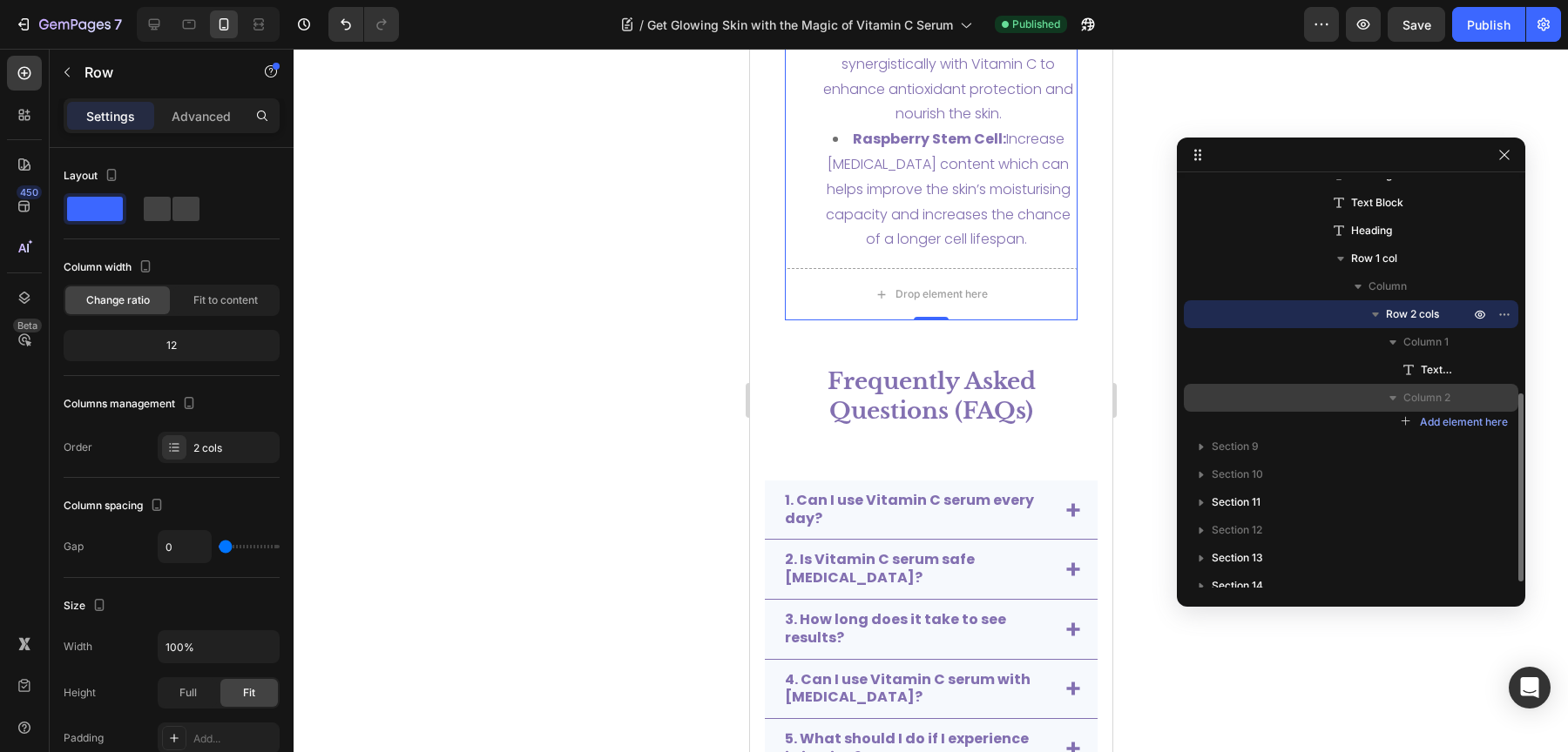
click at [1438, 392] on span "Column 2" at bounding box center [1427, 398] width 47 height 18
click at [1437, 392] on span "Column 2" at bounding box center [1427, 398] width 47 height 18
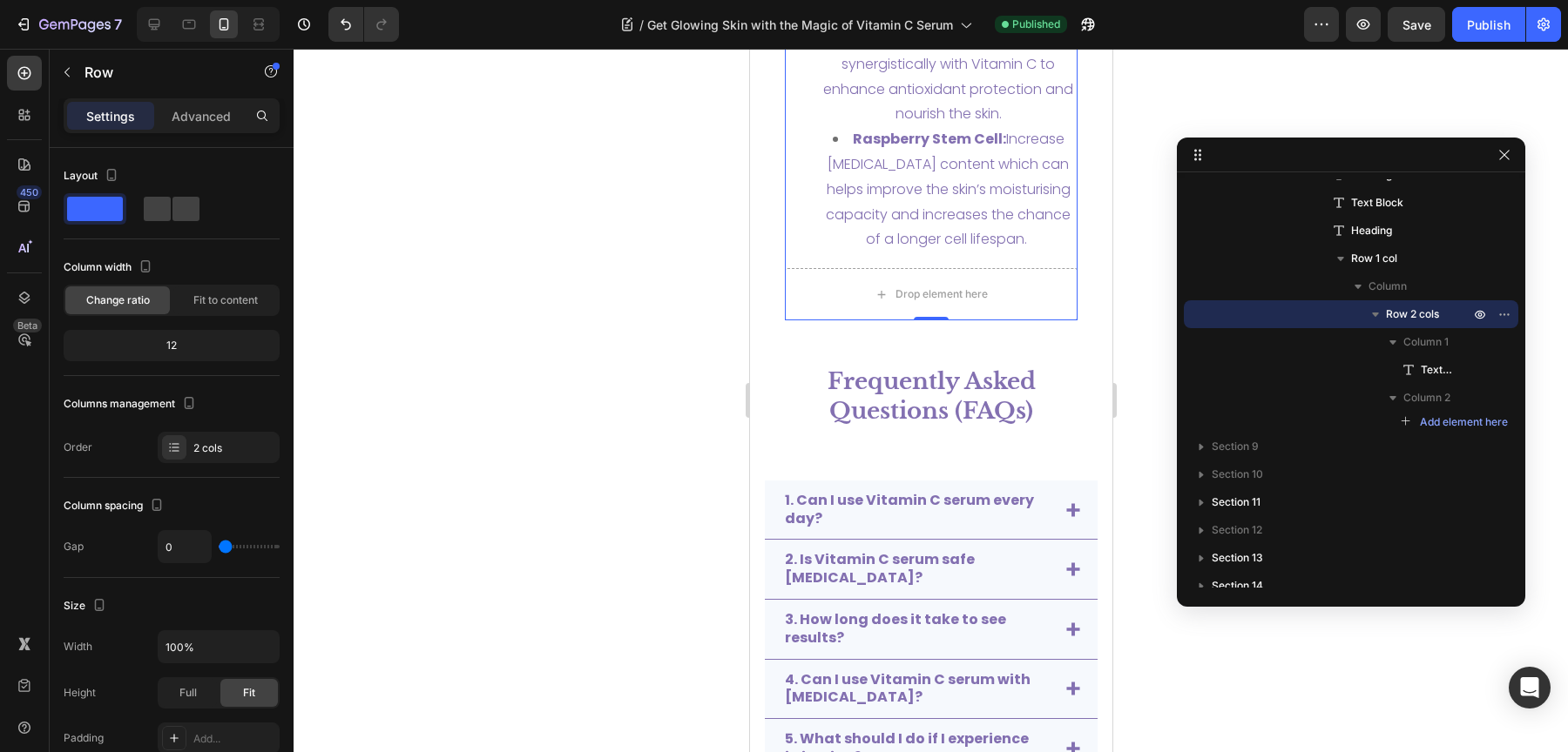
click at [218, 130] on div "Settings Advanced" at bounding box center [171, 116] width 216 height 35
click at [216, 112] on p "Advanced" at bounding box center [201, 116] width 60 height 19
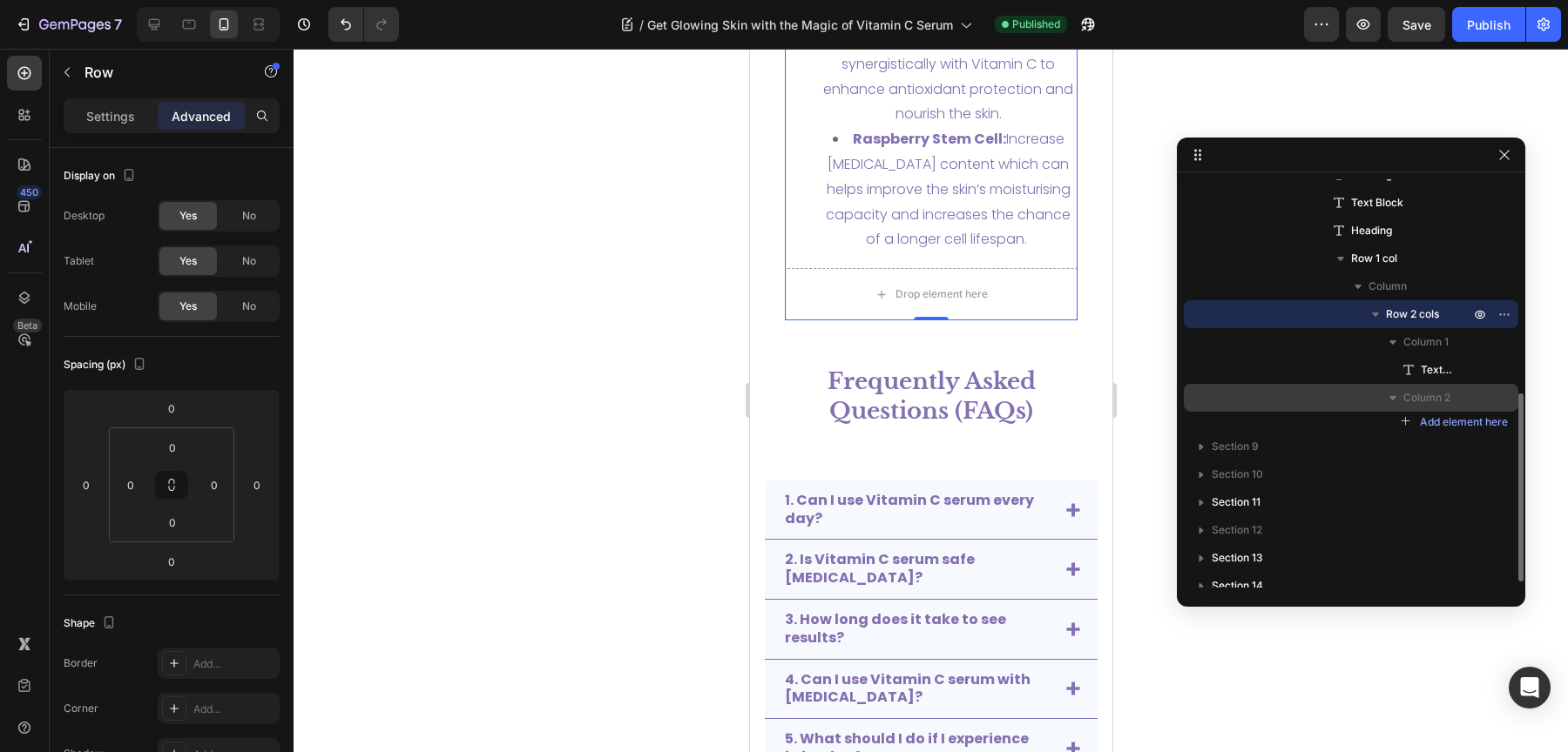
click at [1445, 386] on div "Column 2" at bounding box center [1351, 397] width 320 height 28
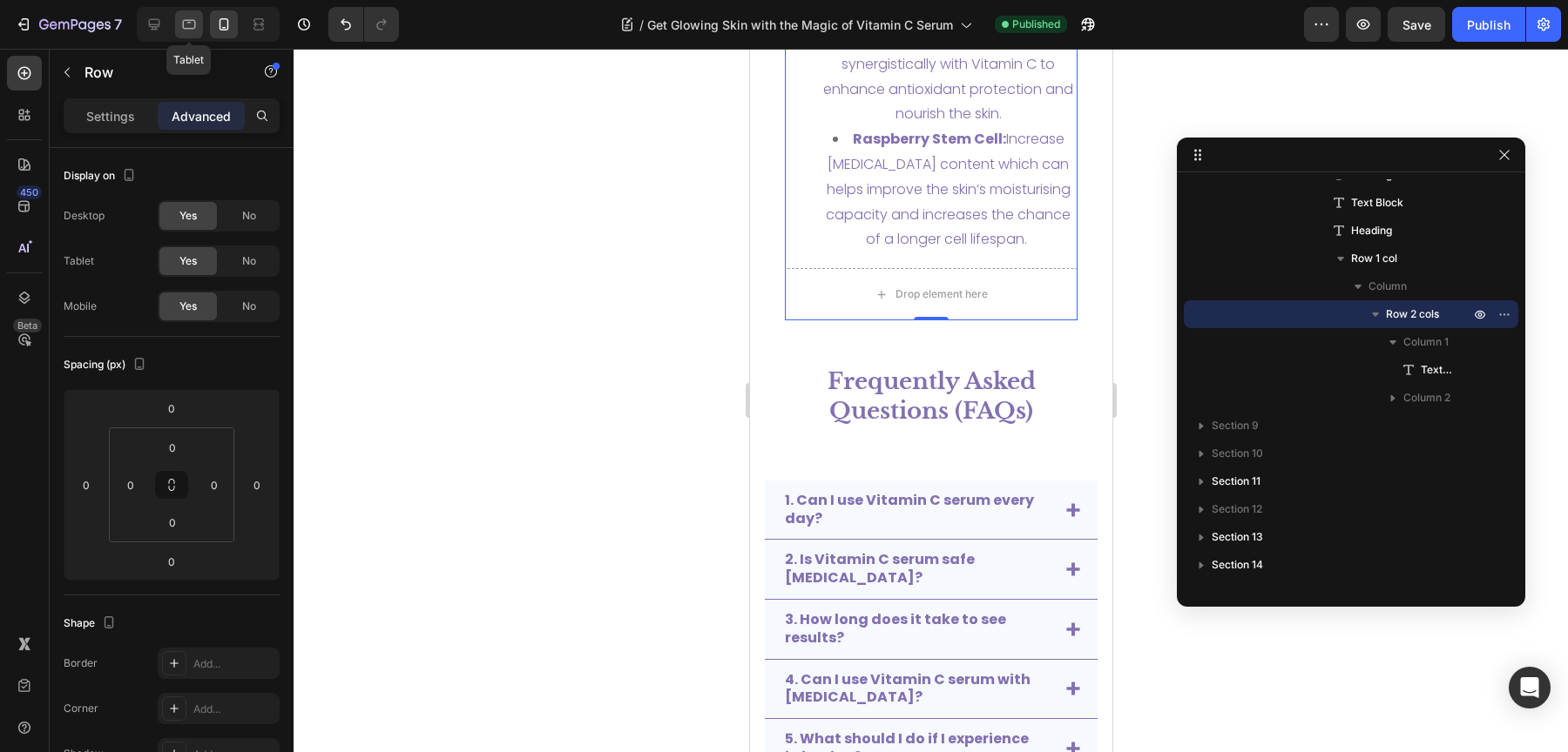
click at [197, 21] on div at bounding box center [189, 24] width 28 height 28
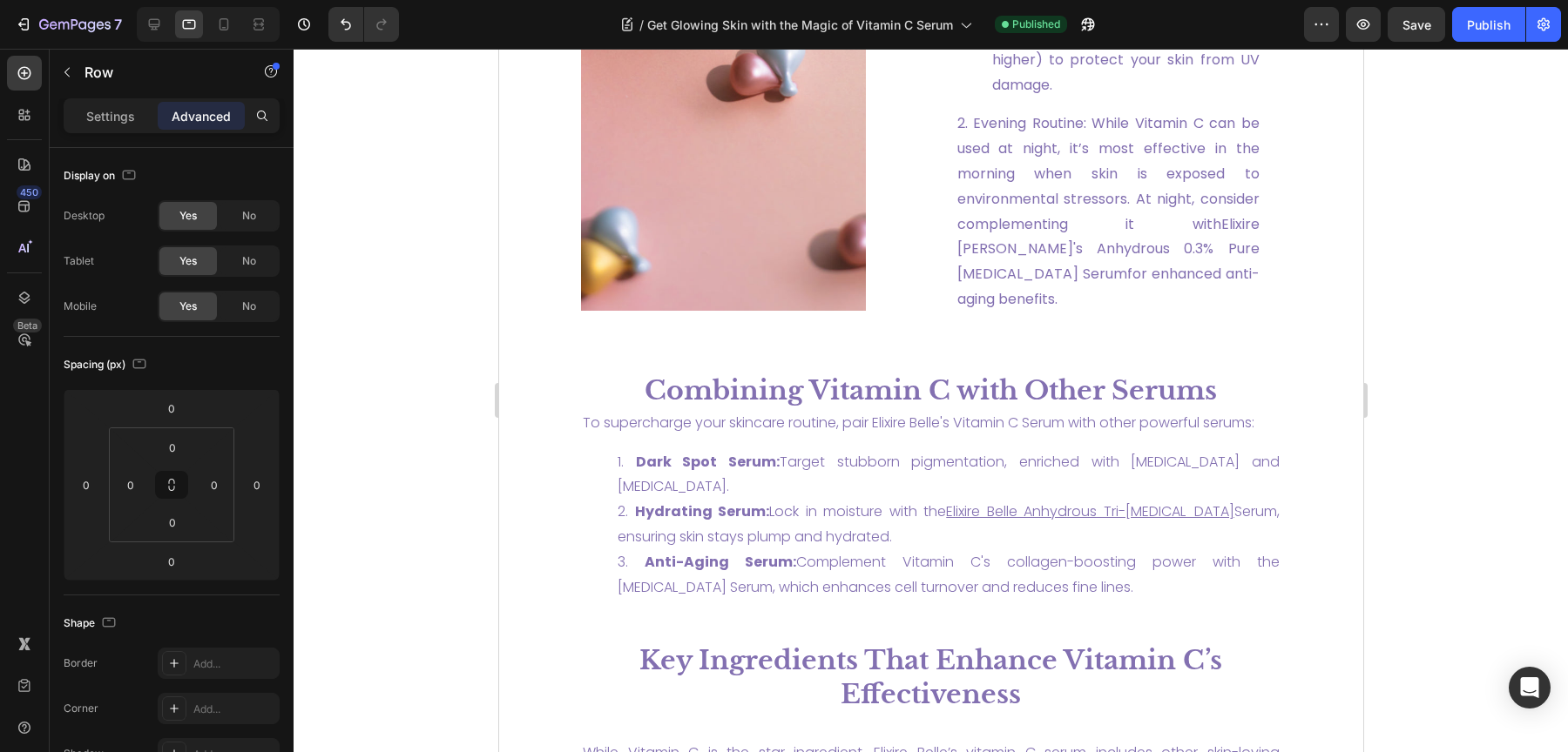
scroll to position [3018, 0]
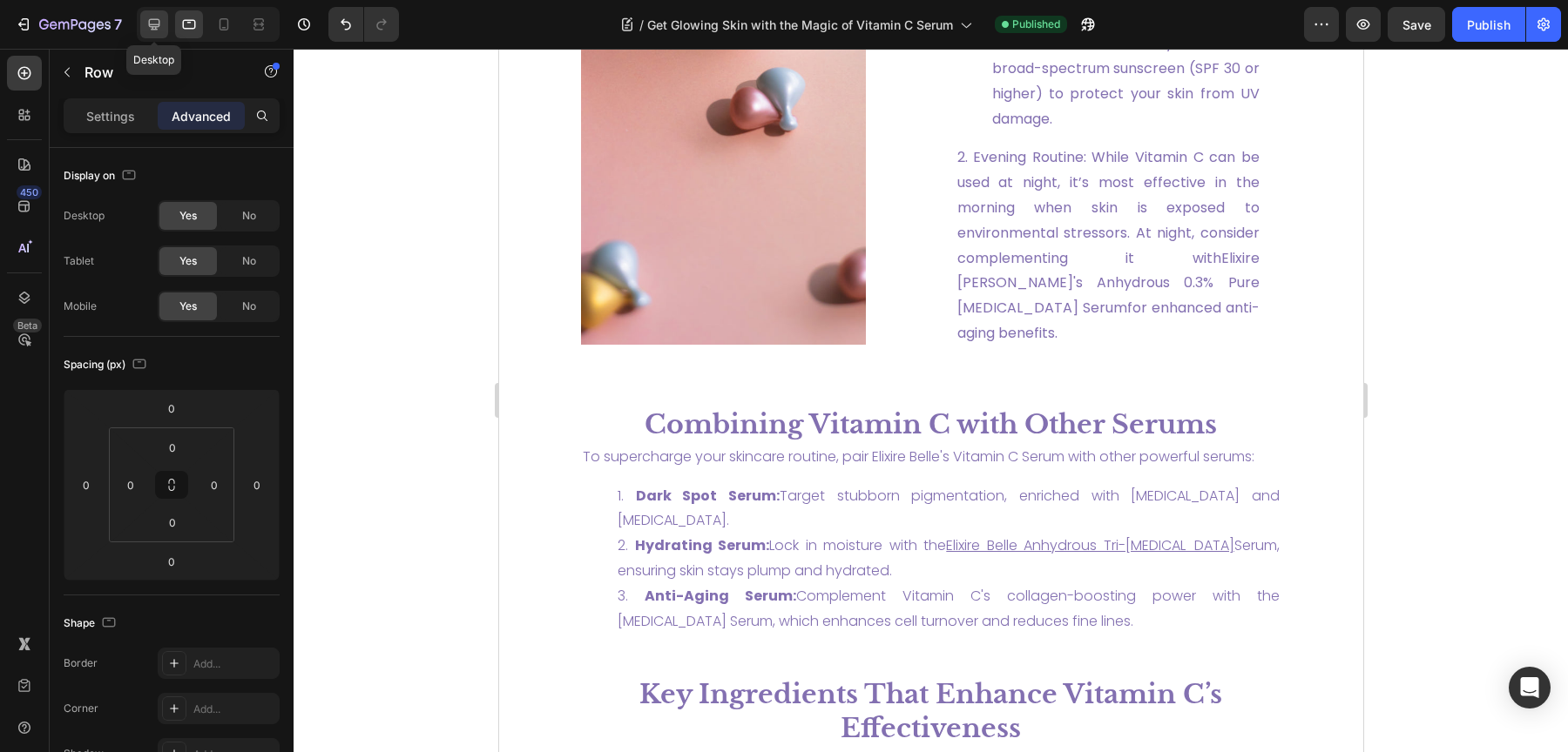
click at [157, 16] on icon at bounding box center [155, 25] width 18 height 18
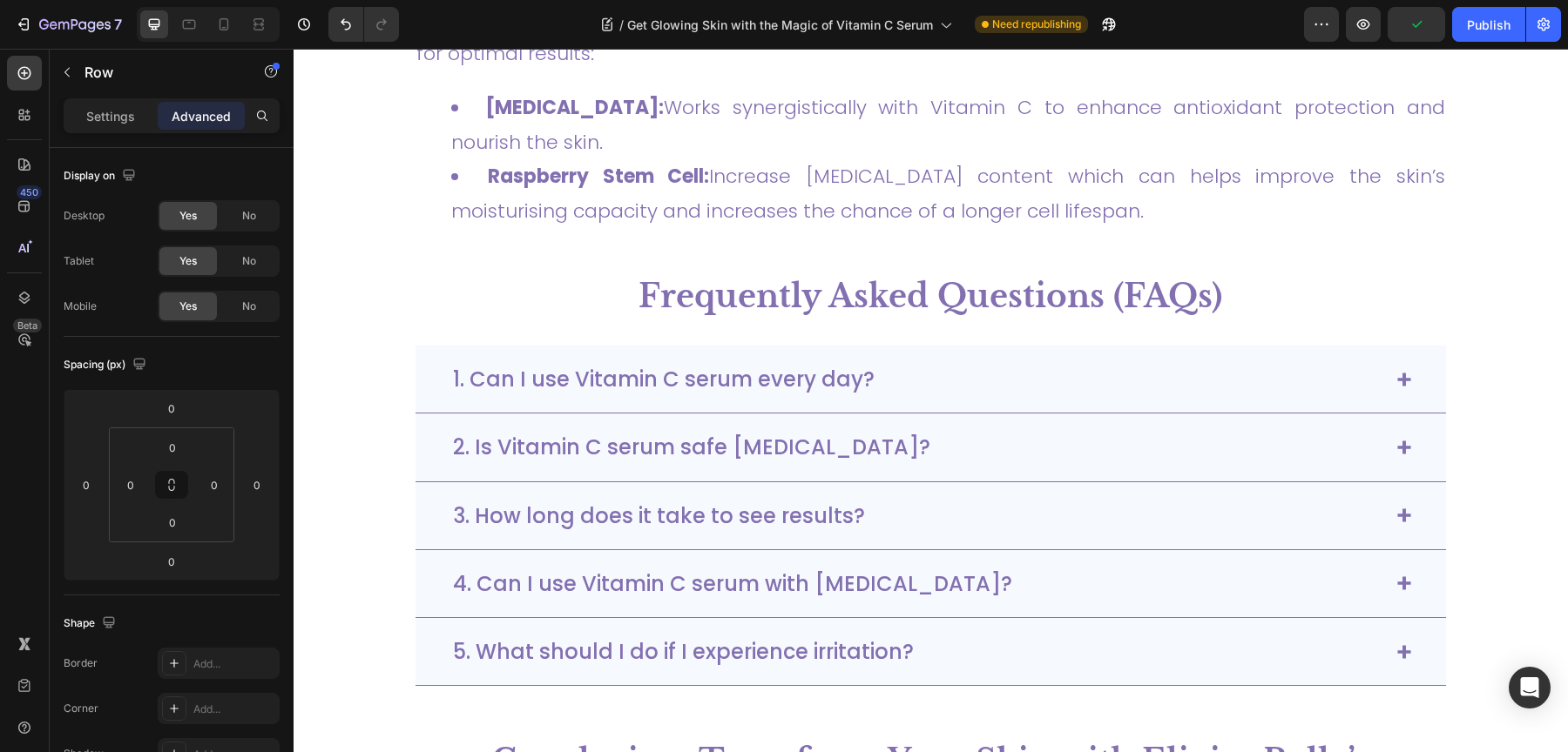
scroll to position [4268, 0]
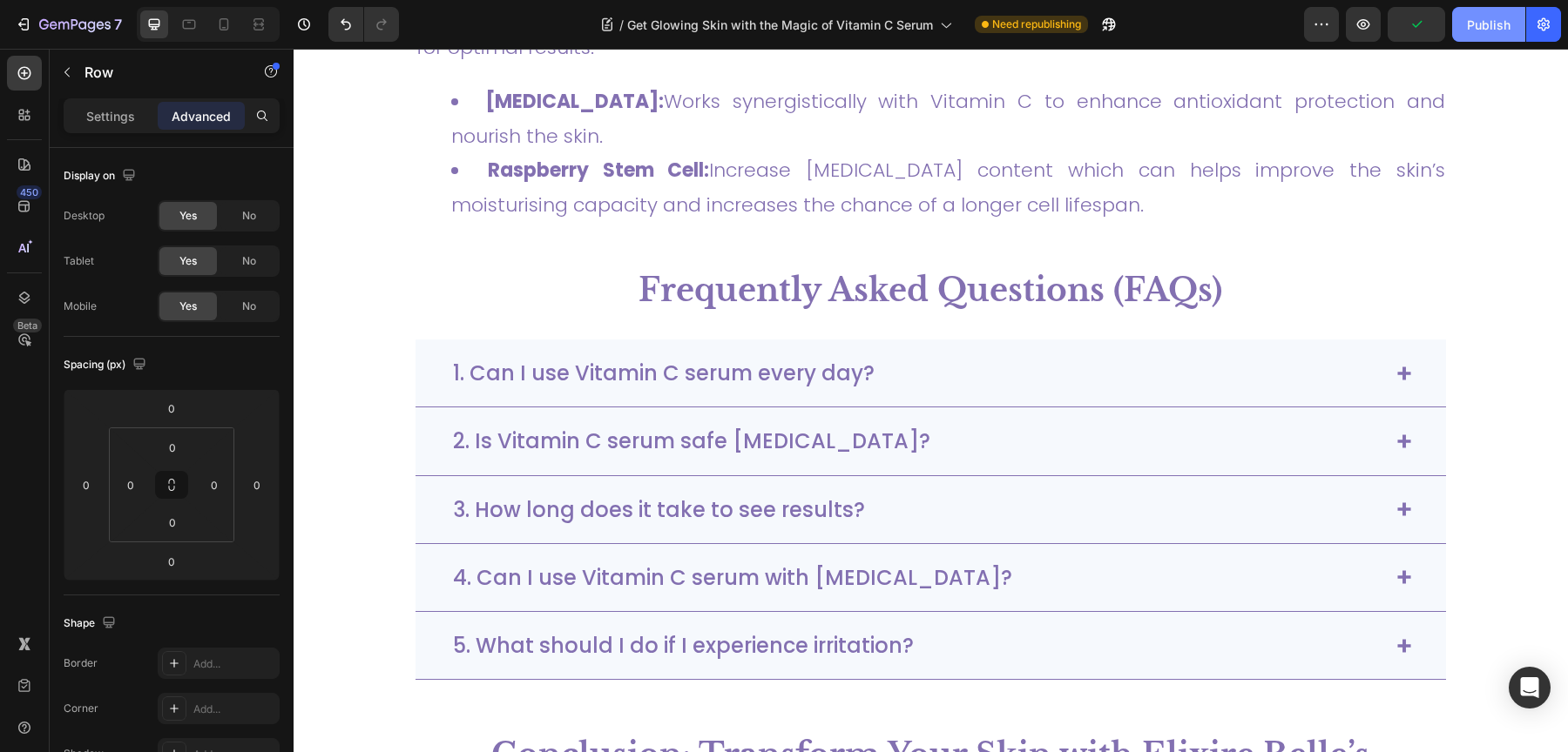
click at [1489, 34] on button "Publish" at bounding box center [1489, 24] width 73 height 35
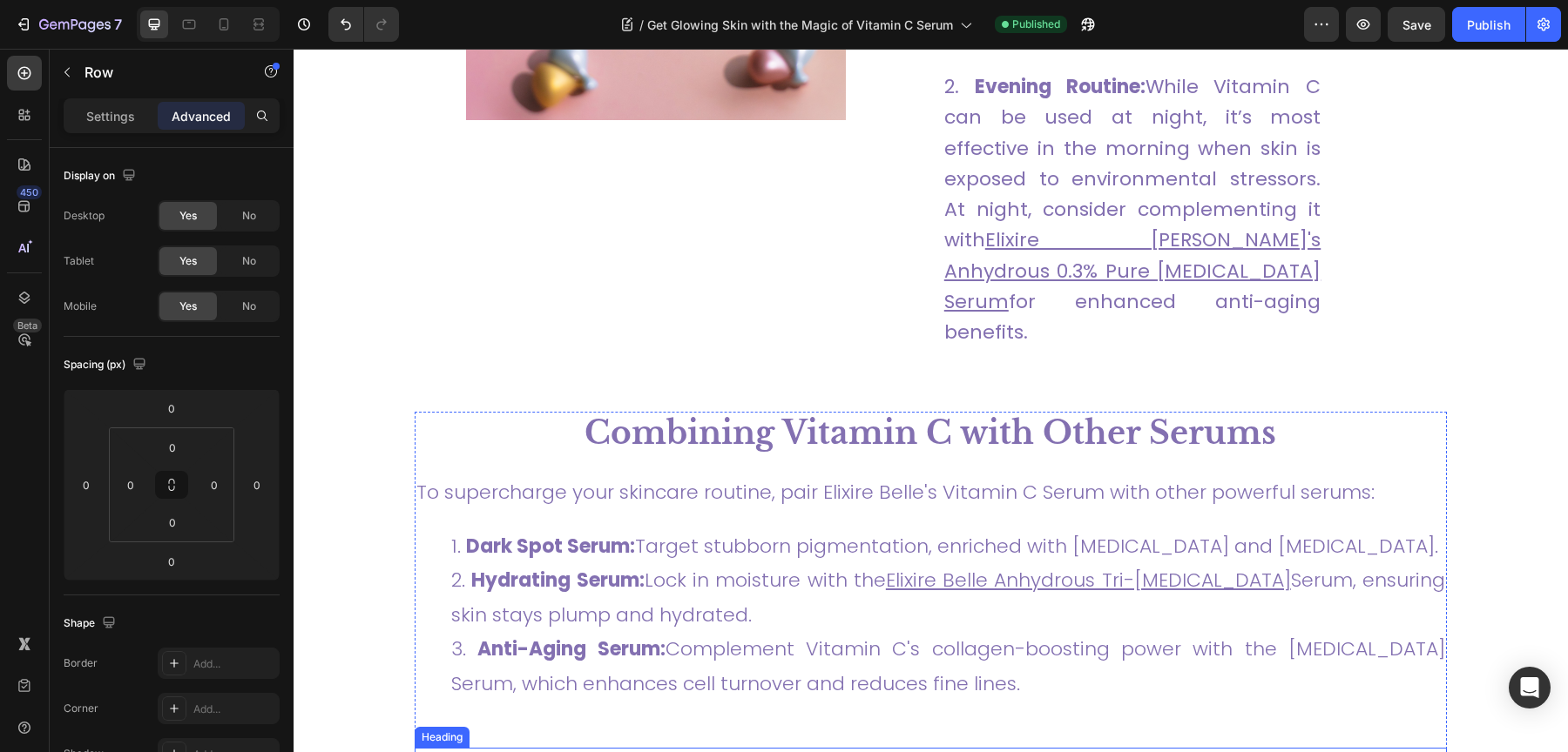
scroll to position [3300, 0]
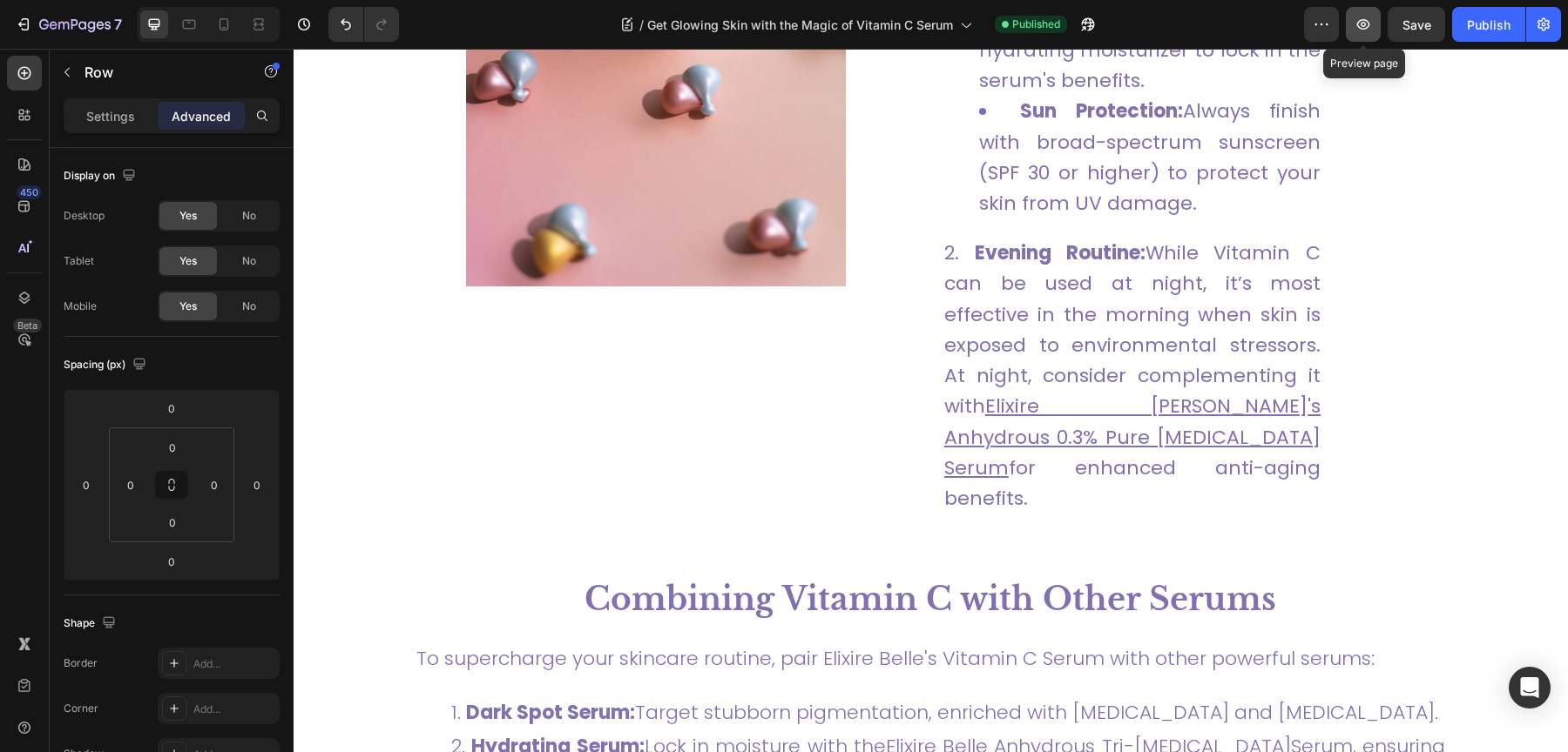
click at [1348, 32] on button "button" at bounding box center [1363, 24] width 35 height 35
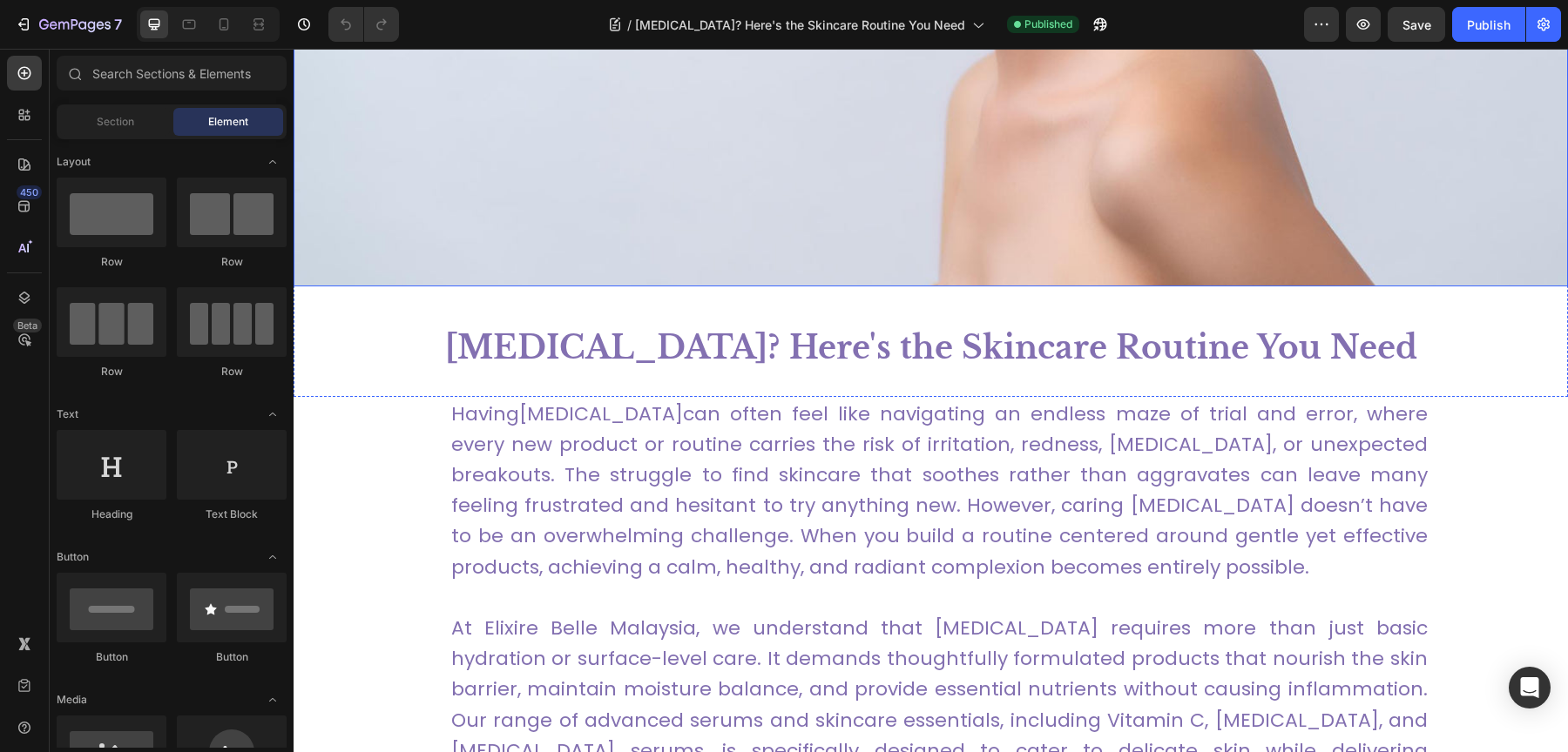
scroll to position [529, 0]
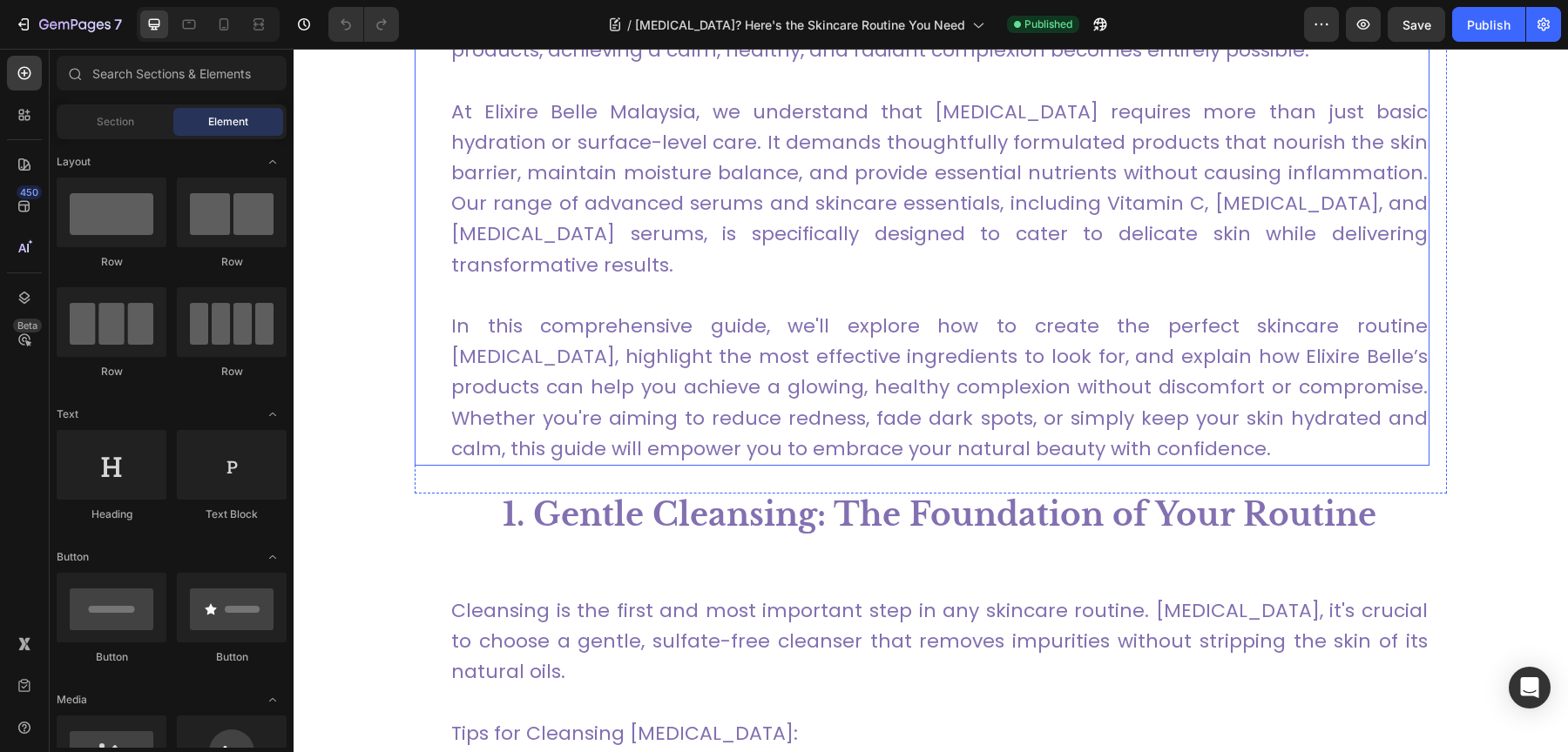
click at [752, 158] on p "At Elixire Belle Malaysia, we understand that [MEDICAL_DATA] requires more than…" at bounding box center [939, 188] width 977 height 184
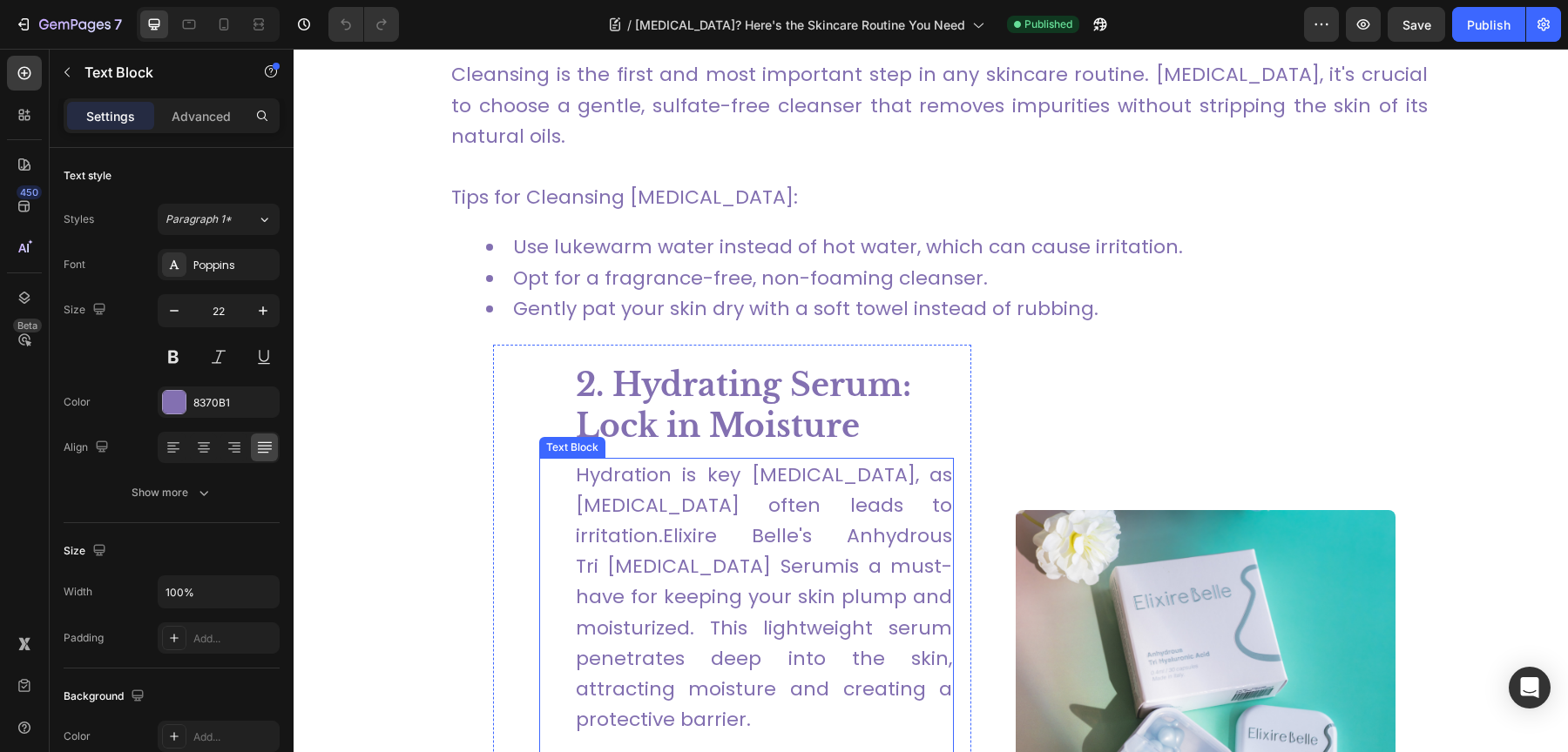
scroll to position [2148, 0]
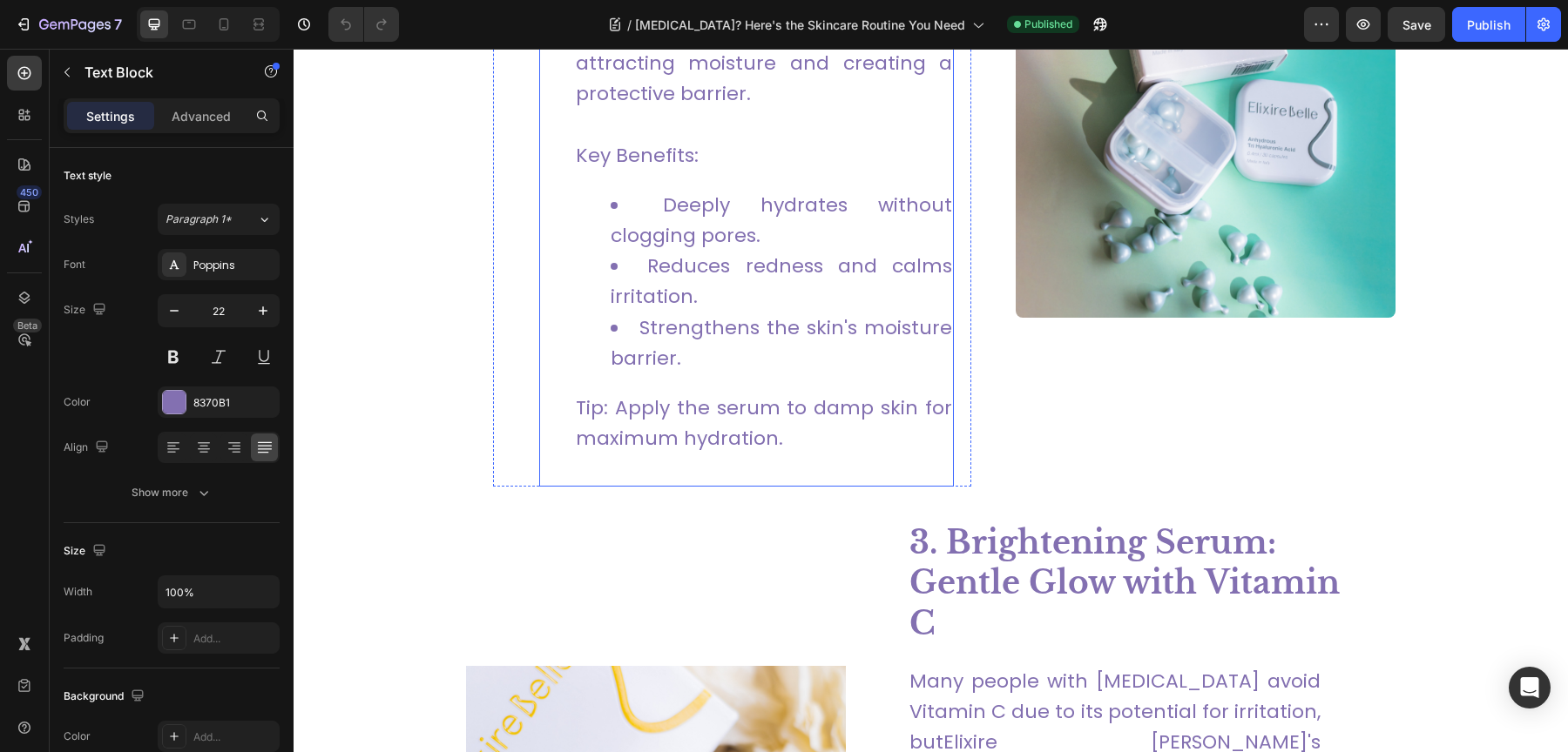
click at [783, 313] on li "Strengthens the skin's moisture barrier." at bounding box center [782, 343] width 342 height 61
click at [1063, 524] on strong "3. Brightening Serum: Gentle Glow with Vitamin C" at bounding box center [1124, 584] width 430 height 121
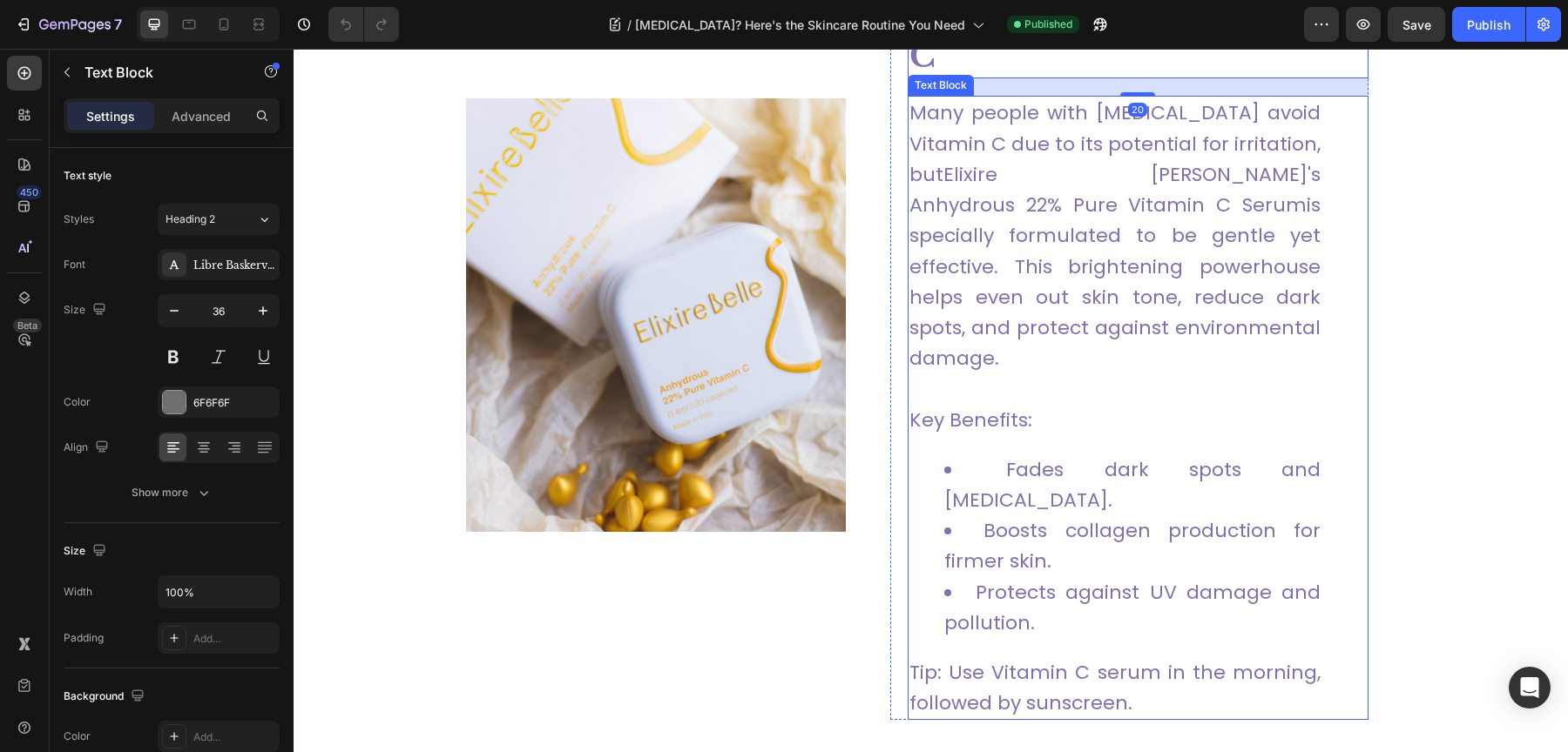
scroll to position [2616, 0]
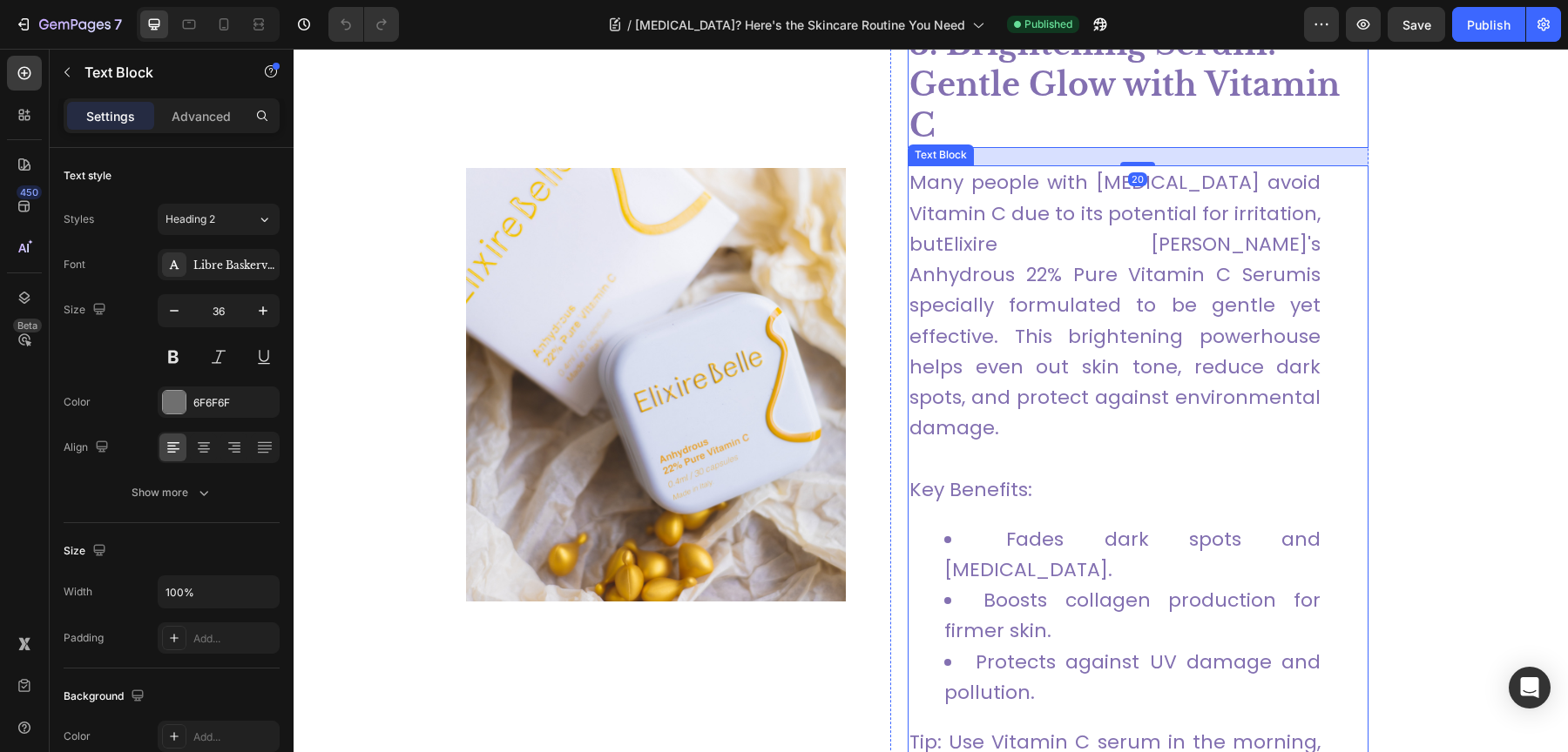
click at [1006, 404] on p "Many people with [MEDICAL_DATA] avoid Vitamin C due to its potential for irrita…" at bounding box center [1114, 305] width 411 height 276
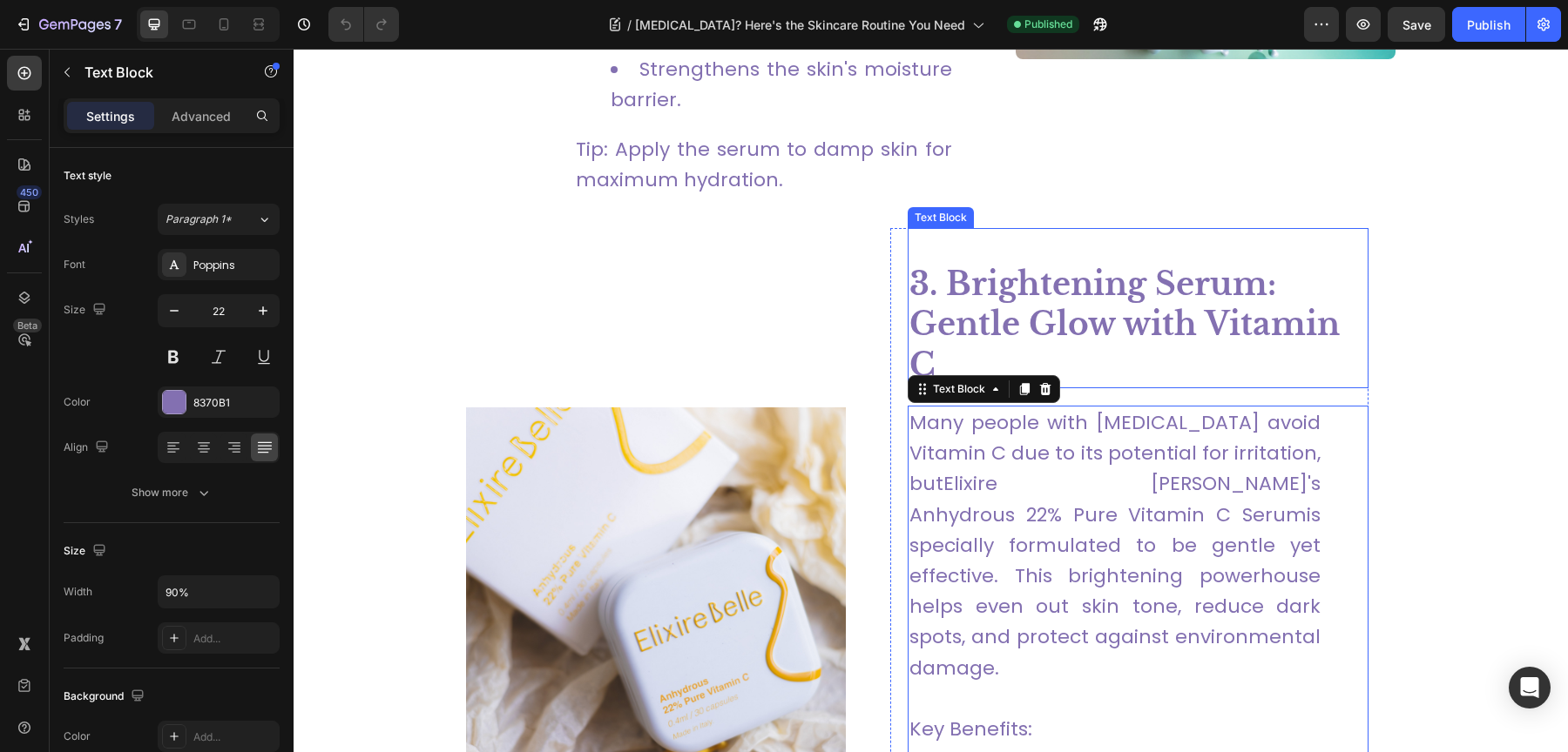
scroll to position [2401, 0]
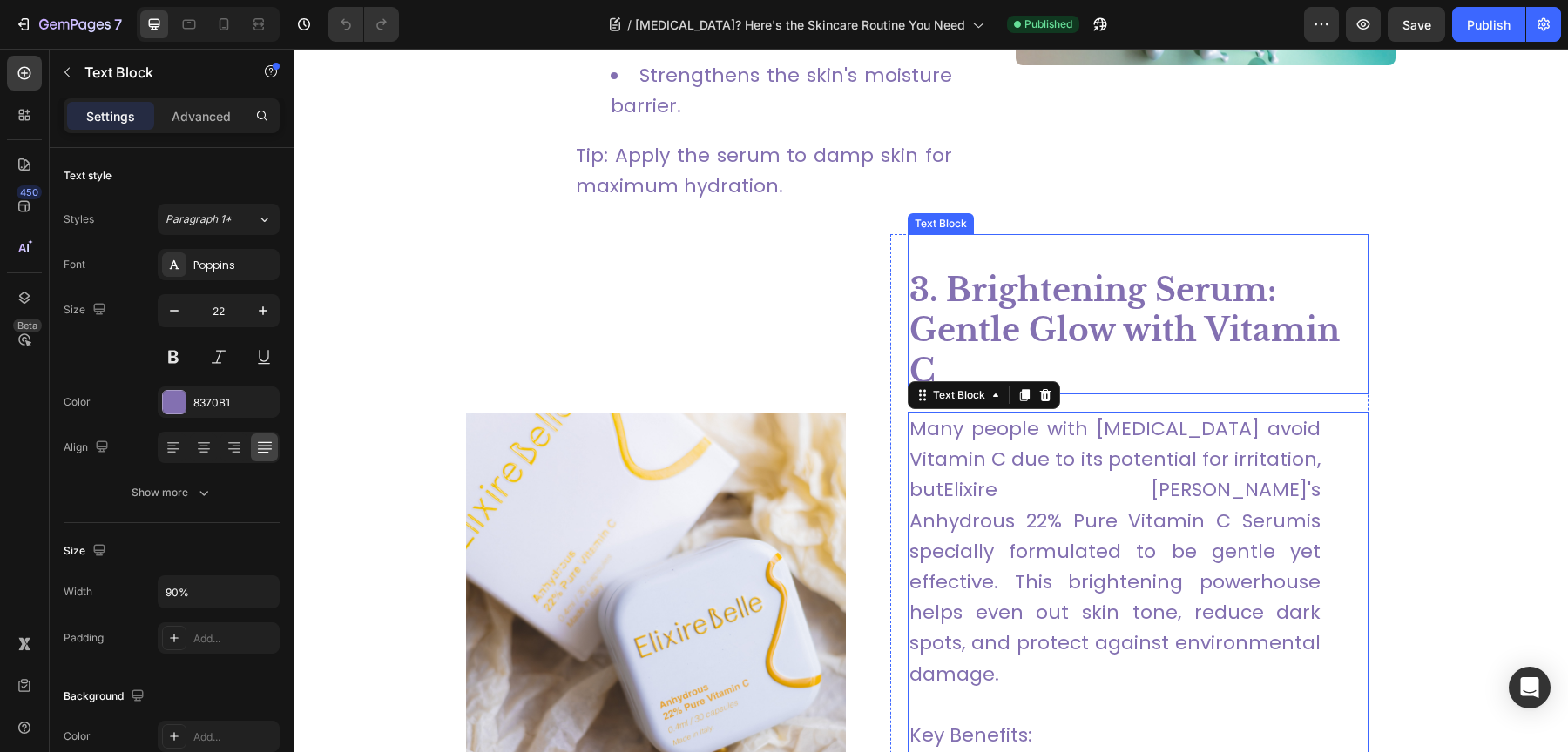
click at [1060, 271] on strong "3. Brightening Serum: Gentle Glow with Vitamin C" at bounding box center [1124, 332] width 430 height 121
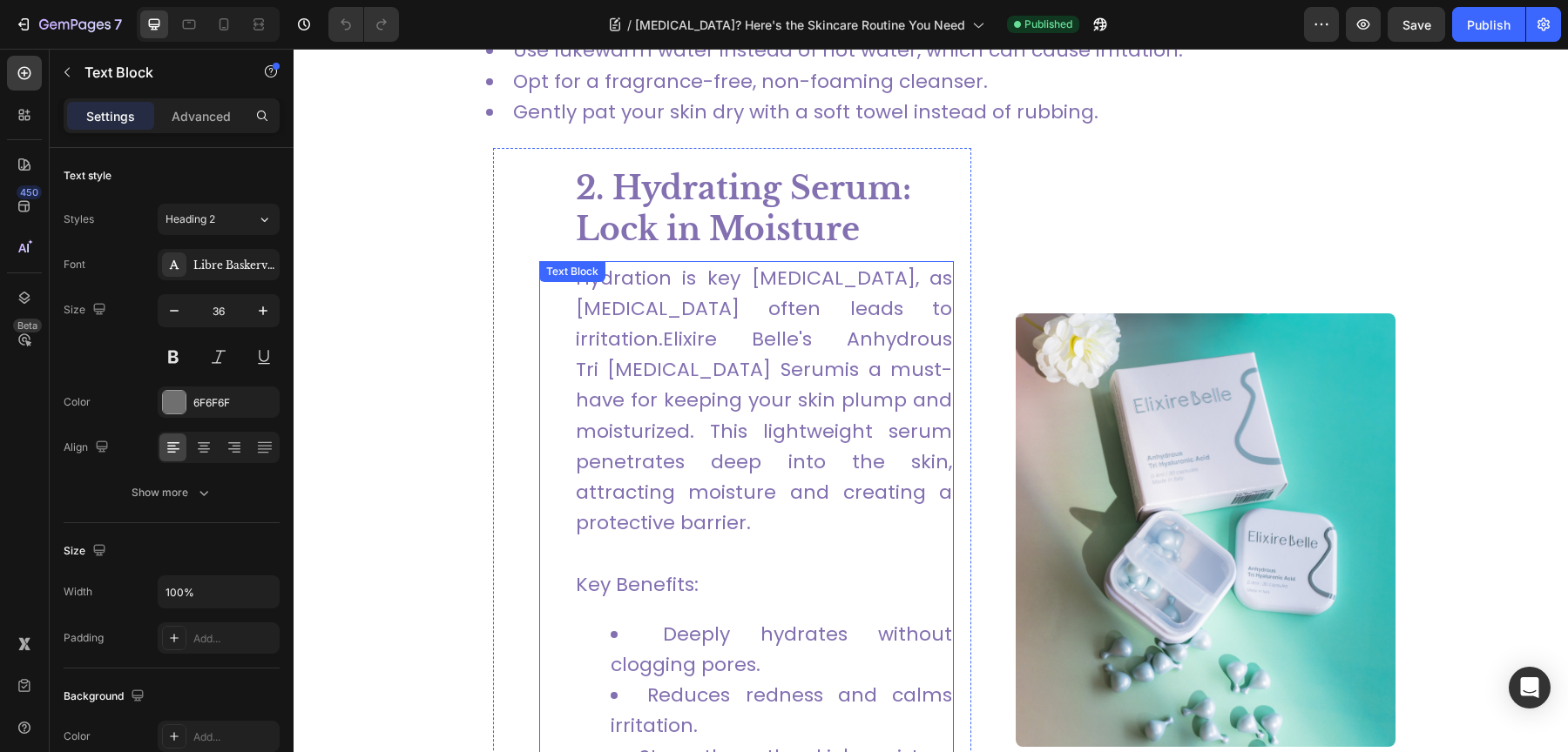
scroll to position [1689, 0]
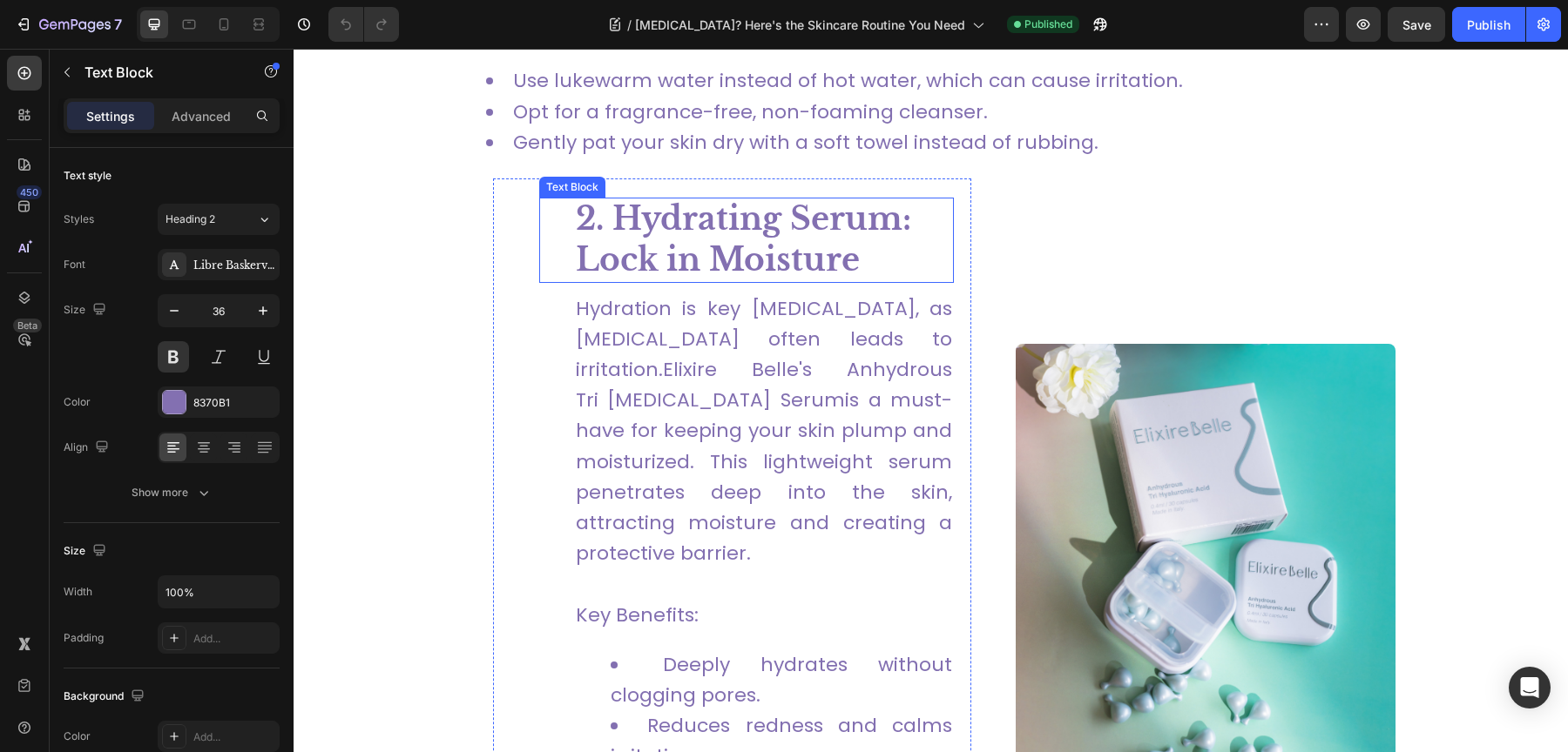
click at [785, 225] on p "2. Hydrating Serum: Lock in Moisture" at bounding box center [763, 240] width 376 height 82
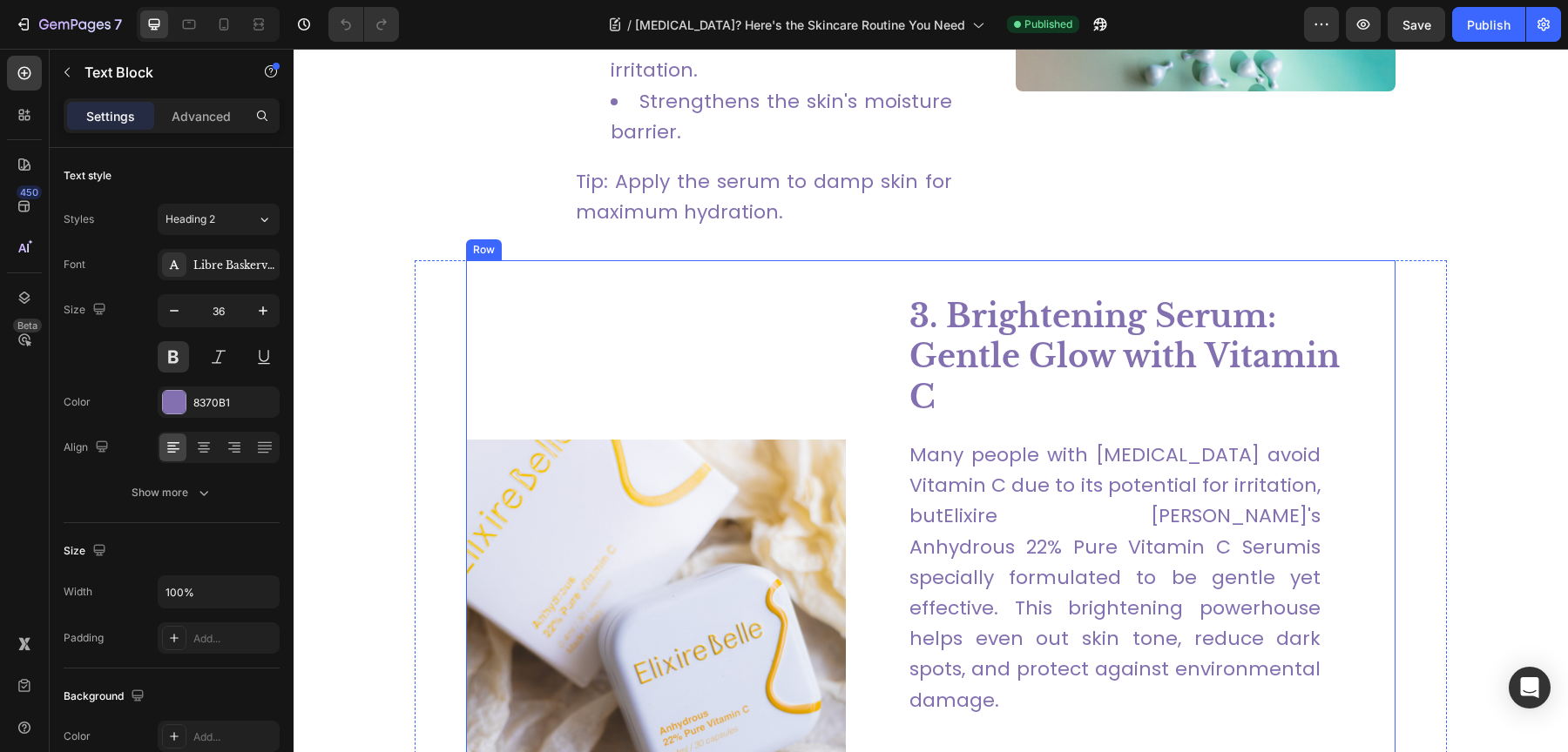
scroll to position [2415, 0]
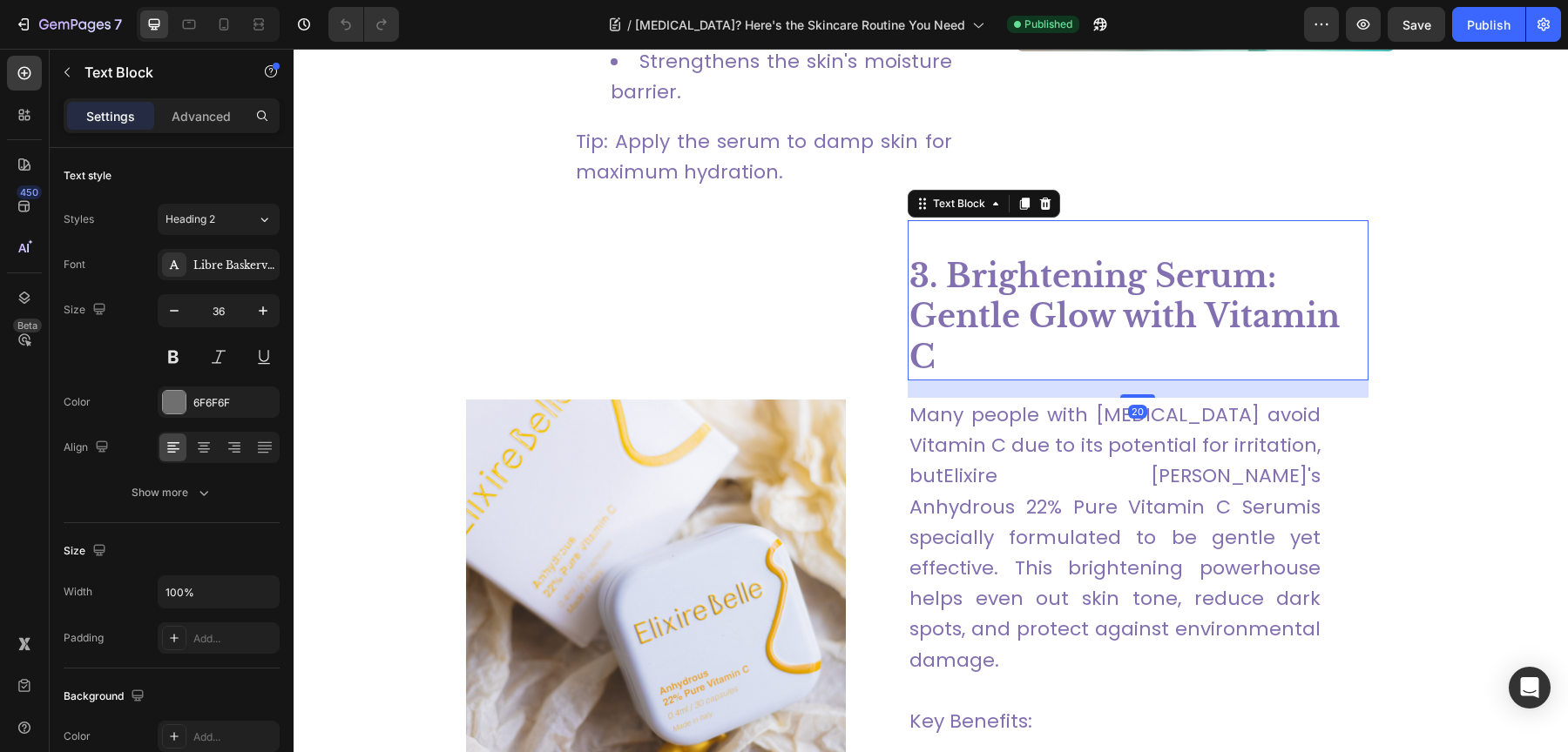
click at [1056, 287] on strong "3. Brightening Serum: Gentle Glow with Vitamin C" at bounding box center [1124, 317] width 430 height 121
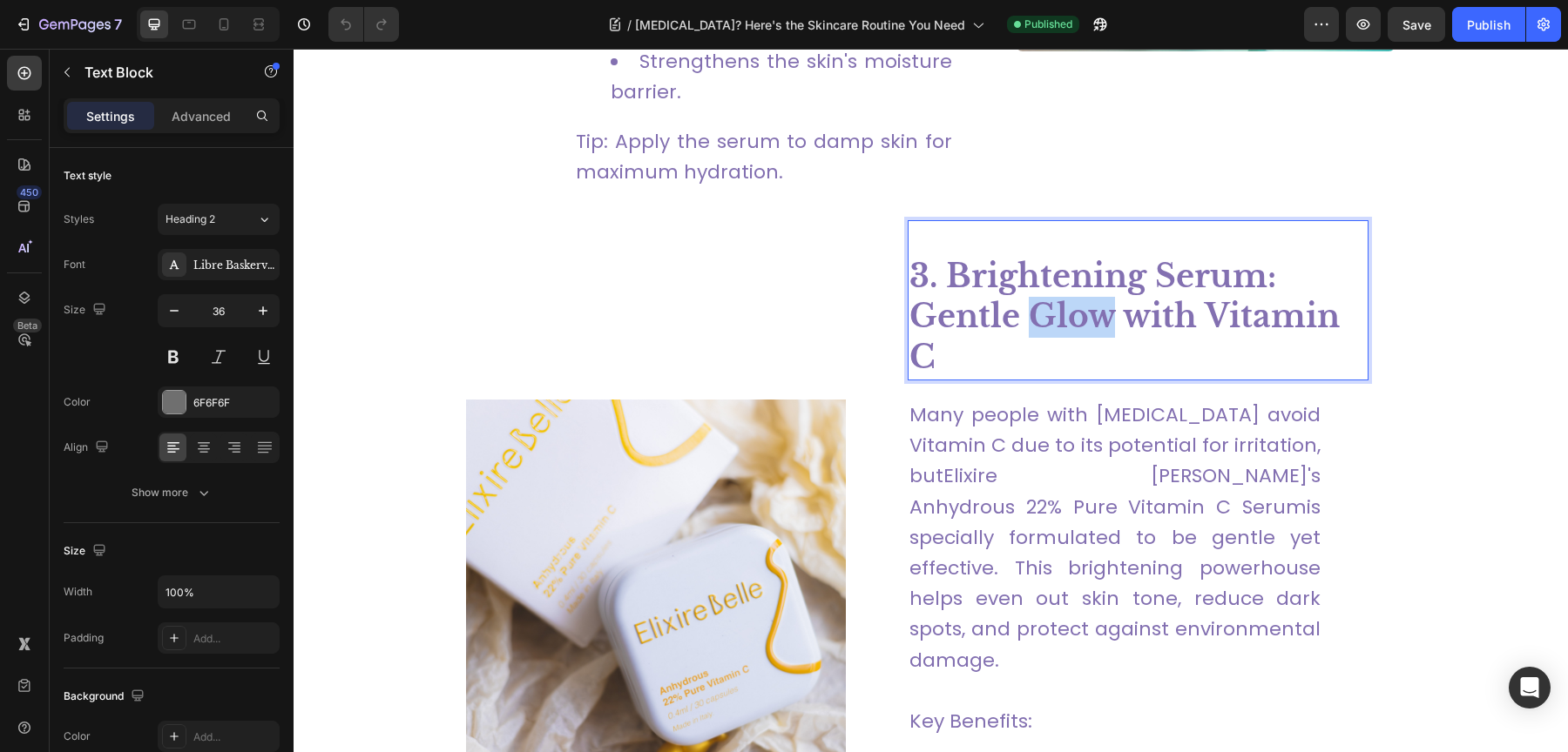
click at [1056, 287] on strong "3. Brightening Serum: Gentle Glow with Vitamin C" at bounding box center [1124, 317] width 430 height 121
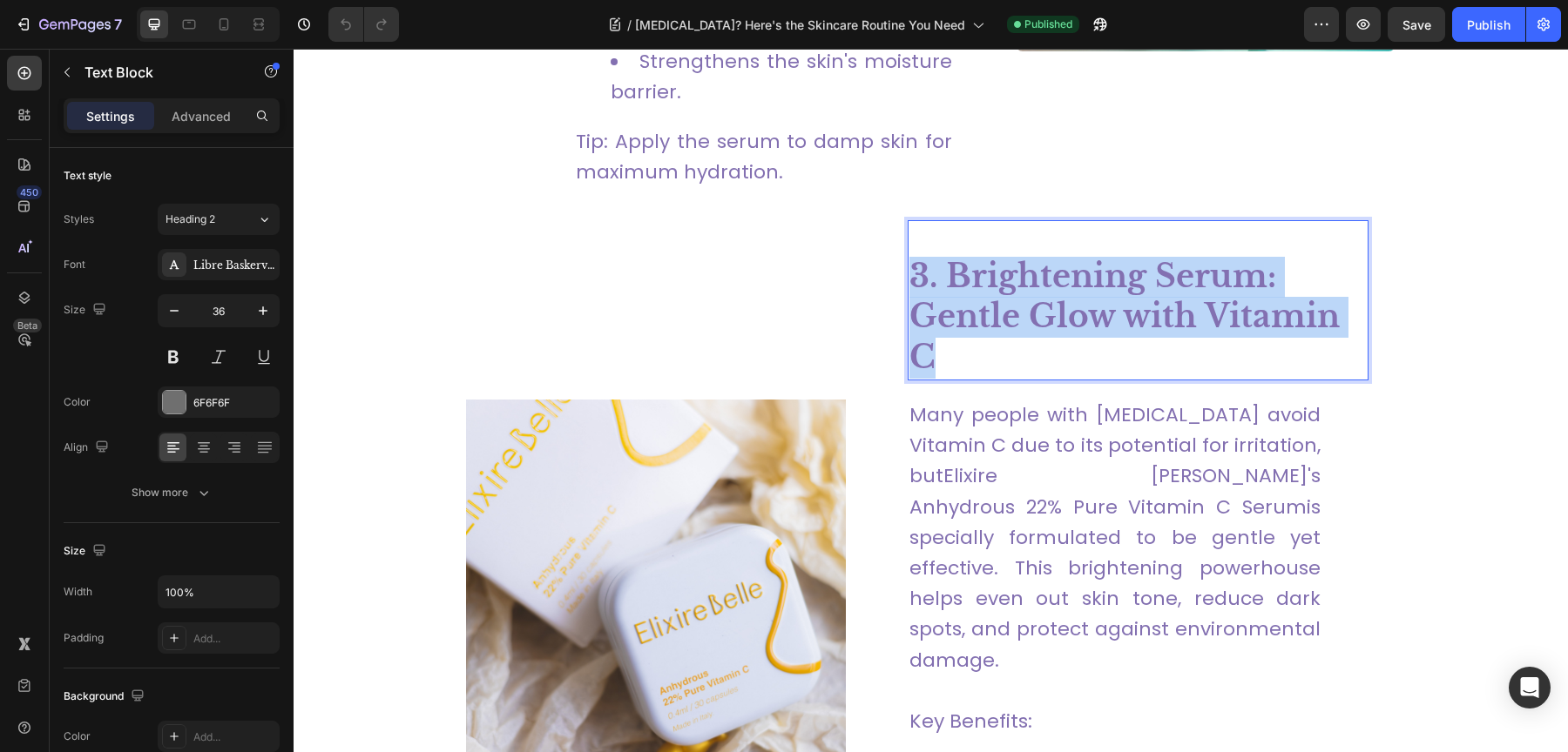
click at [1056, 287] on strong "3. Brightening Serum: Gentle Glow with Vitamin C" at bounding box center [1124, 317] width 430 height 121
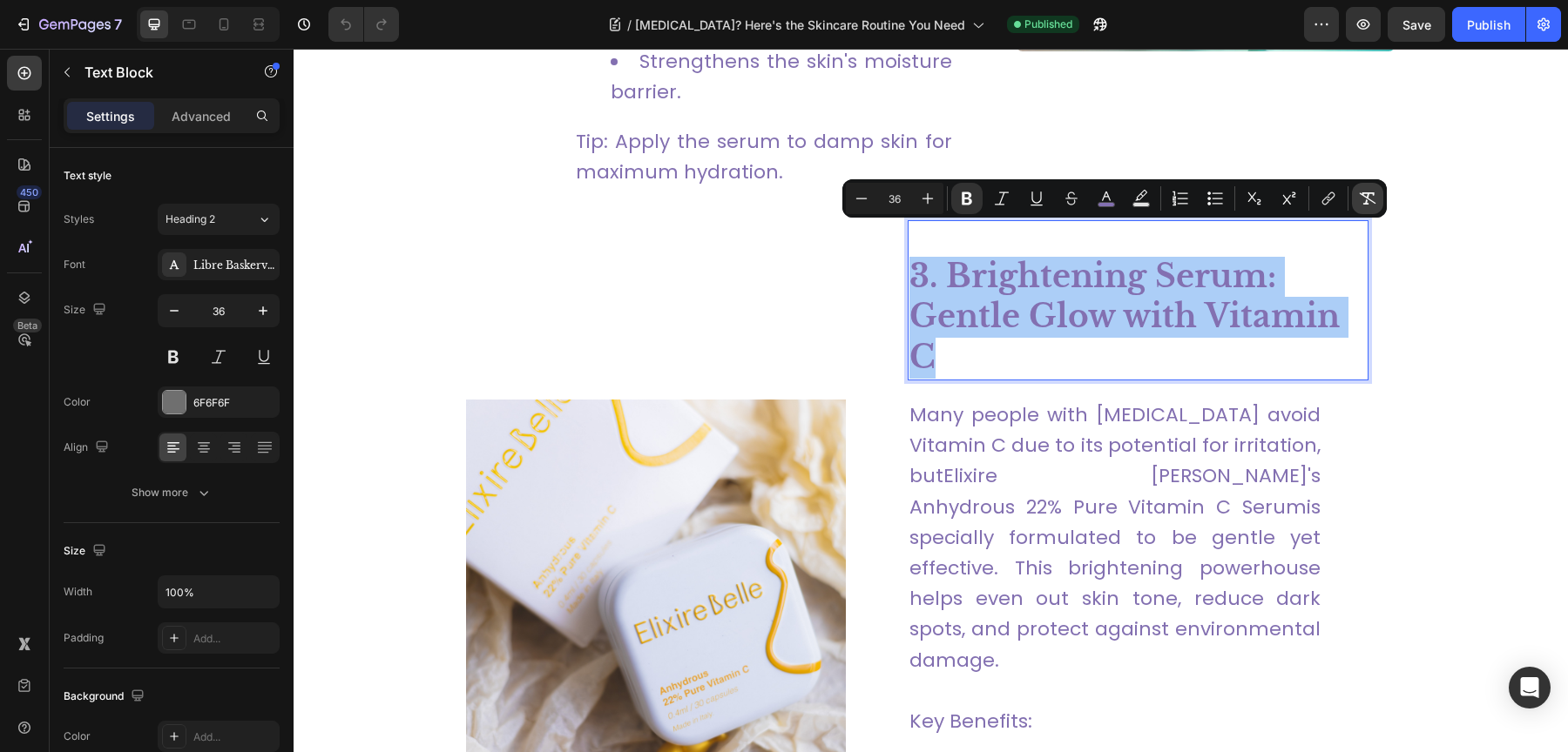
click at [1373, 197] on icon "Editor contextual toolbar" at bounding box center [1368, 199] width 18 height 18
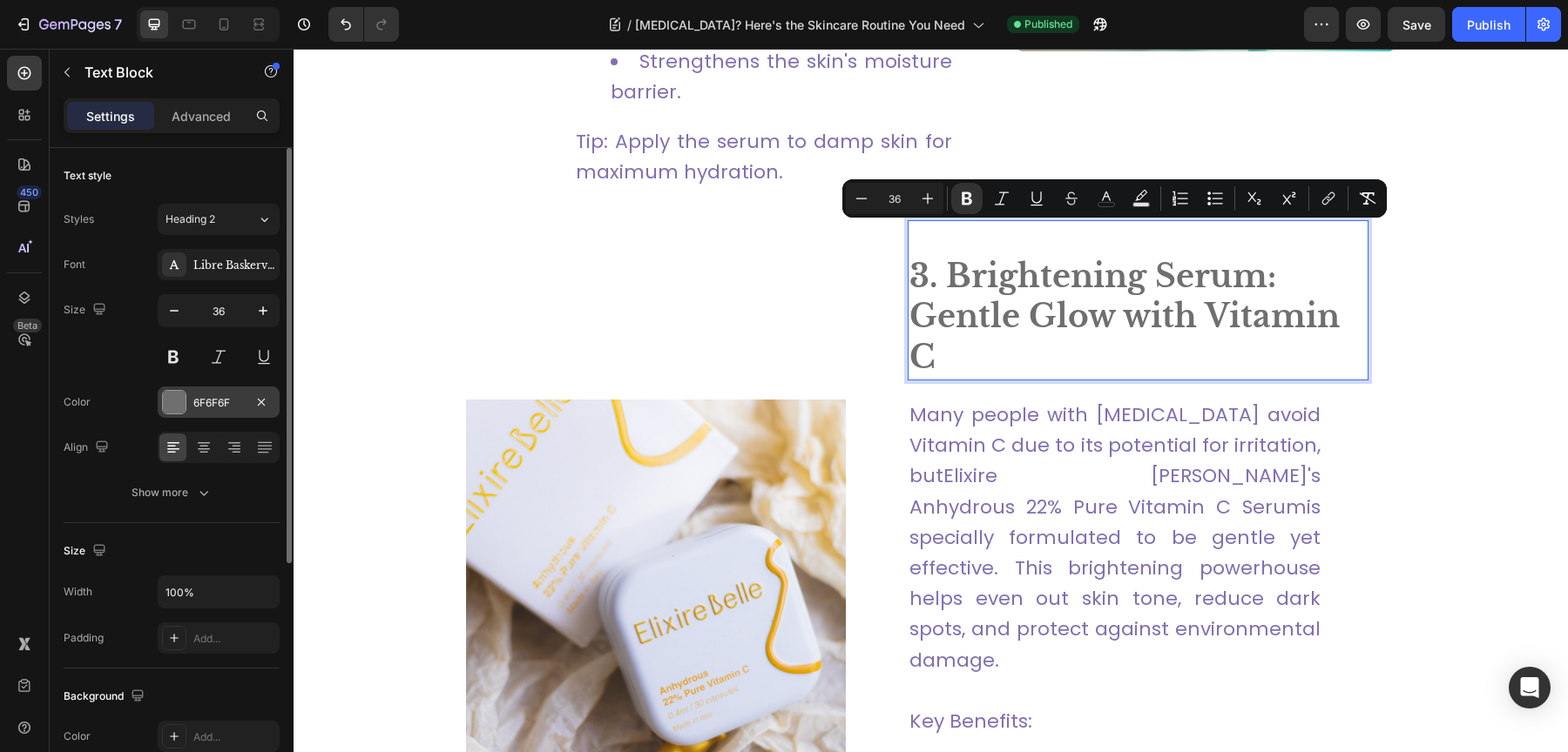
click at [213, 406] on div "6F6F6F" at bounding box center [218, 404] width 51 height 16
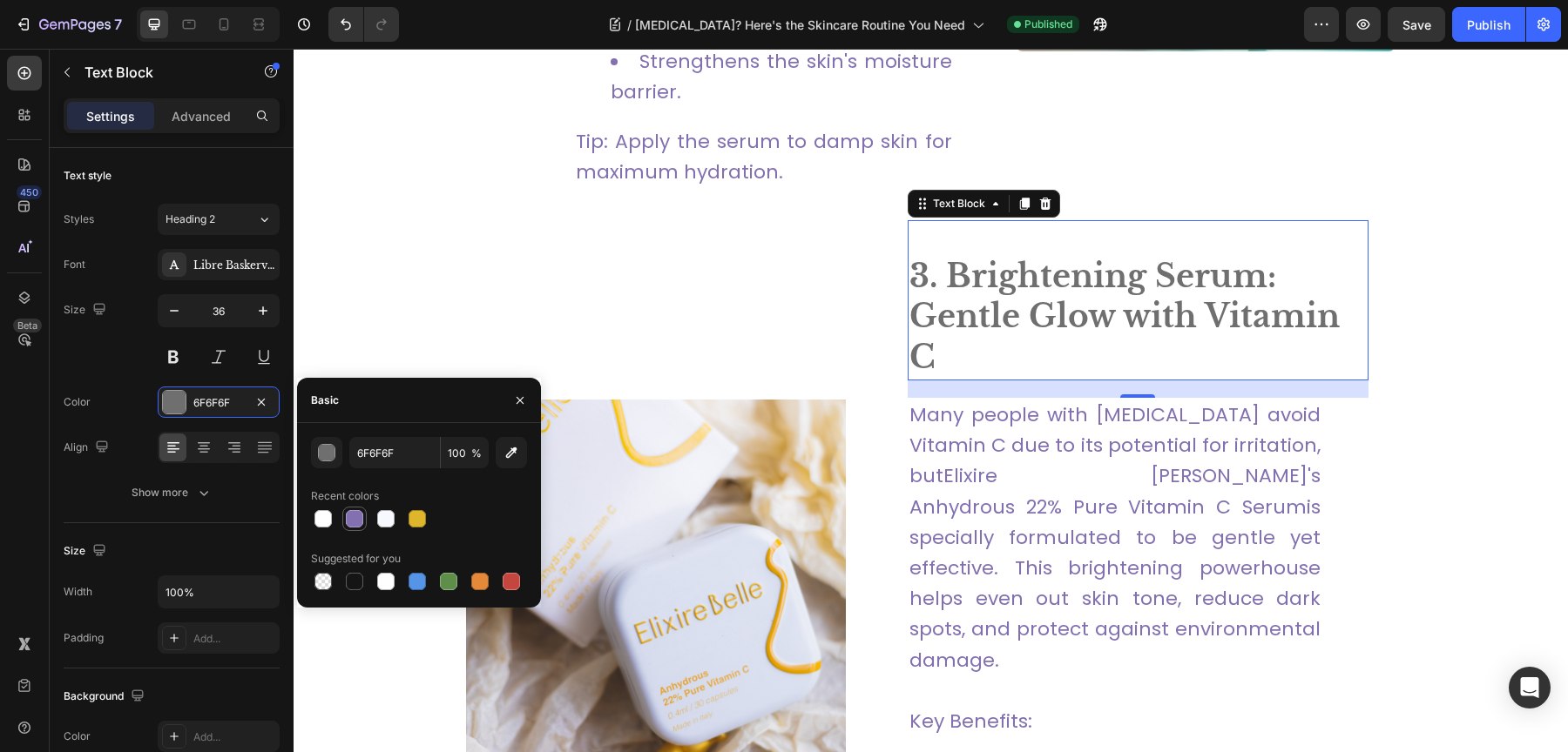
click at [358, 525] on div at bounding box center [355, 519] width 18 height 18
type input "8370B1"
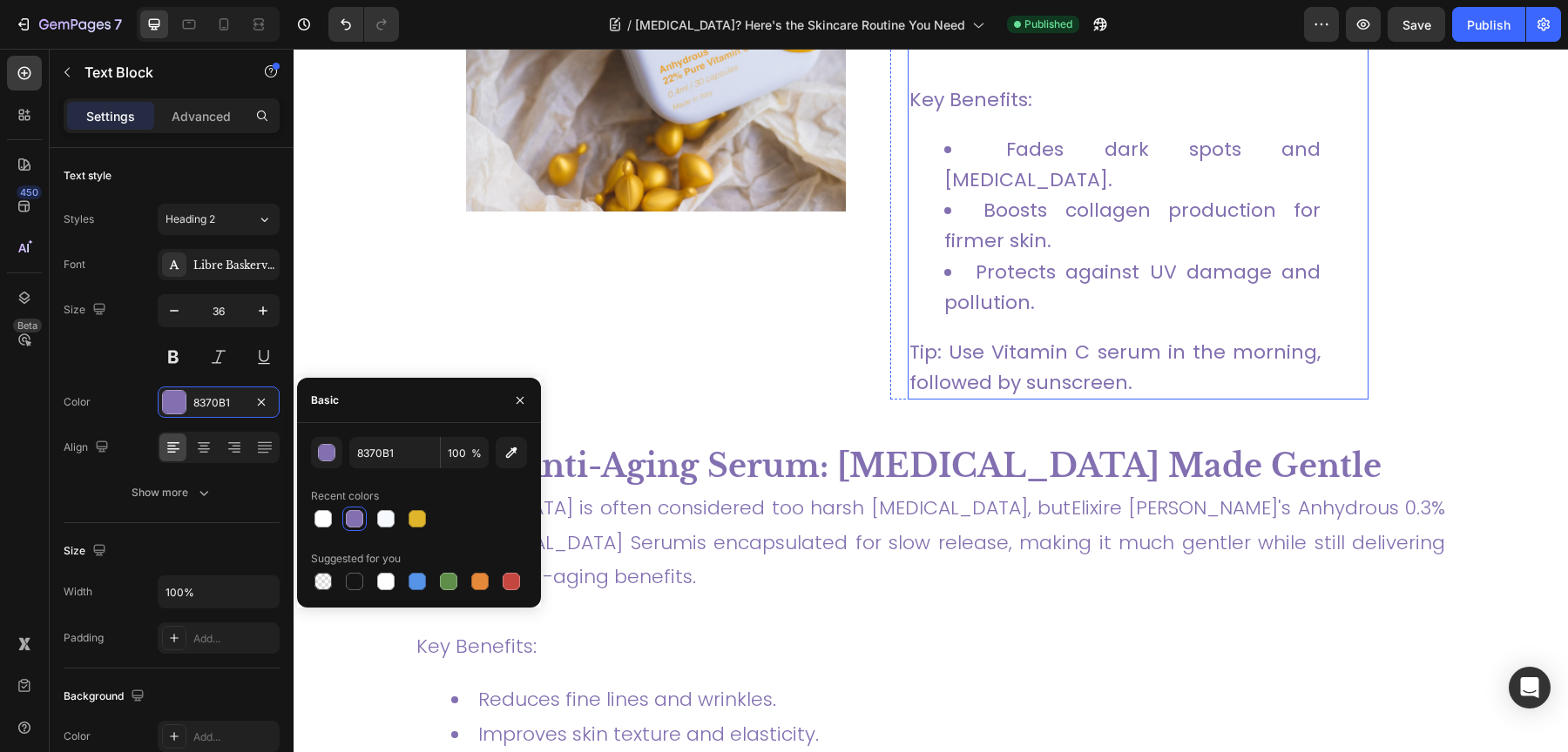
scroll to position [3101, 0]
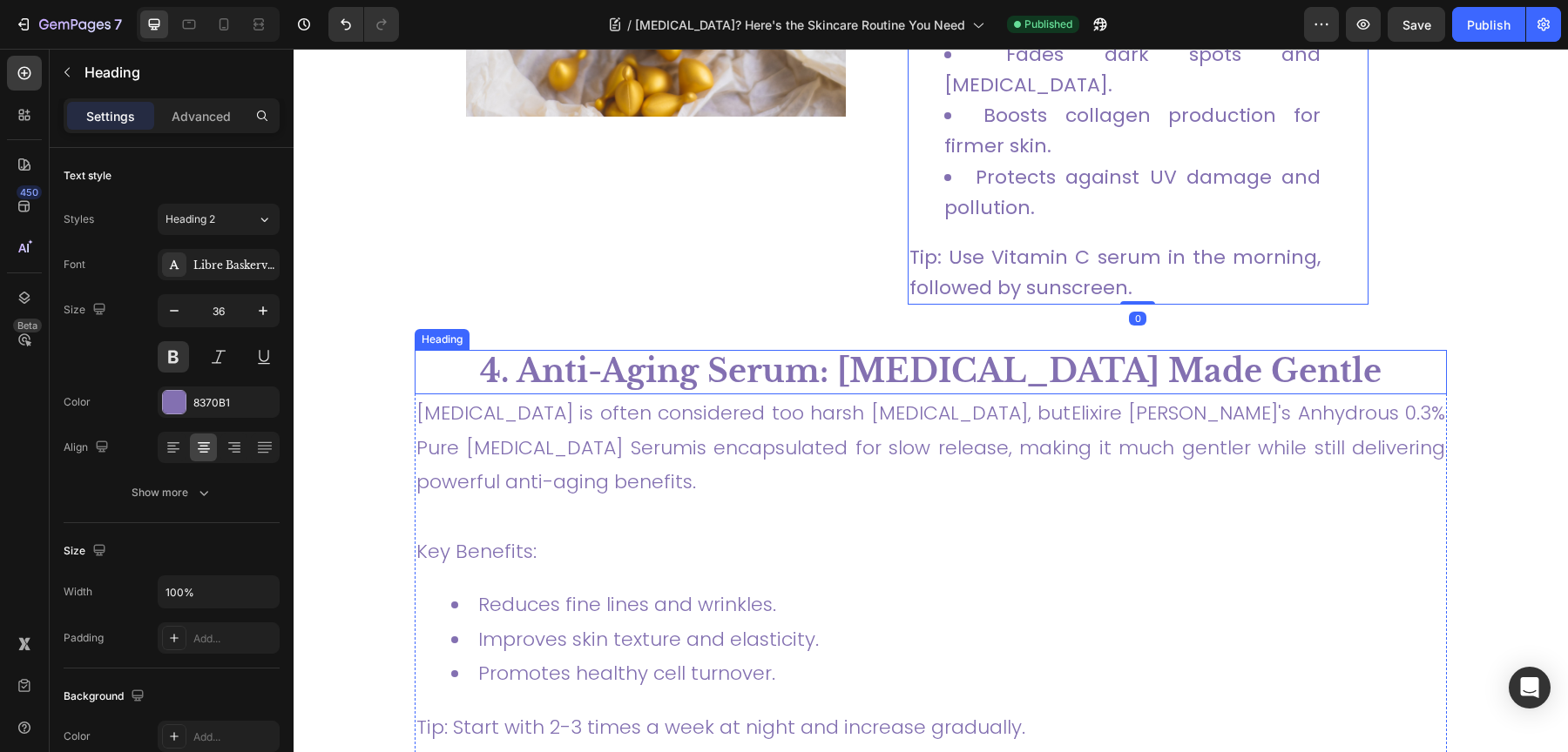
click at [824, 354] on h2 "4. Anti-Aging Serum: [MEDICAL_DATA] Made Gentle" at bounding box center [930, 372] width 1033 height 44
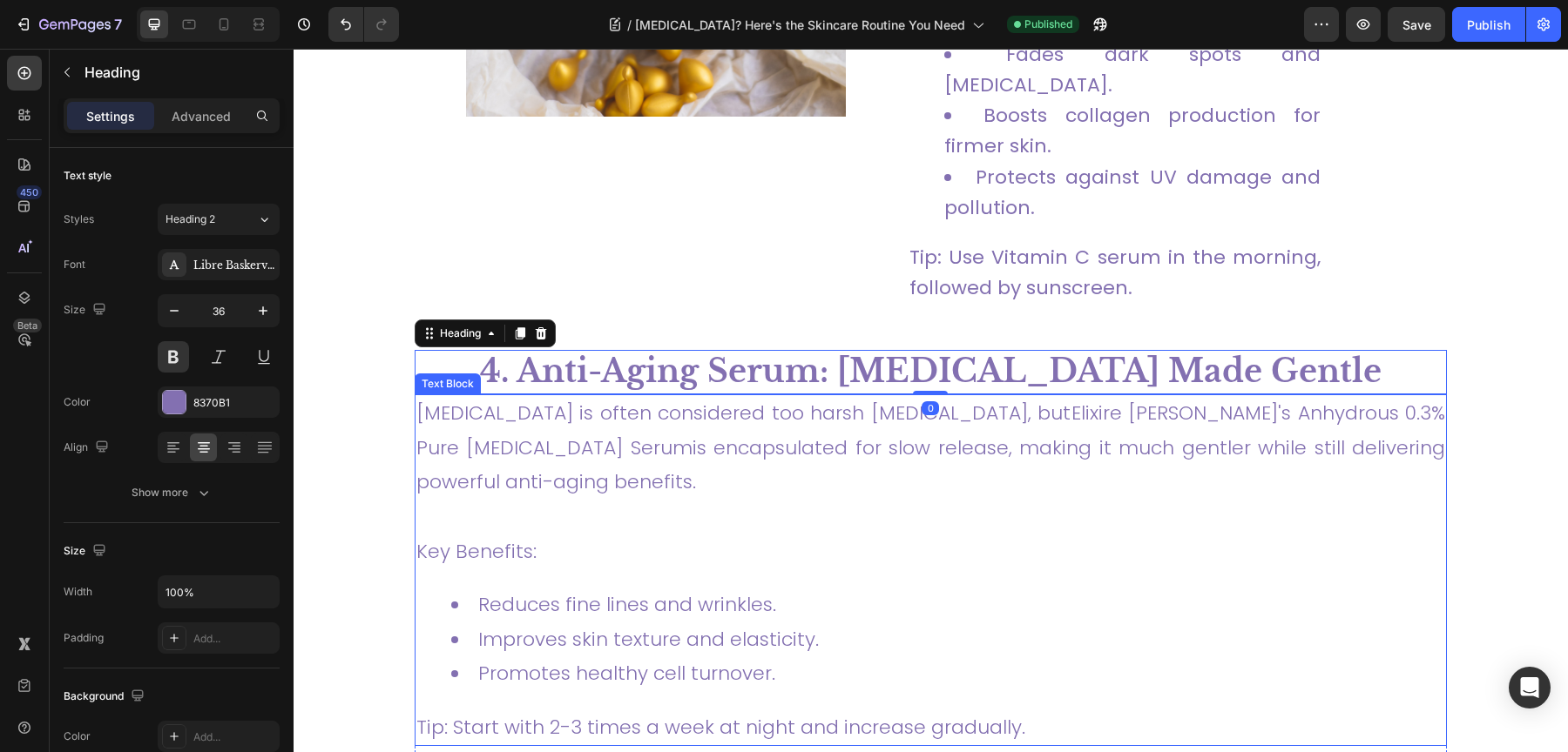
click at [824, 410] on p "[MEDICAL_DATA] is often considered too harsh [MEDICAL_DATA], but Elixire [PERSO…" at bounding box center [930, 448] width 1029 height 104
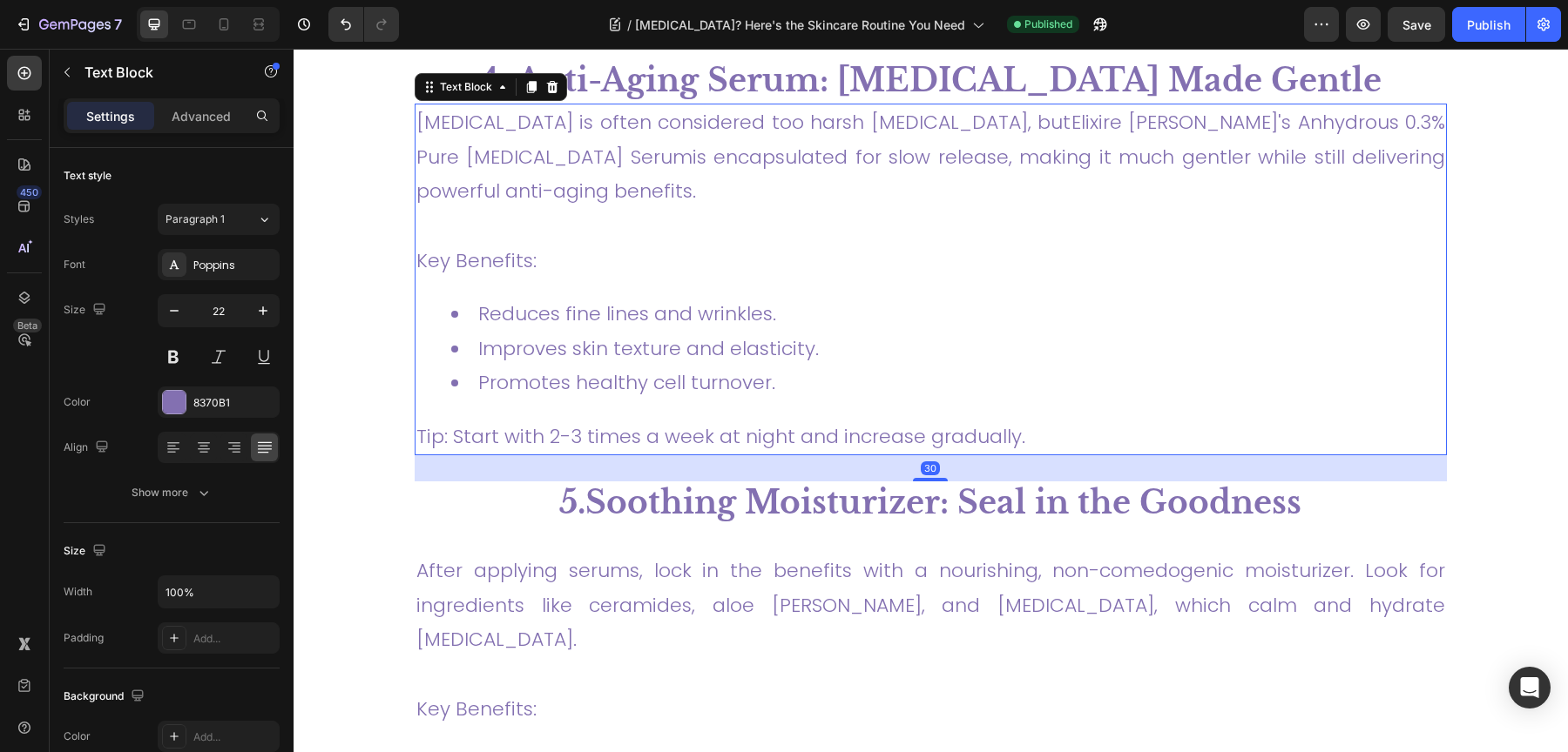
scroll to position [3534, 0]
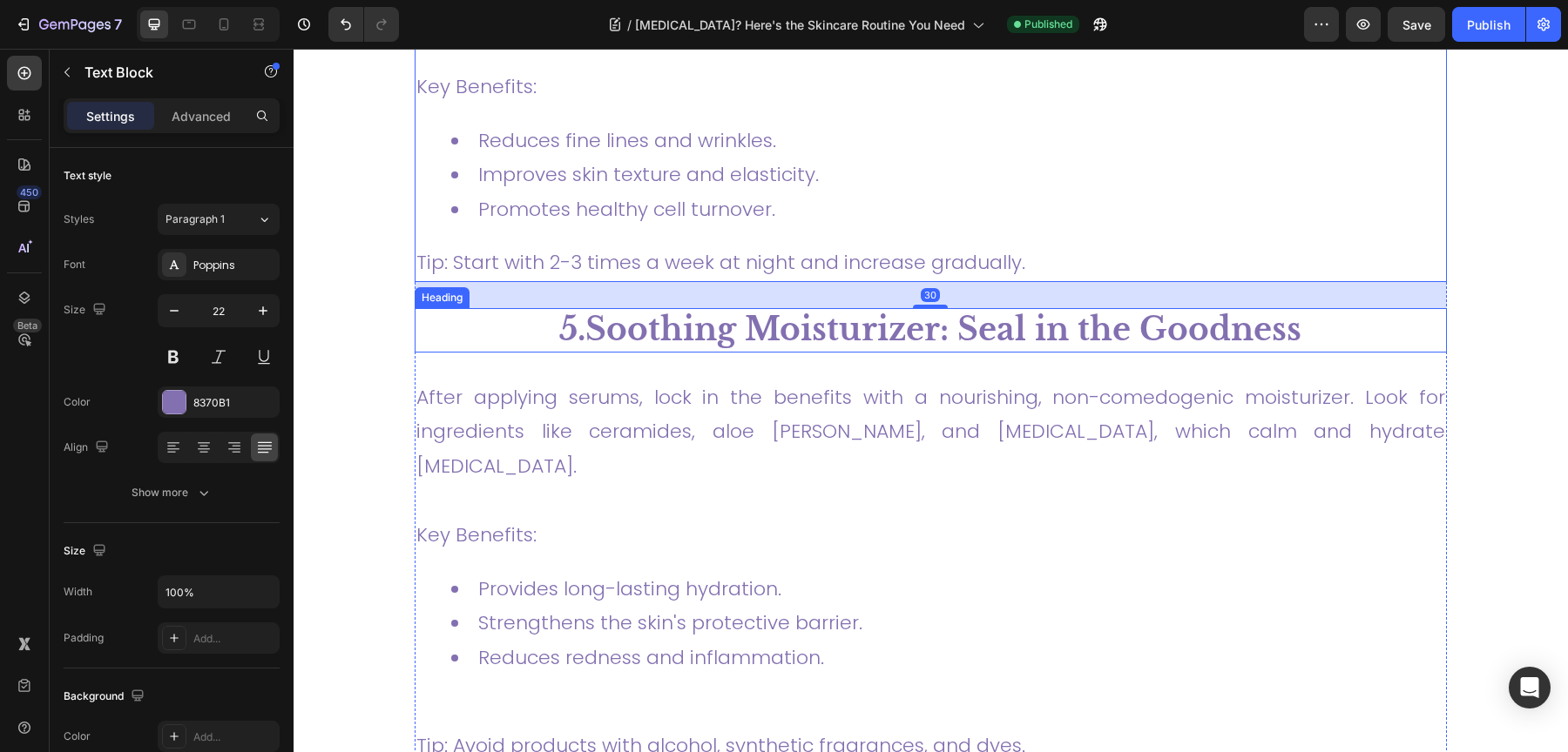
click at [824, 311] on h2 "5.Soothing Moisturizer: Seal in the Goodness" at bounding box center [930, 331] width 1033 height 44
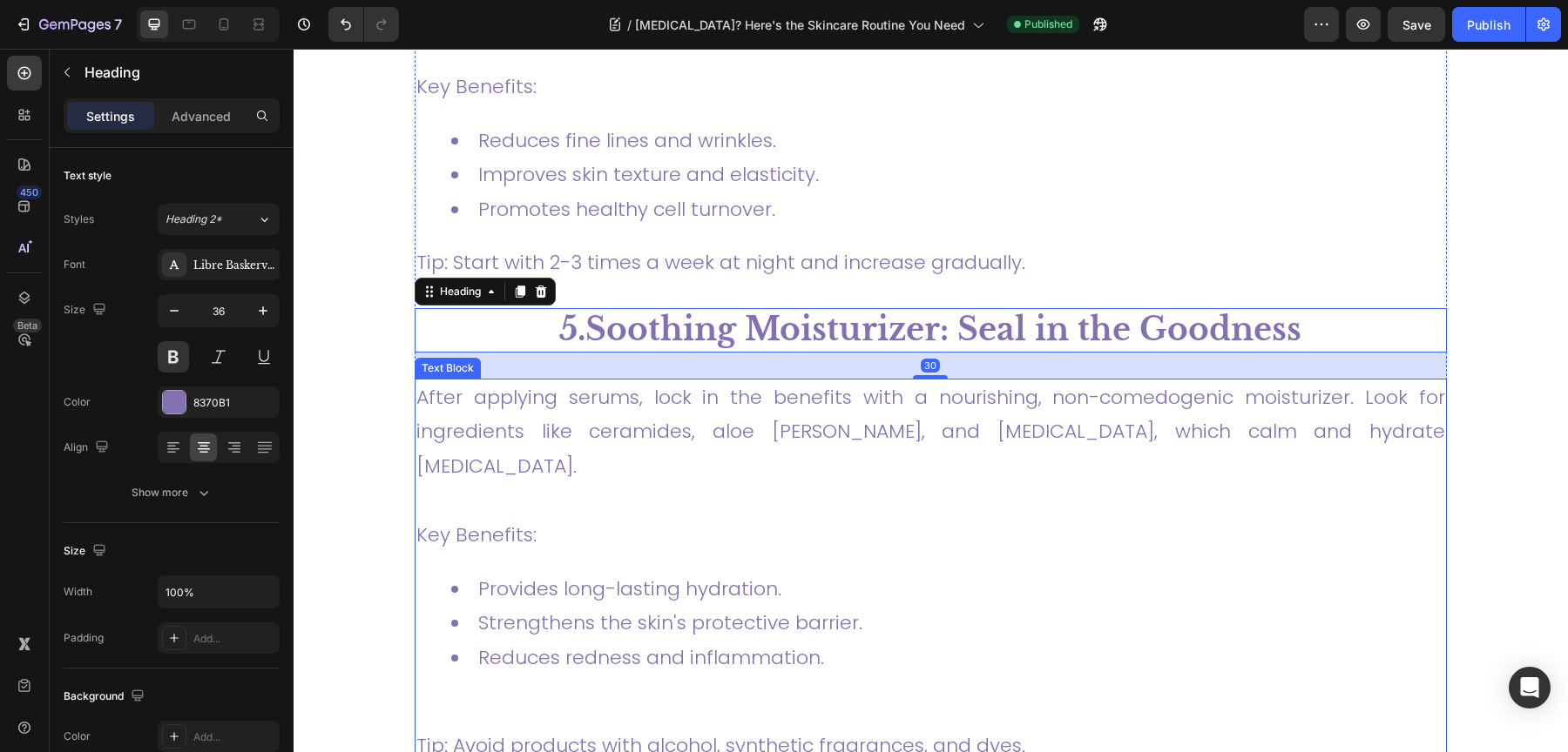
click at [808, 394] on p "After applying serums, lock in the benefits with a nourishing, non-comedogenic …" at bounding box center [930, 432] width 1029 height 104
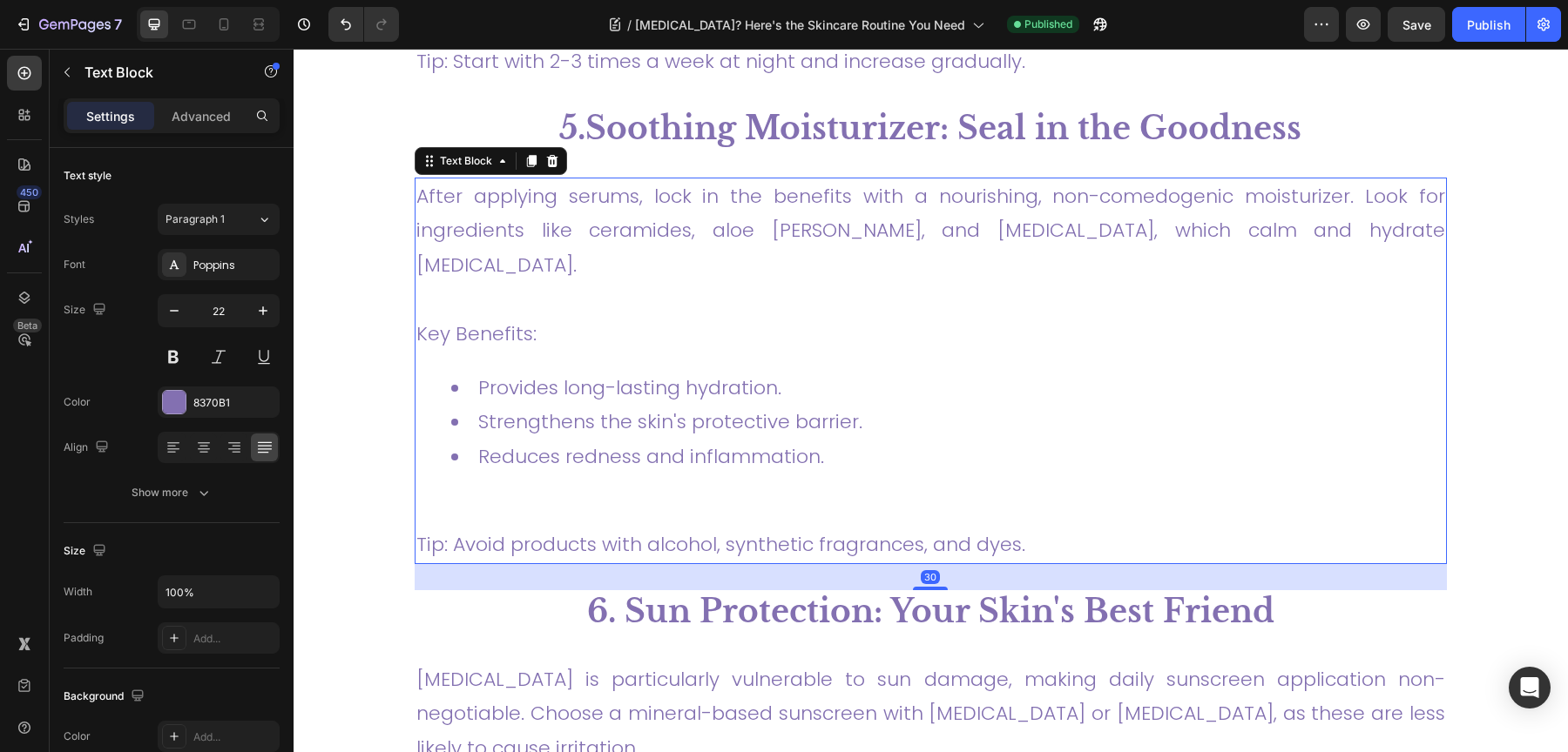
scroll to position [3922, 0]
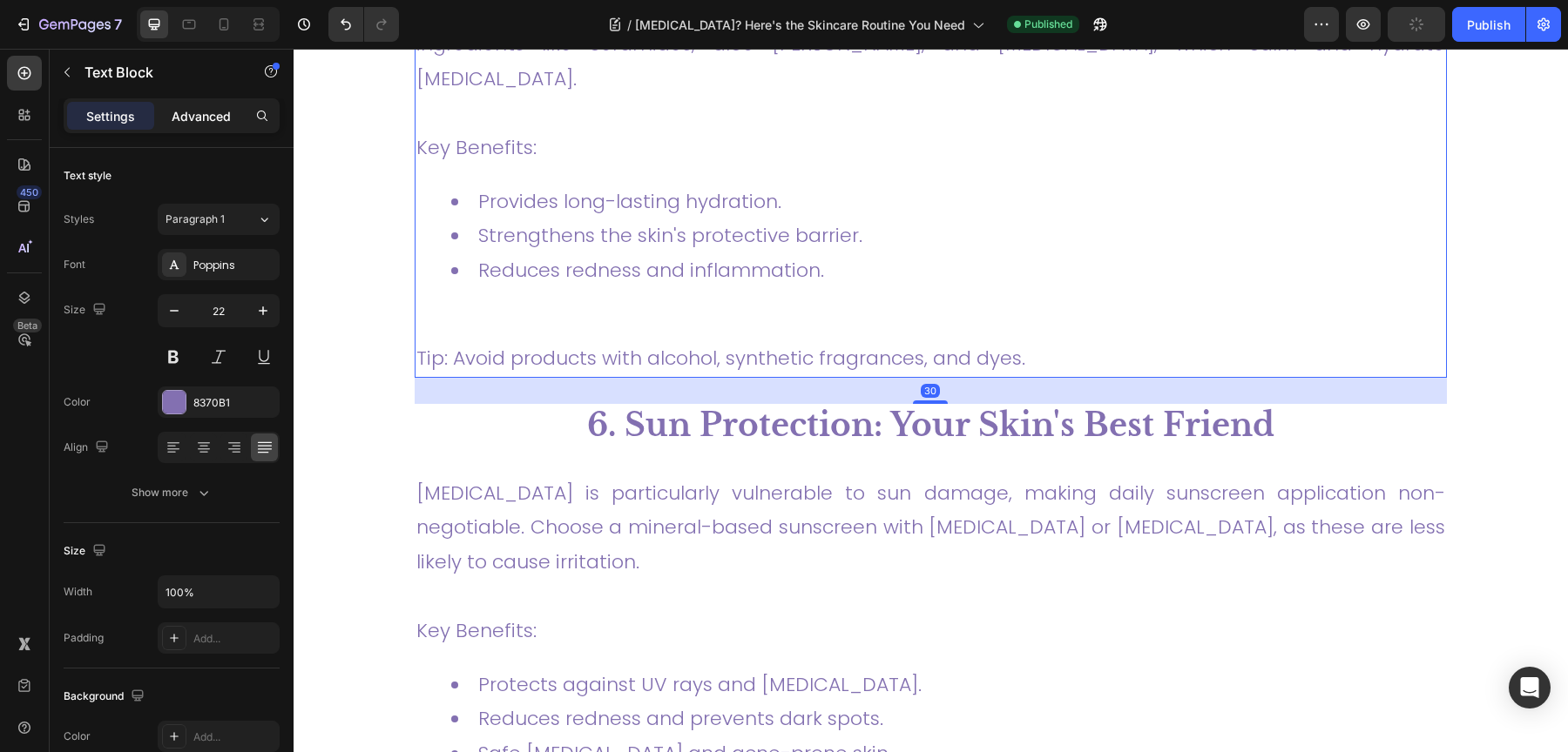
click at [205, 110] on p "Advanced" at bounding box center [201, 116] width 60 height 19
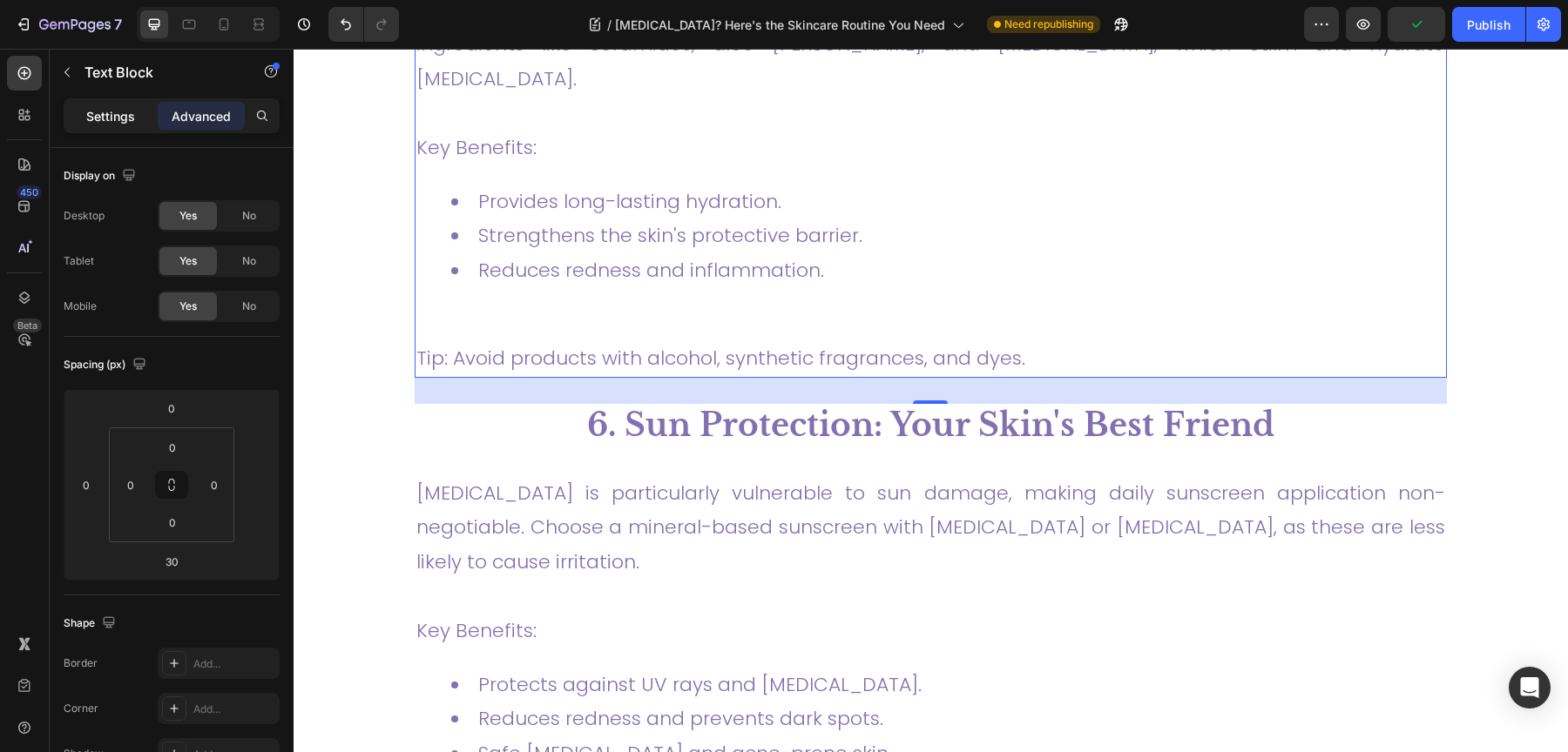
click at [105, 113] on p "Settings" at bounding box center [110, 116] width 49 height 19
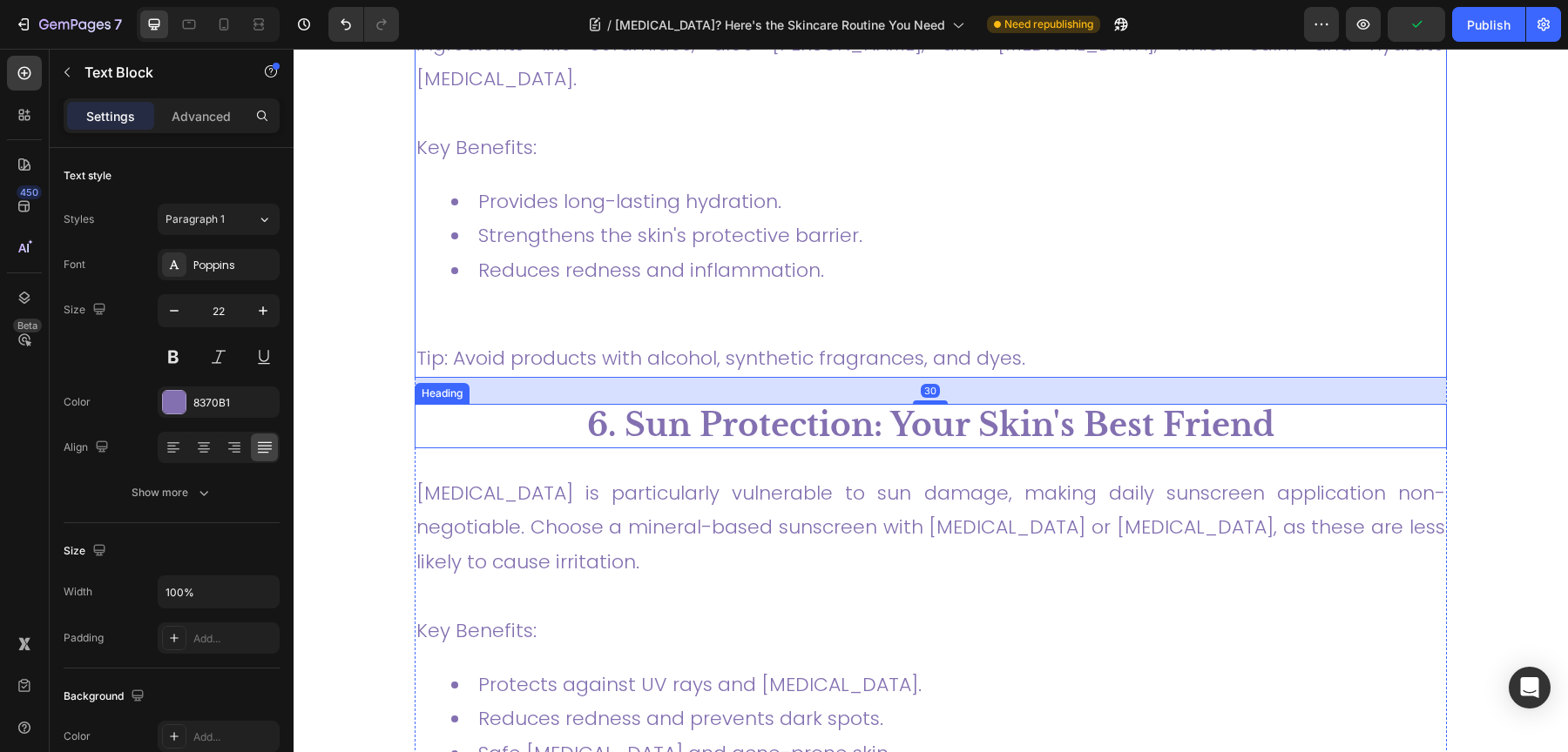
click at [692, 404] on h2 "6. Sun Protection: Your Skin's Best Friend" at bounding box center [930, 426] width 1033 height 44
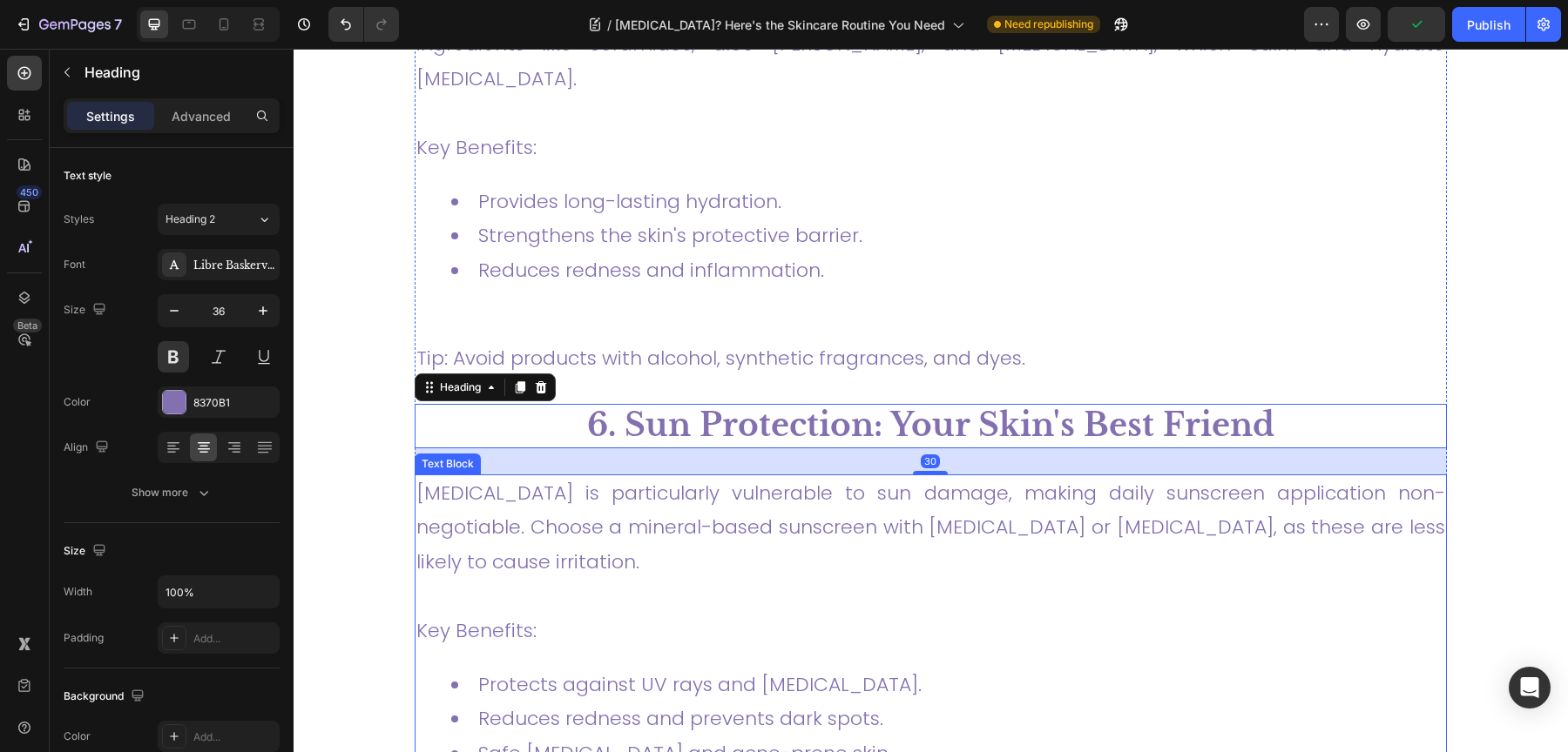
click at [712, 476] on p "[MEDICAL_DATA] is particularly vulnerable to sun damage, making daily sunscreen…" at bounding box center [930, 528] width 1029 height 104
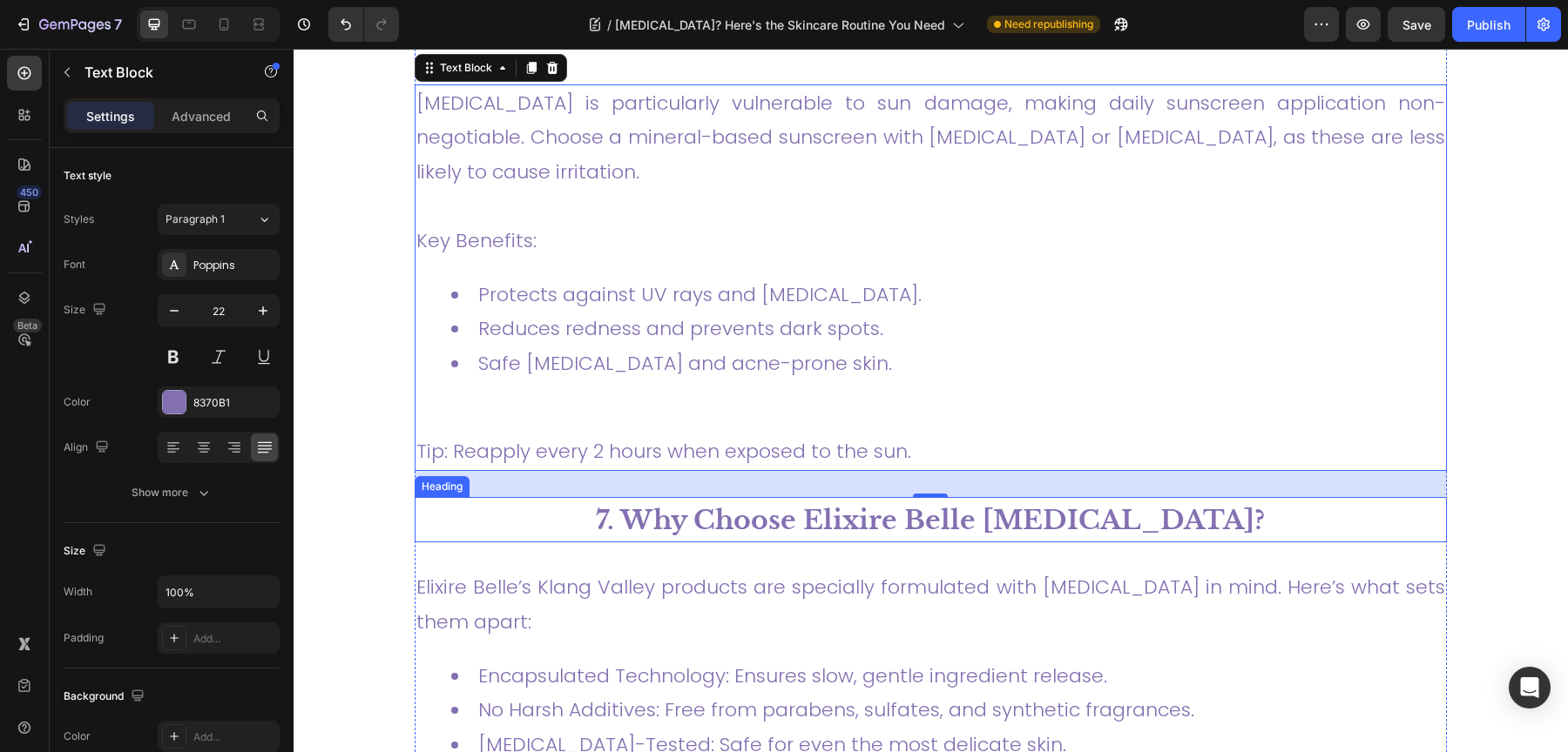
scroll to position [4428, 0]
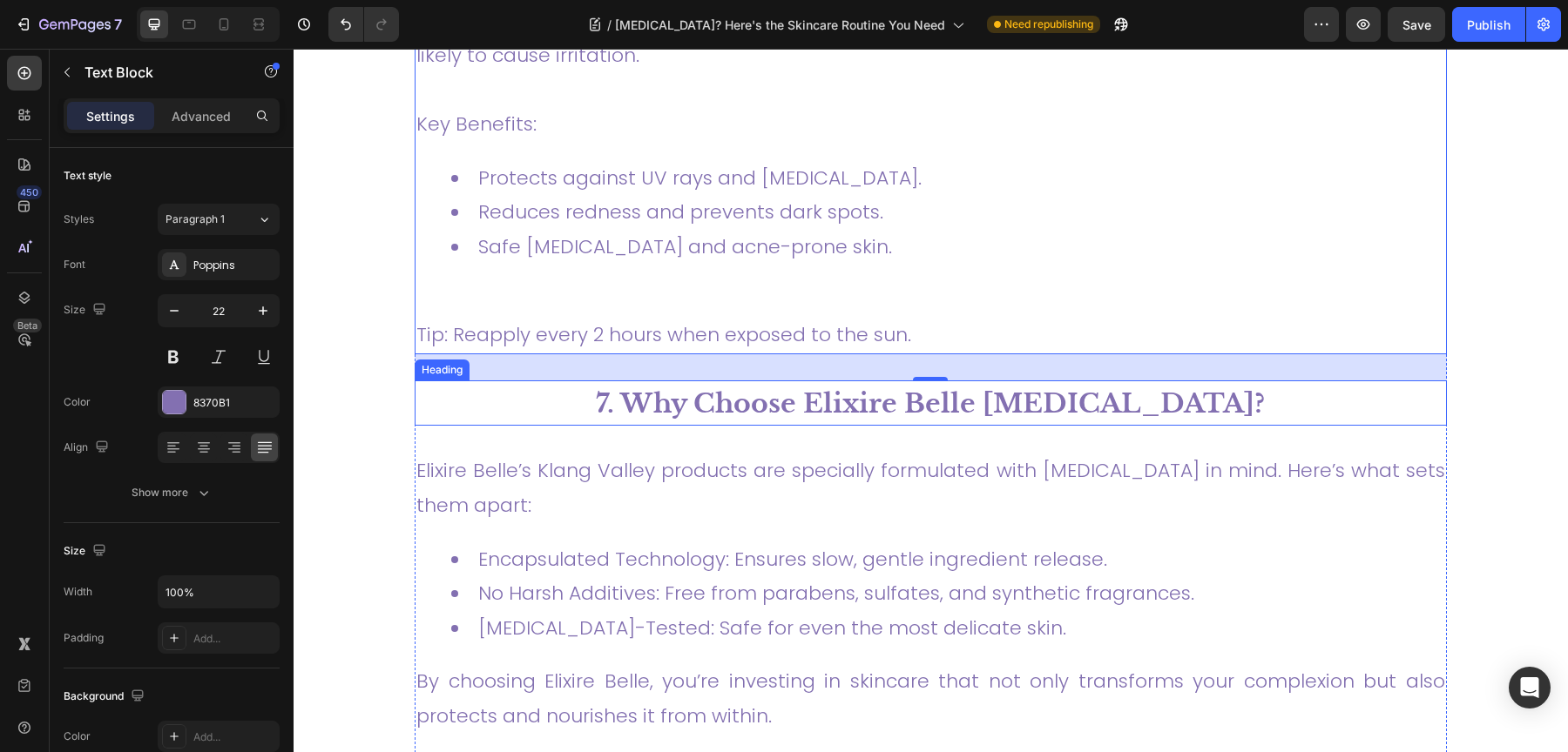
click at [742, 388] on span "7. Why Choose Elixire Belle [MEDICAL_DATA]?" at bounding box center [930, 404] width 669 height 32
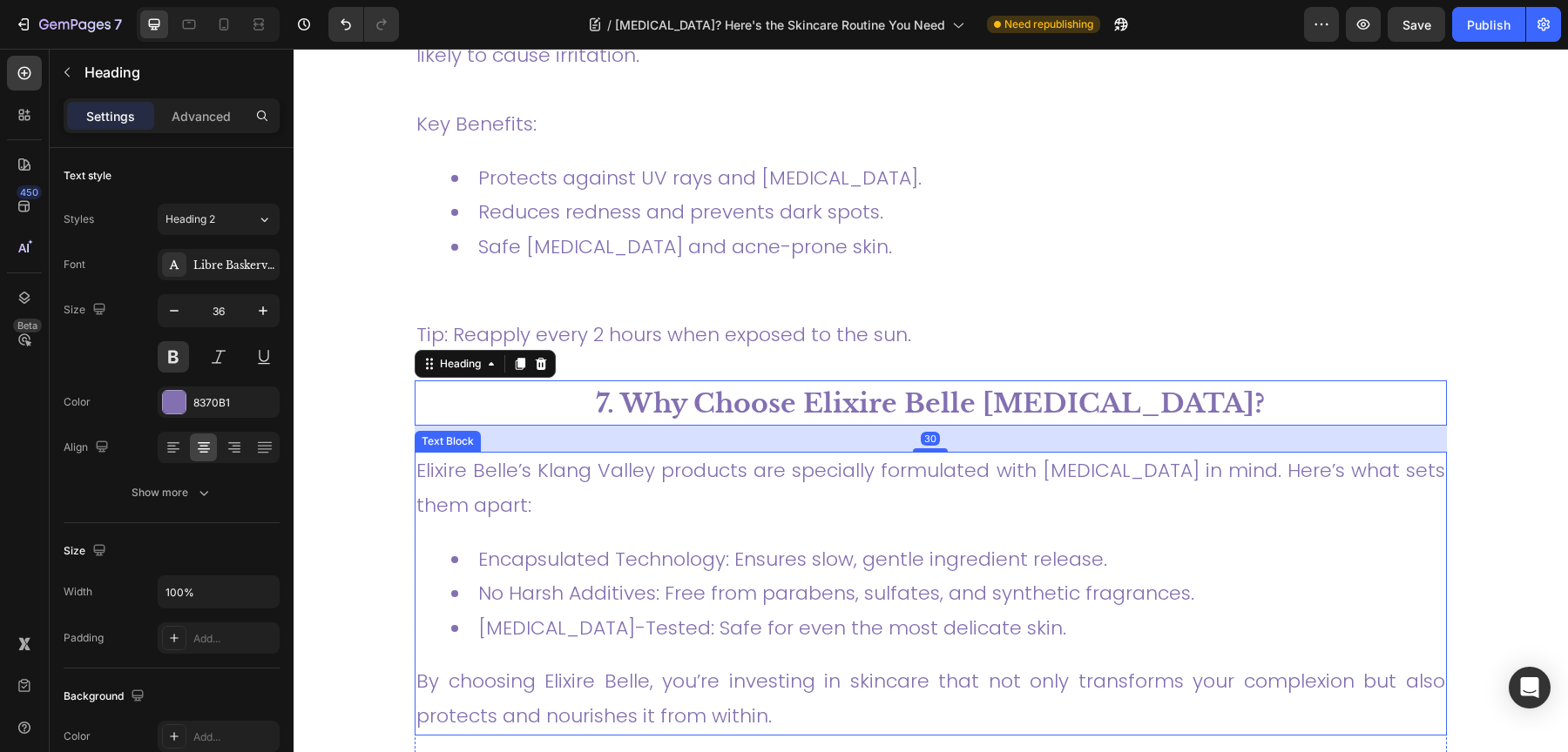
click at [704, 453] on p "Elixire Belle’s Klang Valley products are specially formulated with [MEDICAL_DA…" at bounding box center [930, 487] width 1029 height 68
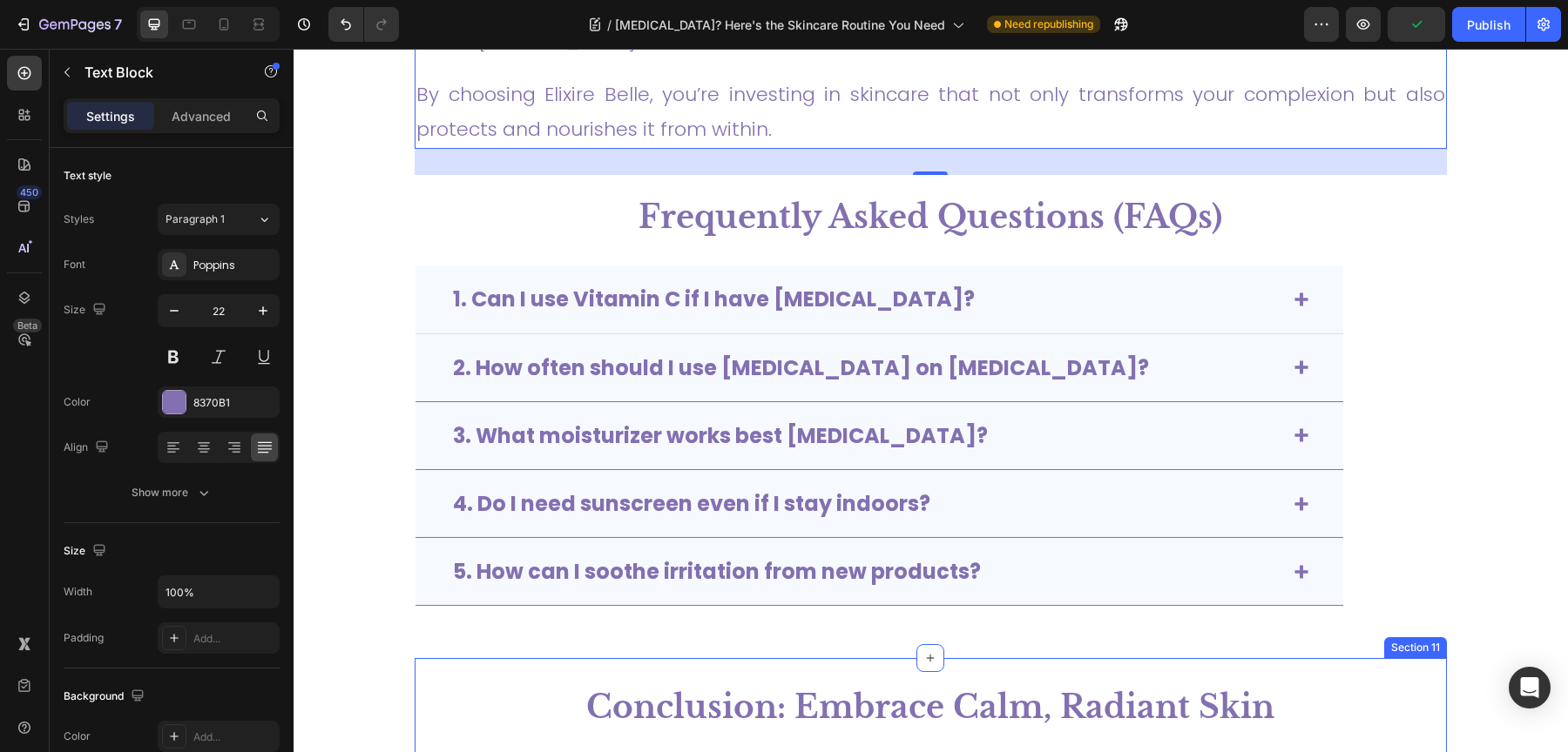
scroll to position [5016, 0]
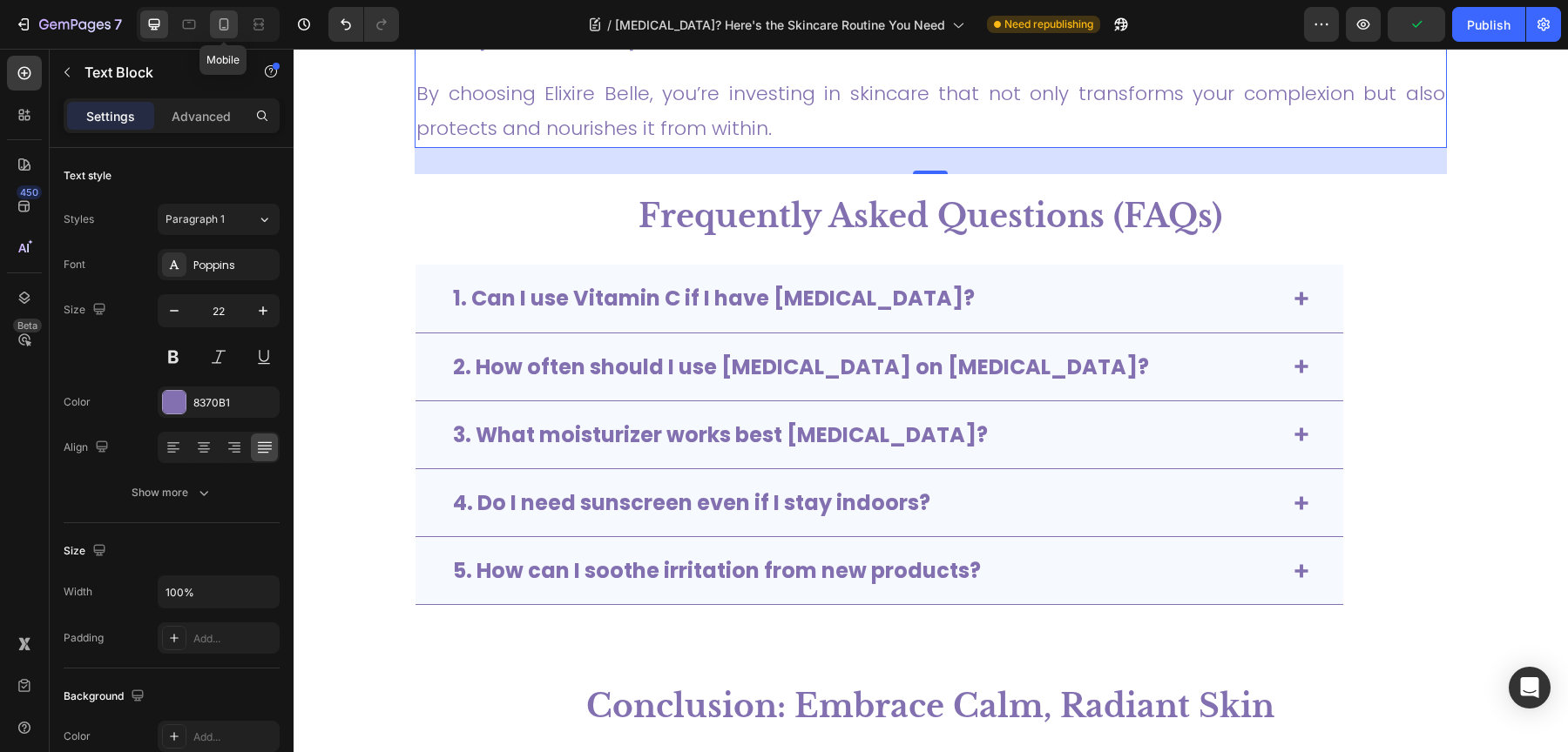
click at [232, 23] on icon at bounding box center [224, 25] width 18 height 18
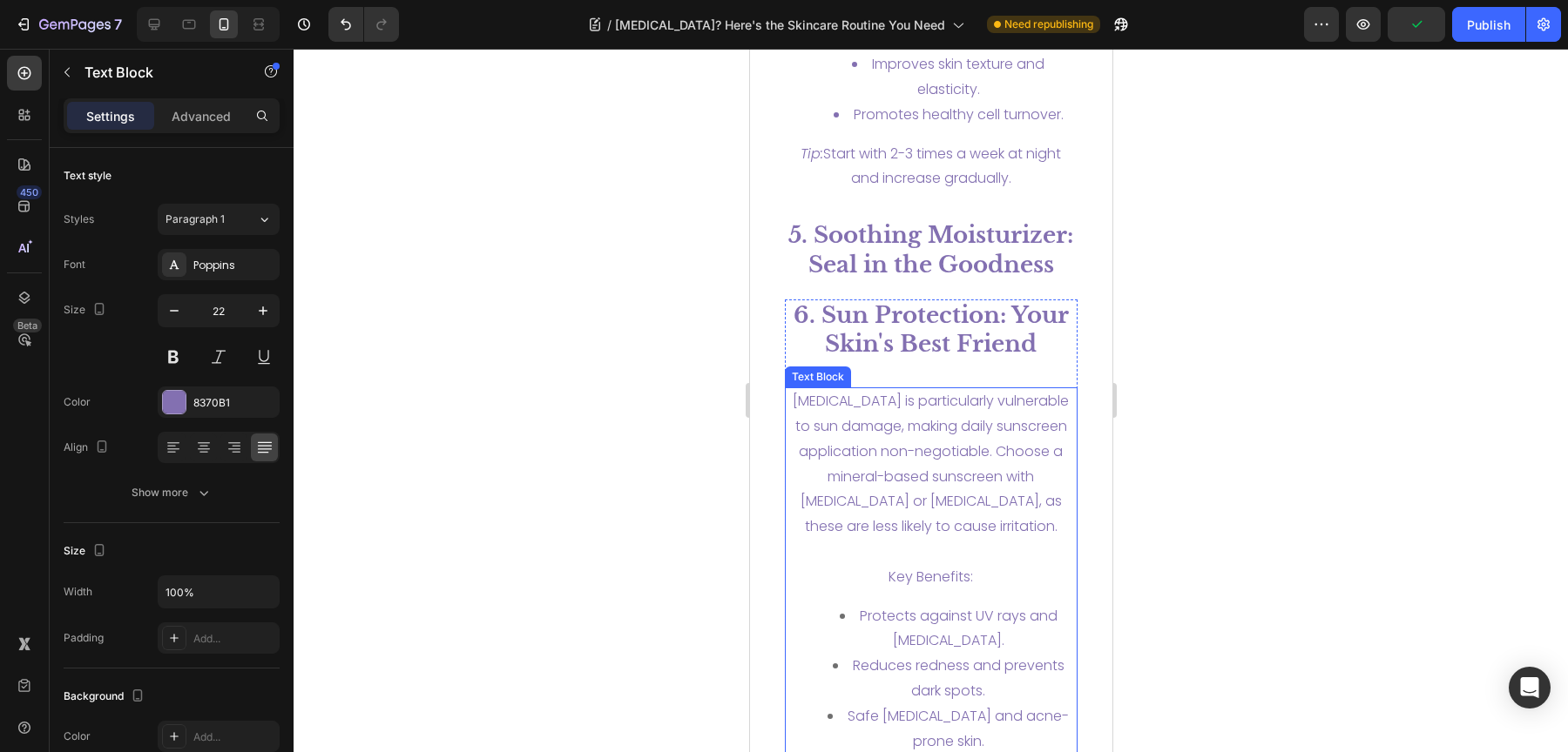
scroll to position [5156, 0]
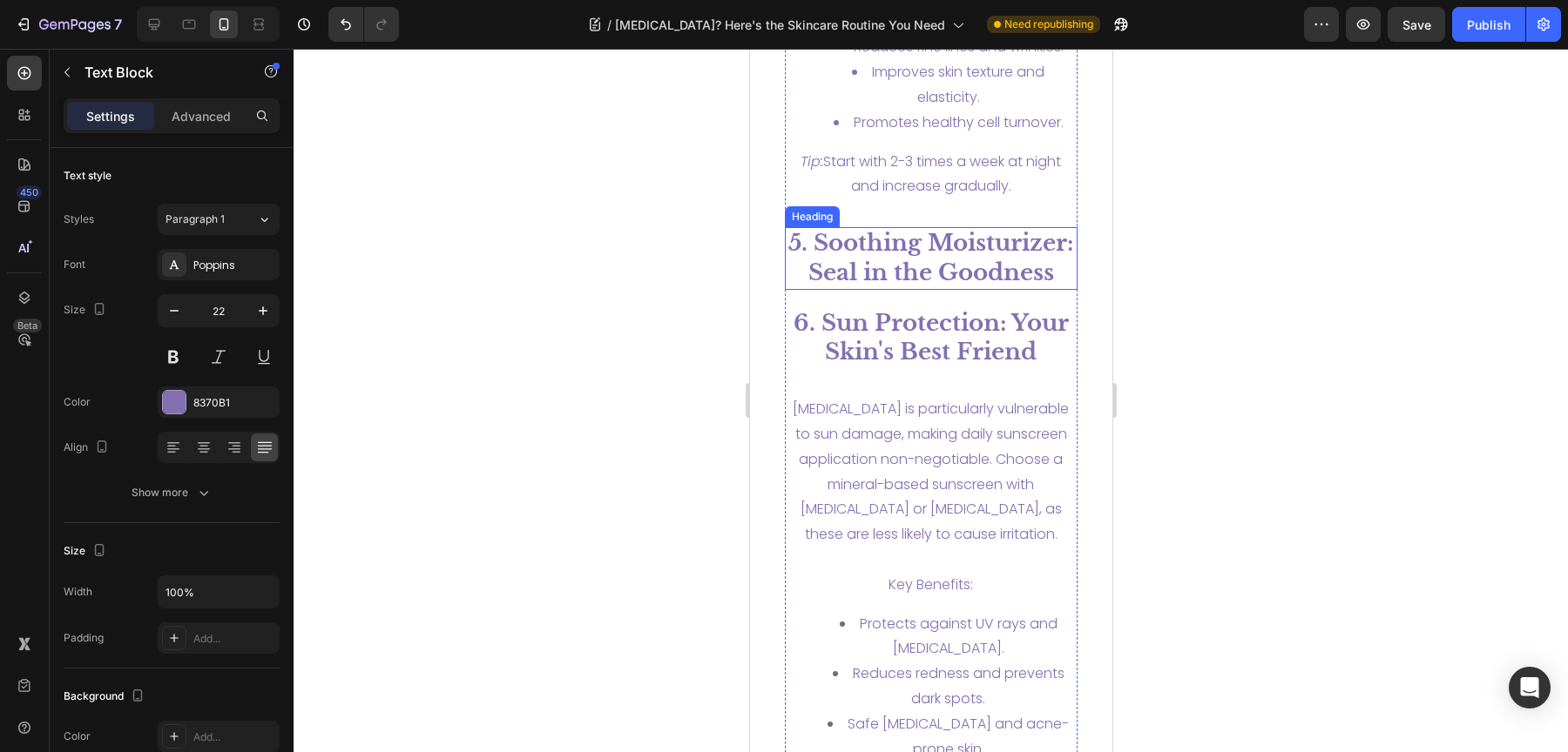
click at [924, 228] on h2 "5. Soothing Moisturizer: Seal in the Goodness" at bounding box center [930, 259] width 293 height 63
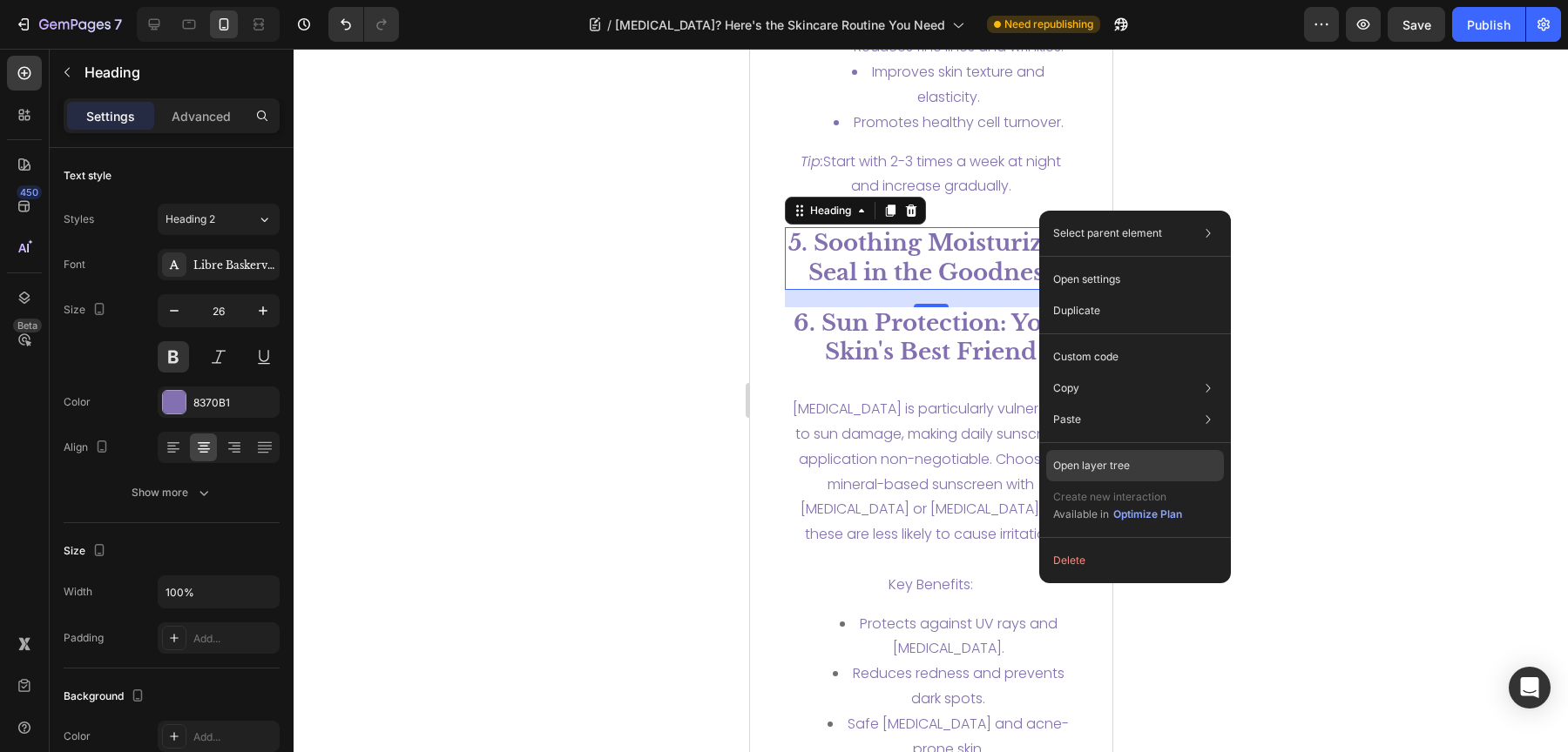
click at [1115, 467] on p "Open layer tree" at bounding box center [1091, 466] width 76 height 16
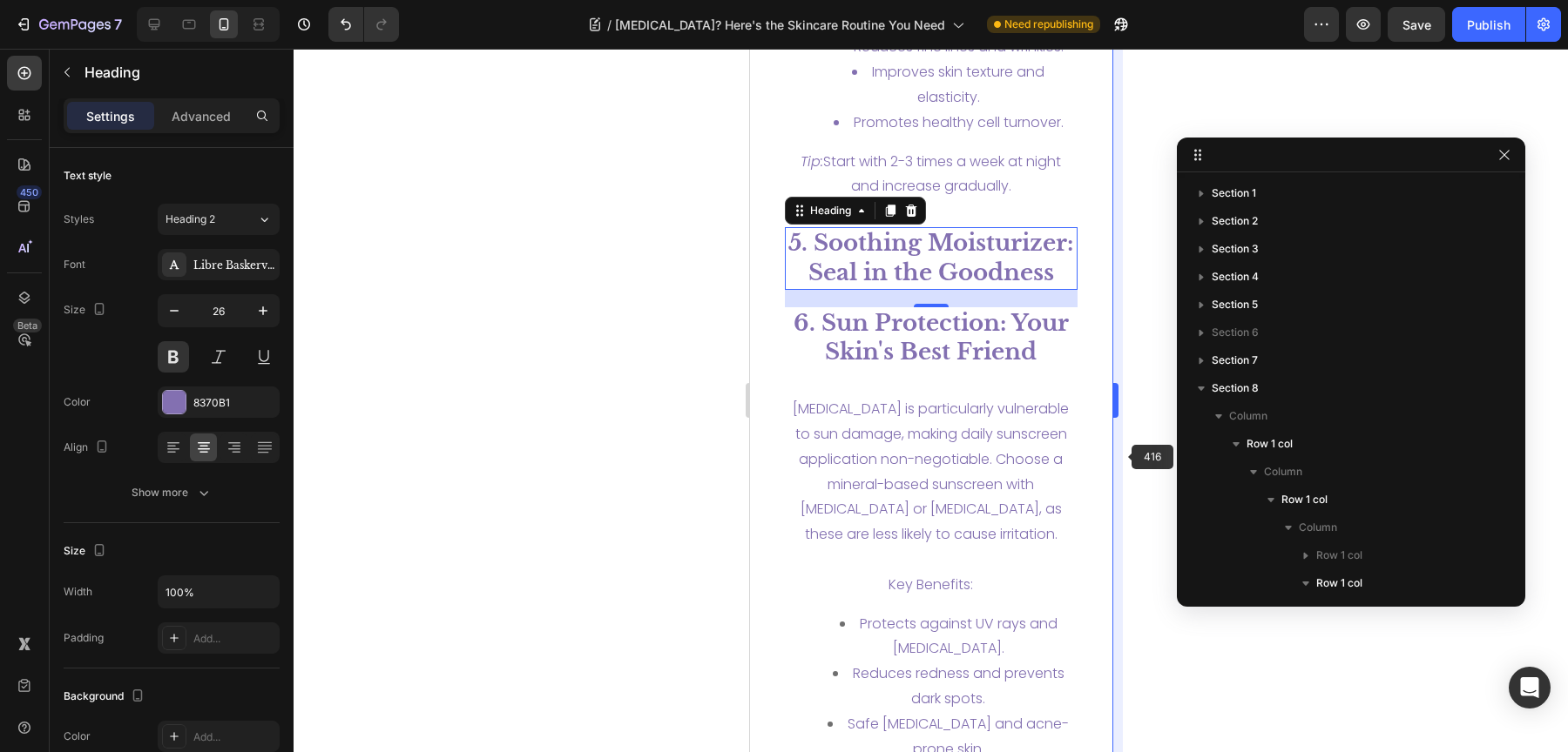
scroll to position [288, 0]
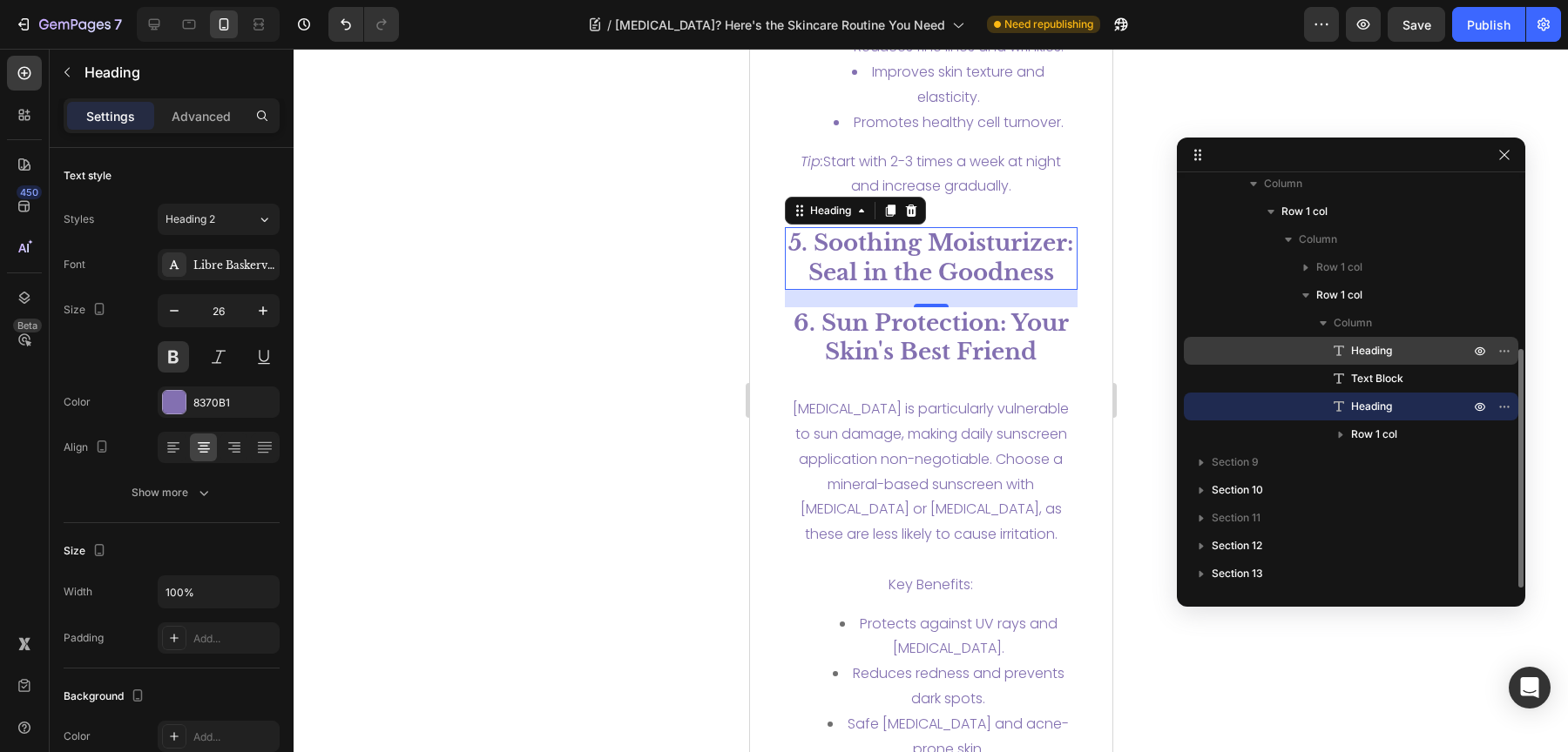
click at [1376, 351] on span "Heading" at bounding box center [1371, 351] width 41 height 18
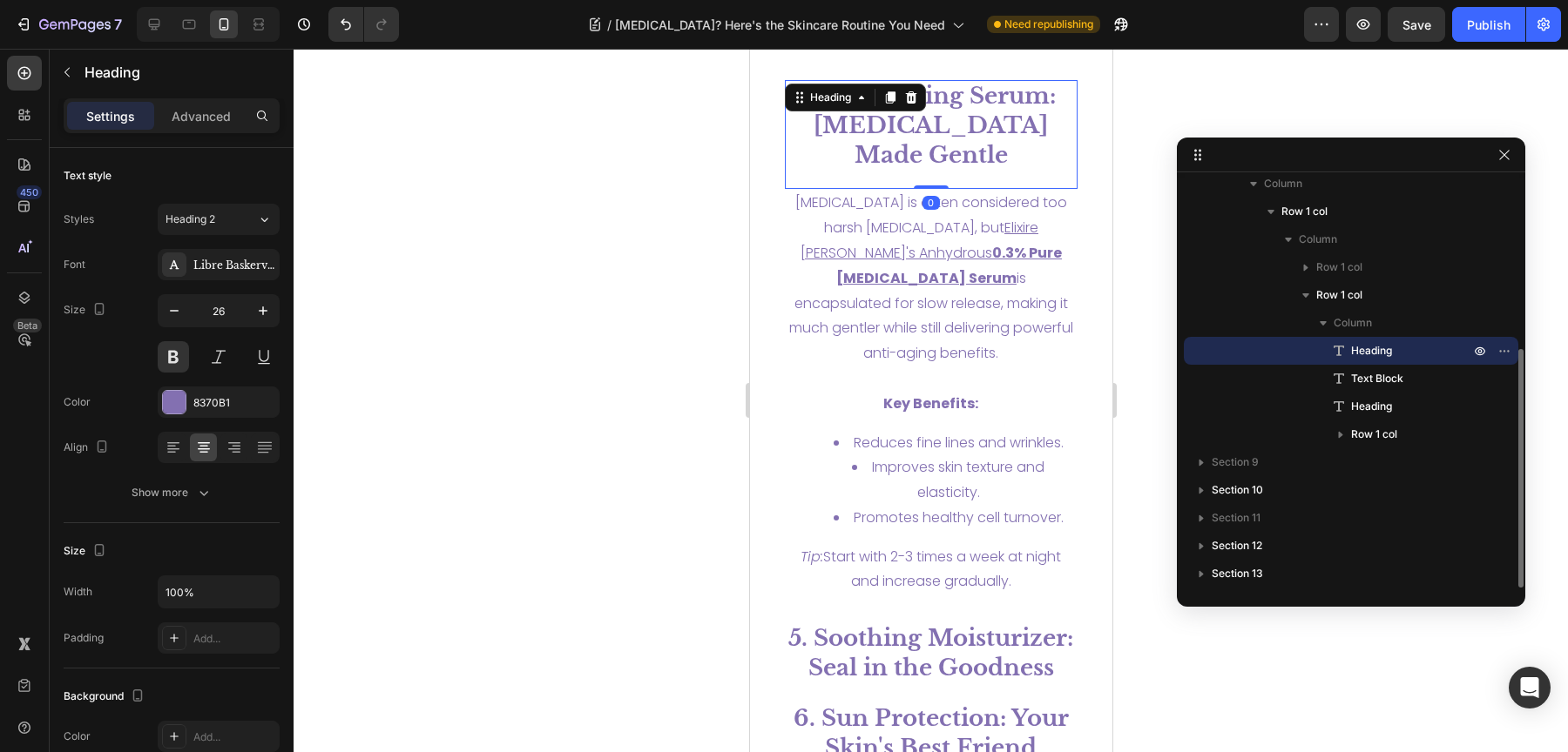
scroll to position [4731, 0]
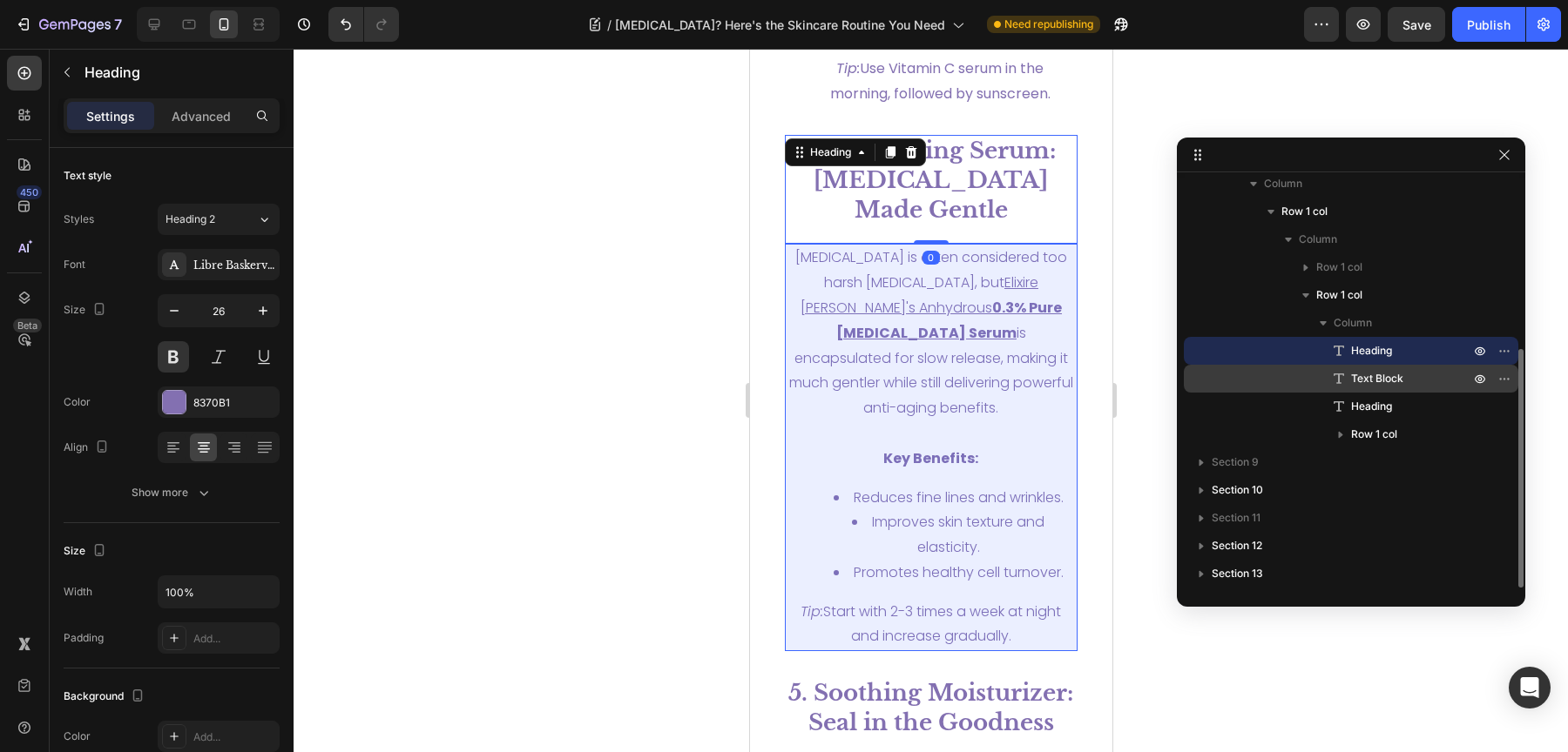
click at [1376, 377] on span "Text Block" at bounding box center [1377, 379] width 52 height 18
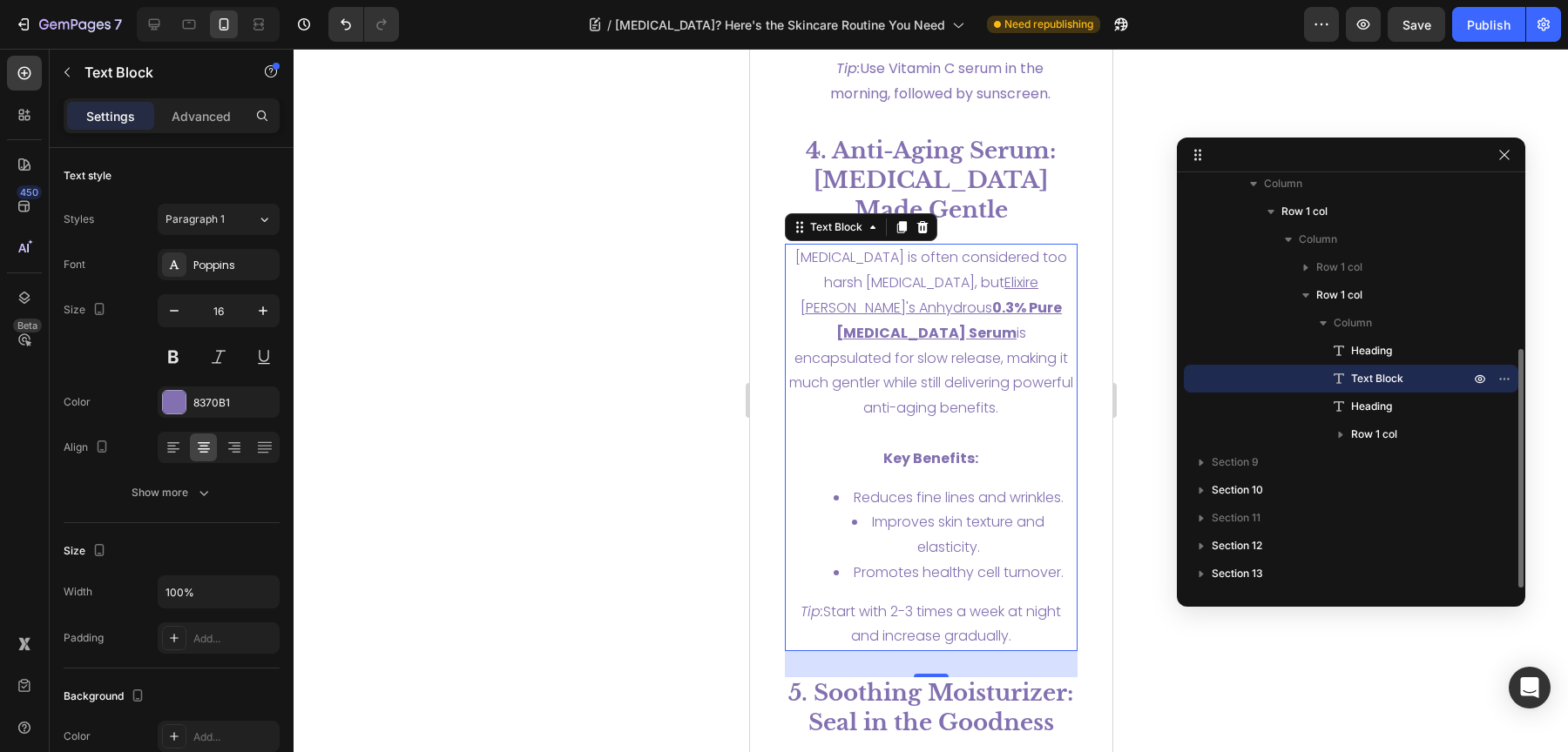
click at [1380, 375] on span "Text Block" at bounding box center [1377, 379] width 52 height 18
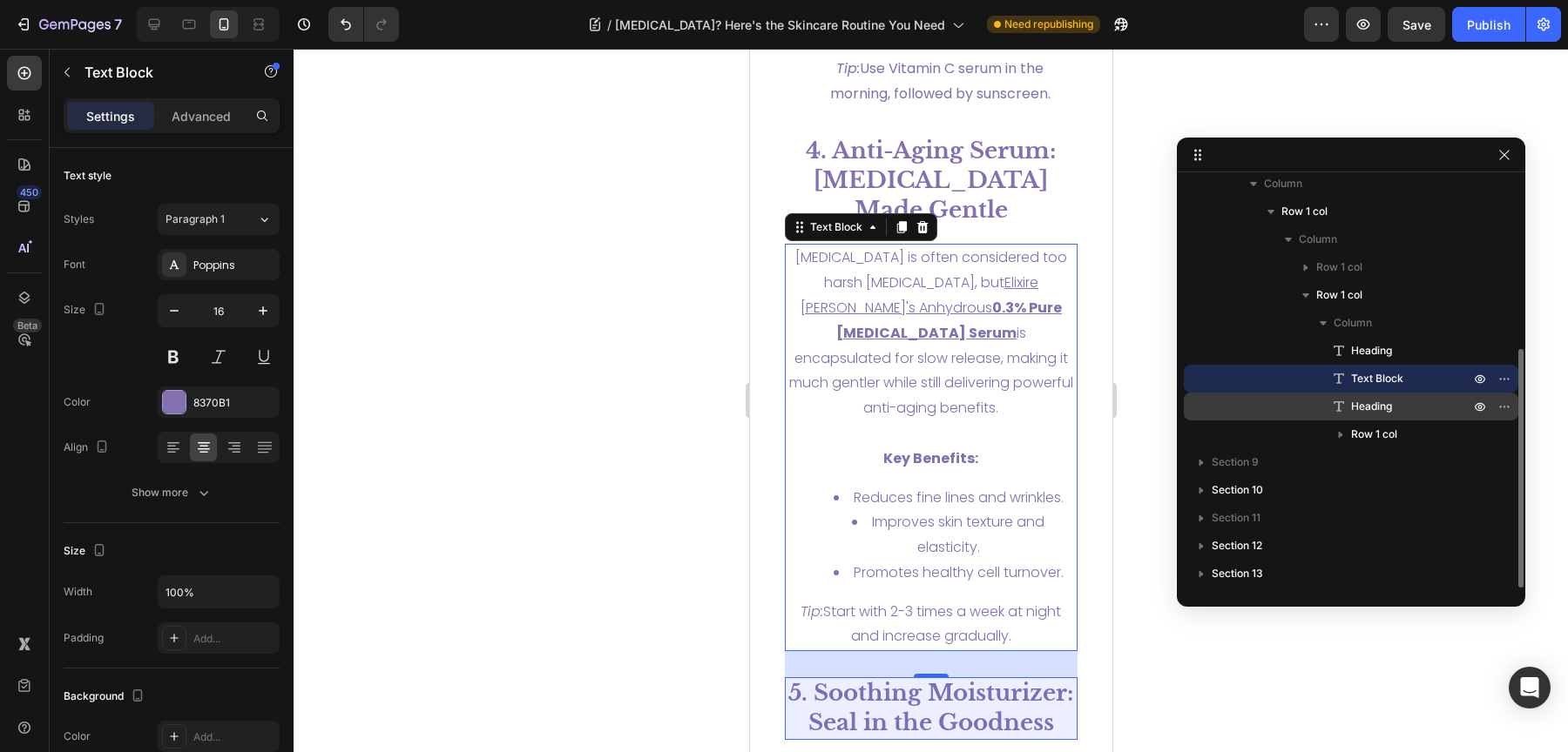
click at [1378, 400] on span "Heading" at bounding box center [1371, 407] width 41 height 18
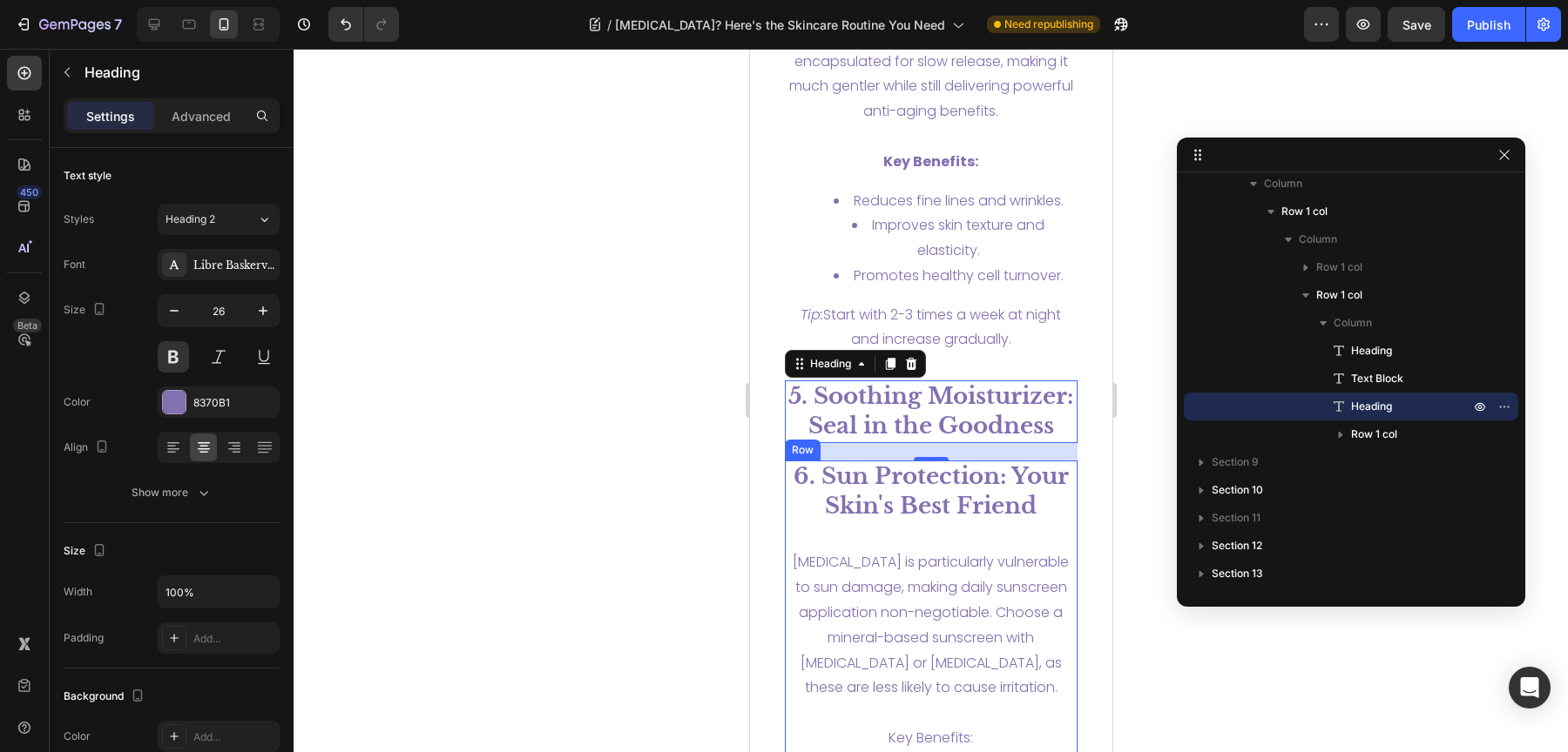
scroll to position [5052, 0]
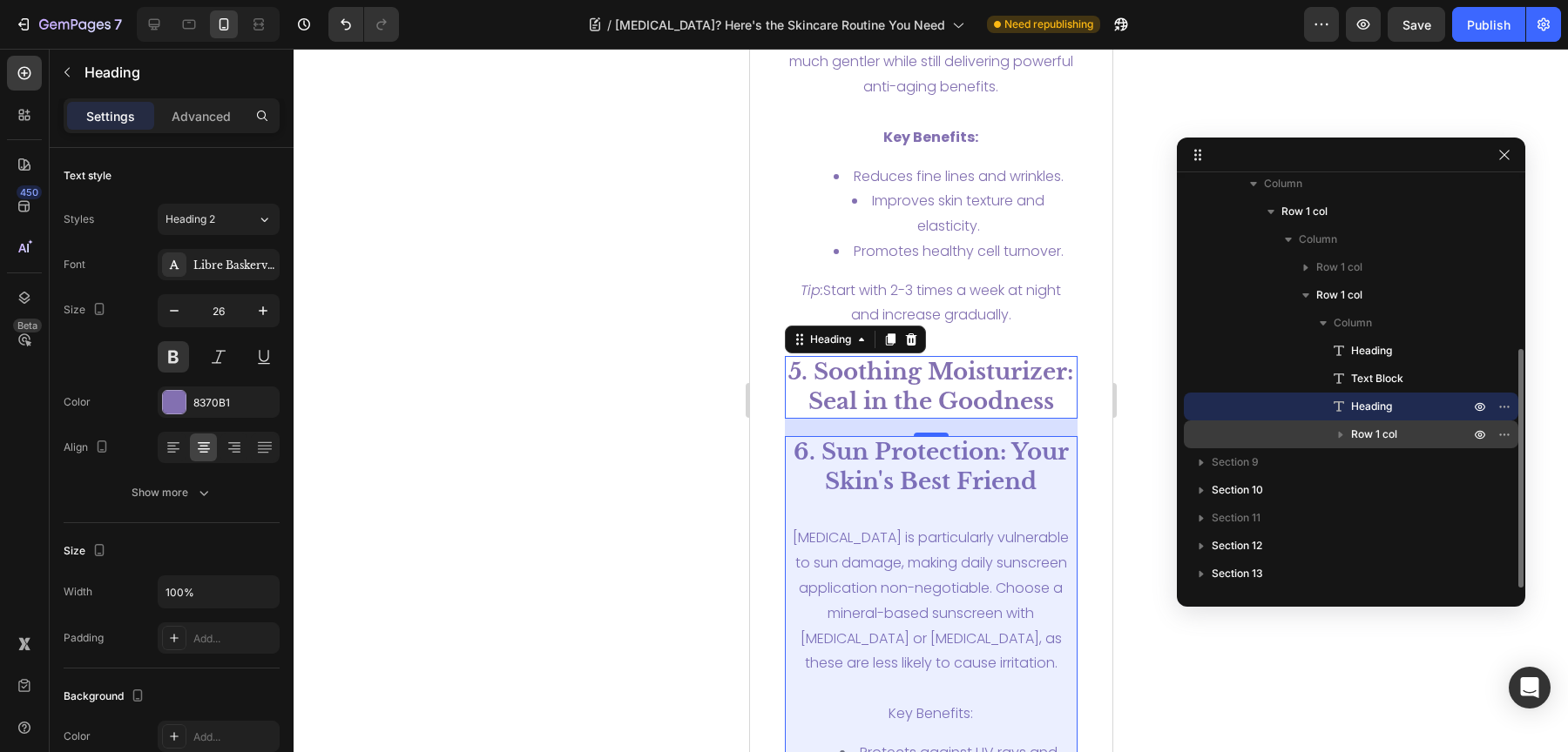
click at [1357, 441] on span "Row 1 col" at bounding box center [1374, 435] width 46 height 18
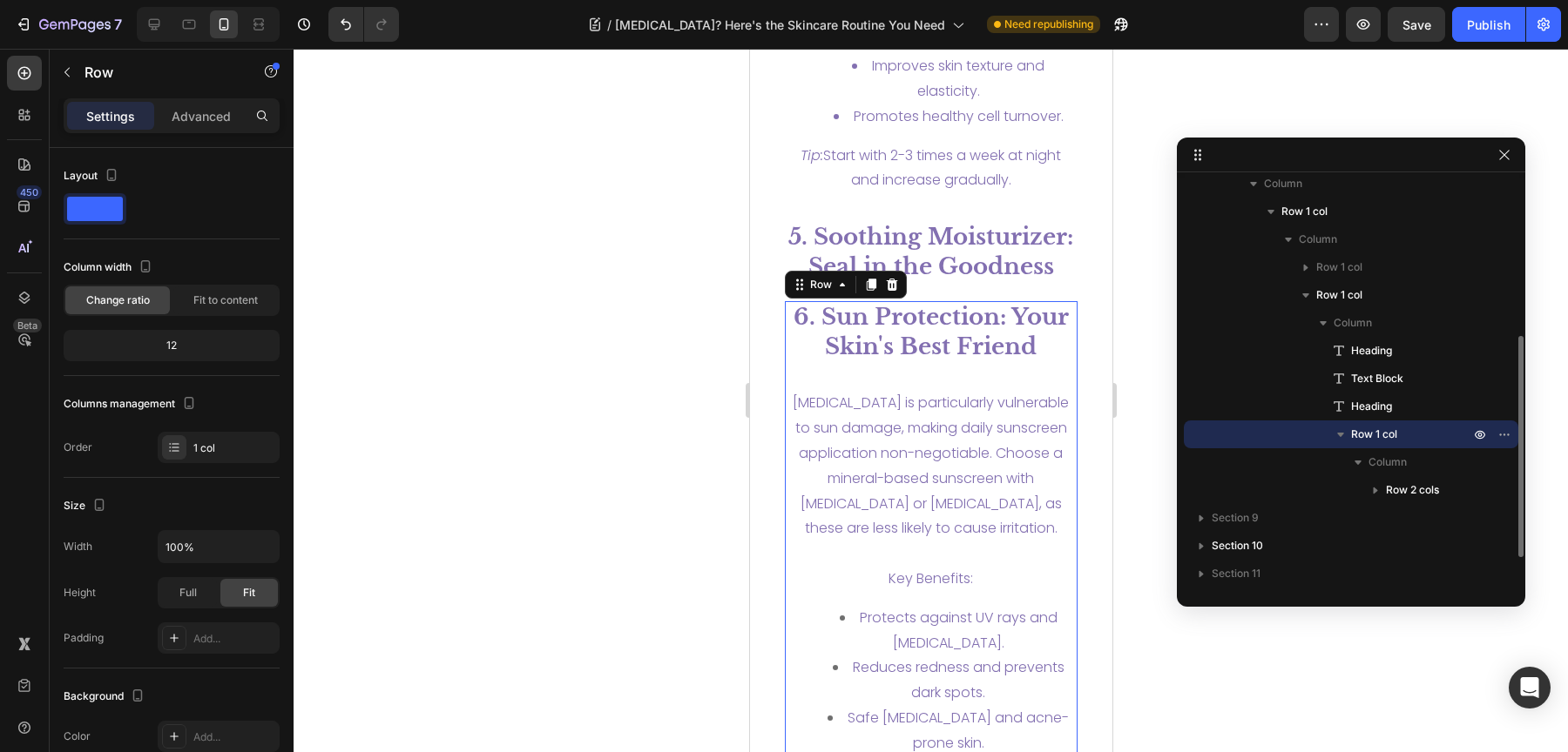
scroll to position [5352, 0]
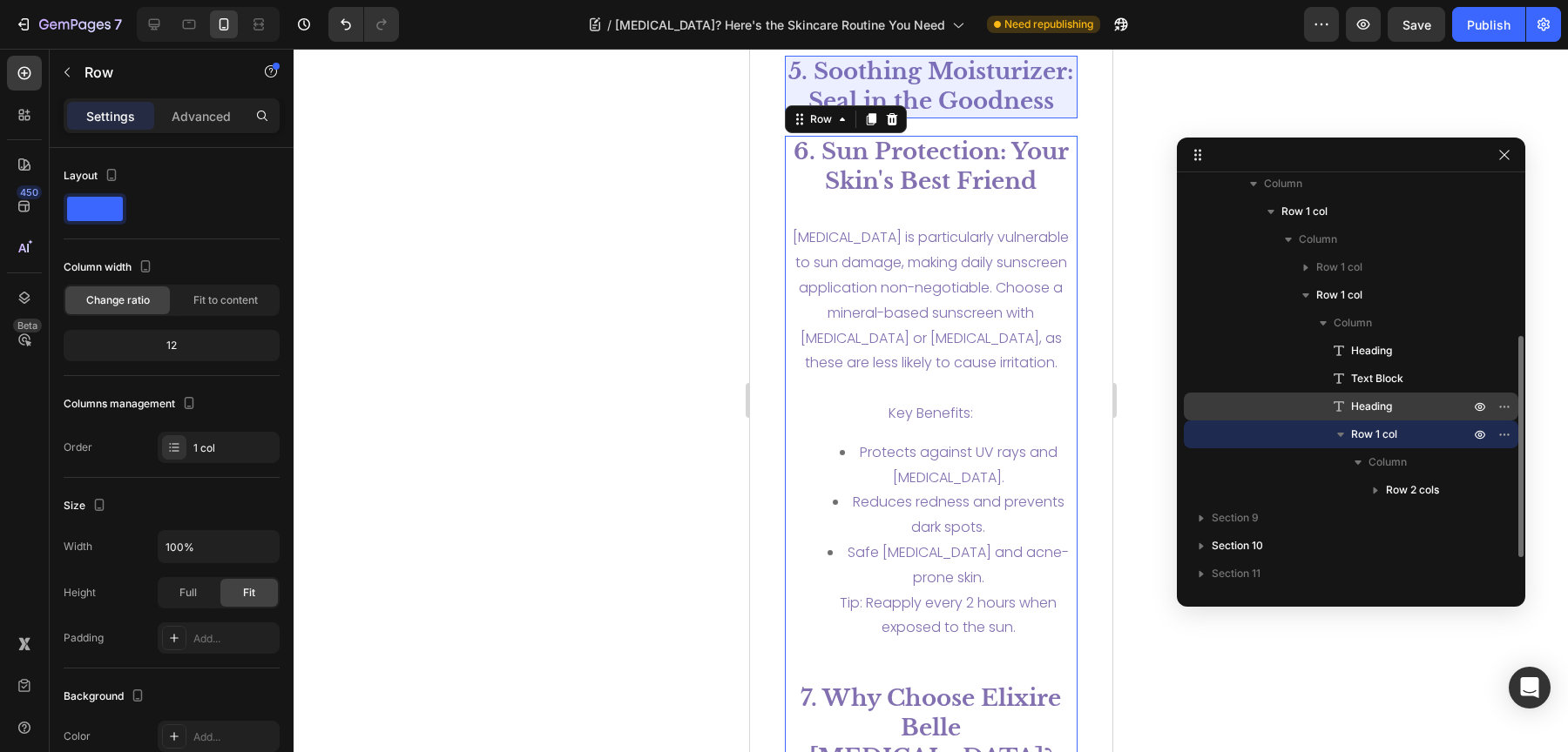
click at [1380, 403] on span "Heading" at bounding box center [1371, 407] width 41 height 18
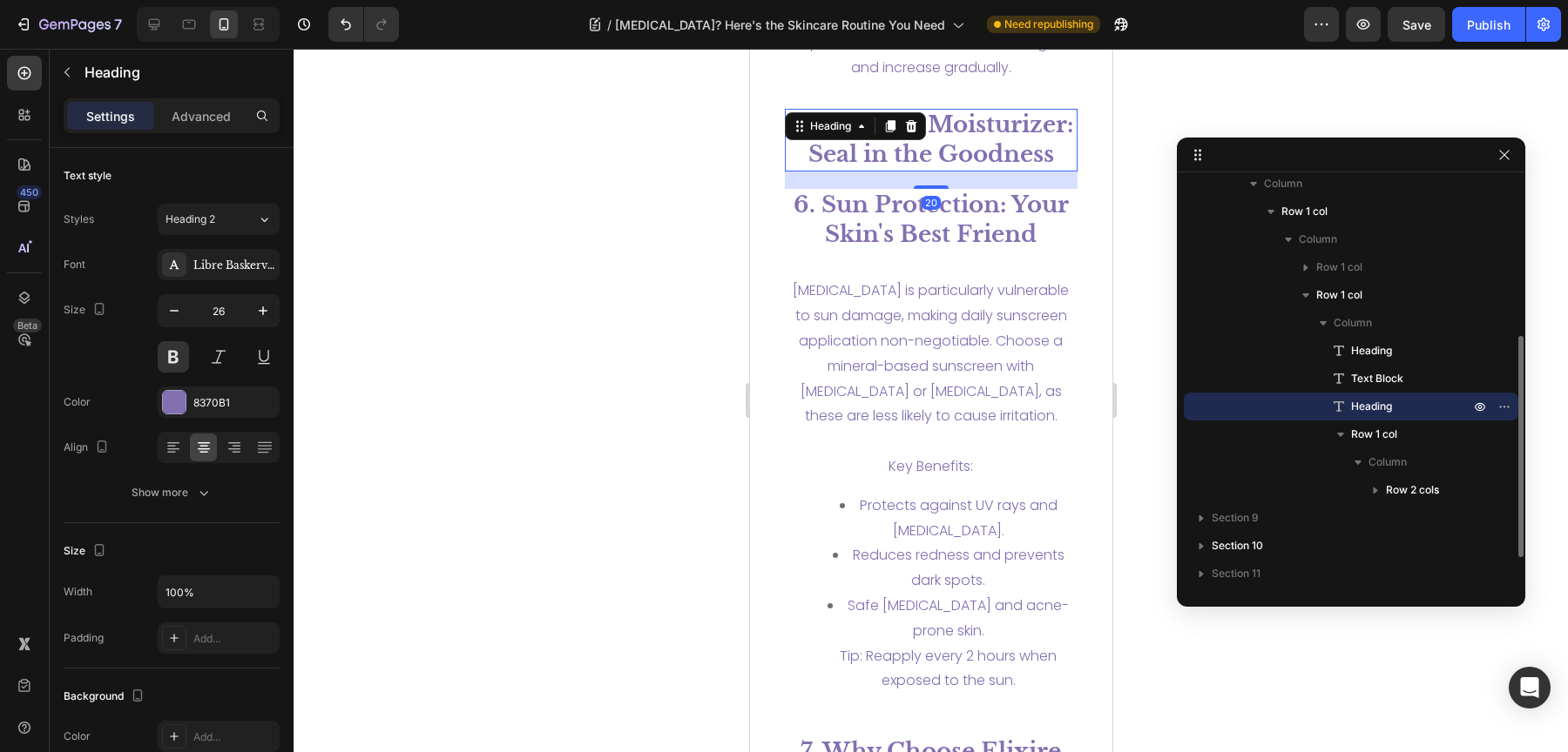
scroll to position [5244, 0]
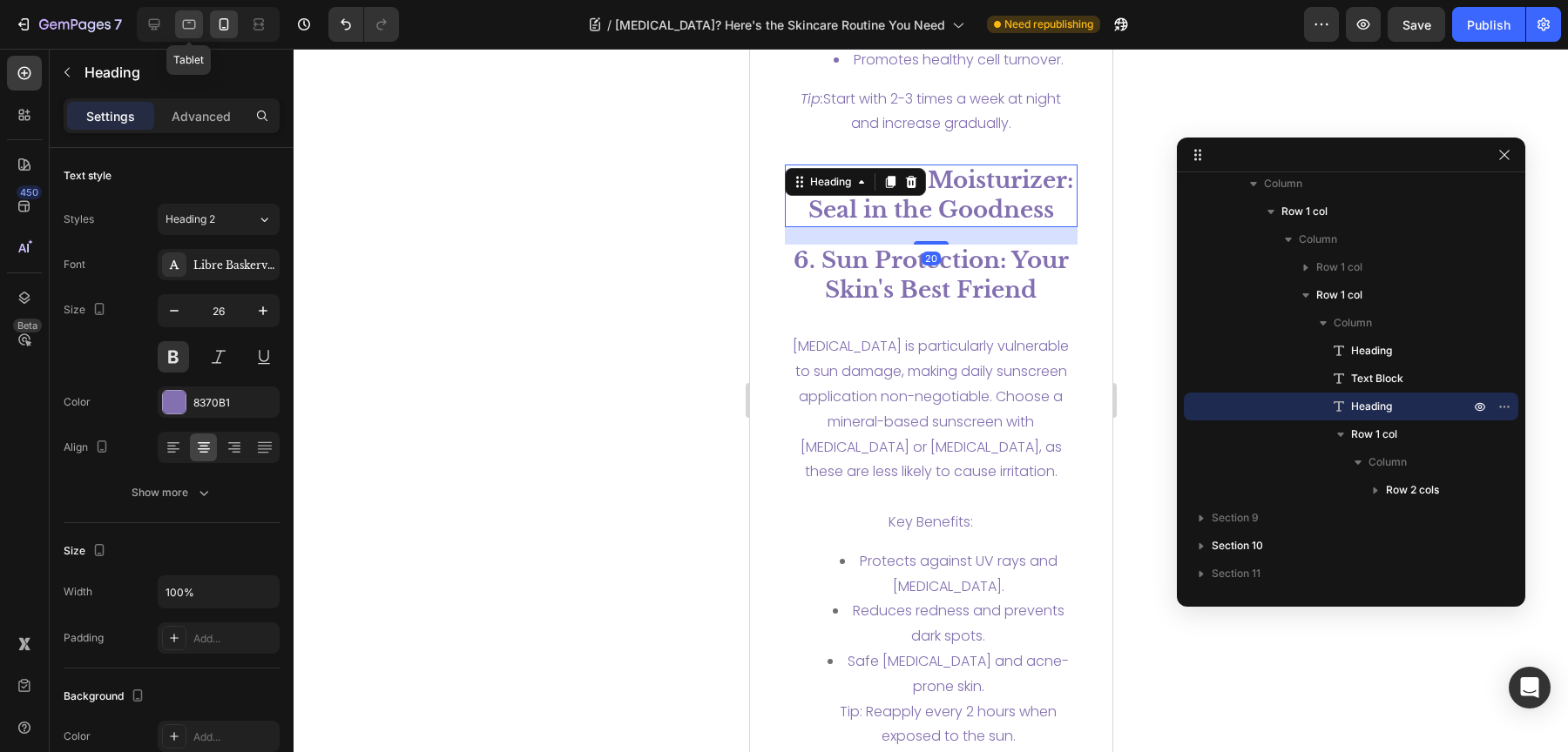
click at [193, 36] on div at bounding box center [189, 24] width 28 height 28
type input "36"
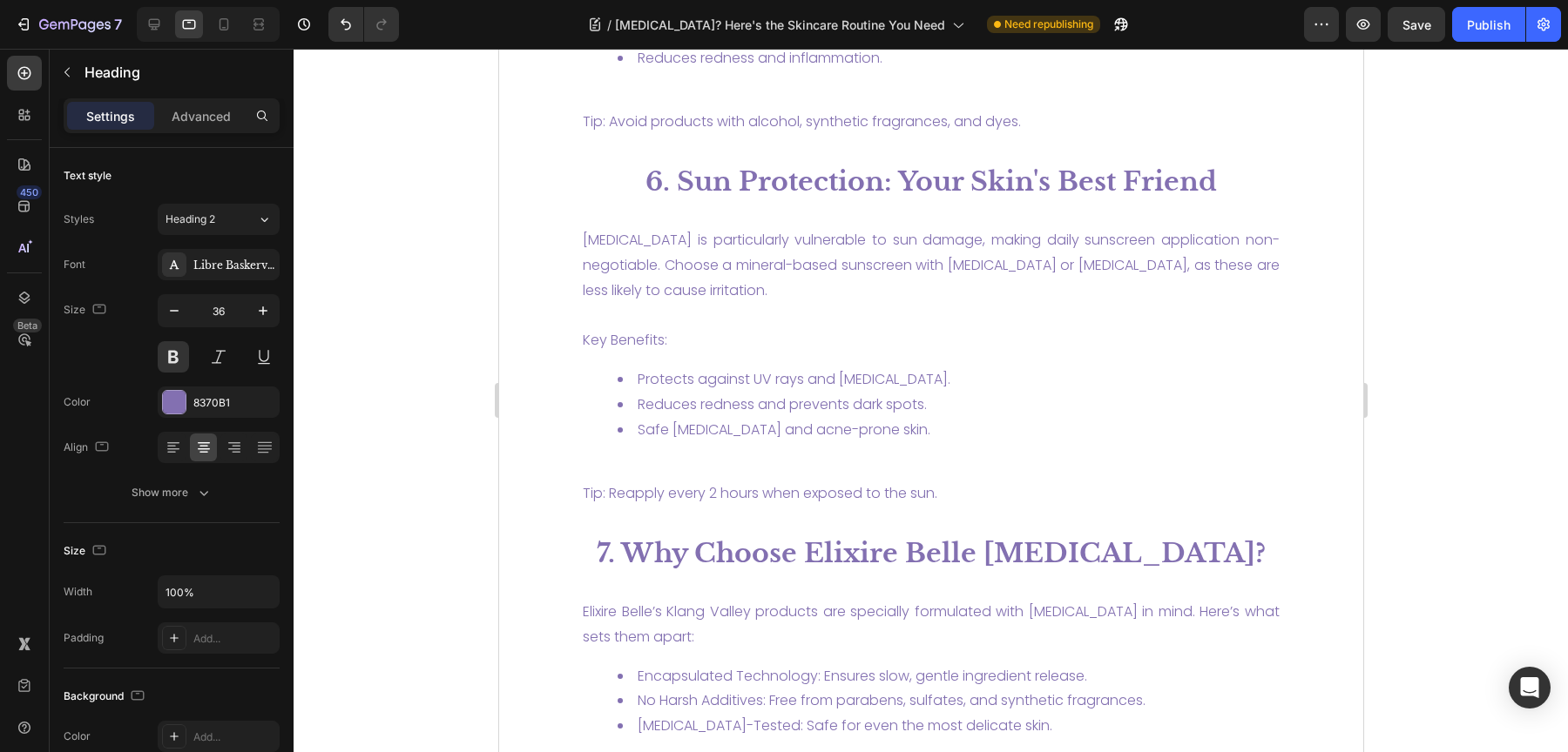
scroll to position [3342, 0]
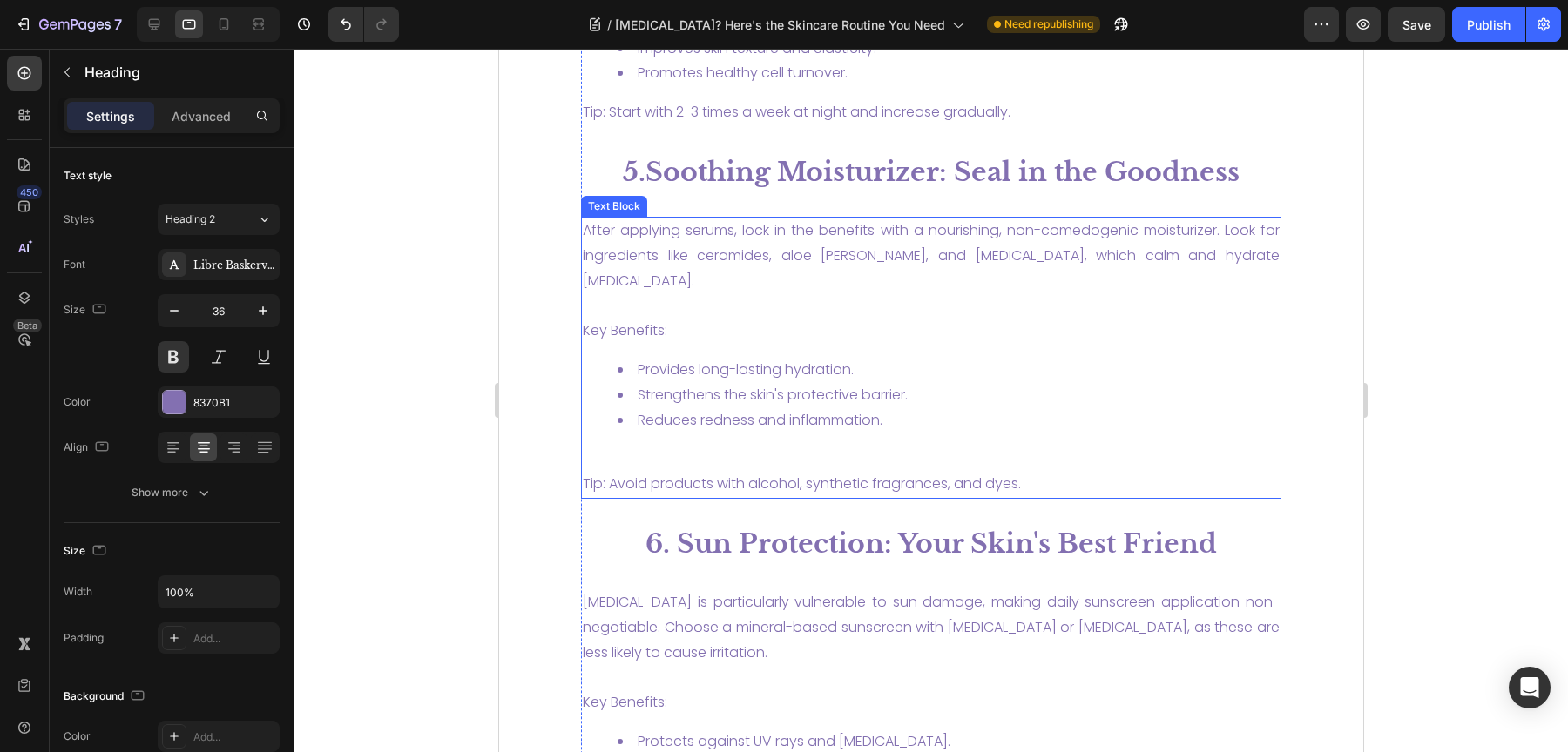
click at [850, 358] on li "Provides long-lasting hydration." at bounding box center [947, 371] width 662 height 25
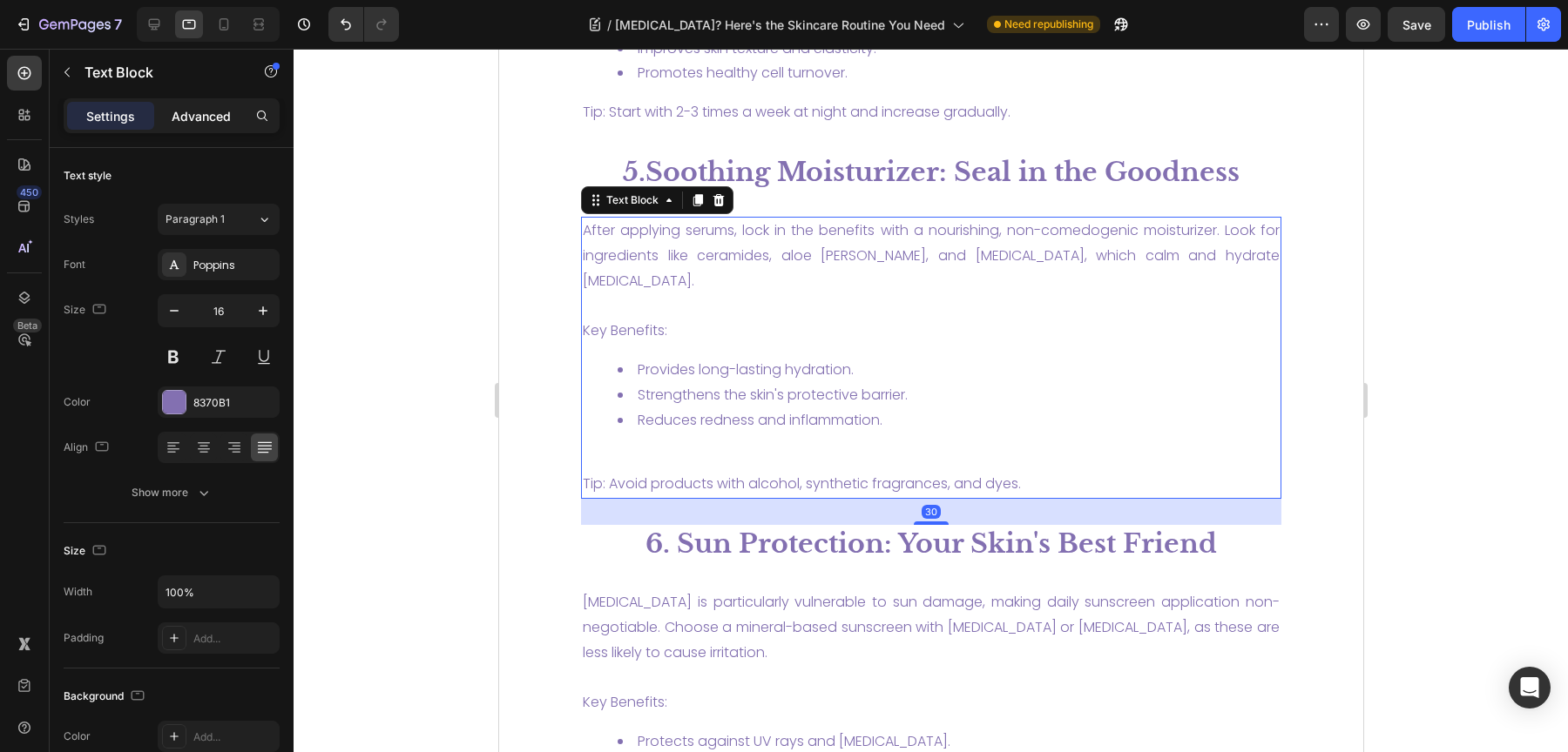
click at [179, 113] on p "Advanced" at bounding box center [201, 116] width 60 height 19
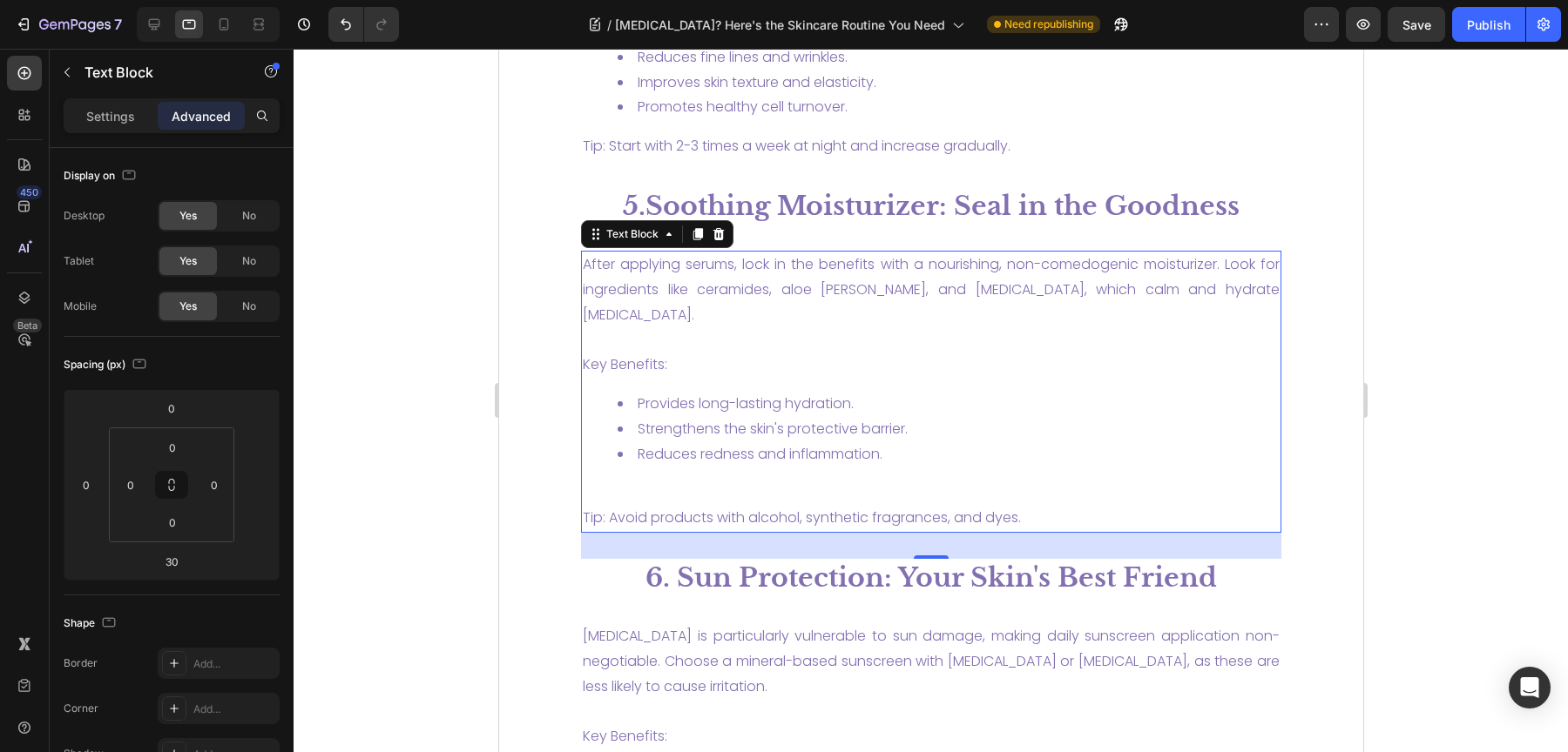
scroll to position [3308, 0]
click at [869, 188] on h2 "5.Soothing Moisturizer: Seal in the Goodness" at bounding box center [929, 207] width 700 height 37
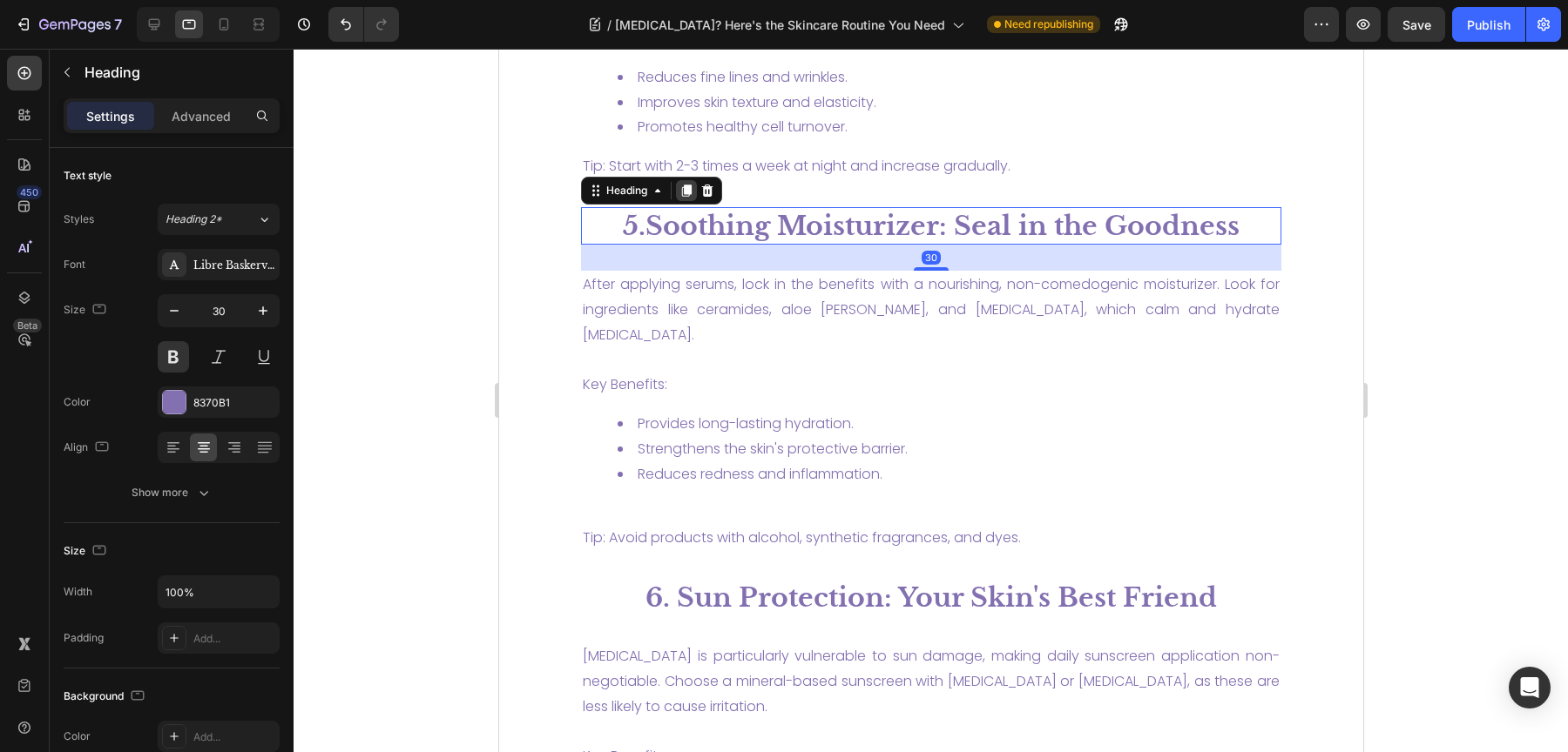
scroll to position [3267, 0]
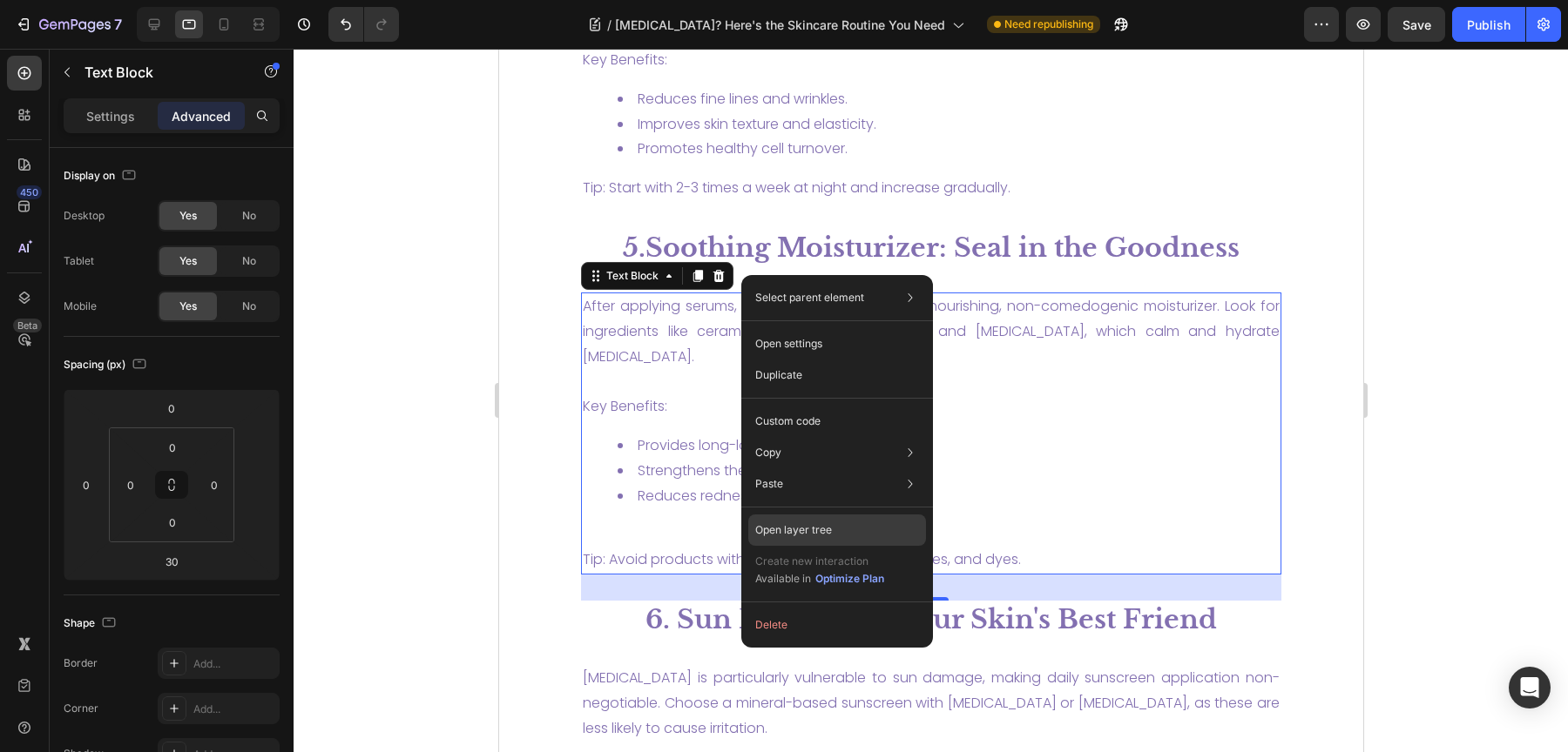
click at [863, 519] on div "Open layer tree" at bounding box center [837, 530] width 178 height 31
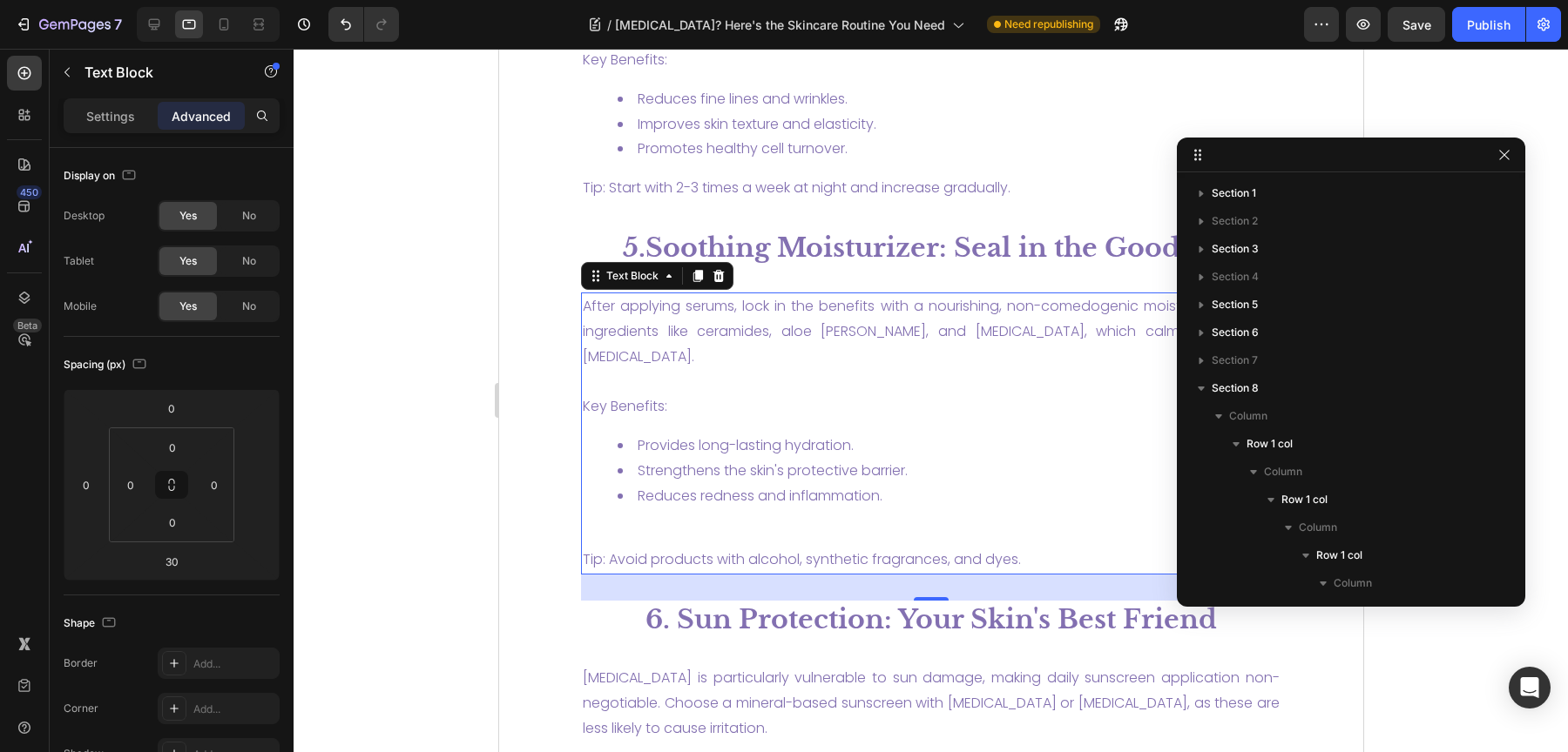
scroll to position [345, 0]
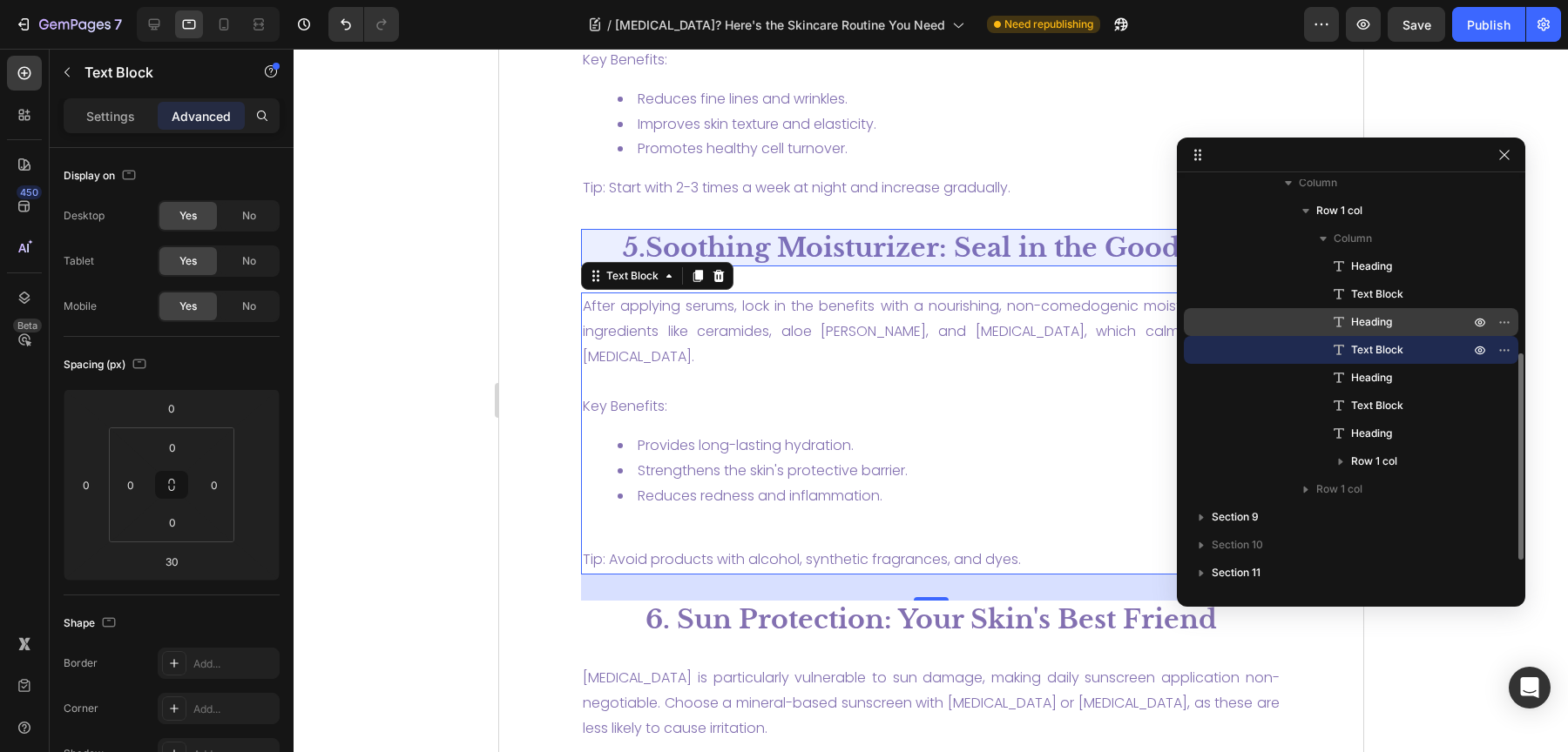
click at [1379, 327] on span "Heading" at bounding box center [1371, 323] width 41 height 18
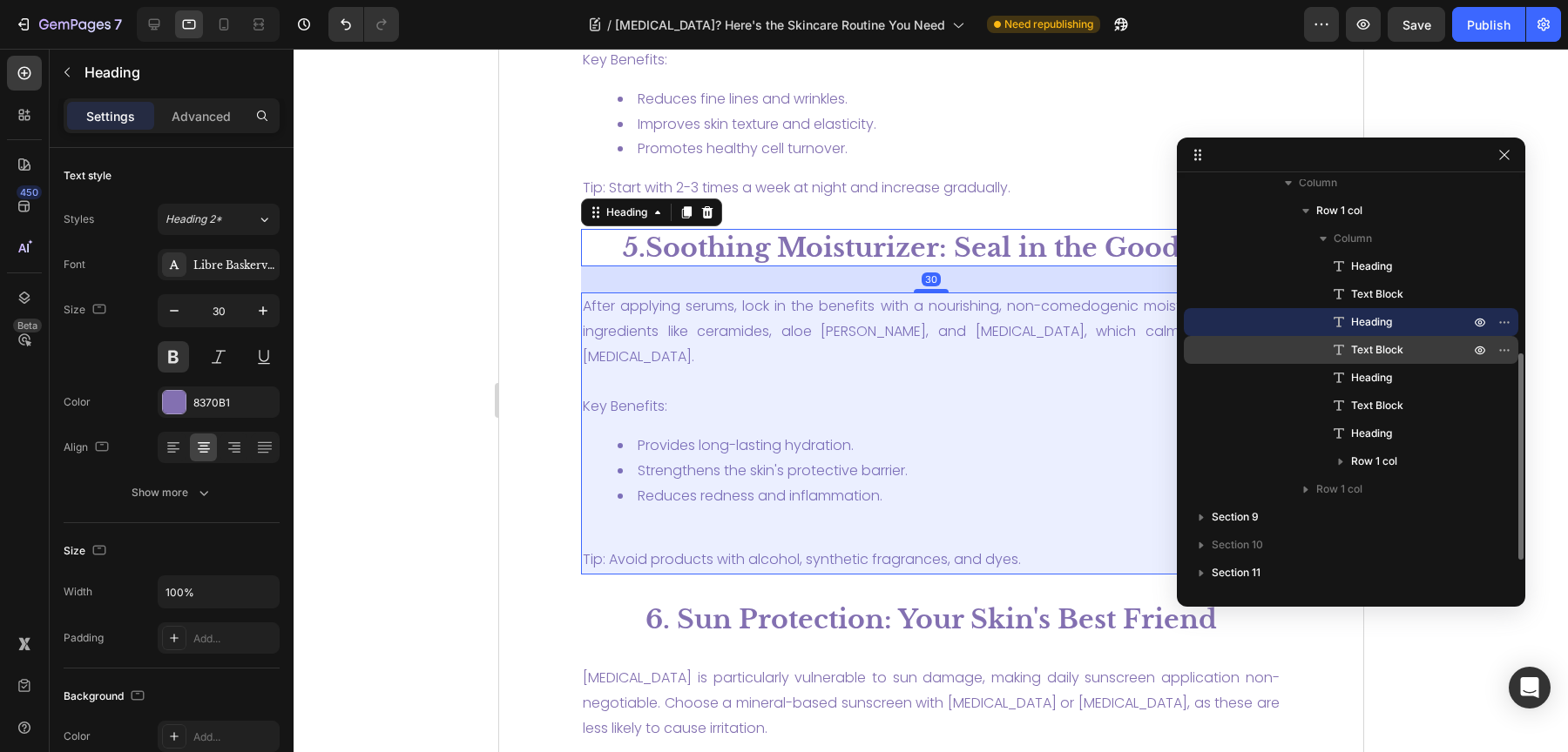
click at [1389, 351] on span "Text Block" at bounding box center [1377, 350] width 52 height 18
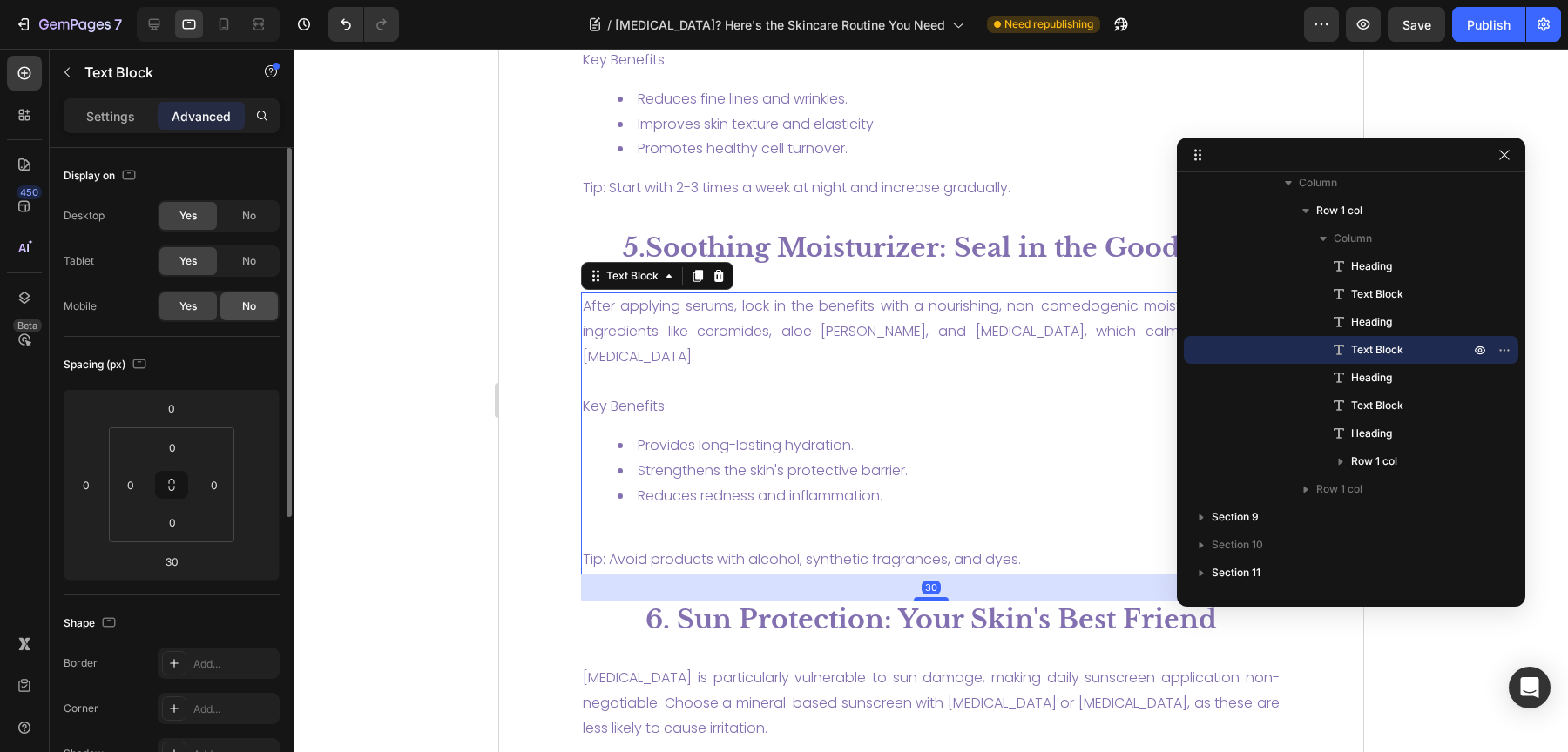
click at [263, 304] on div "No" at bounding box center [249, 306] width 58 height 28
click at [193, 311] on span "Yes" at bounding box center [189, 307] width 18 height 16
click at [157, 29] on icon at bounding box center [155, 25] width 18 height 18
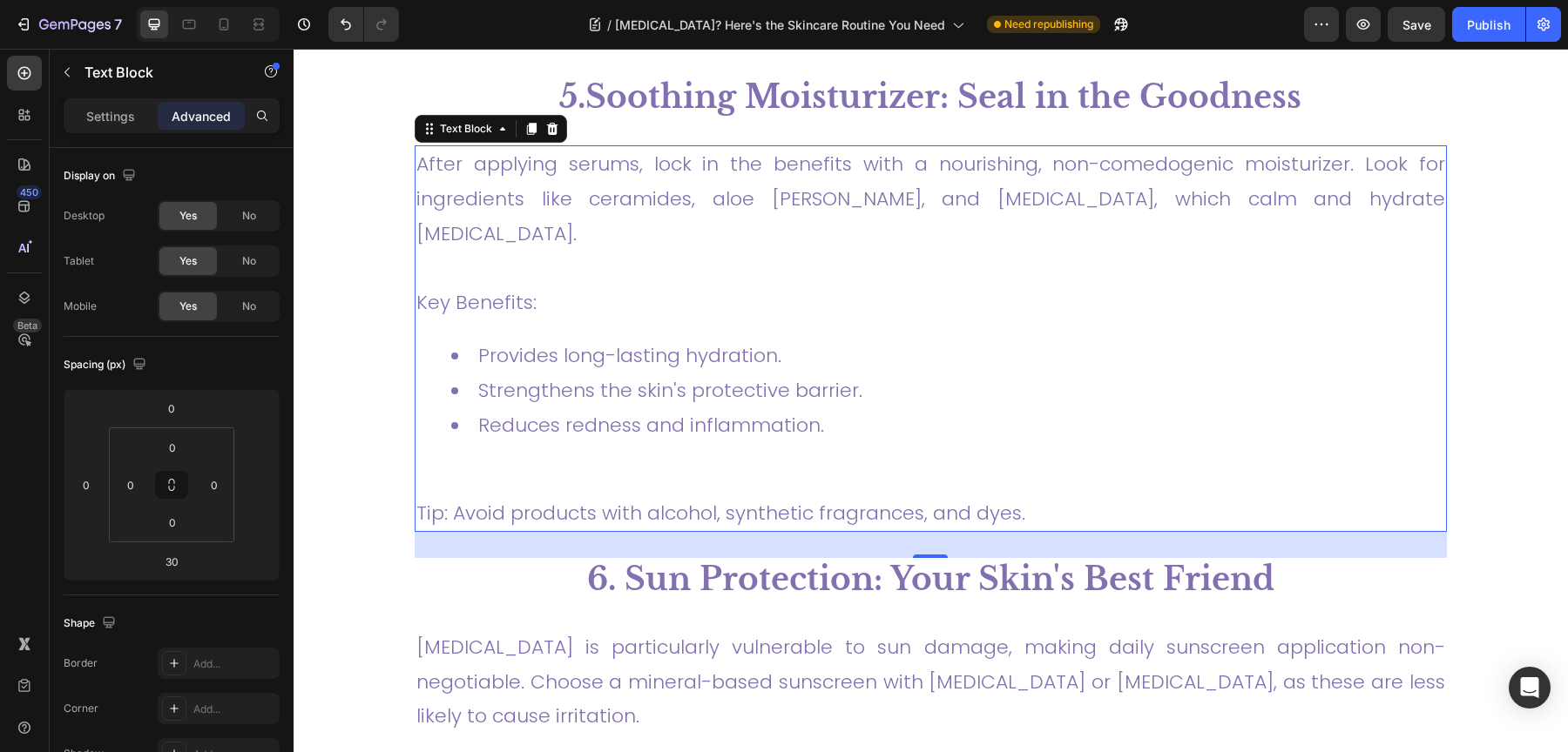
scroll to position [3657, 0]
click at [647, 338] on li "Provides long-lasting hydration." at bounding box center [947, 355] width 993 height 35
click at [221, 28] on icon at bounding box center [224, 25] width 10 height 12
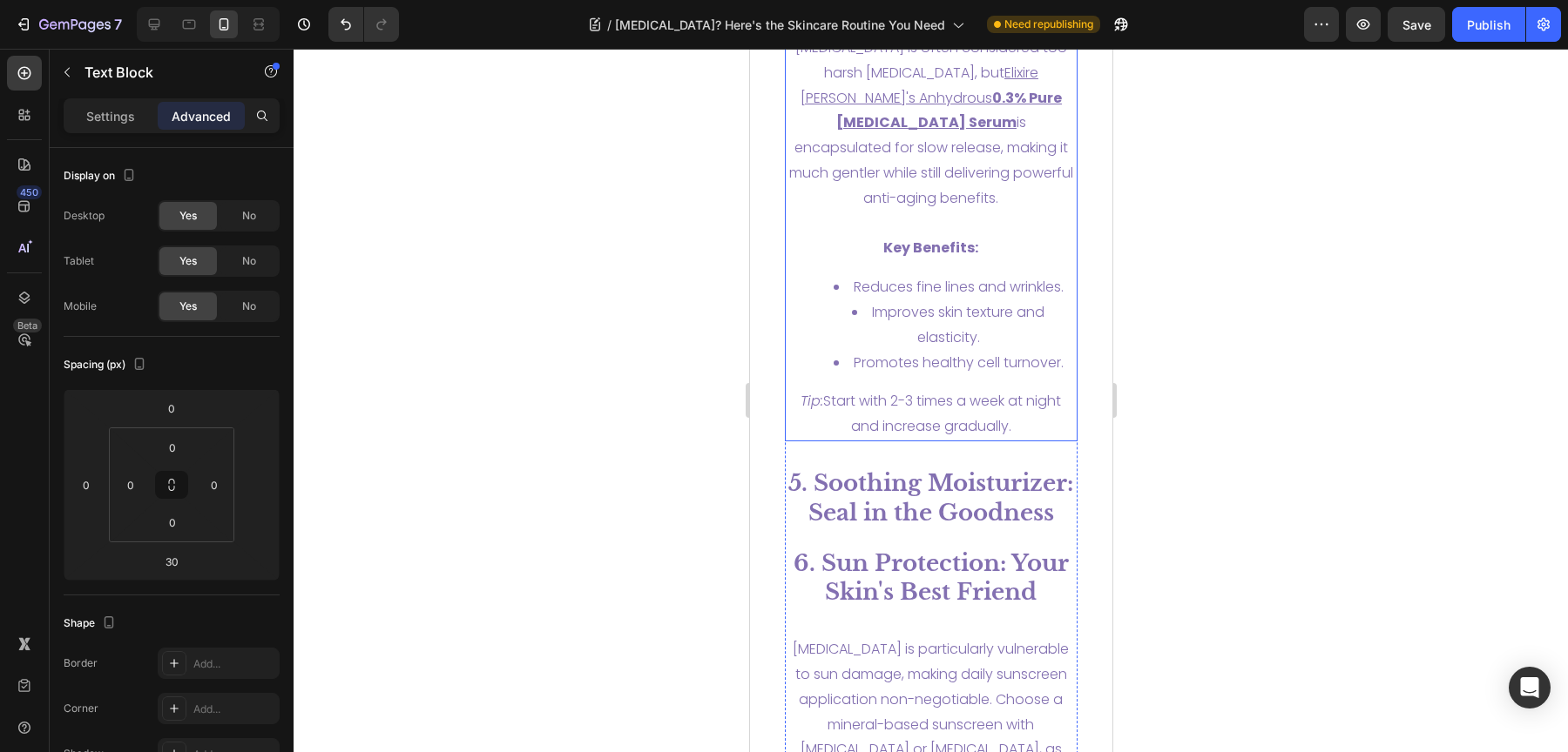
scroll to position [5107, 0]
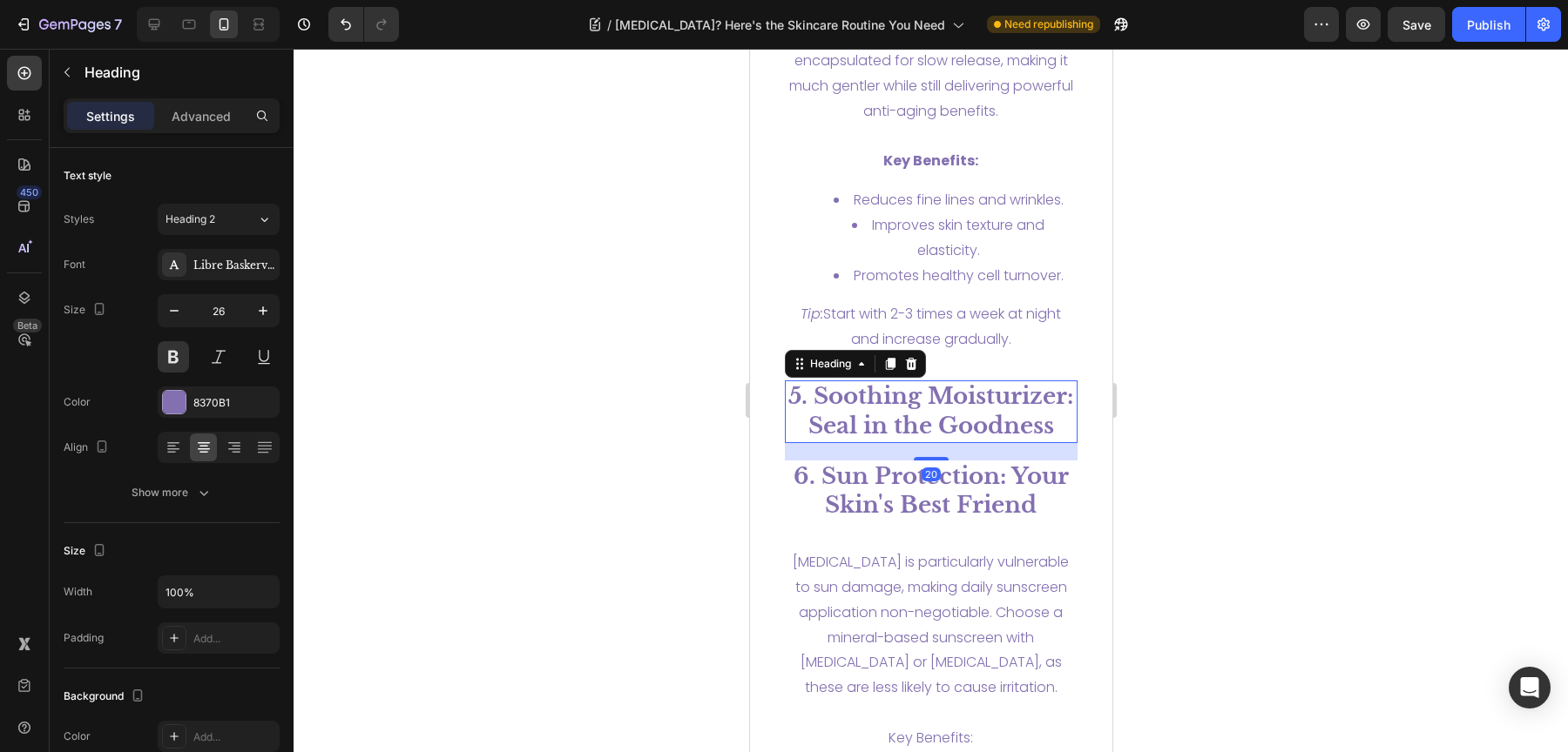
click at [968, 389] on h2 "5. Soothing Moisturizer: Seal in the Goodness" at bounding box center [930, 412] width 293 height 63
click at [931, 556] on span "[MEDICAL_DATA] is particularly vulnerable to sun damage, making daily sunscreen…" at bounding box center [929, 625] width 276 height 146
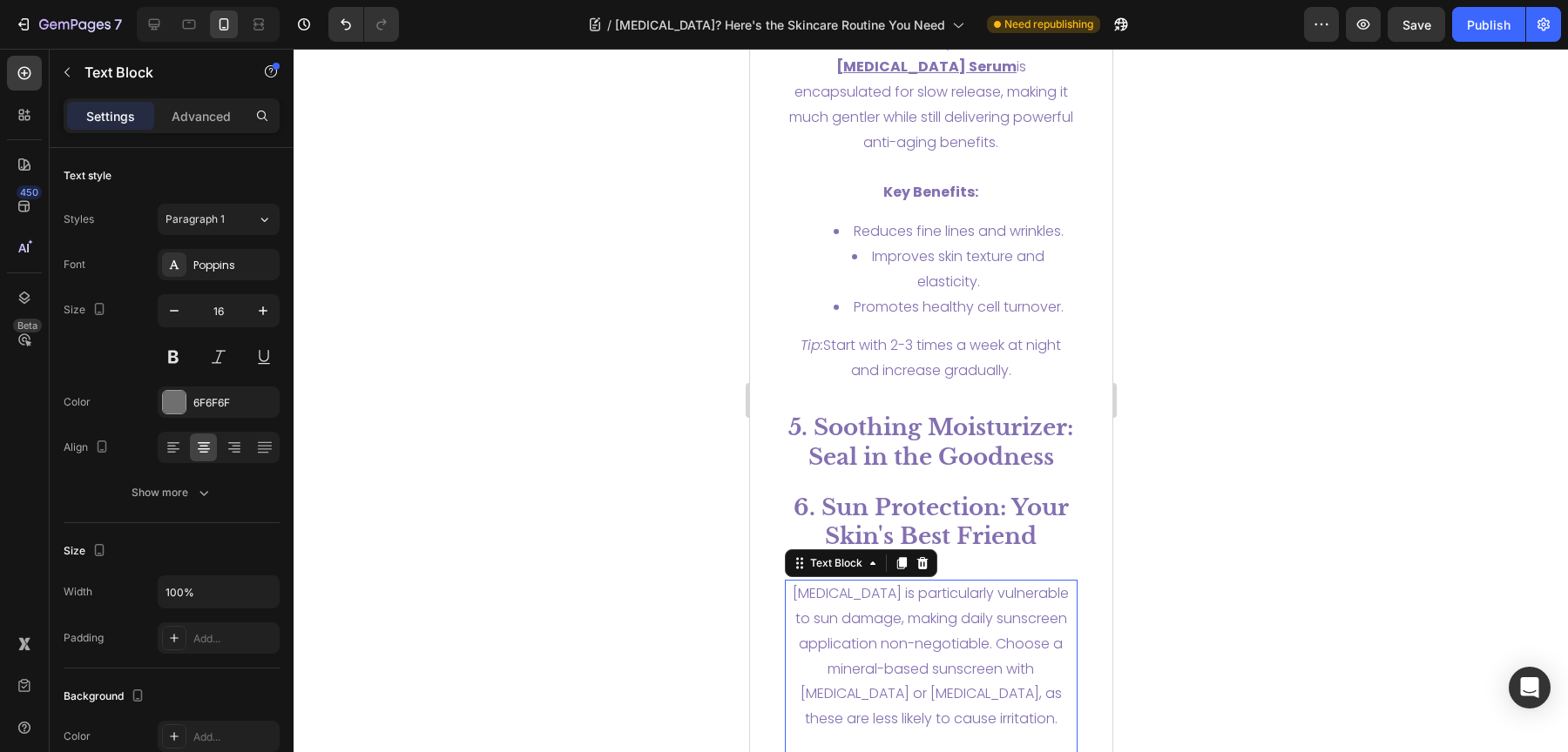
scroll to position [5473, 0]
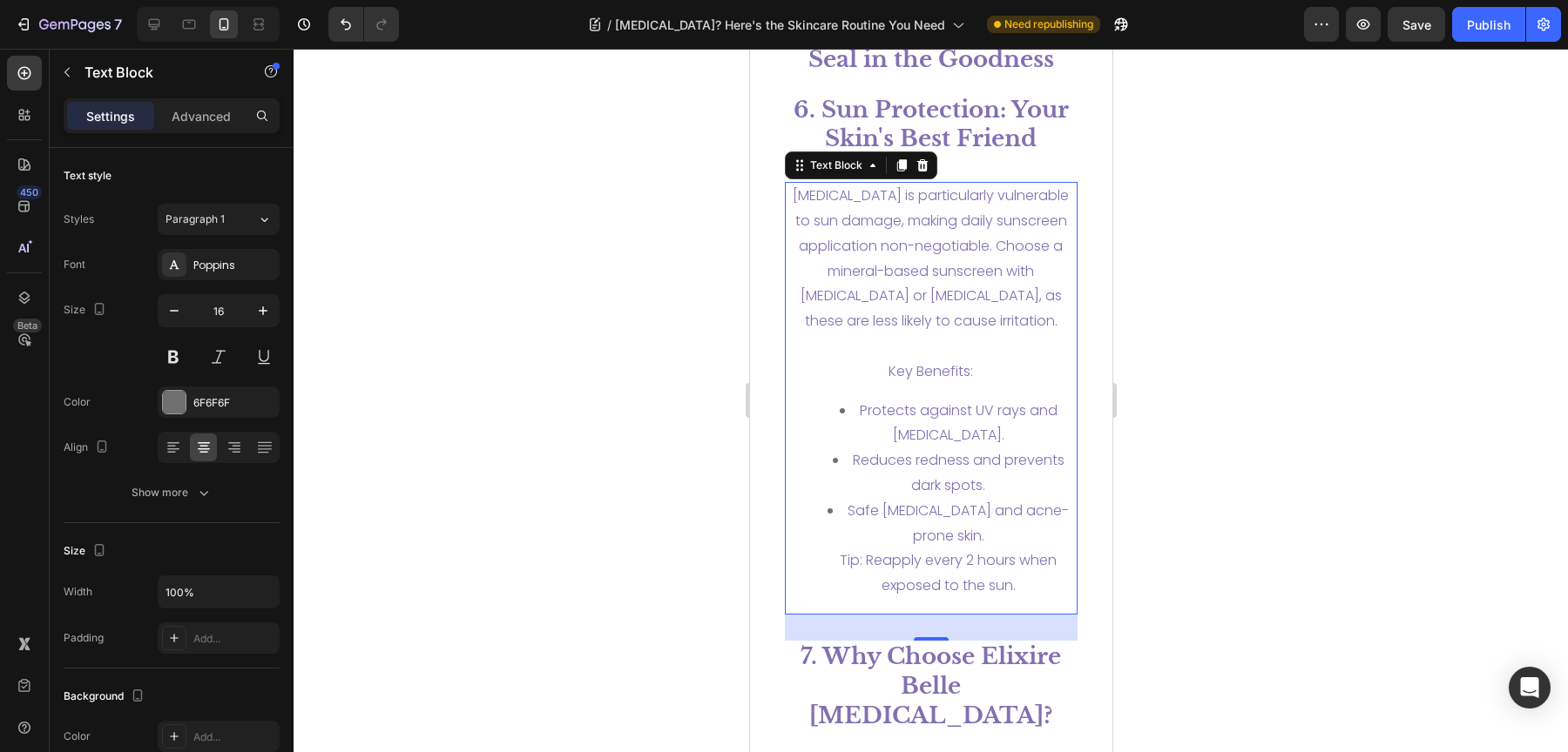
click at [907, 401] on span "Protects against UV rays and [MEDICAL_DATA]." at bounding box center [958, 423] width 197 height 45
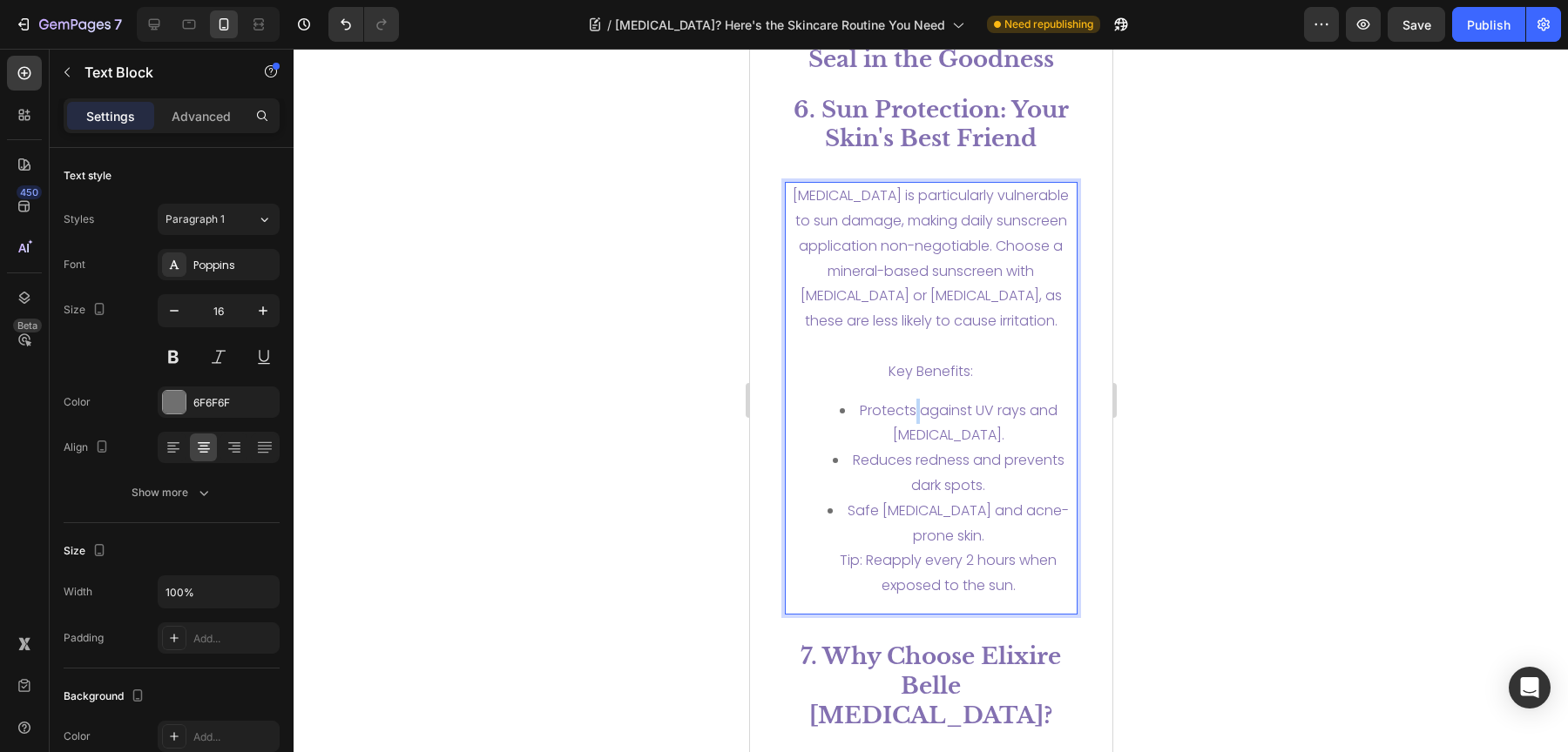
click at [907, 401] on span "Protects against UV rays and [MEDICAL_DATA]." at bounding box center [958, 423] width 197 height 45
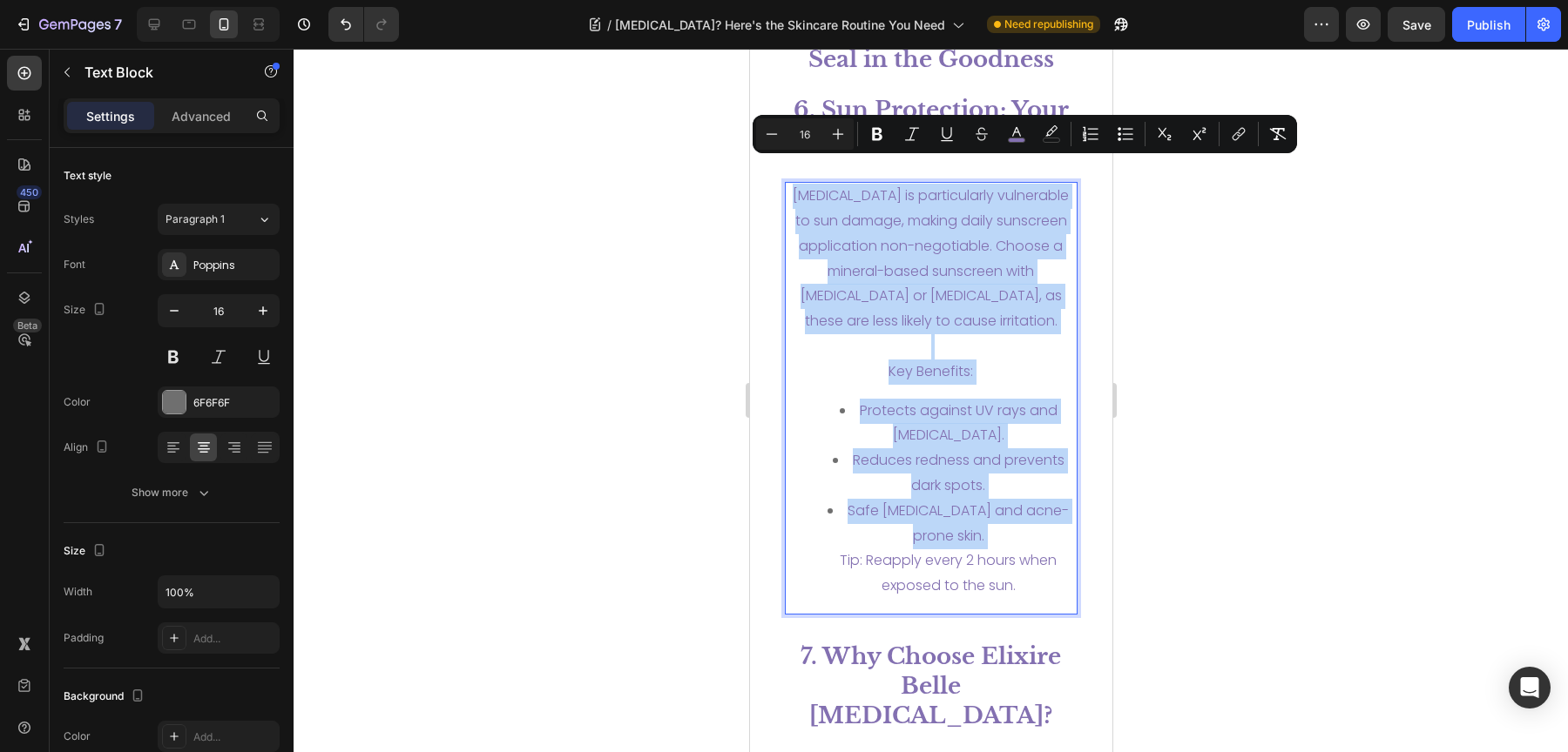
click at [1282, 152] on div "Minus 16 Plus Bold Italic Underline Strikethrough color color Numbered List Bul…" at bounding box center [1025, 133] width 544 height 38
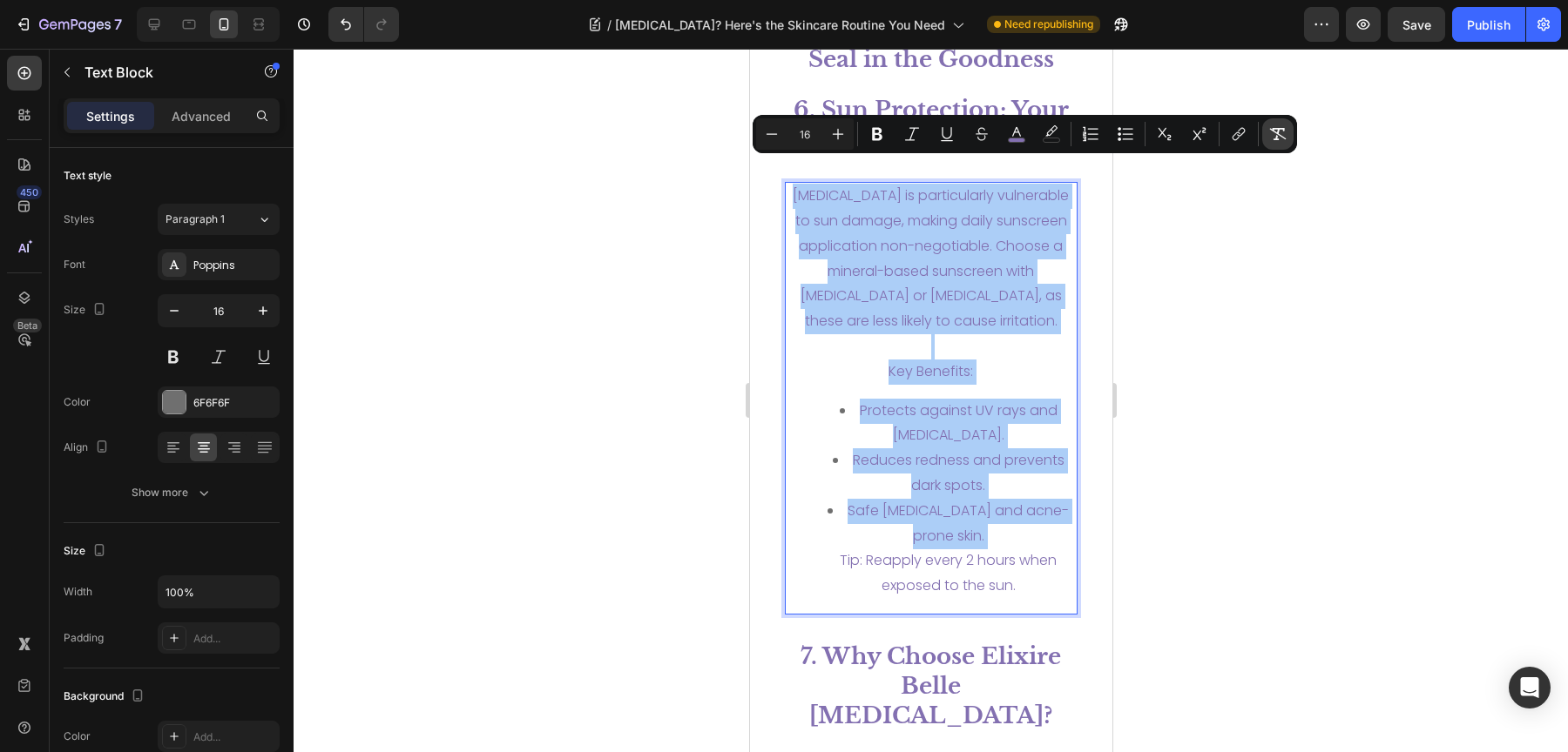
click at [1281, 142] on icon "Editor contextual toolbar" at bounding box center [1278, 134] width 18 height 18
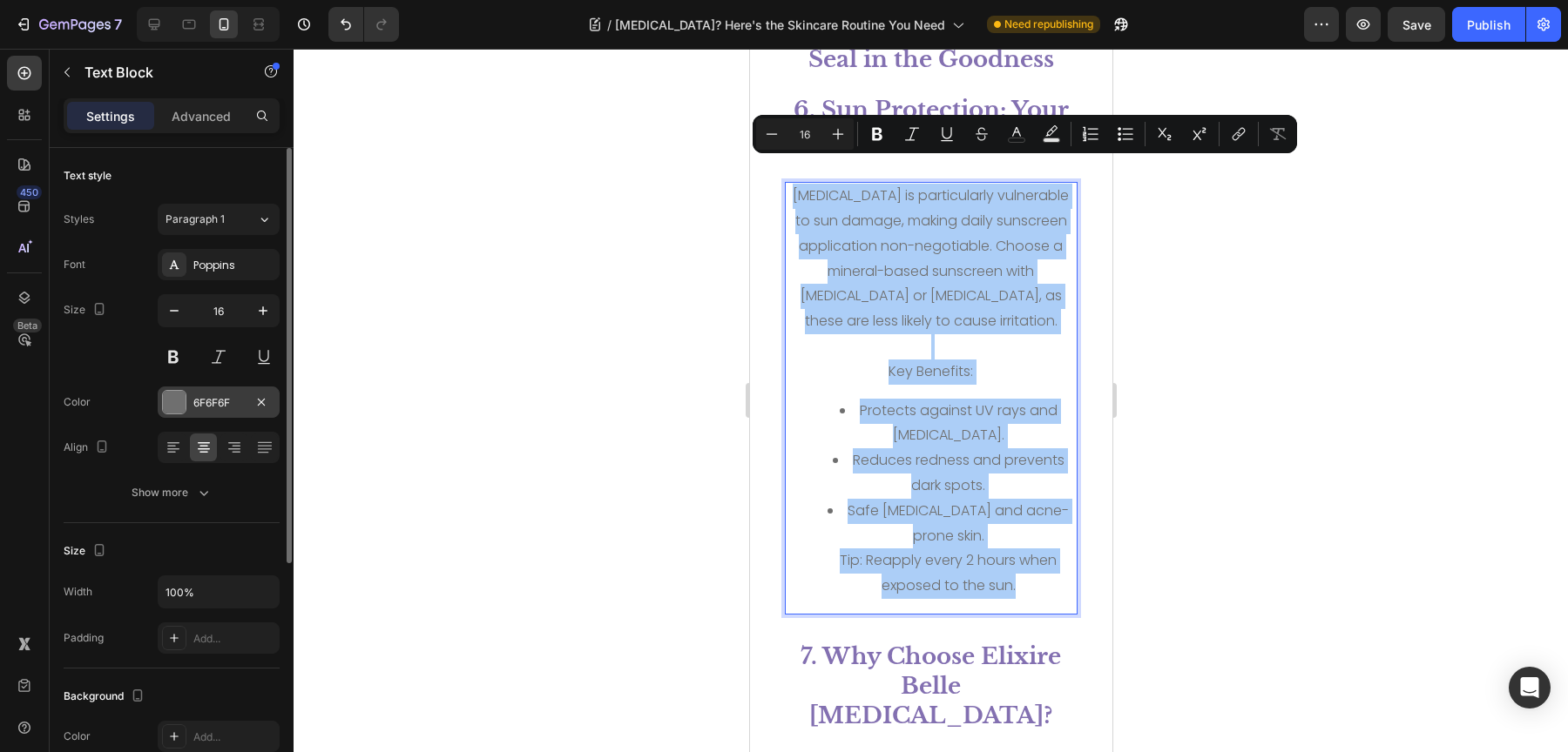
click at [198, 405] on div "6F6F6F" at bounding box center [218, 404] width 51 height 16
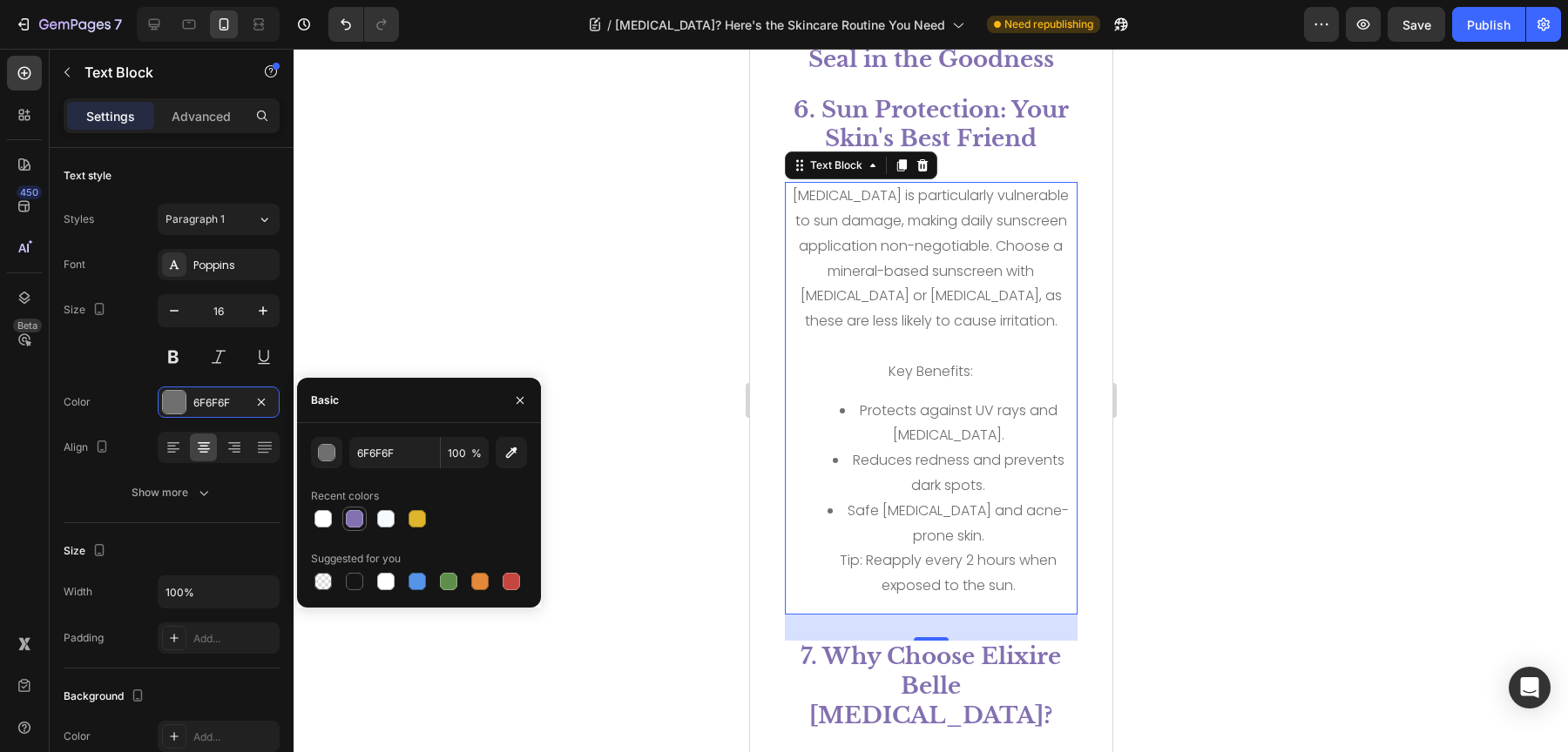
click at [359, 522] on div at bounding box center [355, 519] width 18 height 18
type input "8370B1"
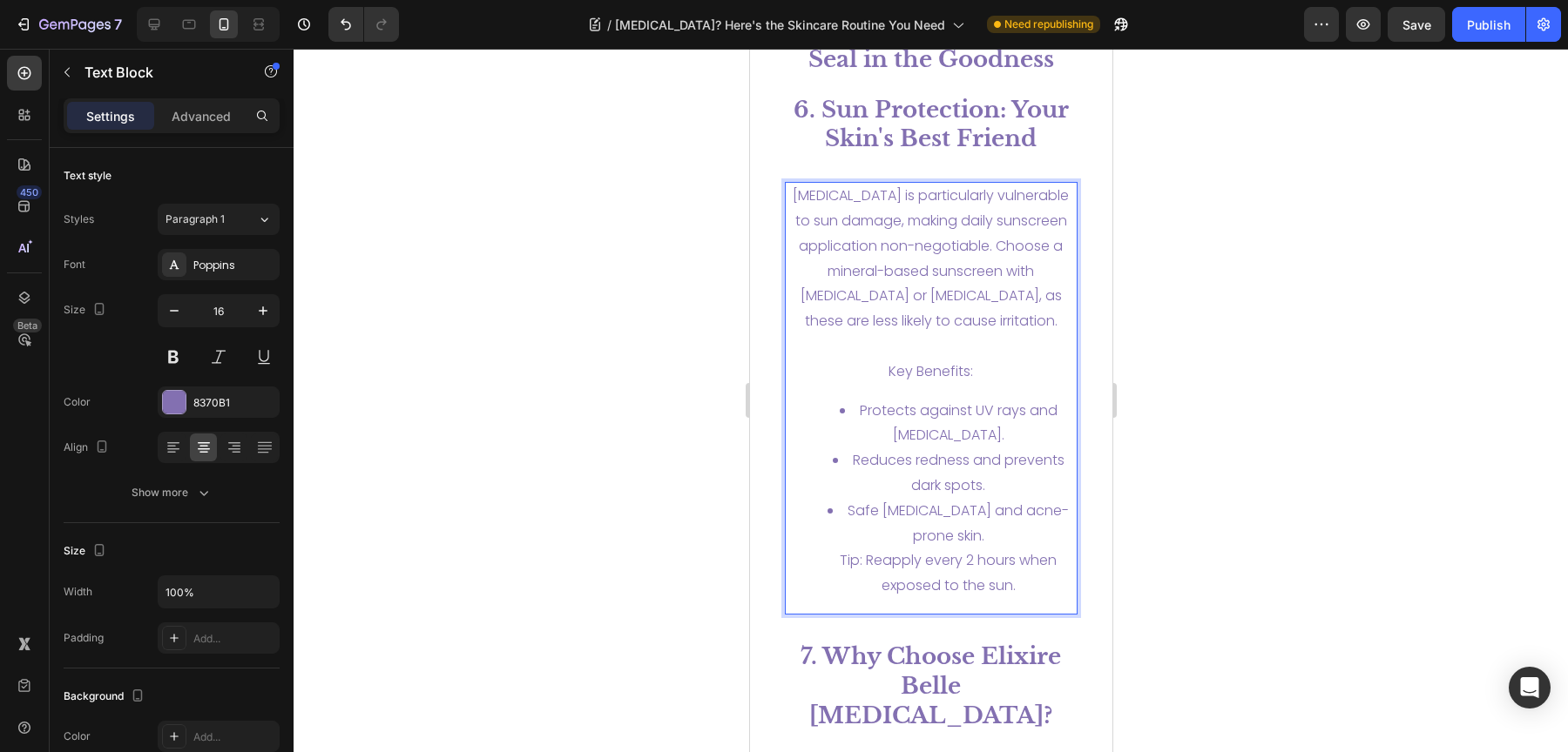
click at [867, 347] on p "Key Benefits:" at bounding box center [930, 359] width 290 height 51
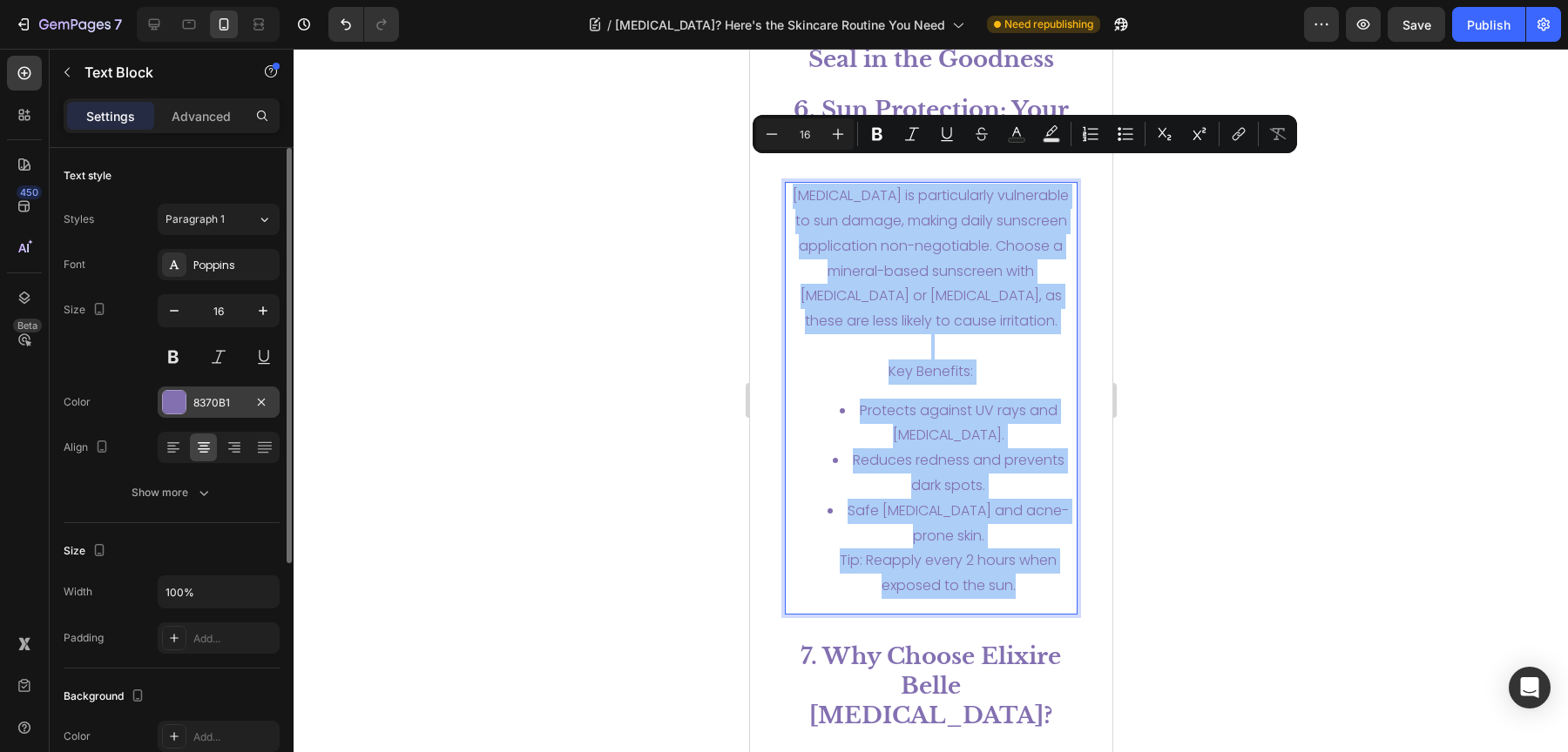
click at [208, 403] on div "8370B1" at bounding box center [218, 404] width 51 height 16
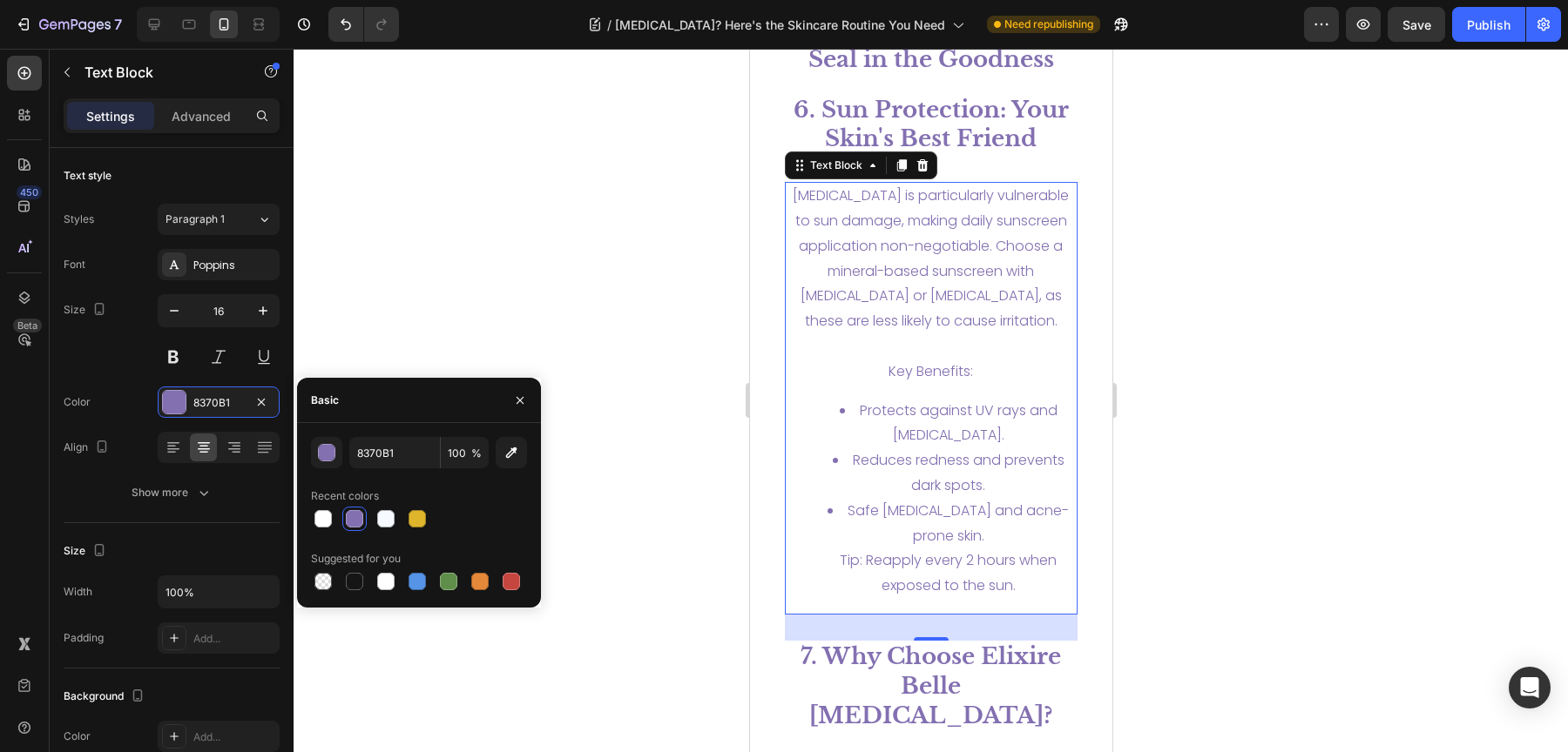
click at [354, 516] on div at bounding box center [355, 519] width 18 height 18
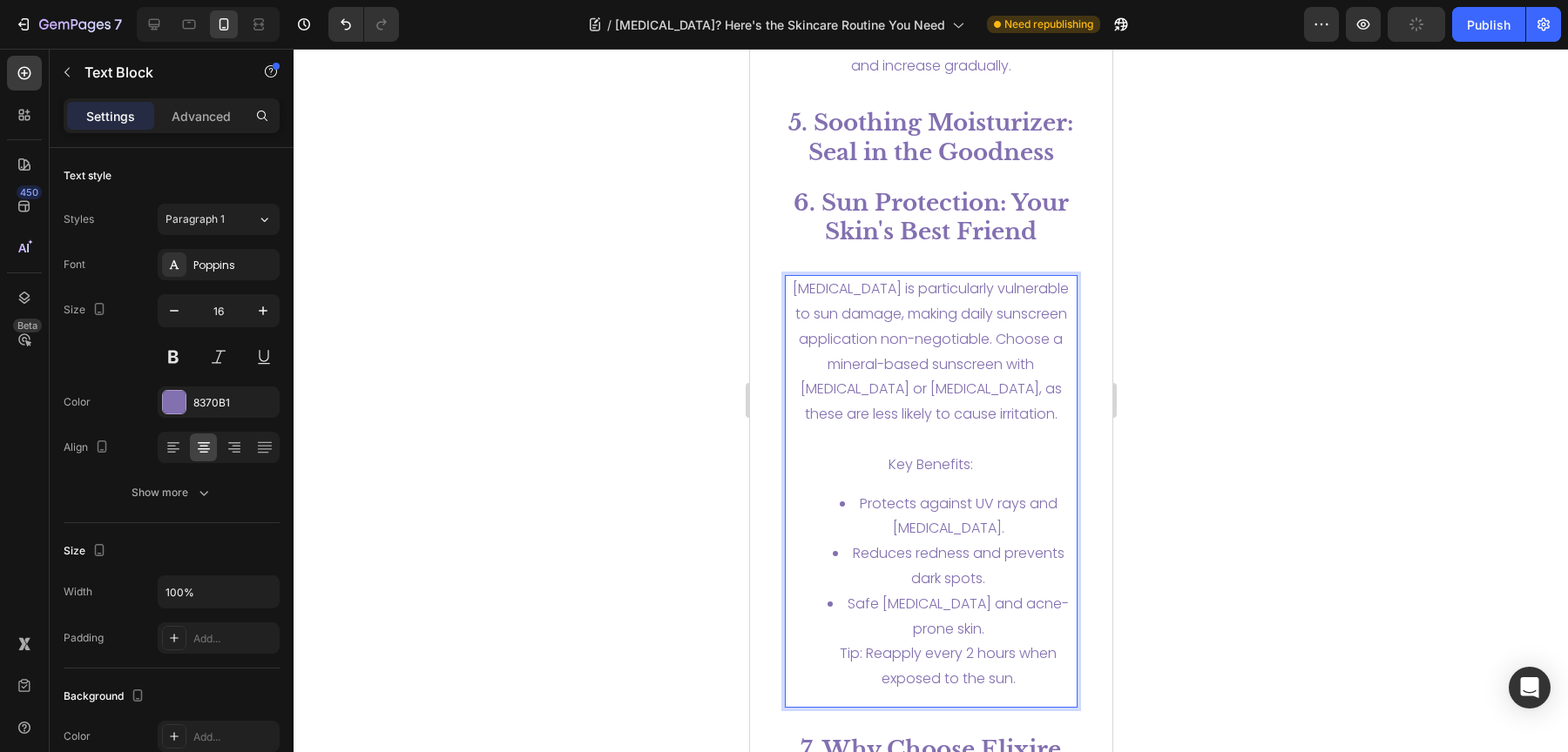
scroll to position [5333, 0]
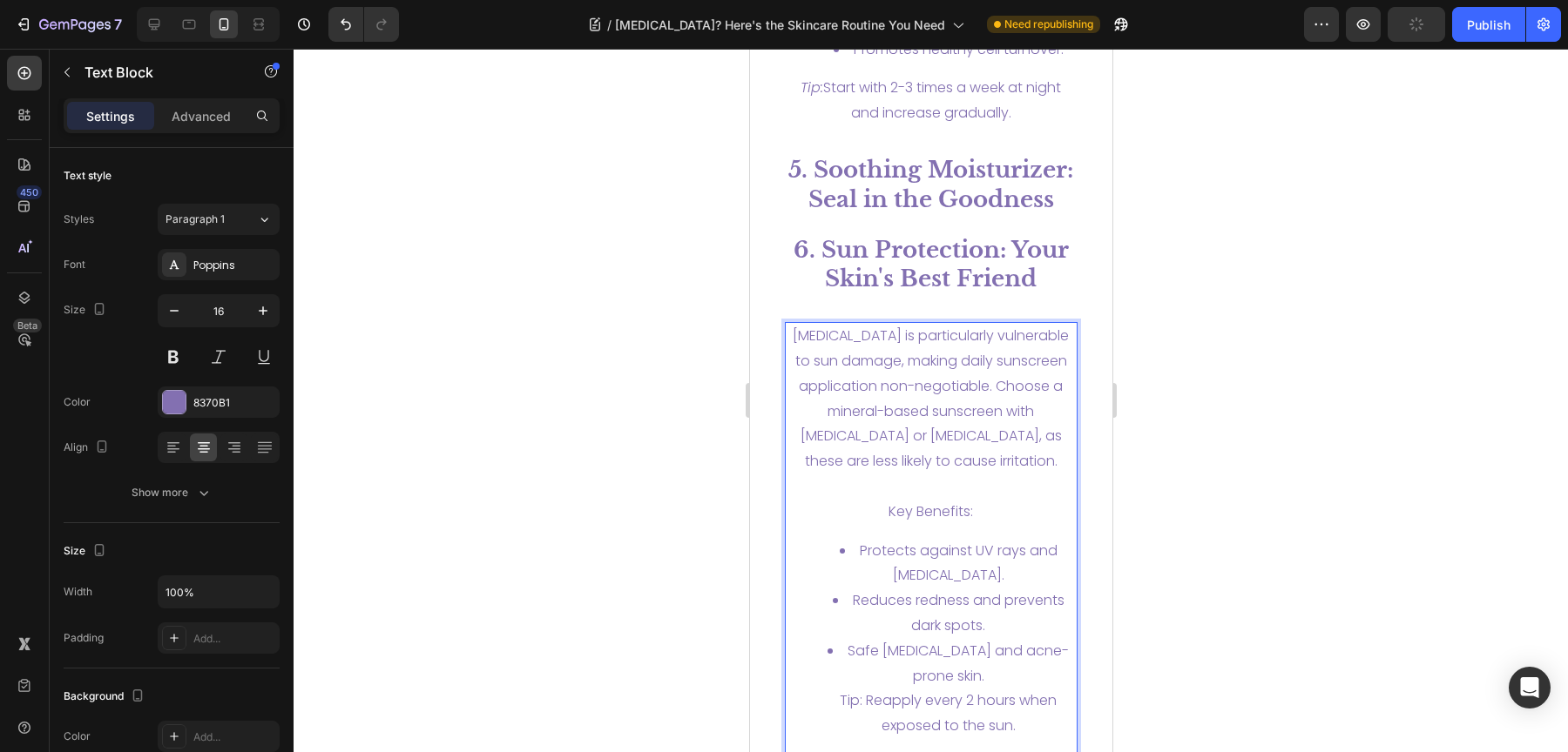
click at [989, 416] on p "[MEDICAL_DATA] is particularly vulnerable to sun damage, making daily sunscreen…" at bounding box center [930, 398] width 290 height 150
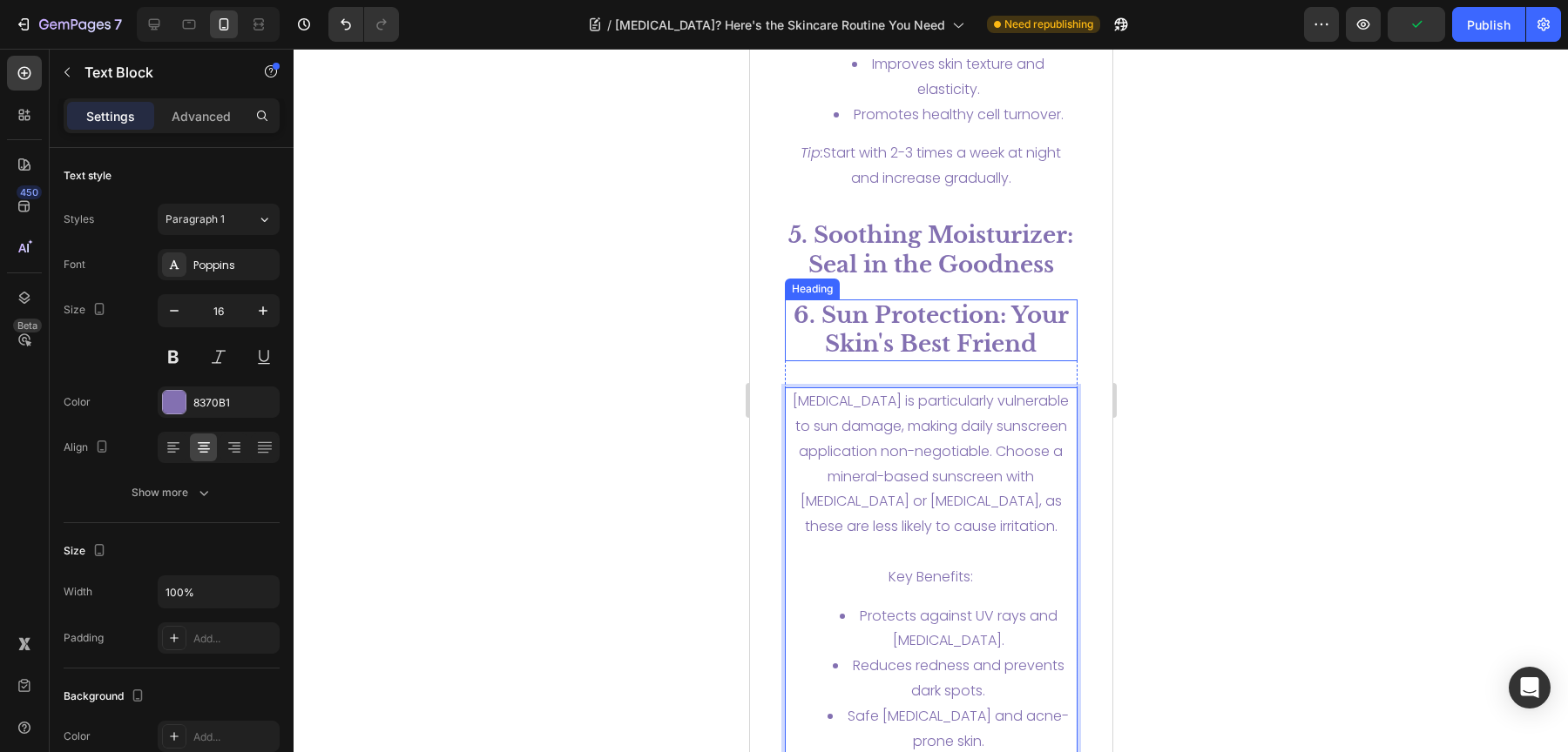
scroll to position [5267, 0]
click at [921, 436] on p "[MEDICAL_DATA] is particularly vulnerable to sun damage, making daily sunscreen…" at bounding box center [930, 465] width 290 height 150
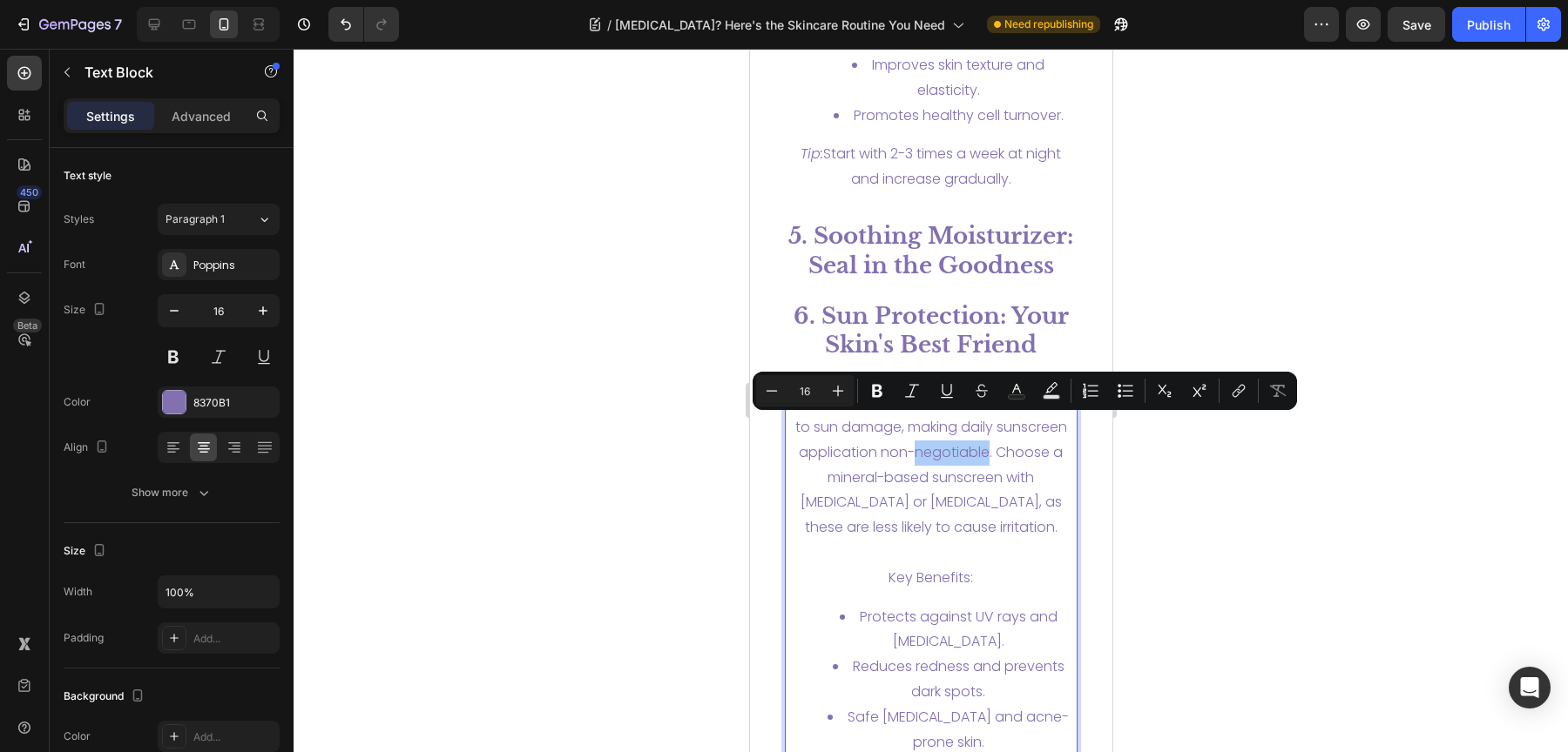
click at [1236, 286] on div at bounding box center [930, 400] width 1275 height 703
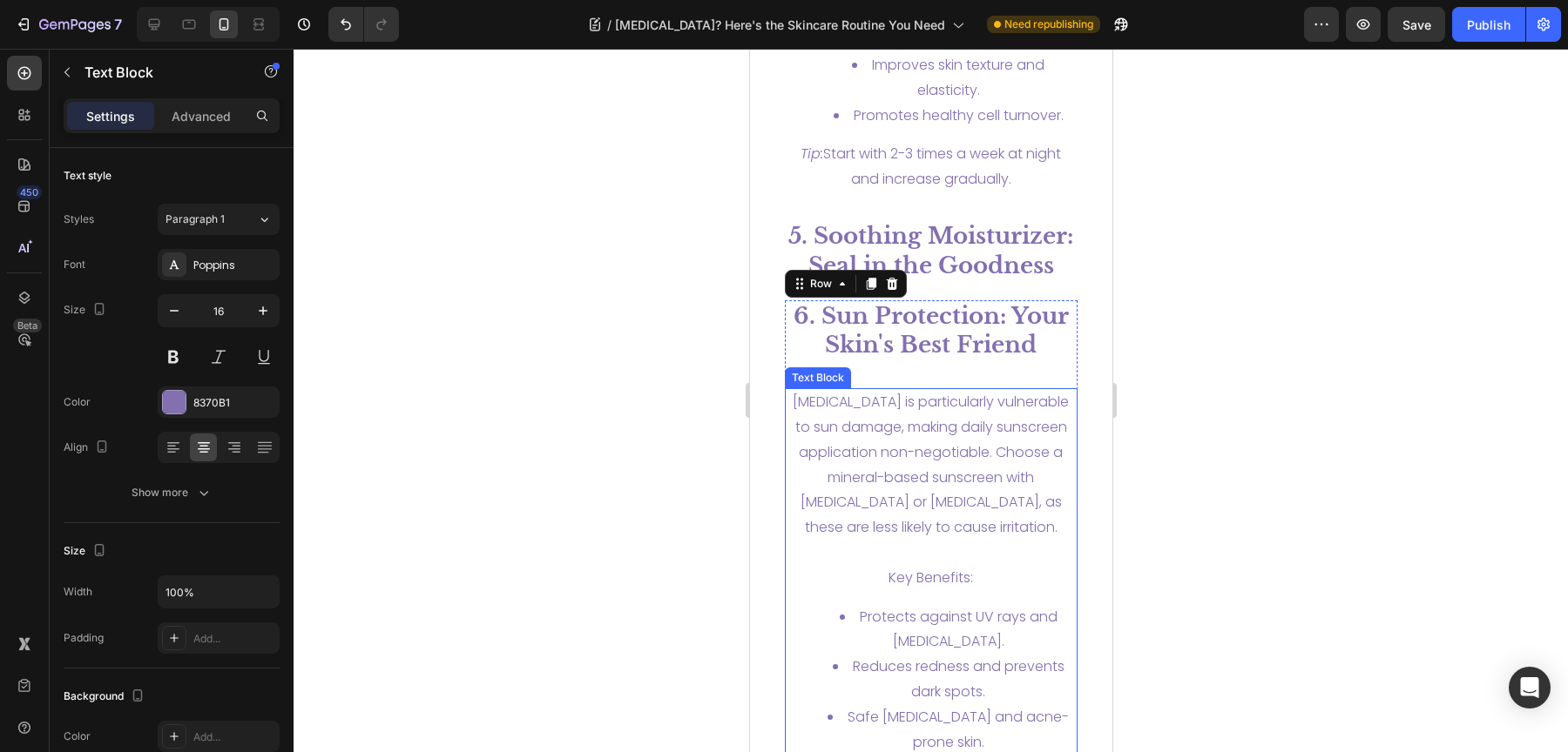
click at [1033, 398] on p "[MEDICAL_DATA] is particularly vulnerable to sun damage, making daily sunscreen…" at bounding box center [930, 465] width 290 height 150
click at [897, 365] on icon at bounding box center [900, 372] width 10 height 12
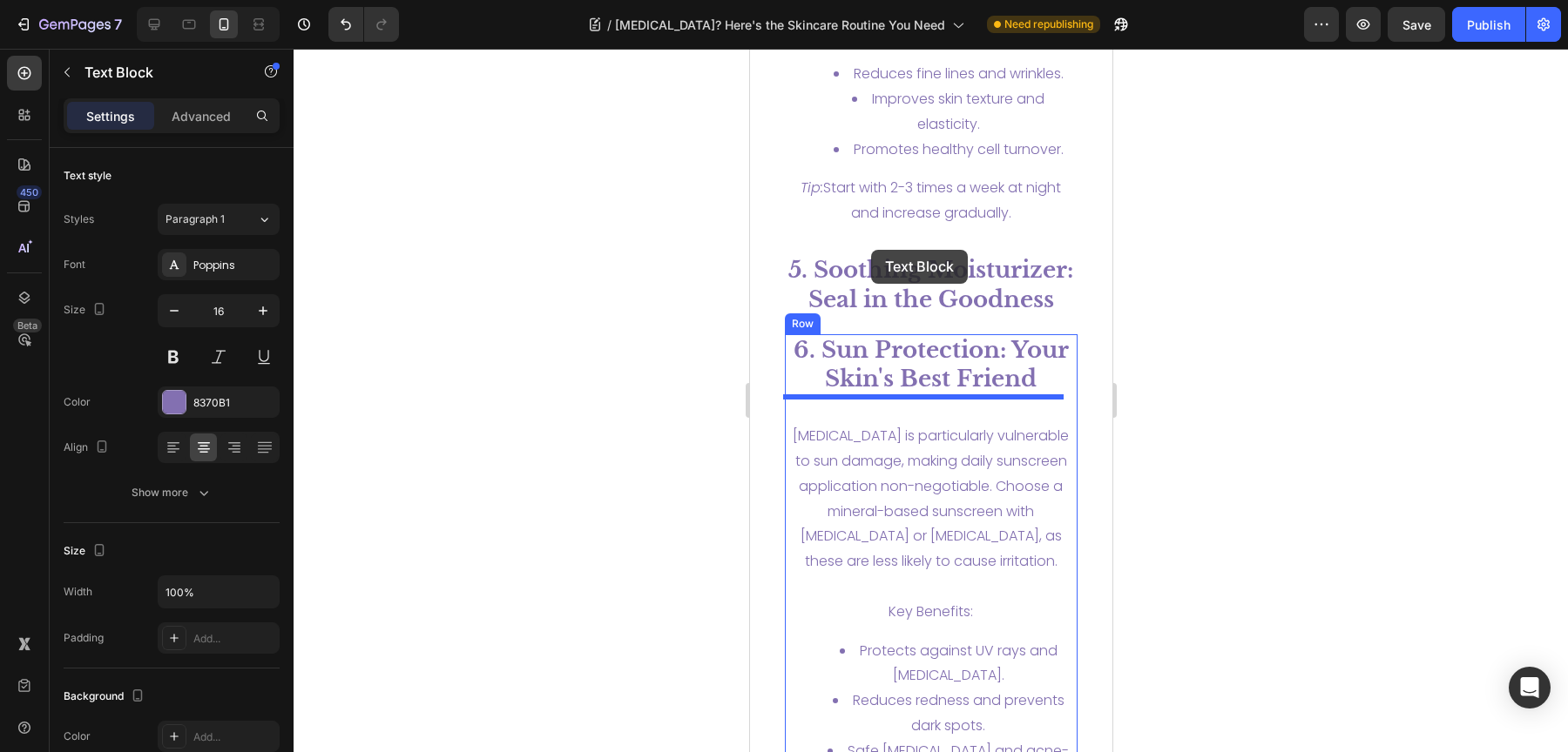
scroll to position [5223, 0]
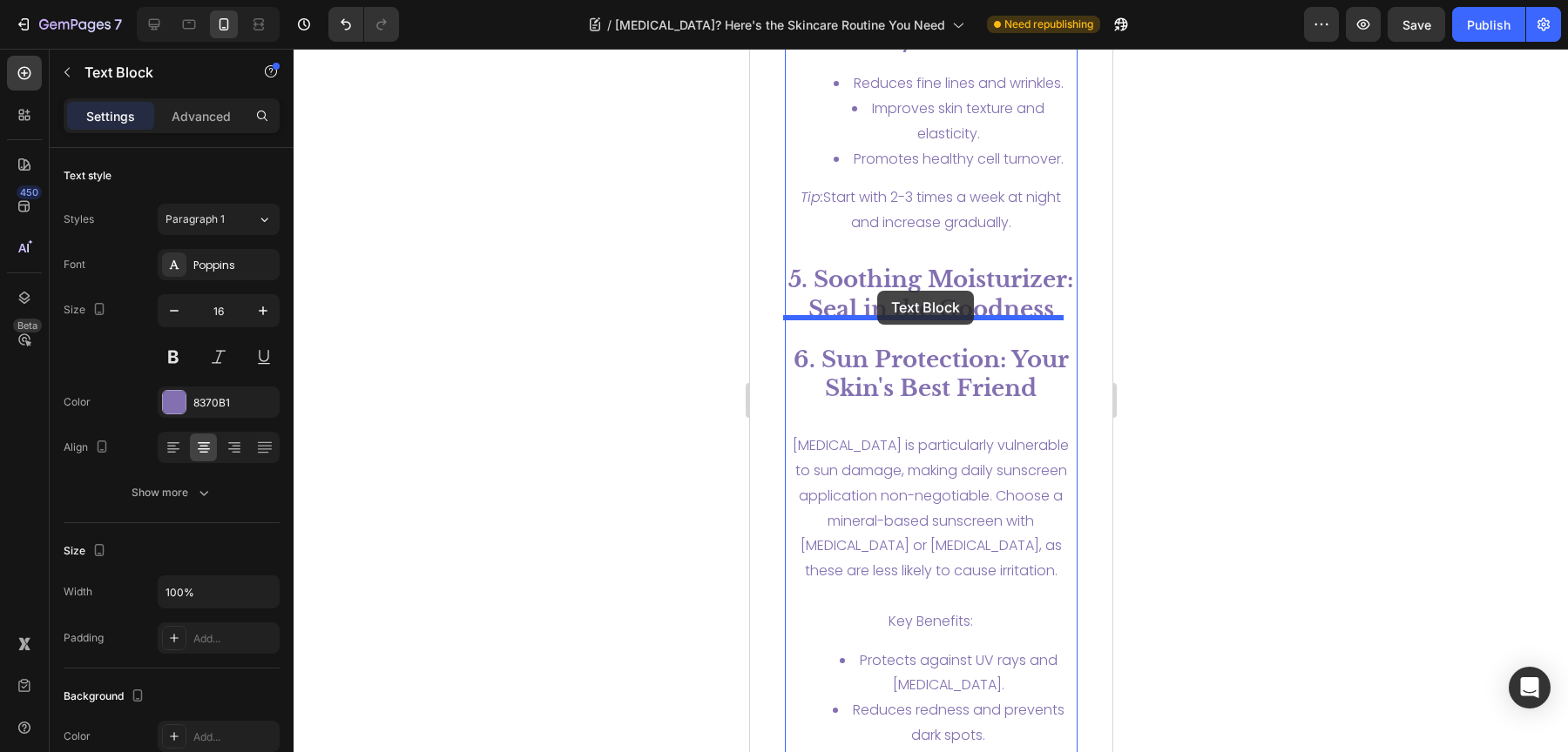
drag, startPoint x: 794, startPoint y: 447, endPoint x: 877, endPoint y: 291, distance: 176.7
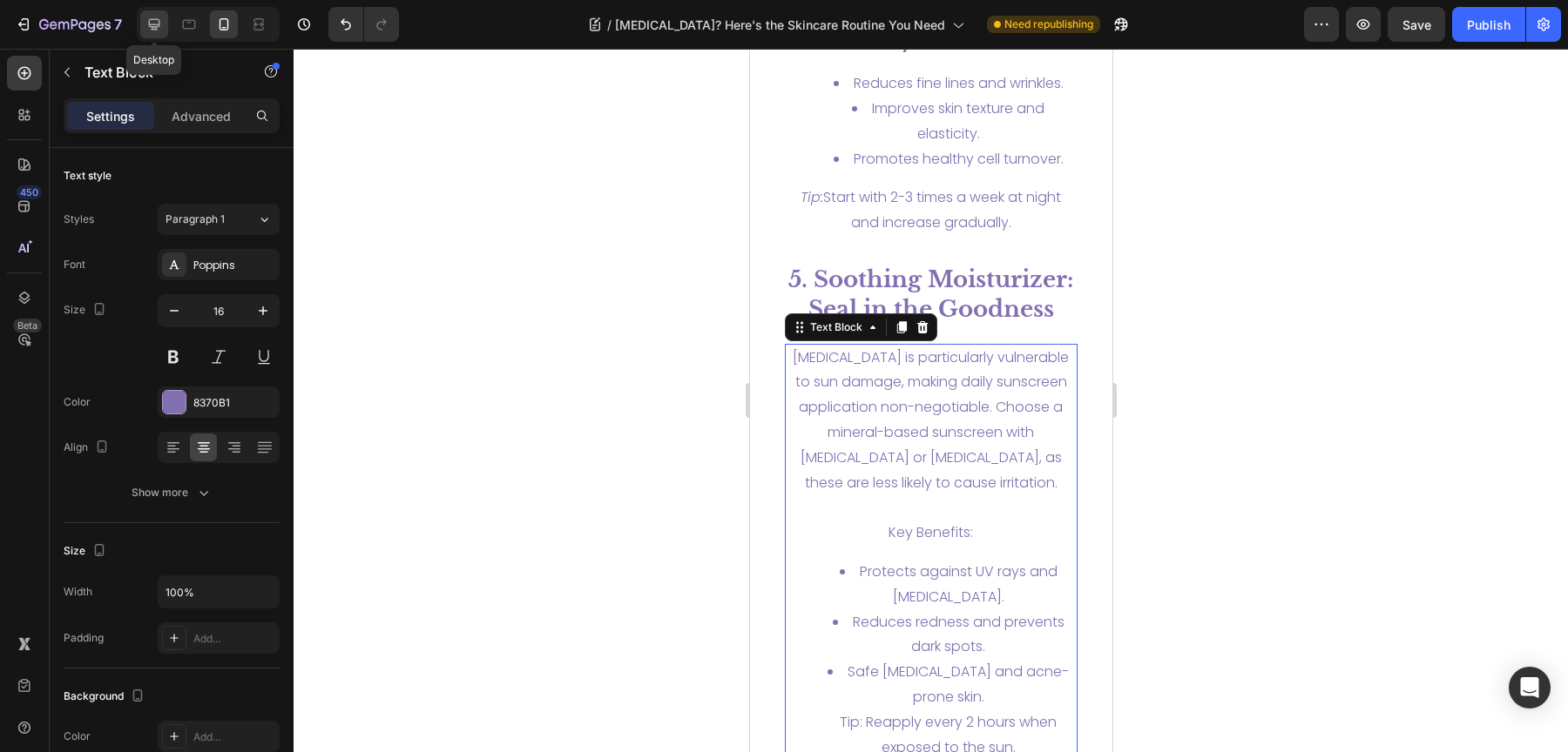
click at [150, 16] on icon at bounding box center [155, 25] width 18 height 18
type input "22"
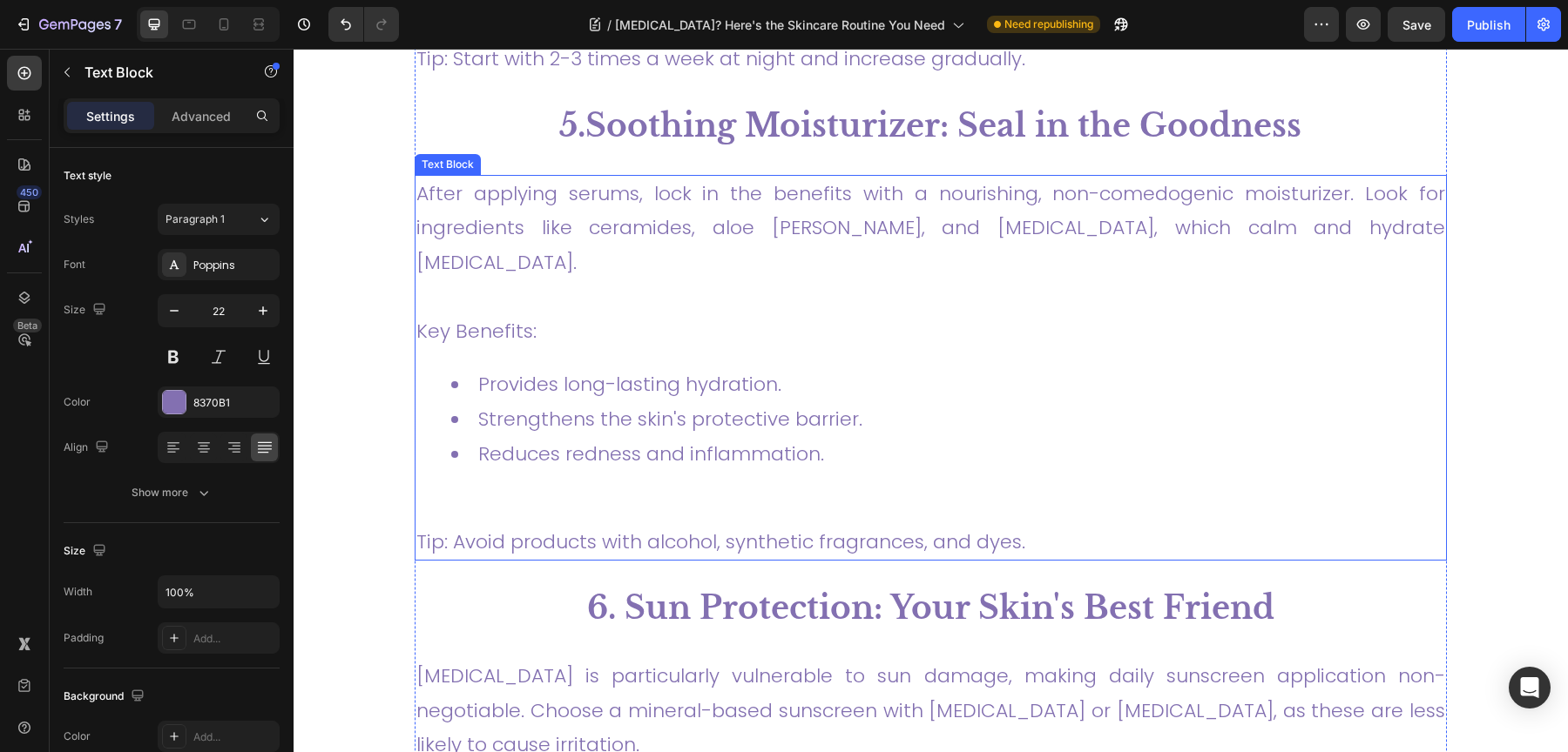
scroll to position [4117, 0]
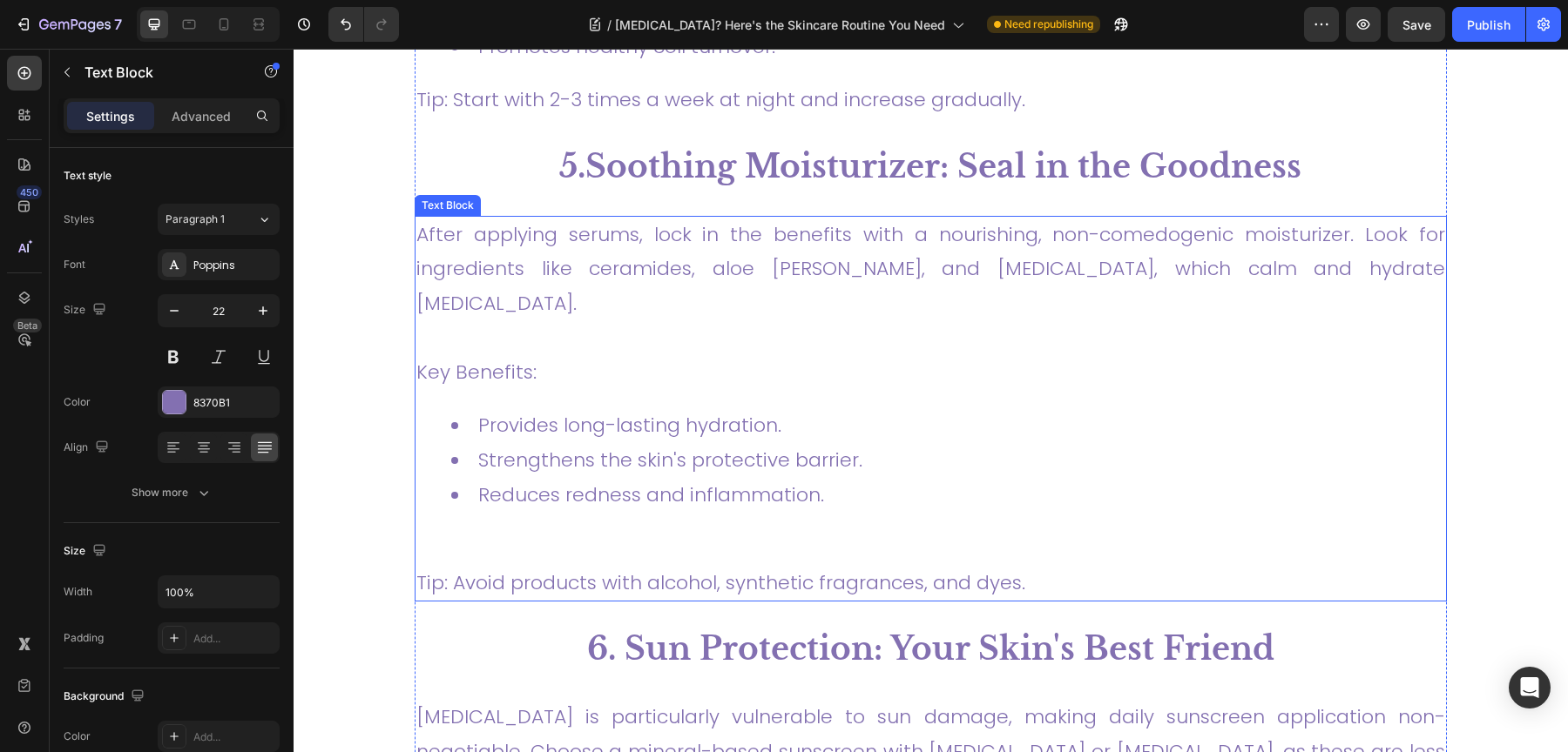
click at [710, 408] on li "Provides long-lasting hydration." at bounding box center [947, 425] width 993 height 35
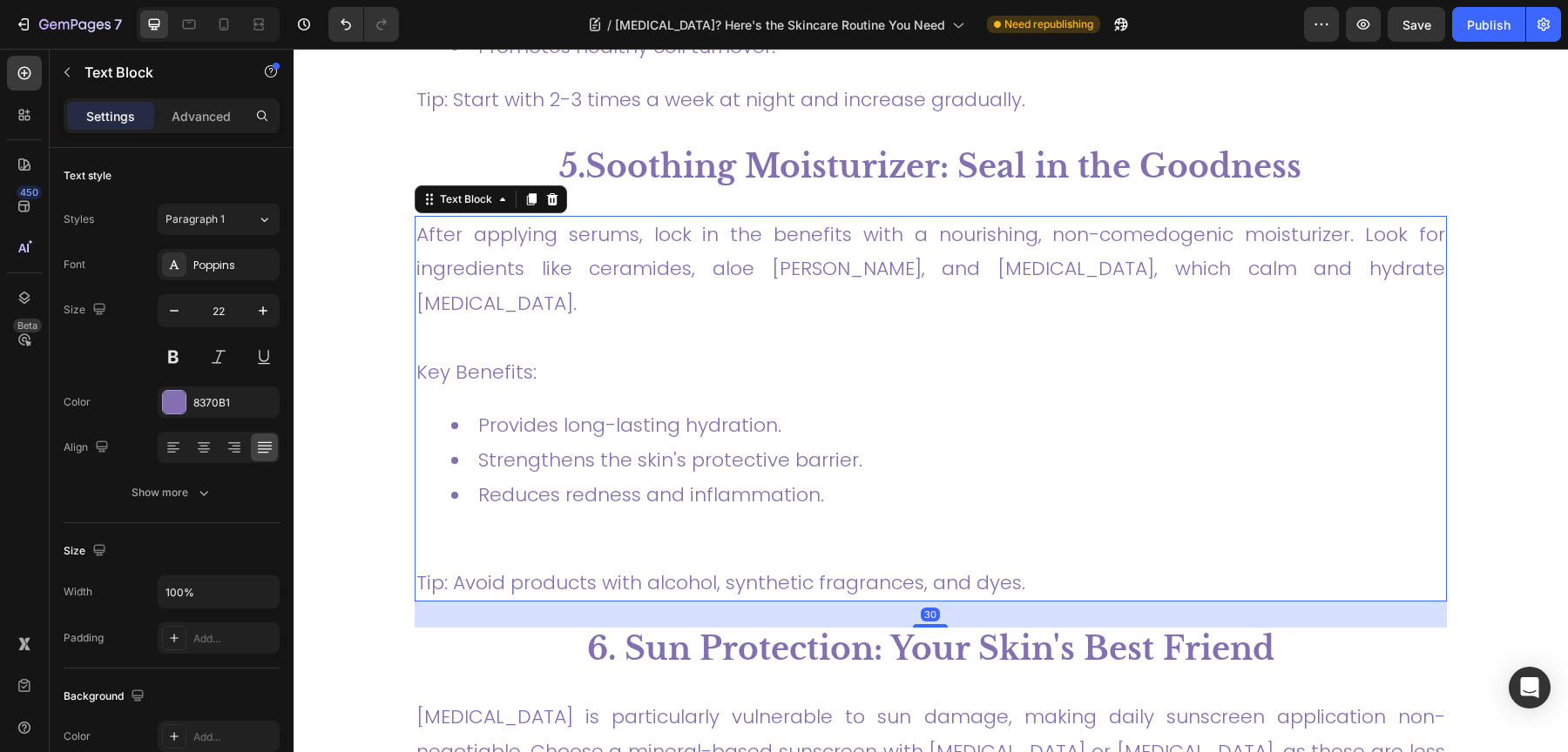
click at [720, 324] on div "After applying serums, lock in the benefits with a nourishing, non-comedogenic …" at bounding box center [930, 409] width 1033 height 387
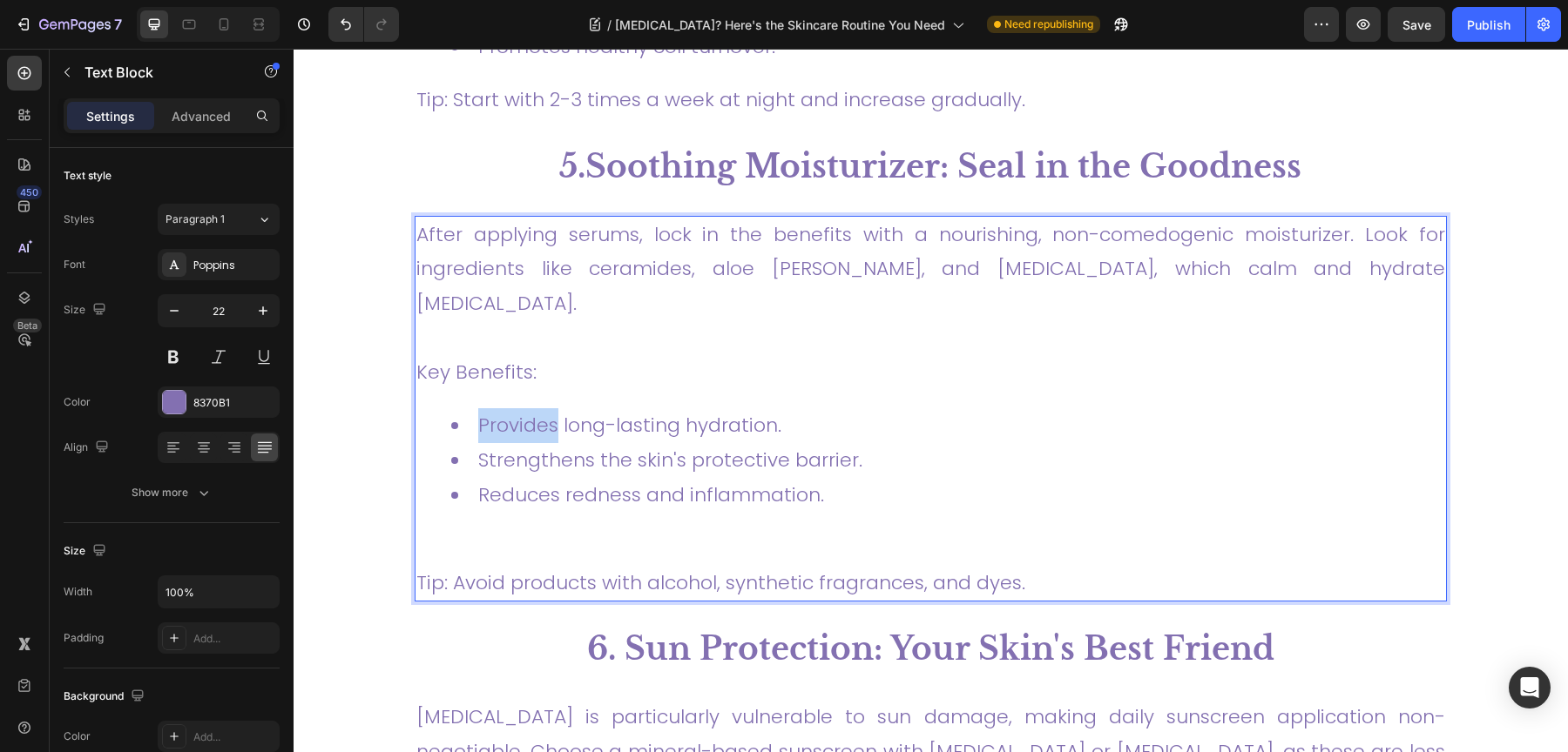
click at [720, 324] on div "After applying serums, lock in the benefits with a nourishing, non-comedogenic …" at bounding box center [930, 409] width 1033 height 387
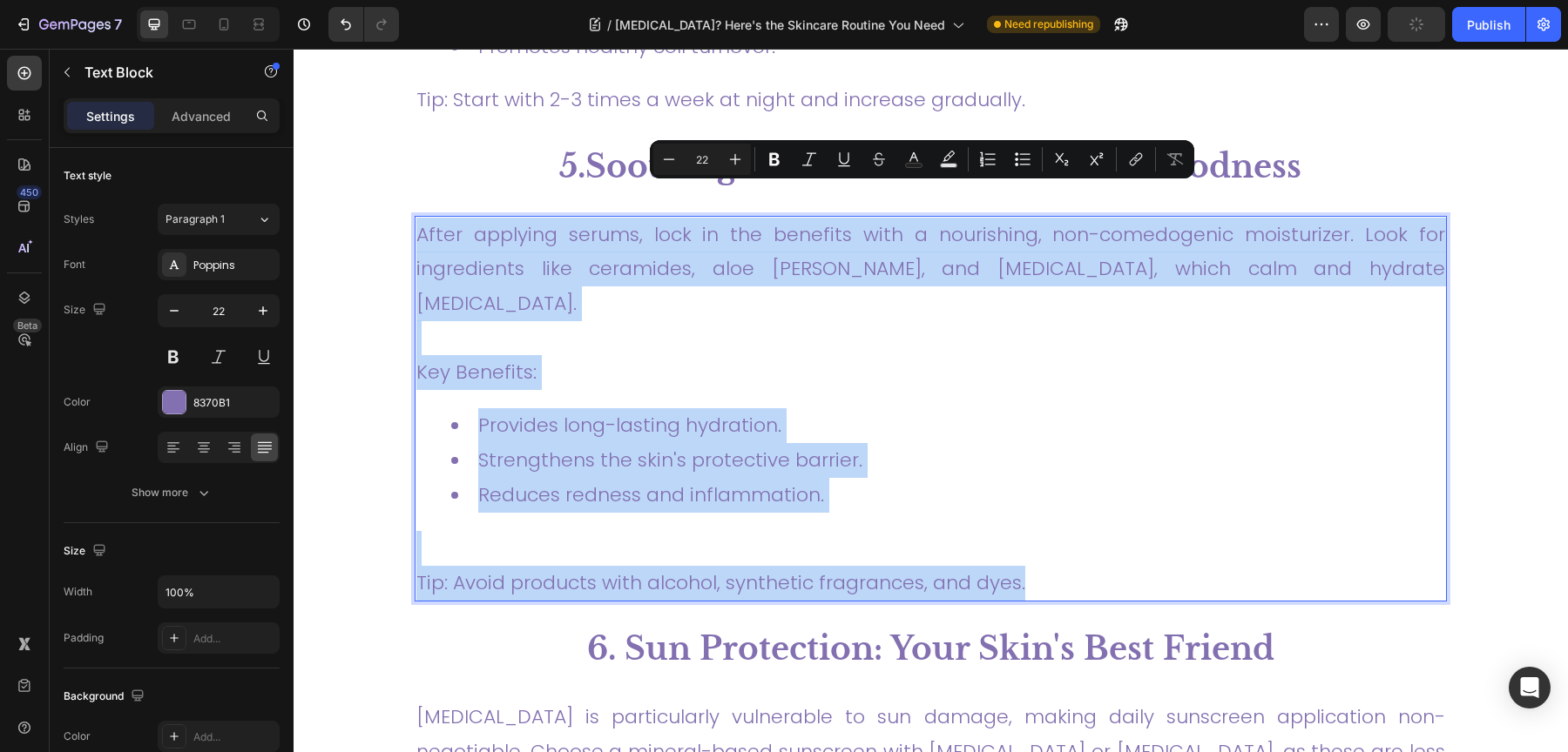
copy div "After applying serums, lock in the benefits with a nourishing, non-comedogenic …"
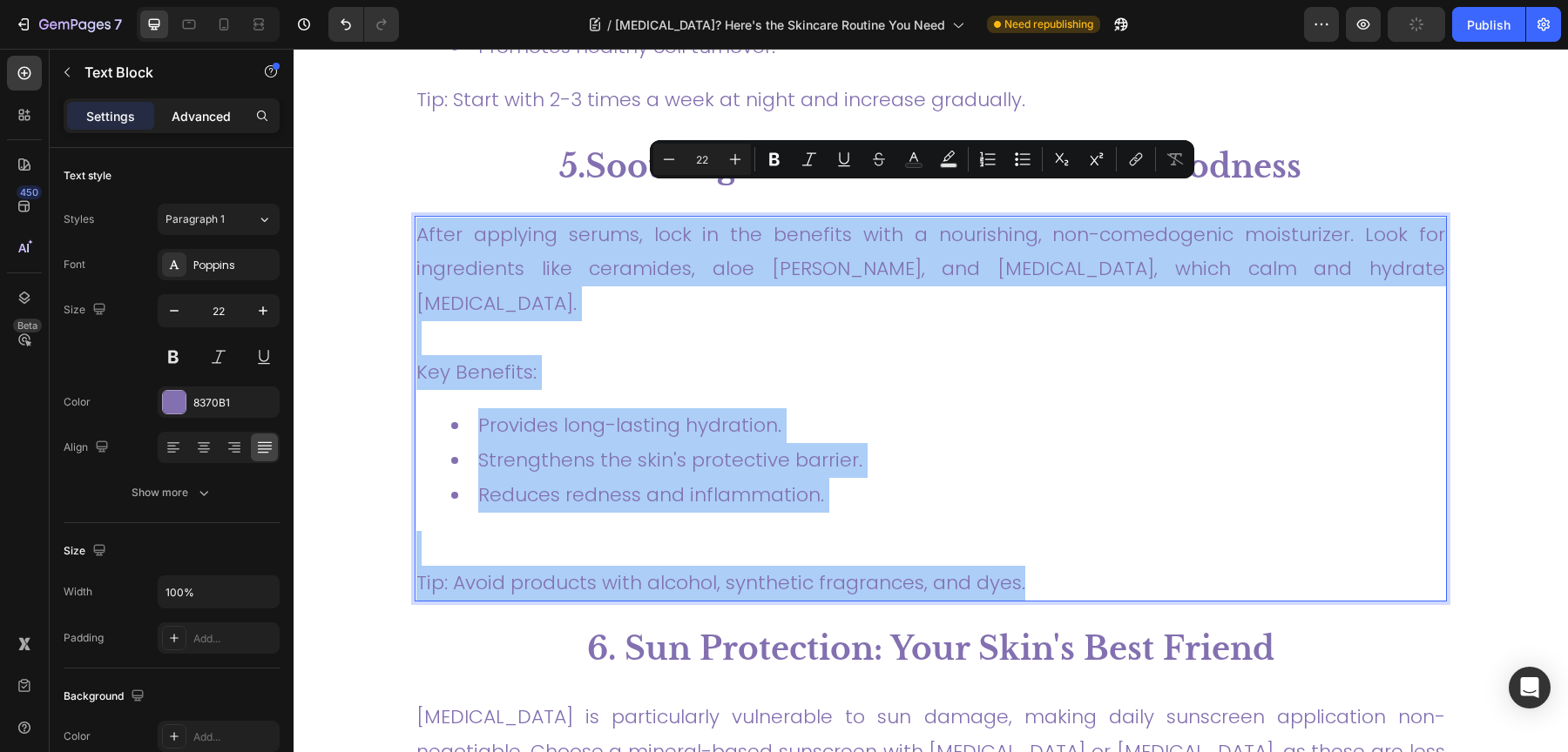
click at [208, 120] on p "Advanced" at bounding box center [201, 116] width 60 height 19
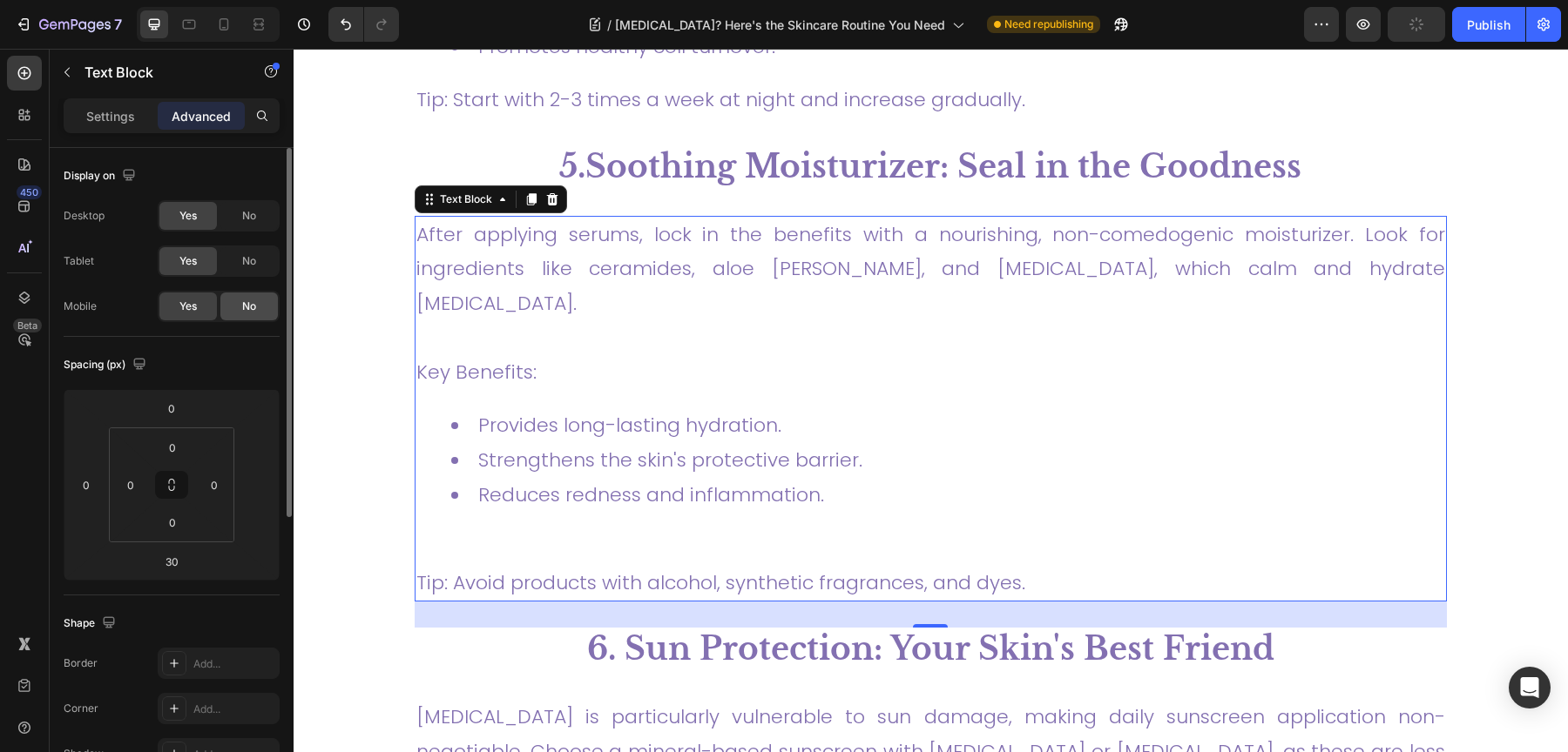
click at [237, 309] on div "No" at bounding box center [249, 306] width 58 height 28
click at [227, 18] on icon at bounding box center [224, 25] width 18 height 18
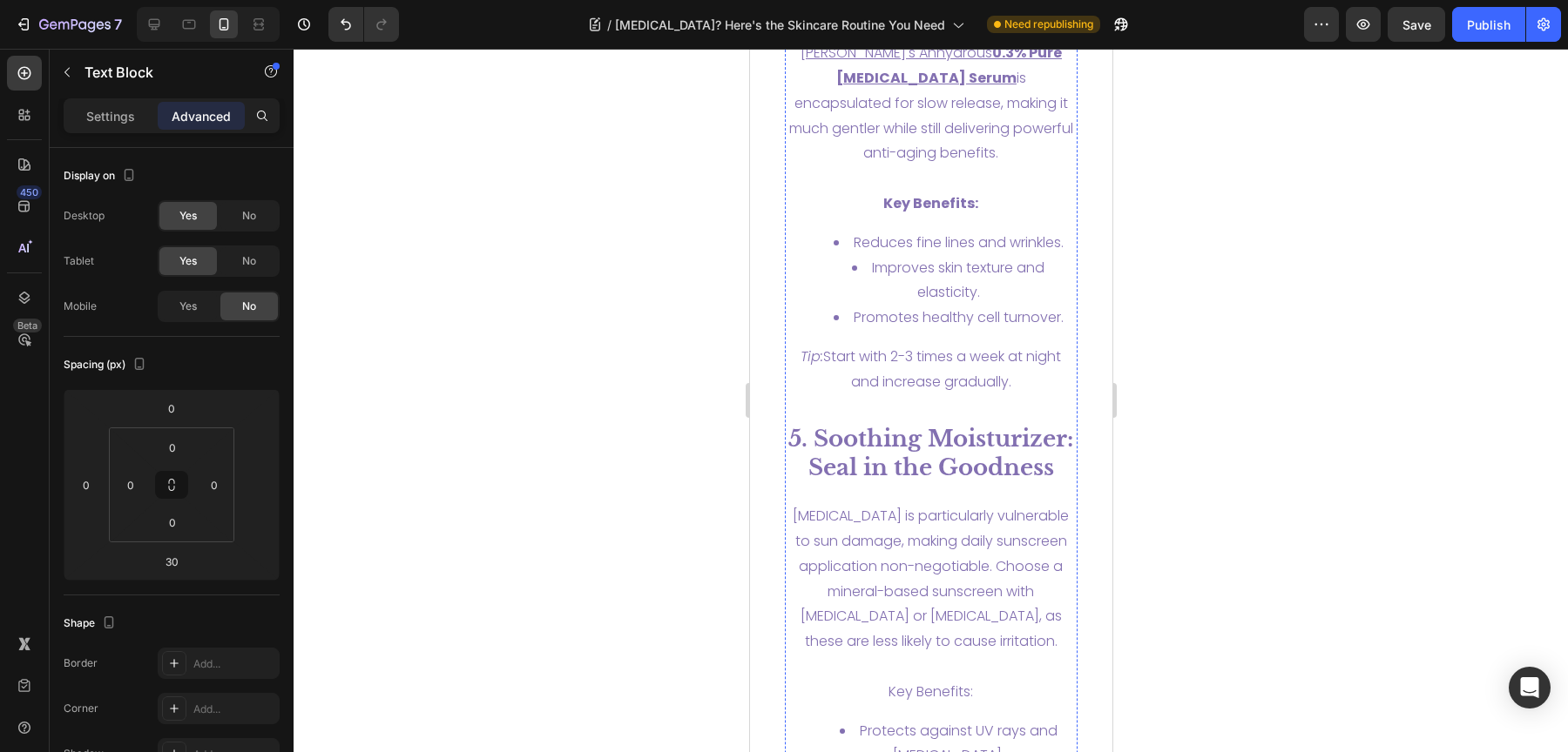
scroll to position [5516, 0]
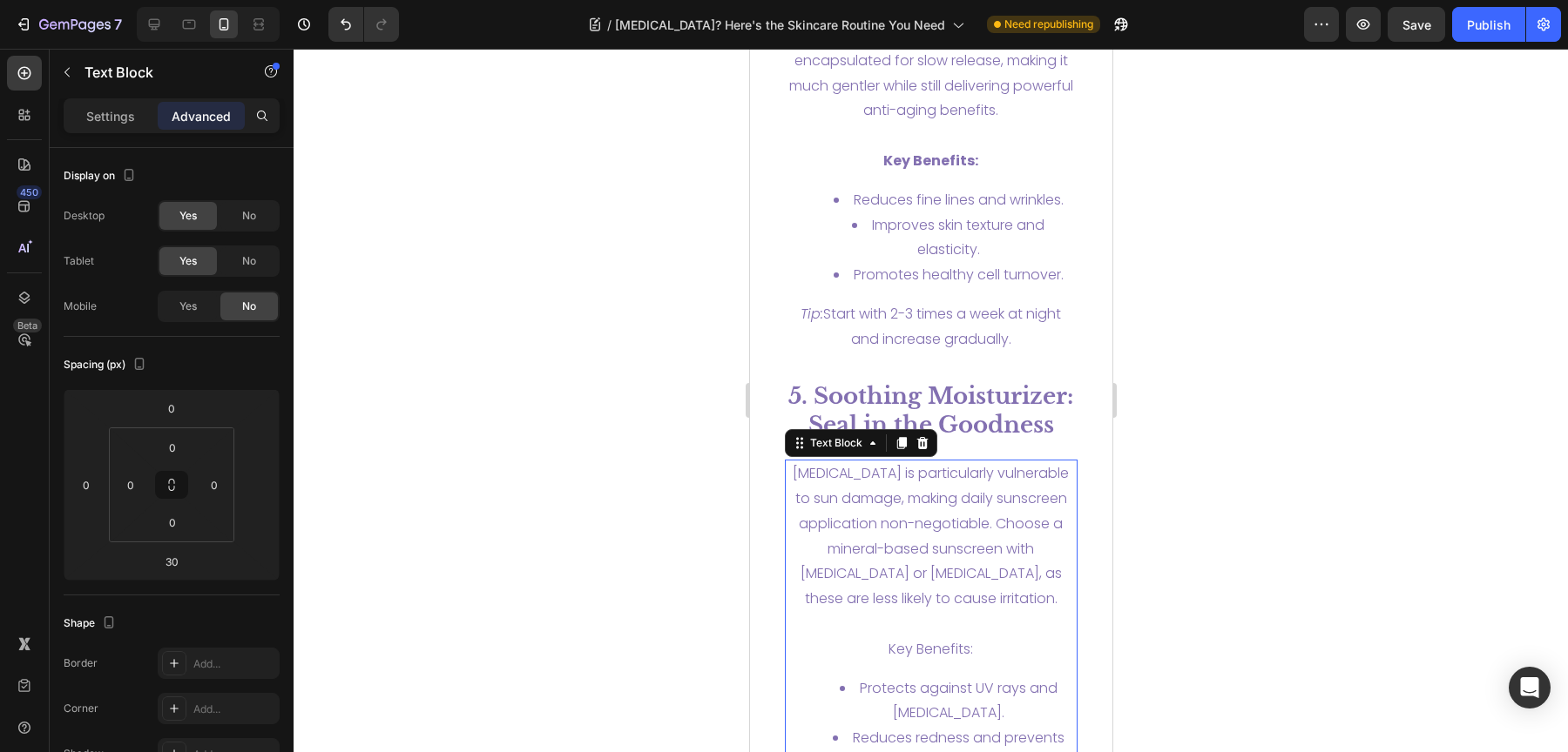
click at [909, 474] on p "[MEDICAL_DATA] is particularly vulnerable to sun damage, making daily sunscreen…" at bounding box center [930, 536] width 290 height 150
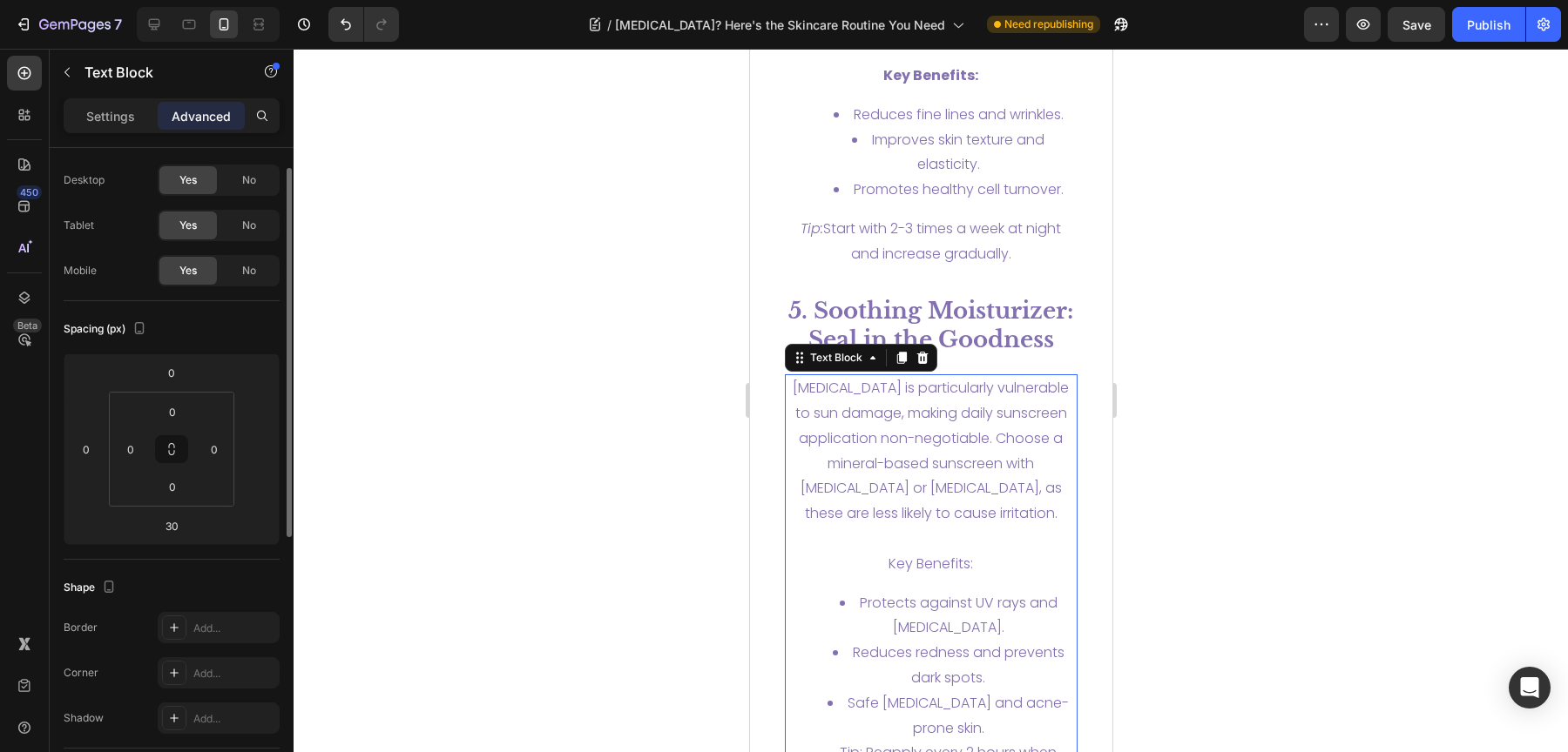
scroll to position [5708, 0]
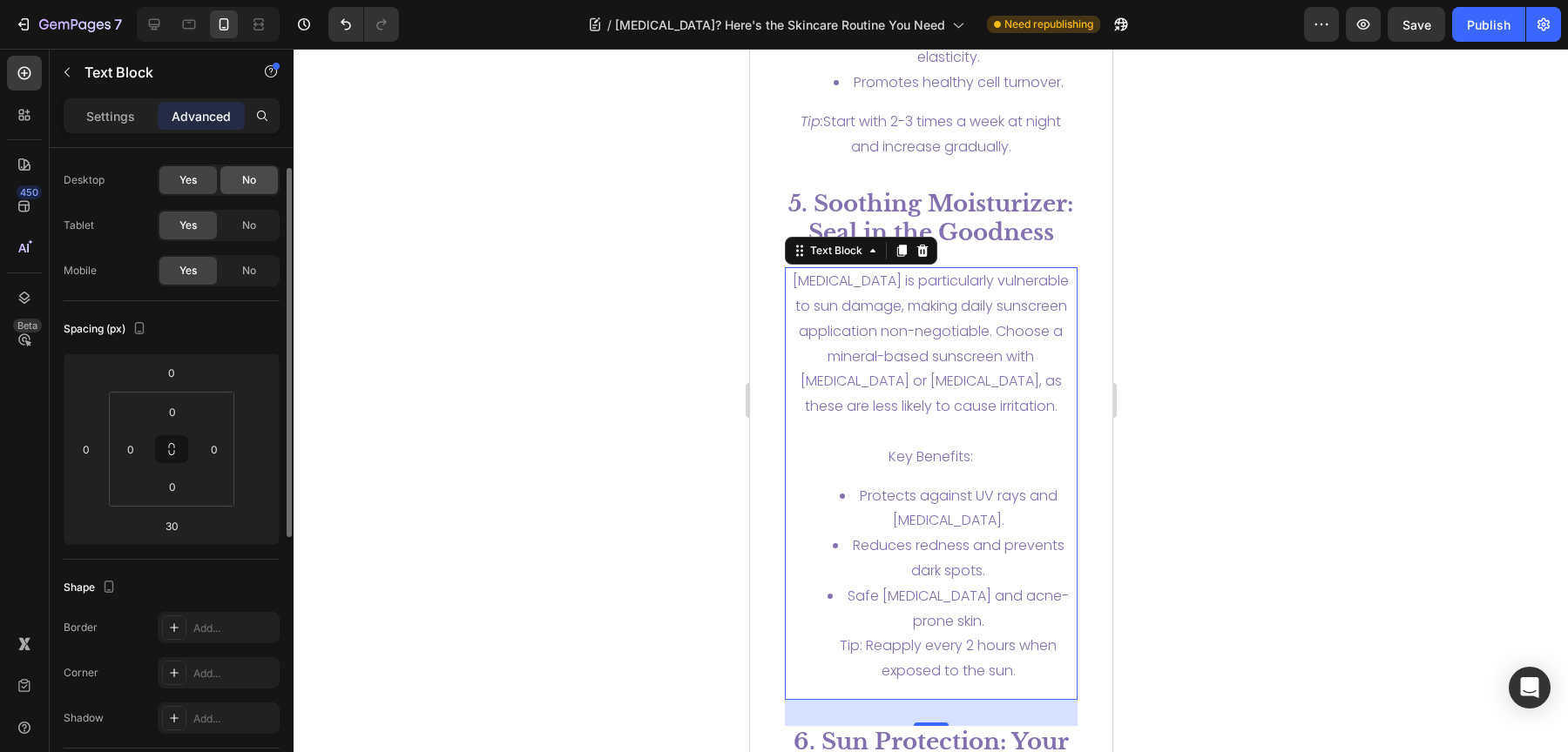
click at [239, 180] on div "No" at bounding box center [249, 180] width 58 height 28
click at [237, 220] on div "No" at bounding box center [249, 225] width 58 height 28
click at [938, 446] on div "[MEDICAL_DATA] is particularly vulnerable to sun damage, making daily sunscreen…" at bounding box center [930, 484] width 293 height 433
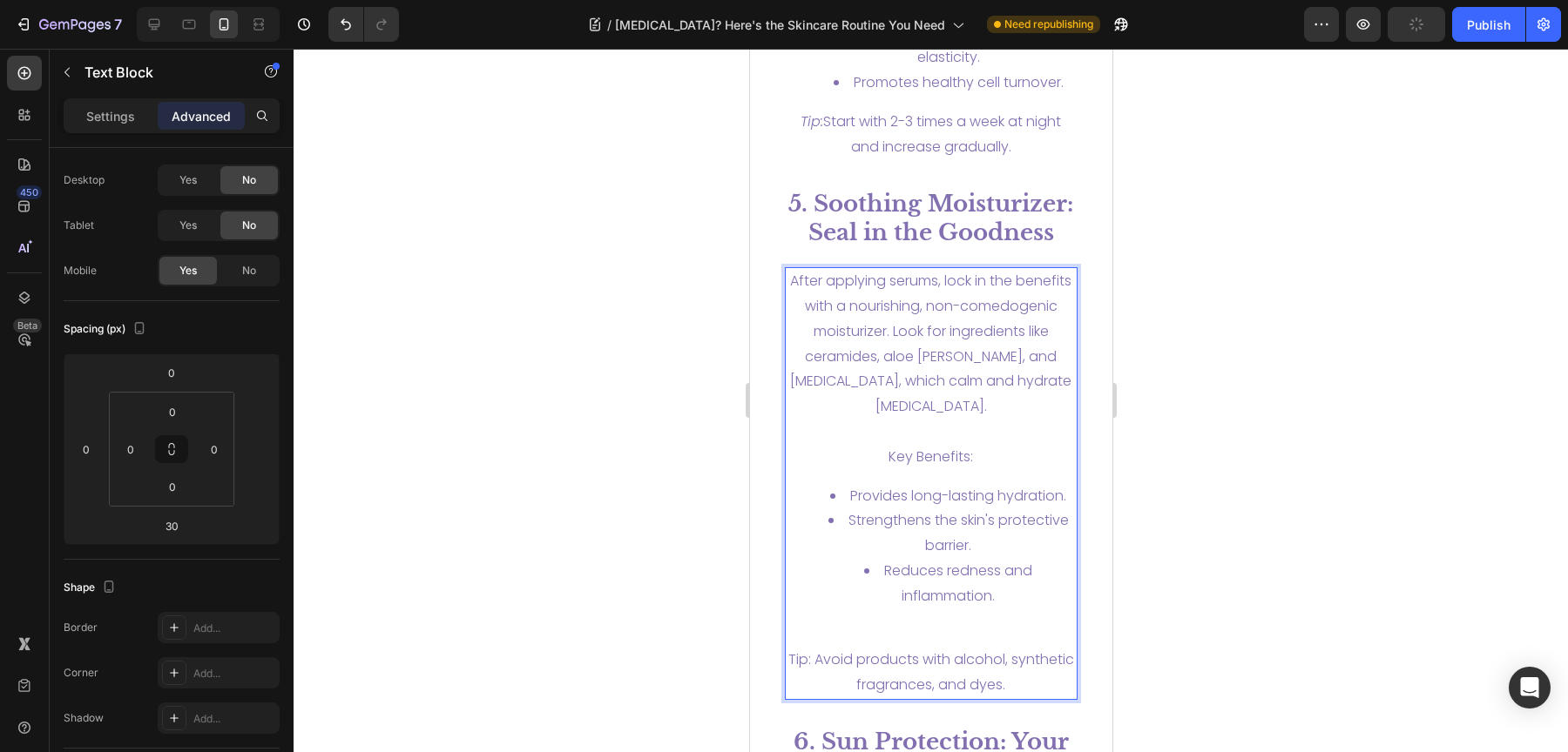
click at [877, 559] on li "Reduces redness and inflammation." at bounding box center [948, 584] width 255 height 51
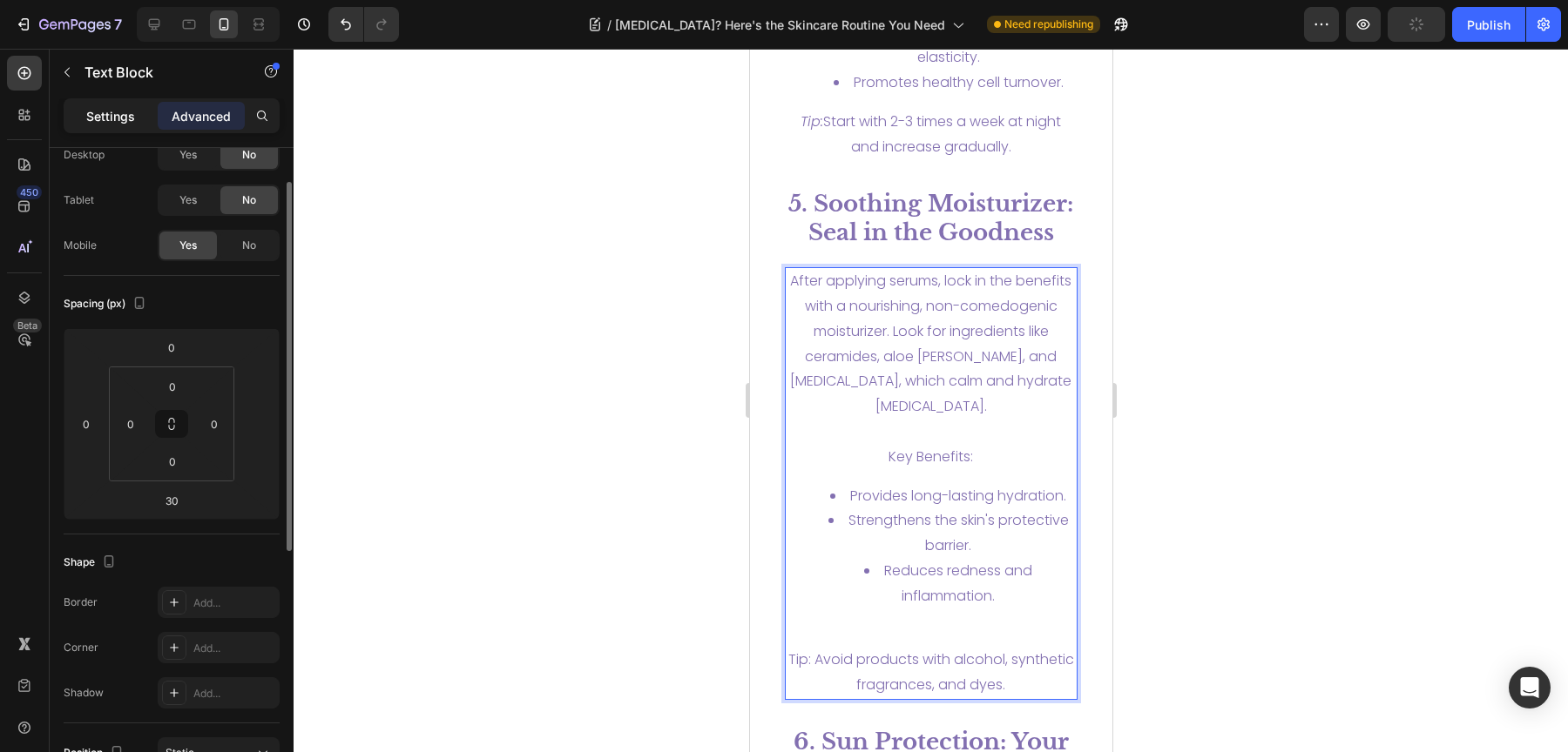
click at [123, 125] on div "Settings" at bounding box center [110, 116] width 87 height 28
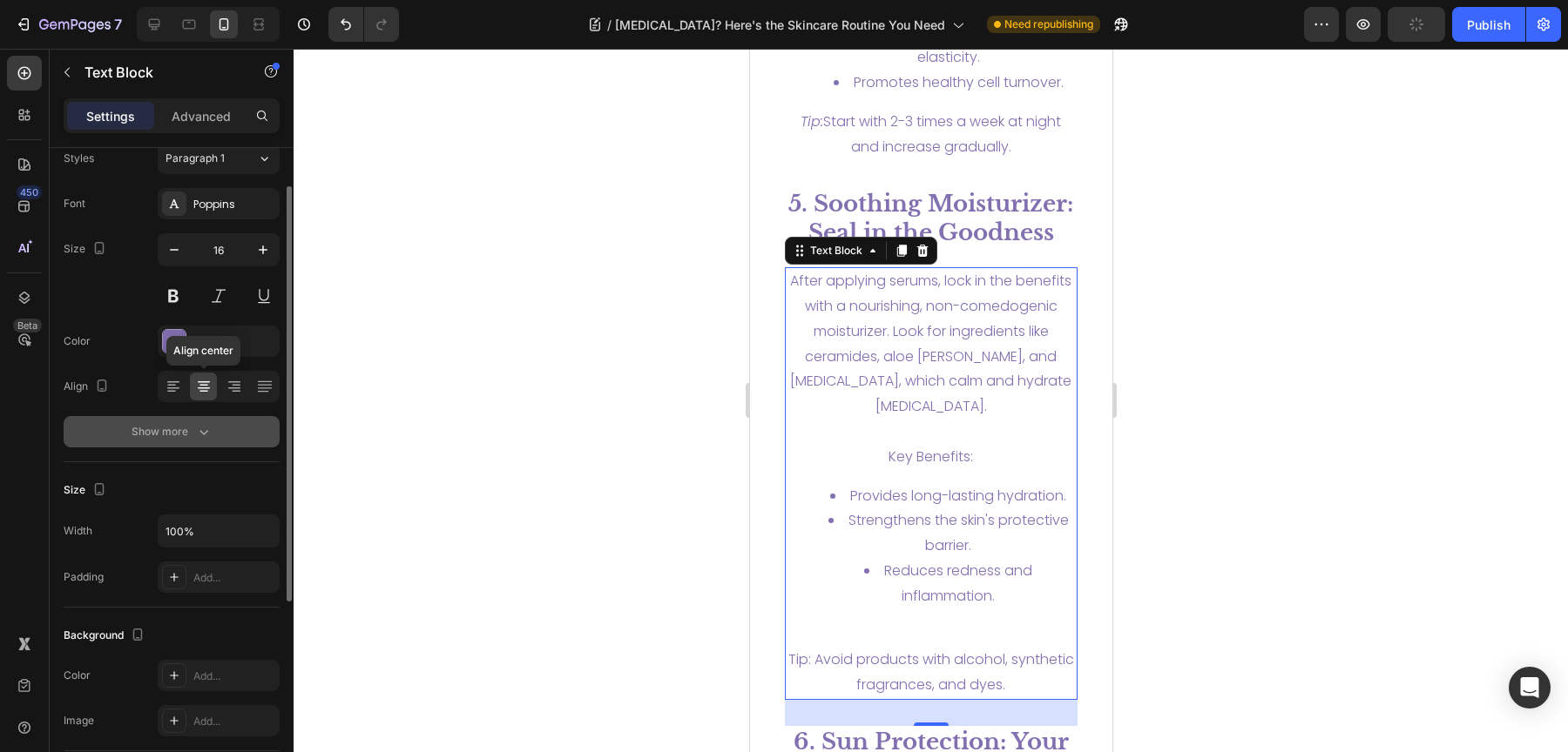
scroll to position [87, 0]
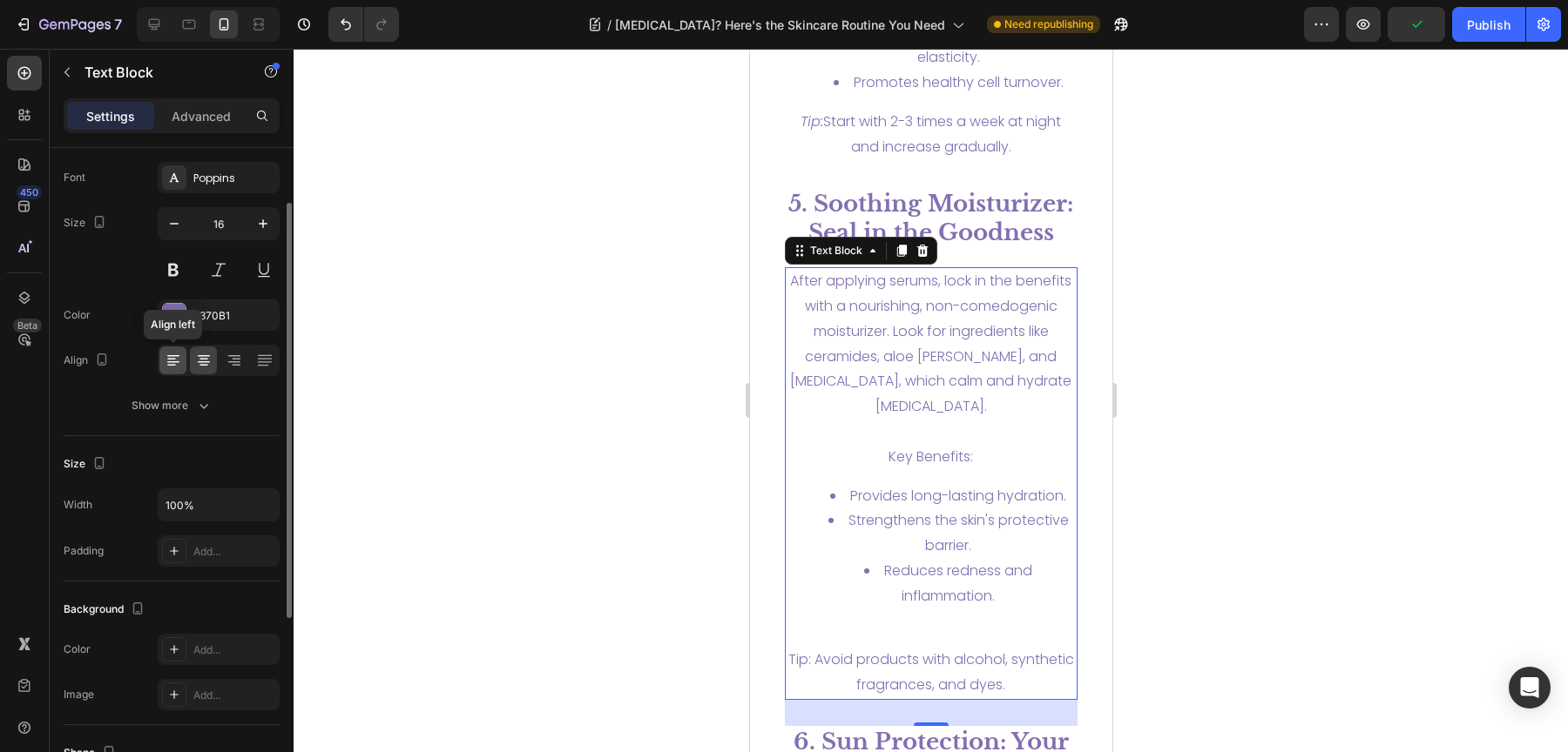
click at [176, 359] on icon at bounding box center [173, 361] width 18 height 18
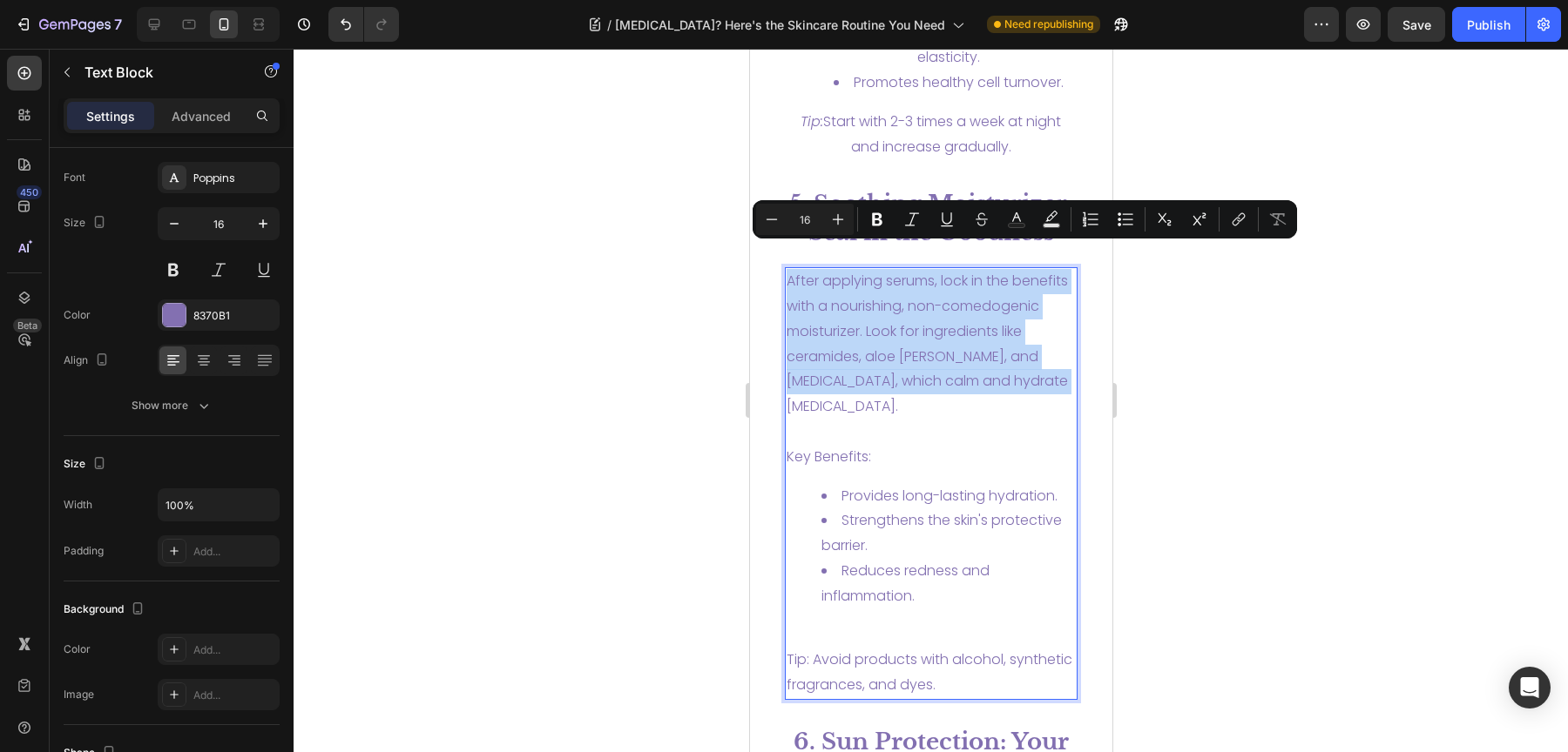
drag, startPoint x: 898, startPoint y: 386, endPoint x: 1173, endPoint y: 371, distance: 275.4
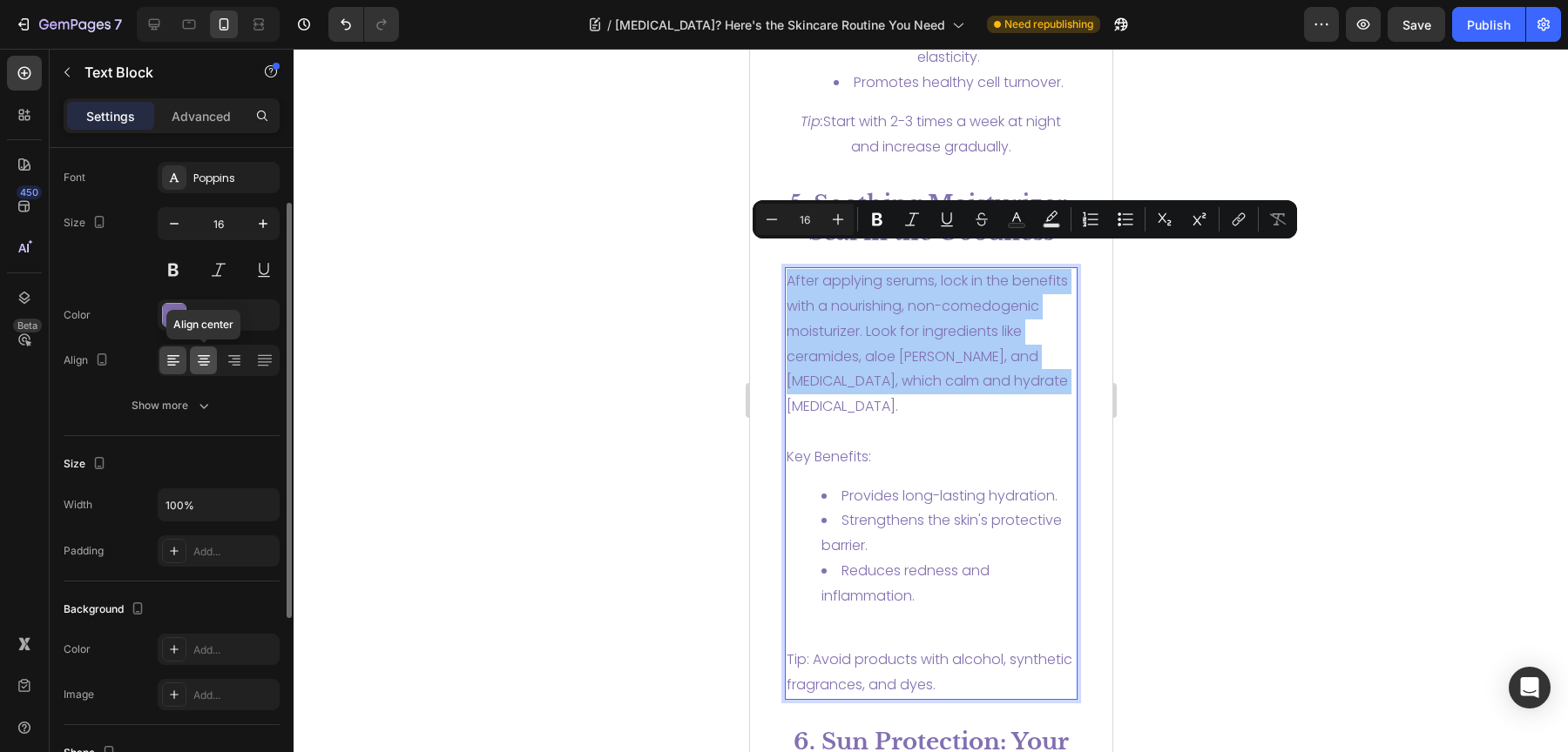
click at [200, 352] on icon at bounding box center [204, 361] width 18 height 18
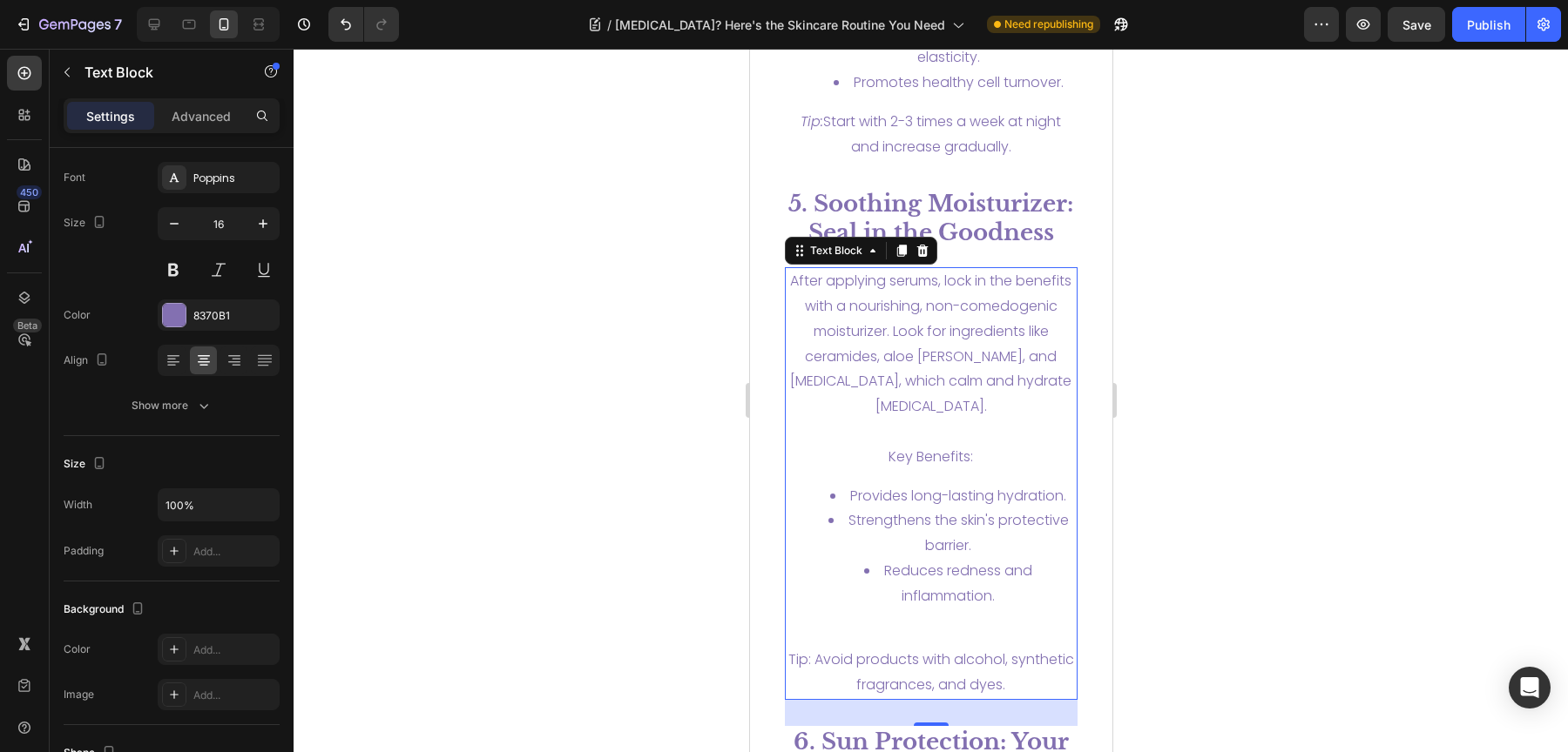
click at [879, 559] on li "Reduces redness and inflammation." at bounding box center [948, 584] width 255 height 51
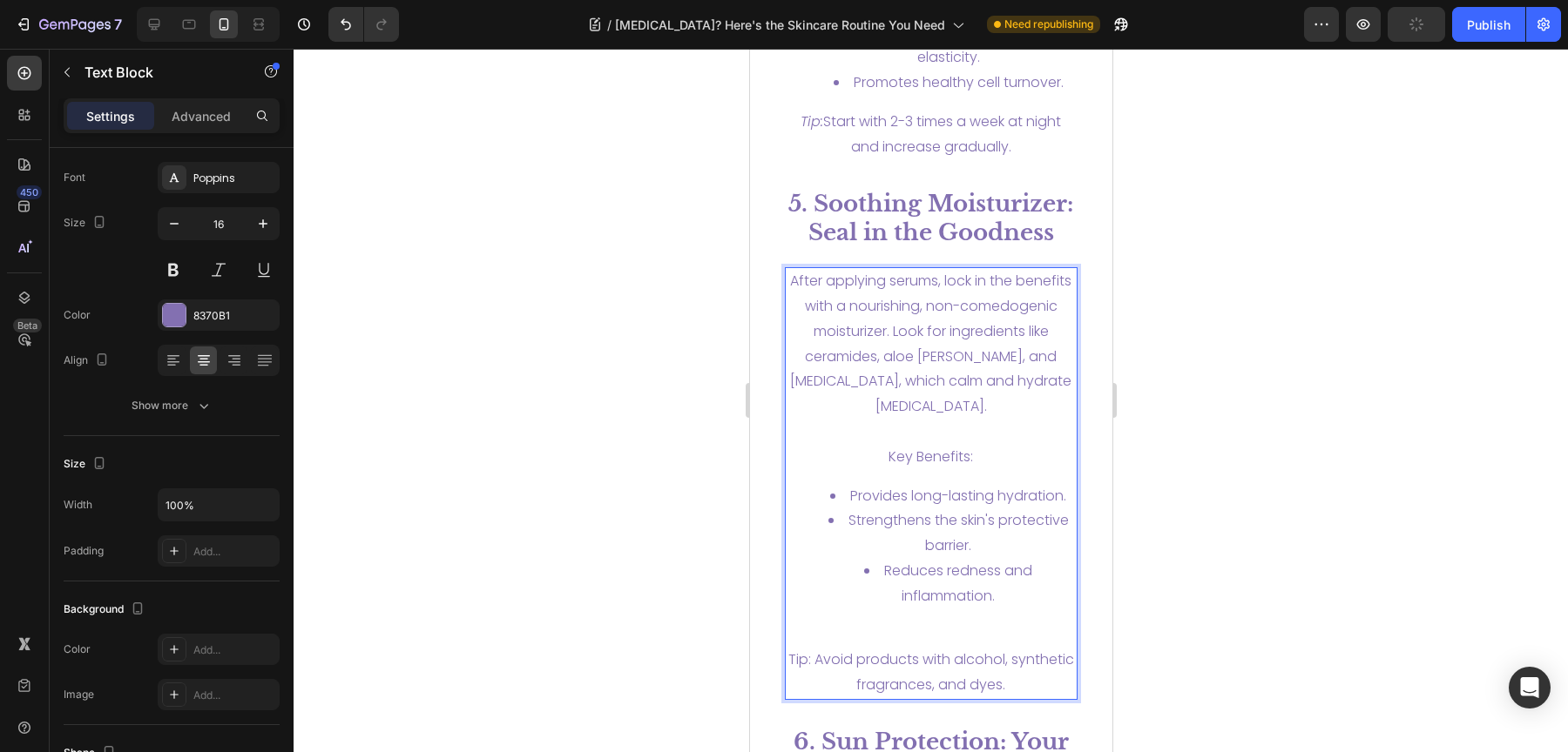
click at [873, 559] on li "Reduces redness and inflammation." at bounding box center [948, 584] width 255 height 51
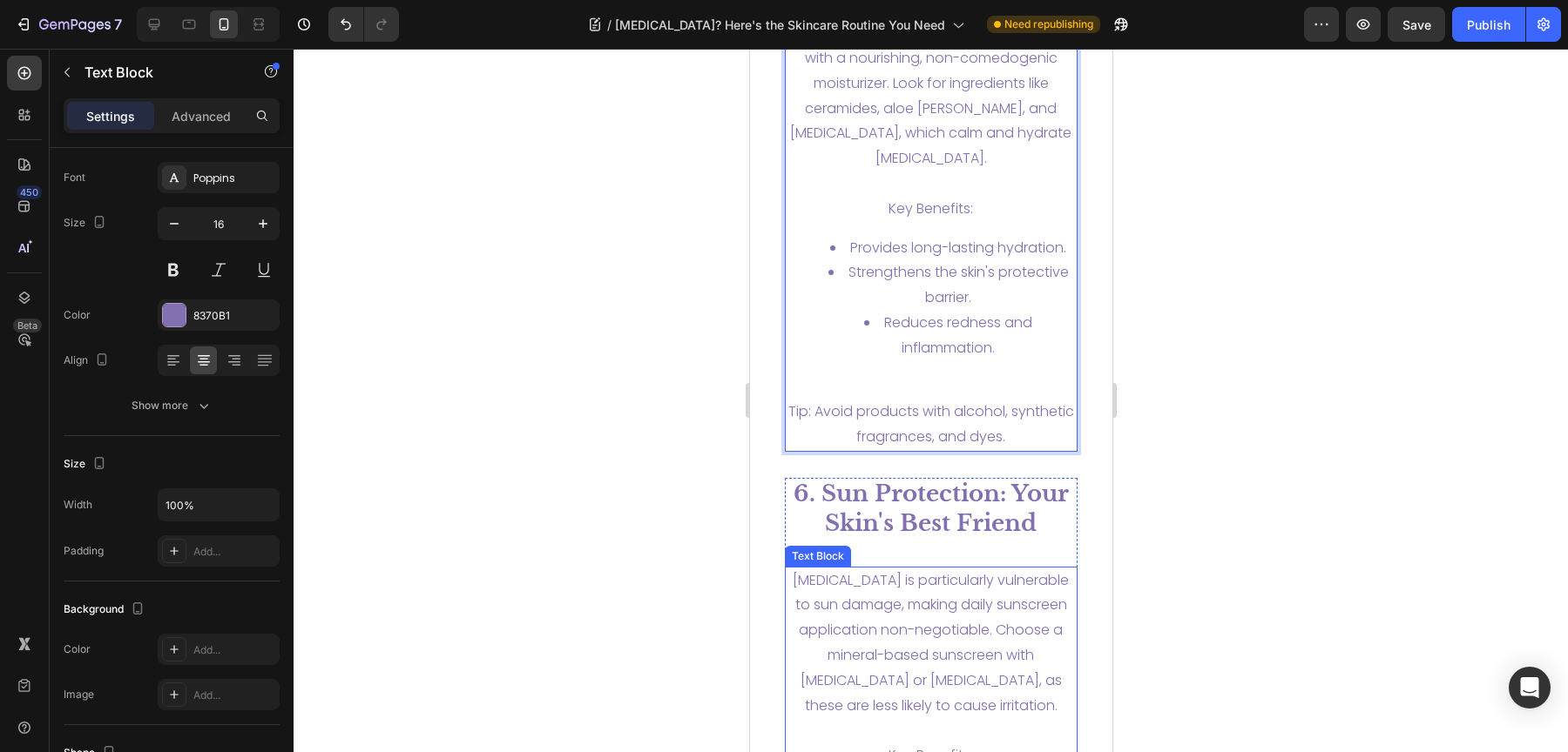
scroll to position [5685, 0]
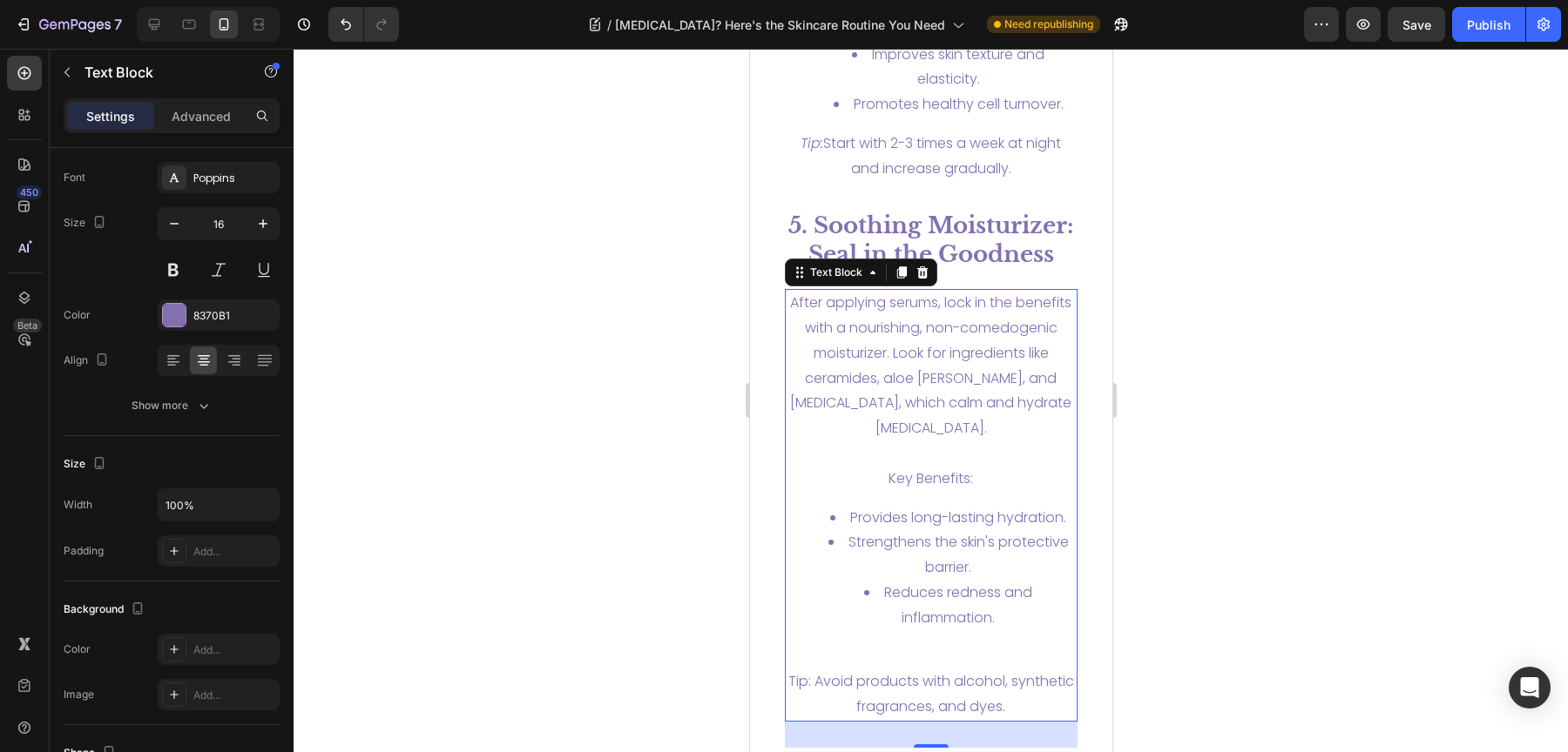
drag, startPoint x: 1288, startPoint y: 460, endPoint x: 296, endPoint y: 396, distance: 994.1
click at [1288, 460] on div at bounding box center [930, 400] width 1275 height 703
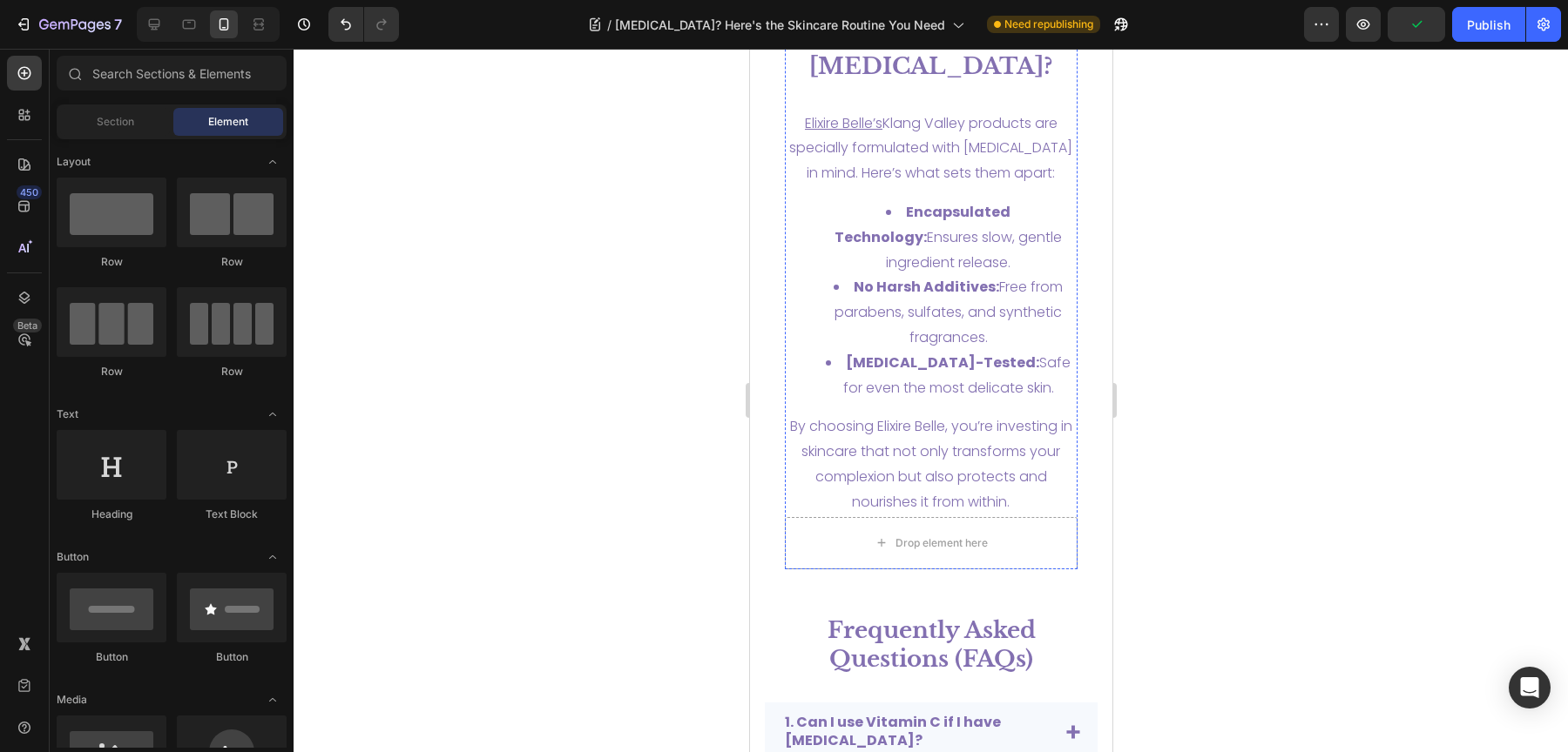
scroll to position [7274, 0]
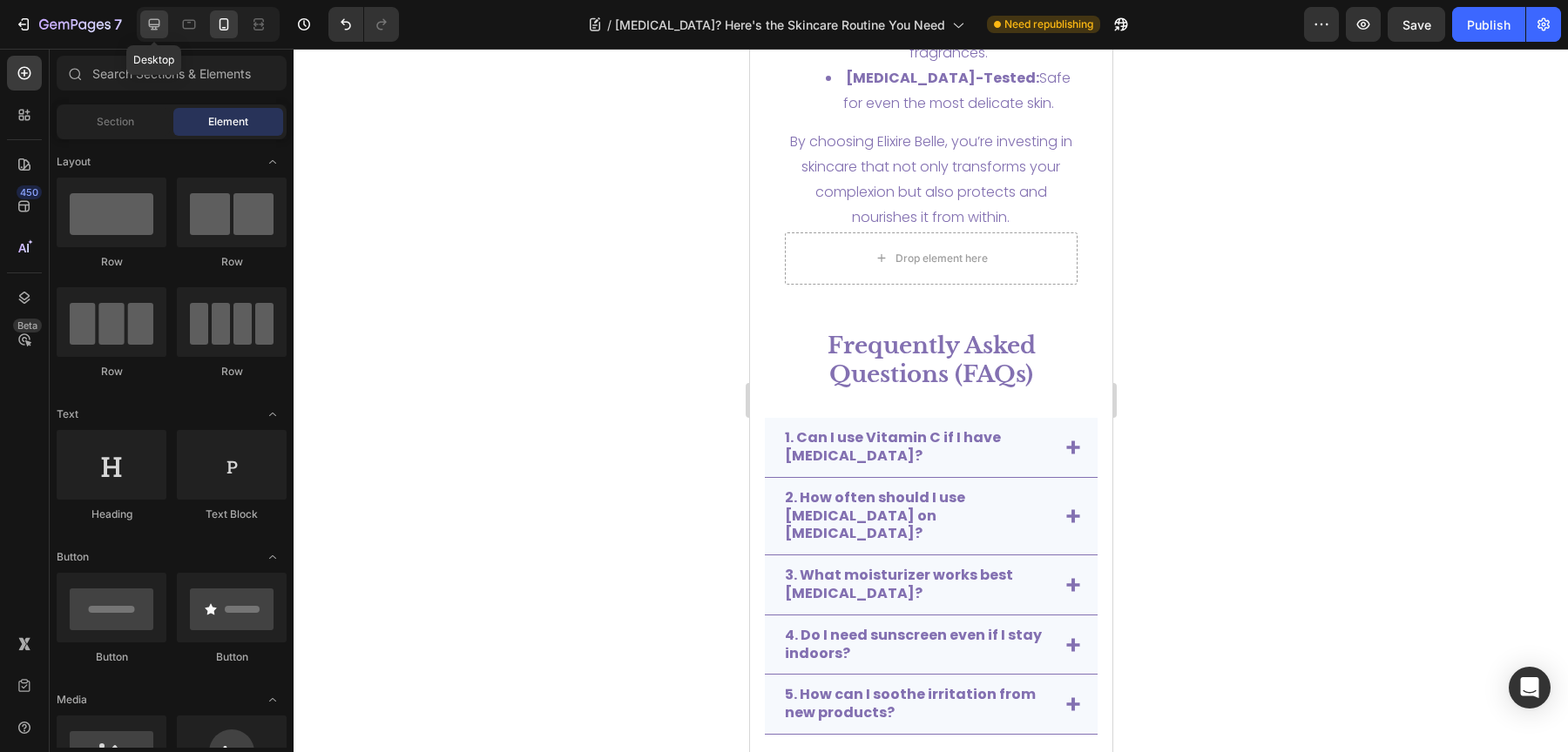
click at [165, 23] on div at bounding box center [154, 24] width 28 height 28
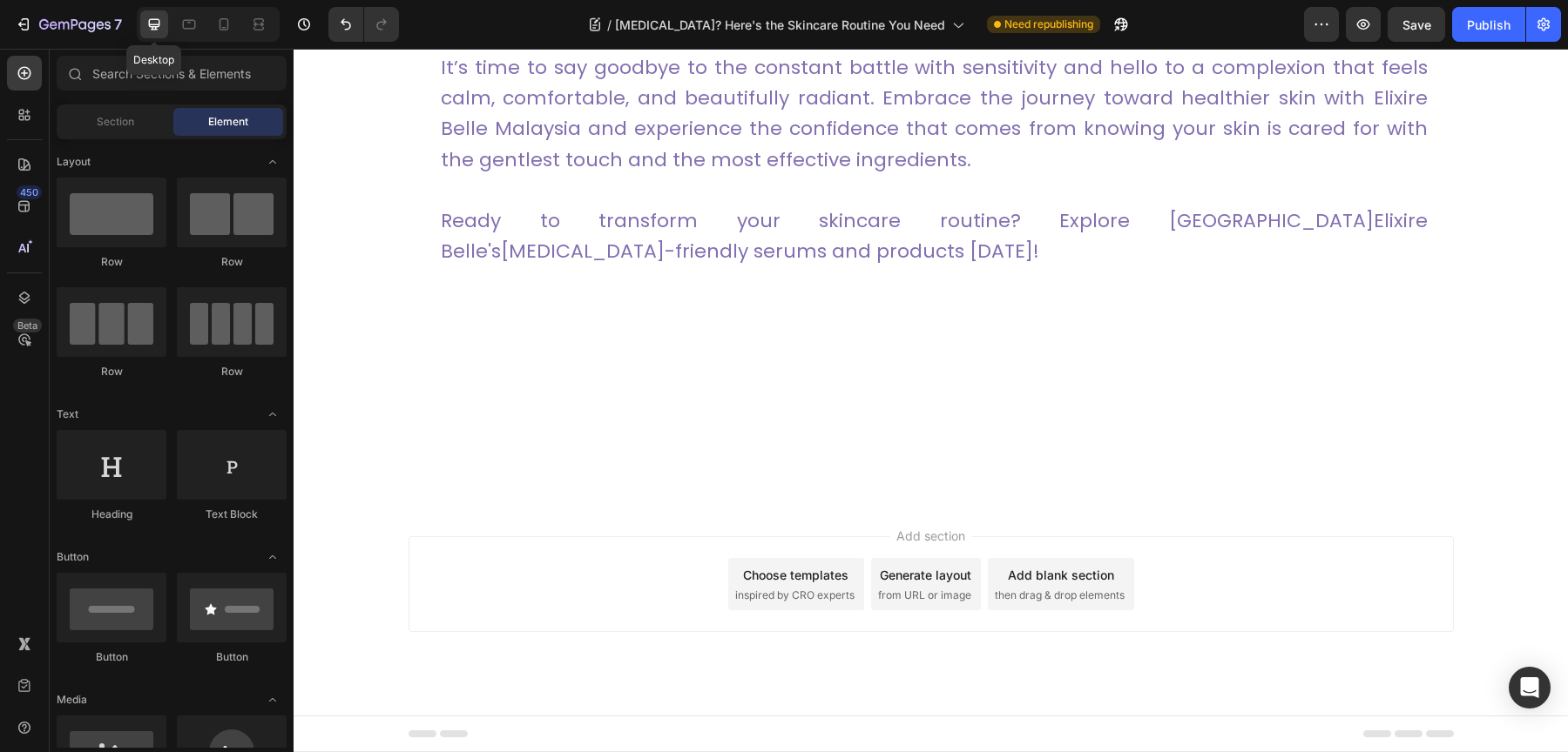
scroll to position [5805, 0]
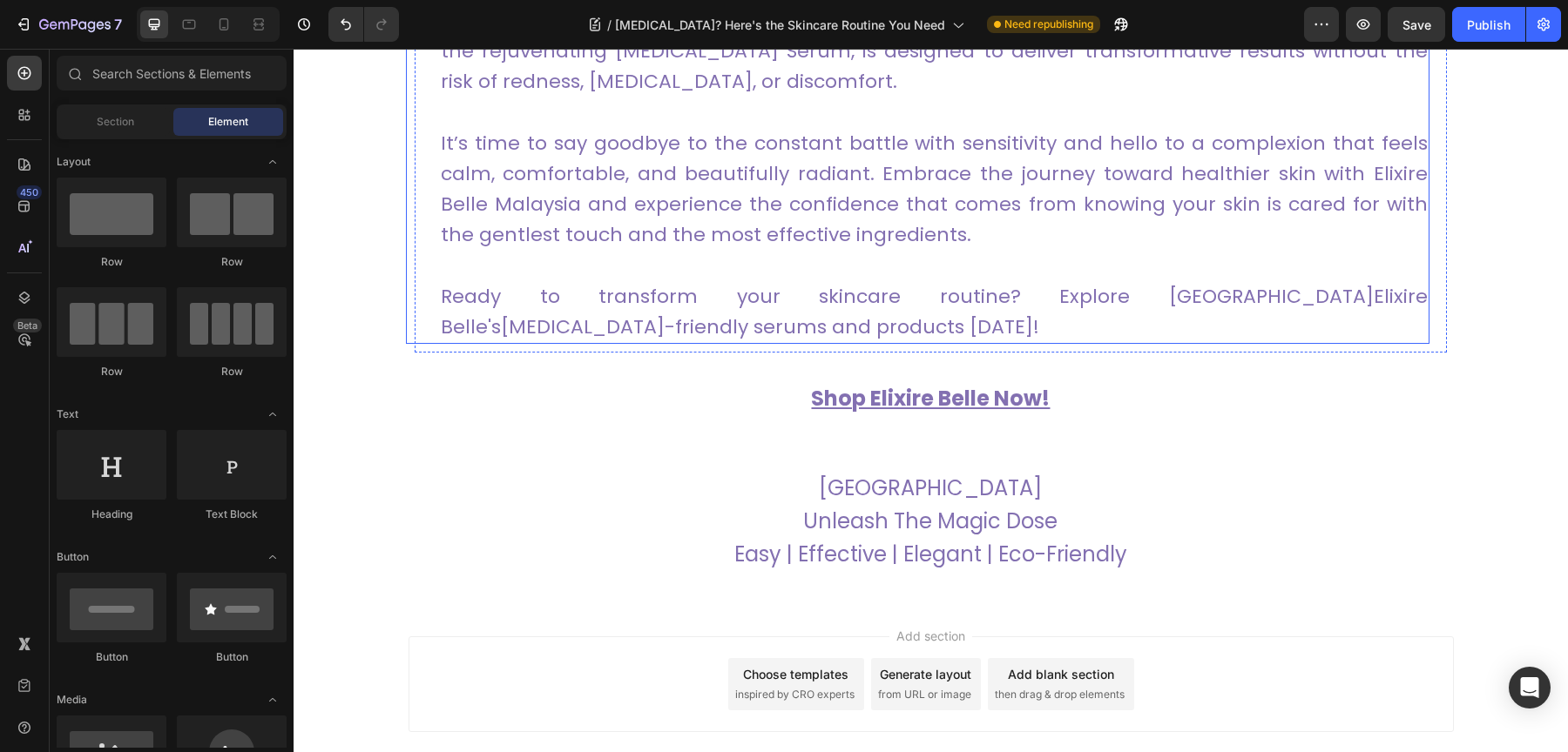
click at [671, 221] on p "It’s time to say goodbye to the constant battle with sensitivity and hello to a…" at bounding box center [935, 189] width 987 height 123
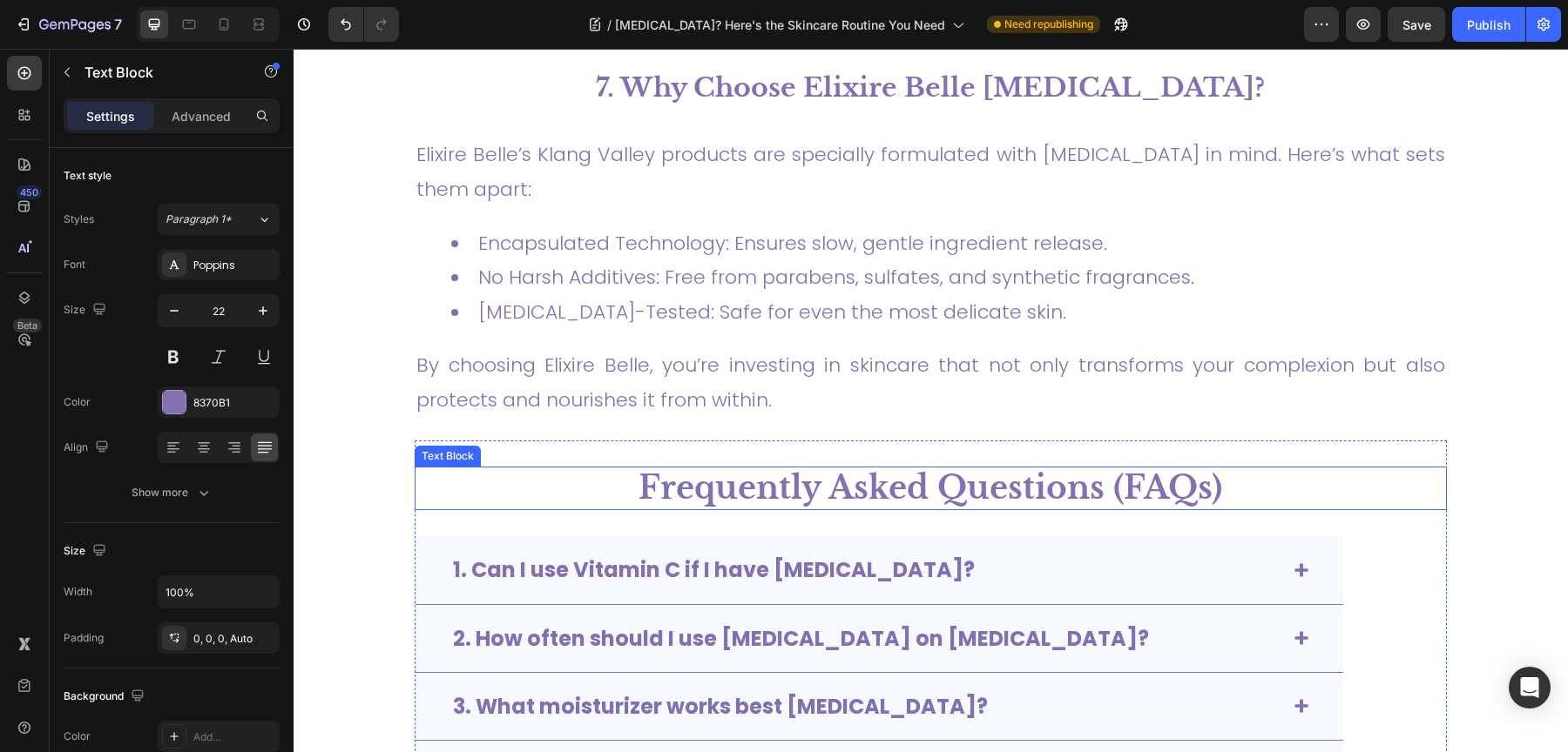
scroll to position [87, 0]
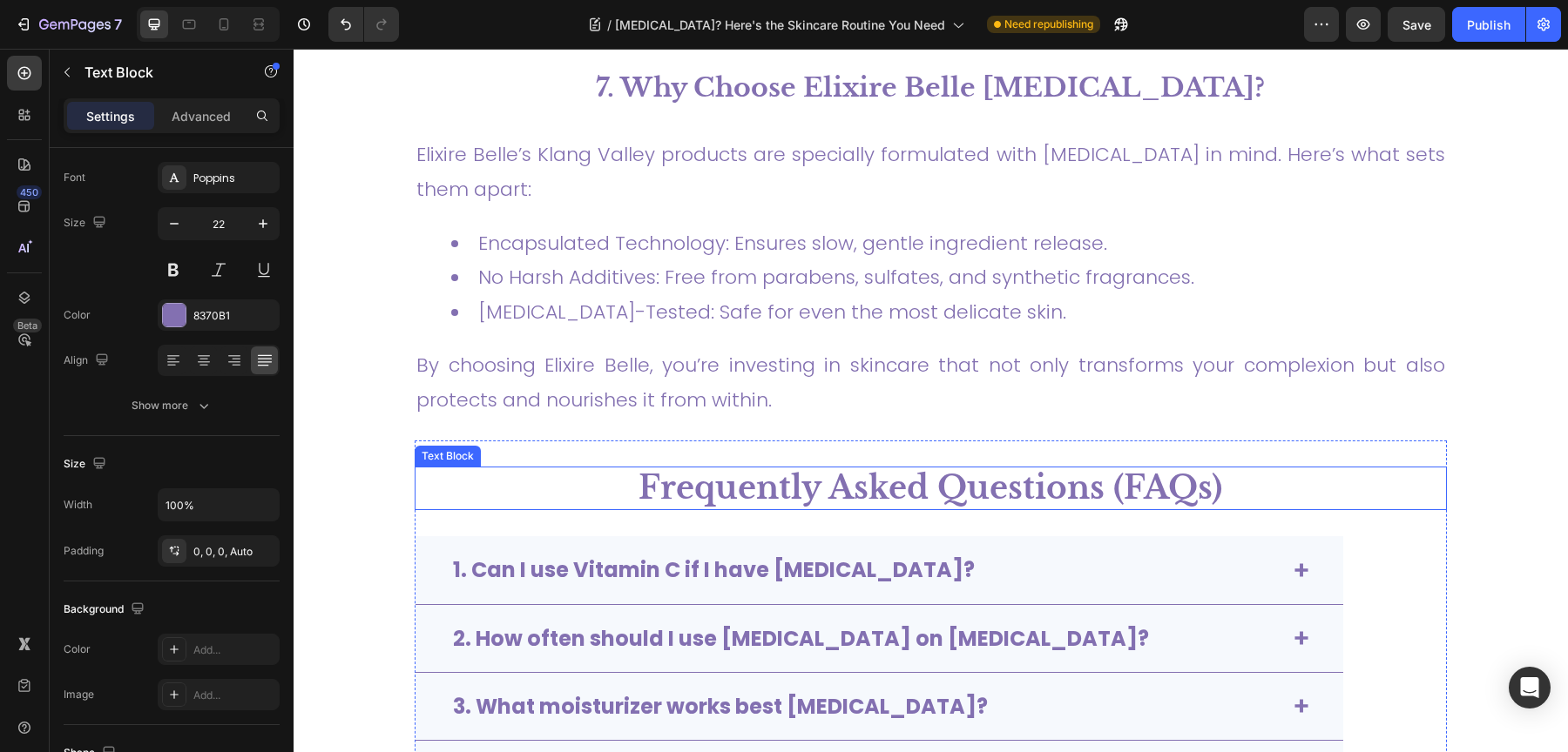
click at [722, 468] on span "Frequently Asked Questions (FAQs)" at bounding box center [930, 488] width 583 height 39
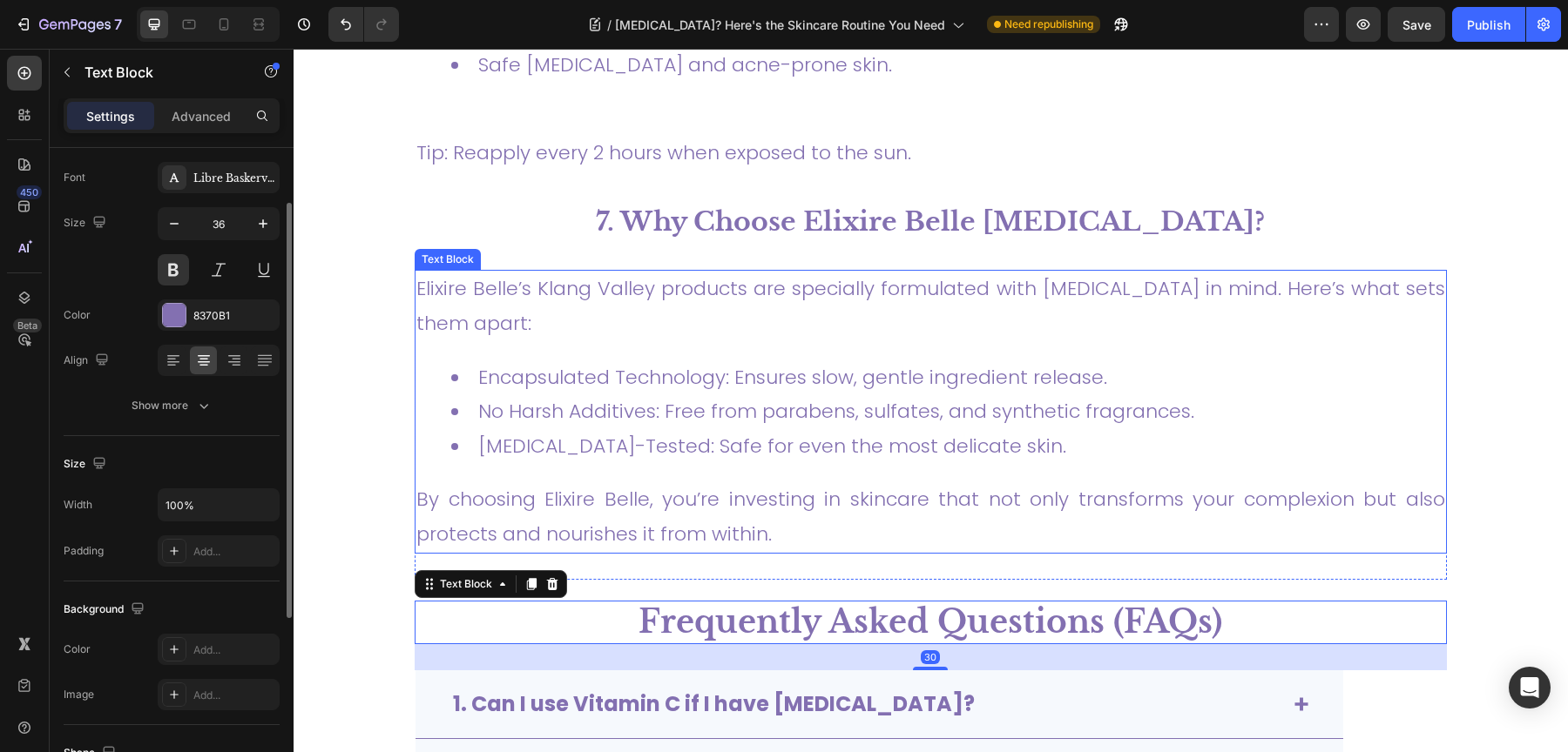
scroll to position [4897, 0]
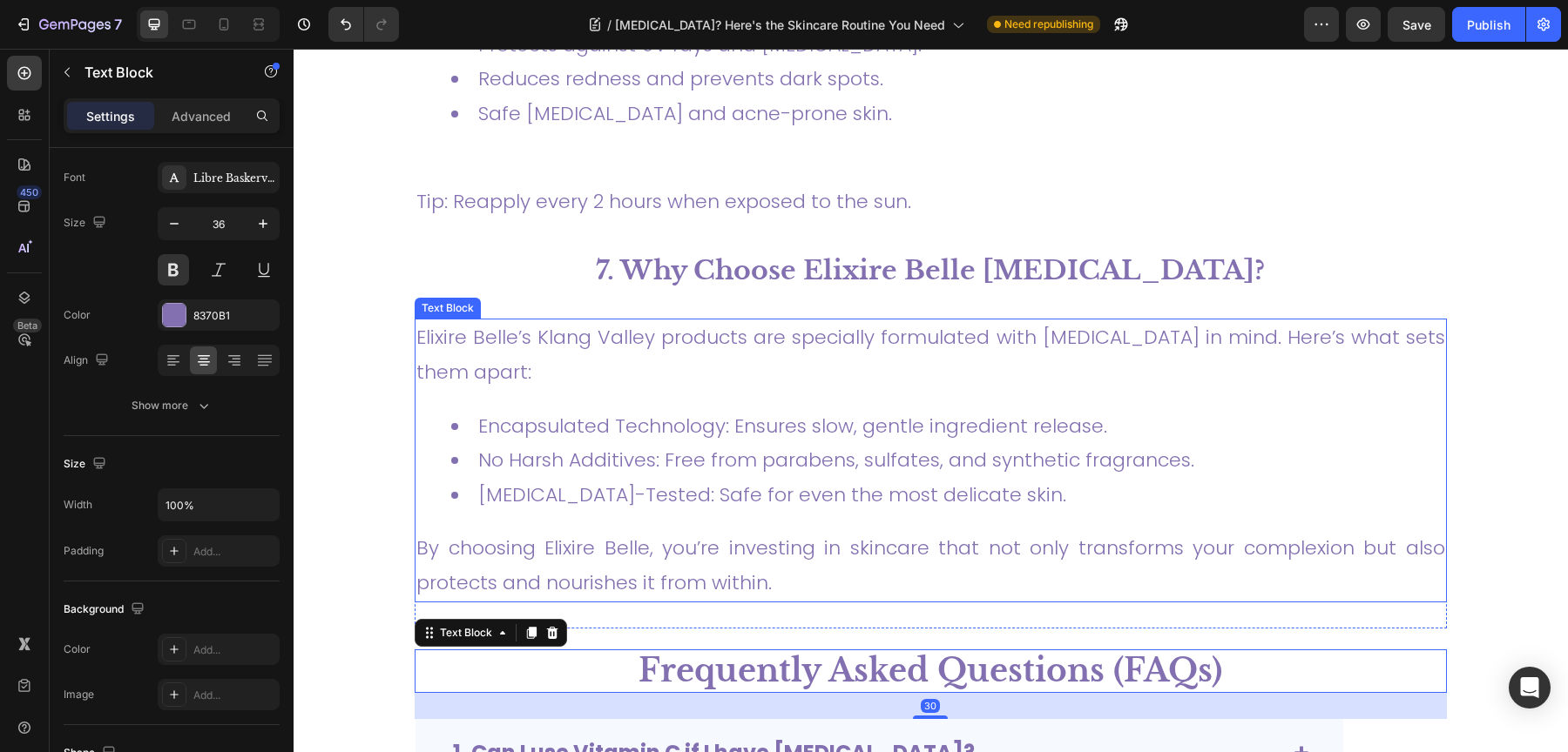
click at [713, 409] on li "Encapsulated Technology: Ensures slow, gentle ingredient release." at bounding box center [947, 426] width 993 height 35
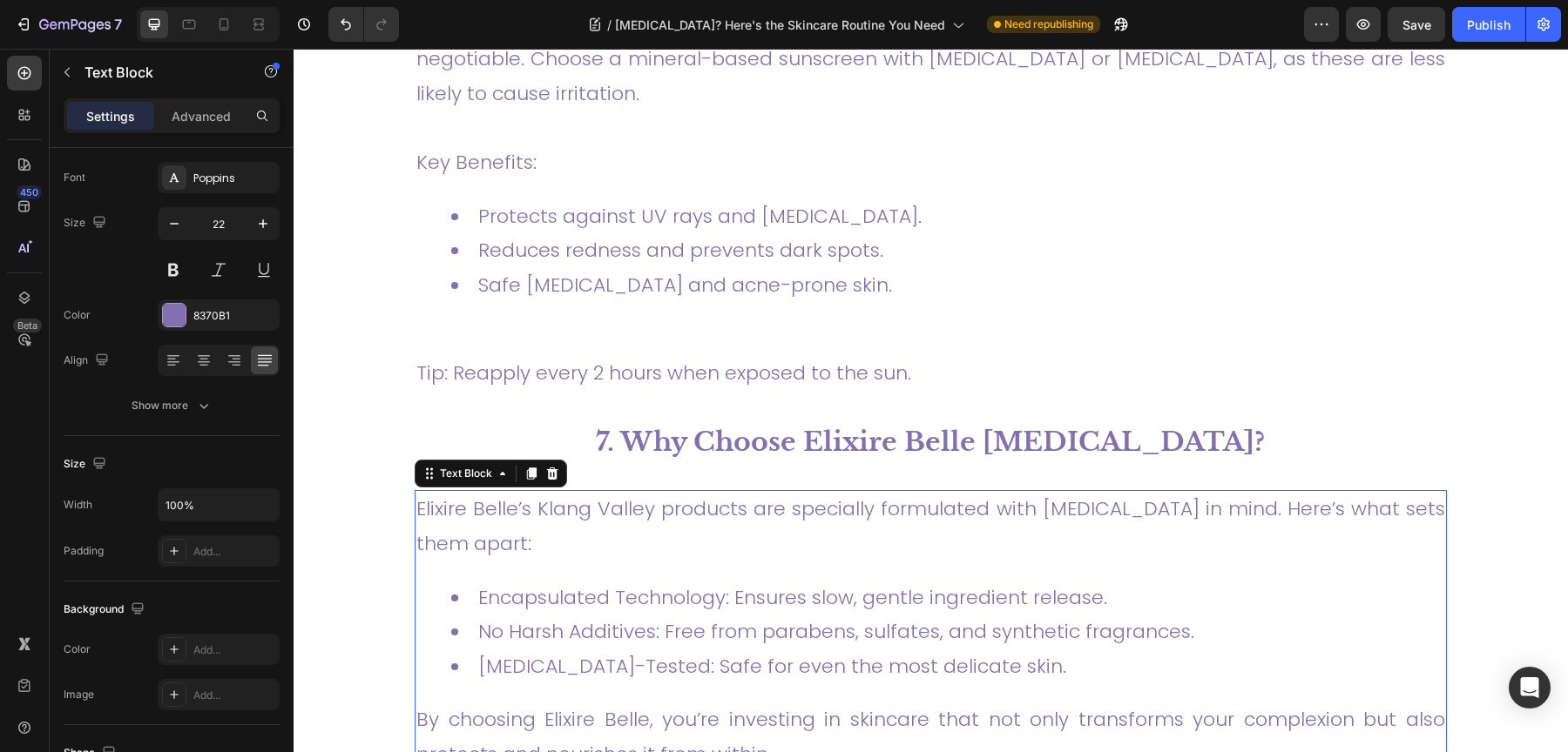
scroll to position [4720, 0]
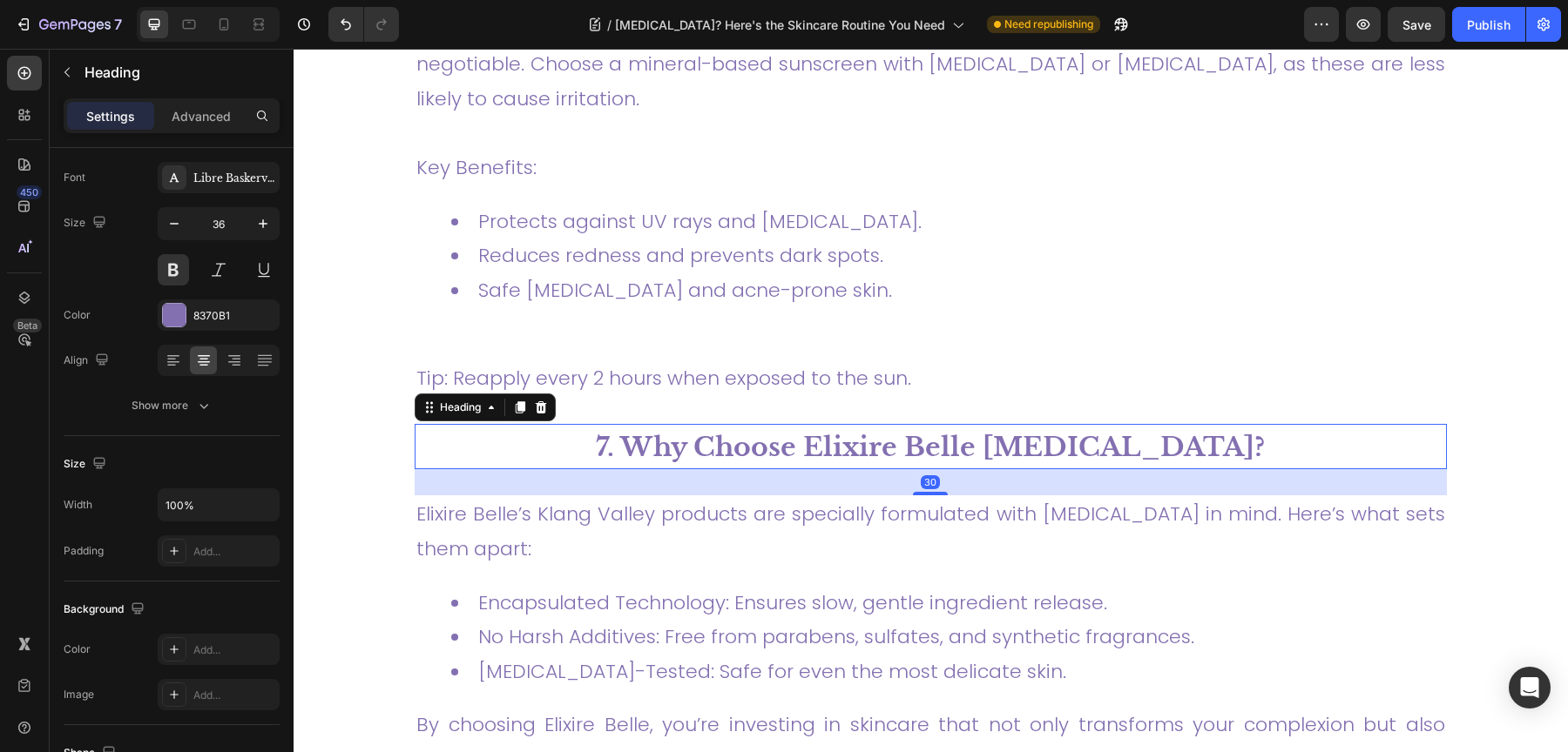
click at [732, 431] on span "7. Why Choose Elixire Belle [MEDICAL_DATA]?" at bounding box center [930, 447] width 669 height 32
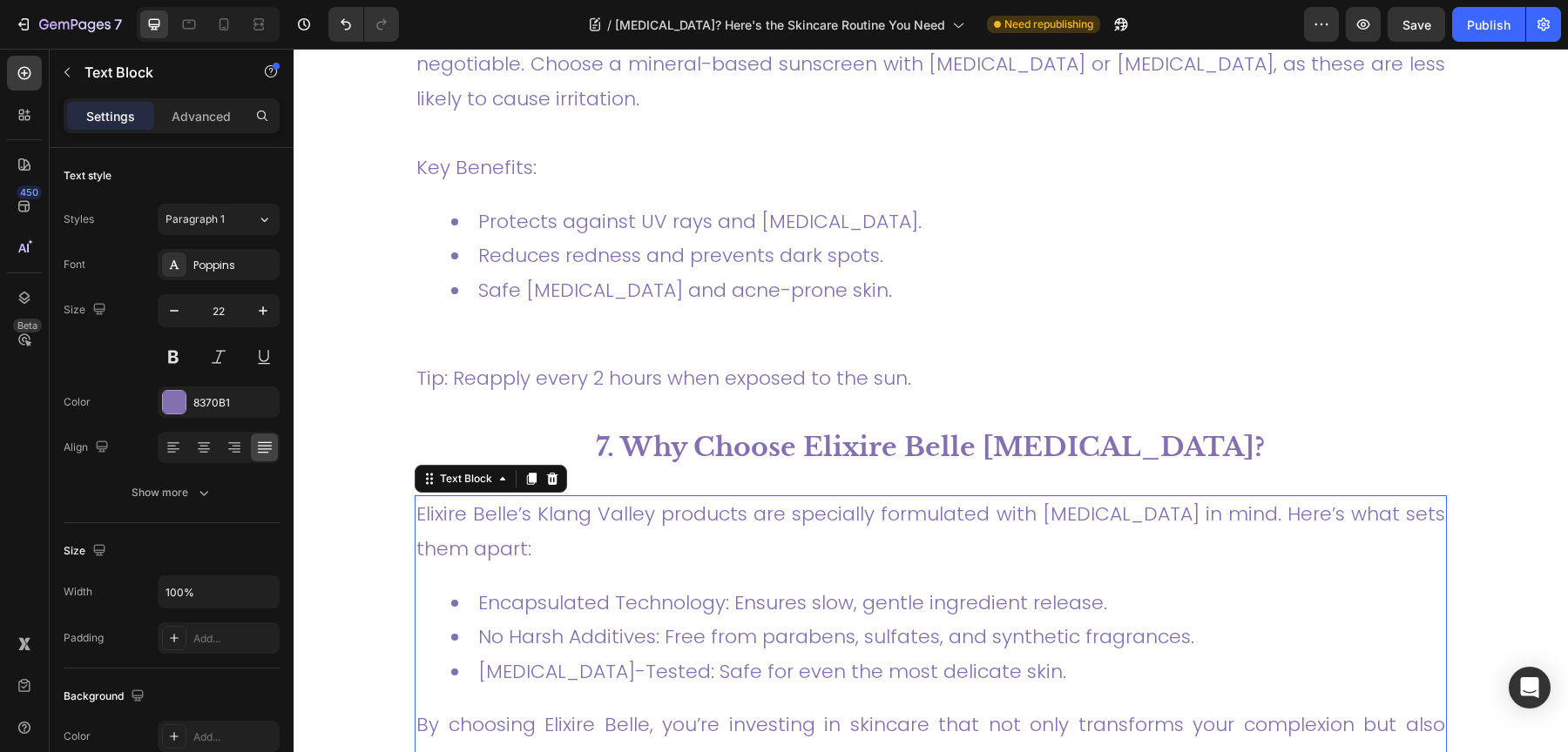
click at [721, 500] on div "Elixire Belle’s Klang Valley products are specially formulated with [MEDICAL_DA…" at bounding box center [930, 636] width 1033 height 283
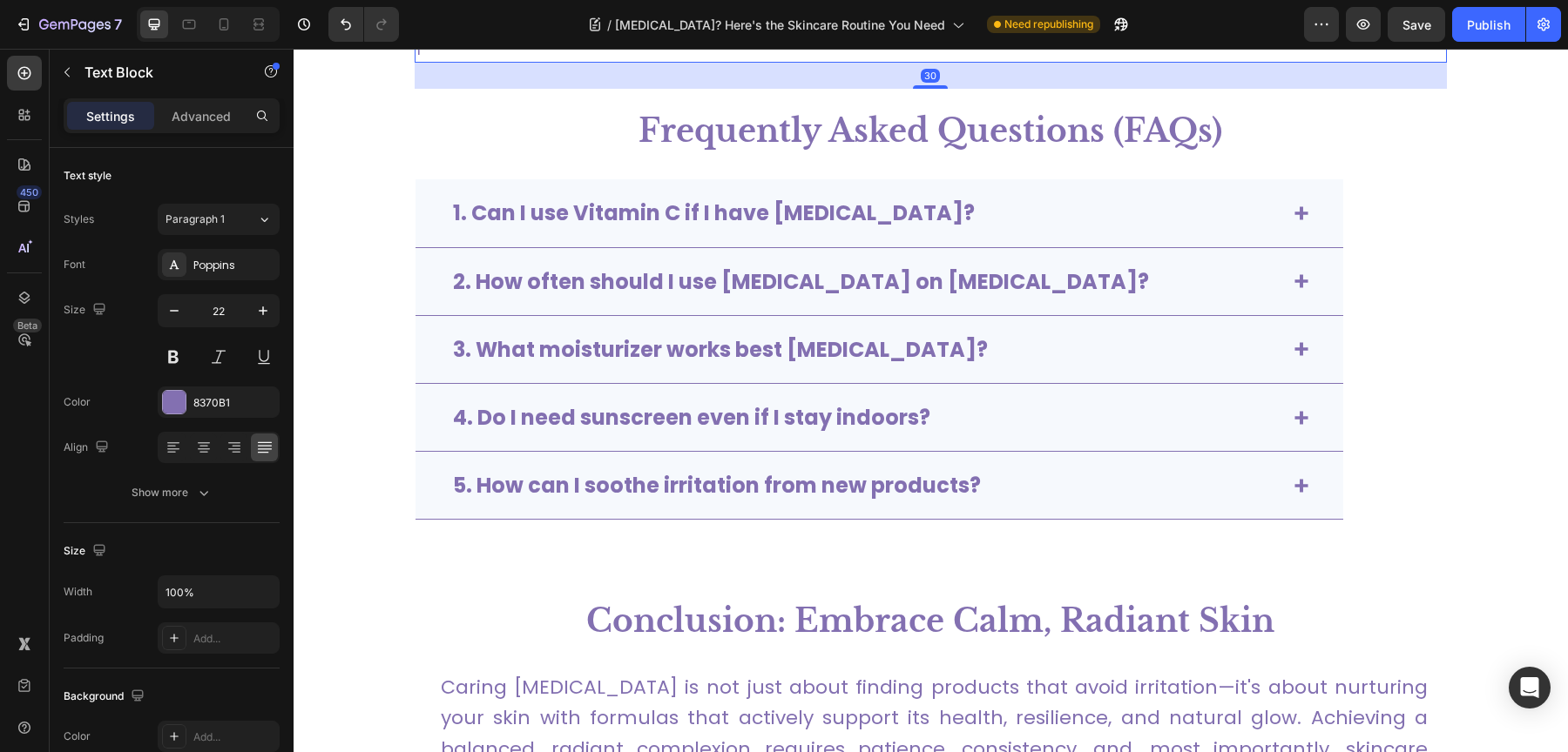
scroll to position [5456, 0]
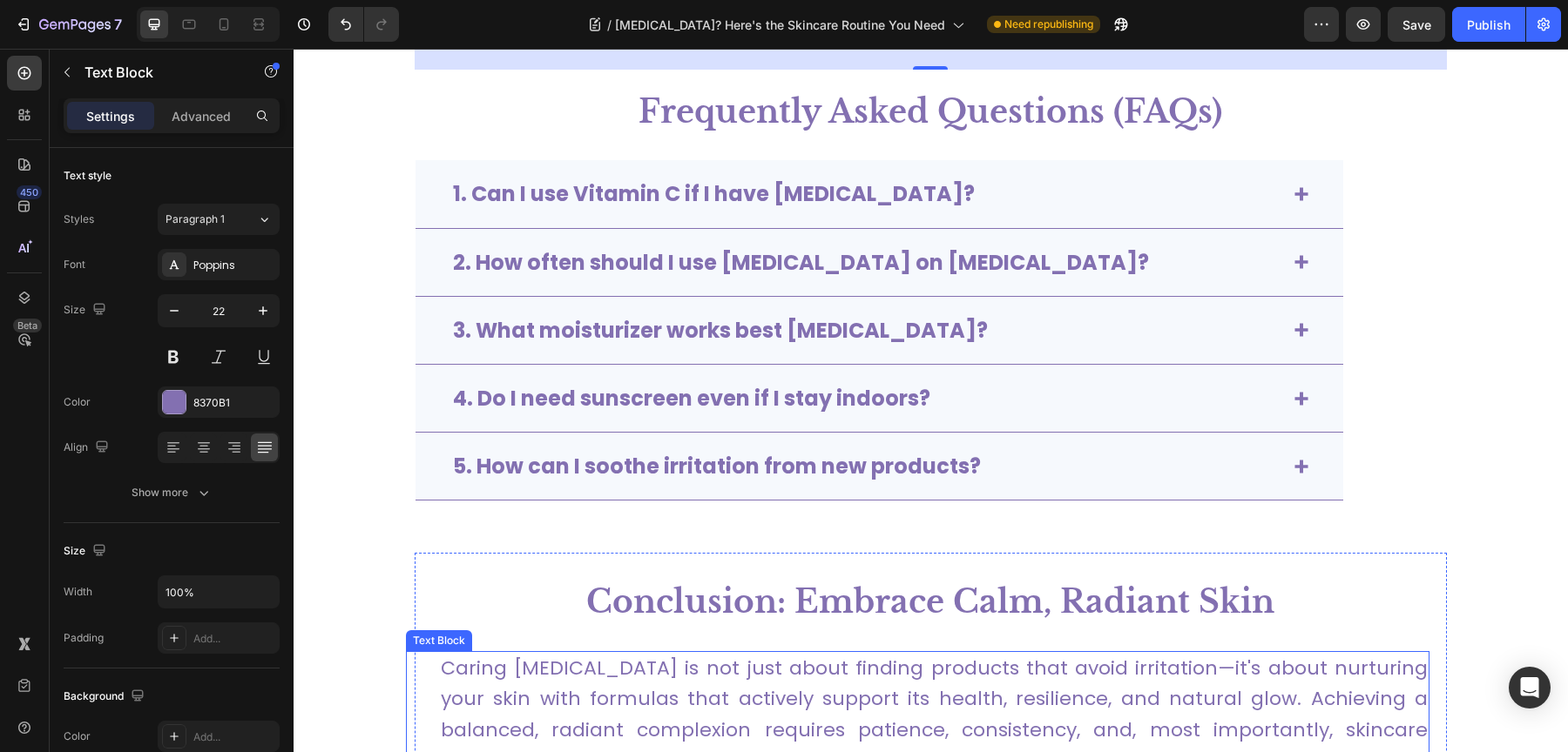
click at [727, 653] on p "Caring [MEDICAL_DATA] is not just about finding products that avoid irritation—…" at bounding box center [935, 730] width 987 height 153
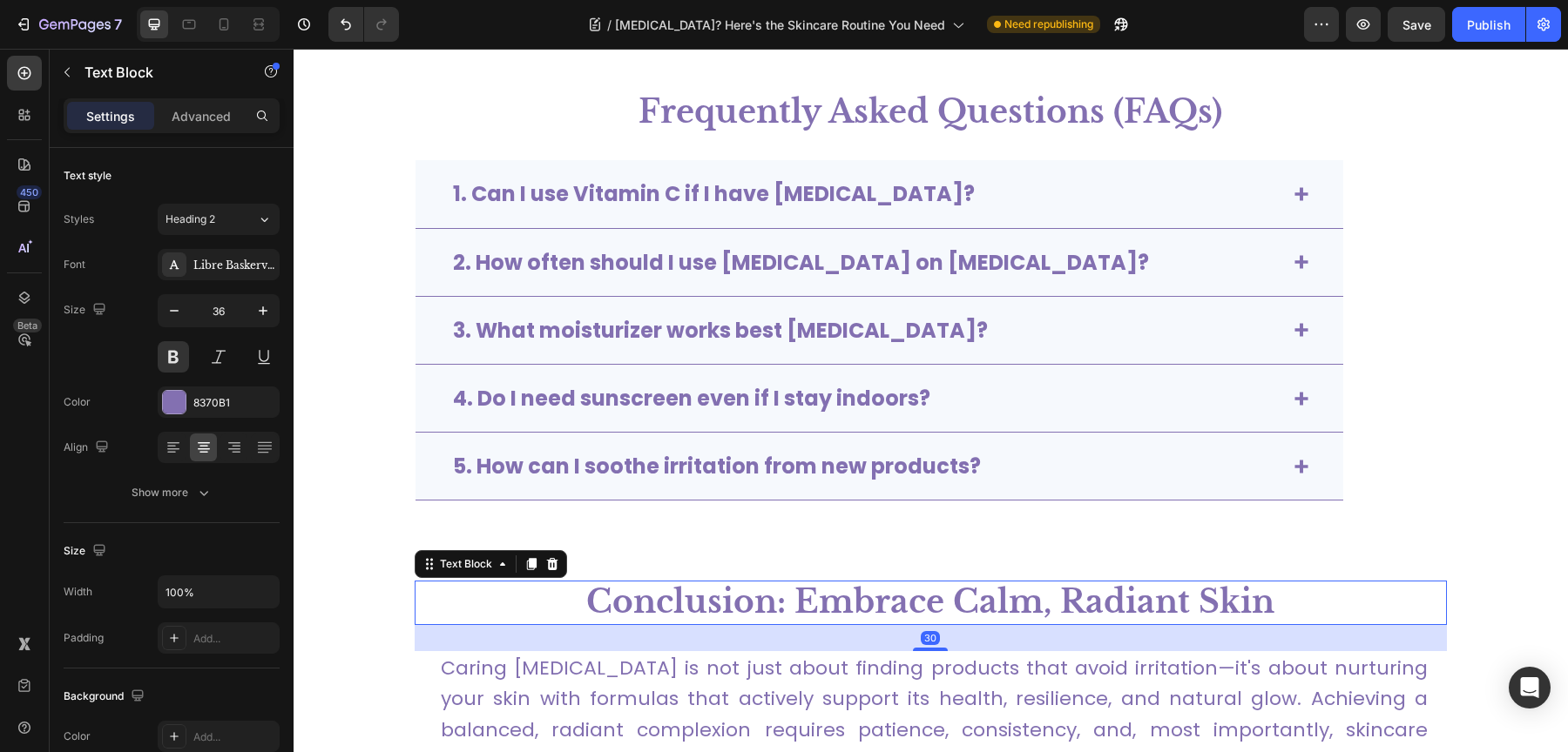
click at [709, 582] on strong "Conclusion: Embrace Calm, Radiant Skin" at bounding box center [930, 602] width 688 height 39
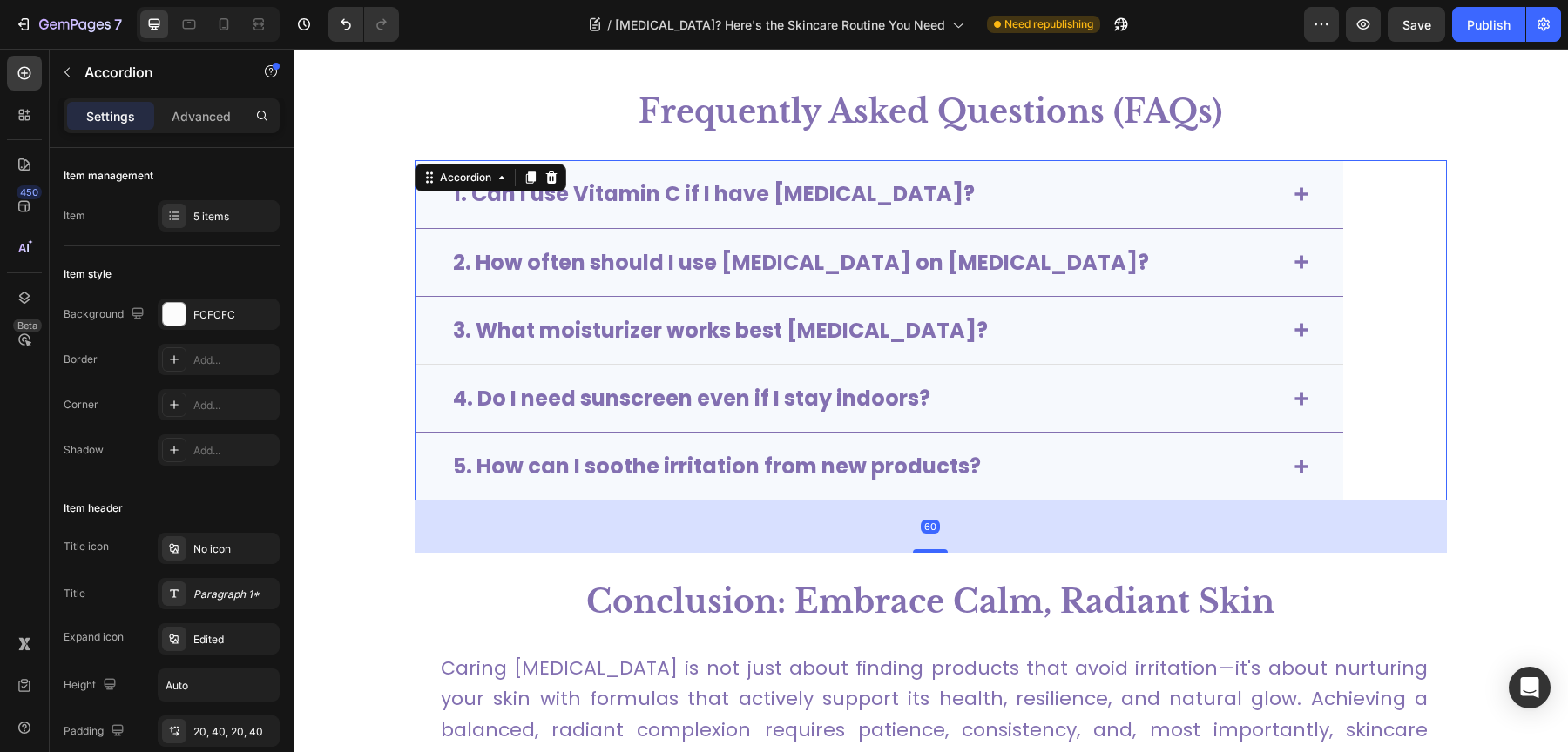
click at [620, 316] on strong "3. What moisturizer works best [MEDICAL_DATA]?" at bounding box center [720, 331] width 535 height 28
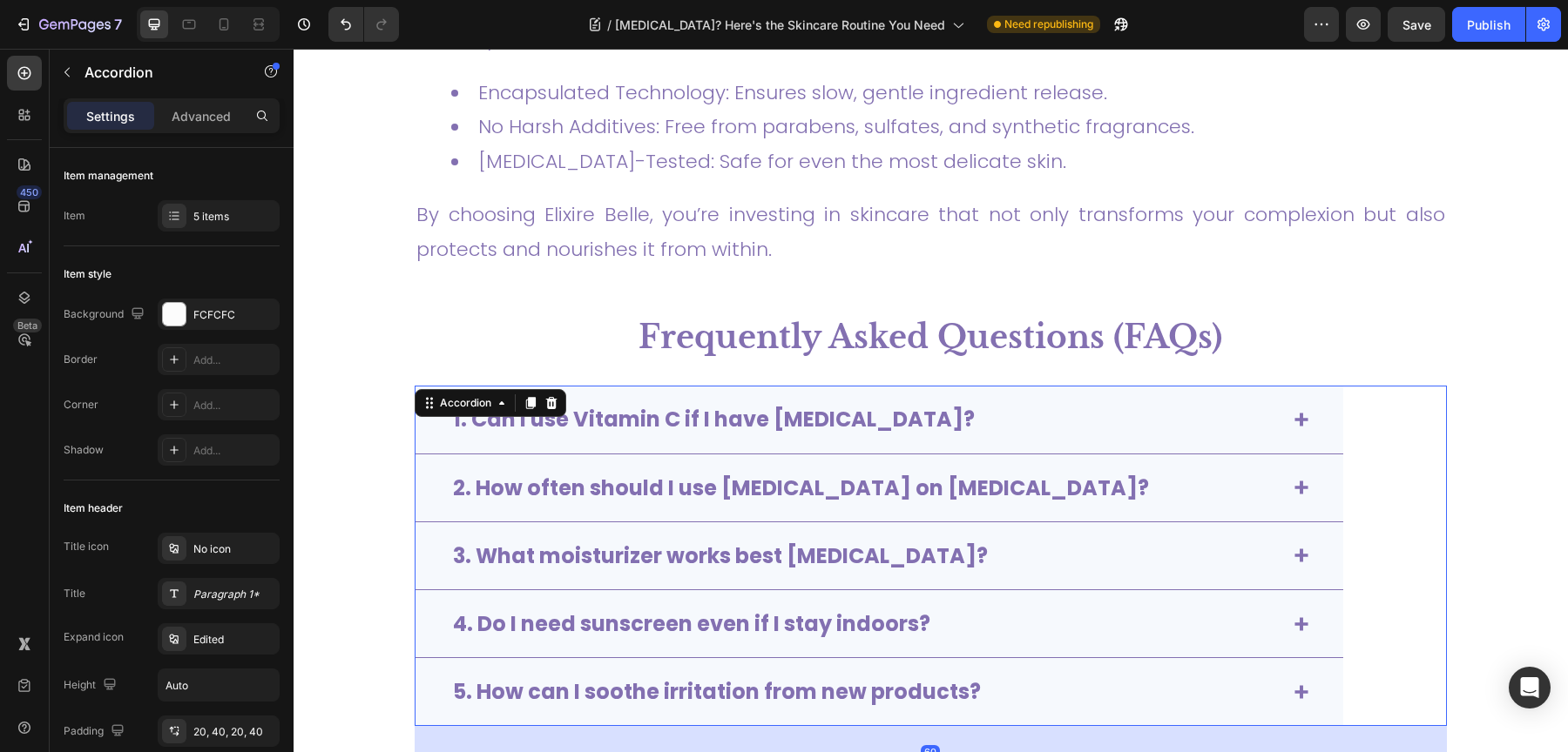
scroll to position [5196, 0]
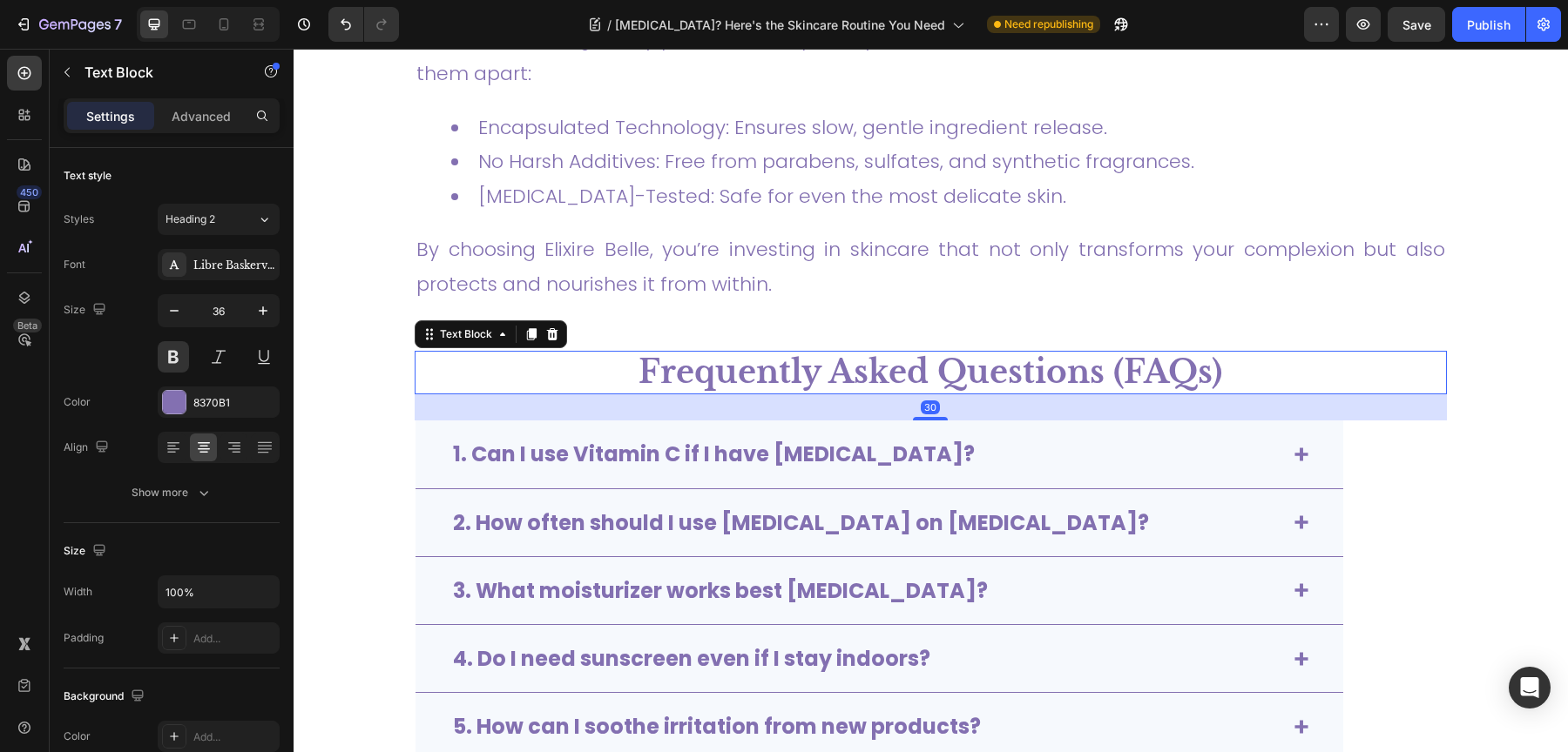
click at [762, 353] on span "Frequently Asked Questions (FAQs)" at bounding box center [930, 372] width 583 height 39
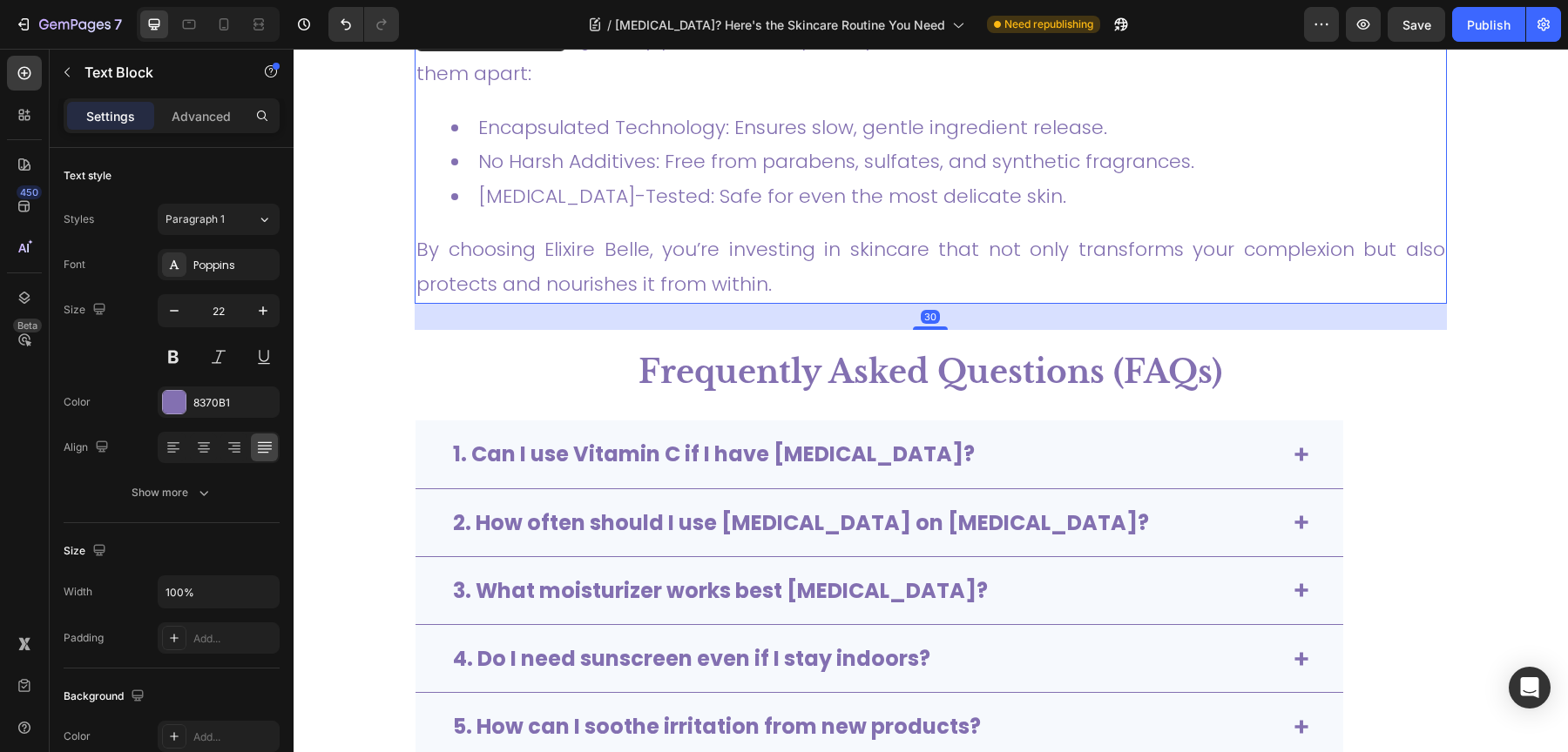
click at [759, 236] on link "By choosing Elixire Belle, you’re investing in skincare that not only transform…" at bounding box center [930, 267] width 1029 height 62
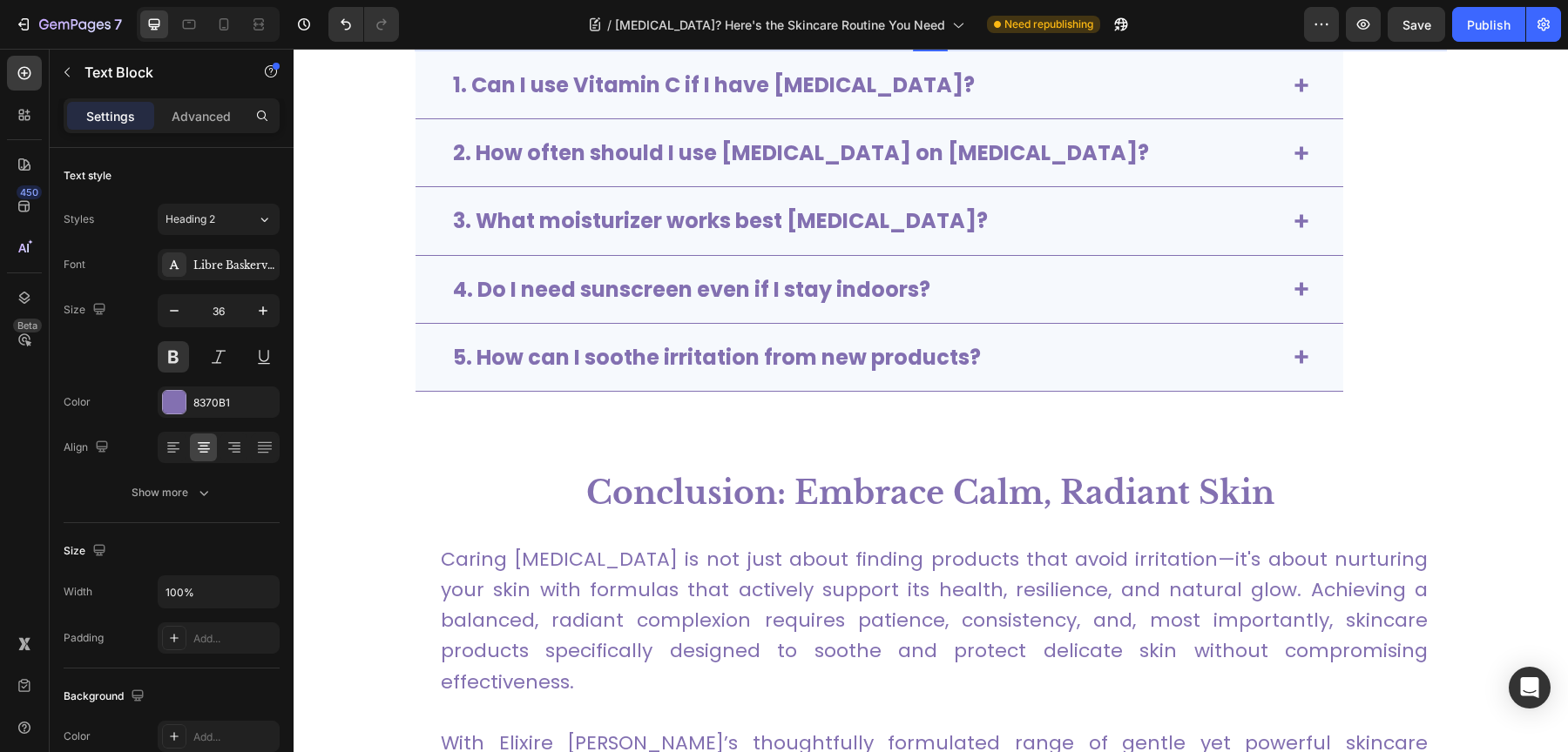
scroll to position [5582, 0]
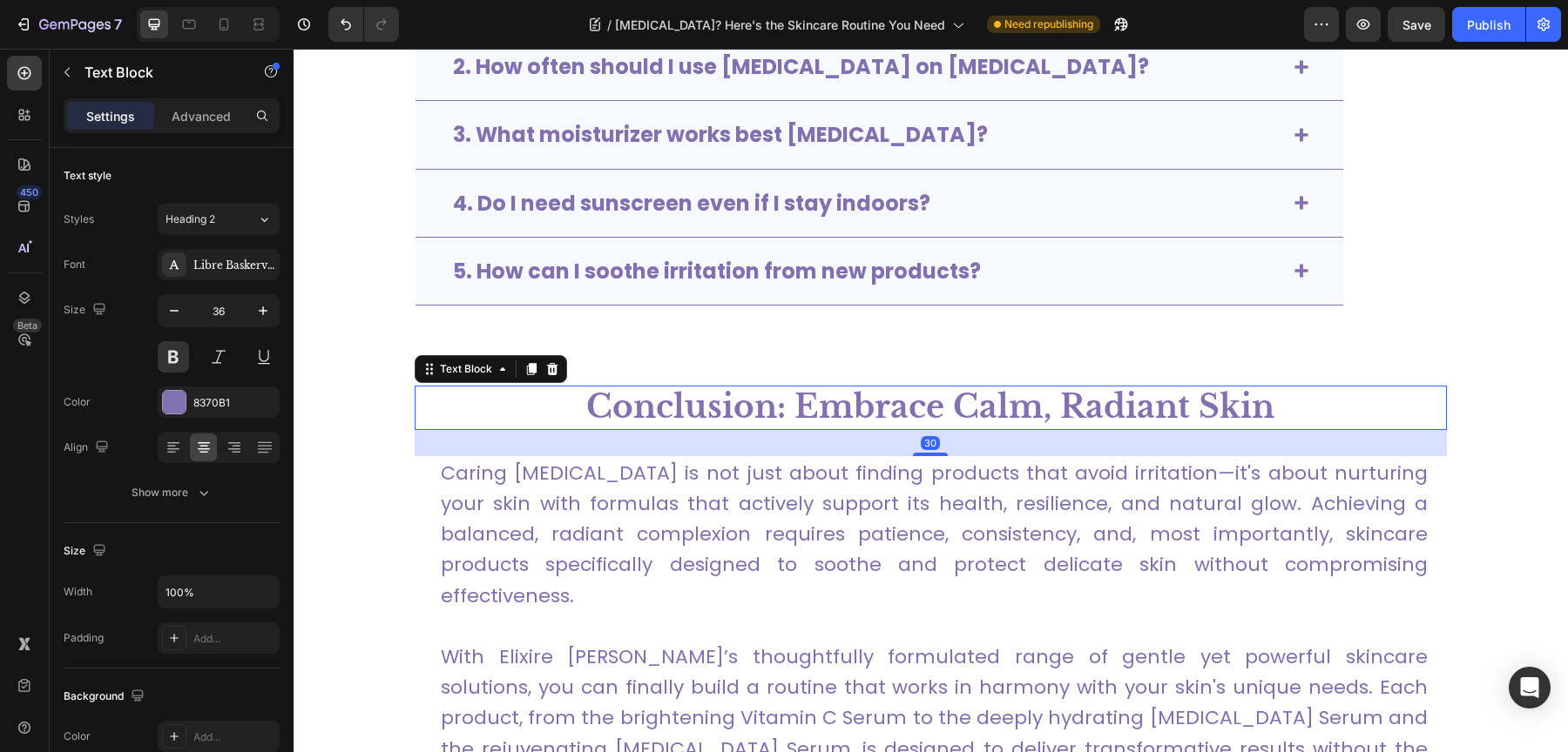
click at [743, 397] on strong "Conclusion: Embrace Calm, Radiant Skin" at bounding box center [930, 407] width 688 height 39
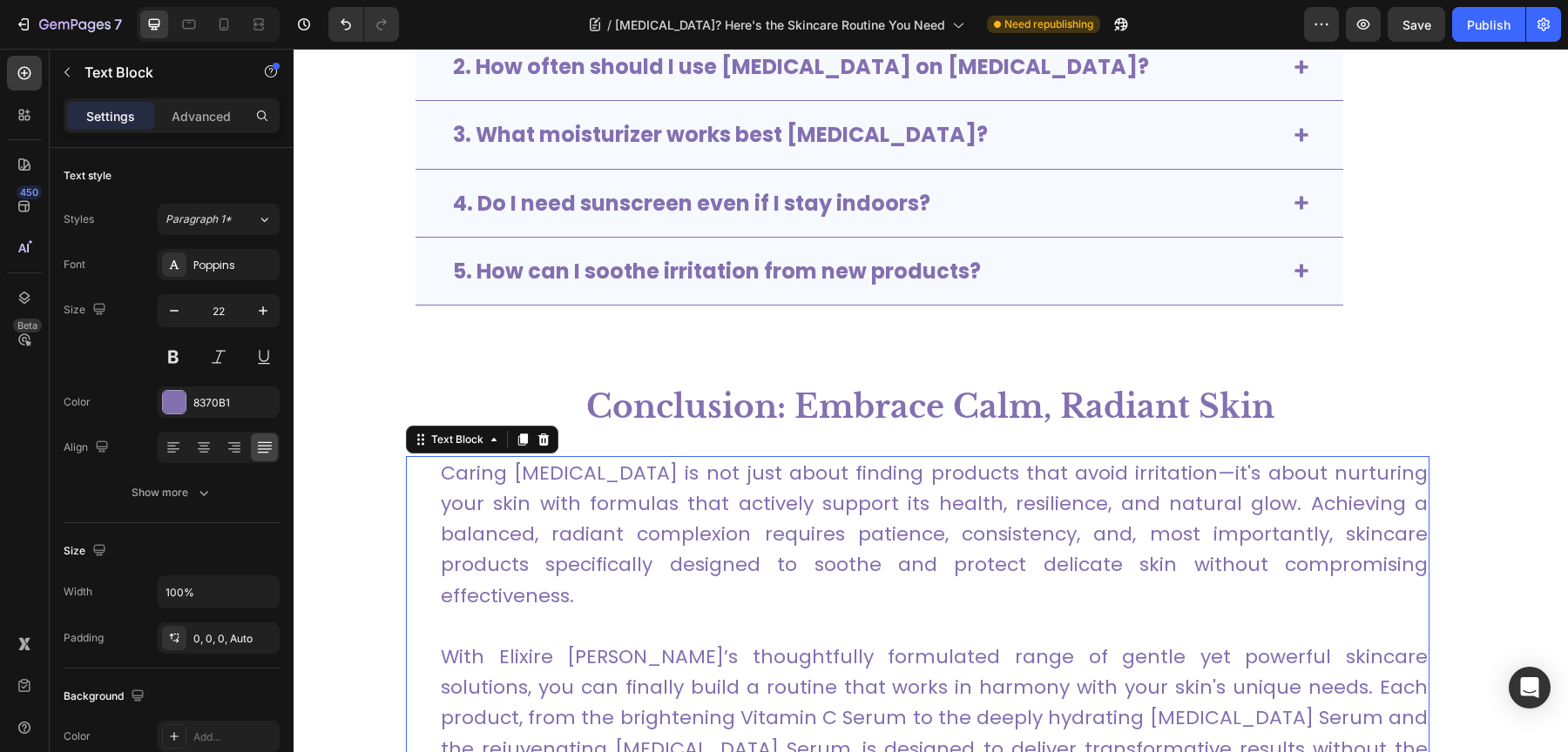
click at [720, 520] on p "Caring [MEDICAL_DATA] is not just about finding products that avoid irritation—…" at bounding box center [935, 534] width 987 height 153
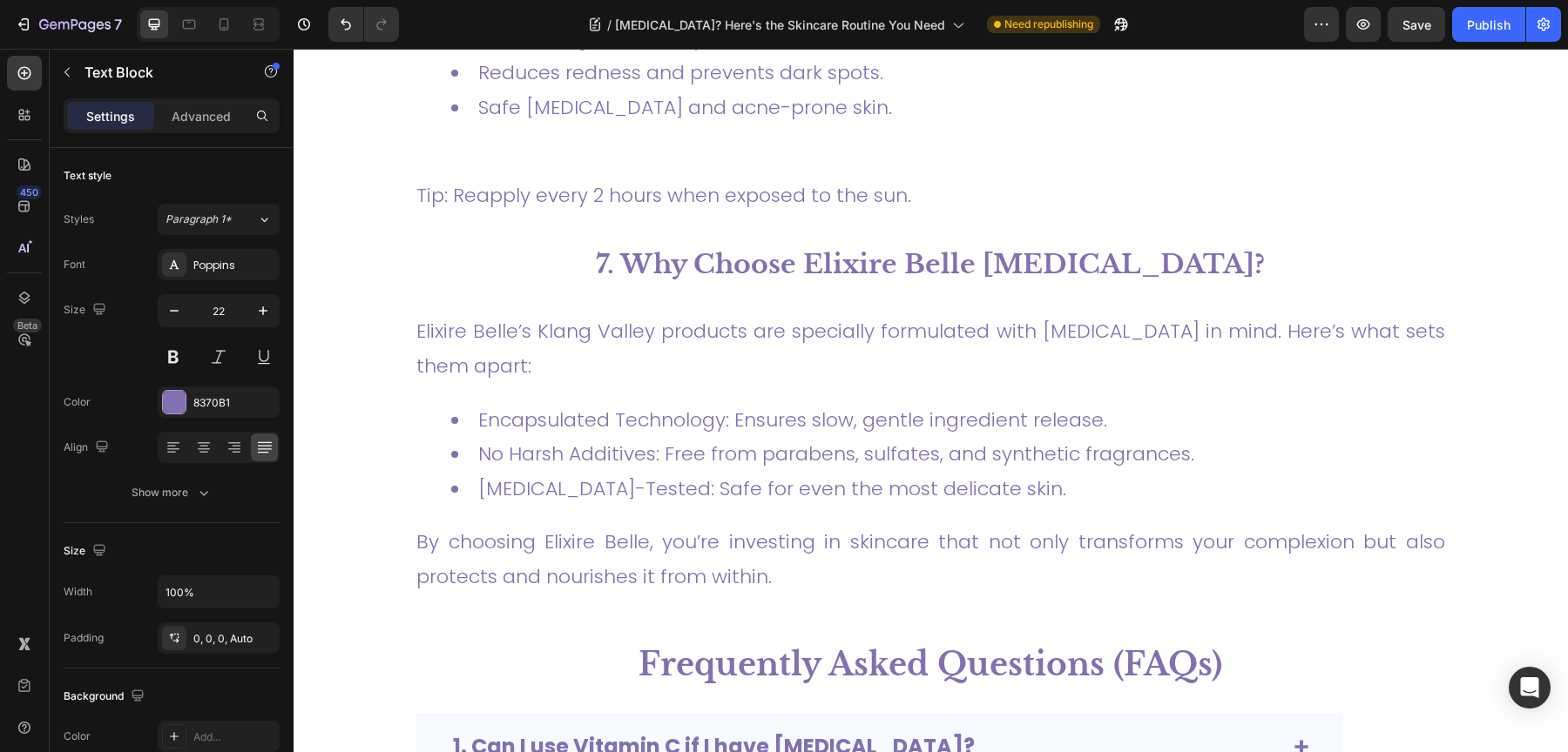
scroll to position [4880, 0]
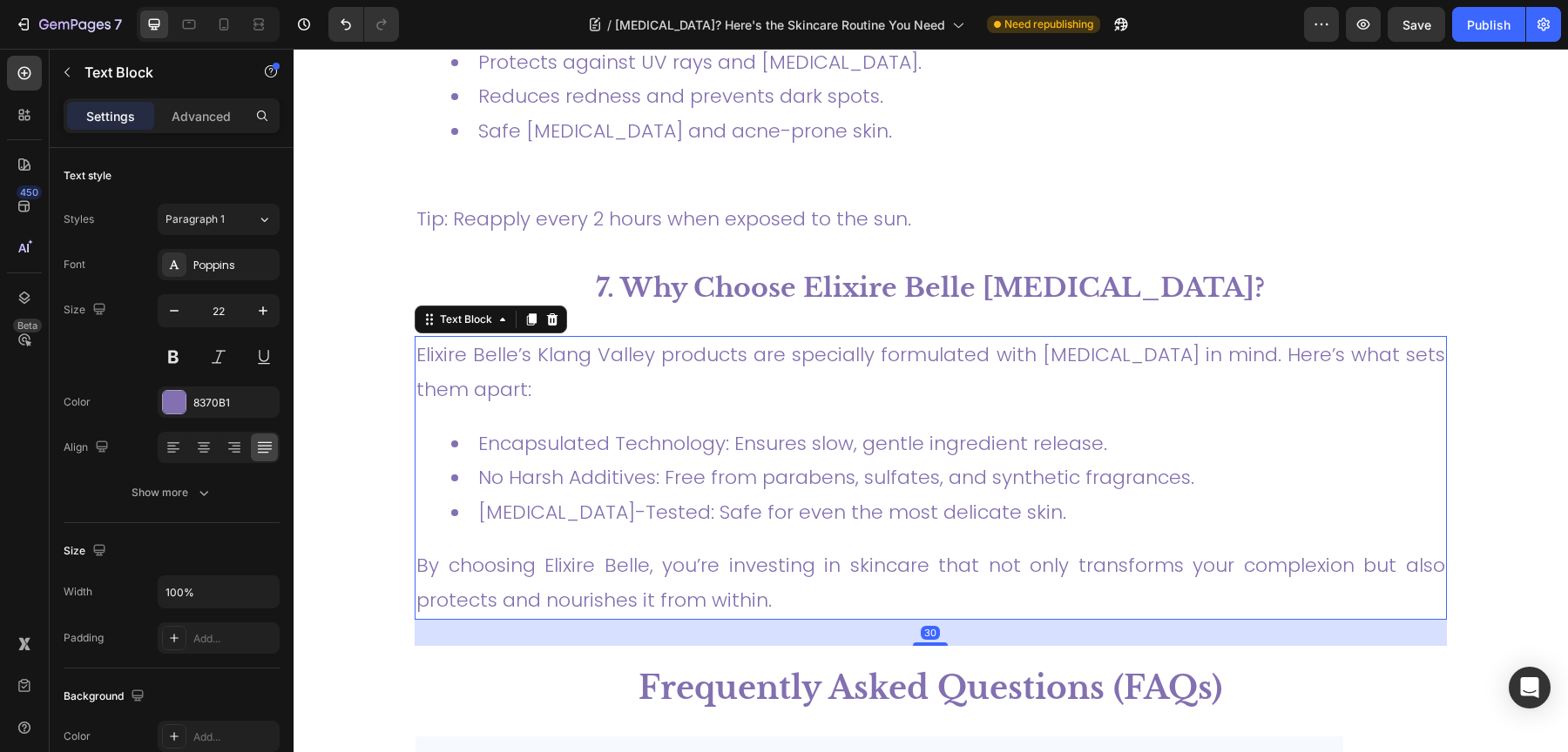
click at [736, 430] on link "Encapsulated Technology: Ensures slow, gentle ingredient release." at bounding box center [792, 444] width 629 height 27
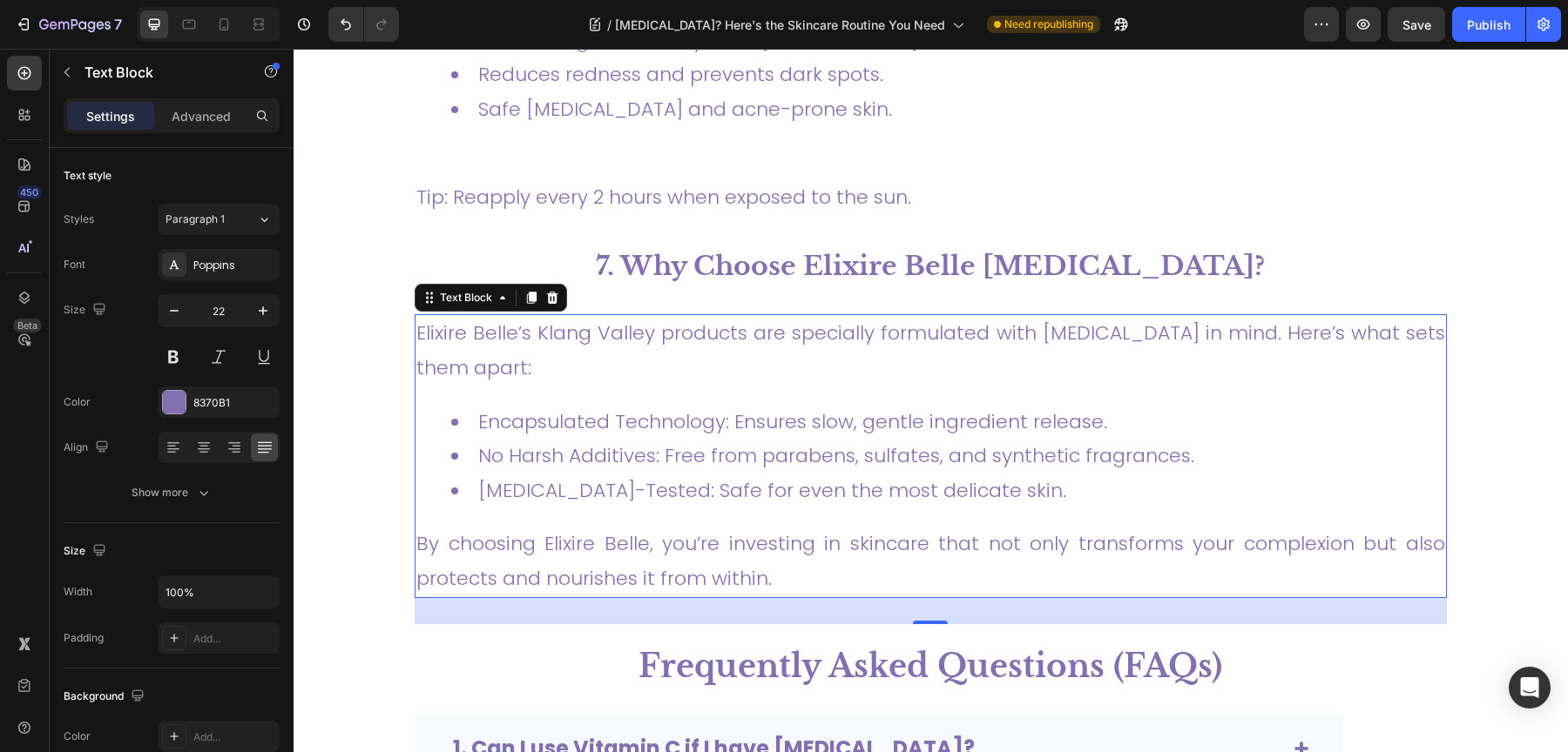
scroll to position [4912, 0]
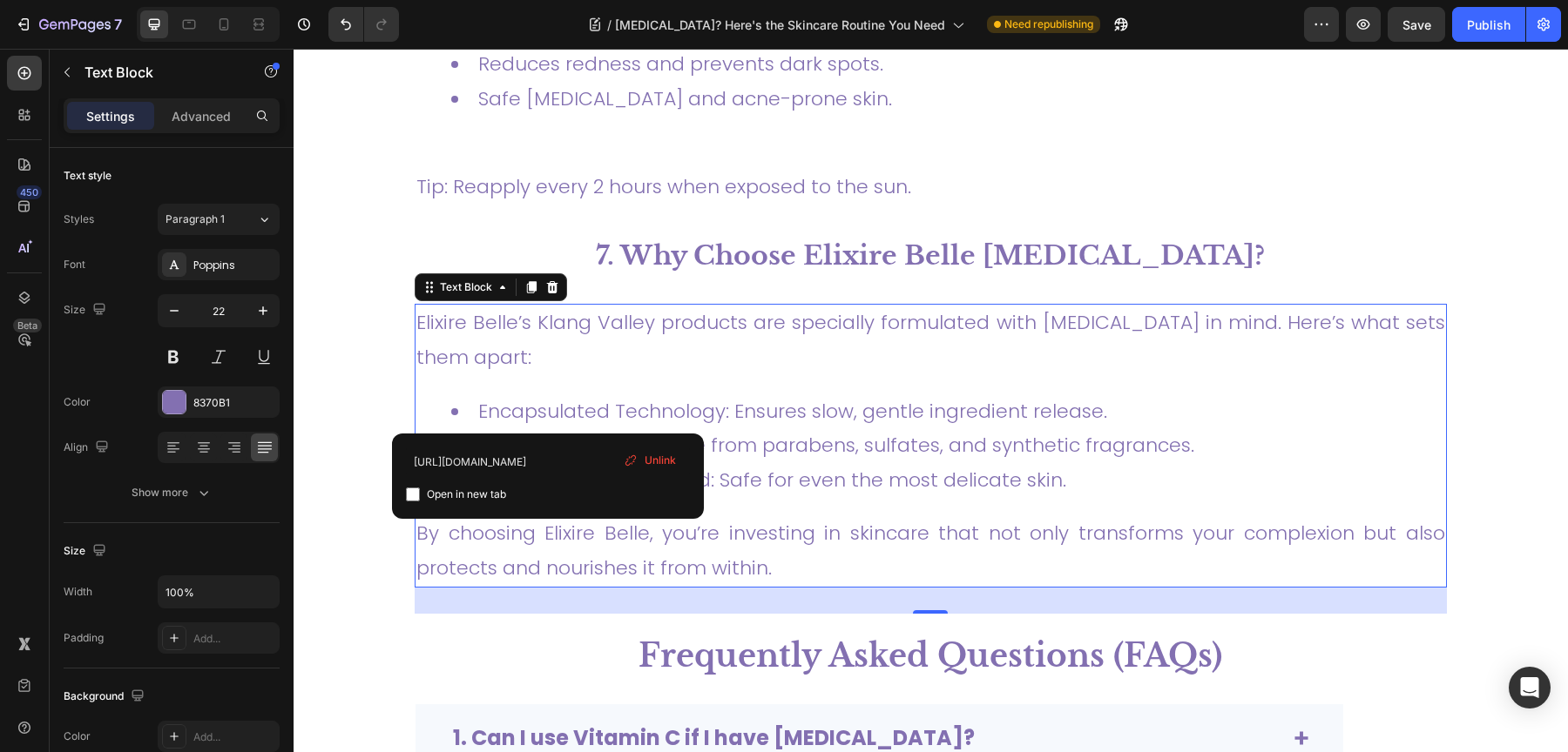
click at [549, 467] on link "[MEDICAL_DATA]-Tested: Safe for even the most delicate skin." at bounding box center [772, 480] width 588 height 27
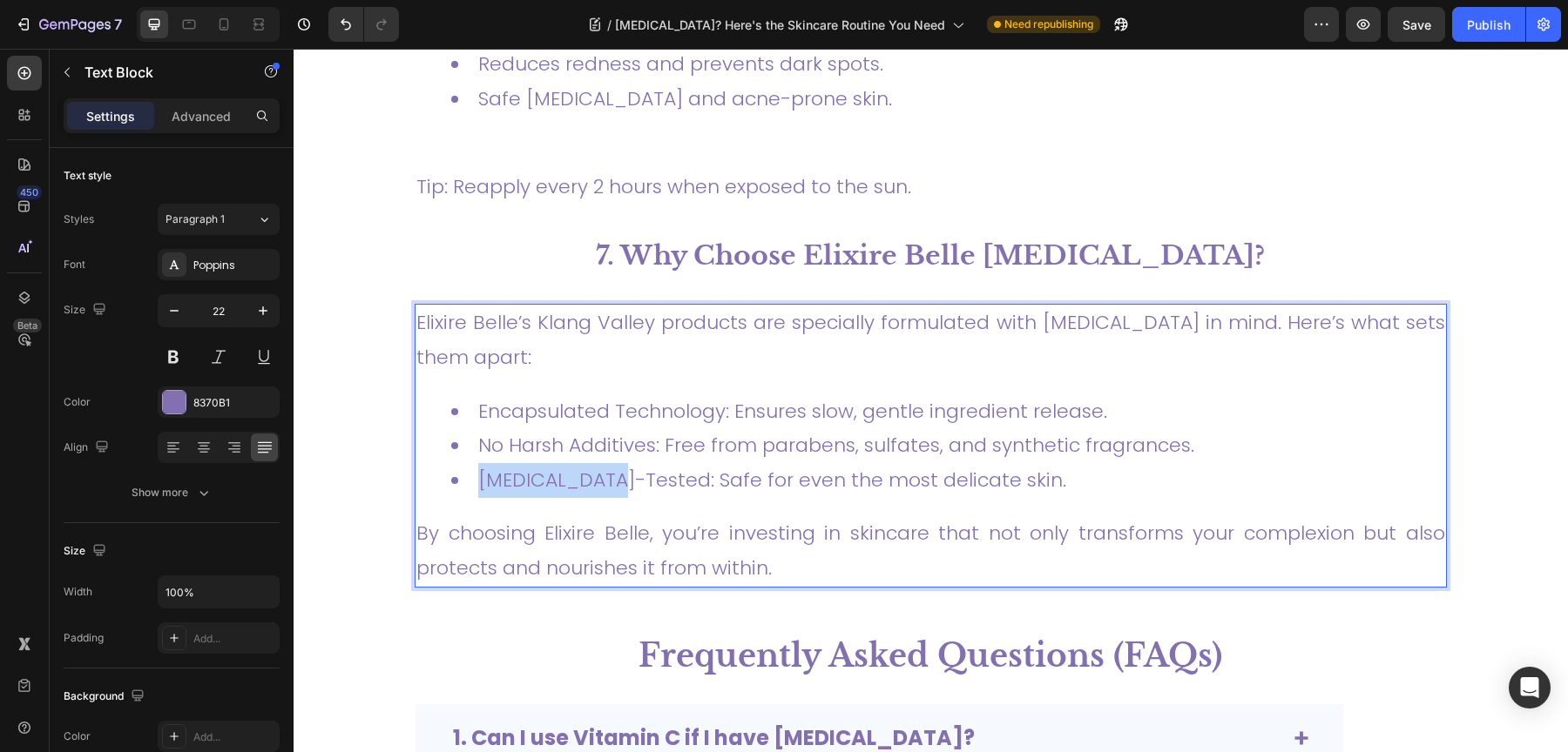
click at [549, 467] on link "[MEDICAL_DATA]-Tested: Safe for even the most delicate skin." at bounding box center [772, 480] width 588 height 27
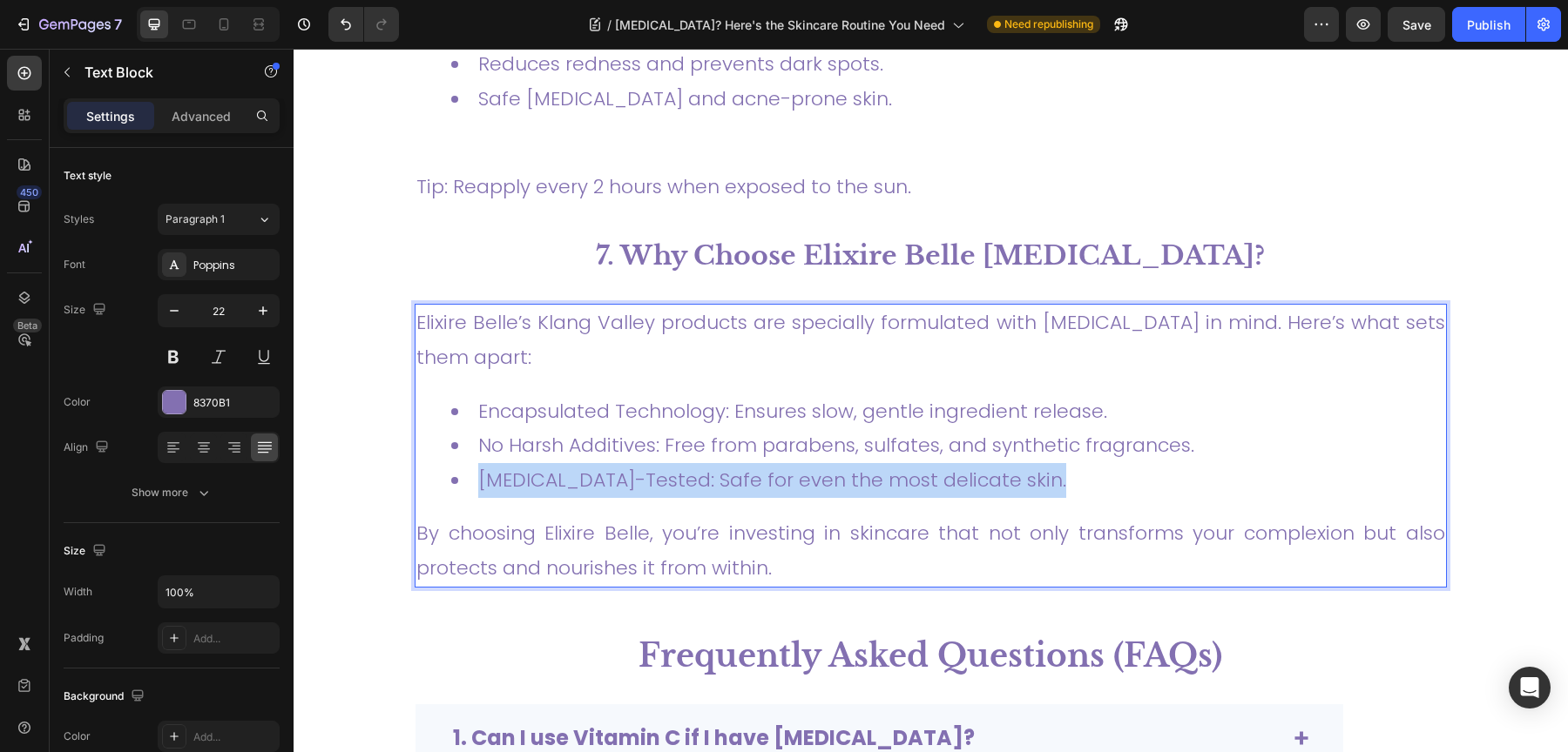
click at [549, 467] on link "[MEDICAL_DATA]-Tested: Safe for even the most delicate skin." at bounding box center [772, 480] width 588 height 27
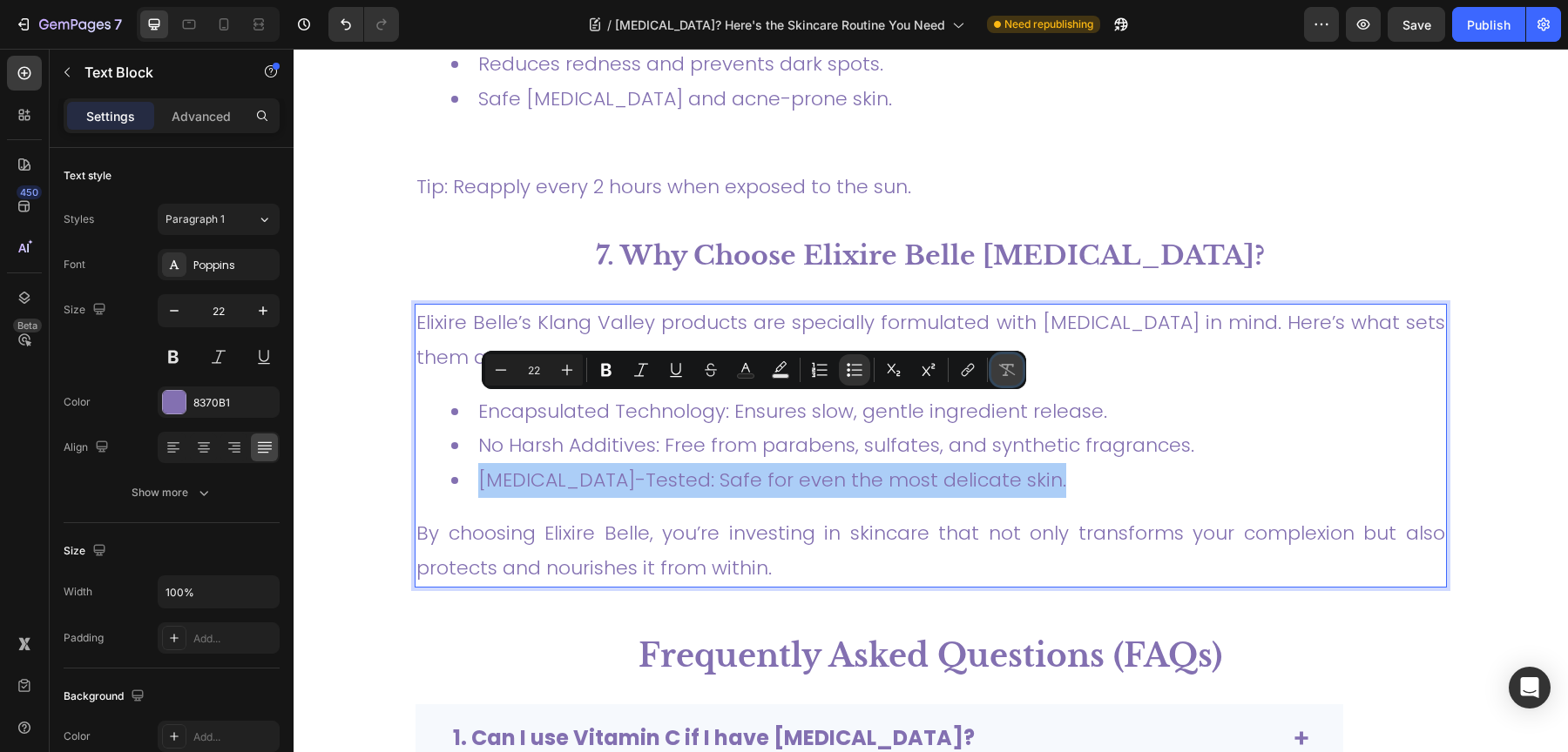
click at [1009, 366] on icon "Editor contextual toolbar" at bounding box center [1007, 370] width 18 height 18
click at [1008, 370] on icon "Editor contextual toolbar" at bounding box center [1007, 370] width 17 height 12
click at [227, 402] on div "8370B1" at bounding box center [218, 404] width 51 height 16
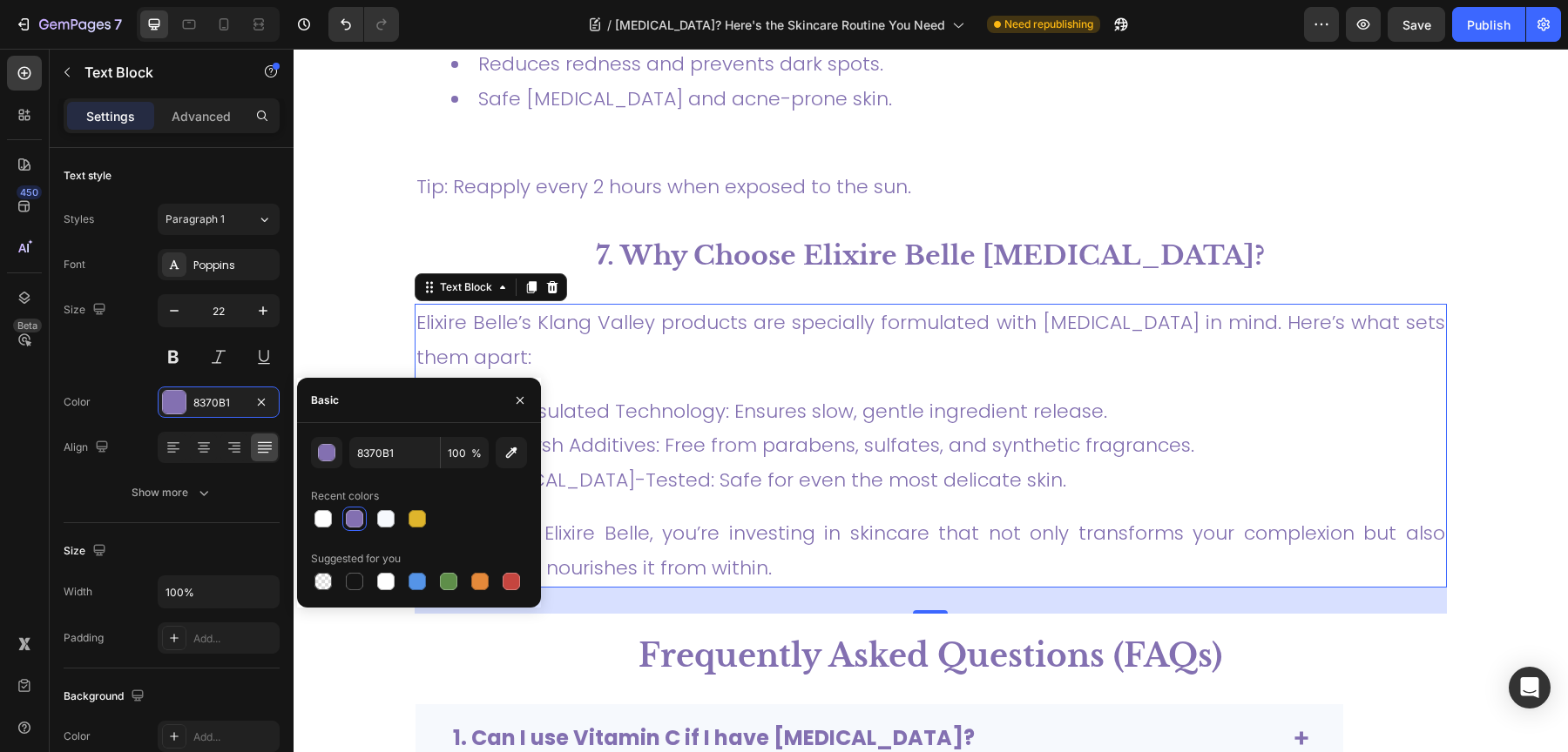
click at [359, 519] on div at bounding box center [355, 519] width 18 height 18
click at [675, 317] on div "Elixire Belle’s Klang Valley products are specially formulated with [MEDICAL_DA…" at bounding box center [930, 445] width 1033 height 283
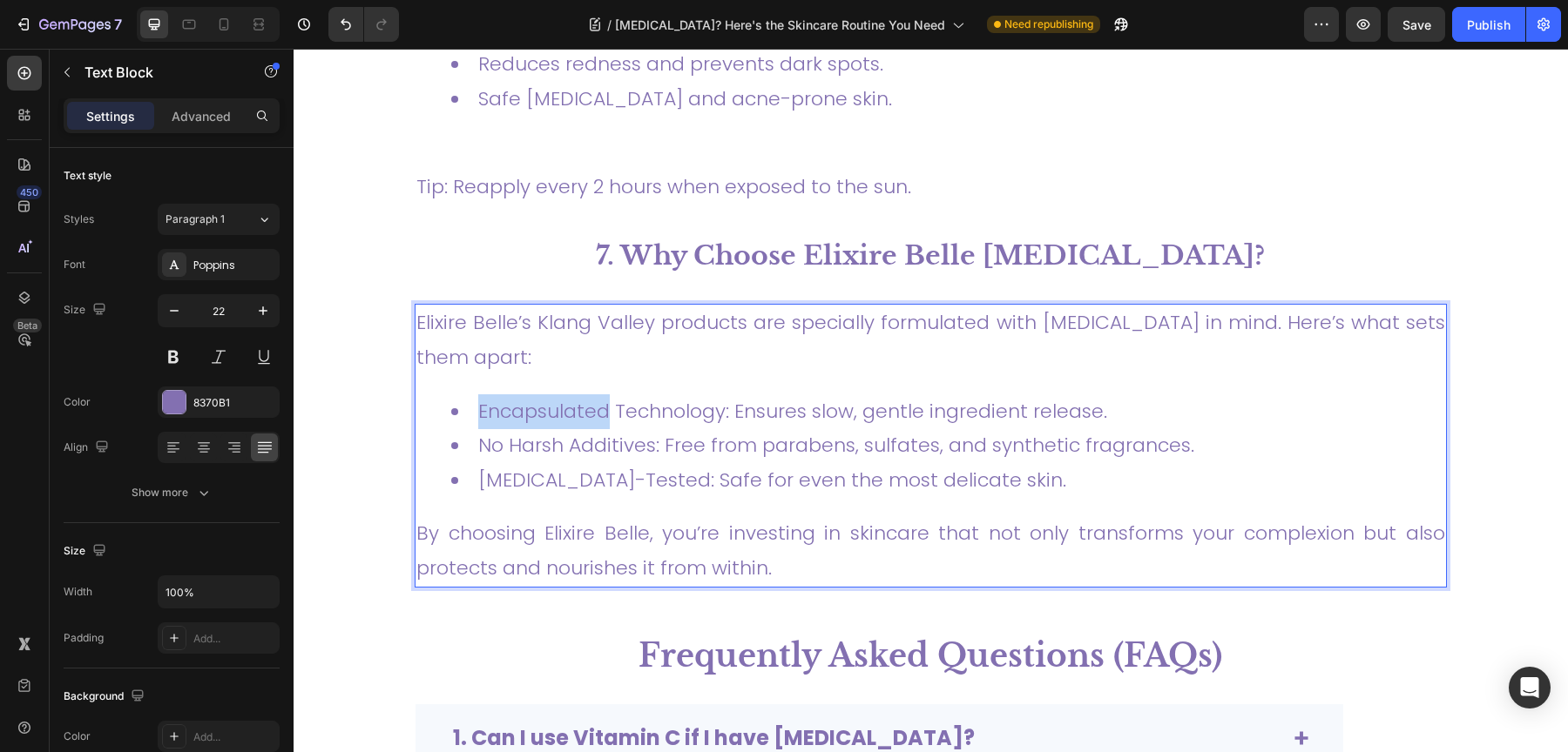
click at [675, 317] on div "Elixire Belle’s Klang Valley products are specially formulated with [MEDICAL_DA…" at bounding box center [930, 445] width 1033 height 283
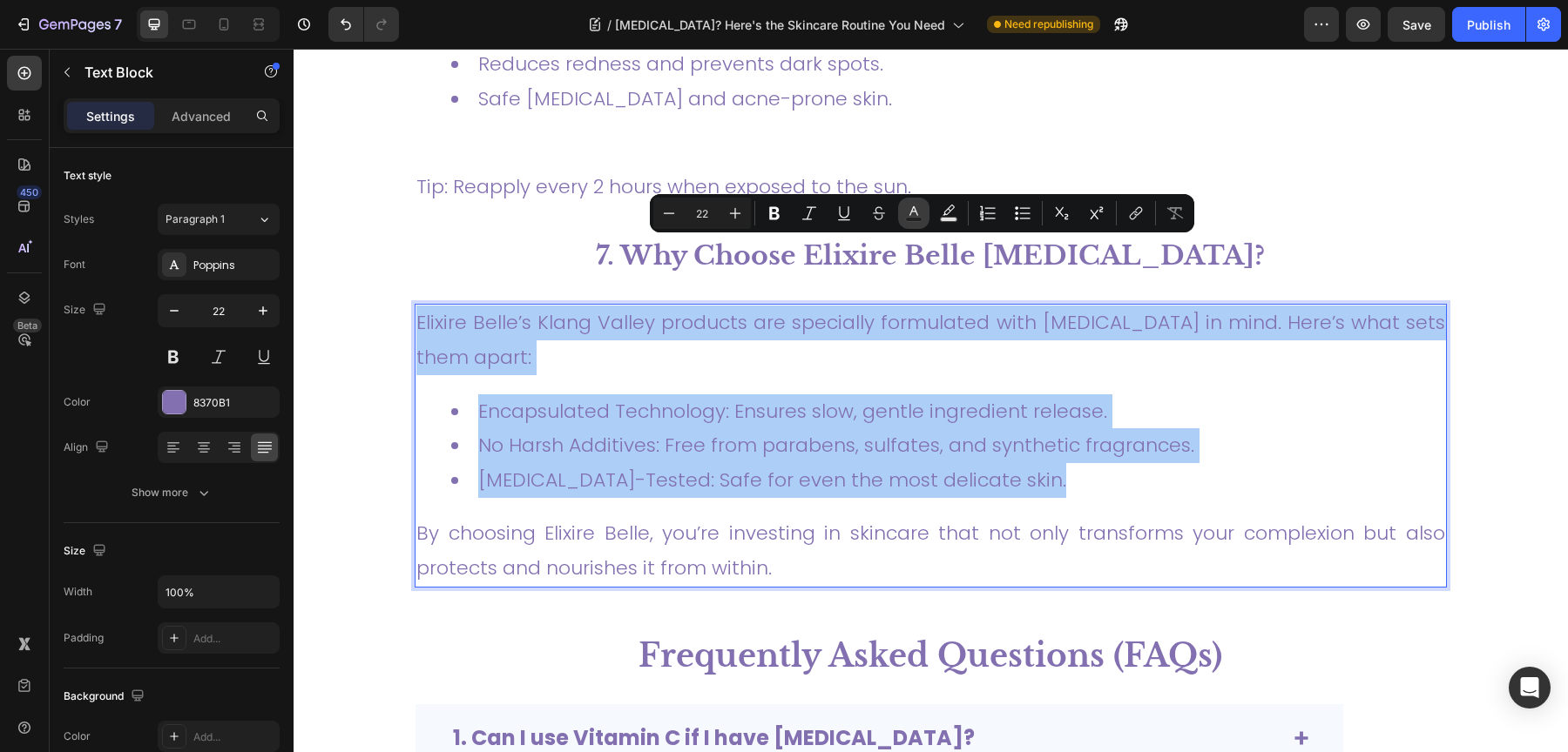
click at [916, 220] on rect "Editor contextual toolbar" at bounding box center [914, 220] width 17 height 4
type input "8370B1"
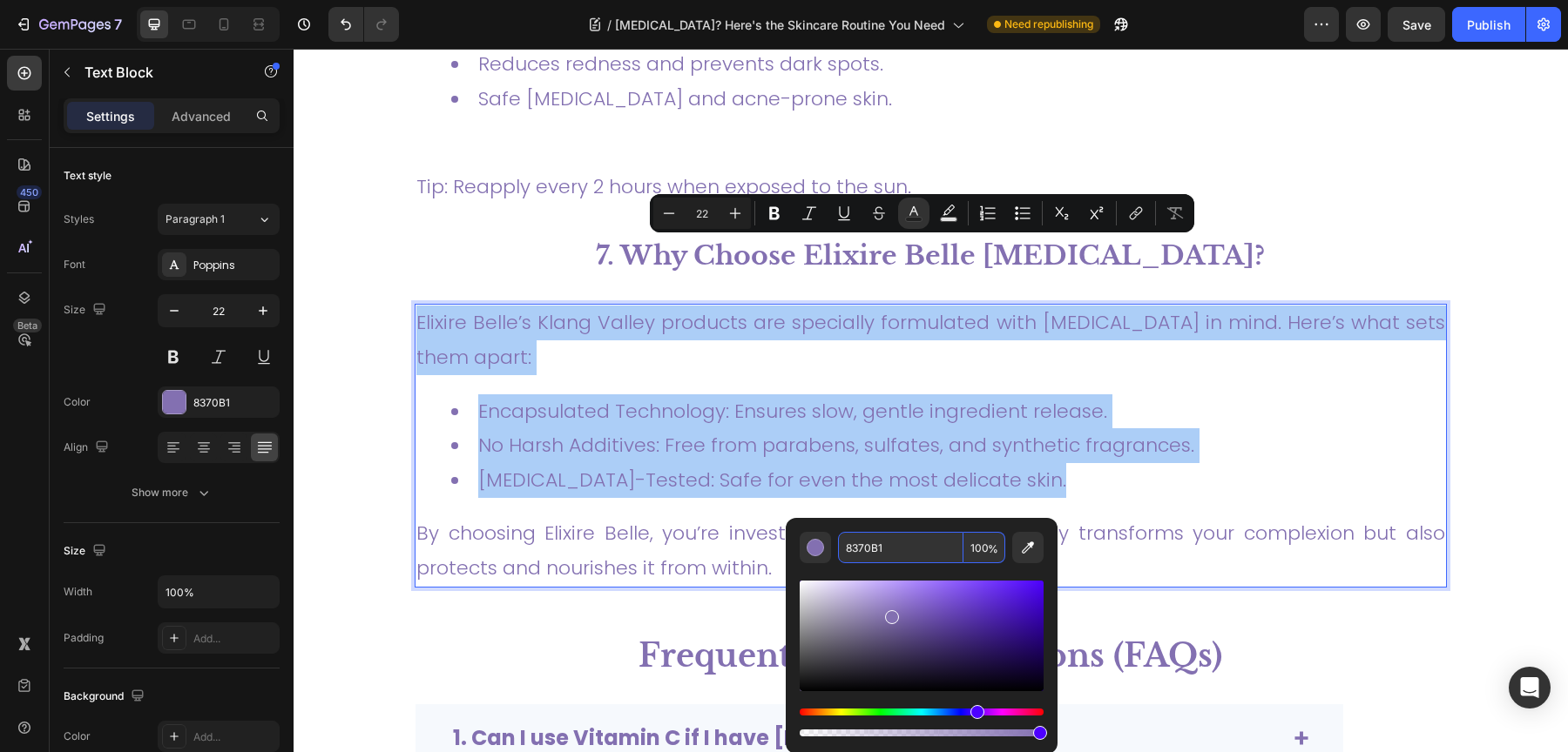
click at [914, 555] on input "8370B1" at bounding box center [900, 547] width 125 height 31
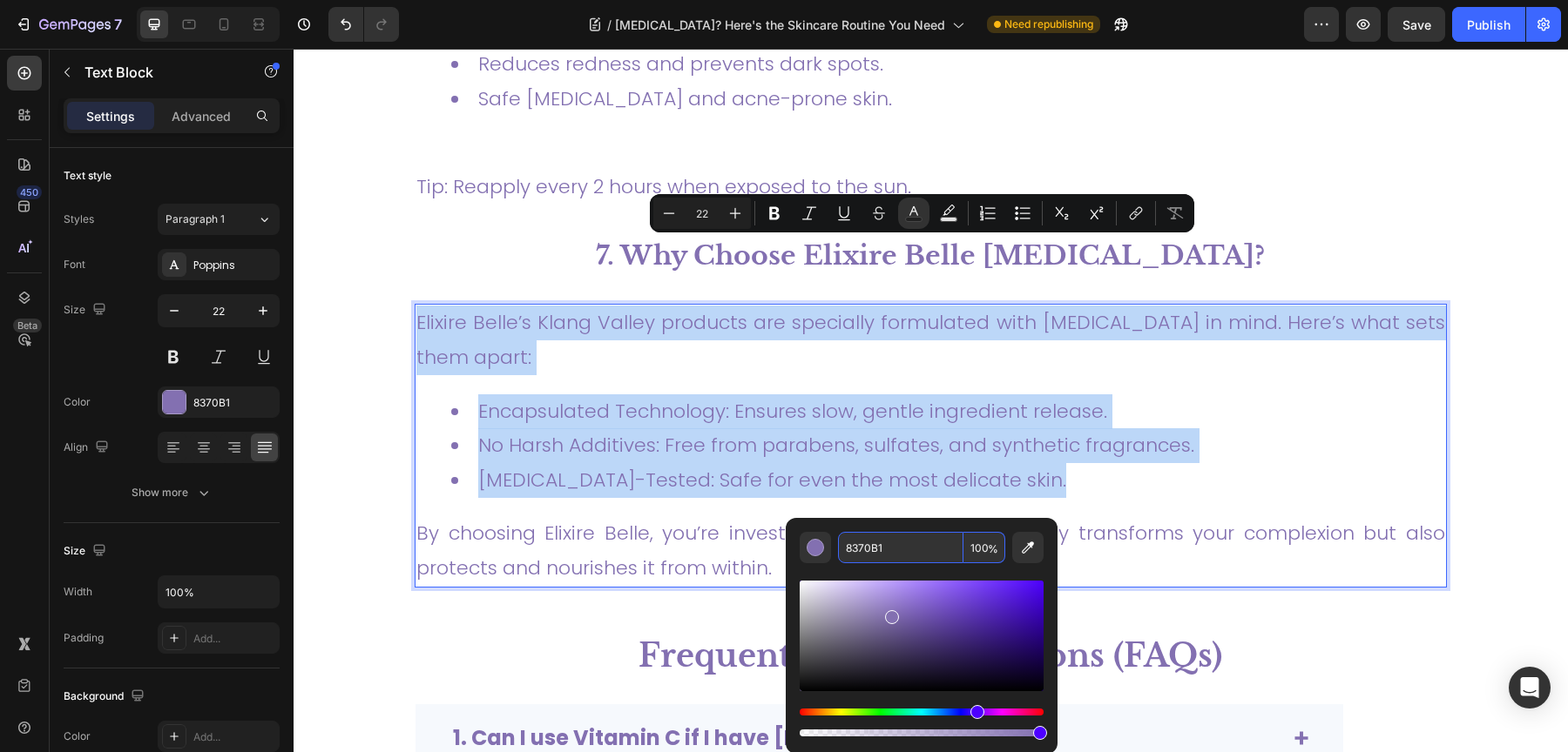
click at [627, 309] on link "Elixire Belle’s Klang Valley products are specially formulated with [MEDICAL_DA…" at bounding box center [930, 340] width 1029 height 62
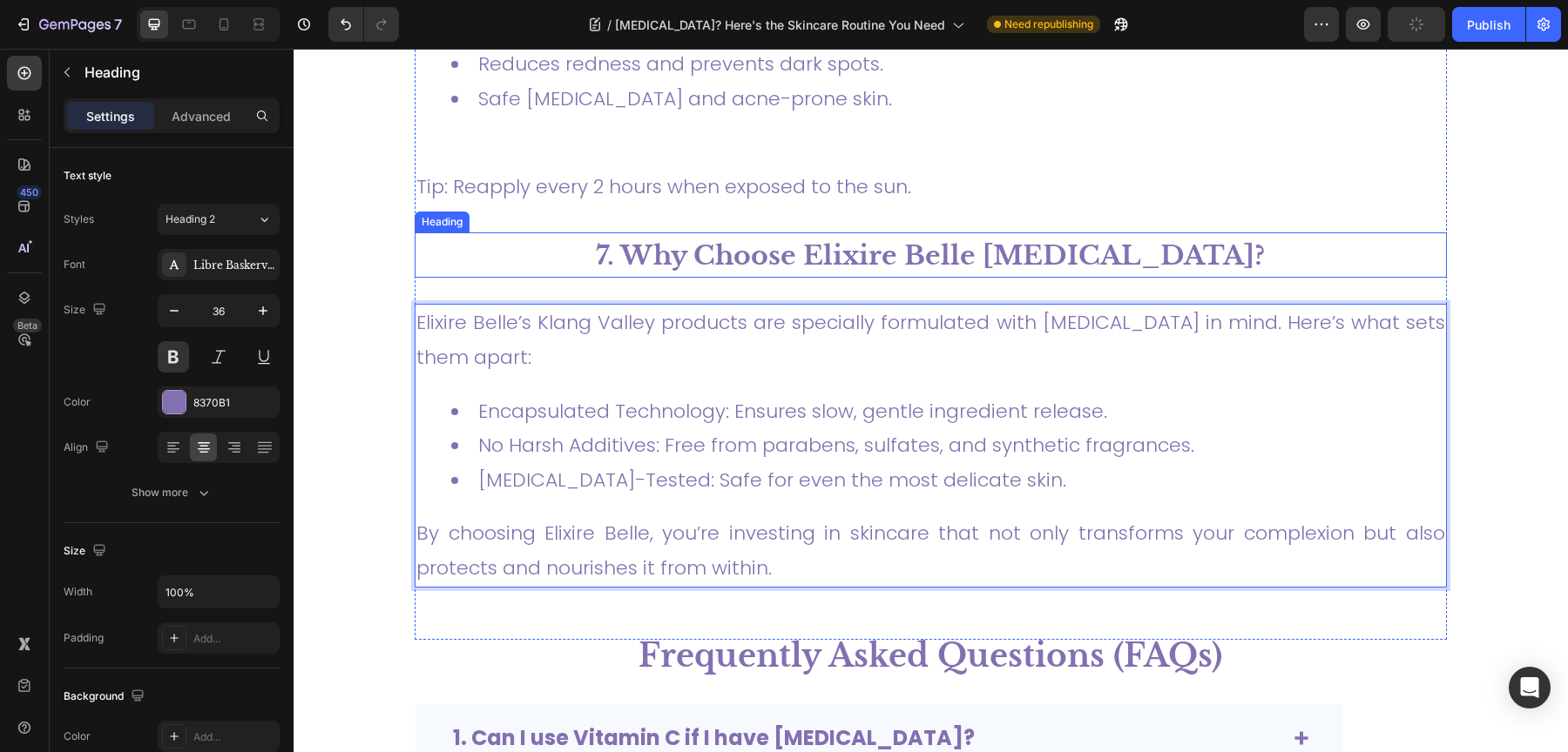
click at [437, 233] on h2 "7. Why Choose Elixire Belle [MEDICAL_DATA]?" at bounding box center [930, 256] width 1033 height 46
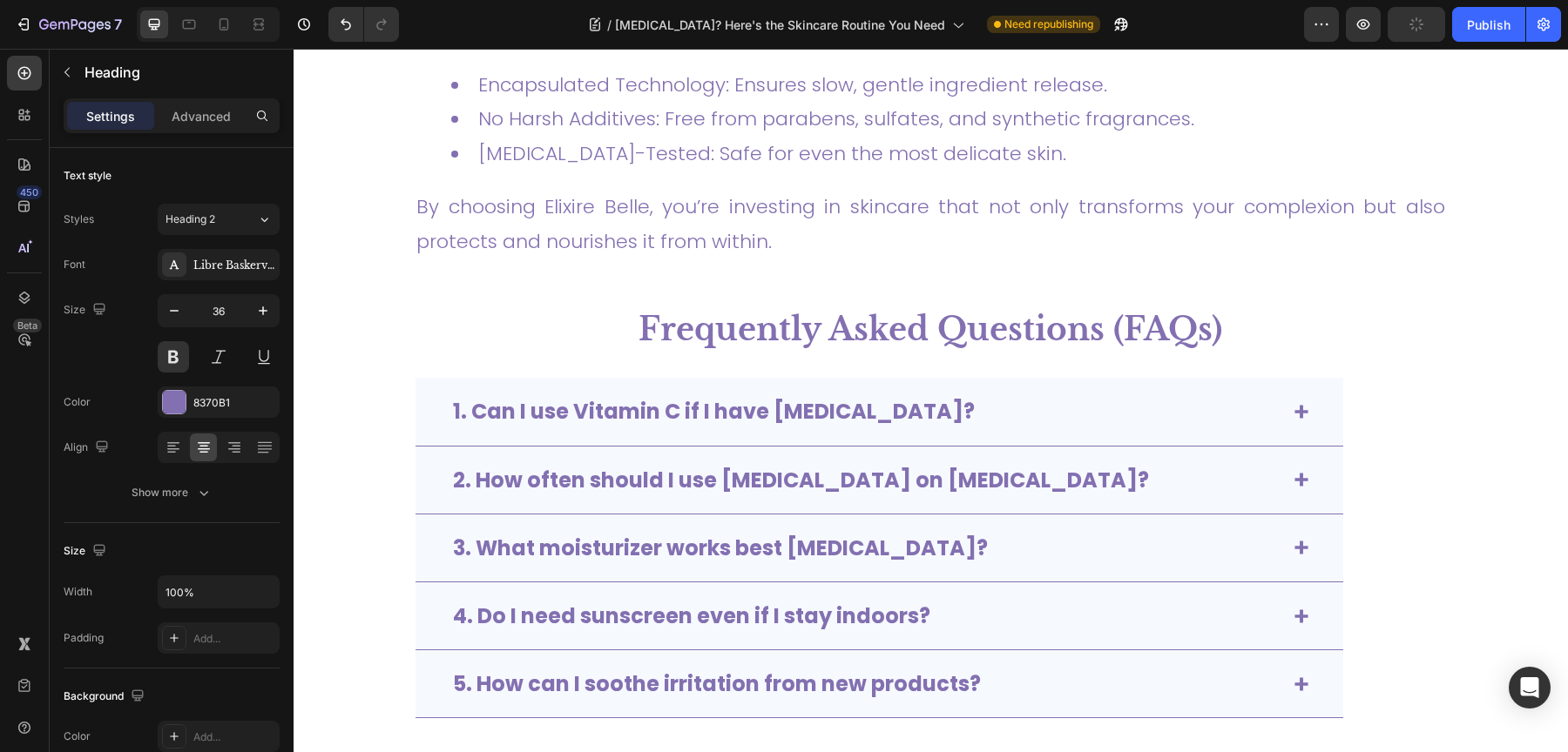
scroll to position [5243, 0]
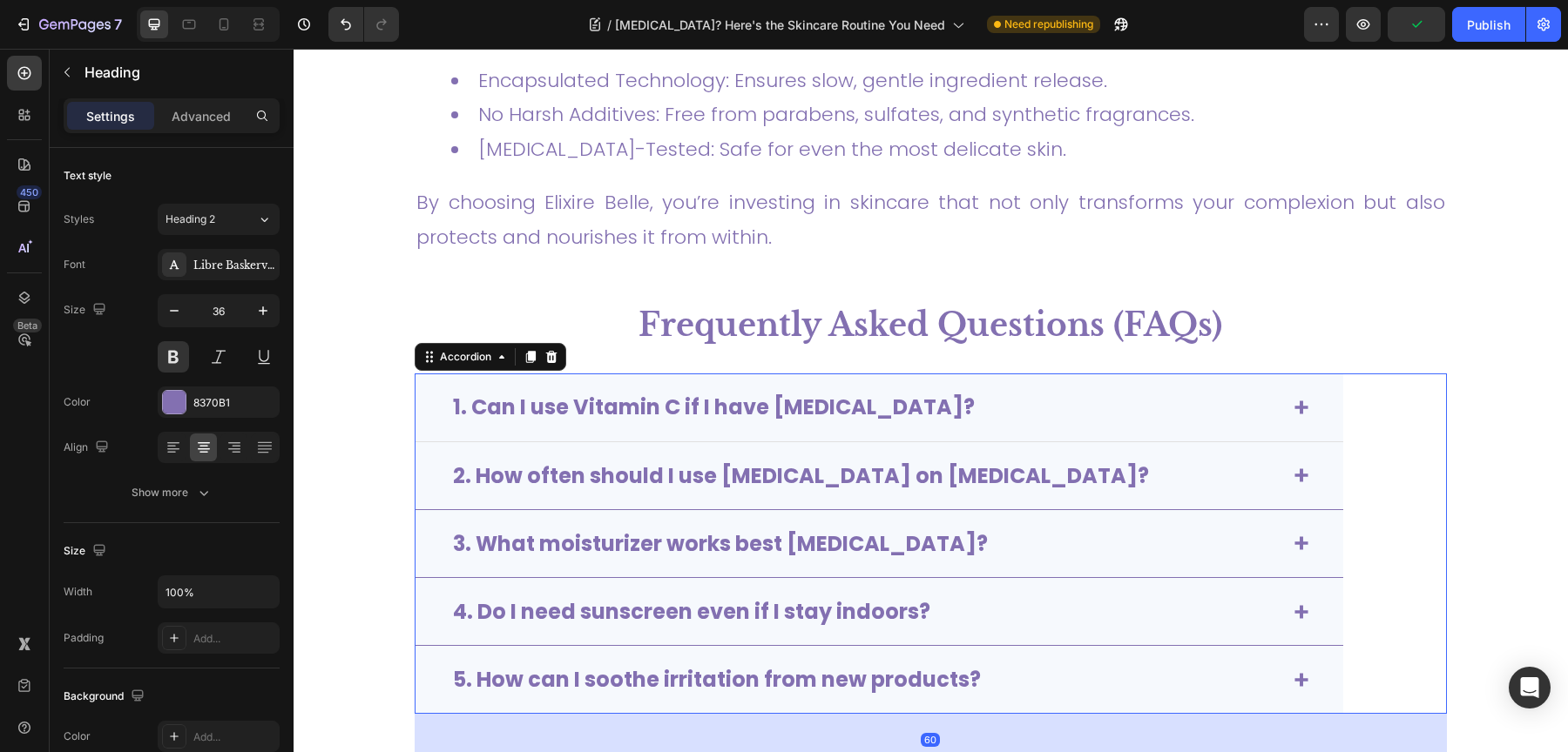
click at [597, 393] on strong "1. Can I use Vitamin C if I have [MEDICAL_DATA]?" at bounding box center [713, 407] width 522 height 28
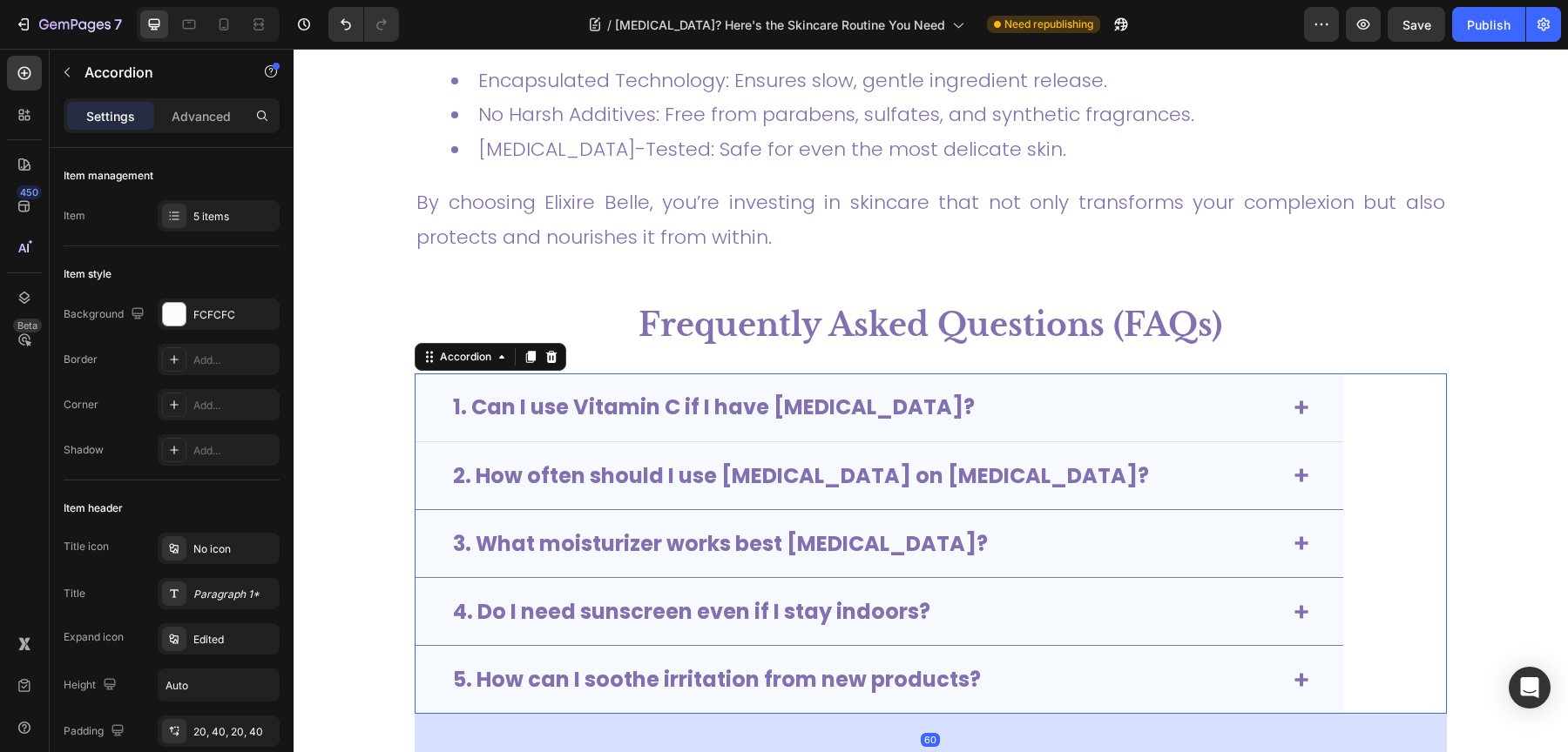
click at [597, 393] on strong "1. Can I use Vitamin C if I have [MEDICAL_DATA]?" at bounding box center [713, 407] width 522 height 28
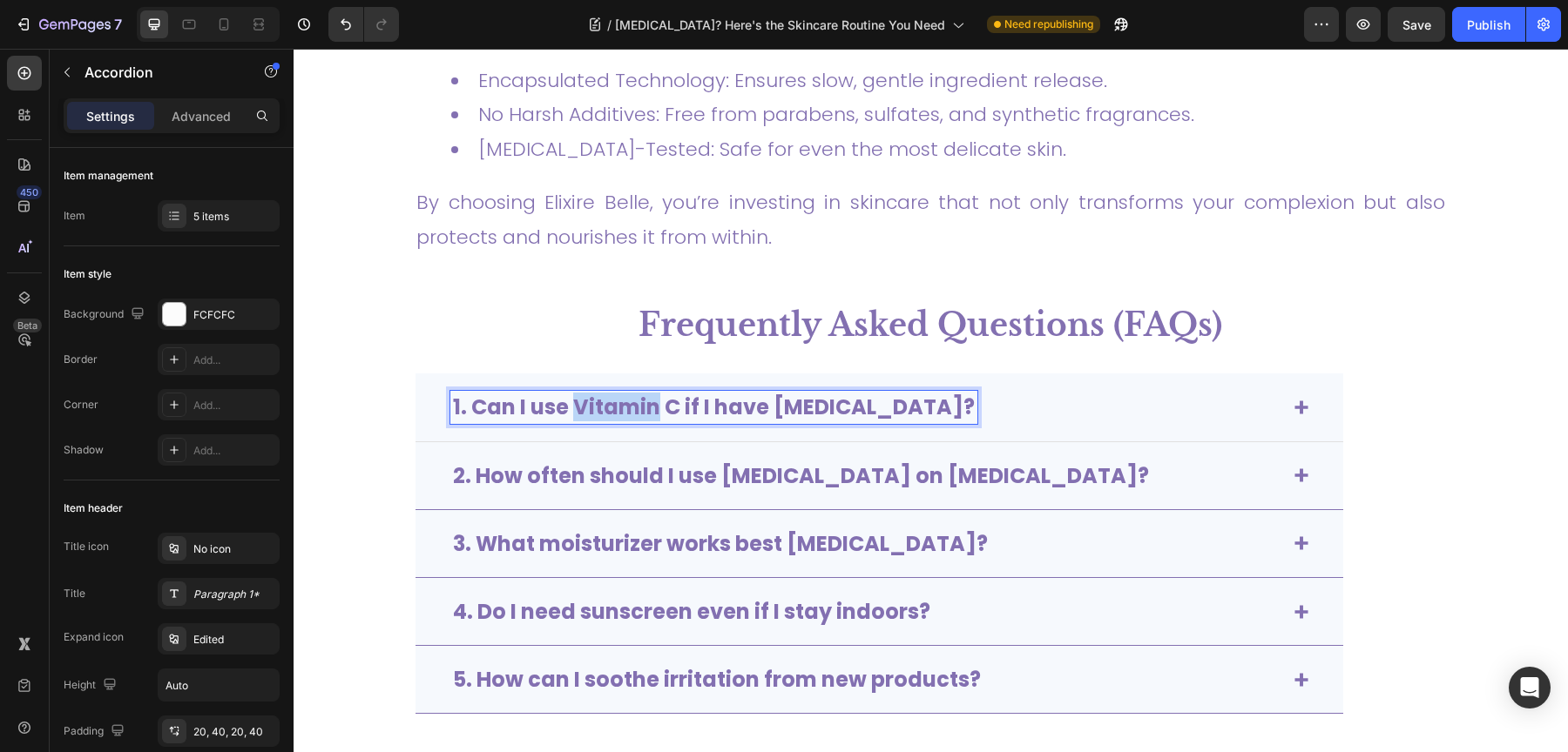
click at [597, 393] on strong "1. Can I use Vitamin C if I have [MEDICAL_DATA]?" at bounding box center [713, 407] width 522 height 28
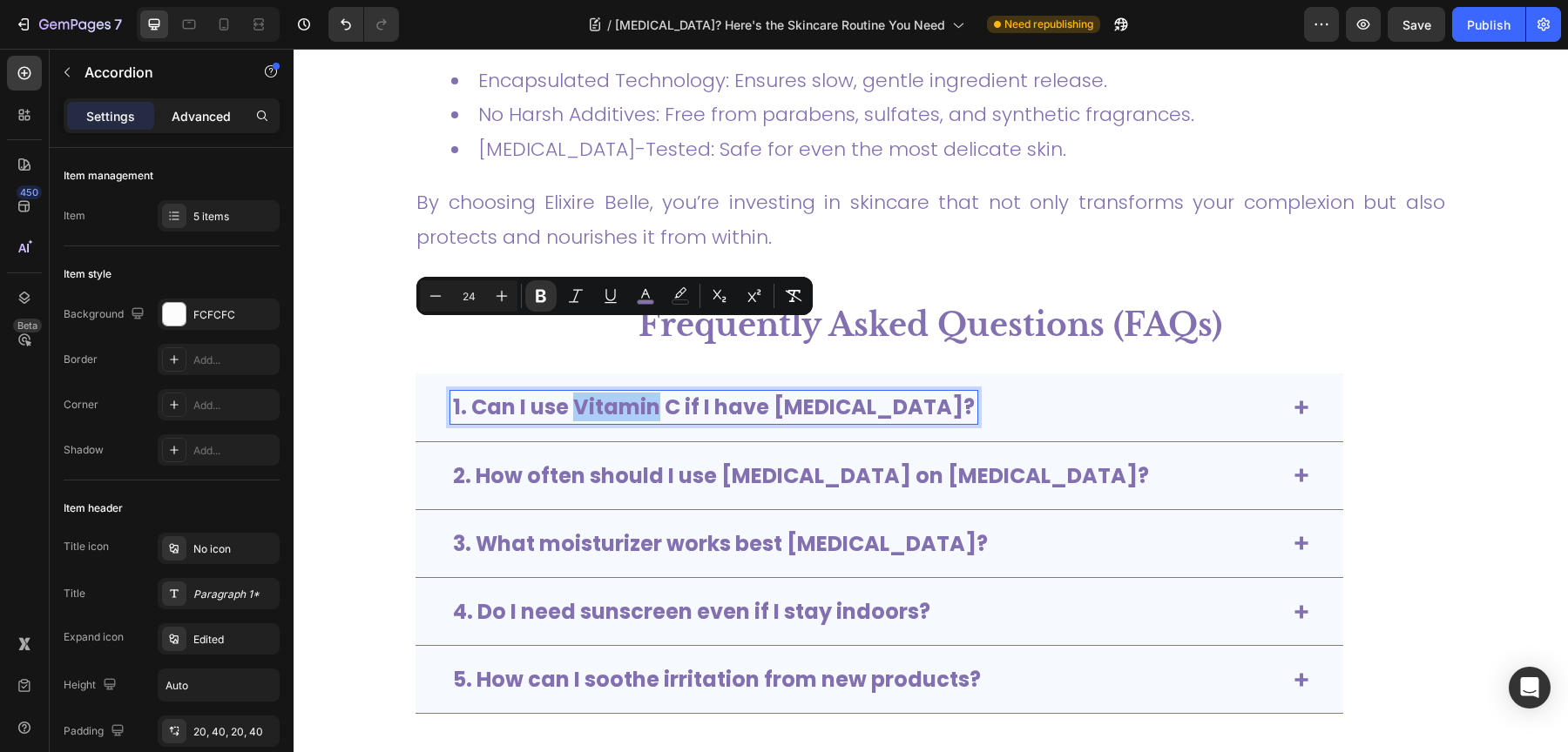
click at [194, 114] on p "Advanced" at bounding box center [201, 116] width 60 height 19
type input "100%"
type input "100"
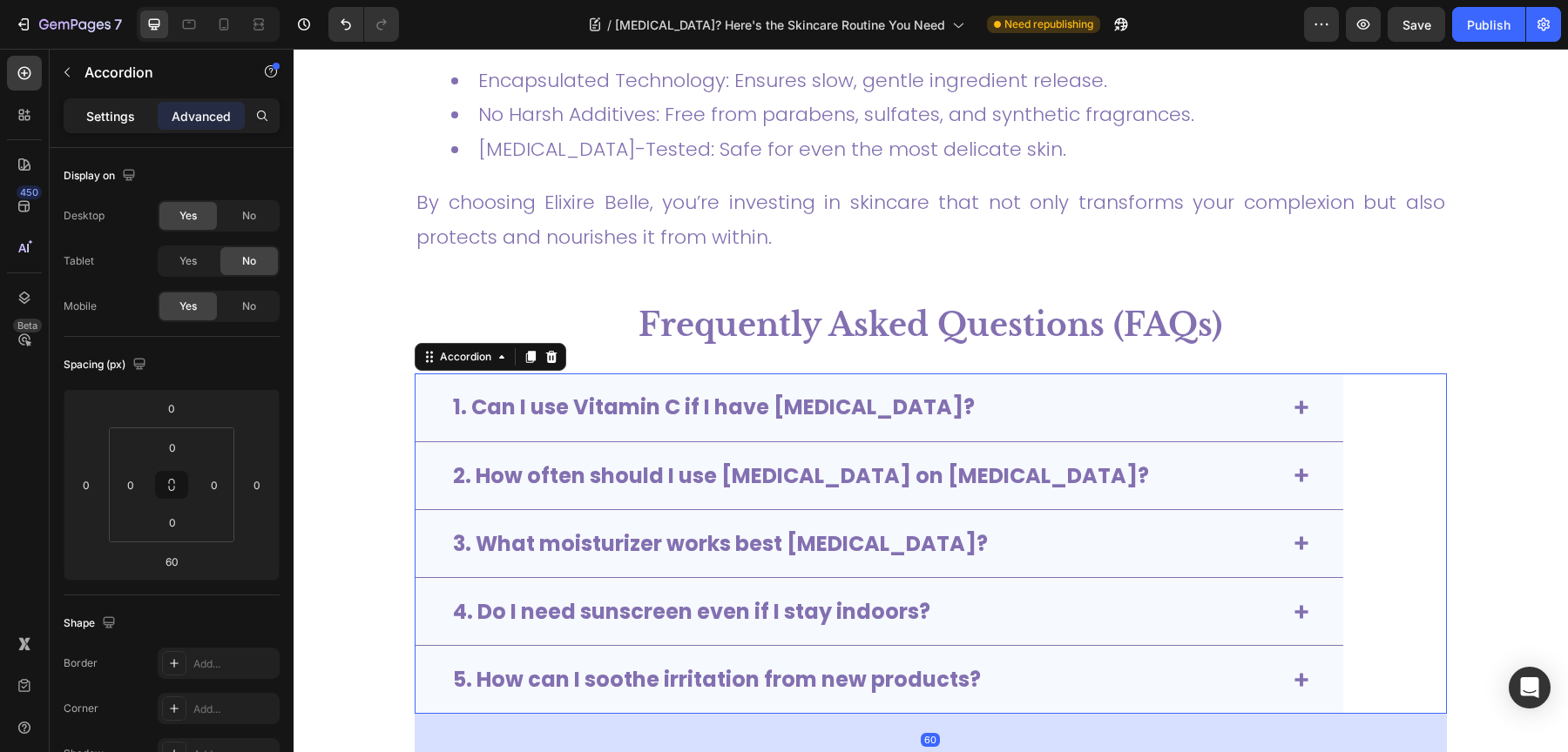
click at [108, 116] on p "Settings" at bounding box center [110, 116] width 49 height 19
type input "0"
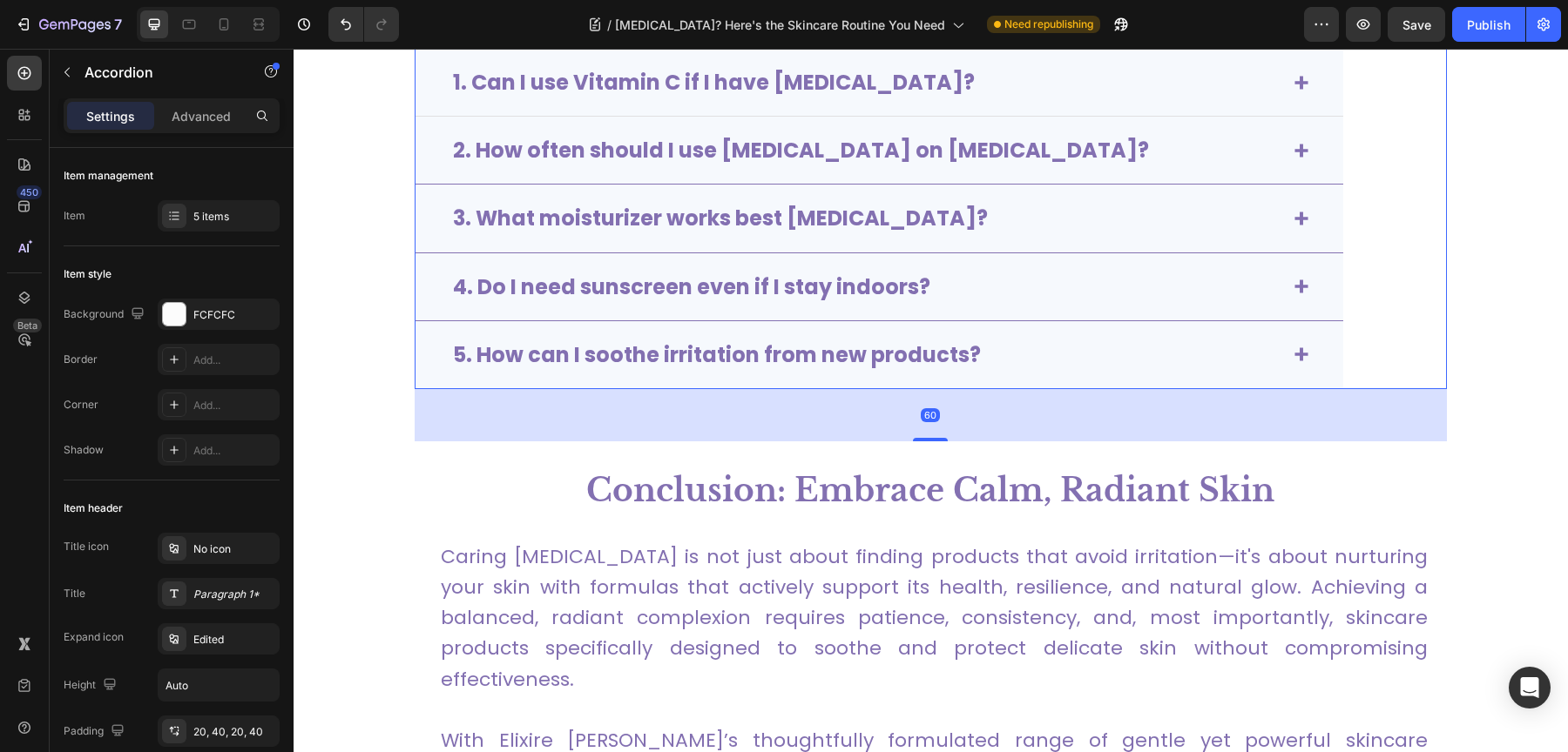
scroll to position [5502, 0]
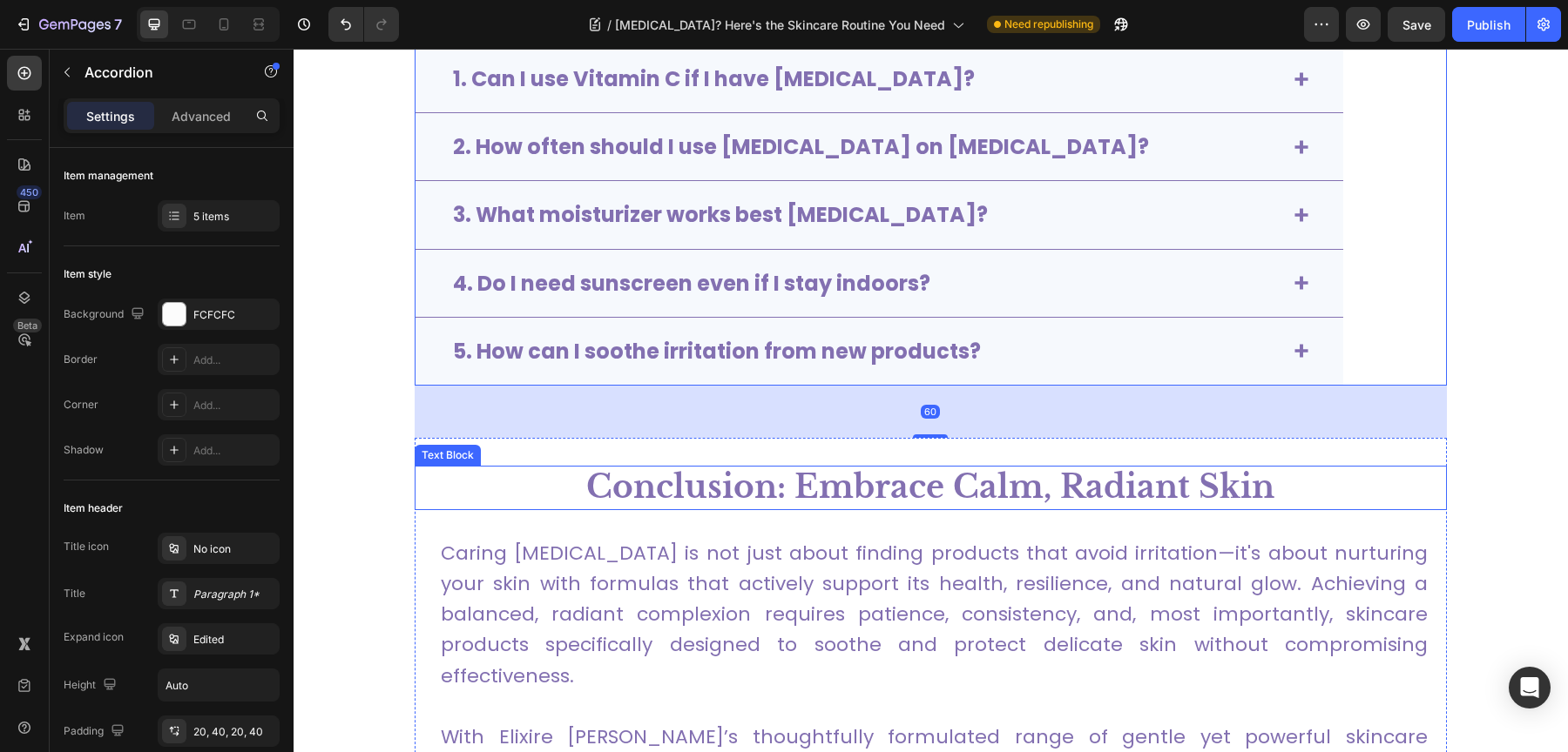
click at [684, 471] on strong "Conclusion: Embrace Calm, Radiant Skin" at bounding box center [930, 487] width 688 height 39
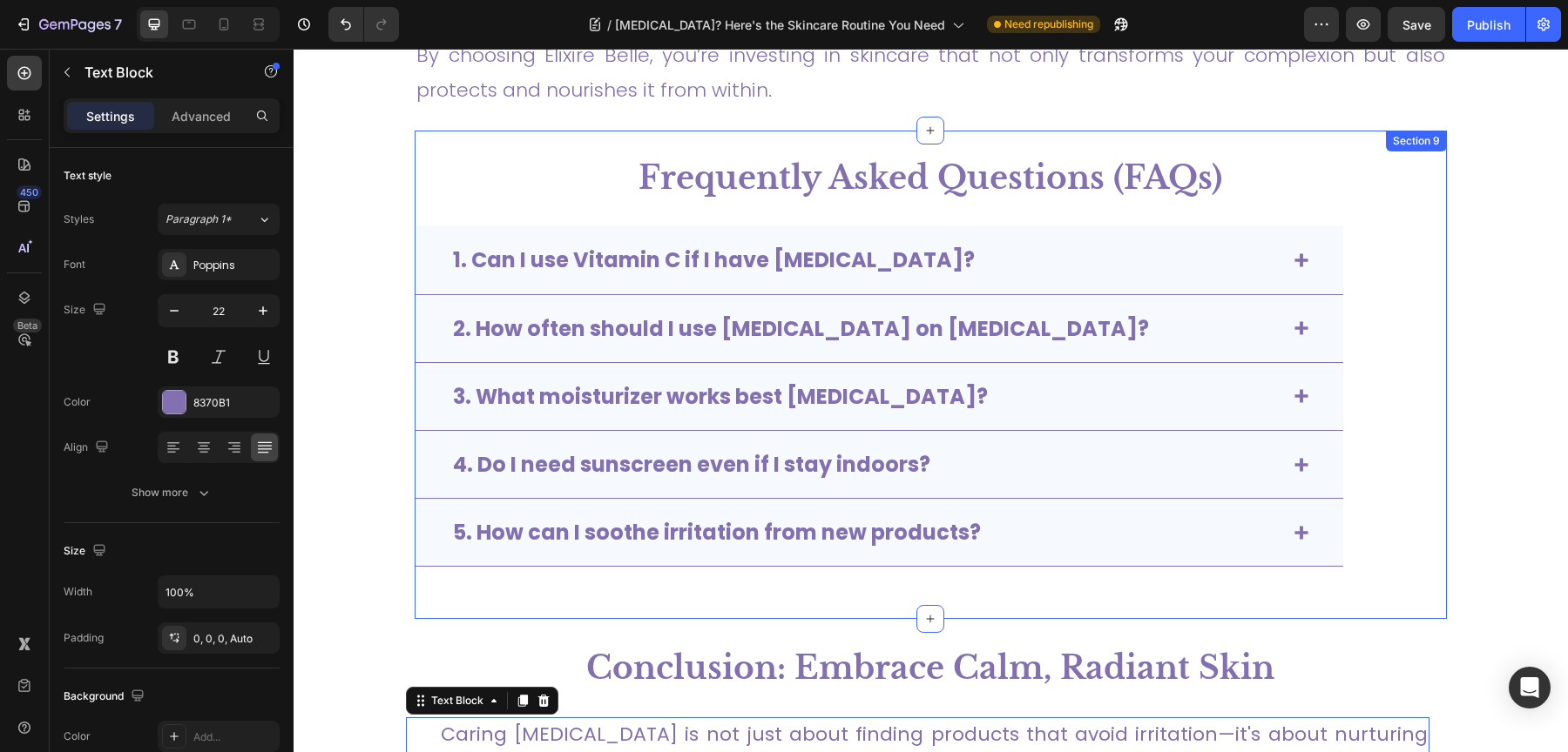
scroll to position [5325, 0]
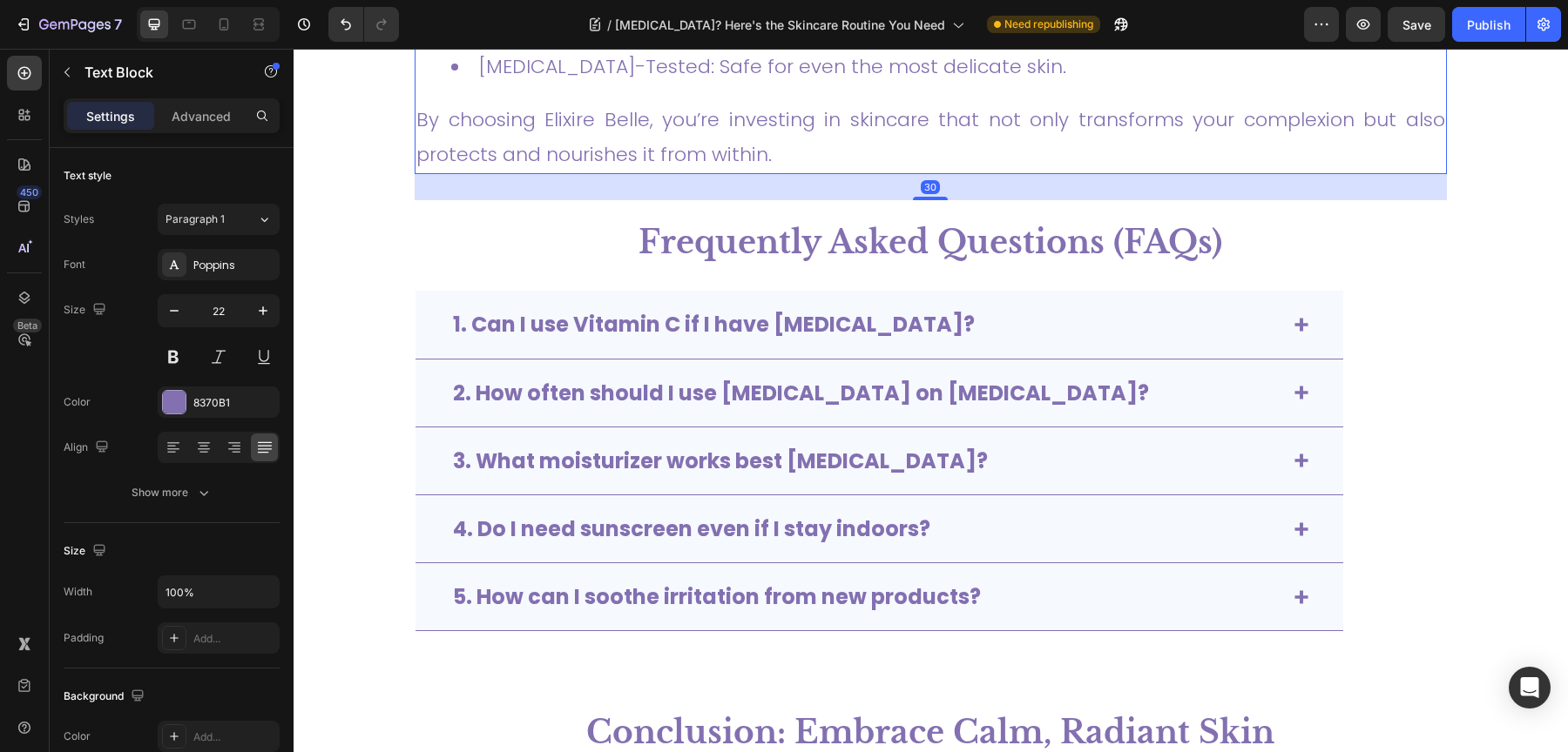
click at [734, 106] on link "By choosing Elixire Belle, you’re investing in skincare that not only transform…" at bounding box center [930, 137] width 1029 height 62
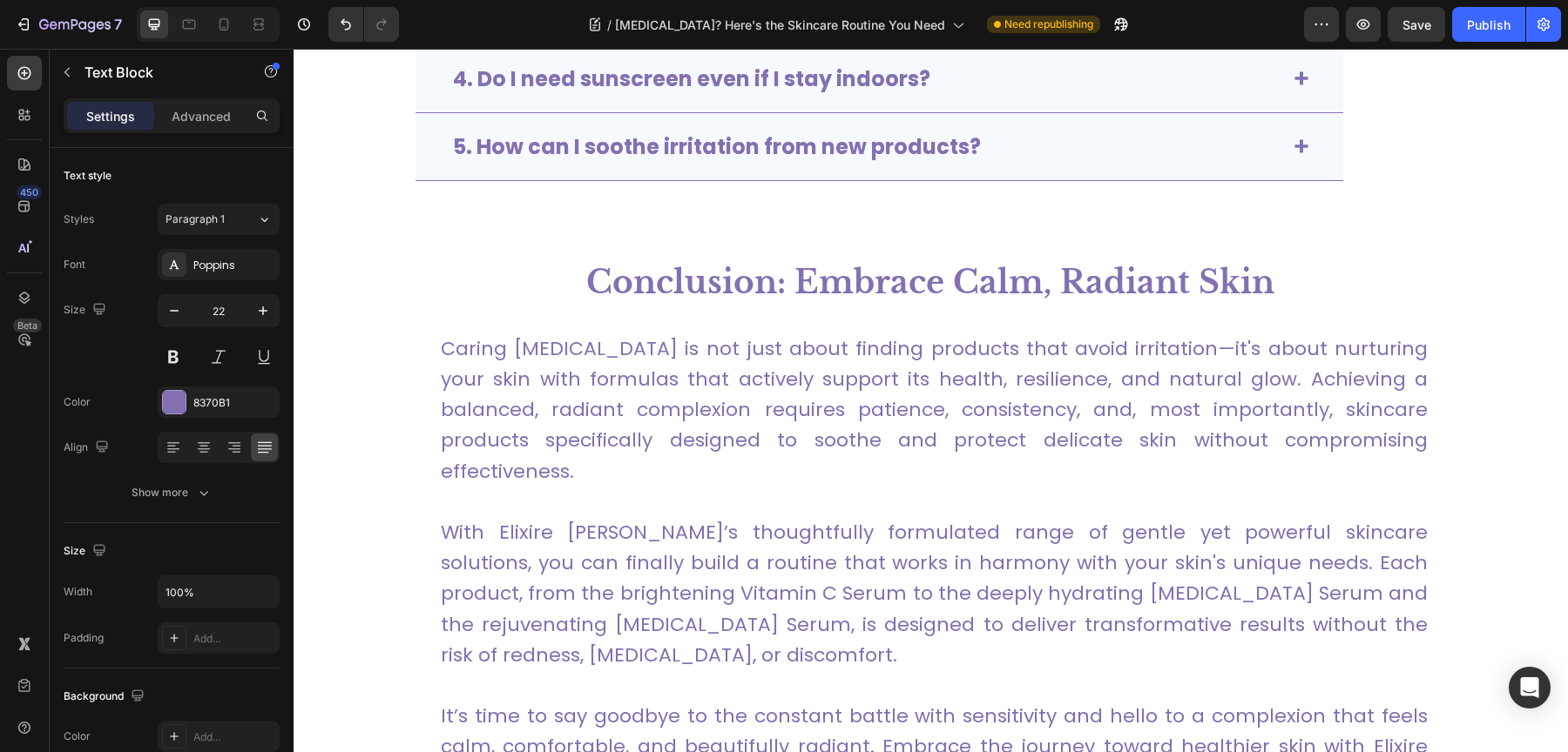
scroll to position [5769, 0]
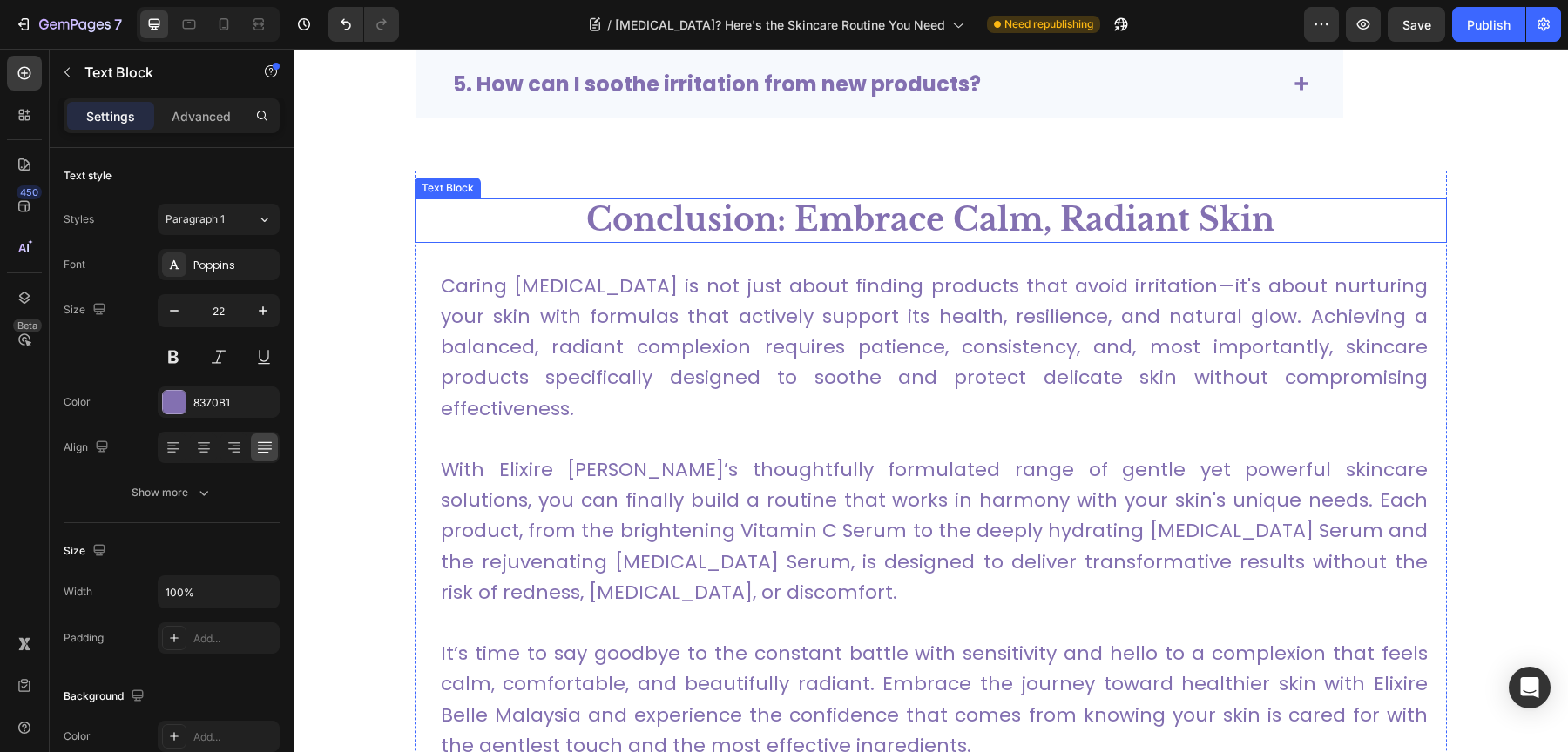
click at [696, 212] on strong "Conclusion: Embrace Calm, Radiant Skin" at bounding box center [930, 220] width 688 height 39
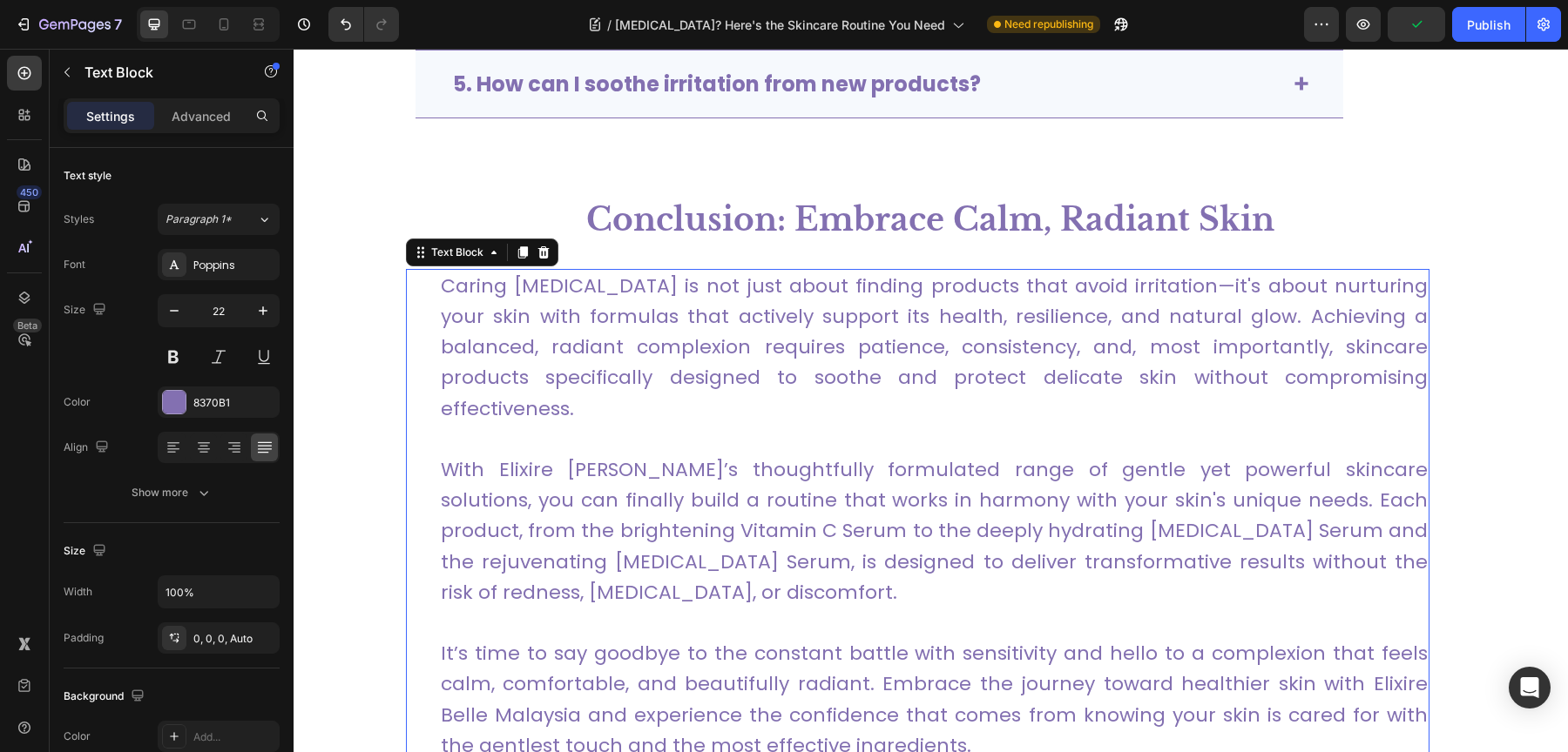
click at [523, 360] on p "Caring [MEDICAL_DATA] is not just about finding products that avoid irritation—…" at bounding box center [935, 348] width 987 height 153
click at [265, 633] on icon "button" at bounding box center [261, 638] width 14 height 14
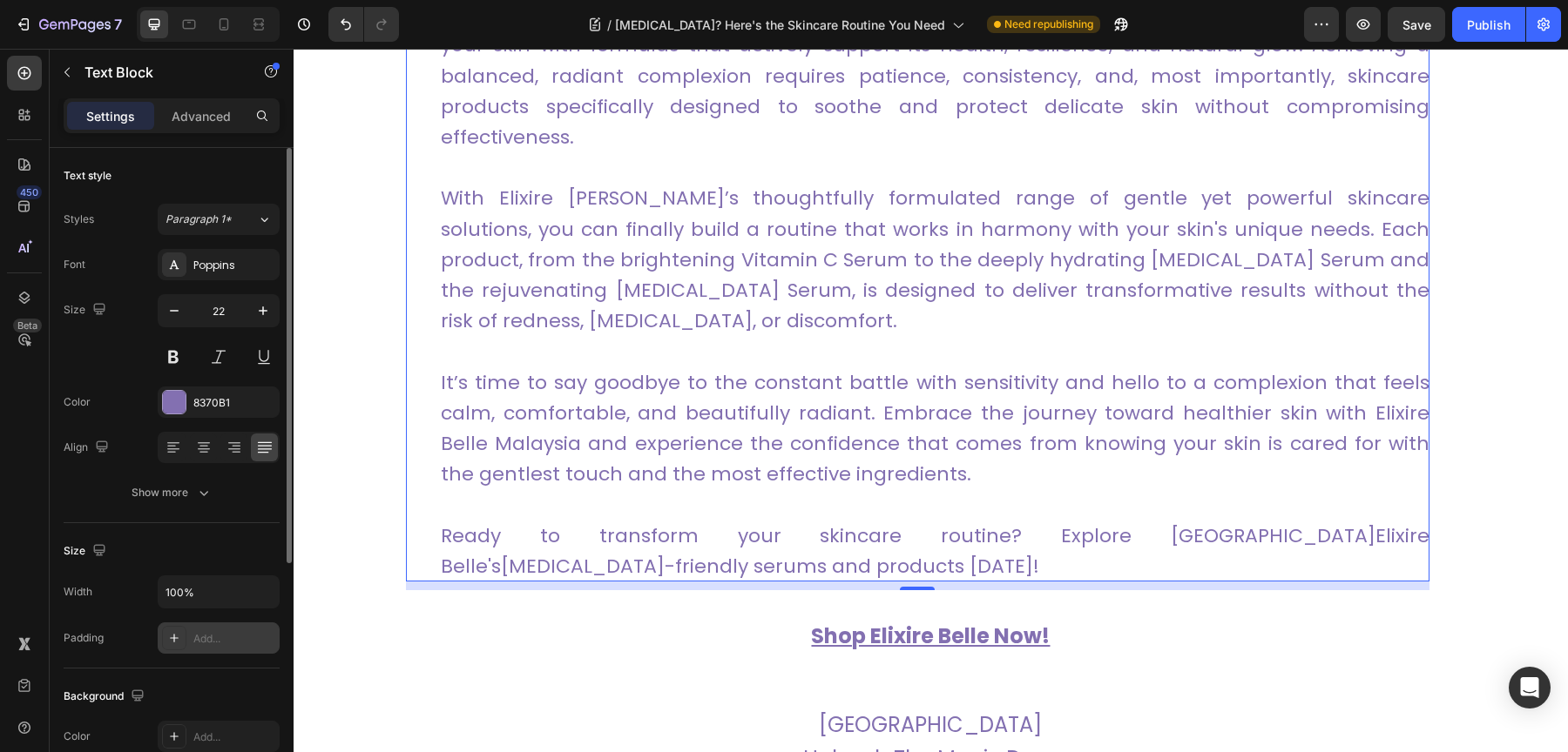
scroll to position [6040, 0]
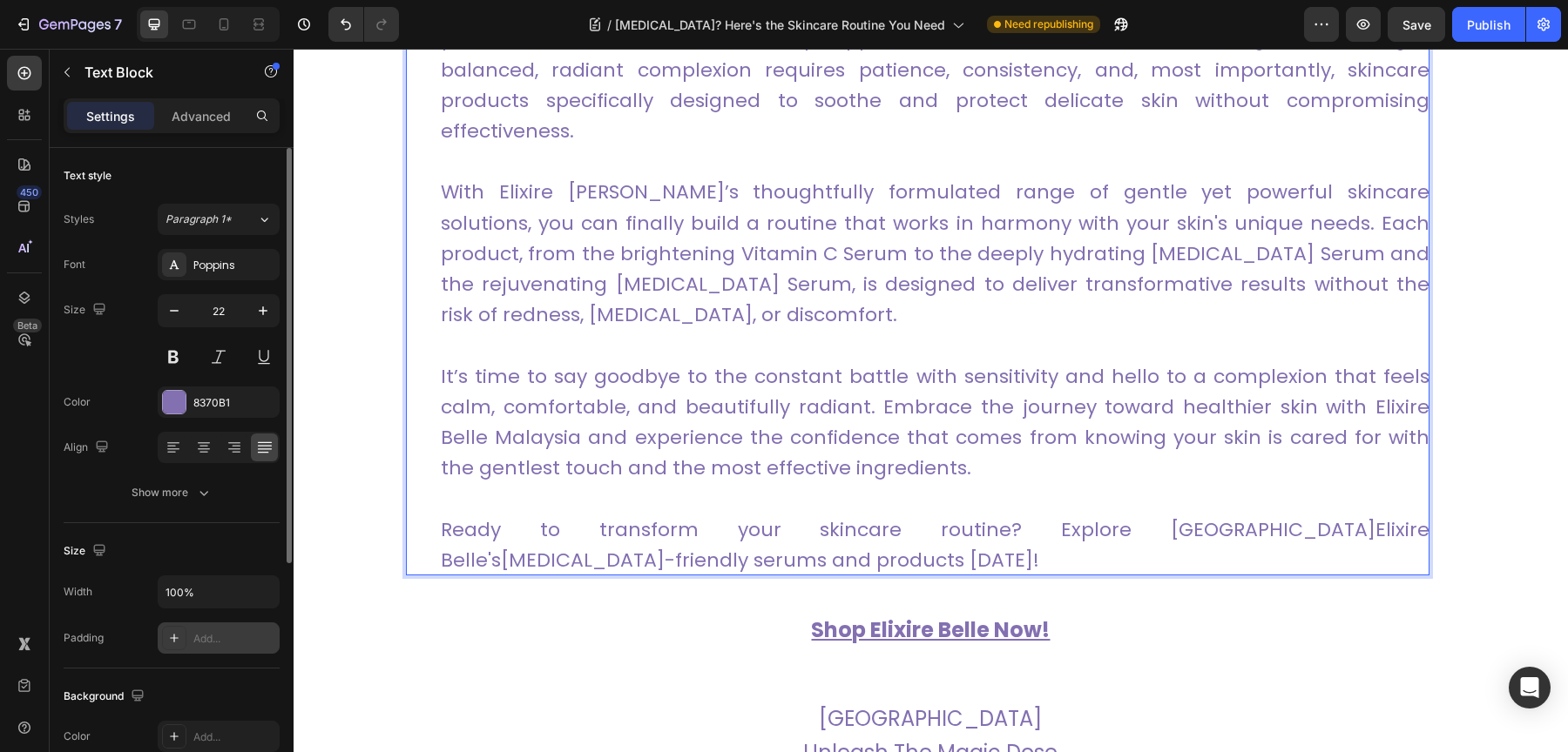
click at [655, 416] on p "It’s time to say goodbye to the constant battle with sensitivity and hello to a…" at bounding box center [936, 422] width 989 height 123
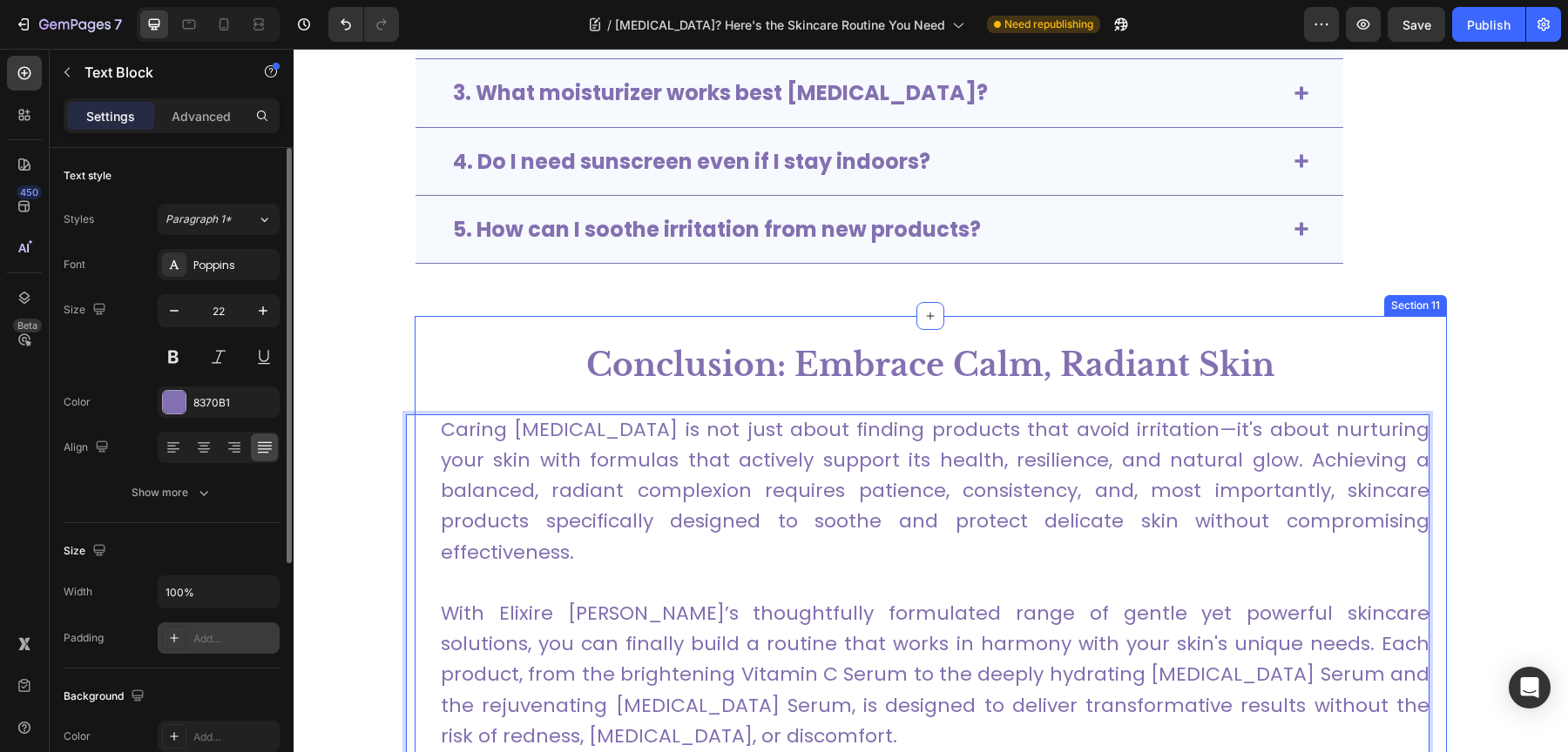
scroll to position [5620, 0]
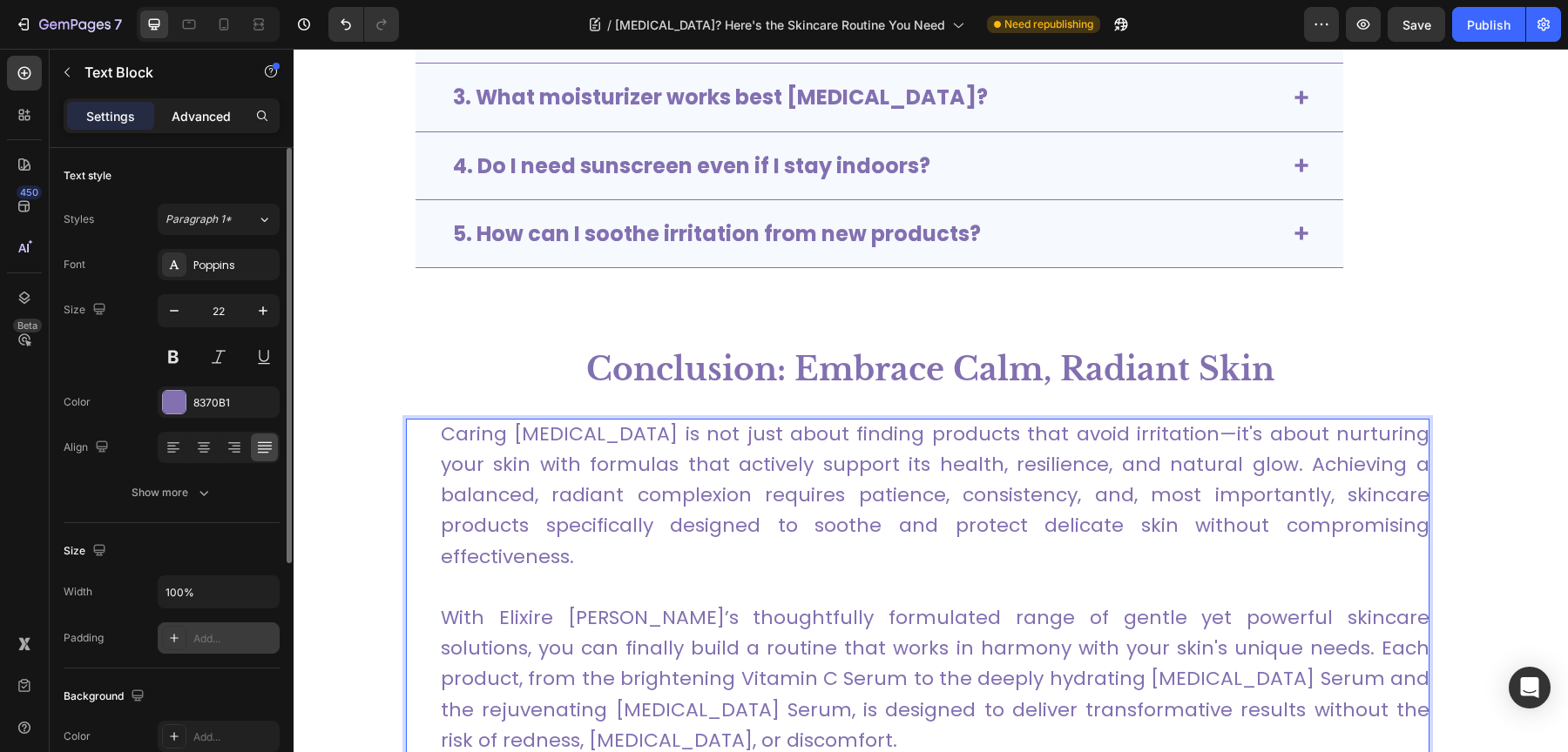
click at [192, 118] on p "Advanced" at bounding box center [201, 116] width 60 height 19
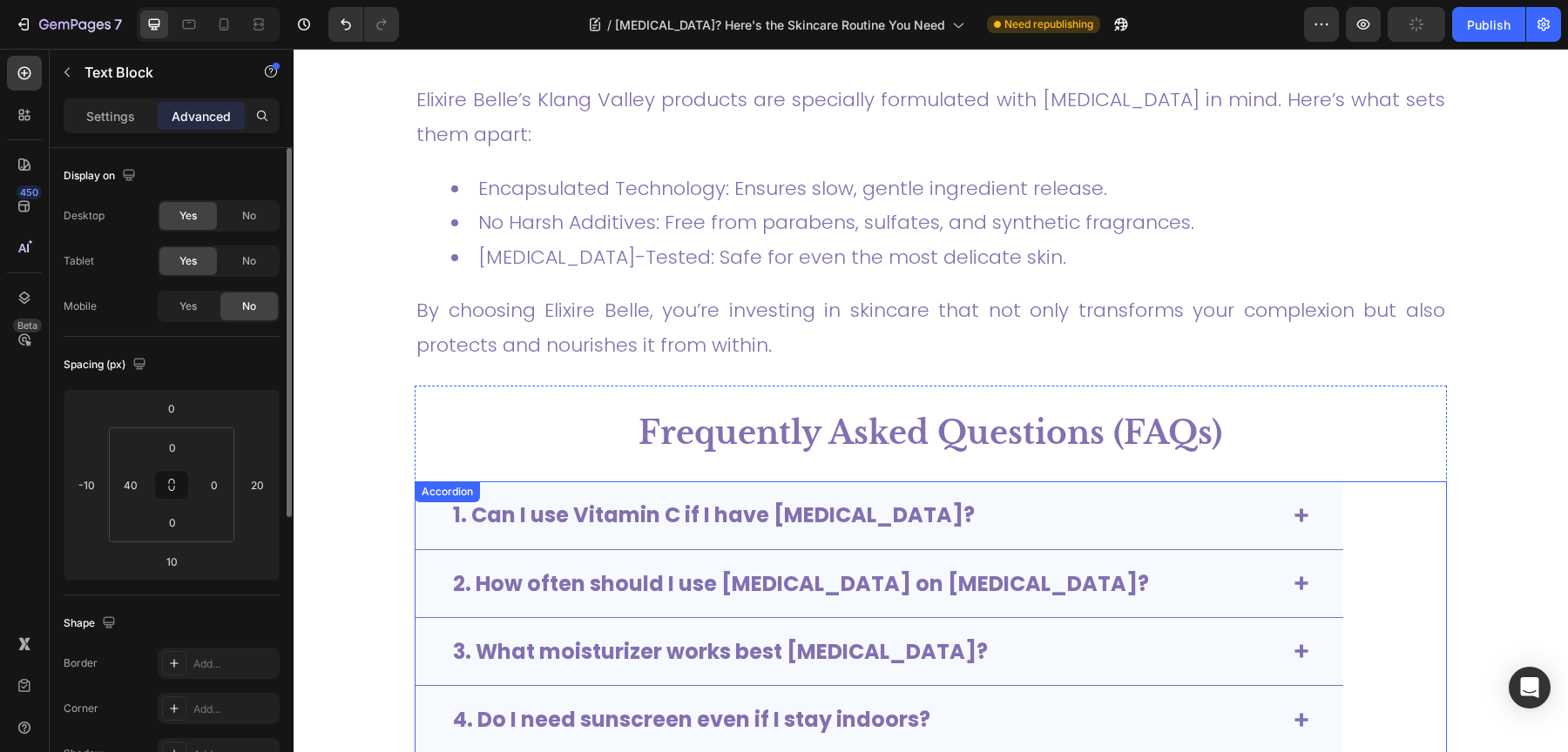
scroll to position [5091, 0]
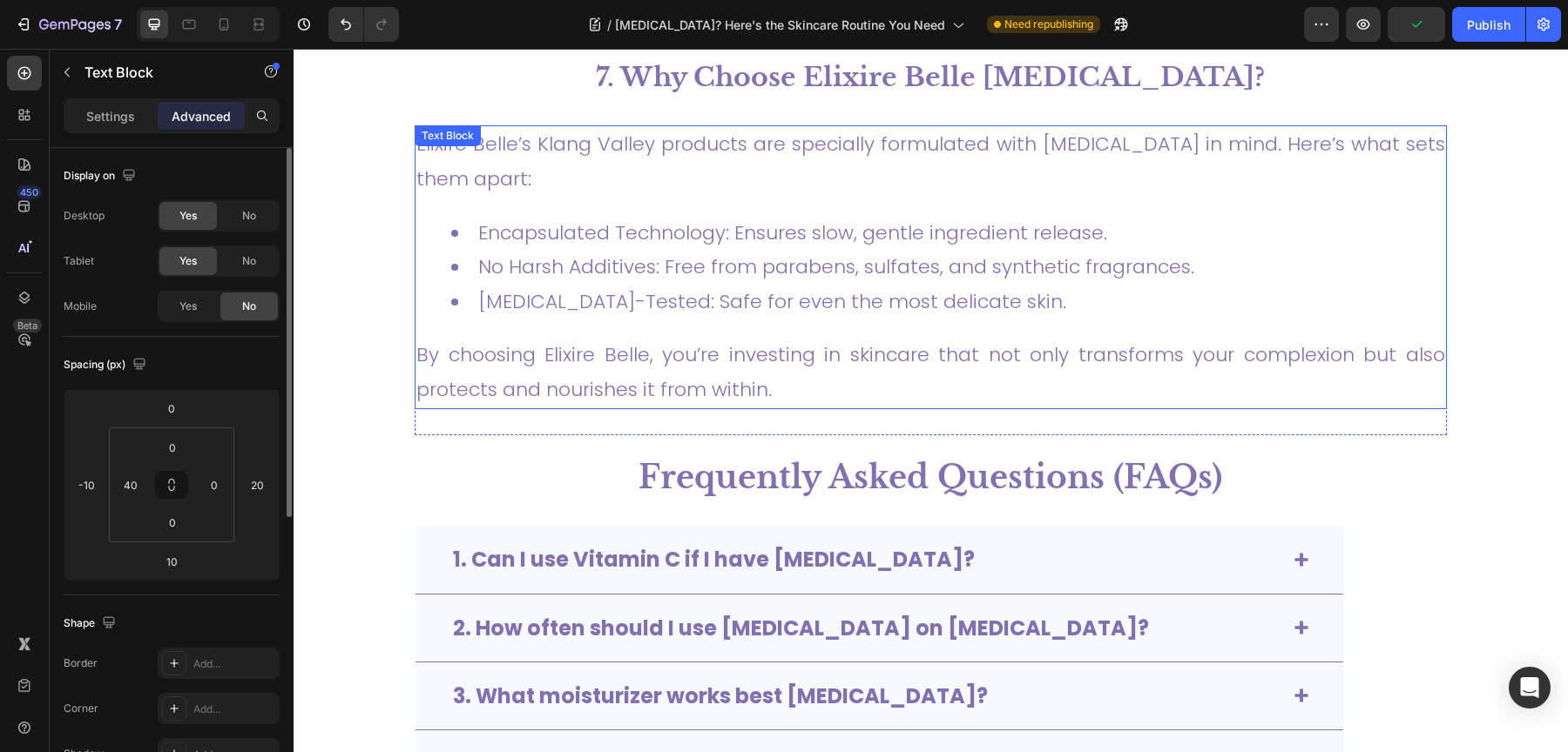
click at [596, 255] on div "Elixire Belle’s Klang Valley products are specially formulated with [MEDICAL_DA…" at bounding box center [930, 267] width 1033 height 283
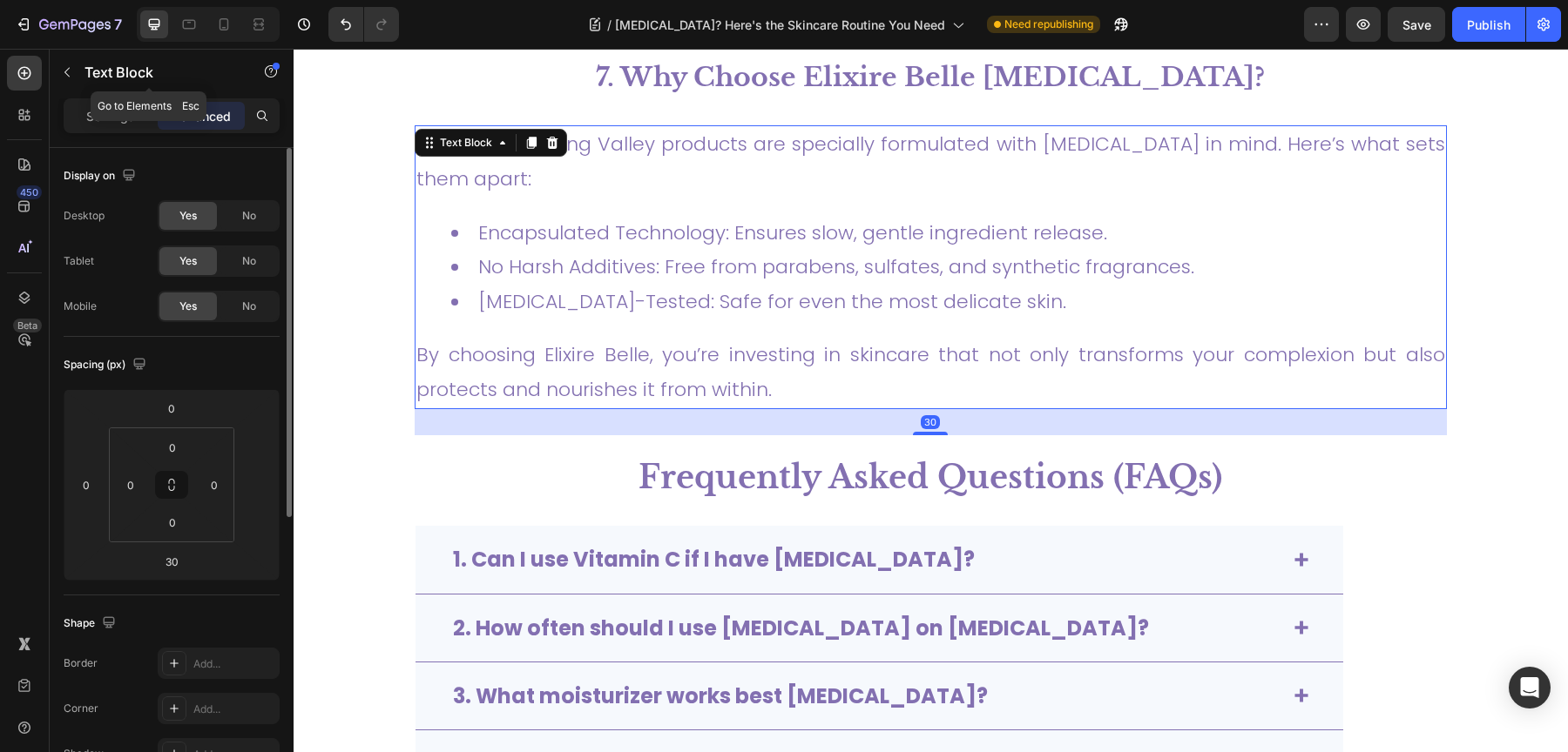
click at [103, 96] on div "Text Block" at bounding box center [149, 74] width 198 height 50
click at [101, 124] on p "Settings" at bounding box center [110, 116] width 49 height 19
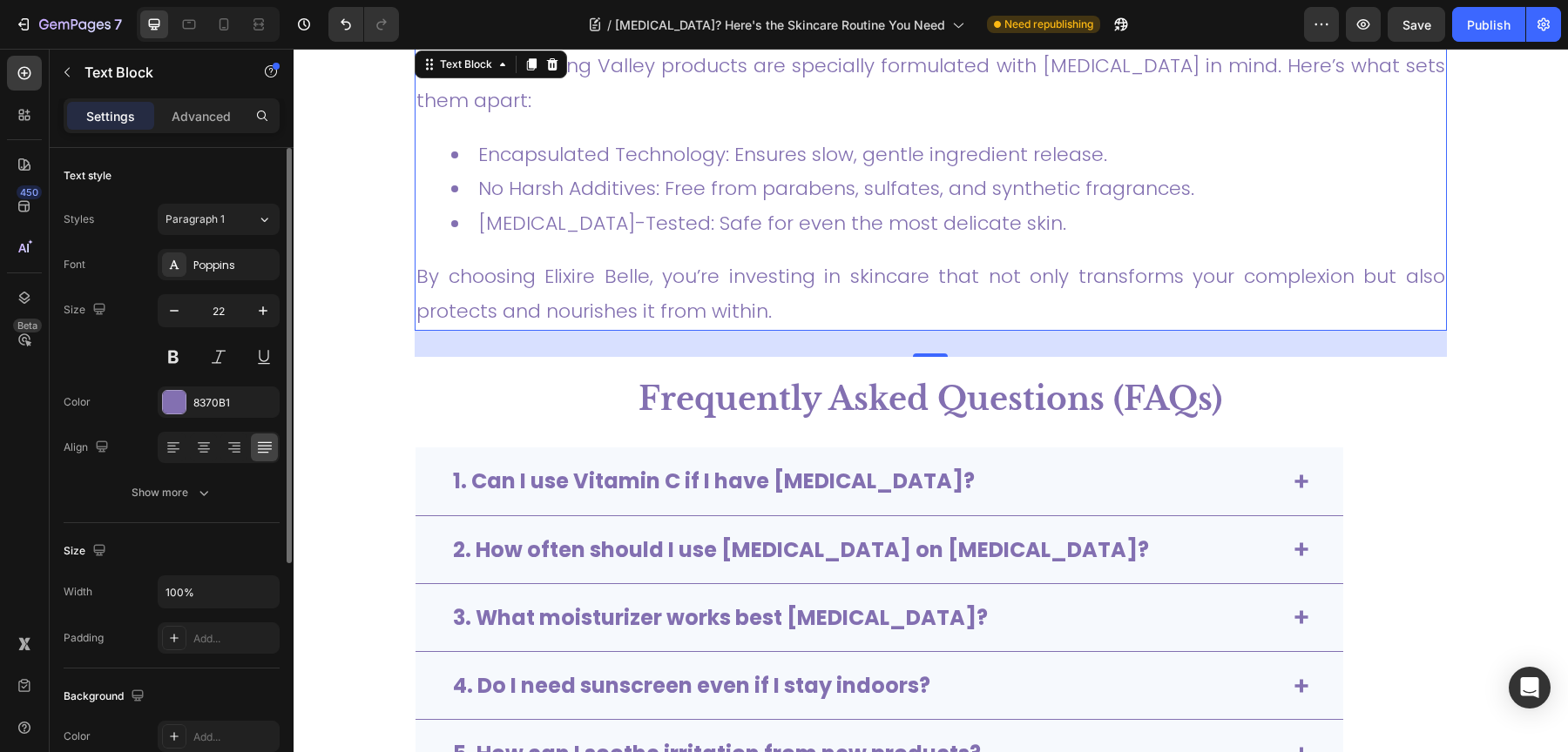
scroll to position [5136, 0]
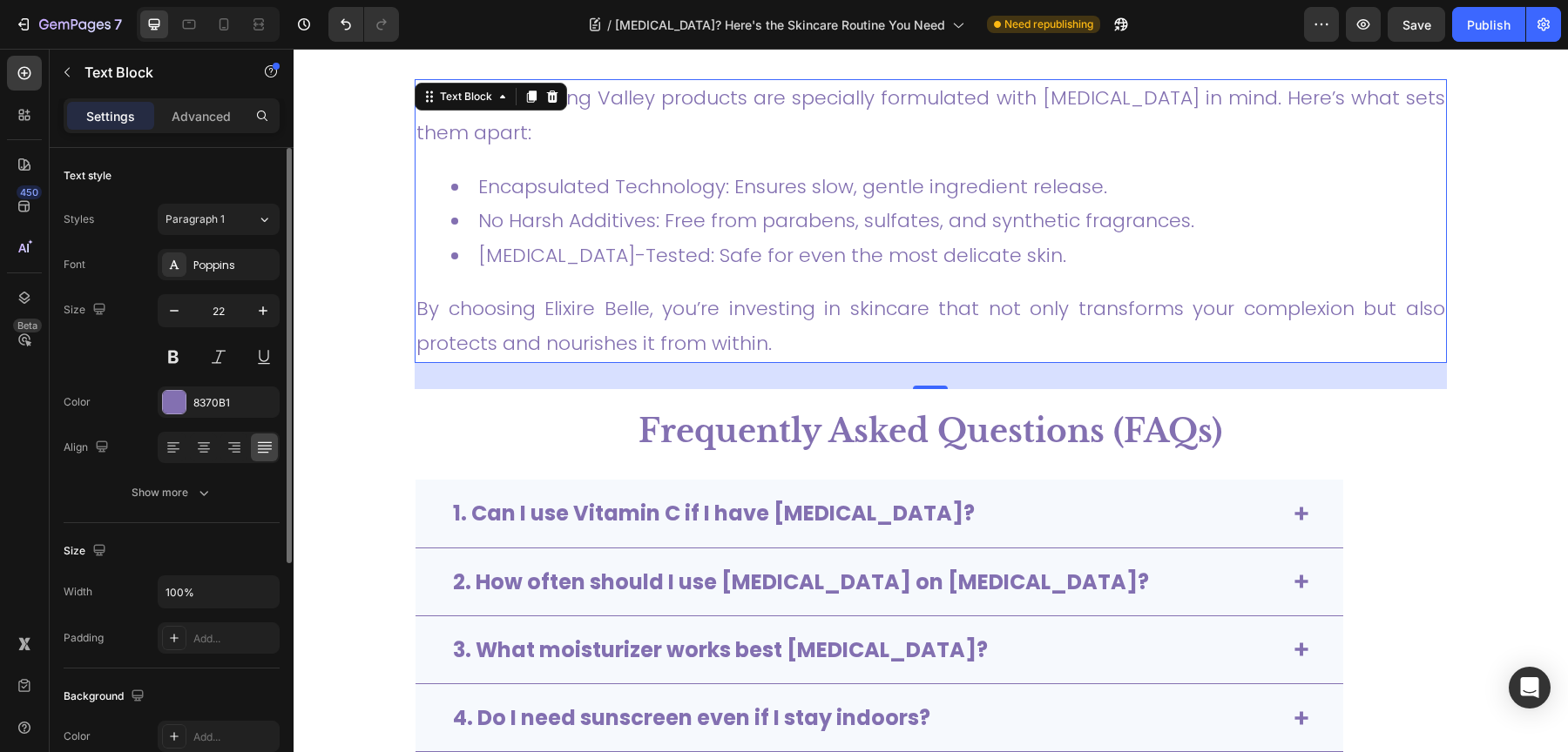
click at [619, 242] on link "[MEDICAL_DATA]-Tested: Safe for even the most delicate skin." at bounding box center [772, 255] width 588 height 27
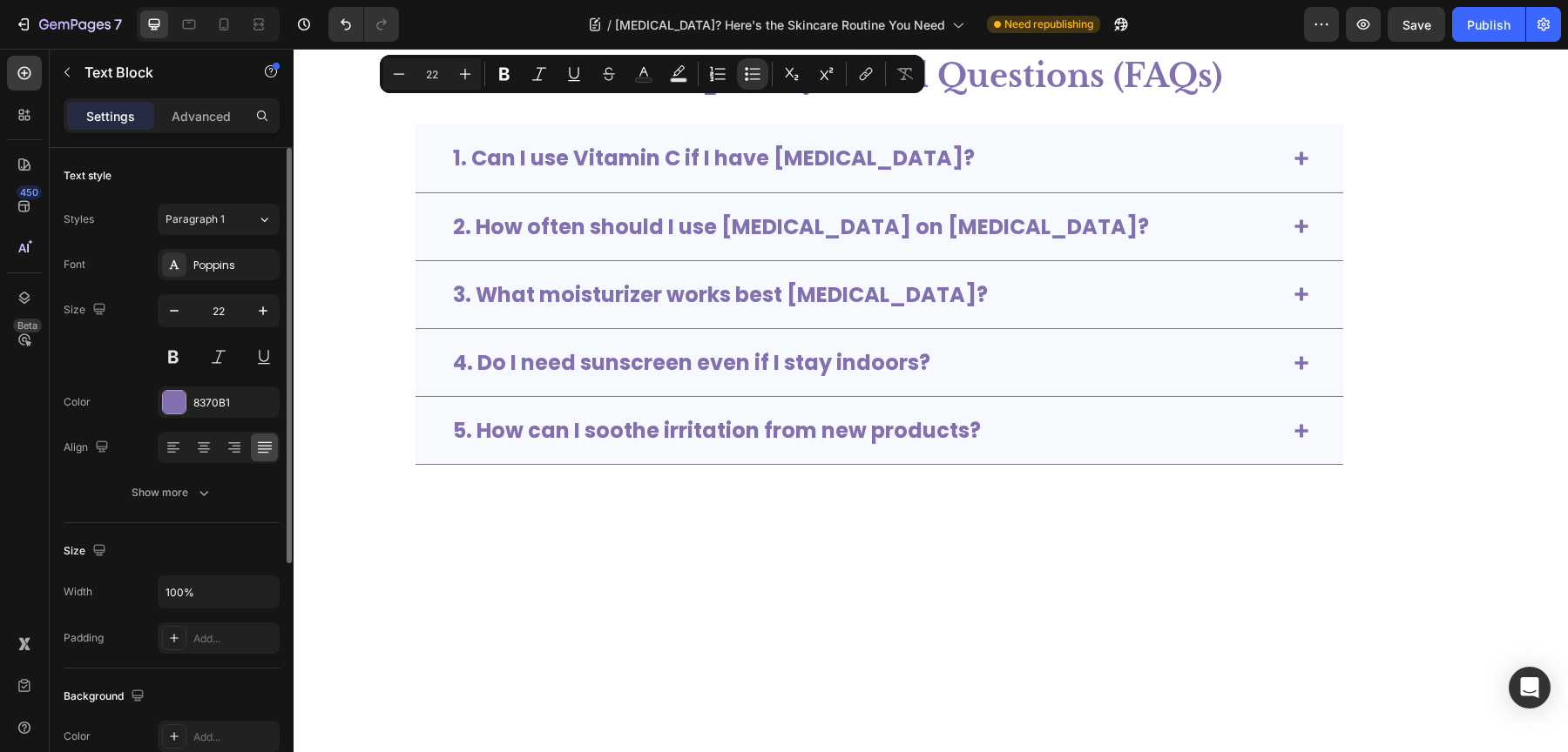
type input "16"
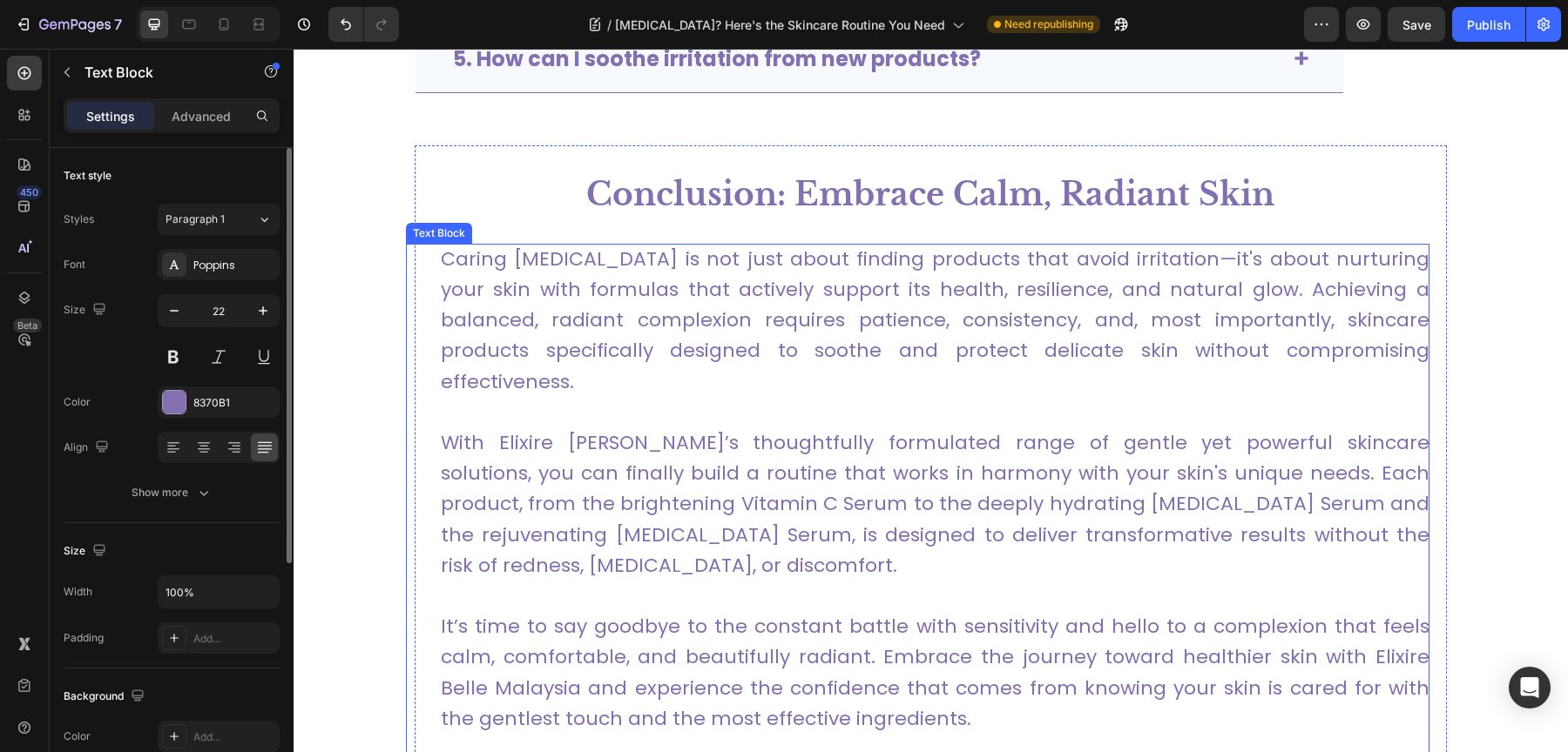
click at [632, 324] on p "Caring [MEDICAL_DATA] is not just about finding products that avoid irritation—…" at bounding box center [936, 320] width 989 height 153
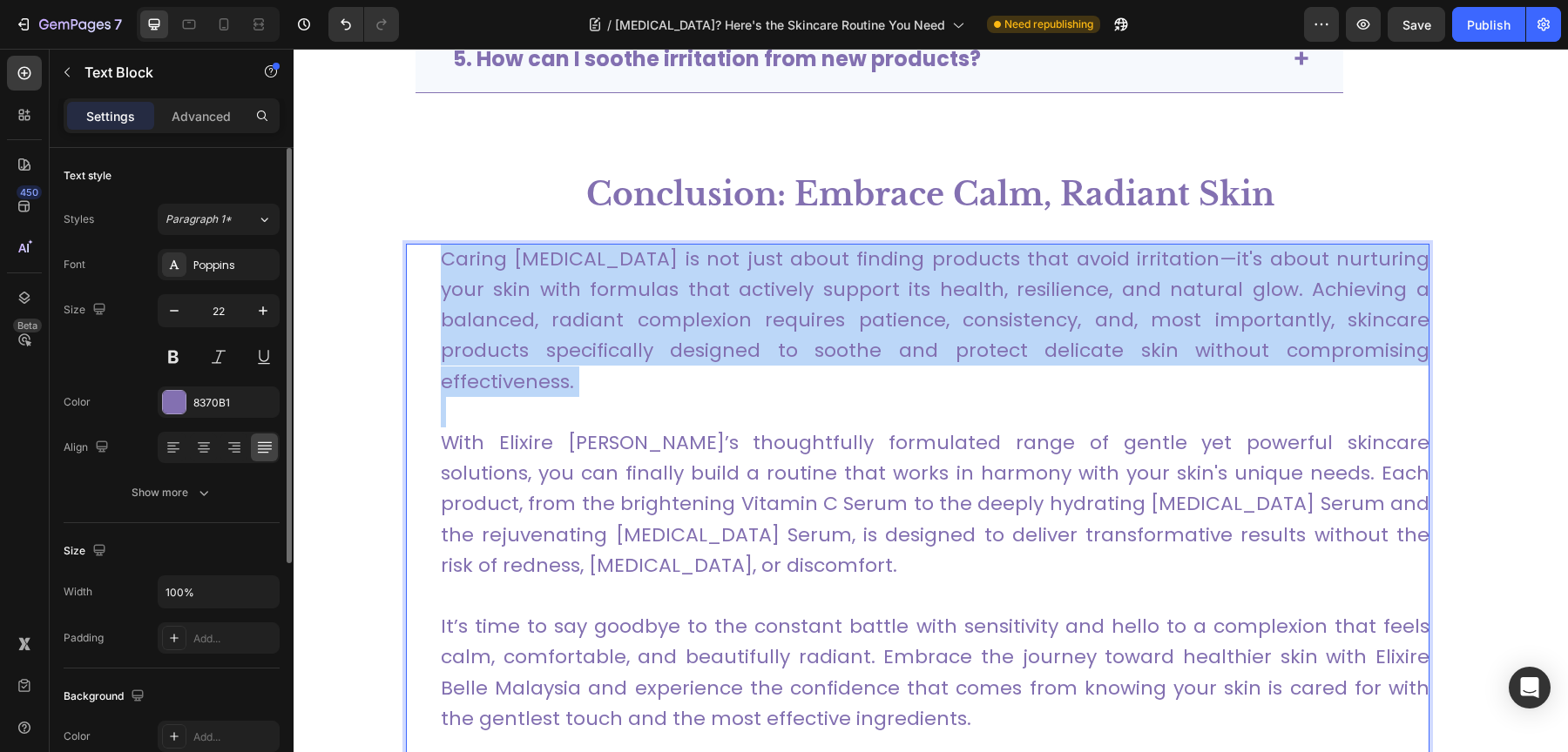
click at [632, 324] on p "Caring [MEDICAL_DATA] is not just about finding products that avoid irritation—…" at bounding box center [936, 320] width 989 height 153
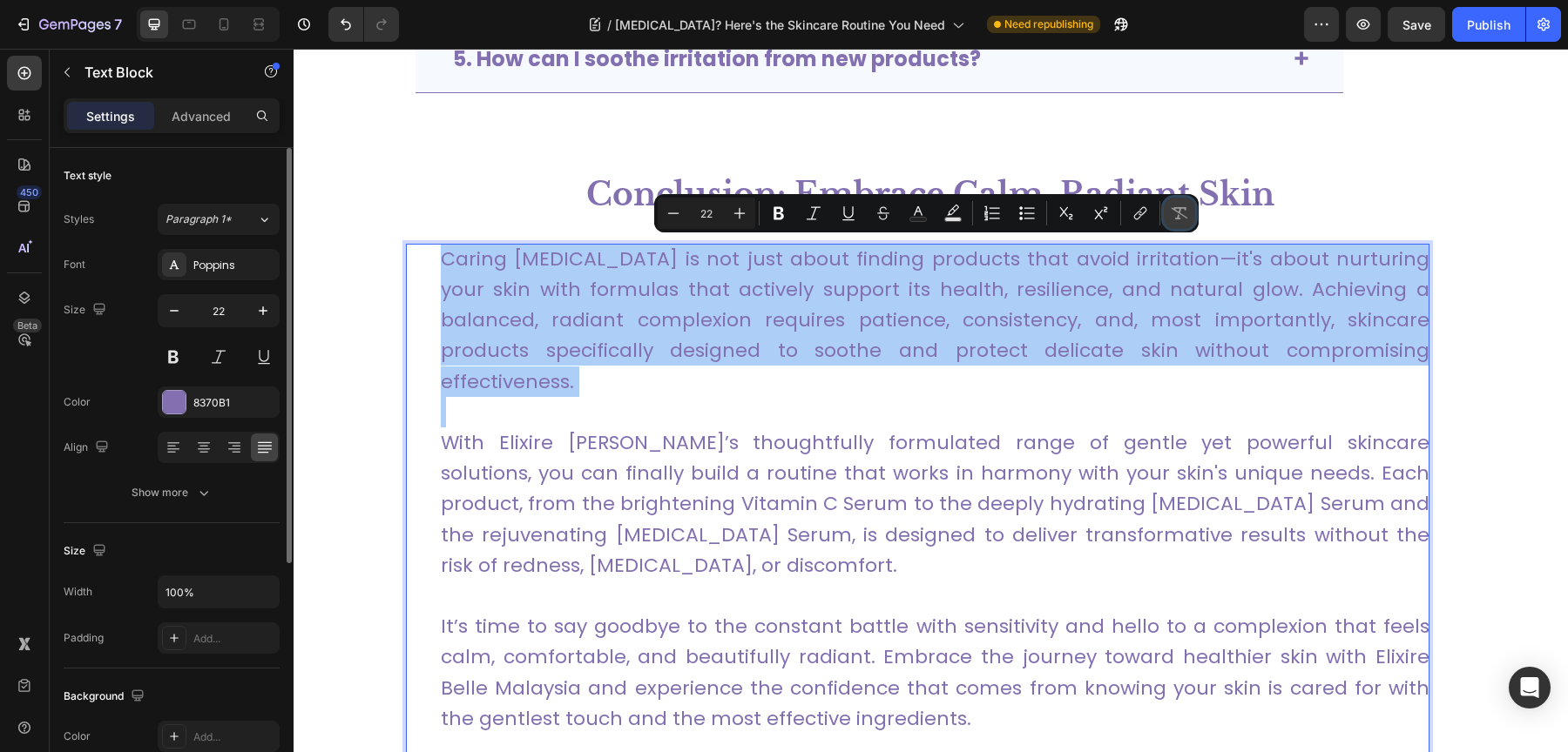
click at [1172, 215] on icon "Editor contextual toolbar" at bounding box center [1179, 213] width 18 height 18
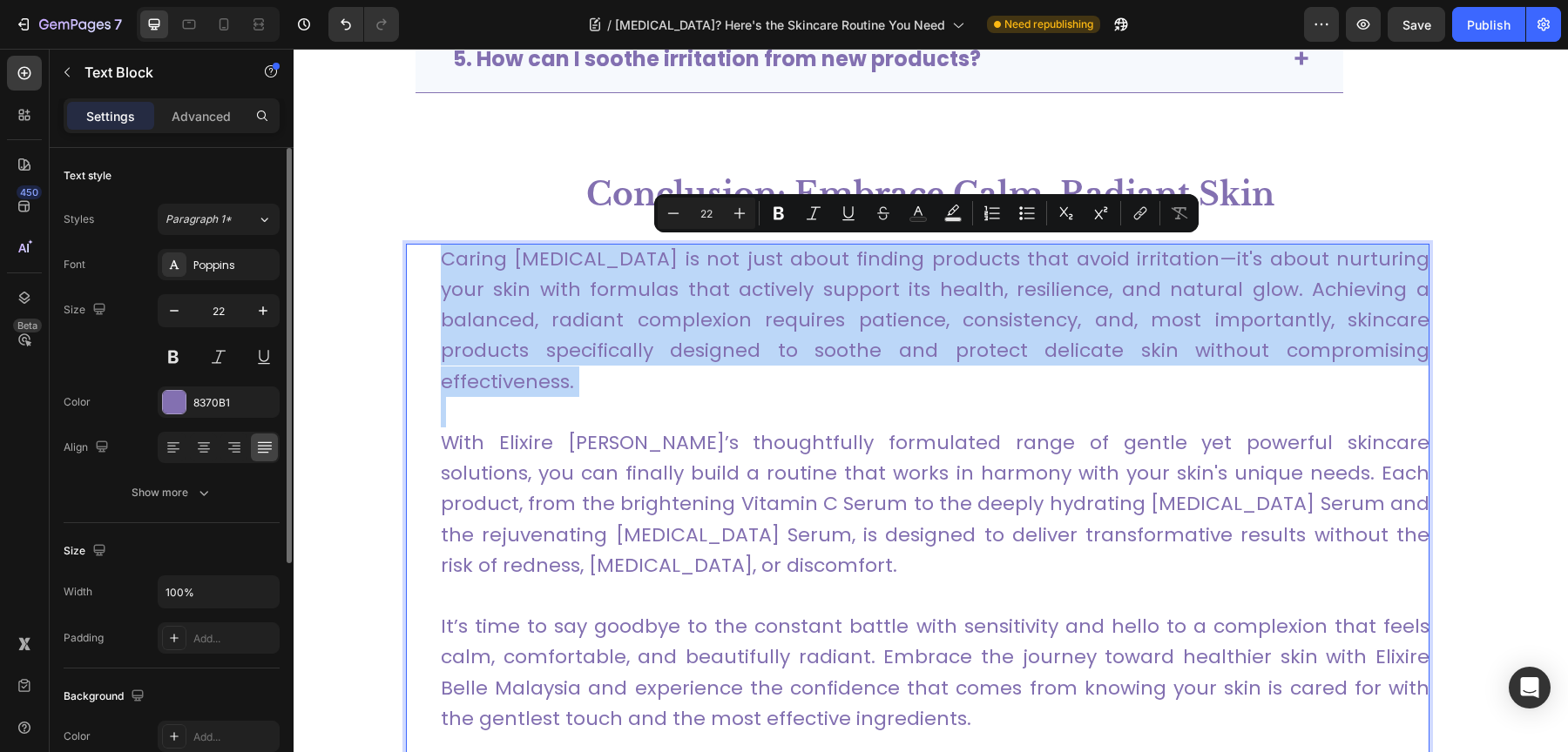
click at [966, 388] on p "Caring [MEDICAL_DATA] is not just about finding products that avoid irritation—…" at bounding box center [936, 320] width 989 height 153
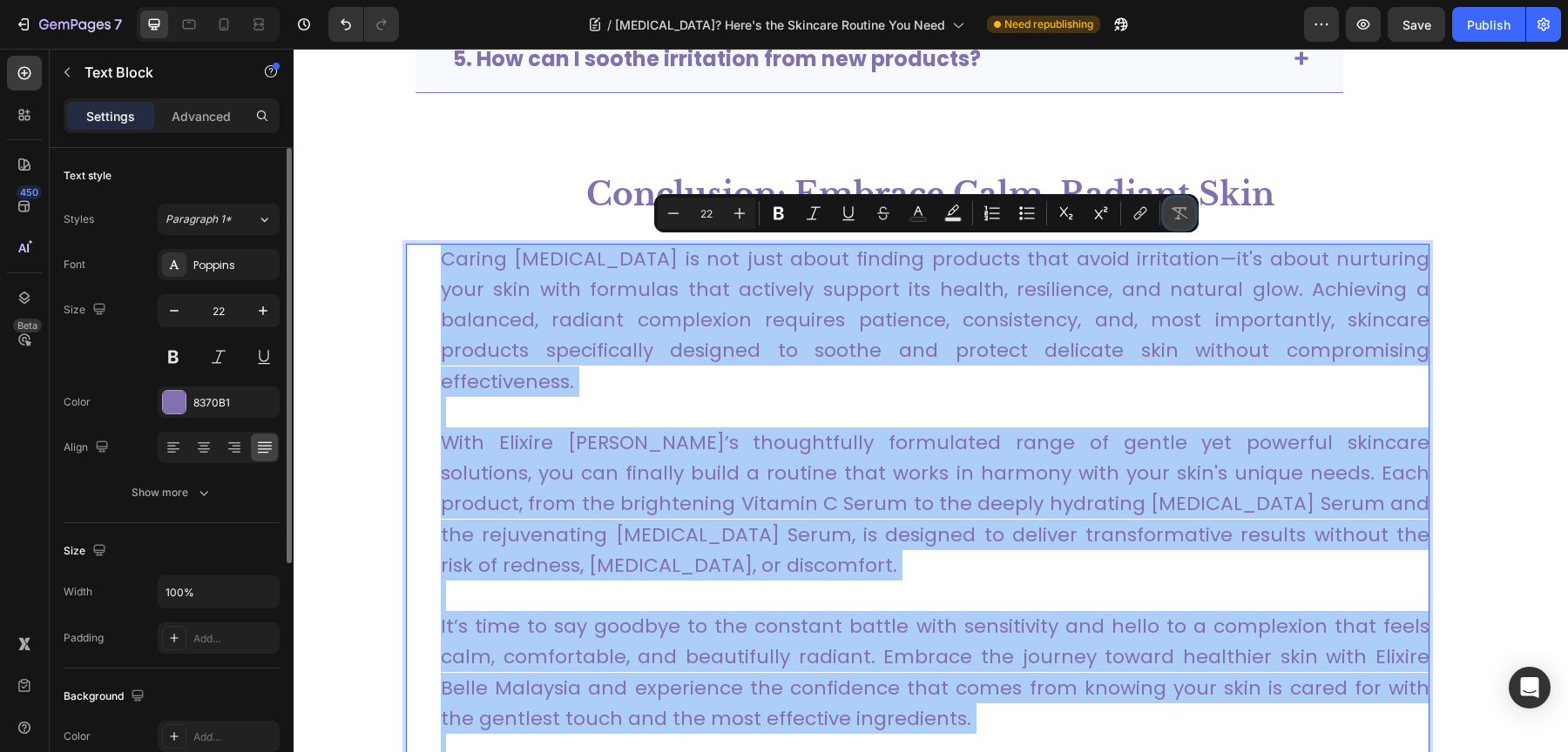
click at [1173, 211] on icon "Editor contextual toolbar" at bounding box center [1179, 213] width 18 height 18
click at [261, 306] on icon "button" at bounding box center [263, 311] width 18 height 18
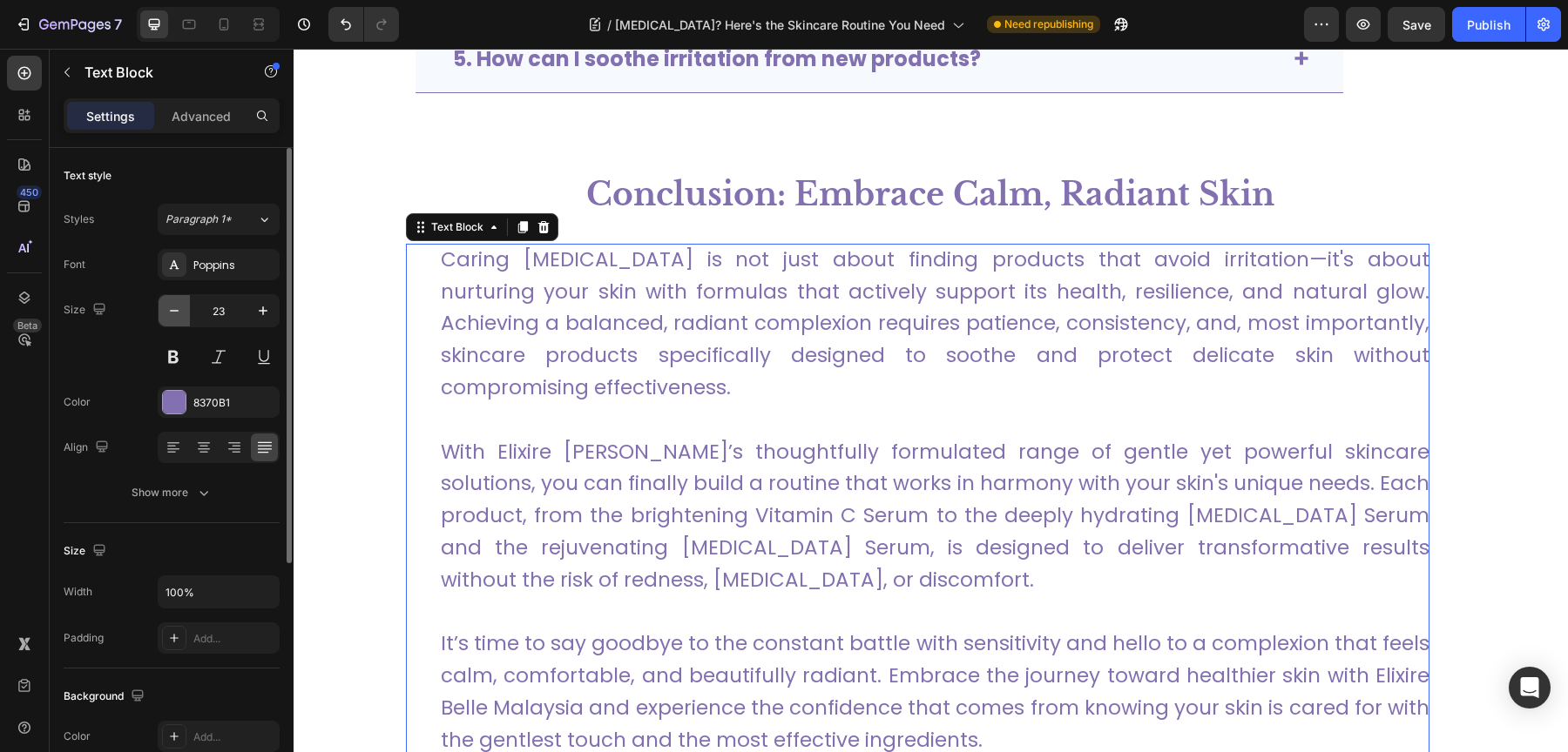
click at [172, 316] on icon "button" at bounding box center [174, 311] width 18 height 18
type input "22"
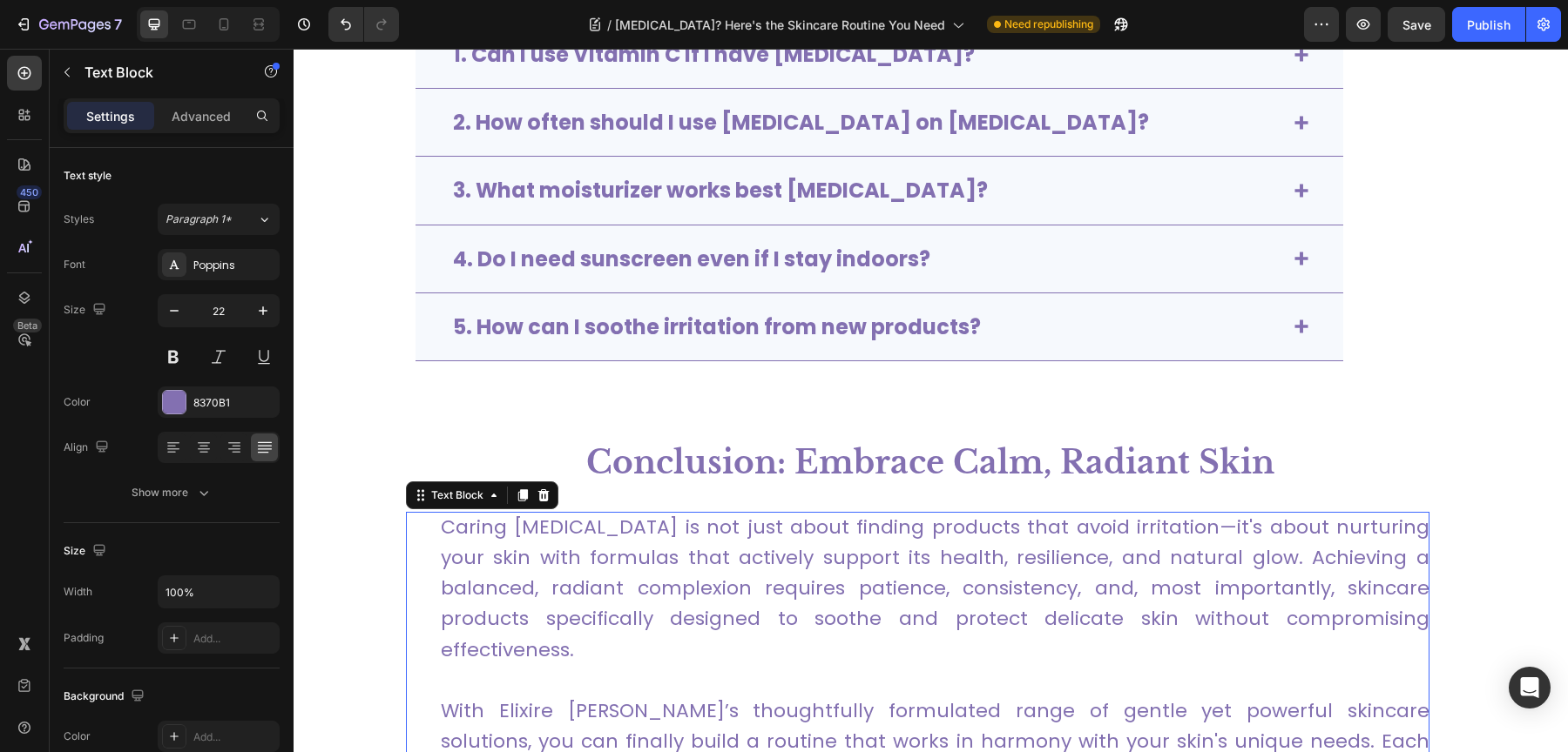
scroll to position [5188, 0]
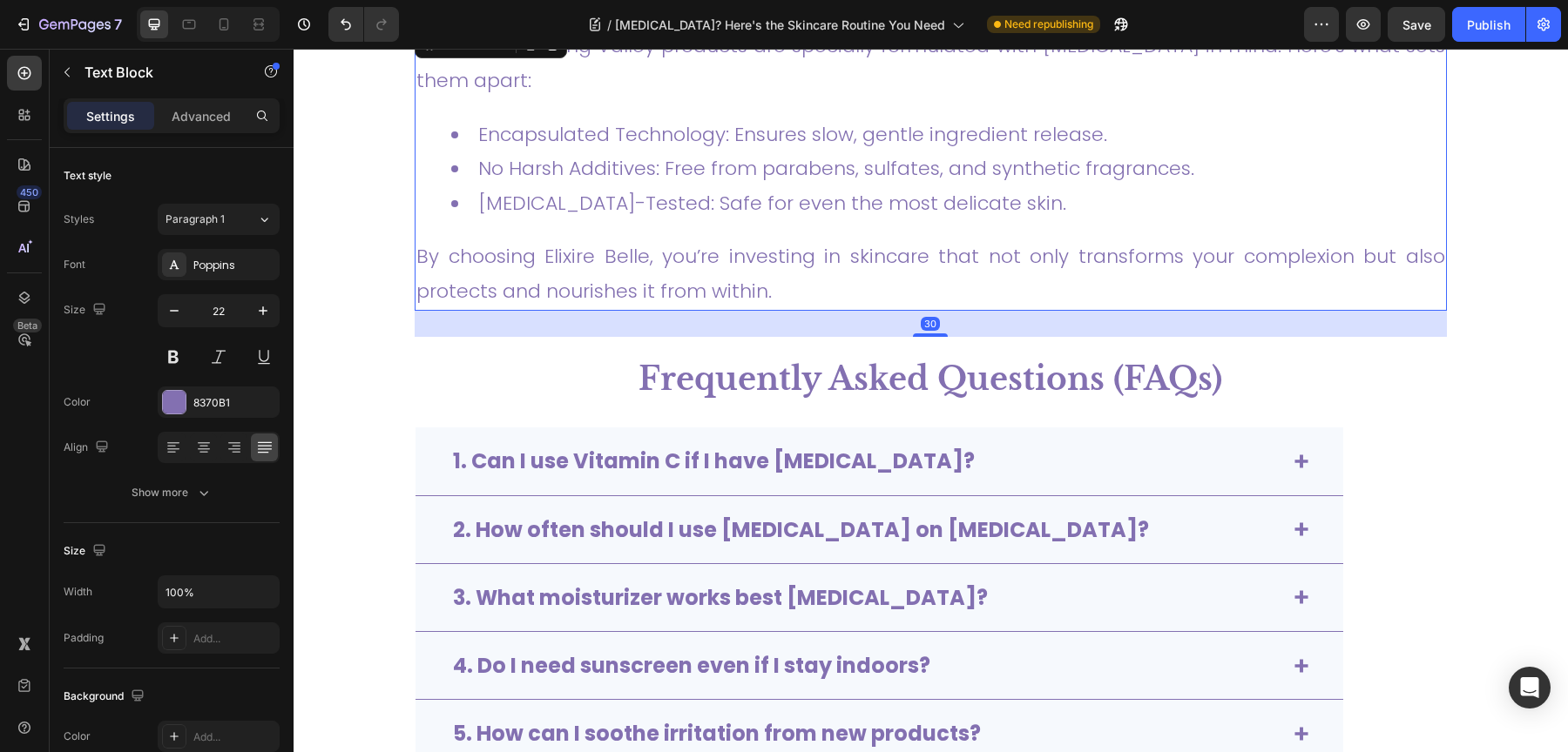
click at [590, 190] on link "[MEDICAL_DATA]-Tested: Safe for even the most delicate skin." at bounding box center [772, 204] width 588 height 27
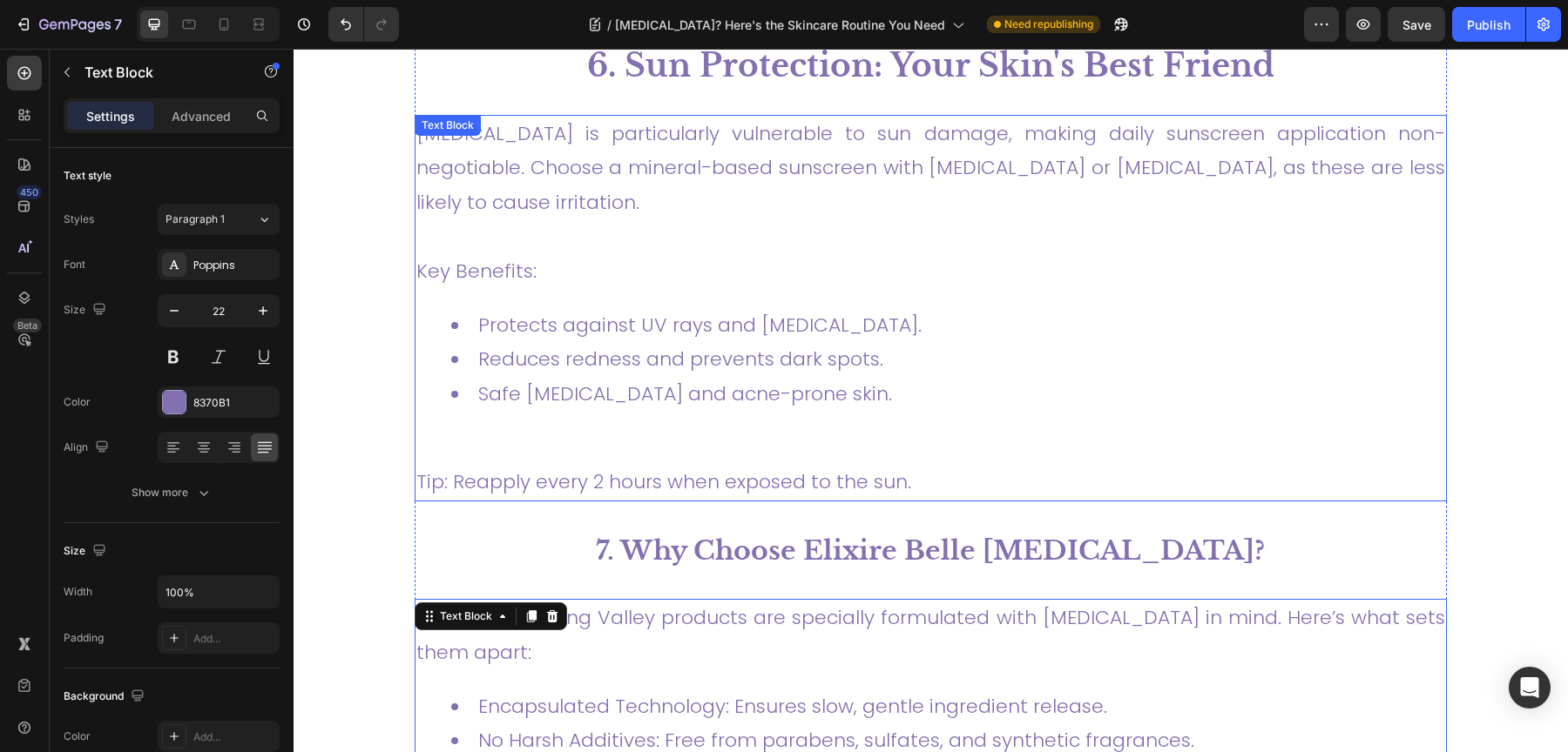
click at [599, 222] on div "[MEDICAL_DATA] is particularly vulnerable to sun damage, making daily sunscreen…" at bounding box center [930, 308] width 1033 height 387
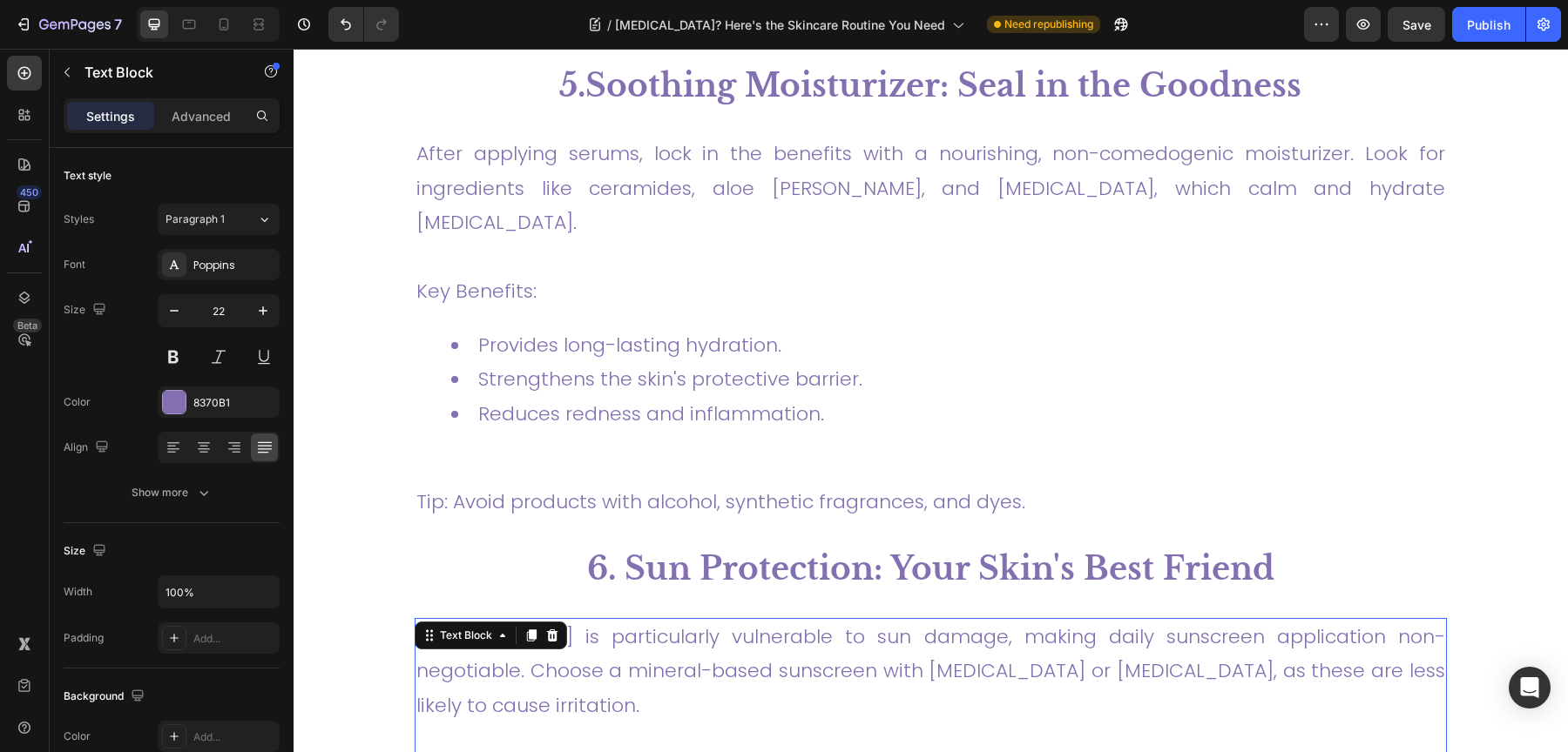
scroll to position [3820, 0]
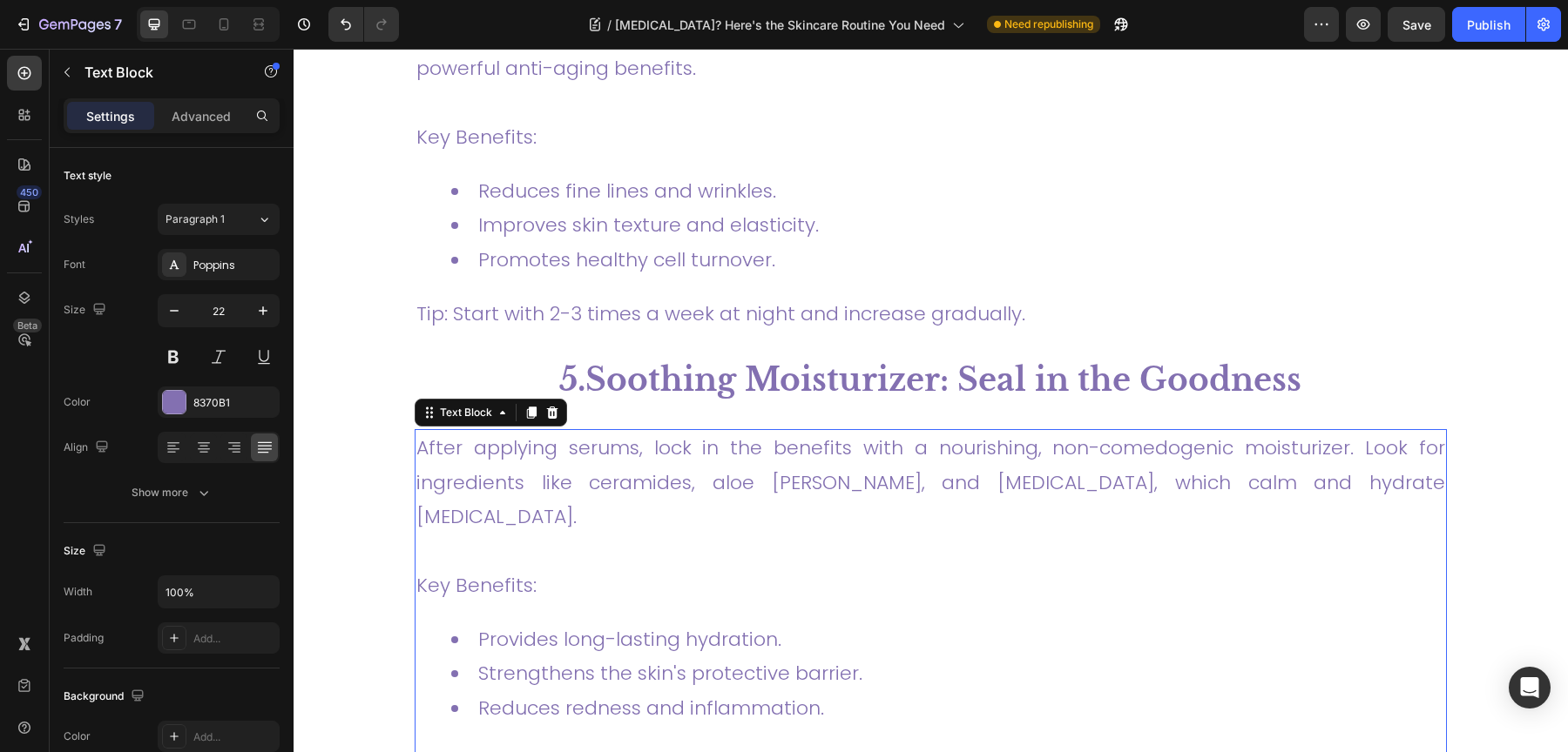
click at [662, 537] on div "After applying serums, lock in the benefits with a nourishing, non-comedogenic …" at bounding box center [930, 622] width 1033 height 387
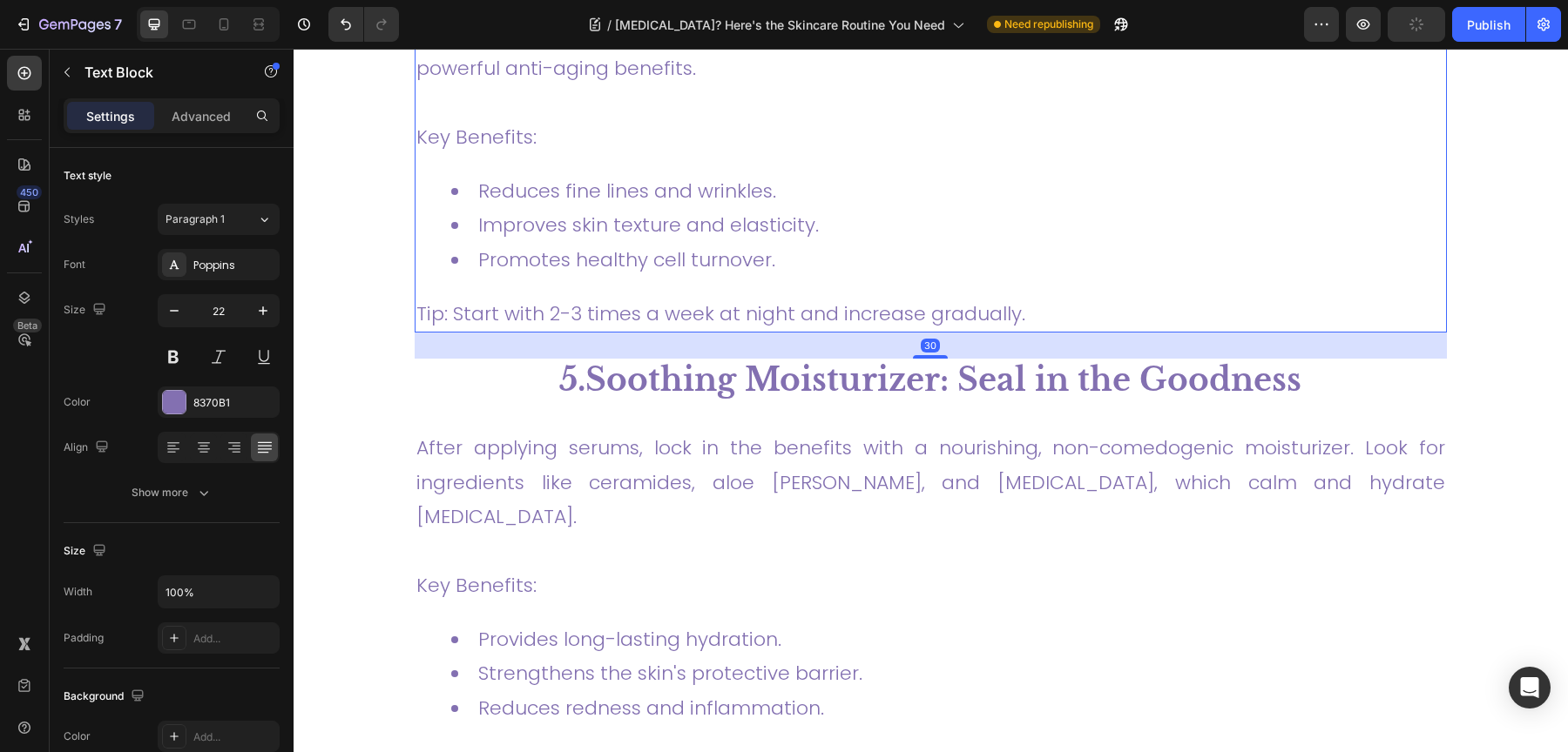
click at [671, 208] on li "Improves skin texture and elasticity." at bounding box center [947, 225] width 993 height 35
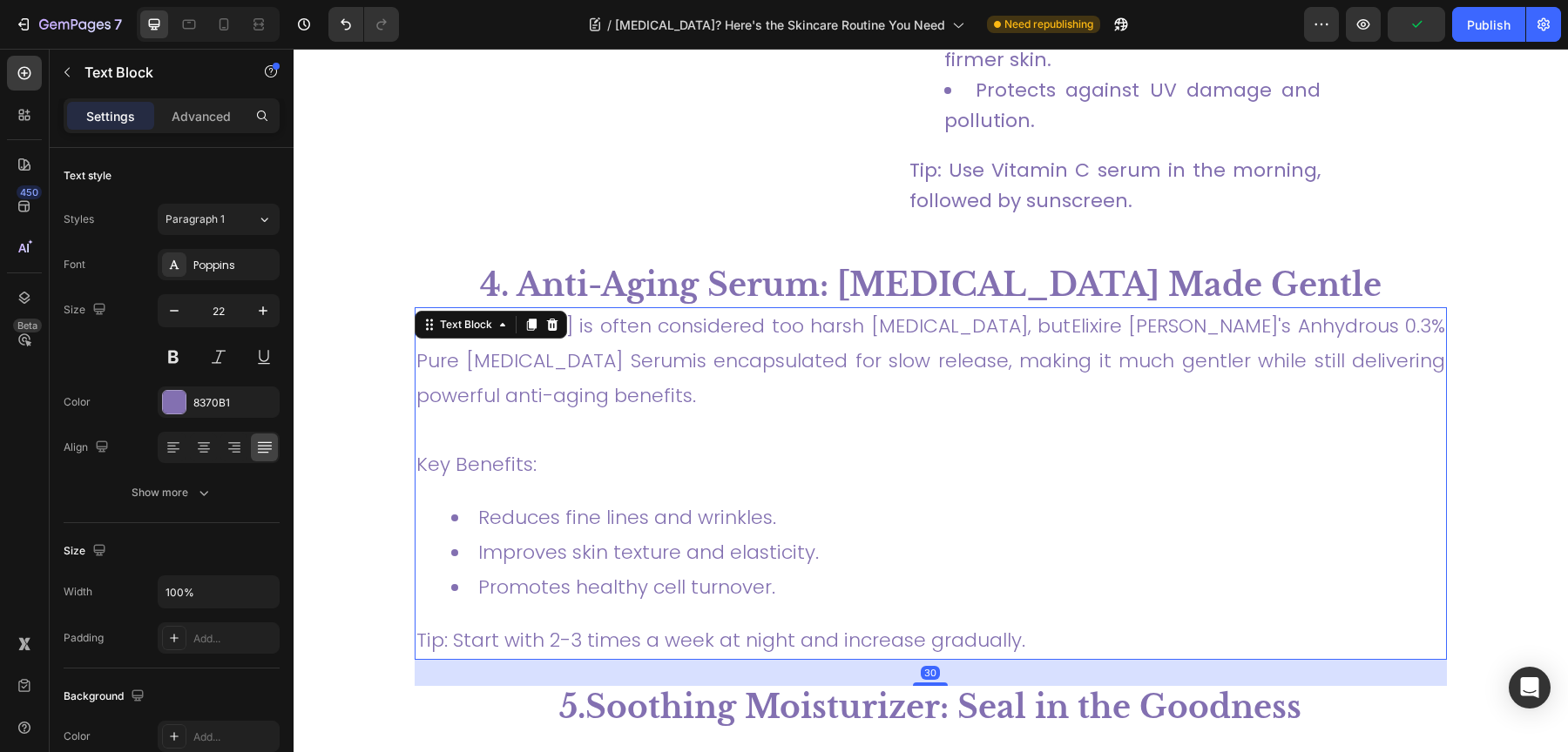
scroll to position [3058, 0]
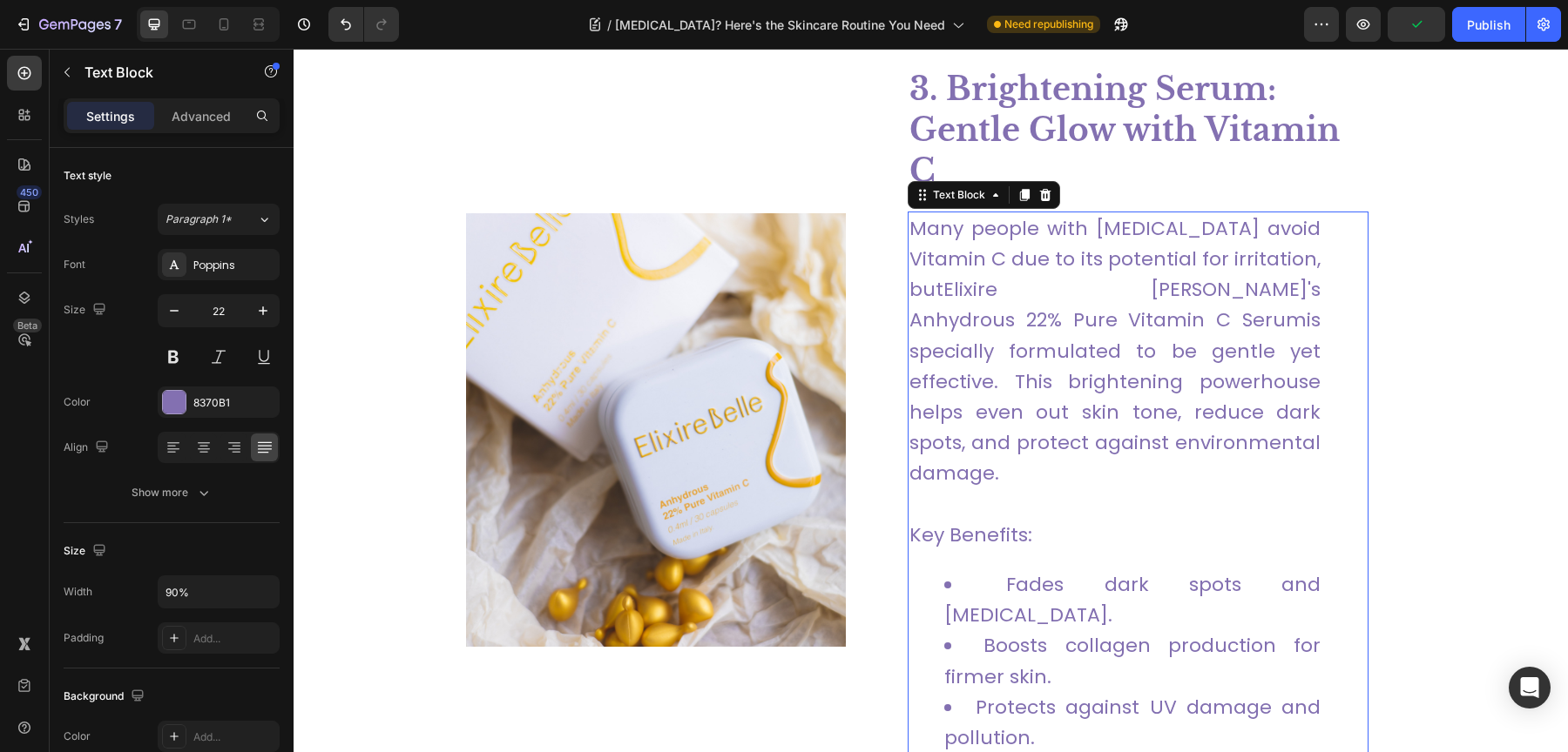
click at [955, 266] on p "Many people with [MEDICAL_DATA] avoid Vitamin C due to its potential for irrita…" at bounding box center [1114, 351] width 411 height 276
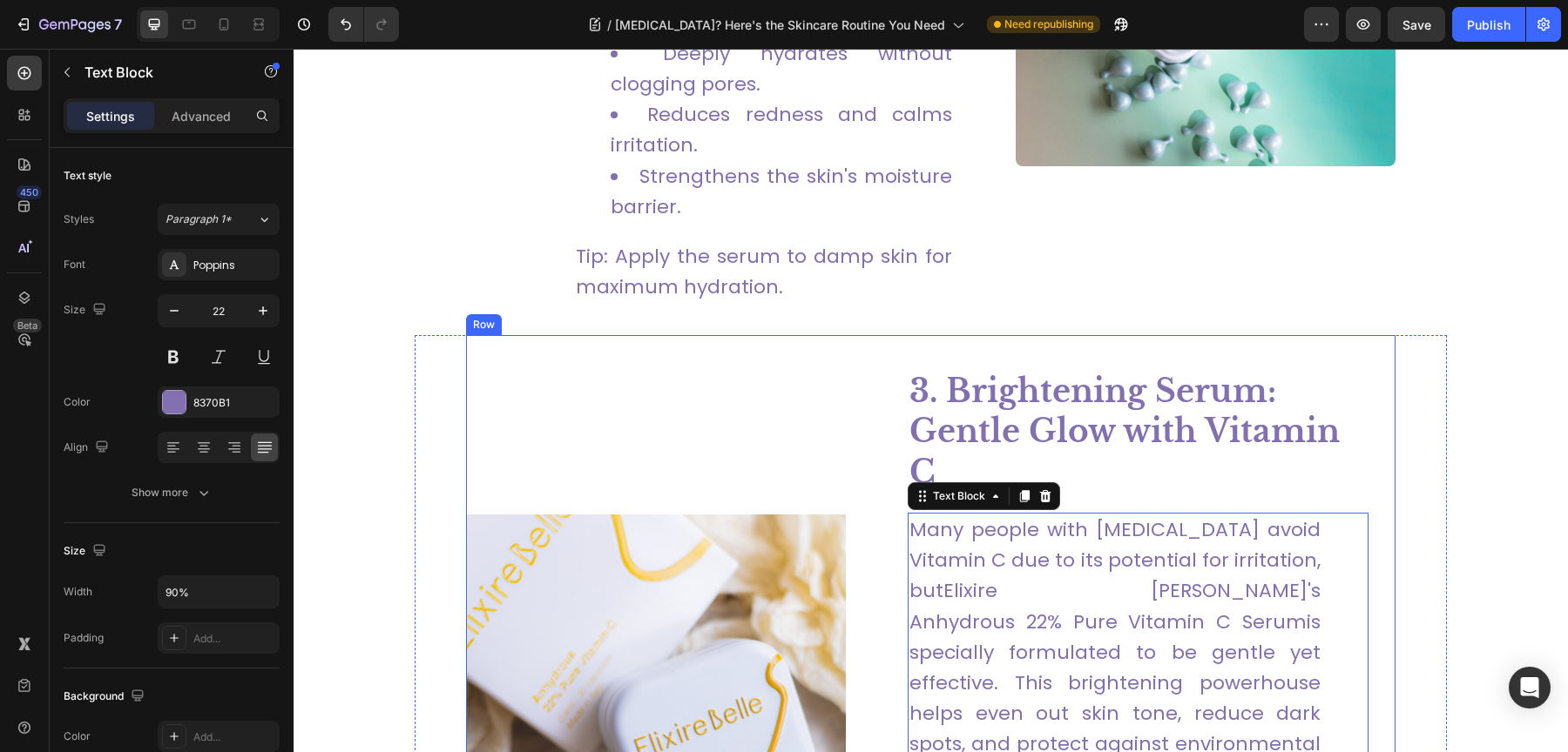
scroll to position [2141, 0]
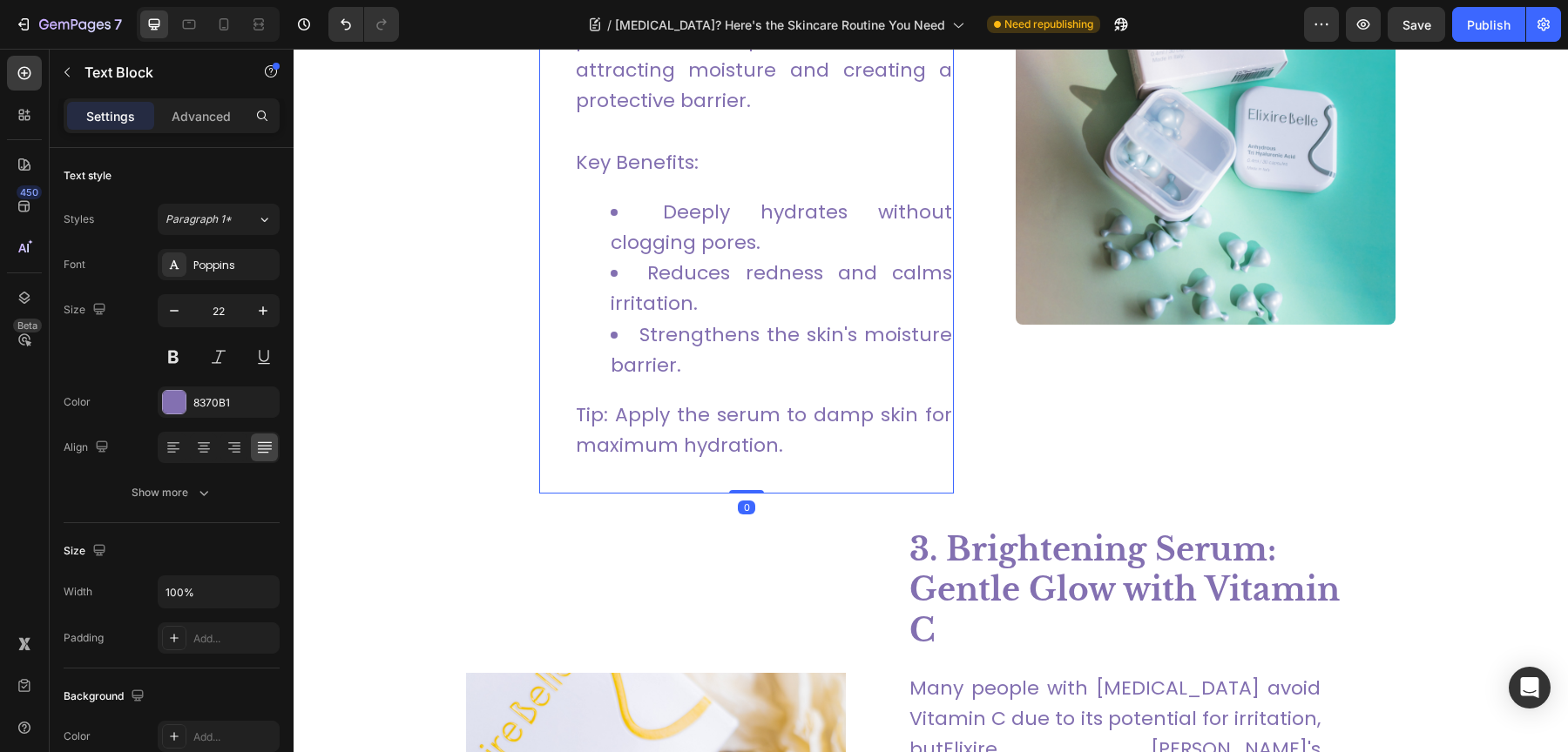
click at [768, 332] on li "Strengthens the skin's moisture barrier." at bounding box center [782, 349] width 342 height 61
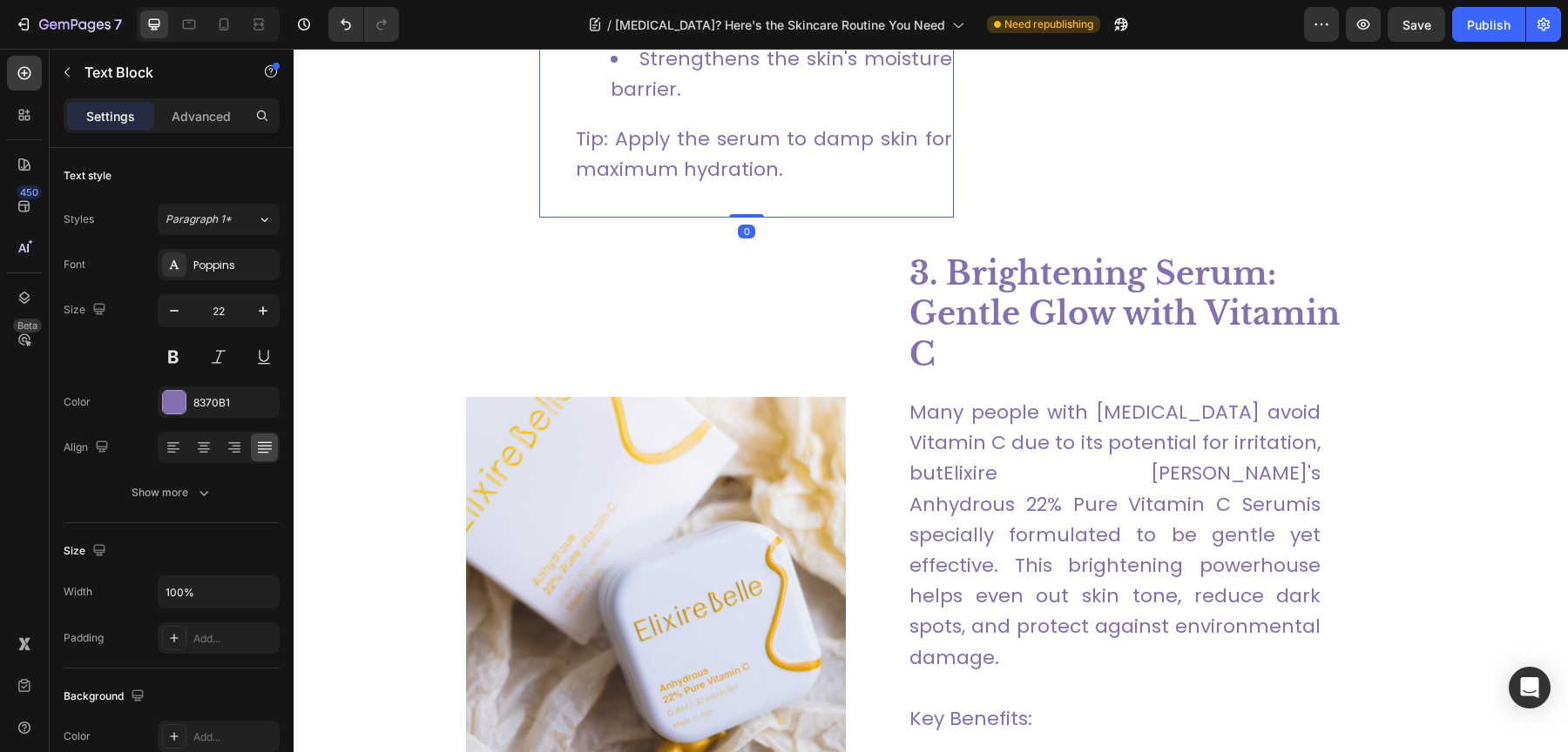
scroll to position [2529, 0]
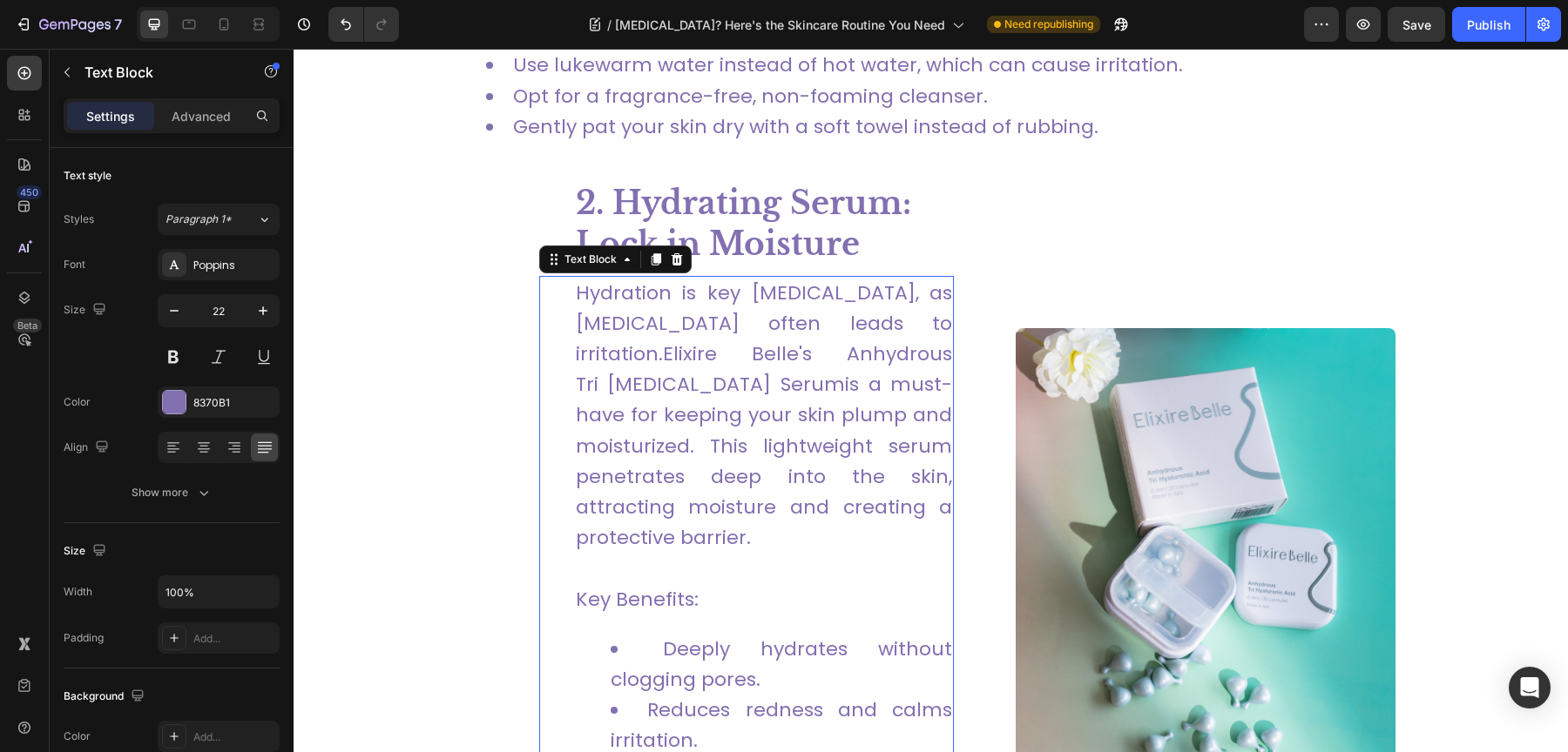
click at [759, 446] on p "Hydration is key for sensitive skin, as dryness often leads to irritation. Elix…" at bounding box center [763, 415] width 376 height 276
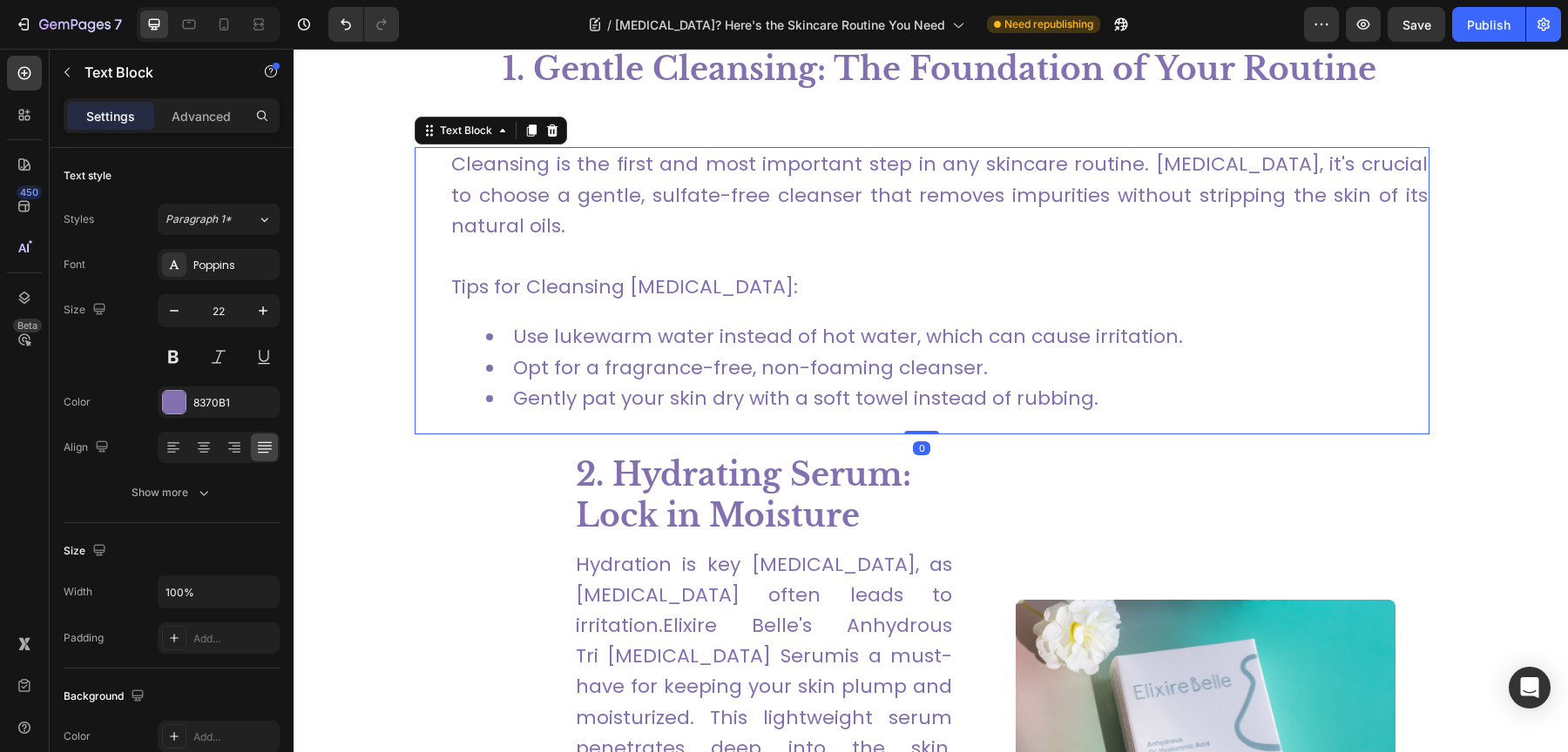
click at [759, 372] on li "Opt for a fragrance-free, non-foaming cleanser." at bounding box center [957, 368] width 942 height 30
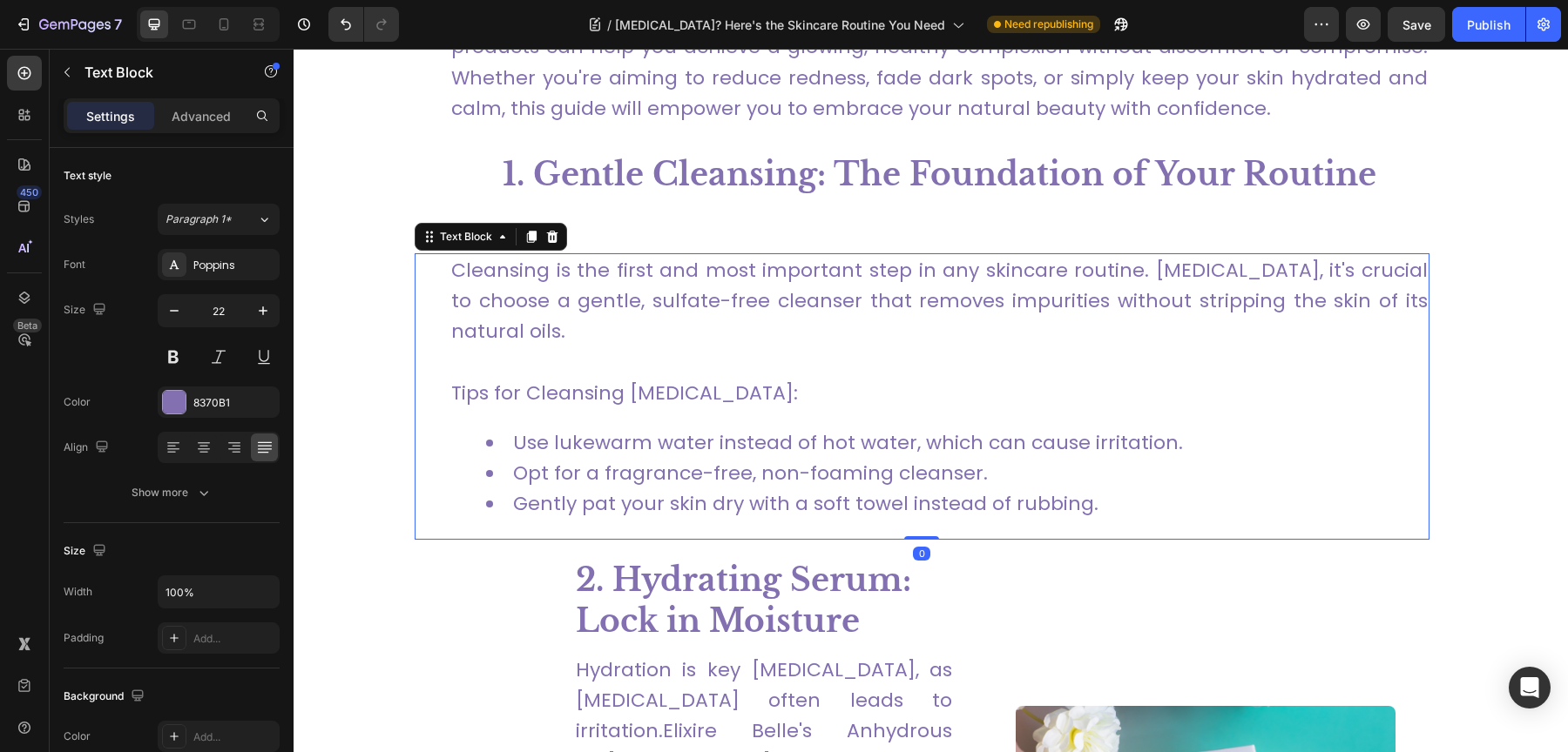
scroll to position [1337, 0]
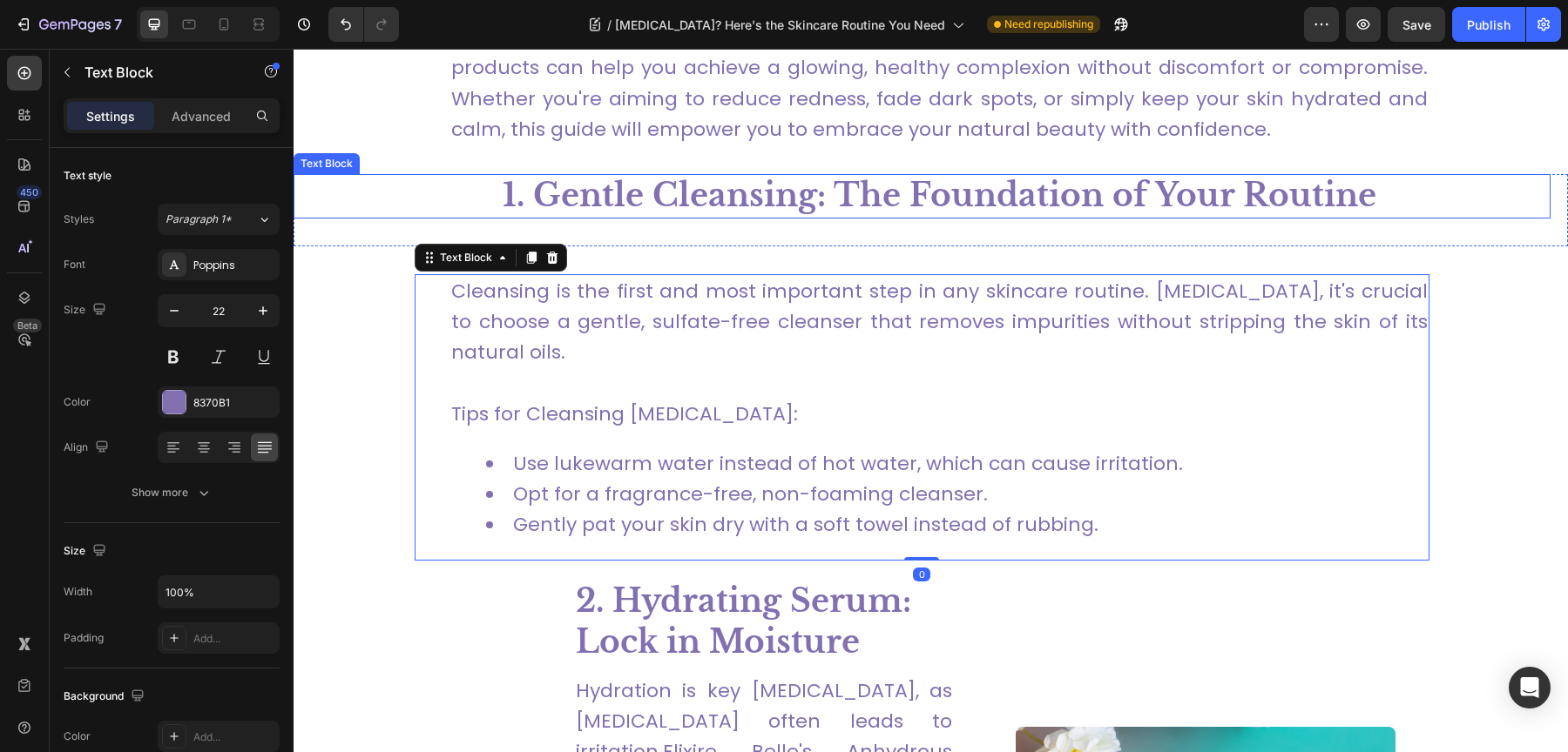
click at [712, 176] on p "1. Gentle Cleansing: The Foundation of Your Routine" at bounding box center [939, 196] width 1218 height 41
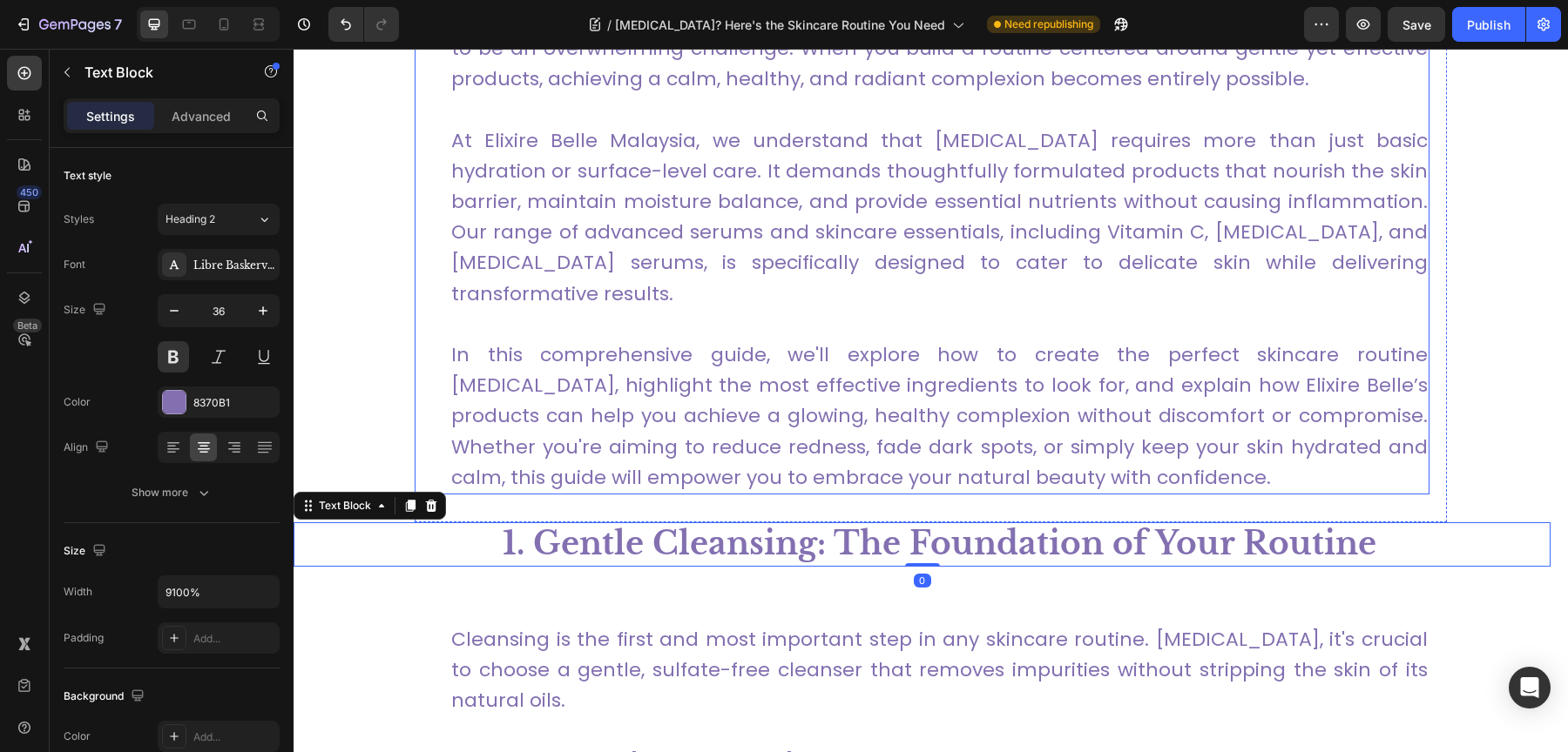
scroll to position [980, 0]
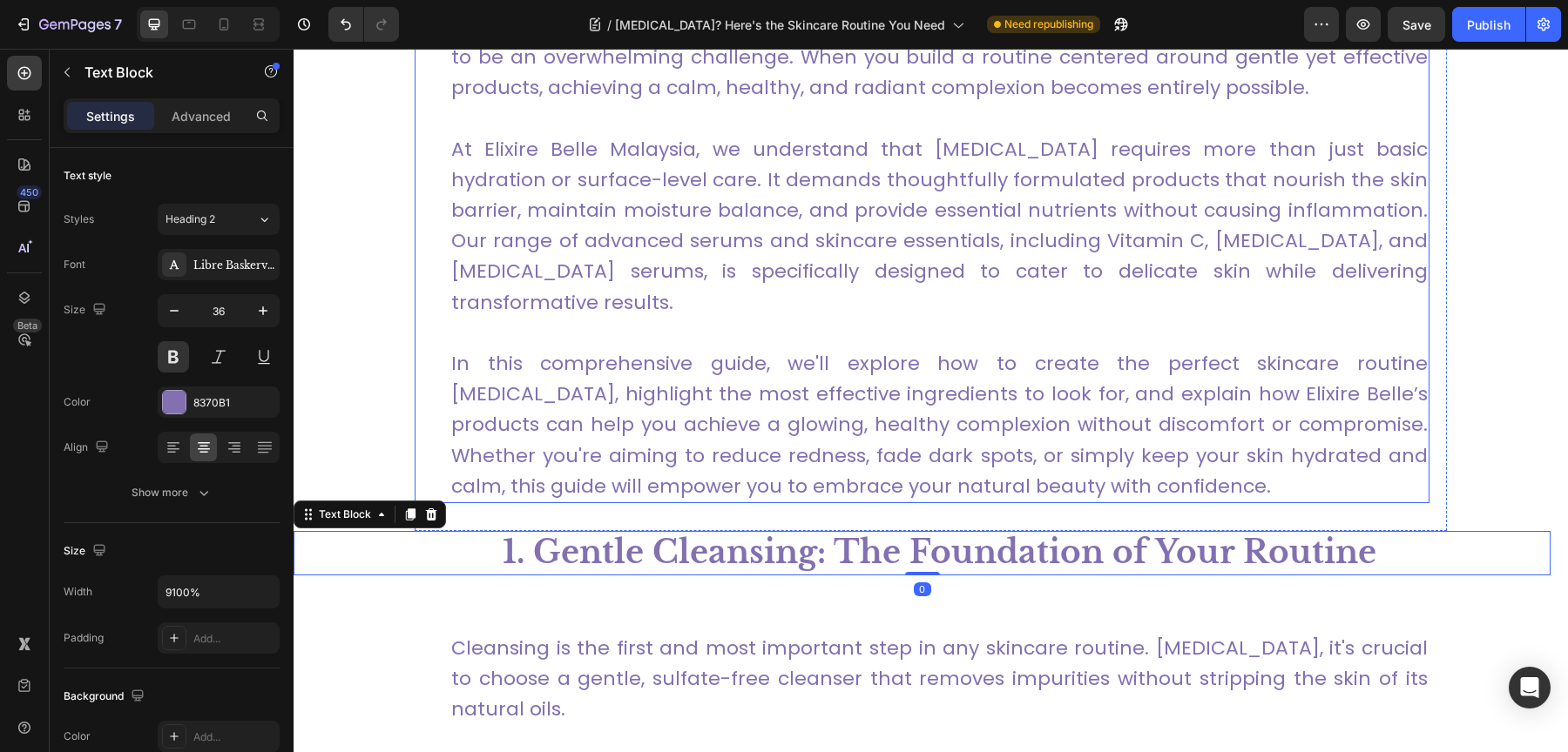
click at [721, 349] on p "In this comprehensive guide, we'll explore how to create the perfect skincare r…" at bounding box center [939, 425] width 977 height 153
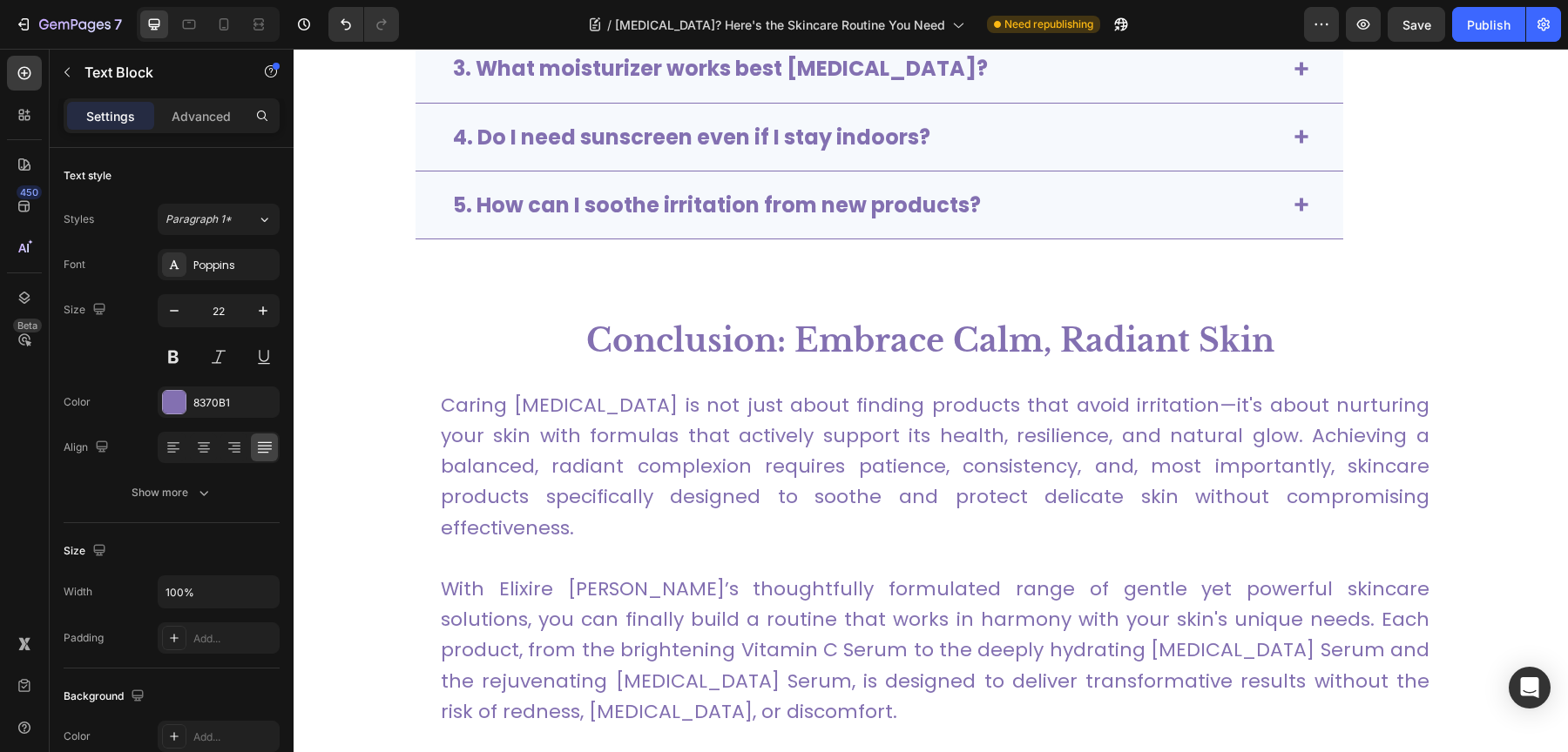
scroll to position [5329, 0]
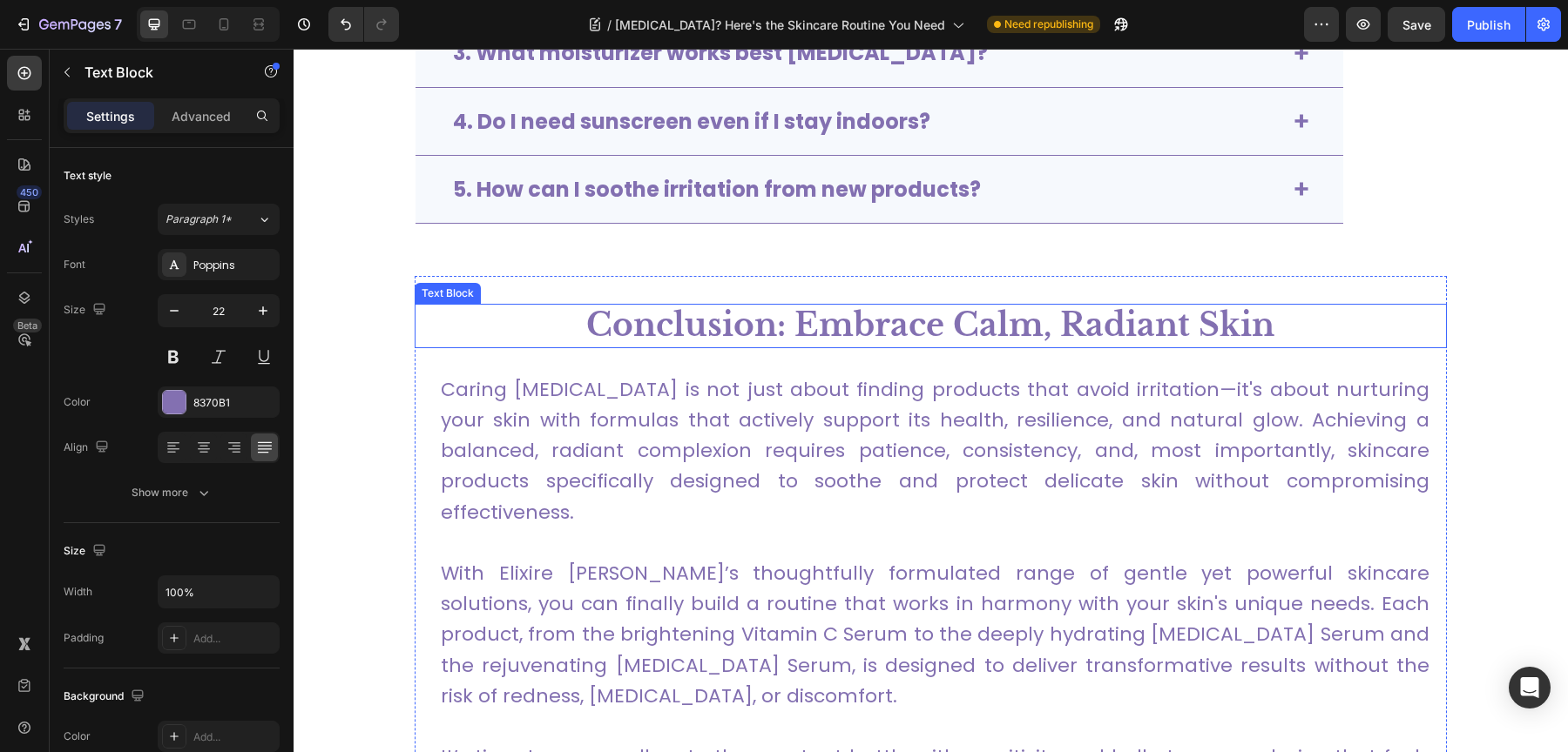
click at [734, 332] on strong "Conclusion: Embrace Calm, Radiant Skin" at bounding box center [930, 325] width 688 height 39
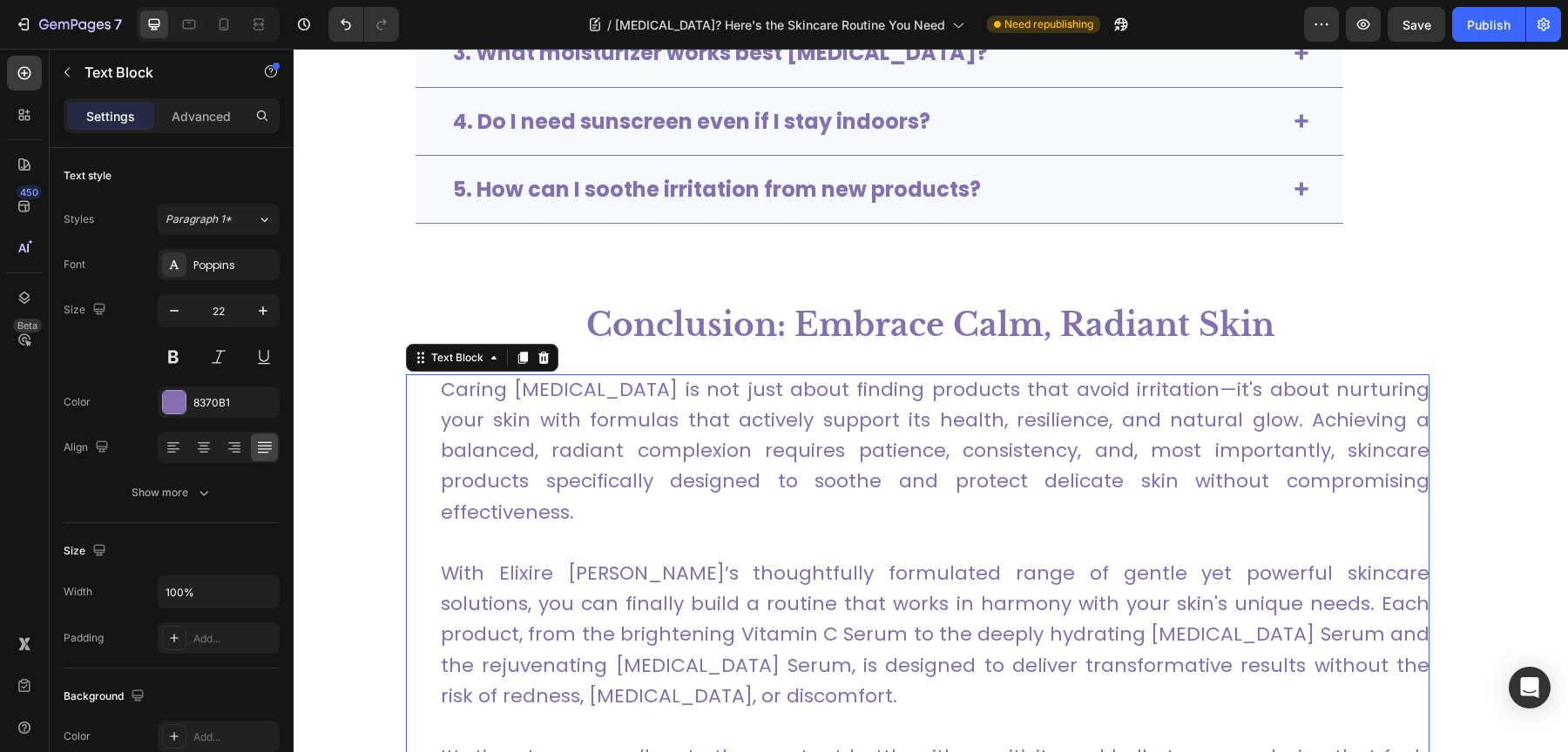
click at [731, 442] on p "Caring for sensitive skin is not just about finding products that avoid irritat…" at bounding box center [936, 451] width 989 height 153
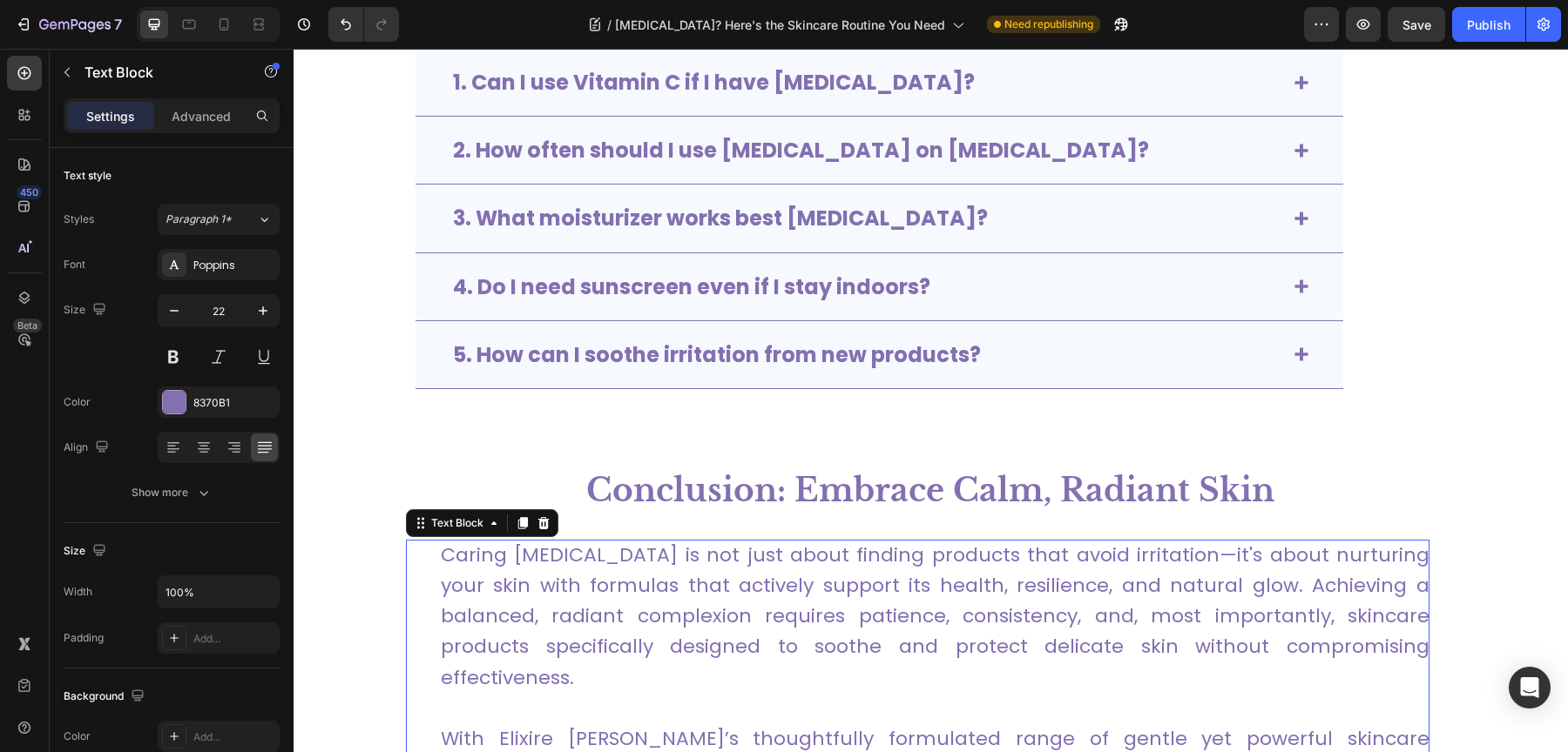
scroll to position [5168, 0]
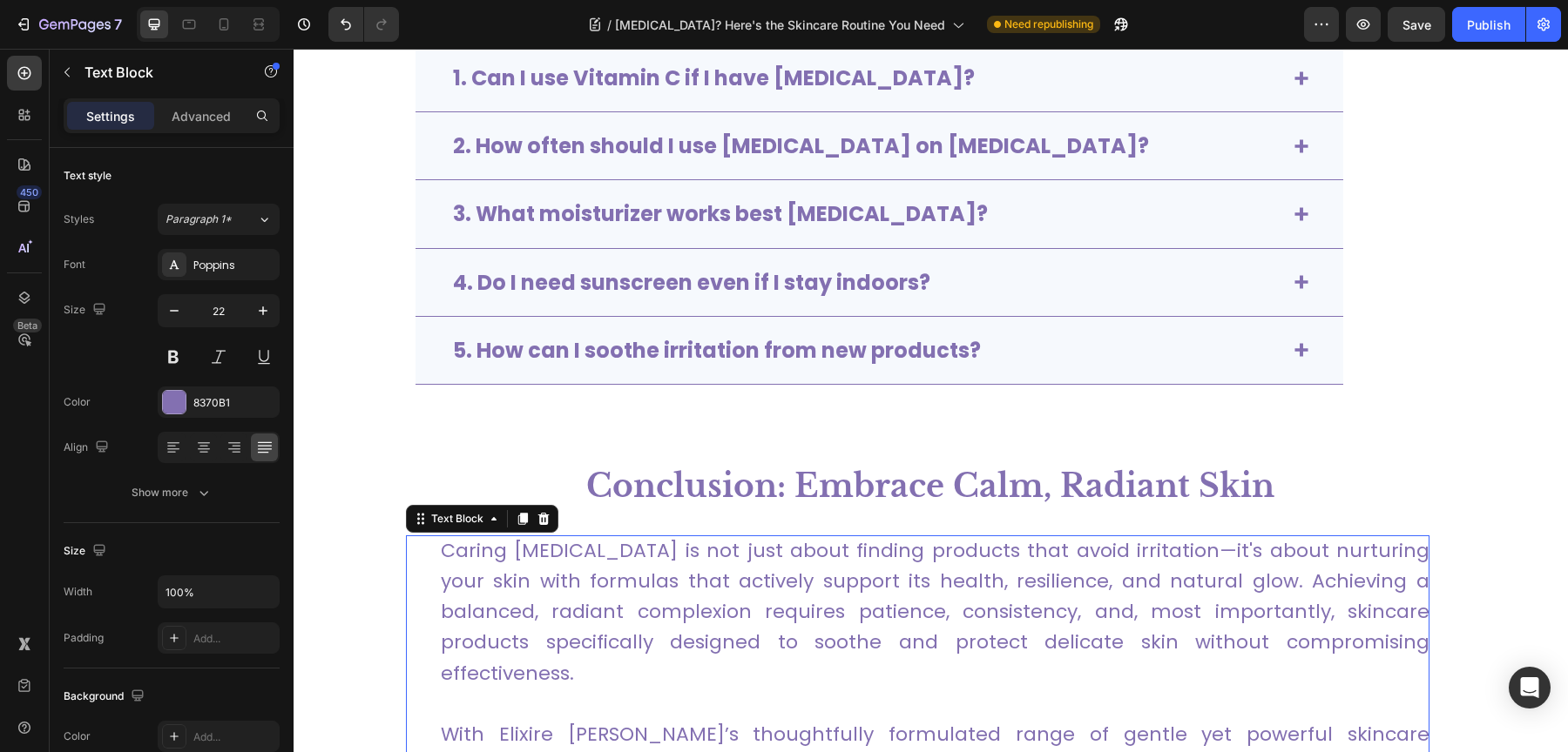
click at [696, 589] on p "Caring for sensitive skin is not just about finding products that avoid irritat…" at bounding box center [936, 612] width 989 height 153
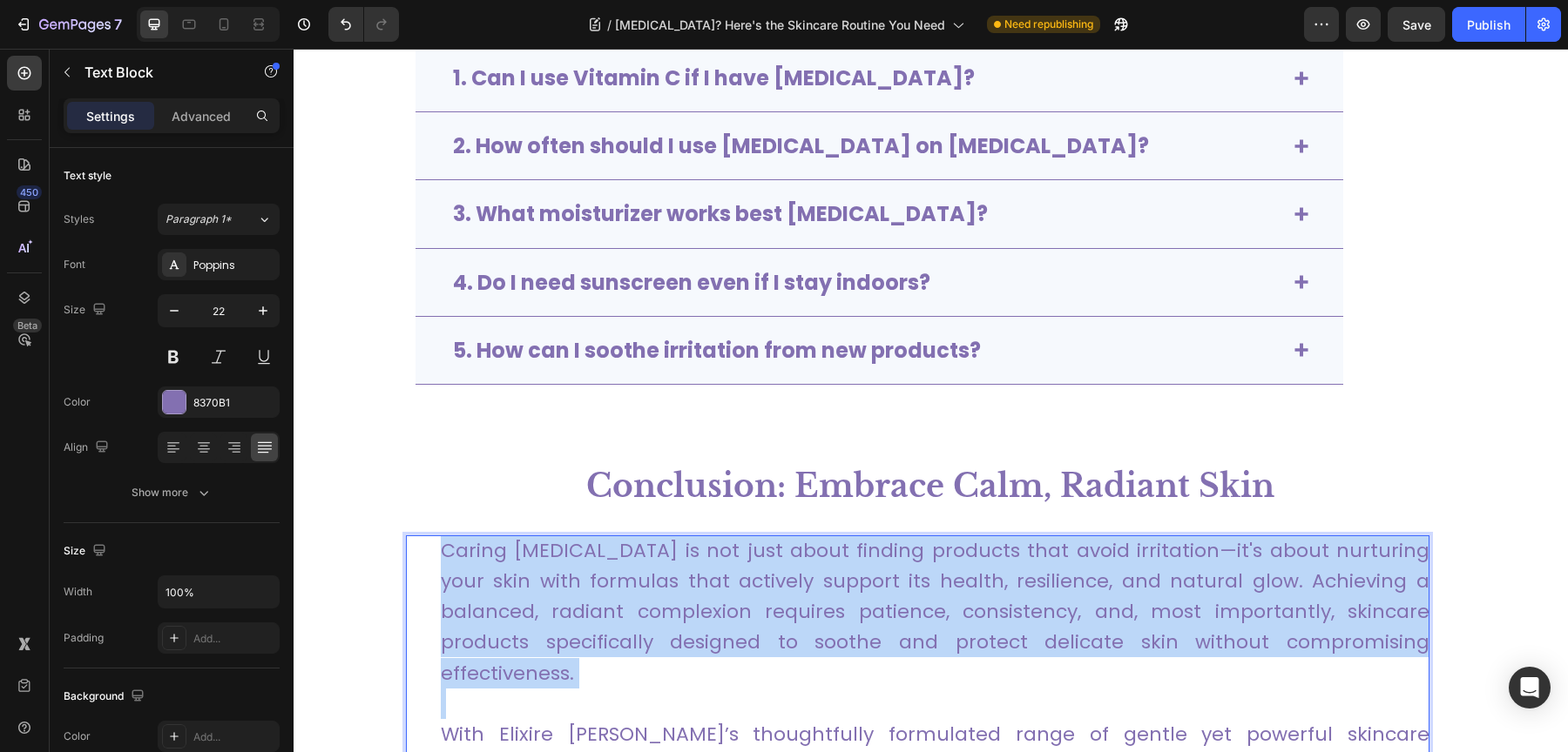
click at [696, 589] on p "Caring for sensitive skin is not just about finding products that avoid irritat…" at bounding box center [936, 612] width 989 height 153
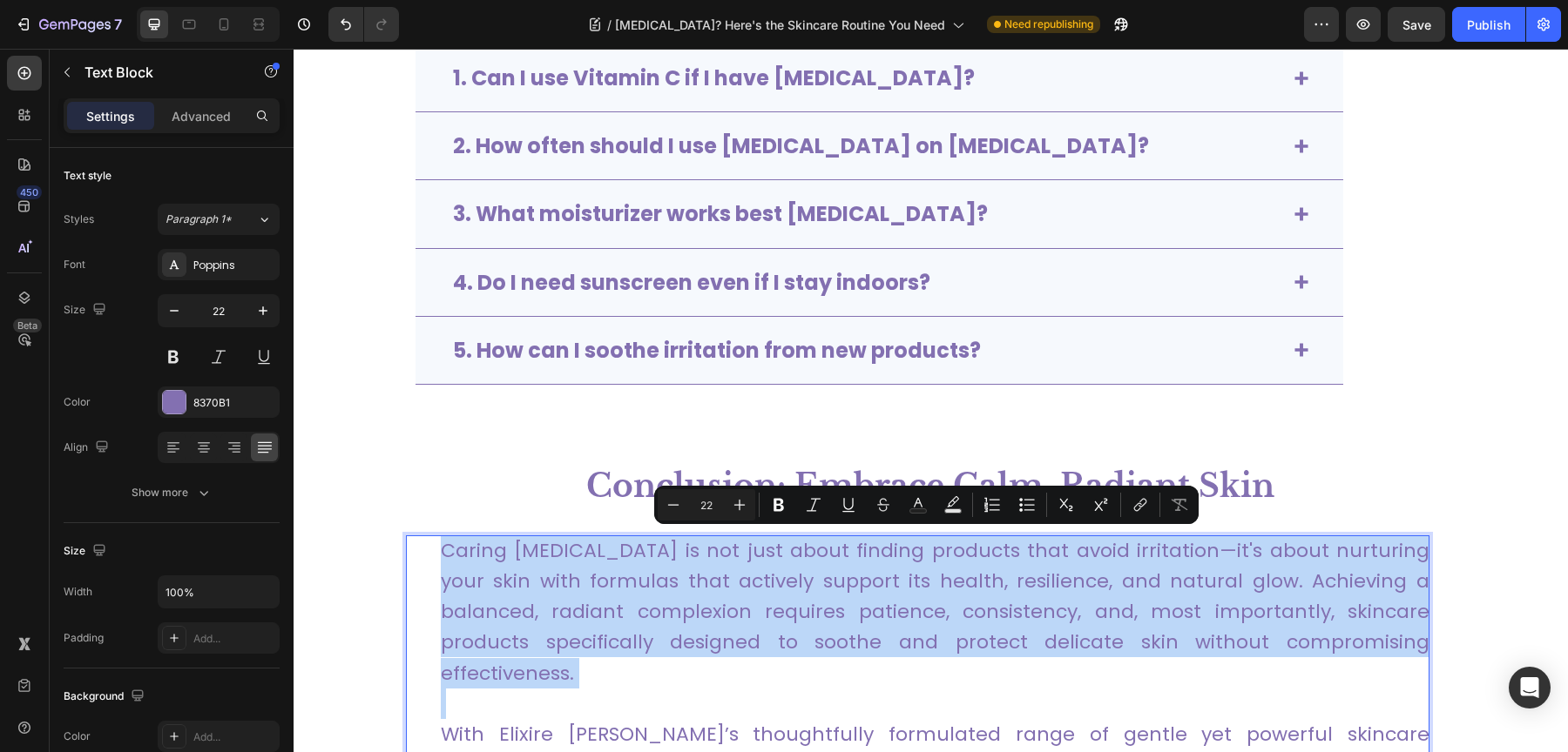
click at [696, 589] on p "Caring for sensitive skin is not just about finding products that avoid irritat…" at bounding box center [936, 612] width 989 height 153
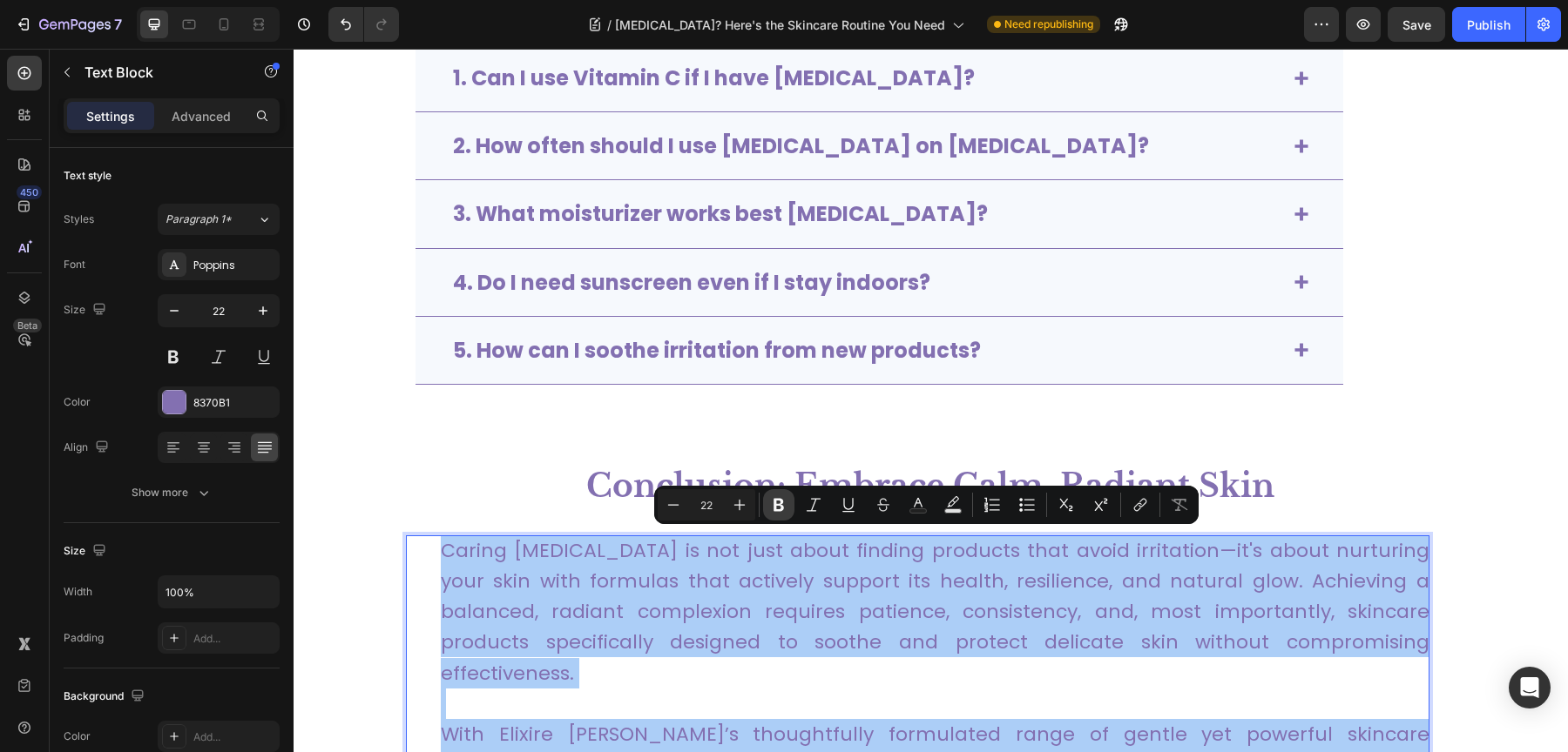
click at [784, 499] on icon "Editor contextual toolbar" at bounding box center [779, 505] width 18 height 18
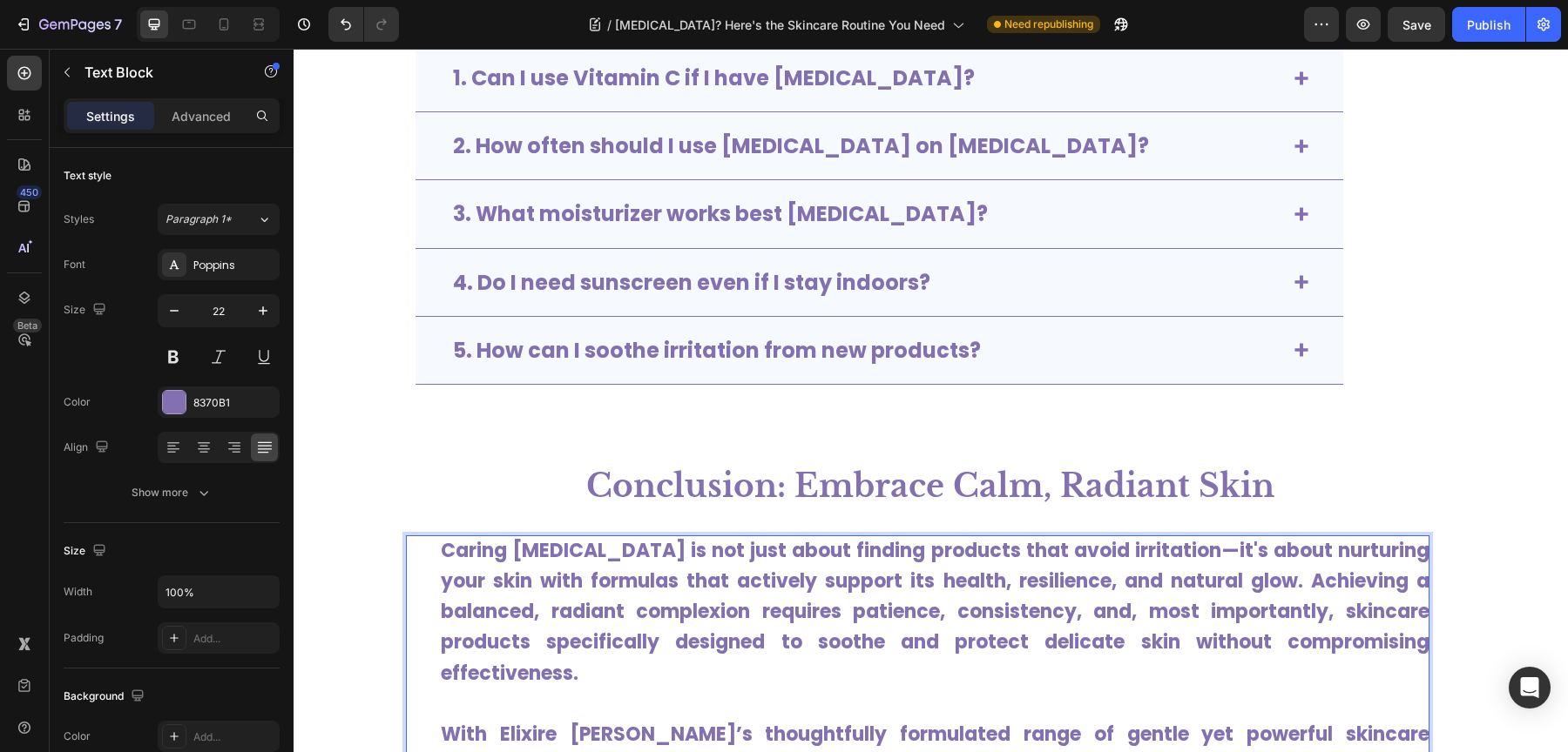
click at [784, 499] on strong "Conclusion: Embrace Calm, Radiant Skin" at bounding box center [930, 486] width 688 height 39
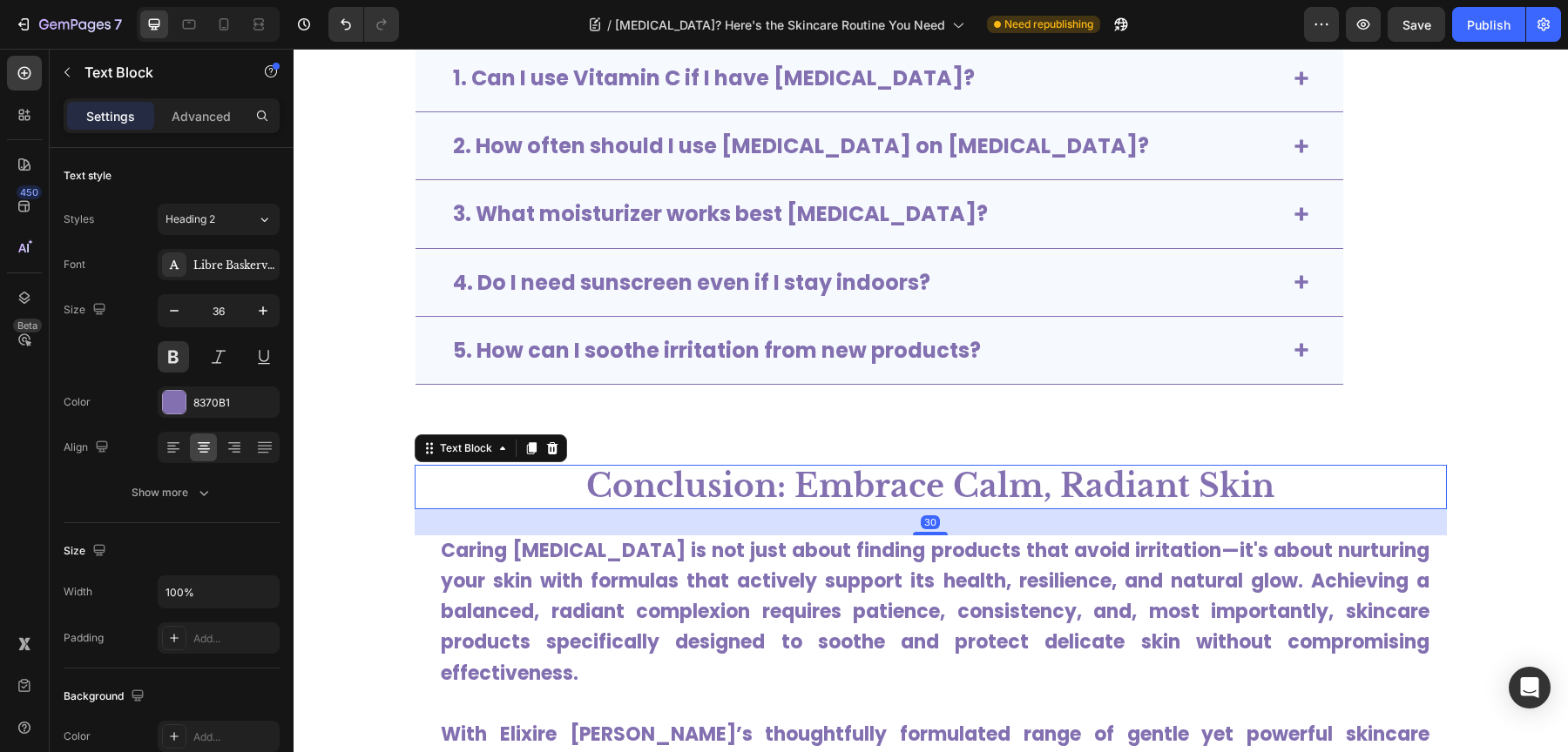
click at [781, 582] on strong "Caring for sensitive skin is not just about finding products that avoid irritat…" at bounding box center [936, 612] width 989 height 149
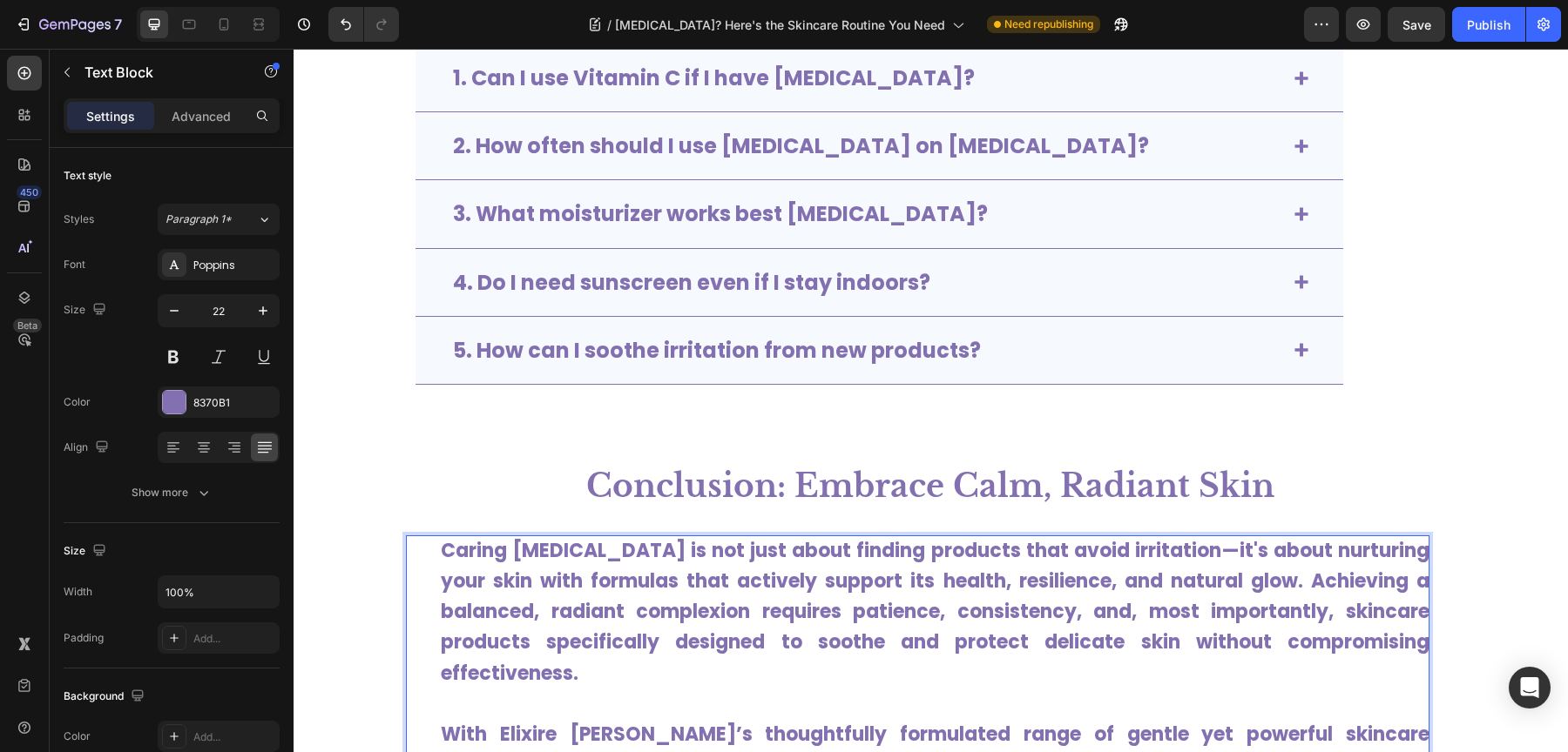
click at [781, 582] on strong "Caring for sensitive skin is not just about finding products that avoid irritat…" at bounding box center [936, 612] width 989 height 149
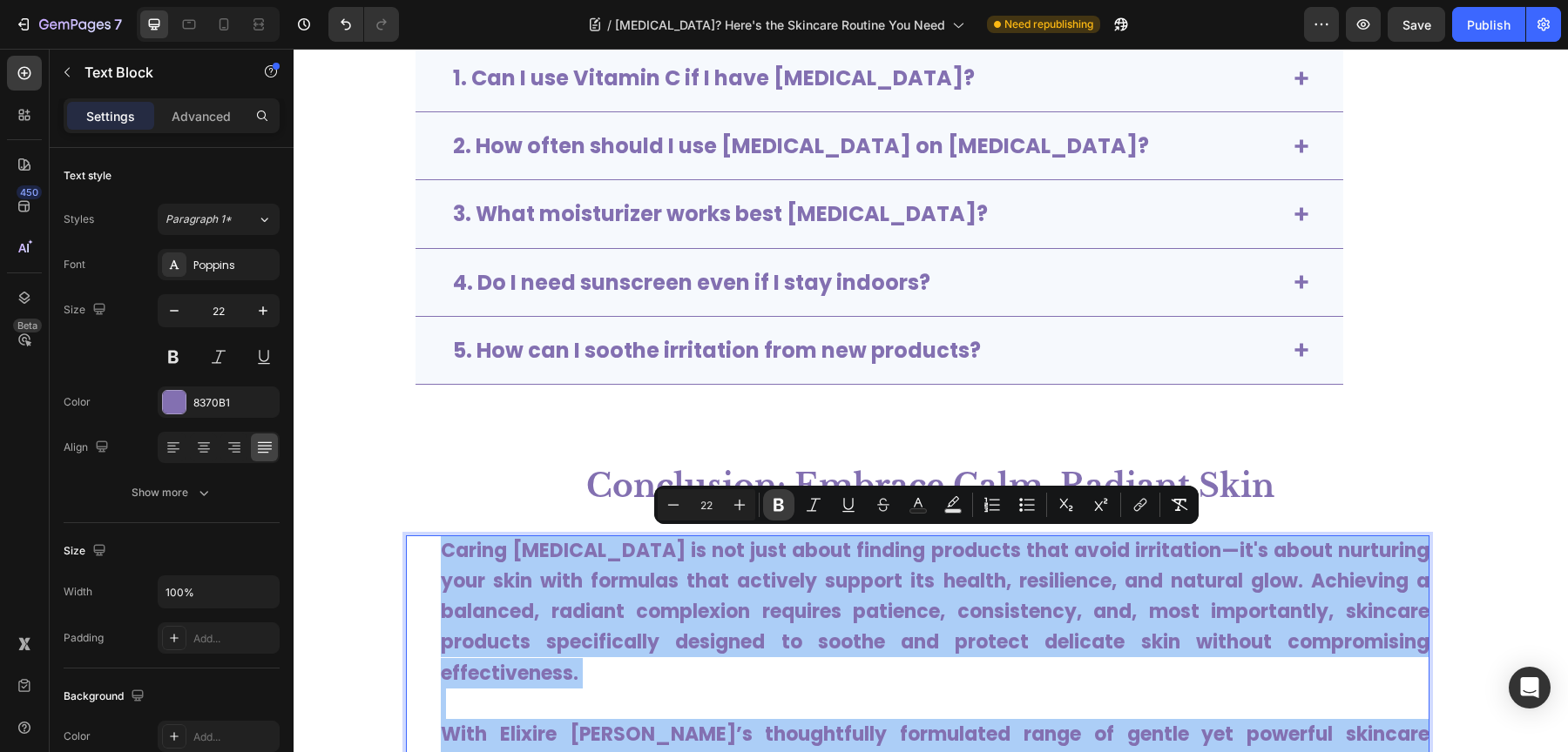
click at [777, 507] on icon "Editor contextual toolbar" at bounding box center [779, 505] width 18 height 18
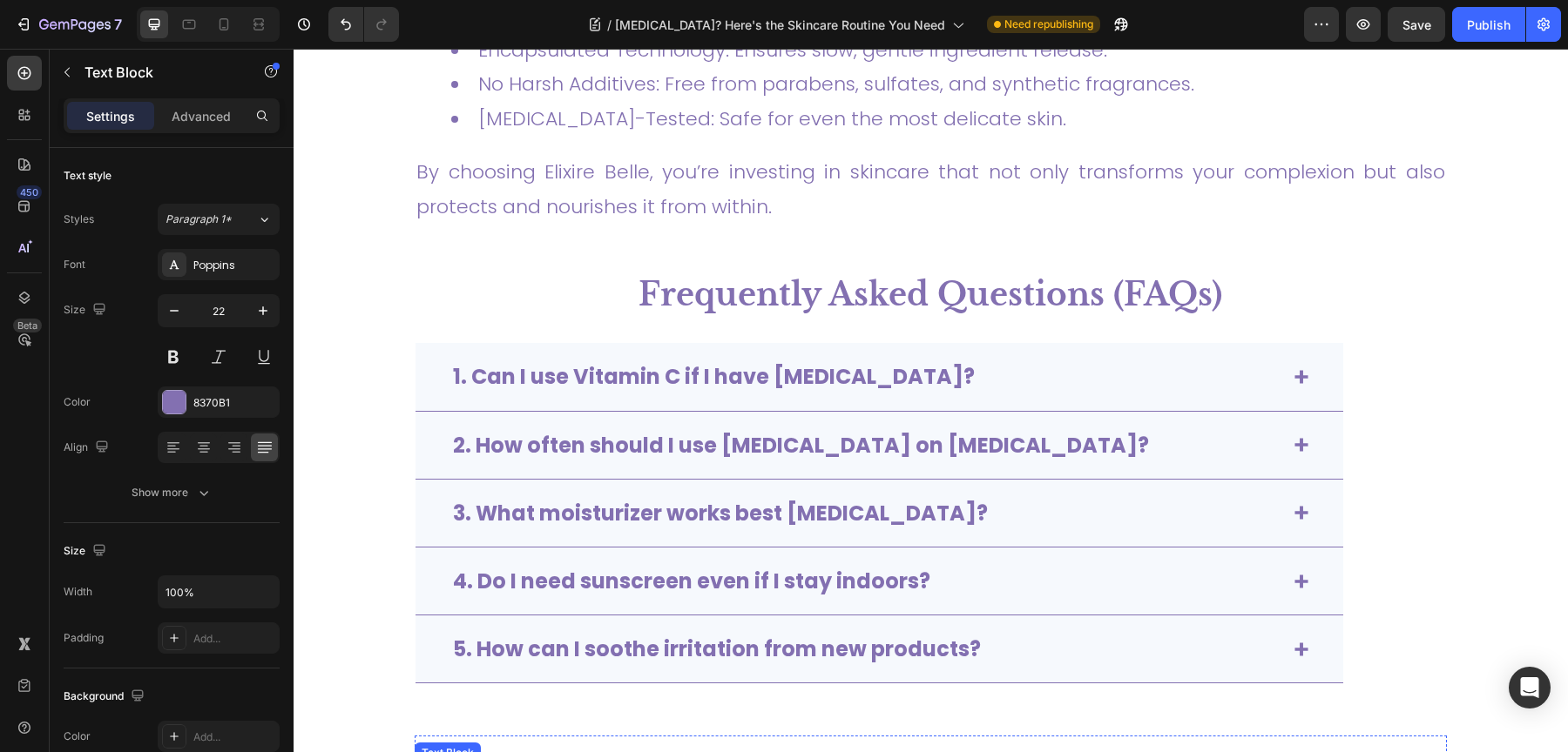
scroll to position [4920, 0]
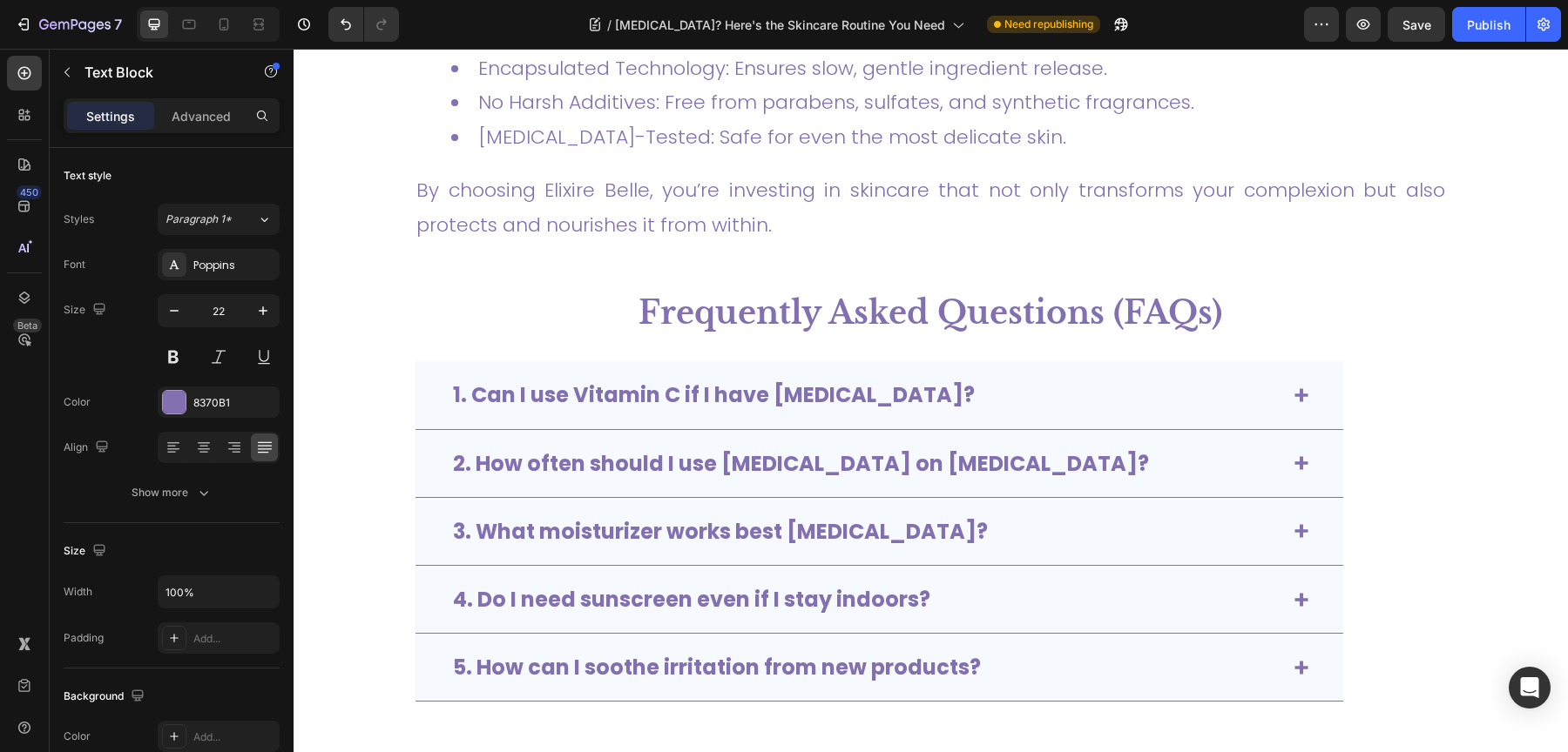
click at [396, 448] on section "Frequently Asked Questions (FAQs) Text Block 1. Can I use Vitamin C if I have s…" at bounding box center [930, 510] width 1175 height 489
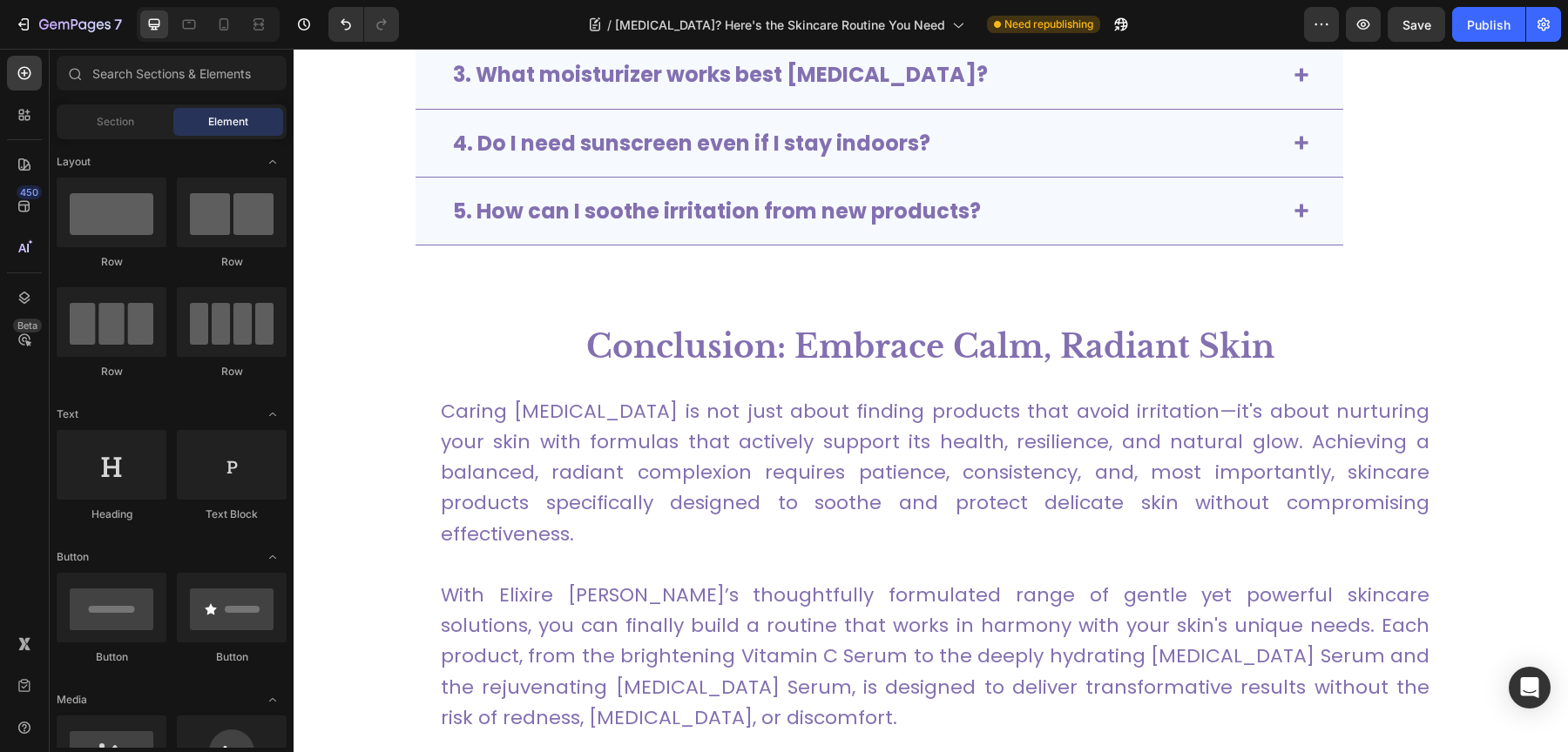
scroll to position [5378, 0]
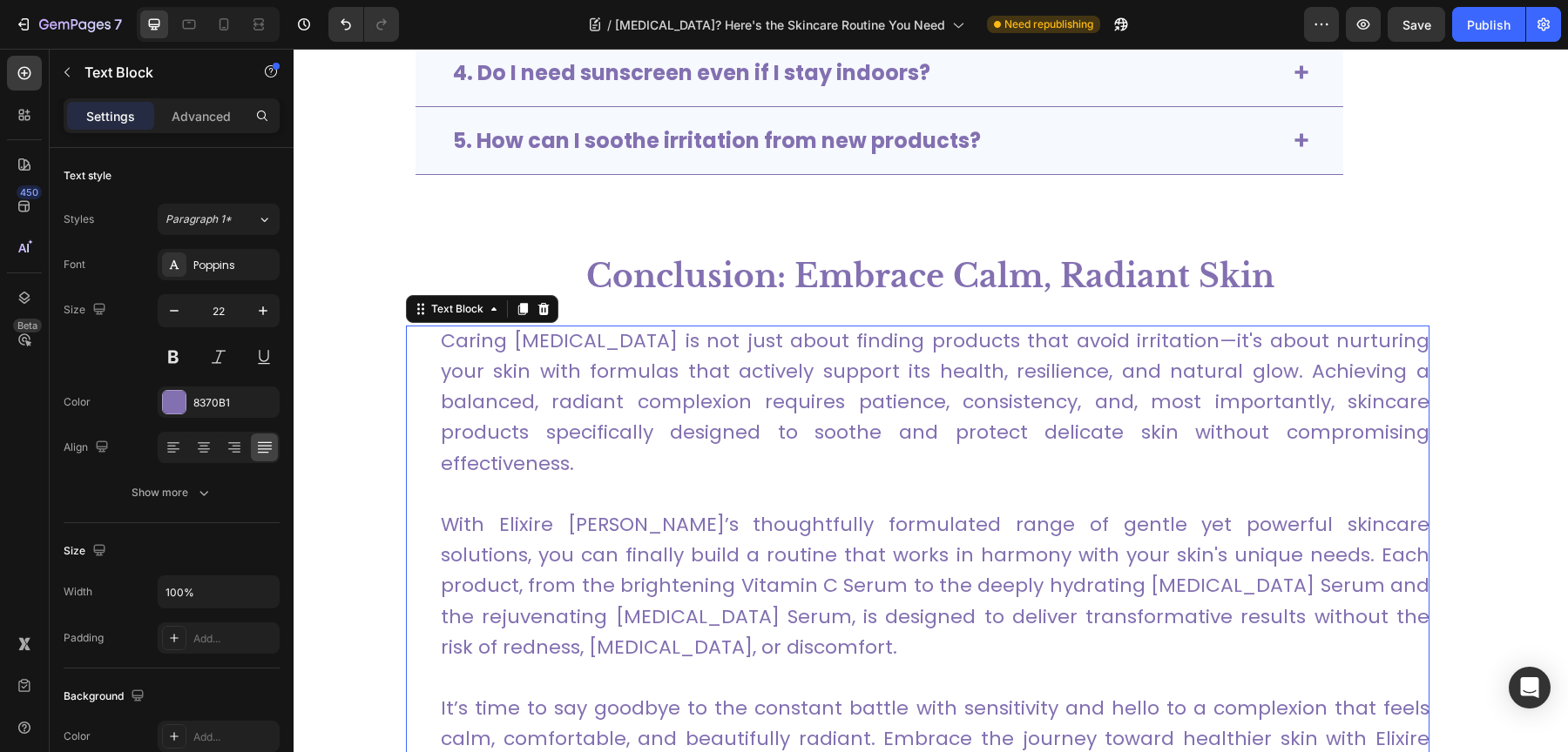
click at [568, 458] on p "Caring for sensitive skin is not just about finding products that avoid irritat…" at bounding box center [936, 402] width 989 height 153
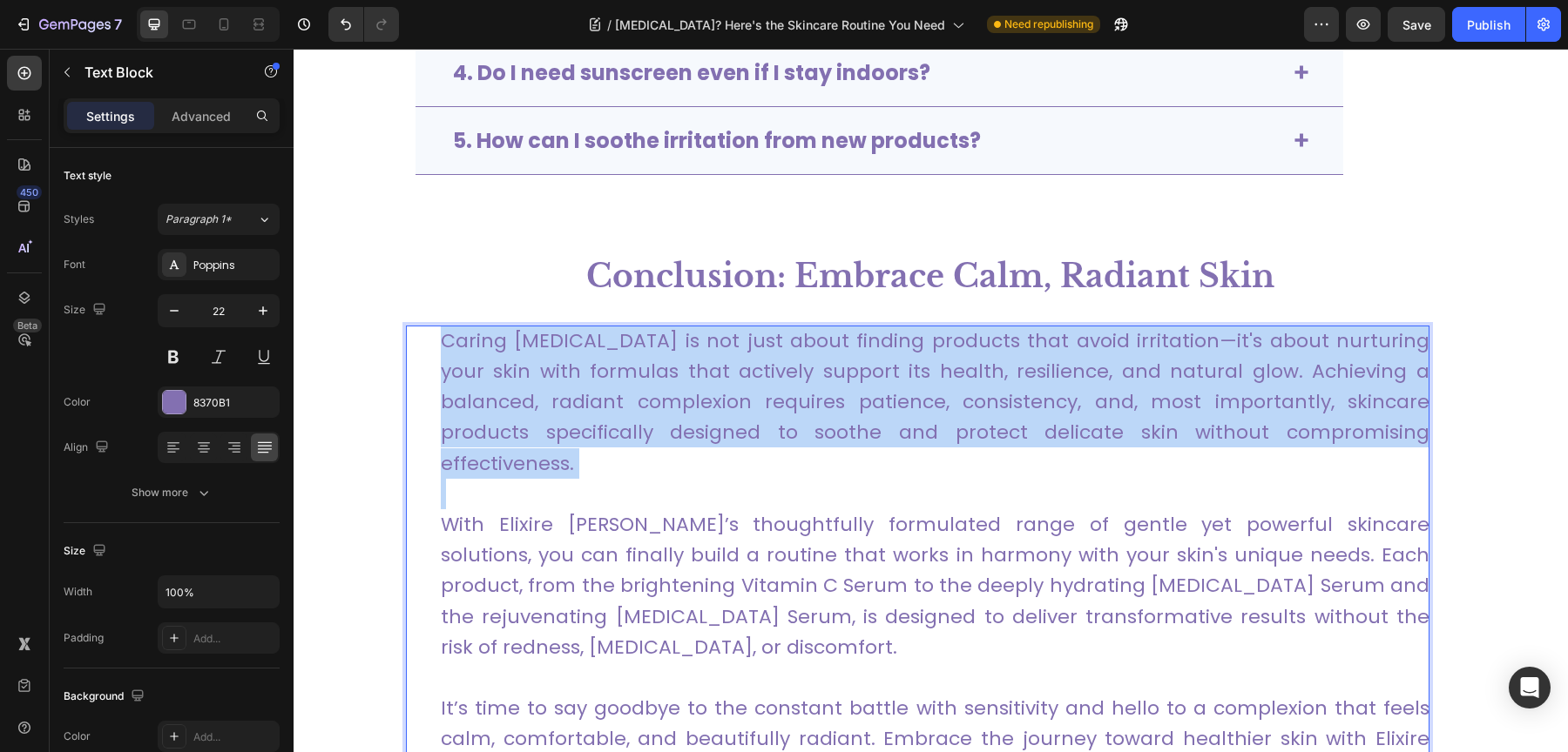
click at [568, 458] on p "Caring for sensitive skin is not just about finding products that avoid irritat…" at bounding box center [936, 402] width 989 height 153
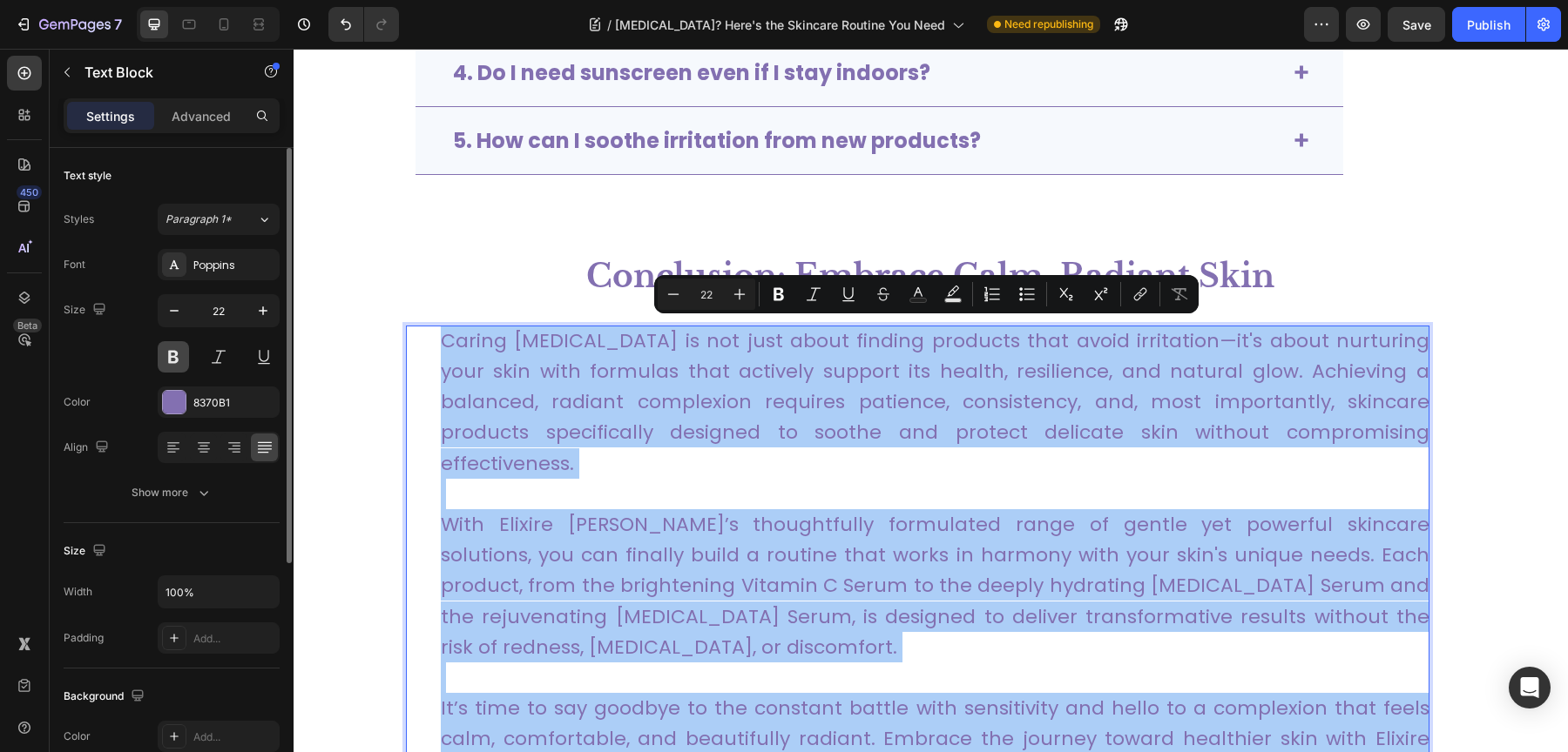
click at [180, 360] on button at bounding box center [173, 356] width 31 height 31
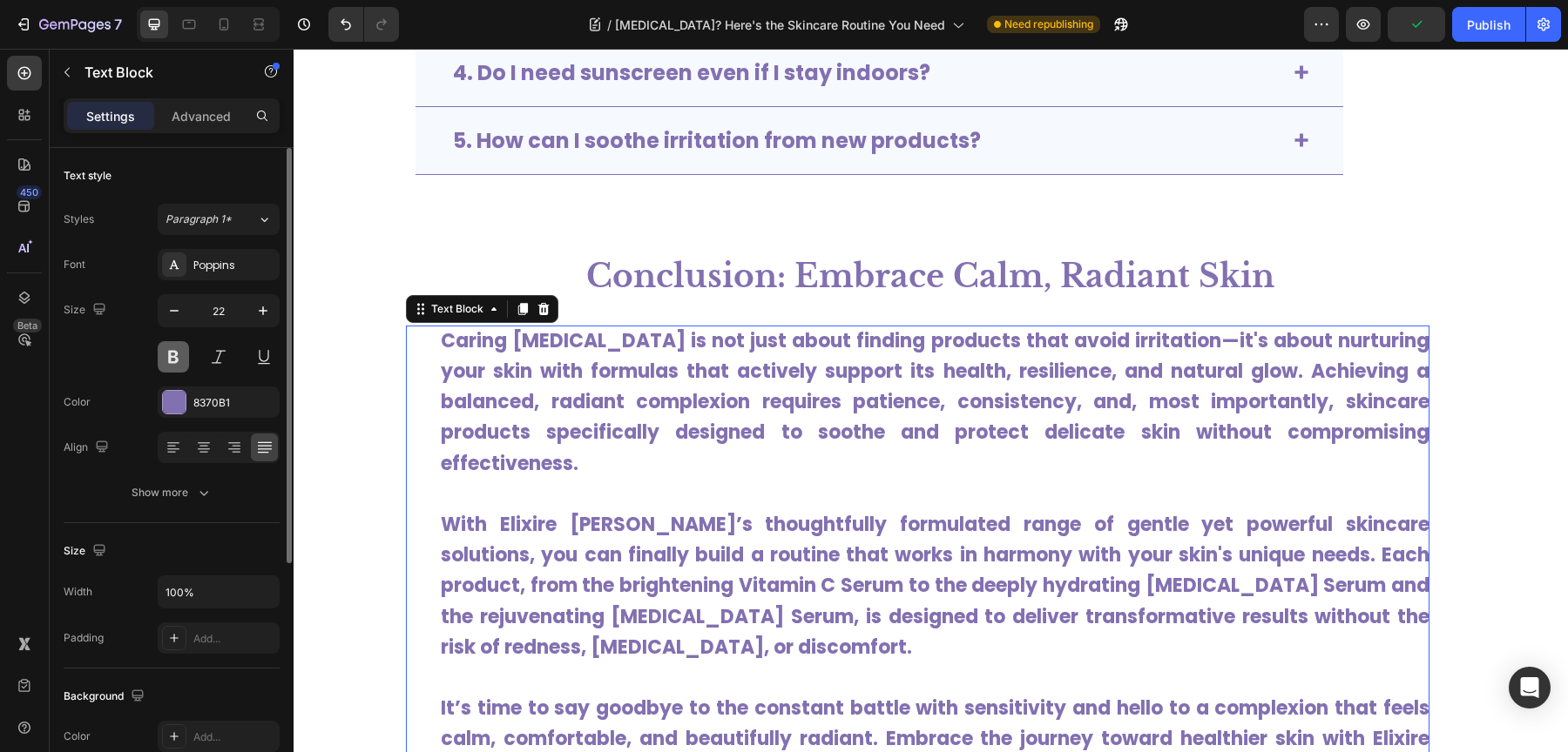
click at [180, 359] on button at bounding box center [173, 356] width 31 height 31
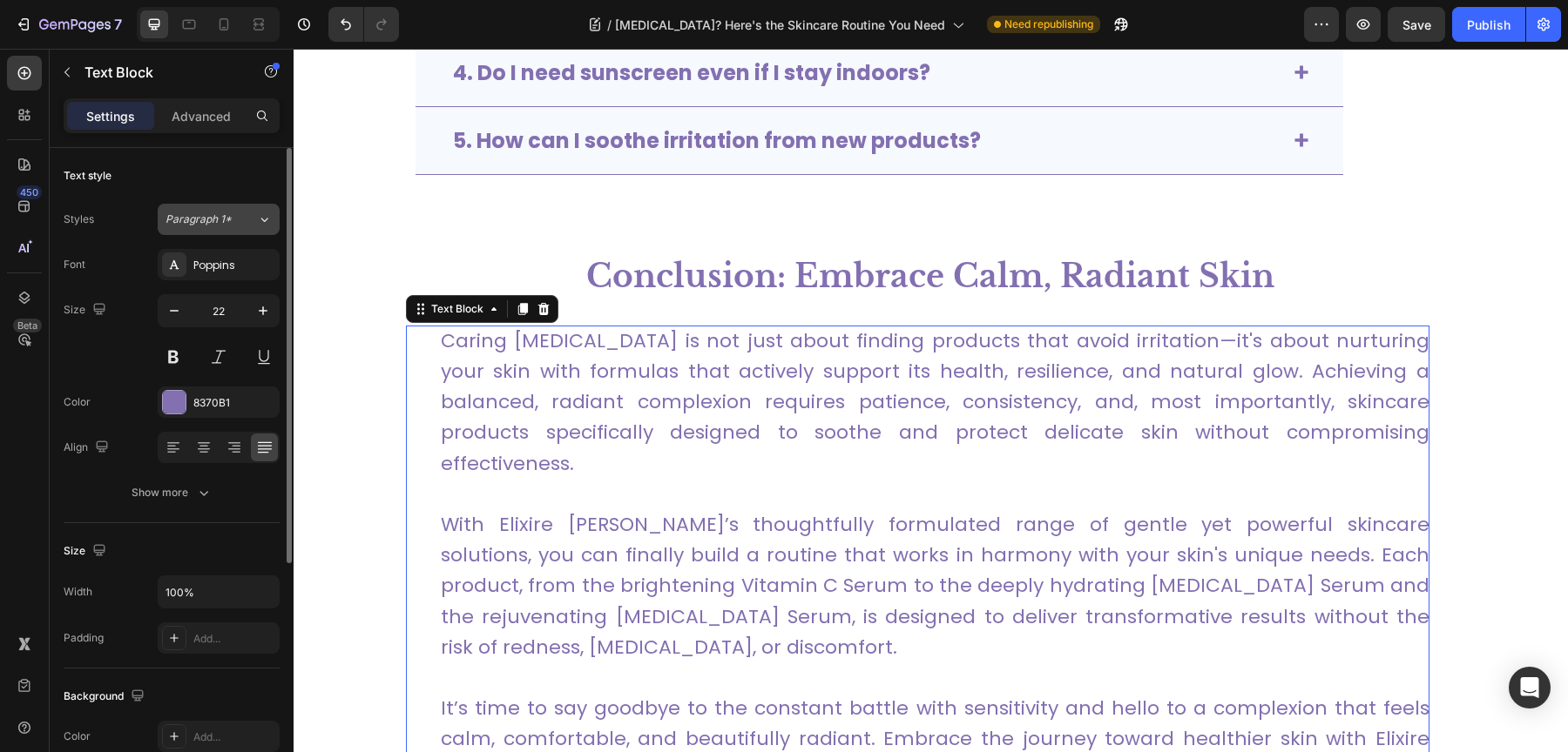
click at [230, 218] on span "Paragraph 1*" at bounding box center [198, 220] width 66 height 16
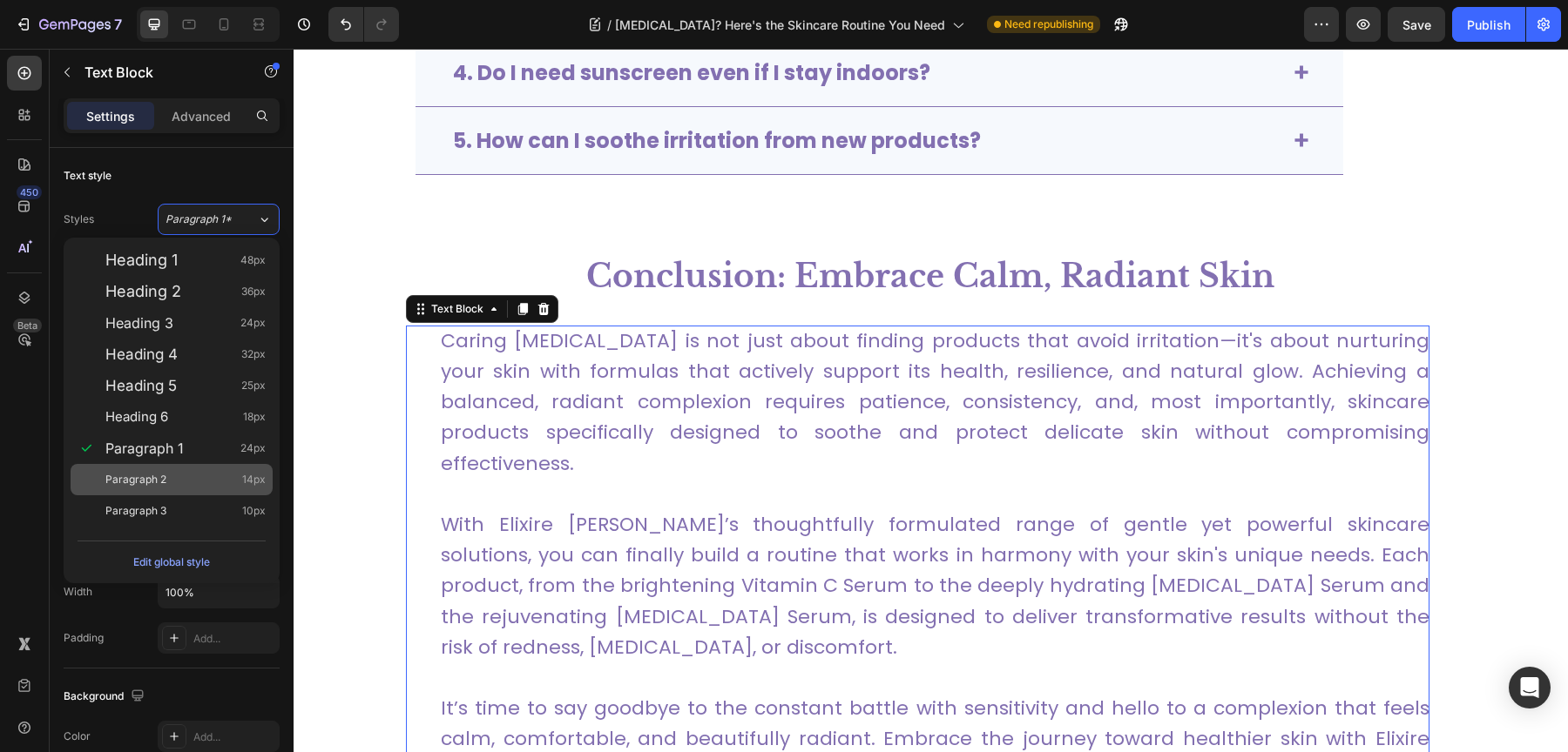
click at [193, 481] on div "Paragraph 2 14px" at bounding box center [186, 480] width 160 height 18
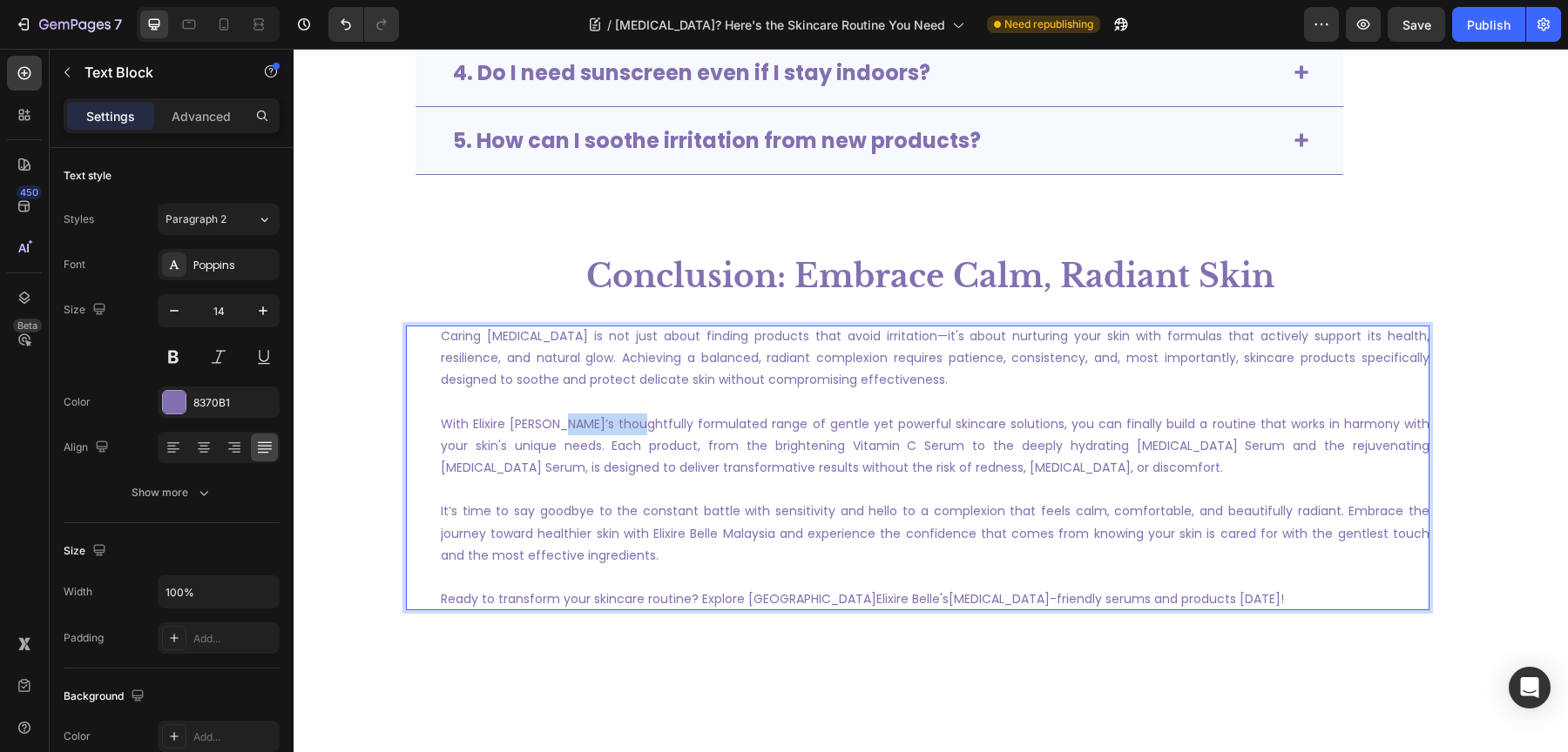
click at [577, 425] on p "With Elixire Belle’s thoughtfully formulated range of gentle yet powerful skinc…" at bounding box center [936, 446] width 989 height 66
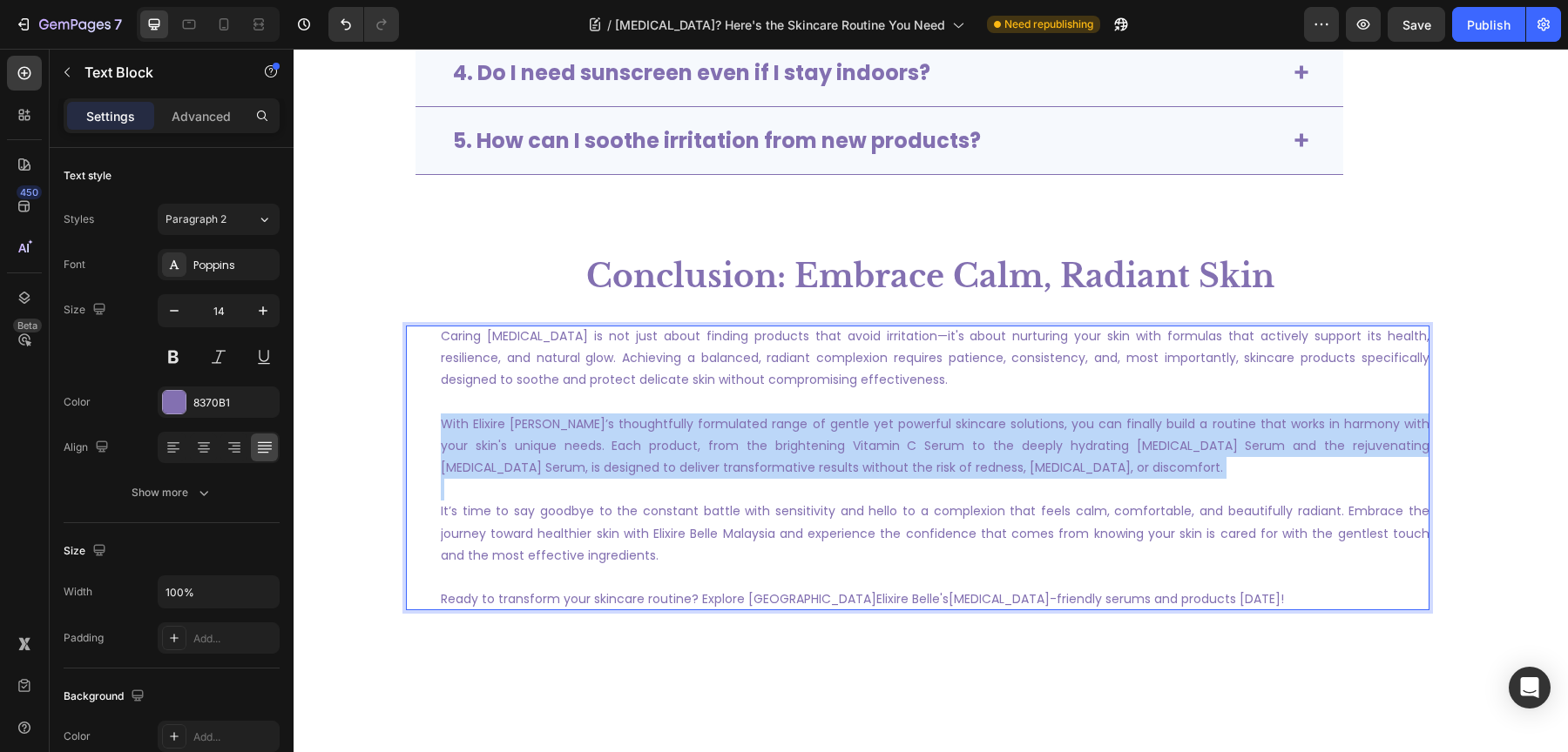
click at [577, 425] on p "With Elixire Belle’s thoughtfully formulated range of gentle yet powerful skinc…" at bounding box center [936, 446] width 989 height 66
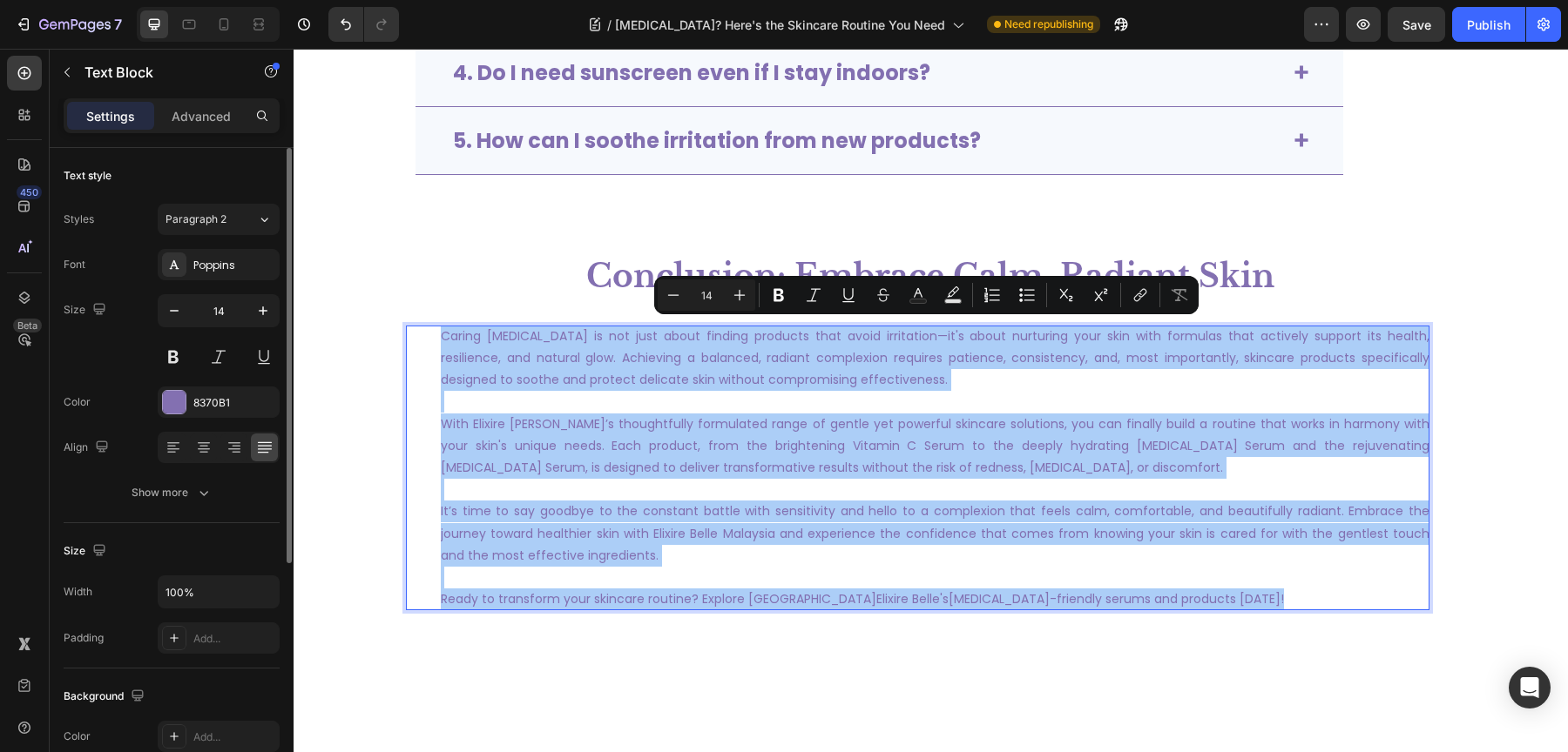
click at [206, 236] on div "Styles Paragraph 2 Font Poppins Size 14 Color 8370B1 Align Show more" at bounding box center [171, 356] width 216 height 305
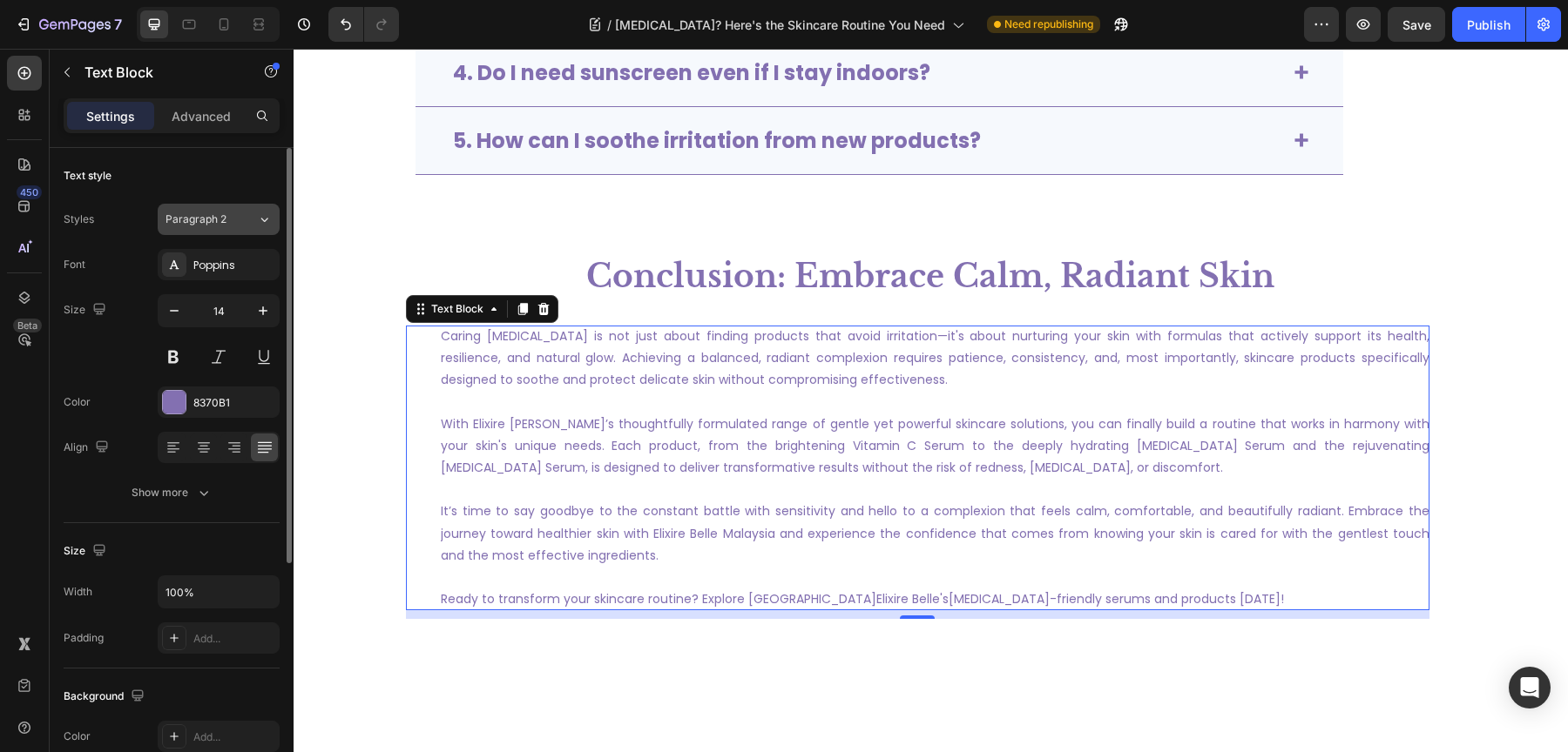
click at [206, 232] on button "Paragraph 2" at bounding box center [218, 219] width 122 height 31
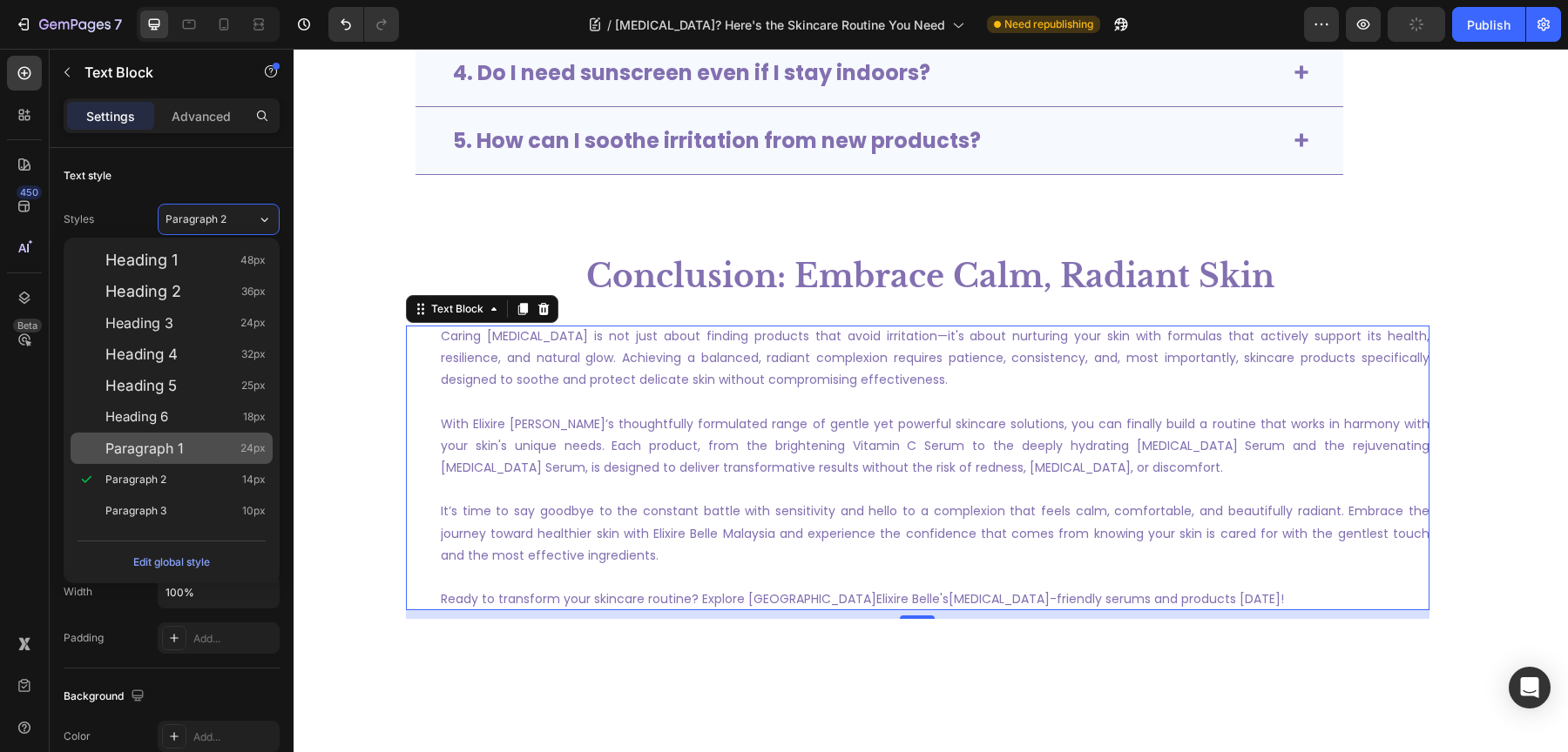
click at [181, 447] on span "Paragraph 1" at bounding box center [145, 449] width 78 height 18
type input "24"
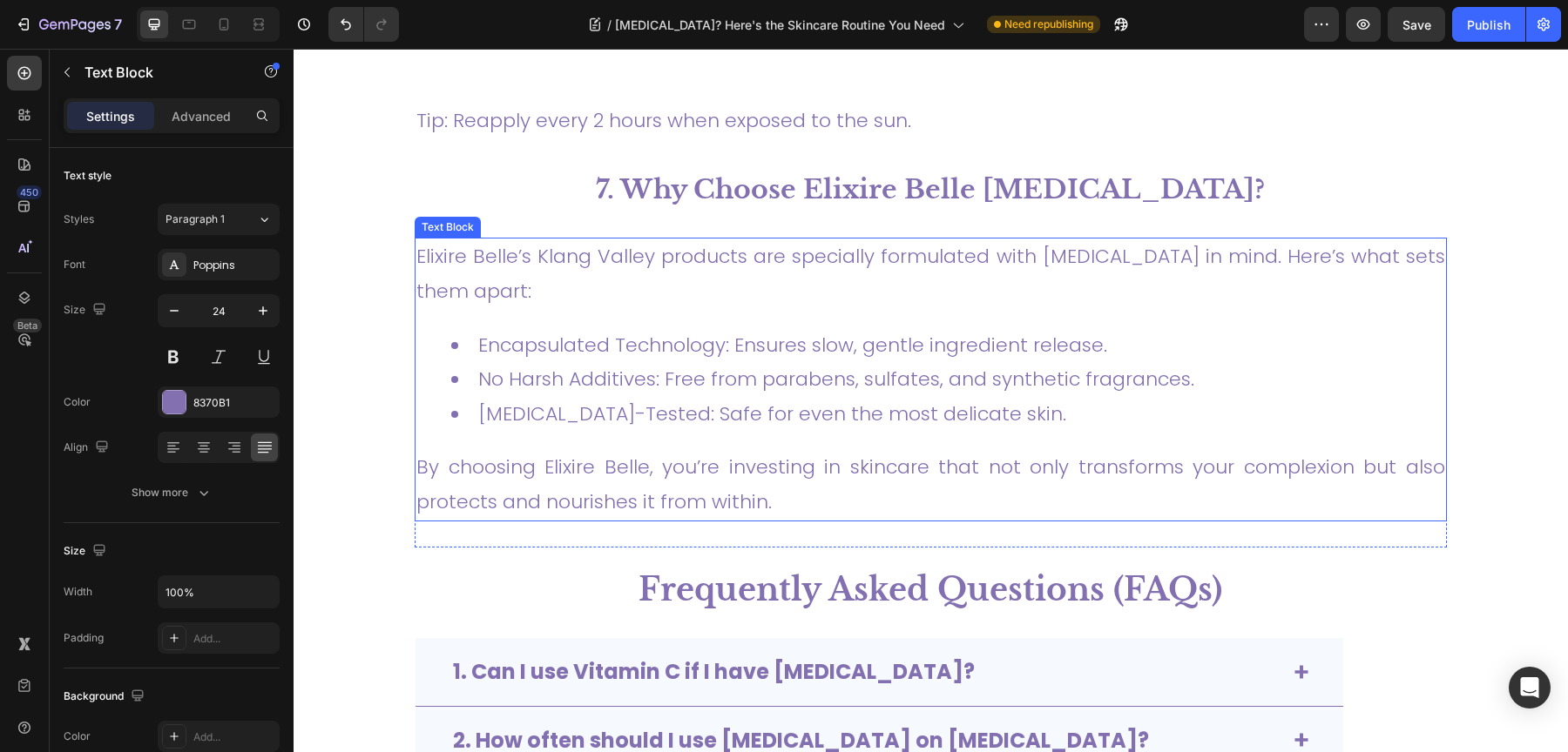
click at [607, 256] on div "Elixire Belle’s Klang Valley products are specially formulated with sensitive s…" at bounding box center [930, 379] width 1033 height 283
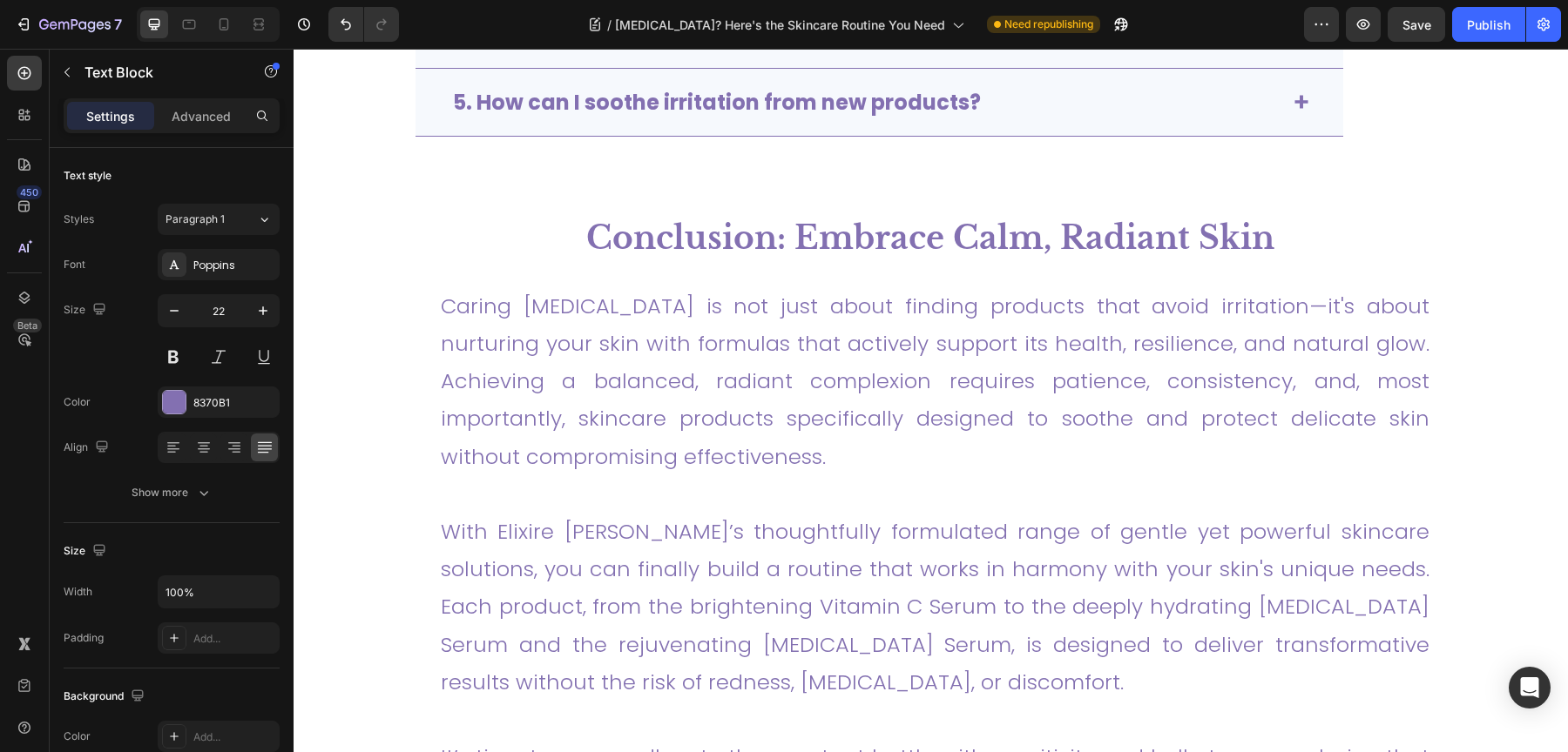
scroll to position [5435, 0]
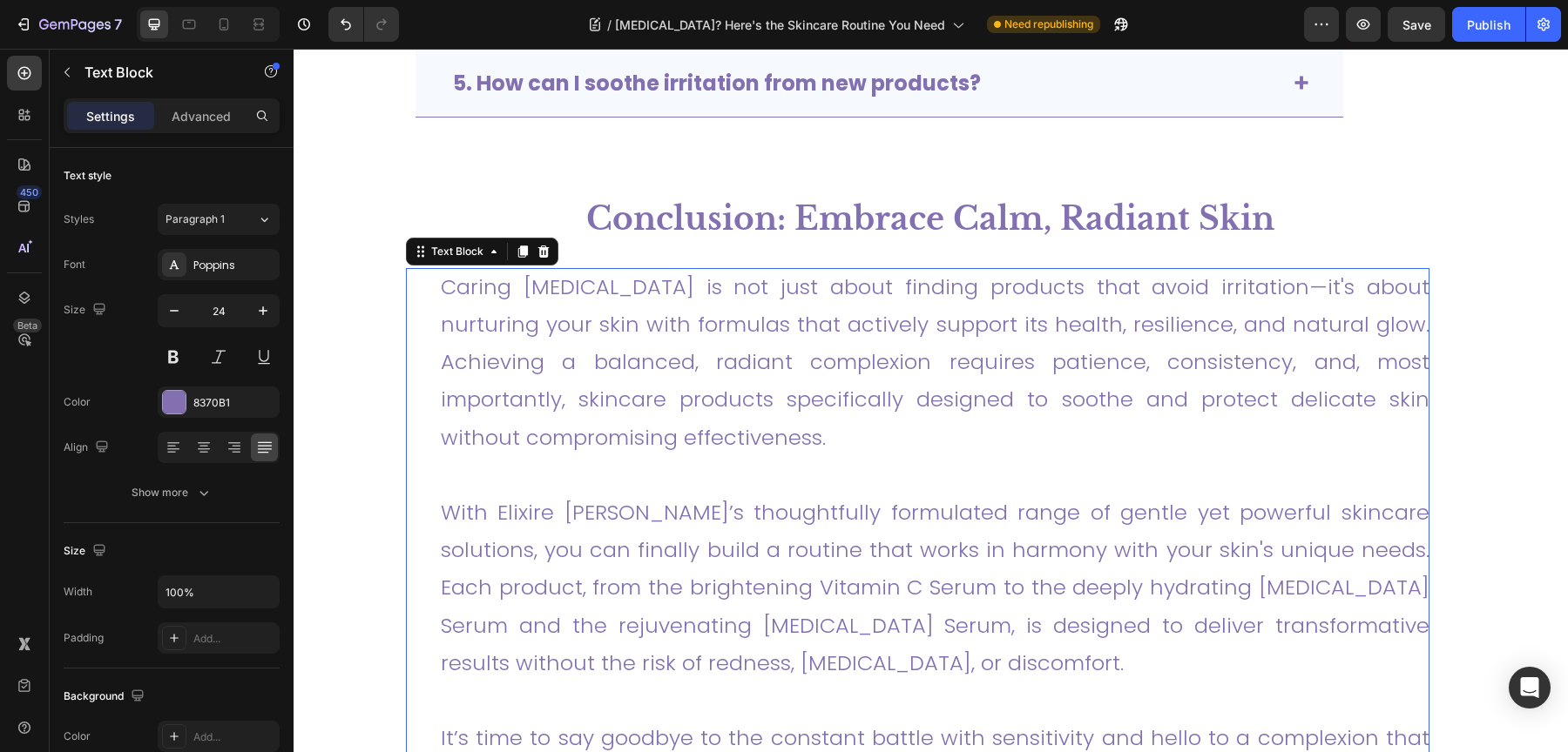
click at [583, 346] on p "Caring for sensitive skin is not just about finding products that avoid irritat…" at bounding box center [936, 363] width 989 height 188
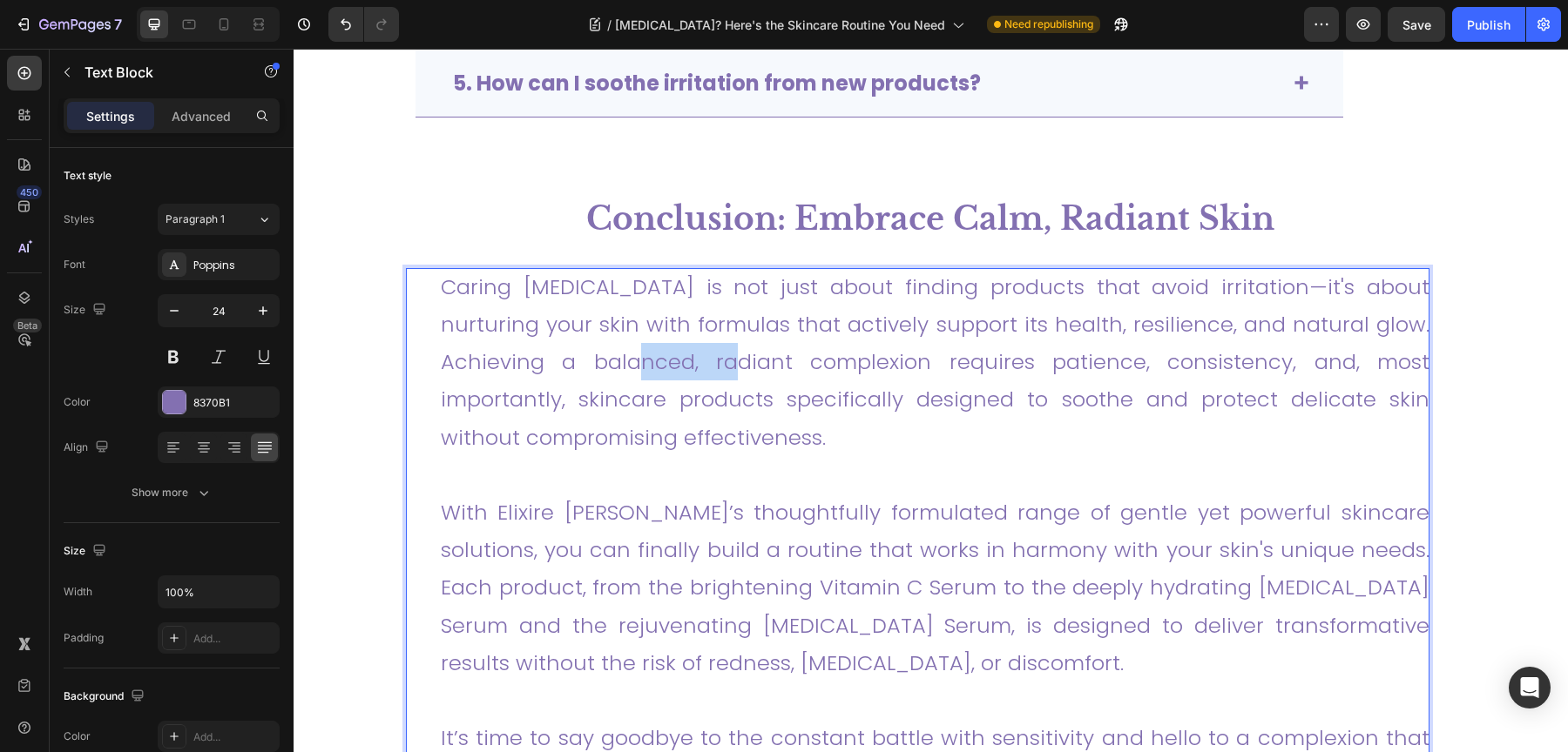
click at [583, 346] on p "Caring for sensitive skin is not just about finding products that avoid irritat…" at bounding box center [936, 363] width 989 height 188
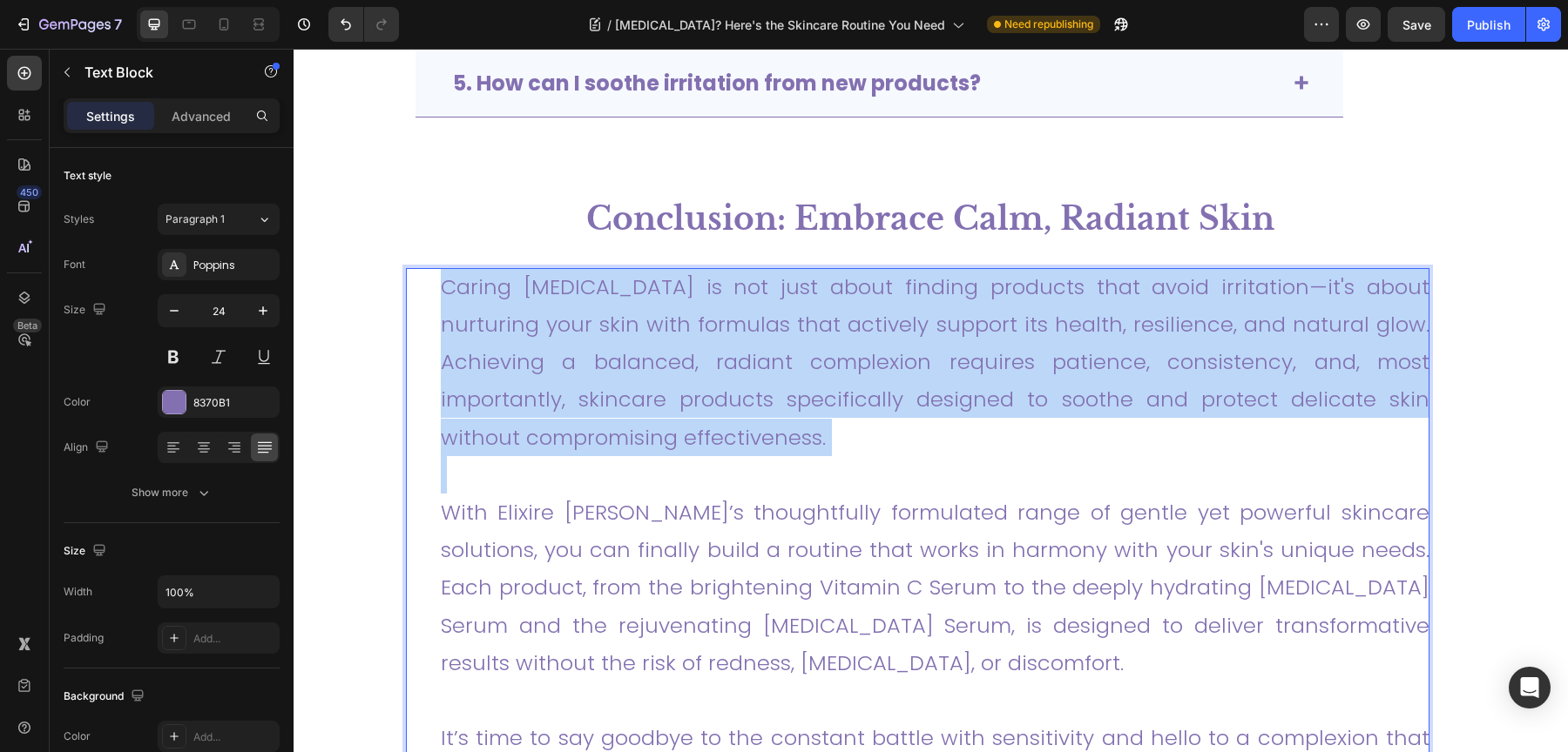
click at [583, 346] on p "Caring for sensitive skin is not just about finding products that avoid irritat…" at bounding box center [936, 363] width 989 height 188
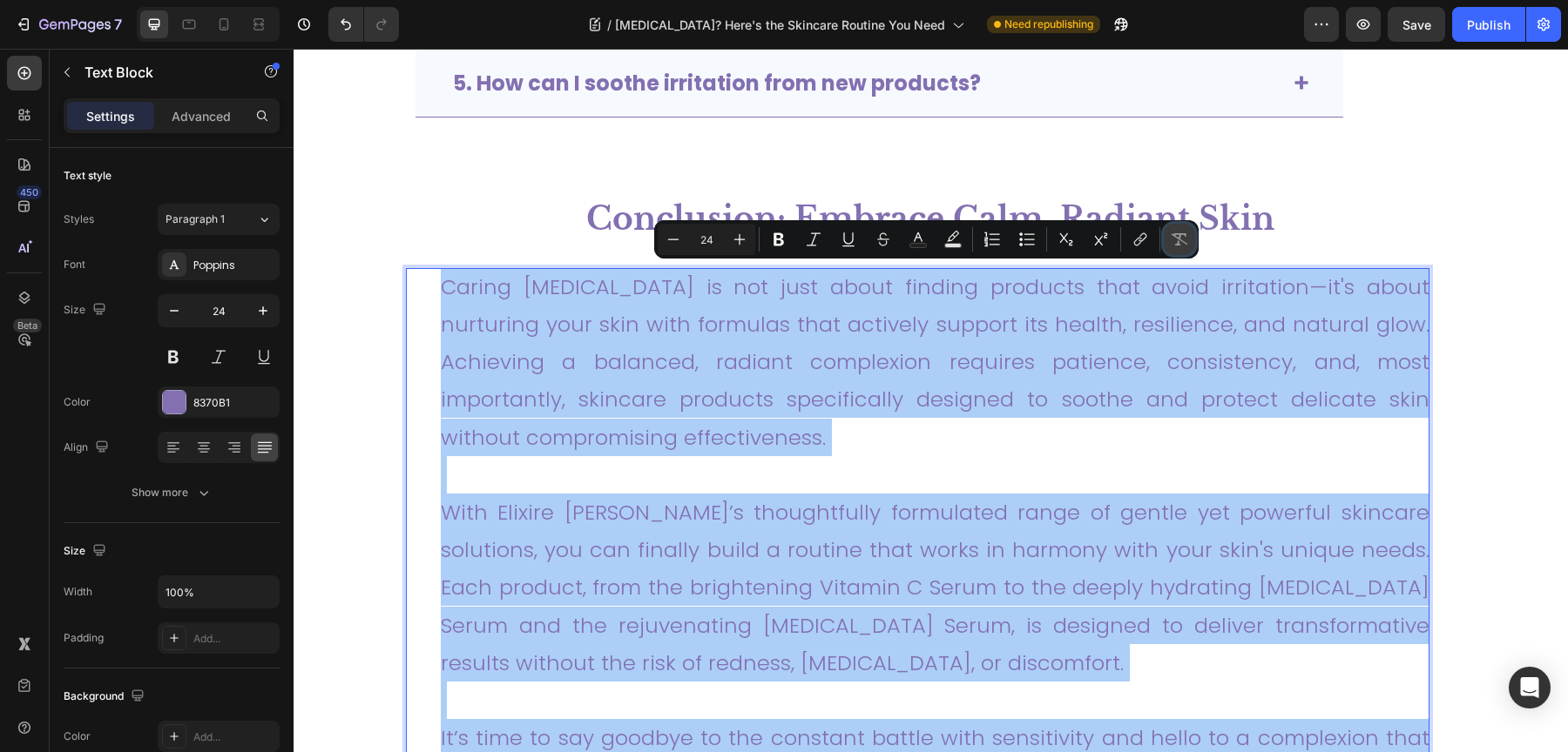
click at [1184, 246] on icon "Editor contextual toolbar" at bounding box center [1179, 240] width 18 height 18
click at [178, 314] on icon "button" at bounding box center [174, 311] width 18 height 18
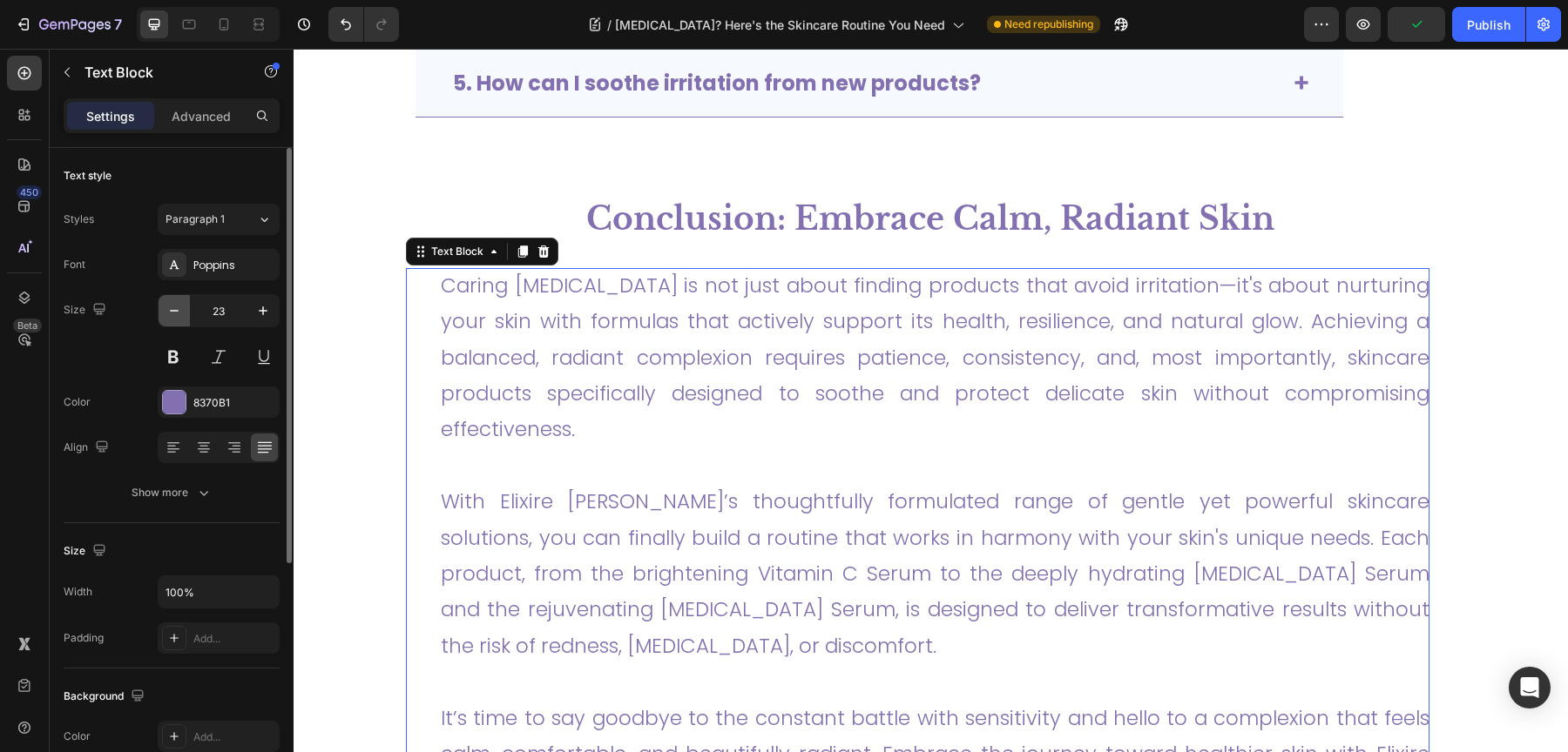
click at [178, 314] on icon "button" at bounding box center [174, 311] width 18 height 18
type input "22"
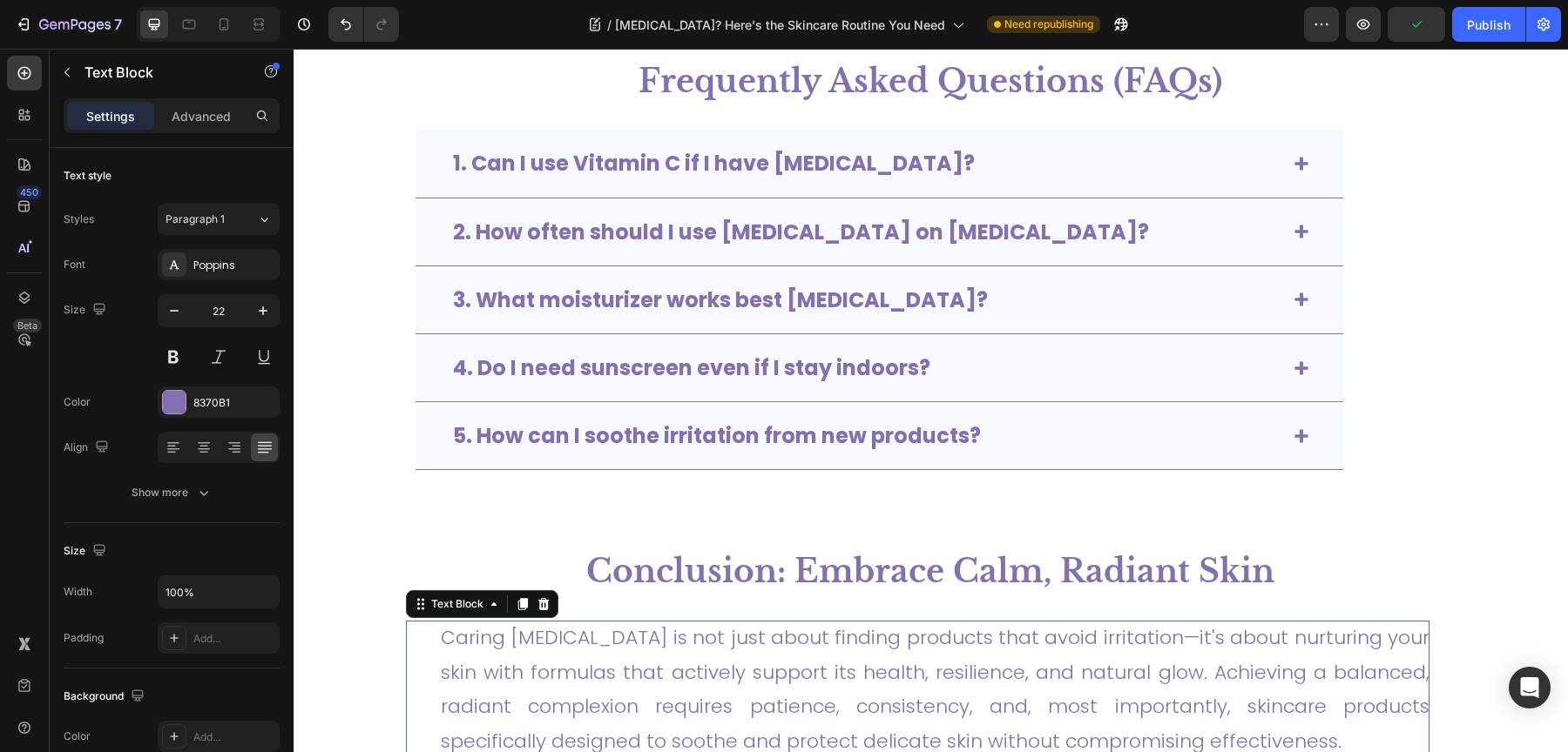
scroll to position [4972, 0]
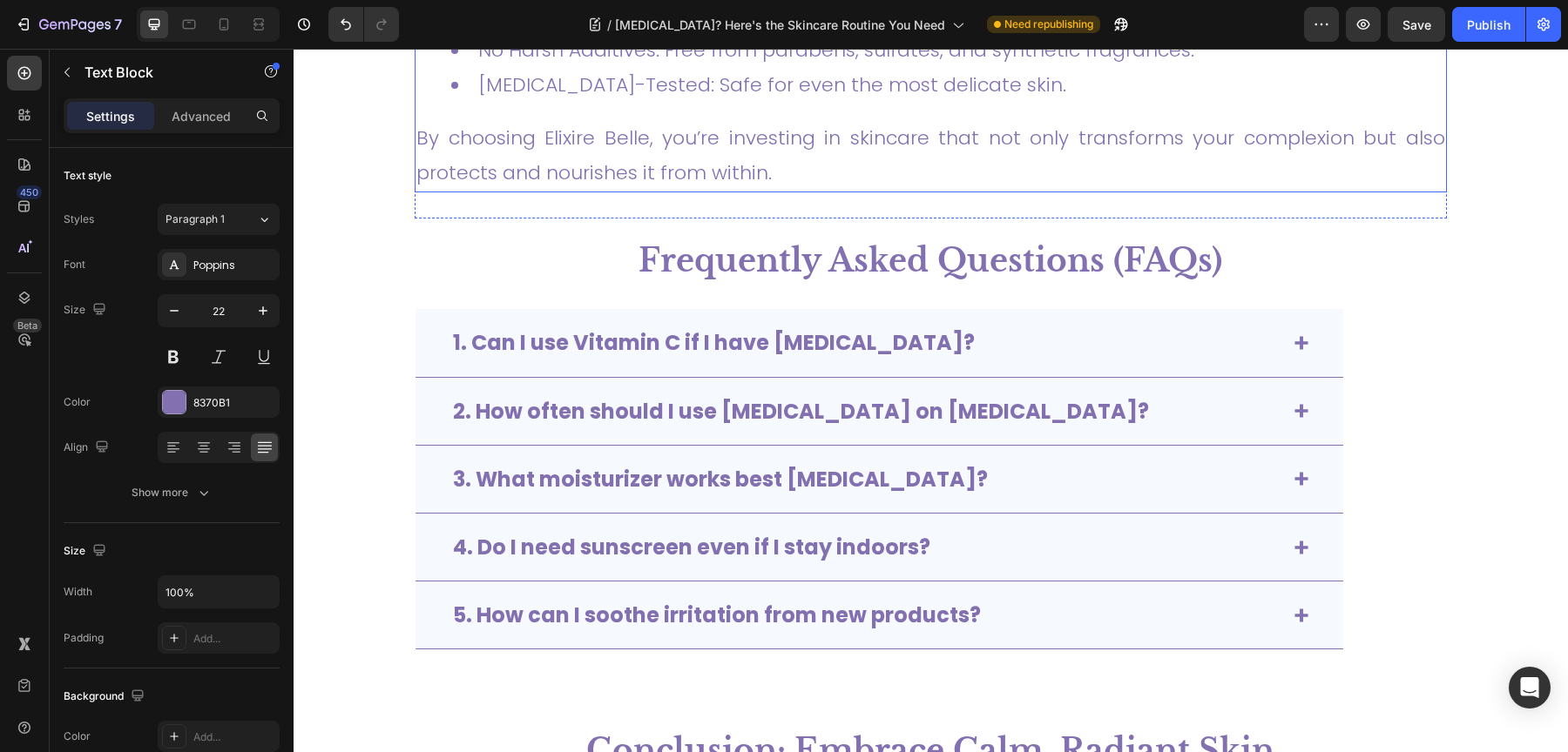
click at [592, 121] on p "By choosing Elixire Belle, you’re investing in skincare that not only transform…" at bounding box center [930, 155] width 1029 height 68
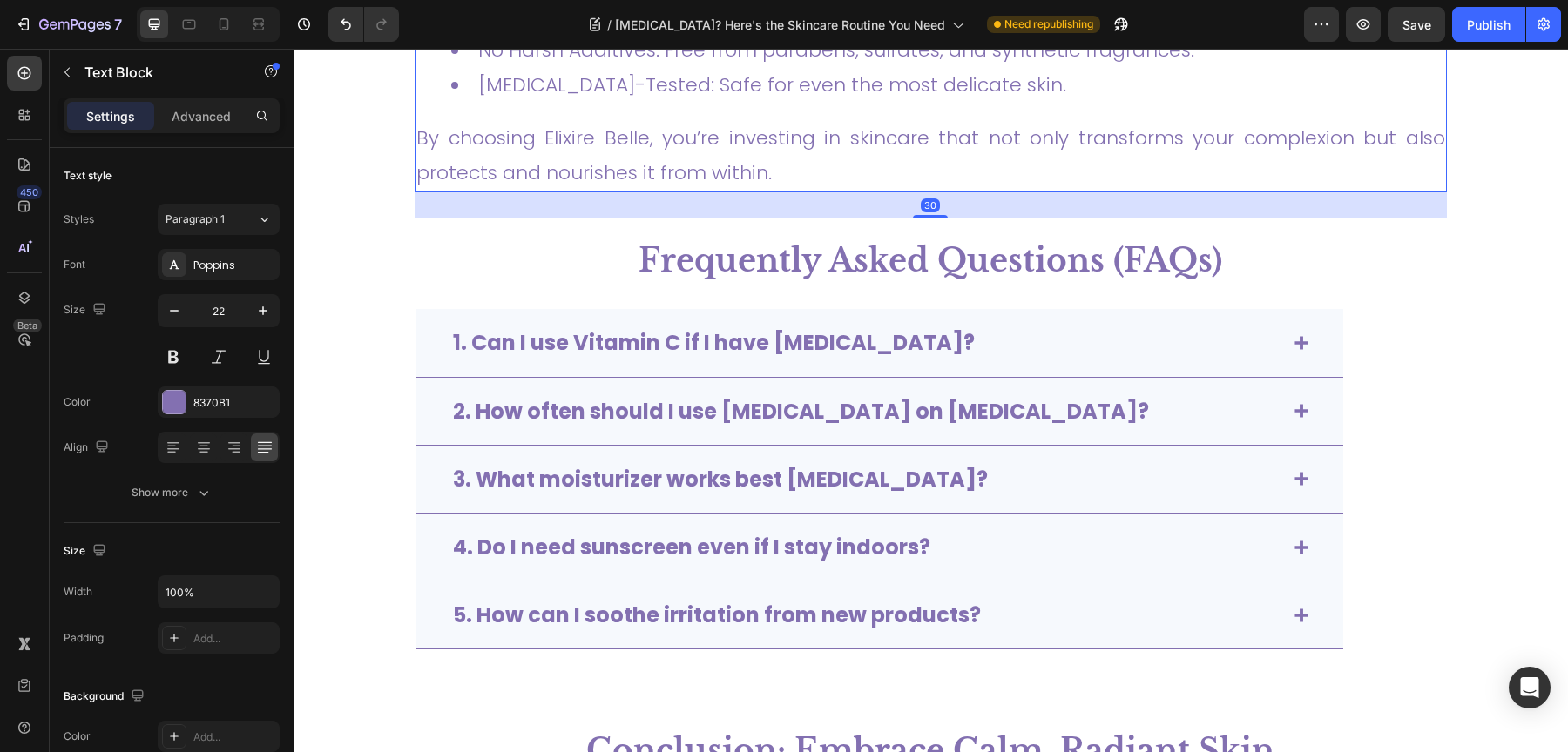
click at [592, 121] on p "By choosing Elixire Belle, you’re investing in skincare that not only transform…" at bounding box center [930, 155] width 1029 height 68
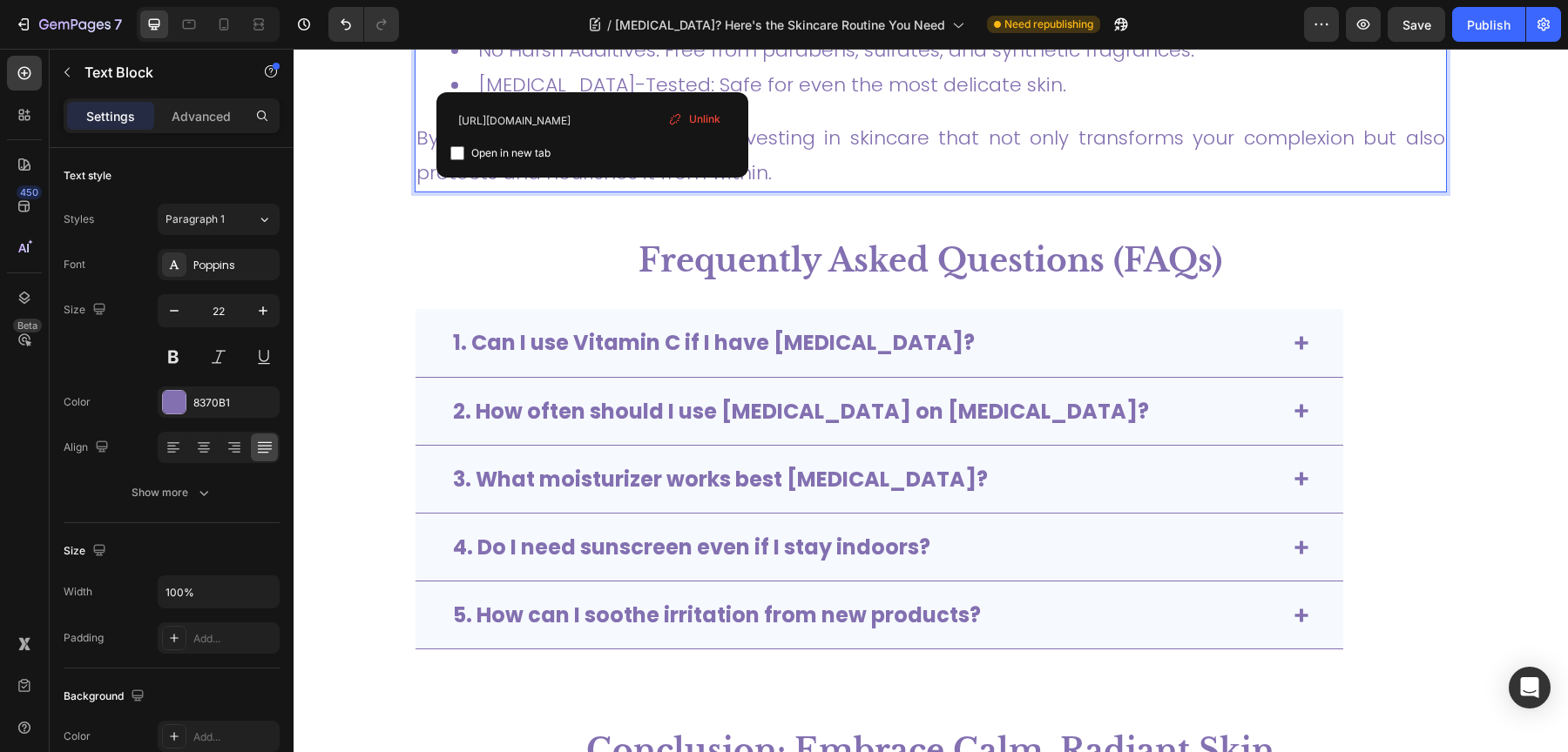
click at [592, 121] on p "By choosing Elixire Belle, you’re investing in skincare that not only transform…" at bounding box center [930, 155] width 1029 height 68
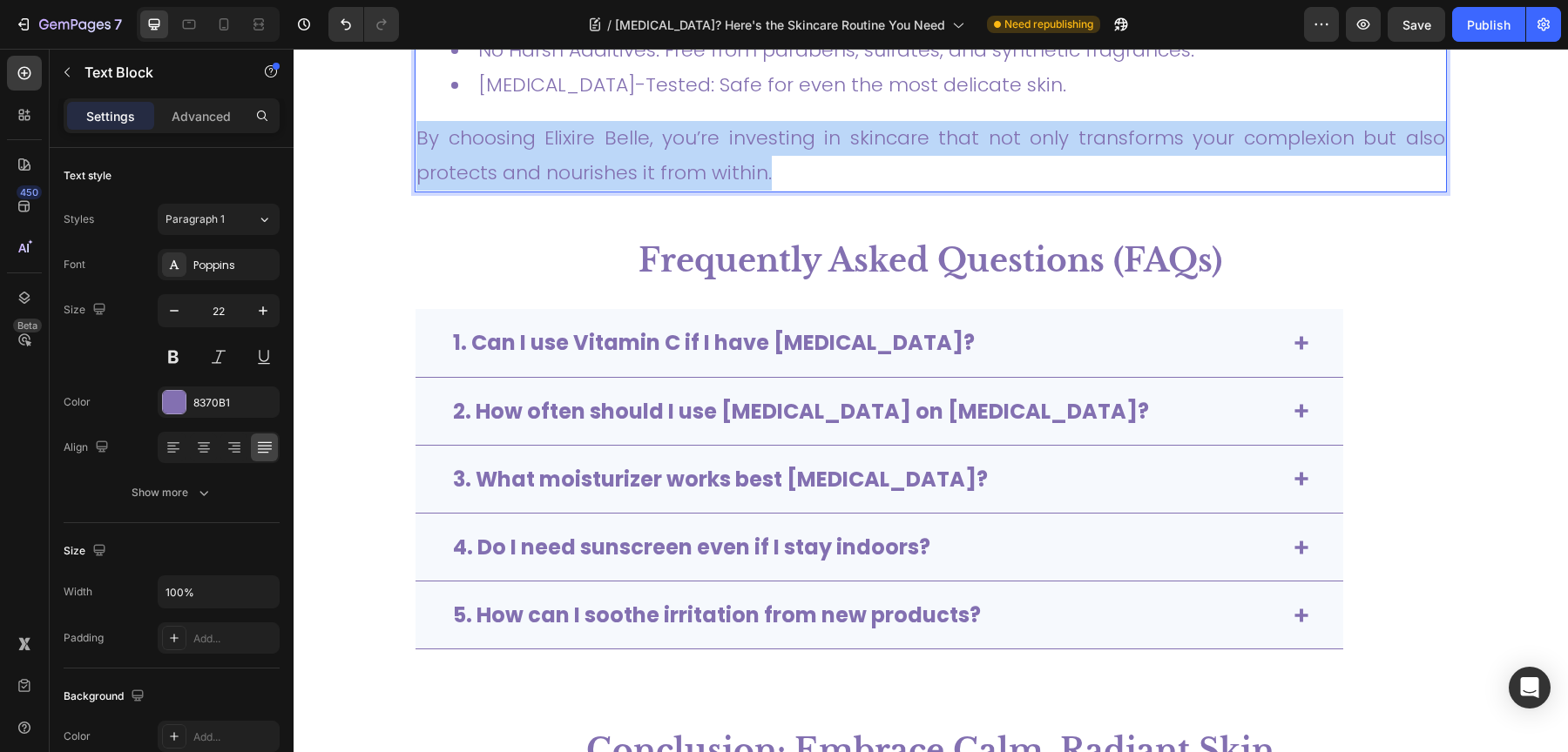
click at [592, 121] on p "By choosing Elixire Belle, you’re investing in skincare that not only transform…" at bounding box center [930, 155] width 1029 height 68
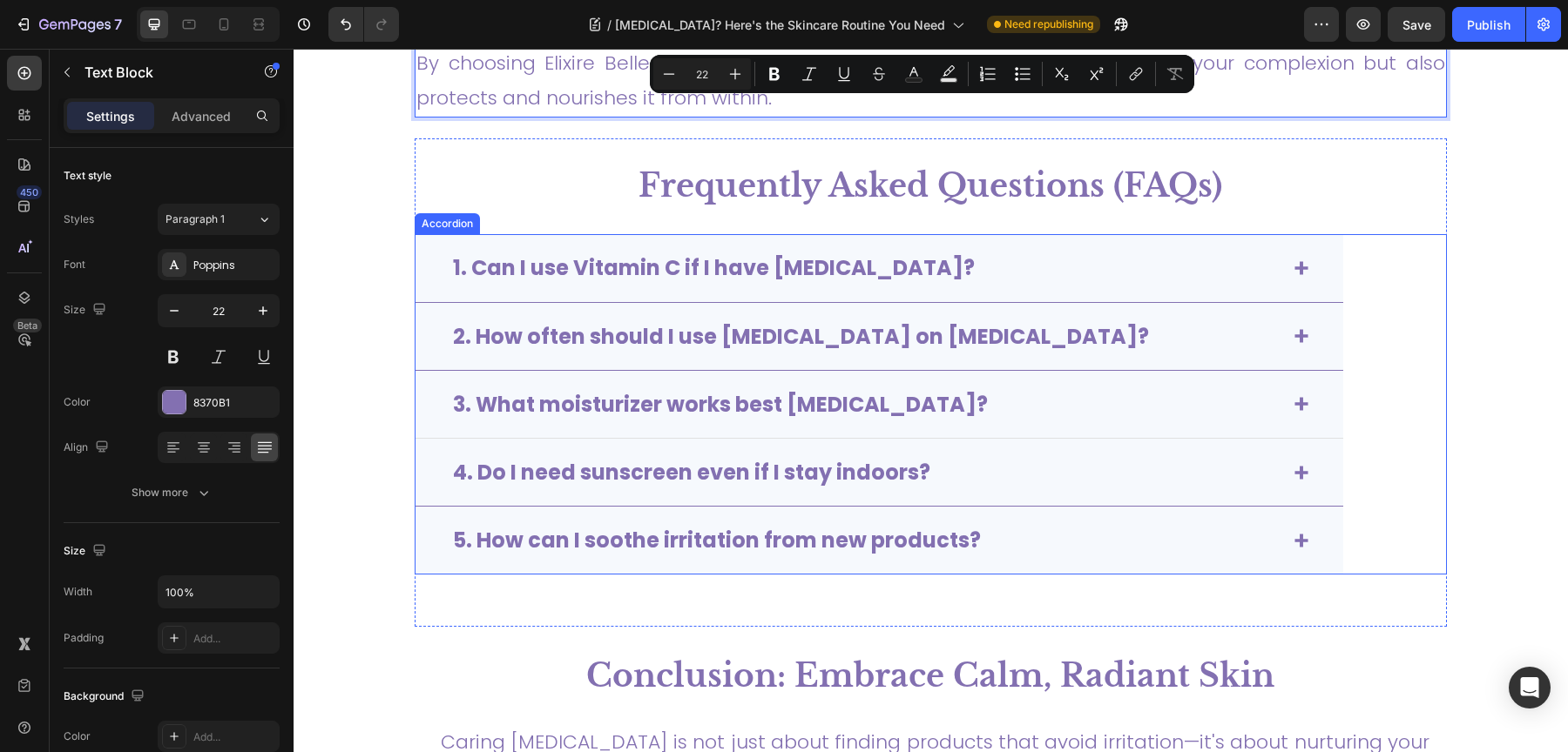
type input "16"
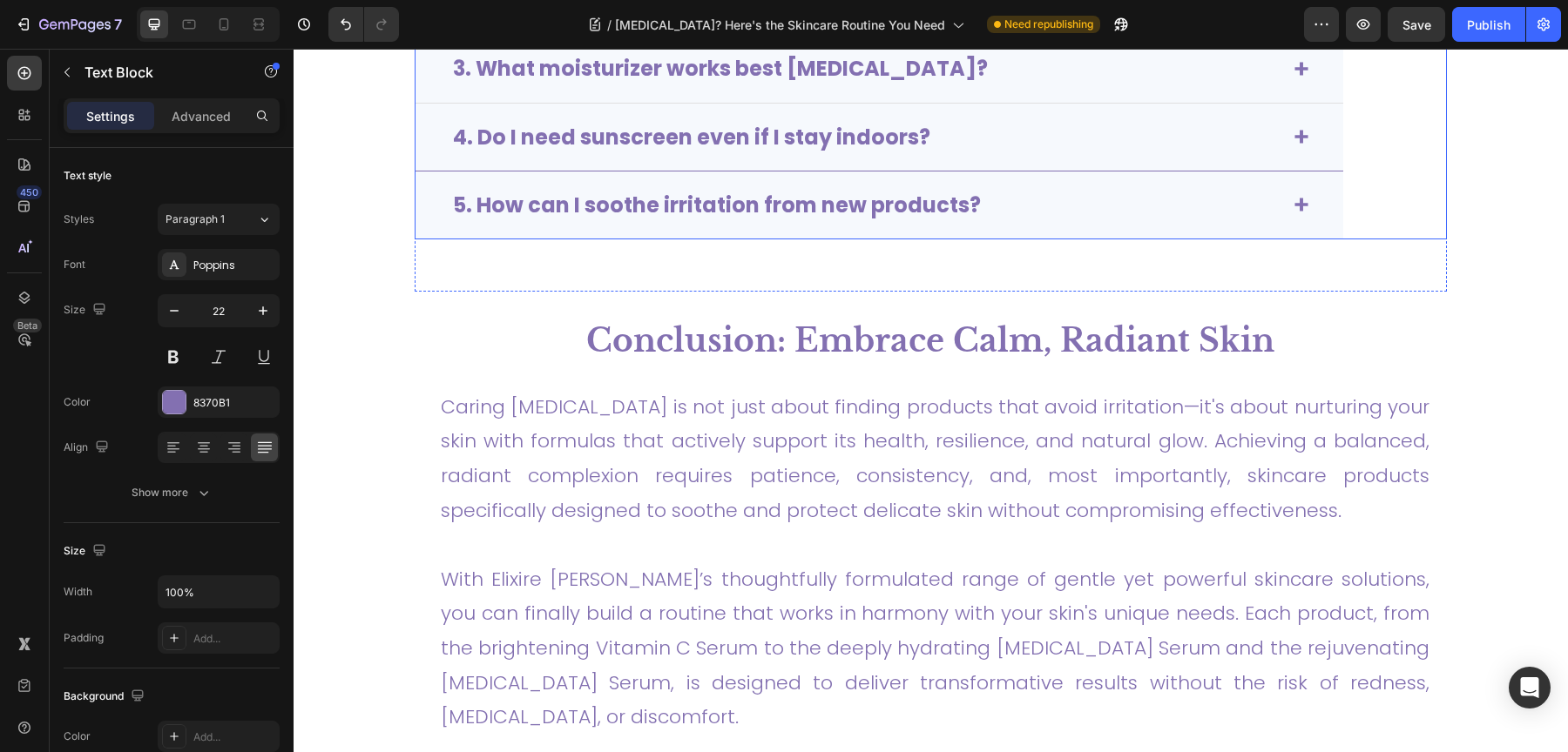
scroll to position [5567, 0]
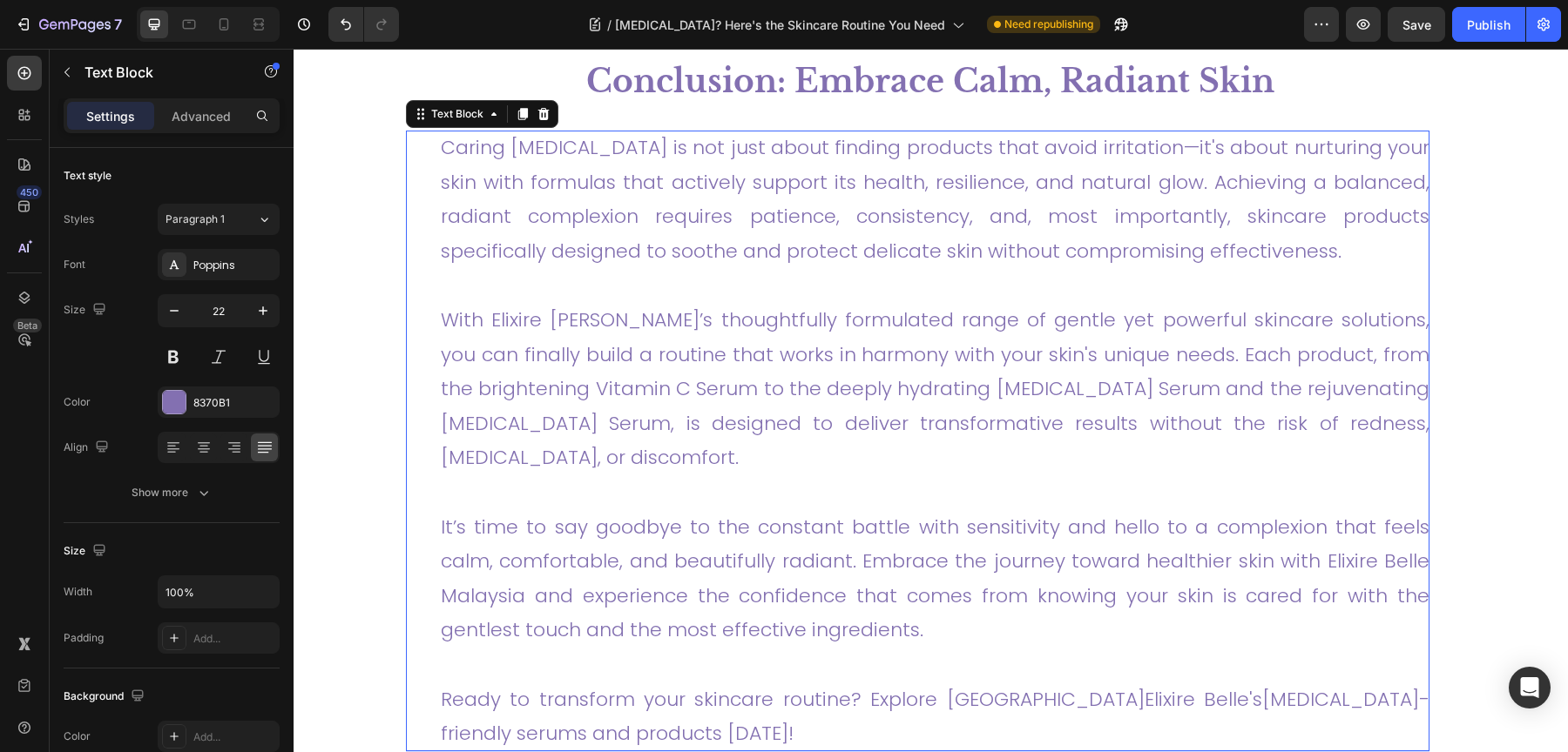
click at [654, 382] on p "With Elixire Belle’s thoughtfully formulated range of gentle yet powerful skinc…" at bounding box center [936, 389] width 989 height 172
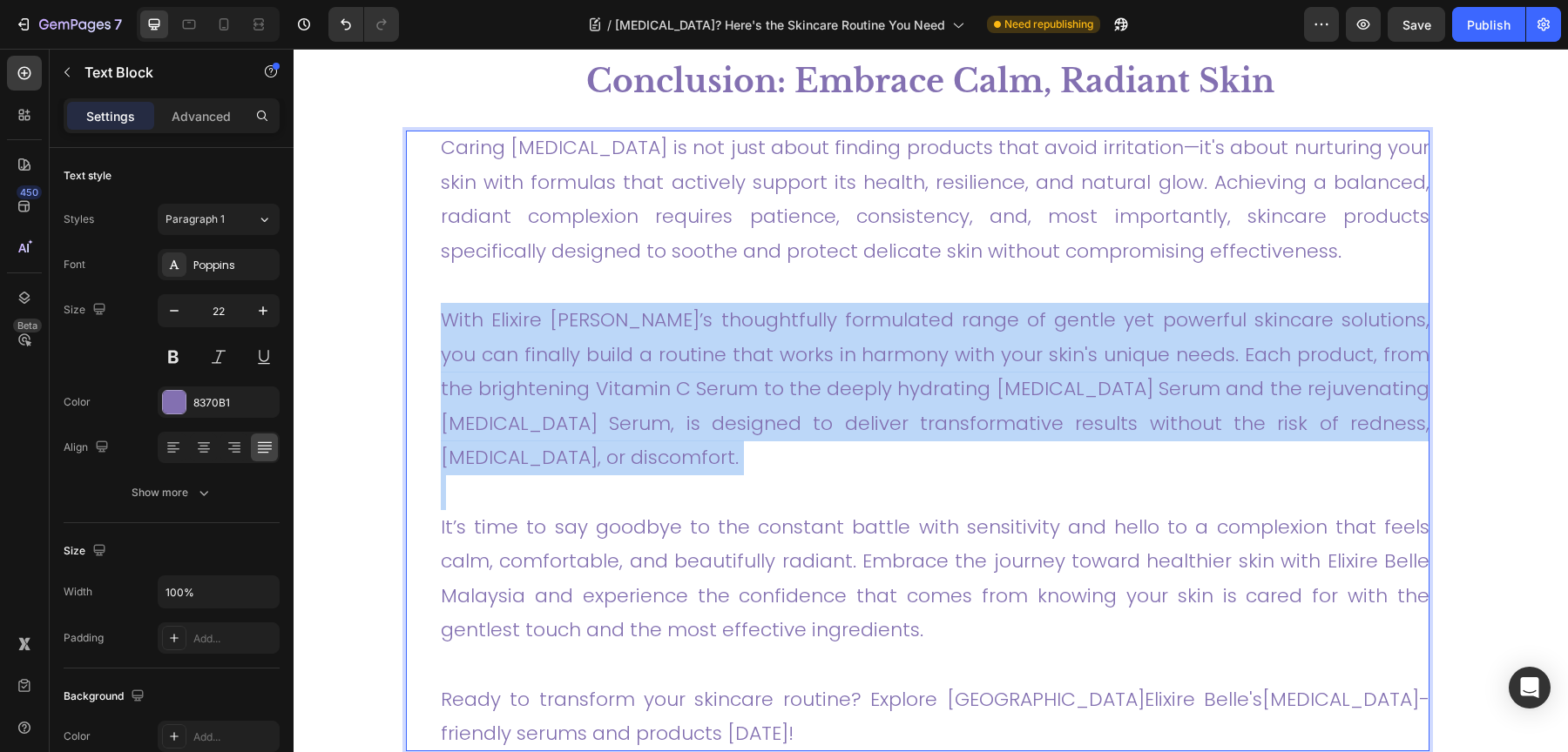
click at [654, 382] on p "With Elixire Belle’s thoughtfully formulated range of gentle yet powerful skinc…" at bounding box center [936, 389] width 989 height 172
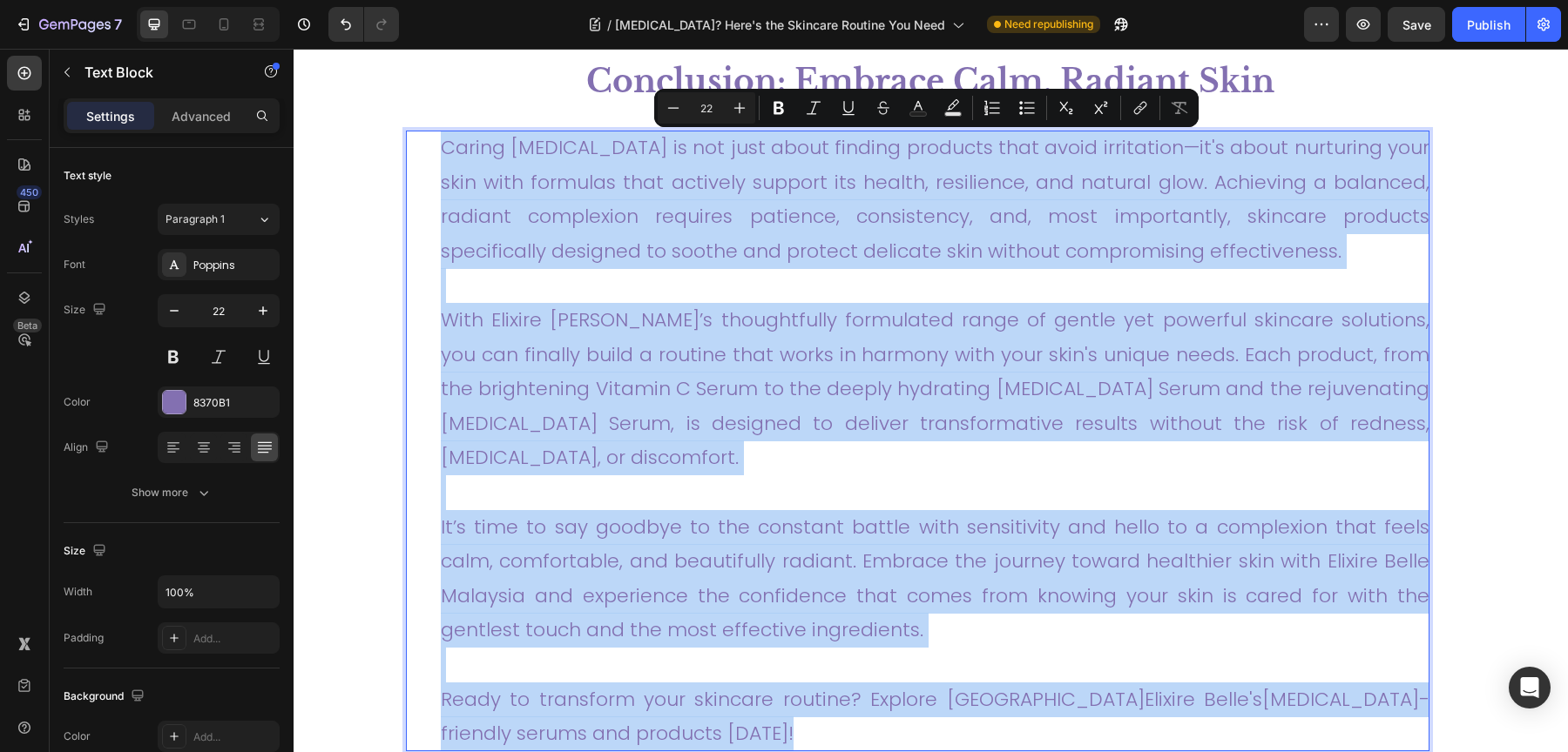
click at [676, 442] on p "With Elixire Belle’s thoughtfully formulated range of gentle yet powerful skinc…" at bounding box center [936, 389] width 989 height 172
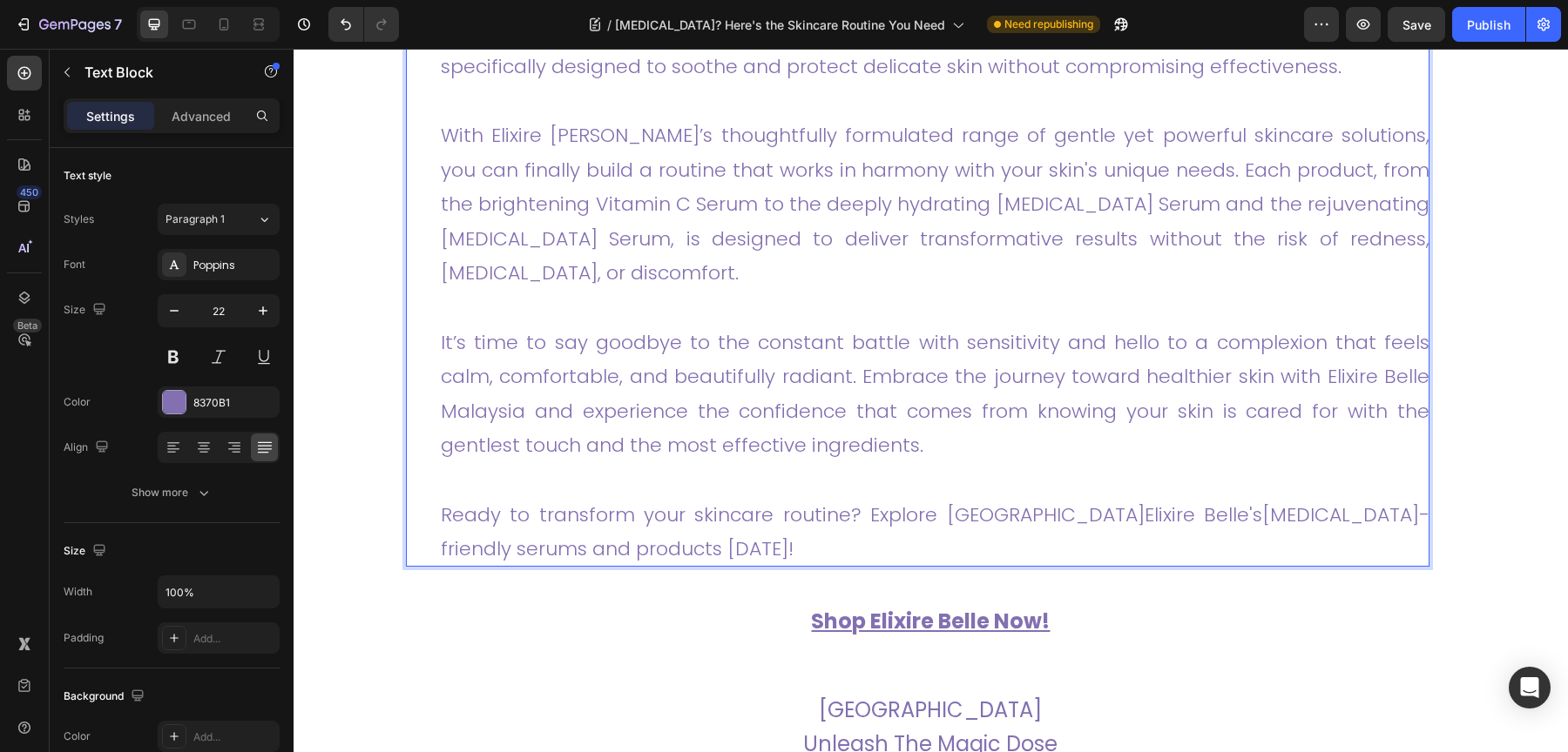
scroll to position [5586, 0]
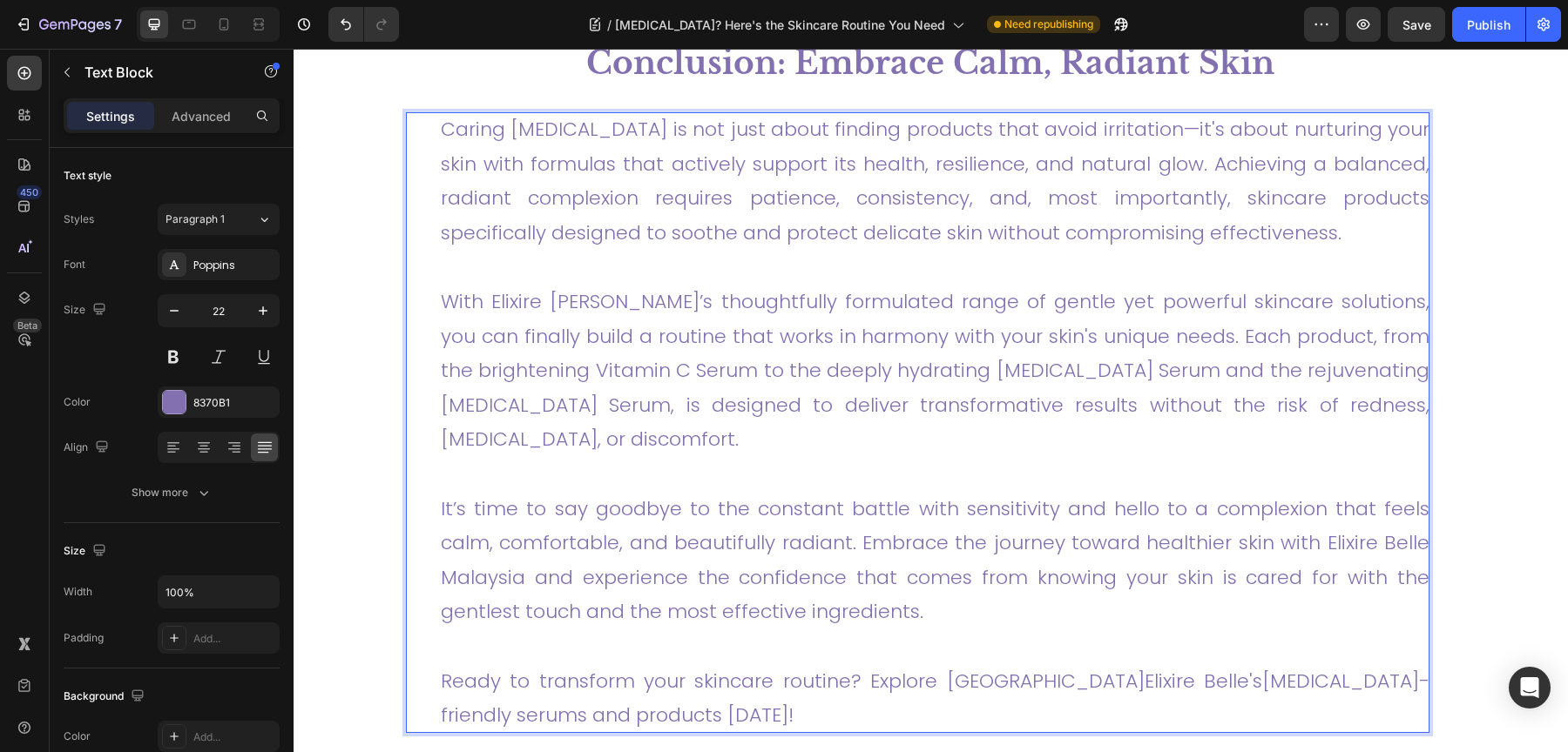
click at [519, 468] on p "Rich Text Editor. Editing area: main" at bounding box center [936, 474] width 989 height 35
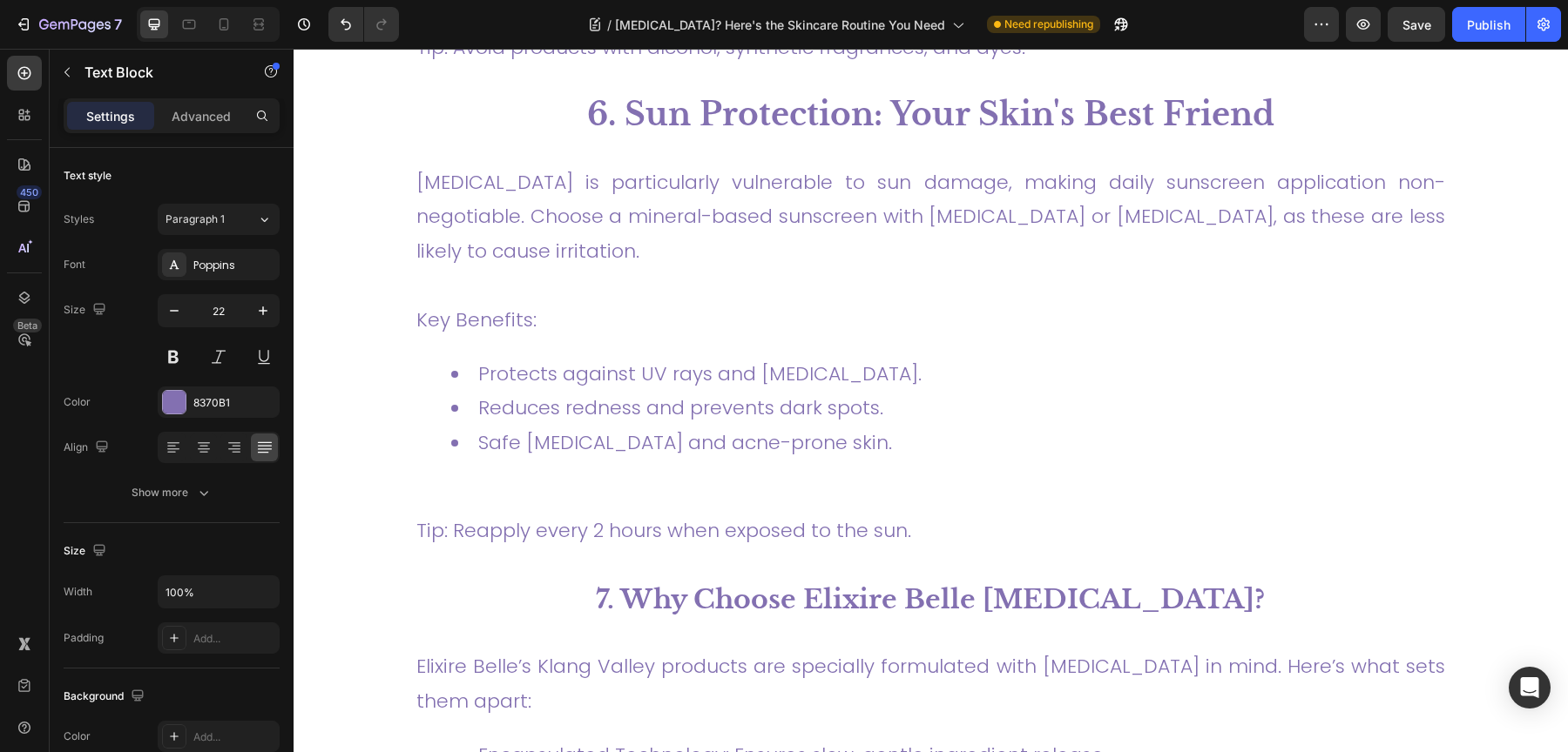
scroll to position [4205, 0]
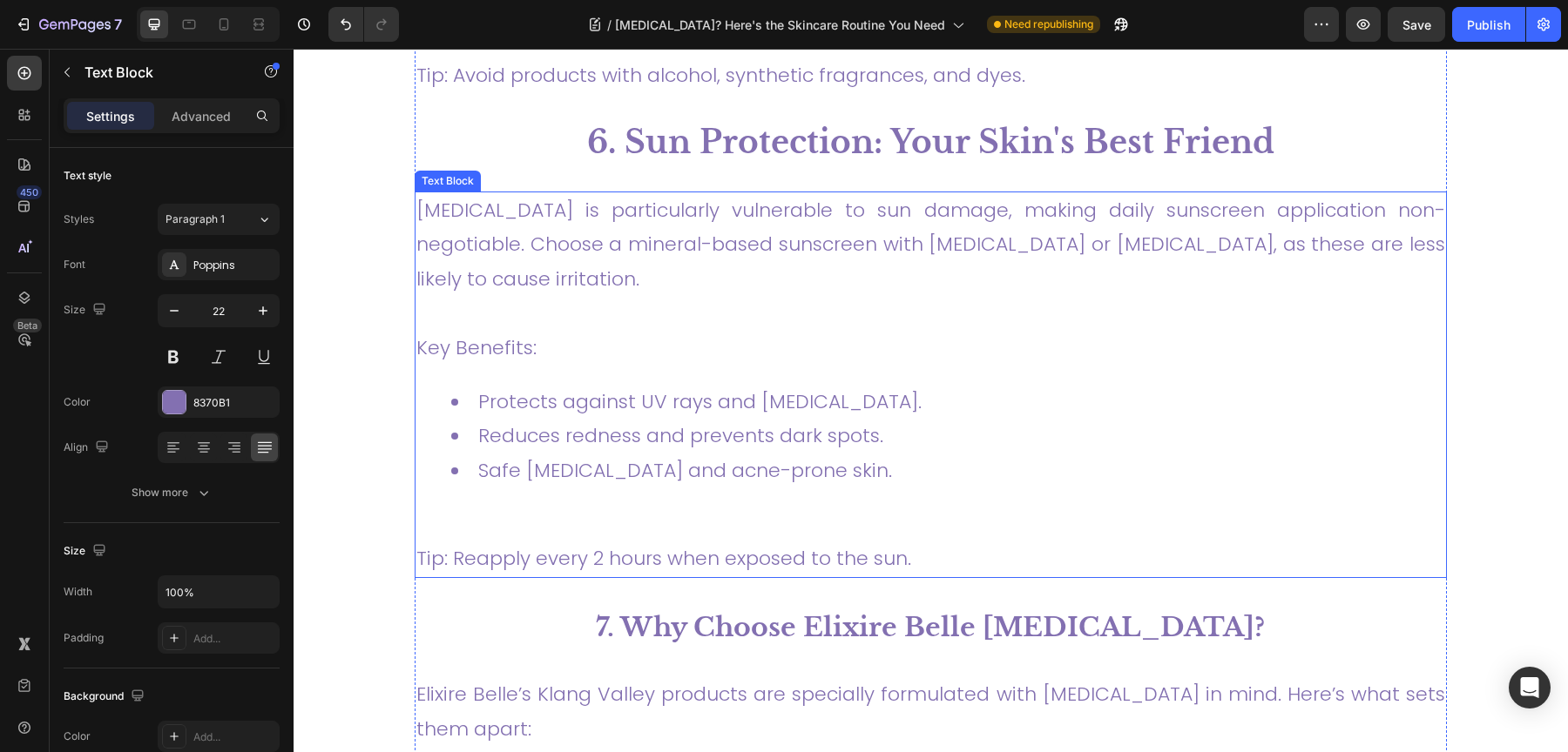
click at [623, 507] on p "Tip: Reapply every 2 hours when exposed to the sun." at bounding box center [930, 540] width 1029 height 68
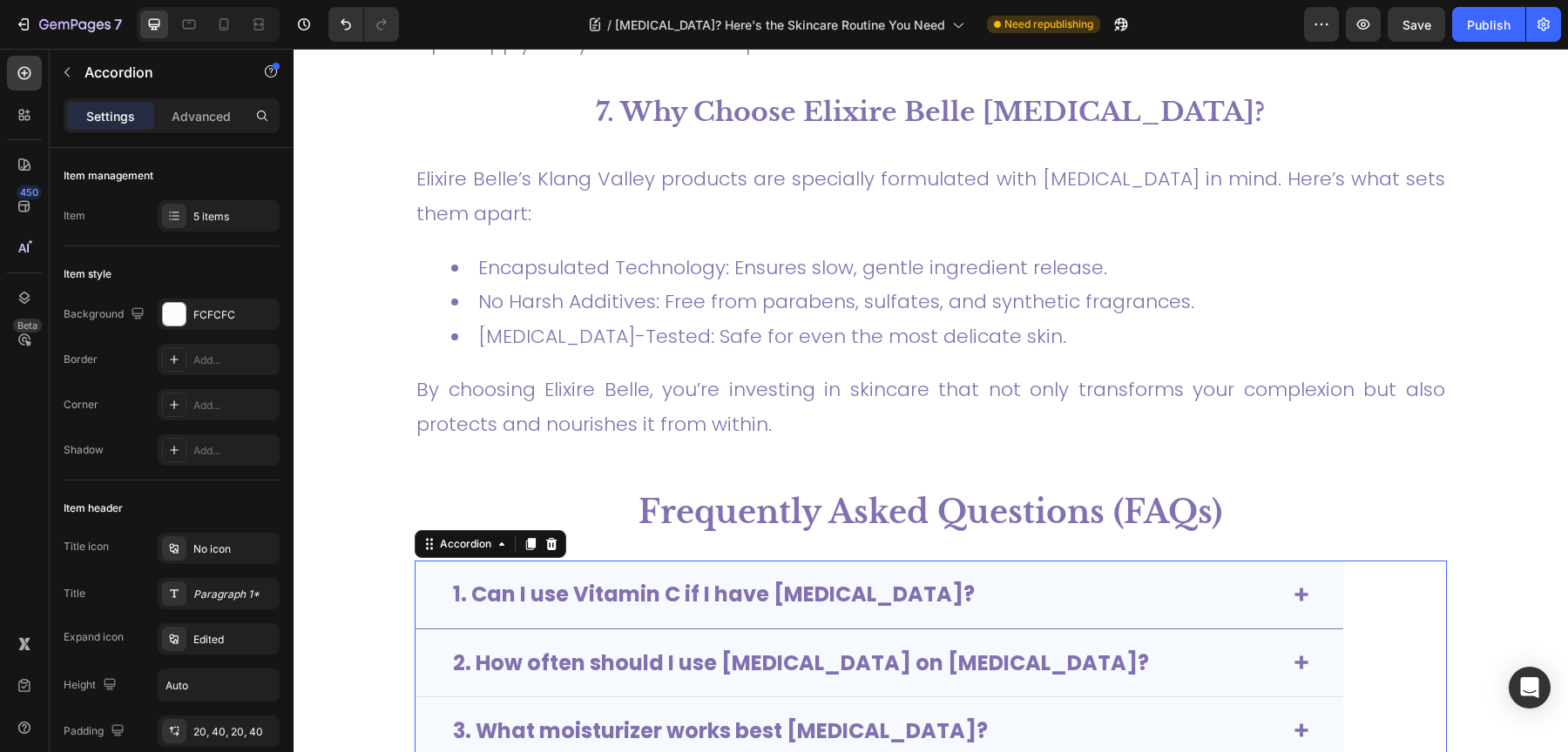
click at [628, 649] on strong "2. How often should I use retinol on sensitive skin?" at bounding box center [800, 663] width 696 height 28
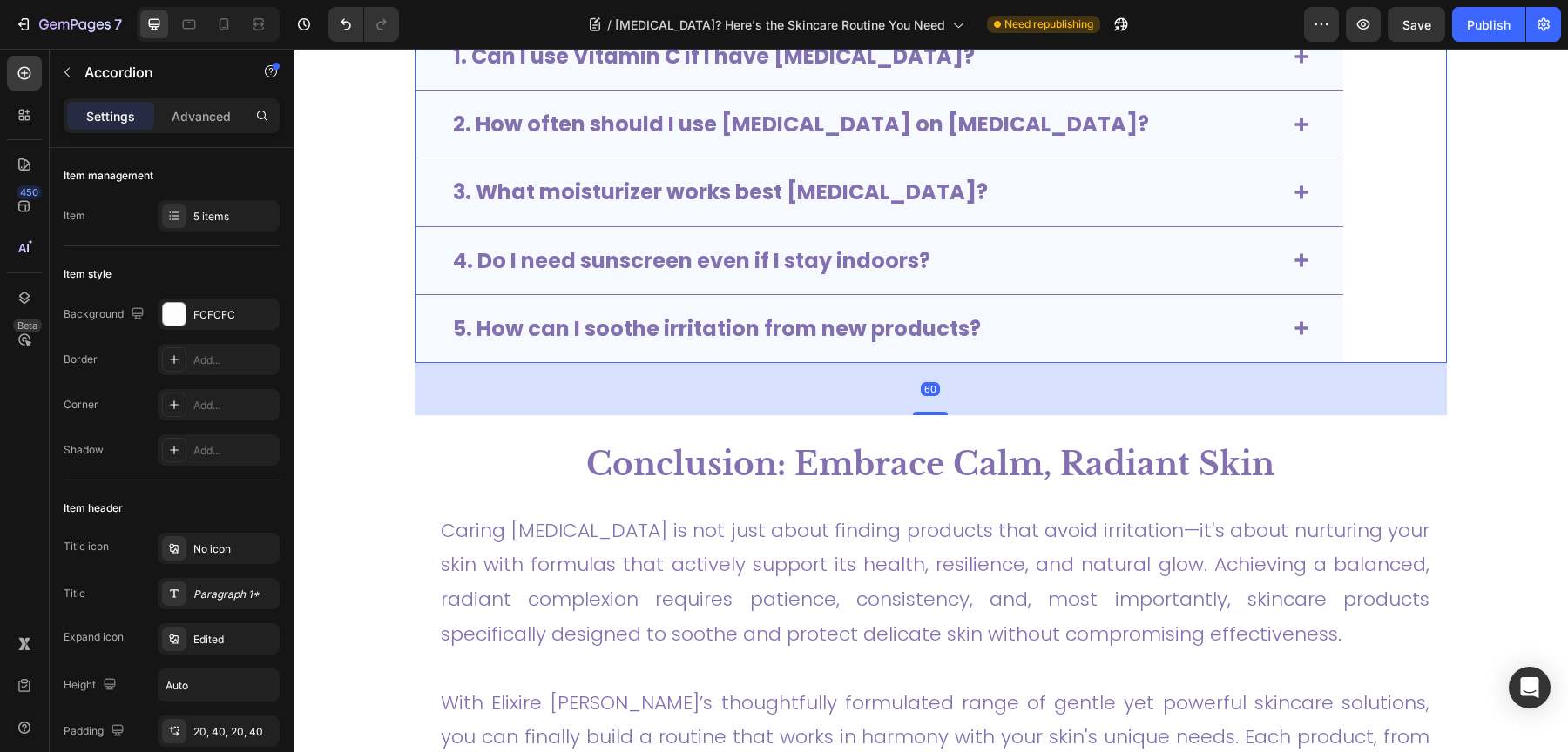
scroll to position [5200, 0]
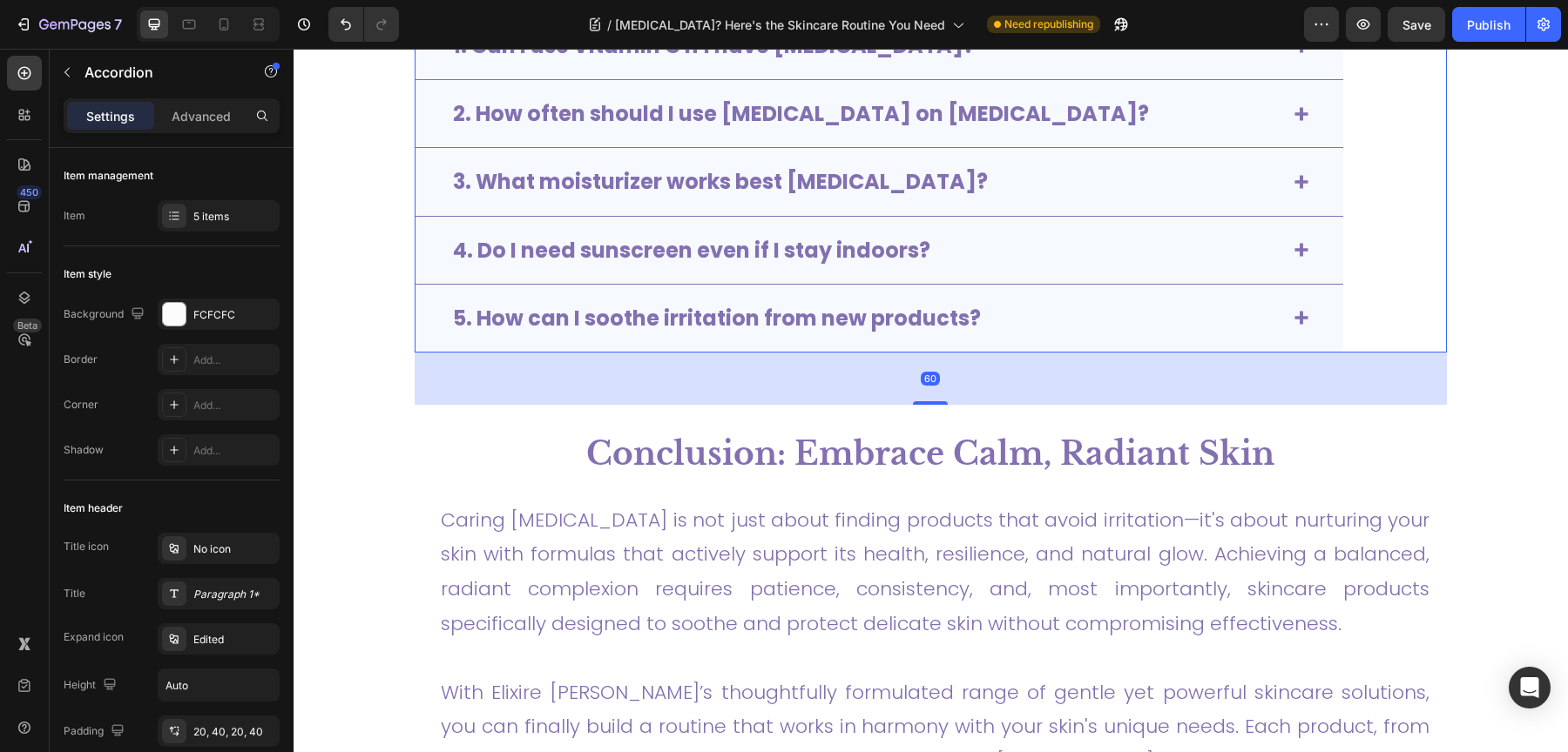
click at [1294, 316] on icon at bounding box center [1301, 318] width 14 height 14
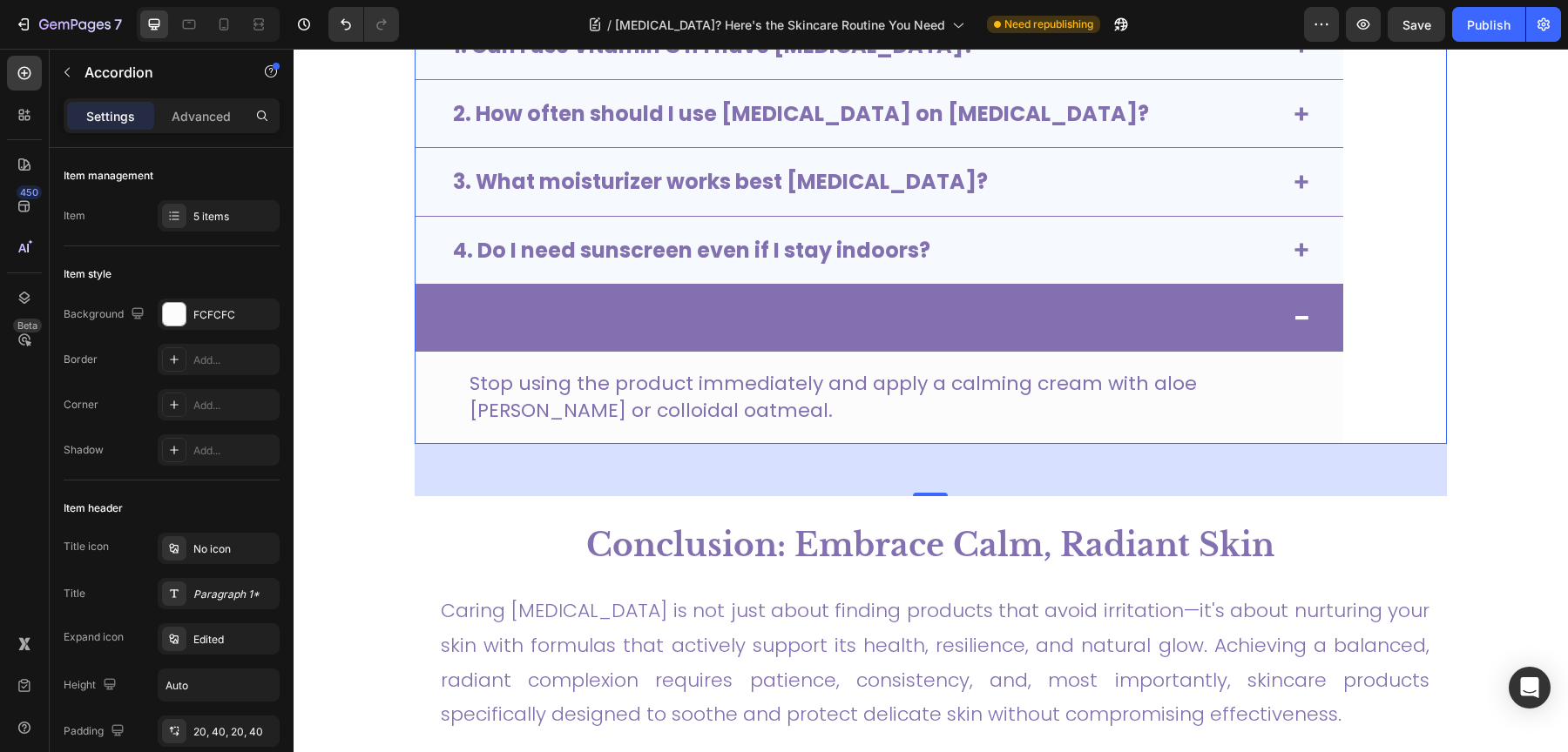
click at [960, 340] on div "5. How can I soothe irritation from new products?" at bounding box center [879, 317] width 928 height 67
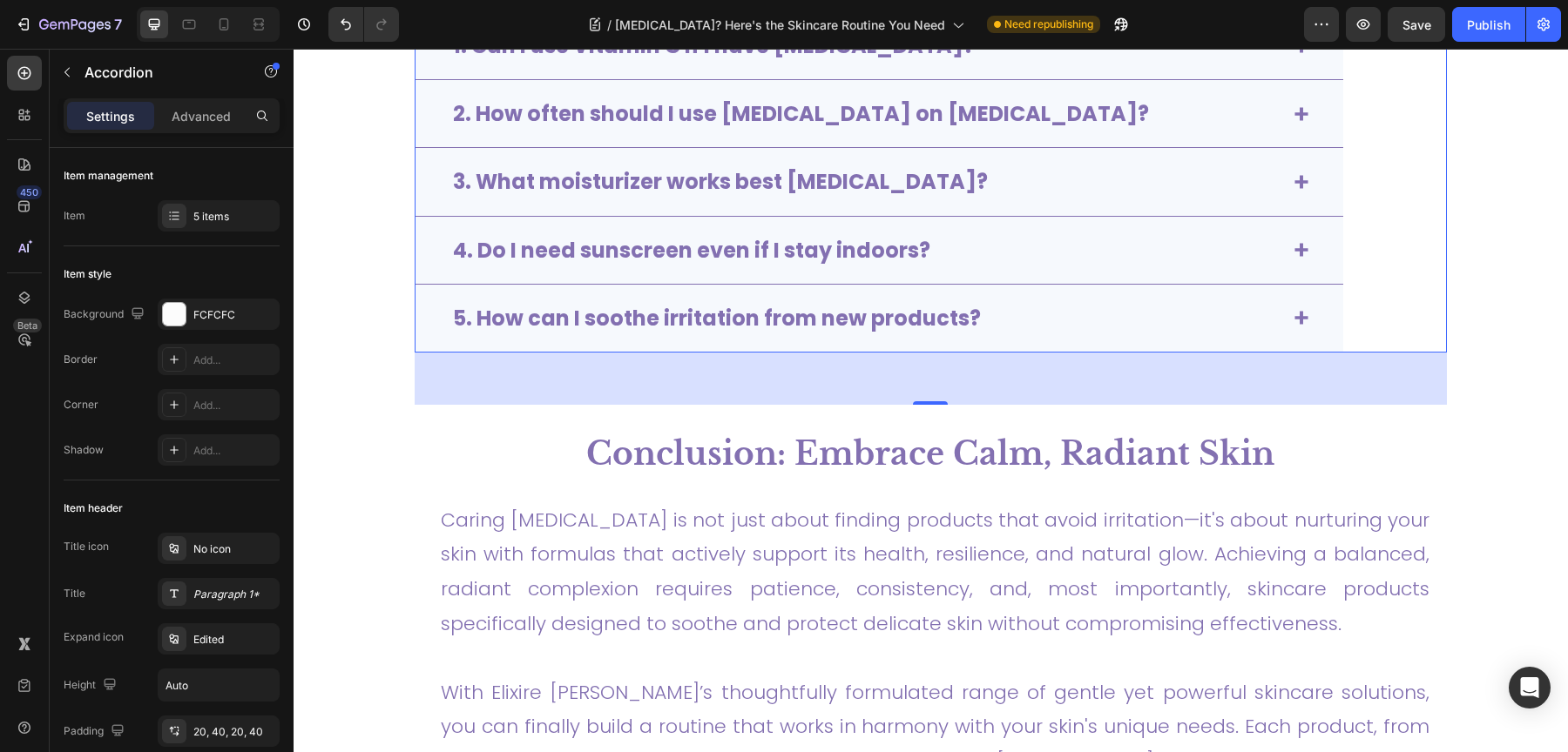
click at [897, 305] on strong "5. How can I soothe irritation from new products?" at bounding box center [717, 318] width 528 height 28
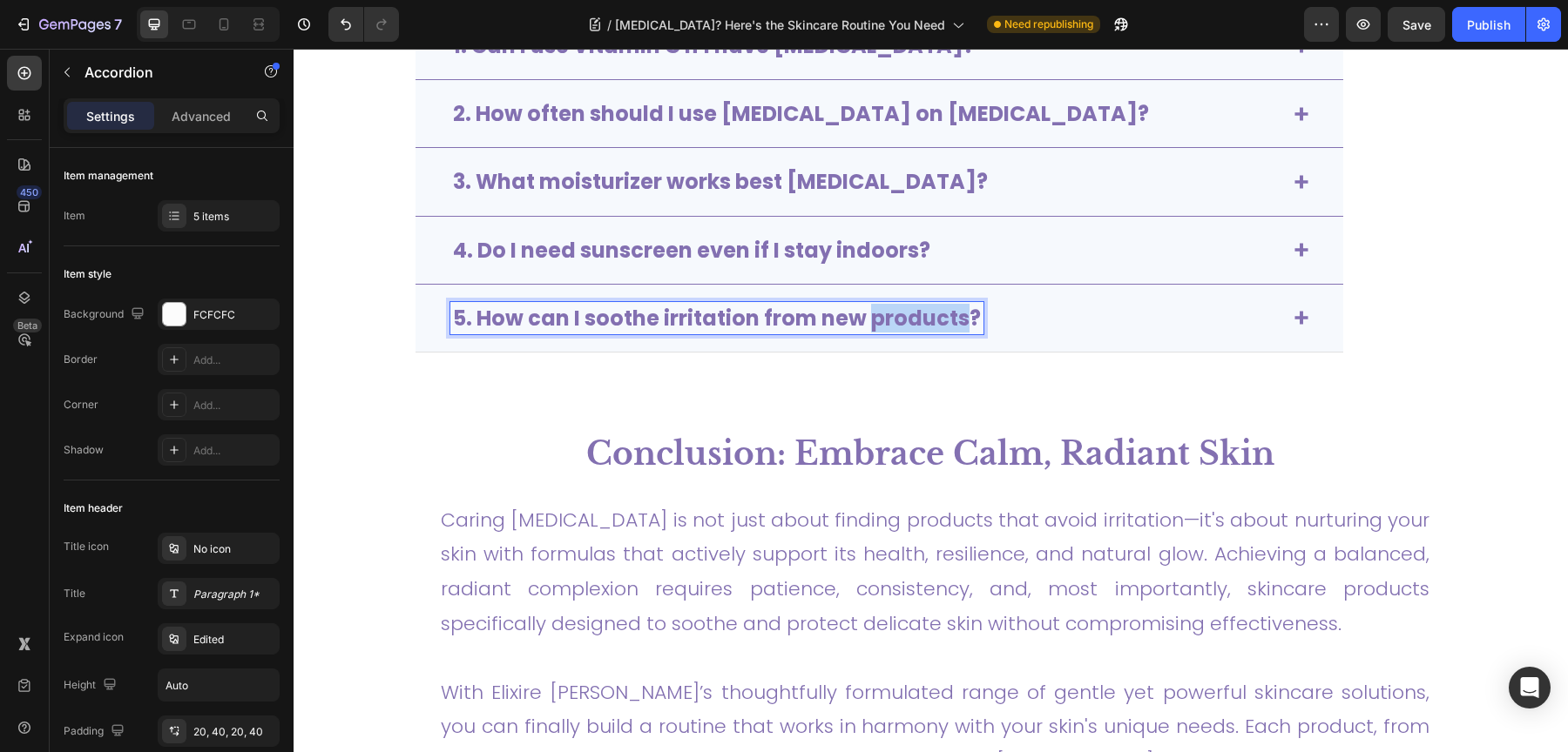
click at [897, 305] on strong "5. How can I soothe irritation from new products?" at bounding box center [717, 318] width 528 height 28
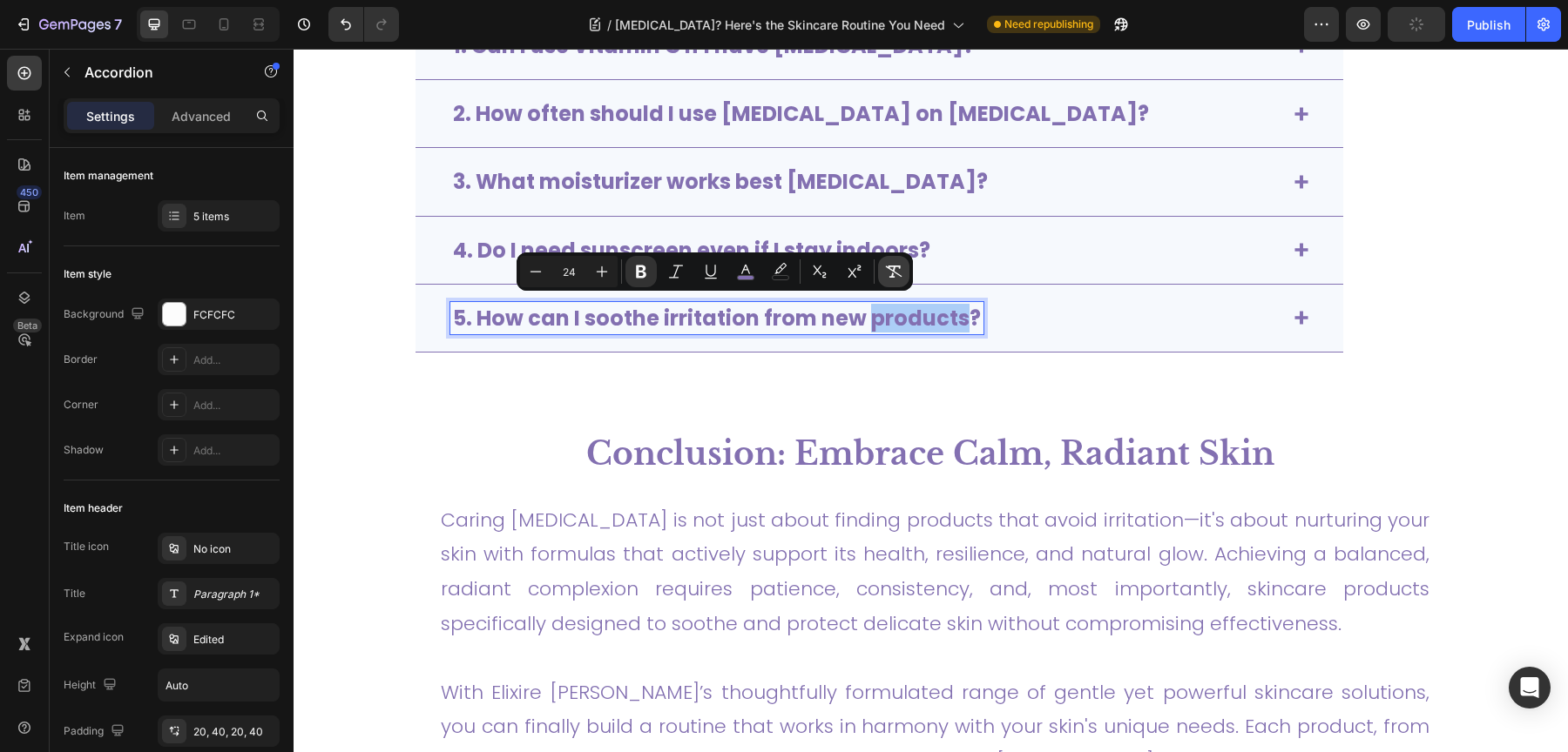
click at [905, 262] on button "Remove Format" at bounding box center [893, 271] width 31 height 31
click at [1129, 302] on div "5. How can I soothe irritation from new products?" at bounding box center [864, 318] width 830 height 32
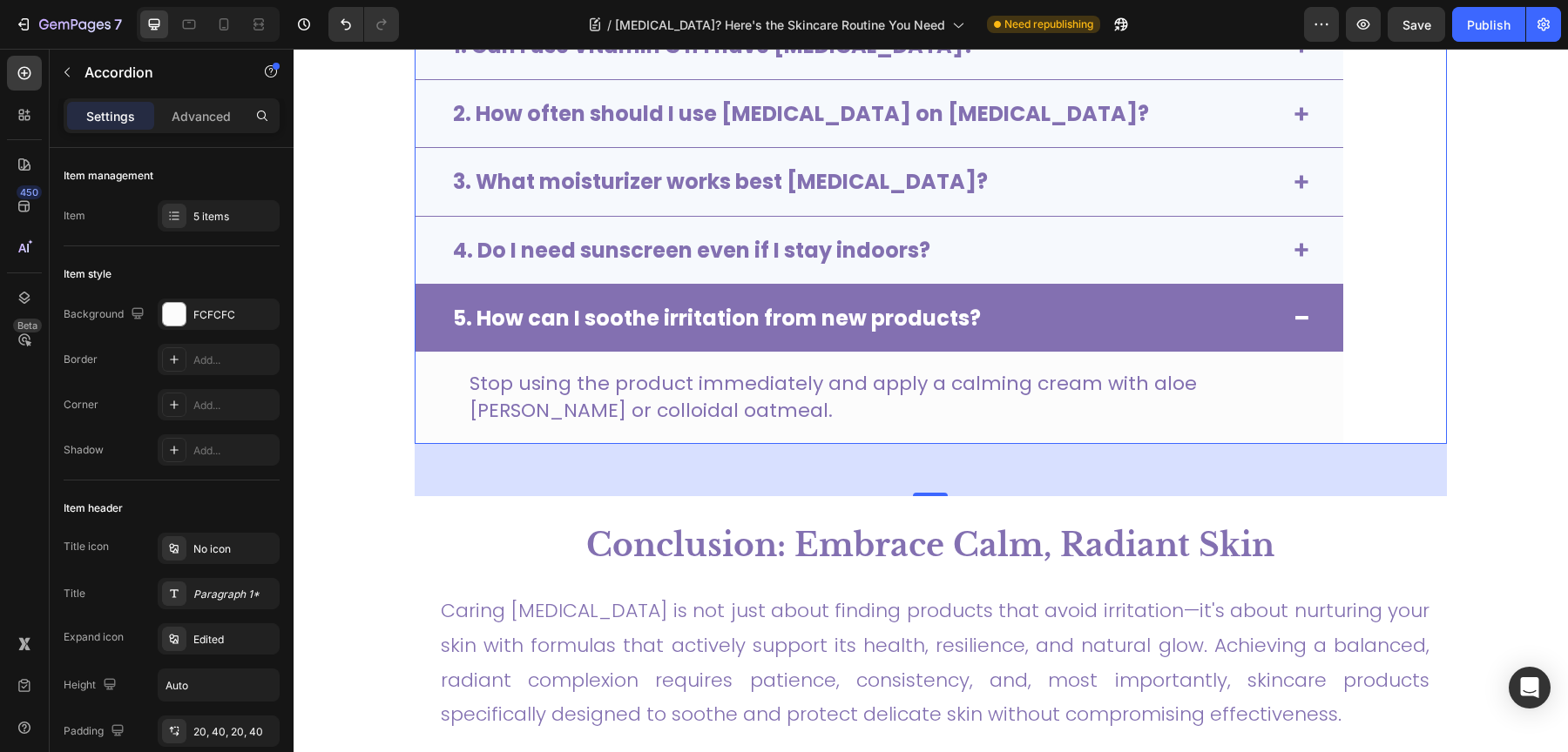
click at [1129, 302] on div "5. How can I soothe irritation from new products?" at bounding box center [864, 318] width 830 height 32
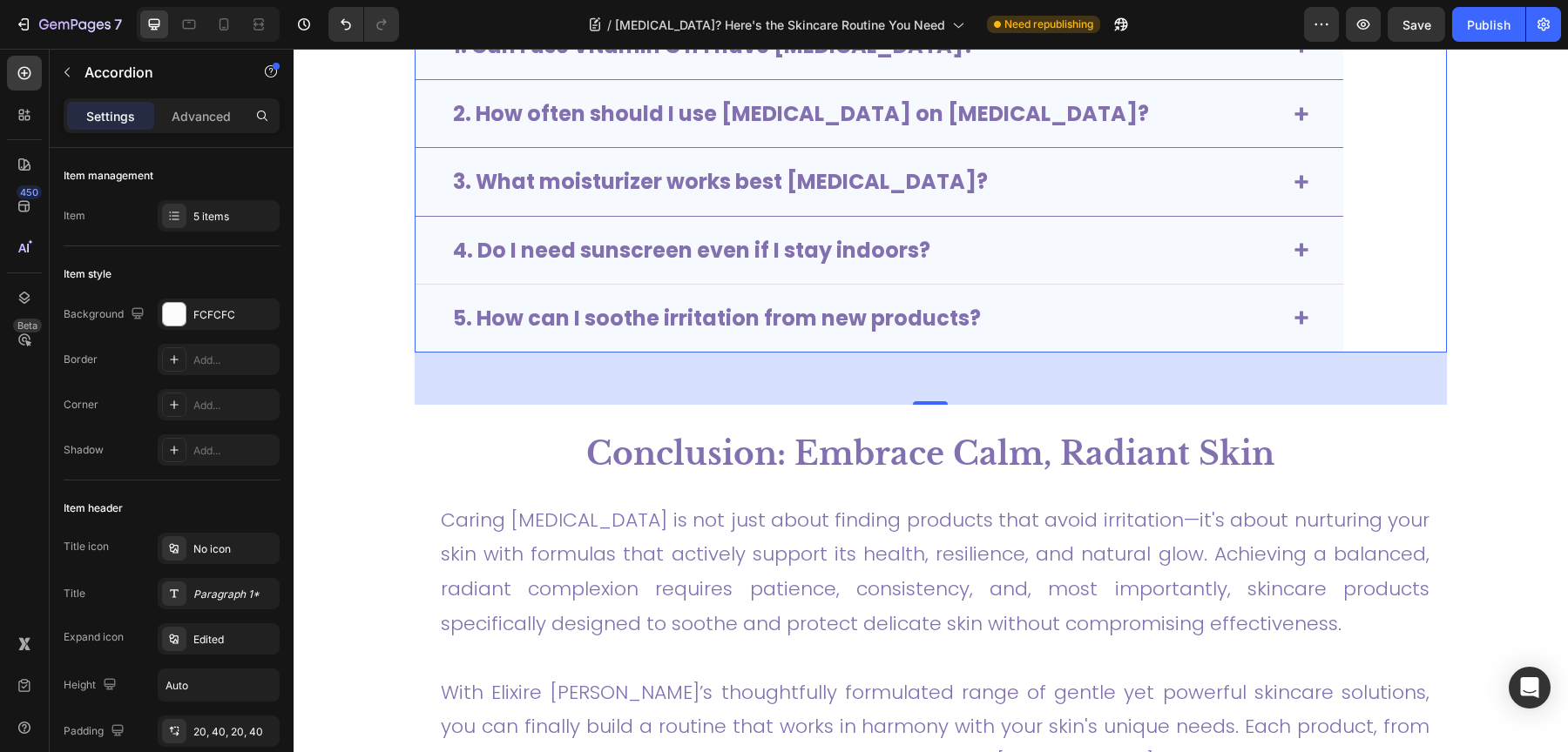
click at [1129, 218] on div "4. Do I need sunscreen even if I stay indoors?" at bounding box center [879, 251] width 928 height 68
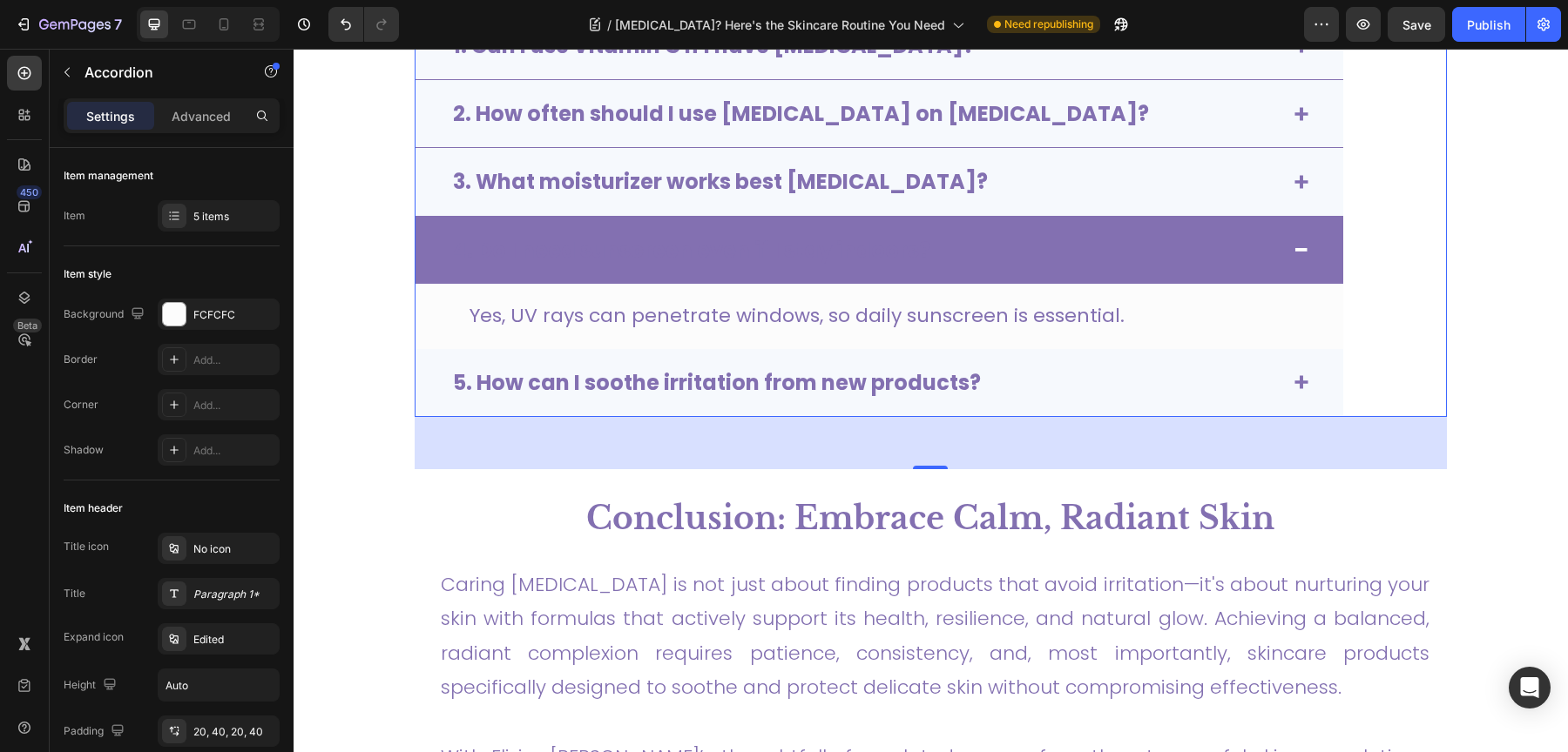
click at [783, 241] on strong "4. Do I need sunscreen even if I stay indoors?" at bounding box center [691, 250] width 478 height 28
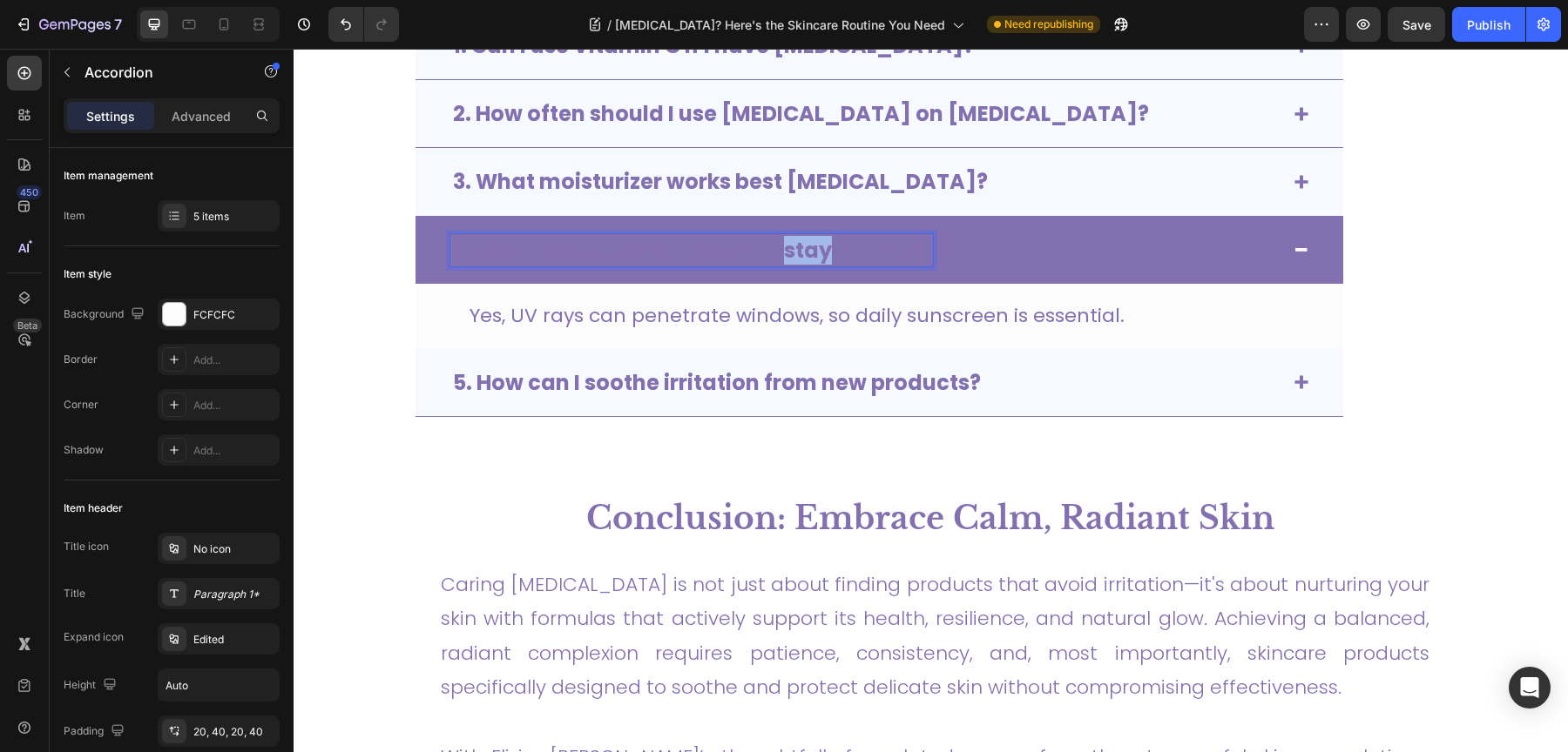
click at [783, 241] on strong "4. Do I need sunscreen even if I stay indoors?" at bounding box center [691, 250] width 478 height 28
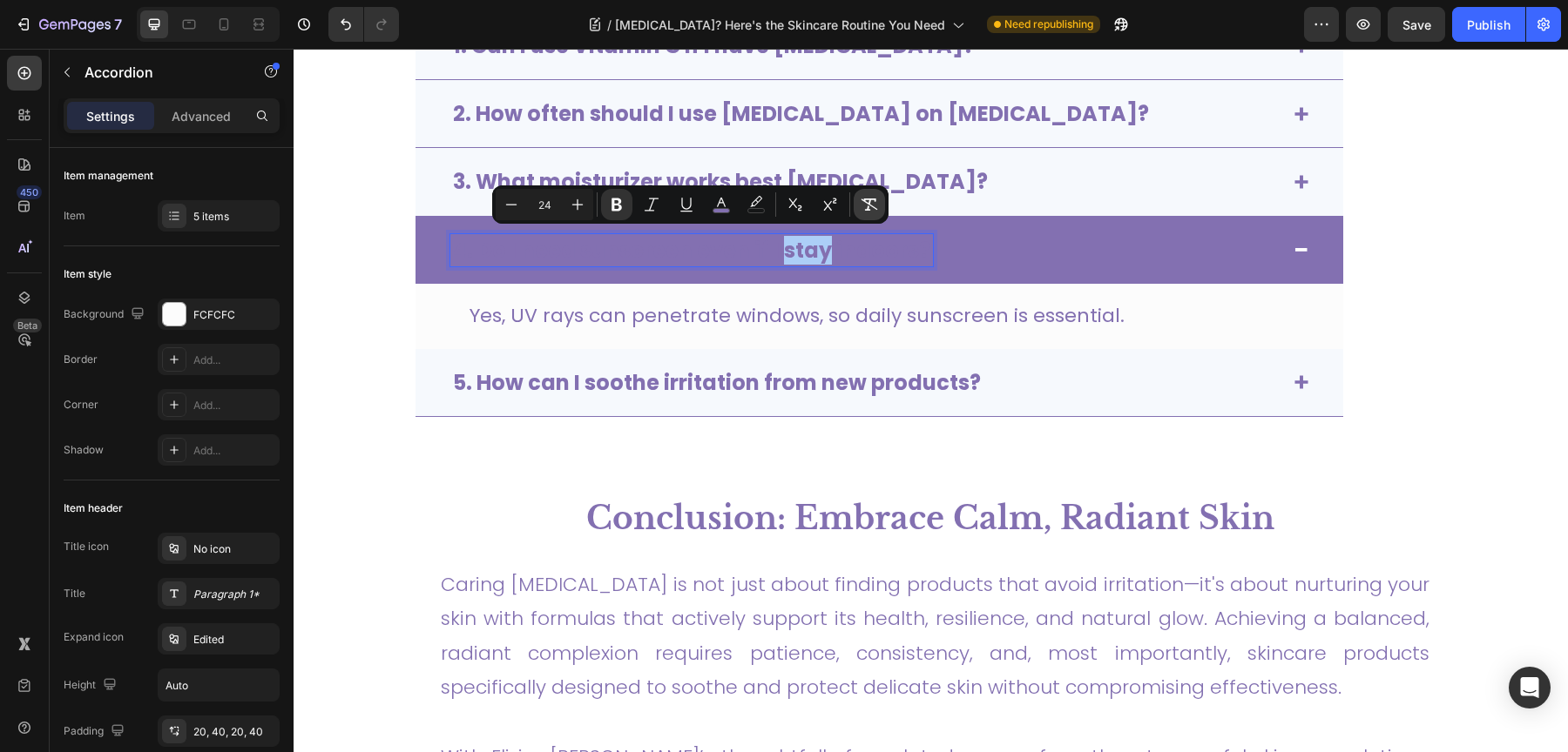
click at [864, 217] on button "Remove Format" at bounding box center [869, 204] width 31 height 31
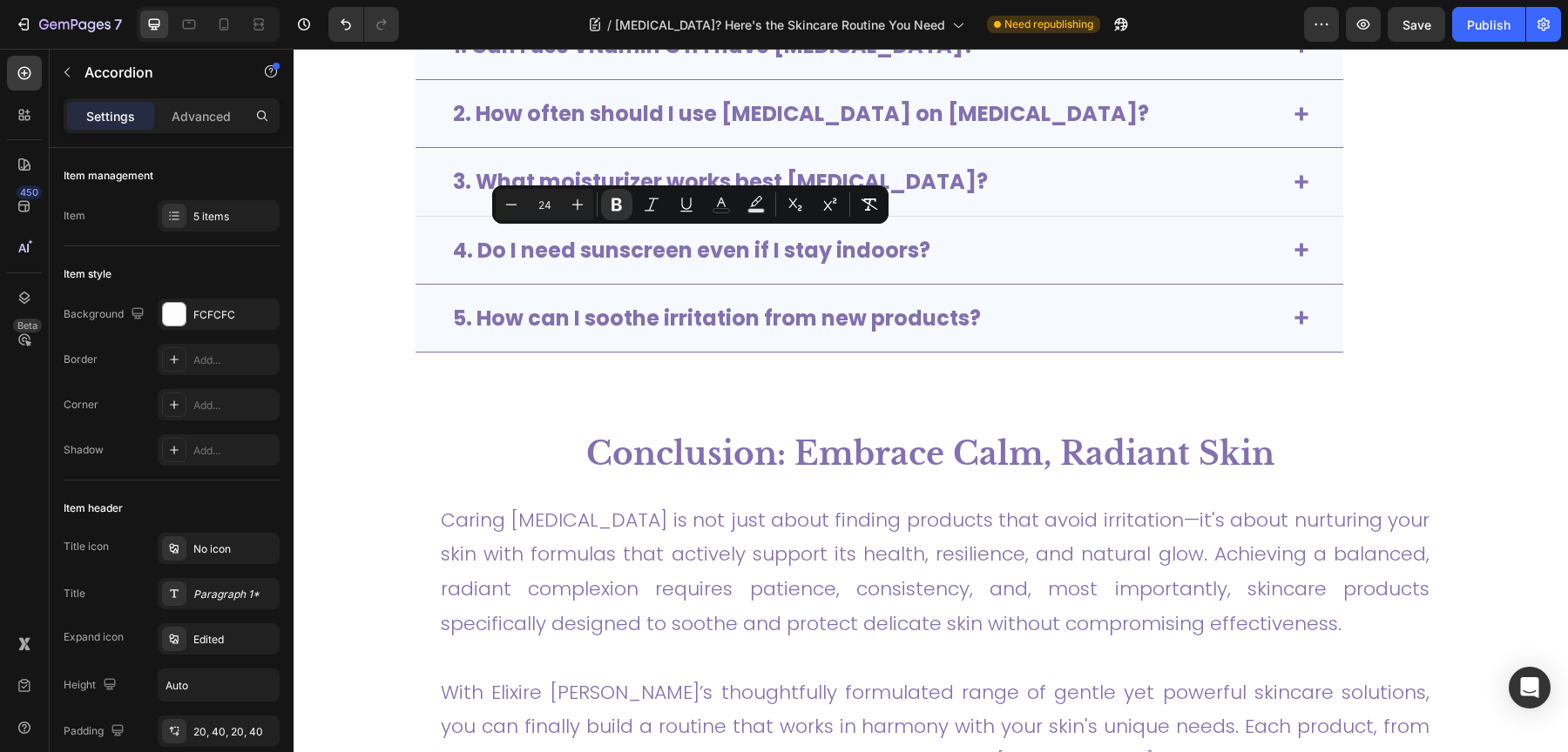
click at [1005, 180] on div "3. What moisturizer works best for sensitive skin?" at bounding box center [864, 181] width 830 height 32
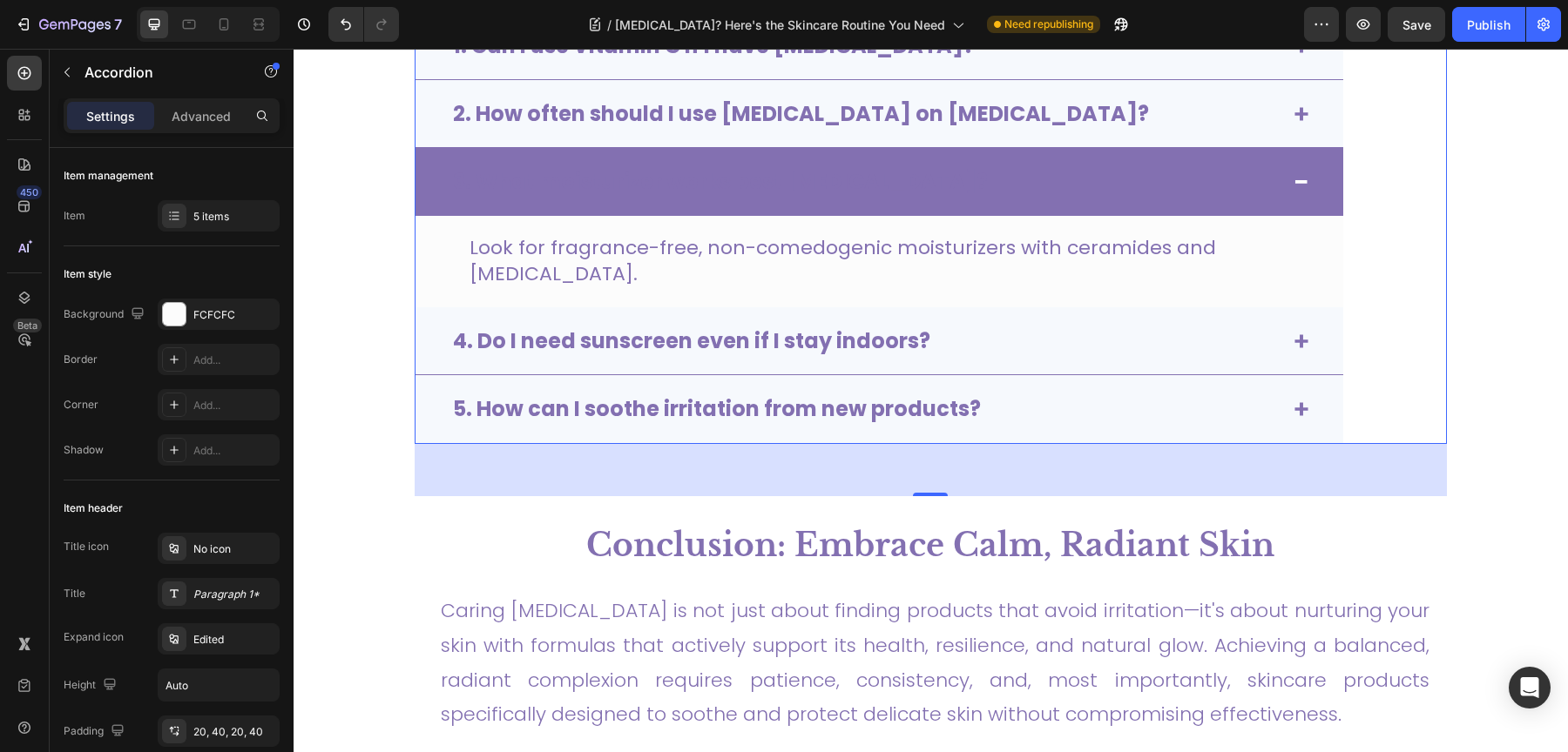
click at [838, 158] on div "3. What moisturizer works best for sensitive skin?" at bounding box center [879, 180] width 928 height 67
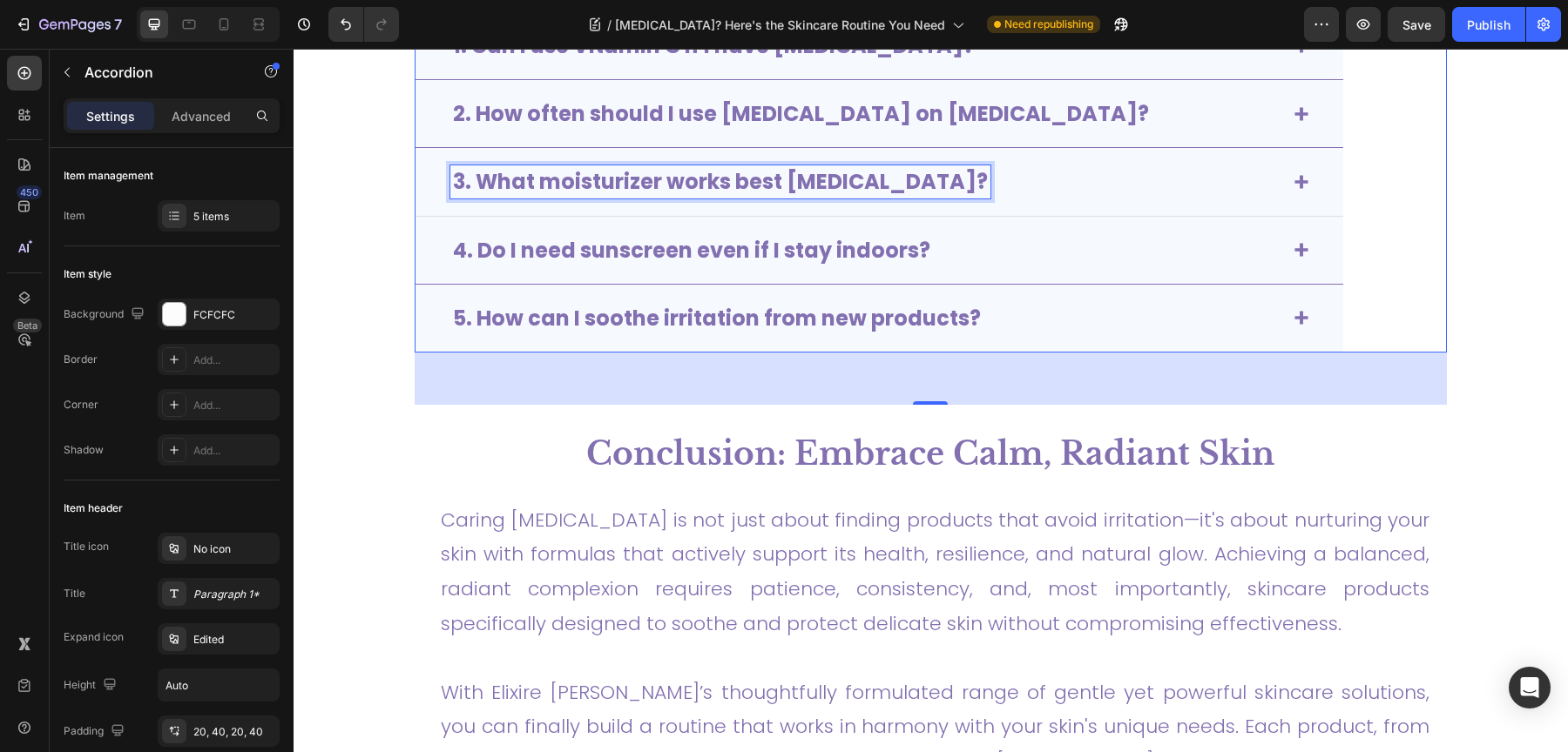
click at [833, 173] on strong "3. What moisturizer works best for sensitive skin?" at bounding box center [720, 181] width 535 height 28
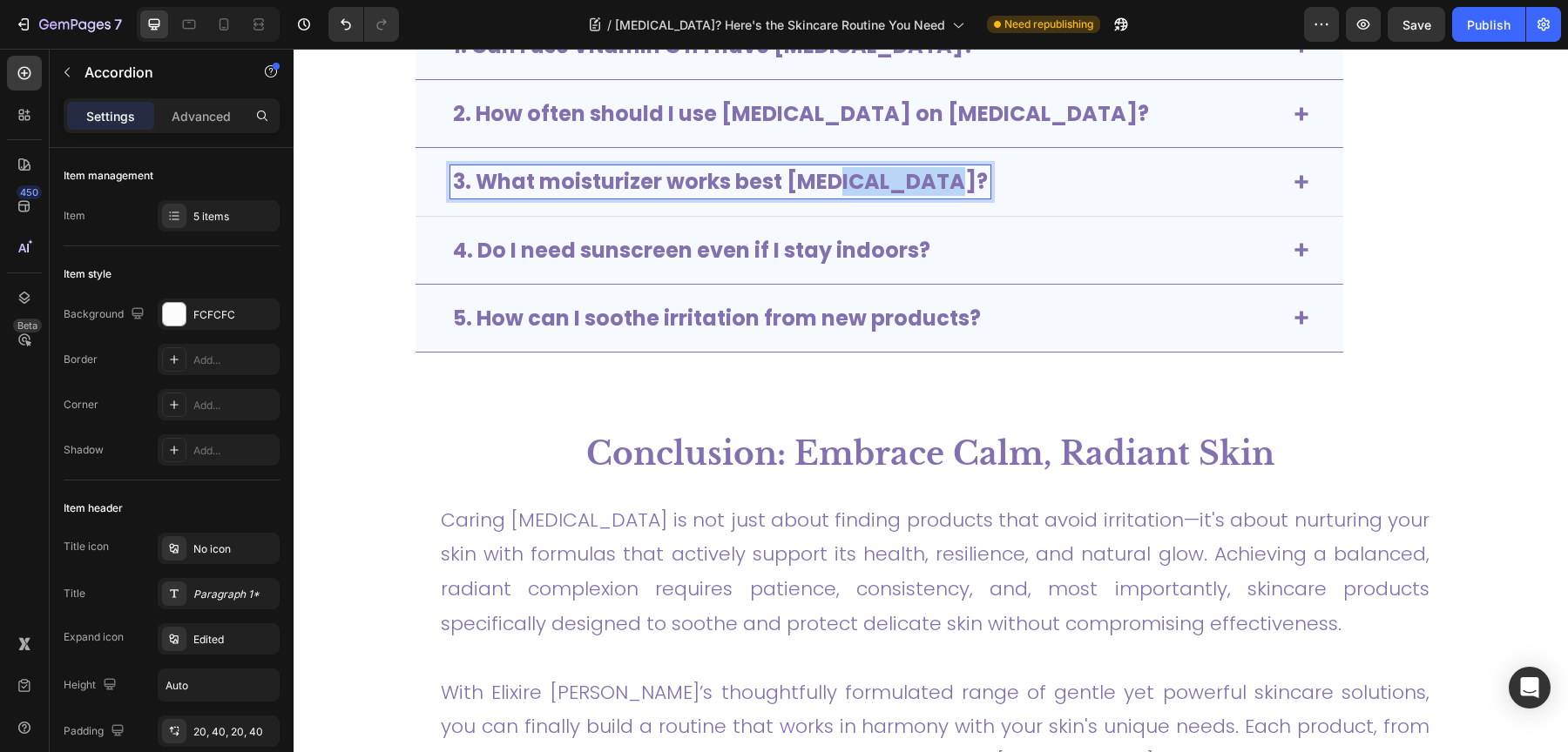
click at [833, 173] on strong "3. What moisturizer works best for sensitive skin?" at bounding box center [720, 181] width 535 height 28
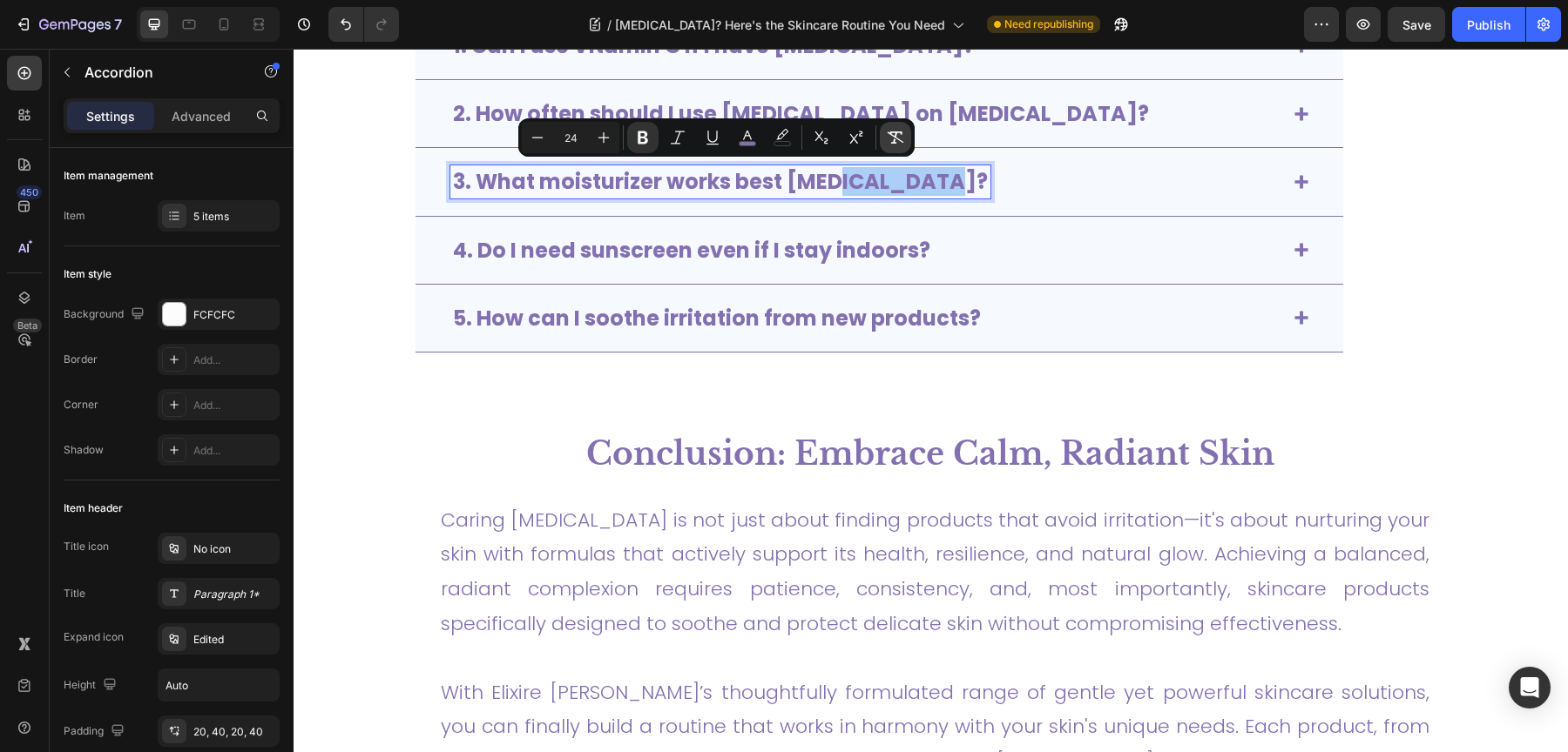
click at [902, 144] on icon "Editor contextual toolbar" at bounding box center [896, 138] width 18 height 18
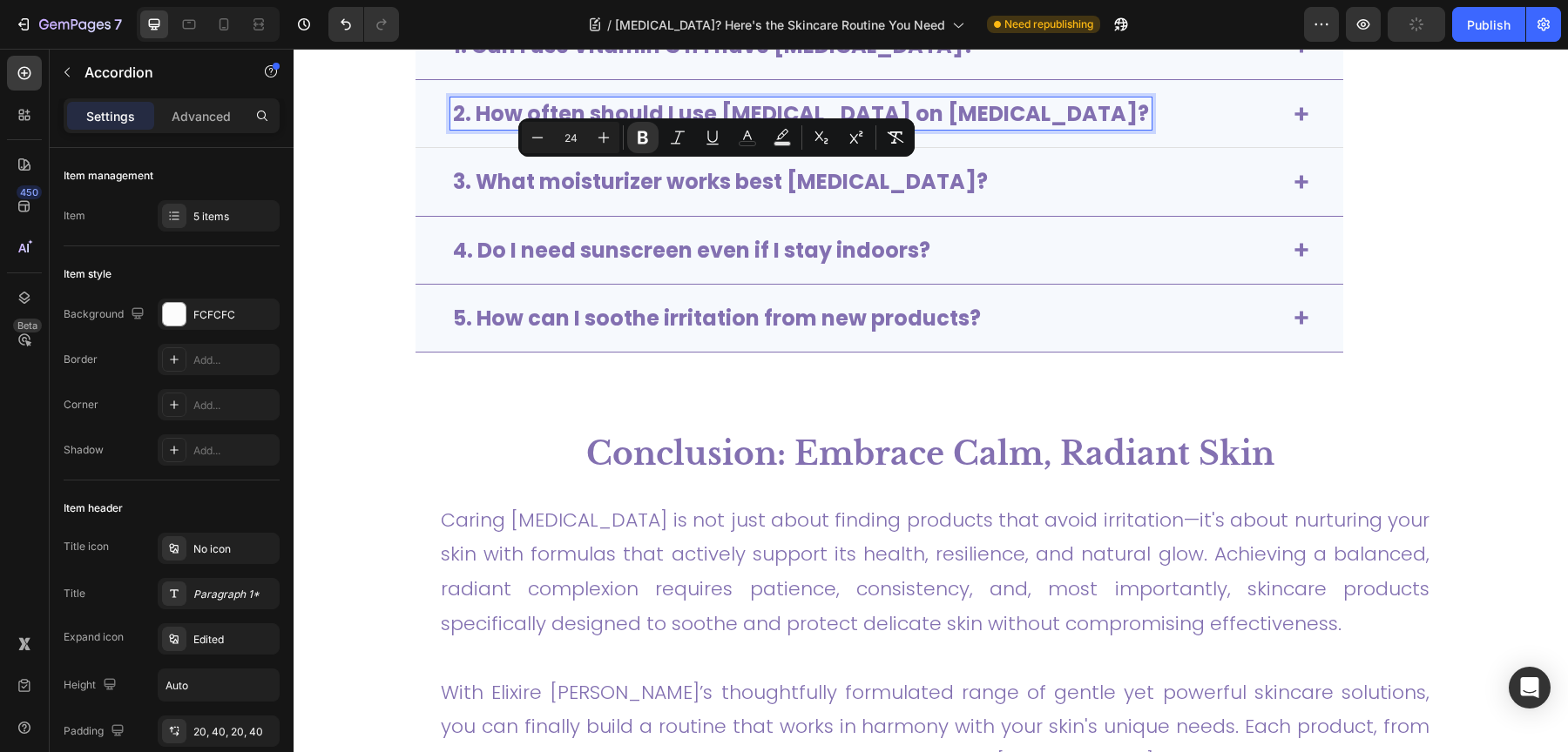
click at [959, 107] on strong "2. How often should I use retinol on sensitive skin?" at bounding box center [800, 114] width 696 height 28
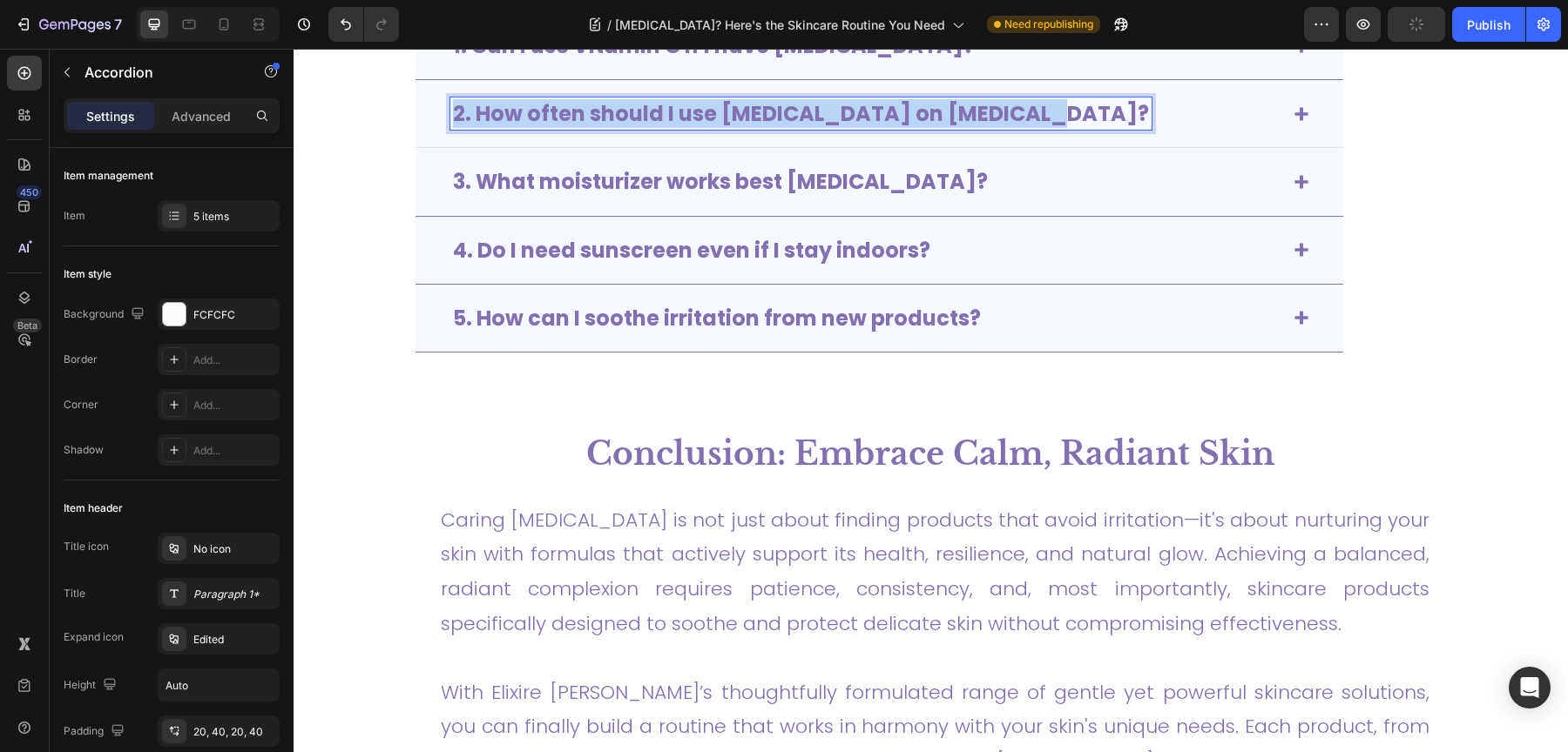
click at [959, 107] on strong "2. How often should I use retinol on sensitive skin?" at bounding box center [800, 114] width 696 height 28
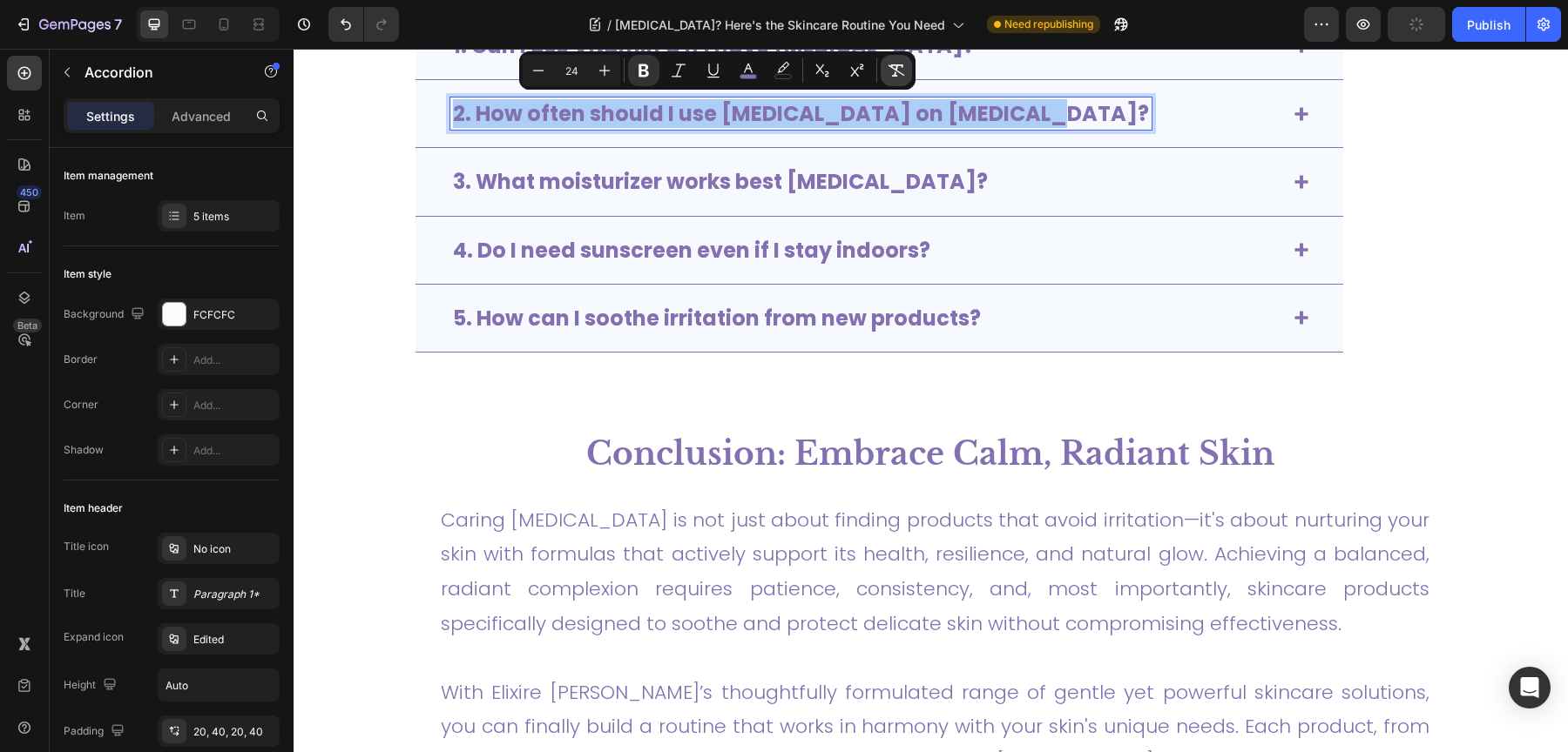
click at [890, 65] on icon "Editor contextual toolbar" at bounding box center [897, 70] width 17 height 12
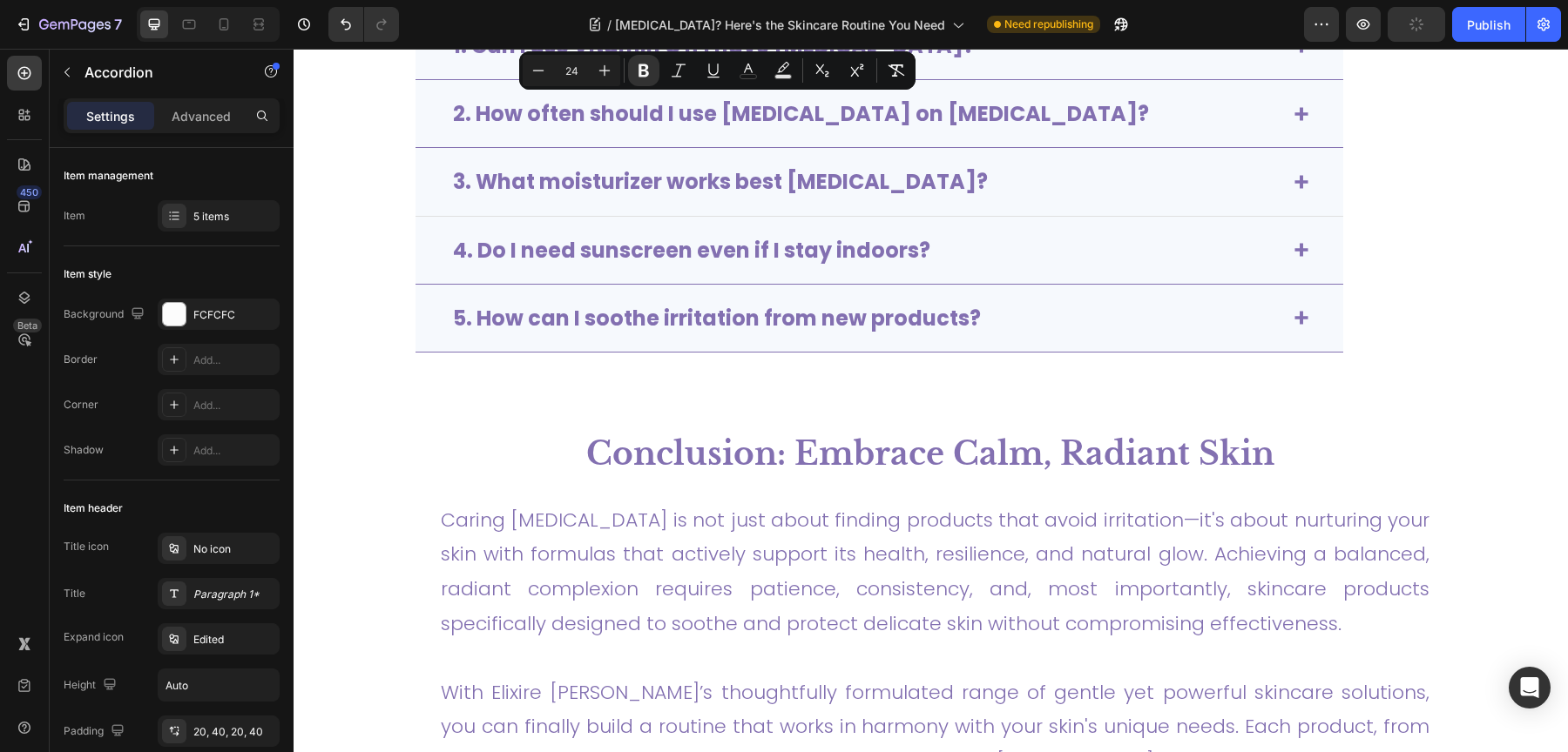
click at [982, 149] on div "3. What moisturizer works best for sensitive skin?" at bounding box center [879, 181] width 928 height 68
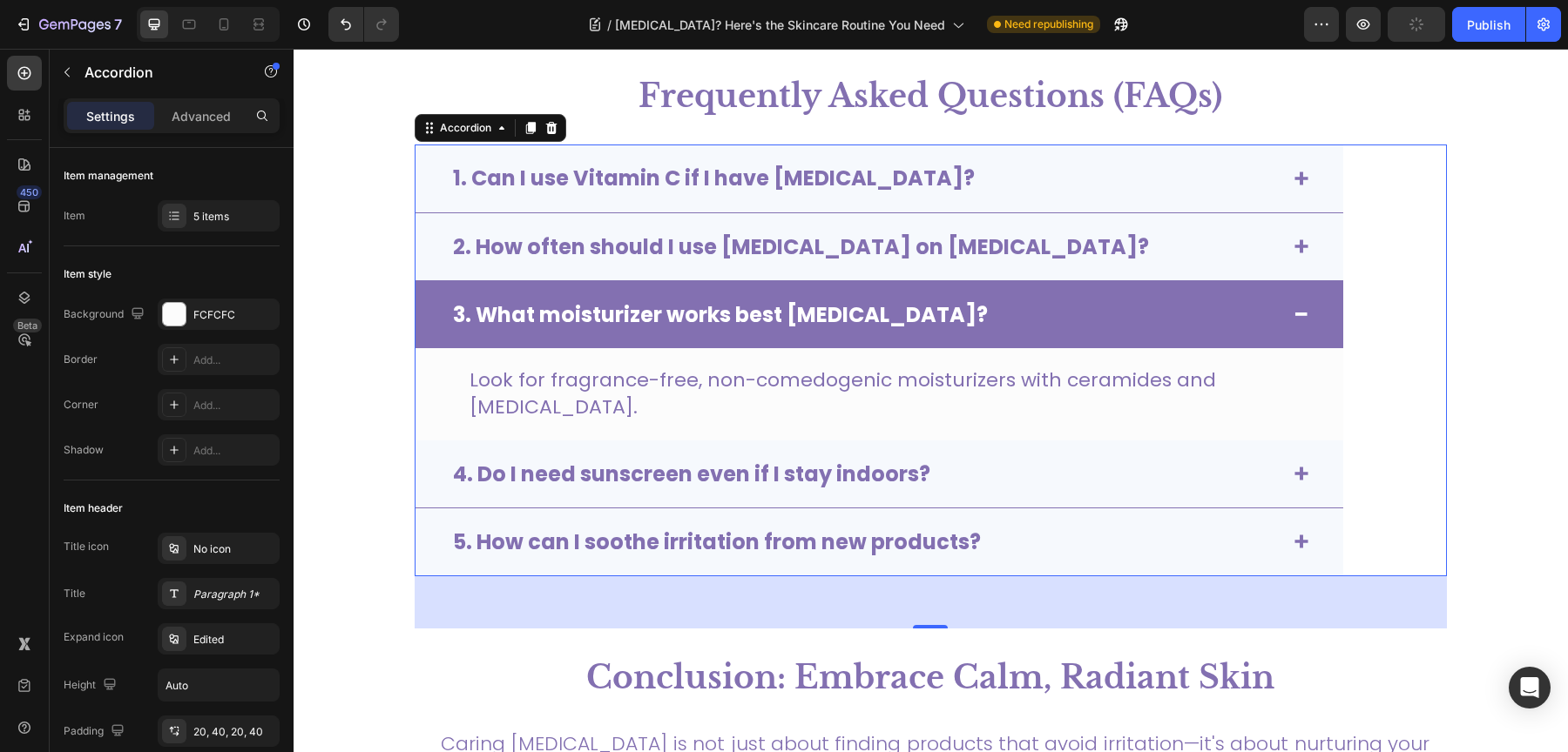
scroll to position [5119, 0]
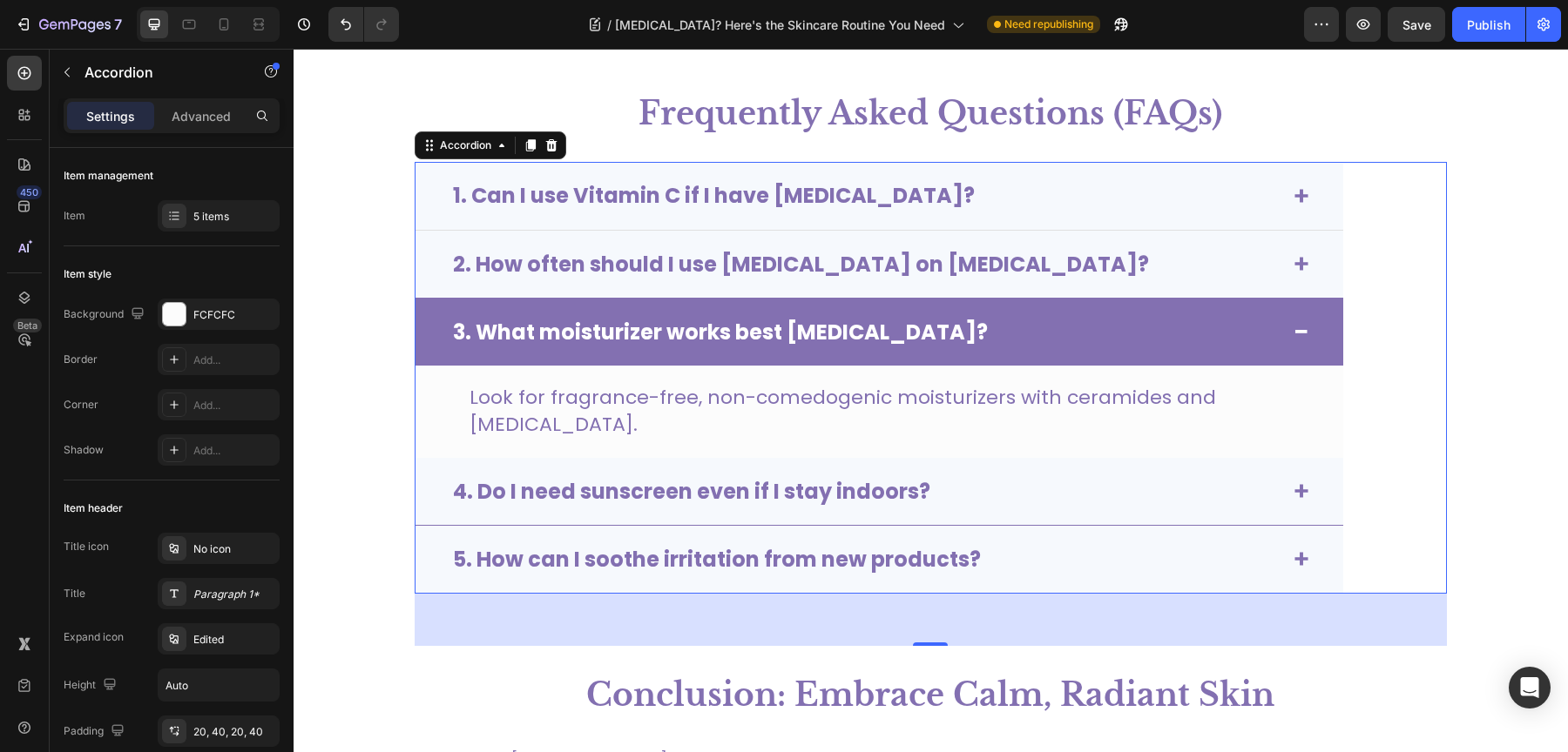
click at [879, 181] on strong "1. Can I use Vitamin C if I have sensitive skin?" at bounding box center [713, 196] width 522 height 28
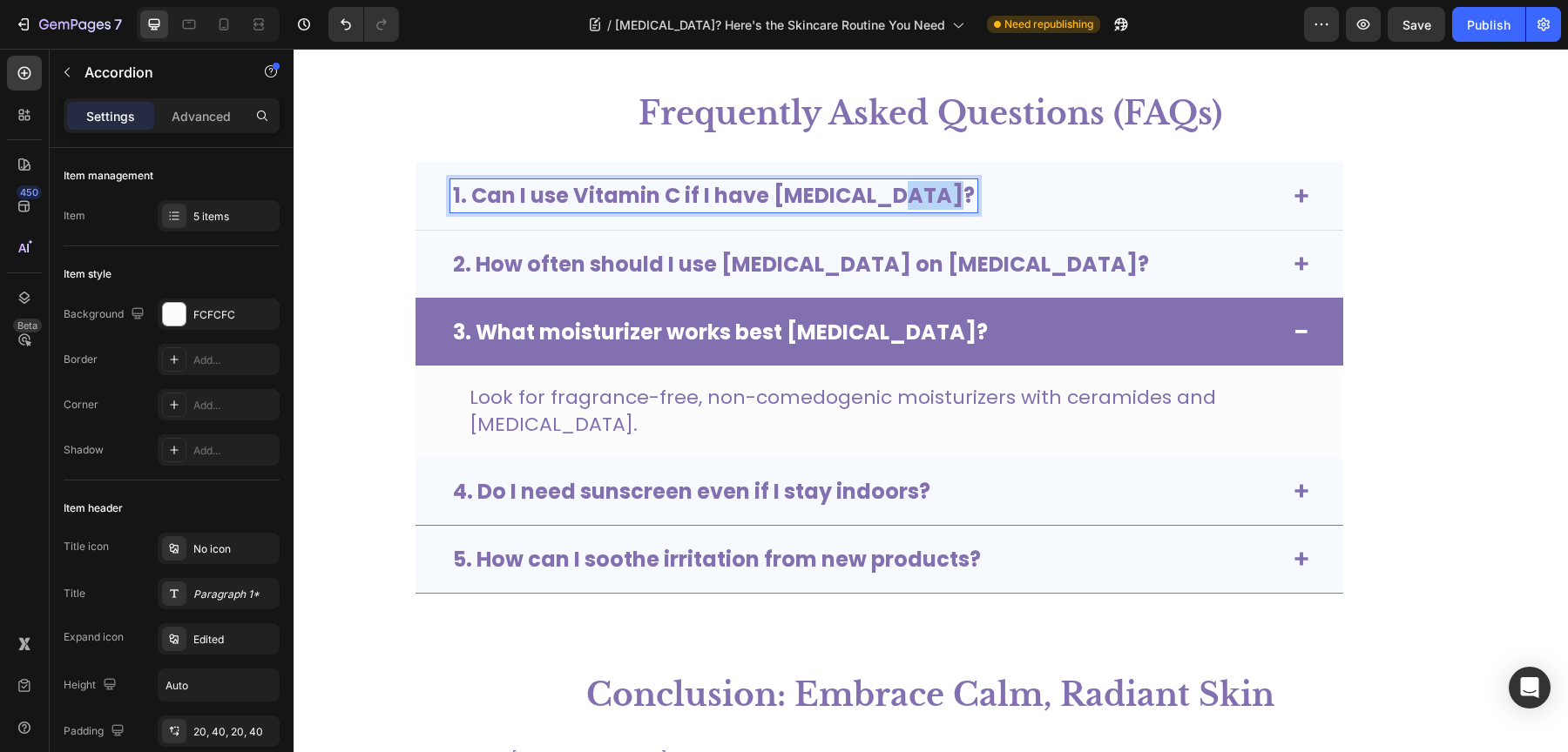
click at [879, 181] on strong "1. Can I use Vitamin C if I have sensitive skin?" at bounding box center [713, 196] width 522 height 28
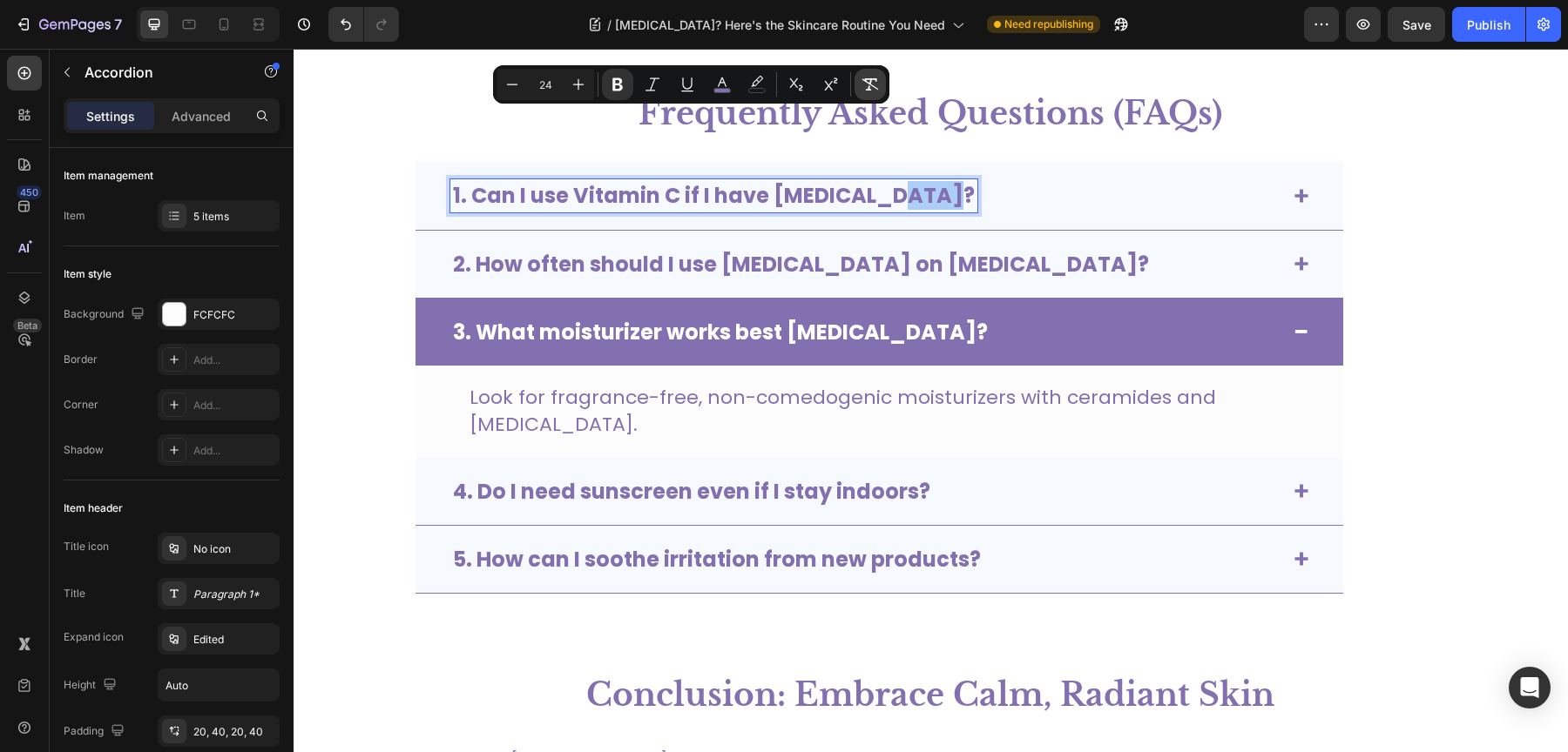
click at [862, 84] on icon "Editor contextual toolbar" at bounding box center [871, 84] width 18 height 18
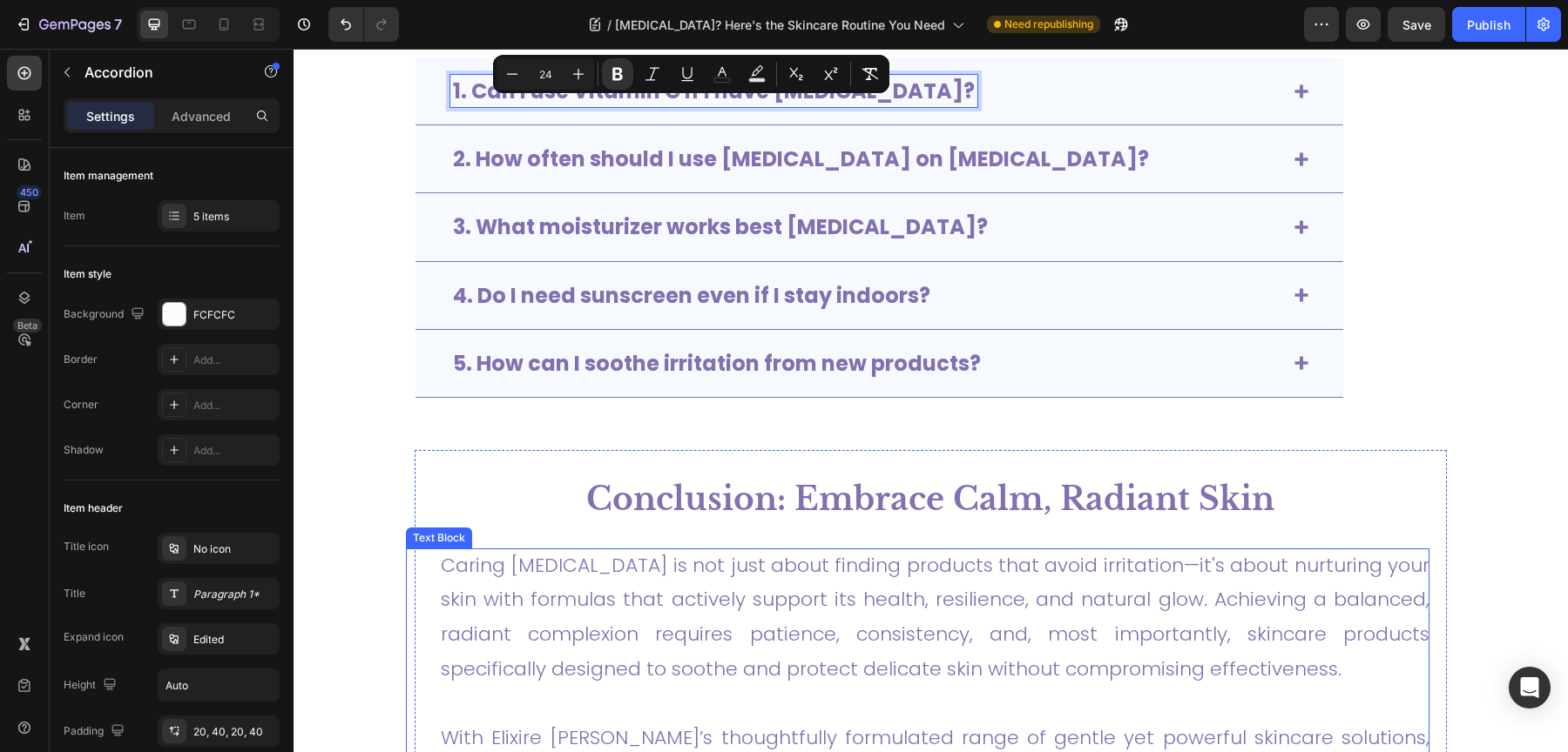
scroll to position [5149, 0]
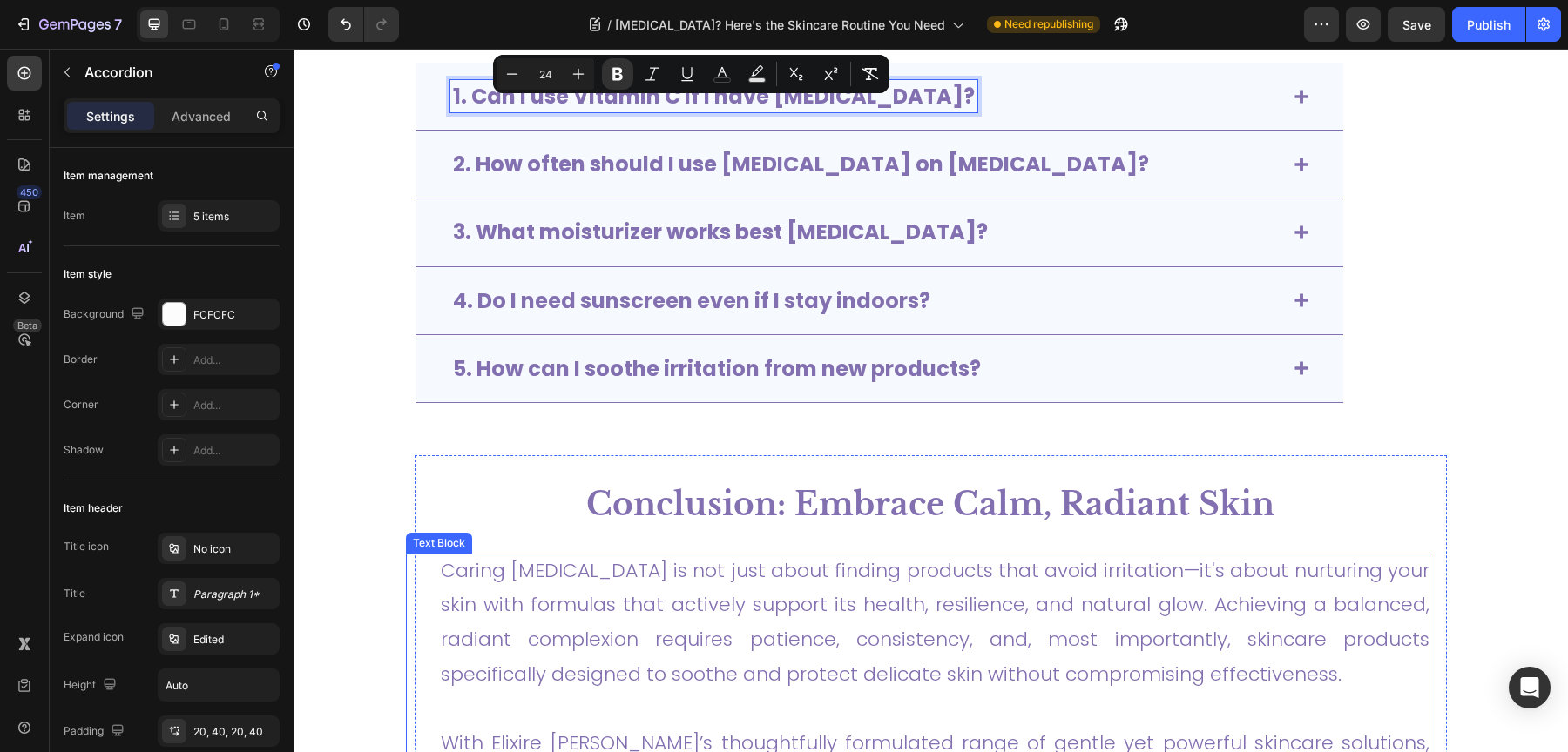
click at [584, 604] on p "Caring for sensitive skin is not just about finding products that avoid irritat…" at bounding box center [936, 622] width 989 height 138
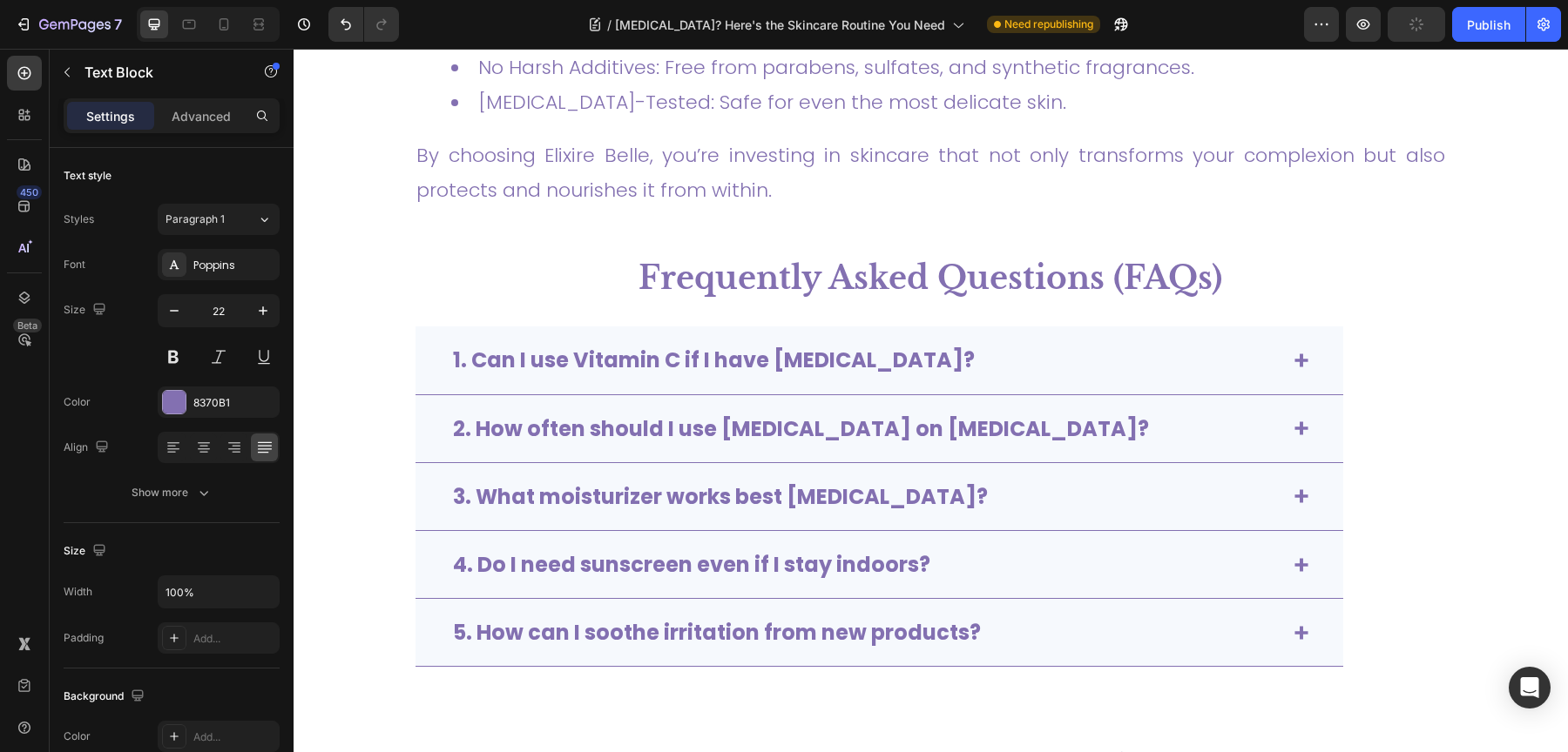
scroll to position [5002, 0]
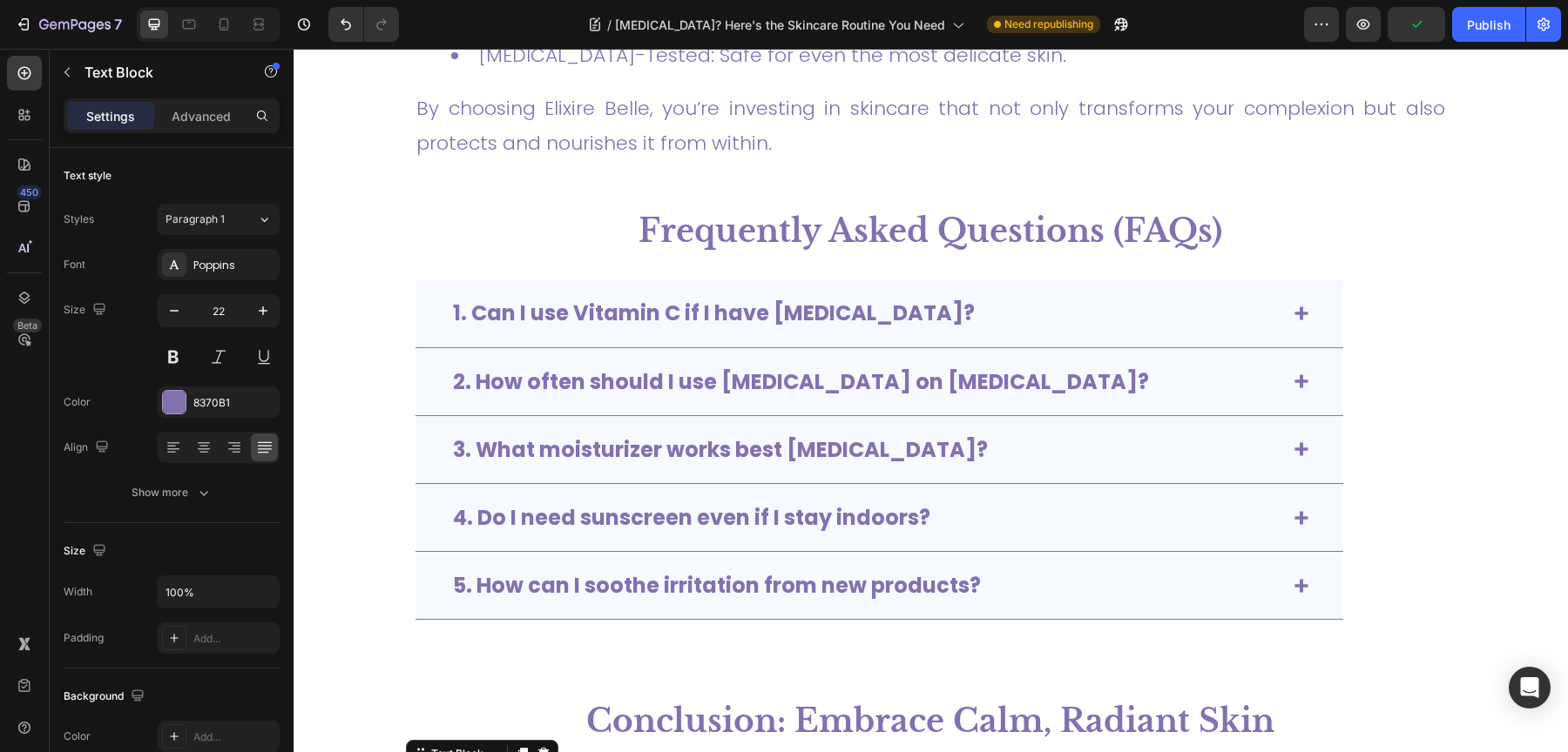
click at [355, 546] on section "Frequently Asked Questions (FAQs) Text Block 1. Can I use Vitamin C if I have s…" at bounding box center [930, 428] width 1175 height 489
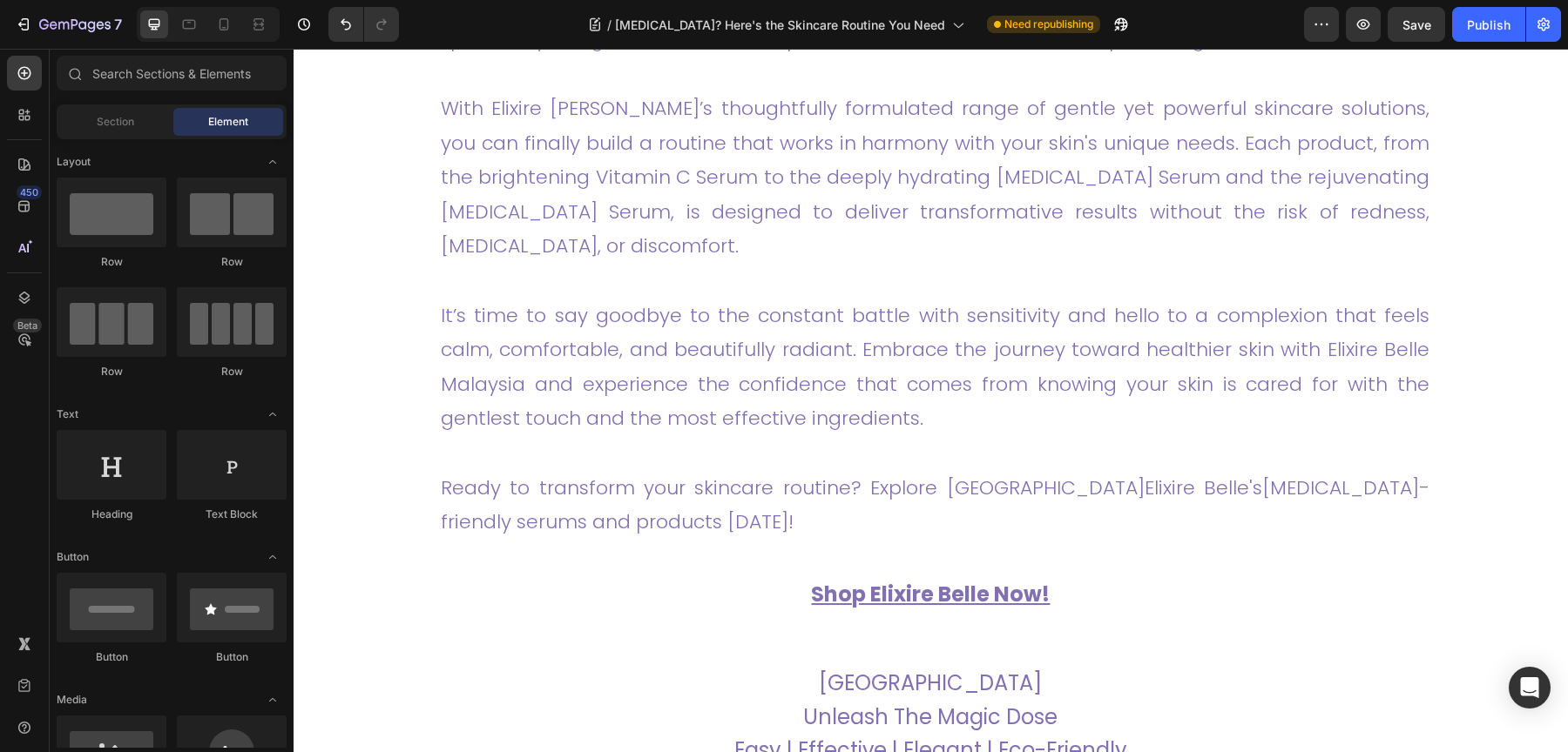
scroll to position [5786, 0]
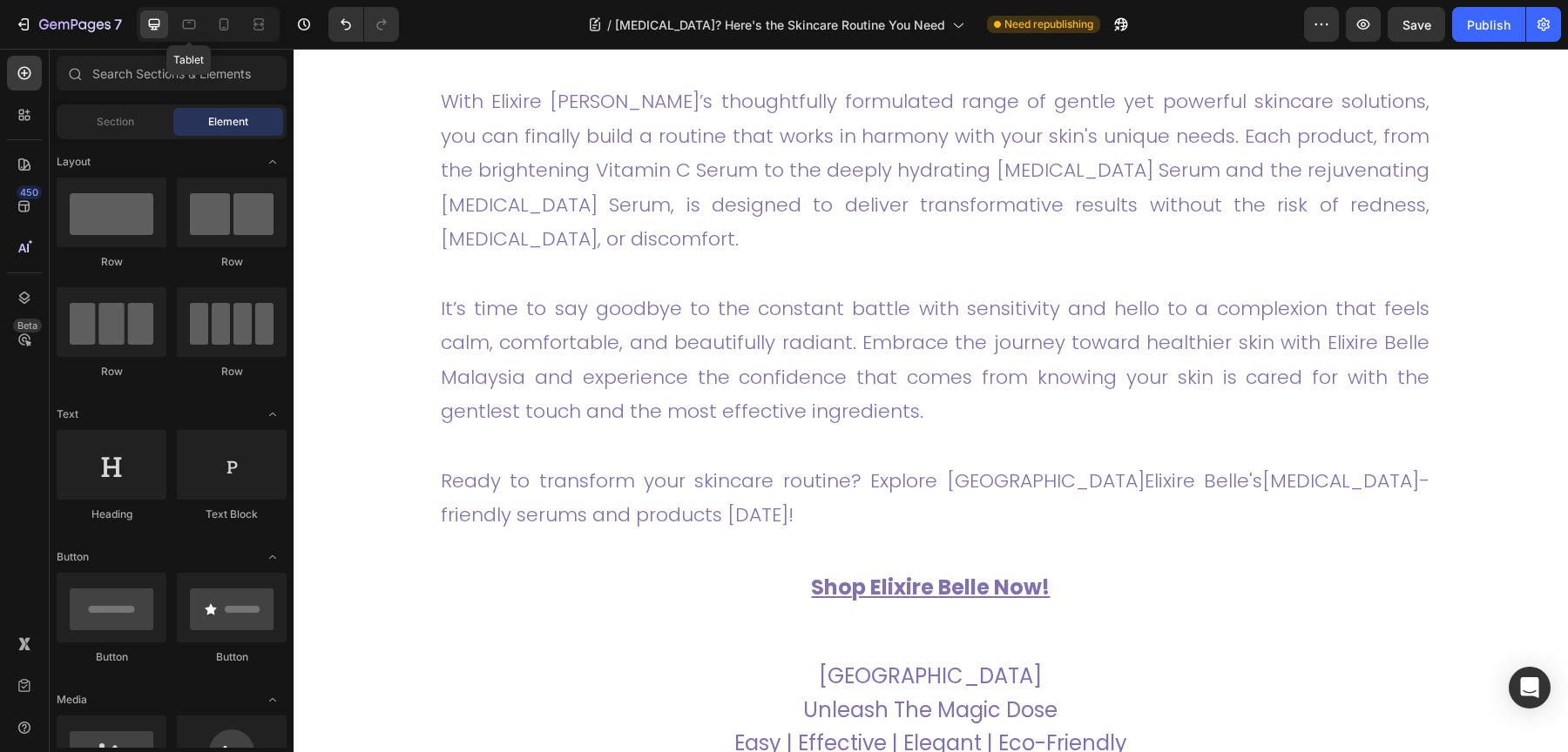
click at [245, 37] on div at bounding box center [258, 24] width 28 height 28
click at [197, 28] on div at bounding box center [189, 24] width 28 height 28
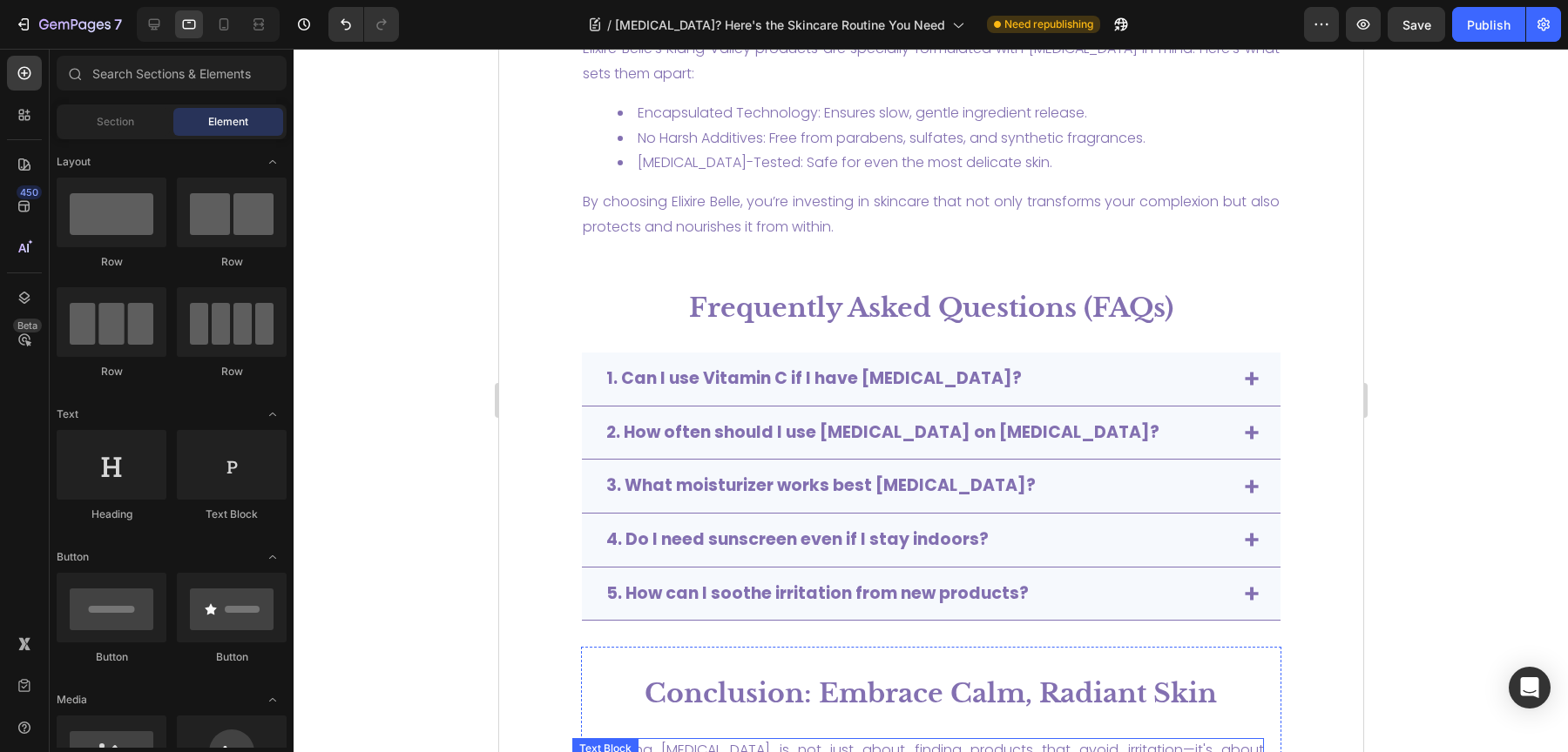
scroll to position [4411, 0]
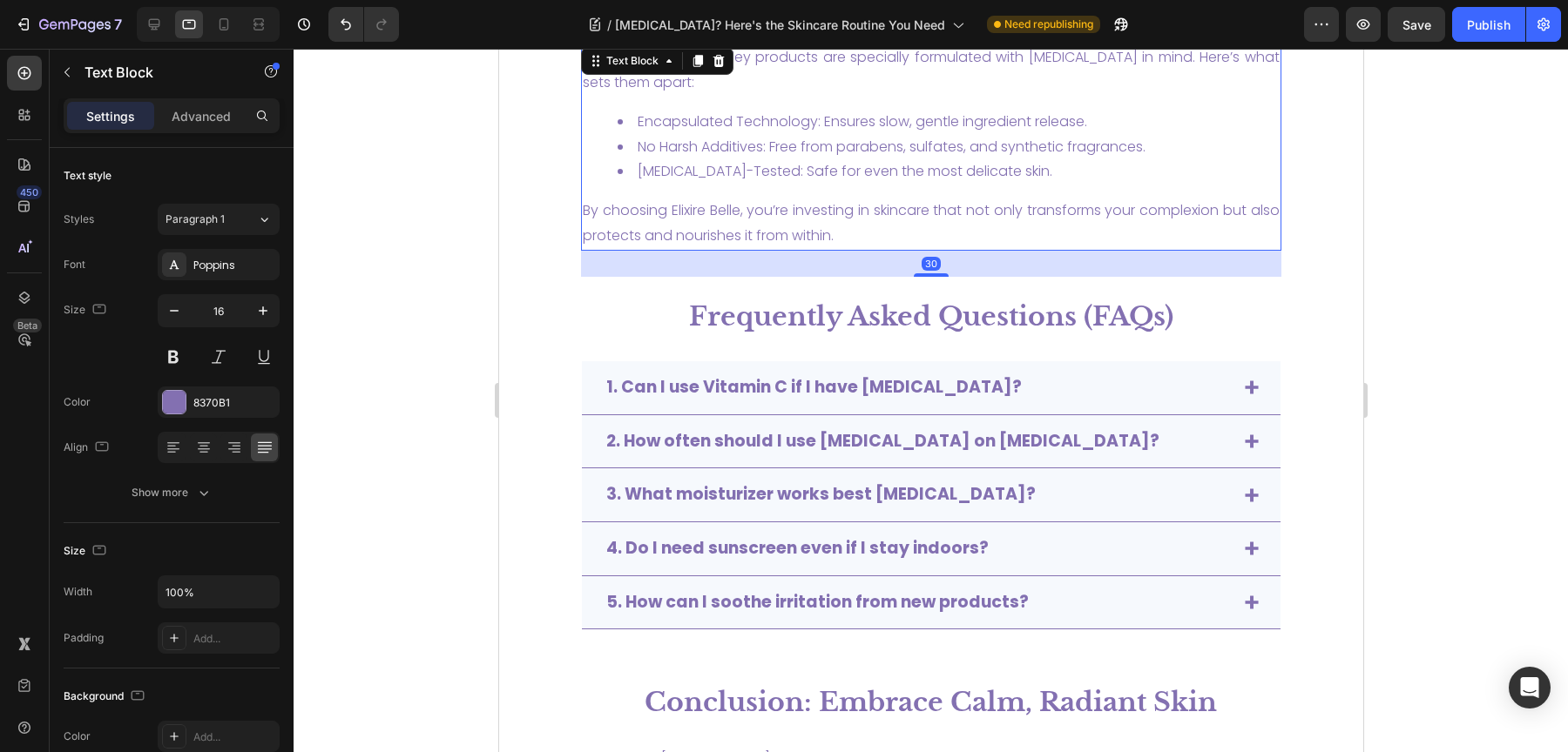
click at [690, 161] on link "Dermatologist-Tested: Safe for even the most delicate skin." at bounding box center [844, 171] width 414 height 20
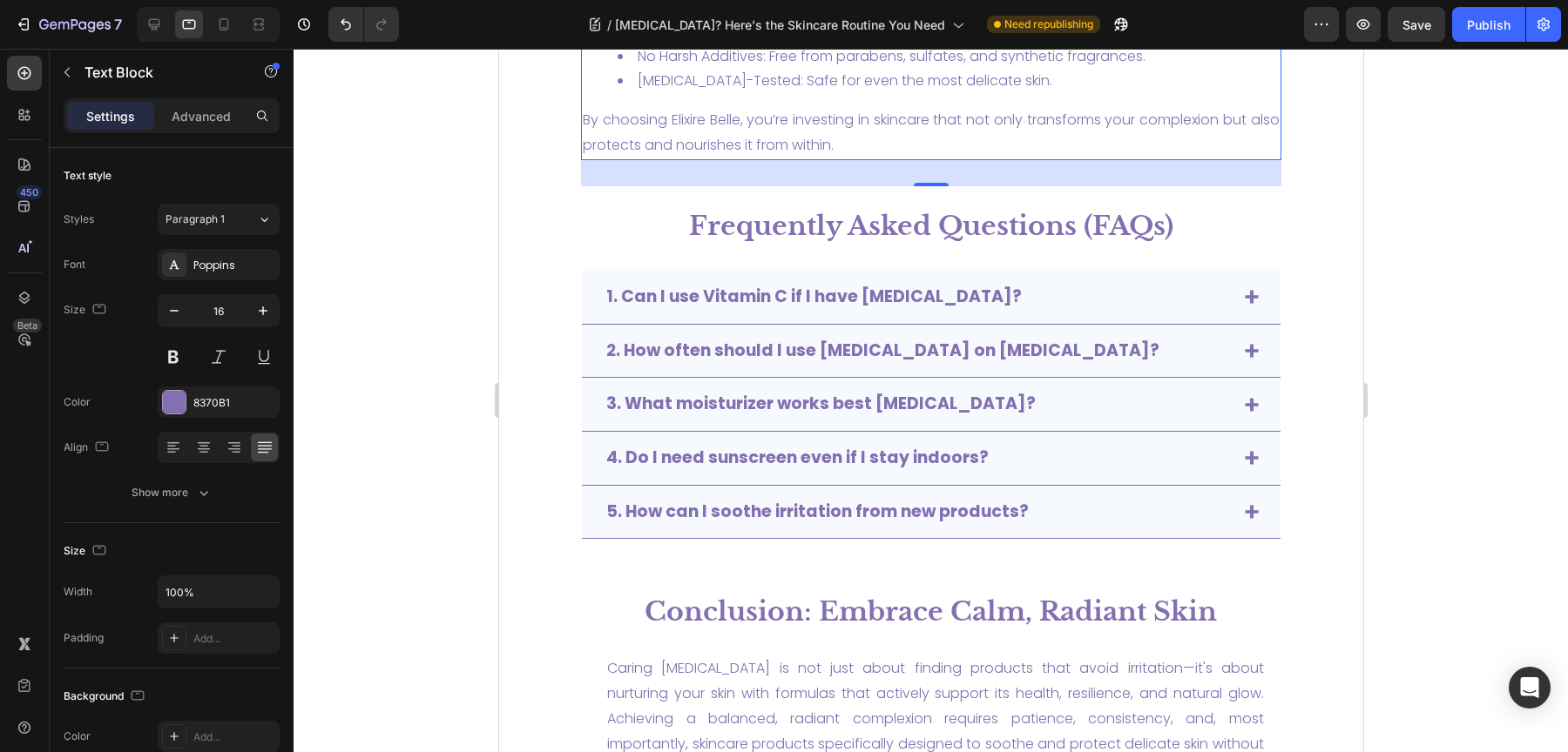
scroll to position [4500, 0]
click at [223, 25] on icon at bounding box center [224, 25] width 18 height 18
type input "22"
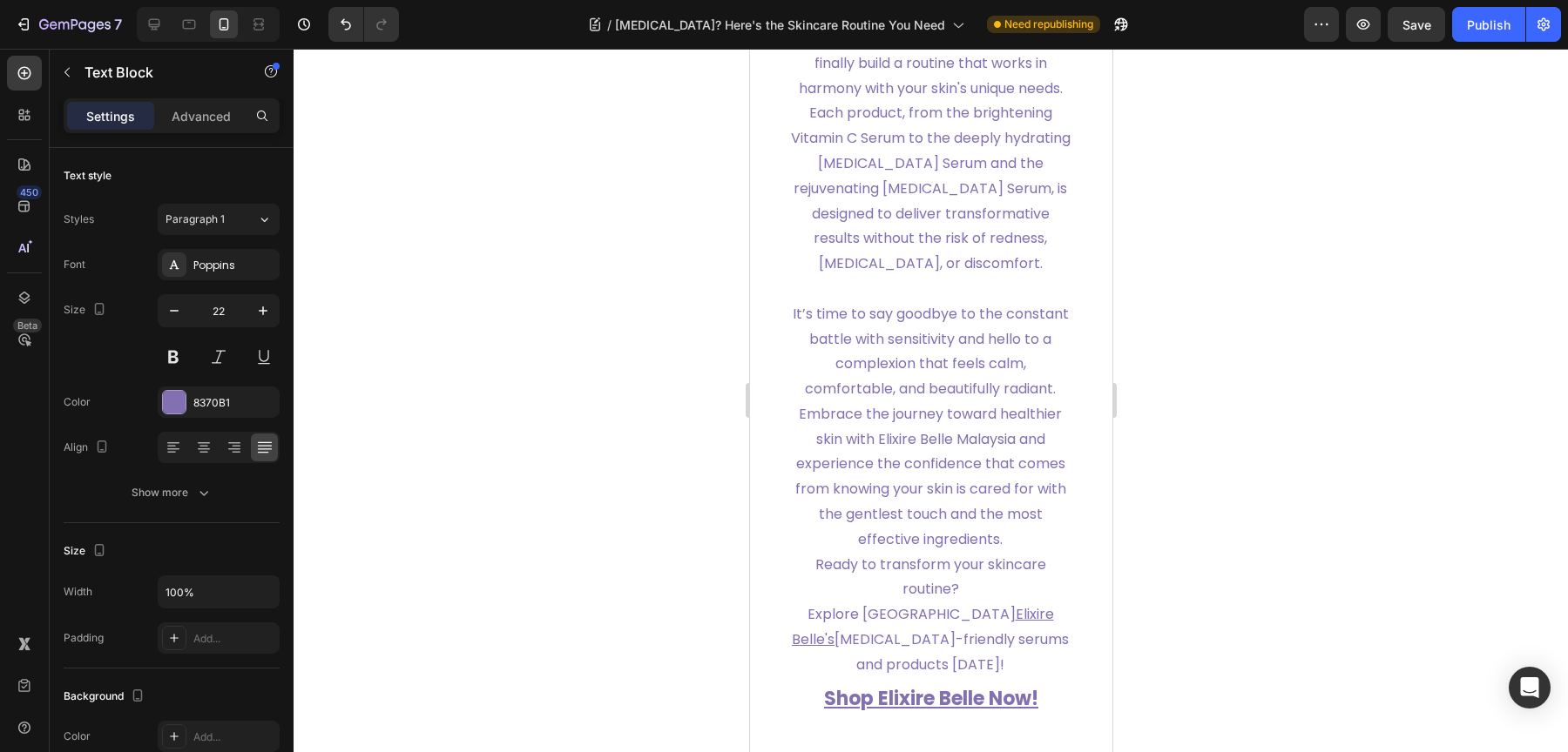
scroll to position [7213, 0]
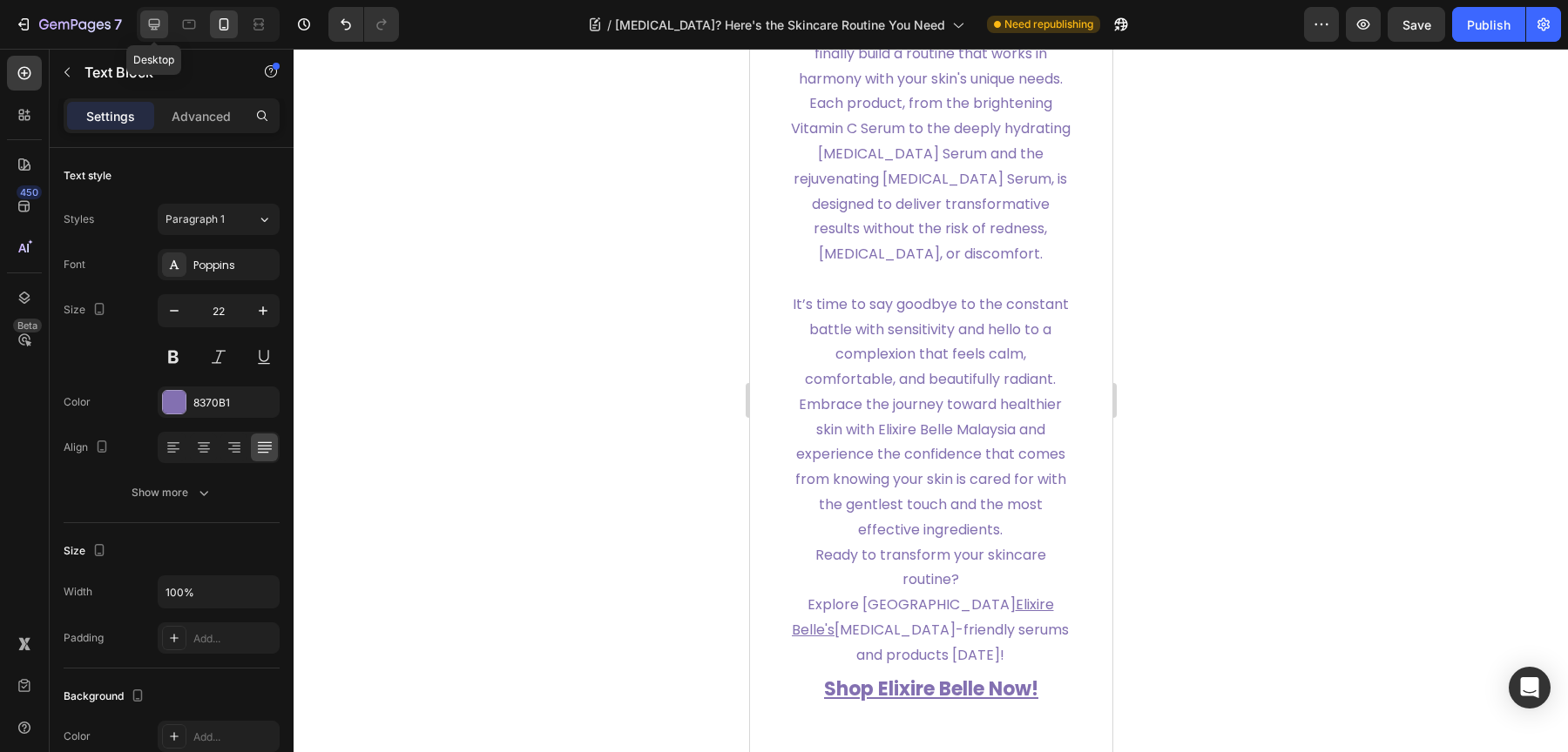
drag, startPoint x: 145, startPoint y: 13, endPoint x: 445, endPoint y: 382, distance: 475.6
click at [145, 13] on div at bounding box center [154, 24] width 28 height 28
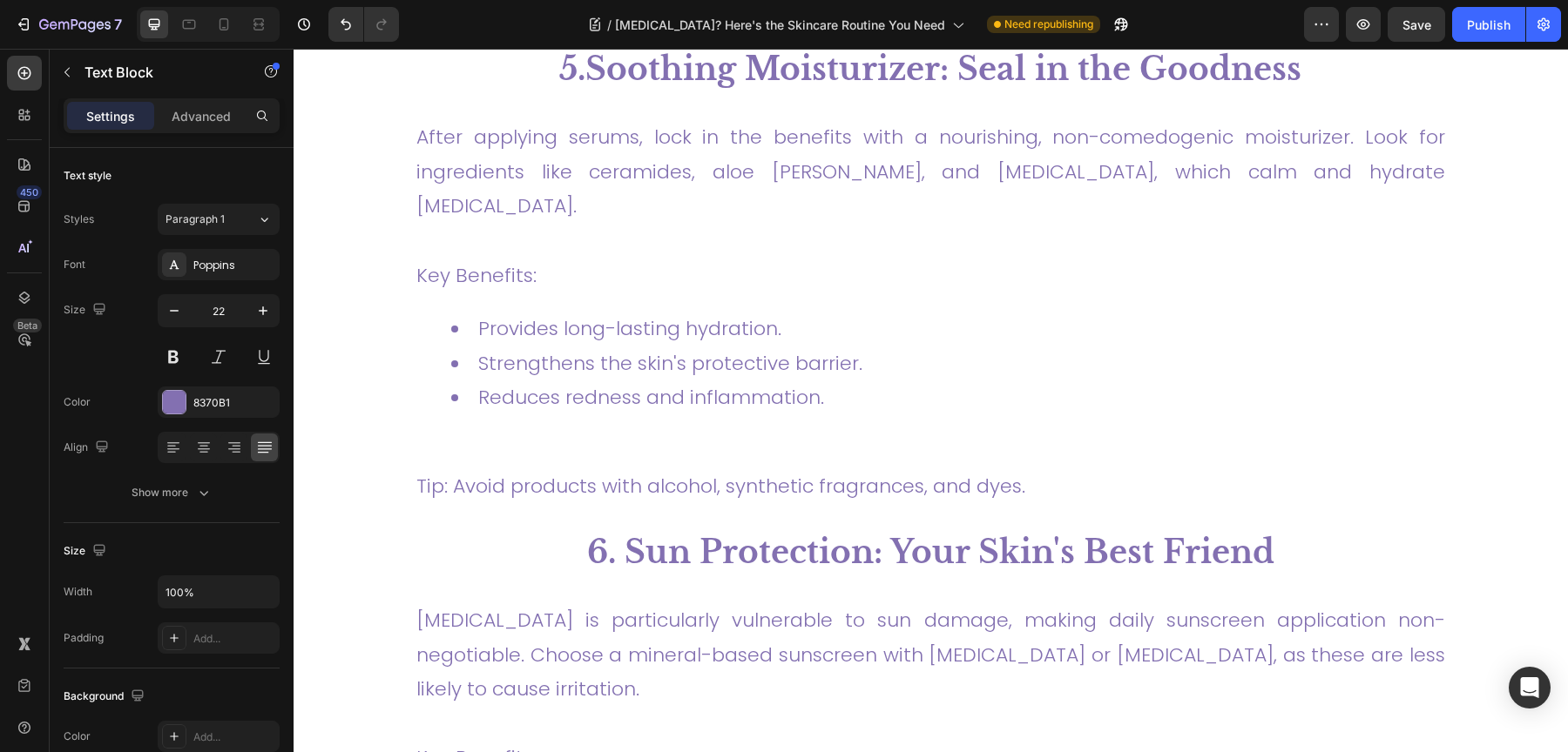
scroll to position [3703, 0]
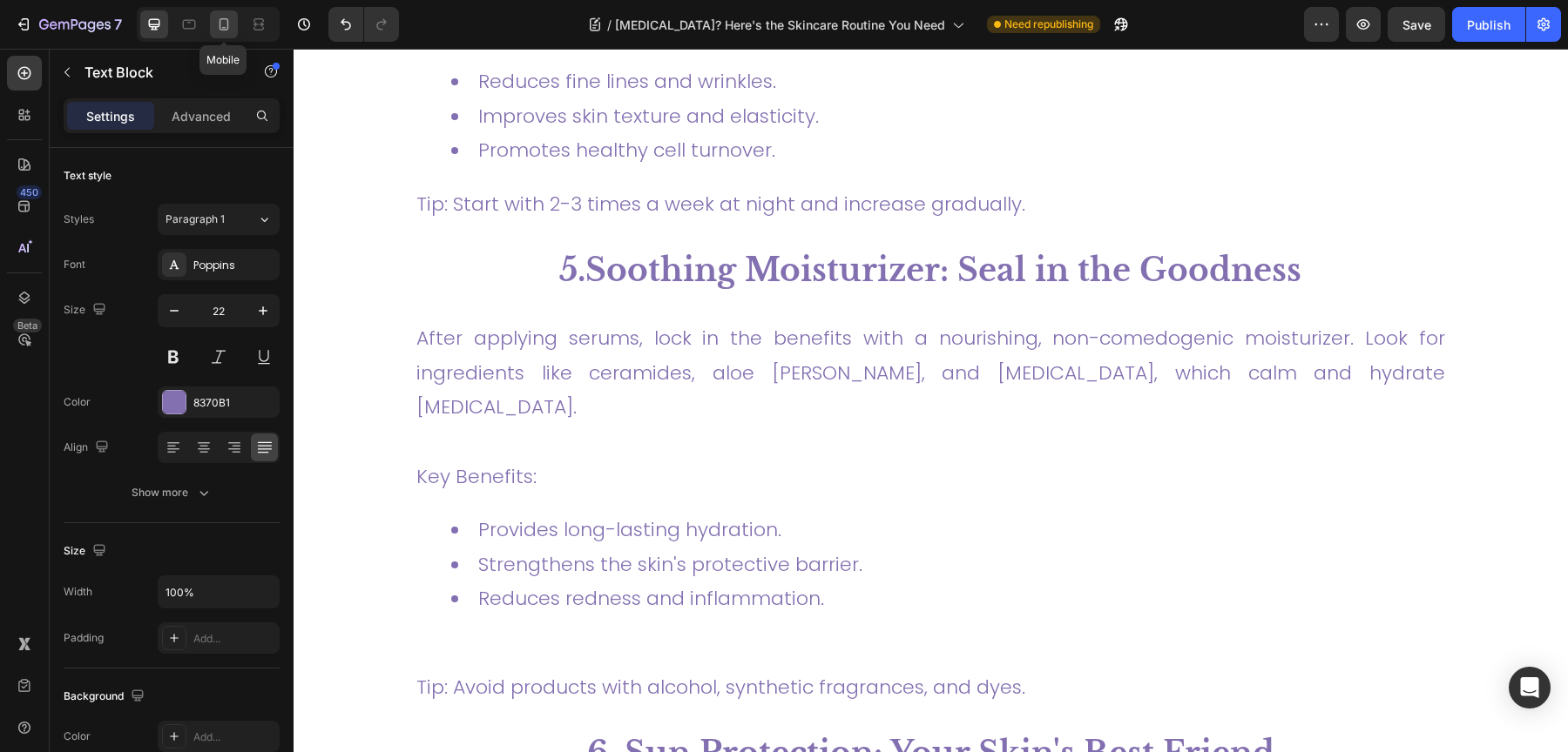
click at [225, 24] on icon at bounding box center [224, 25] width 18 height 18
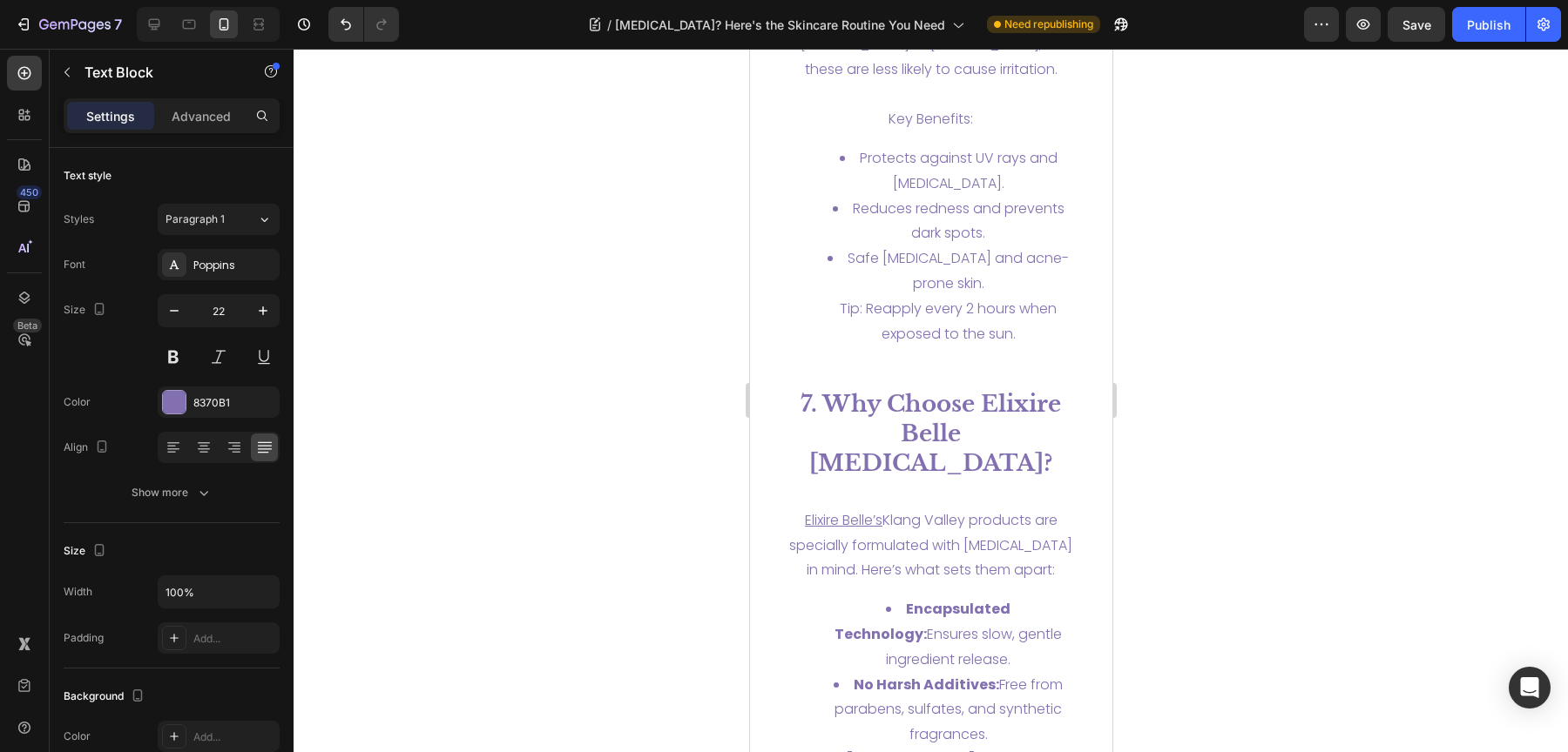
scroll to position [6267, 0]
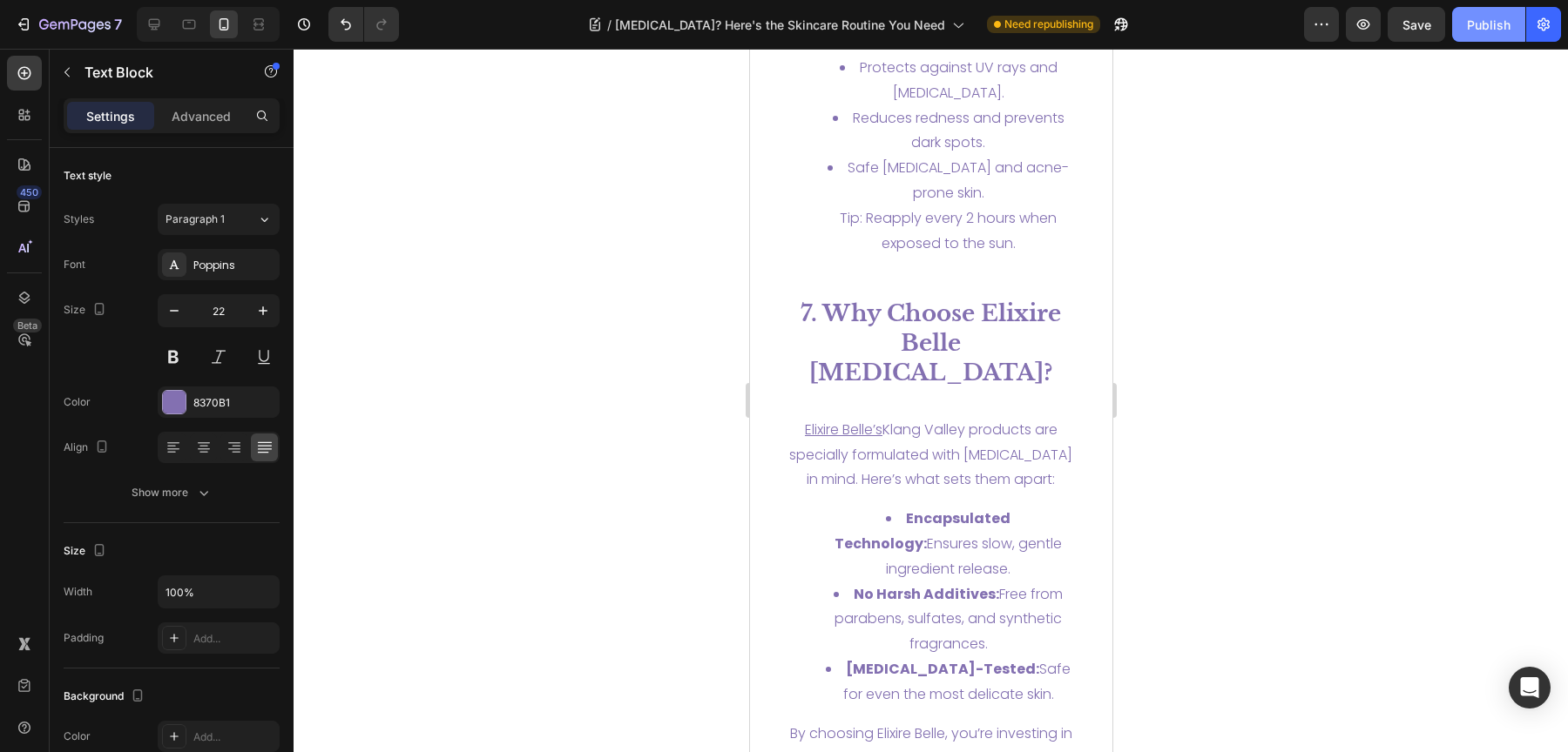
click at [1512, 38] on button "Publish" at bounding box center [1489, 24] width 73 height 35
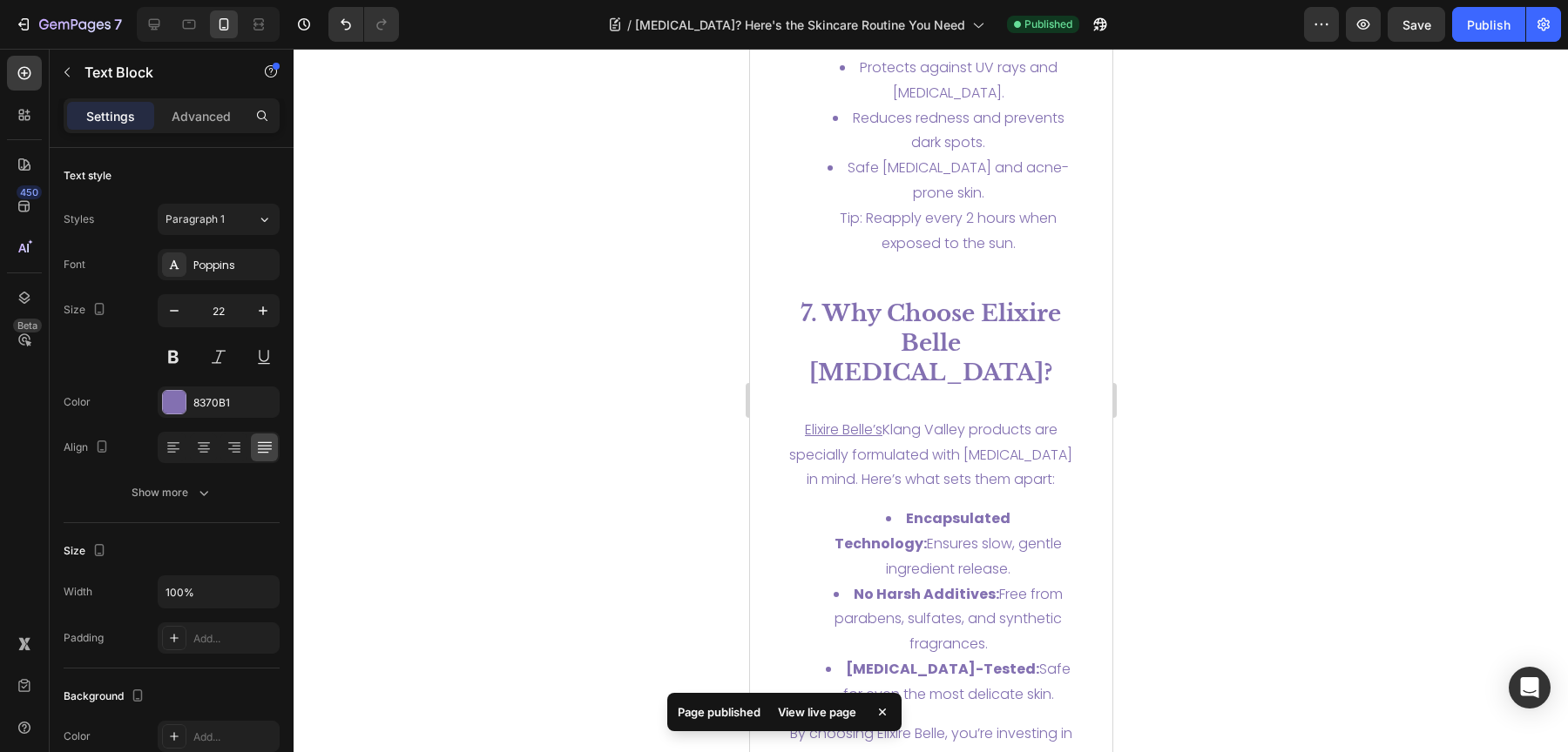
click at [816, 713] on div "View live page" at bounding box center [817, 711] width 100 height 24
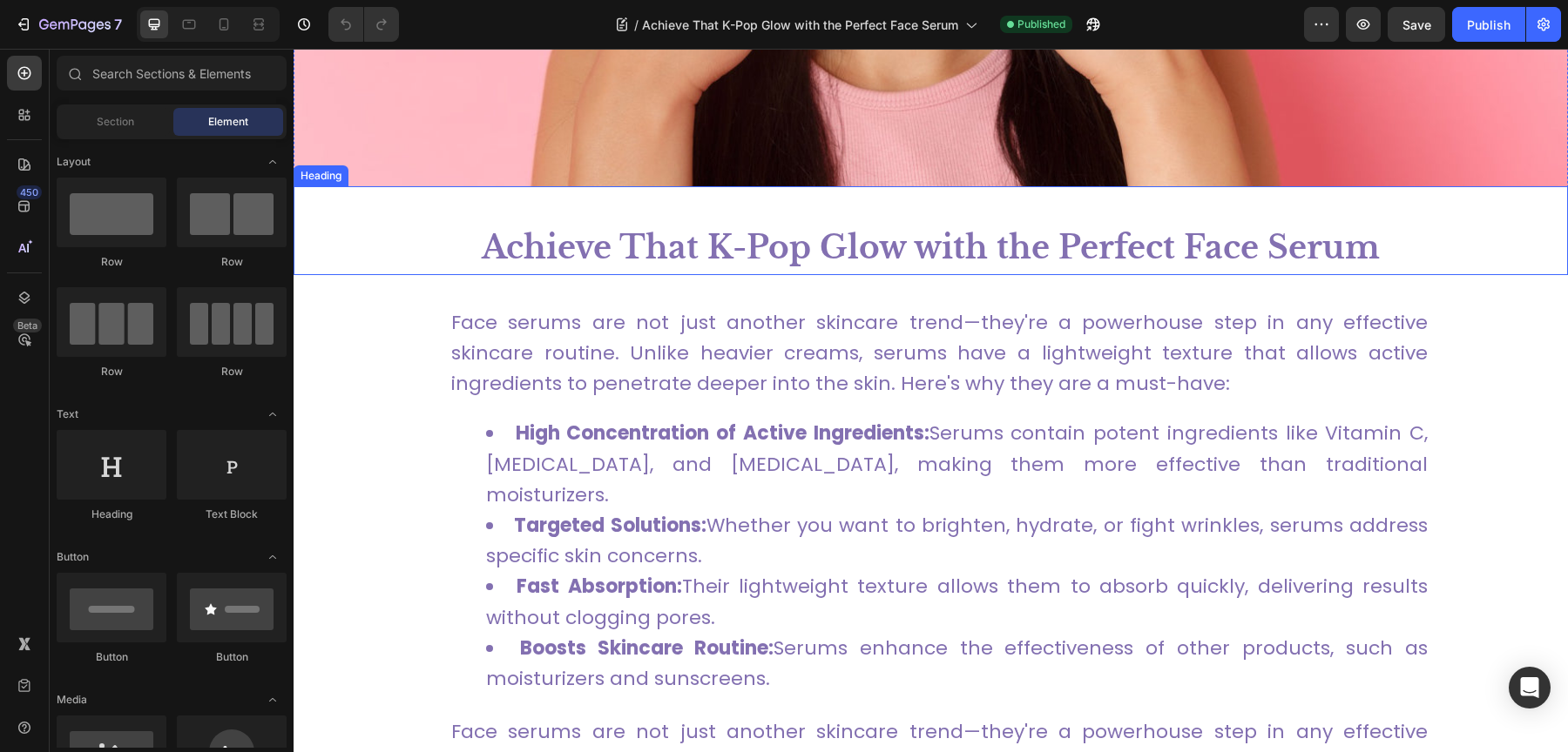
scroll to position [576, 0]
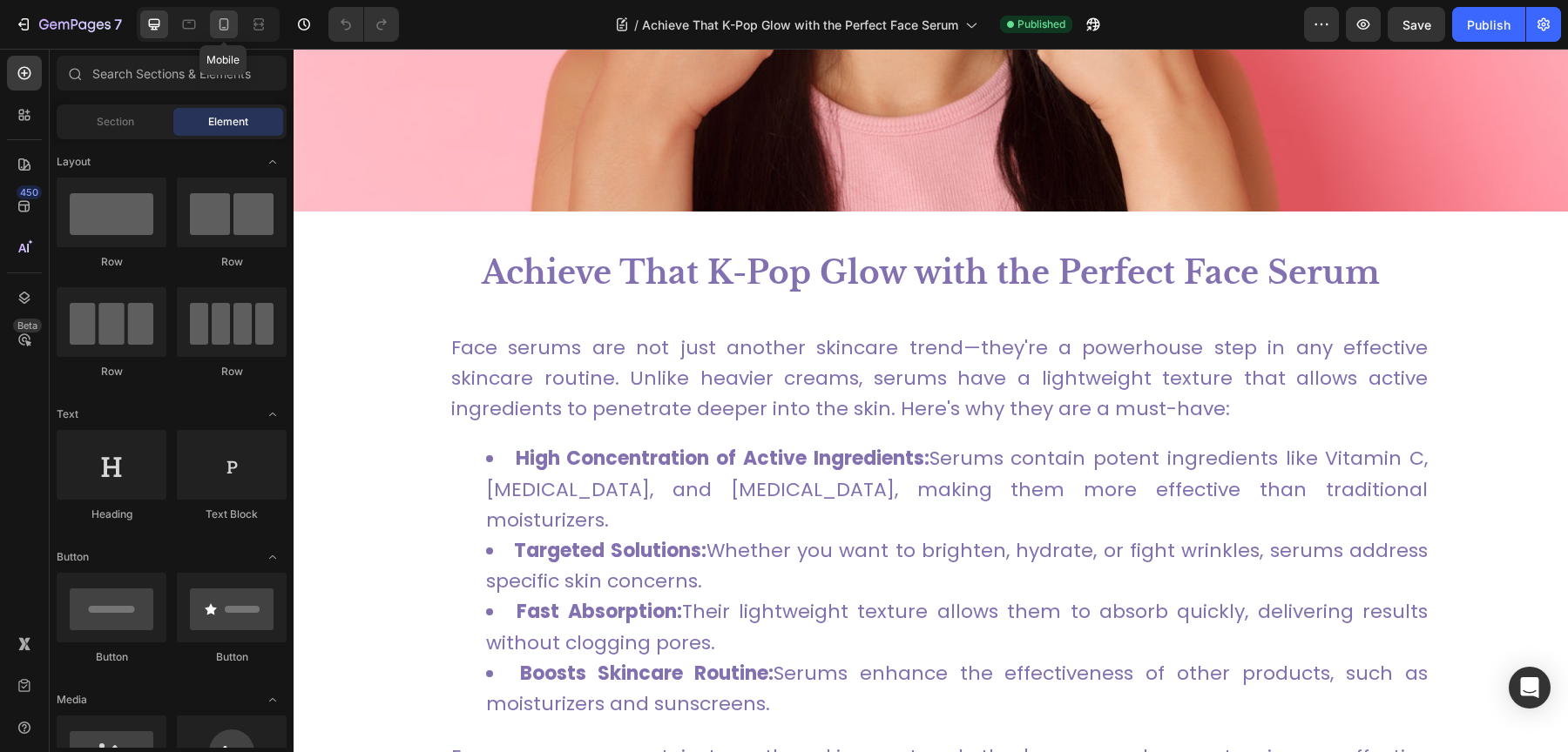
click at [216, 28] on icon at bounding box center [224, 25] width 18 height 18
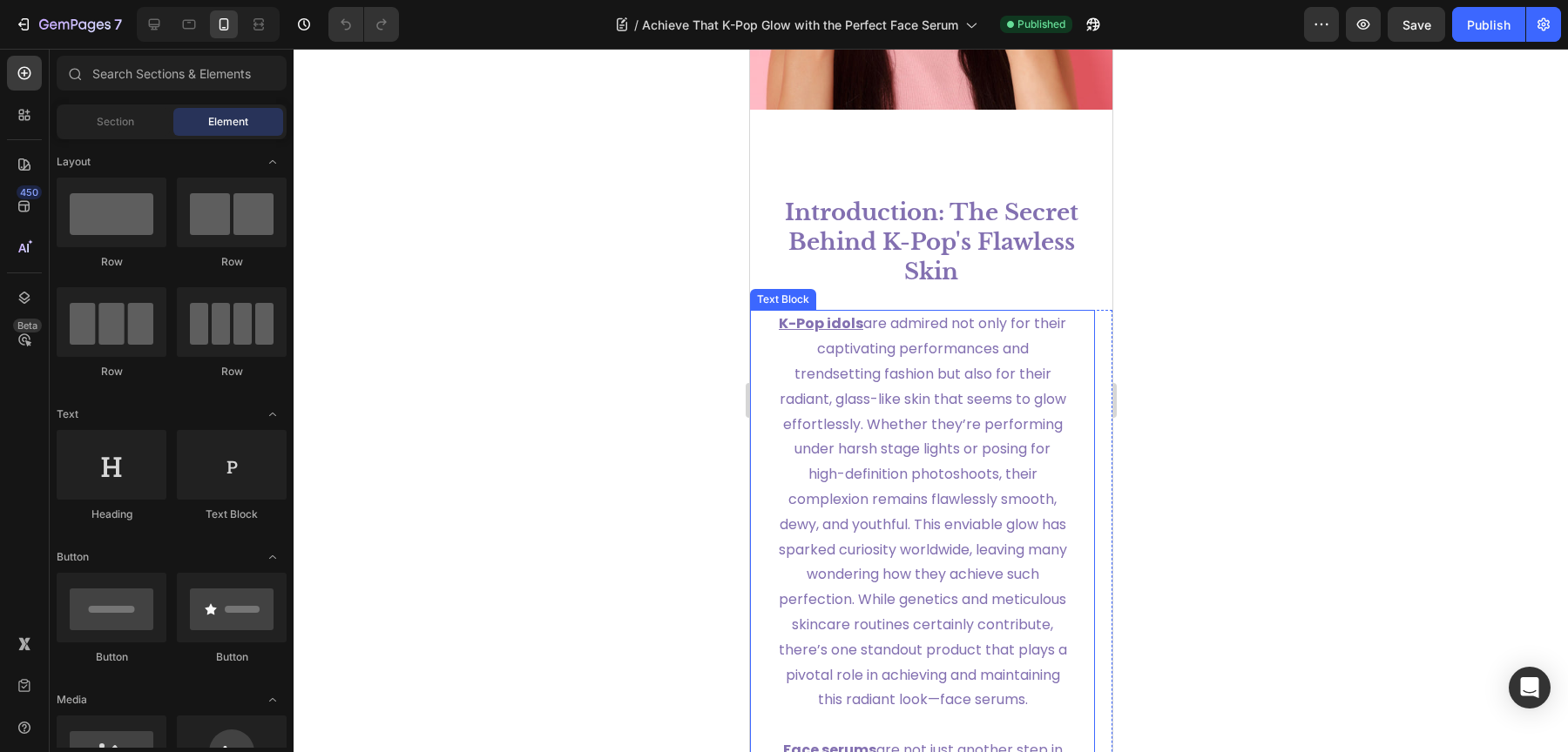
scroll to position [148, 0]
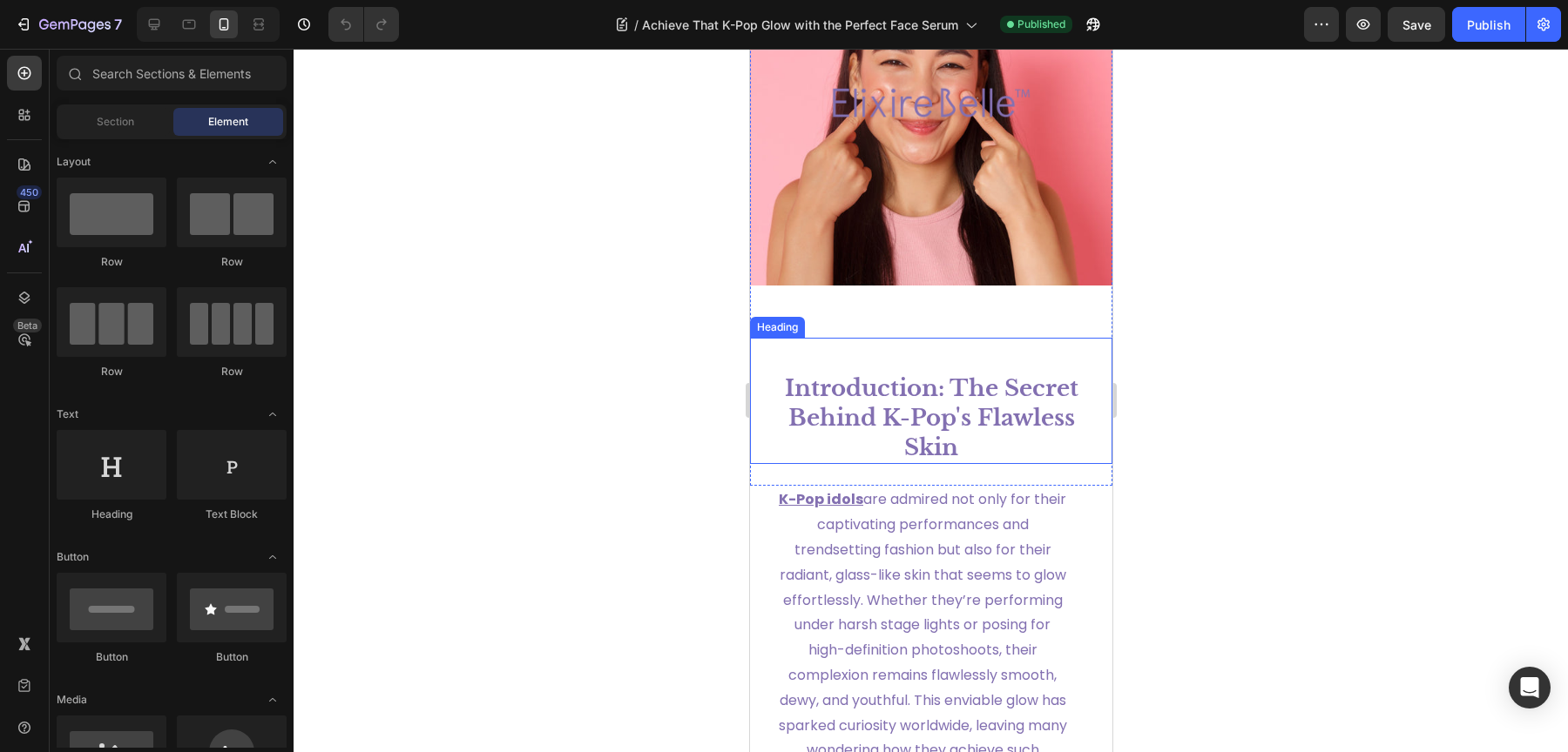
click at [938, 415] on h1 "Introduction: The Secret Behind K-Pop's Flawless Skin" at bounding box center [930, 418] width 310 height 92
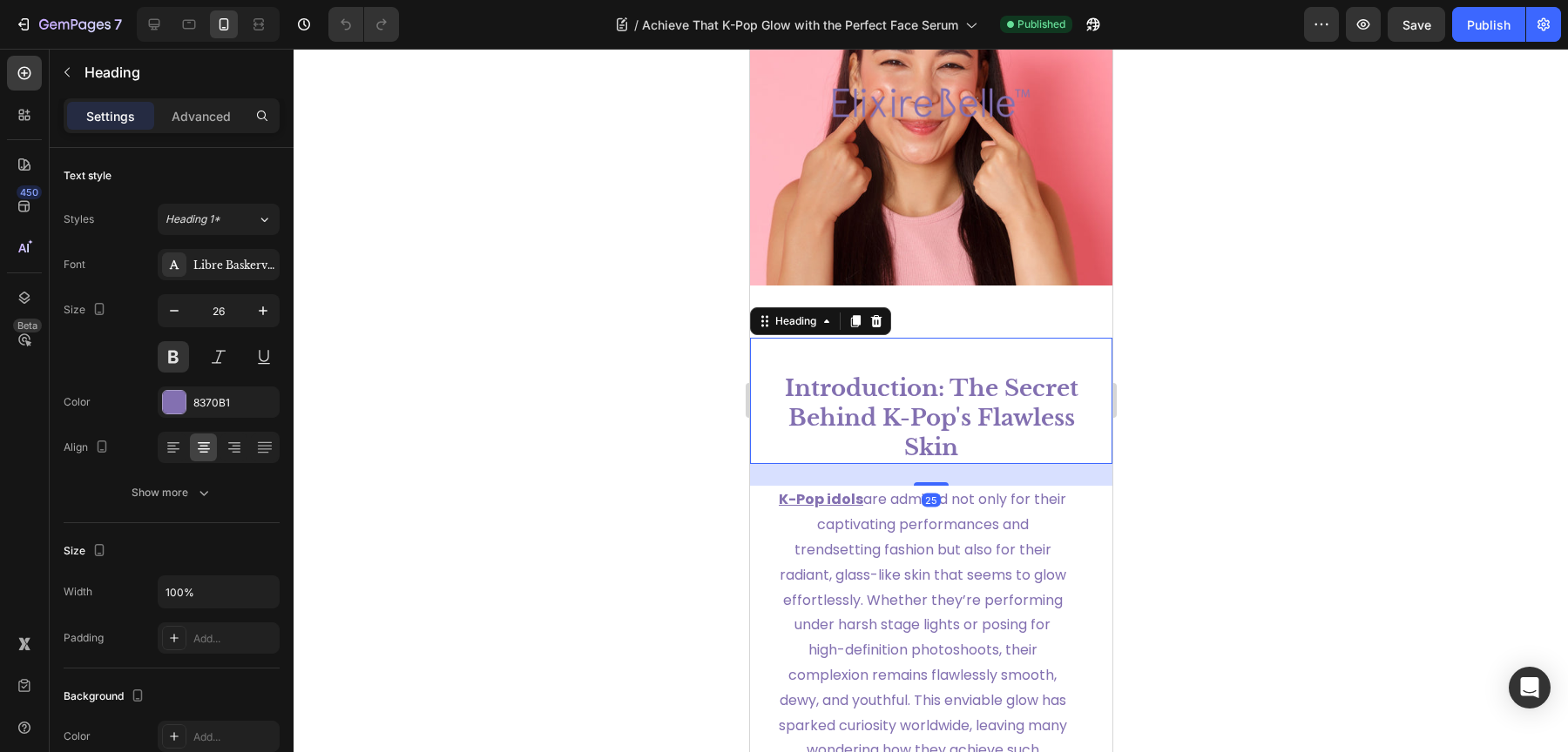
click at [211, 135] on div "Settings Advanced" at bounding box center [172, 124] width 244 height 50
click at [200, 111] on p "Advanced" at bounding box center [201, 116] width 60 height 19
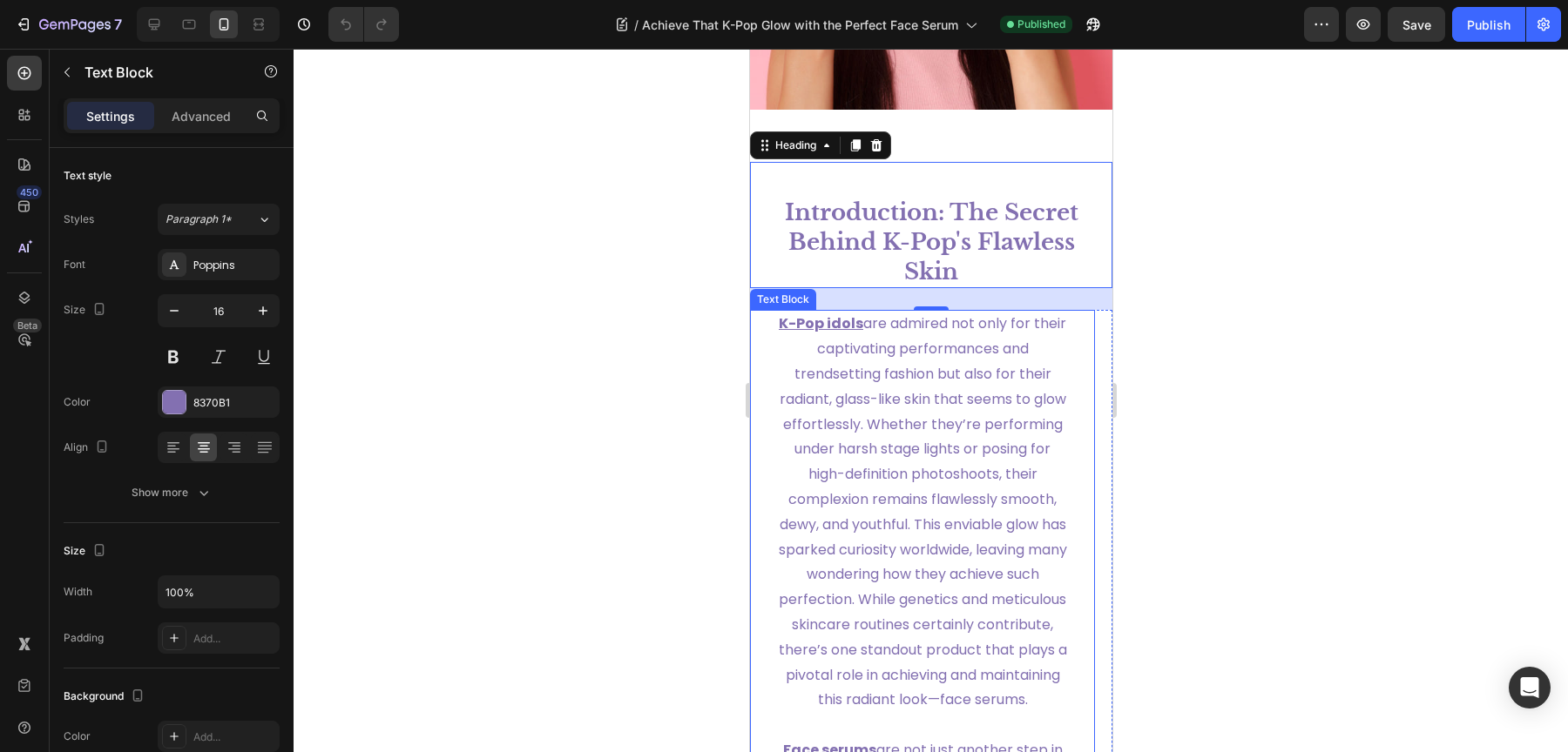
click at [954, 452] on span "K-Pop idols are admired not only for their captivating performances and trendse…" at bounding box center [922, 512] width 288 height 396
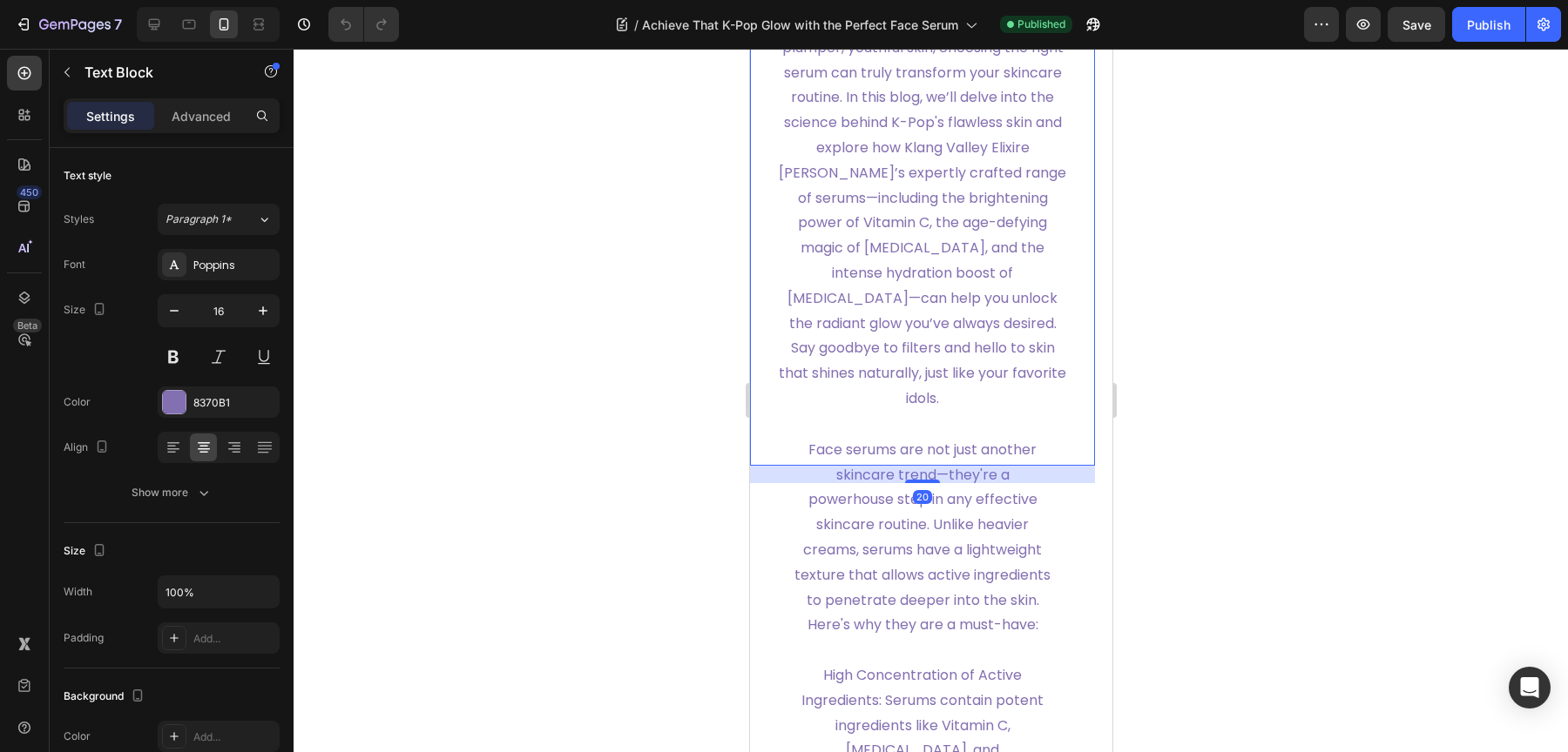
scroll to position [1648, 0]
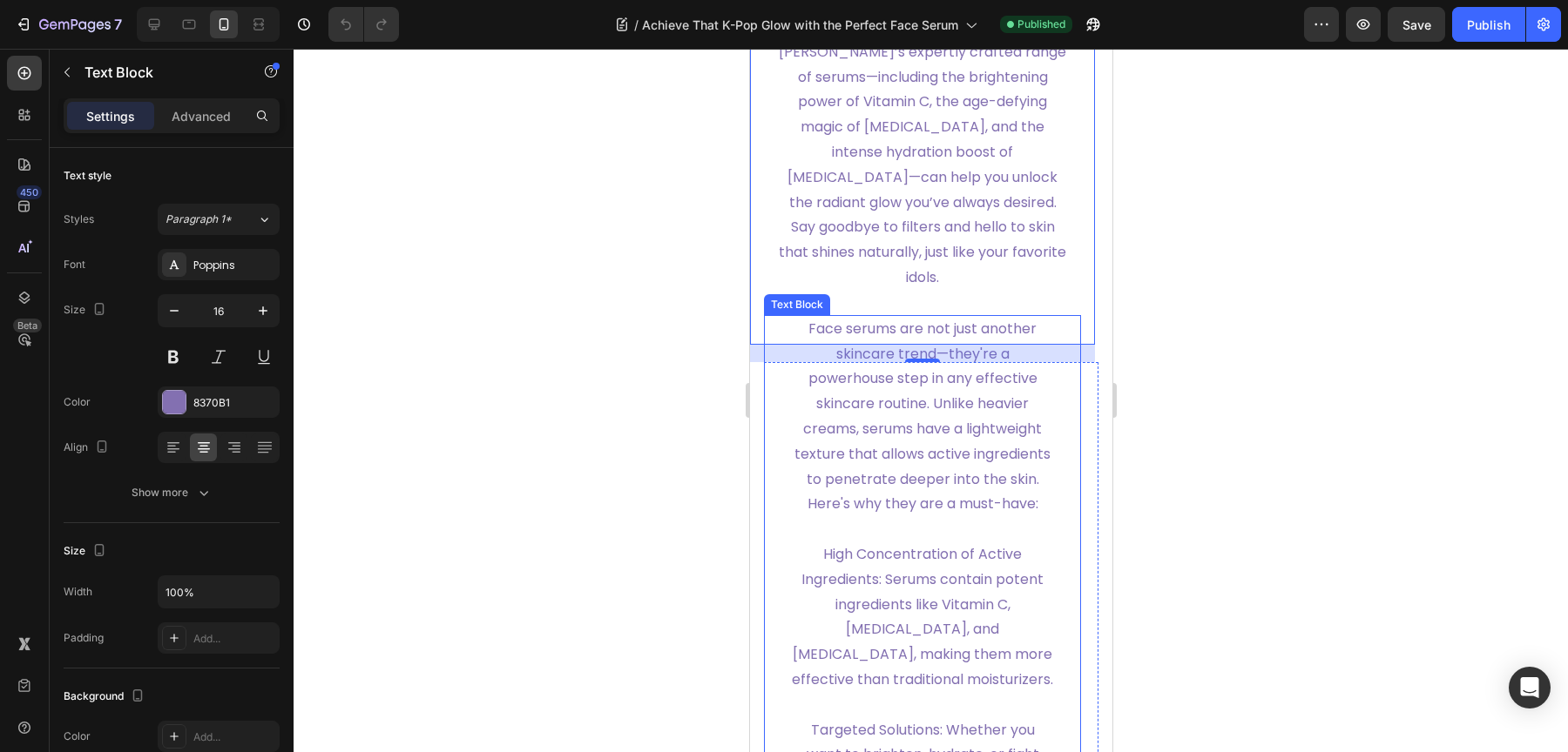
click at [939, 478] on span "Face serums are not just another skincare trend—they're a powerhouse step in an…" at bounding box center [921, 416] width 256 height 196
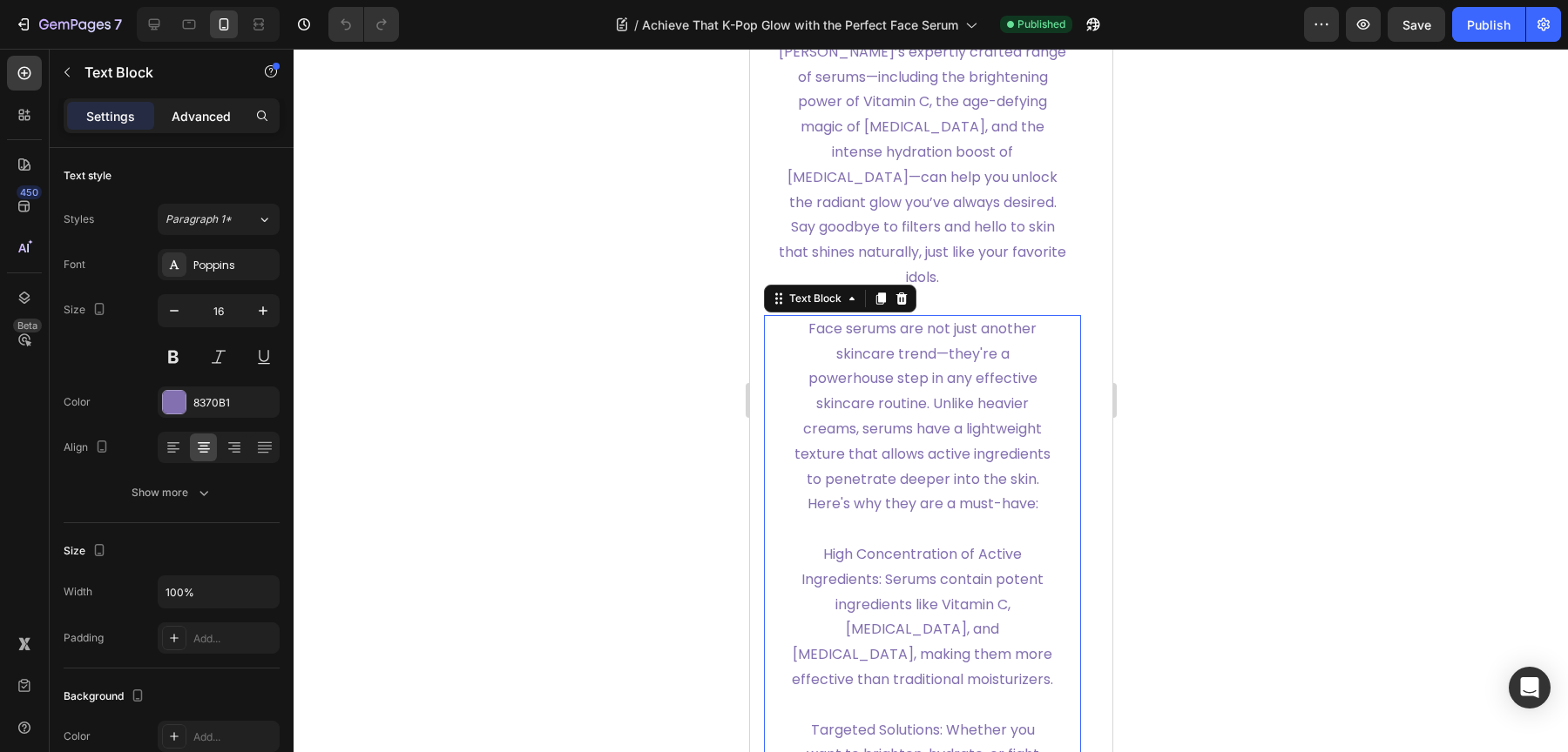
click at [187, 115] on p "Advanced" at bounding box center [201, 116] width 60 height 19
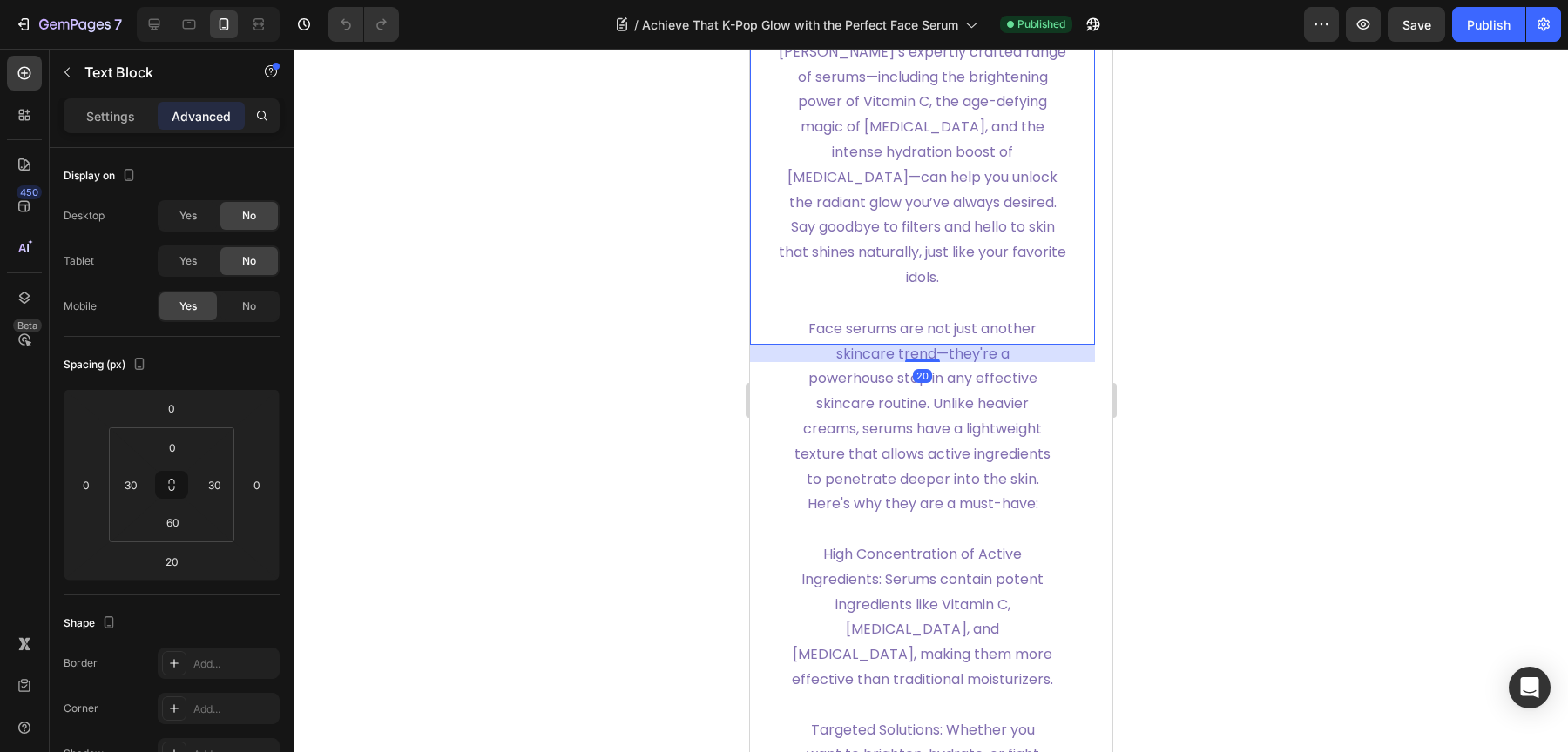
click at [929, 287] on span "Whether your goal is to brighten your complexion, fade stubborn [MEDICAL_DATA],…" at bounding box center [921, 64] width 287 height 446
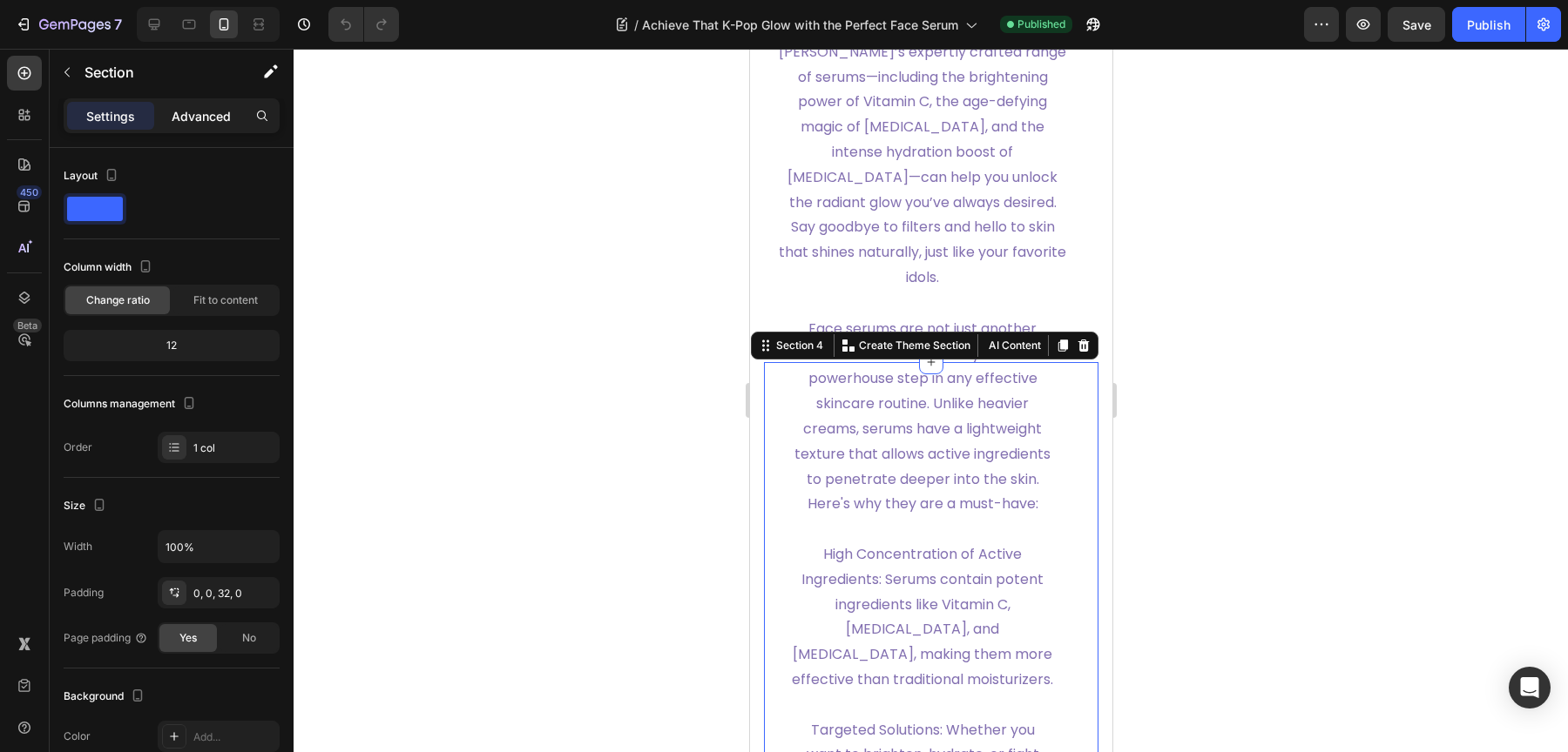
click at [194, 124] on p "Advanced" at bounding box center [201, 116] width 60 height 19
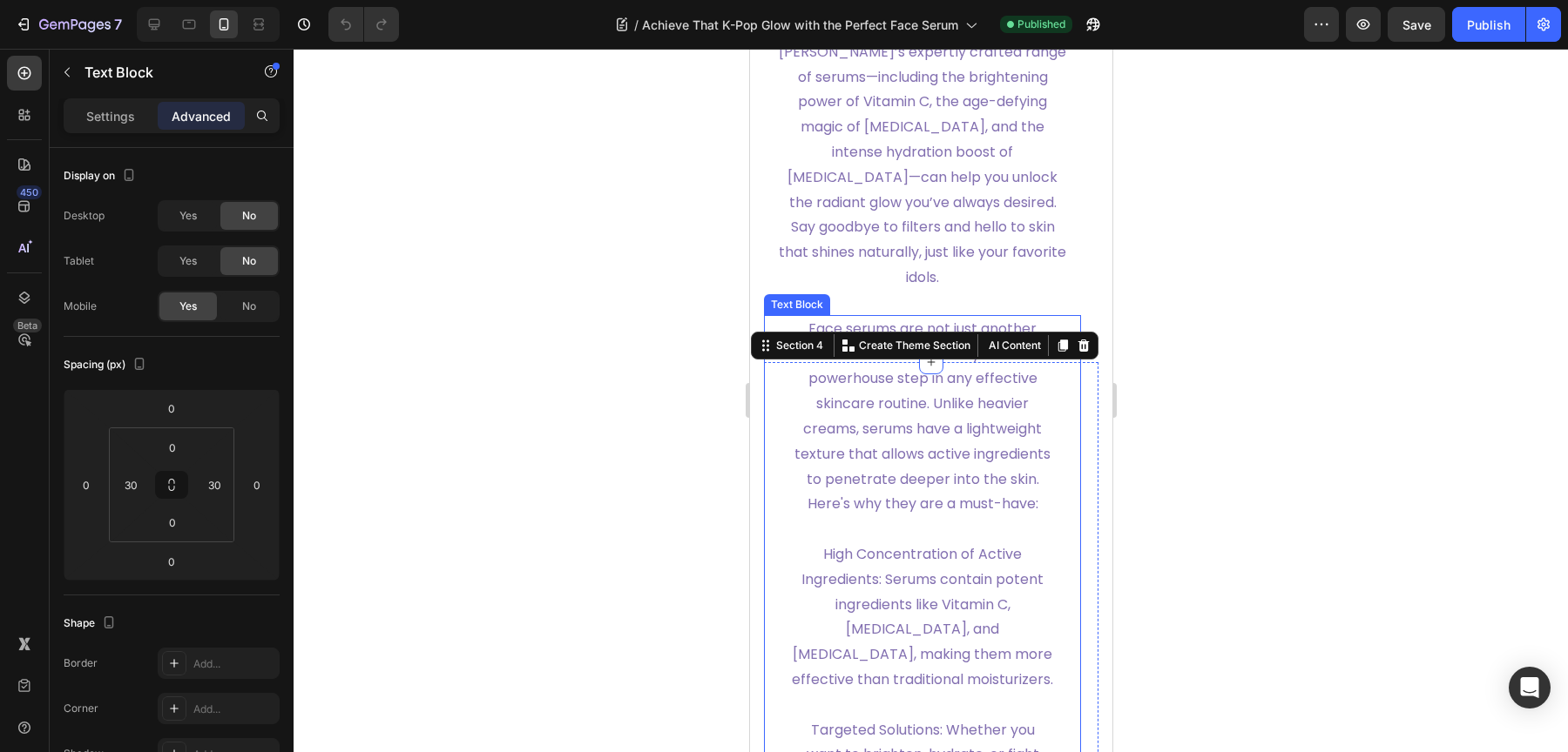
click at [896, 456] on span "Face serums are not just another skincare trend—they're a powerhouse step in an…" at bounding box center [921, 416] width 256 height 196
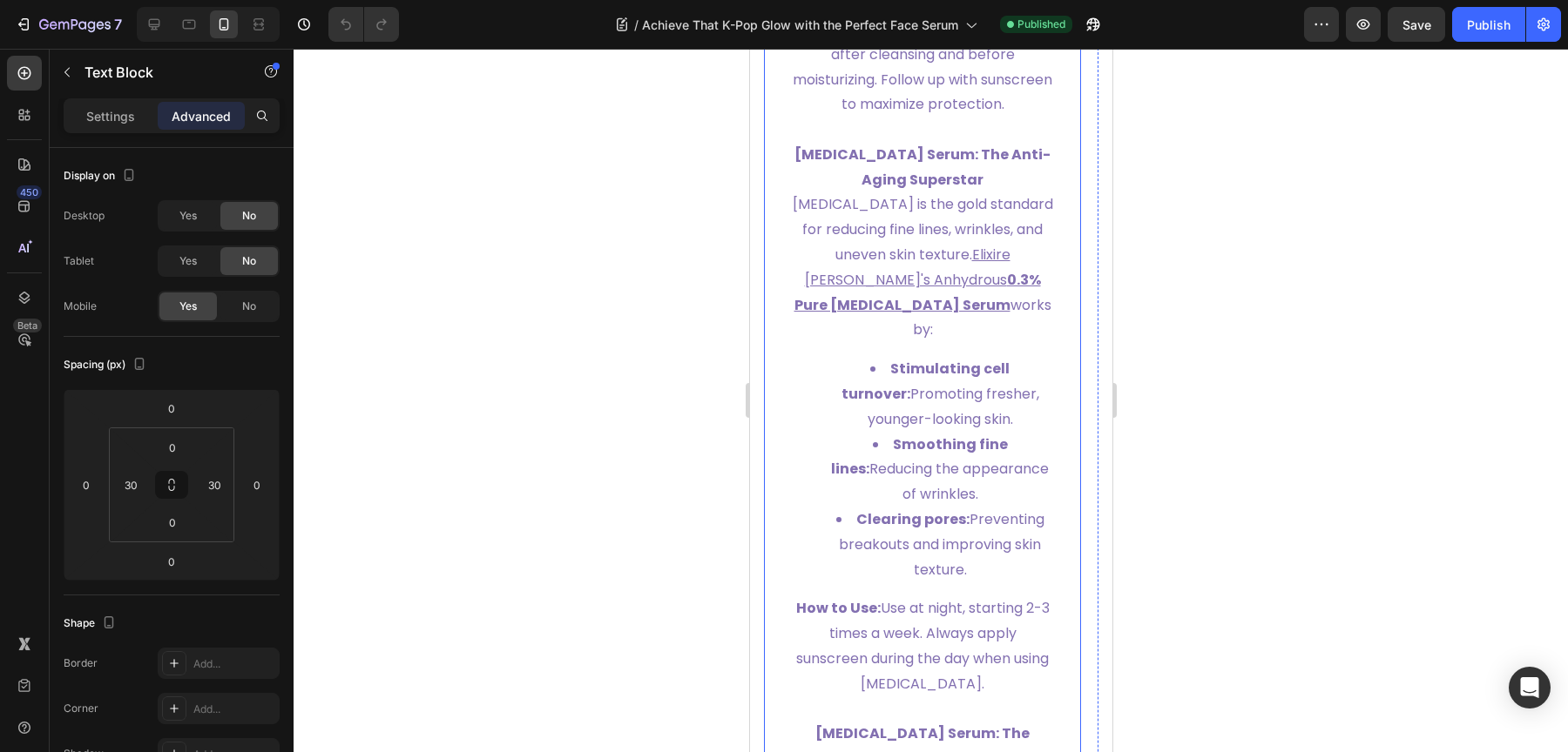
scroll to position [4349, 0]
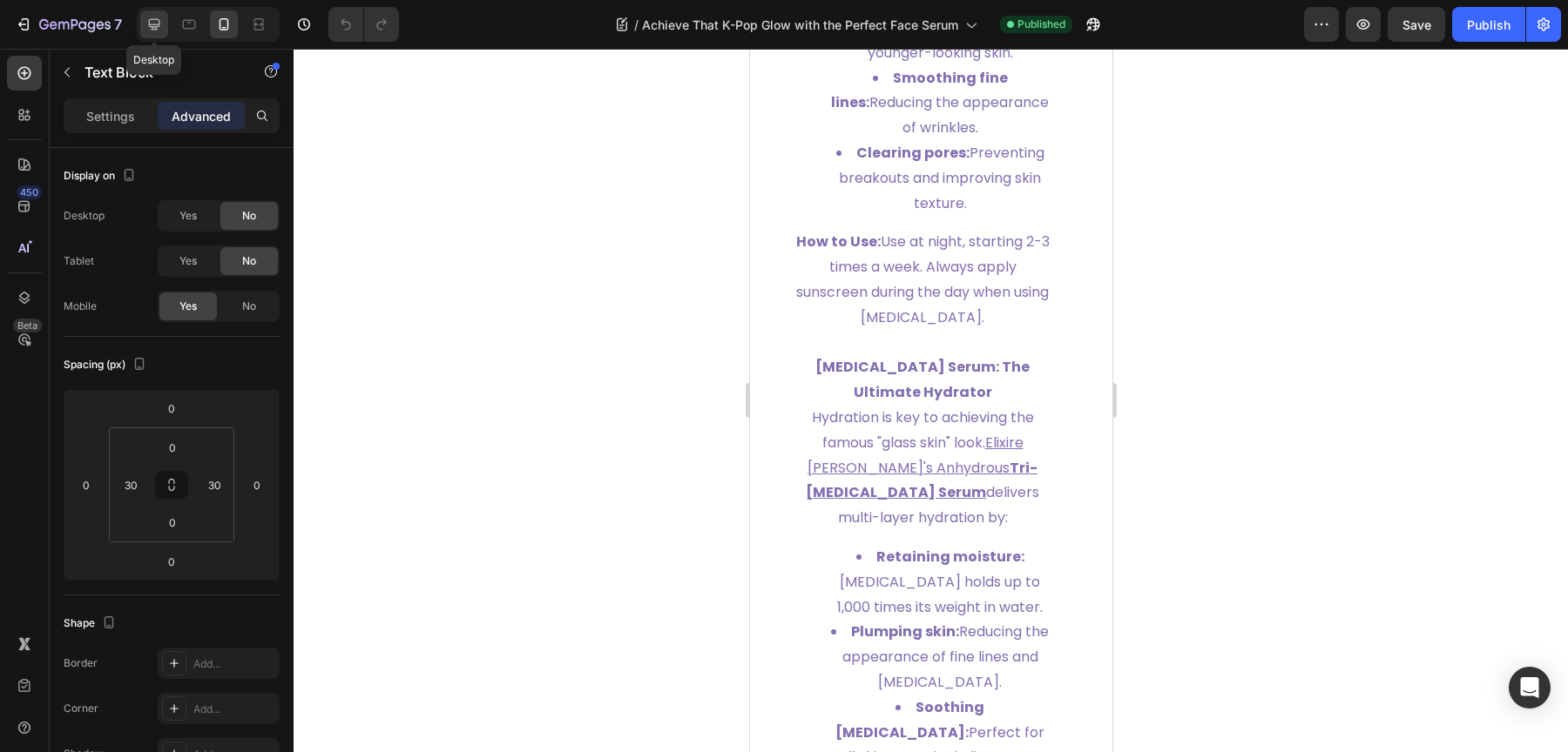
click at [151, 20] on icon at bounding box center [155, 25] width 18 height 18
type input "-54"
type input "-66"
type input "20"
type input "40"
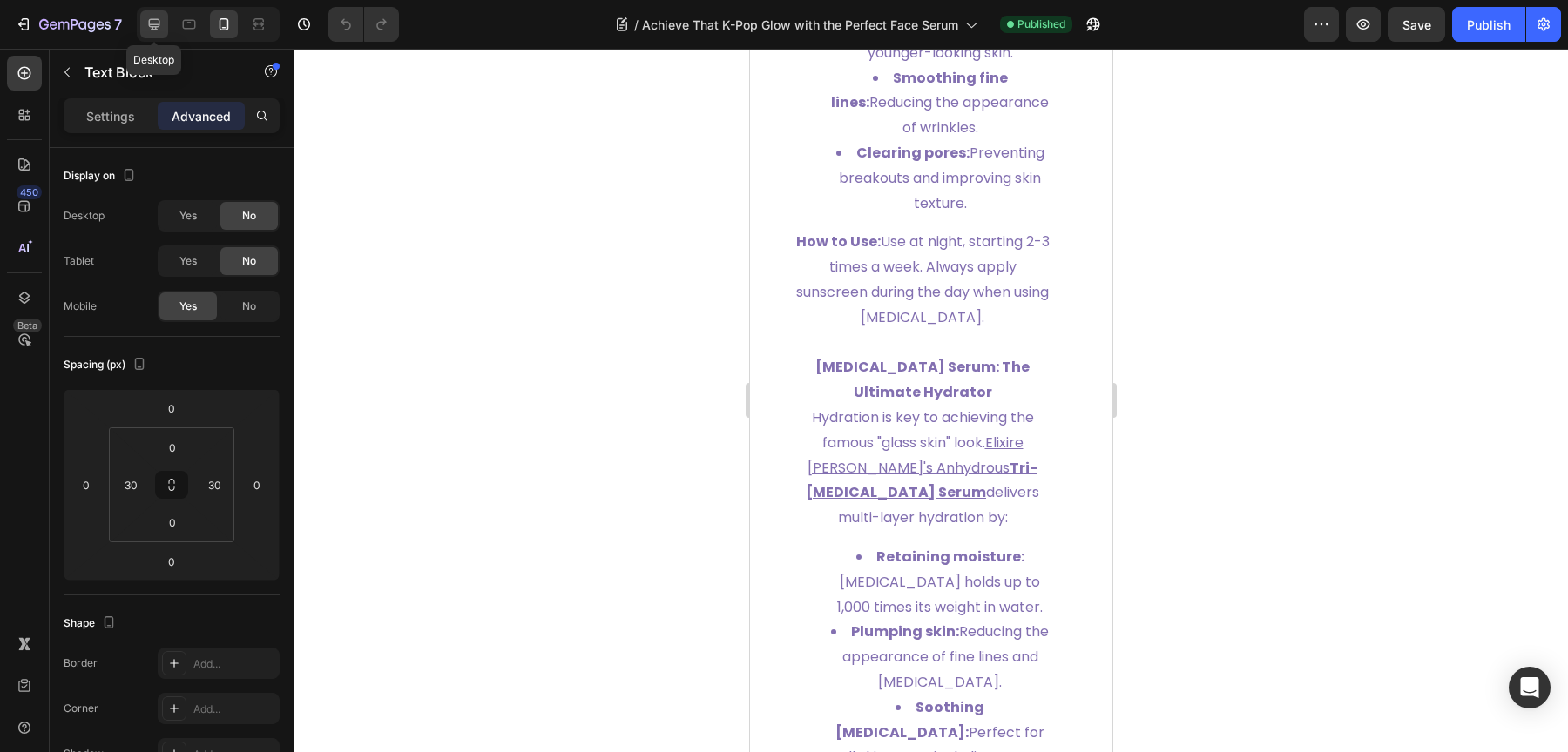
type input "0"
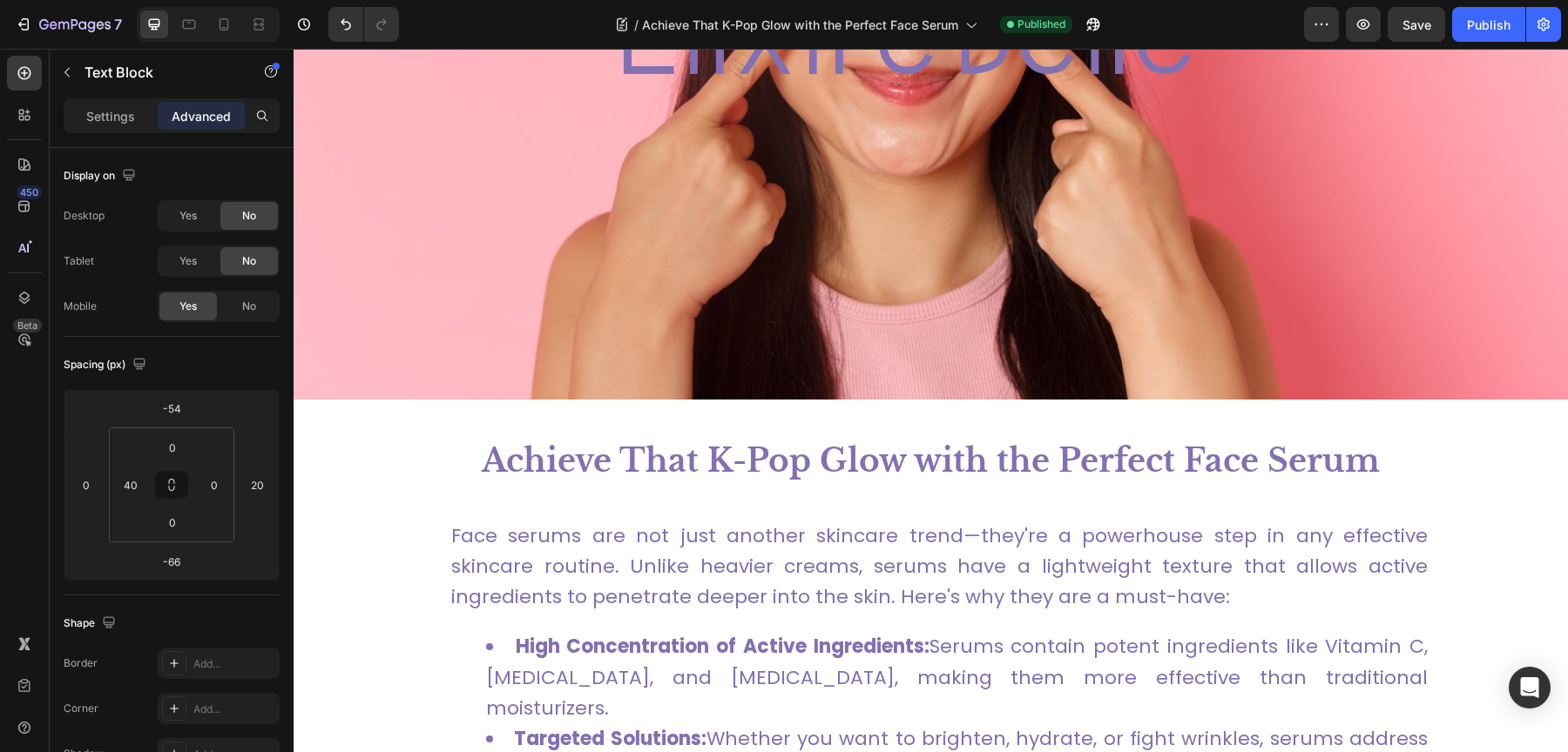
scroll to position [710, 0]
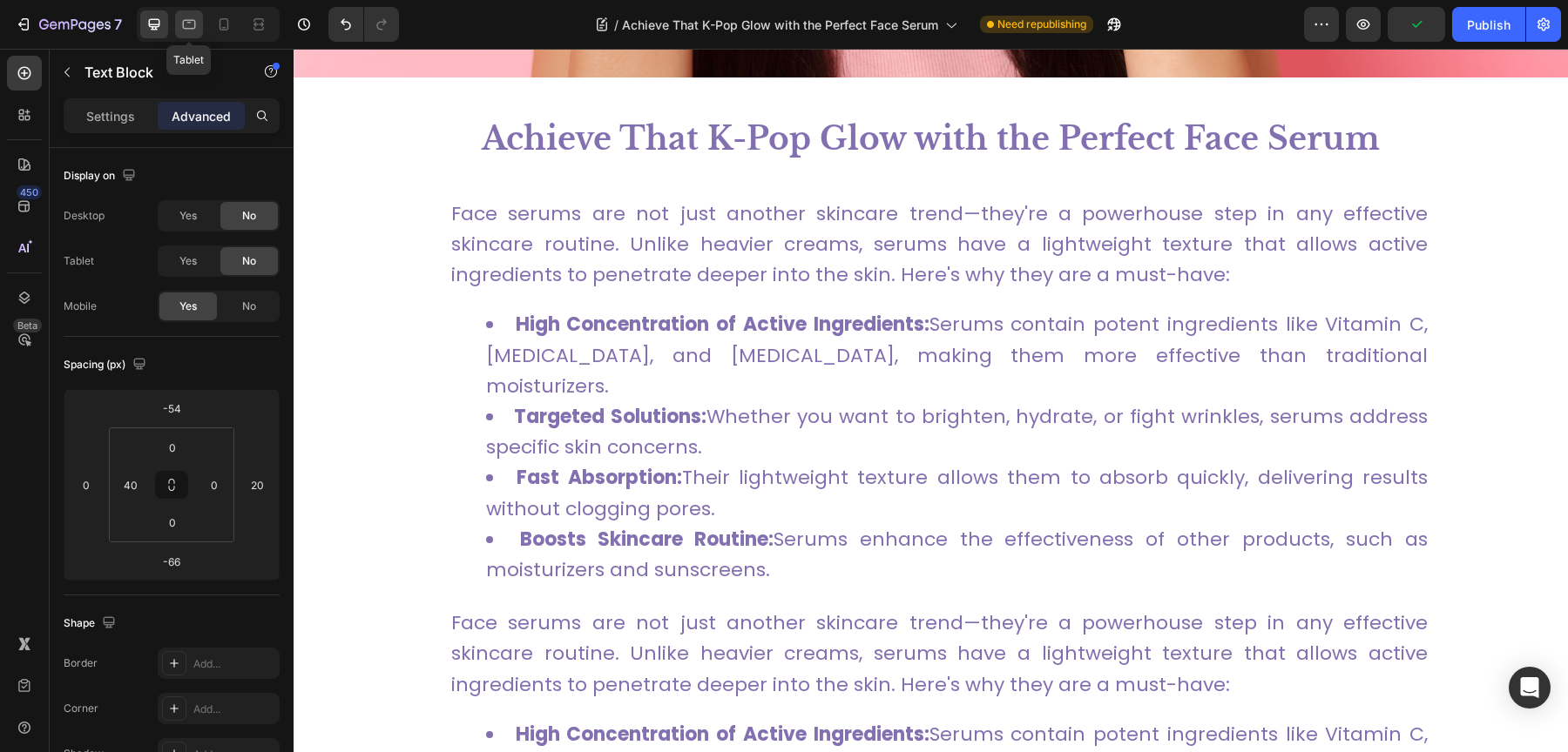
click at [191, 31] on icon at bounding box center [189, 25] width 18 height 18
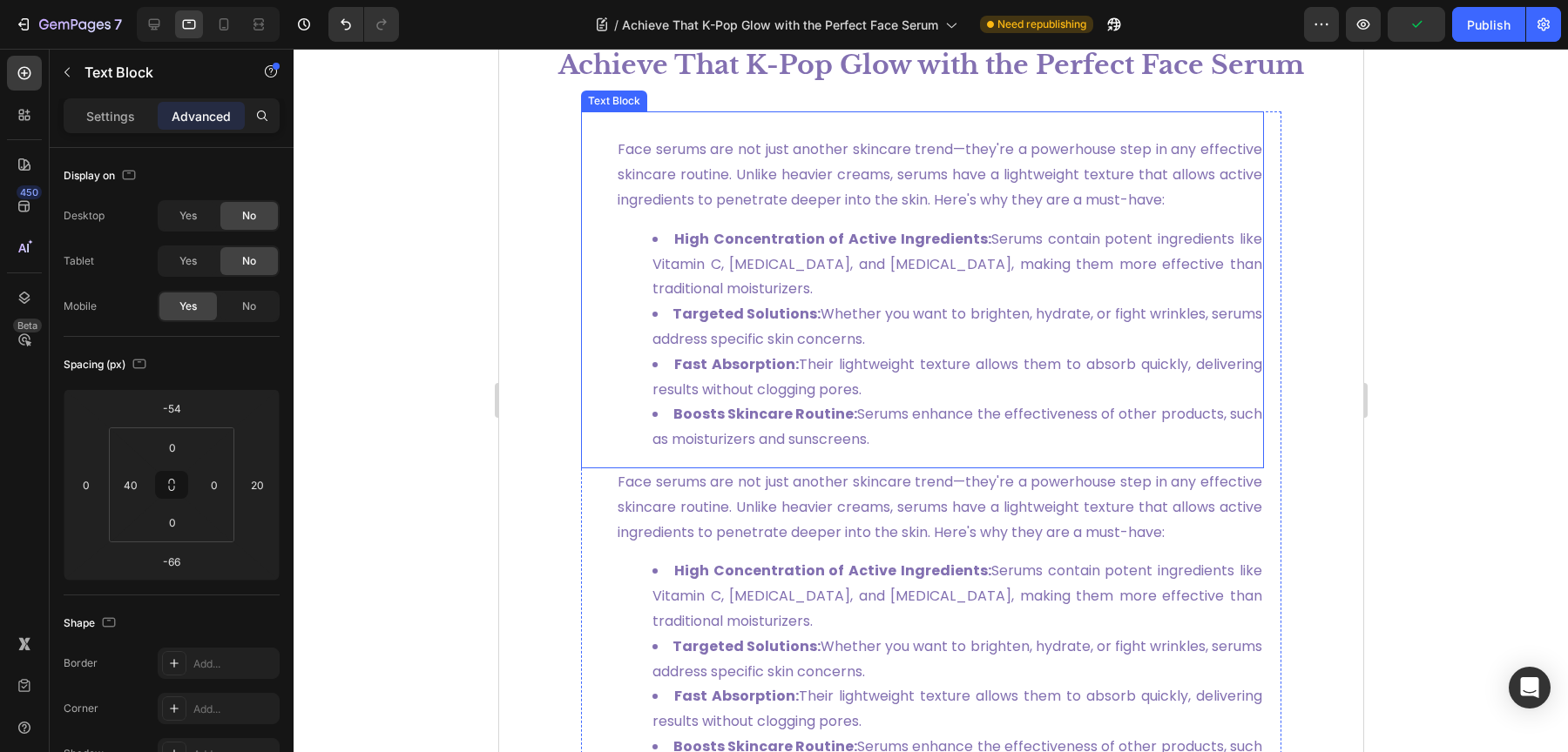
scroll to position [533, 0]
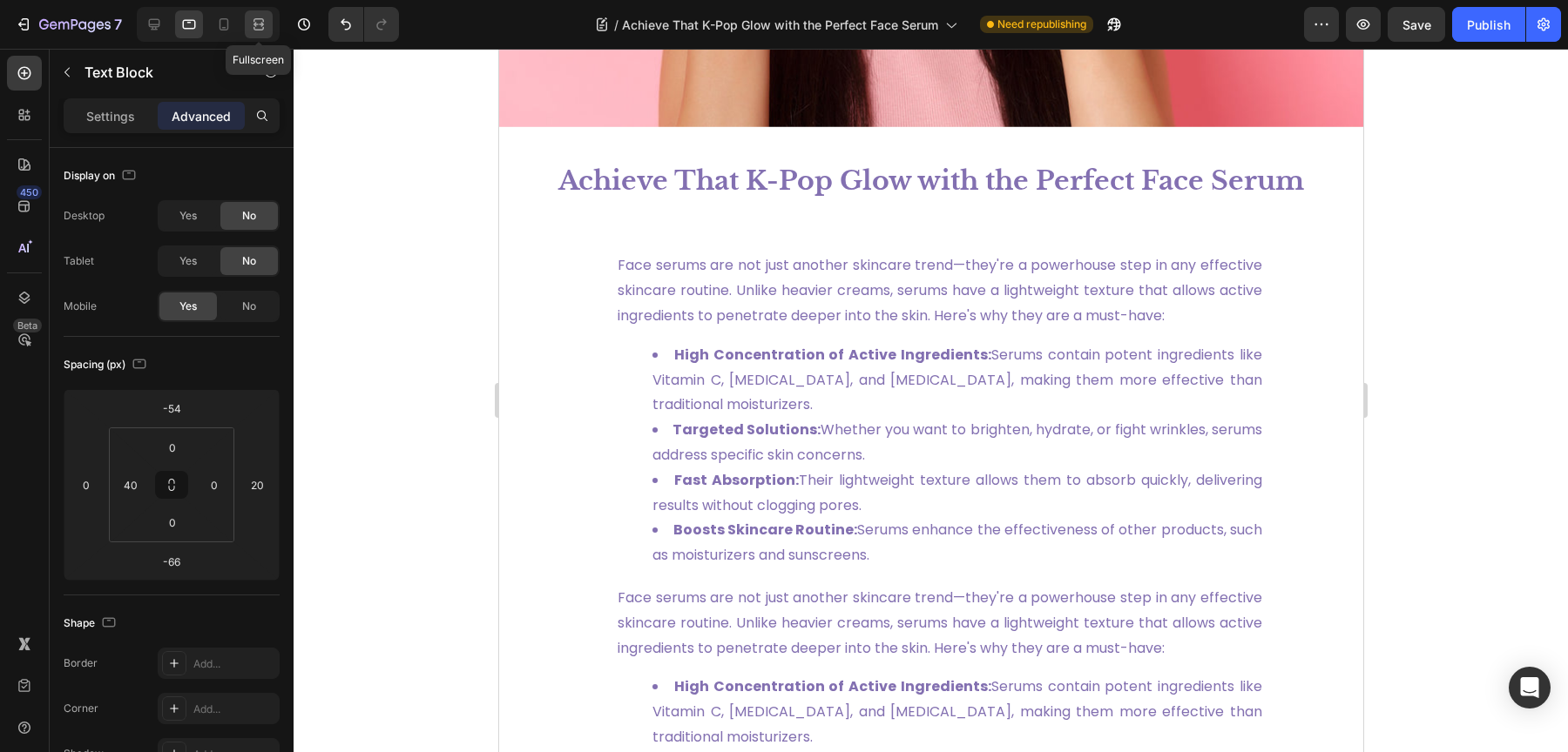
click at [248, 24] on div at bounding box center [258, 24] width 28 height 28
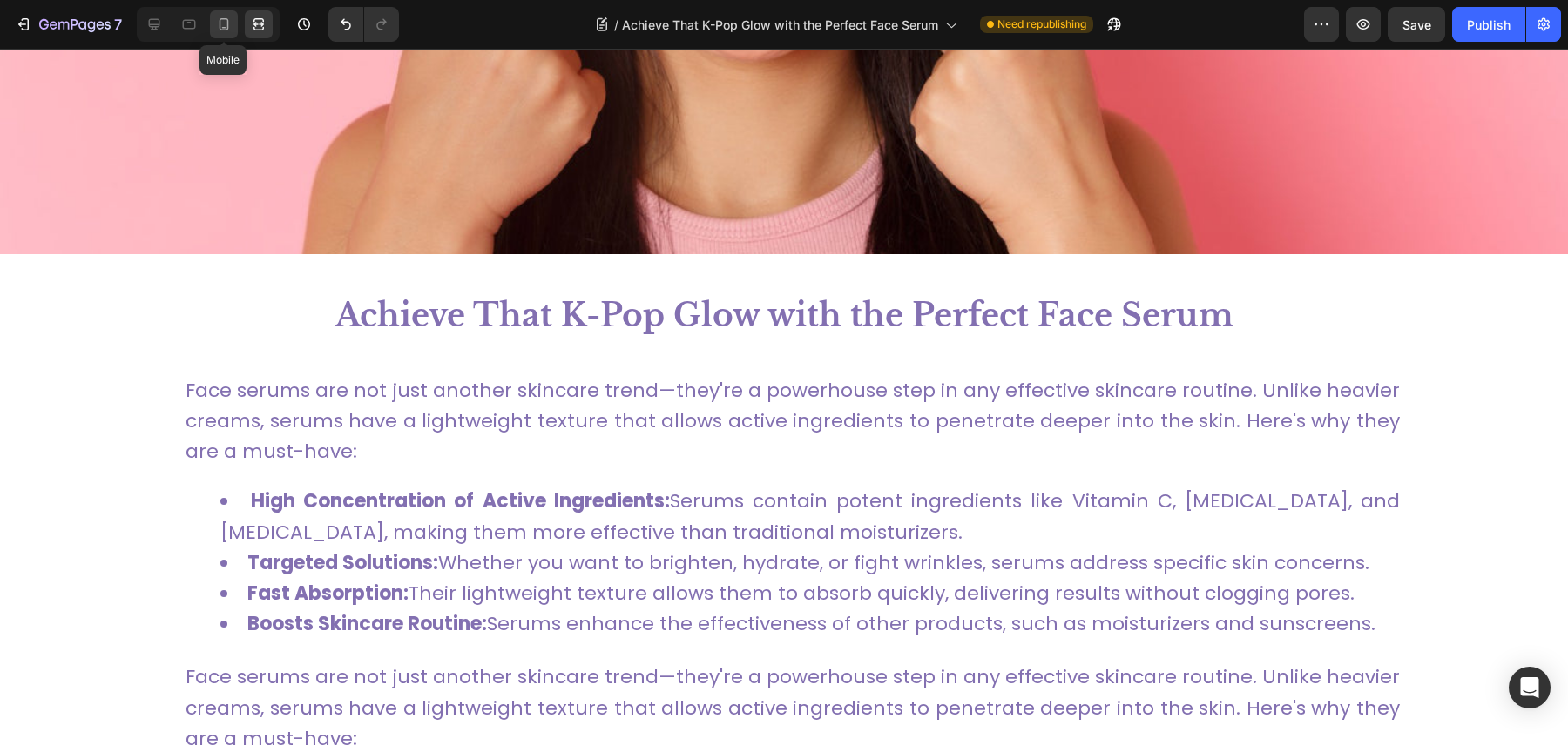
click at [225, 24] on icon at bounding box center [224, 25] width 18 height 18
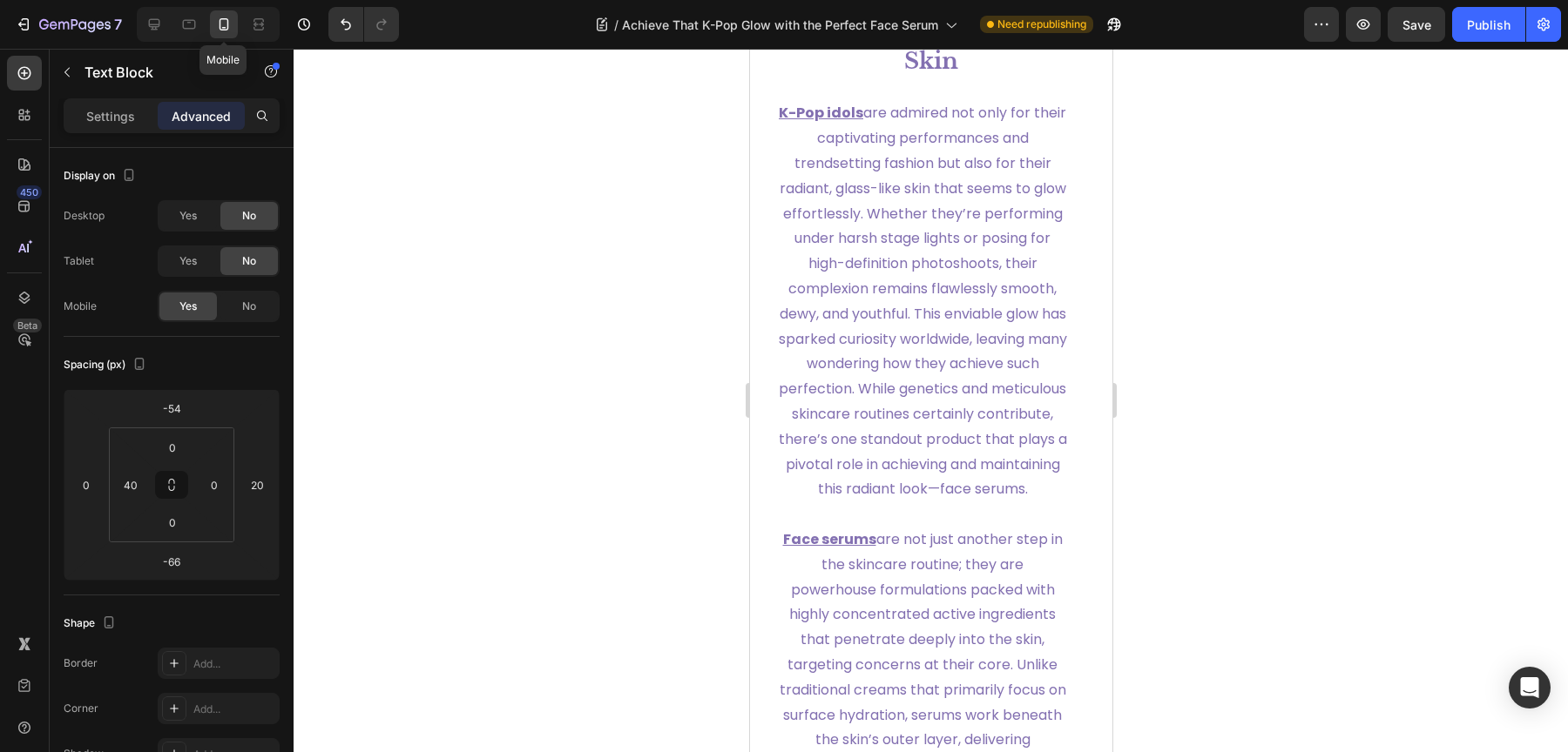
type input "0"
type input "30"
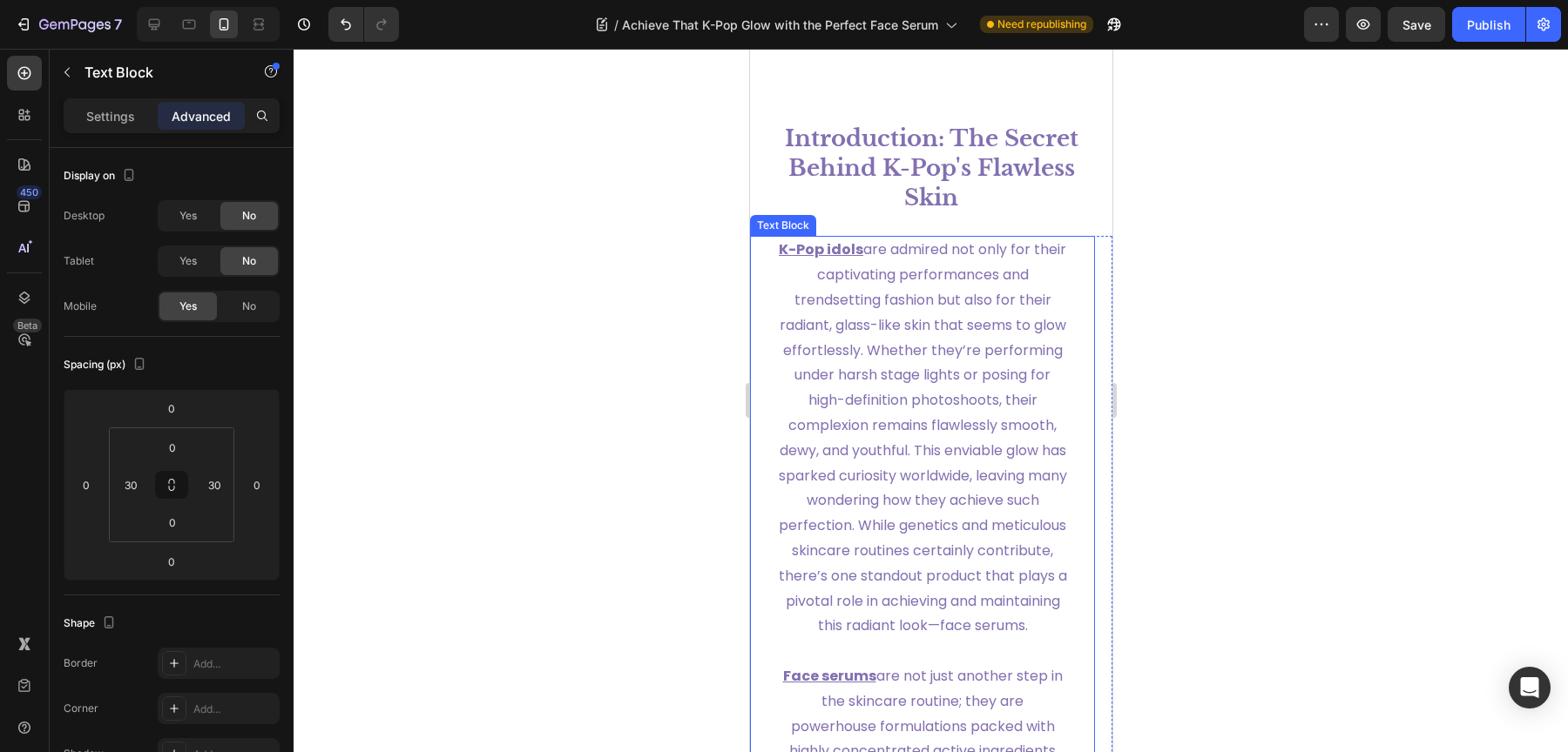
scroll to position [382, 0]
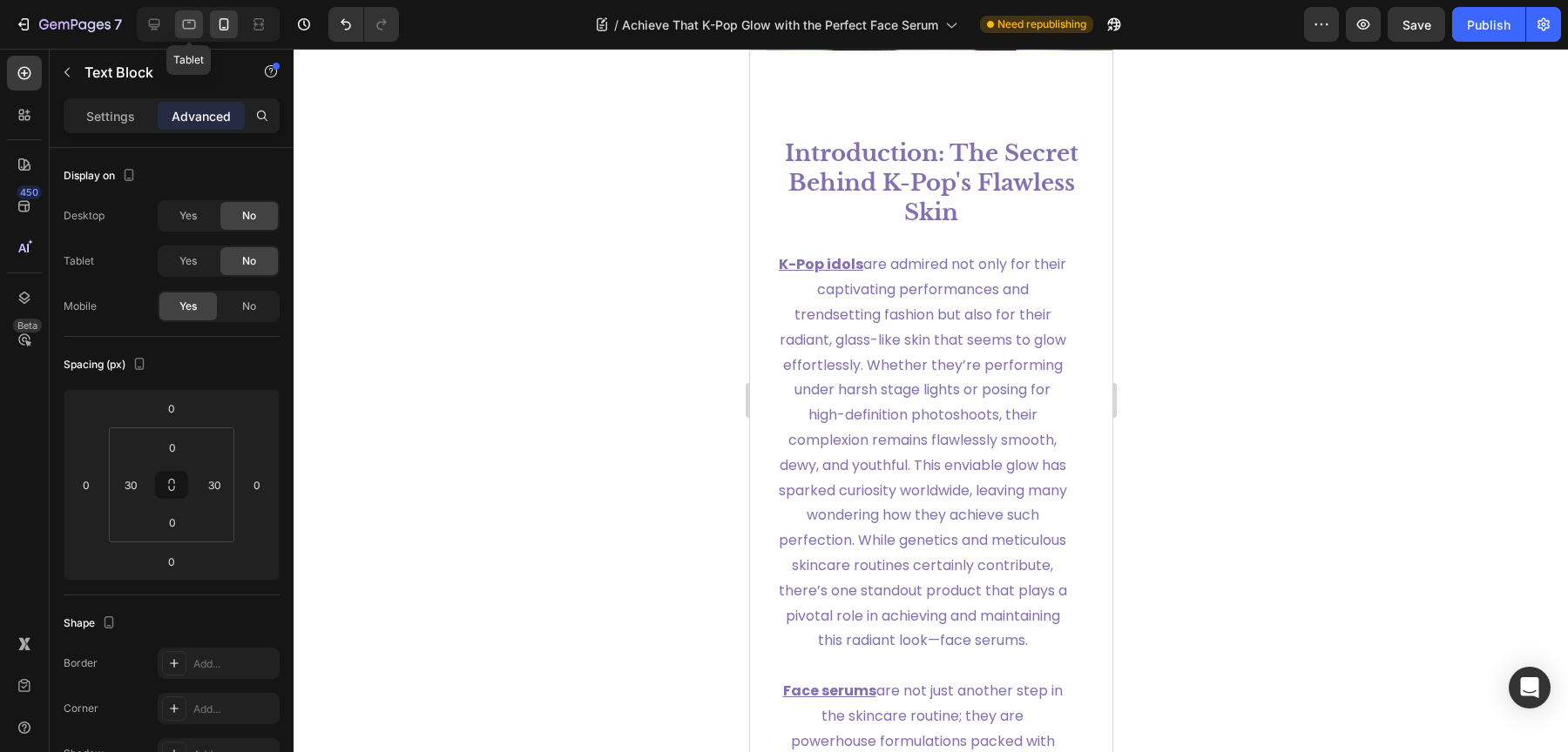
click at [188, 30] on icon at bounding box center [189, 25] width 18 height 18
type input "-54"
type input "-66"
type input "20"
type input "40"
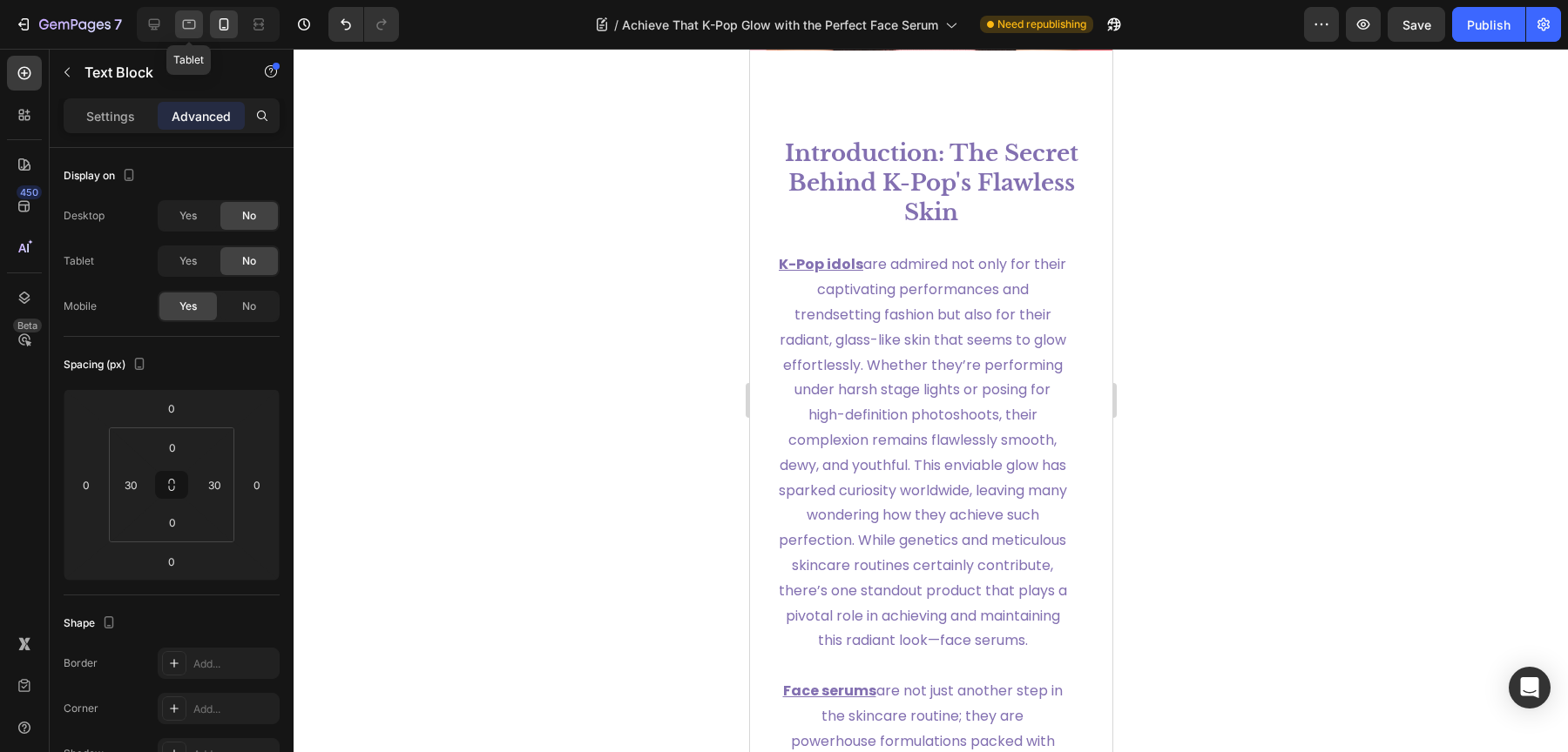
type input "0"
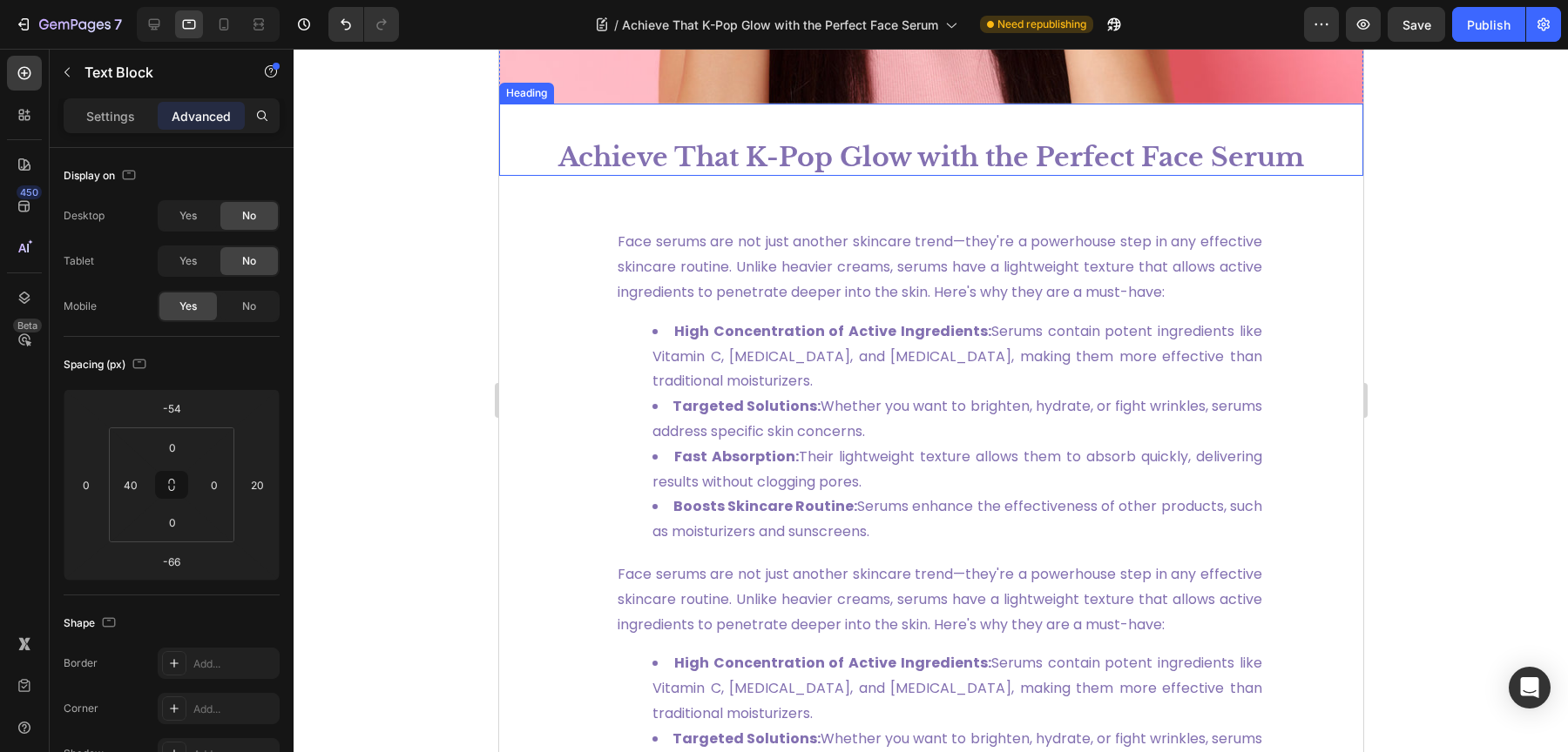
scroll to position [561, 0]
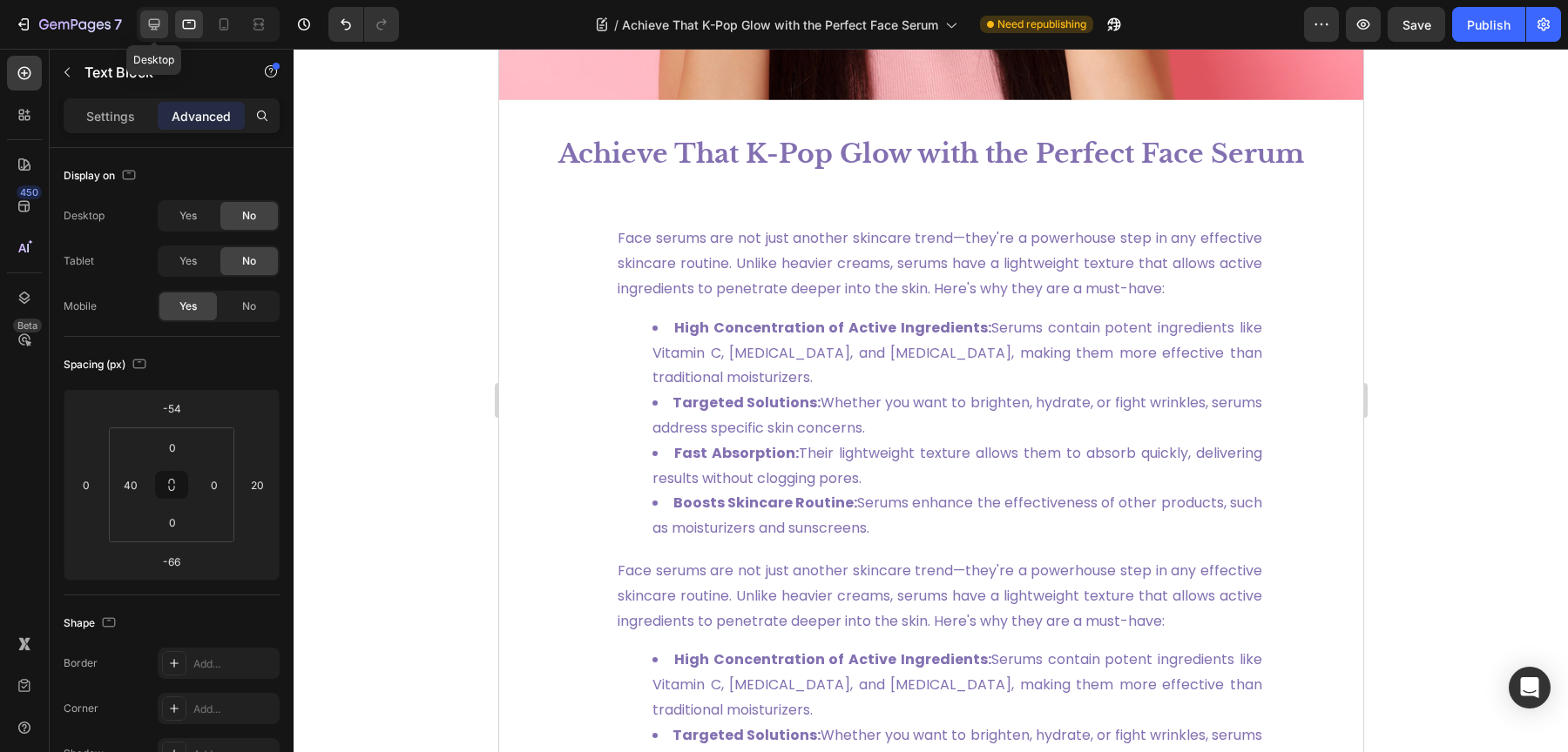
click at [153, 25] on icon at bounding box center [155, 25] width 18 height 18
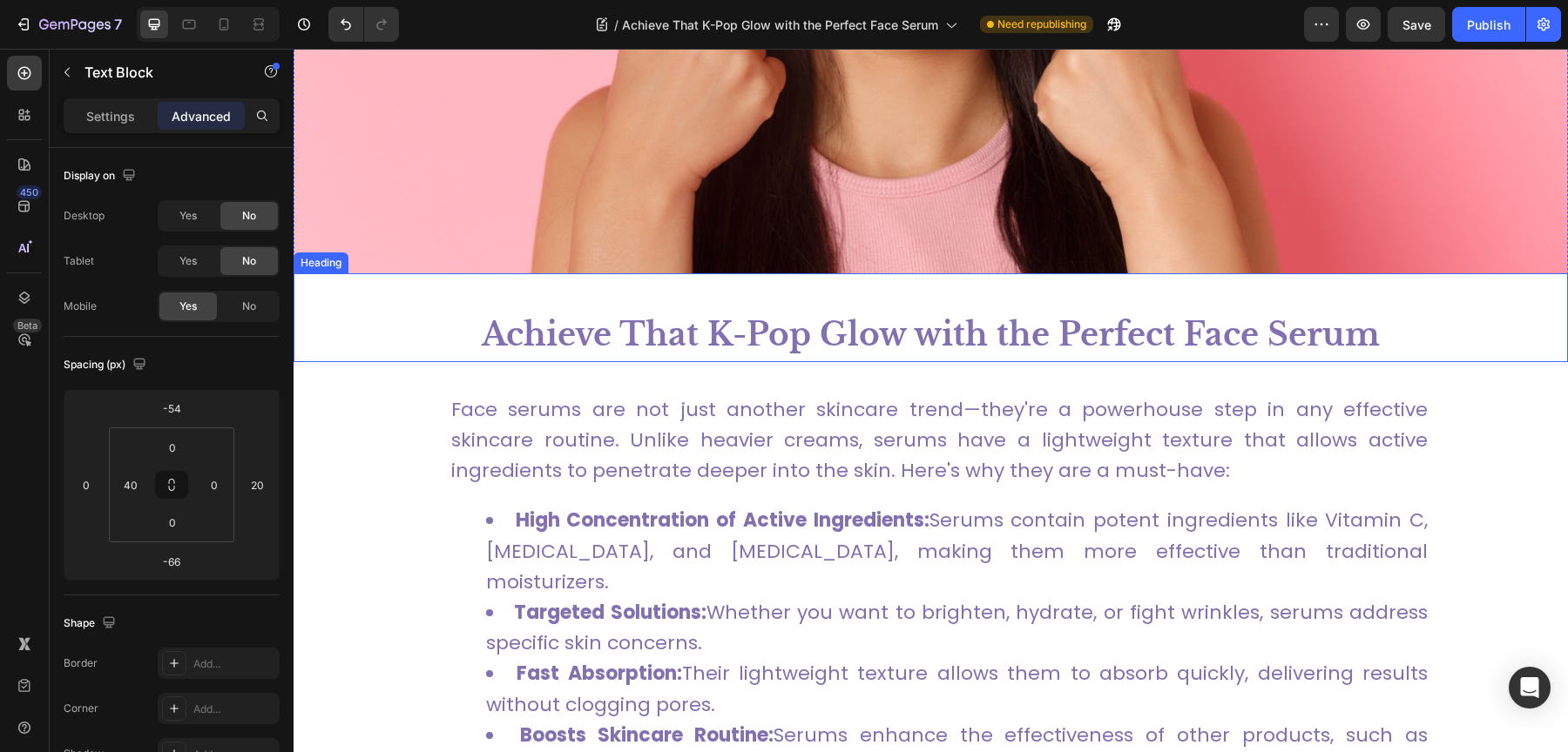
scroll to position [500, 0]
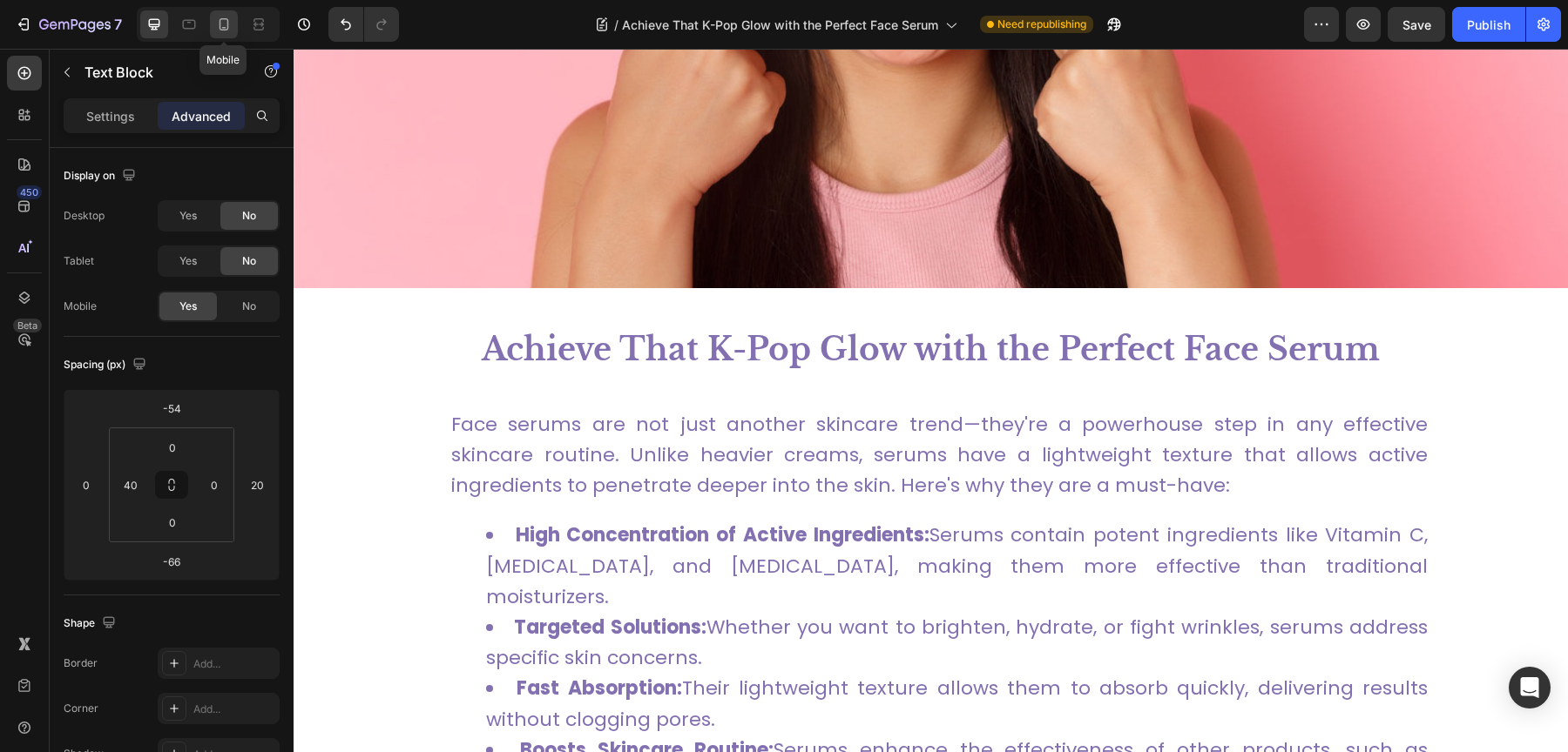
click at [228, 20] on icon at bounding box center [224, 25] width 18 height 18
type input "0"
type input "30"
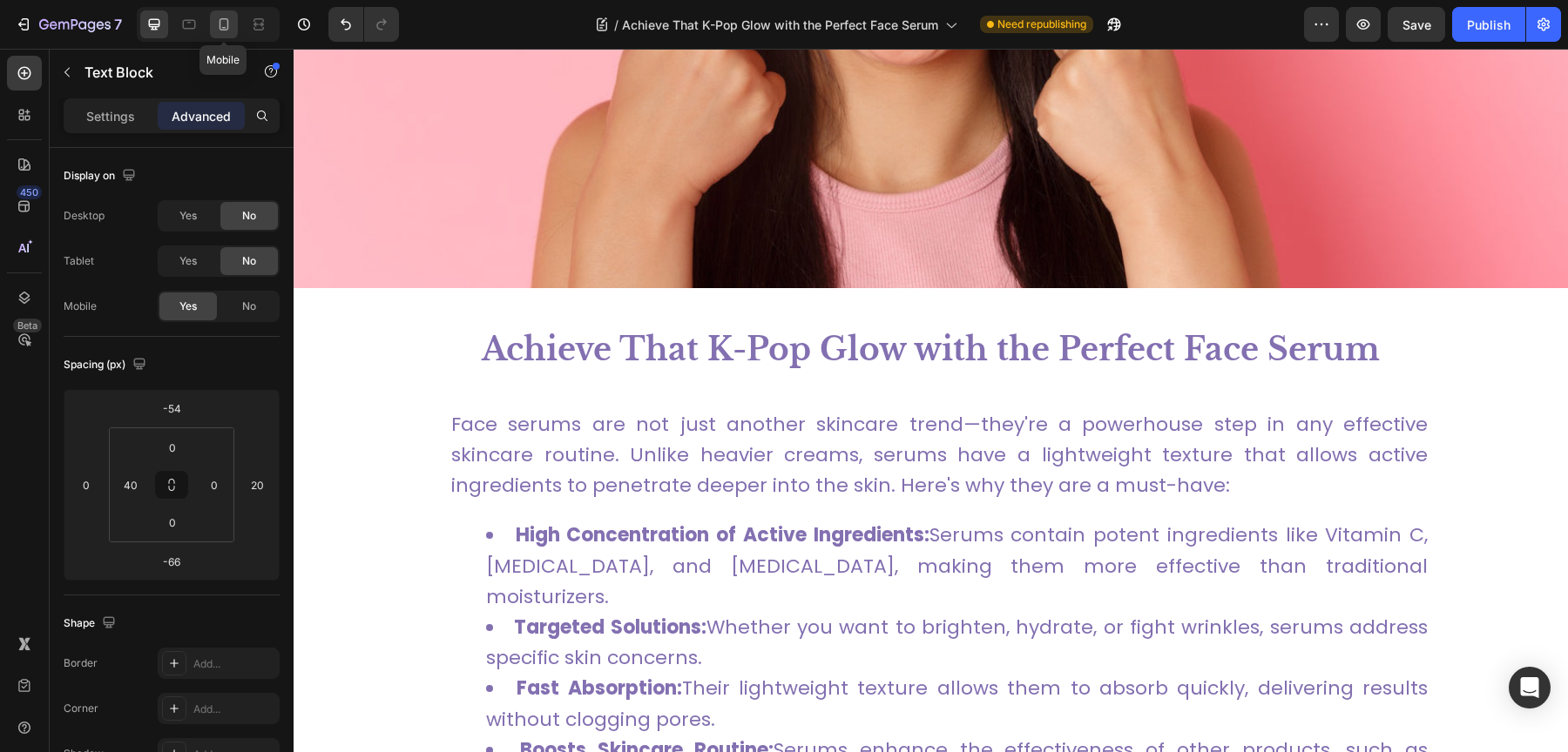
type input "30"
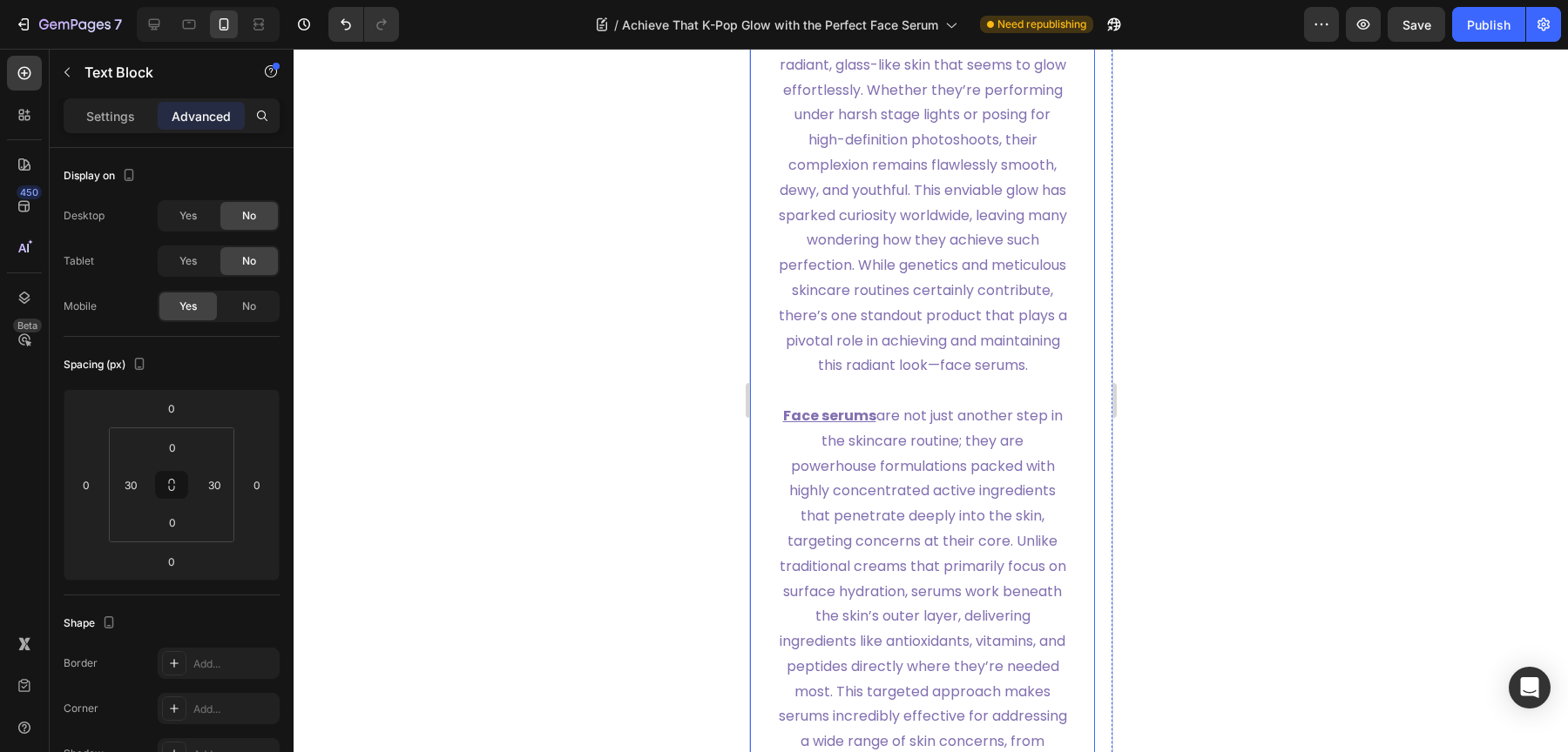
scroll to position [654, 0]
click at [177, 34] on div at bounding box center [189, 24] width 28 height 28
type input "-54"
type input "-66"
type input "20"
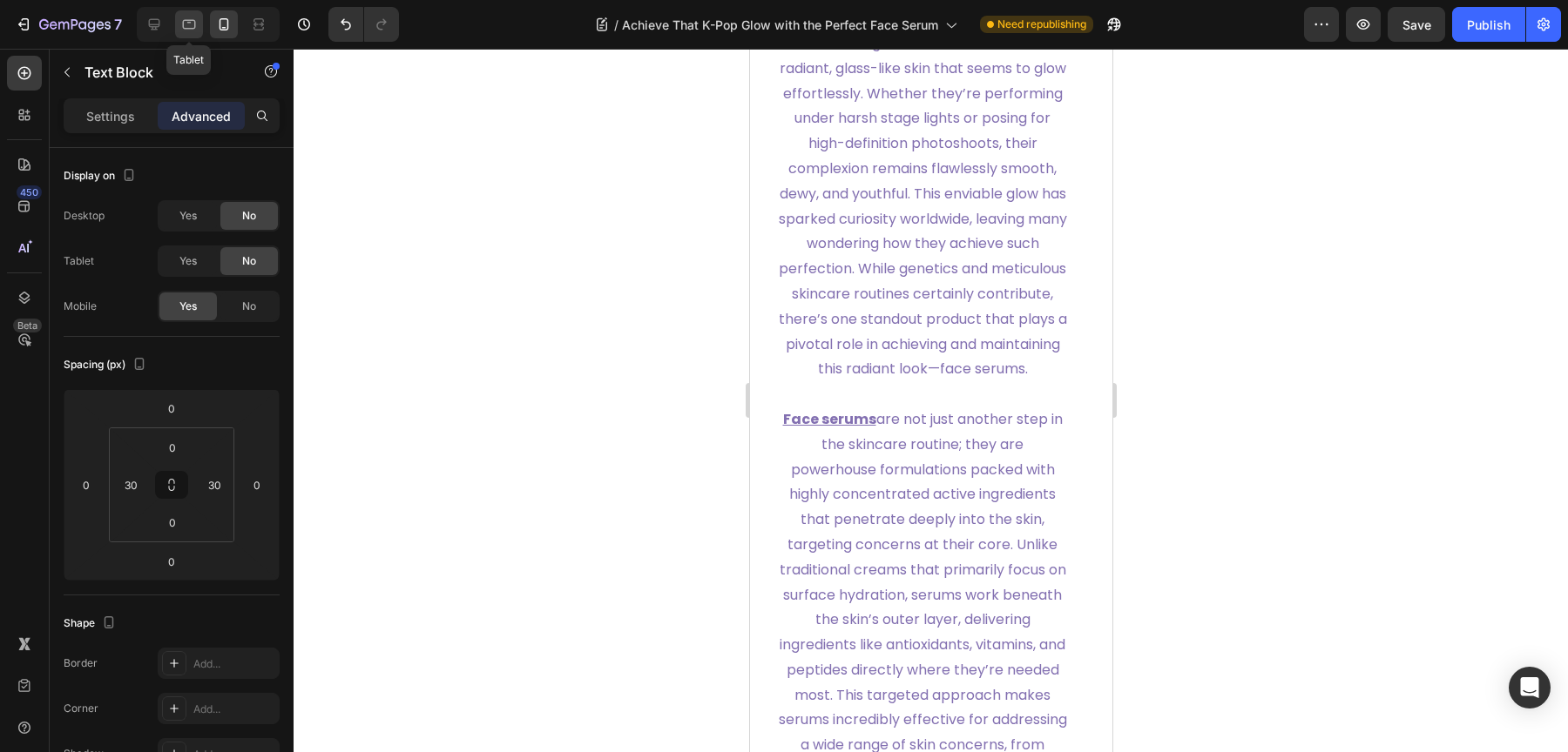
type input "40"
type input "0"
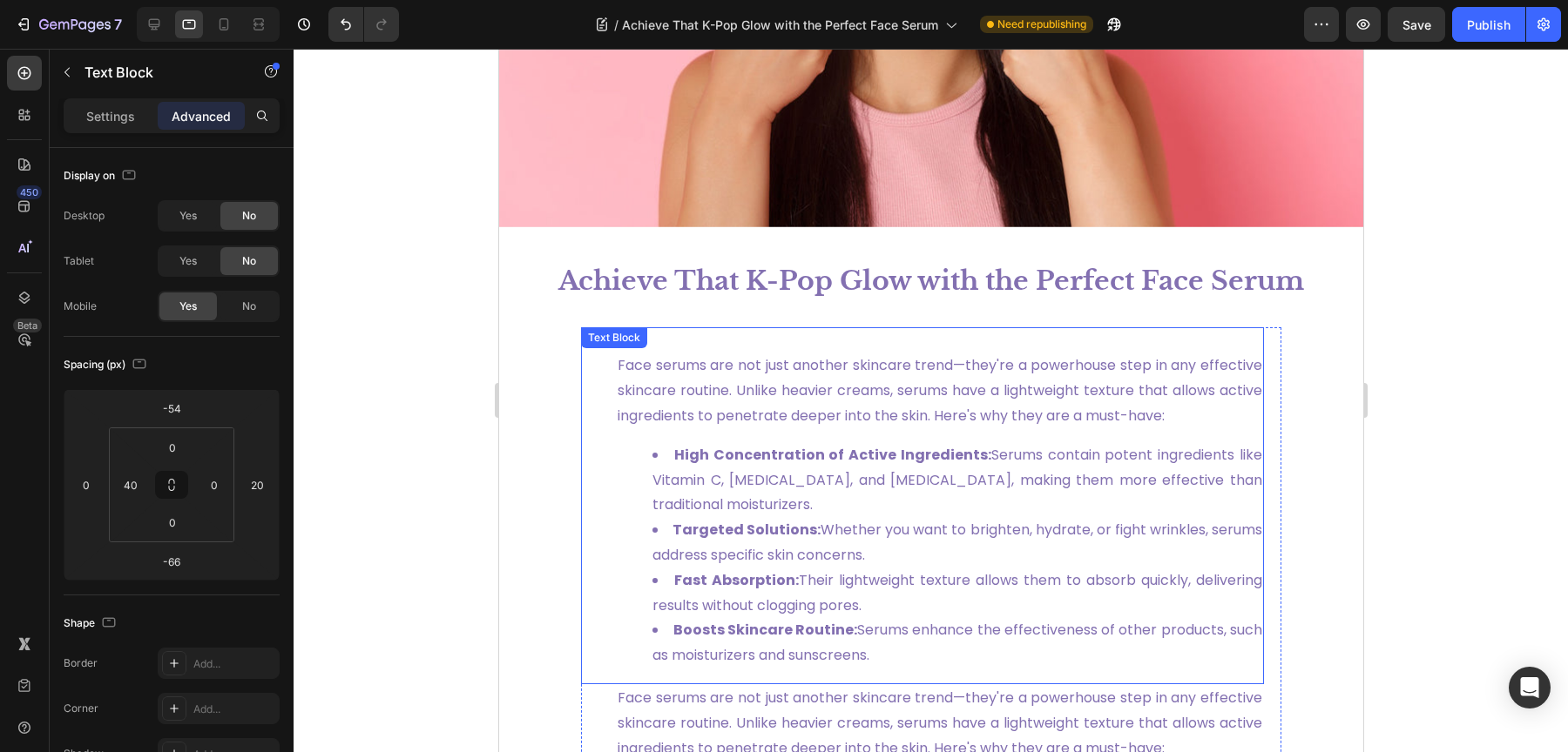
scroll to position [413, 0]
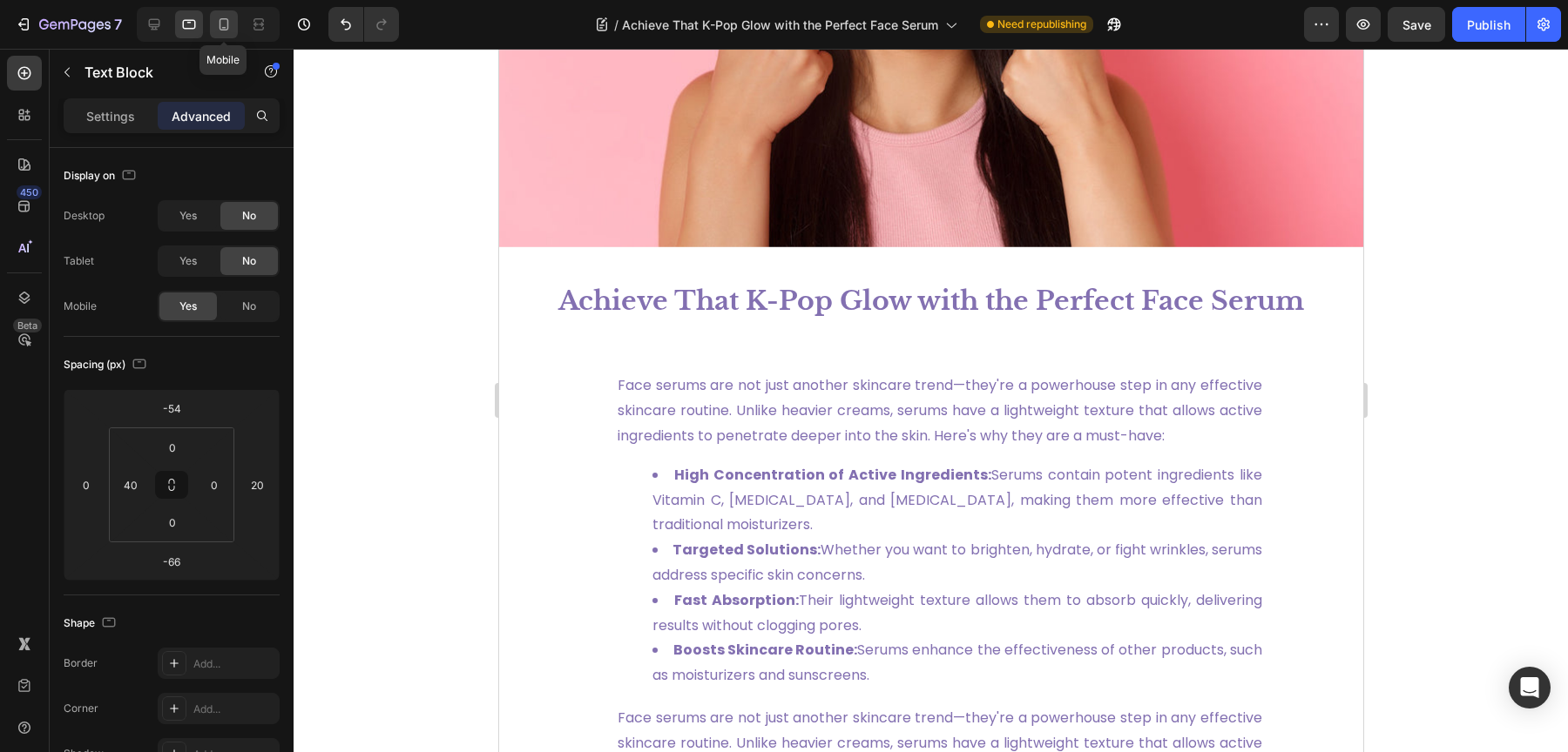
click at [221, 31] on icon at bounding box center [224, 25] width 18 height 18
type input "0"
type input "30"
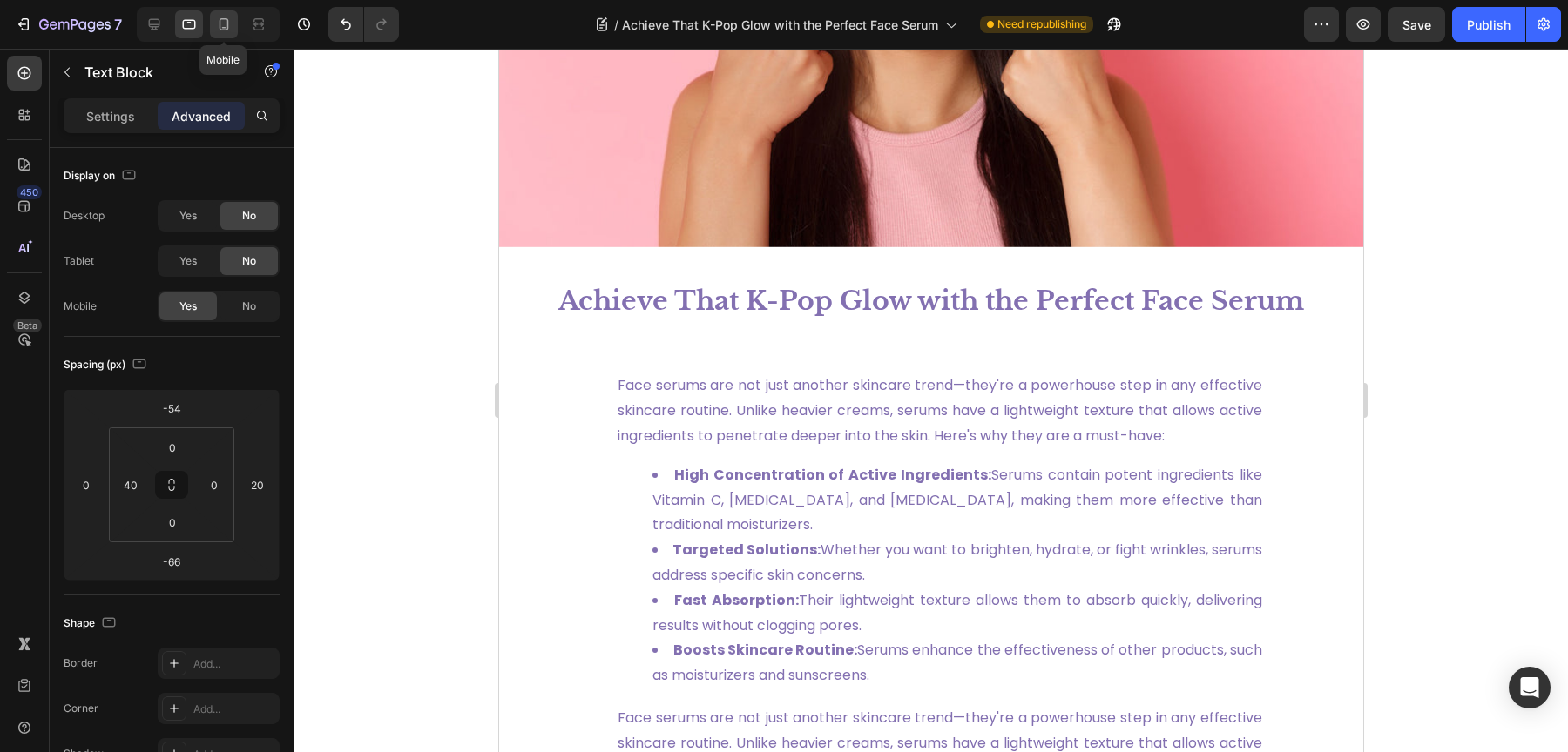
type input "30"
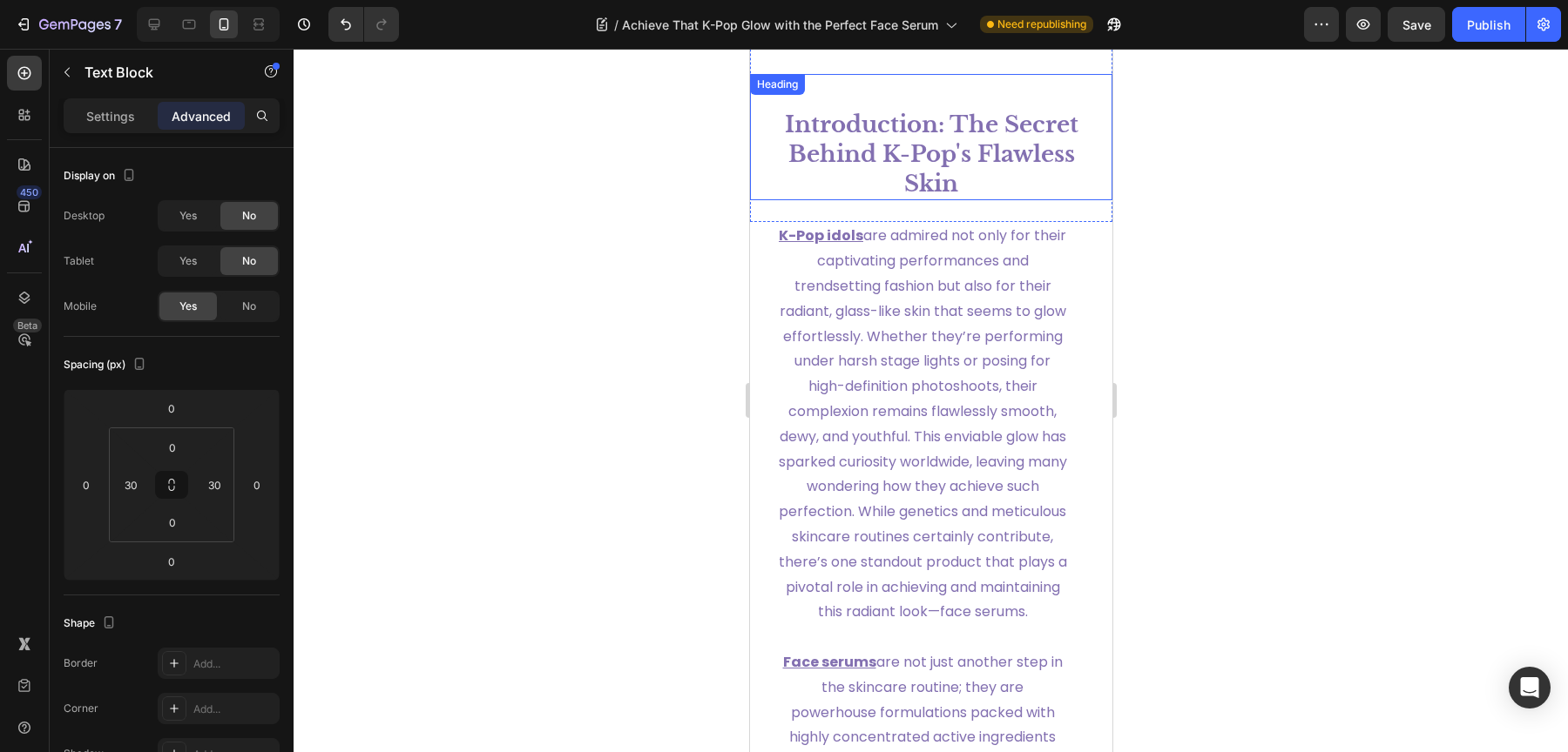
scroll to position [35, 0]
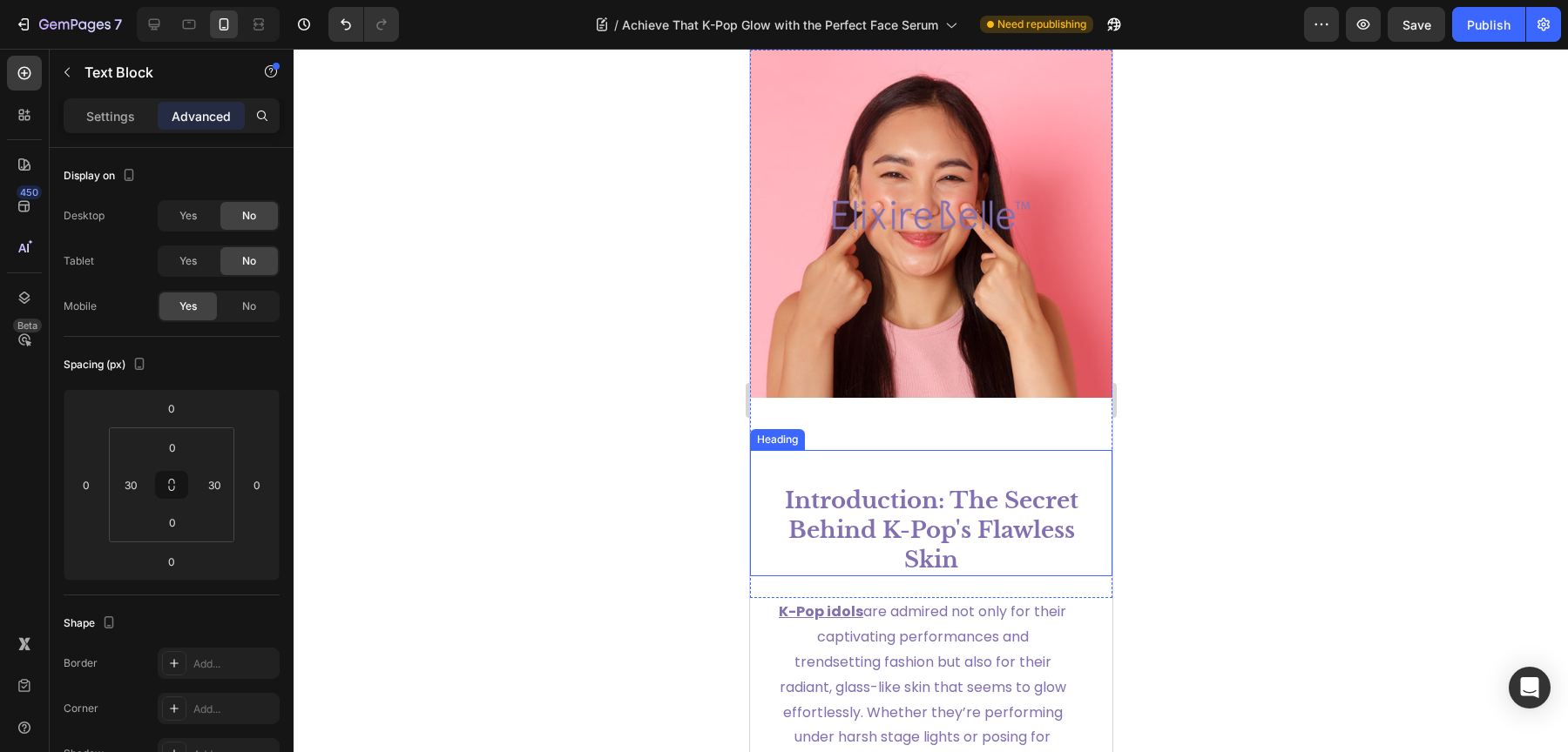
click at [953, 570] on h1 "Introduction: The Secret Behind K-Pop's Flawless Skin" at bounding box center [930, 531] width 310 height 92
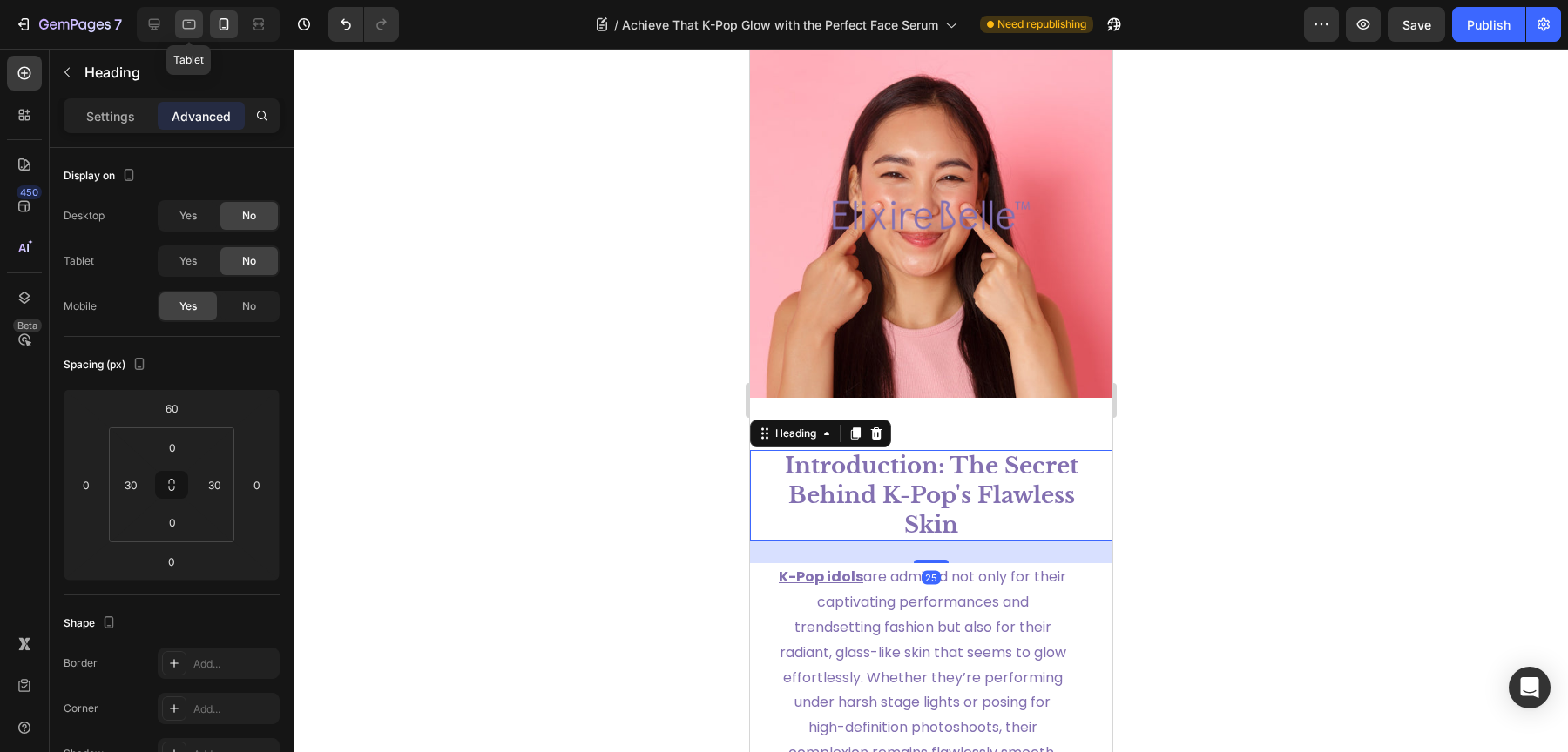
click at [185, 28] on icon at bounding box center [189, 25] width 18 height 18
type input "0"
type input "25"
type input "40"
type input "0"
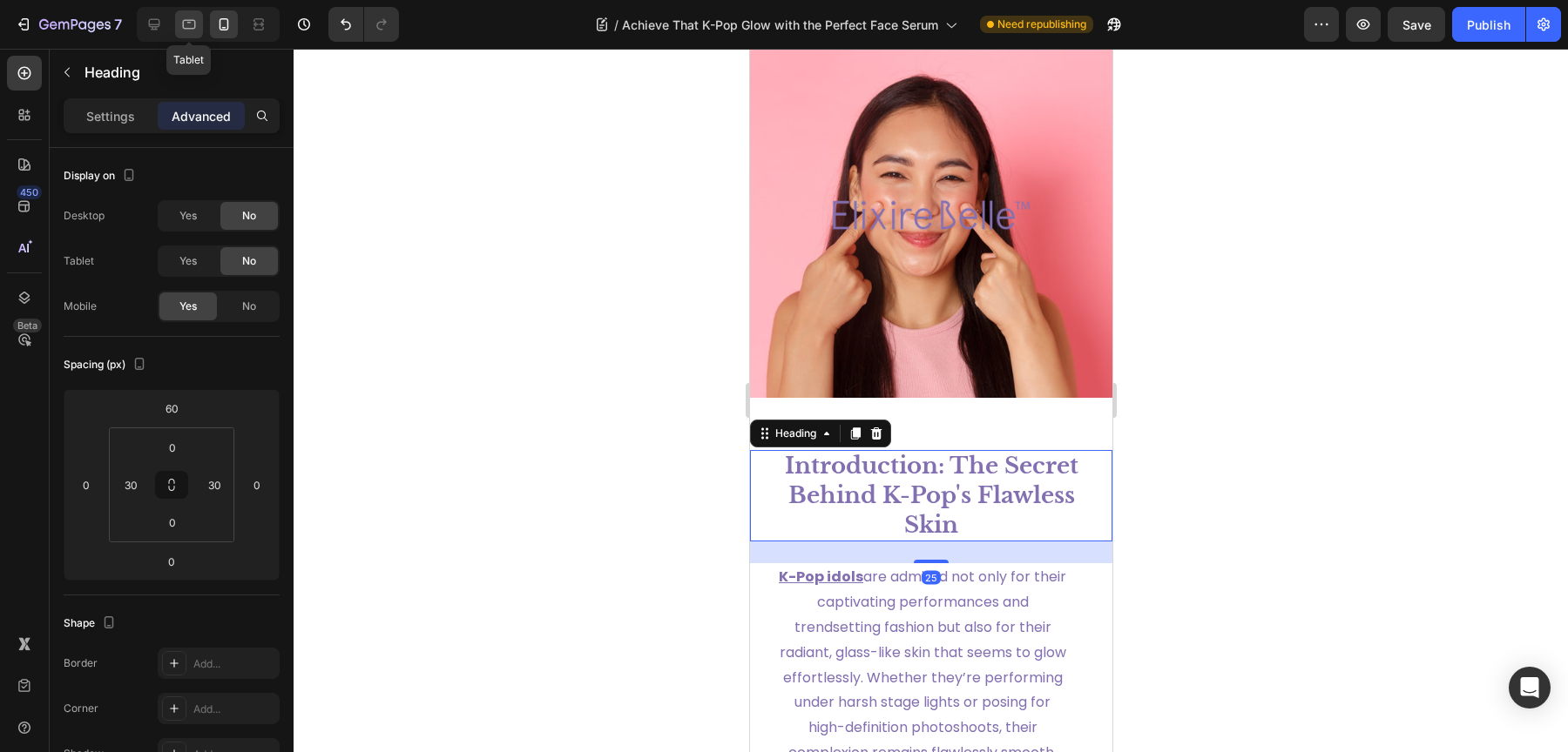
type input "0"
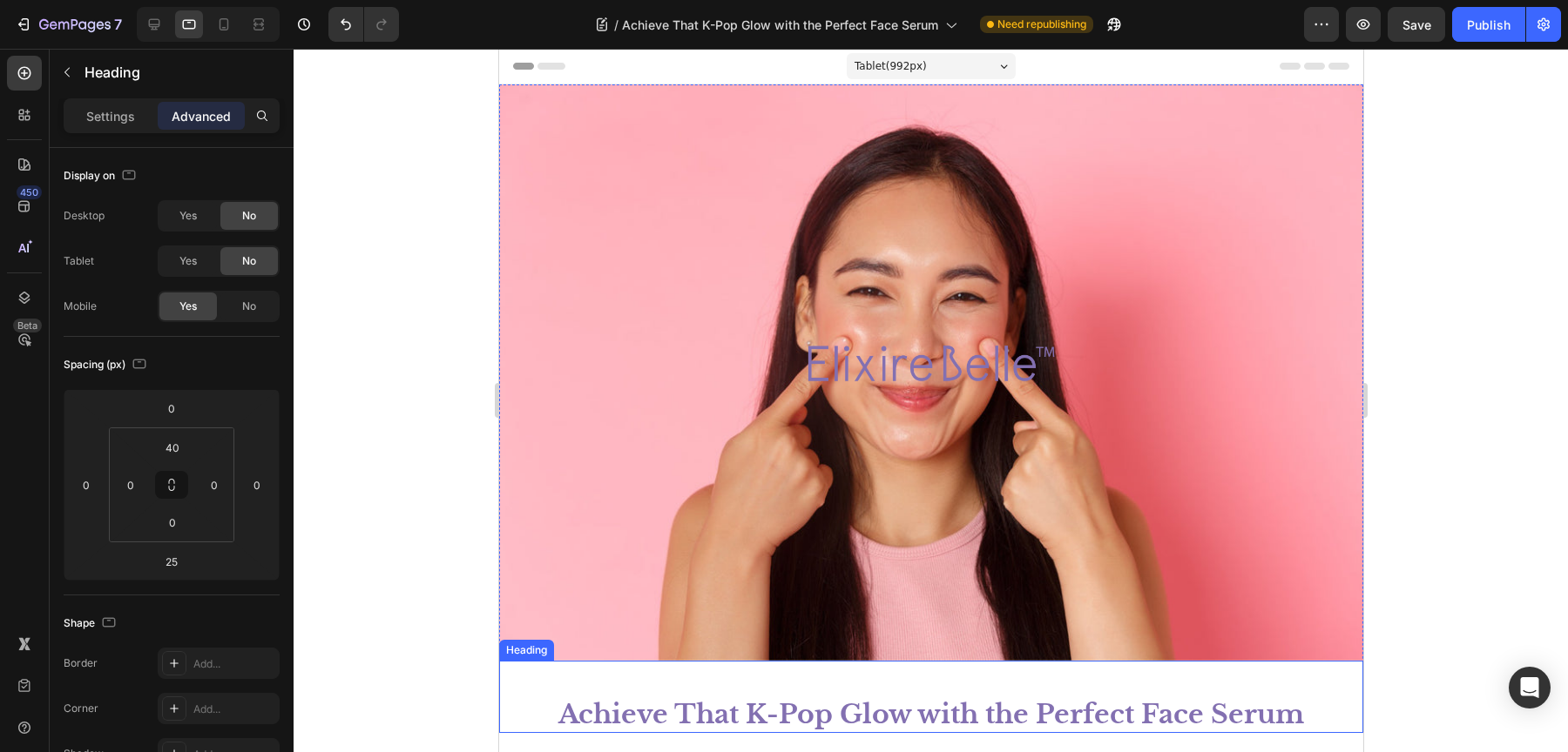
click at [867, 699] on h1 "Achieve That K-Pop Glow with the Perfect Face Serum" at bounding box center [930, 715] width 864 height 37
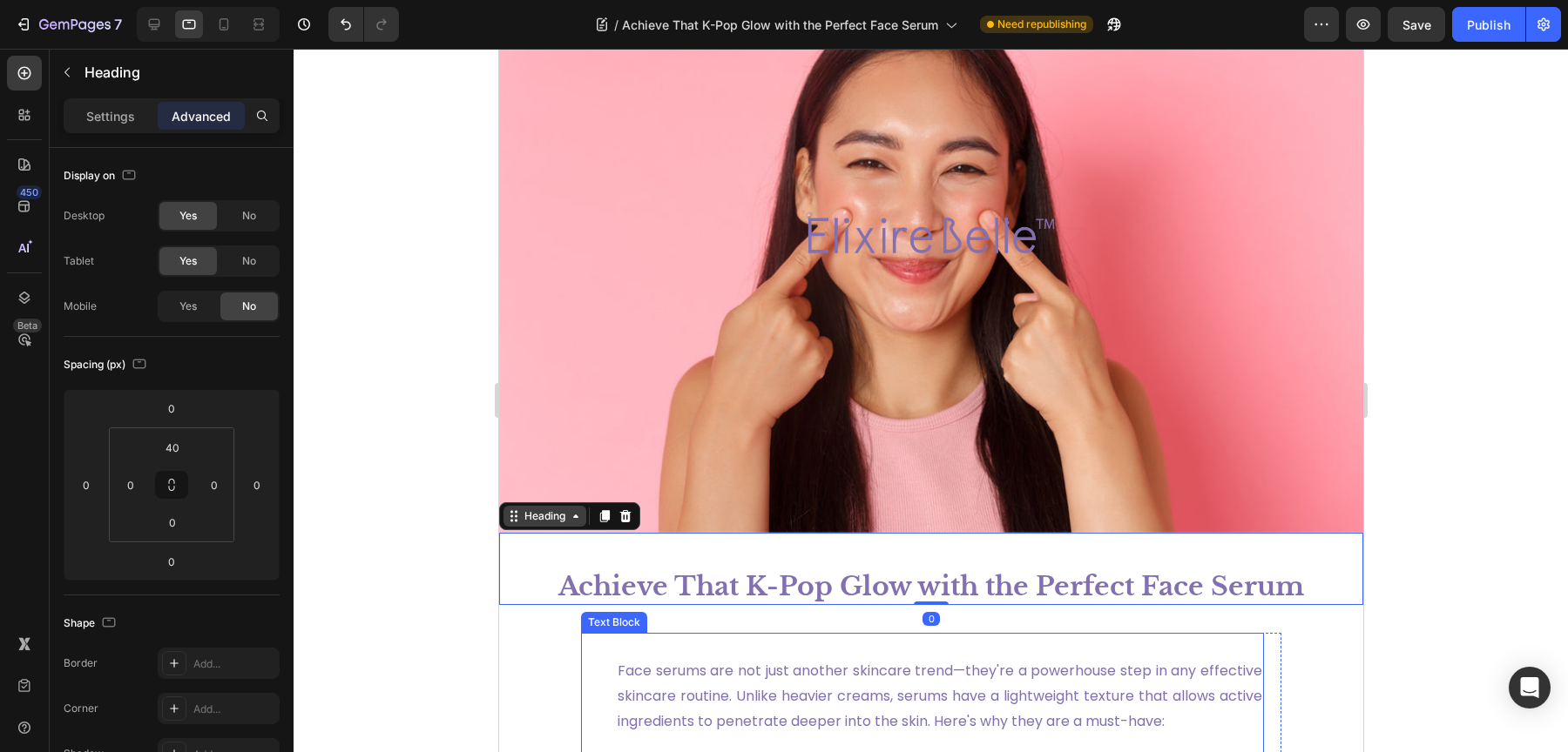
scroll to position [180, 0]
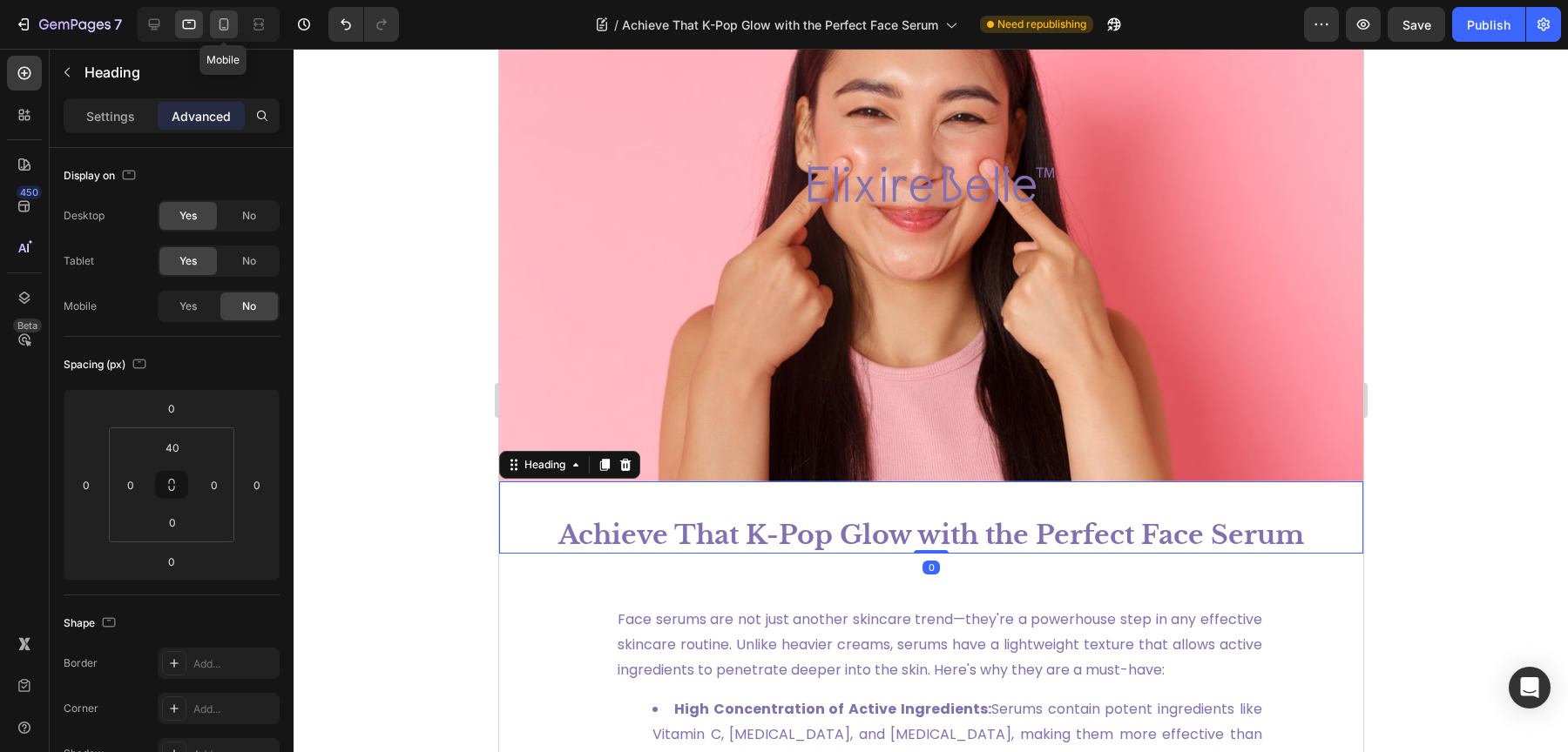
click at [233, 20] on div at bounding box center [223, 24] width 28 height 28
type input "60"
type input "0"
type input "30"
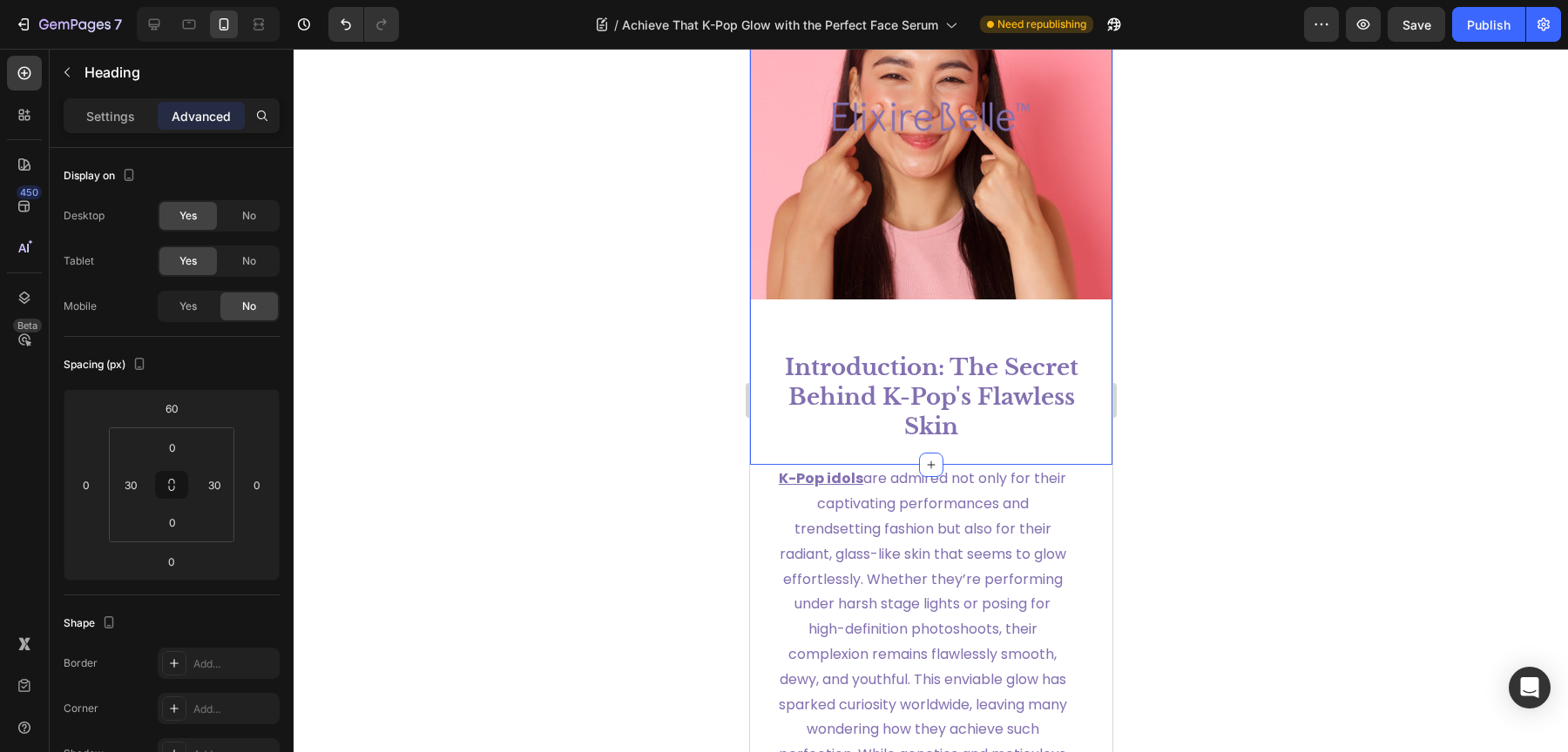
scroll to position [118, 0]
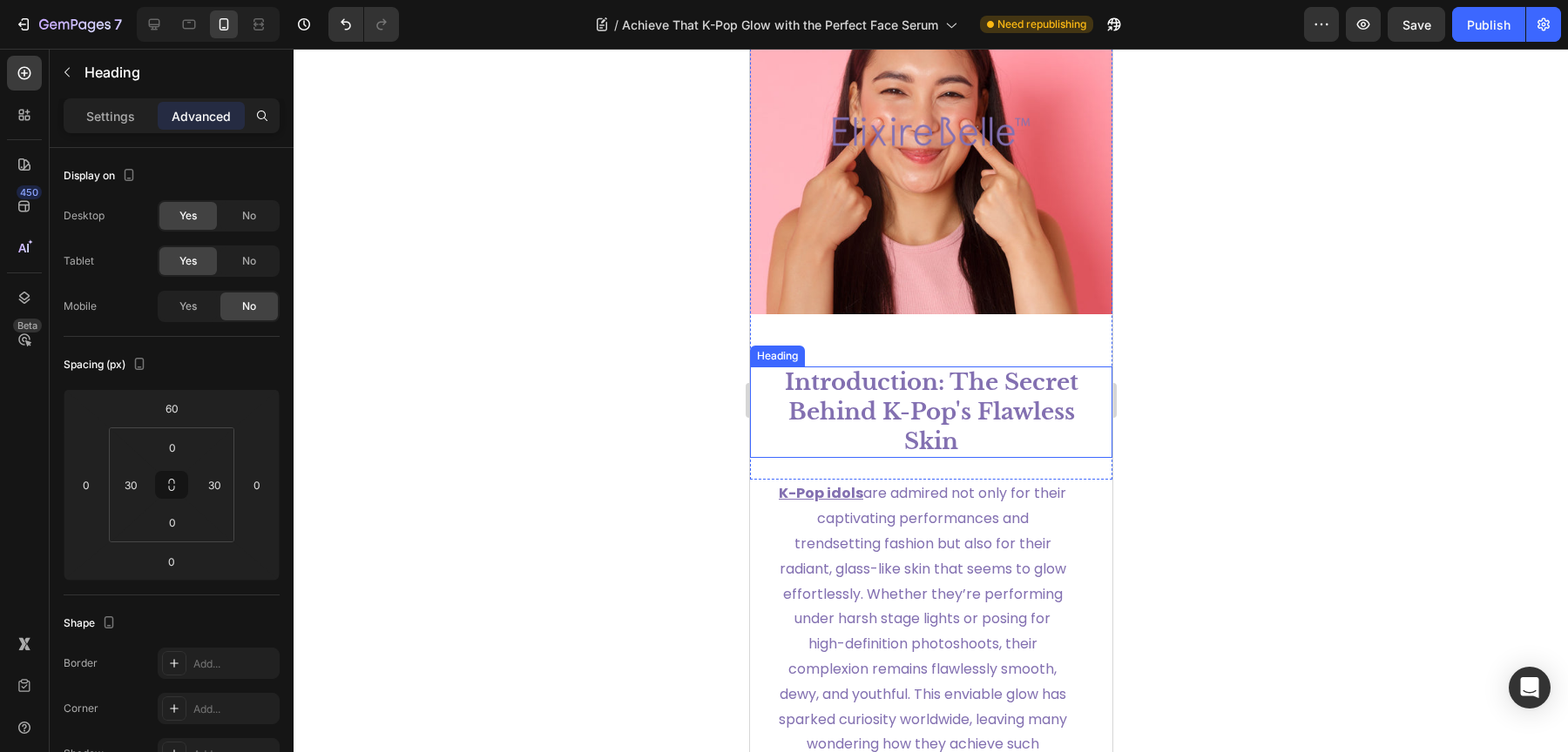
click at [914, 408] on h1 "Introduction: The Secret Behind K-Pop's Flawless Skin" at bounding box center [930, 412] width 310 height 92
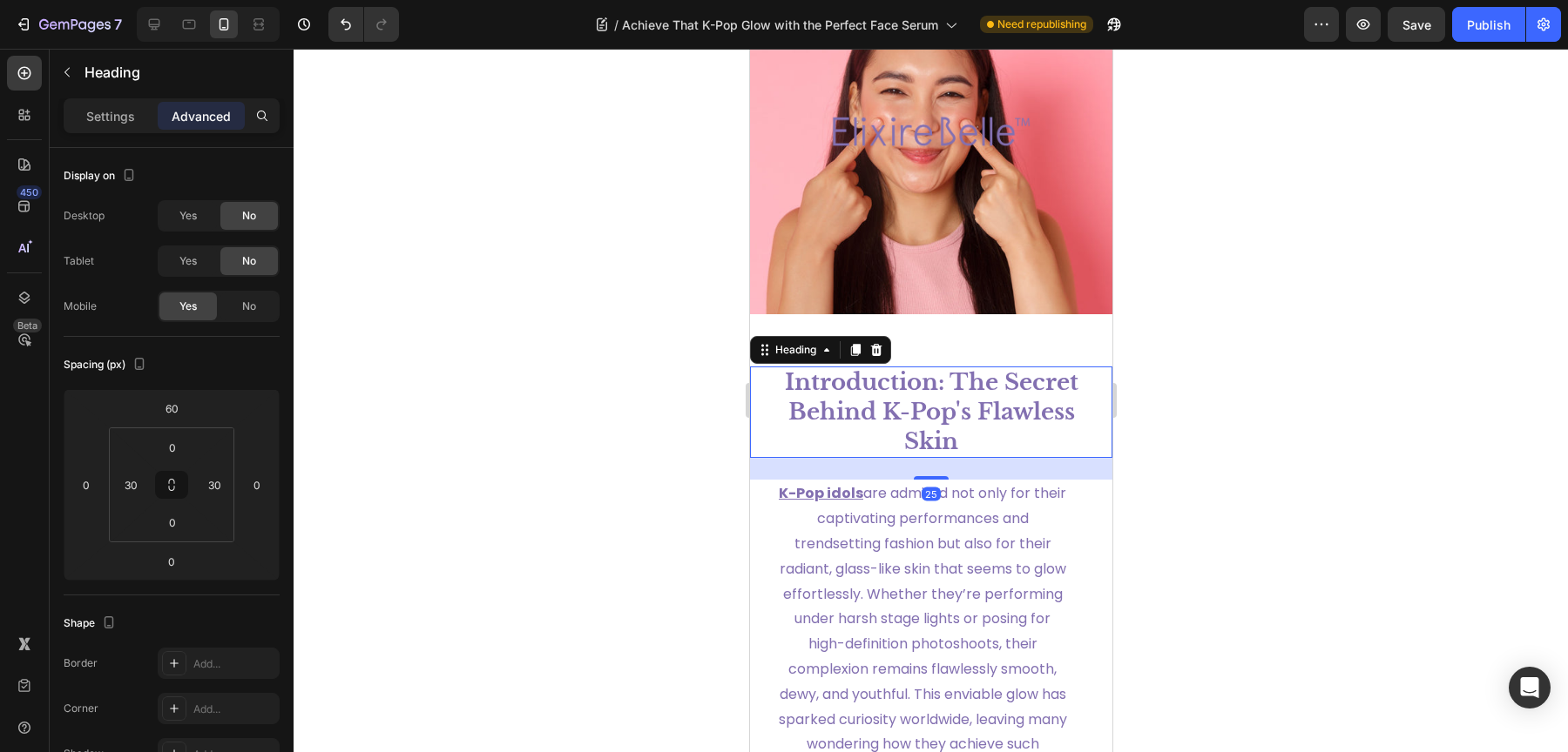
click at [914, 408] on h1 "Introduction: The Secret Behind K-Pop's Flawless Skin" at bounding box center [930, 412] width 310 height 92
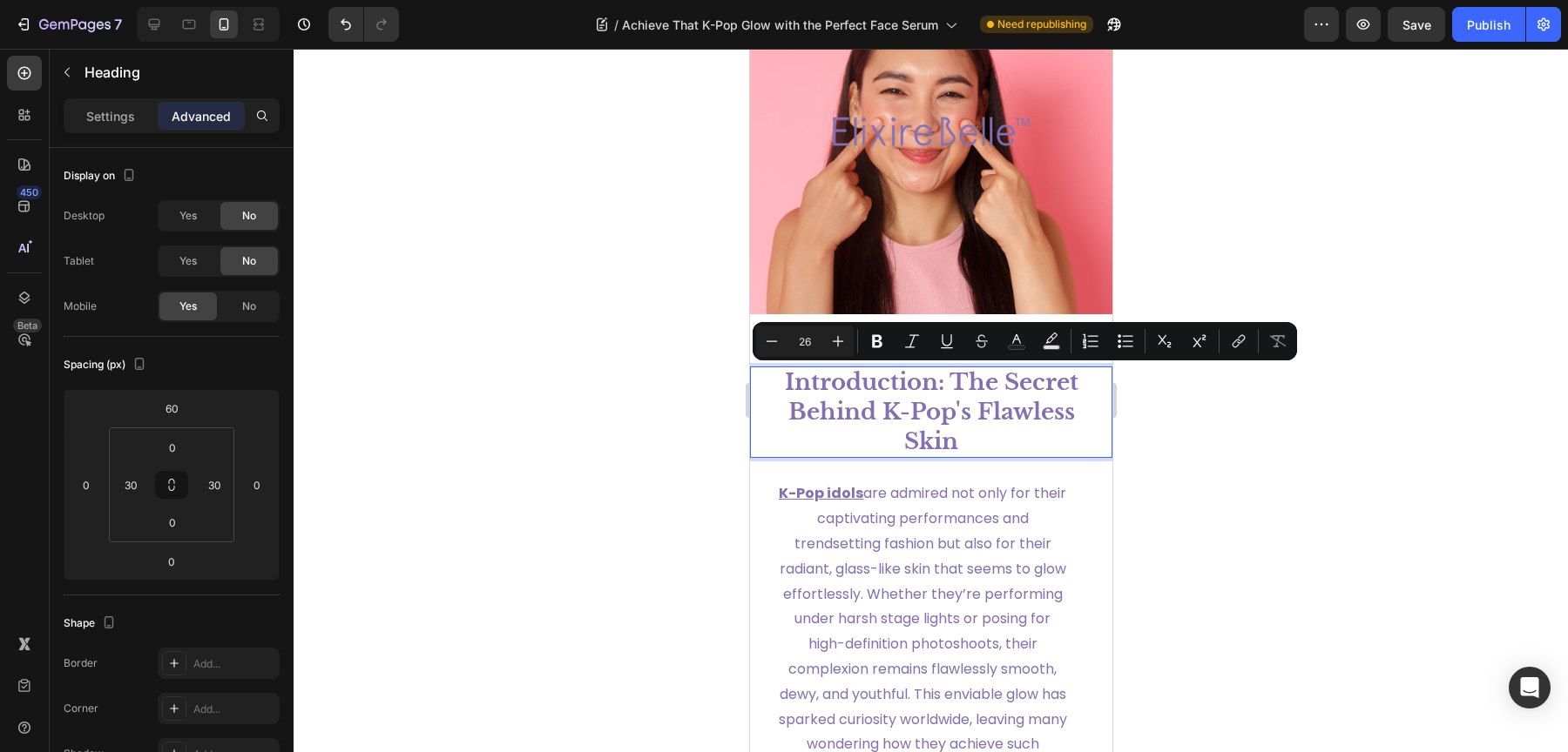
click at [914, 408] on p "Introduction: The Secret Behind K-Pop's Flawless Skin" at bounding box center [930, 412] width 307 height 88
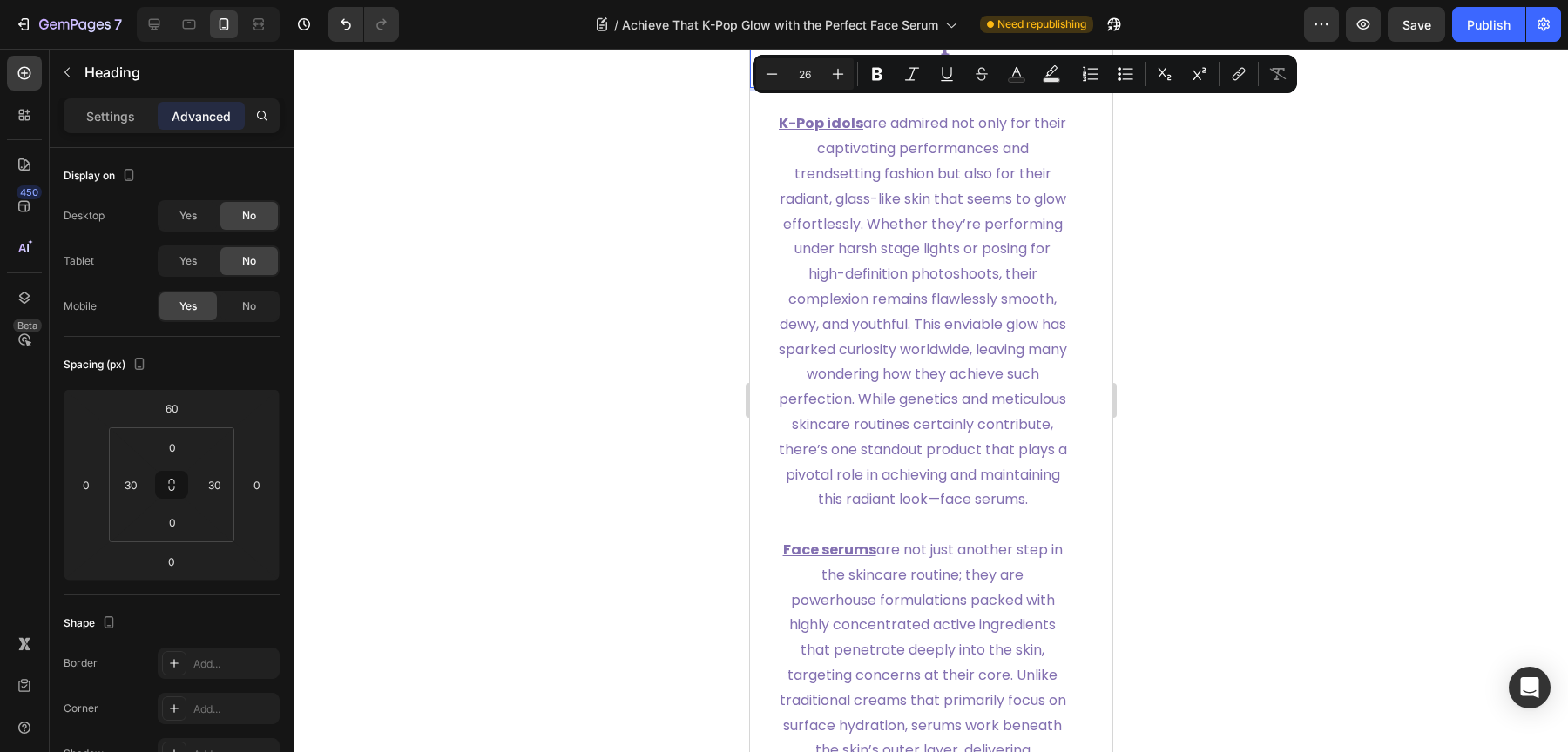
type input "16"
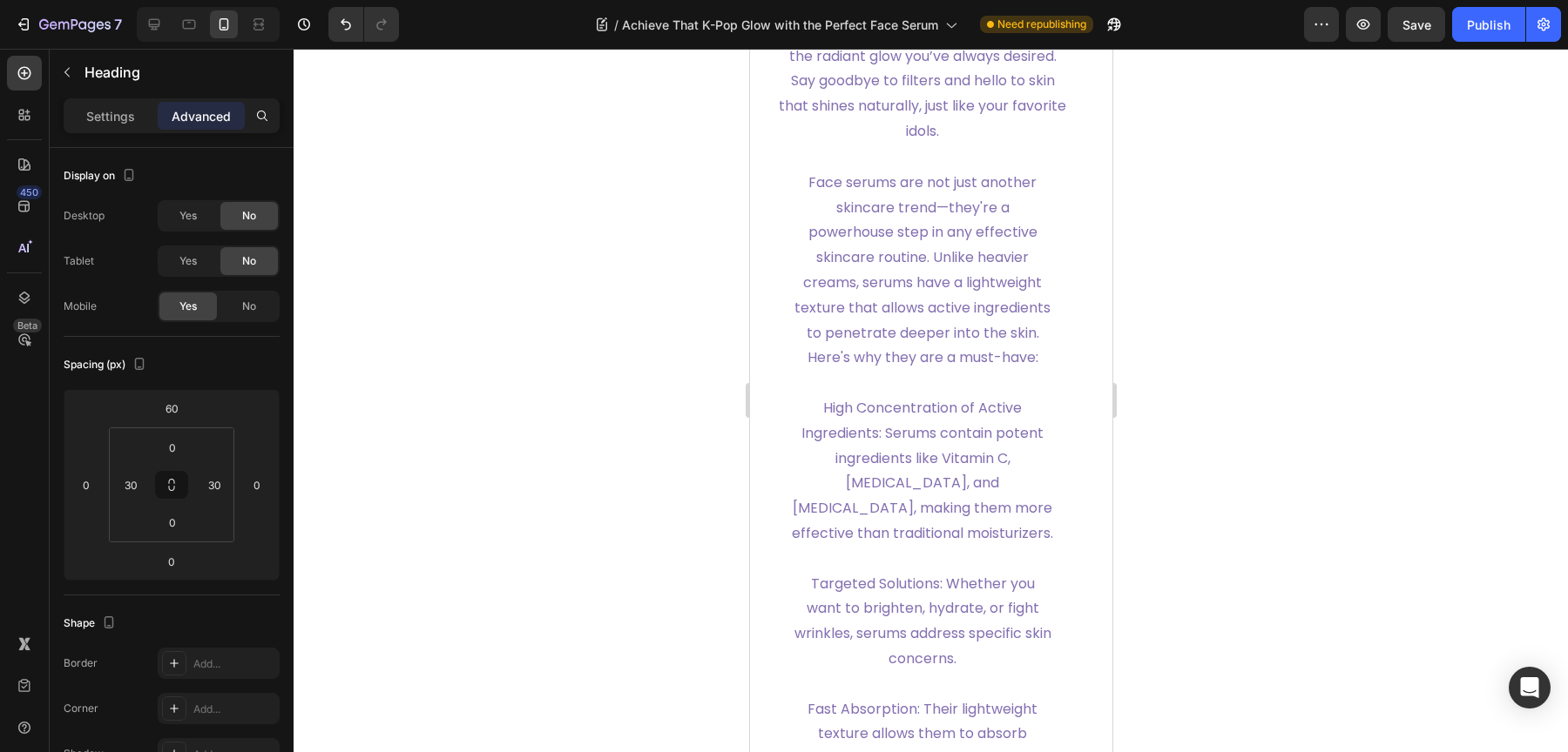
scroll to position [1816, 0]
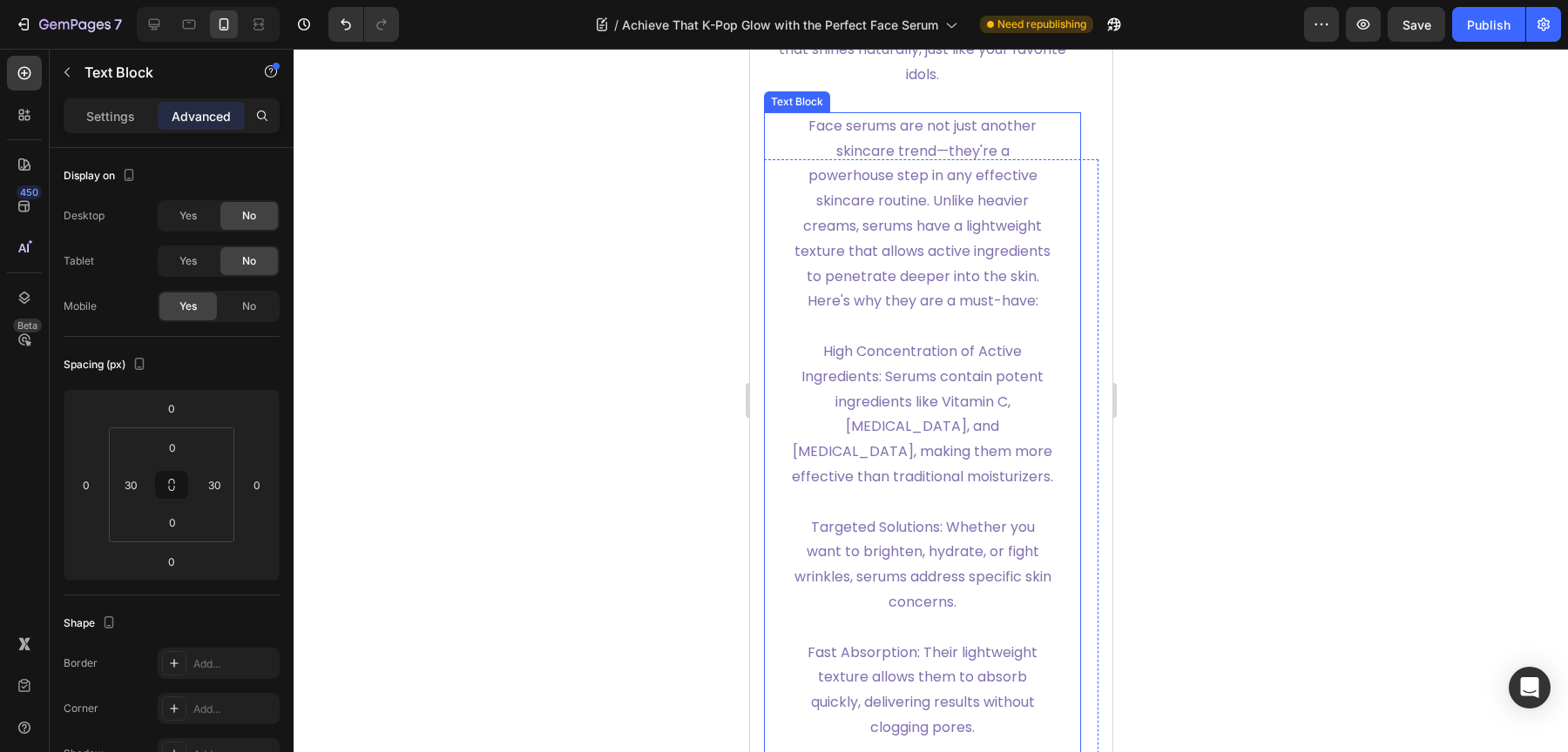
click at [912, 312] on span "Face serums are not just another skincare trend—they're a powerhouse step in an…" at bounding box center [921, 213] width 256 height 196
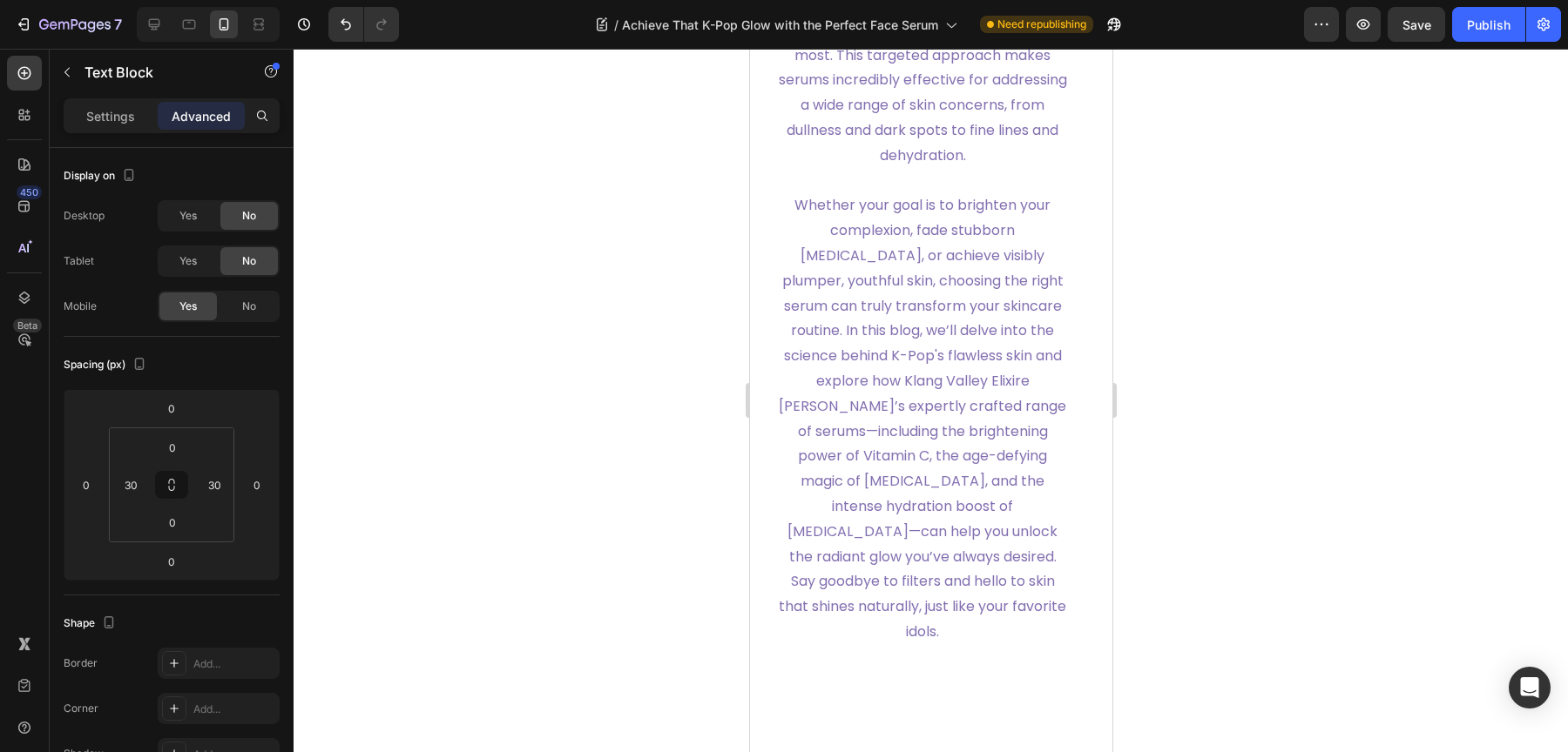
scroll to position [1282, 0]
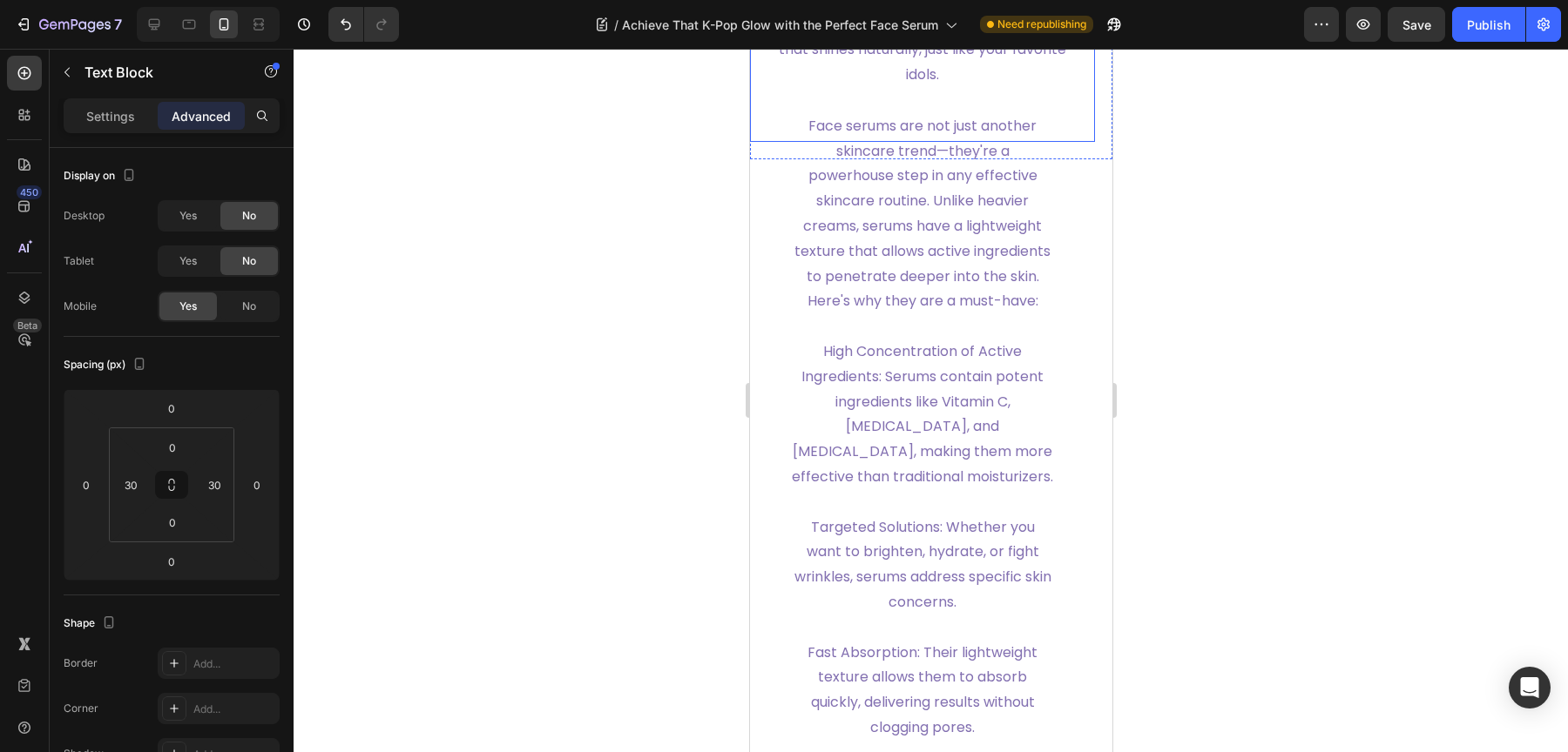
click at [990, 426] on p "High Concentration of Active Ingredients: Serums contain potent ingredients lik…" at bounding box center [921, 403] width 261 height 176
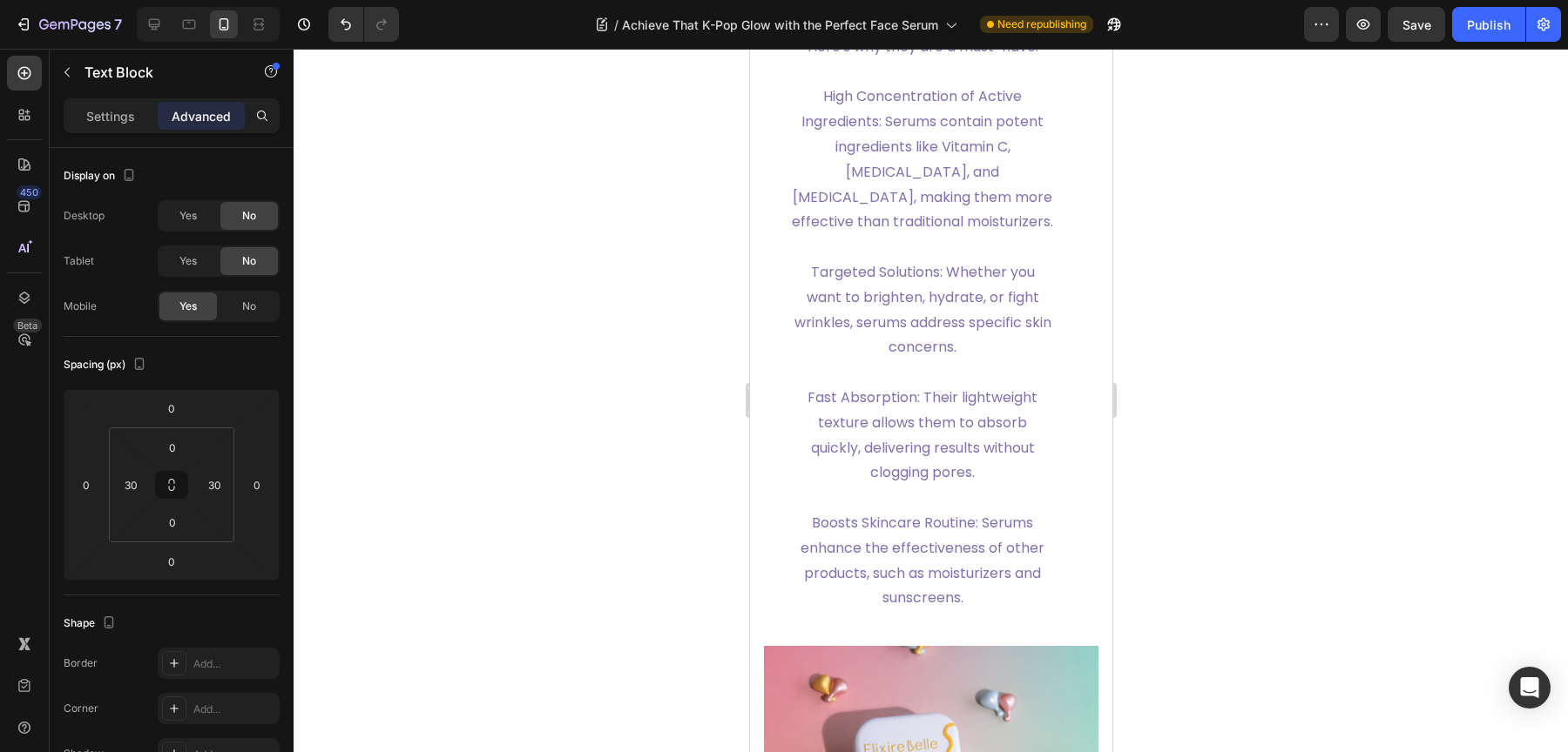
scroll to position [2152, 0]
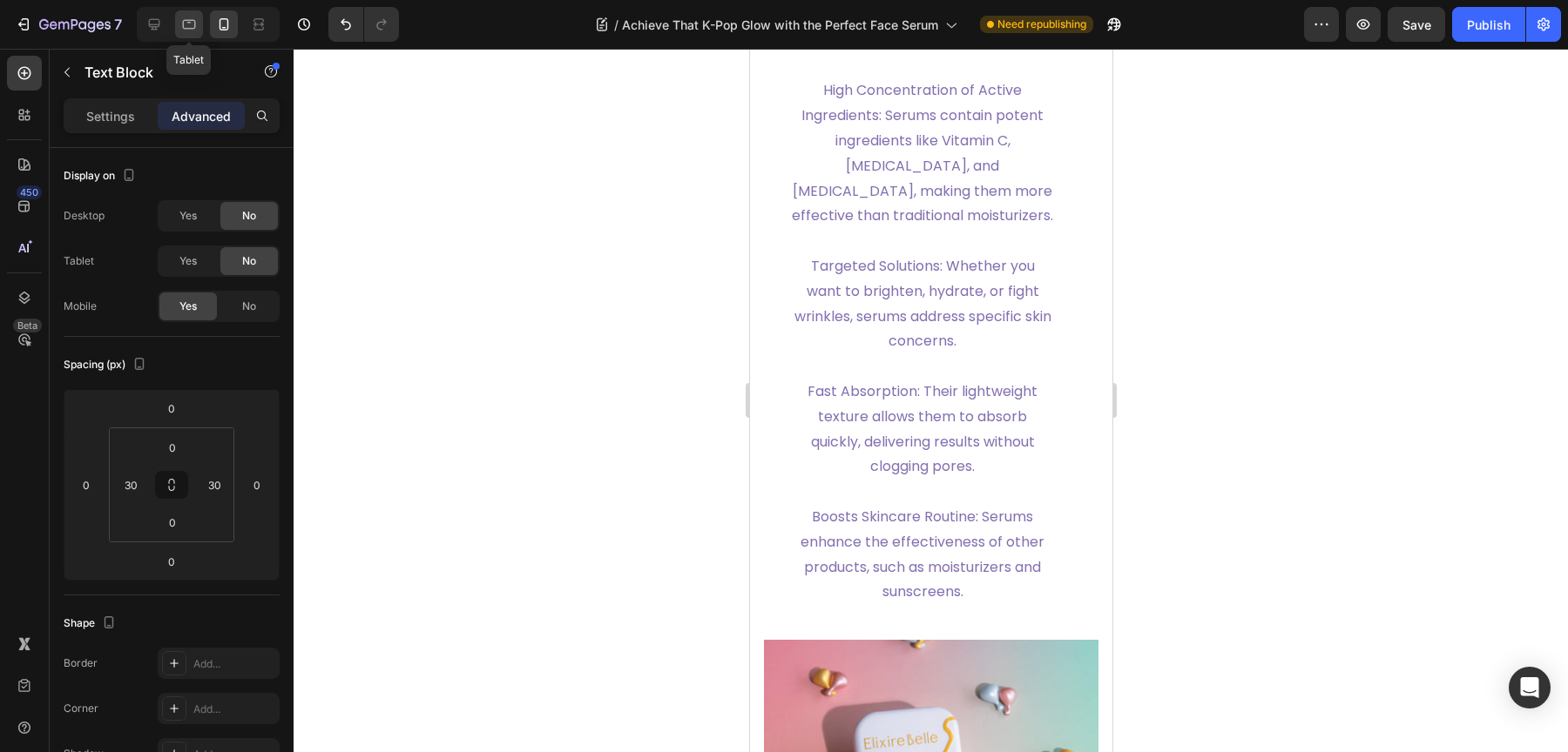
click at [187, 30] on icon at bounding box center [189, 25] width 18 height 18
type input "-54"
type input "-66"
type input "20"
type input "40"
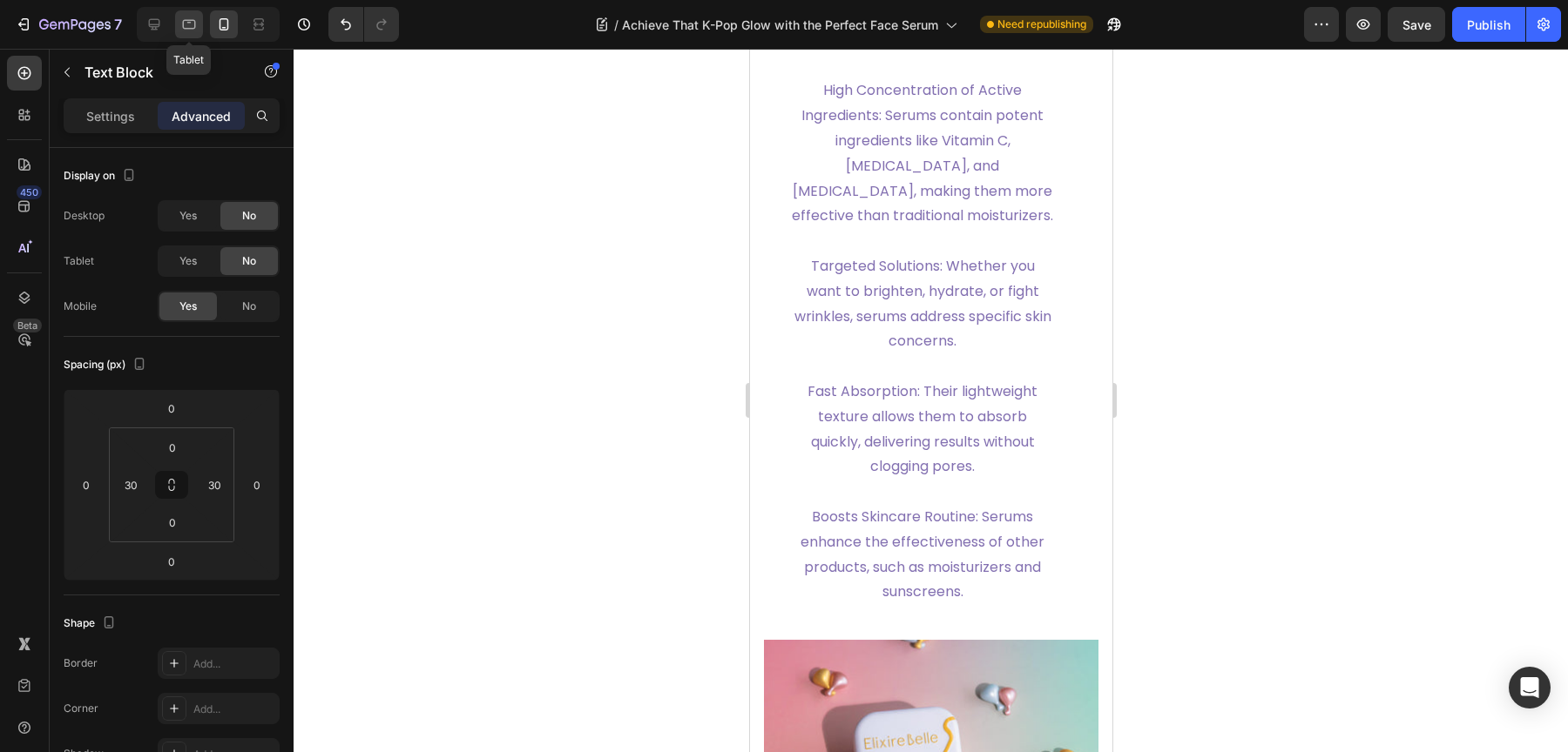
type input "0"
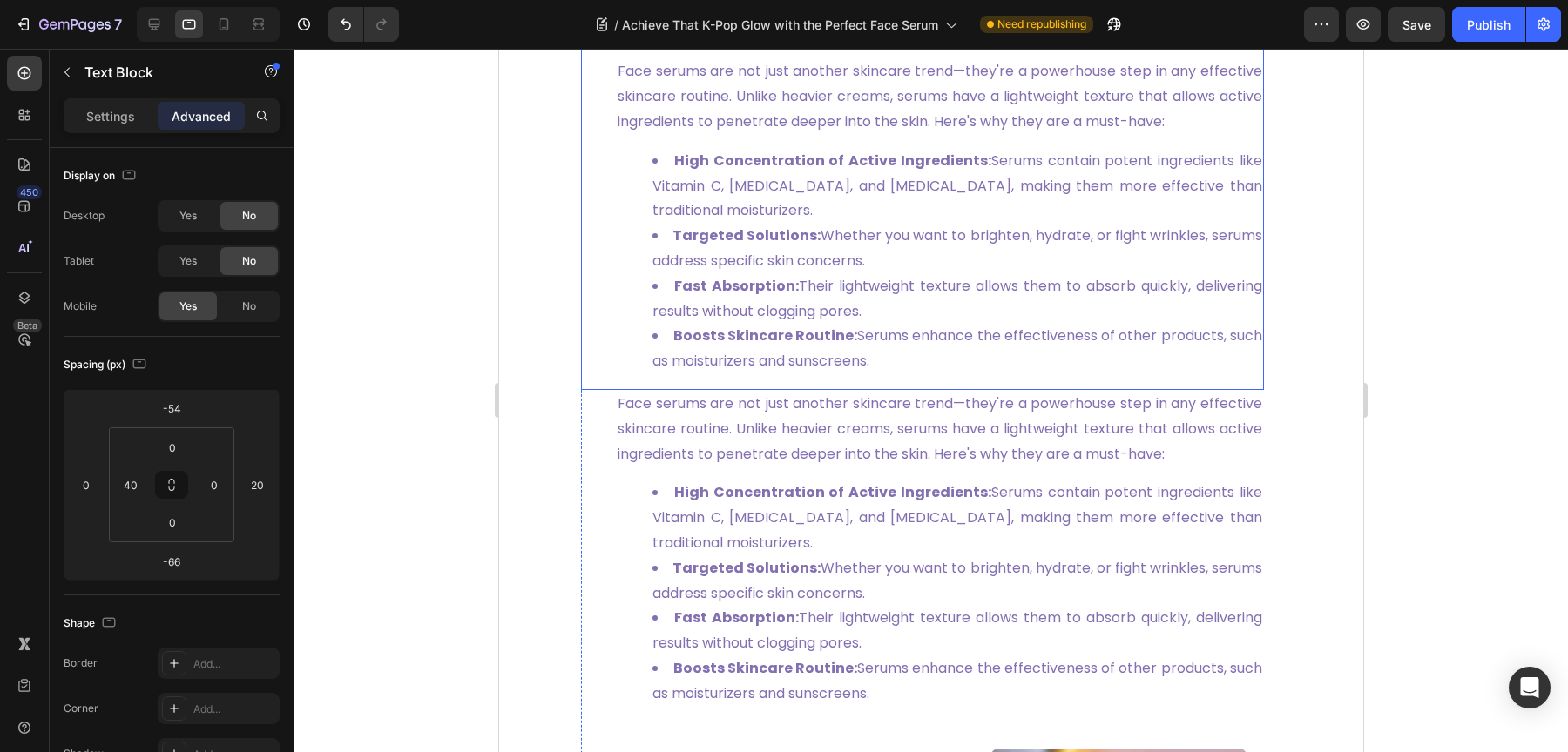
scroll to position [732, 0]
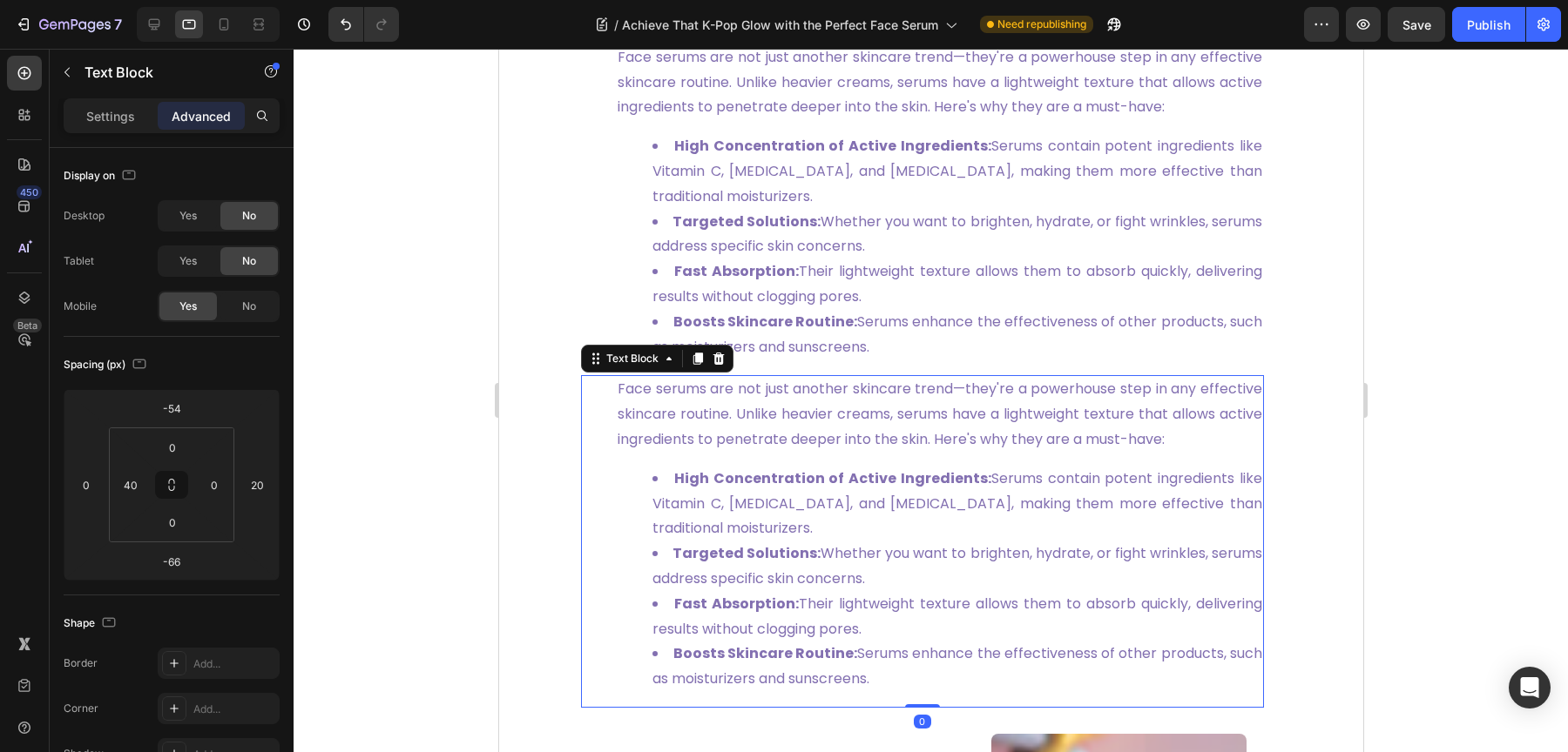
click at [795, 452] on p "Face serums are not just another skincare trend—they're a powerhouse step in an…" at bounding box center [938, 414] width 645 height 75
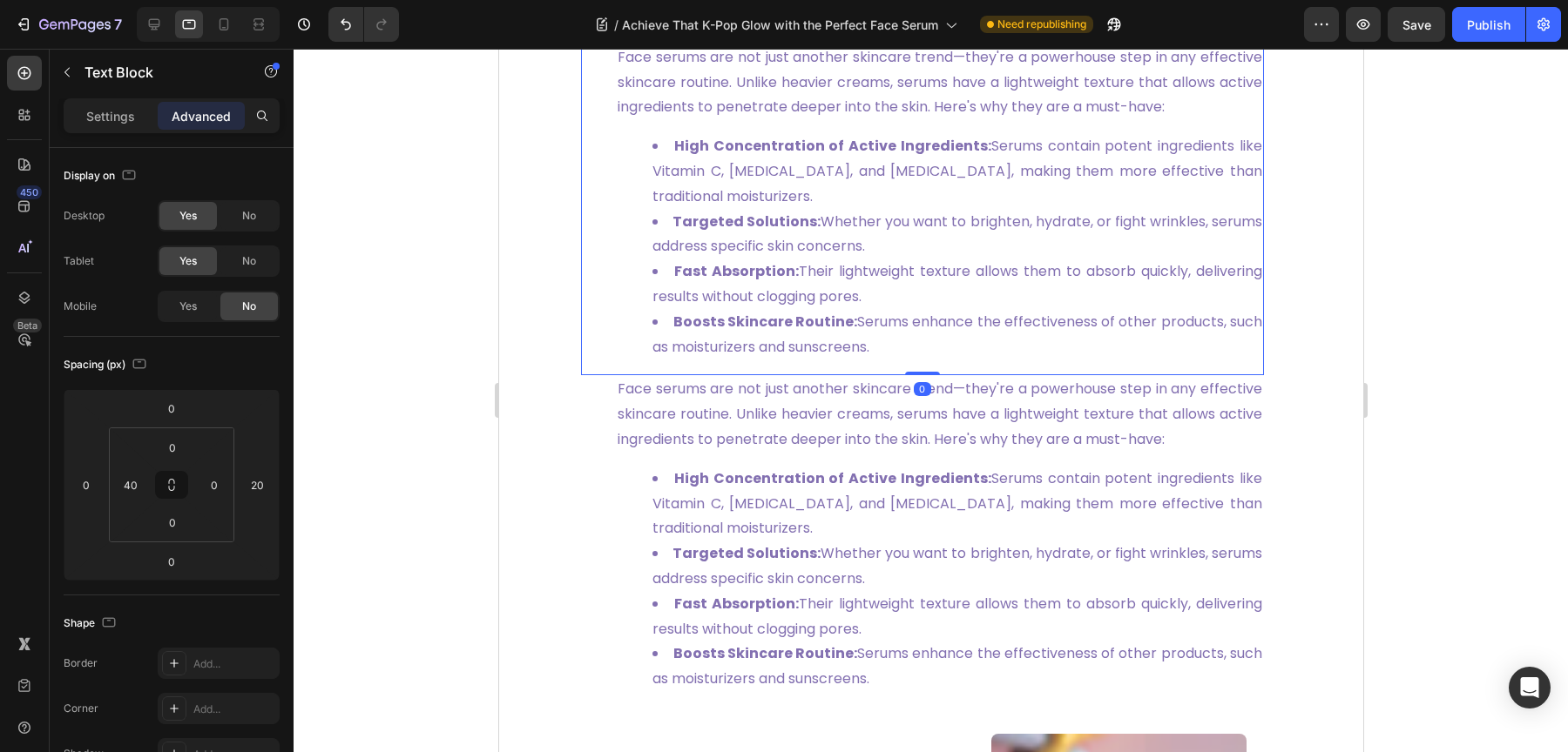
click at [711, 232] on strong "Targeted Solutions:" at bounding box center [745, 221] width 148 height 20
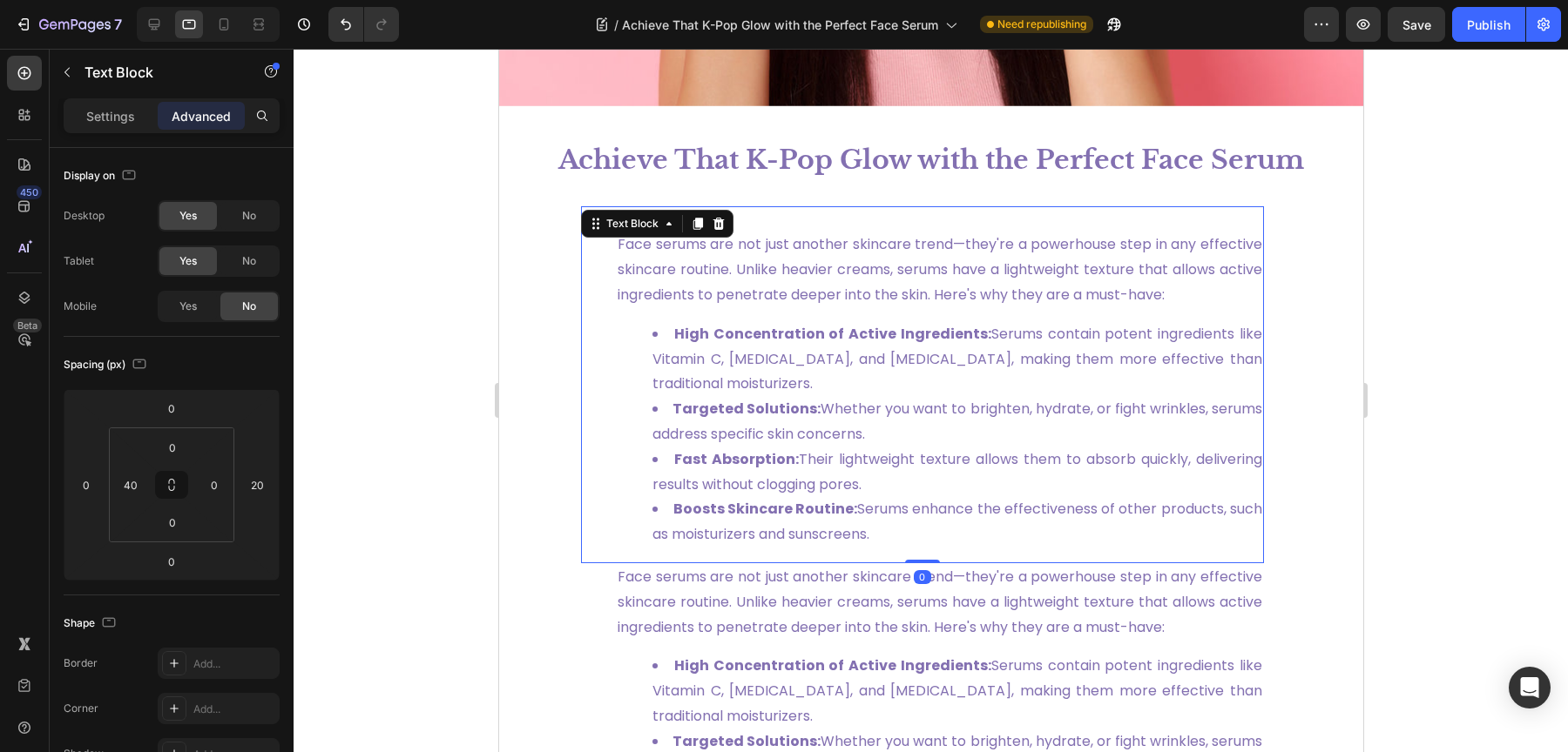
scroll to position [553, 0]
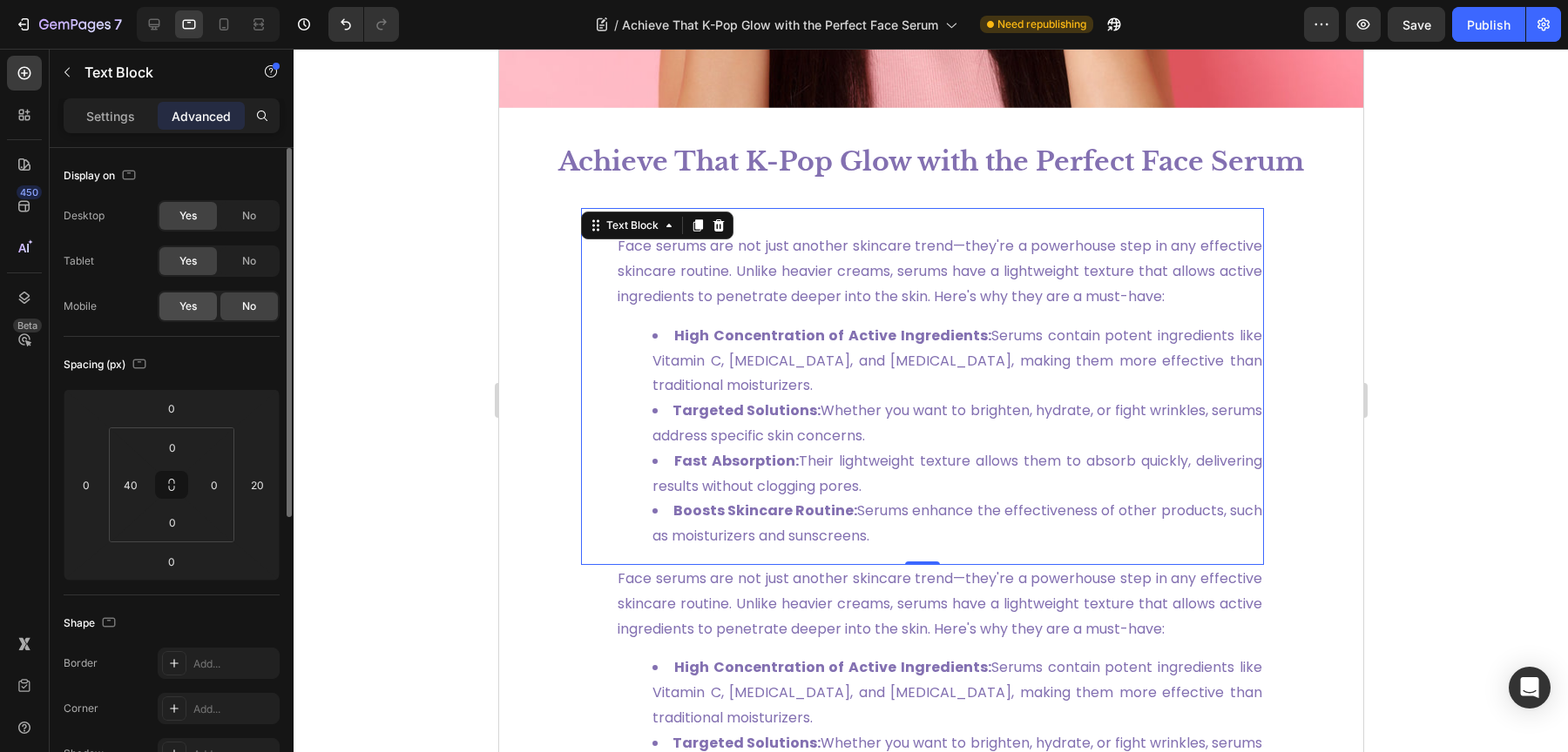
click at [204, 316] on div "Yes" at bounding box center [188, 306] width 58 height 28
click at [263, 264] on div "No" at bounding box center [249, 260] width 58 height 28
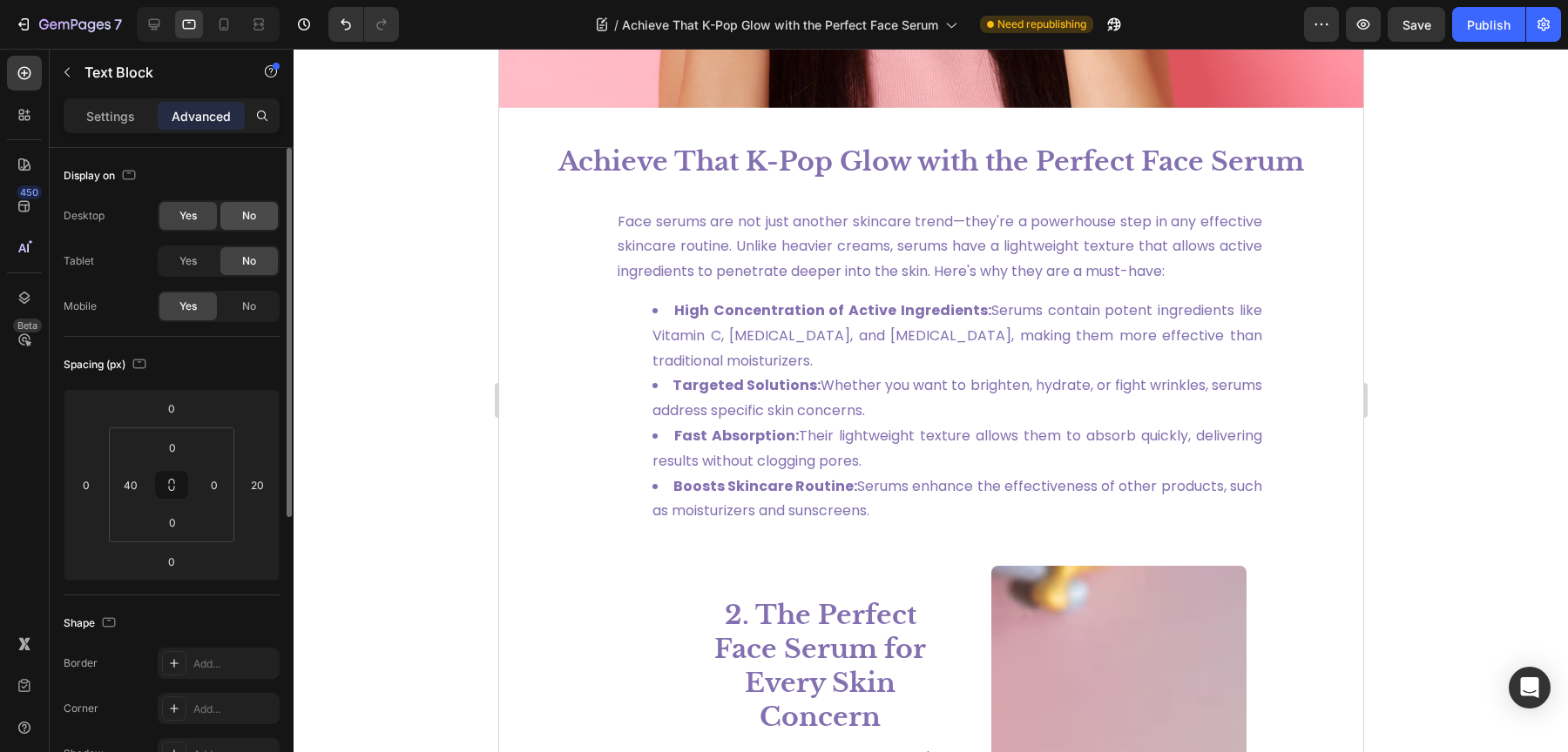
click at [245, 217] on span "No" at bounding box center [249, 216] width 14 height 16
click at [232, 38] on div at bounding box center [208, 24] width 143 height 35
click at [220, 23] on icon at bounding box center [224, 25] width 18 height 18
type input "0"
type input "30"
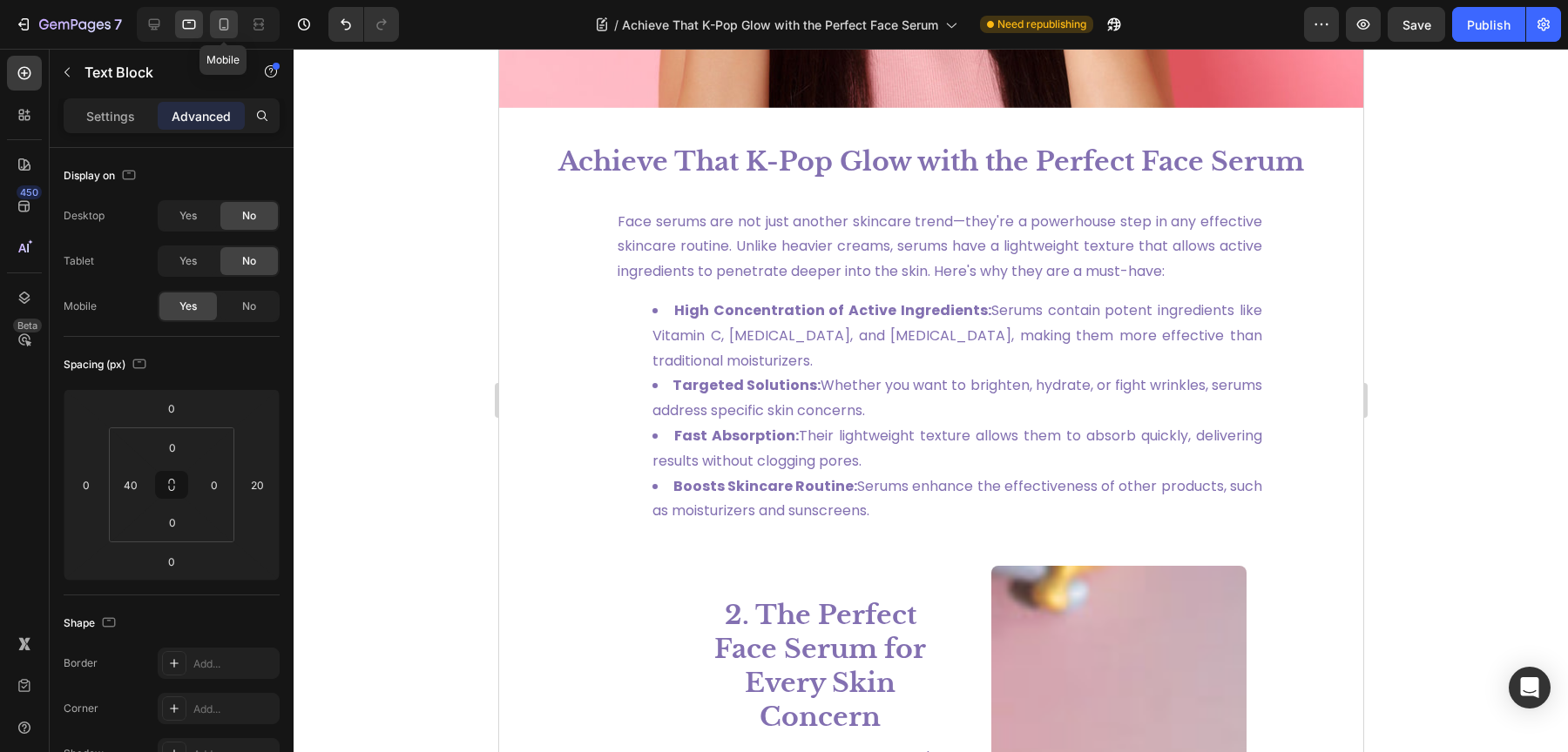
type input "30"
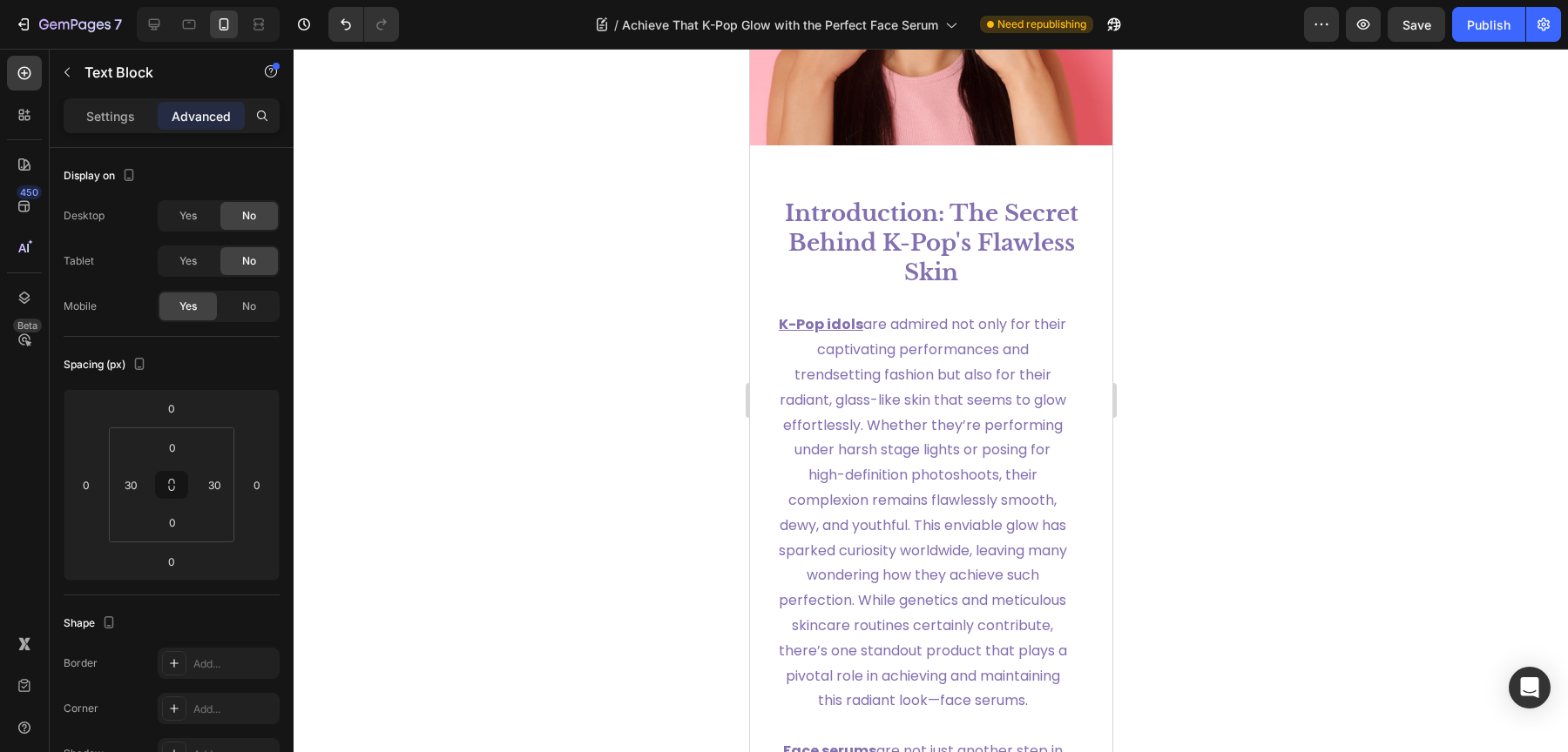
scroll to position [250, 0]
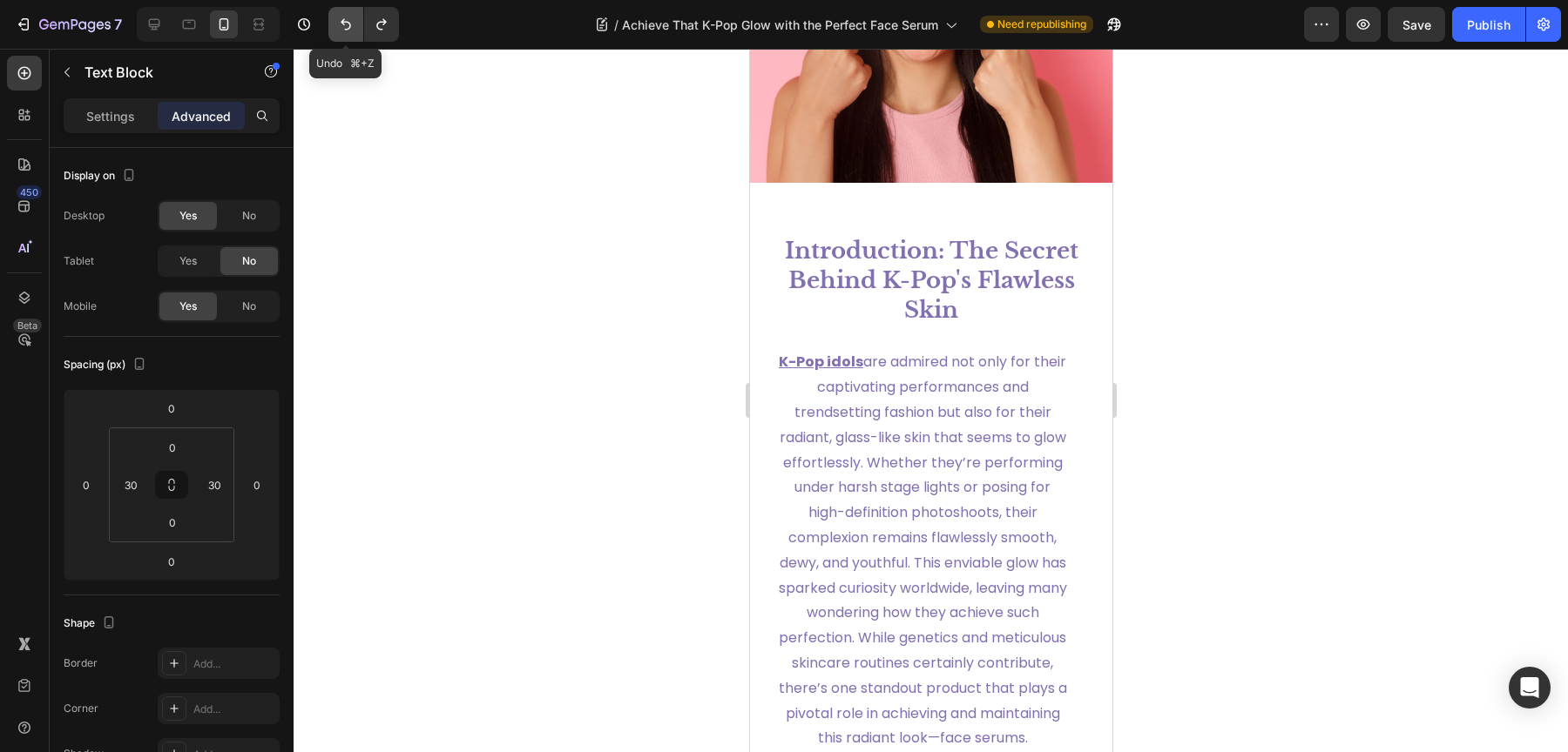
click at [329, 28] on button "Undo/Redo" at bounding box center [345, 24] width 35 height 35
click at [184, 29] on icon at bounding box center [189, 25] width 18 height 18
type input "20"
type input "40"
type input "0"
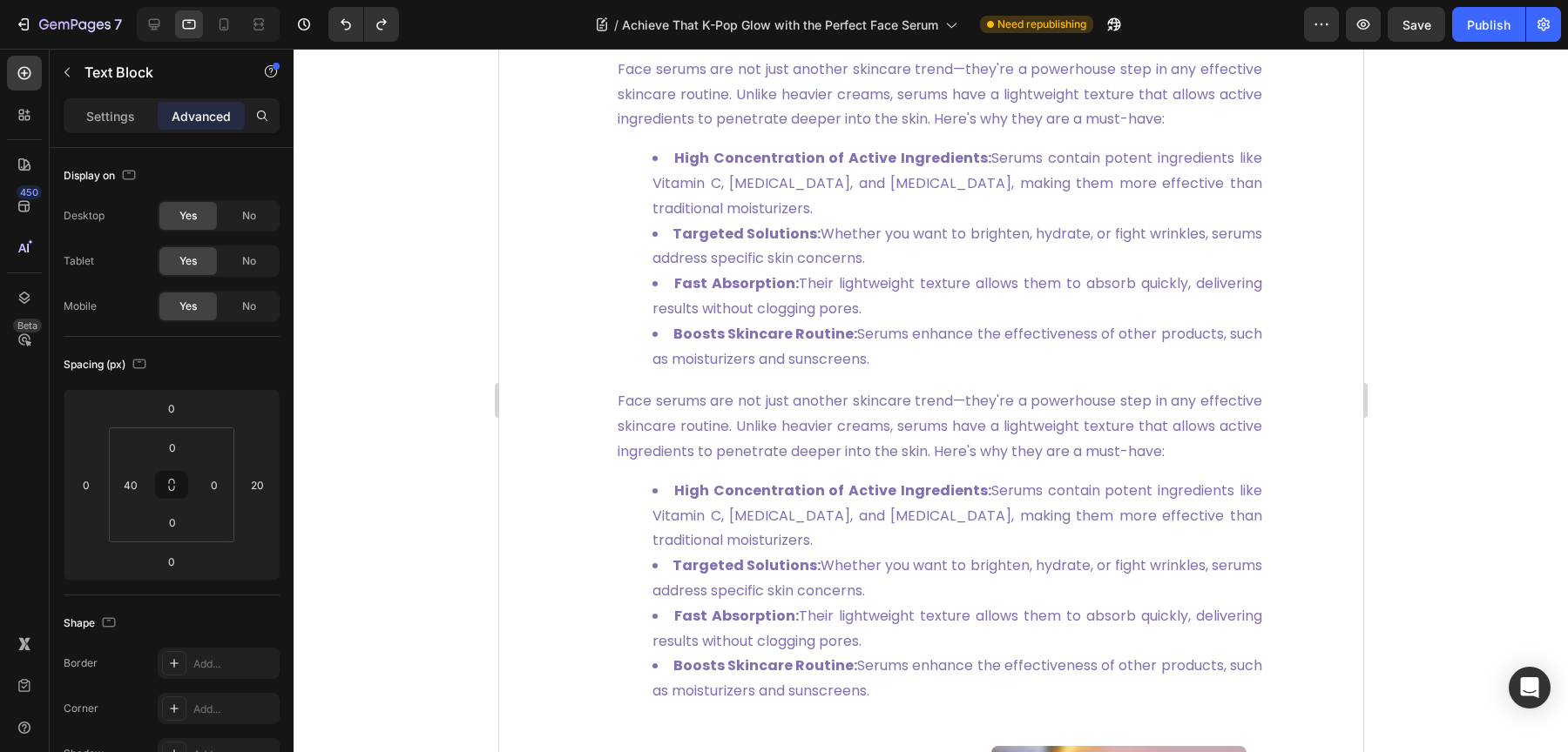
scroll to position [695, 0]
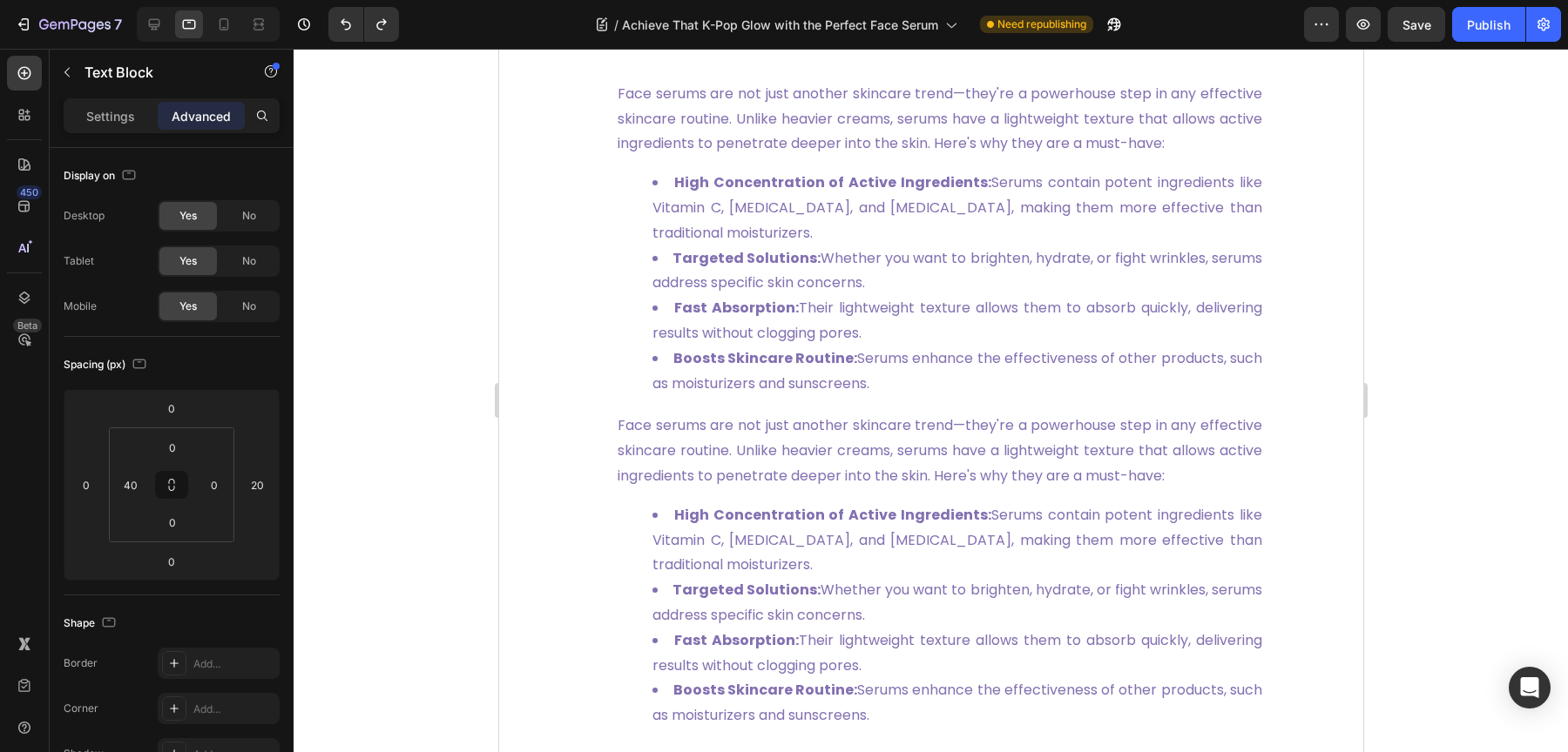
click at [772, 317] on strong "Fast Absorption:" at bounding box center [736, 308] width 125 height 20
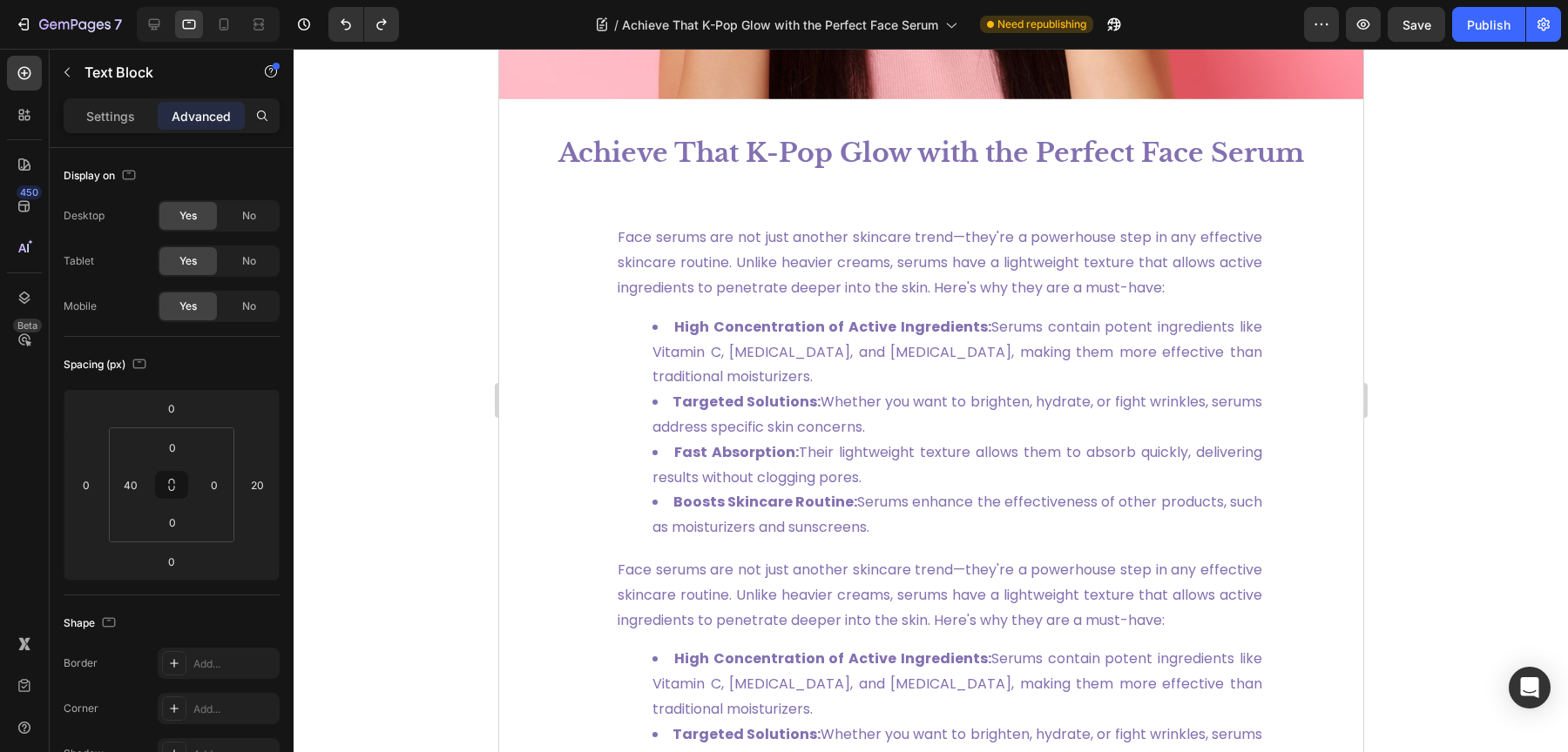
scroll to position [561, 0]
click at [722, 237] on p "Face serums are not just another skincare trend—they're a powerhouse step in an…" at bounding box center [938, 264] width 645 height 75
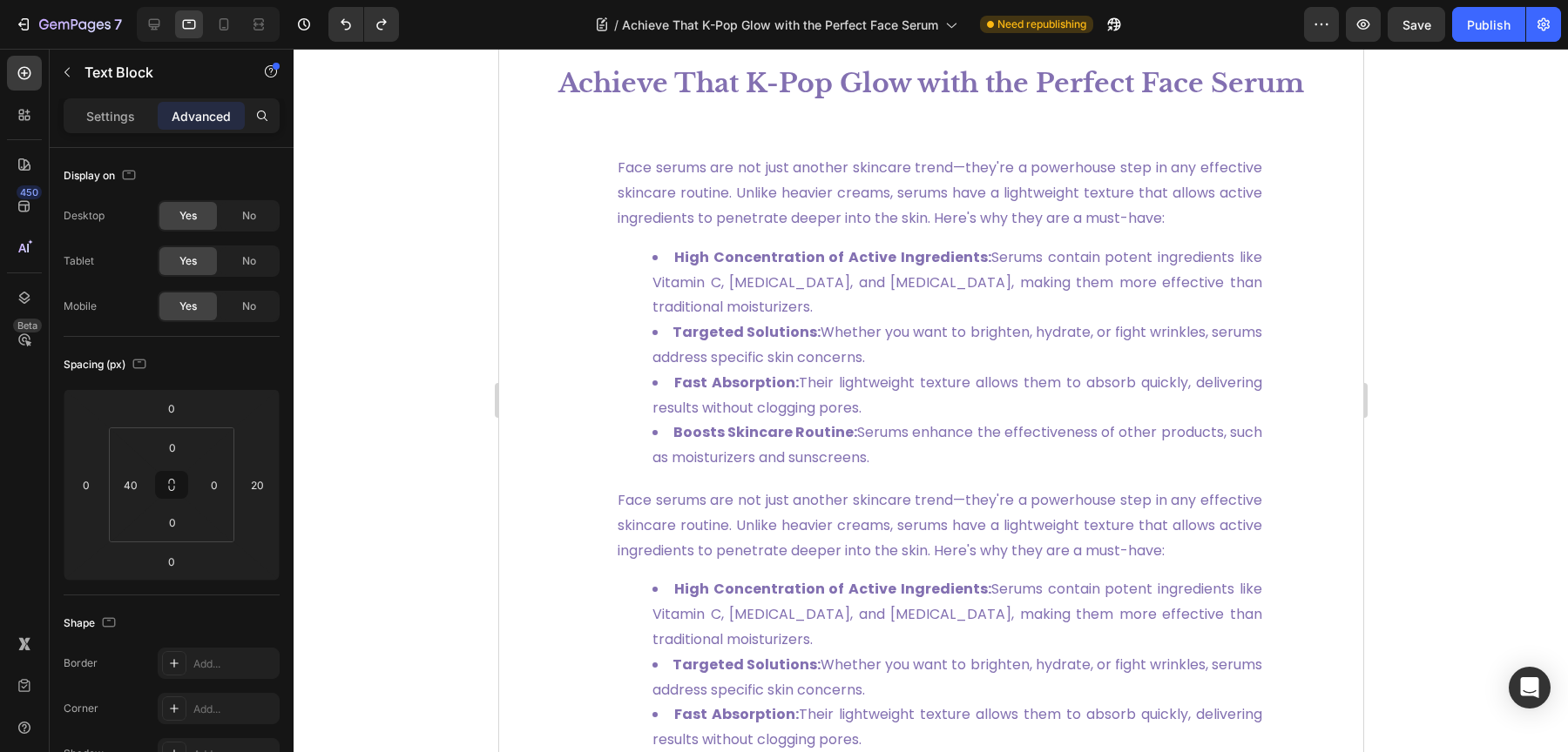
scroll to position [669, 0]
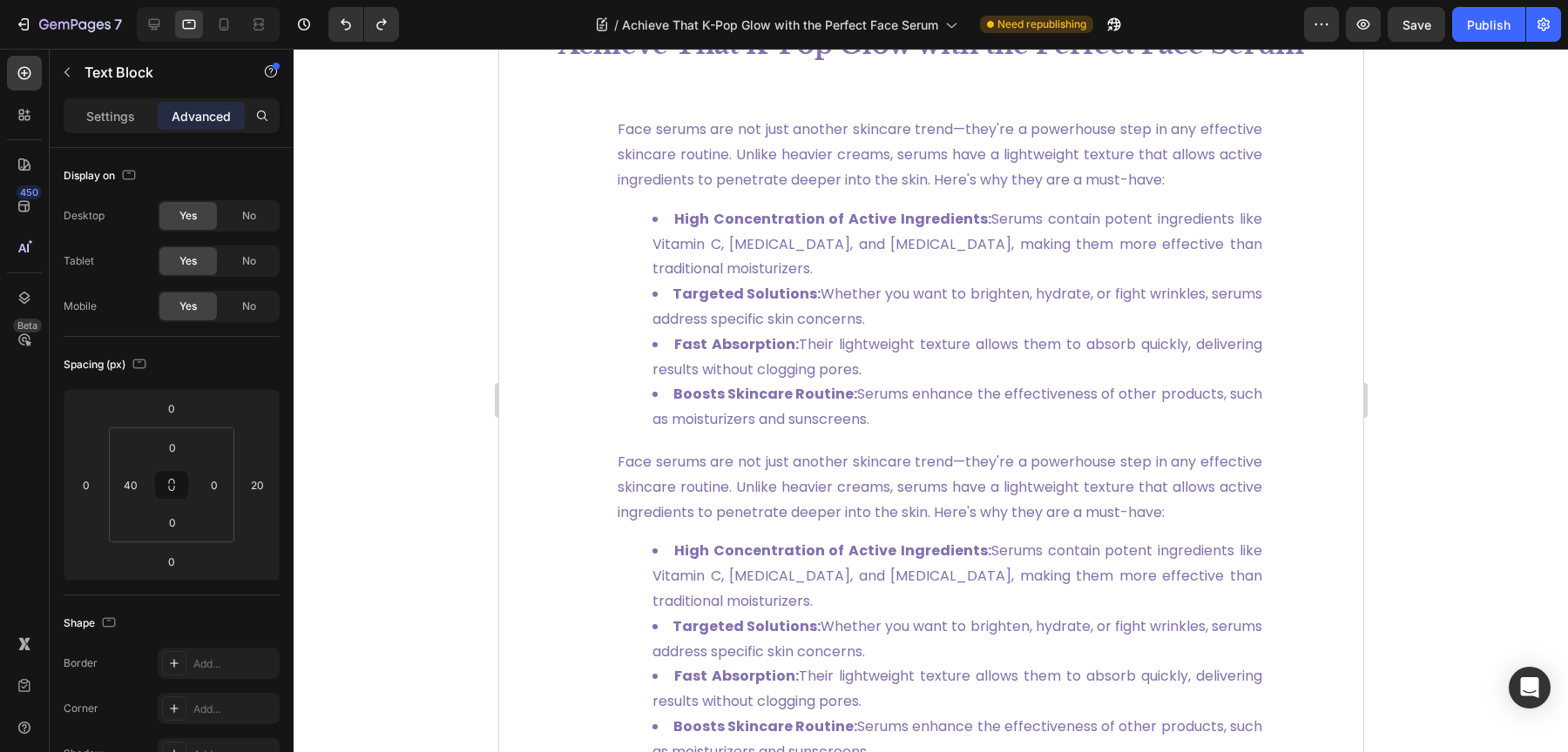
click at [607, 448] on div "Face serums are not just another skincare trend—they're a powerhouse step in an…" at bounding box center [921, 270] width 683 height 357
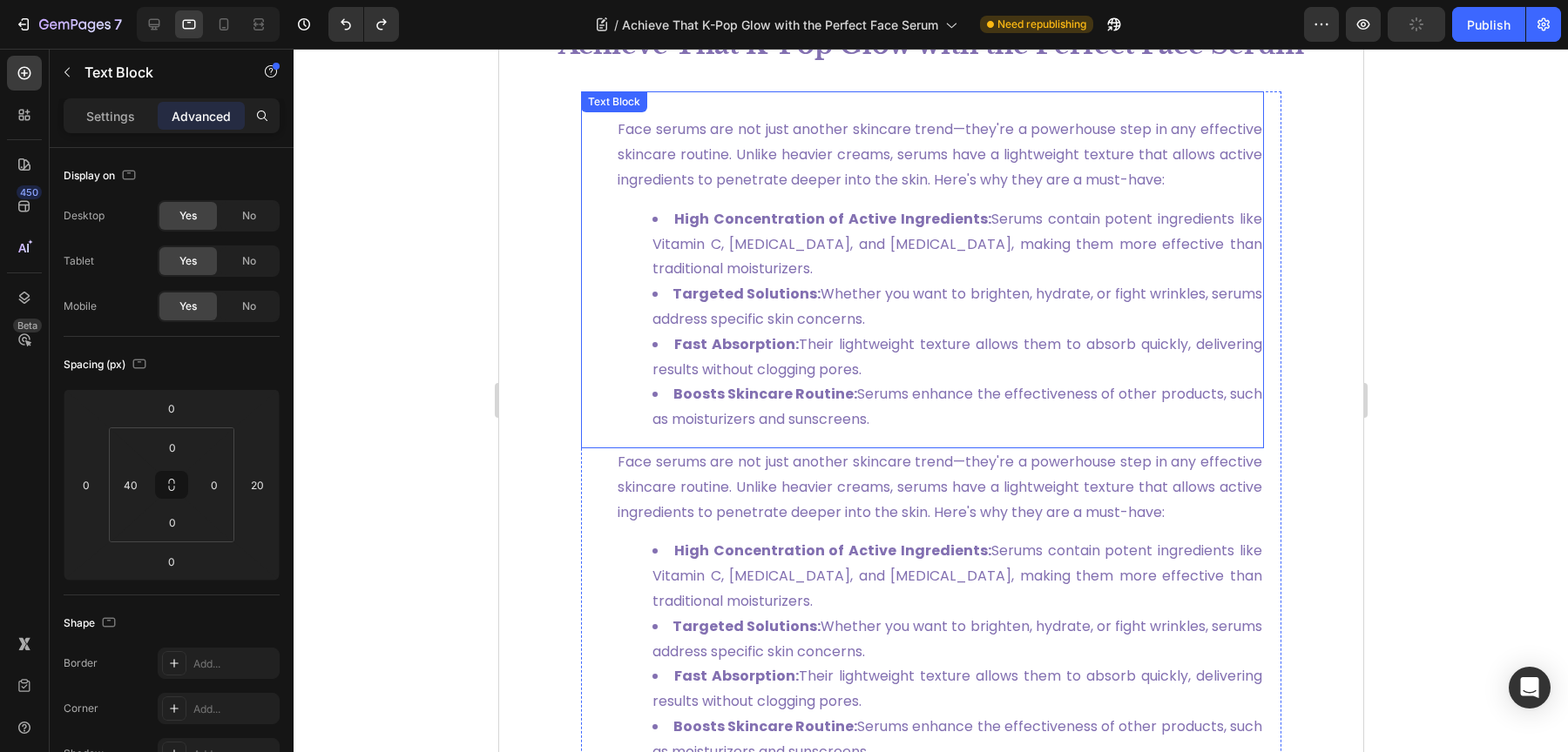
click at [647, 447] on div "Face serums are not just another skincare trend—they're a powerhouse step in an…" at bounding box center [938, 270] width 648 height 357
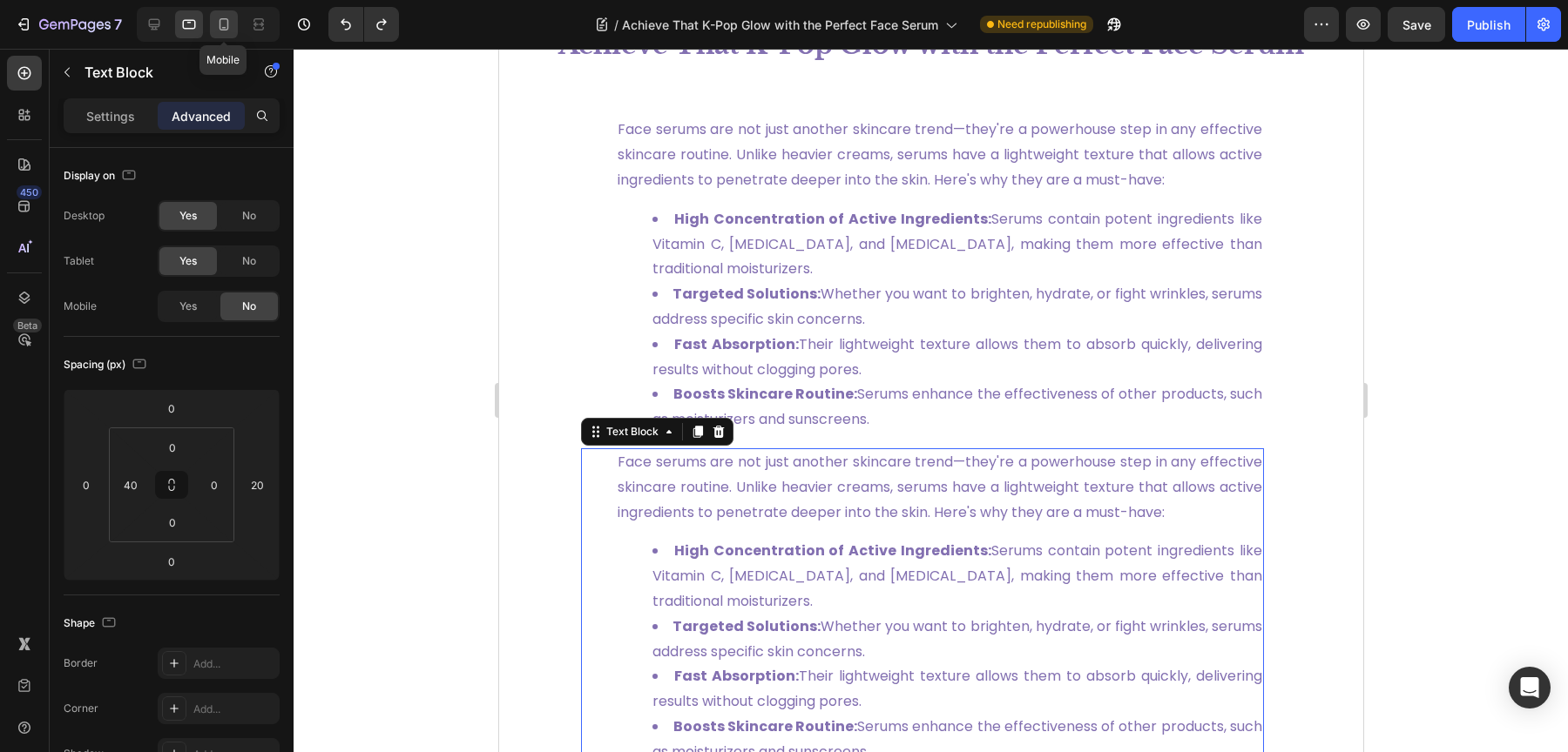
click at [220, 20] on icon at bounding box center [224, 25] width 10 height 12
type input "0"
type input "30"
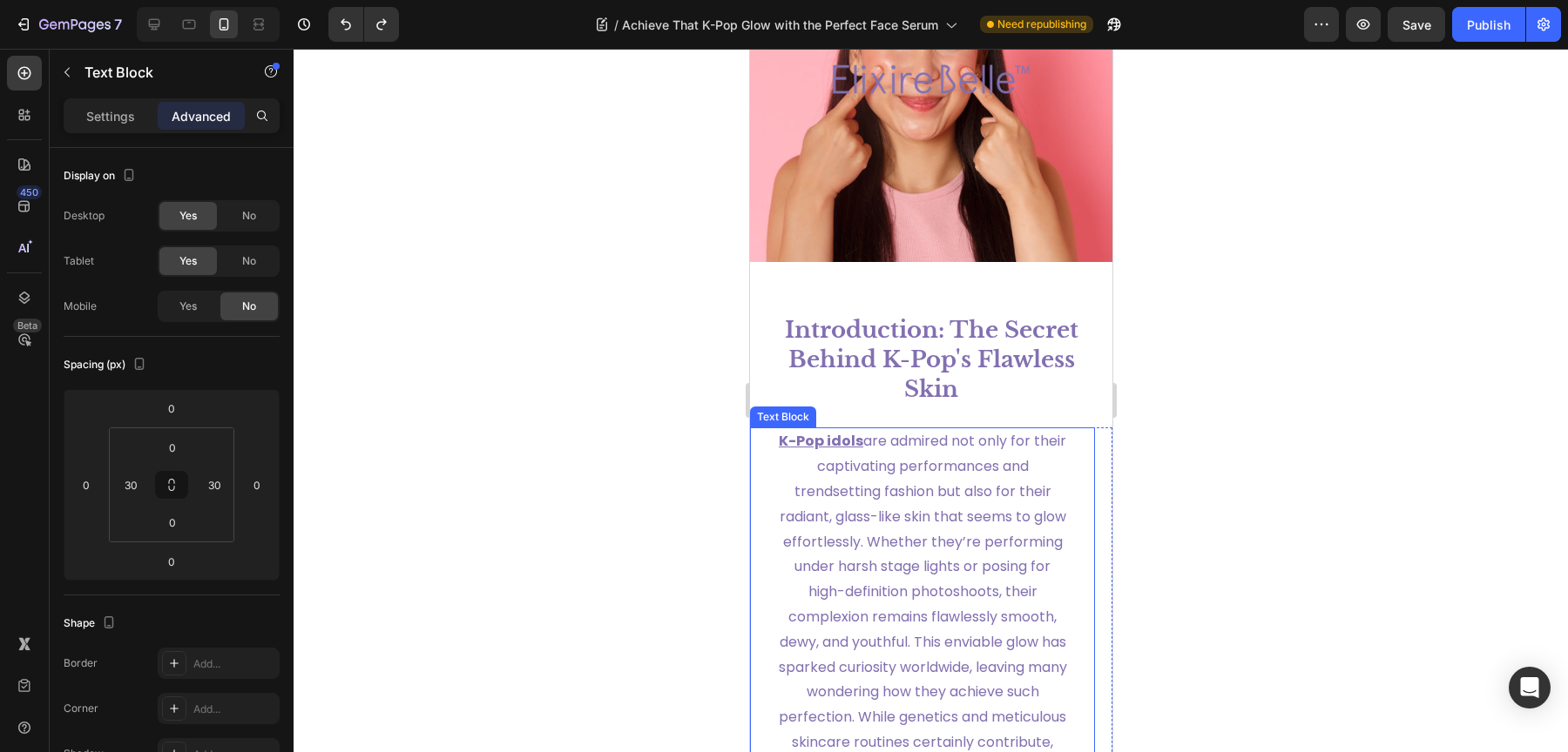
scroll to position [172, 0]
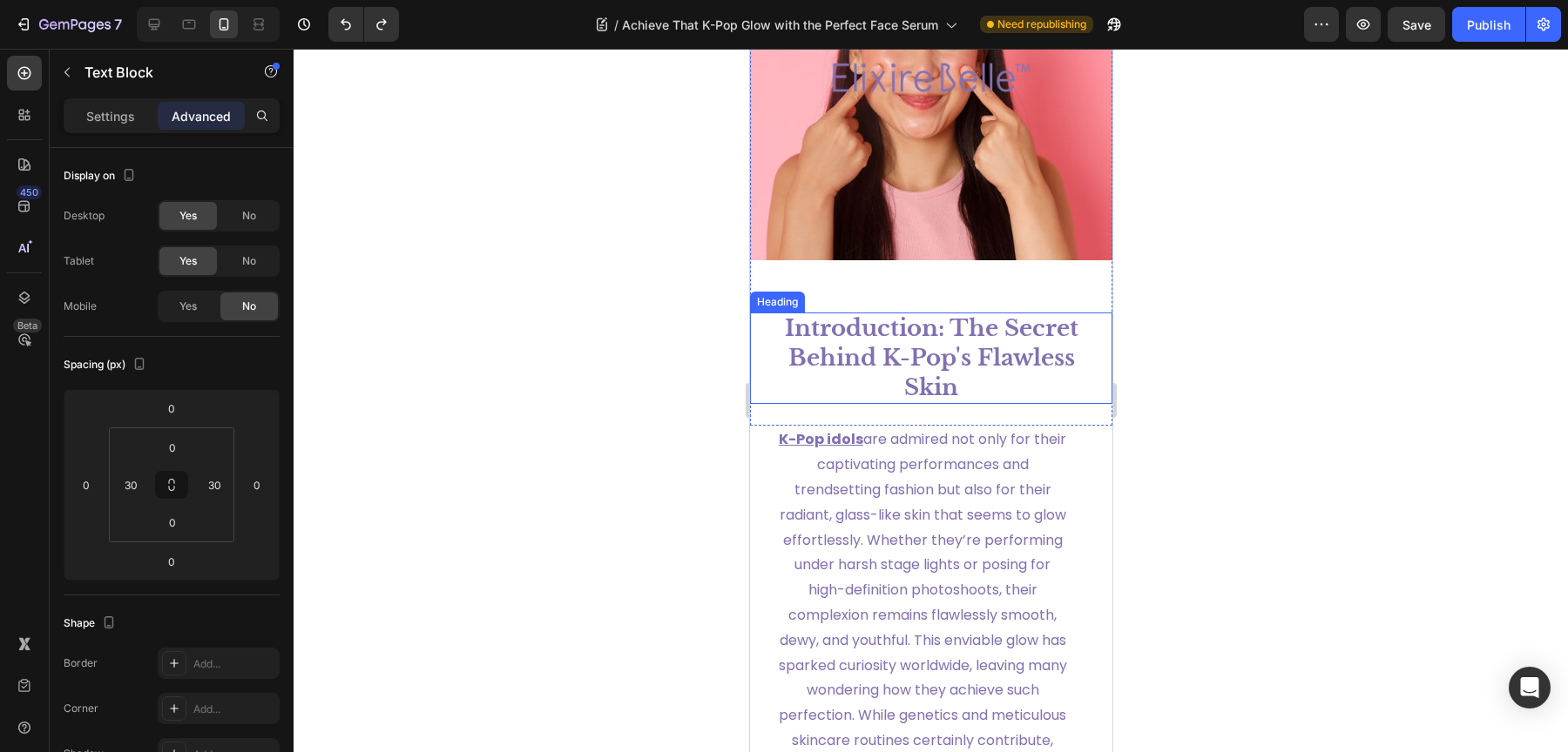
click at [871, 362] on h1 "Introduction: The Secret Behind K-Pop's Flawless Skin" at bounding box center [930, 358] width 310 height 92
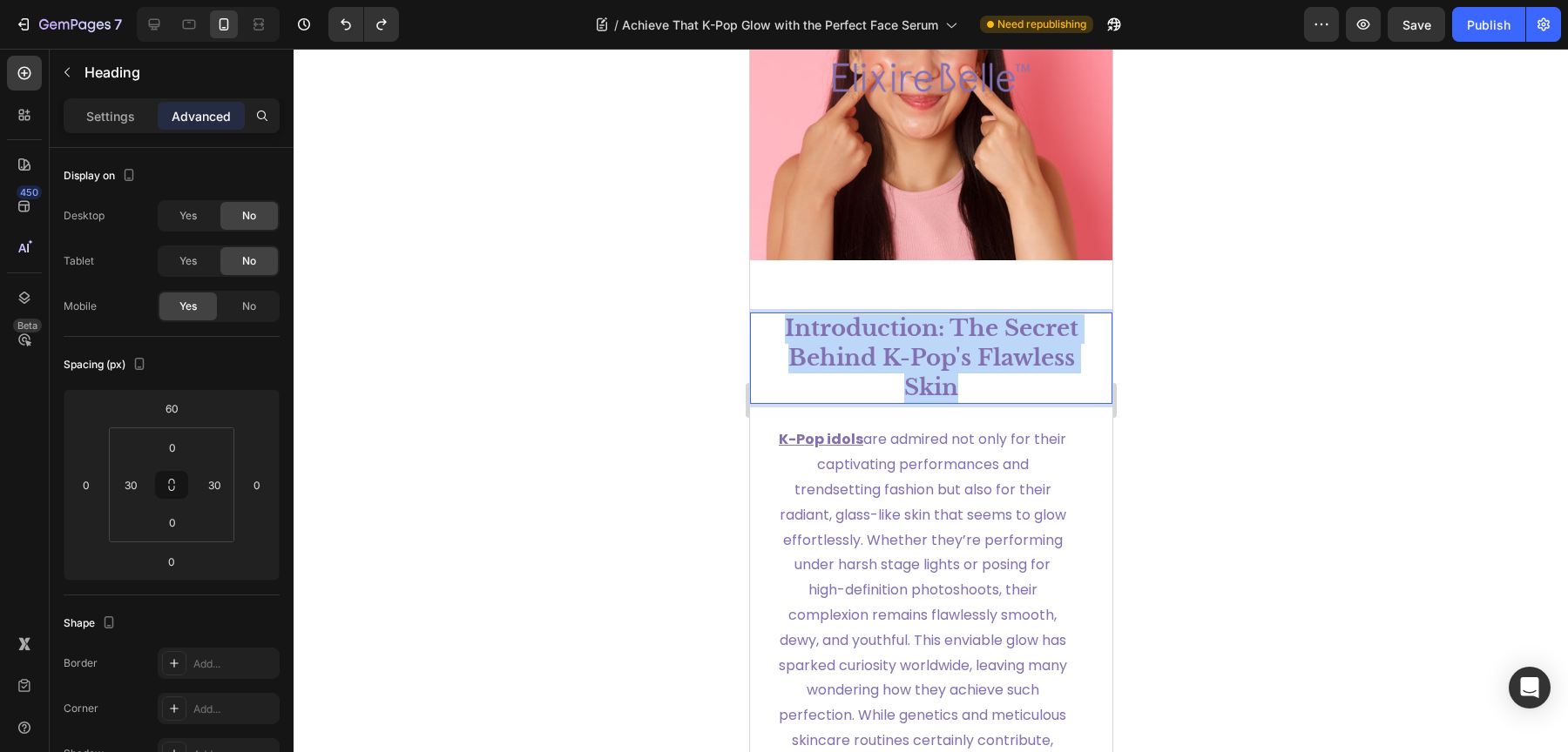
click at [871, 362] on p "Introduction: The Secret Behind K-Pop's Flawless Skin" at bounding box center [930, 358] width 307 height 88
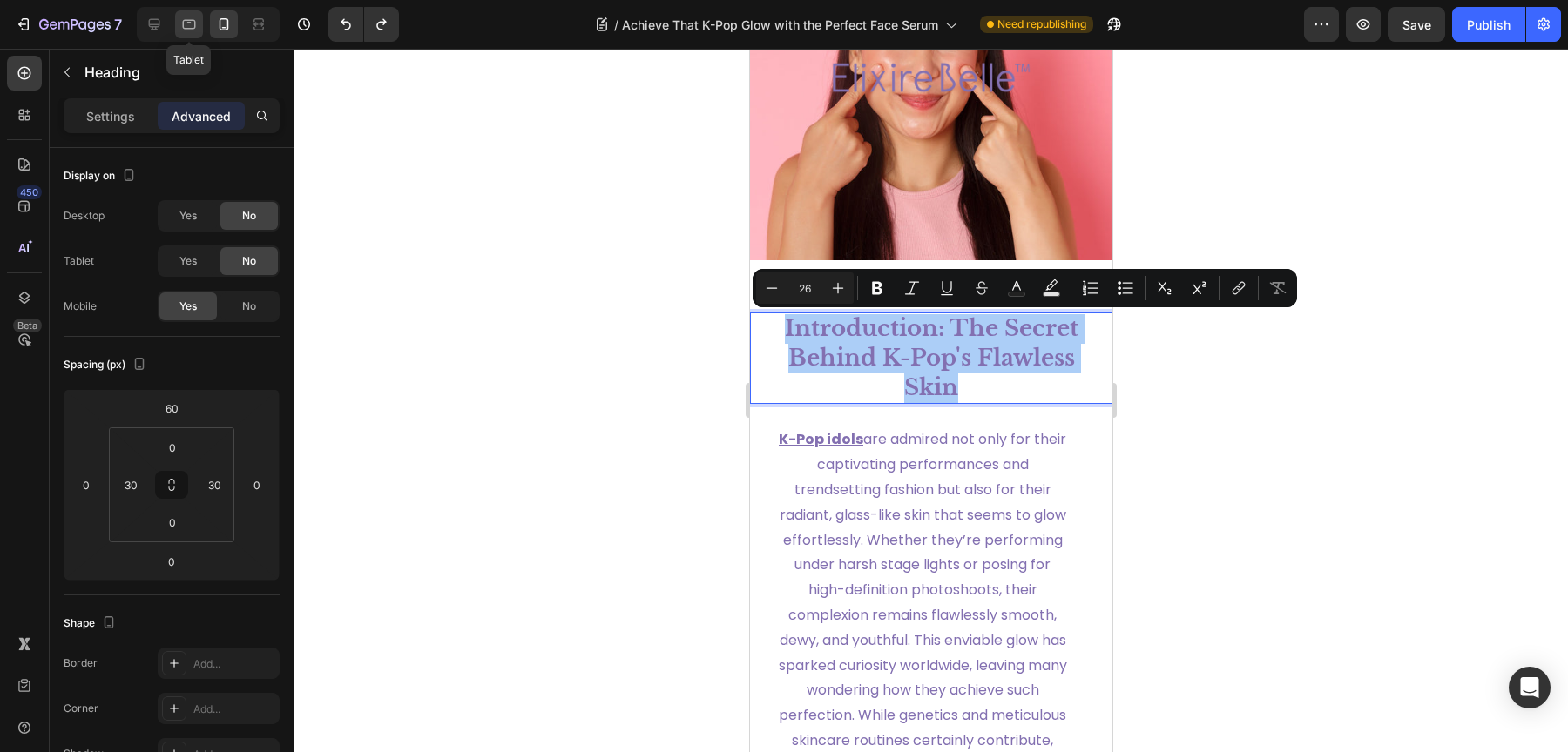
click at [177, 20] on div at bounding box center [189, 24] width 28 height 28
type input "0"
type input "25"
type input "40"
type input "0"
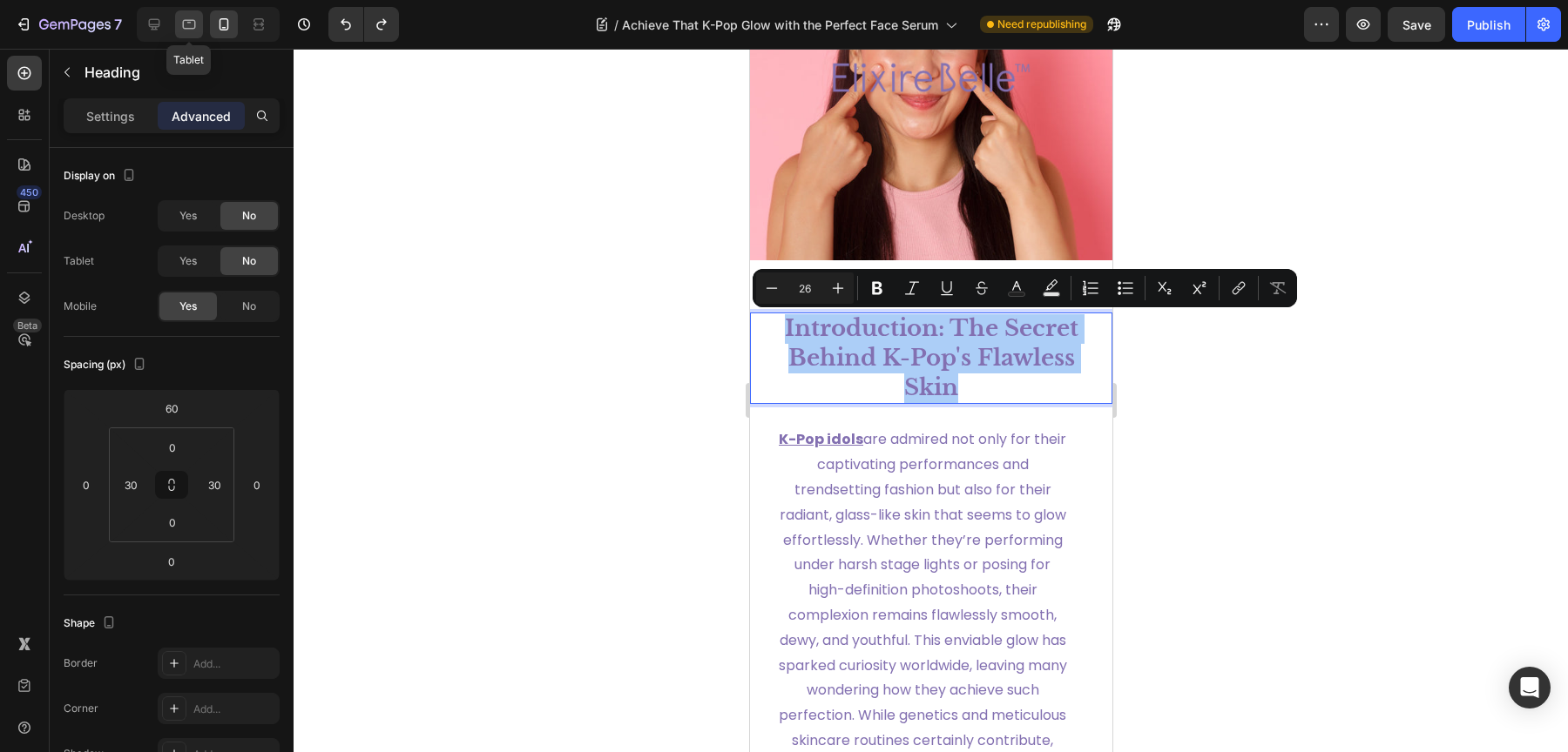
type input "0"
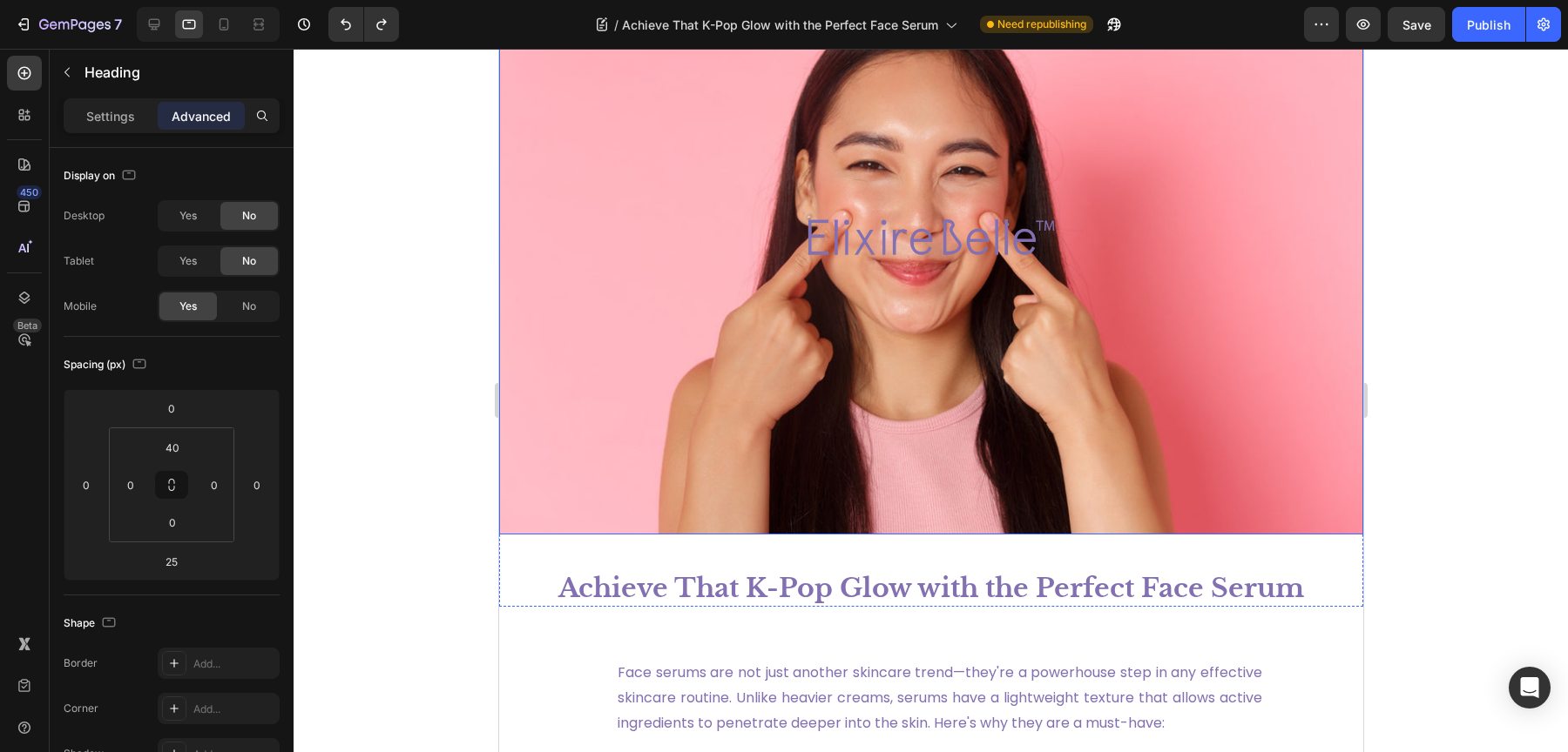
scroll to position [111, 0]
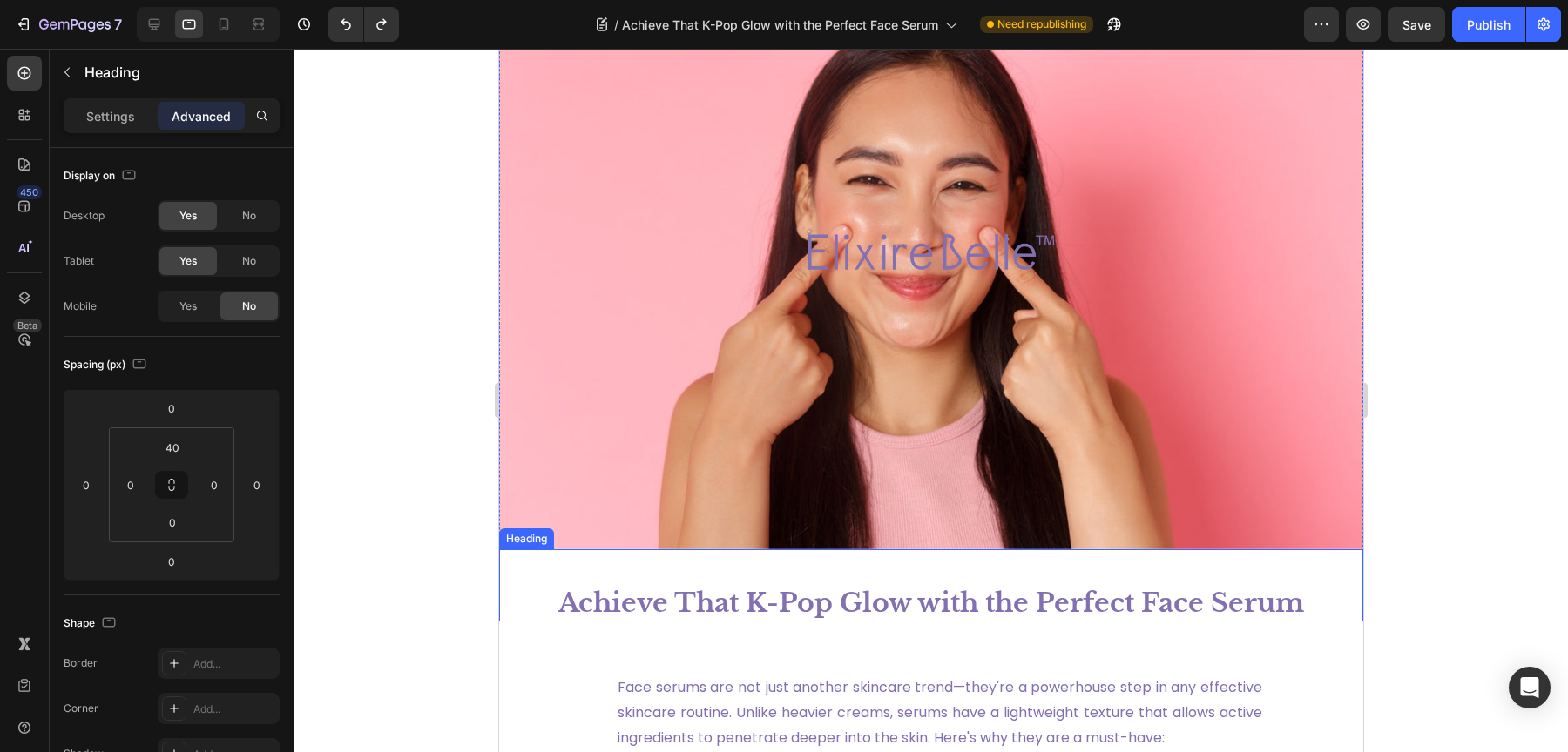
click at [797, 595] on h1 "Achieve That K-Pop Glow with the Perfect Face Serum" at bounding box center [930, 603] width 864 height 37
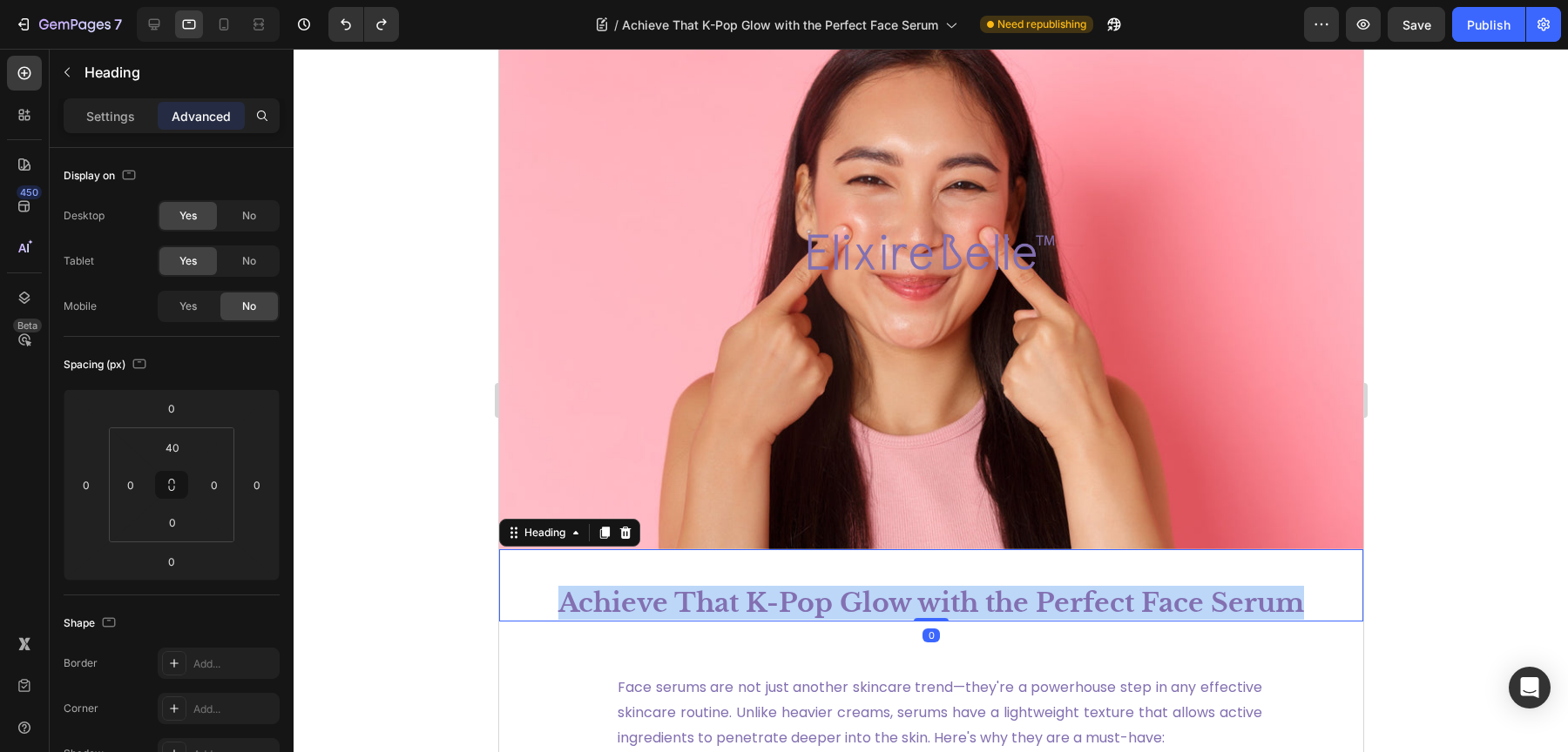
click at [797, 595] on p "Achieve That K-Pop Glow with the Perfect Face Serum" at bounding box center [930, 603] width 861 height 34
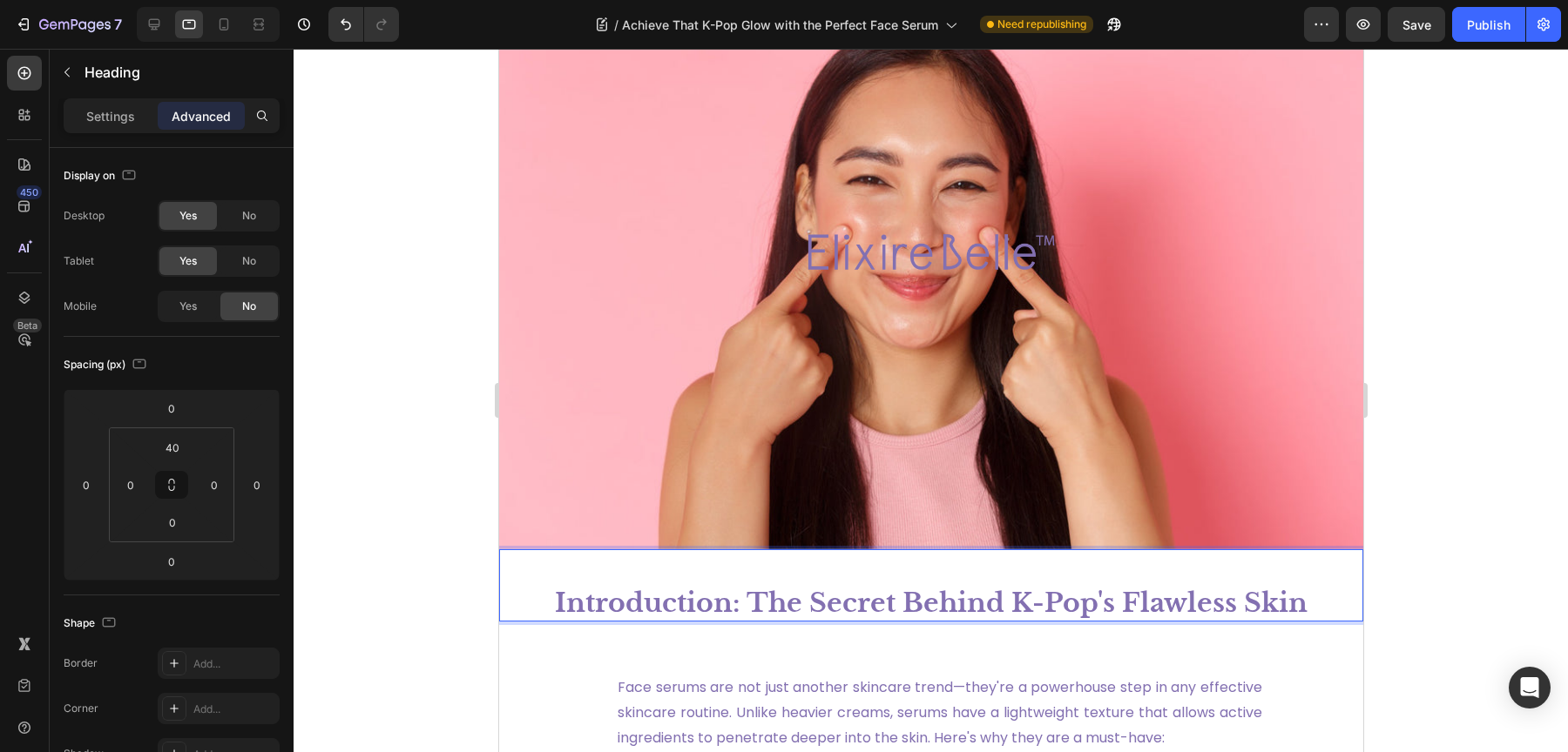
click at [776, 588] on p "Introduction: The Secret Behind K-Pop's Flawless Skin" at bounding box center [930, 603] width 861 height 34
click at [164, 15] on div at bounding box center [154, 24] width 28 height 28
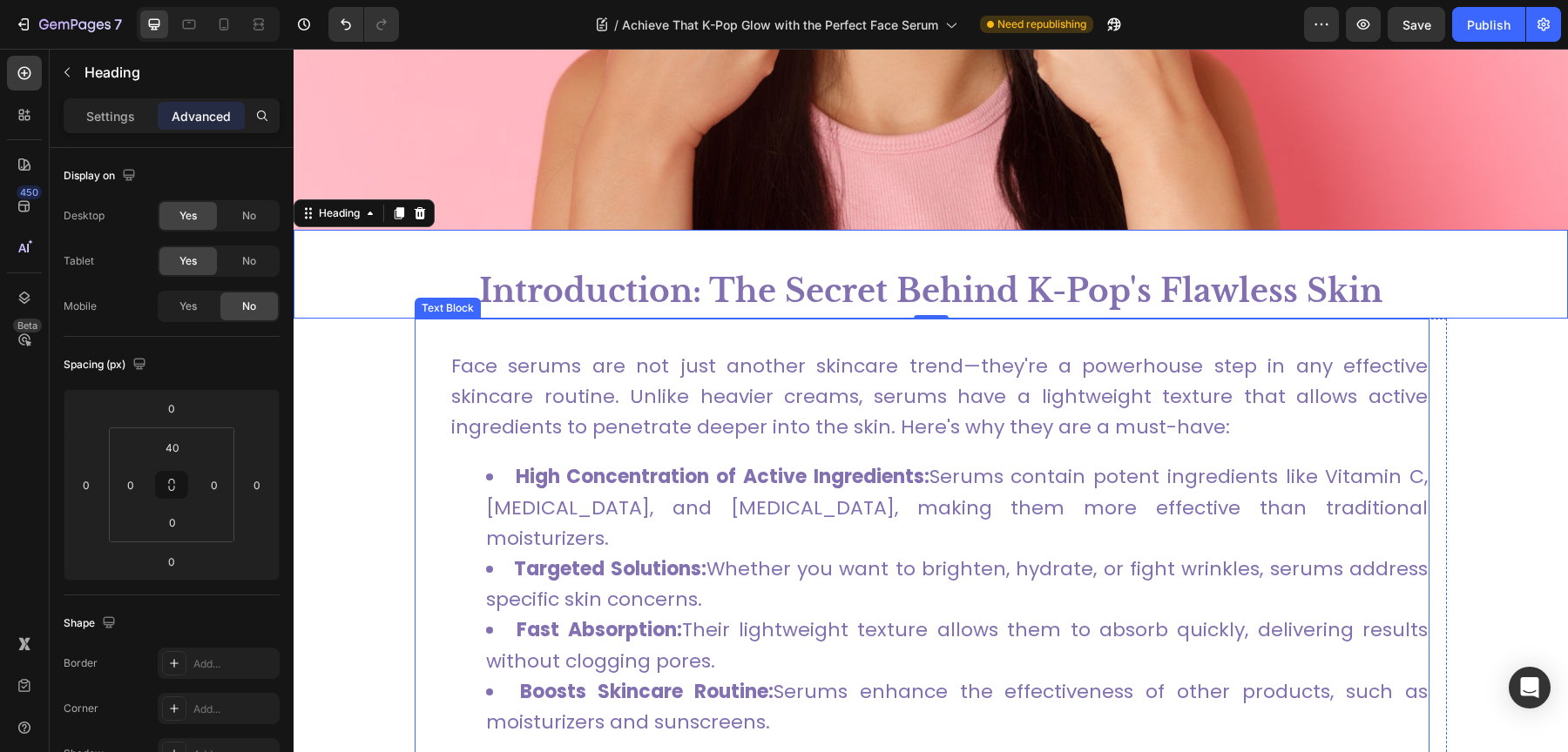
scroll to position [677, 0]
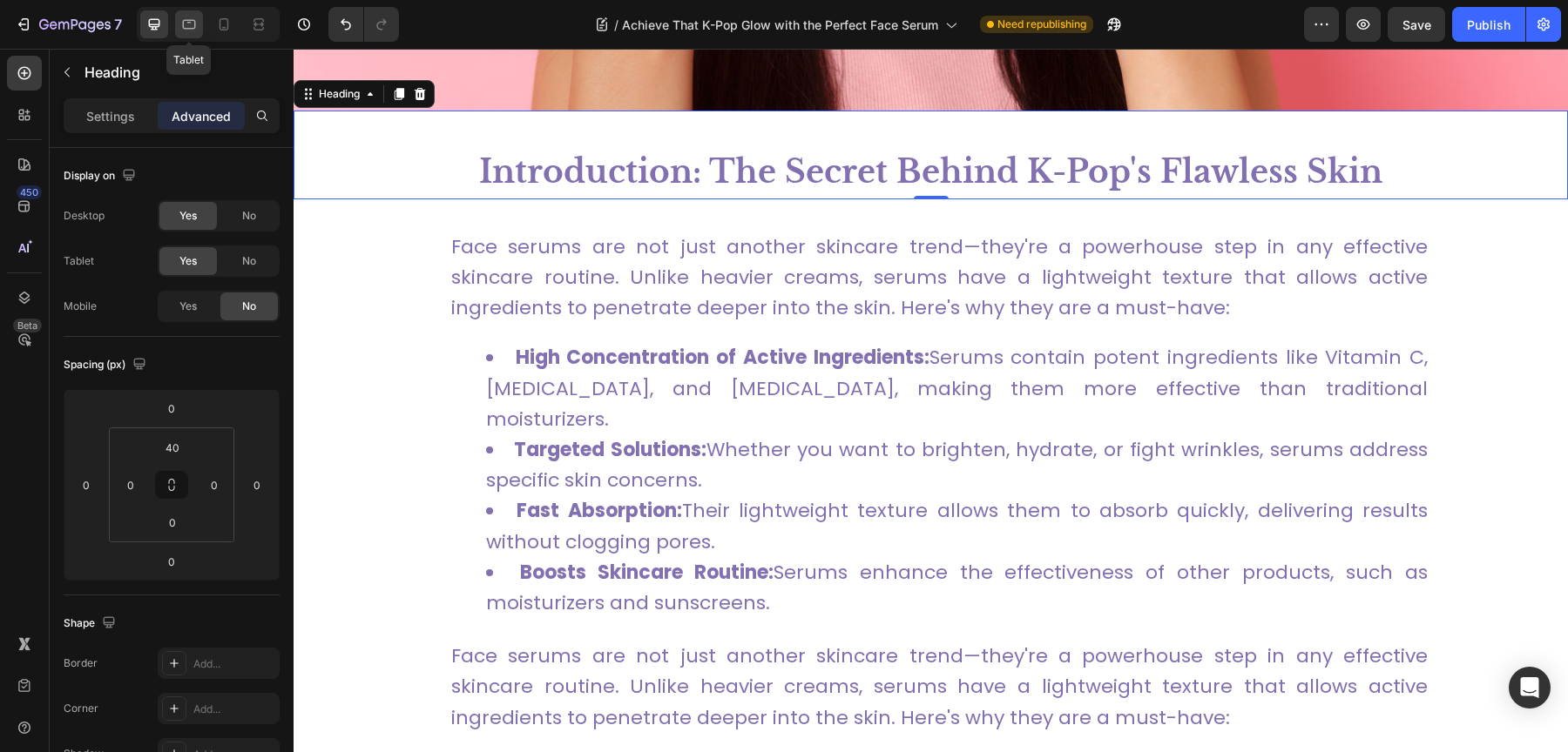
click at [199, 18] on div at bounding box center [189, 24] width 28 height 28
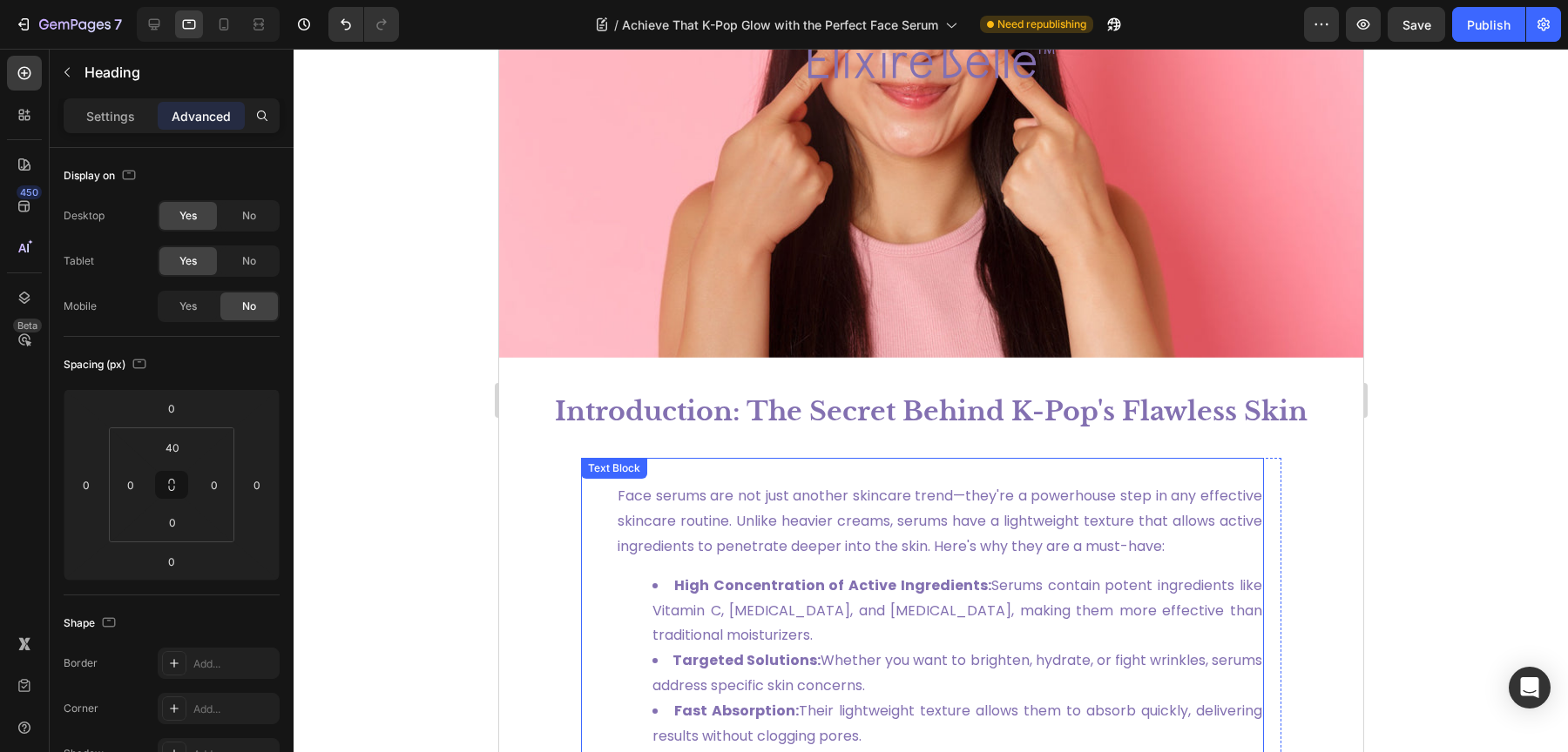
scroll to position [238, 0]
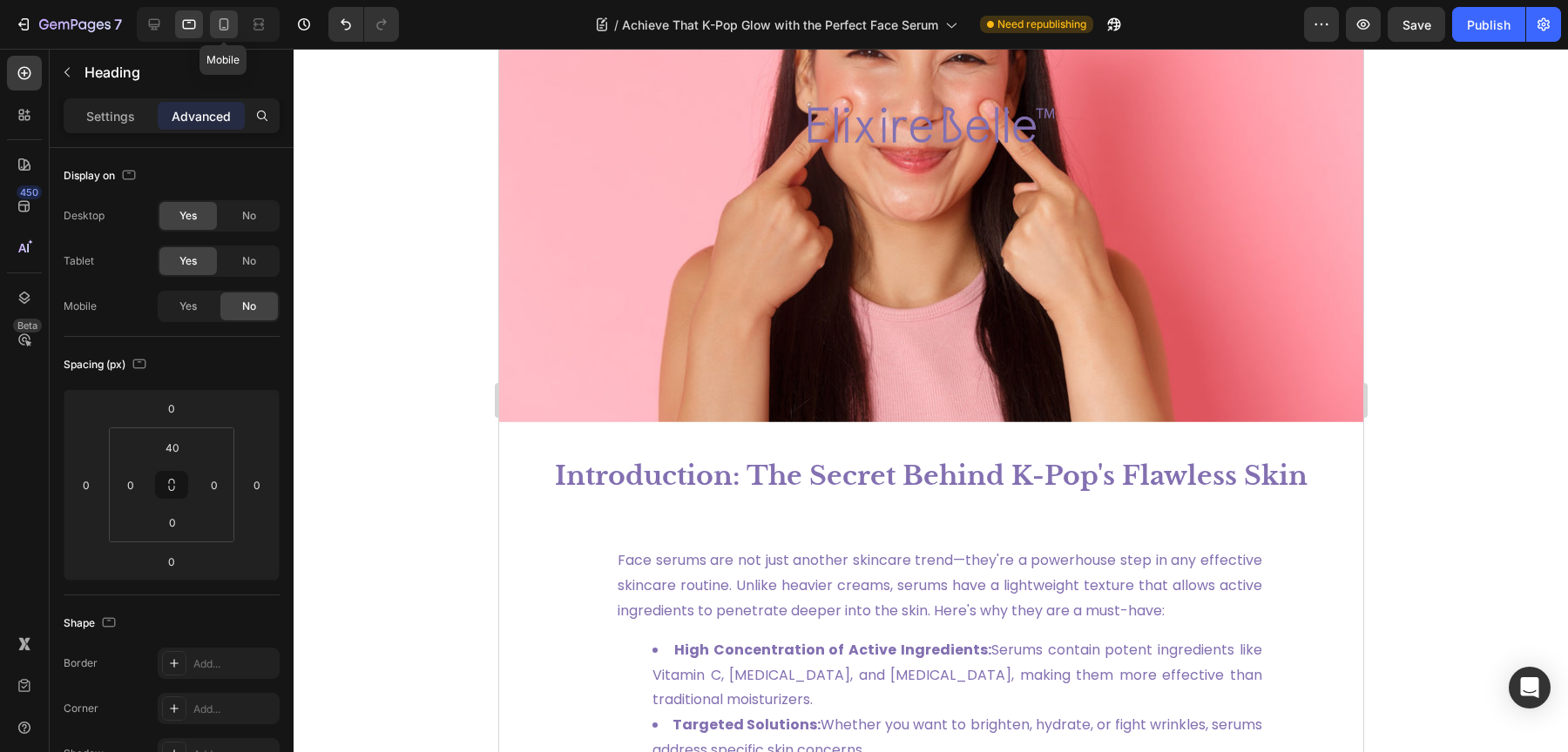
click at [215, 28] on icon at bounding box center [224, 25] width 18 height 18
type input "60"
type input "0"
type input "30"
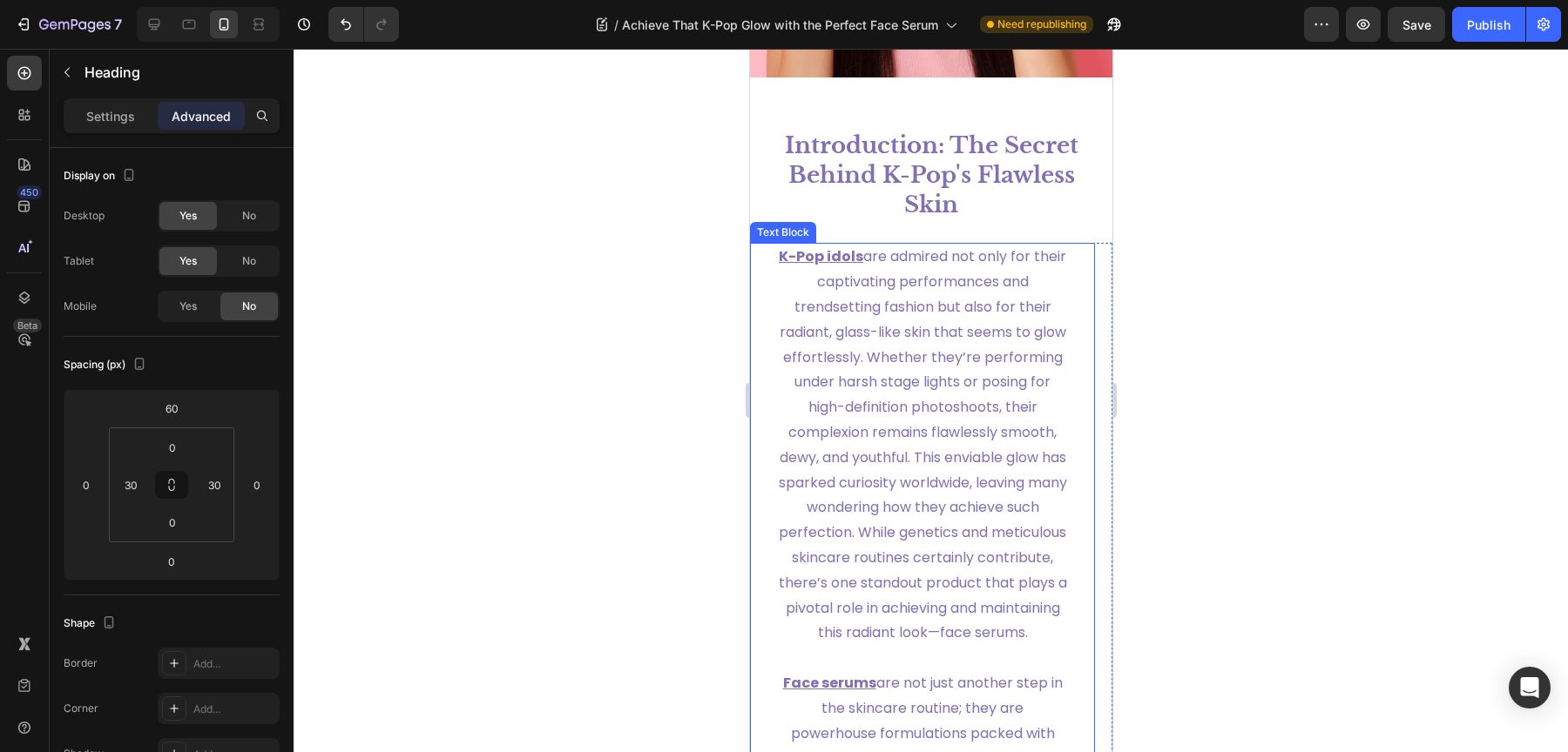
click at [947, 396] on p "K-Pop idols are admired not only for their captivating performances and trendse…" at bounding box center [921, 445] width 289 height 402
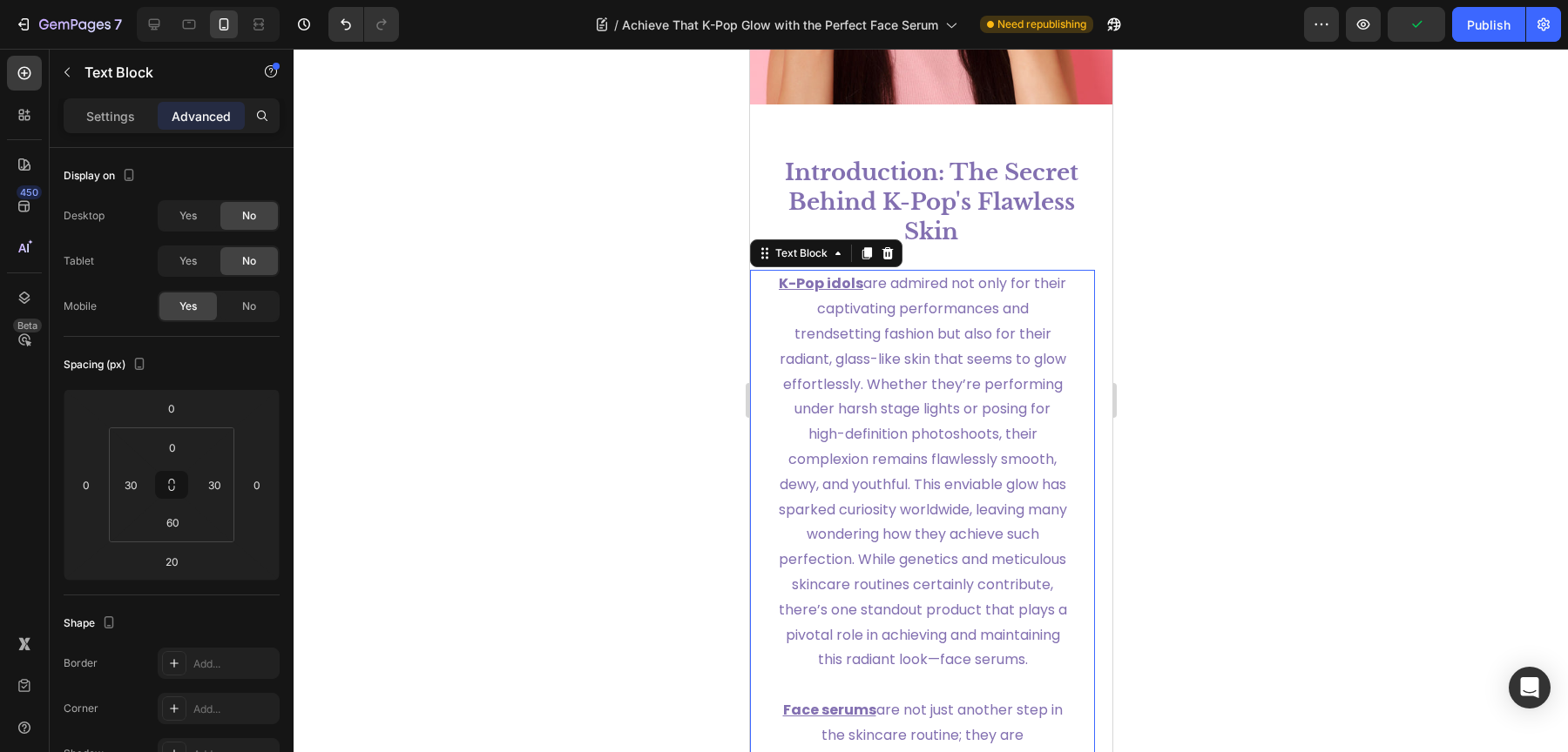
scroll to position [286, 0]
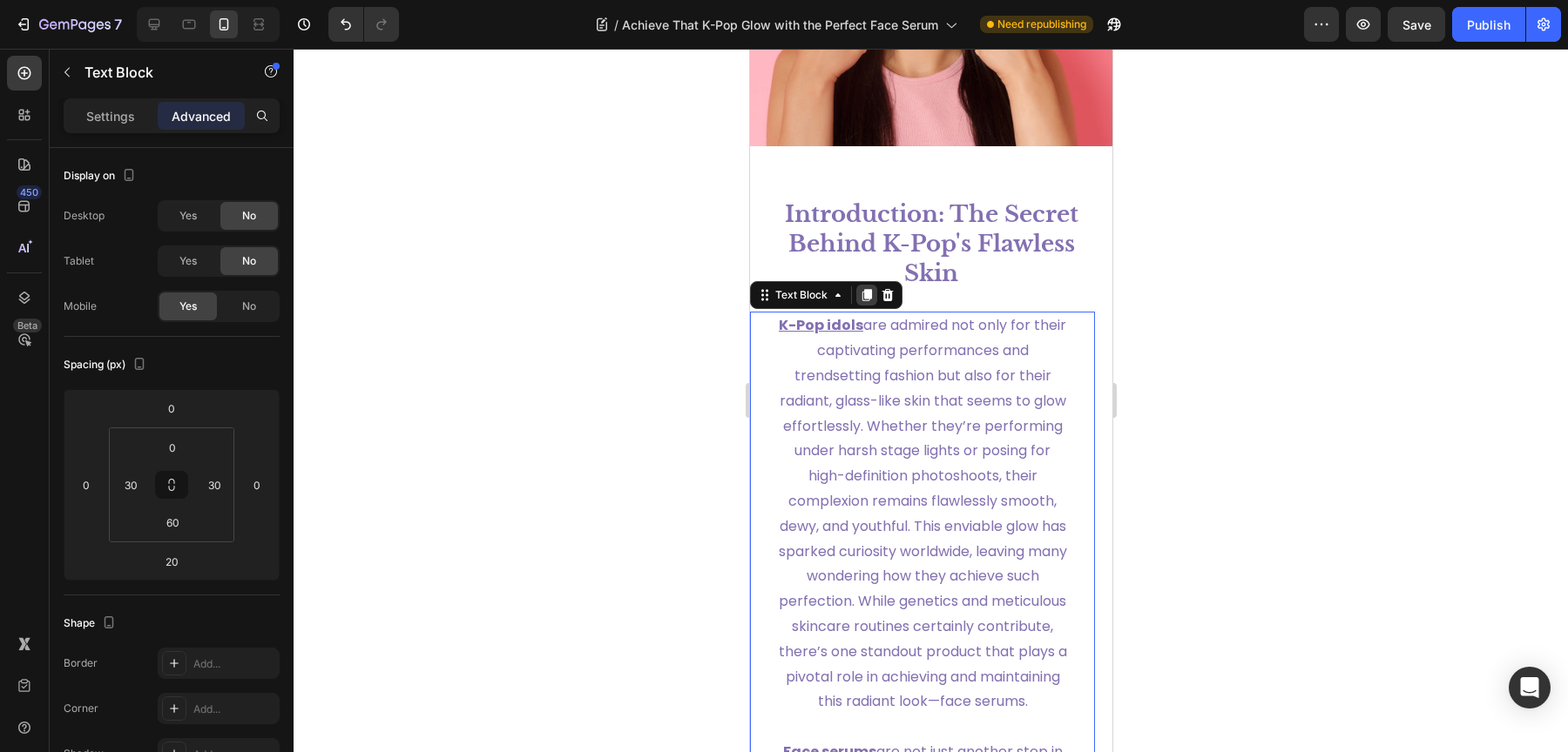
click at [870, 296] on icon at bounding box center [866, 295] width 14 height 14
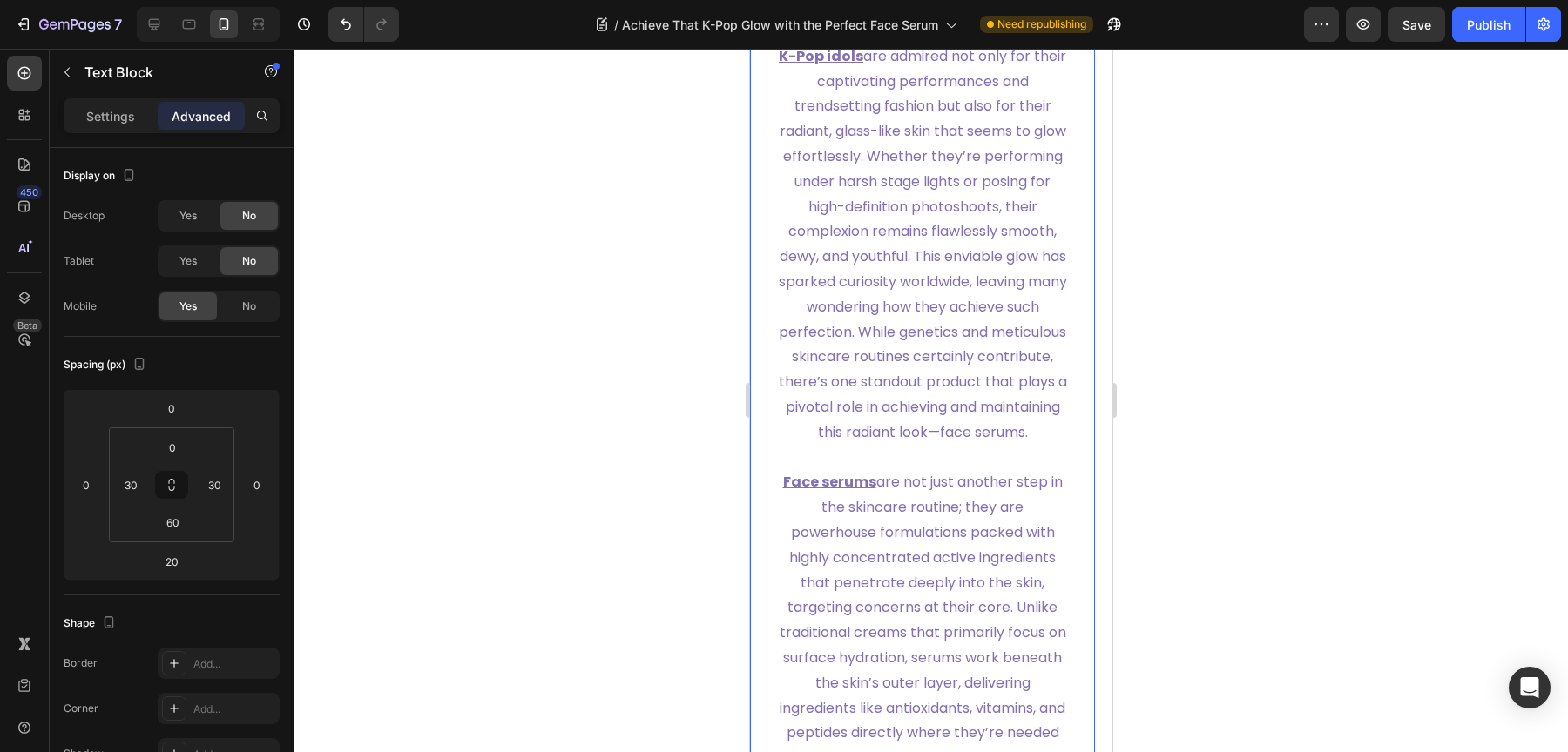
scroll to position [1940, 0]
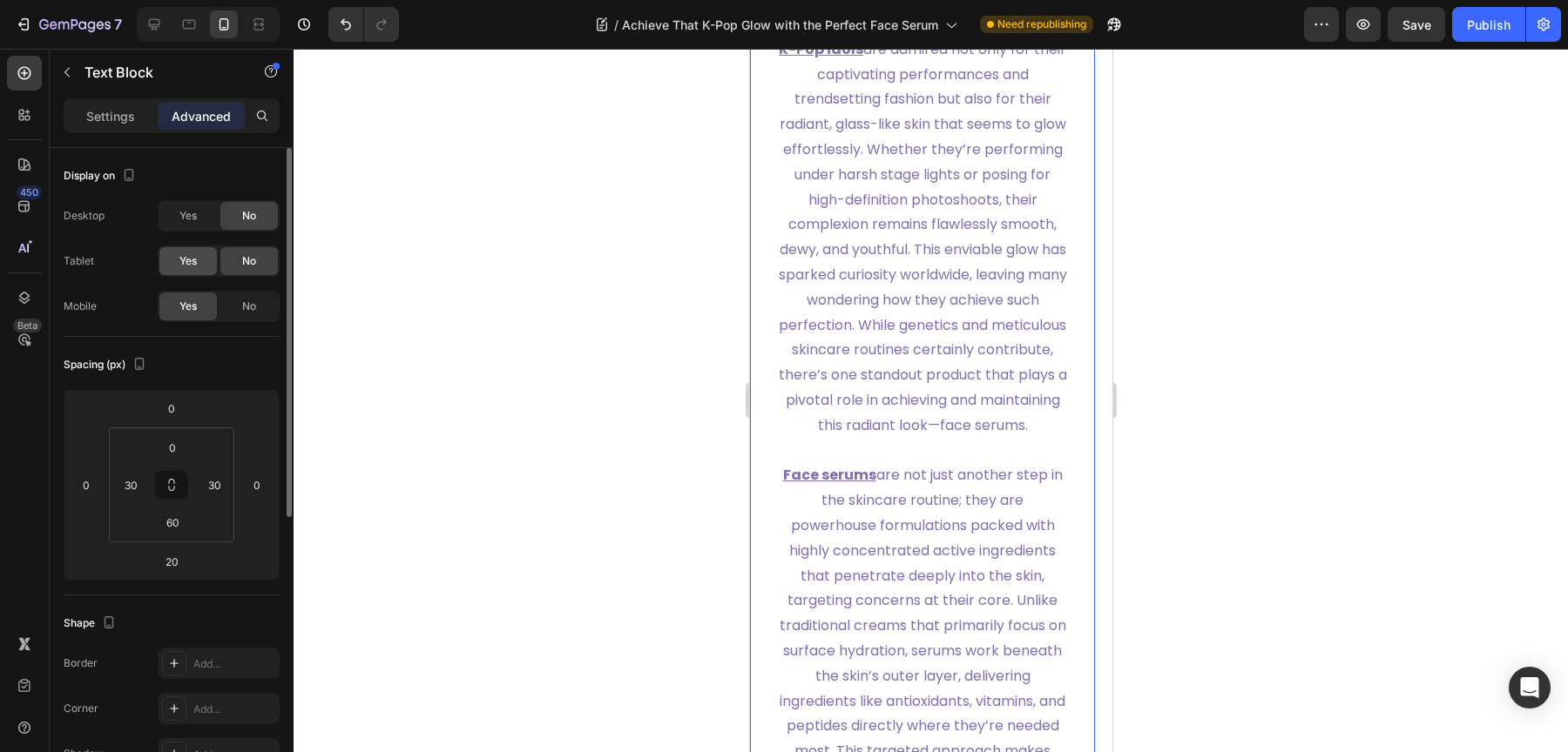
click at [196, 253] on span "Yes" at bounding box center [189, 261] width 18 height 16
click at [196, 223] on div "Yes" at bounding box center [188, 215] width 58 height 28
click at [252, 302] on span "No" at bounding box center [249, 307] width 14 height 16
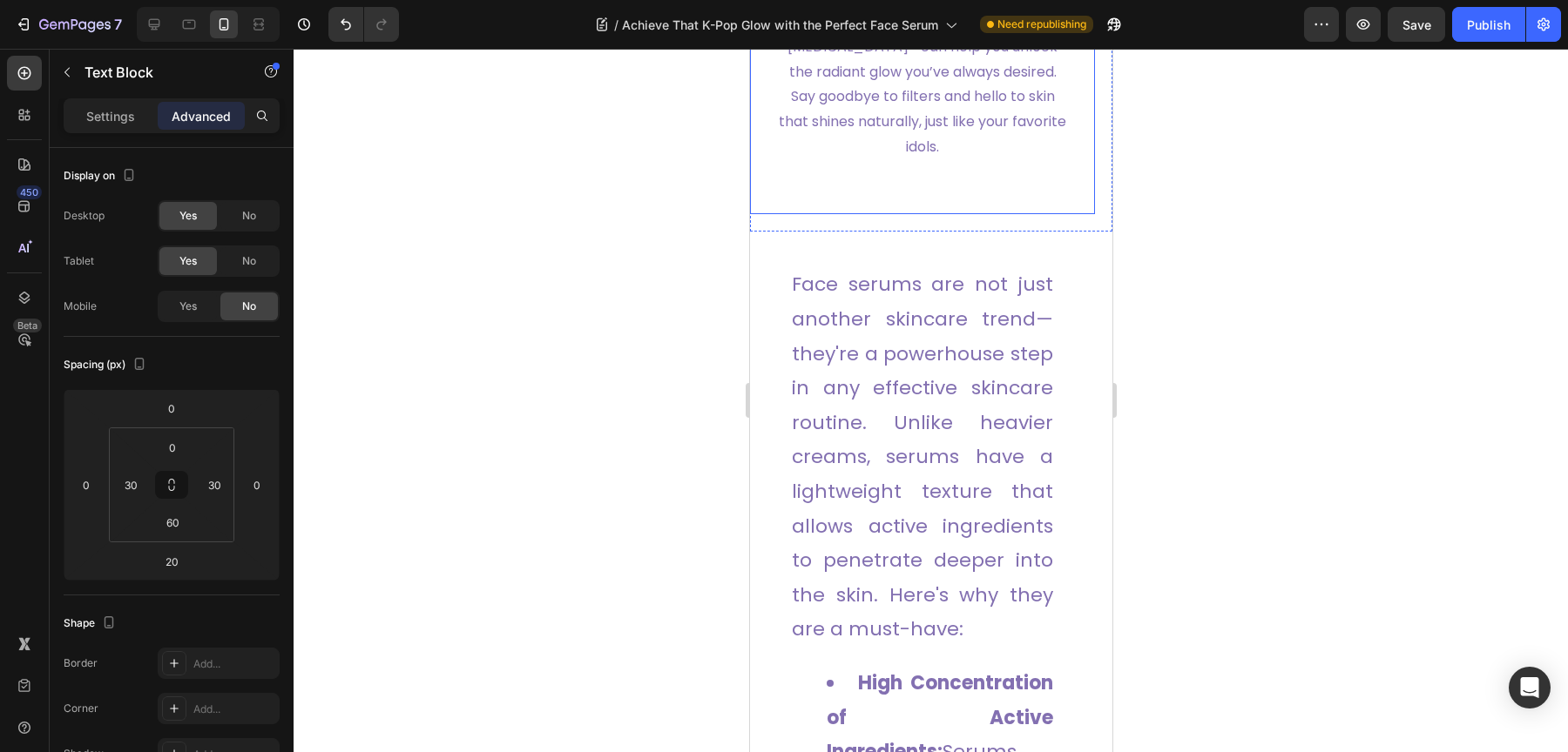
scroll to position [1828, 0]
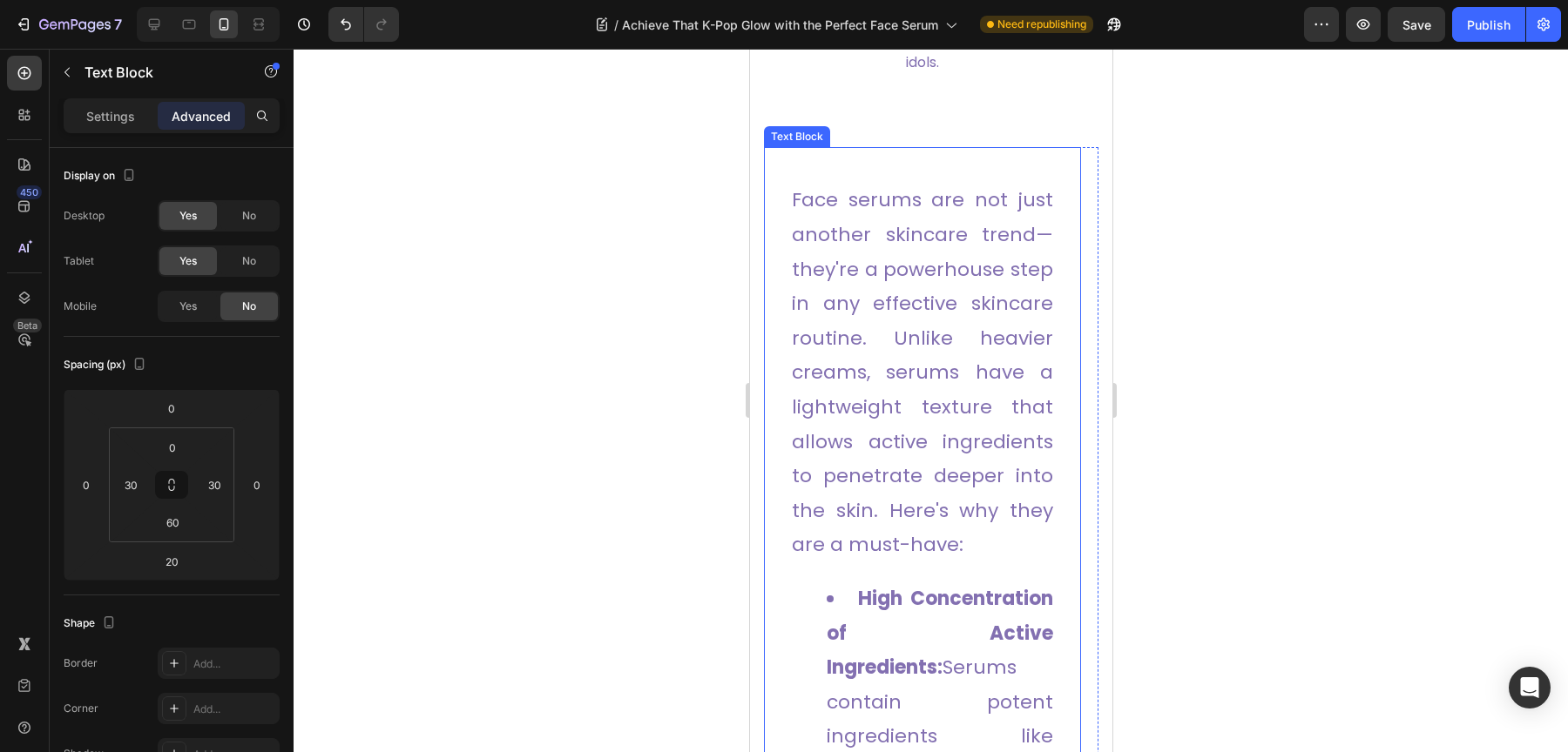
click at [939, 337] on p "Face serums are not just another skincare trend—they're a powerhouse step in an…" at bounding box center [921, 372] width 261 height 380
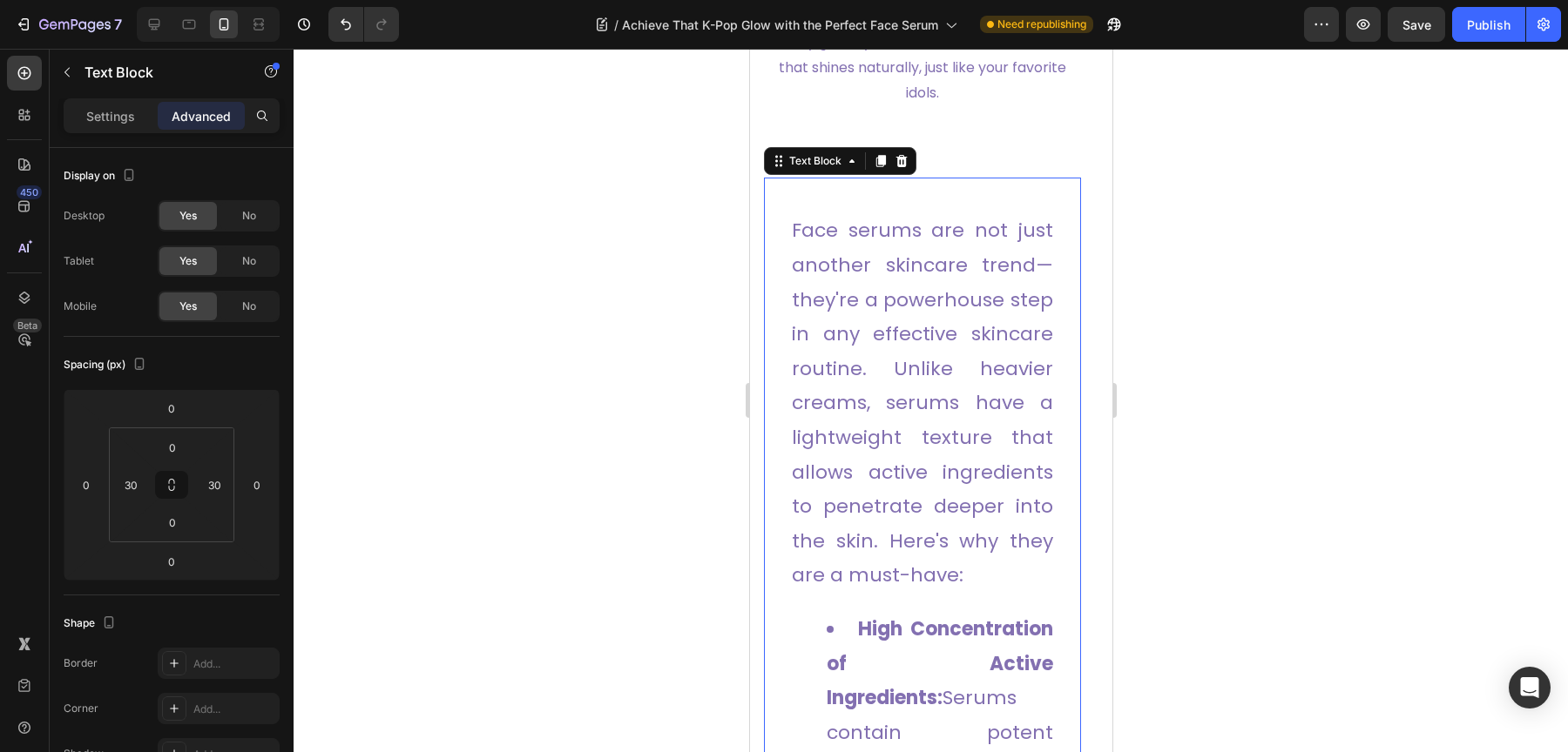
scroll to position [1748, 0]
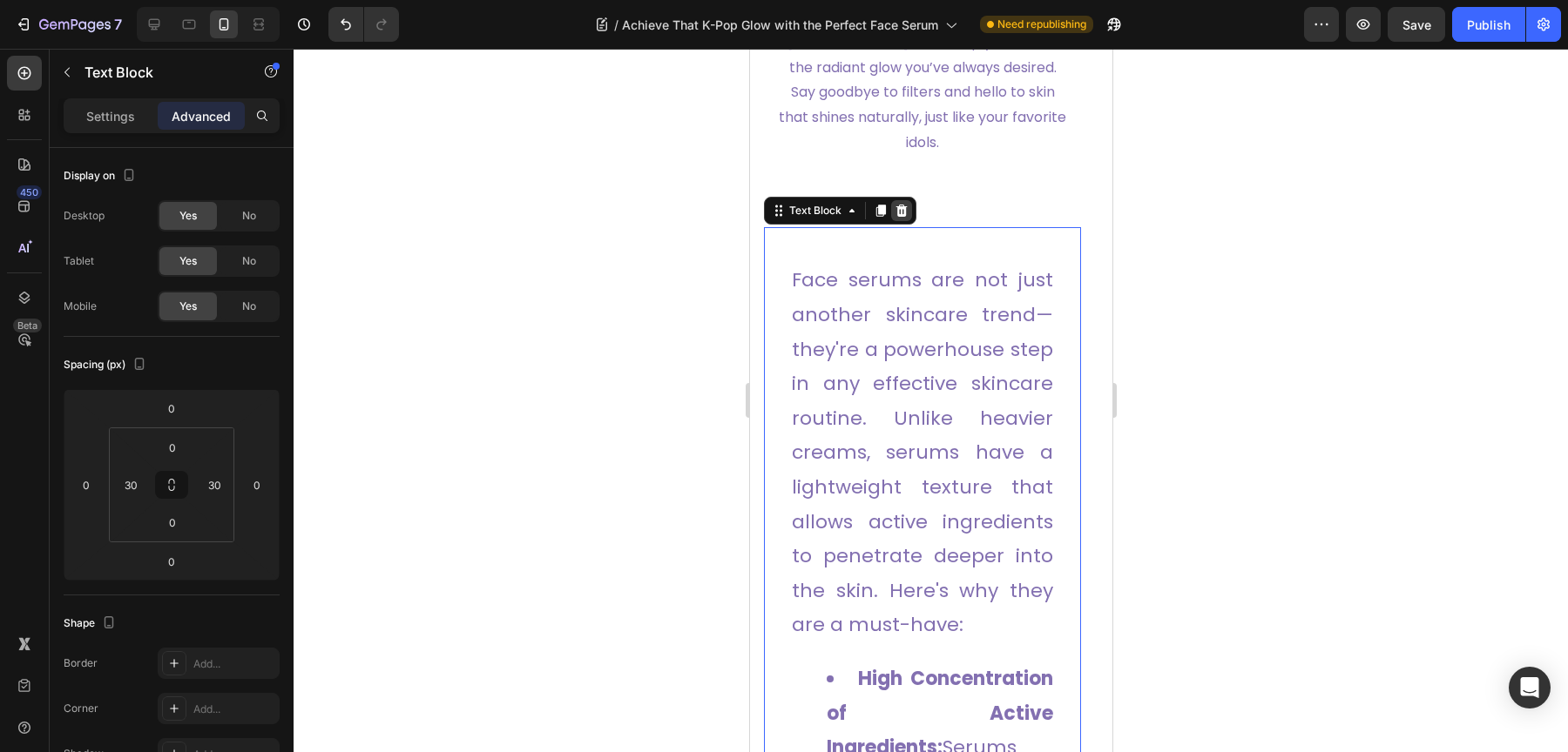
click at [904, 217] on icon at bounding box center [901, 211] width 12 height 12
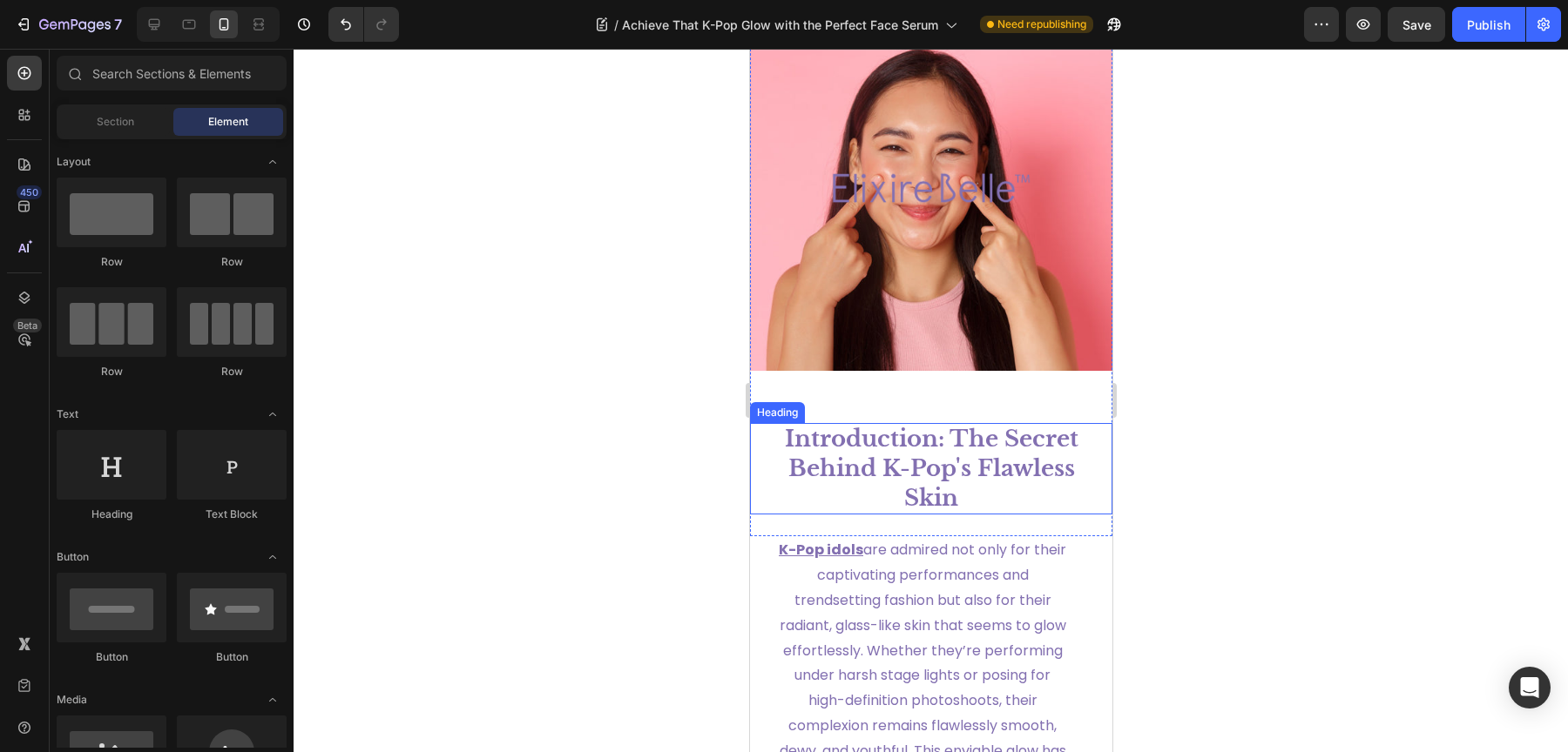
scroll to position [63, 0]
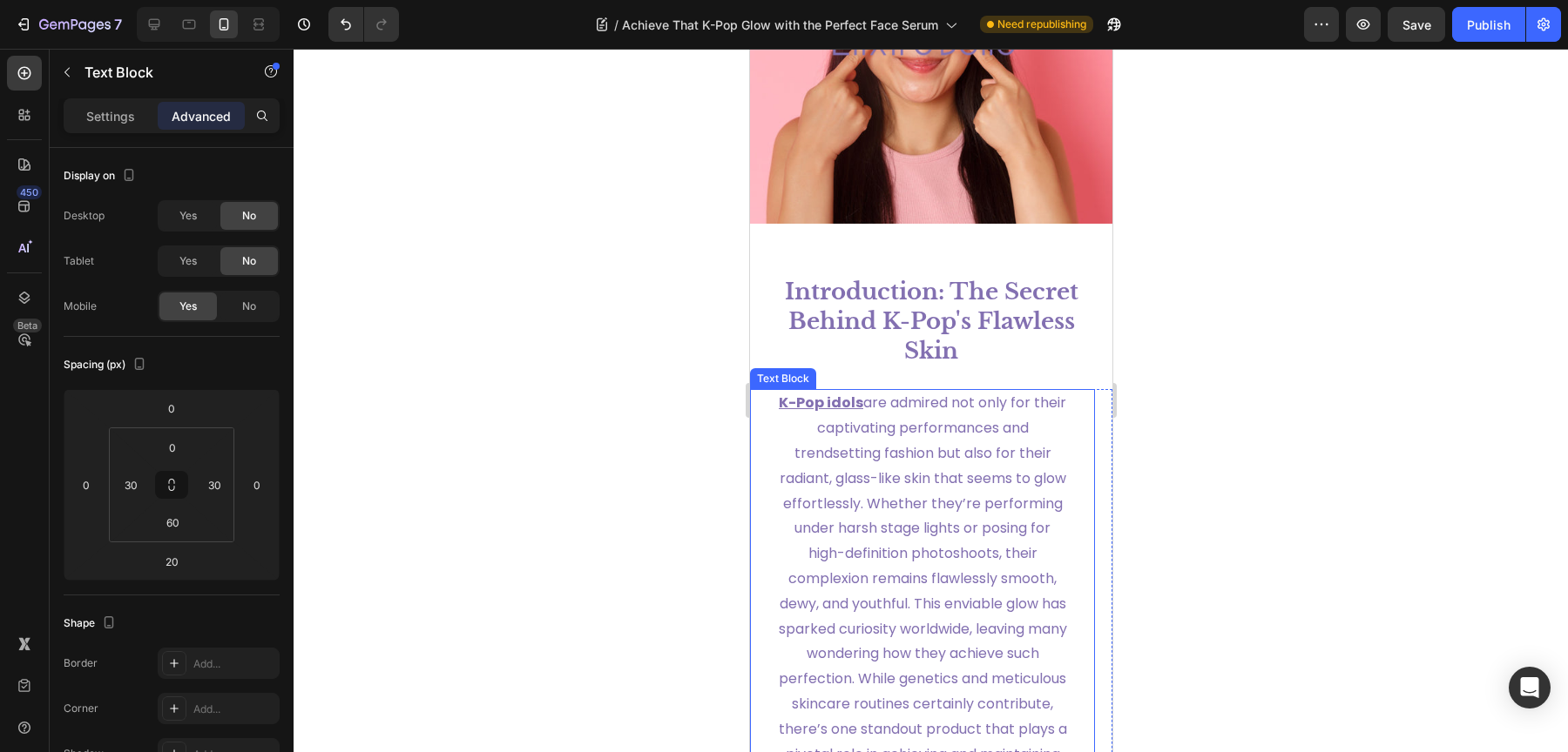
click at [850, 456] on span "K-Pop idols are admired not only for their captivating performances and trendse…" at bounding box center [922, 591] width 288 height 396
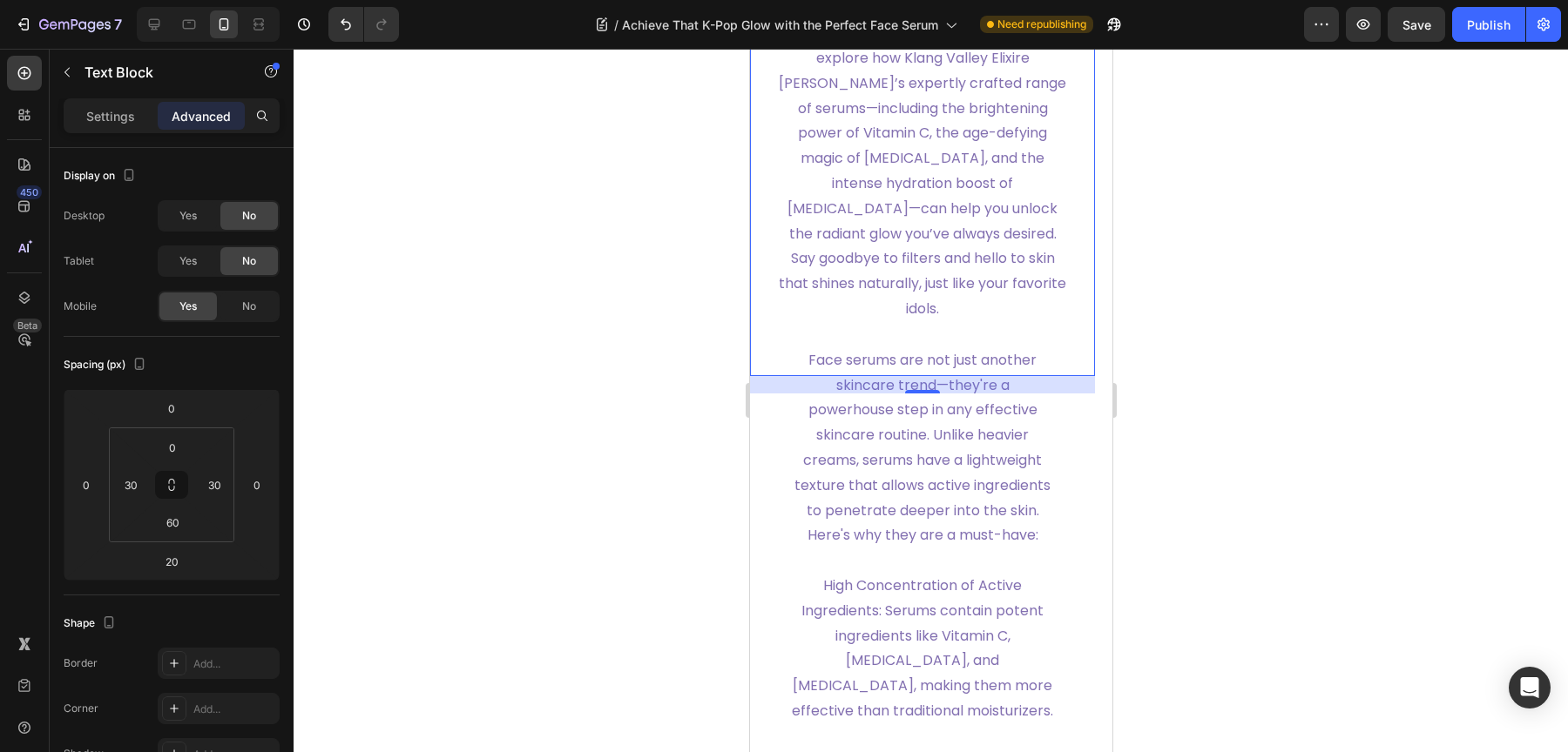
scroll to position [1583, 0]
click at [187, 24] on icon at bounding box center [189, 25] width 18 height 18
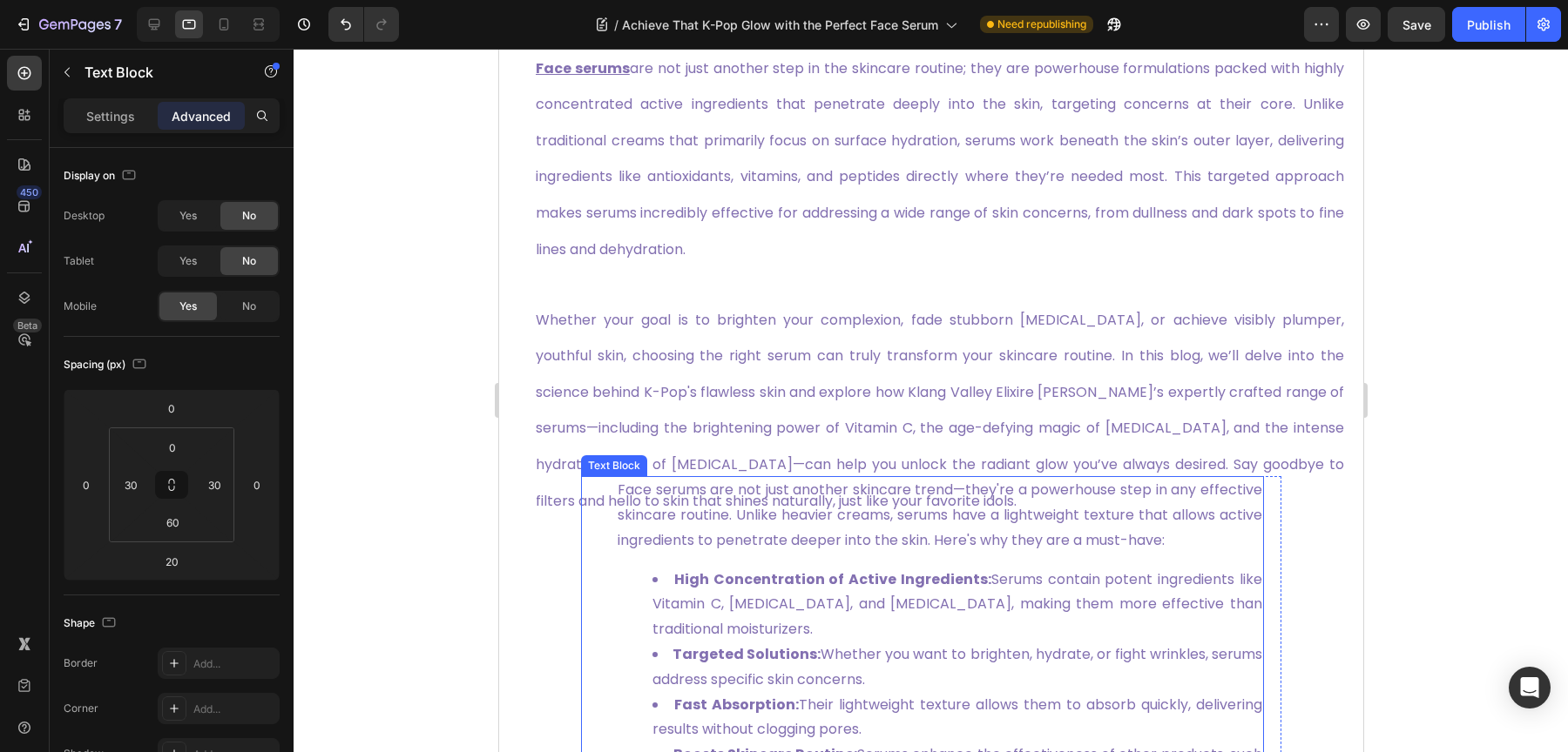
scroll to position [812, 0]
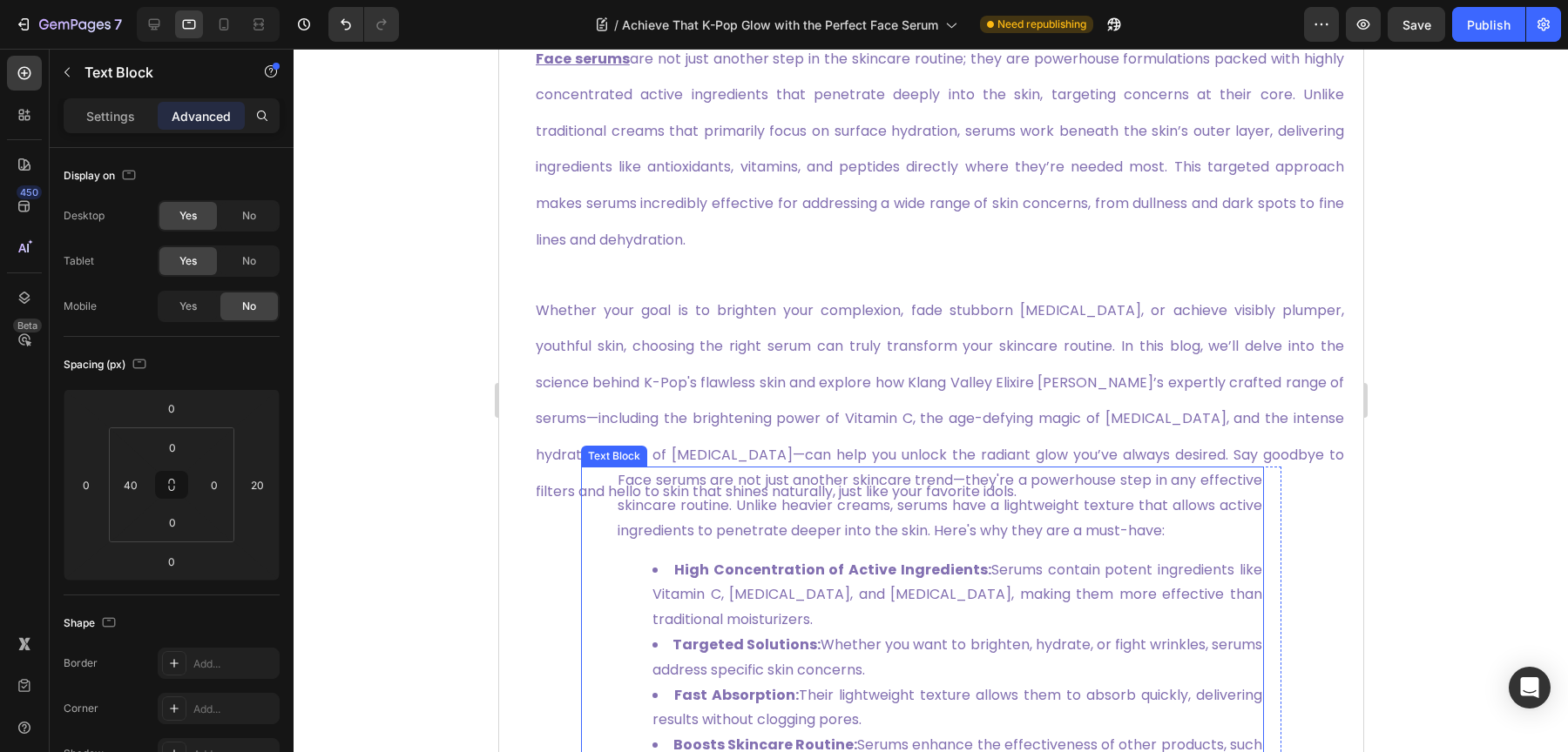
click at [744, 543] on p "Face serums are not just another skincare trend—they're a powerhouse step in an…" at bounding box center [938, 506] width 645 height 75
click at [719, 456] on icon at bounding box center [718, 450] width 12 height 12
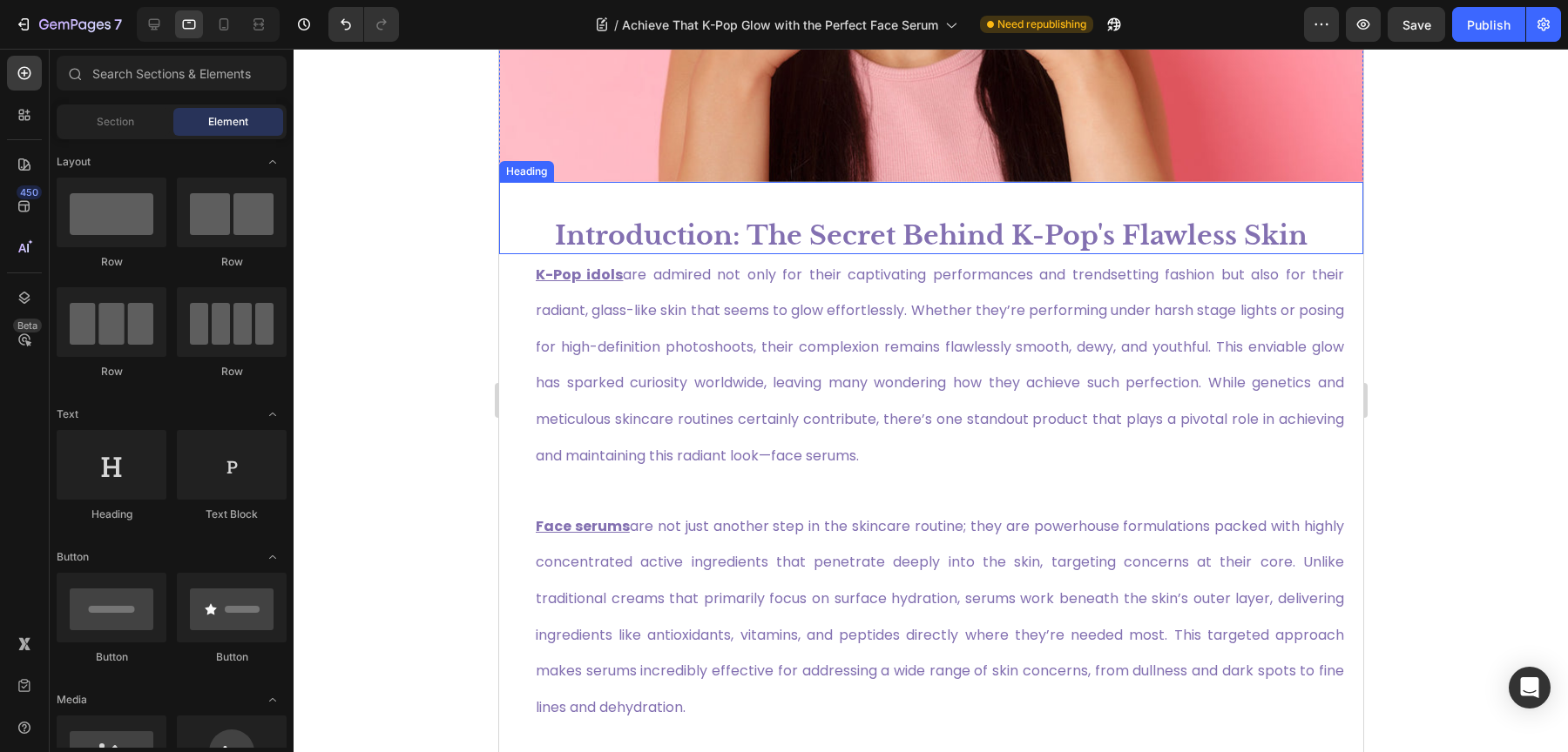
scroll to position [531, 0]
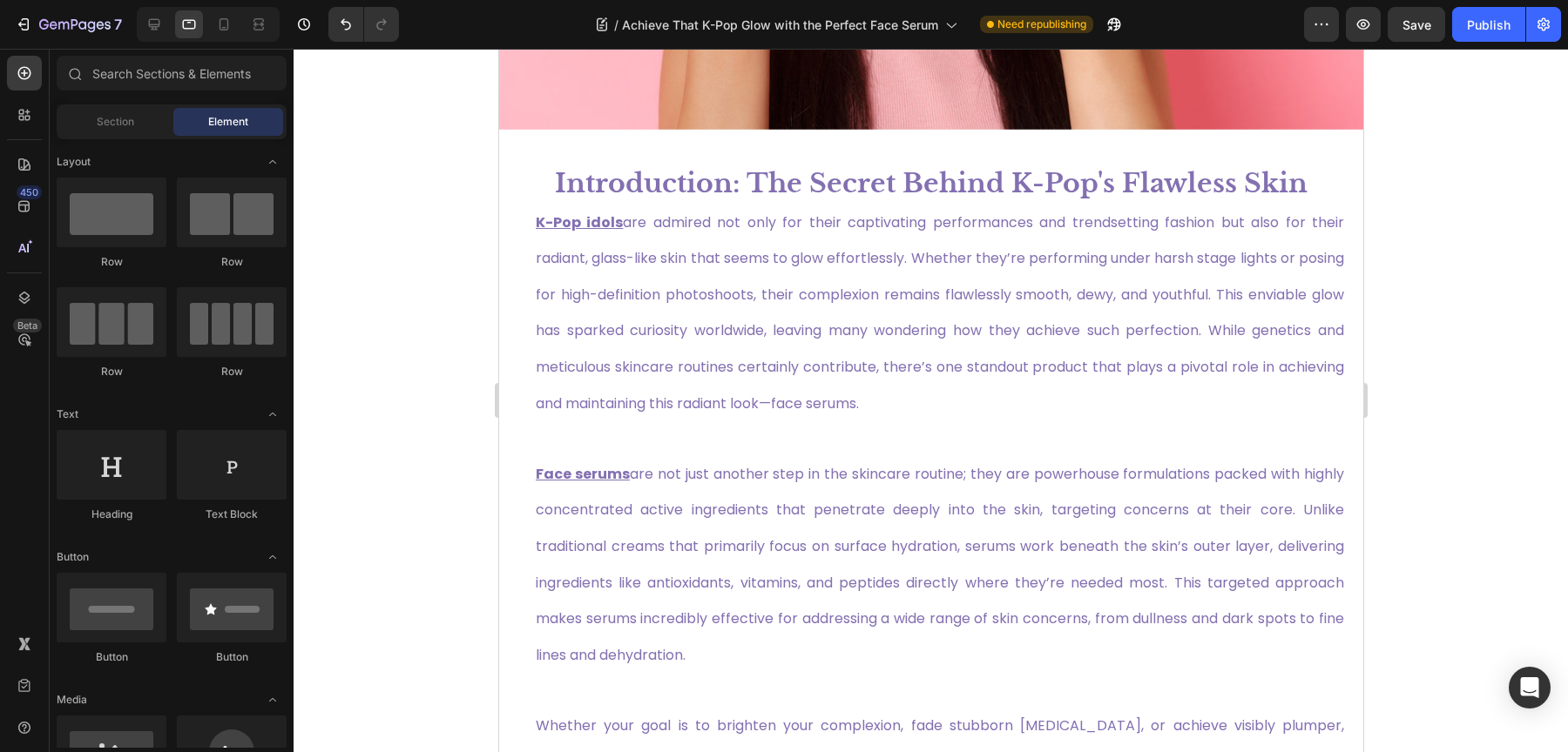
click at [223, 43] on div "7 Version history / Achieve That K-Pop Glow with the Perfect Face Serum Need re…" at bounding box center [784, 25] width 1568 height 50
click at [223, 40] on div at bounding box center [208, 24] width 143 height 35
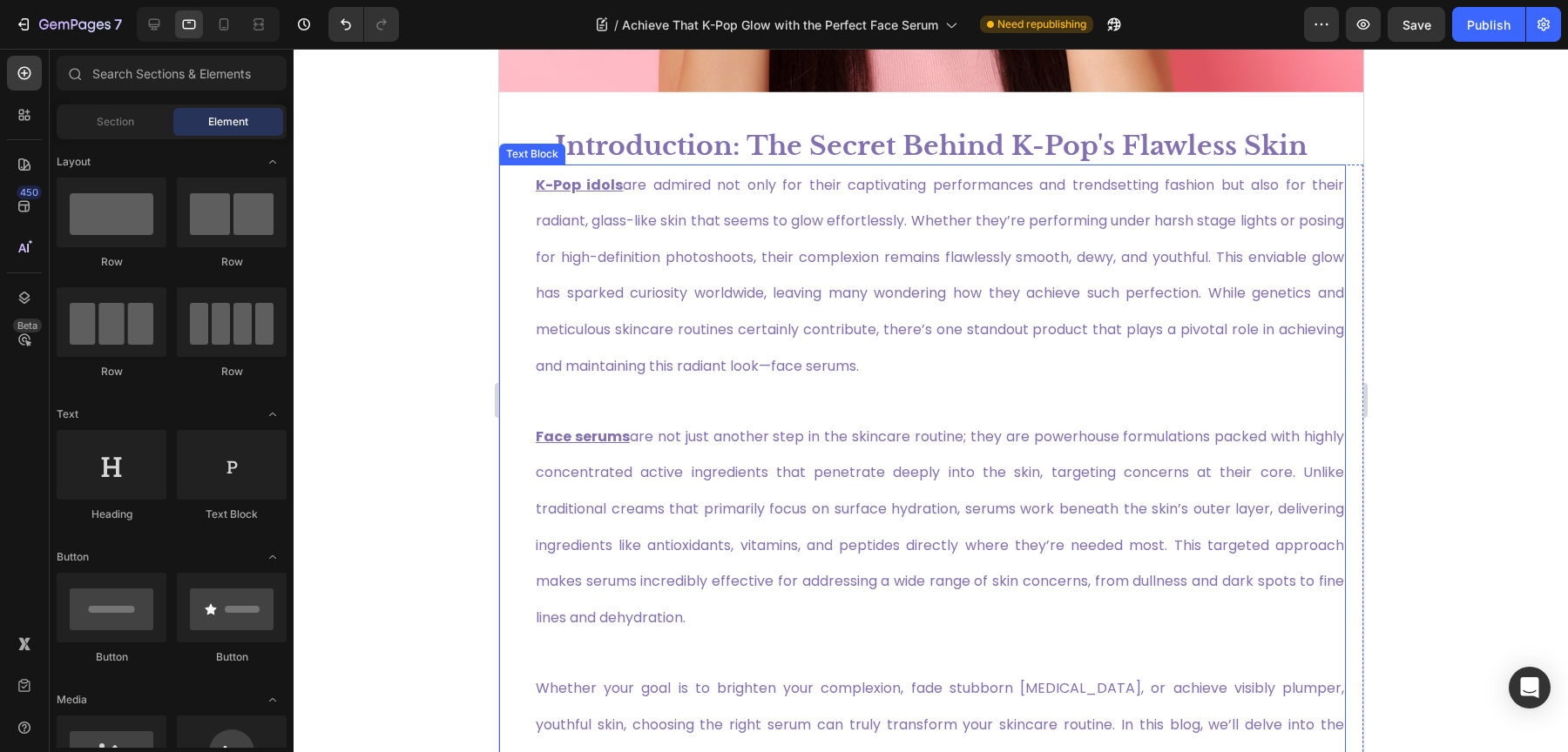
scroll to position [571, 0]
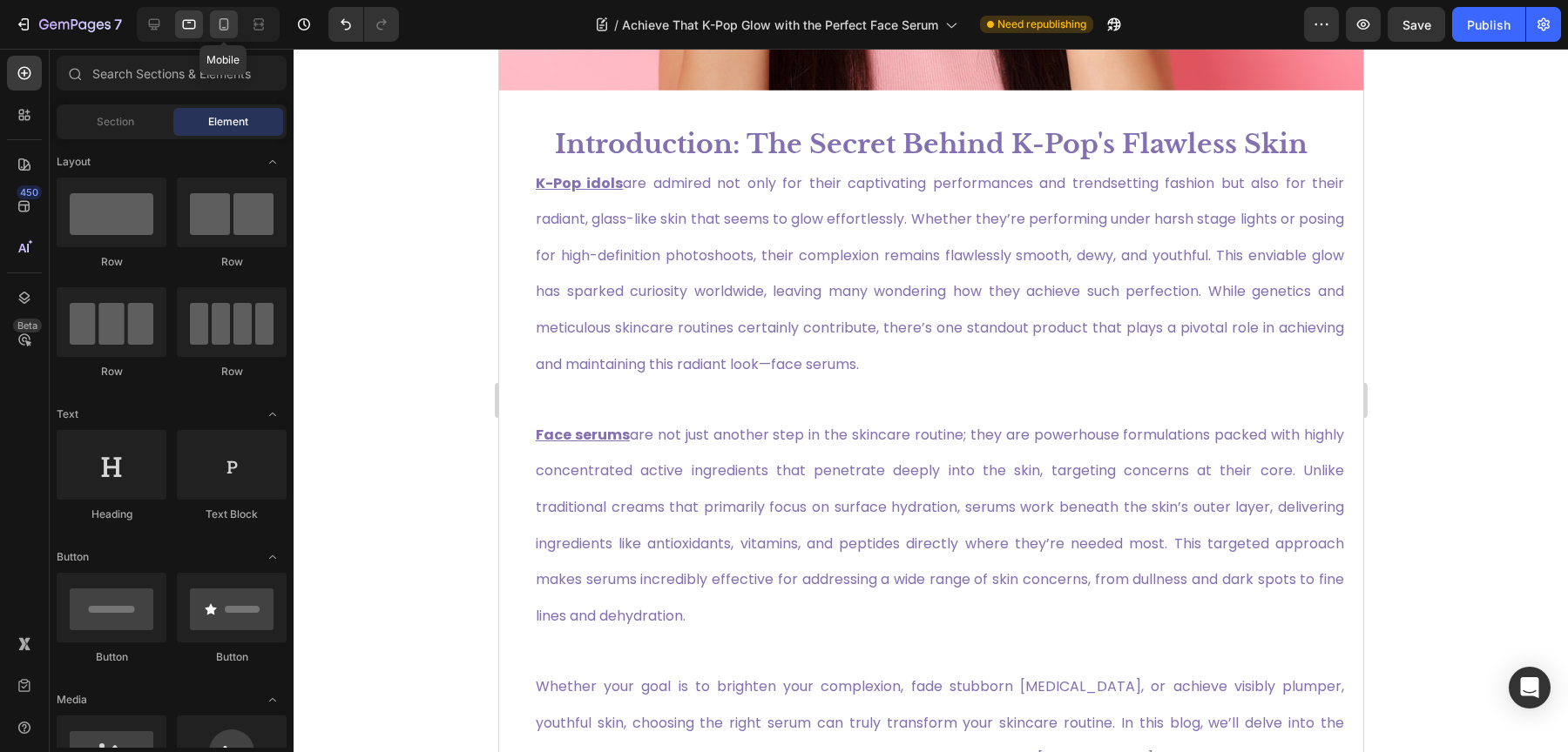
click at [217, 23] on icon at bounding box center [224, 25] width 18 height 18
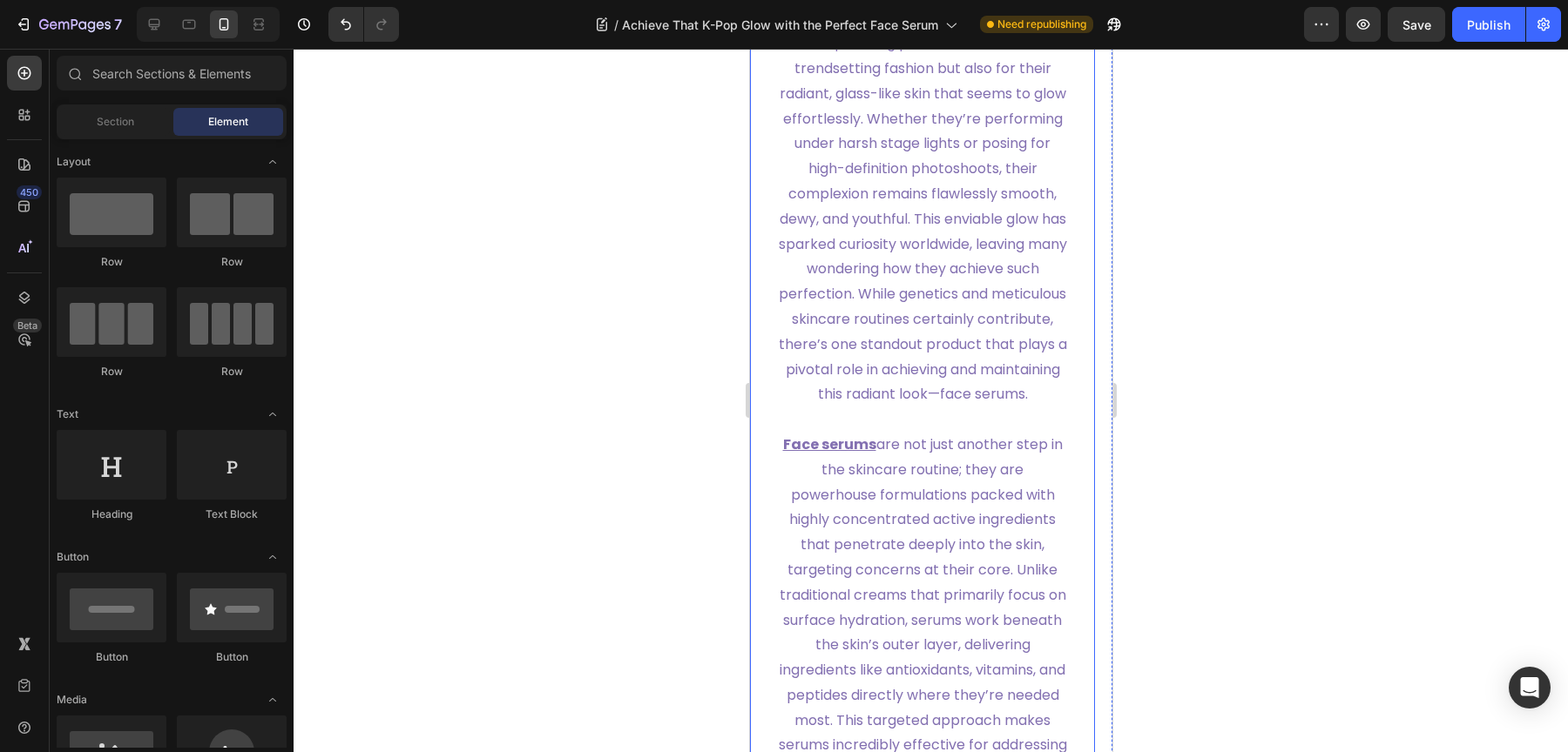
scroll to position [628, 0]
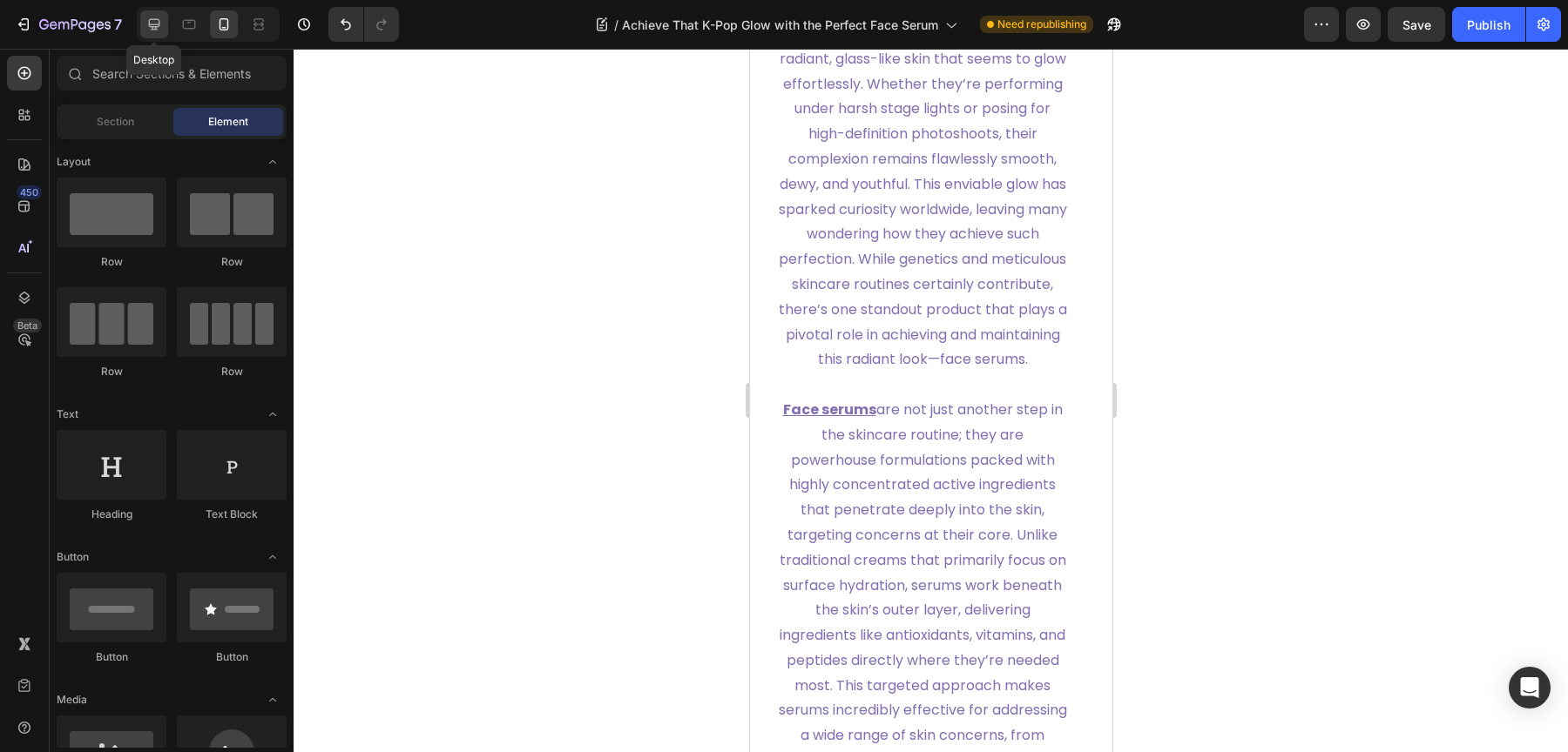
click at [158, 23] on icon at bounding box center [154, 25] width 12 height 12
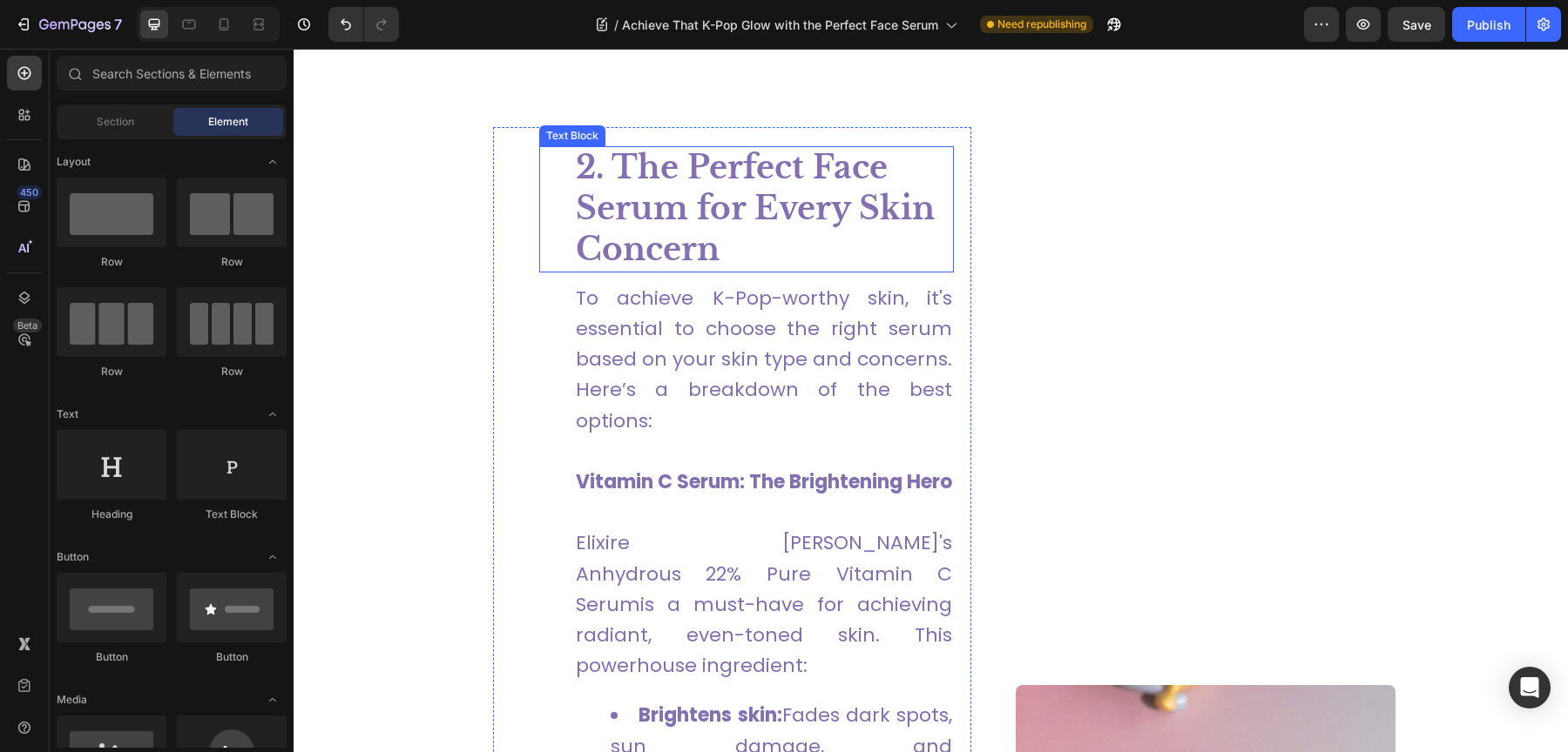
scroll to position [1020, 0]
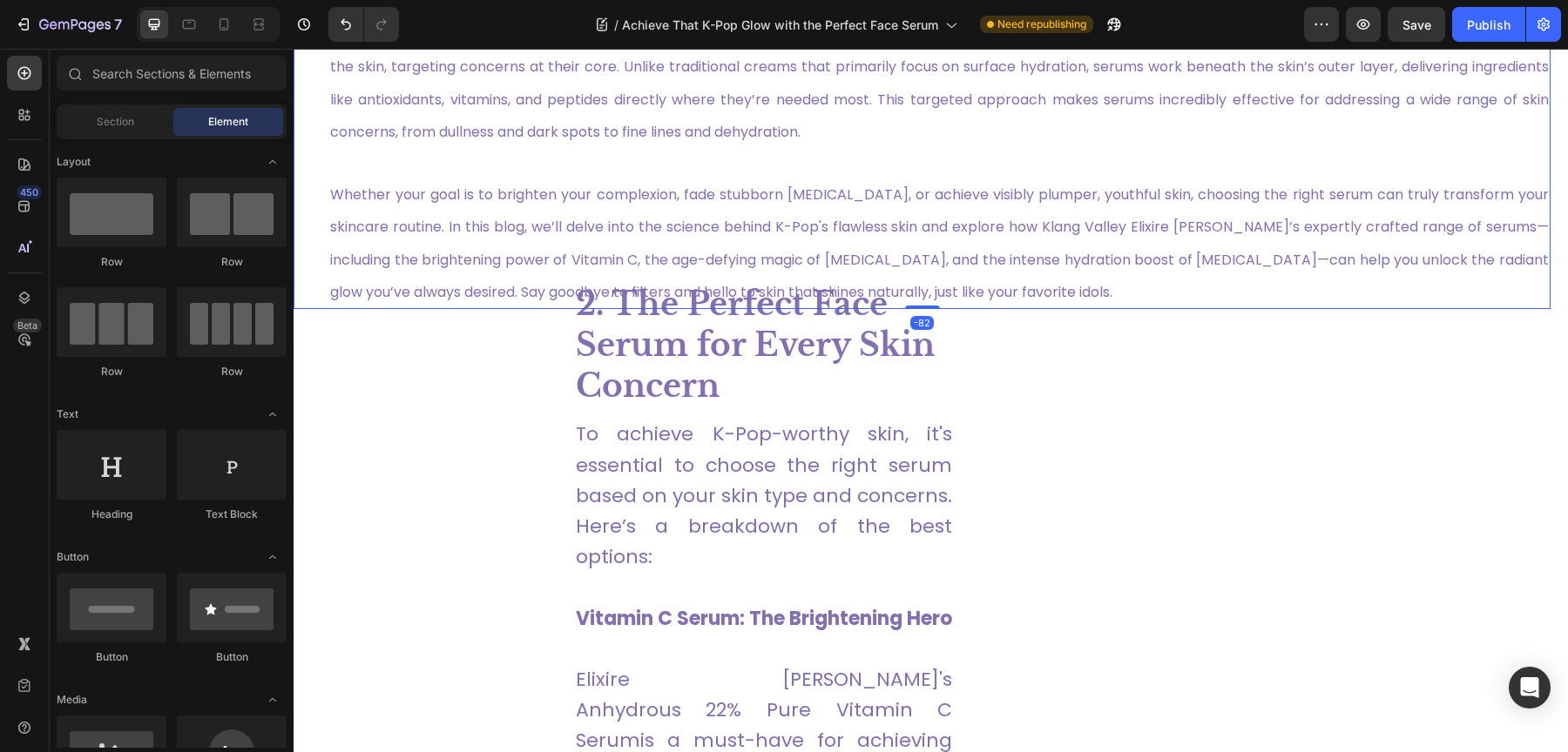
click at [577, 172] on p at bounding box center [939, 163] width 1218 height 30
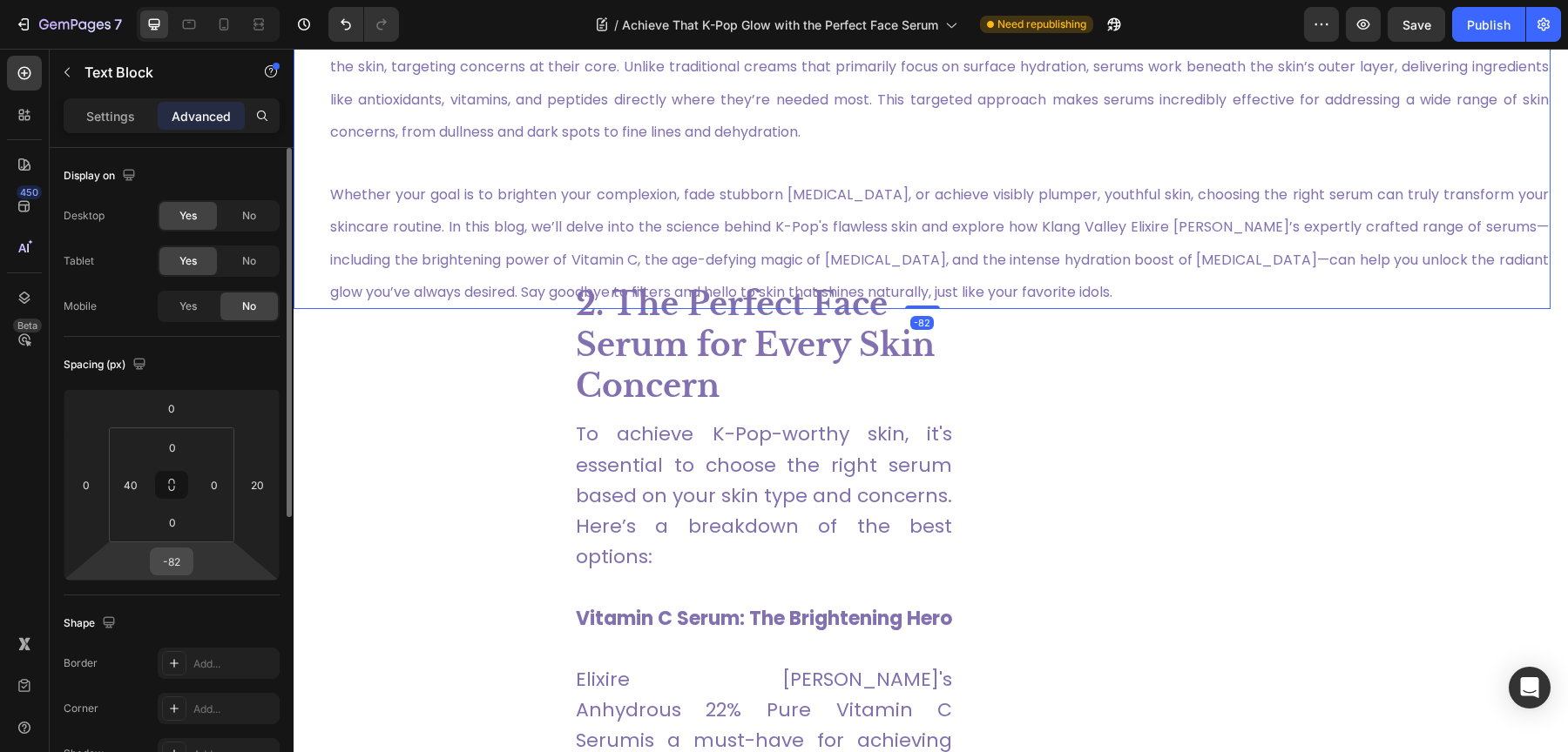
click at [180, 556] on input "-82" at bounding box center [171, 561] width 35 height 26
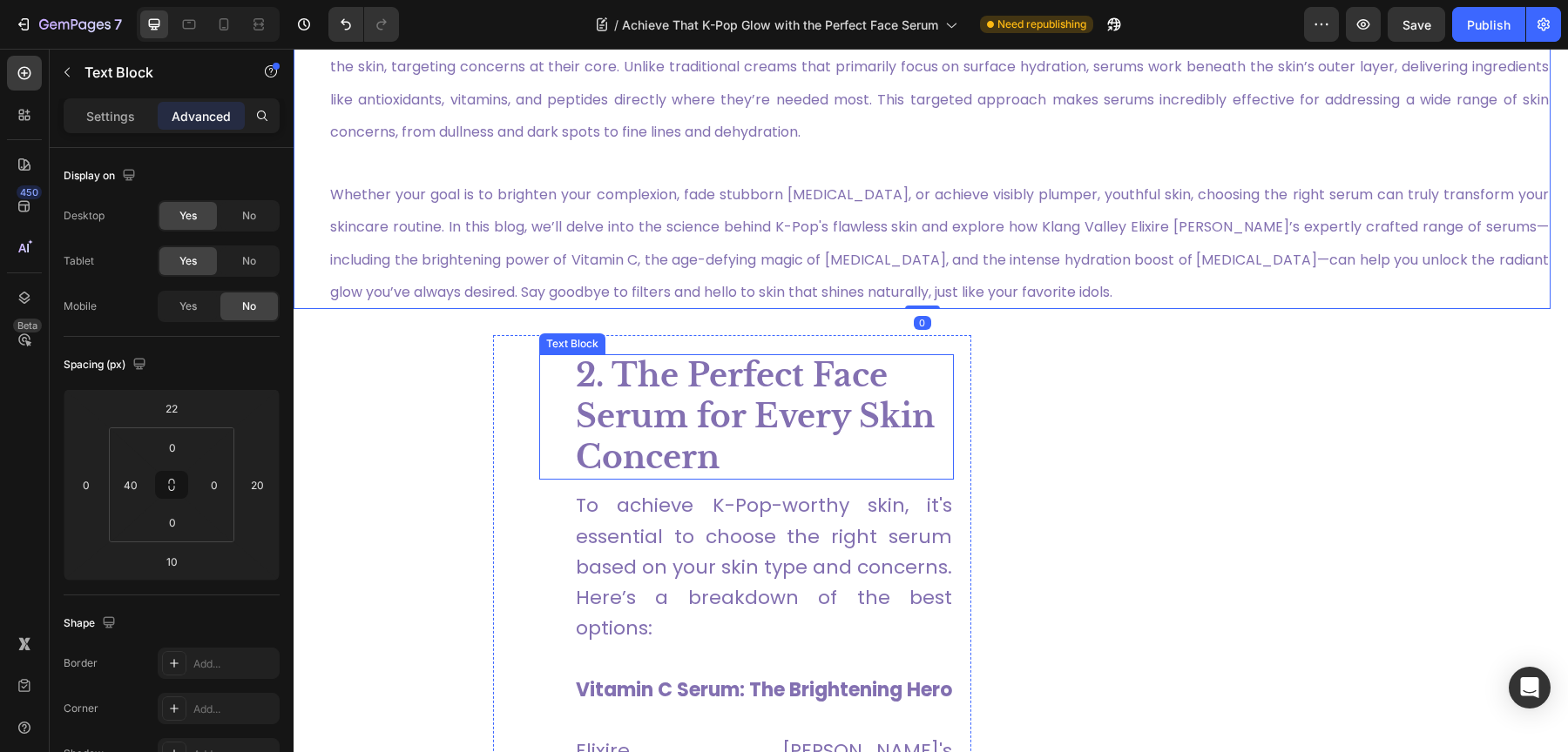
click at [598, 415] on p "2. The Perfect Face Serum for Every Skin Concern" at bounding box center [763, 417] width 376 height 122
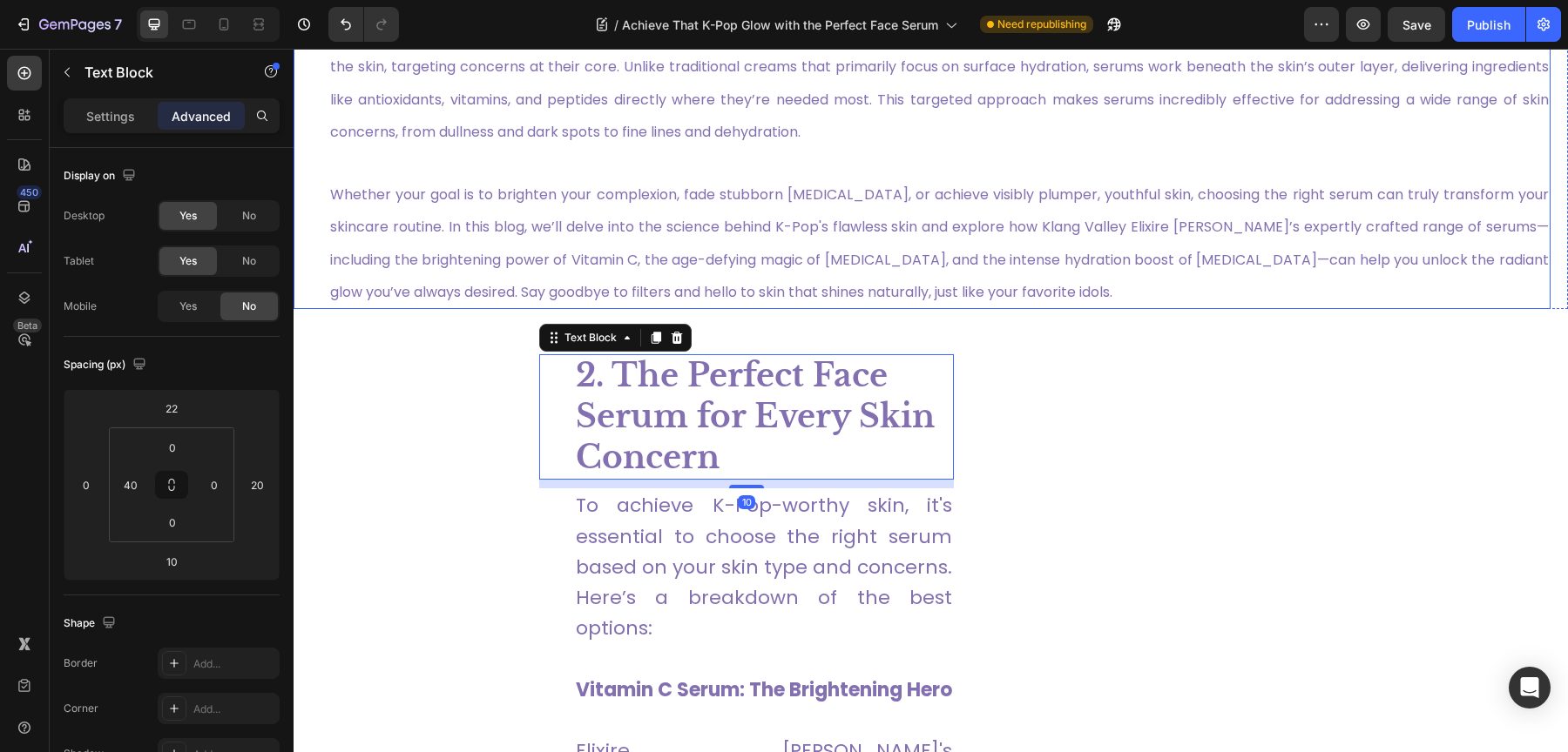
click at [664, 181] on p "Whether your goal is to brighten your complexion, fade stubborn [MEDICAL_DATA],…" at bounding box center [939, 243] width 1218 height 130
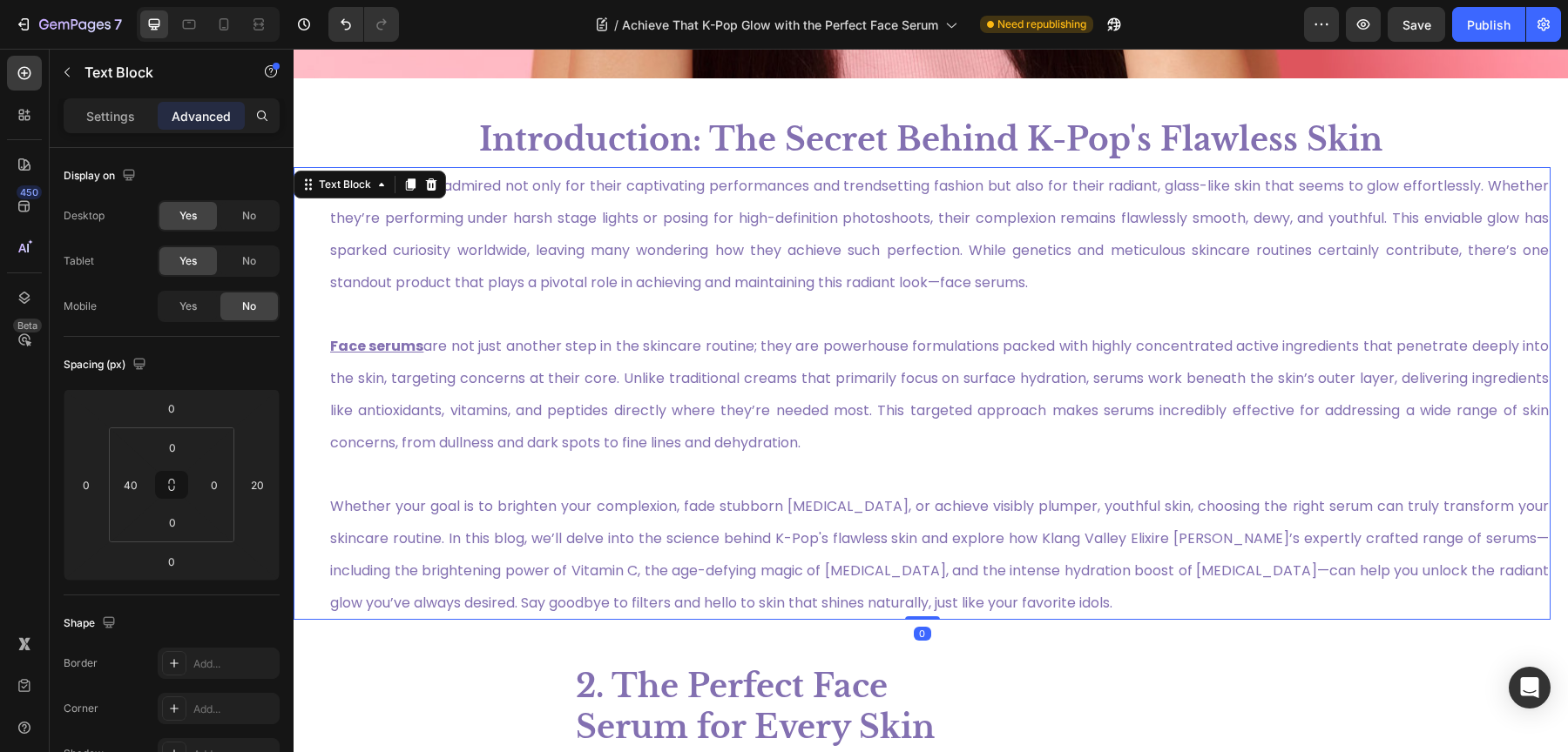
scroll to position [699, 0]
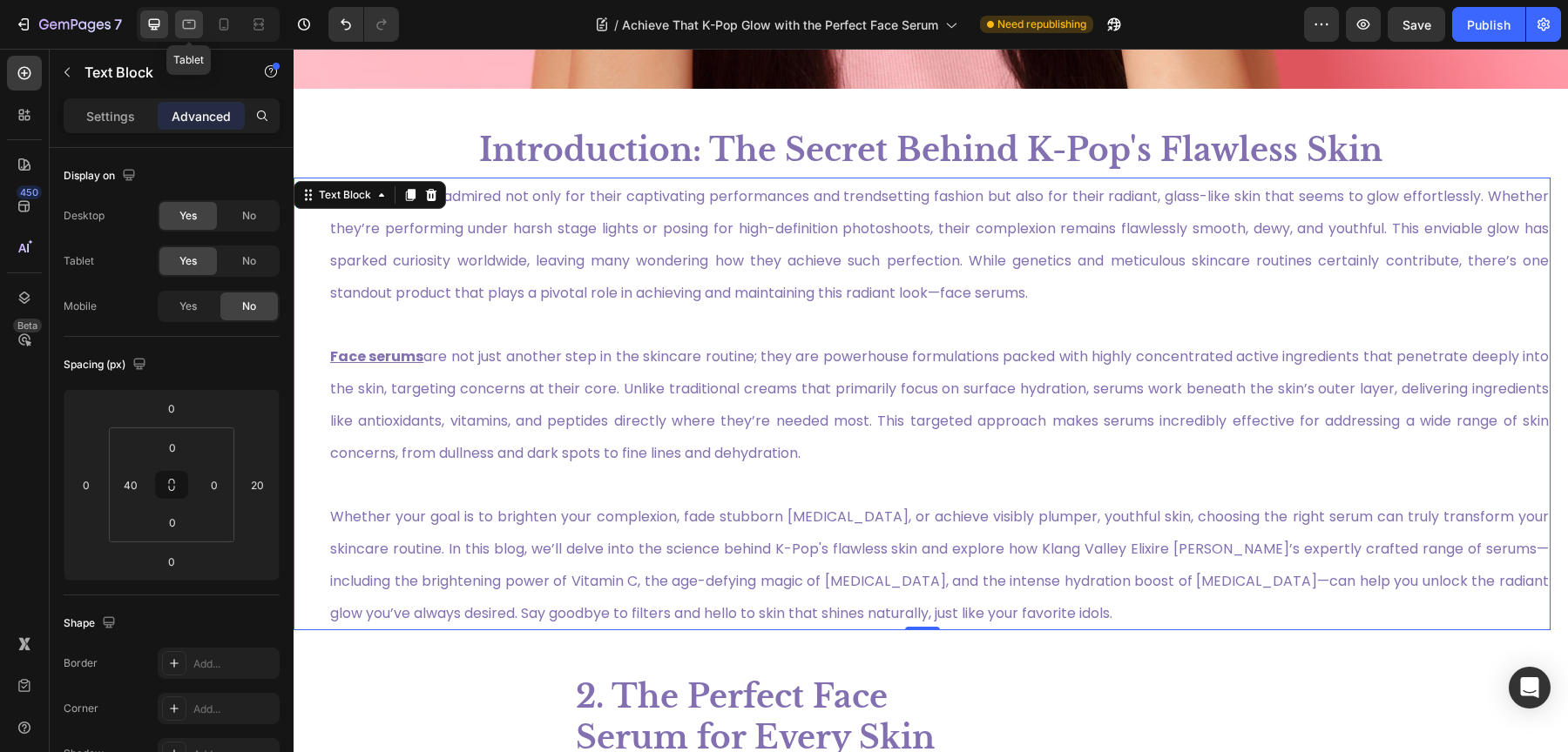
click at [185, 14] on div at bounding box center [189, 24] width 28 height 28
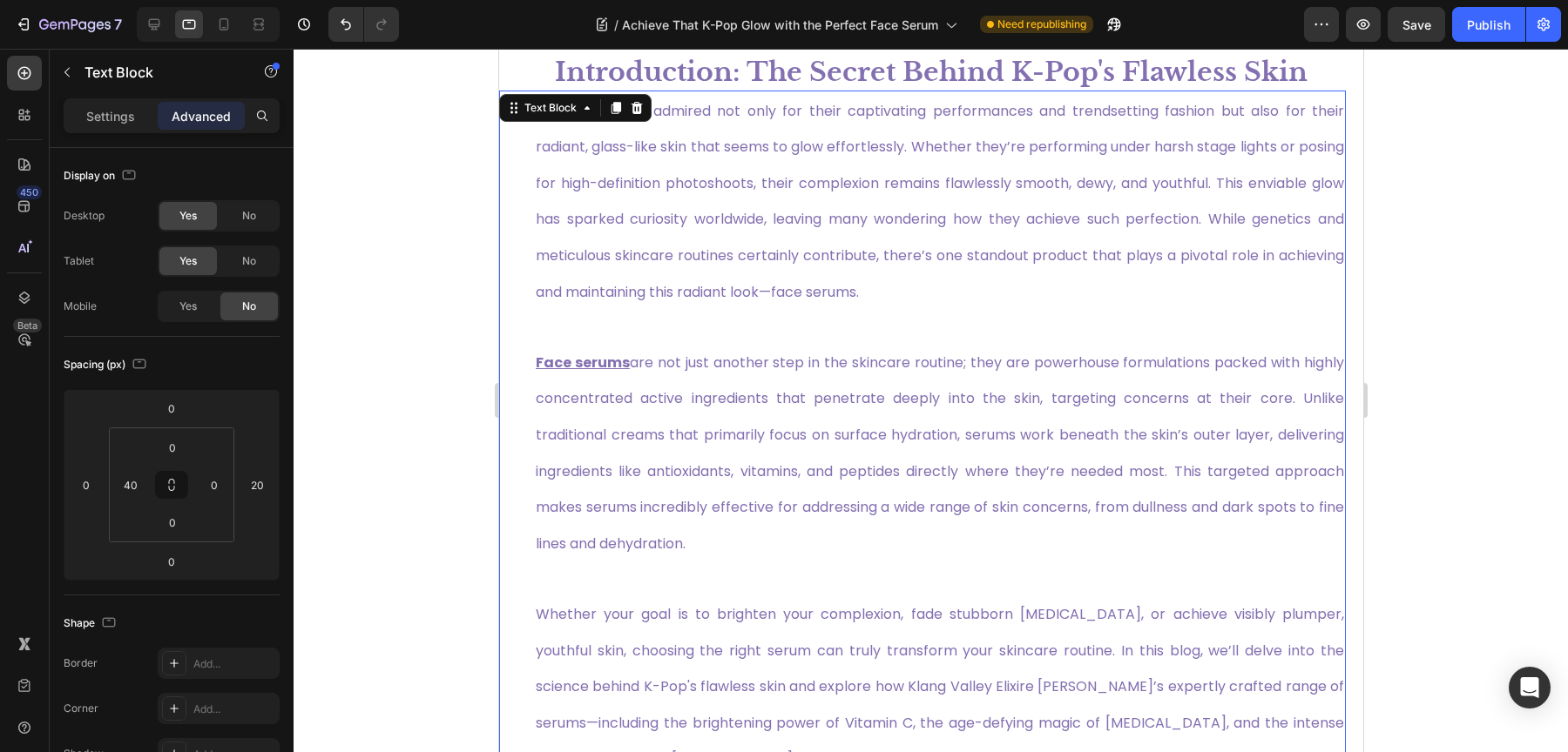
scroll to position [647, 0]
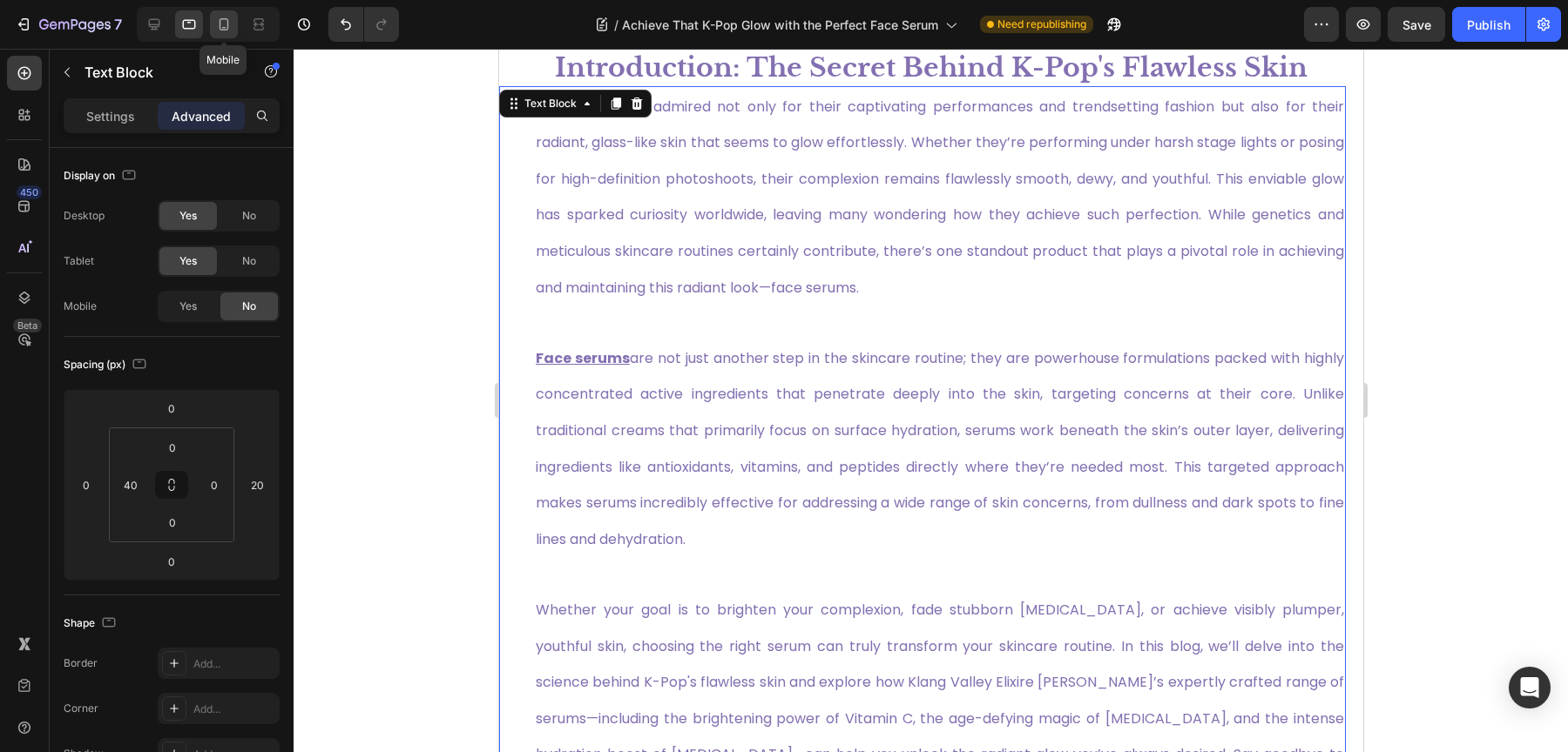
click at [230, 35] on div at bounding box center [223, 24] width 28 height 28
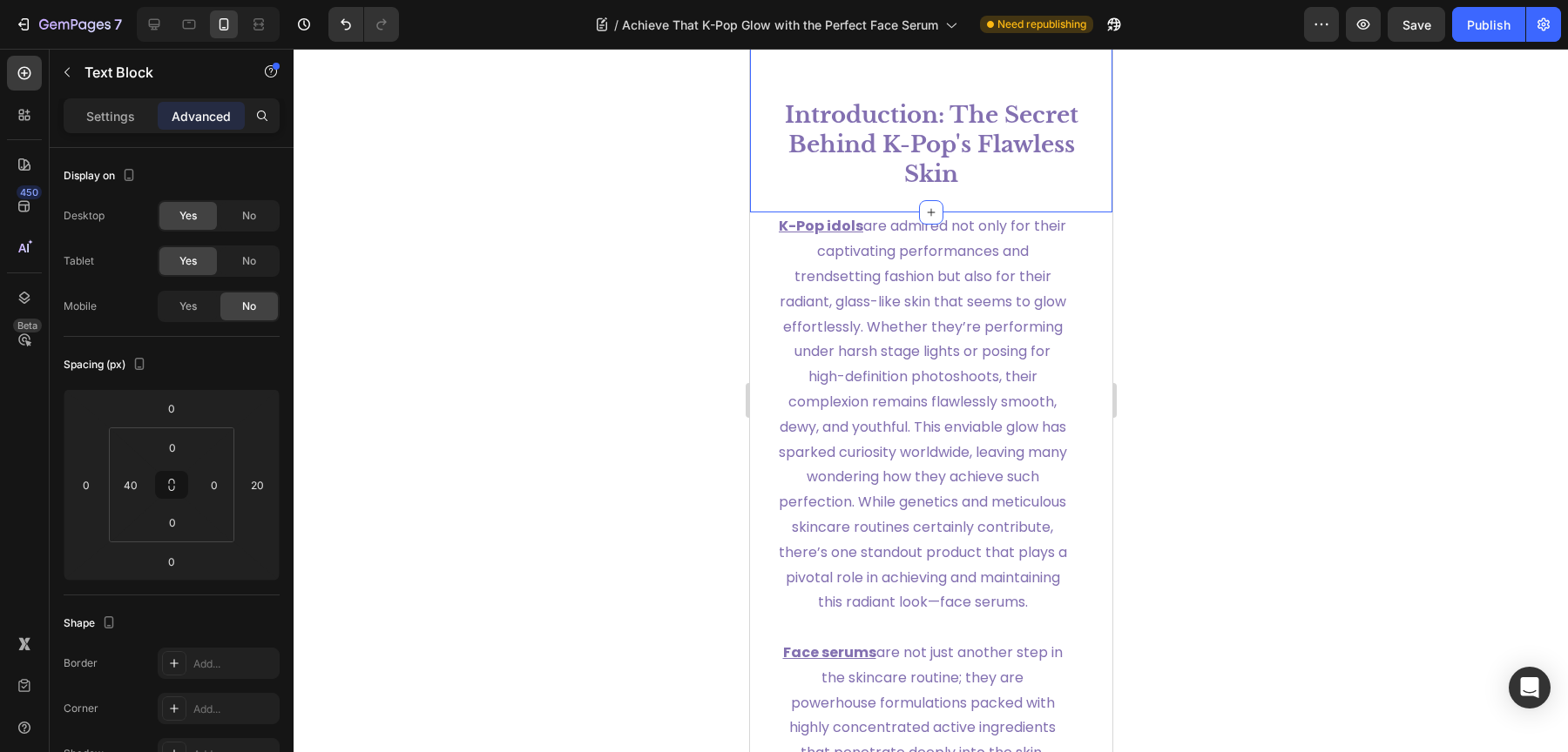
scroll to position [95, 0]
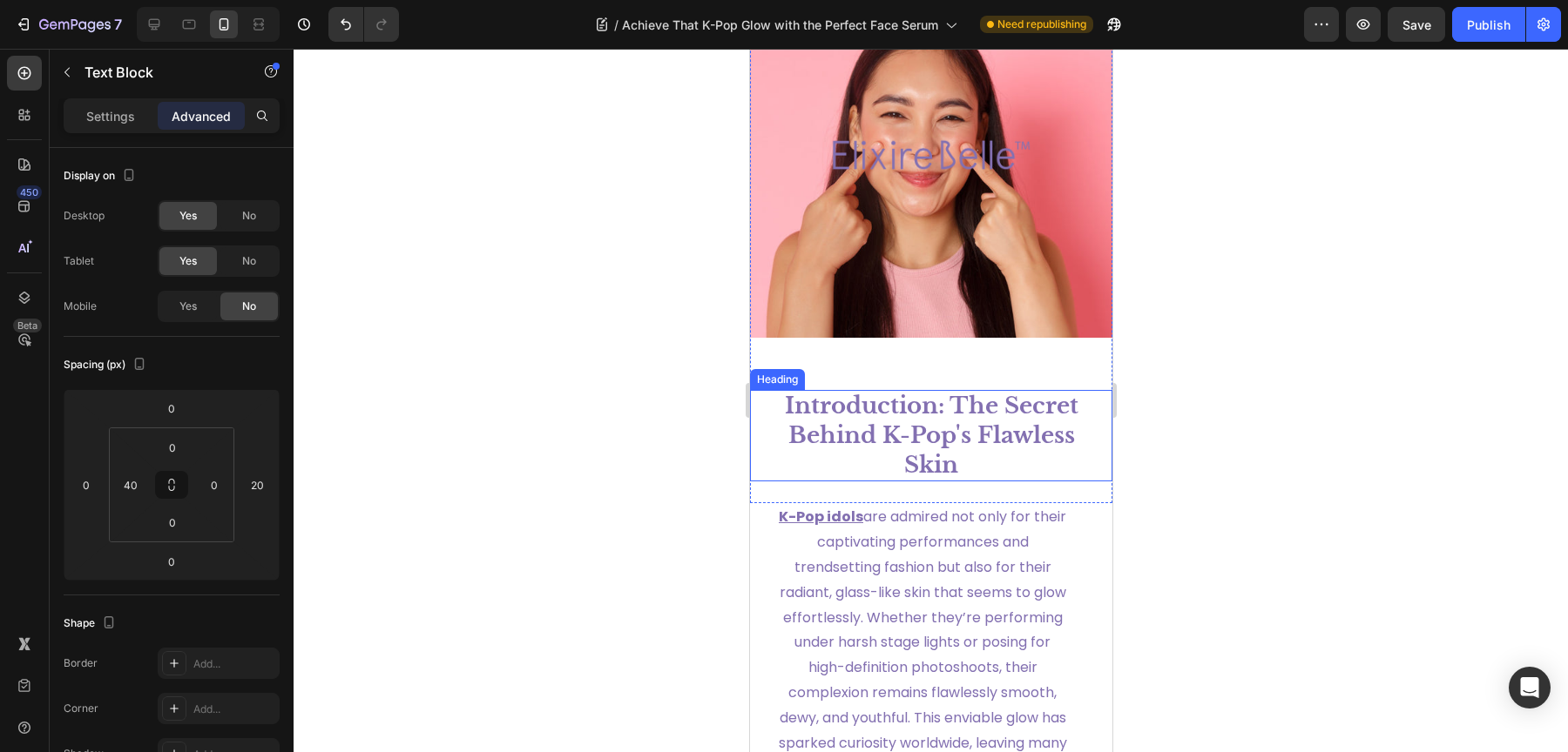
click at [934, 422] on h1 "Introduction: The Secret Behind K-Pop's Flawless Skin" at bounding box center [930, 436] width 310 height 92
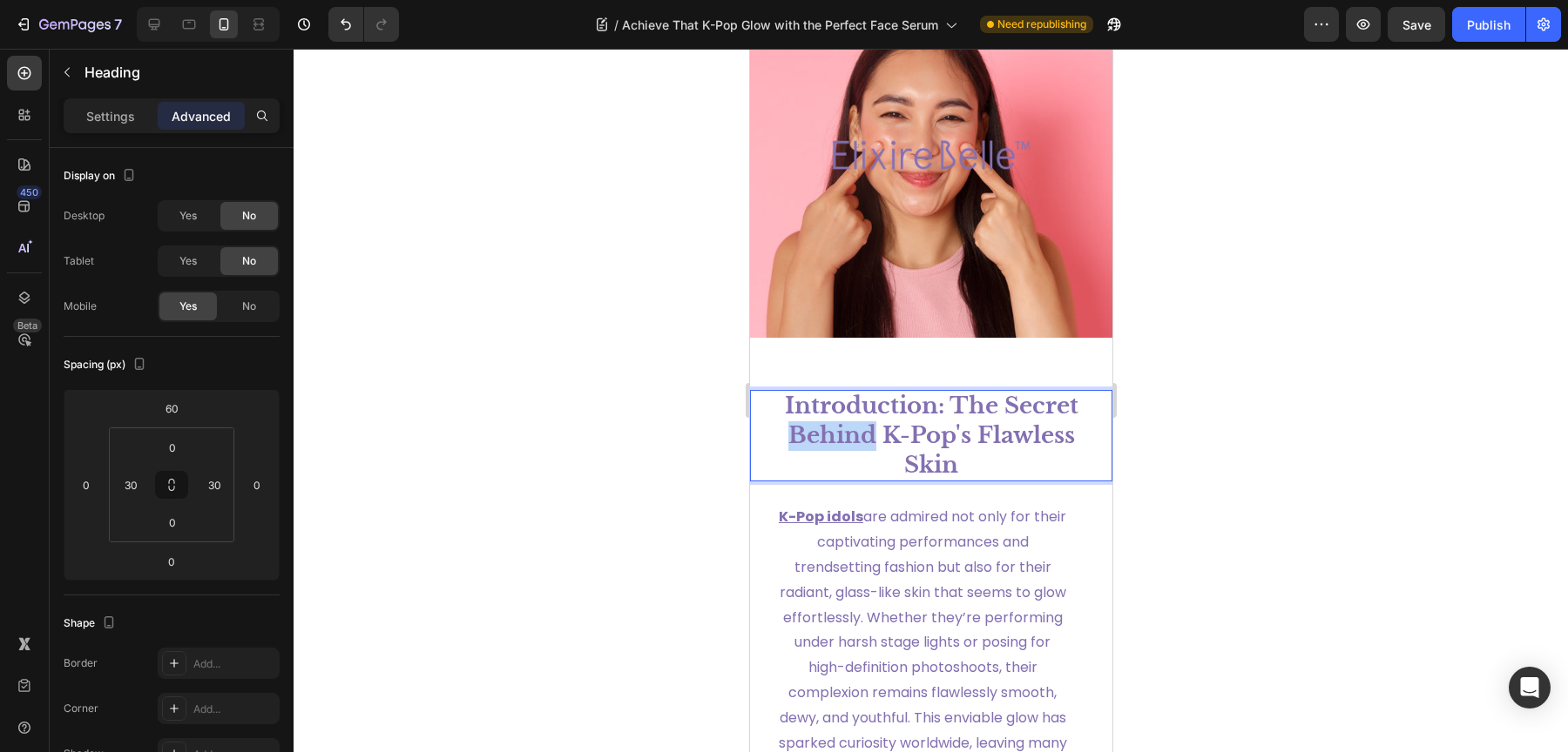
click at [934, 422] on h1 "Introduction: The Secret Behind K-Pop's Flawless Skin" at bounding box center [930, 436] width 310 height 92
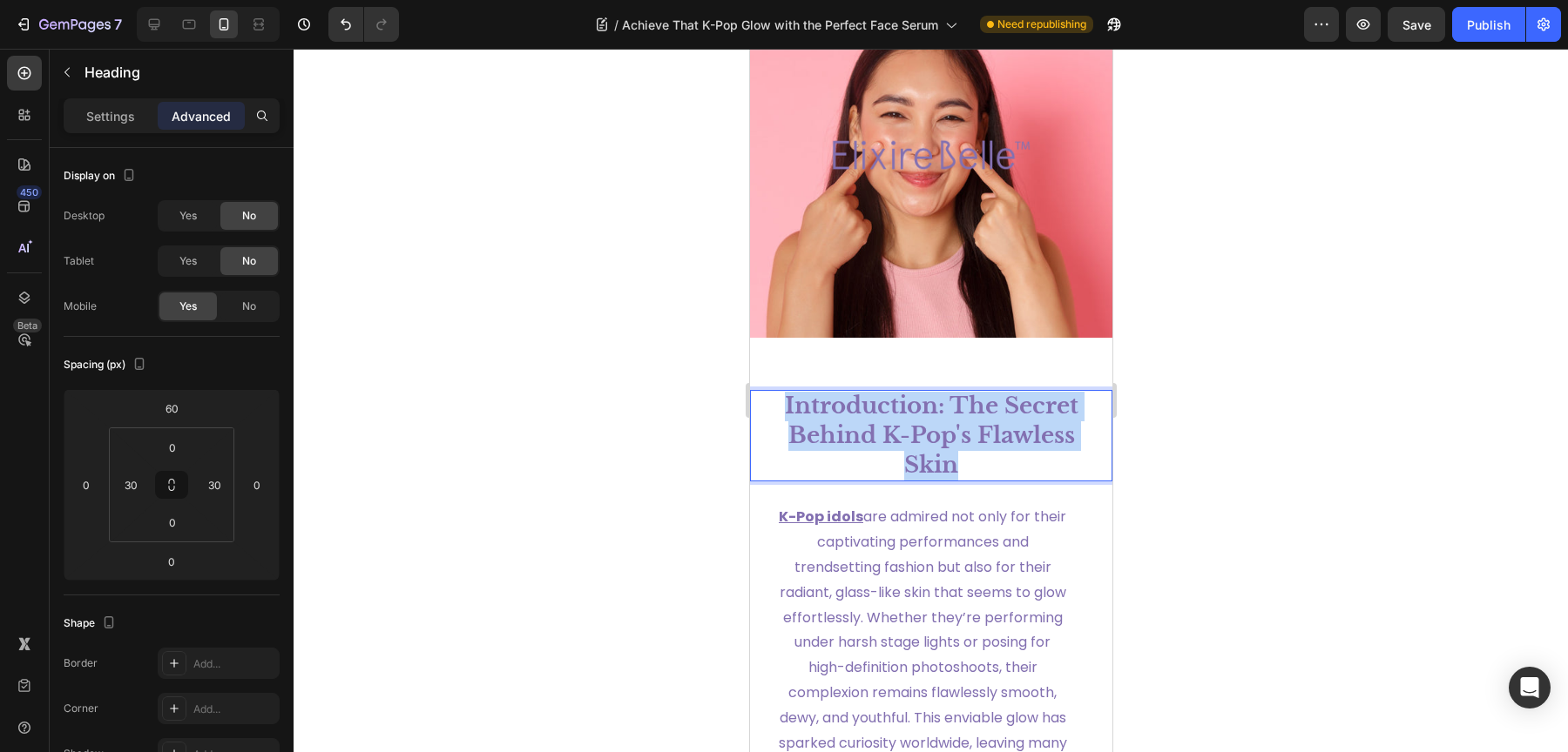
click at [934, 422] on p "Introduction: The Secret Behind K-Pop's Flawless Skin" at bounding box center [930, 436] width 307 height 88
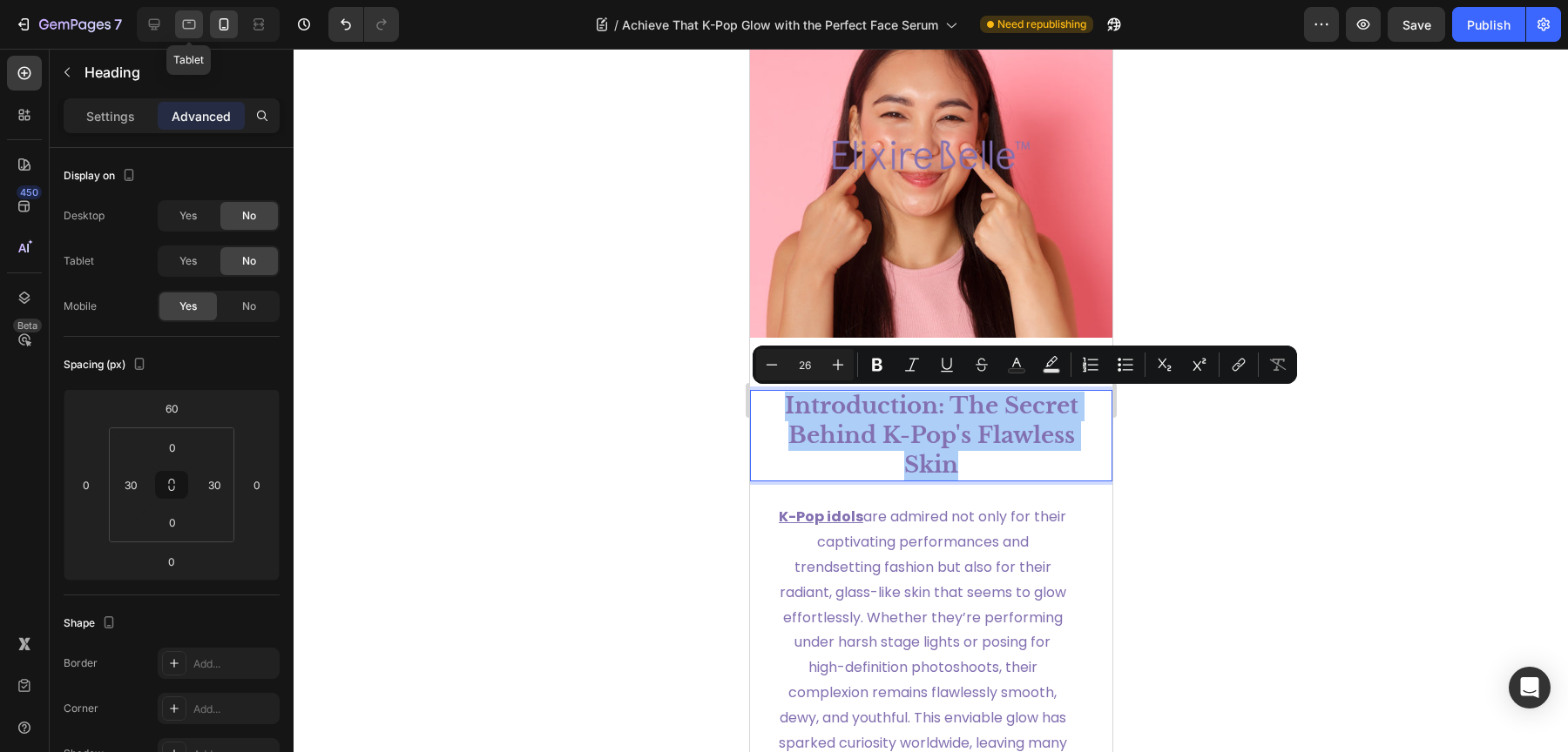
click at [194, 23] on icon at bounding box center [189, 25] width 13 height 10
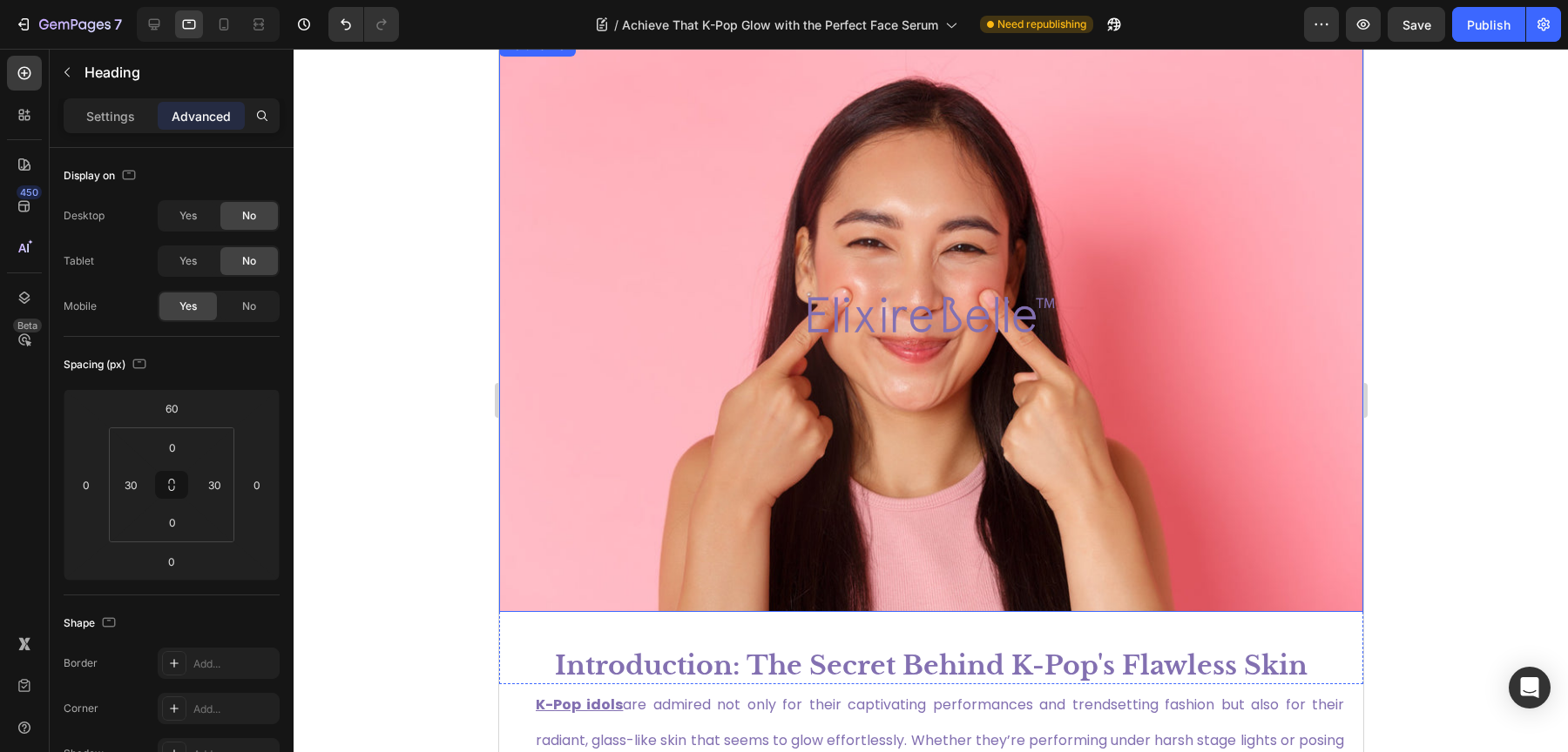
scroll to position [34, 0]
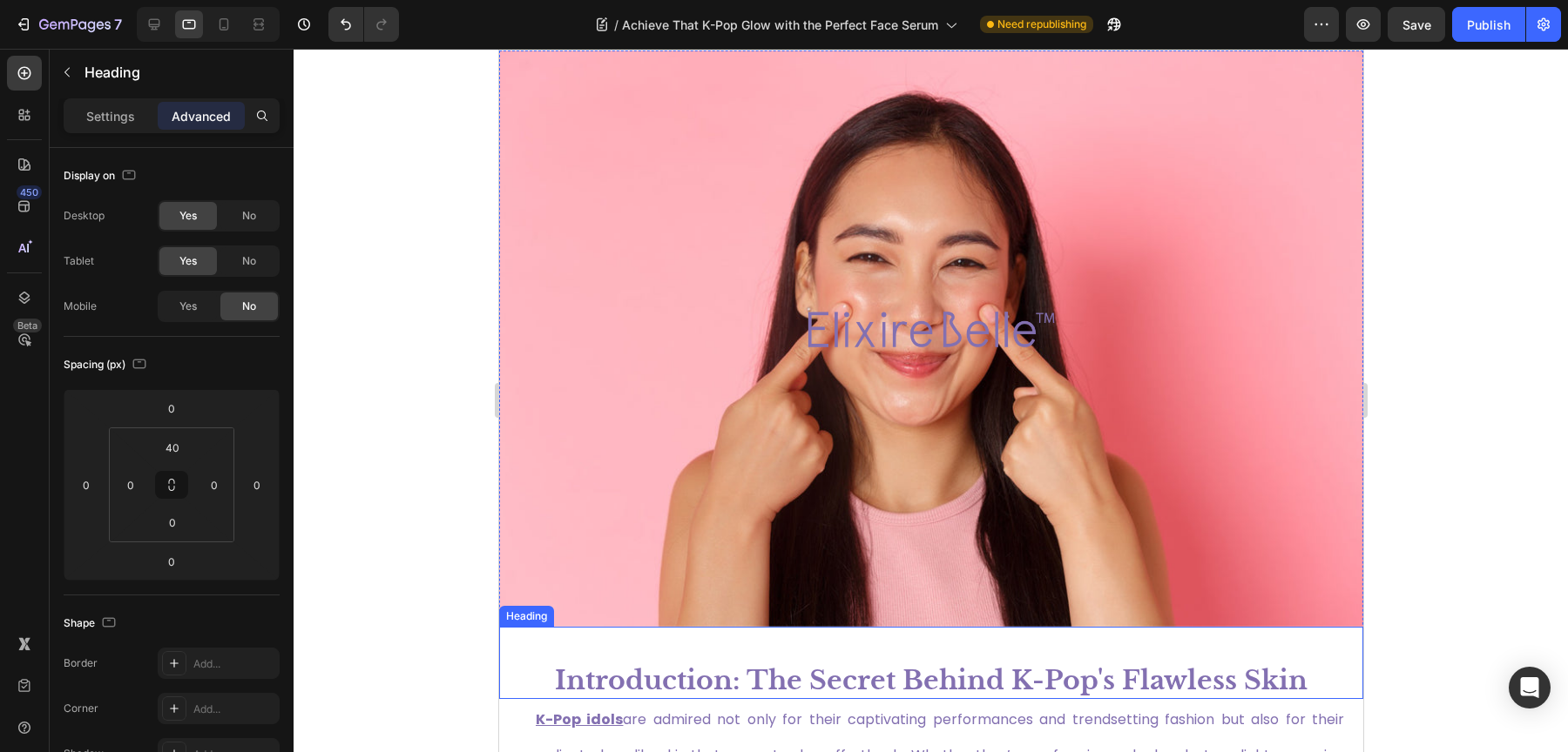
click at [776, 676] on h1 "Introduction: The Secret Behind K-Pop's Flawless Skin" at bounding box center [930, 680] width 864 height 37
click at [776, 676] on h1 "Introduction: The Secret Behind K-Pop's Flawless Skin" at bounding box center [930, 680] width 864 height 37
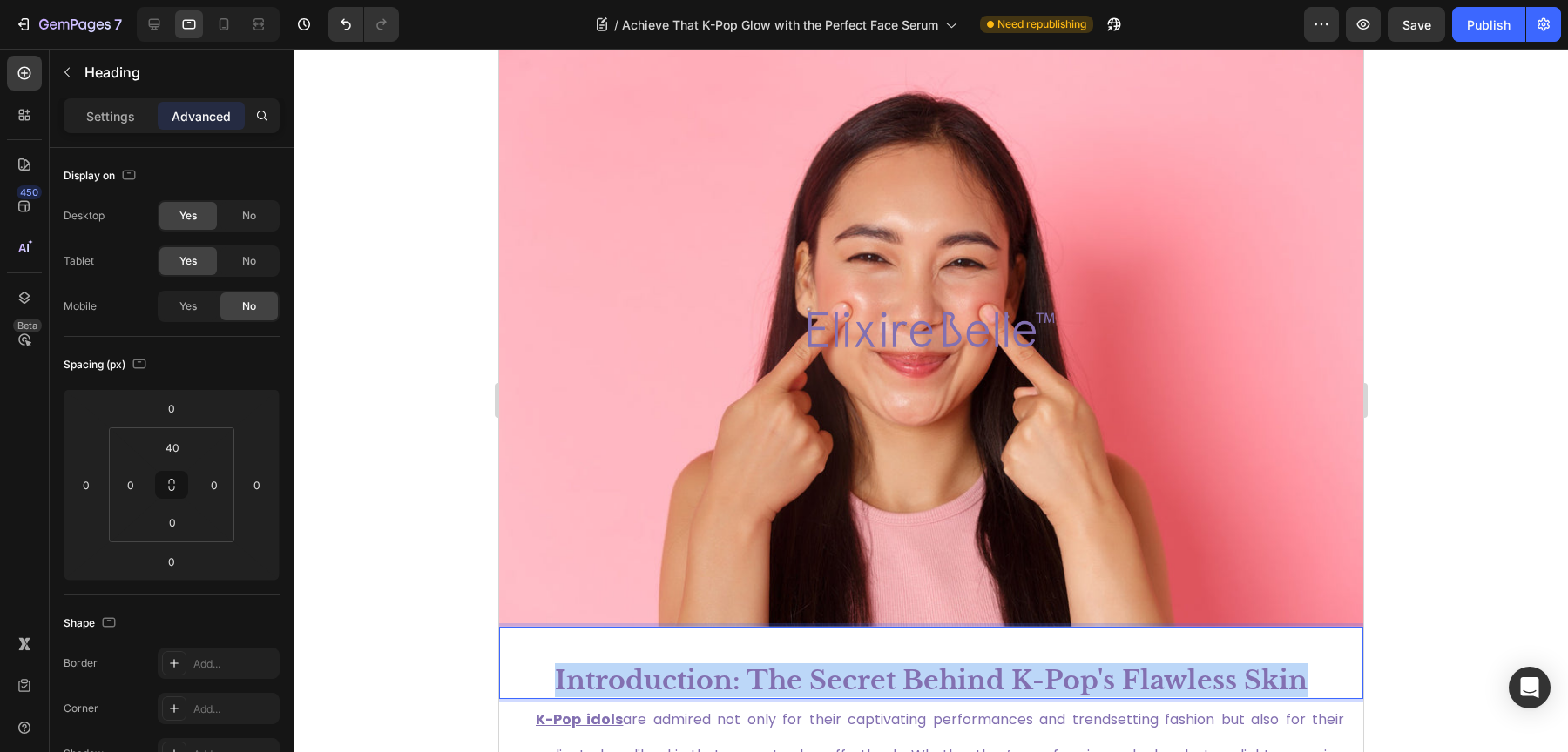
click at [776, 676] on p "Introduction: The Secret Behind K-Pop's Flawless Skin" at bounding box center [930, 680] width 861 height 34
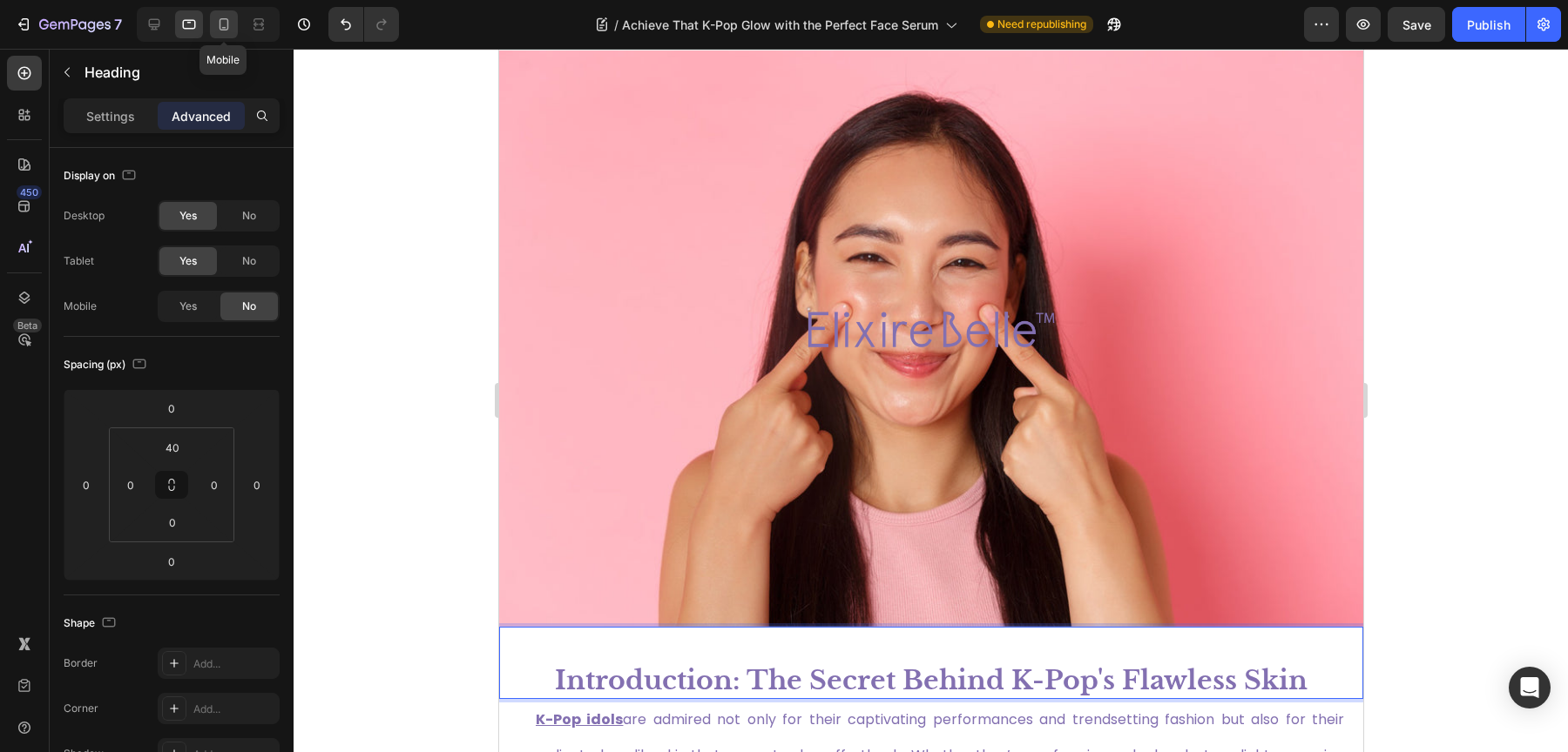
click at [236, 25] on div at bounding box center [223, 24] width 28 height 28
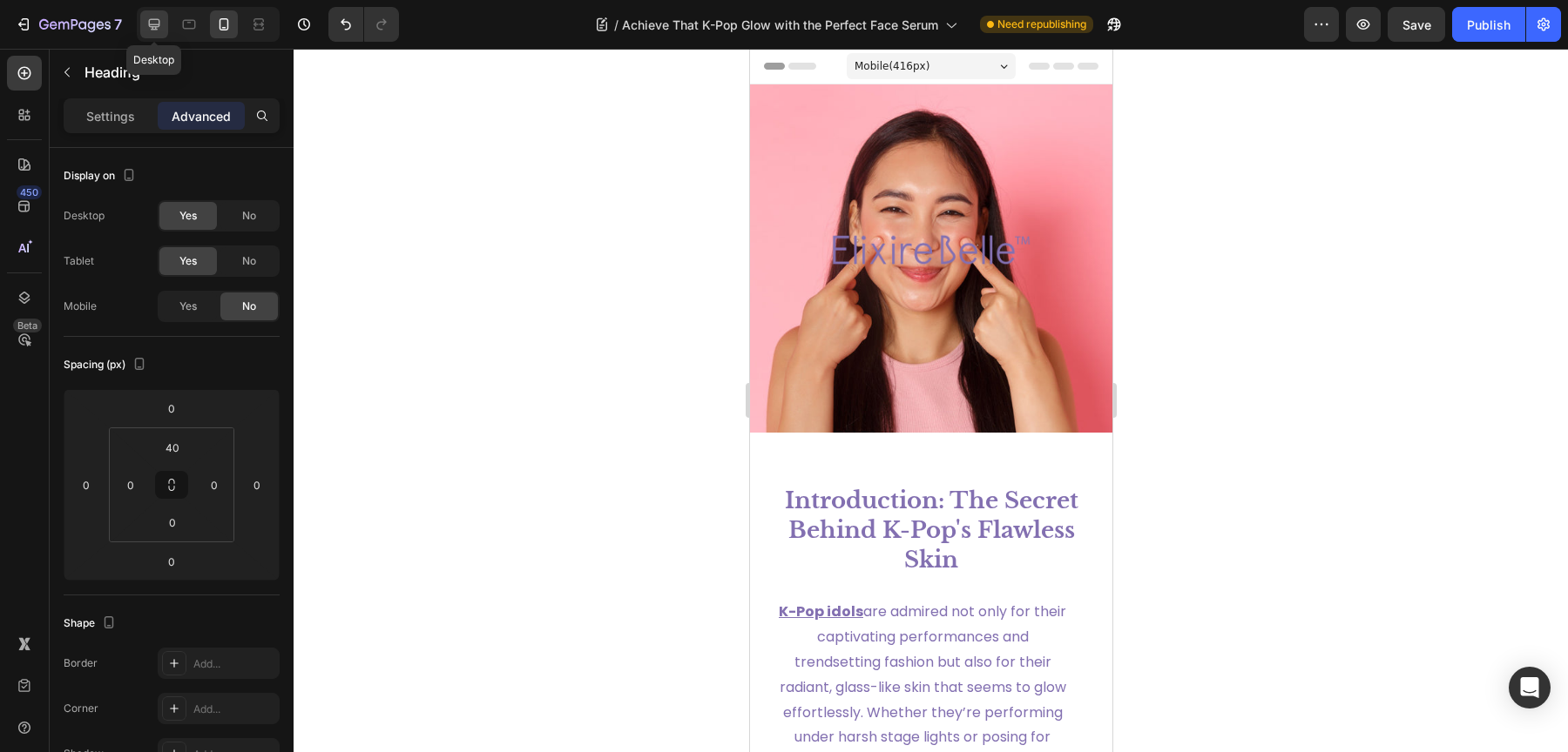
click at [150, 21] on icon at bounding box center [155, 25] width 18 height 18
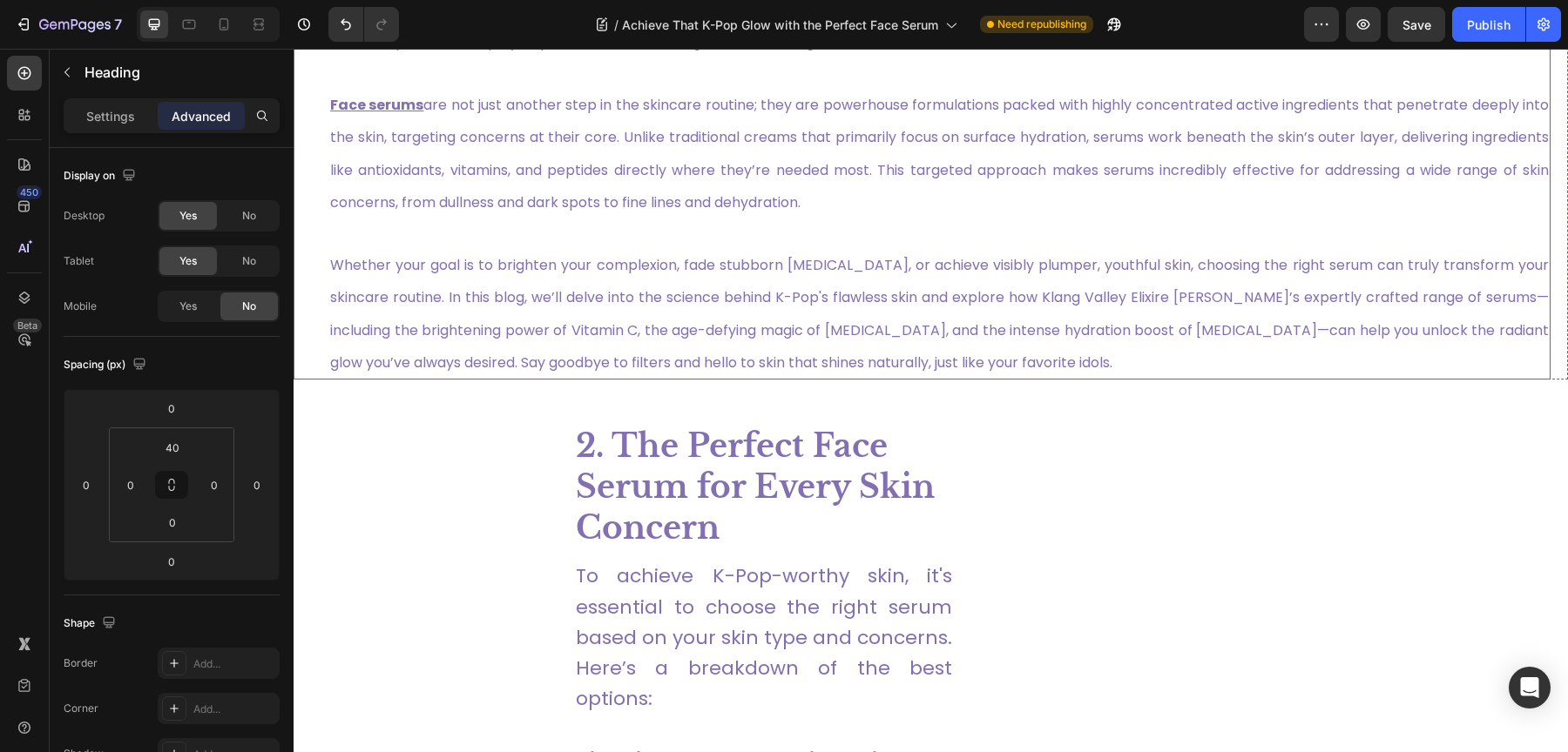
scroll to position [1005, 0]
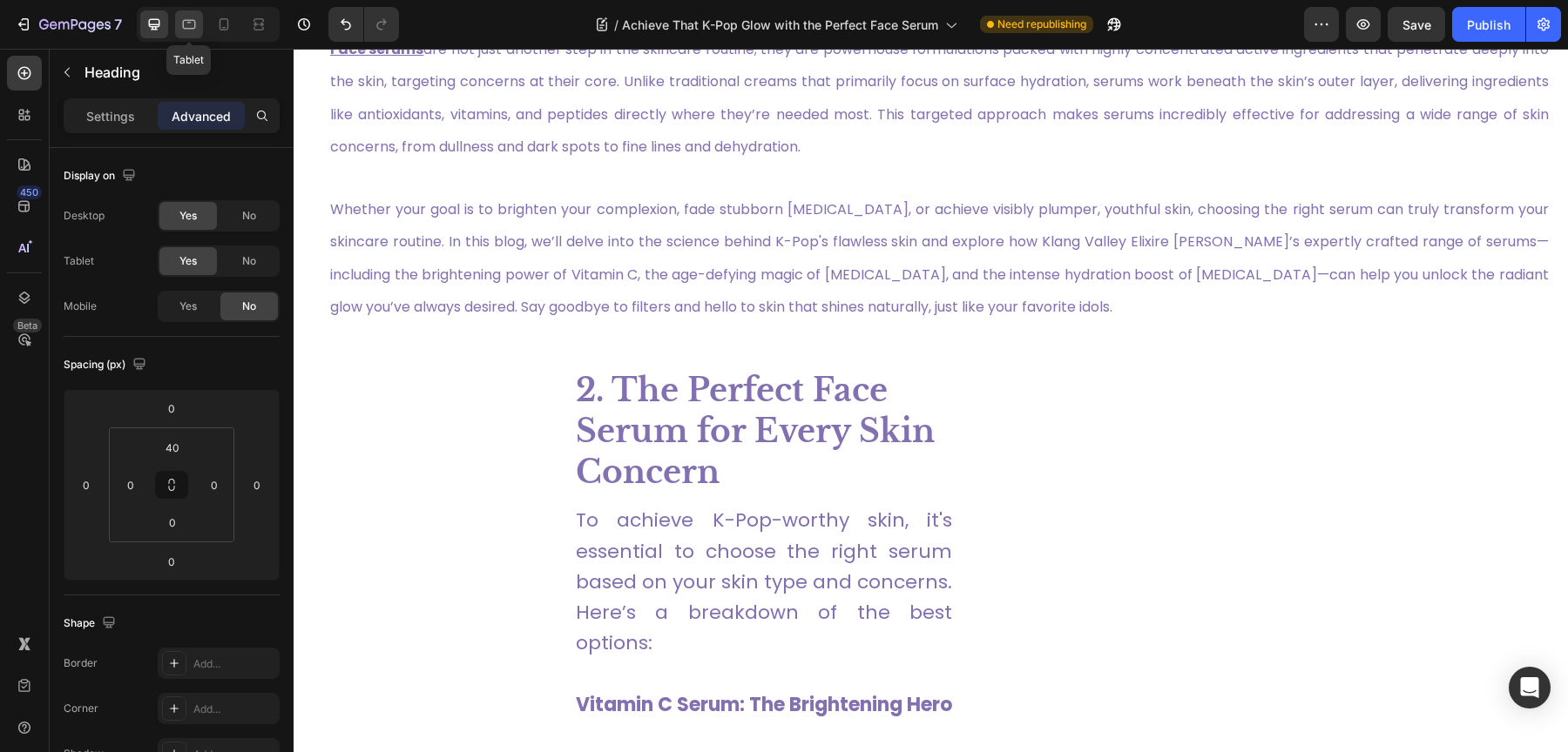
click at [185, 28] on icon at bounding box center [189, 25] width 18 height 18
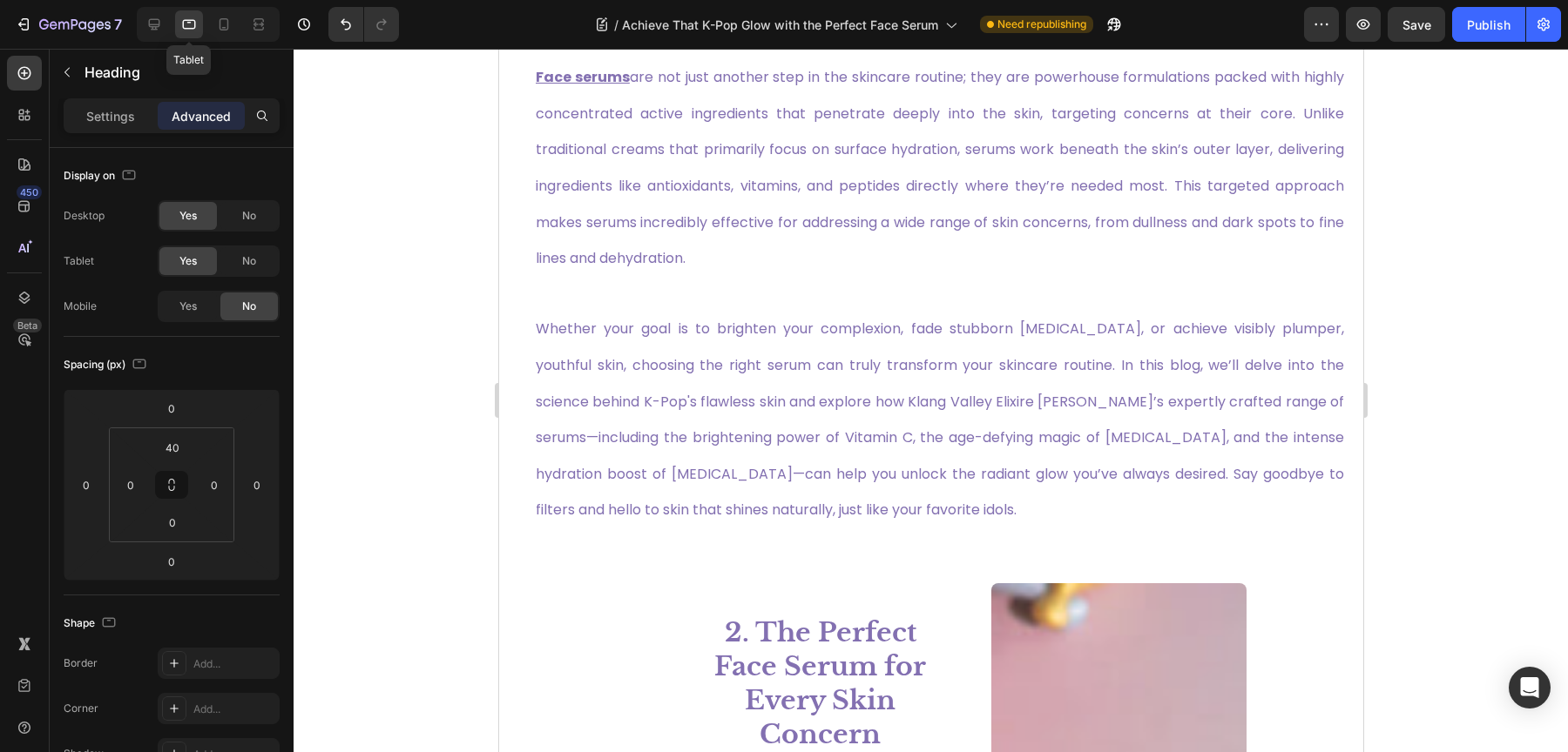
scroll to position [1102, 0]
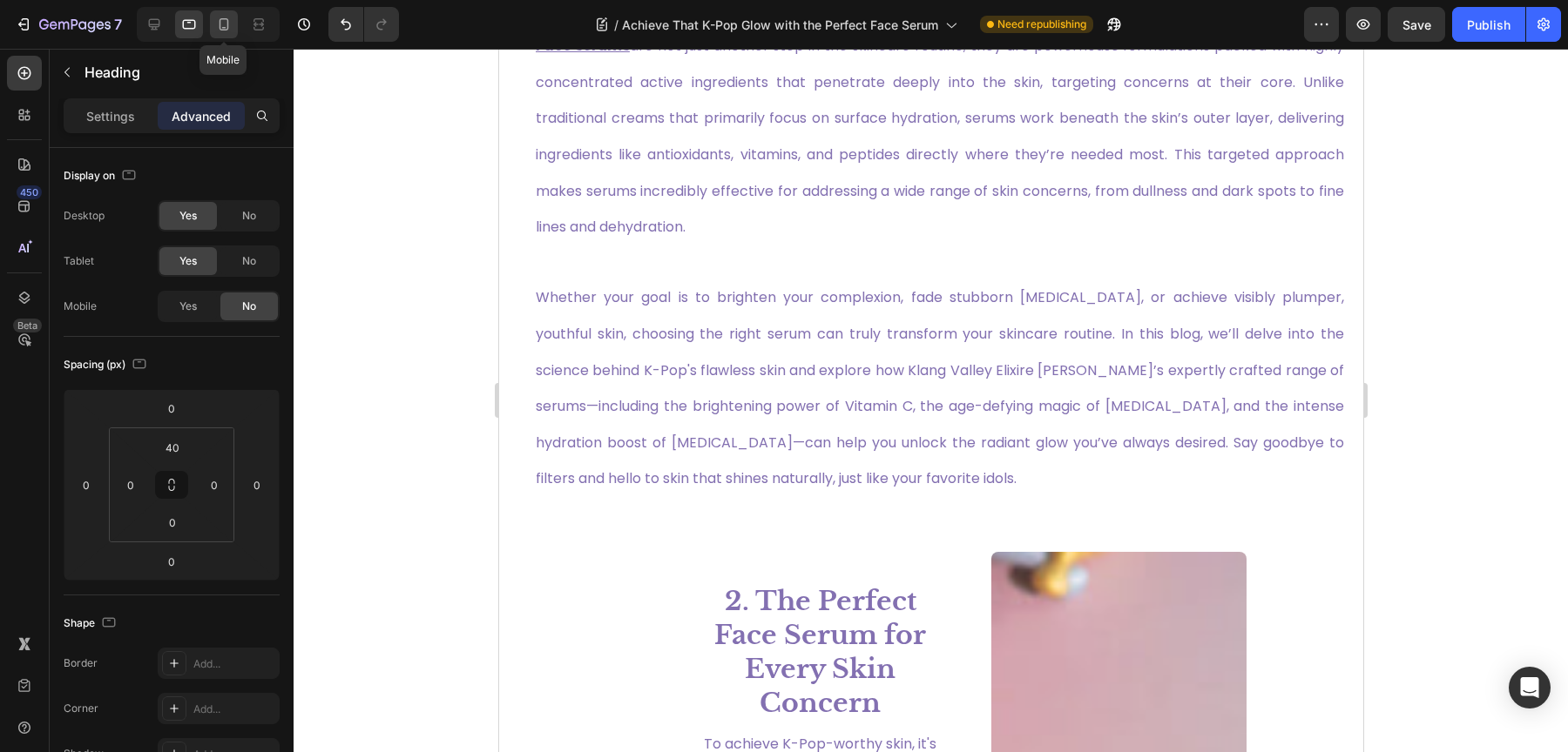
click at [229, 24] on icon at bounding box center [224, 25] width 18 height 18
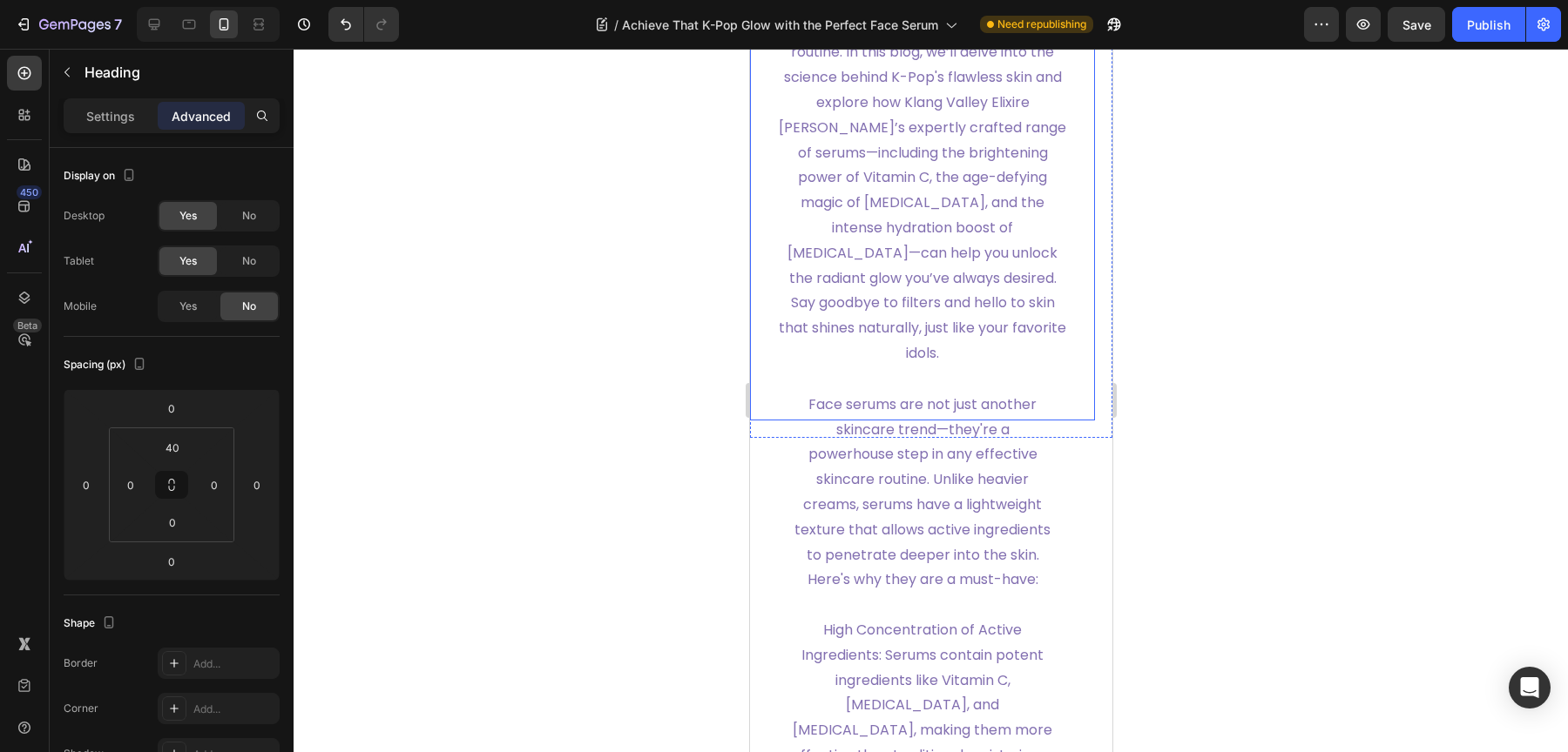
scroll to position [1550, 0]
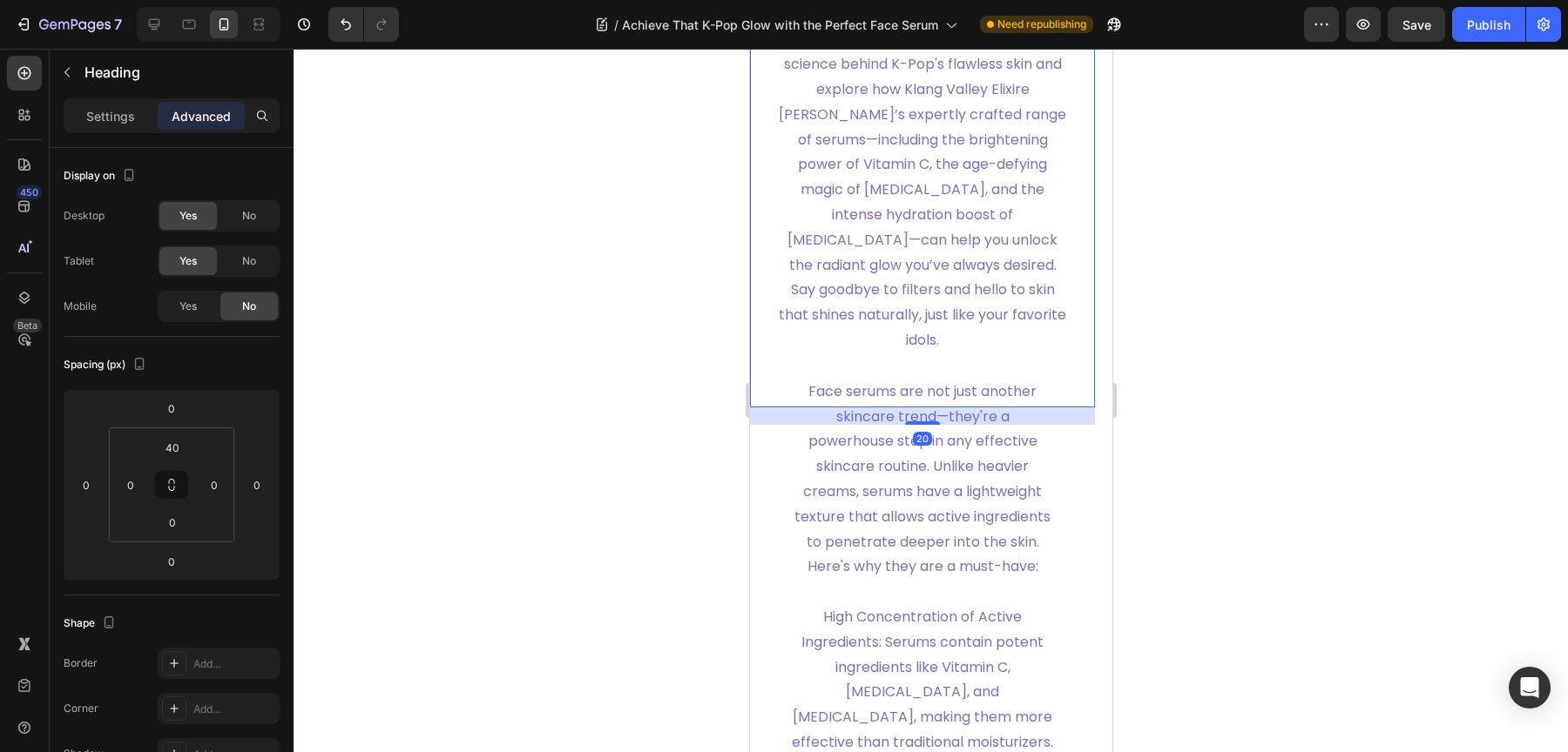
click at [900, 313] on span "Whether your goal is to brighten your complexion, fade stubborn [MEDICAL_DATA],…" at bounding box center [921, 126] width 287 height 446
click at [929, 577] on span "Face serums are not just another skincare trend—they're a powerhouse step in an…" at bounding box center [921, 479] width 256 height 196
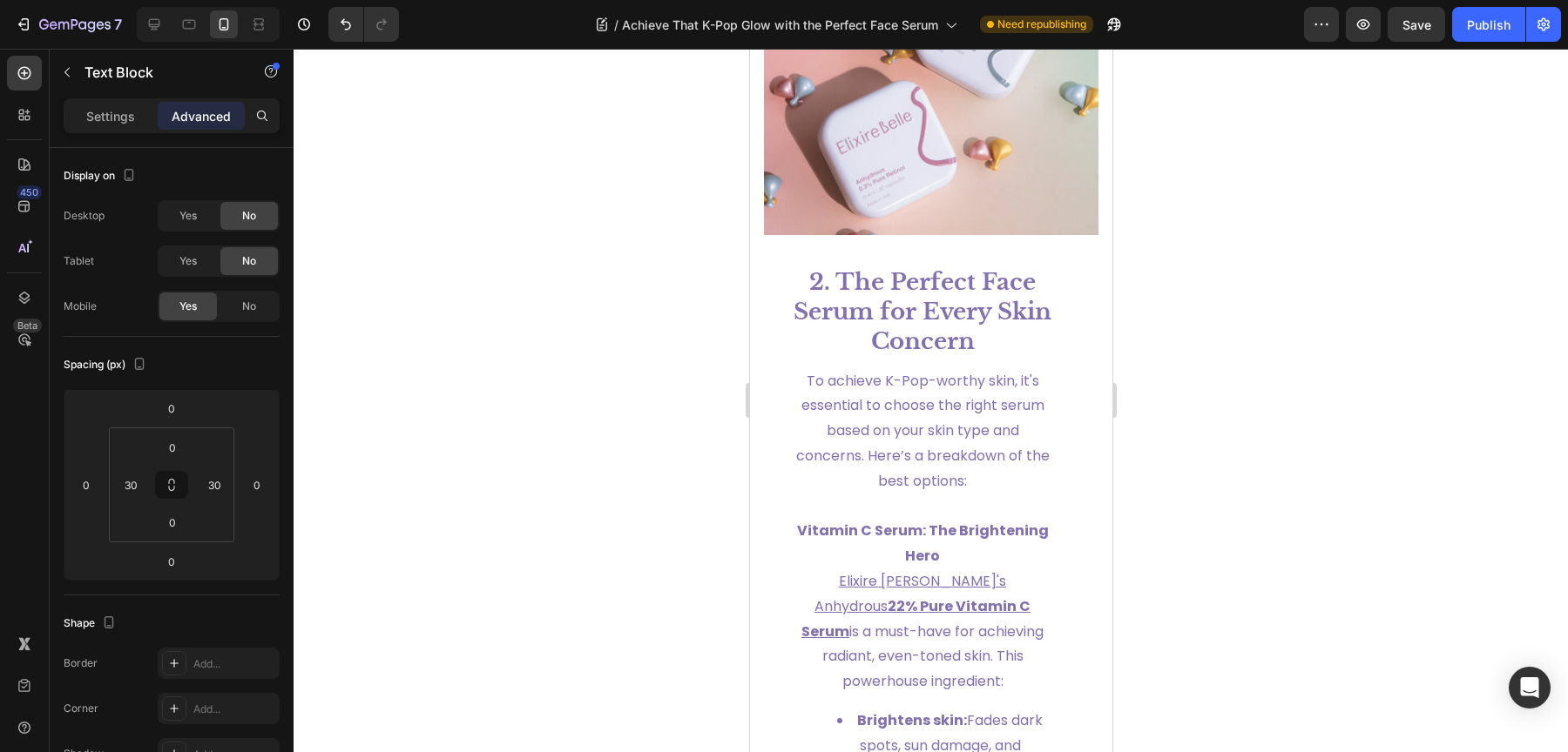
scroll to position [3004, 0]
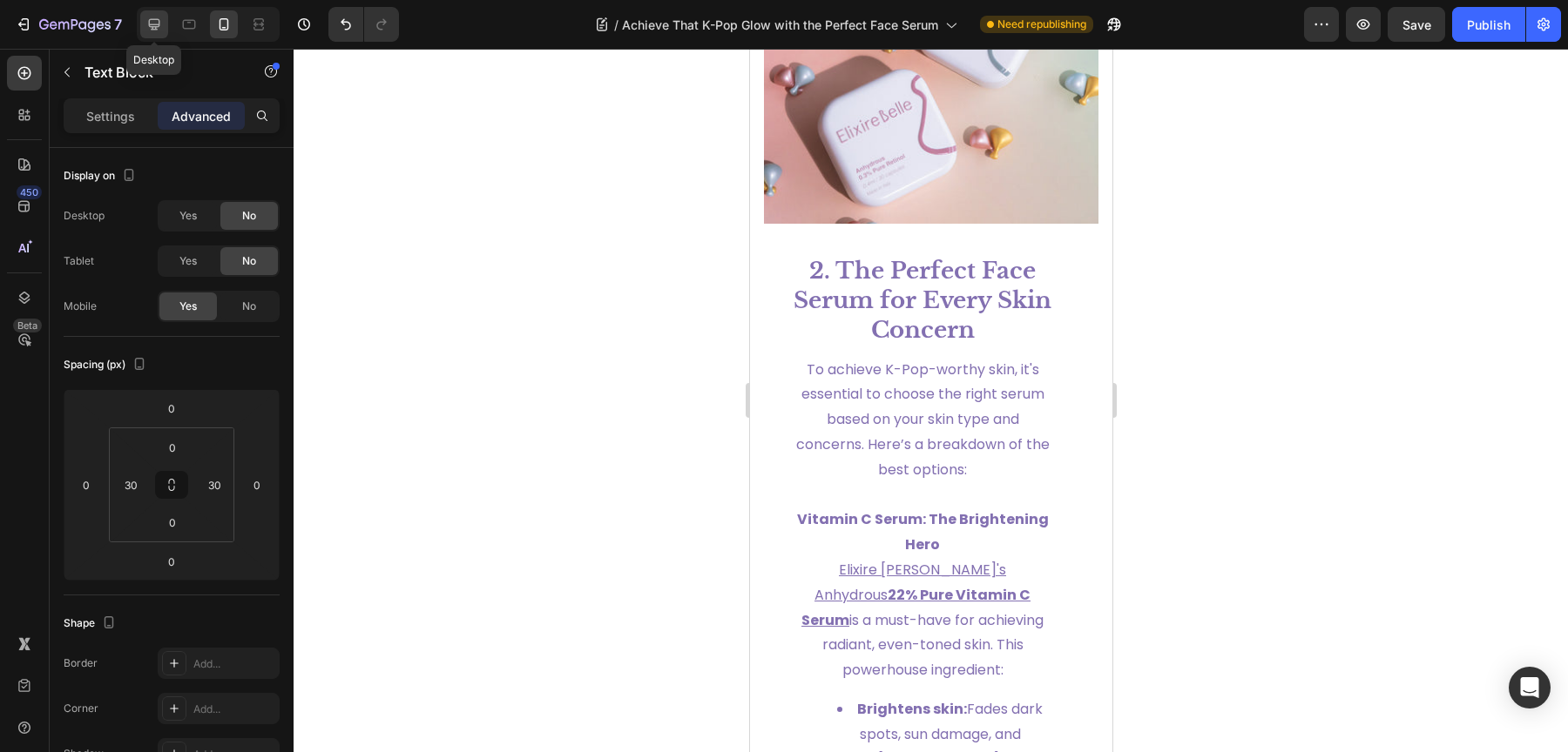
click at [155, 21] on icon at bounding box center [155, 25] width 18 height 18
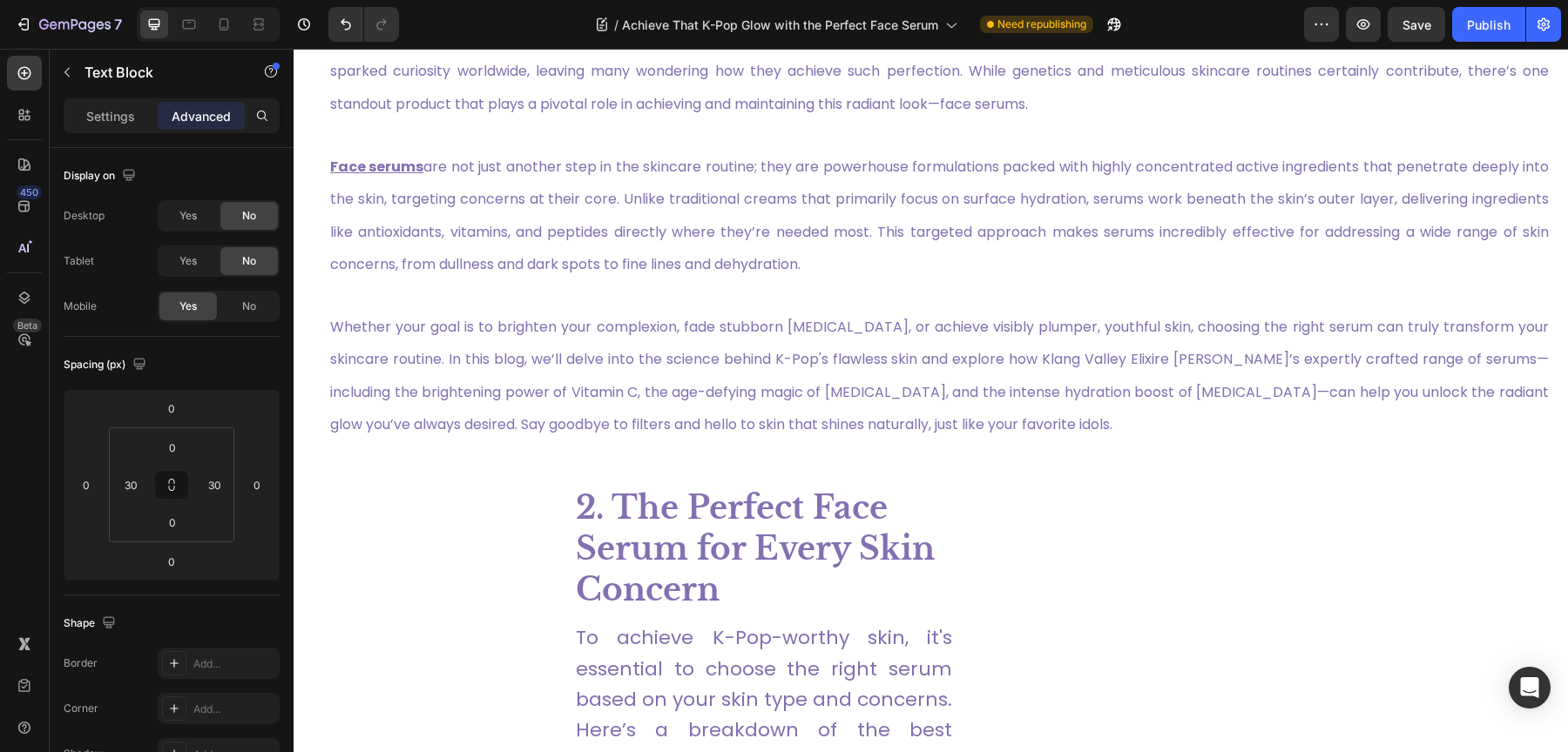
scroll to position [993, 0]
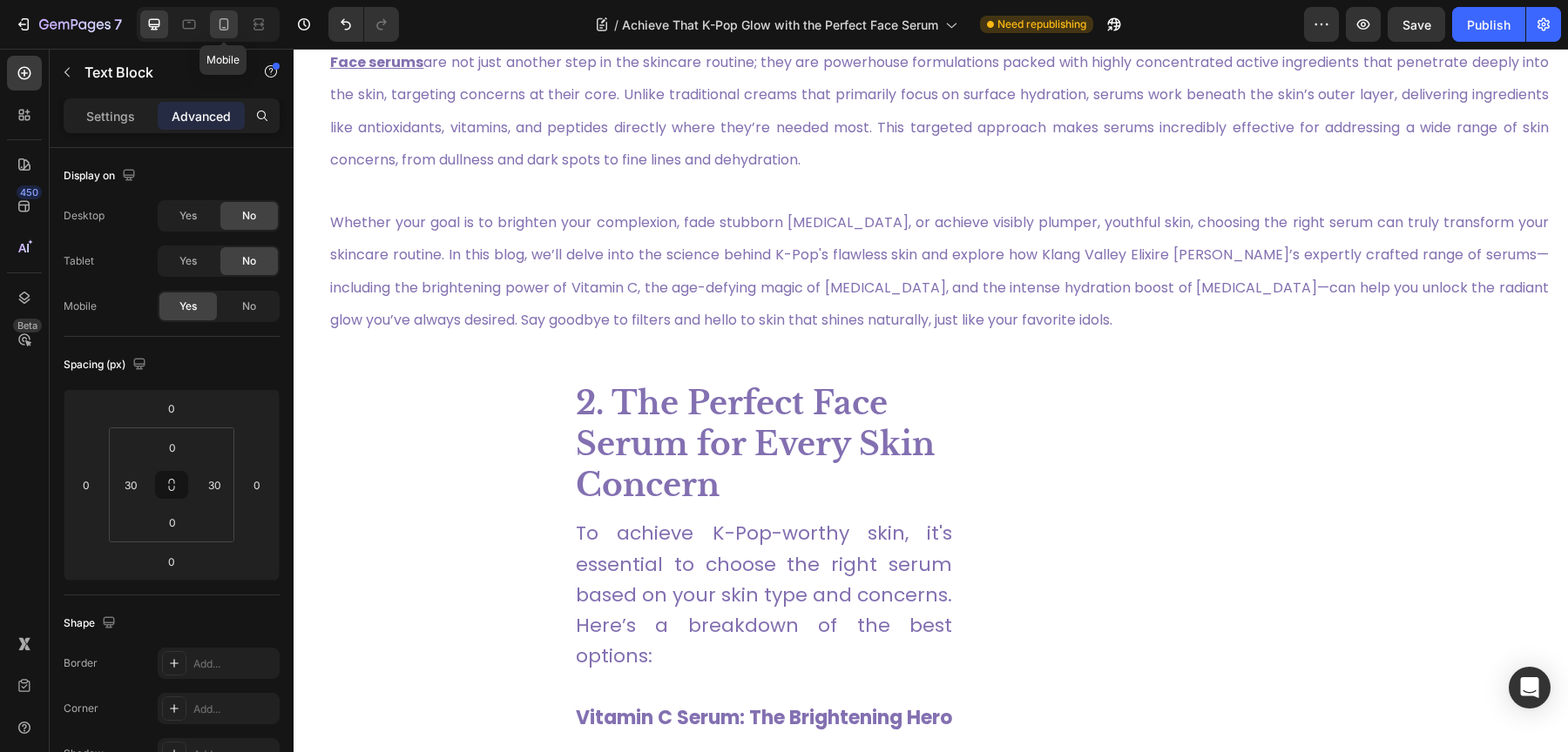
click at [221, 35] on div at bounding box center [223, 24] width 28 height 28
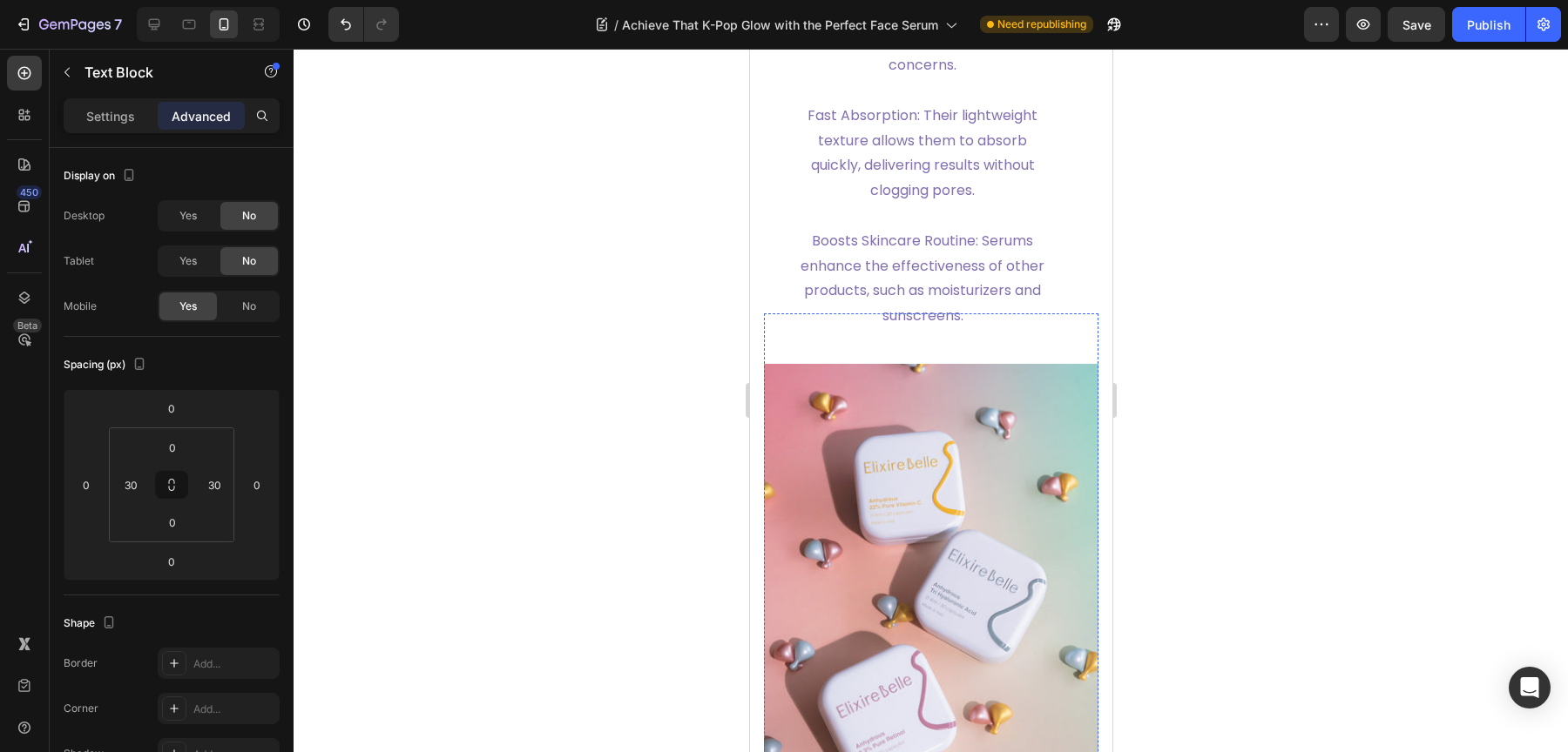
scroll to position [2340, 0]
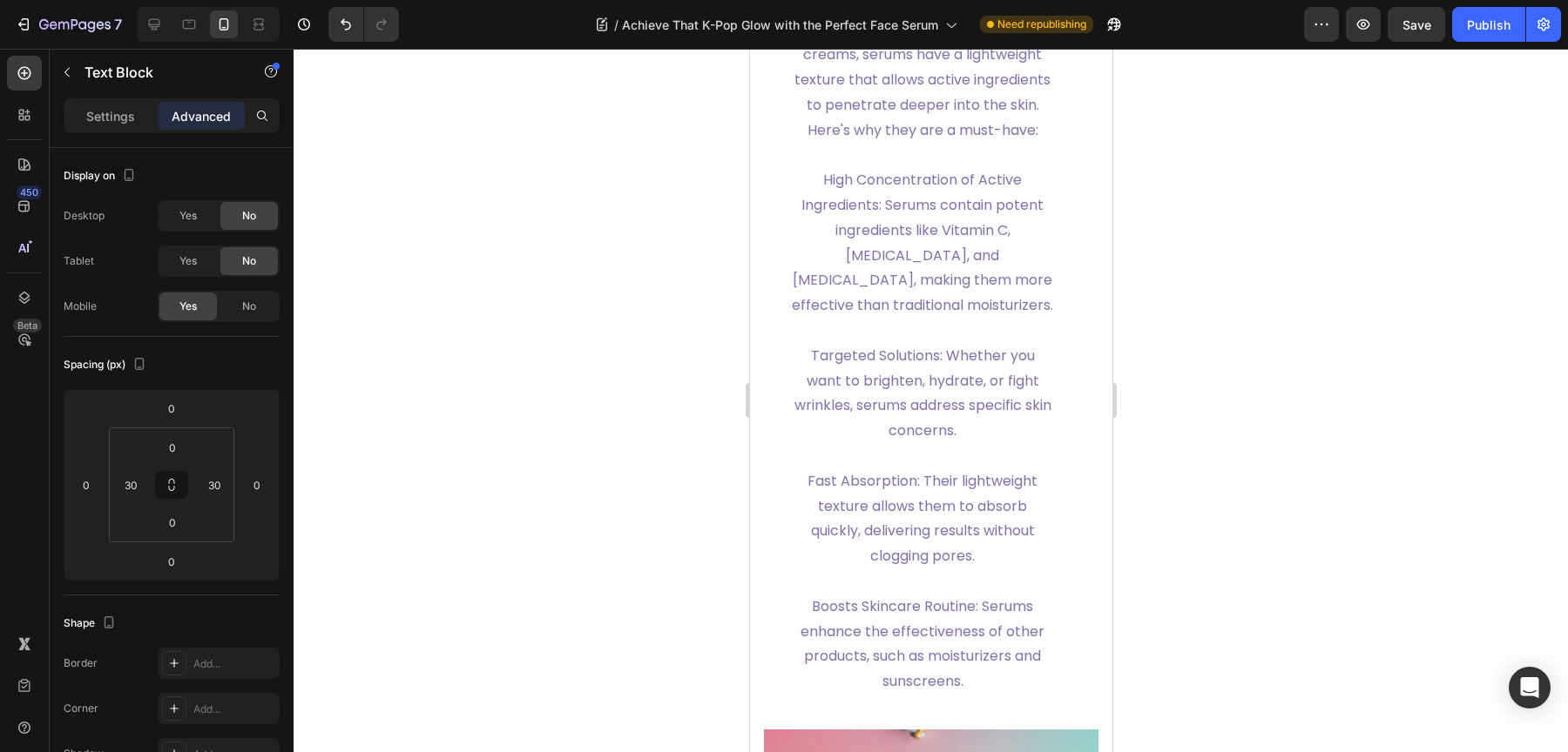
click at [933, 412] on span "Targeted Solutions: Whether you want to brighten, hydrate, or fight wrinkles, s…" at bounding box center [921, 393] width 257 height 95
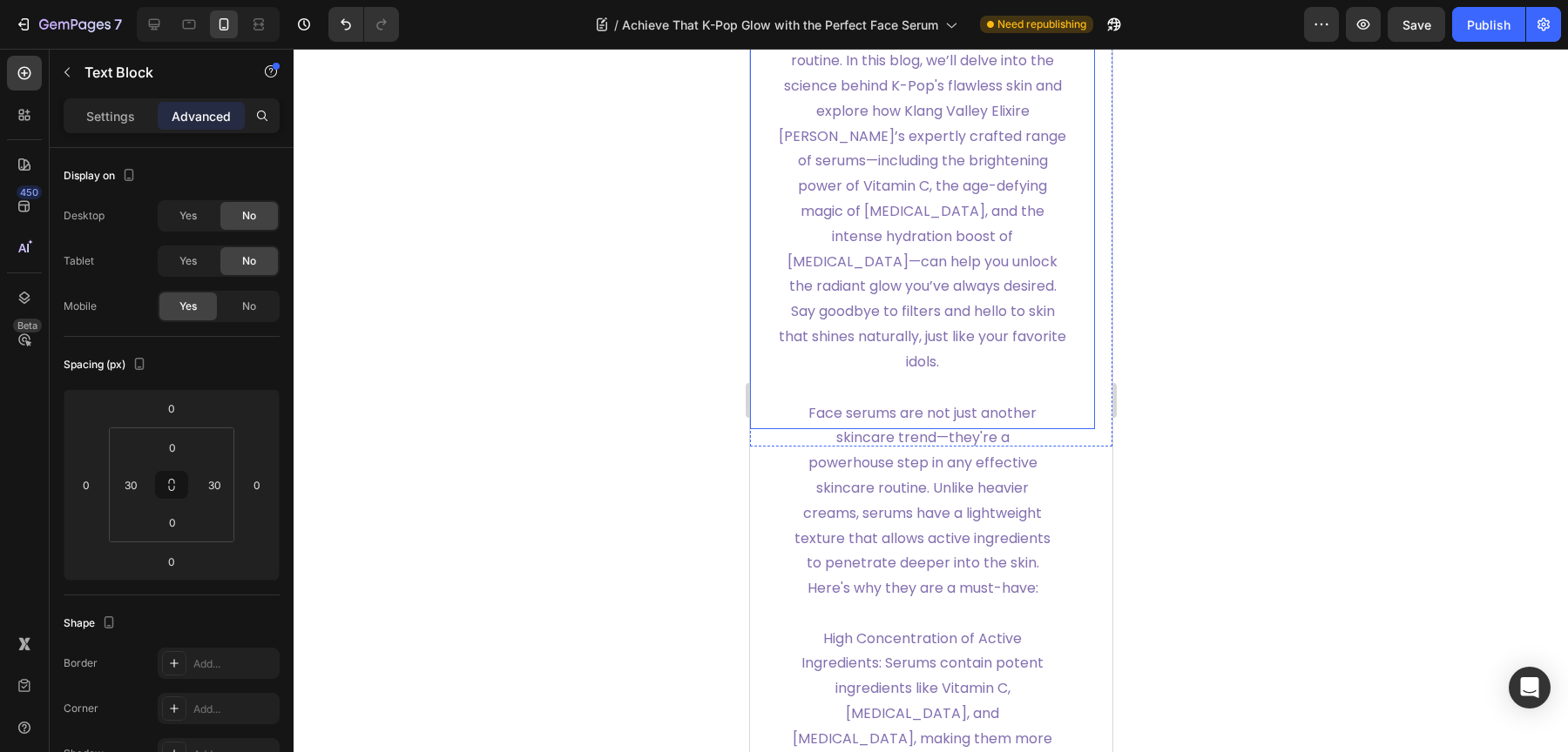
scroll to position [1637, 0]
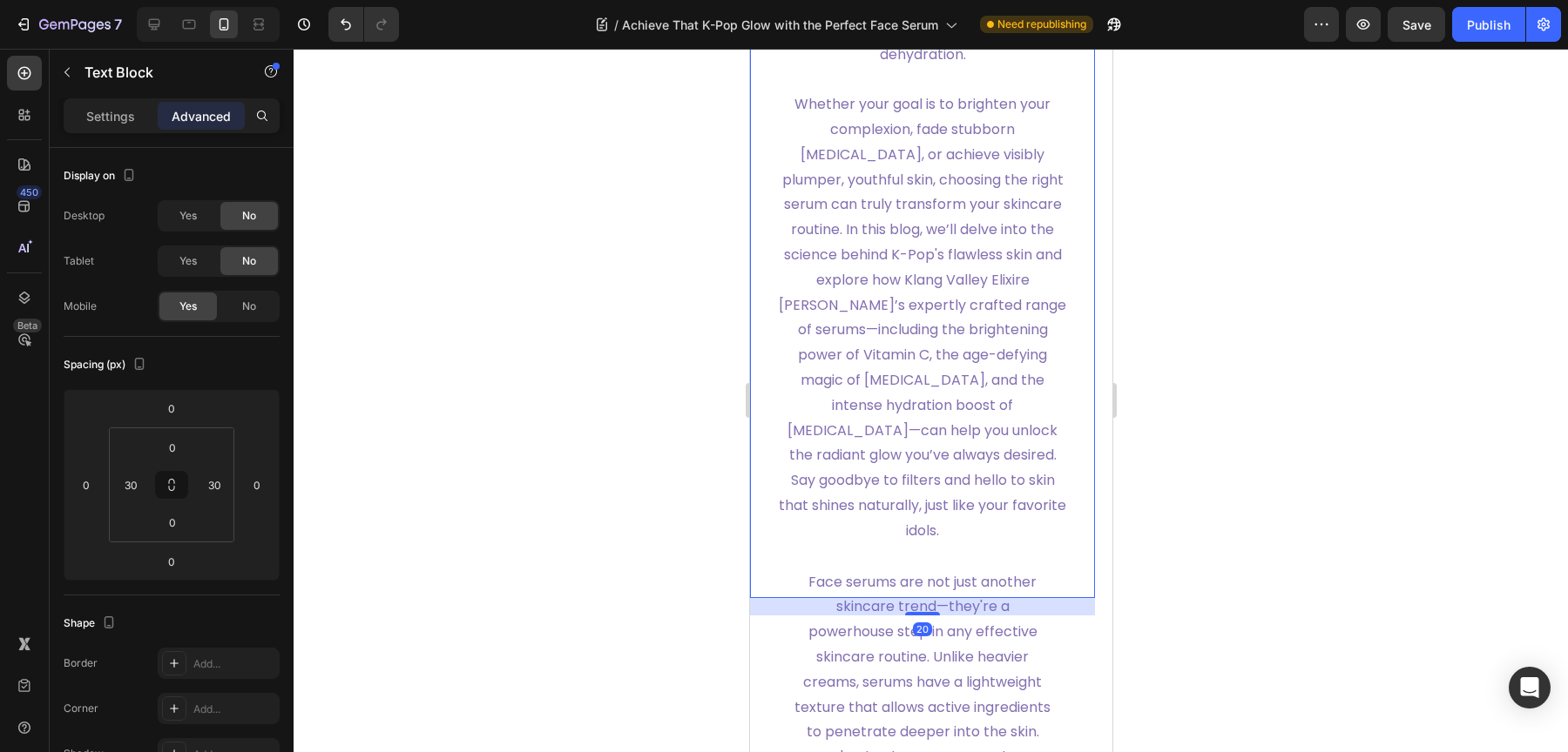
click at [936, 295] on span "Whether your goal is to brighten your complexion, fade stubborn [MEDICAL_DATA],…" at bounding box center [921, 317] width 287 height 446
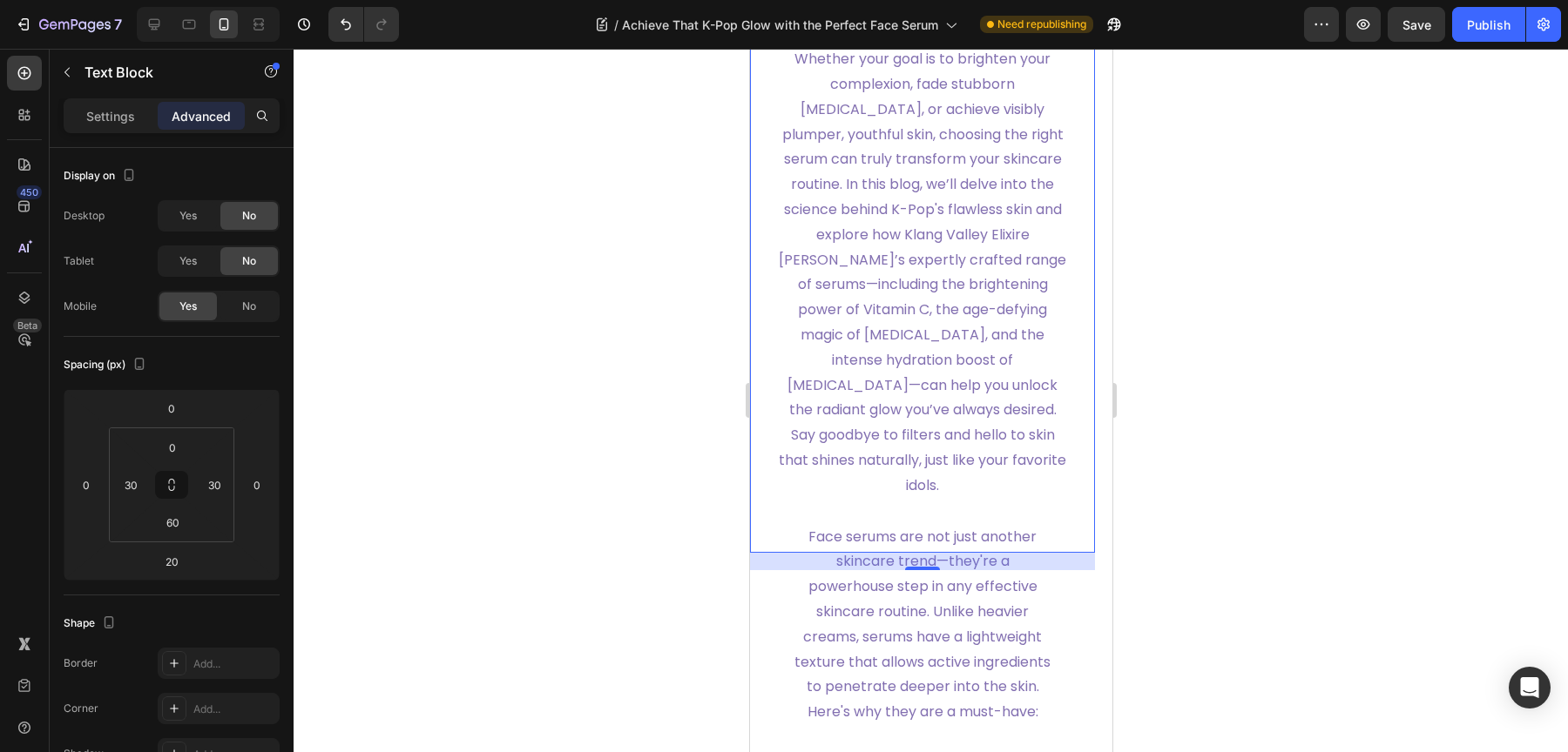
scroll to position [2001, 0]
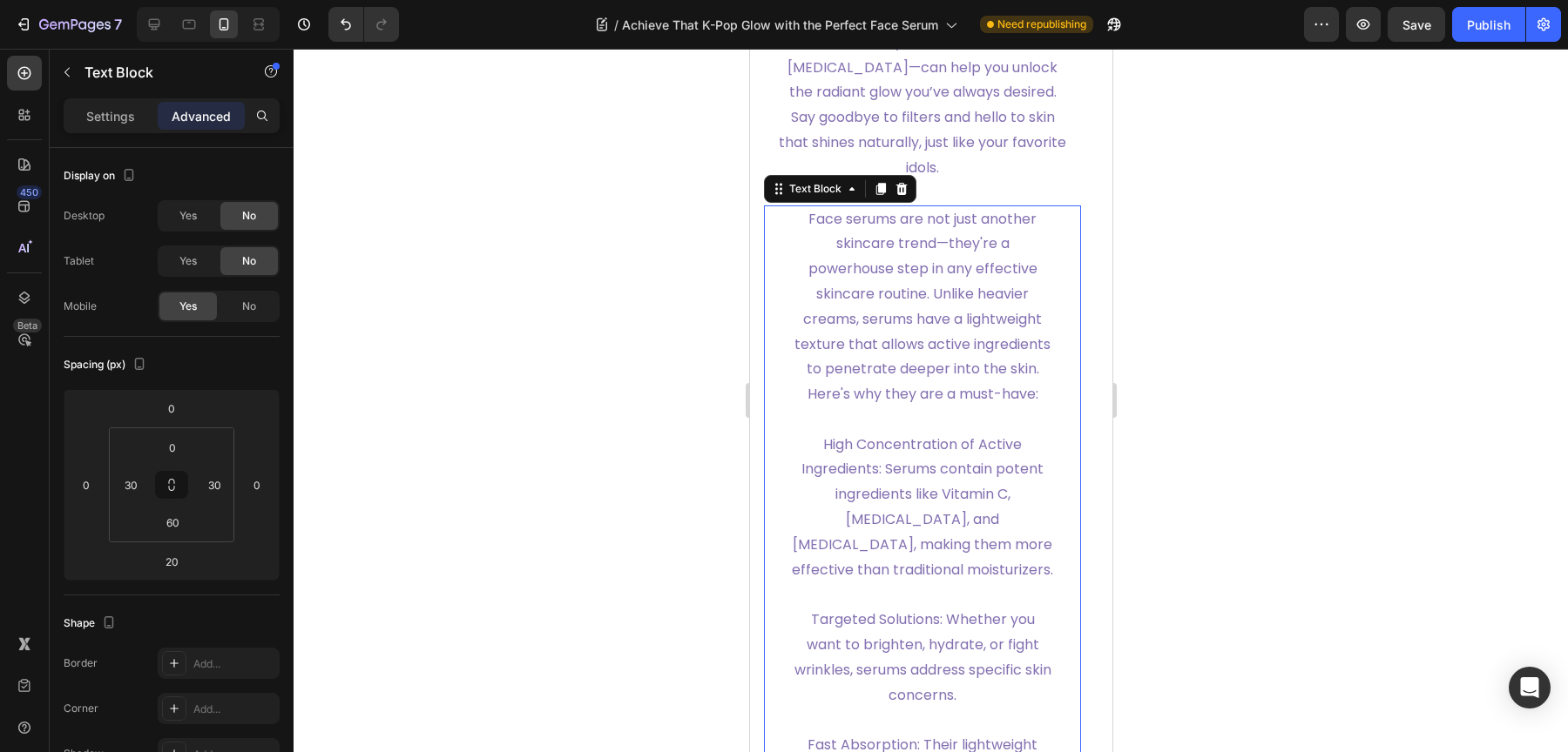
click at [922, 517] on p "High Concentration of Active Ingredients: Serums contain potent ingredients lik…" at bounding box center [921, 495] width 261 height 176
click at [182, 212] on span "Yes" at bounding box center [189, 216] width 18 height 16
click at [200, 265] on div "Yes" at bounding box center [188, 260] width 58 height 28
click at [157, 32] on icon at bounding box center [155, 25] width 18 height 18
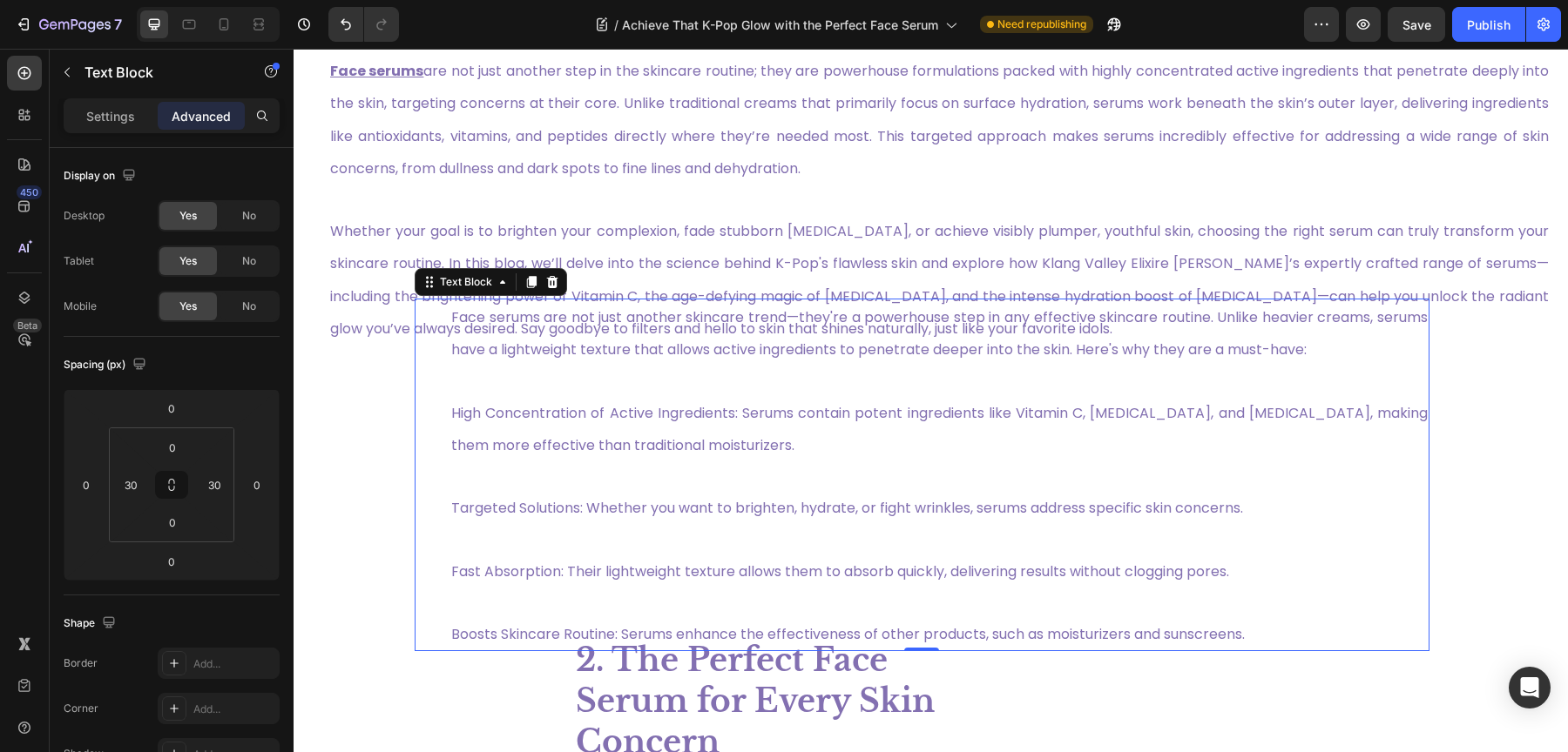
scroll to position [983, 0]
click at [164, 408] on input "0" at bounding box center [171, 408] width 35 height 26
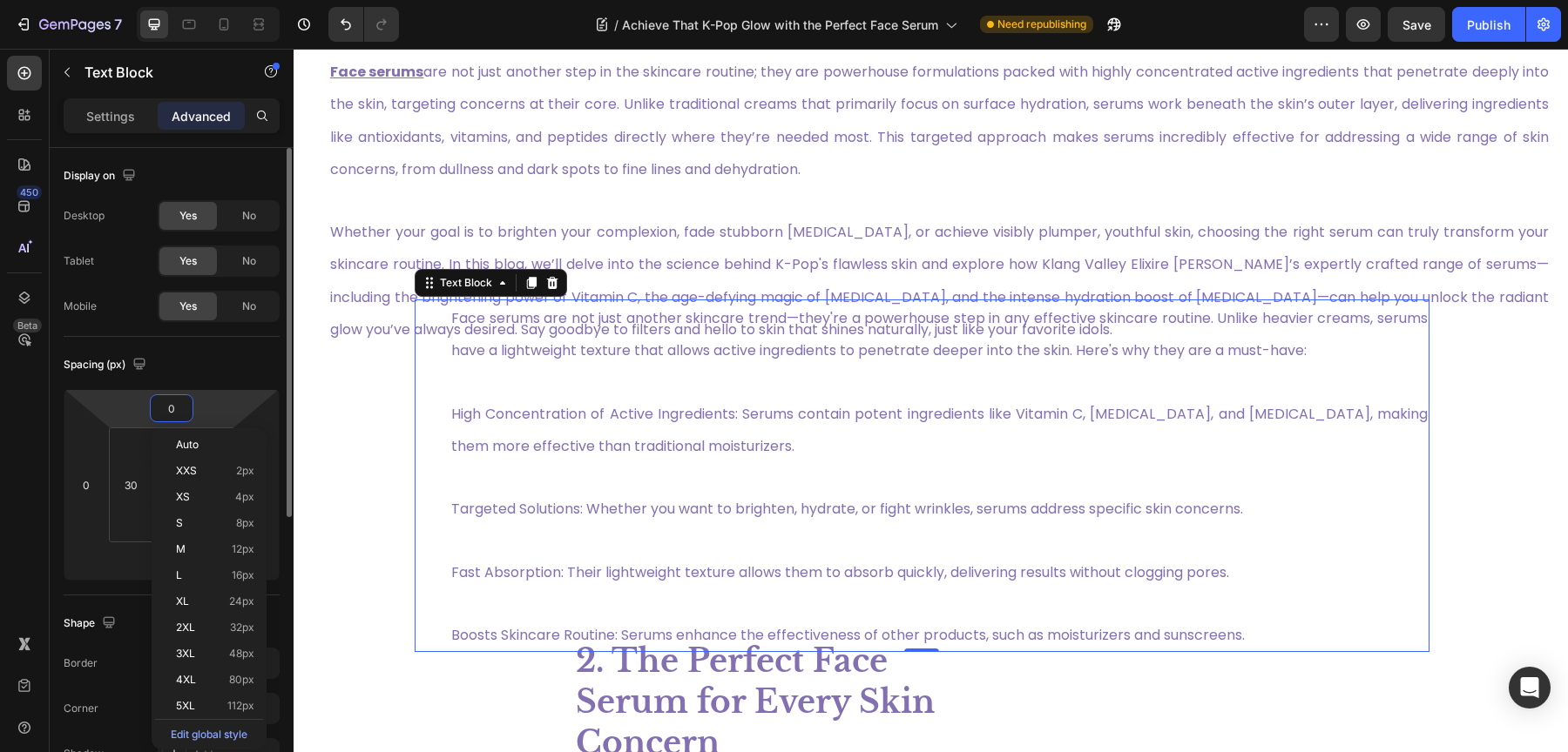
type input "-54"
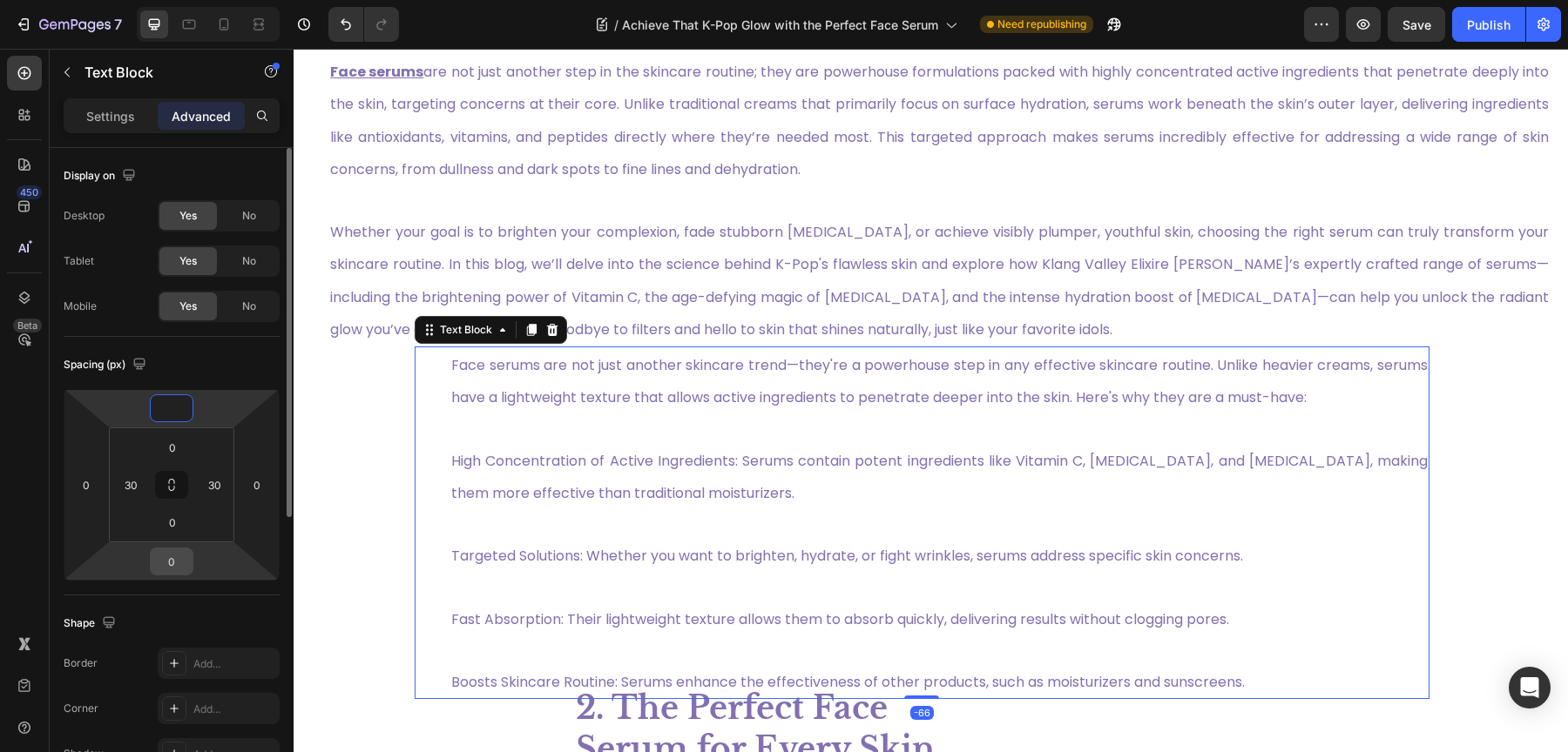
type input "0"
click at [169, 564] on input "0" at bounding box center [171, 561] width 35 height 26
type input "-66"
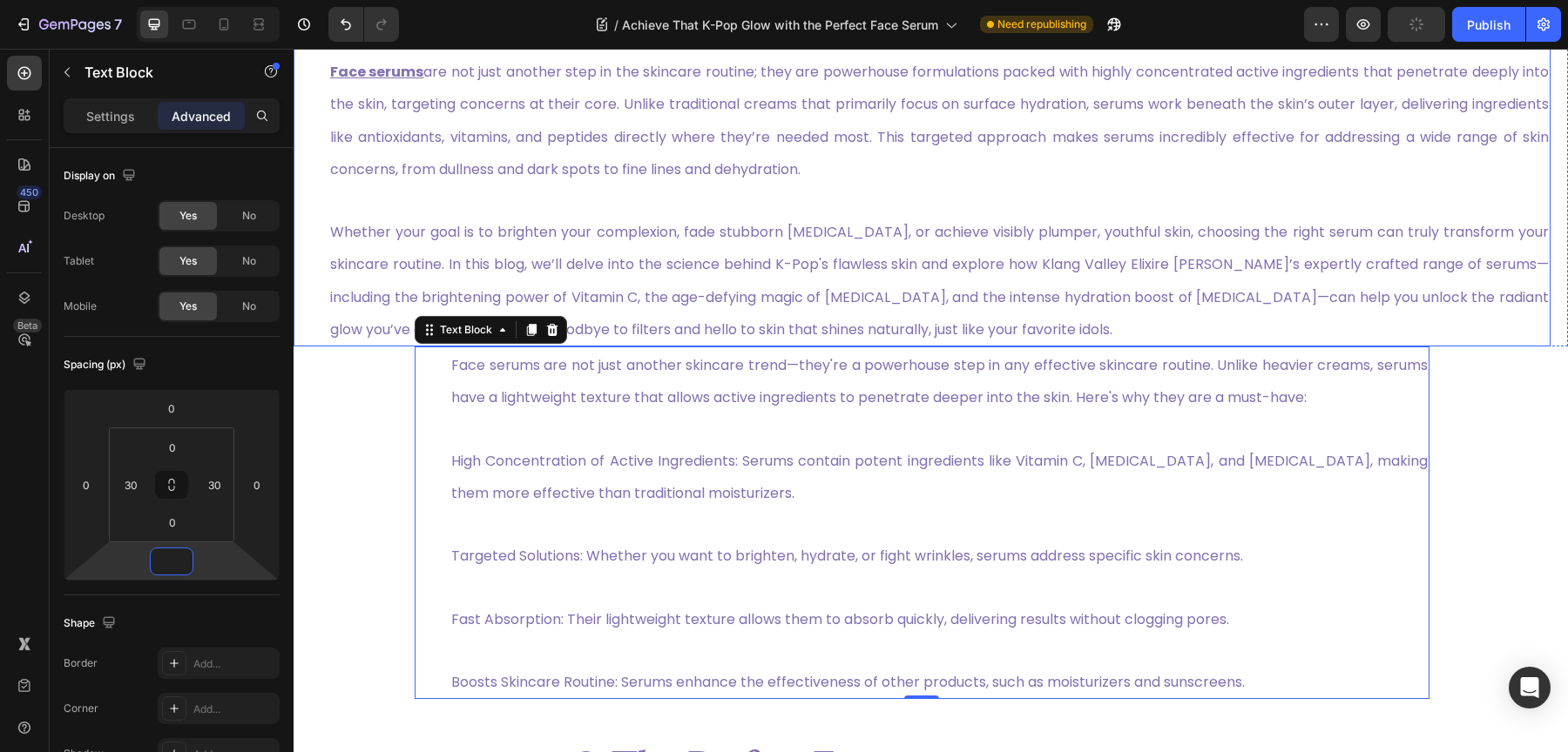
click at [558, 271] on span "Whether your goal is to brighten your complexion, fade stubborn [MEDICAL_DATA],…" at bounding box center [939, 281] width 1218 height 117
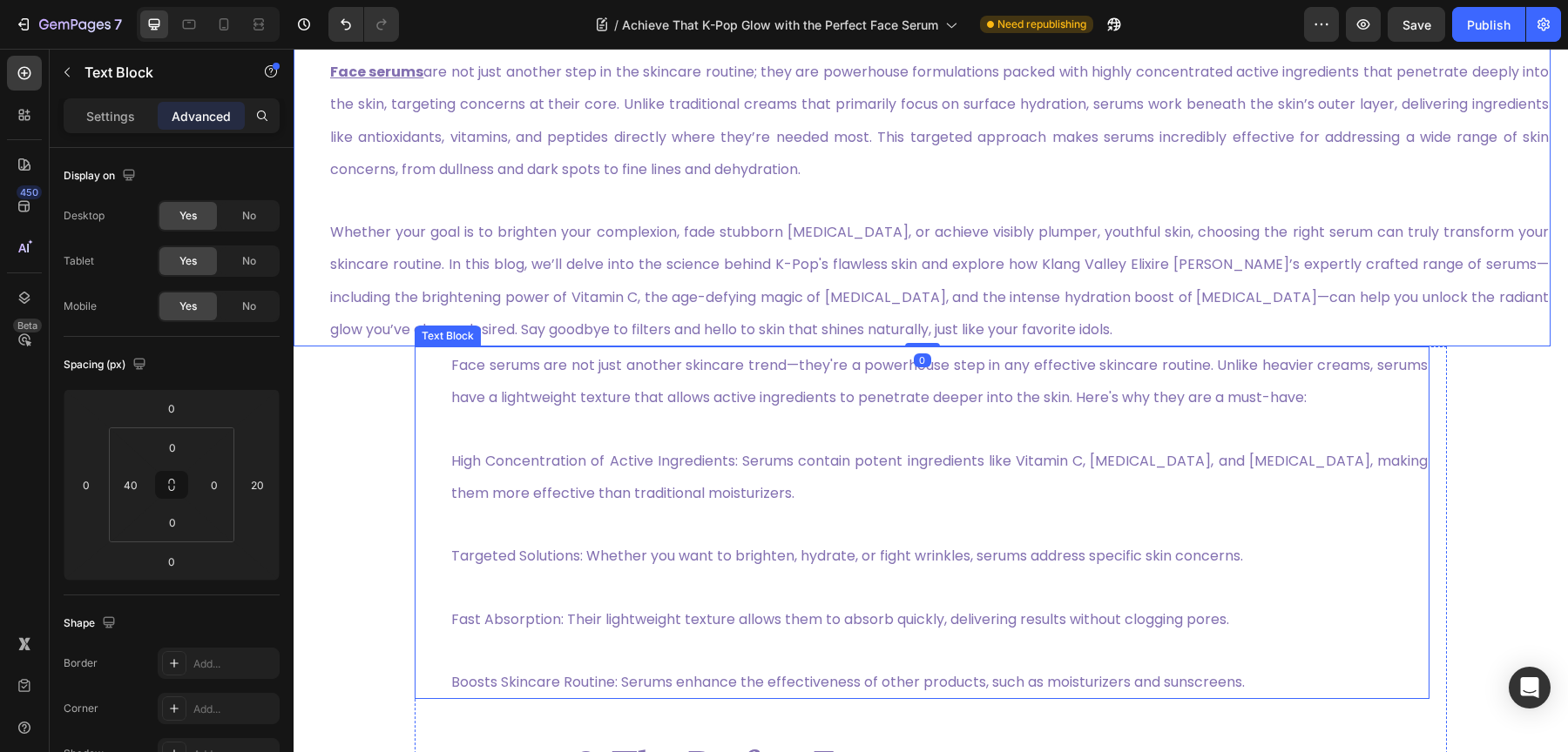
click at [538, 495] on span "High Concentration of Active Ingredients: Serums contain potent ingredients lik…" at bounding box center [939, 476] width 977 height 52
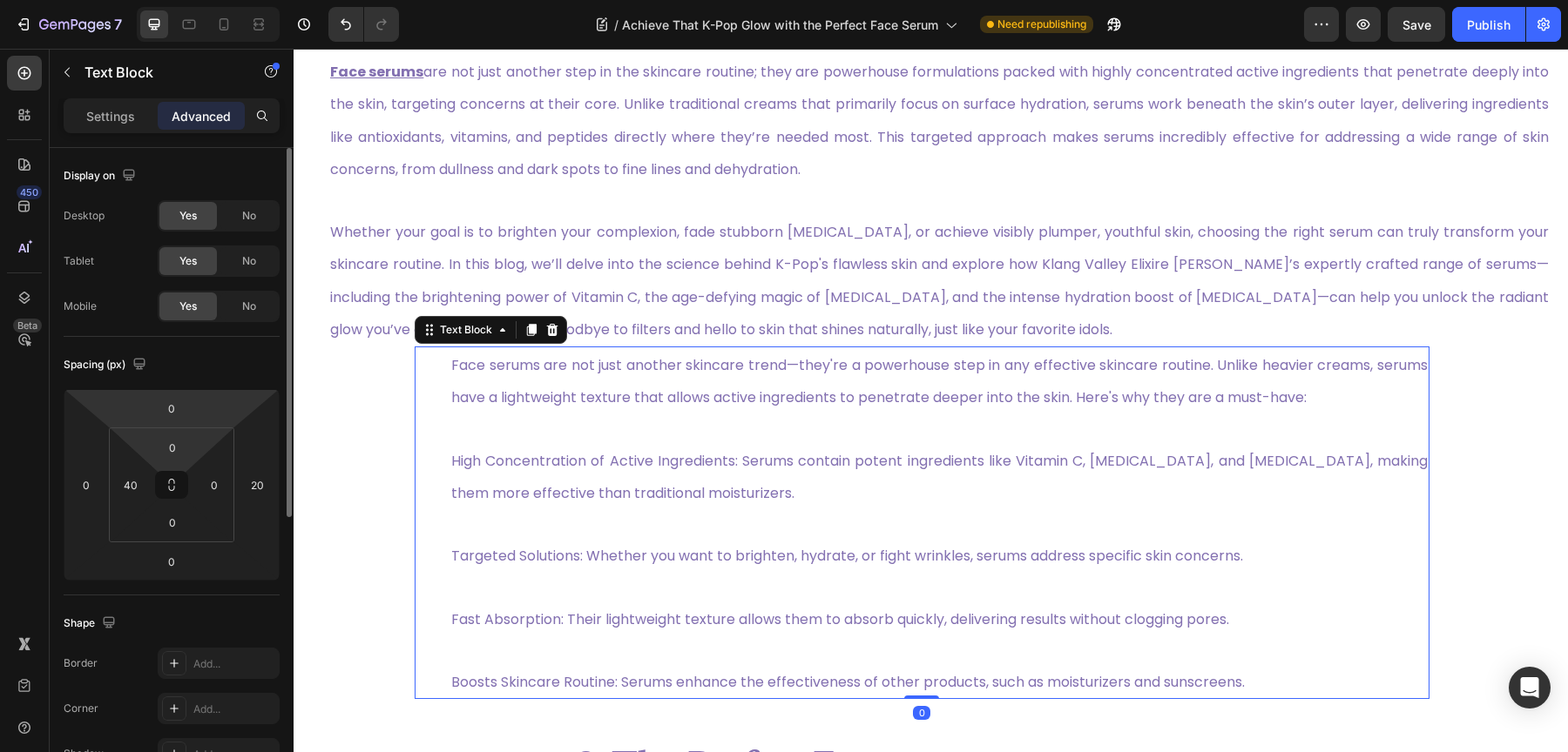
scroll to position [37, 0]
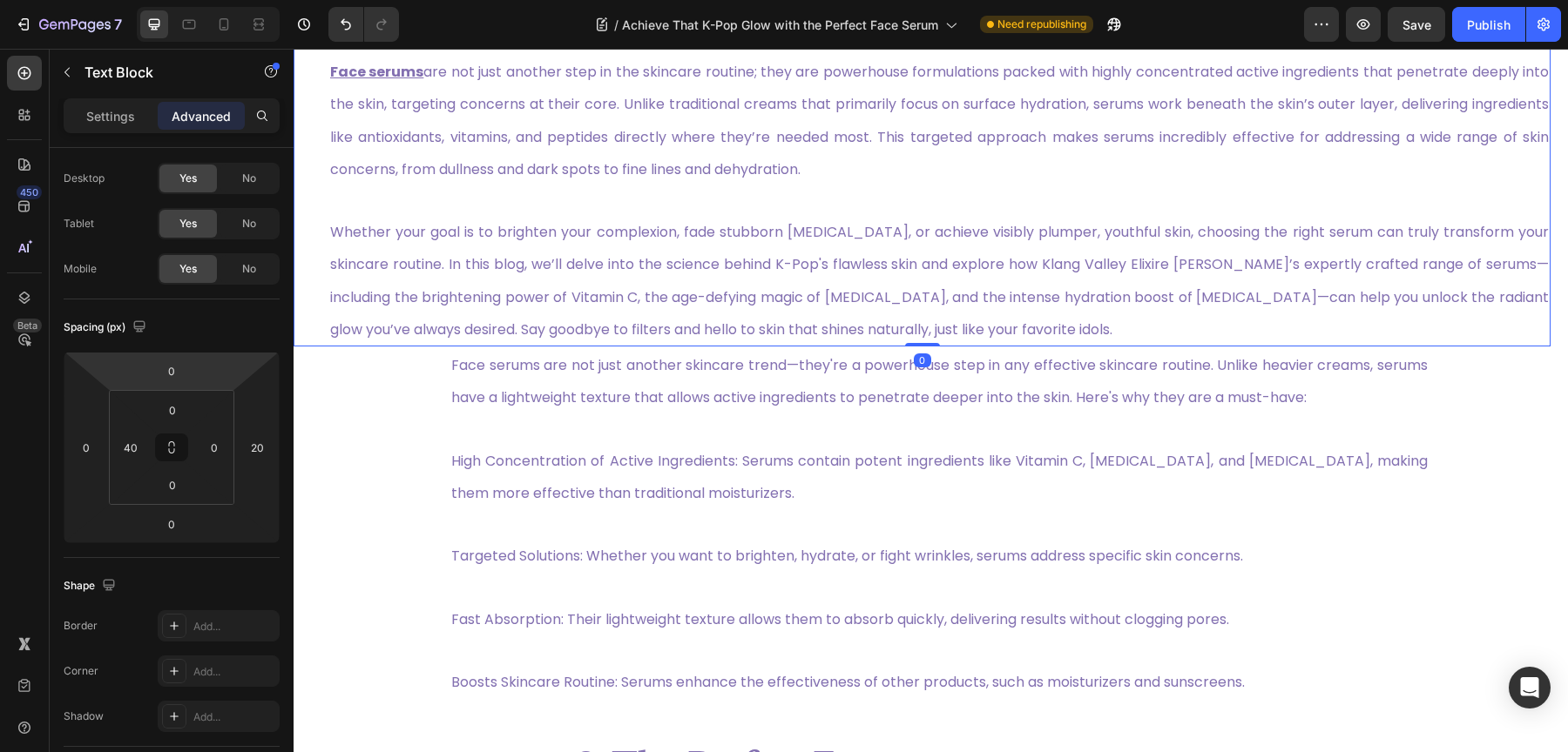
click at [606, 232] on span "Whether your goal is to brighten your complexion, fade stubborn [MEDICAL_DATA],…" at bounding box center [939, 281] width 1218 height 117
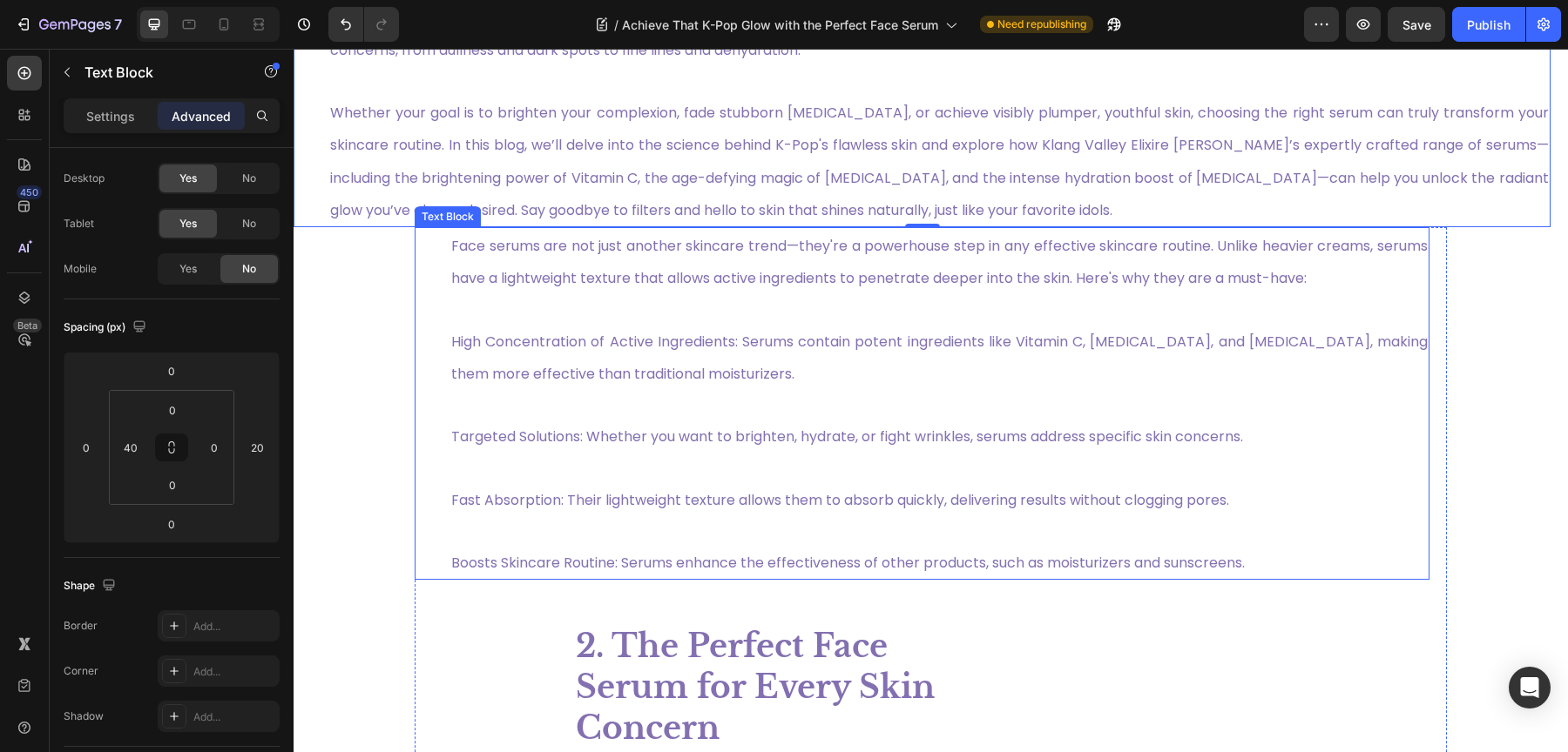
scroll to position [781, 0]
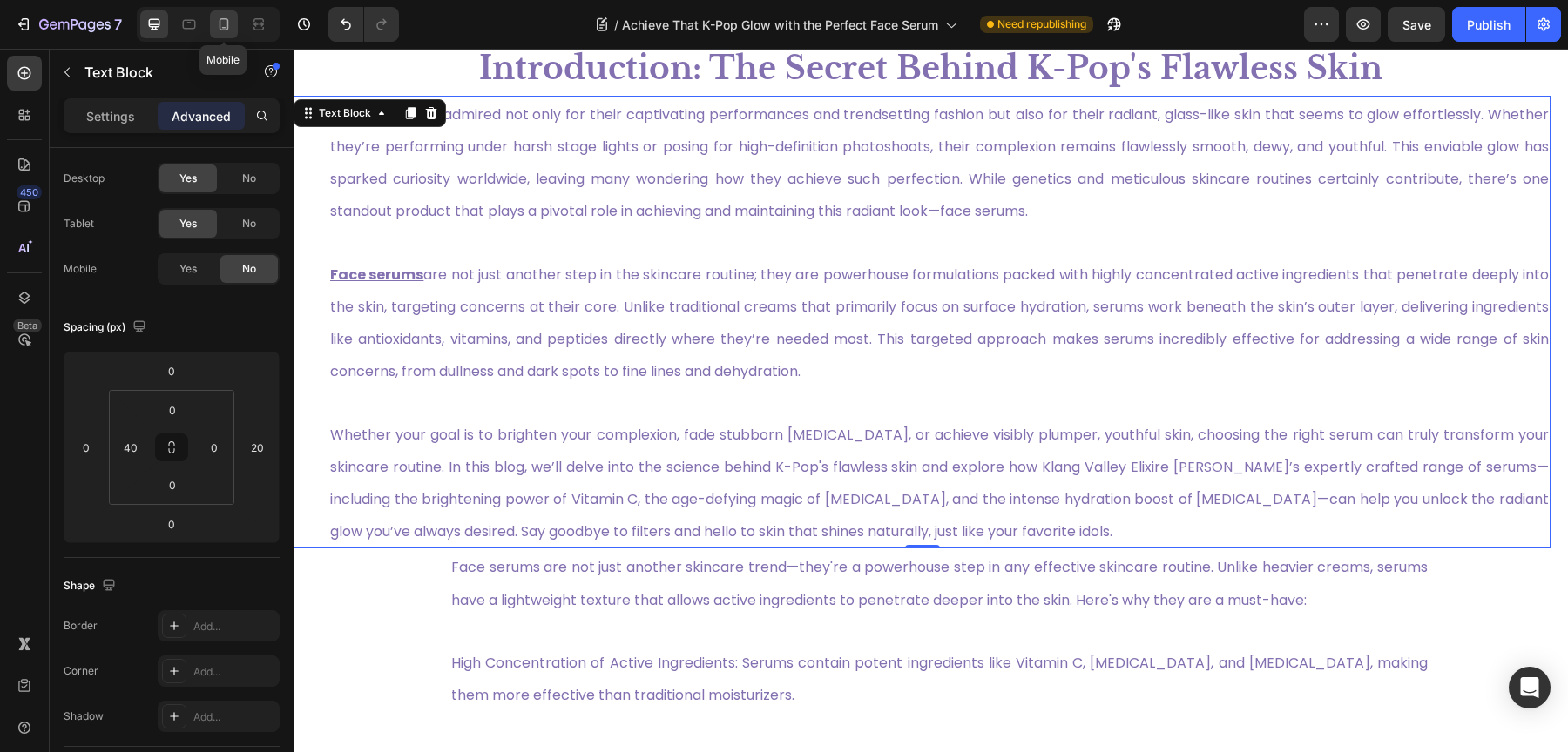
click at [231, 21] on icon at bounding box center [224, 25] width 18 height 18
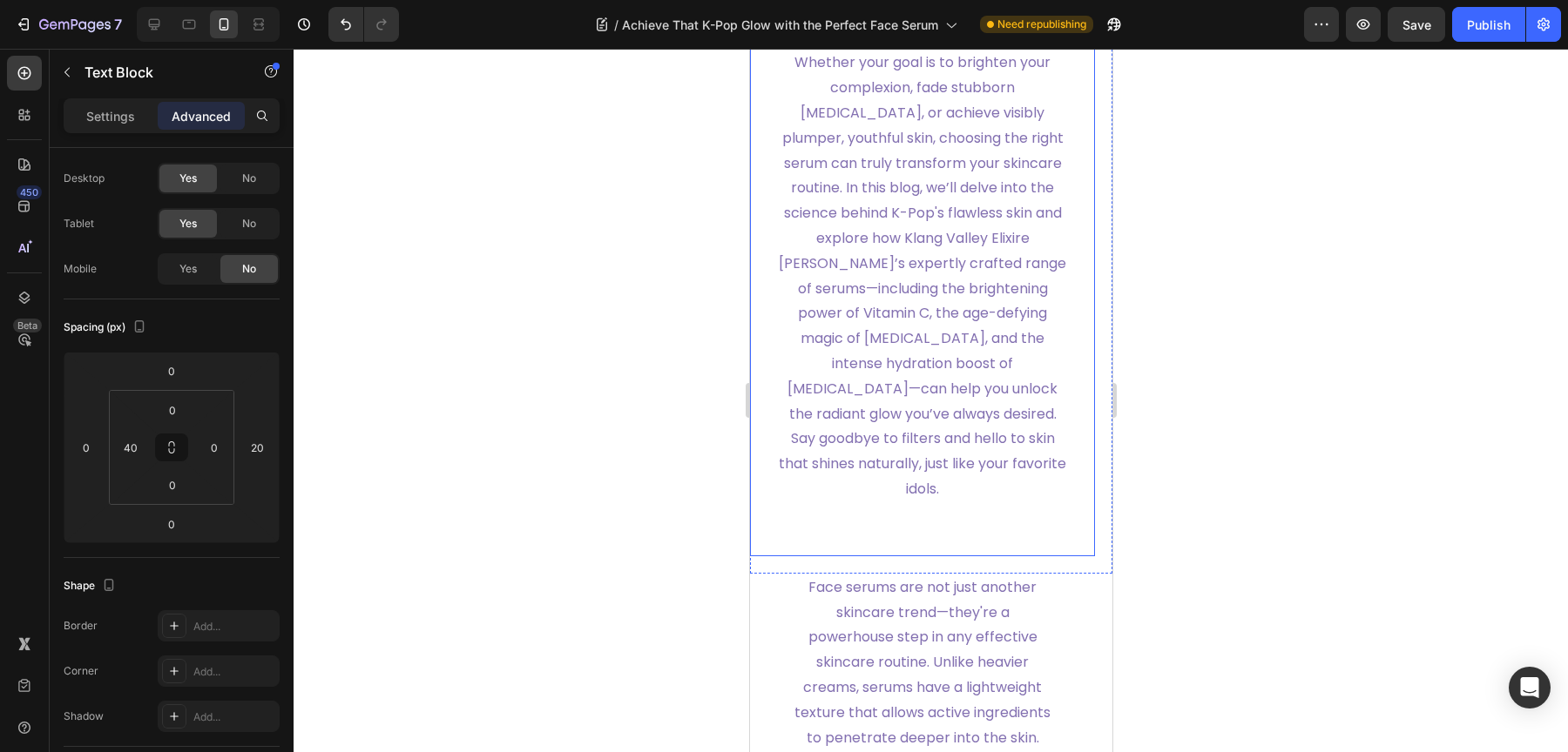
scroll to position [1421, 0]
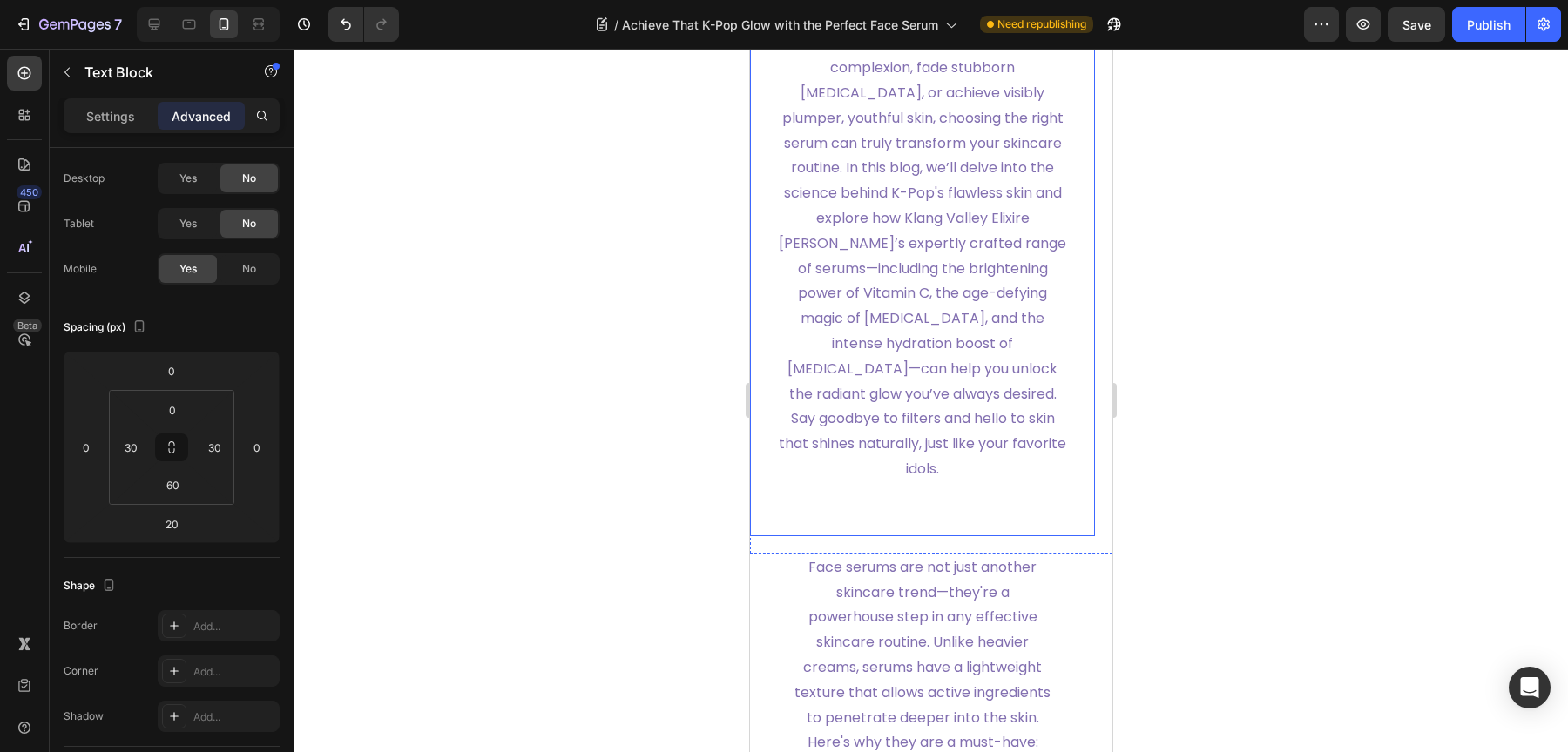
click at [917, 479] on span "Whether your goal is to brighten your complexion, fade stubborn [MEDICAL_DATA],…" at bounding box center [921, 255] width 287 height 446
click at [960, 482] on p "Whether your goal is to brighten your complexion, fade stubborn [MEDICAL_DATA],…" at bounding box center [921, 255] width 289 height 451
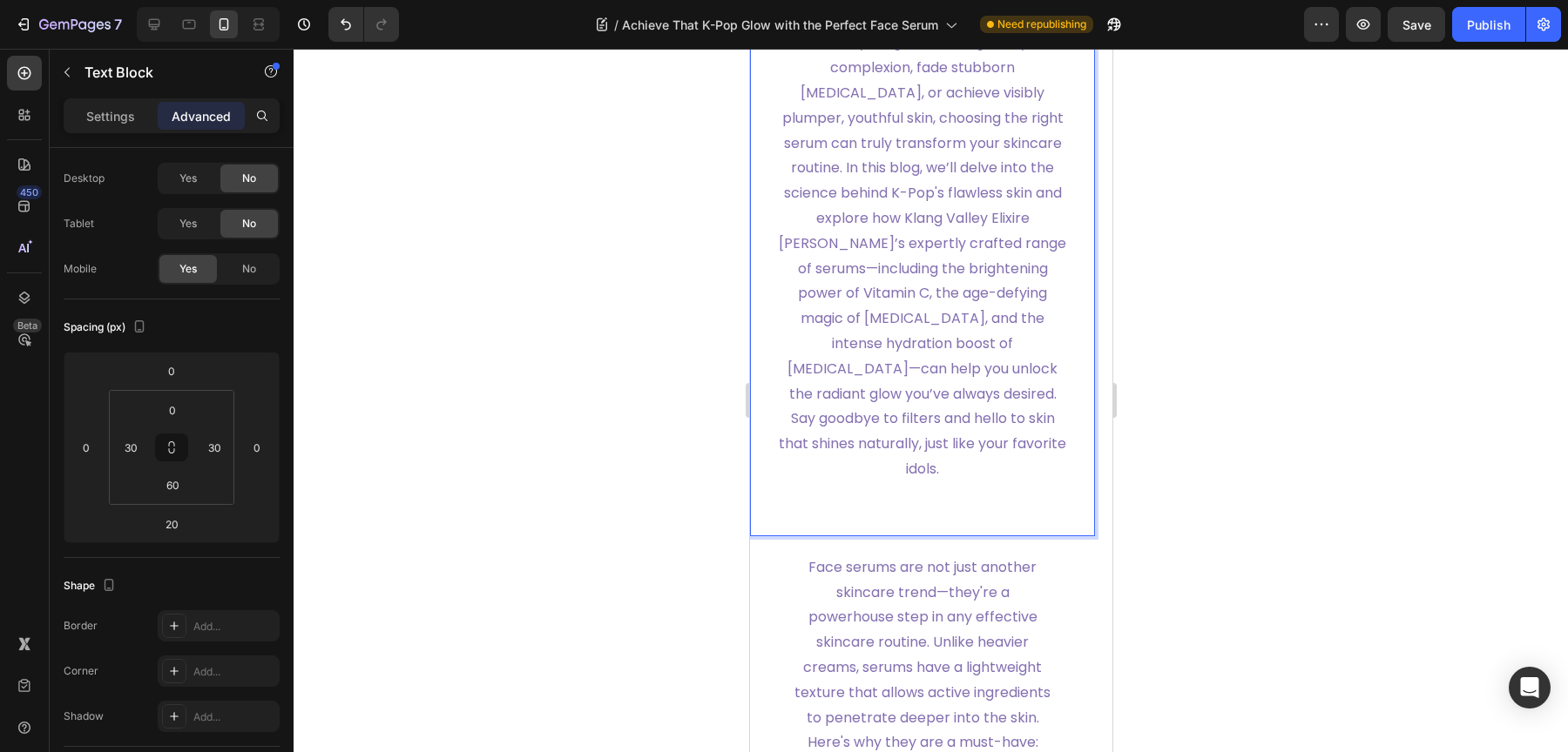
click at [949, 482] on p "Whether your goal is to brighten your complexion, fade stubborn [MEDICAL_DATA],…" at bounding box center [921, 255] width 289 height 451
click at [187, 492] on input "60" at bounding box center [172, 484] width 35 height 26
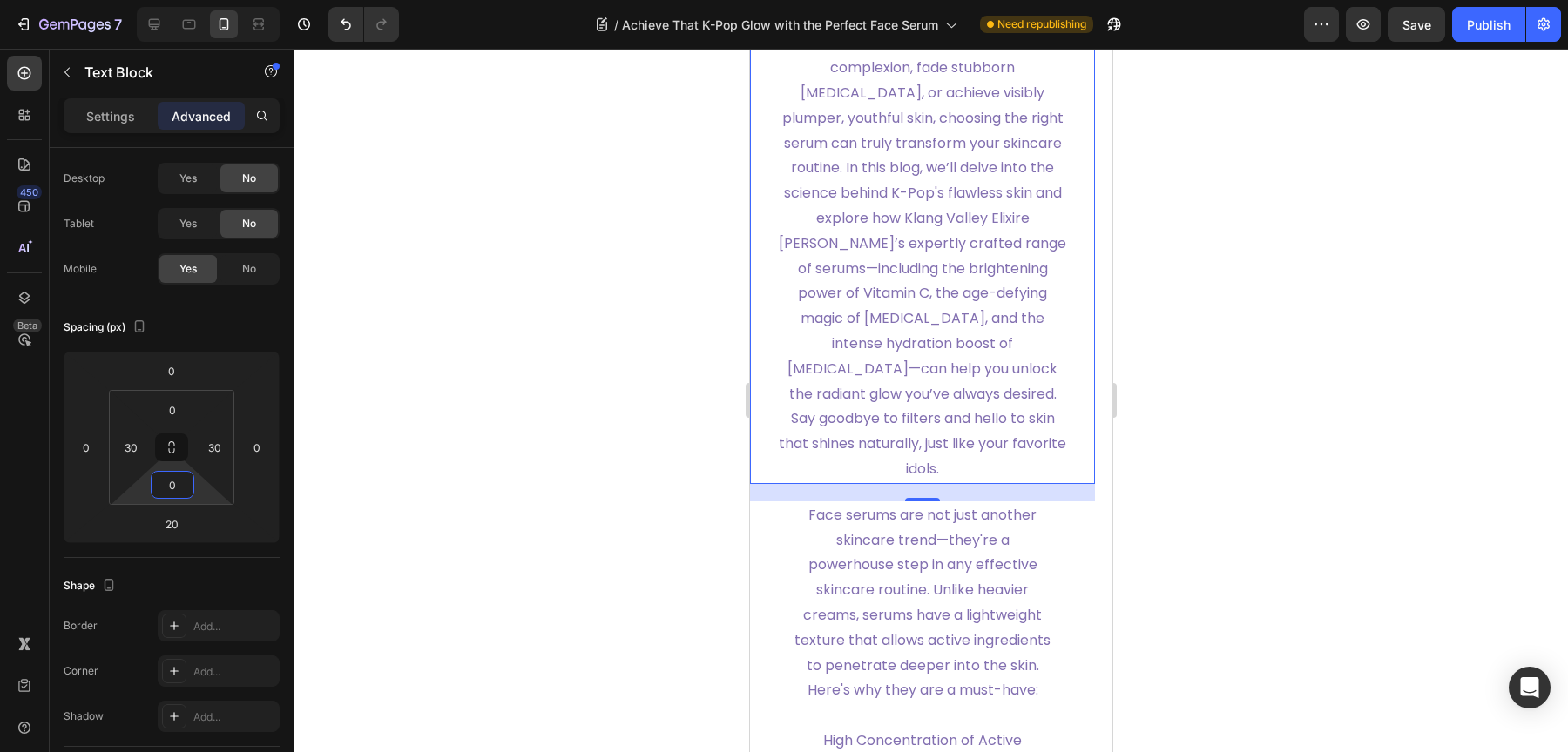
click at [588, 446] on div at bounding box center [930, 400] width 1275 height 703
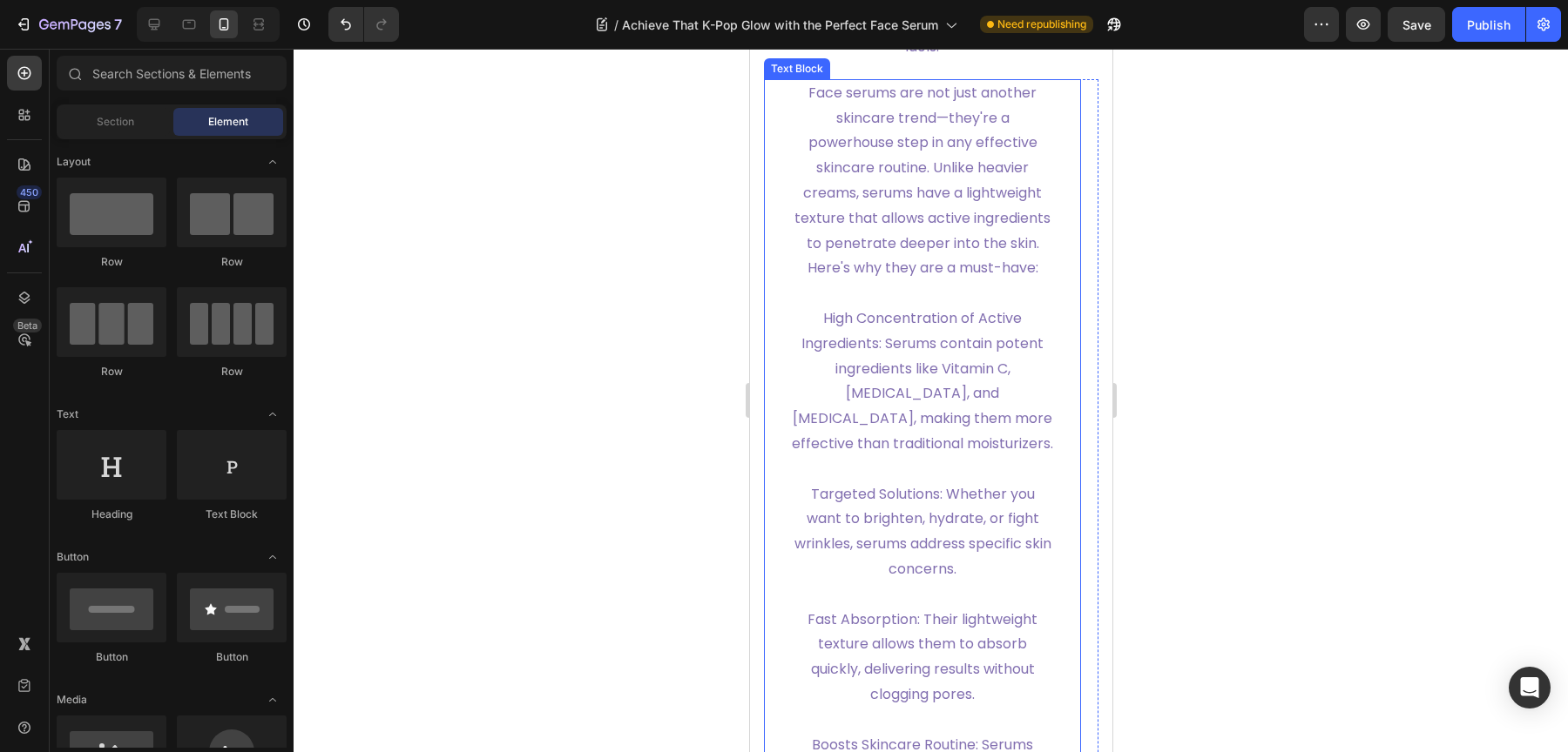
scroll to position [1842, 0]
click at [967, 283] on p "Face serums are not just another skincare trend—they're a powerhouse step in an…" at bounding box center [921, 182] width 261 height 200
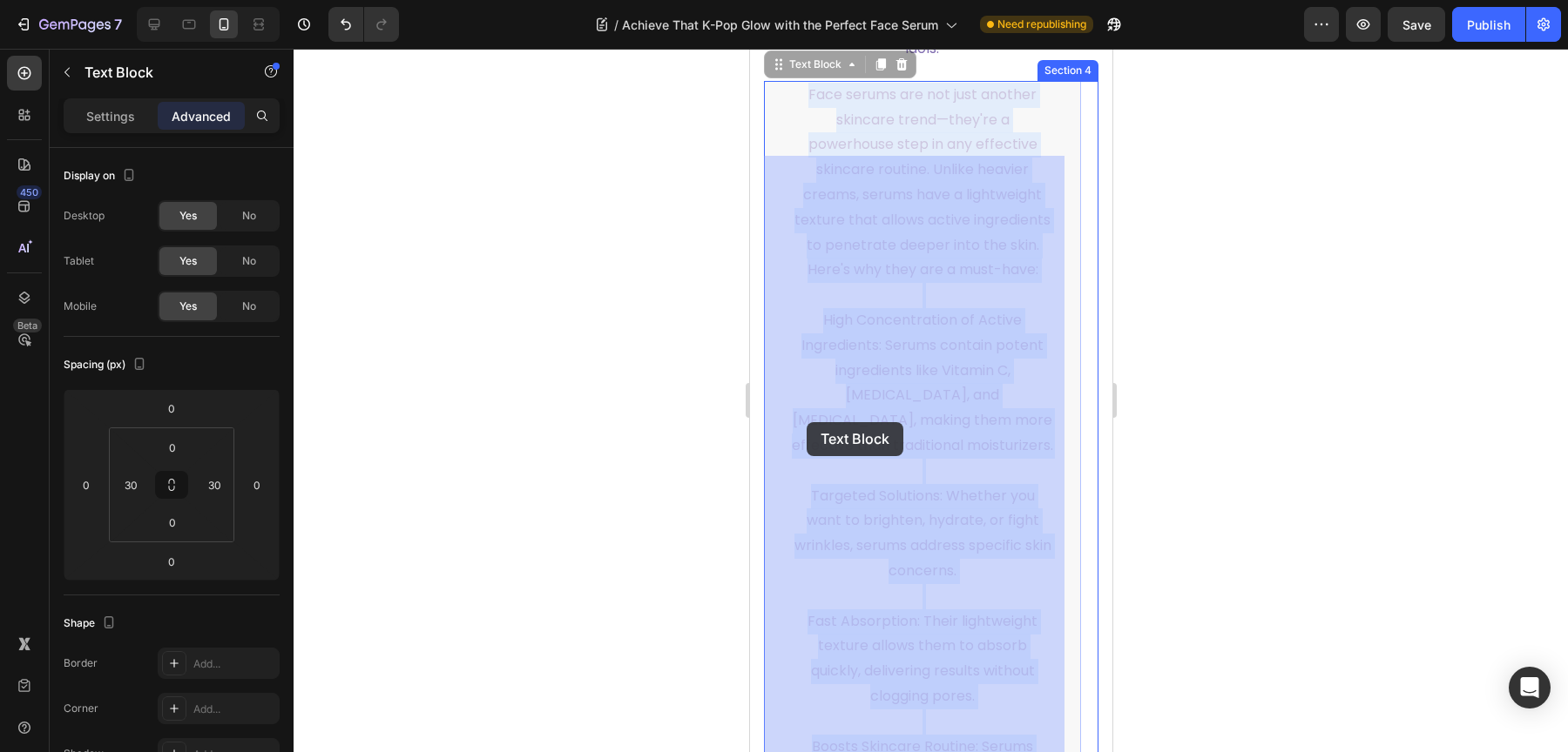
drag, startPoint x: 865, startPoint y: 445, endPoint x: 807, endPoint y: 421, distance: 62.8
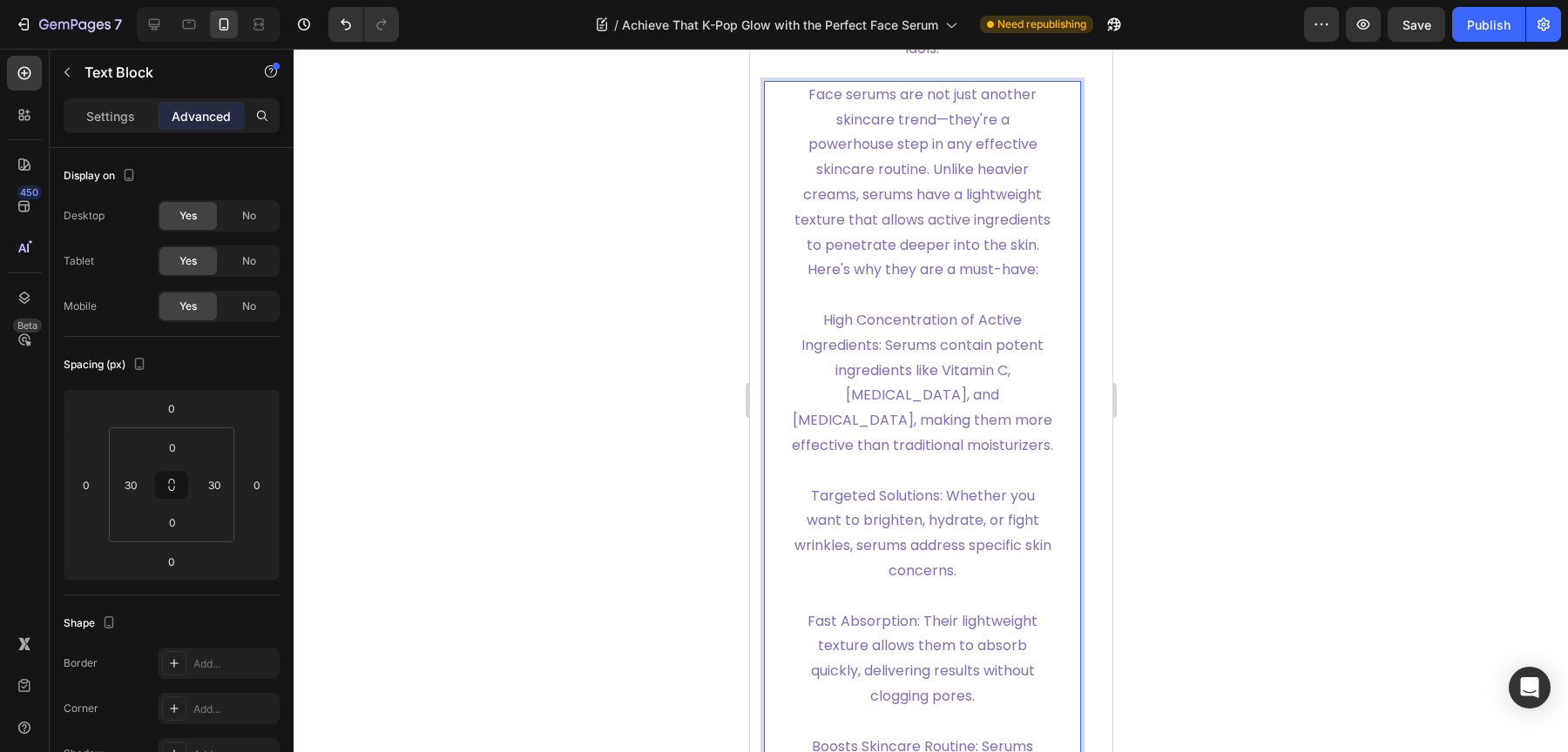
click at [808, 417] on p "High Concentration of Active Ingredients: Serums contain potent ingredients lik…" at bounding box center [921, 371] width 261 height 176
drag, startPoint x: 810, startPoint y: 417, endPoint x: 872, endPoint y: 446, distance: 68.4
click at [872, 446] on p "High Concentration of Active Ingredients: Serums contain potent ingredients lik…" at bounding box center [921, 371] width 261 height 176
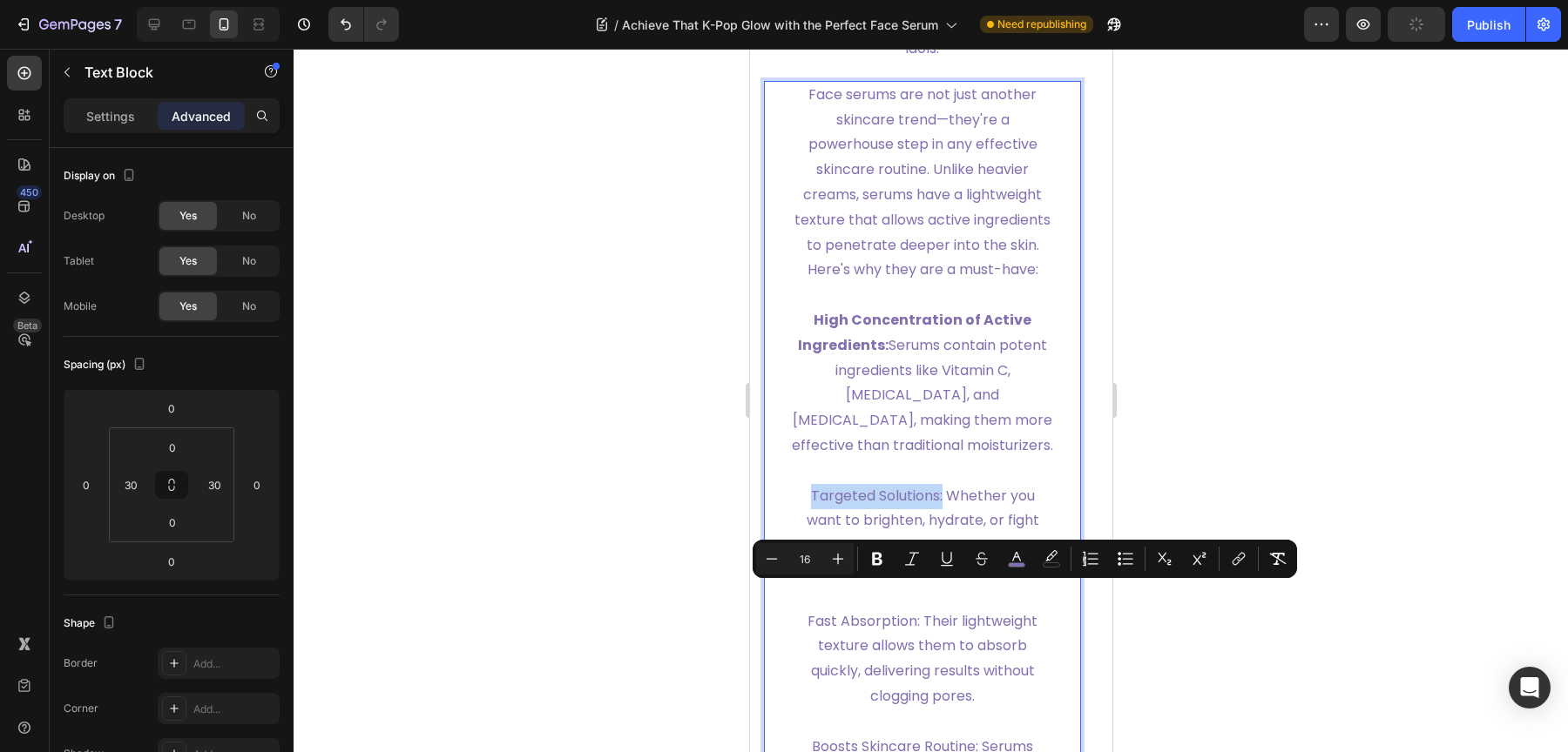
drag, startPoint x: 802, startPoint y: 596, endPoint x: 934, endPoint y: 594, distance: 132.0
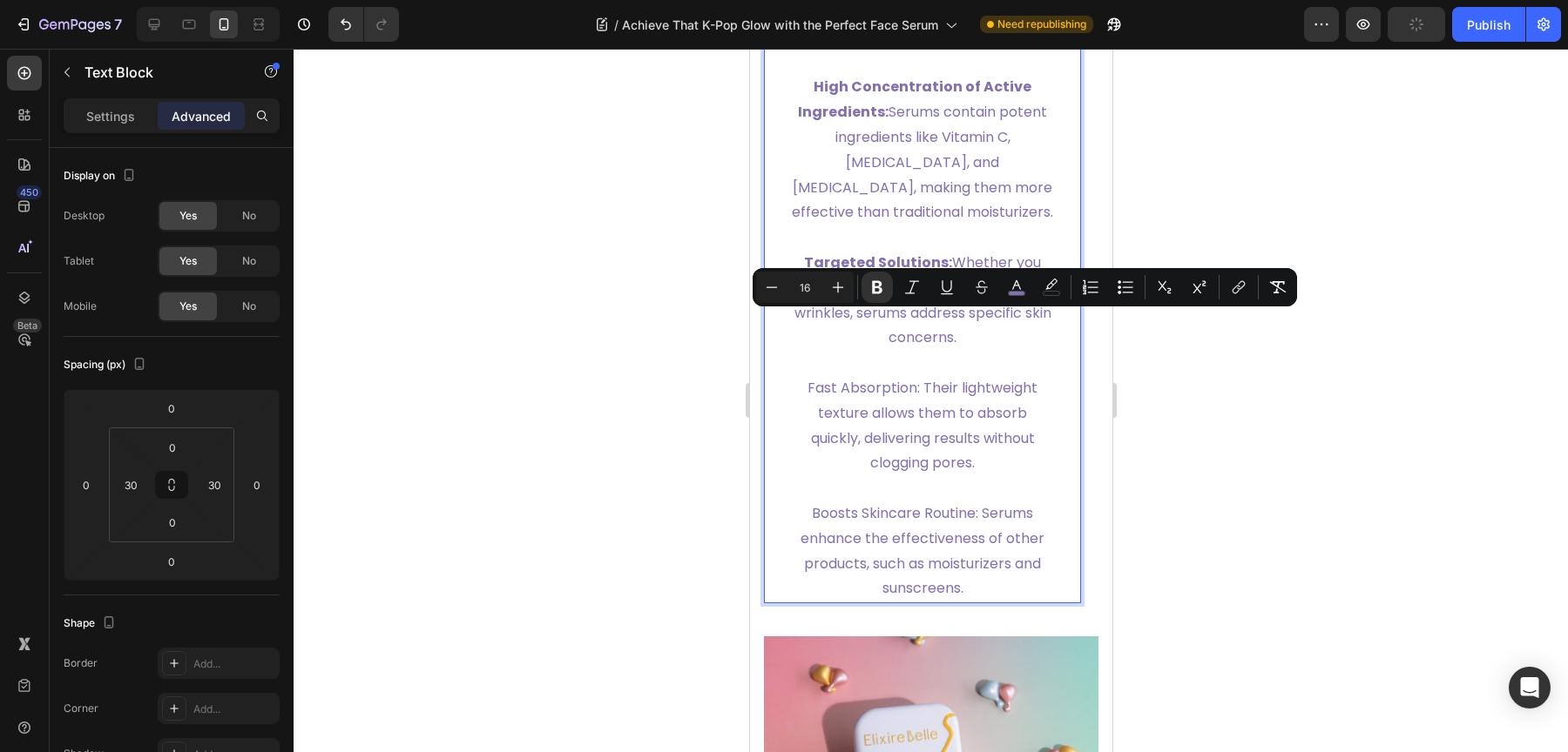
scroll to position [2163, 0]
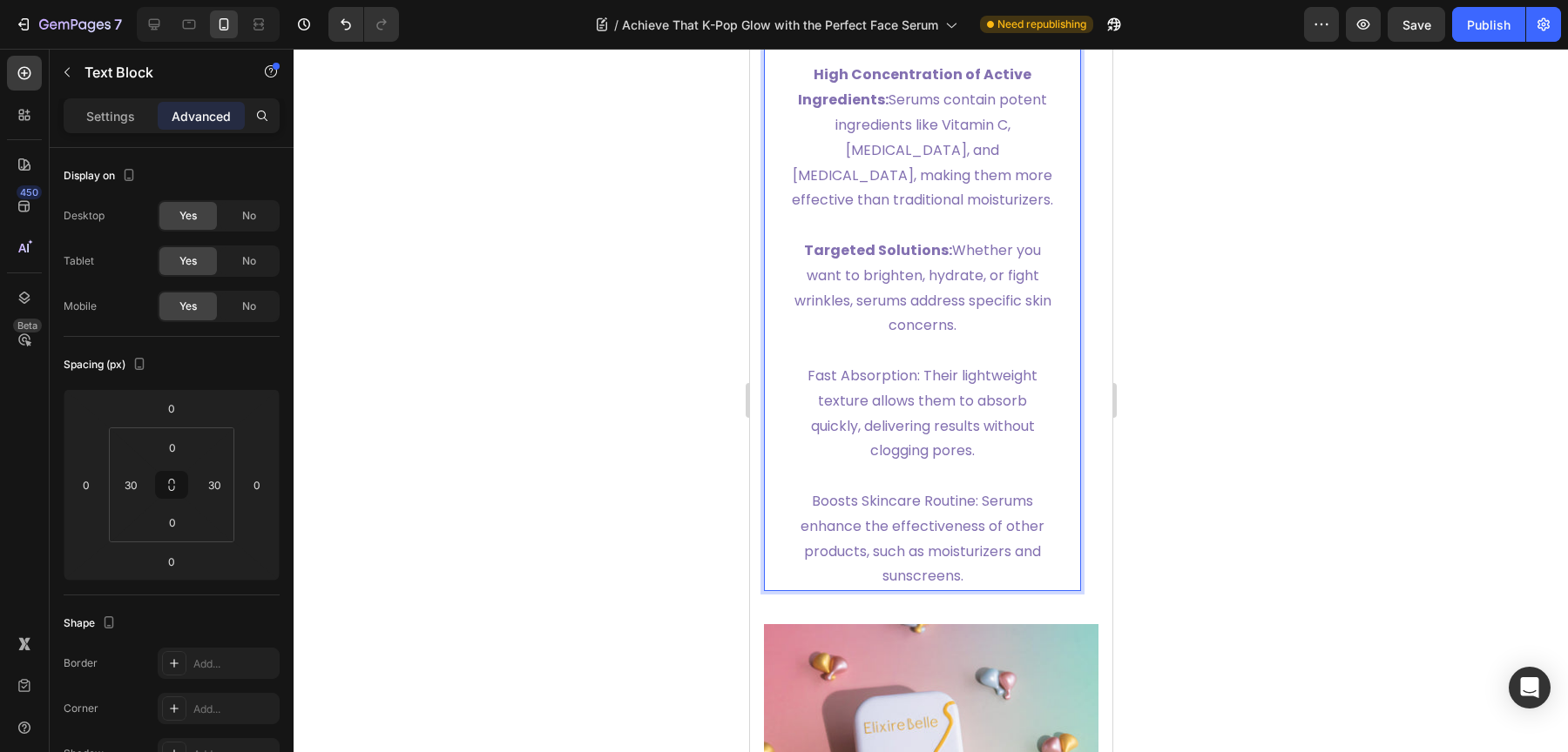
click at [791, 407] on p "Fast Absorption: Their lightweight texture allows them to absorb quickly, deliv…" at bounding box center [921, 401] width 261 height 125
click at [807, 400] on span "Fast Absorption: Their lightweight texture allows them to absorb quickly, deliv…" at bounding box center [921, 412] width 230 height 95
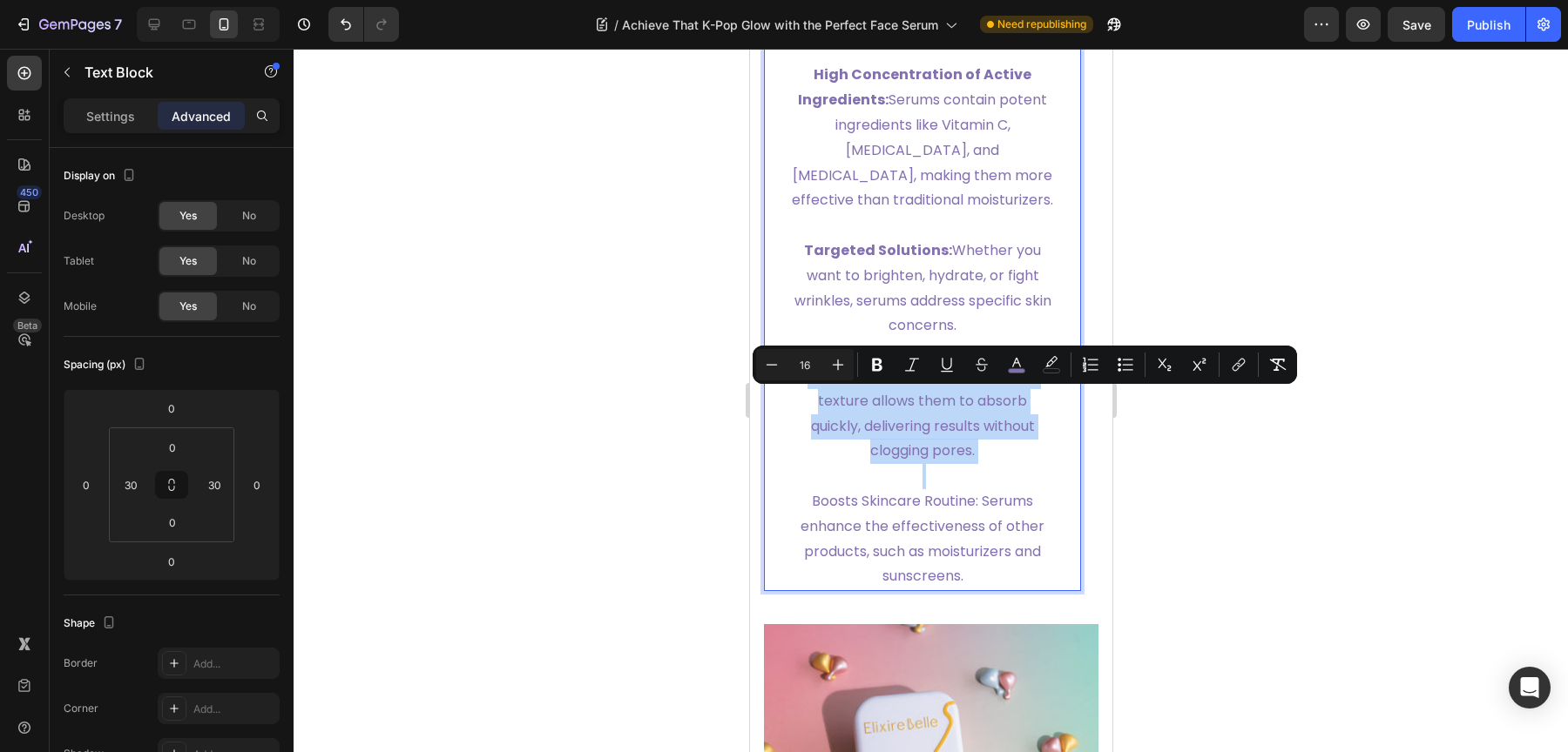
click at [807, 400] on span "Fast Absorption: Their lightweight texture allows them to absorb quickly, deliv…" at bounding box center [921, 412] width 230 height 95
click at [915, 405] on span "Fast Absorption: Their lightweight texture allows them to absorb quickly, deliv…" at bounding box center [921, 412] width 230 height 95
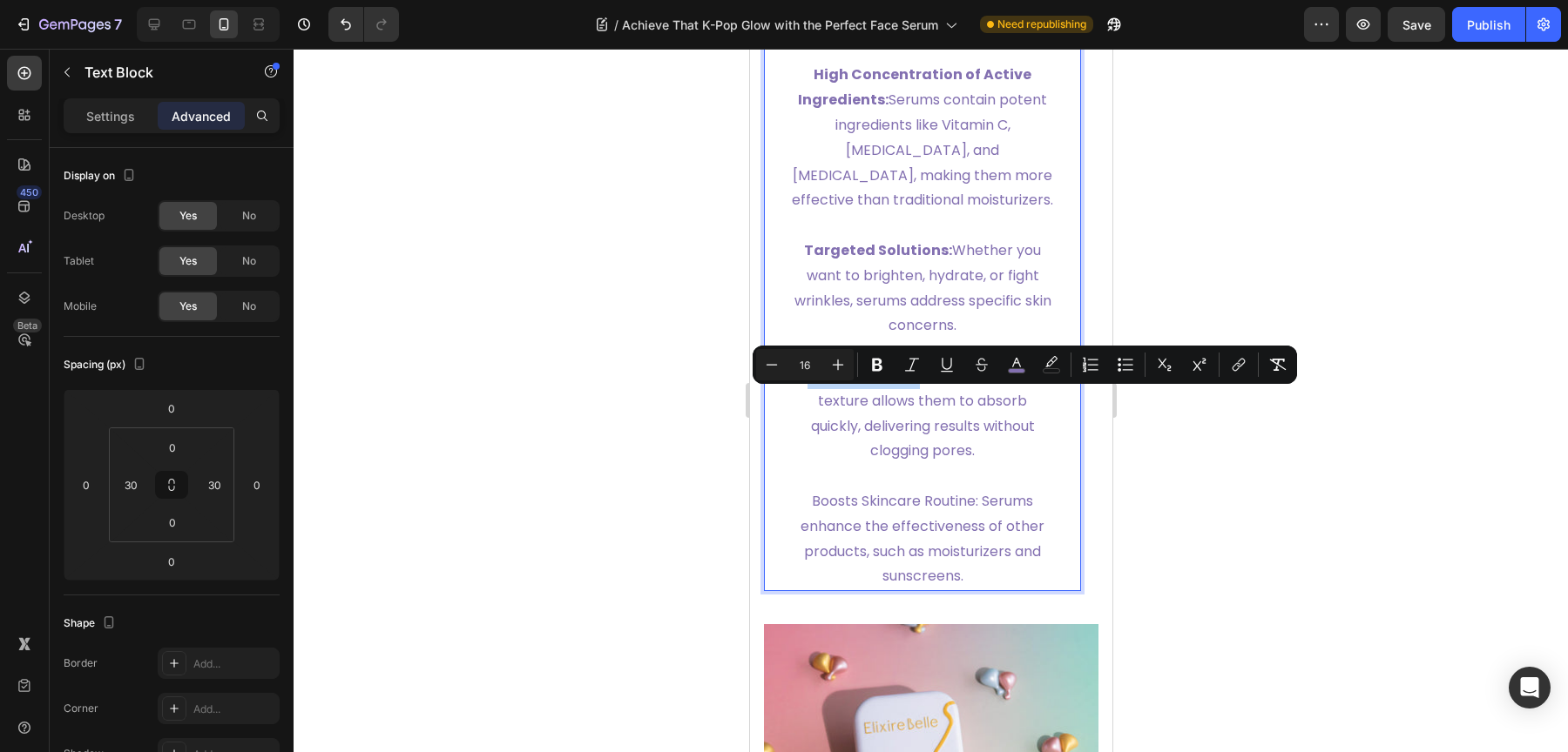
drag, startPoint x: 912, startPoint y: 403, endPoint x: 786, endPoint y: 403, distance: 126.0
click at [786, 403] on div "Face serums are not just another skincare trend—they're a powerhouse step in an…" at bounding box center [921, 213] width 318 height 756
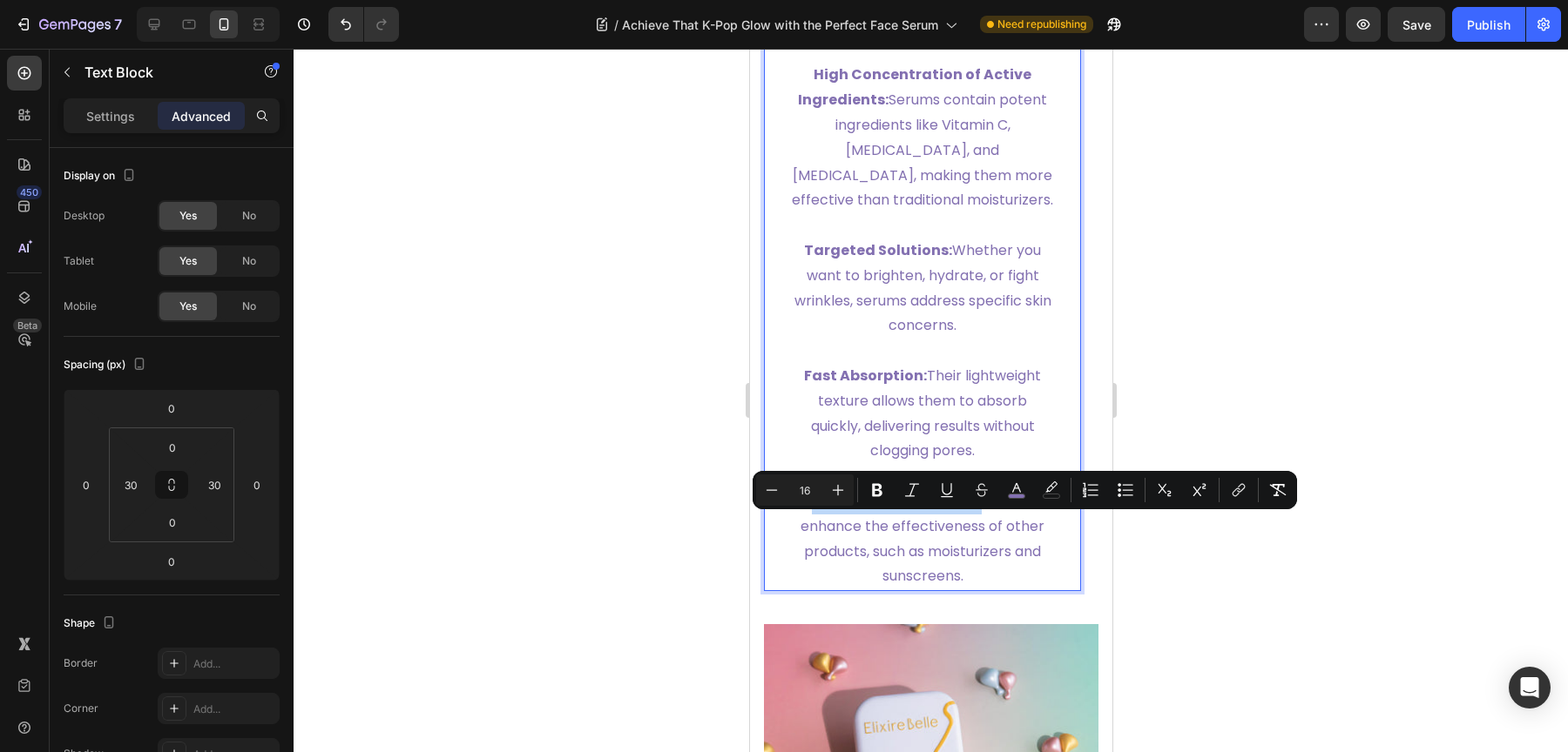
drag, startPoint x: 972, startPoint y: 528, endPoint x: 801, endPoint y: 529, distance: 171.0
click at [801, 529] on span "Boosts Skincare Routine: Serums enhance the effectiveness of other products, su…" at bounding box center [921, 538] width 244 height 95
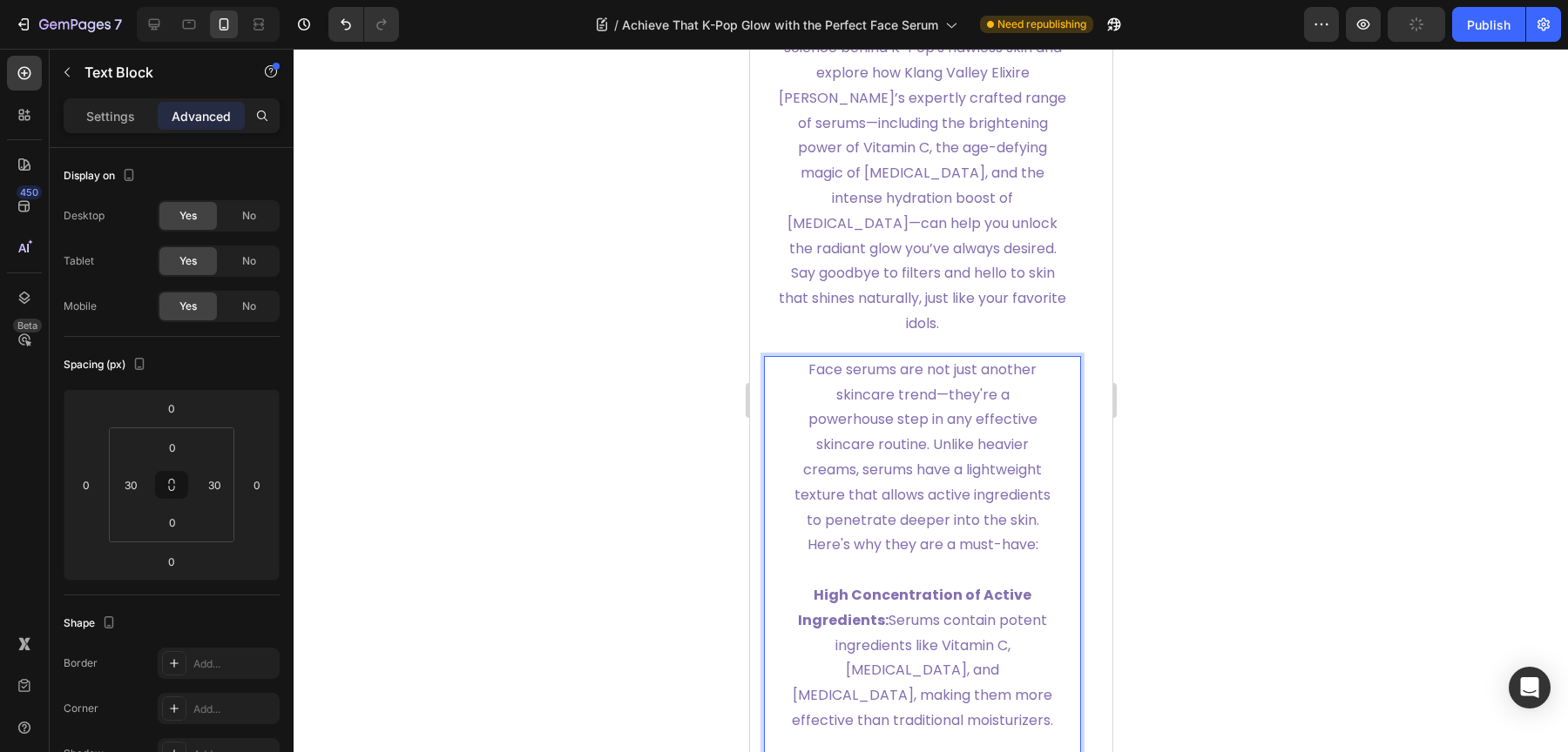
scroll to position [1560, 0]
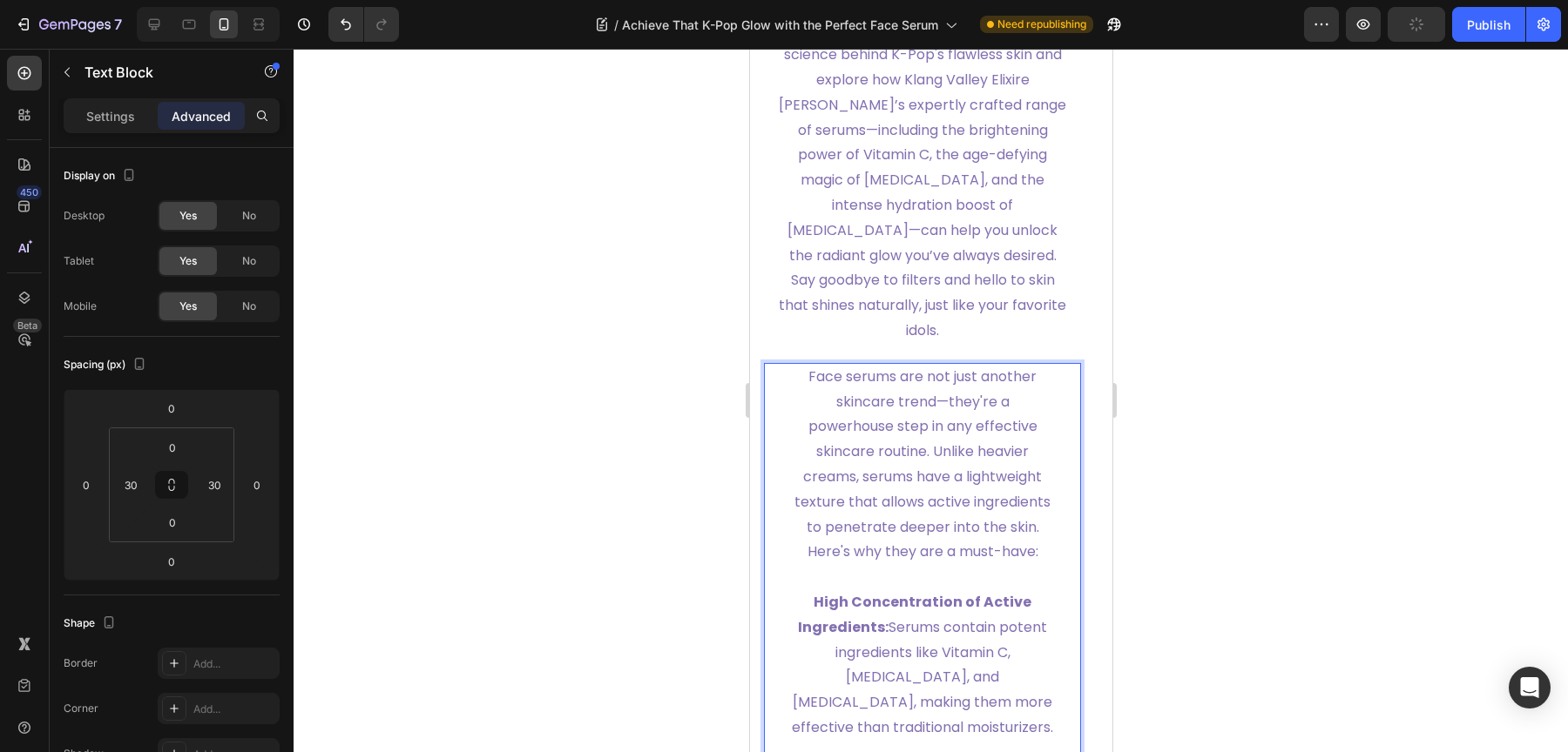
click at [911, 513] on p "Face serums are not just another skincare trend—they're a powerhouse step in an…" at bounding box center [921, 464] width 261 height 200
click at [184, 30] on icon at bounding box center [189, 25] width 18 height 18
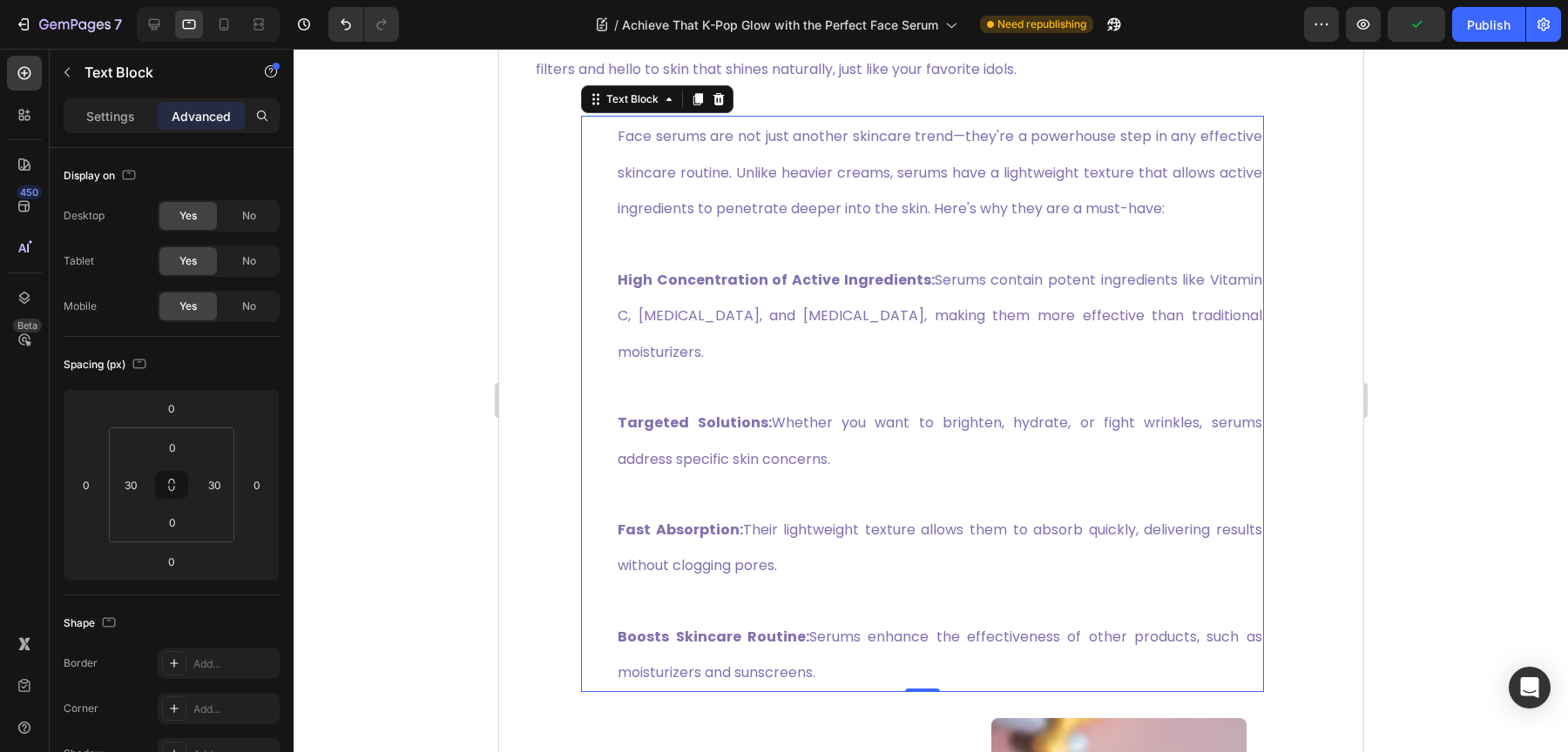
scroll to position [1214, 0]
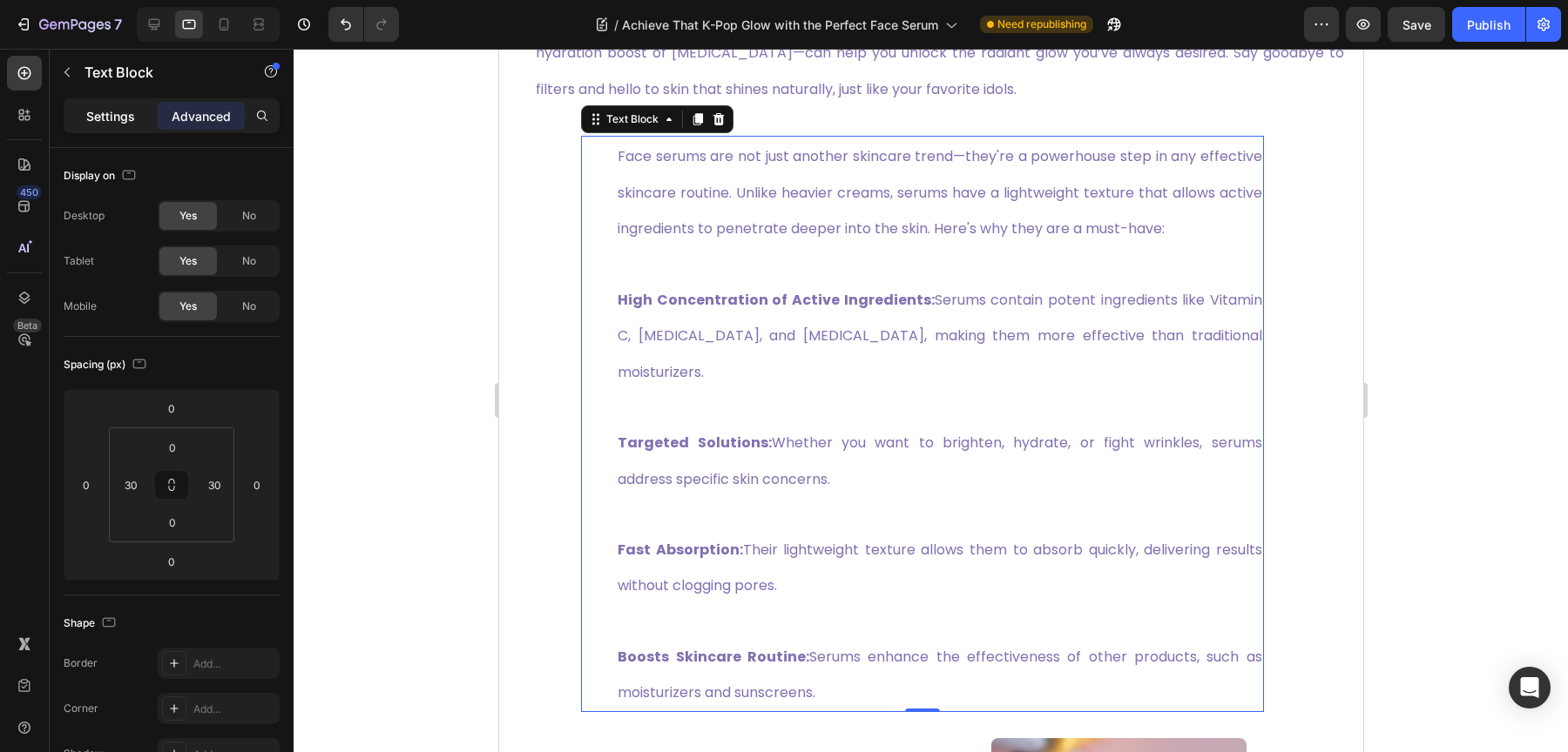
click at [129, 124] on p "Settings" at bounding box center [110, 116] width 49 height 19
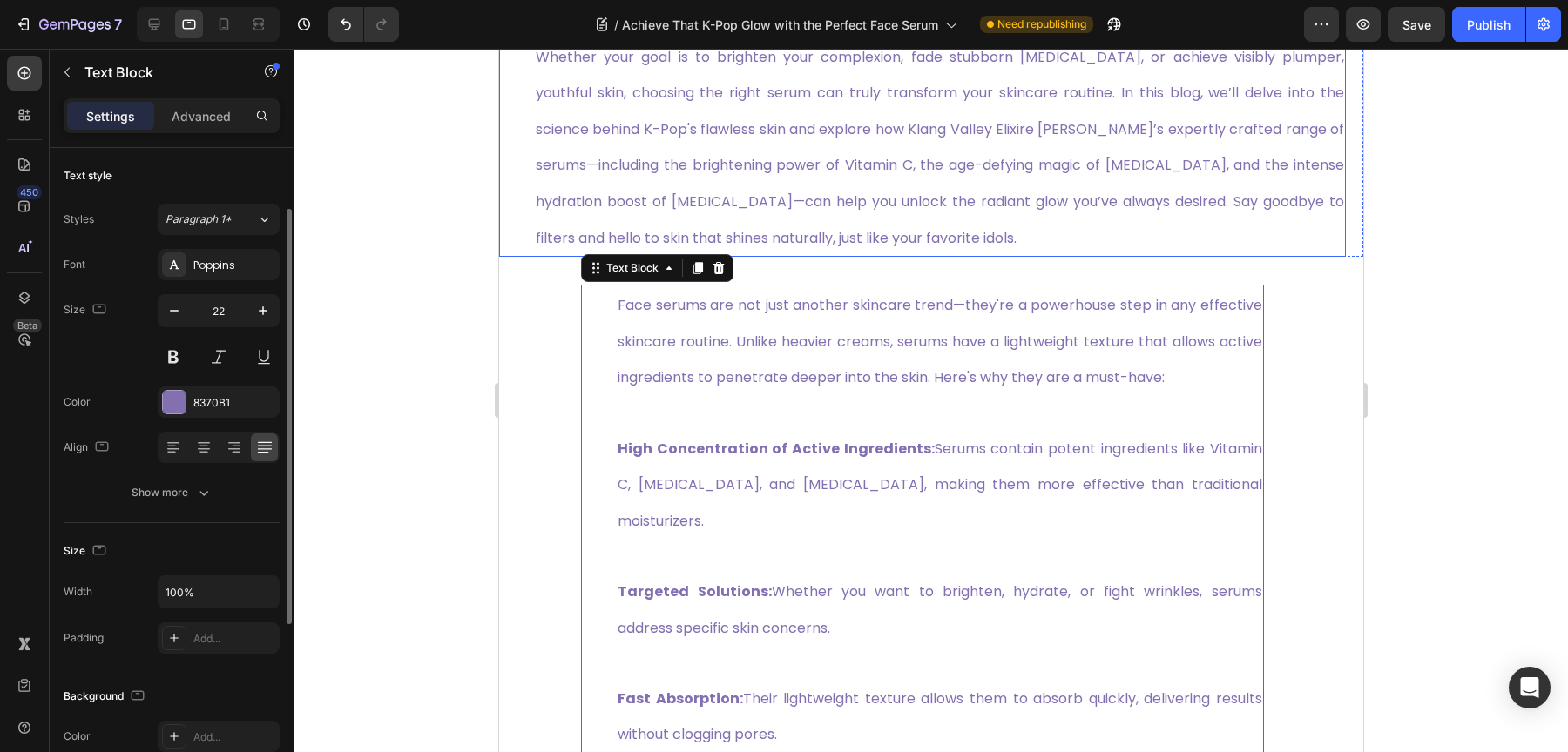
scroll to position [37, 0]
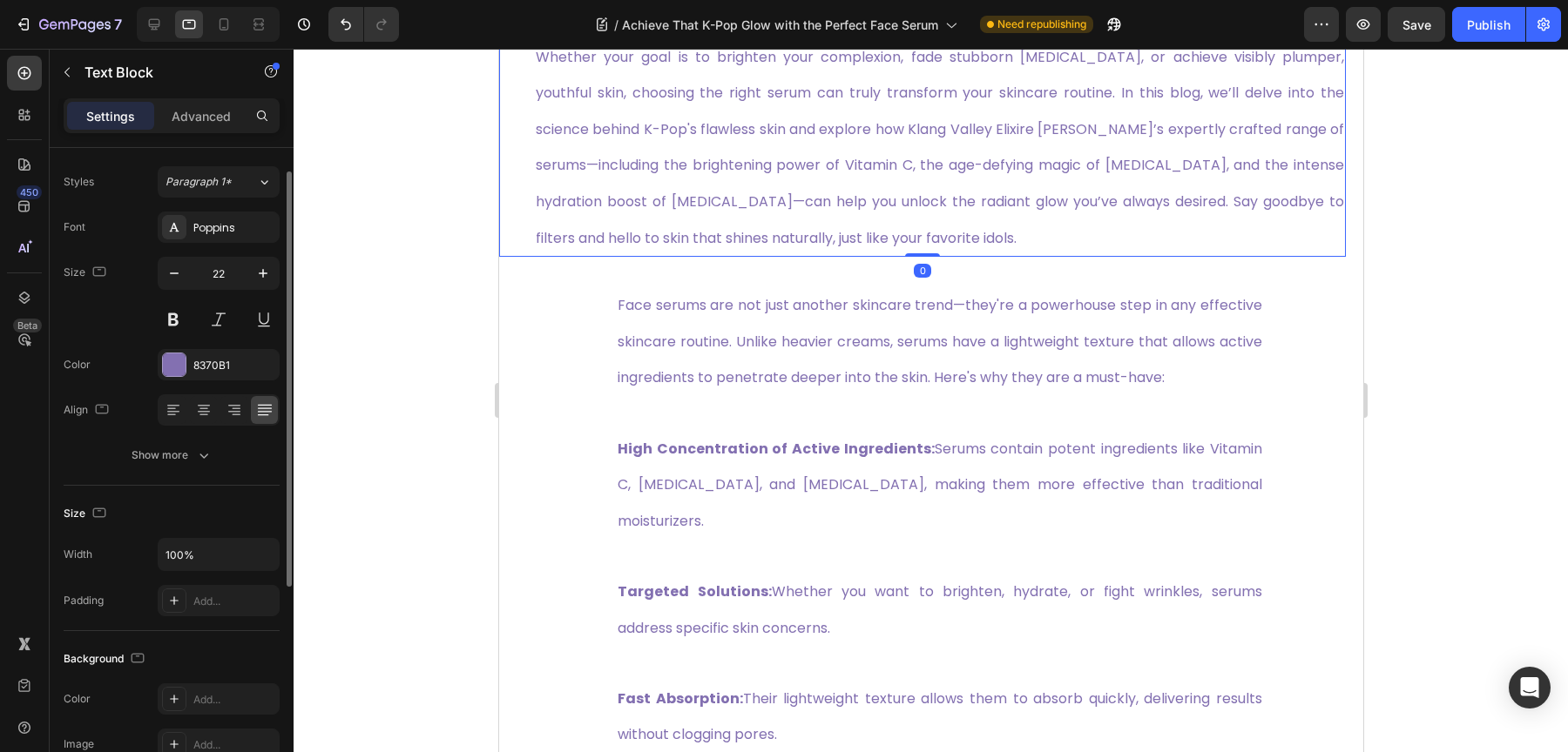
click at [685, 212] on span "Whether your goal is to brighten your complexion, fade stubborn [MEDICAL_DATA],…" at bounding box center [938, 148] width 808 height 201
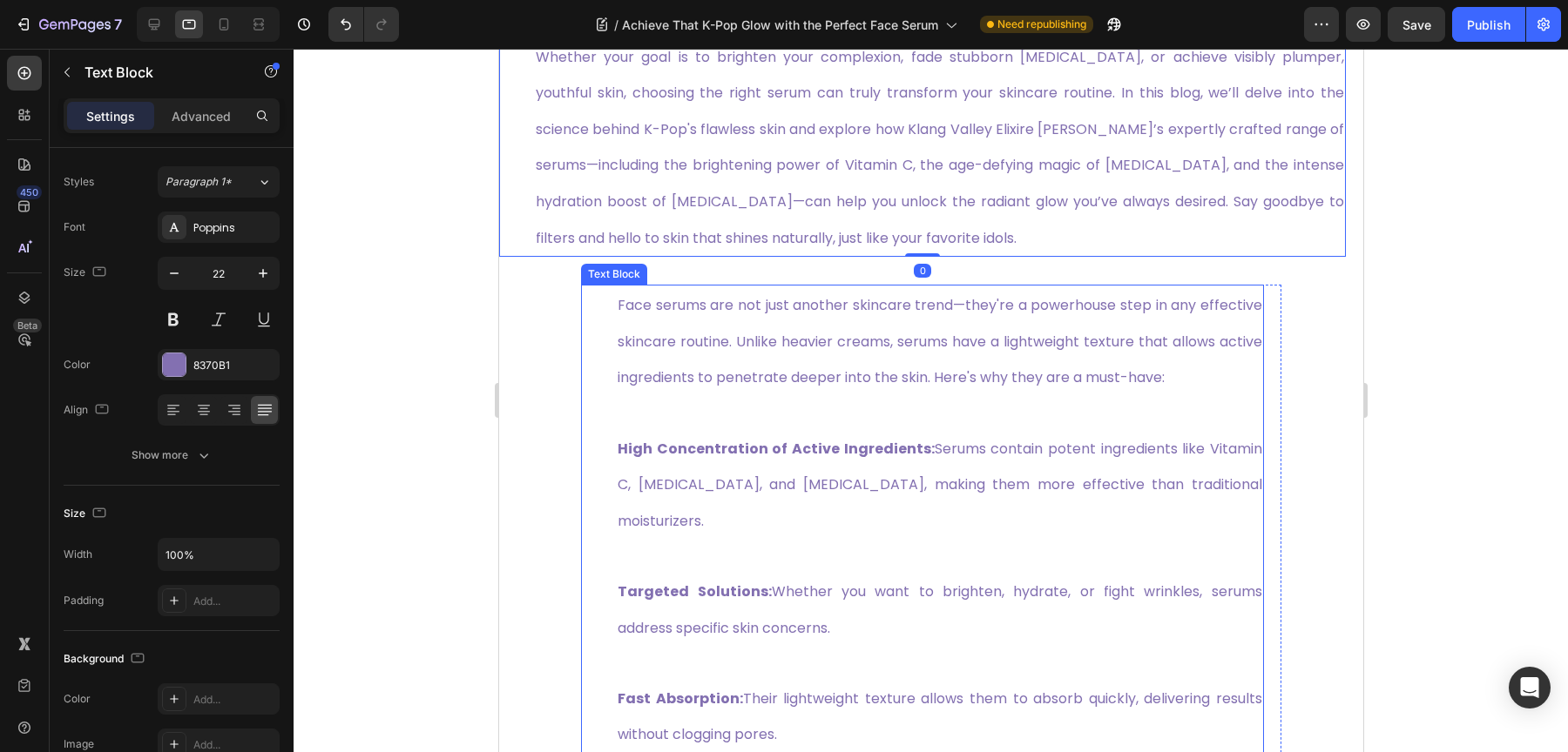
click at [679, 396] on p "Face serums are not just another skincare trend—they're a powerhouse step in an…" at bounding box center [938, 340] width 645 height 108
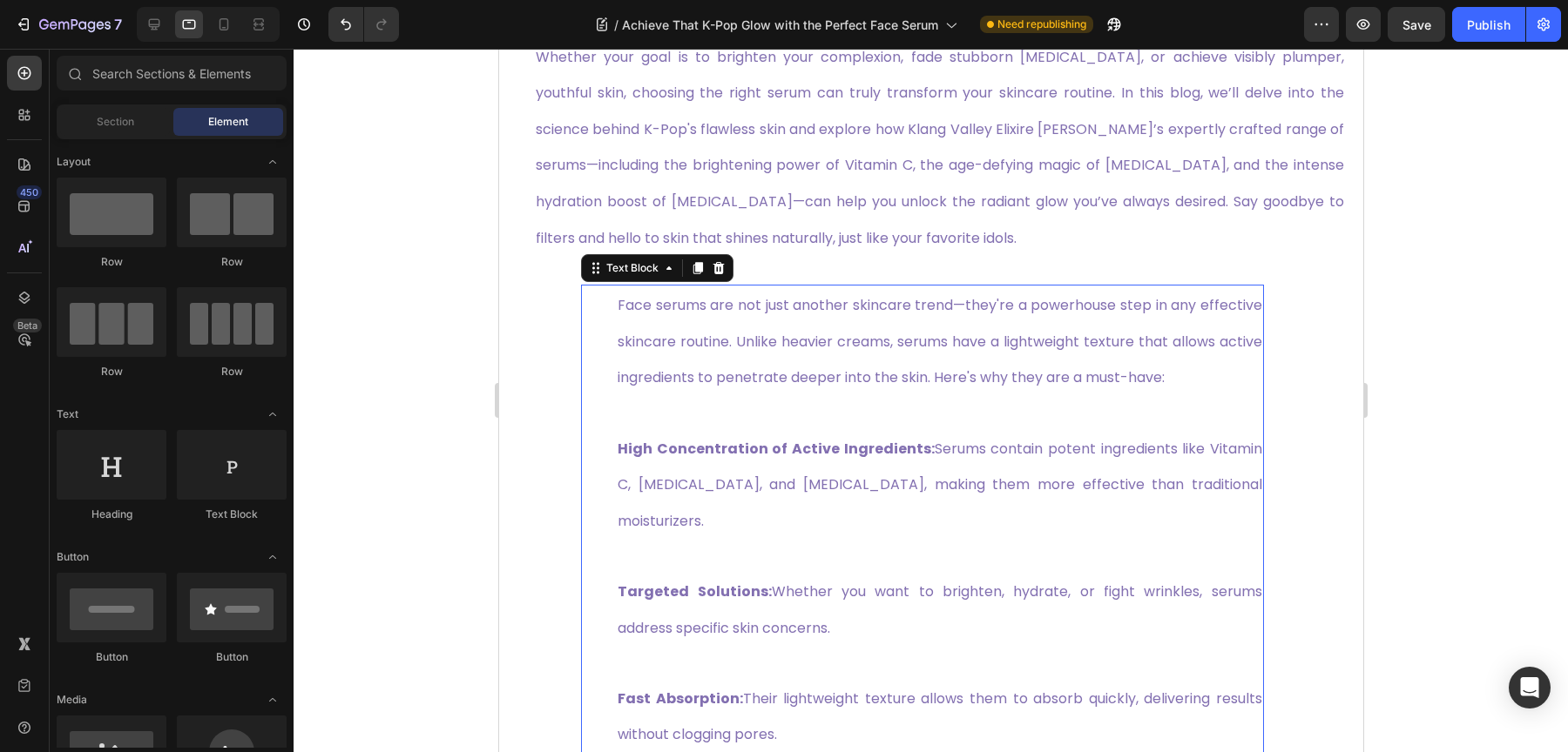
click at [725, 480] on p "High Concentration of Active Ingredients: Serums contain potent ingredients lik…" at bounding box center [938, 467] width 645 height 143
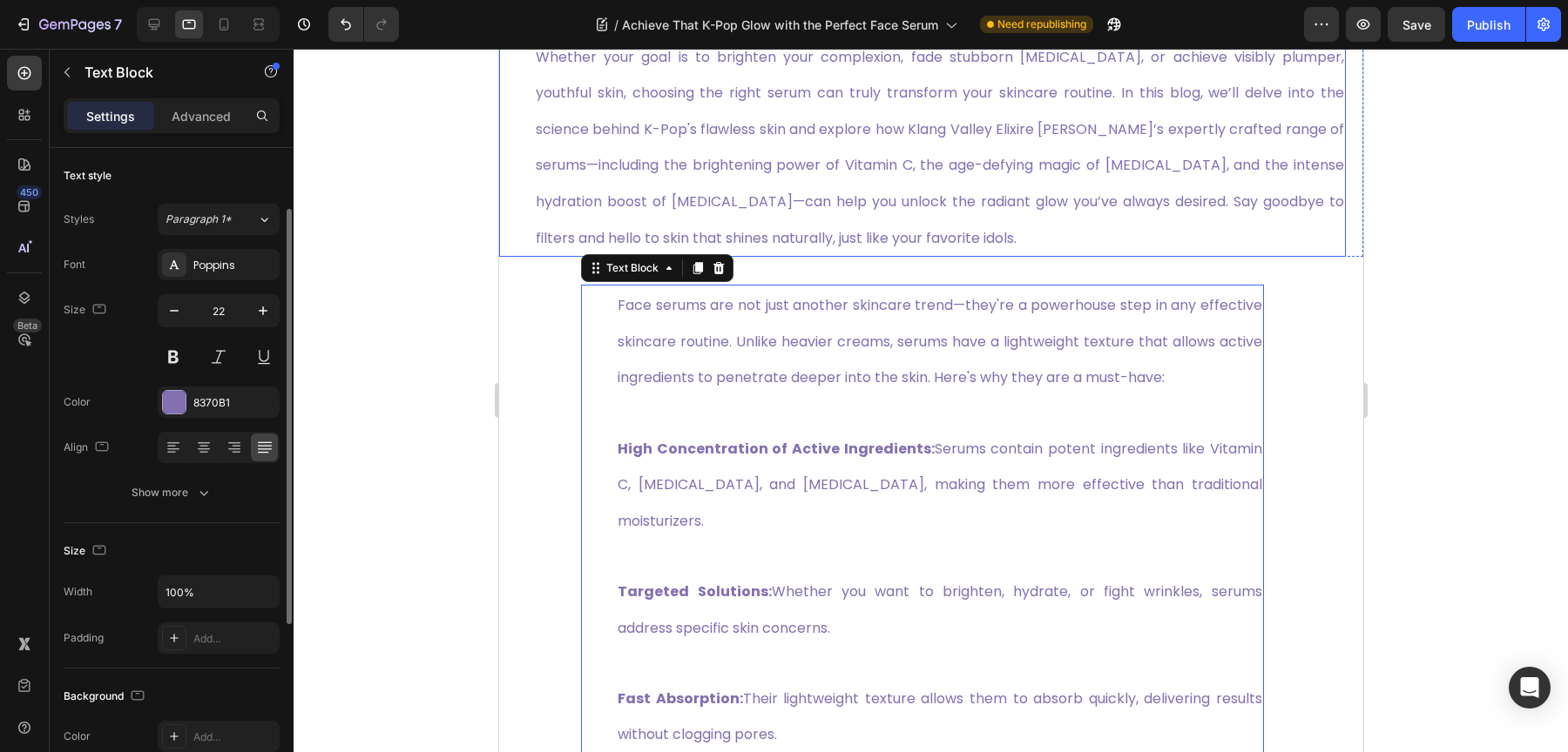
click at [744, 190] on p "Whether your goal is to brighten your complexion, fade stubborn [MEDICAL_DATA],…" at bounding box center [938, 147] width 808 height 218
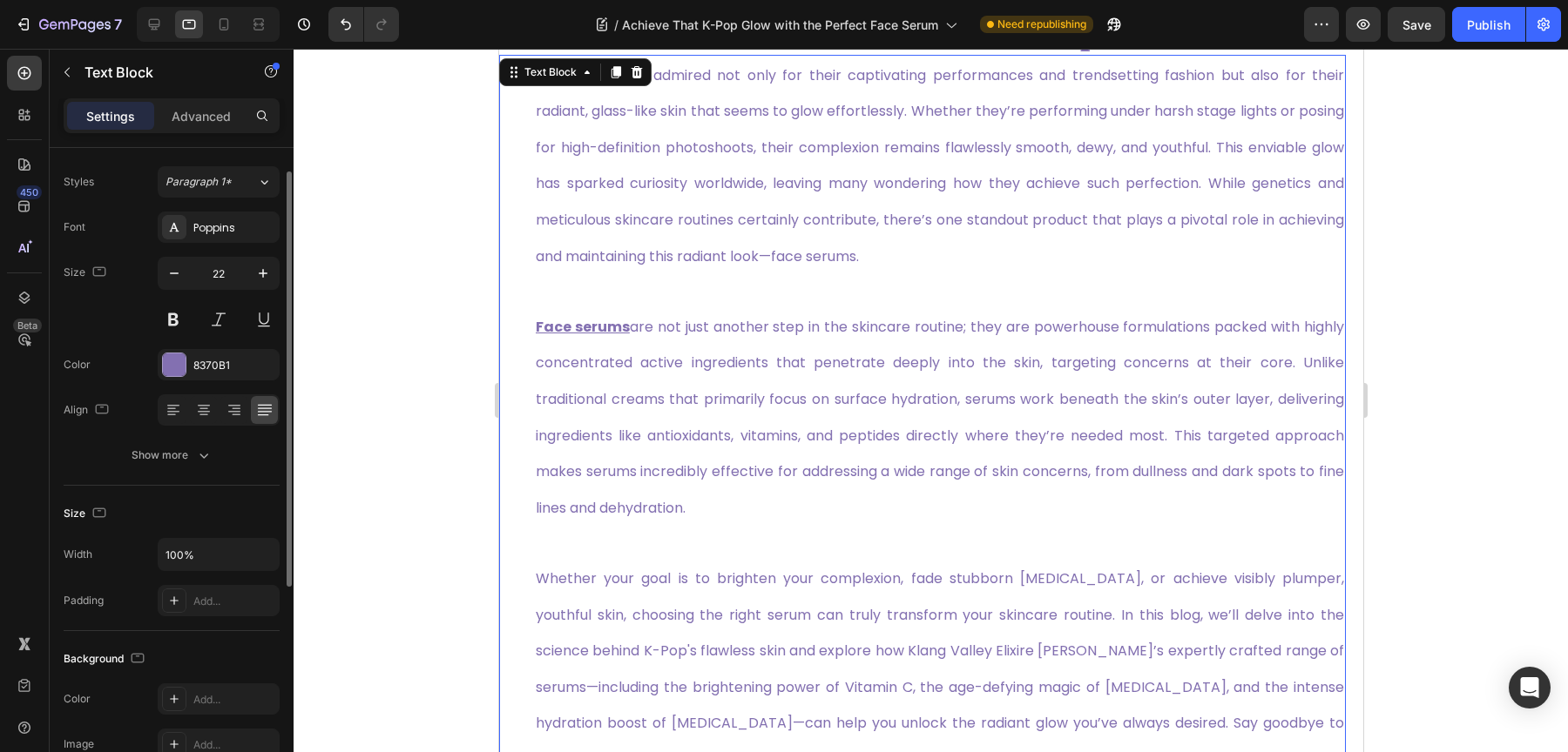
scroll to position [473, 0]
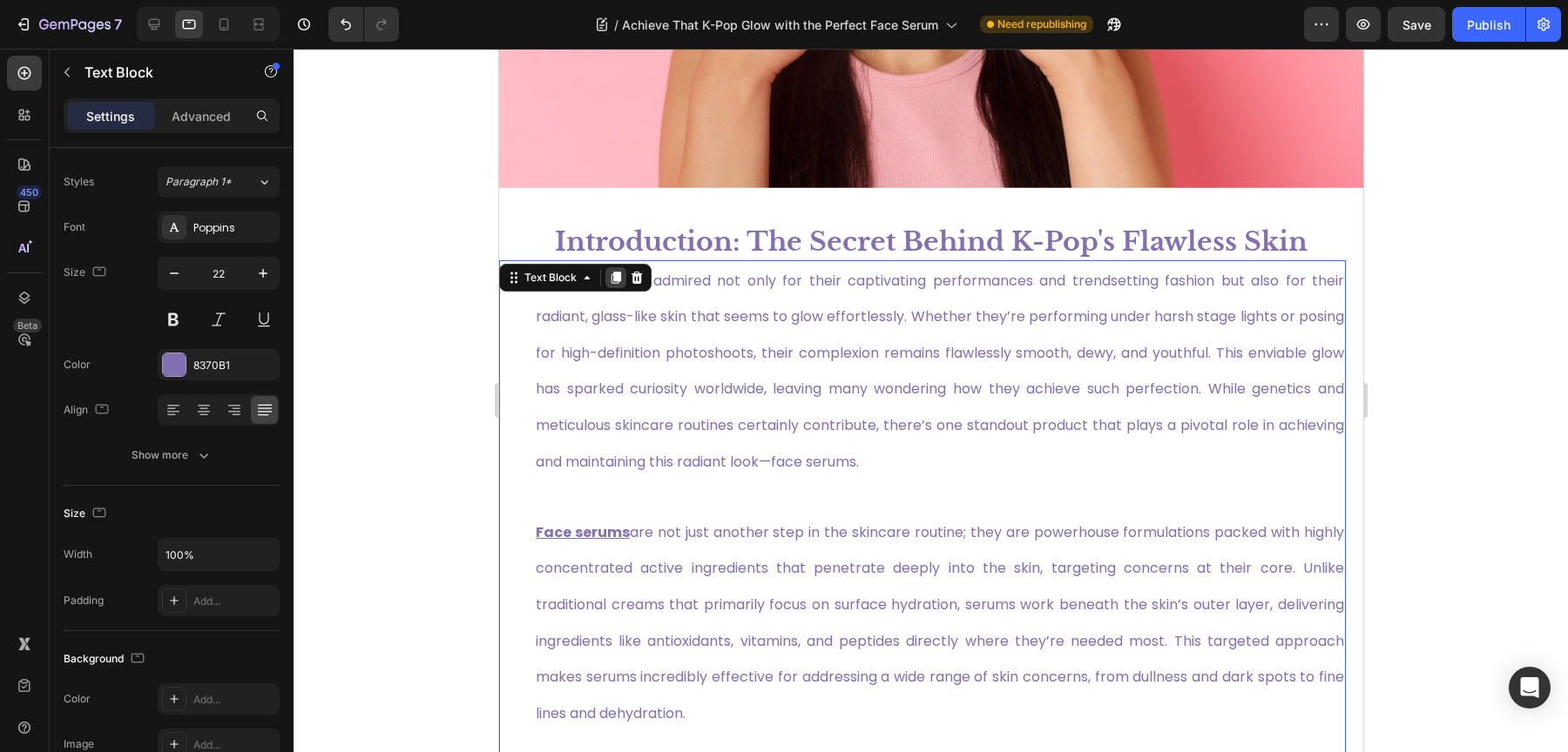
click at [614, 272] on icon at bounding box center [615, 278] width 10 height 12
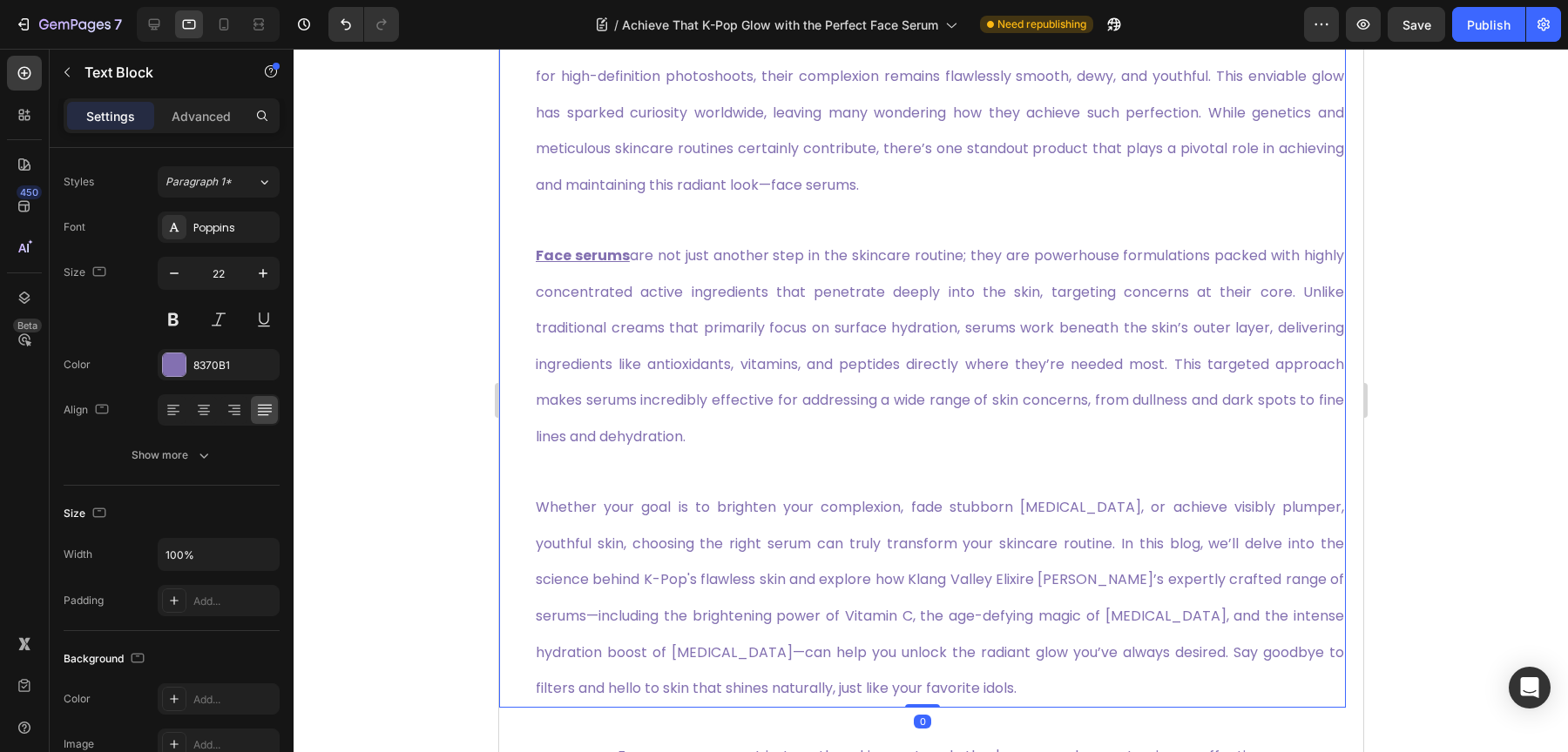
scroll to position [1728, 0]
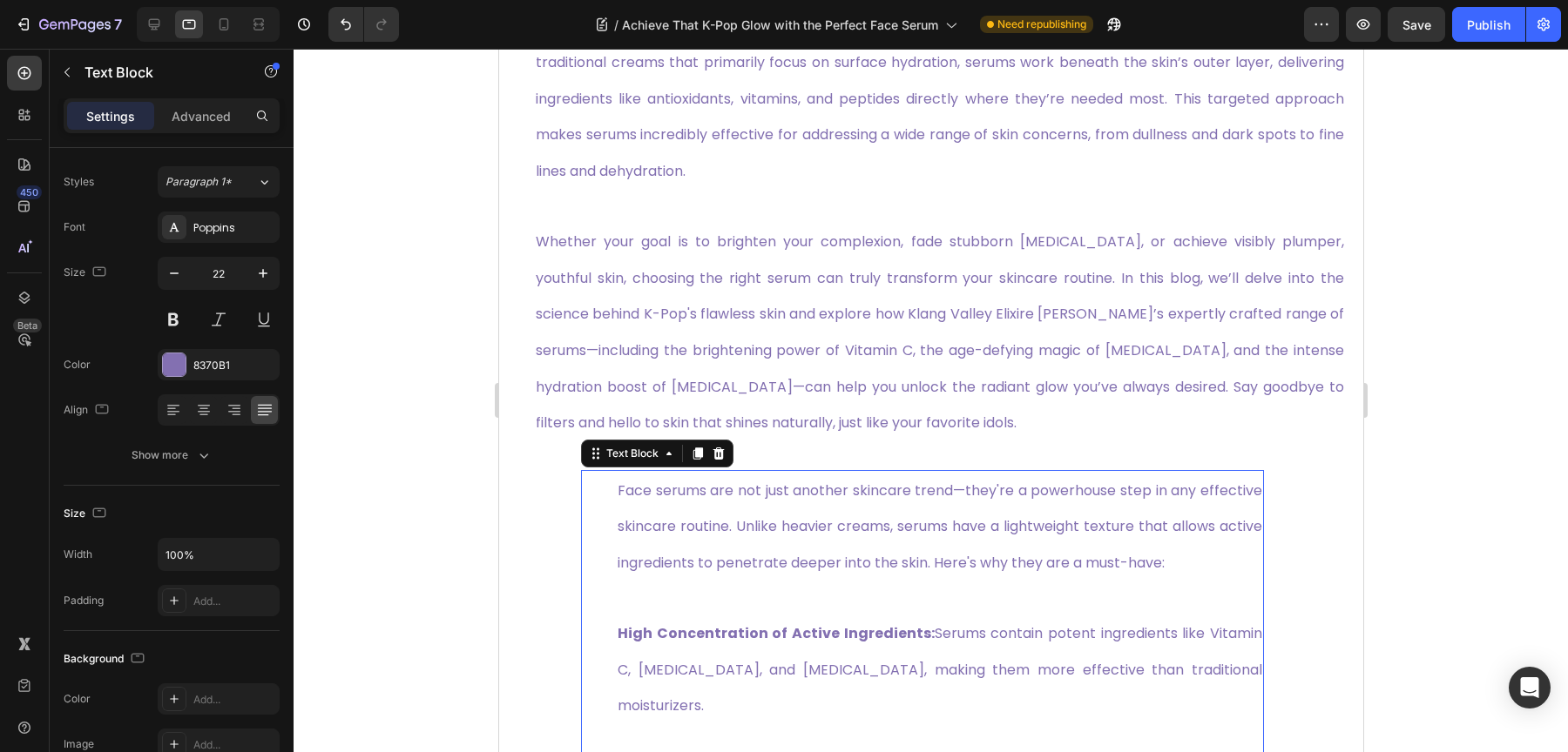
click at [757, 533] on span "Face serums are not just another skincare trend—they're a powerhouse step in an…" at bounding box center [938, 527] width 645 height 92
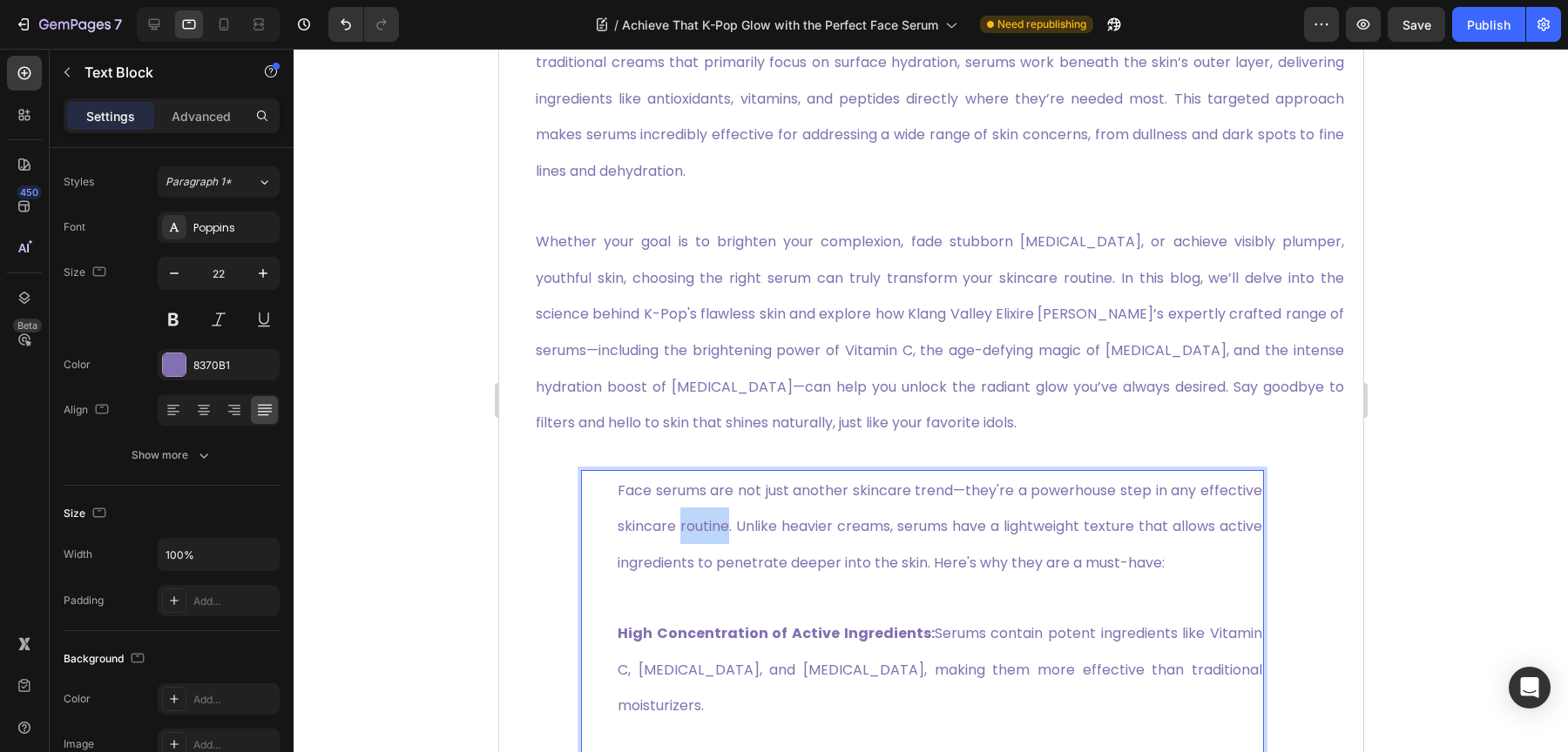
click at [757, 533] on span "Face serums are not just another skincare trend—they're a powerhouse step in an…" at bounding box center [938, 527] width 645 height 92
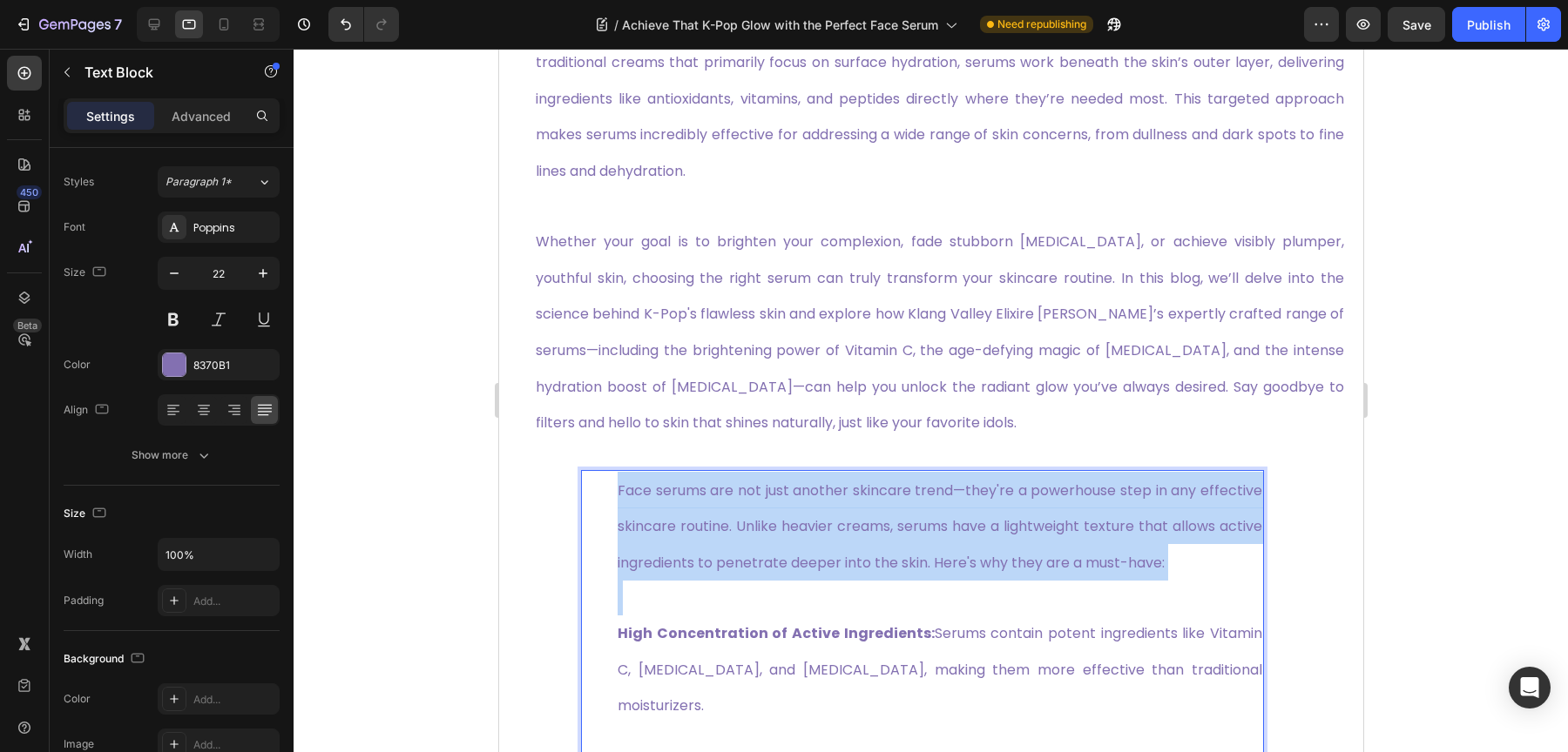
click at [757, 533] on span "Face serums are not just another skincare trend—they're a powerhouse step in an…" at bounding box center [938, 527] width 645 height 92
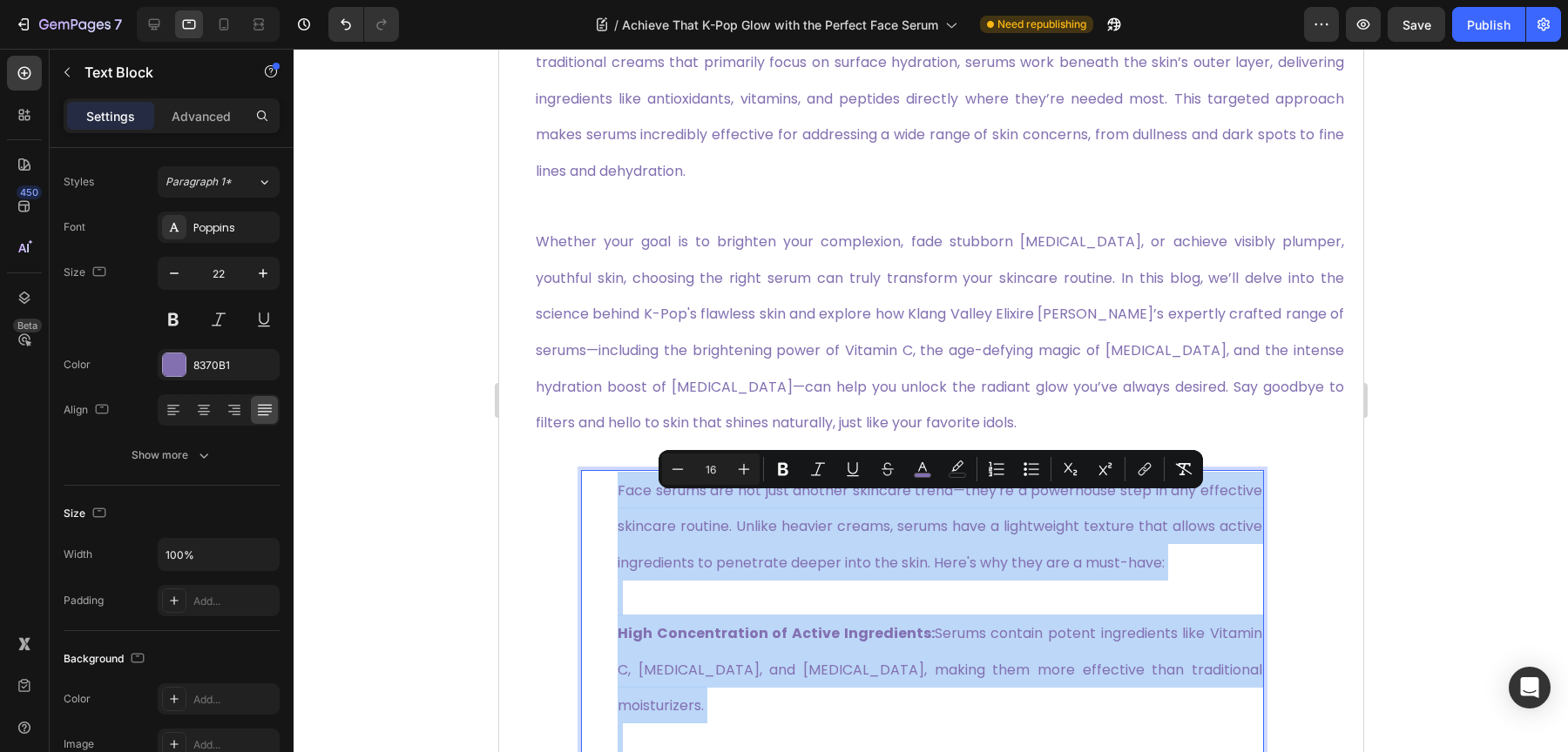
copy div "Face serums are not just another skincare trend—they're a powerhouse step in an…"
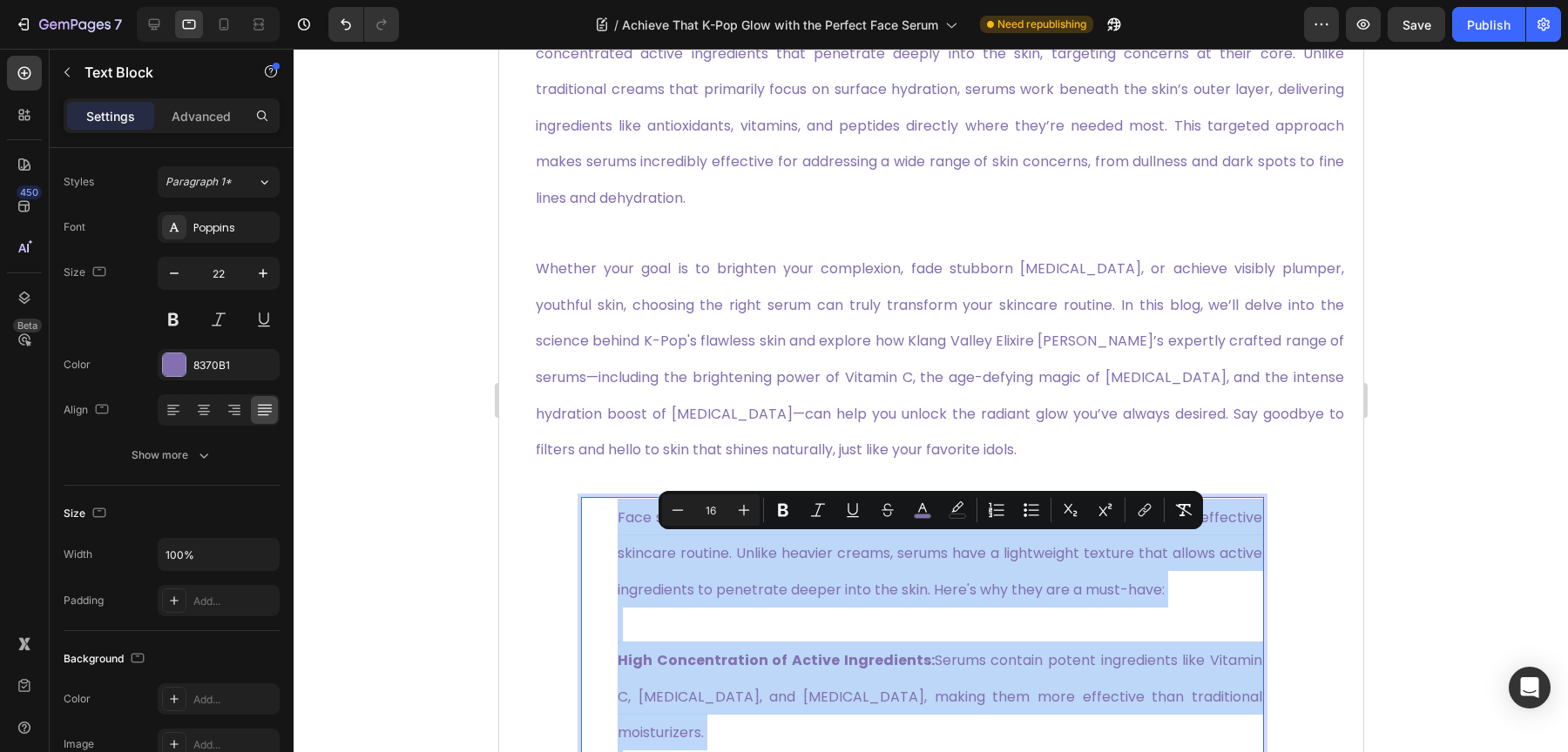
scroll to position [1687, 0]
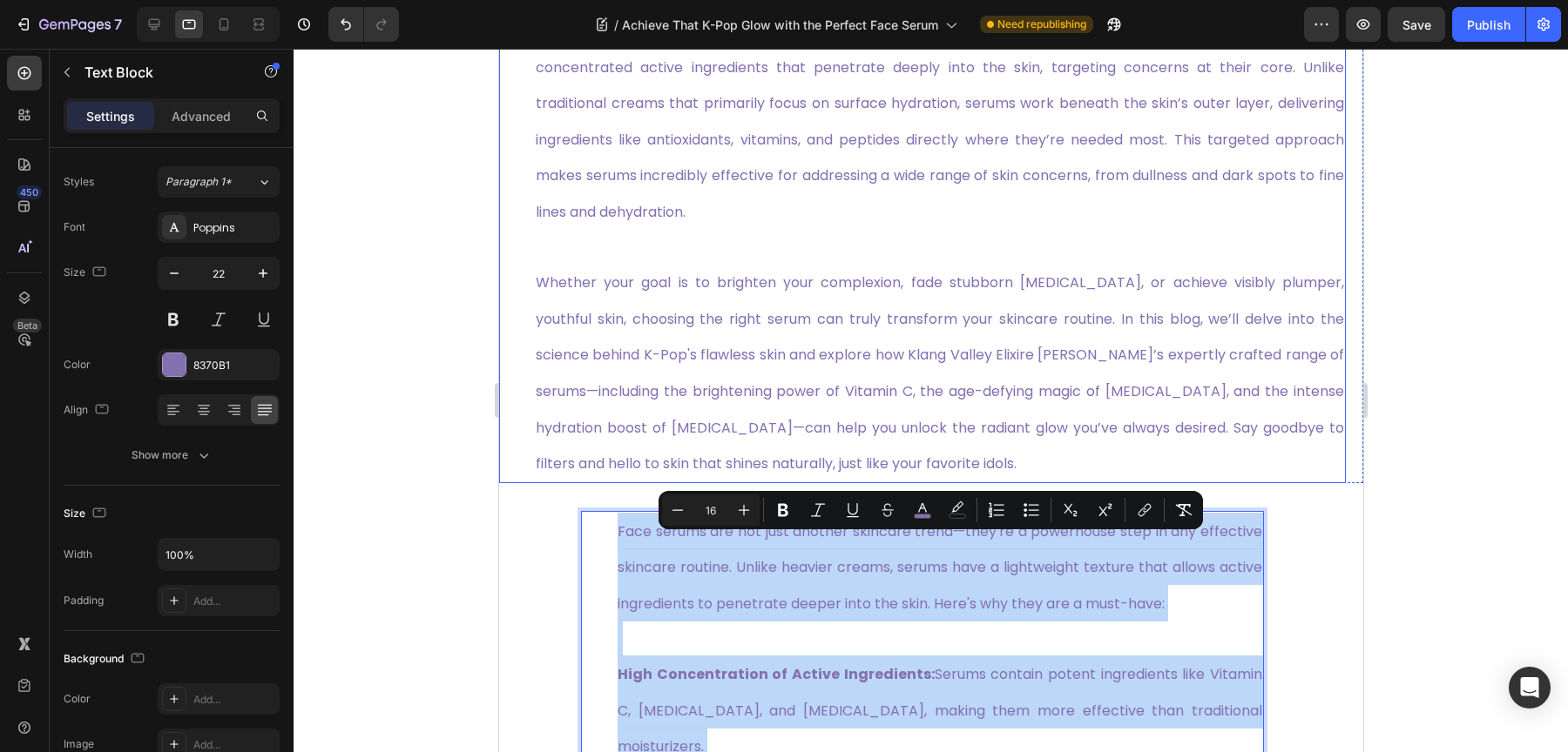
click at [730, 346] on p "Whether your goal is to brighten your complexion, fade stubborn [MEDICAL_DATA],…" at bounding box center [938, 372] width 808 height 218
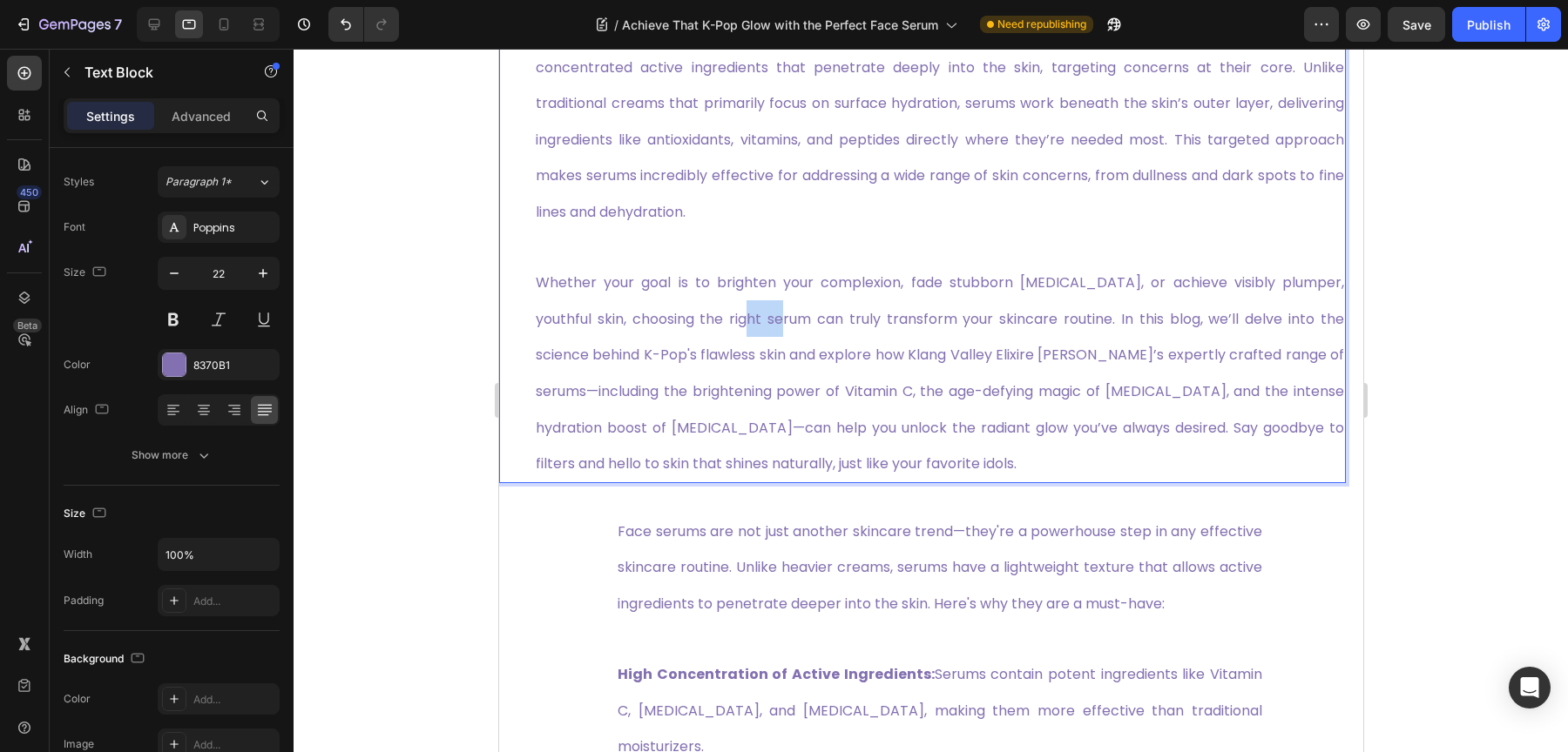
click at [730, 346] on p "Whether your goal is to brighten your complexion, fade stubborn [MEDICAL_DATA],…" at bounding box center [938, 372] width 808 height 218
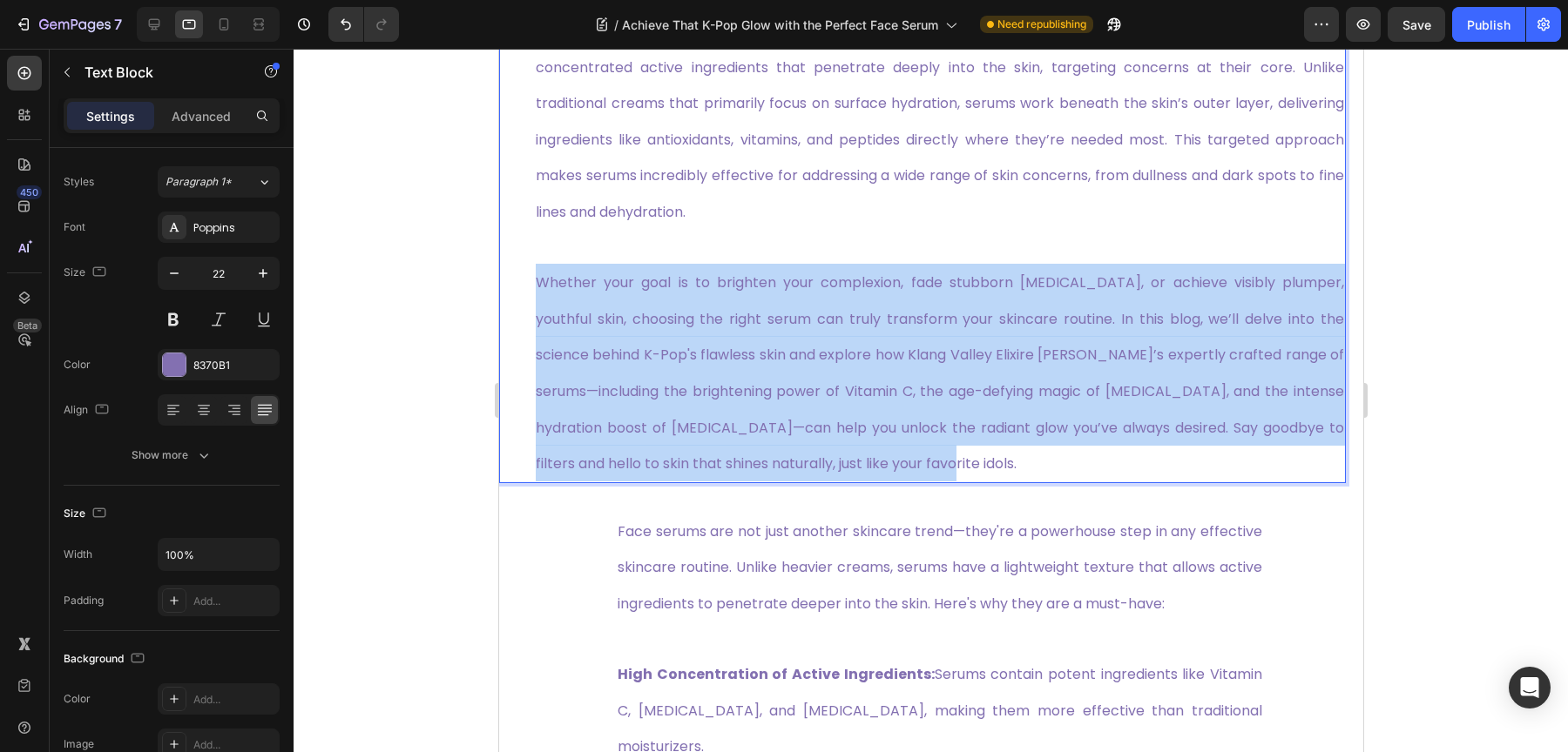
click at [730, 346] on p "Whether your goal is to brighten your complexion, fade stubborn [MEDICAL_DATA],…" at bounding box center [938, 372] width 808 height 218
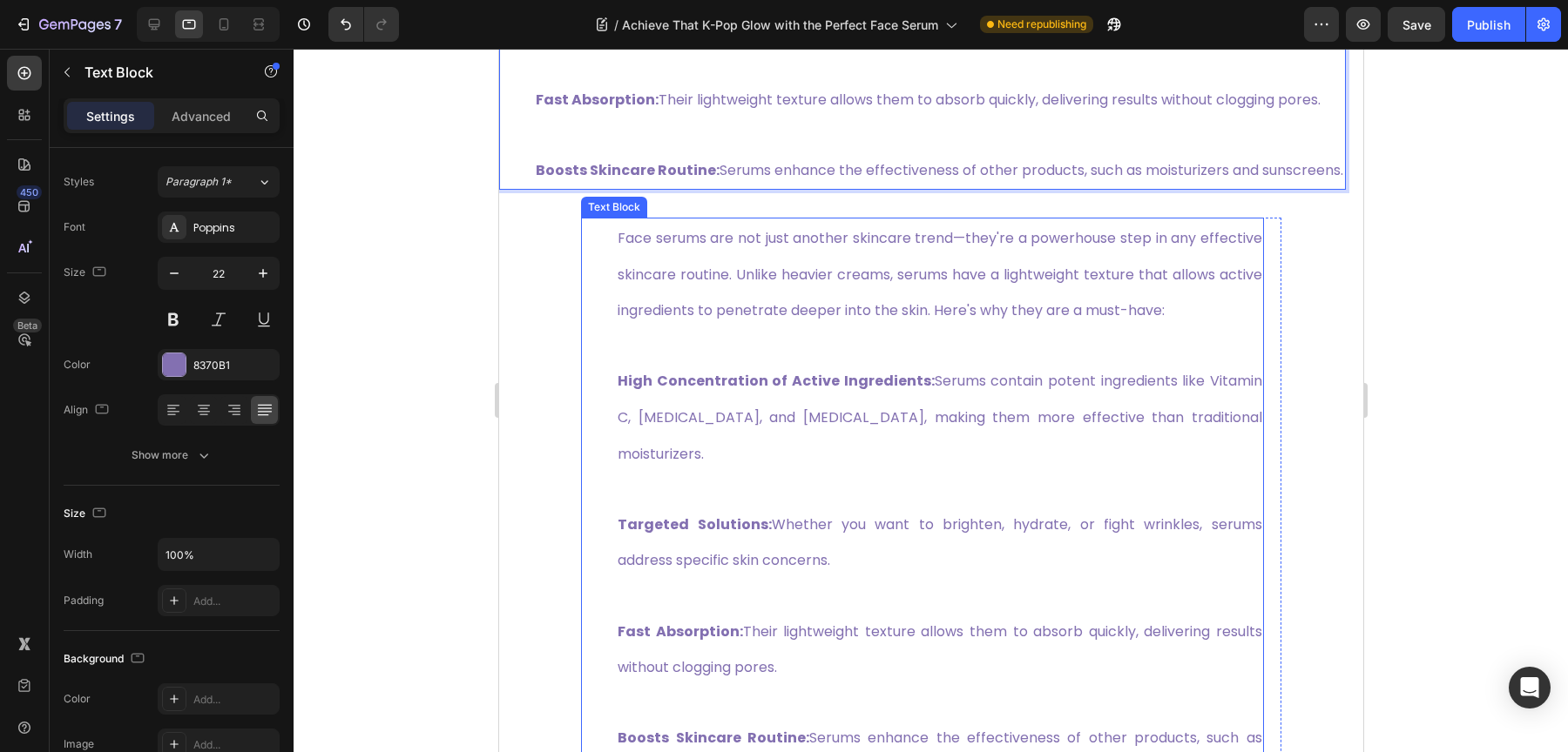
click at [738, 320] on span "Face serums are not just another skincare trend—they're a powerhouse step in an…" at bounding box center [938, 275] width 645 height 92
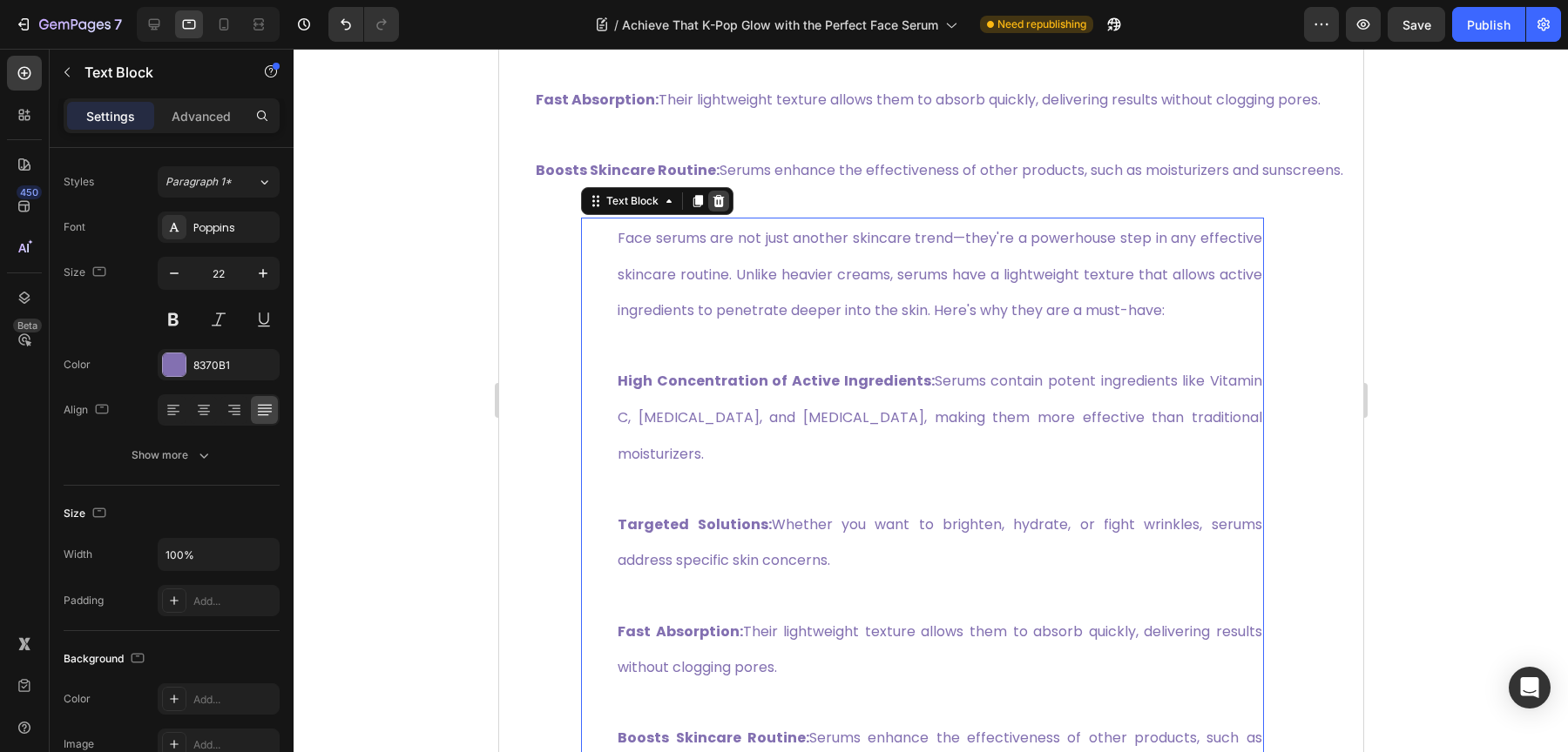
click at [712, 207] on icon at bounding box center [718, 201] width 12 height 12
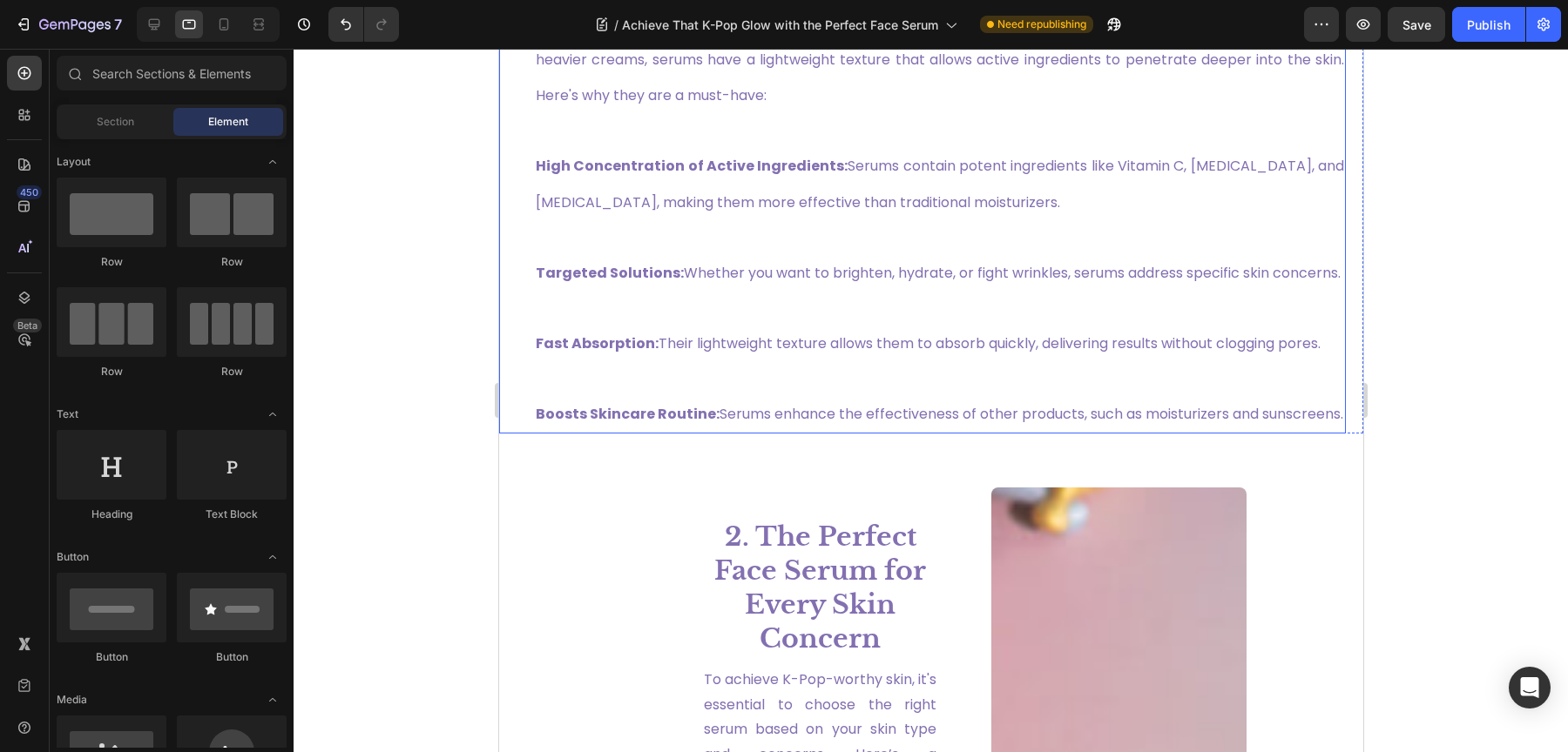
click at [722, 290] on p "Targeted Solutions: Whether you want to brighten, hydrate, or fight wrinkles, s…" at bounding box center [938, 254] width 808 height 70
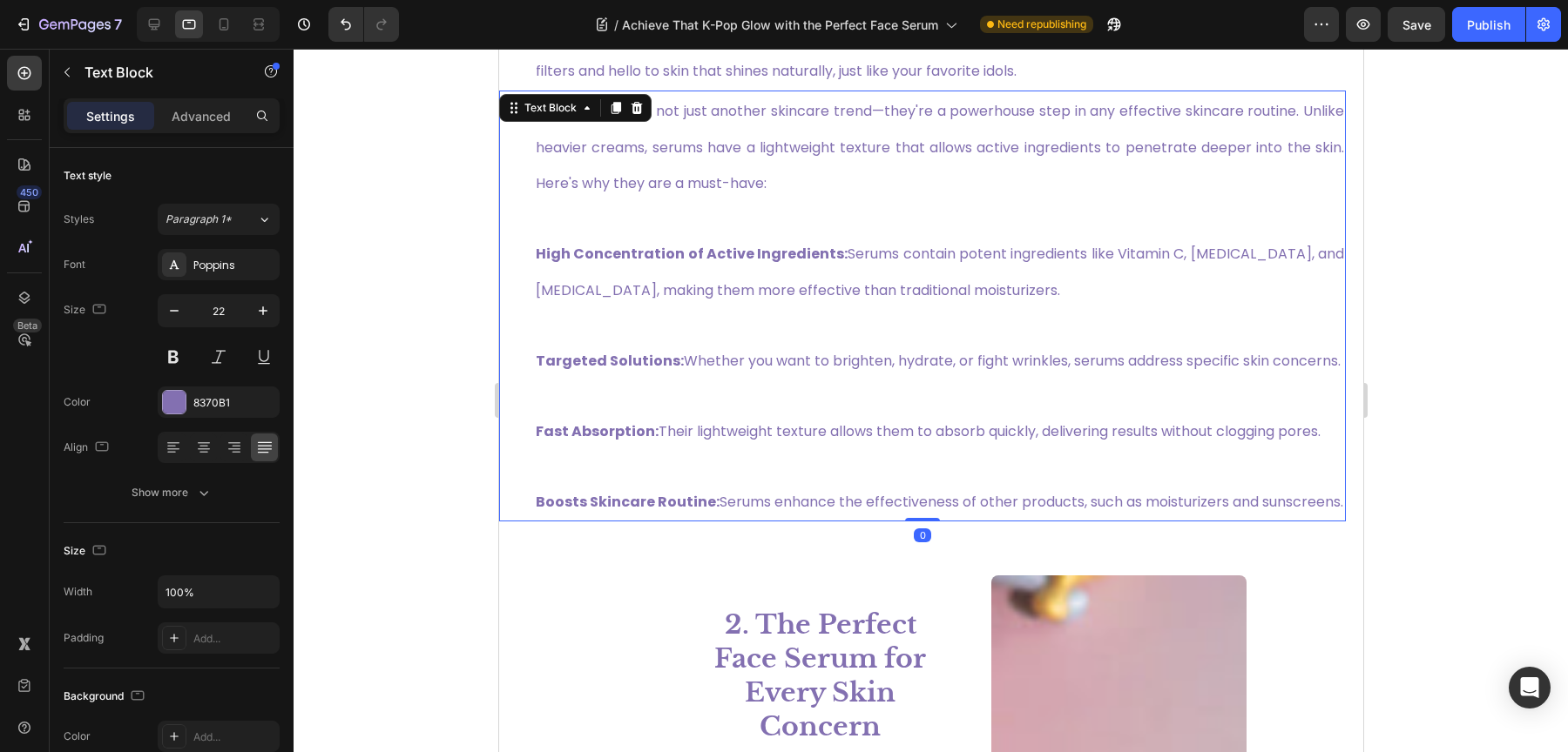
scroll to position [1340, 0]
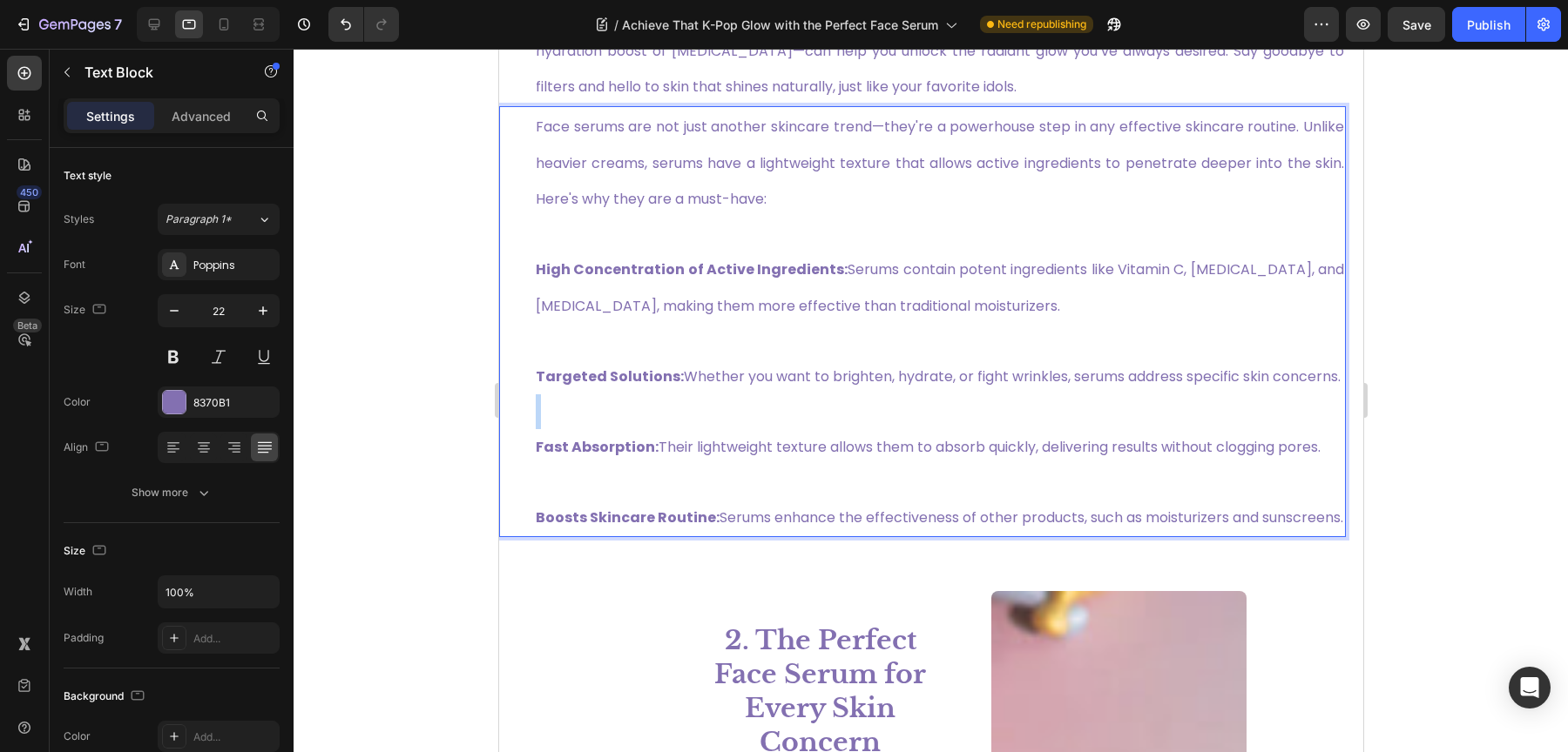
click at [633, 459] on p "⁠⁠⁠⁠⁠⁠⁠ Fast Absorption: Their lightweight texture allows them to absorb quickl…" at bounding box center [938, 429] width 808 height 70
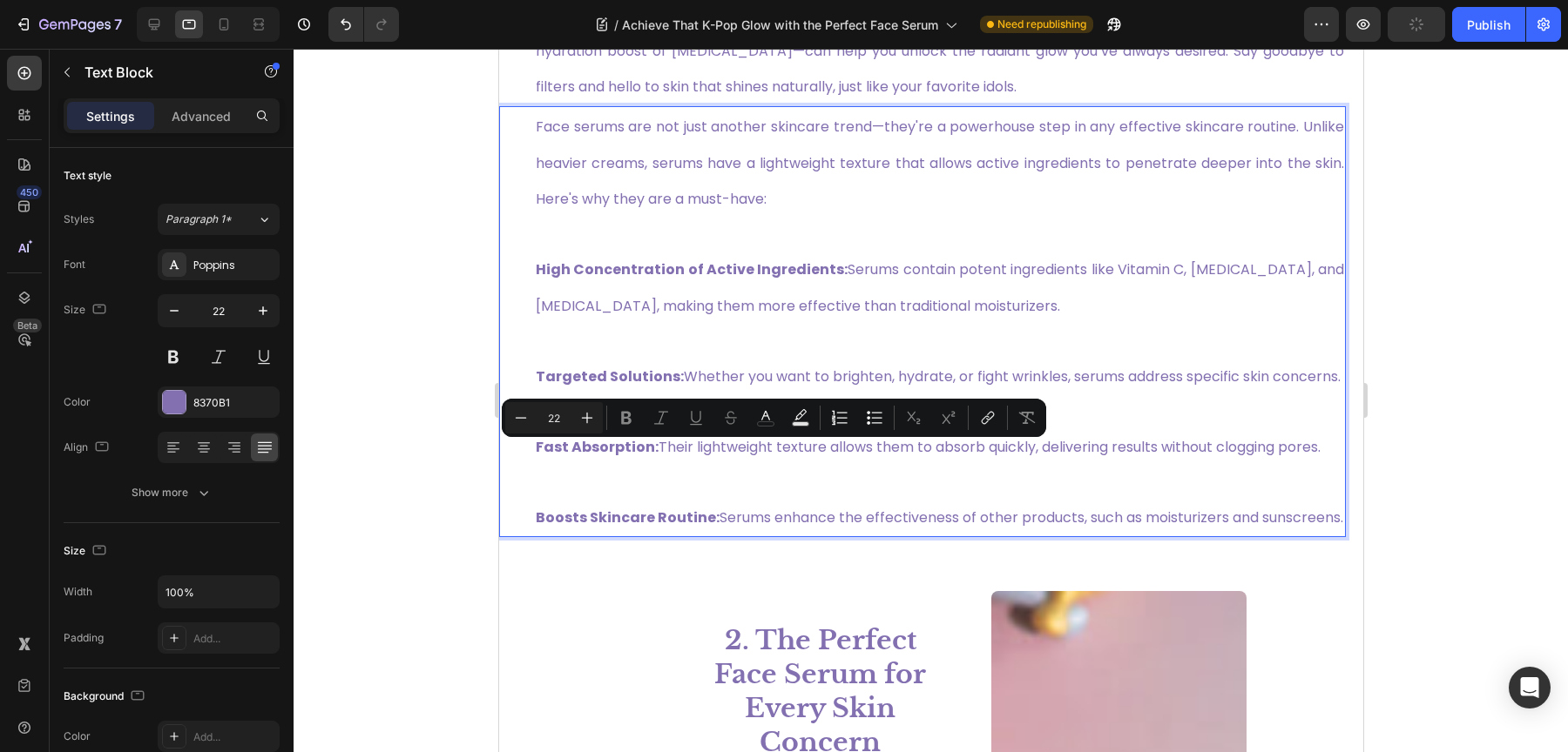
click at [633, 459] on p "Fast Absorption: Their lightweight texture allows them to absorb quickly, deliv…" at bounding box center [938, 429] width 808 height 70
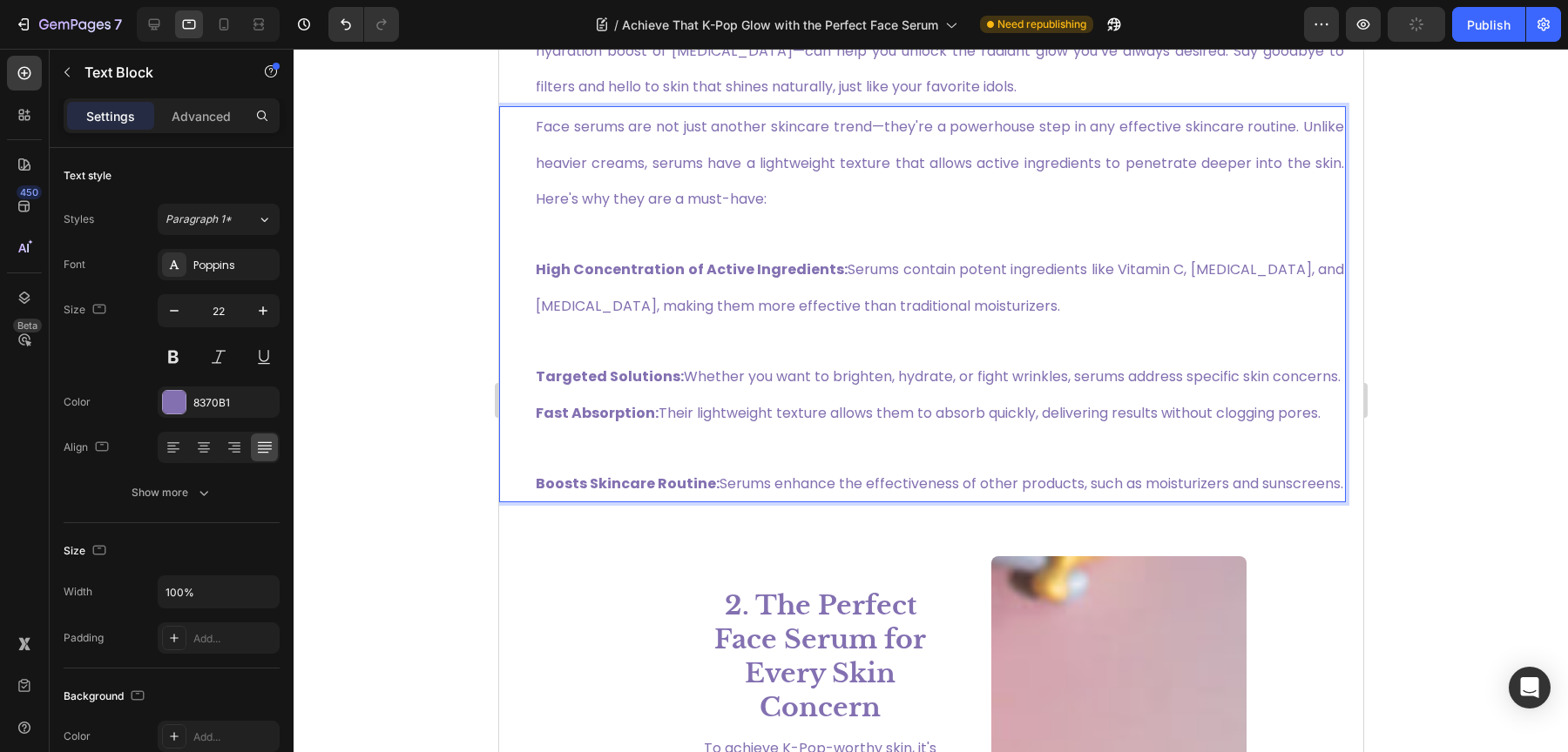
click at [587, 488] on p "Boosts Skincare Routine: Serums enhance the effectiveness of other products, su…" at bounding box center [938, 465] width 808 height 70
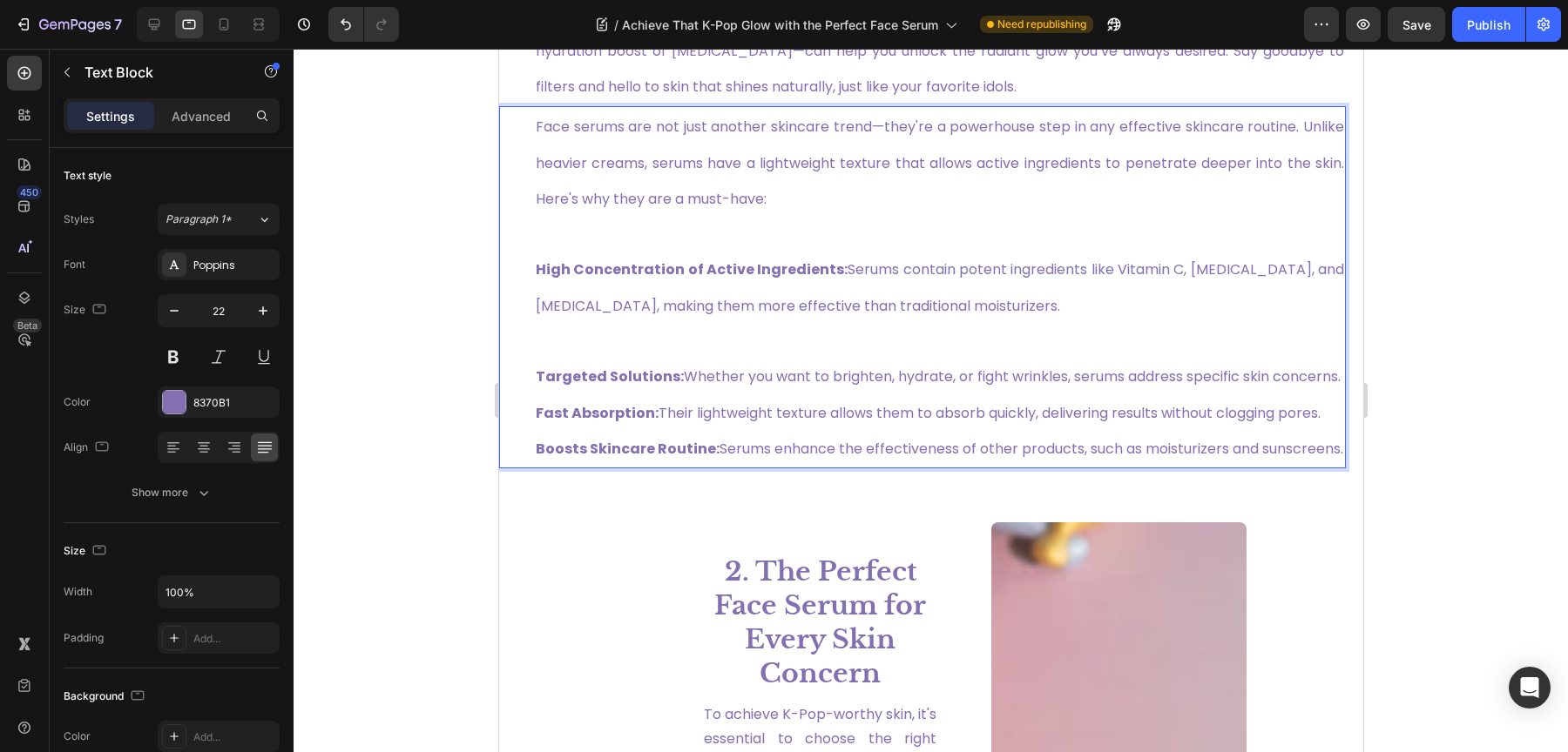
click at [573, 337] on p "Targeted Solutions: Whether you want to brighten, hydrate, or fight wrinkles, s…" at bounding box center [938, 394] width 808 height 143
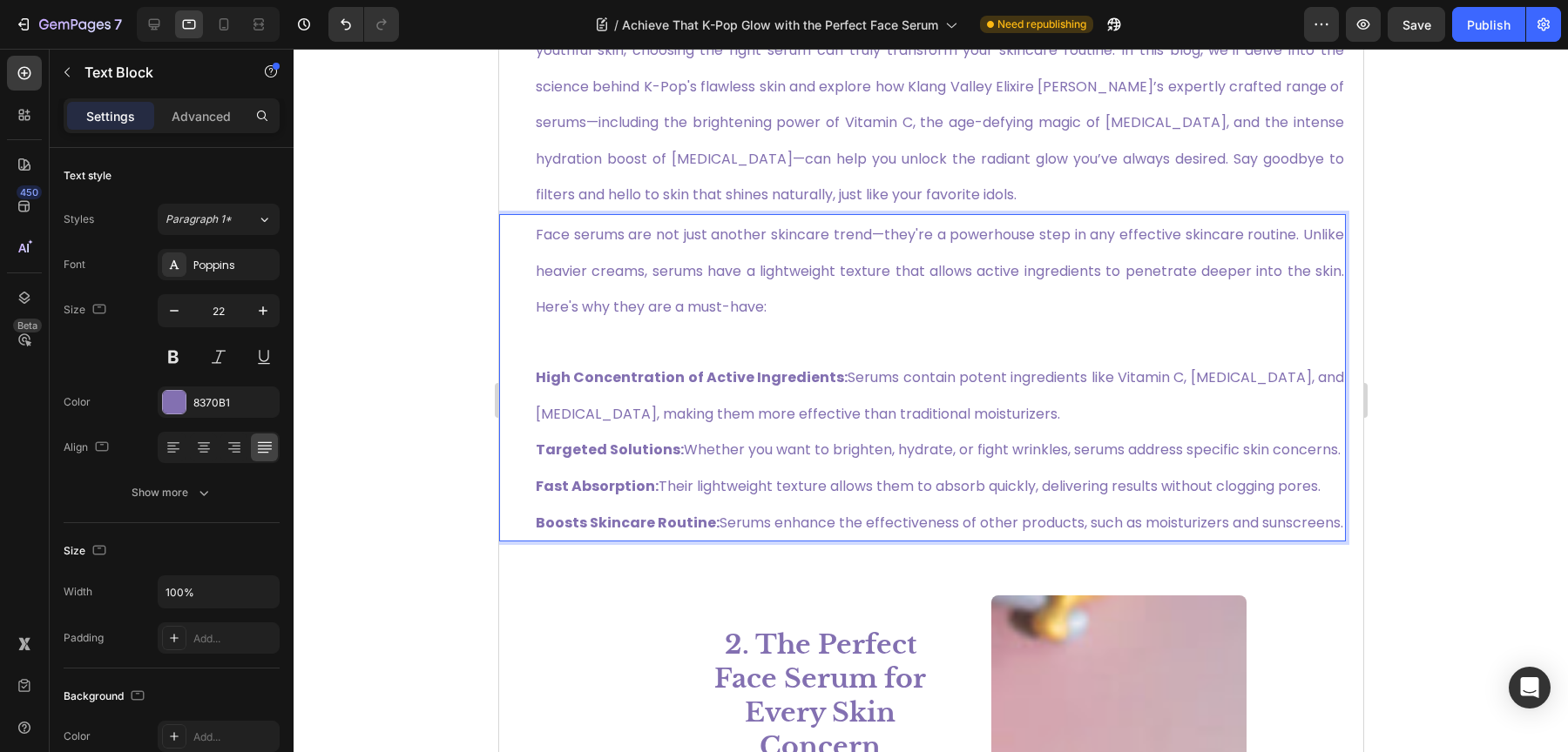
scroll to position [1212, 0]
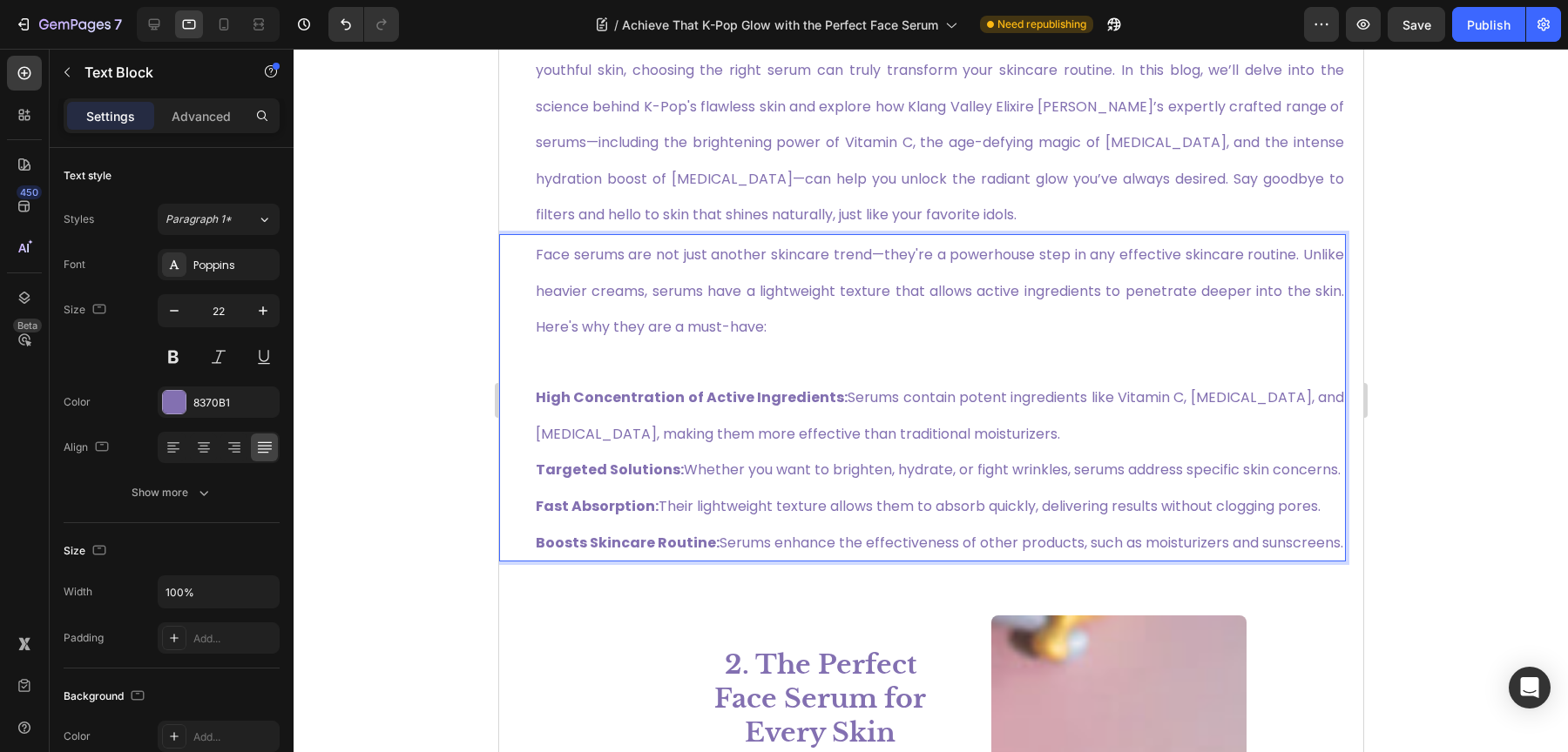
click at [567, 366] on p "High Concentration of Active Ingredients: Serums contain potent ingredients lik…" at bounding box center [938, 452] width 808 height 216
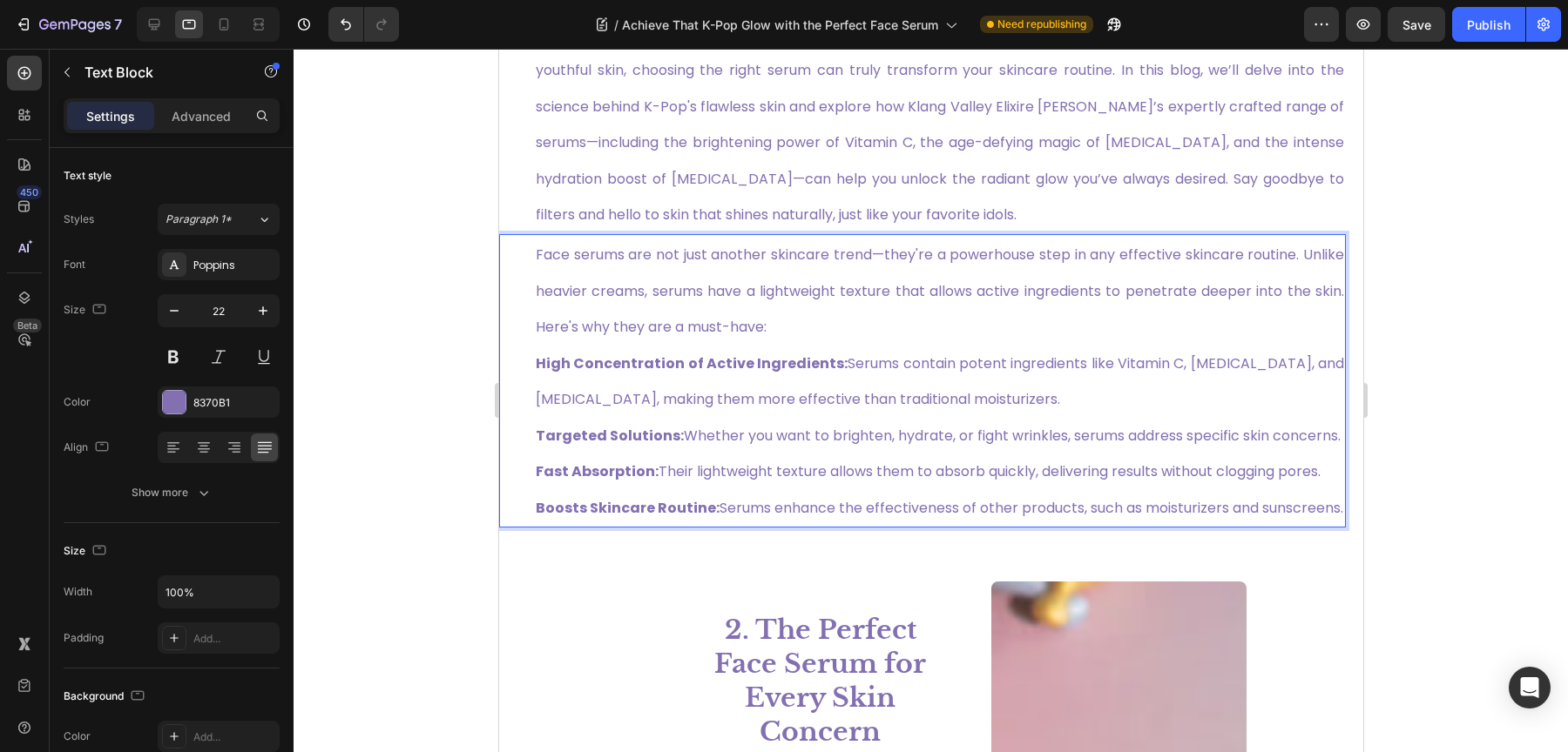
click at [743, 284] on p "Face serums are not just another skincare trend—they're a powerhouse step in an…" at bounding box center [938, 380] width 808 height 290
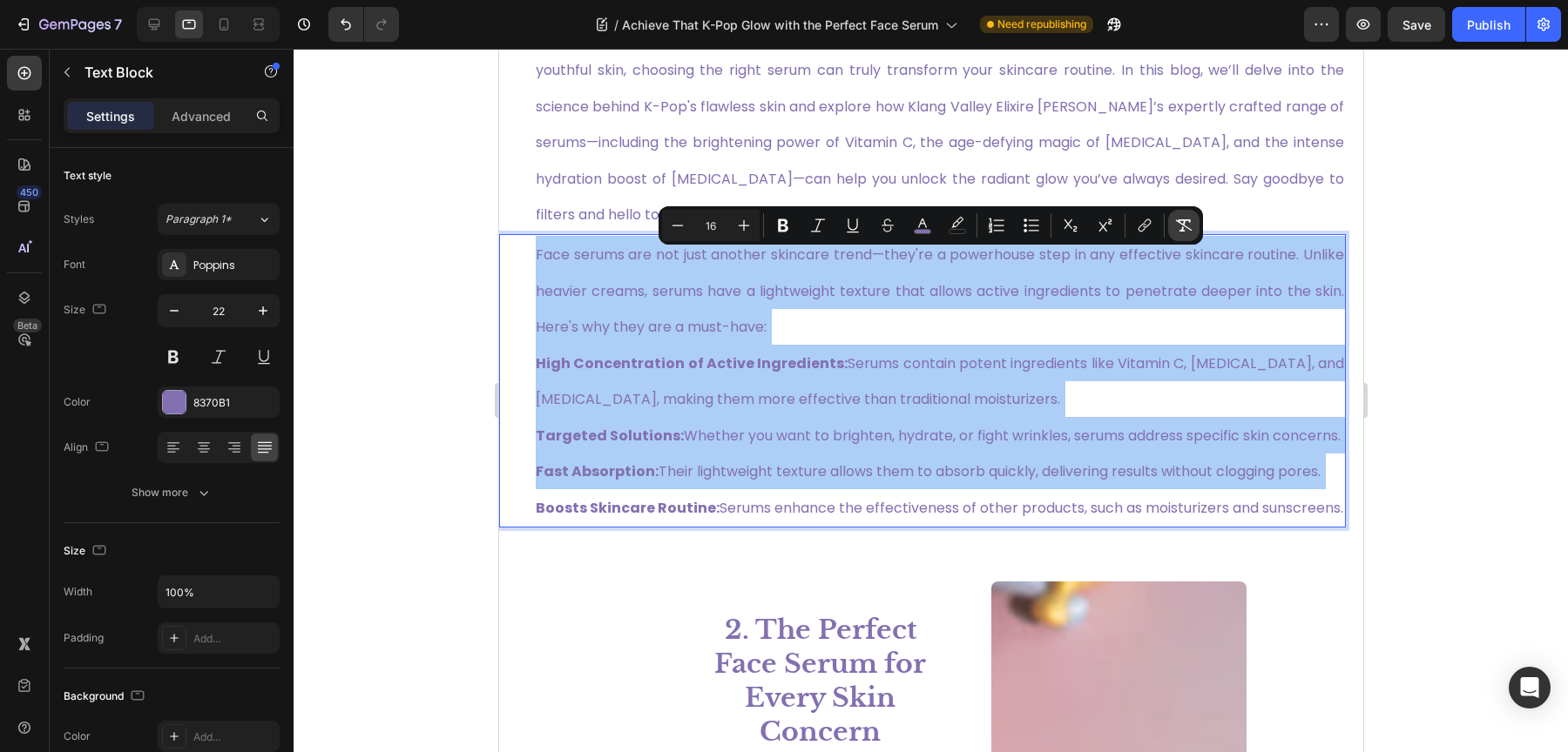
click at [1182, 220] on icon "Editor contextual toolbar" at bounding box center [1184, 226] width 17 height 12
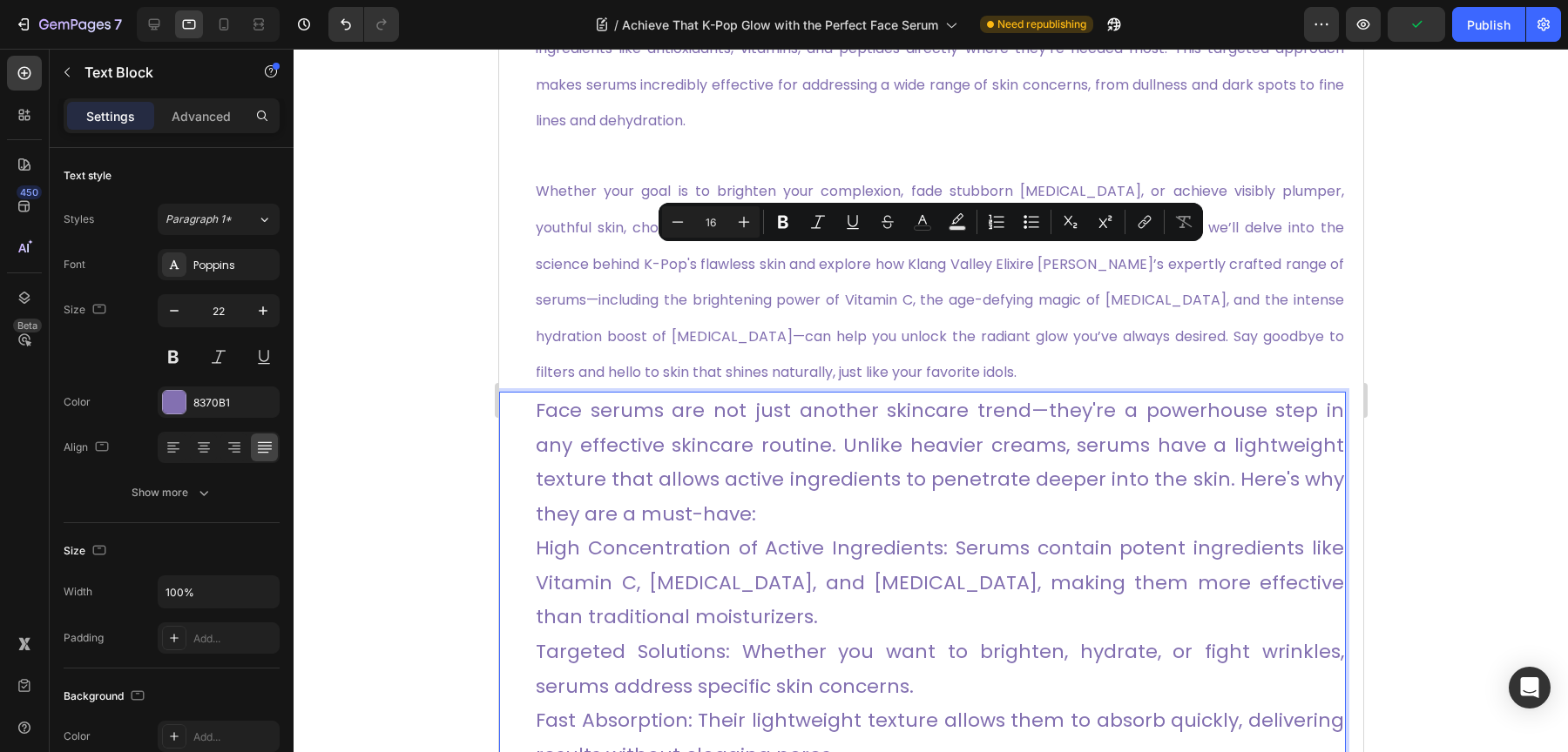
scroll to position [1045, 0]
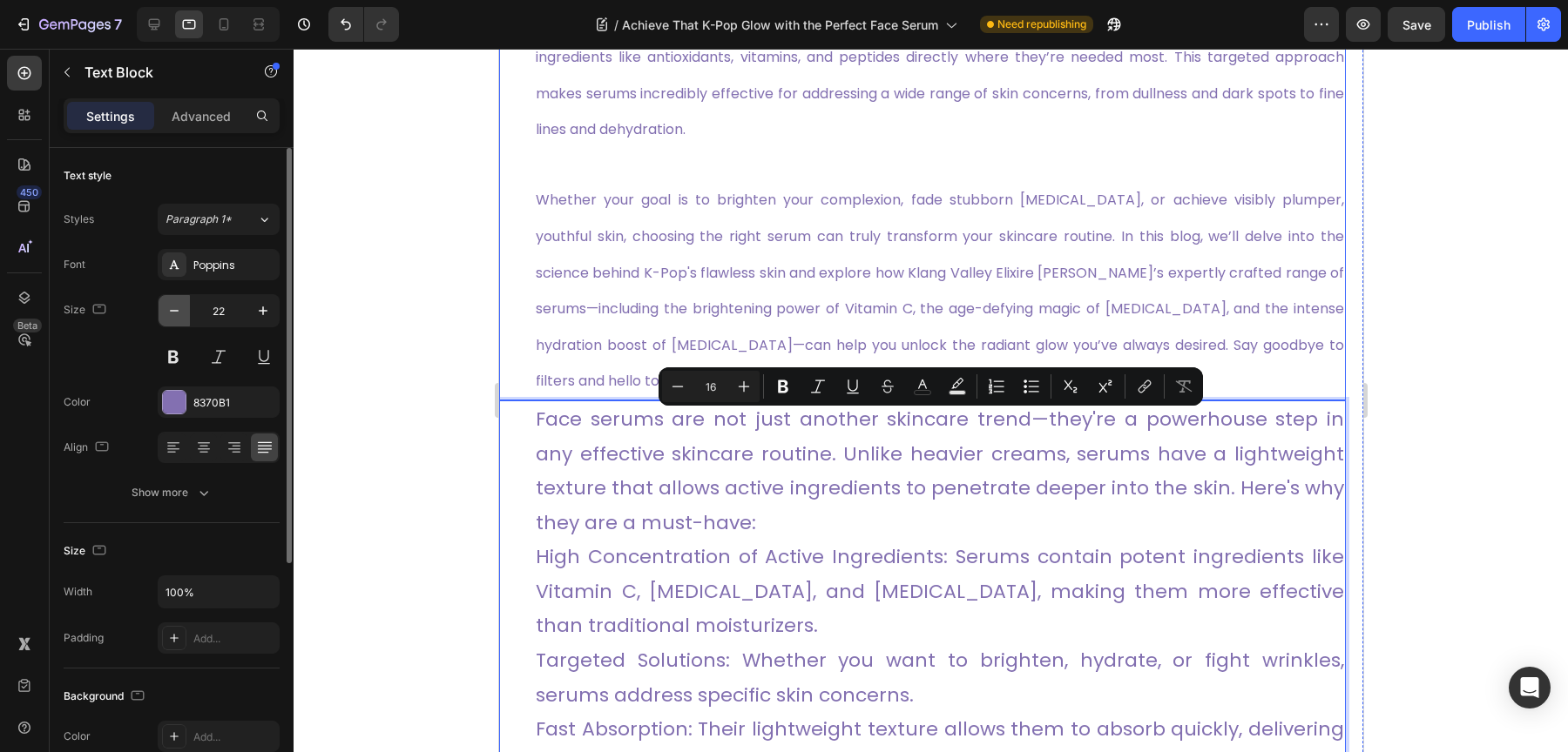
click at [171, 311] on icon "button" at bounding box center [174, 311] width 18 height 18
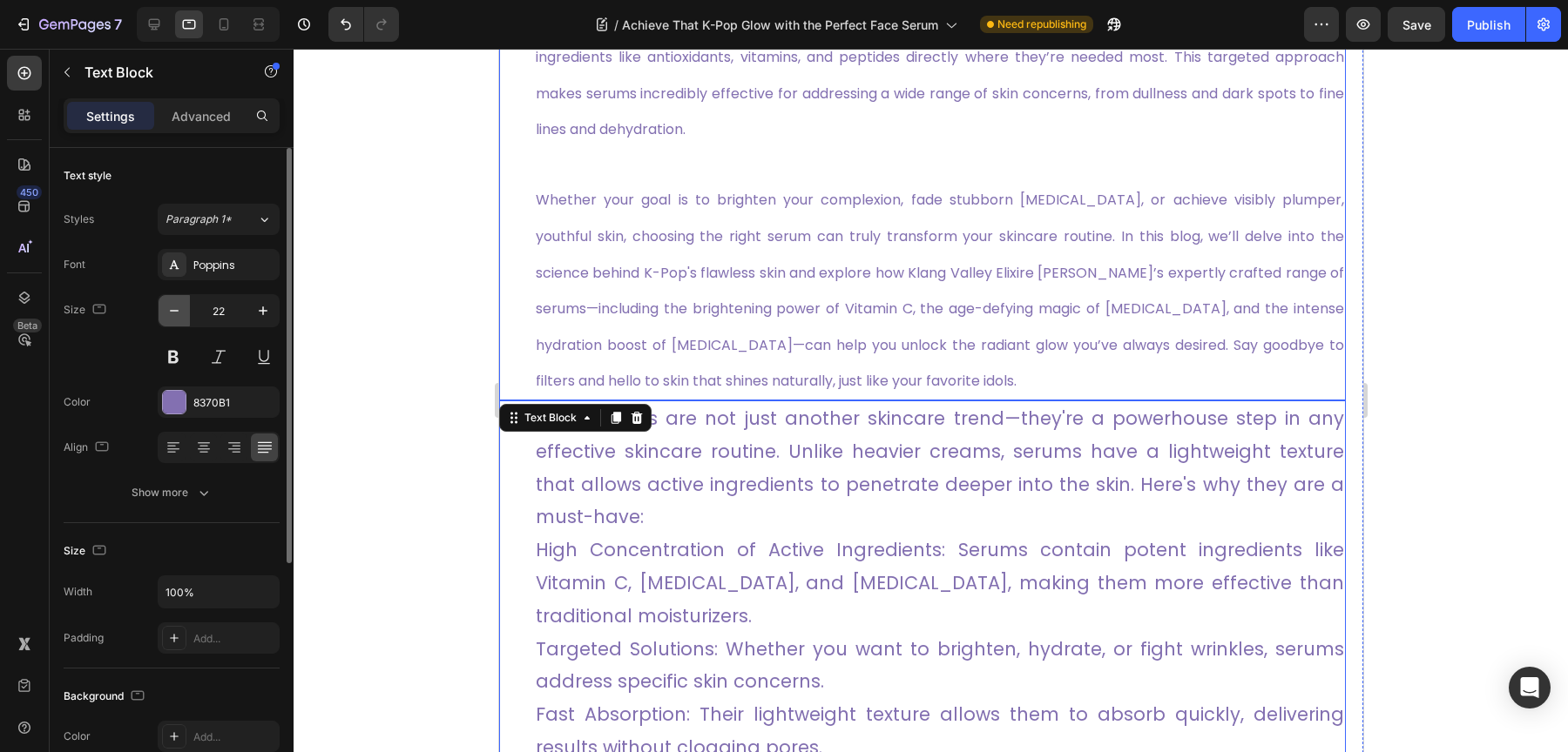
click at [171, 311] on icon "button" at bounding box center [174, 311] width 18 height 18
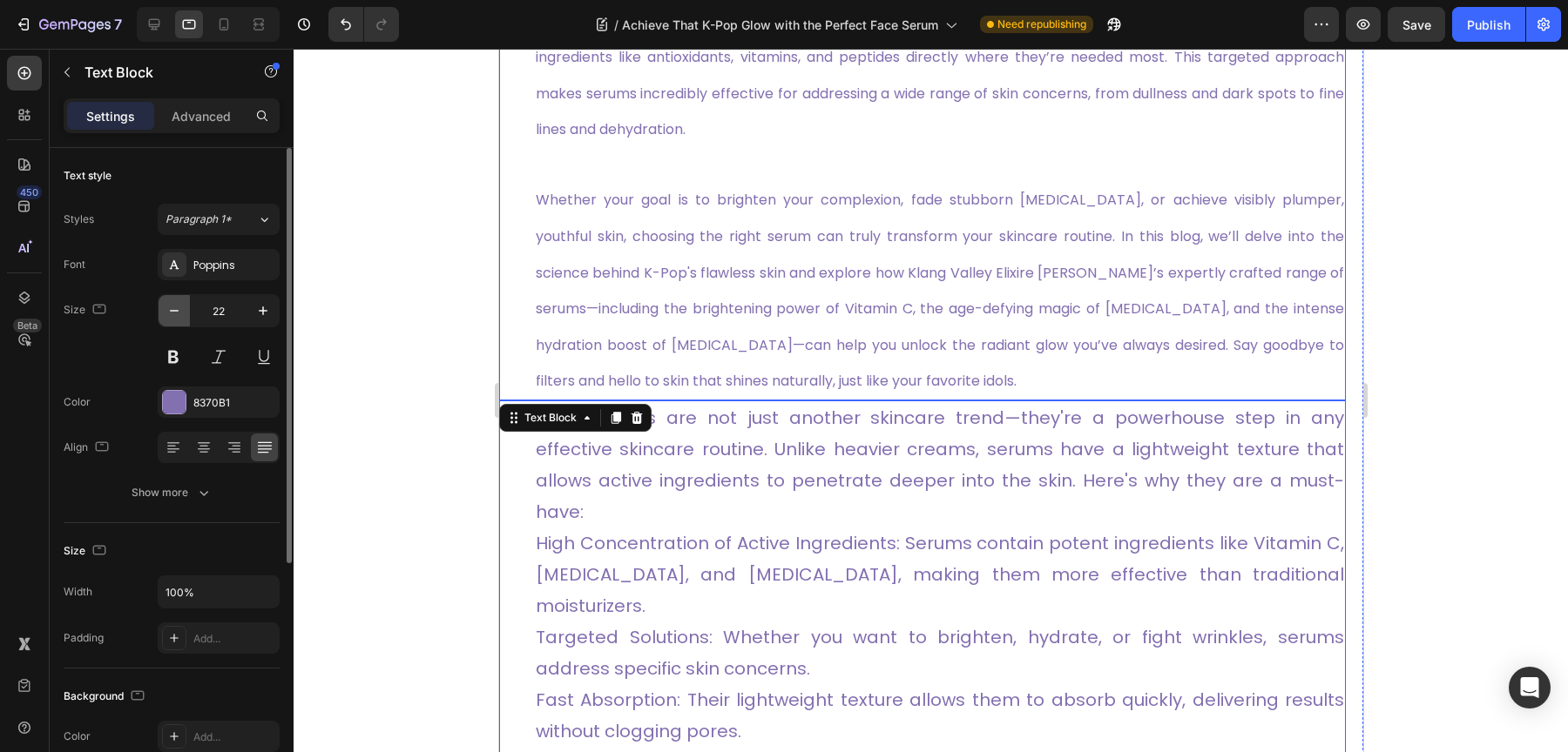
click at [171, 311] on icon "button" at bounding box center [174, 311] width 18 height 18
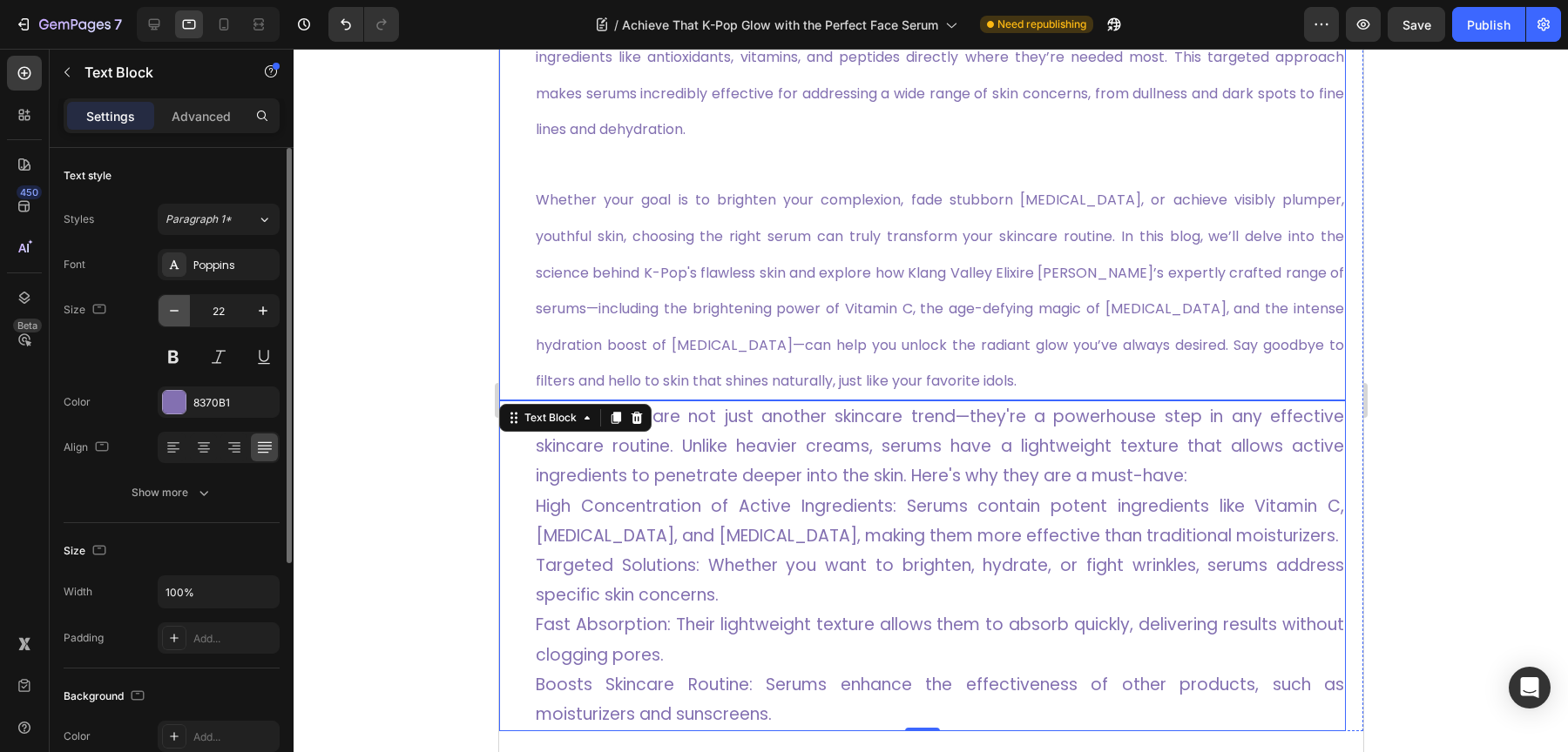
click at [171, 311] on icon "button" at bounding box center [174, 311] width 18 height 18
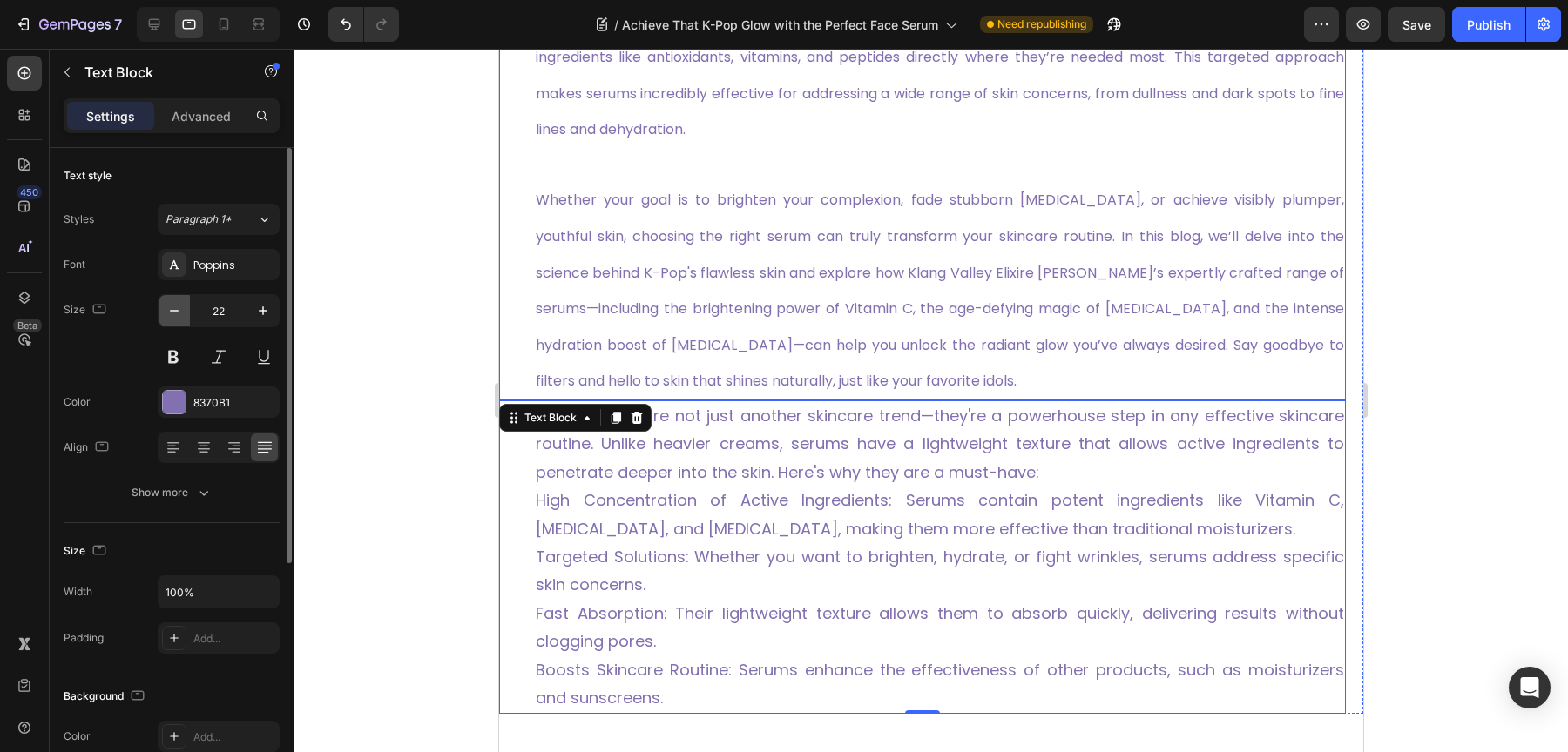
click at [171, 311] on icon "button" at bounding box center [174, 311] width 18 height 18
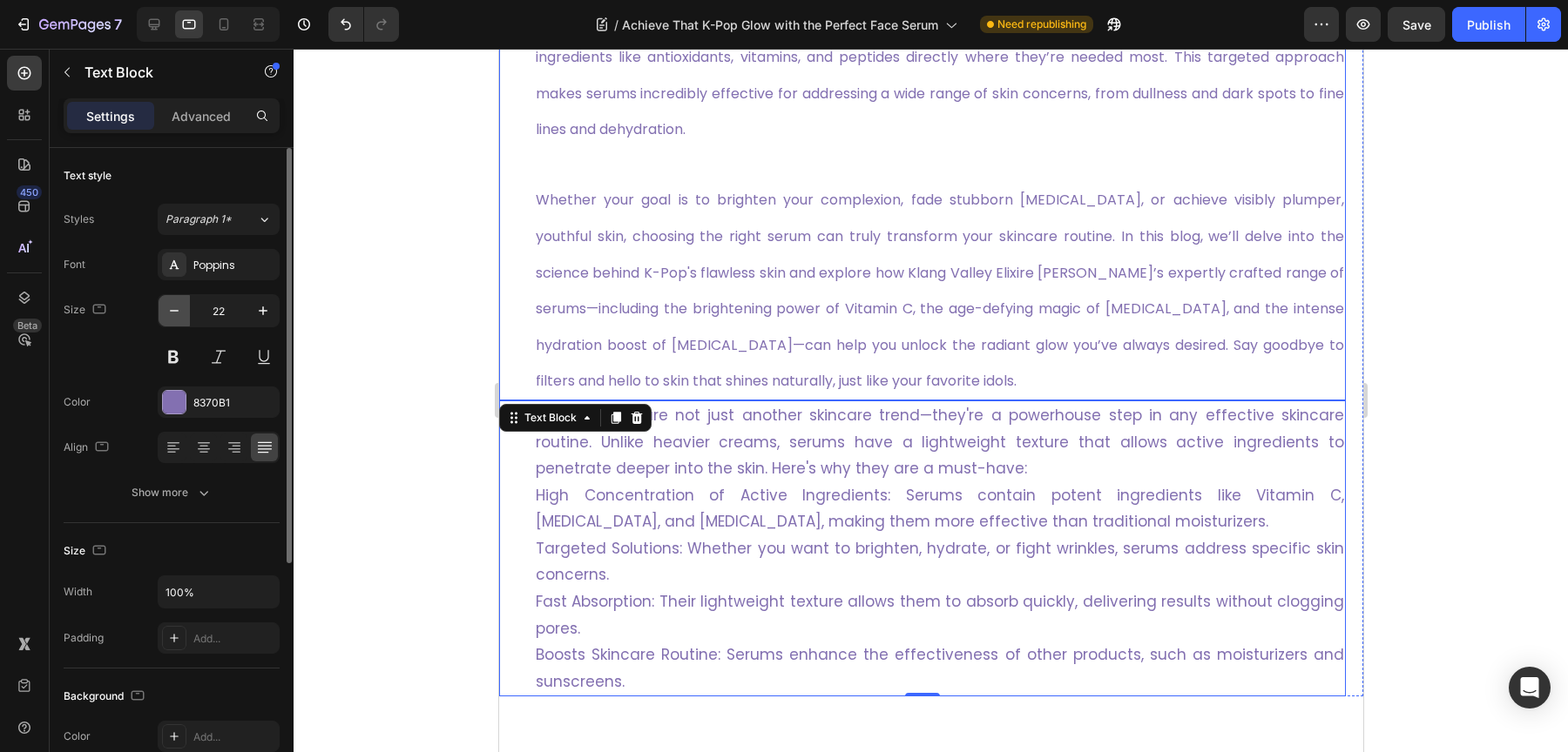
click at [171, 311] on icon "button" at bounding box center [174, 311] width 18 height 18
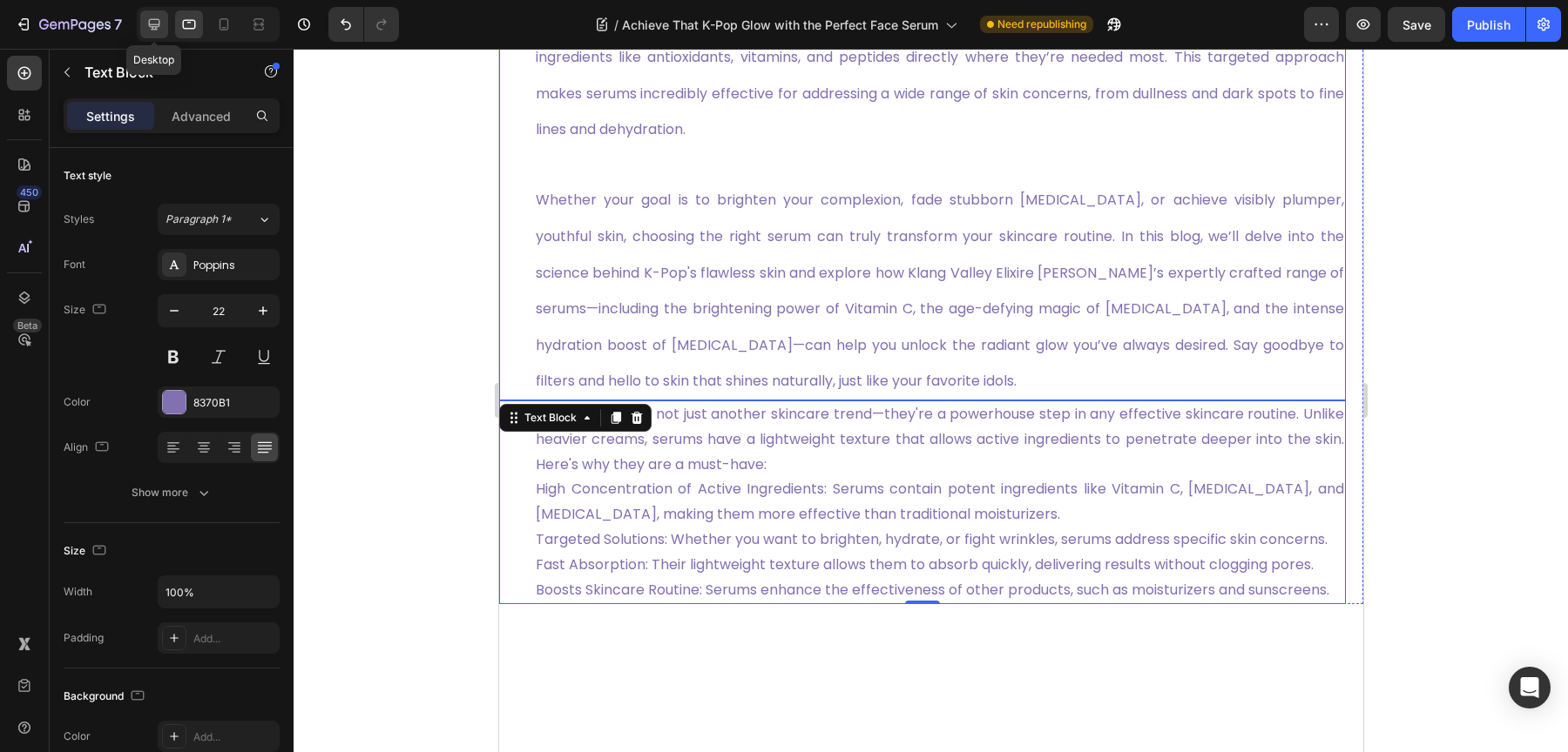
click at [149, 28] on icon at bounding box center [154, 25] width 12 height 12
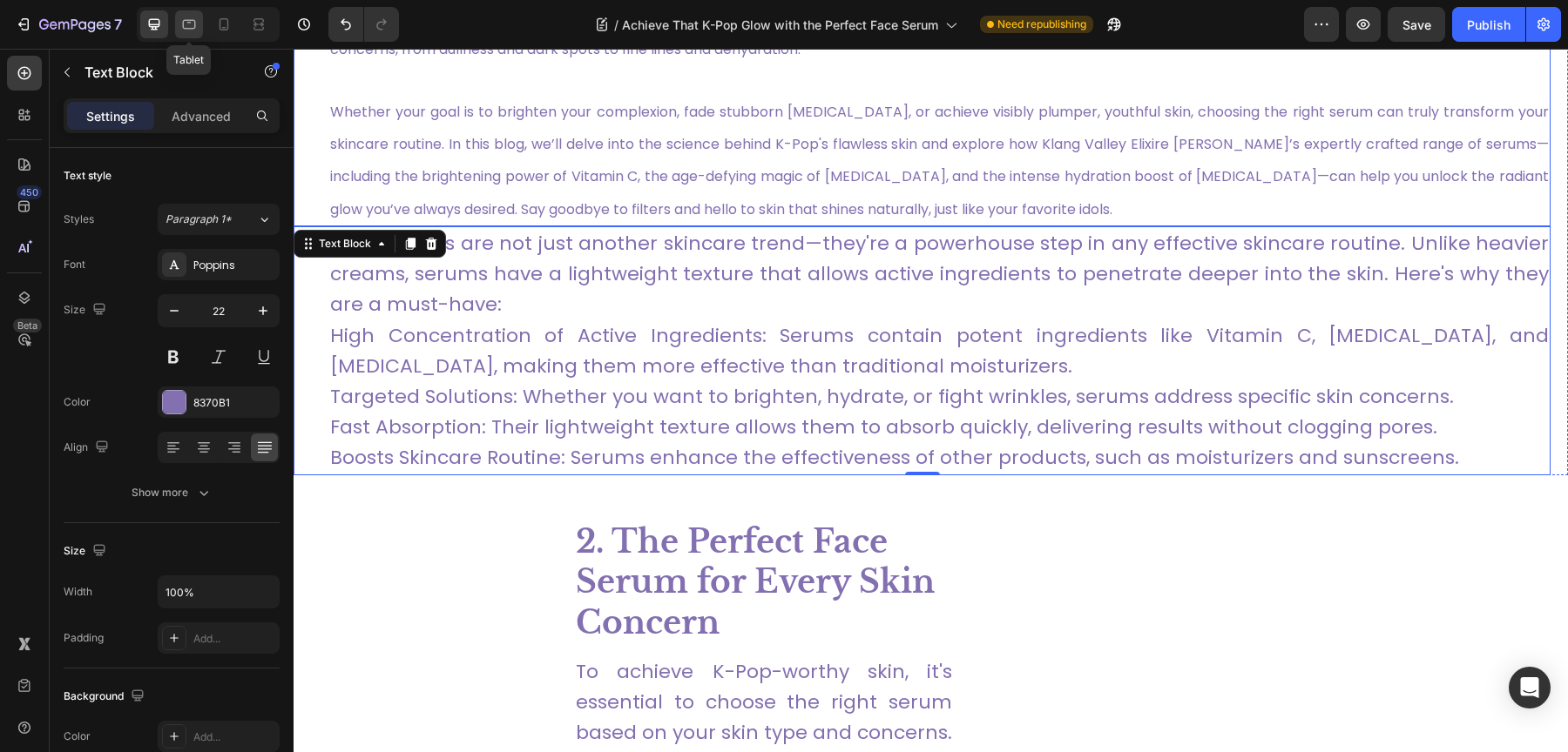
scroll to position [1063, 0]
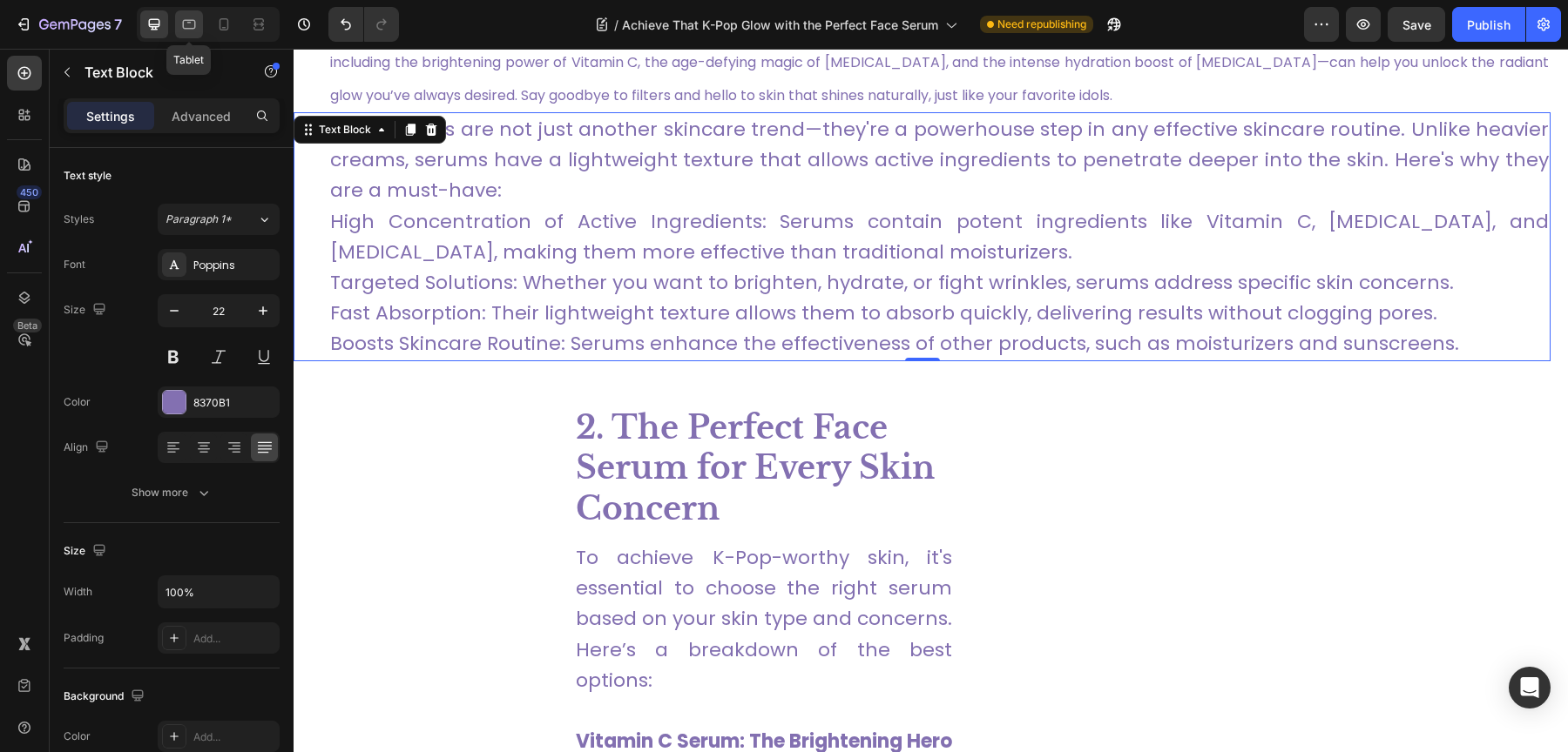
click at [190, 29] on icon at bounding box center [189, 25] width 18 height 18
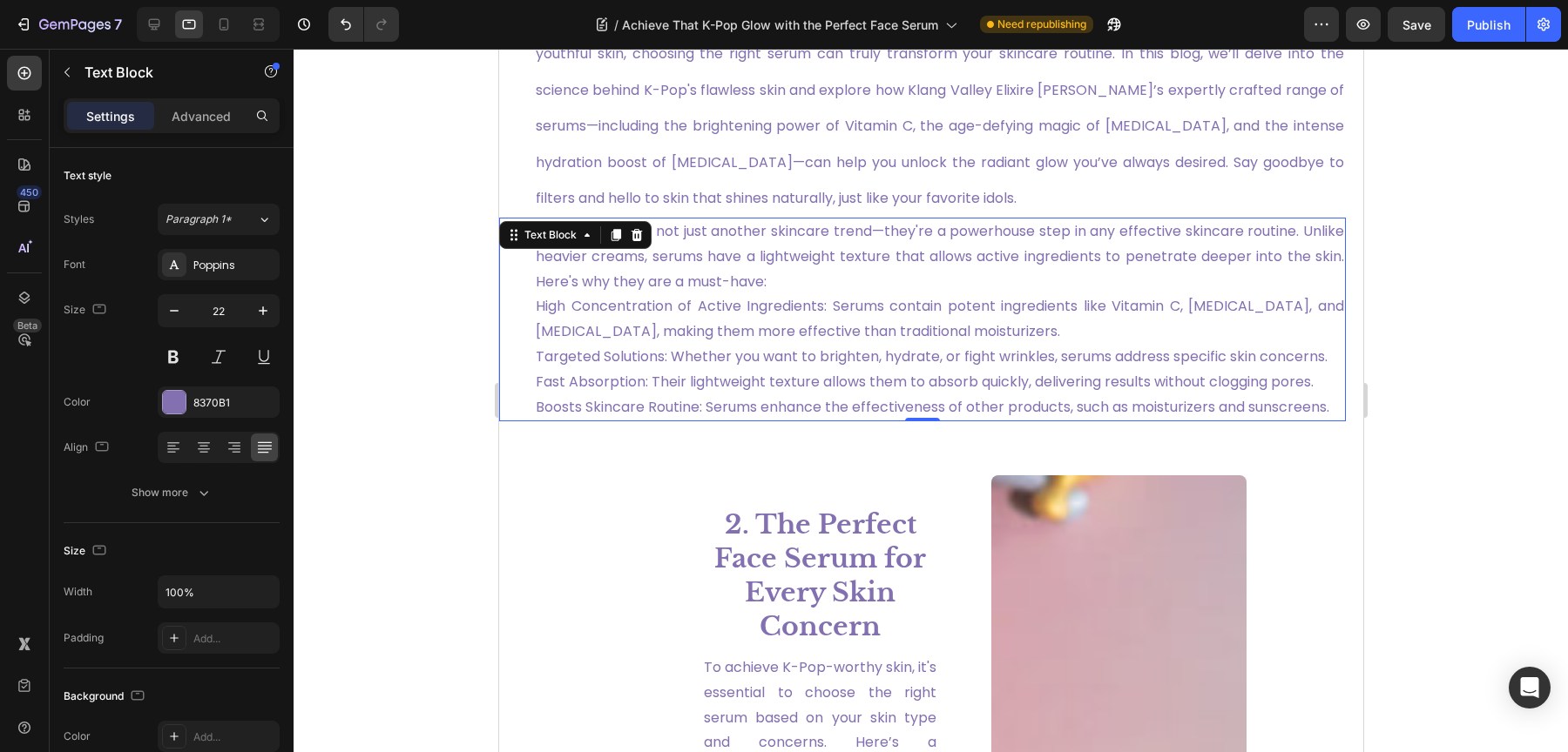
scroll to position [1155, 0]
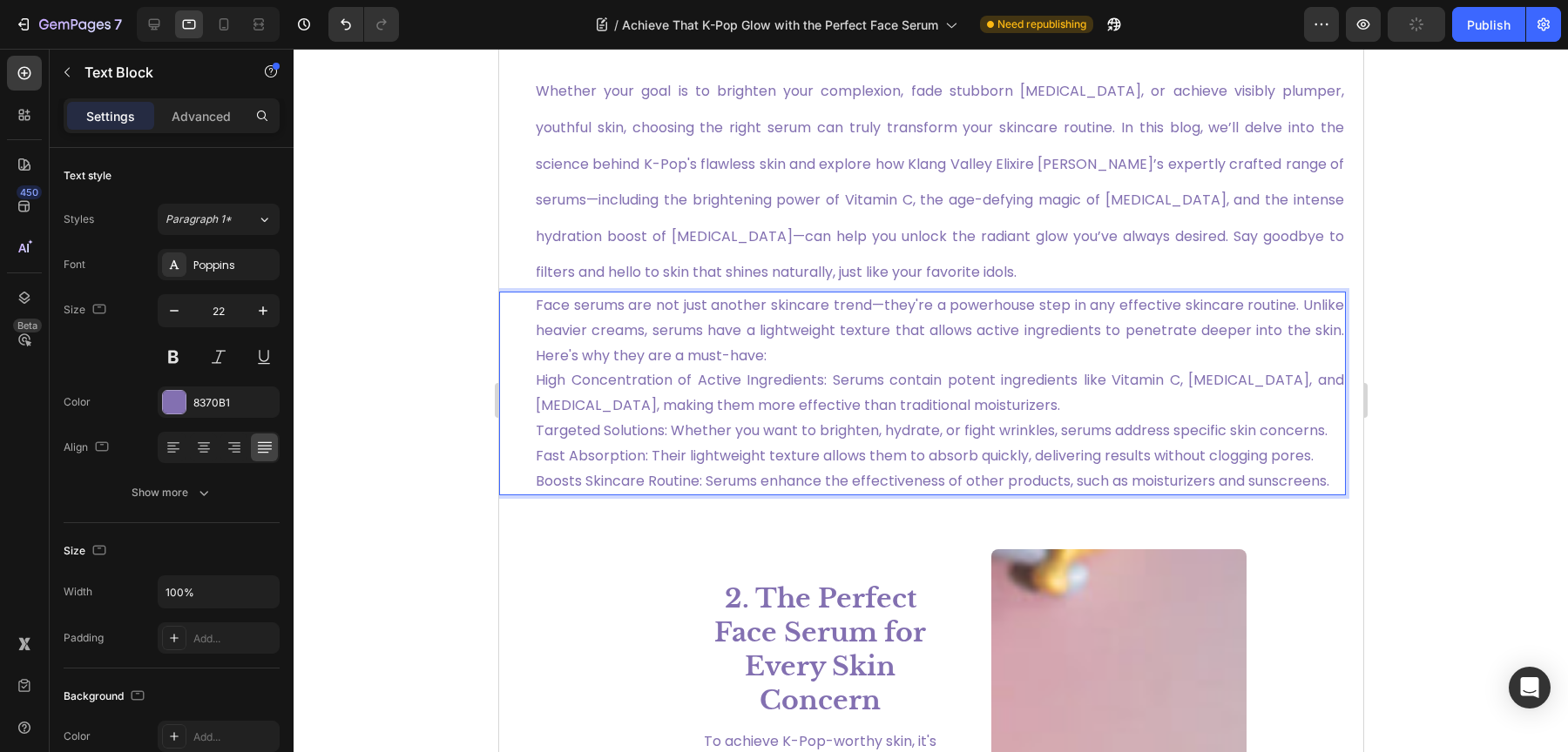
click at [844, 372] on p "Face serums are not just another skincare trend—they're a powerhouse step in an…" at bounding box center [938, 393] width 808 height 200
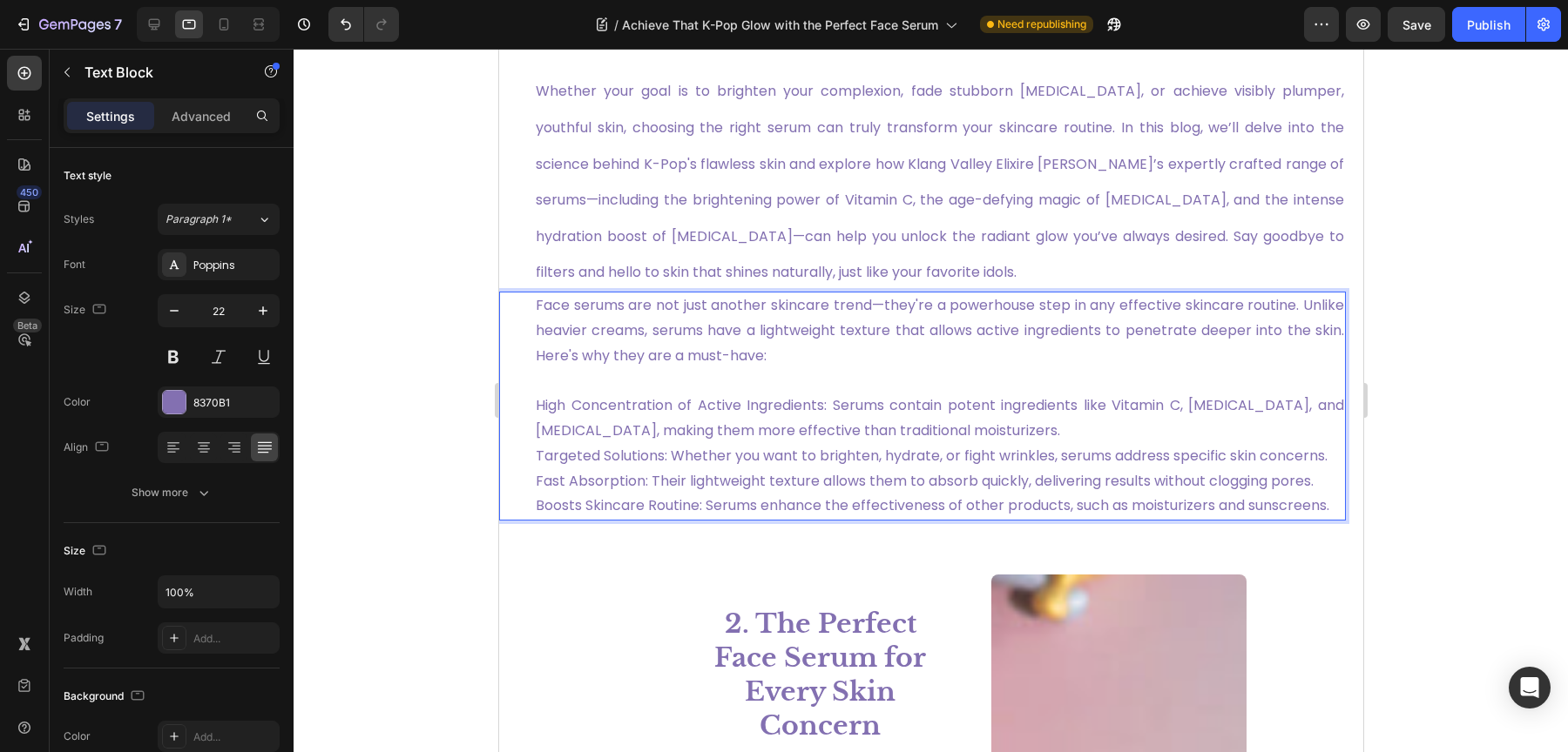
click at [1015, 434] on p "High Concentration of Active Ingredients: Serums contain potent ingredients lik…" at bounding box center [938, 443] width 808 height 150
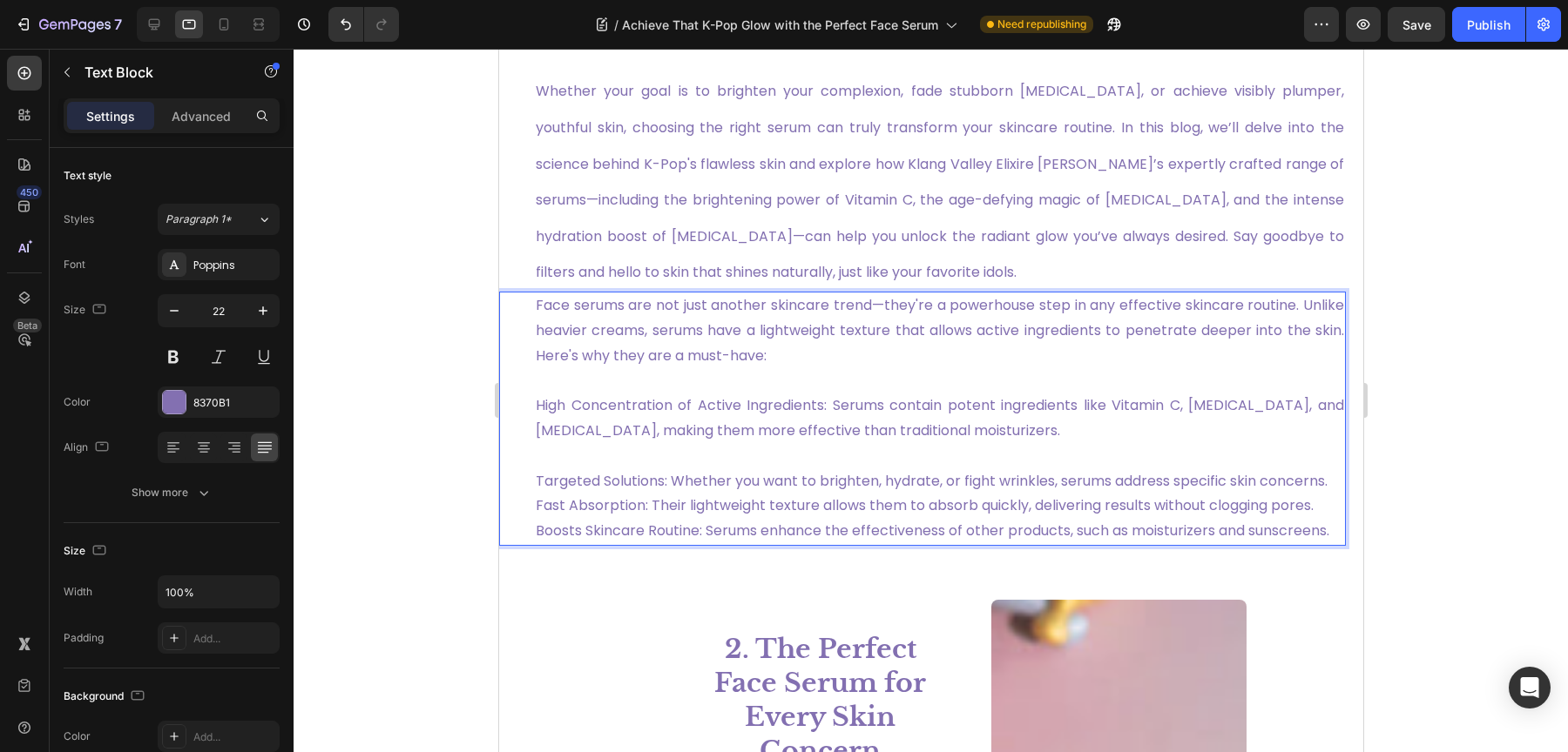
click at [639, 508] on p "⁠⁠⁠⁠⁠⁠⁠ Targeted Solutions: Whether you want to brighten, hydrate, or fight wri…" at bounding box center [938, 493] width 808 height 100
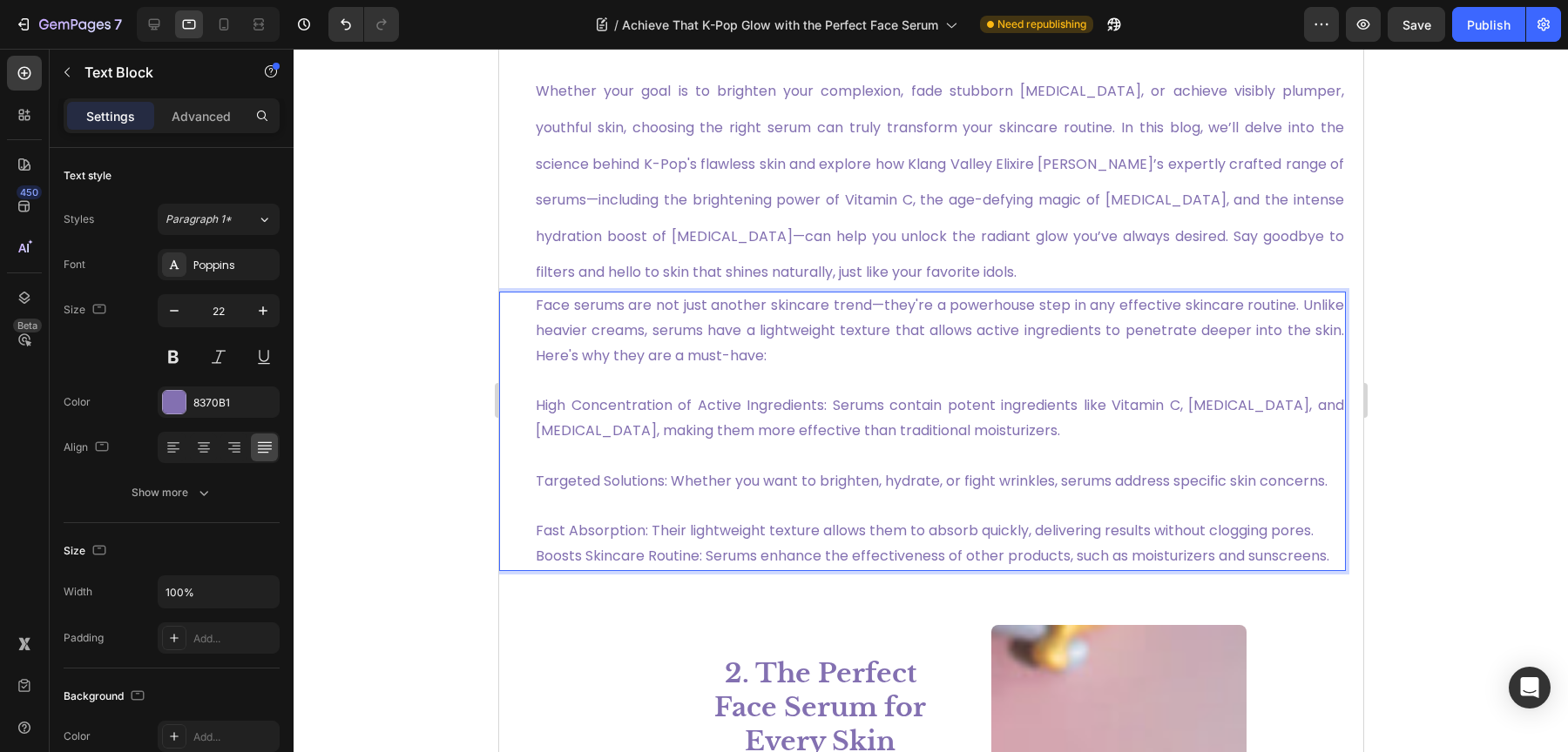
click at [1316, 568] on p "⁠⁠⁠⁠⁠⁠⁠ Fast Absorption: Their lightweight texture allows them to absorb quickl…" at bounding box center [938, 531] width 808 height 75
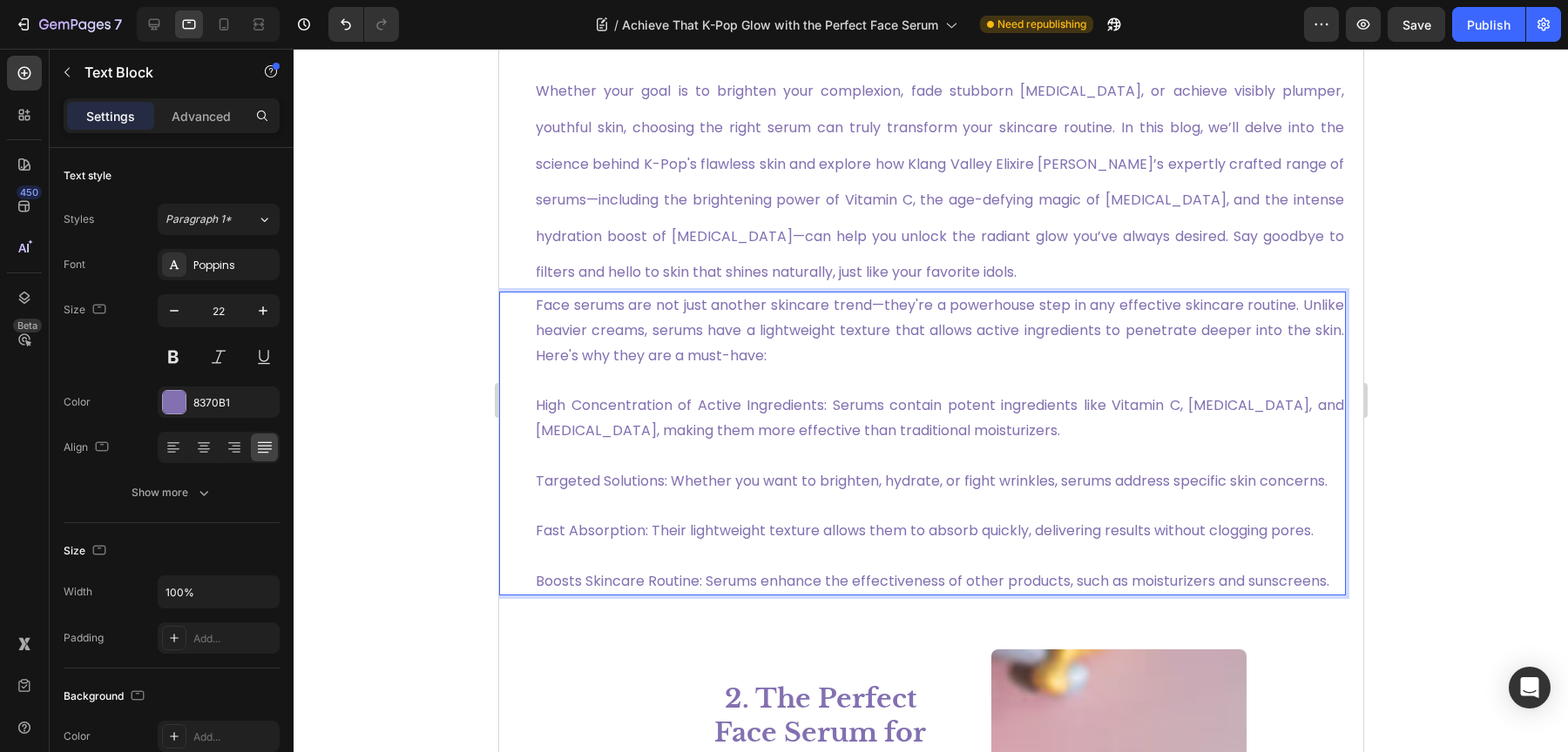
click at [663, 494] on p "Targeted Solutions: Whether you want to brighten, hydrate, or fight wrinkles, s…" at bounding box center [938, 468] width 808 height 51
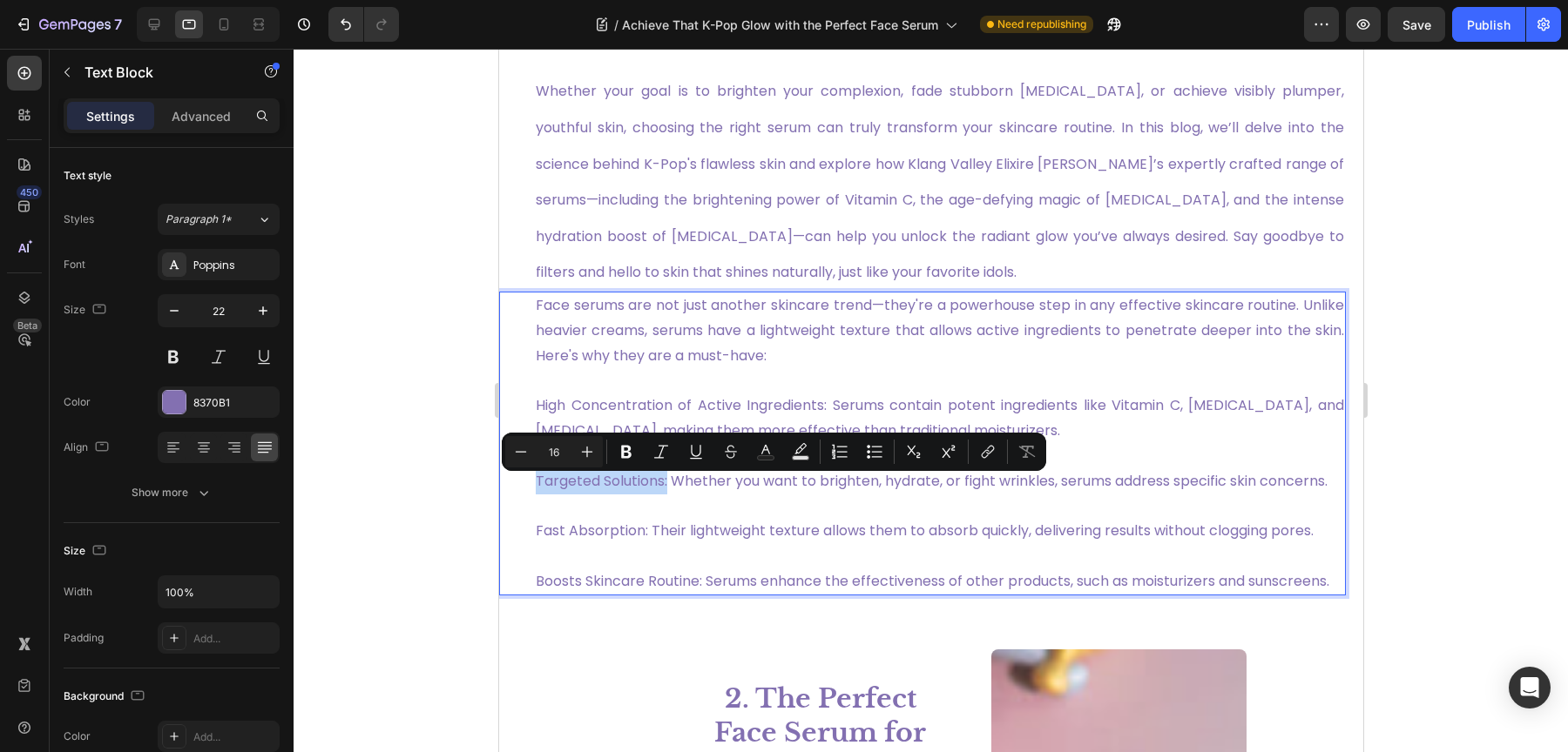
drag, startPoint x: 665, startPoint y: 488, endPoint x: 513, endPoint y: 494, distance: 152.1
click at [513, 494] on div "Face serums are not just another skincare trend—they're a powerhouse step in an…" at bounding box center [921, 444] width 847 height 305
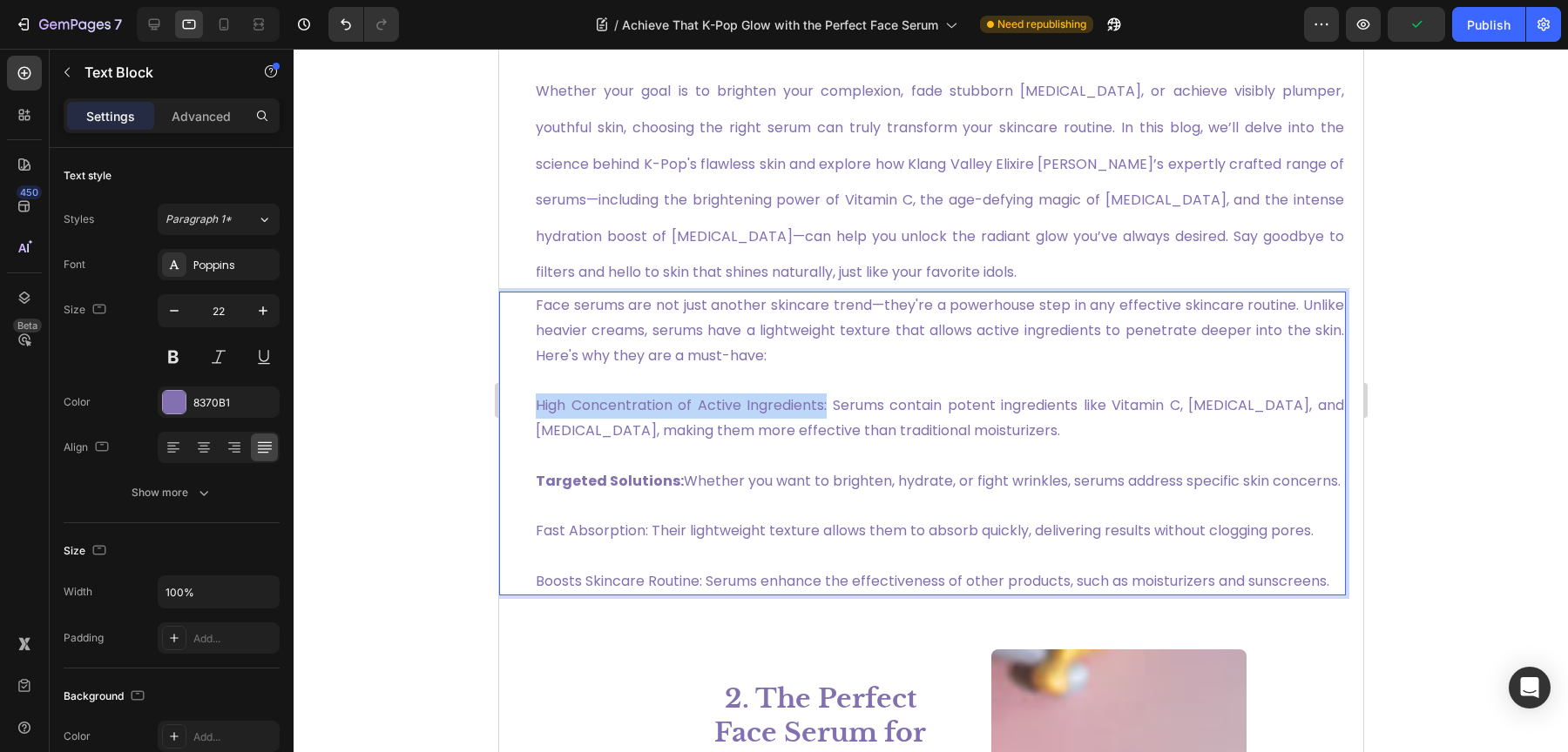
drag, startPoint x: 820, startPoint y: 413, endPoint x: 534, endPoint y: 422, distance: 286.1
click at [534, 422] on div "Face serums are not just another skincare trend—they're a powerhouse step in an…" at bounding box center [938, 444] width 812 height 305
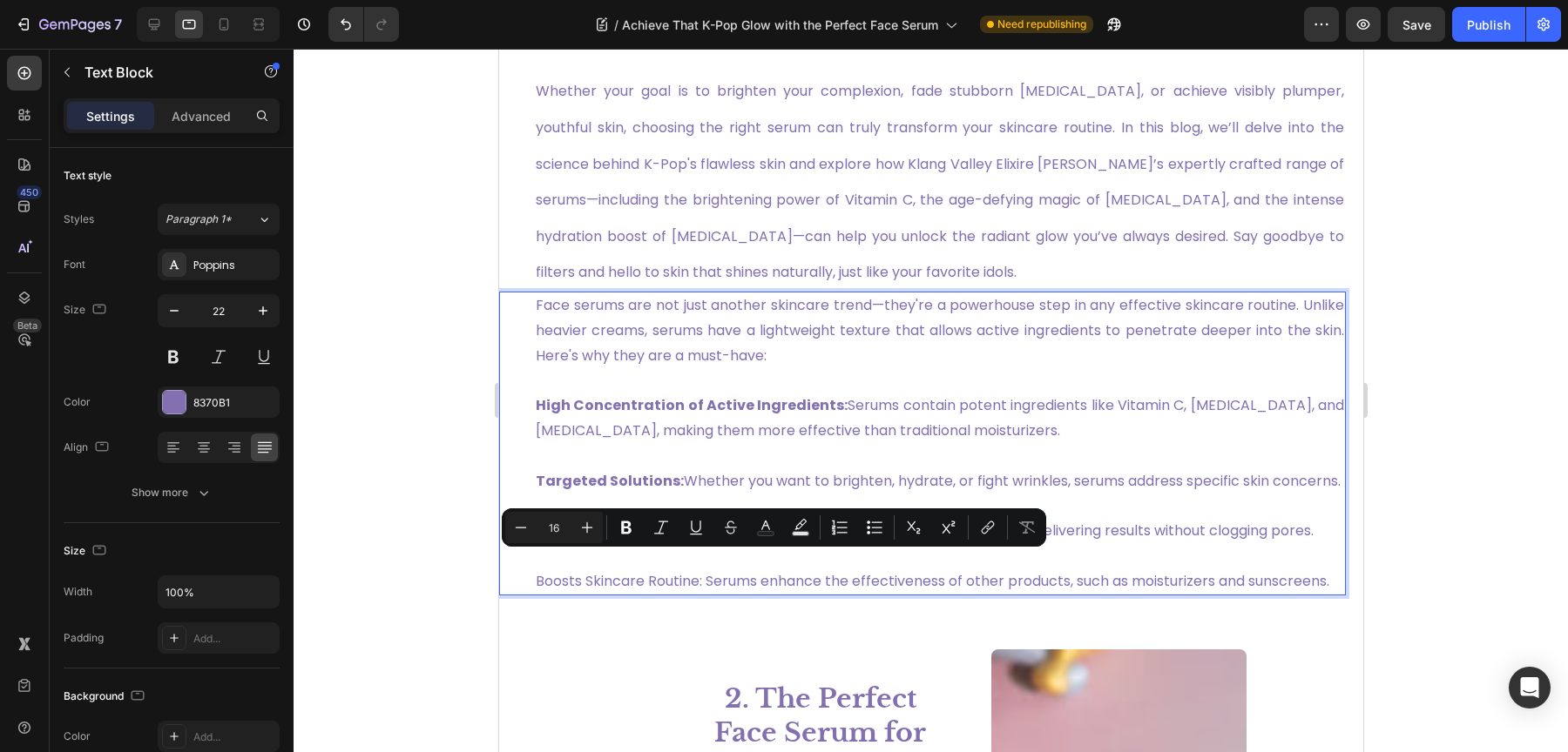
drag, startPoint x: 648, startPoint y: 569, endPoint x: 519, endPoint y: 567, distance: 129.0
click at [519, 567] on div "Face serums are not just another skincare trend—they're a powerhouse step in an…" at bounding box center [921, 444] width 847 height 305
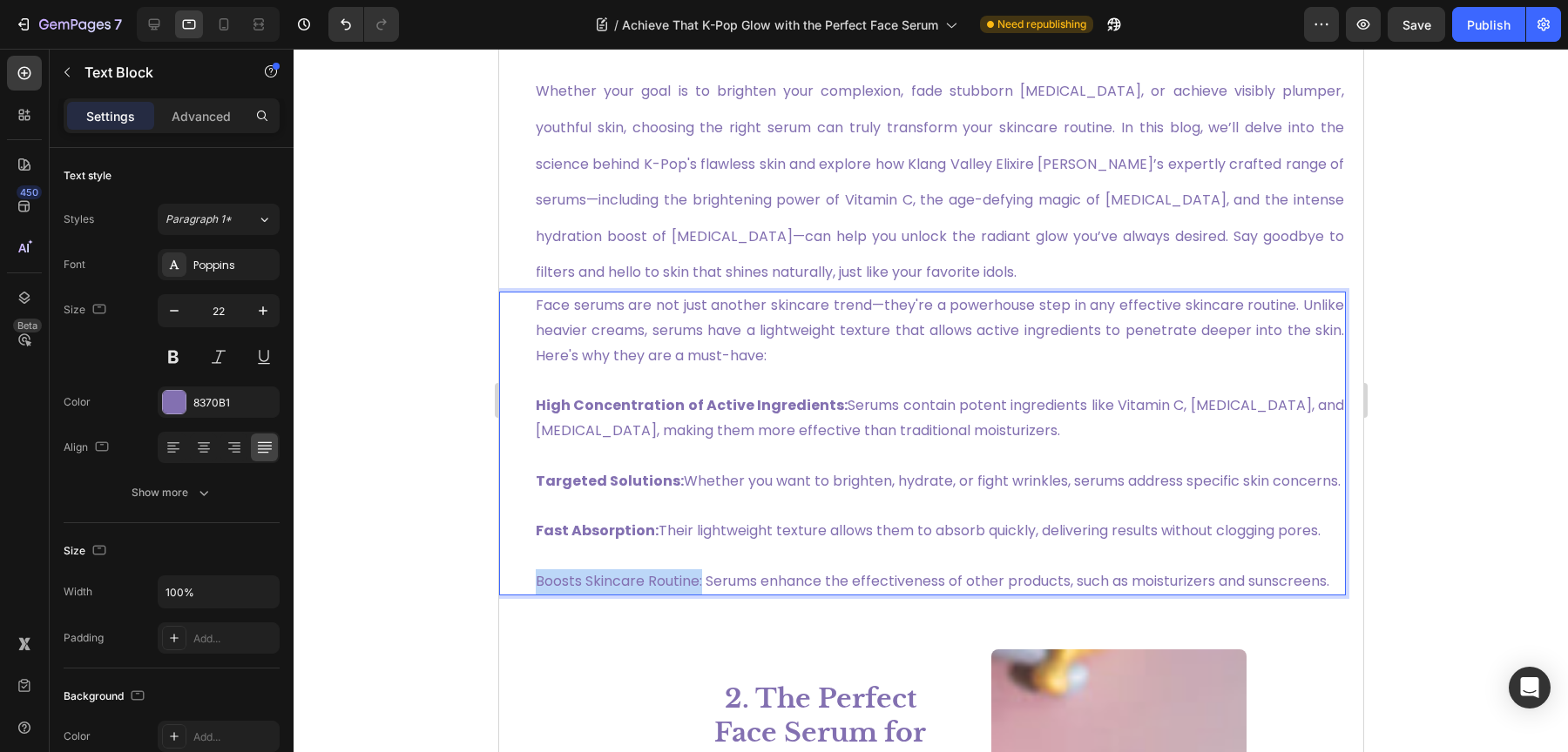
drag, startPoint x: 716, startPoint y: 619, endPoint x: 528, endPoint y: 619, distance: 188.0
click at [528, 596] on div "Face serums are not just another skincare trend—they're a powerhouse step in an…" at bounding box center [921, 444] width 847 height 305
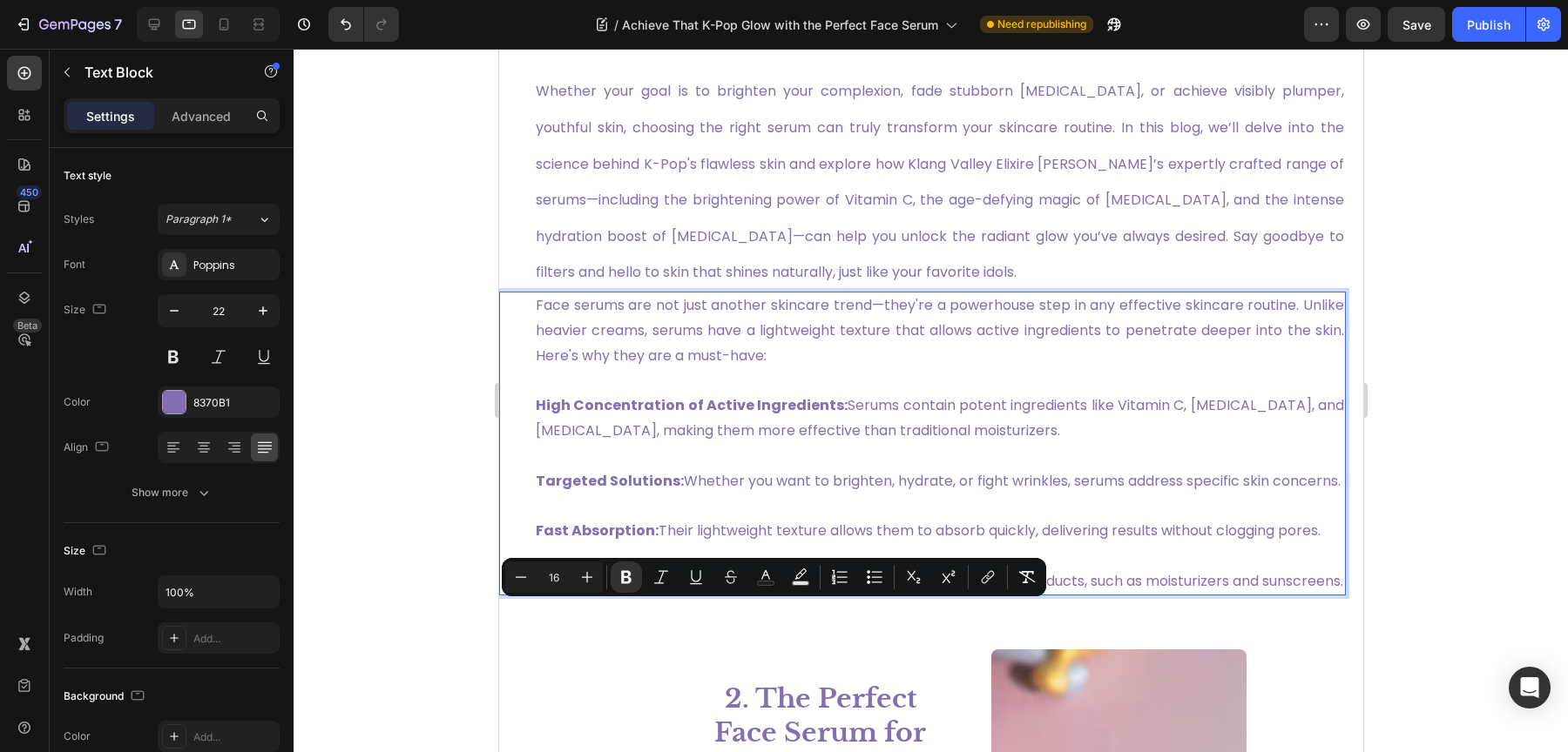
click at [862, 476] on p "Targeted Solutions: Whether you want to brighten, hydrate, or fight wrinkles, s…" at bounding box center [938, 468] width 808 height 51
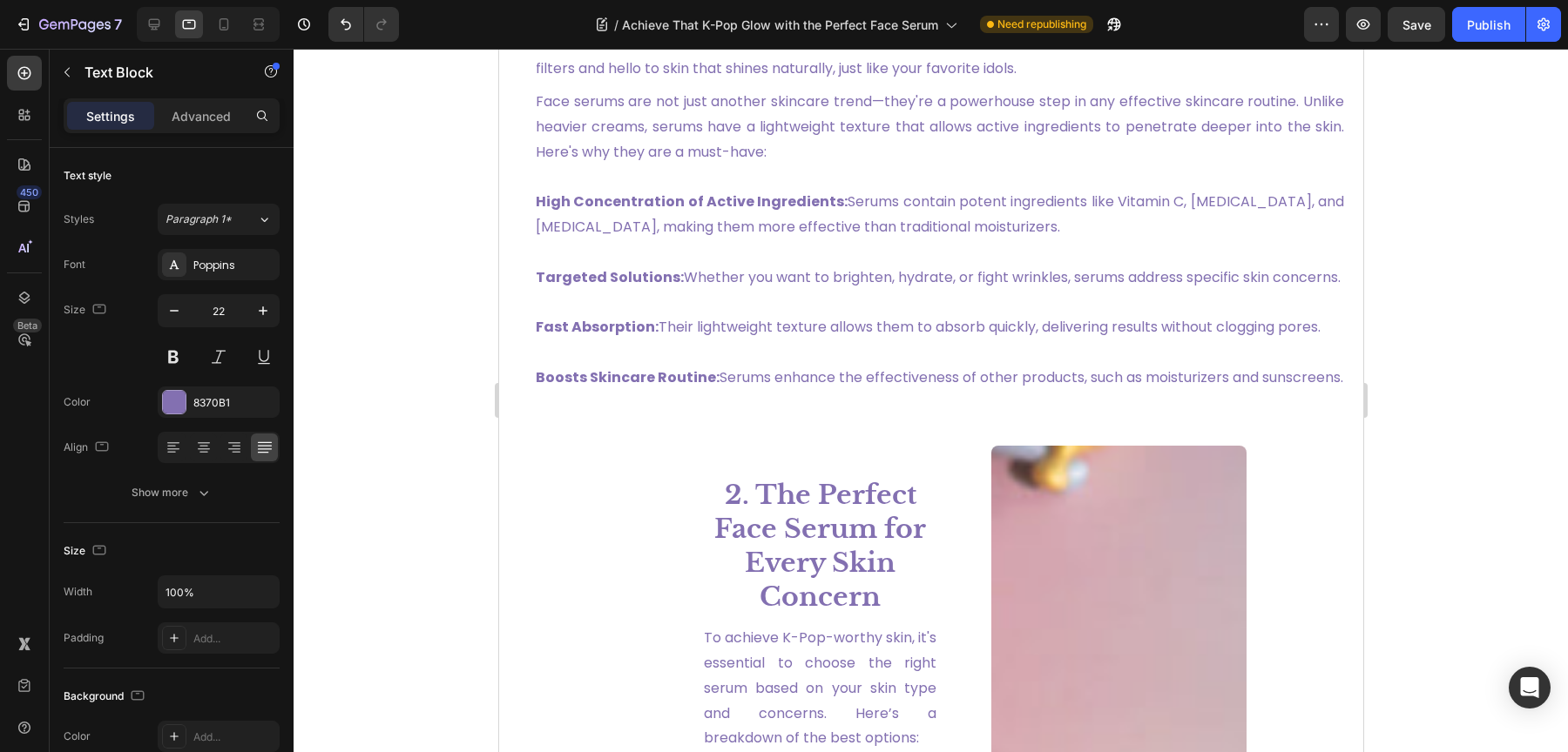
scroll to position [995, 0]
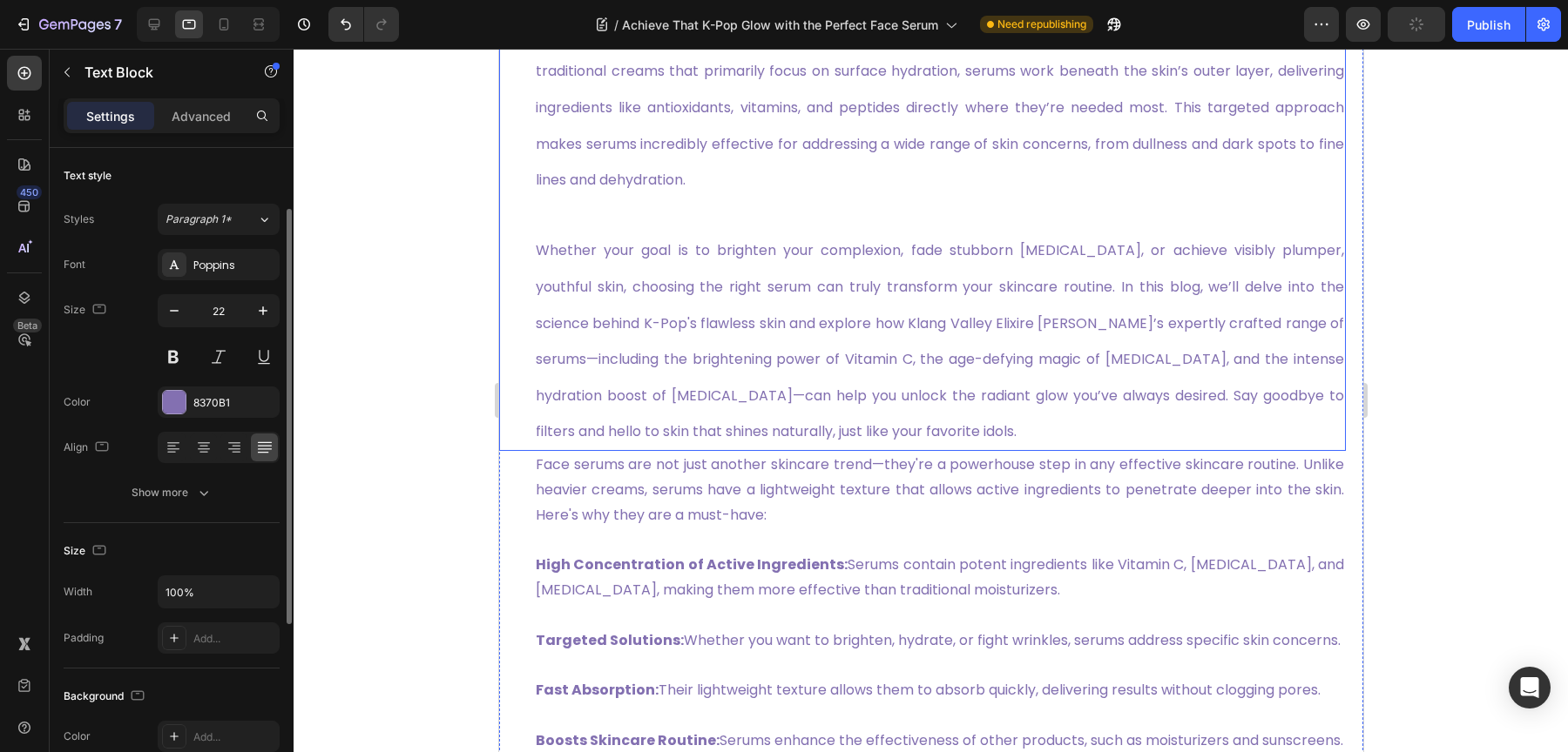
click at [962, 435] on p "Whether your goal is to brighten your complexion, fade stubborn [MEDICAL_DATA],…" at bounding box center [938, 340] width 808 height 218
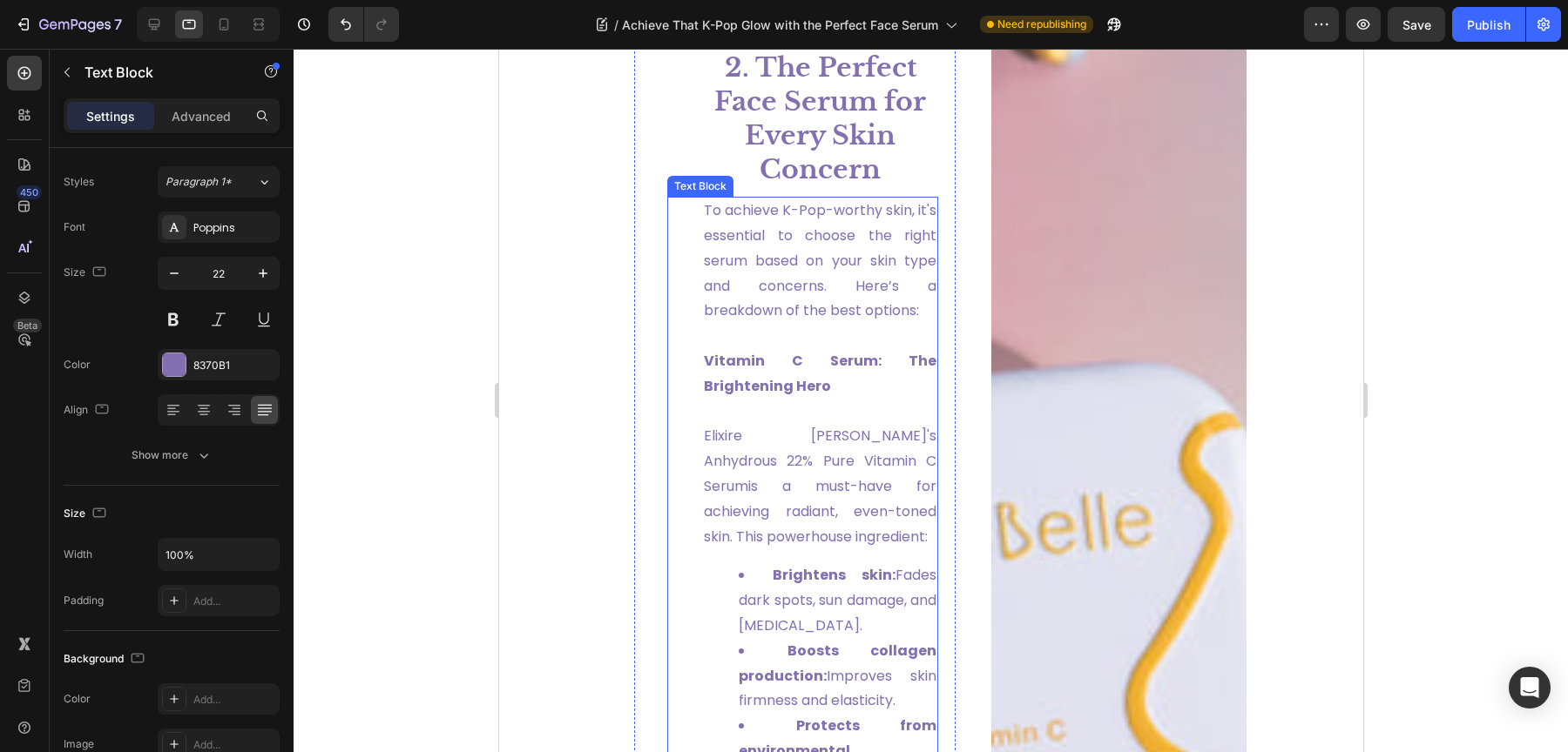
scroll to position [1804, 0]
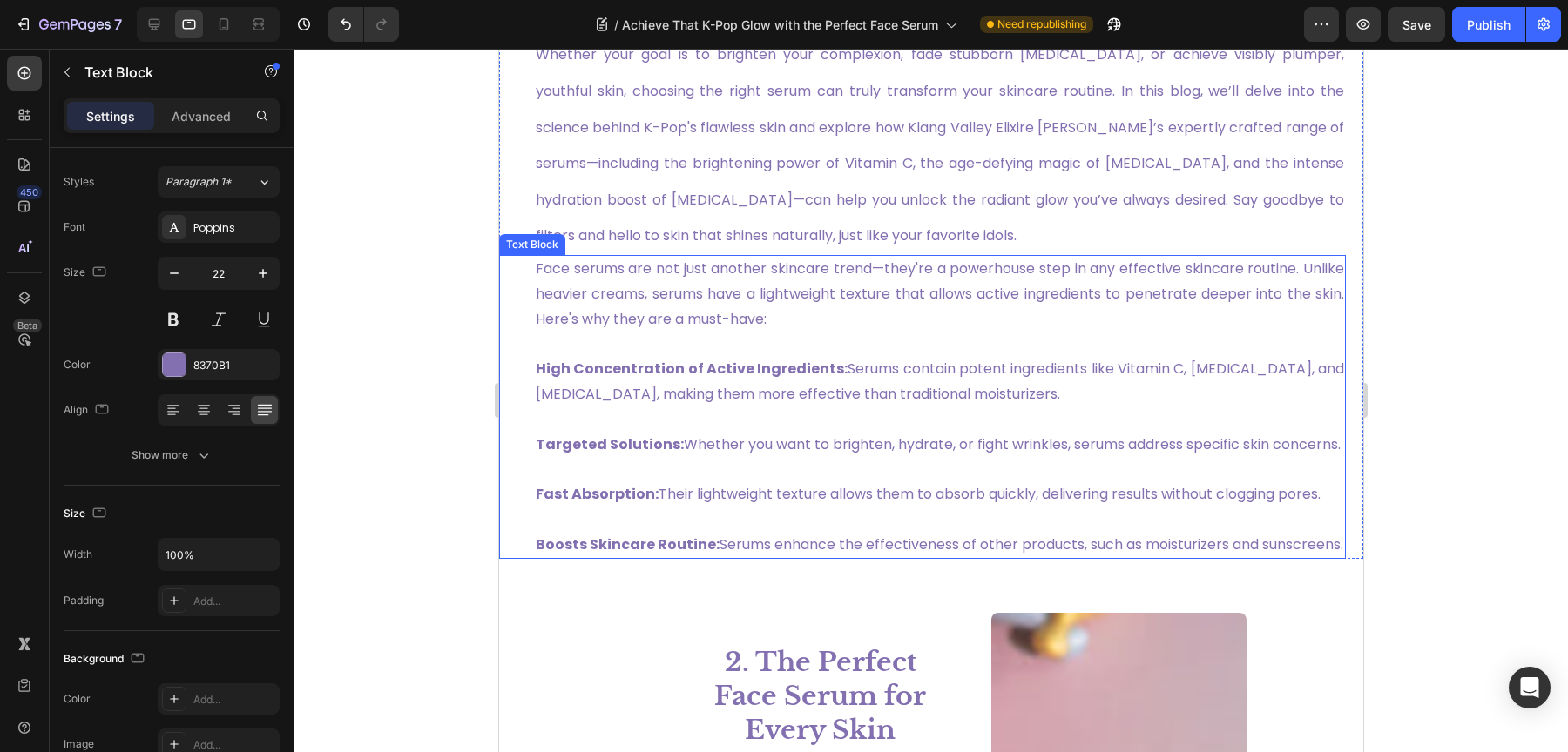
click at [824, 372] on strong "High Concentration of Active Ingredients:" at bounding box center [690, 369] width 312 height 20
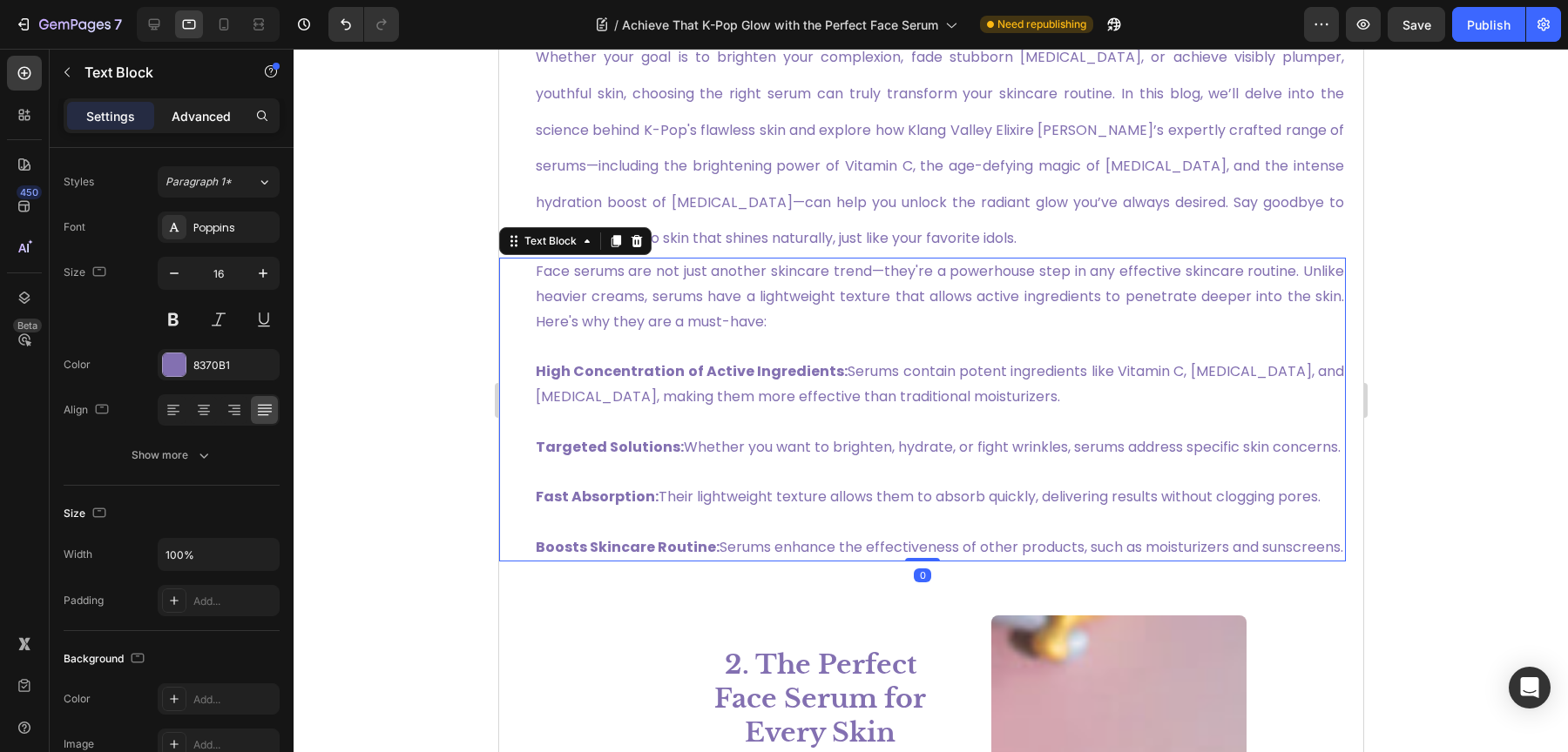
click at [192, 127] on div "Advanced" at bounding box center [201, 116] width 87 height 28
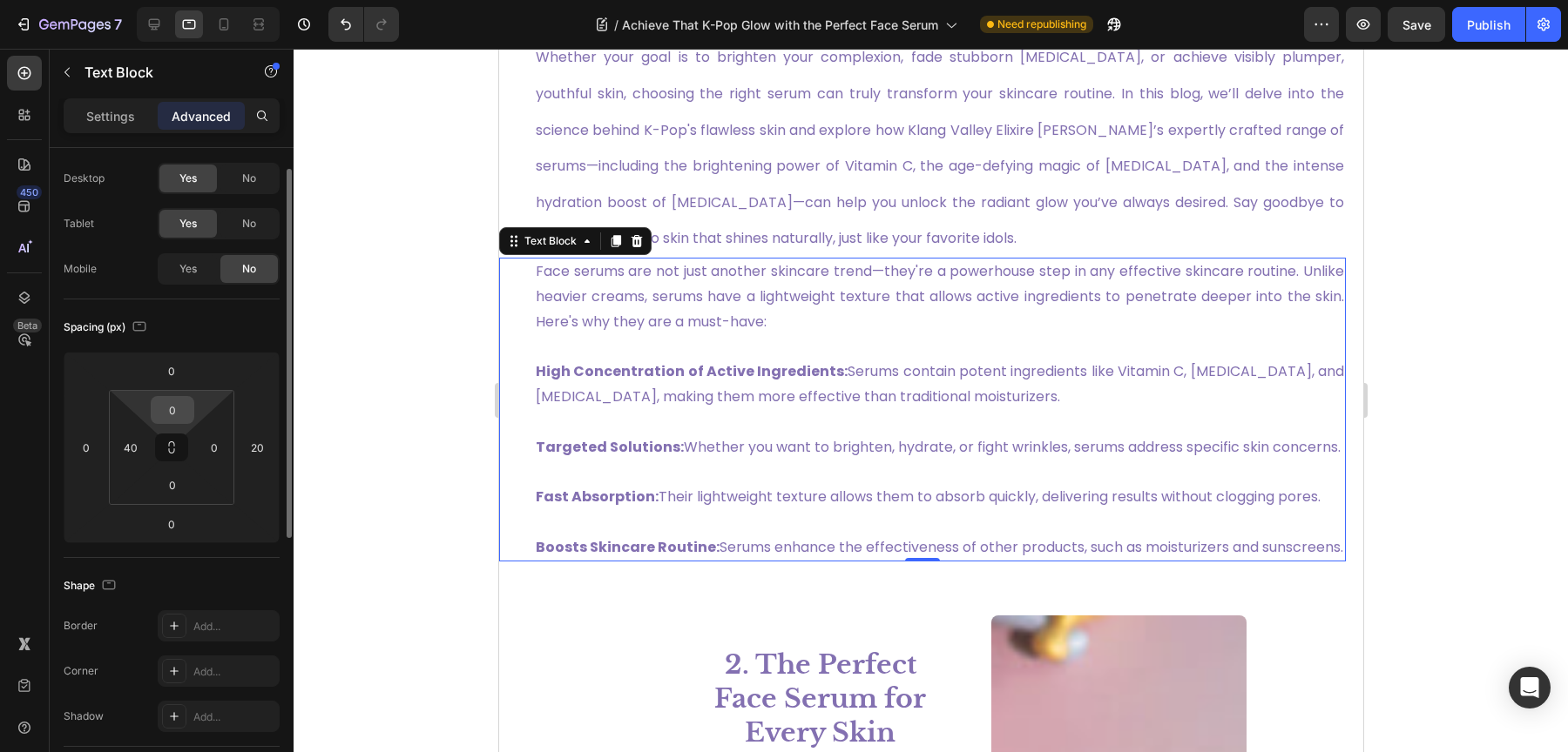
click at [179, 404] on input "0" at bounding box center [172, 410] width 35 height 26
type input "20"
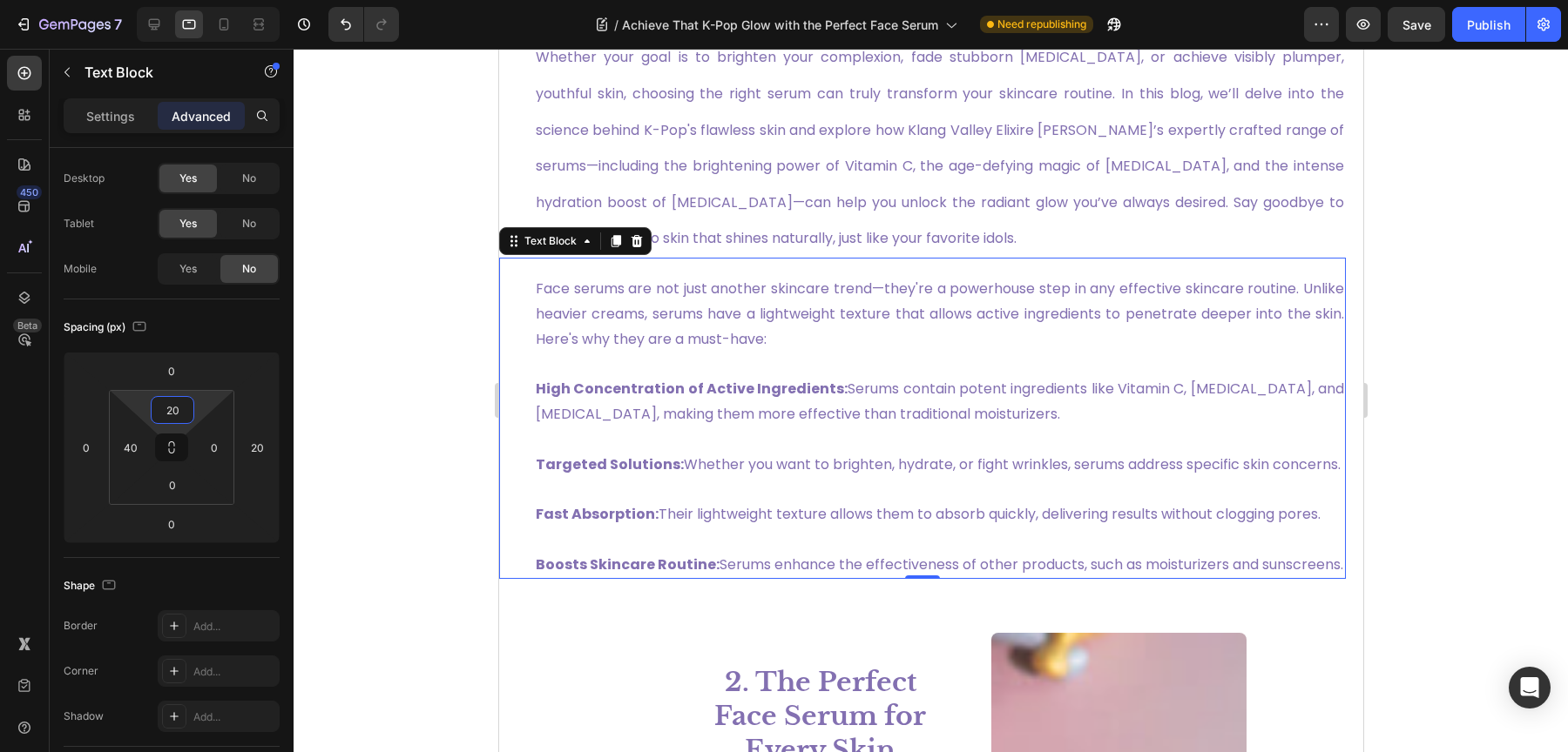
click at [410, 298] on div at bounding box center [930, 400] width 1275 height 703
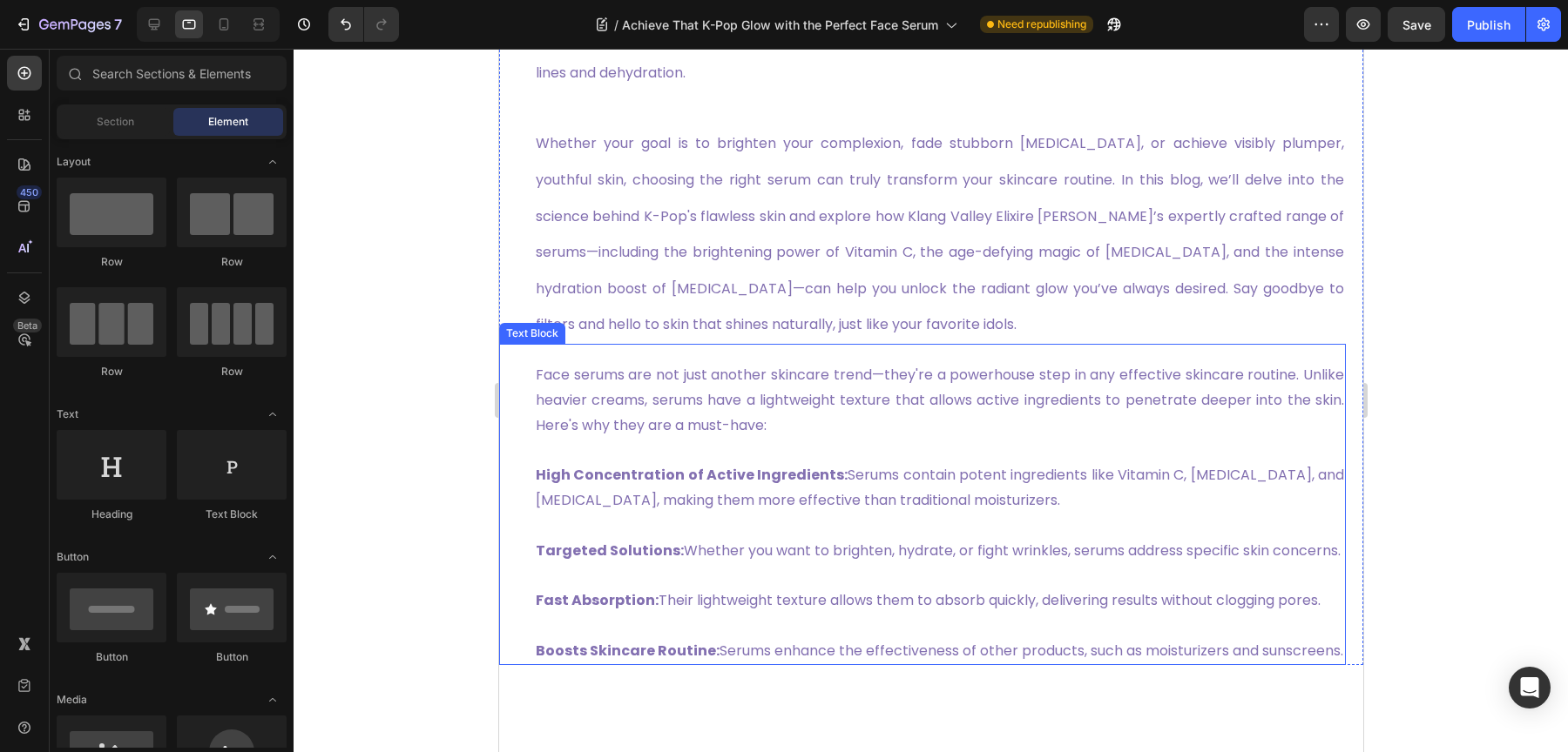
scroll to position [984, 0]
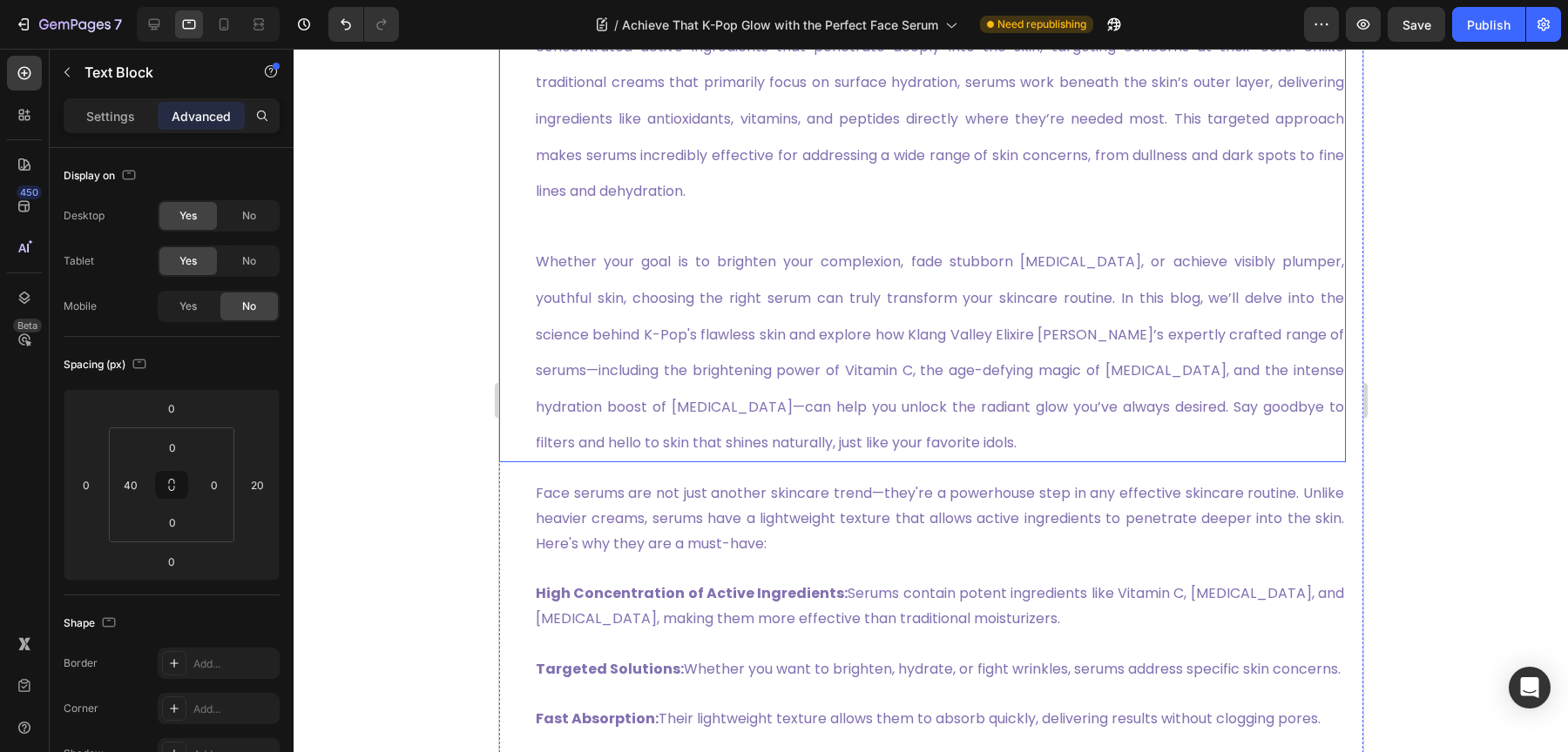
click at [616, 227] on p at bounding box center [938, 226] width 808 height 35
click at [793, 229] on p "Rich Text Editor. Editing area: main" at bounding box center [938, 226] width 808 height 35
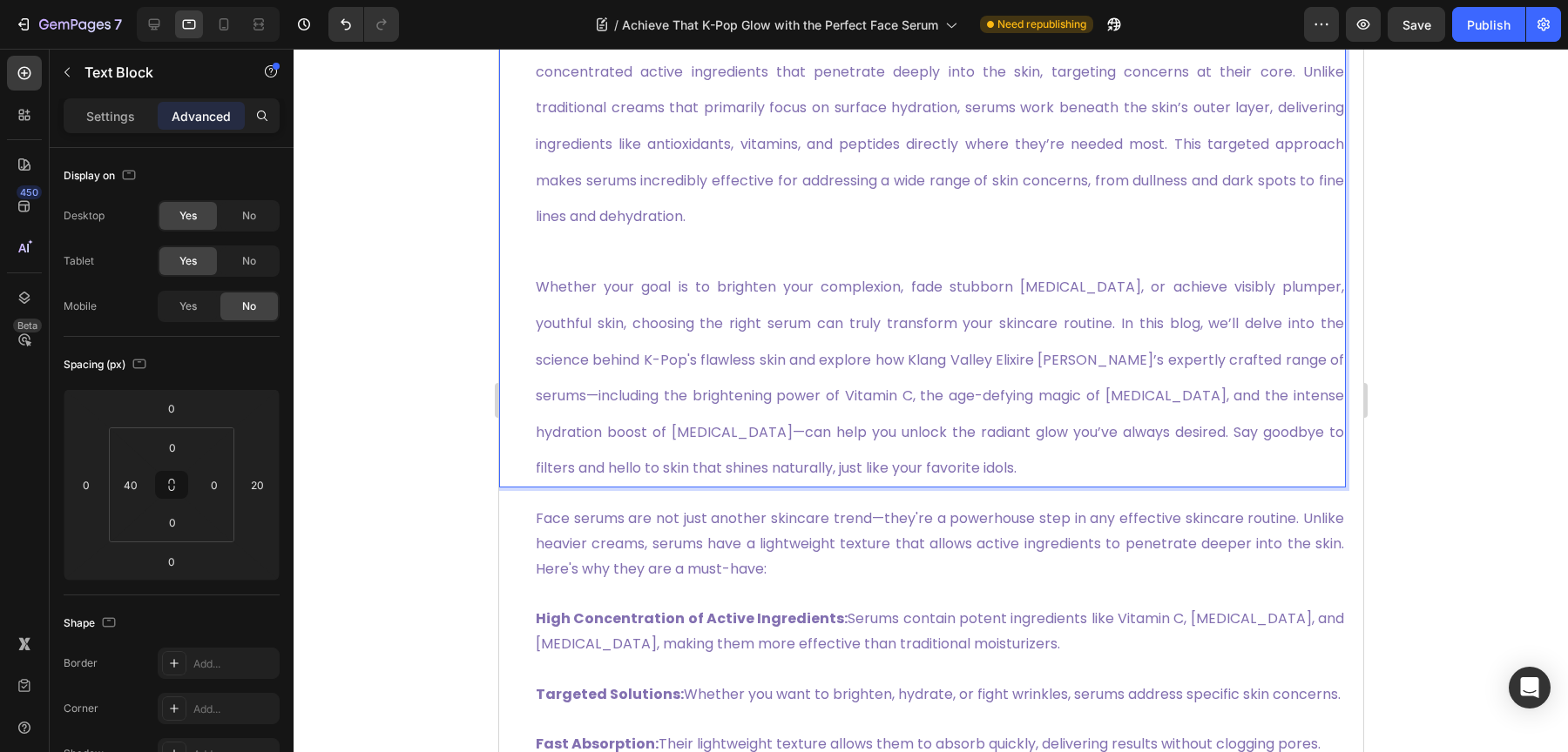
scroll to position [954, 0]
click at [90, 115] on p "Settings" at bounding box center [110, 116] width 49 height 19
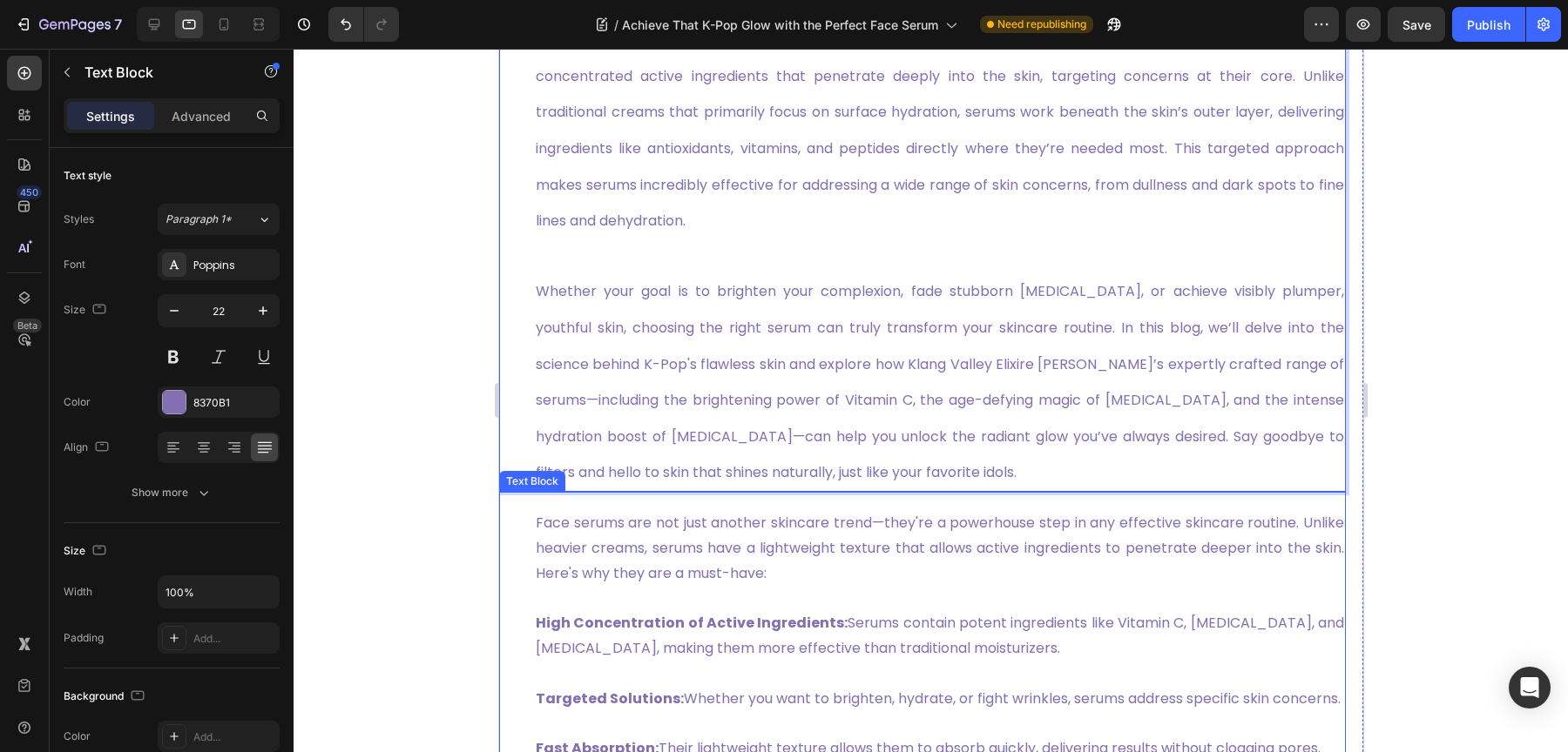
click at [670, 537] on p "Face serums are not just another skincare trend—they're a powerhouse step in an…" at bounding box center [938, 548] width 808 height 75
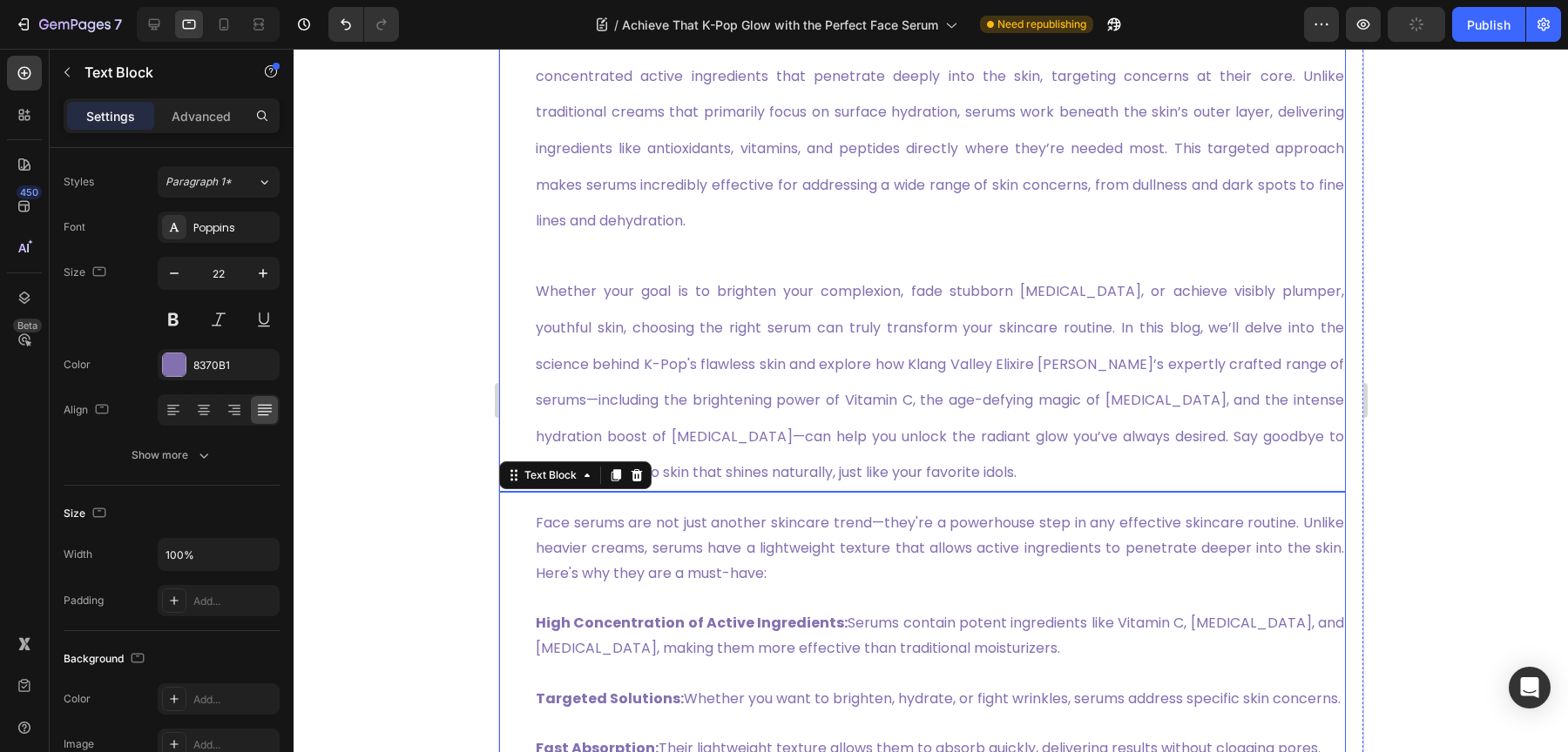
click at [694, 412] on span "Whether your goal is to brighten your complexion, fade stubborn hyperpigmentati…" at bounding box center [938, 381] width 808 height 201
click at [704, 550] on p "Face serums are not just another skincare trend—they're a powerhouse step in an…" at bounding box center [938, 548] width 808 height 75
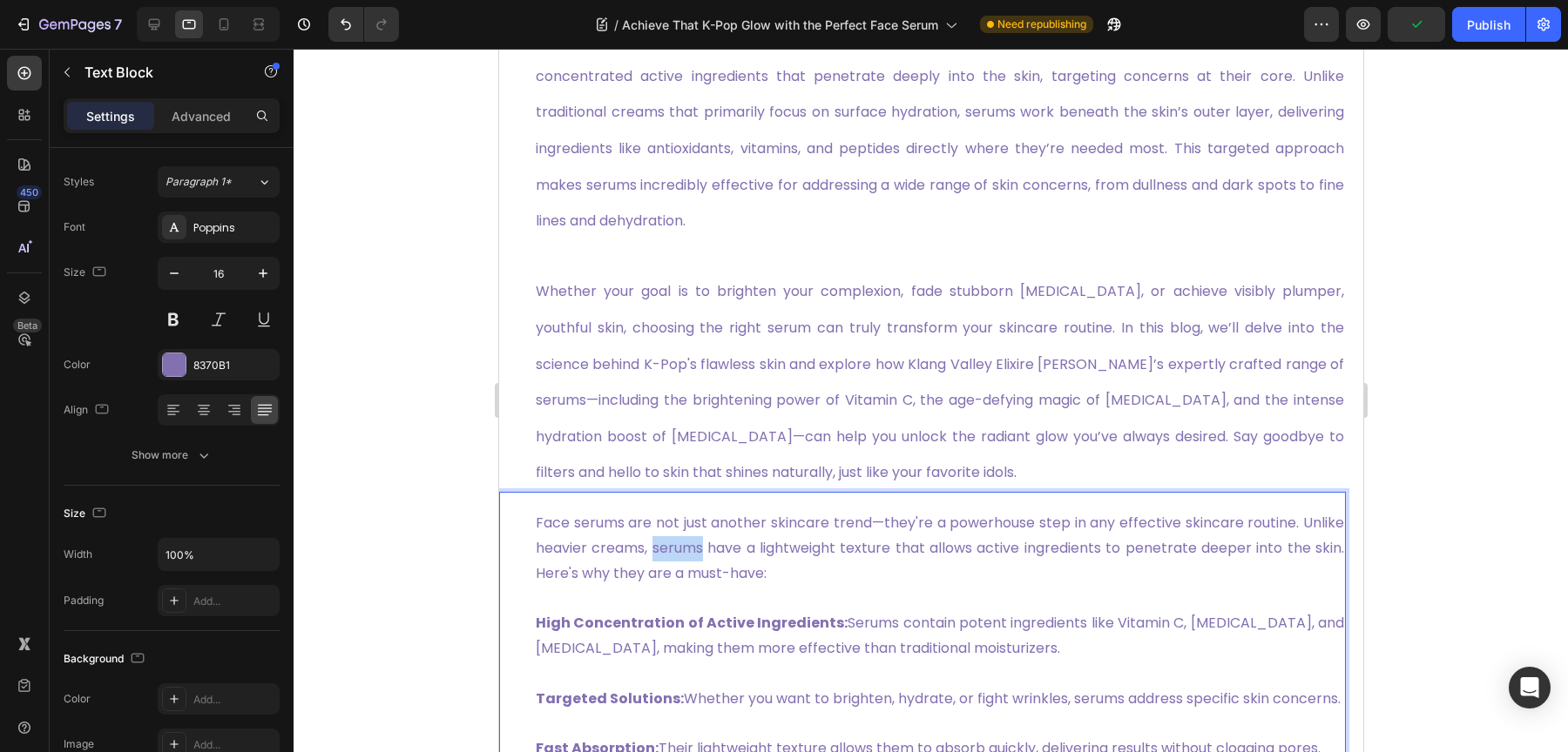
click at [704, 550] on p "Face serums are not just another skincare trend—they're a powerhouse step in an…" at bounding box center [938, 548] width 808 height 75
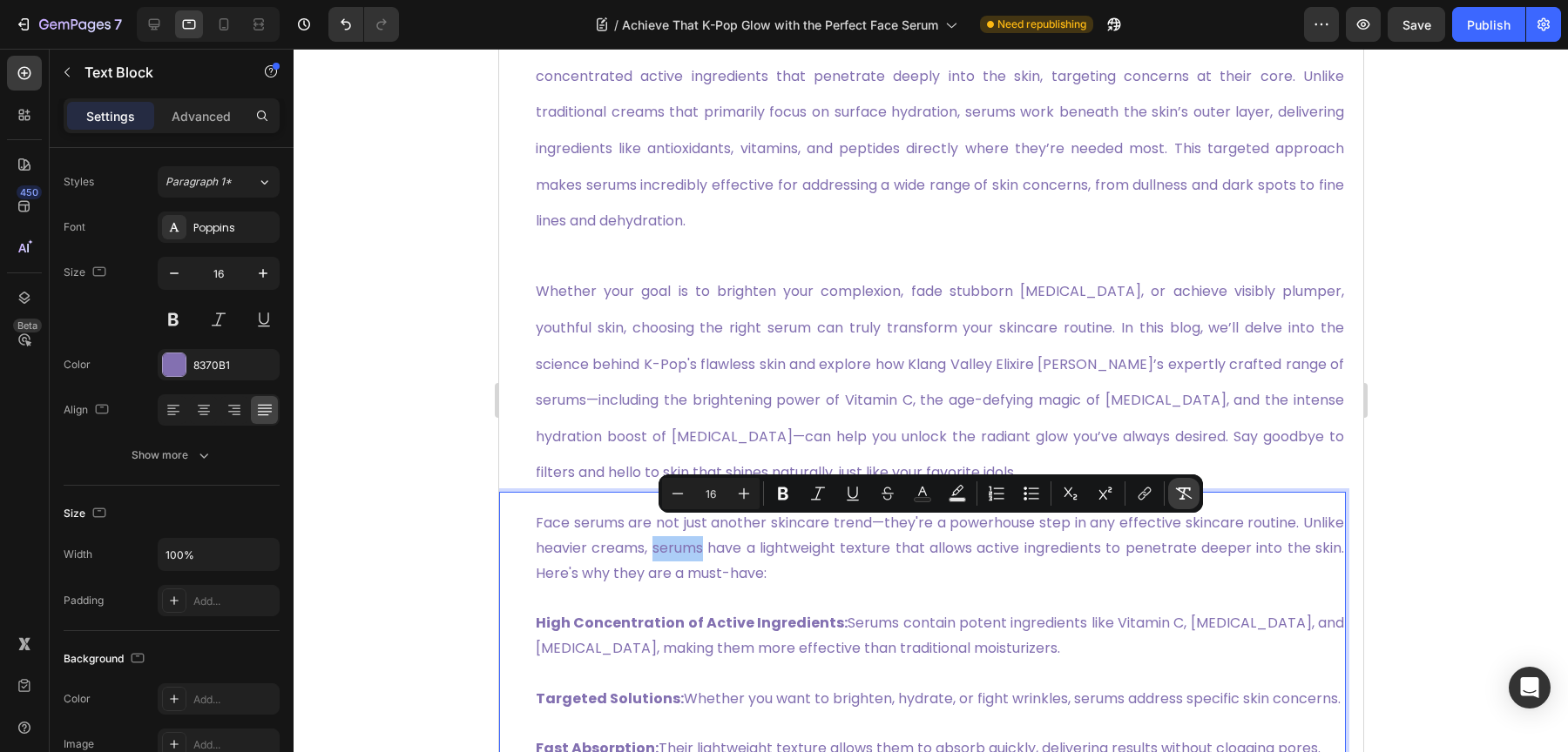
click at [1193, 486] on button "Remove Format" at bounding box center [1183, 493] width 31 height 31
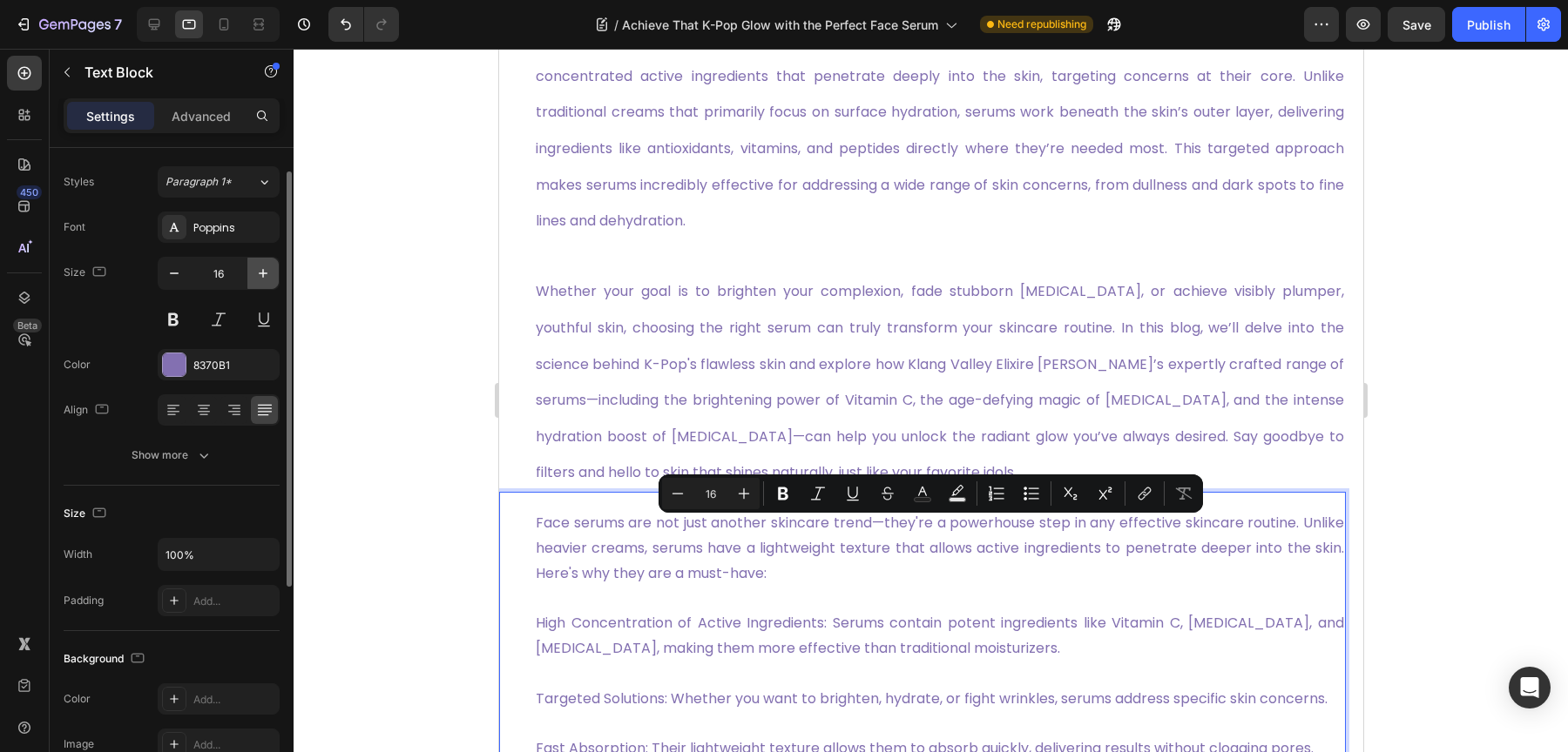
click at [256, 282] on button "button" at bounding box center [262, 273] width 31 height 31
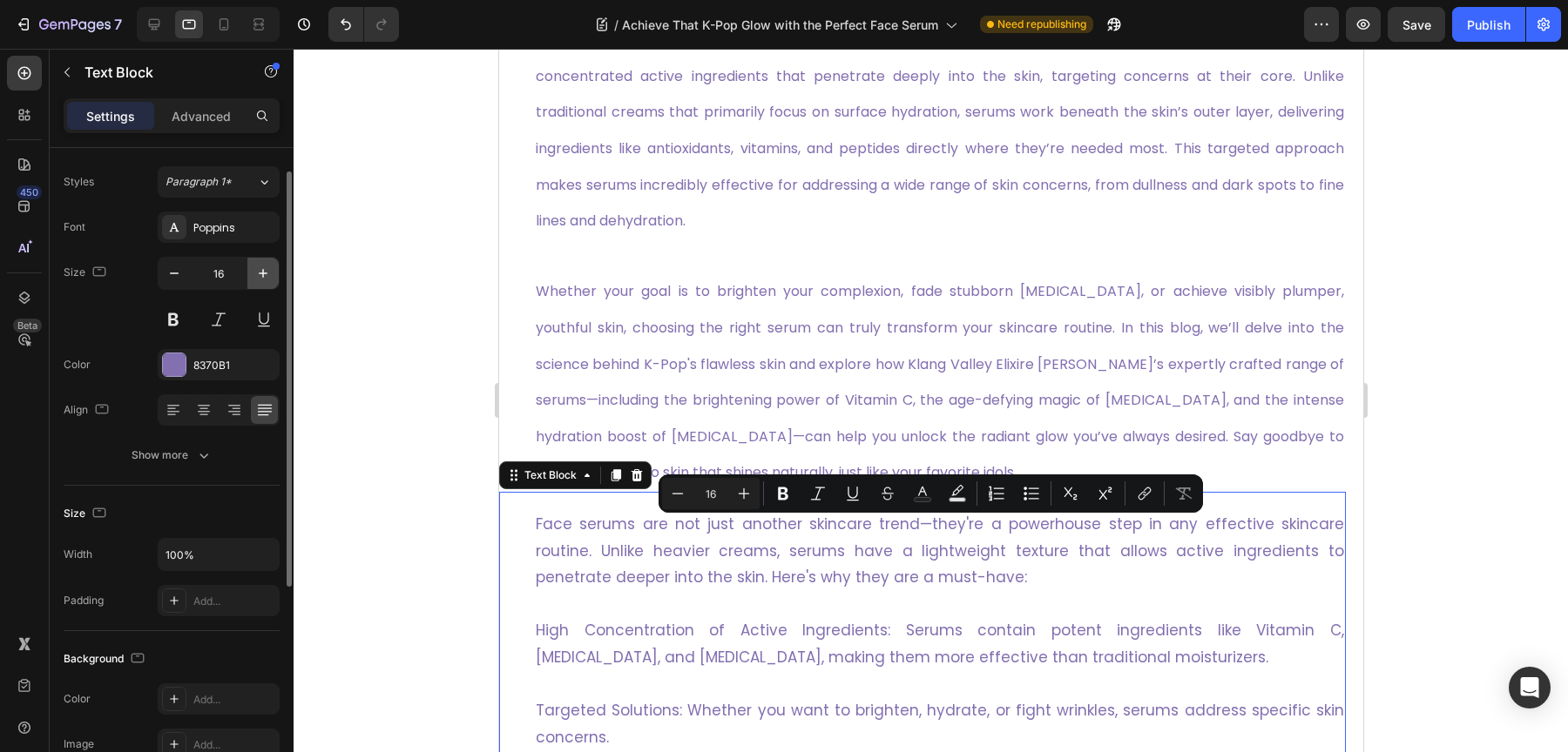
click at [256, 282] on button "button" at bounding box center [262, 273] width 31 height 31
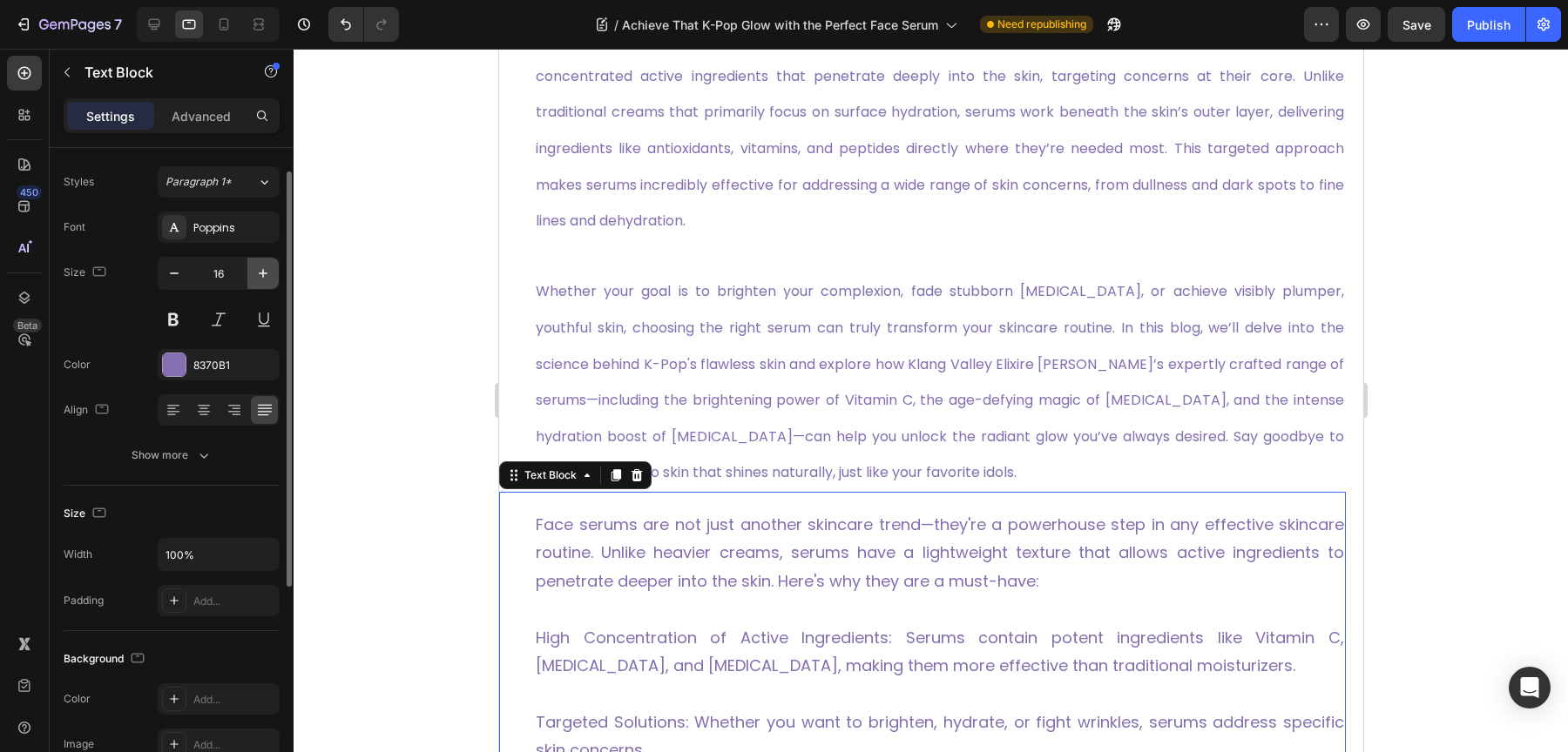
click at [256, 282] on button "button" at bounding box center [262, 273] width 31 height 31
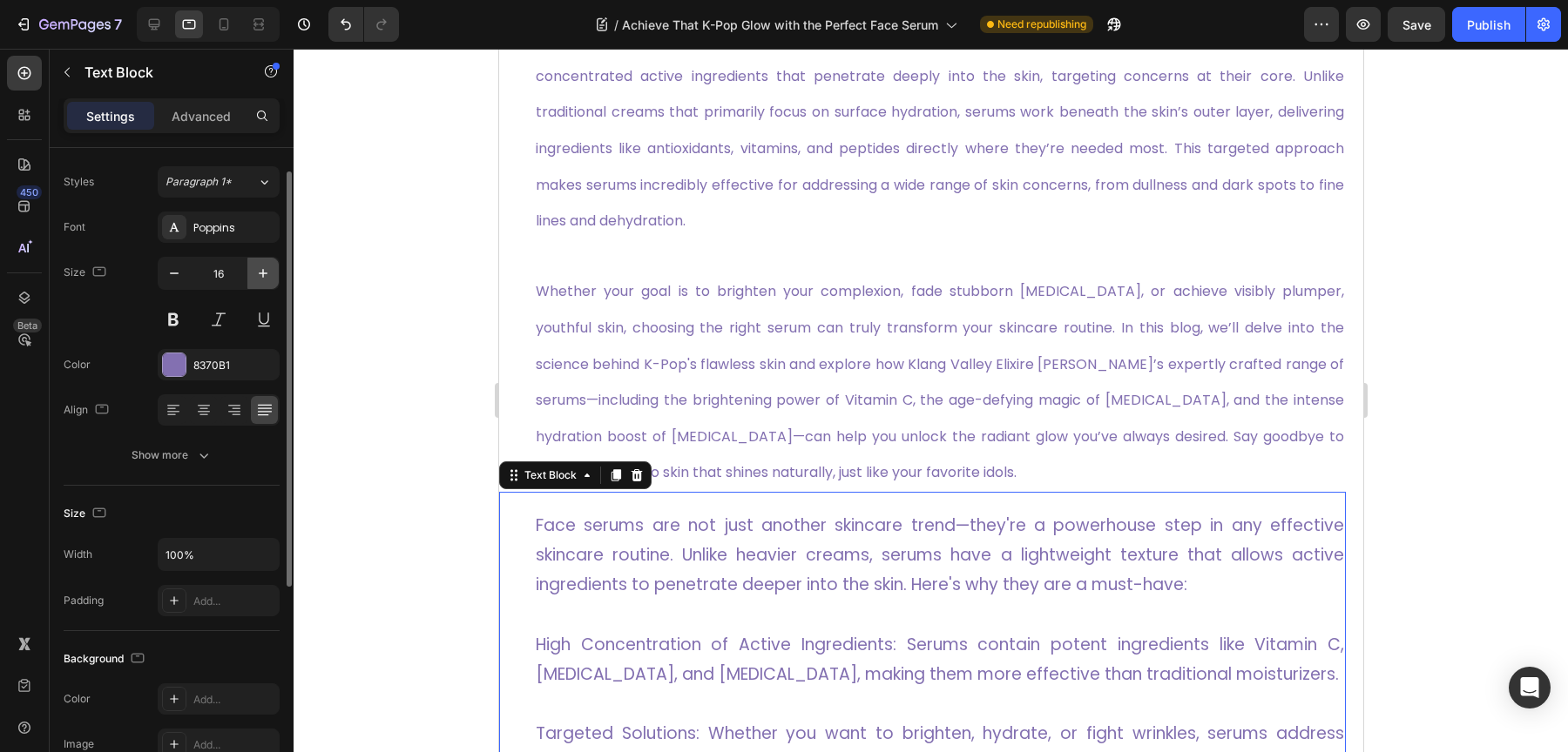
click at [256, 282] on button "button" at bounding box center [262, 273] width 31 height 31
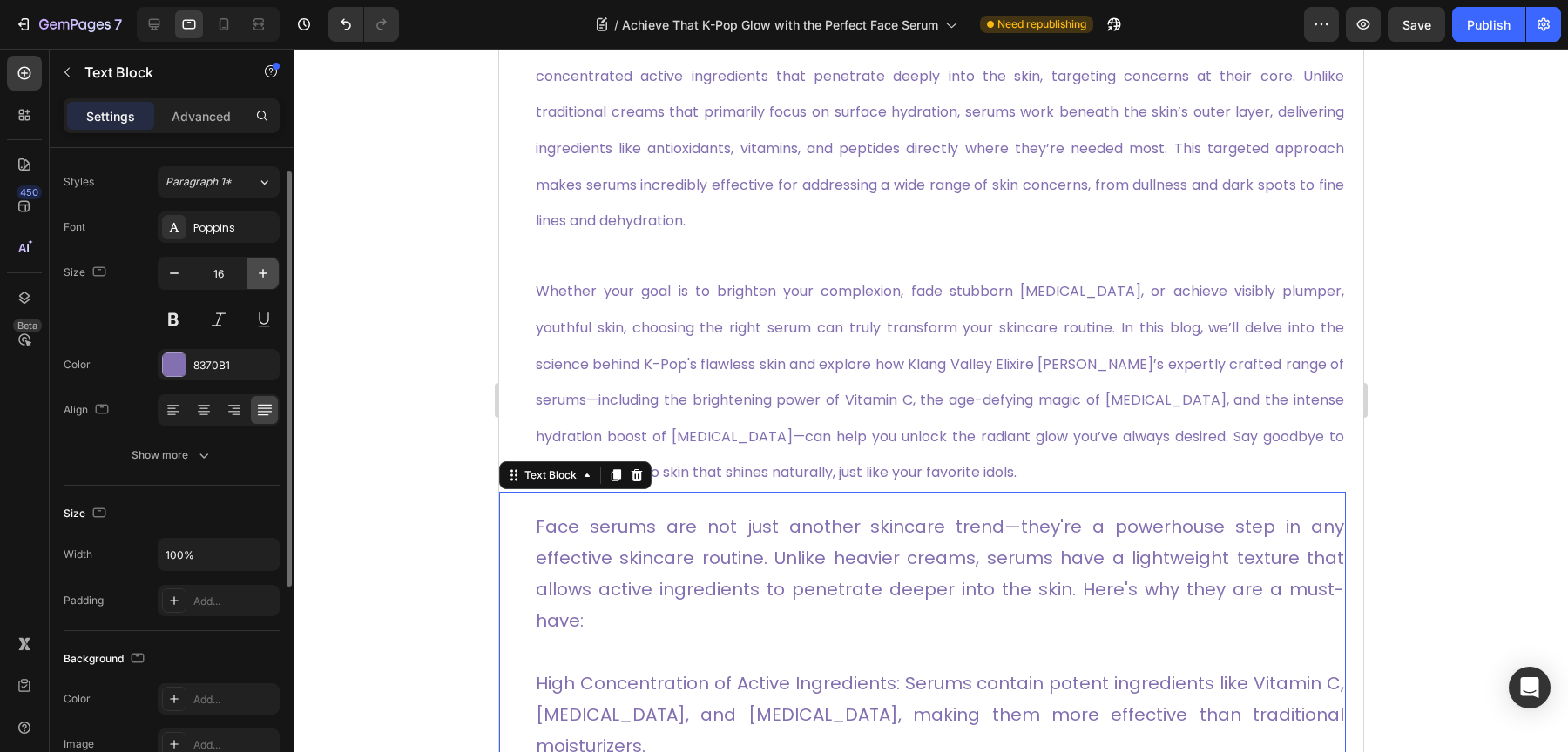
click at [256, 282] on button "button" at bounding box center [262, 273] width 31 height 31
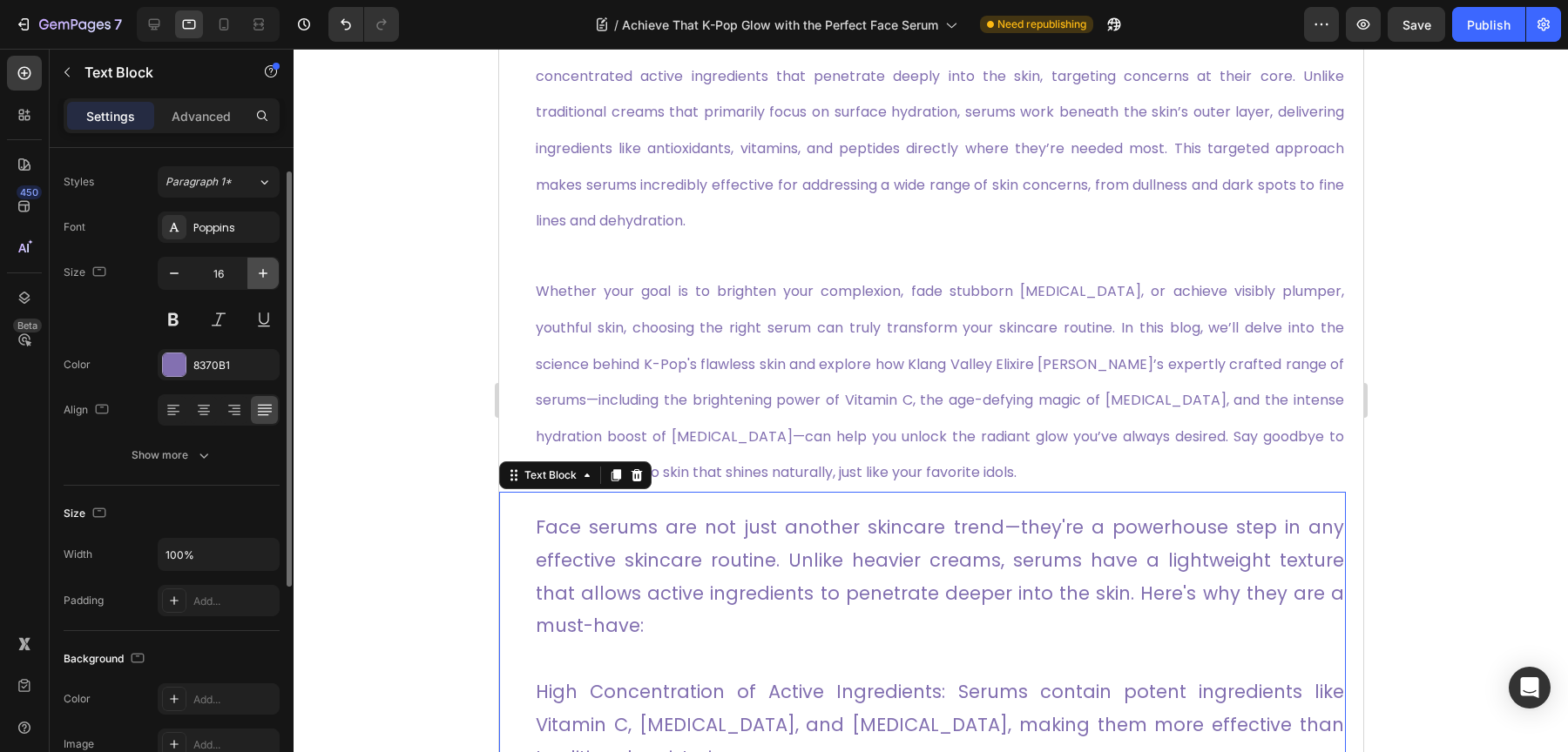
click at [256, 282] on button "button" at bounding box center [262, 273] width 31 height 31
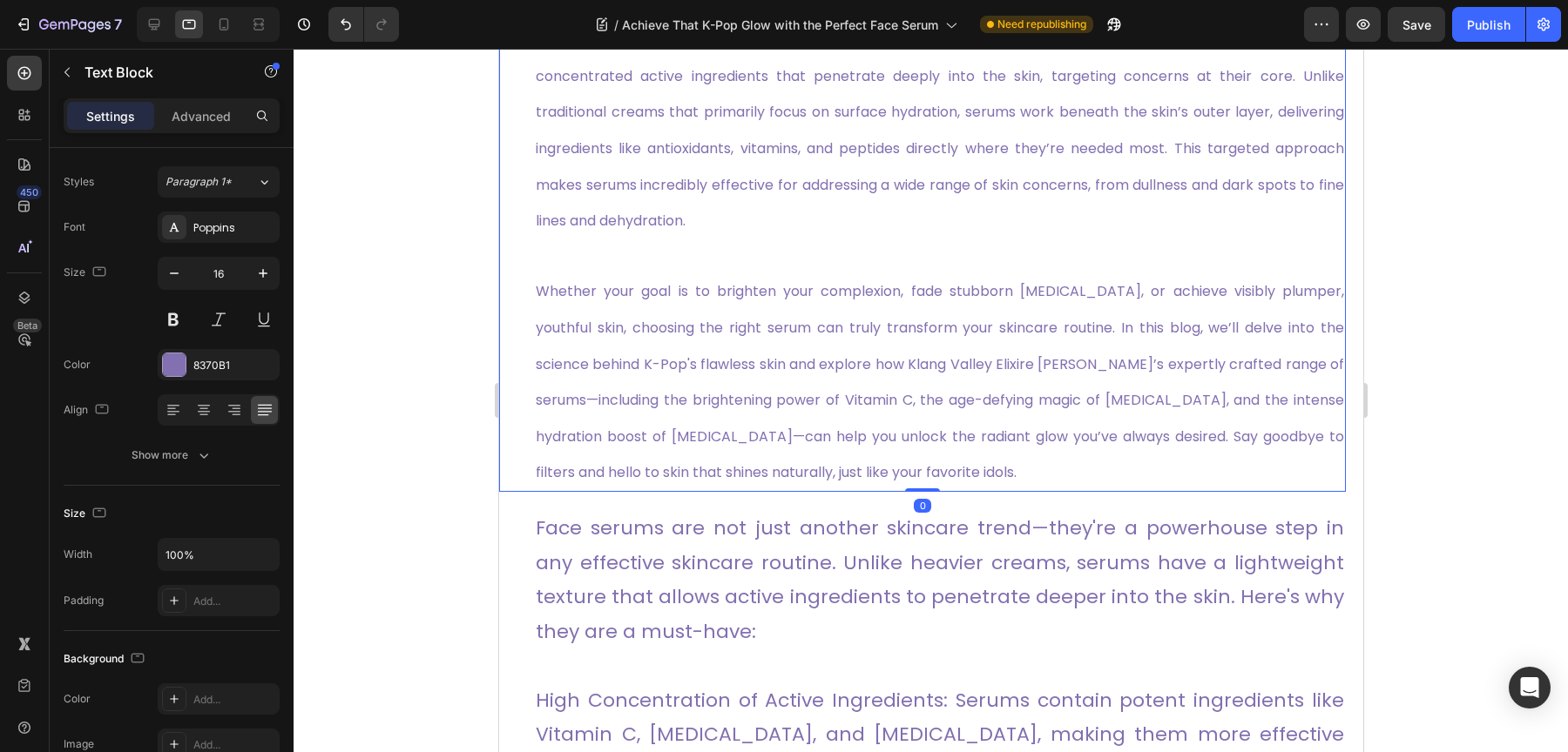
click at [771, 297] on span "Whether your goal is to brighten your complexion, fade stubborn hyperpigmentati…" at bounding box center [938, 381] width 808 height 201
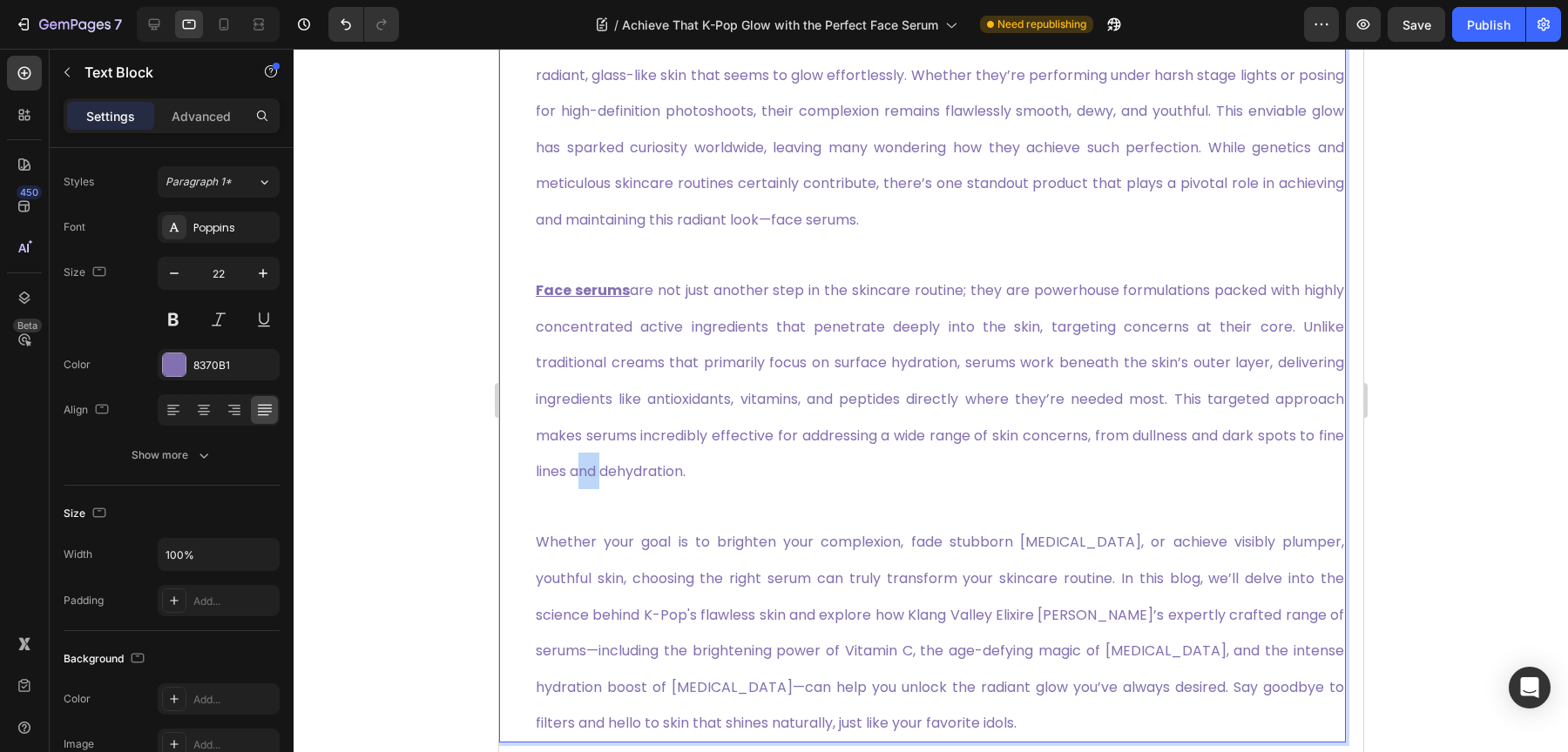
click at [714, 295] on div "K-Pop idols are admired not only for their captivating performances and trendse…" at bounding box center [938, 380] width 812 height 724
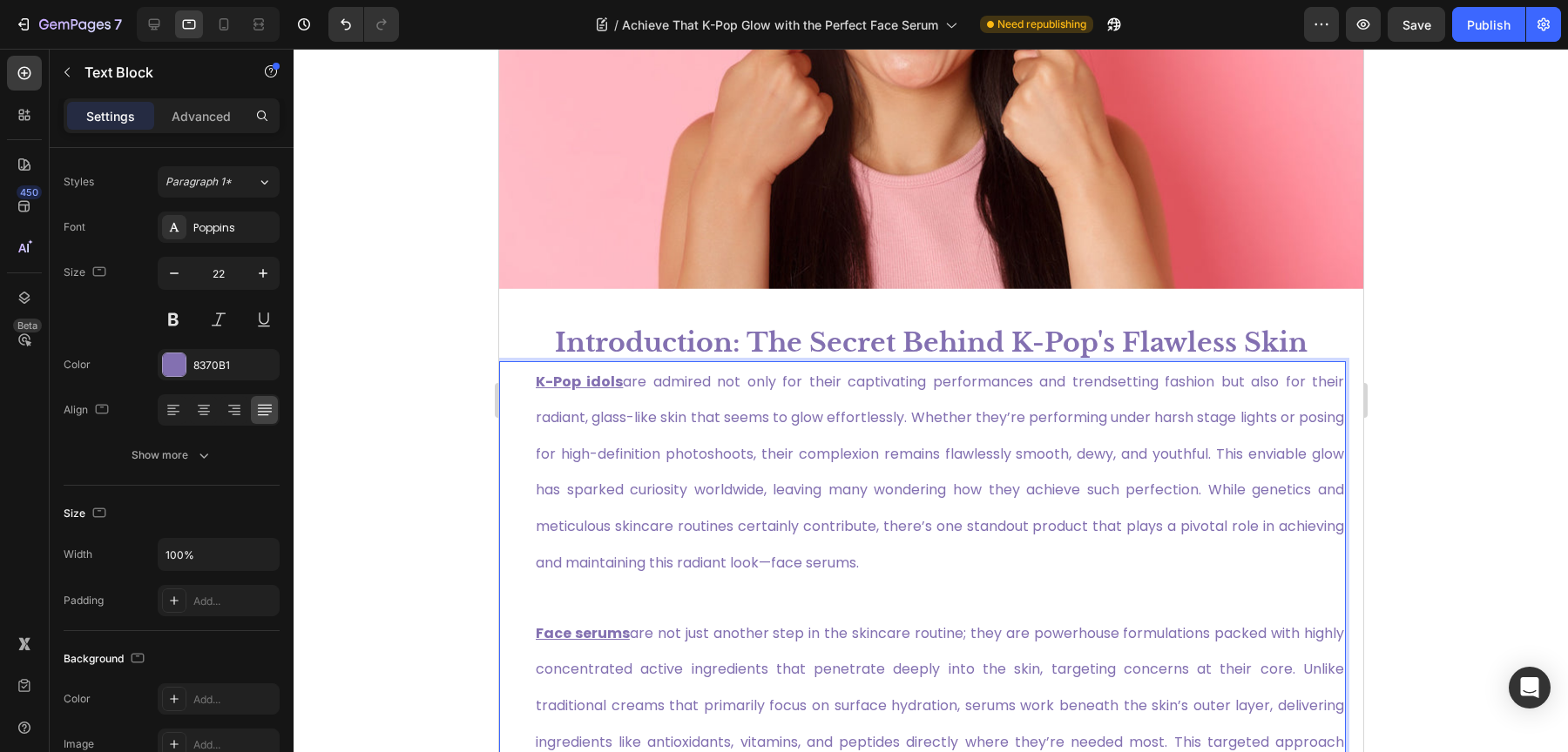
click at [714, 295] on div "Introduction: The Secret Behind K-Pop's Flawless Skin Heading" at bounding box center [930, 324] width 864 height 72
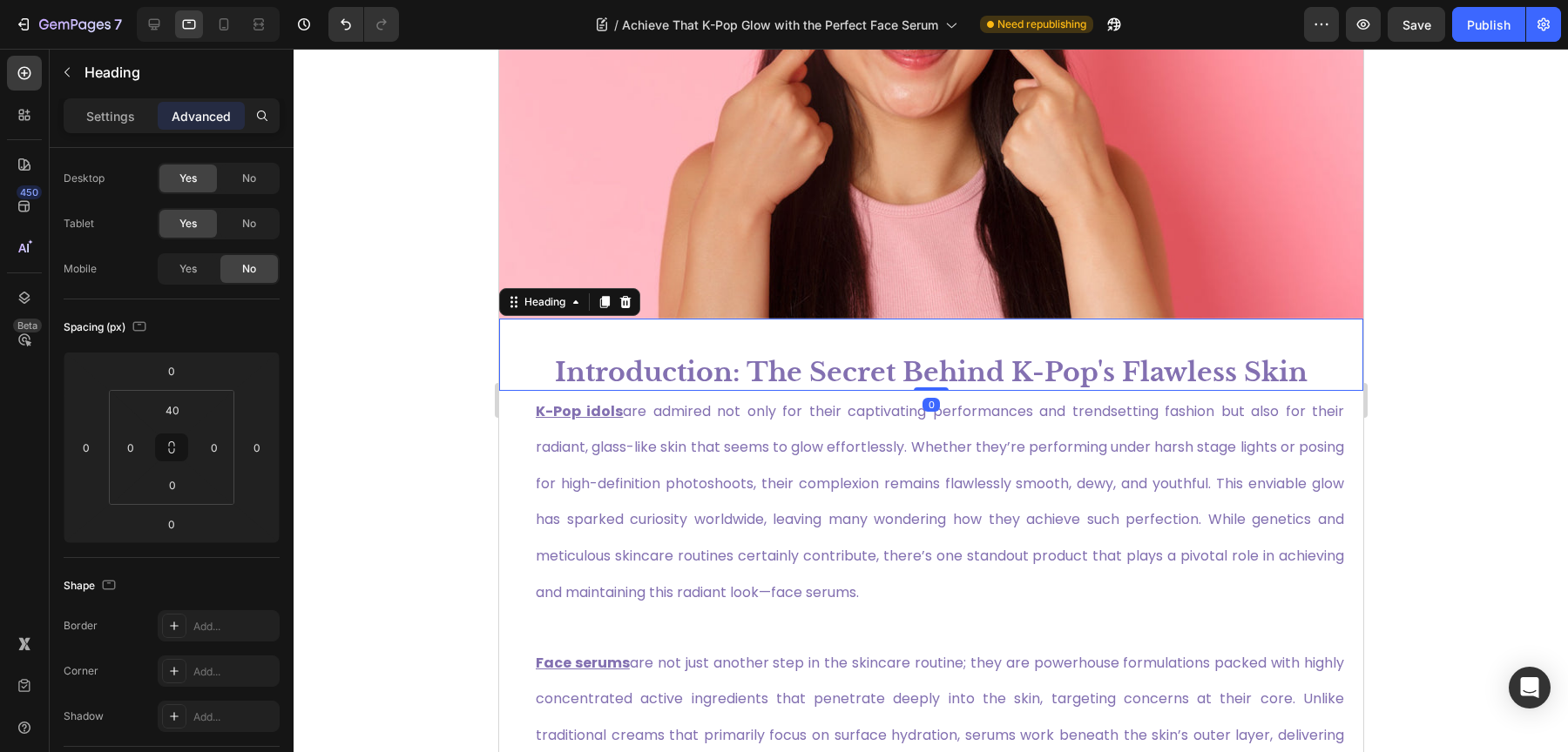
scroll to position [0, 0]
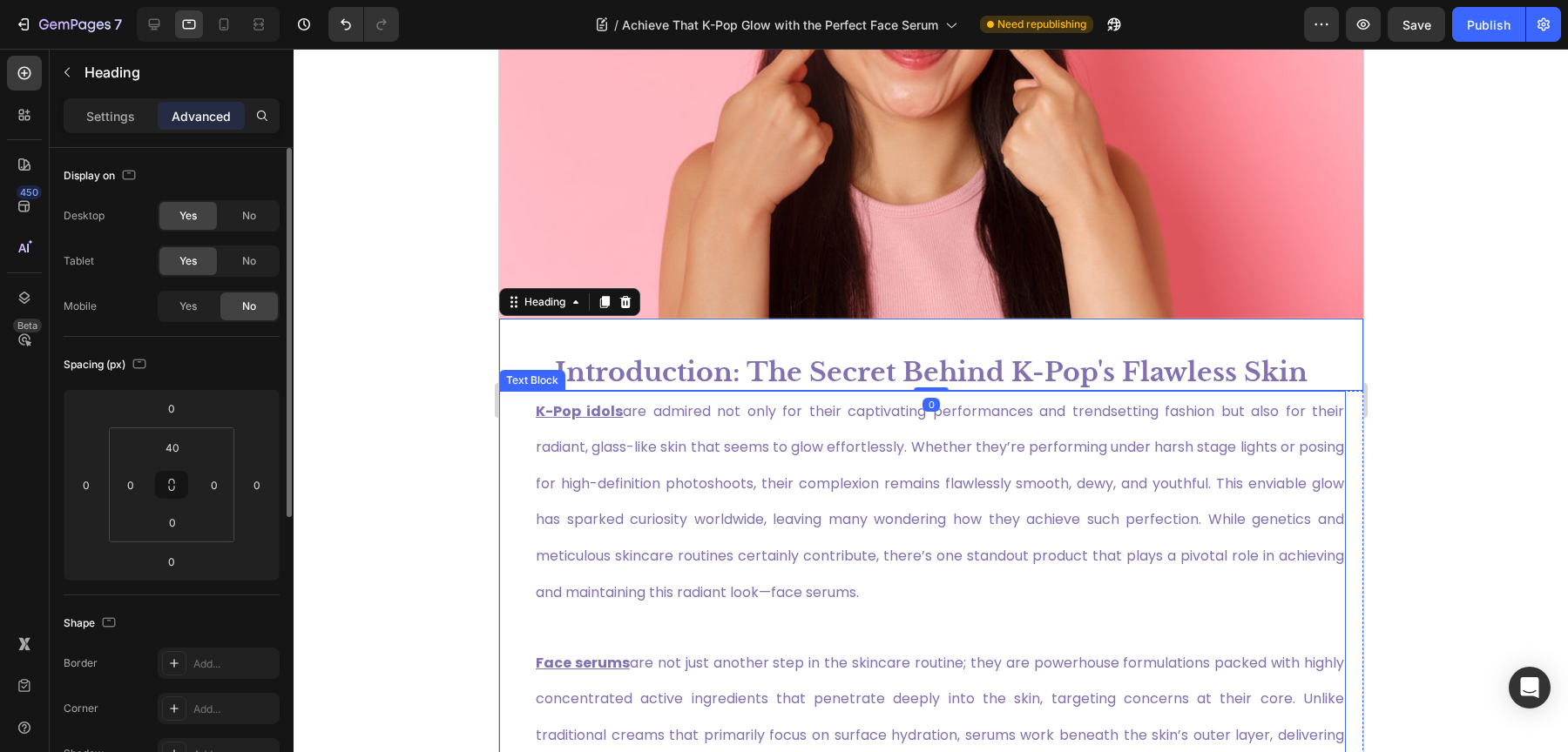
click at [704, 482] on span "K-Pop idols are admired not only for their captivating performances and trendse…" at bounding box center [938, 502] width 808 height 201
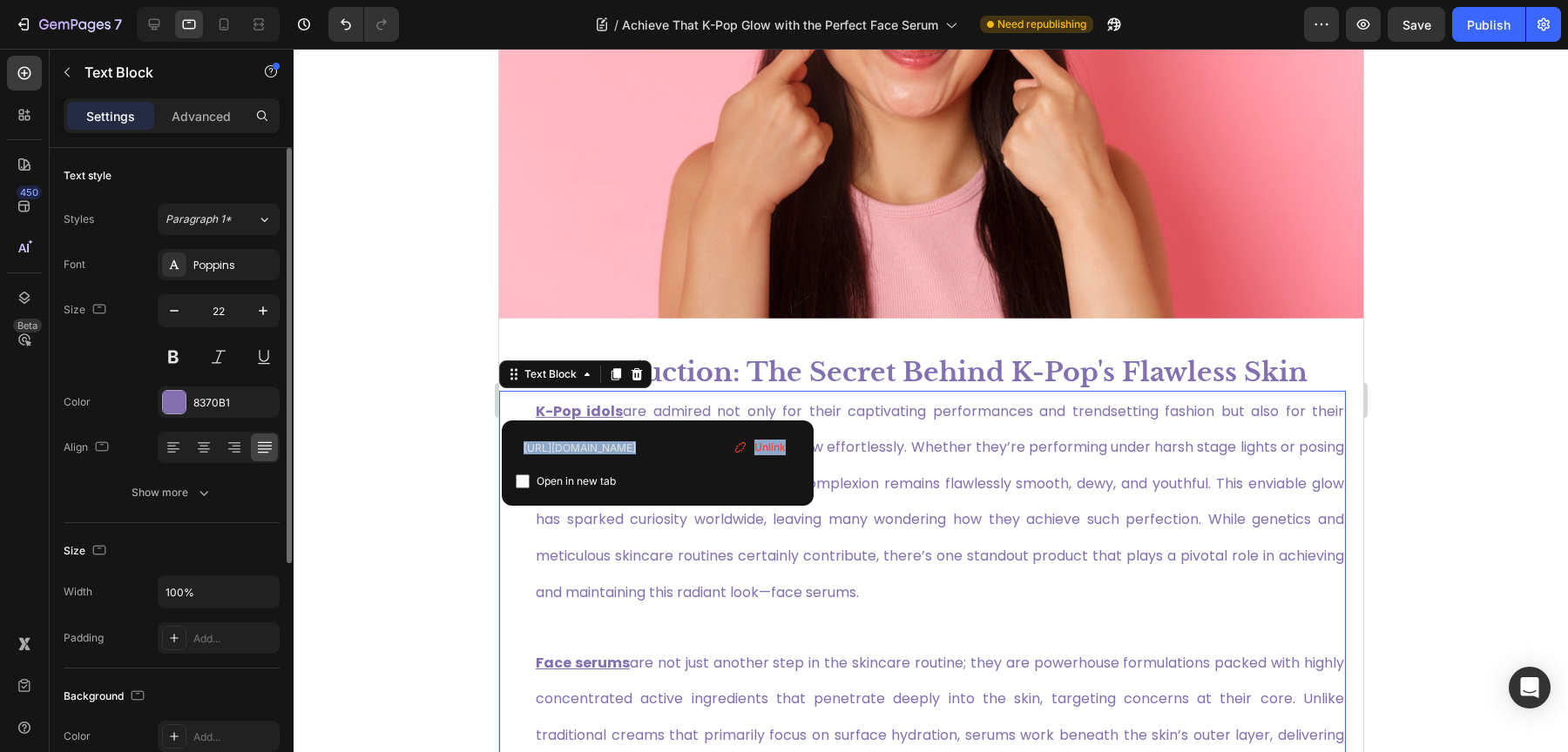
click at [704, 482] on div "Open in new tab" at bounding box center [657, 482] width 284 height 21
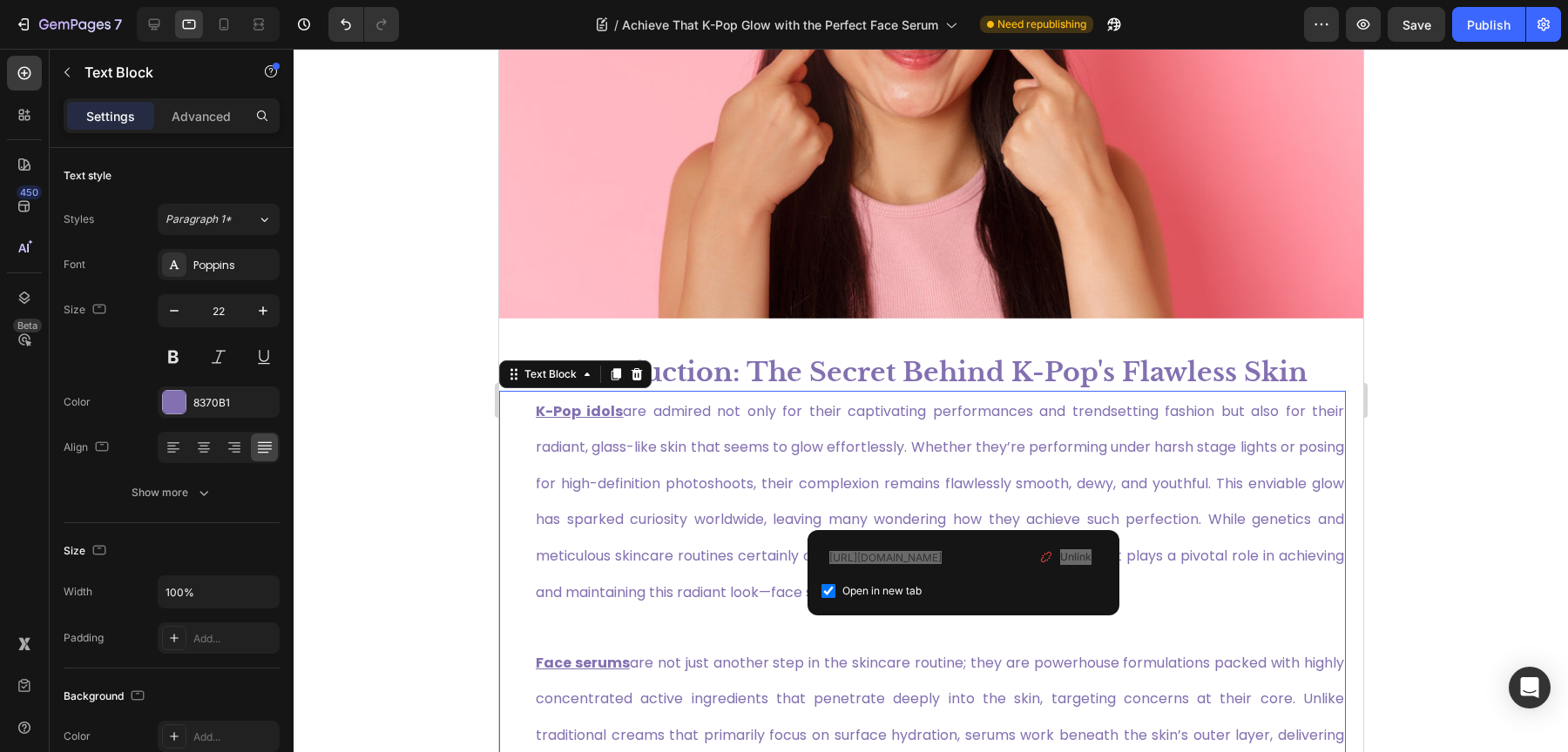
click at [960, 500] on span "K-Pop idols are admired not only for their captivating performances and trendse…" at bounding box center [938, 502] width 808 height 201
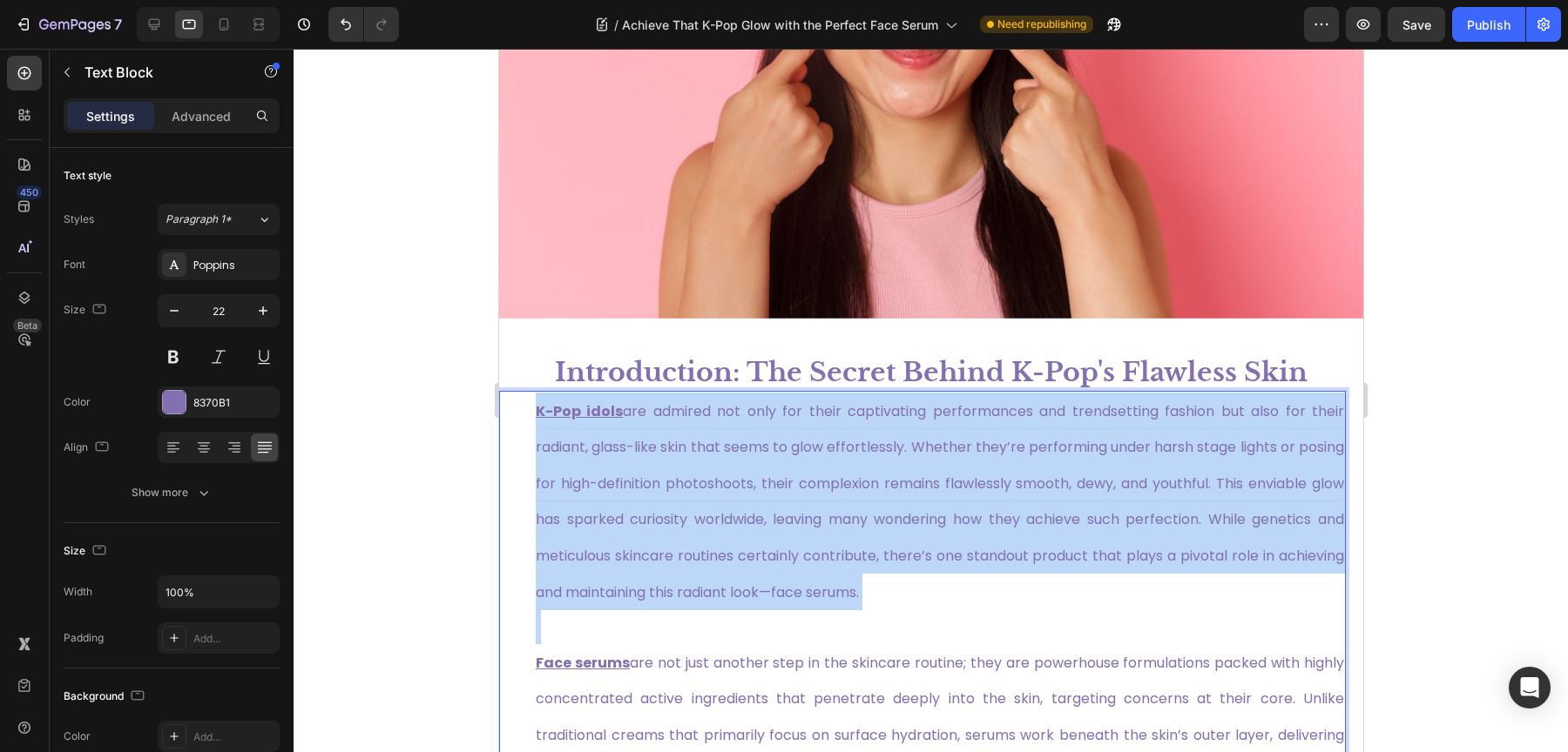
click at [960, 500] on span "K-Pop idols are admired not only for their captivating performances and trendse…" at bounding box center [938, 502] width 808 height 201
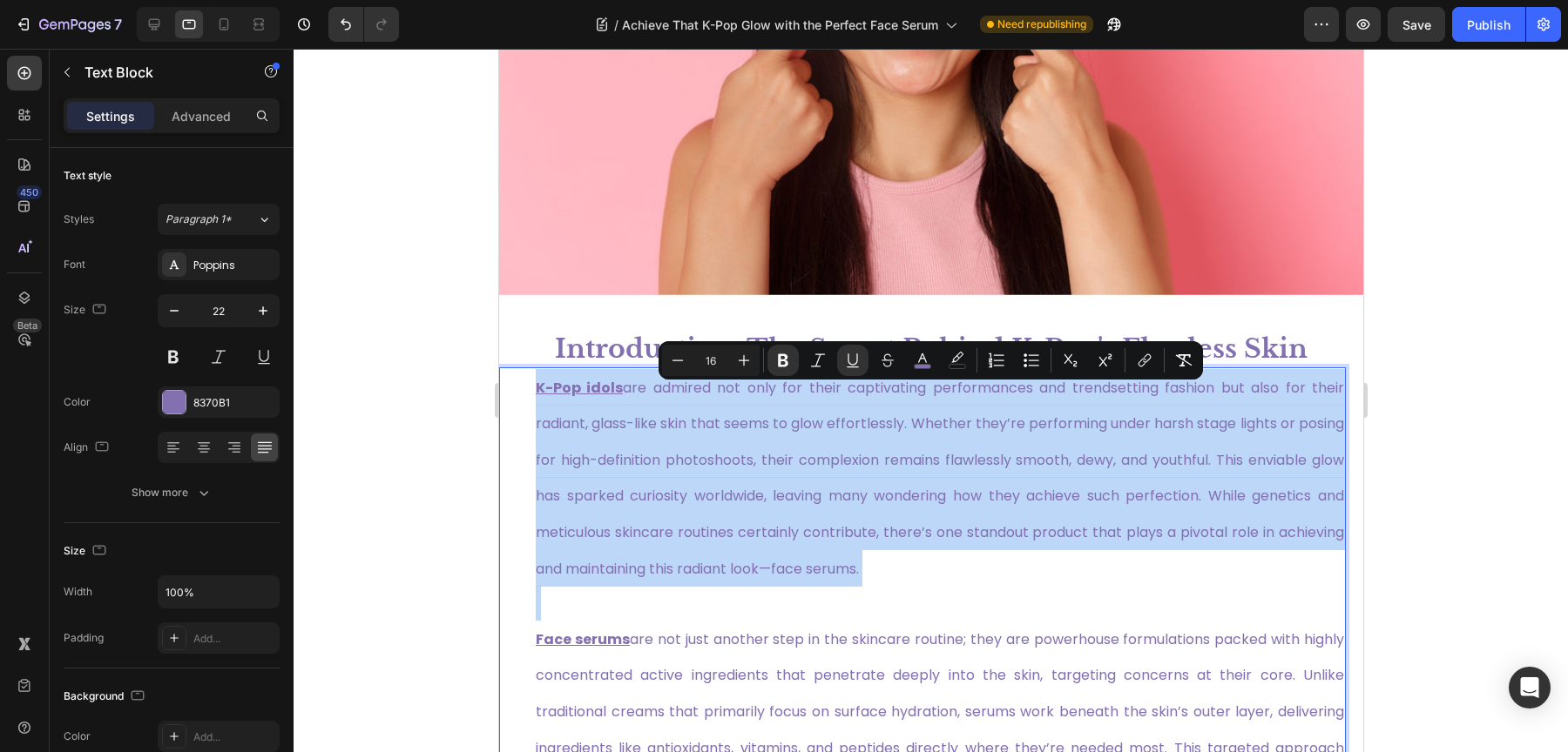
scroll to position [390, 0]
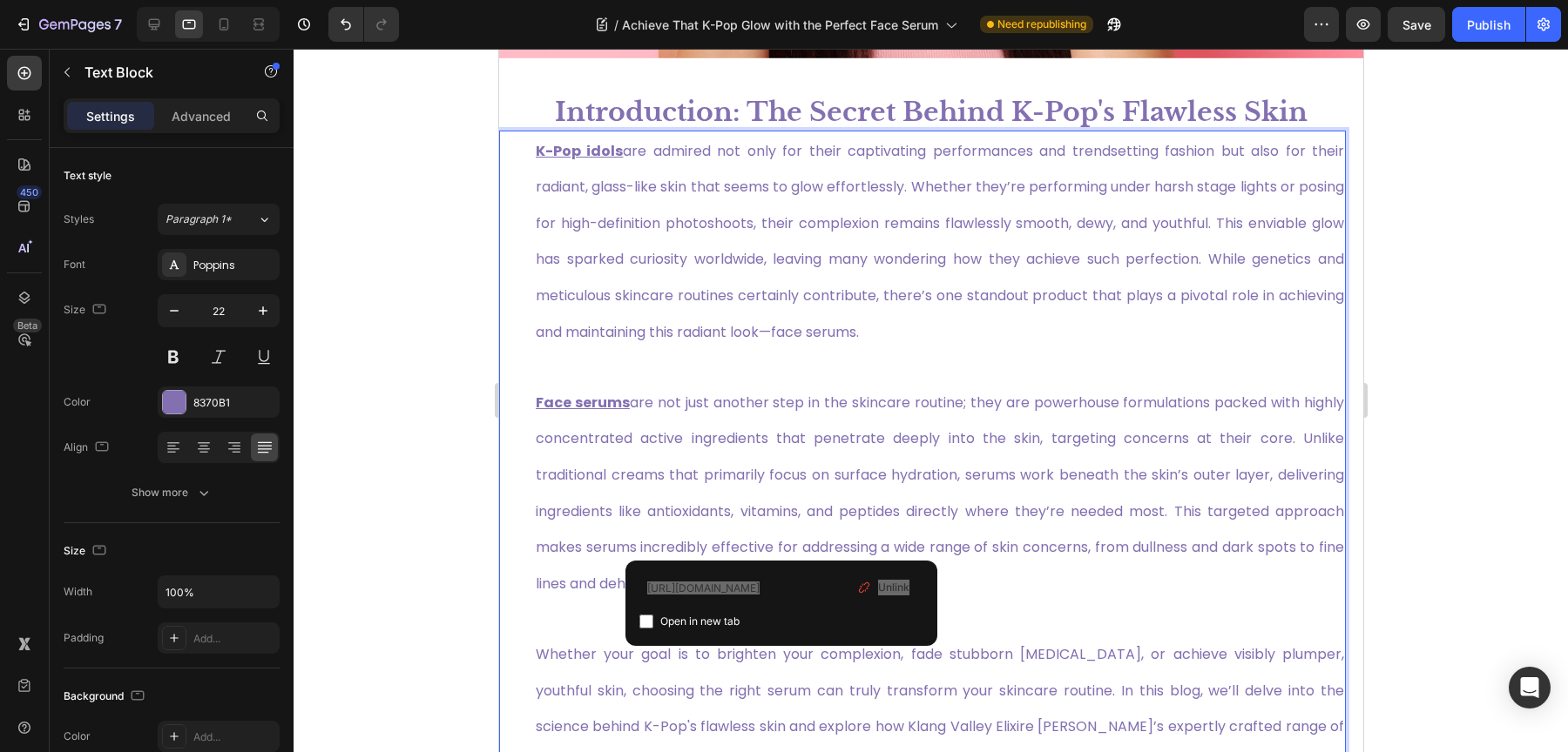
click at [781, 532] on span "Face serums are not just another step in the skincare routine; they are powerho…" at bounding box center [938, 493] width 808 height 201
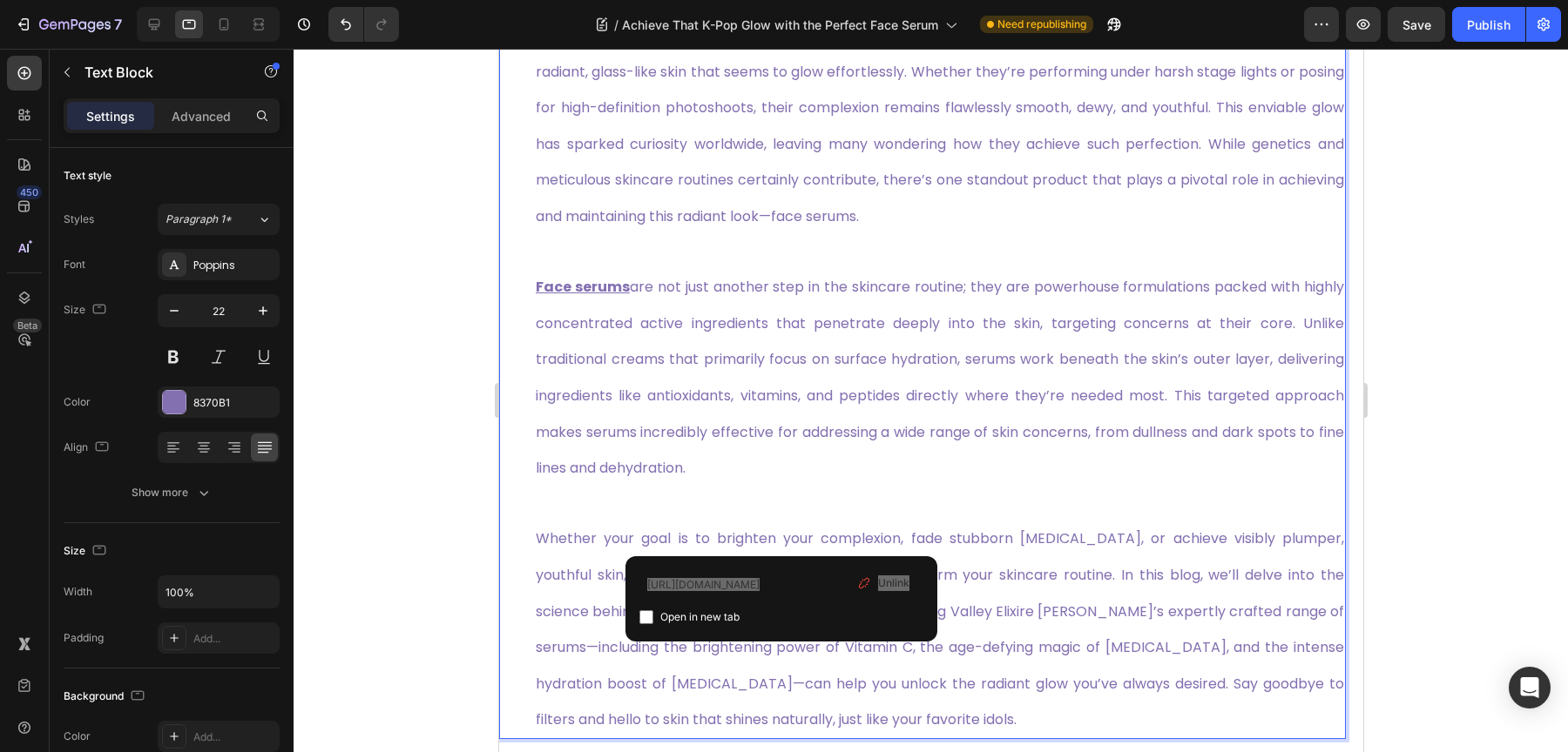
scroll to position [1025, 0]
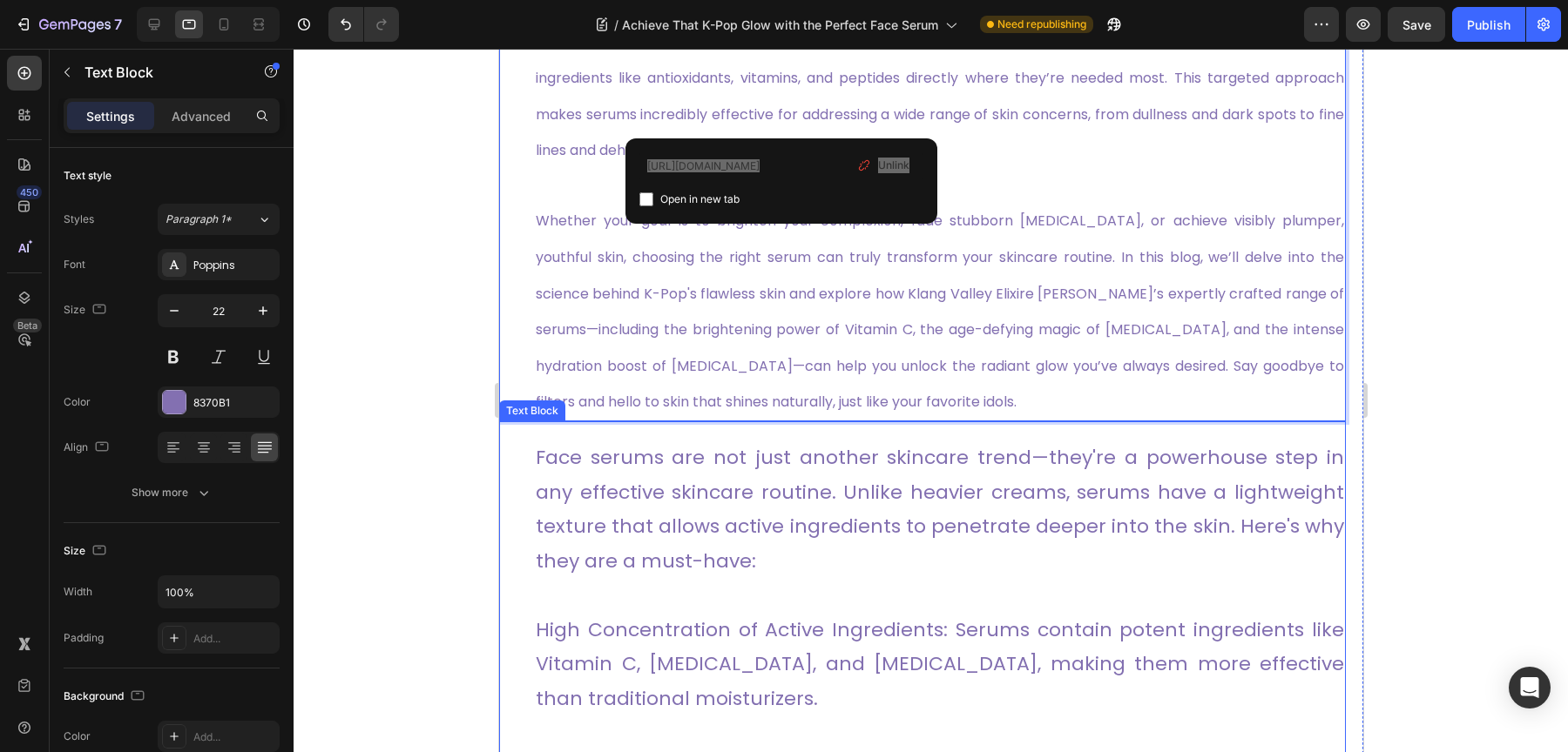
click at [720, 507] on p "Face serums are not just another skincare trend—they're a powerhouse step in an…" at bounding box center [938, 509] width 808 height 138
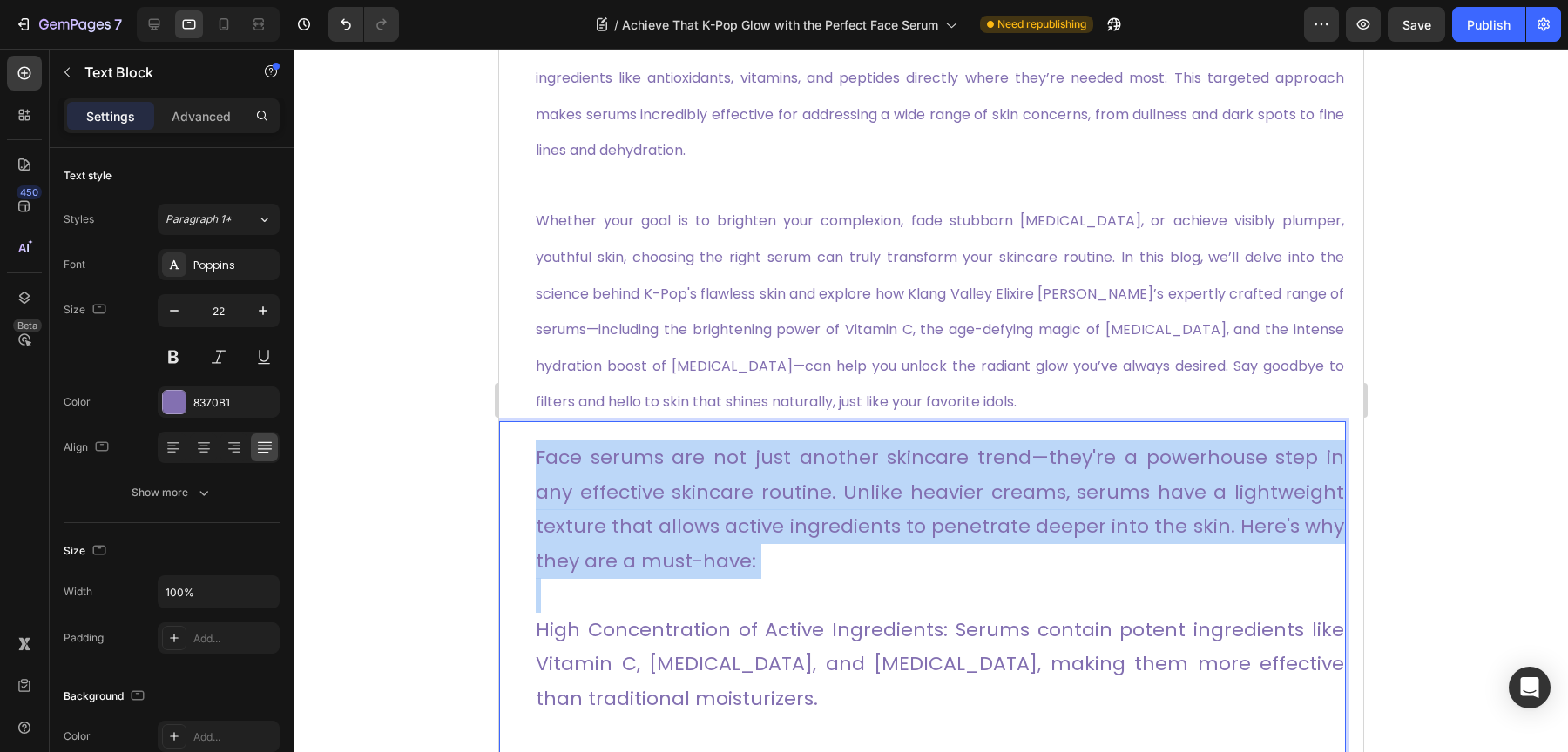
click at [720, 507] on p "Face serums are not just another skincare trend—they're a powerhouse step in an…" at bounding box center [938, 509] width 808 height 138
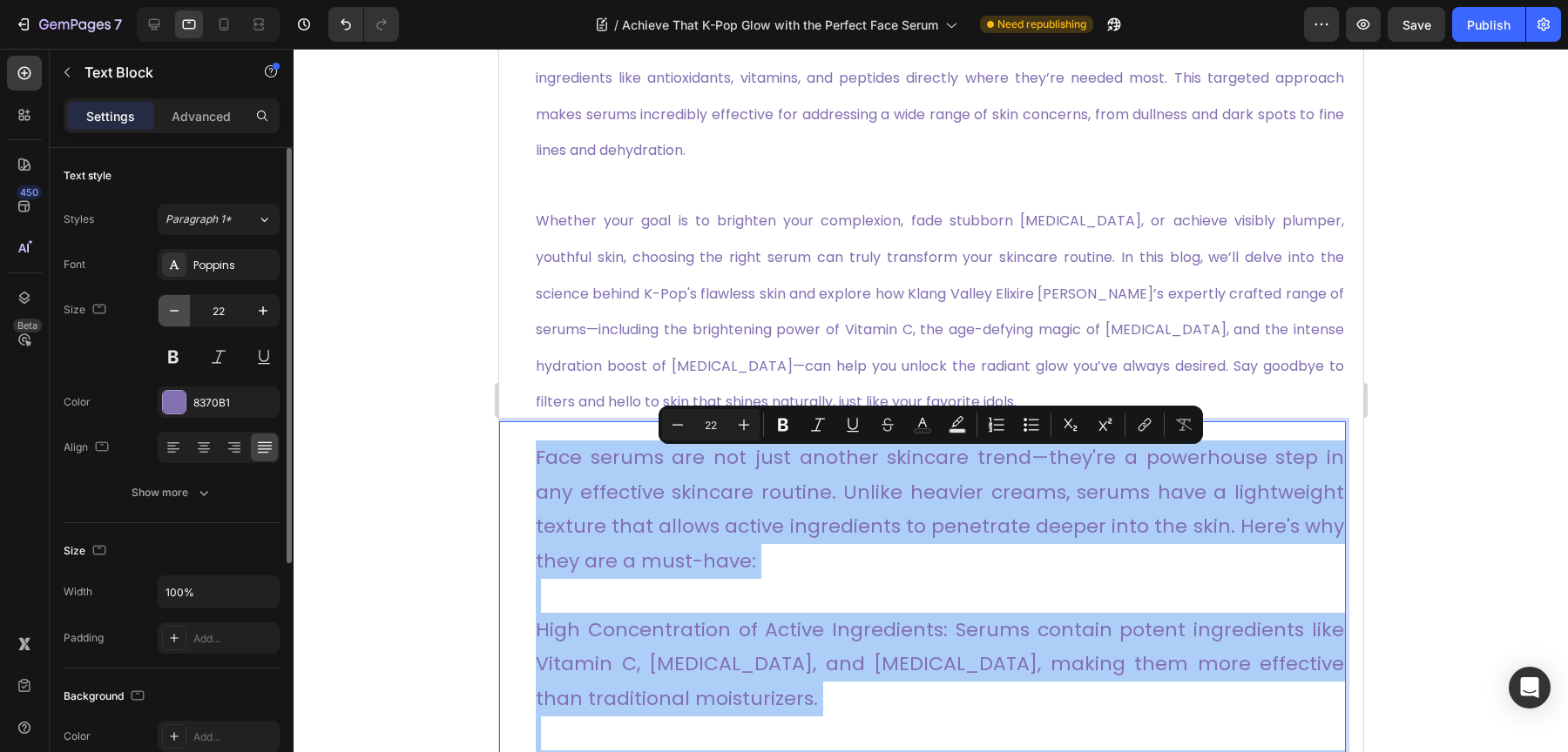
click at [181, 314] on icon "button" at bounding box center [174, 311] width 18 height 18
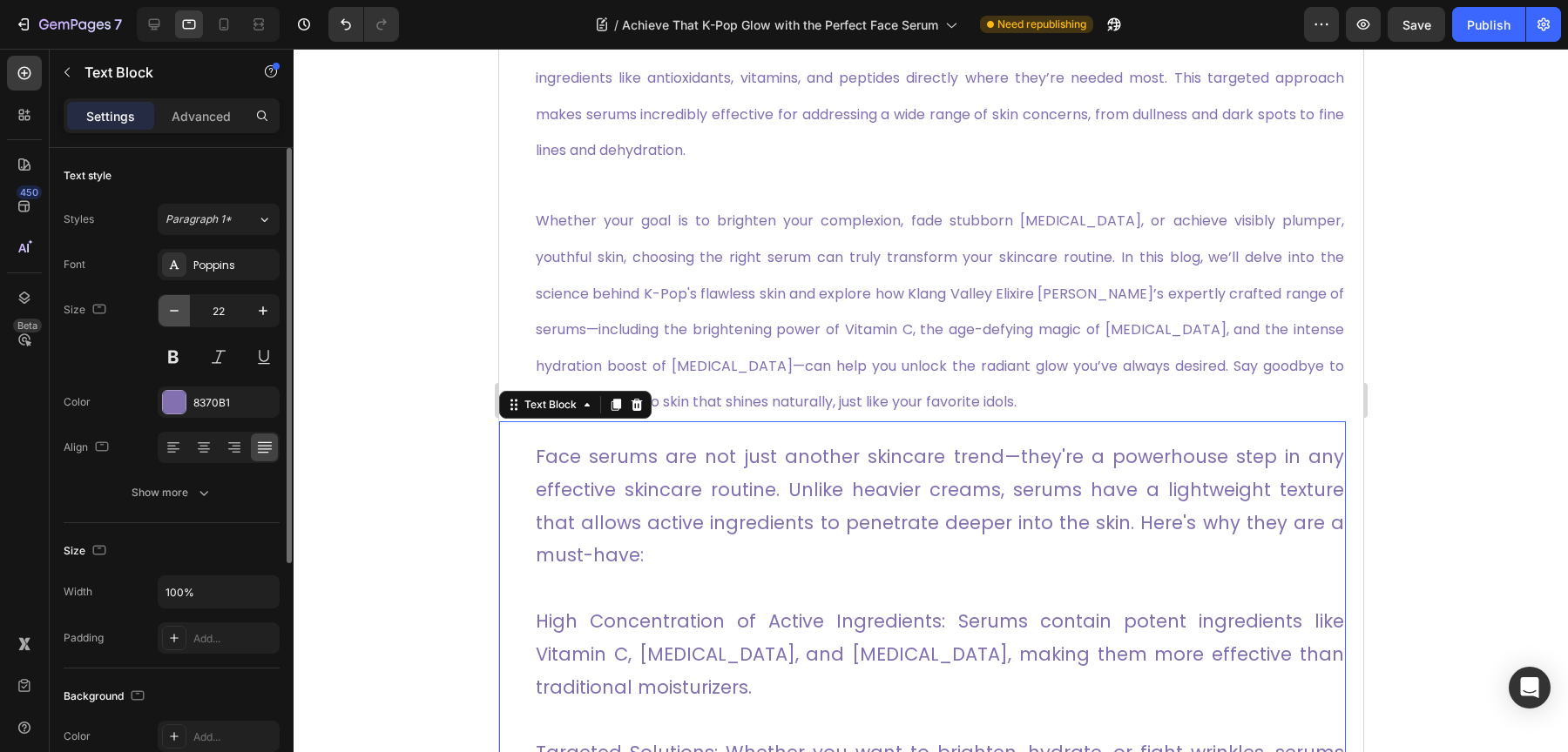
click at [181, 314] on icon "button" at bounding box center [174, 311] width 18 height 18
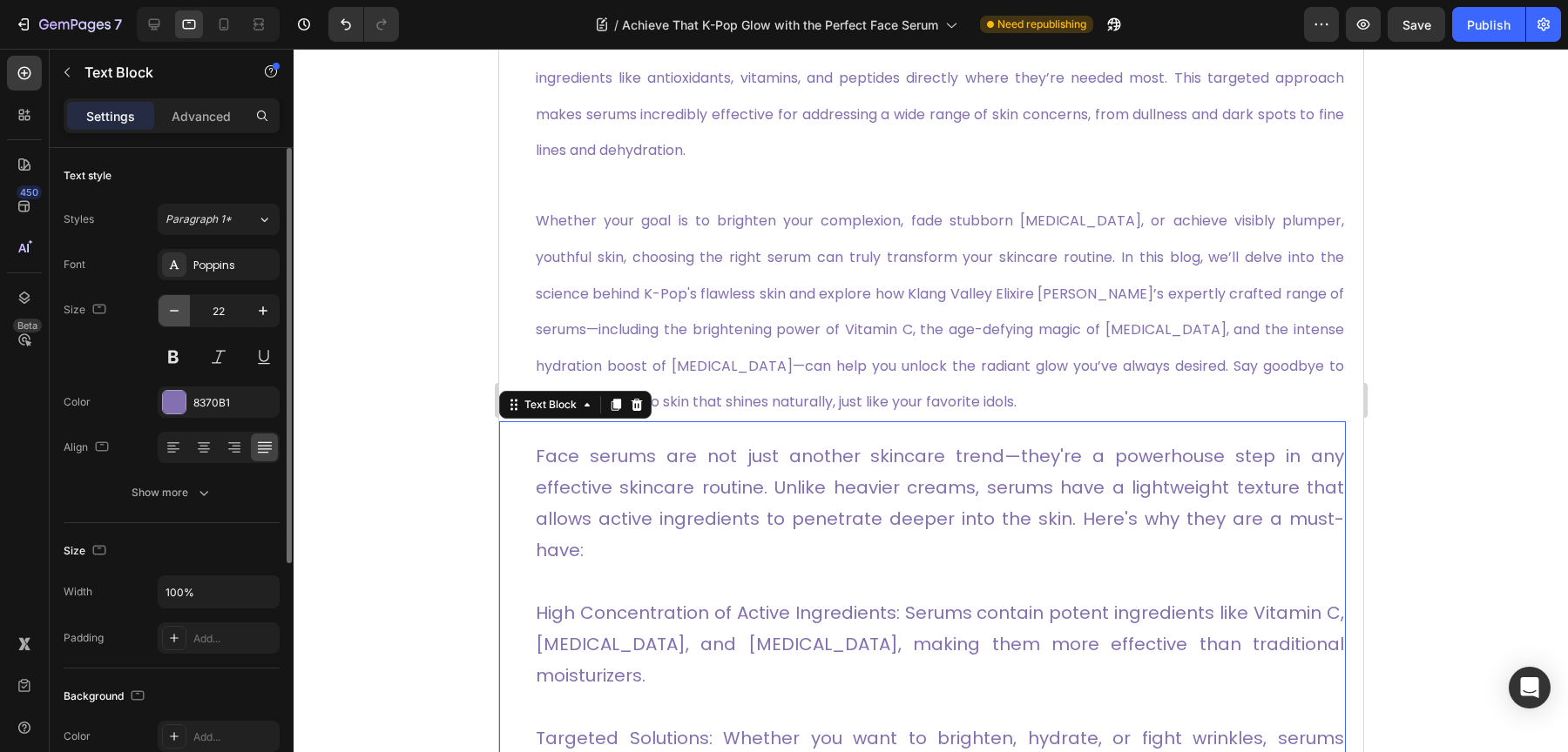
click at [179, 313] on icon "button" at bounding box center [174, 311] width 18 height 18
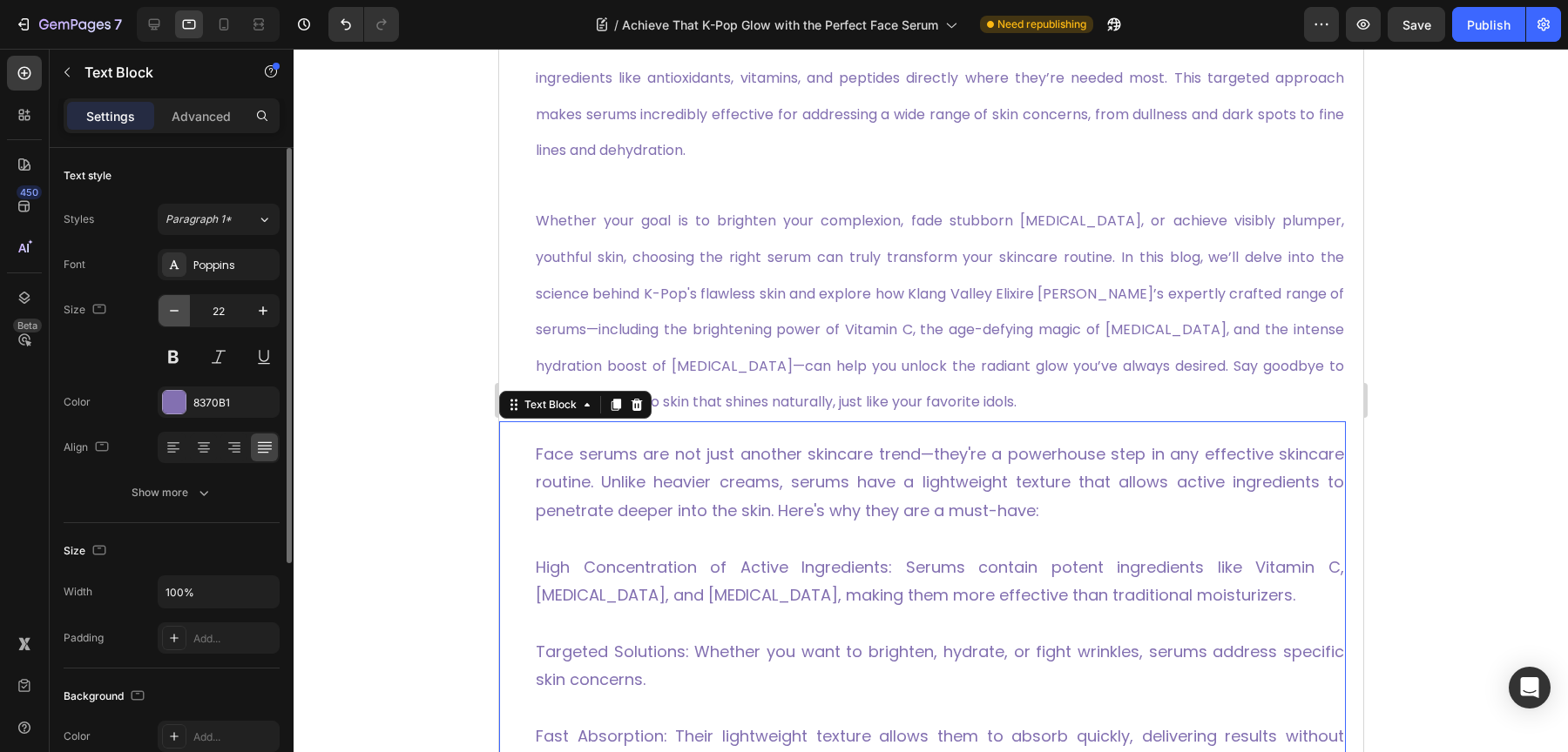
click at [179, 313] on icon "button" at bounding box center [174, 311] width 18 height 18
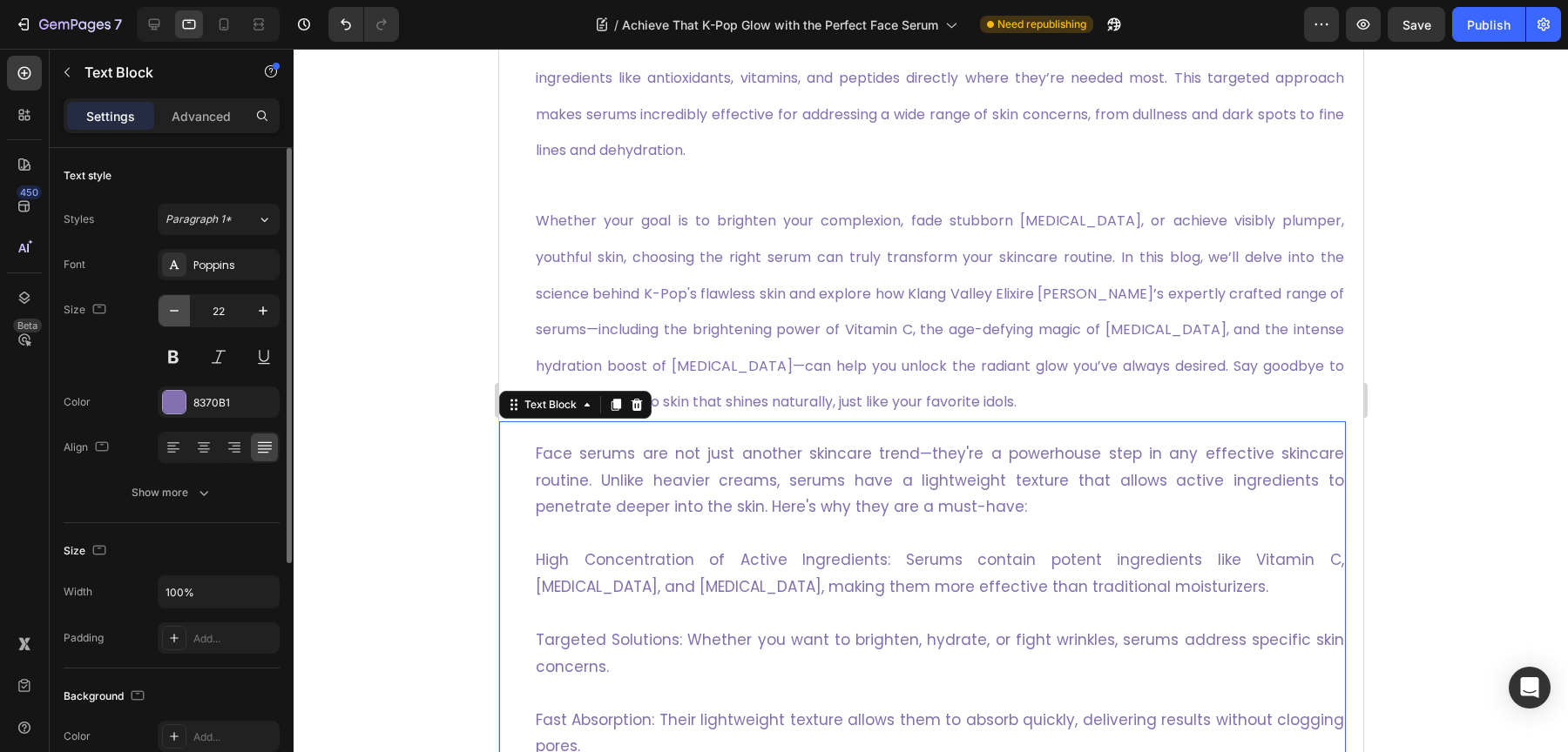
click at [179, 313] on icon "button" at bounding box center [174, 311] width 18 height 18
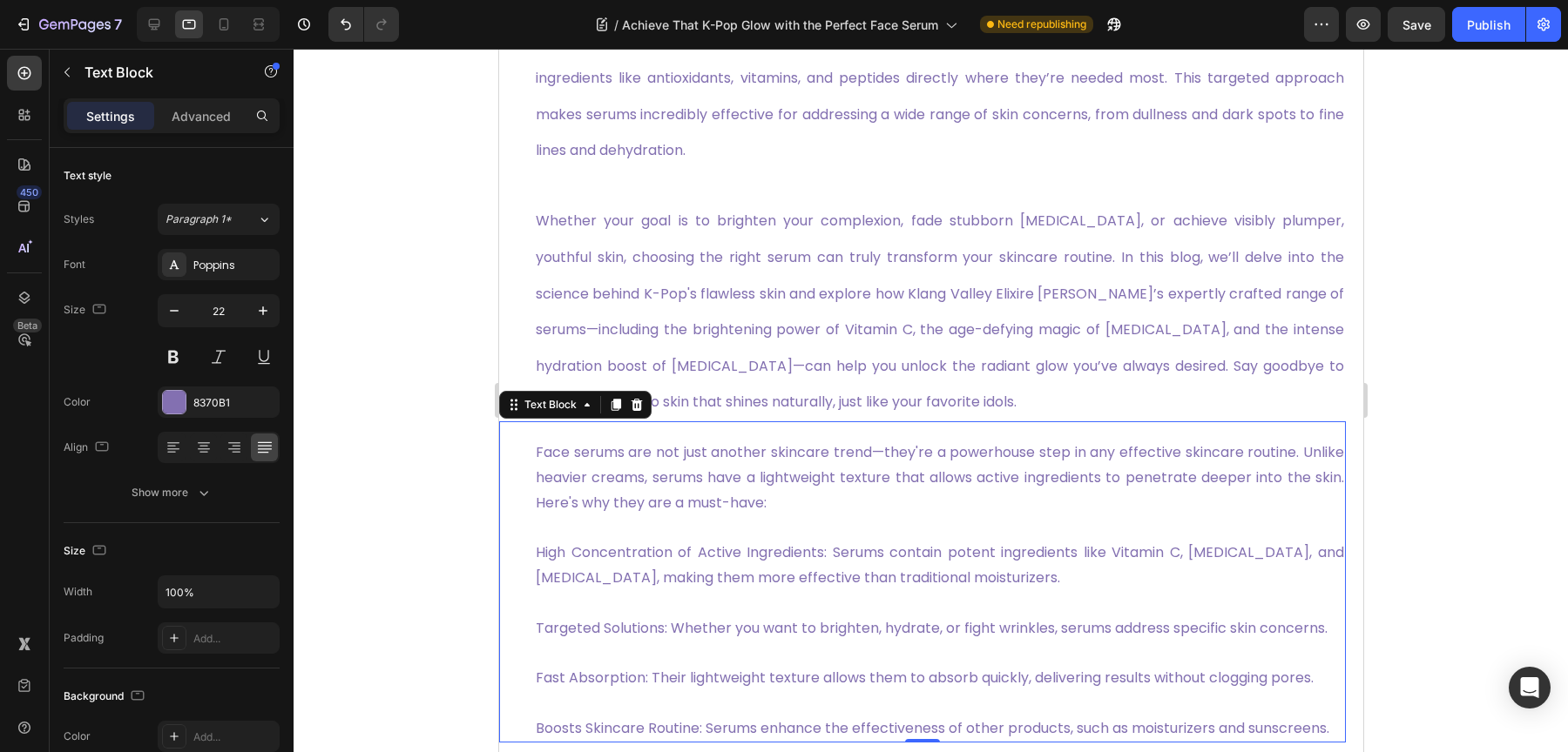
click at [783, 479] on p "Face serums are not just another skincare trend—they're a powerhouse step in an…" at bounding box center [938, 478] width 808 height 75
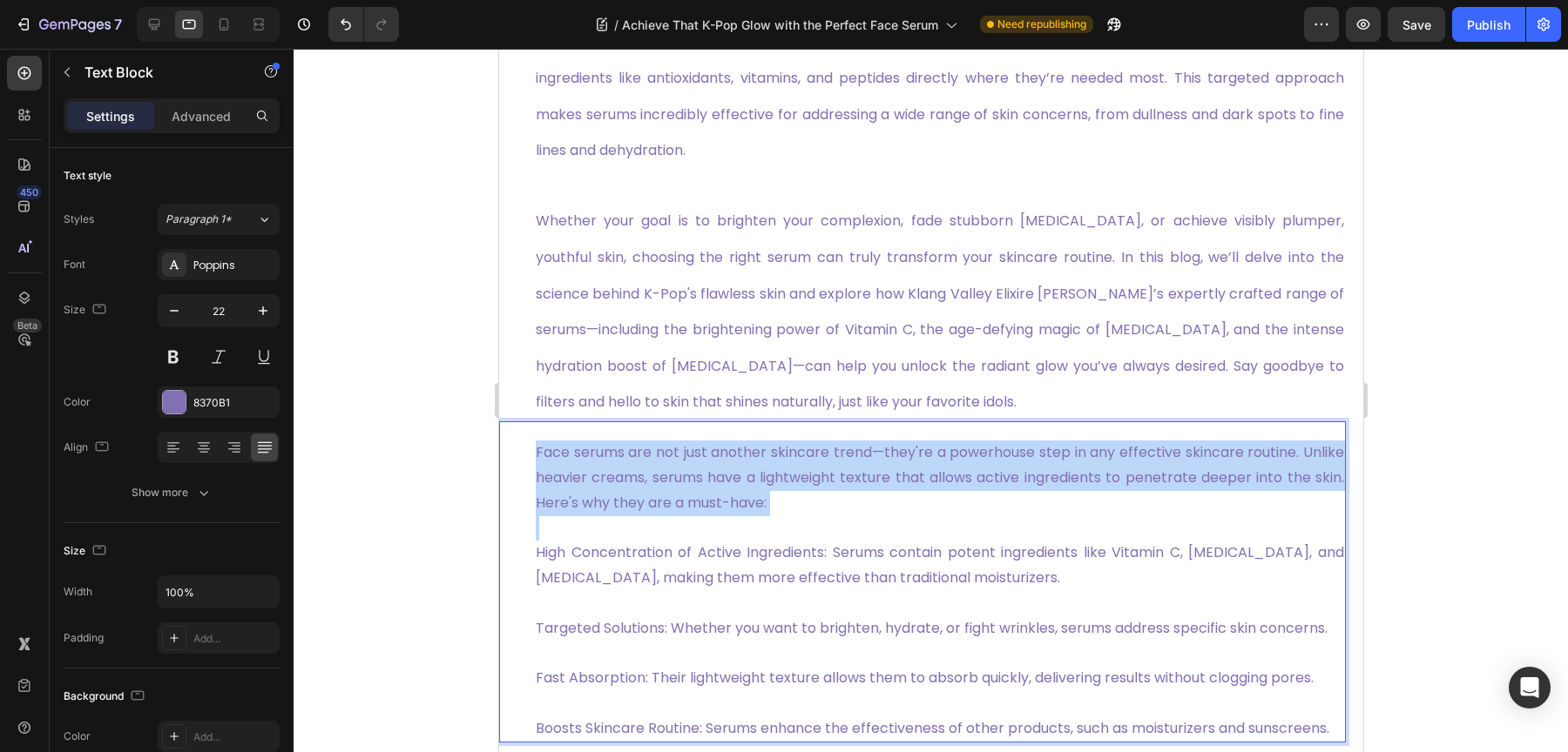
click at [783, 479] on p "Face serums are not just another skincare trend—they're a powerhouse step in an…" at bounding box center [938, 478] width 808 height 75
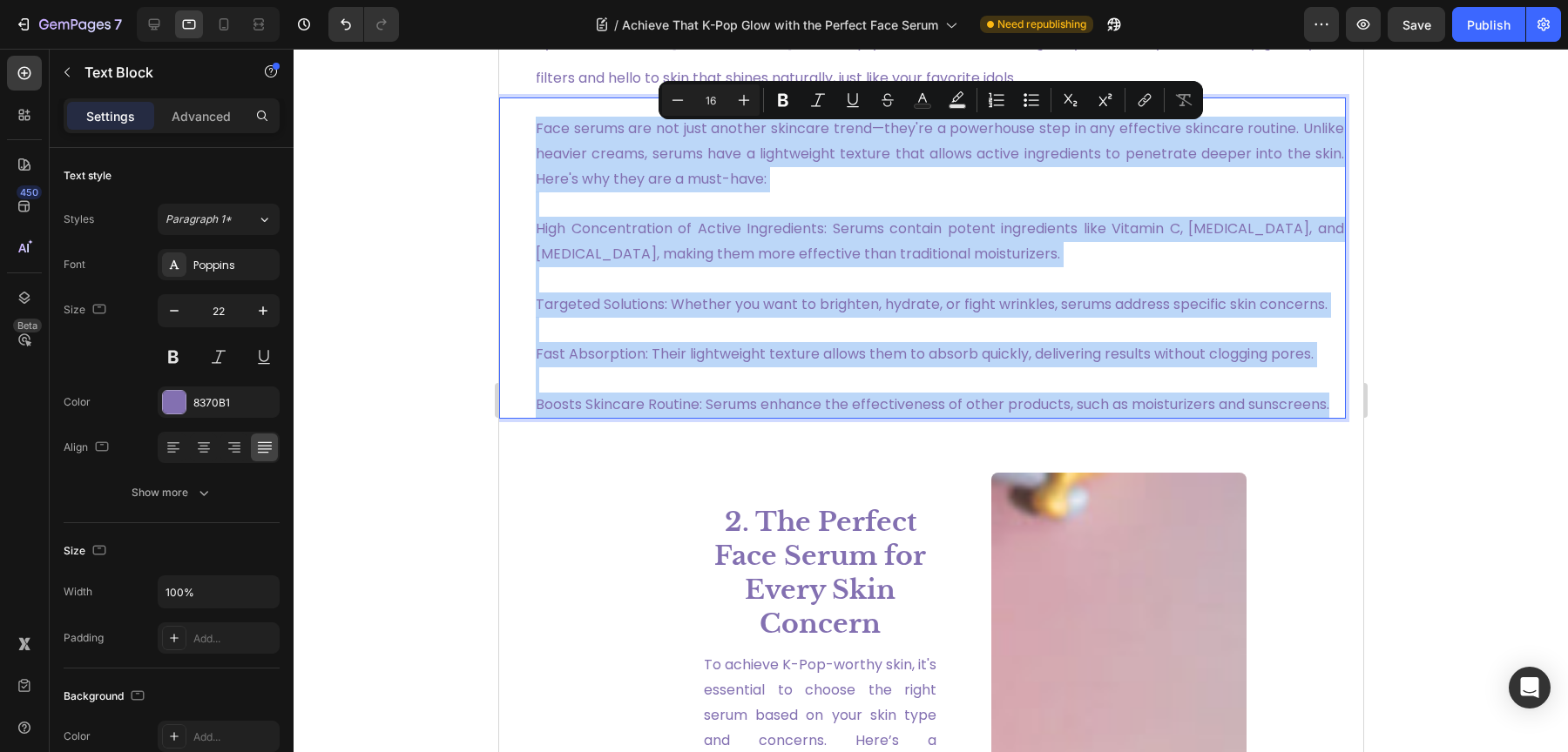
drag, startPoint x: 776, startPoint y: 475, endPoint x: 760, endPoint y: 406, distance: 70.8
click at [776, 420] on div "Face serums are not just another skincare trend—they're a powerhouse step in an…" at bounding box center [938, 267] width 812 height 305
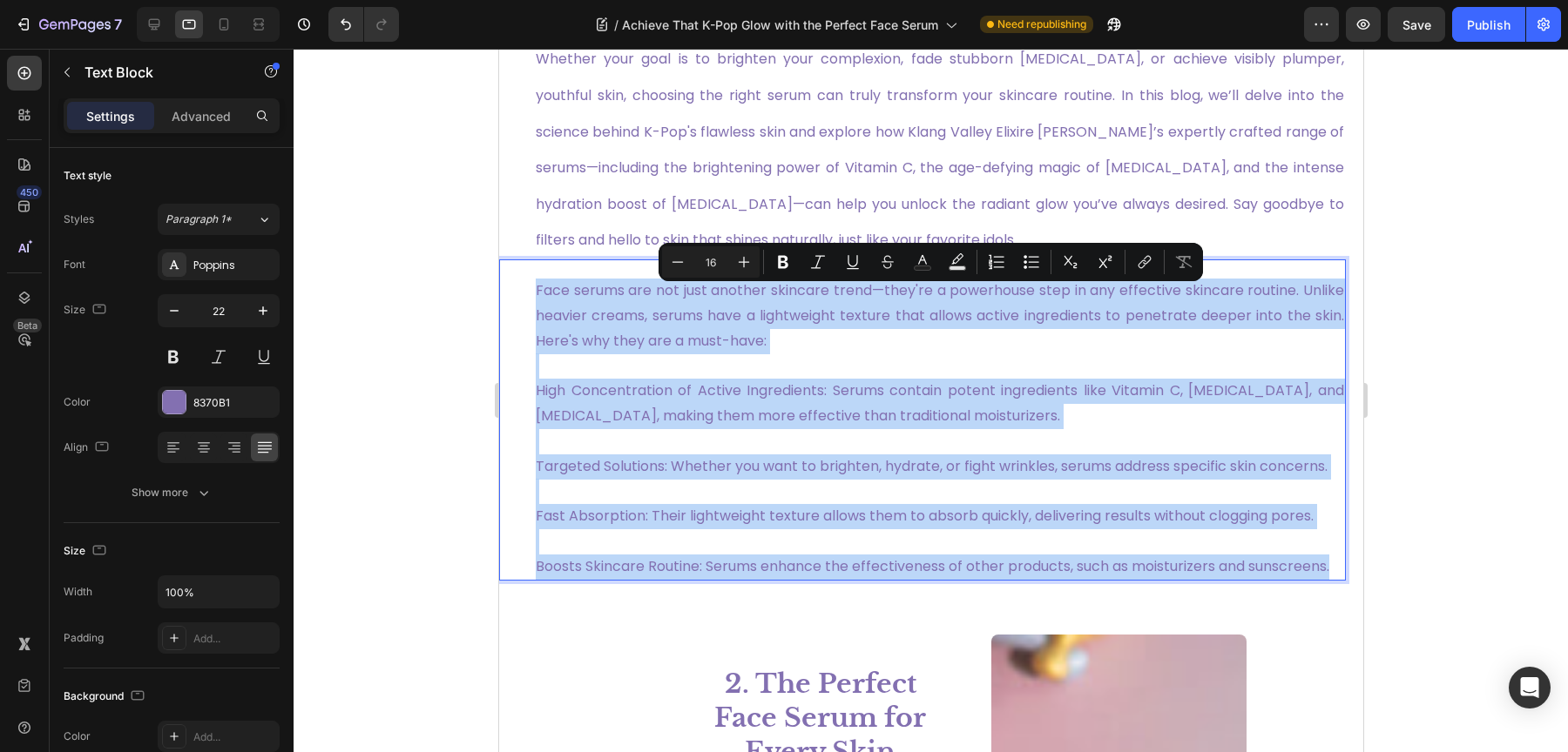
click at [862, 368] on p "High Concentration of Active Ingredients: Serums contain potent ingredients lik…" at bounding box center [938, 391] width 808 height 75
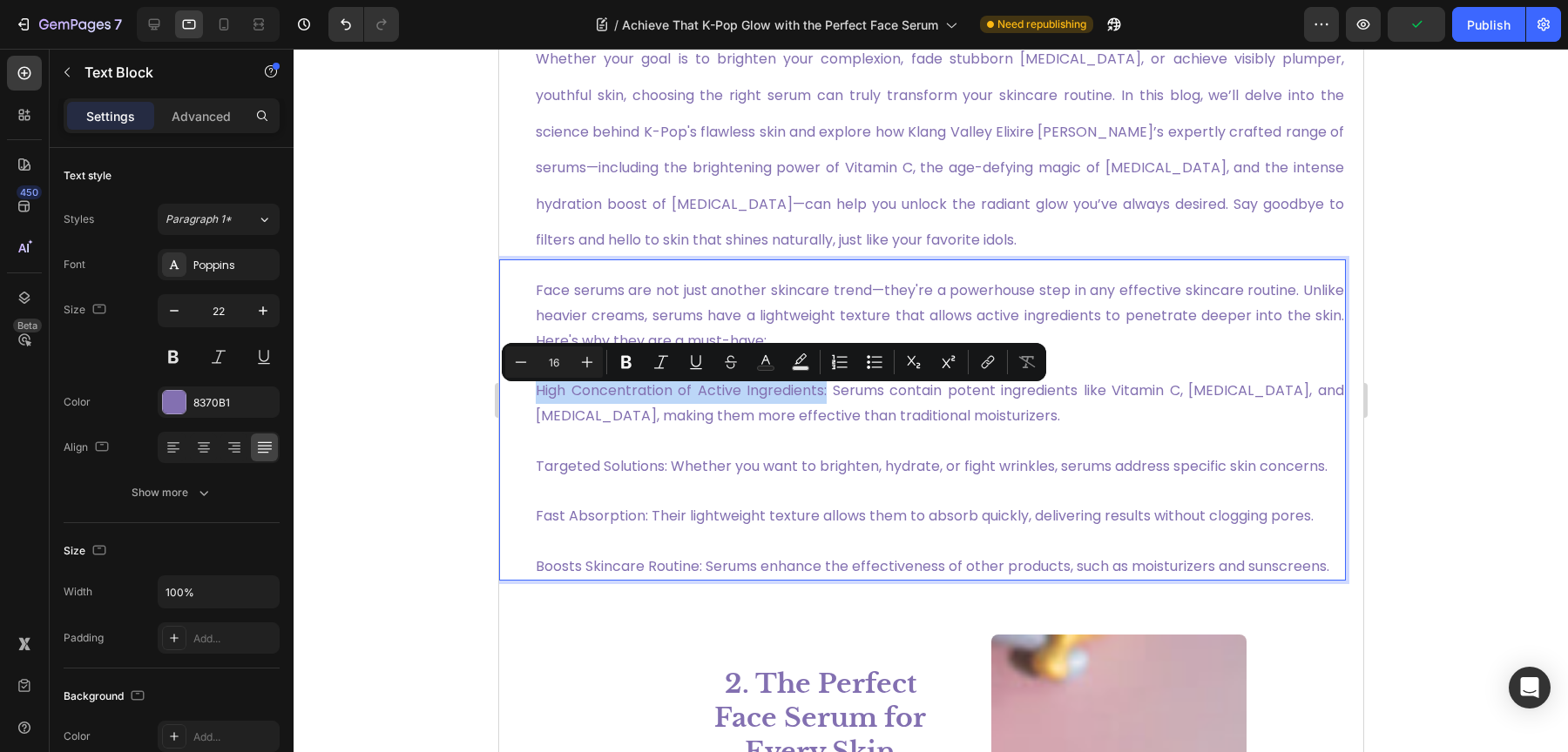
drag, startPoint x: 821, startPoint y: 402, endPoint x: 534, endPoint y: 404, distance: 287.0
click at [535, 404] on p "⁠⁠⁠⁠⁠⁠⁠ High Concentration of Active Ingredients: Serums contain potent ingredi…" at bounding box center [938, 391] width 808 height 75
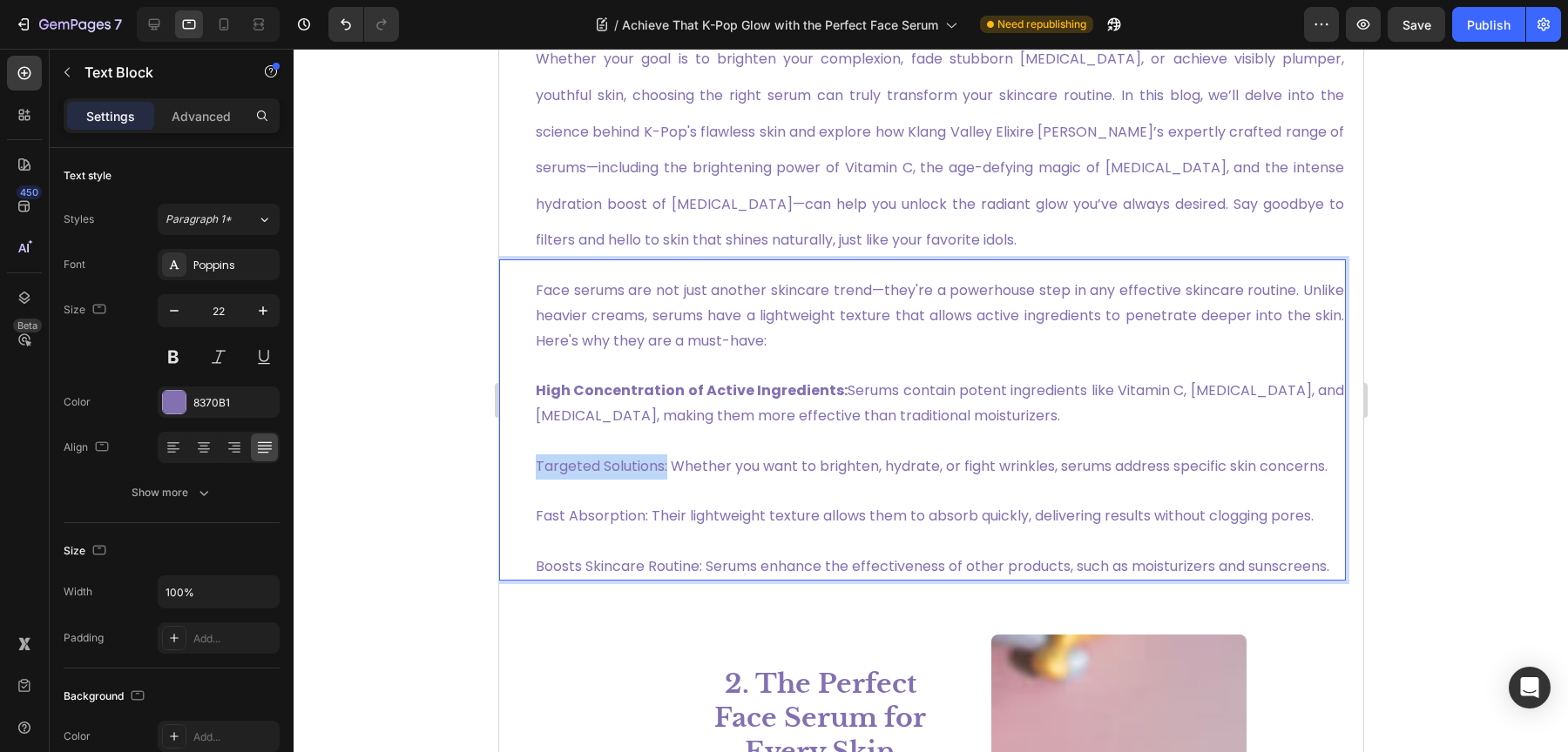
drag, startPoint x: 675, startPoint y: 473, endPoint x: 500, endPoint y: 479, distance: 175.1
click at [500, 479] on div "Face serums are not just another skincare trend—they're a powerhouse step in an…" at bounding box center [921, 420] width 847 height 322
drag, startPoint x: 648, startPoint y: 548, endPoint x: 992, endPoint y: 601, distance: 348.1
drag, startPoint x: 645, startPoint y: 604, endPoint x: 516, endPoint y: 604, distance: 129.0
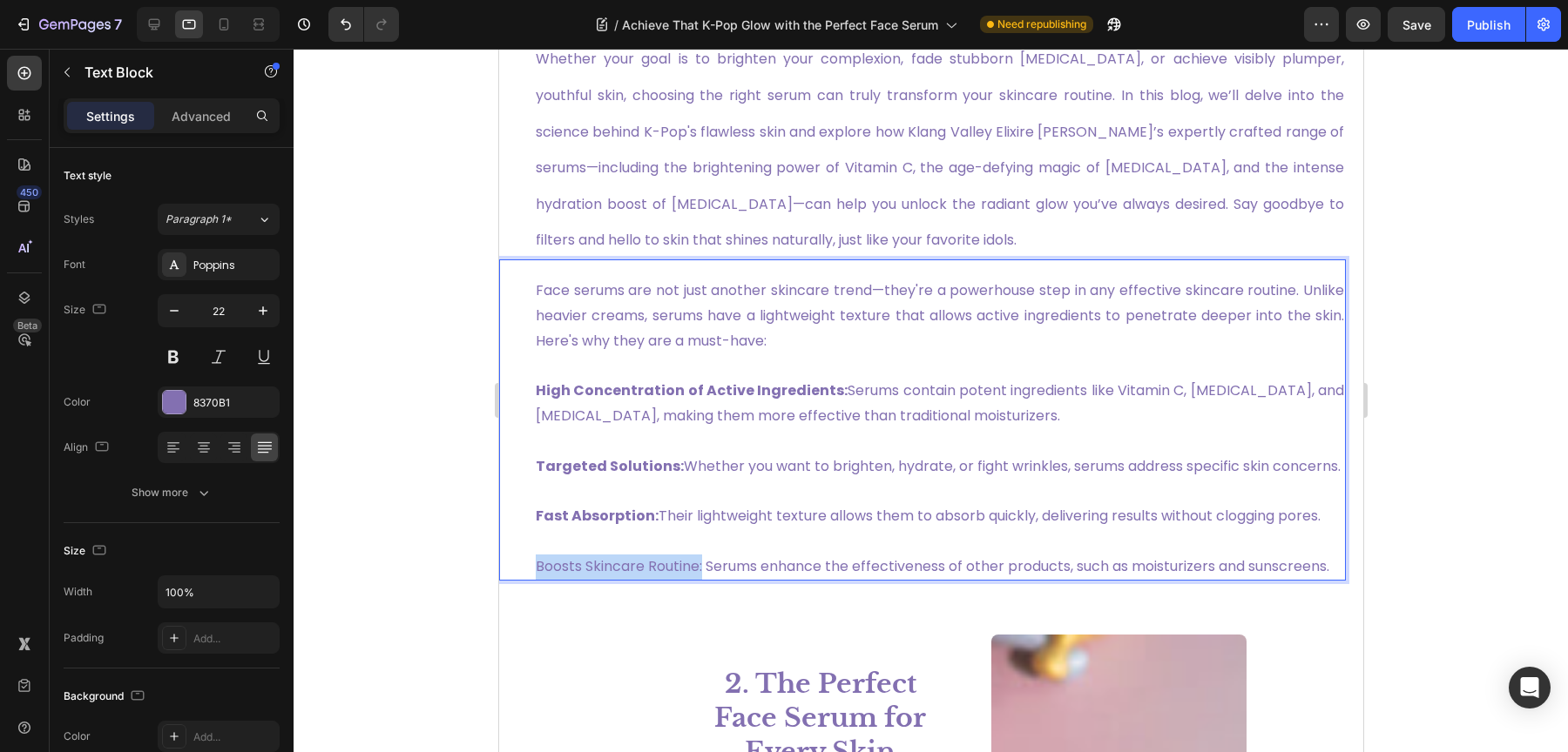
click at [516, 581] on div "Face serums are not just another skincare trend—they're a powerhouse step in an…" at bounding box center [921, 420] width 847 height 322
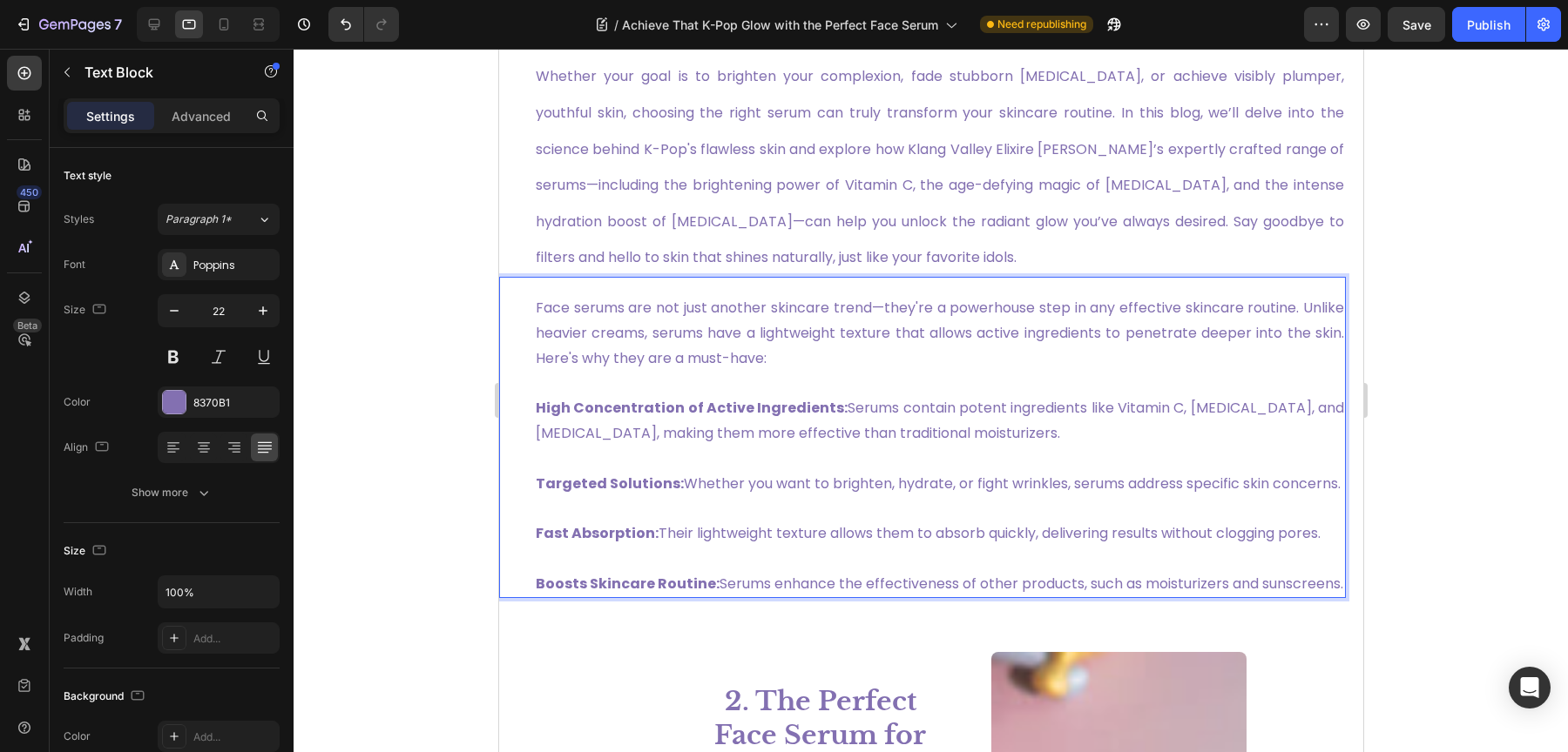
click at [699, 466] on p "Targeted Solutions: Whether you want to brighten, hydrate, or fight wrinkles, s…" at bounding box center [938, 471] width 808 height 51
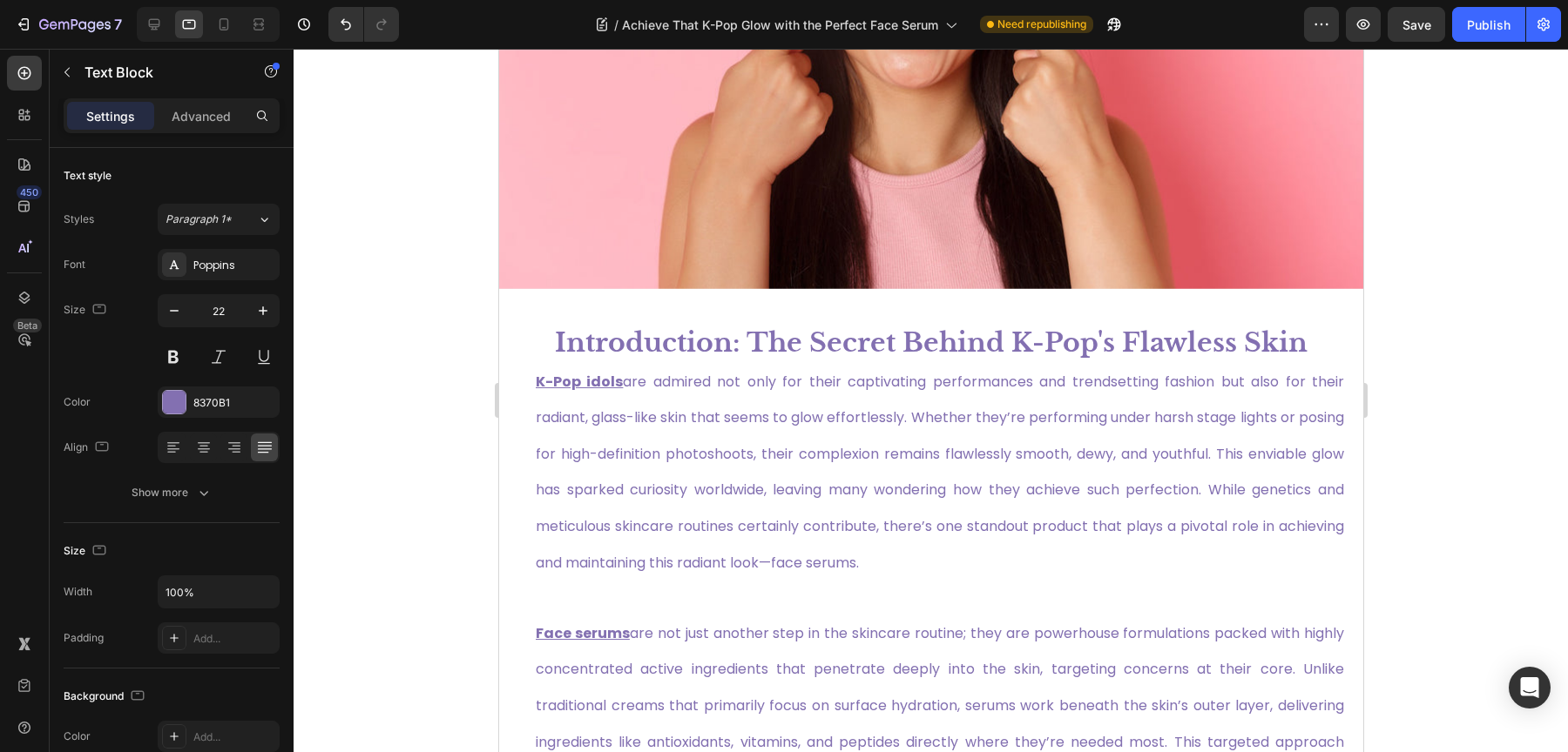
scroll to position [270, 0]
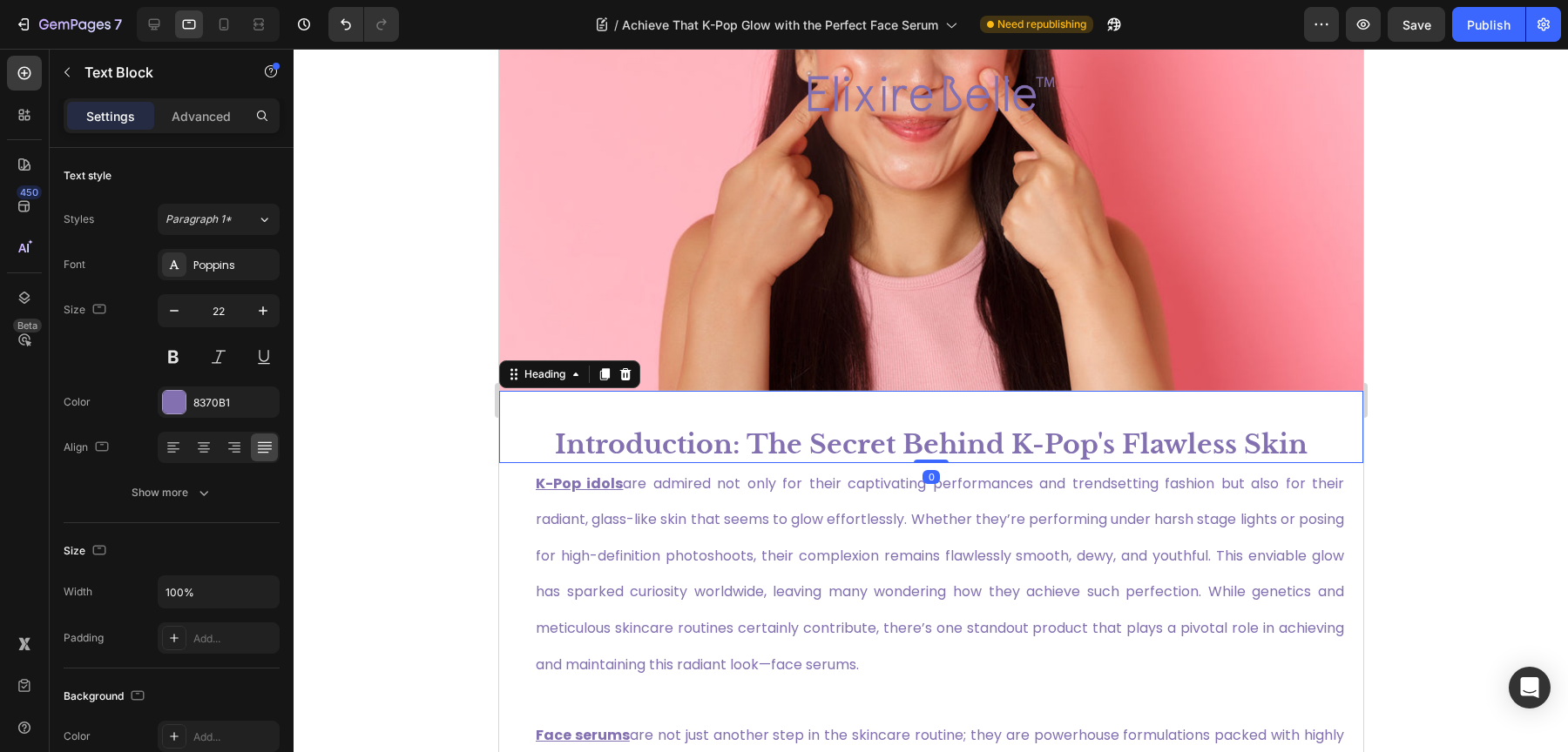
click at [715, 426] on h1 "Introduction: The Secret Behind K-Pop's Flawless Skin" at bounding box center [930, 444] width 864 height 37
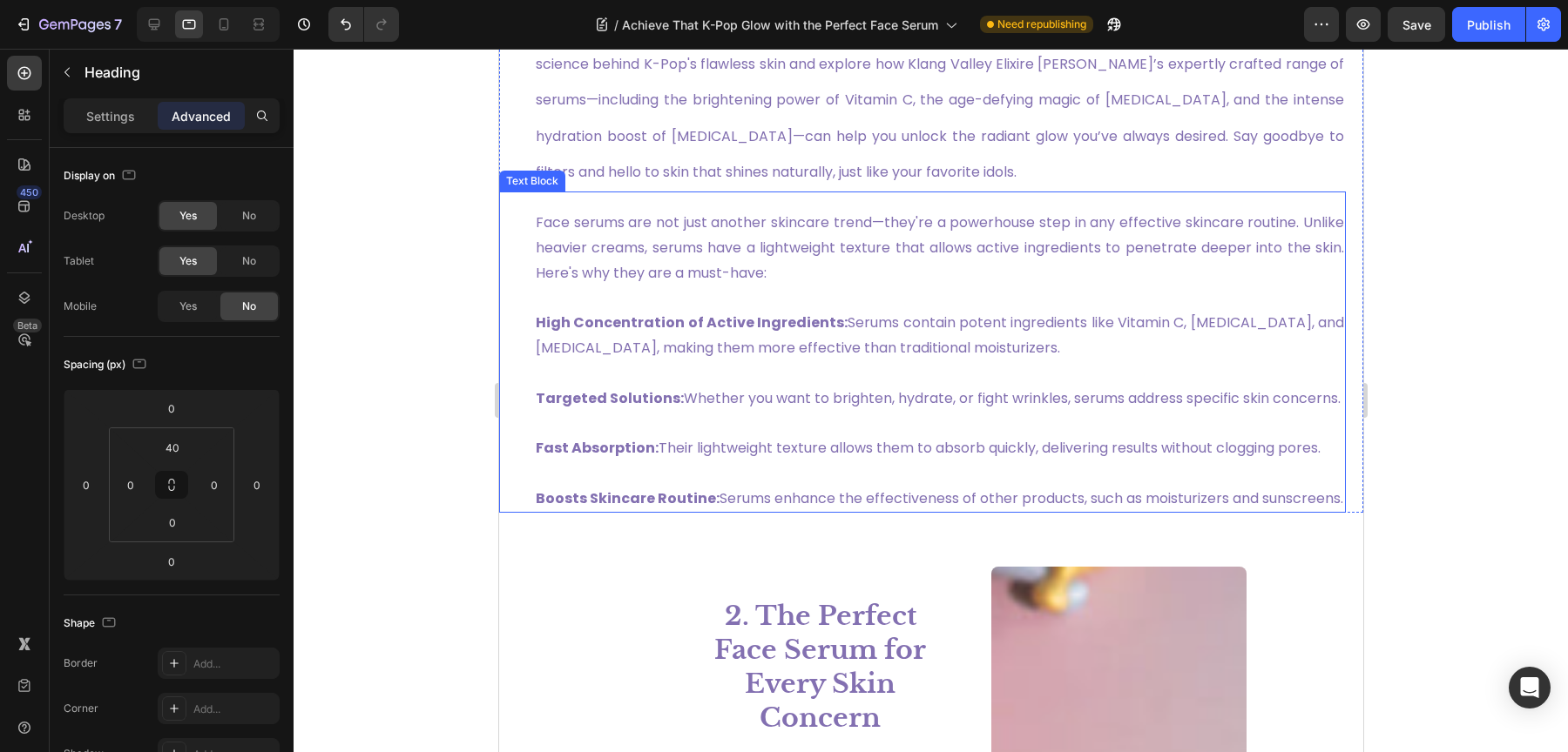
scroll to position [1255, 0]
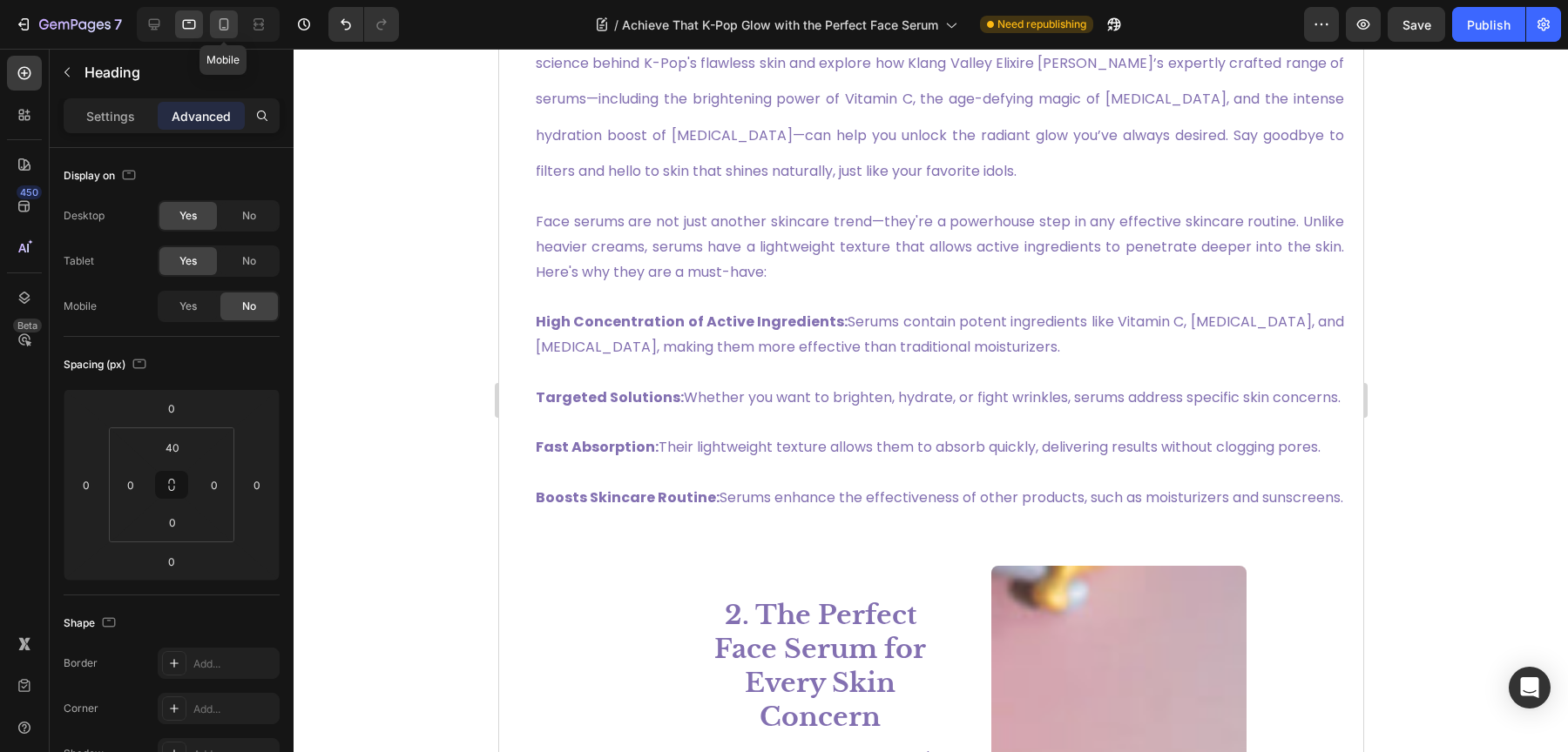
click at [227, 24] on icon at bounding box center [224, 25] width 10 height 12
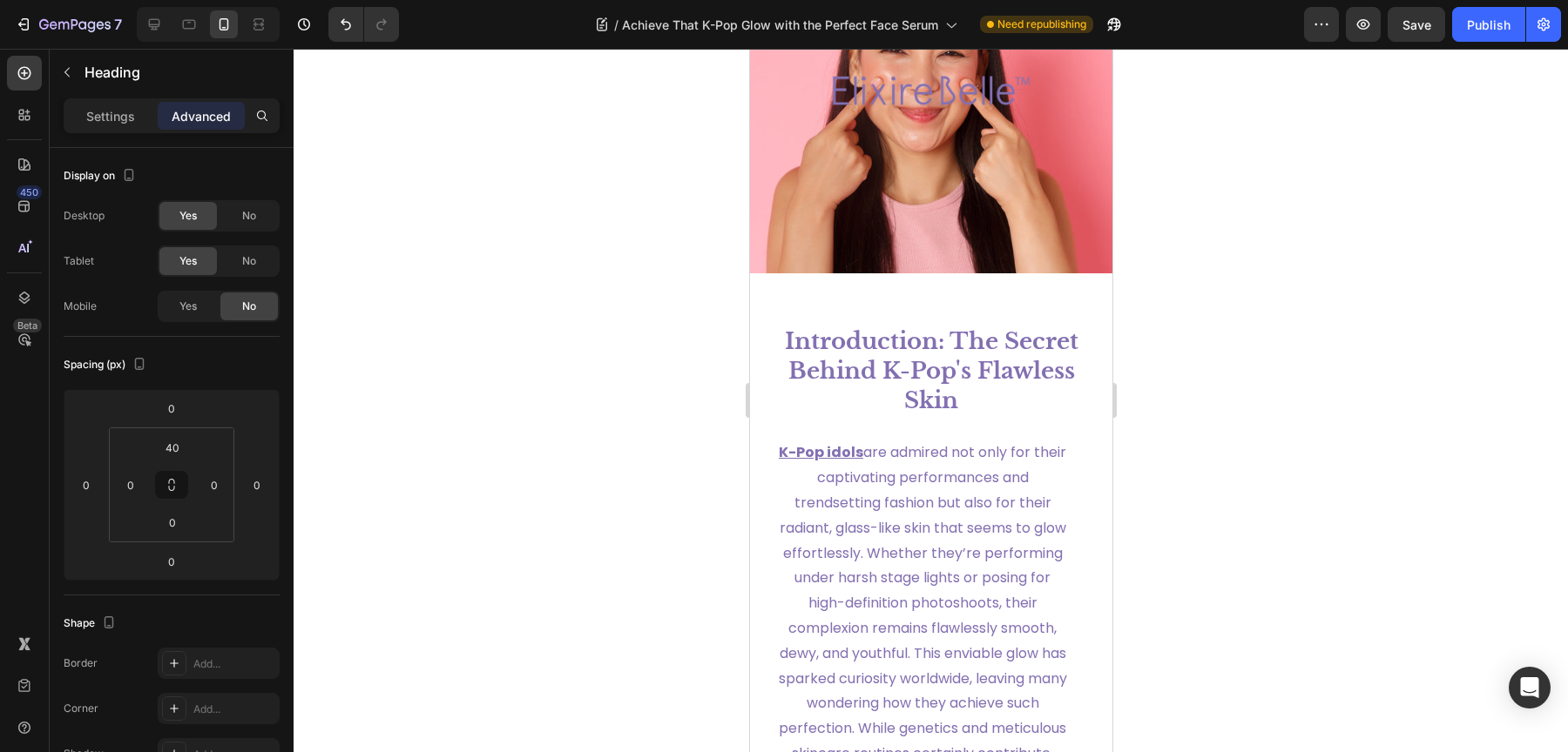
scroll to position [155, 0]
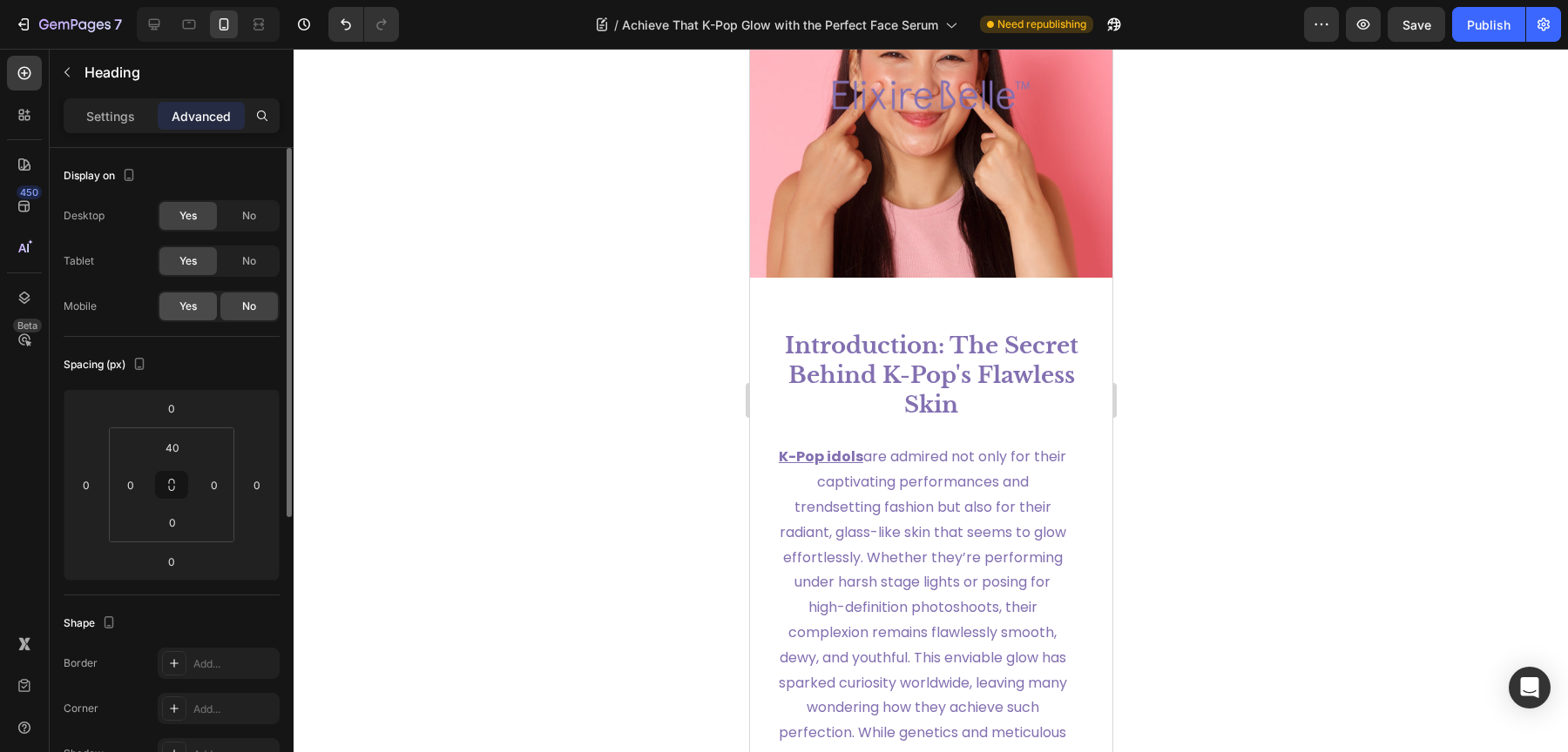
click at [192, 299] on span "Yes" at bounding box center [189, 307] width 18 height 16
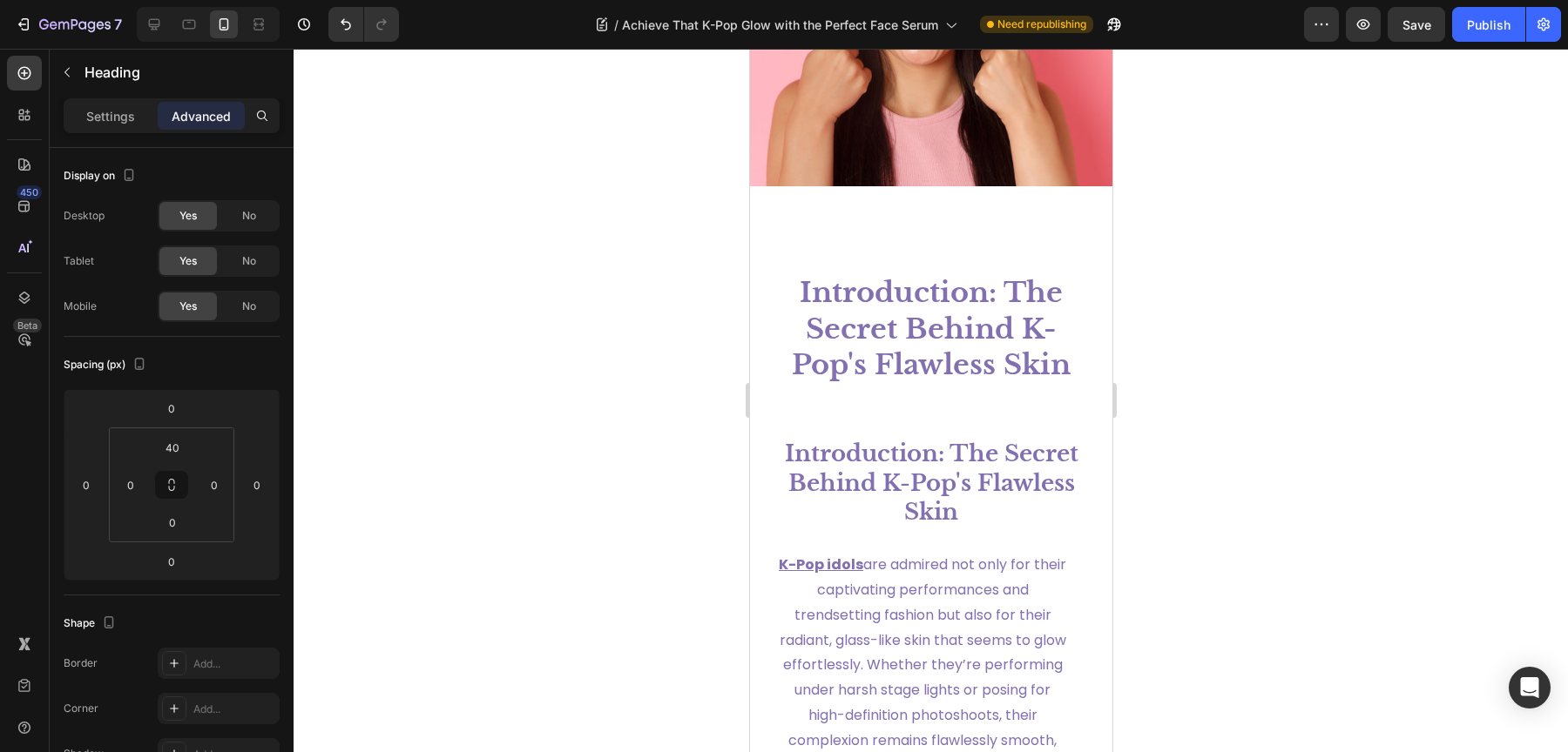
scroll to position [215, 0]
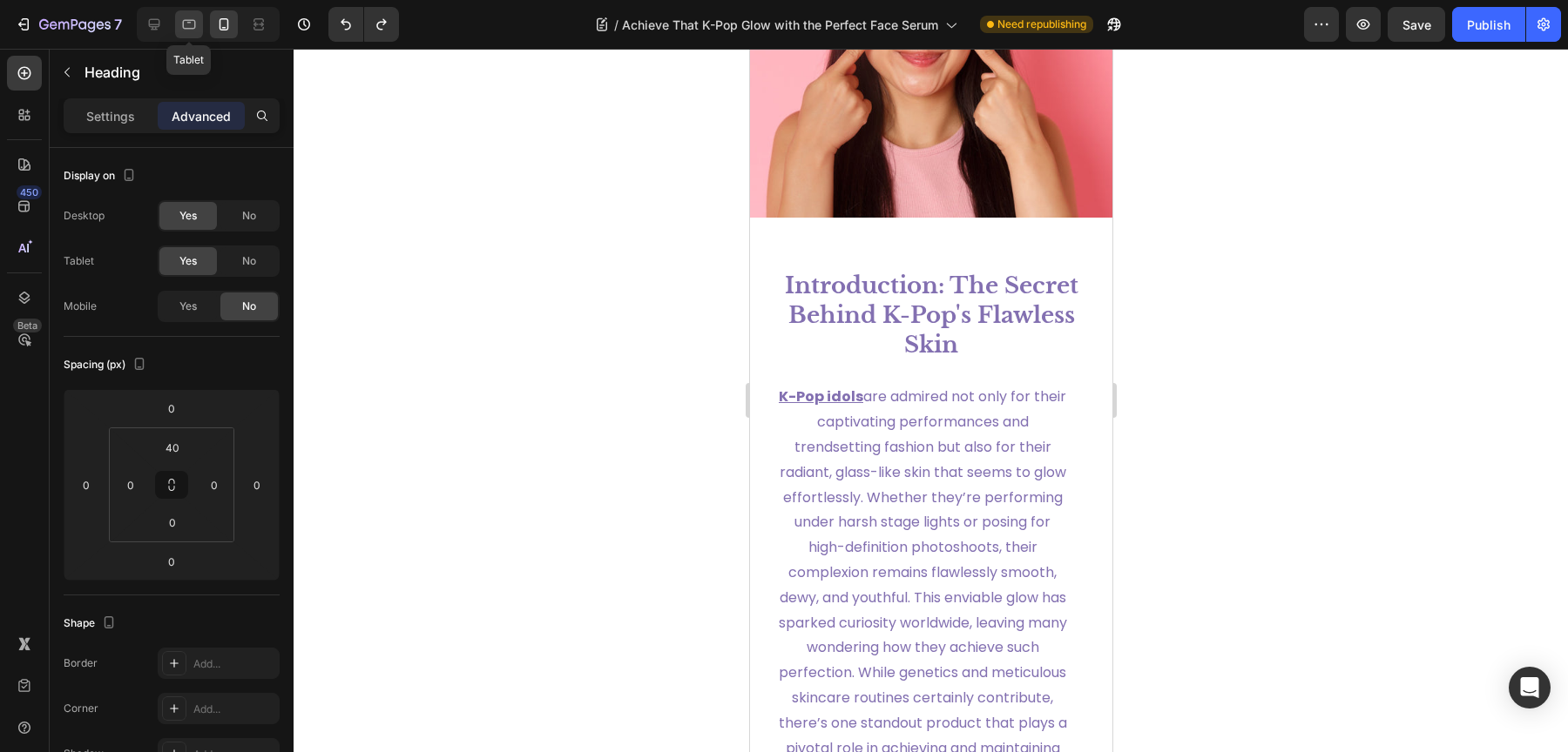
click at [182, 32] on icon at bounding box center [189, 25] width 18 height 18
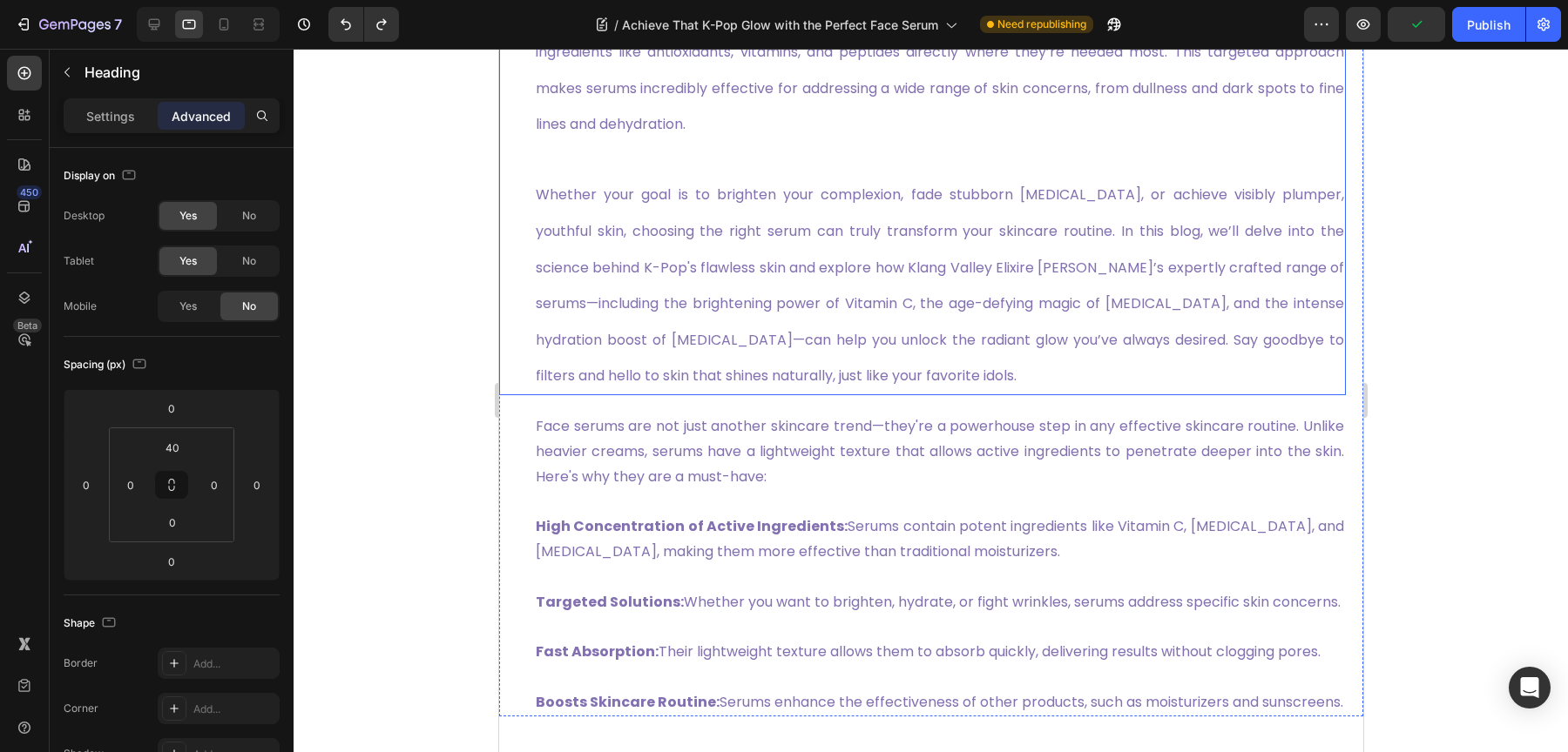
scroll to position [1052, 0]
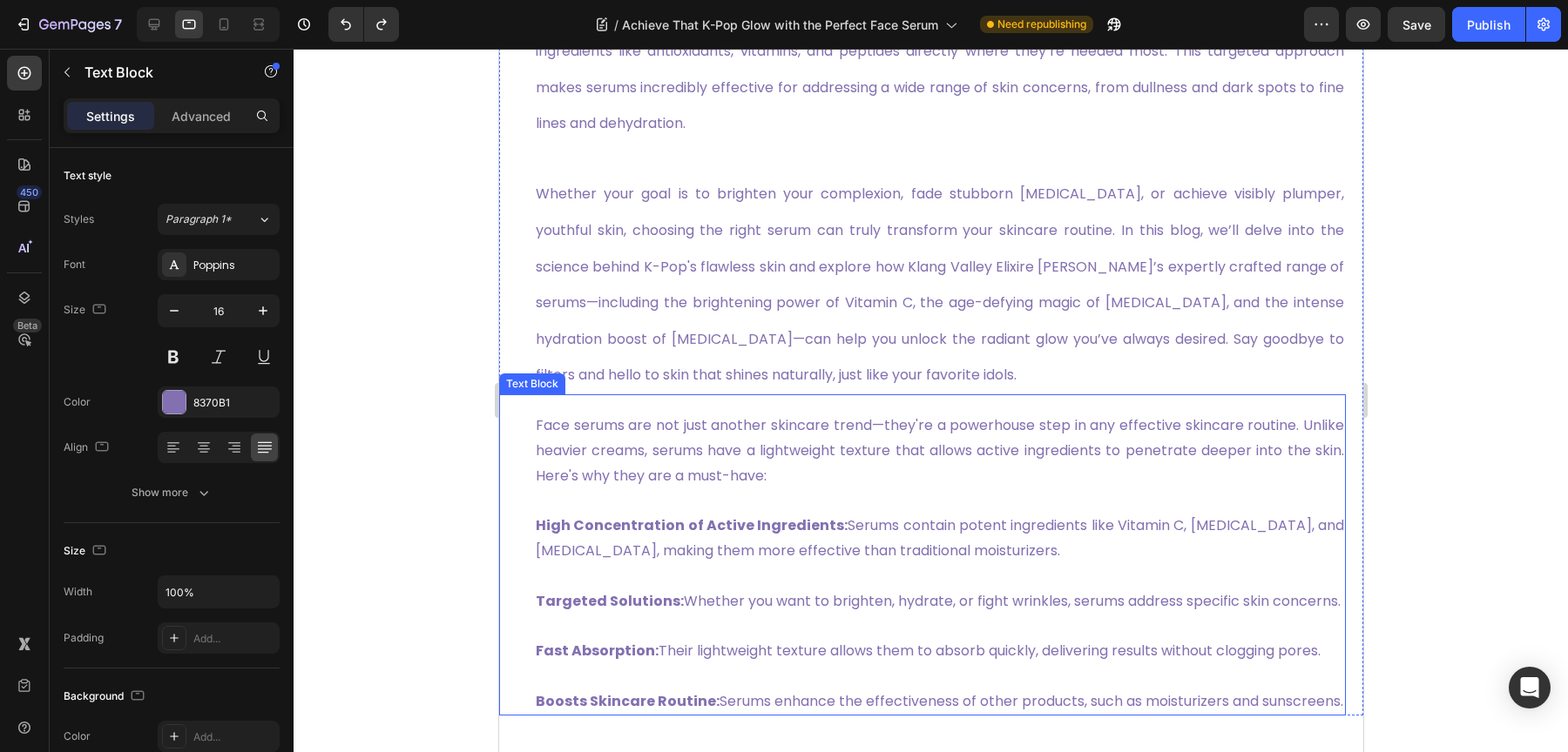
click at [802, 482] on p "Face serums are not just another skincare trend—they're a powerhouse step in an…" at bounding box center [938, 451] width 808 height 75
click at [222, 107] on p "Advanced" at bounding box center [201, 116] width 60 height 19
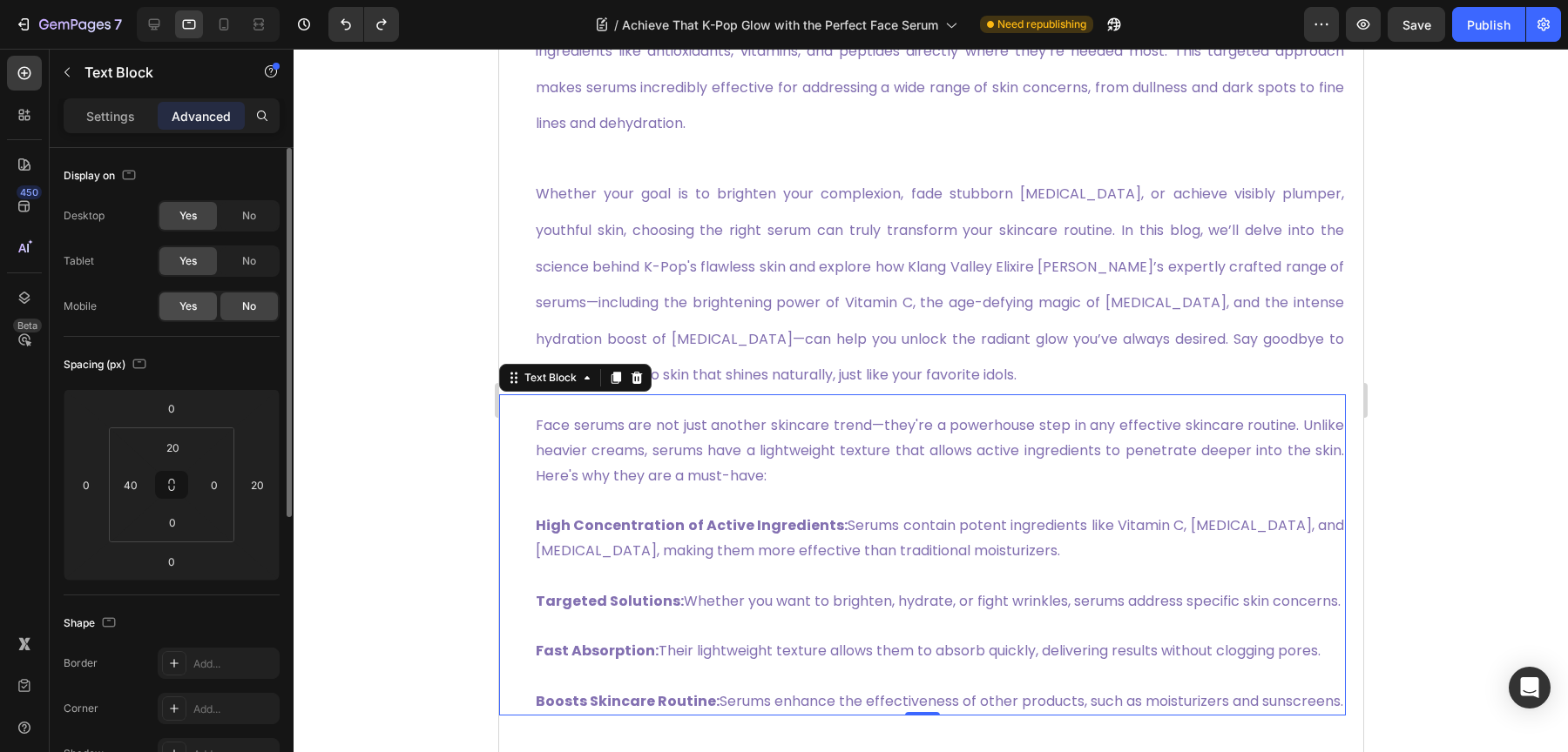
click at [203, 312] on div "Yes" at bounding box center [188, 306] width 58 height 28
click at [213, 36] on div at bounding box center [223, 24] width 28 height 28
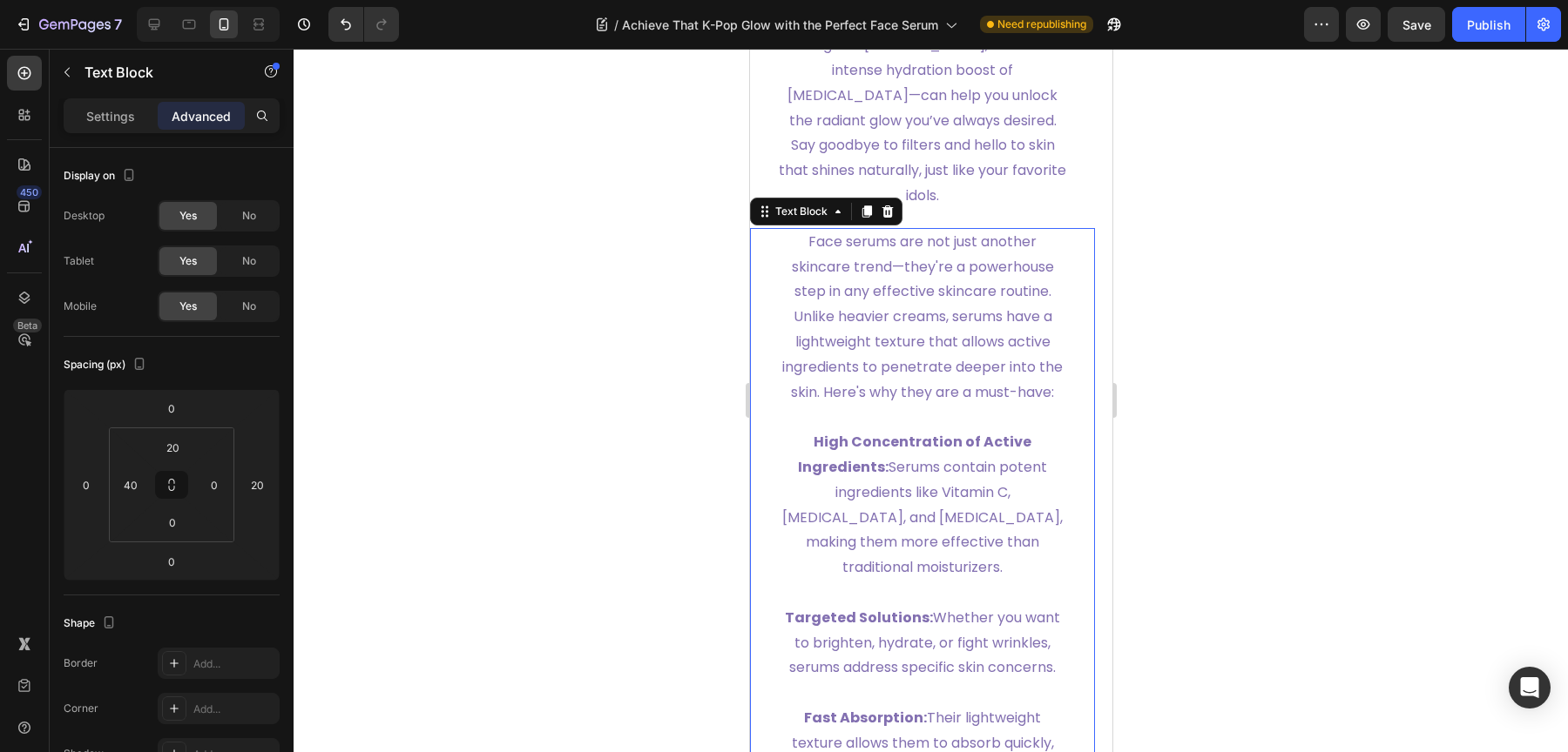
scroll to position [1437, 0]
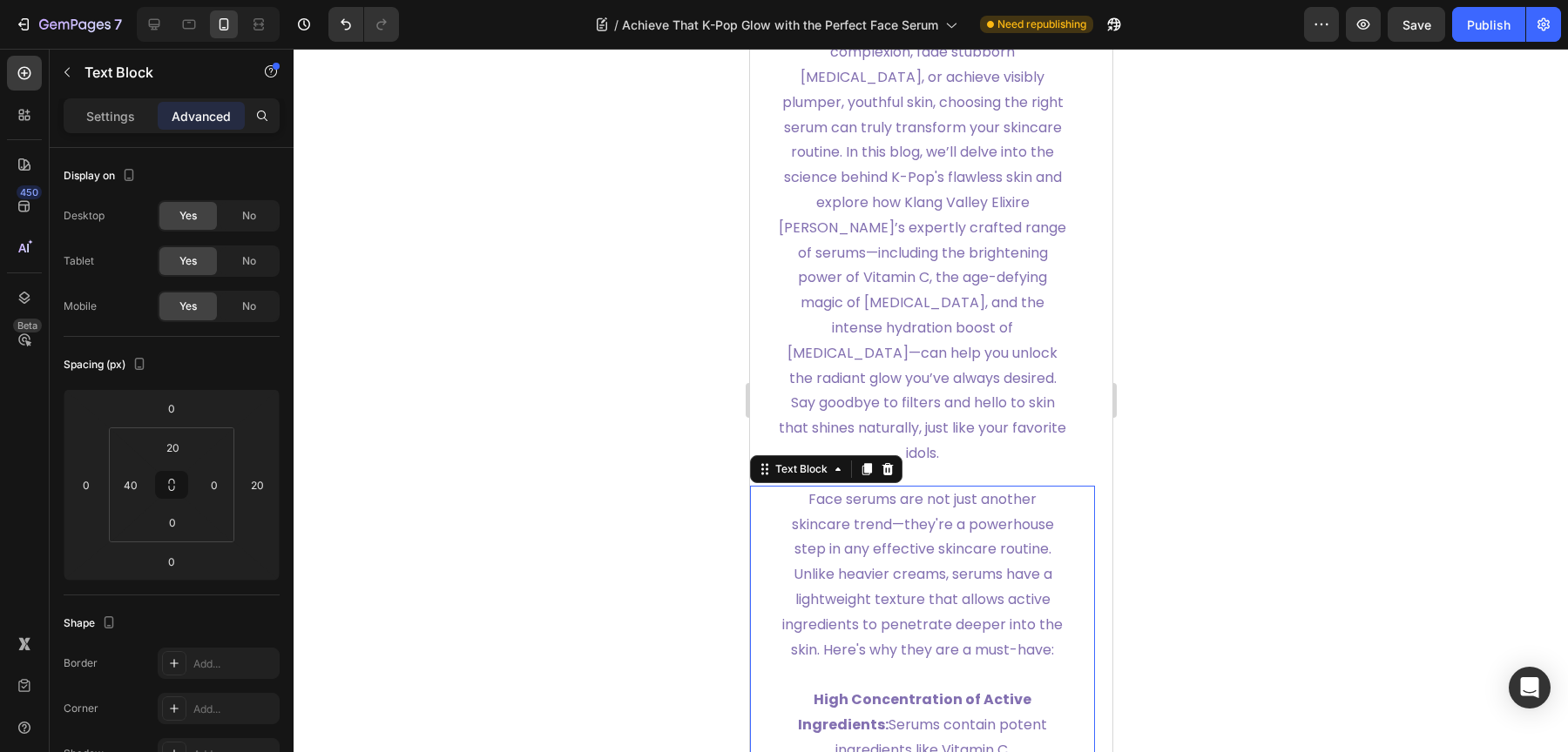
click at [961, 404] on span "Whether your goal is to brighten your complexion, fade stubborn hyperpigmentati…" at bounding box center [921, 240] width 287 height 446
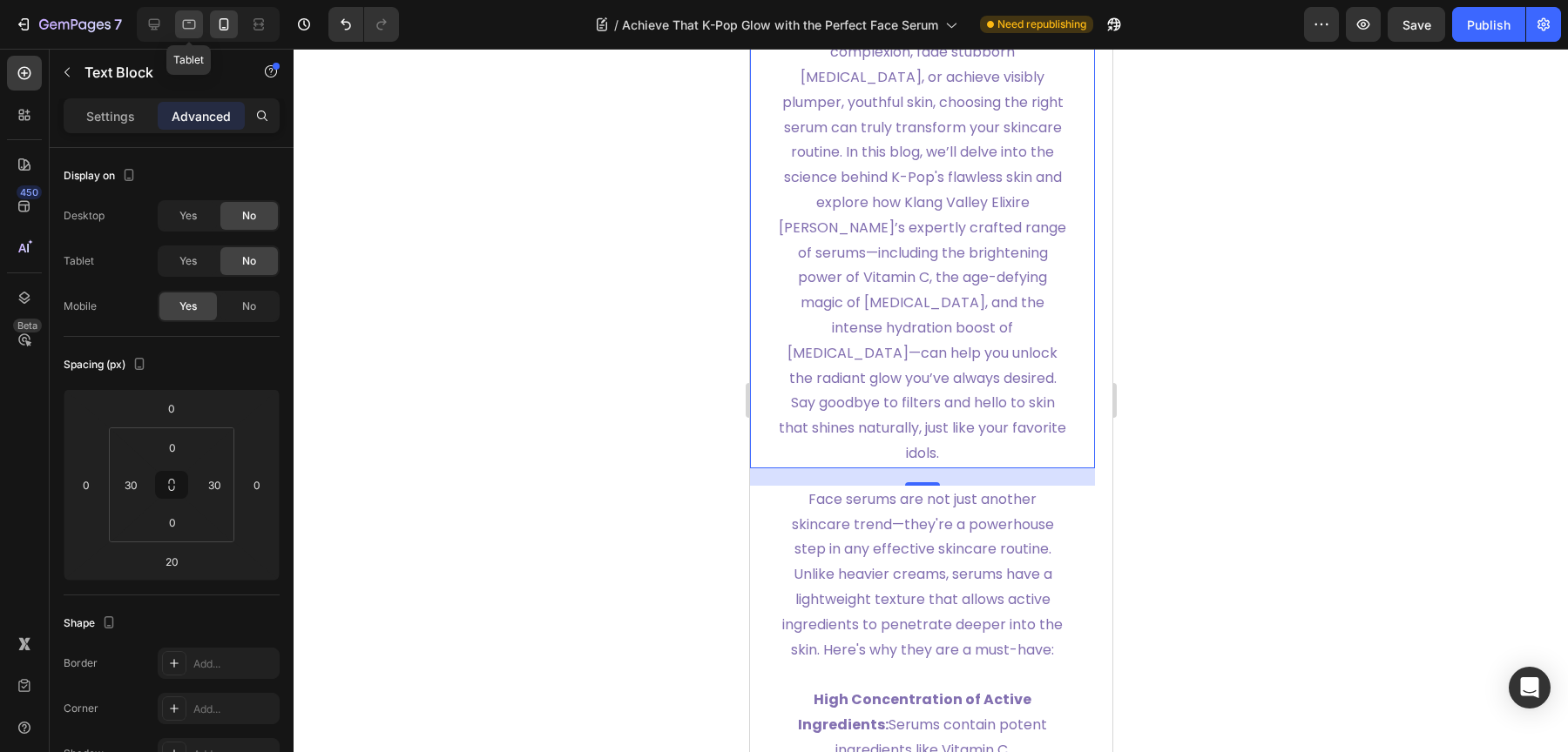
click at [185, 36] on div at bounding box center [189, 24] width 28 height 28
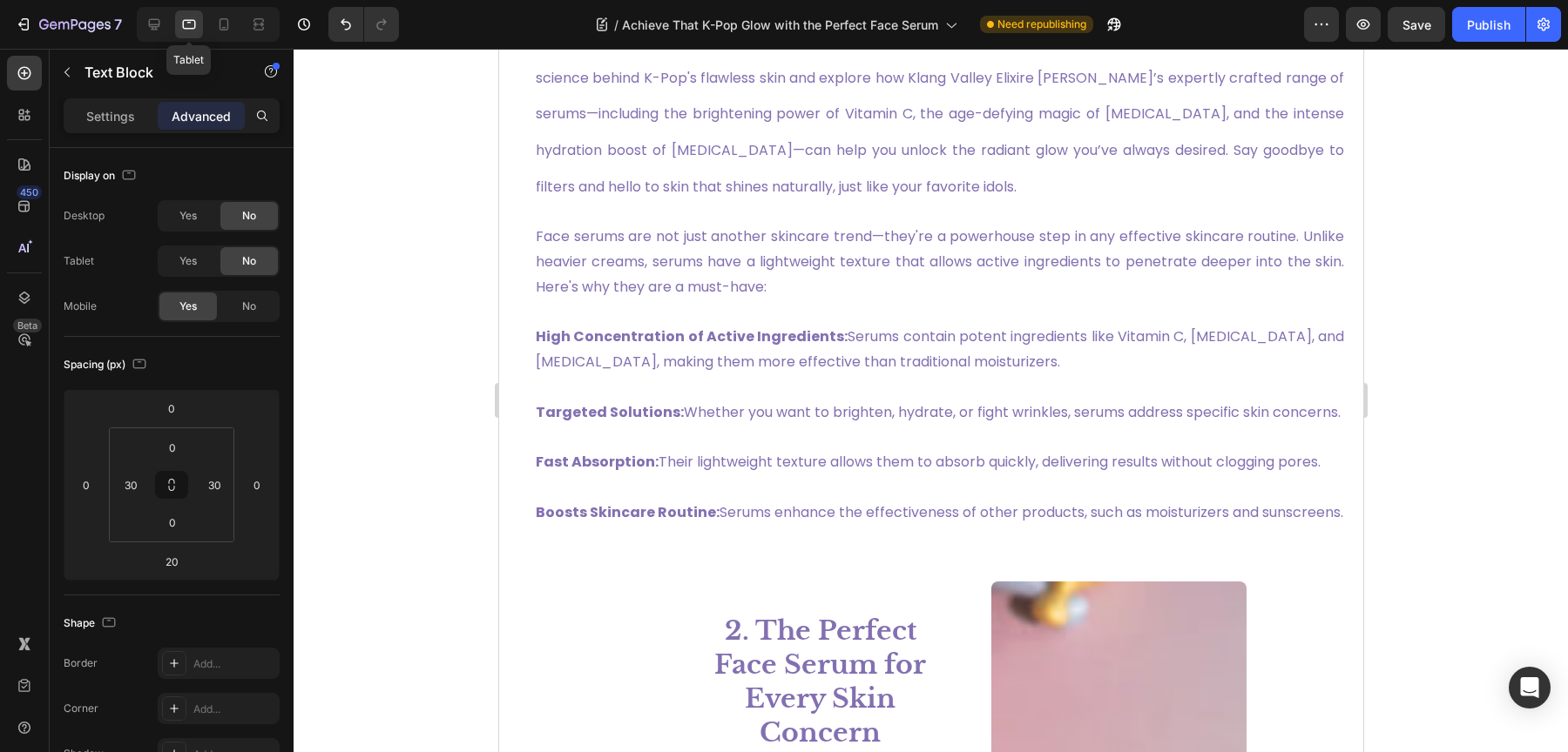
scroll to position [1102, 0]
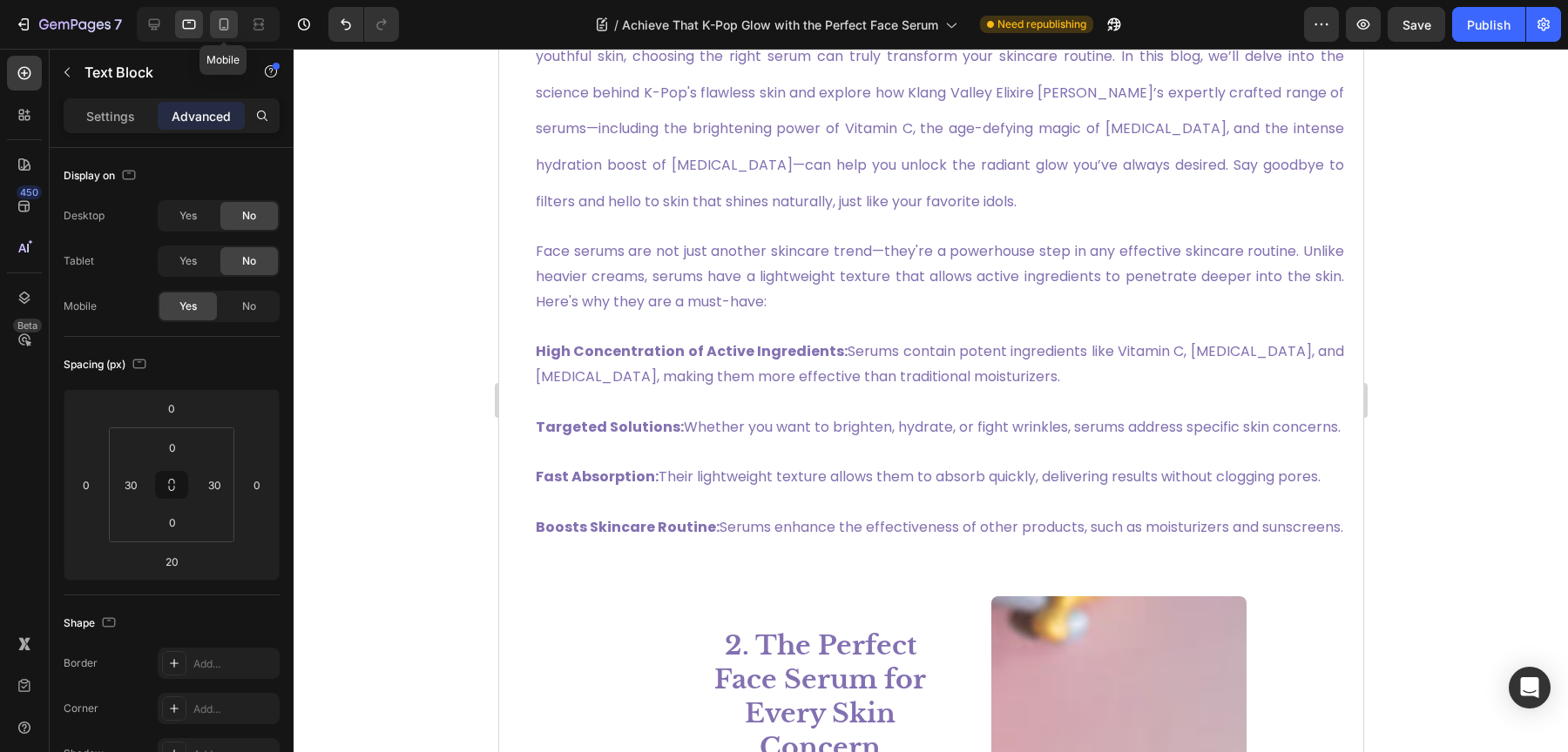
click at [229, 20] on icon at bounding box center [224, 25] width 18 height 18
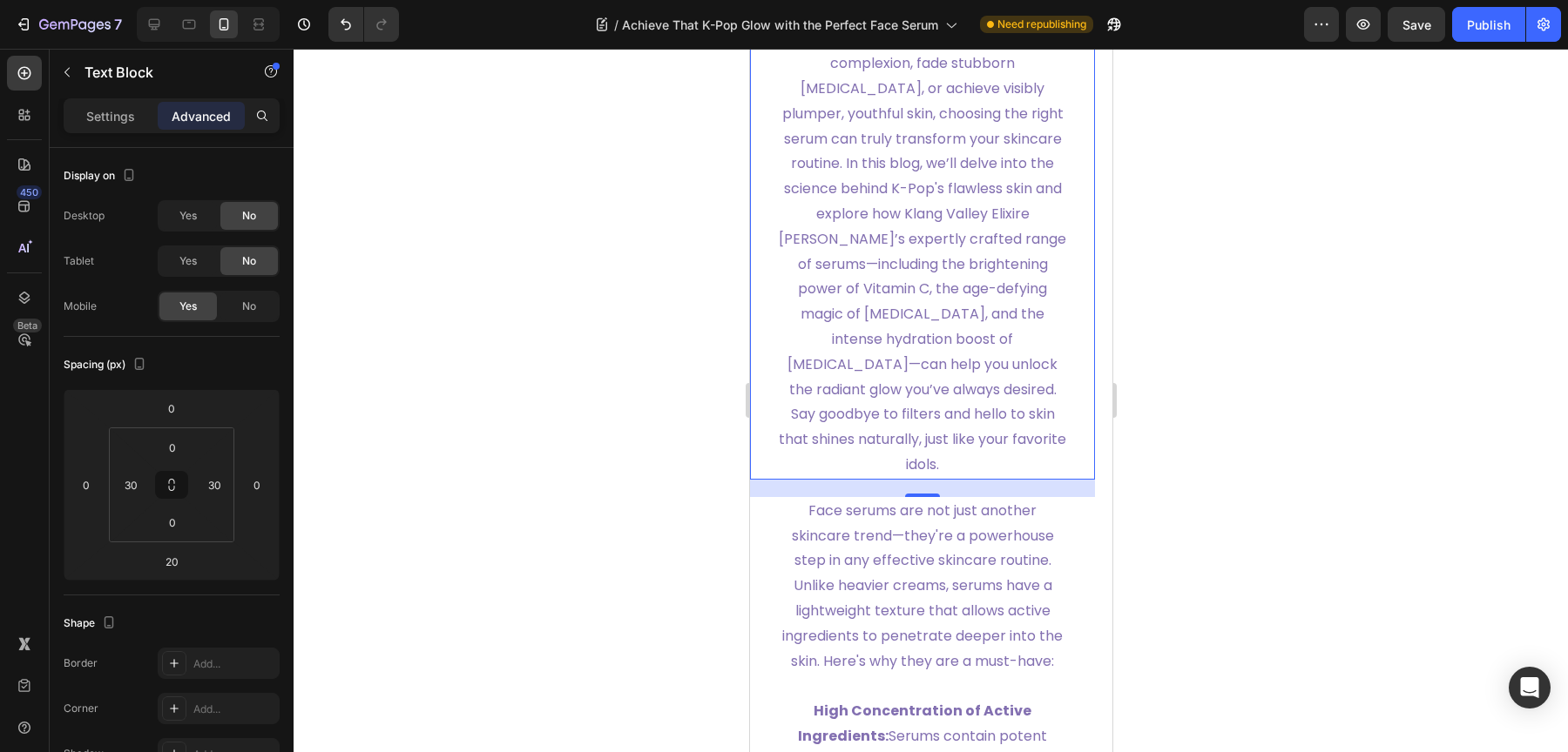
scroll to position [1463, 0]
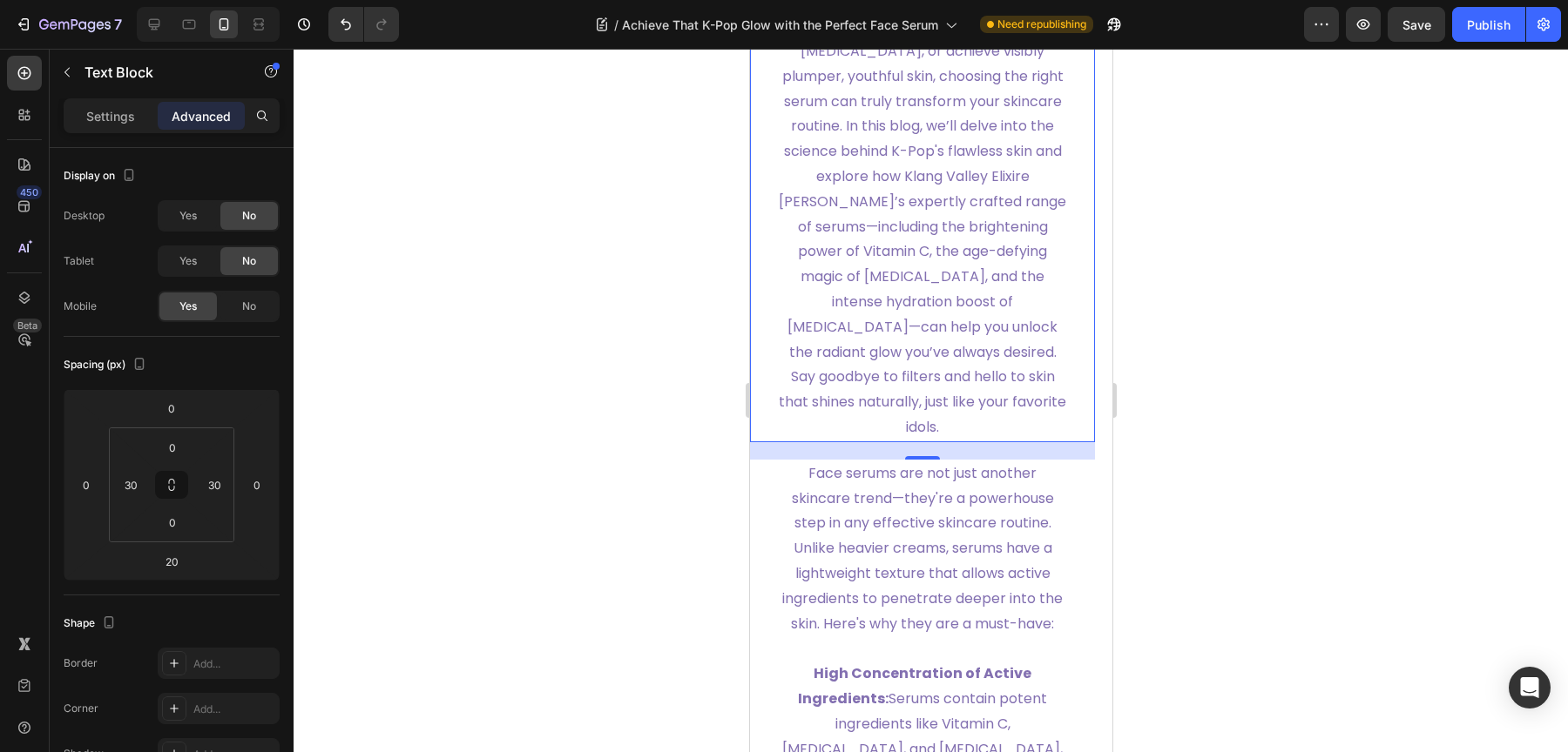
click at [673, 398] on div at bounding box center [930, 400] width 1275 height 703
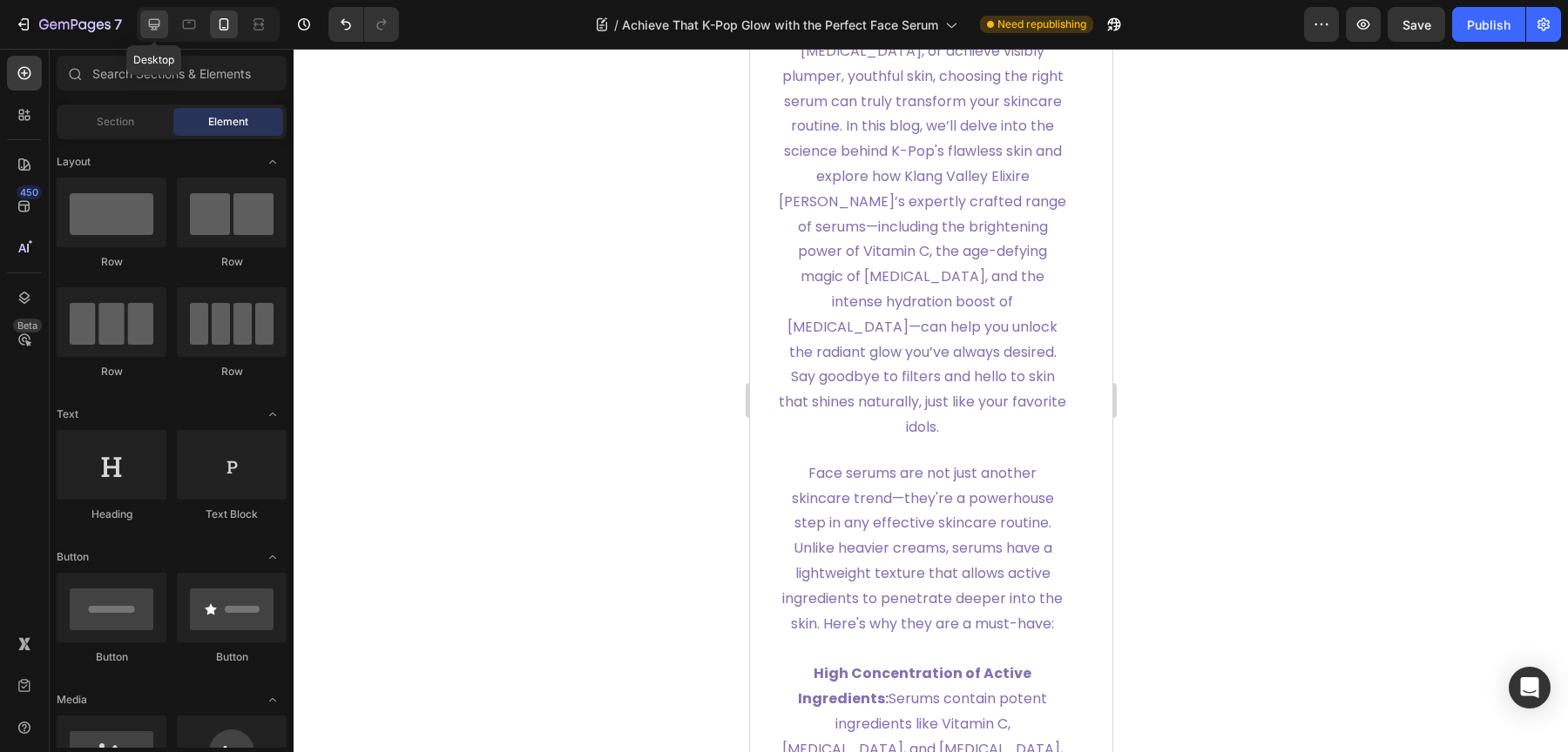
click at [149, 24] on icon at bounding box center [154, 25] width 12 height 12
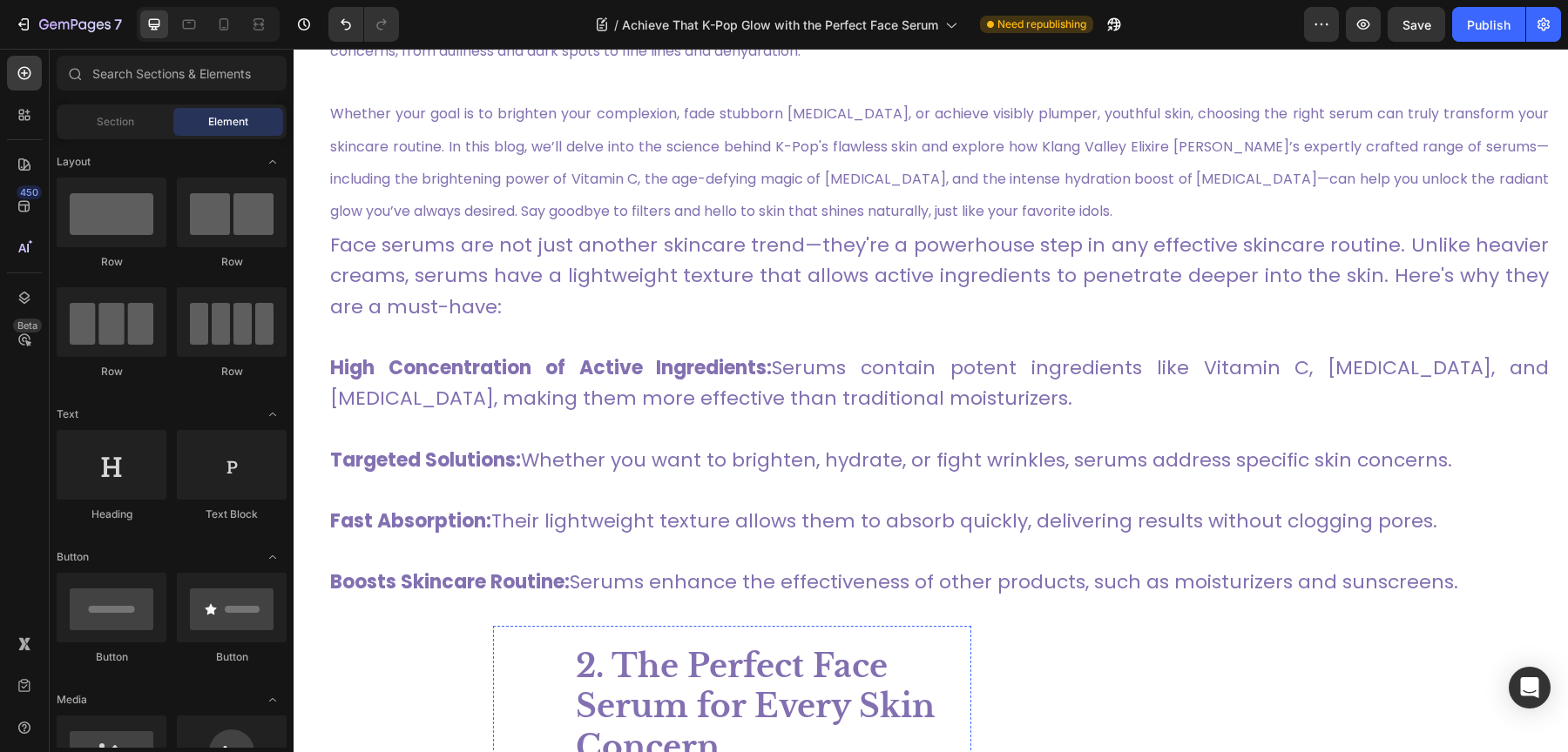
scroll to position [713, 0]
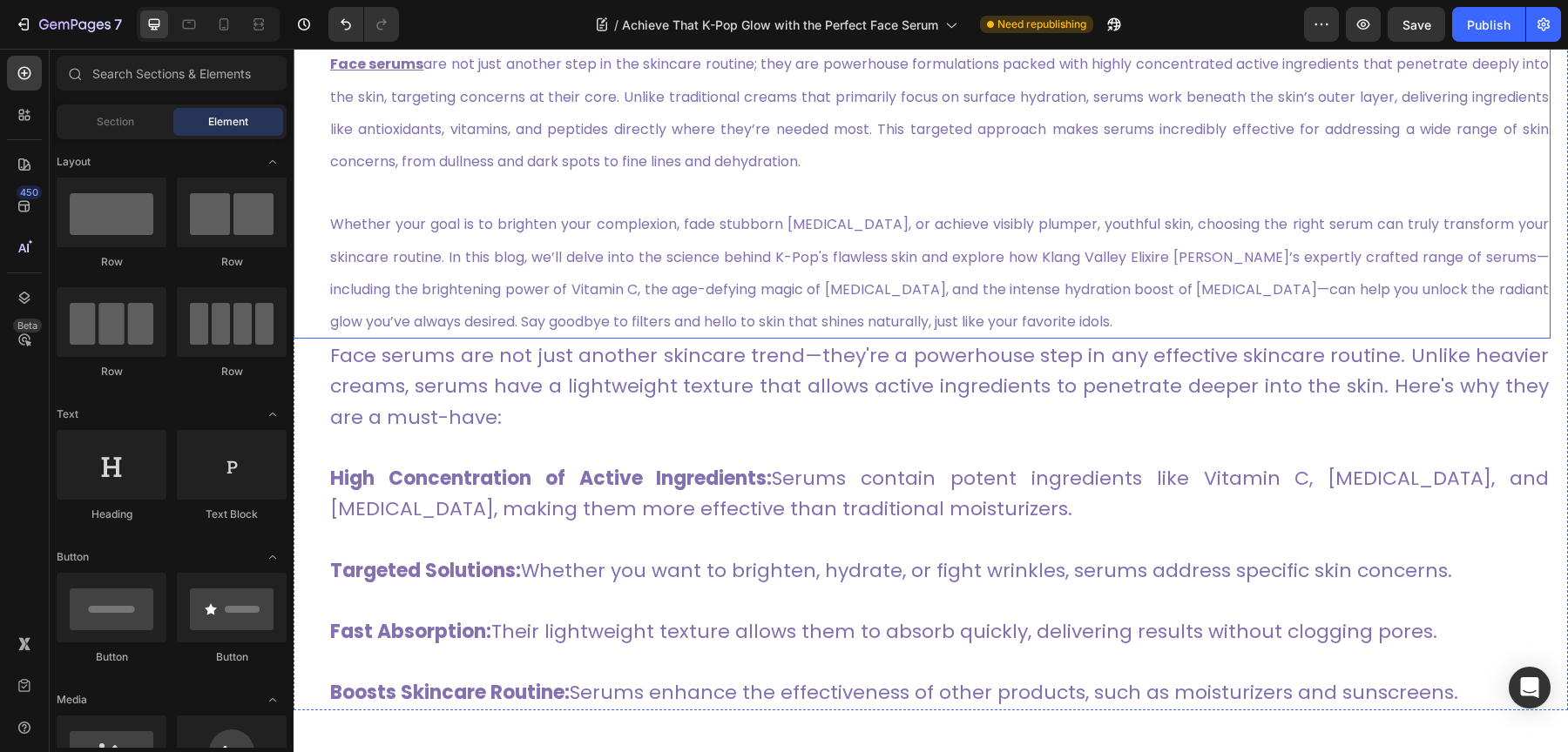
click at [793, 257] on span "Whether your goal is to brighten your complexion, fade stubborn hyperpigmentati…" at bounding box center [939, 273] width 1218 height 117
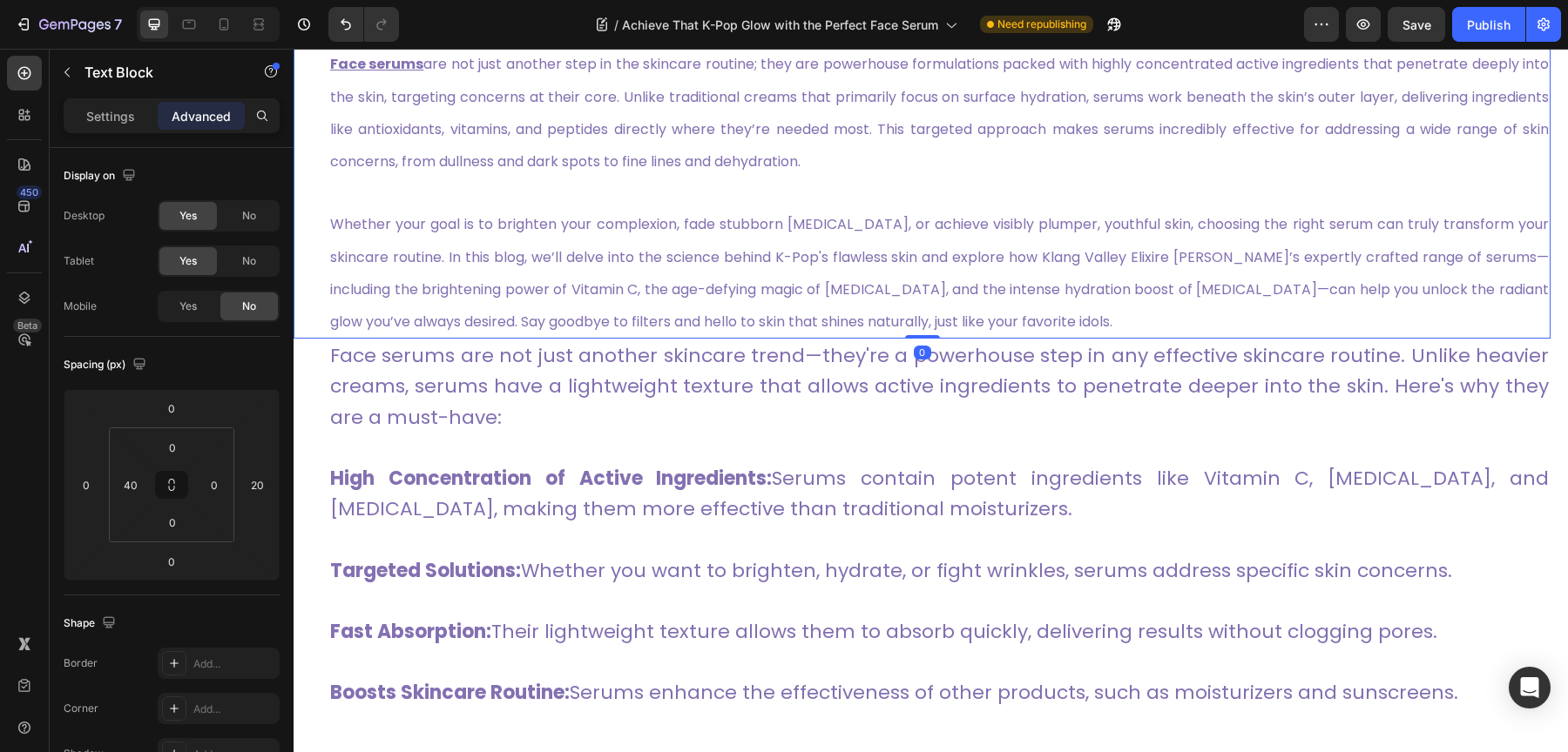
click at [755, 243] on p "Whether your goal is to brighten your complexion, fade stubborn hyperpigmentati…" at bounding box center [939, 272] width 1218 height 130
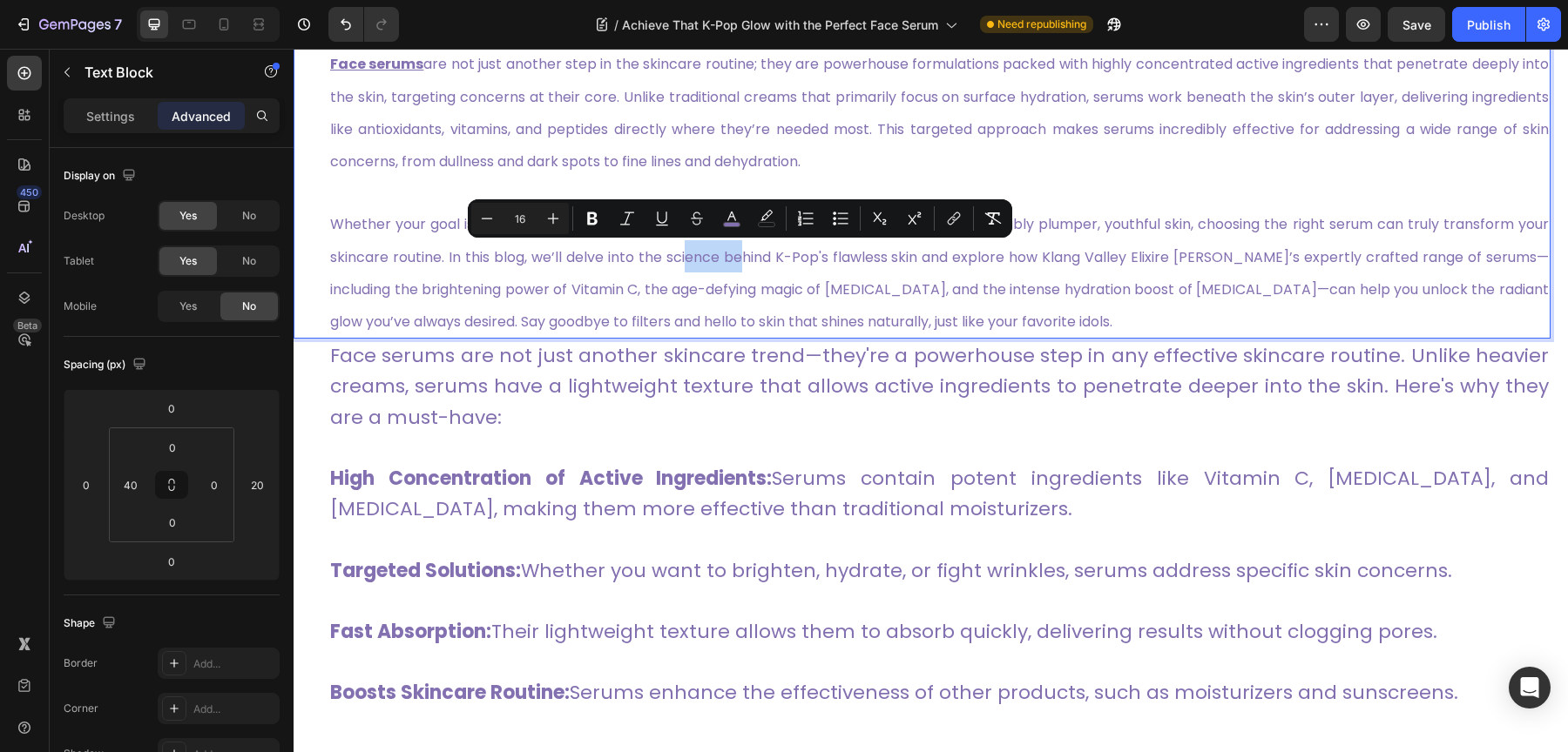
scroll to position [796, 0]
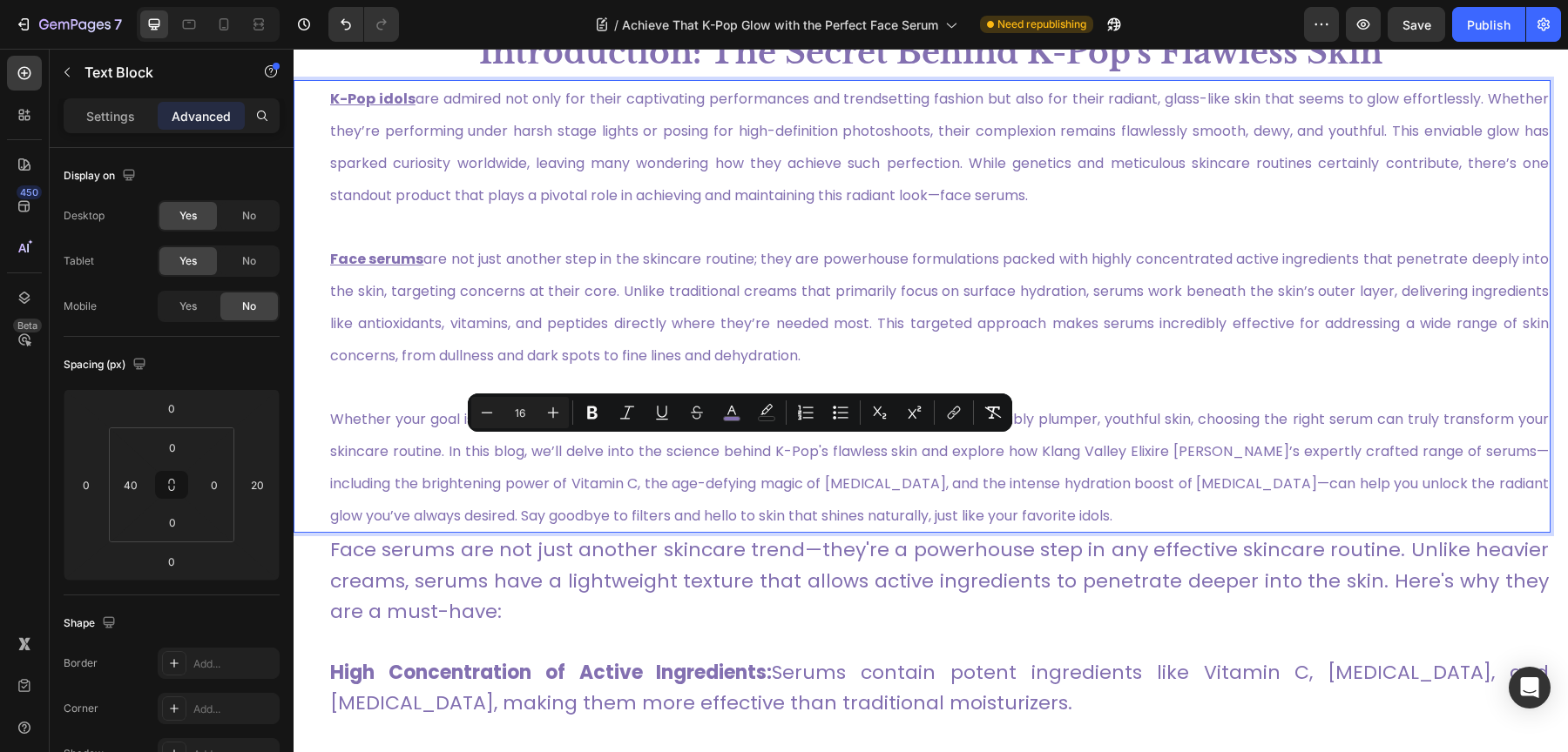
click at [663, 303] on p "Face serums are not just another step in the skincare routine; they are powerho…" at bounding box center [939, 307] width 1218 height 130
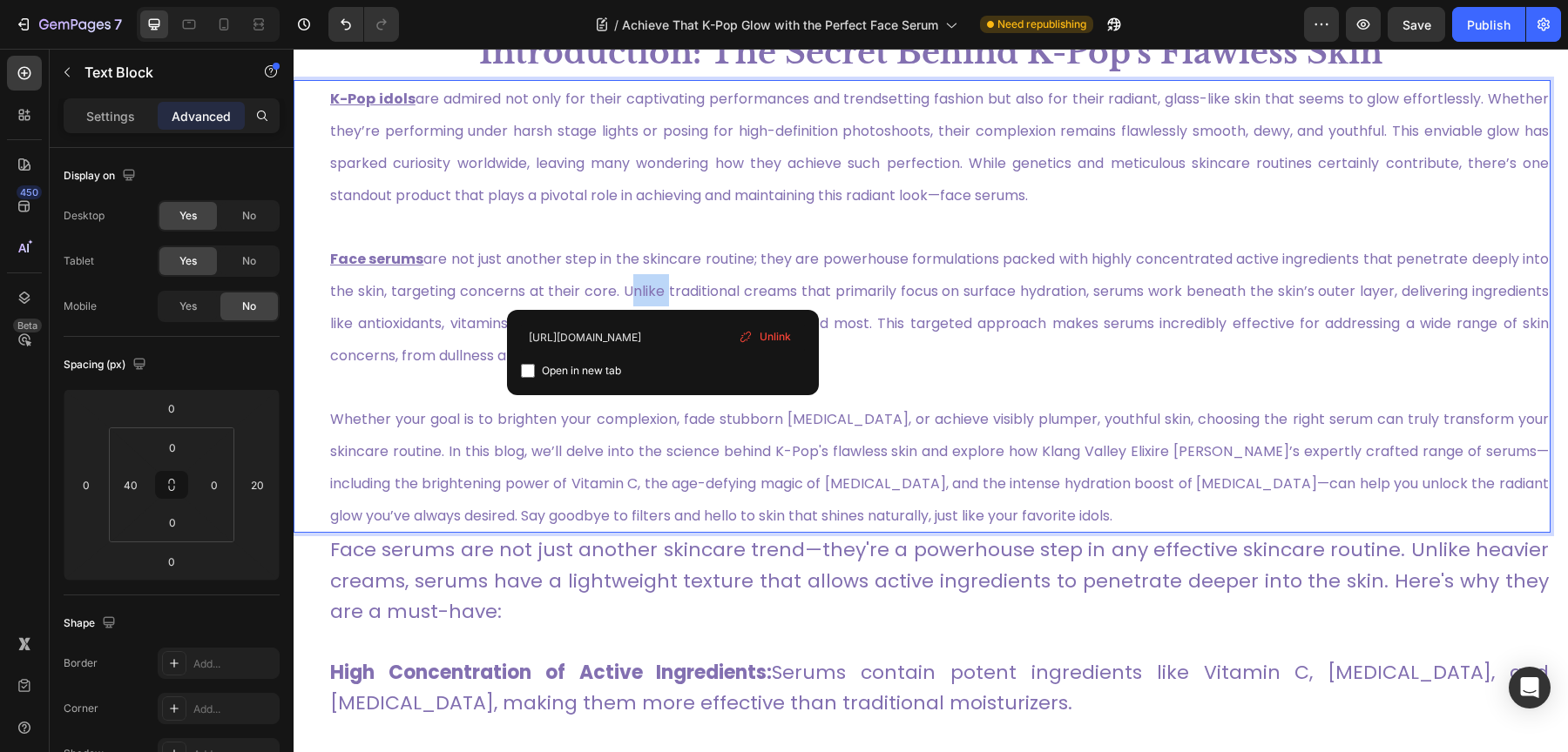
click at [663, 303] on p "Face serums are not just another step in the skincare routine; they are powerho…" at bounding box center [939, 307] width 1218 height 130
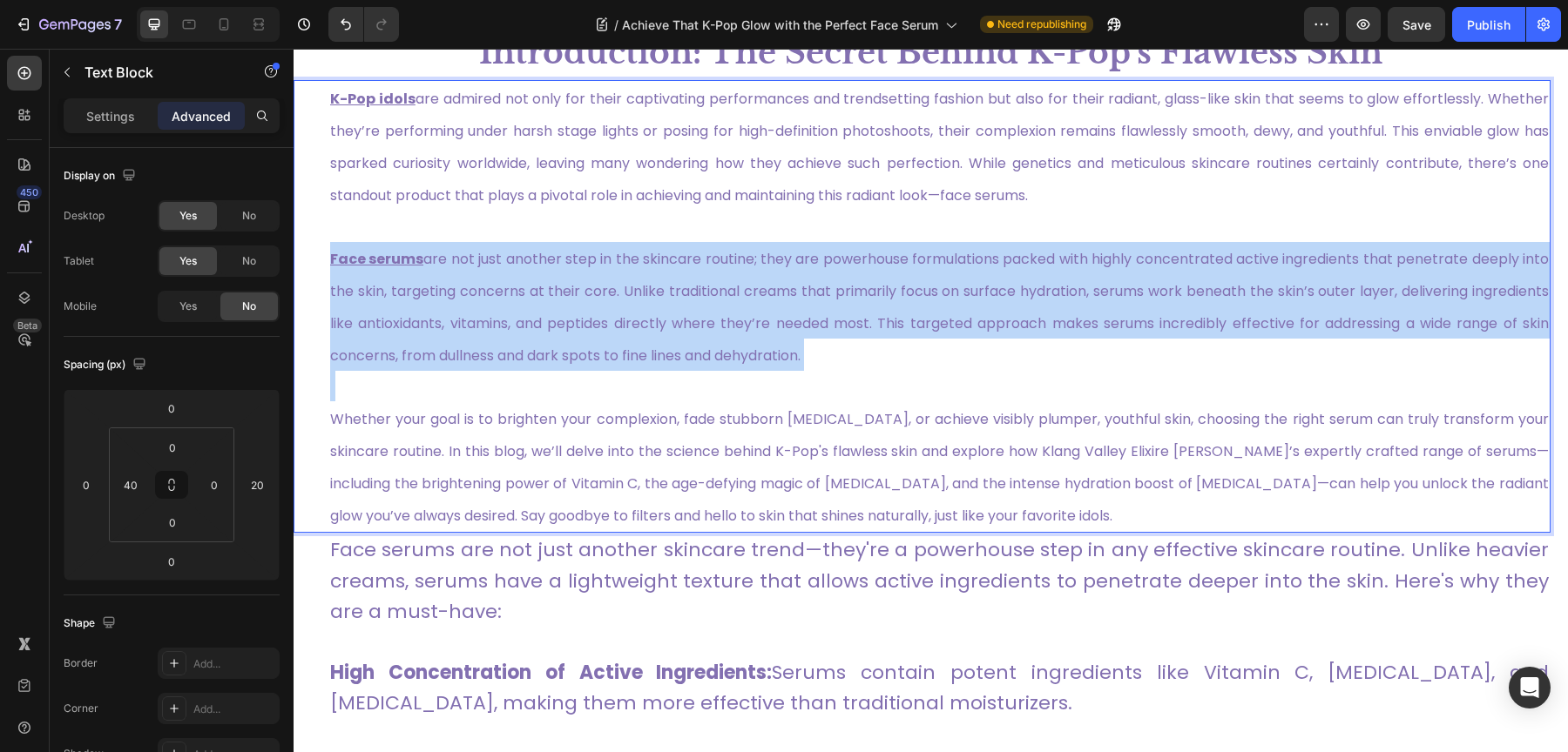
click at [663, 303] on p "Face serums are not just another step in the skincare routine; they are powerho…" at bounding box center [939, 307] width 1218 height 130
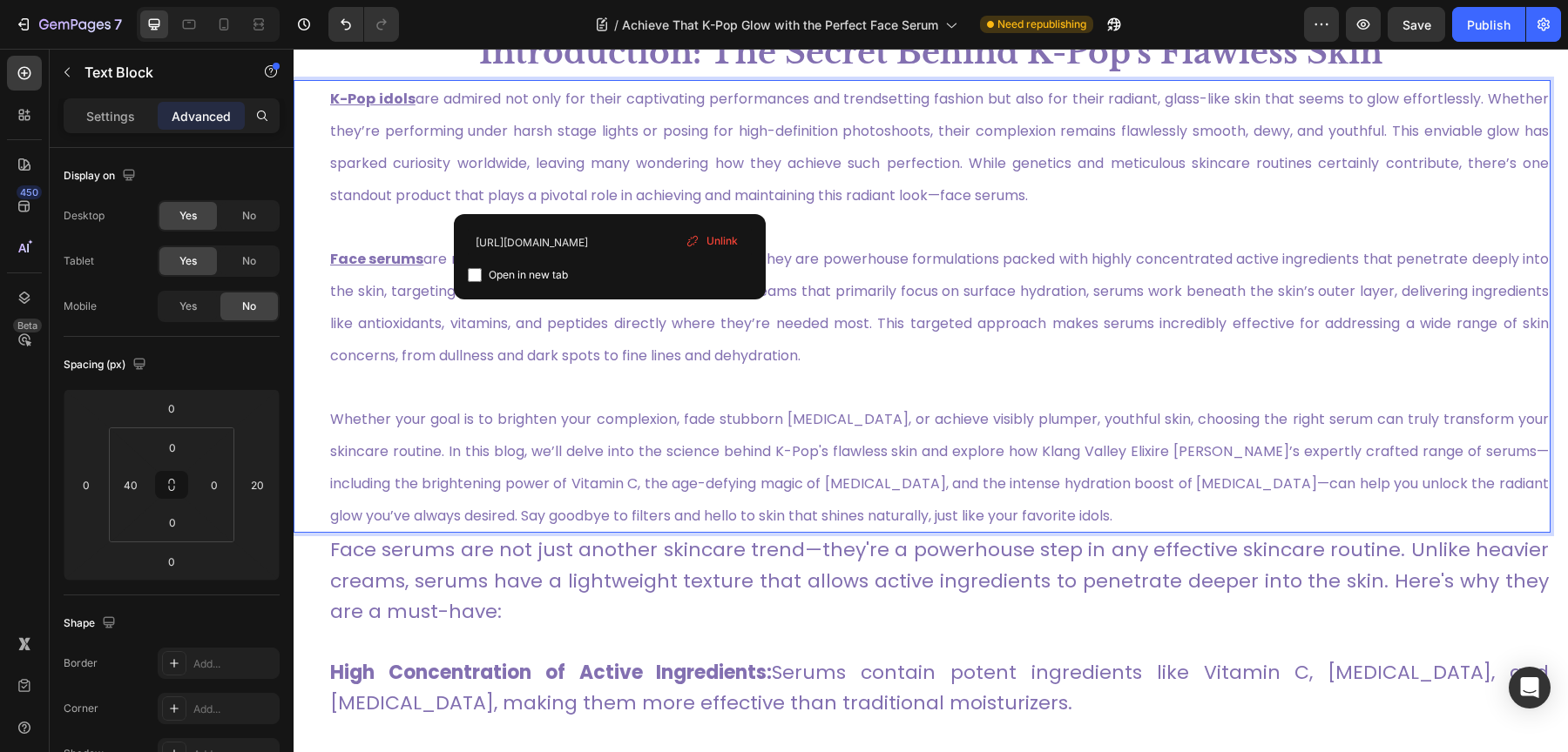
click at [610, 204] on link "K-Pop idols are admired not only for their captivating performances and trendse…" at bounding box center [939, 146] width 1218 height 124
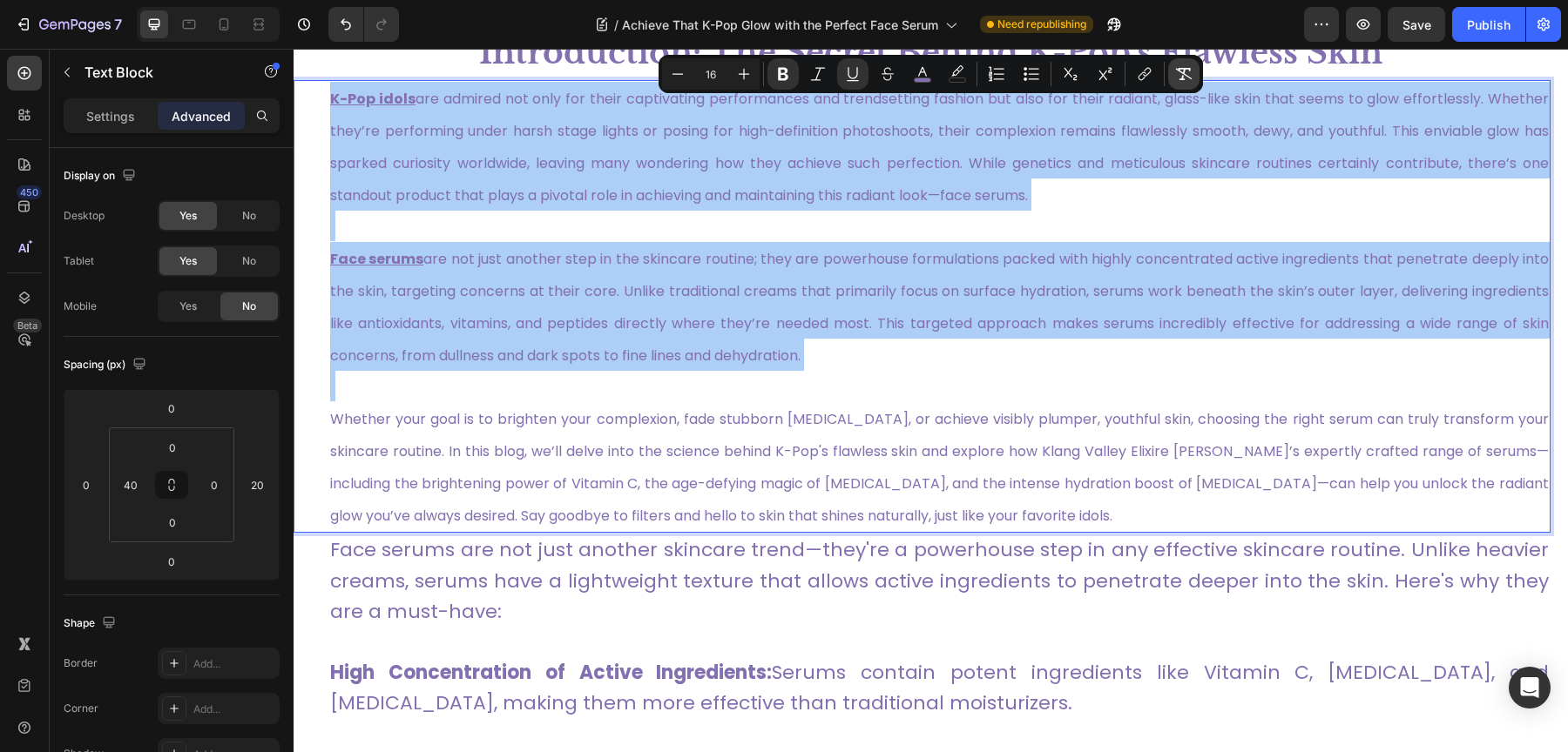
click at [1180, 74] on icon "Editor contextual toolbar" at bounding box center [1184, 74] width 18 height 18
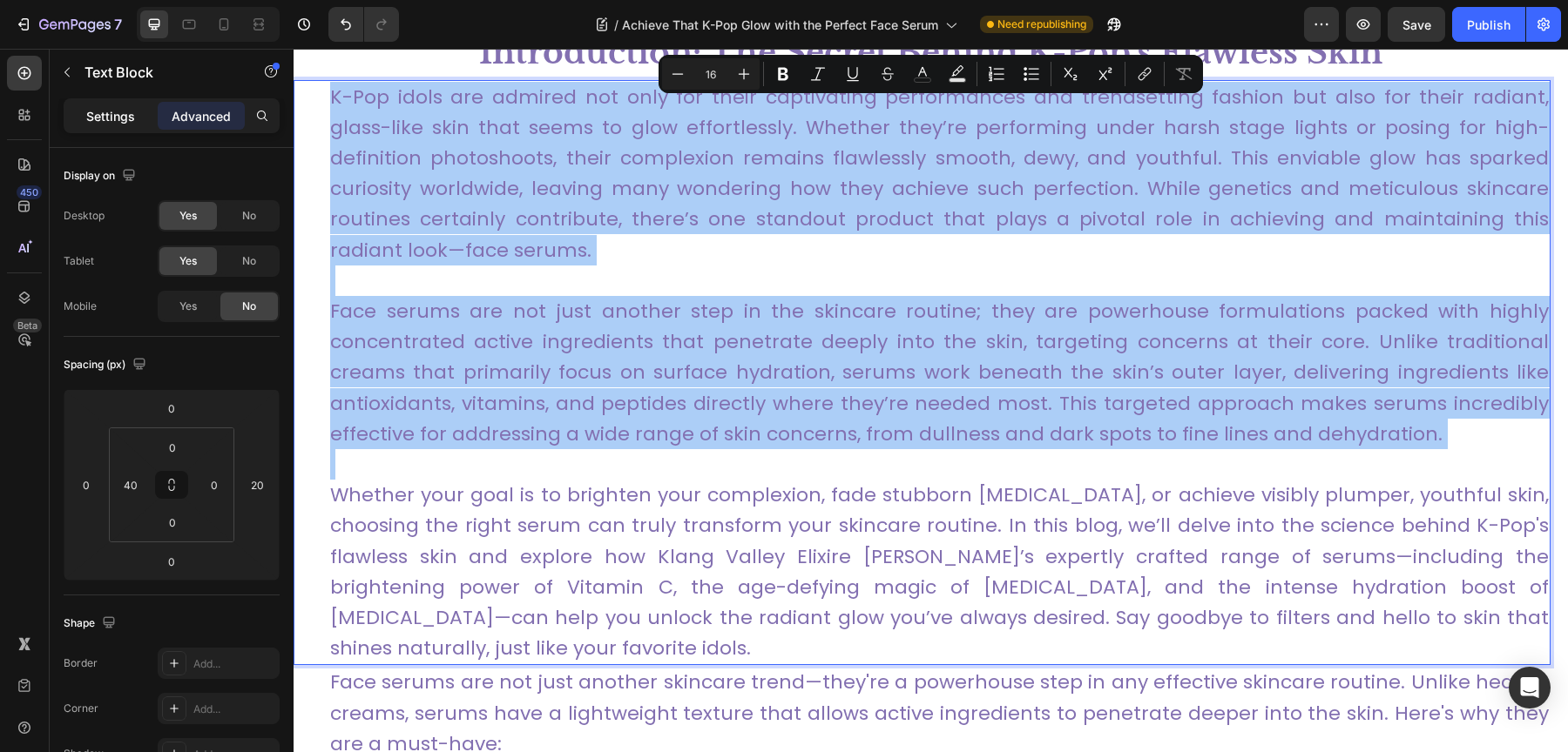
click at [117, 110] on p "Settings" at bounding box center [110, 116] width 49 height 19
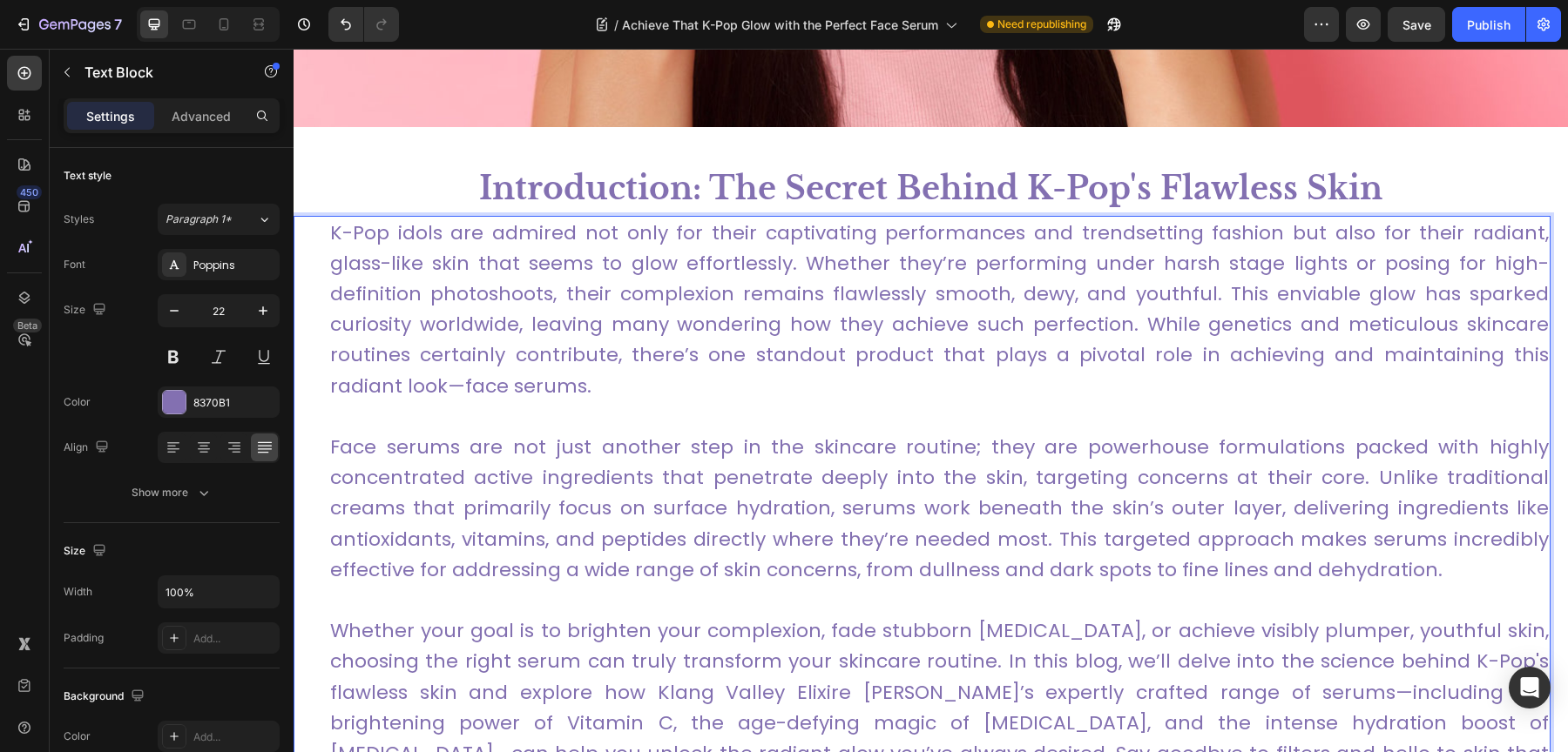
scroll to position [660, 0]
click at [673, 324] on link "K-Pop idols are admired not only for their captivating performances and trendse…" at bounding box center [939, 310] width 1218 height 180
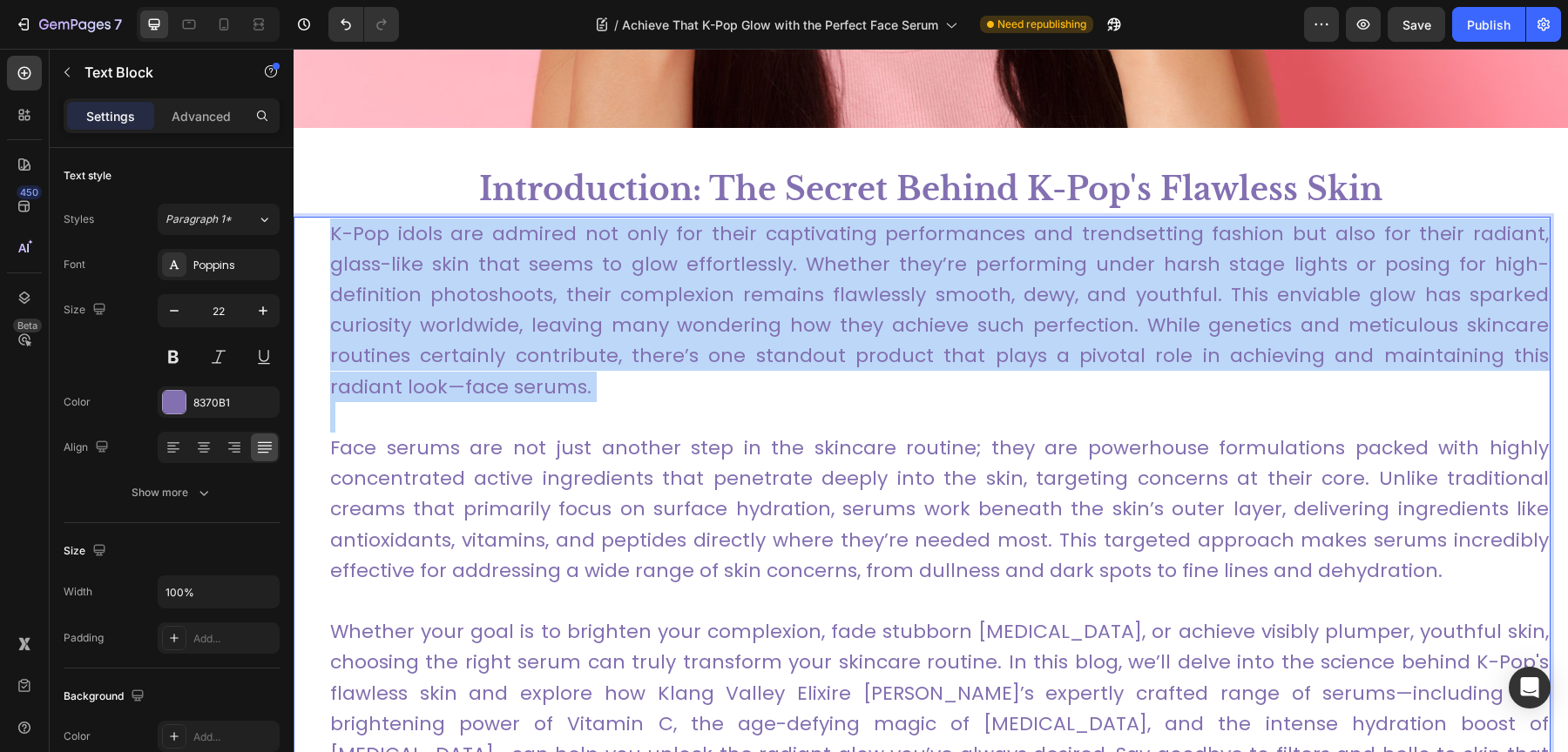
click at [673, 324] on link "K-Pop idols are admired not only for their captivating performances and trendse…" at bounding box center [939, 310] width 1218 height 180
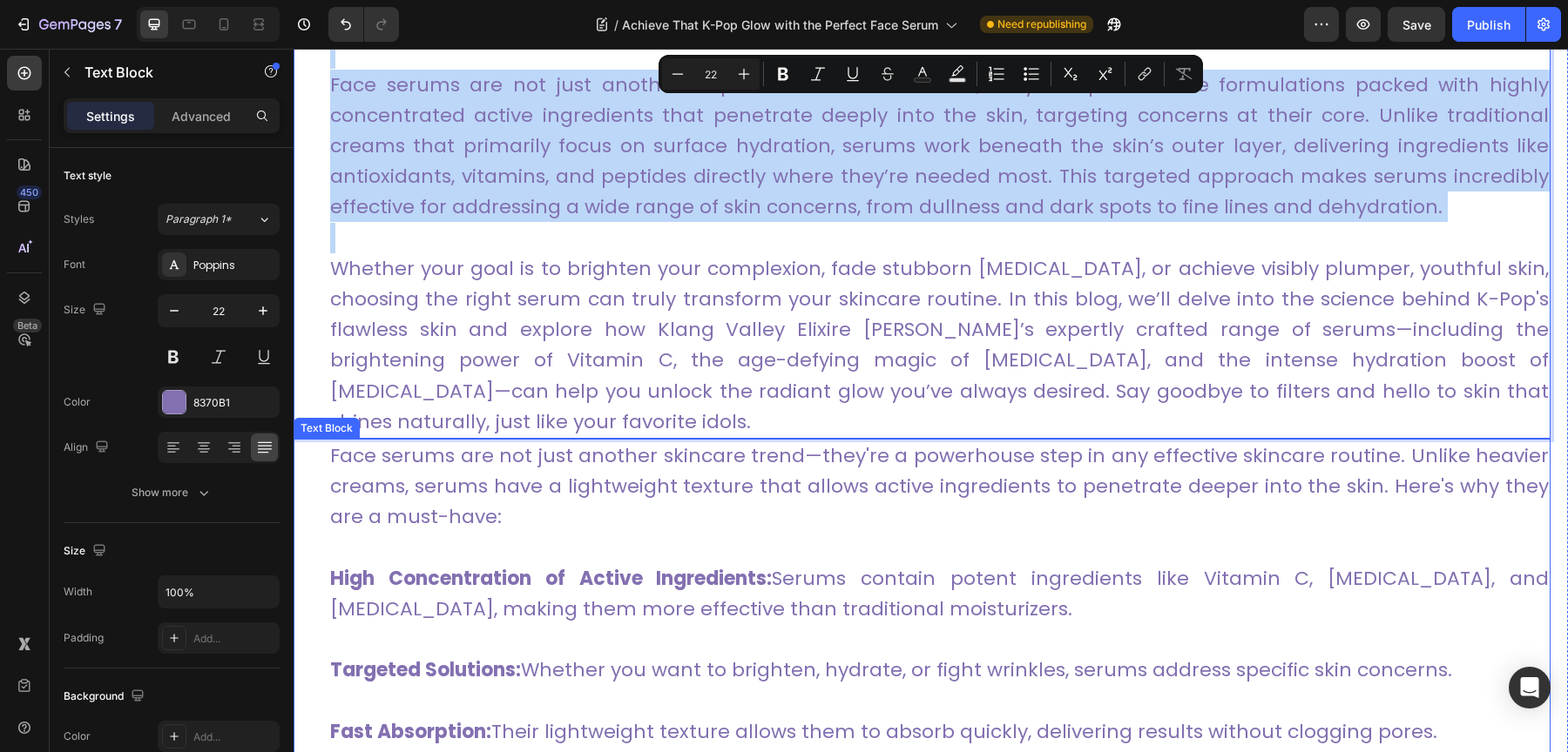
scroll to position [1132, 0]
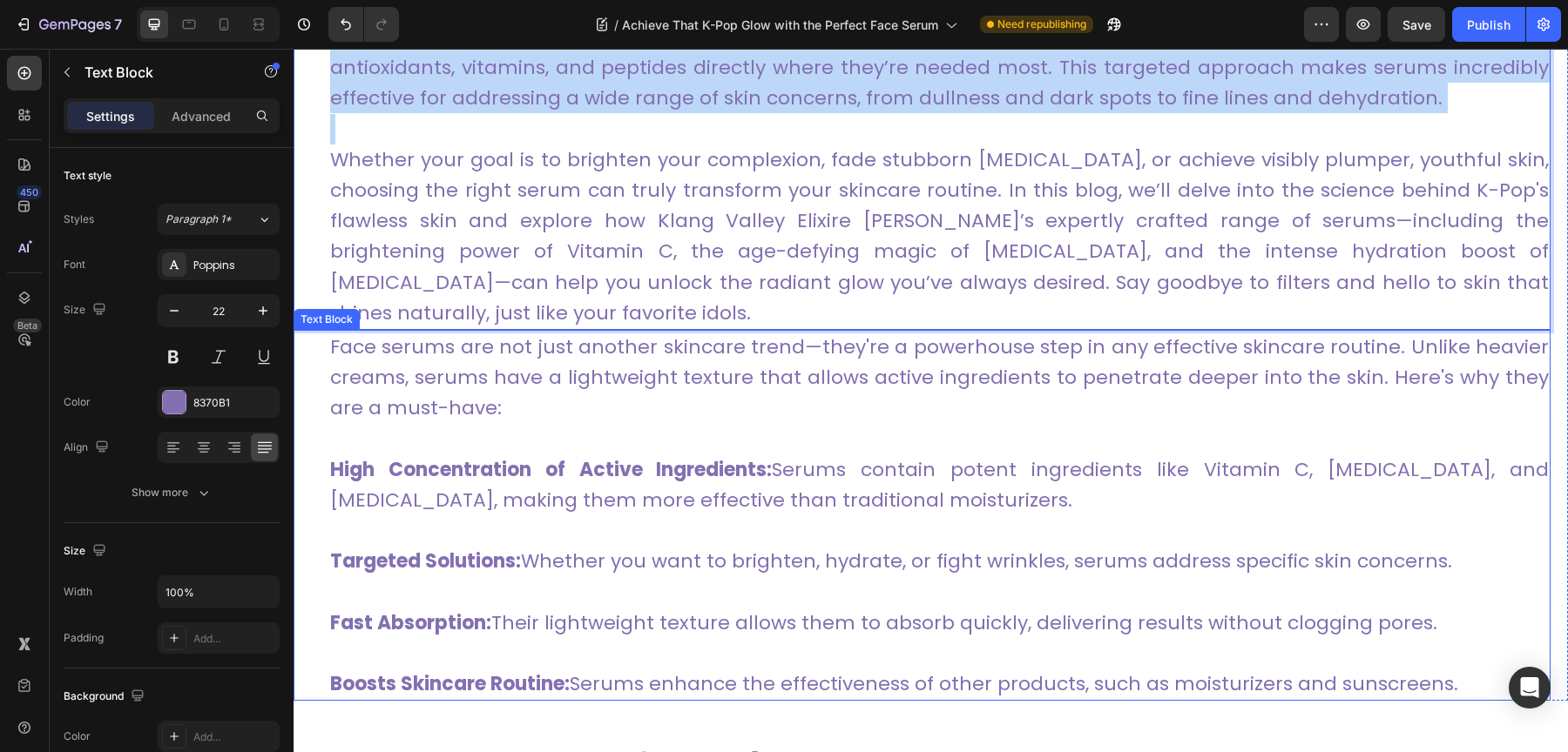
click at [626, 371] on p "Face serums are not just another skincare trend—they're a powerhouse step in an…" at bounding box center [939, 378] width 1218 height 92
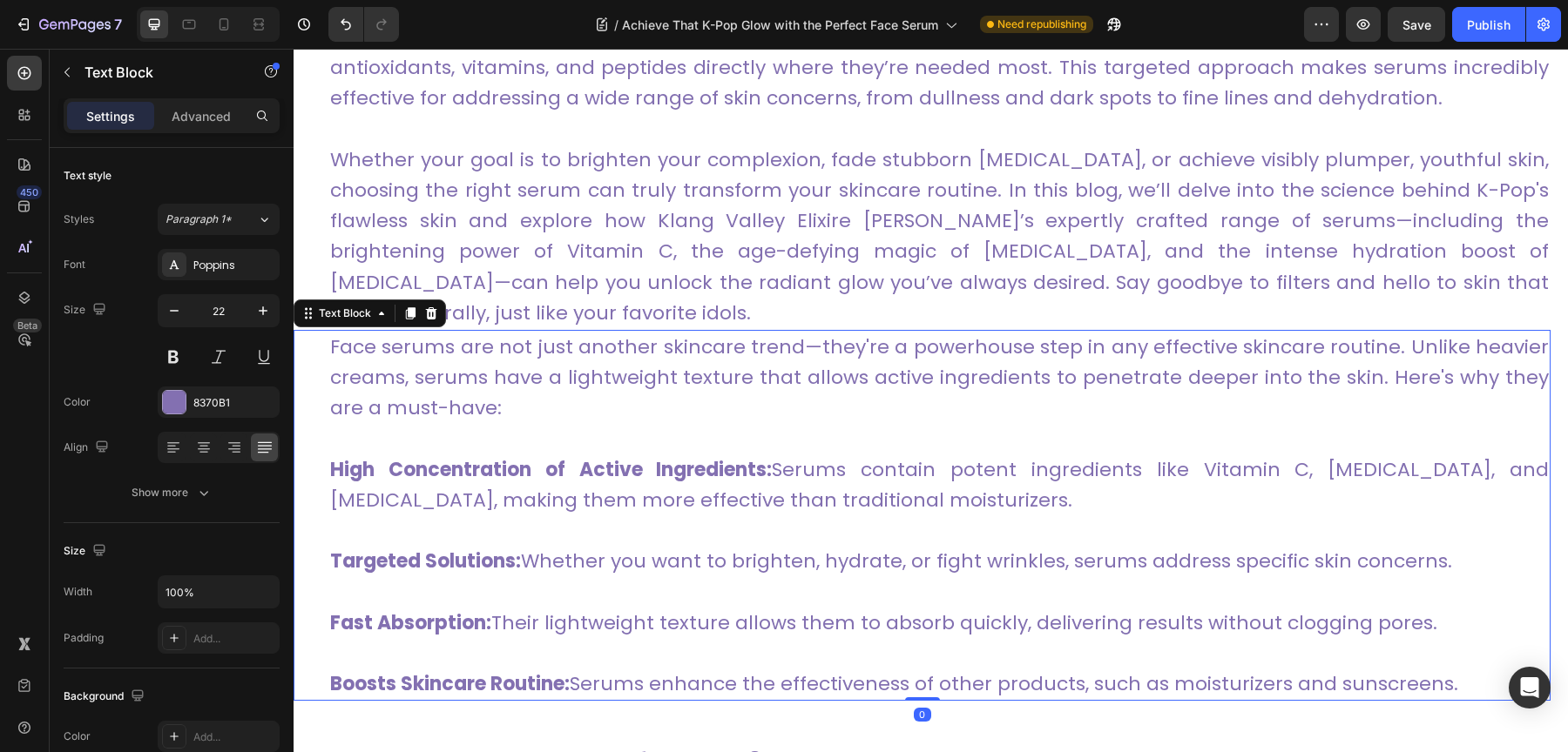
click at [628, 371] on p "Face serums are not just another skincare trend—they're a powerhouse step in an…" at bounding box center [939, 378] width 1218 height 92
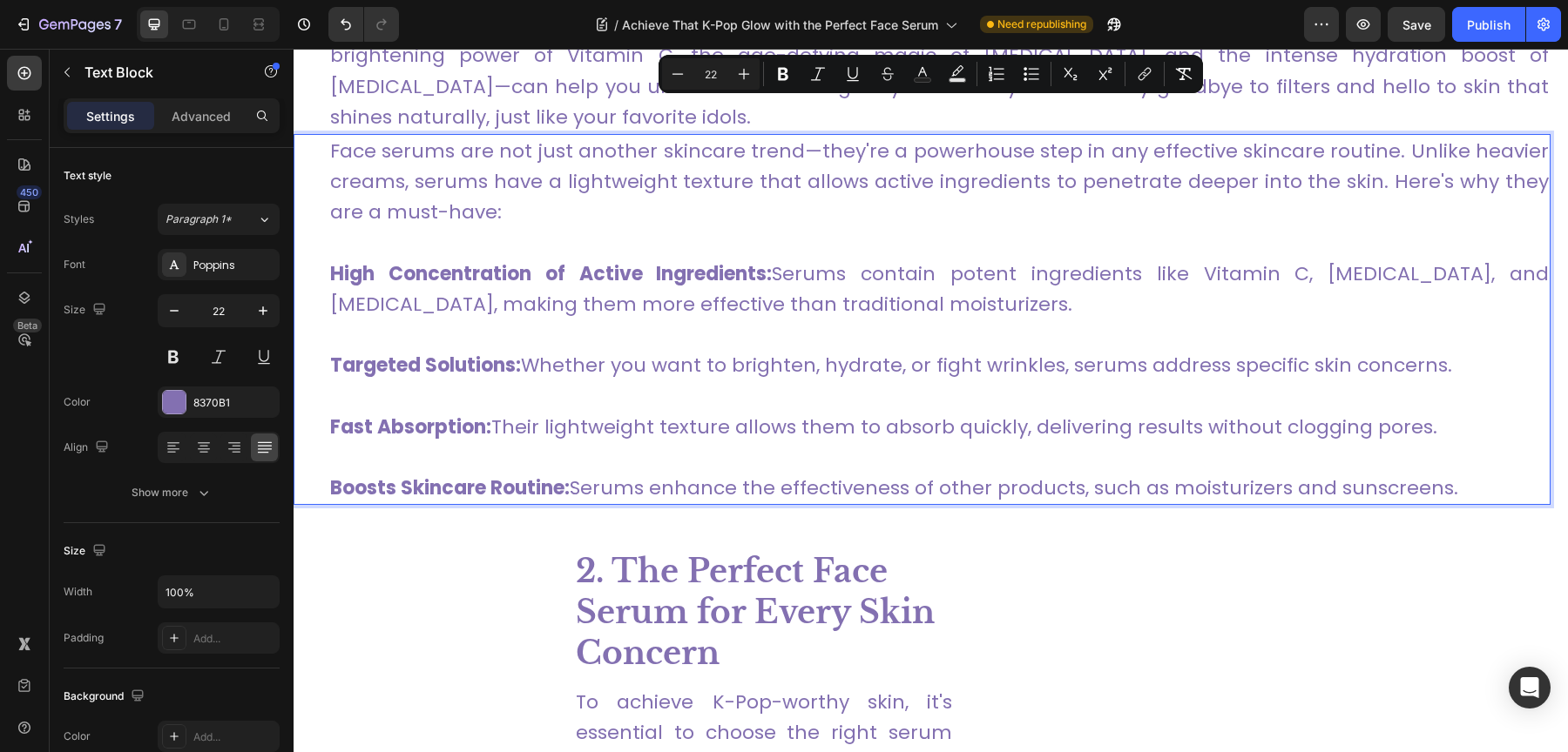
scroll to position [1574, 0]
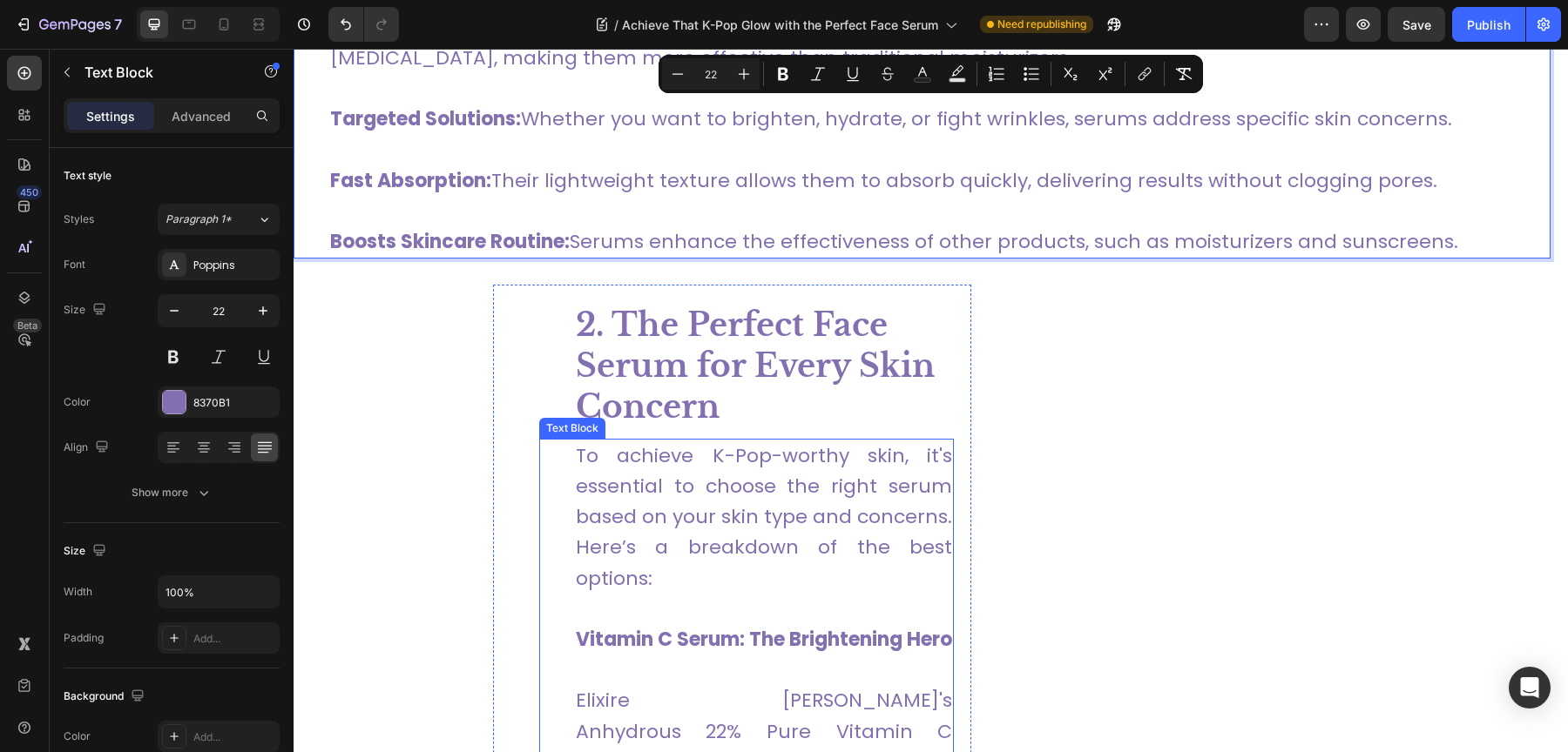
click at [691, 456] on p "To achieve K-Pop-worthy skin, it's essential to choose the right serum based on…" at bounding box center [763, 517] width 376 height 153
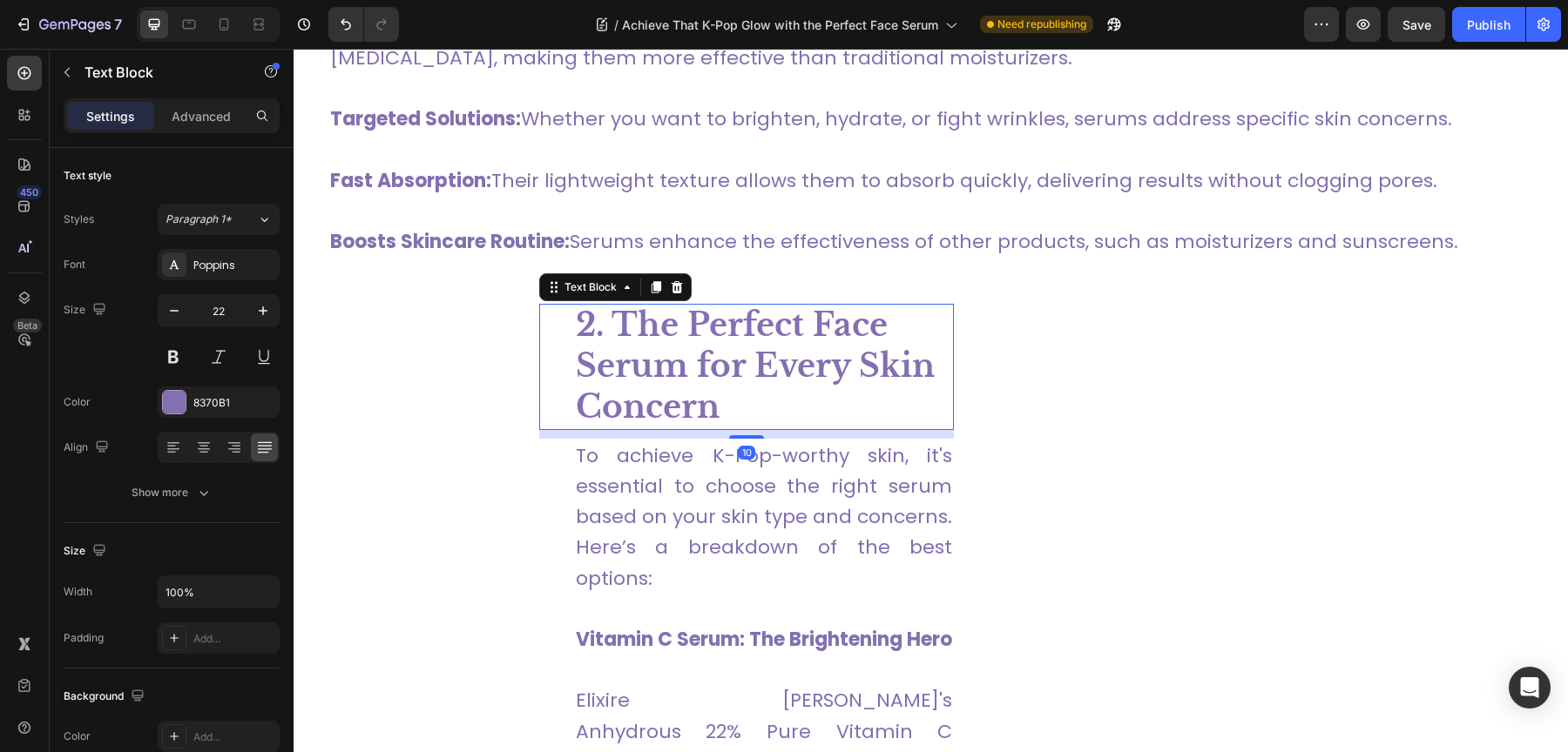
click at [742, 338] on p "2. The Perfect Face Serum for Every Skin Concern" at bounding box center [763, 366] width 376 height 122
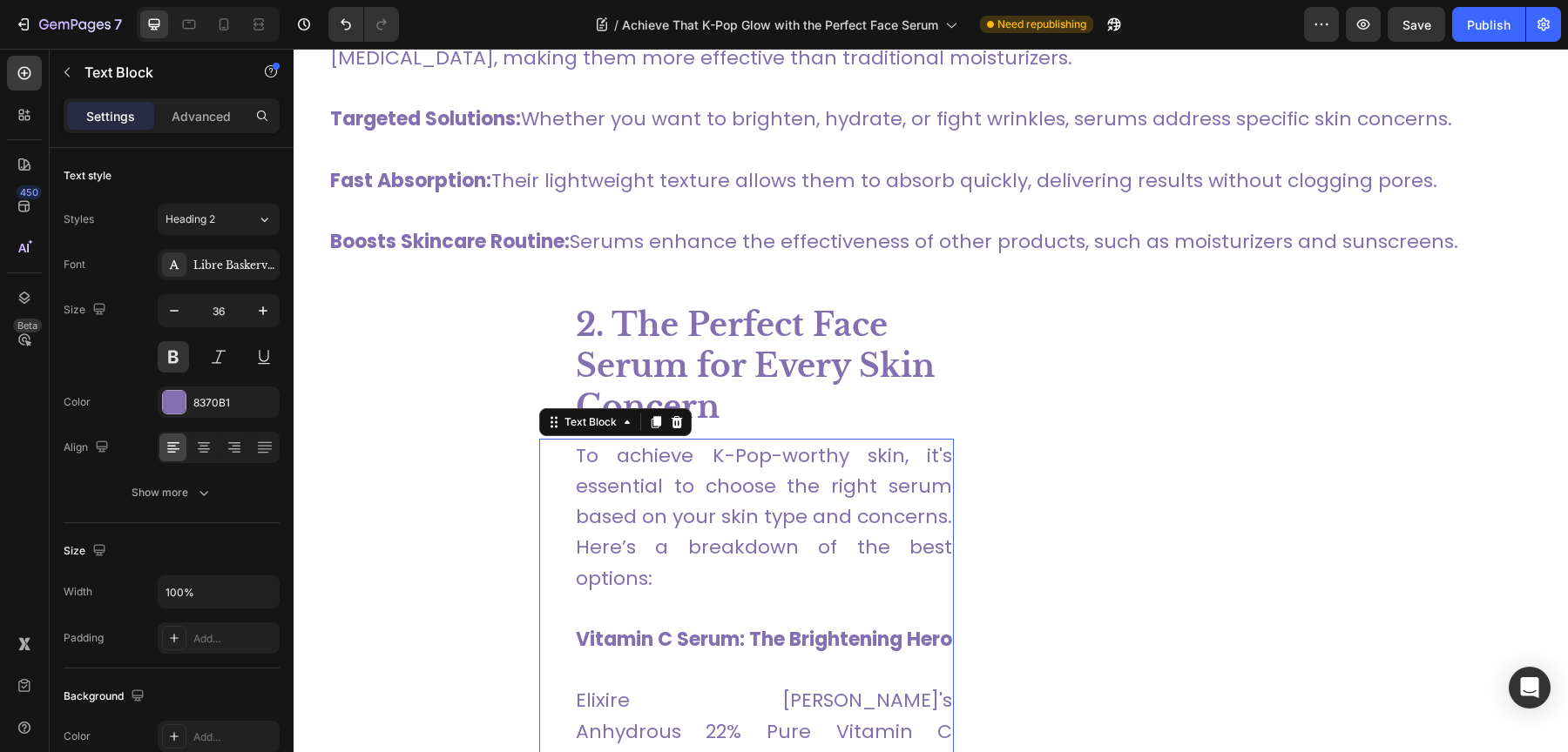
click at [776, 444] on p "To achieve K-Pop-worthy skin, it's essential to choose the right serum based on…" at bounding box center [763, 517] width 376 height 153
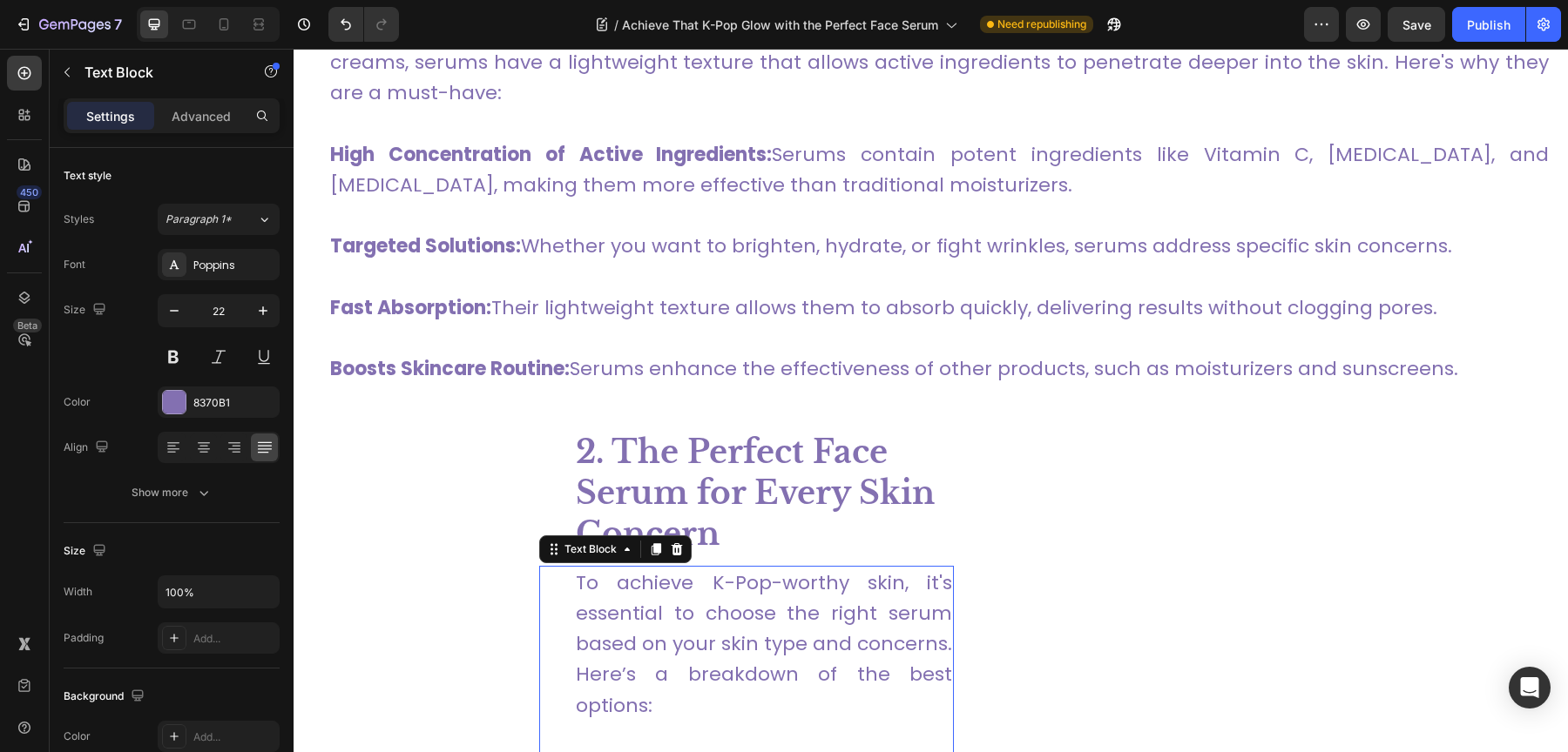
scroll to position [1444, 0]
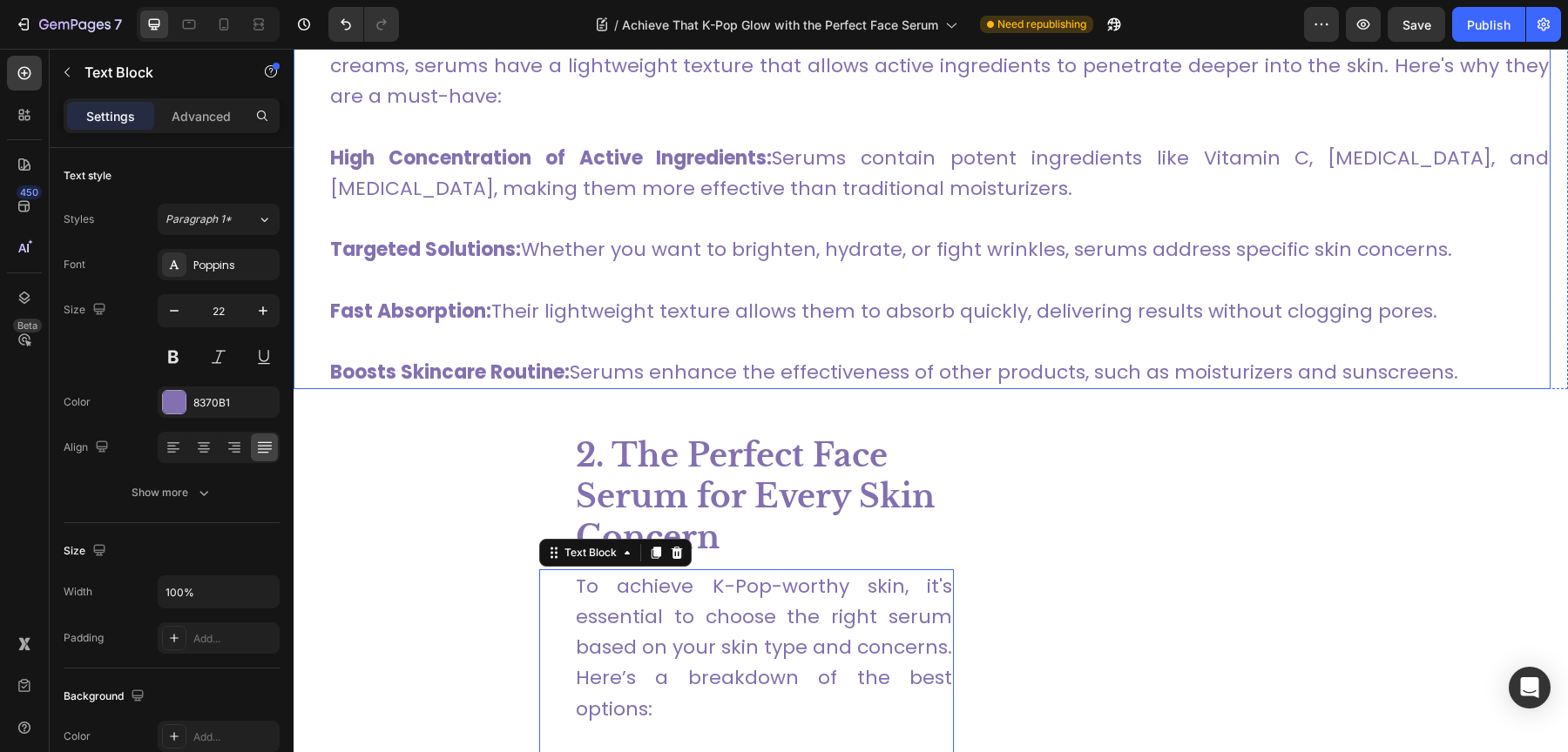
click at [774, 288] on p "Fast Absorption: Their lightweight texture allows them to absorb quickly, deliv…" at bounding box center [939, 296] width 1218 height 61
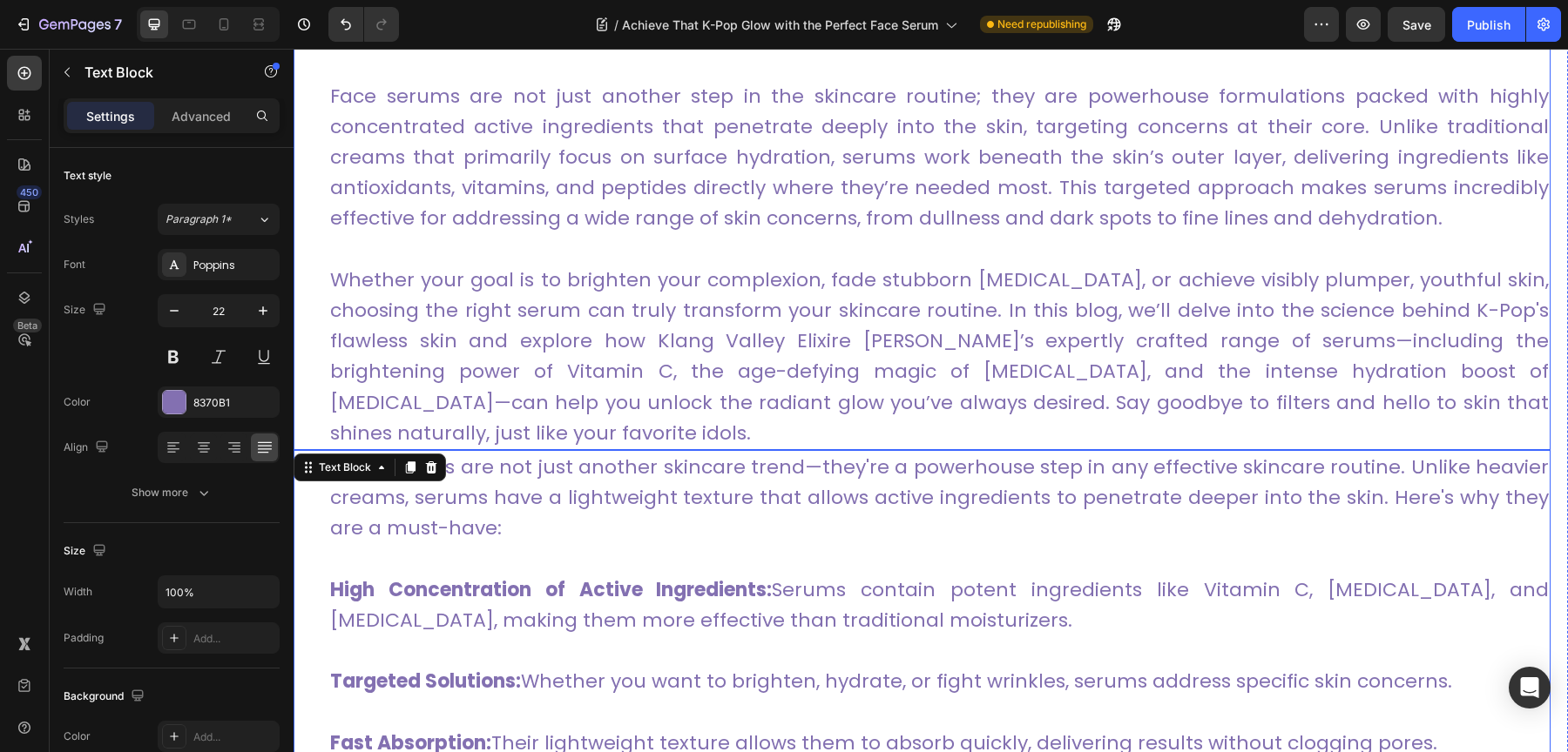
scroll to position [1006, 0]
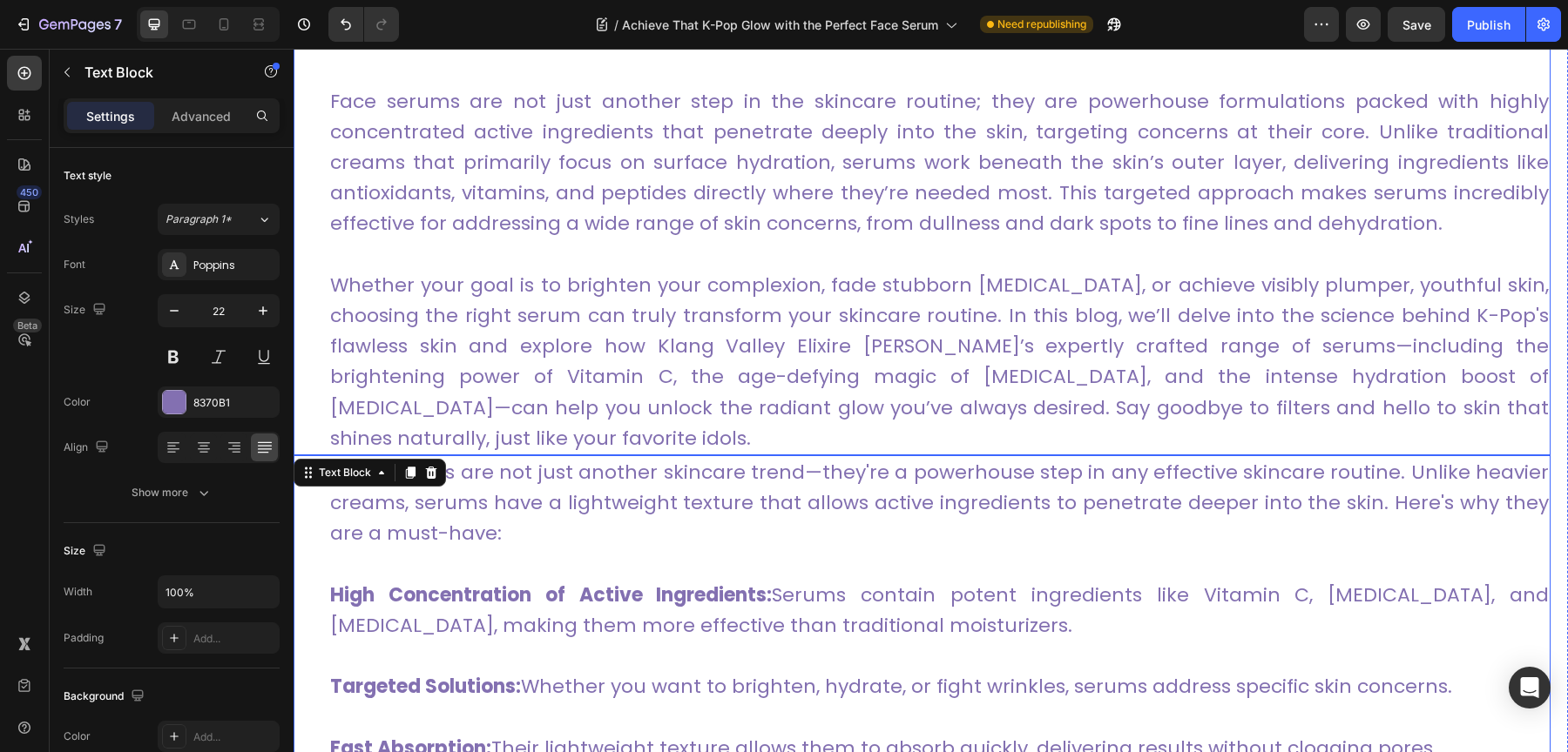
click at [642, 335] on link "Whether your goal is to brighten your complexion, fade stubborn hyperpigmentati…" at bounding box center [939, 362] width 1218 height 180
click at [203, 106] on div "Advanced" at bounding box center [201, 116] width 87 height 28
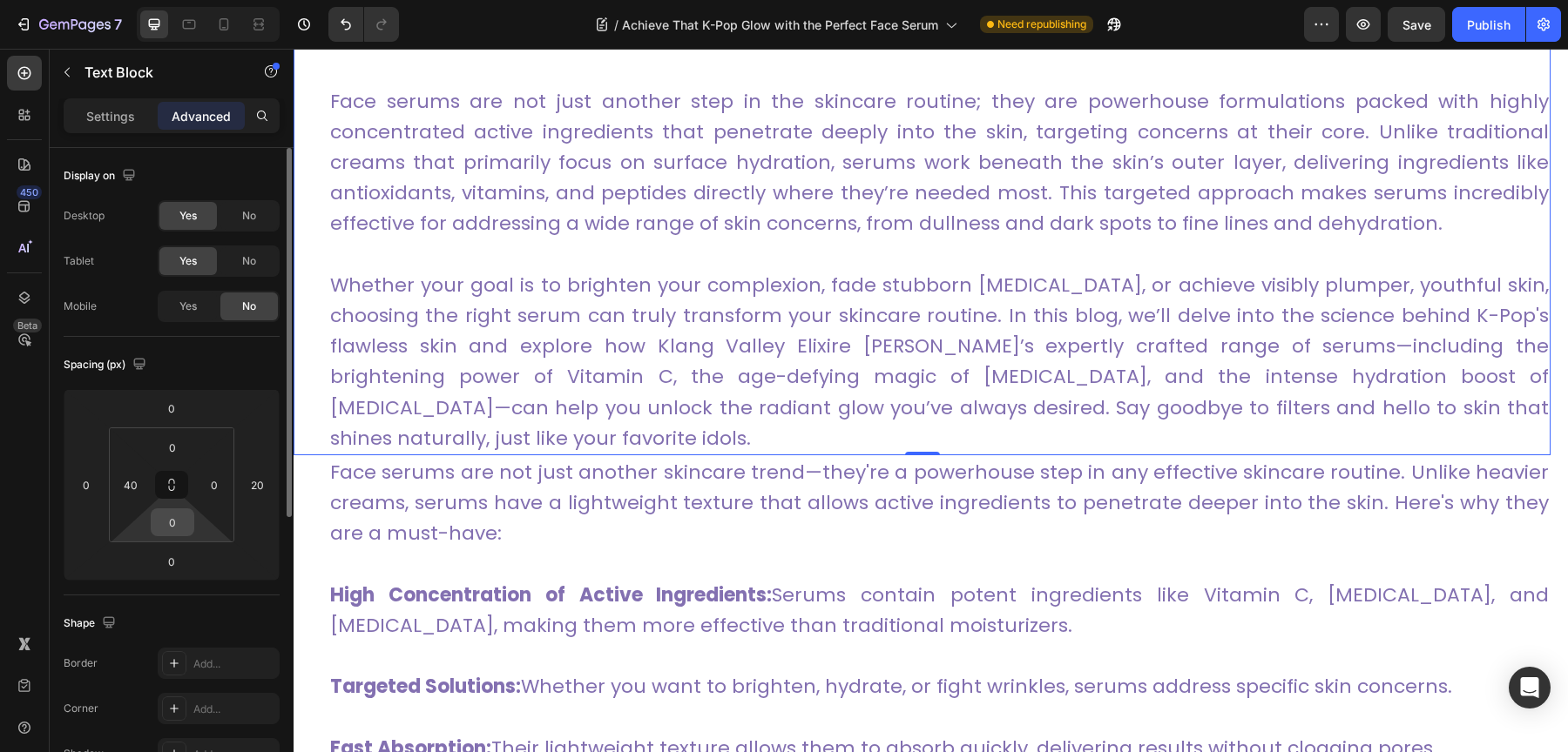
click at [181, 516] on input "0" at bounding box center [172, 522] width 35 height 26
type input "20"
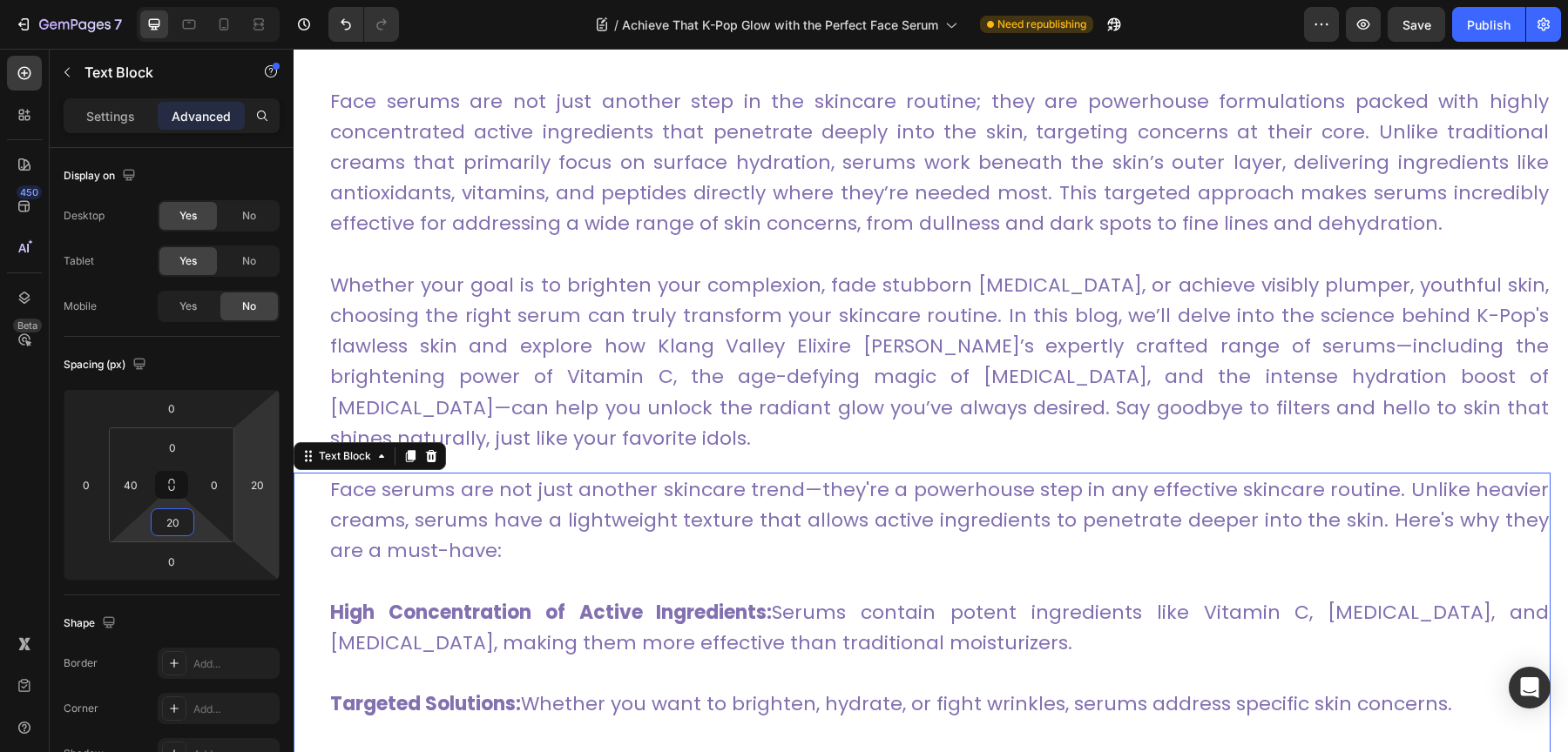
click at [632, 599] on strong "High Concentration of Active Ingredients:" at bounding box center [551, 612] width 442 height 27
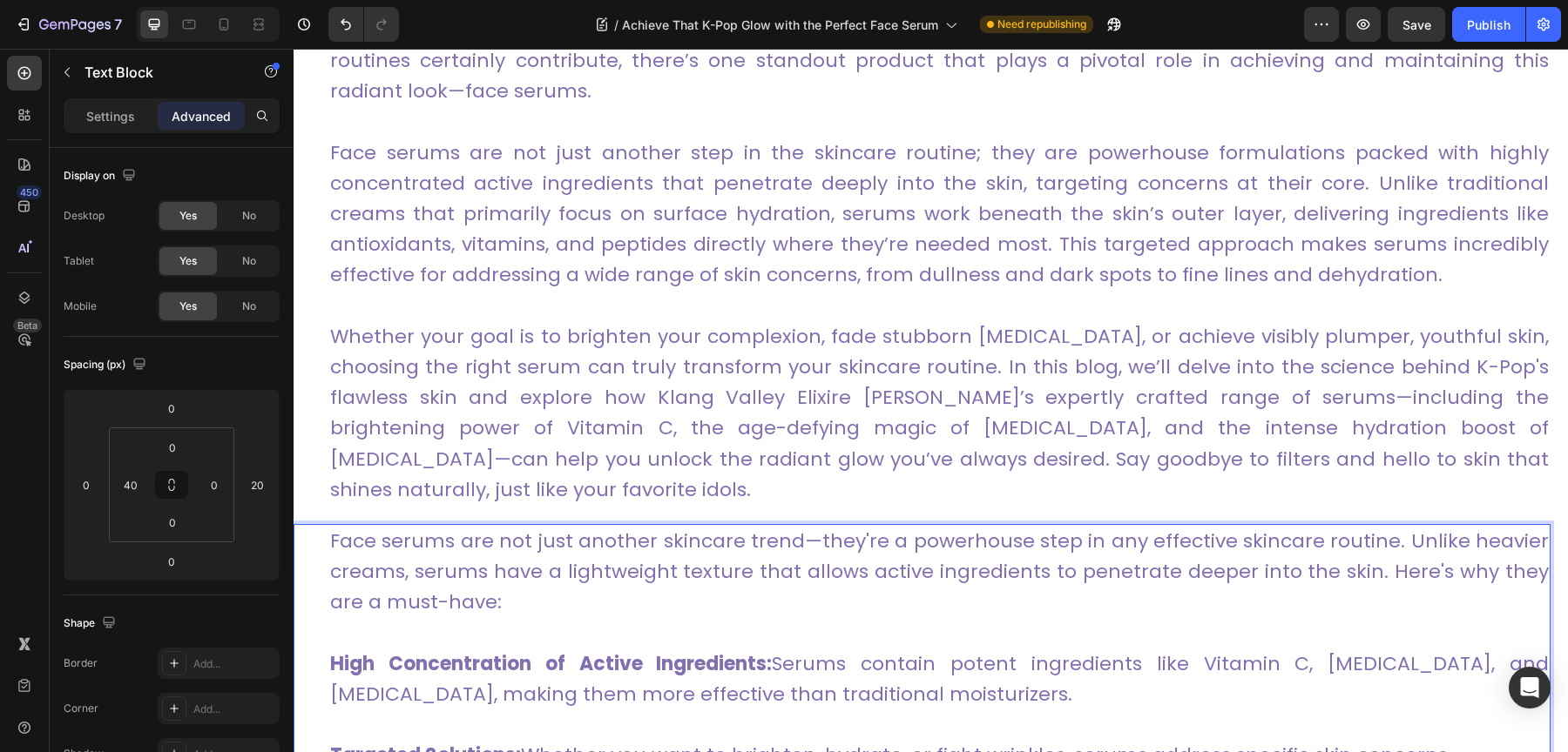
scroll to position [941, 0]
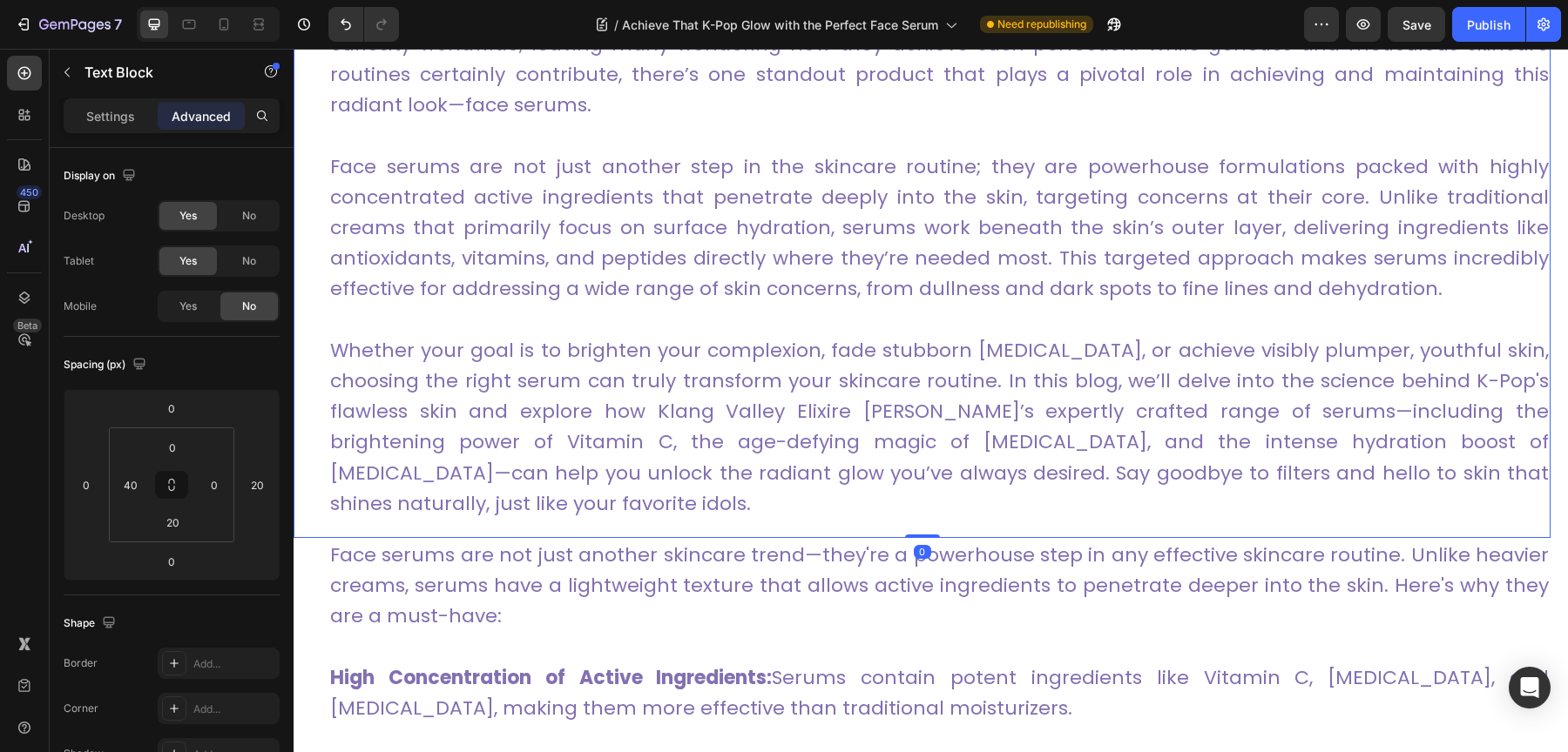
click at [671, 248] on link "Face serums are not just another step in the skincare routine; they are powerho…" at bounding box center [939, 228] width 1218 height 149
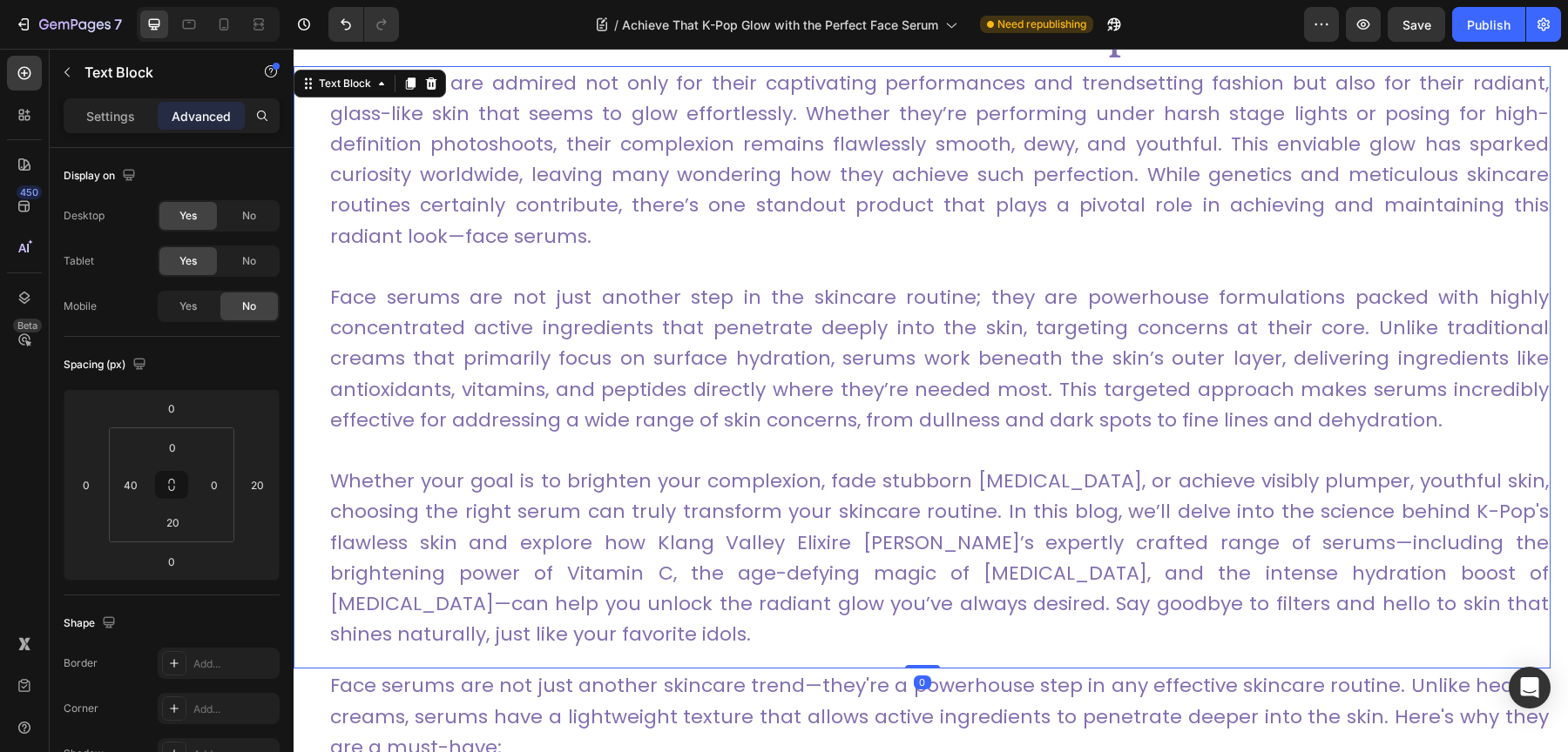
scroll to position [698, 0]
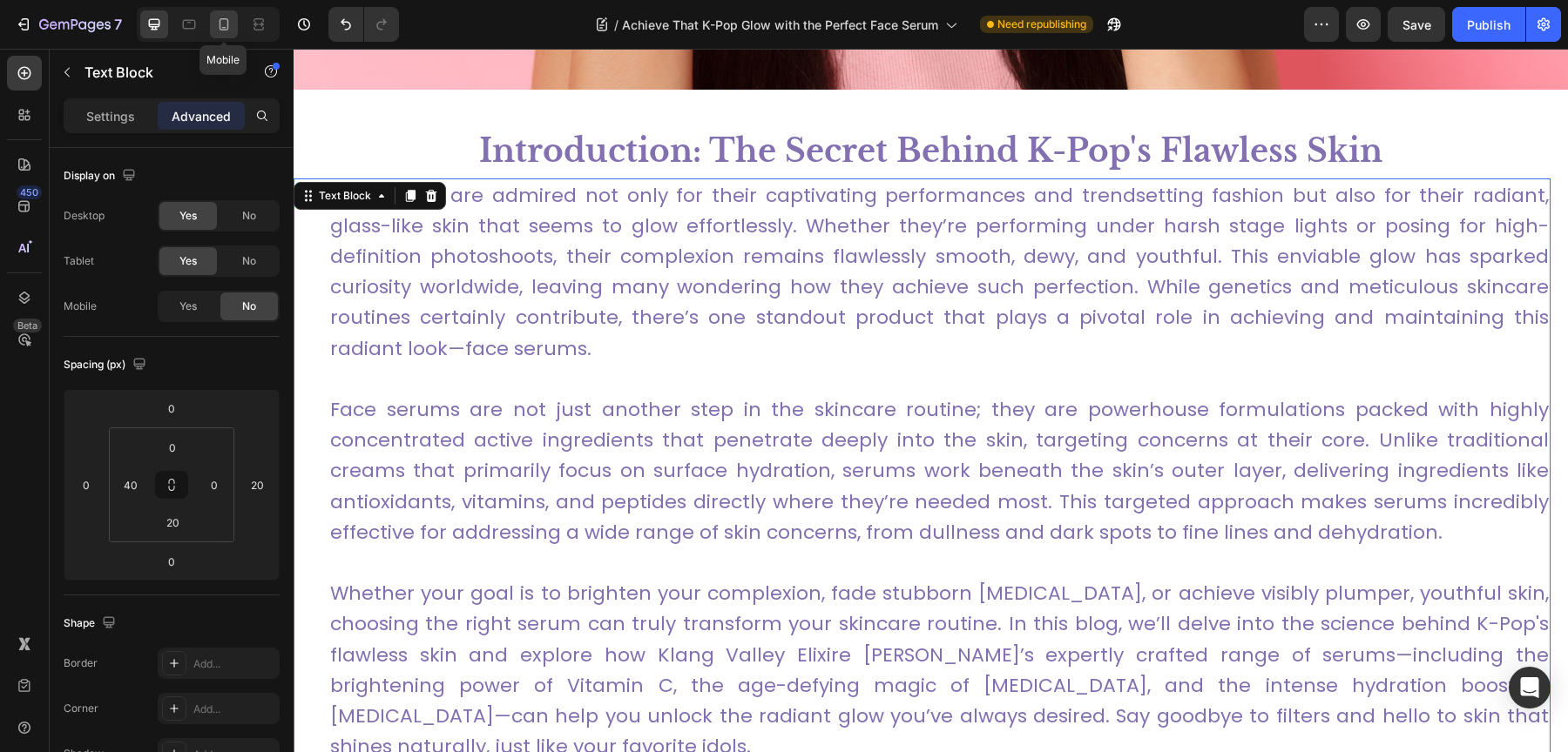
click at [228, 20] on icon at bounding box center [224, 25] width 18 height 18
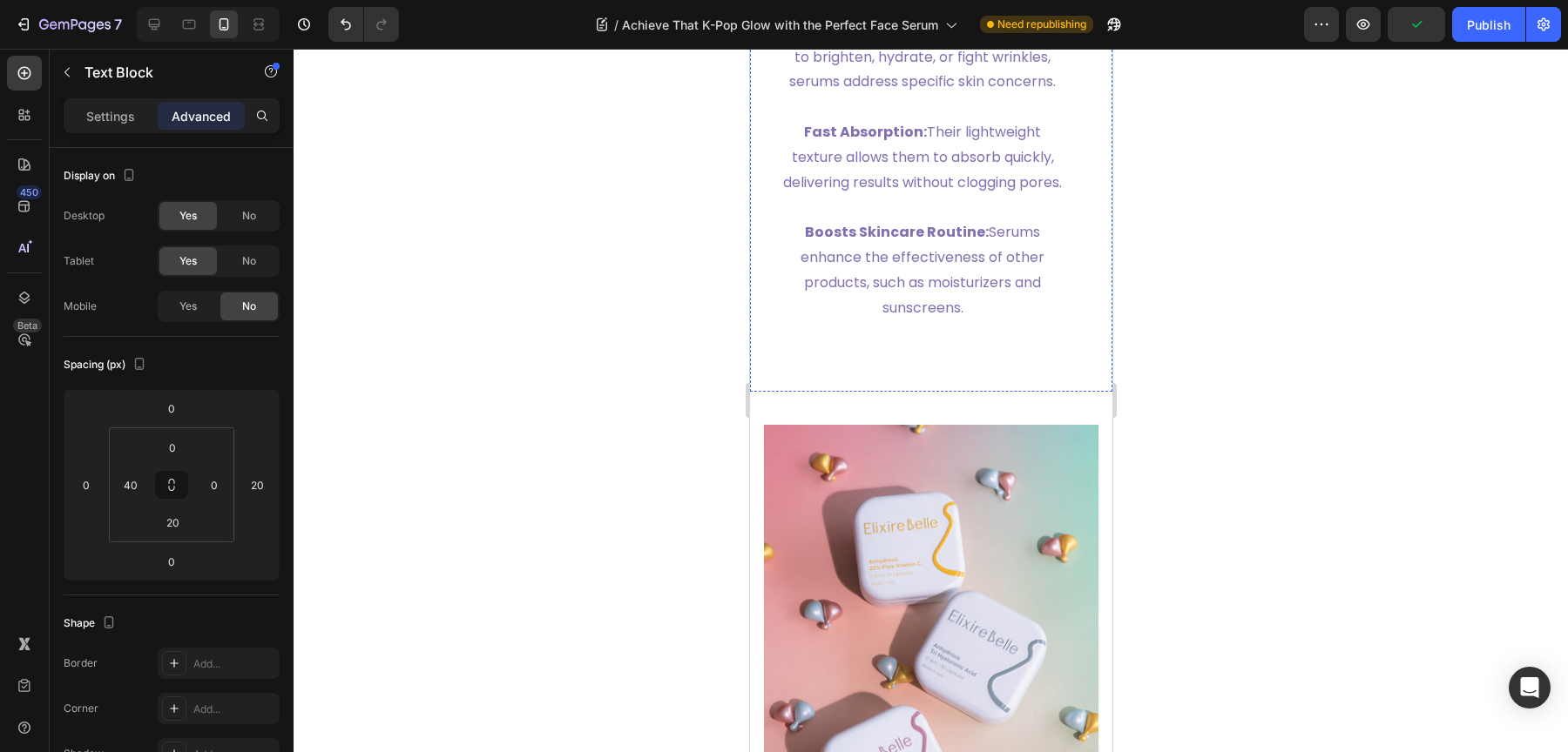
scroll to position [2287, 0]
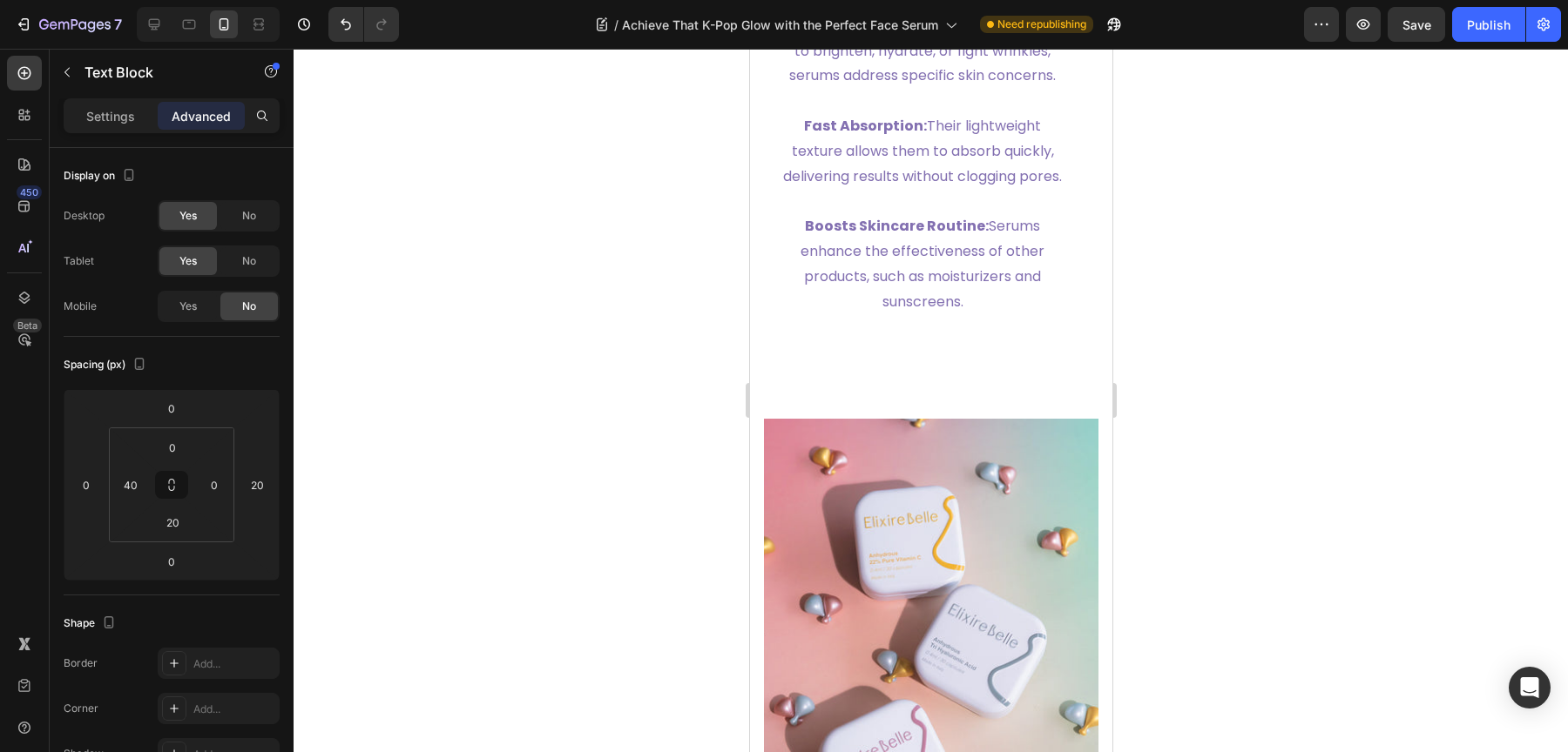
click at [203, 20] on div at bounding box center [208, 24] width 143 height 35
click at [201, 21] on div at bounding box center [189, 24] width 28 height 28
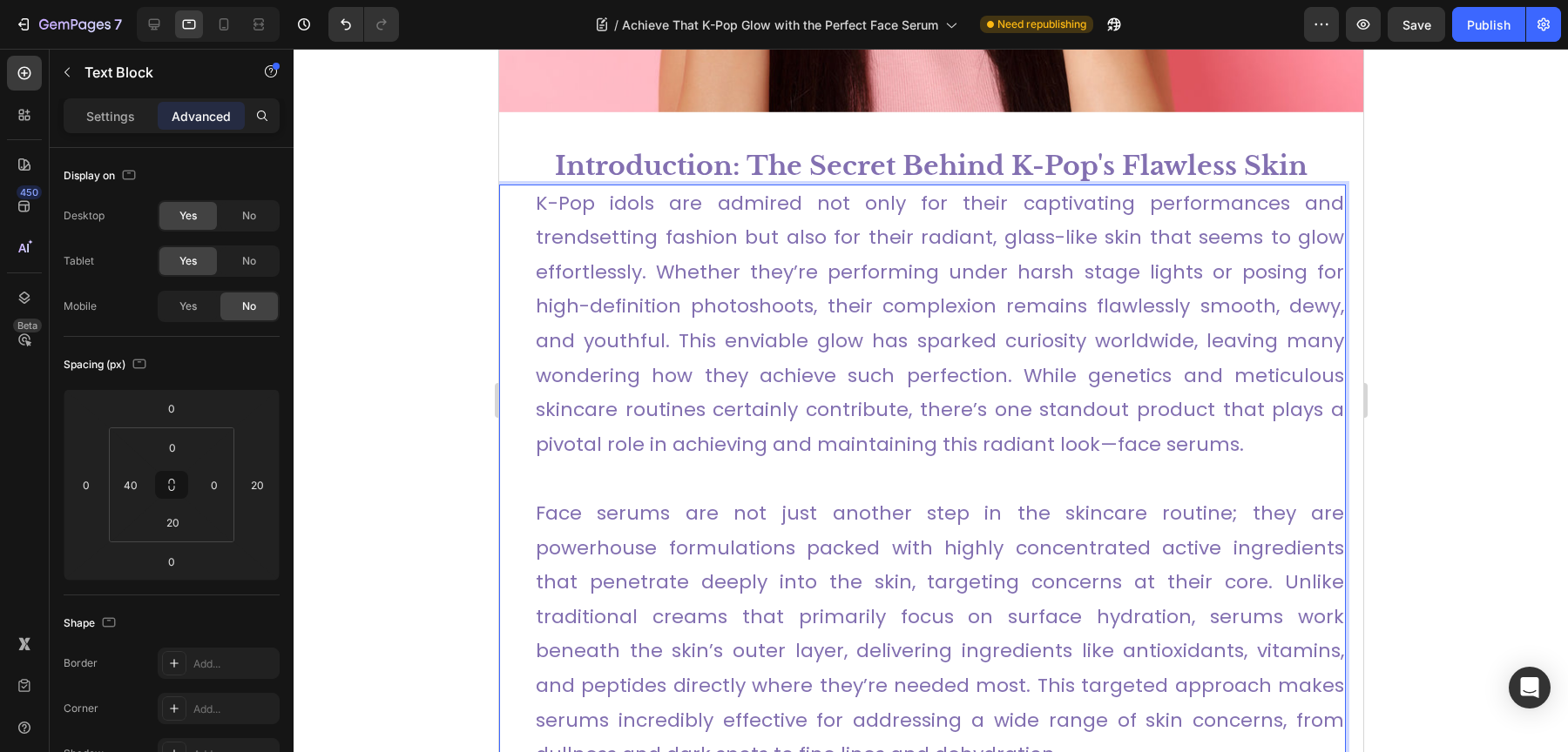
scroll to position [548, 0]
click at [1002, 257] on link "K-Pop idols are admired not only for their captivating performances and trendse…" at bounding box center [938, 324] width 808 height 268
click at [602, 148] on h1 "Introduction: The Secret Behind K-Pop's Flawless Skin" at bounding box center [930, 166] width 864 height 37
click at [546, 198] on link "K-Pop idols are admired not only for their captivating performances and trendse…" at bounding box center [938, 324] width 808 height 268
click at [608, 162] on icon at bounding box center [615, 169] width 14 height 14
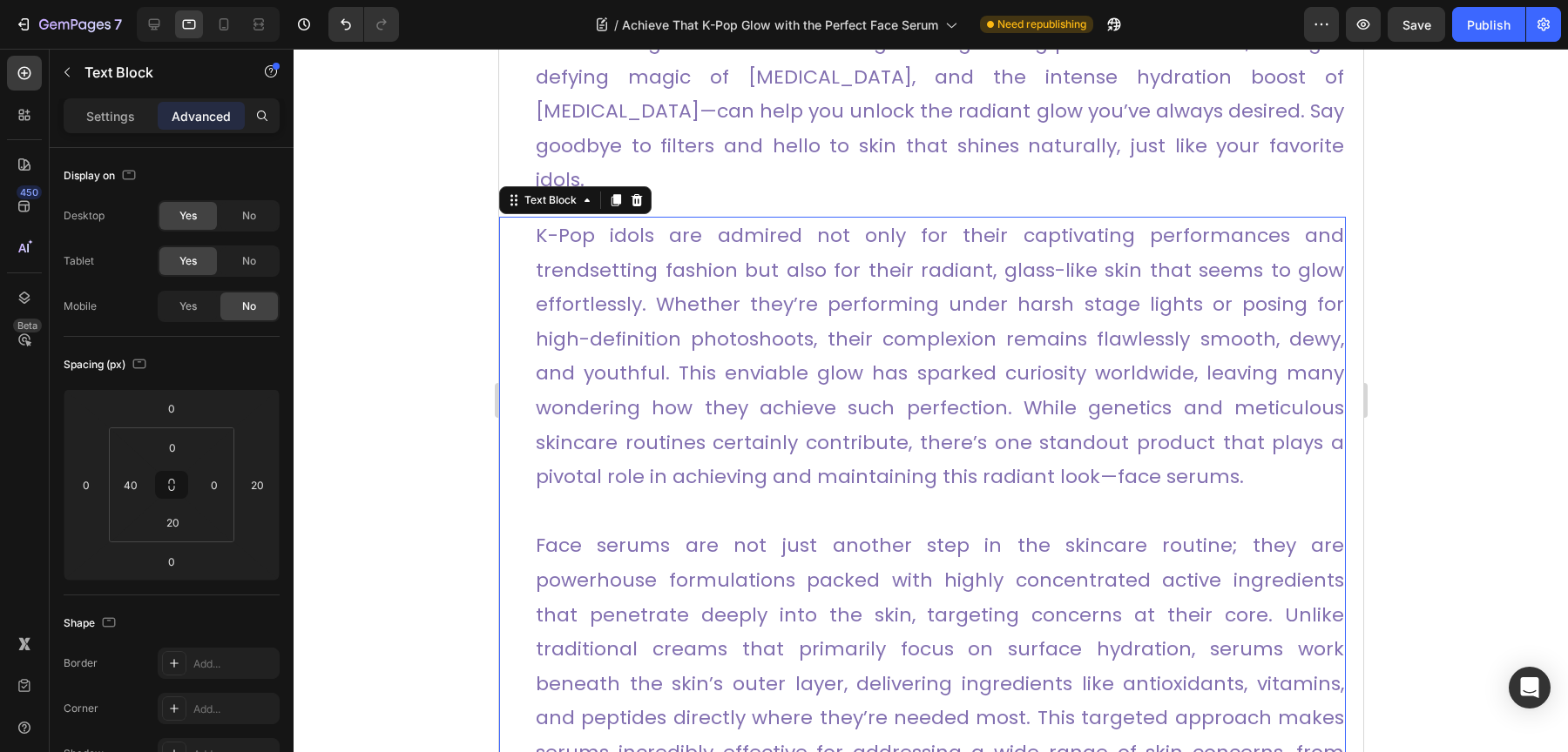
scroll to position [1529, 0]
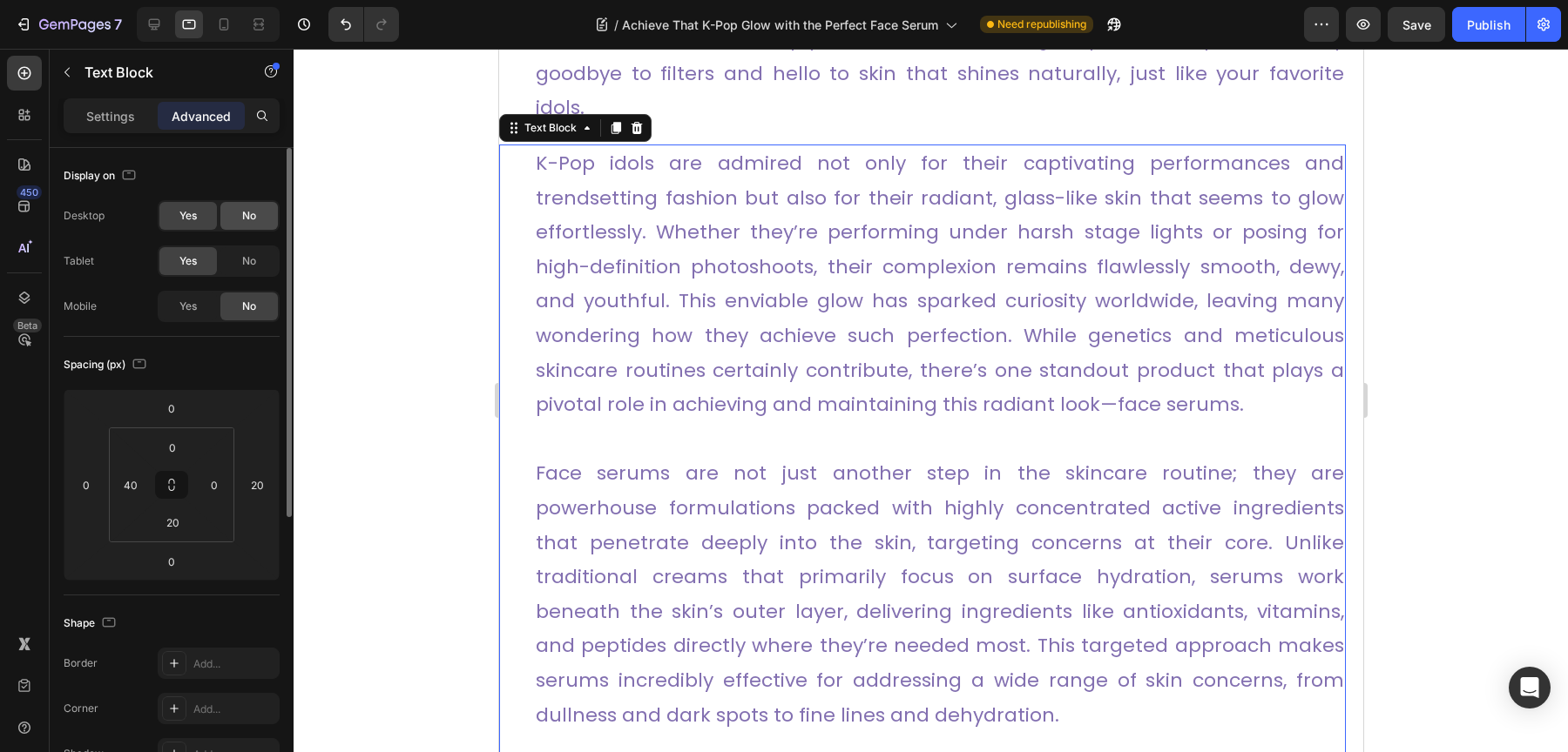
click at [237, 218] on div "No" at bounding box center [249, 215] width 58 height 28
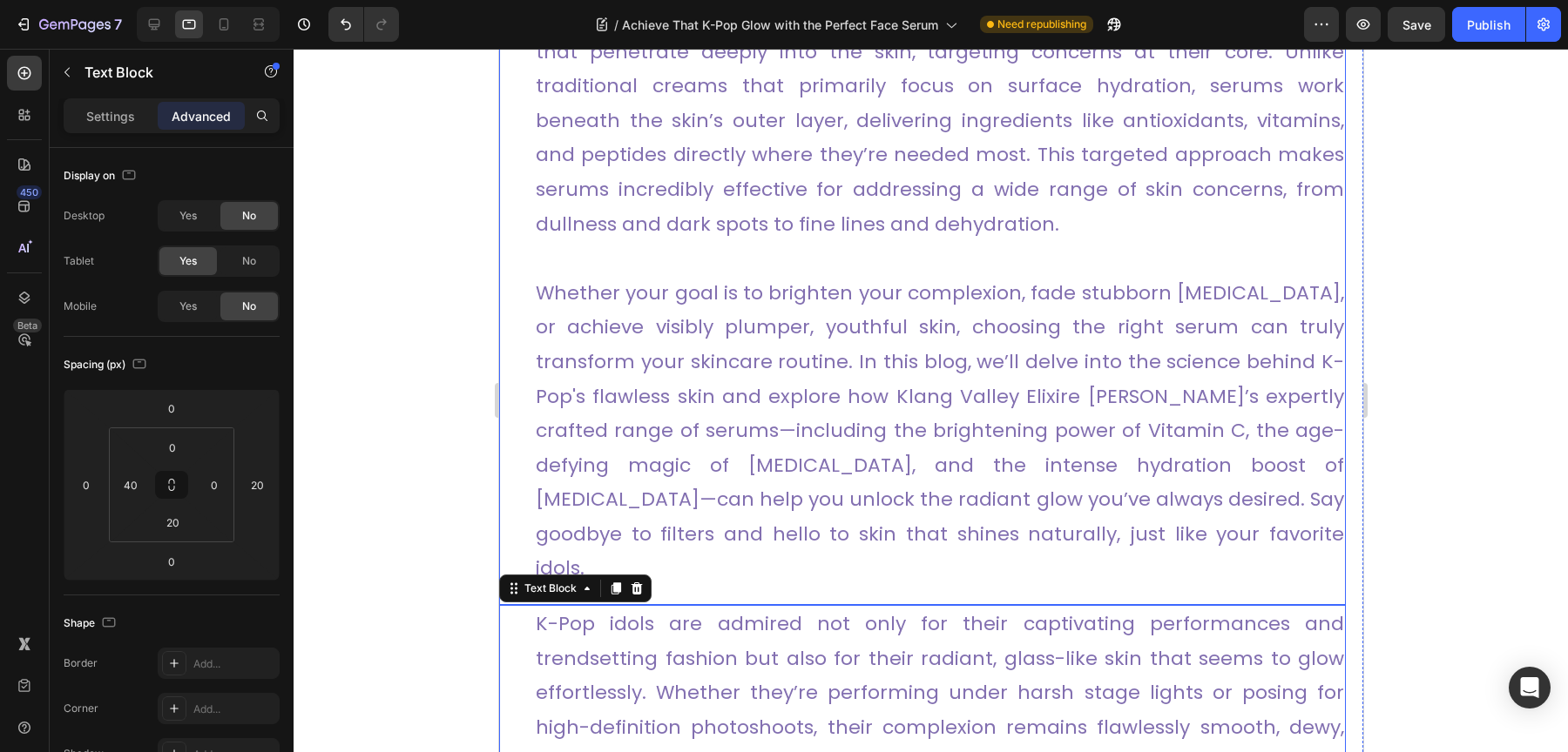
scroll to position [1107, 0]
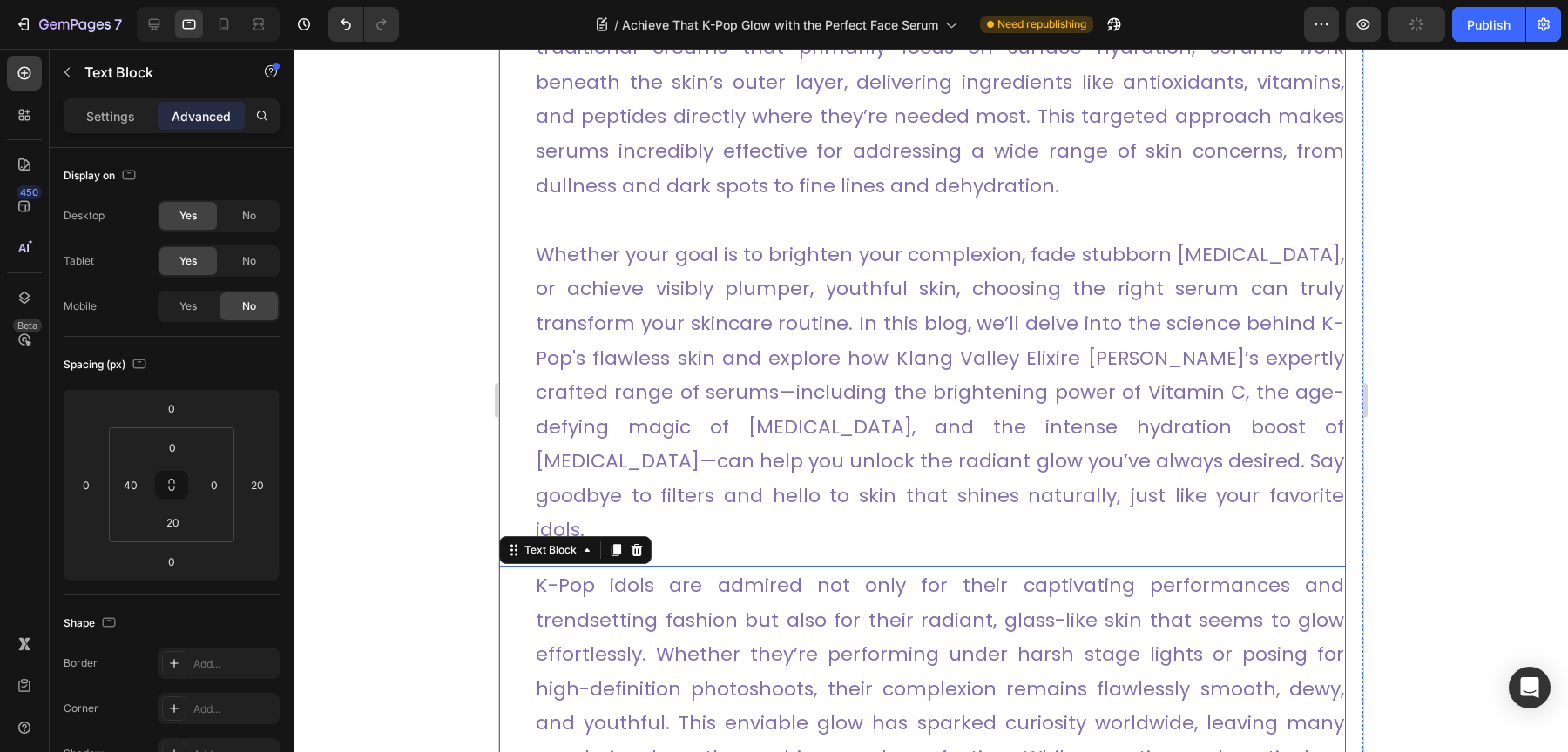
click at [764, 400] on link "Whether your goal is to brighten your complexion, fade stubborn hyperpigmentati…" at bounding box center [938, 392] width 808 height 303
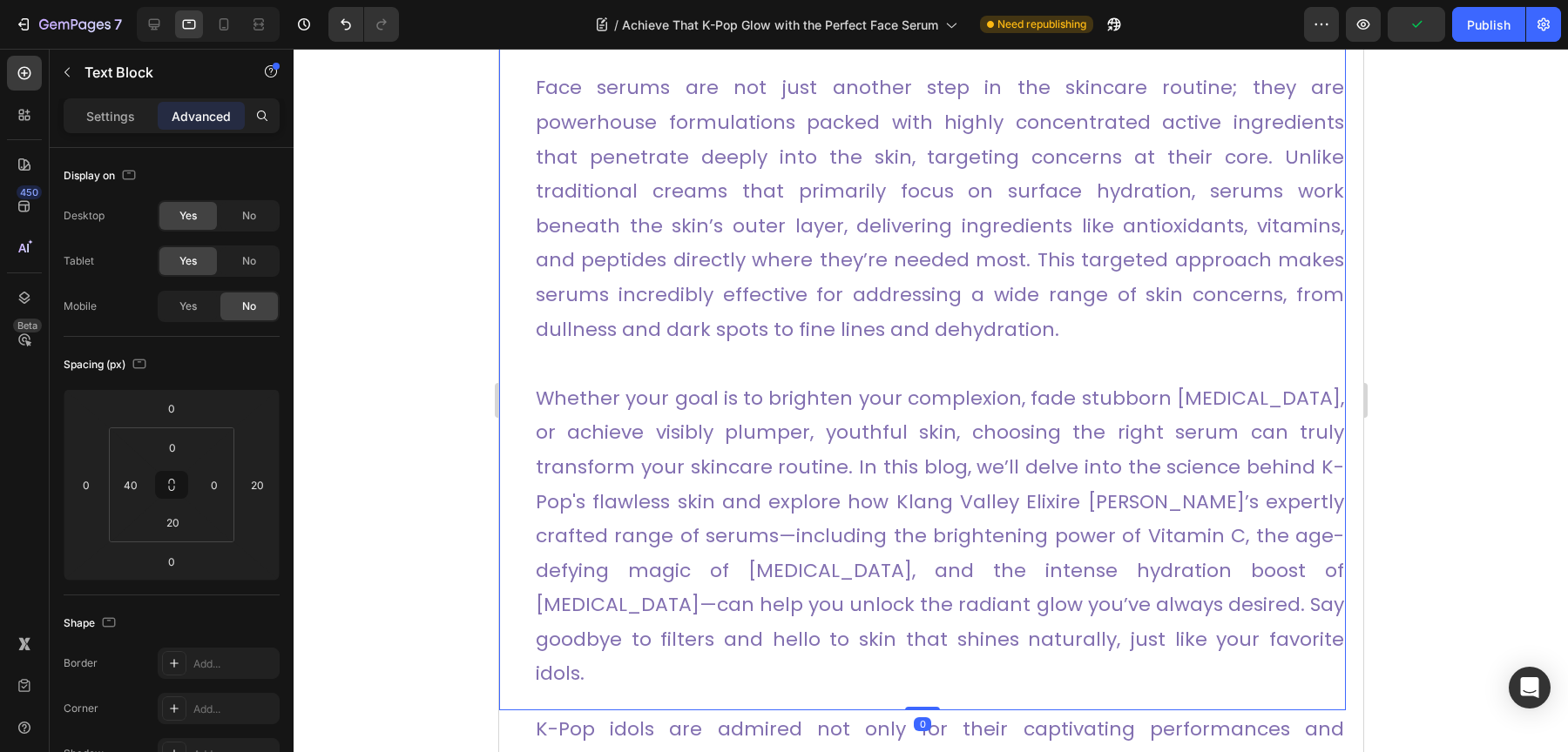
scroll to position [580, 0]
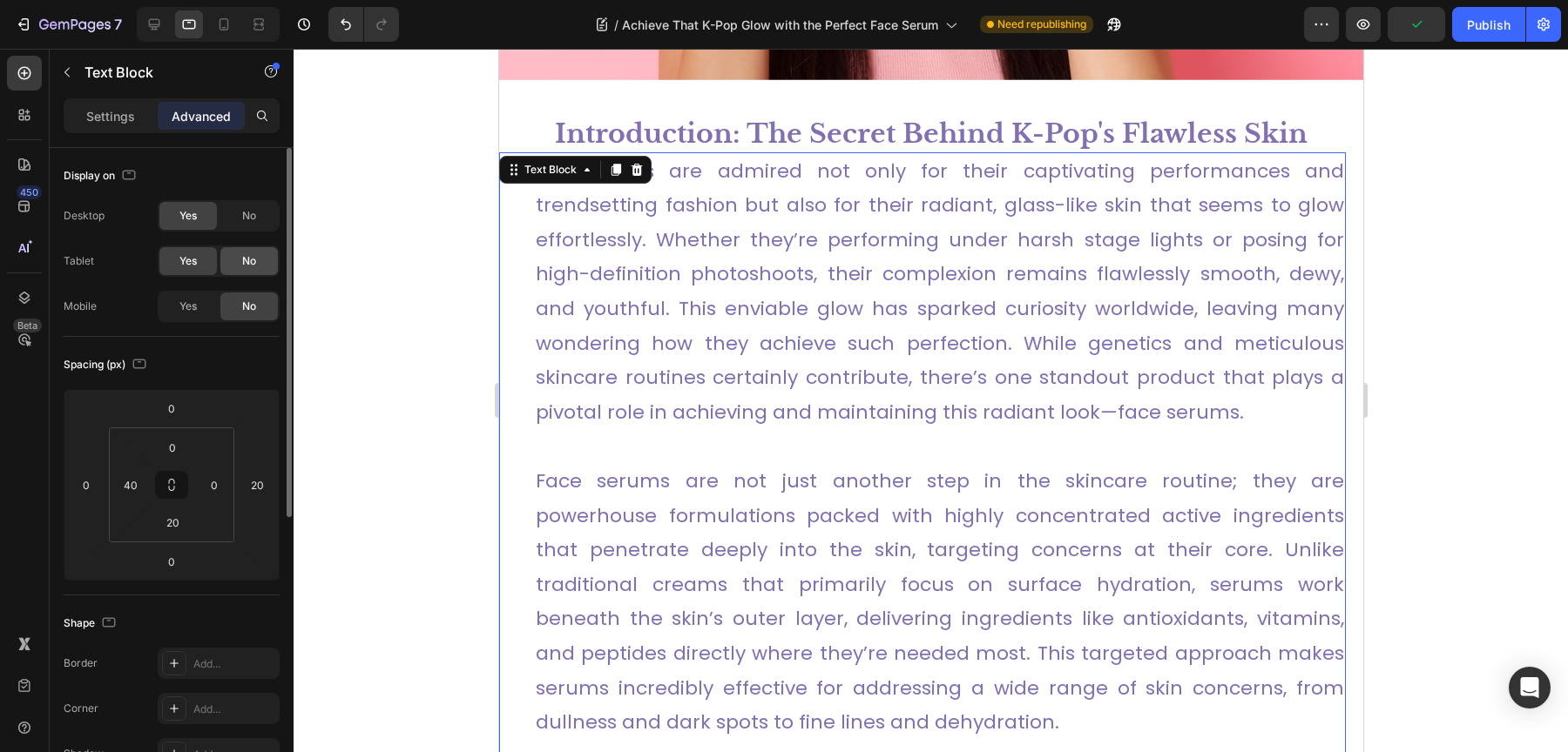
click at [255, 263] on span "No" at bounding box center [249, 261] width 14 height 16
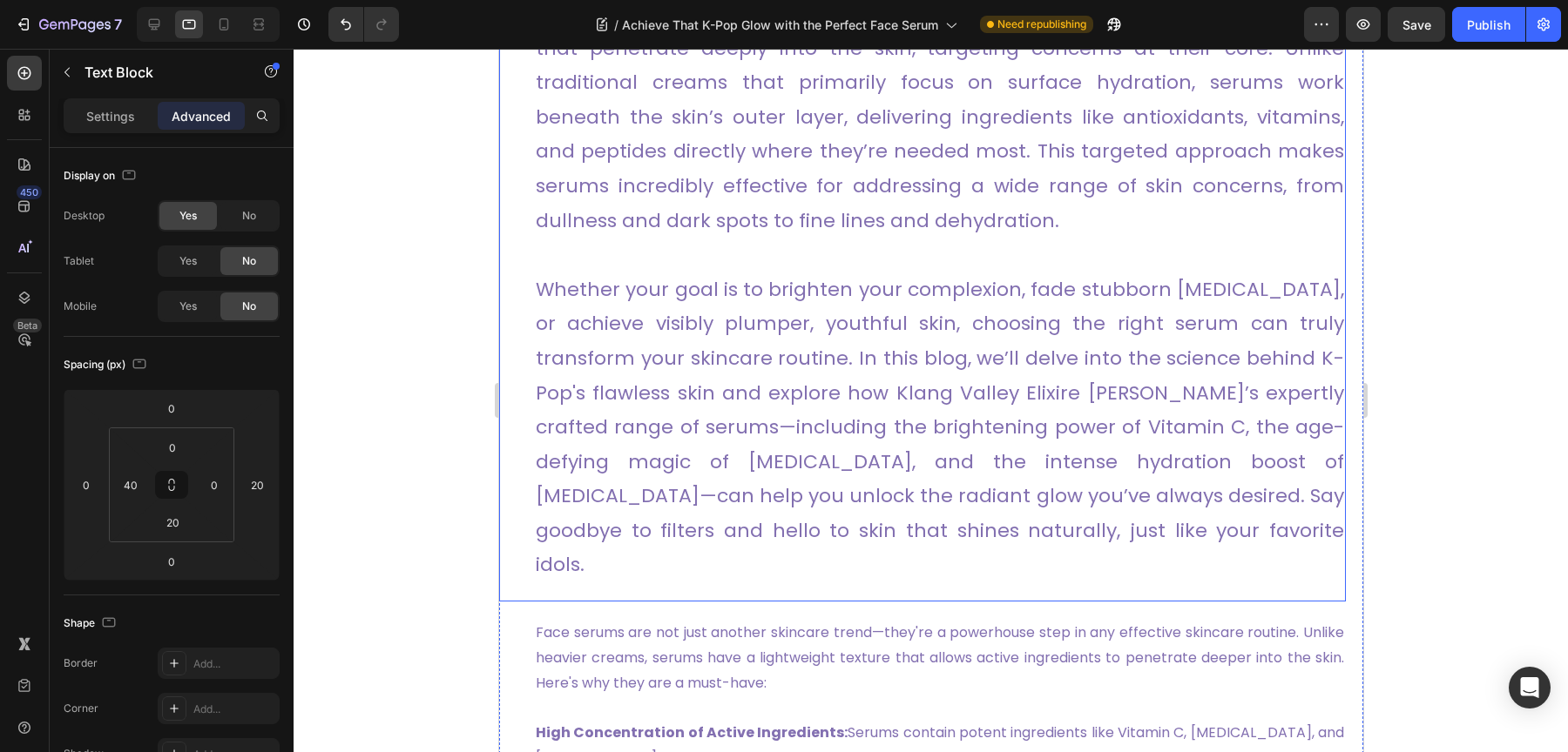
scroll to position [1044, 0]
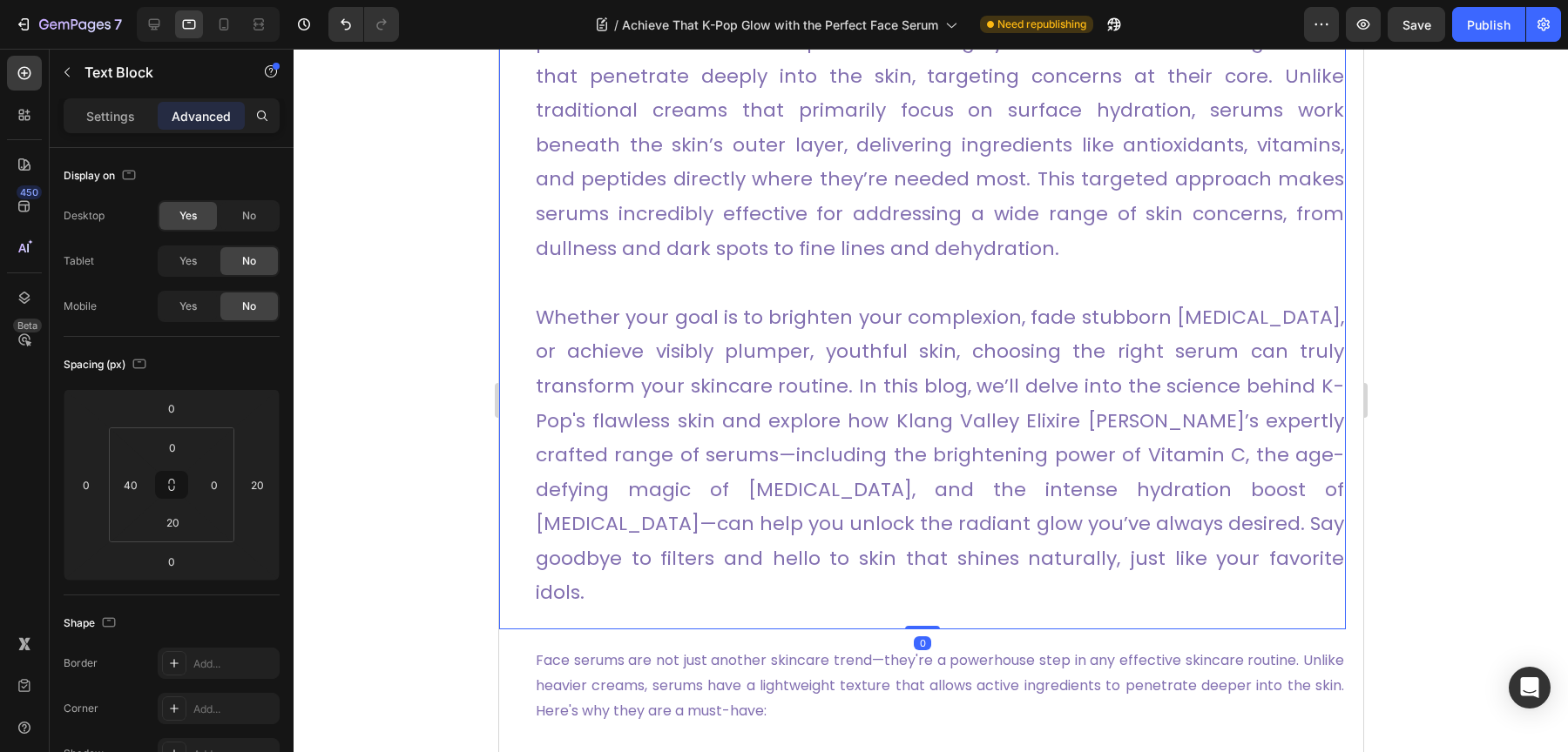
click at [709, 236] on link "Face serums are not just another step in the skincare routine; they are powerho…" at bounding box center [938, 127] width 808 height 268
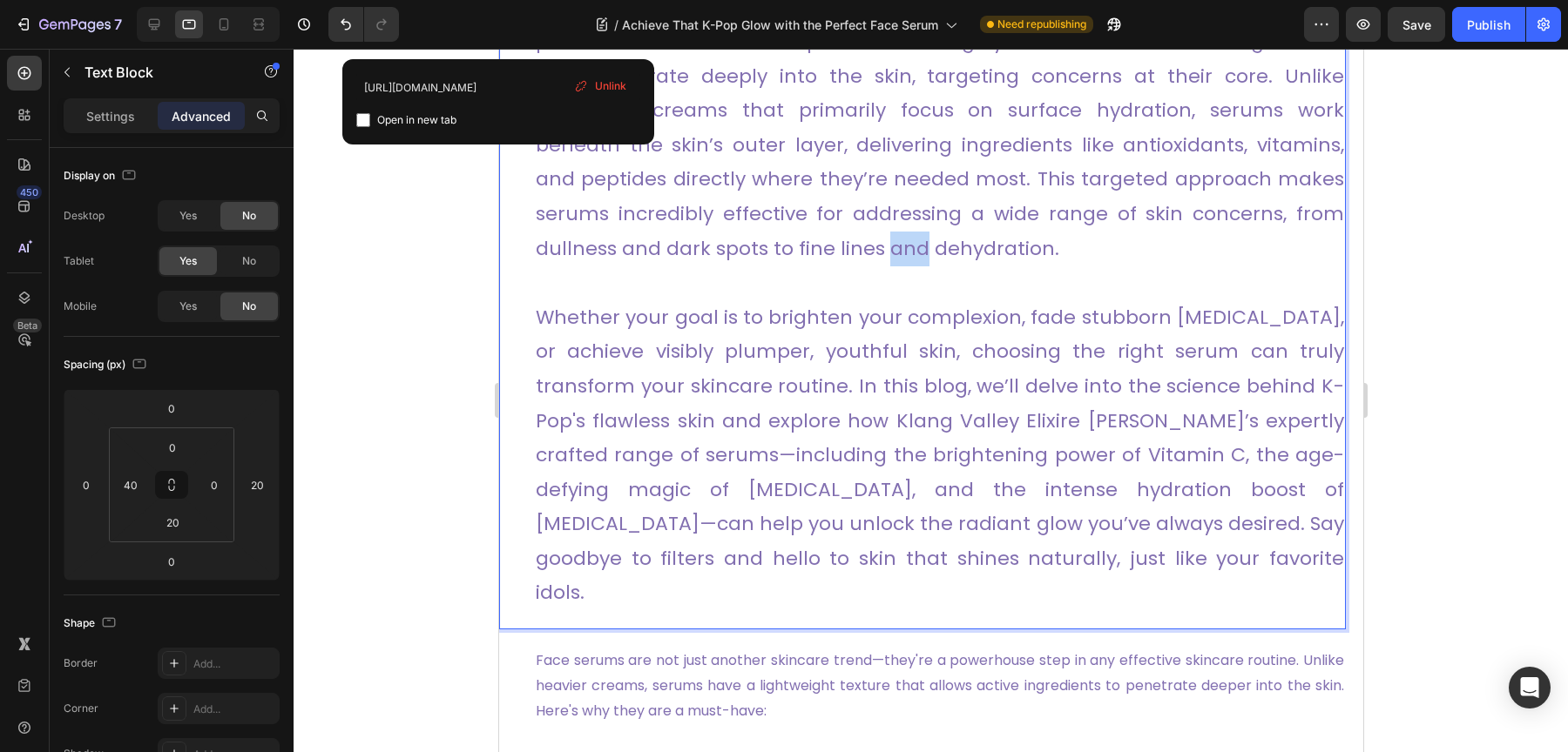
click at [709, 236] on link "Face serums are not just another step in the skincare routine; they are powerho…" at bounding box center [938, 127] width 808 height 268
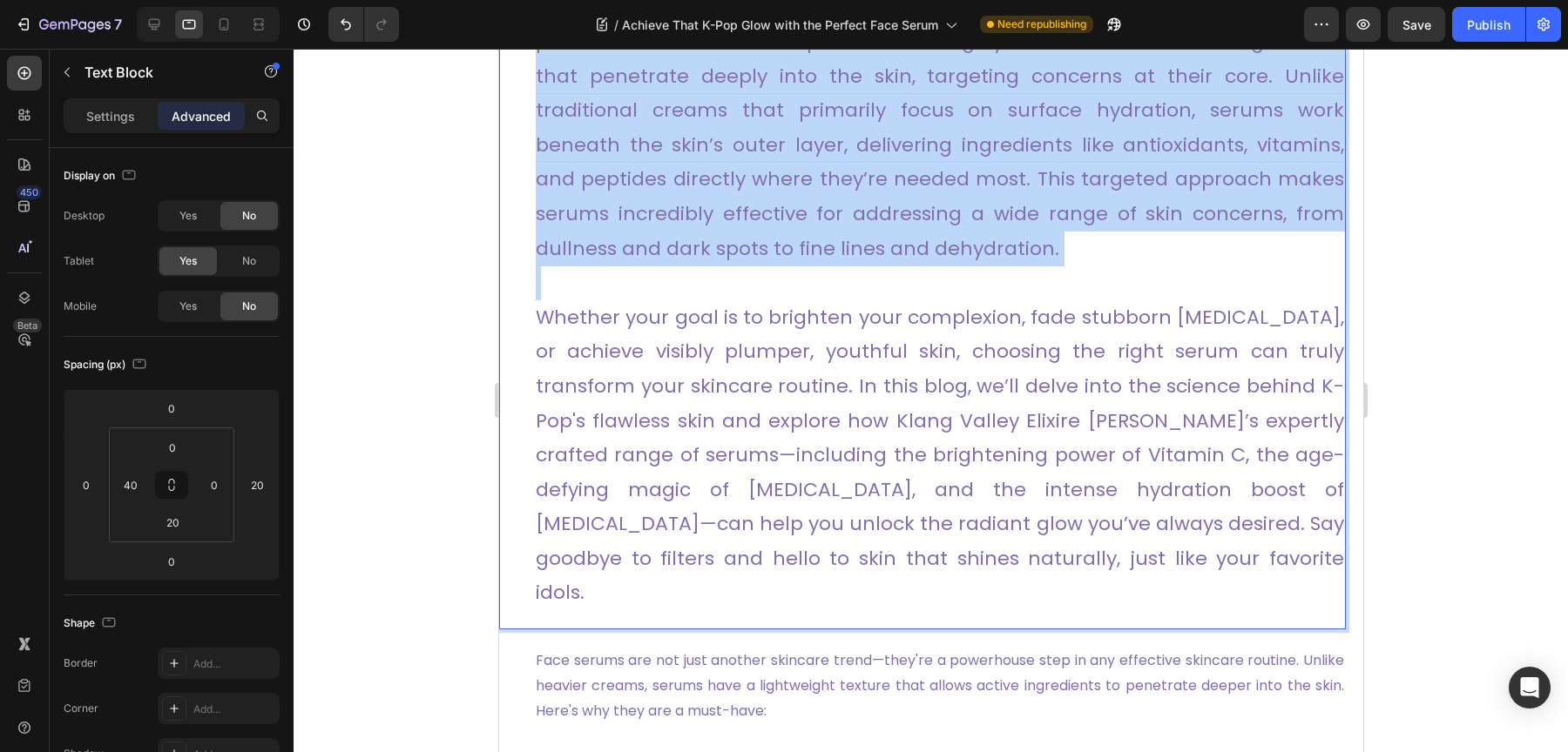
click at [709, 236] on link "Face serums are not just another step in the skincare routine; they are powerho…" at bounding box center [938, 127] width 808 height 268
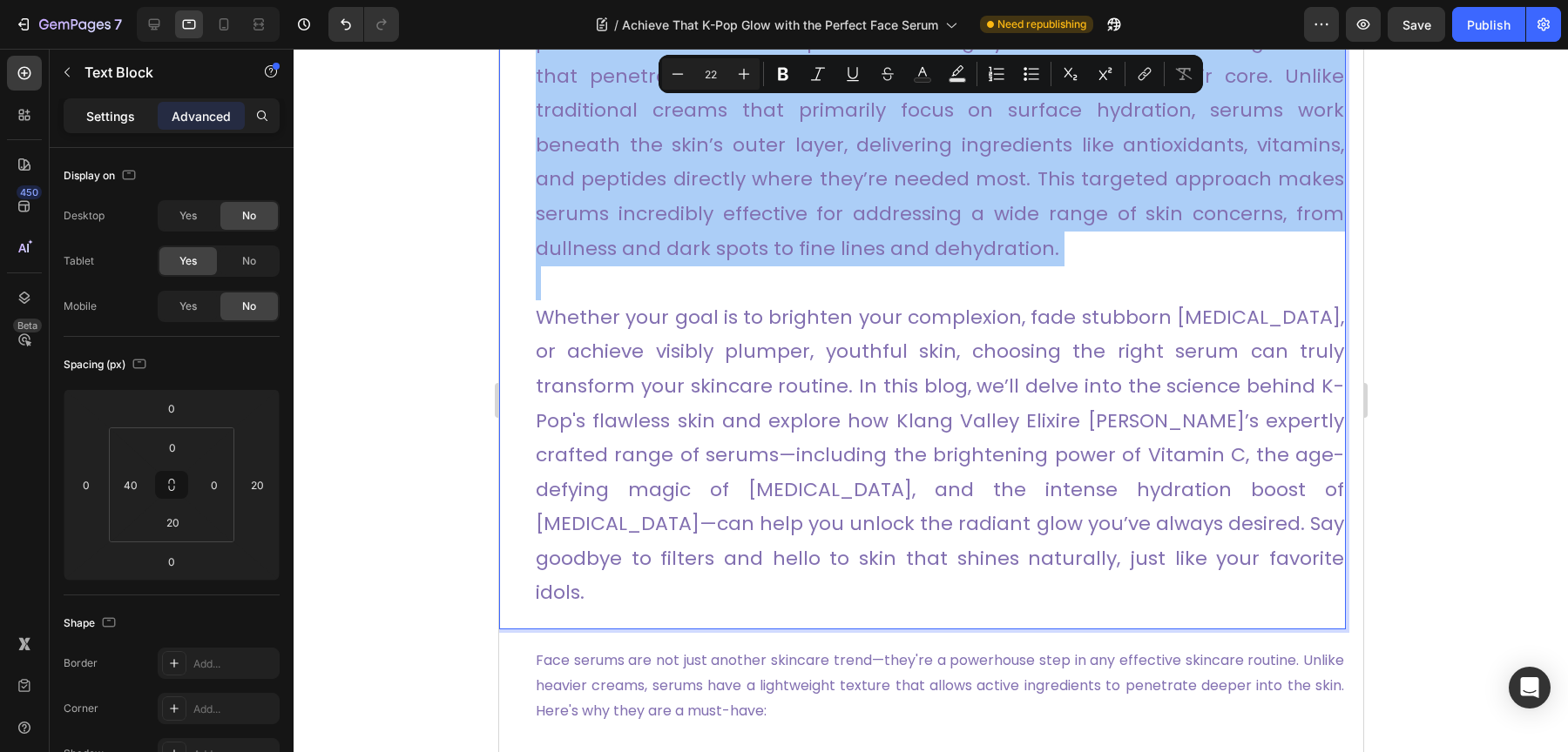
click at [133, 126] on div "Settings" at bounding box center [110, 116] width 87 height 28
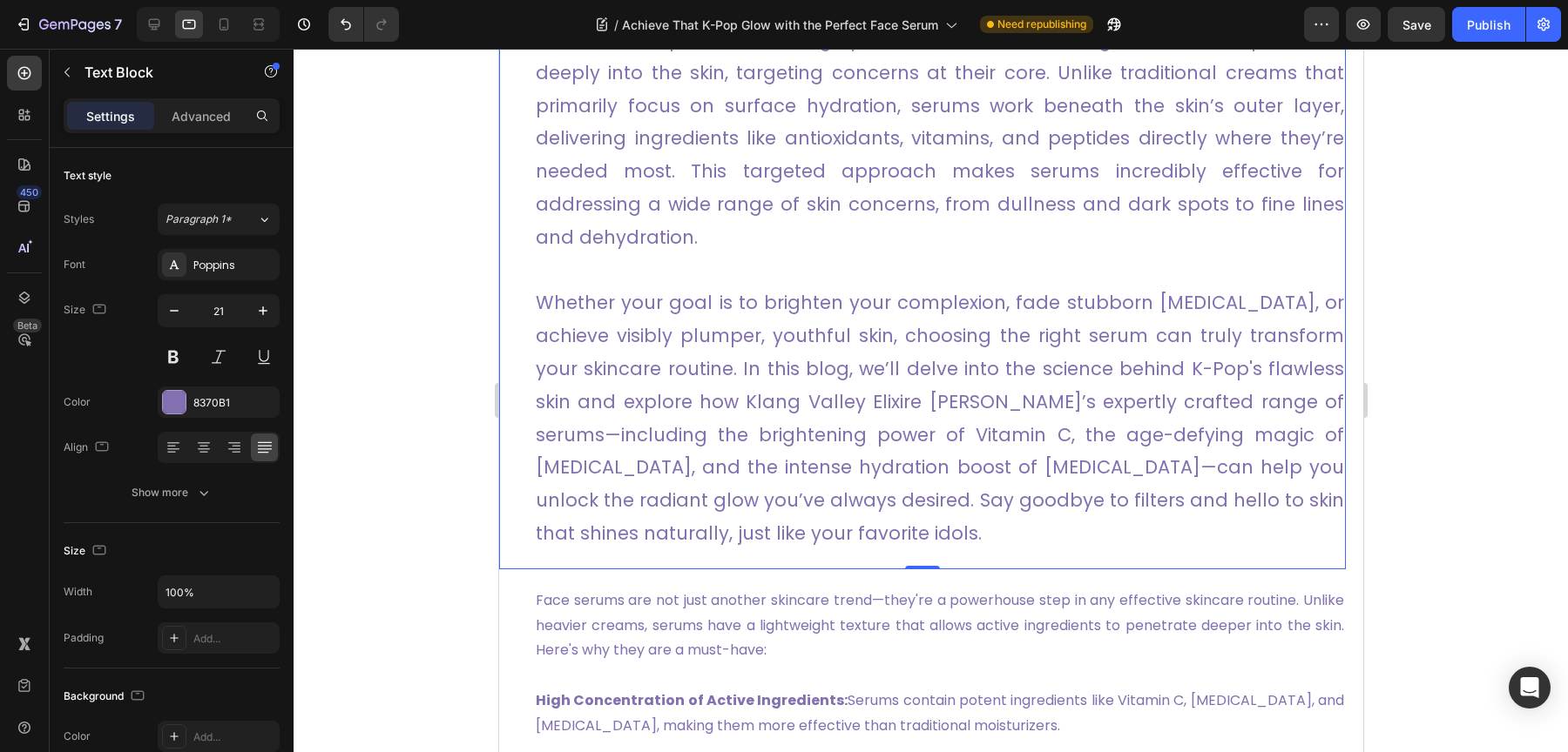
click at [173, 310] on icon "button" at bounding box center [174, 311] width 9 height 2
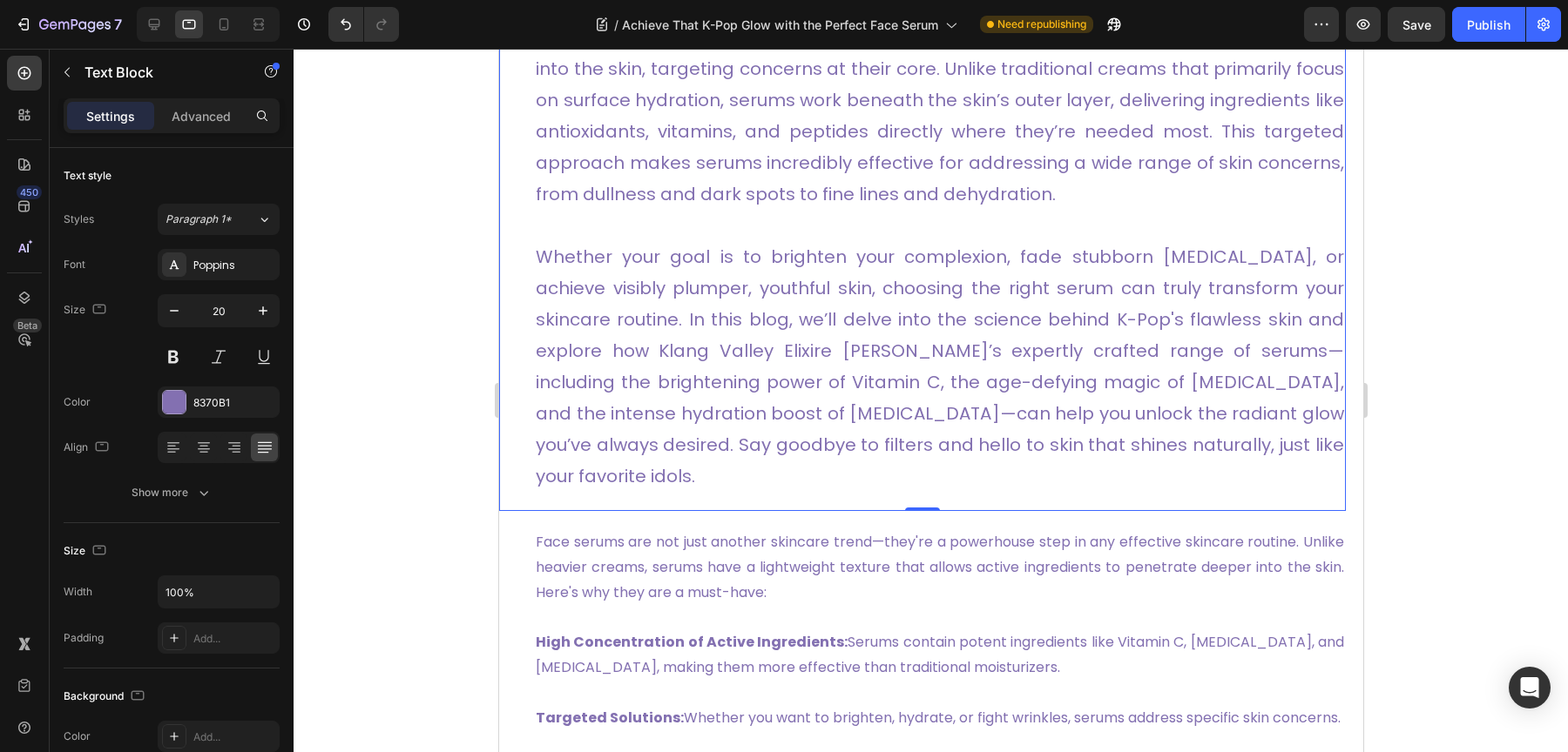
click at [173, 310] on icon "button" at bounding box center [174, 311] width 9 height 2
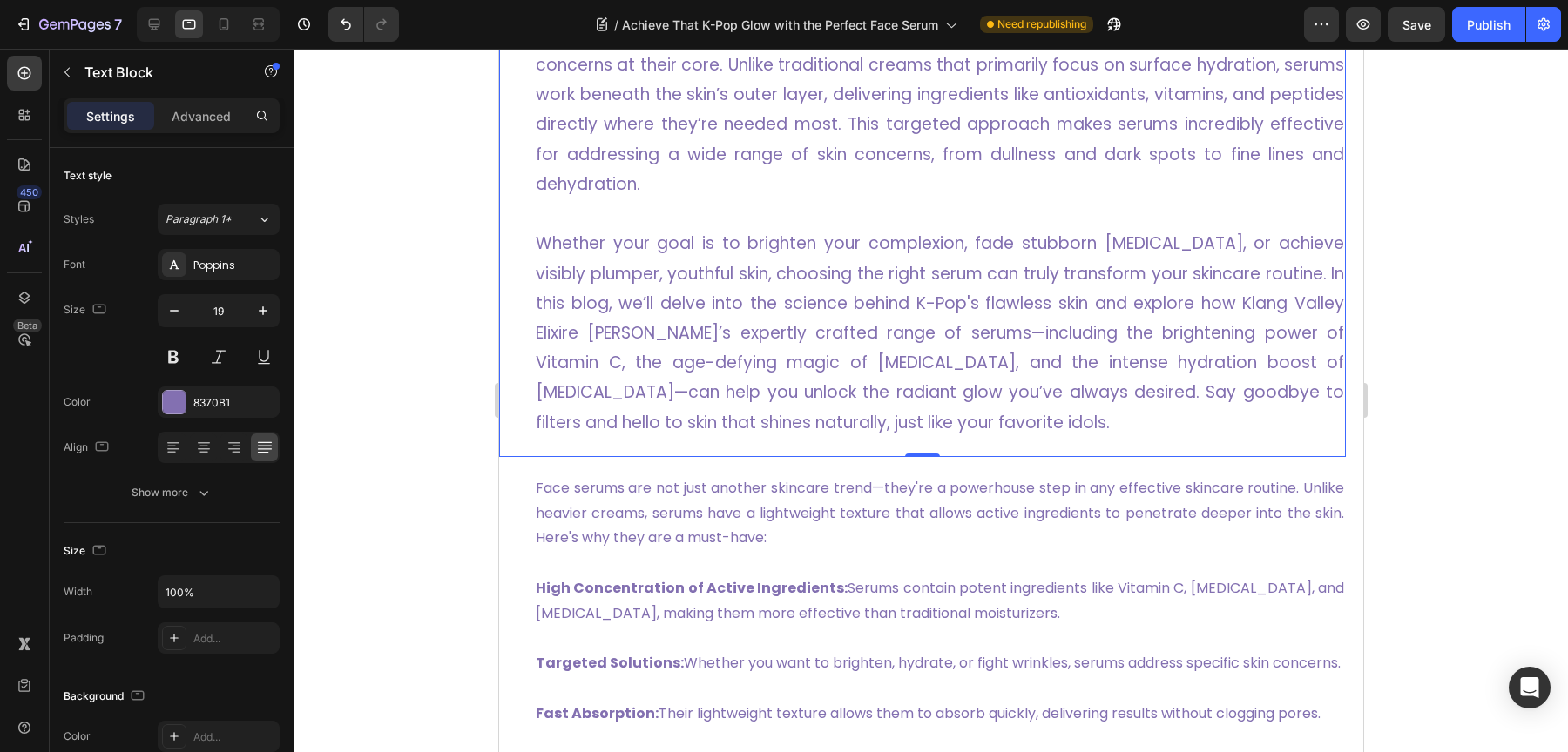
click at [173, 310] on icon "button" at bounding box center [174, 311] width 9 height 2
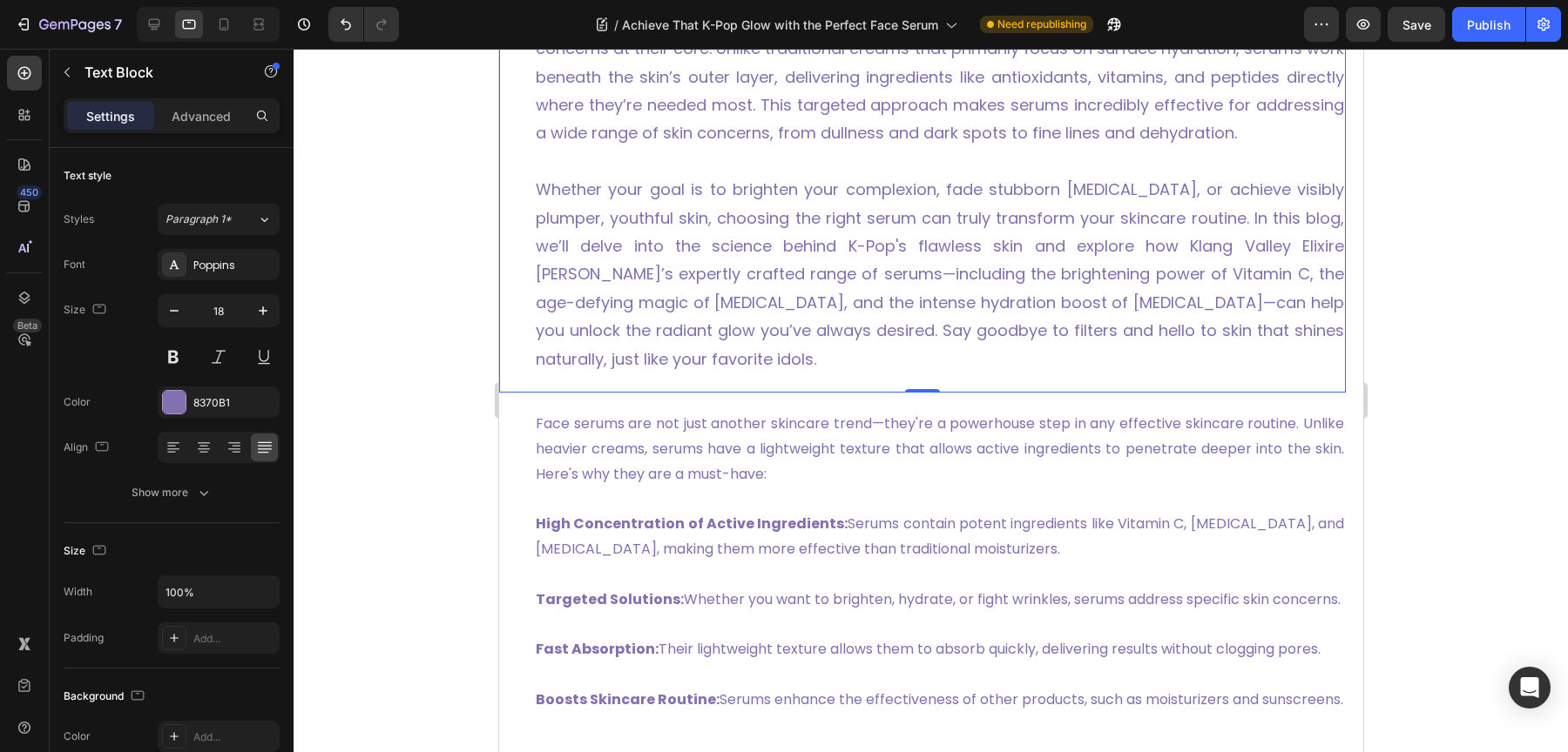
click at [173, 310] on icon "button" at bounding box center [174, 311] width 9 height 2
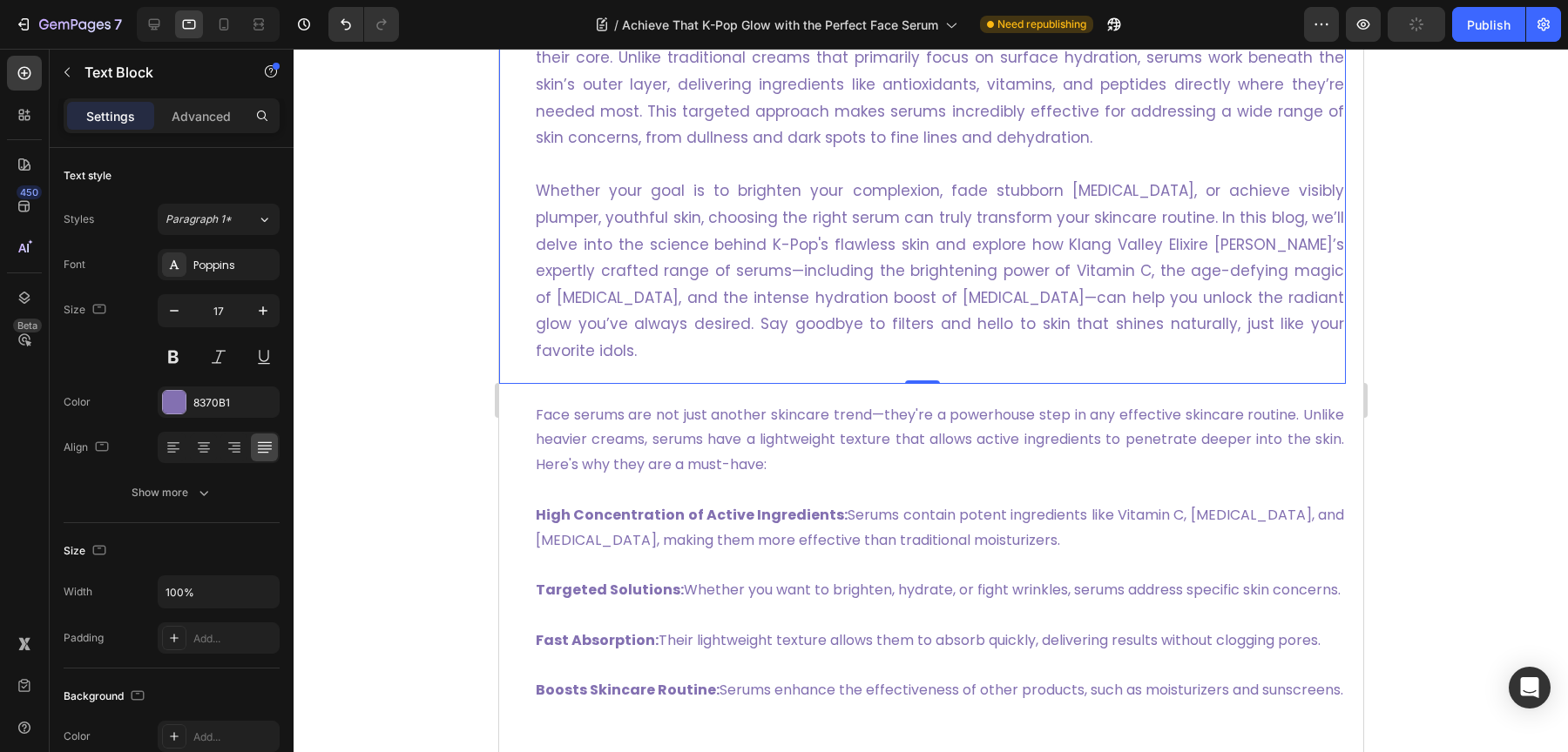
click at [173, 310] on icon "button" at bounding box center [174, 311] width 9 height 2
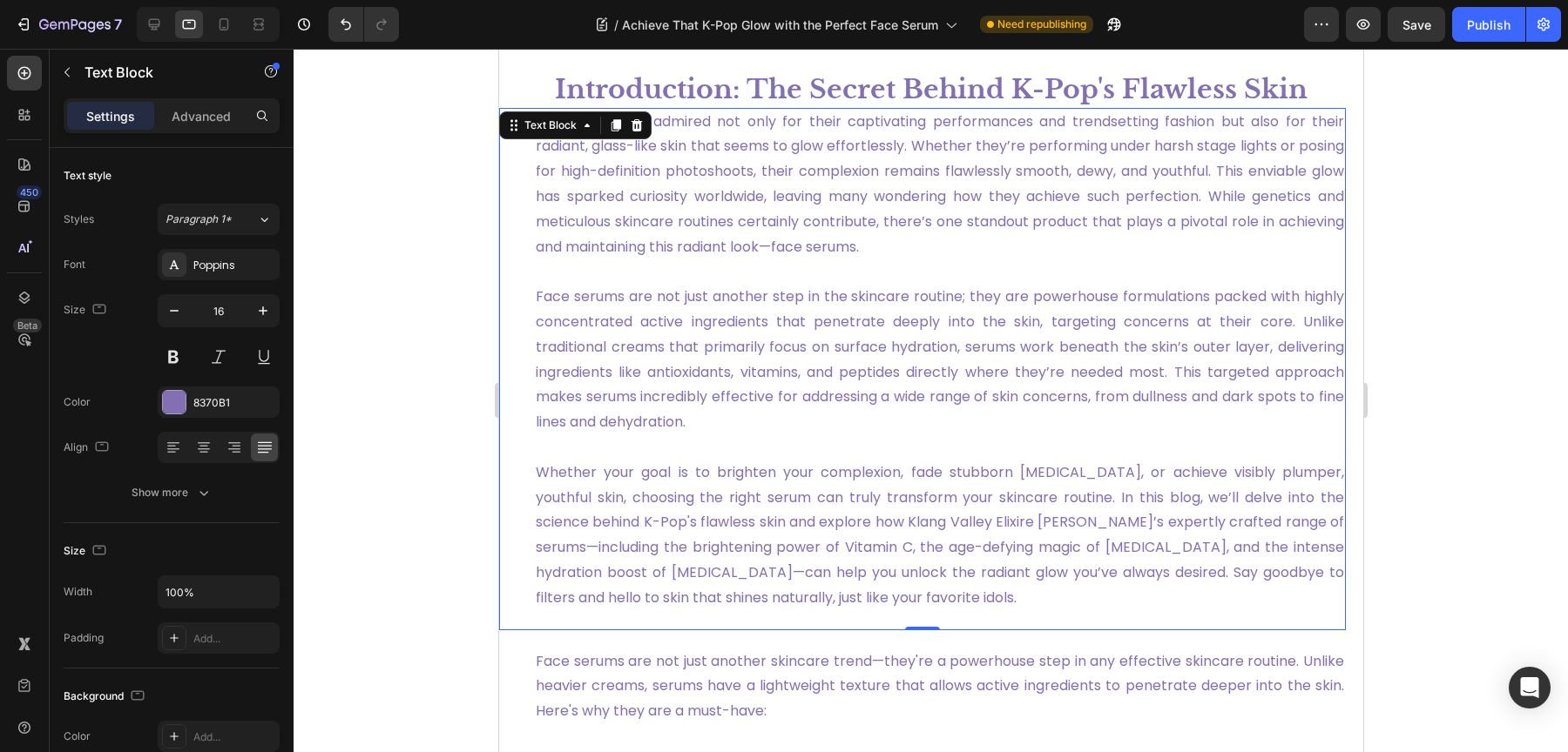
scroll to position [622, 0]
click at [159, 26] on icon at bounding box center [155, 25] width 18 height 18
type input "22"
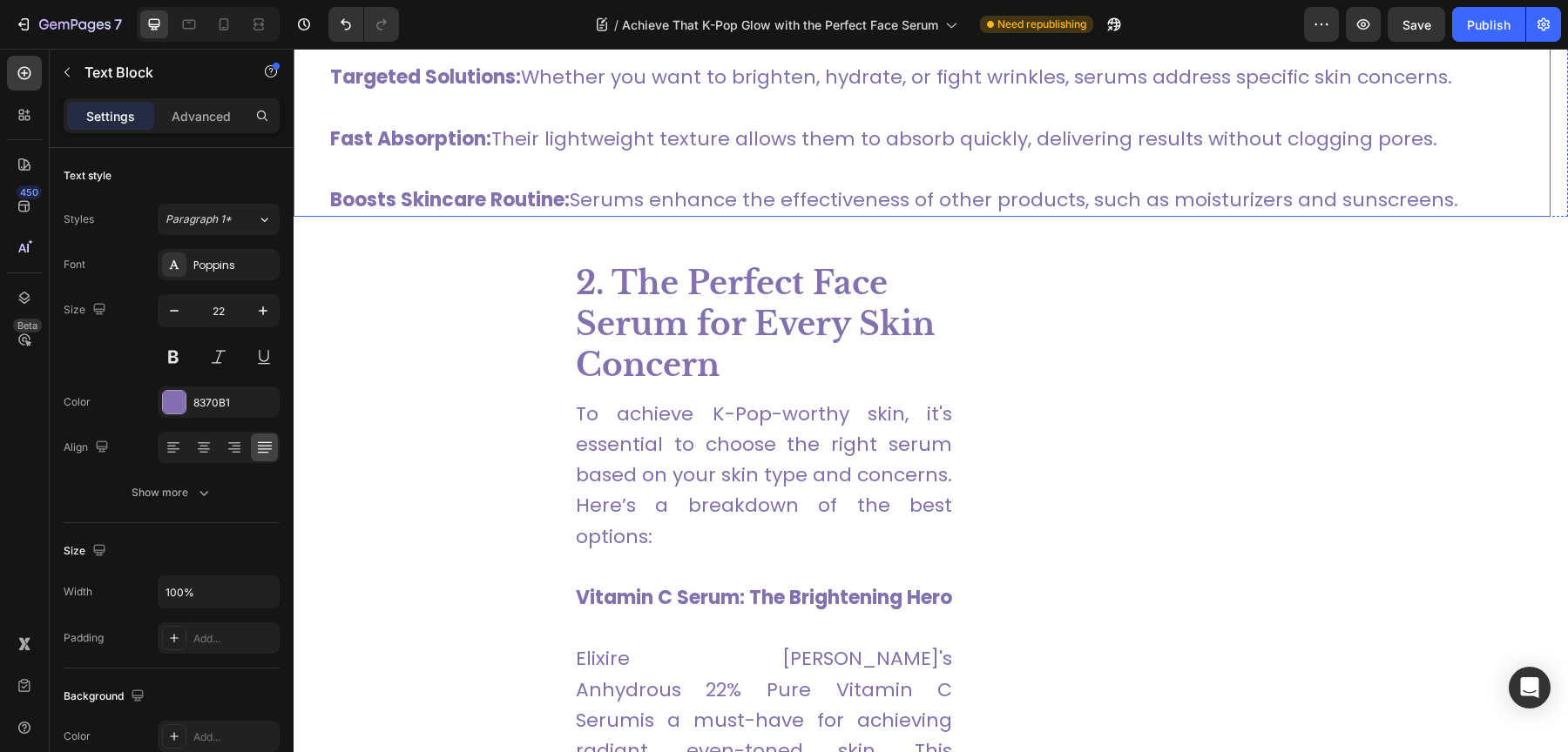
scroll to position [1640, 0]
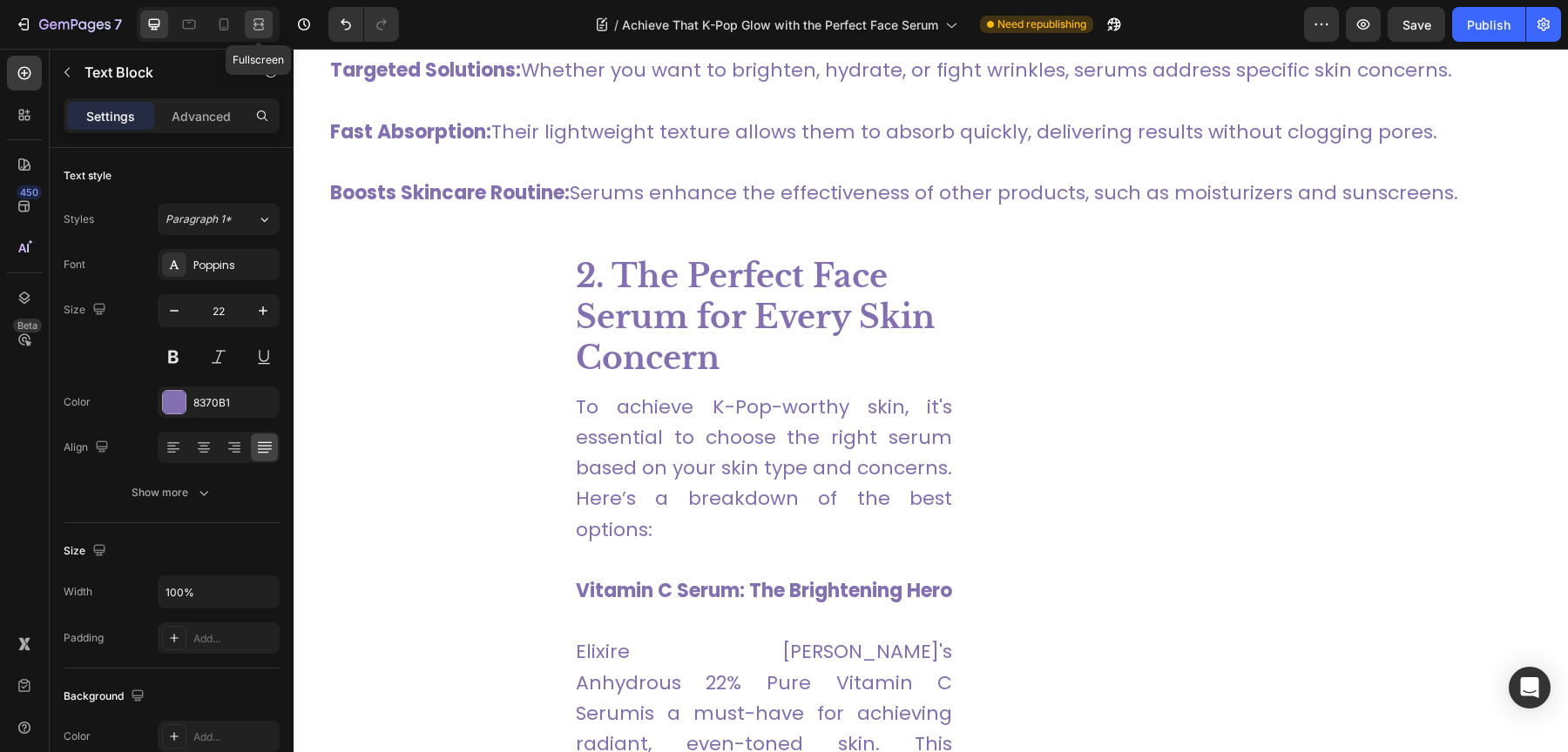
click at [260, 31] on icon at bounding box center [259, 25] width 18 height 18
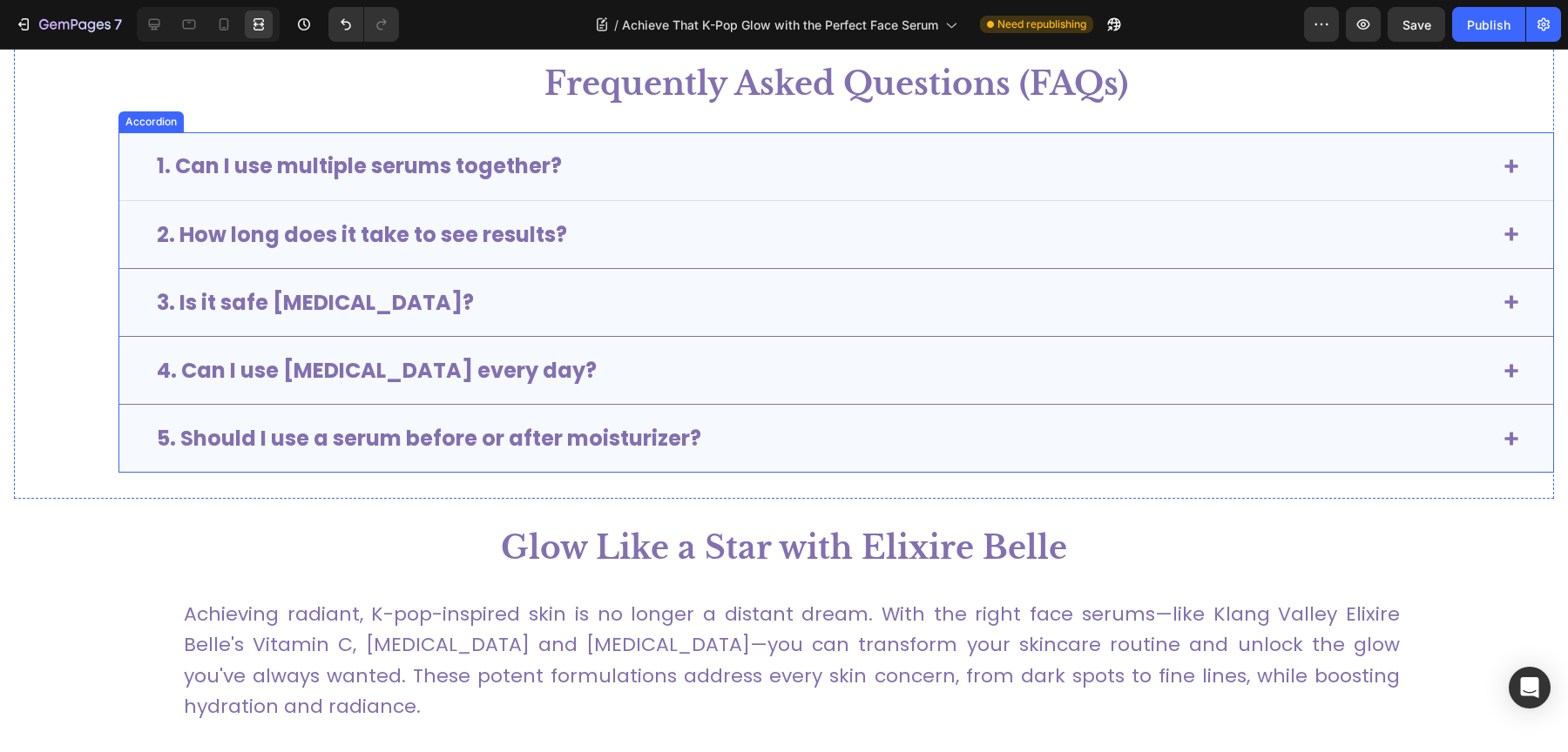
scroll to position [4522, 0]
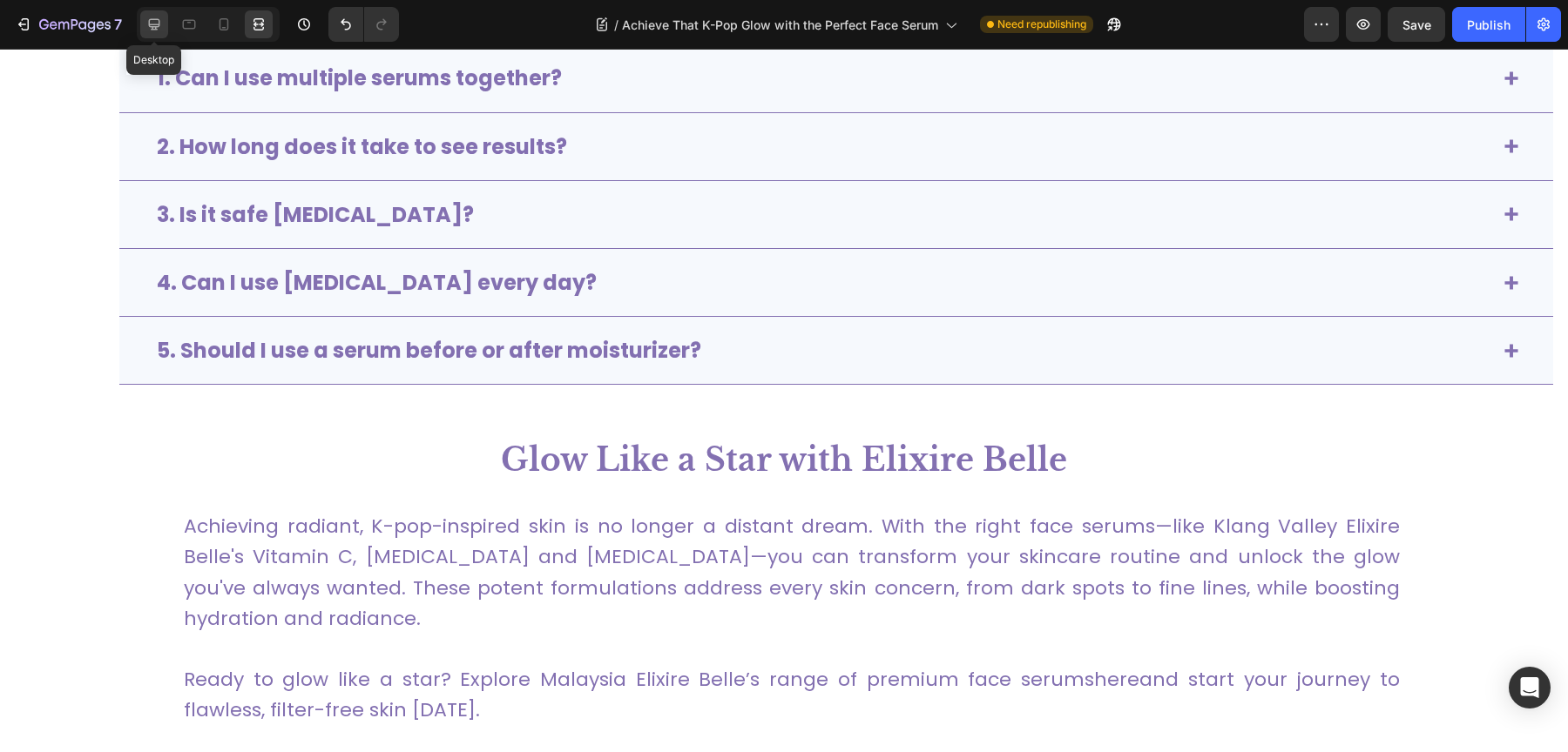
click at [147, 35] on div at bounding box center [154, 24] width 28 height 28
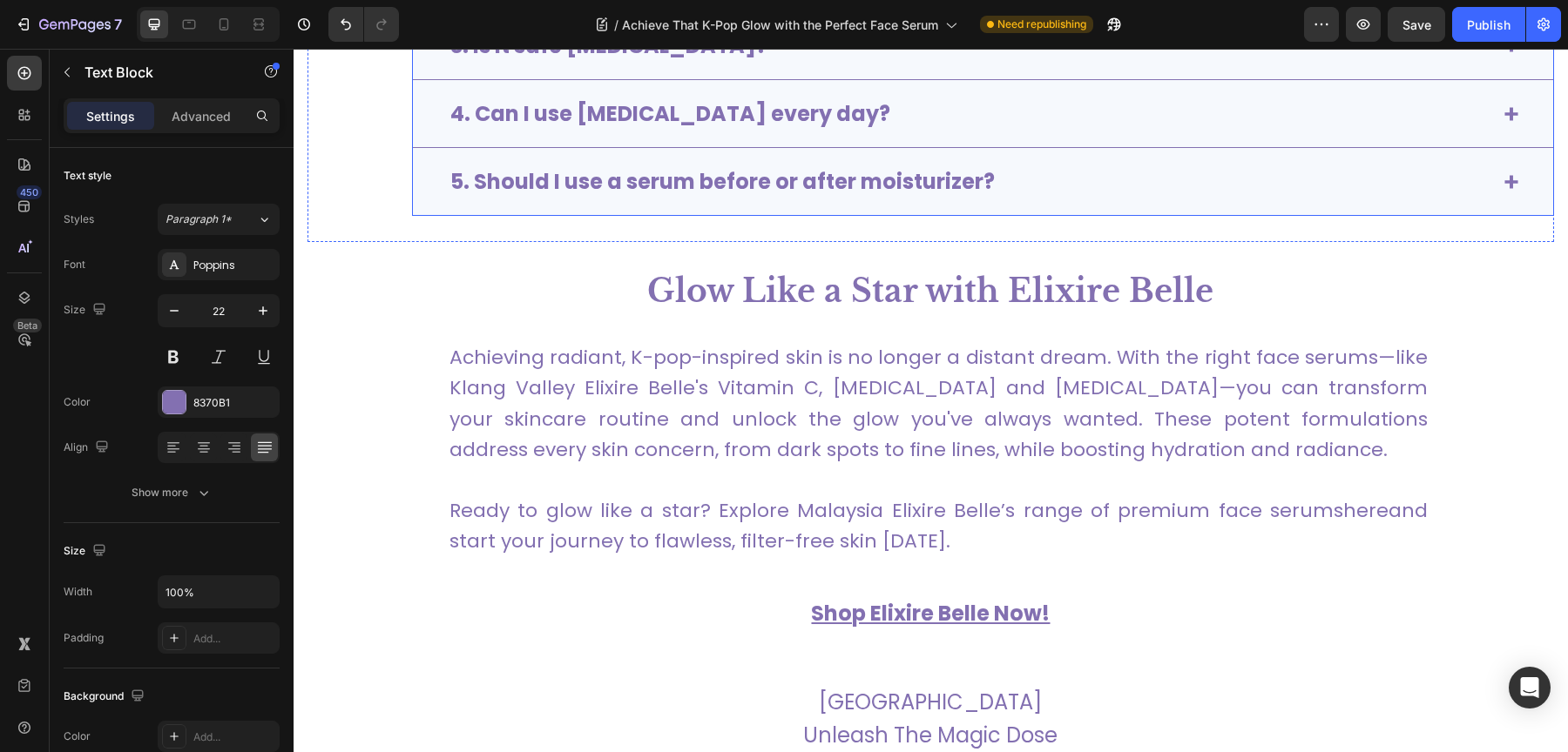
scroll to position [4728, 0]
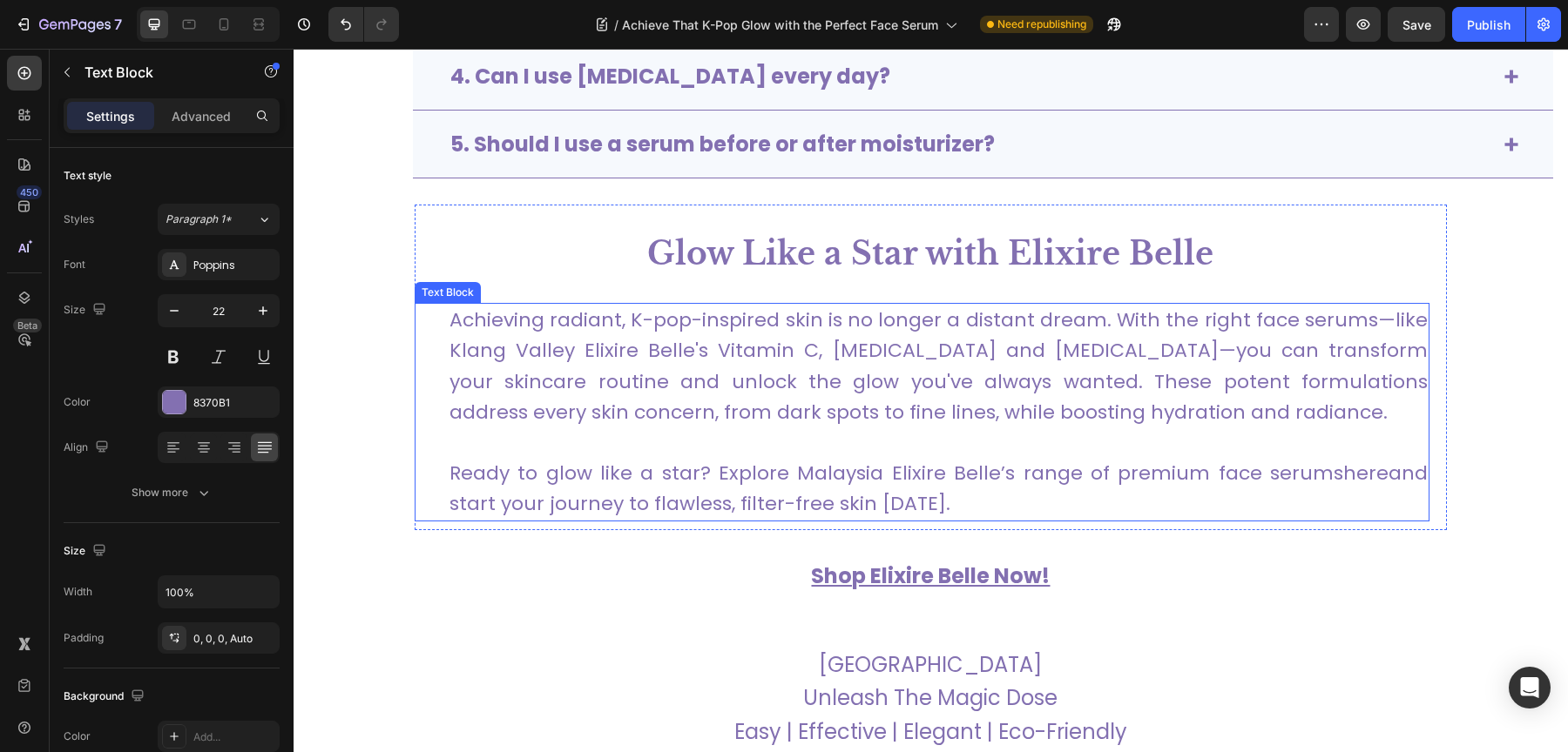
click at [551, 359] on p "Achieving radiant, K-pop-inspired skin is no longer a distant dream. With the r…" at bounding box center [938, 366] width 978 height 123
click at [210, 116] on p "Advanced" at bounding box center [201, 116] width 60 height 19
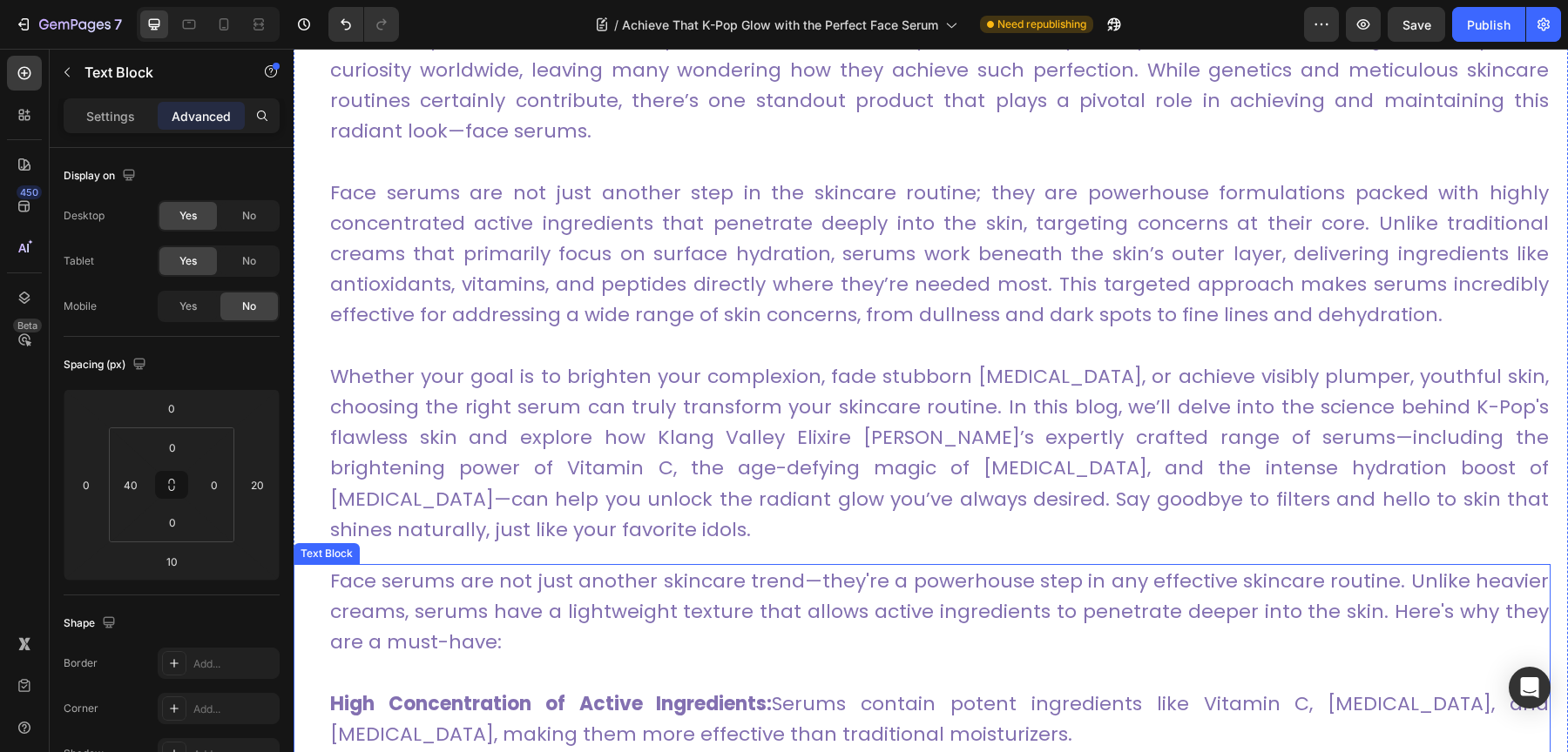
scroll to position [1043, 0]
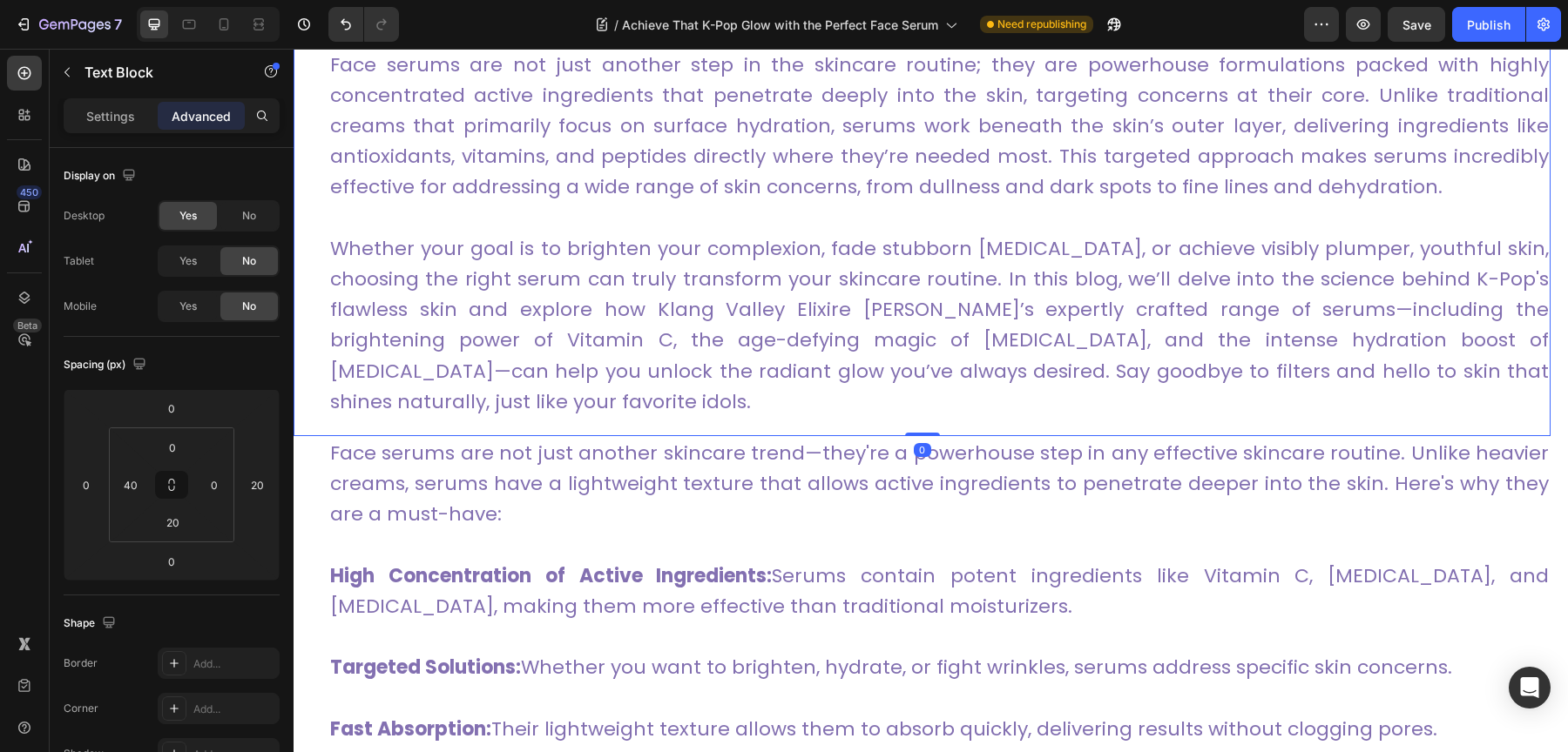
click at [551, 341] on link "Whether your goal is to brighten your complexion, fade stubborn [MEDICAL_DATA],…" at bounding box center [939, 324] width 1218 height 180
click at [502, 364] on link "Whether your goal is to brighten your complexion, fade stubborn [MEDICAL_DATA],…" at bounding box center [939, 324] width 1218 height 180
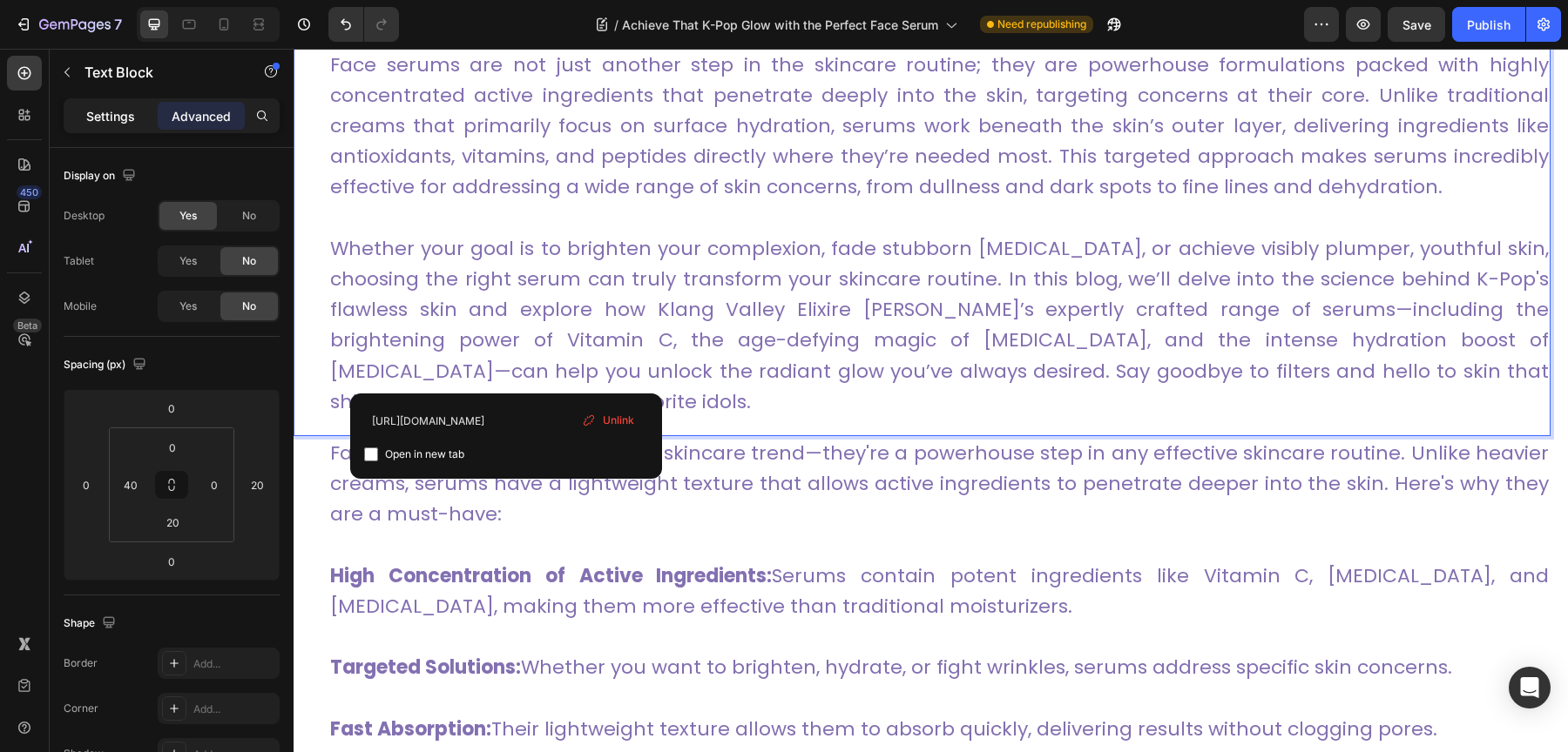
click at [127, 116] on p "Settings" at bounding box center [110, 116] width 49 height 19
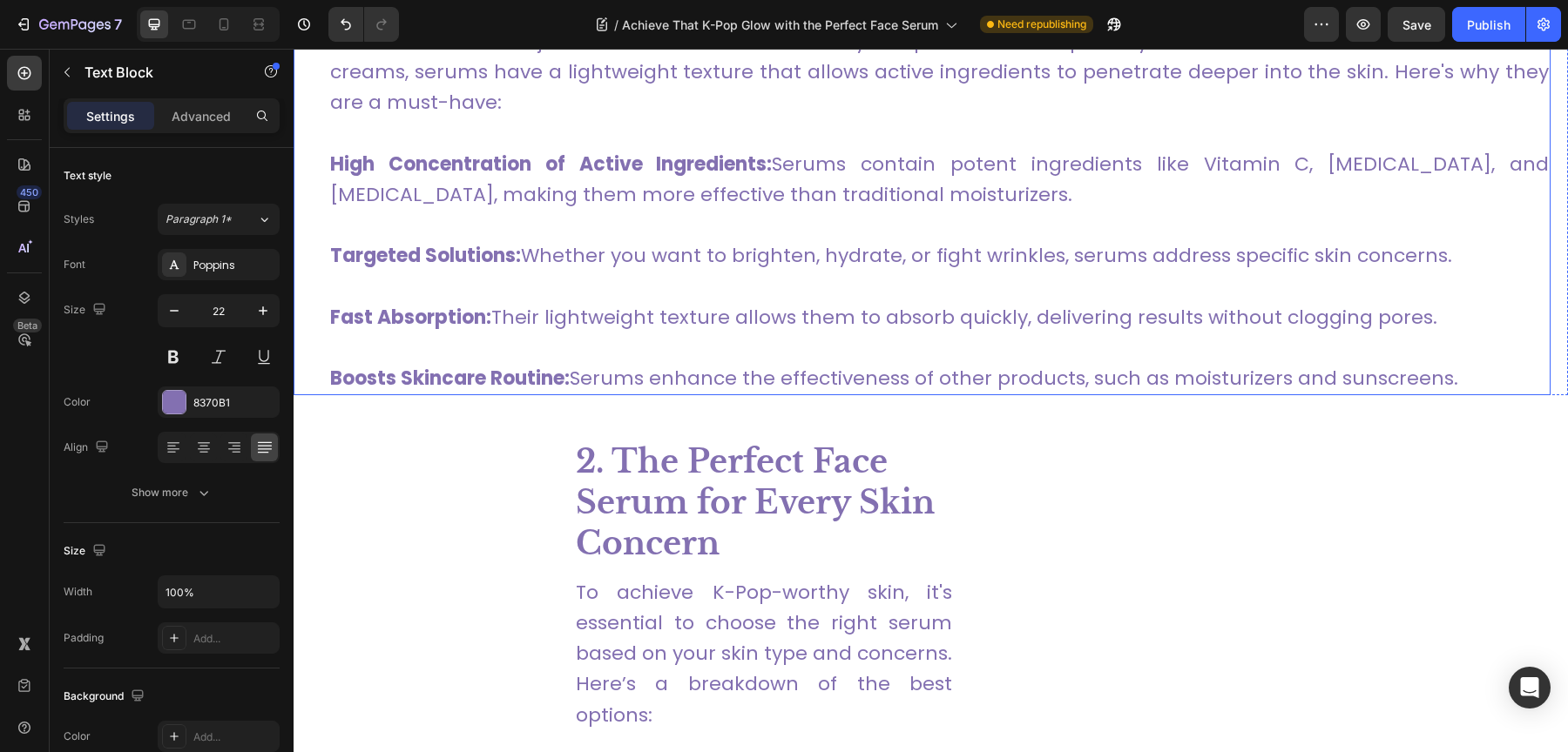
scroll to position [1368, 0]
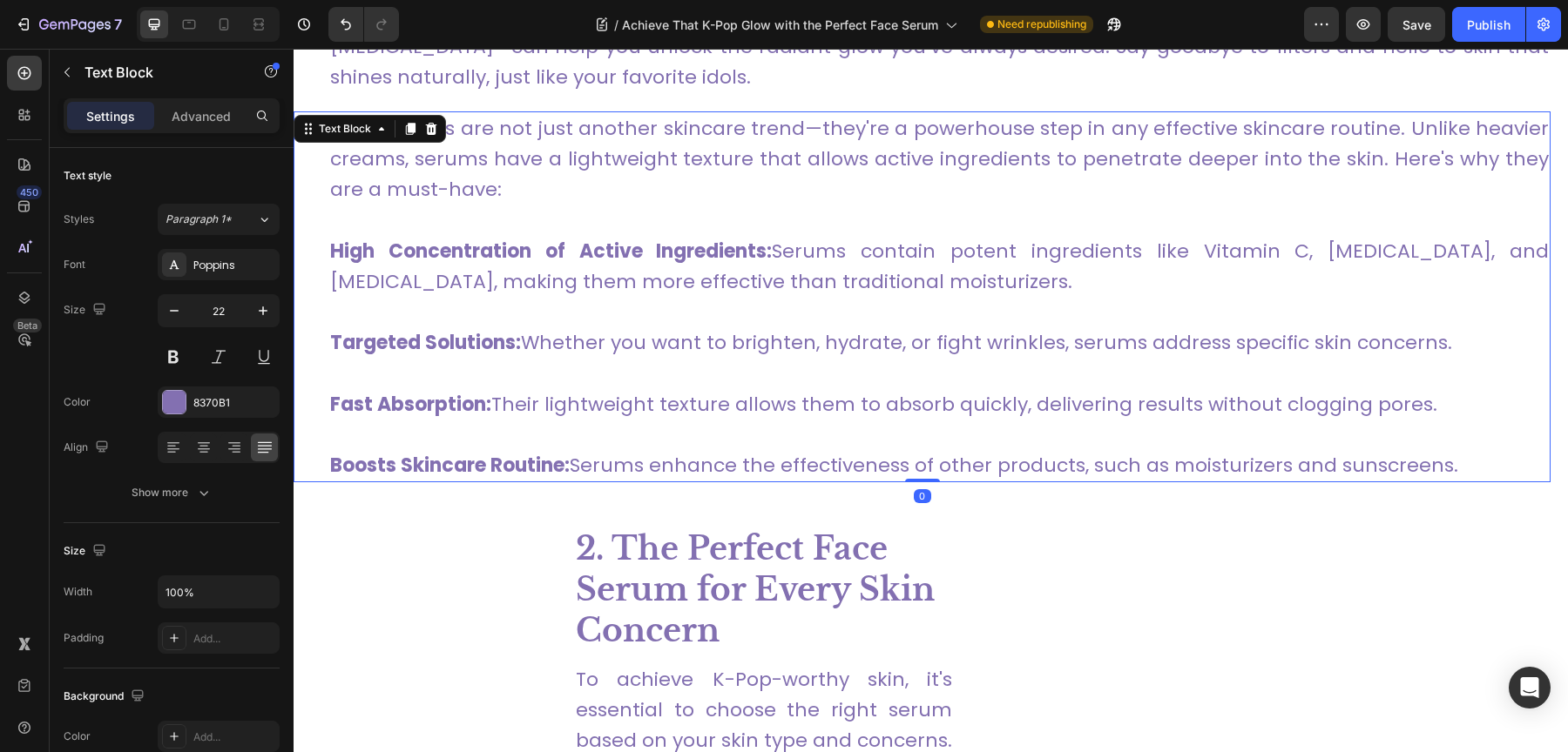
click at [412, 359] on p "Fast Absorption: Their lightweight texture allows them to absorb quickly, deliv…" at bounding box center [939, 389] width 1218 height 61
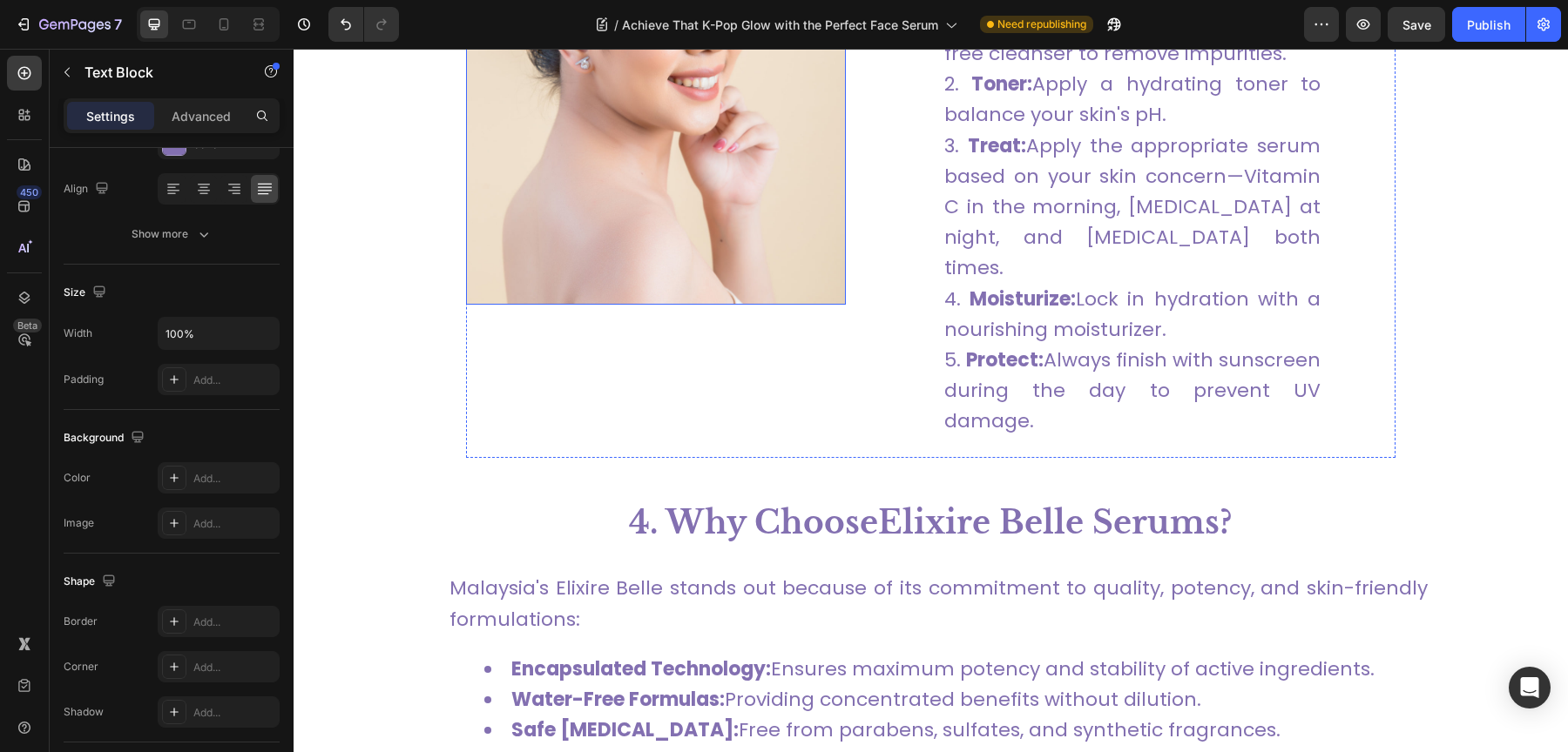
scroll to position [4896, 0]
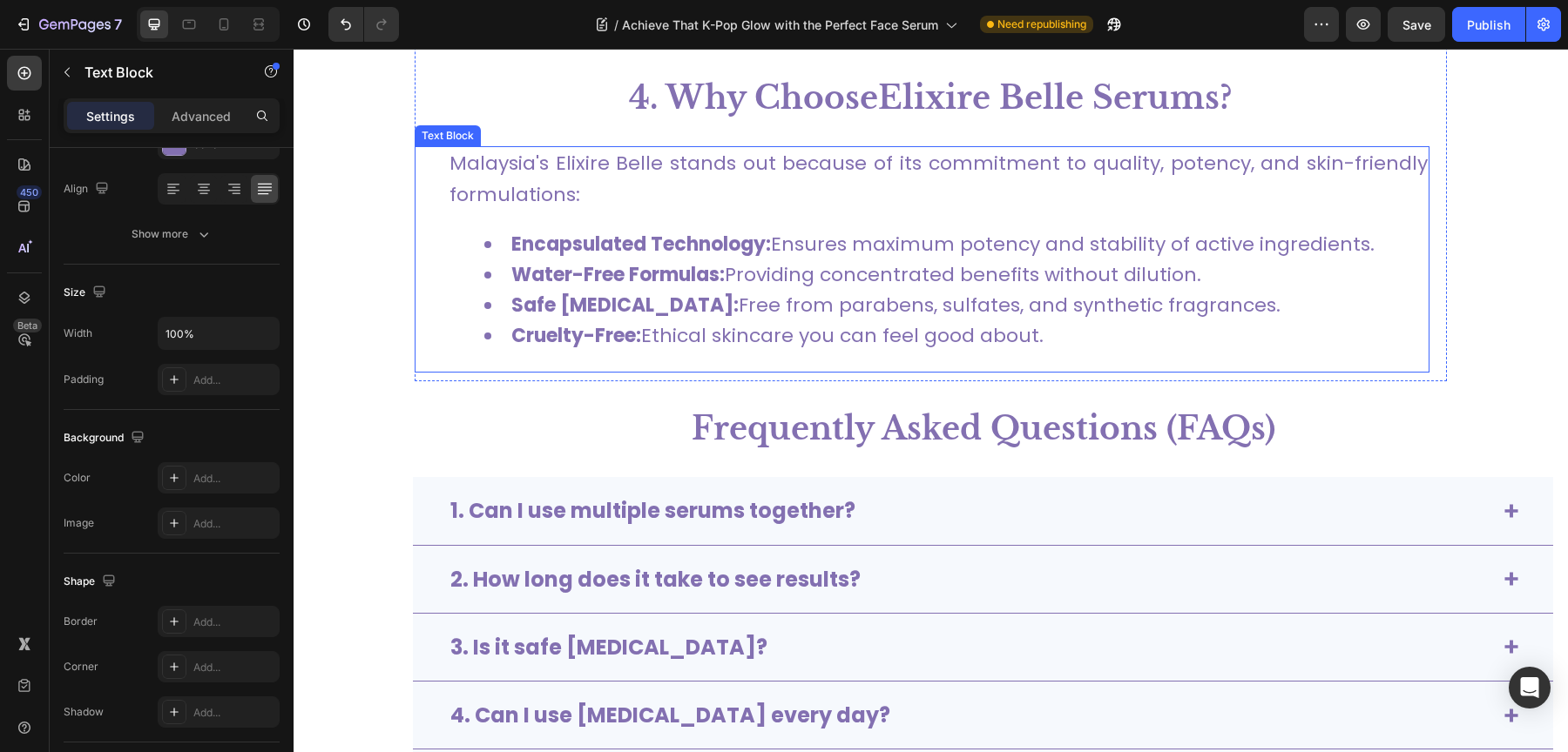
click at [578, 290] on li "Safe [MEDICAL_DATA]: Free from parabens, sulfates, and synthetic fragrances." at bounding box center [956, 305] width 944 height 30
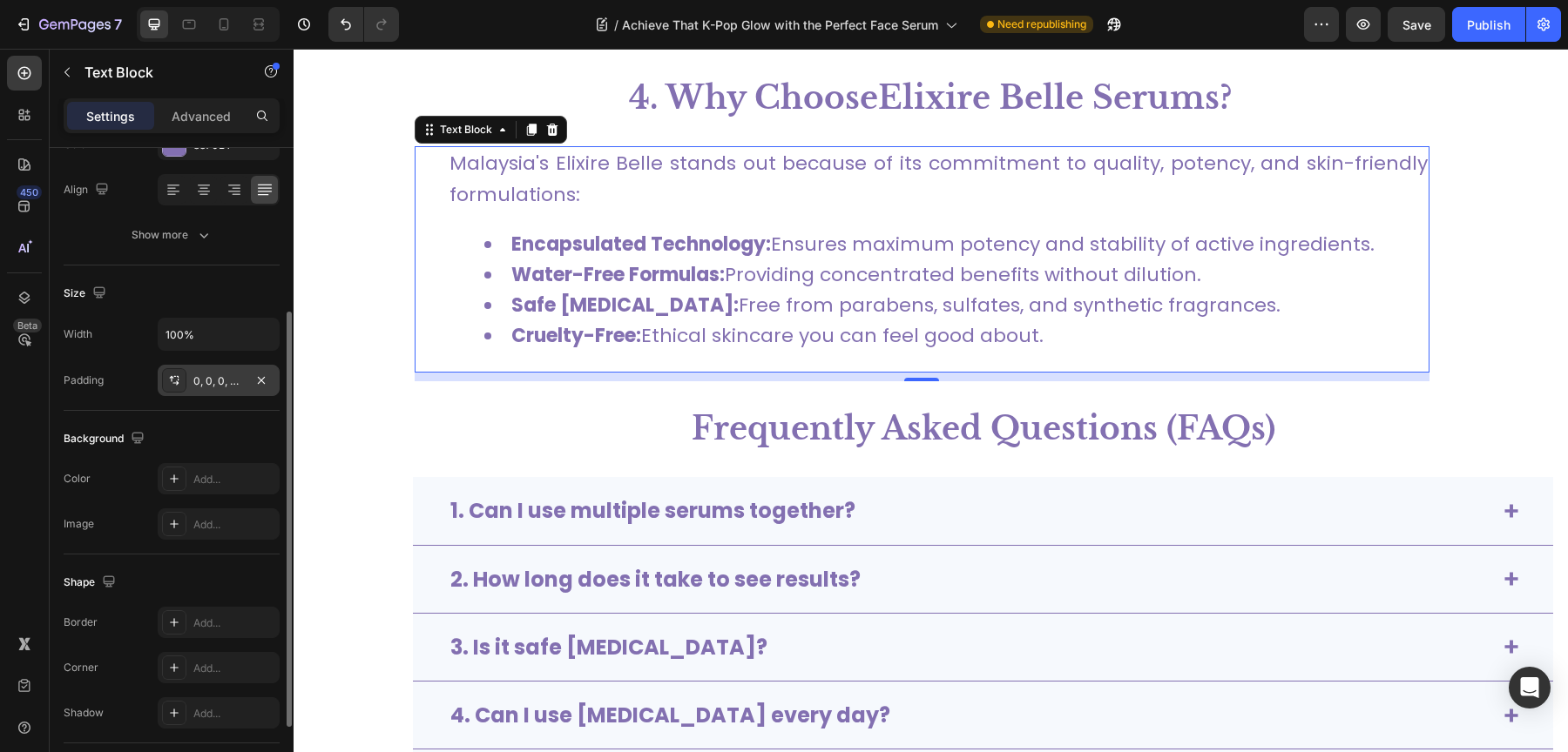
click at [245, 371] on div "0, 0, 0, Auto" at bounding box center [218, 380] width 122 height 31
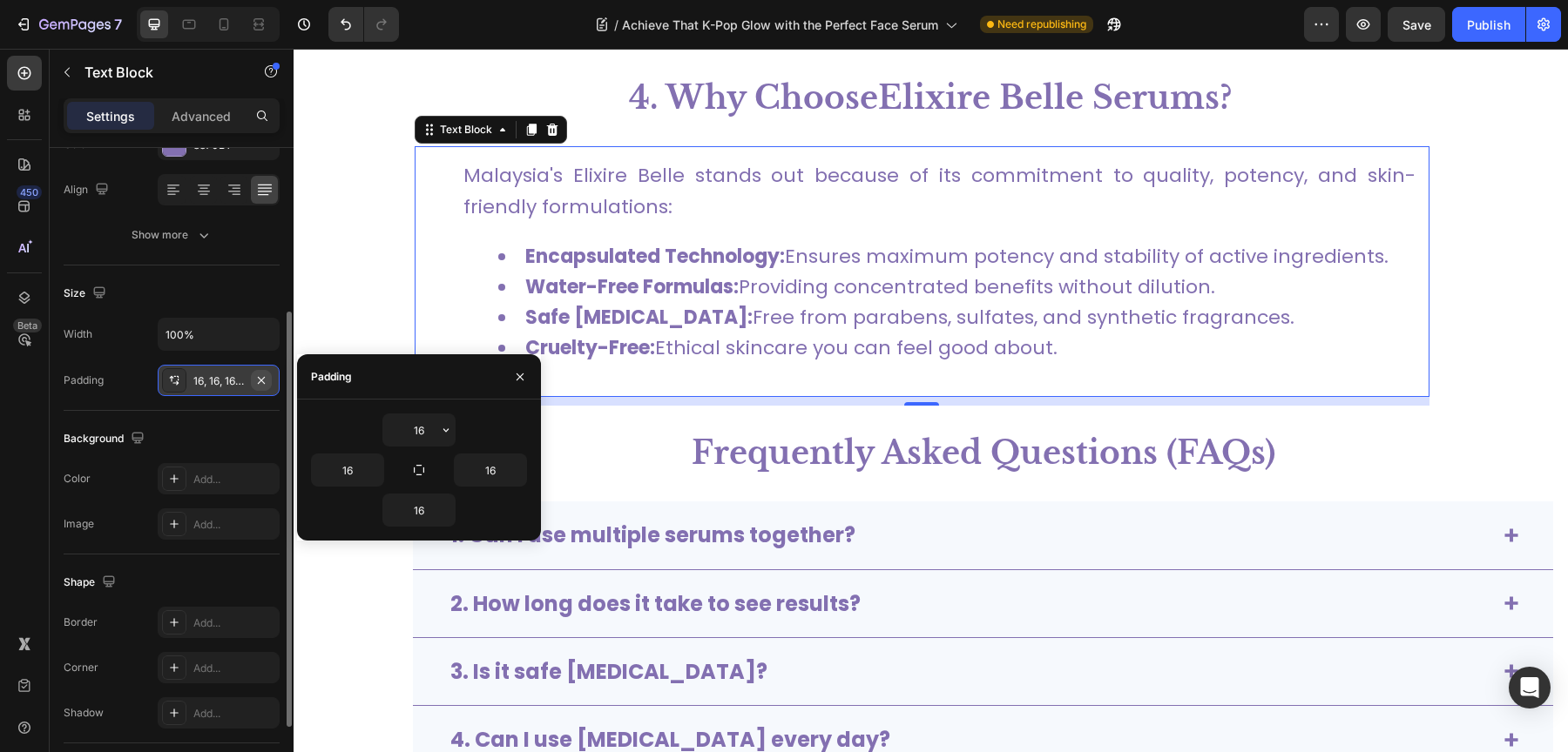
click at [263, 379] on icon "button" at bounding box center [261, 380] width 7 height 7
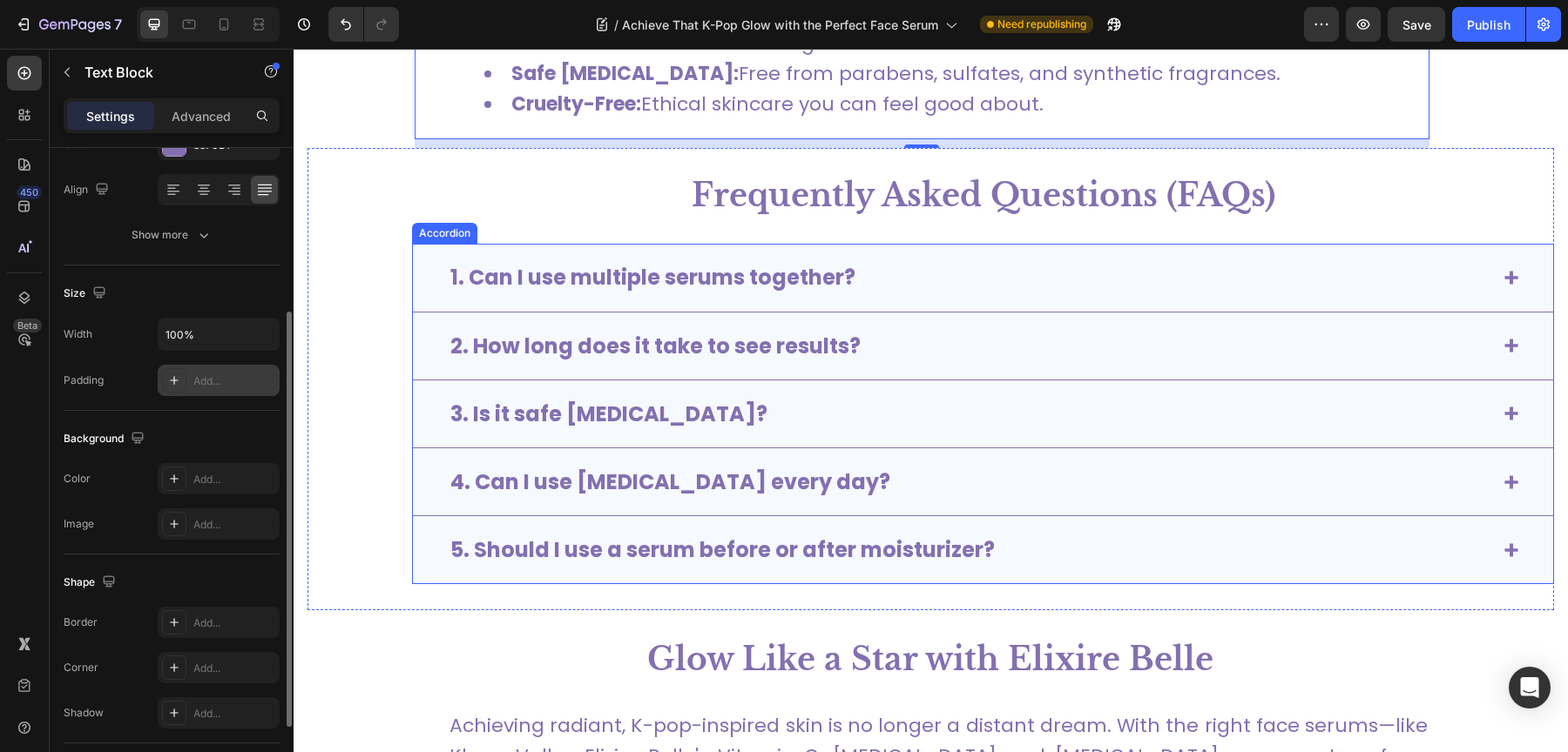
scroll to position [5237, 0]
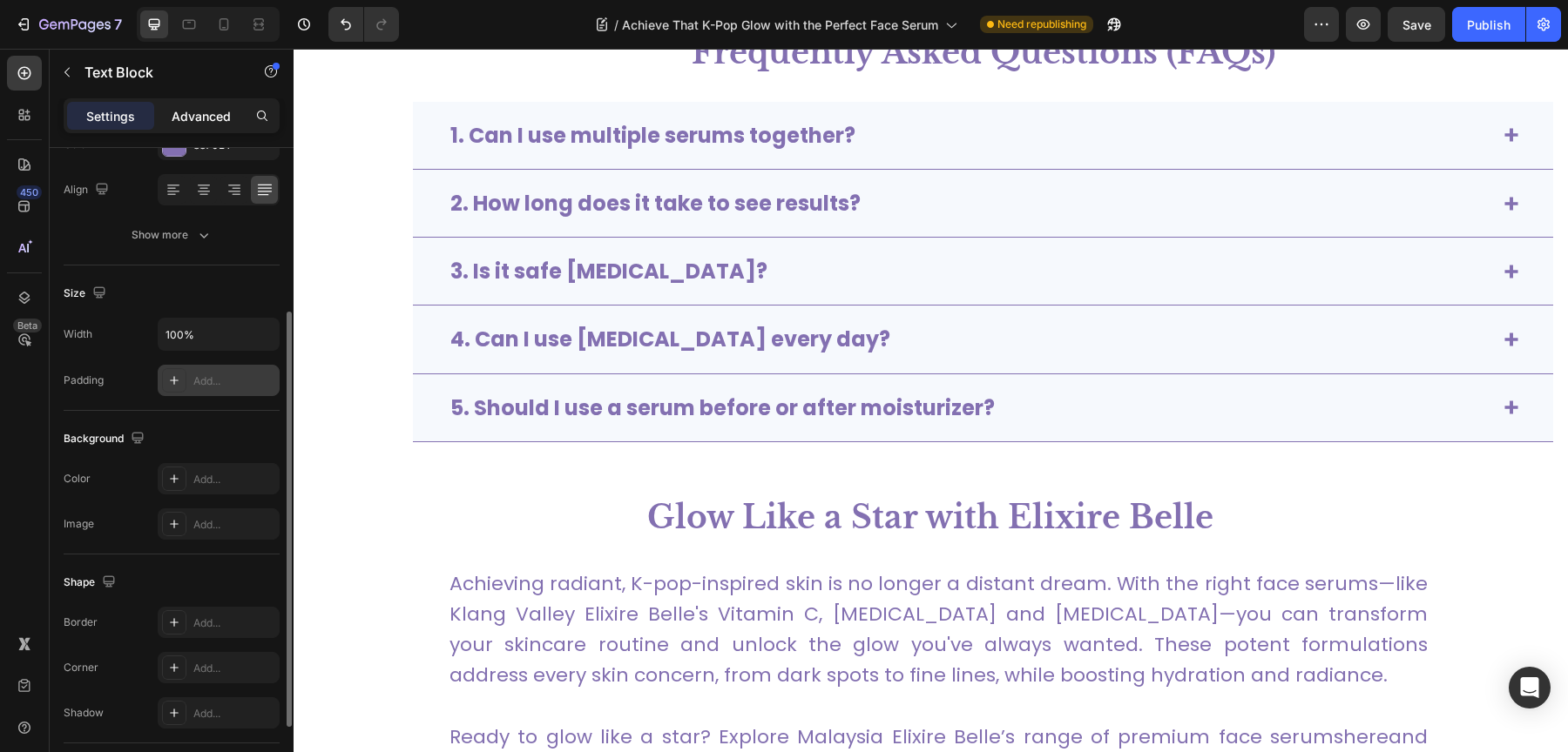
click at [211, 116] on p "Advanced" at bounding box center [201, 116] width 60 height 19
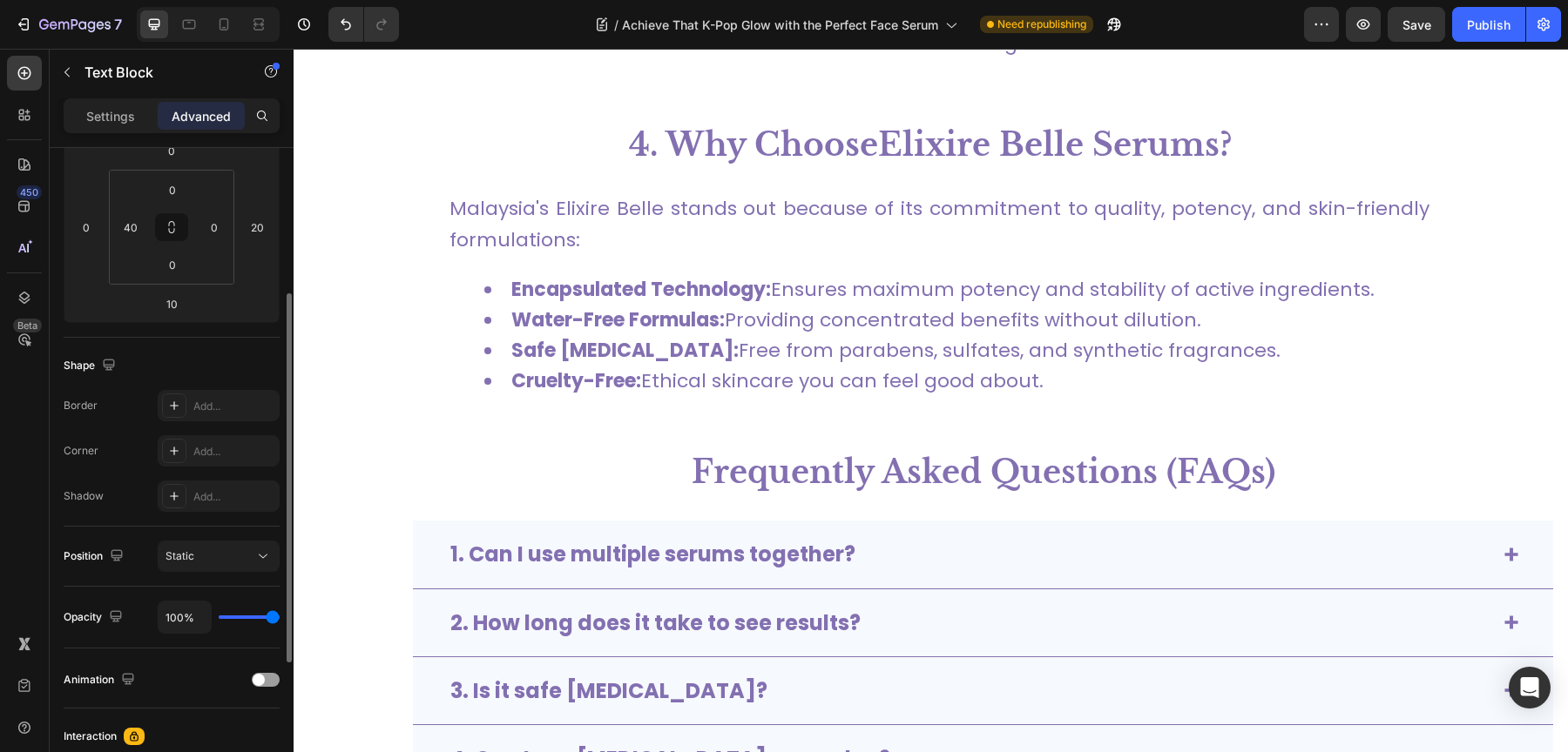
scroll to position [4688, 0]
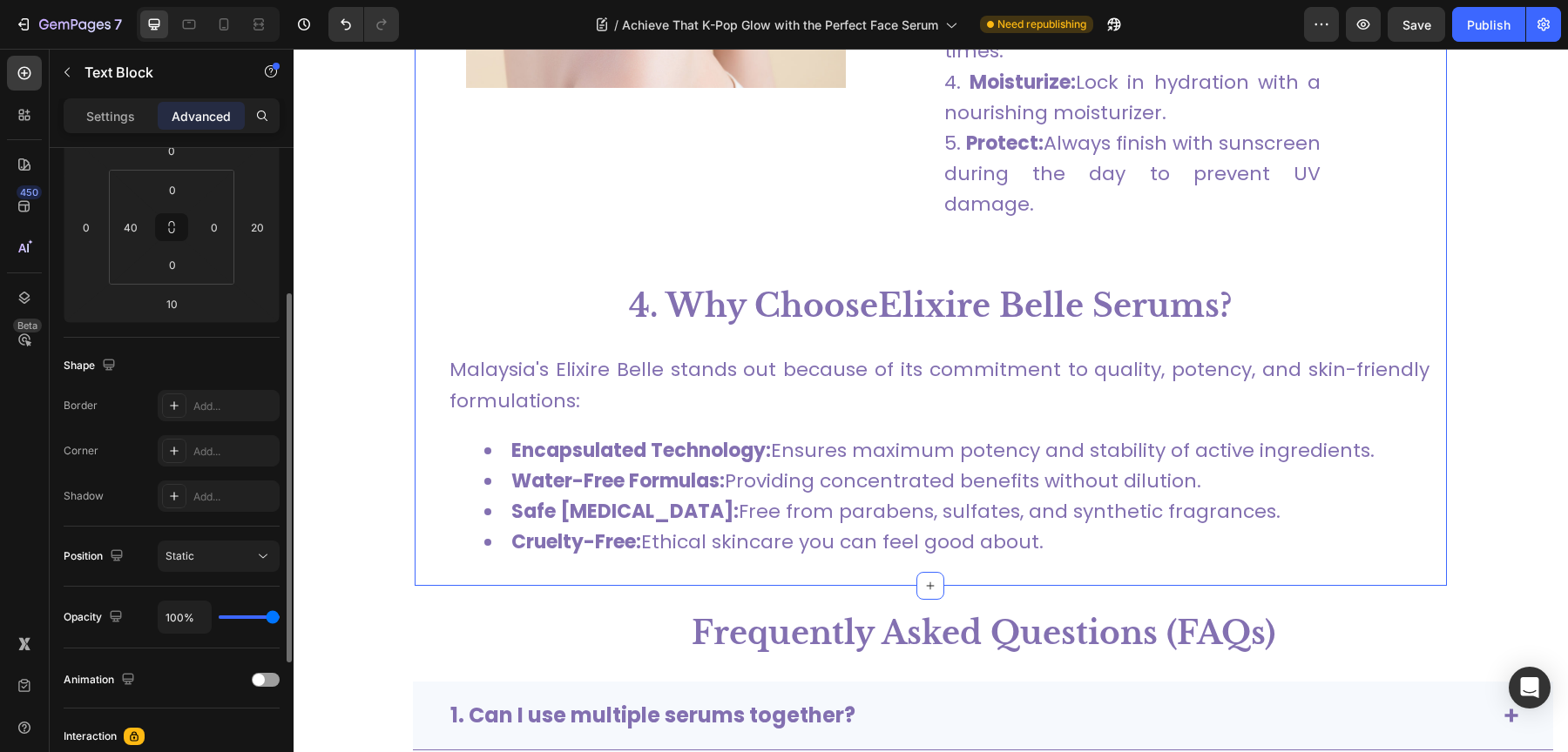
click at [542, 241] on div "Image 3. Building Your K-Beauty Skincare Routine Text Block Achieving flawless …" at bounding box center [930, 48] width 1033 height 1076
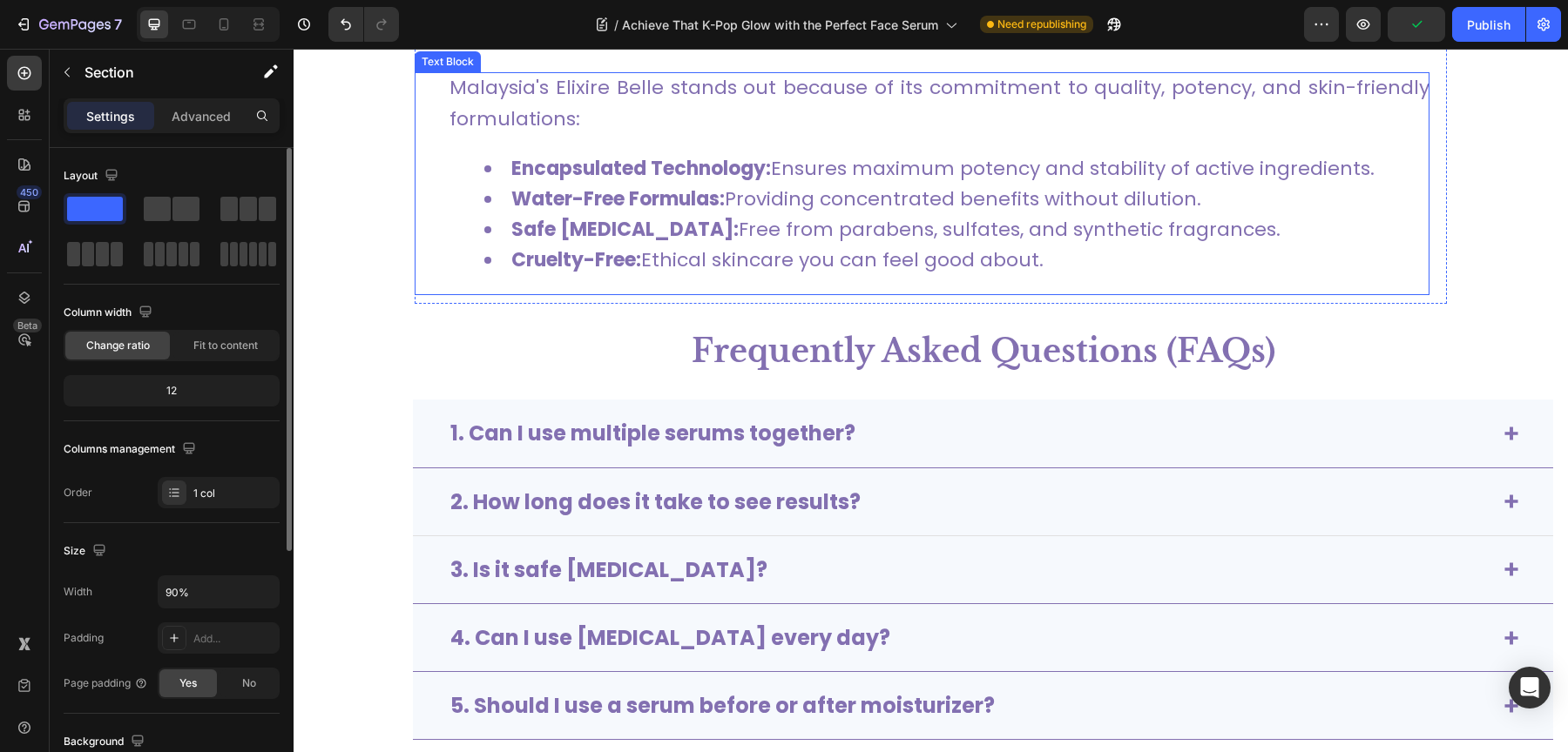
scroll to position [5114, 0]
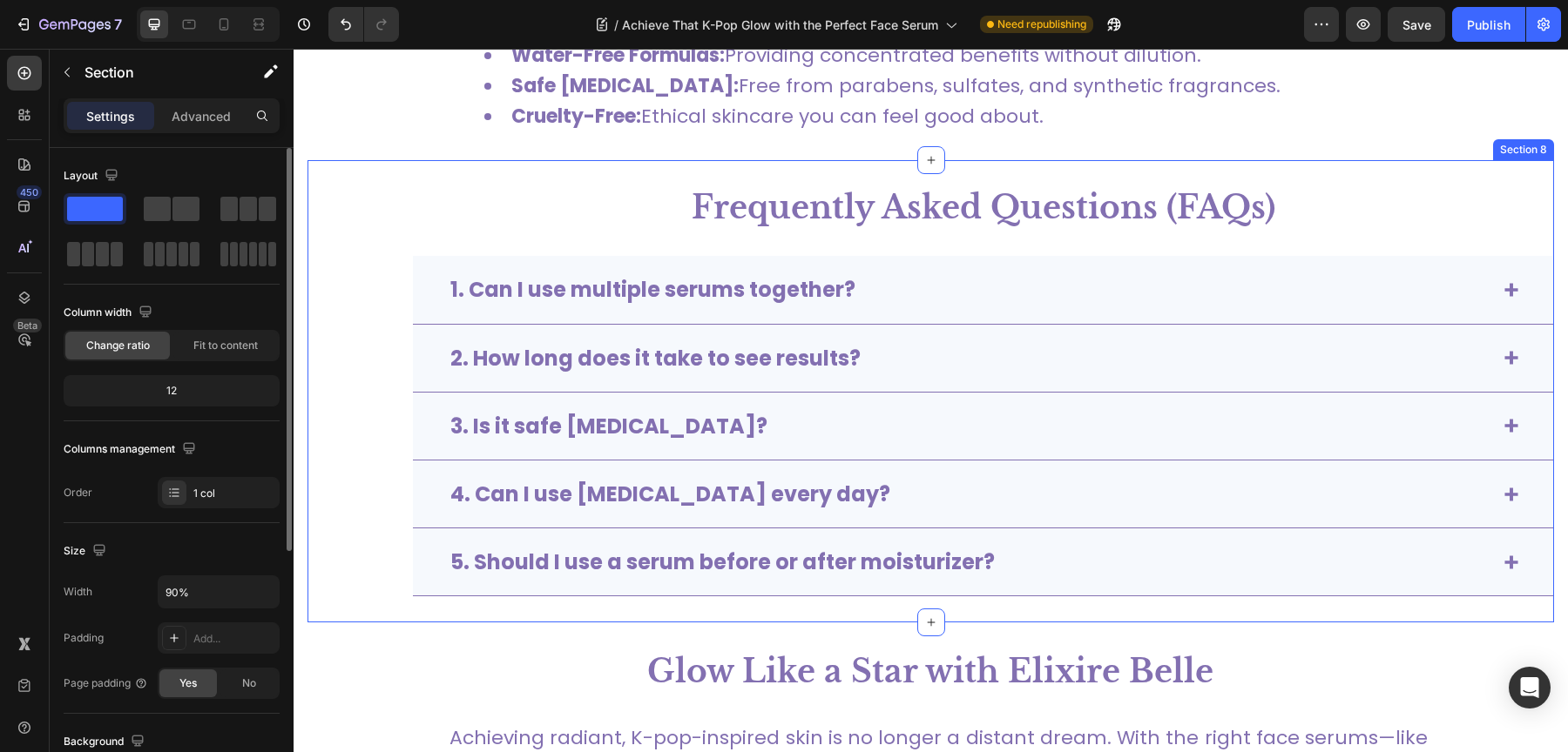
click at [382, 236] on div "Frequently Asked Questions (FAQs) Text Block 1. Can I use multiple serums toget…" at bounding box center [931, 391] width 1247 height 463
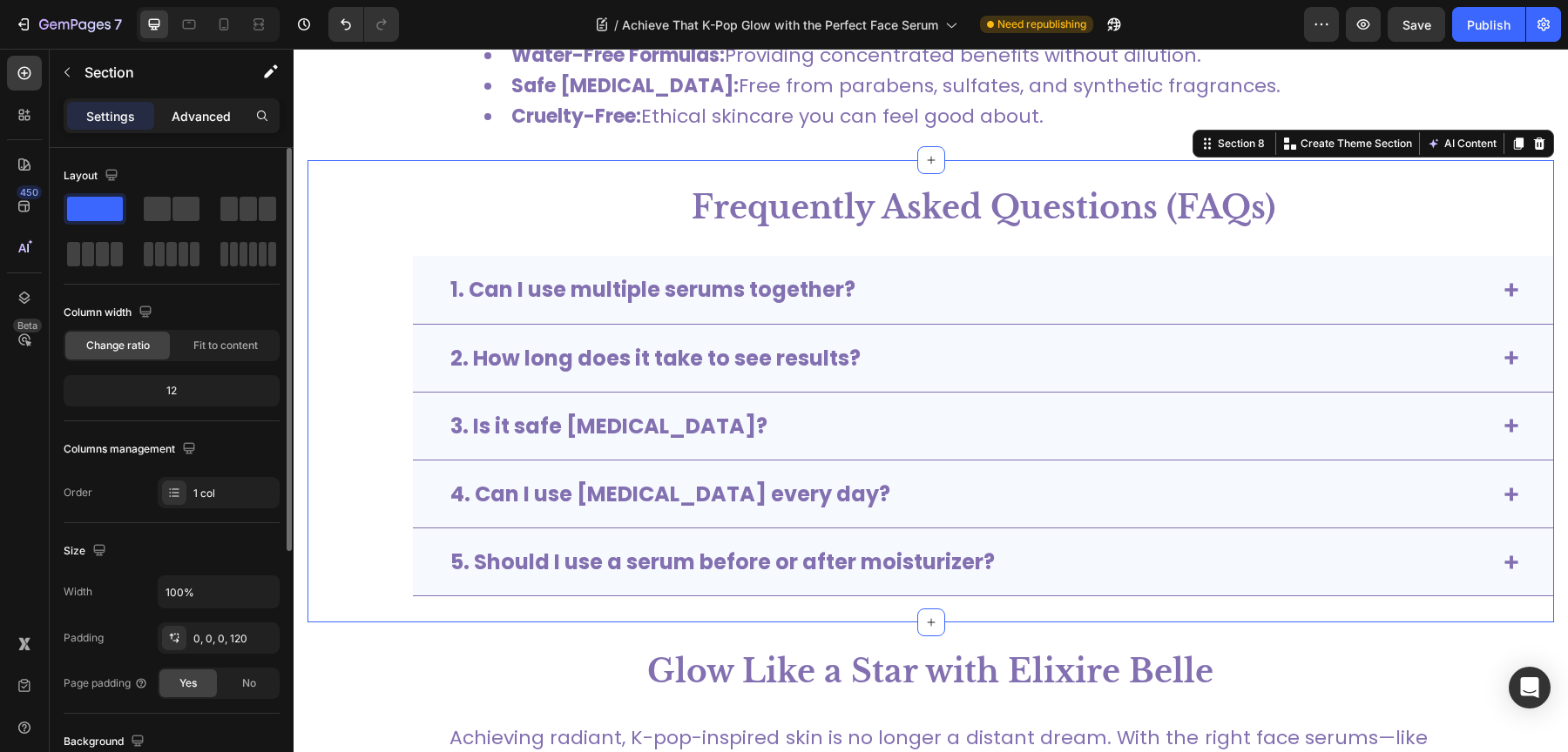
click at [199, 105] on div "Advanced" at bounding box center [201, 116] width 87 height 28
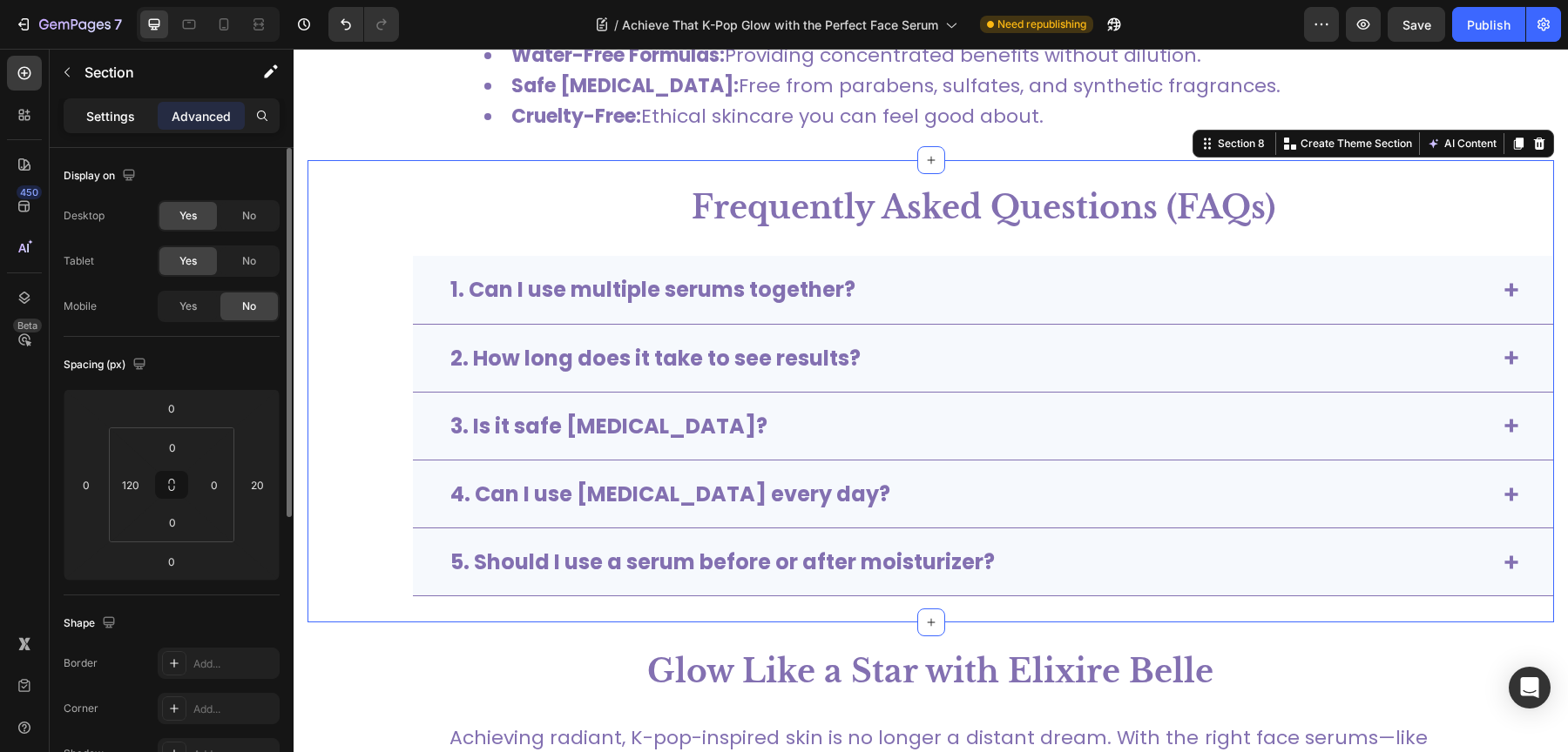
click at [118, 117] on p "Settings" at bounding box center [110, 116] width 49 height 19
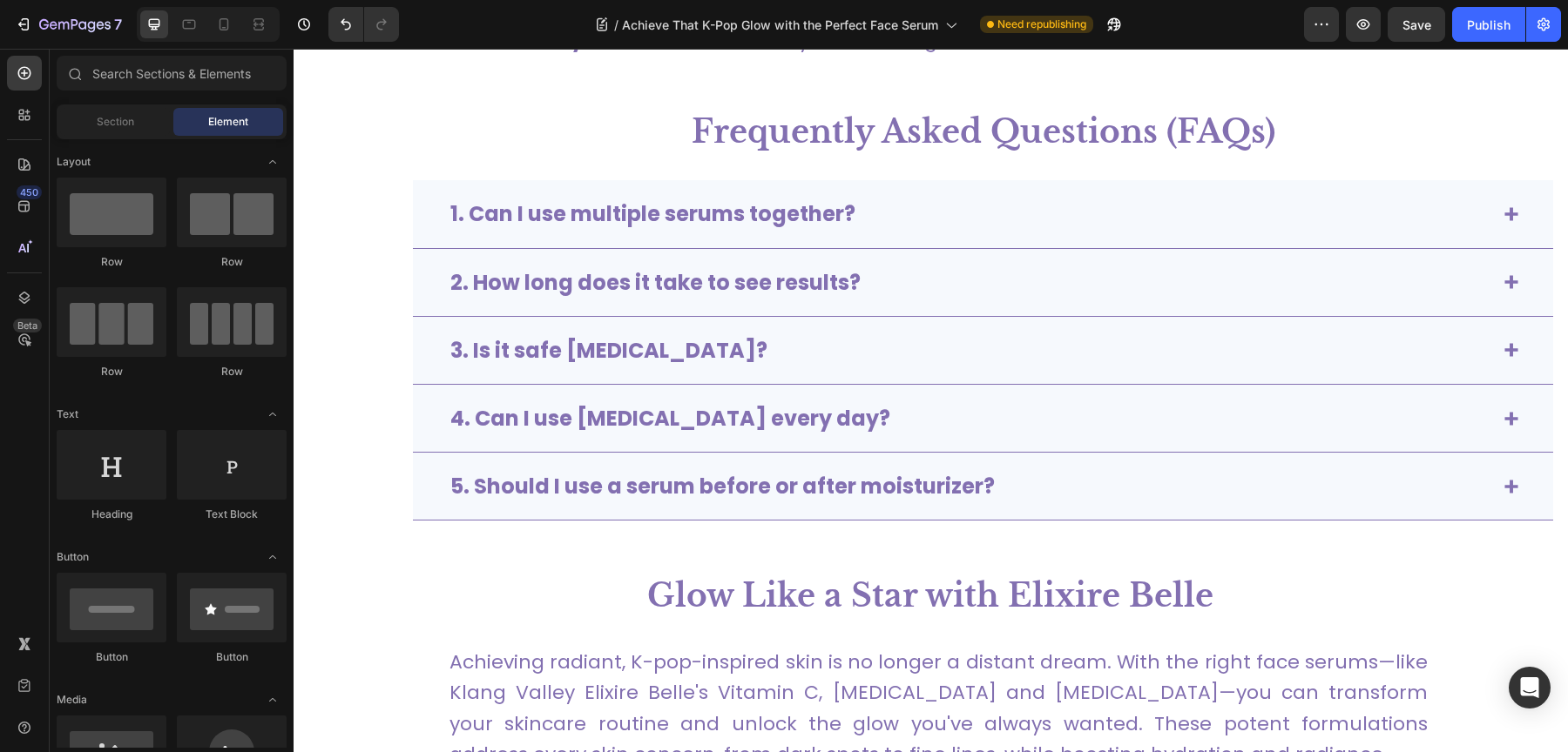
scroll to position [5317, 0]
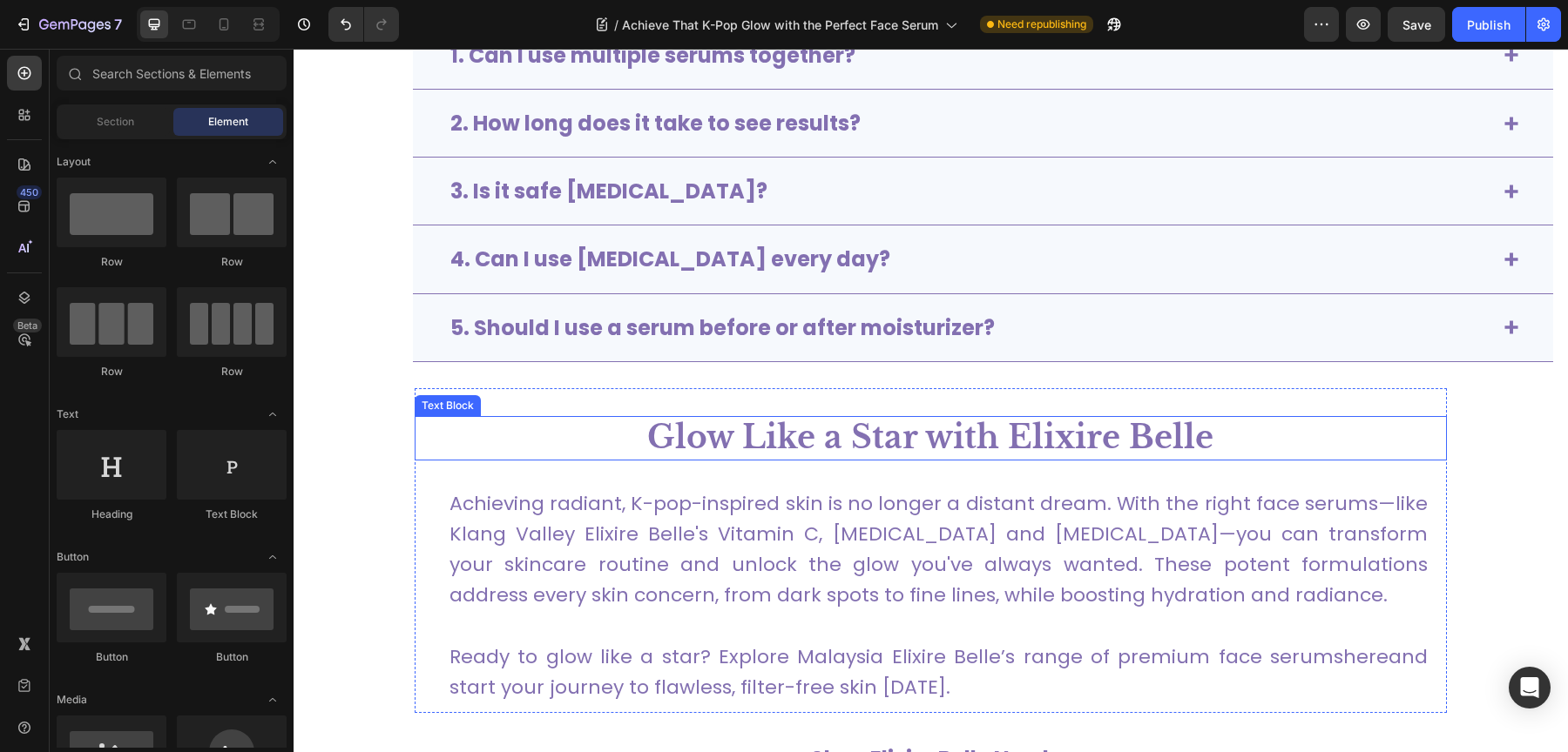
click at [428, 444] on p "Glow Like a Star with Elixire Belle" at bounding box center [930, 438] width 1029 height 41
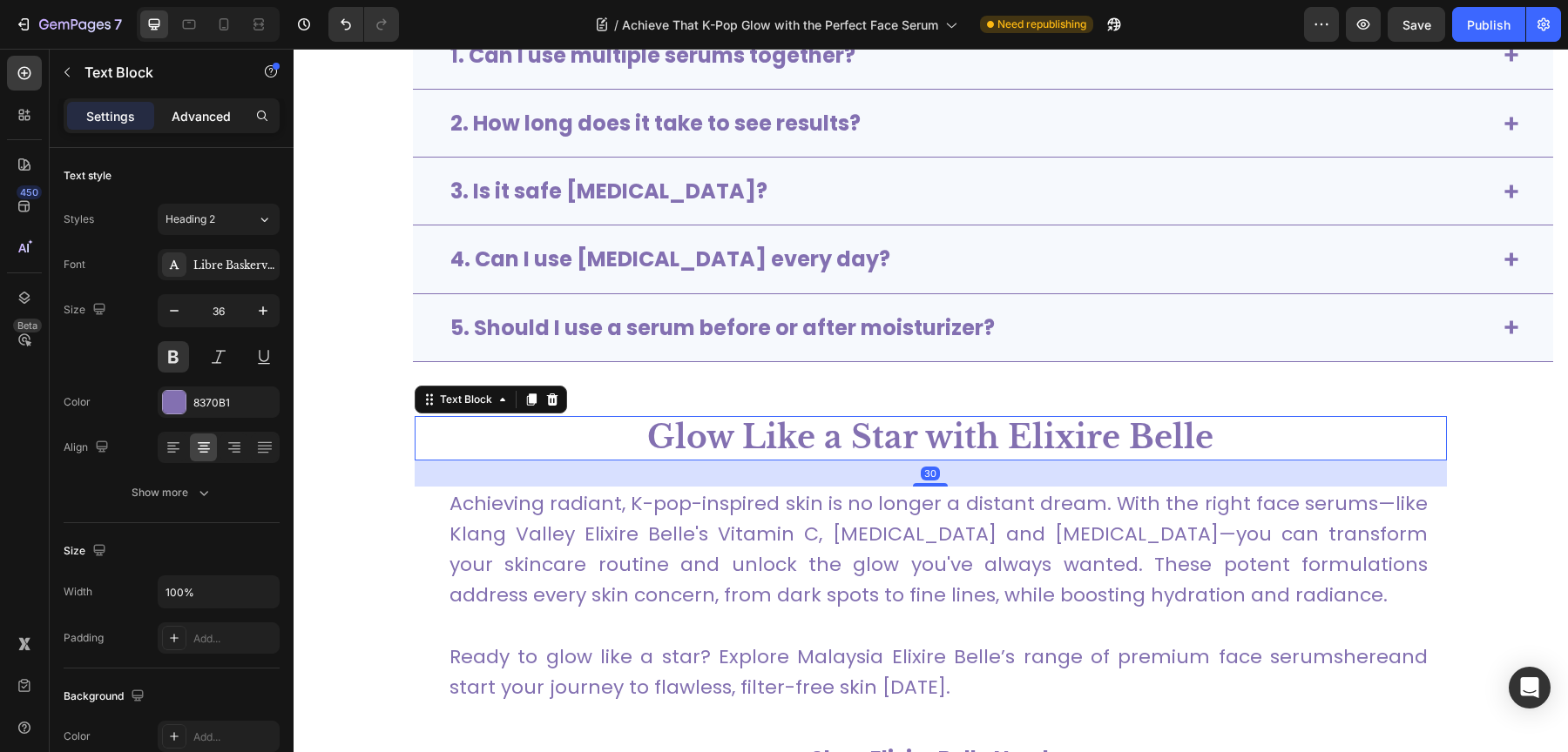
click at [219, 112] on p "Advanced" at bounding box center [201, 116] width 60 height 19
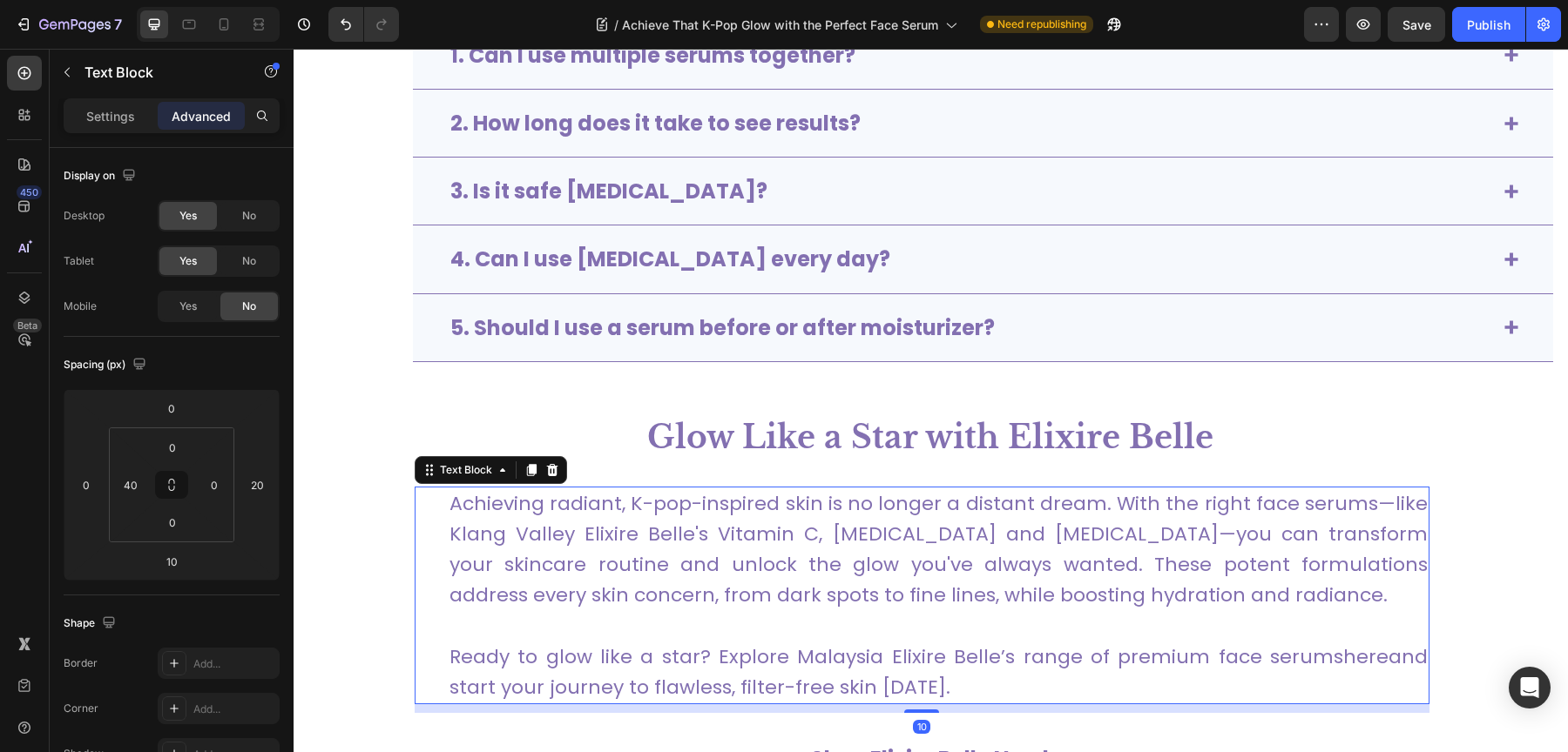
click at [433, 542] on div "Achieving radiant, K-pop-inspired skin is no longer a distant dream. With the r…" at bounding box center [921, 595] width 1015 height 218
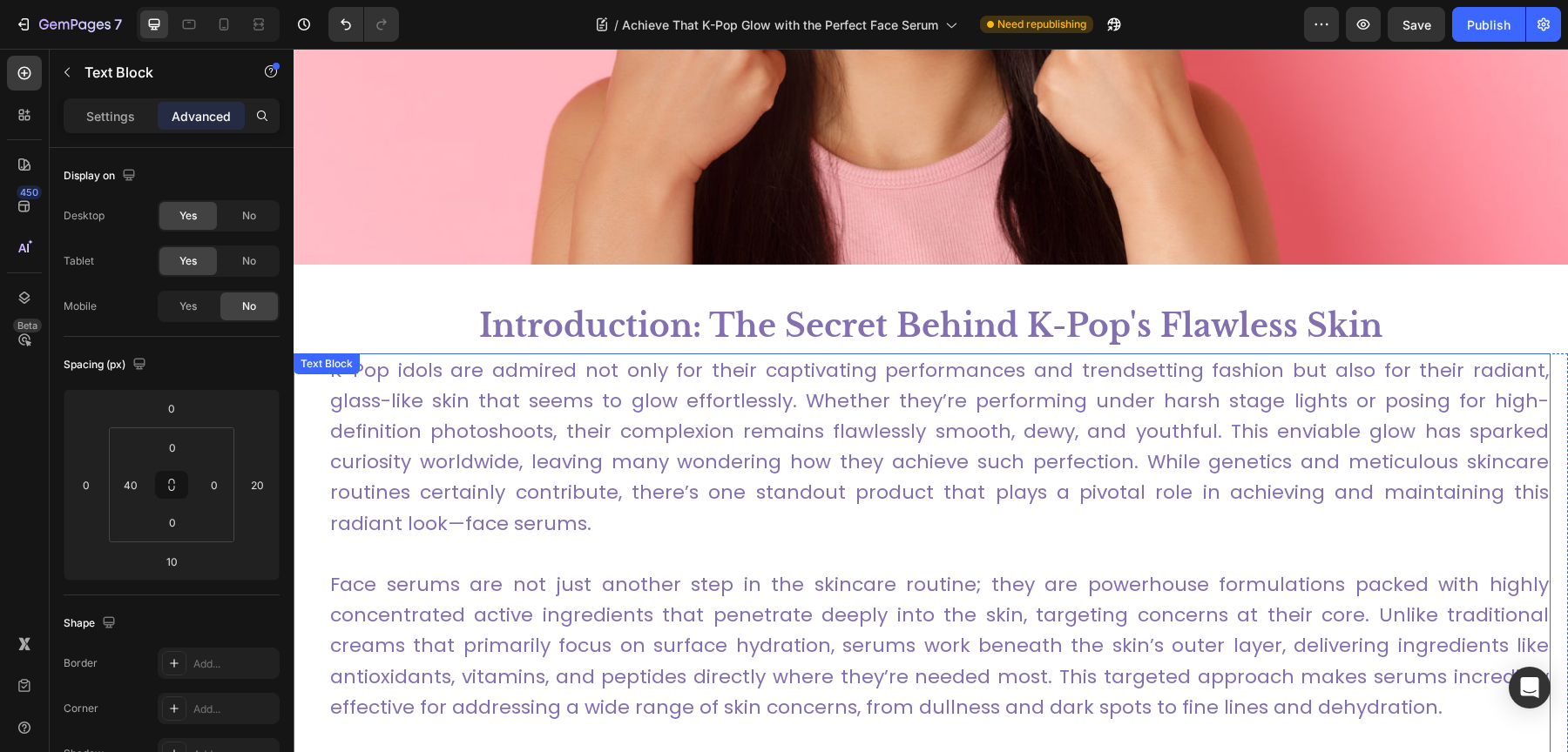
scroll to position [523, 0]
click at [396, 506] on p "K-Pop idols are admired not only for their captivating performances and trendse…" at bounding box center [939, 448] width 1218 height 184
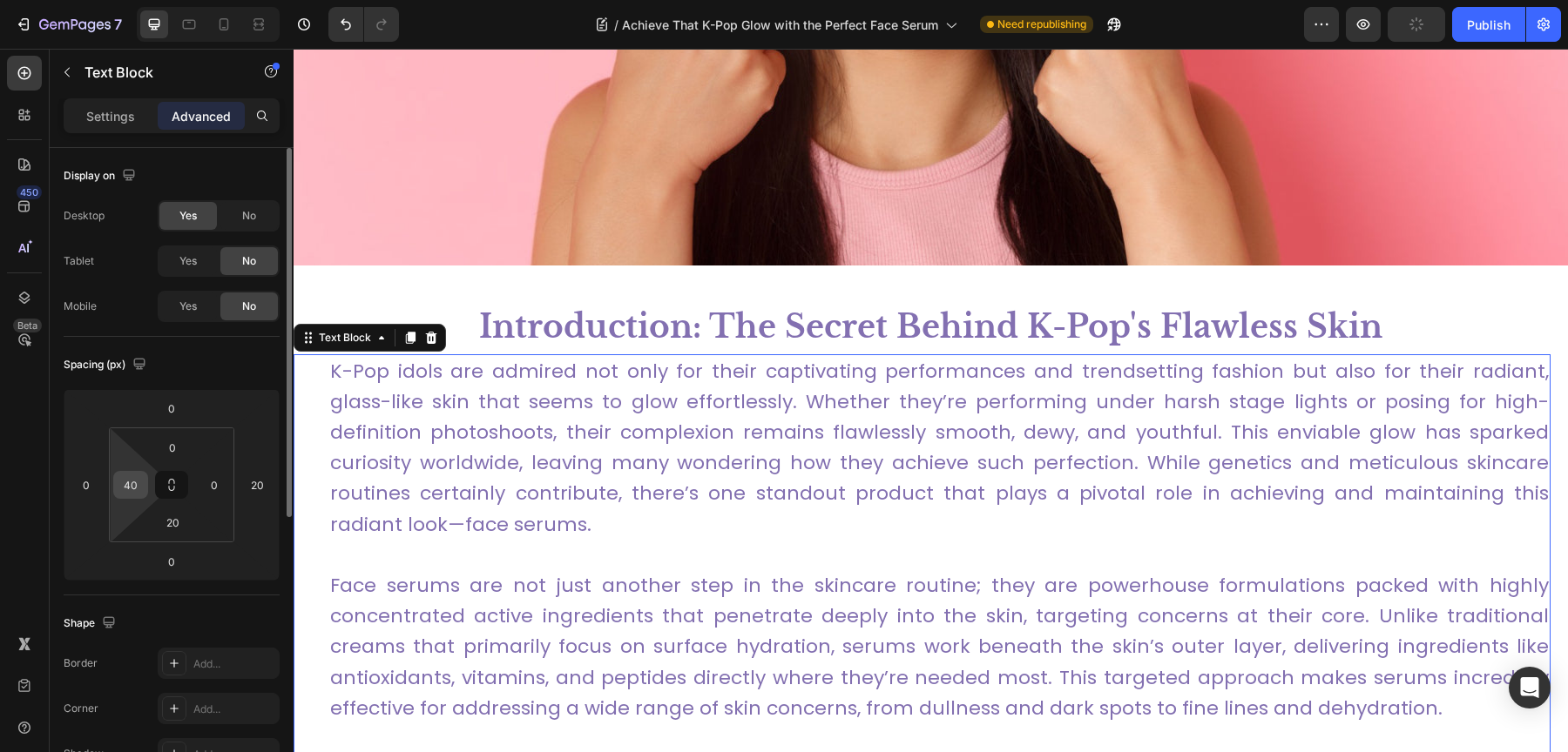
click at [130, 484] on input "40" at bounding box center [130, 484] width 26 height 26
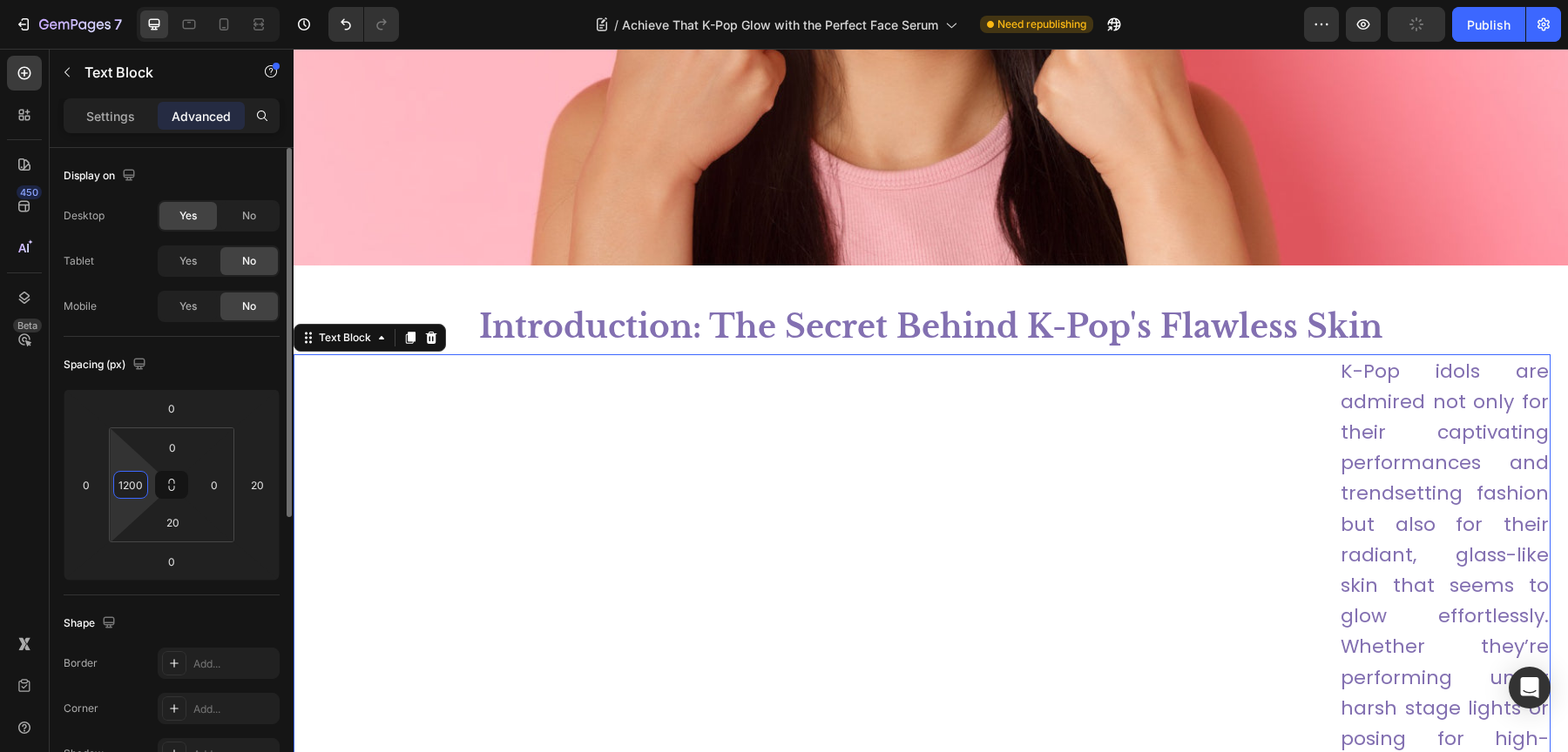
type input "120"
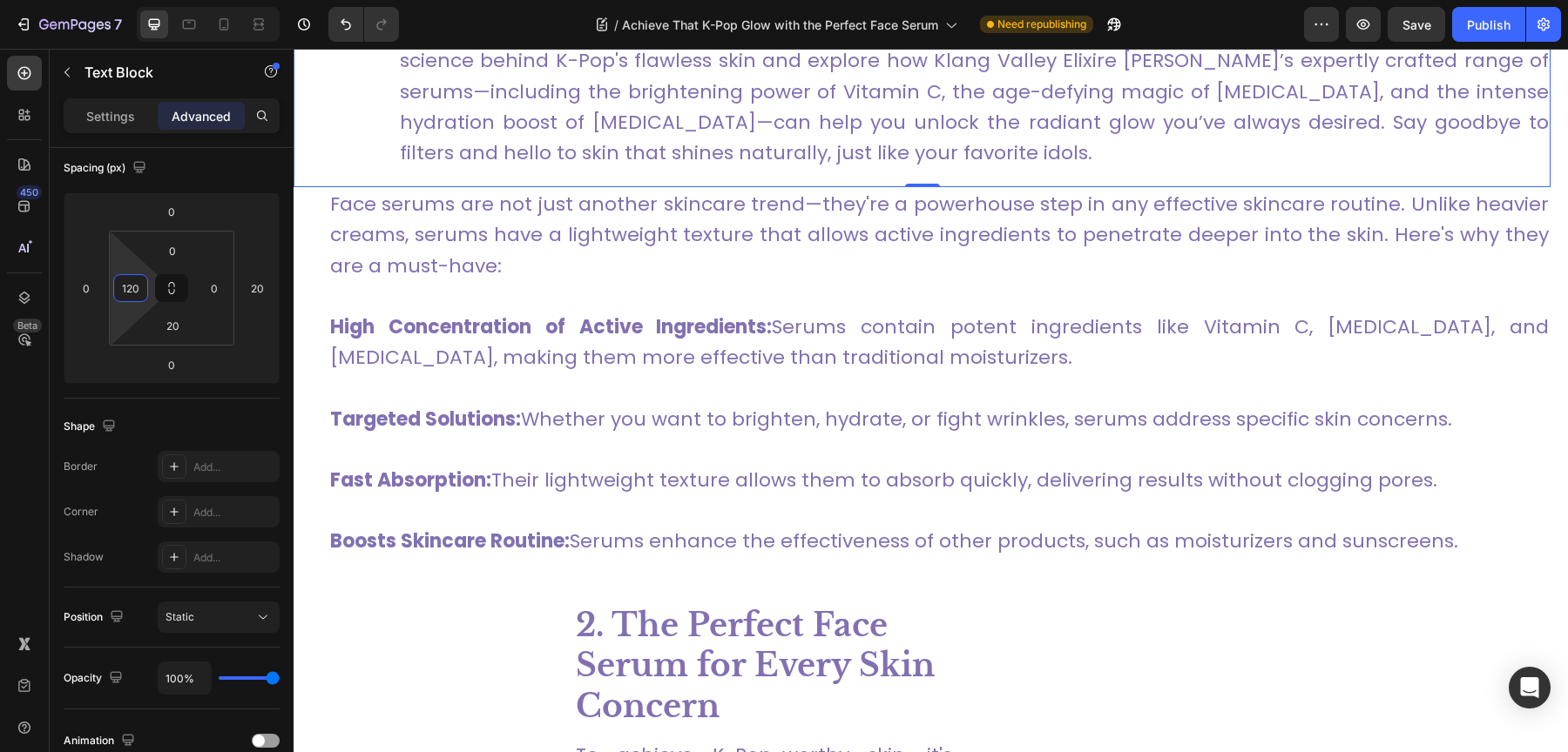
scroll to position [1358, 0]
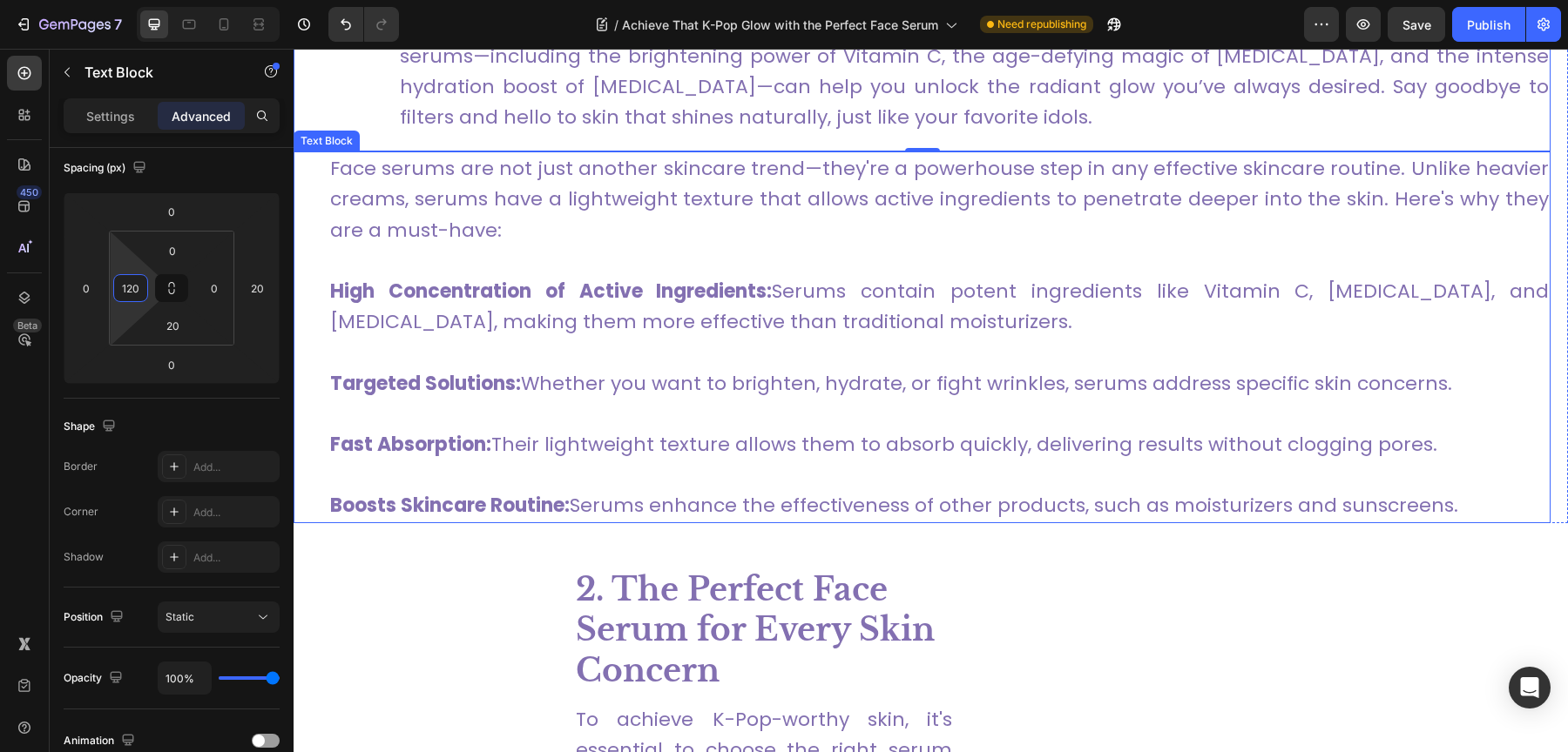
click at [525, 236] on p "Face serums are not just another skincare trend—they're a powerhouse step in an…" at bounding box center [939, 199] width 1218 height 92
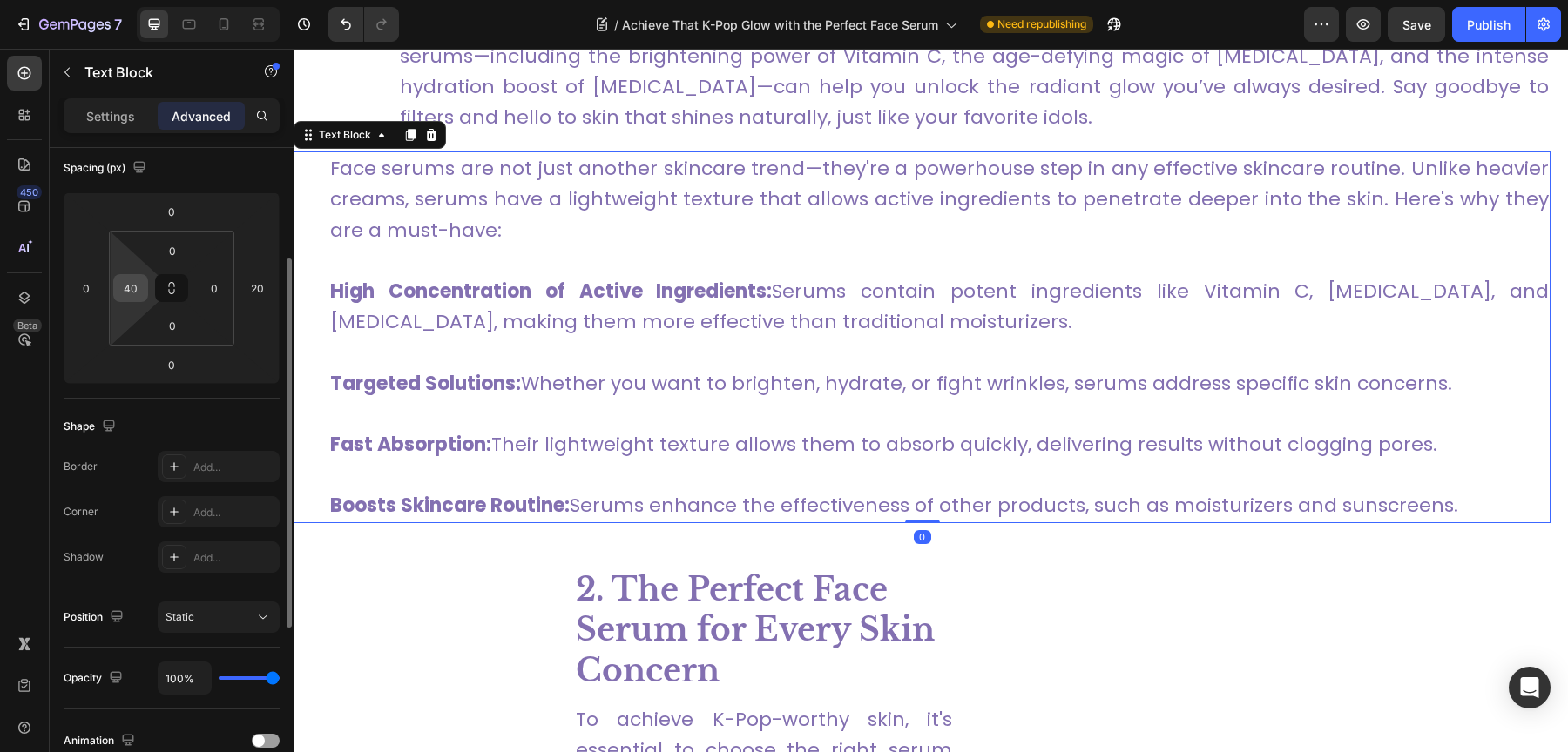
click at [135, 288] on input "40" at bounding box center [130, 287] width 26 height 26
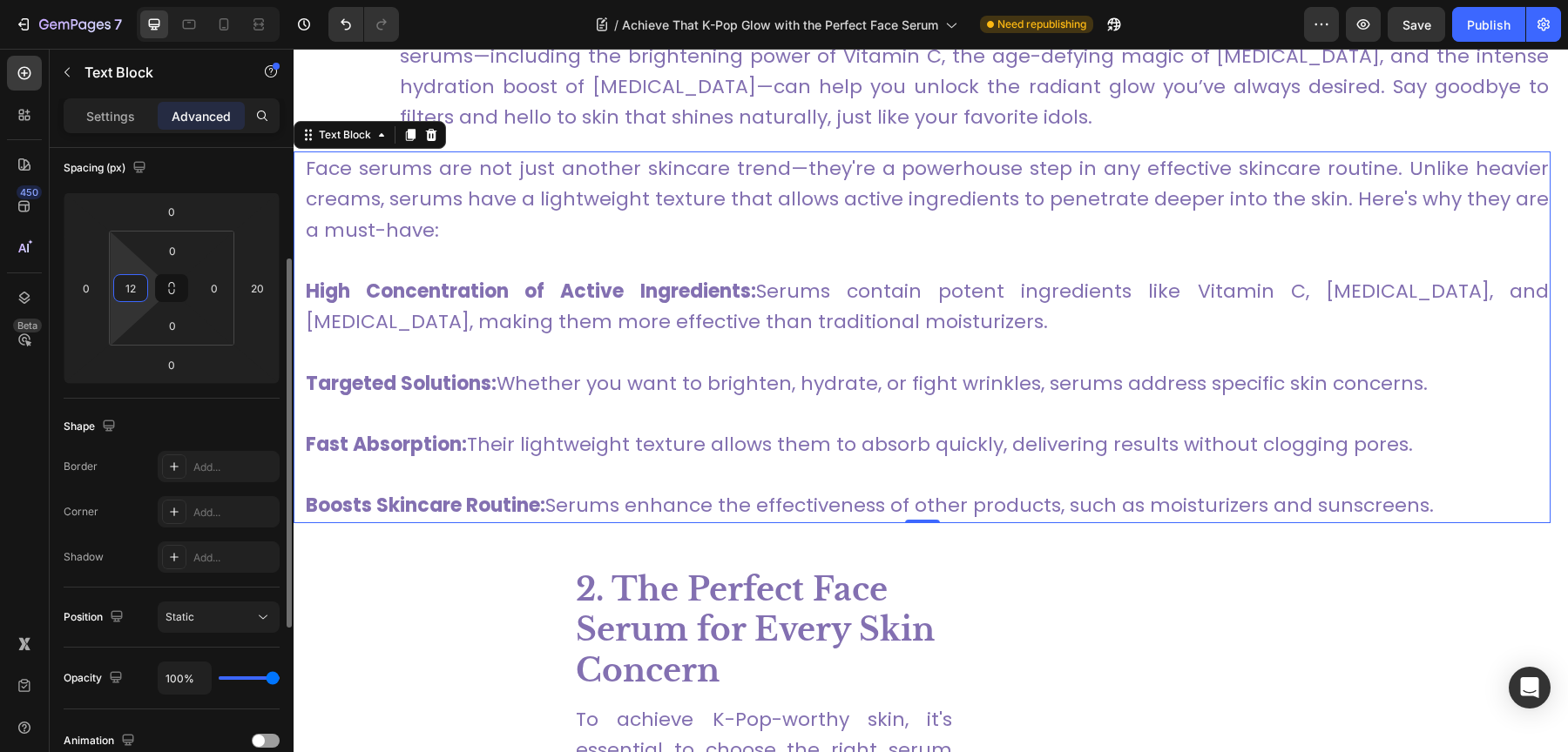
type input "120"
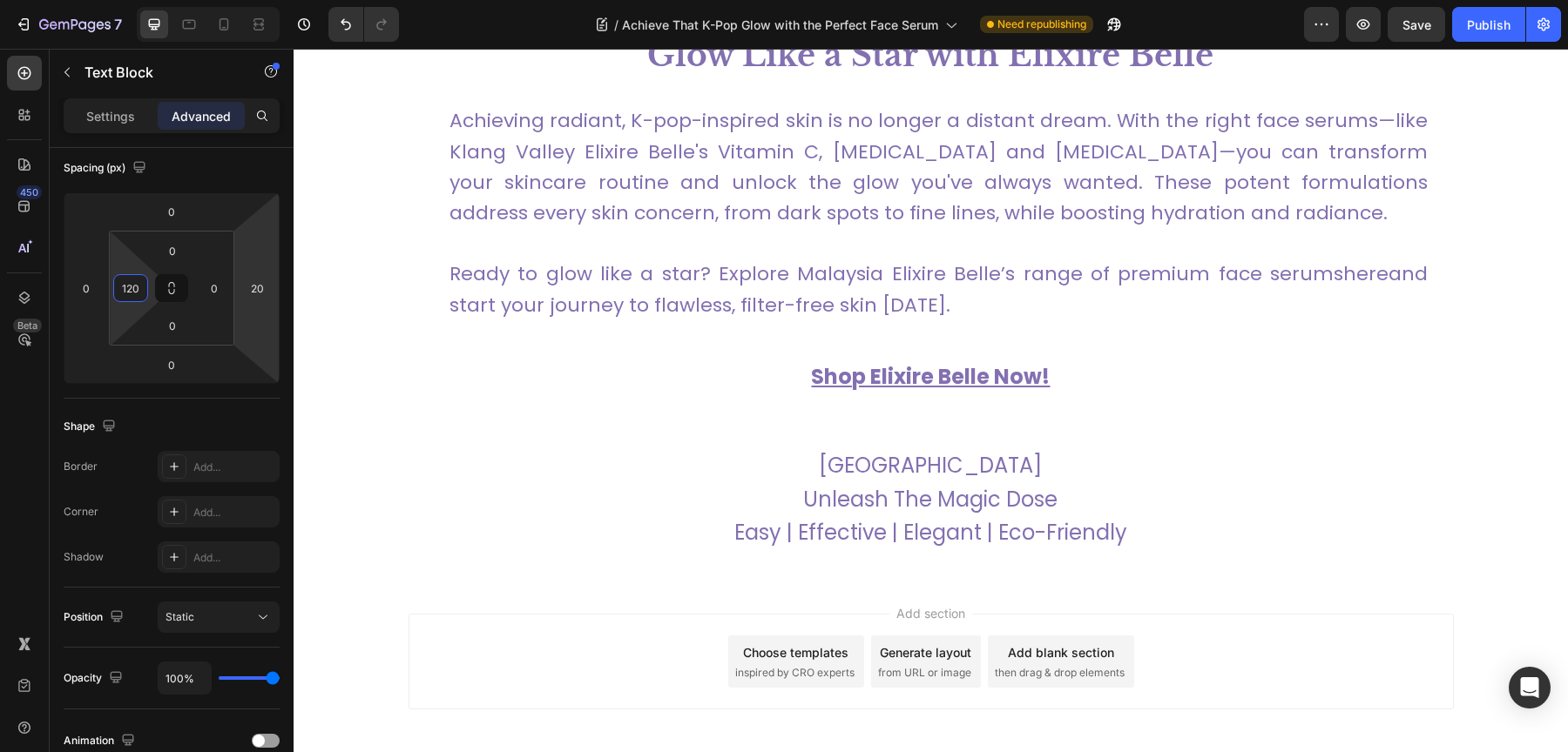
scroll to position [5621, 0]
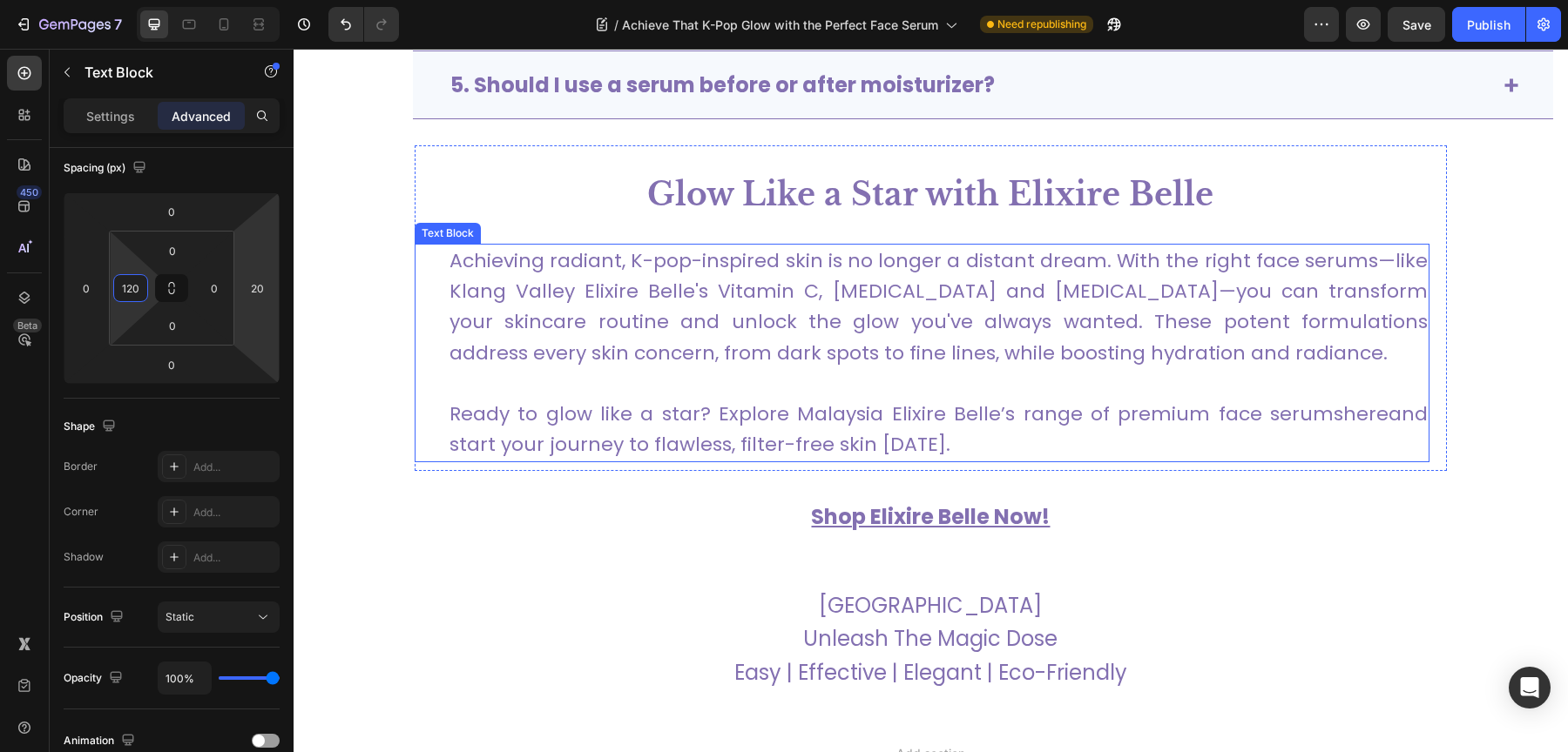
click at [583, 291] on p "Achieving radiant, K-pop-inspired skin is no longer a distant dream. With the r…" at bounding box center [938, 307] width 978 height 123
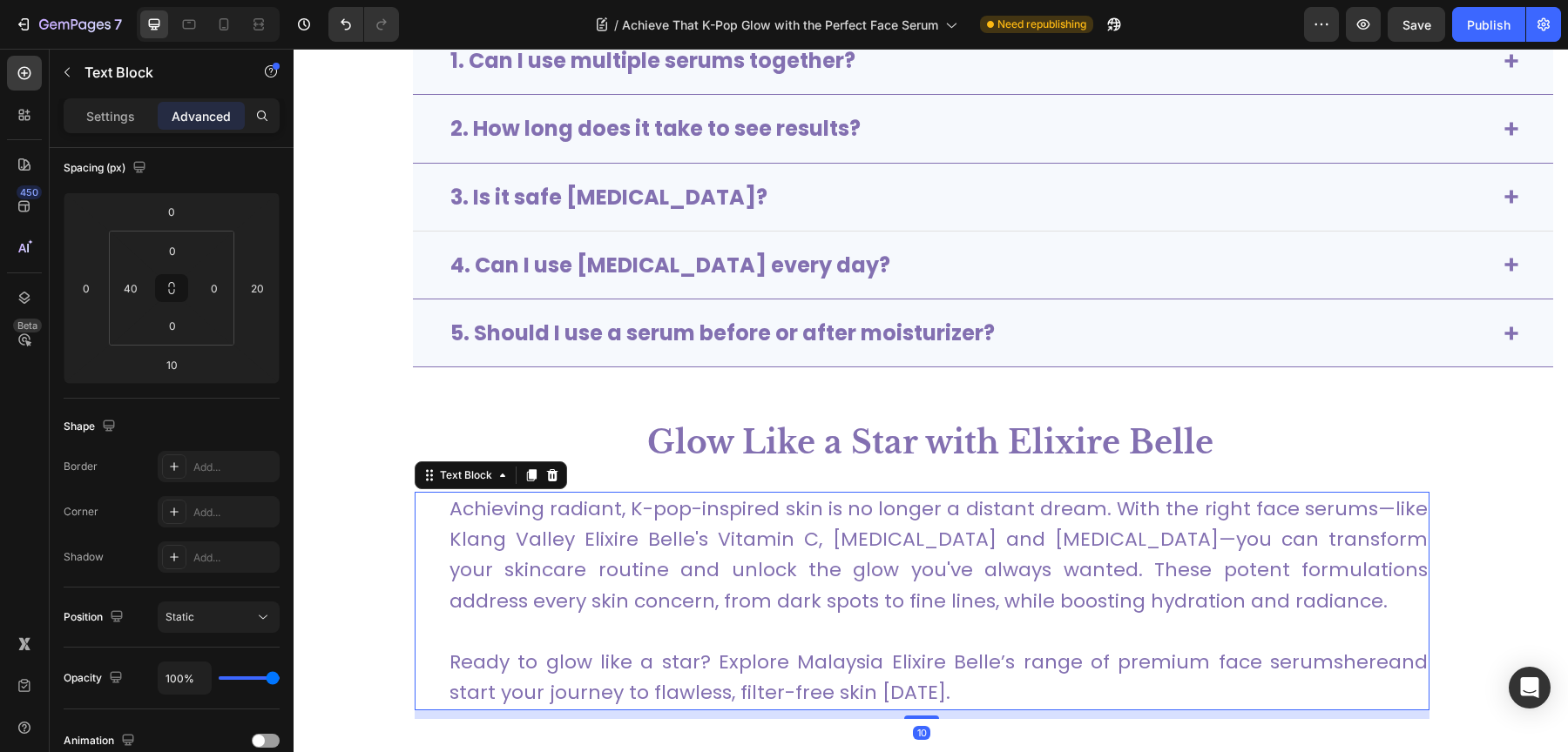
scroll to position [5347, 0]
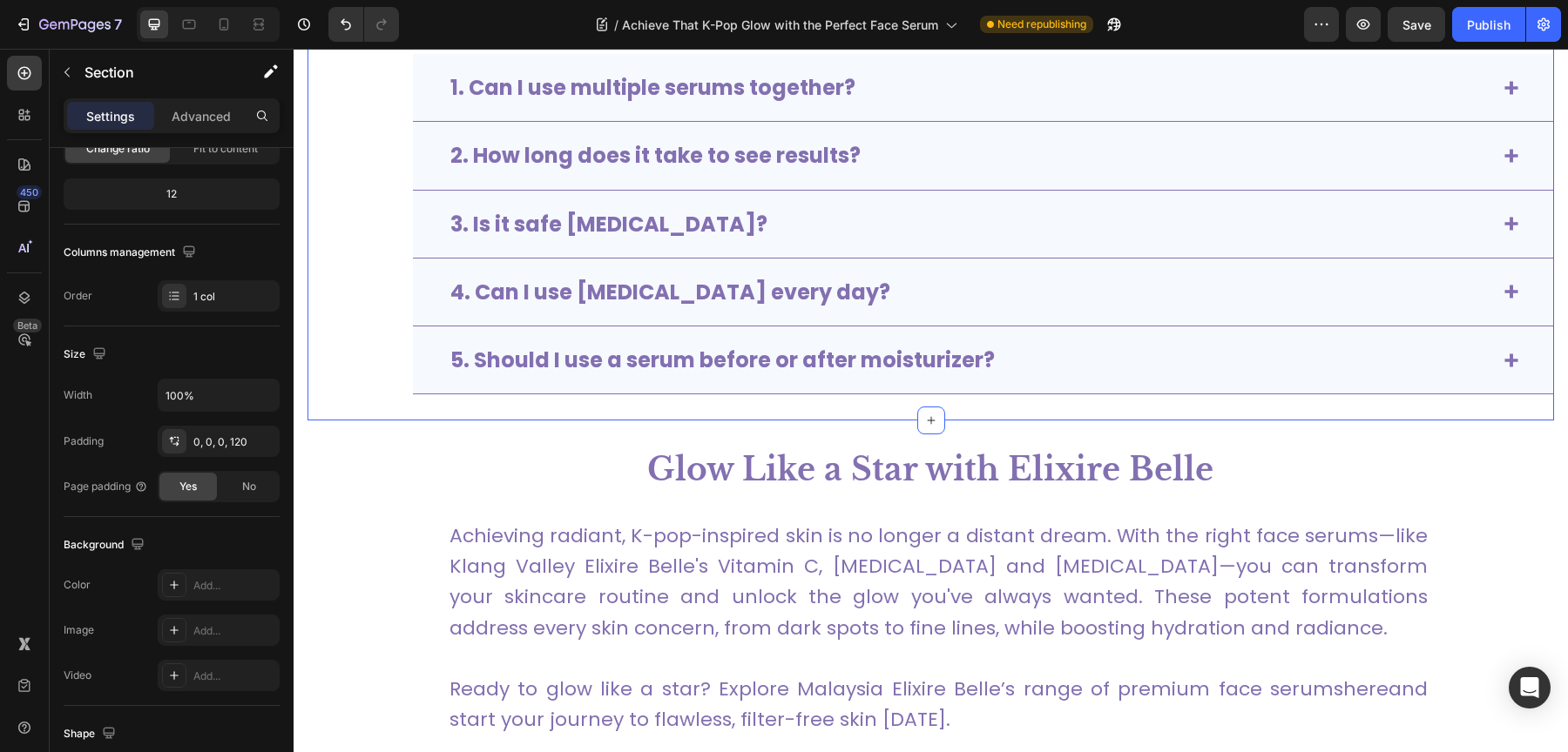
click at [397, 213] on div "Frequently Asked Questions (FAQs) Text Block 1. Can I use multiple serums toget…" at bounding box center [931, 188] width 1247 height 463
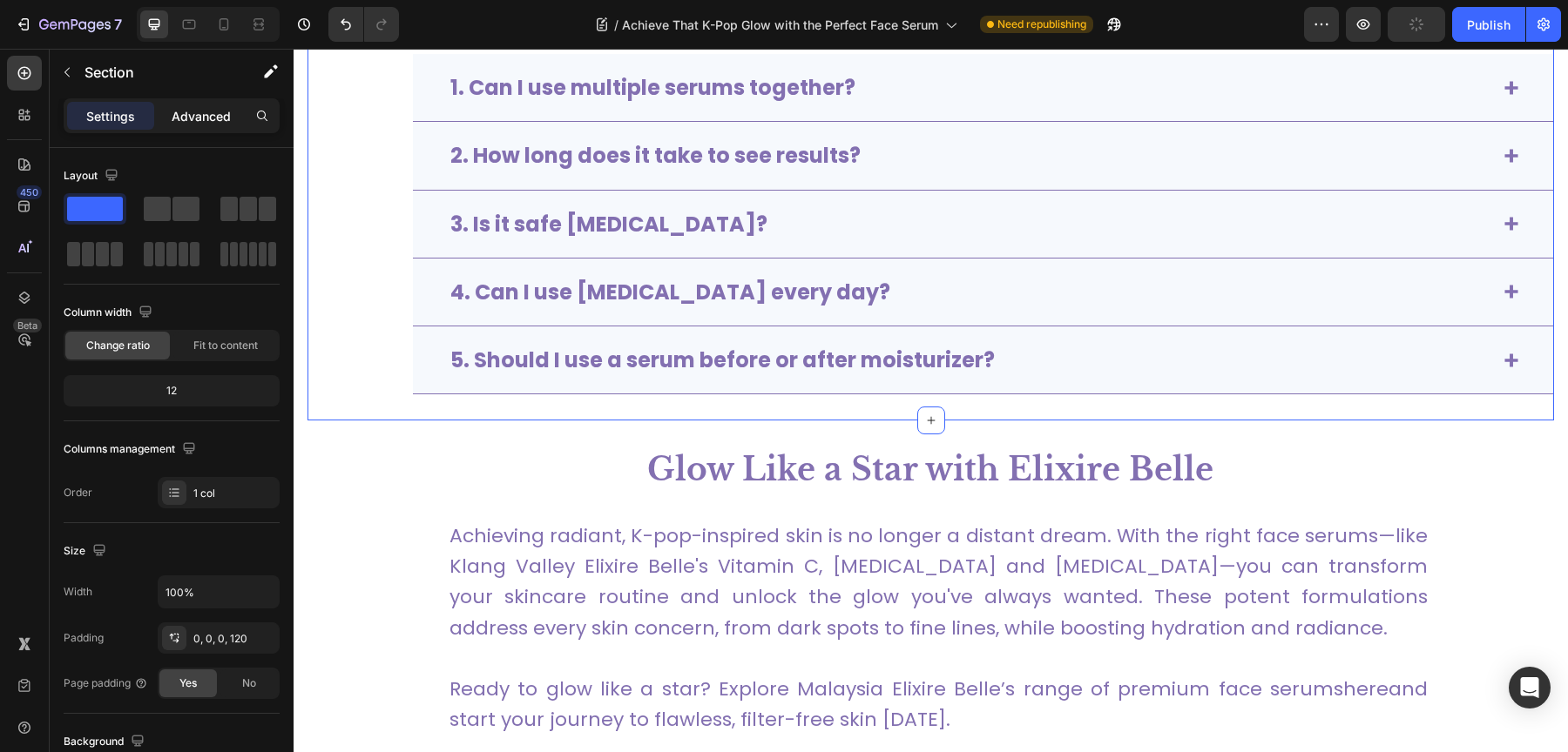
click at [190, 104] on div "Advanced" at bounding box center [201, 116] width 87 height 28
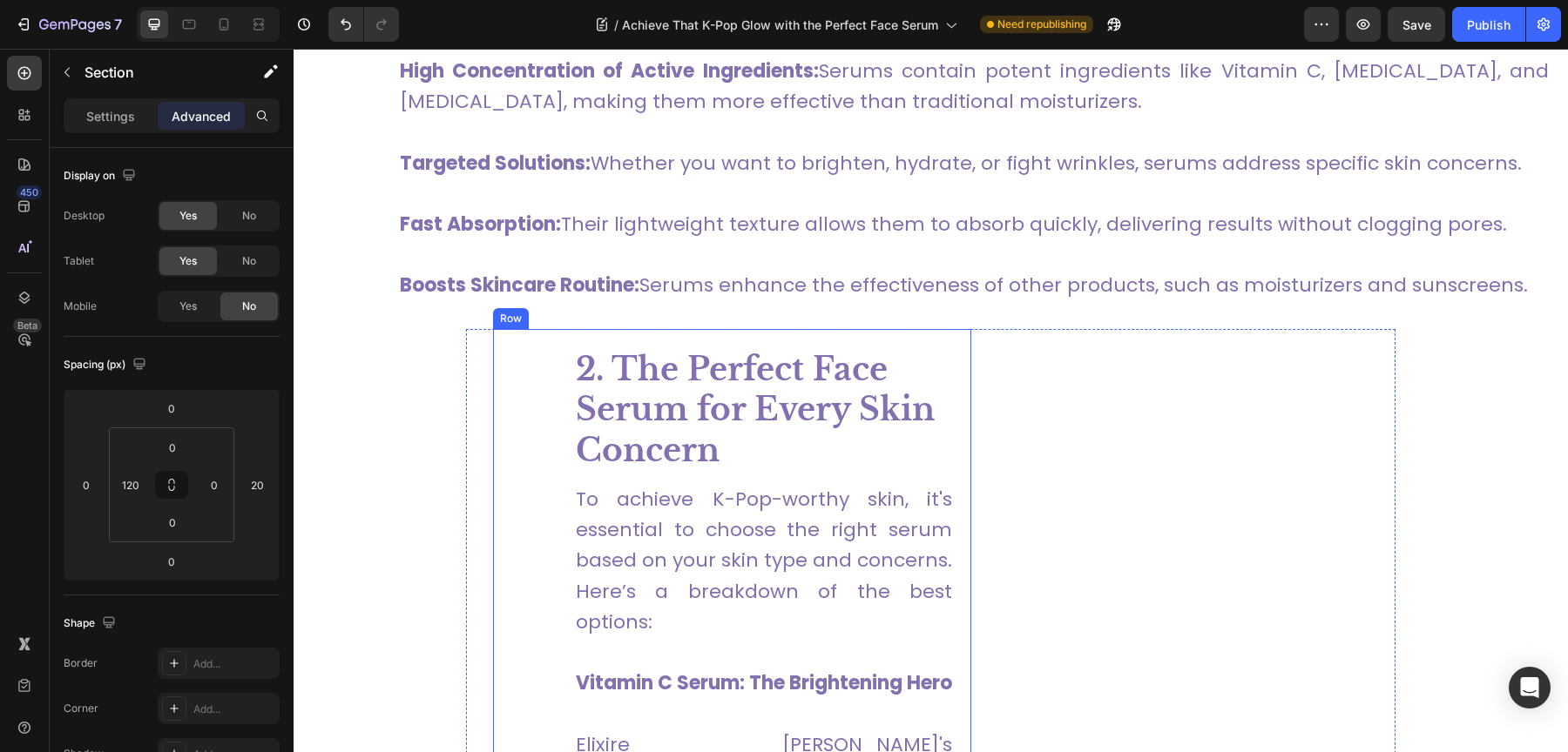
scroll to position [1506, 0]
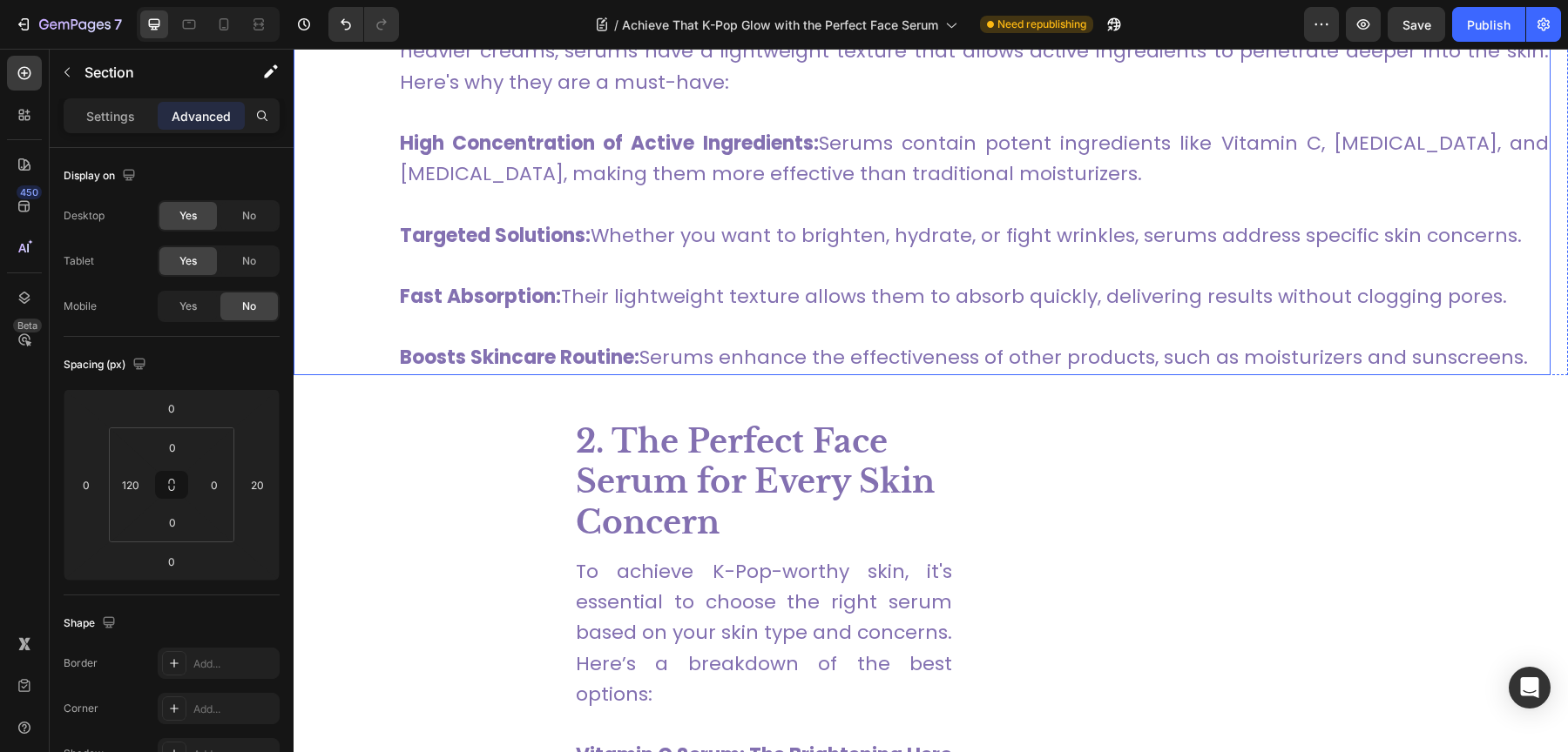
click at [575, 291] on p "Fast Absorption: Their lightweight texture allows them to absorb quickly, deliv…" at bounding box center [975, 281] width 1149 height 61
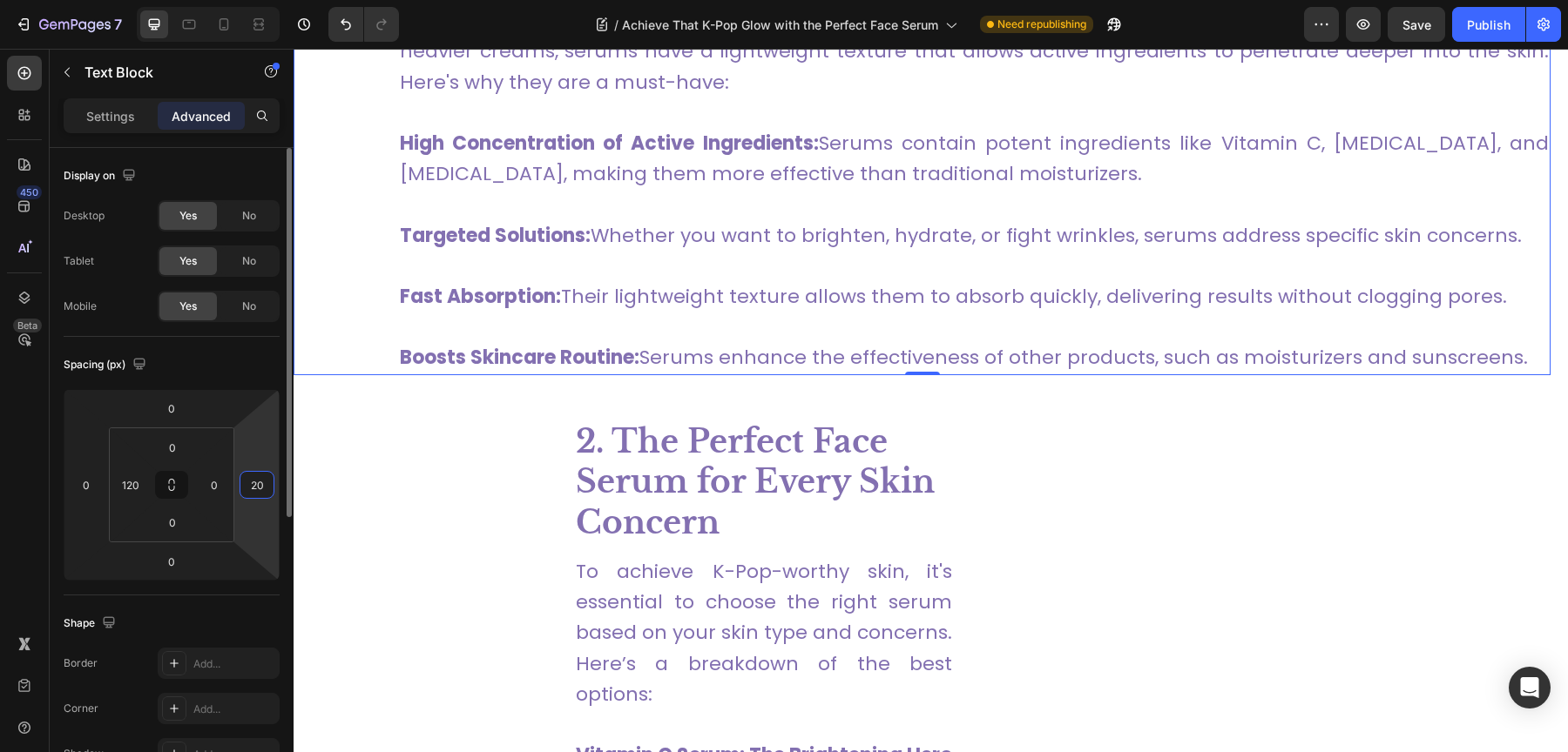
click at [253, 486] on input "20" at bounding box center [256, 484] width 26 height 26
type input "4"
type input "0"
click at [205, 485] on input "0" at bounding box center [213, 484] width 26 height 26
type input "40"
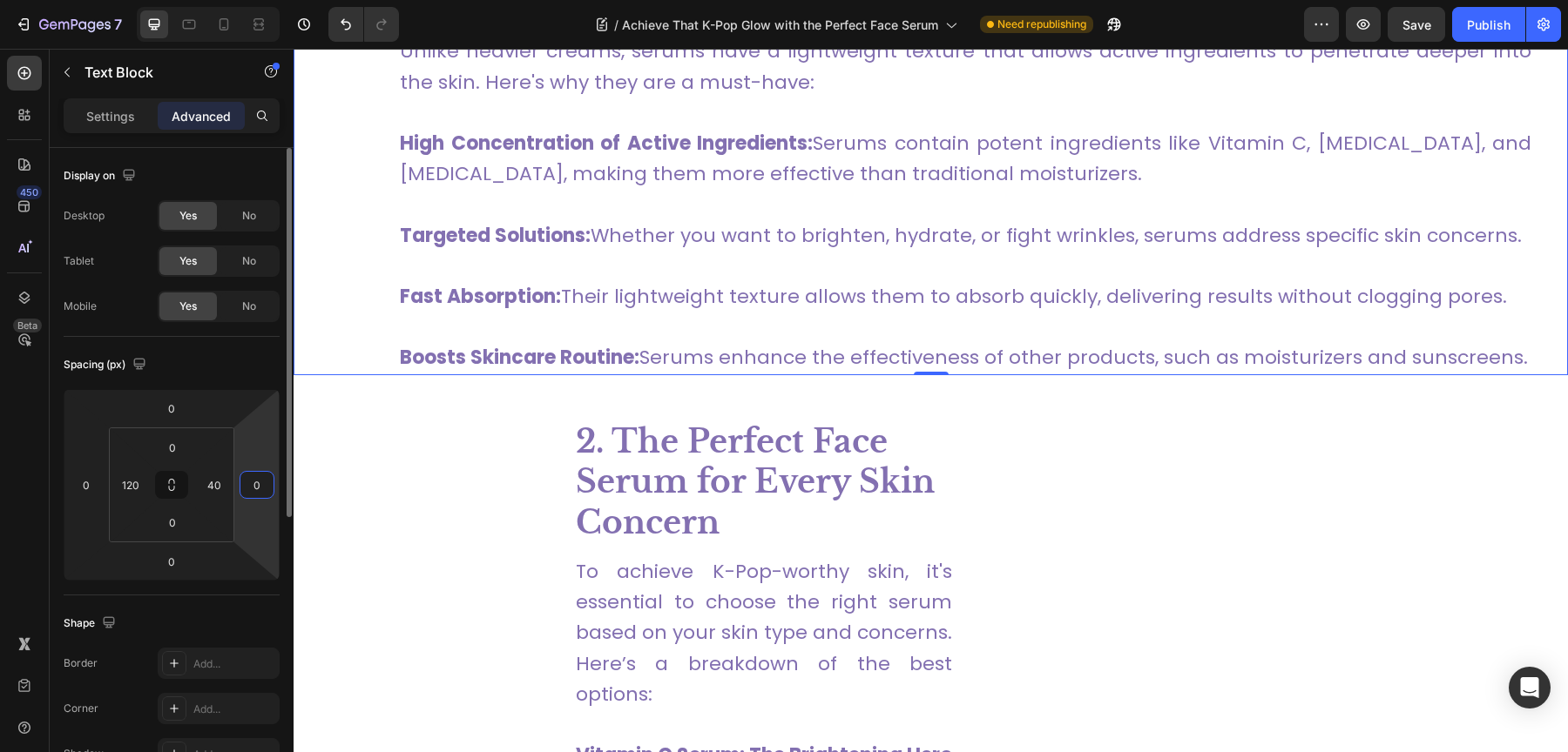
click at [246, 493] on input "0" at bounding box center [256, 484] width 26 height 26
type input "20"
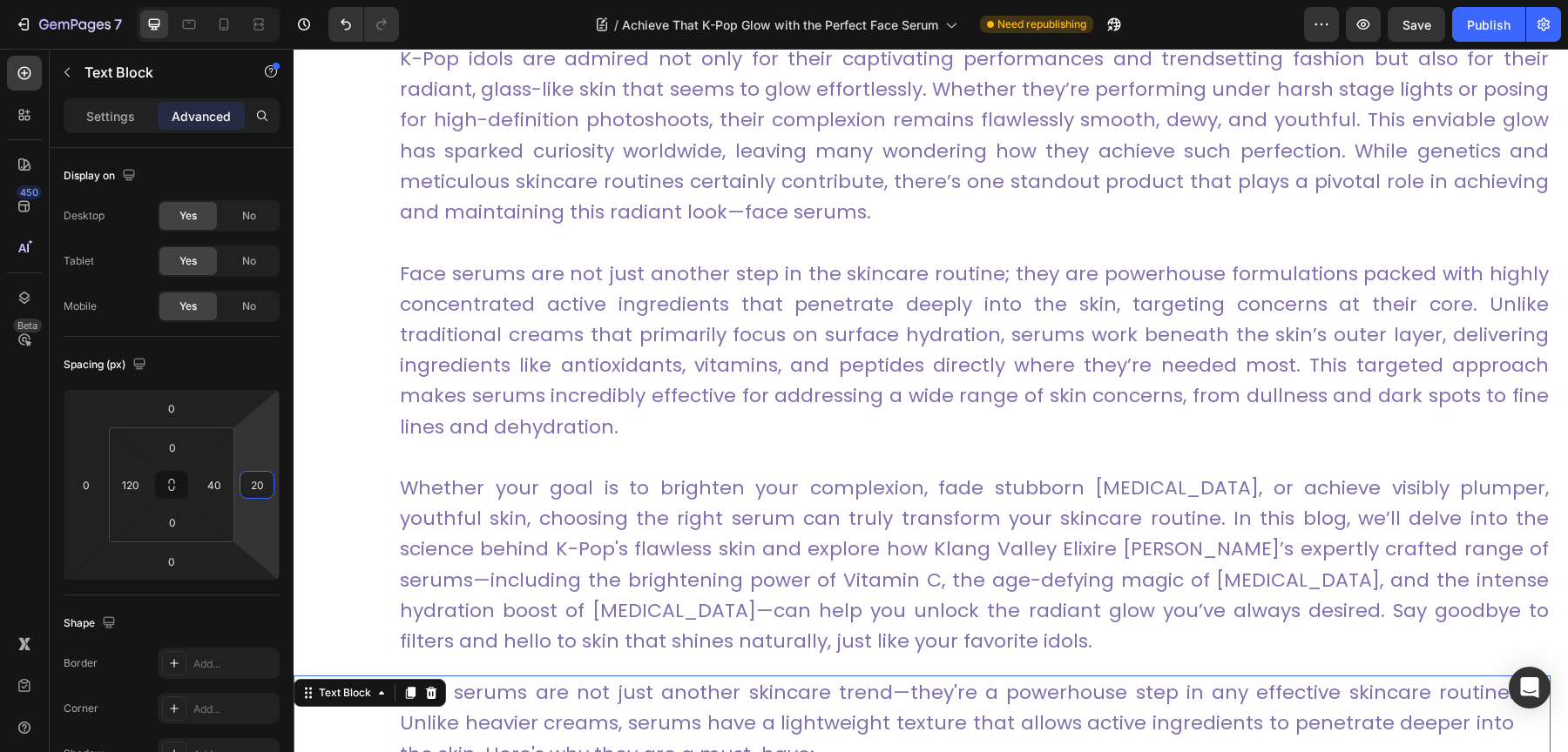
scroll to position [742, 0]
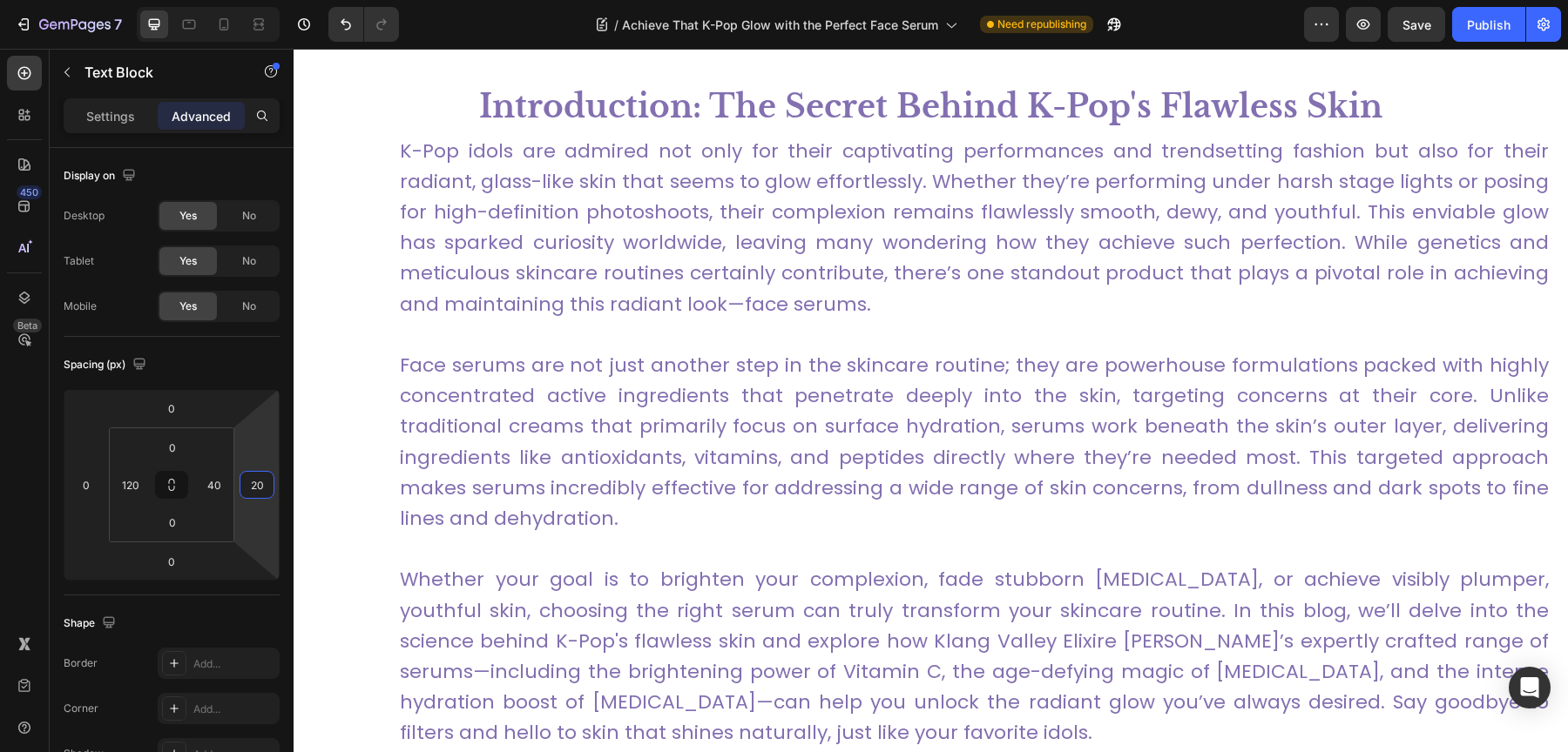
click at [753, 367] on link "Face serums are not just another step in the skincare routine; they are powerho…" at bounding box center [975, 442] width 1149 height 180
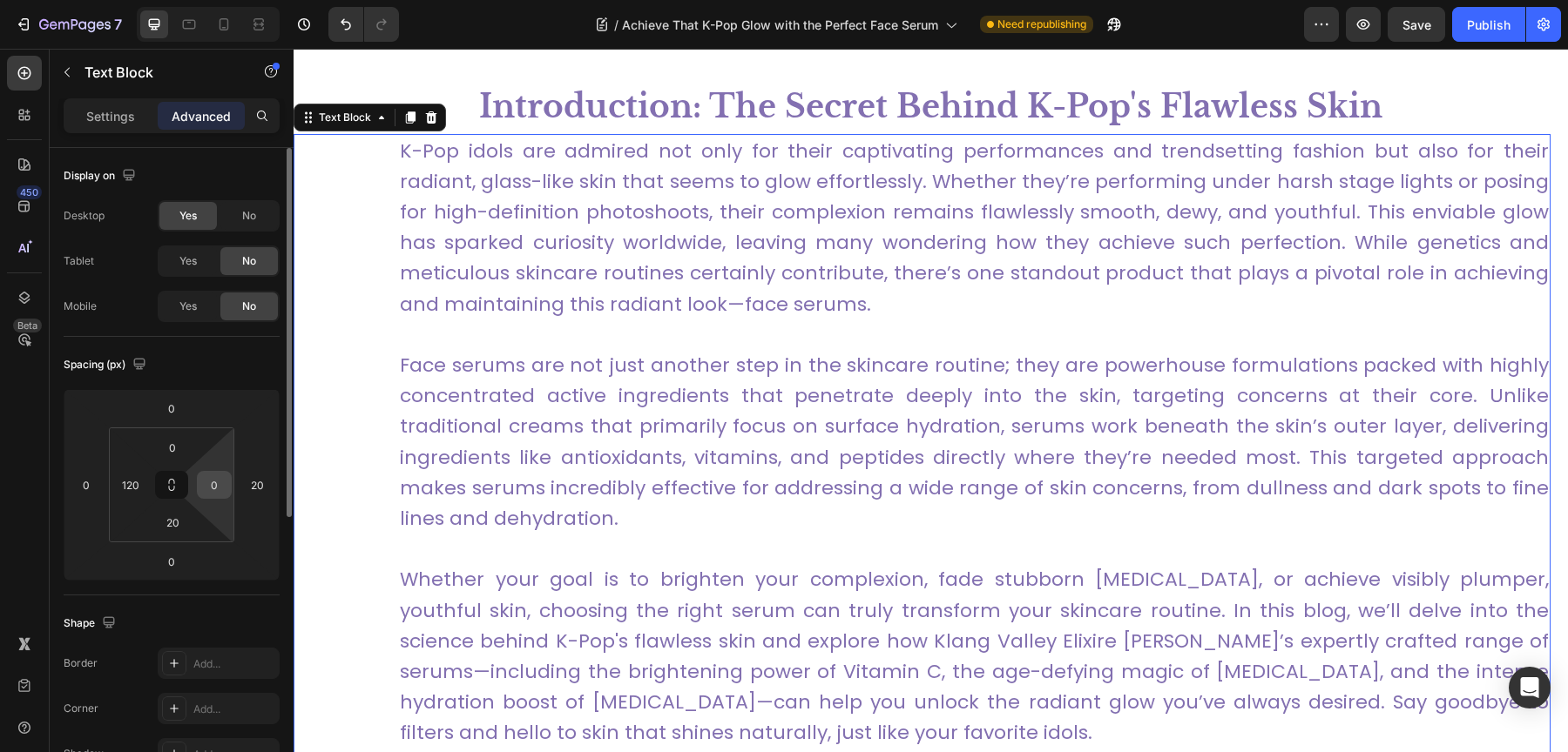
click at [204, 479] on input "0" at bounding box center [213, 484] width 26 height 26
type input "20"
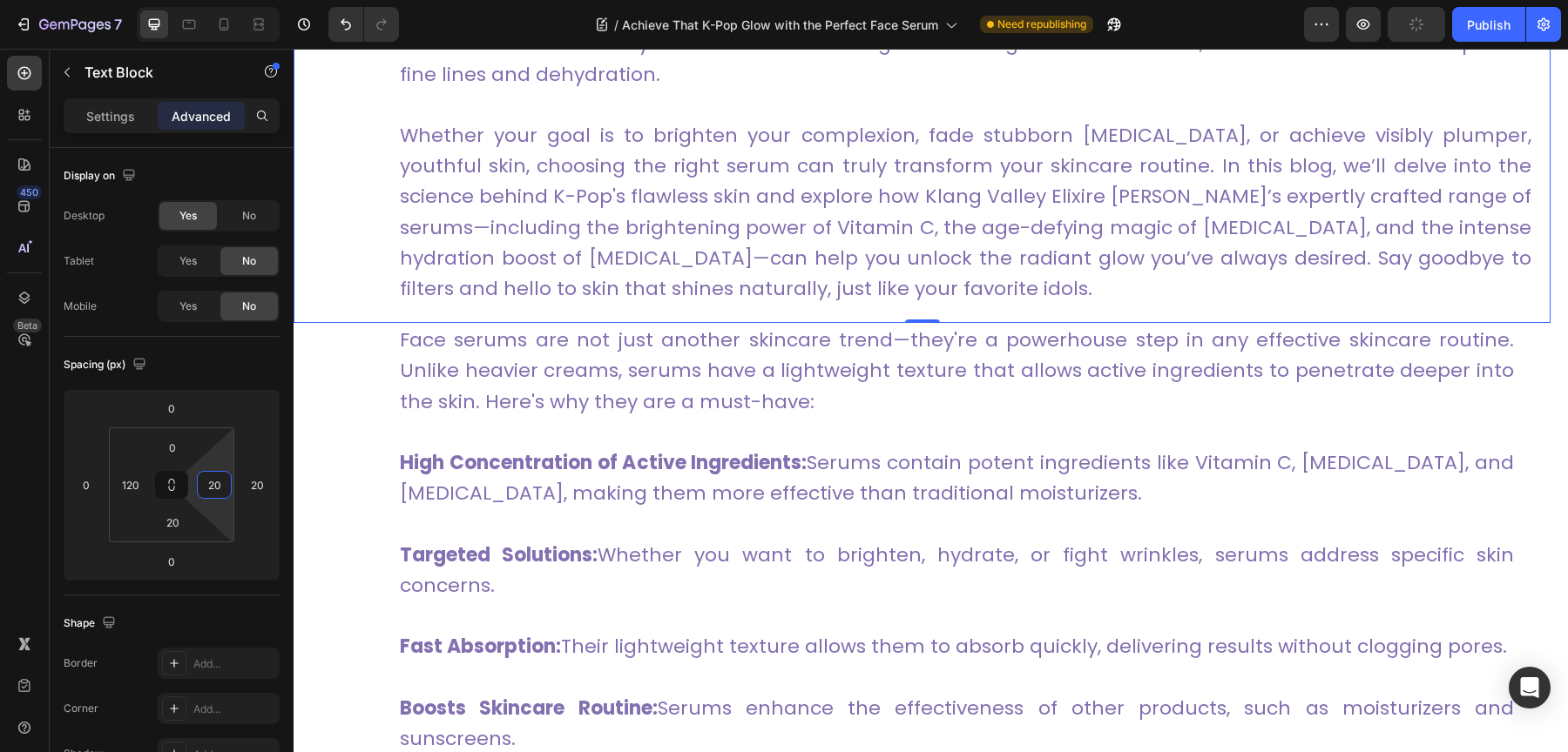
scroll to position [1247, 0]
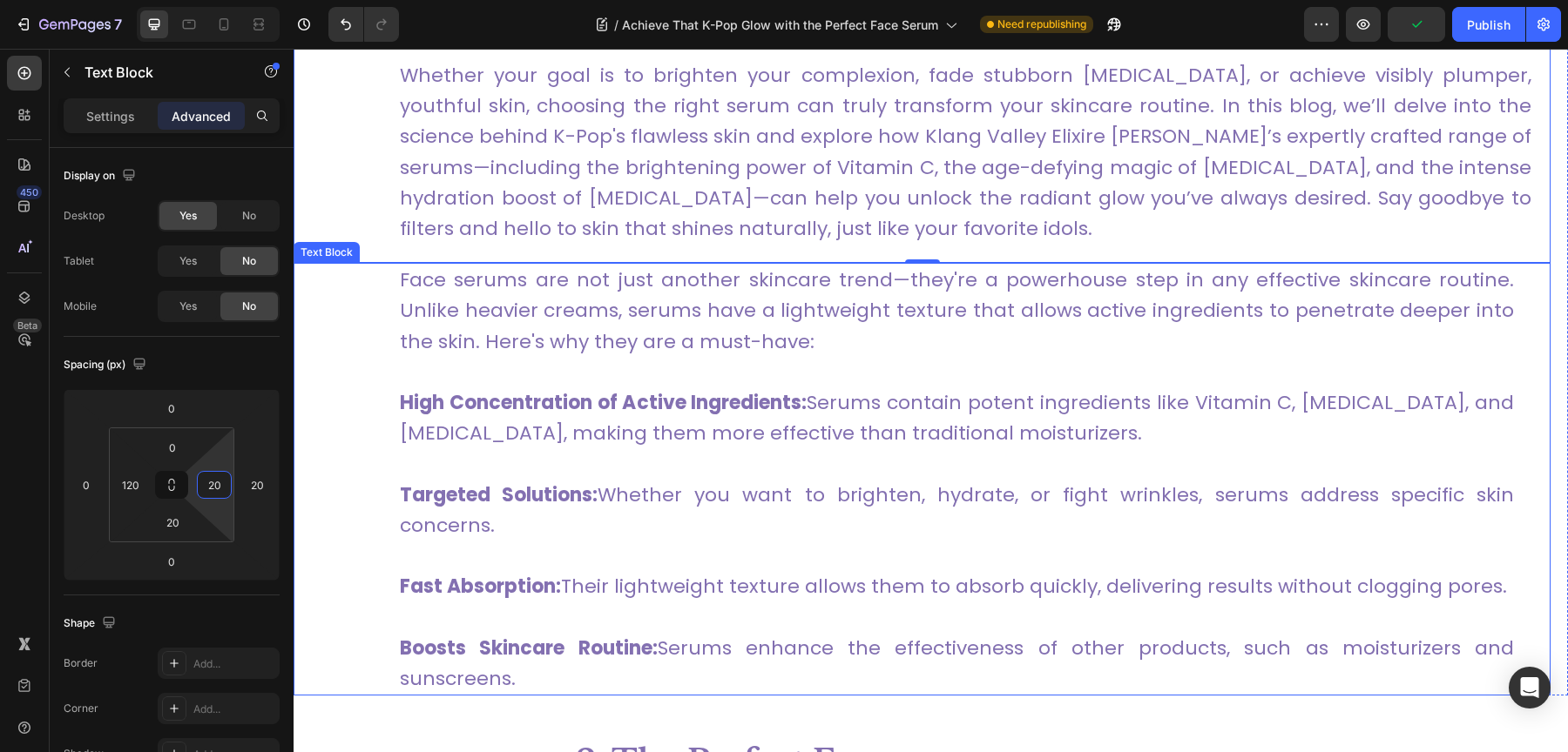
click at [384, 379] on div "Face serums are not just another skincare trend—they're a powerhouse step in an…" at bounding box center [921, 479] width 1257 height 433
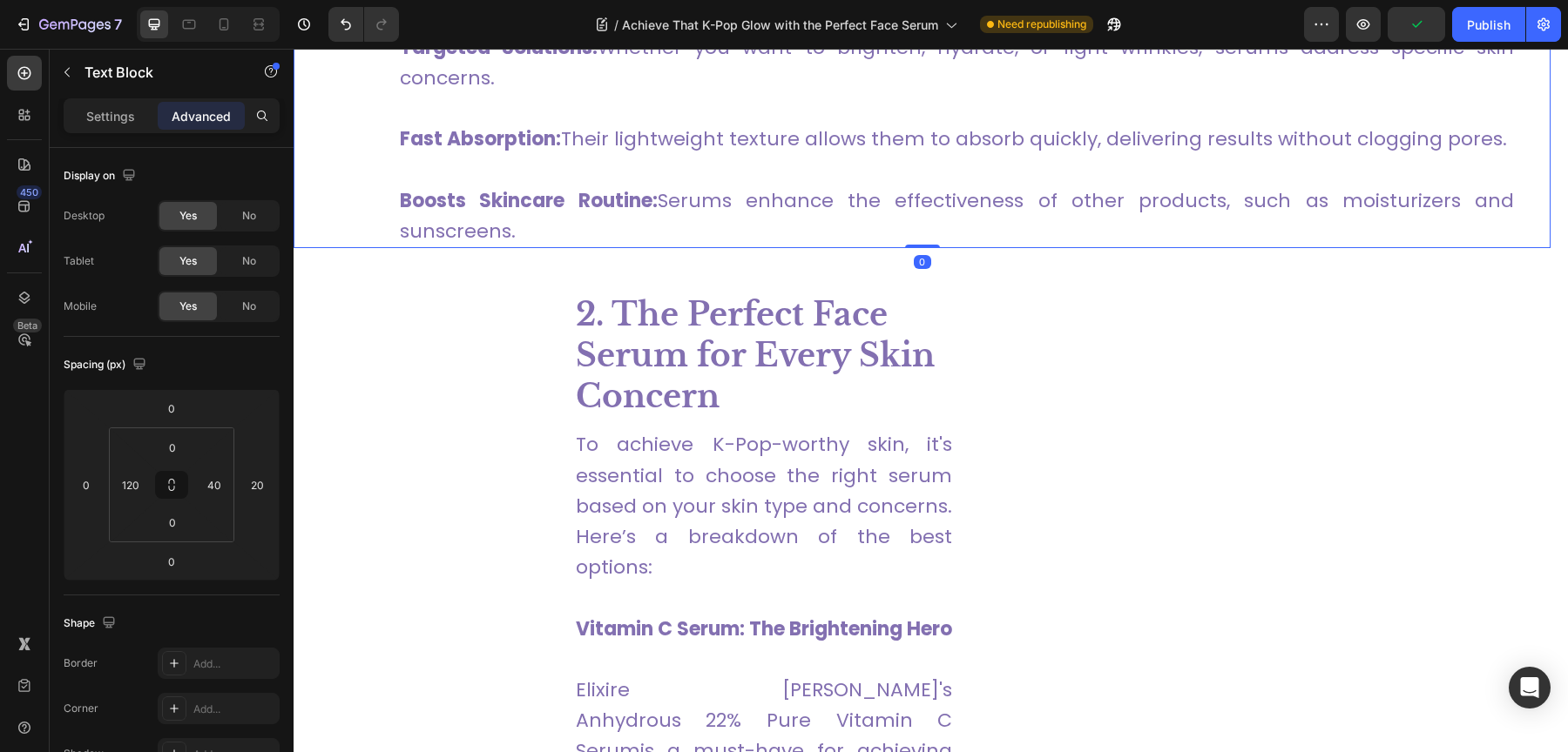
scroll to position [1696, 0]
click at [185, 29] on icon at bounding box center [189, 25] width 18 height 18
type input "20"
type input "40"
type input "0"
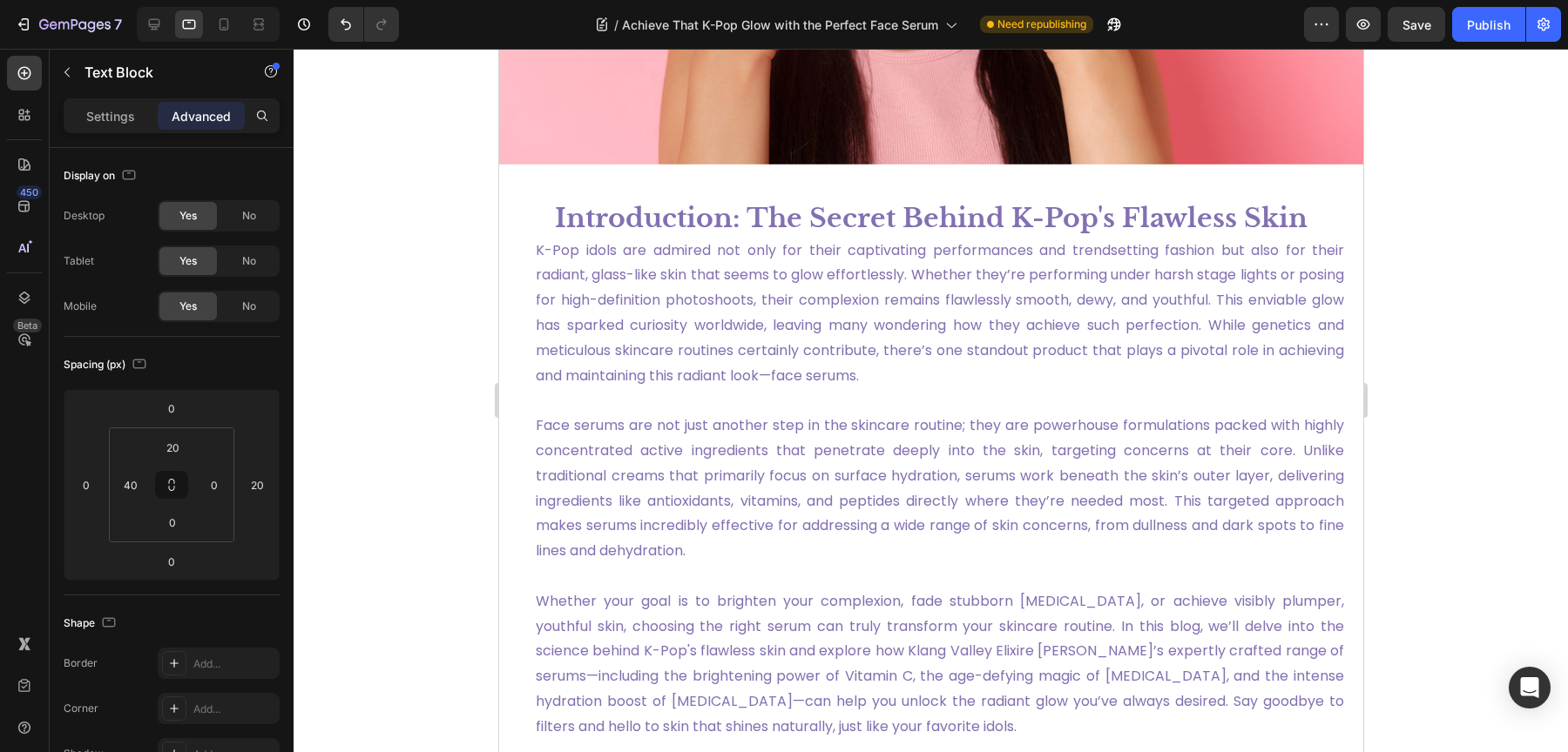
scroll to position [492, 0]
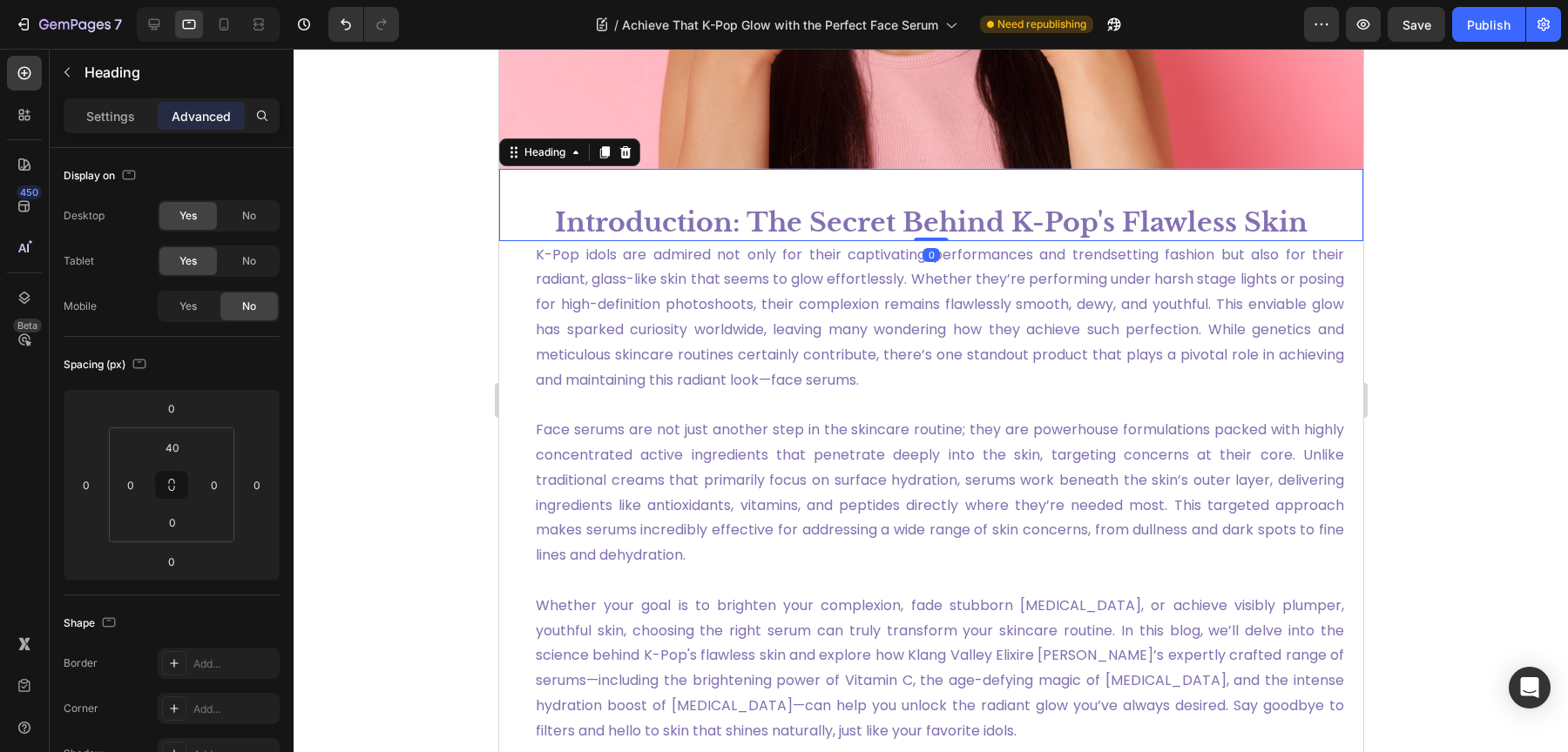
click at [645, 218] on h1 "Introduction: The Secret Behind K-Pop's Flawless Skin" at bounding box center [930, 222] width 864 height 37
click at [178, 518] on input "0" at bounding box center [172, 522] width 35 height 26
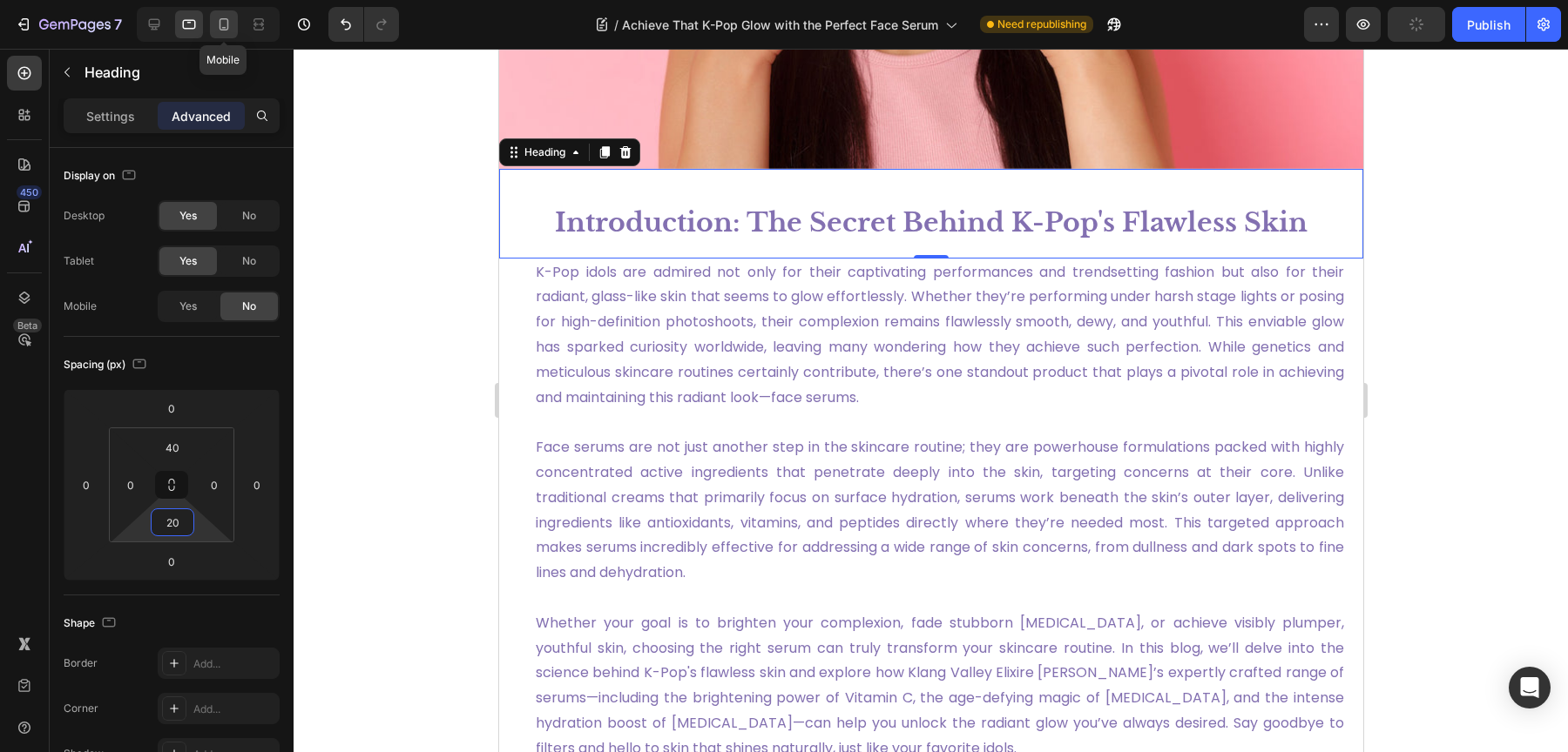
type input "20"
click at [229, 20] on icon at bounding box center [224, 25] width 18 height 18
type input "60"
type input "0"
type input "30"
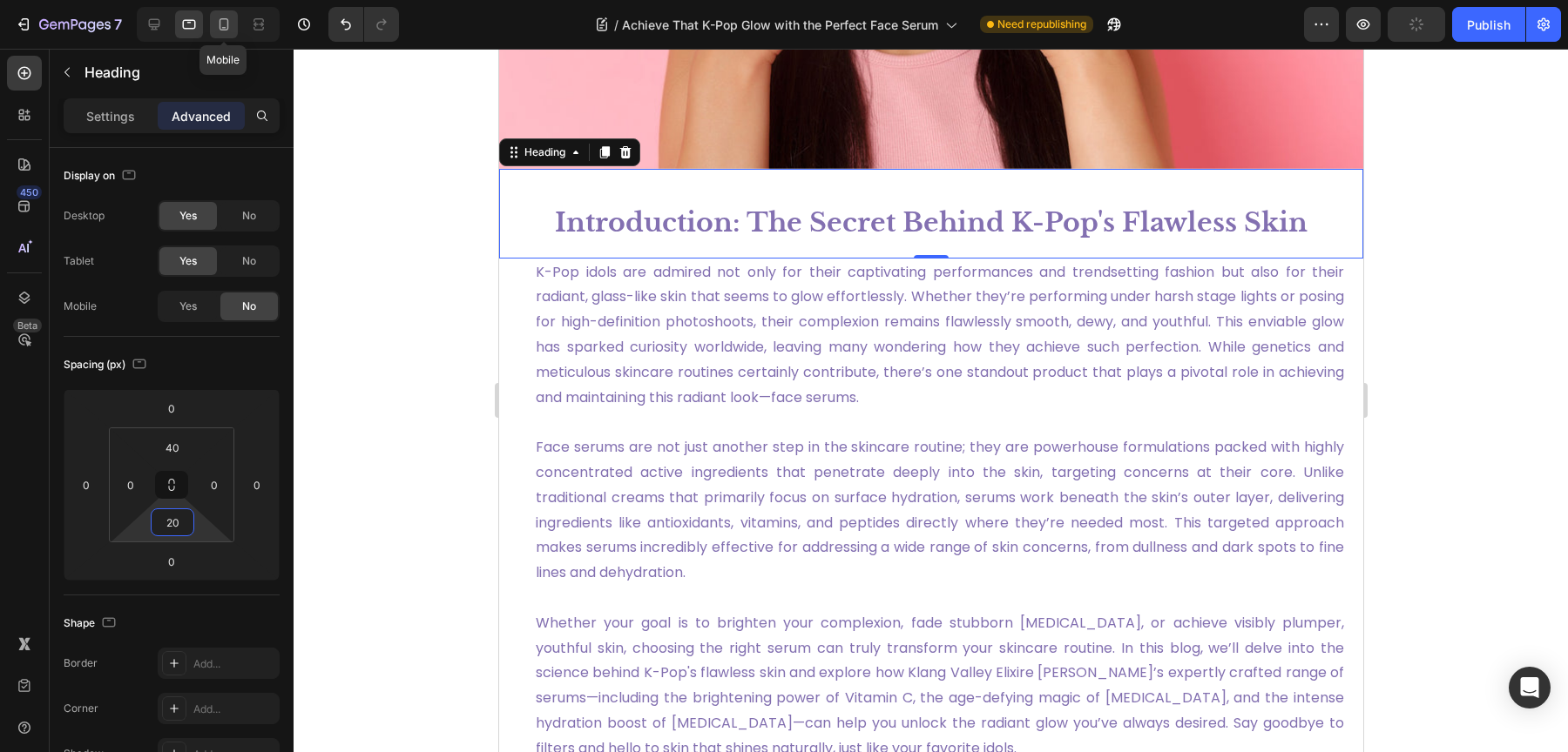
type input "0"
type input "30"
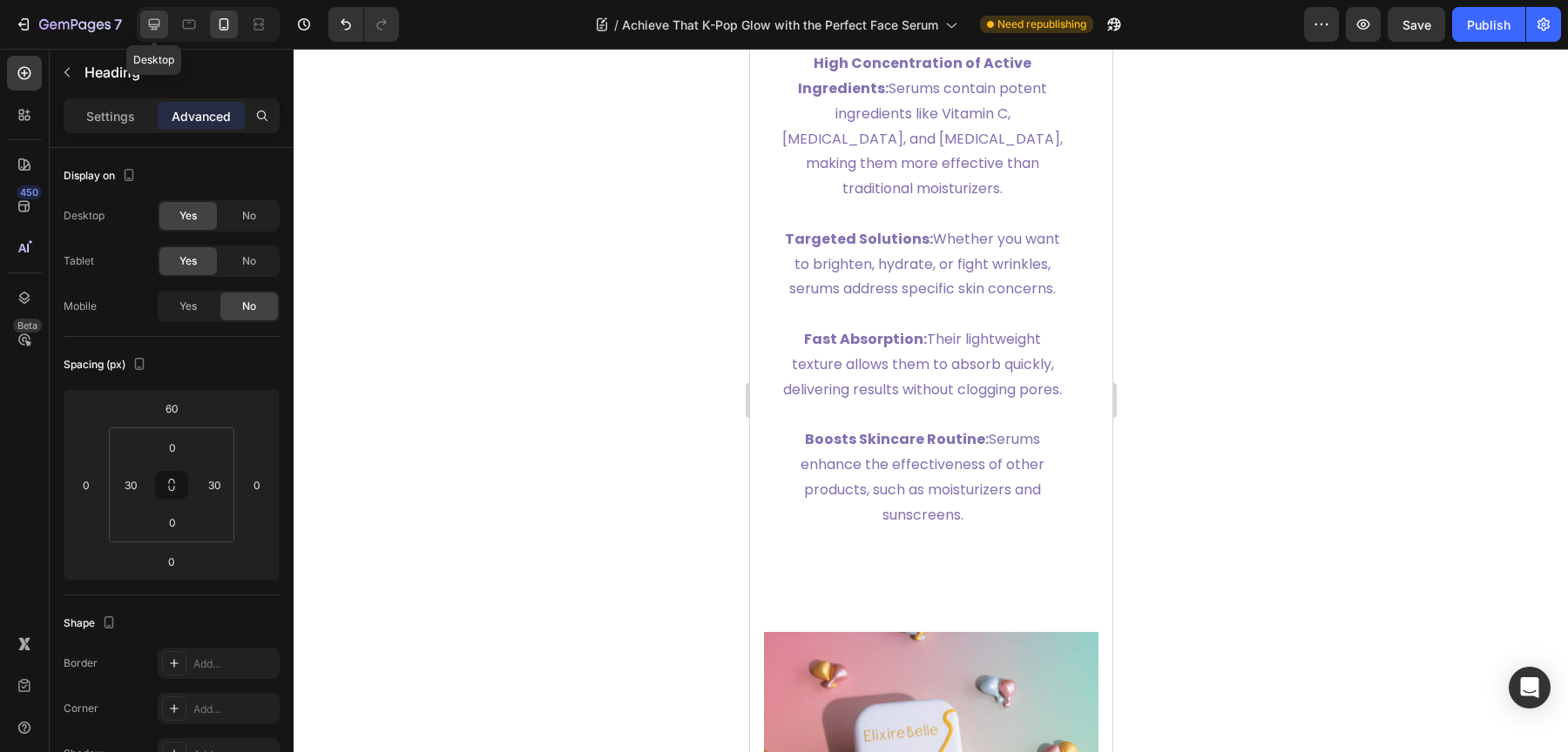
click at [159, 21] on icon at bounding box center [155, 25] width 18 height 18
type input "0"
type input "40"
type input "0"
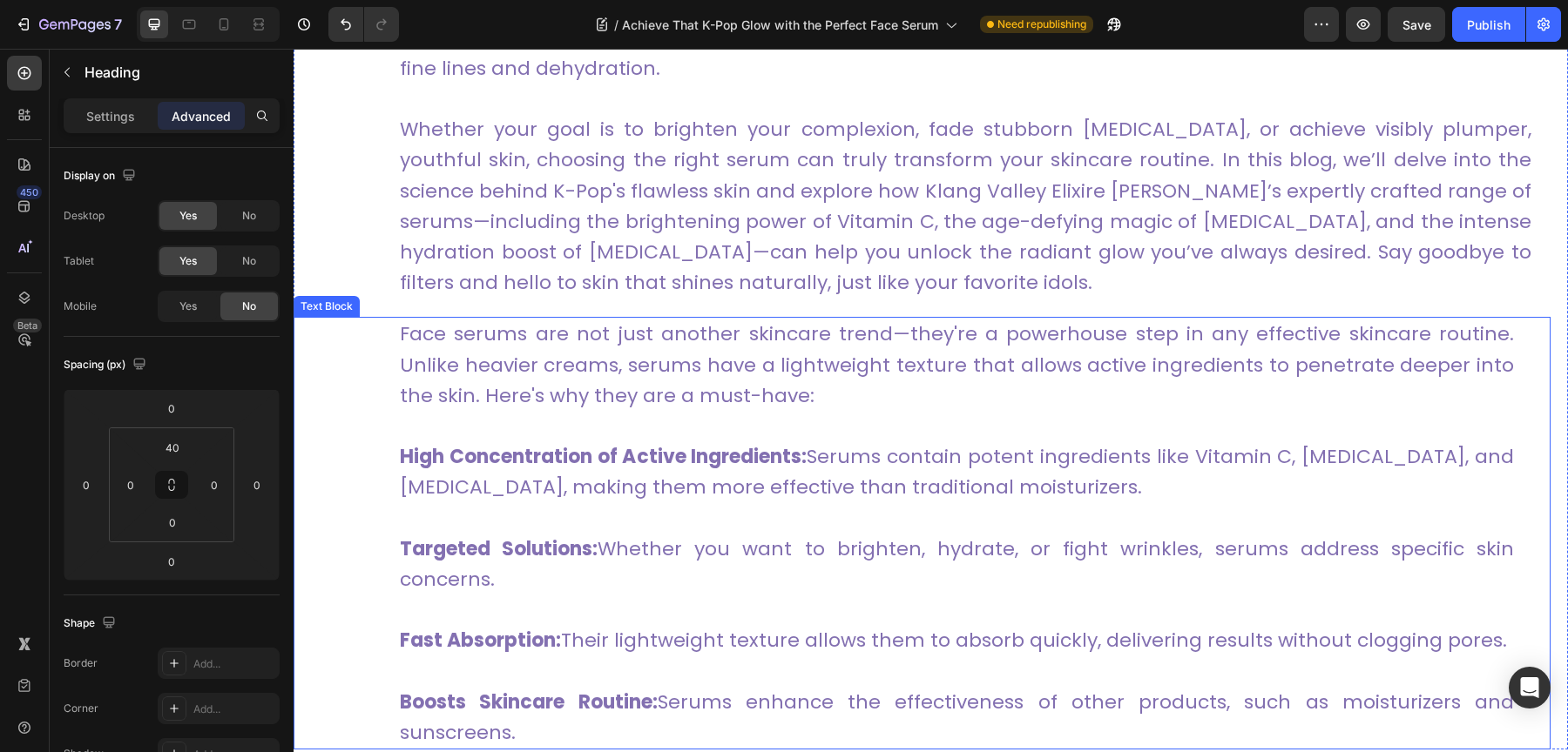
scroll to position [1151, 0]
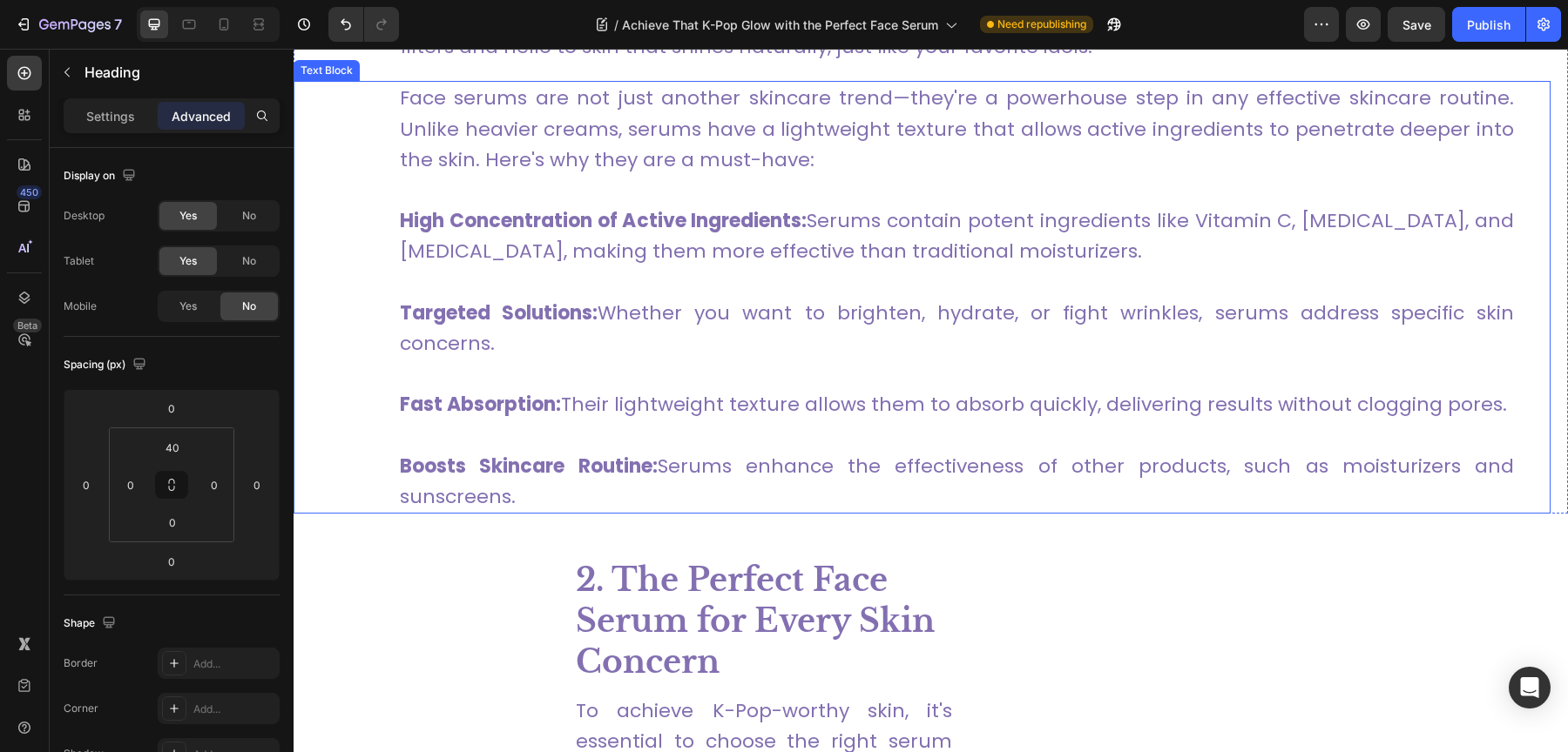
click at [788, 359] on p "Fast Absorption: Their lightweight texture allows them to absorb quickly, deliv…" at bounding box center [957, 389] width 1114 height 61
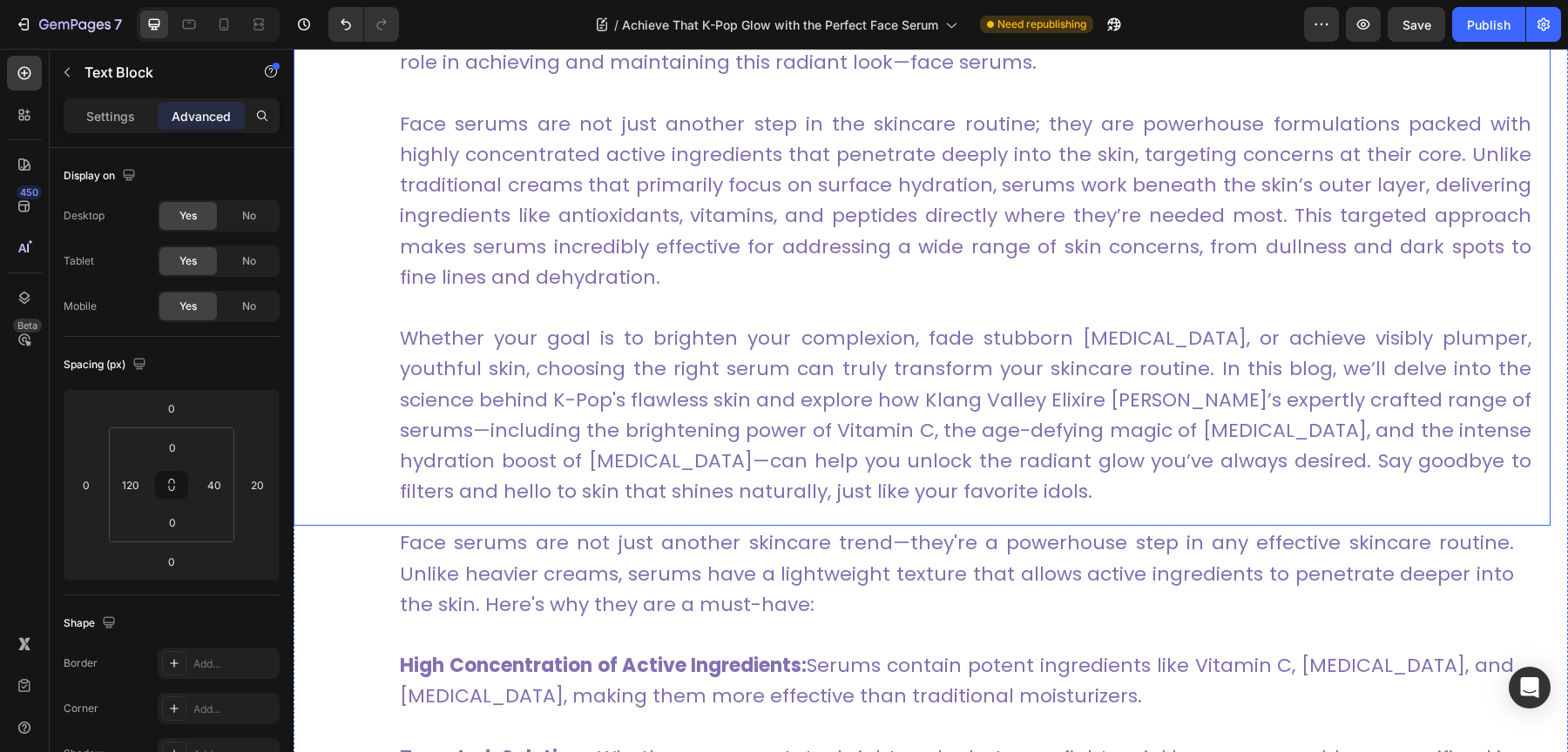
click at [635, 274] on p "Face serums are not just another step in the skincare routine; they are powerho…" at bounding box center [966, 200] width 1131 height 184
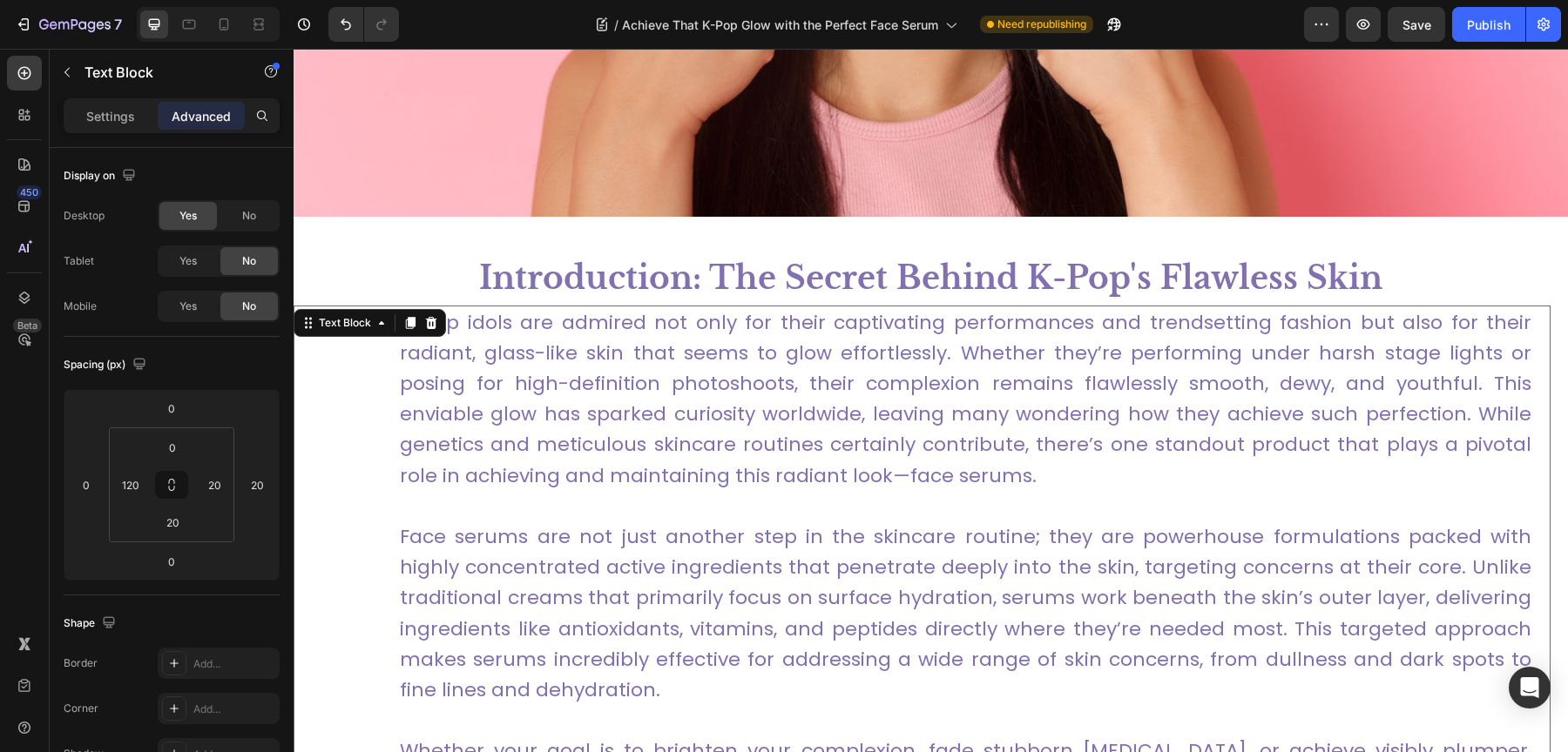
scroll to position [501, 0]
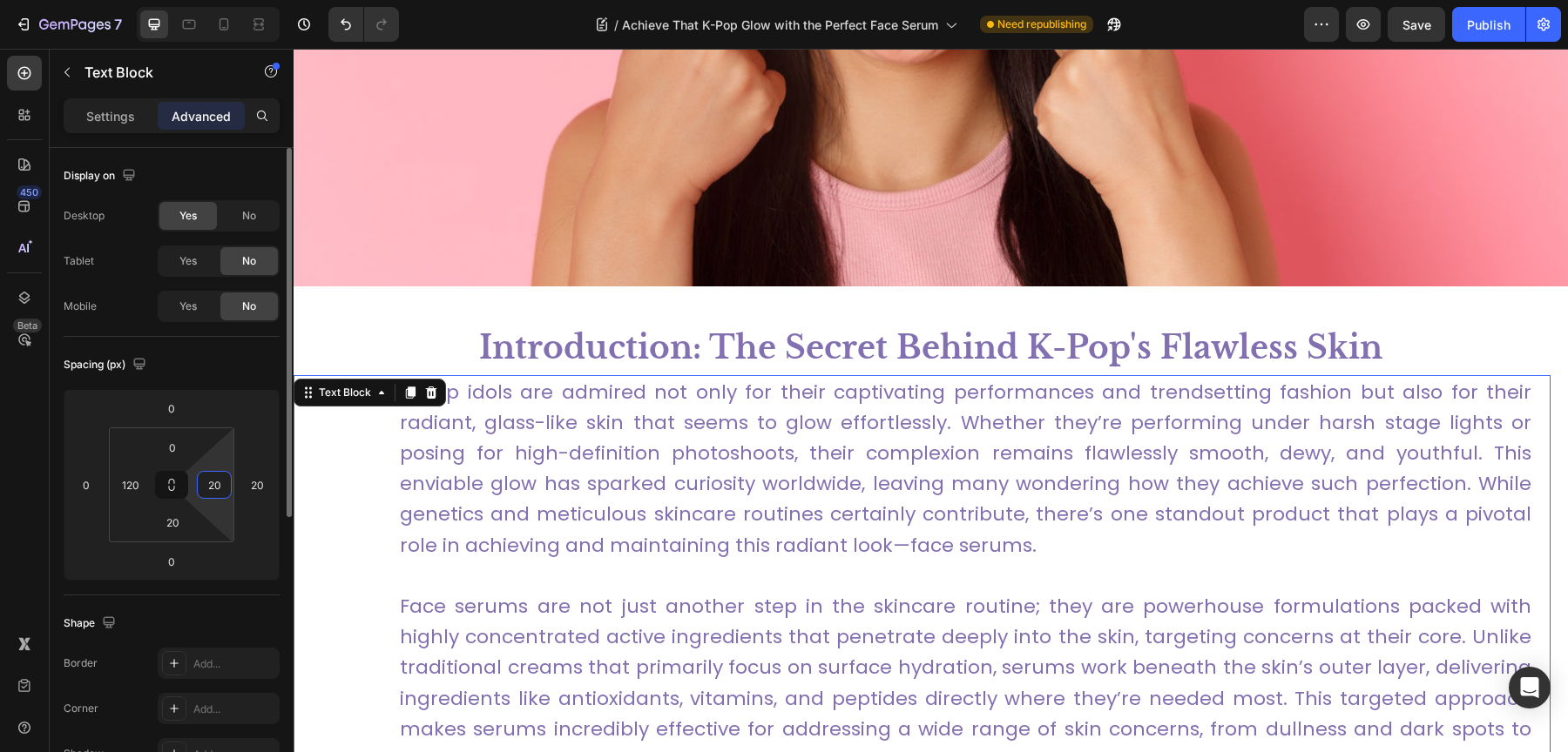
click at [220, 485] on input "20" at bounding box center [213, 484] width 26 height 26
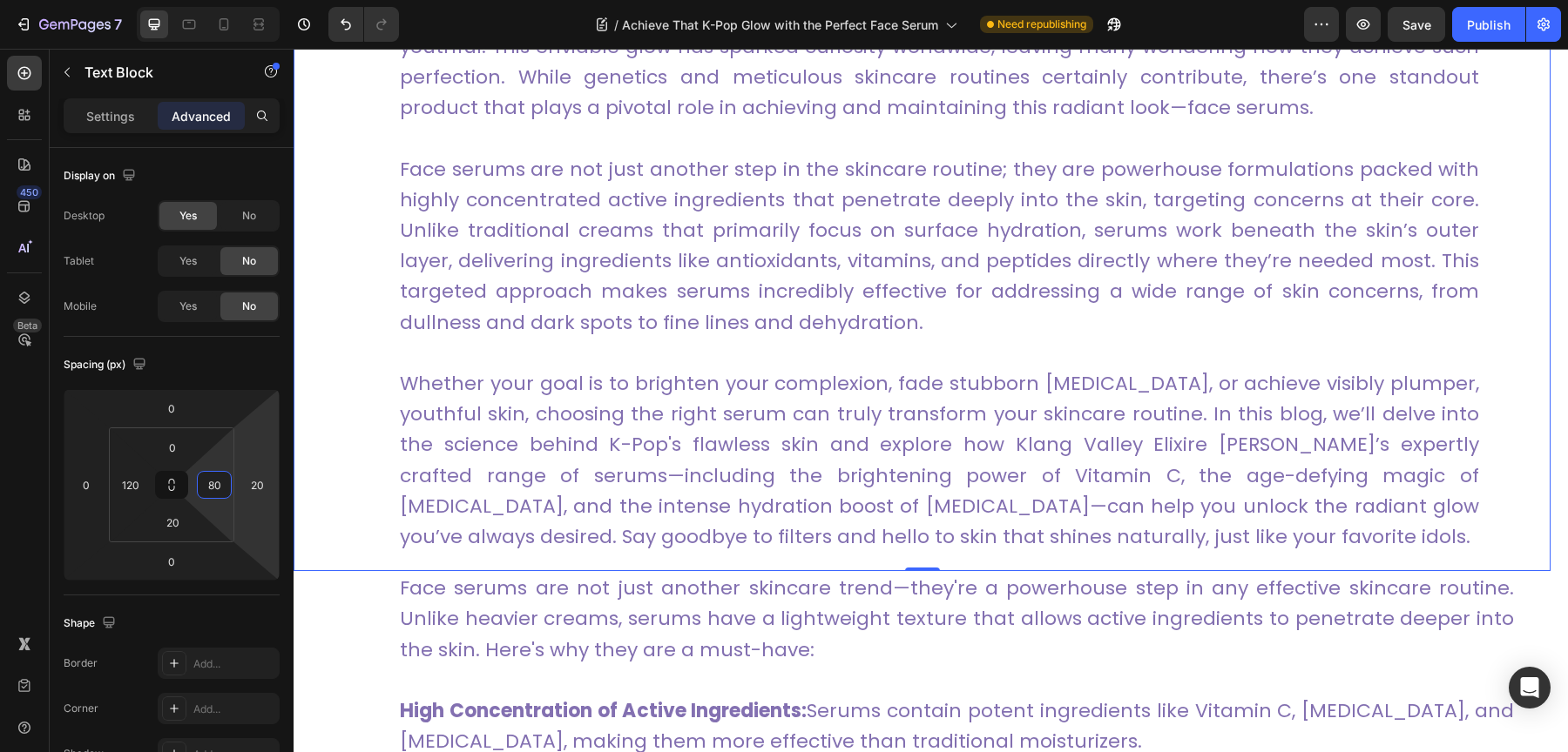
type input "8"
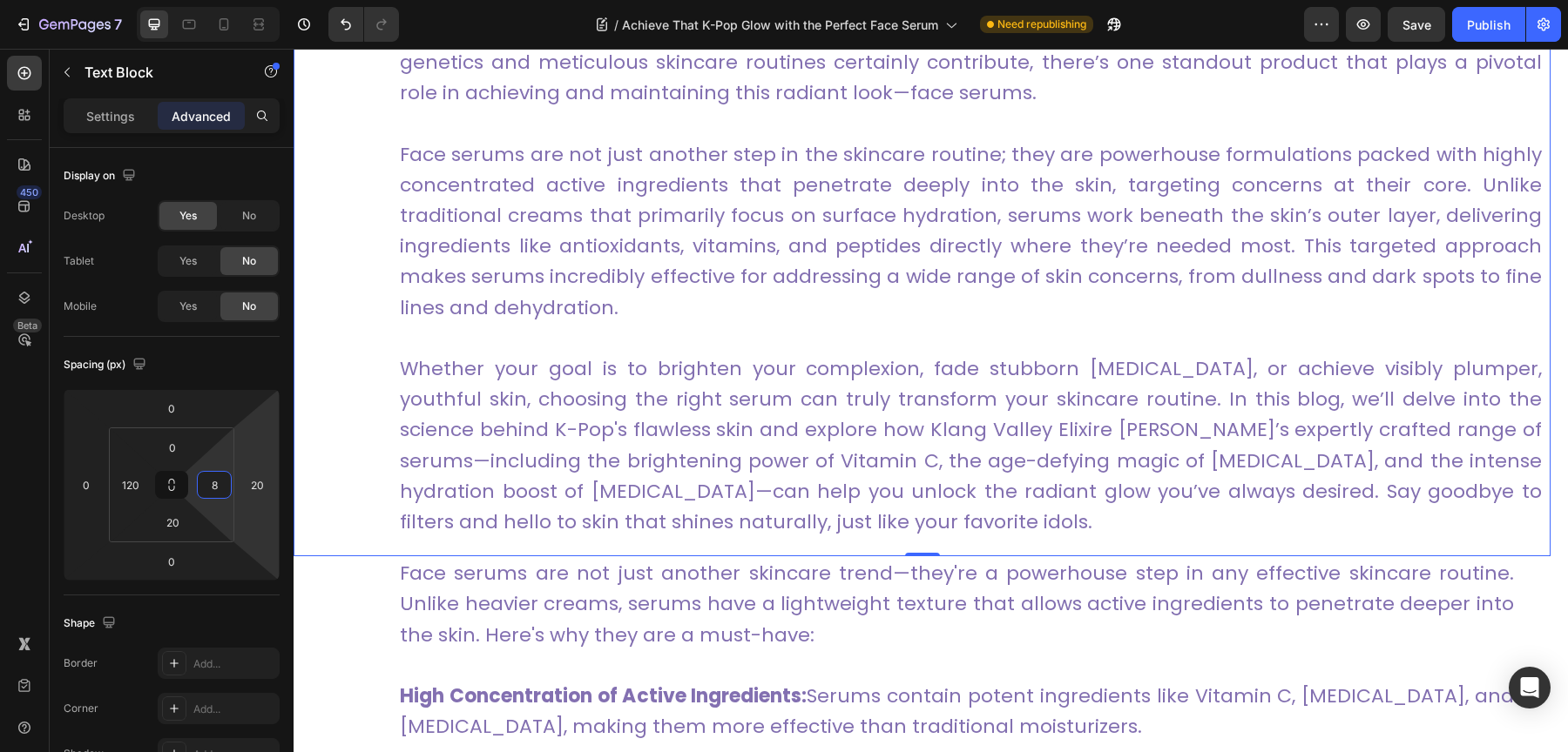
scroll to position [959, 0]
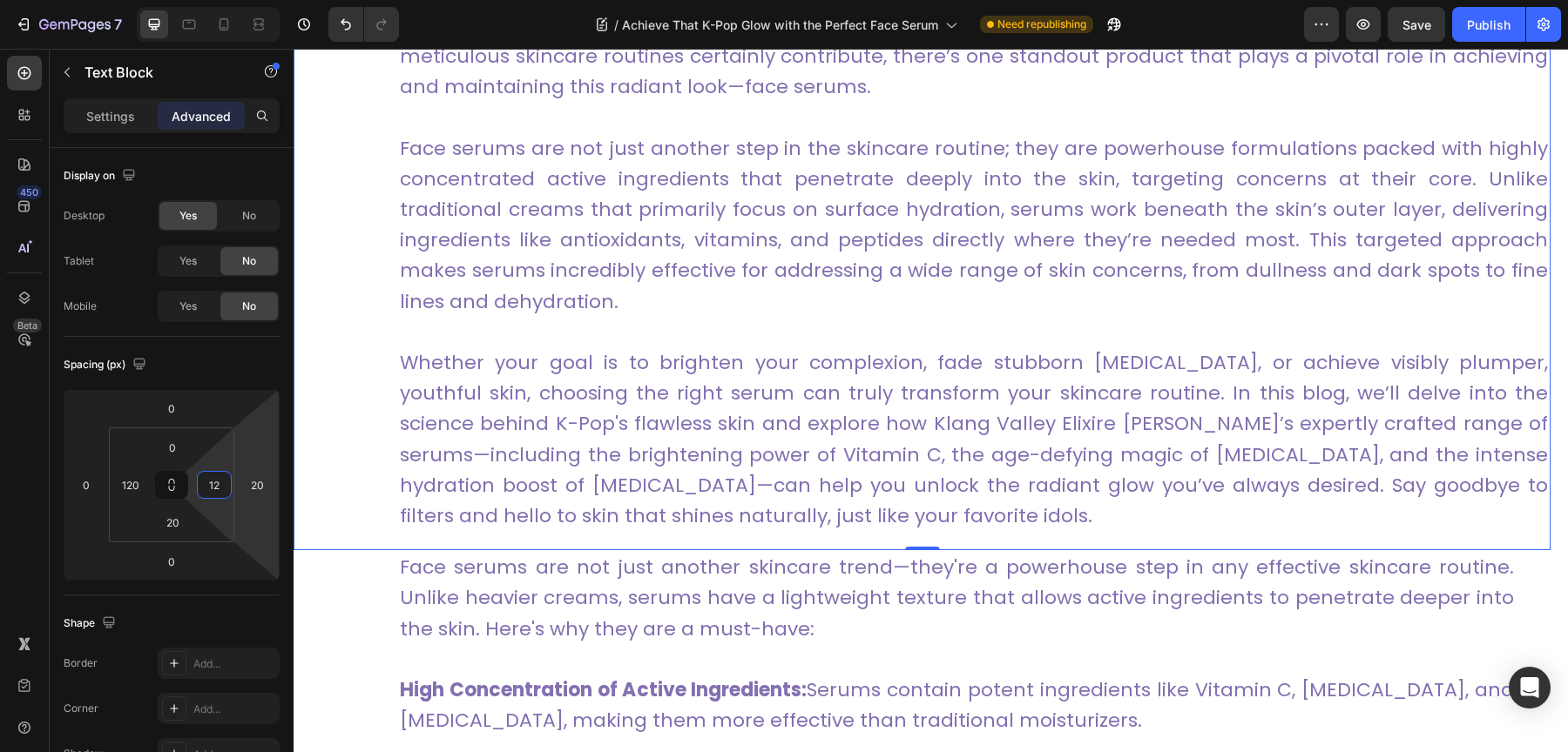
type input "120"
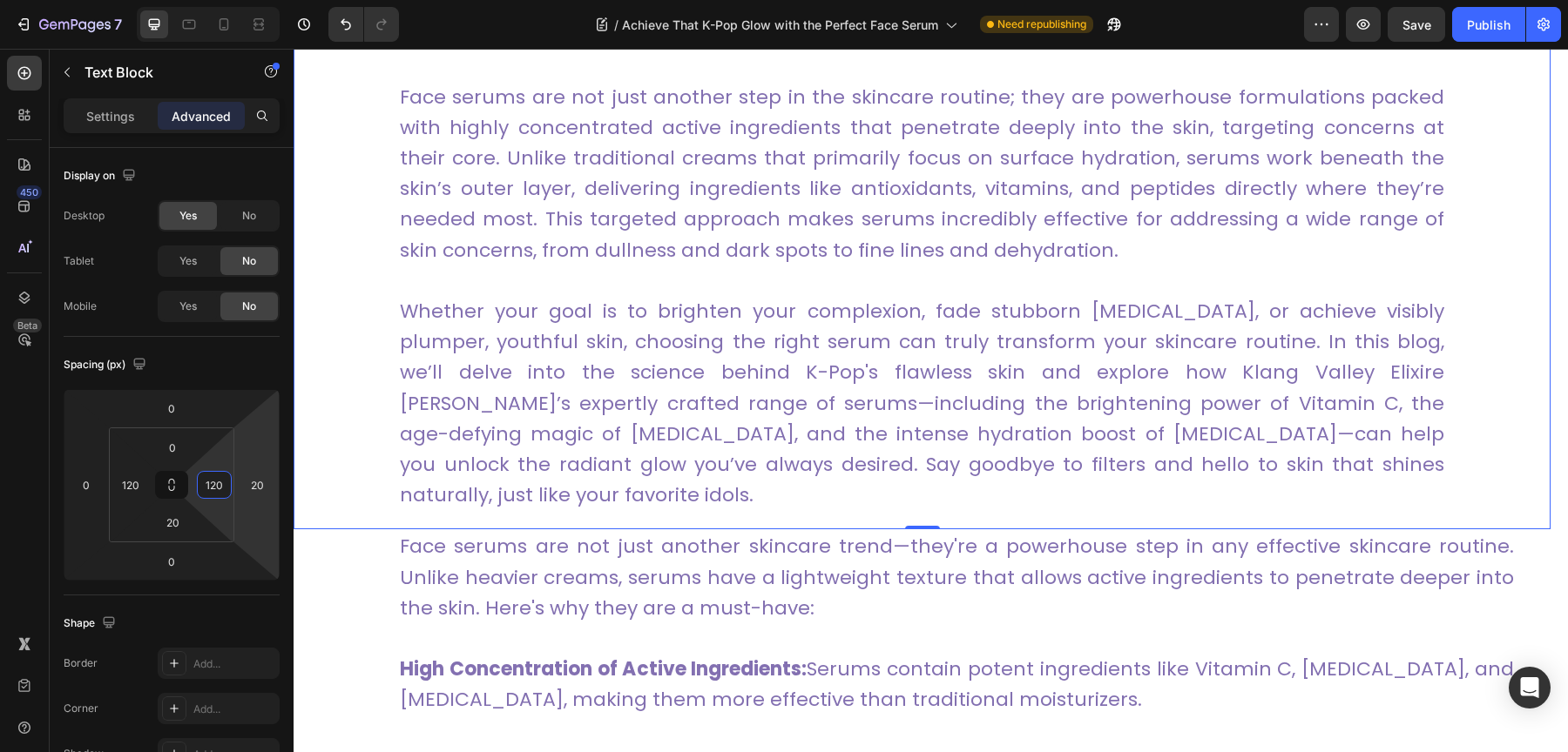
scroll to position [1103, 0]
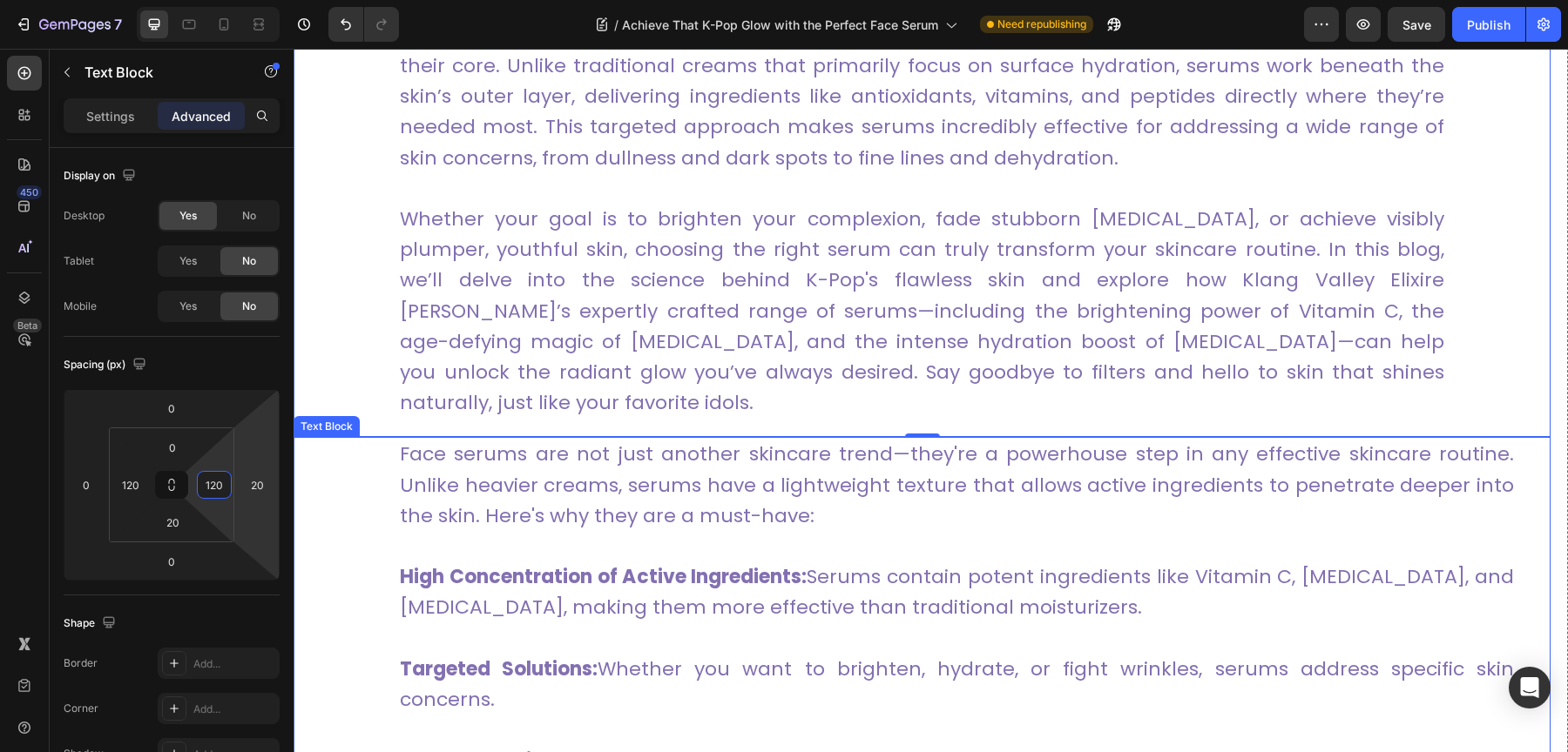
click at [984, 531] on p "High Concentration of Active Ingredients: Serums contain potent ingredients lik…" at bounding box center [957, 577] width 1114 height 92
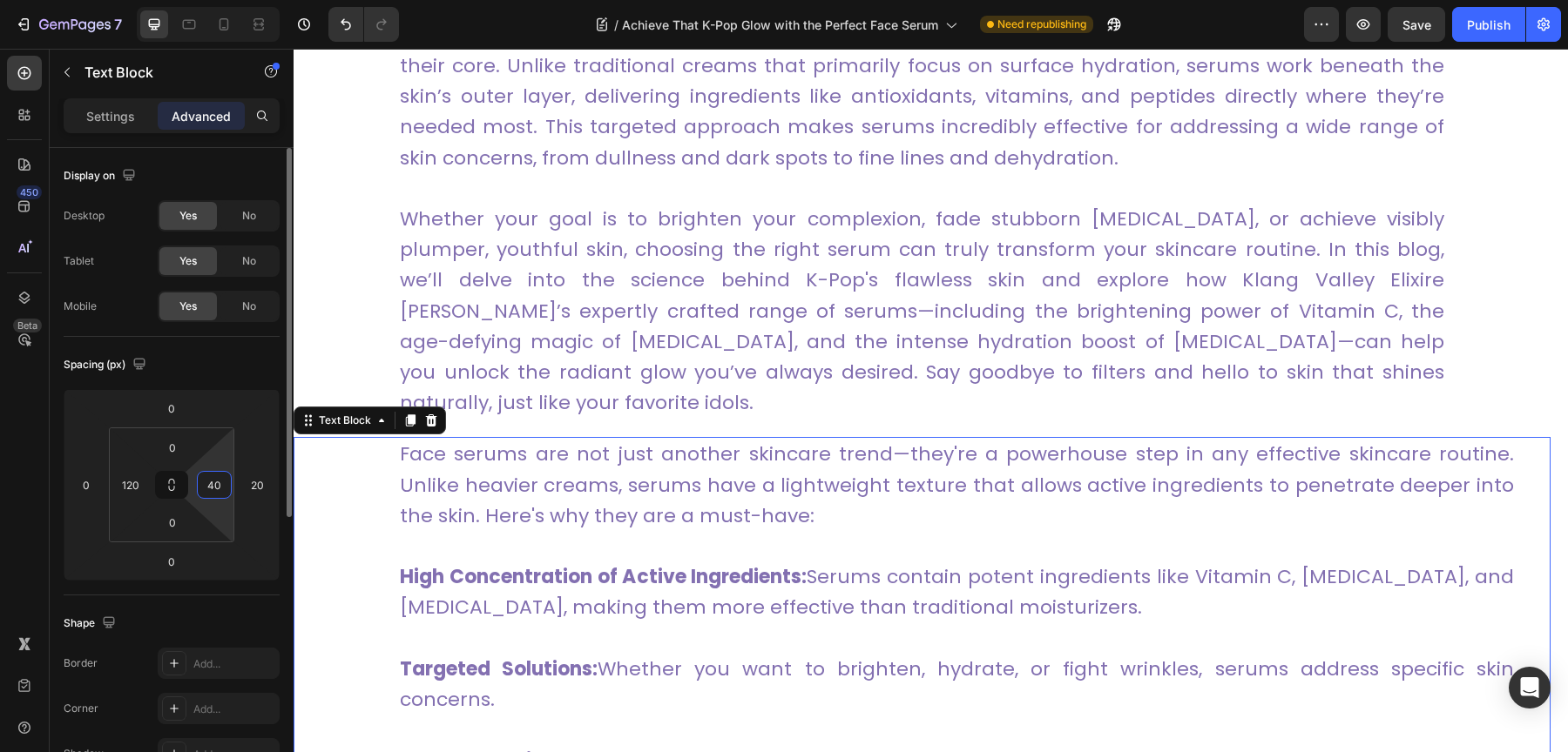
click at [221, 484] on input "40" at bounding box center [213, 484] width 26 height 26
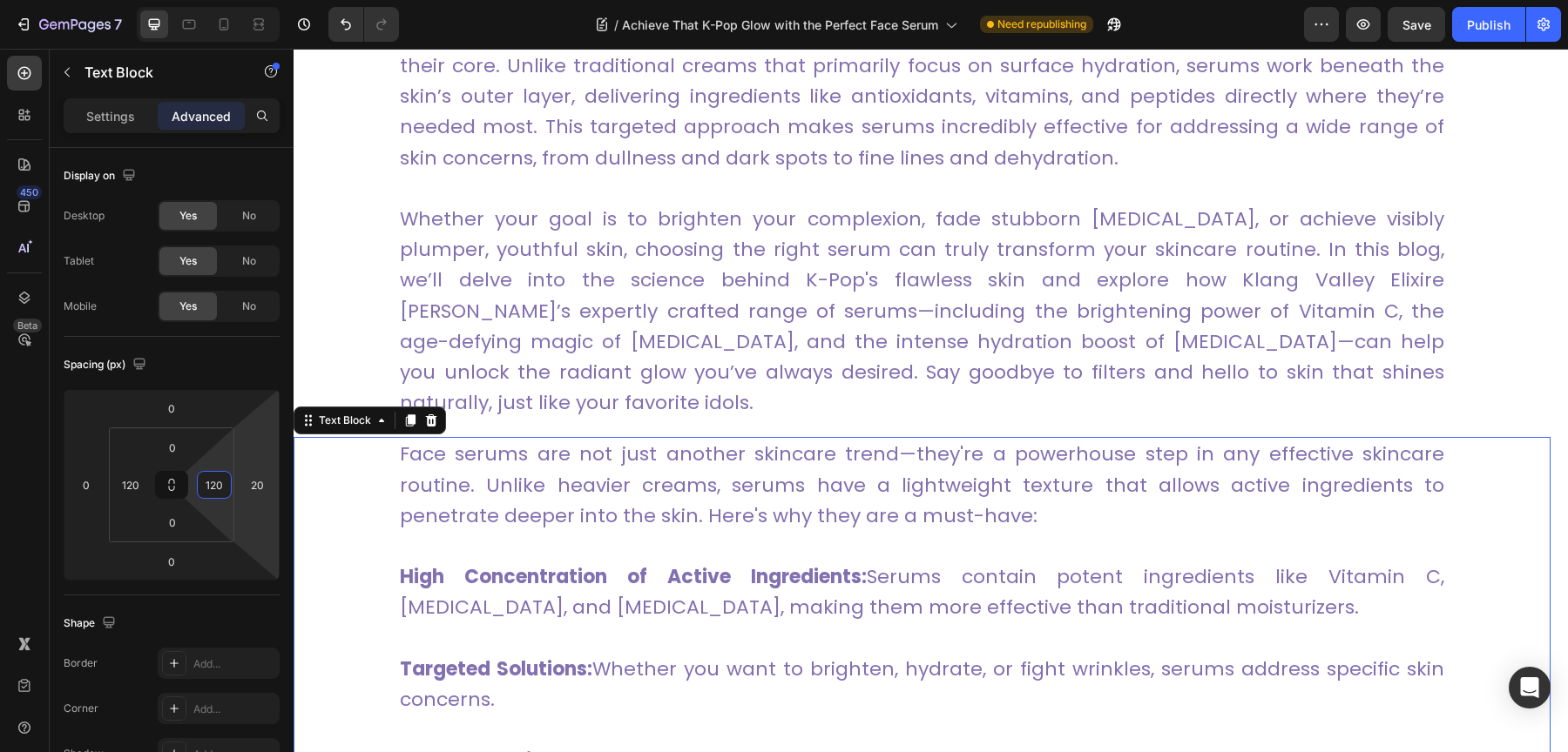
type input "120"
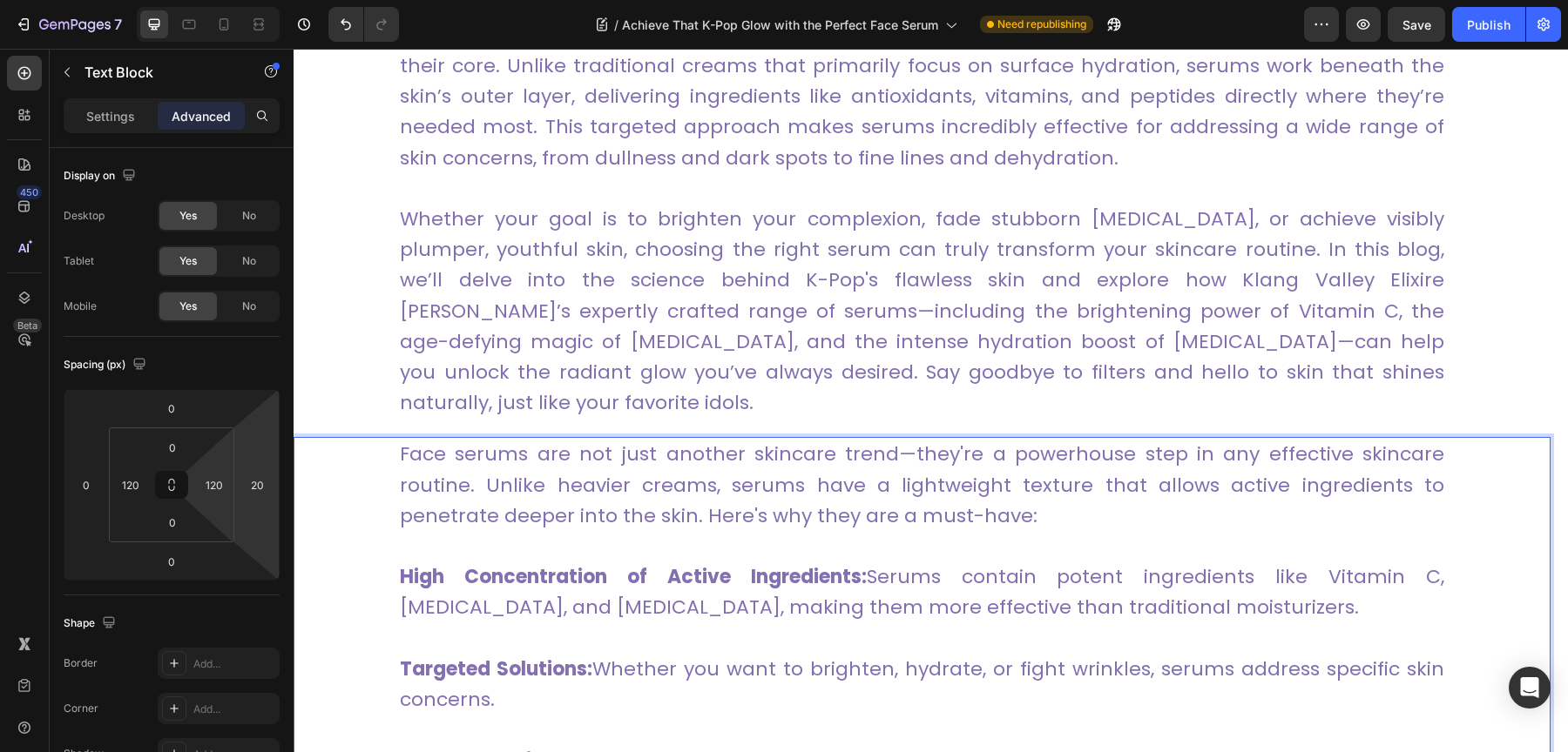
click at [673, 439] on p "Face serums are not just another skincare trend—they're a powerhouse step in an…" at bounding box center [922, 485] width 1044 height 92
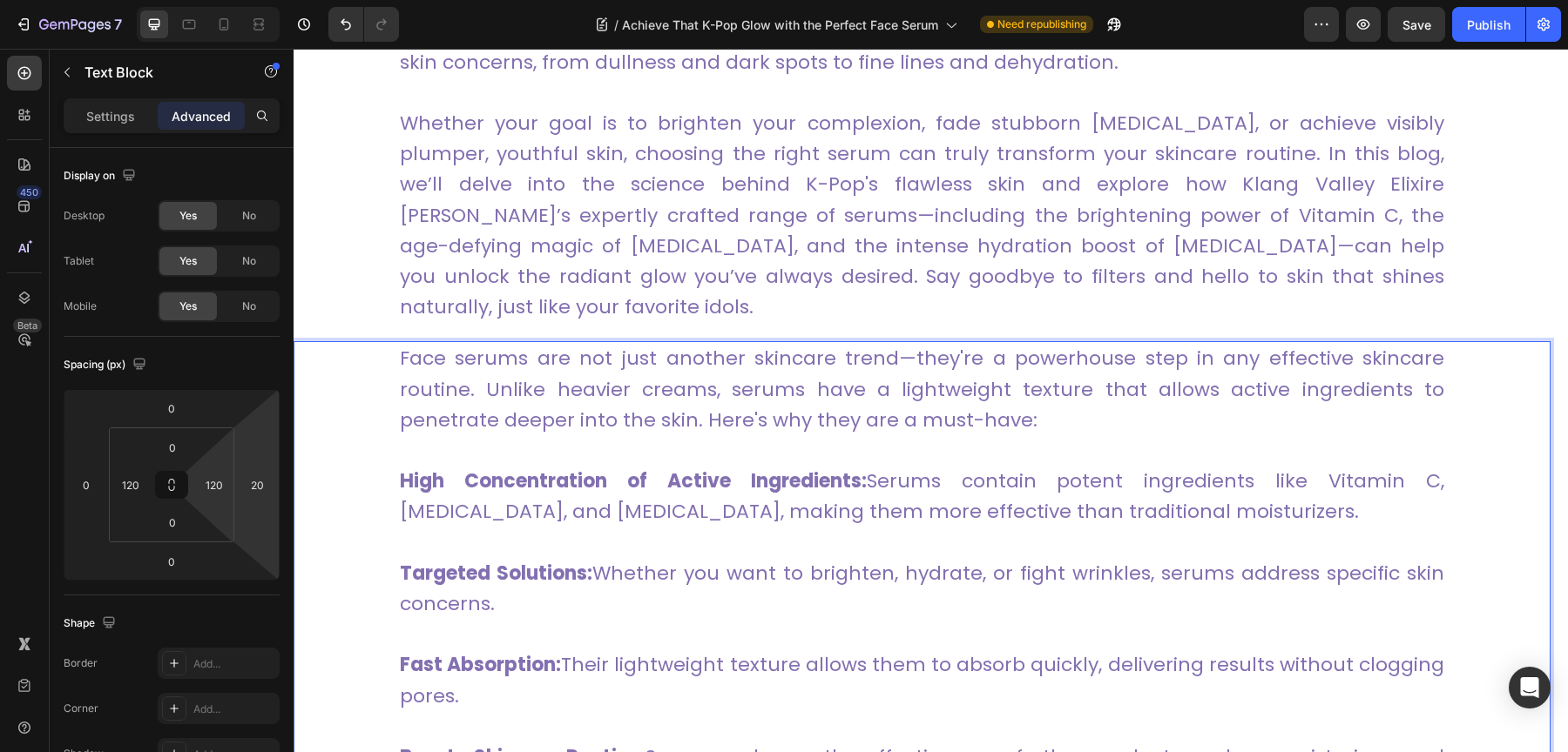
scroll to position [1276, 0]
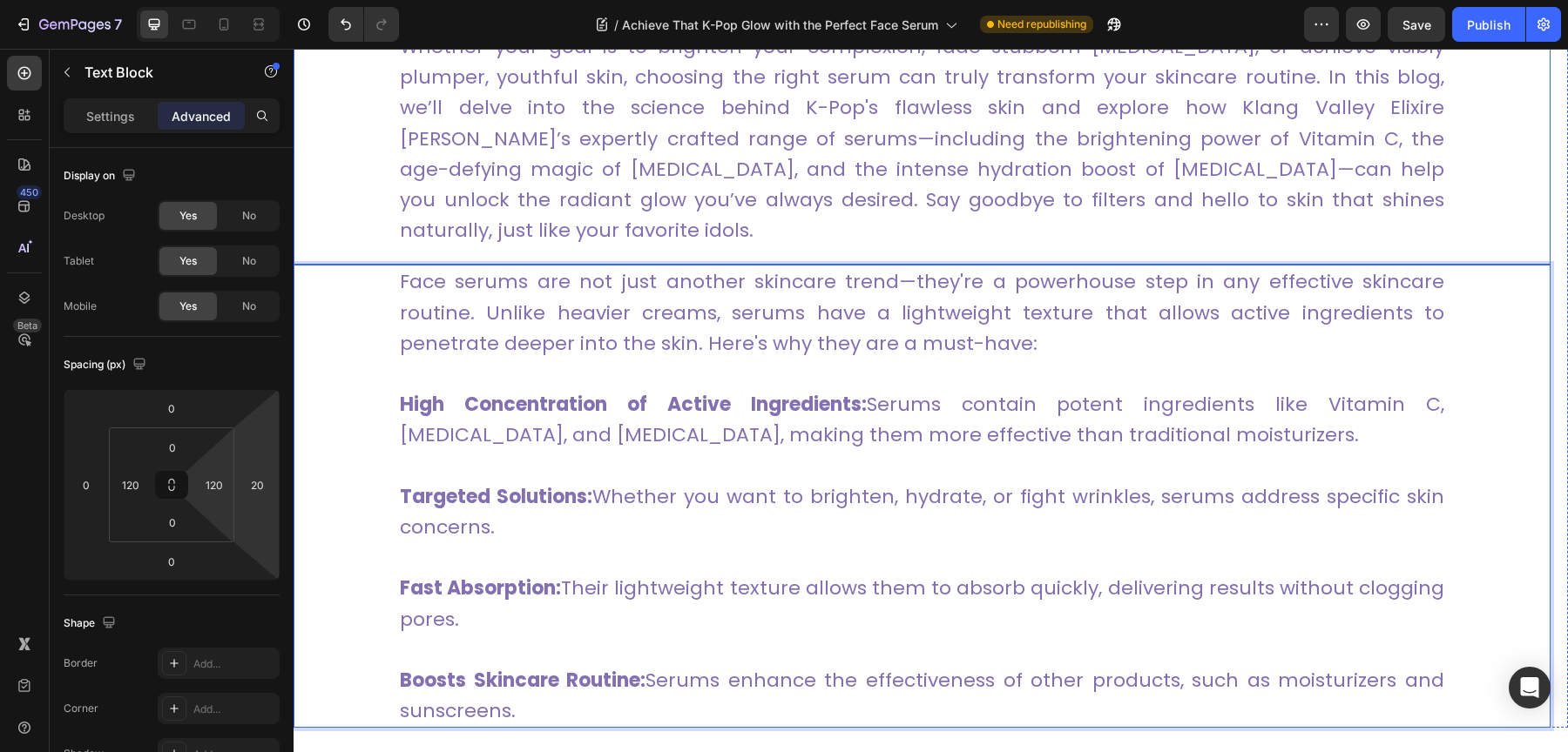
click at [1416, 193] on p "Whether your goal is to brighten your complexion, fade stubborn [MEDICAL_DATA],…" at bounding box center [922, 138] width 1044 height 214
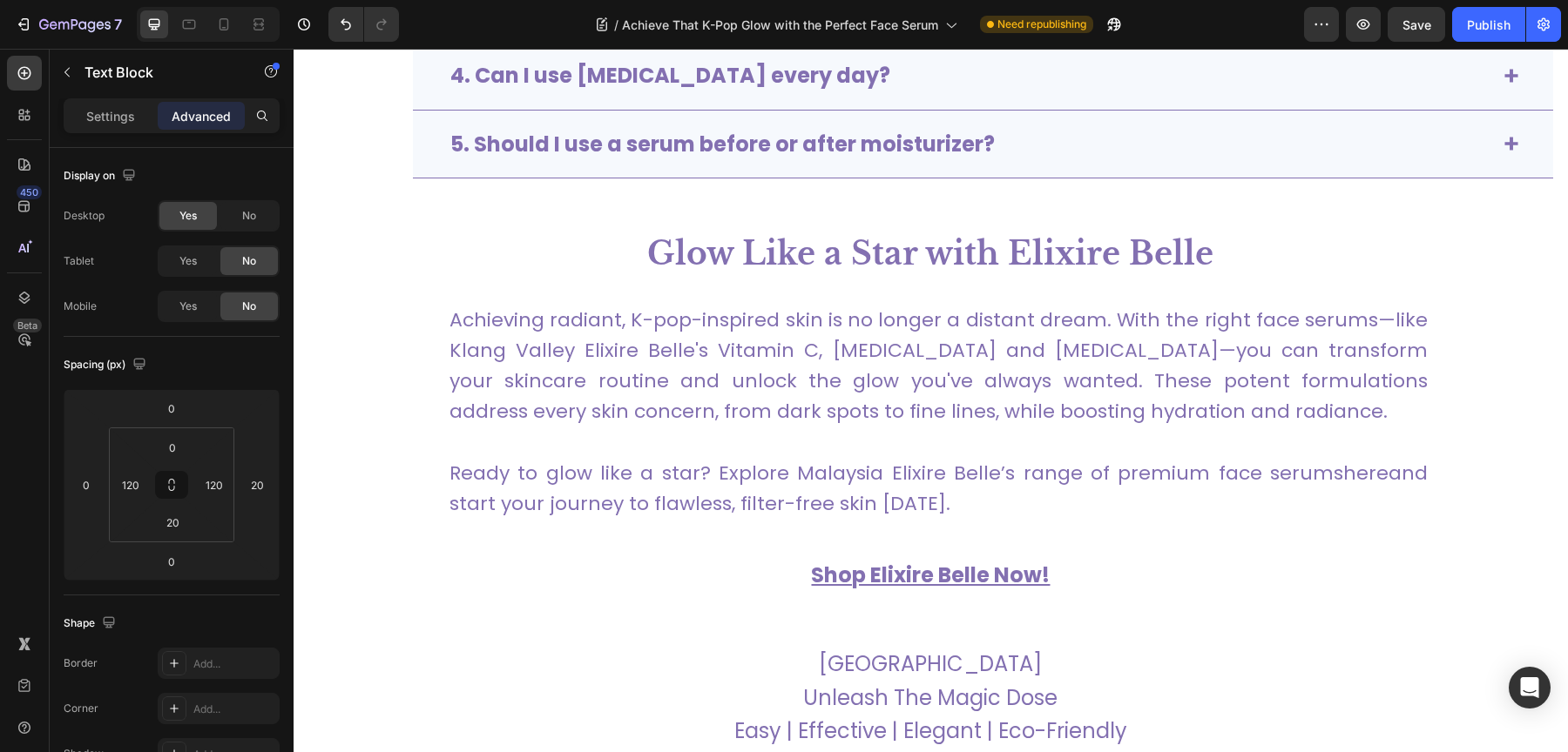
scroll to position [5665, 0]
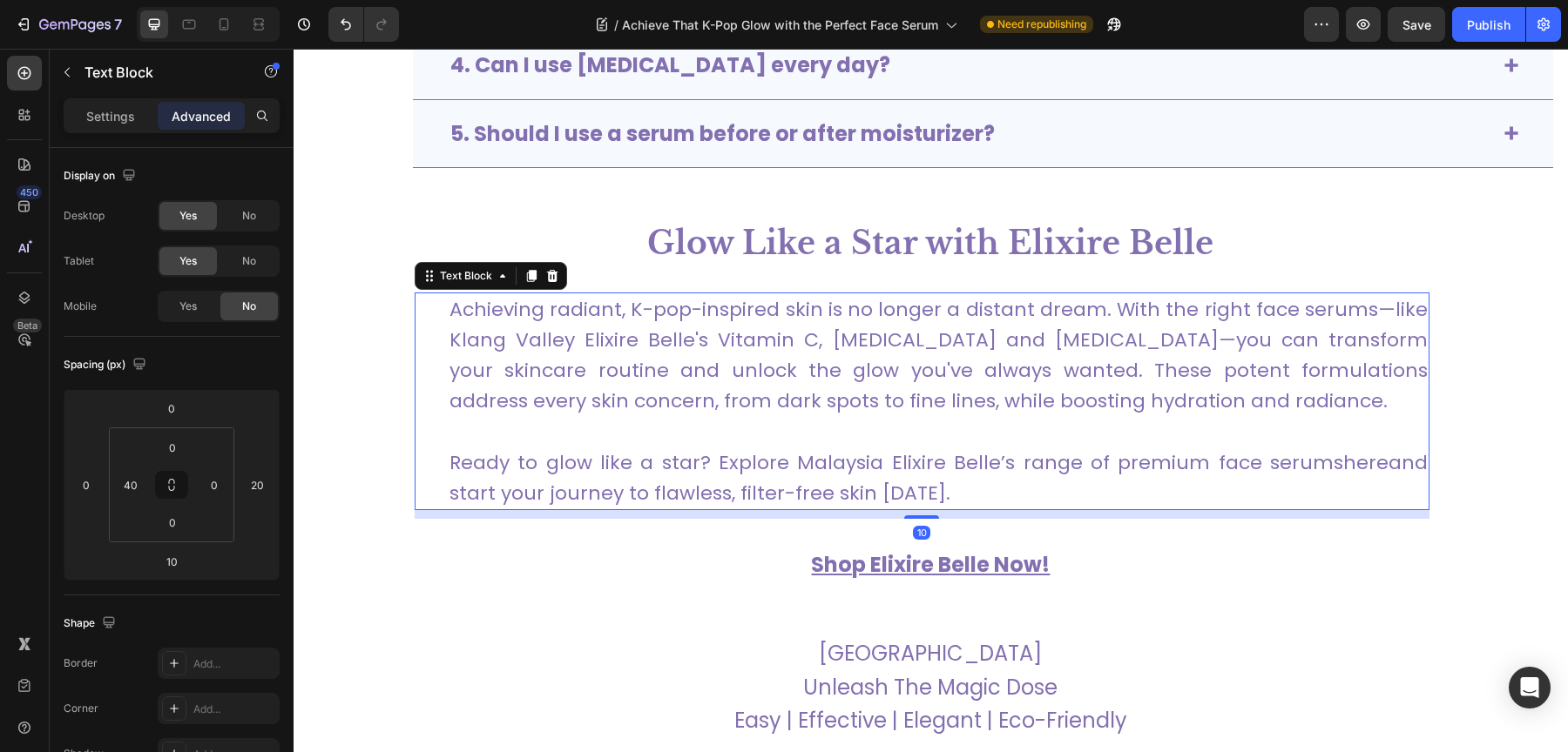
click at [705, 351] on p "Achieving radiant, K-pop-inspired skin is no longer a distant dream. With the r…" at bounding box center [938, 356] width 978 height 123
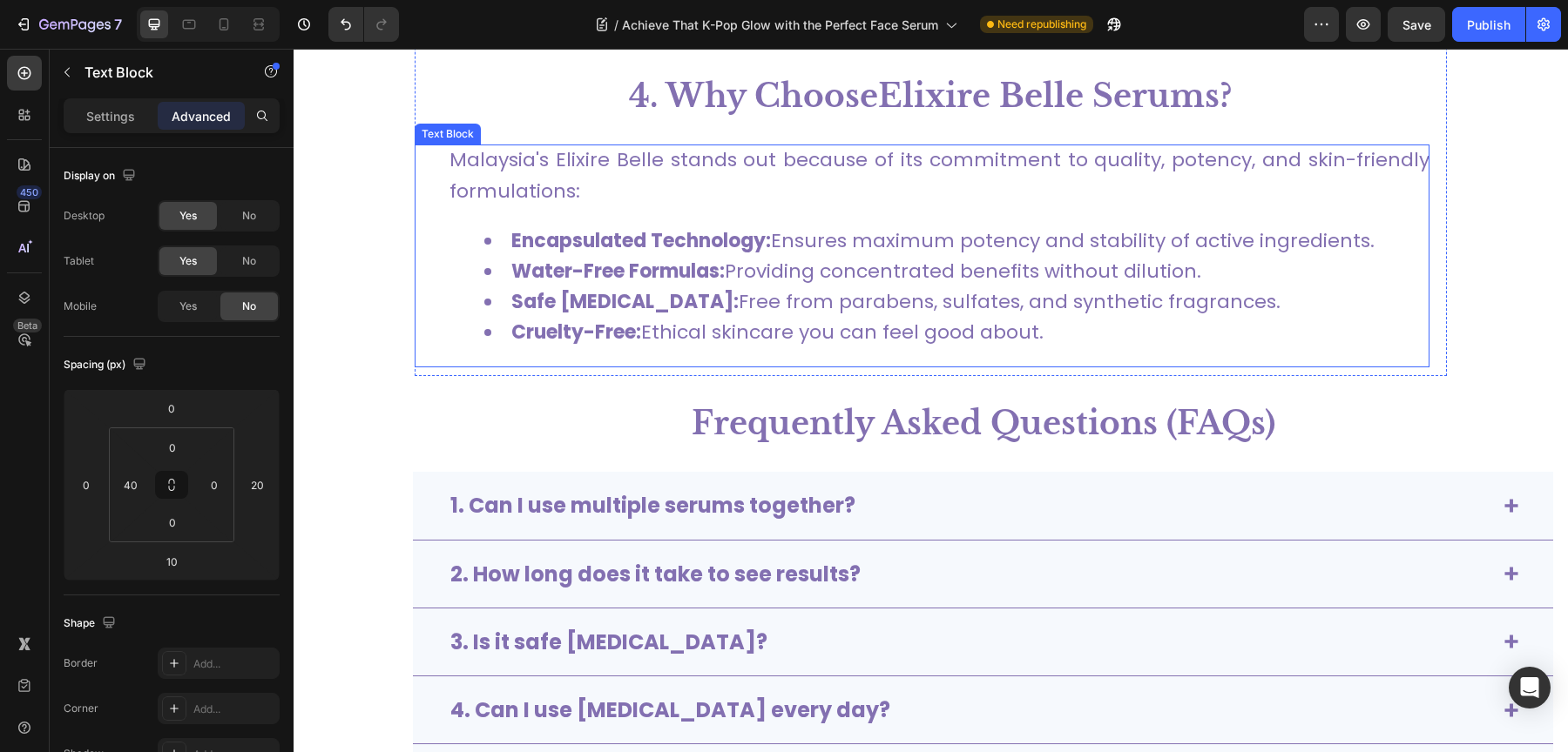
click at [708, 317] on li "Cruelty-Free: Ethical skincare you can feel good about." at bounding box center [957, 332] width 945 height 30
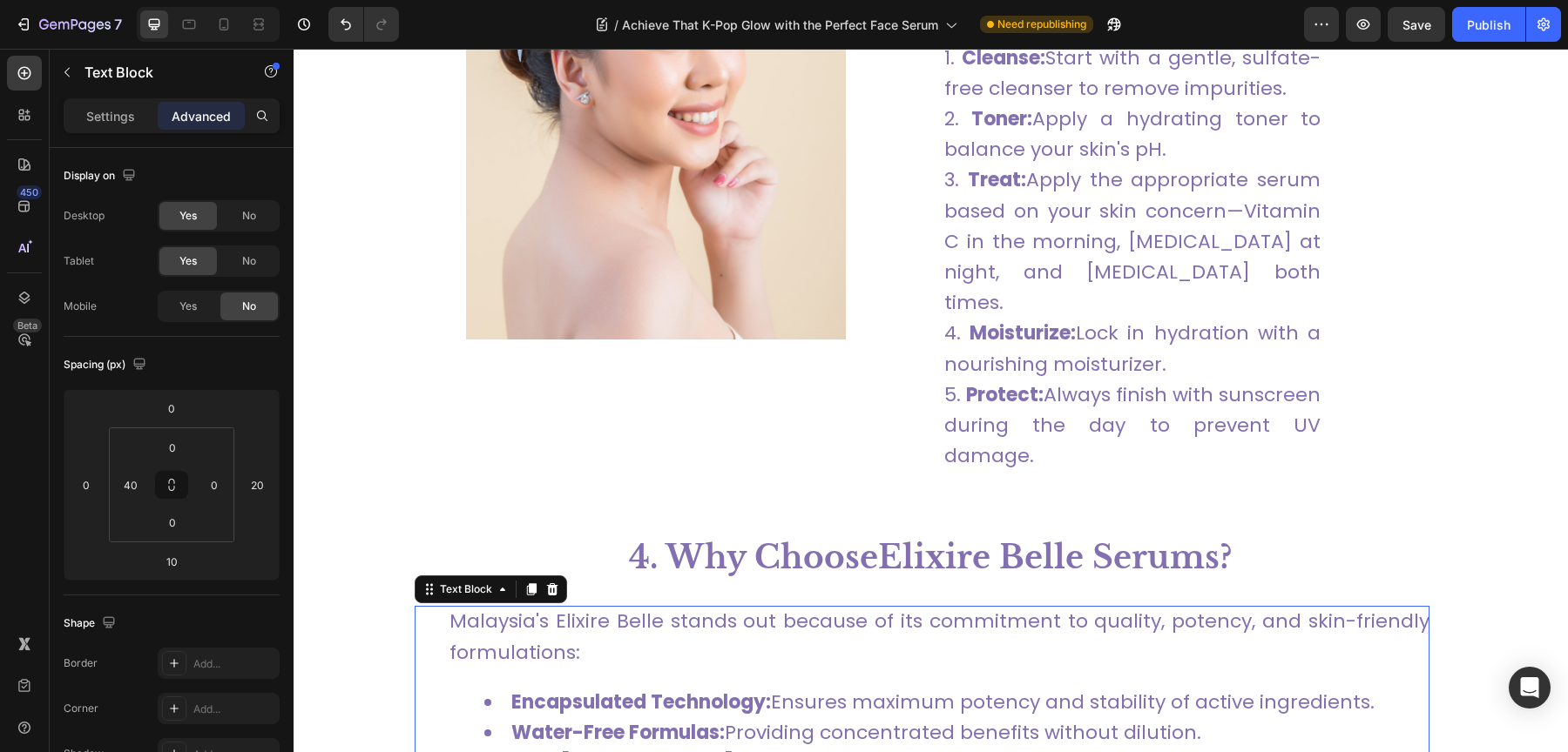
scroll to position [4572, 0]
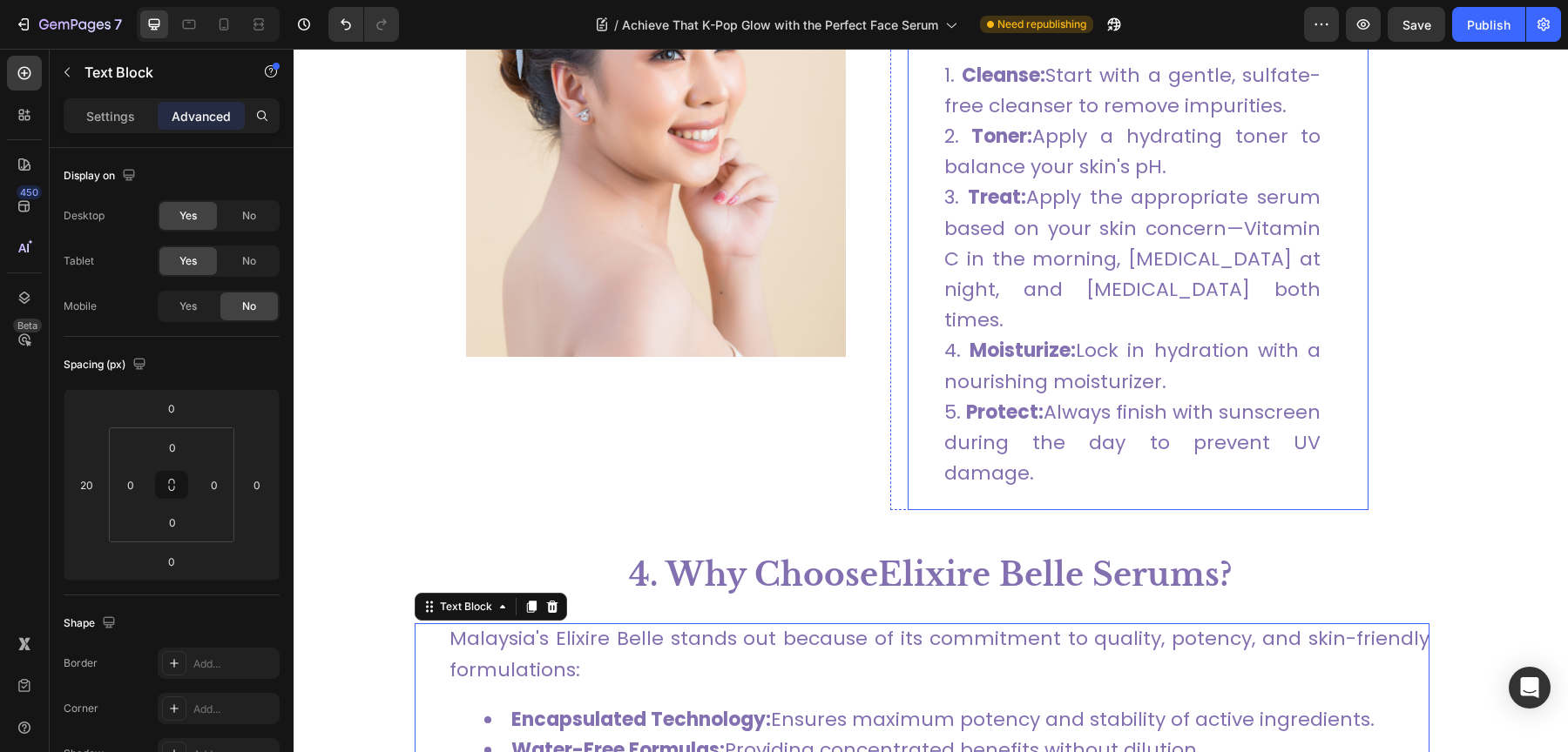
click at [934, 260] on ol "Cleanse: Start with a gentle, sulfate-free cleanser to remove impurities. Toner…" at bounding box center [1114, 275] width 411 height 429
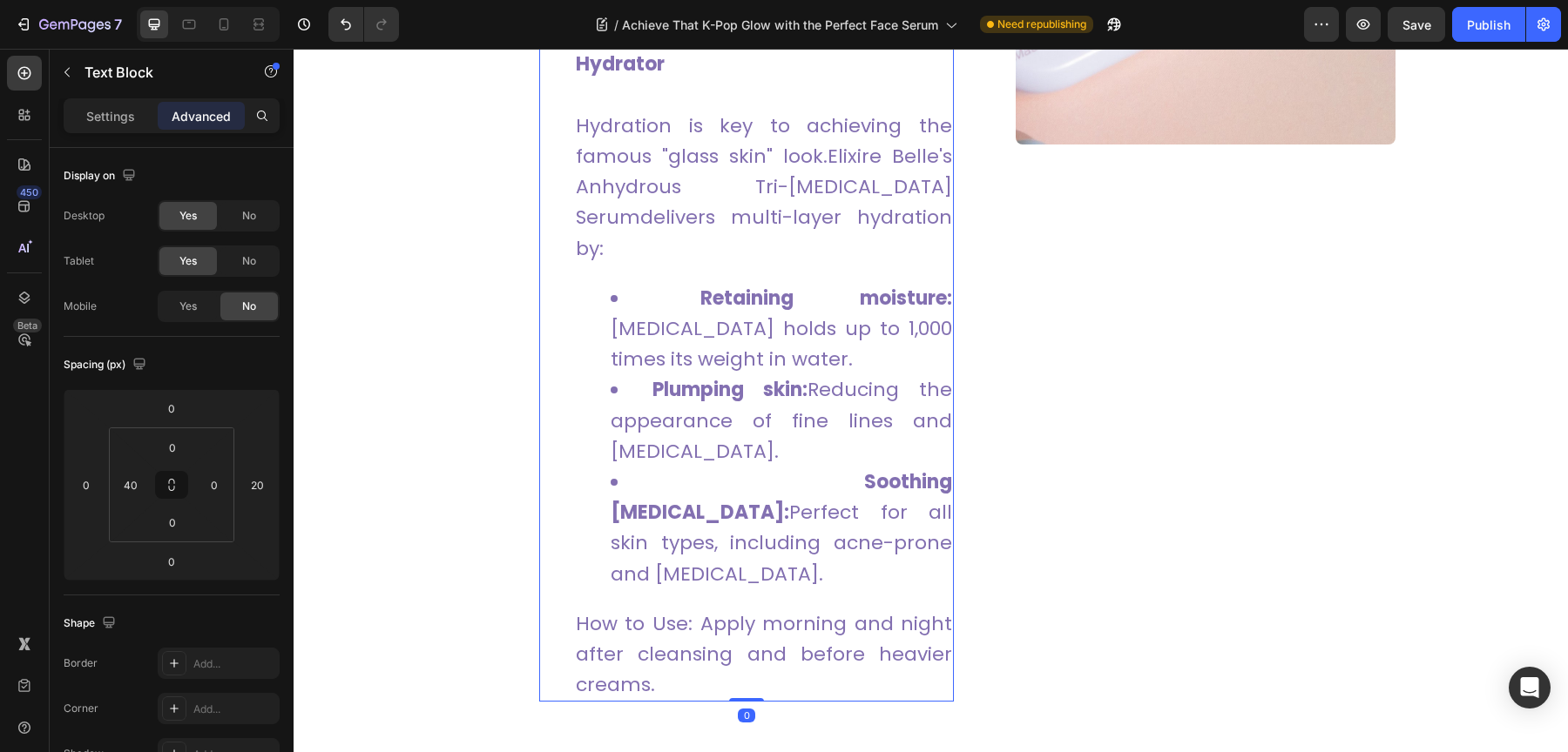
click at [792, 308] on li "Retaining moisture: [MEDICAL_DATA] holds up to 1,000 times its weight in water." at bounding box center [782, 329] width 342 height 92
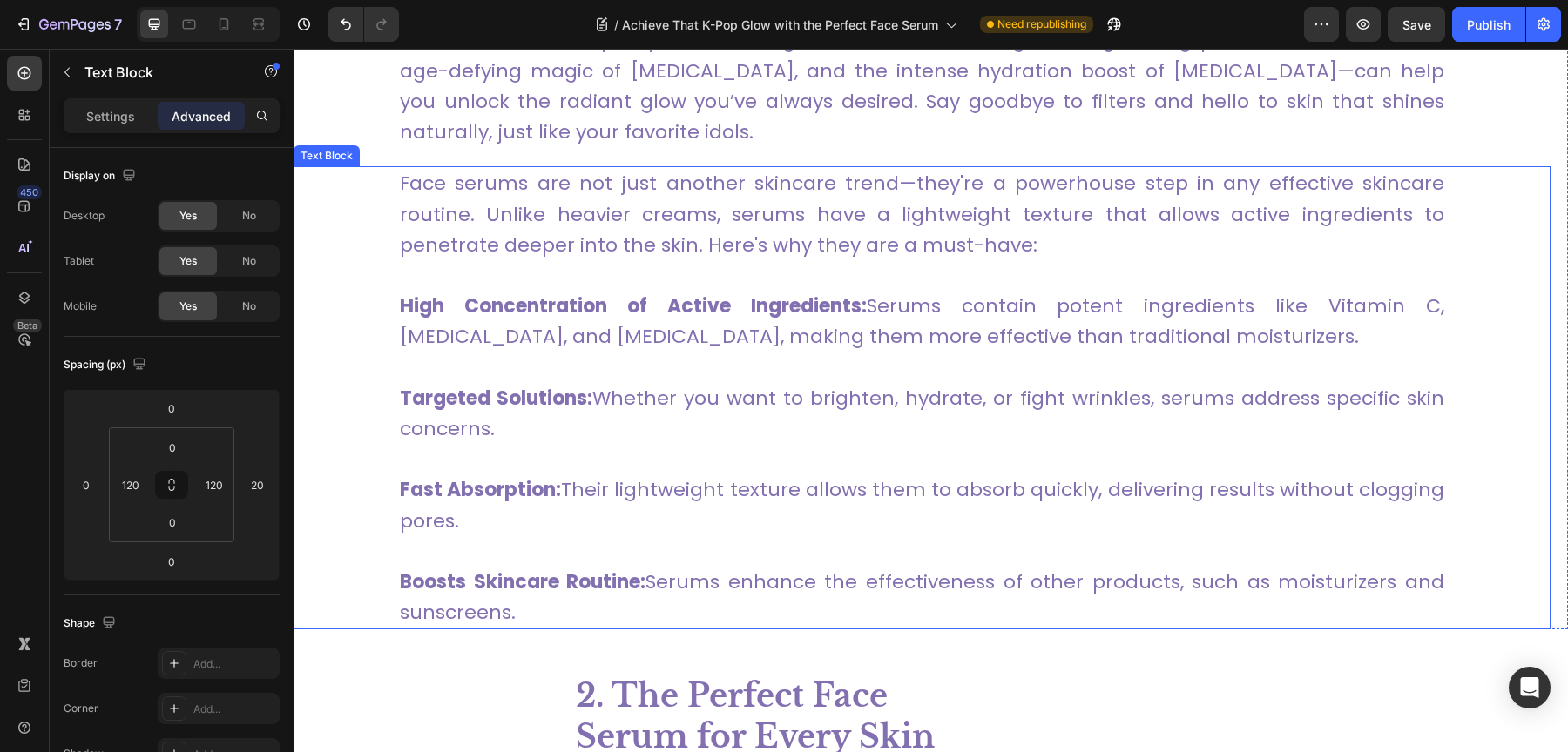
click at [783, 444] on p "Fast Absorption: Their lightweight texture allows them to absorb quickly, deliv…" at bounding box center [922, 490] width 1044 height 92
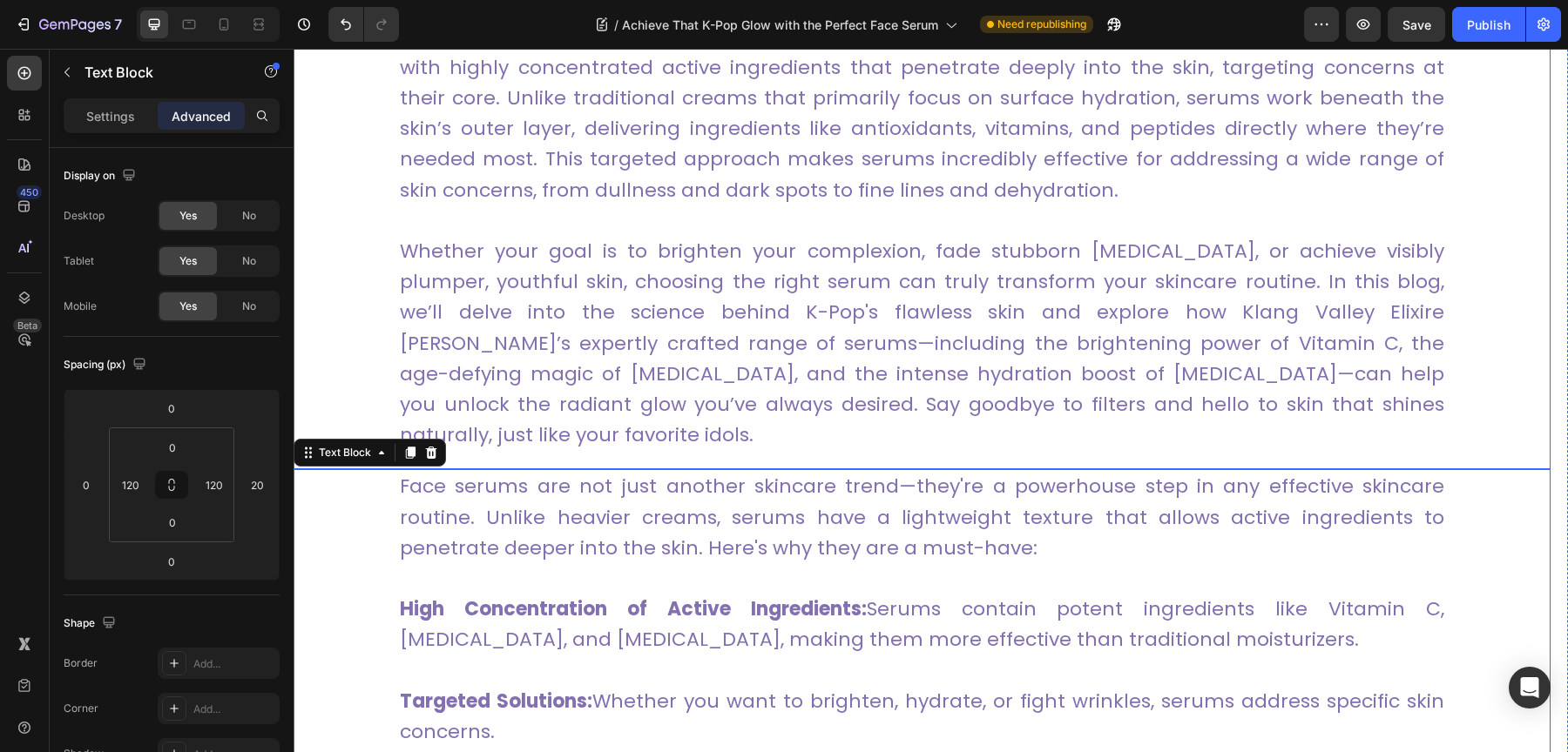
click at [771, 233] on p at bounding box center [922, 220] width 1044 height 30
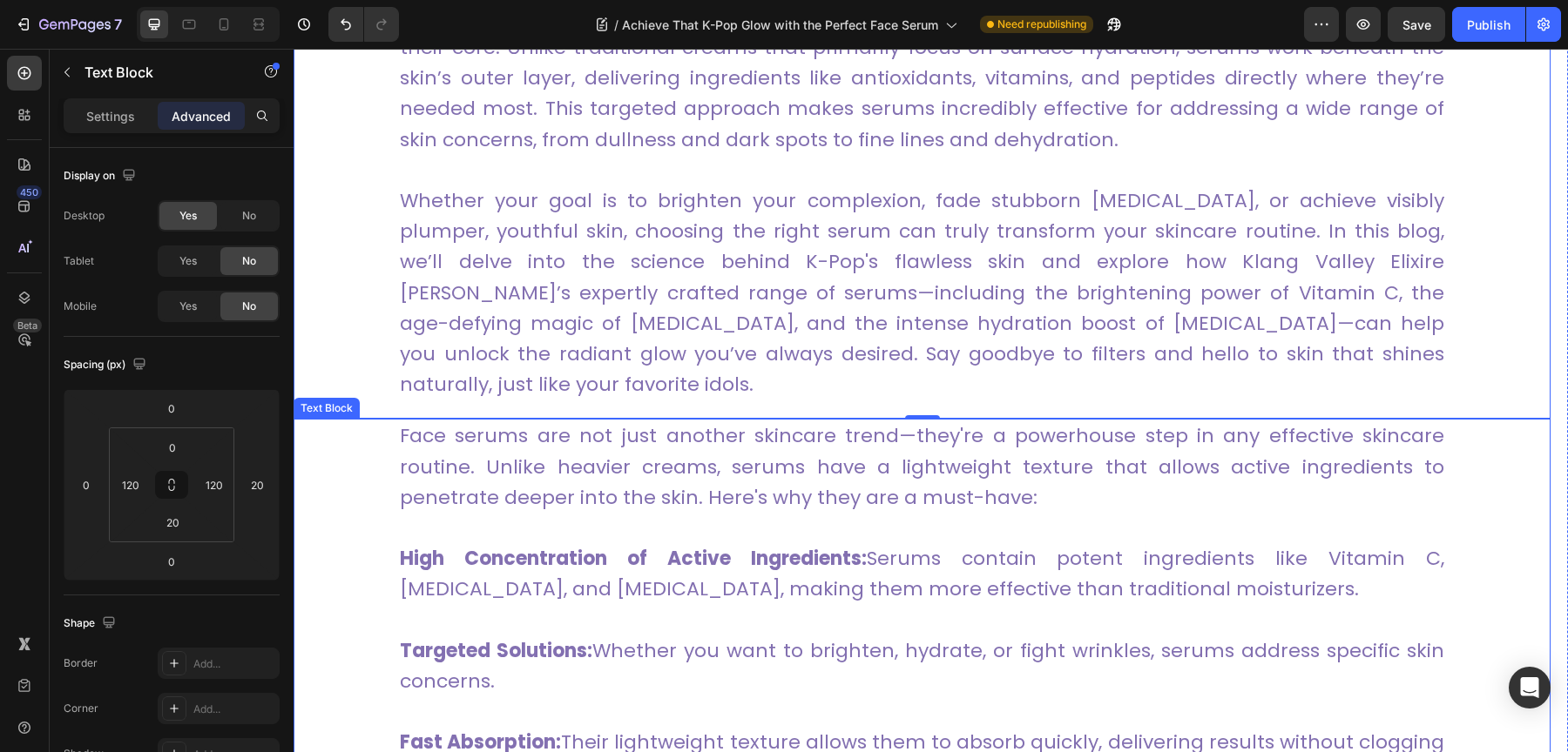
scroll to position [1123, 0]
click at [1138, 236] on link "Whether your goal is to brighten your complexion, fade stubborn [MEDICAL_DATA],…" at bounding box center [922, 291] width 1044 height 211
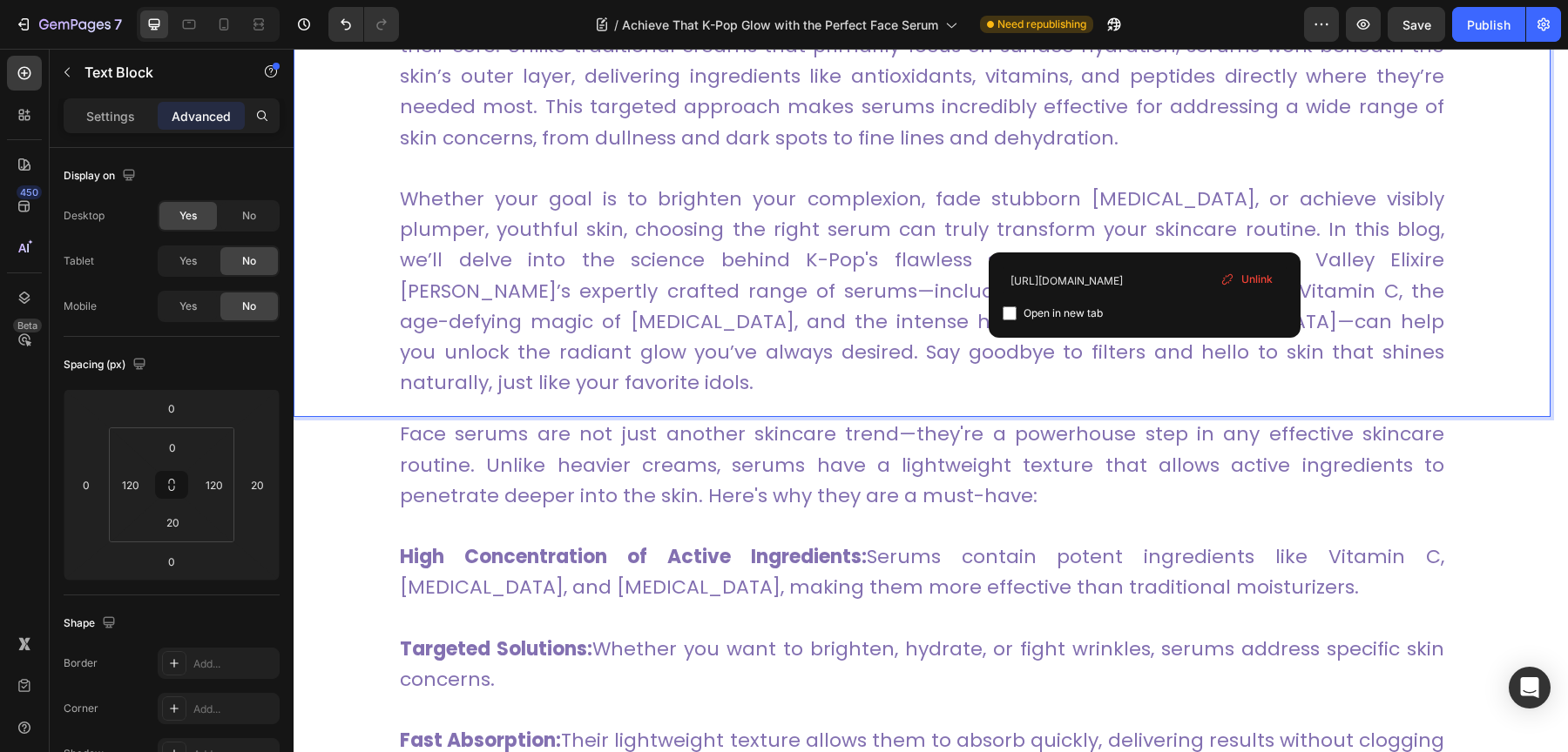
click at [1091, 243] on p "Whether your goal is to brighten your complexion, fade stubborn [MEDICAL_DATA],…" at bounding box center [922, 291] width 1044 height 214
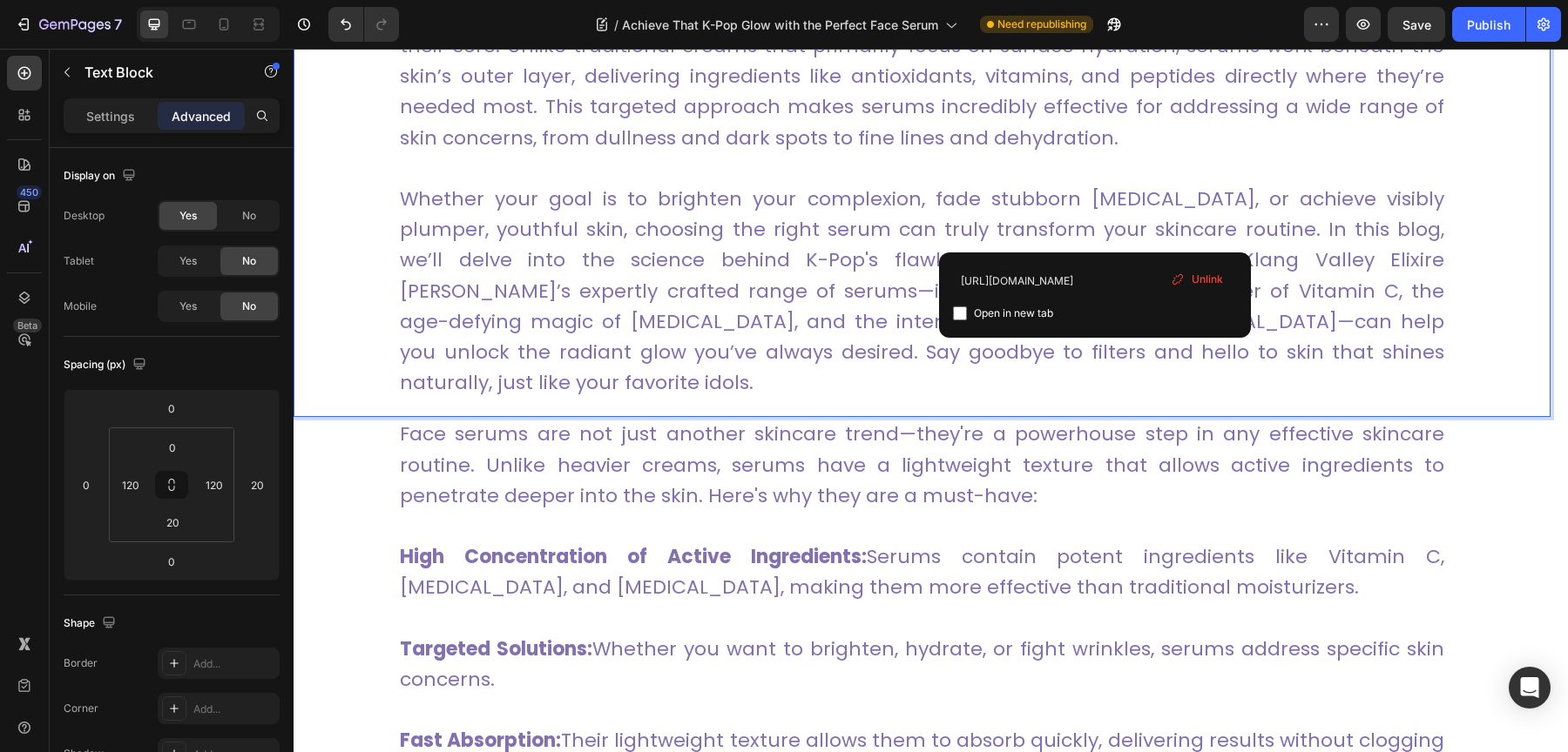
click at [1282, 275] on p "Whether your goal is to brighten your complexion, fade stubborn [MEDICAL_DATA],…" at bounding box center [922, 291] width 1044 height 214
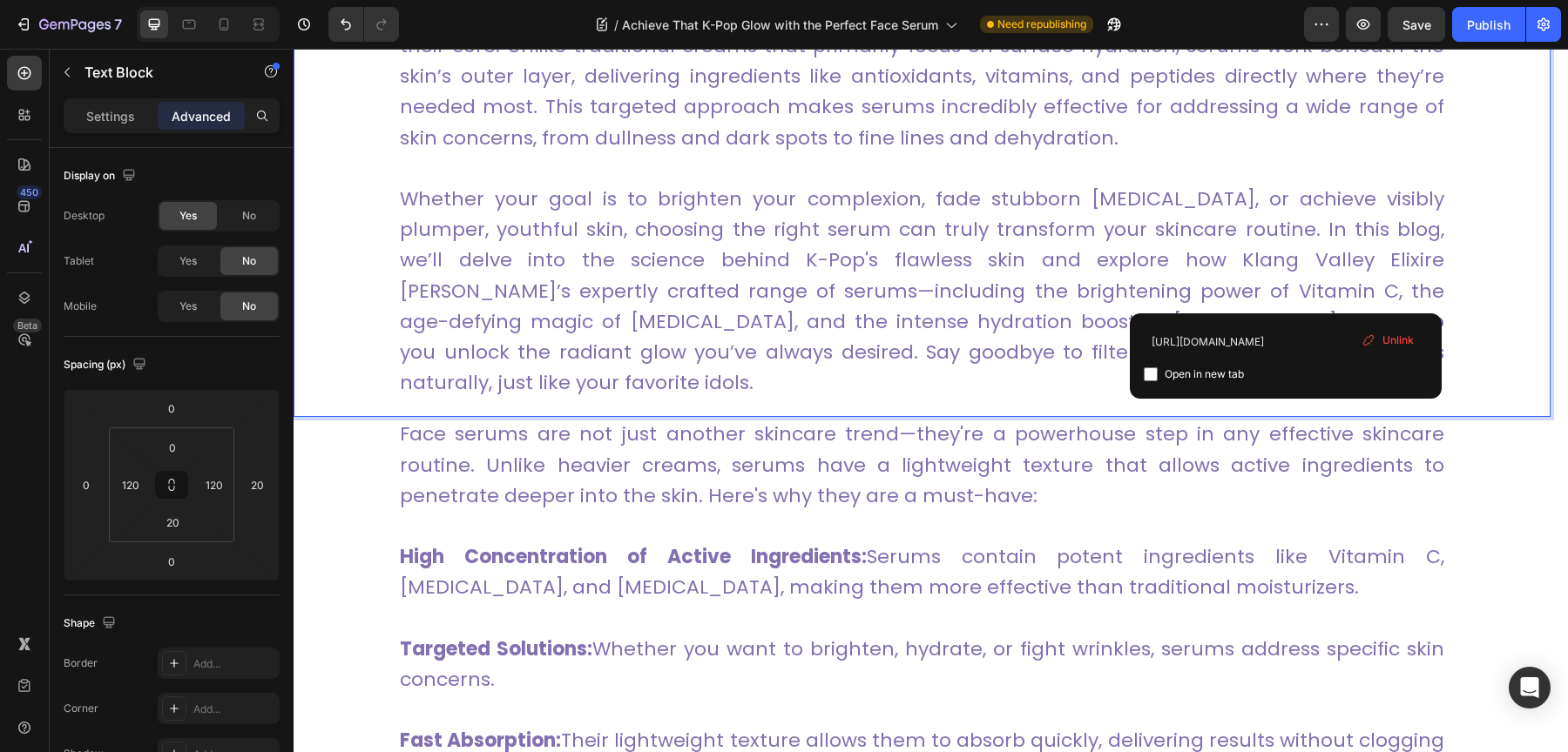
click at [1186, 264] on link "Whether your goal is to brighten your complexion, fade stubborn [MEDICAL_DATA],…" at bounding box center [922, 291] width 1044 height 211
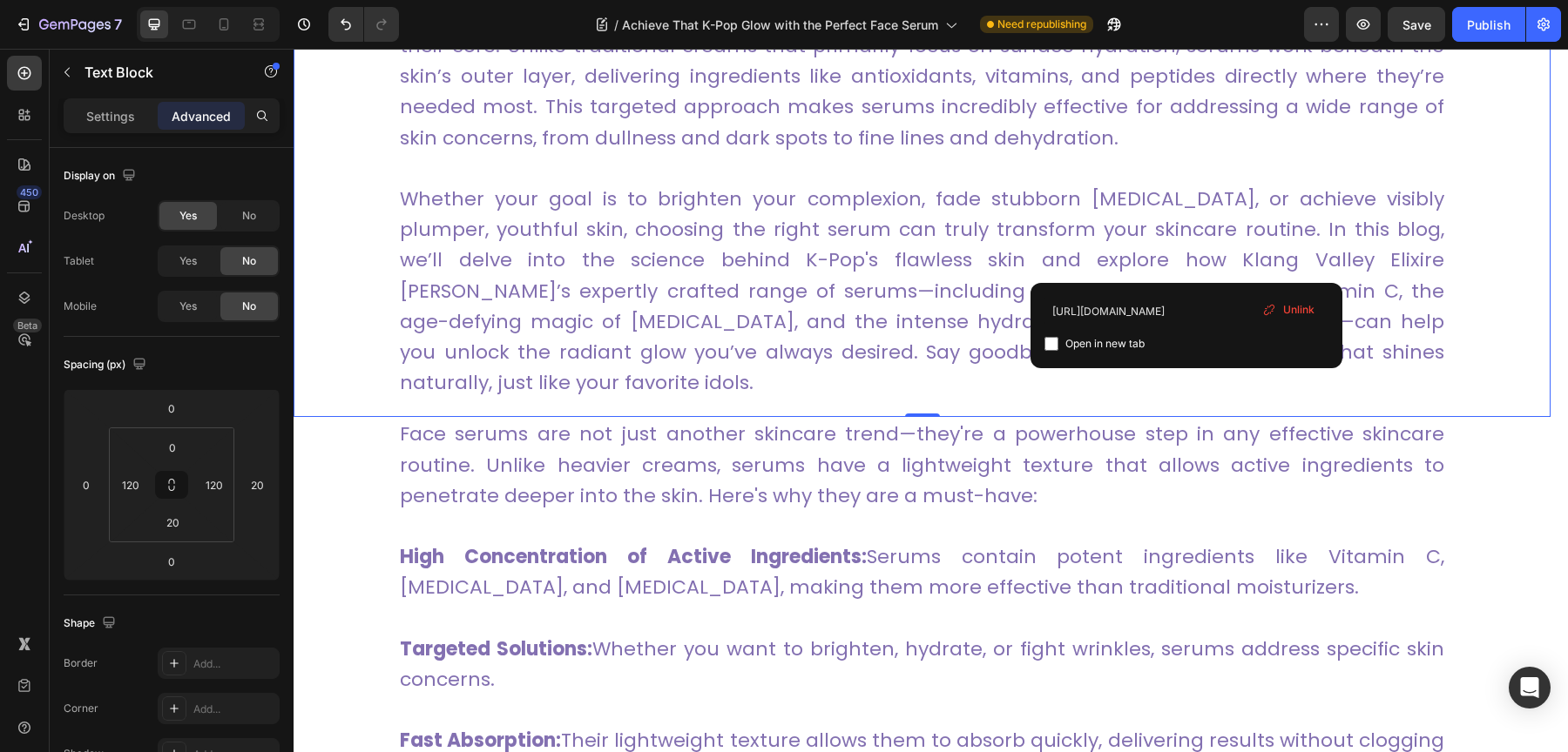
click at [1142, 264] on link "Whether your goal is to brighten your complexion, fade stubborn [MEDICAL_DATA],…" at bounding box center [922, 291] width 1044 height 211
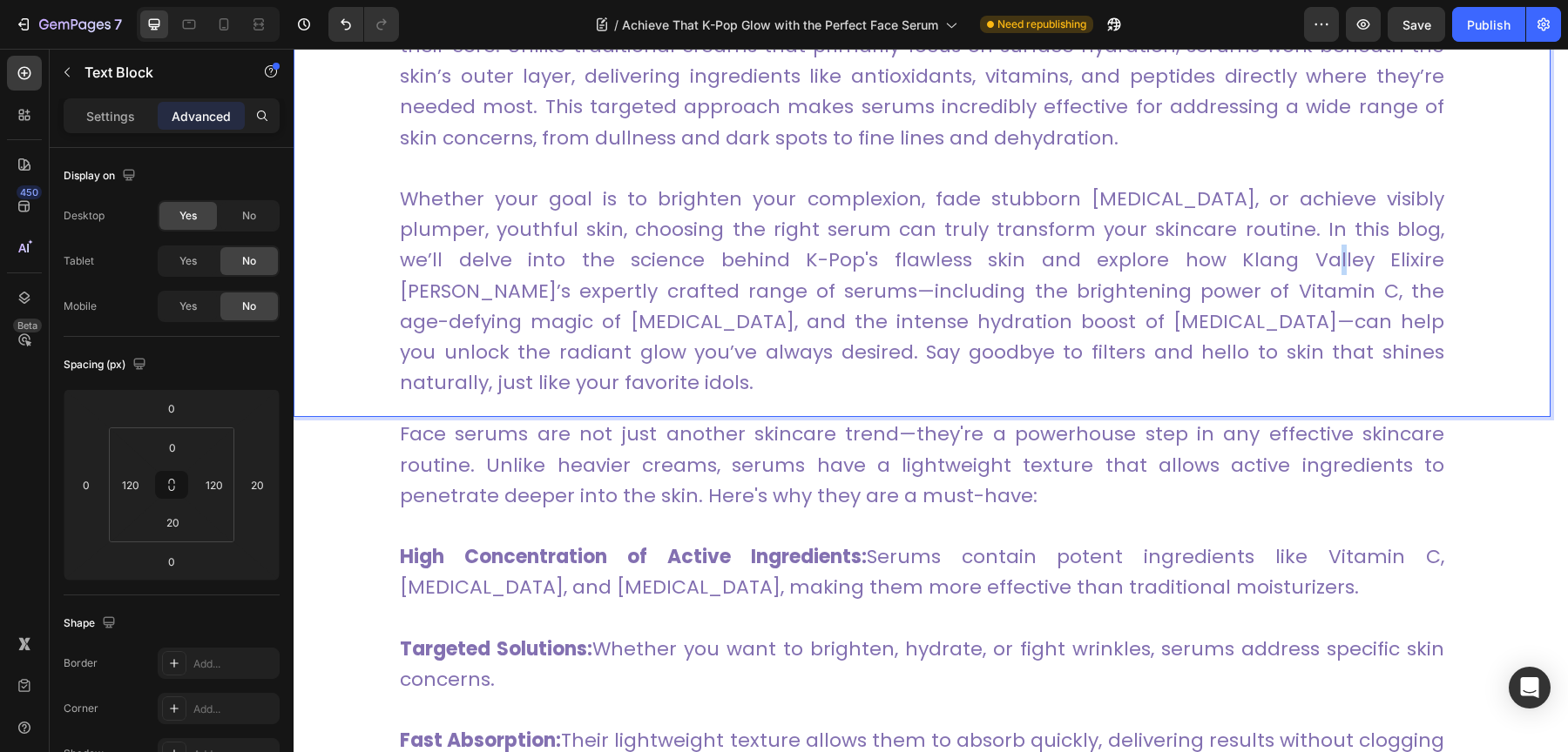
click at [1142, 264] on link "Whether your goal is to brighten your complexion, fade stubborn [MEDICAL_DATA],…" at bounding box center [922, 291] width 1044 height 211
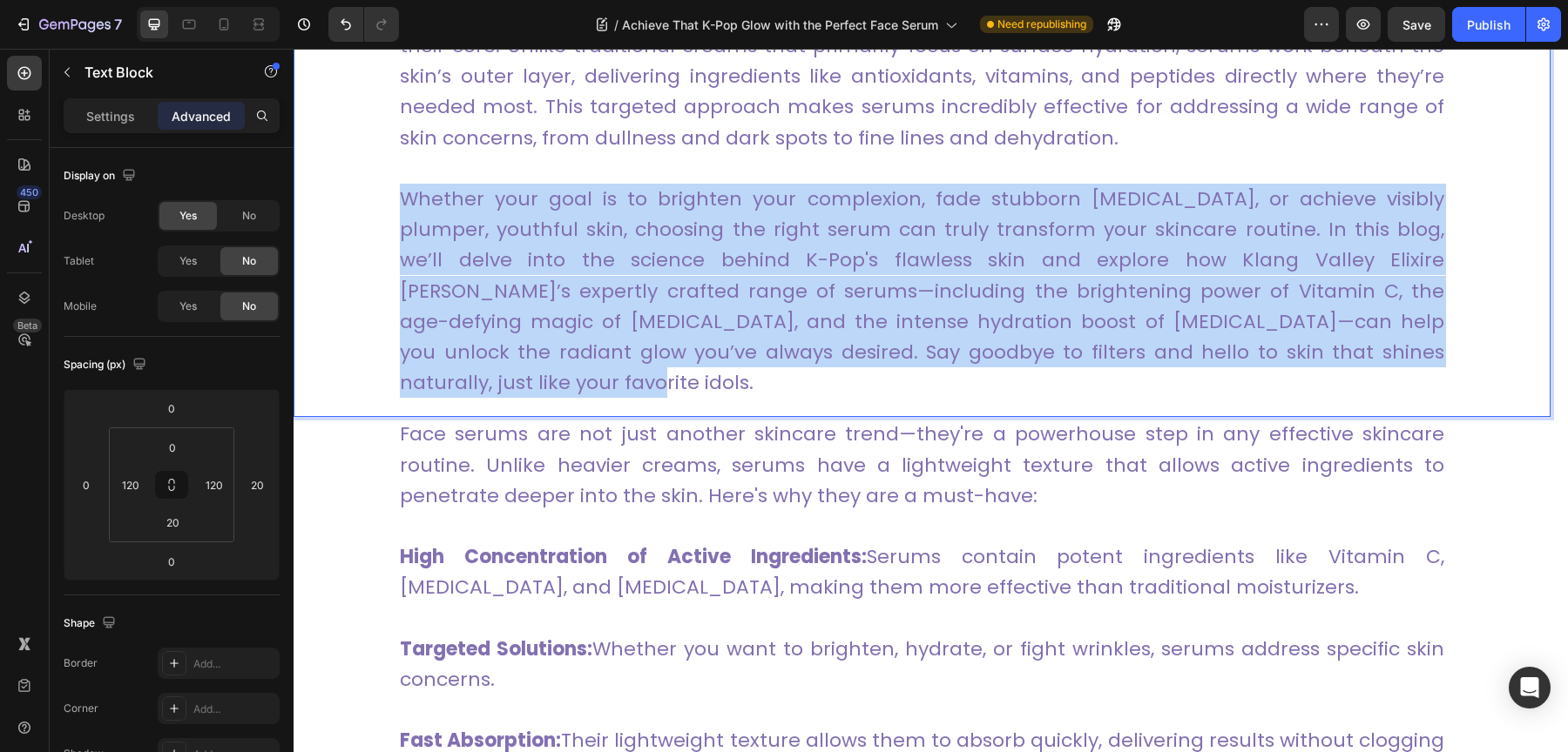
click at [1142, 264] on link "Whether your goal is to brighten your complexion, fade stubborn [MEDICAL_DATA],…" at bounding box center [922, 291] width 1044 height 211
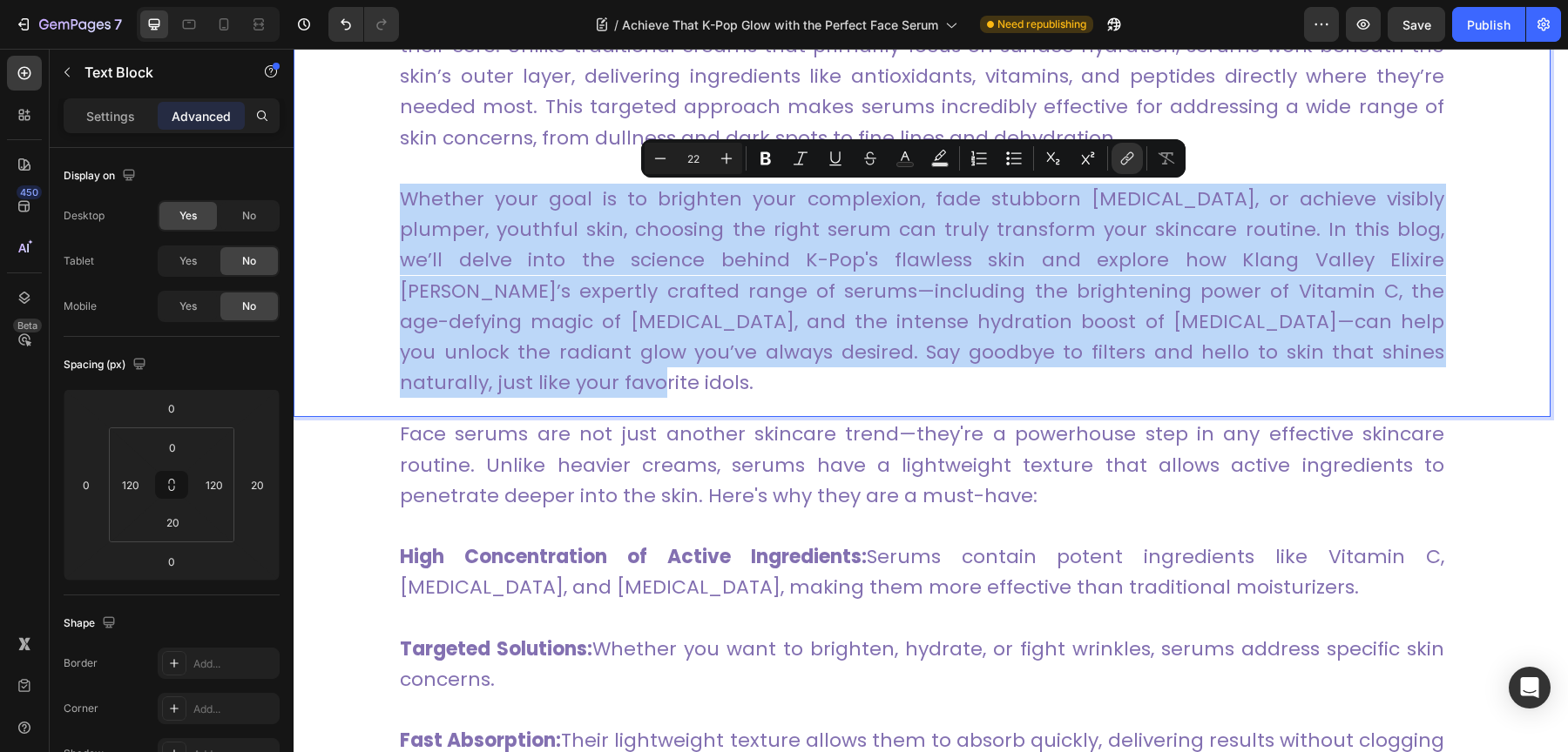
click at [1142, 264] on link "Whether your goal is to brighten your complexion, fade stubborn [MEDICAL_DATA],…" at bounding box center [922, 291] width 1044 height 211
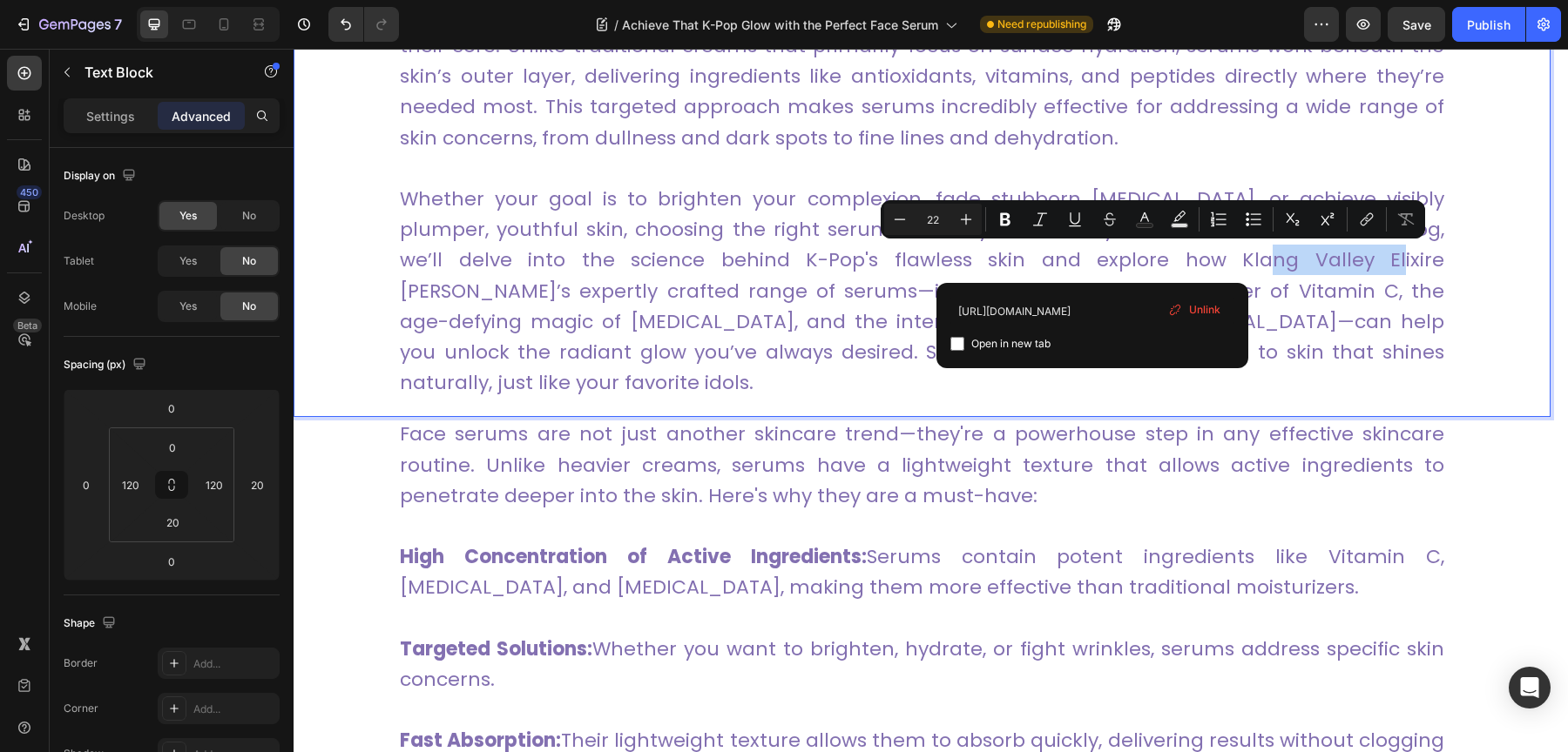
drag, startPoint x: 1097, startPoint y: 263, endPoint x: 1210, endPoint y: 260, distance: 113.0
click at [1210, 260] on link "Whether your goal is to brighten your complexion, fade stubborn [MEDICAL_DATA],…" at bounding box center [922, 291] width 1044 height 211
copy link "[GEOGRAPHIC_DATA]"
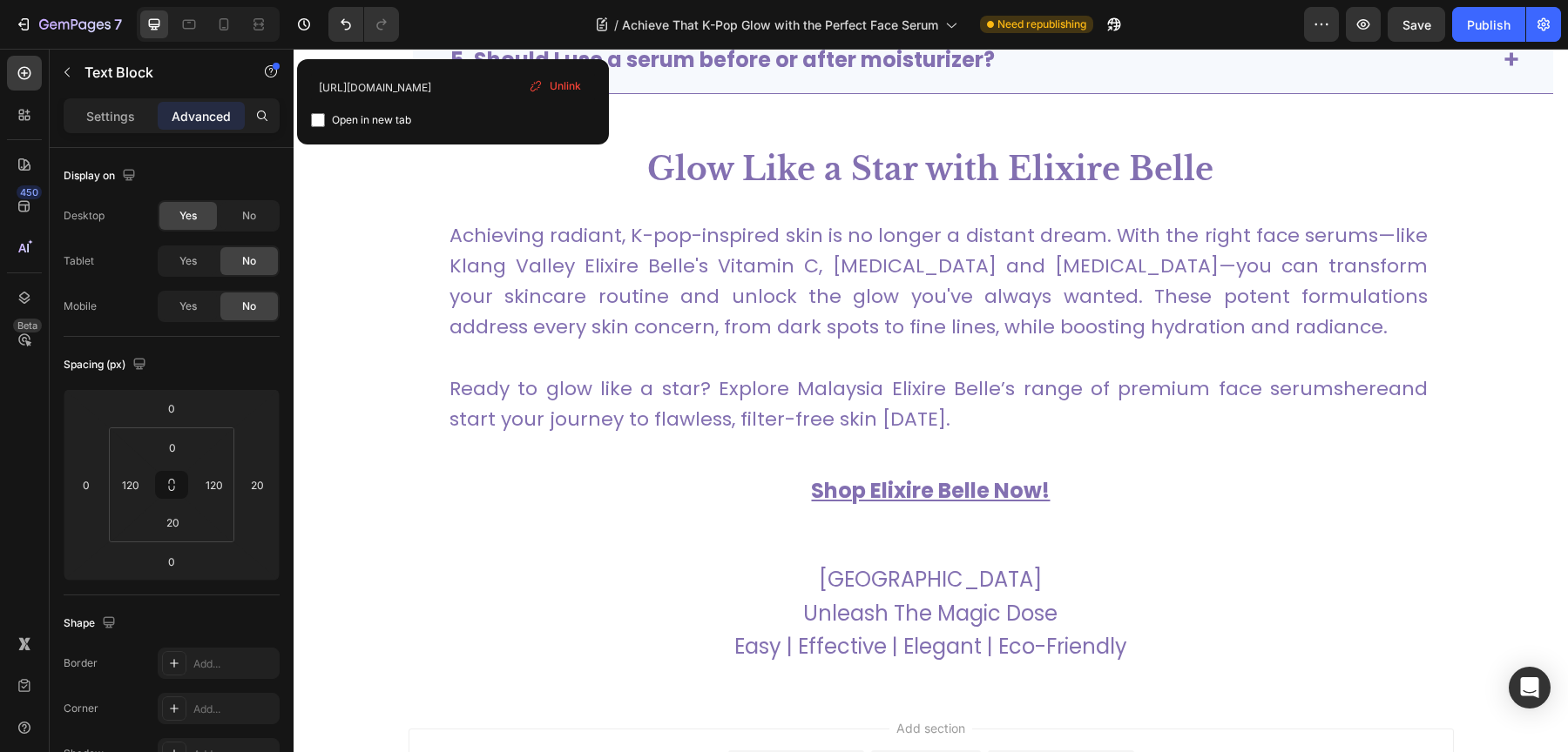
scroll to position [5727, 0]
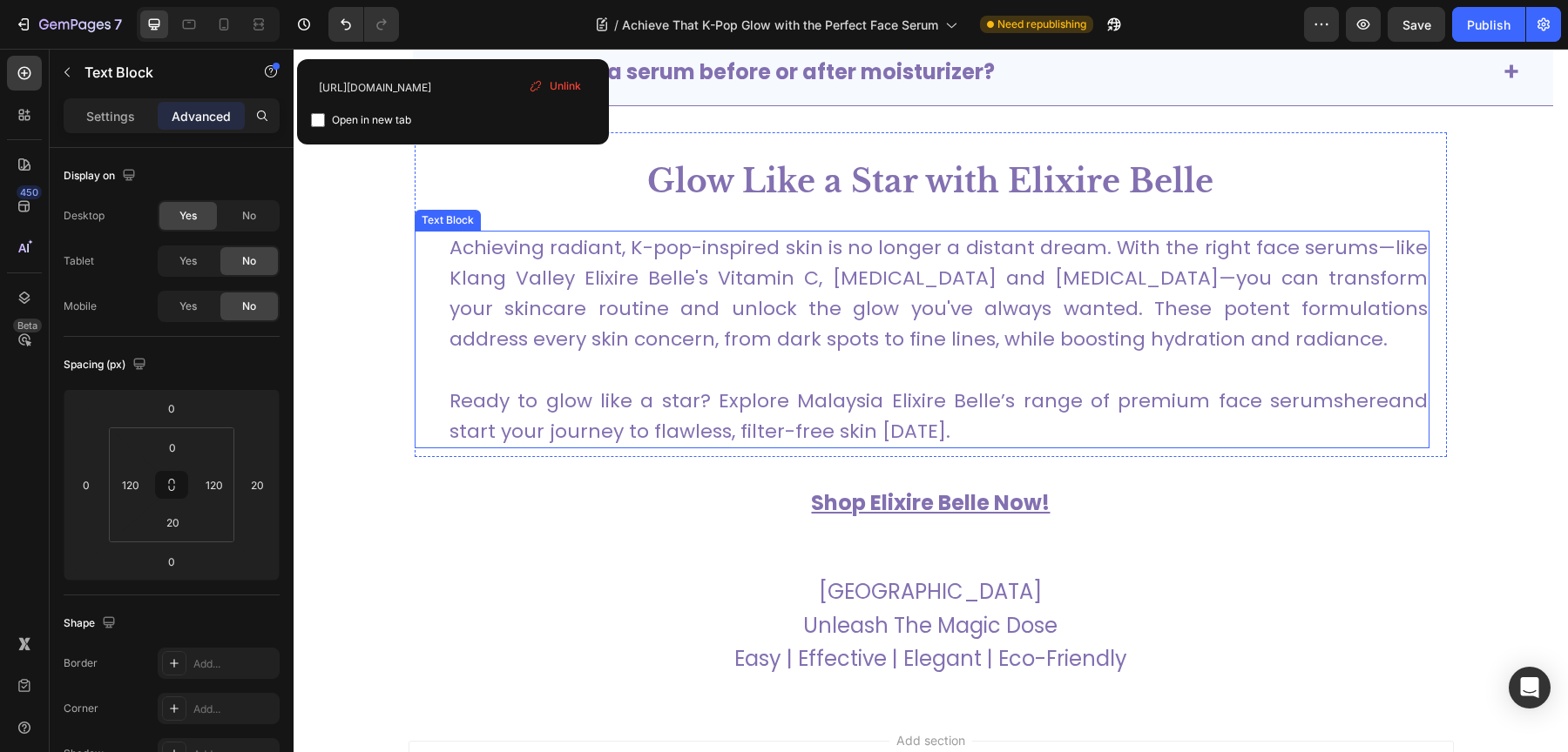
click at [805, 329] on p "Achieving radiant, K-pop-inspired skin is no longer a distant dream. With the r…" at bounding box center [938, 294] width 978 height 123
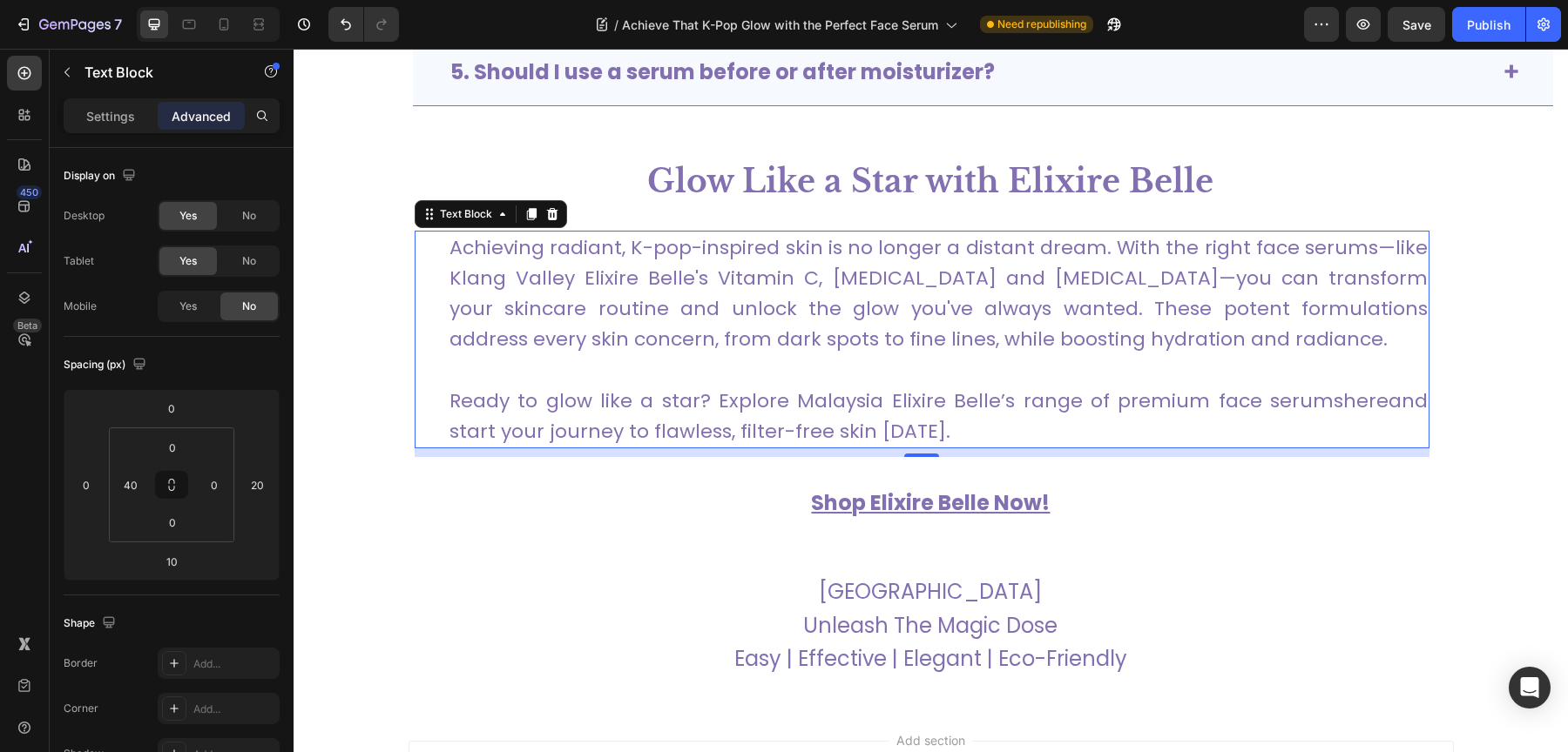
scroll to position [5674, 0]
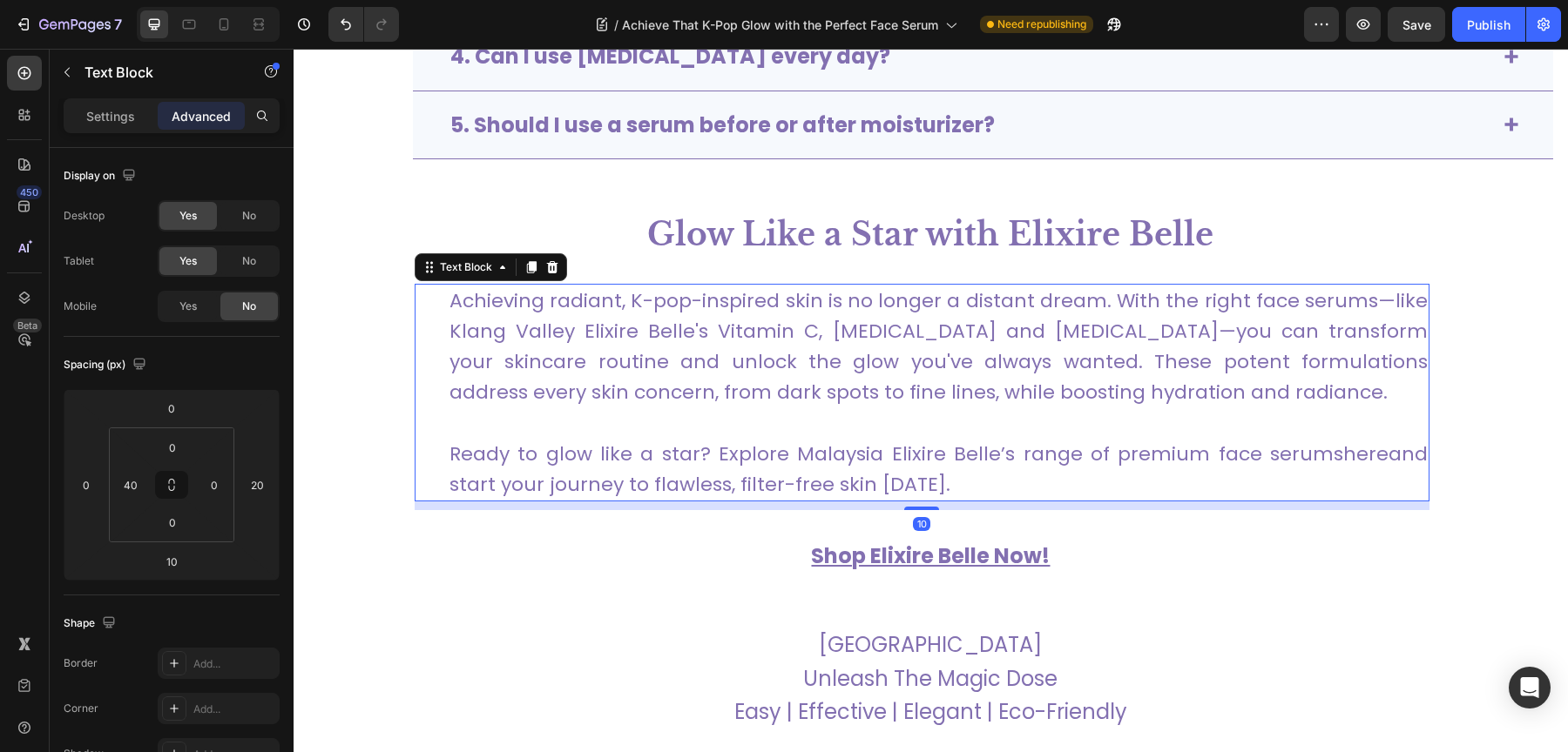
click at [577, 315] on p "Achieving radiant, K-pop-inspired skin is no longer a distant dream. With the r…" at bounding box center [938, 347] width 978 height 123
click at [567, 319] on p "Achieving radiant, K-pop-inspired skin is no longer a distant dream. With the r…" at bounding box center [938, 347] width 978 height 123
click at [575, 323] on p "Achieving radiant, K-pop-inspired skin is no longer a distant dream. With the r…" at bounding box center [938, 347] width 978 height 123
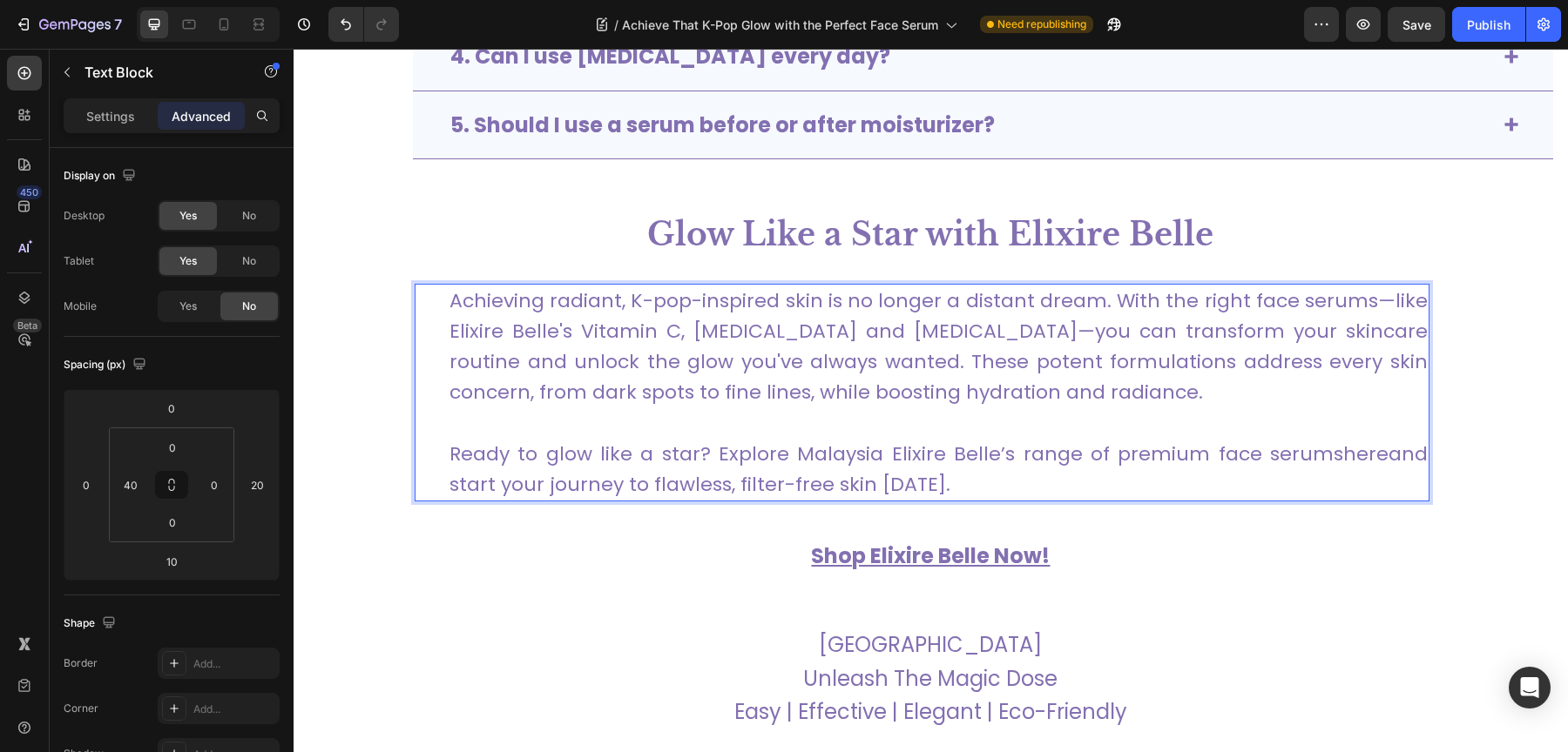
click at [632, 326] on p "Achieving radiant, K-pop-inspired skin is no longer a distant dream. With the r…" at bounding box center [938, 347] width 978 height 123
click at [464, 327] on p "Achieving radiant, K-pop-inspired skin is no longer a distant dream. With the r…" at bounding box center [938, 347] width 978 height 123
click at [223, 35] on div at bounding box center [223, 24] width 28 height 28
type input "0"
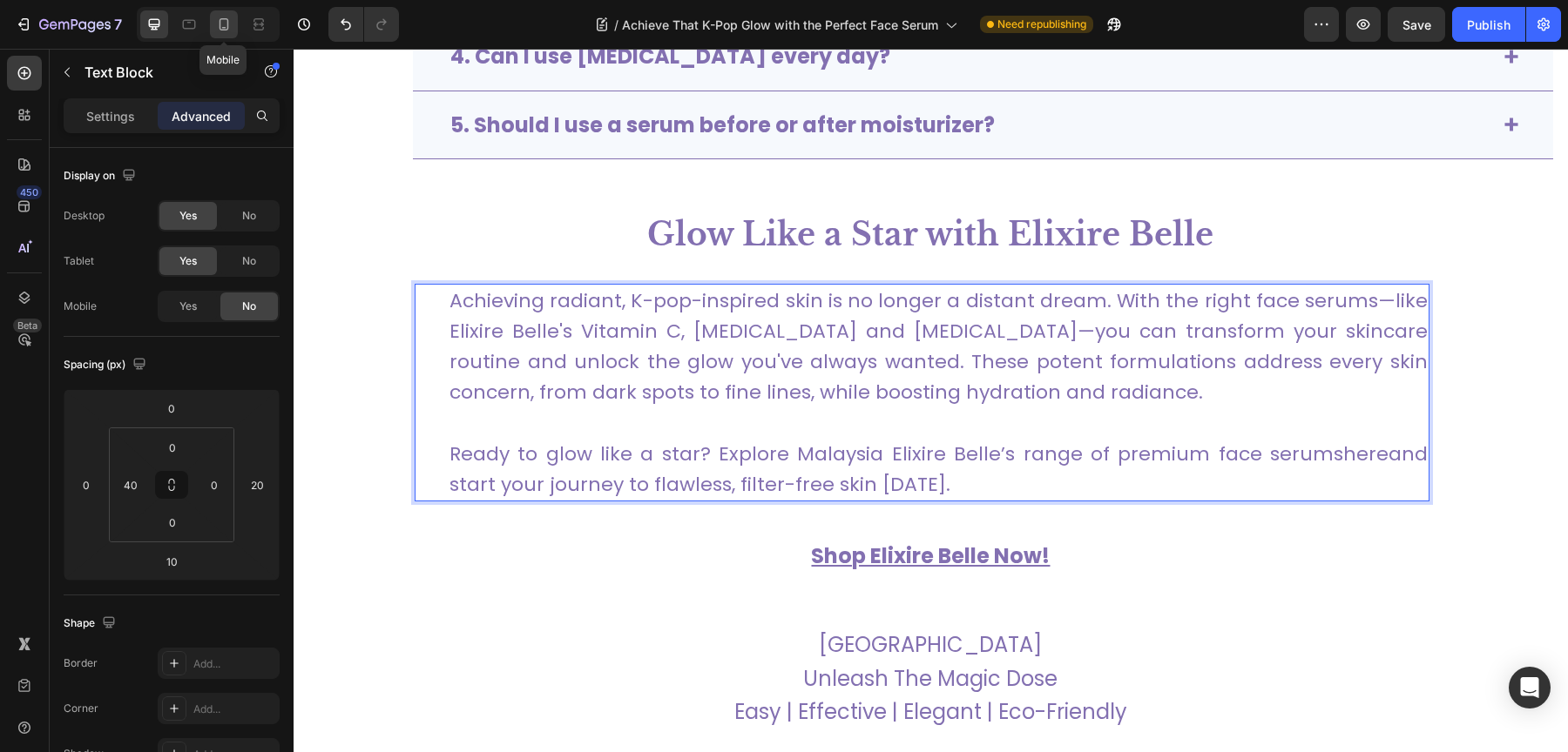
type input "30"
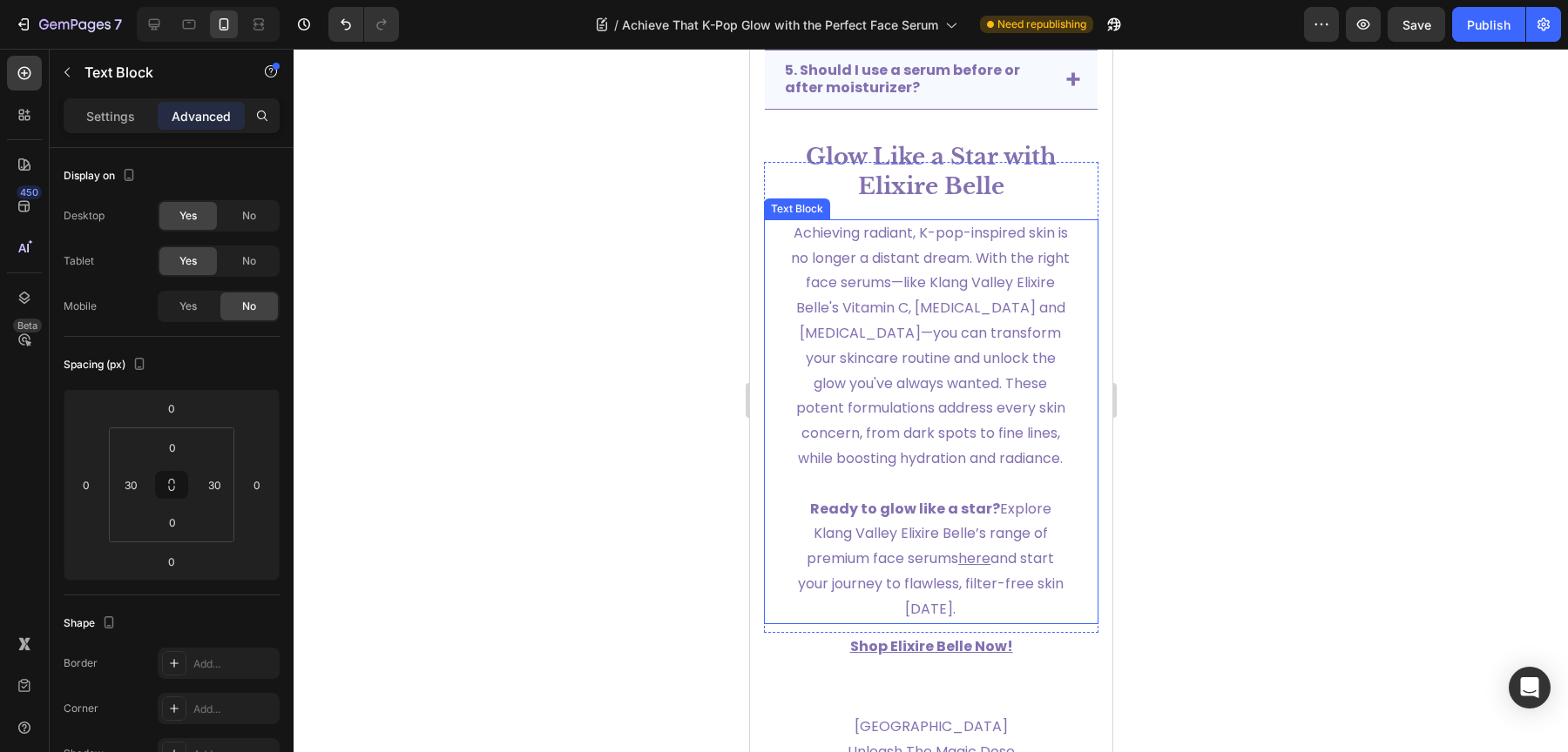
scroll to position [6135, 0]
click at [1036, 262] on span "Achieving radiant, K-pop-inspired skin is no longer a distant dream. With the r…" at bounding box center [929, 344] width 278 height 245
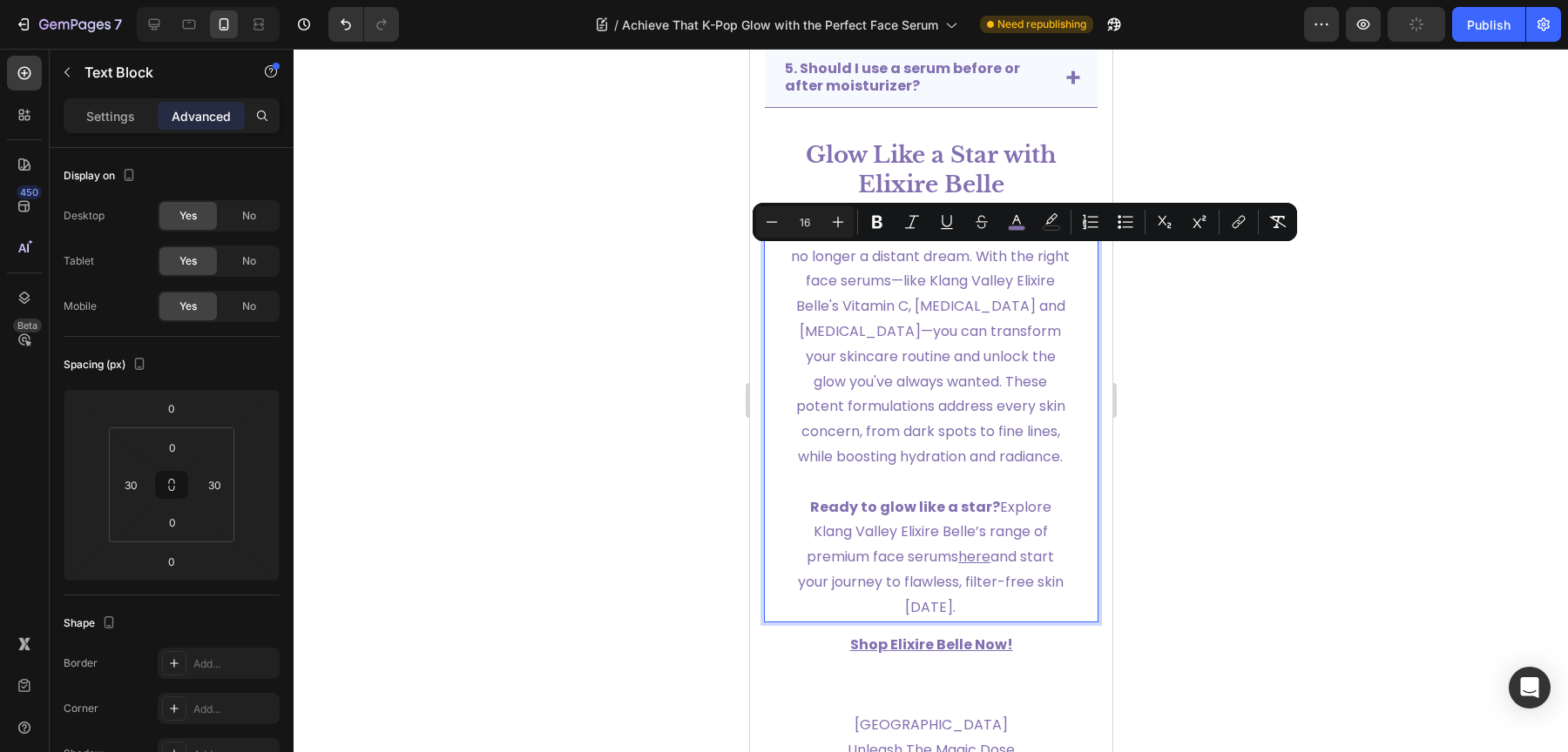
click at [833, 281] on span "Achieving radiant, K-pop-inspired skin is no longer a distant dream. With the r…" at bounding box center [929, 344] width 278 height 245
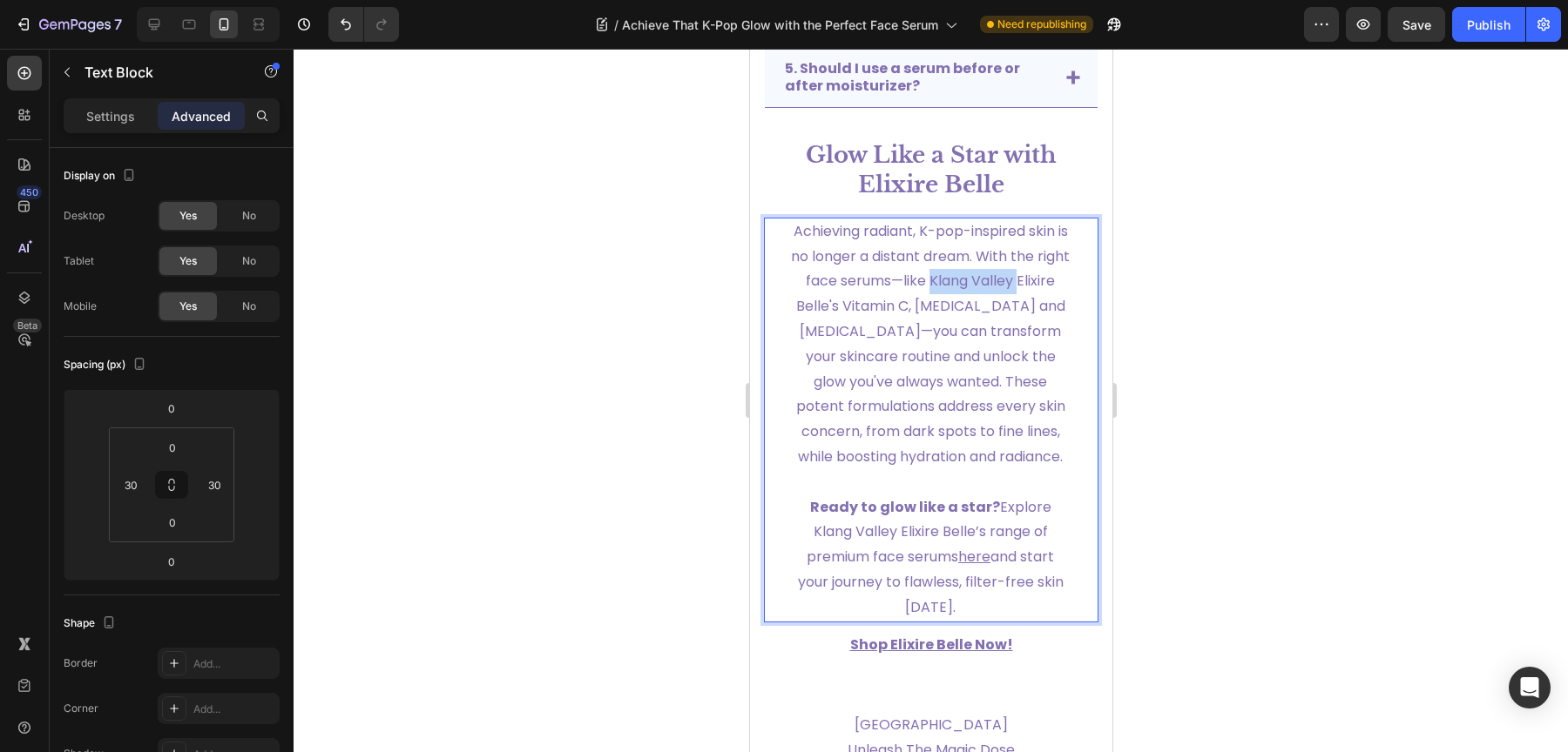
drag, startPoint x: 833, startPoint y: 281, endPoint x: 1019, endPoint y: 260, distance: 187.2
click at [1019, 260] on span "Achieving radiant, K-pop-inspired skin is no longer a distant dream. With the r…" at bounding box center [929, 344] width 278 height 245
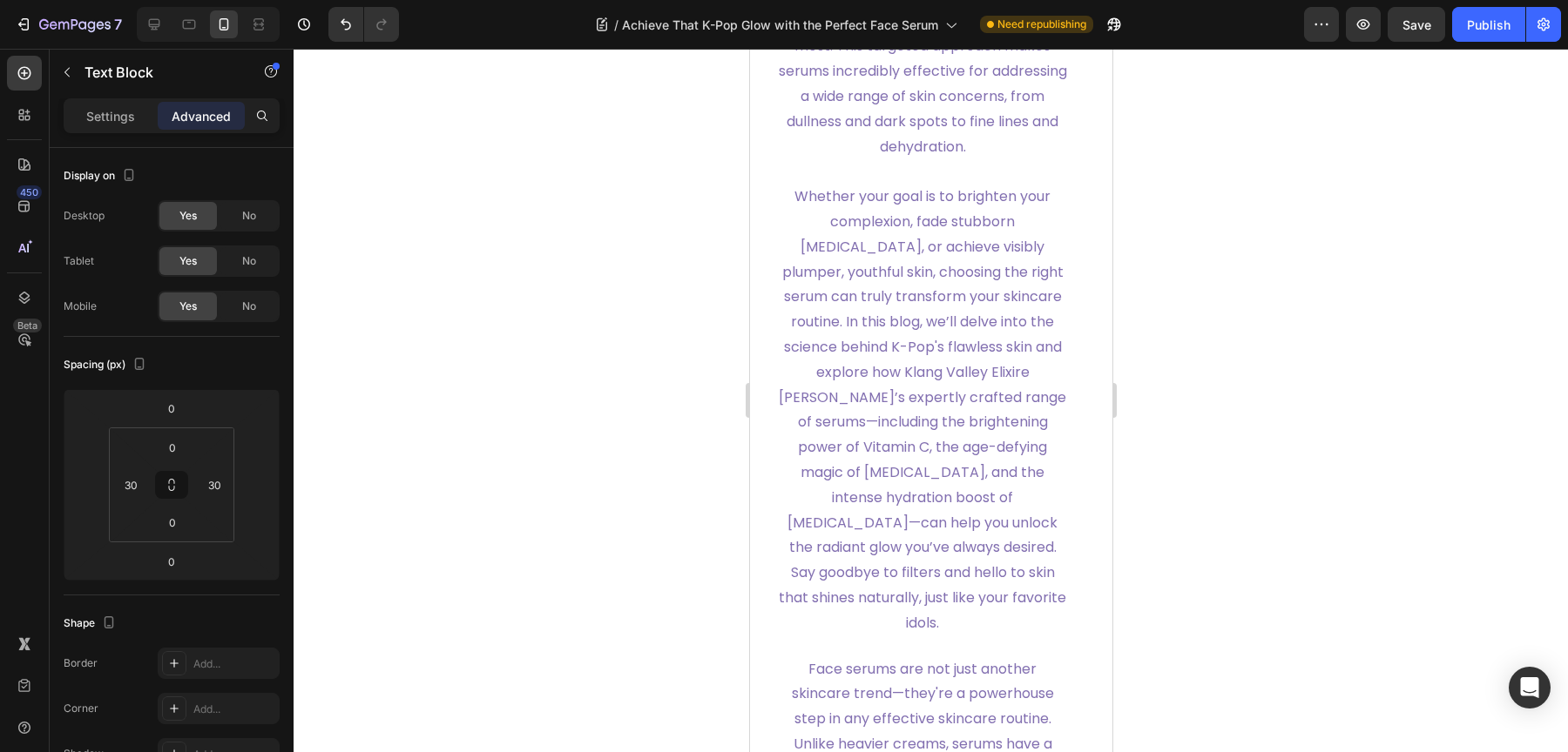
scroll to position [1540, 0]
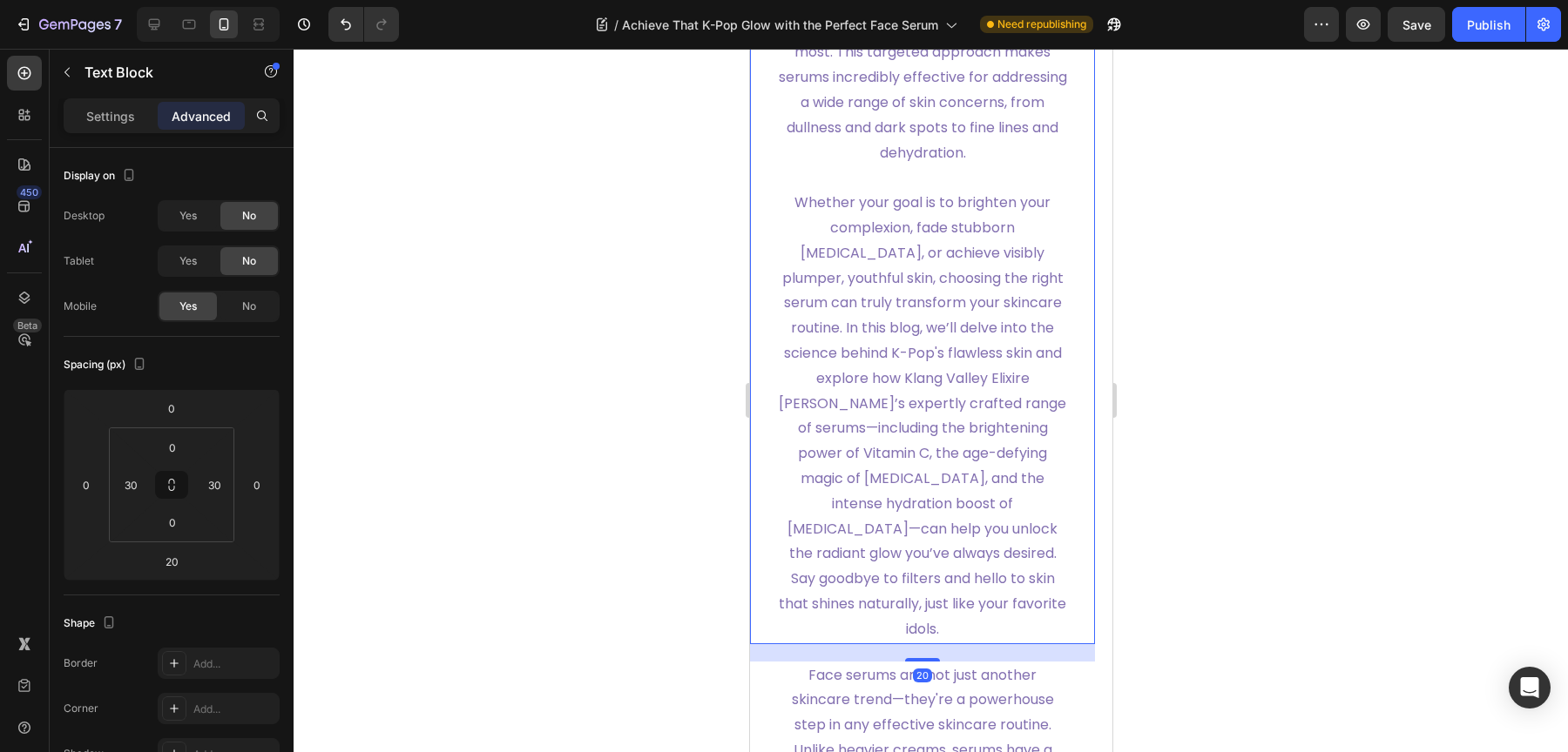
click at [826, 476] on span "Whether your goal is to brighten your complexion, fade stubborn [MEDICAL_DATA],…" at bounding box center [921, 415] width 287 height 446
click at [834, 481] on span "Whether your goal is to brighten your complexion, fade stubborn [MEDICAL_DATA],…" at bounding box center [921, 415] width 287 height 446
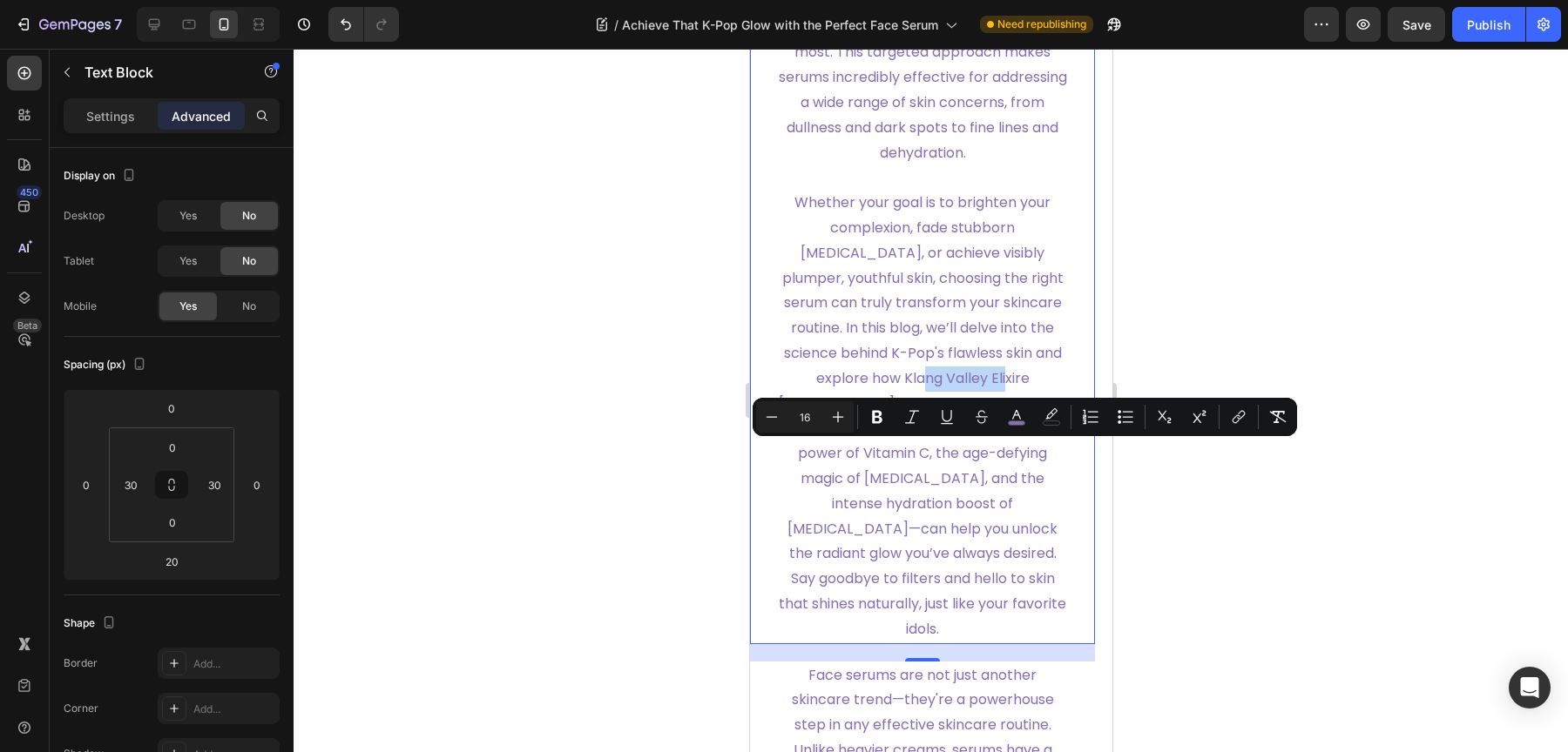
drag, startPoint x: 834, startPoint y: 481, endPoint x: 997, endPoint y: 460, distance: 164.3
click at [997, 460] on span "Whether your goal is to brighten your complexion, fade stubborn [MEDICAL_DATA],…" at bounding box center [921, 415] width 287 height 446
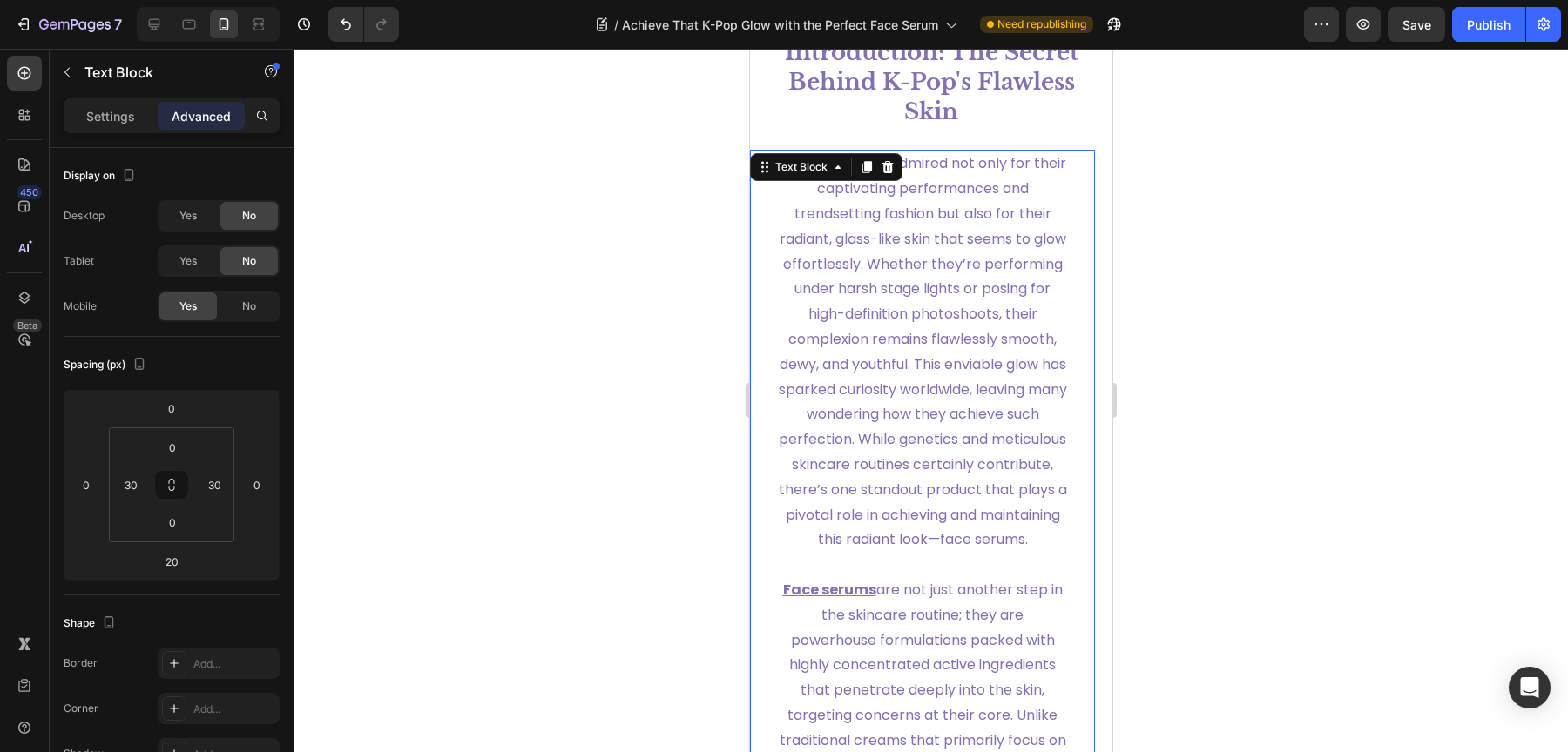
scroll to position [445, 0]
click at [863, 431] on span "K-Pop idols are admired not only for their captivating performances and trendse…" at bounding box center [922, 354] width 288 height 396
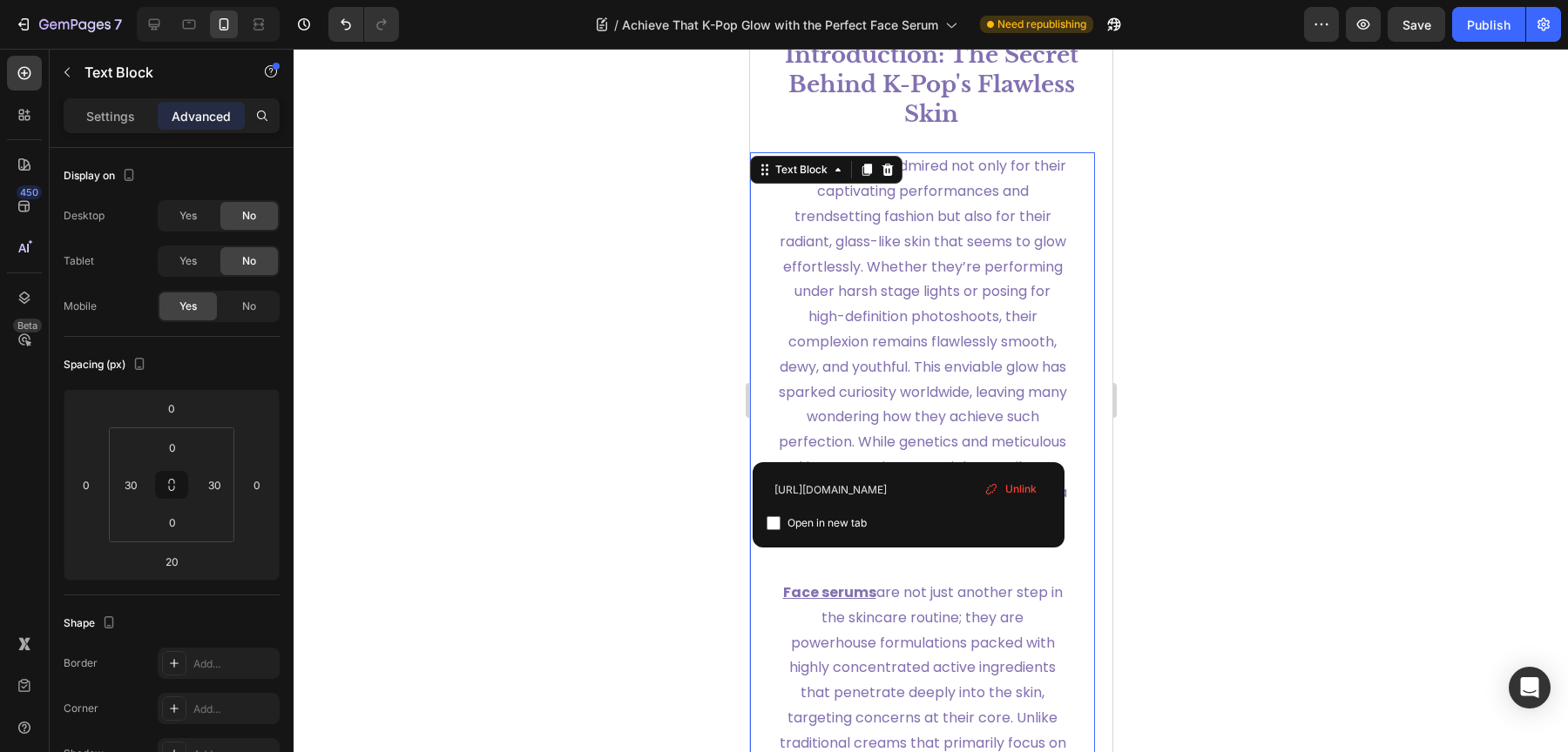
click at [715, 311] on div at bounding box center [930, 400] width 1275 height 703
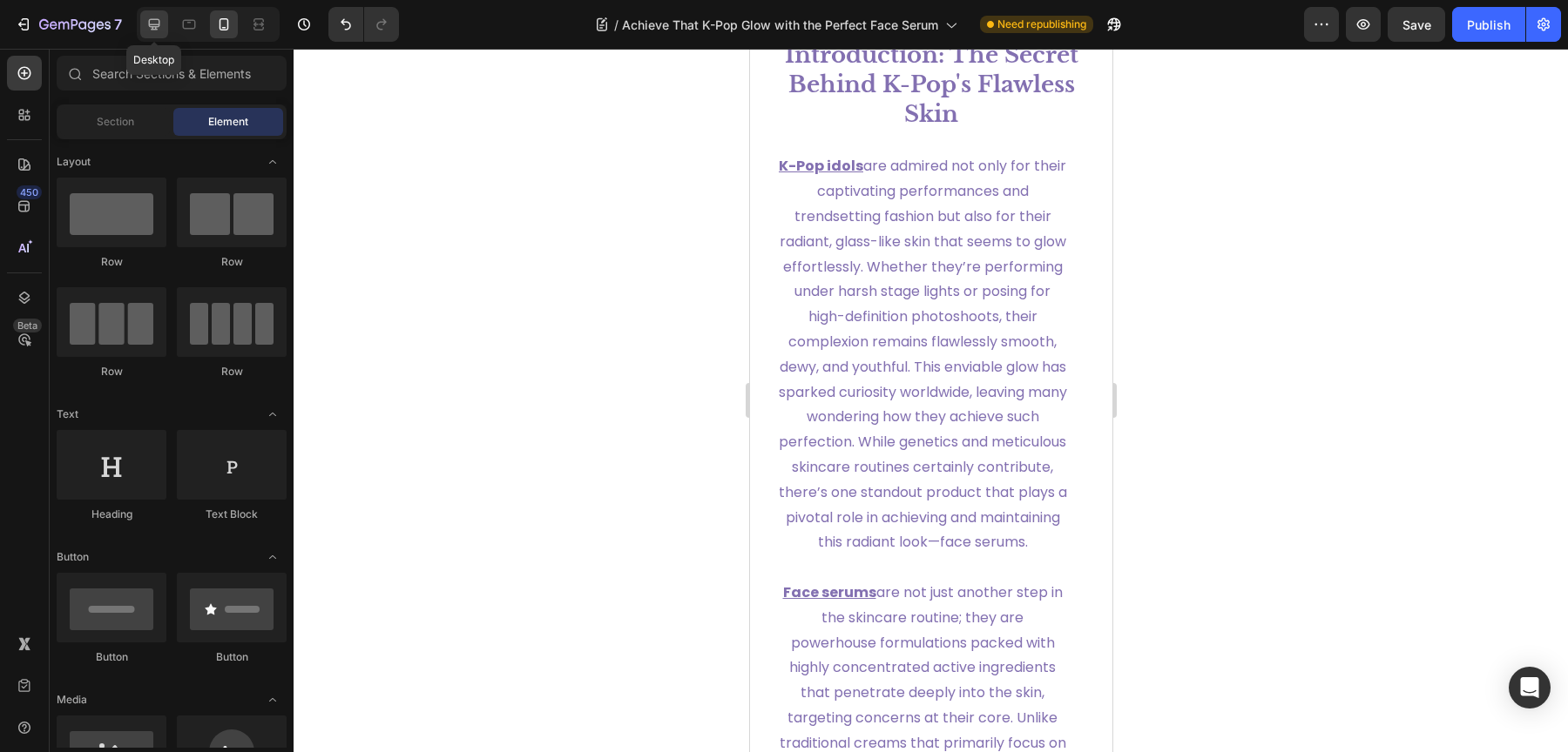
click at [154, 16] on icon at bounding box center [155, 25] width 18 height 18
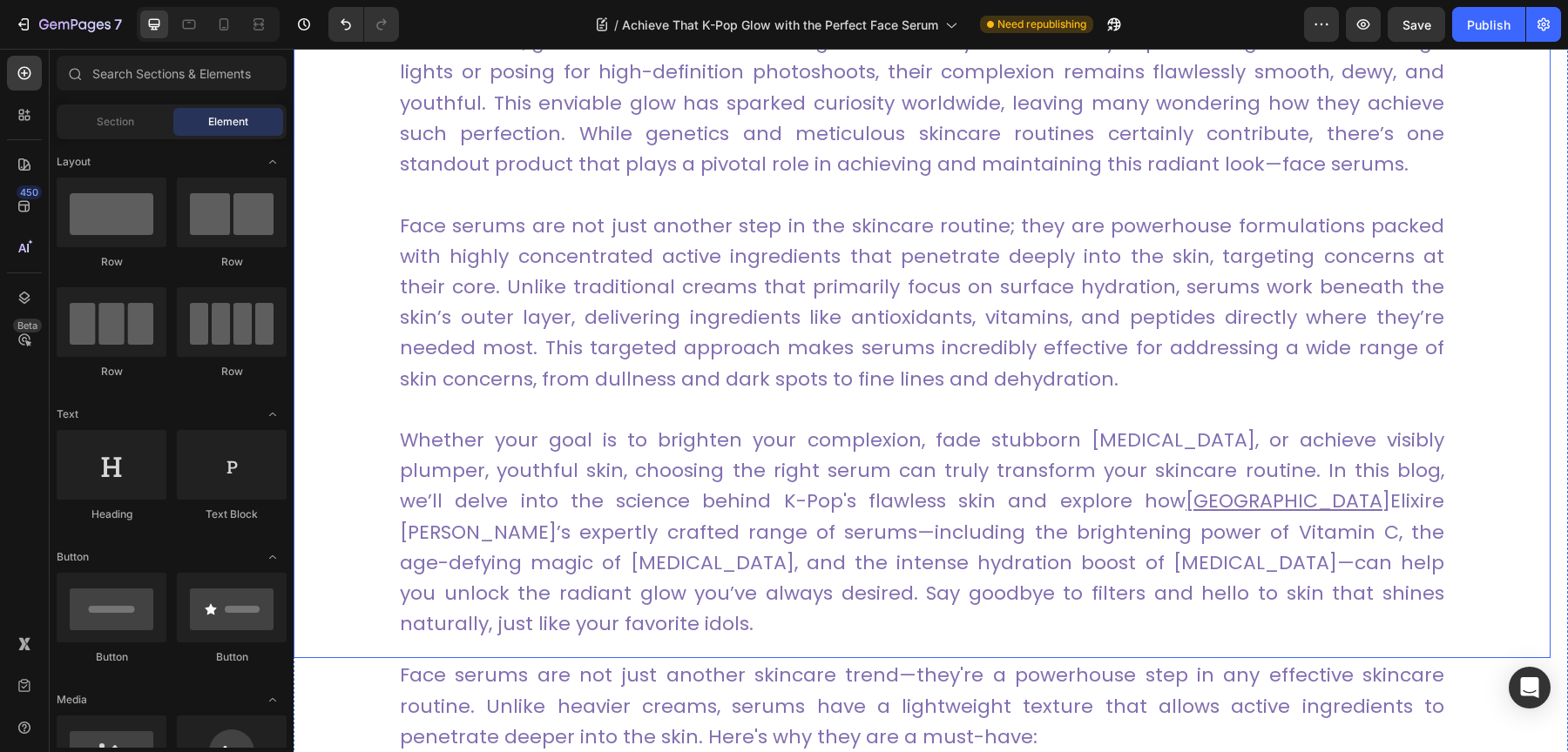
scroll to position [889, 0]
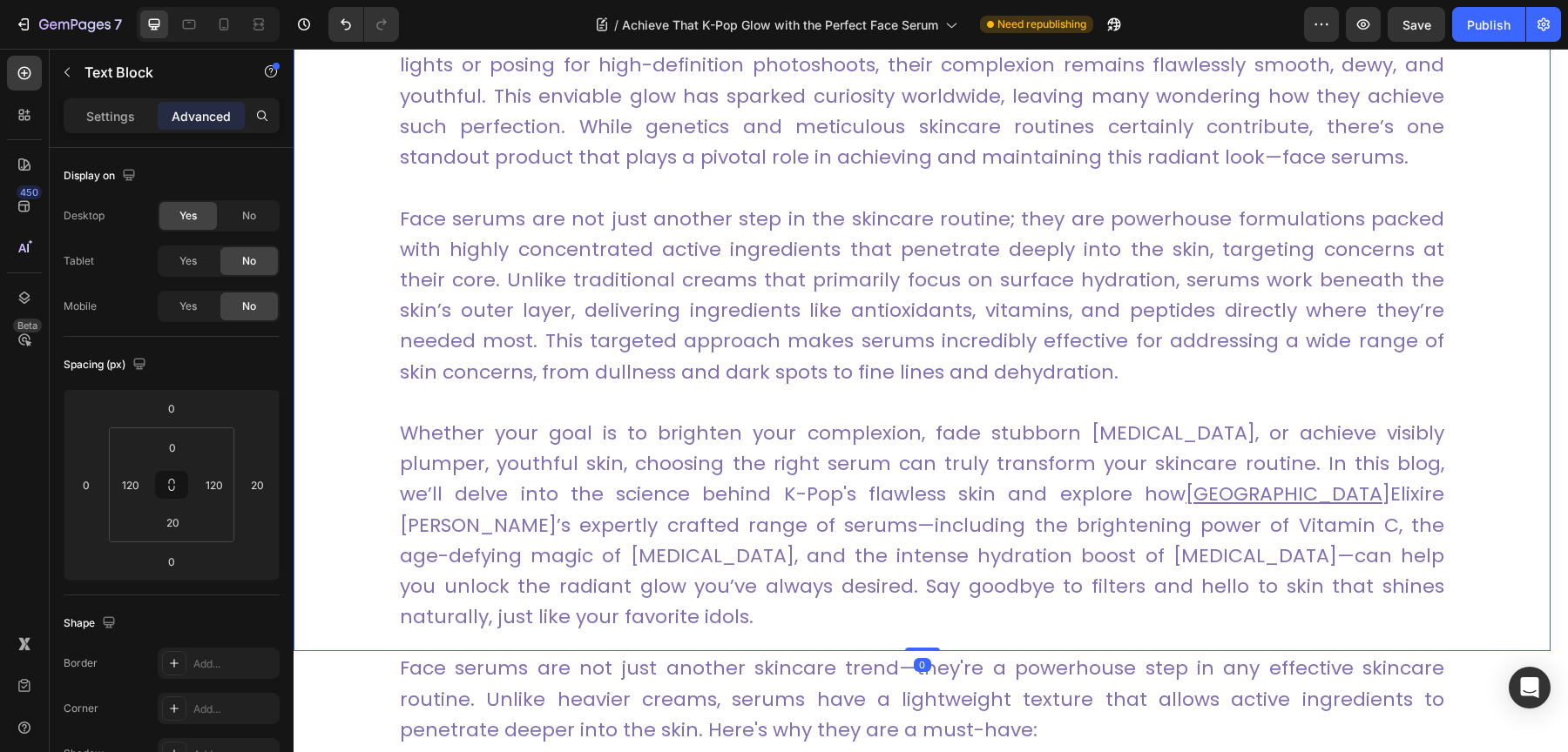
click at [1186, 499] on u "[GEOGRAPHIC_DATA]" at bounding box center [1288, 494] width 205 height 27
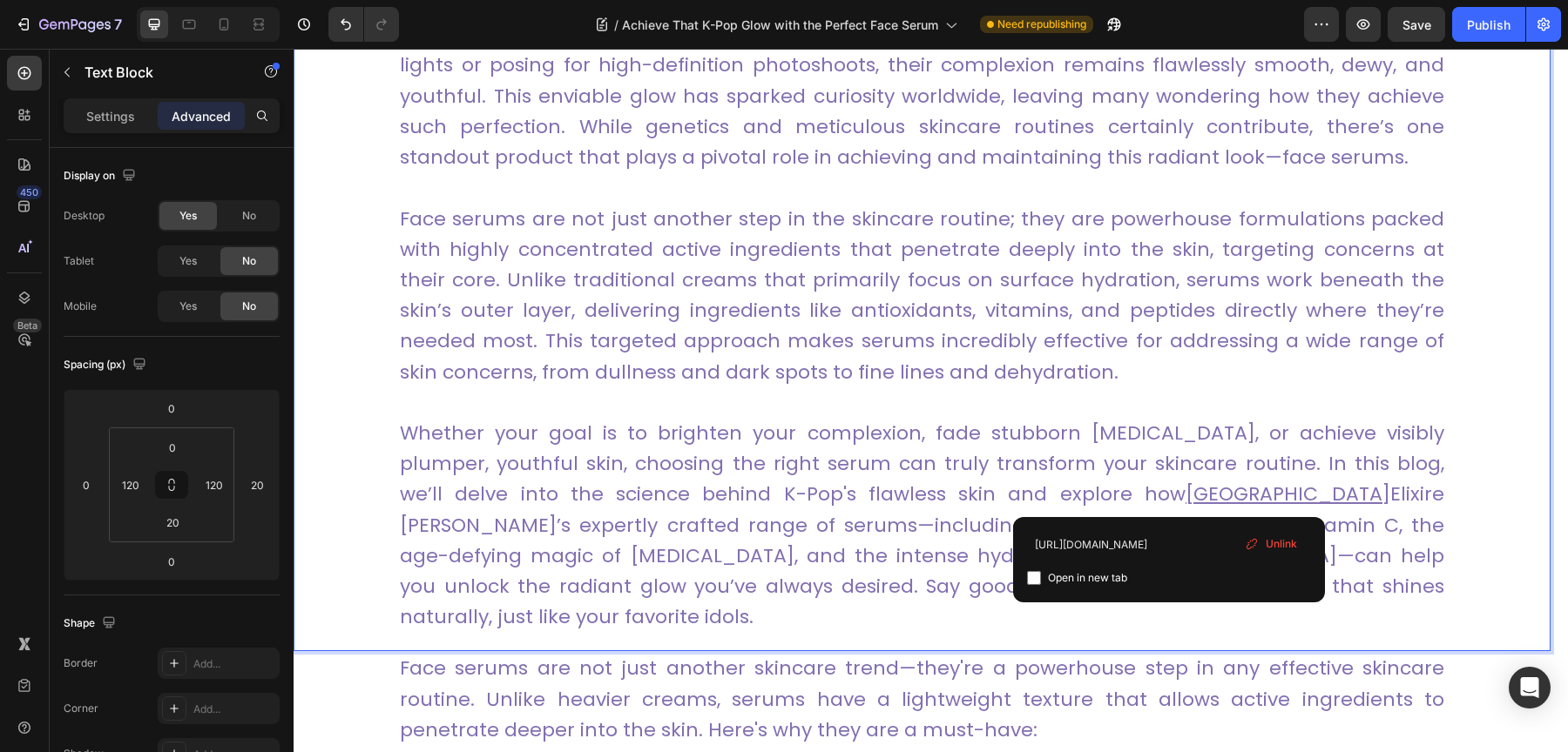
click at [1186, 500] on u "[GEOGRAPHIC_DATA]" at bounding box center [1288, 494] width 205 height 27
click at [1291, 540] on span "Unlink" at bounding box center [1281, 544] width 31 height 16
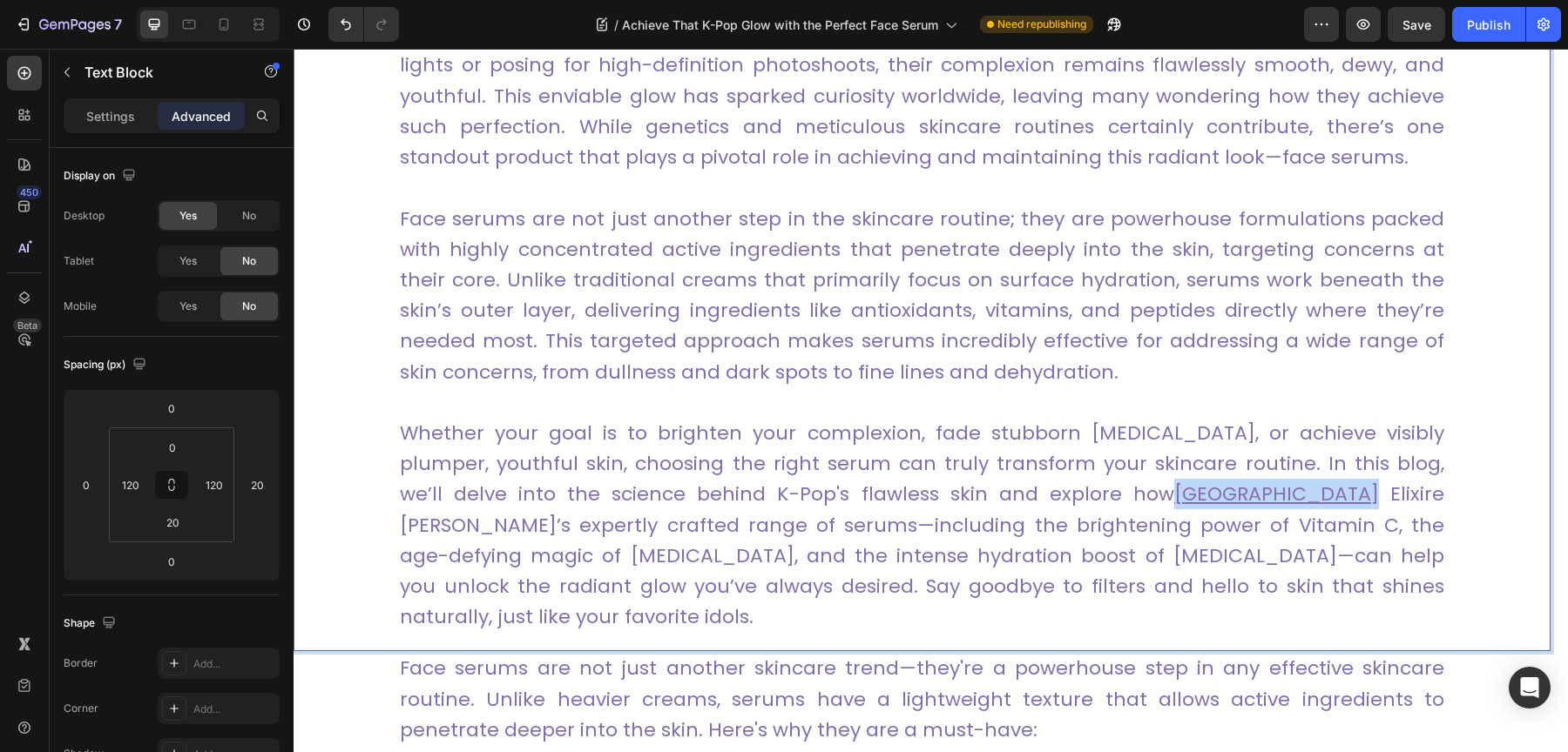
drag, startPoint x: 1214, startPoint y: 494, endPoint x: 1097, endPoint y: 508, distance: 117.8
click at [1096, 508] on p "Whether your goal is to brighten your complexion, fade stubborn [MEDICAL_DATA],…" at bounding box center [922, 524] width 1044 height 214
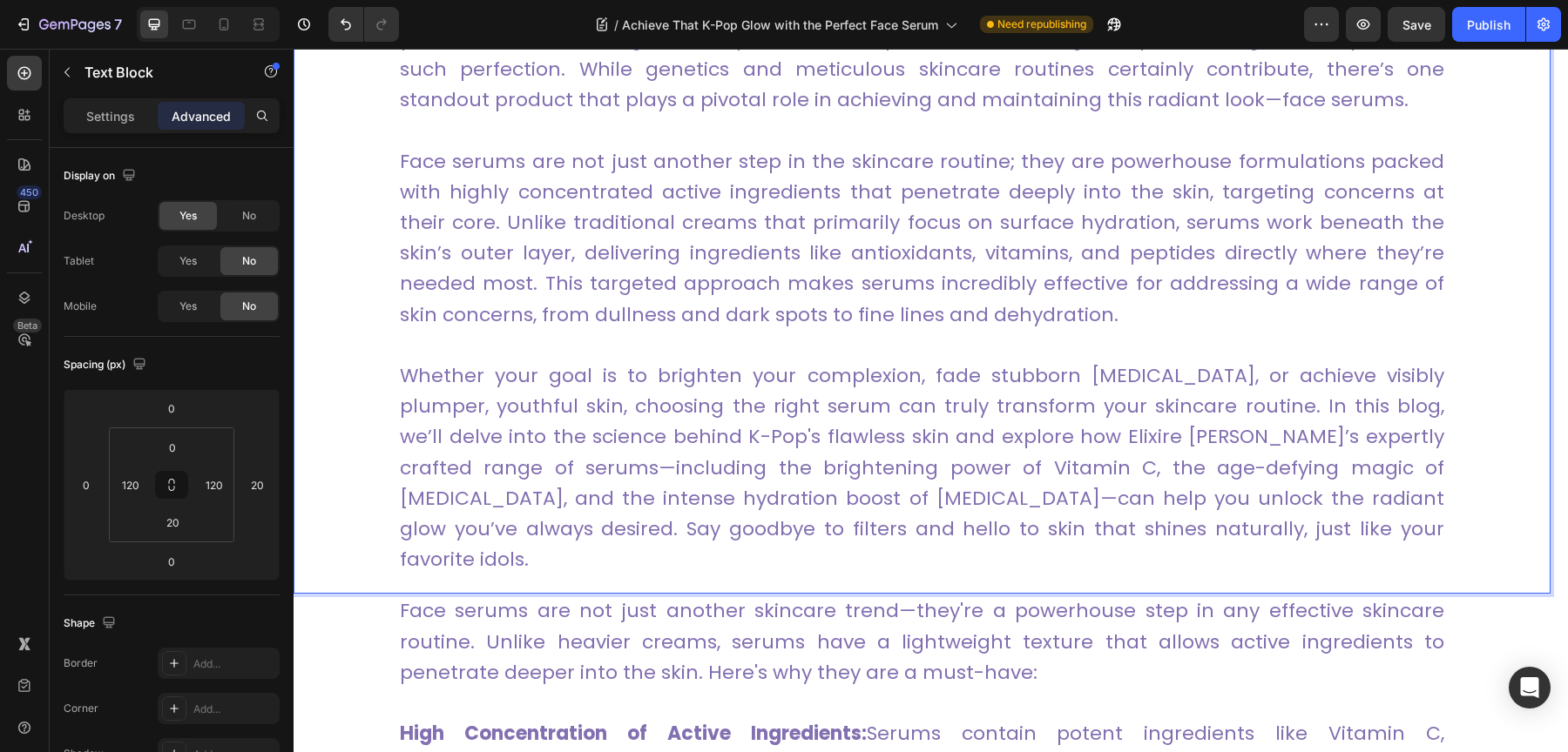
scroll to position [948, 0]
click at [186, 19] on icon at bounding box center [189, 25] width 18 height 18
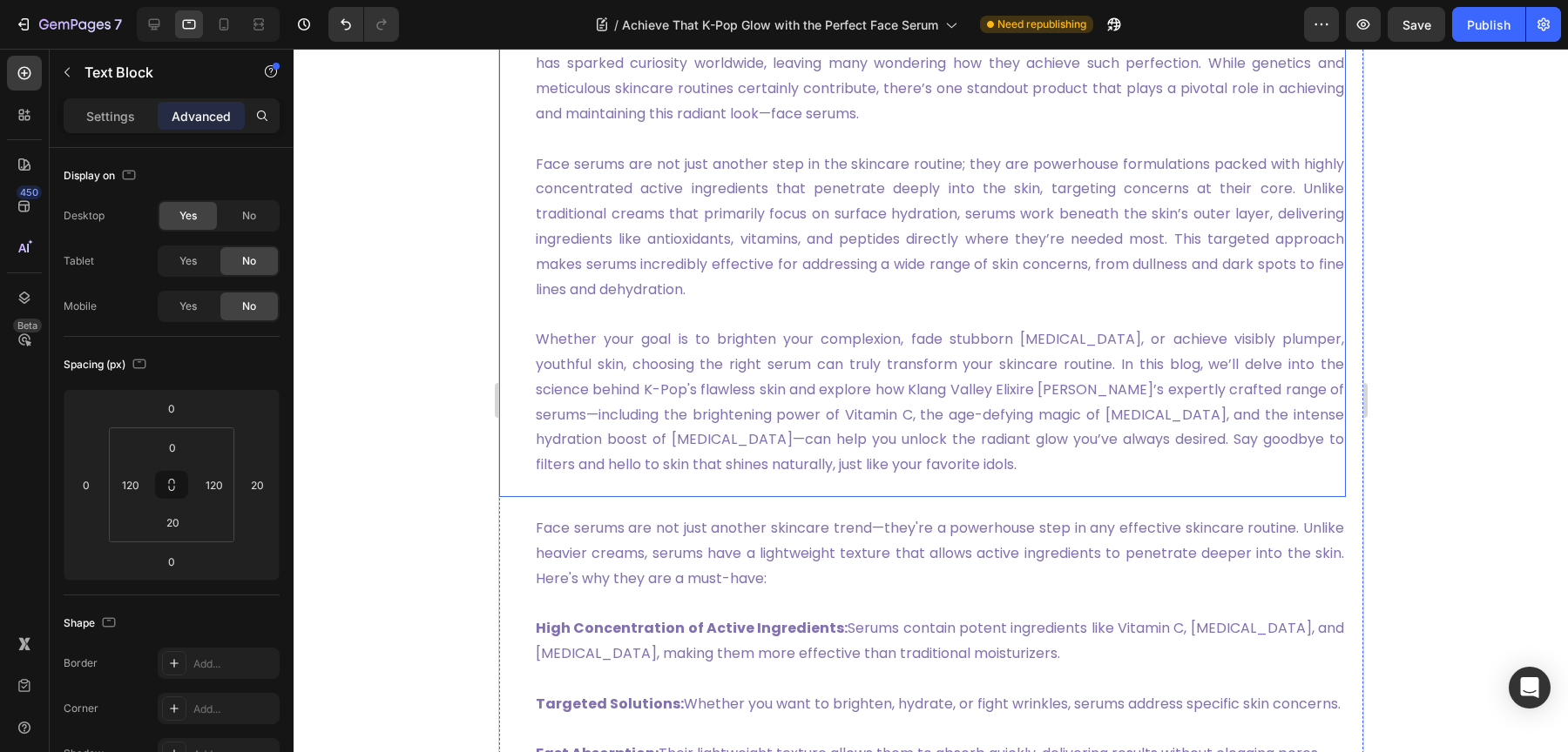
scroll to position [886, 0]
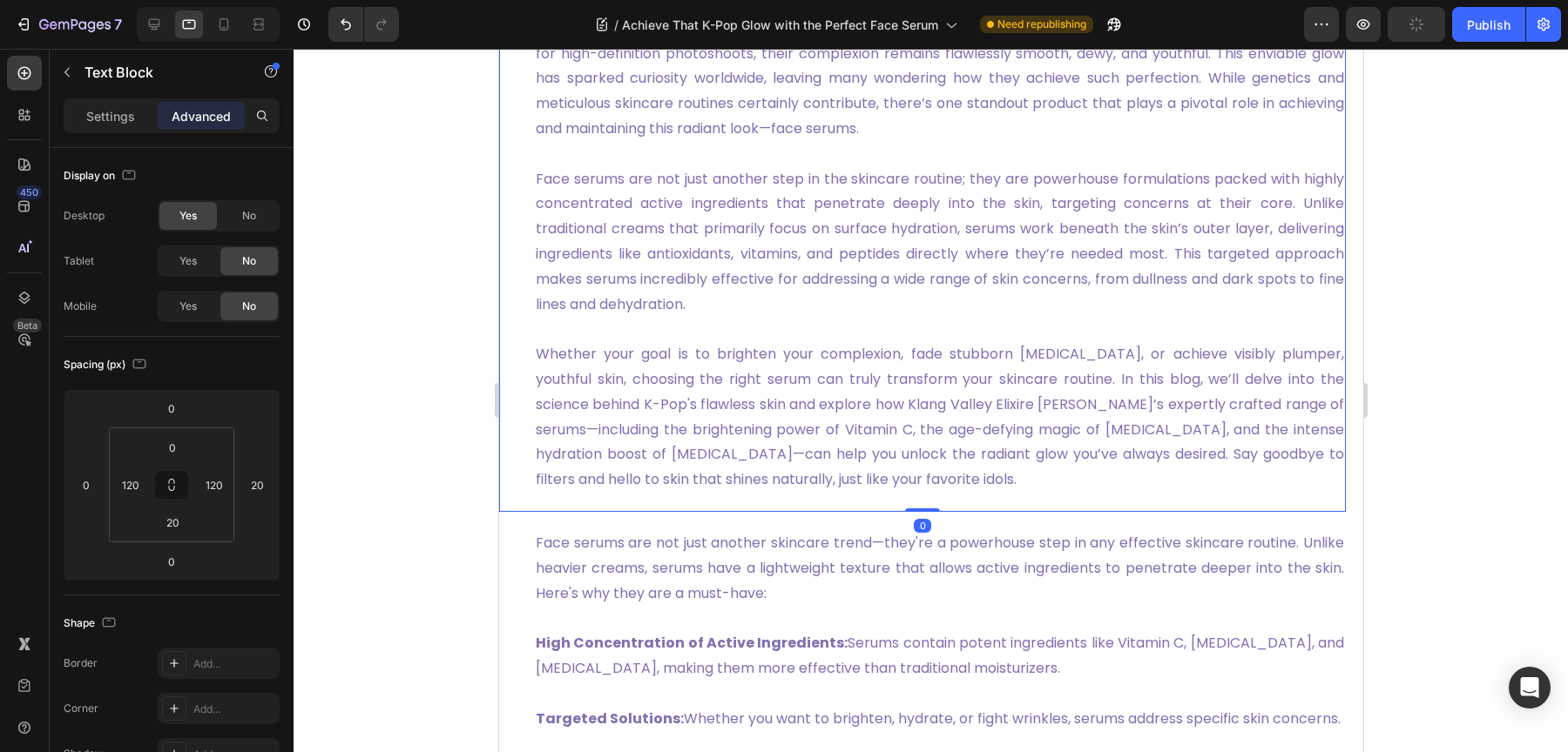
click at [1003, 406] on link "Whether your goal is to brighten your complexion, fade stubborn [MEDICAL_DATA],…" at bounding box center [938, 417] width 808 height 146
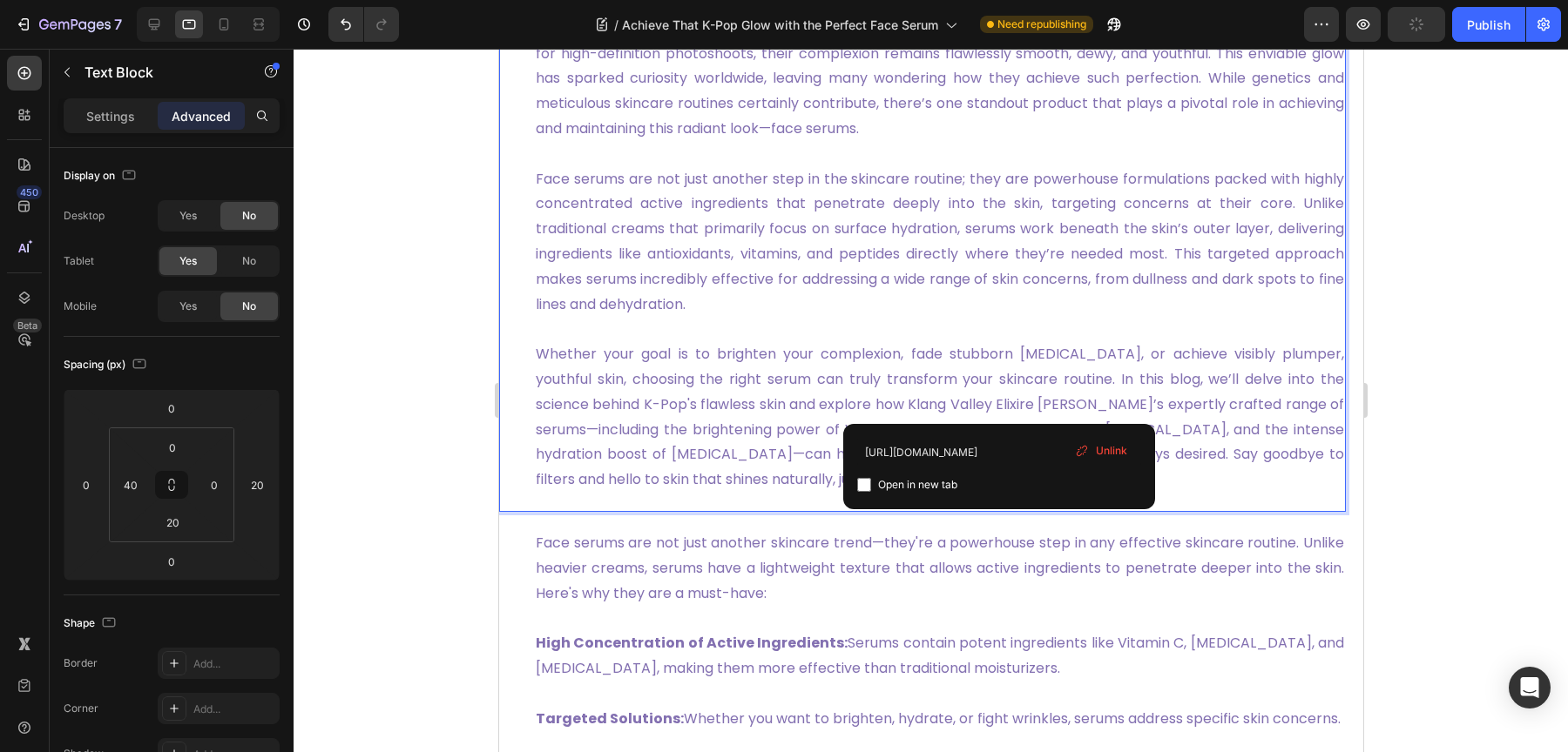
click at [1001, 406] on link "Whether your goal is to brighten your complexion, fade stubborn [MEDICAL_DATA],…" at bounding box center [938, 417] width 808 height 146
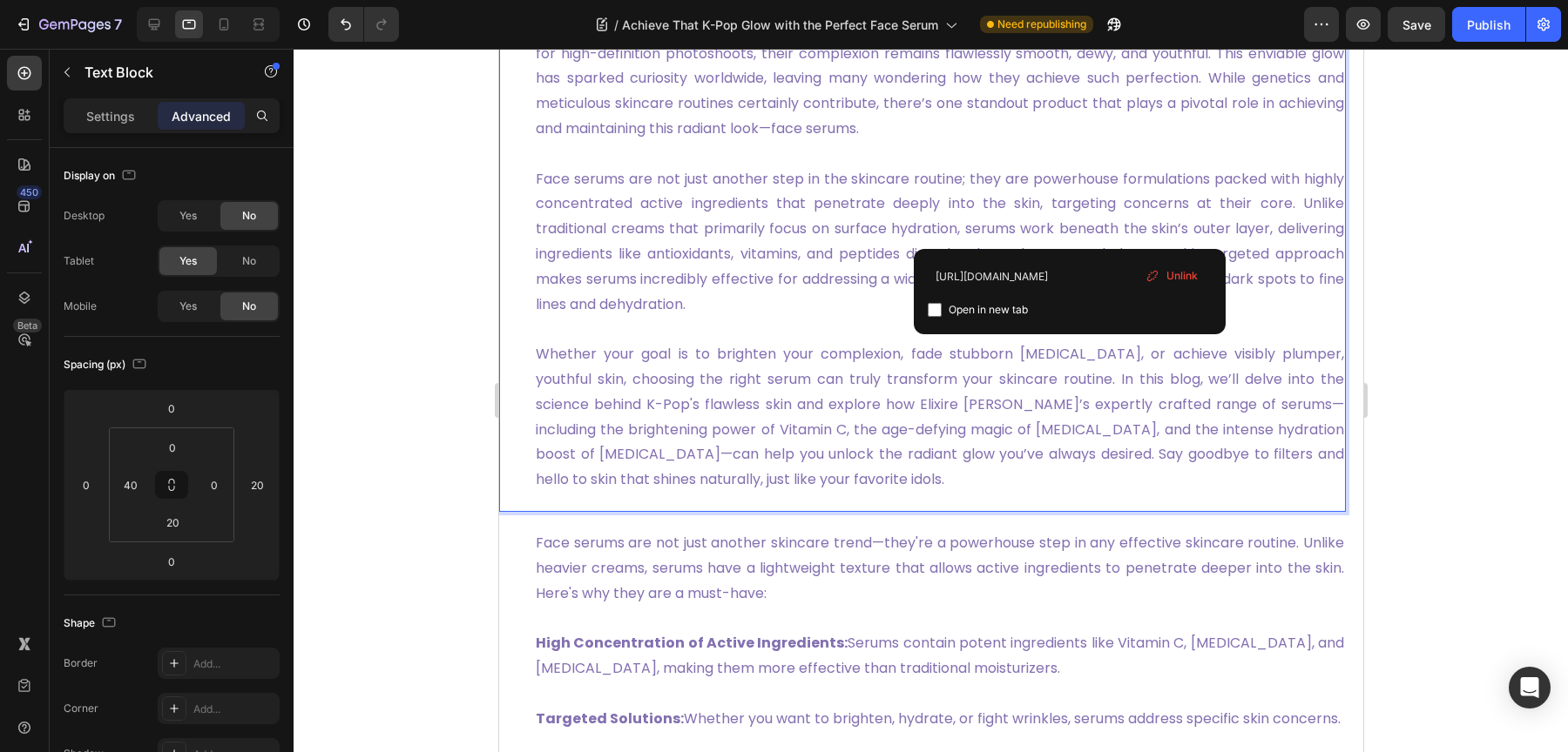
click at [1065, 228] on link "Face serums are not just another step in the skincare routine; they are powerho…" at bounding box center [938, 242] width 808 height 146
click at [1165, 273] on div "Unlink" at bounding box center [1171, 276] width 66 height 22
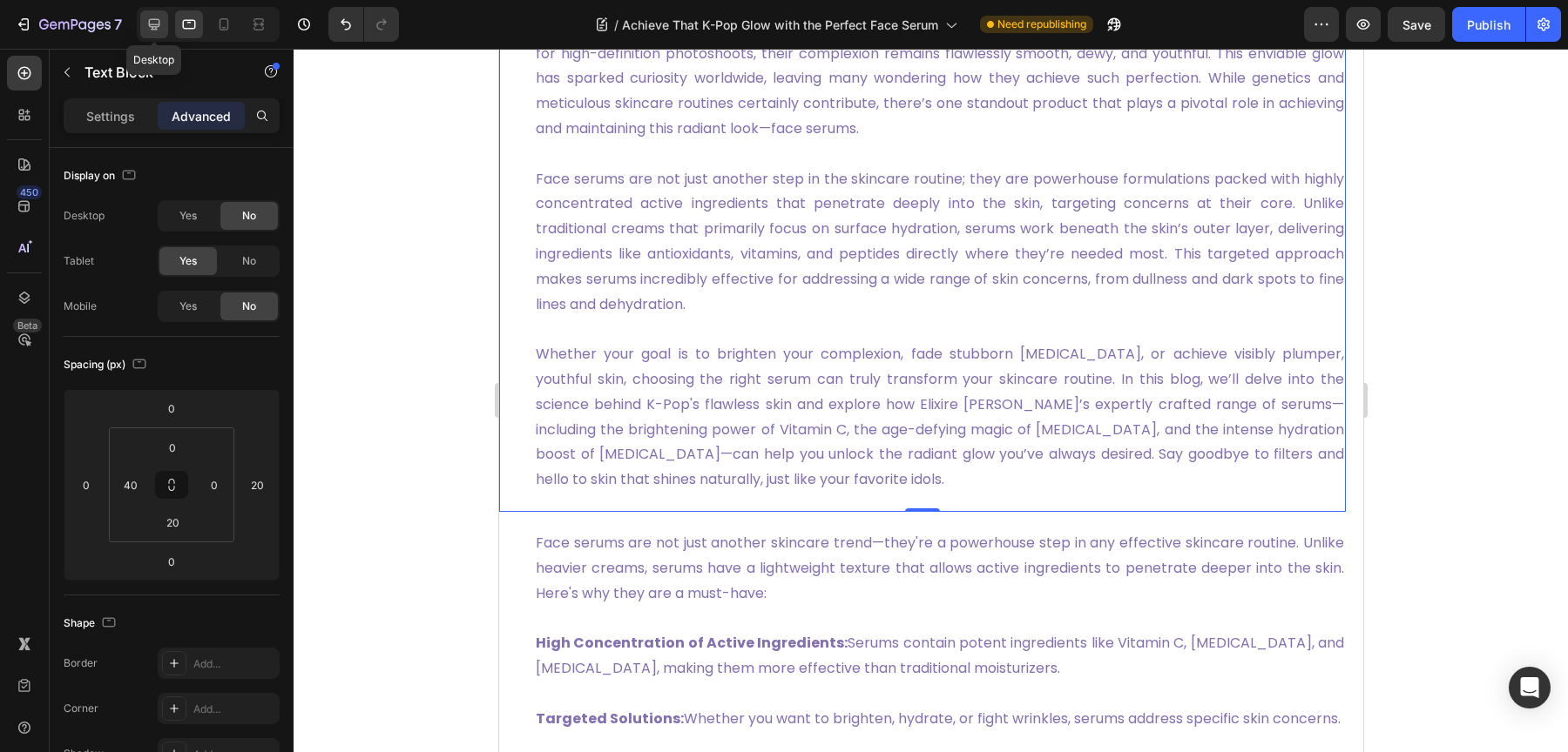
click at [153, 22] on icon at bounding box center [155, 25] width 18 height 18
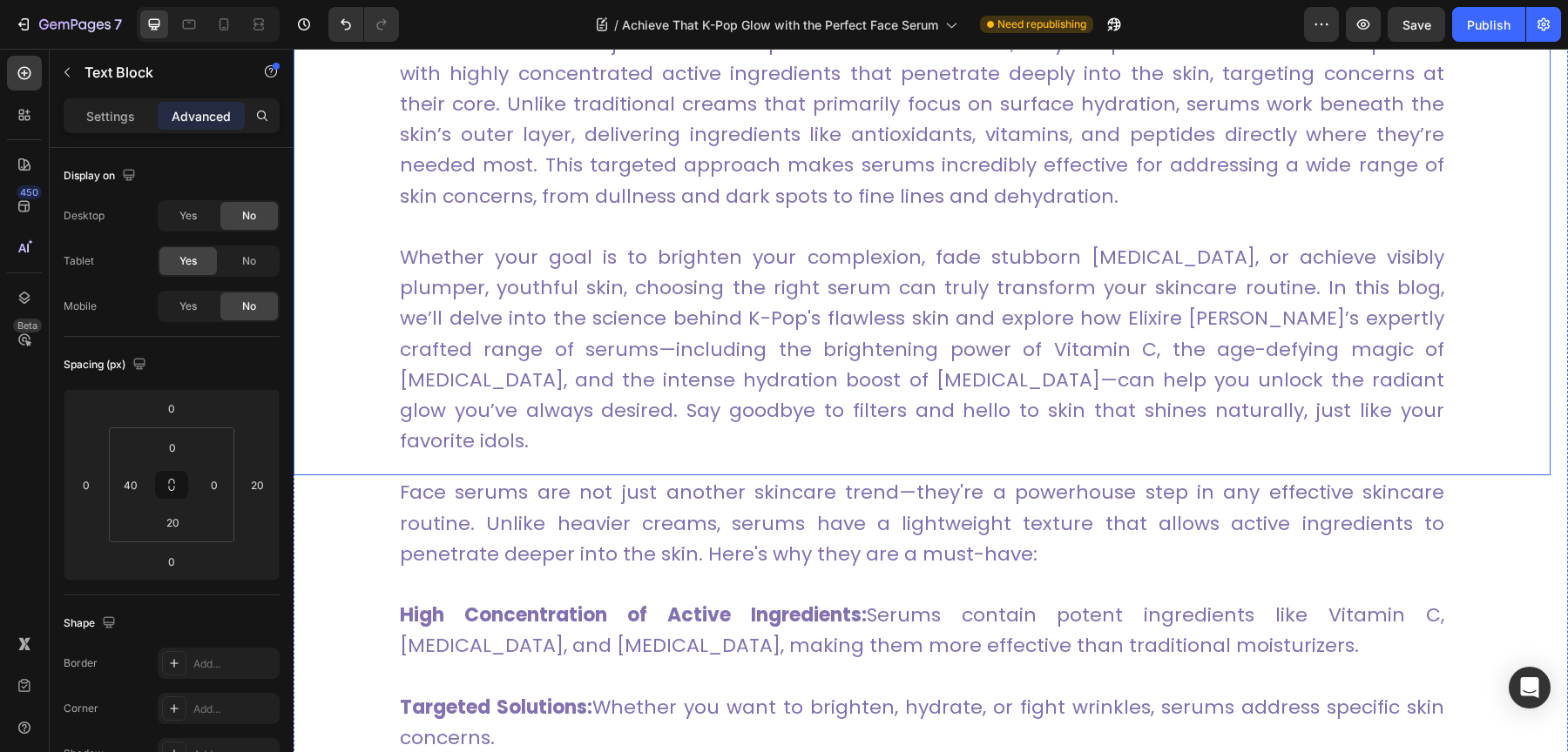
scroll to position [1068, 0]
click at [197, 21] on icon at bounding box center [189, 25] width 18 height 18
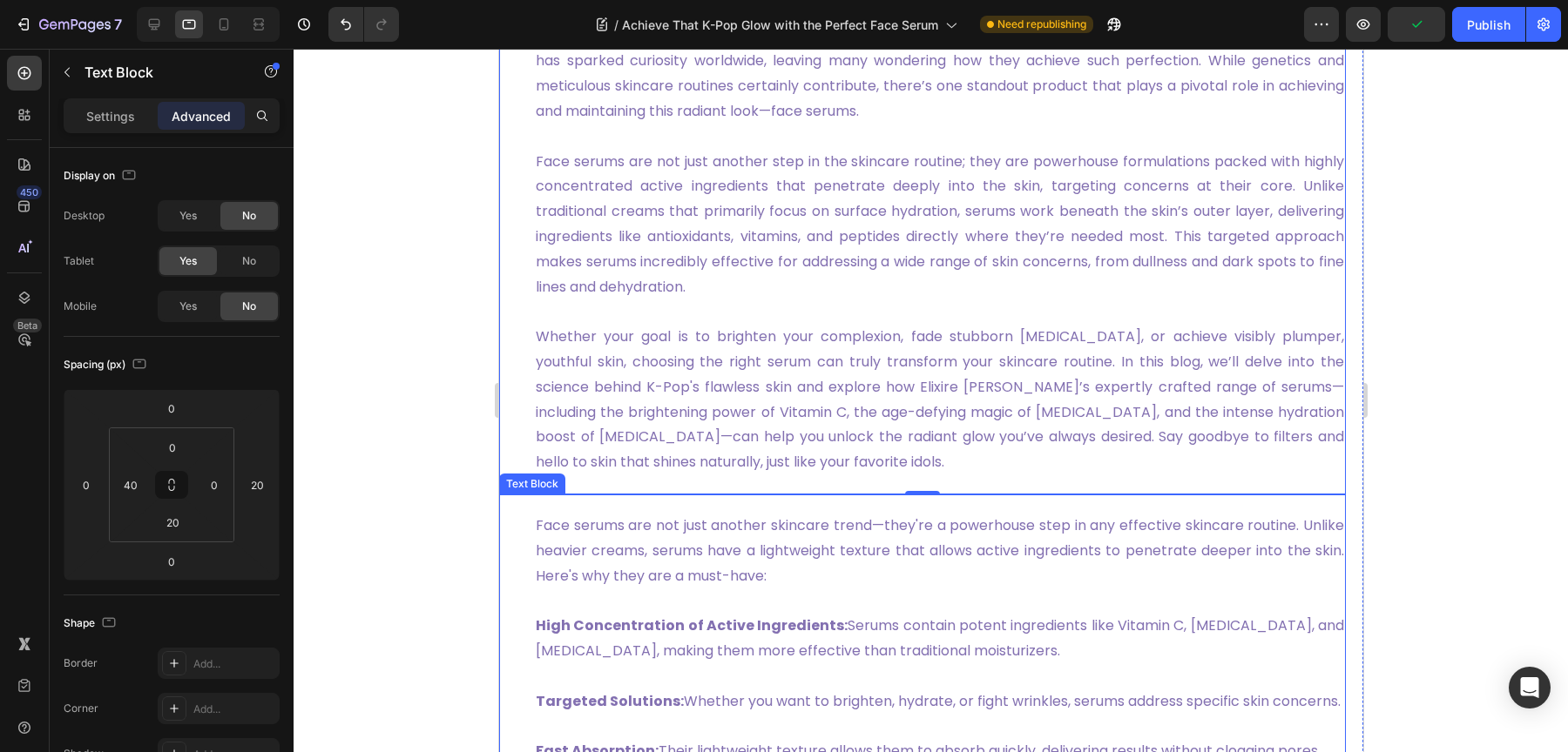
scroll to position [783, 0]
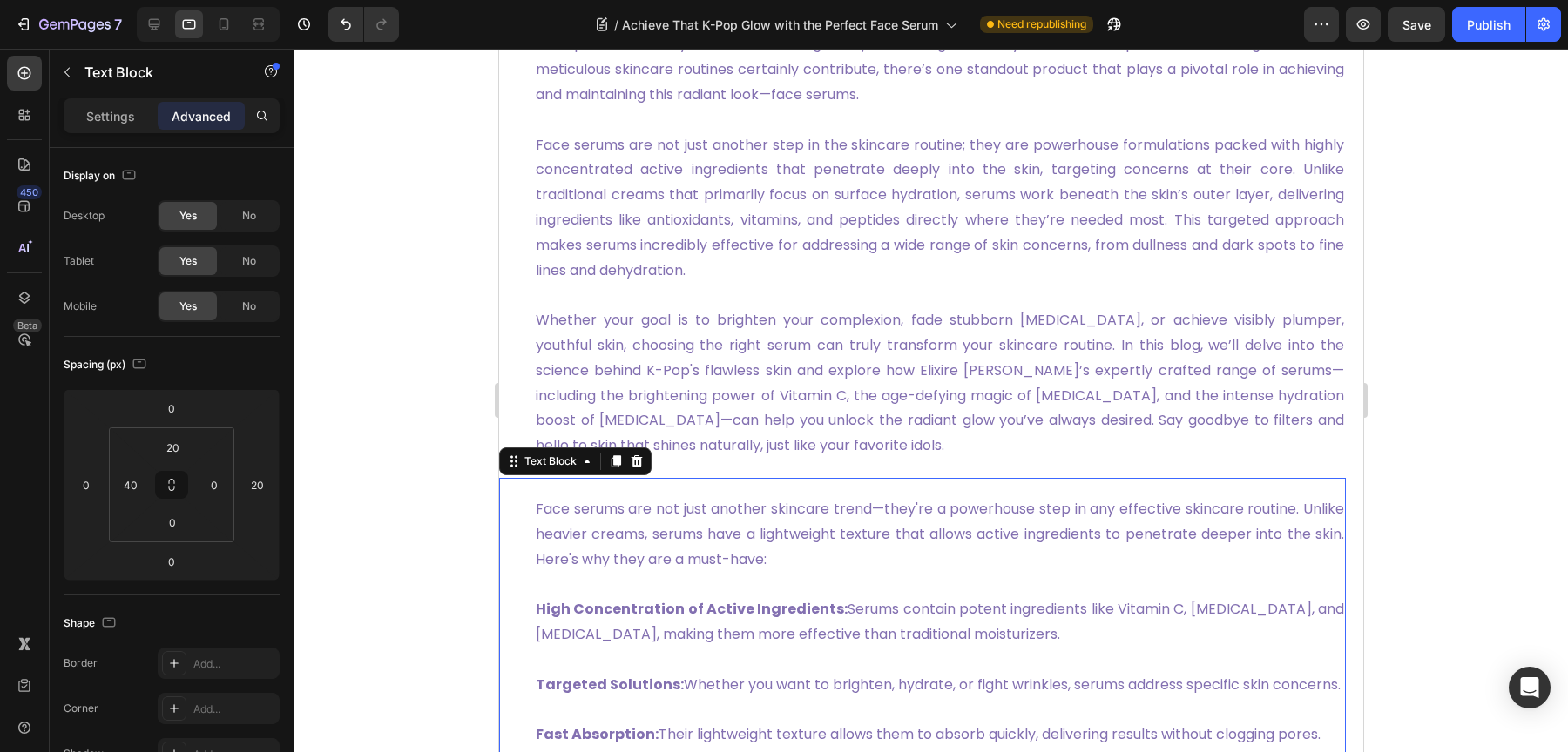
click at [588, 500] on p "Face serums are not just another skincare trend—they're a powerhouse step in an…" at bounding box center [938, 534] width 808 height 75
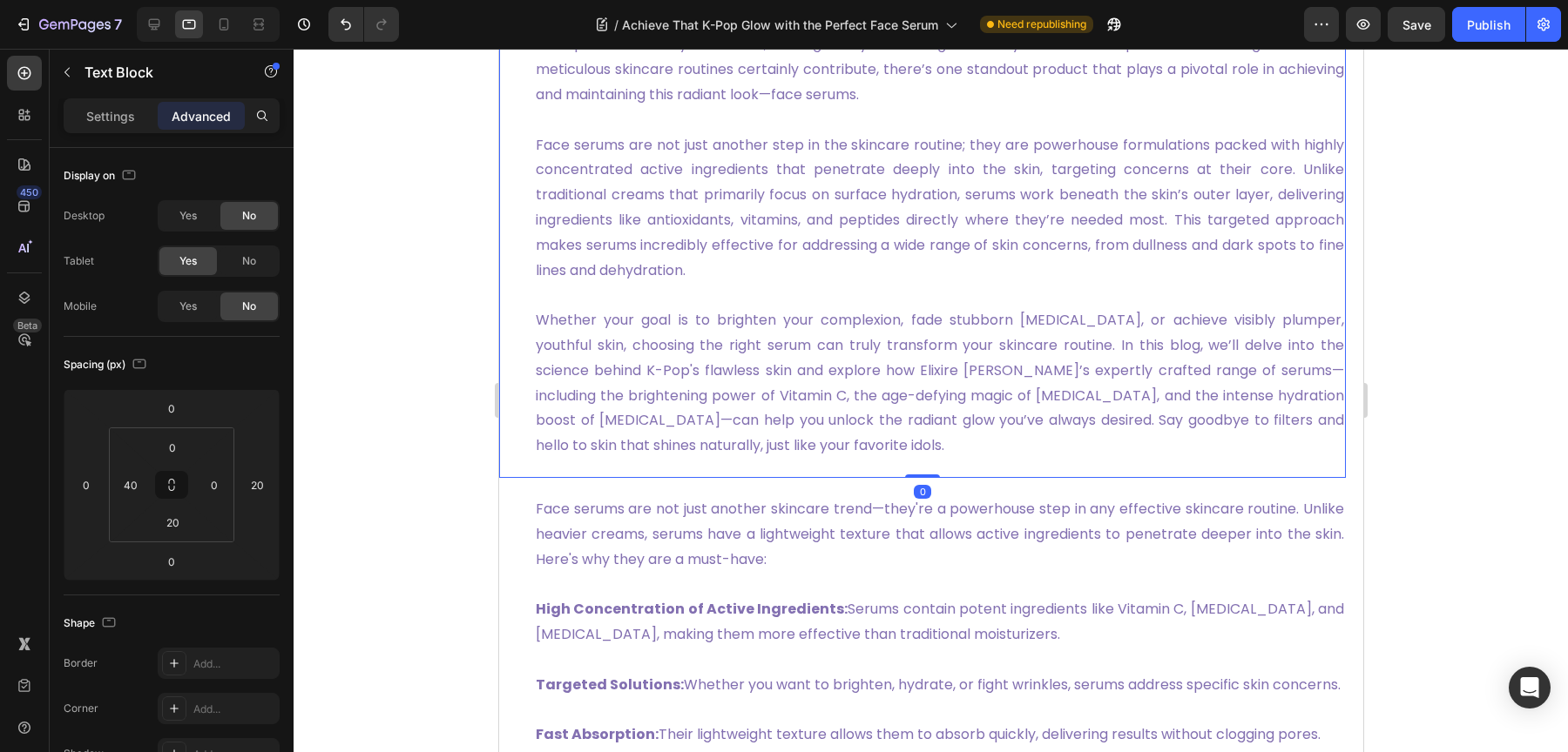
drag, startPoint x: 607, startPoint y: 409, endPoint x: 895, endPoint y: 315, distance: 303.0
click at [607, 409] on p "Whether your goal is to brighten your complexion, fade stubborn [MEDICAL_DATA],…" at bounding box center [938, 383] width 808 height 150
click at [159, 35] on div at bounding box center [154, 24] width 28 height 28
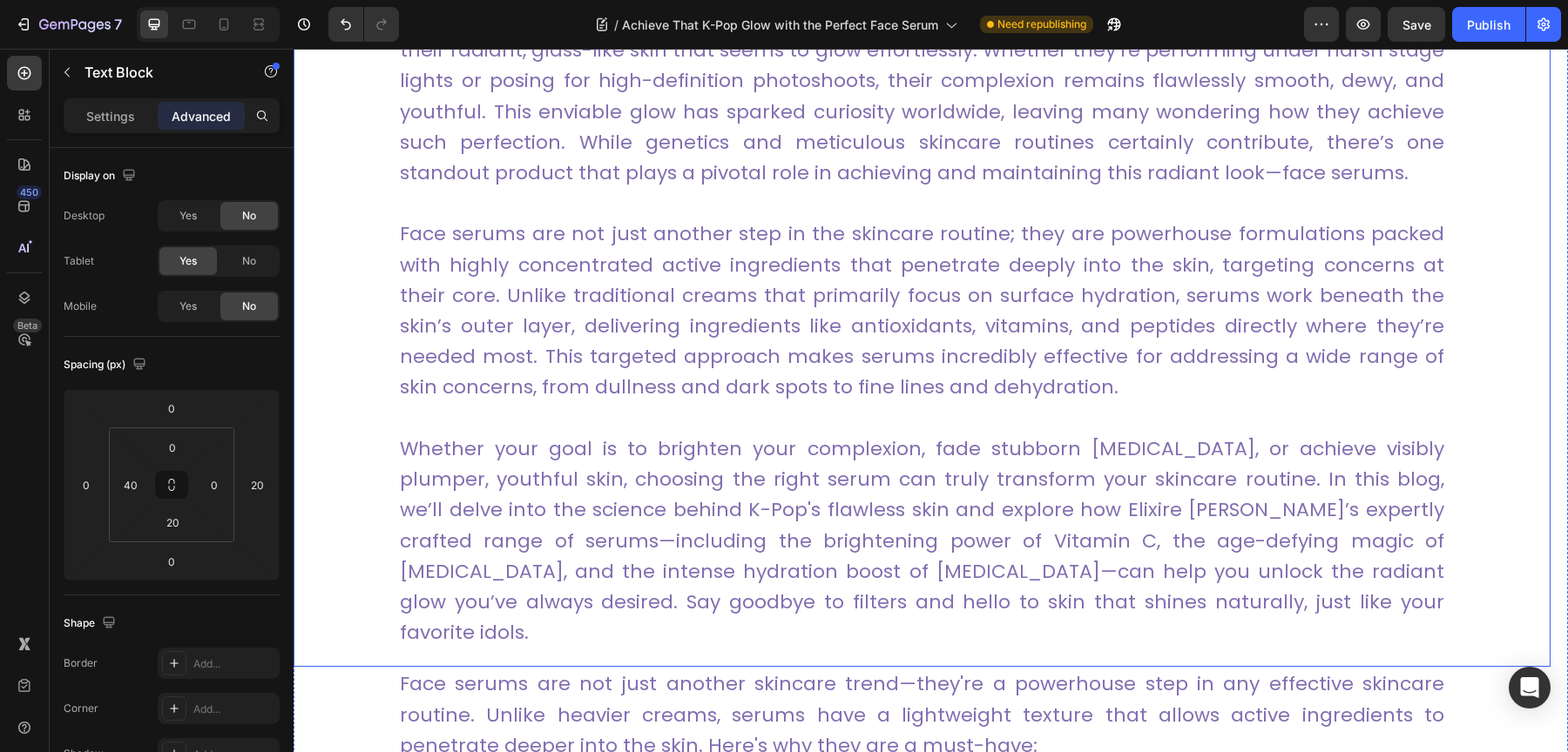
scroll to position [723, 0]
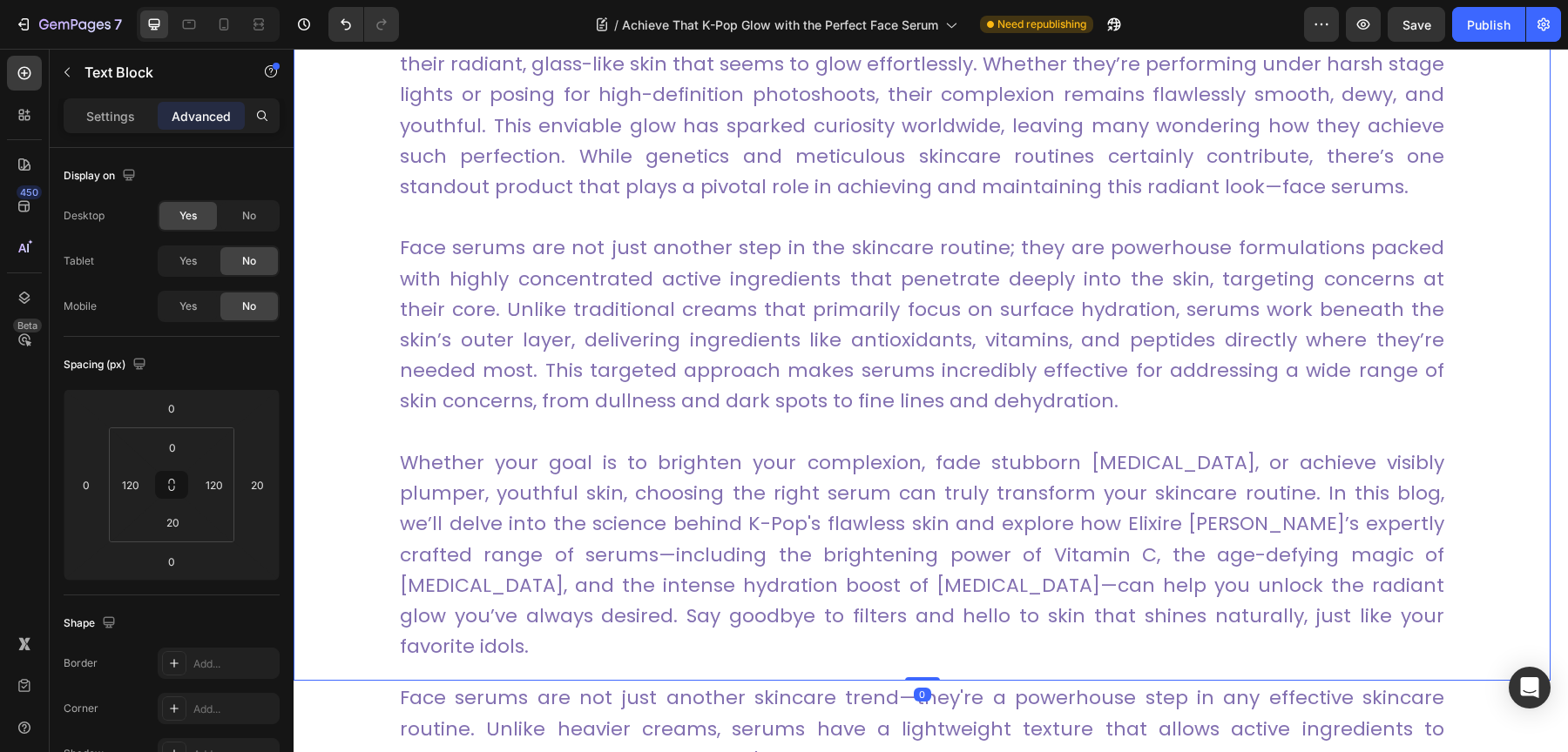
click at [650, 124] on link "K-Pop idols are admired not only for their captivating performances and trendse…" at bounding box center [922, 110] width 1044 height 180
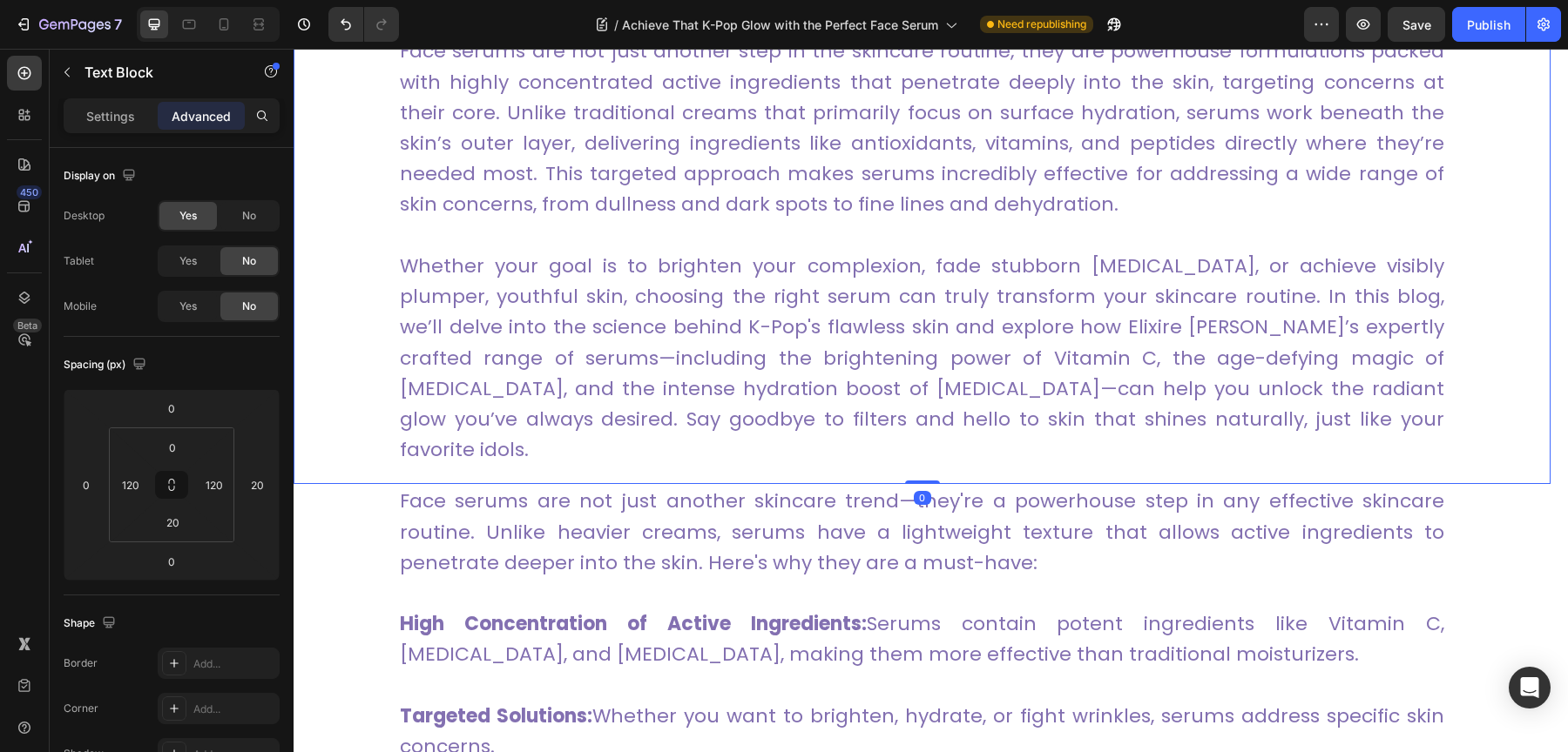
scroll to position [920, 0]
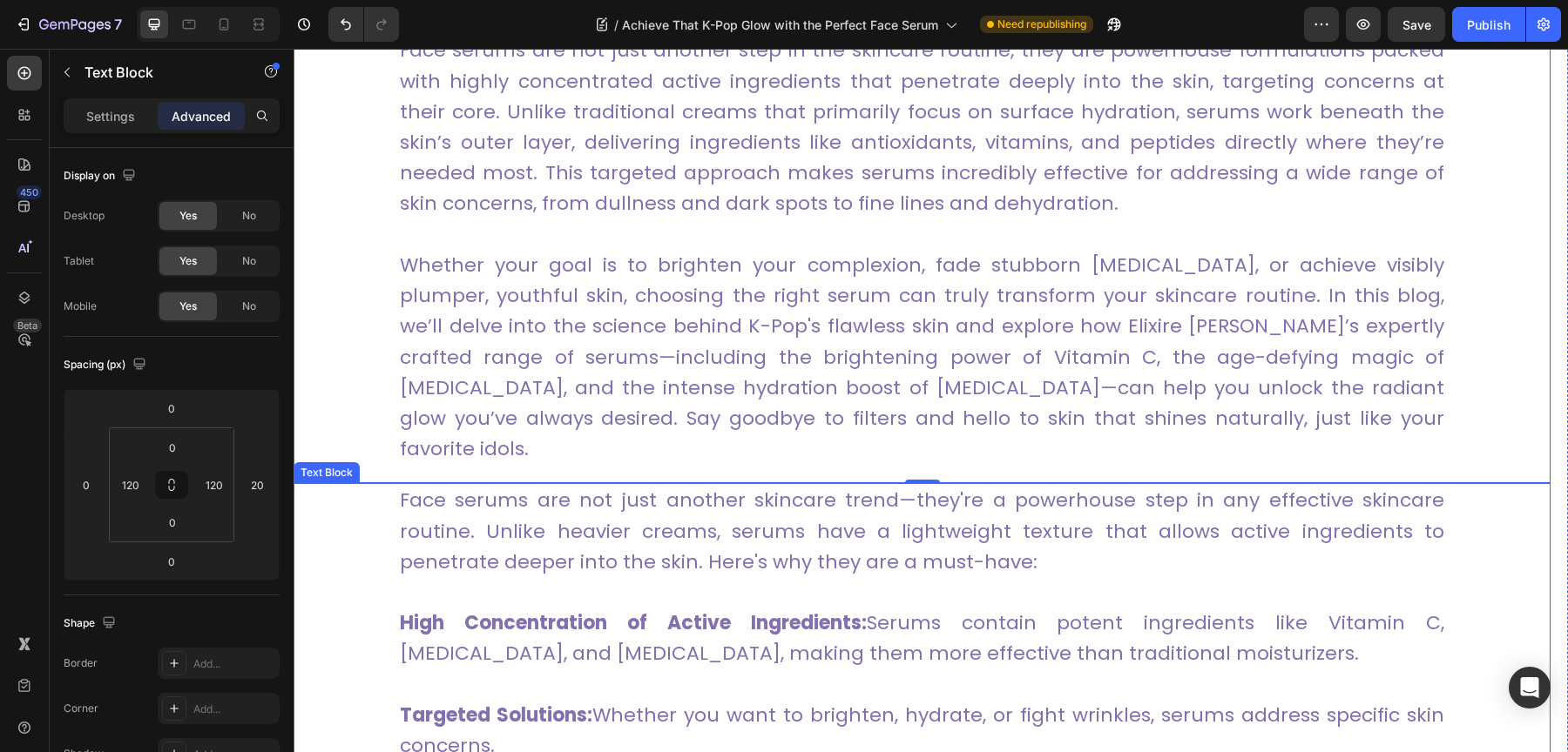
click at [690, 535] on p "Face serums are not just another skincare trend—they're a powerhouse step in an…" at bounding box center [922, 532] width 1044 height 92
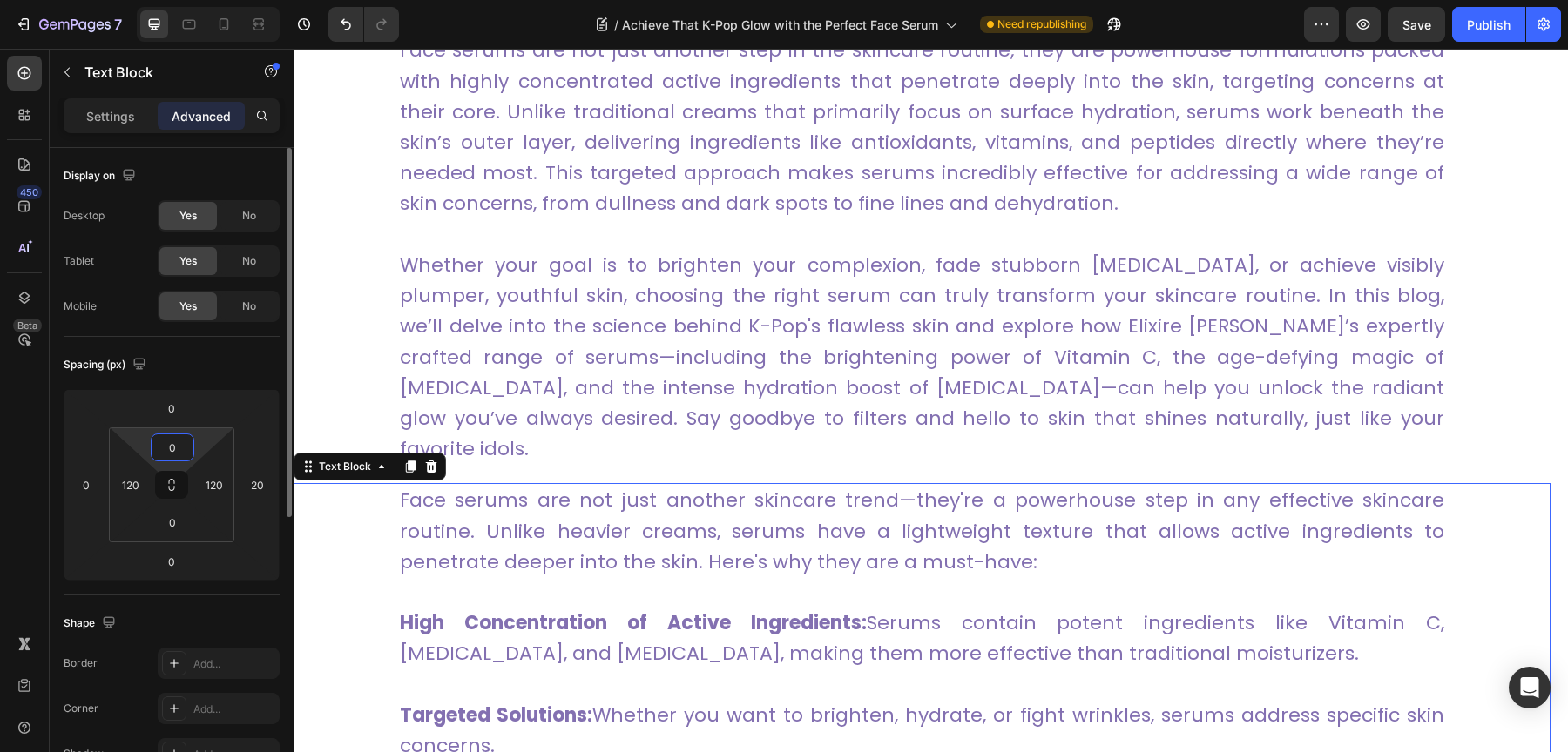
click at [181, 443] on input "0" at bounding box center [172, 447] width 35 height 26
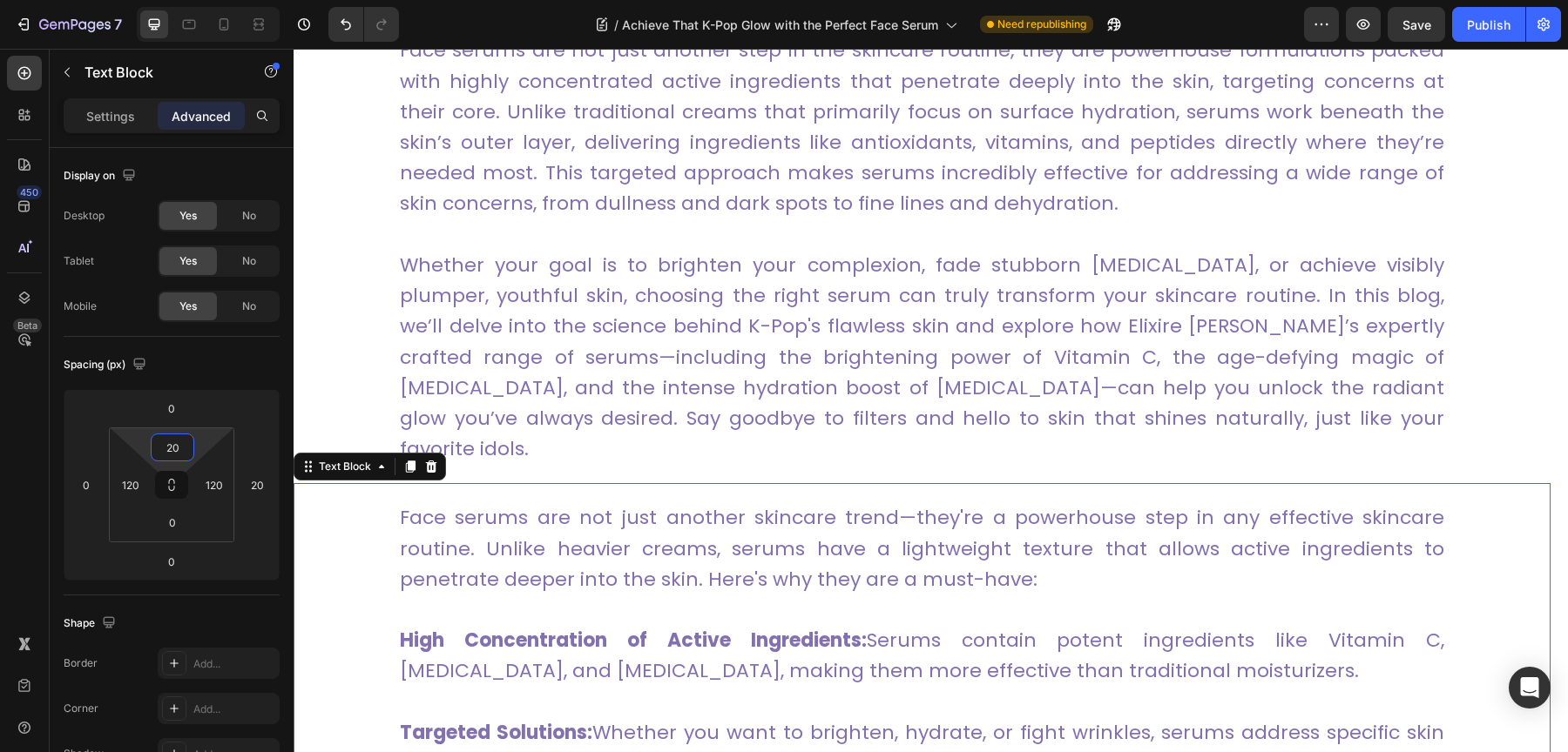
type input "20"
click at [390, 551] on div "Face serums are not just another skincare trend—they're a powerhouse step in an…" at bounding box center [921, 724] width 1257 height 481
click at [349, 519] on div "Face serums are not just another skincare trend—they're a powerhouse step in an…" at bounding box center [921, 724] width 1257 height 481
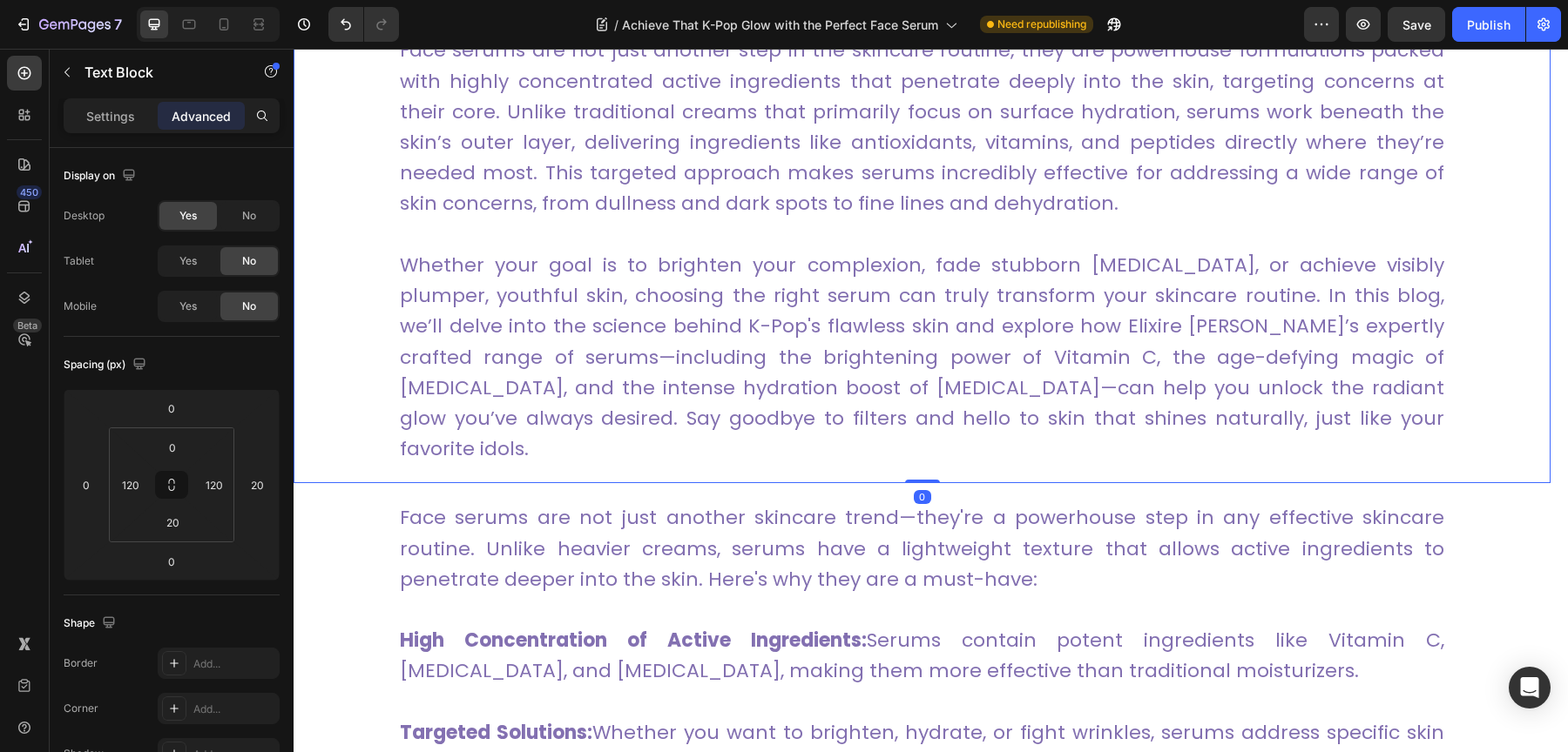
click at [349, 268] on div "K-Pop idols are admired not only for their captivating performances and trendse…" at bounding box center [921, 150] width 1257 height 664
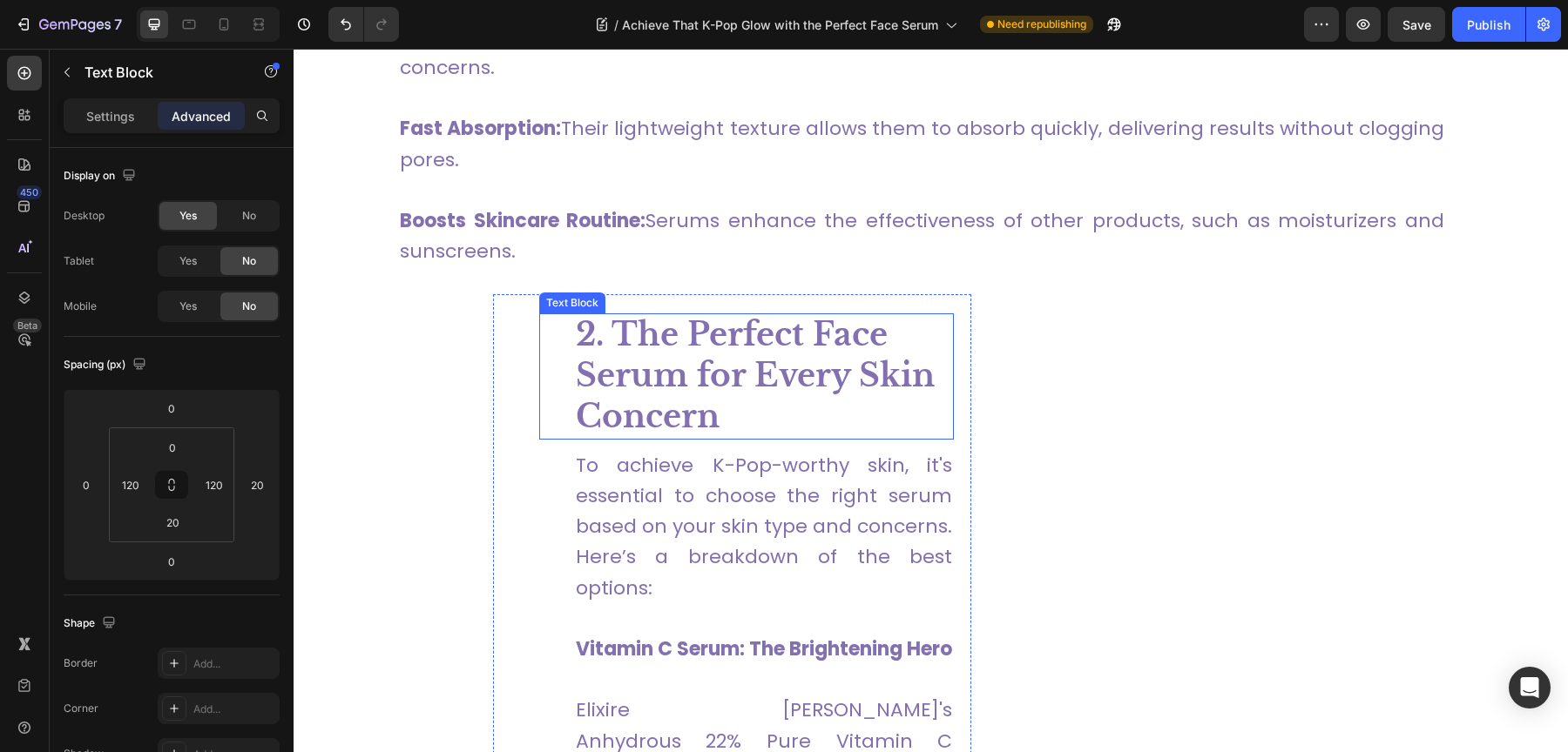
scroll to position [1738, 0]
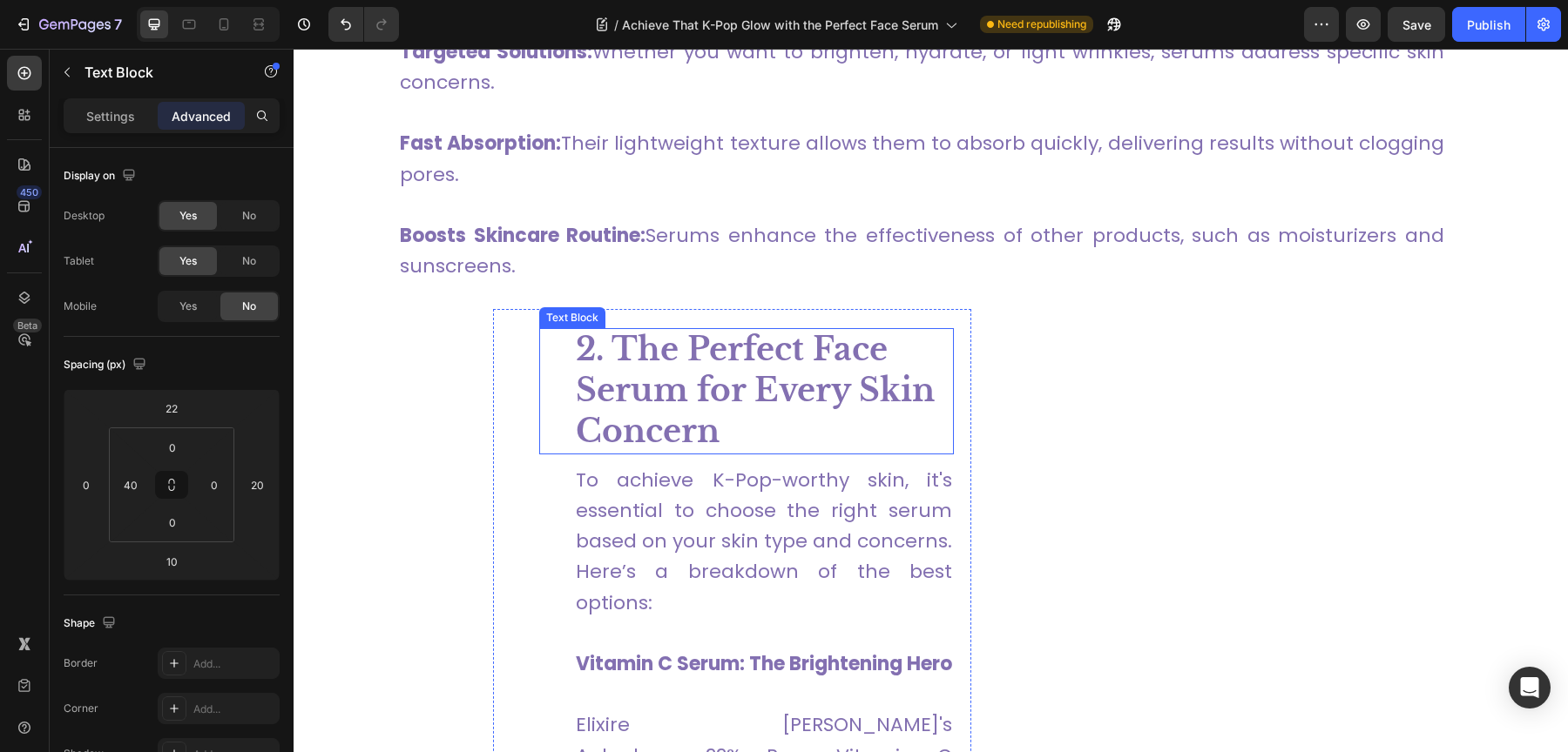
click at [789, 330] on p "2. The Perfect Face Serum for Every Skin Concern" at bounding box center [763, 390] width 376 height 122
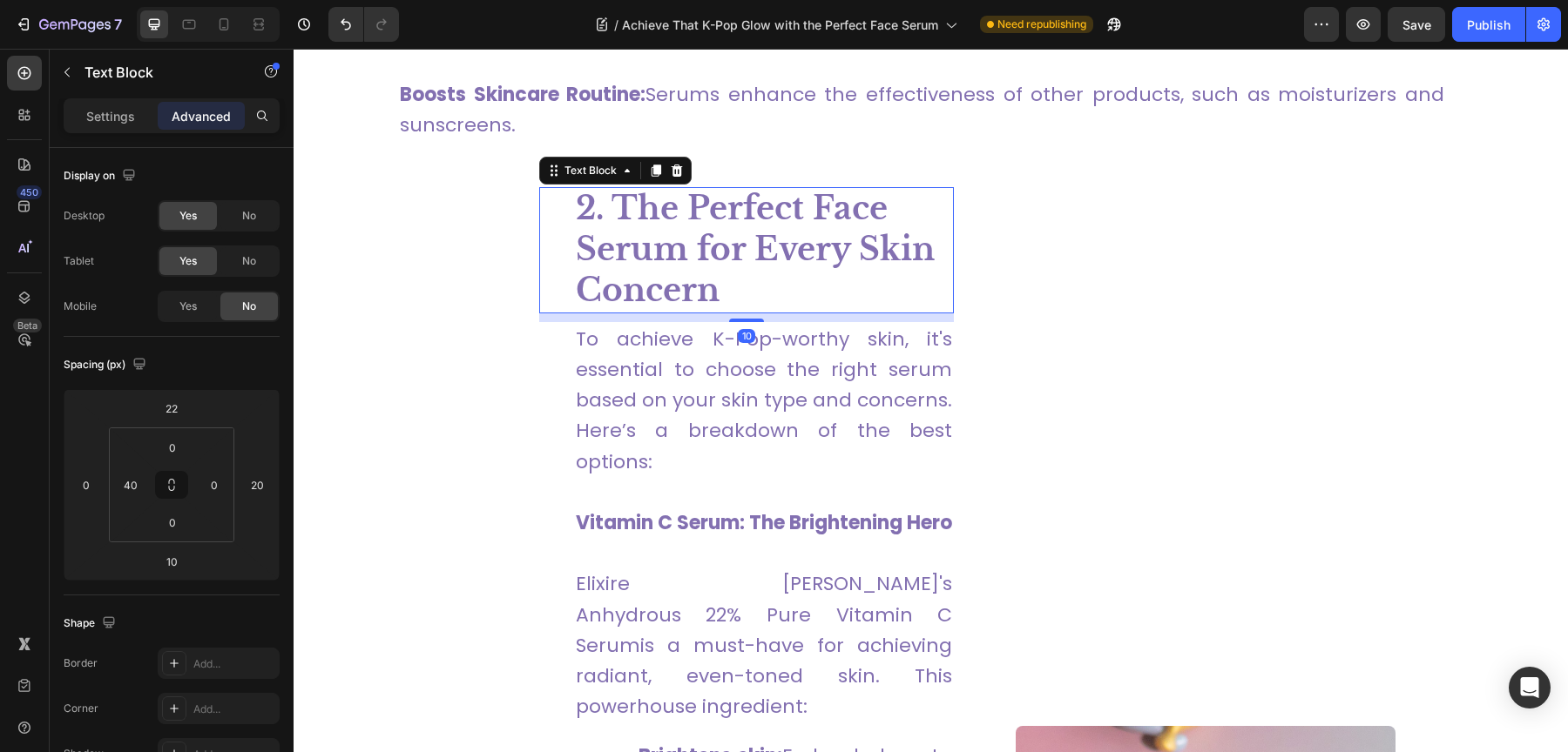
scroll to position [1880, 0]
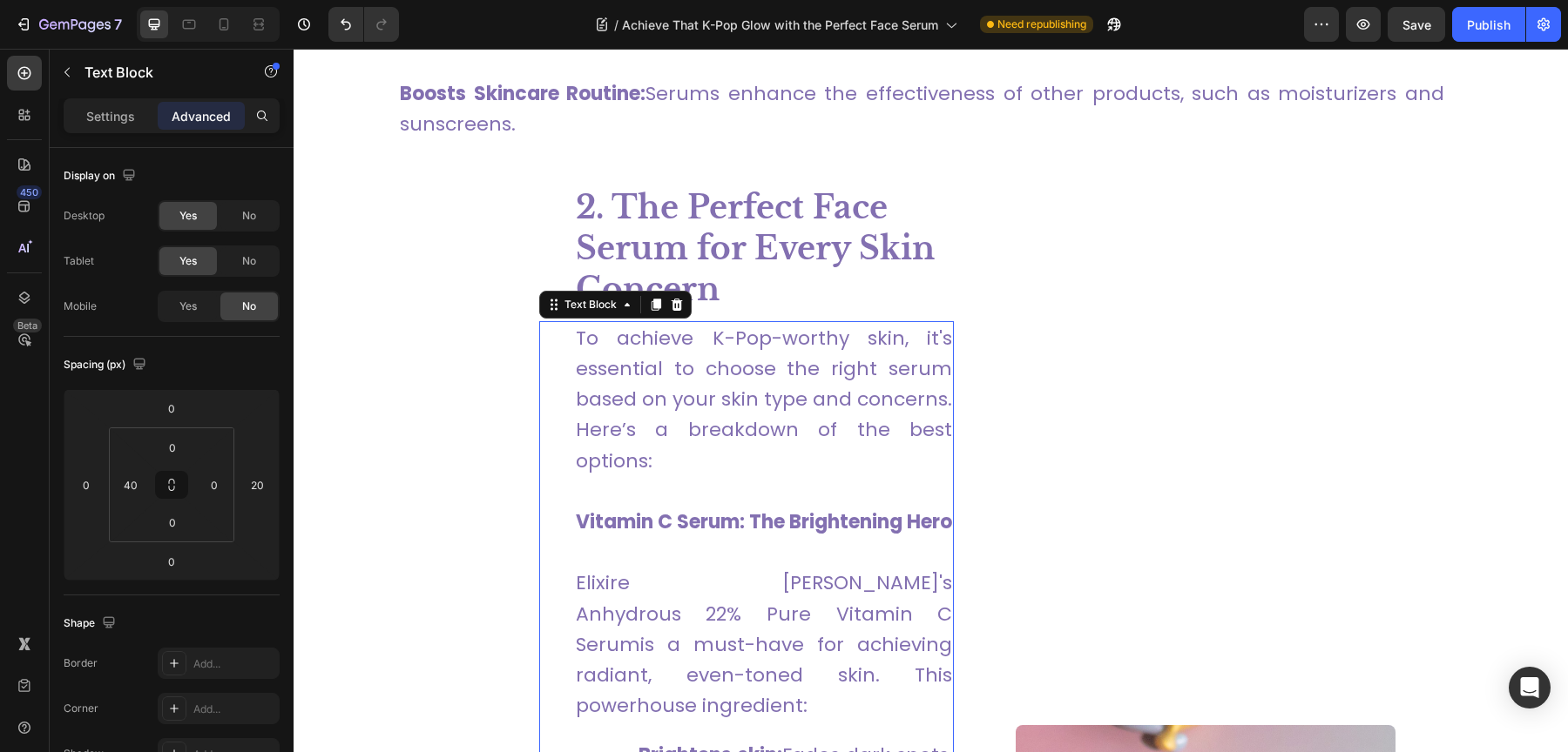
click at [785, 348] on p "To achieve K-Pop-worthy skin, it's essential to choose the right serum based on…" at bounding box center [763, 399] width 376 height 153
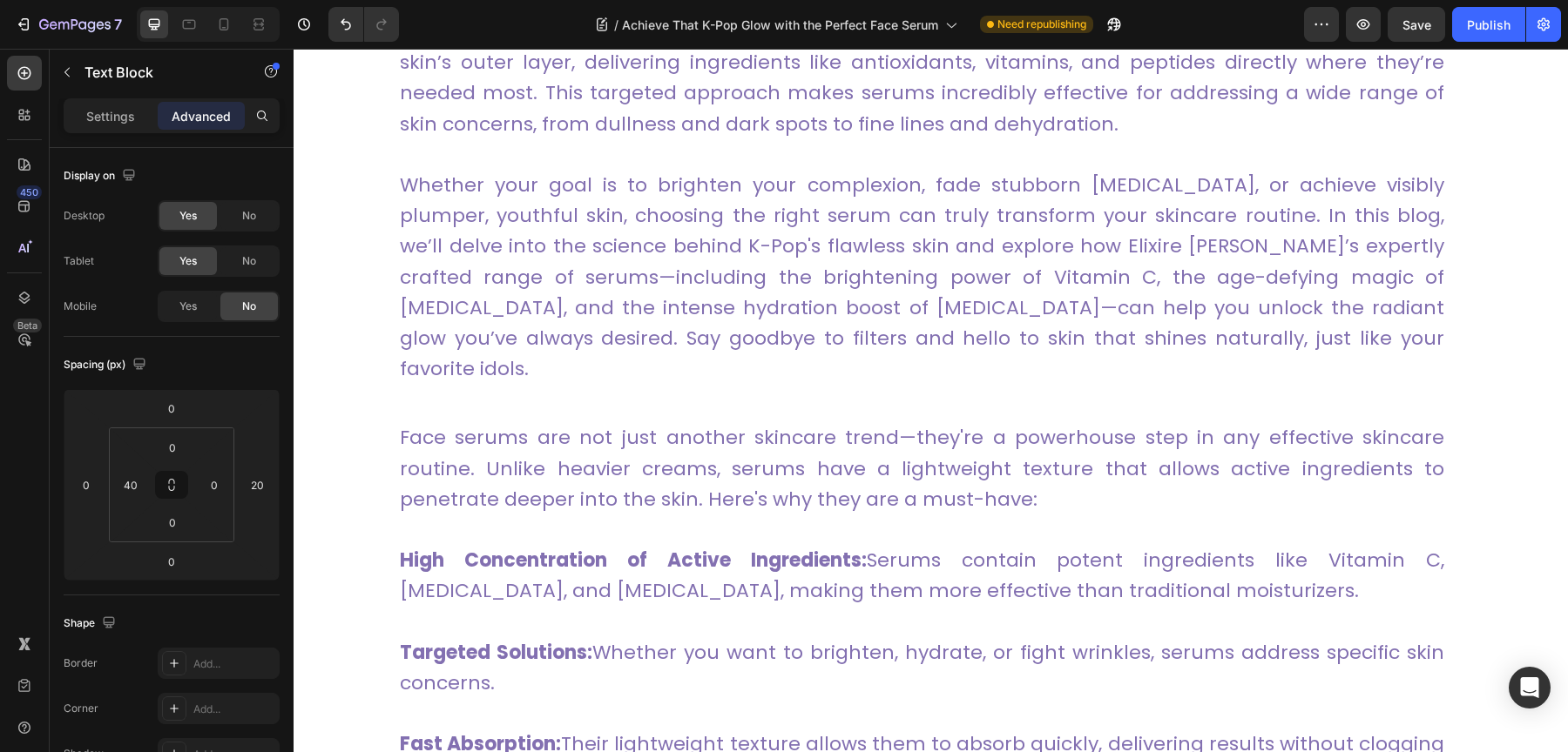
scroll to position [1084, 0]
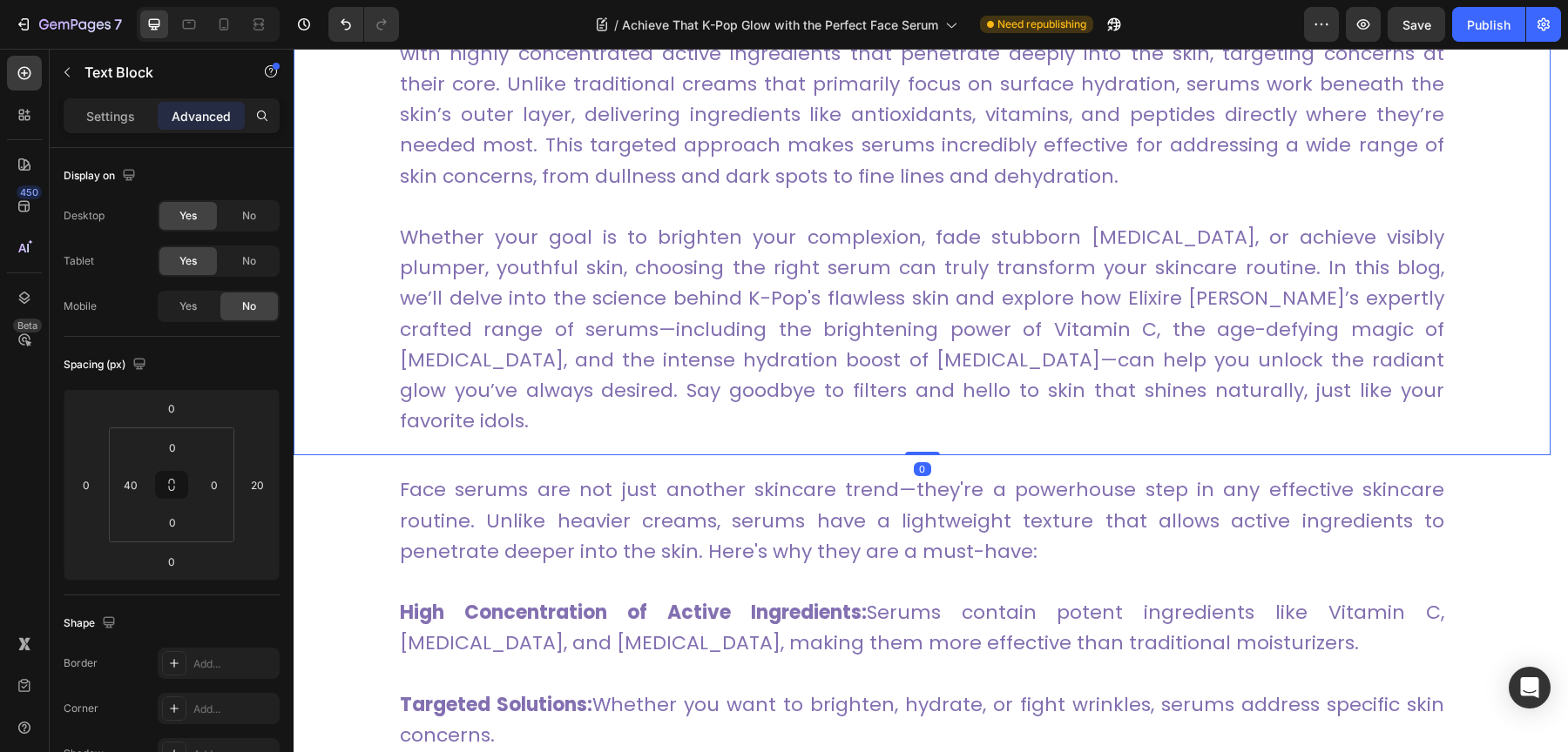
click at [785, 348] on p "Whether your goal is to brighten your complexion, fade stubborn [MEDICAL_DATA],…" at bounding box center [922, 329] width 1044 height 214
click at [786, 344] on p "Whether your goal is to brighten your complexion, fade stubborn [MEDICAL_DATA],…" at bounding box center [922, 329] width 1044 height 214
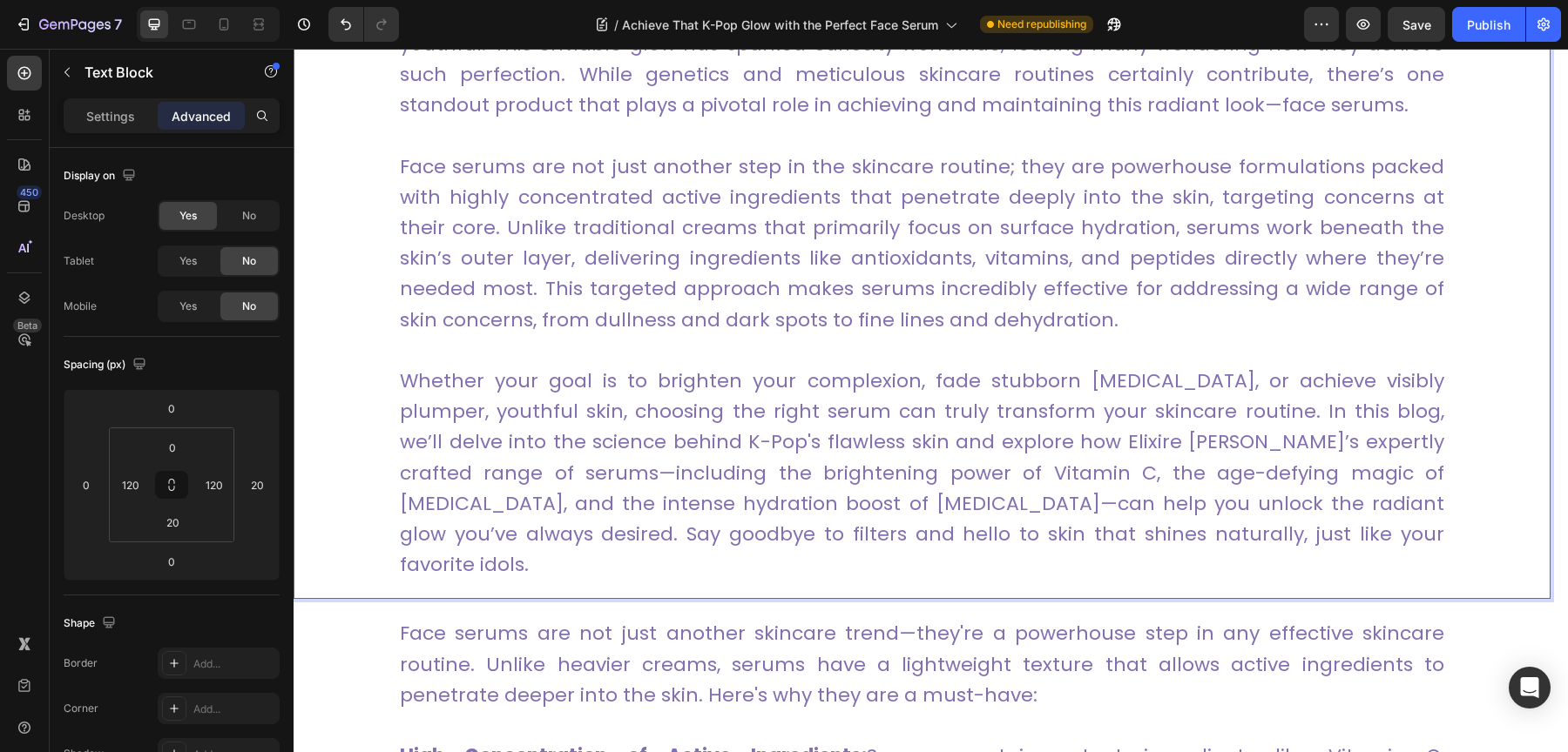
scroll to position [940, 0]
click at [1106, 381] on p "Whether your goal is to brighten your complexion, fade stubborn [MEDICAL_DATA],…" at bounding box center [922, 473] width 1044 height 214
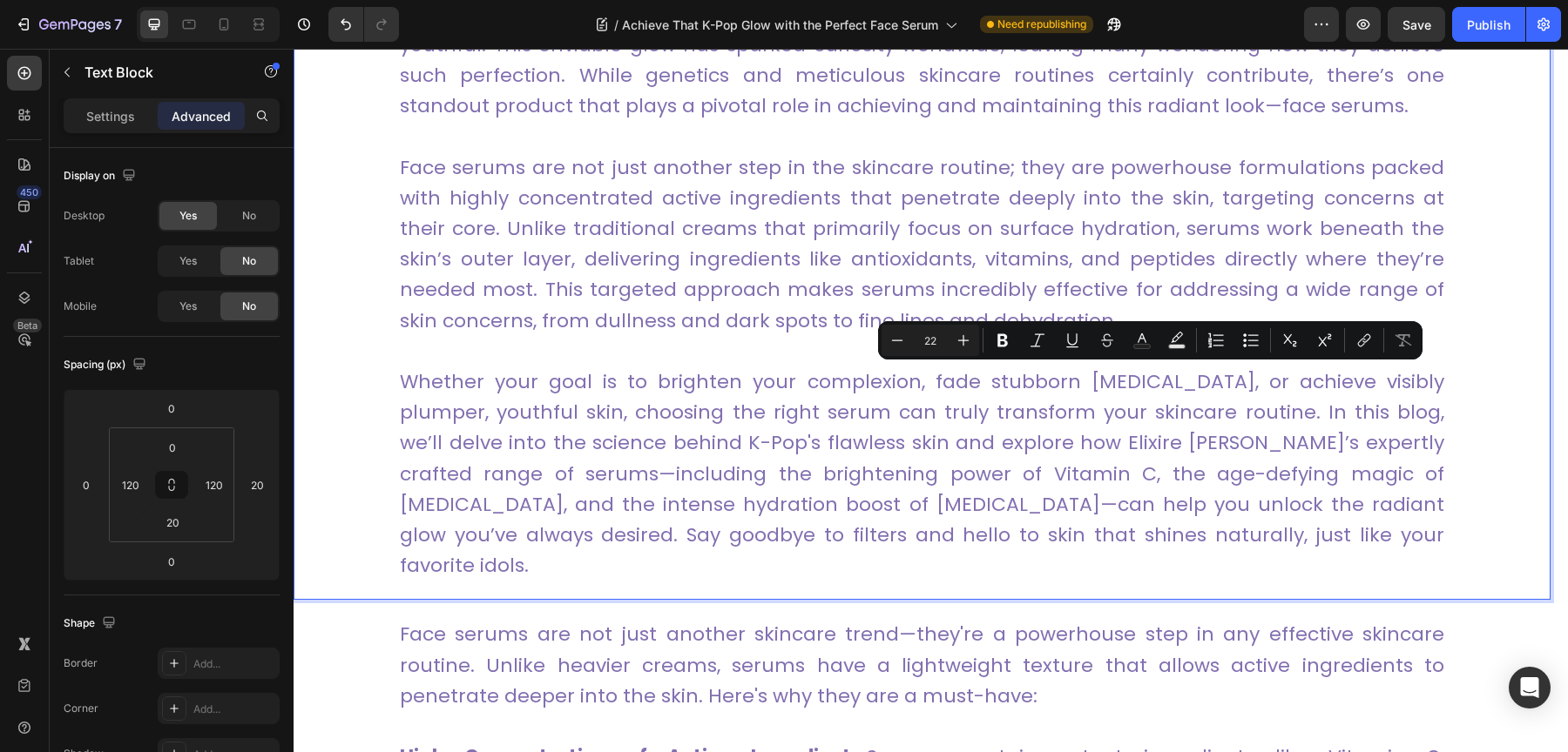
click at [1015, 392] on p "Whether your goal is to brighten your complexion, fade stubborn [MEDICAL_DATA],…" at bounding box center [922, 473] width 1044 height 214
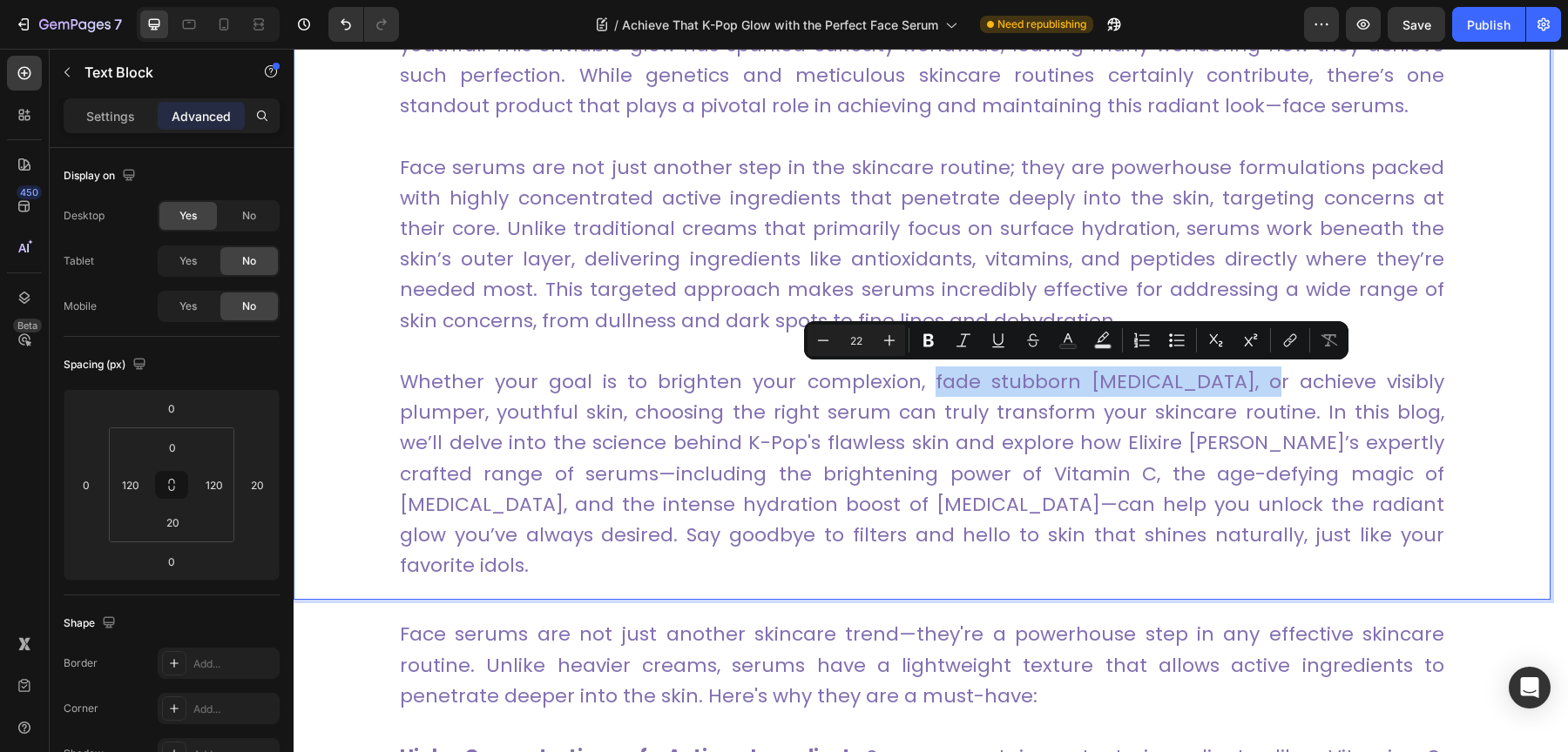
drag, startPoint x: 905, startPoint y: 385, endPoint x: 1243, endPoint y: 381, distance: 338.0
click at [1243, 381] on p "Whether your goal is to brighten your complexion, fade stubborn [MEDICAL_DATA],…" at bounding box center [922, 473] width 1044 height 214
copy p "fade stubborn [MEDICAL_DATA]"
click at [1291, 346] on icon "Editor contextual toolbar" at bounding box center [1291, 340] width 18 height 18
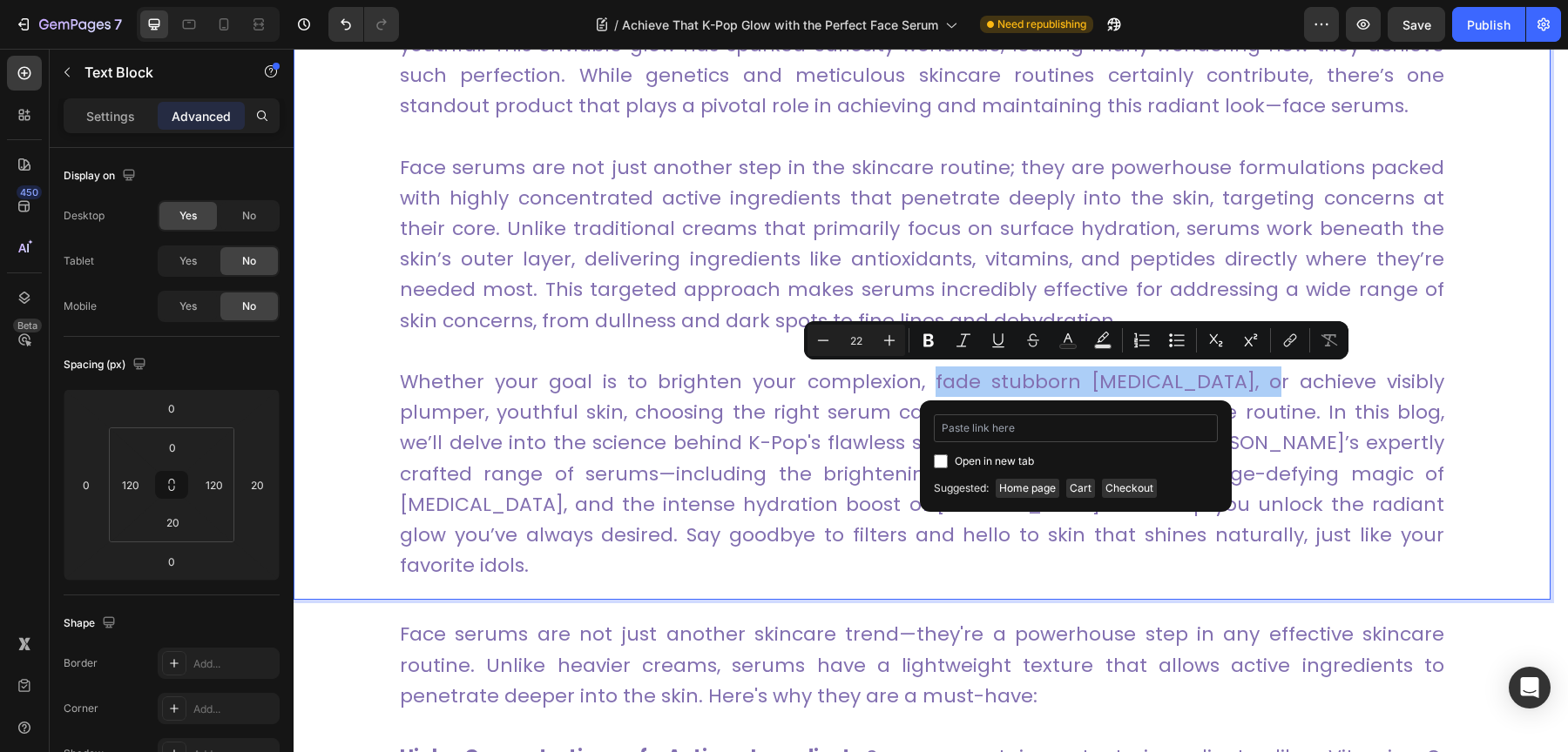
type input "[URL][DOMAIN_NAME]"
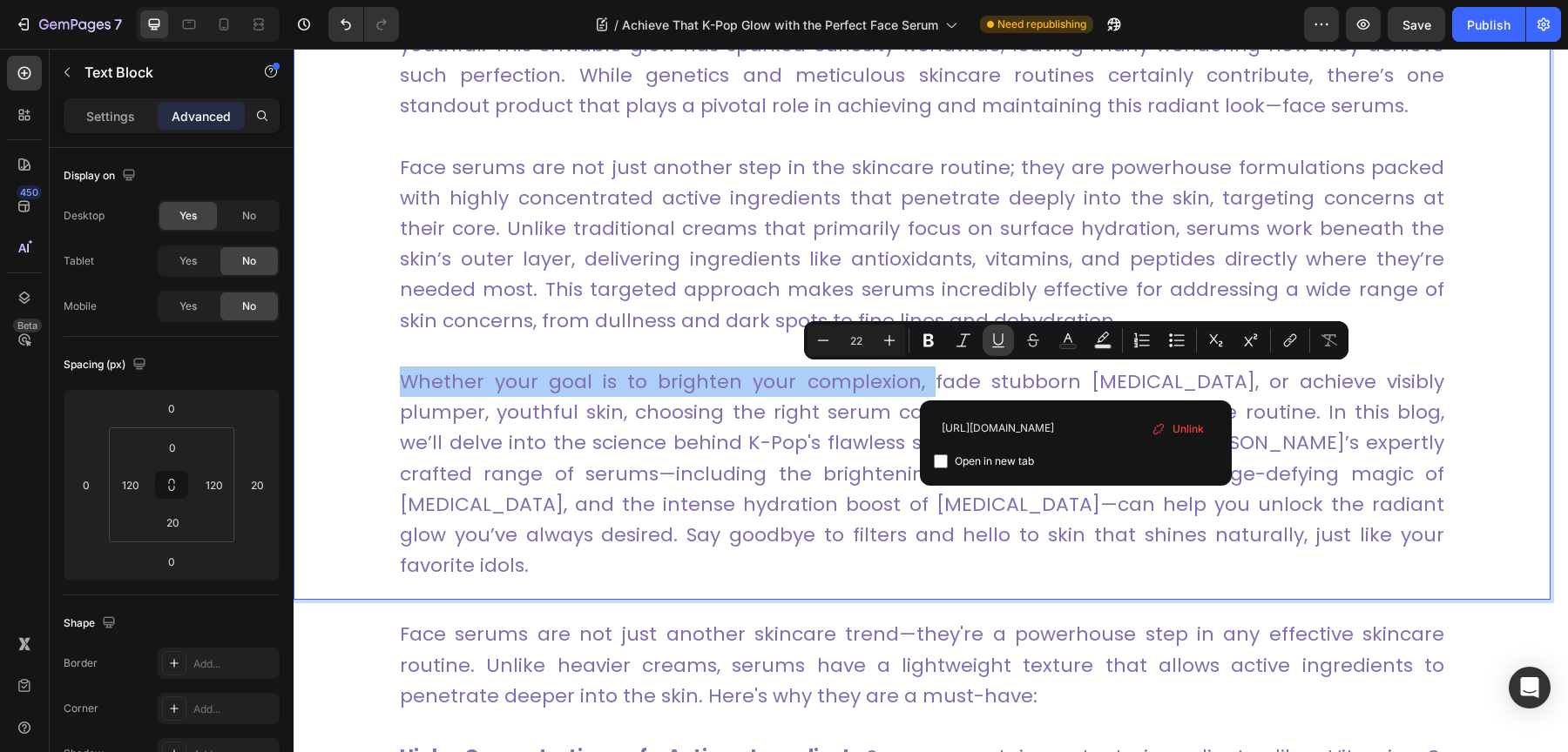
click at [994, 344] on icon "Editor contextual toolbar" at bounding box center [998, 340] width 10 height 12
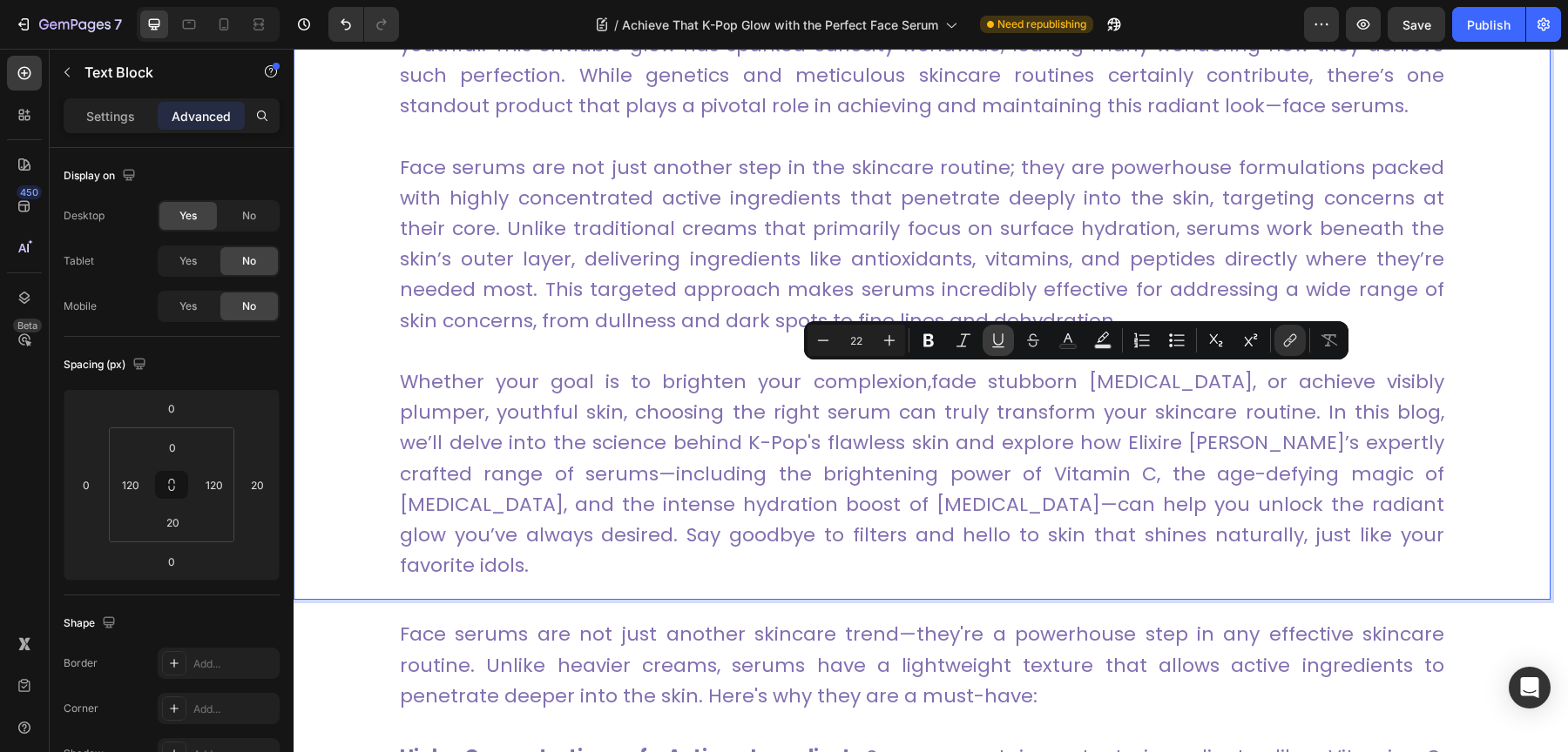
click at [994, 344] on icon "Editor contextual toolbar" at bounding box center [998, 340] width 10 height 12
click at [1461, 348] on div "K-Pop idols are admired not only for their captivating performances and trendse…" at bounding box center [921, 268] width 1257 height 664
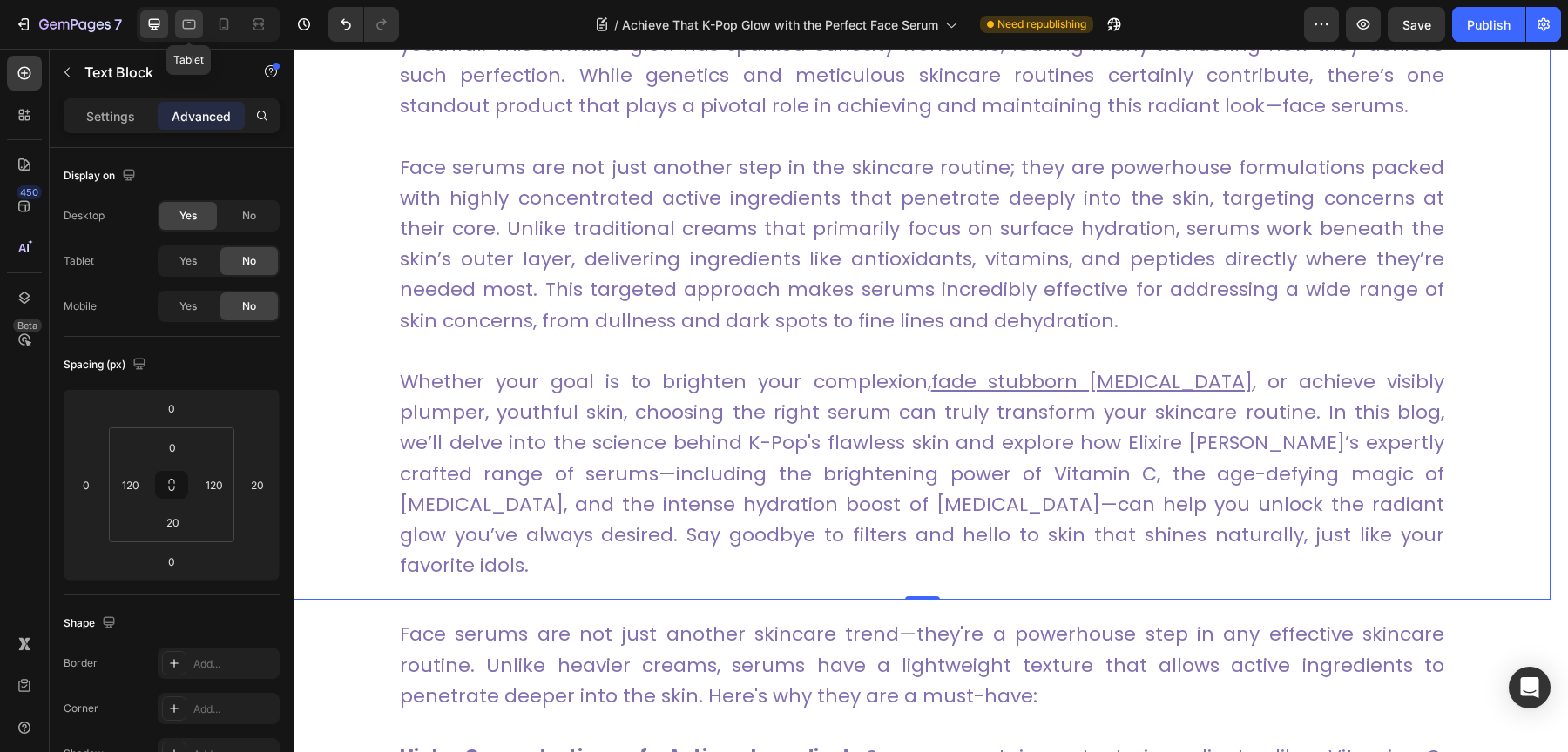
click at [190, 35] on div at bounding box center [189, 24] width 28 height 28
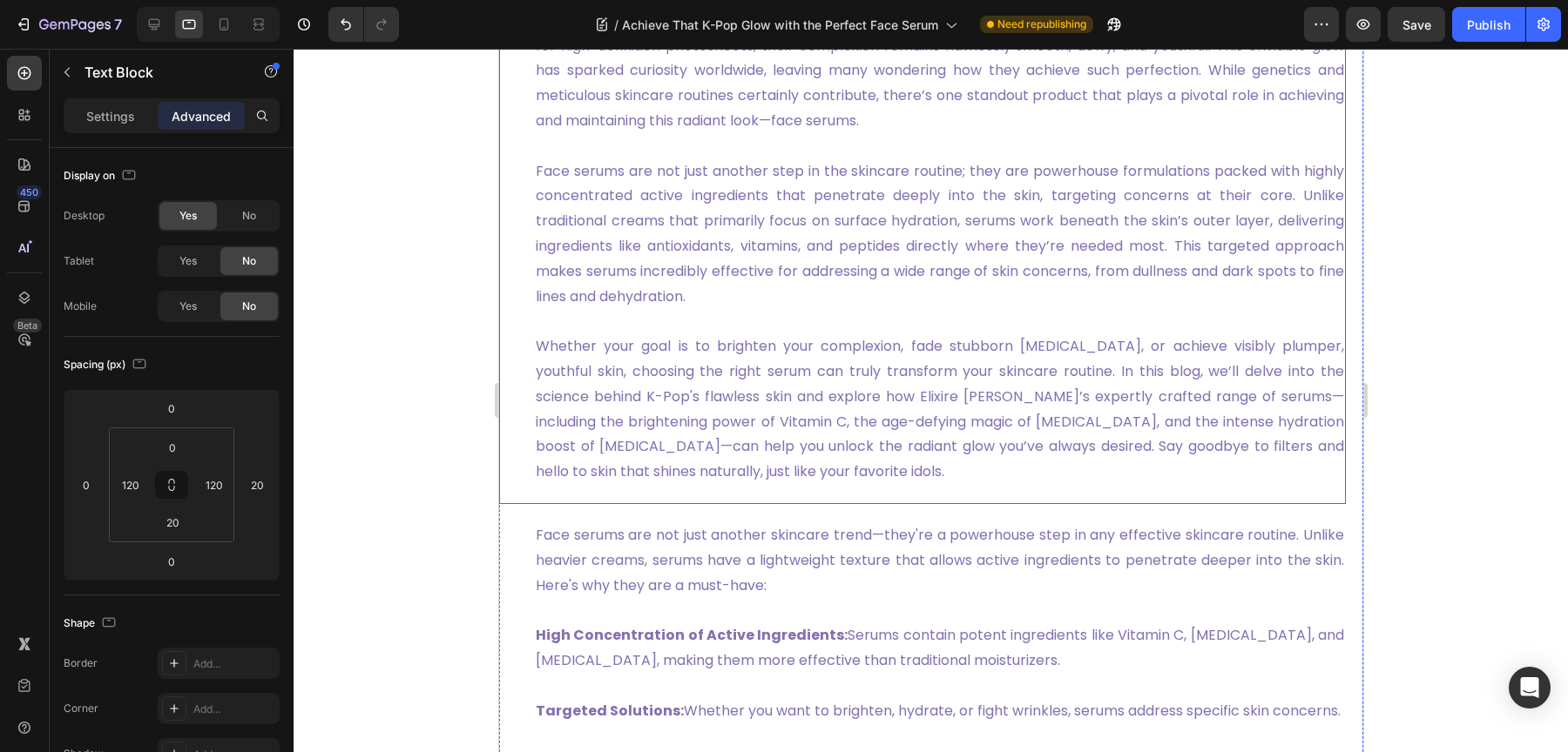
scroll to position [879, 0]
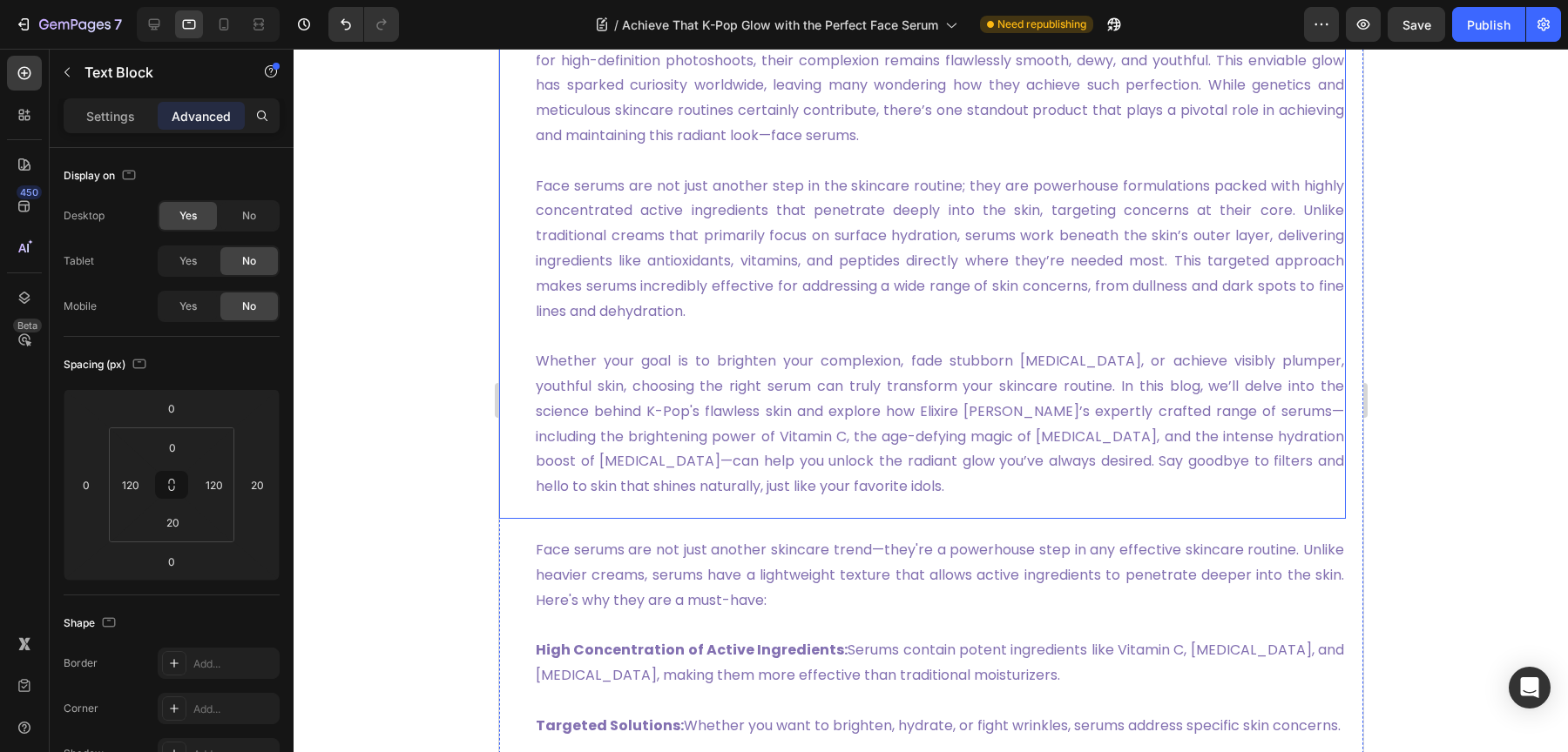
click at [896, 356] on link "Whether your goal is to brighten your complexion, fade stubborn [MEDICAL_DATA],…" at bounding box center [938, 424] width 808 height 146
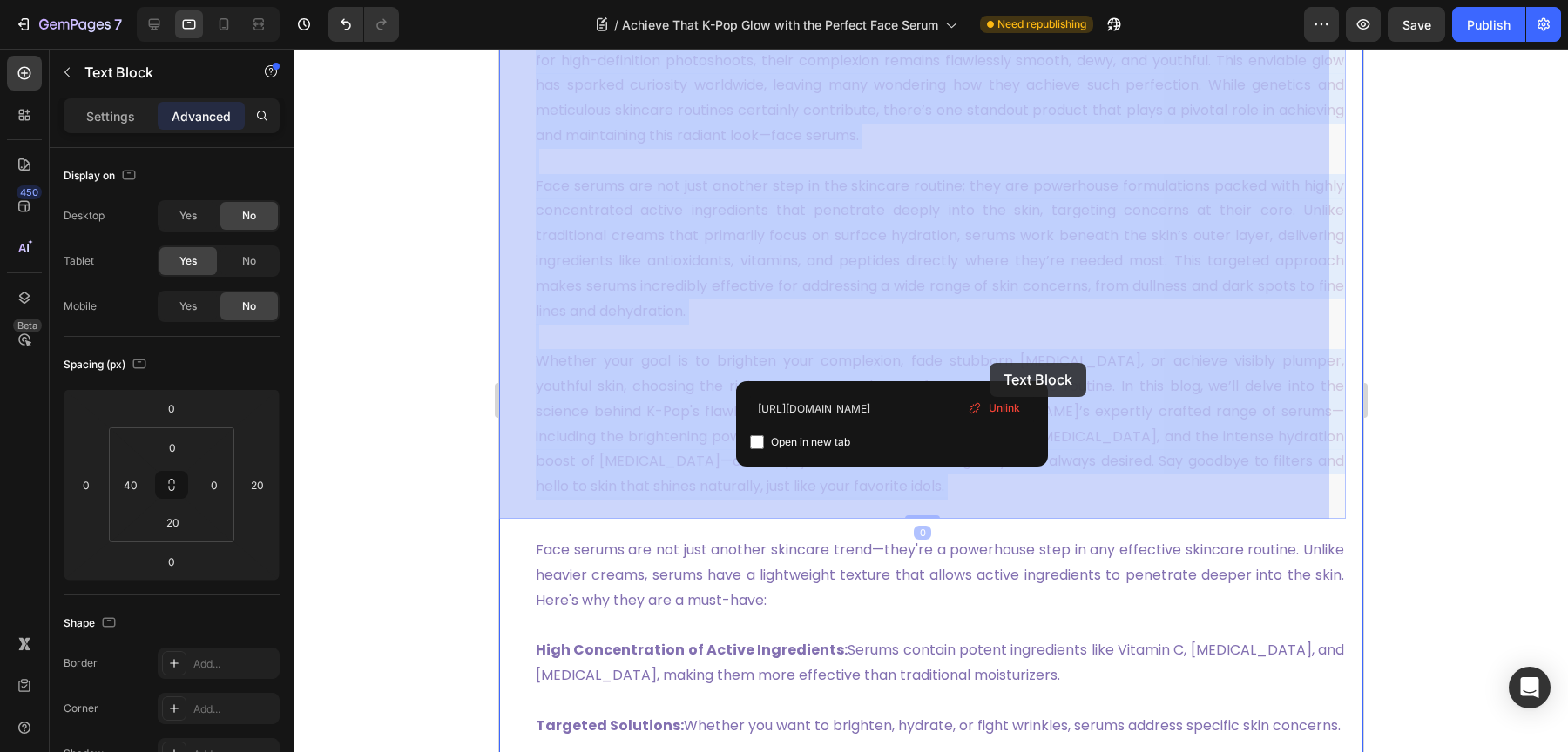
drag, startPoint x: 891, startPoint y: 364, endPoint x: 990, endPoint y: 363, distance: 99.0
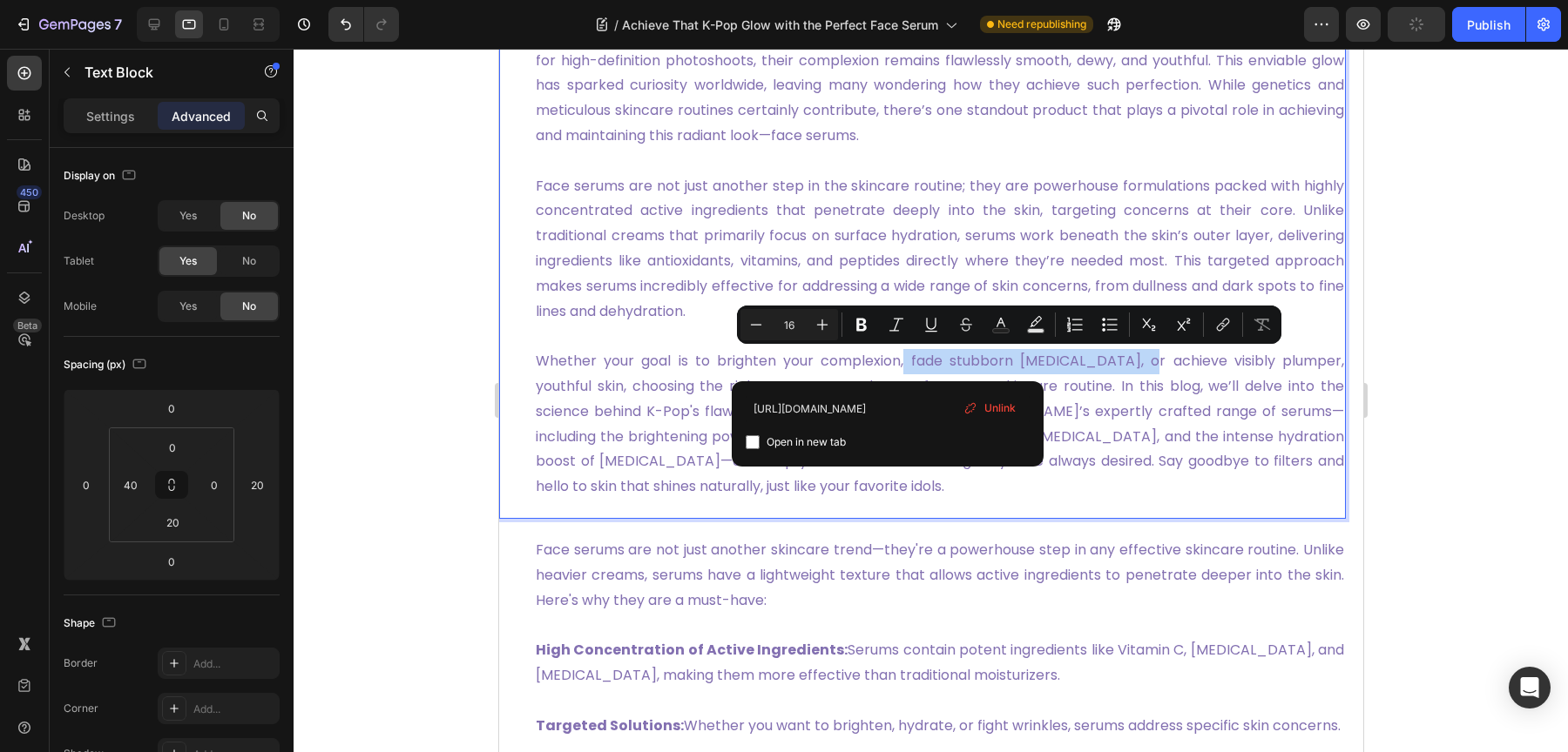
drag, startPoint x: 888, startPoint y: 363, endPoint x: 1131, endPoint y: 361, distance: 243.0
click at [1131, 361] on link "Whether your goal is to brighten your complexion, fade stubborn [MEDICAL_DATA],…" at bounding box center [938, 424] width 808 height 146
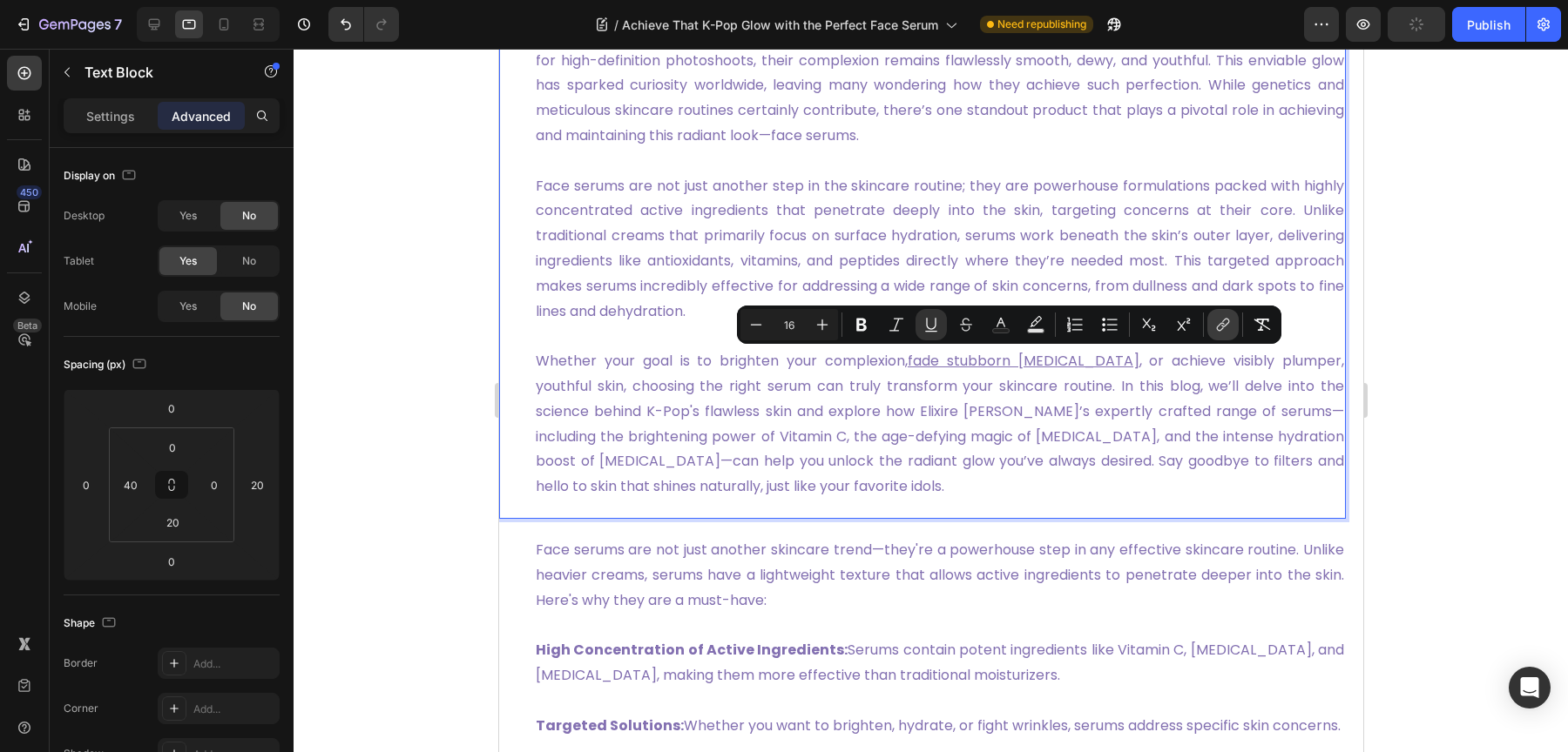
click at [1218, 323] on icon "Editor contextual toolbar" at bounding box center [1223, 325] width 18 height 18
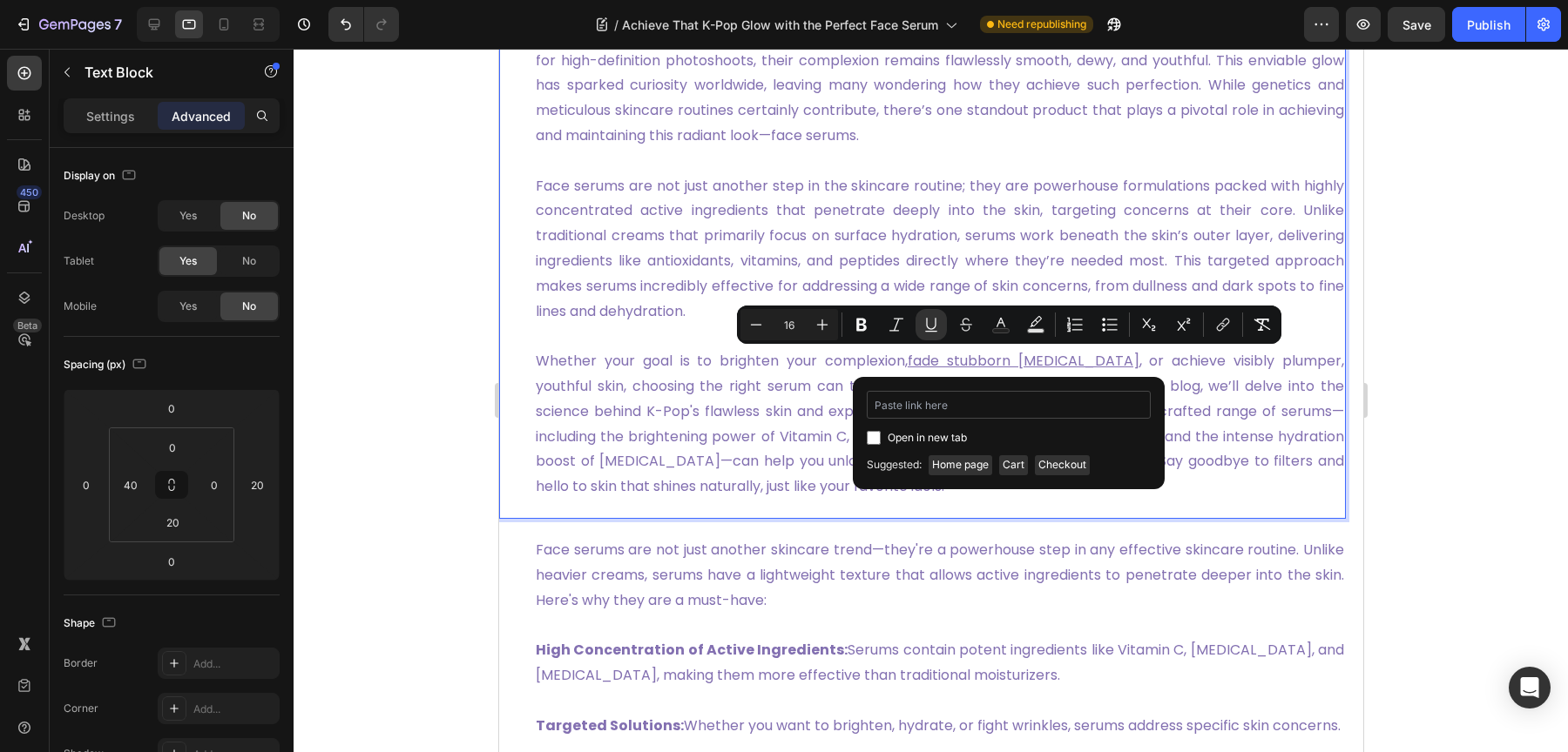
type input "[URL][DOMAIN_NAME]"
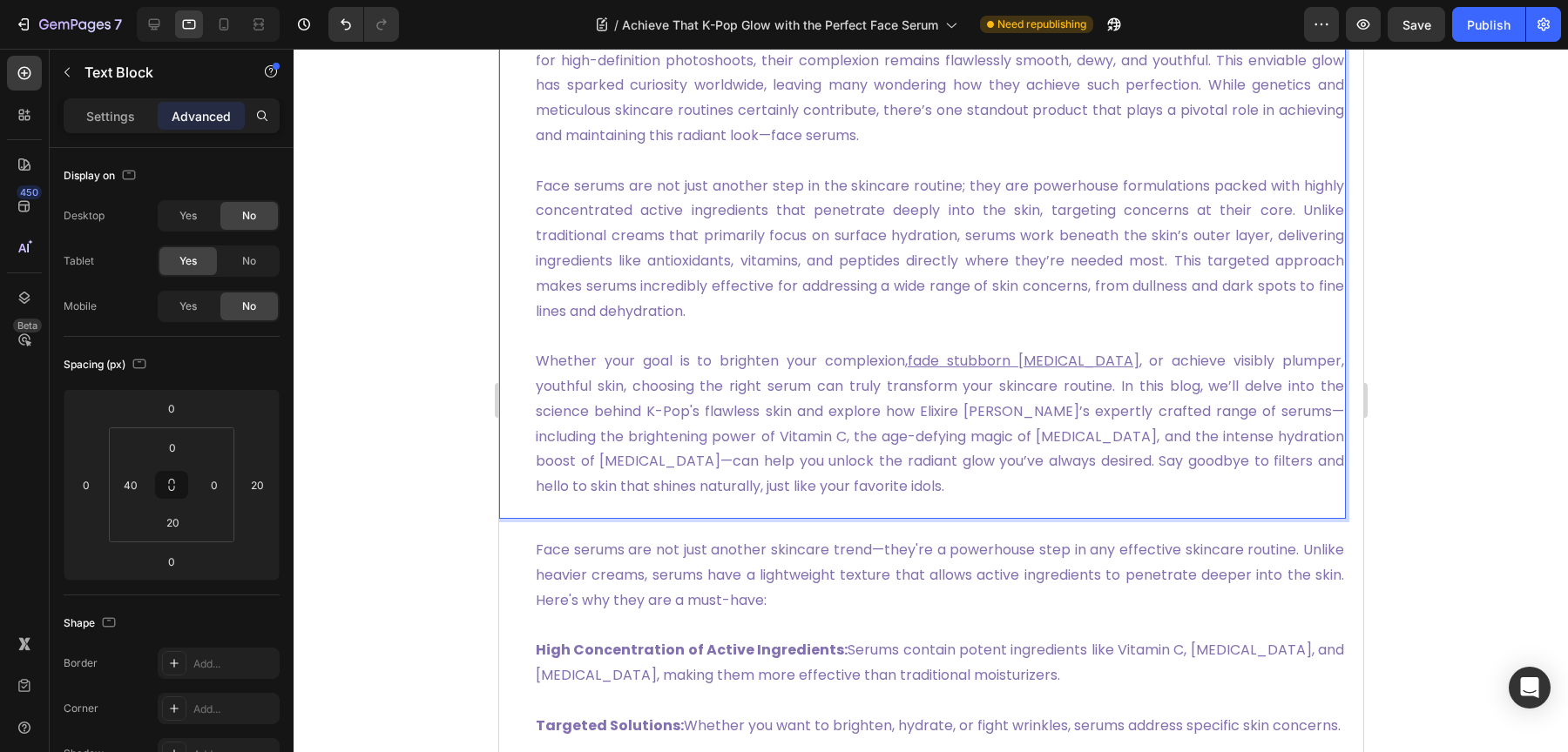
click at [935, 324] on p "Rich Text Editor. Editing area: main" at bounding box center [938, 336] width 808 height 25
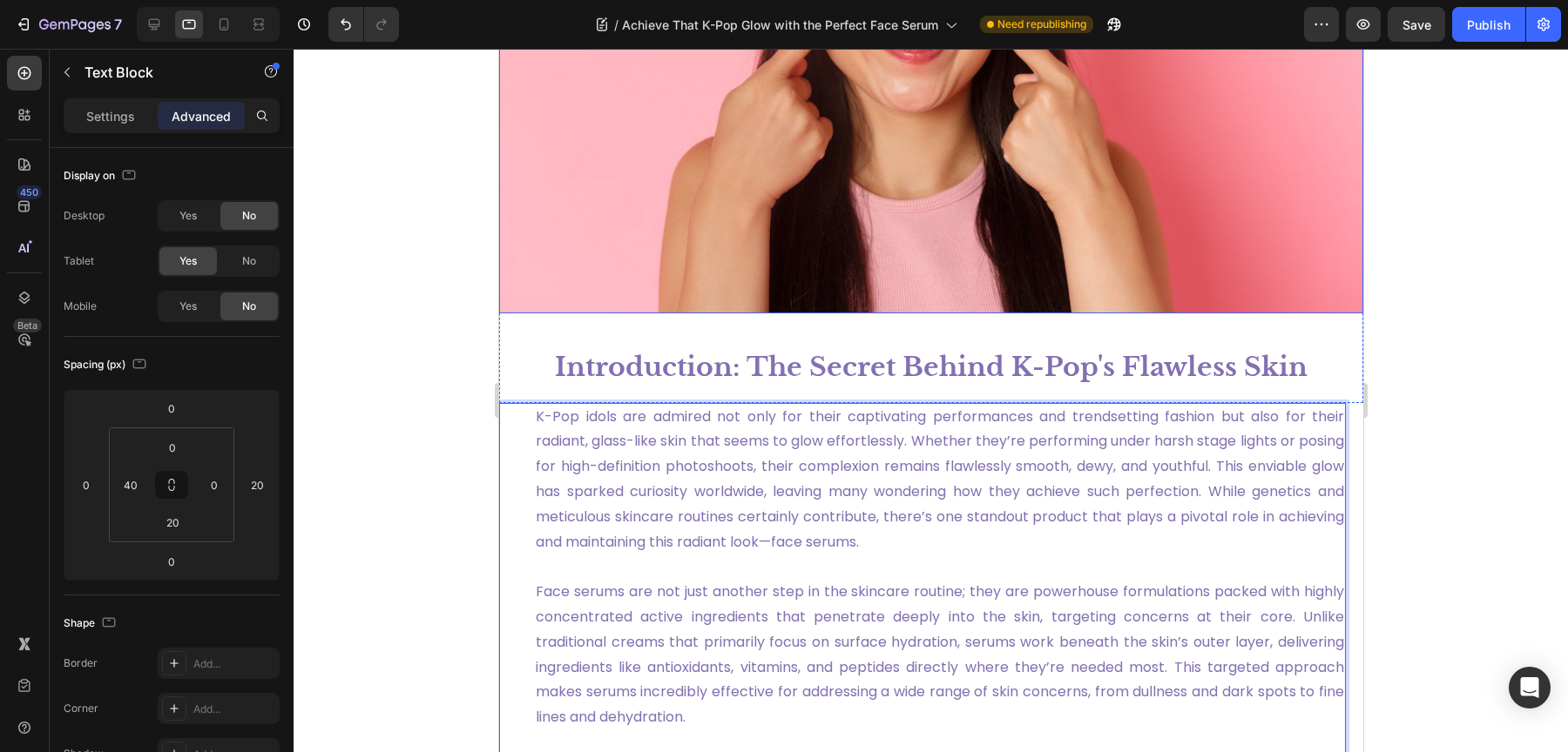
scroll to position [645, 0]
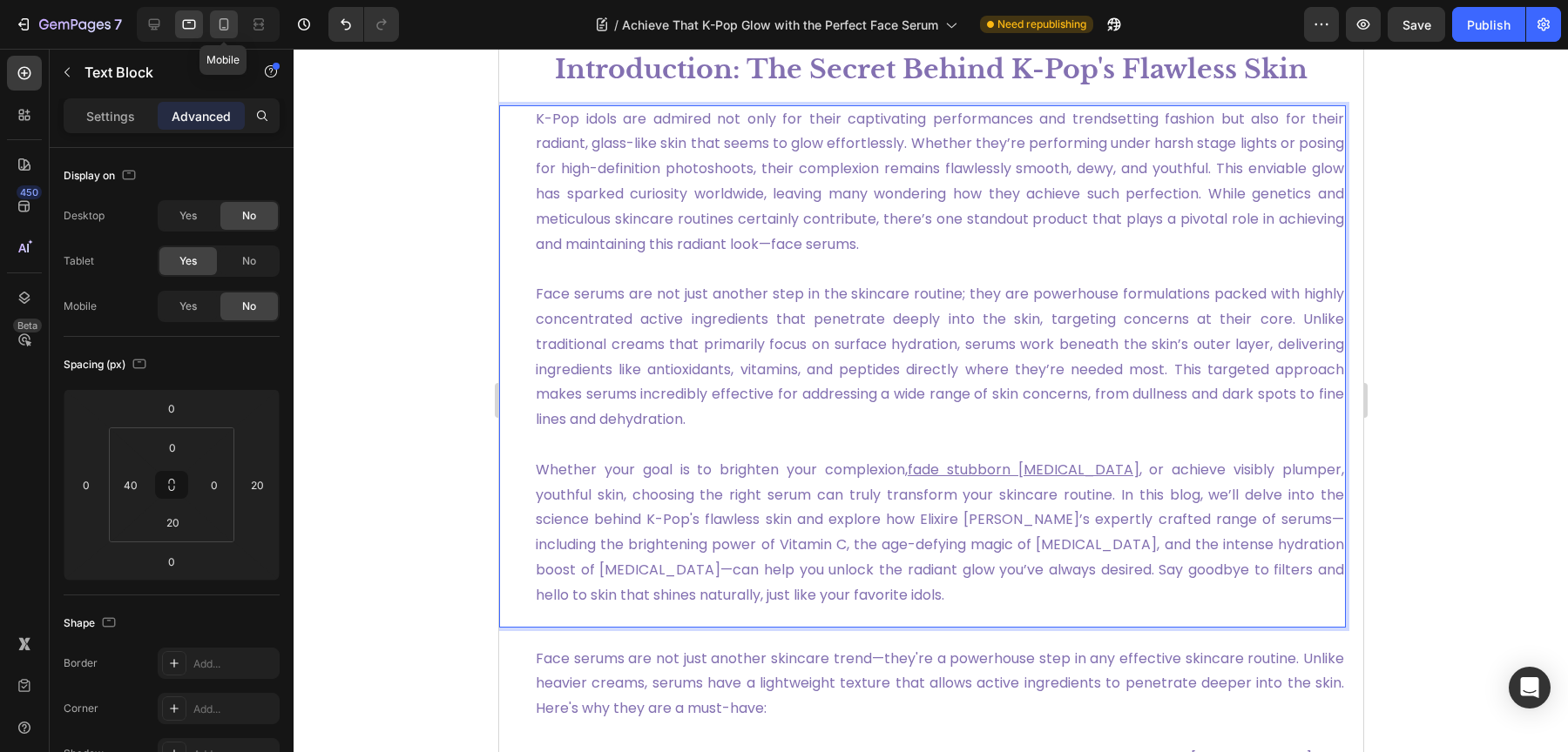
click at [215, 28] on icon at bounding box center [224, 25] width 18 height 18
type input "20"
type input "0"
type input "30"
type input "60"
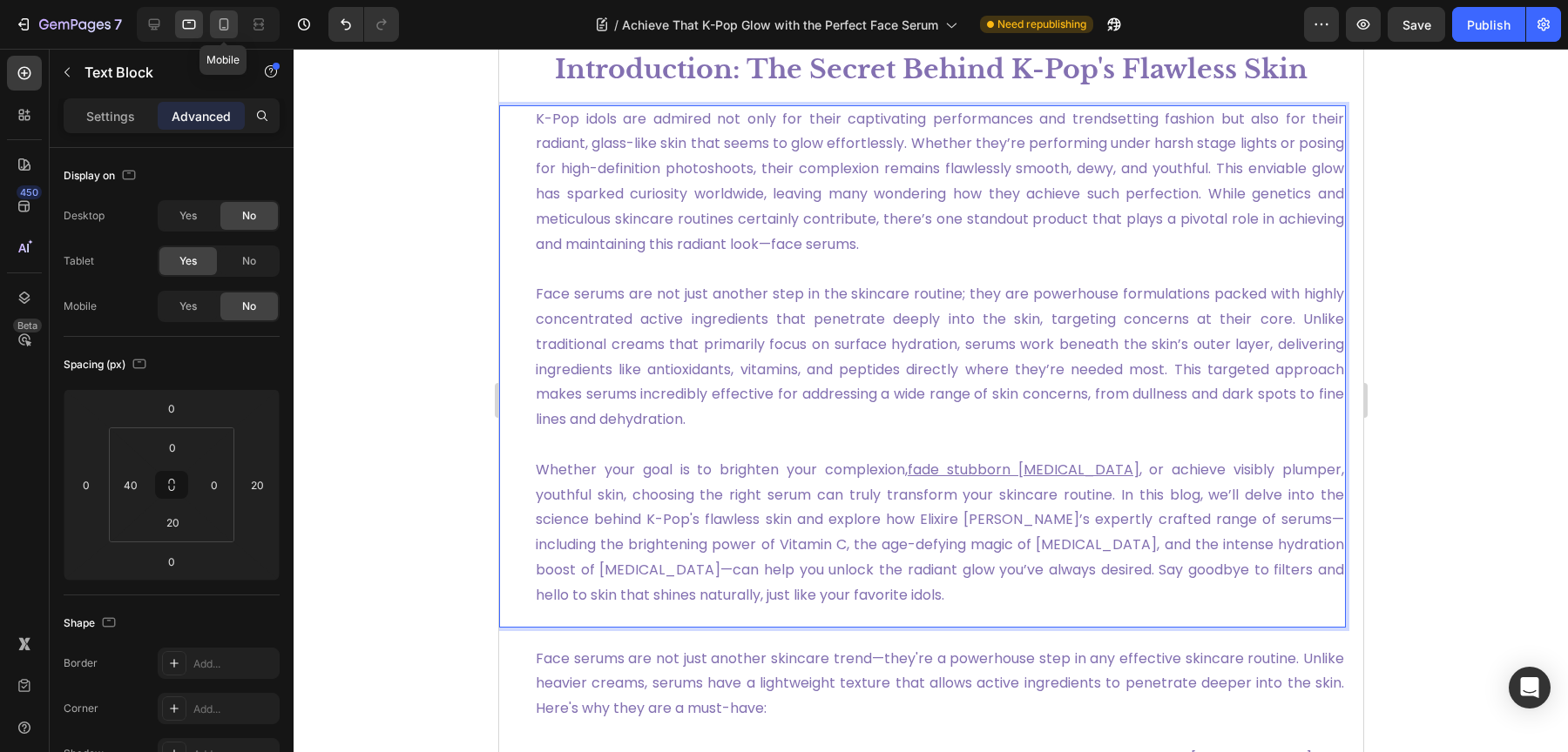
type input "30"
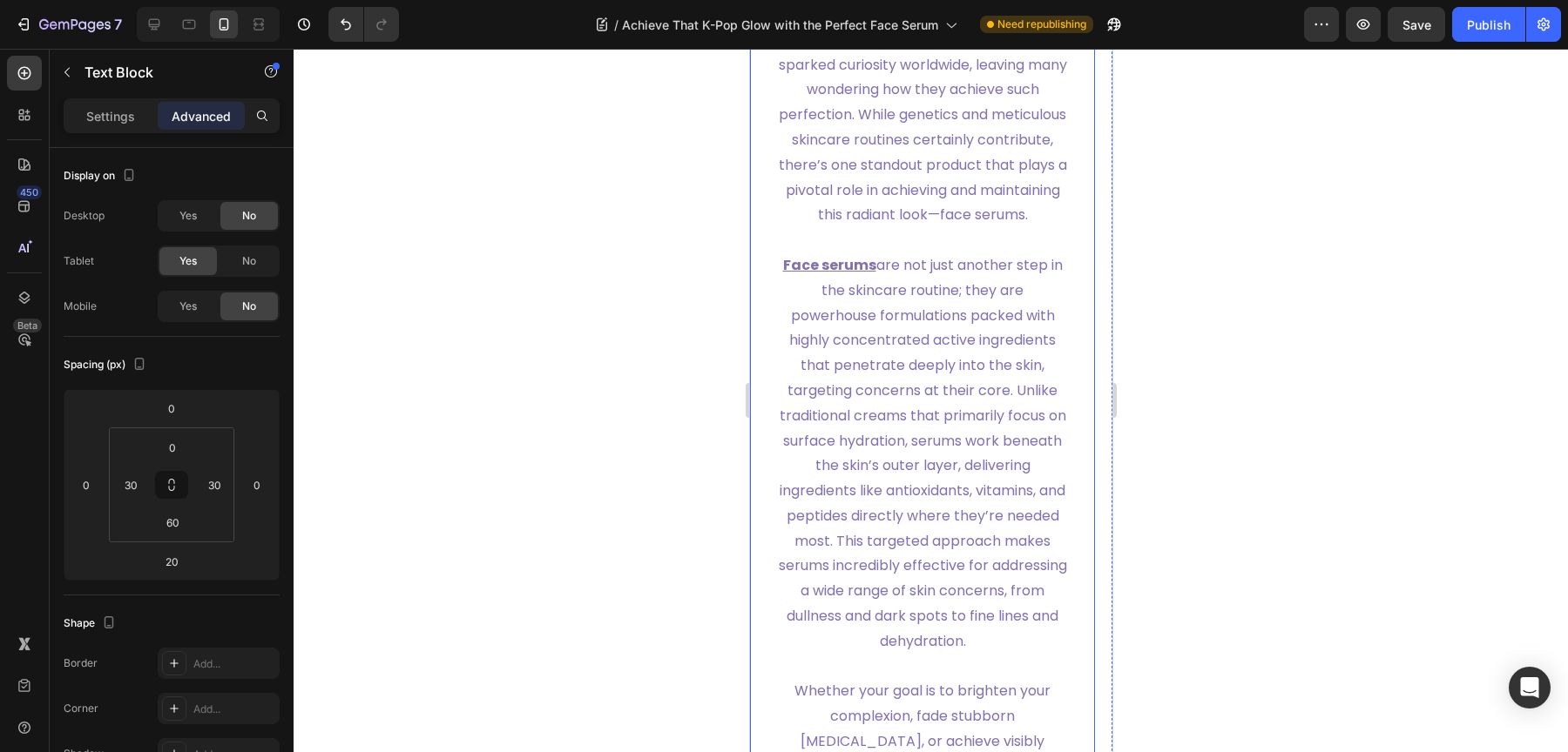
scroll to position [773, 0]
click at [189, 24] on icon at bounding box center [189, 25] width 18 height 18
type input "0"
type input "20"
type input "40"
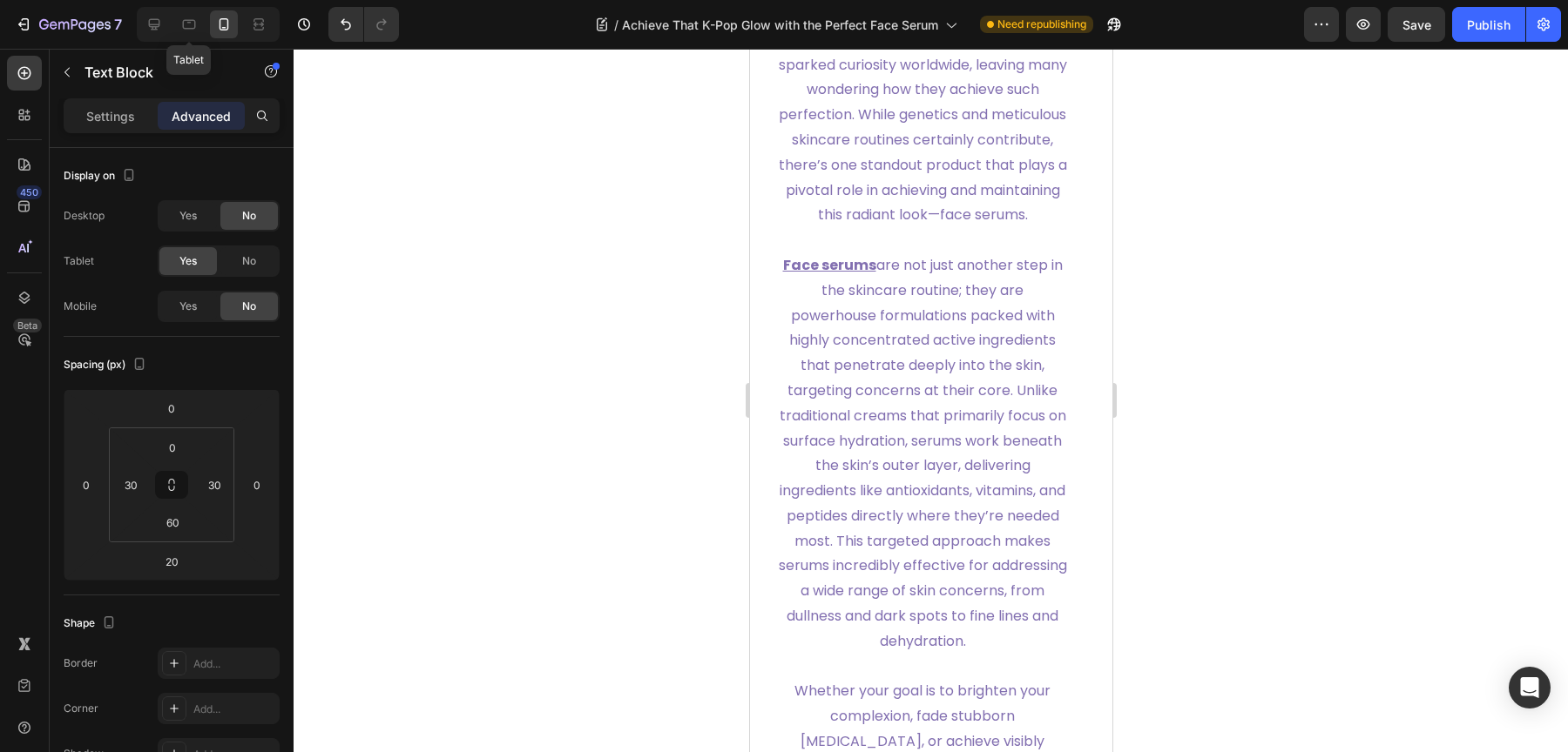
type input "20"
type input "0"
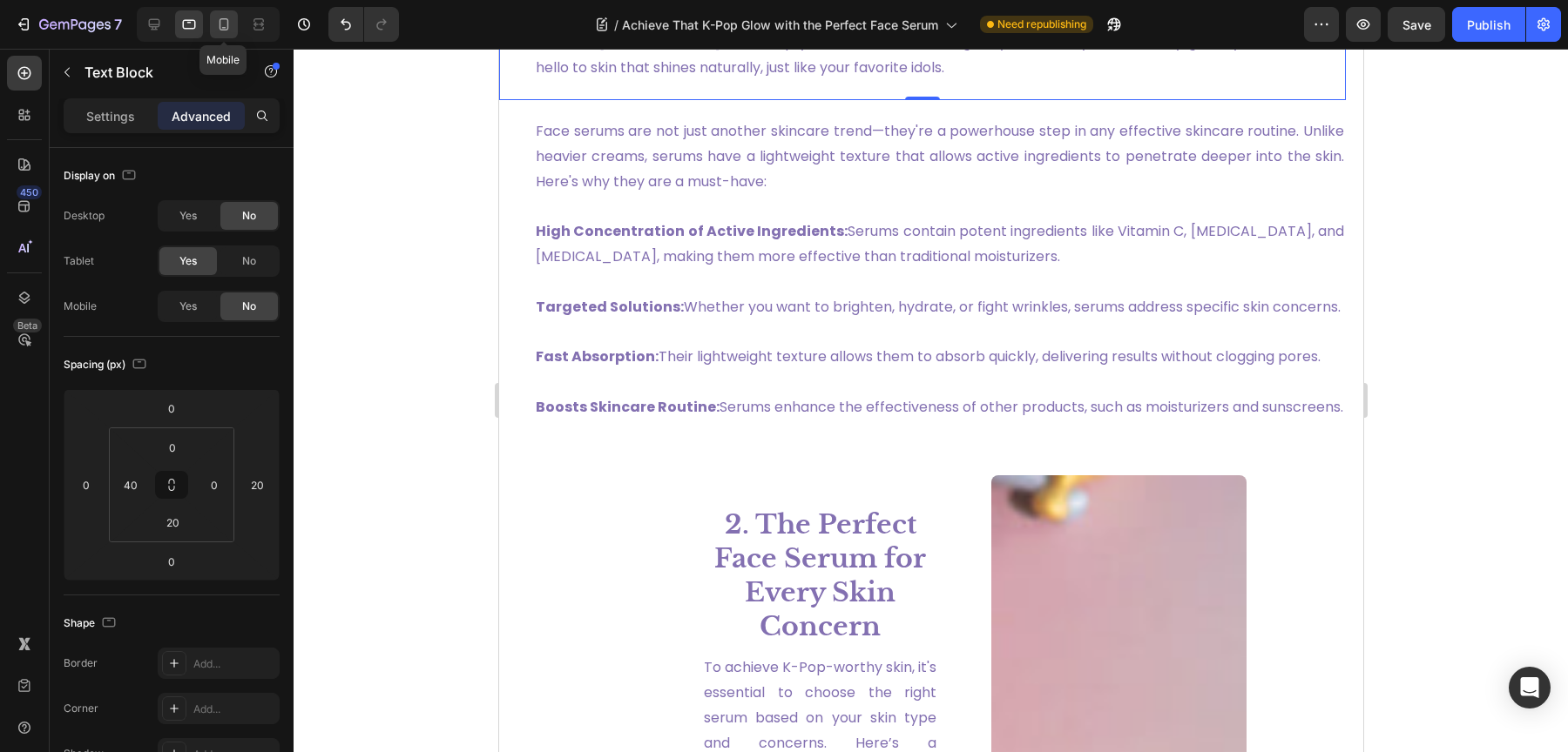
scroll to position [488, 0]
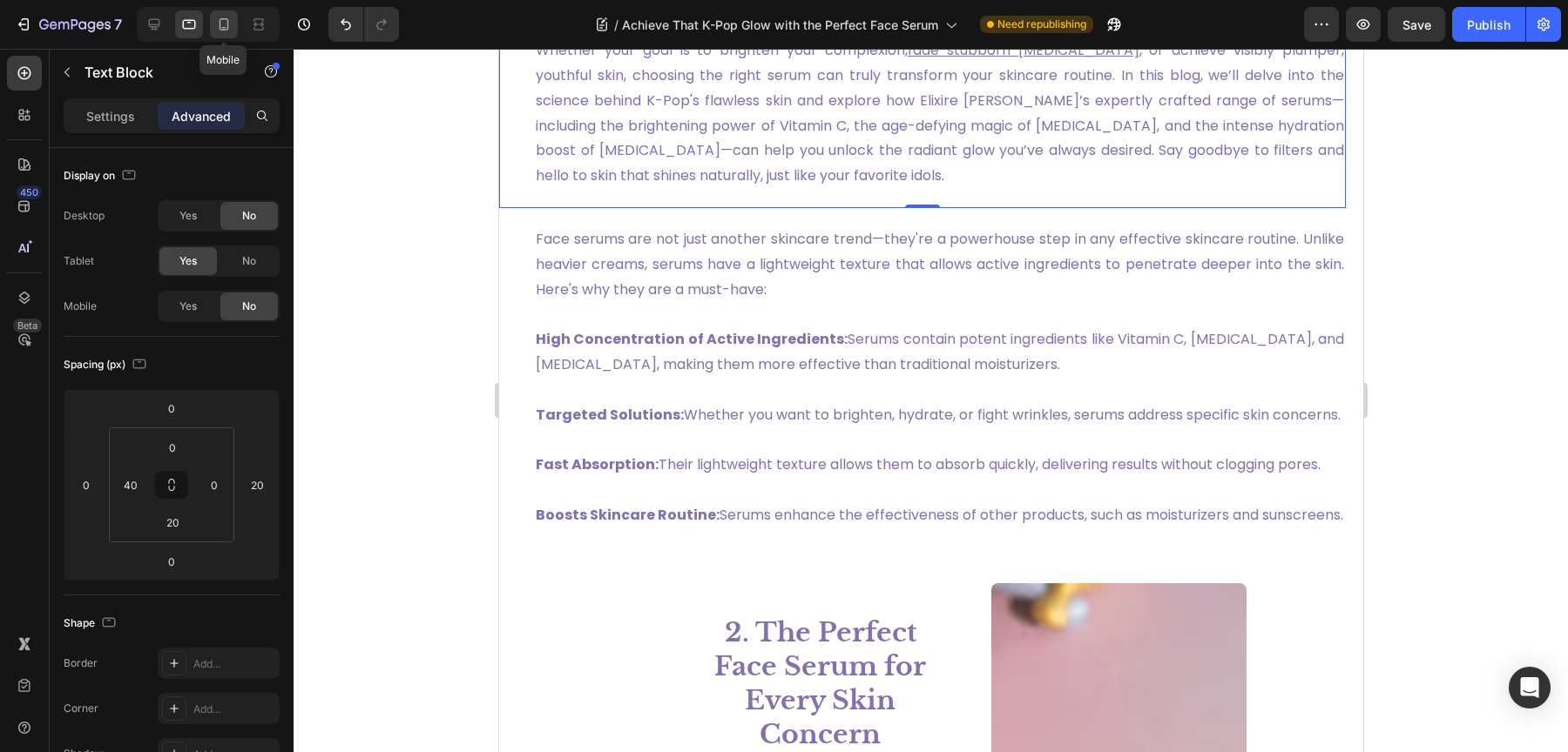
click at [232, 22] on icon at bounding box center [224, 25] width 18 height 18
type input "20"
type input "0"
type input "30"
type input "60"
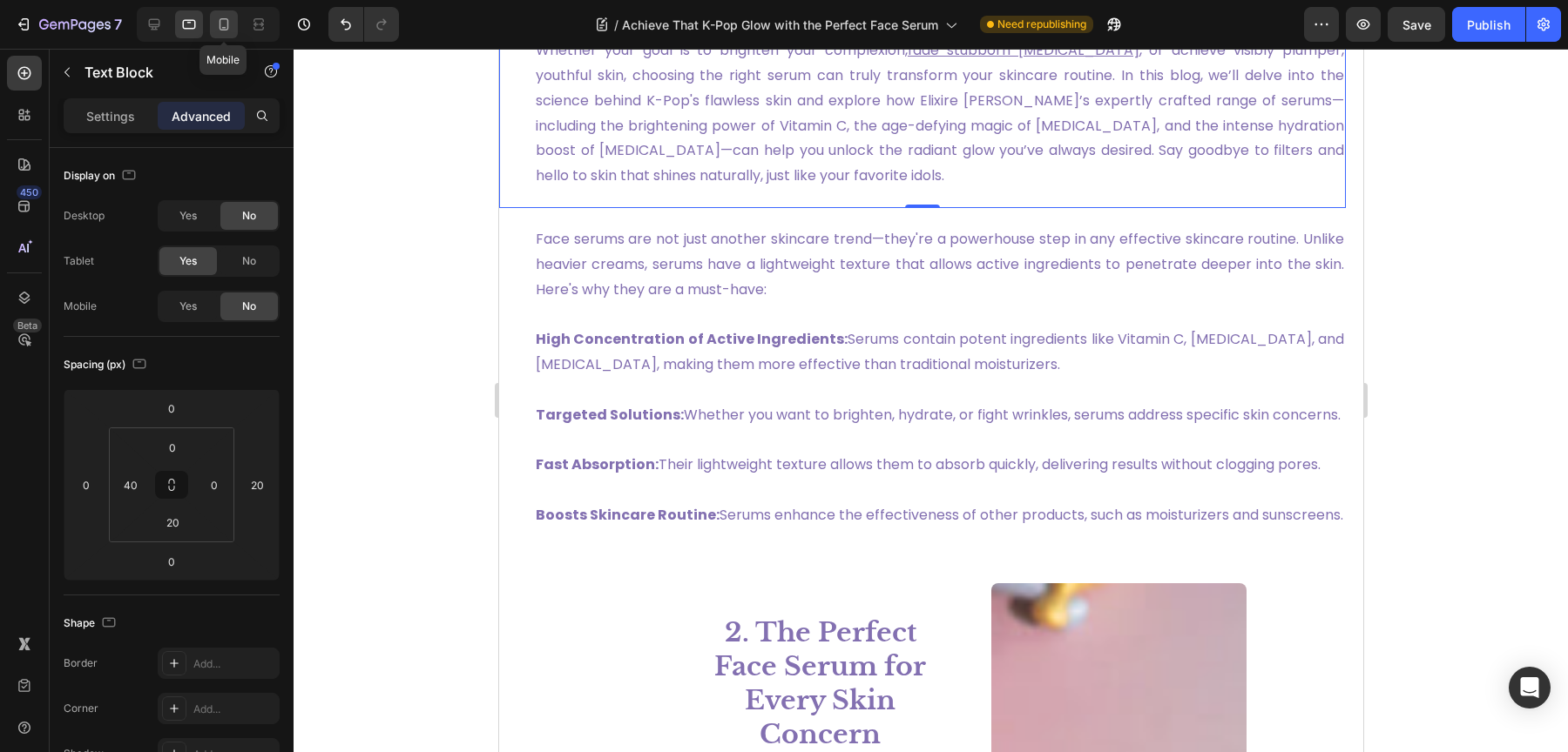
type input "30"
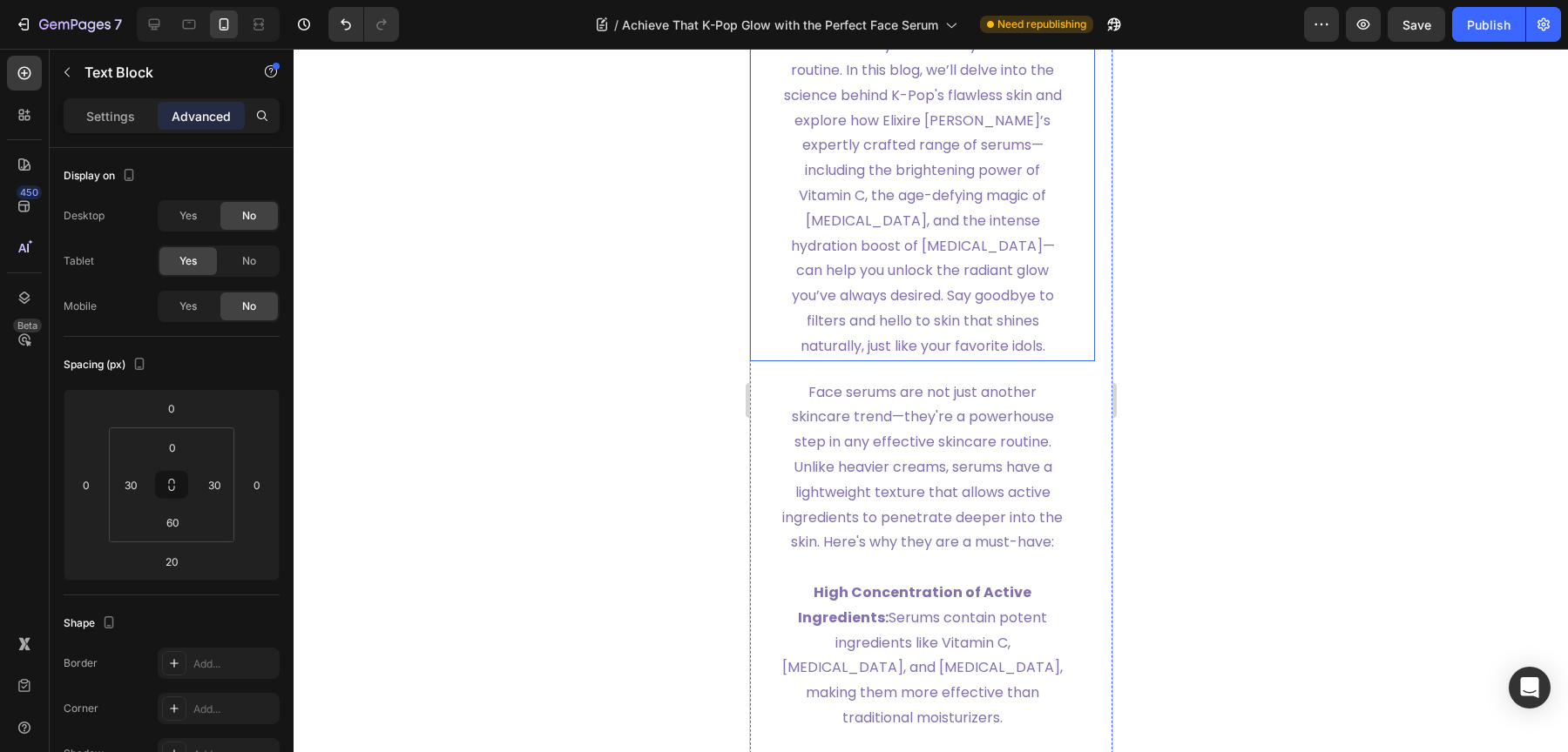
scroll to position [1400, 0]
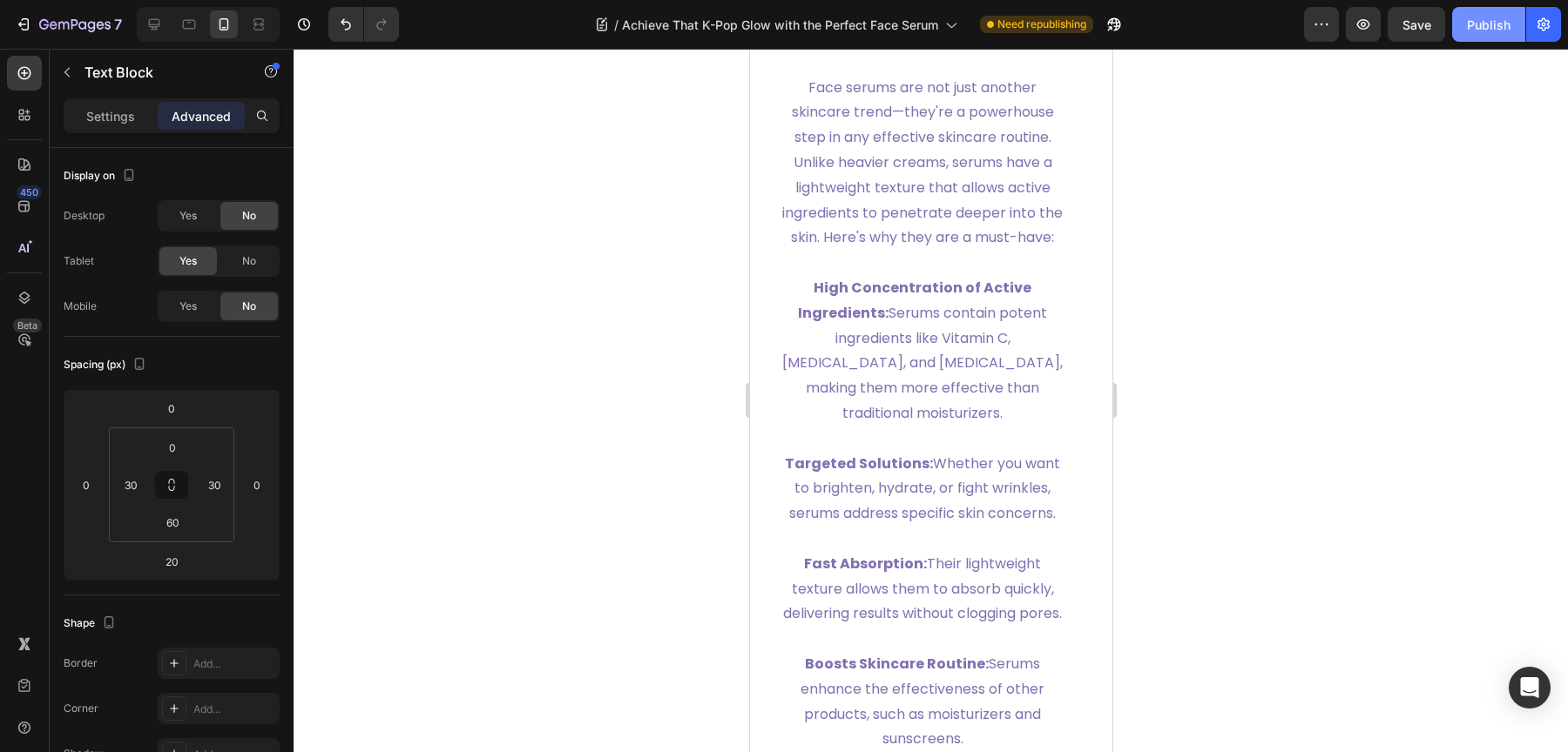
click at [1459, 34] on button "Publish" at bounding box center [1489, 24] width 73 height 35
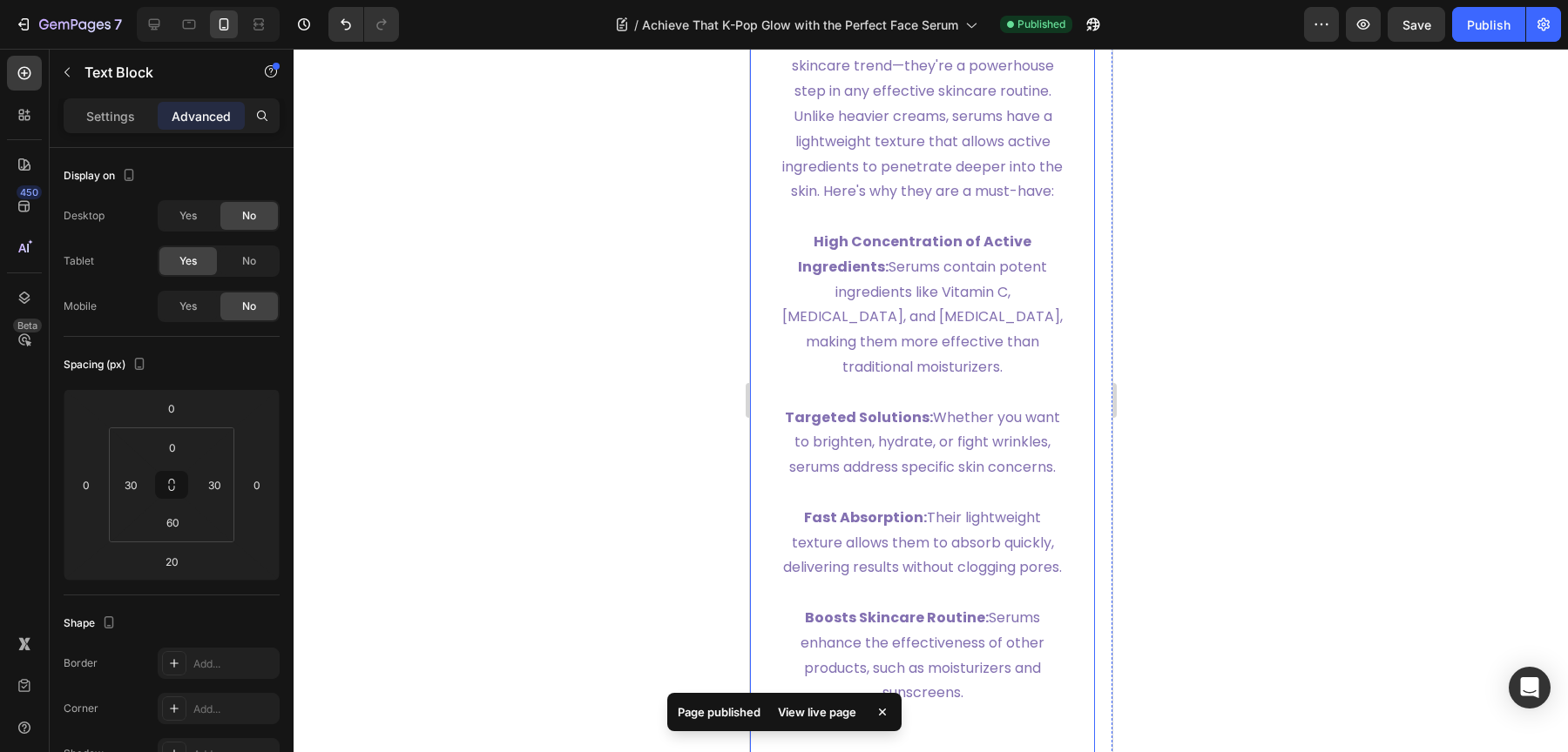
scroll to position [1458, 0]
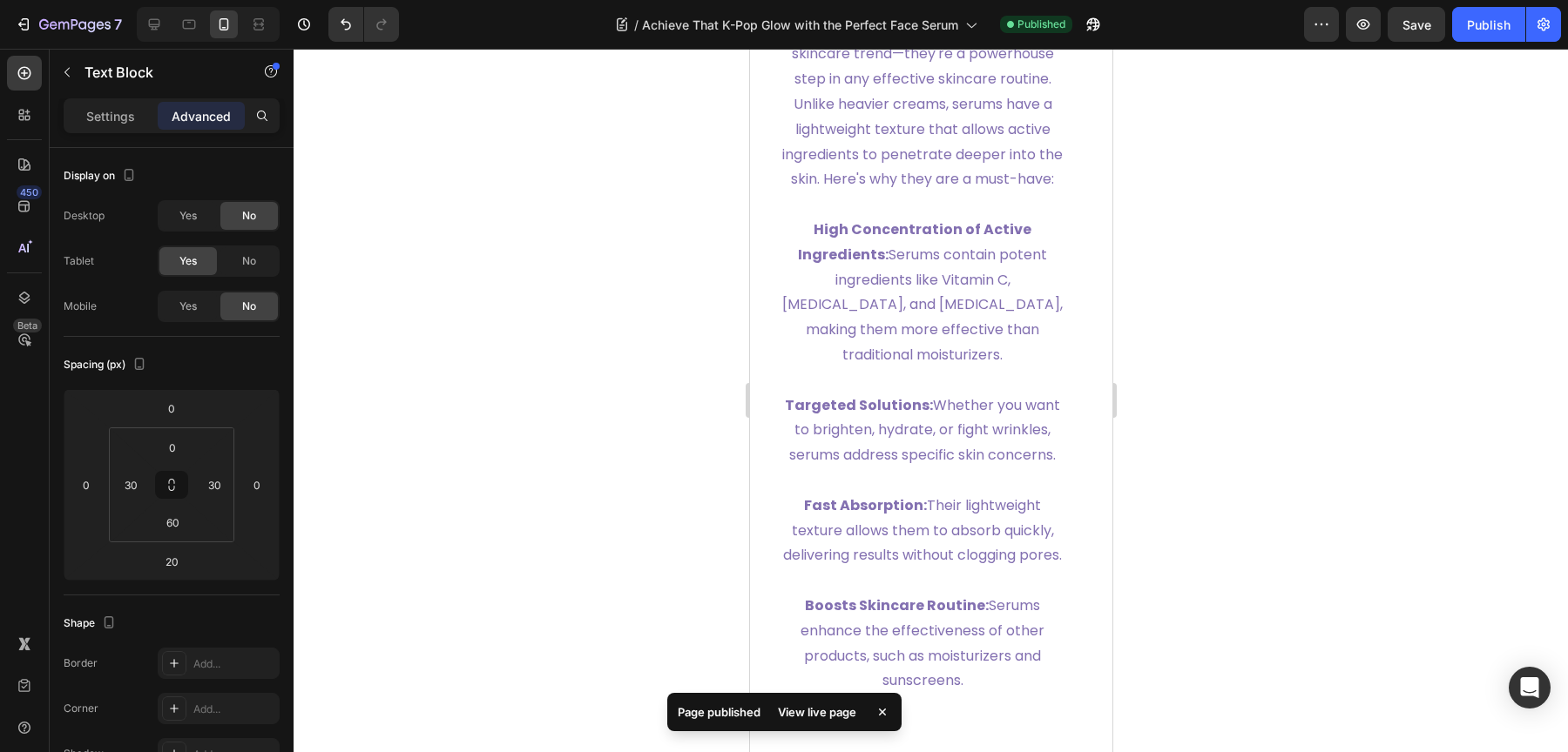
click at [803, 719] on div "View live page" at bounding box center [817, 711] width 100 height 24
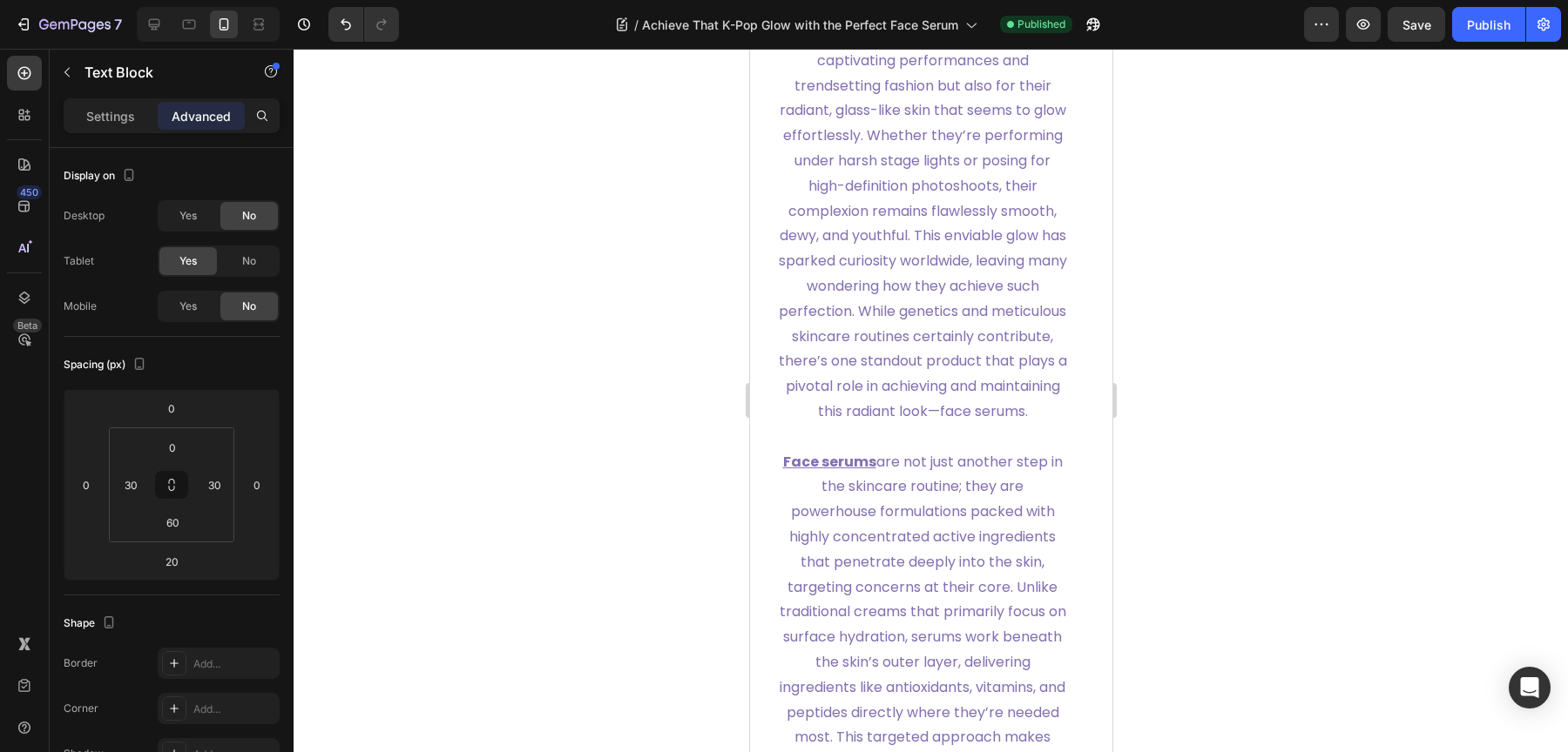
scroll to position [0, 0]
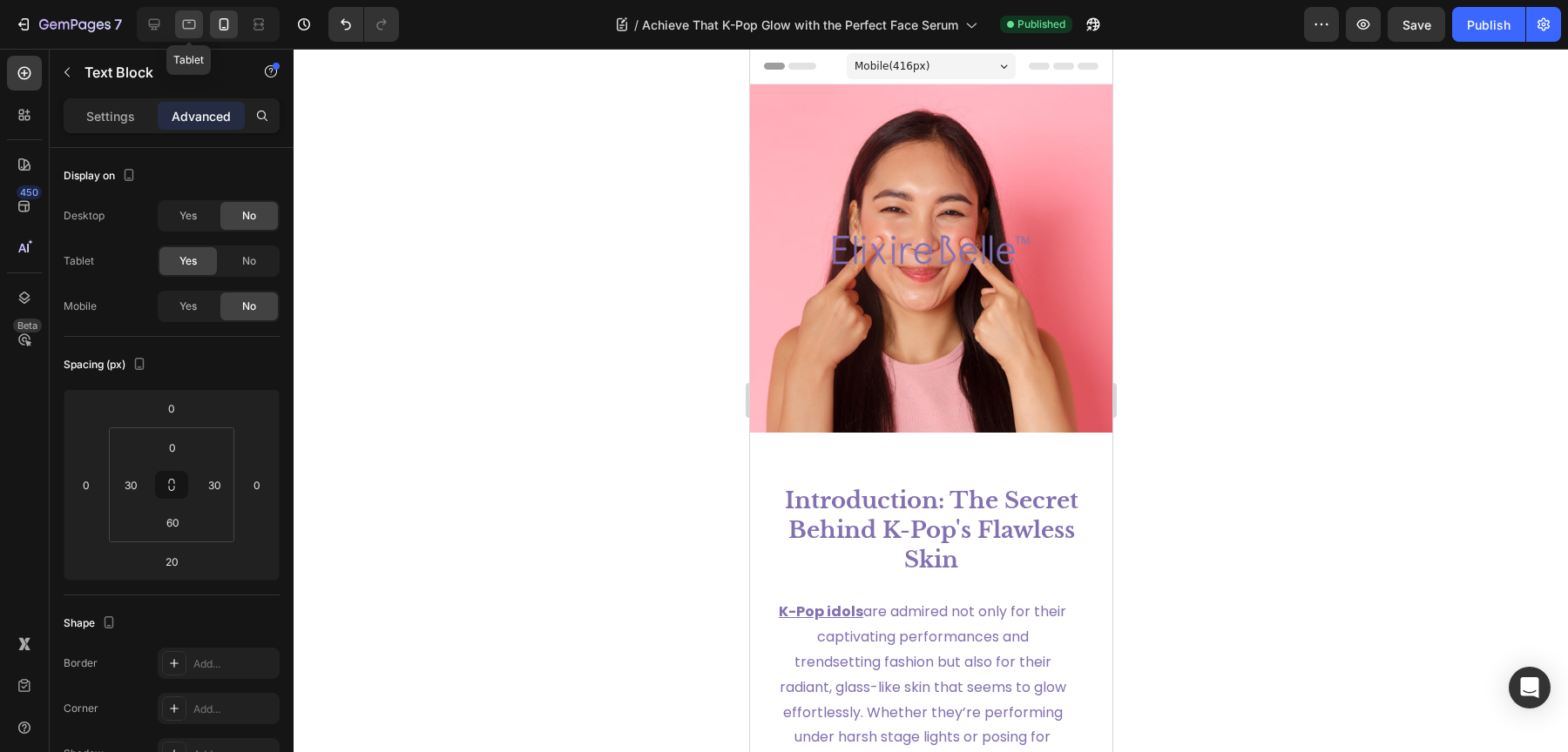
click at [178, 20] on div at bounding box center [189, 24] width 28 height 28
type input "0"
type input "20"
type input "40"
type input "20"
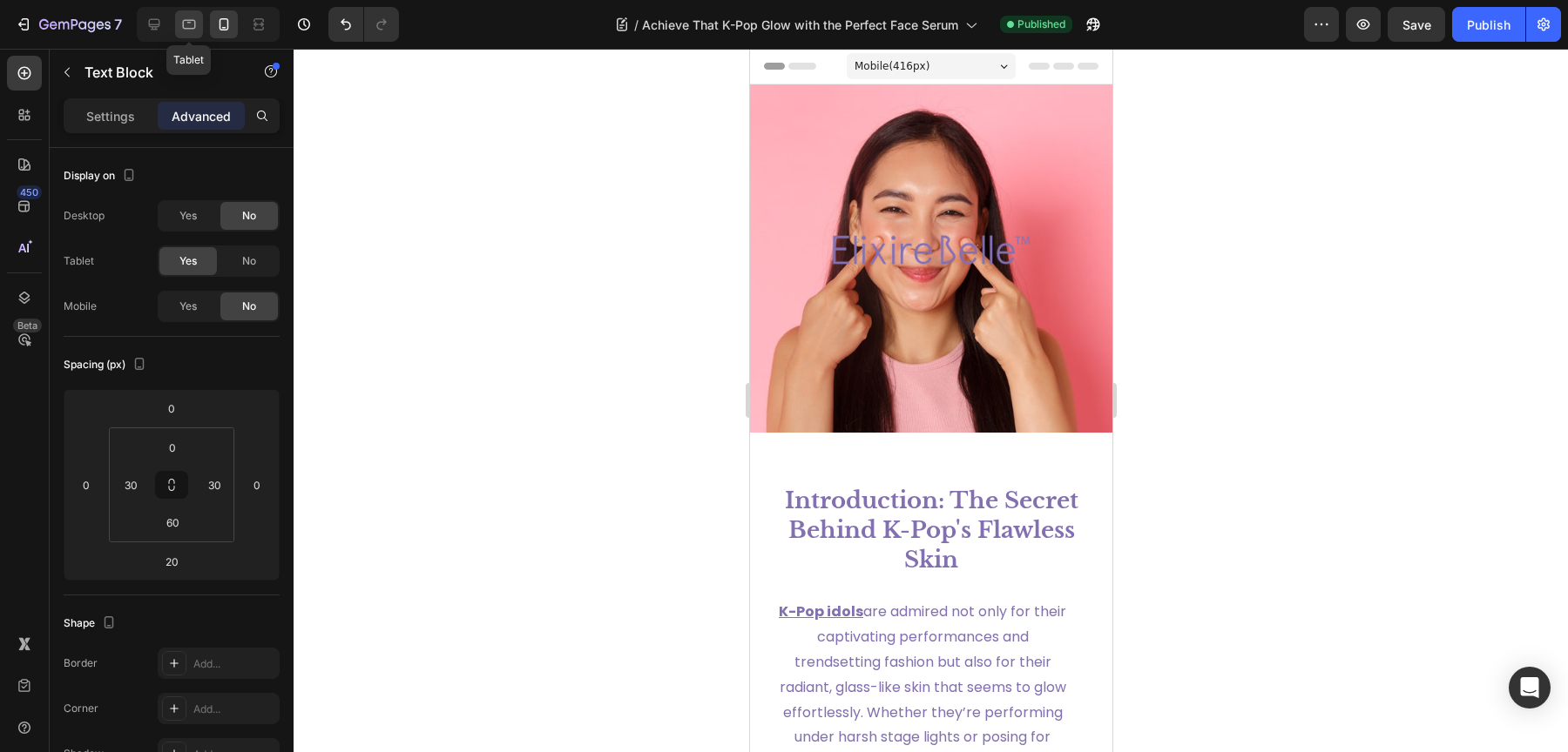
type input "0"
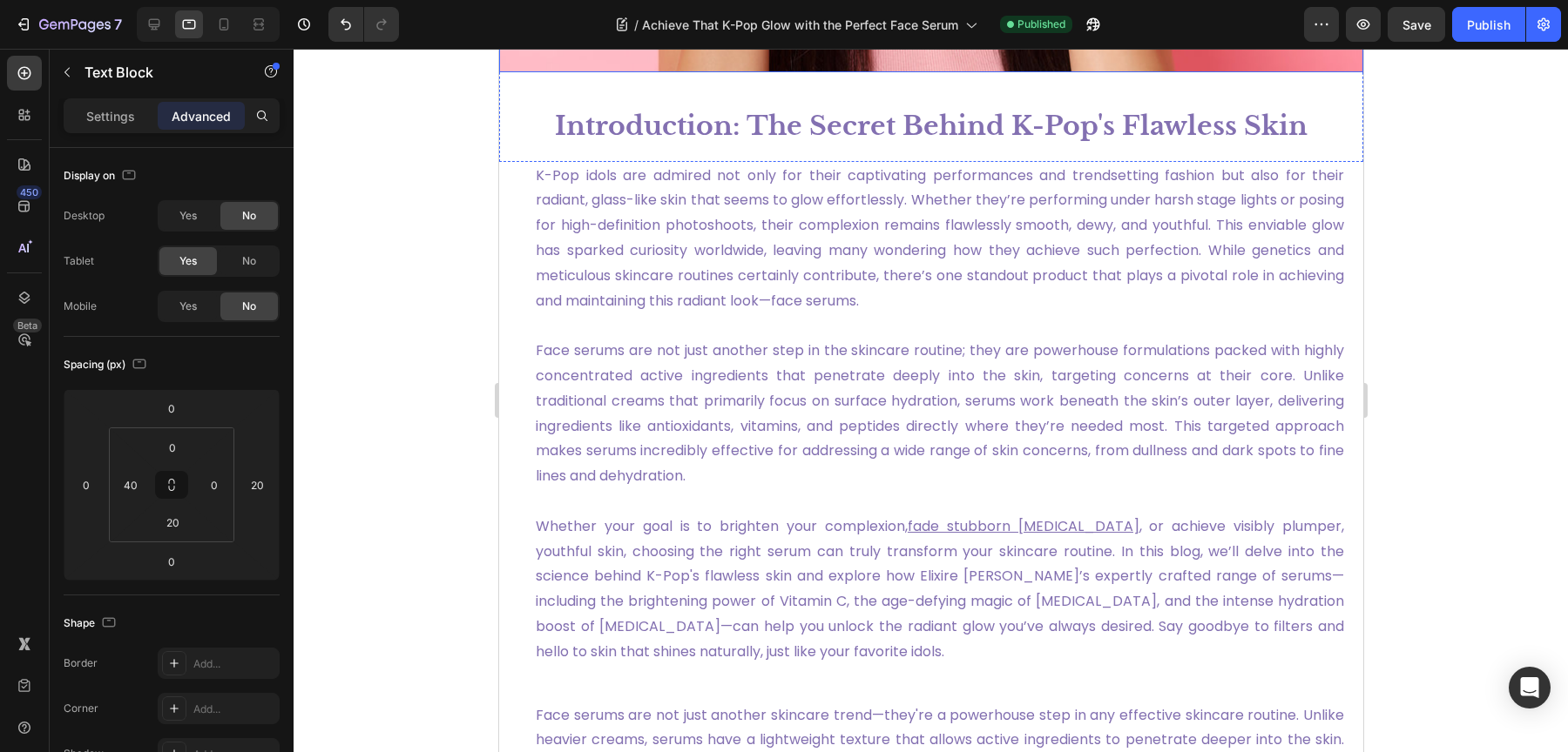
scroll to position [628, 0]
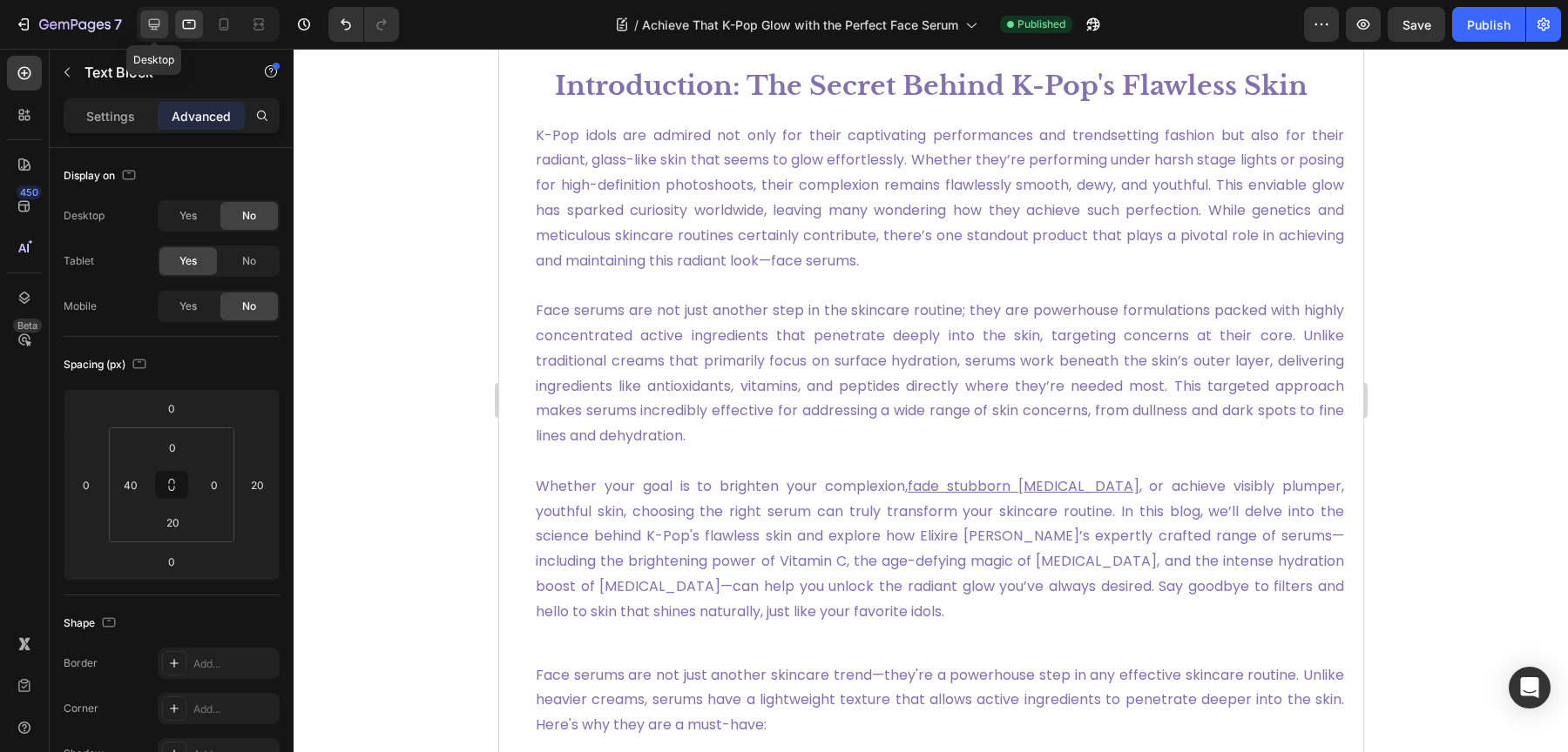
click at [161, 26] on icon at bounding box center [155, 25] width 18 height 18
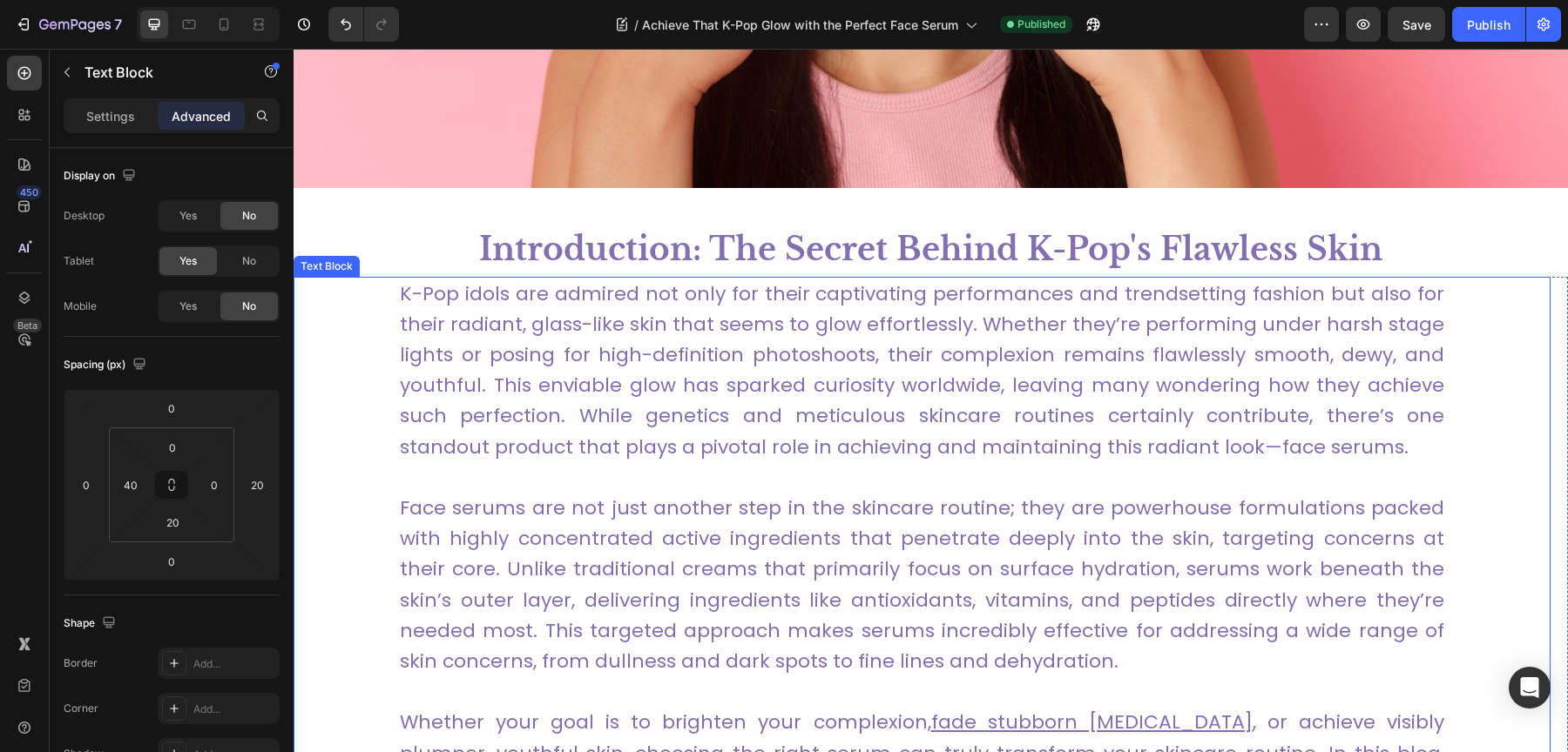
scroll to position [585, 0]
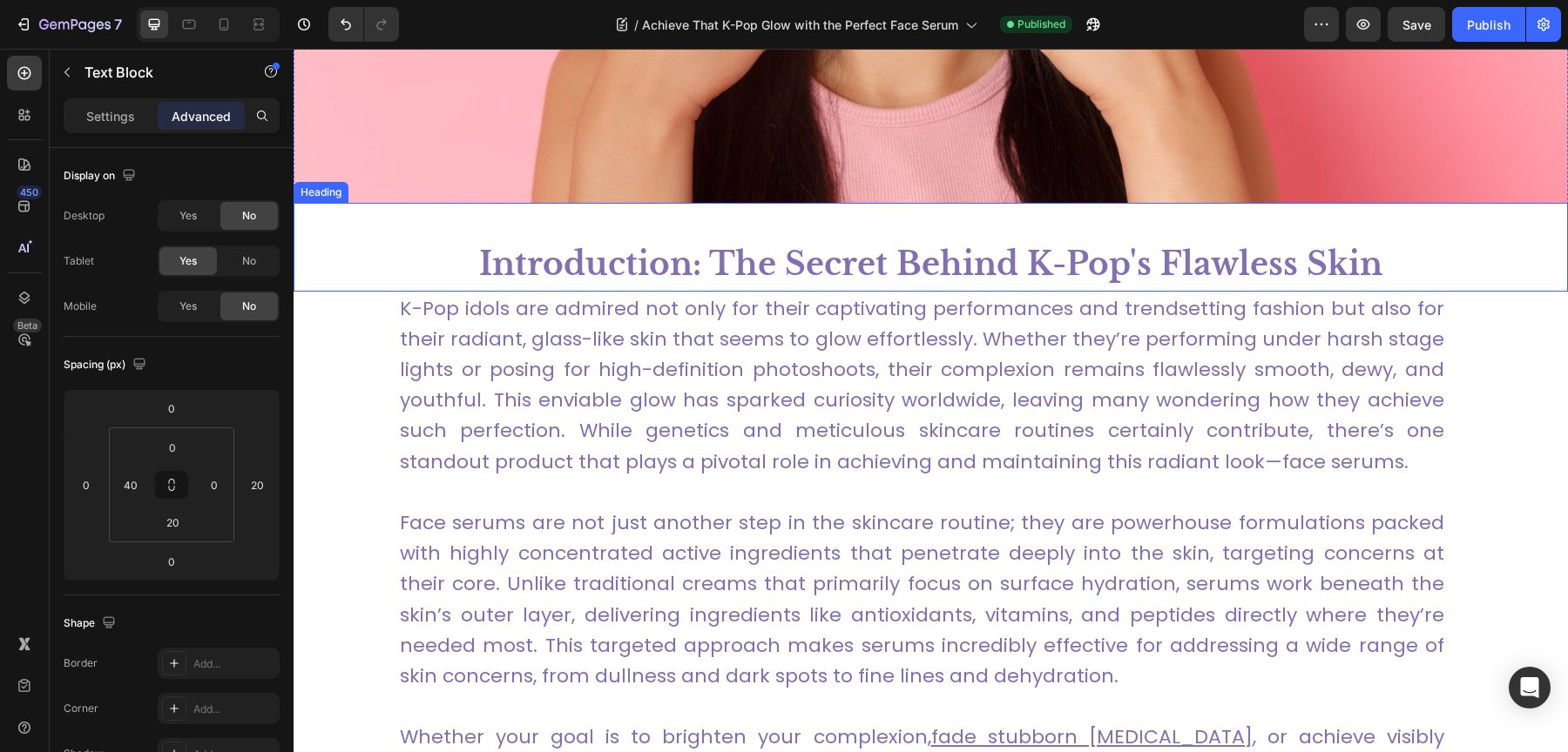
click at [743, 258] on h1 "Introduction: The Secret Behind K-Pop's Flawless Skin" at bounding box center [930, 264] width 1275 height 54
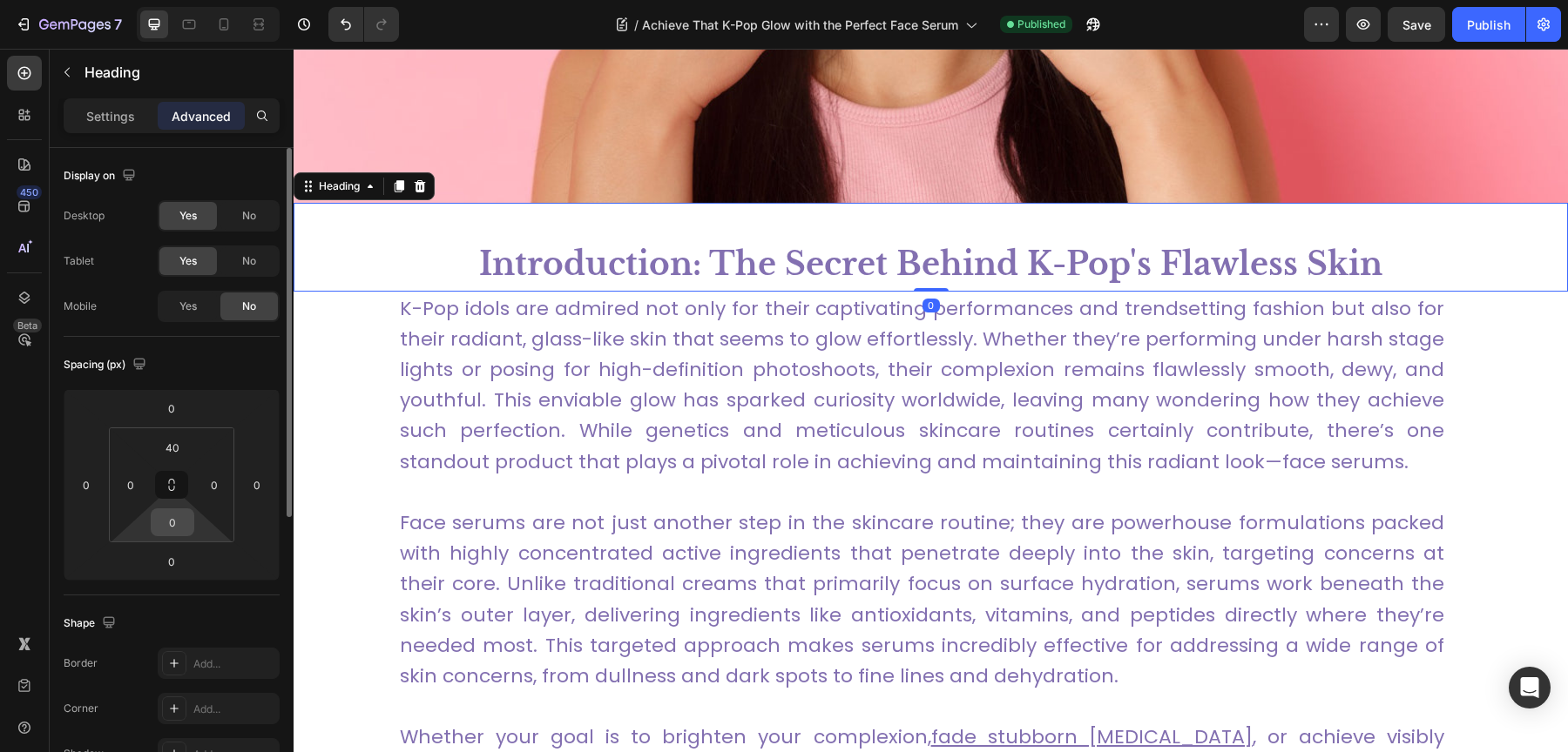
click at [177, 509] on input "0" at bounding box center [172, 522] width 35 height 26
type input "25"
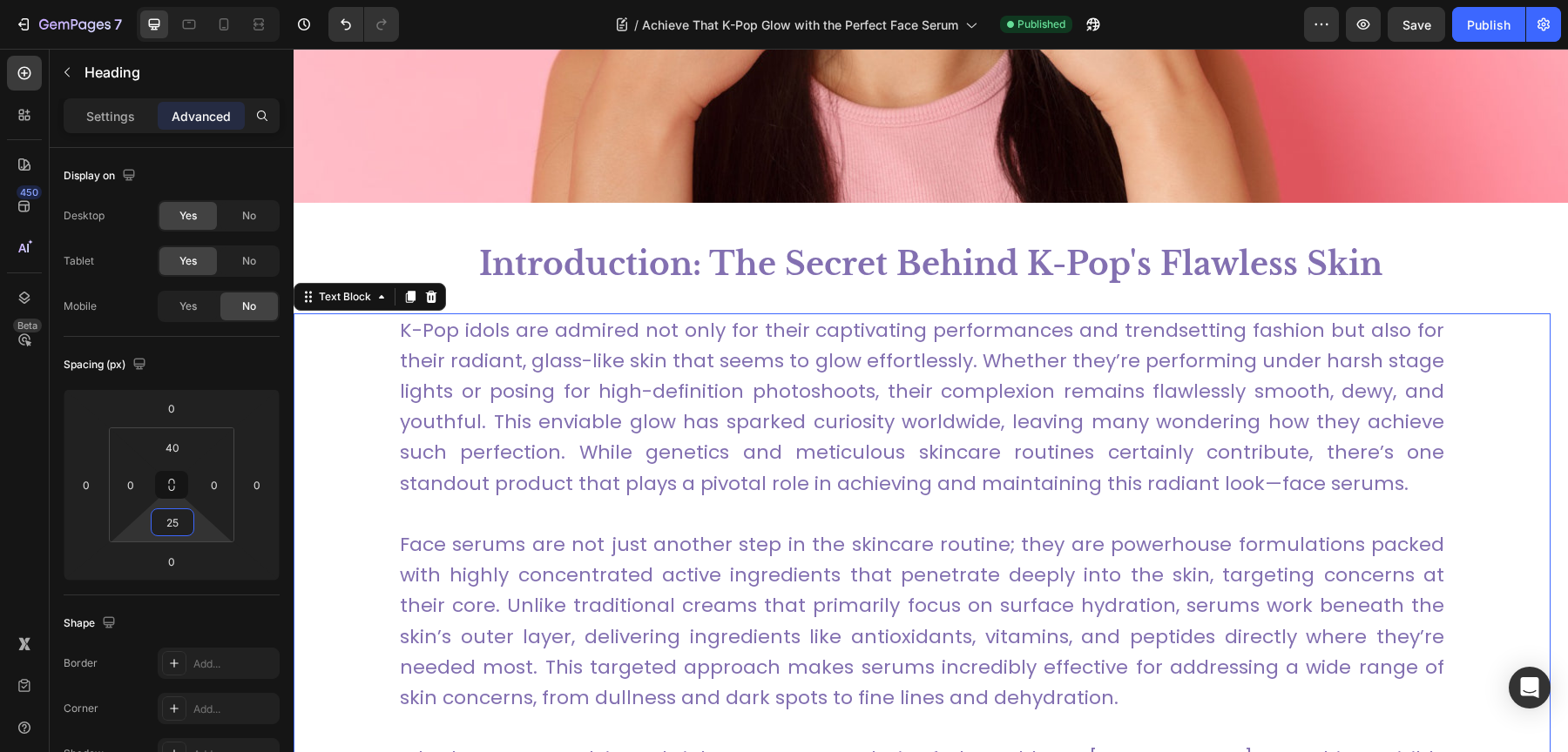
click at [510, 541] on link "Face serums are not just another step in the skincare routine; they are powerho…" at bounding box center [922, 620] width 1044 height 180
click at [1486, 25] on div "Publish" at bounding box center [1488, 25] width 44 height 19
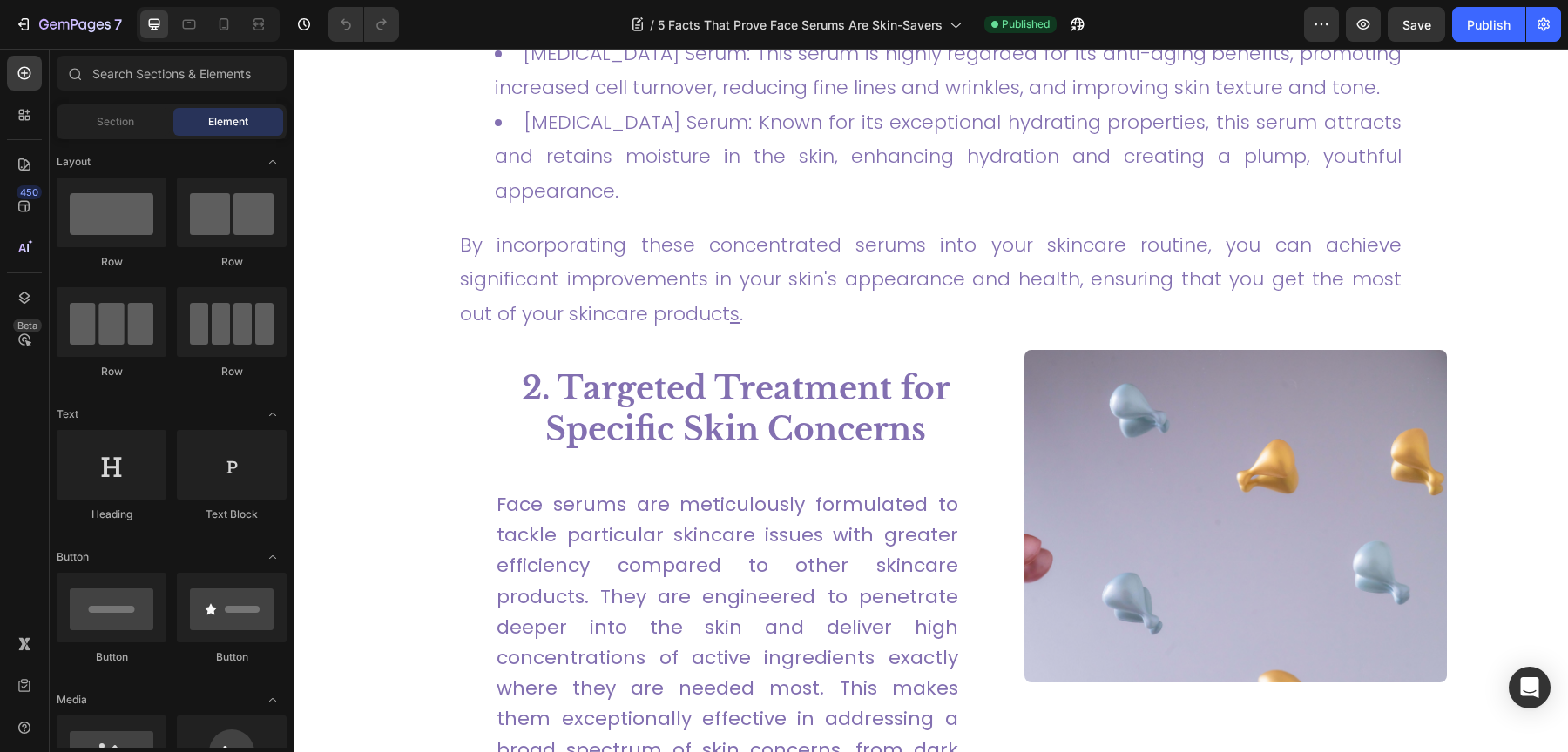
scroll to position [2501, 0]
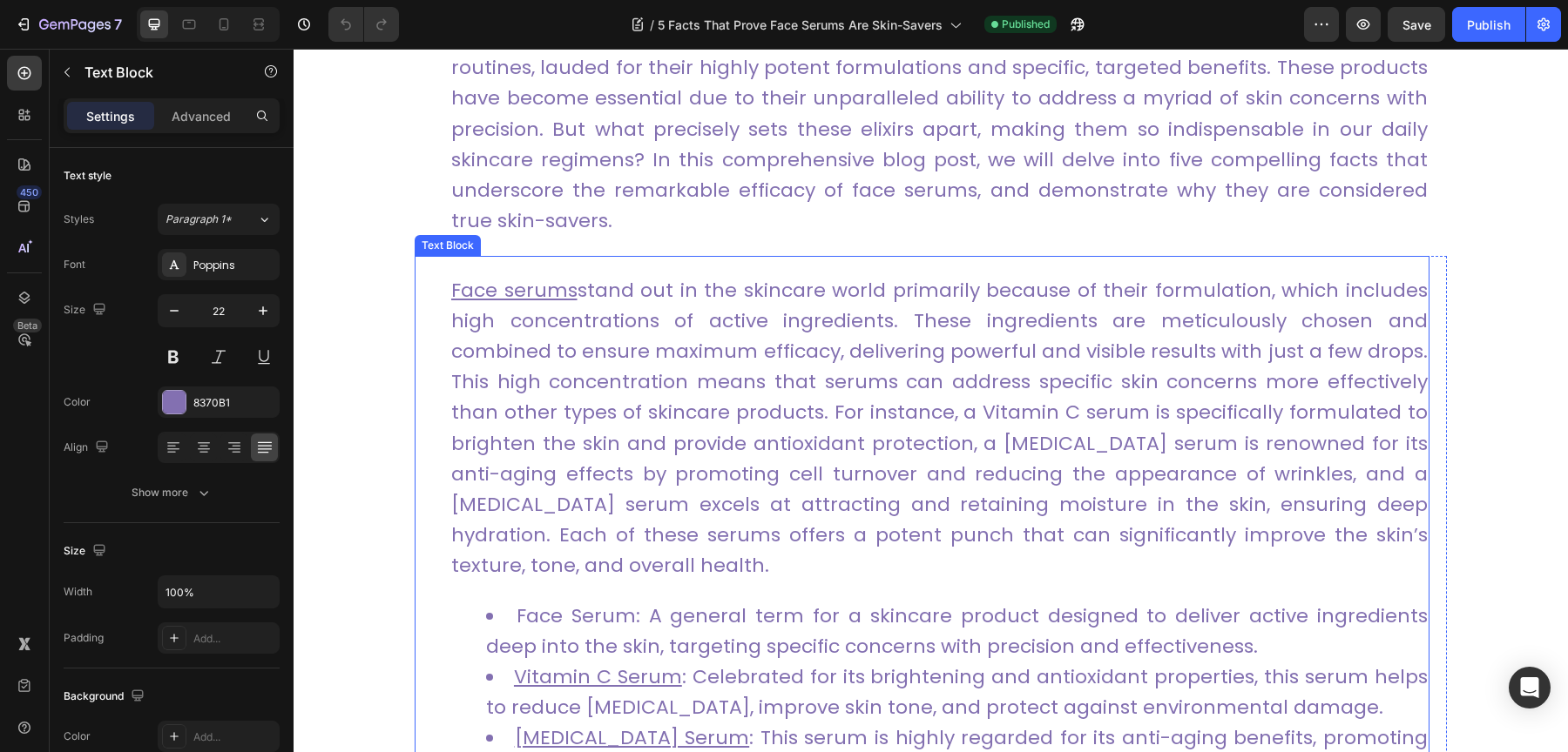
click at [720, 364] on p "Face serums stand out in the skincare world primarily because of their formulat…" at bounding box center [939, 428] width 977 height 307
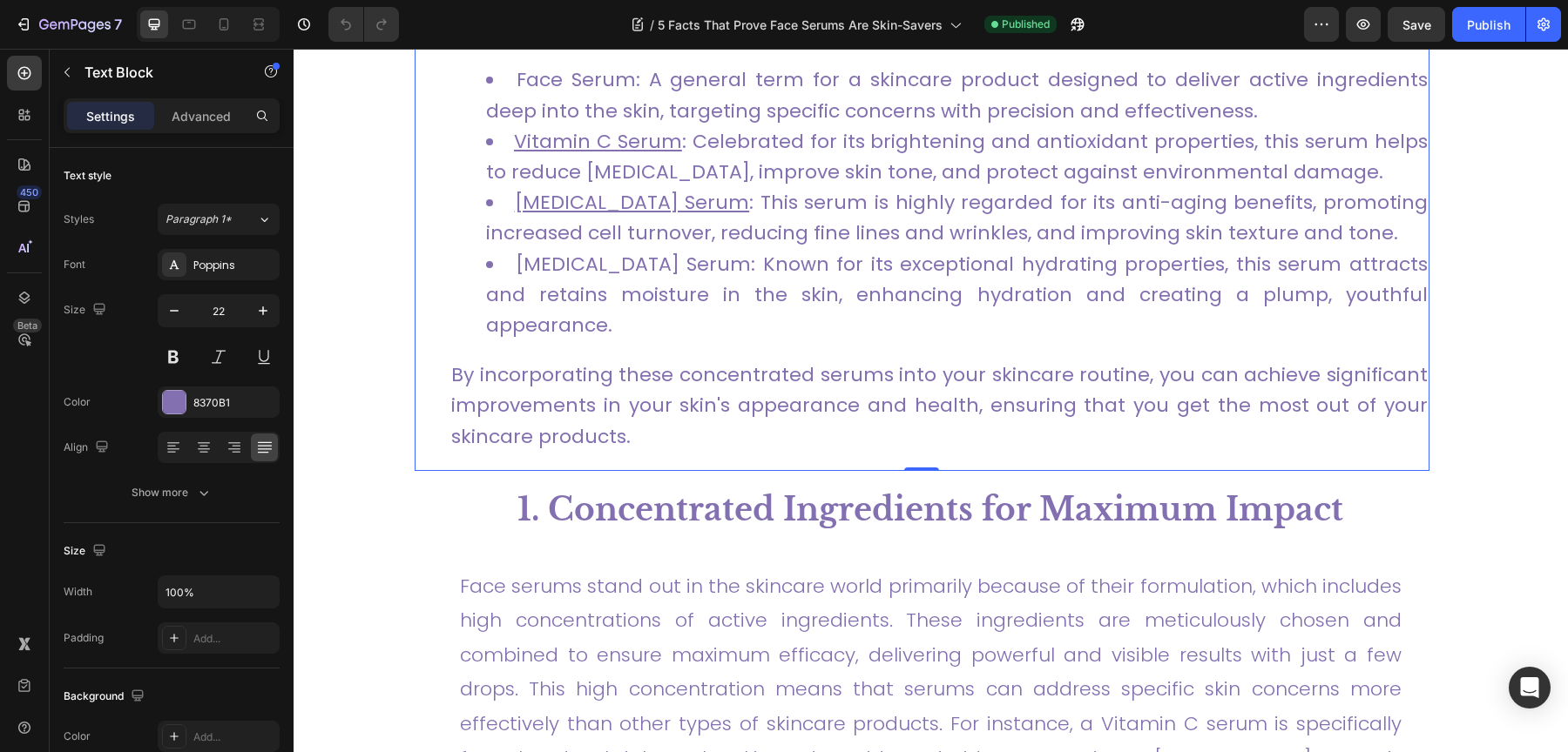
scroll to position [1437, 0]
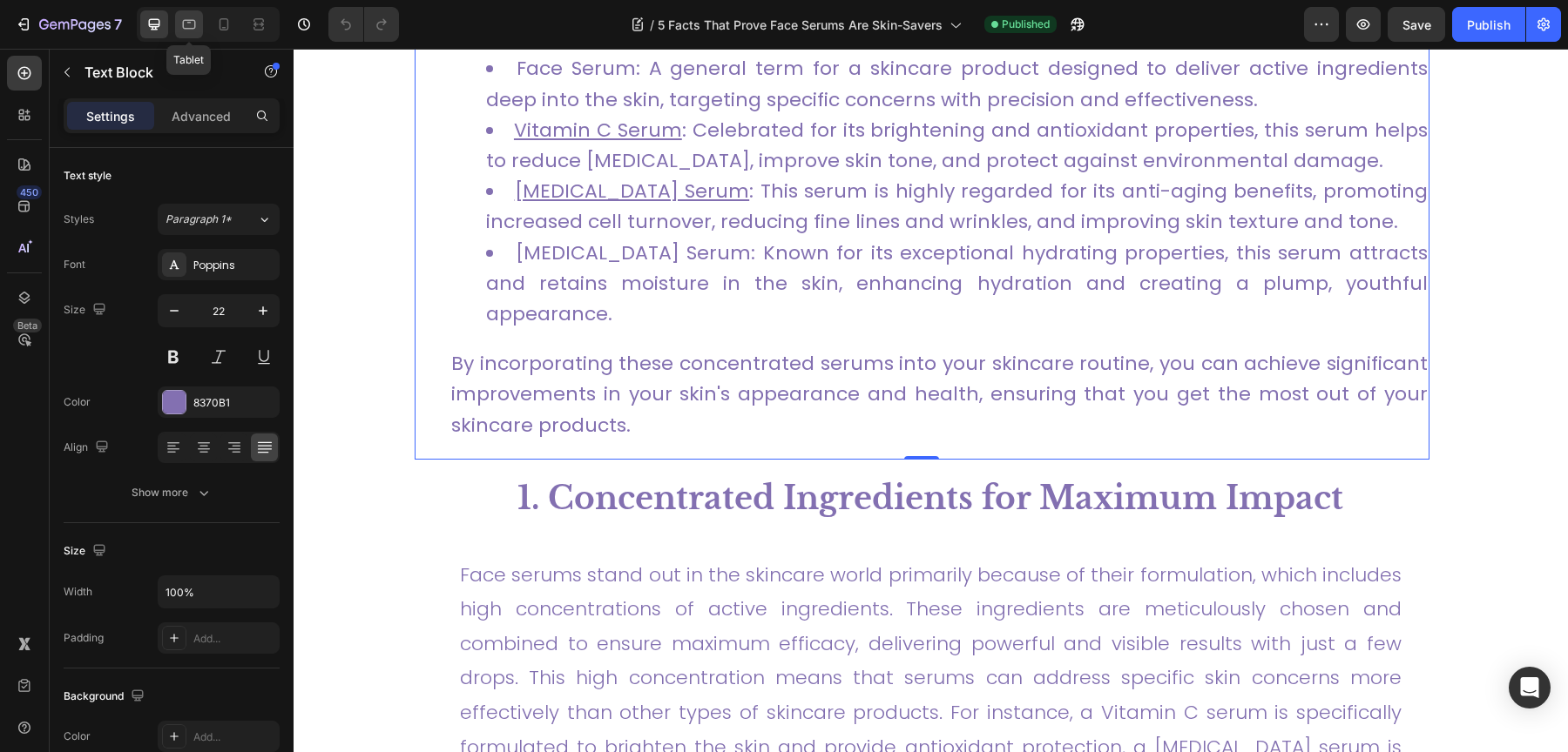
click at [191, 26] on icon at bounding box center [189, 25] width 18 height 18
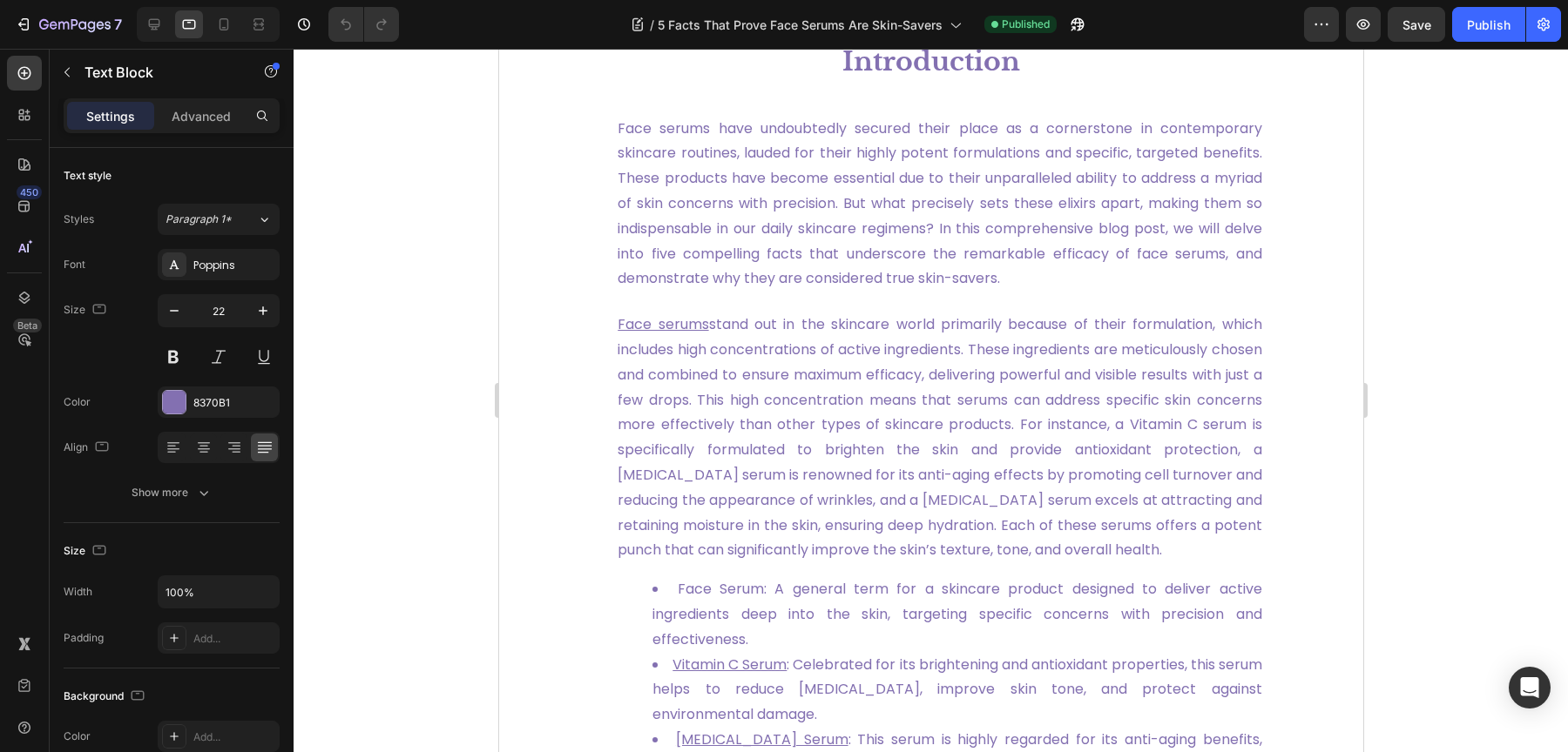
scroll to position [646, 0]
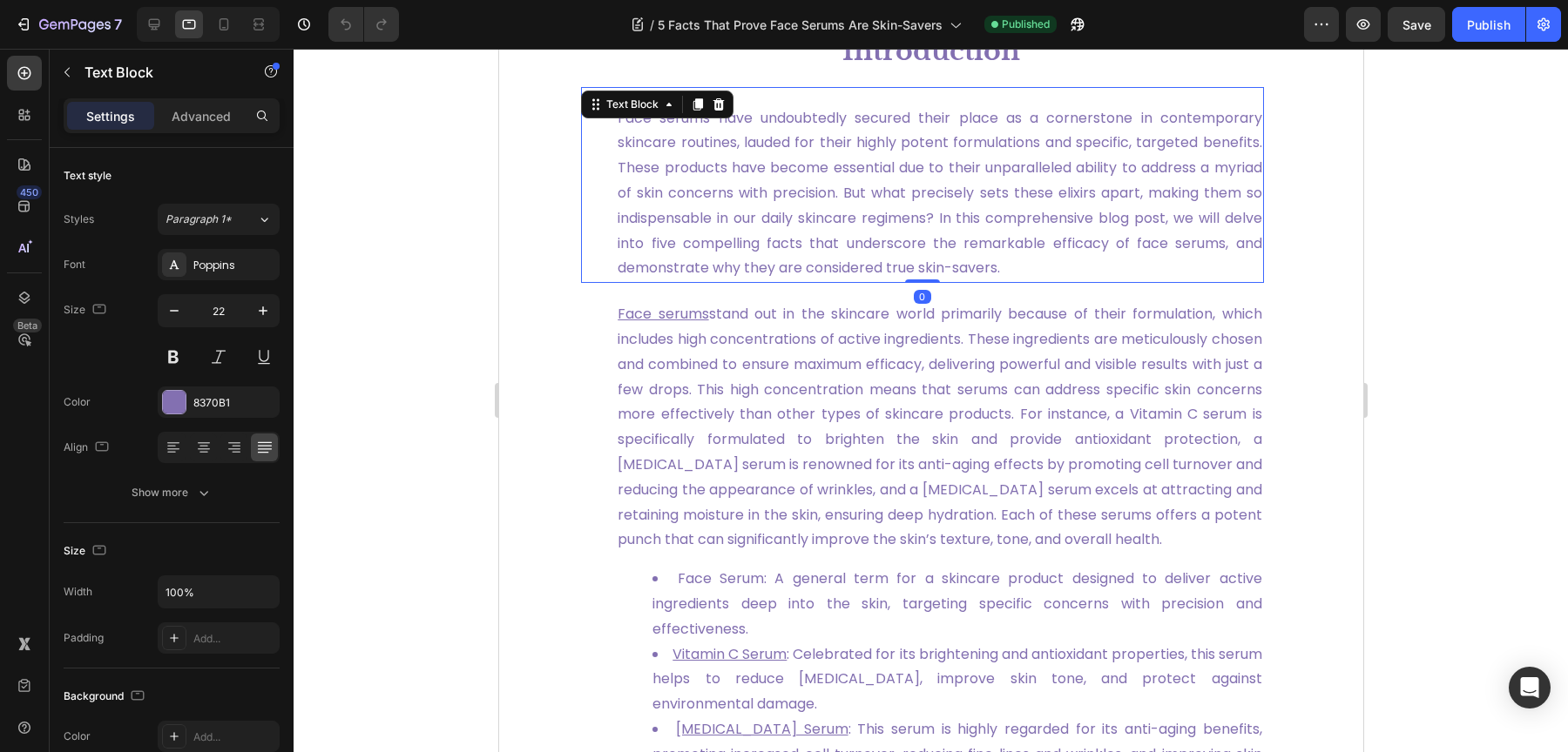
click at [830, 208] on span "Face serums have undoubtedly secured their place as a cornerstone in contempora…" at bounding box center [938, 193] width 645 height 171
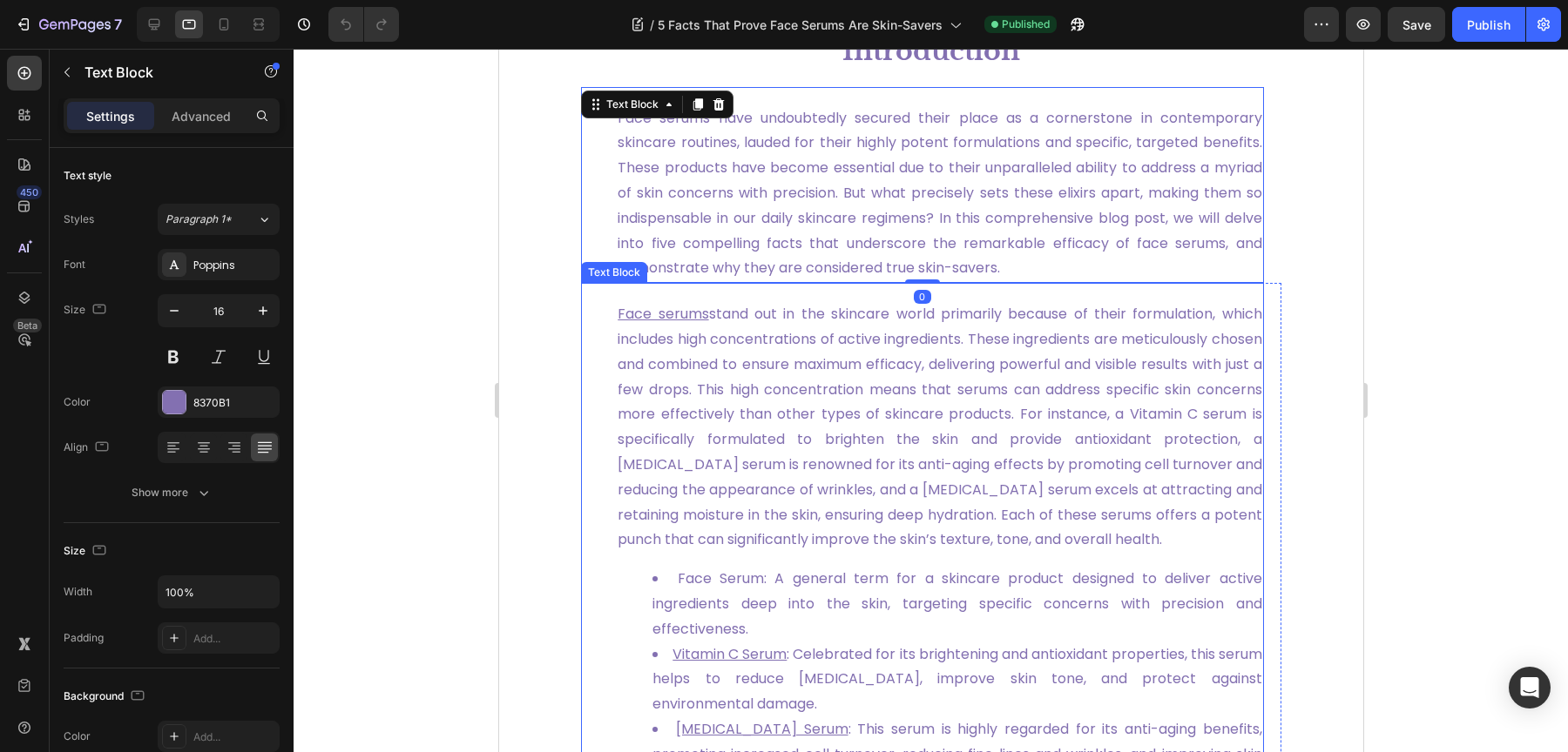
click at [802, 392] on p "Face serums stand out in the skincare world primarily because of their formulat…" at bounding box center [938, 428] width 645 height 251
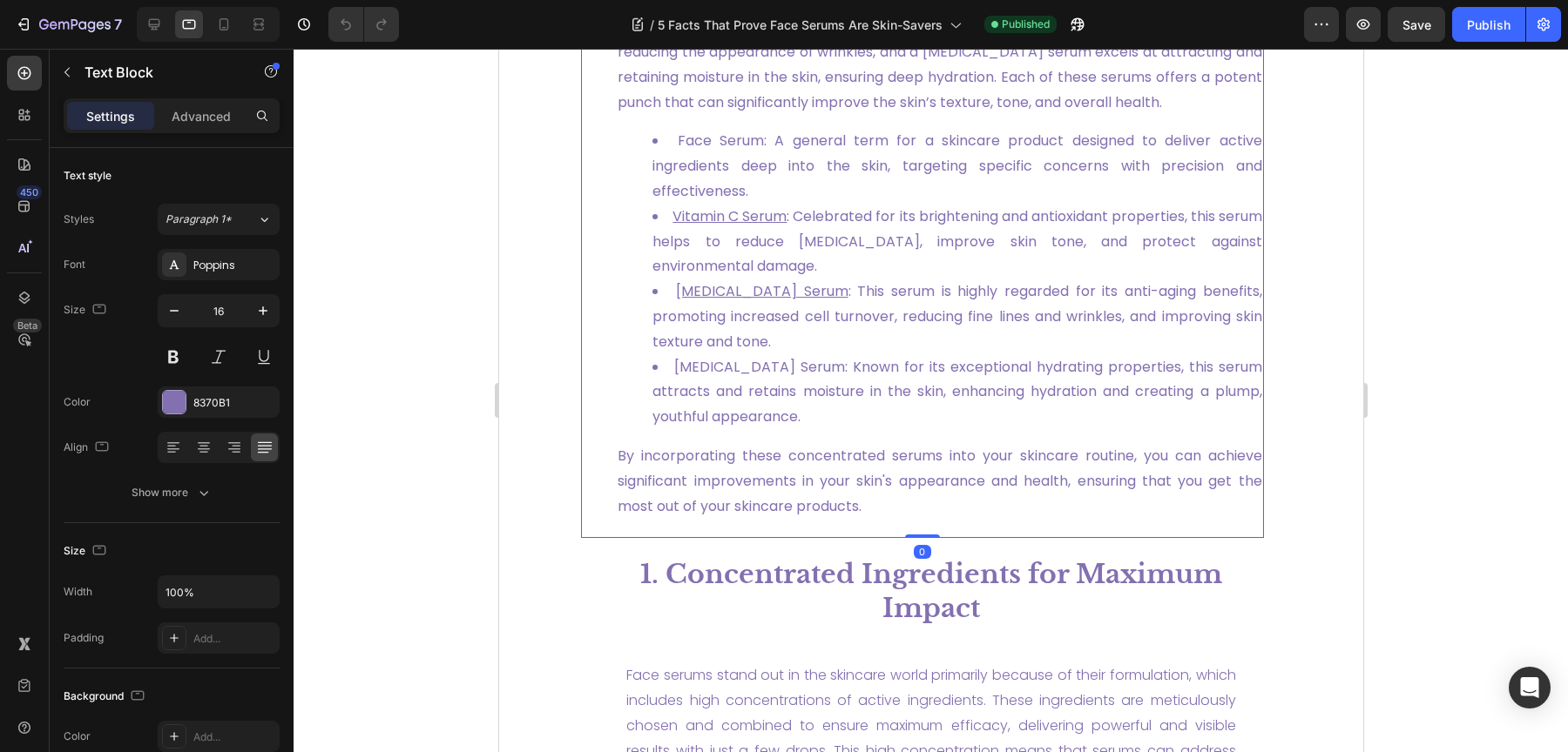
scroll to position [1124, 0]
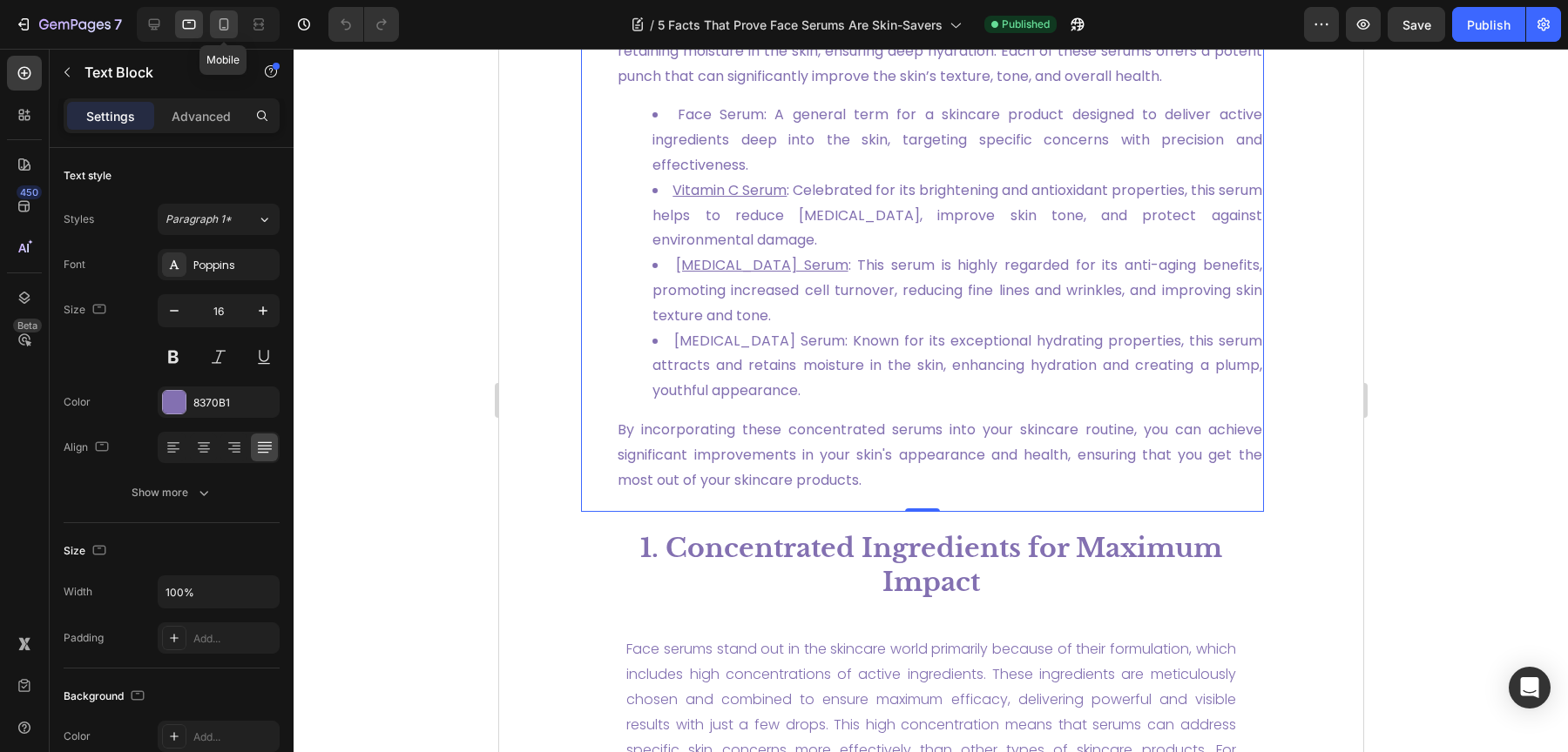
click at [226, 35] on div at bounding box center [223, 24] width 28 height 28
type input "22"
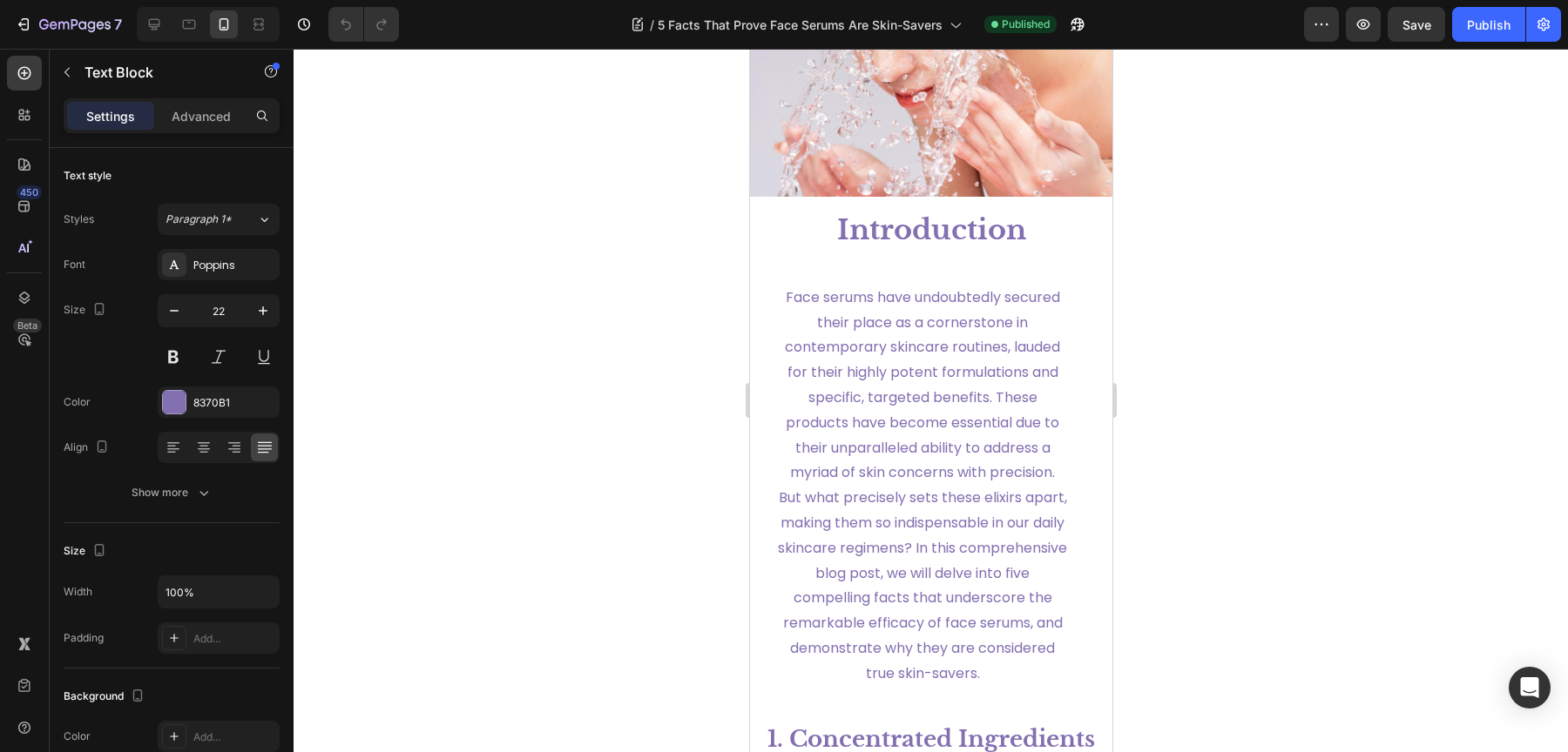
scroll to position [291, 0]
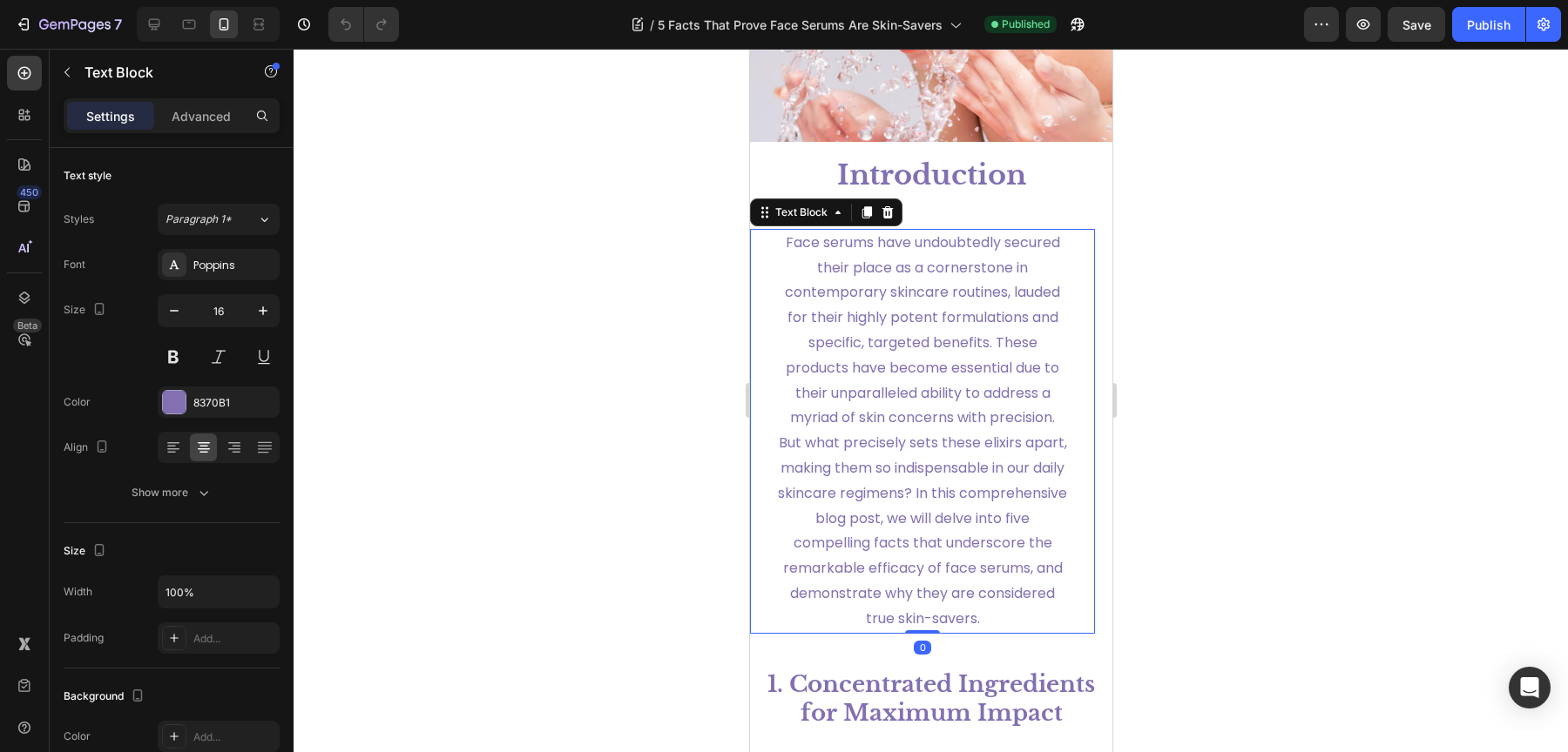
click at [917, 412] on span "Face serums have undoubtedly secured their place as a cornerstone in contempora…" at bounding box center [921, 431] width 289 height 396
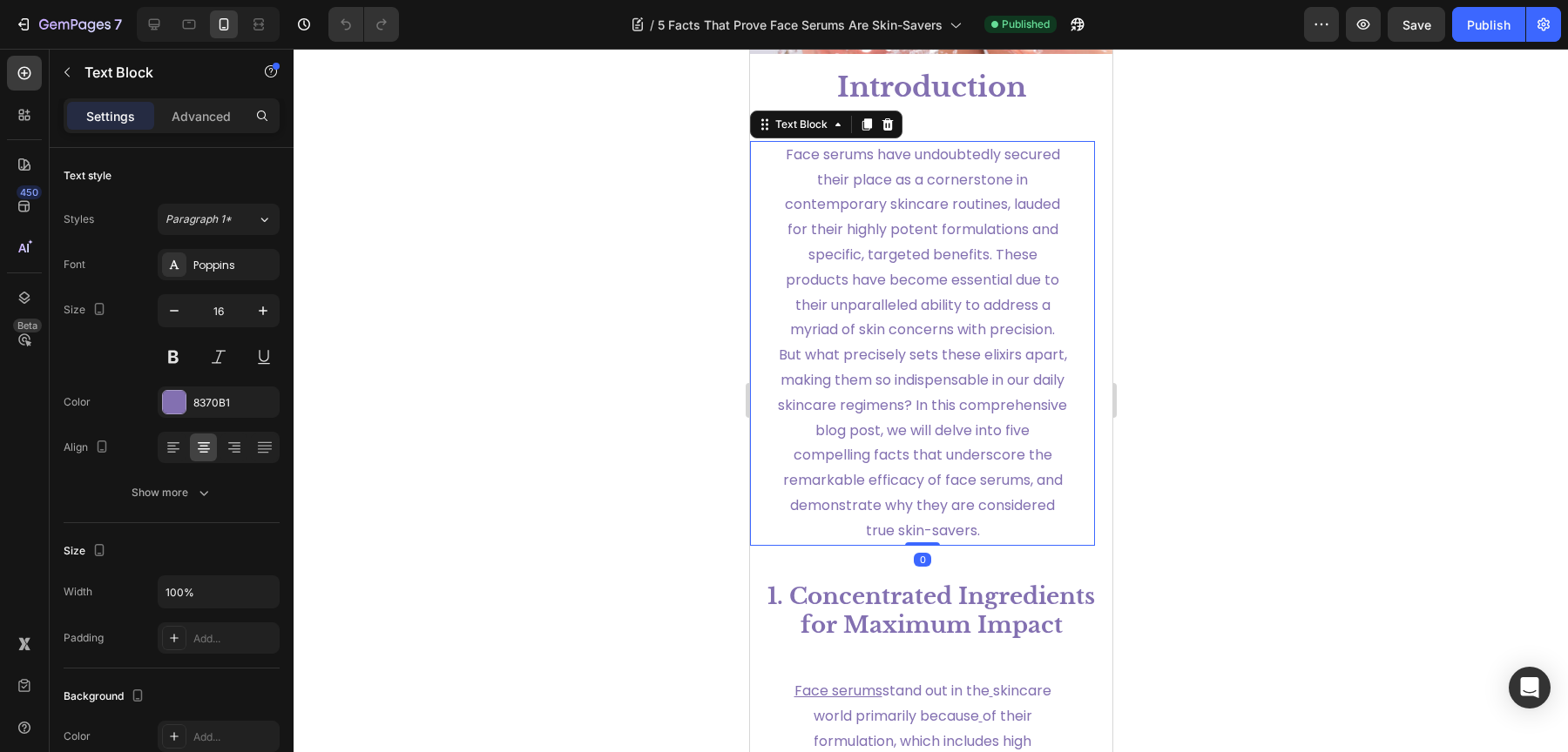
scroll to position [382, 0]
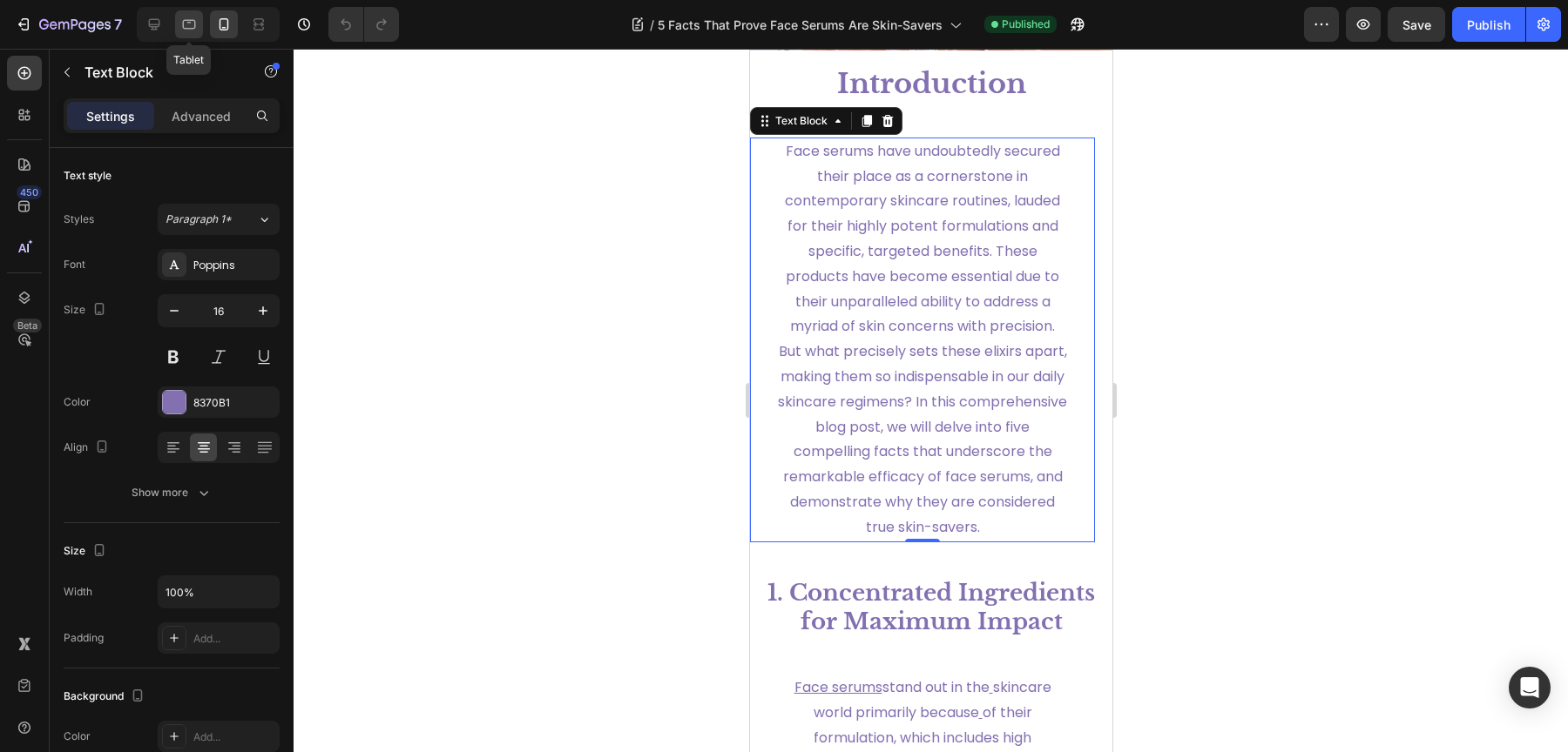
click at [181, 27] on icon at bounding box center [189, 25] width 18 height 18
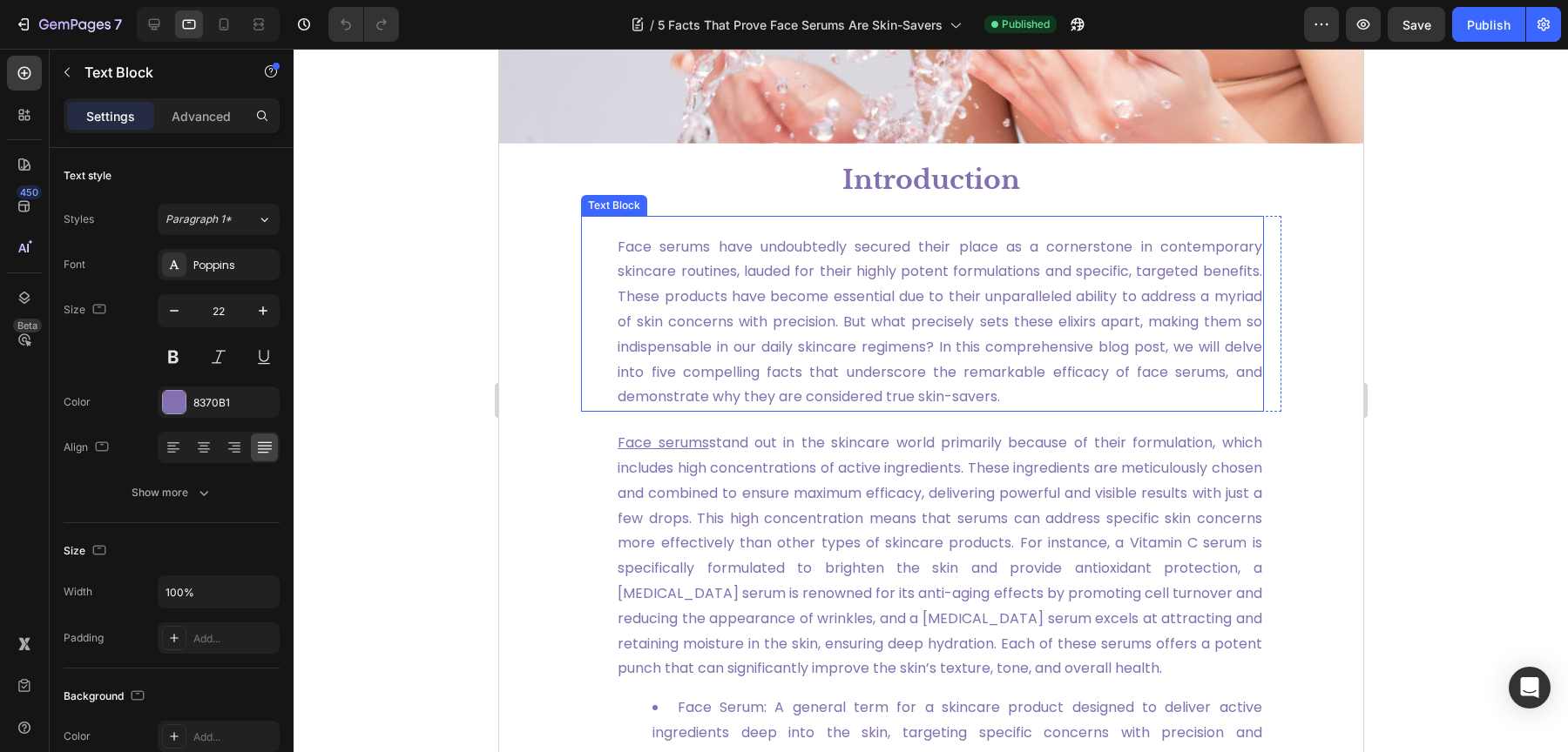
scroll to position [535, 0]
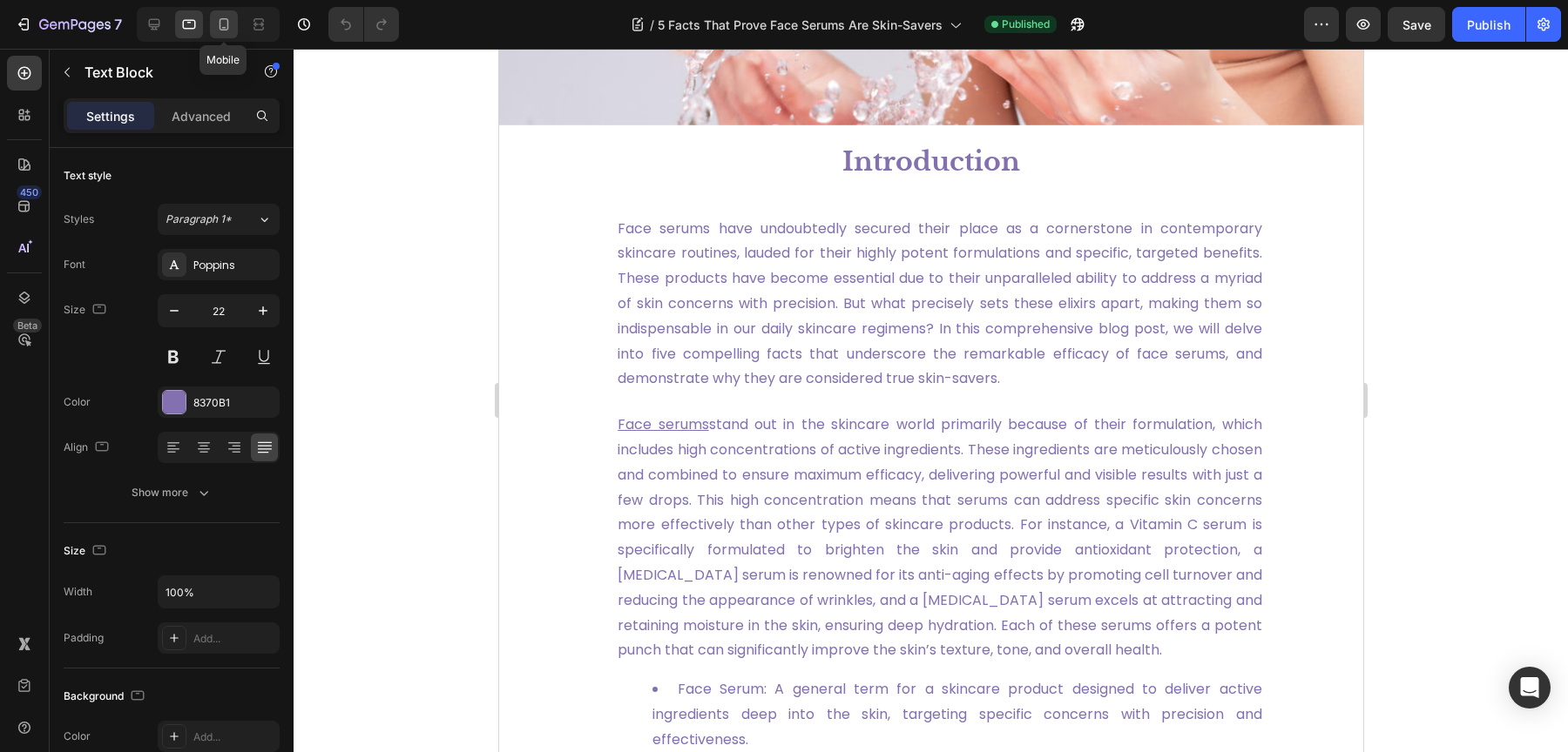
click at [227, 32] on icon at bounding box center [224, 25] width 18 height 18
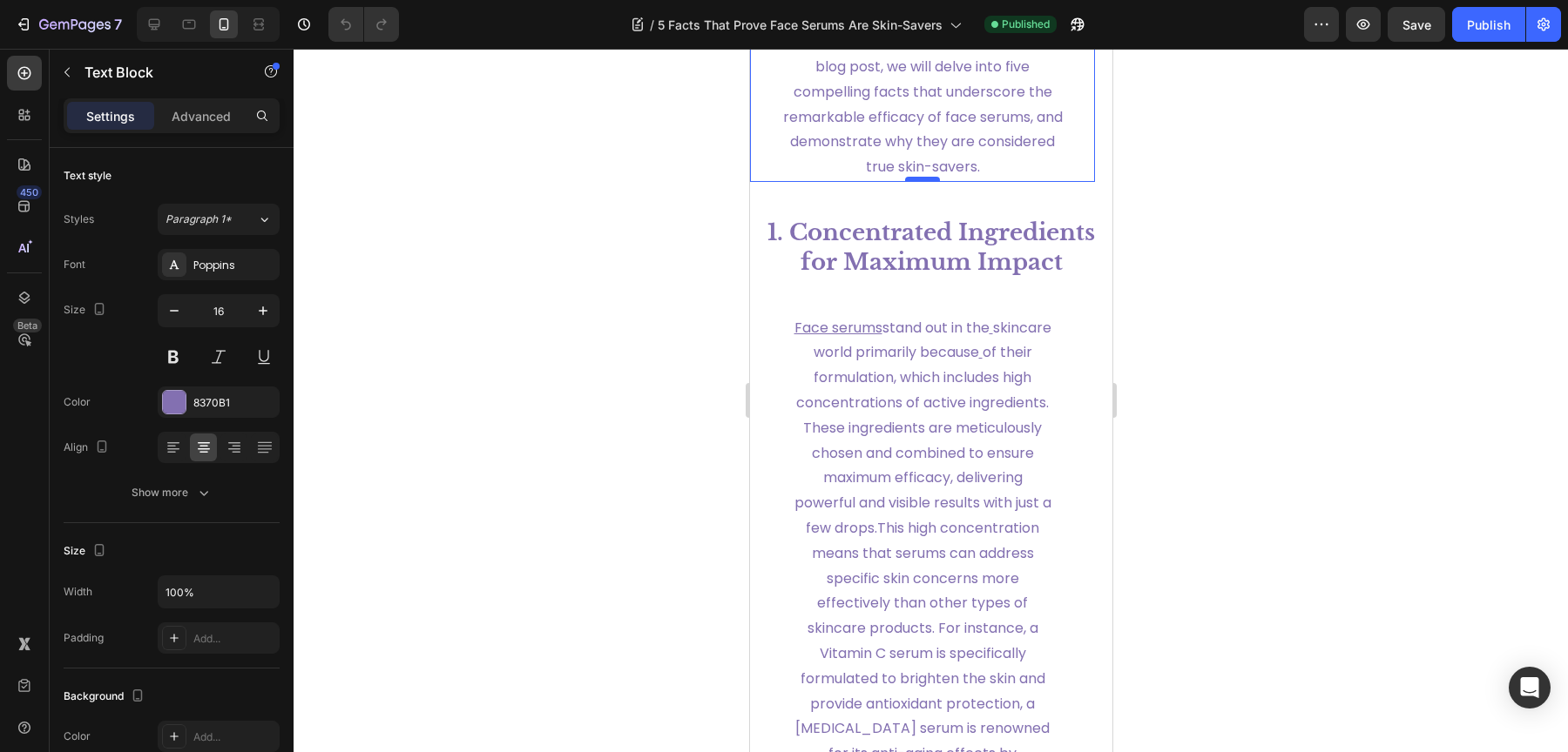
scroll to position [760, 0]
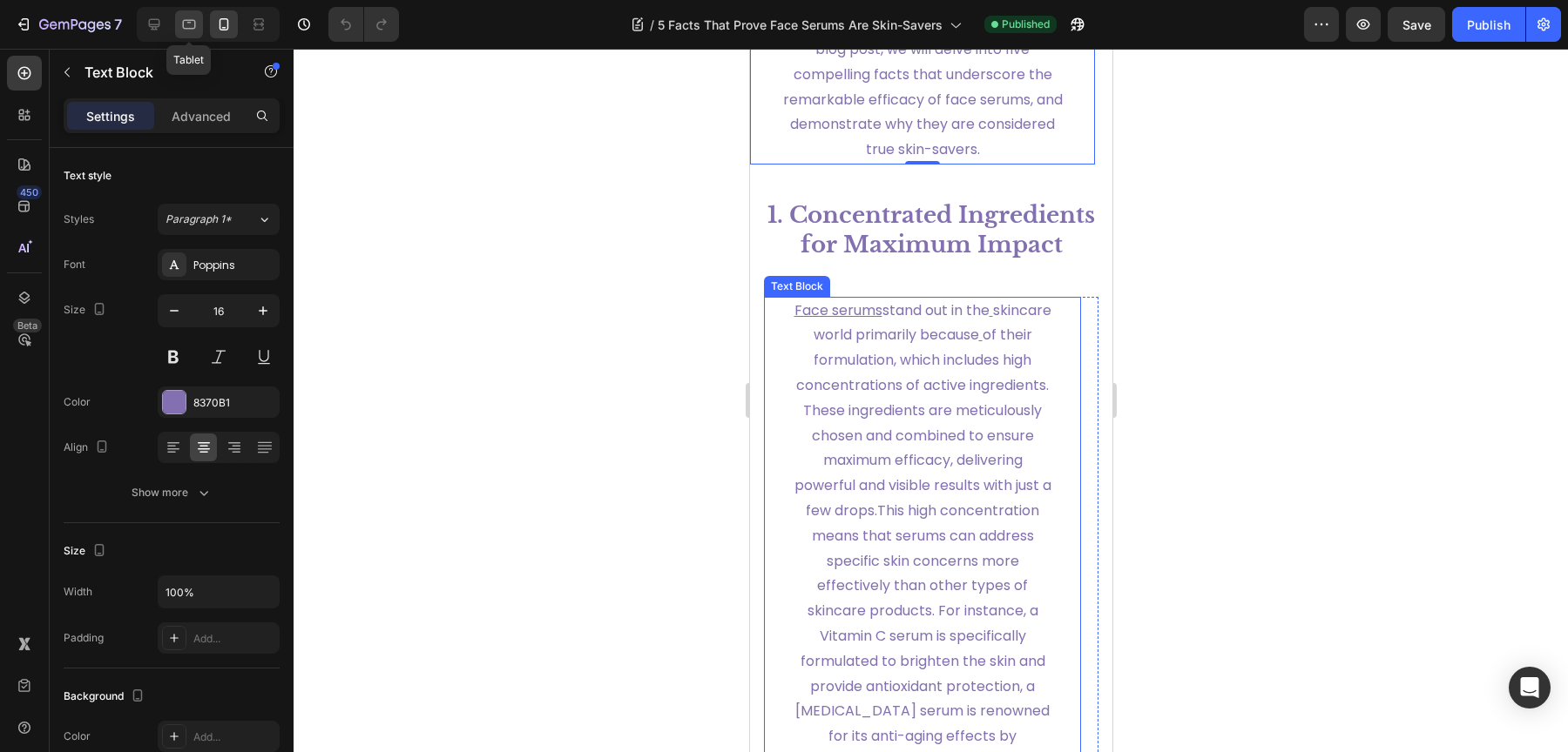
click at [185, 29] on icon at bounding box center [189, 25] width 18 height 18
type input "22"
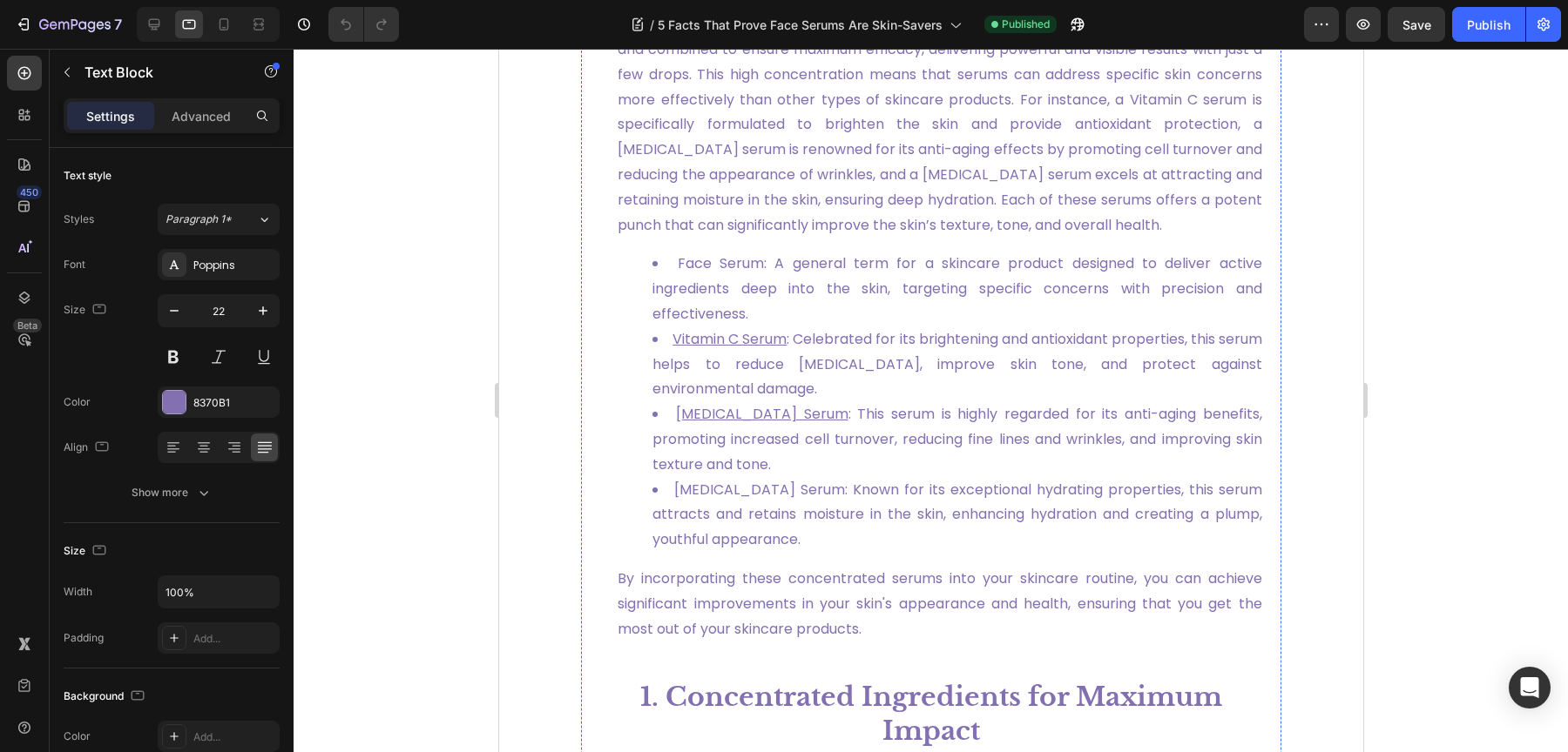
scroll to position [927, 0]
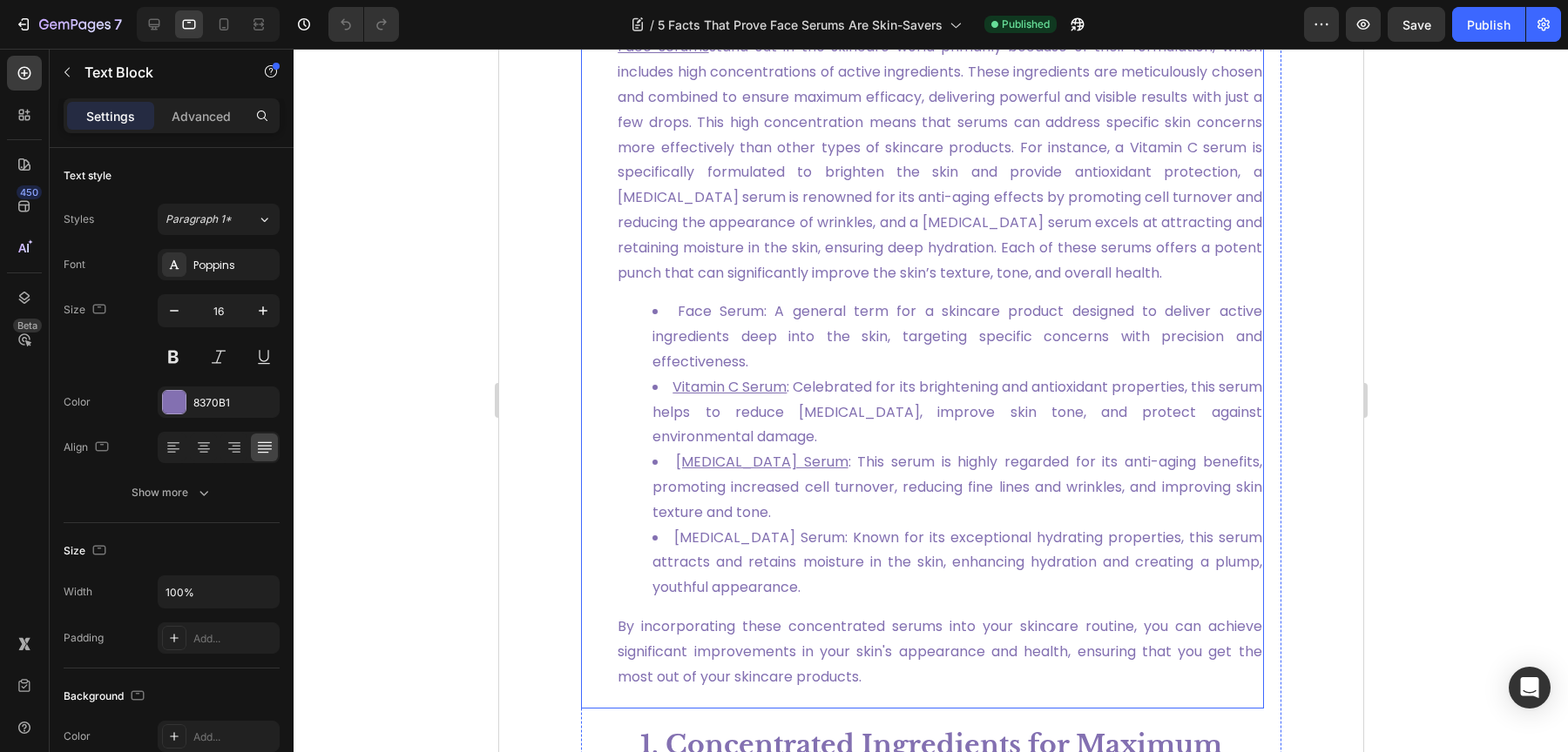
click at [864, 356] on span "Face Serum: A general term for a skincare product designed to deliver active in…" at bounding box center [957, 336] width 610 height 70
click at [202, 127] on div "Advanced" at bounding box center [201, 116] width 87 height 28
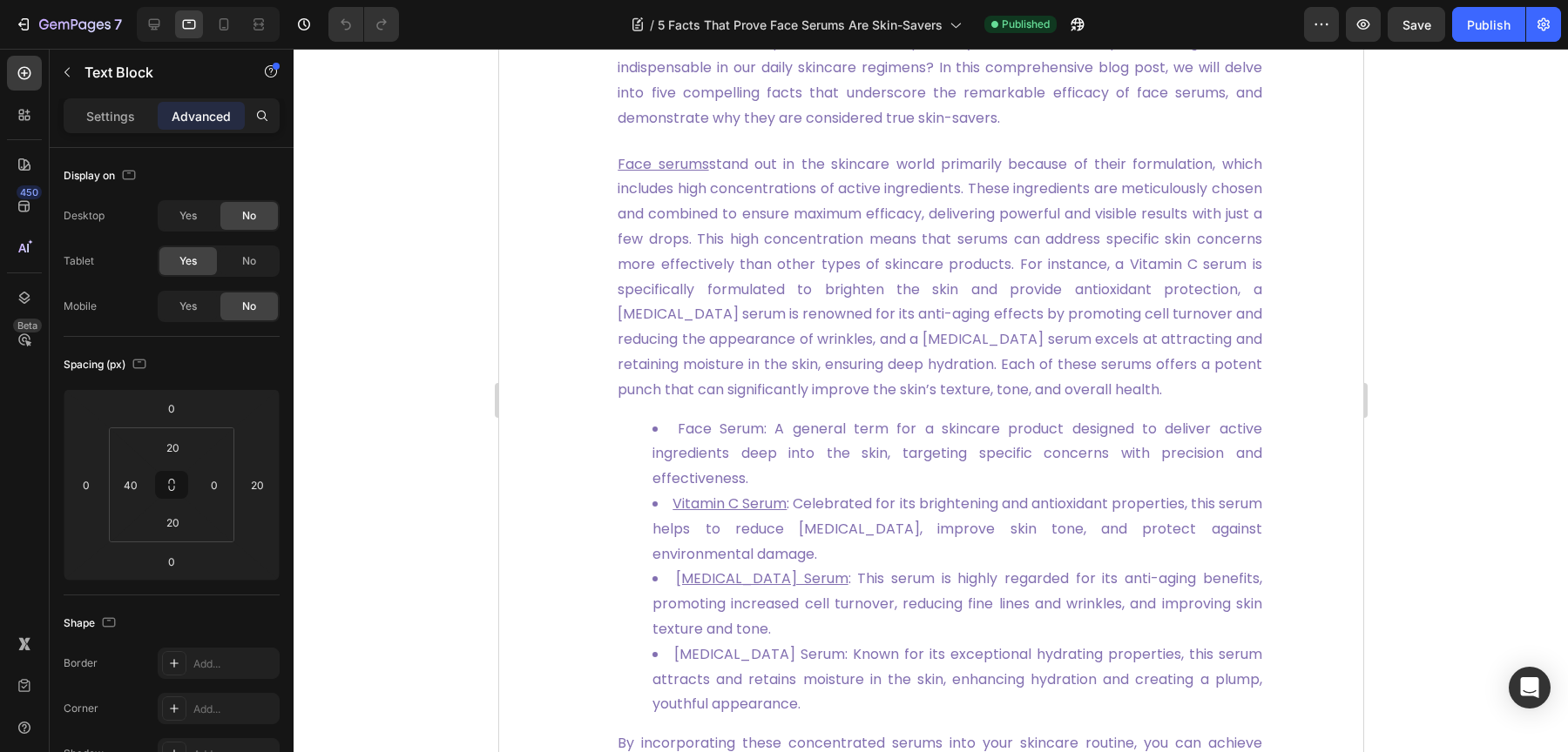
scroll to position [766, 0]
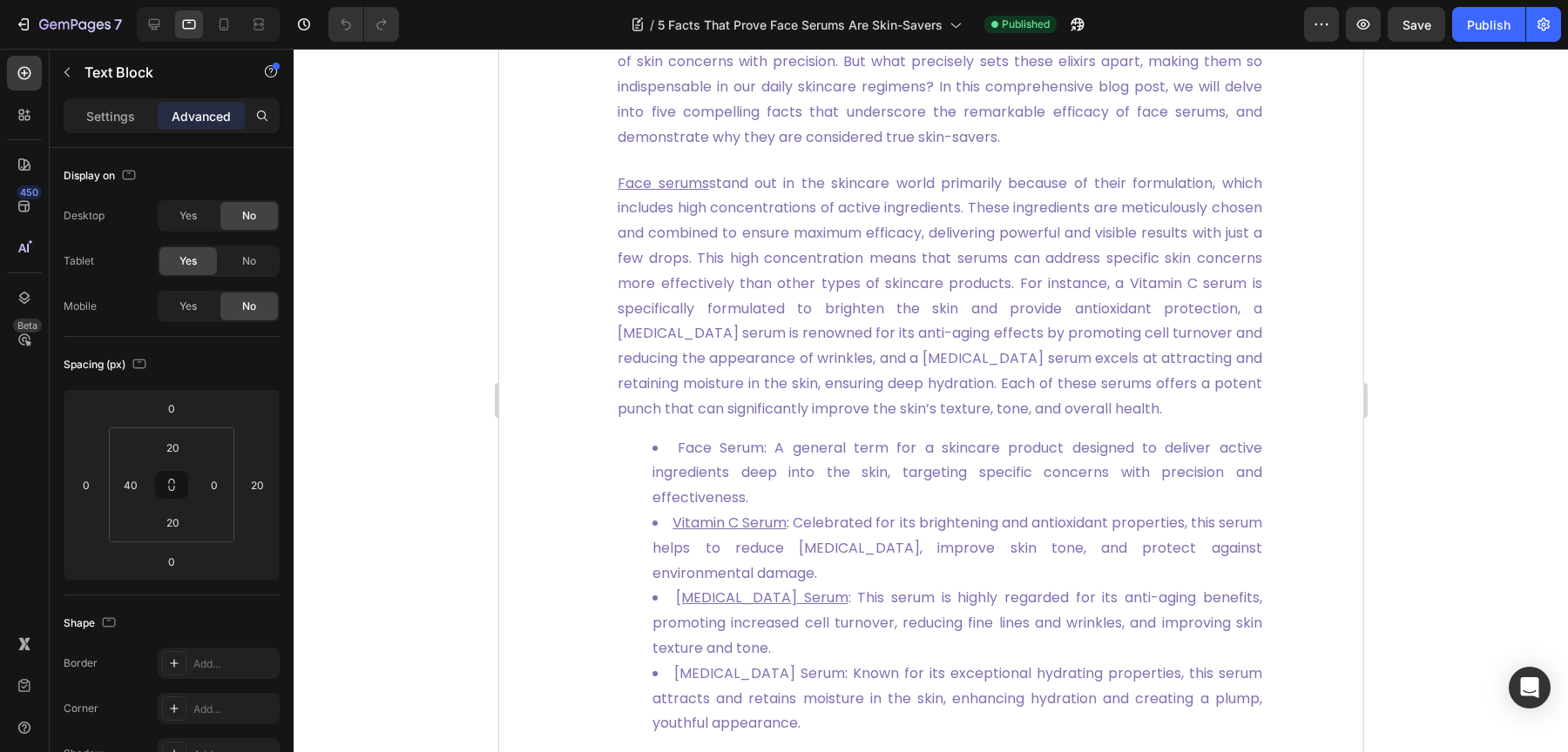
click at [776, 359] on span "Face serums stand out in the skincare world primarily because of their formulat…" at bounding box center [938, 296] width 645 height 245
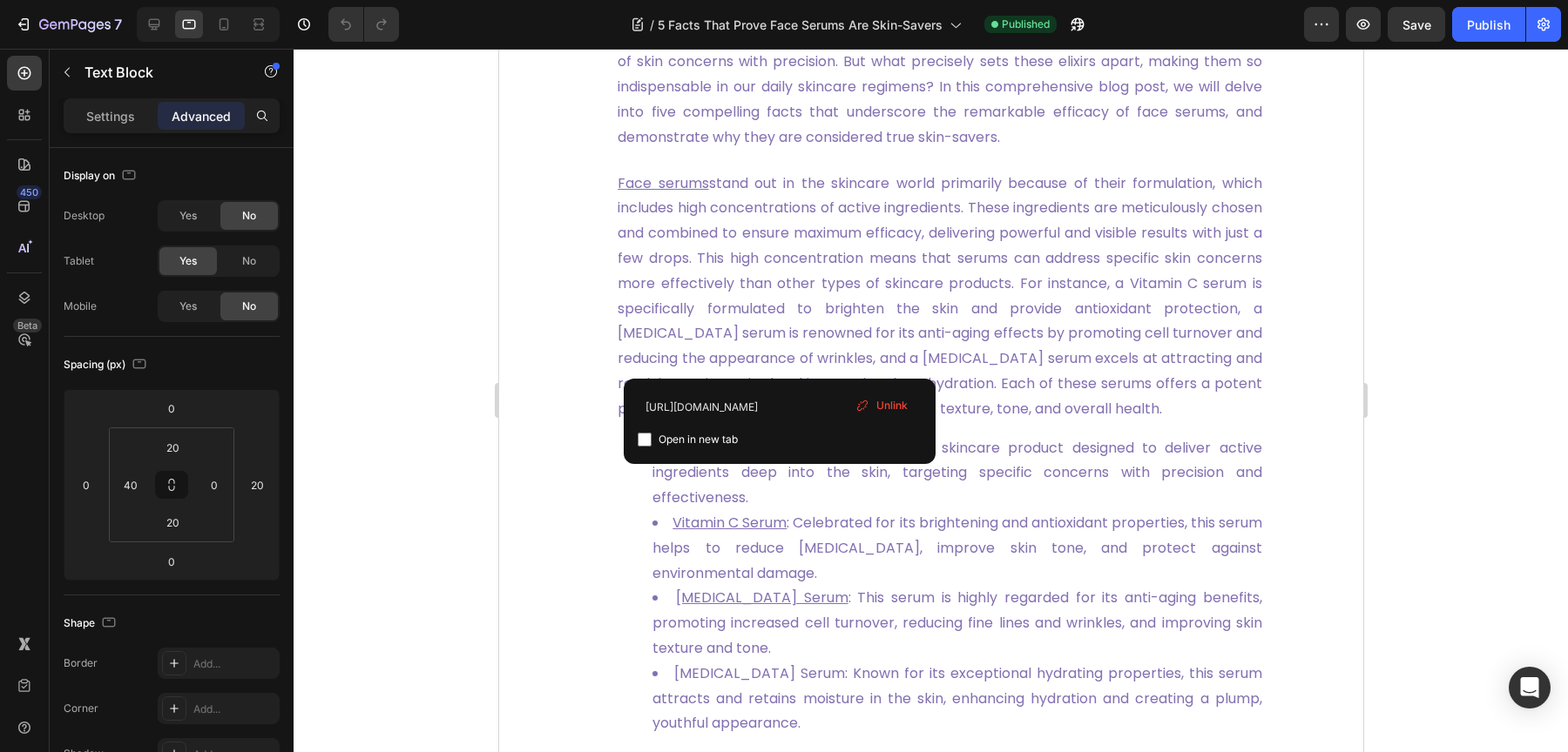
click at [585, 276] on div "Face serums stand out in the skincare world primarily because of their formulat…" at bounding box center [921, 499] width 683 height 693
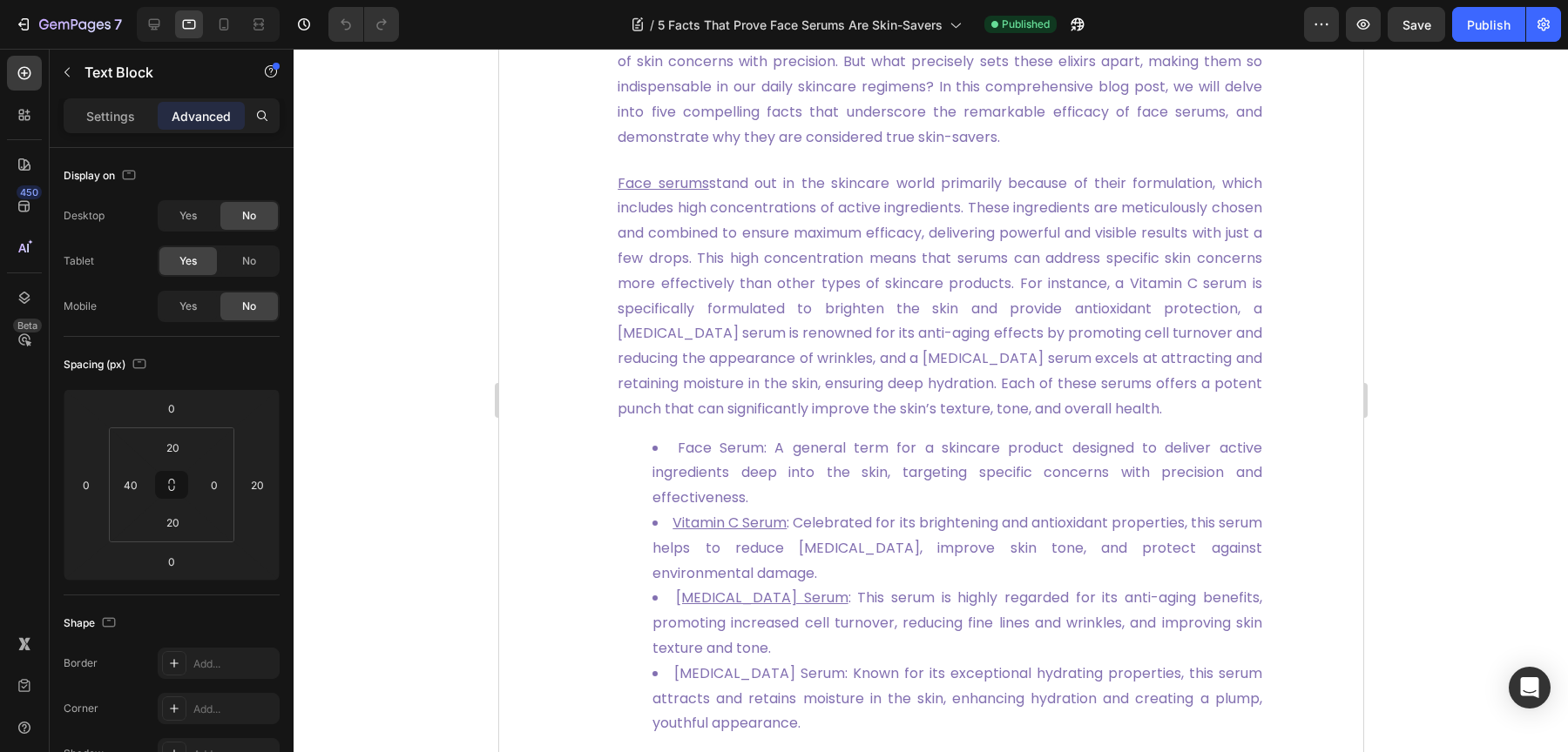
click at [762, 181] on div "Face serums stand out in the skincare world primarily because of their formulat…" at bounding box center [921, 499] width 683 height 693
click at [762, 109] on span "Face serums have undoubtedly secured their place as a cornerstone in contempora…" at bounding box center [938, 62] width 645 height 171
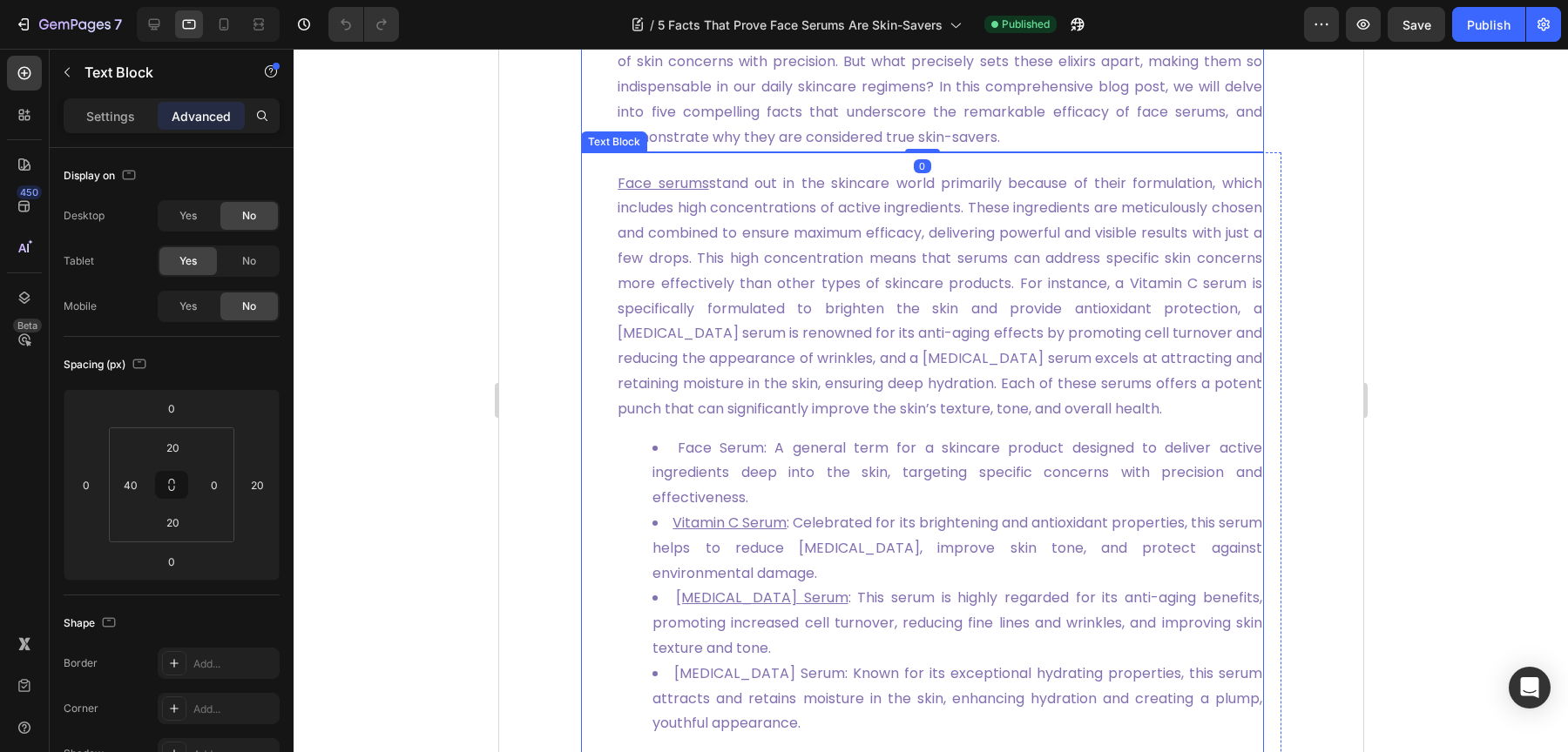
click at [749, 204] on span "Face serums stand out in the skincare world primarily because of their formulat…" at bounding box center [938, 296] width 645 height 245
click at [760, 188] on div "Face serums stand out in the skincare world primarily because of their formulat…" at bounding box center [921, 499] width 683 height 693
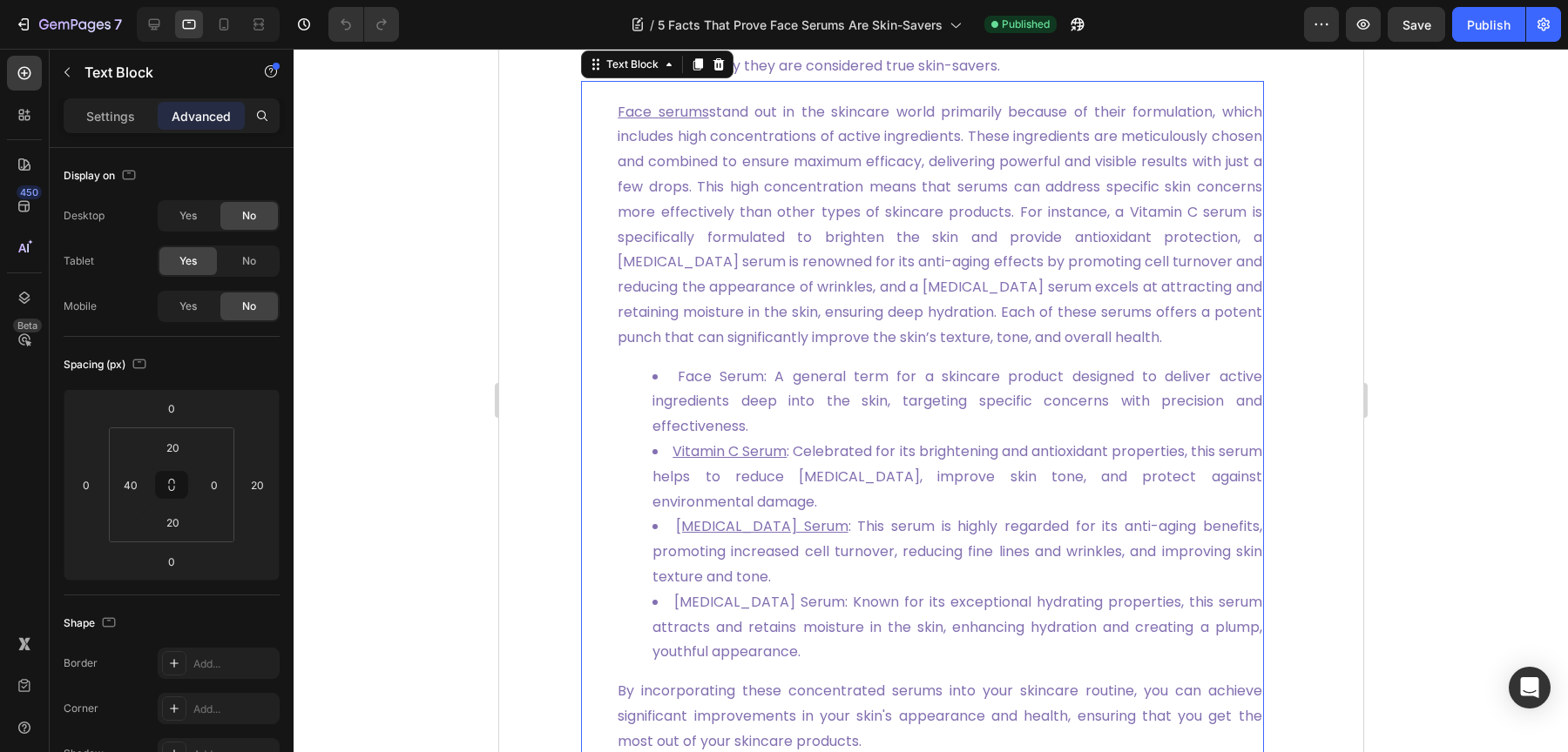
scroll to position [840, 0]
click at [719, 72] on div at bounding box center [718, 62] width 21 height 21
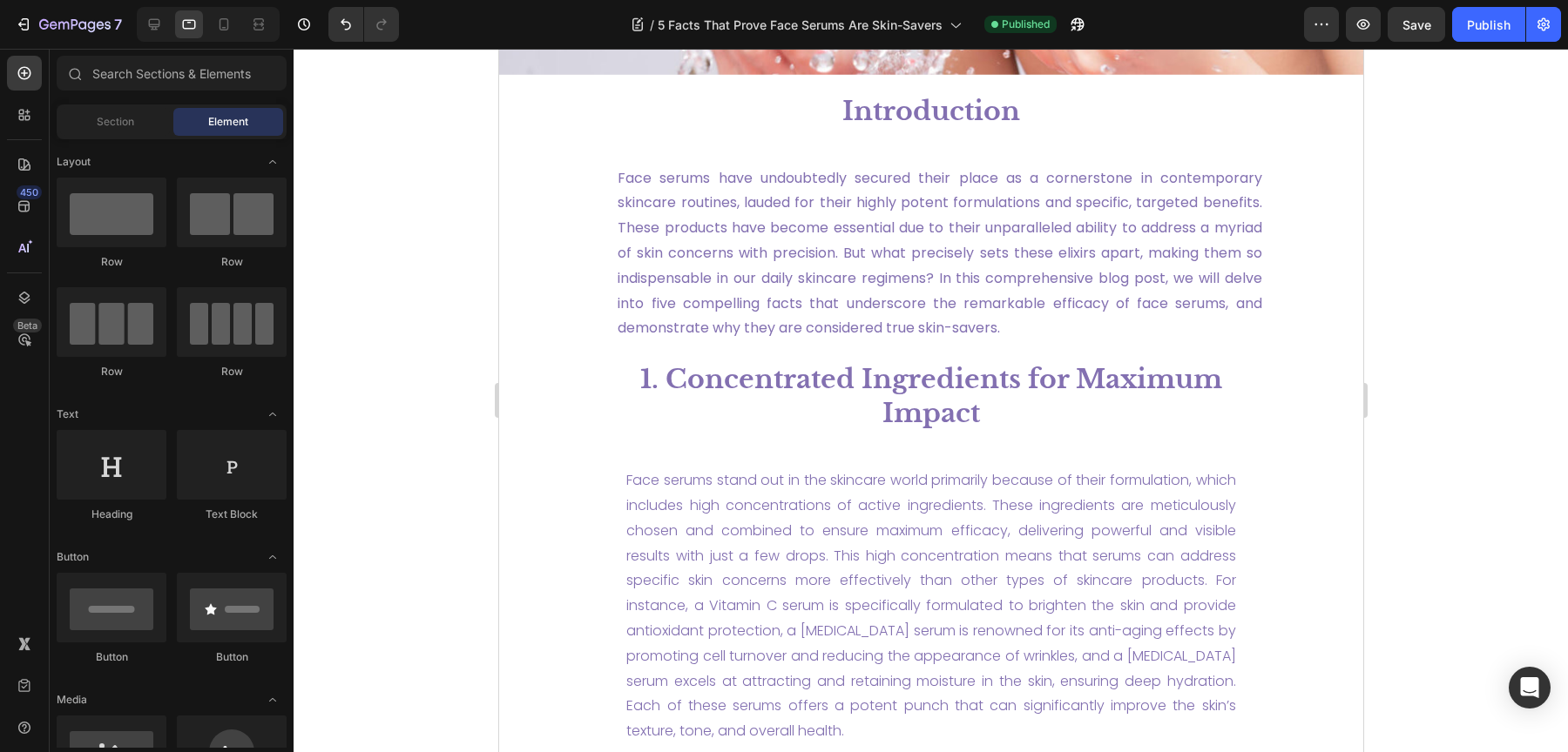
scroll to position [580, 0]
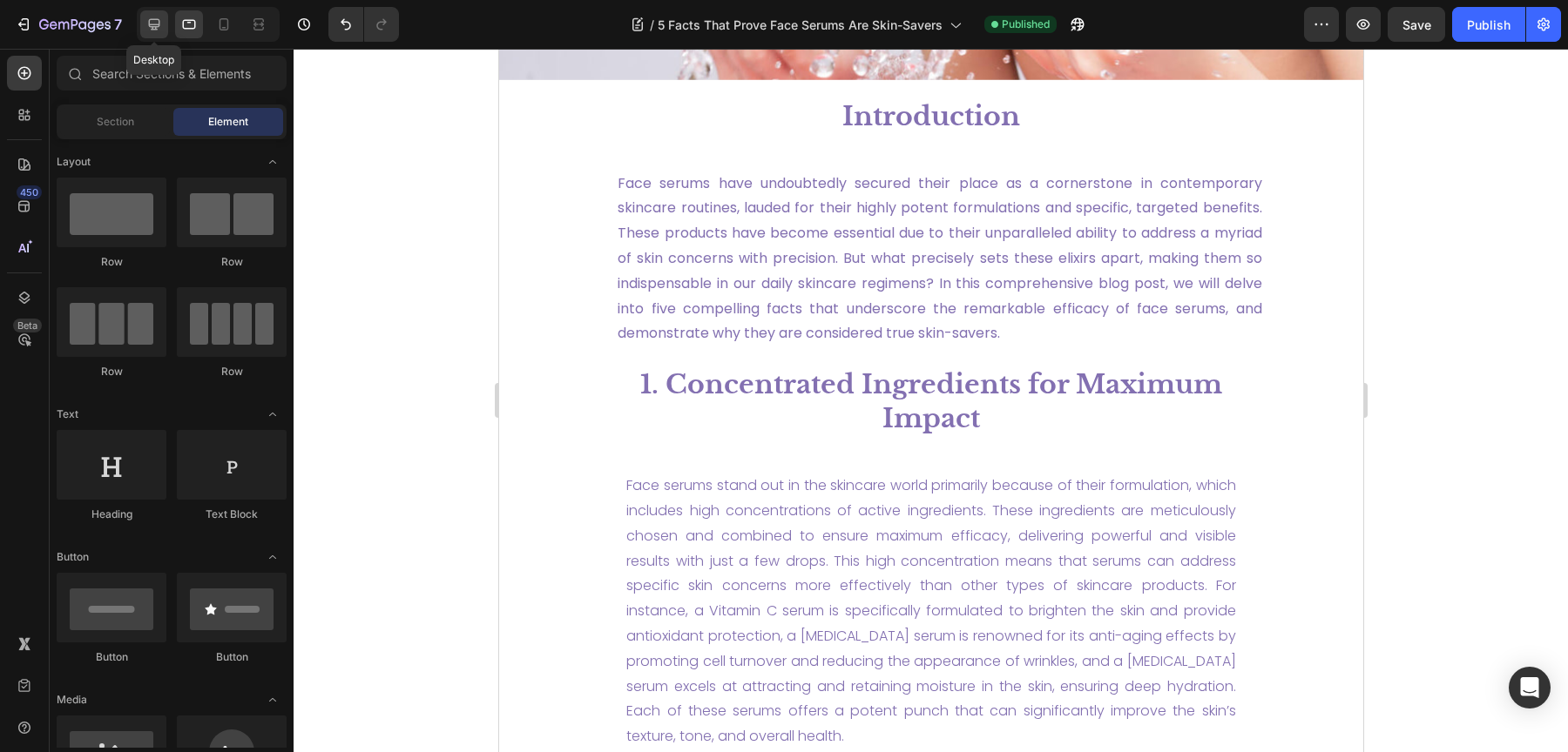
click at [157, 24] on icon at bounding box center [154, 25] width 12 height 12
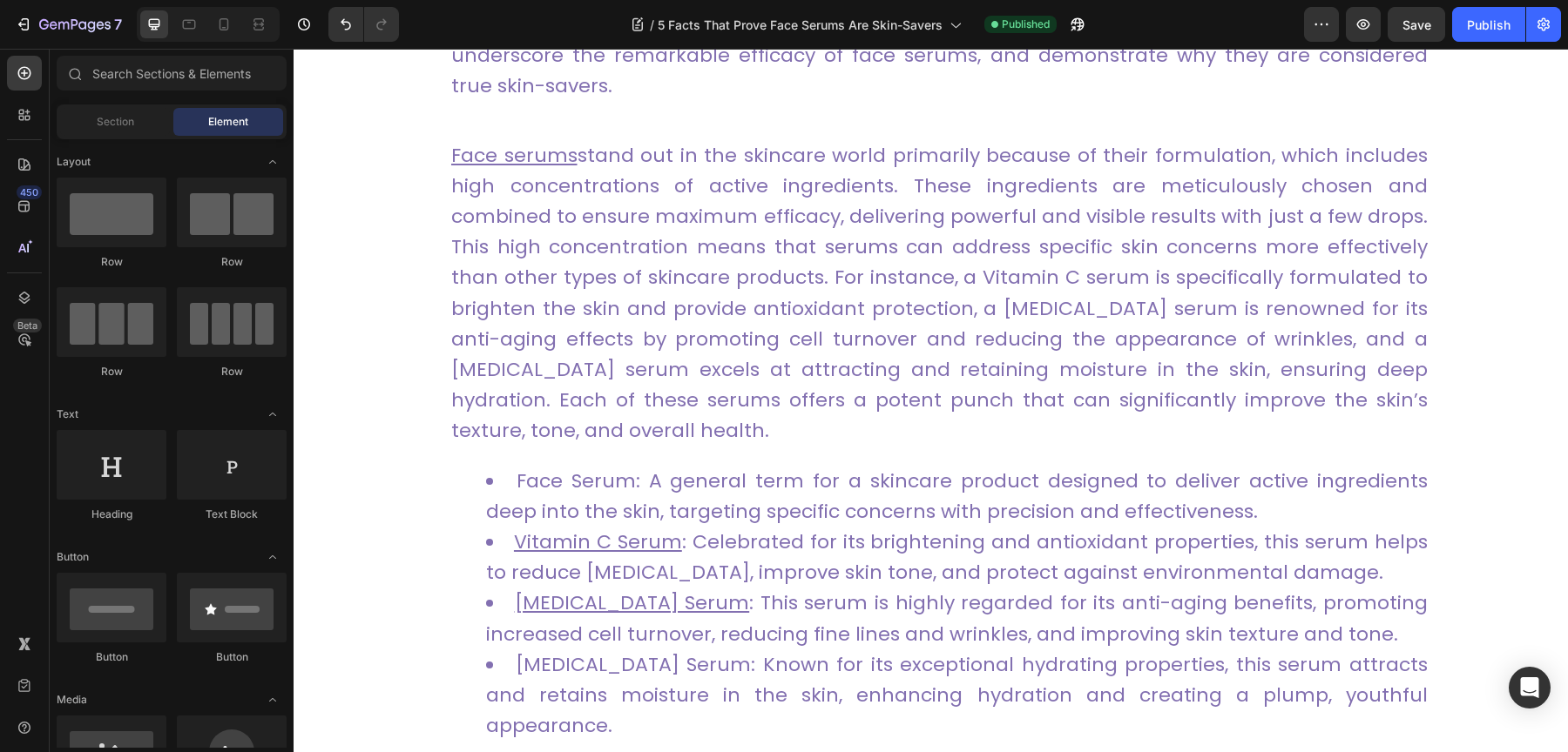
scroll to position [1082, 0]
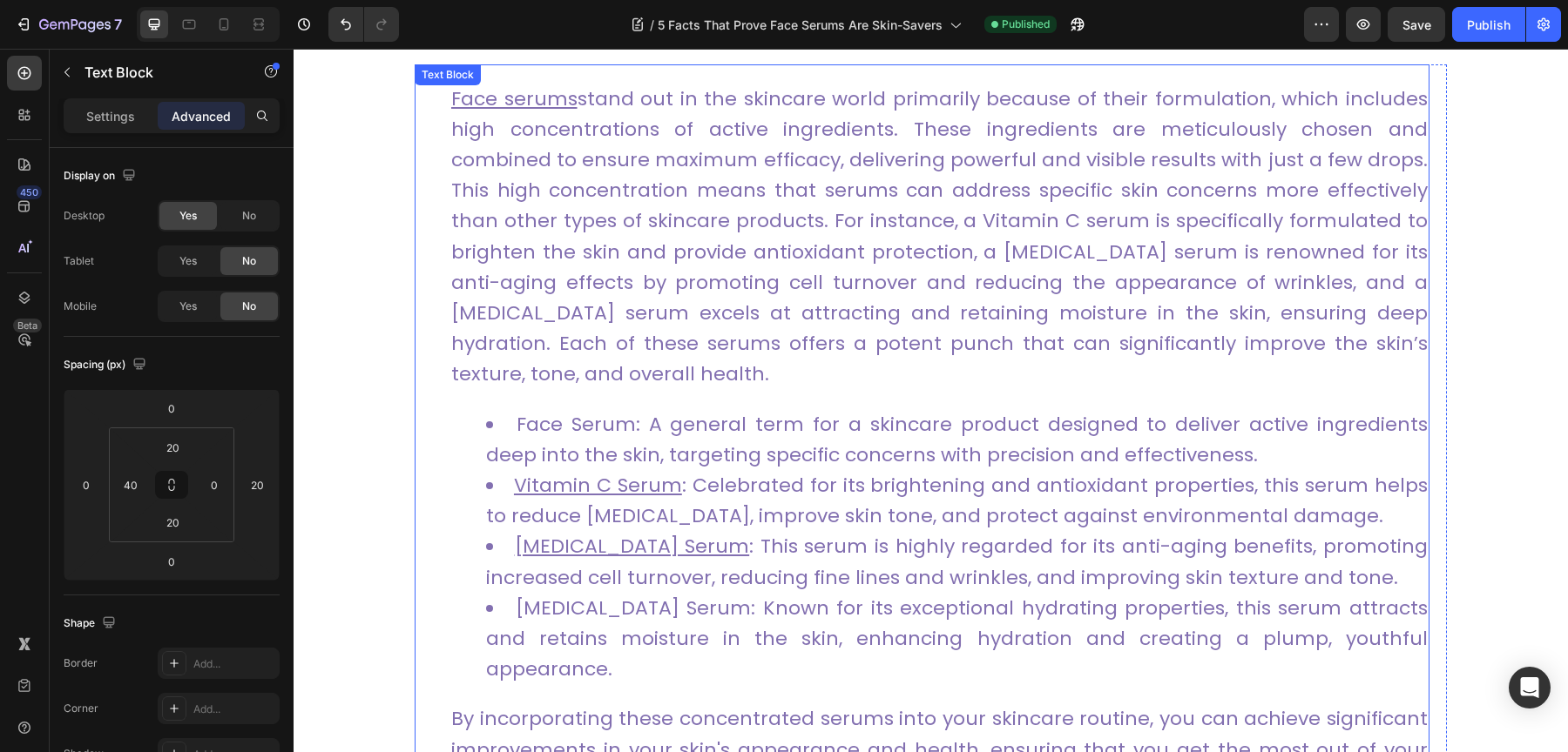
click at [824, 84] on p "Face serums stand out in the skincare world primarily because of their formulat…" at bounding box center [939, 236] width 977 height 307
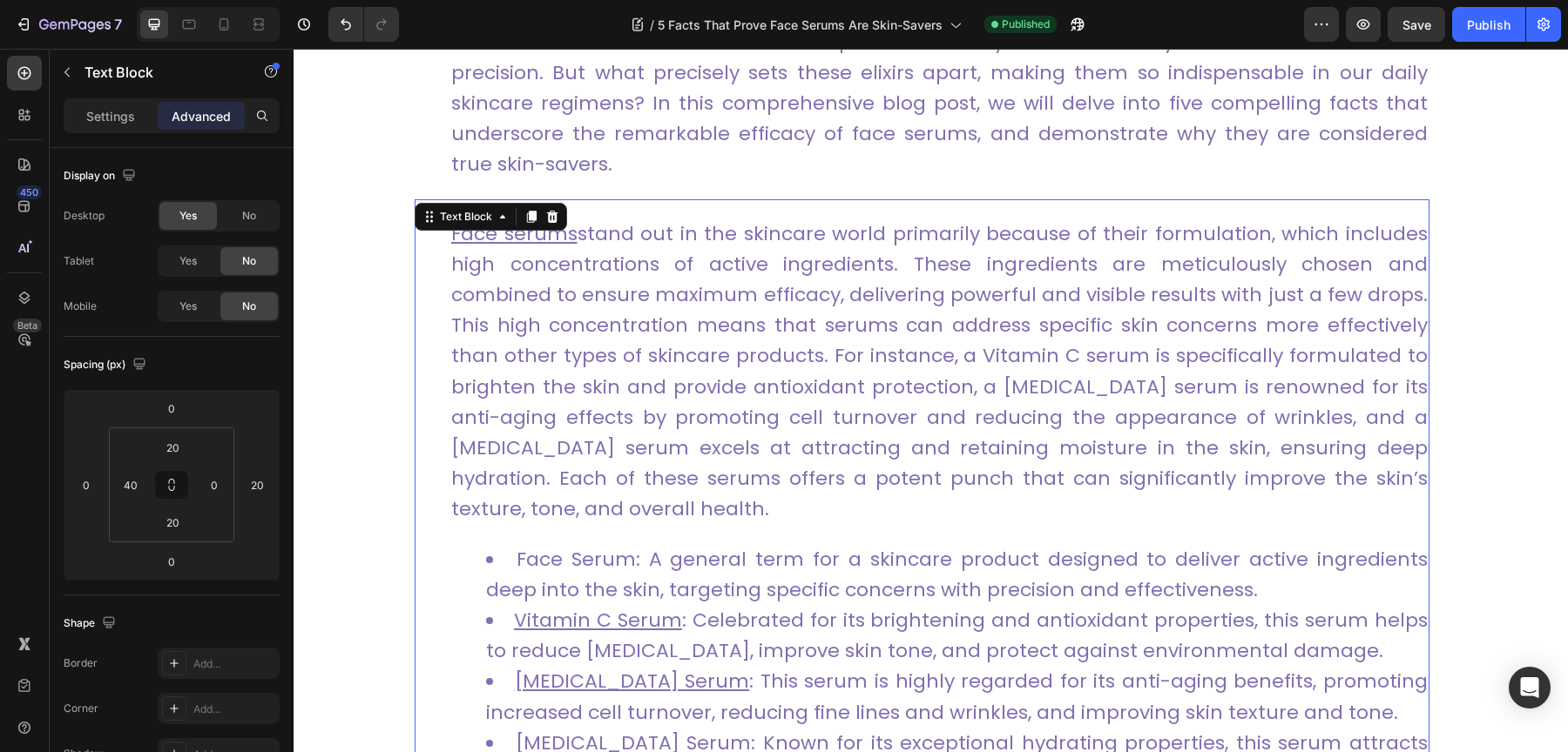
scroll to position [911, 0]
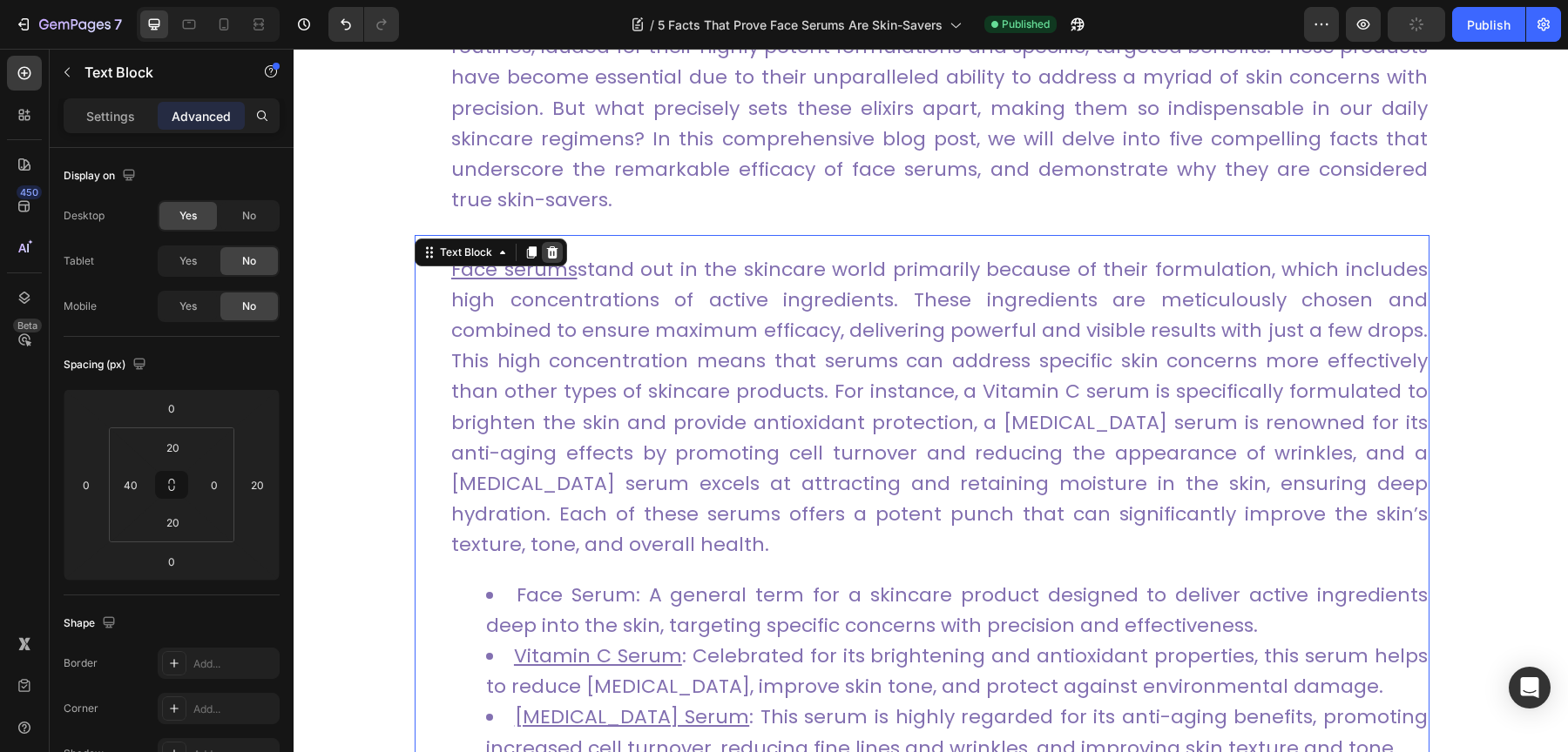
click at [552, 257] on icon at bounding box center [552, 252] width 14 height 14
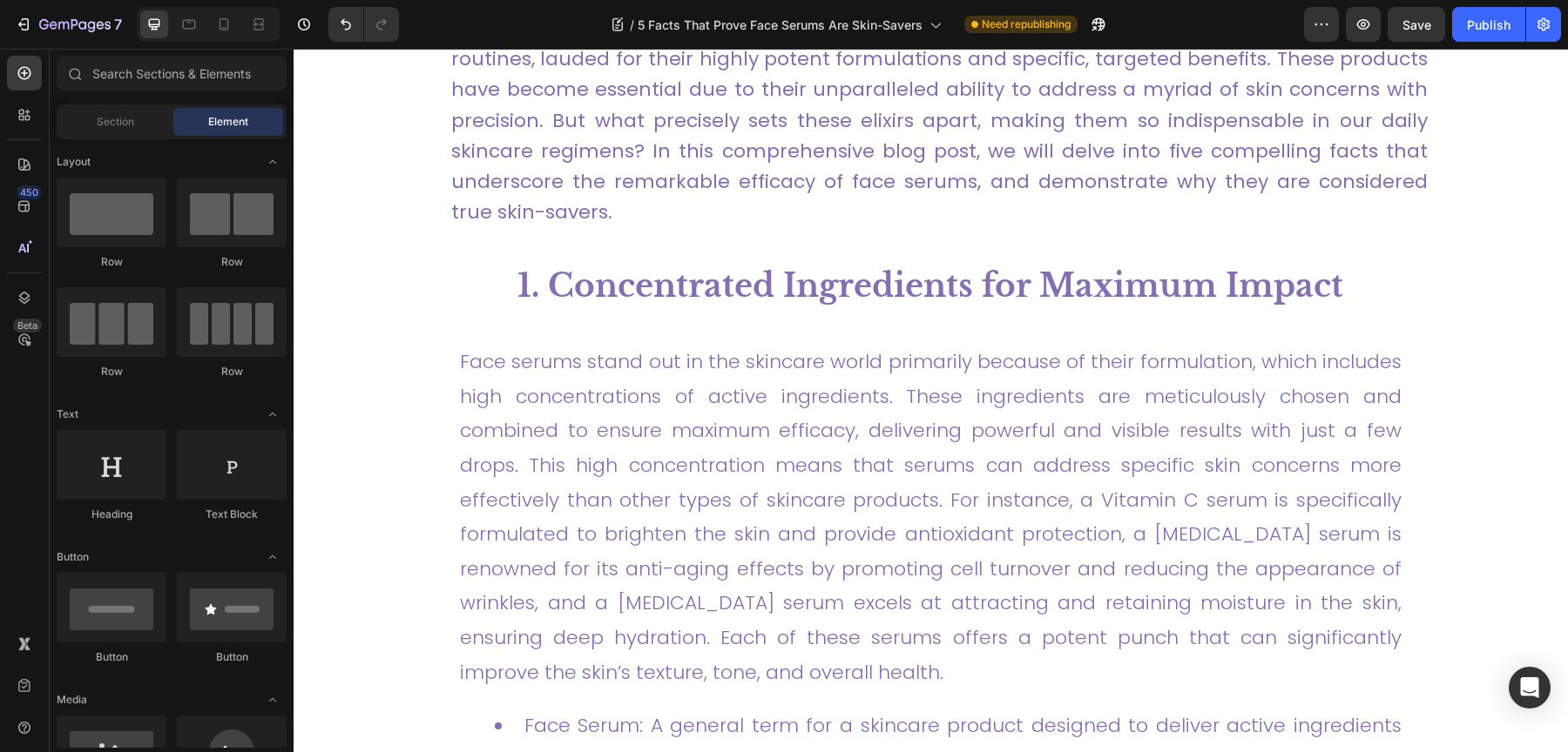
scroll to position [828, 0]
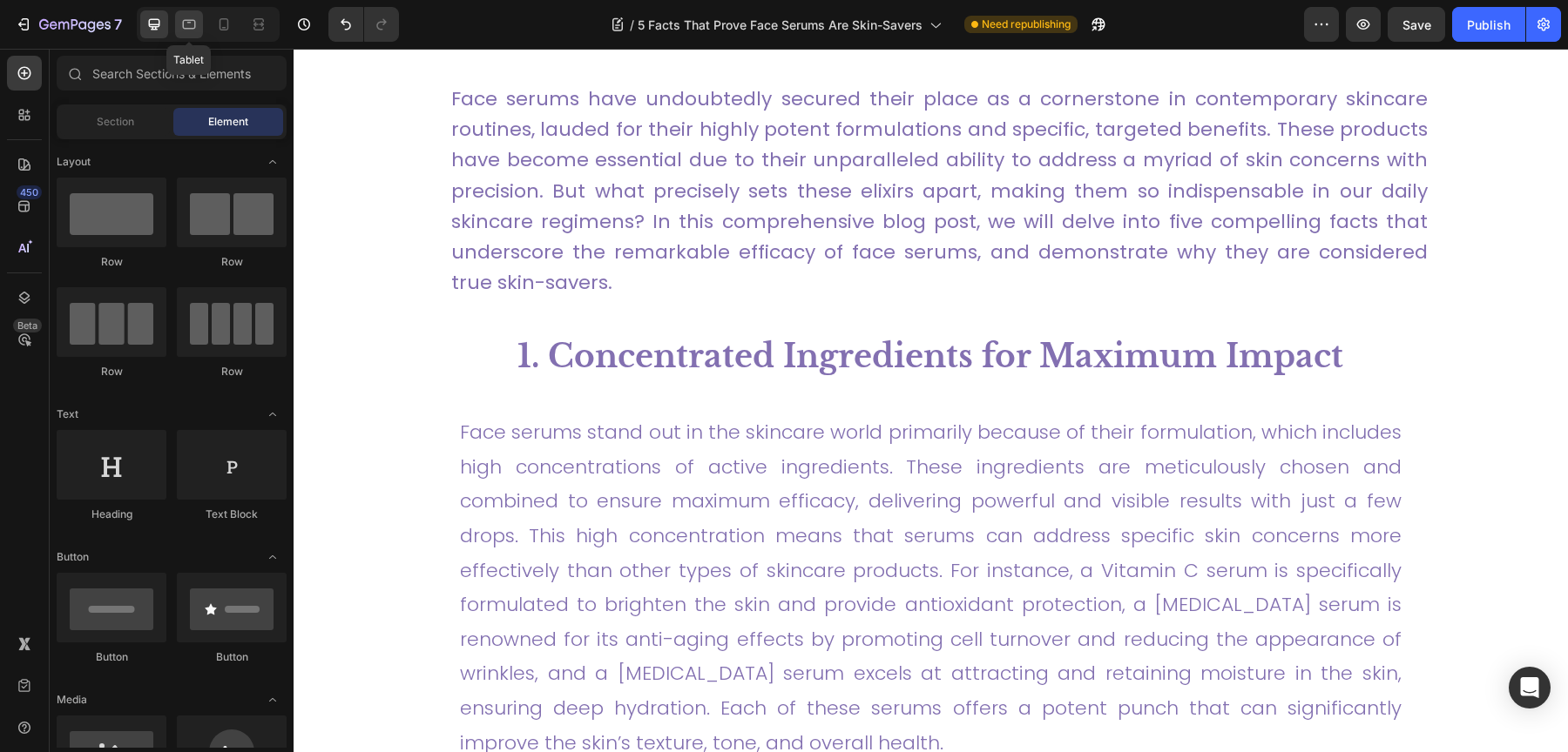
click at [183, 35] on div at bounding box center [189, 24] width 28 height 28
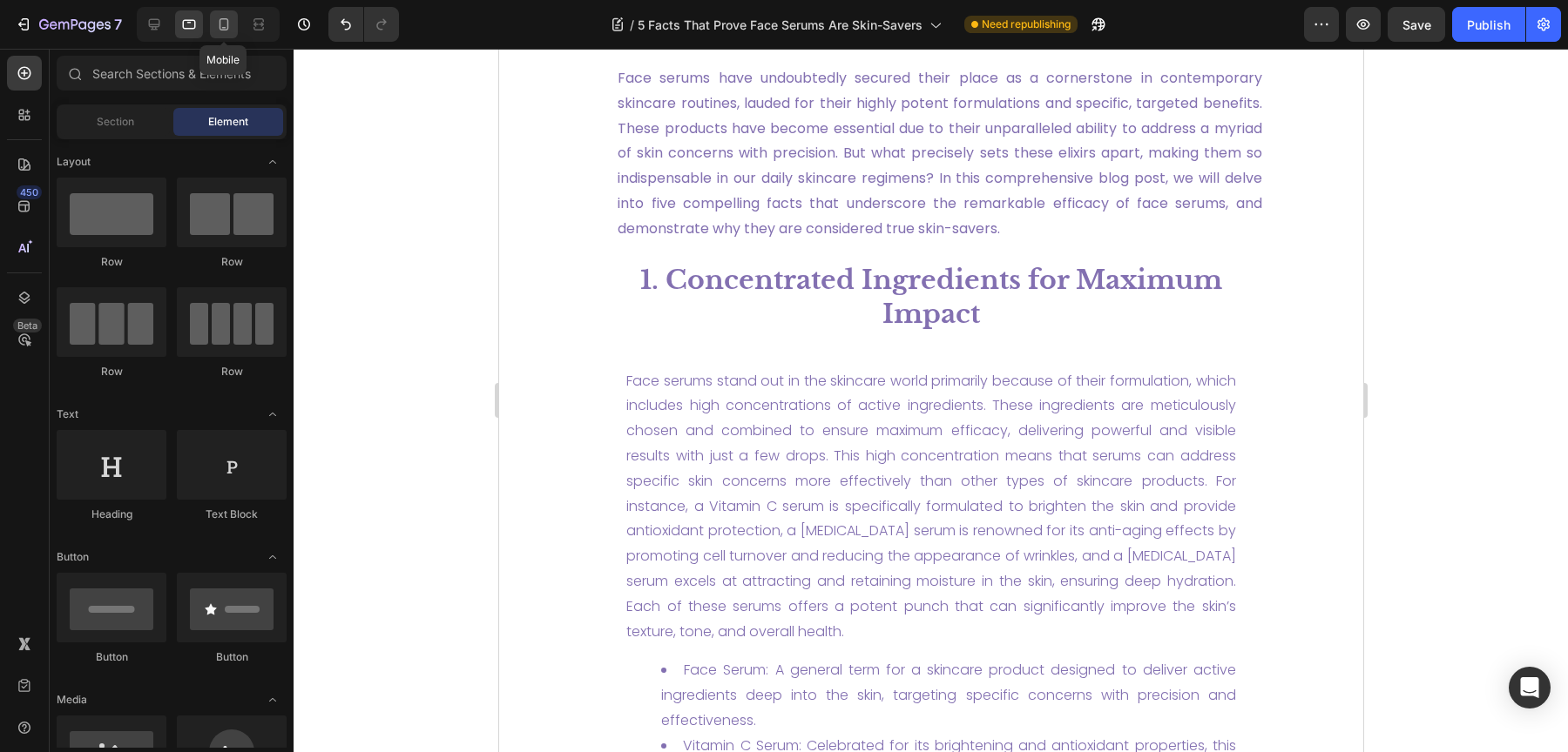
click at [220, 30] on icon at bounding box center [224, 25] width 18 height 18
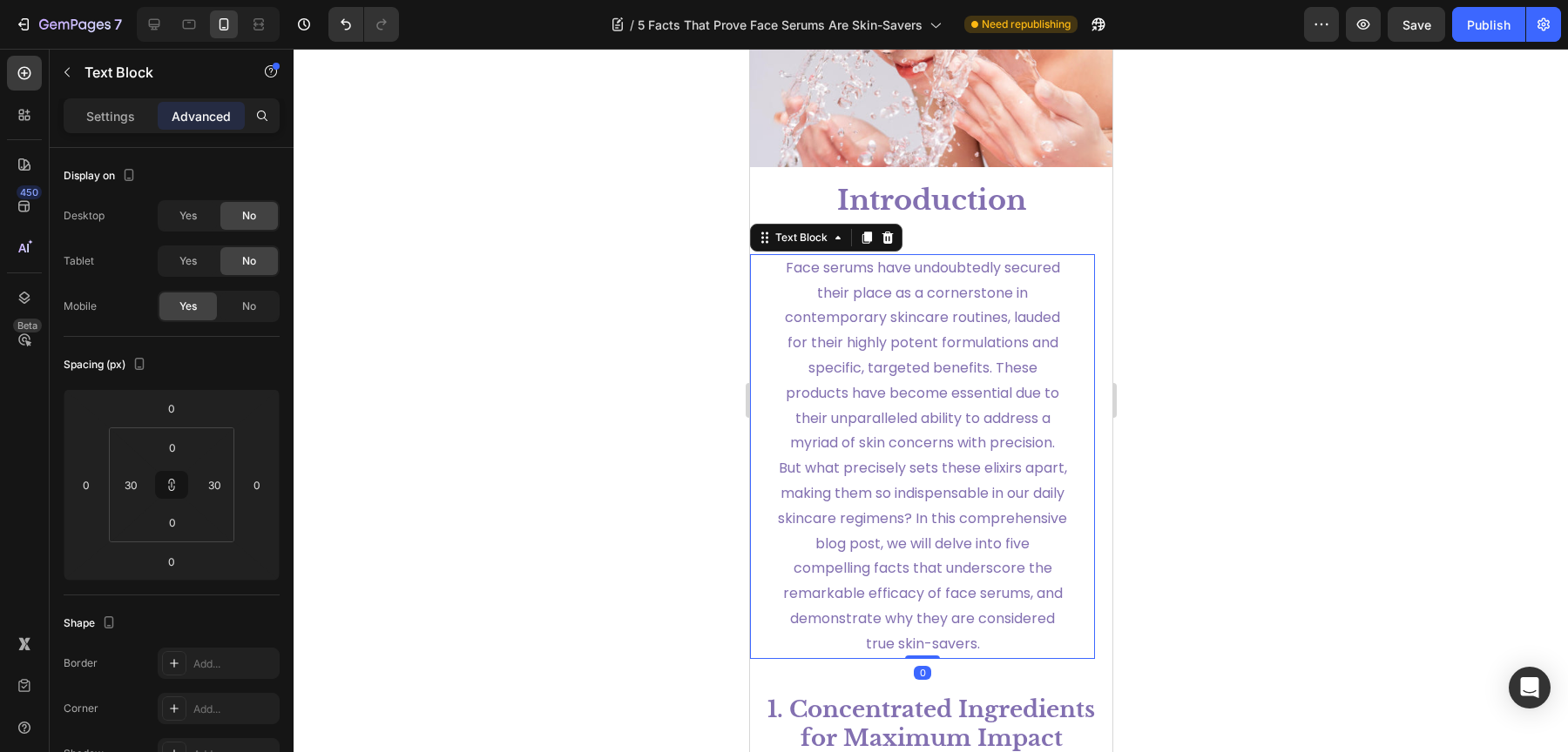
click at [905, 404] on p "Face serums have undoubtedly secured their place as a cornerstone in contempora…" at bounding box center [921, 457] width 289 height 402
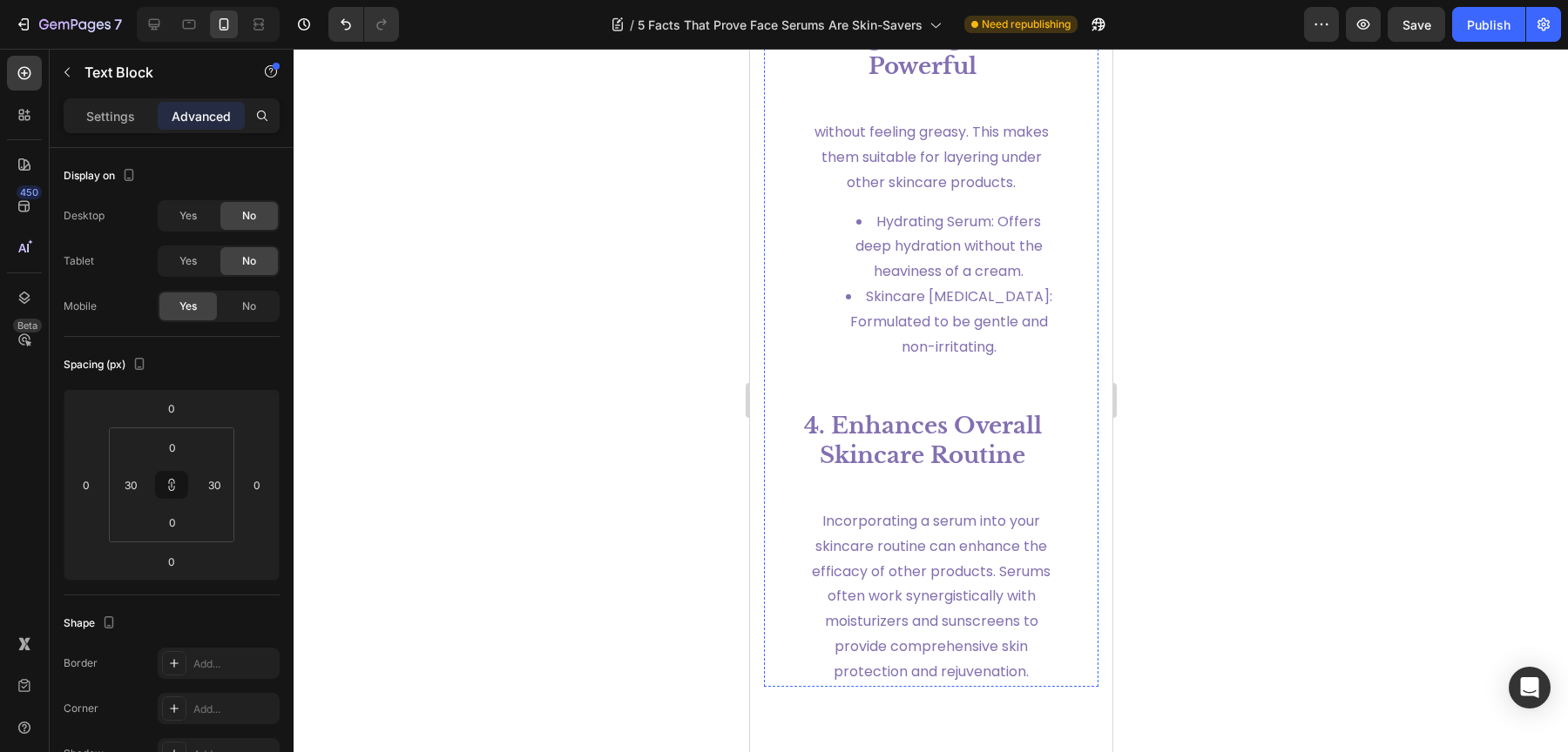
scroll to position [5148, 0]
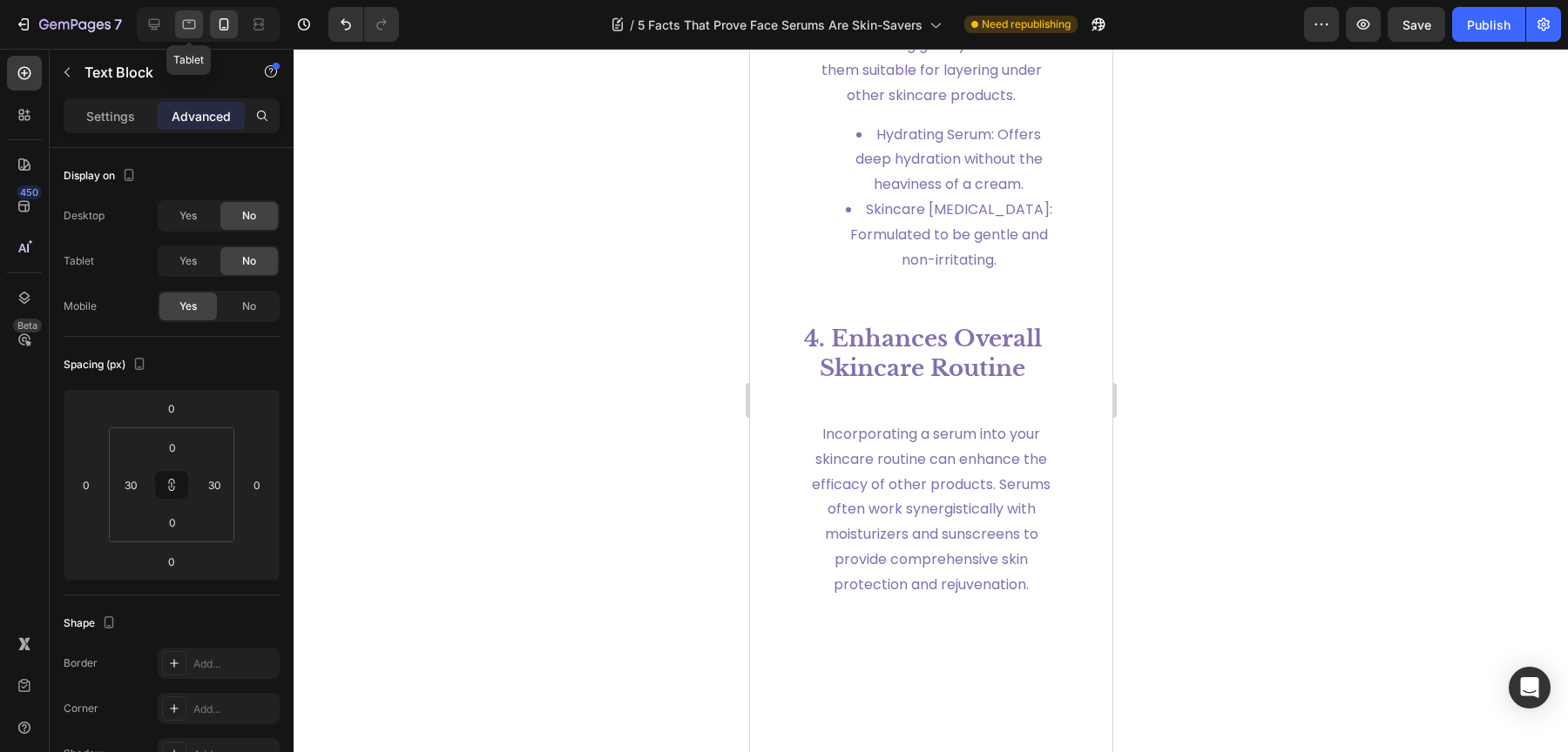
type input "0"
click at [181, 28] on icon at bounding box center [189, 25] width 18 height 18
type input "-82"
type input "20"
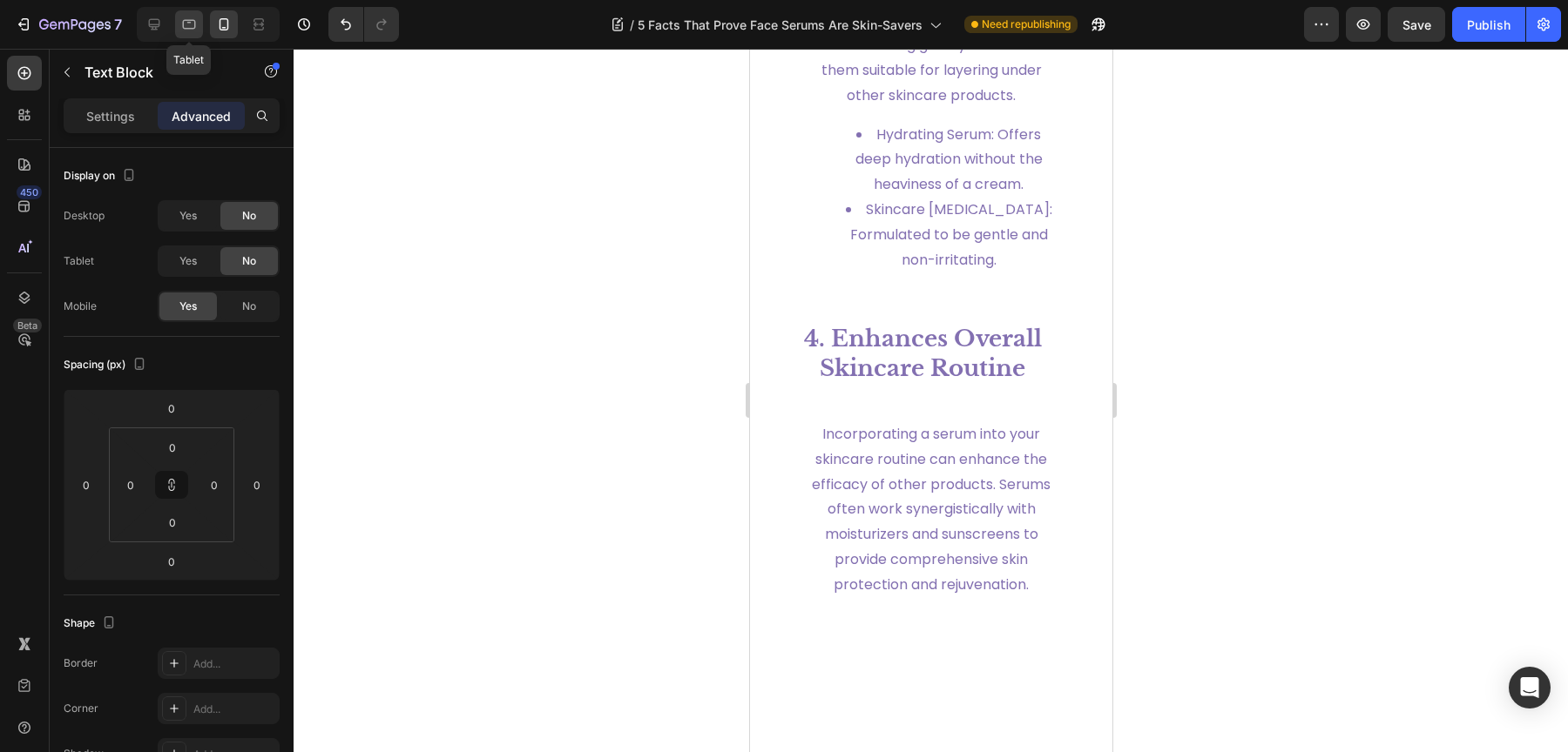
type input "40"
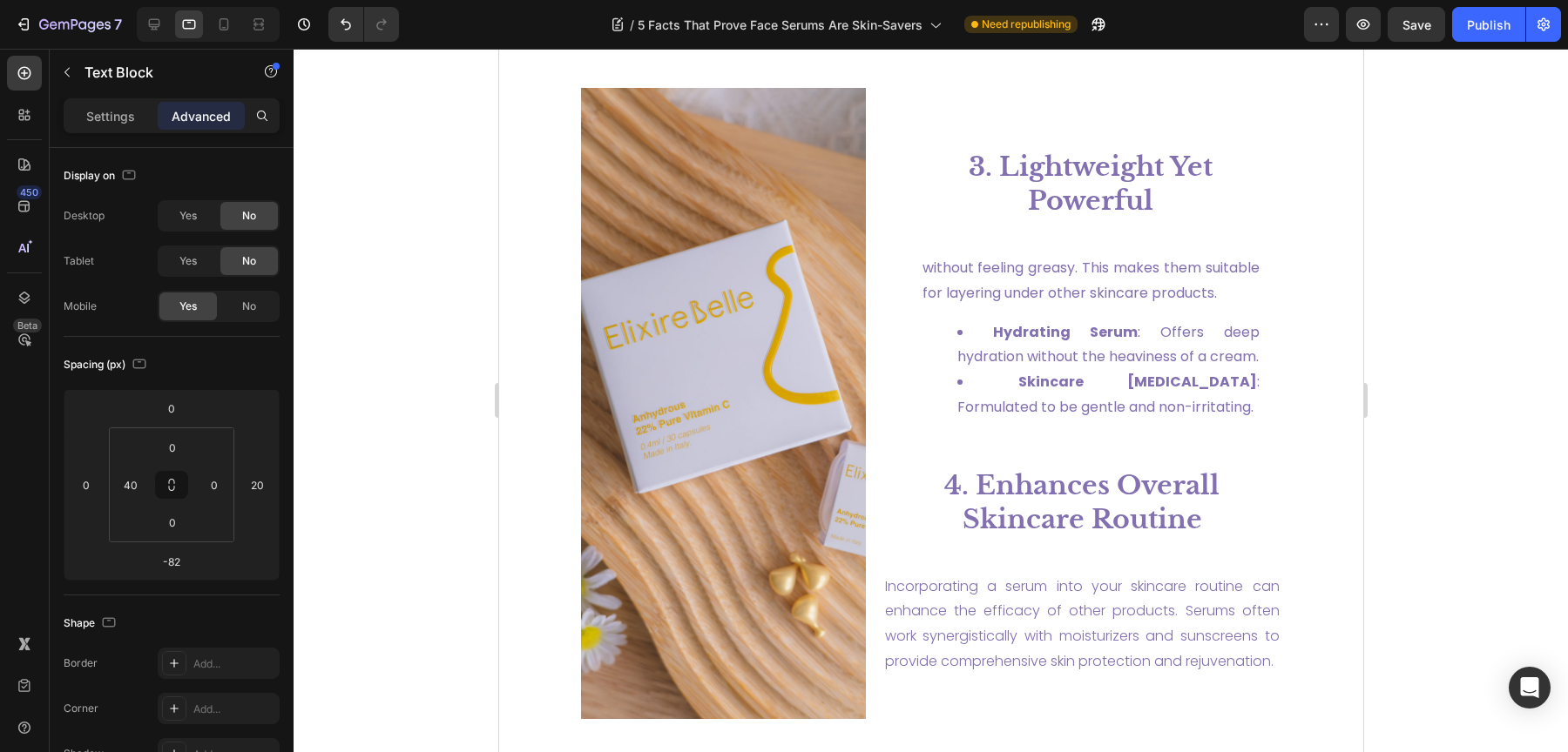
scroll to position [2632, 0]
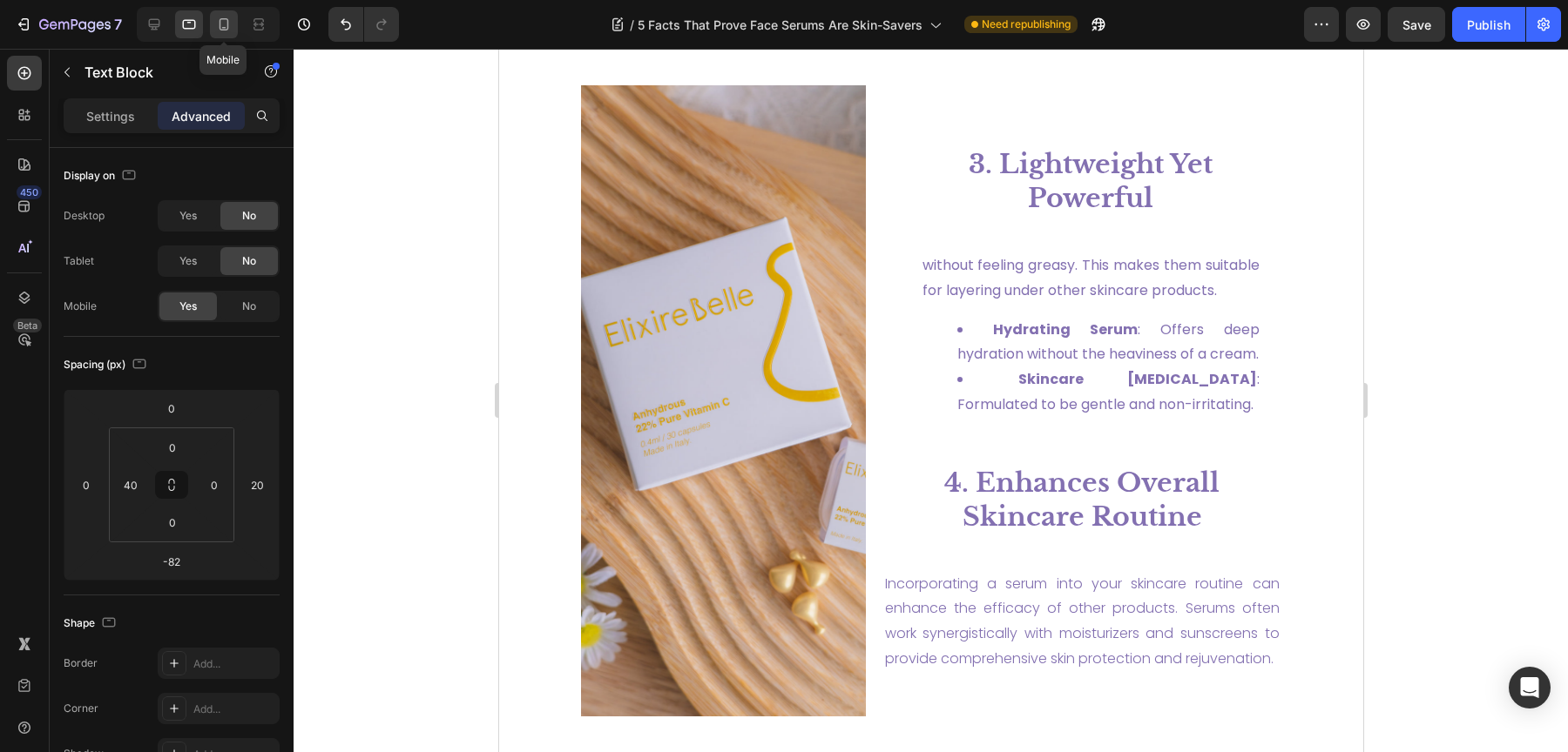
click at [222, 32] on icon at bounding box center [224, 25] width 18 height 18
type input "0"
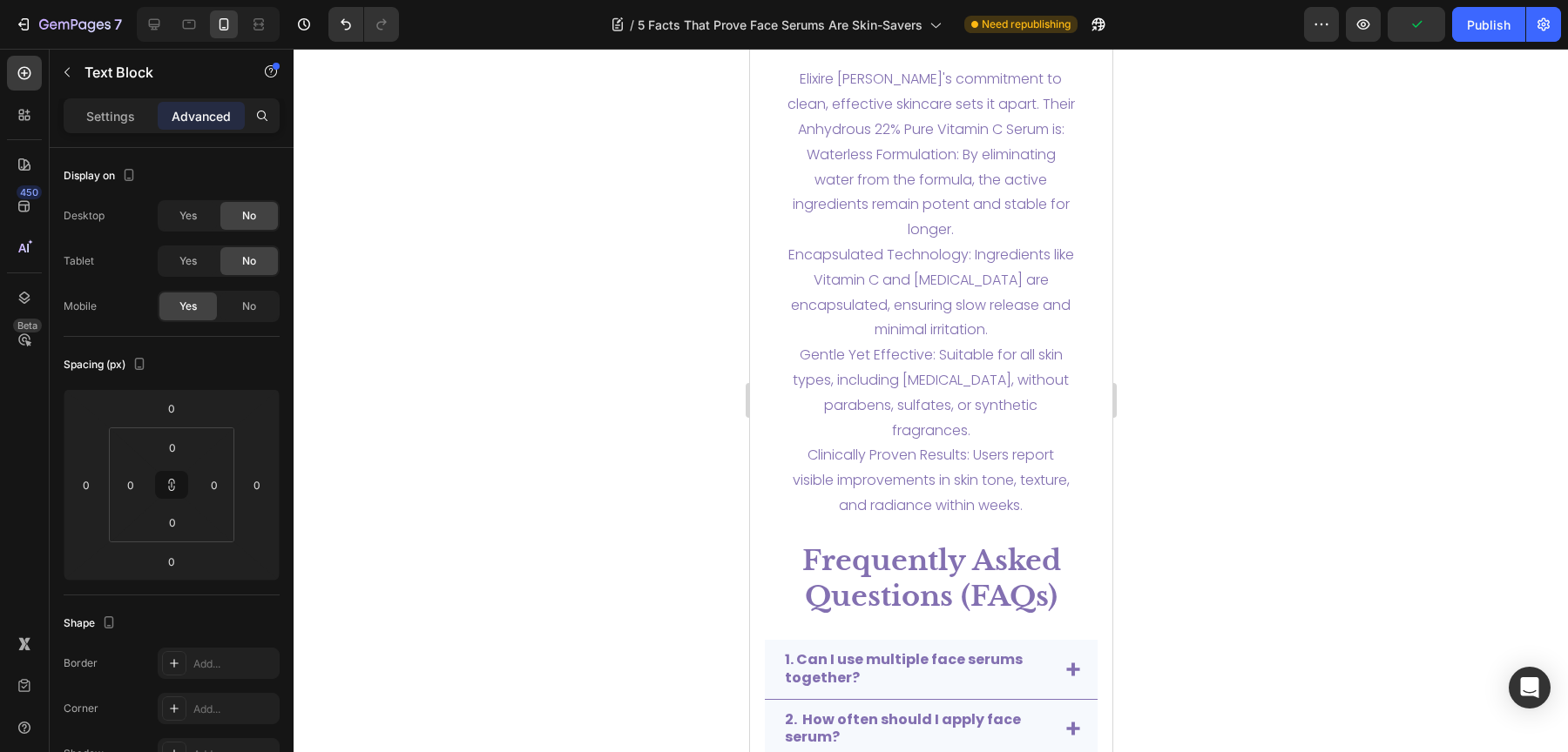
scroll to position [6868, 0]
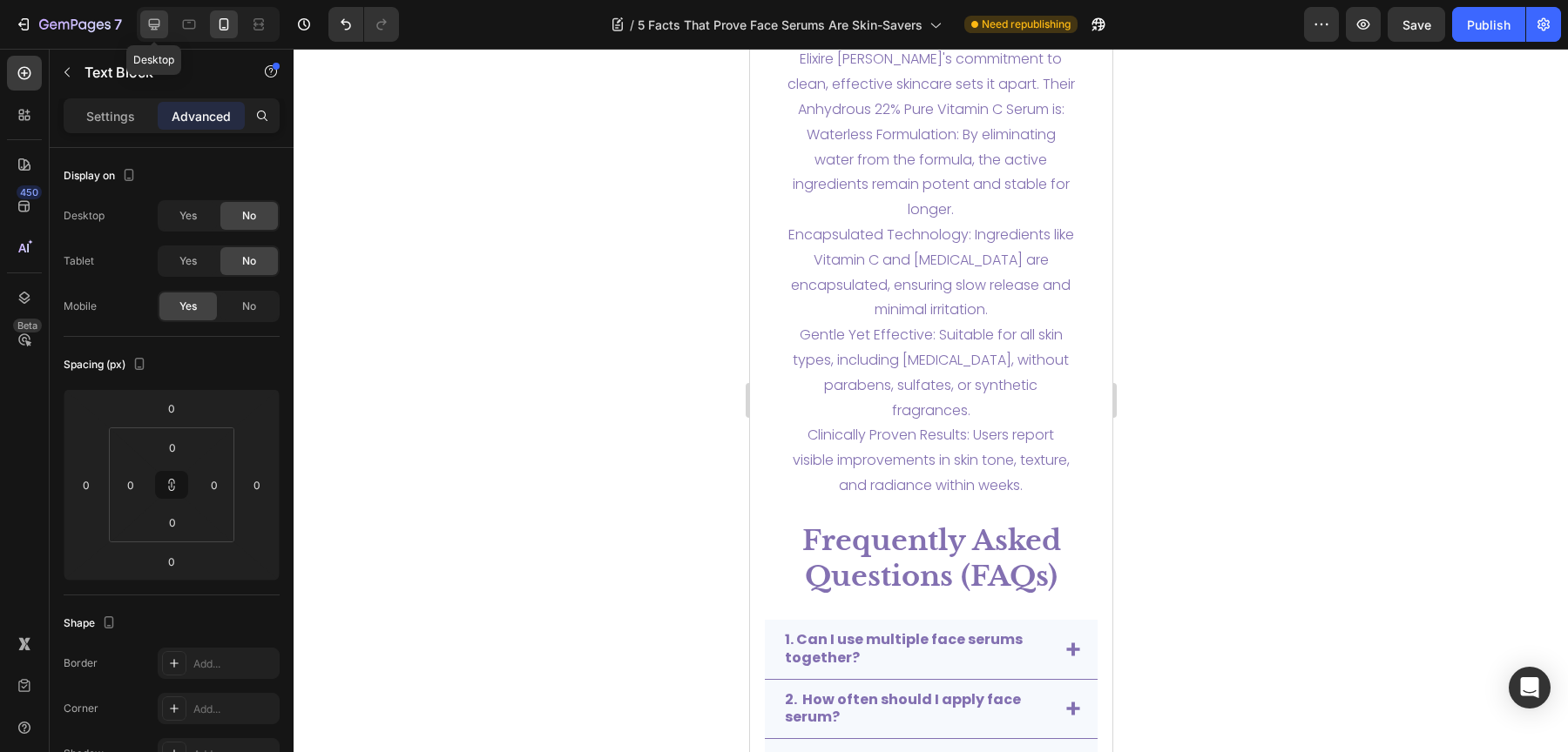
click at [157, 32] on icon at bounding box center [155, 25] width 18 height 18
type input "-82"
type input "20"
type input "40"
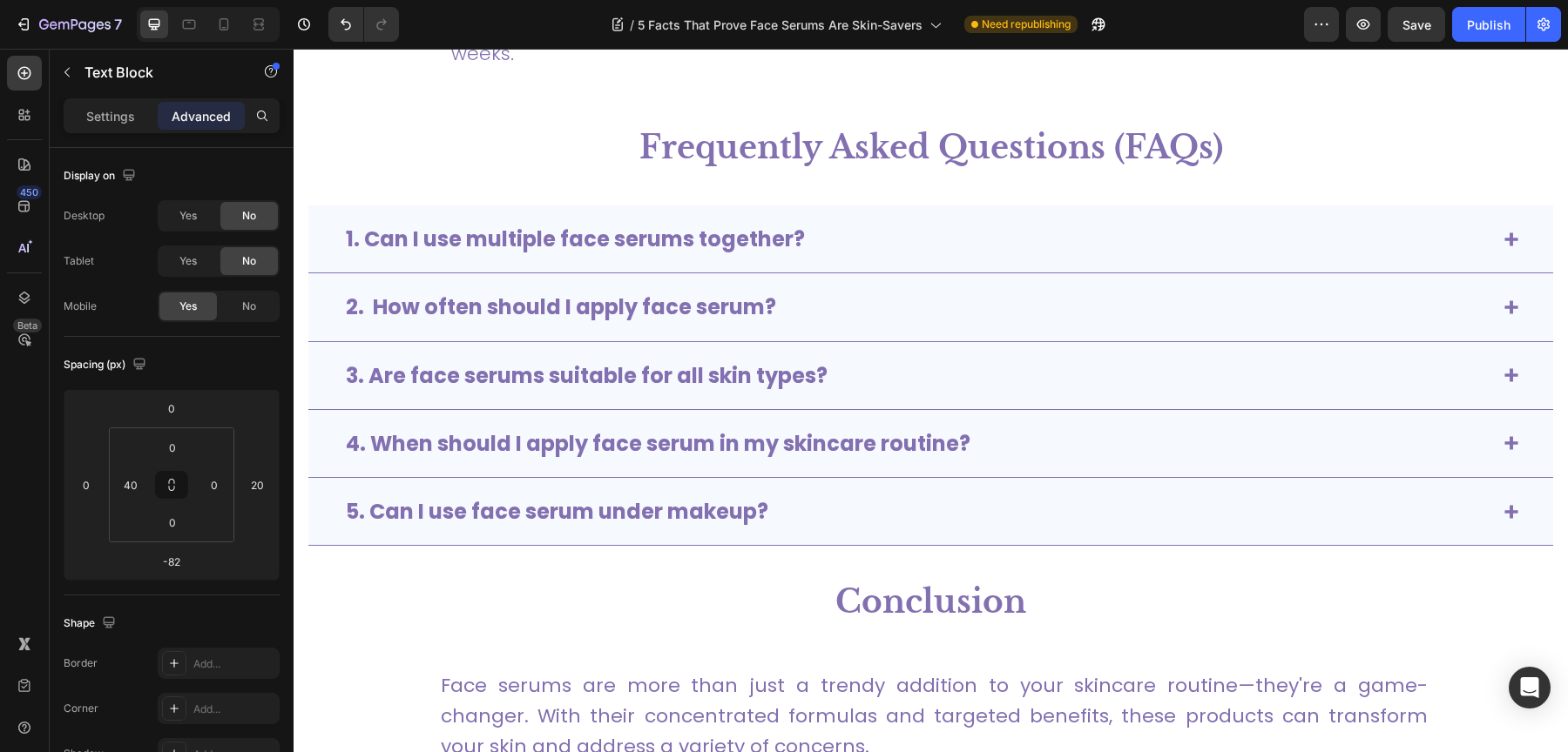
scroll to position [4383, 0]
click at [224, 21] on icon at bounding box center [224, 25] width 18 height 18
type input "0"
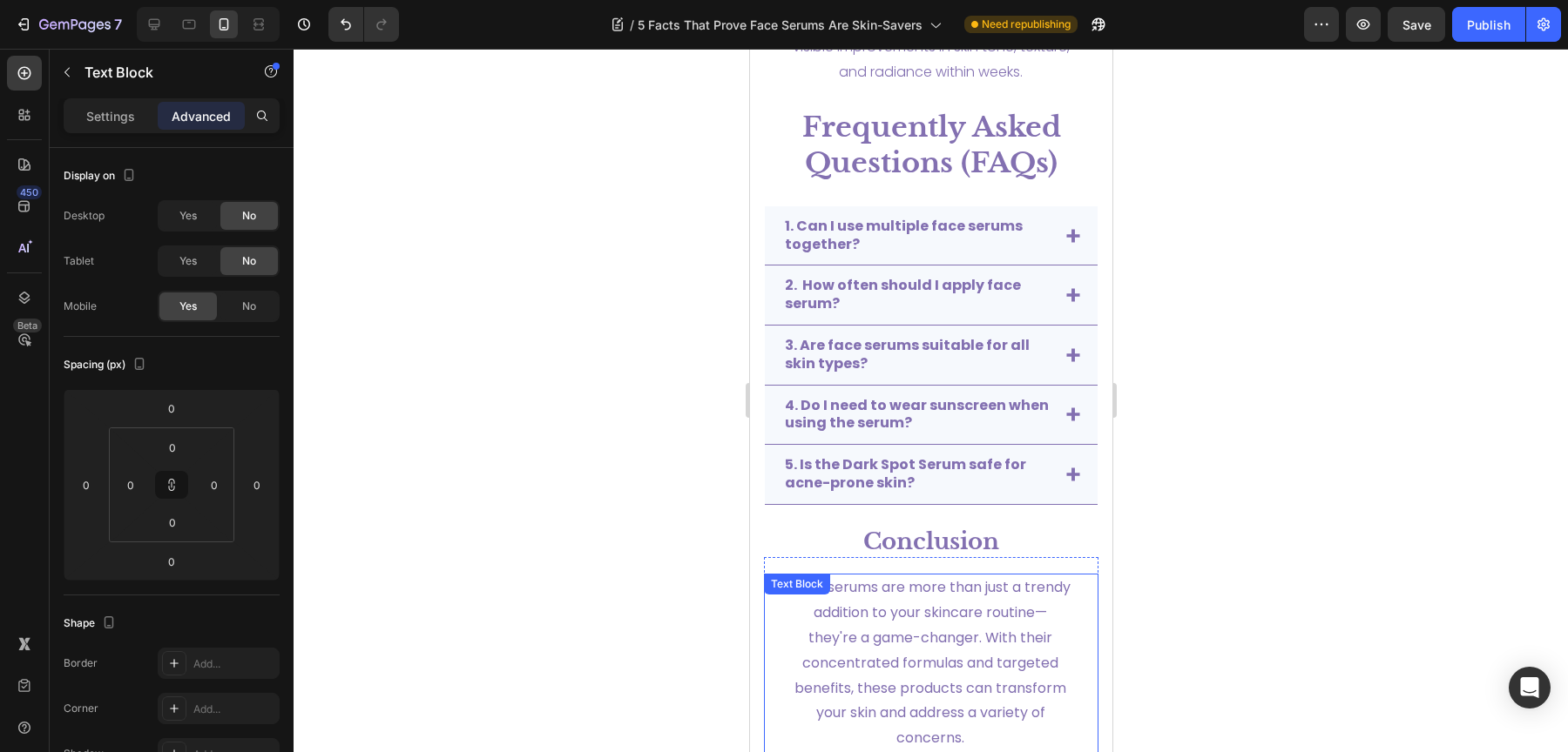
scroll to position [3959, 0]
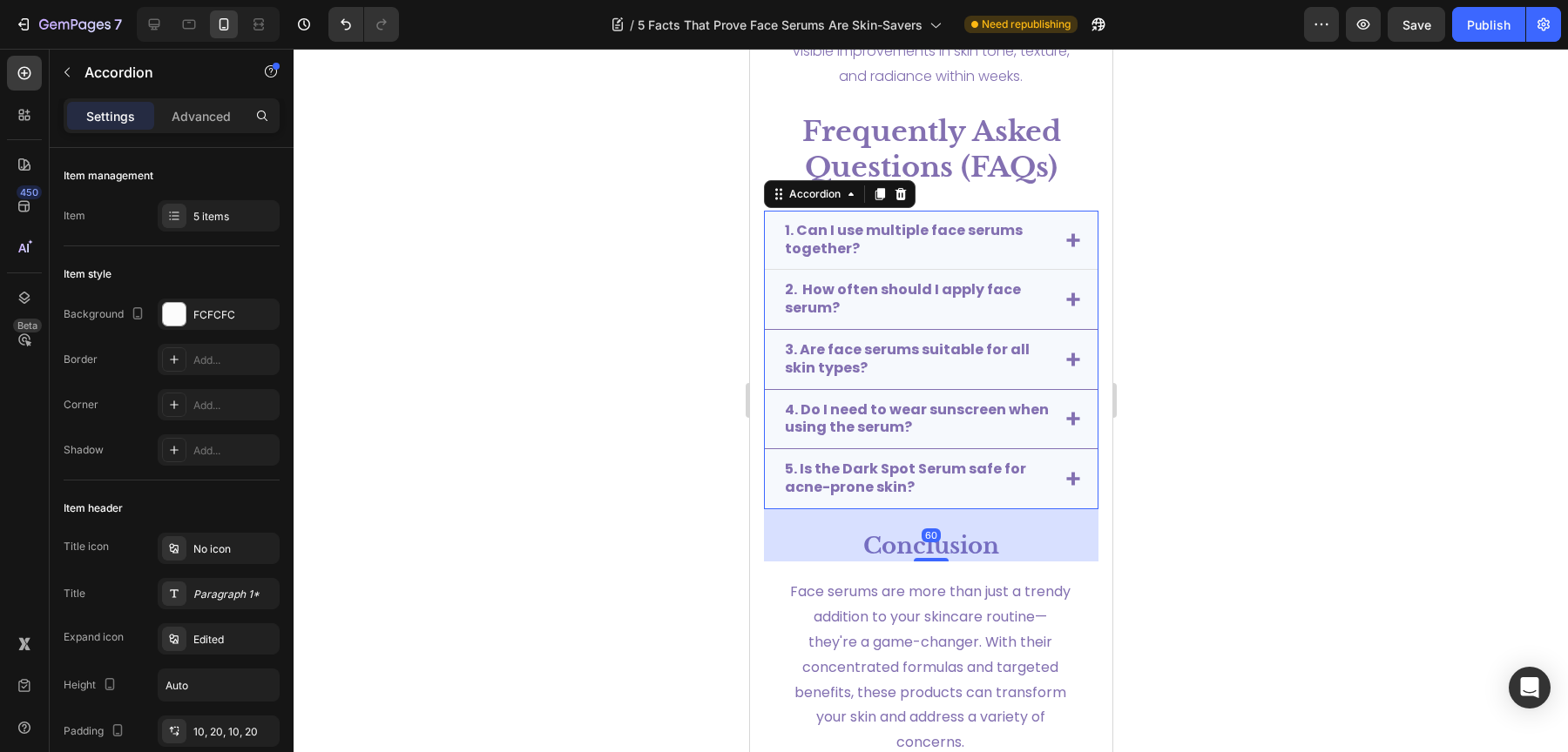
click at [1058, 246] on div "1. Can I use multiple face serums together?" at bounding box center [930, 241] width 333 height 60
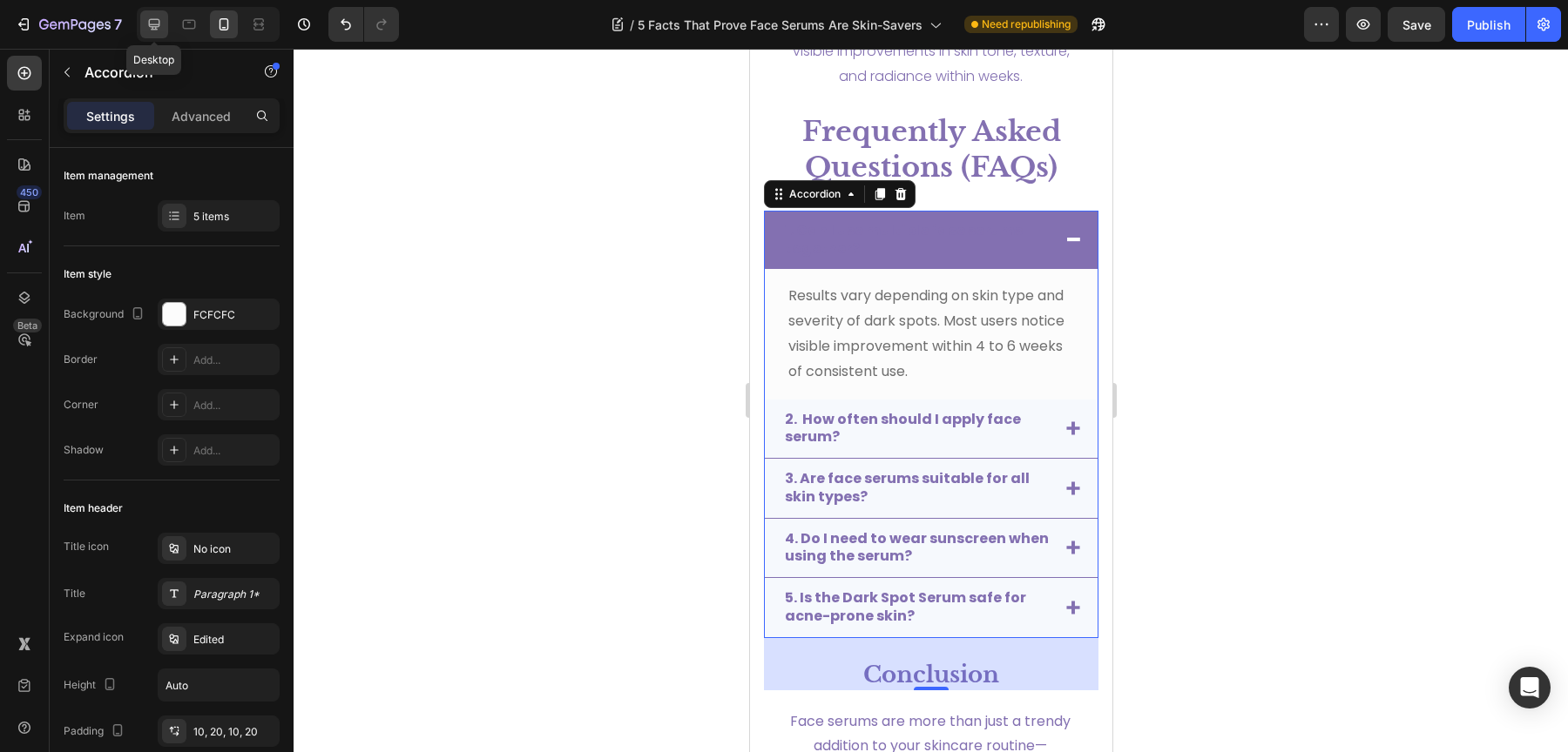
click at [159, 16] on icon at bounding box center [155, 25] width 18 height 18
type input "90%"
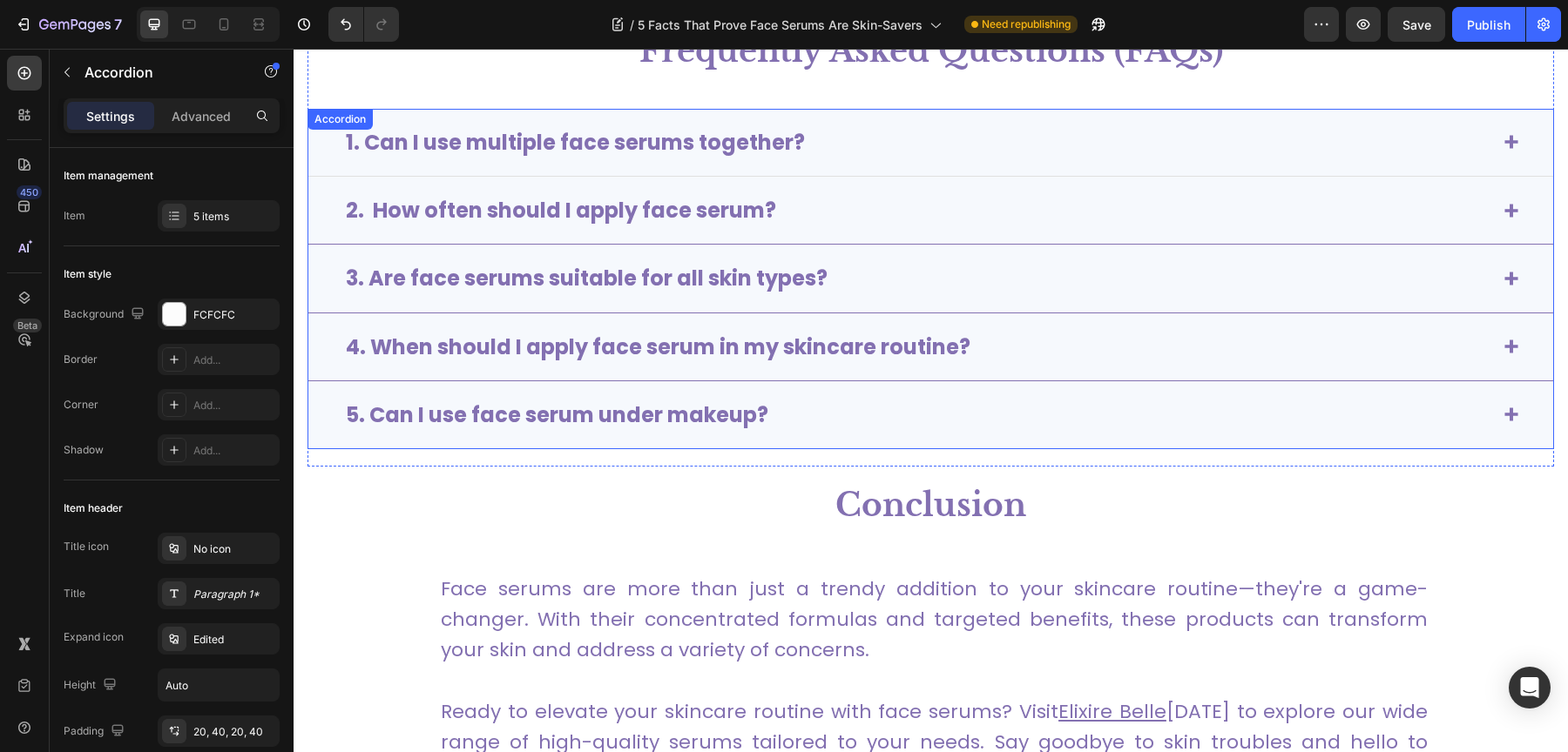
scroll to position [4467, 0]
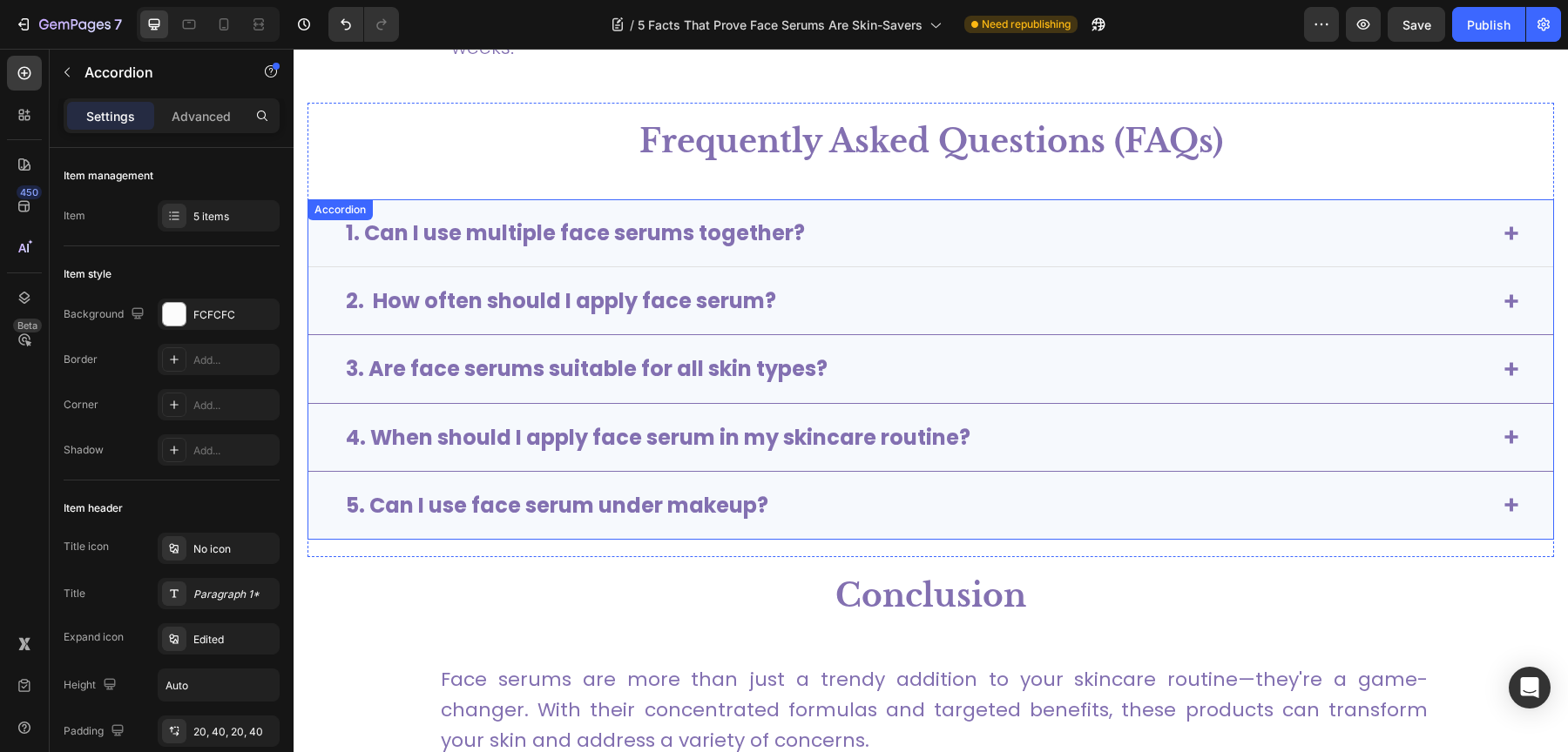
click at [1056, 217] on div "1. Can I use multiple face serums together?" at bounding box center [917, 233] width 1147 height 32
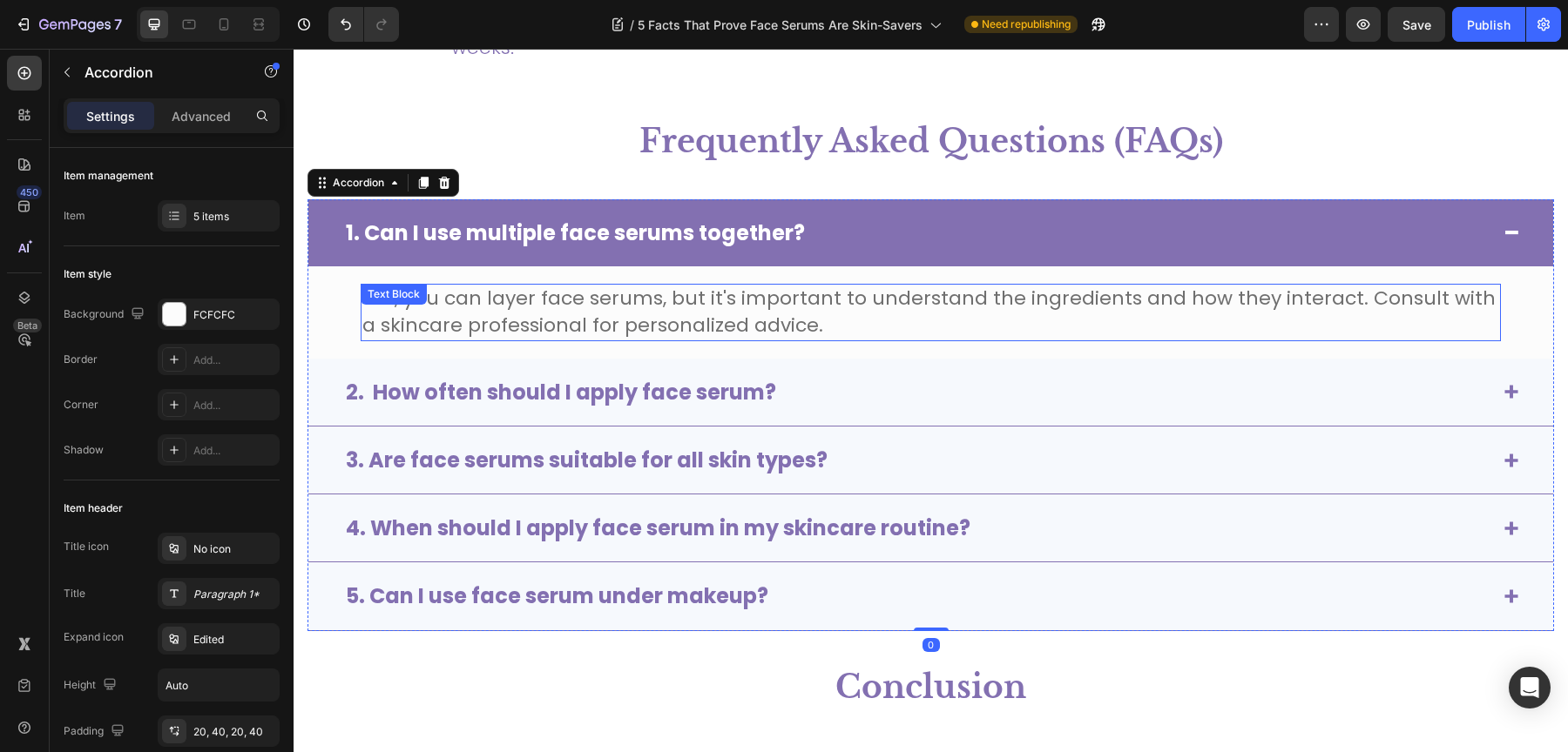
click at [490, 320] on span "Yes, you can layer face serums, but it's important to understand the ingredient…" at bounding box center [929, 311] width 1133 height 54
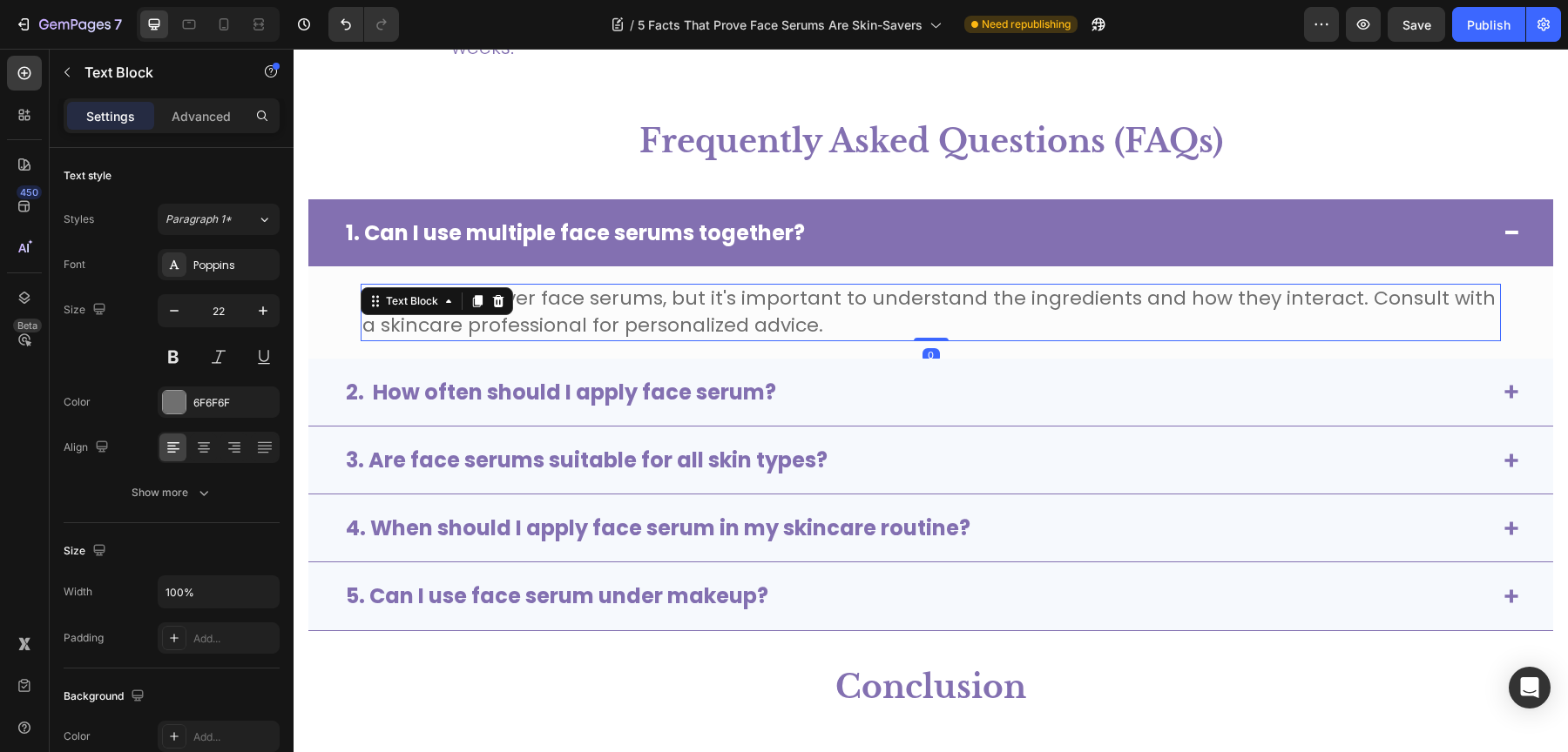
click at [490, 320] on span "Yes, you can layer face serums, but it's important to understand the ingredient…" at bounding box center [929, 311] width 1133 height 54
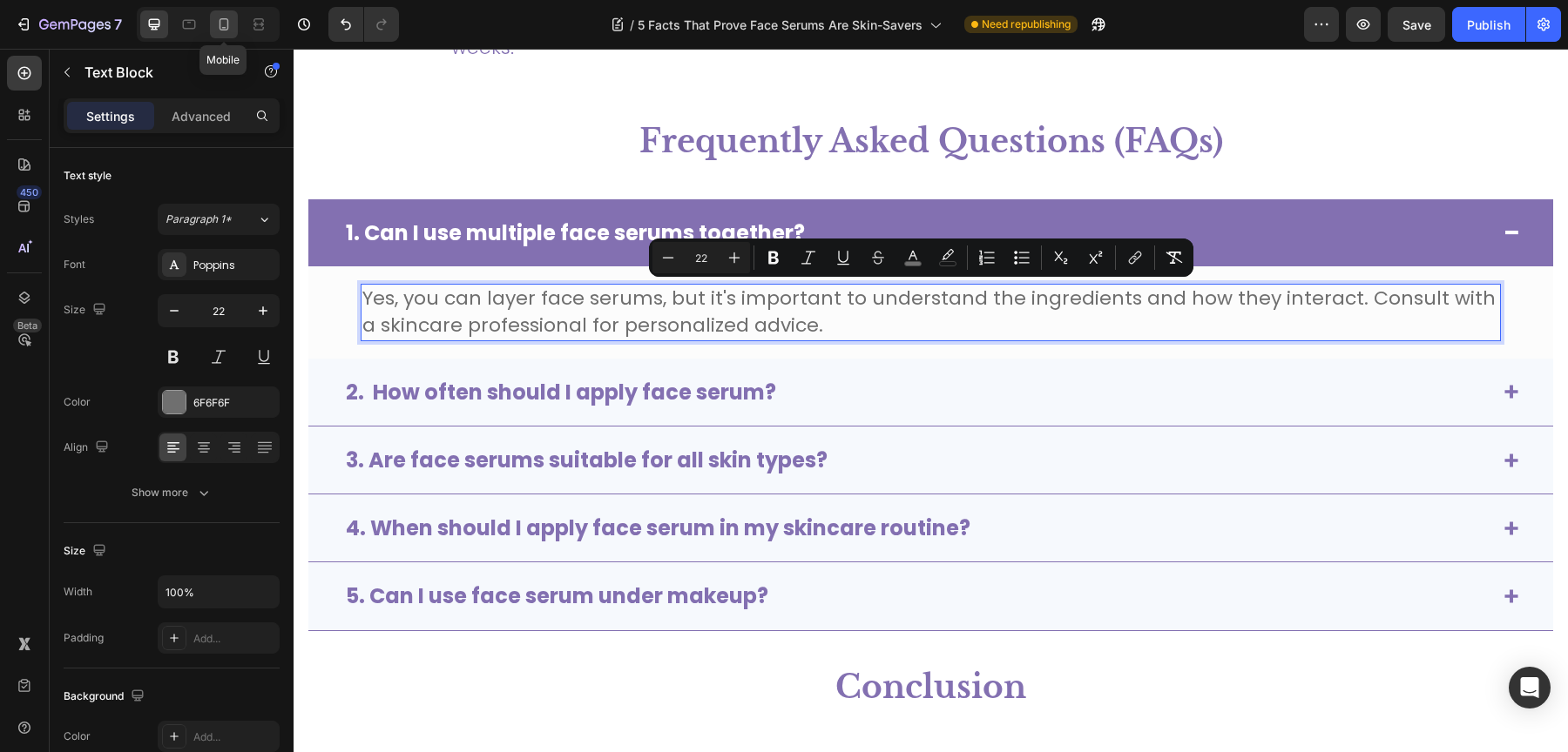
click at [216, 21] on icon at bounding box center [224, 25] width 18 height 18
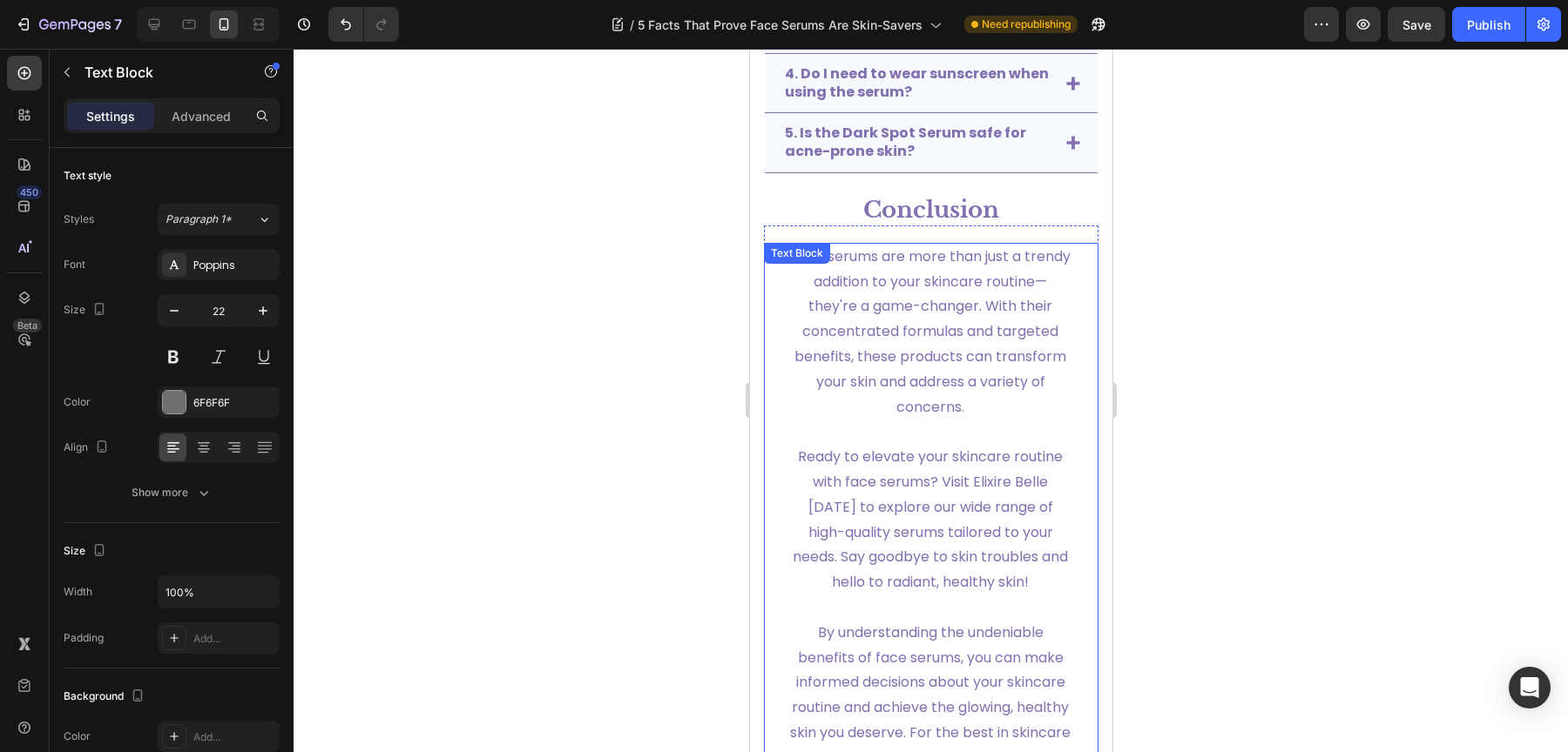
scroll to position [3466, 0]
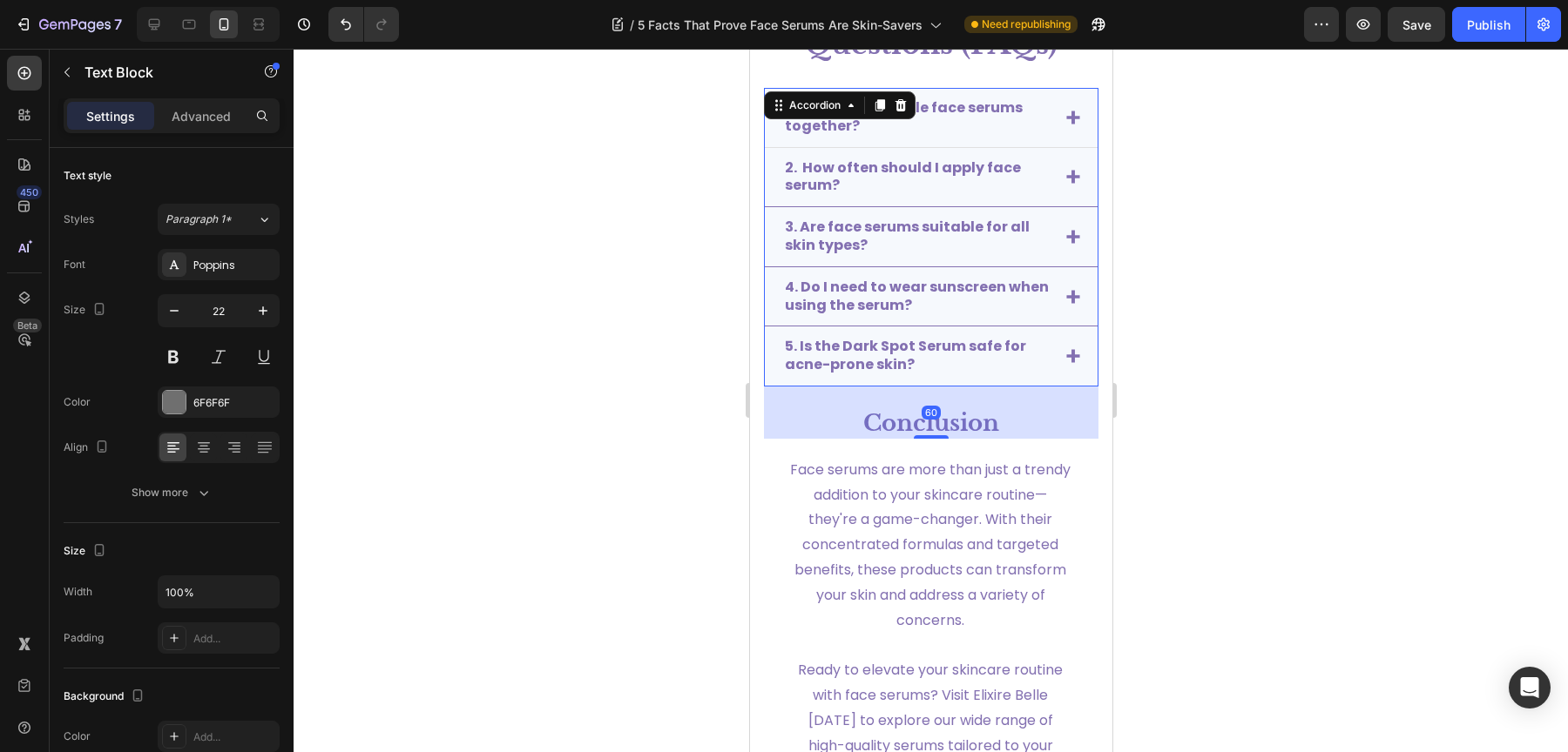
click at [1065, 119] on icon at bounding box center [1073, 117] width 14 height 14
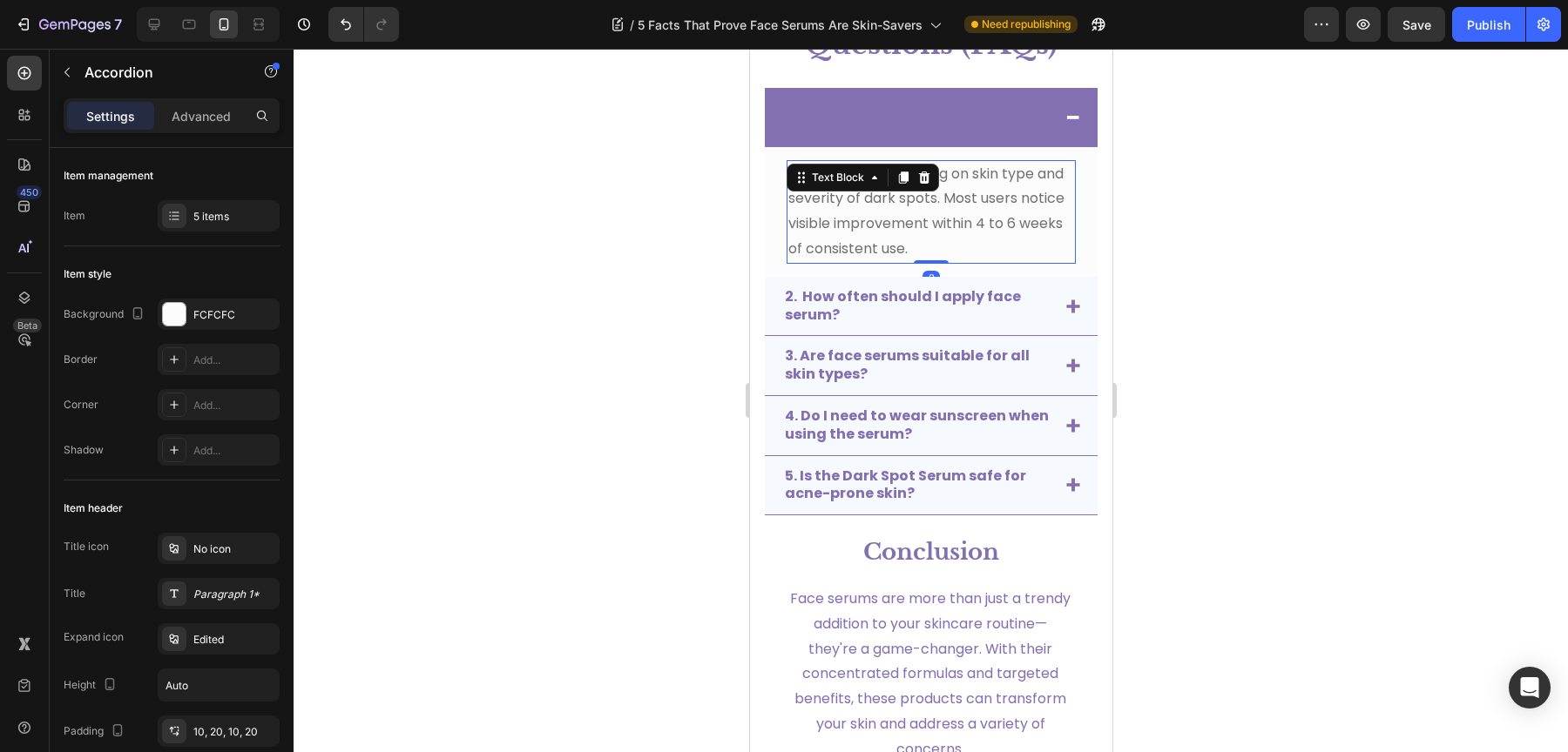
click at [868, 204] on span "Results vary depending on skin type and severity of dark spots. Most users noti…" at bounding box center [925, 211] width 276 height 95
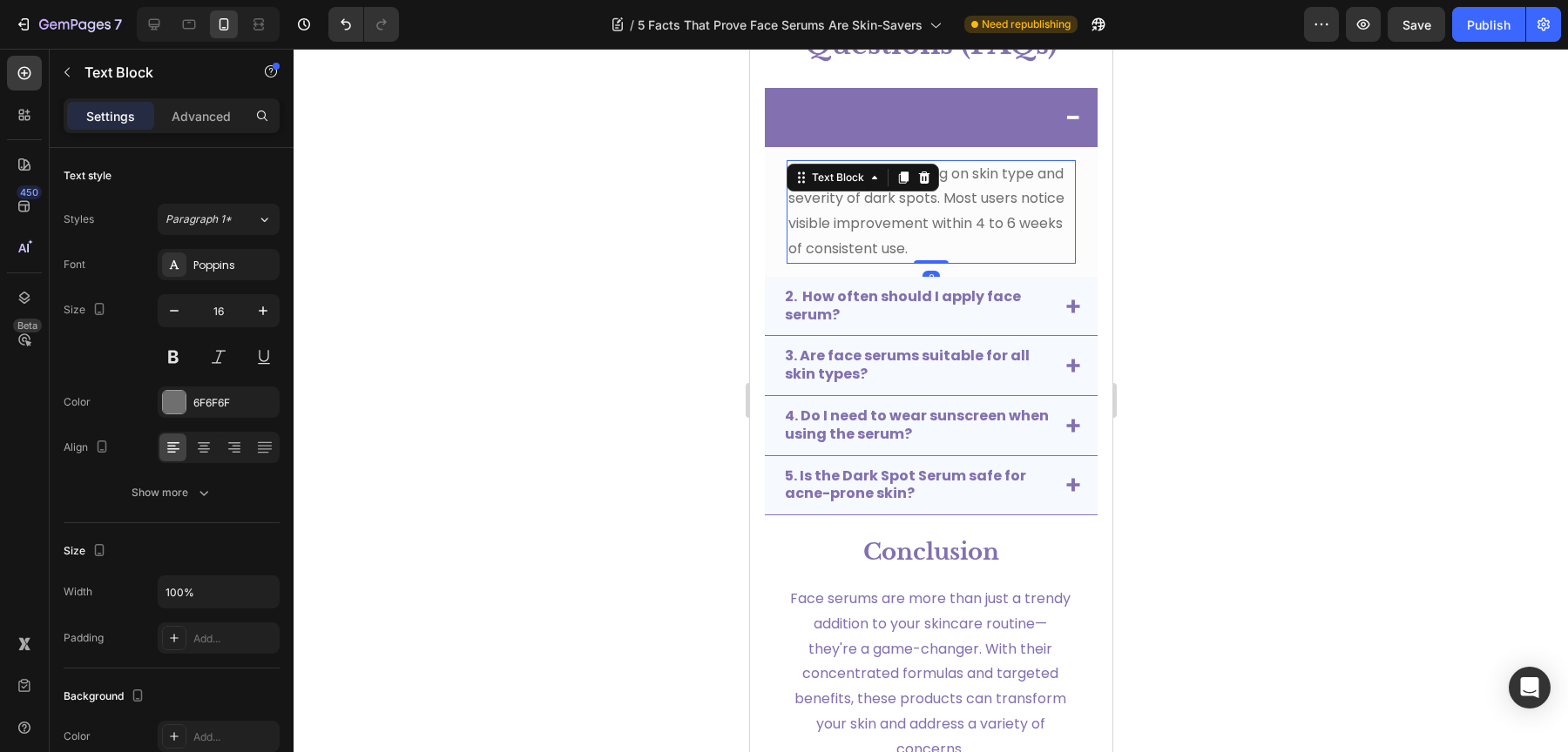
click at [868, 204] on span "Results vary depending on skin type and severity of dark spots. Most users noti…" at bounding box center [925, 211] width 276 height 95
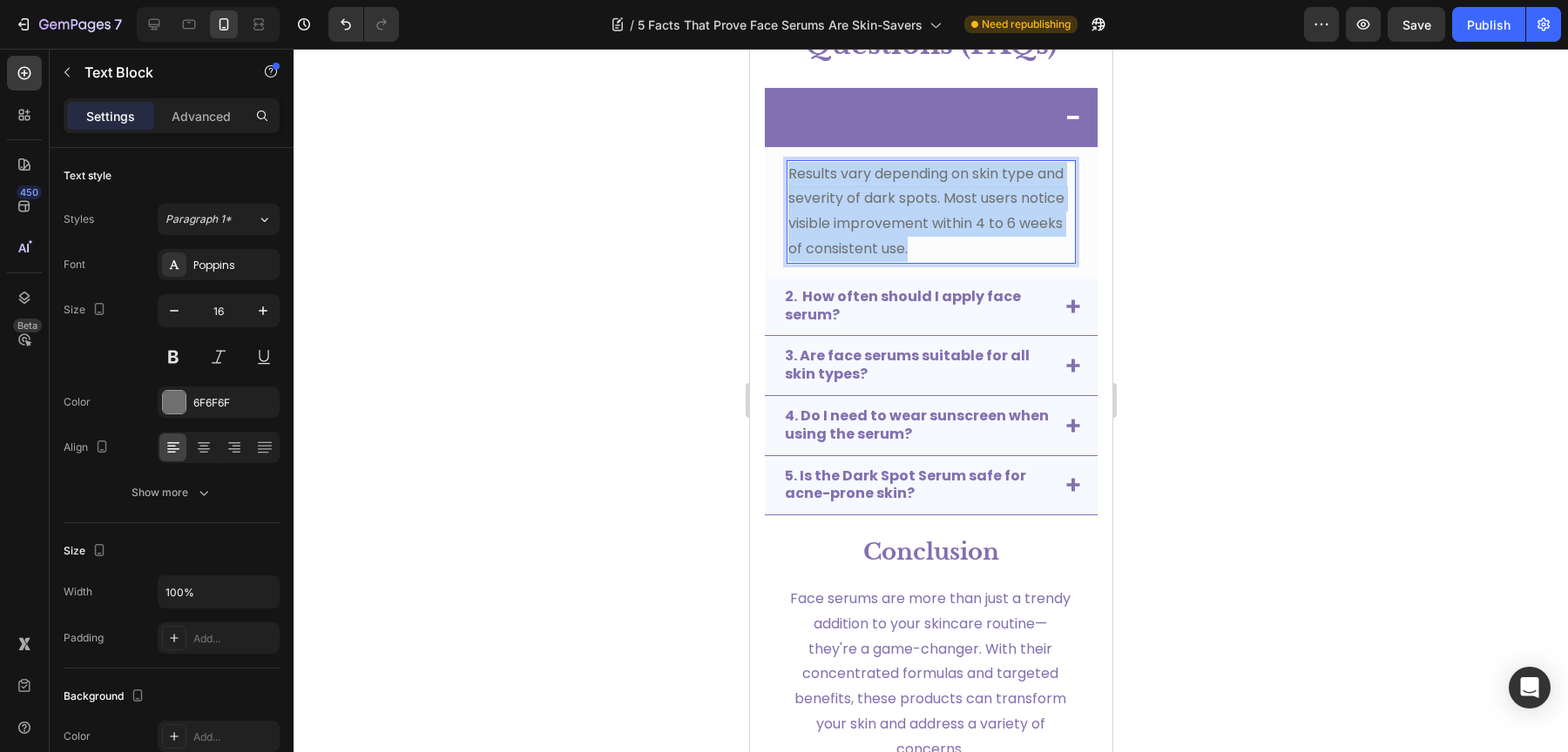
click at [868, 204] on span "Results vary depending on skin type and severity of dark spots. Most users noti…" at bounding box center [925, 211] width 276 height 95
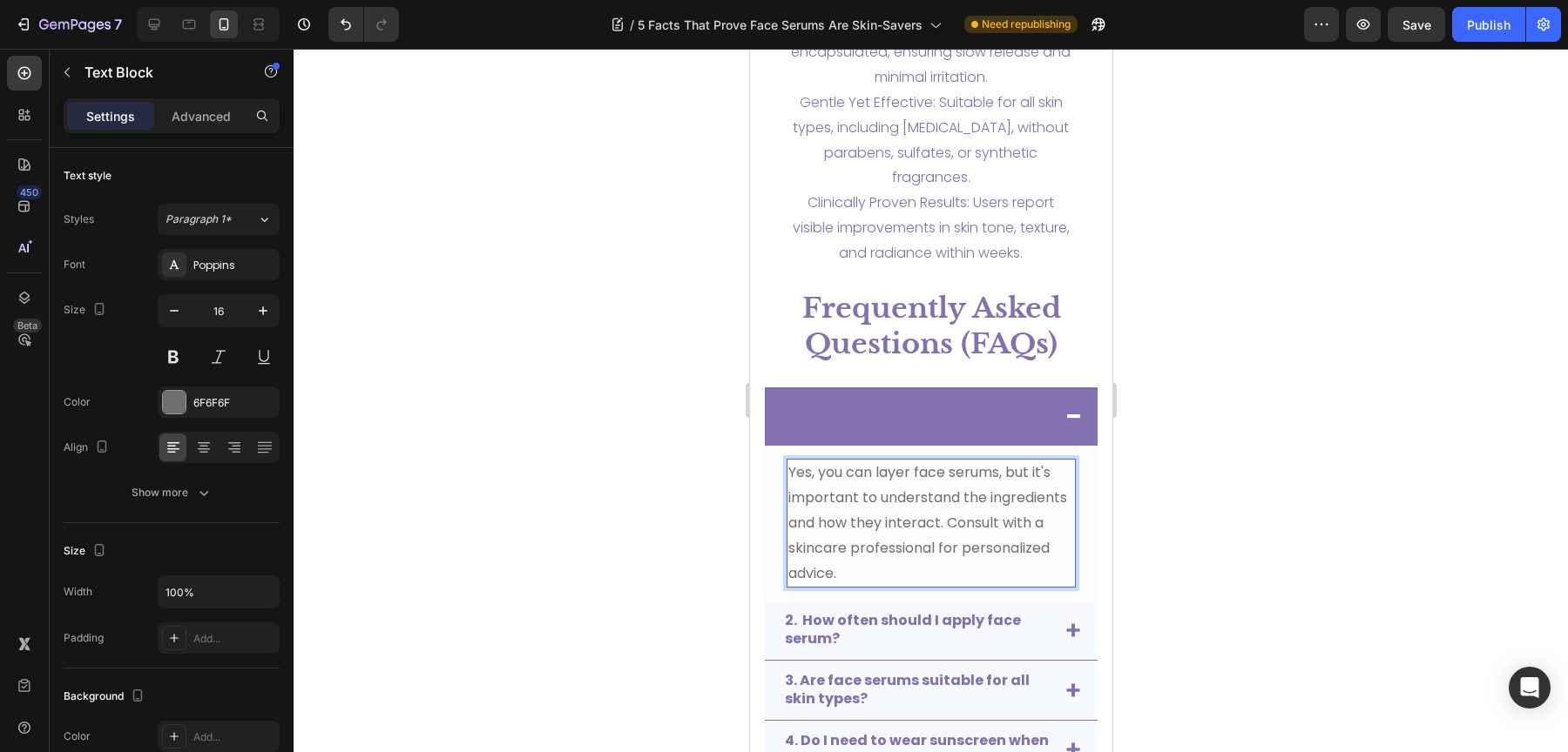
scroll to position [3524, 0]
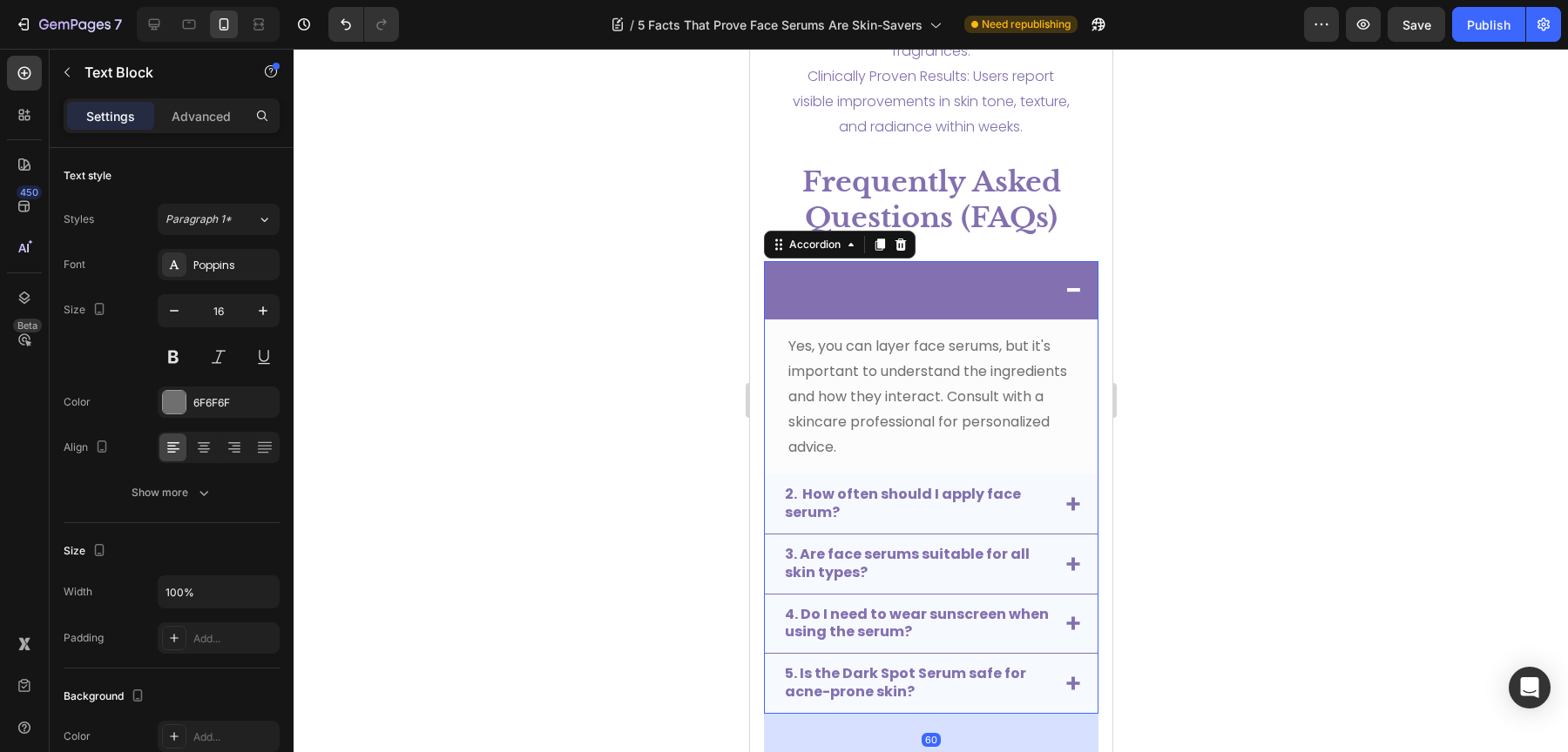
click at [897, 284] on strong "1. Can I use multiple face serums together?" at bounding box center [902, 290] width 237 height 38
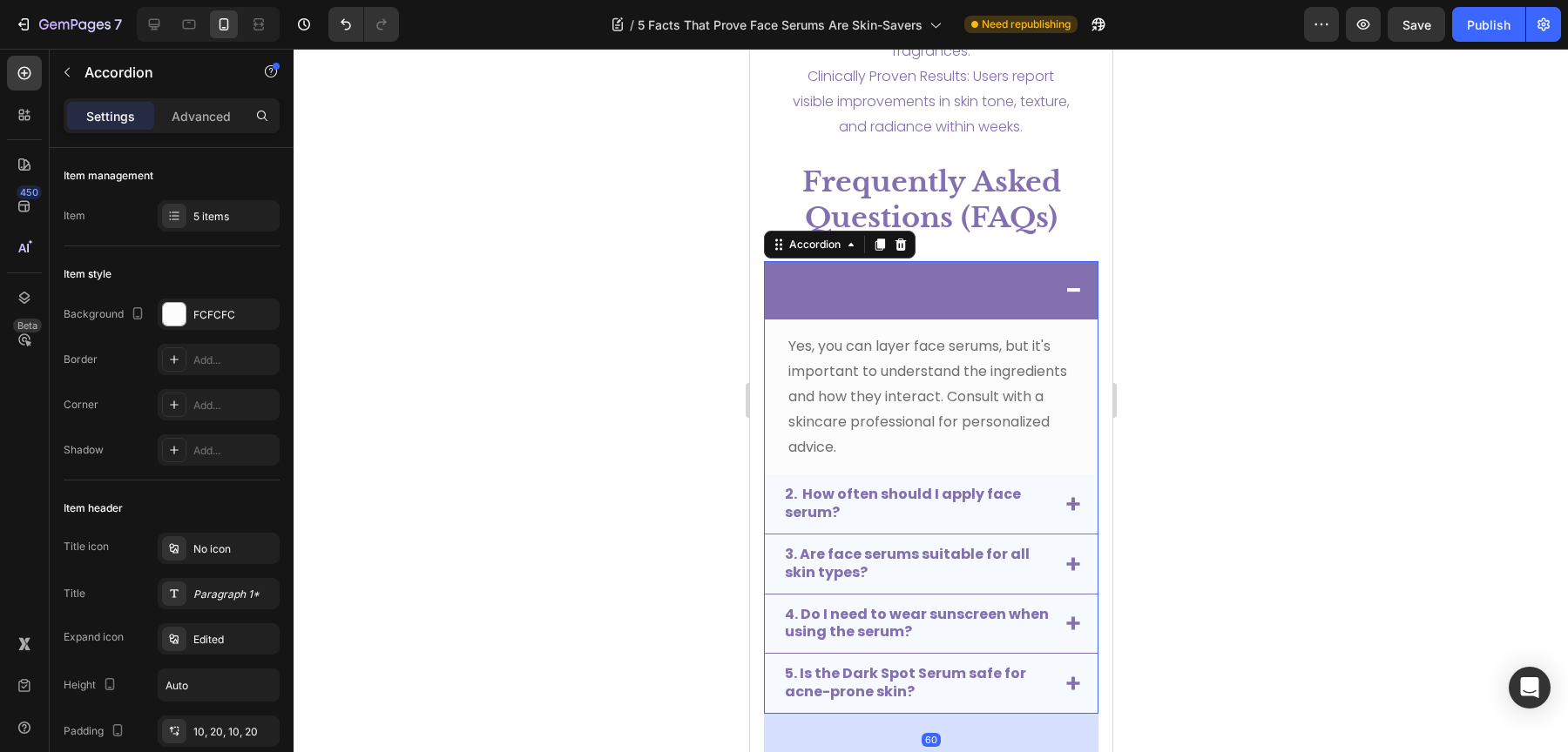
click at [897, 284] on strong "1. Can I use multiple face serums together?" at bounding box center [902, 290] width 237 height 38
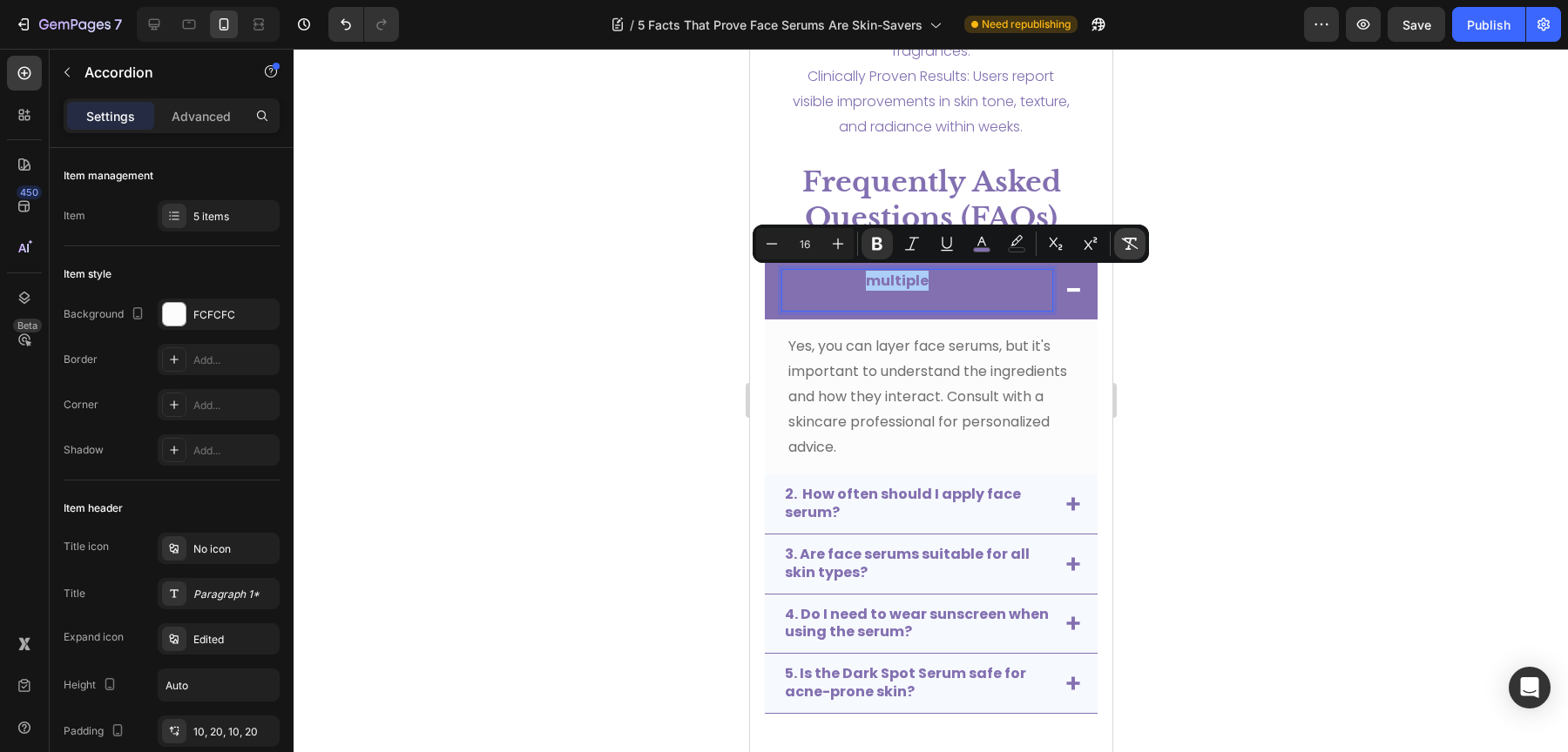
click at [1137, 247] on icon "Editor contextual toolbar" at bounding box center [1130, 244] width 17 height 12
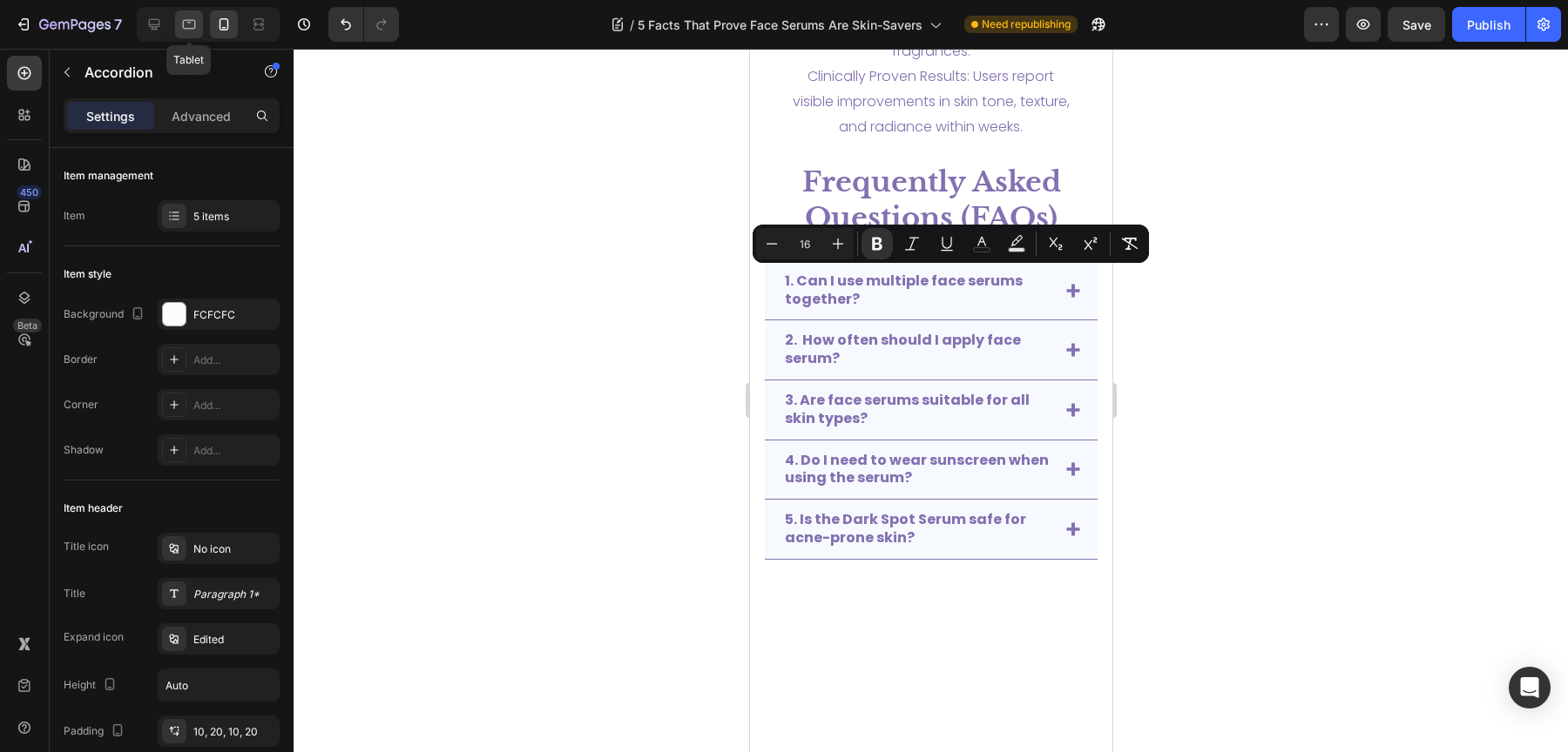
click at [181, 24] on icon at bounding box center [189, 25] width 18 height 18
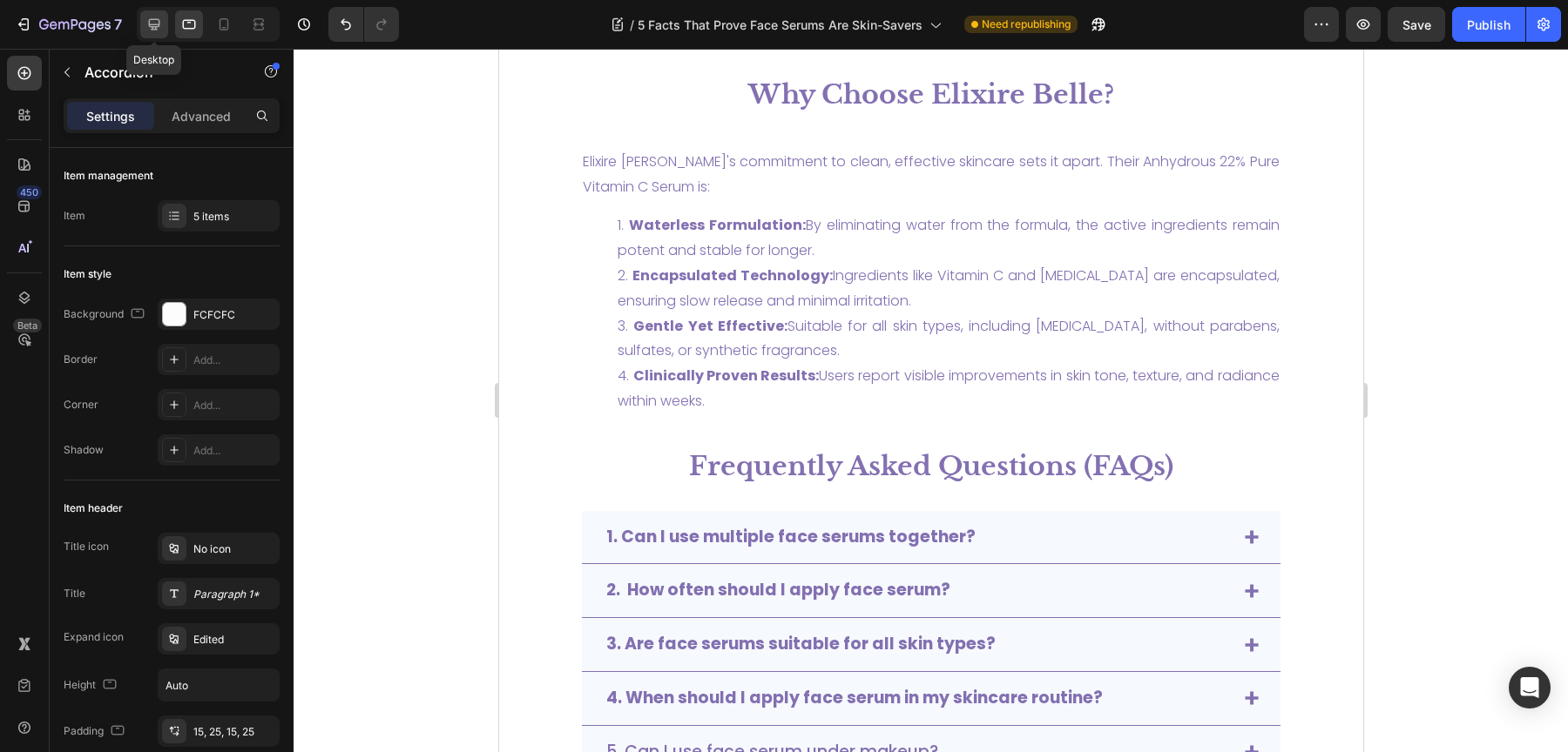
click at [164, 26] on div at bounding box center [154, 24] width 28 height 28
type input "90%"
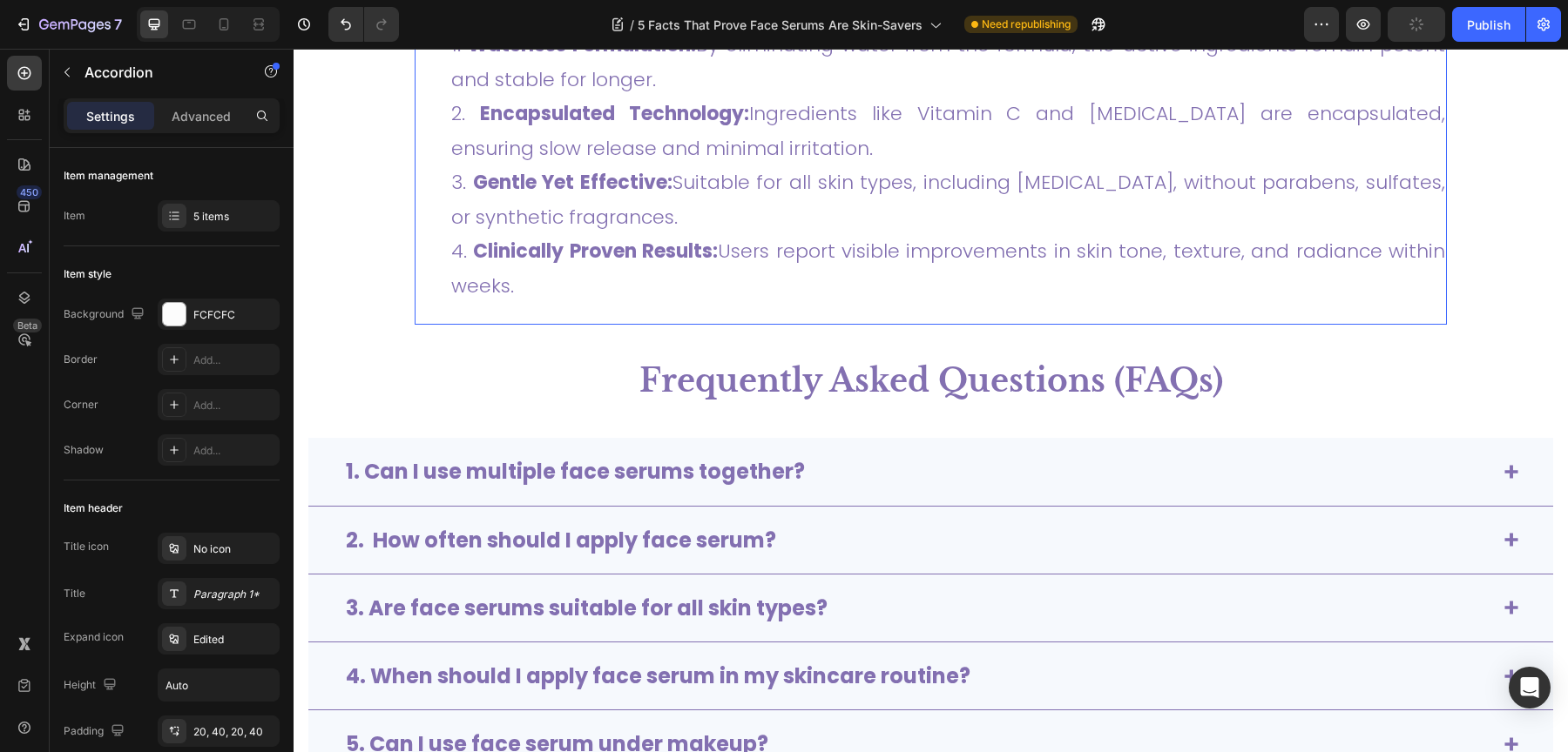
scroll to position [4131, 0]
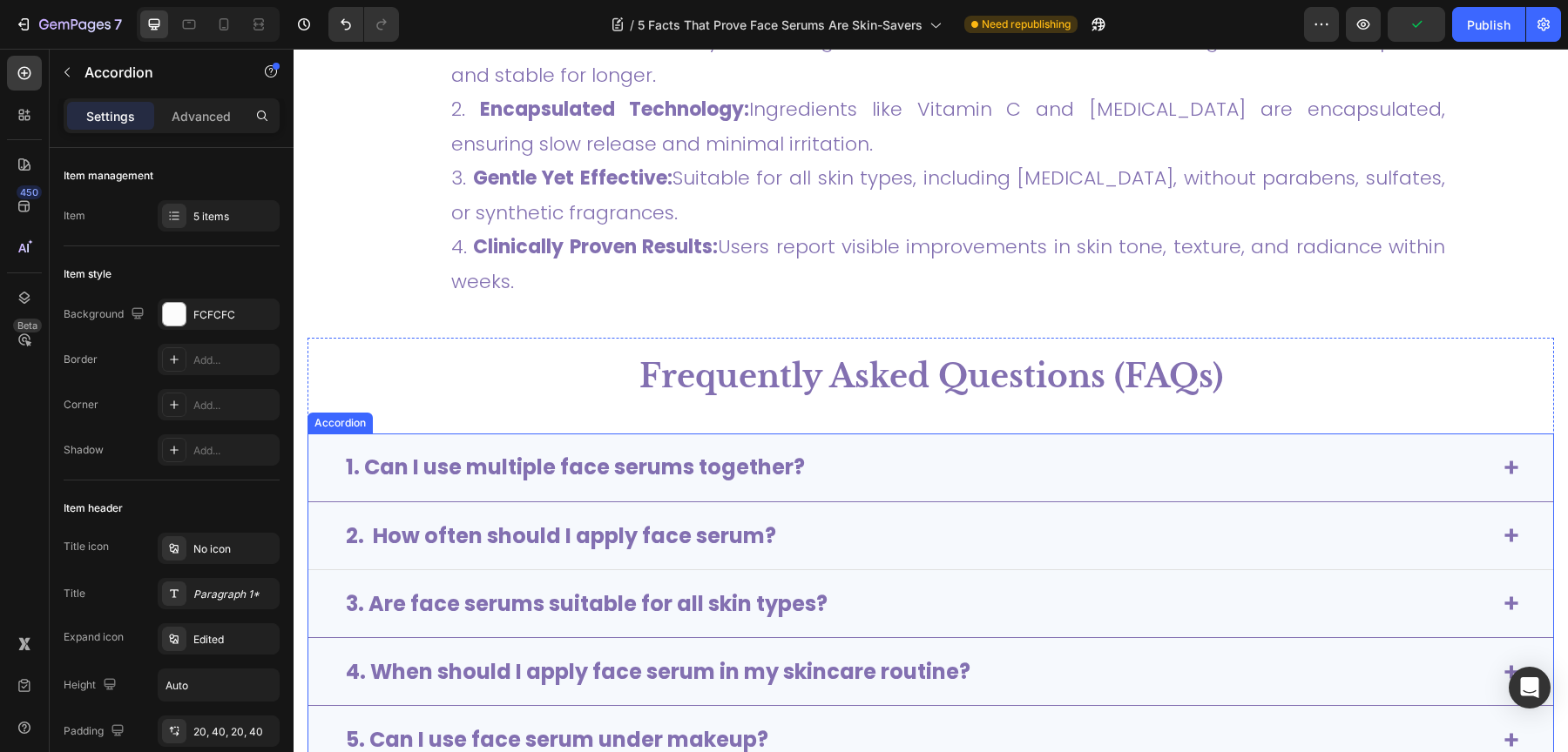
click at [891, 532] on div "2. How often should I apply face serum?" at bounding box center [917, 536] width 1147 height 32
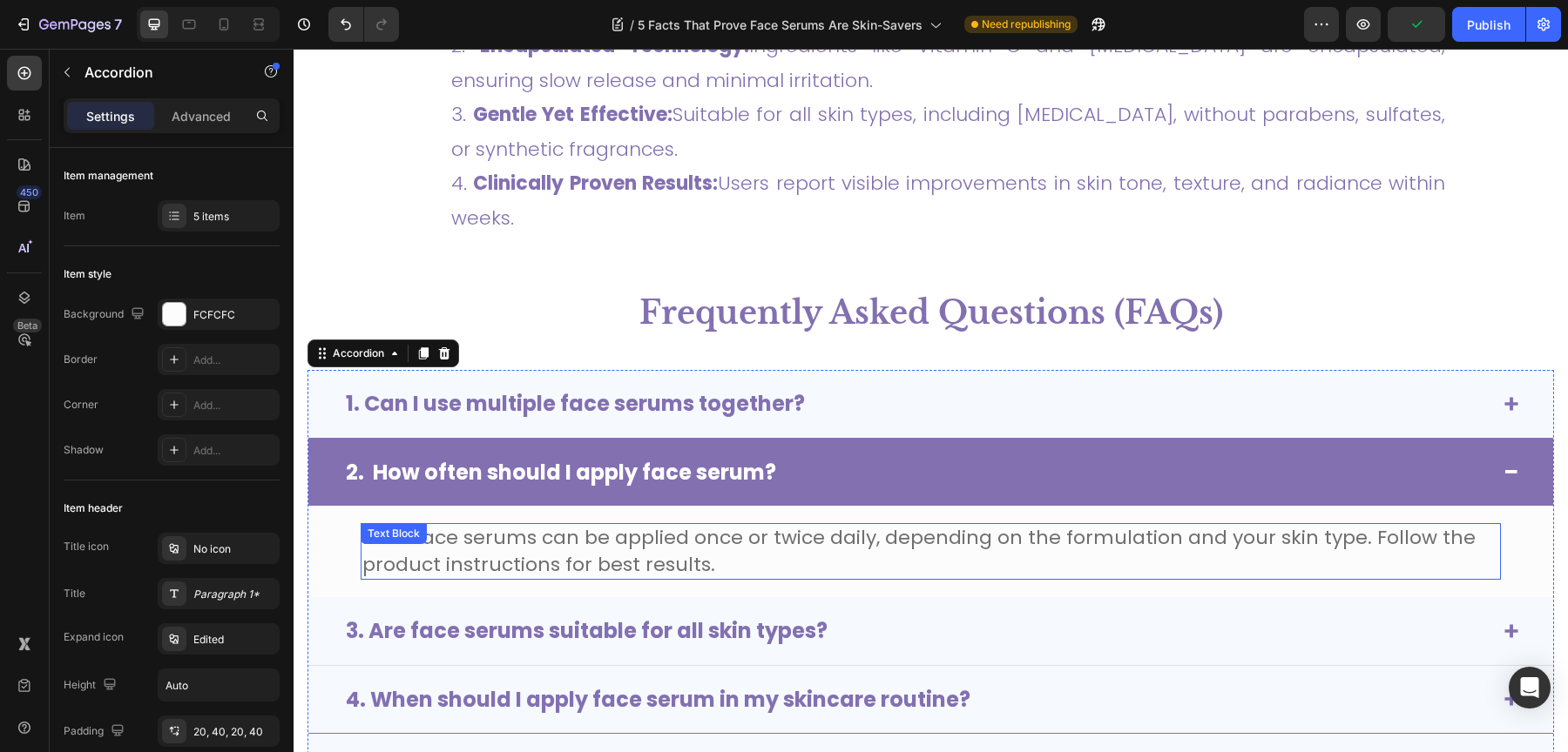
scroll to position [4299, 0]
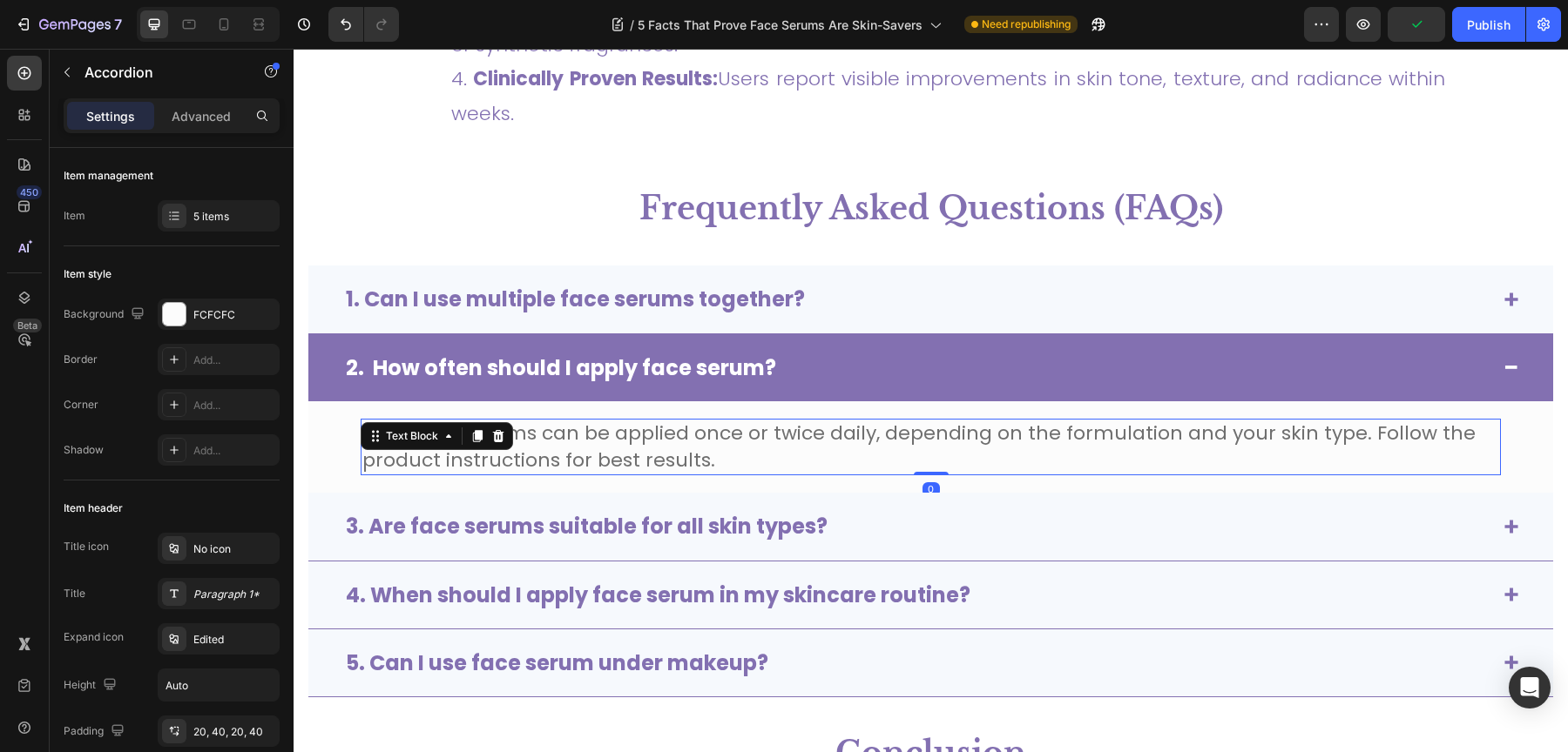
click at [775, 443] on span "Most face serums can be applied once or twice daily, depending on the formulati…" at bounding box center [919, 446] width 1114 height 54
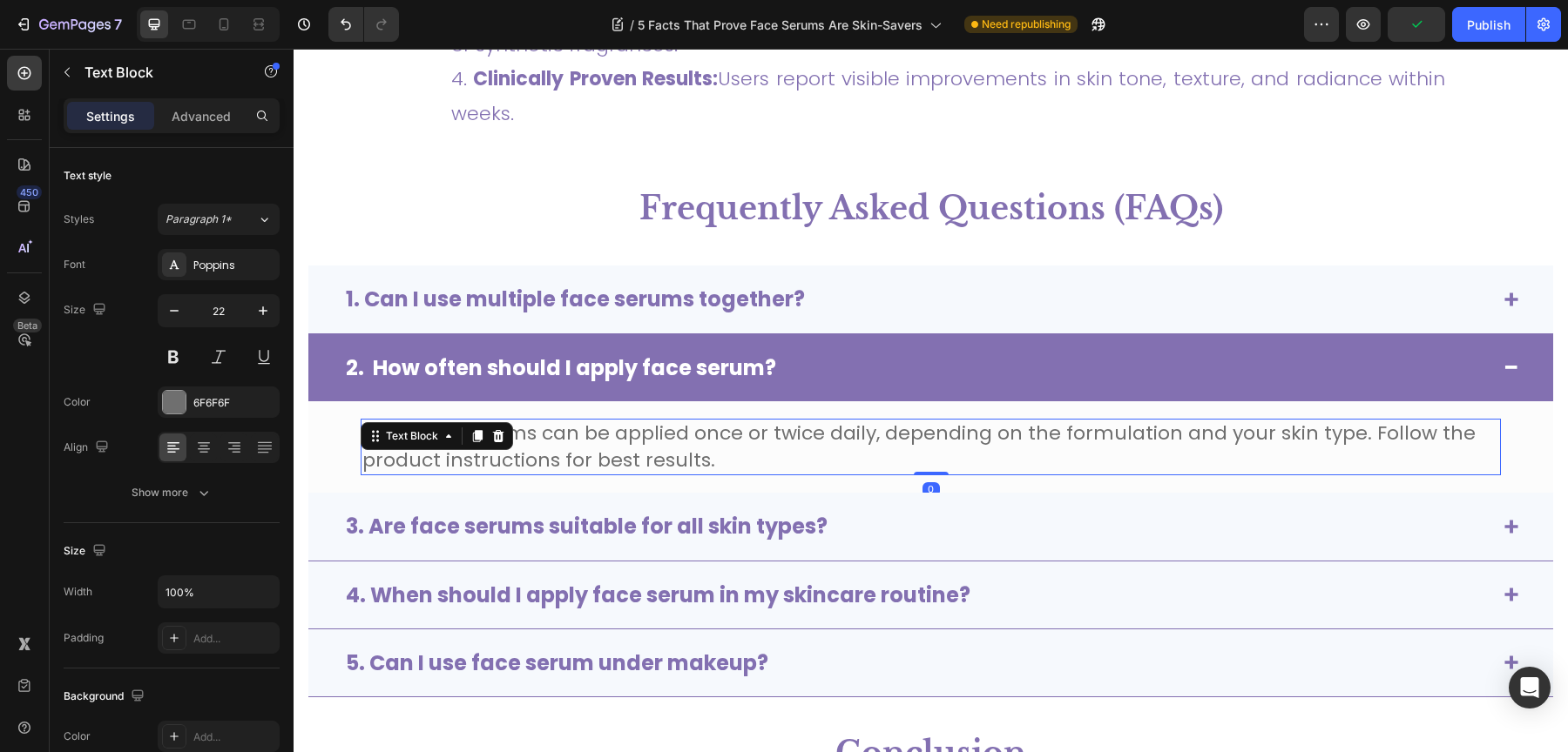
click at [775, 443] on span "Most face serums can be applied once or twice daily, depending on the formulati…" at bounding box center [919, 446] width 1114 height 54
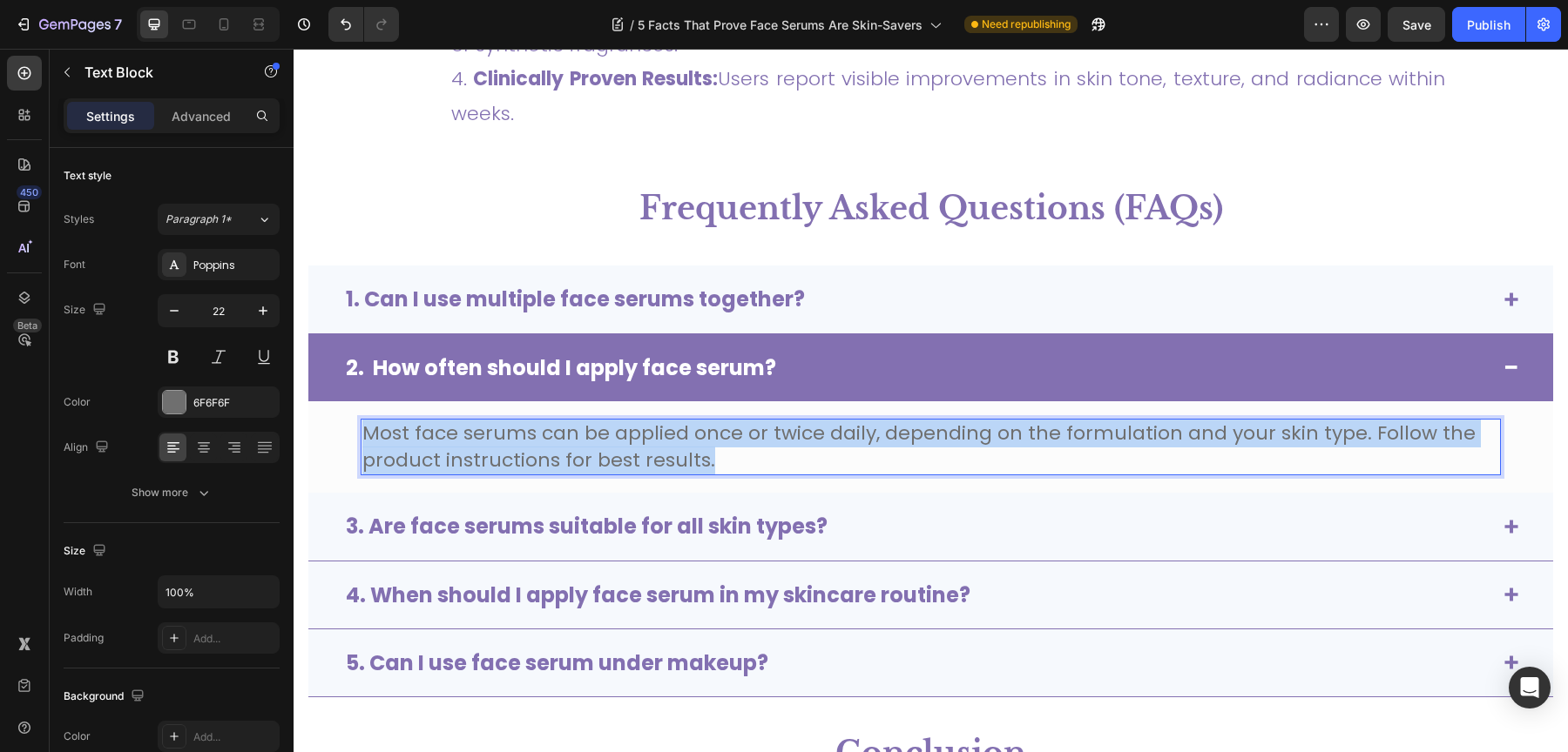
click at [775, 443] on span "Most face serums can be applied once or twice daily, depending on the formulati…" at bounding box center [919, 446] width 1114 height 54
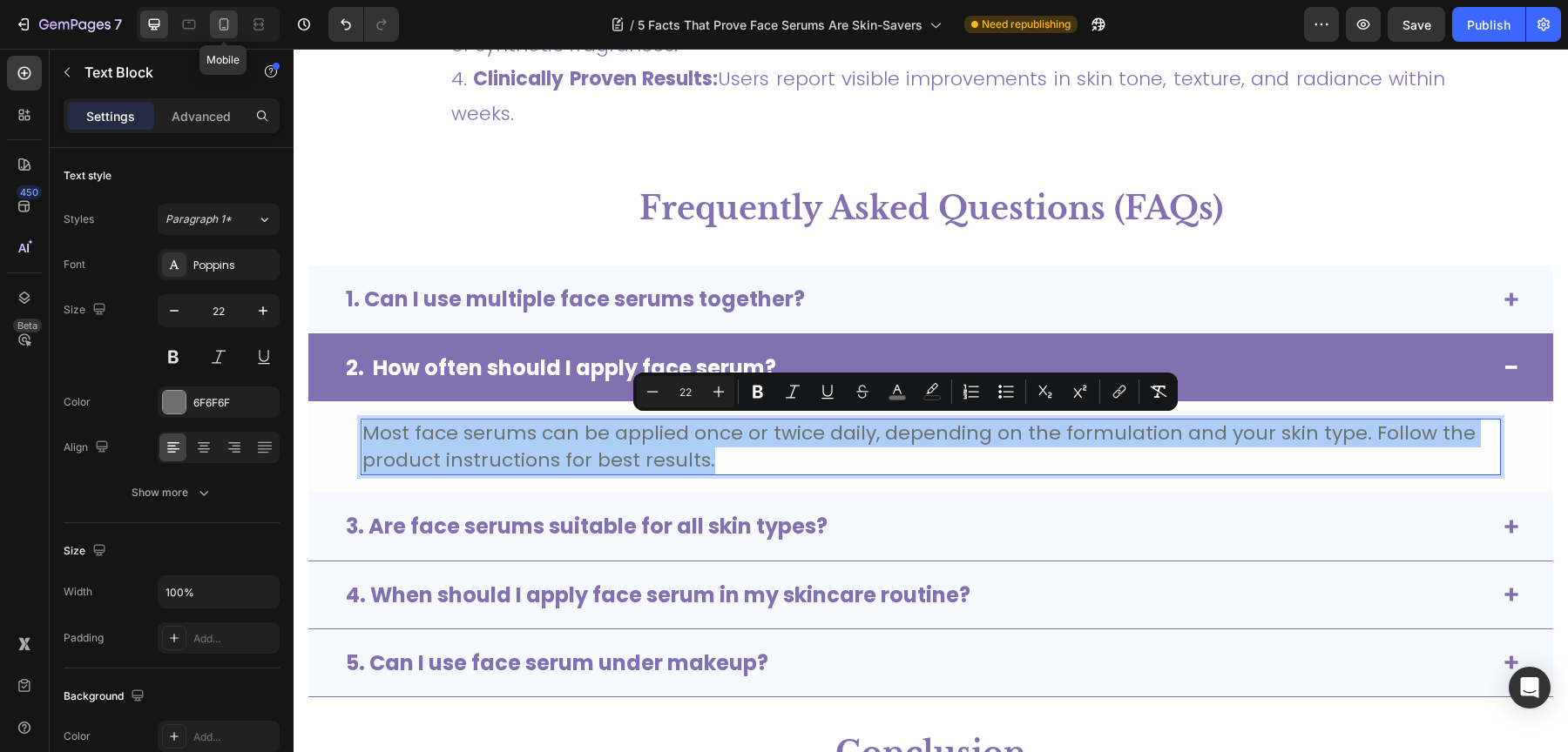
click at [227, 28] on icon at bounding box center [224, 25] width 10 height 12
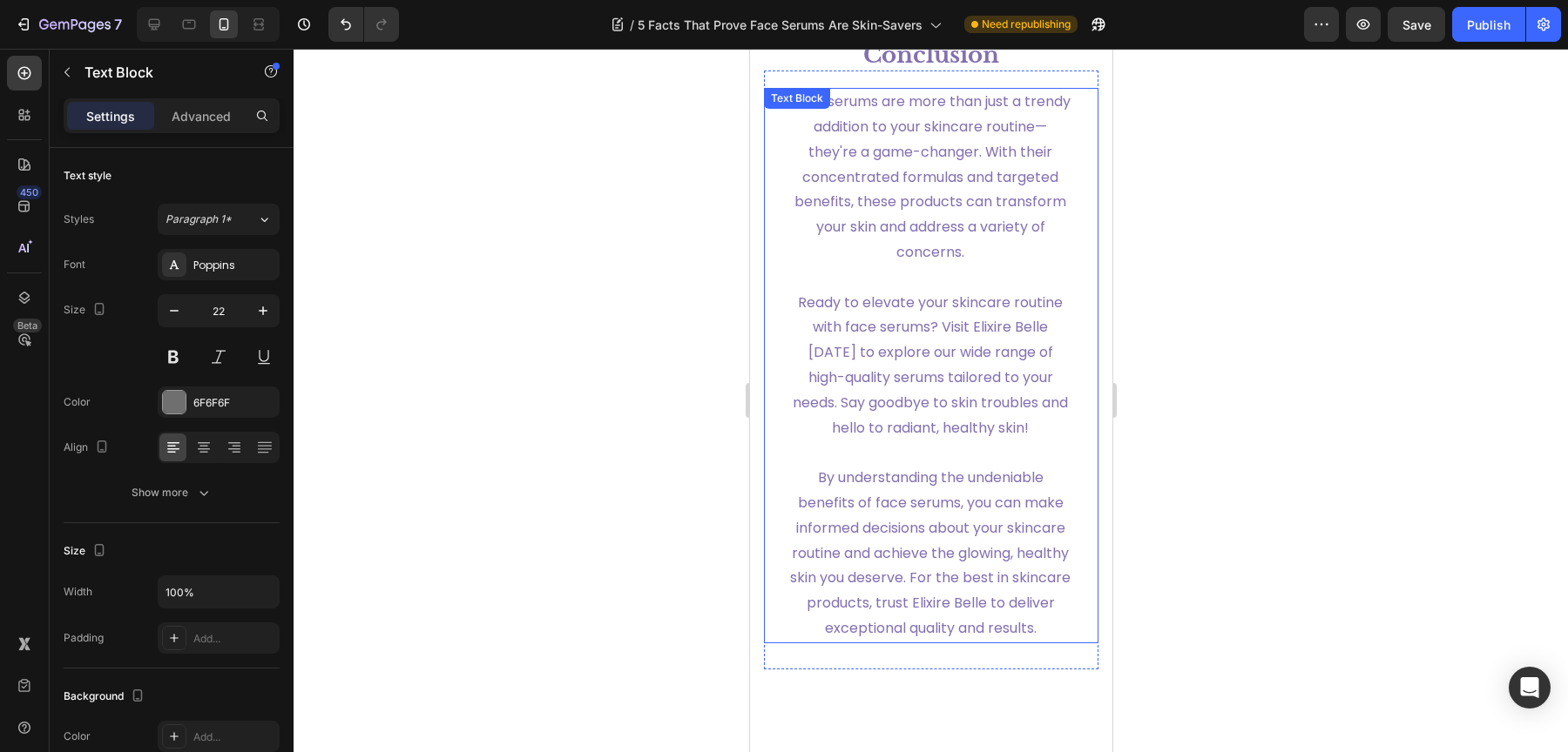
scroll to position [4145, 0]
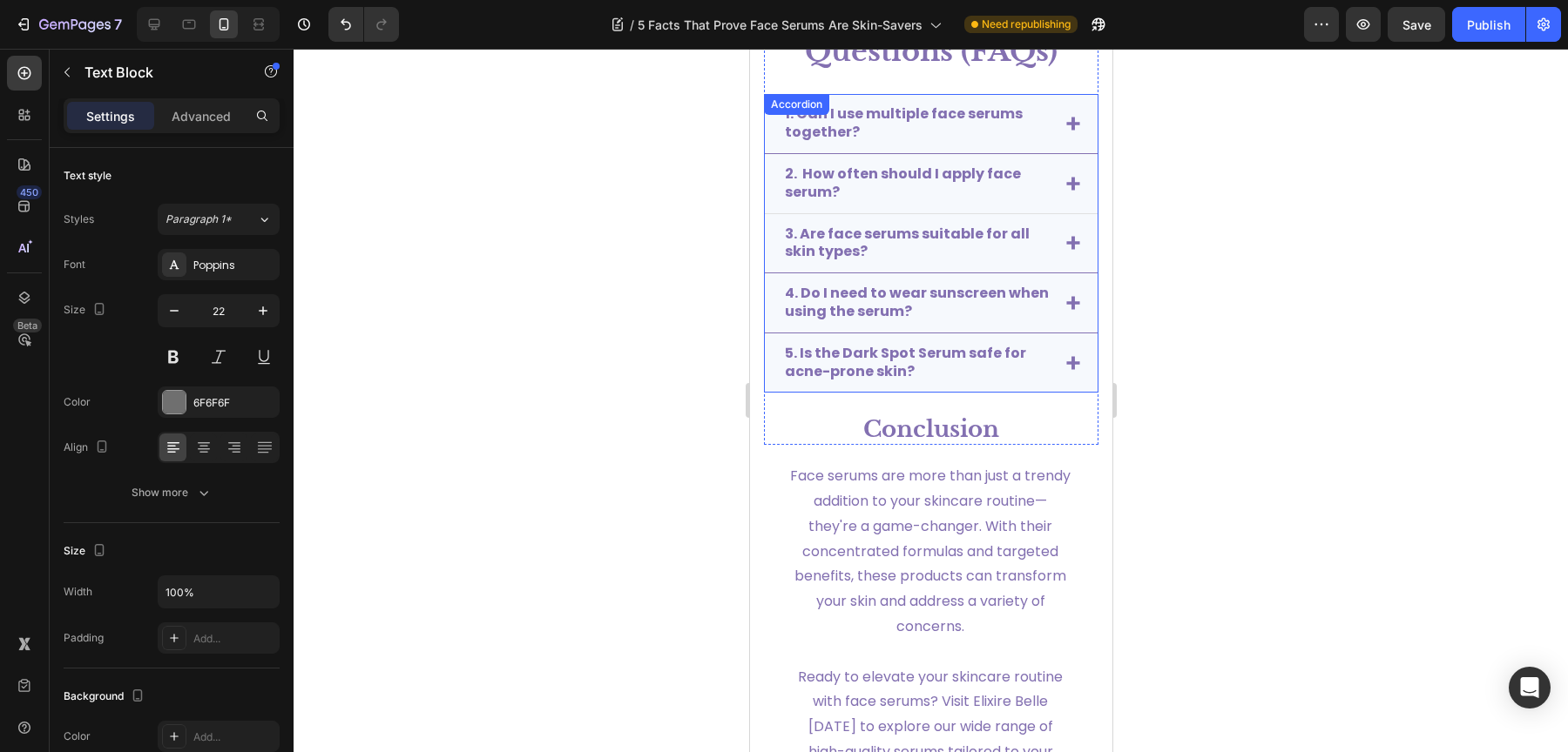
click at [1065, 177] on icon at bounding box center [1073, 184] width 14 height 14
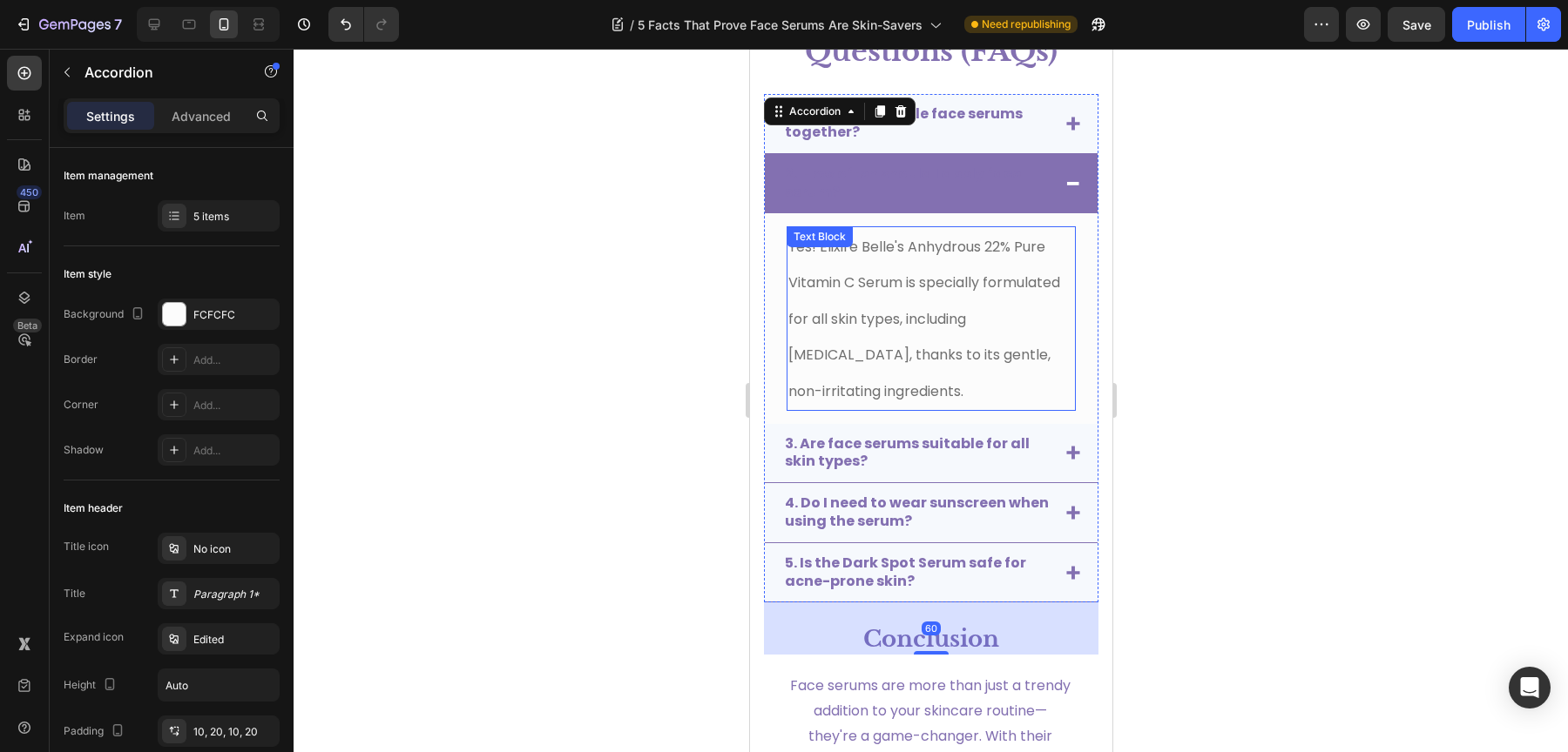
click at [857, 273] on span "Yes! Elixire Belle's Anhydrous 22% Pure Vitamin C Serum is specially formulated…" at bounding box center [923, 318] width 272 height 164
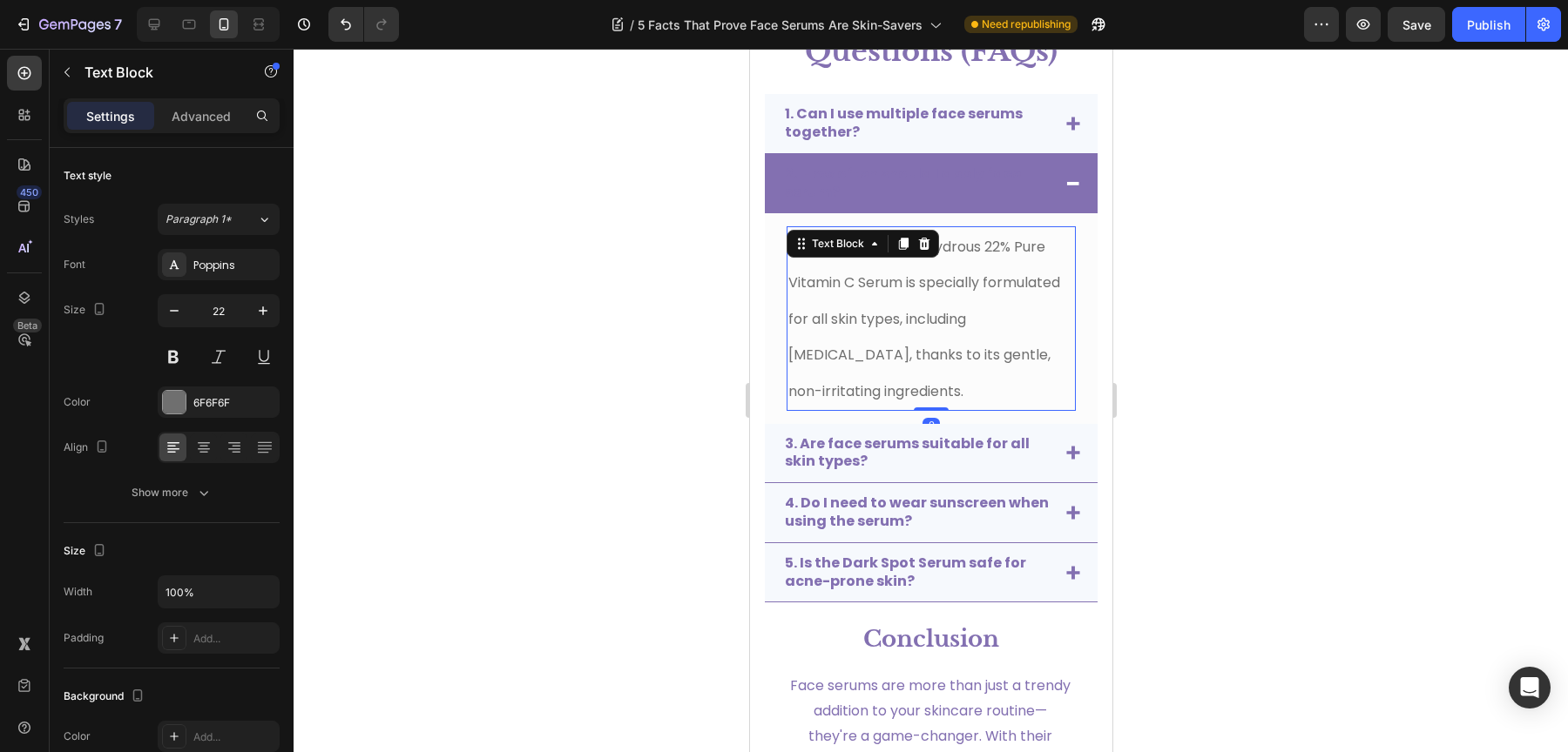
click at [857, 273] on span "Yes! Elixire Belle's Anhydrous 22% Pure Vitamin C Serum is specially formulated…" at bounding box center [923, 318] width 272 height 164
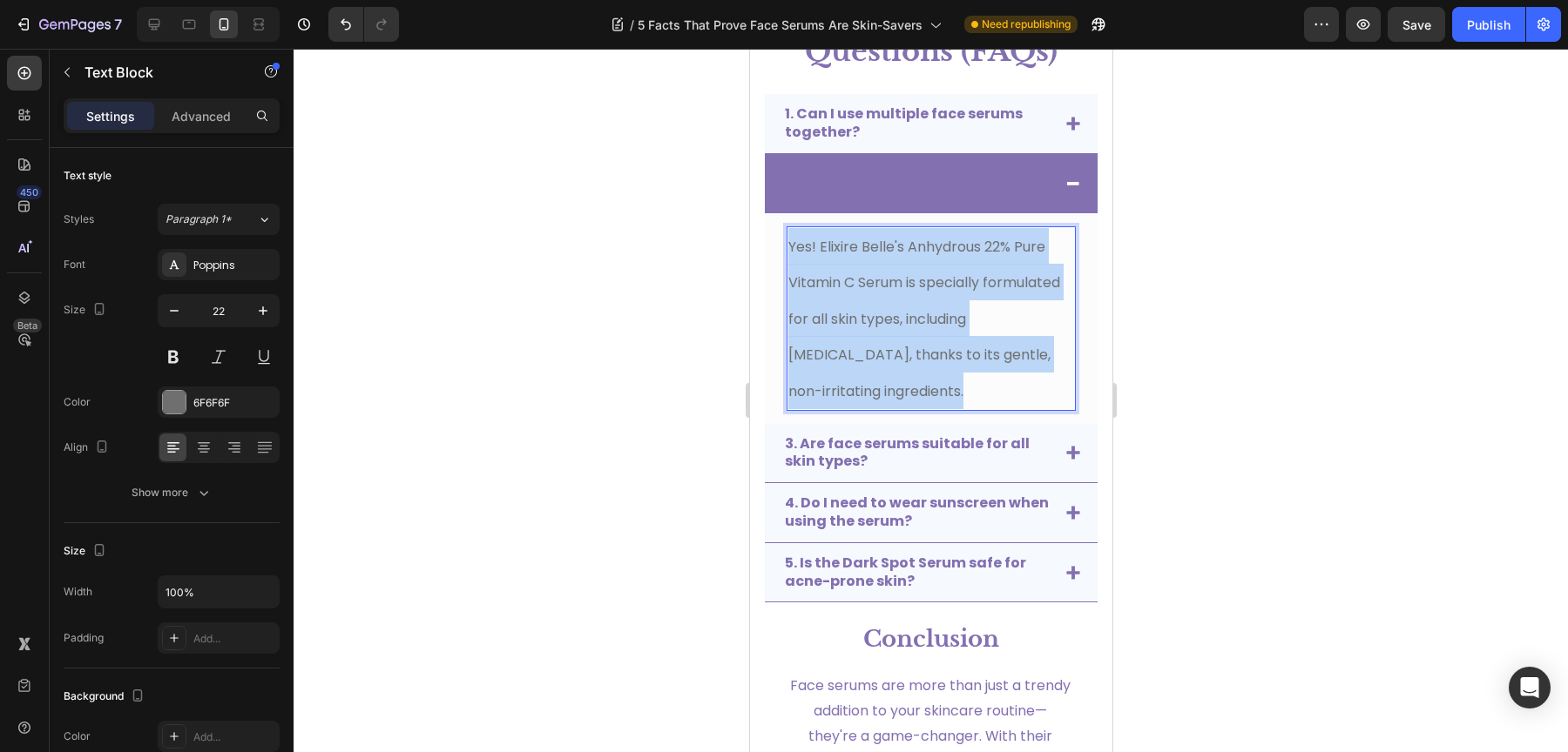
click at [857, 273] on span "Yes! Elixire Belle's Anhydrous 22% Pure Vitamin C Serum is specially formulated…" at bounding box center [923, 318] width 272 height 164
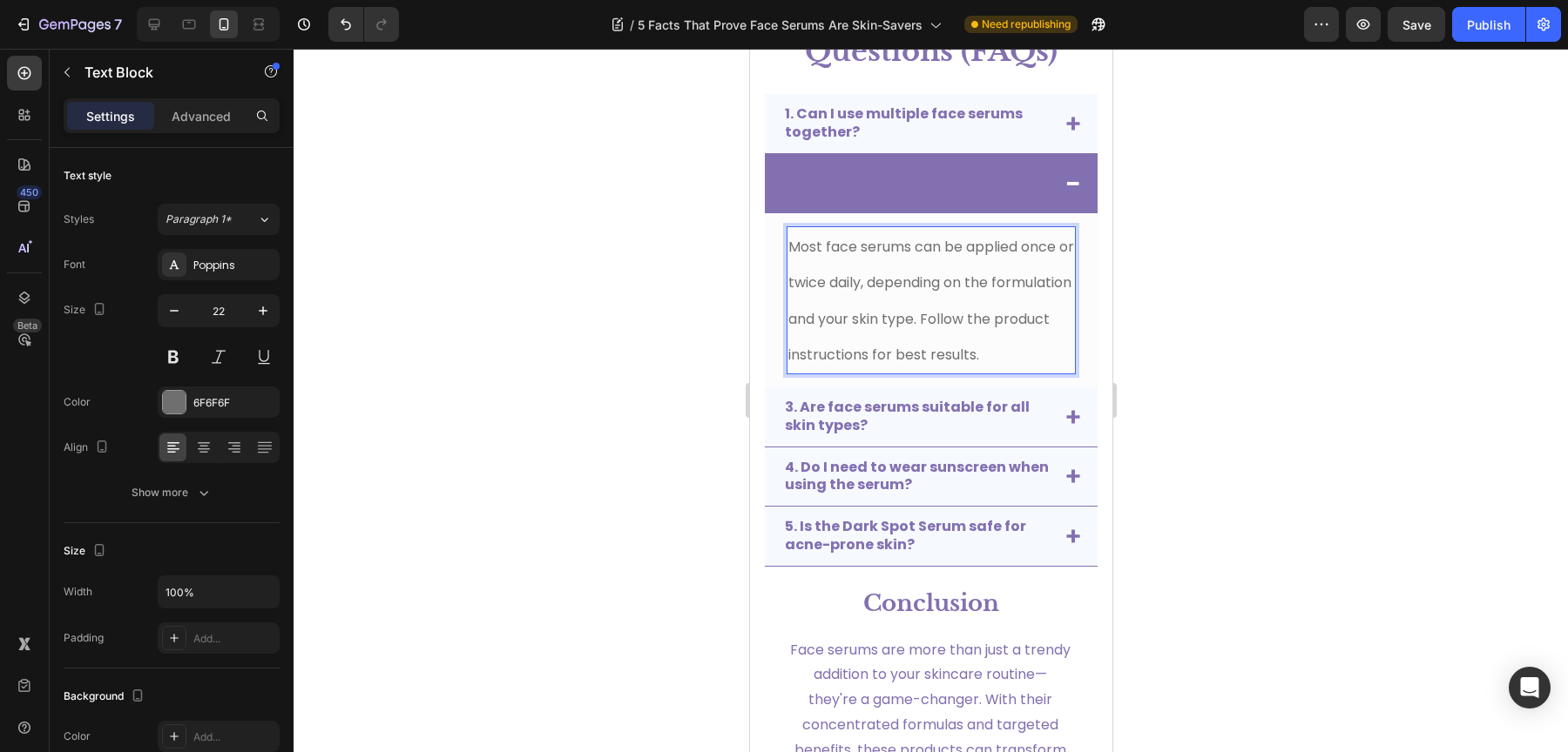
click at [839, 343] on p "Most face serums can be applied once or twice daily, depending on the formulati…" at bounding box center [929, 300] width 285 height 145
click at [840, 339] on p "Most face serums can be applied once or twice daily, depending on the formulati…" at bounding box center [929, 300] width 285 height 145
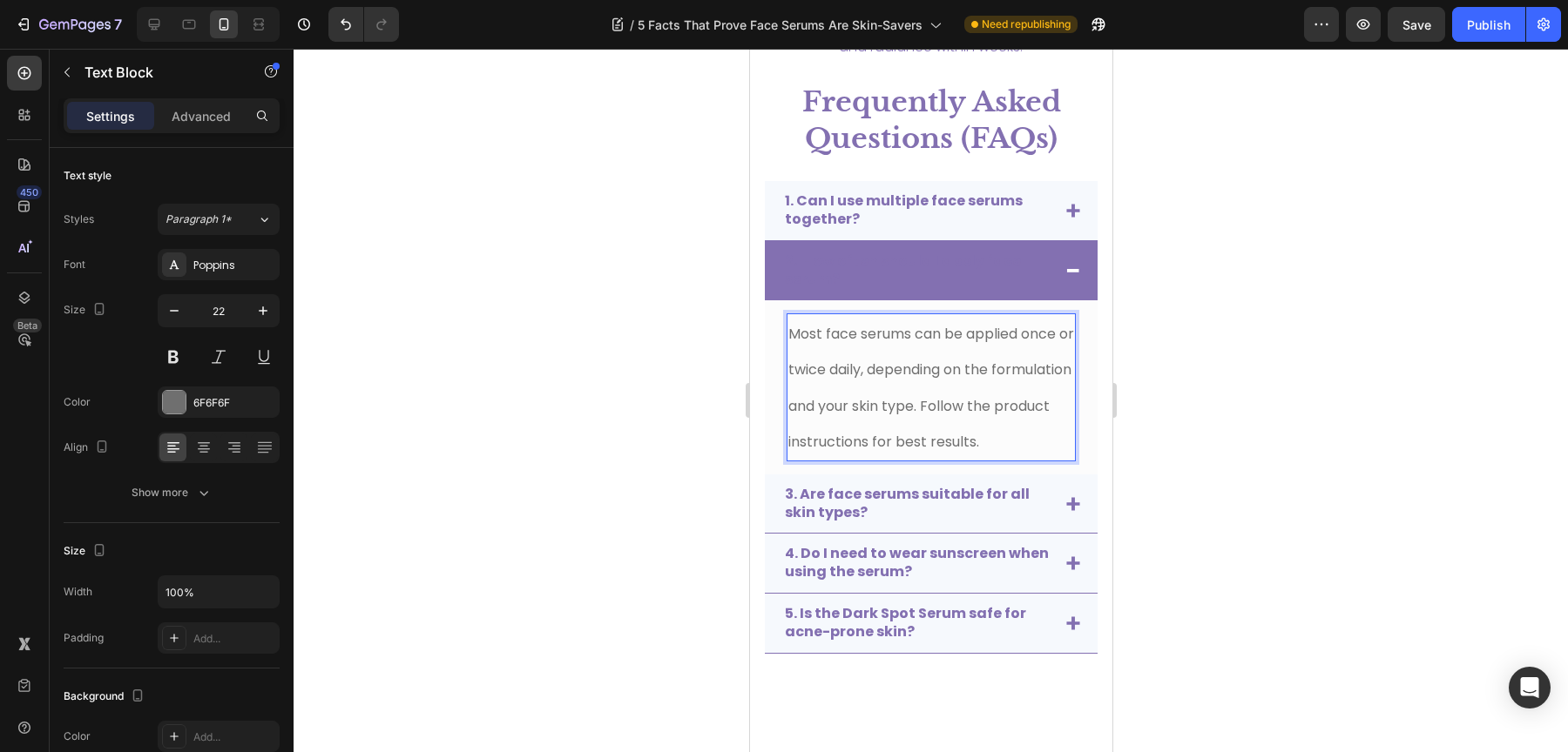
scroll to position [3892, 0]
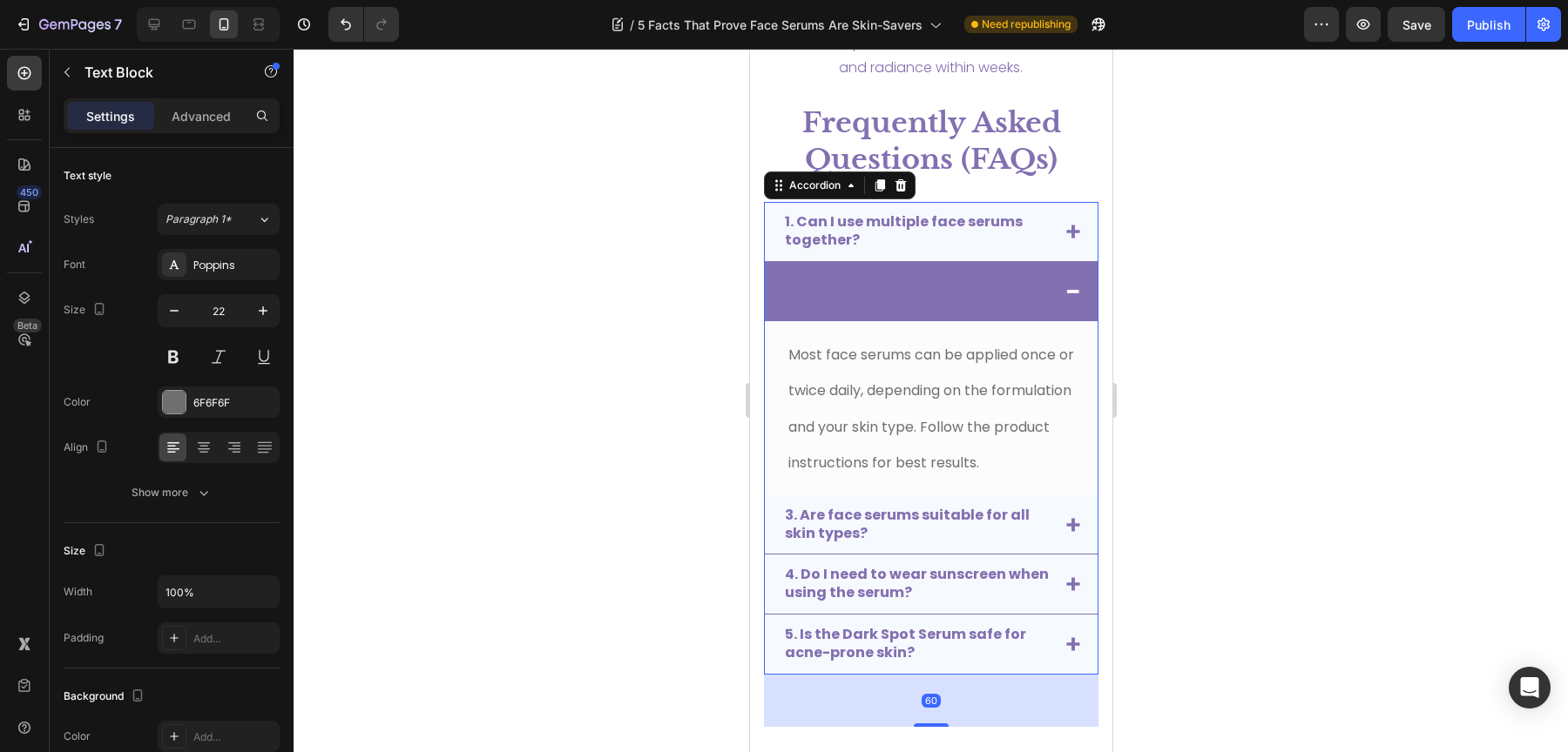
click at [904, 300] on p "2. How often should I apply face serum?" at bounding box center [916, 292] width 265 height 36
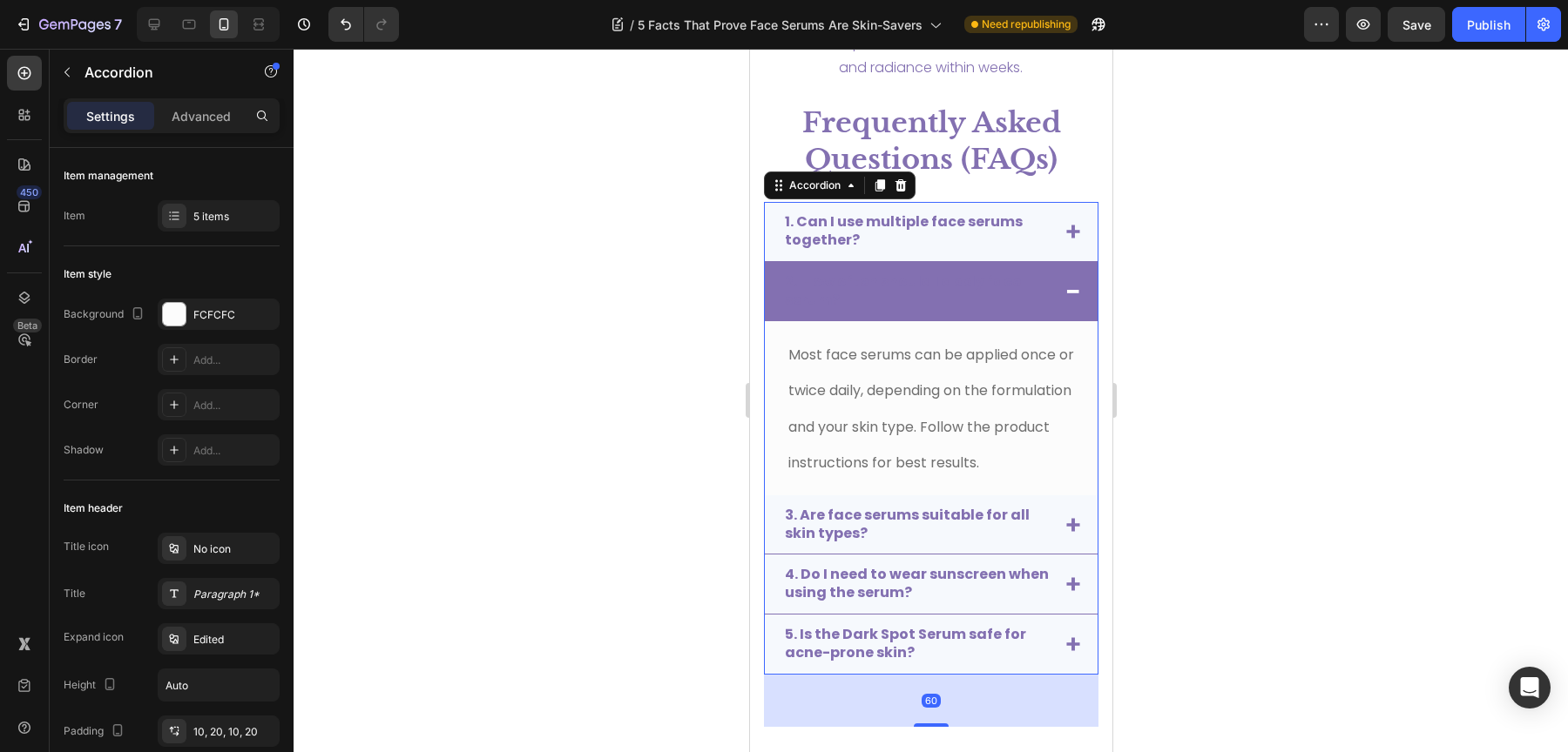
click at [897, 295] on p "2. How often should I apply face serum?" at bounding box center [916, 292] width 265 height 36
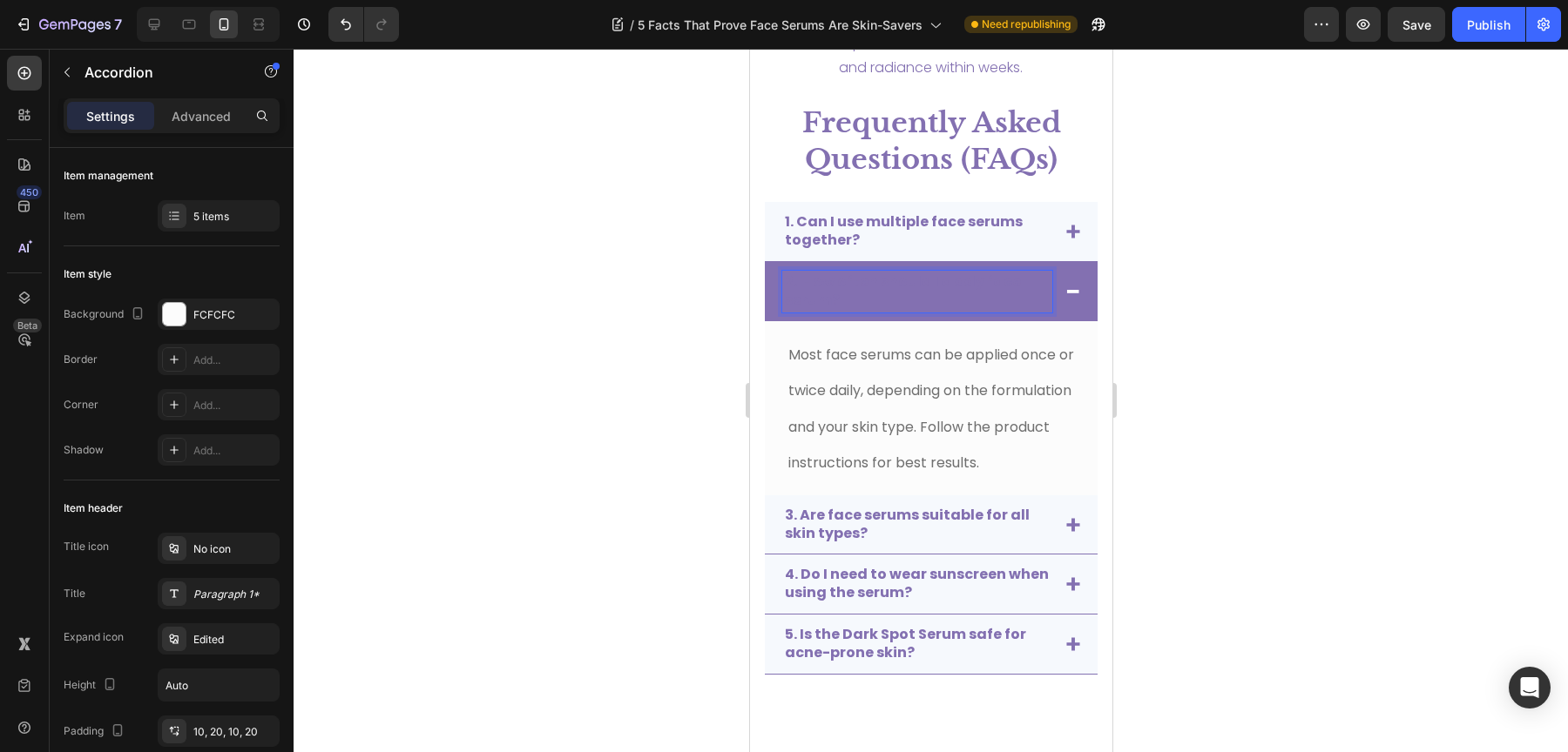
click at [897, 295] on p "2. How often should I apply face serum?" at bounding box center [916, 292] width 265 height 36
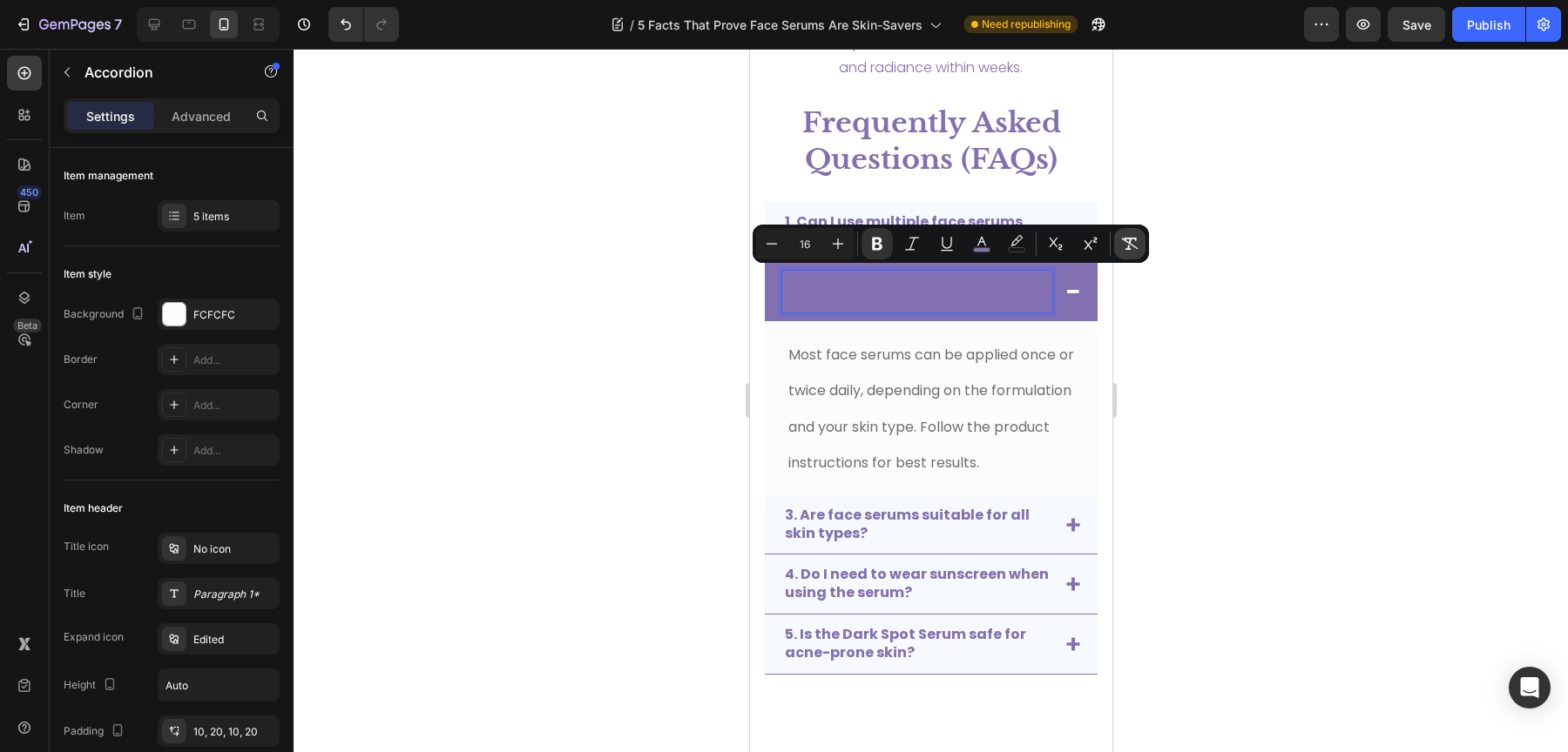
click at [1118, 244] on button "Remove Format" at bounding box center [1130, 244] width 31 height 31
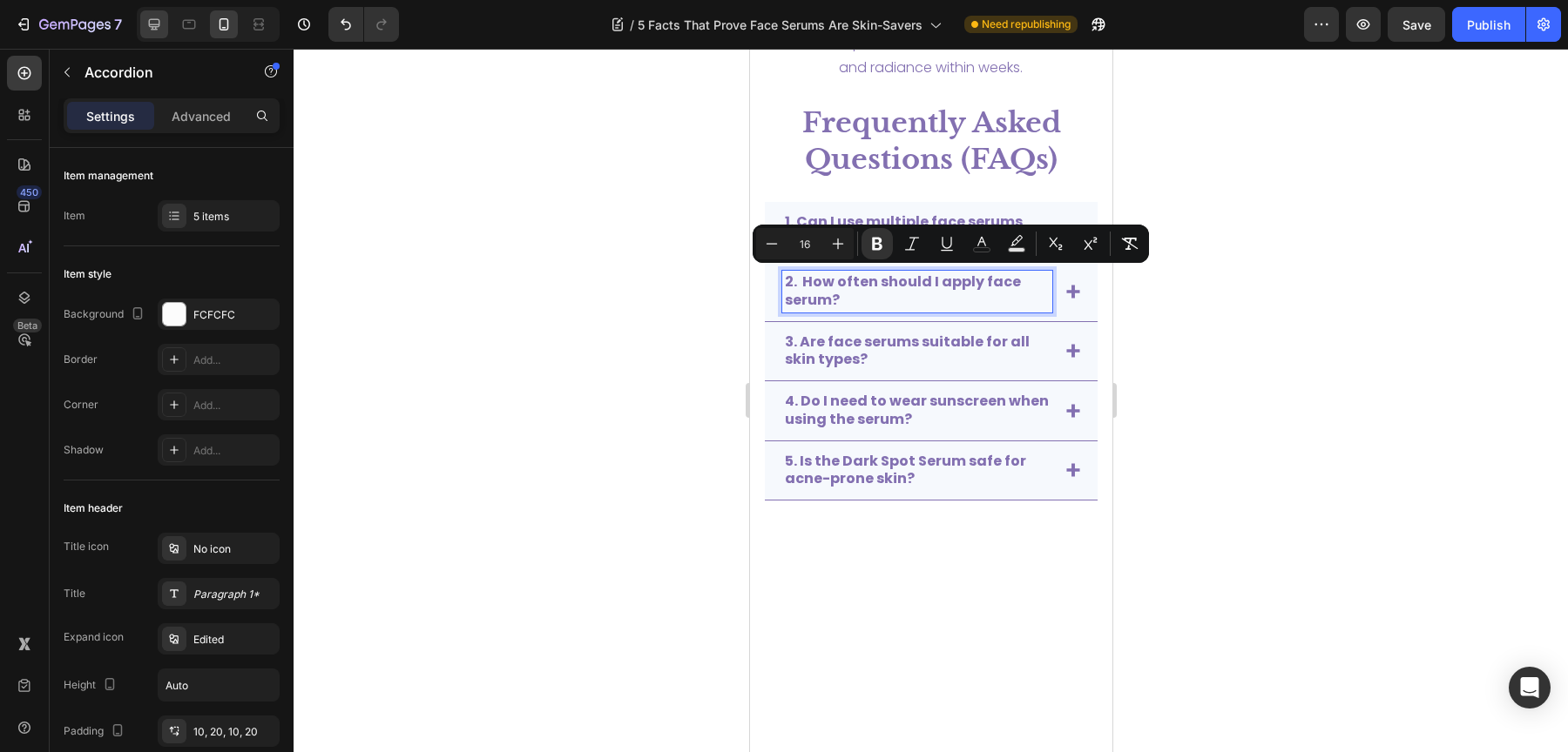
click at [158, 23] on icon at bounding box center [154, 25] width 12 height 12
type input "90%"
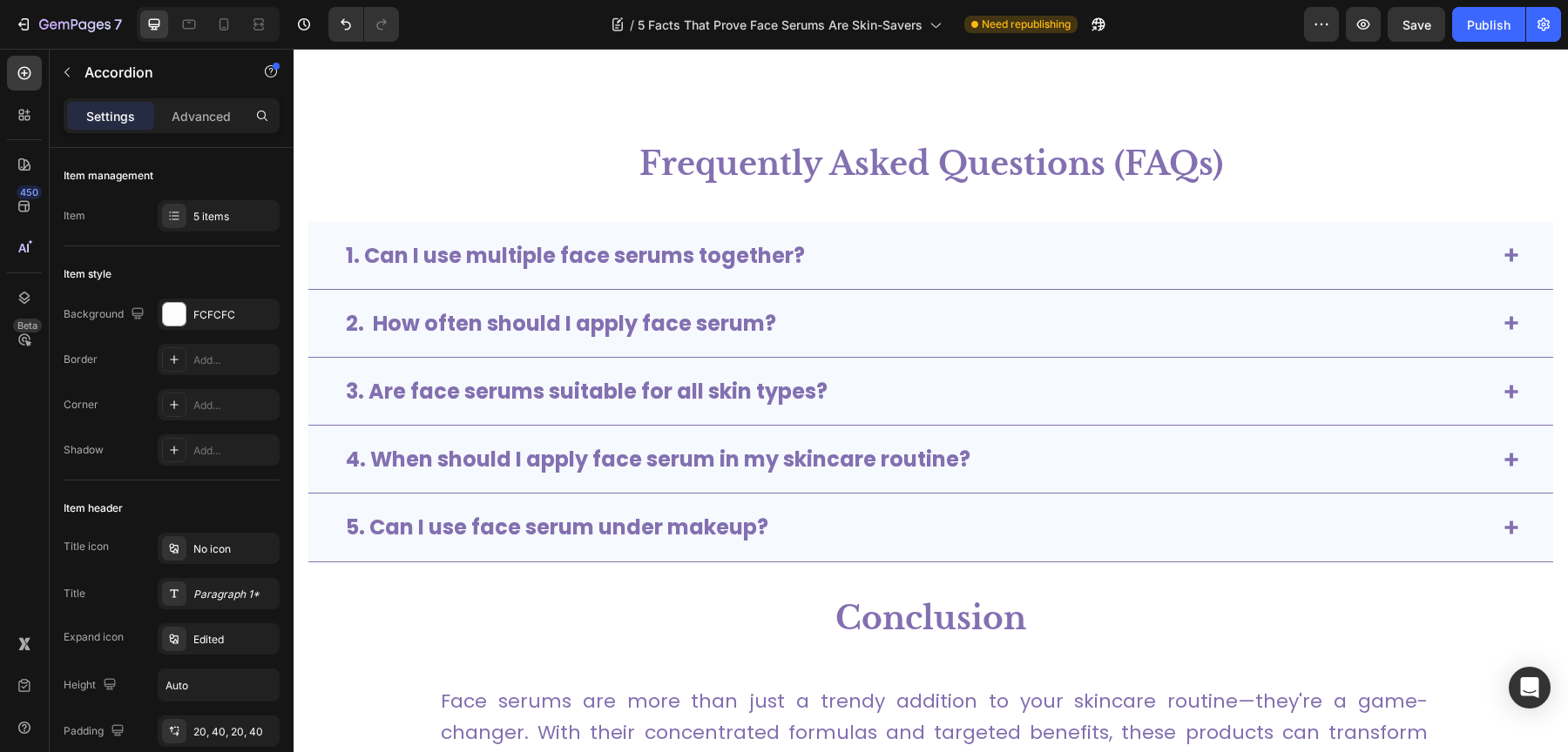
scroll to position [4732, 0]
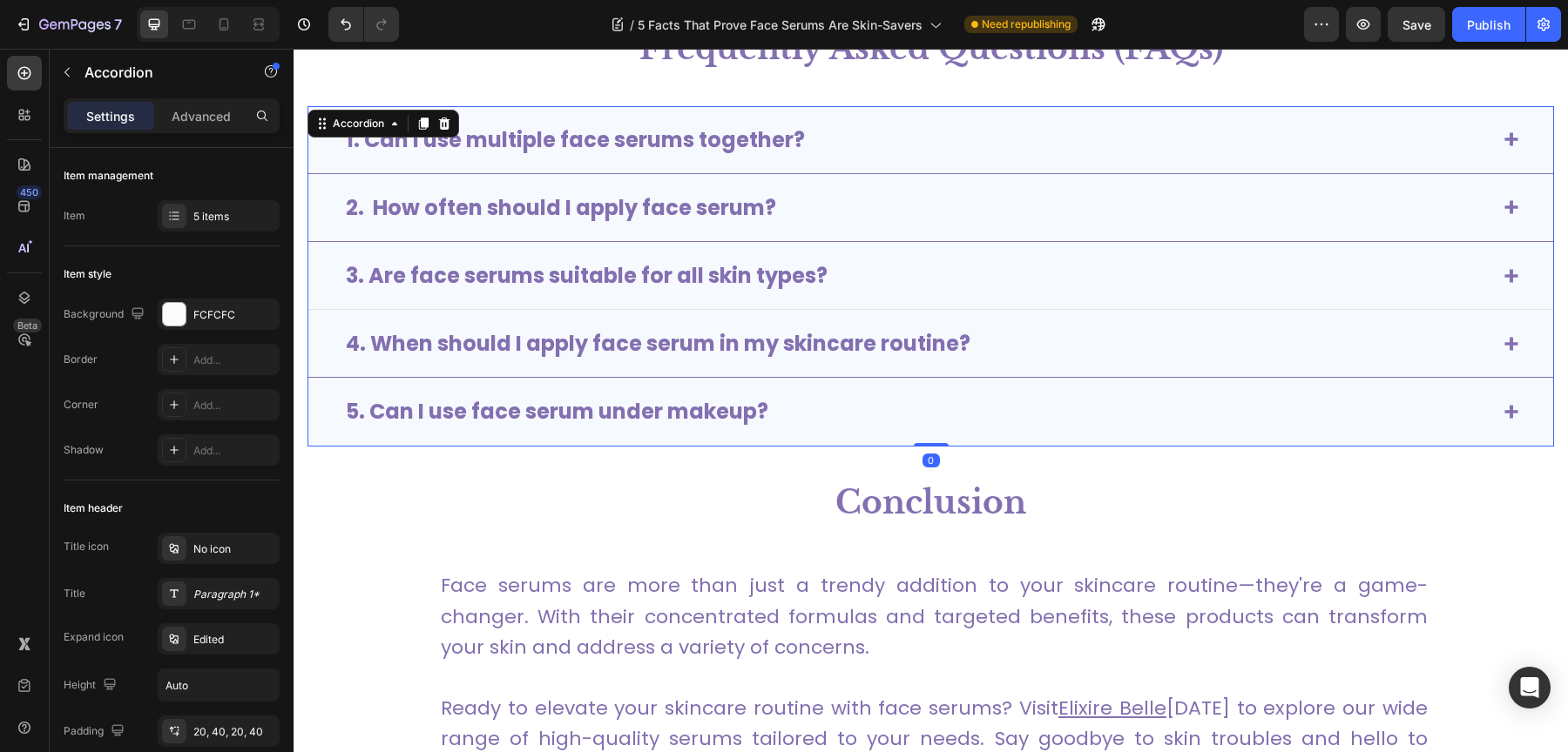
click at [1504, 276] on icon at bounding box center [1511, 276] width 14 height 14
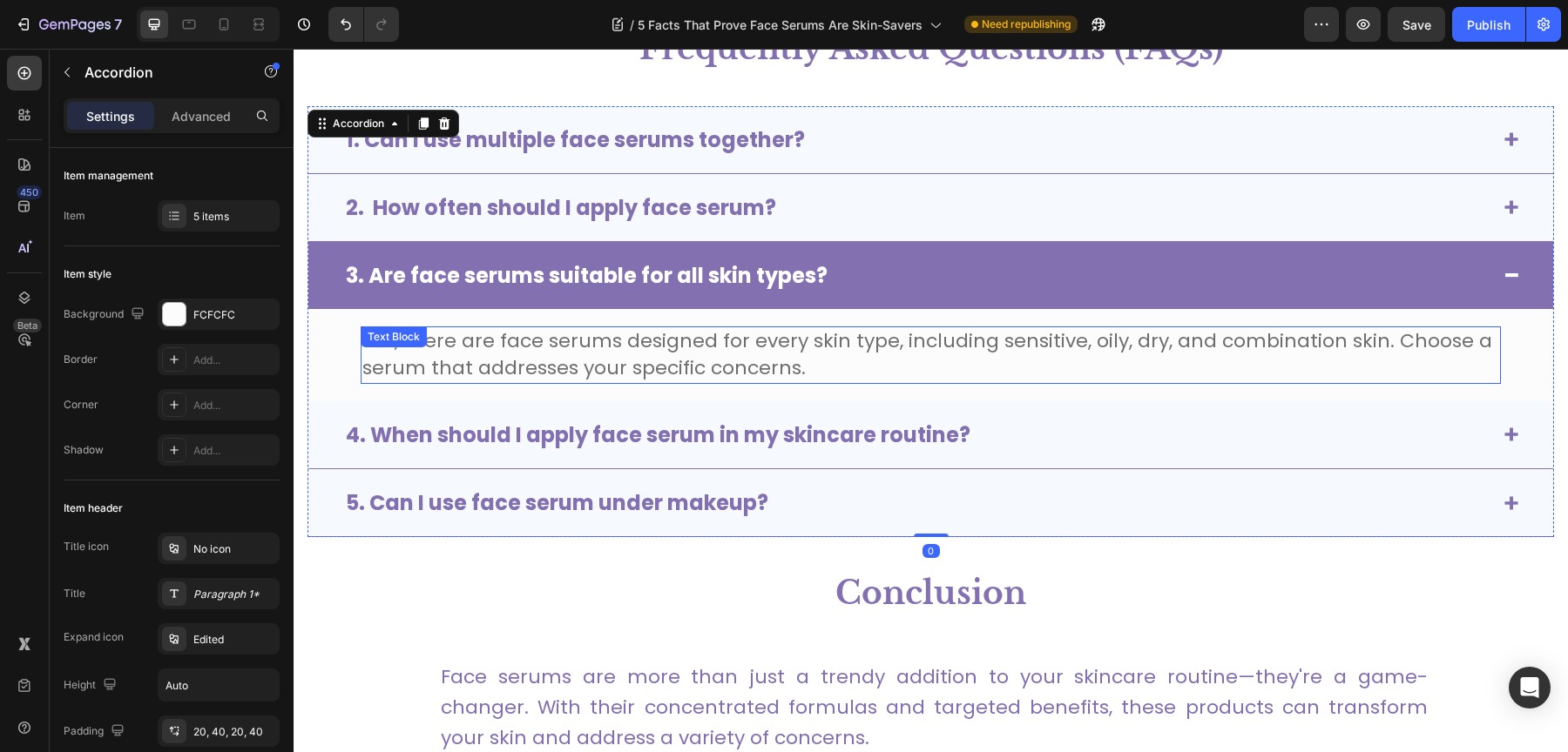
click at [651, 334] on span "Yes, there are face serums designed for every skin type, including sensitive, o…" at bounding box center [927, 354] width 1130 height 54
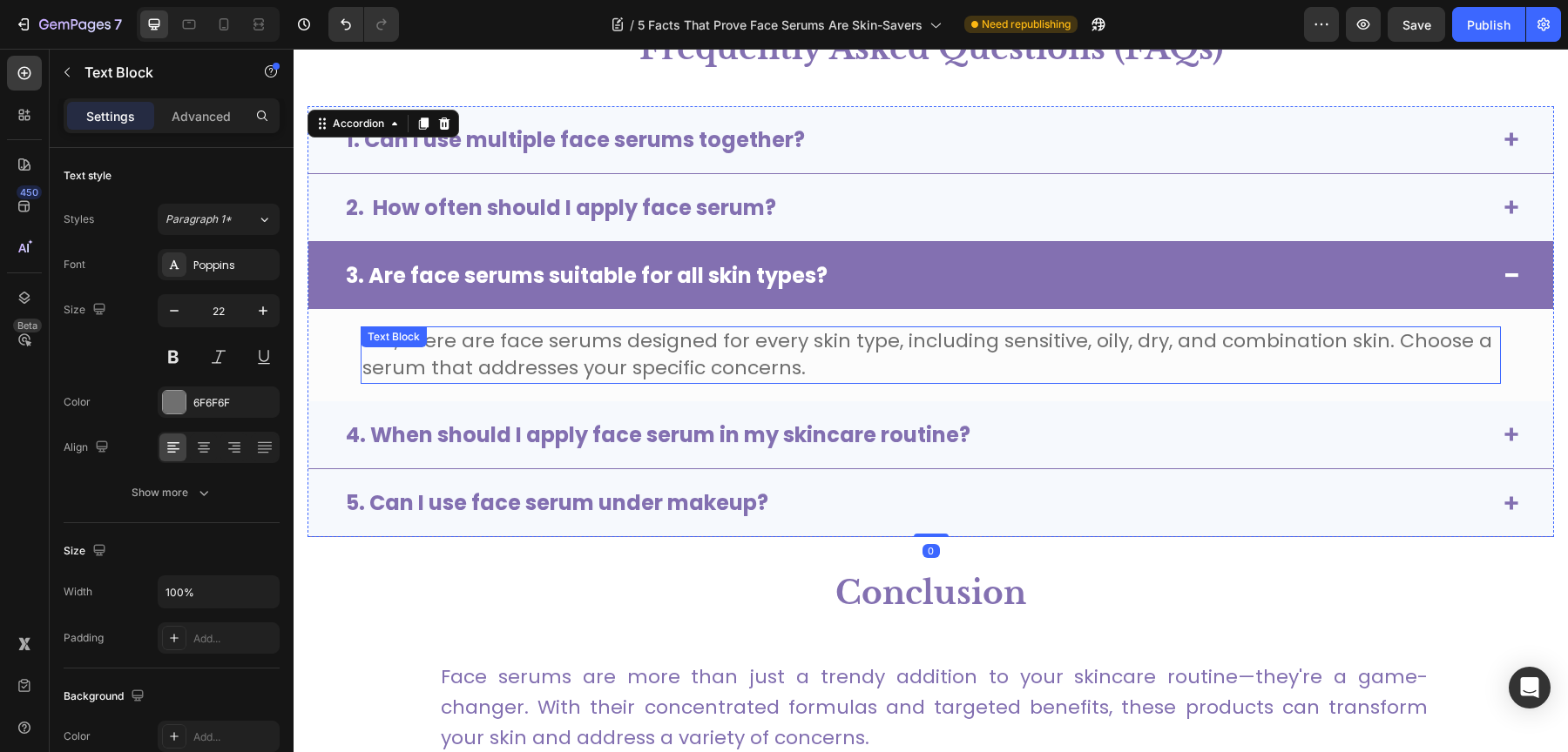
click at [651, 334] on span "Yes, there are face serums designed for every skin type, including sensitive, o…" at bounding box center [927, 354] width 1130 height 54
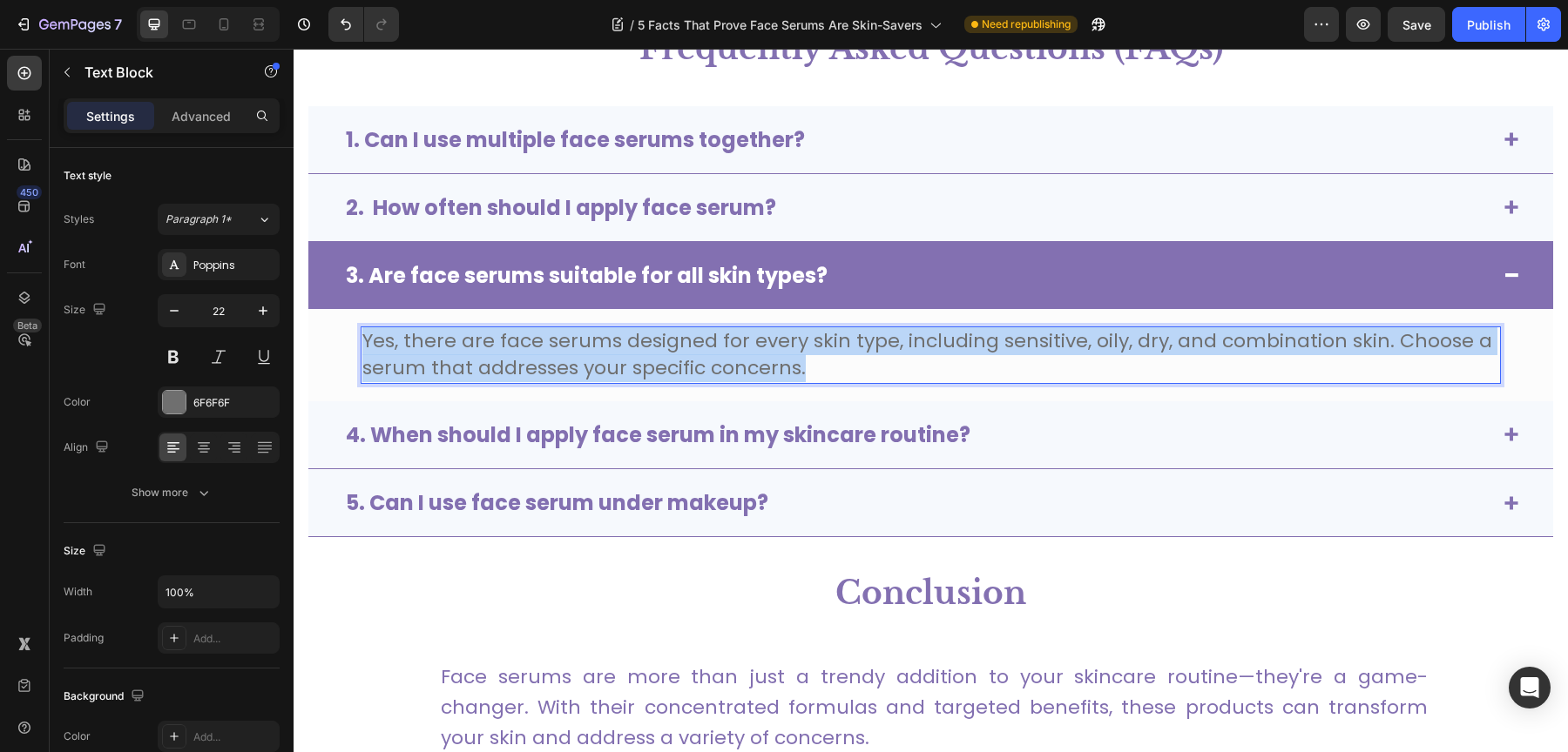
click at [651, 334] on span "Yes, there are face serums designed for every skin type, including sensitive, o…" at bounding box center [927, 354] width 1130 height 54
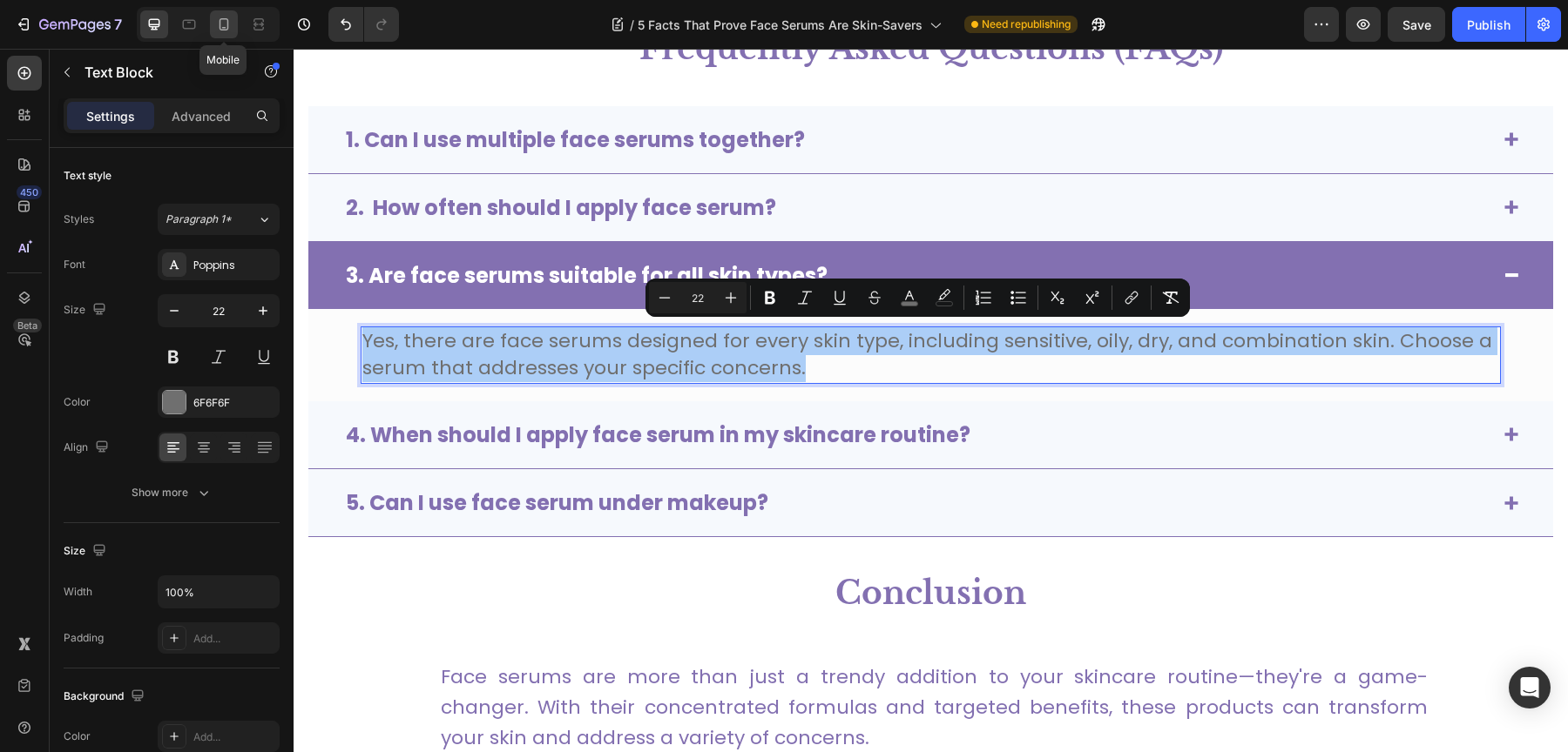
click at [233, 21] on div at bounding box center [223, 24] width 28 height 28
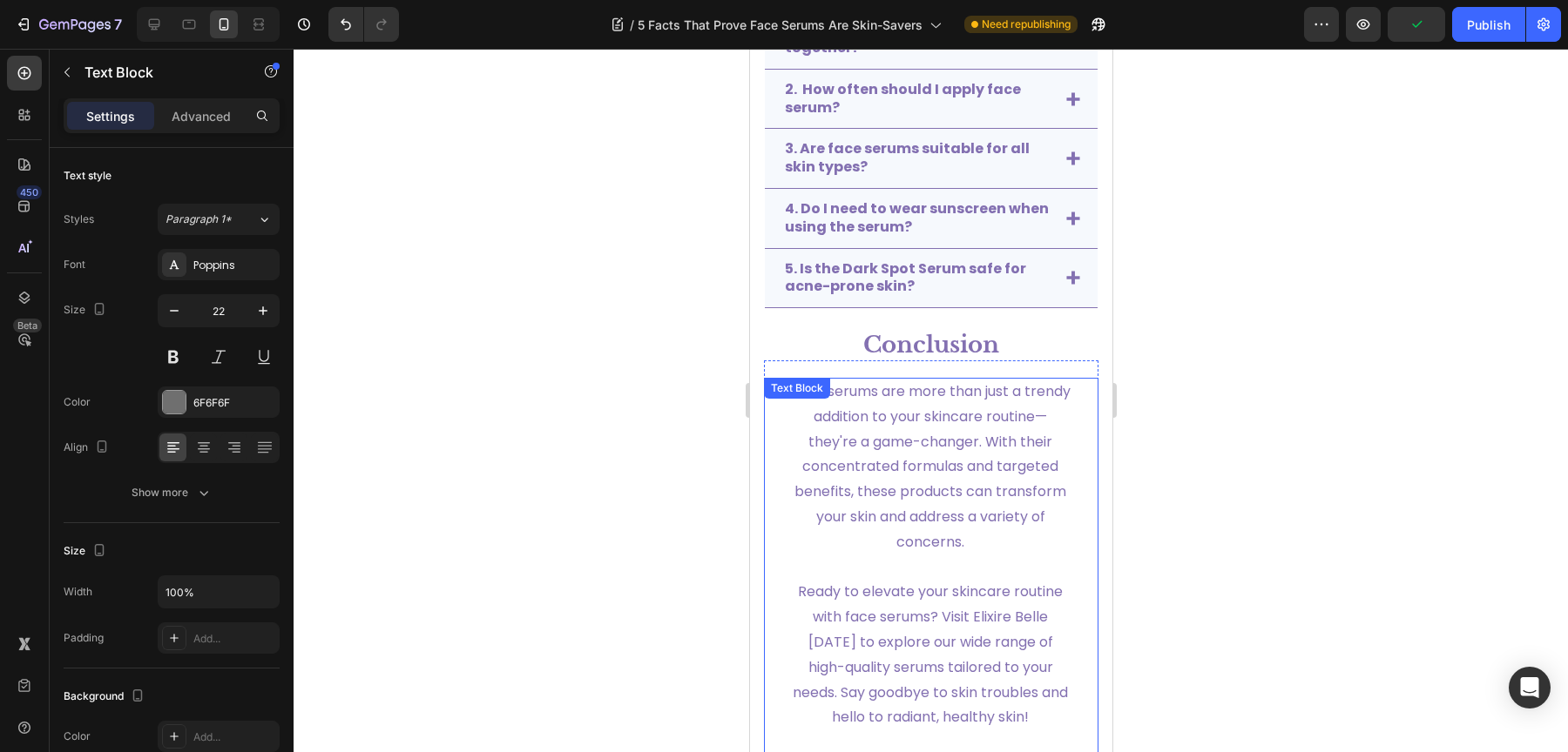
scroll to position [3839, 0]
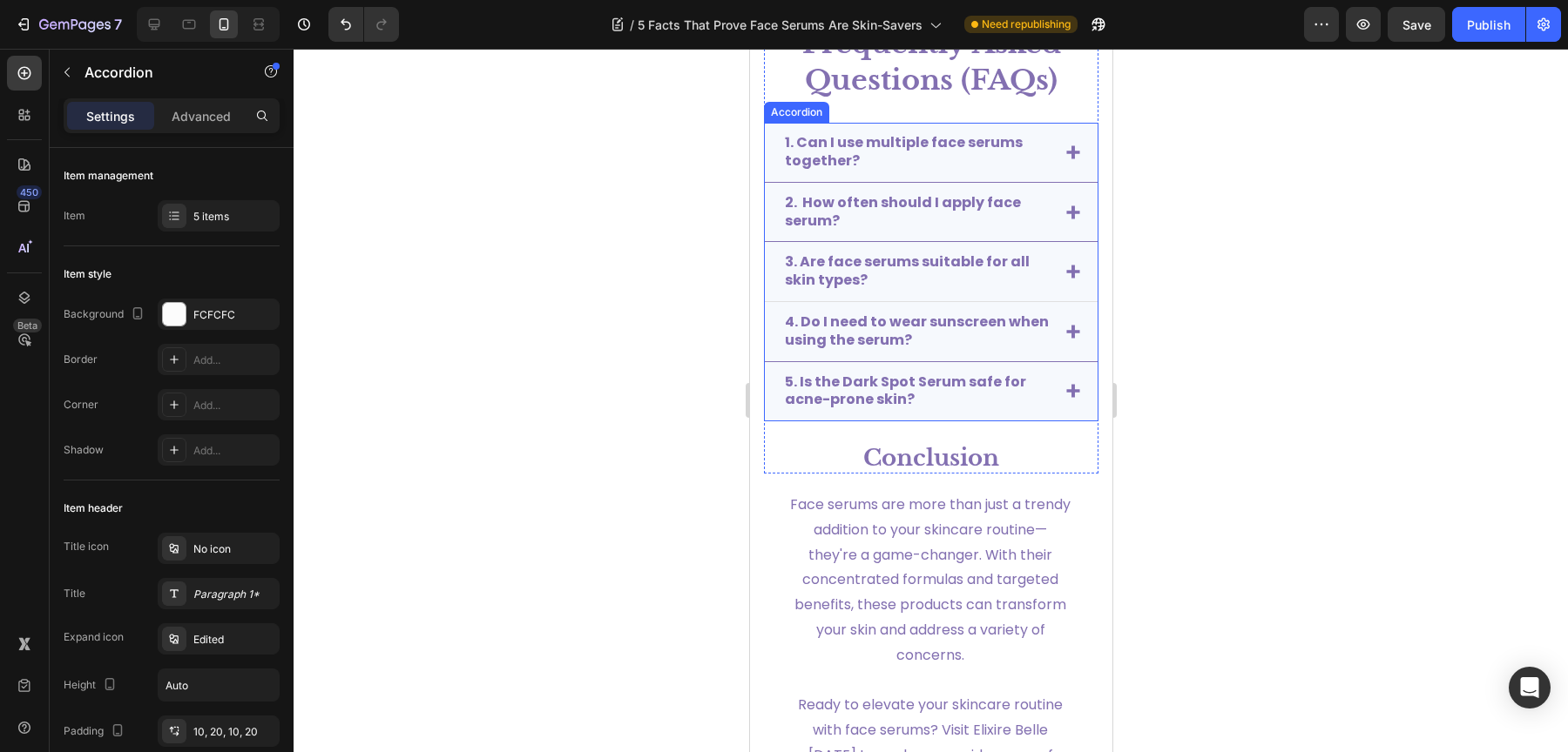
click at [1065, 266] on icon at bounding box center [1073, 272] width 14 height 14
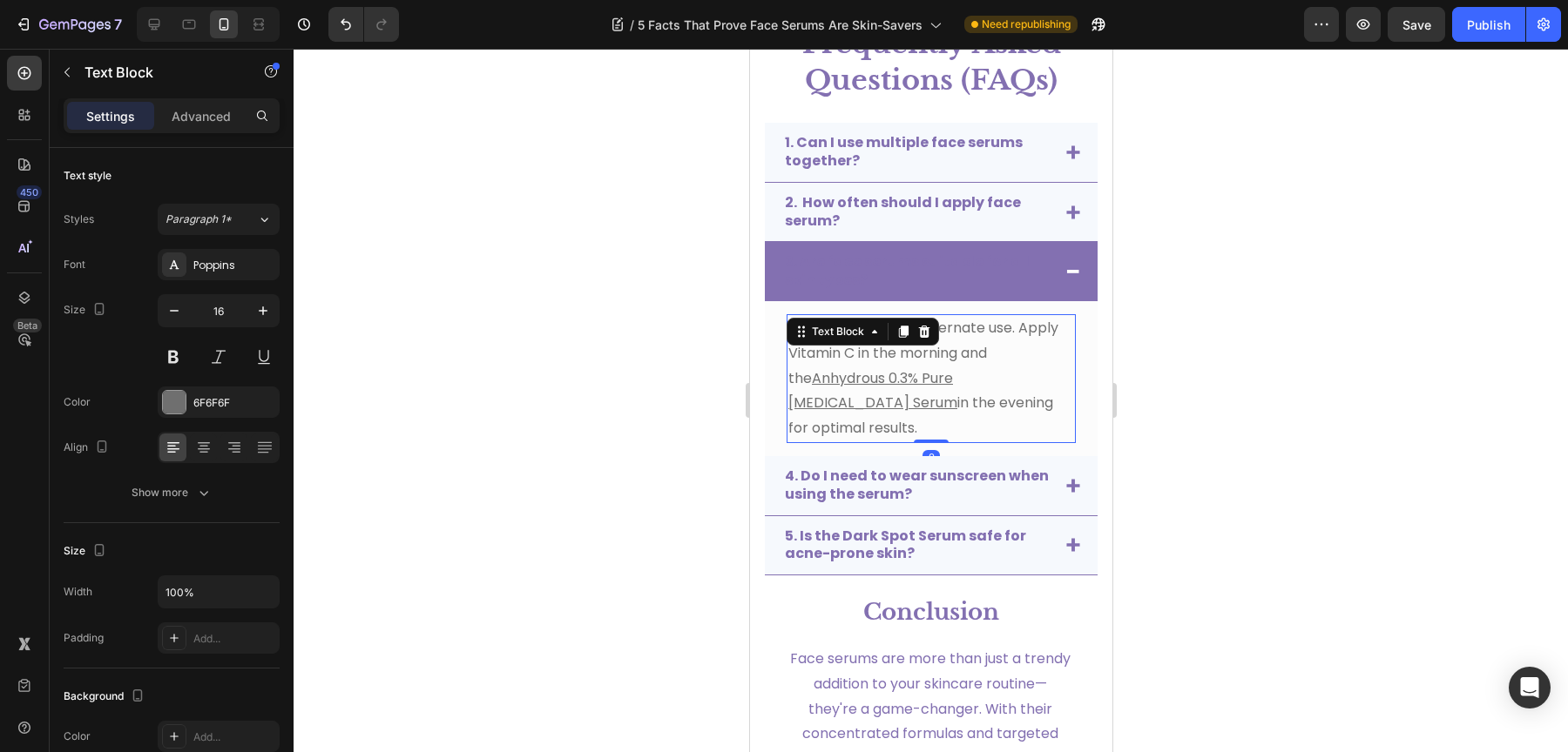
click at [885, 354] on span "Yes, but it's best to alternate use. Apply Vitamin C in the morning and the A" at bounding box center [922, 352] width 270 height 70
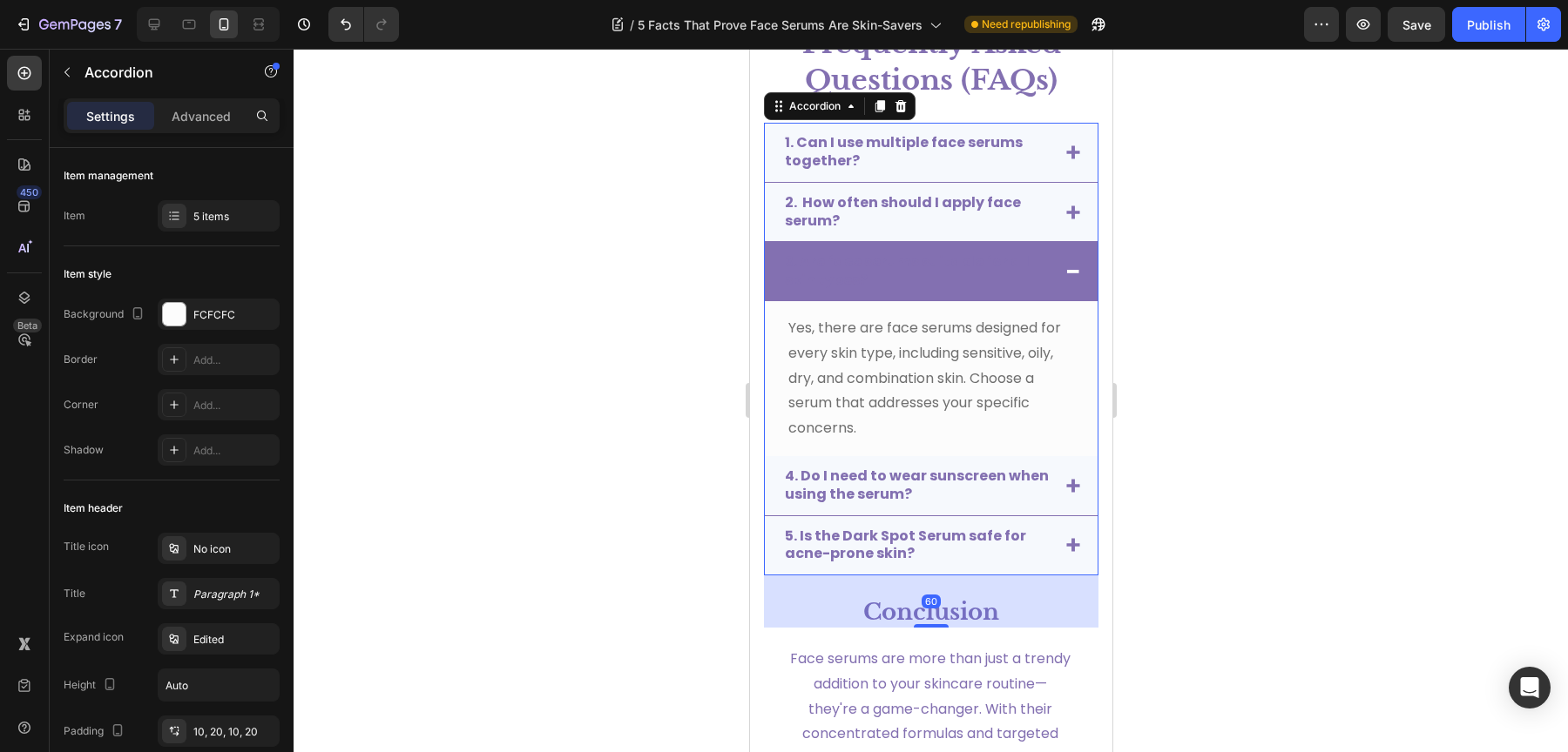
click at [850, 268] on strong "3. Are face serums suitable for all skin types?" at bounding box center [905, 270] width 245 height 38
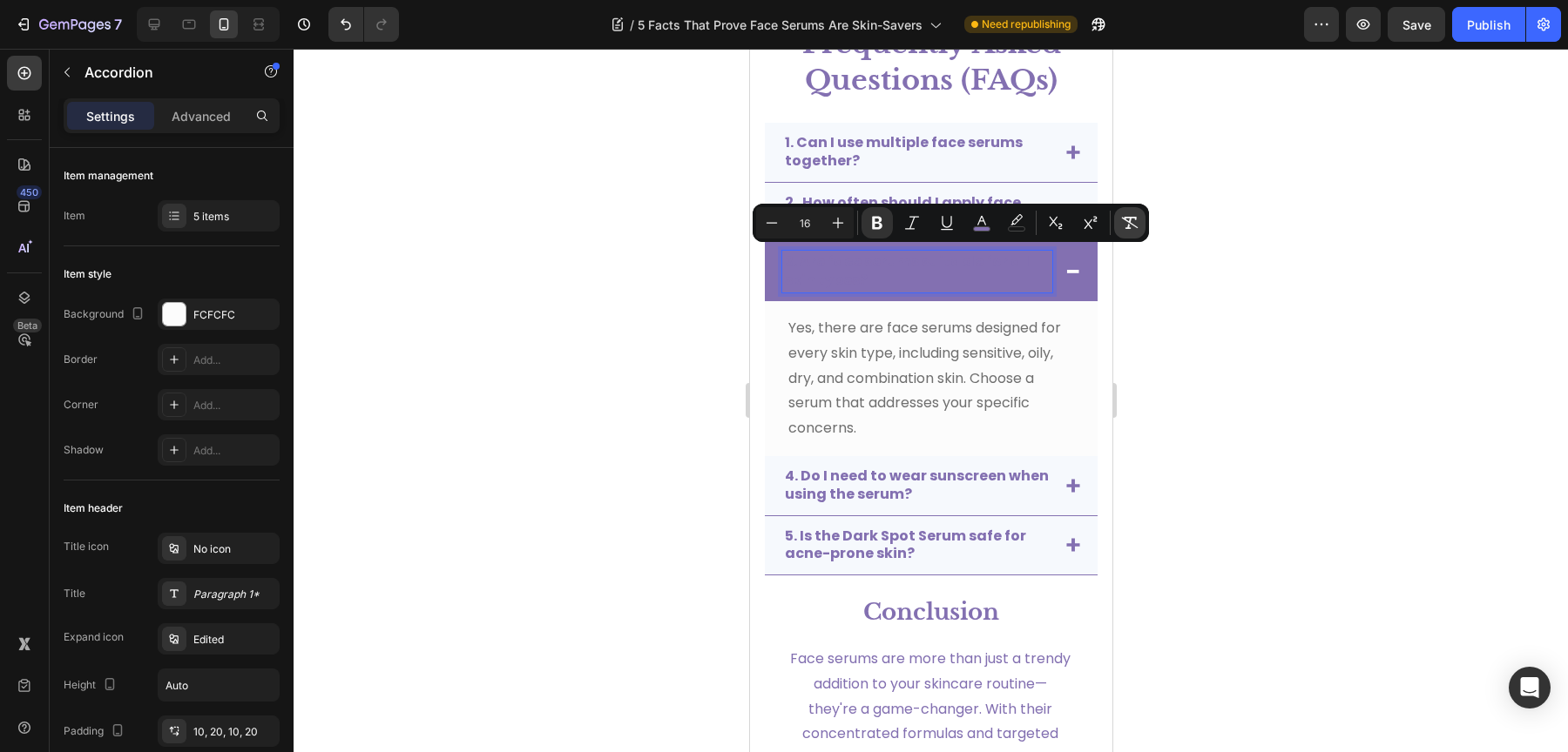
click at [1136, 221] on icon "Editor contextual toolbar" at bounding box center [1130, 223] width 18 height 18
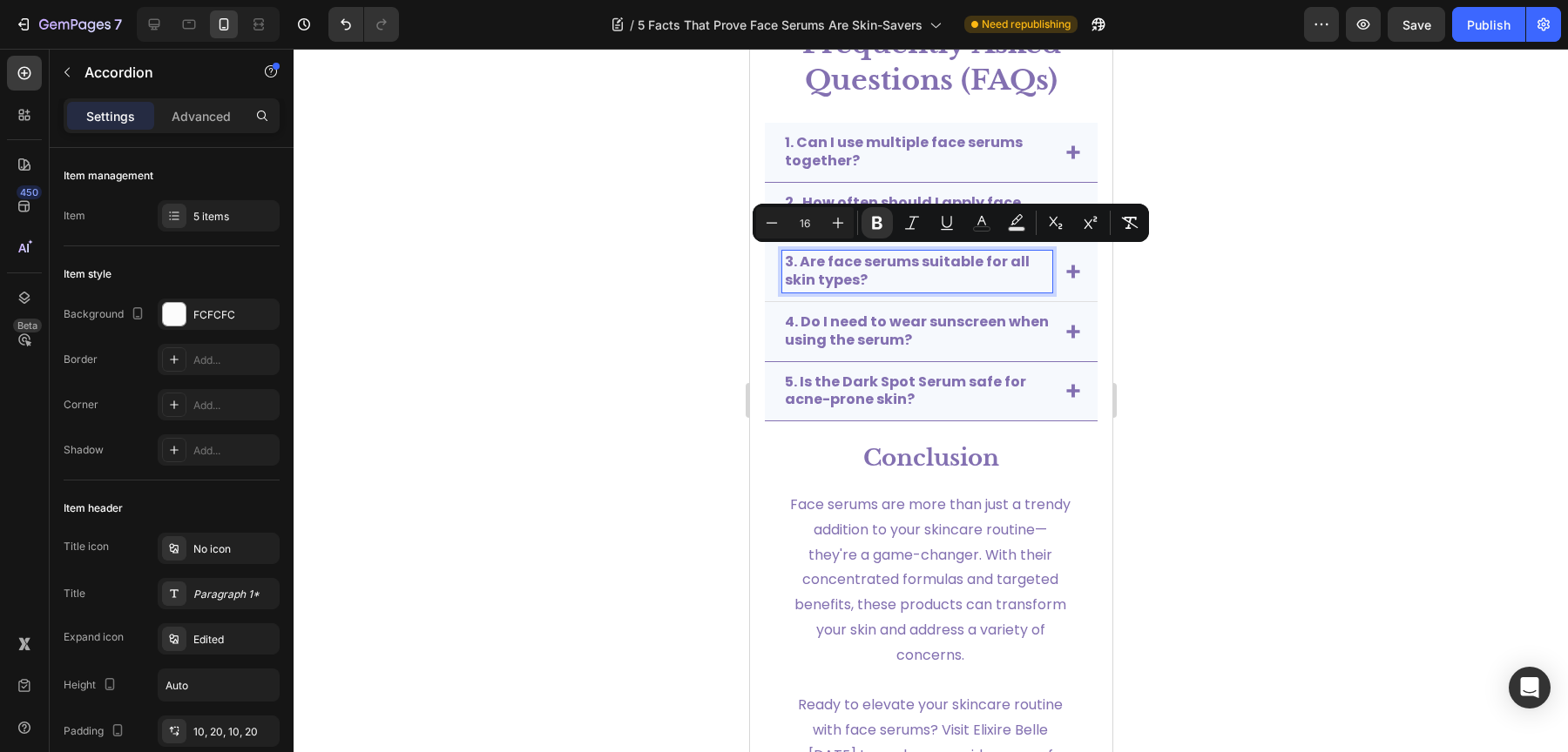
click at [1067, 272] on div "3. Are face serums suitable for all skin types?" at bounding box center [930, 272] width 333 height 60
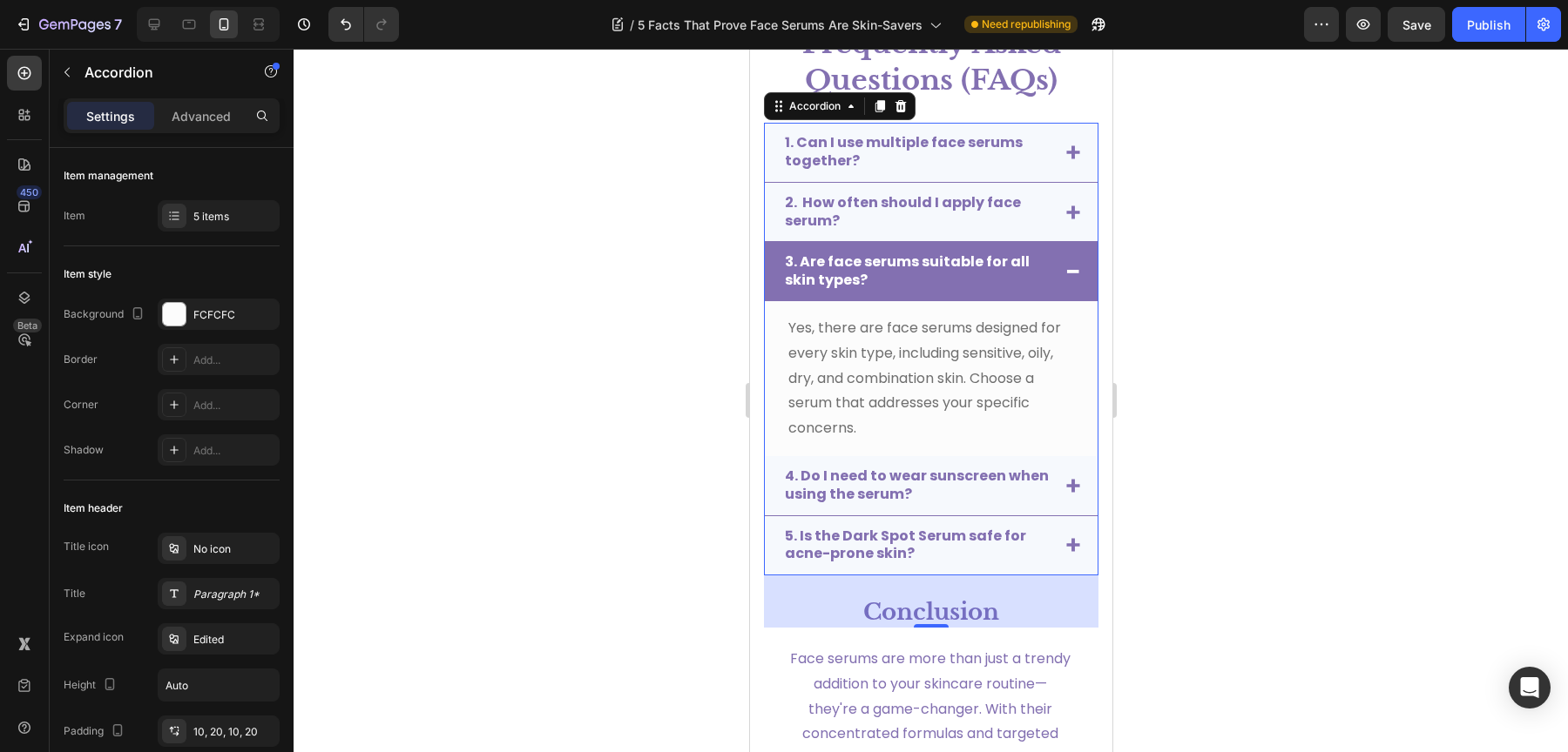
click at [1048, 272] on div "3. Are face serums suitable for all skin types?" at bounding box center [930, 271] width 333 height 60
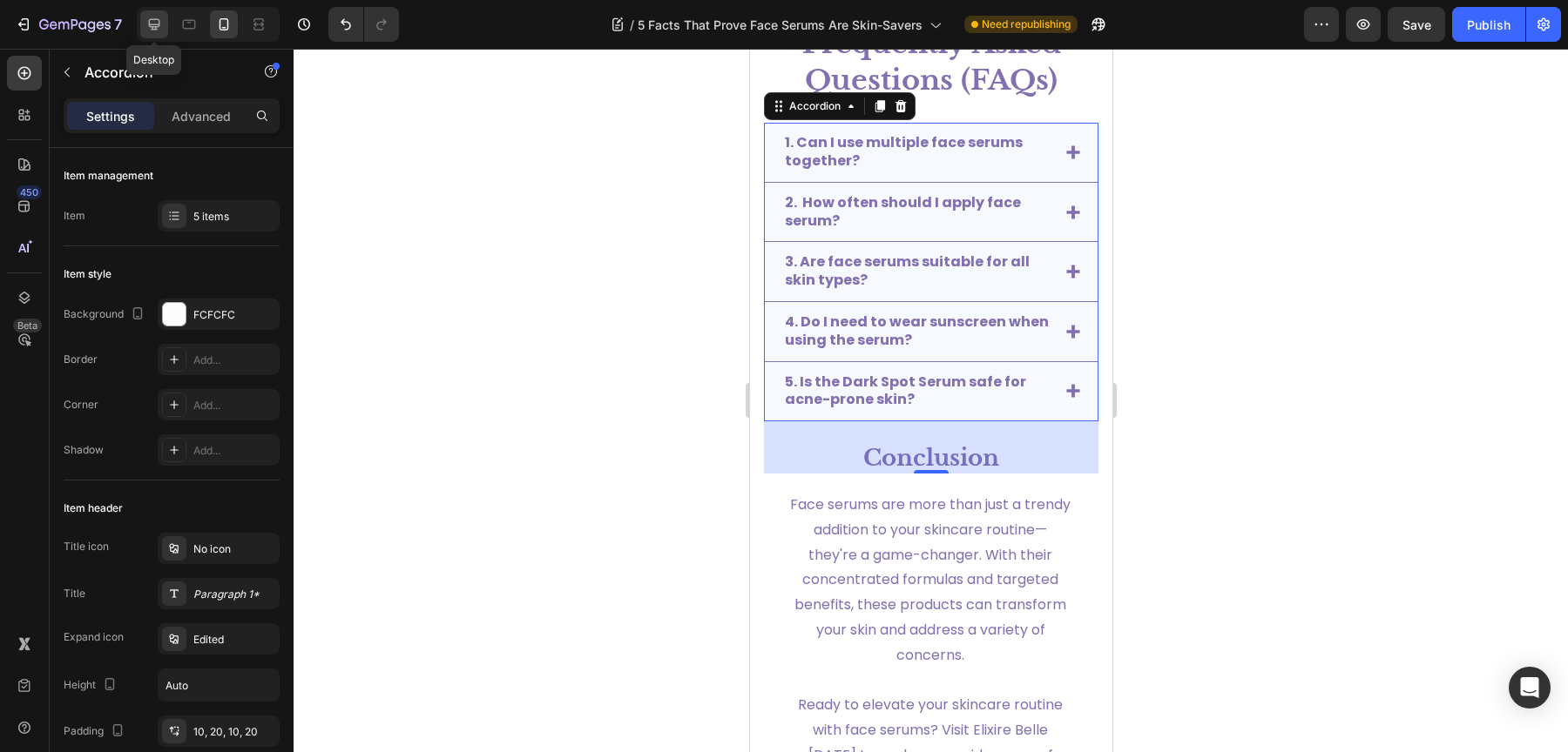
click at [158, 27] on icon at bounding box center [155, 25] width 18 height 18
type input "90%"
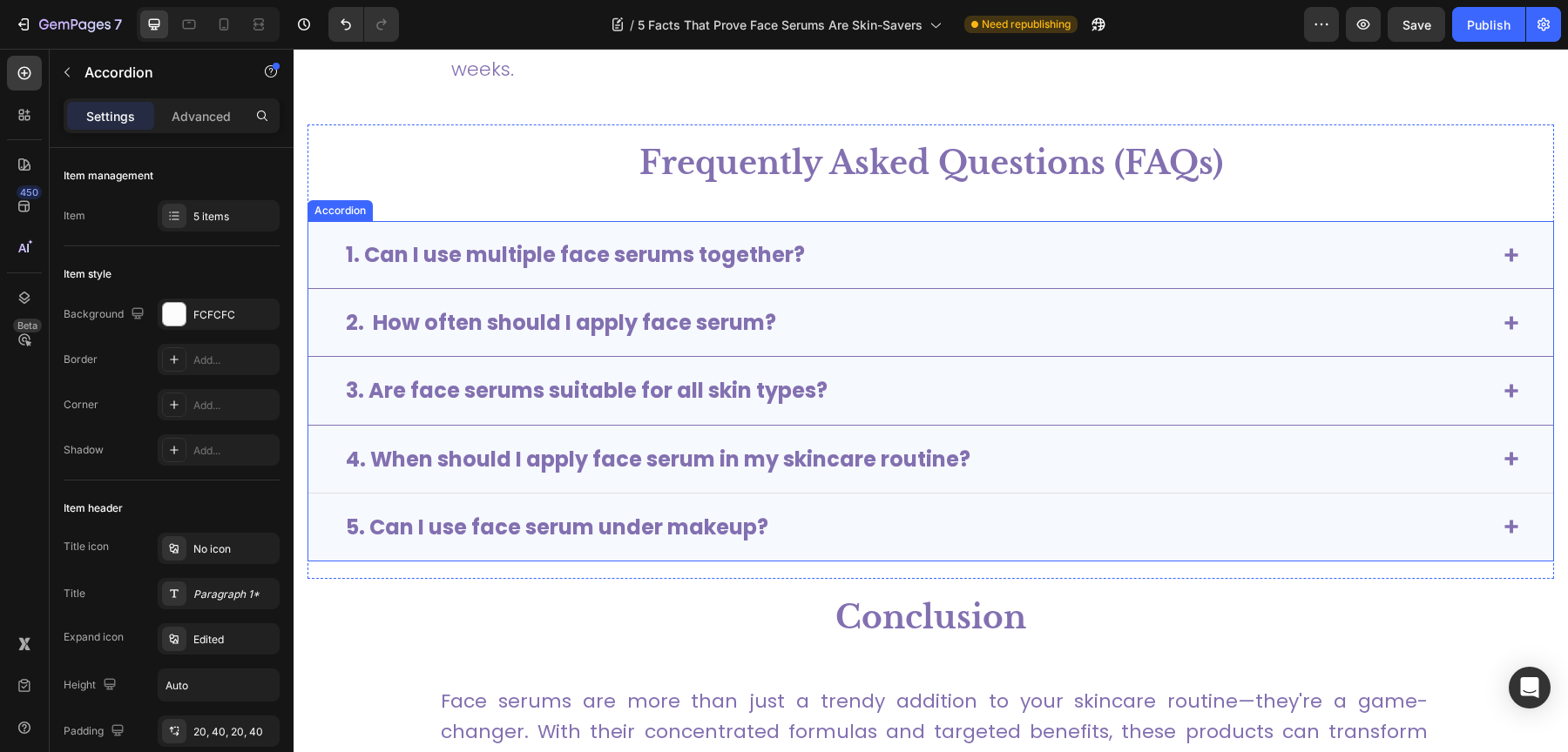
click at [1072, 459] on div "4. When should I apply face serum in my skincare routine?" at bounding box center [917, 460] width 1147 height 32
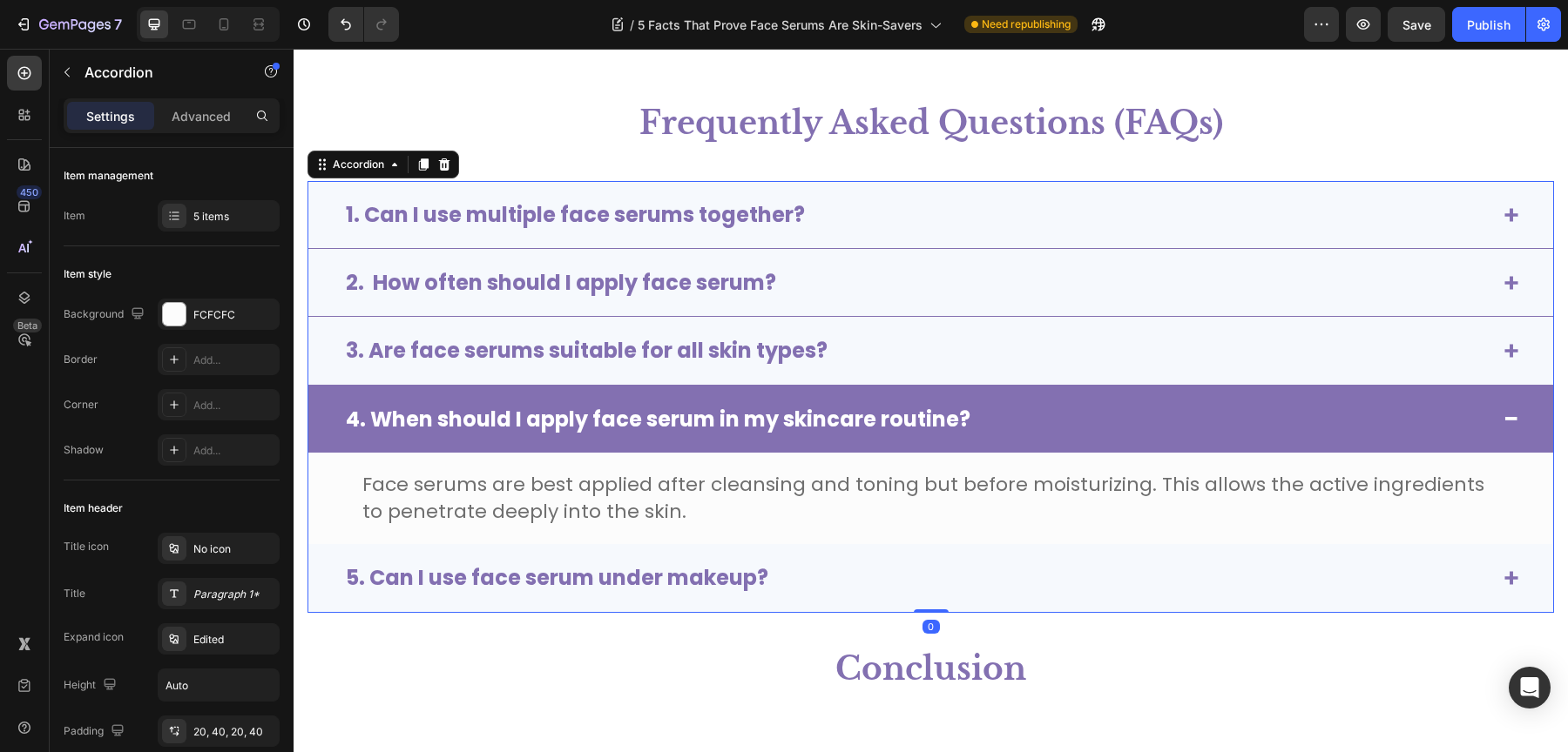
scroll to position [4514, 0]
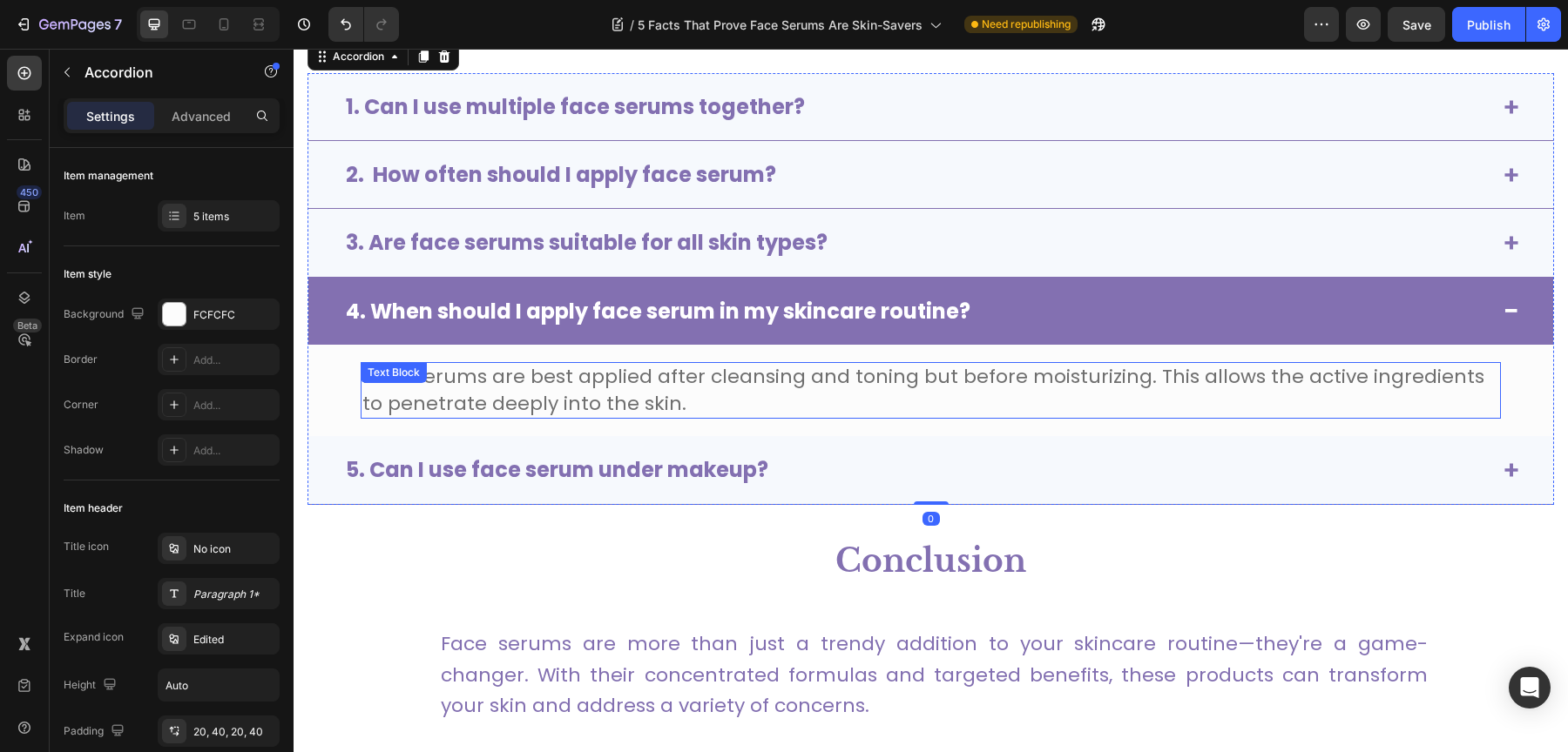
click at [810, 383] on span "Face serums are best applied after cleansing and toning but before moisturizing…" at bounding box center [922, 389] width 1122 height 54
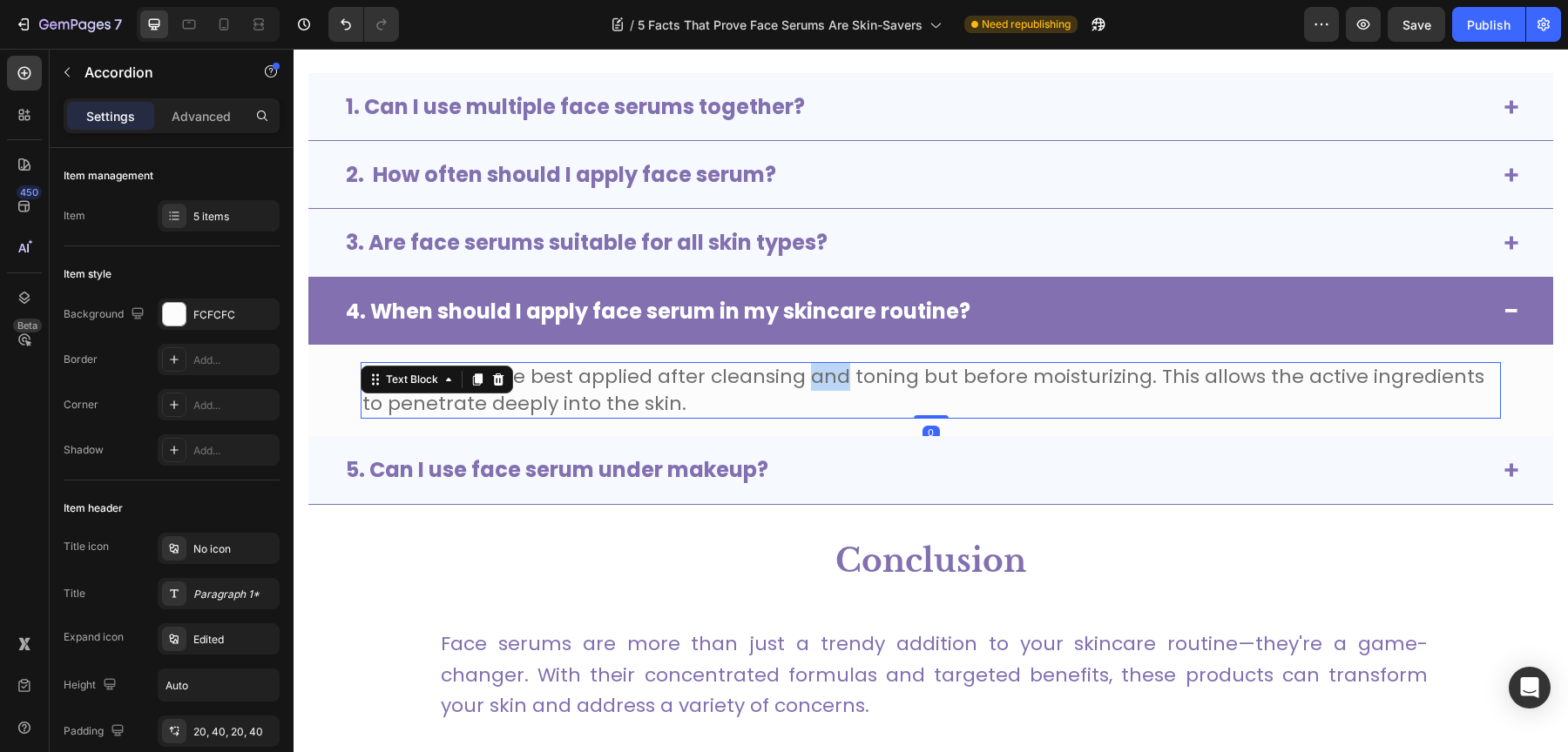
click at [810, 383] on span "Face serums are best applied after cleansing and toning but before moisturizing…" at bounding box center [922, 389] width 1122 height 54
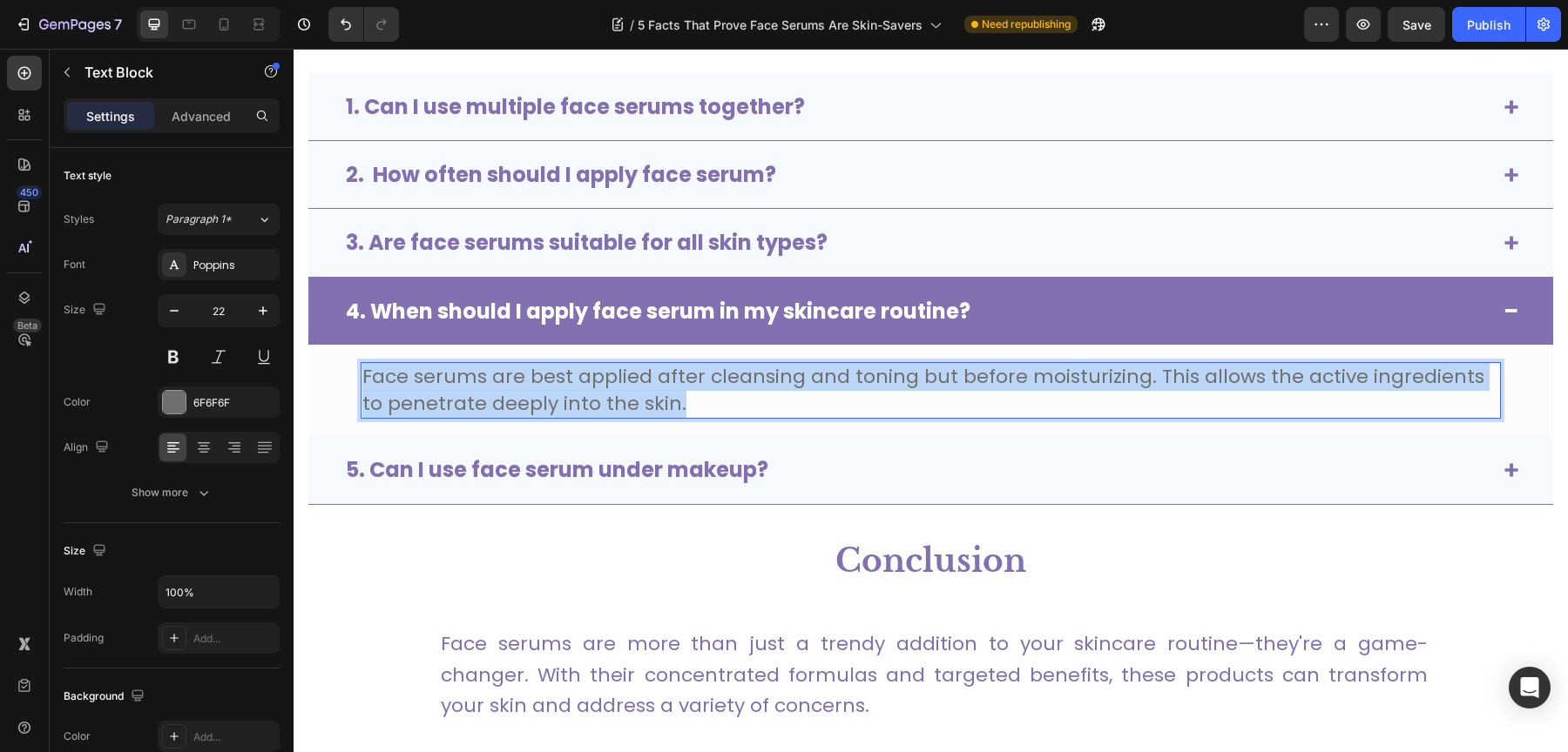
click at [810, 383] on span "Face serums are best applied after cleansing and toning but before moisturizing…" at bounding box center [922, 389] width 1122 height 54
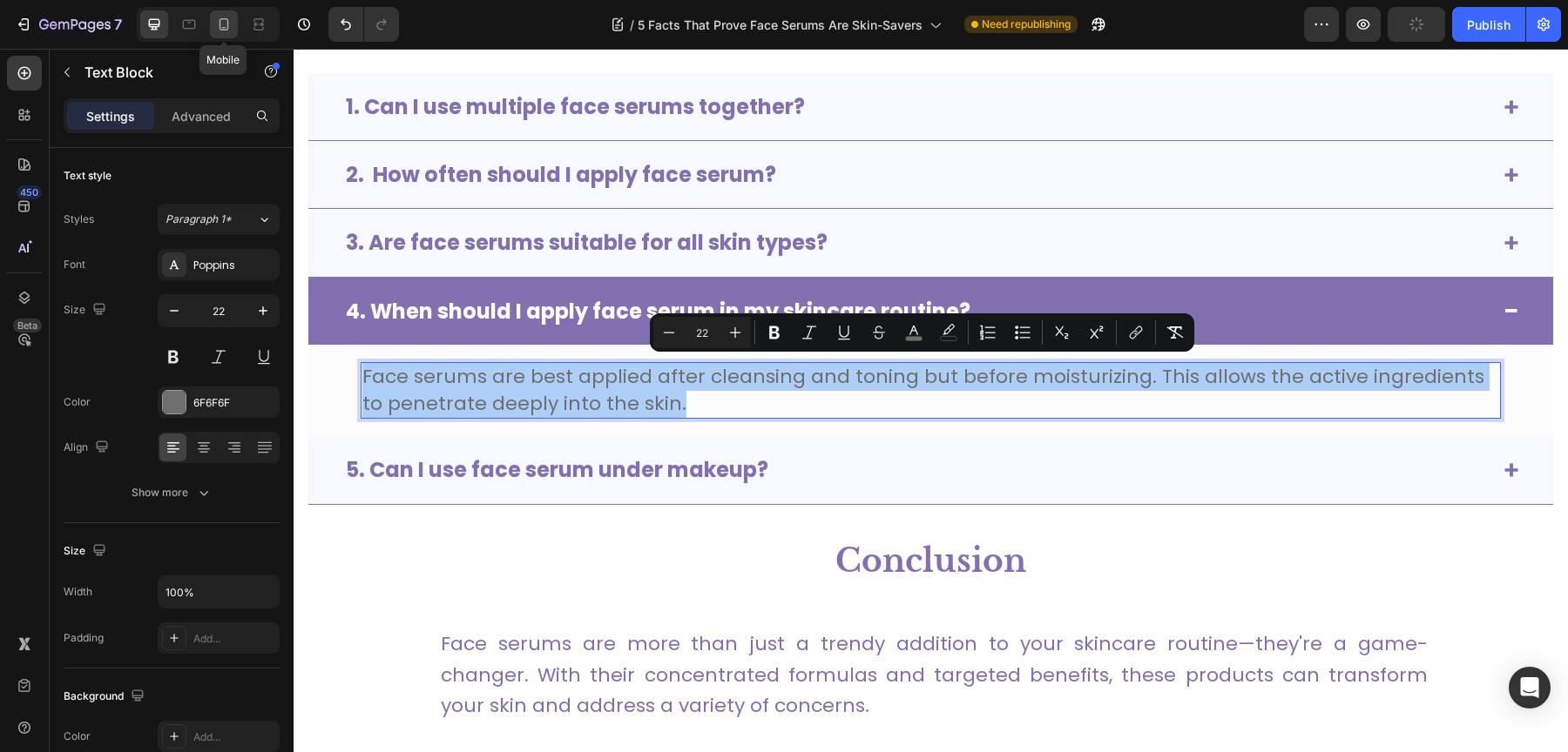
click at [233, 33] on div at bounding box center [223, 24] width 28 height 28
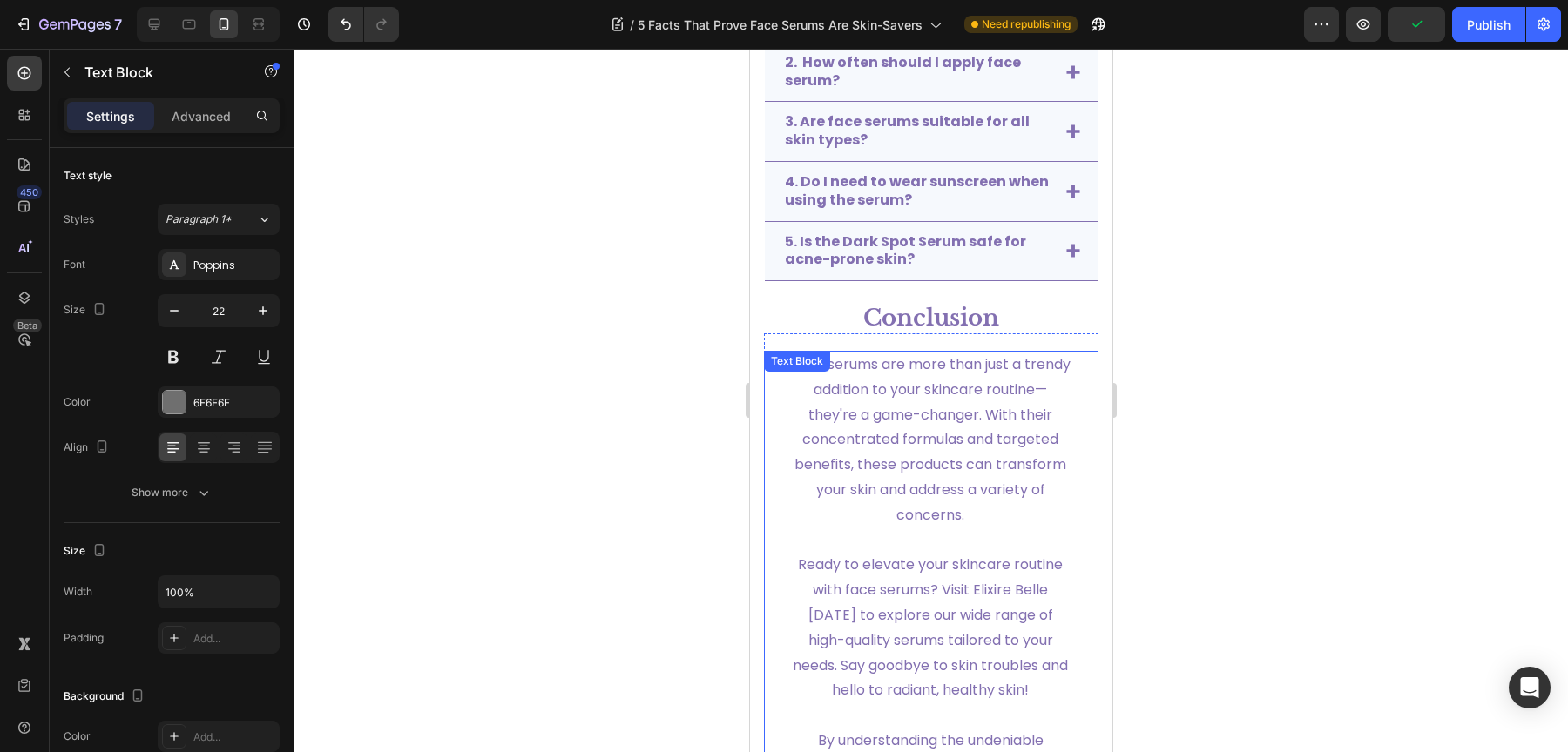
scroll to position [3798, 0]
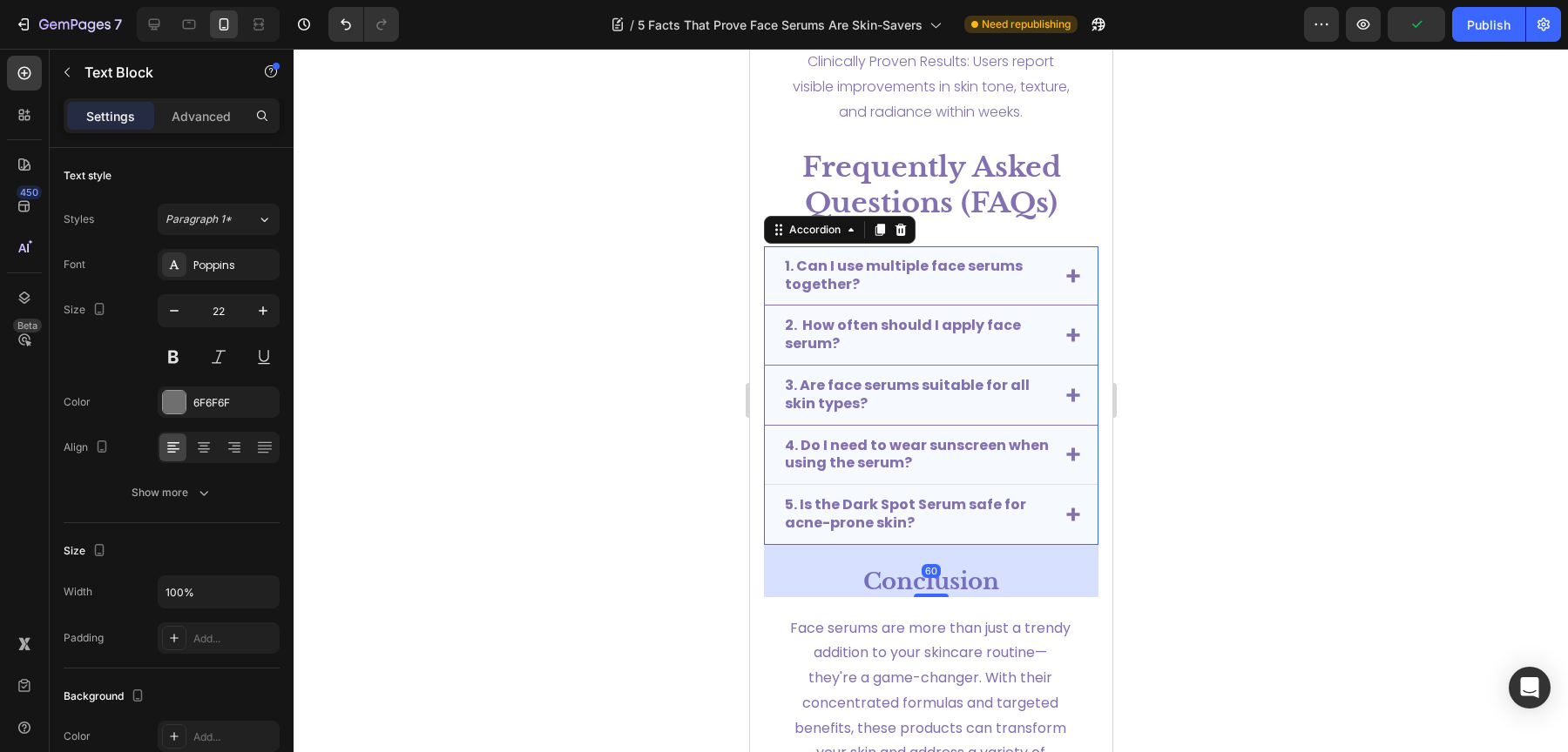
click at [961, 452] on p "4. Do I need to wear sunscreen when using the serum?" at bounding box center [916, 455] width 265 height 36
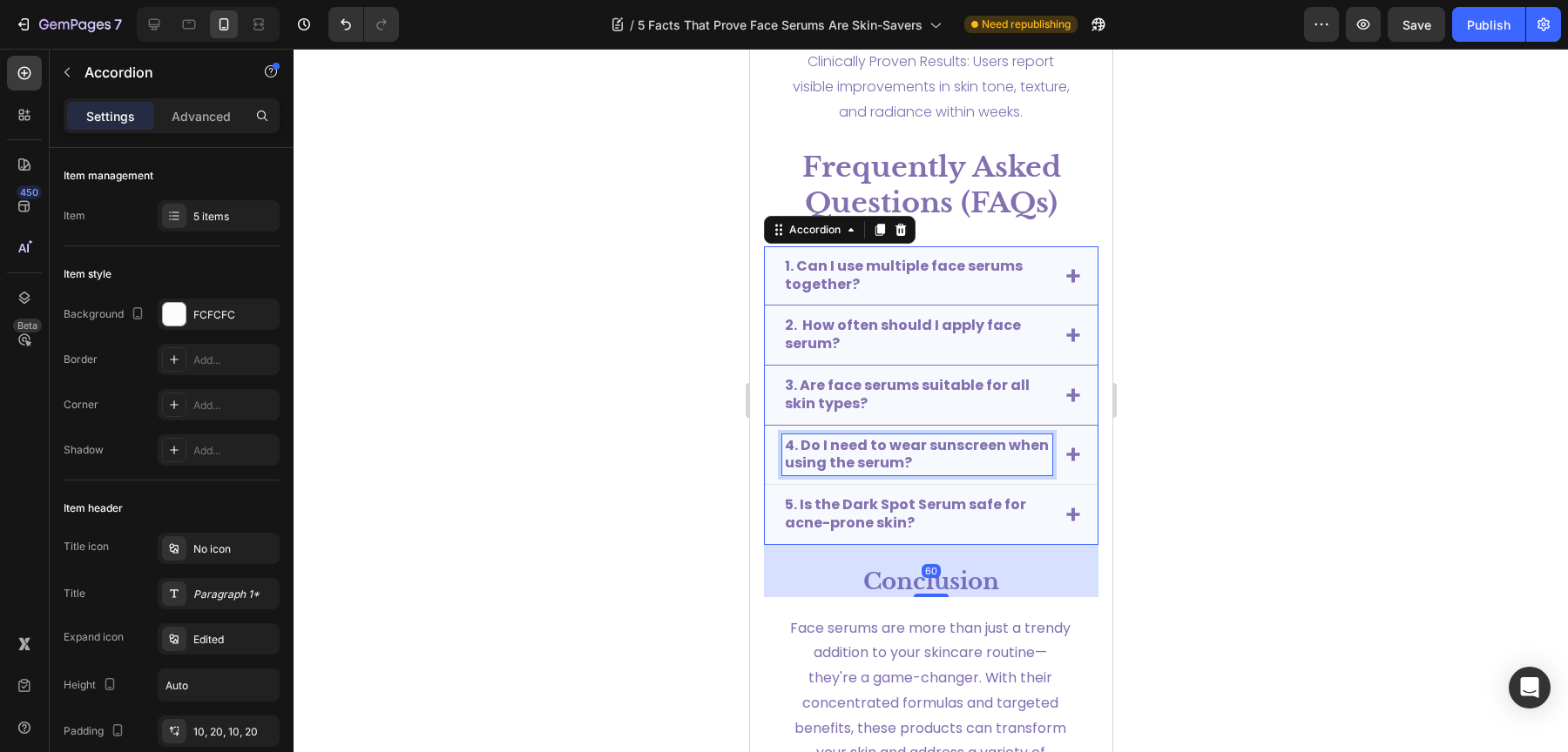
click at [889, 448] on strong "4. Do I need to wear sunscreen when using the serum?" at bounding box center [915, 454] width 264 height 38
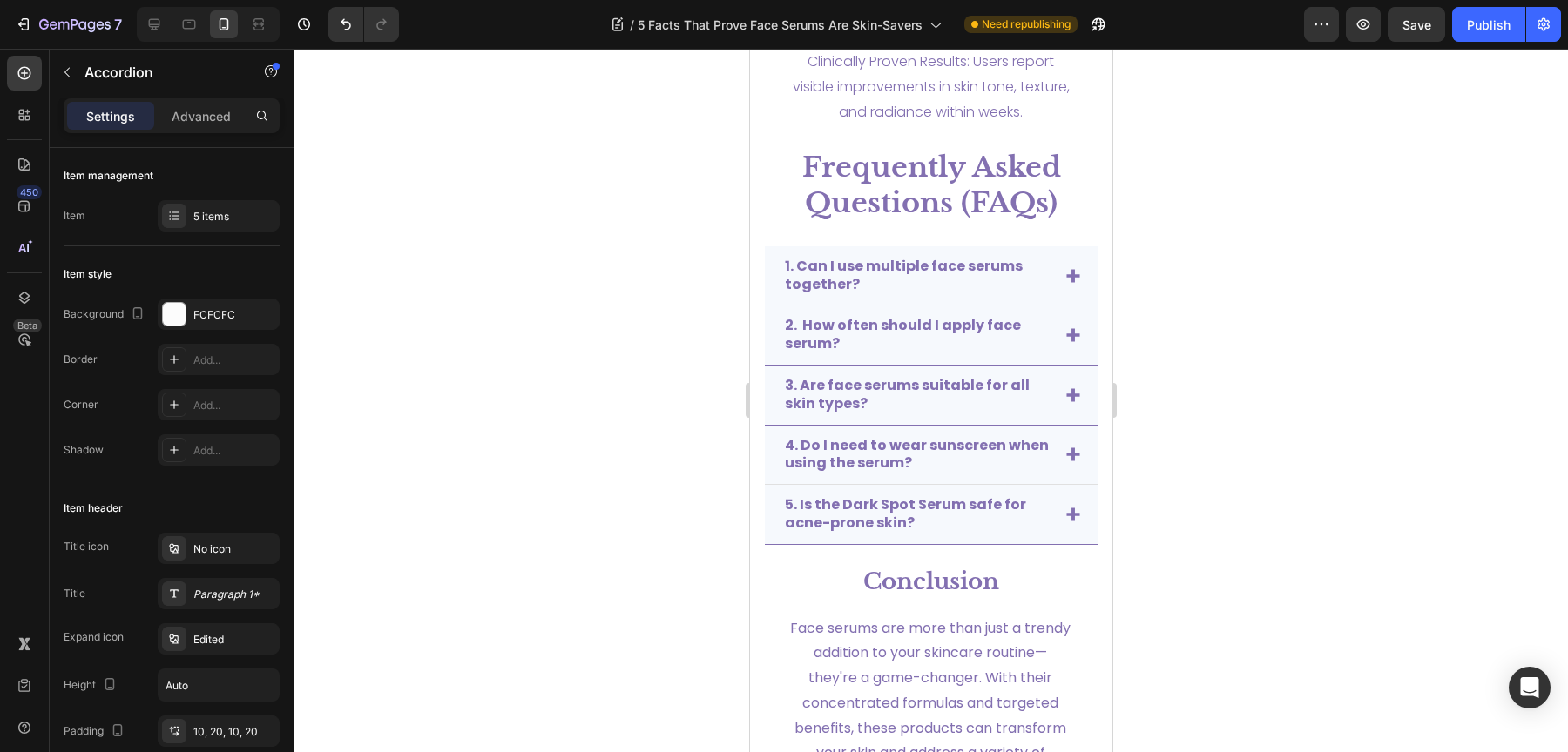
click at [1065, 447] on icon at bounding box center [1073, 454] width 14 height 14
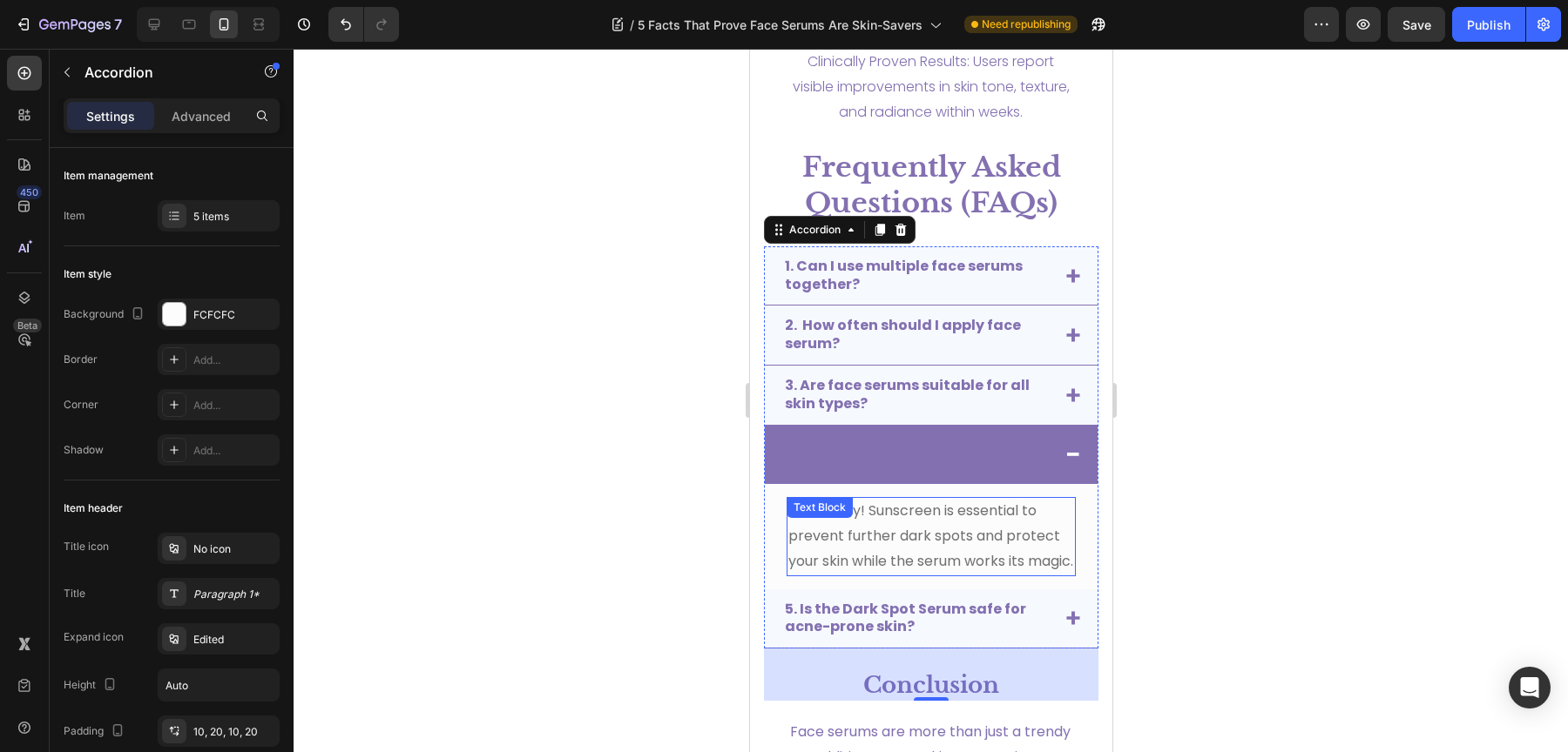
click at [876, 548] on span "Absolutely! Sunscreen is essential to prevent further dark spots and protect yo…" at bounding box center [929, 535] width 285 height 70
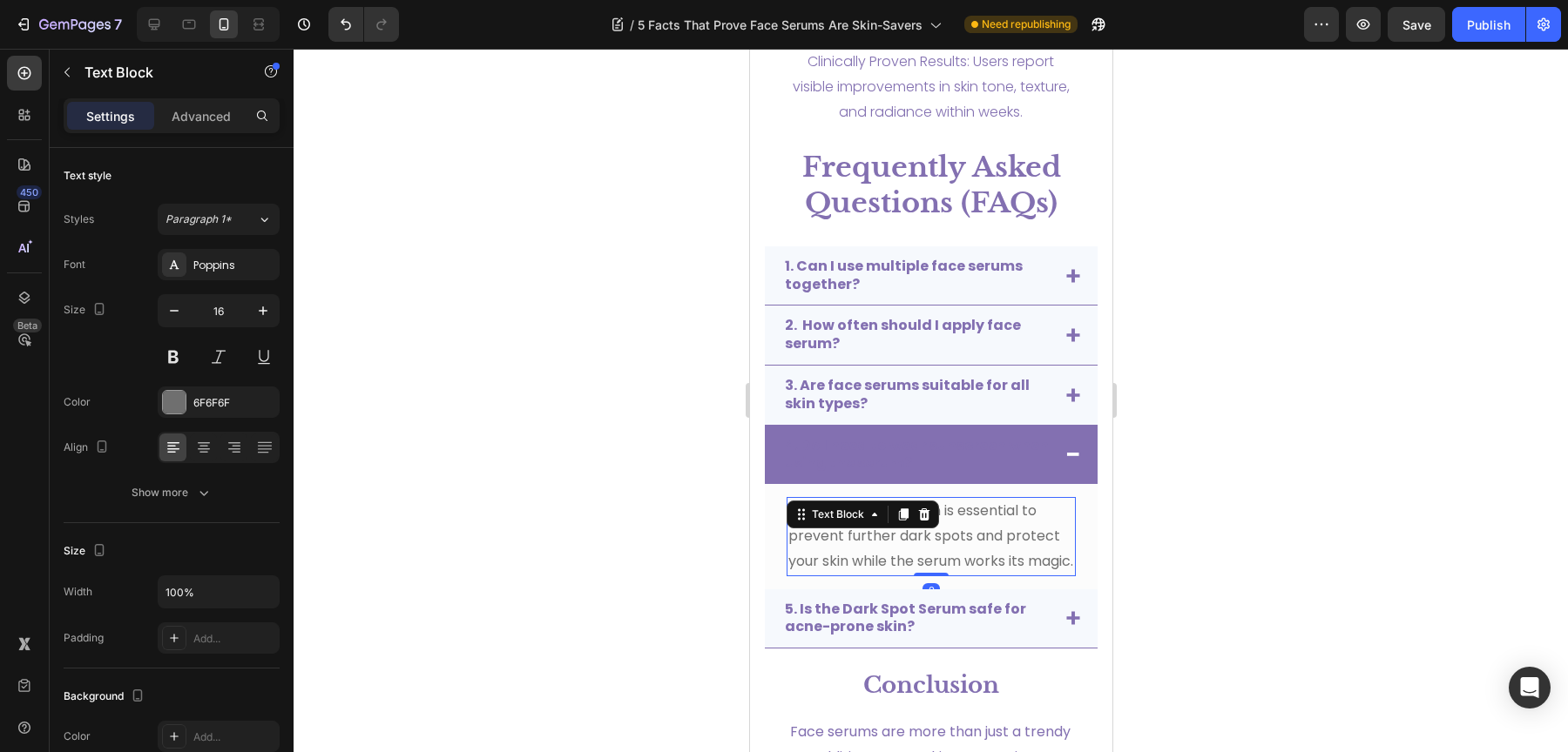
click at [876, 548] on span "Absolutely! Sunscreen is essential to prevent further dark spots and protect yo…" at bounding box center [929, 535] width 285 height 70
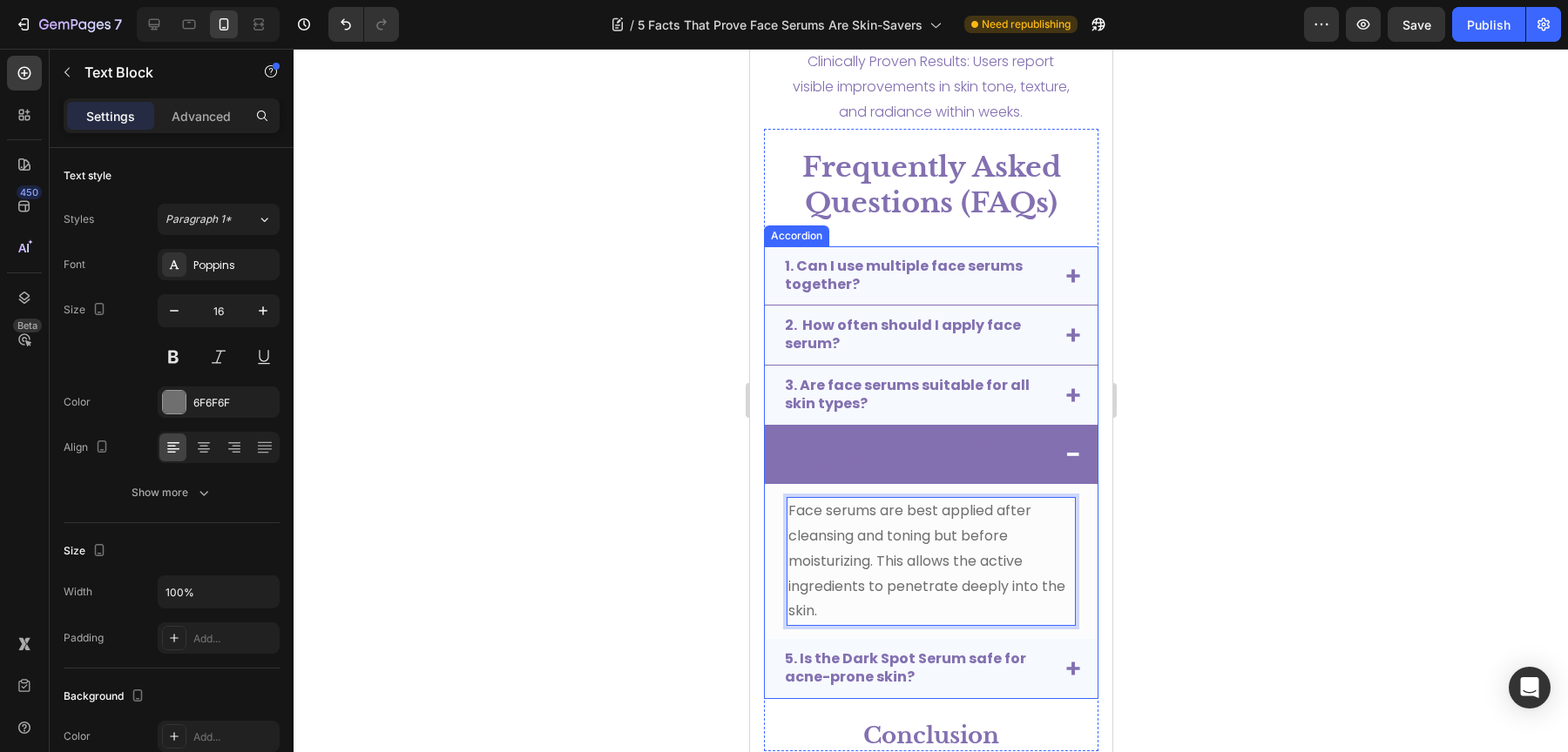
click at [929, 459] on strong "4. Do I need to wear sunscreen when using the serum?" at bounding box center [915, 454] width 264 height 38
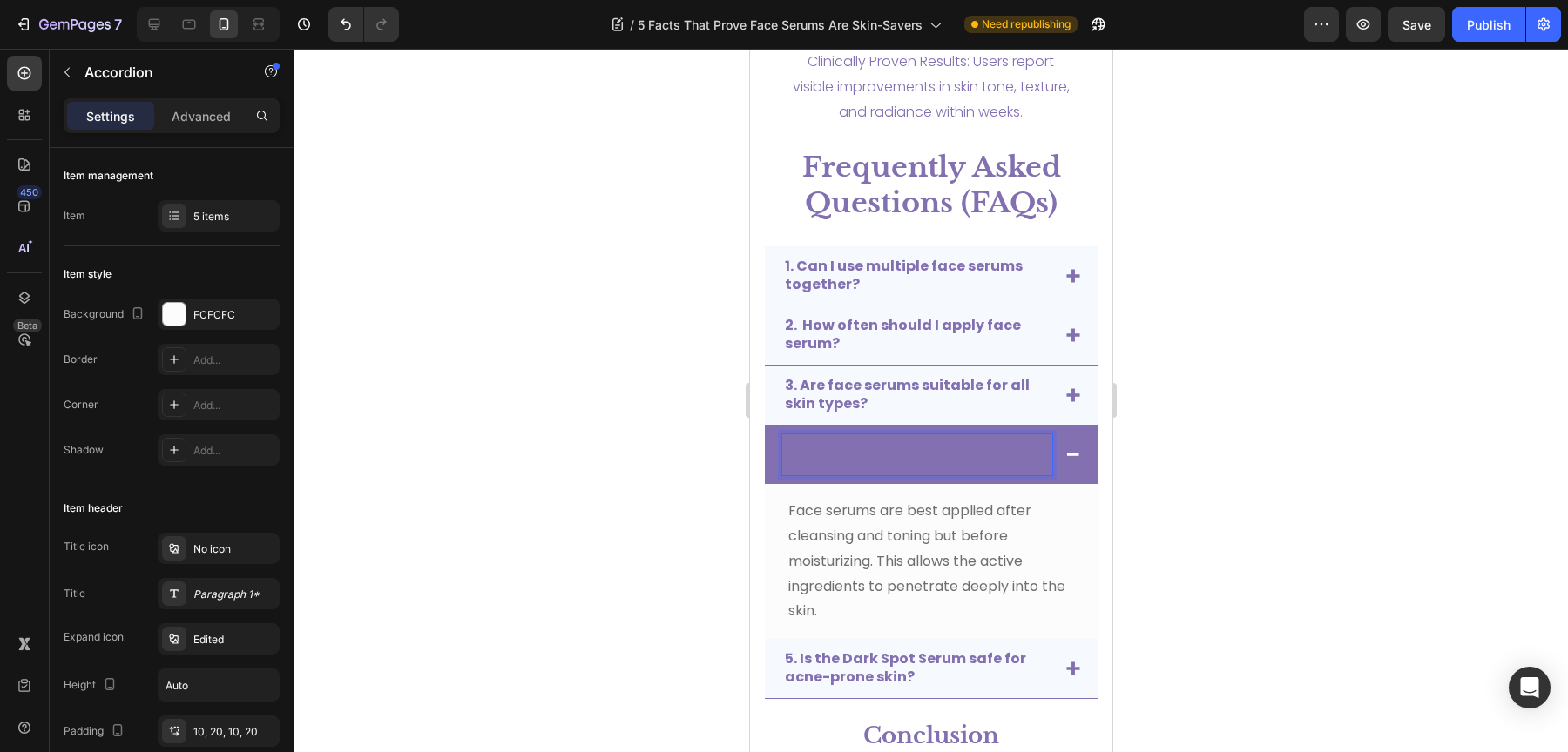
click at [929, 459] on strong "4. Do I need to wear sunscreen when using the serum?" at bounding box center [915, 454] width 264 height 38
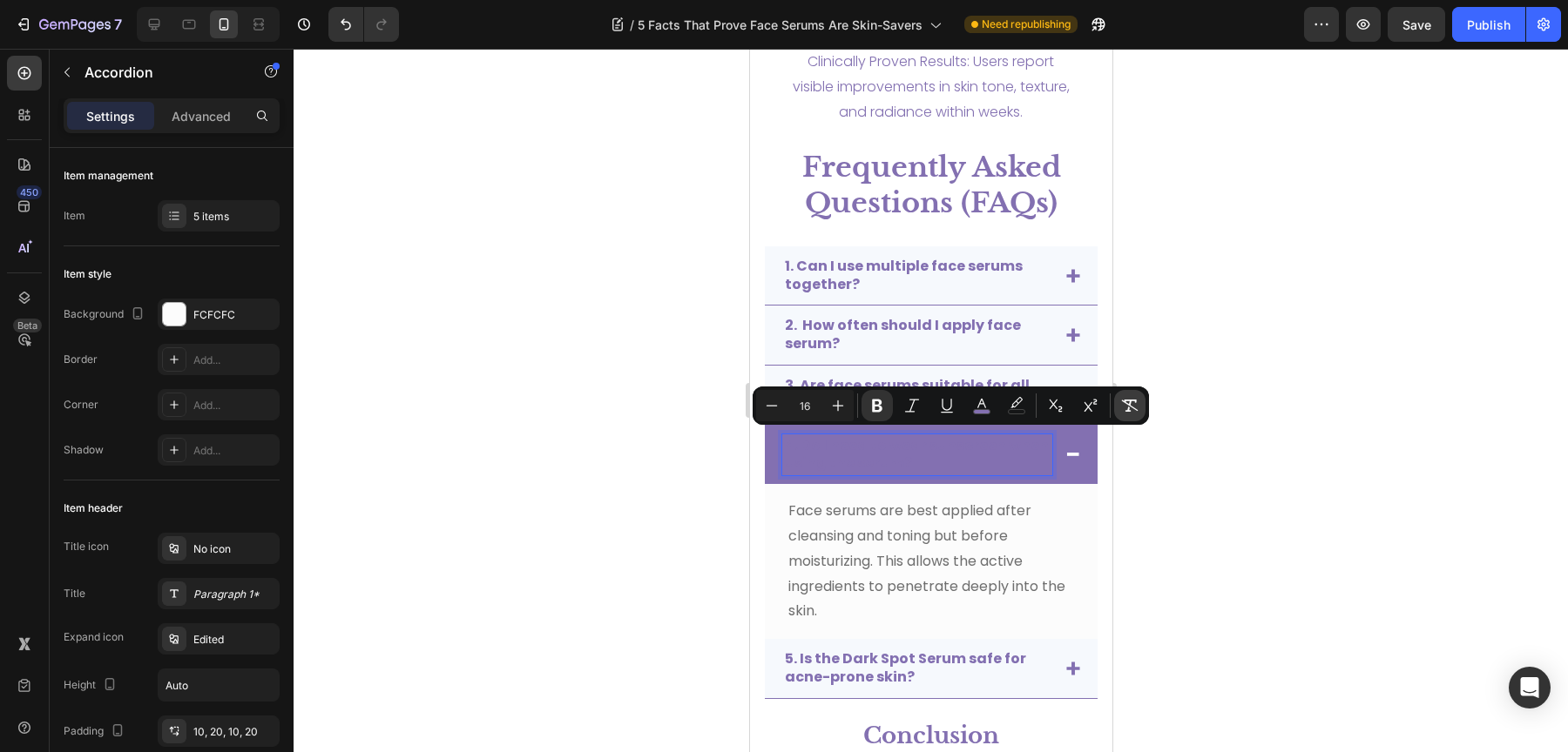
click at [1130, 396] on button "Remove Format" at bounding box center [1130, 405] width 31 height 31
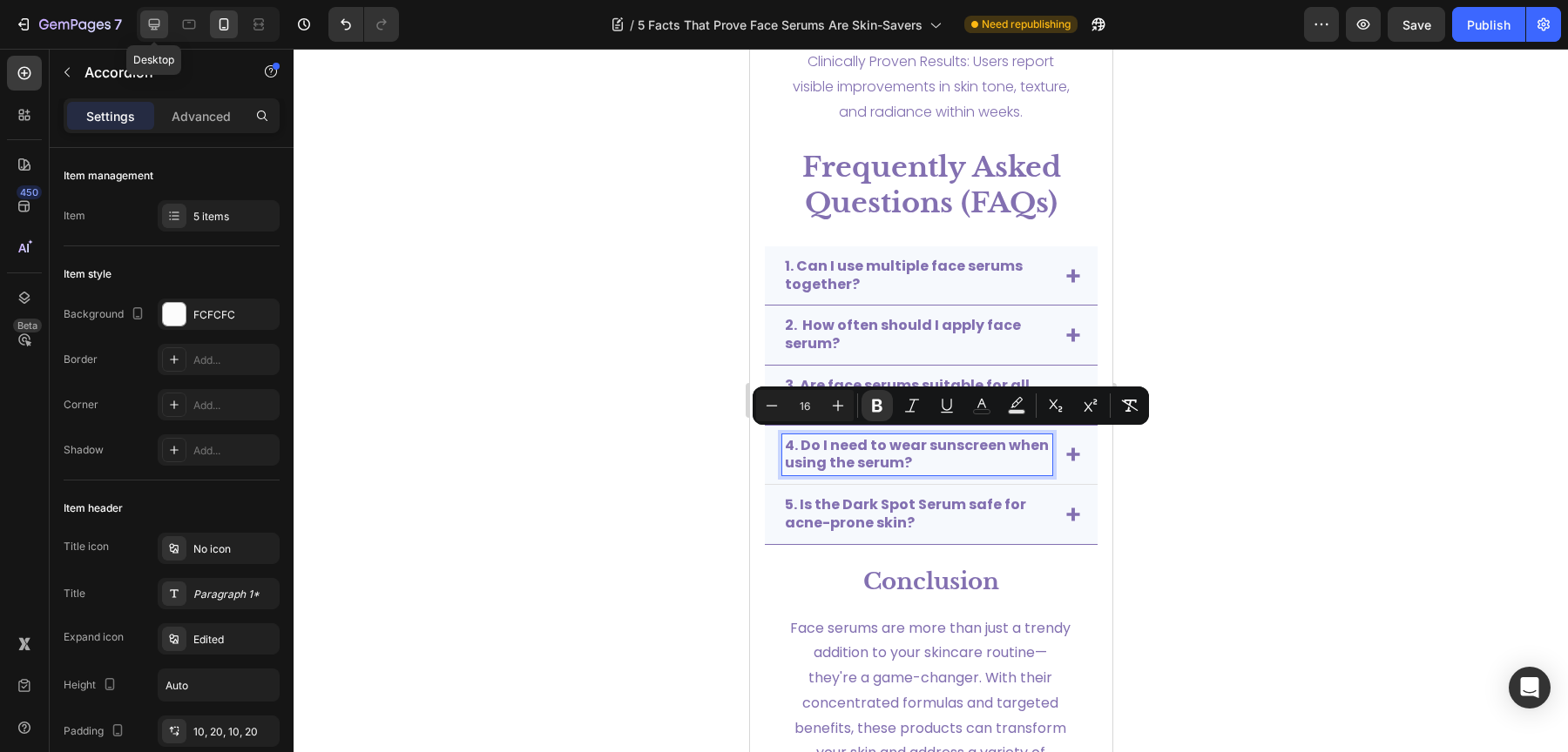
click at [152, 28] on icon at bounding box center [155, 25] width 18 height 18
type input "90%"
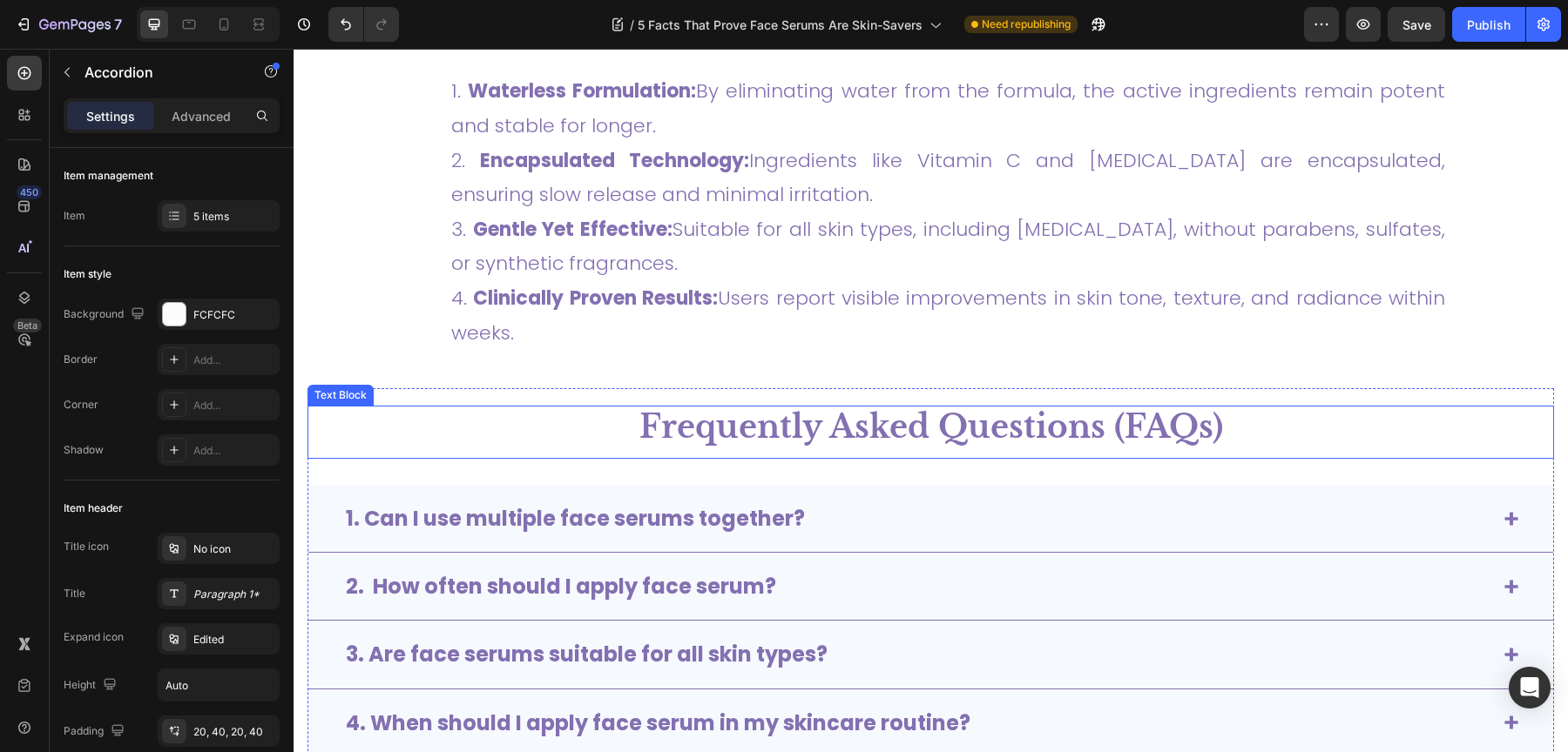
scroll to position [4536, 0]
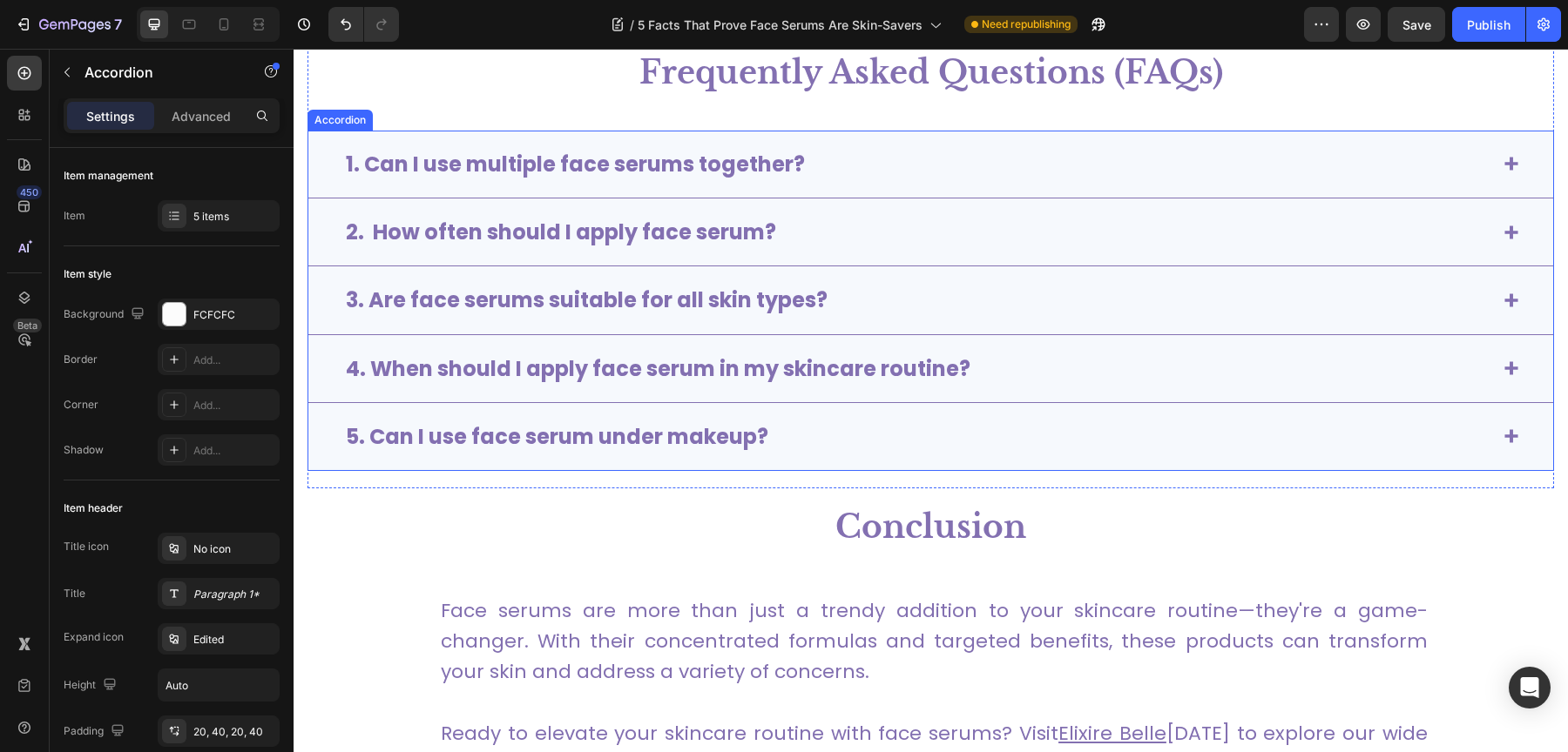
click at [1139, 439] on div "5. Can I use face serum under makeup?" at bounding box center [917, 436] width 1147 height 32
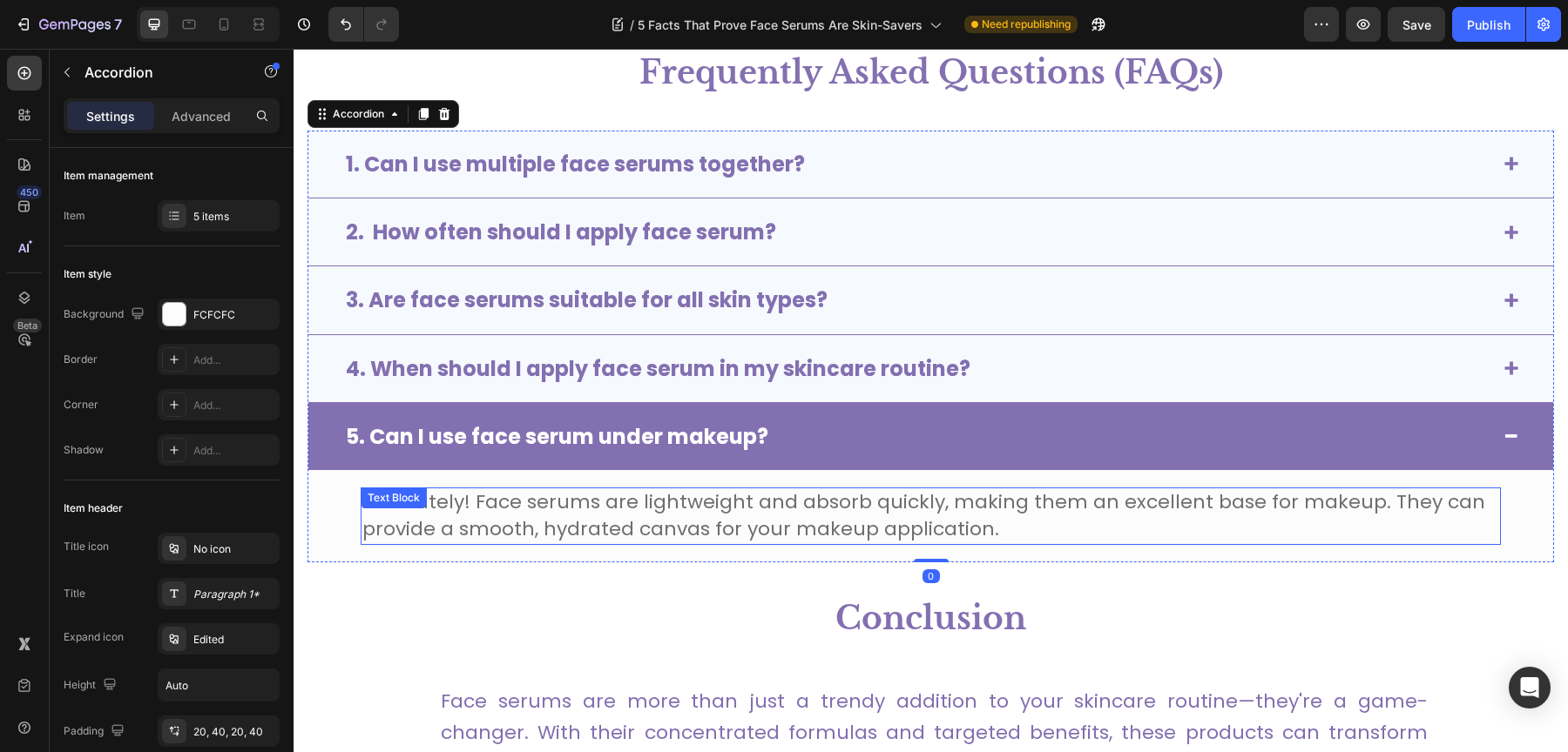
click at [847, 509] on span "Absolutely! Face serums are lightweight and absorb quickly, making them an exce…" at bounding box center [923, 515] width 1122 height 54
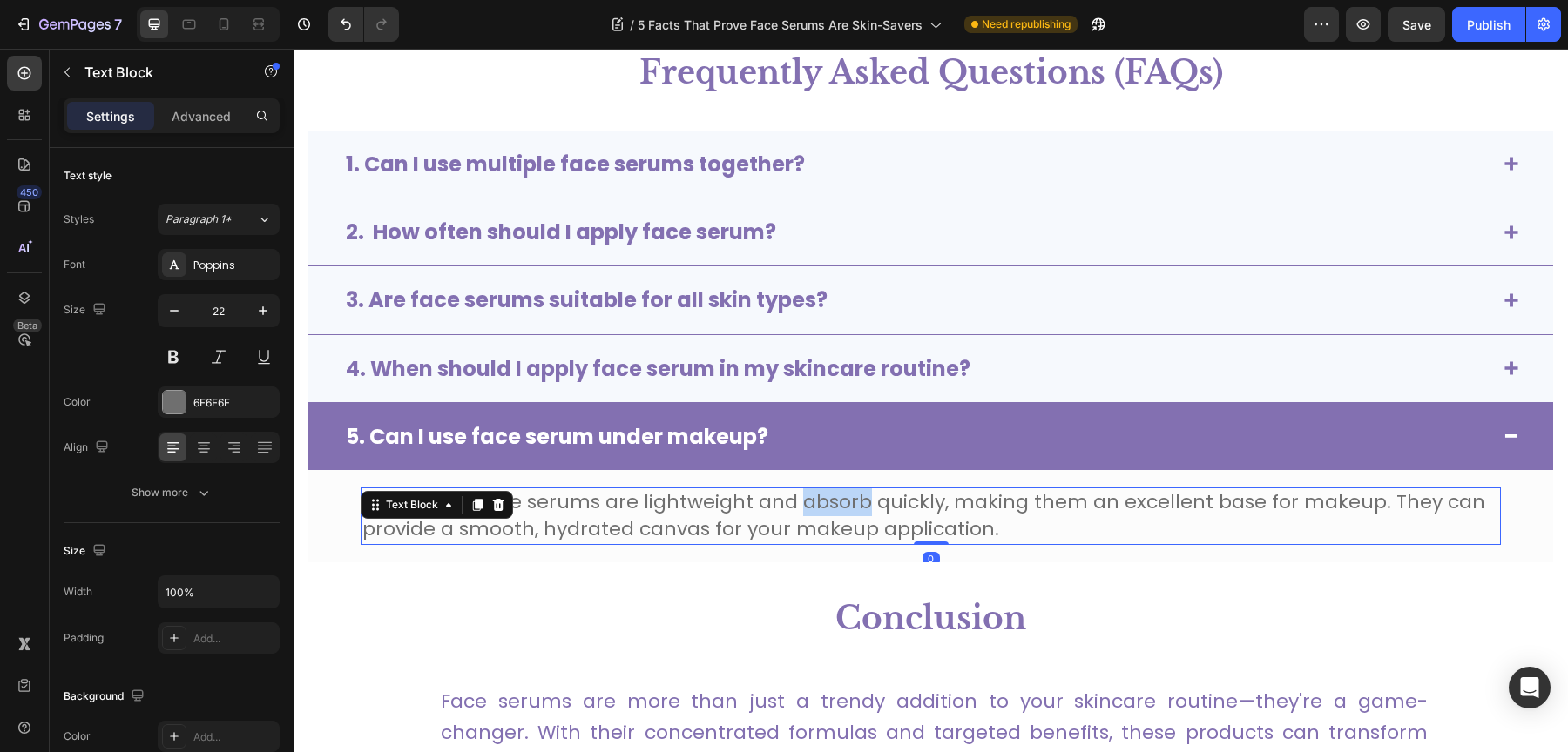
click at [847, 509] on span "Absolutely! Face serums are lightweight and absorb quickly, making them an exce…" at bounding box center [923, 515] width 1122 height 54
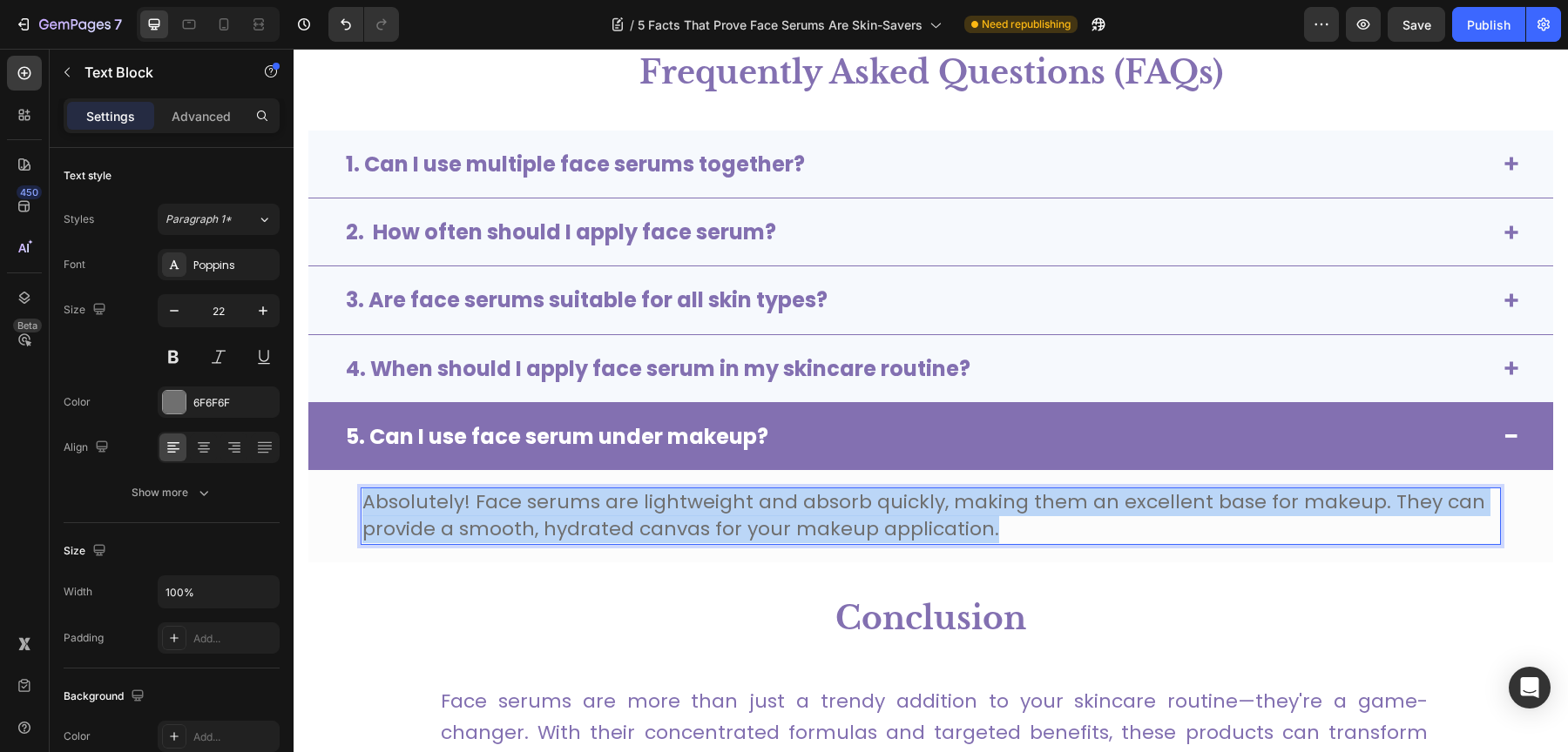
click at [847, 509] on span "Absolutely! Face serums are lightweight and absorb quickly, making them an exce…" at bounding box center [923, 515] width 1122 height 54
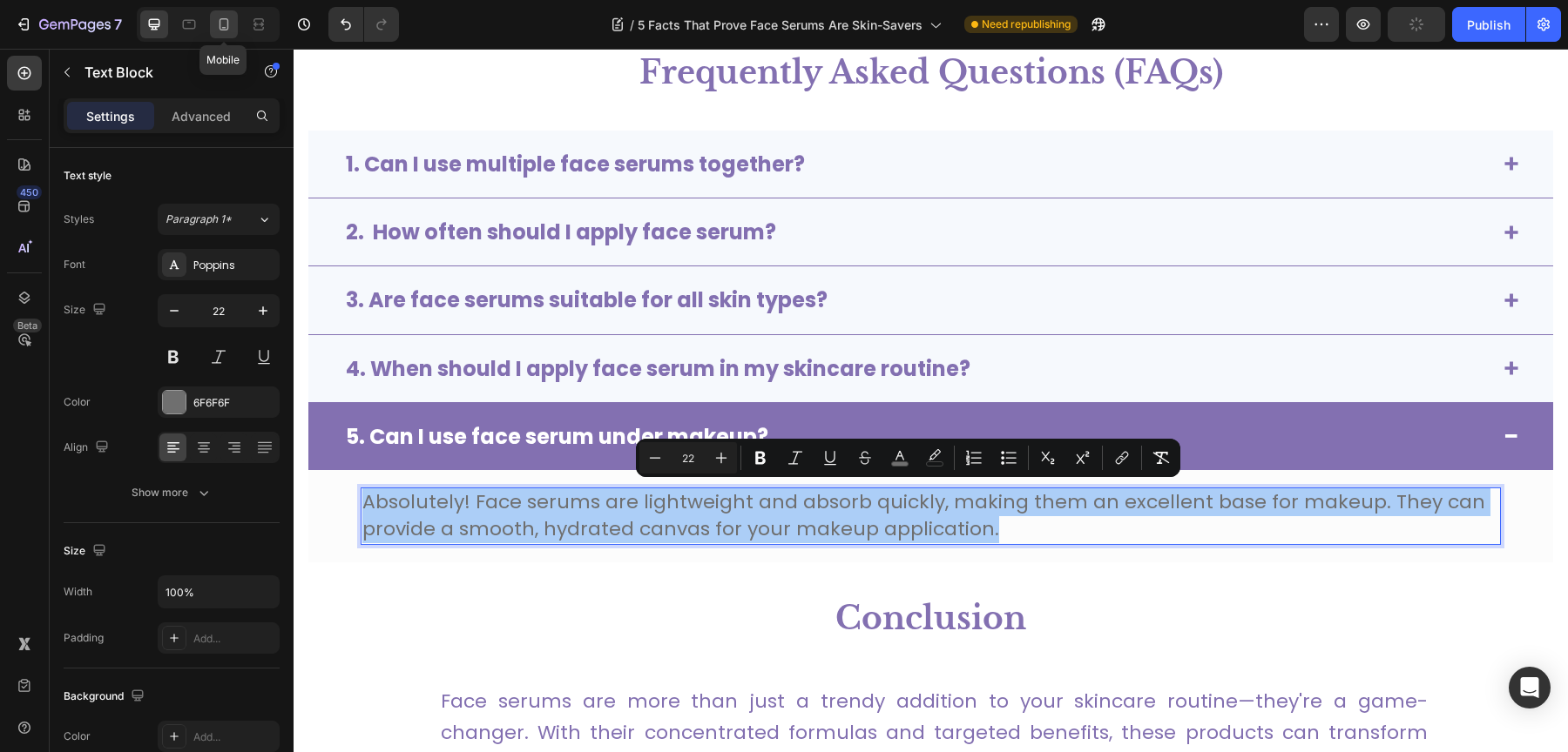
click at [233, 20] on div at bounding box center [223, 24] width 28 height 28
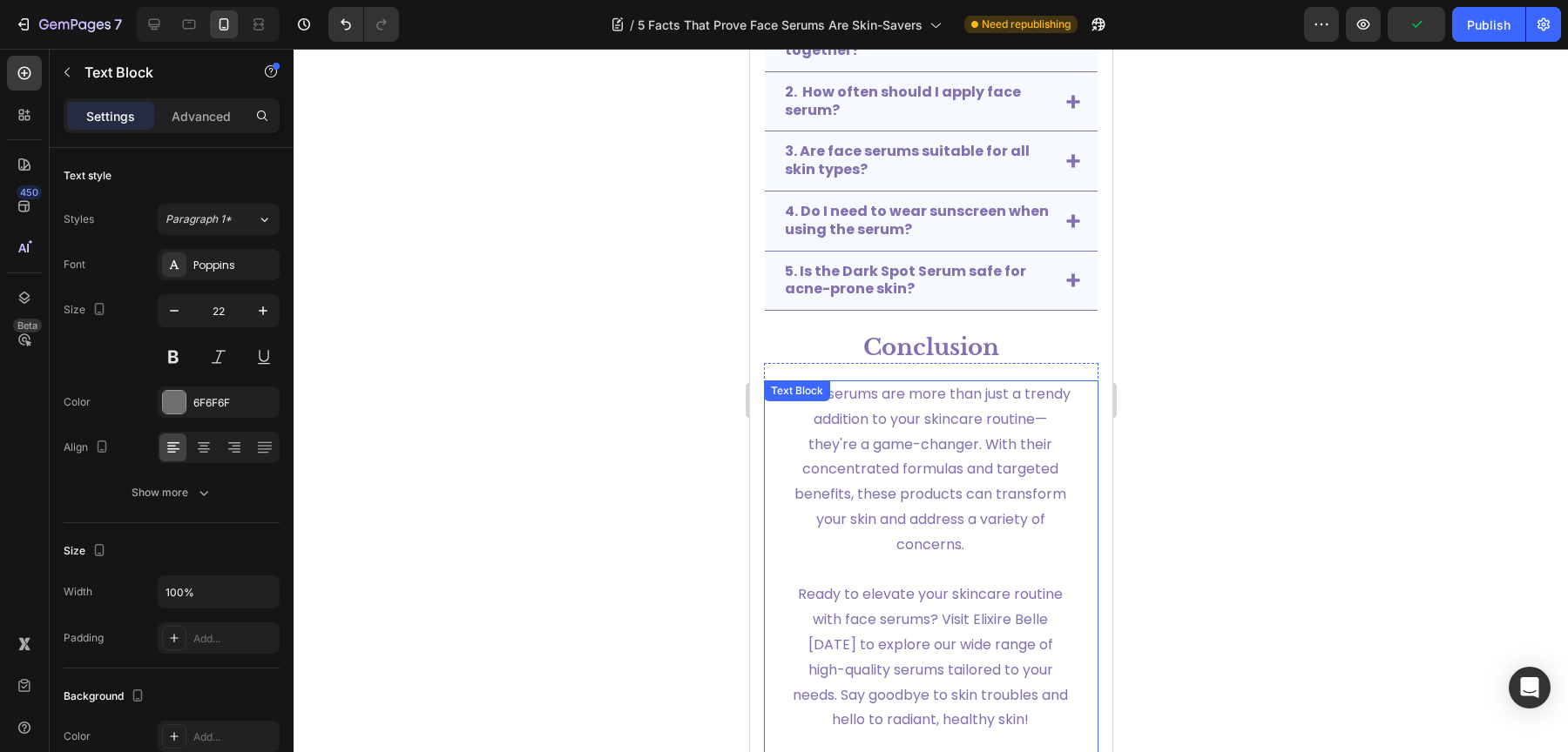
scroll to position [3692, 0]
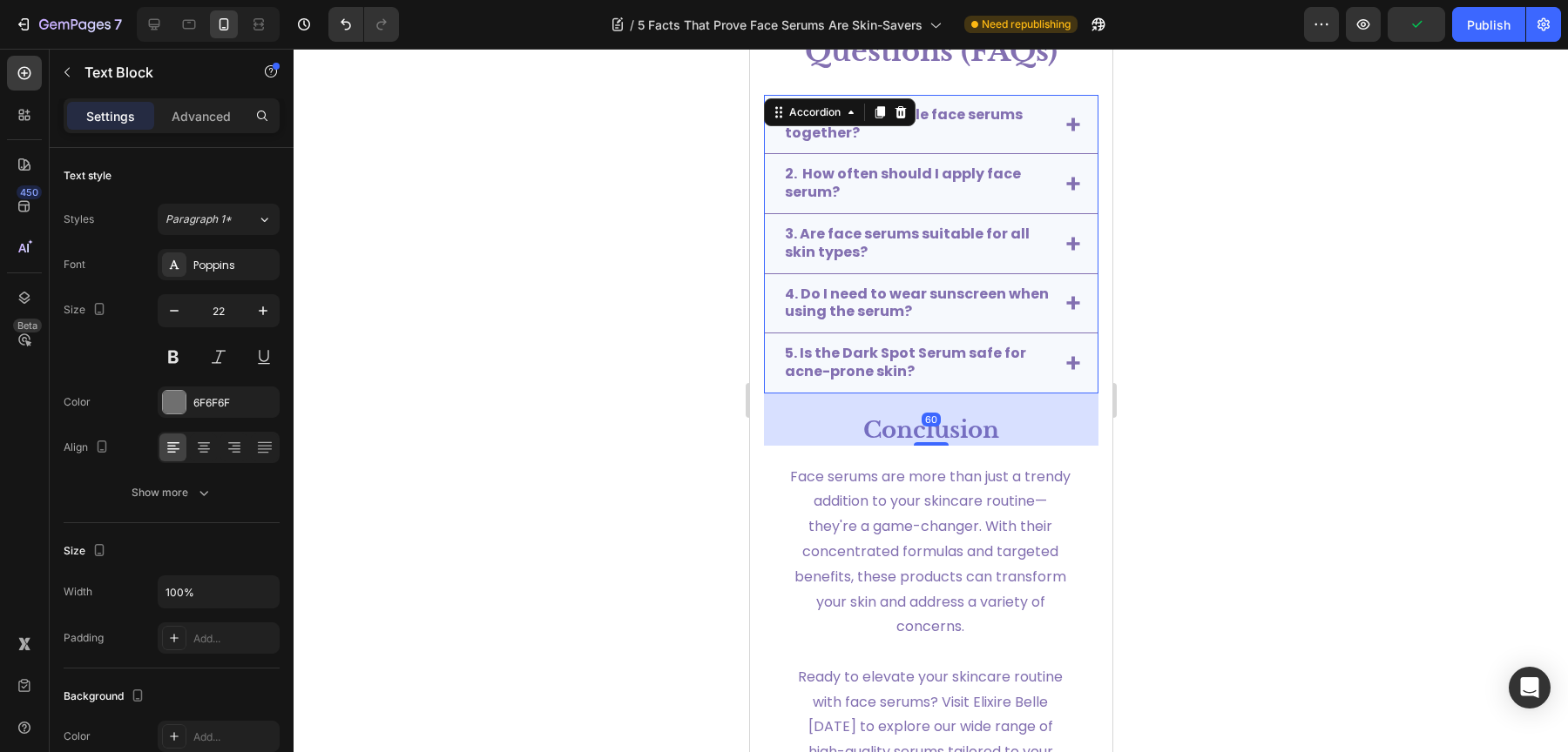
click at [977, 359] on p "5. Is the Dark Spot Serum safe for acne-prone skin?" at bounding box center [916, 363] width 265 height 36
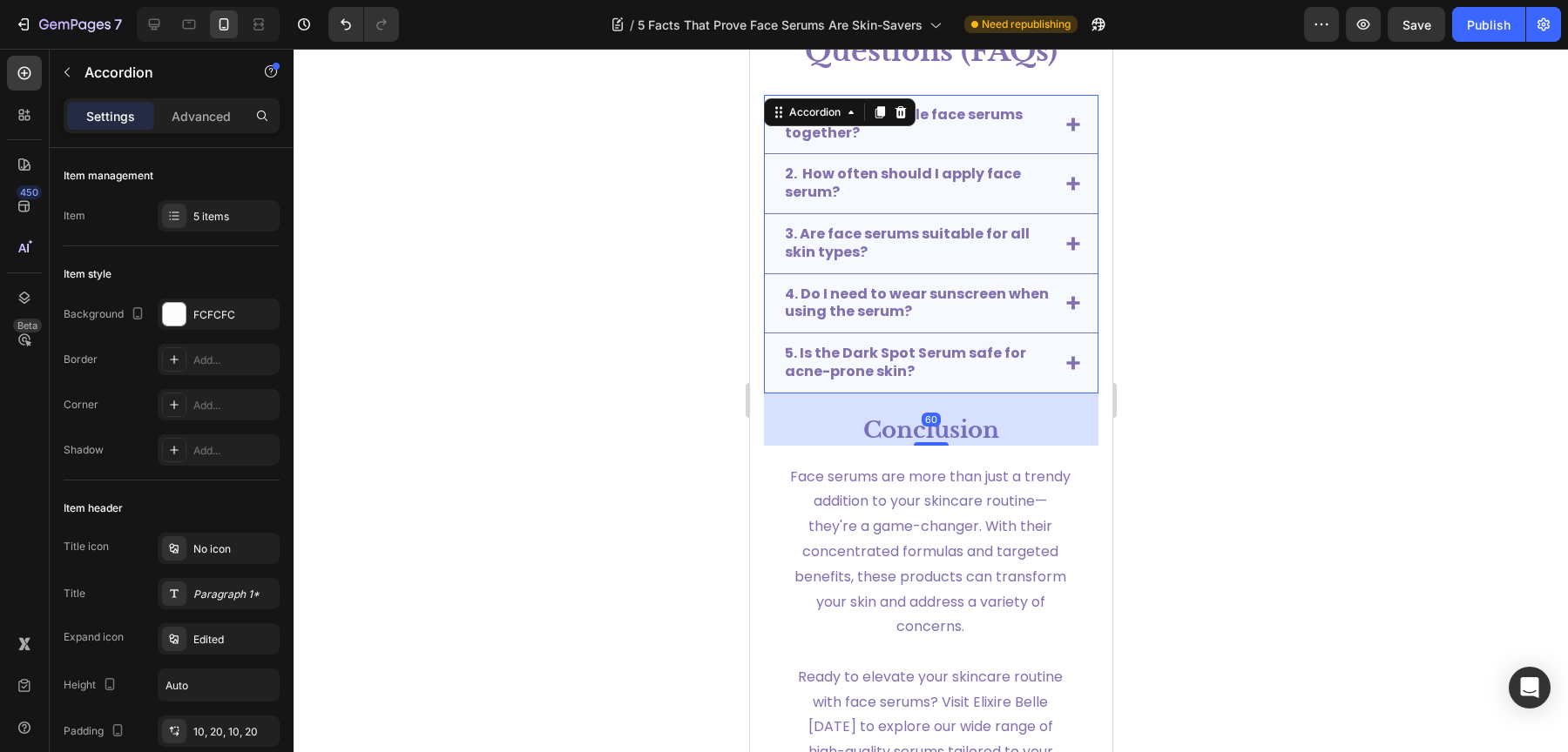
click at [1065, 356] on icon at bounding box center [1072, 363] width 13 height 13
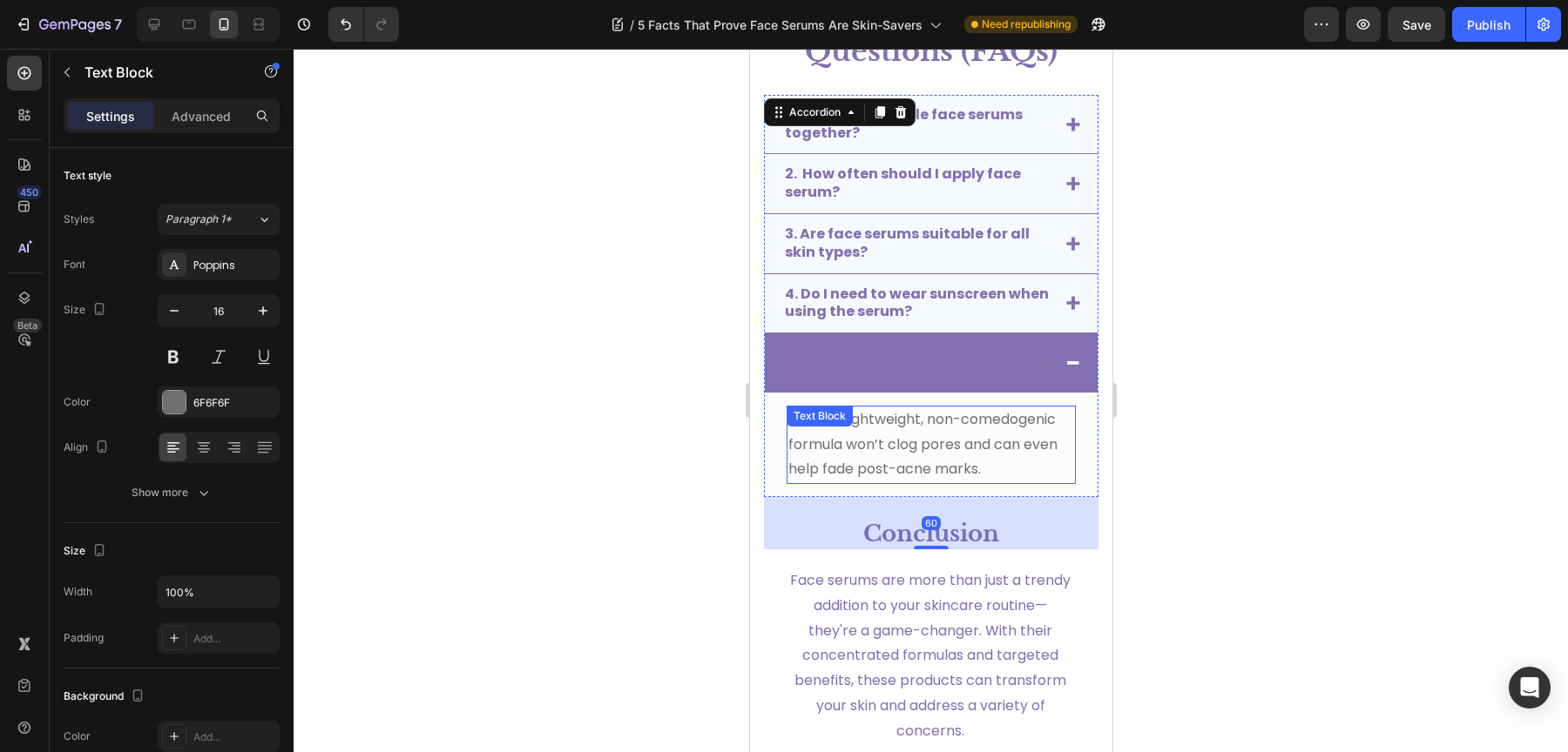
click at [922, 420] on div "Yes, the lightweight, non-comedogenic formula won’t clog pores and can even hel…" at bounding box center [929, 444] width 289 height 78
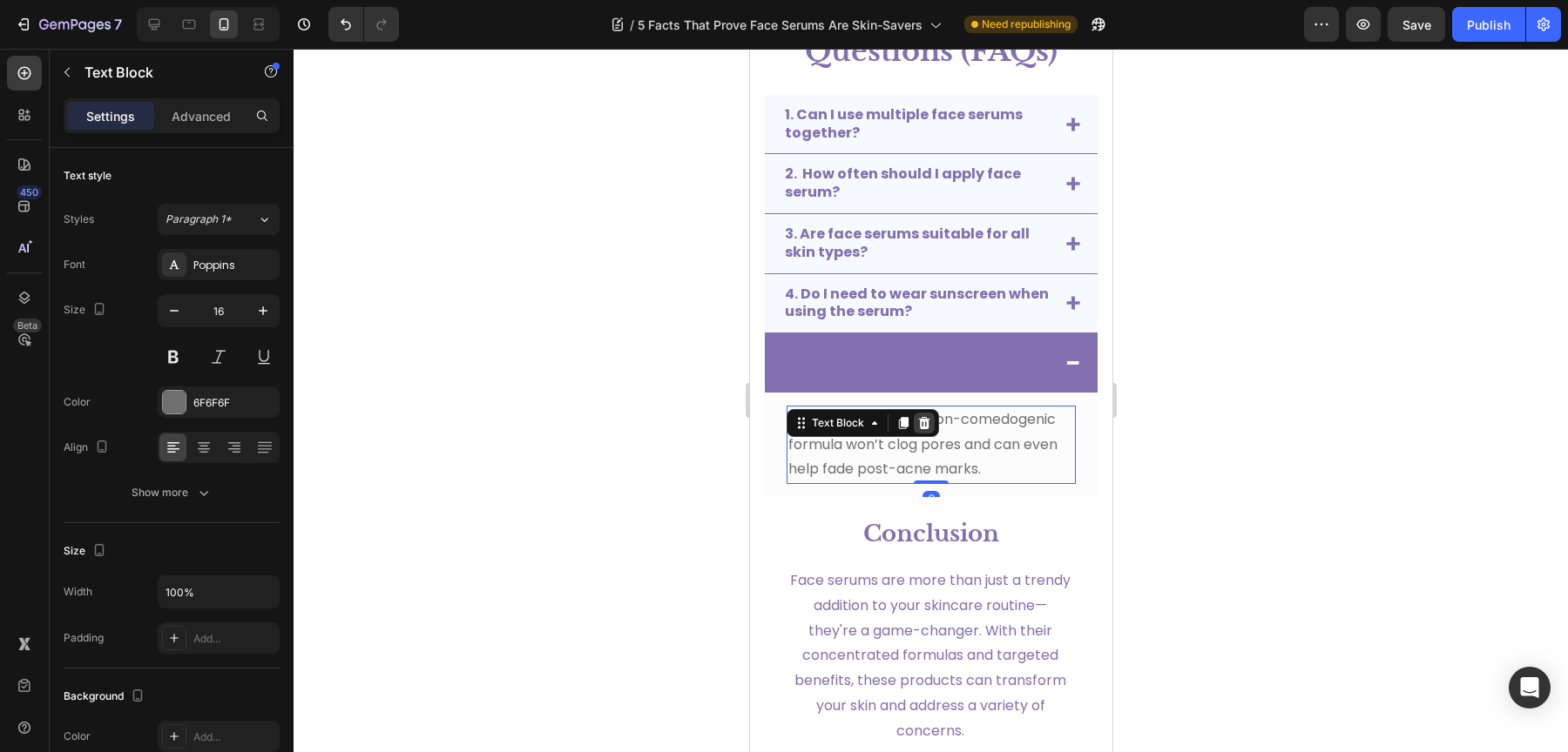
click at [923, 420] on icon at bounding box center [923, 423] width 12 height 12
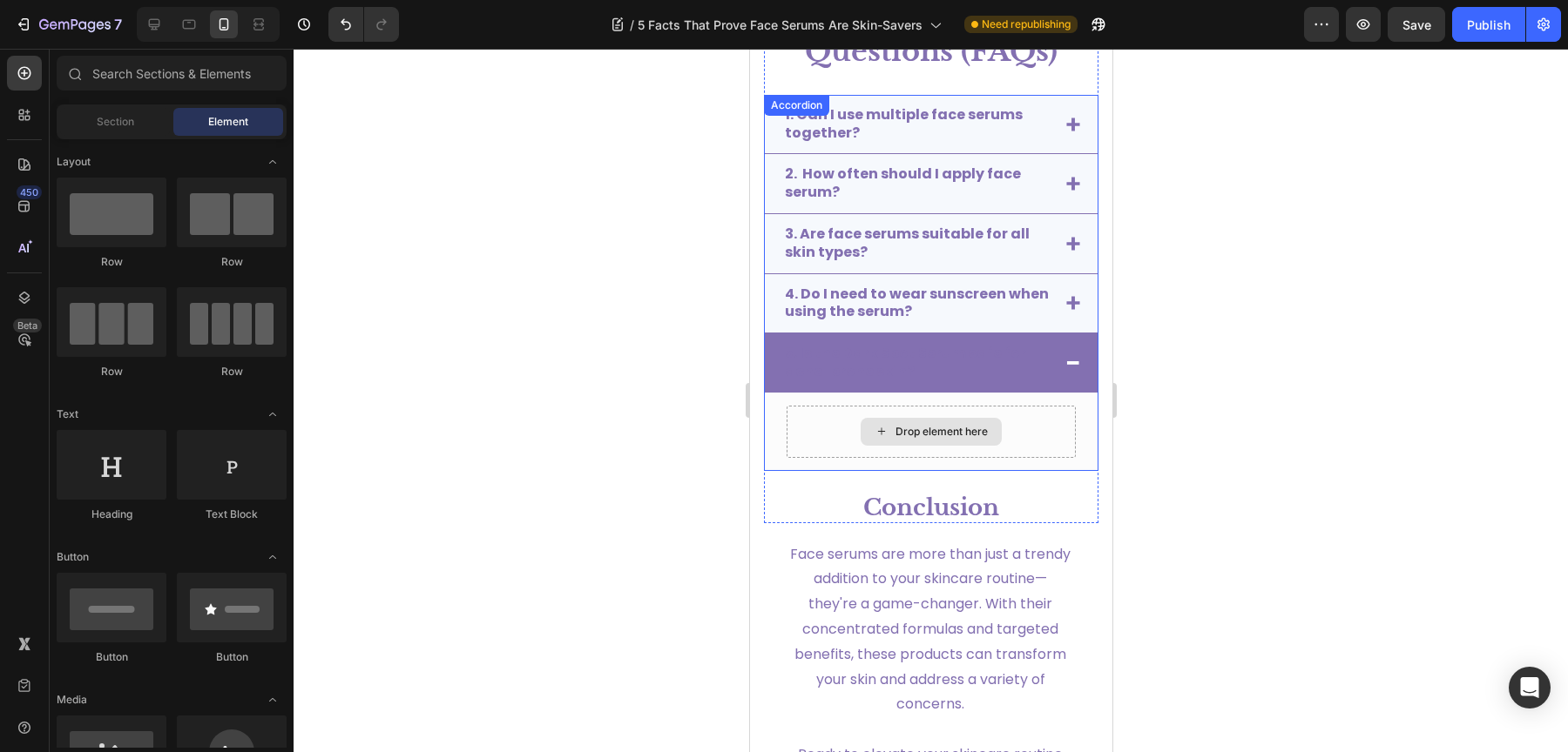
click at [923, 425] on div "Drop element here" at bounding box center [941, 432] width 92 height 14
click at [1063, 359] on div "5. Is the Dark Spot Serum safe for acne-prone skin?" at bounding box center [930, 363] width 333 height 60
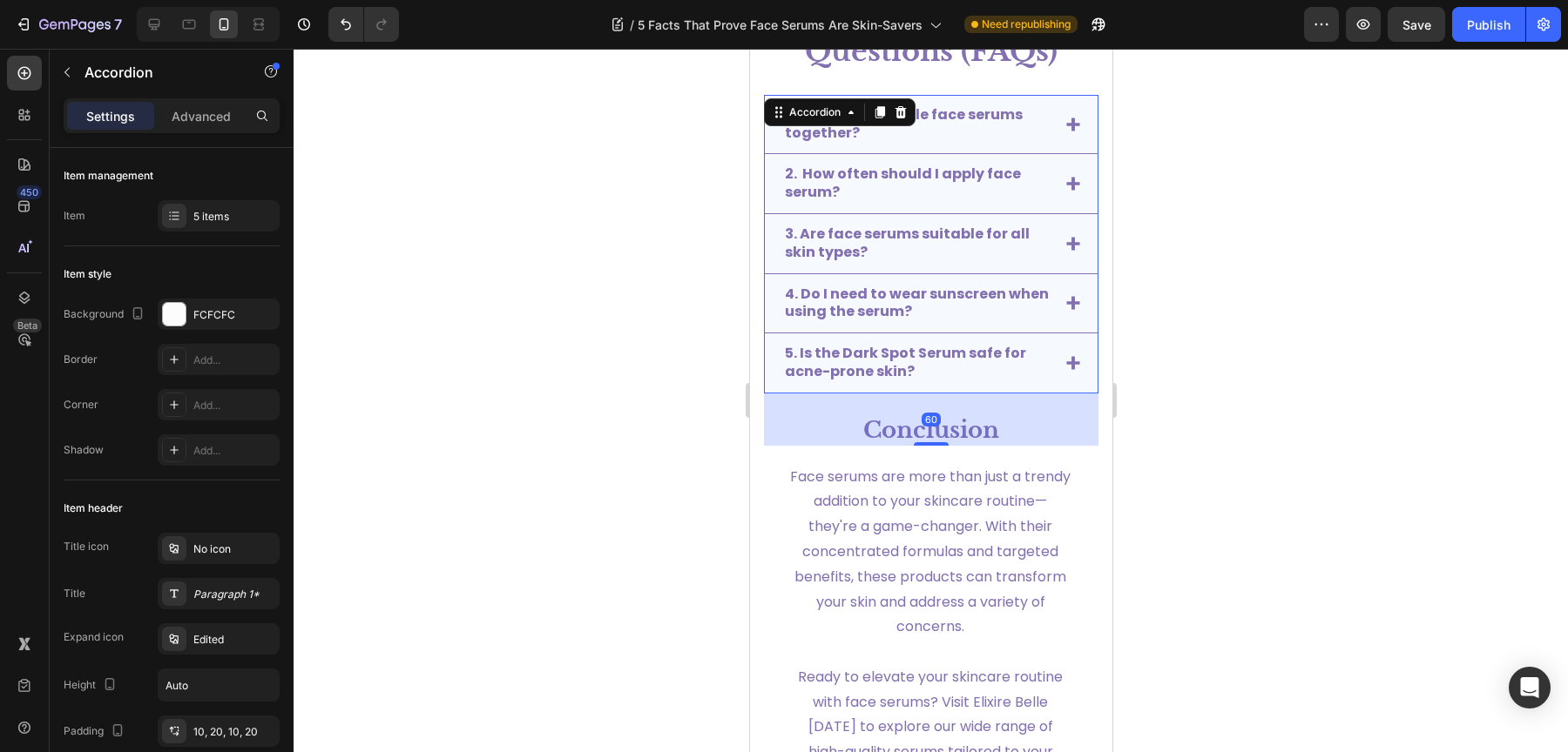
click at [1065, 356] on icon at bounding box center [1072, 363] width 13 height 13
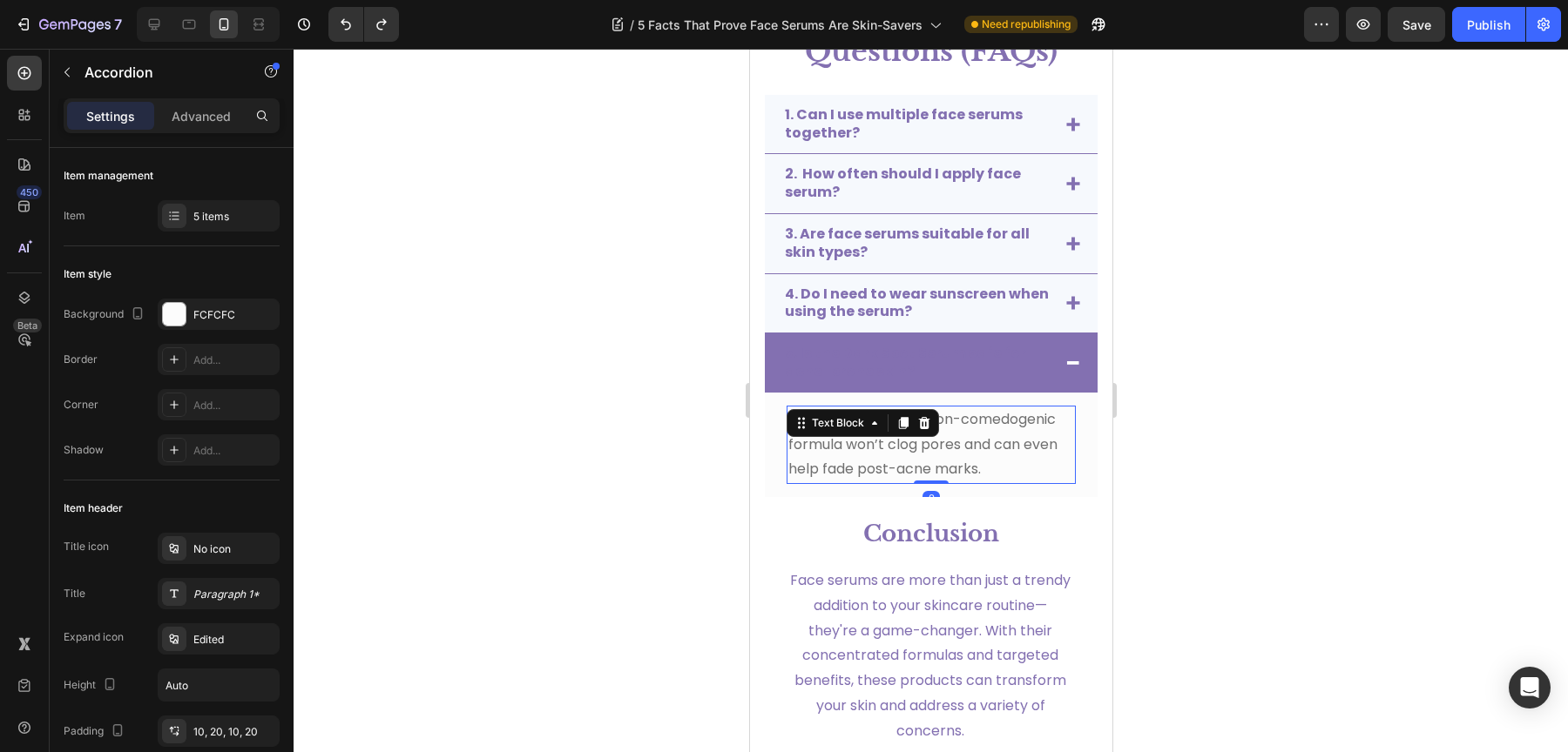
click at [952, 424] on span "Yes, the lightweight, non-comedogenic formula won’t clog pores and can even hel…" at bounding box center [921, 444] width 269 height 70
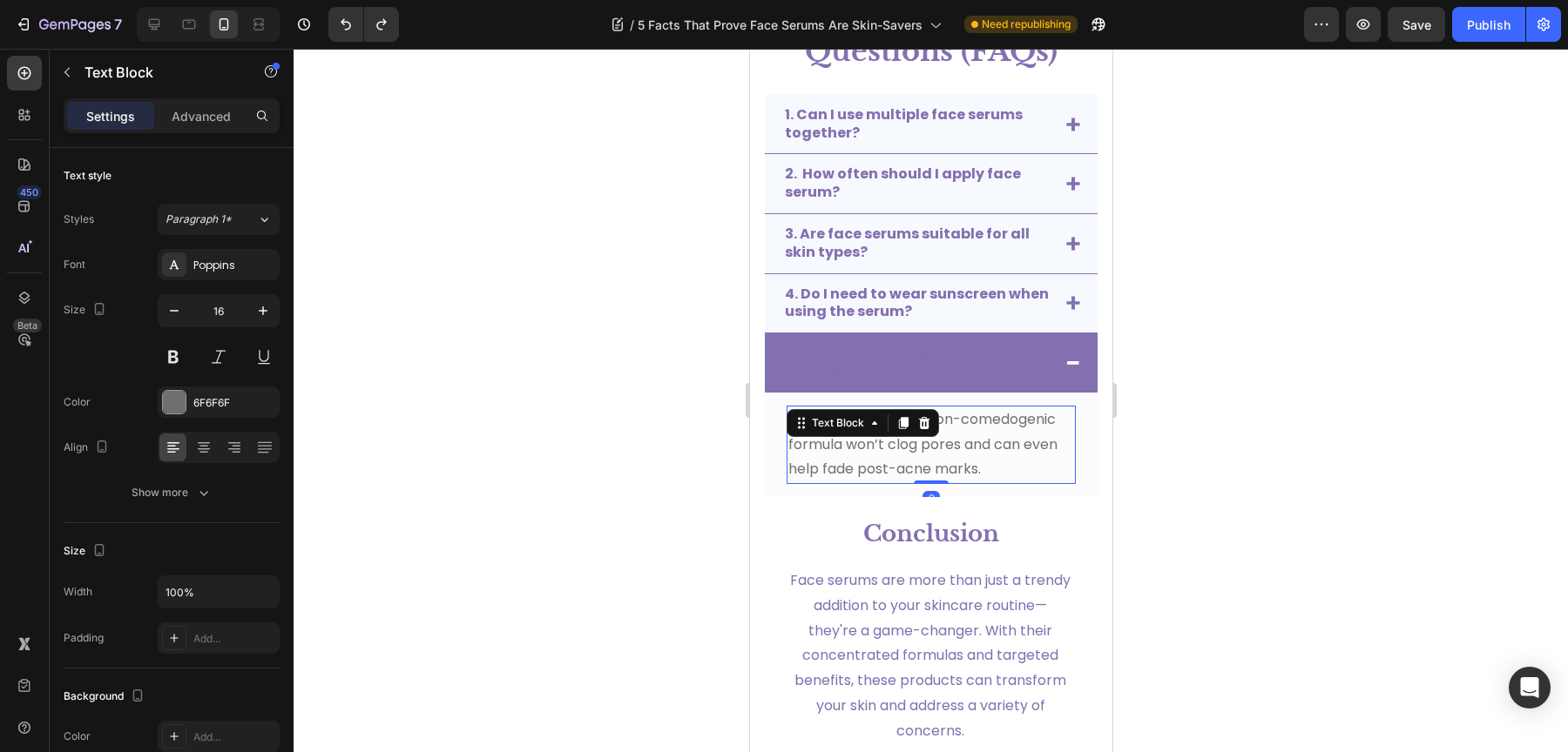
click at [952, 424] on span "Yes, the lightweight, non-comedogenic formula won’t clog pores and can even hel…" at bounding box center [921, 444] width 269 height 70
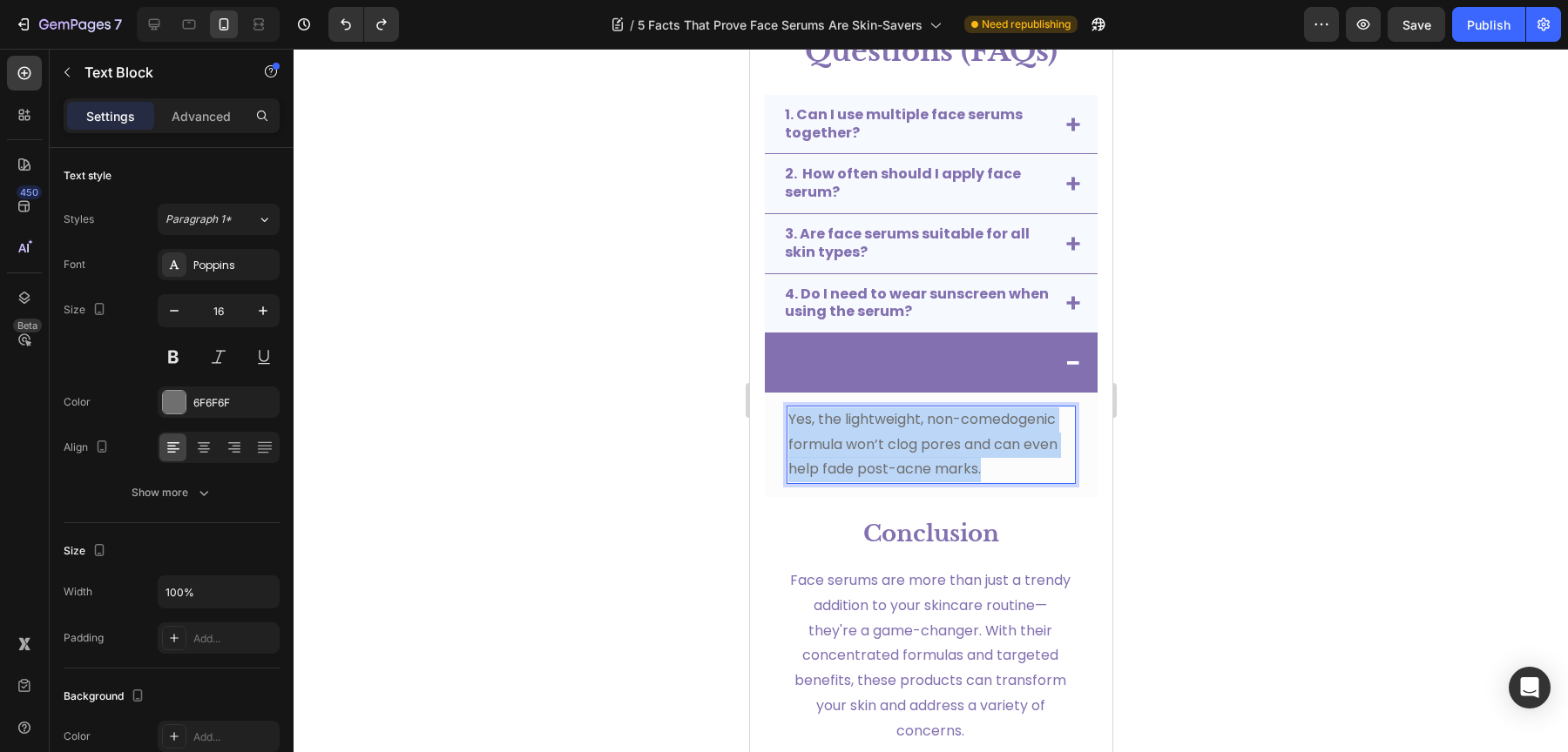
click at [952, 424] on span "Yes, the lightweight, non-comedogenic formula won’t clog pores and can even hel…" at bounding box center [921, 444] width 269 height 70
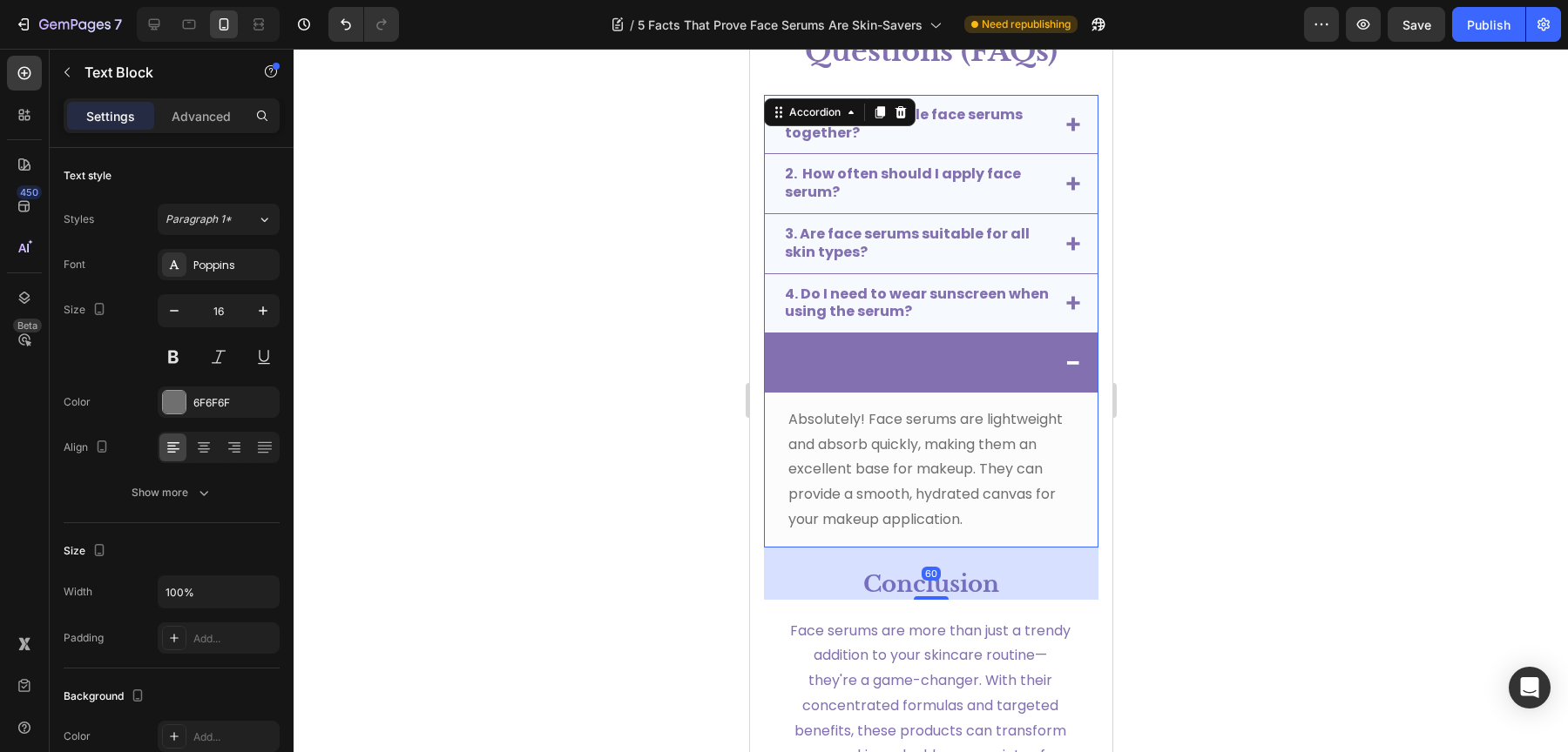
click at [902, 357] on strong "5. Is the Dark Spot Serum safe for acne-prone skin?" at bounding box center [904, 362] width 241 height 38
click at [902, 358] on strong "5. Is the Dark Spot Serum safe for acne-prone skin?" at bounding box center [904, 362] width 241 height 38
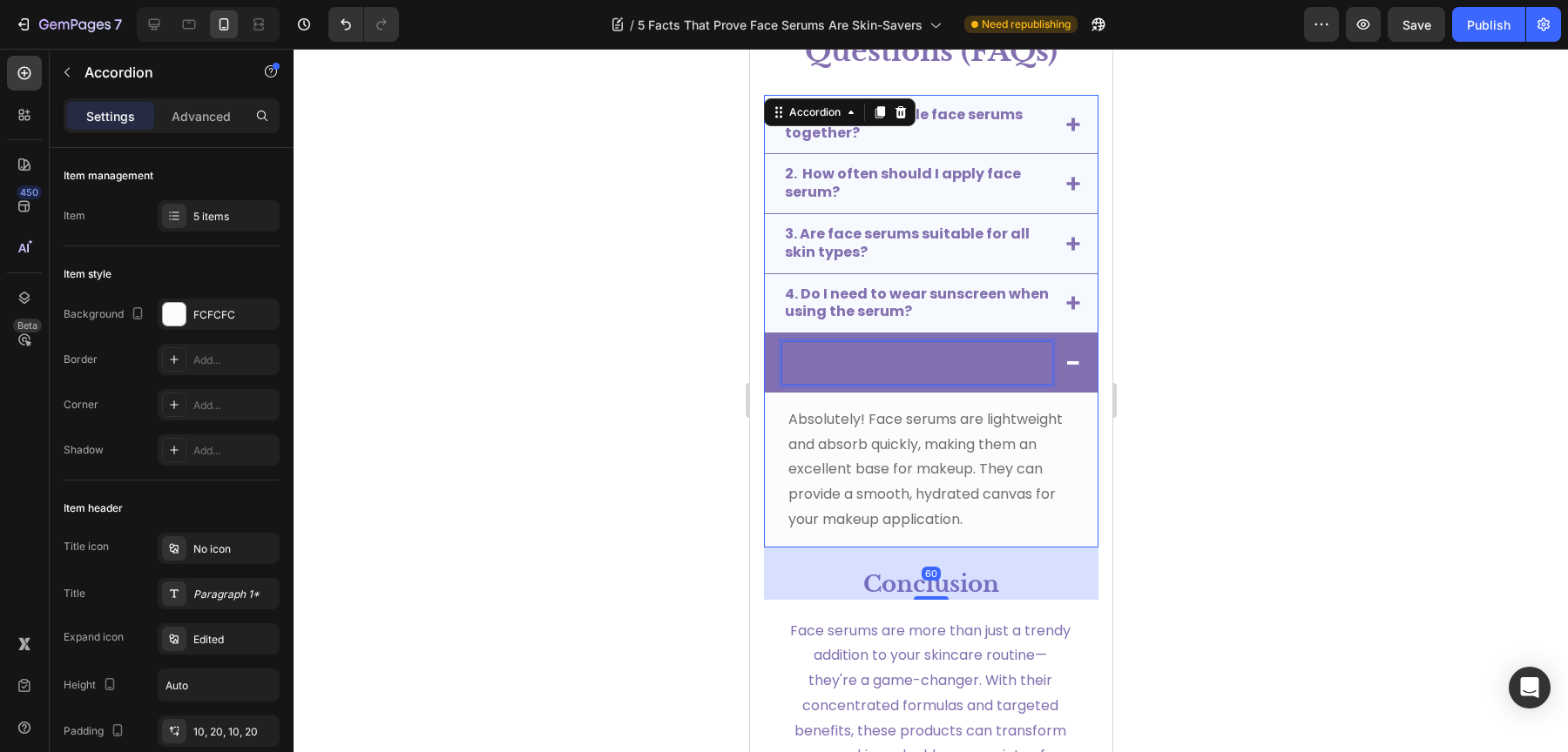
click at [902, 358] on strong "5. Is the Dark Spot Serum safe for acne-prone skin?" at bounding box center [904, 362] width 241 height 38
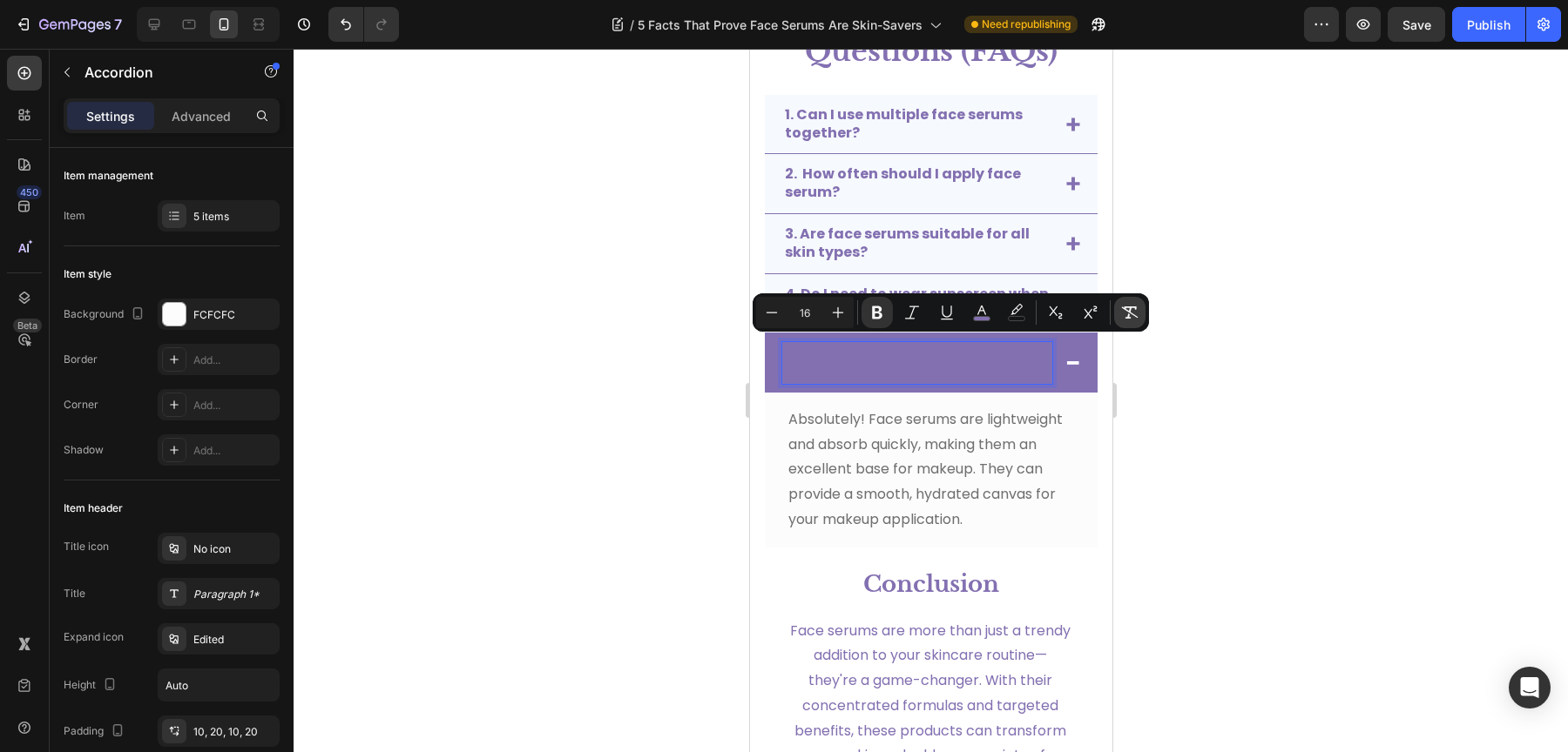
click at [1121, 308] on icon "Editor contextual toolbar" at bounding box center [1130, 313] width 18 height 18
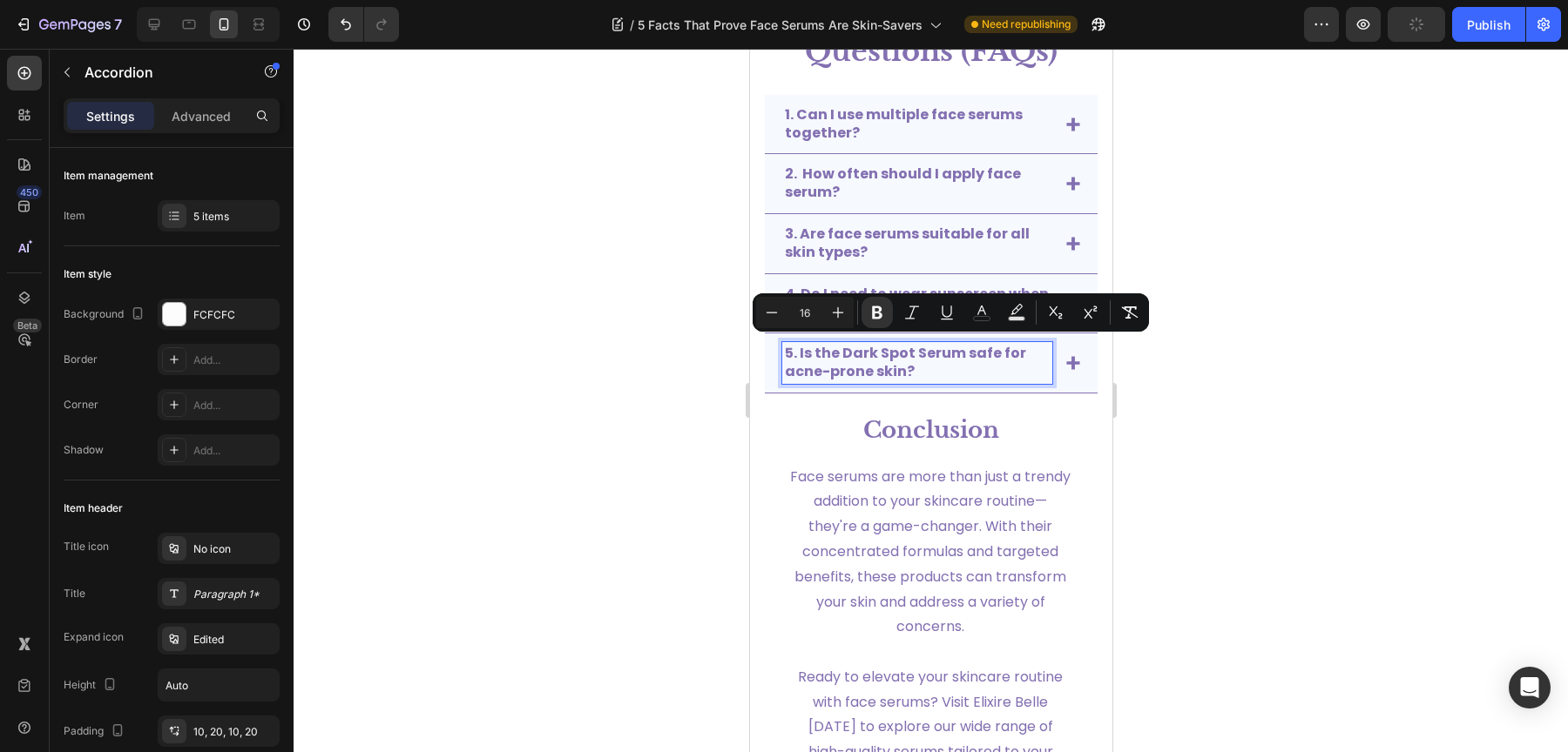
click at [1210, 410] on div at bounding box center [930, 400] width 1275 height 703
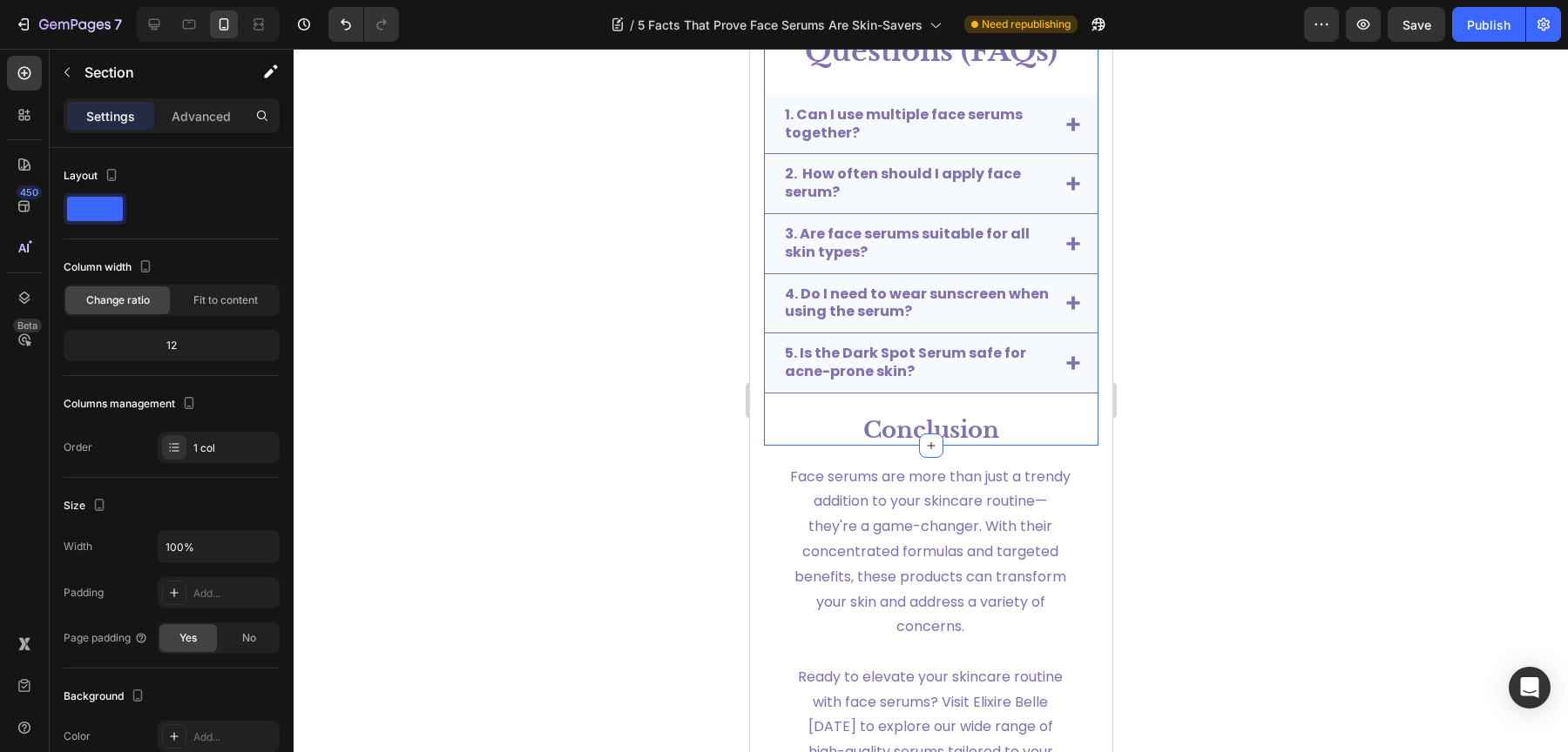
click at [1006, 401] on div "Frequently Asked Questions (FAQs) Text Block 1. Can I use multiple face serums …" at bounding box center [930, 212] width 334 height 468
click at [191, 132] on div "Settings Advanced" at bounding box center [171, 116] width 216 height 35
click at [193, 117] on p "Advanced" at bounding box center [201, 116] width 60 height 19
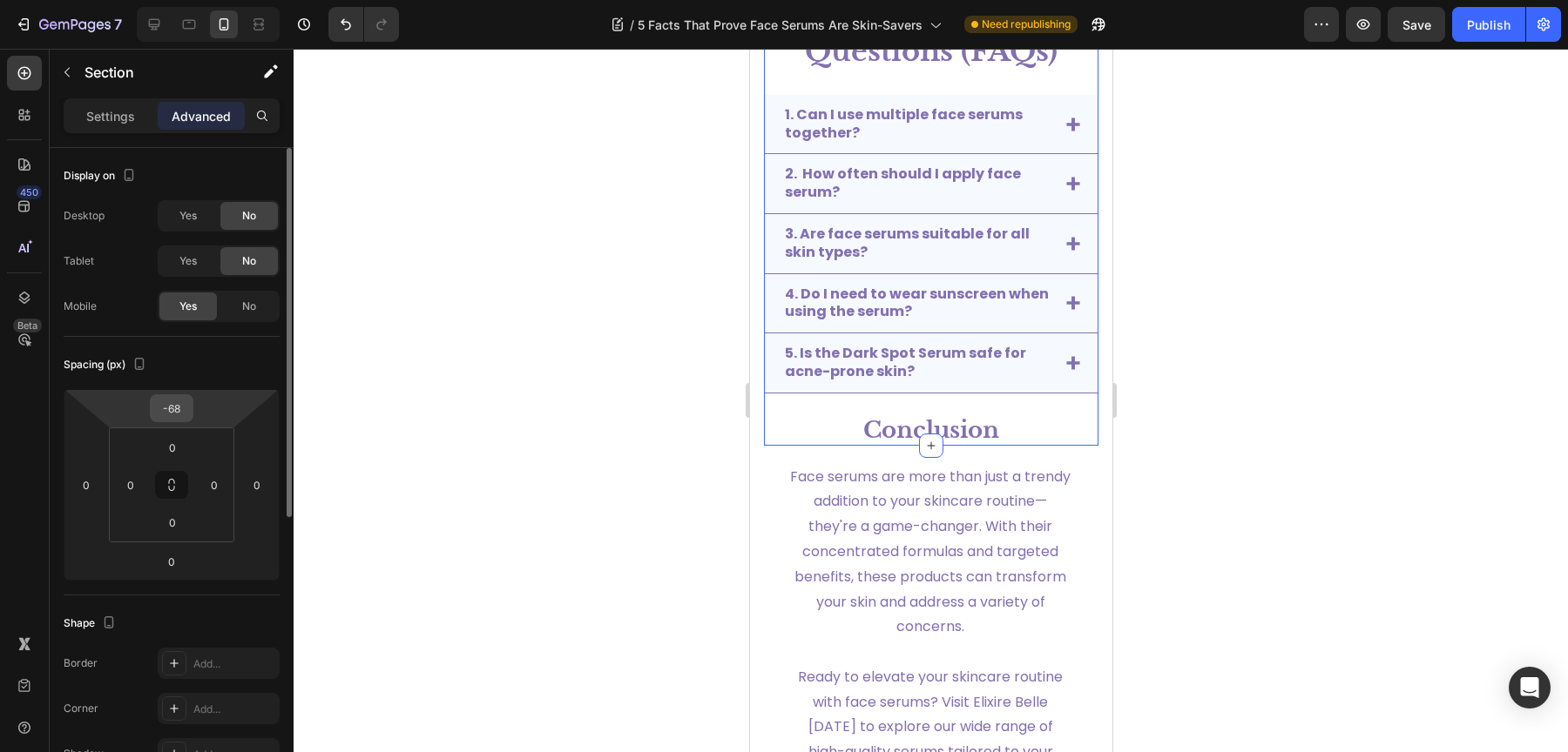
click at [181, 408] on input "-68" at bounding box center [171, 408] width 35 height 26
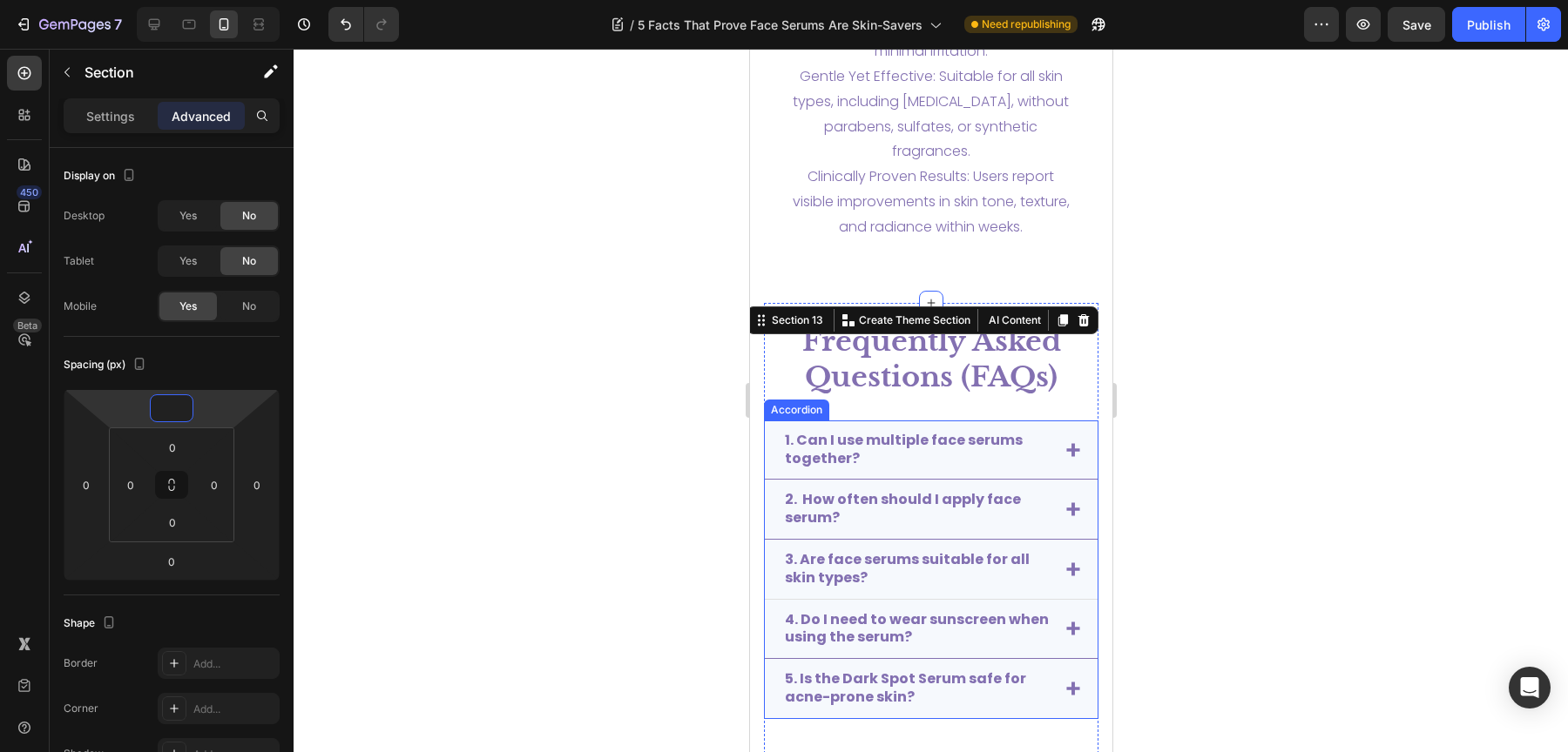
scroll to position [3412, 0]
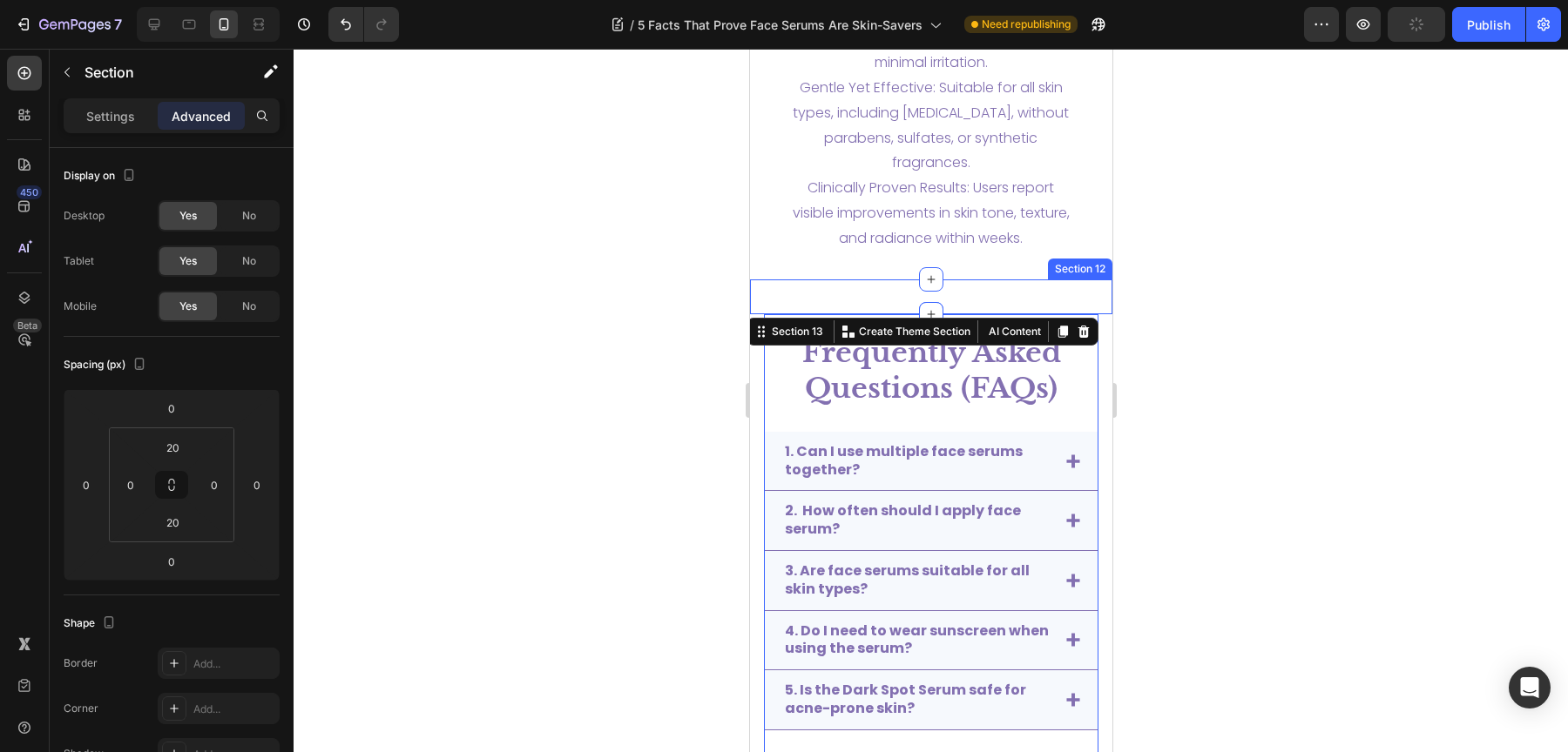
click at [944, 290] on div "Conclusion Heading Conclusion Heading Section 12" at bounding box center [929, 296] width 362 height 35
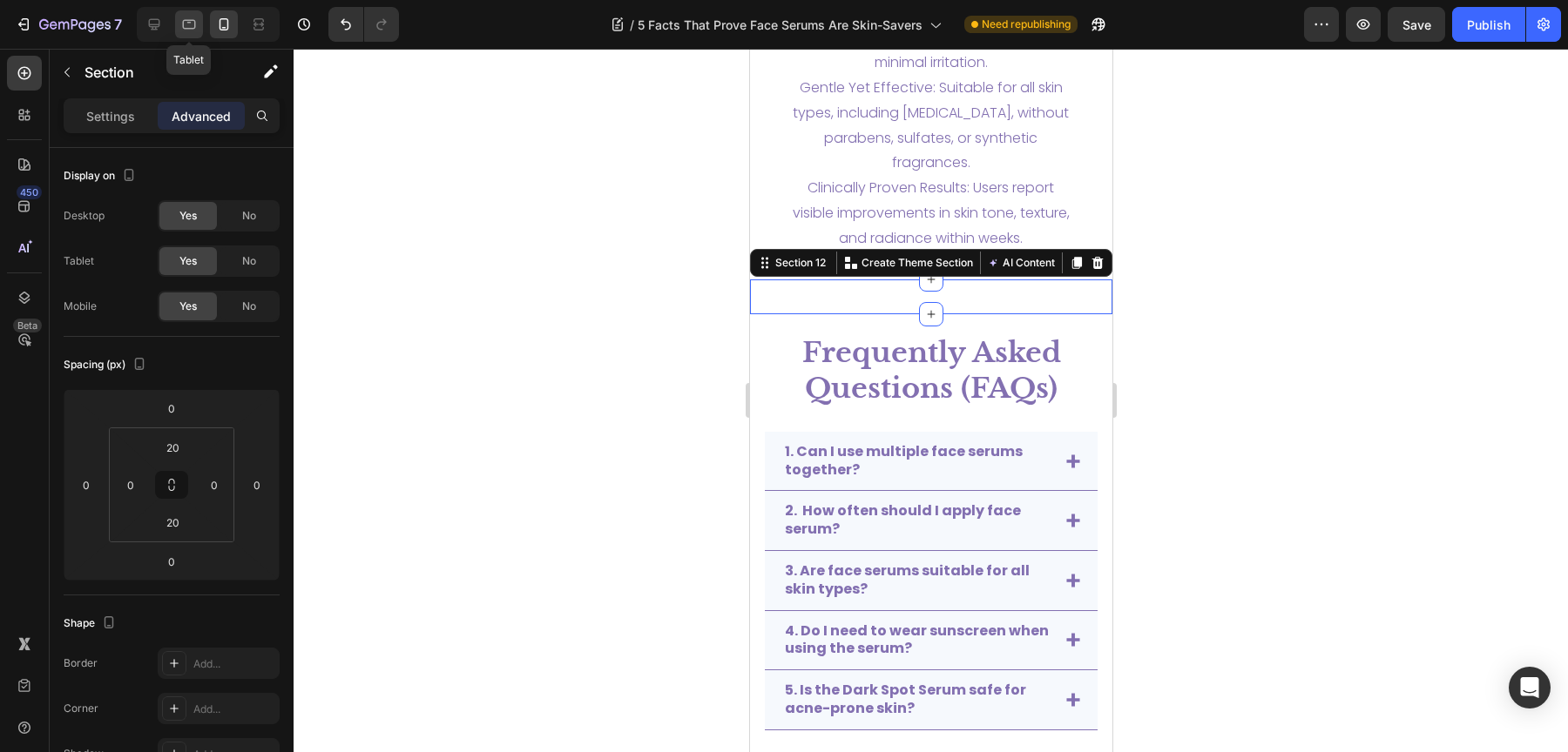
click at [192, 24] on icon at bounding box center [189, 25] width 18 height 18
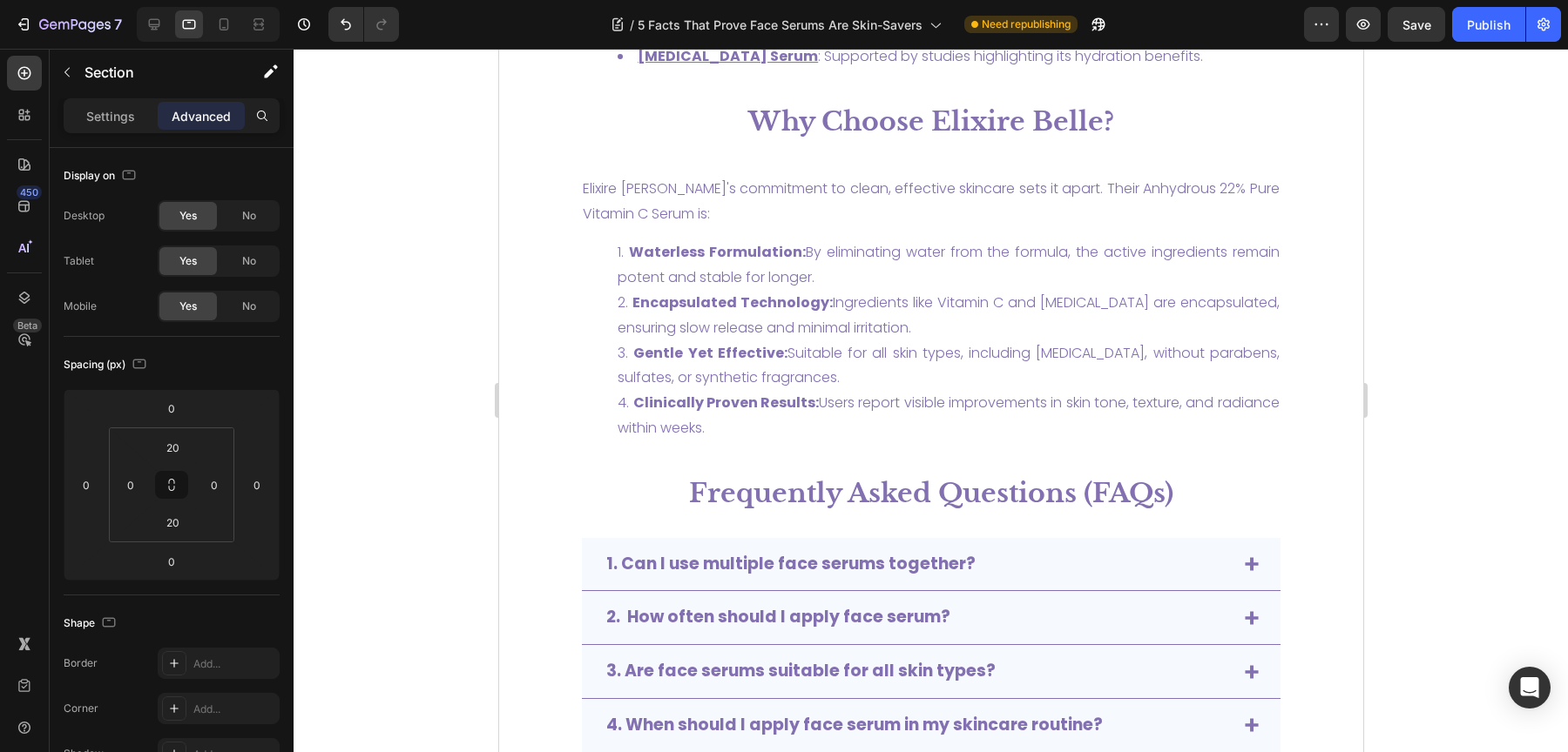
scroll to position [3010, 0]
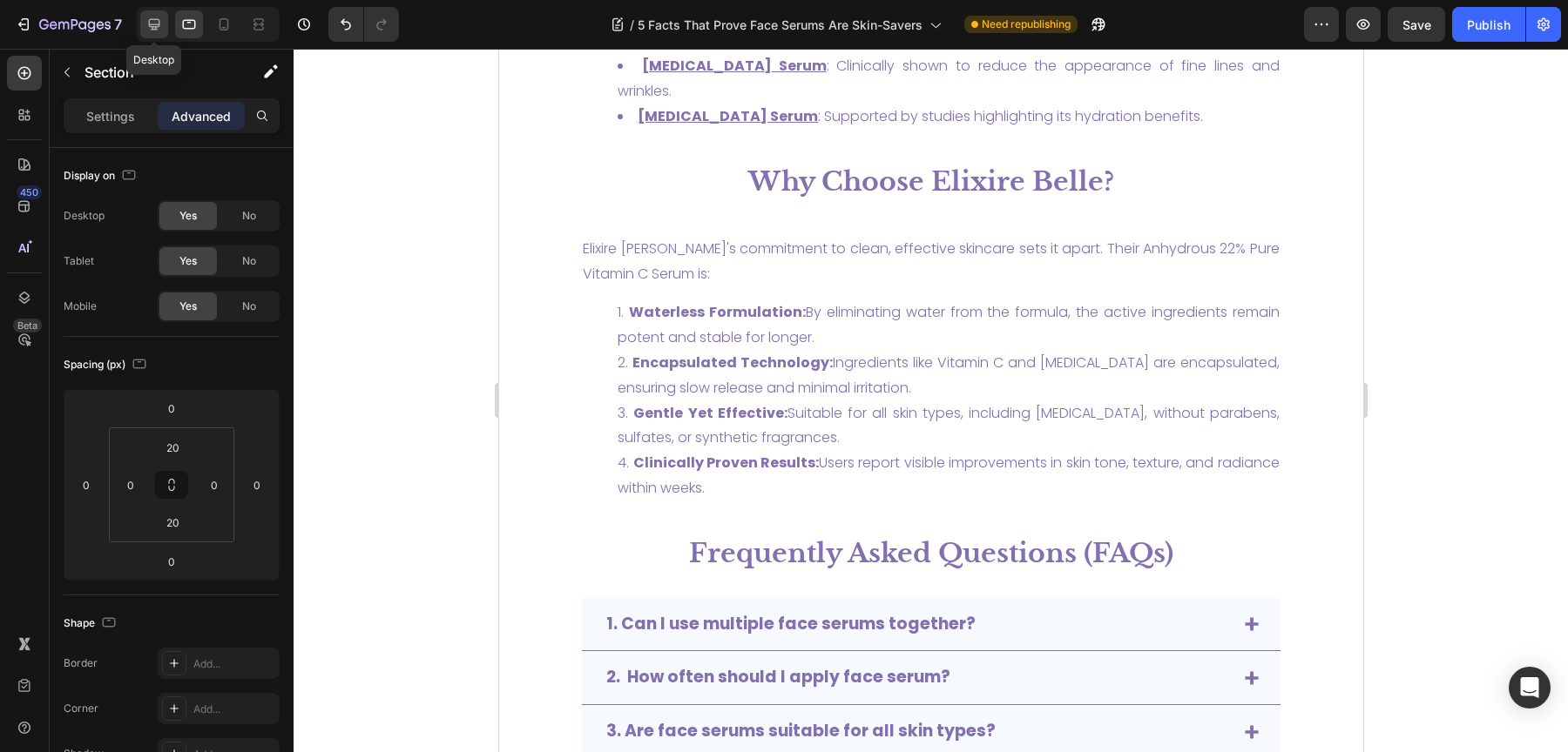
click at [160, 17] on icon at bounding box center [155, 25] width 18 height 18
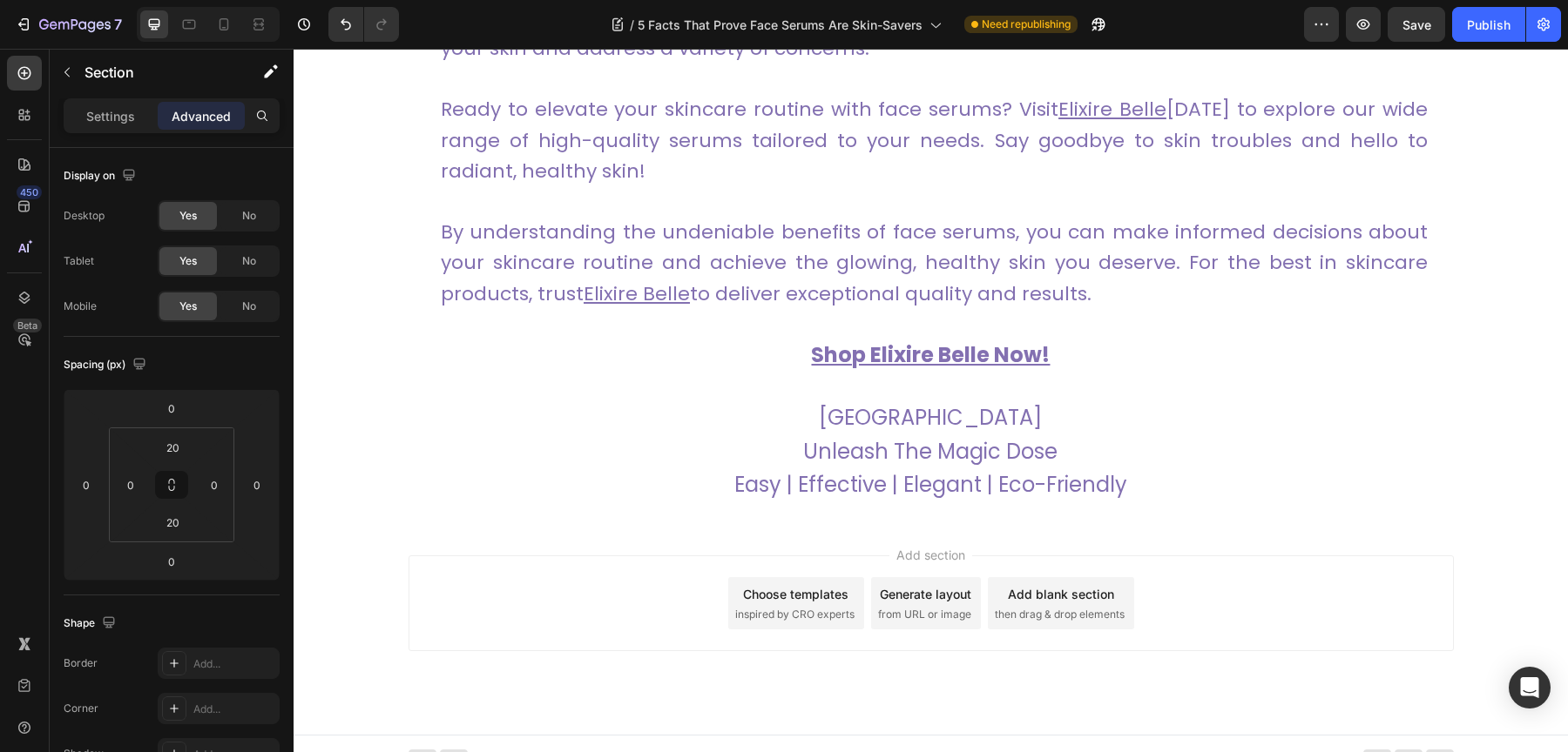
scroll to position [5063, 0]
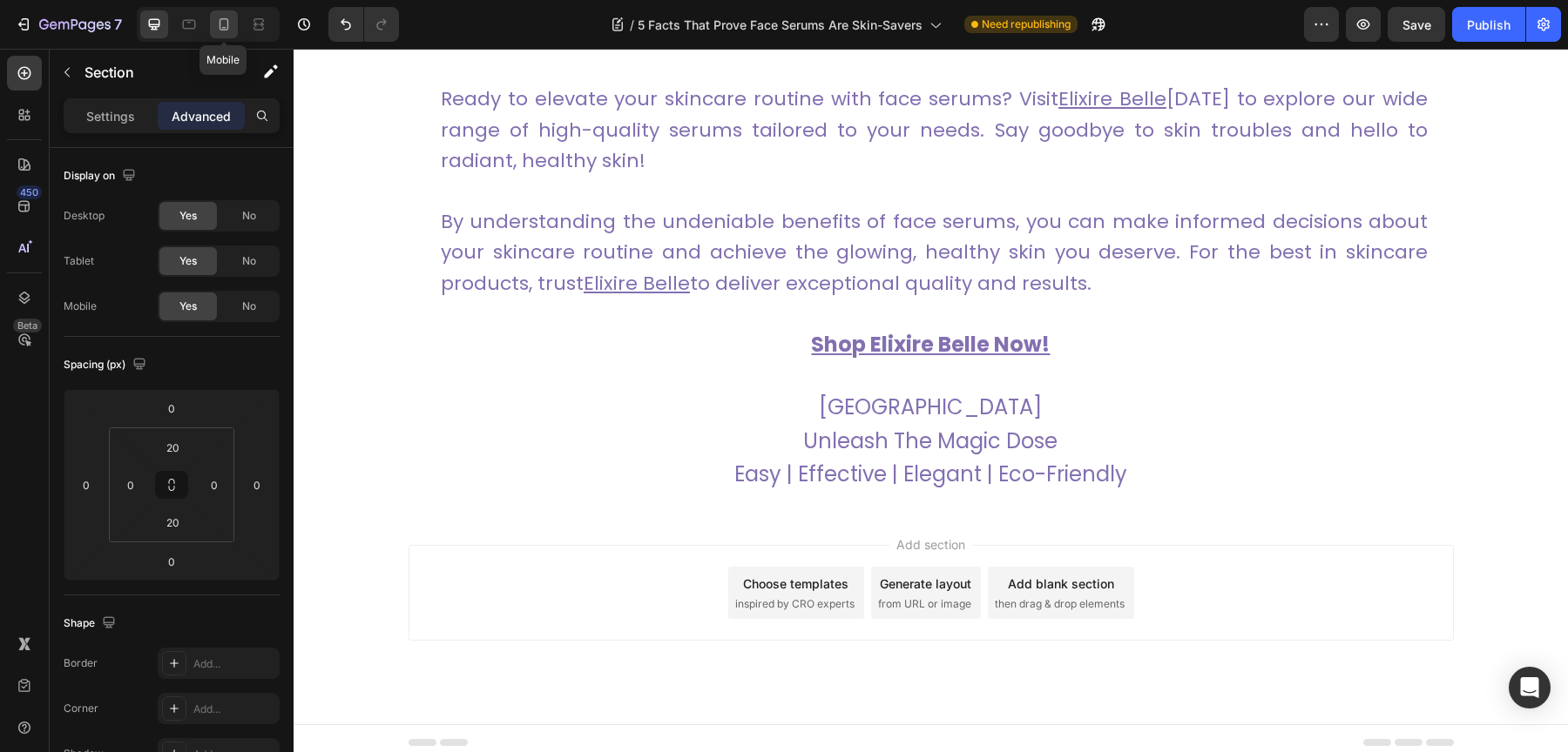
click at [226, 19] on icon at bounding box center [224, 25] width 10 height 12
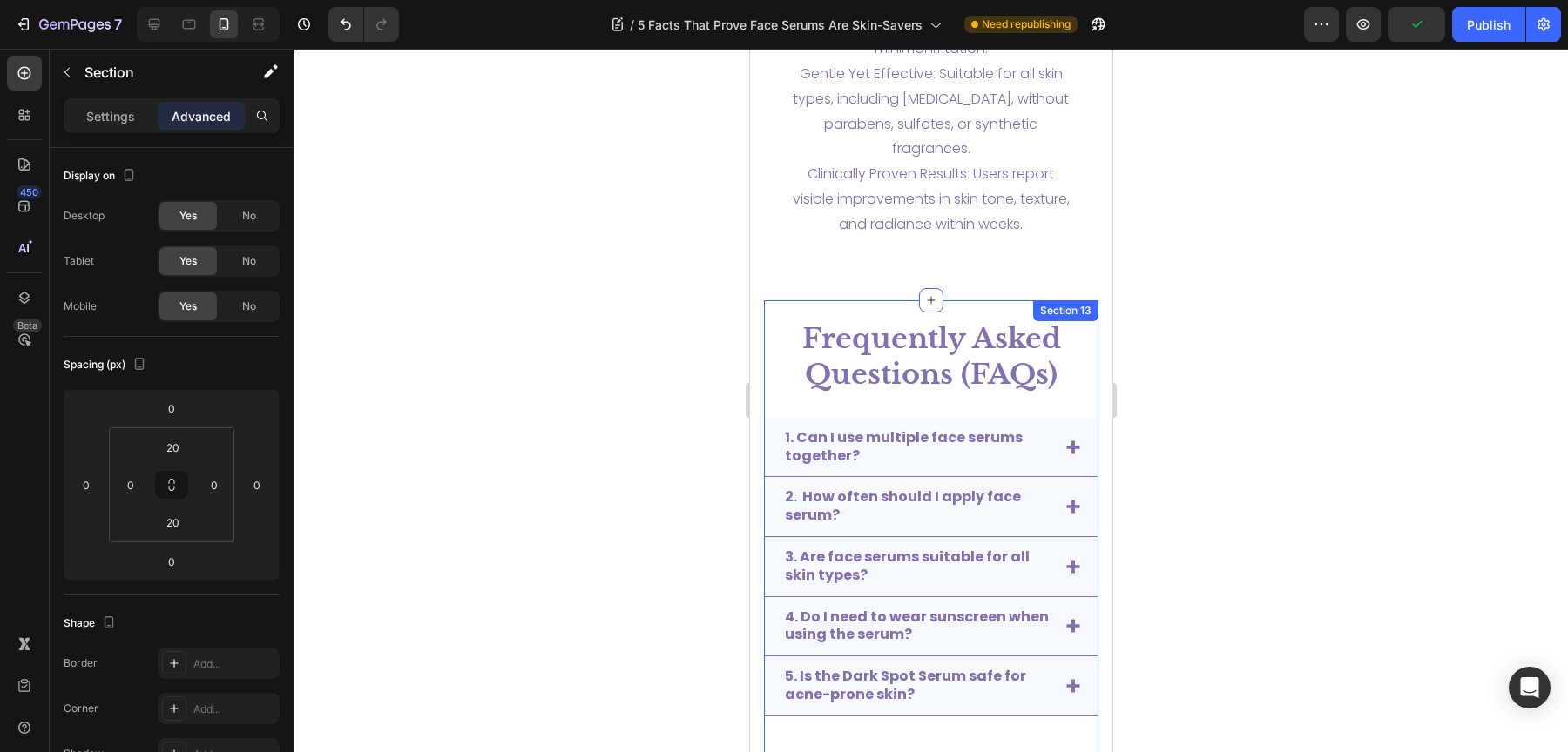
scroll to position [3355, 0]
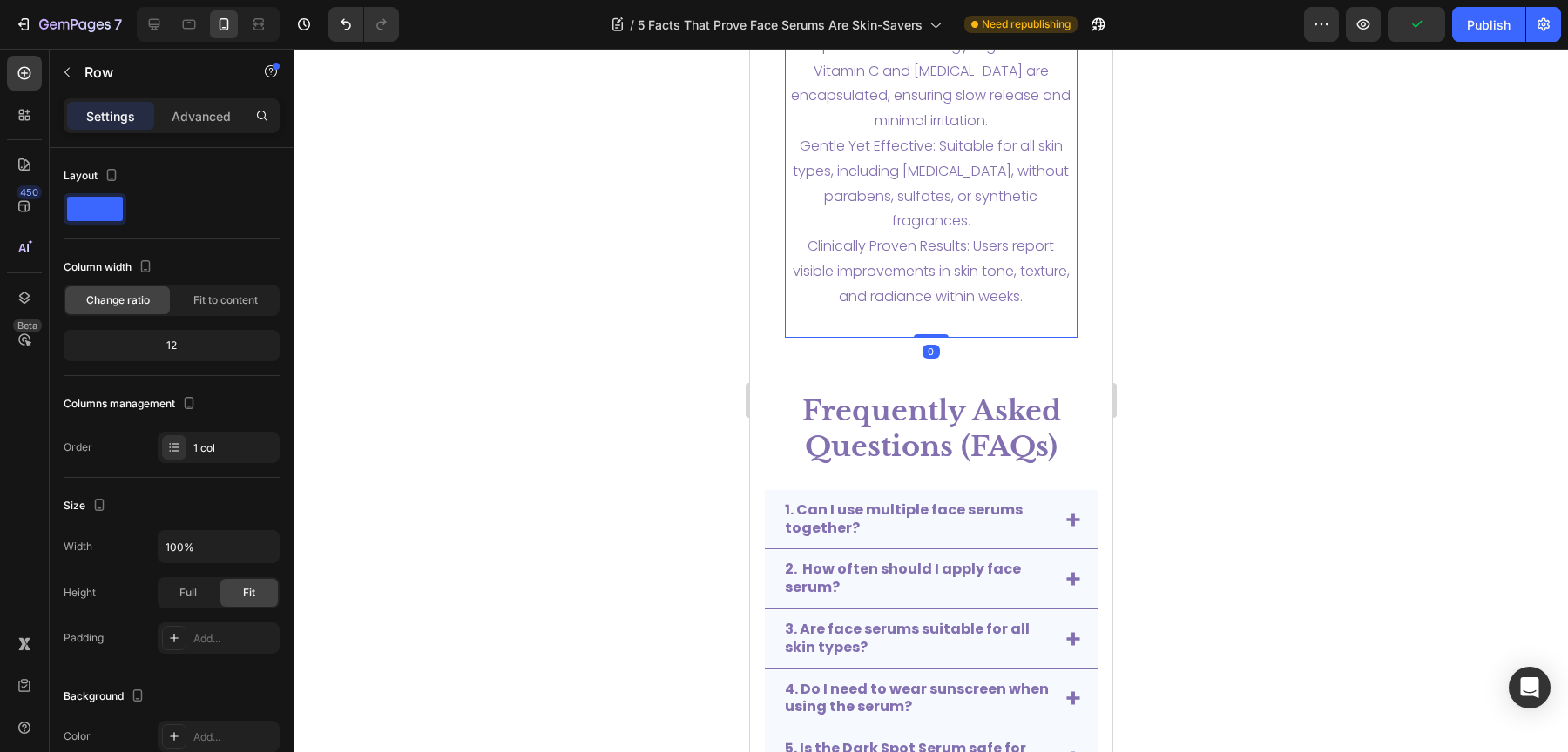
click at [865, 323] on div "Why Choose Elixire Belle? Heading Elixire Belle's commitment to clean, effectiv…" at bounding box center [930, 38] width 293 height 599
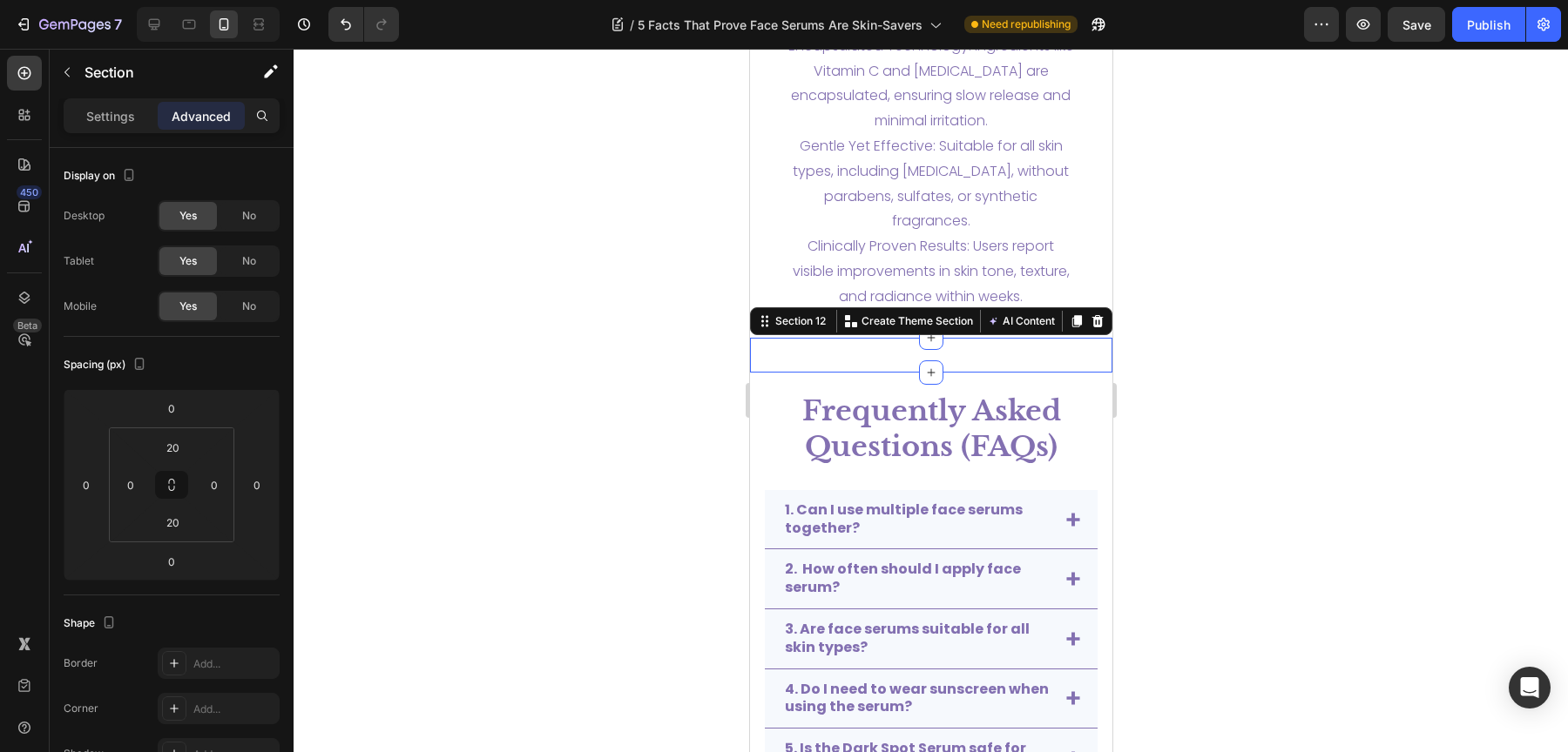
click at [864, 353] on div "Conclusion Heading Conclusion Heading Section 12 Create Theme Section AI Conten…" at bounding box center [929, 355] width 362 height 35
click at [870, 356] on div "Conclusion Heading Conclusion Heading Section 12 Create Theme Section AI Conten…" at bounding box center [929, 355] width 362 height 35
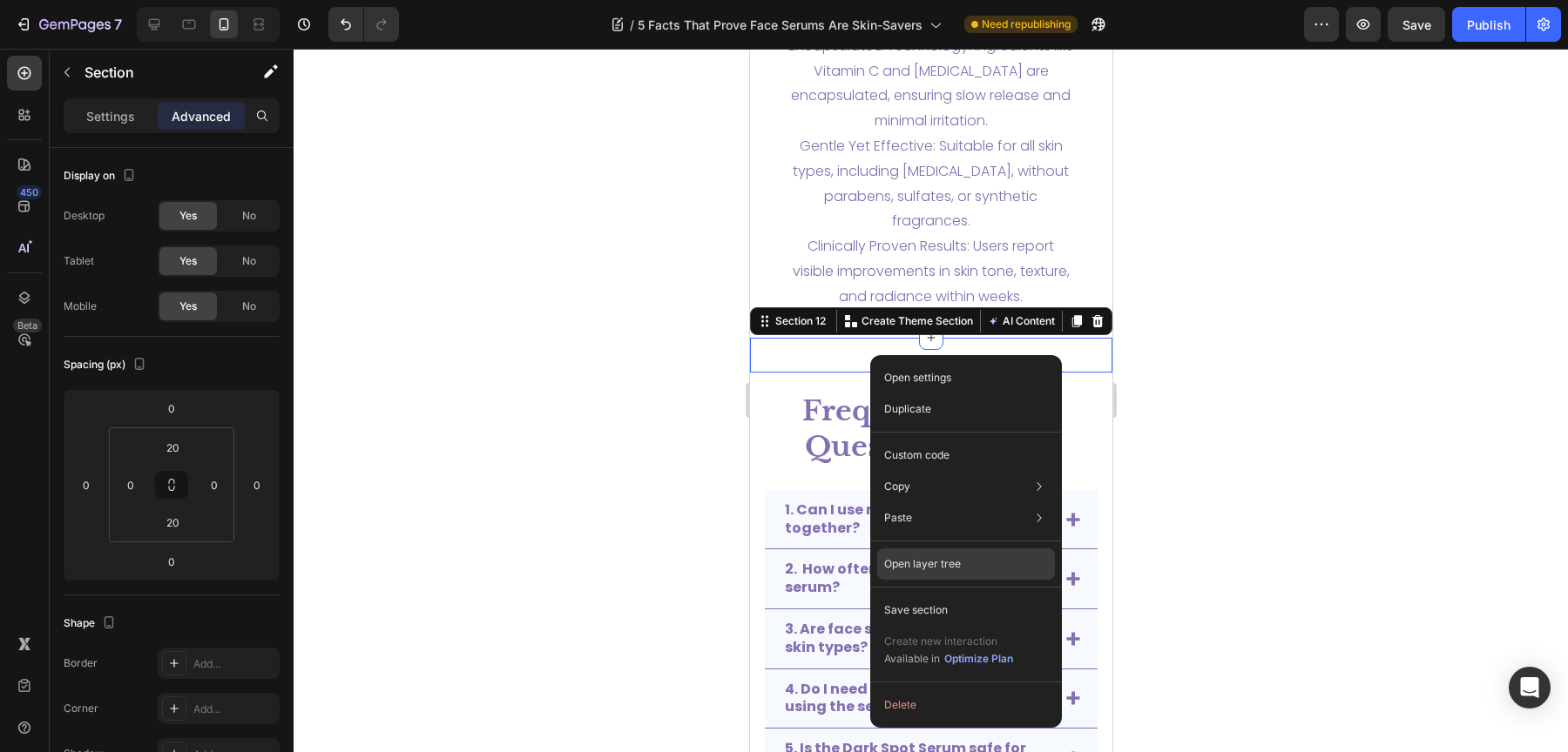
click at [945, 566] on p "Open layer tree" at bounding box center [922, 564] width 76 height 16
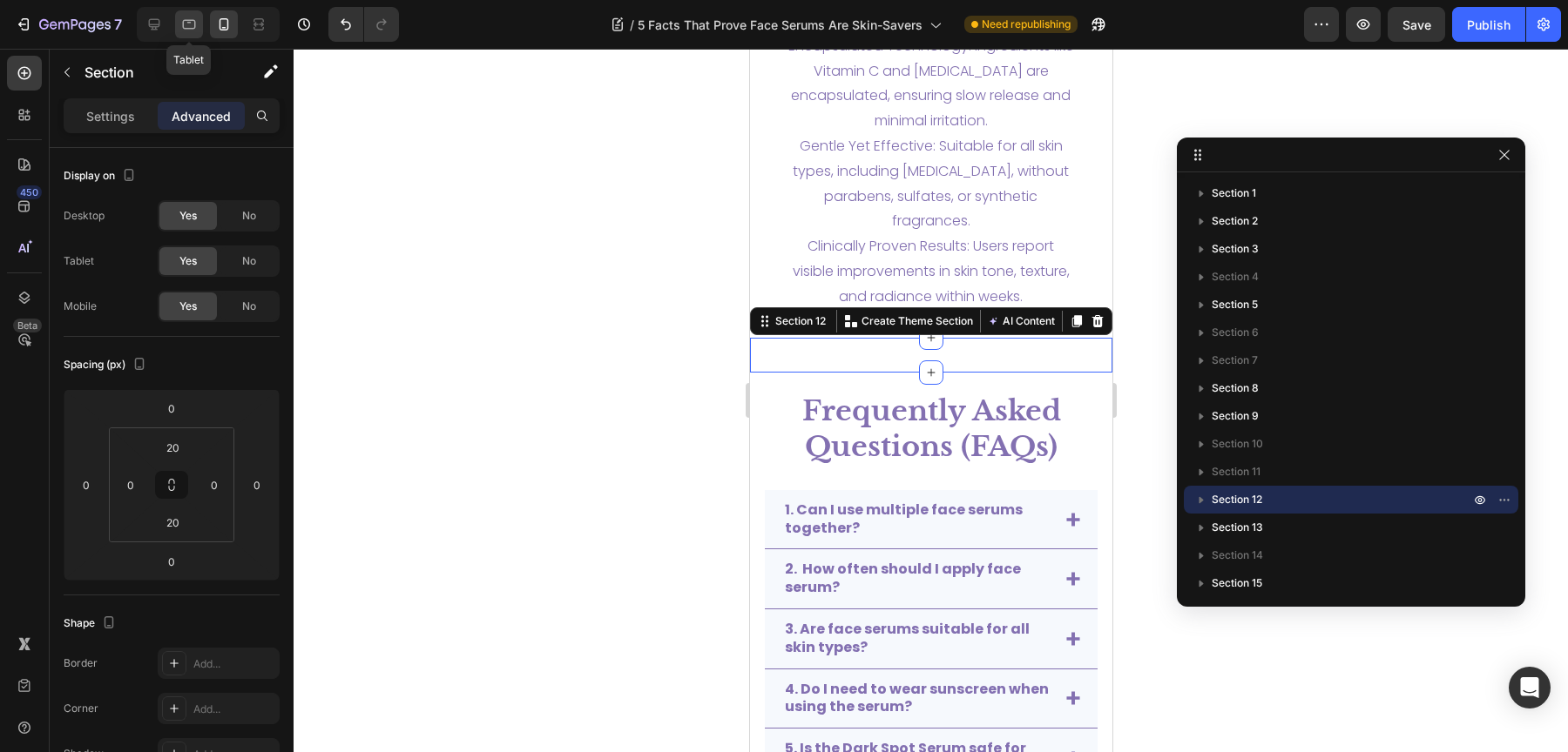
click at [190, 28] on icon at bounding box center [189, 25] width 13 height 10
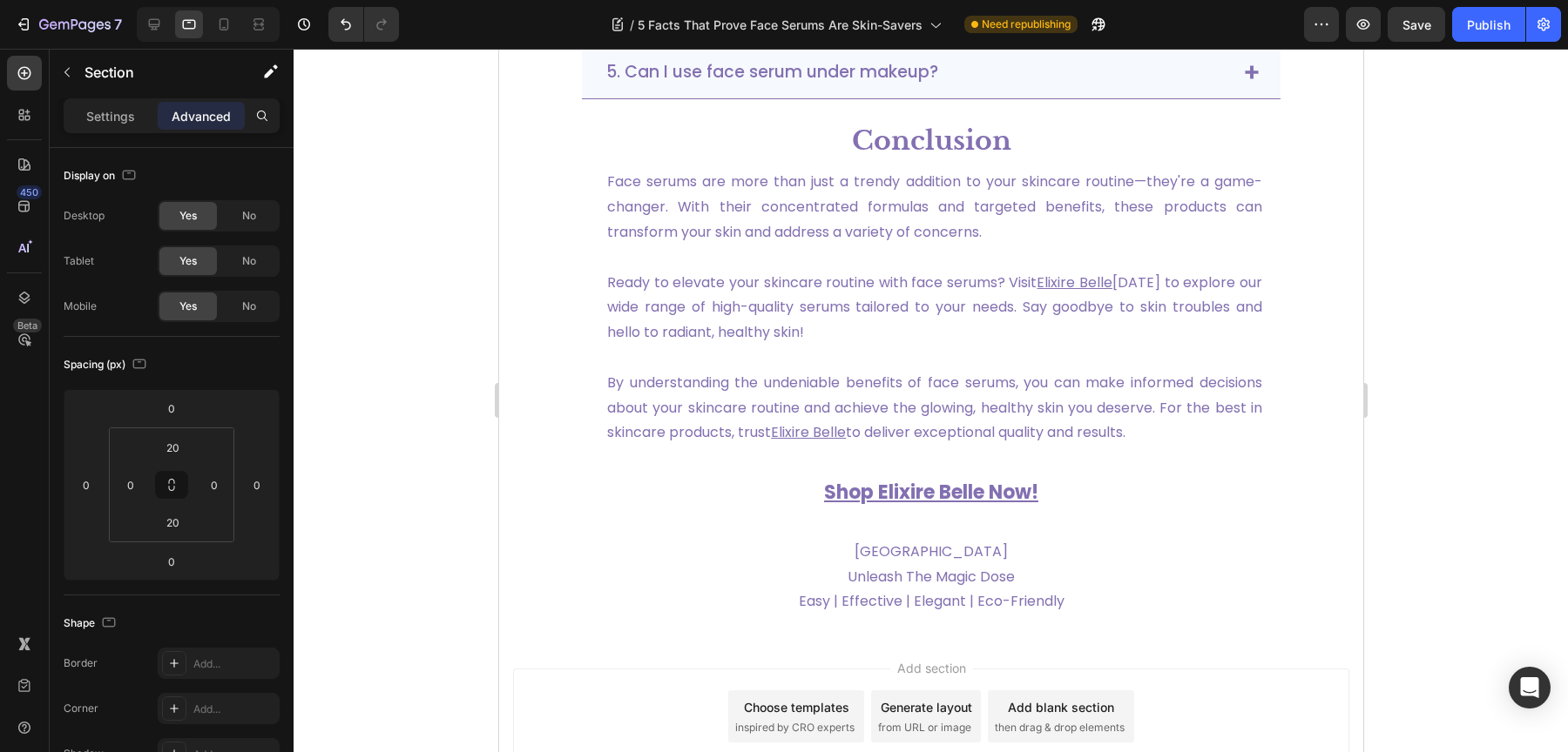
scroll to position [3753, 0]
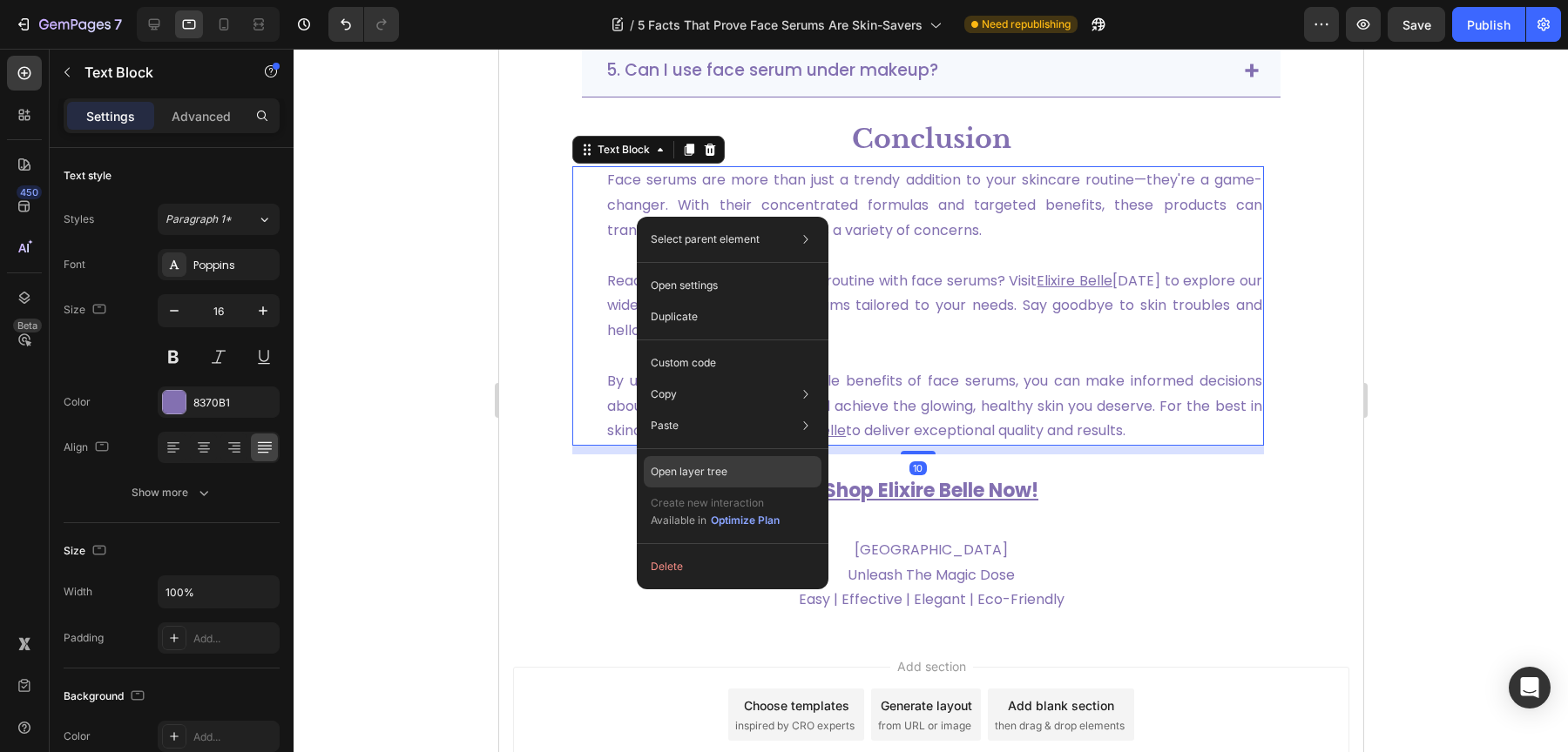
click at [712, 469] on p "Open layer tree" at bounding box center [689, 472] width 76 height 16
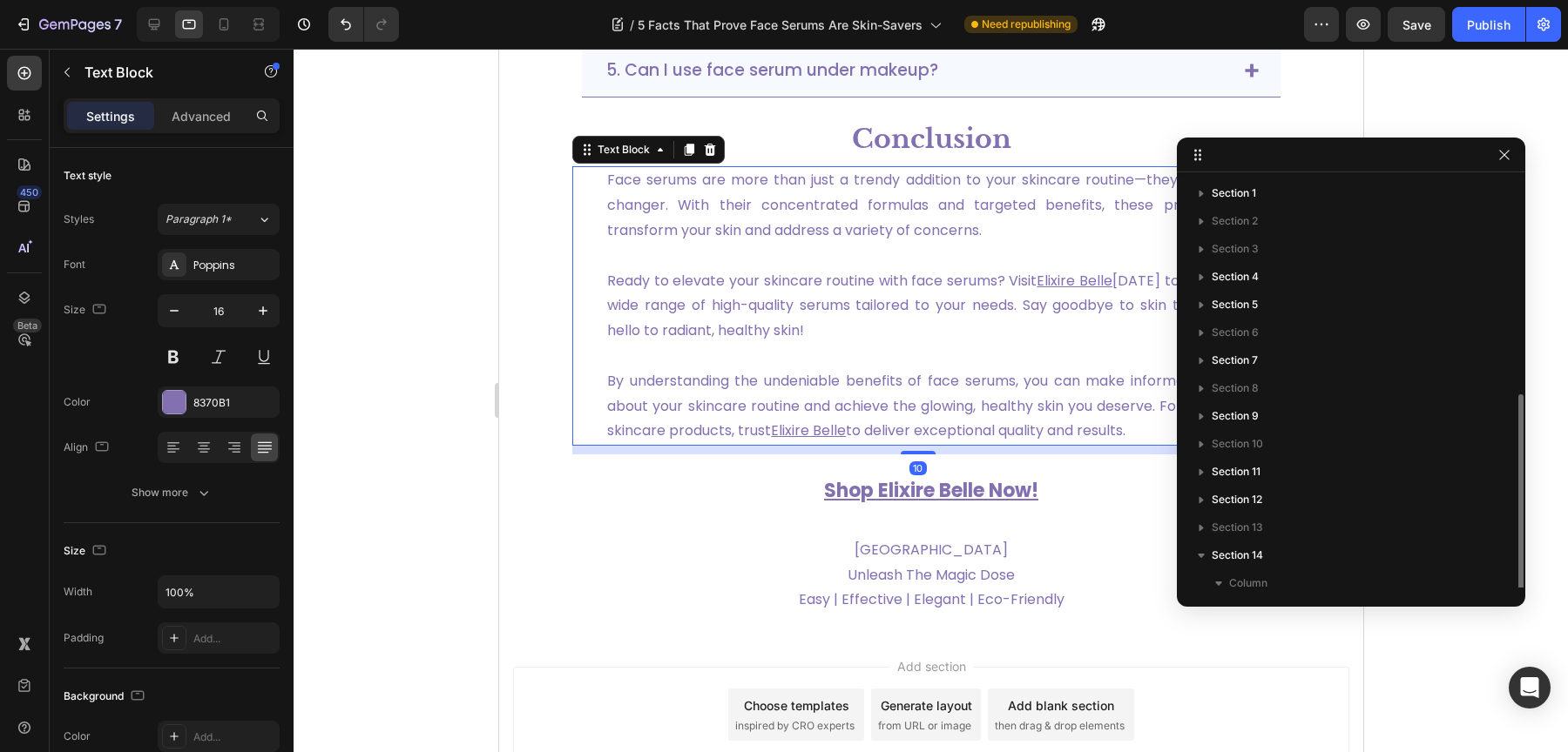
scroll to position [121, 0]
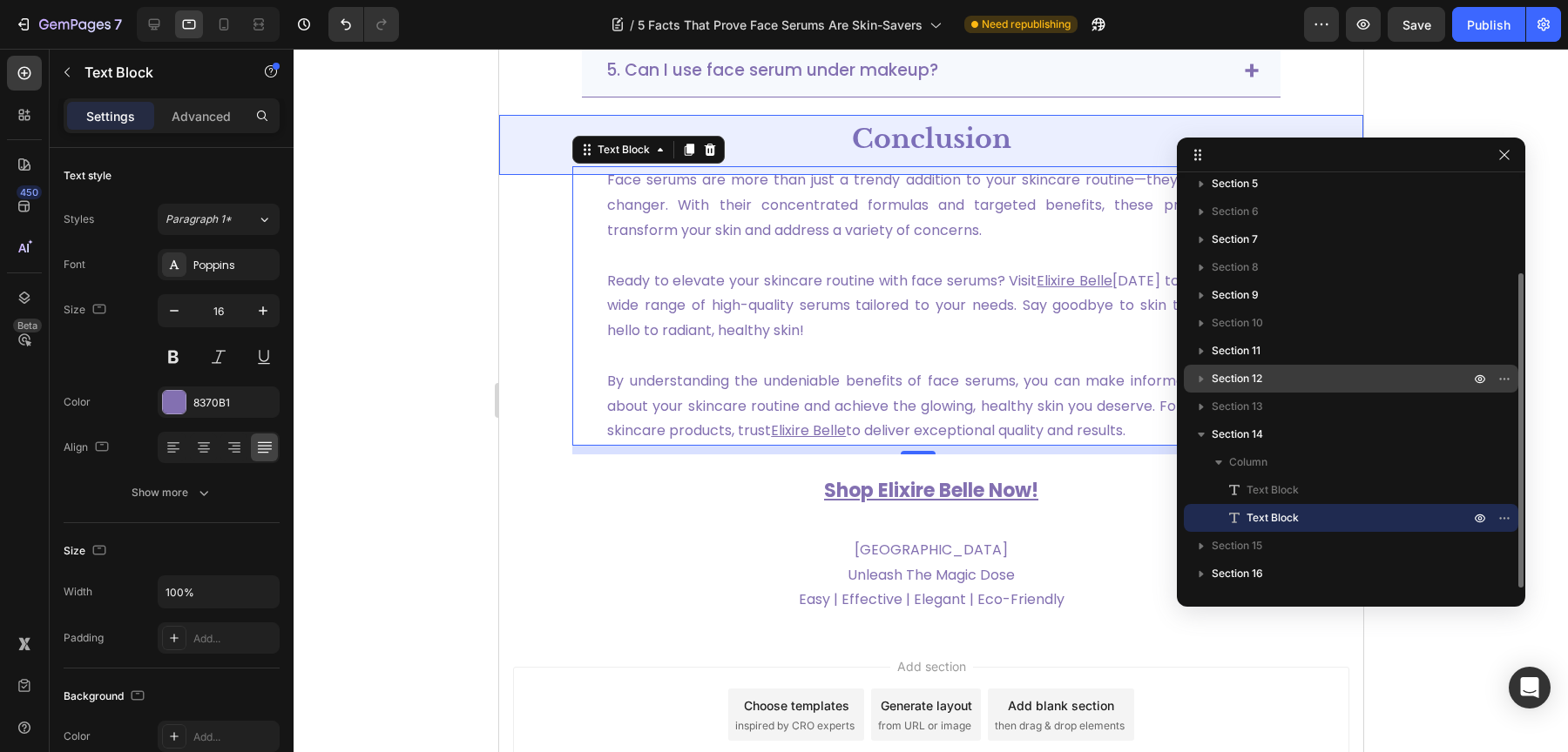
click at [1279, 386] on p "Section 12" at bounding box center [1342, 379] width 261 height 18
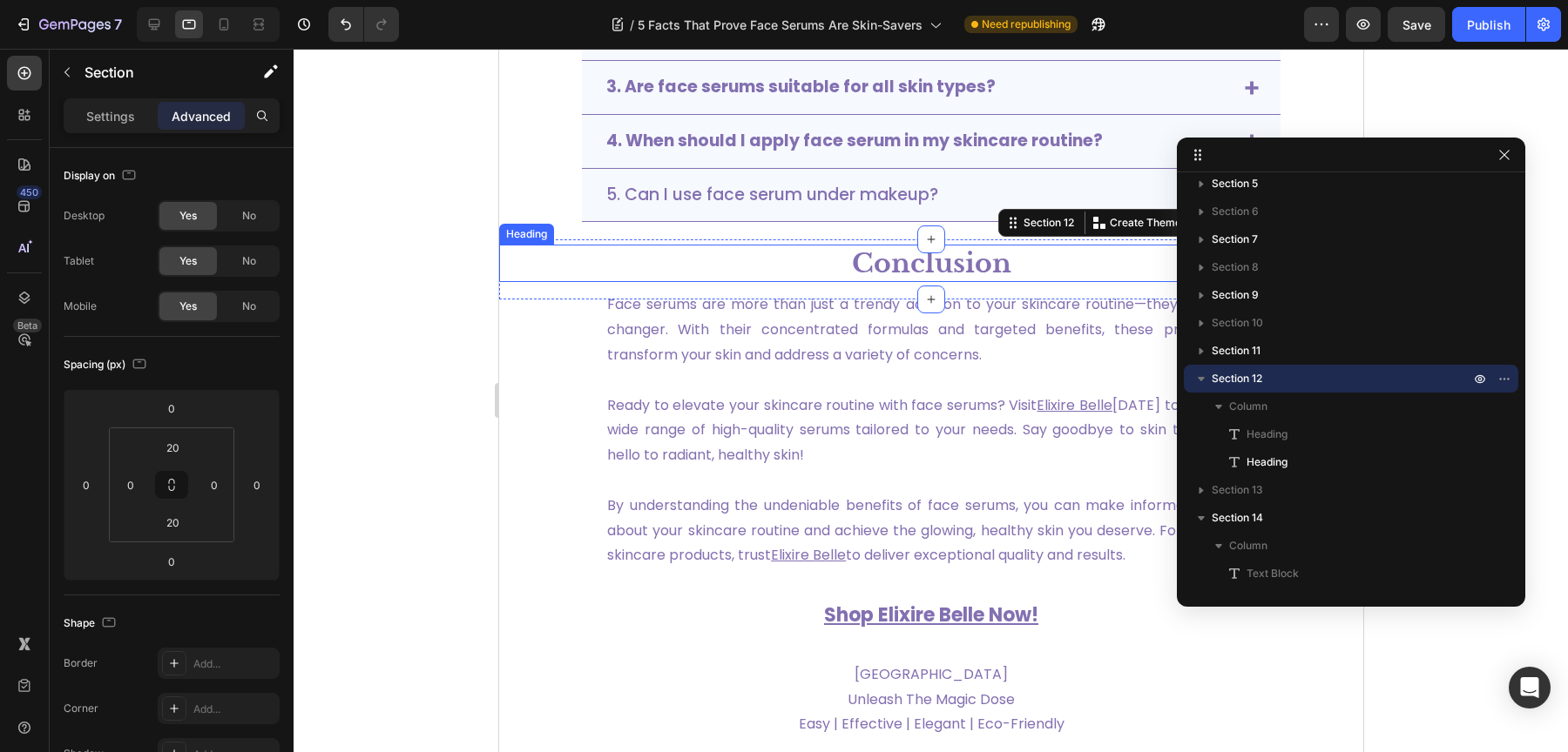
scroll to position [3611, 0]
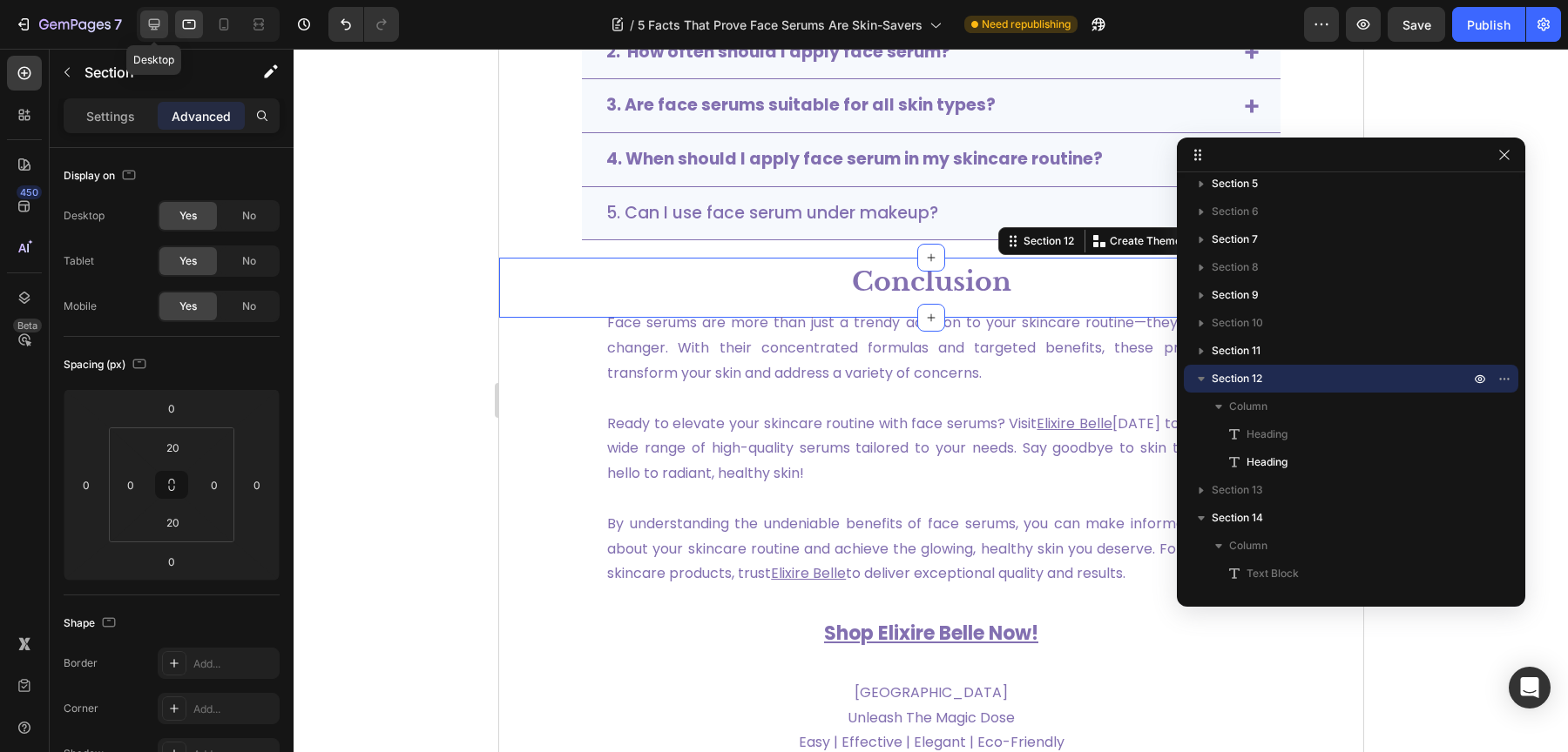
click at [155, 28] on icon at bounding box center [154, 25] width 12 height 12
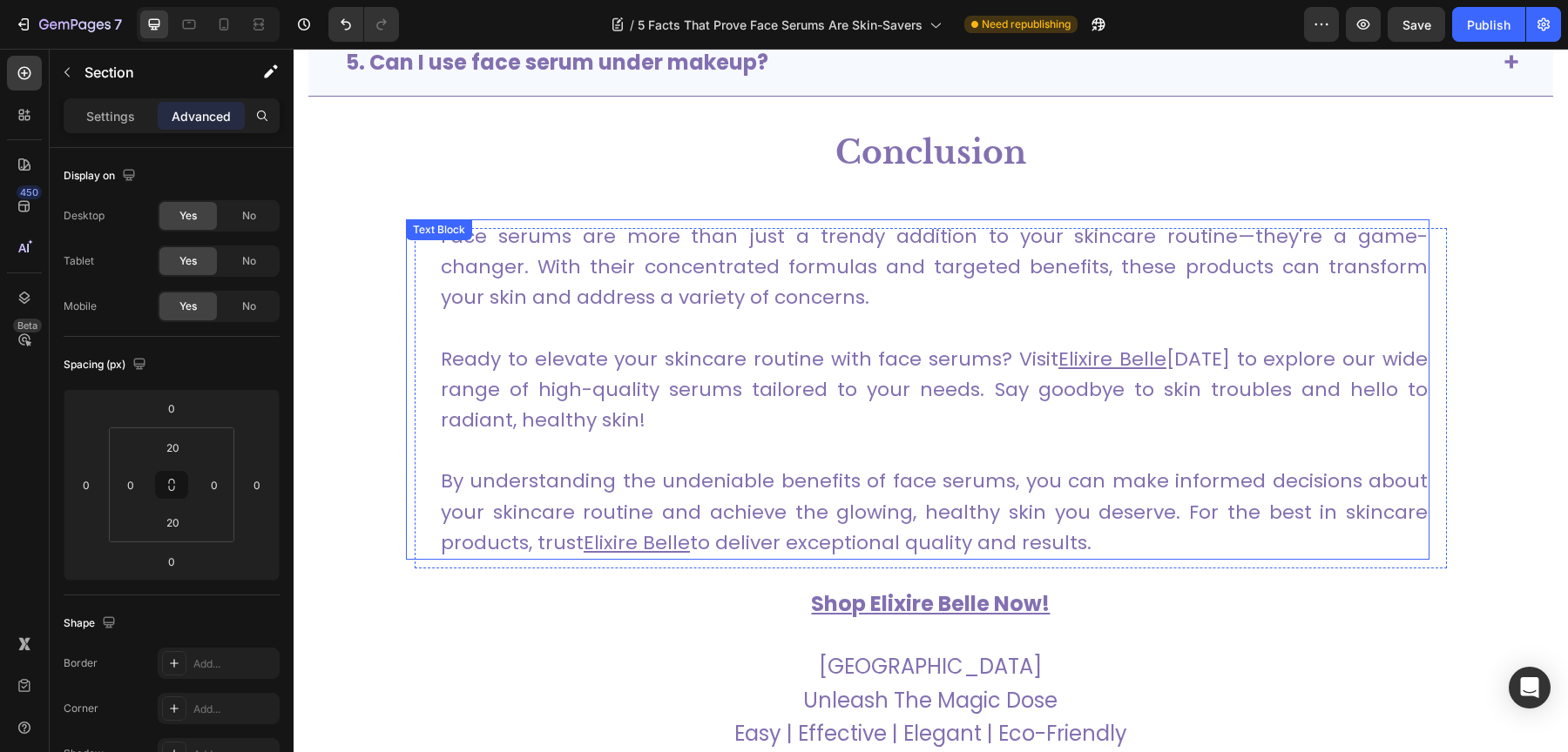
scroll to position [4812, 0]
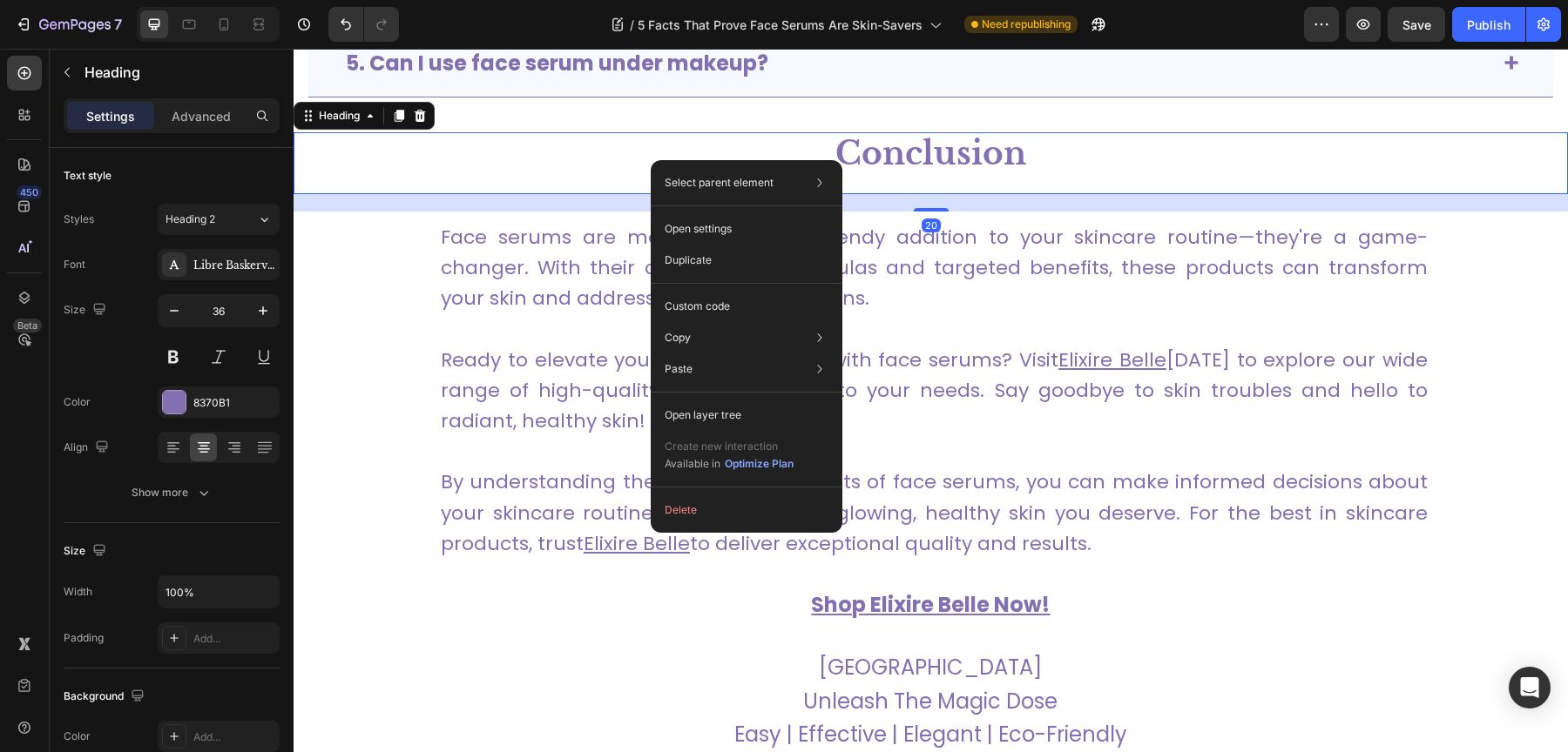
click at [790, 132] on h2 "Conclusion" at bounding box center [930, 155] width 1275 height 44
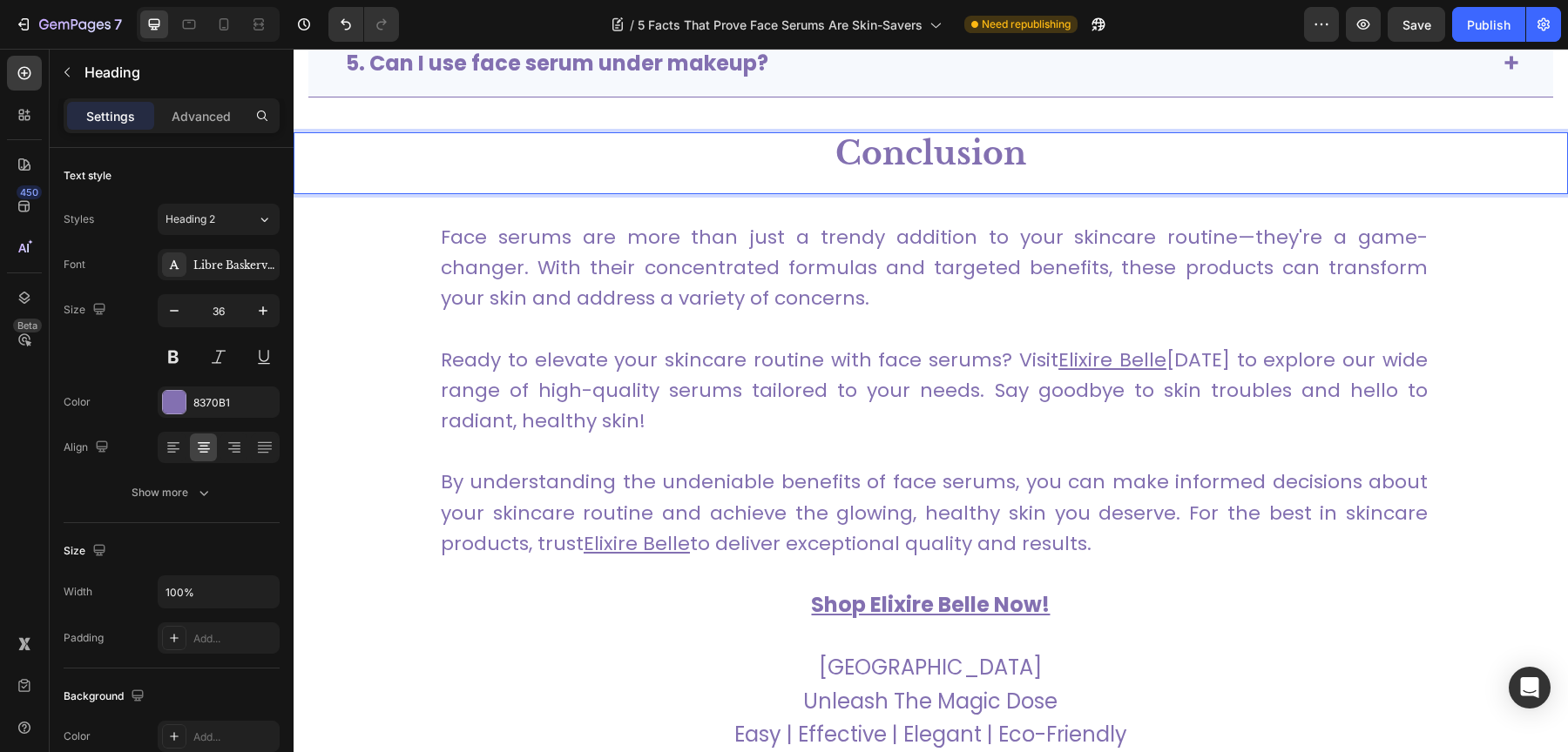
click at [592, 146] on p "Conclusion" at bounding box center [930, 155] width 1271 height 41
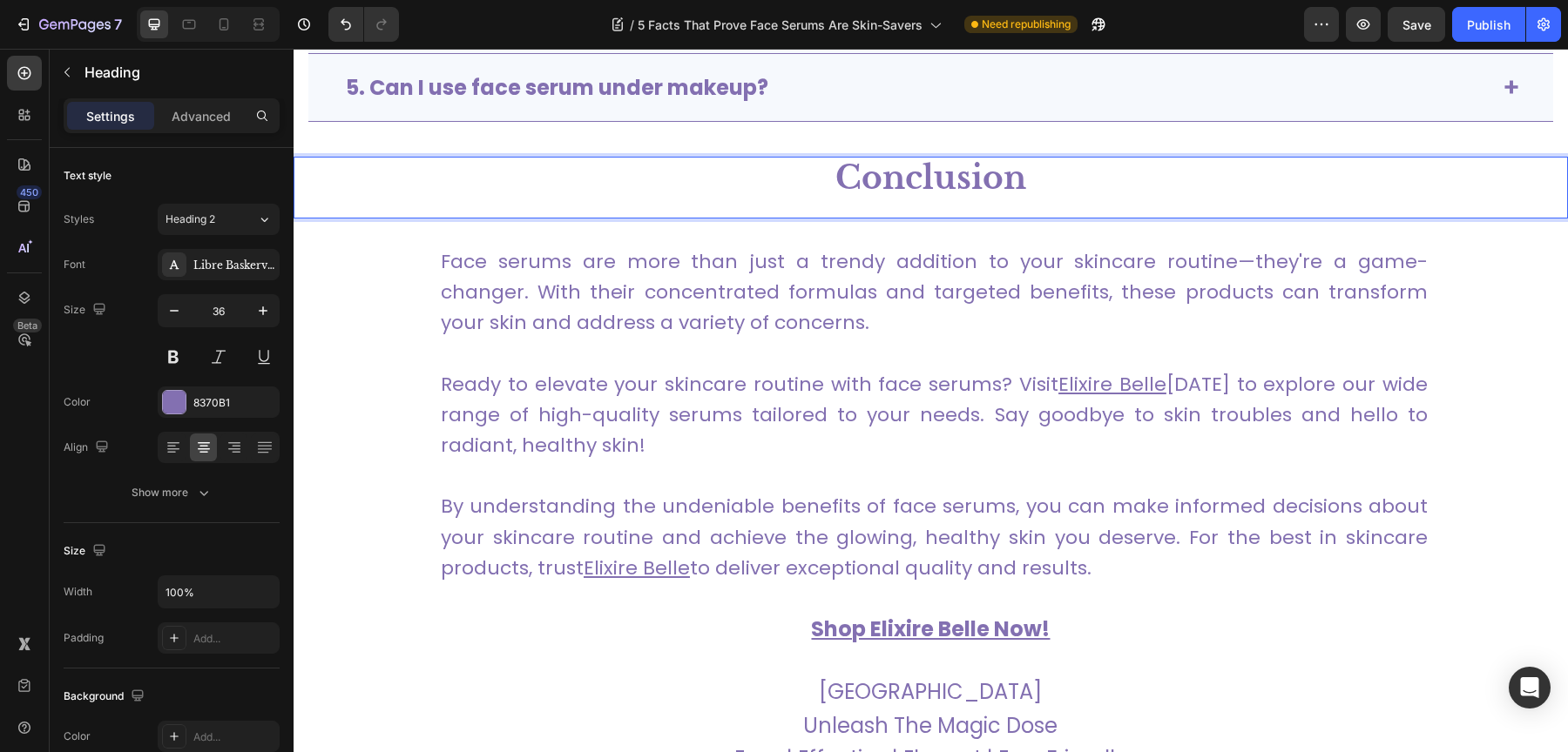
scroll to position [4788, 0]
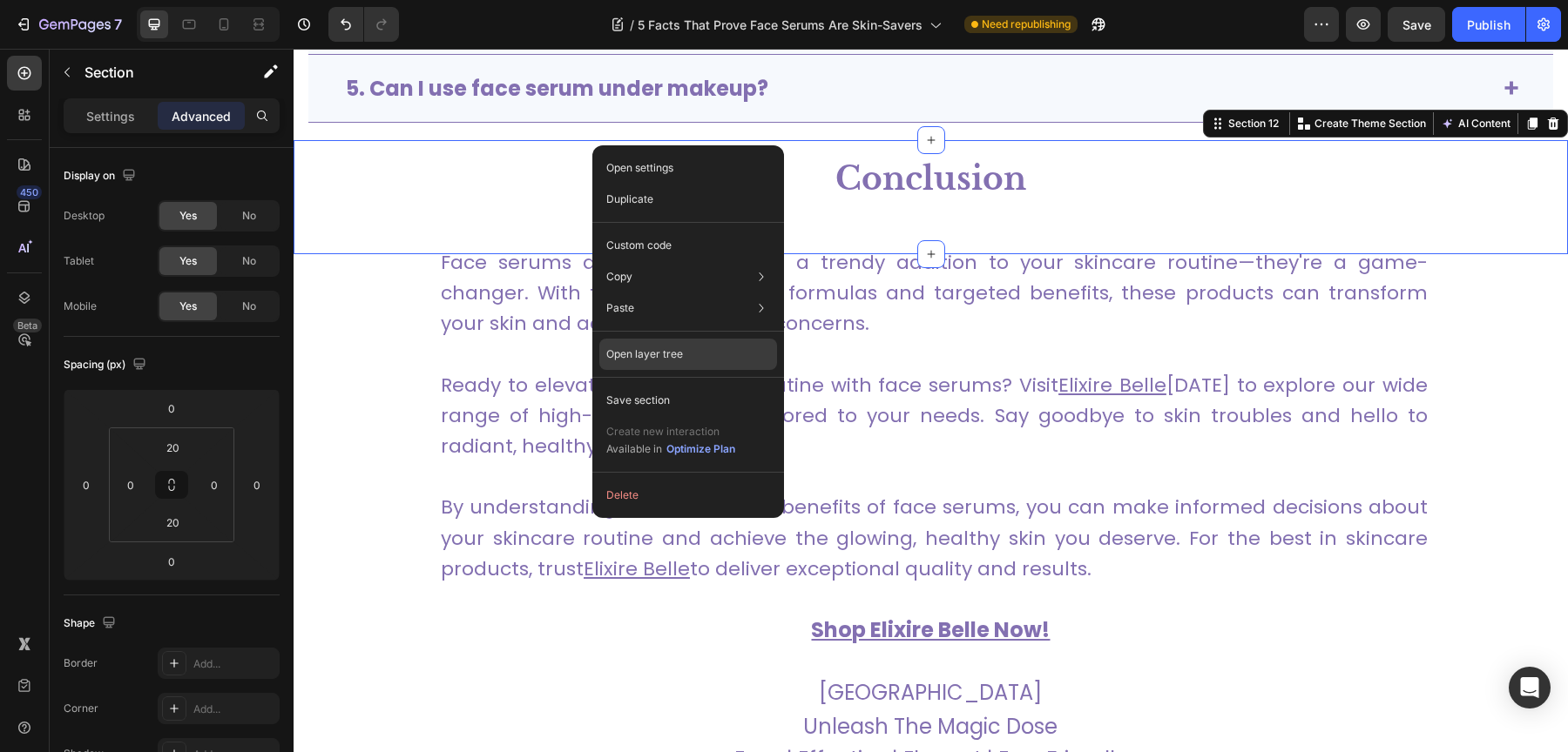
click at [669, 356] on p "Open layer tree" at bounding box center [645, 355] width 76 height 16
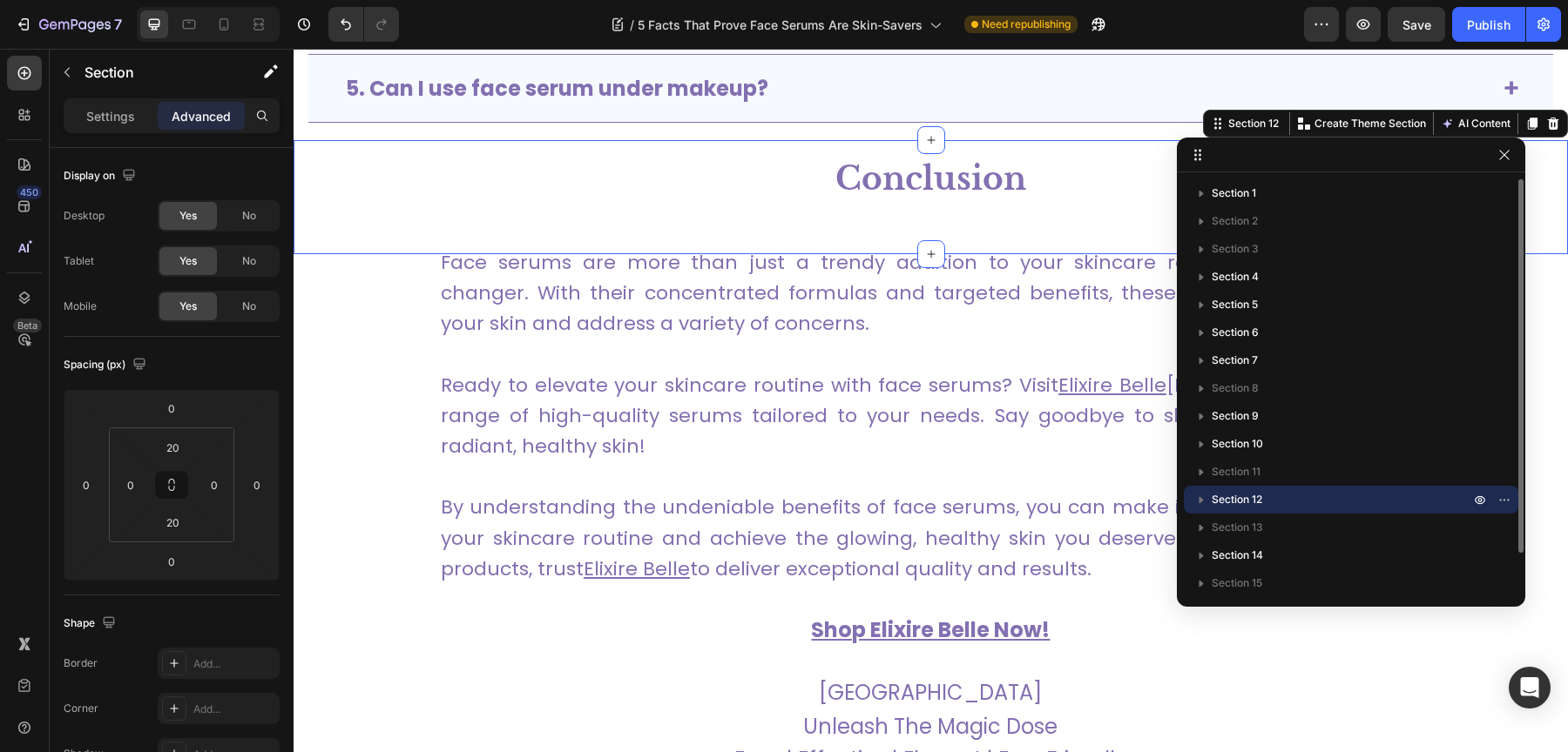
click at [1232, 505] on span "Section 12" at bounding box center [1236, 500] width 51 height 18
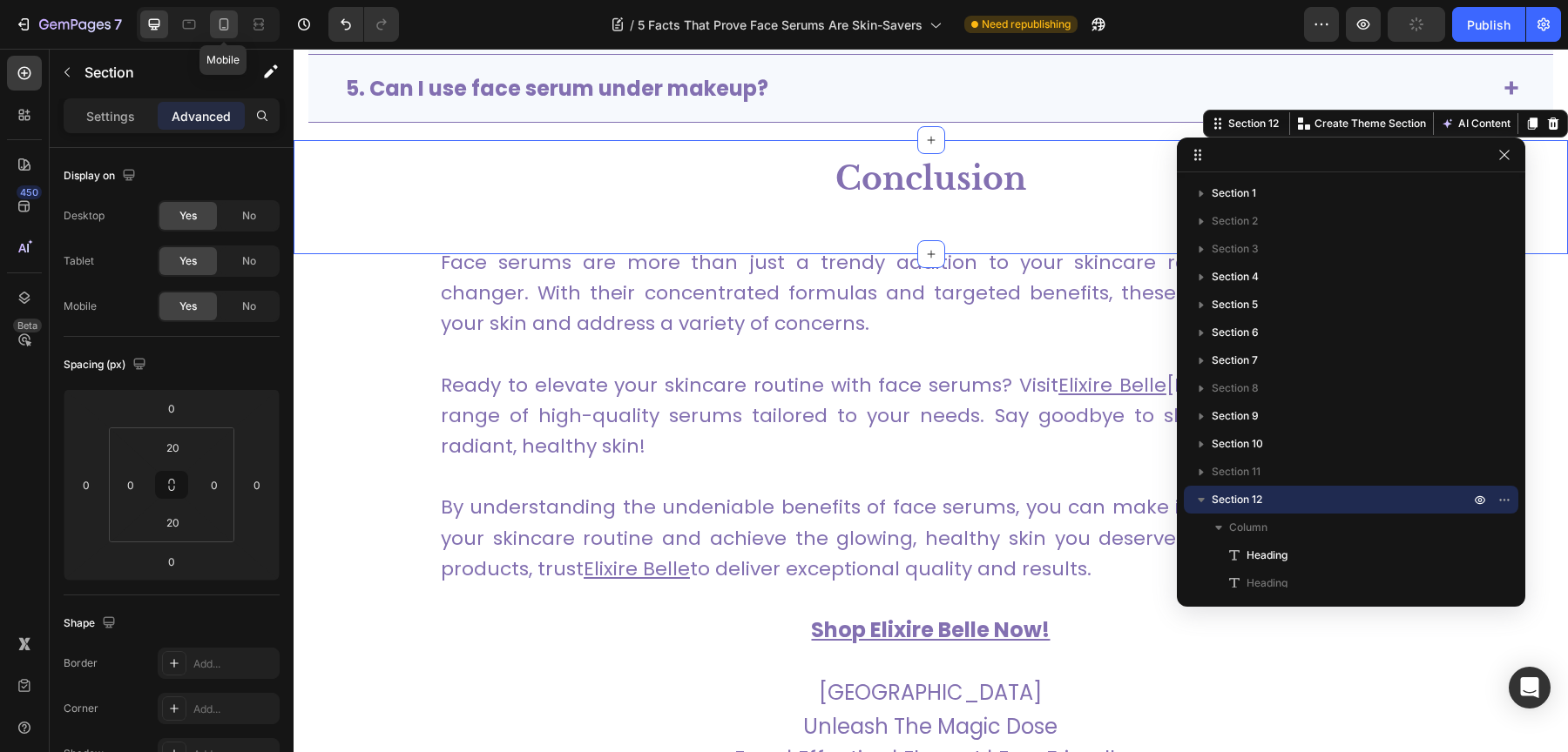
click at [226, 25] on icon at bounding box center [224, 25] width 18 height 18
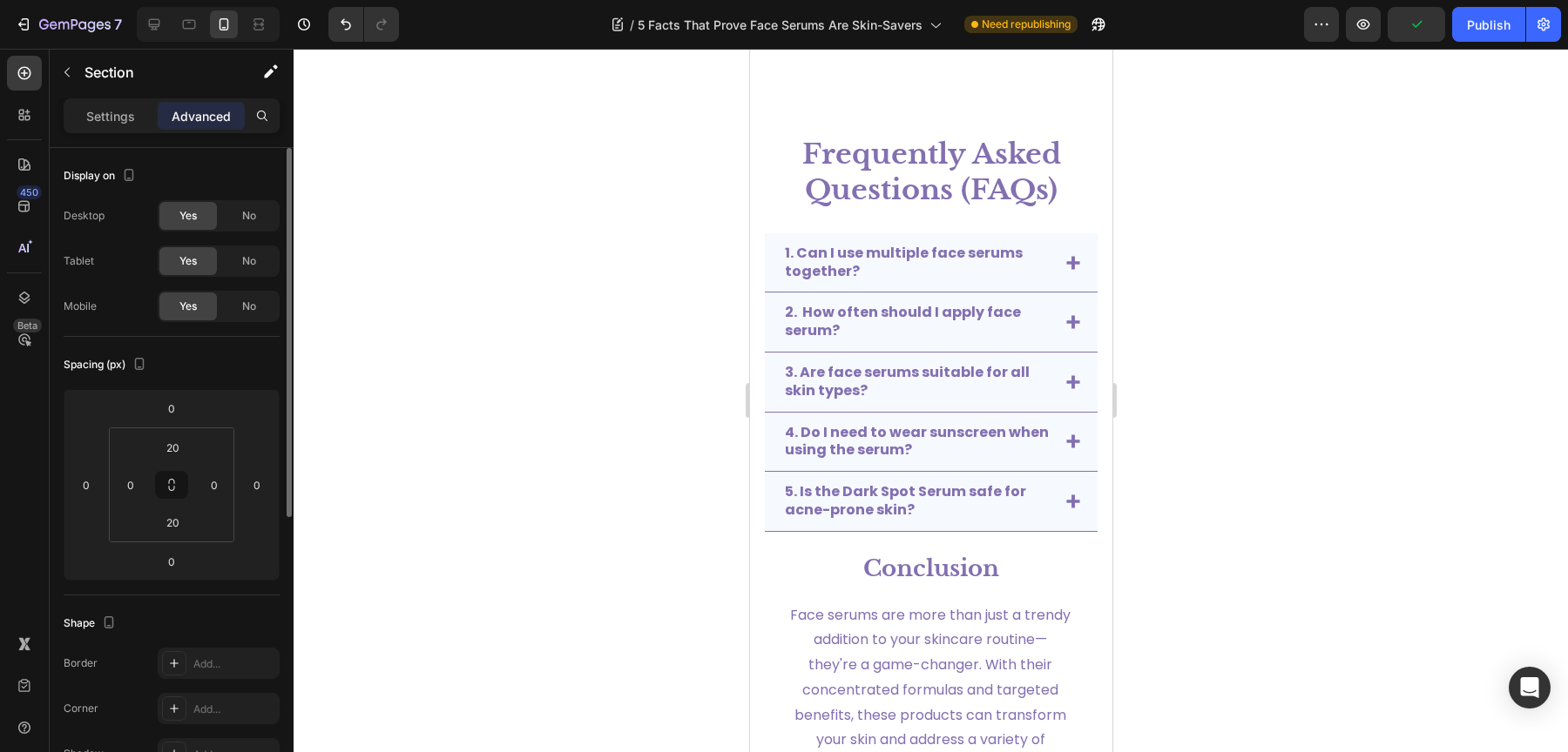
scroll to position [3860, 0]
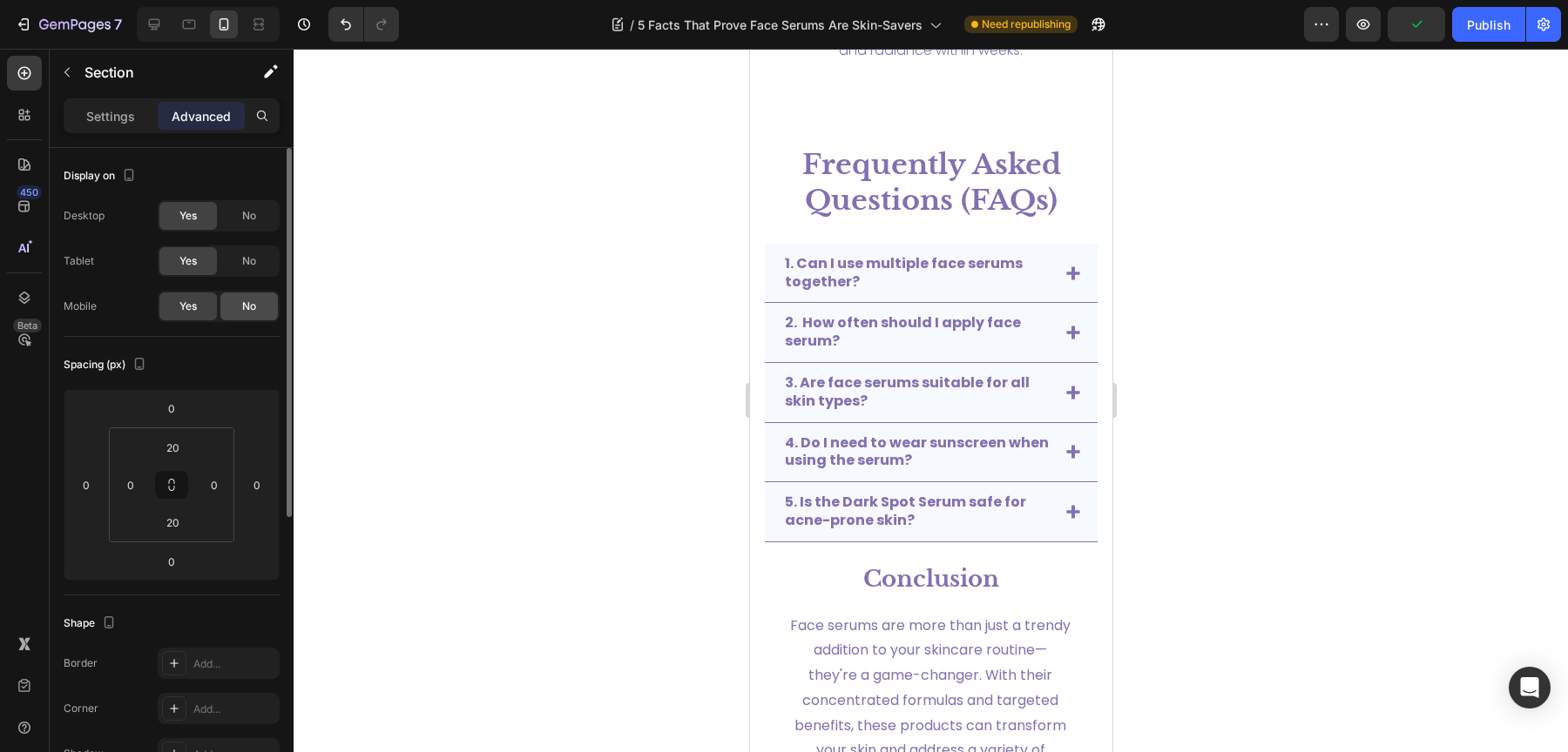
click at [240, 306] on div "No" at bounding box center [249, 306] width 58 height 28
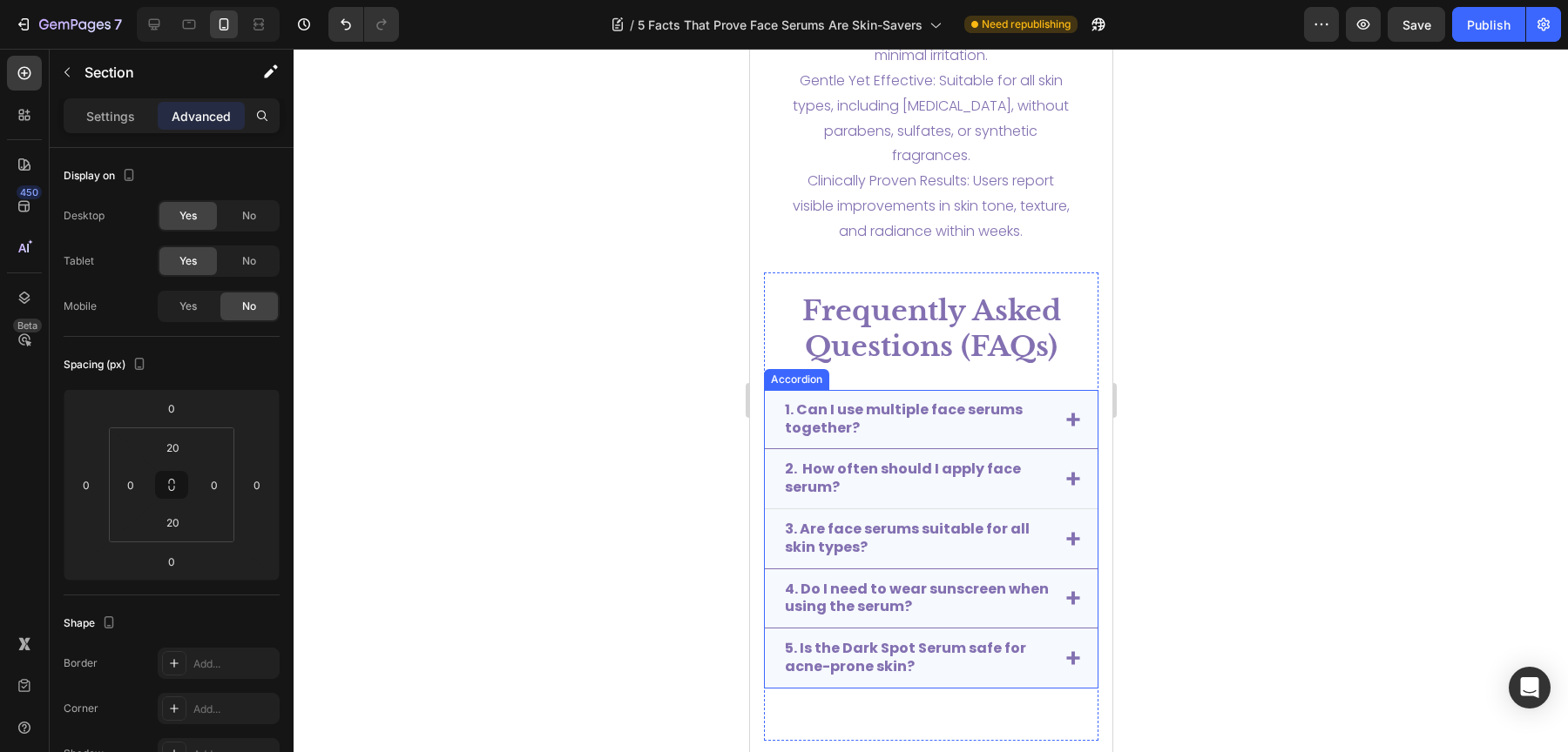
scroll to position [3586, 0]
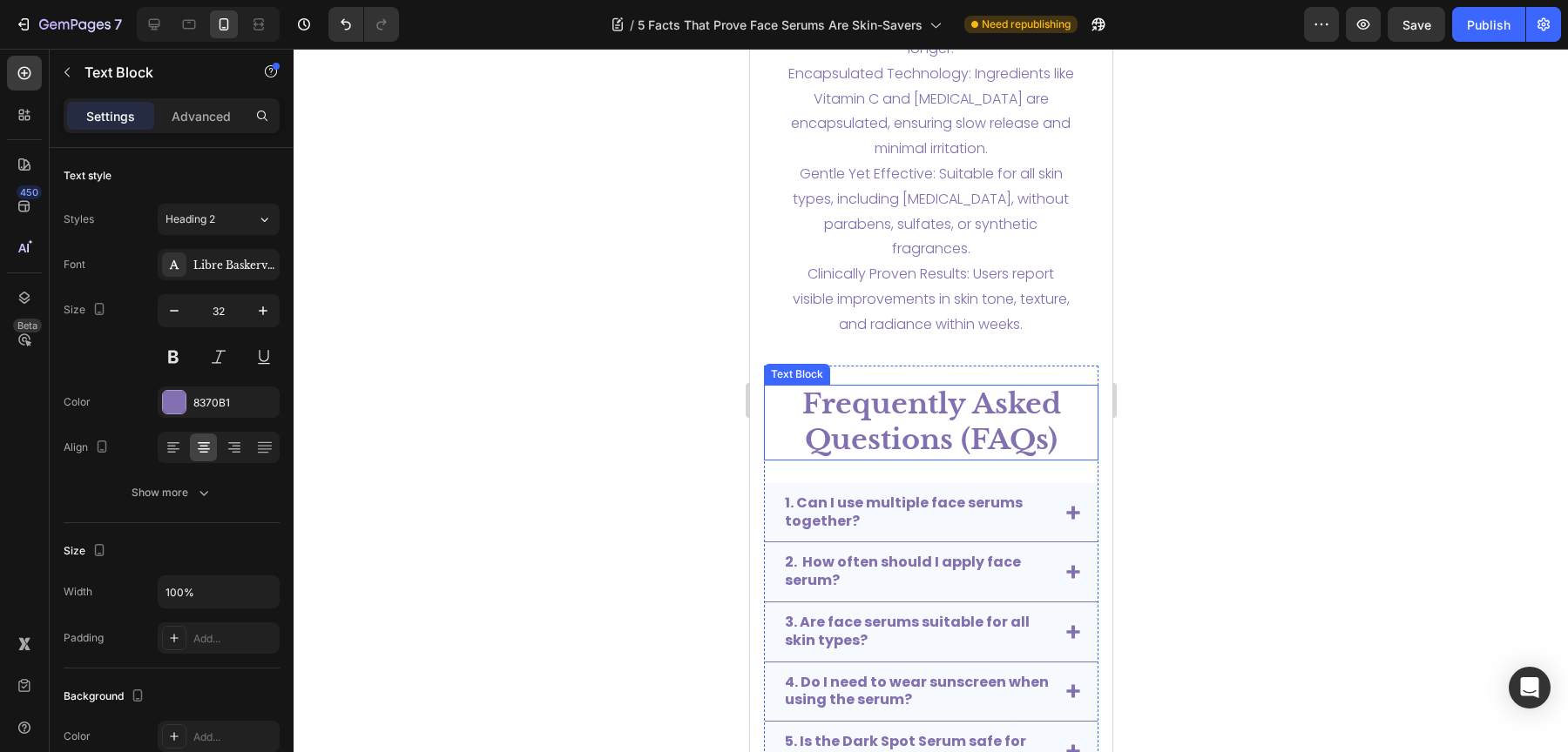
click at [910, 407] on strong "Frequently Asked Questions (FAQs)" at bounding box center [930, 422] width 259 height 71
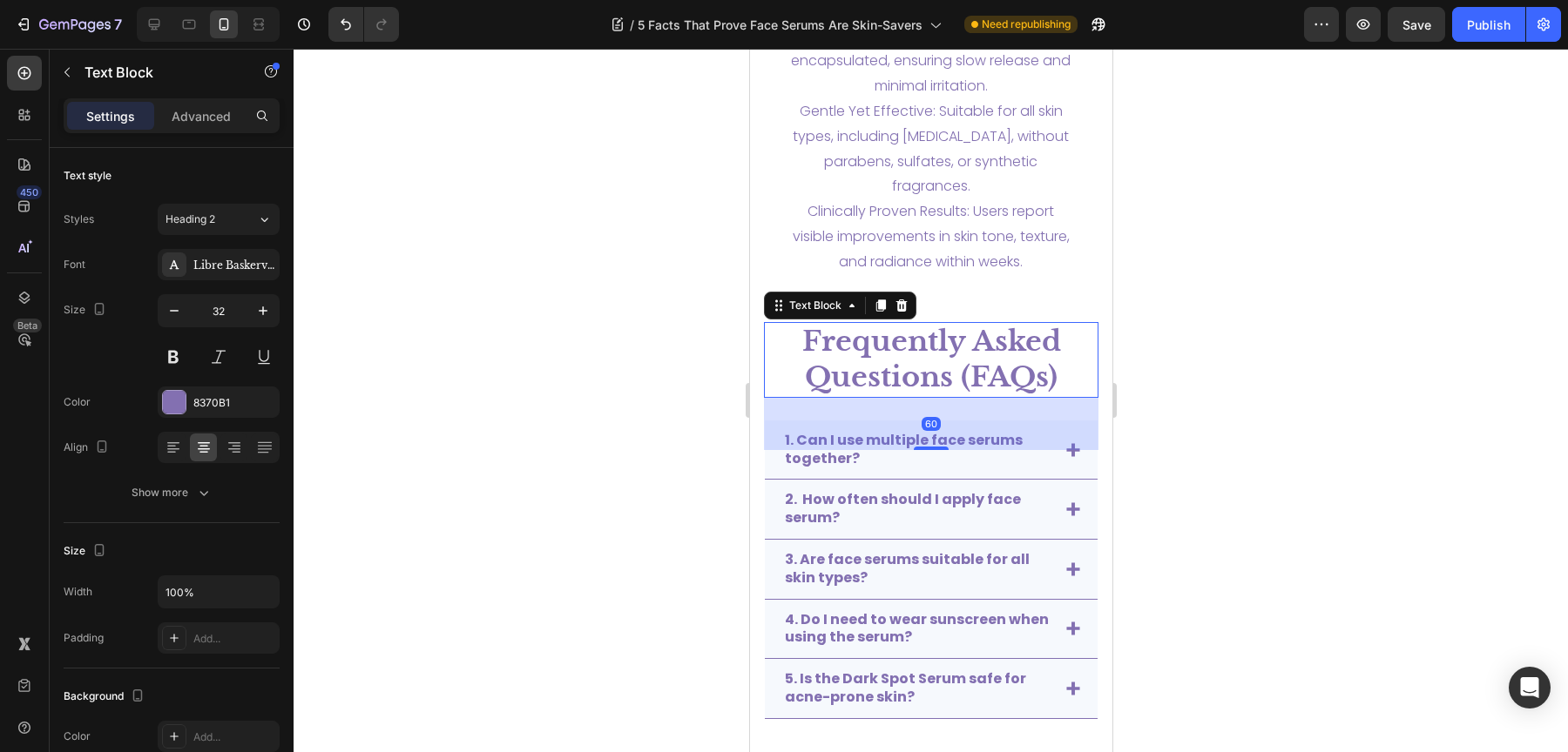
scroll to position [3651, 0]
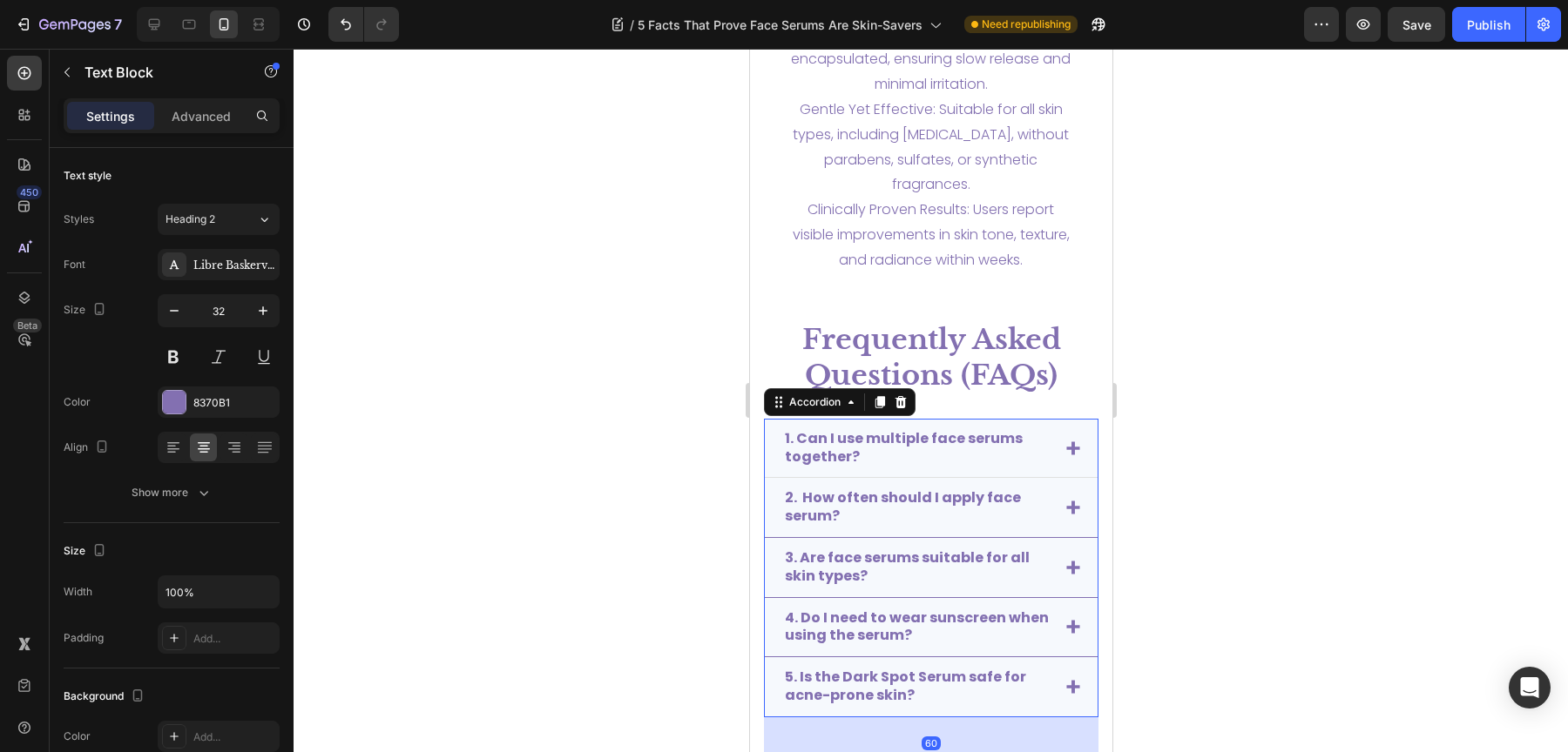
click at [775, 468] on div "1. Can I use multiple face serums together?" at bounding box center [930, 449] width 333 height 60
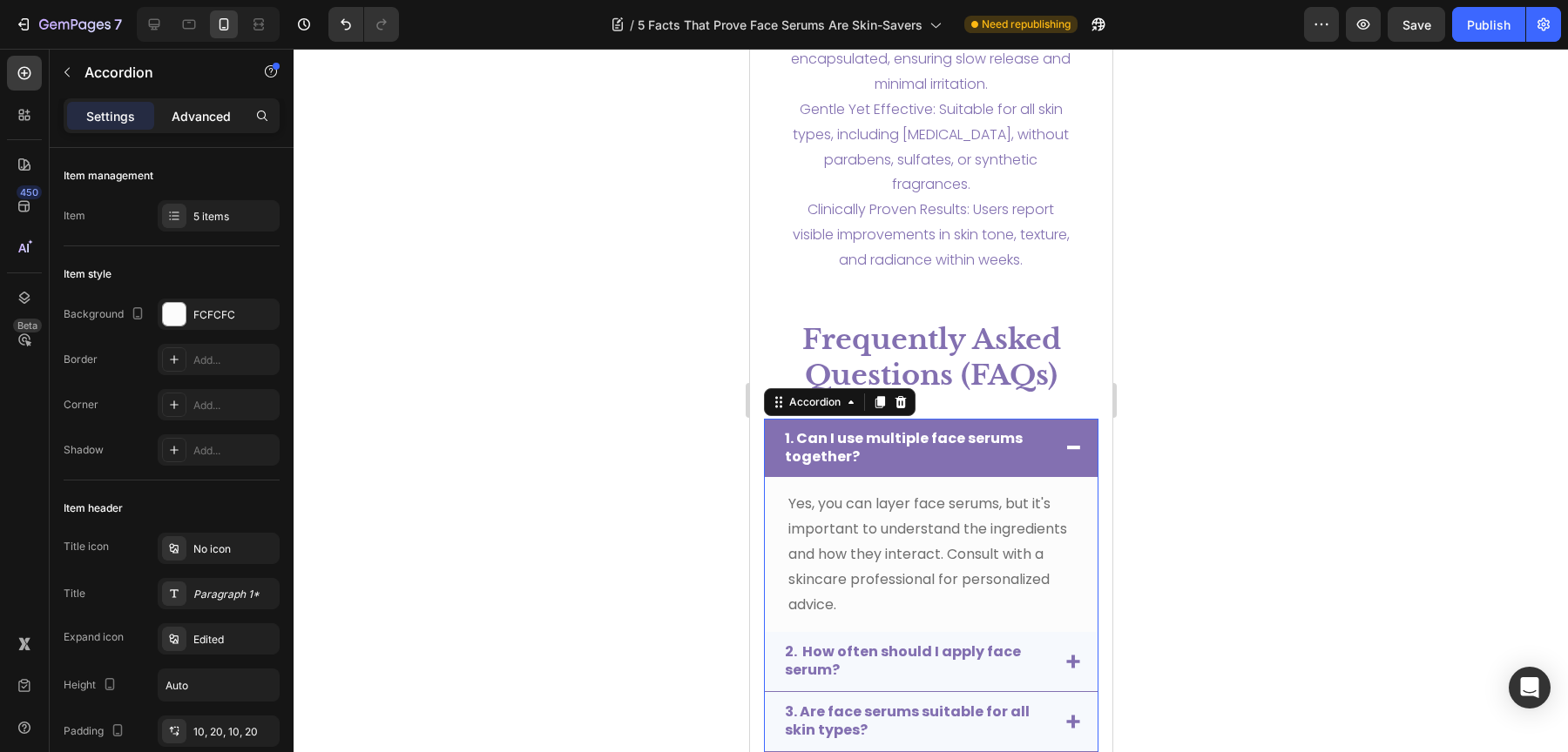
click at [178, 119] on p "Advanced" at bounding box center [201, 116] width 60 height 19
type input "100%"
type input "100"
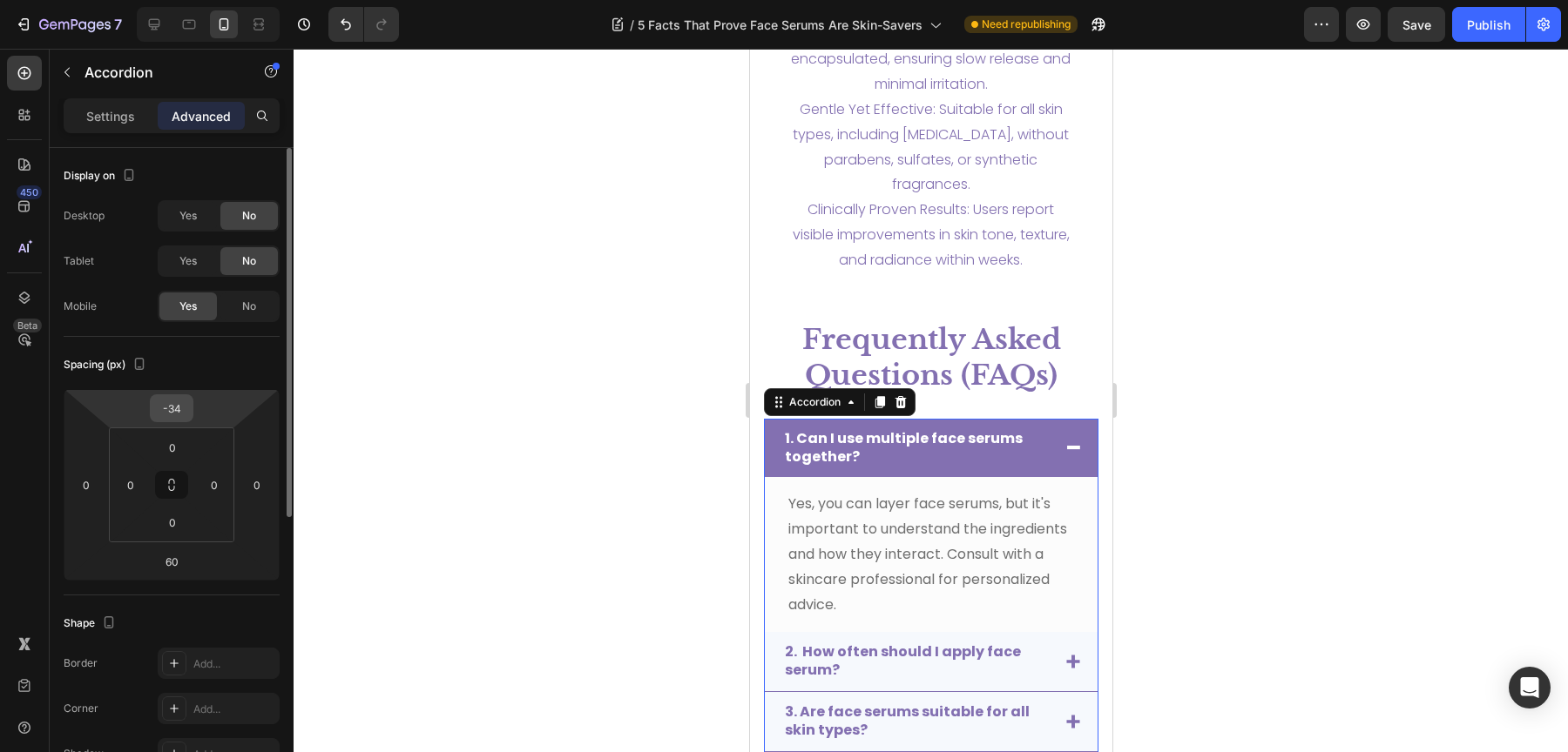
click at [181, 406] on input "-34" at bounding box center [171, 408] width 35 height 26
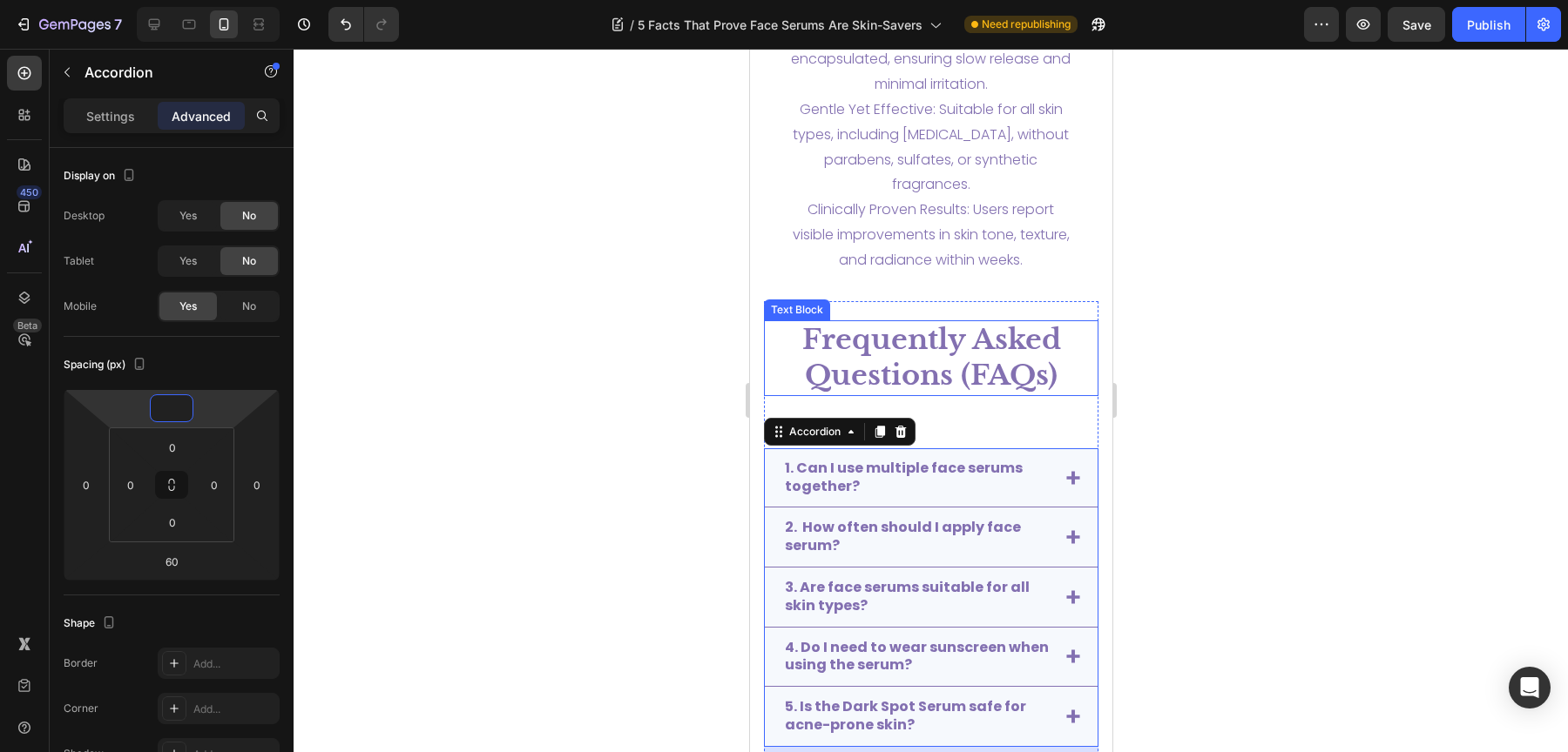
click at [867, 391] on strong "Frequently Asked Questions (FAQs)" at bounding box center [930, 357] width 259 height 71
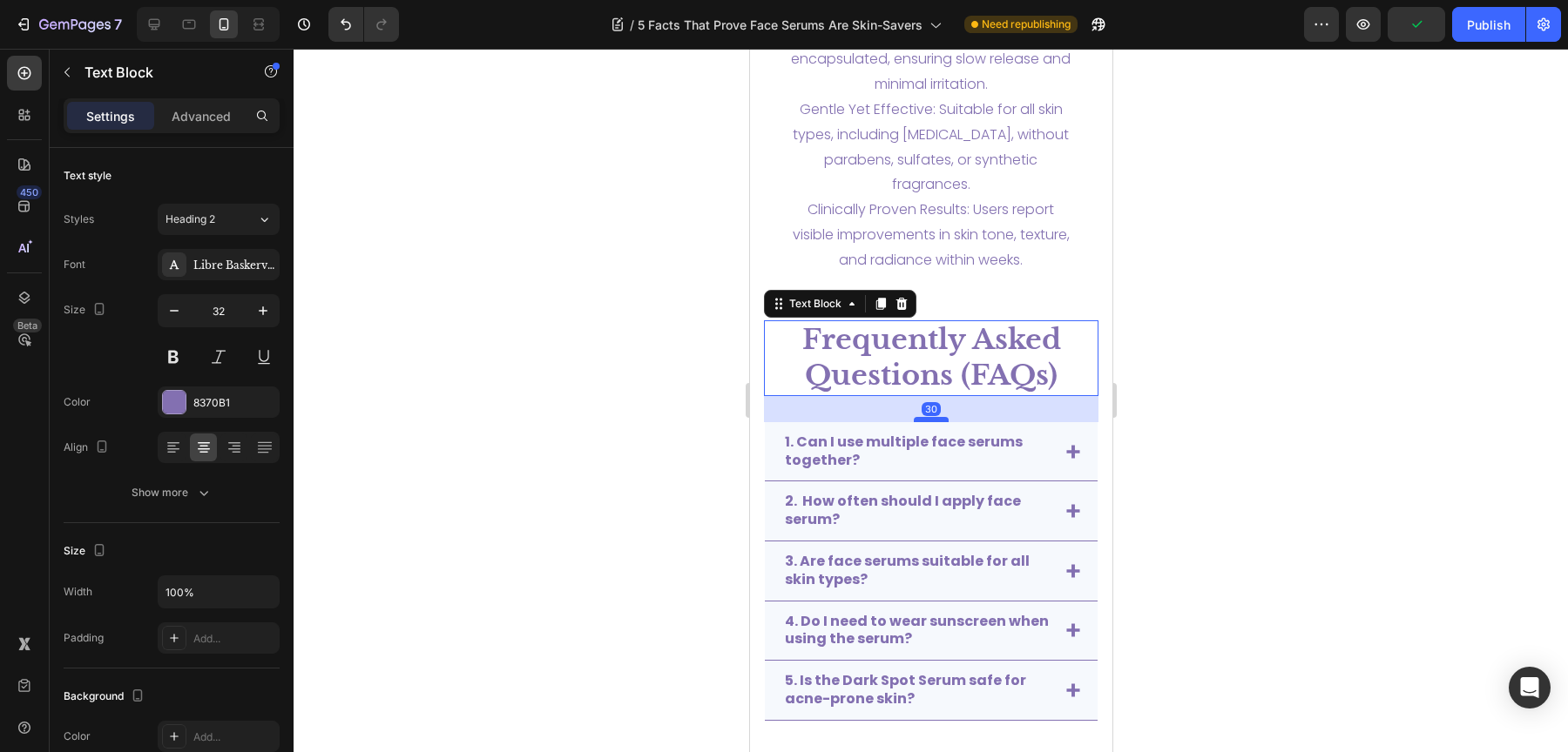
drag, startPoint x: 930, startPoint y: 444, endPoint x: 930, endPoint y: 420, distance: 24.0
click at [930, 420] on div at bounding box center [929, 420] width 35 height 5
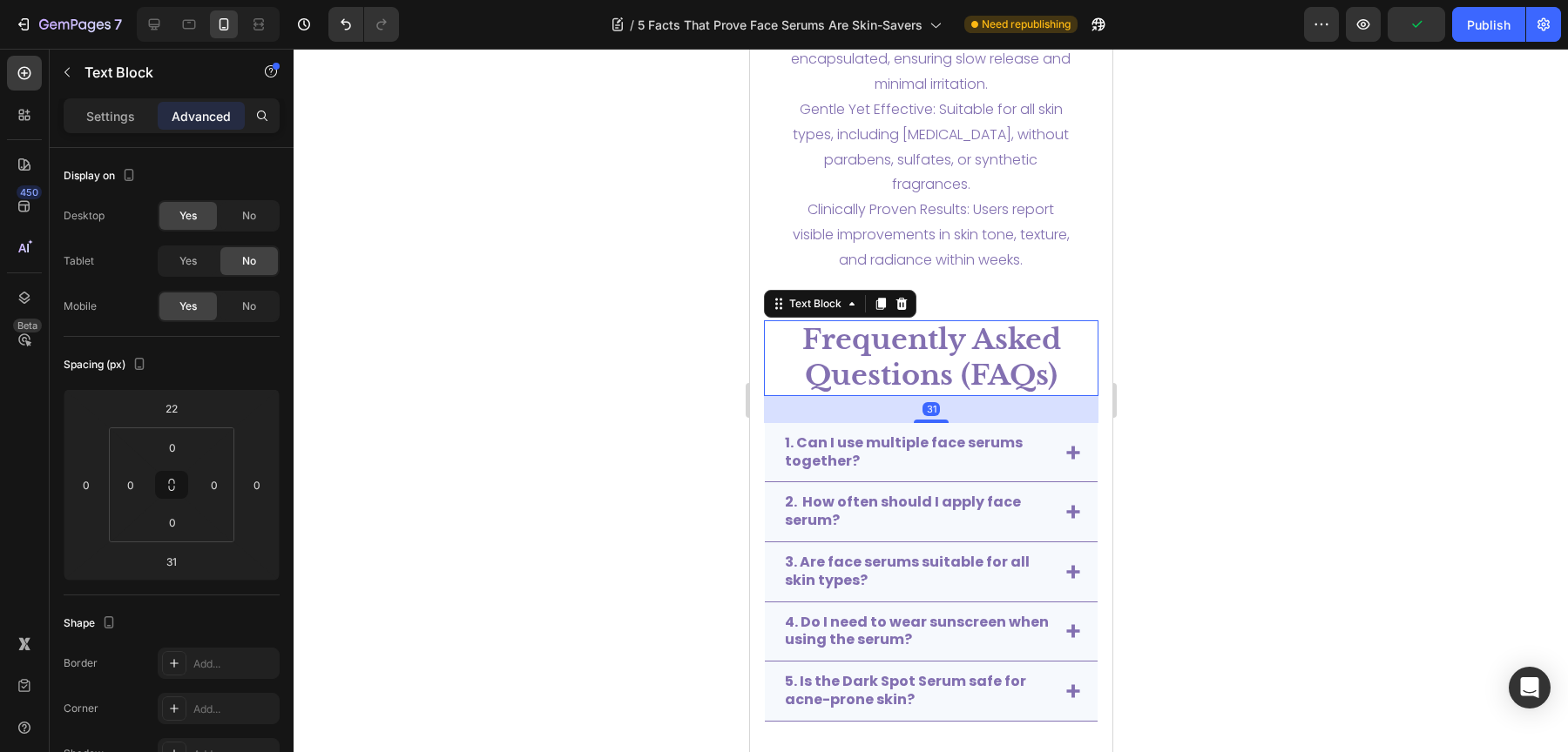
click at [1242, 444] on div at bounding box center [930, 400] width 1275 height 703
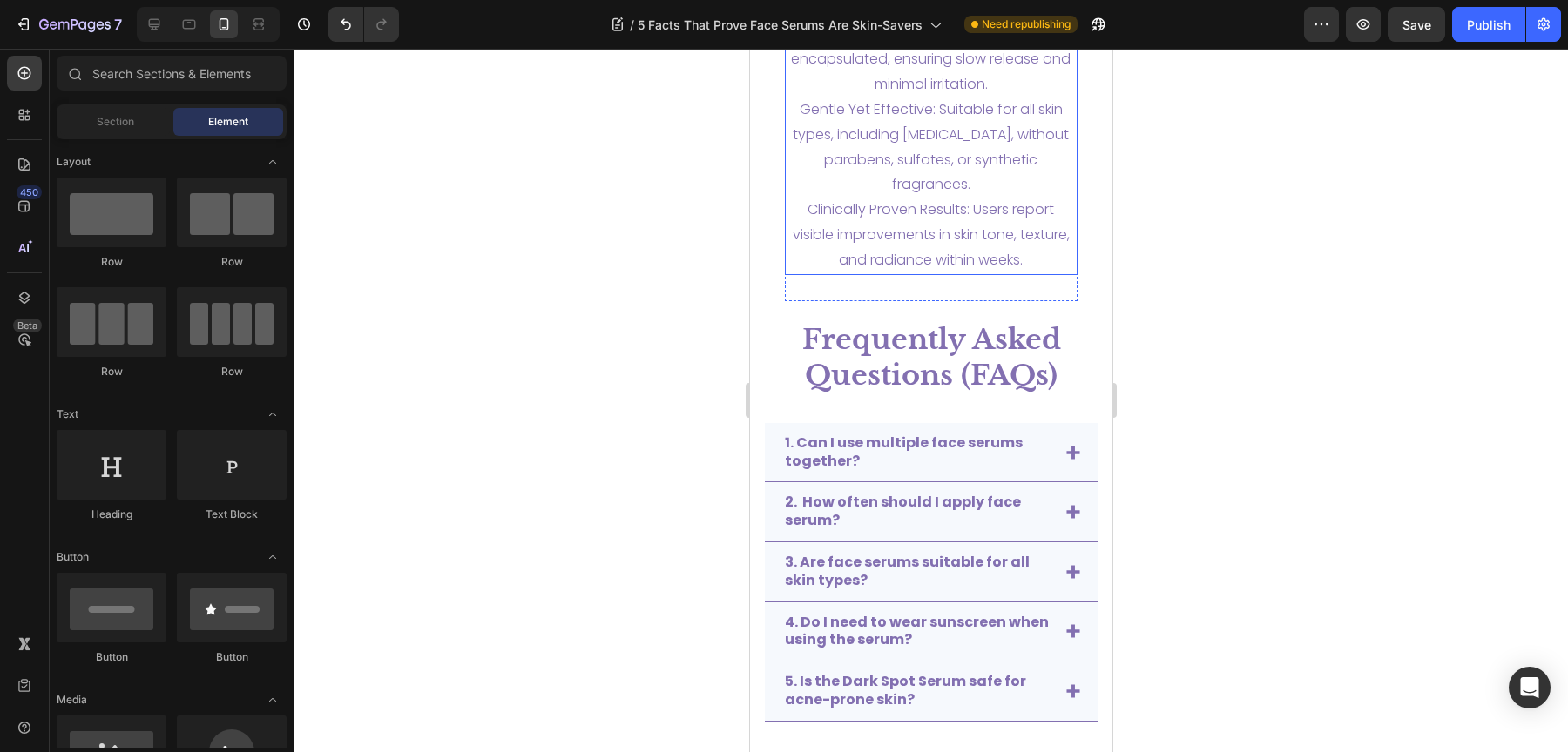
click at [885, 268] on p "Waterless Formulation: By eliminating water from the formula, the active ingred…" at bounding box center [930, 84] width 290 height 376
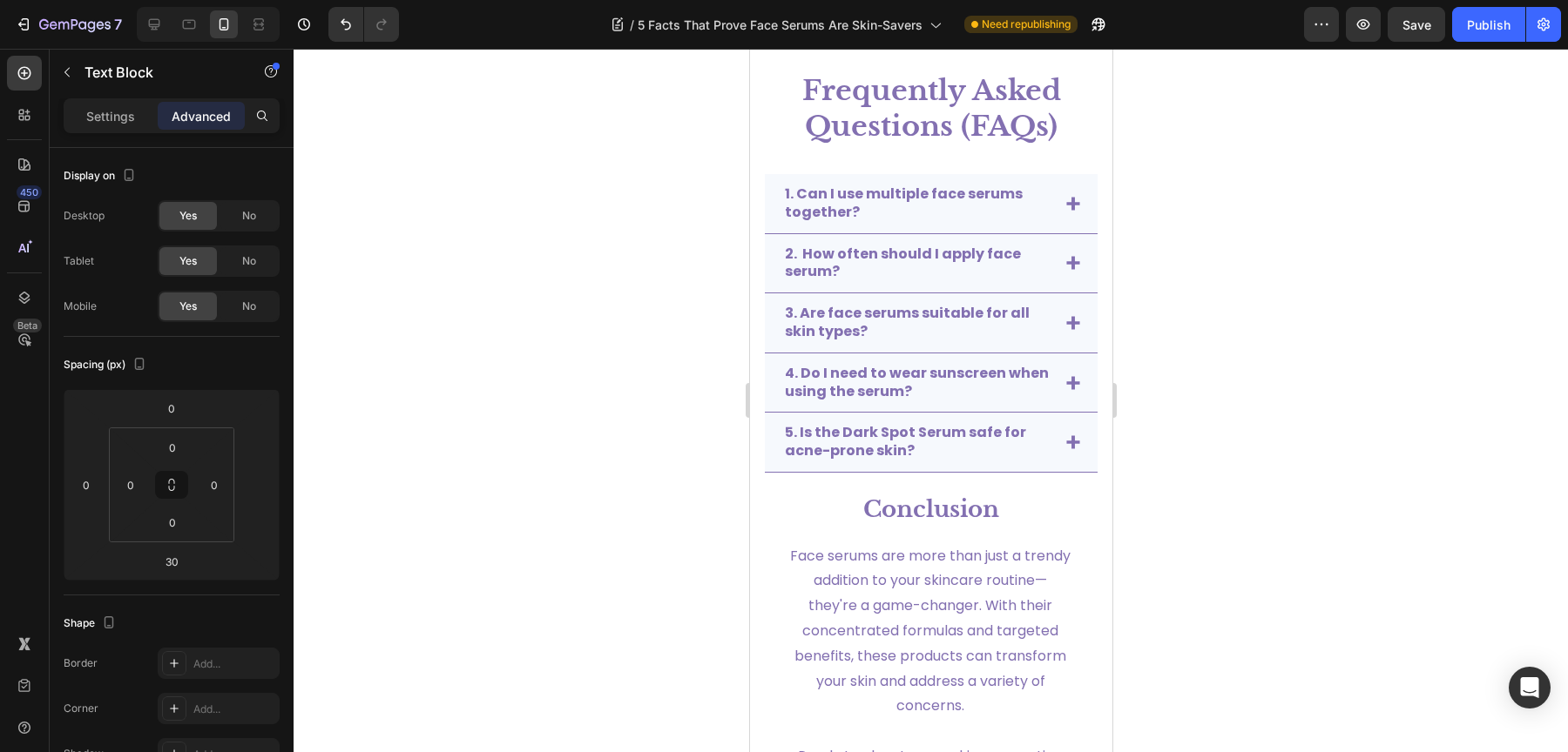
scroll to position [4003, 0]
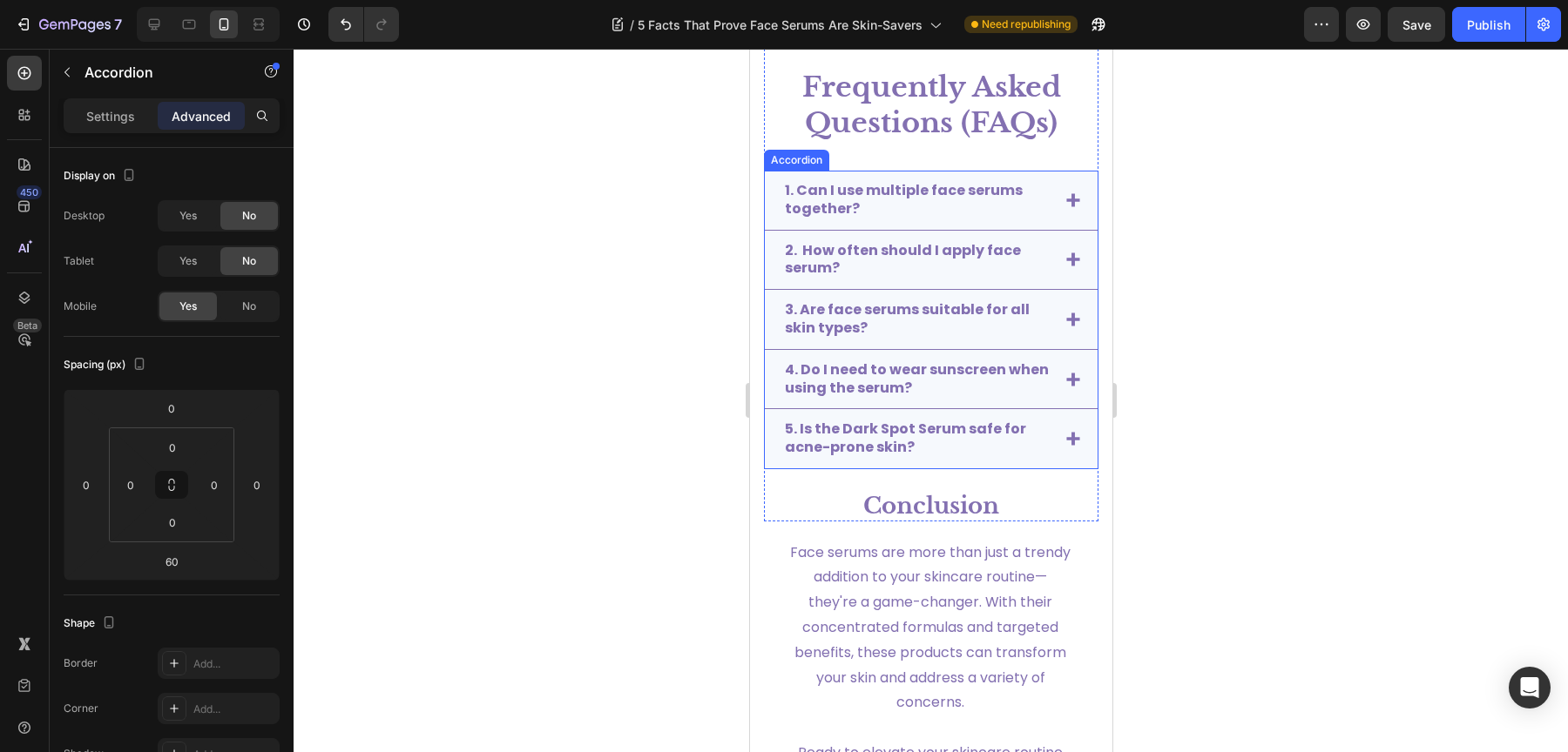
click at [969, 440] on p "5. Is the Dark Spot Serum safe for acne-prone skin?" at bounding box center [916, 438] width 265 height 36
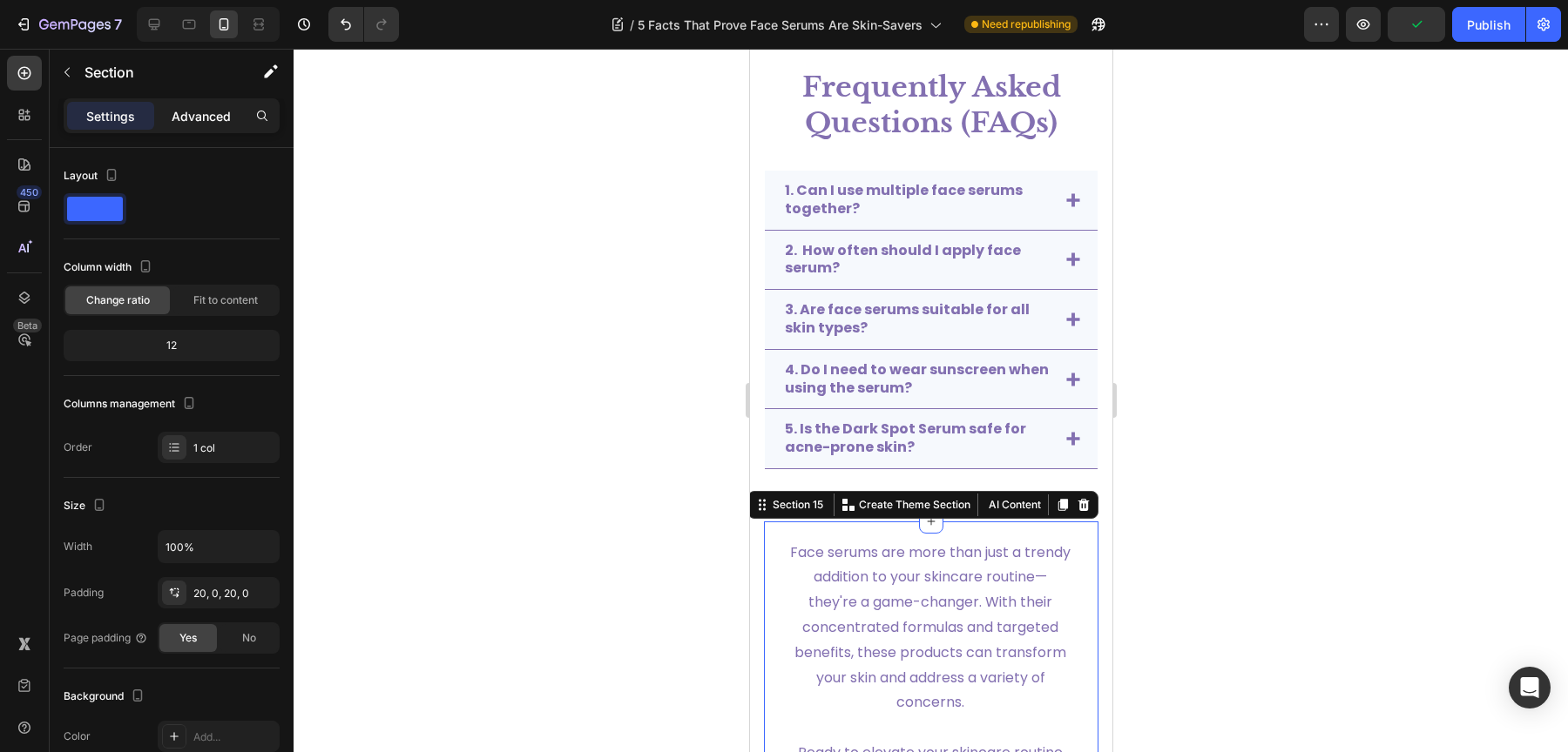
click at [201, 114] on p "Advanced" at bounding box center [201, 116] width 60 height 19
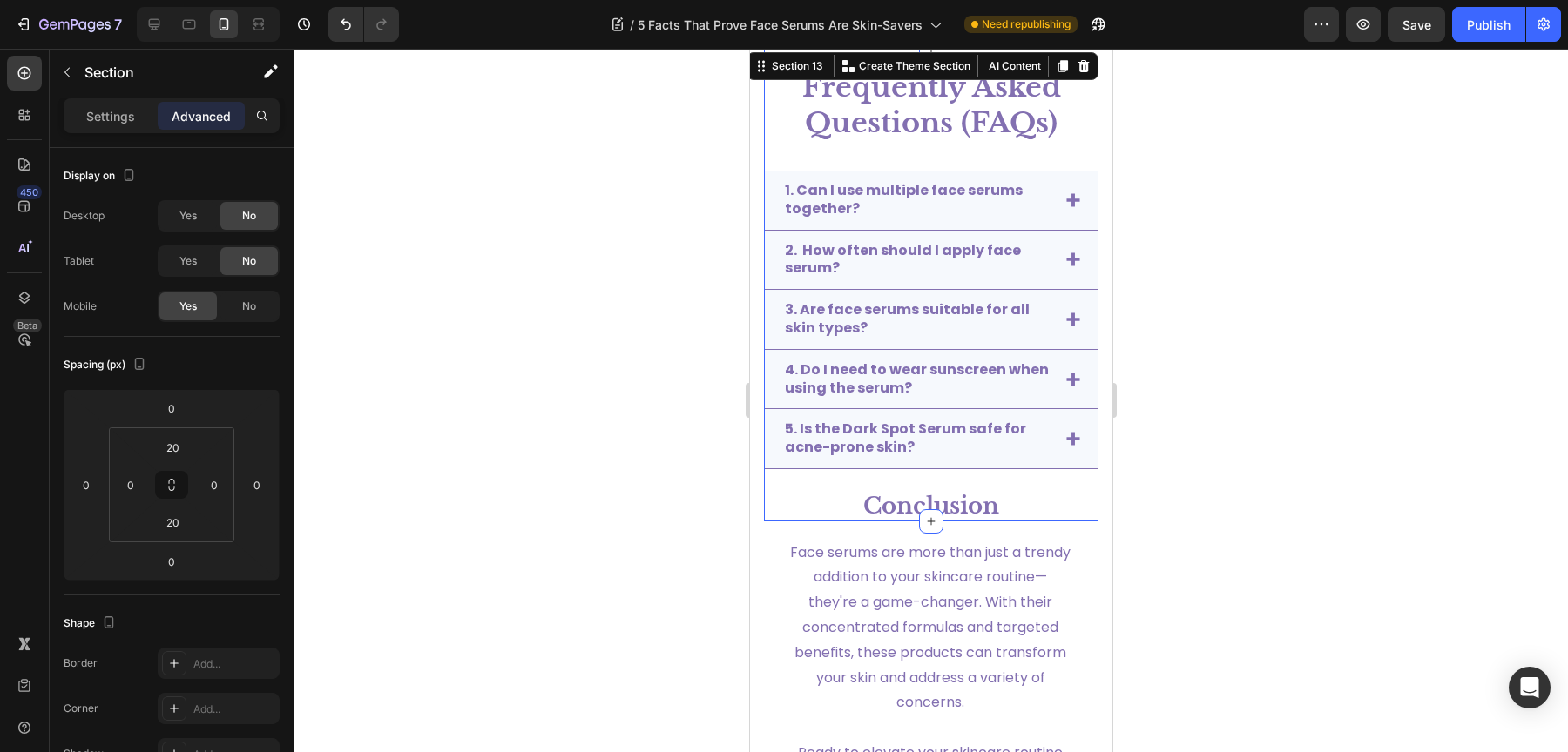
click at [901, 474] on div "Frequently Asked Questions (FAQs) Text Block 1. Can I use multiple face serums …" at bounding box center [930, 285] width 334 height 473
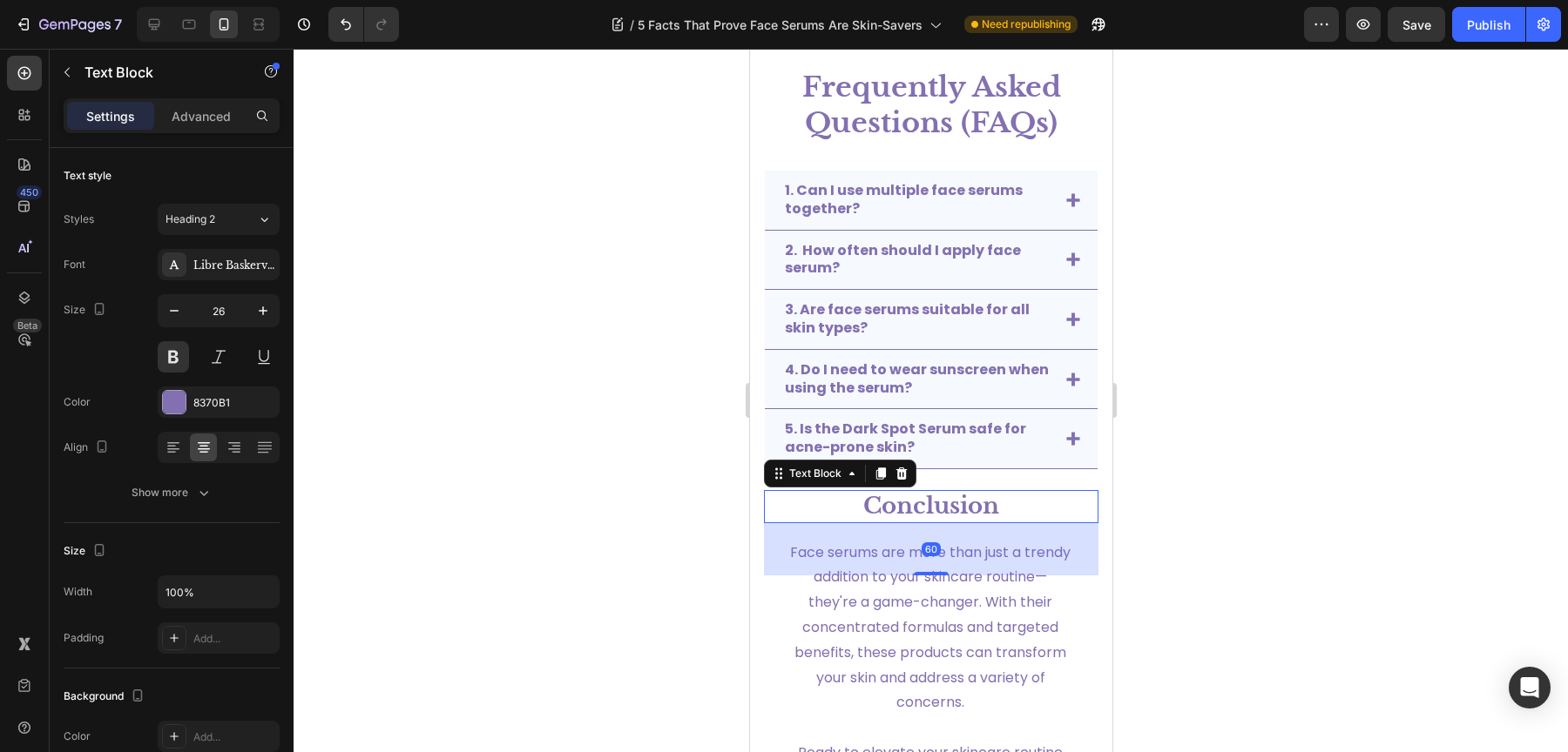
click at [892, 504] on strong "Conclusion" at bounding box center [930, 505] width 136 height 28
click at [206, 100] on div "Settings Advanced" at bounding box center [171, 116] width 216 height 35
click at [206, 107] on p "Advanced" at bounding box center [201, 116] width 60 height 19
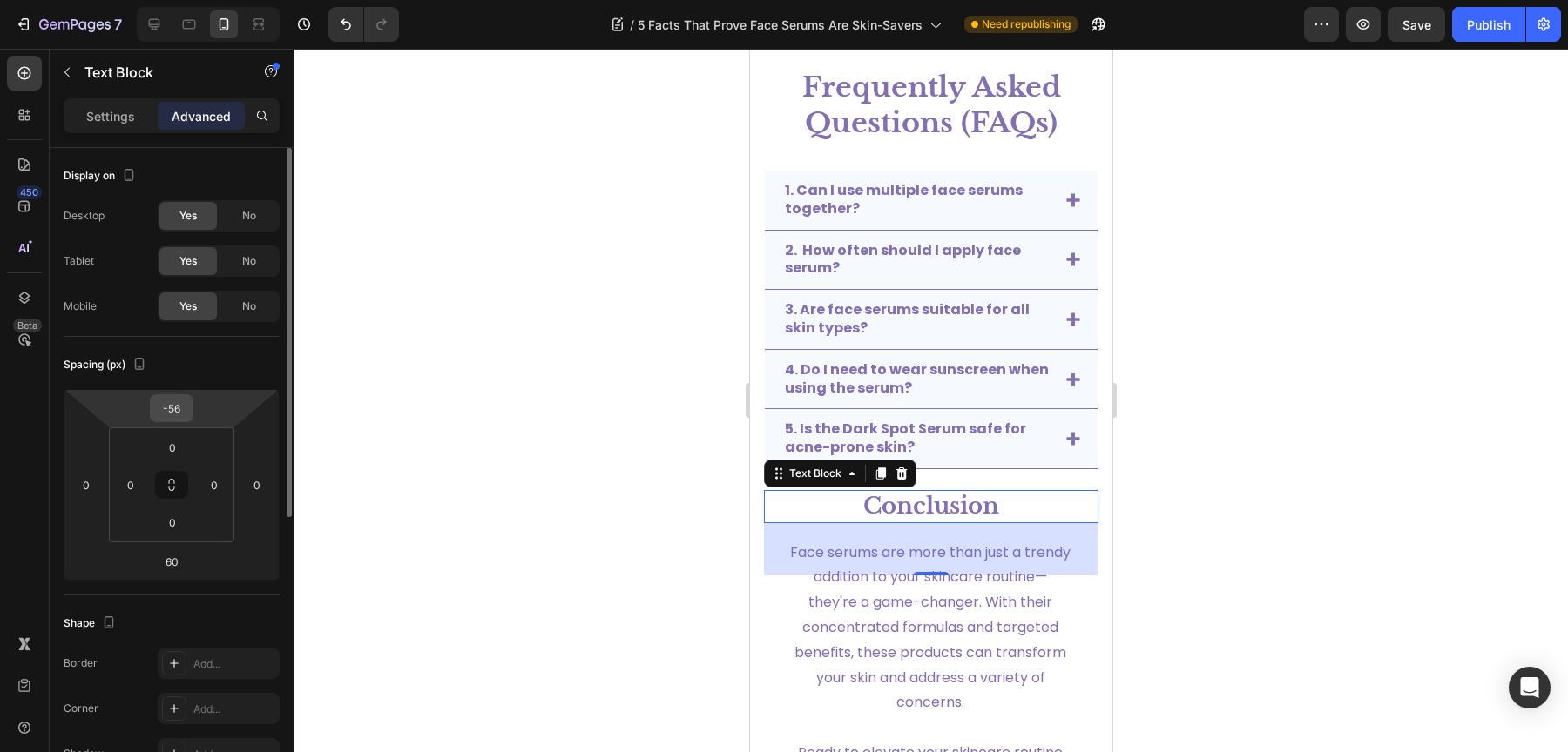
click at [173, 420] on input "-56" at bounding box center [171, 408] width 35 height 26
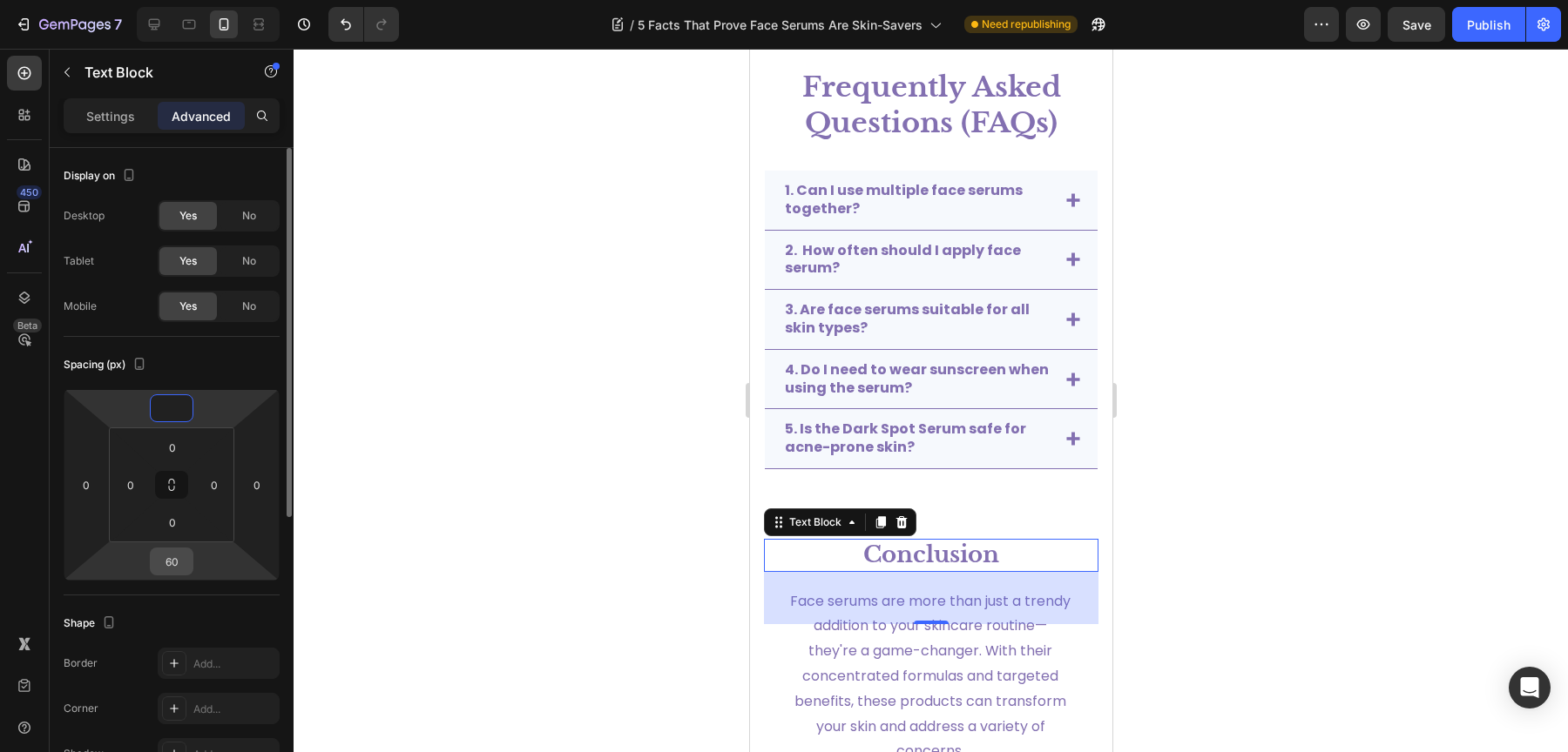
type input "0"
click at [181, 560] on input "60" at bounding box center [171, 561] width 35 height 26
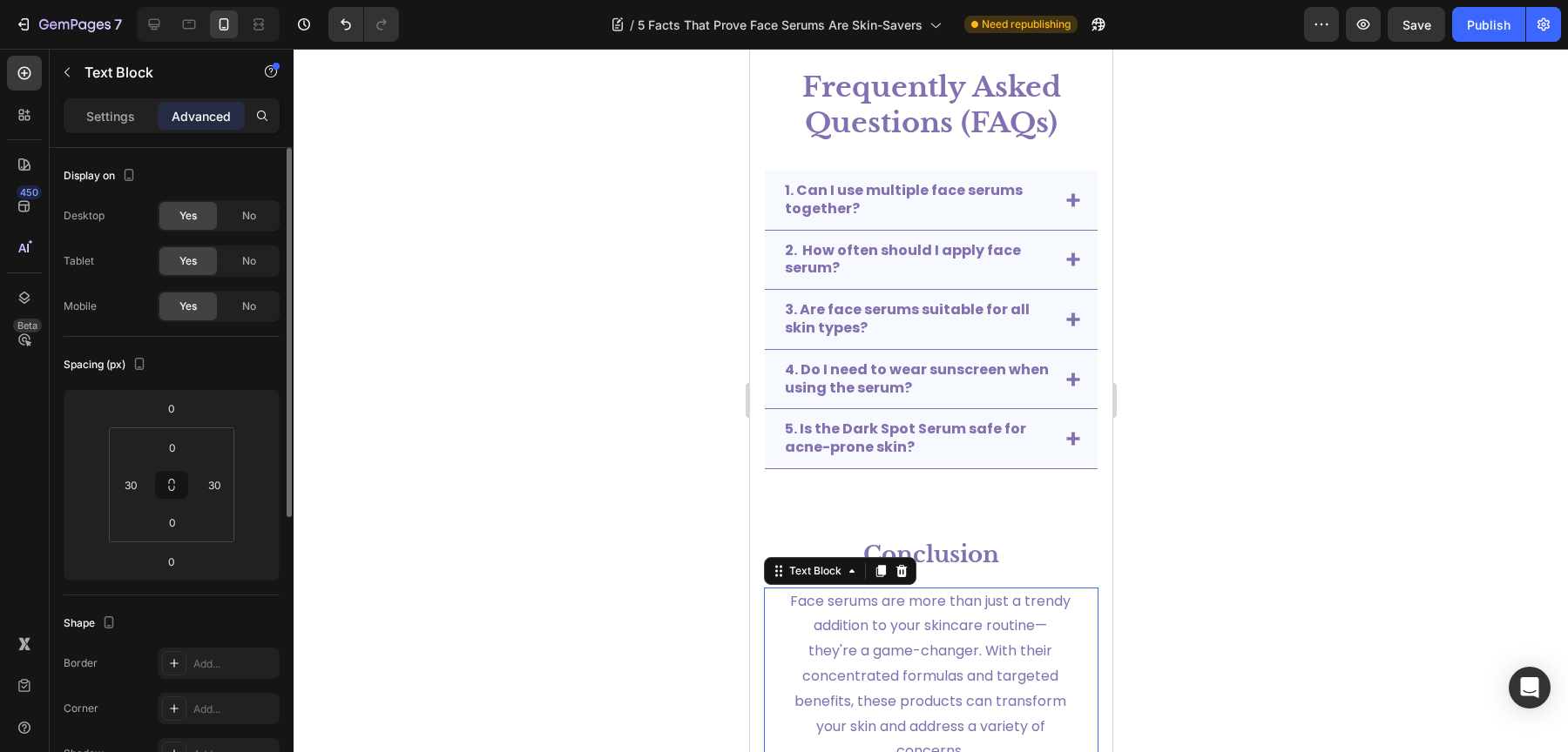
click at [1012, 670] on p "Face serums are more than just a trendy addition to your skincare routine—they'…" at bounding box center [929, 677] width 280 height 176
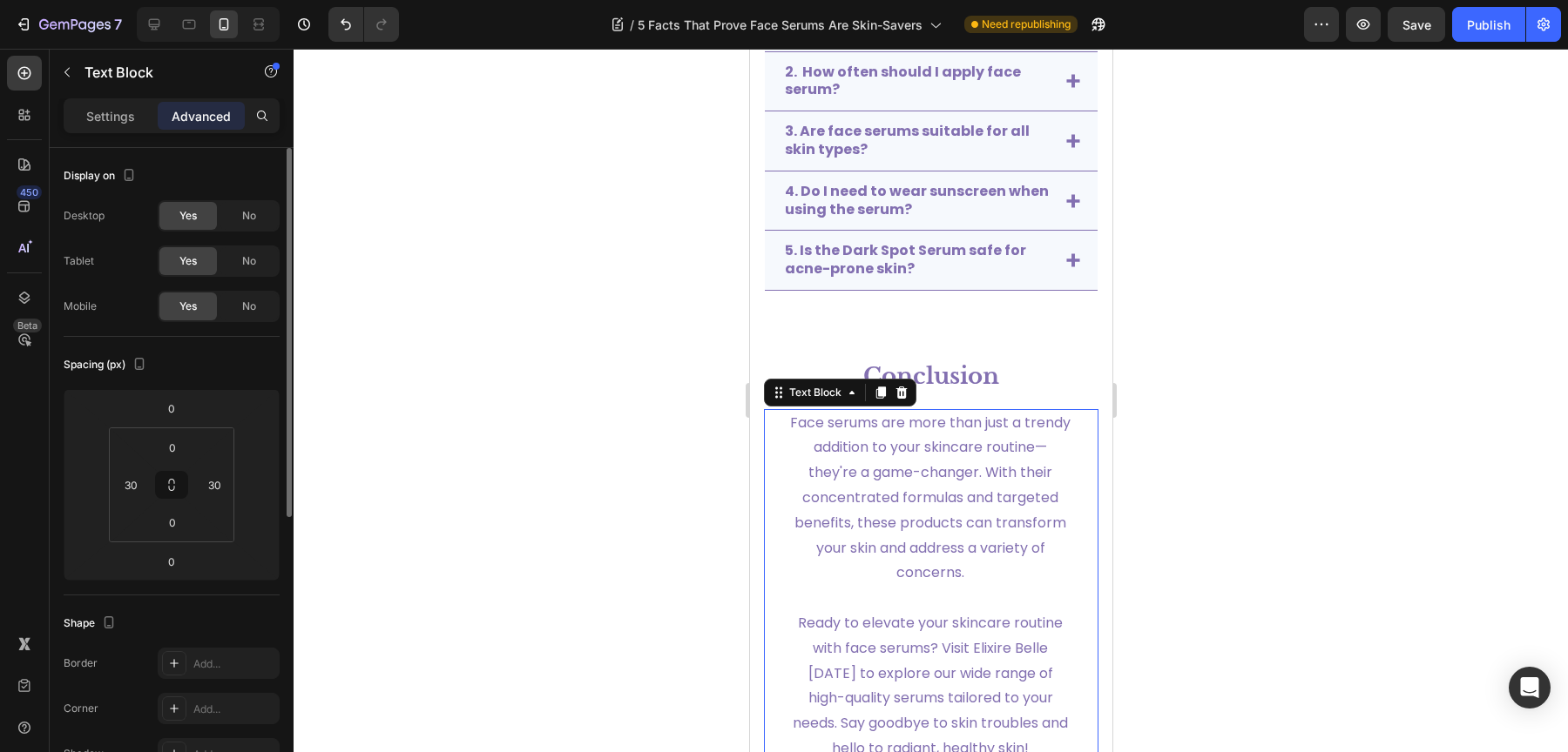
scroll to position [4225, 0]
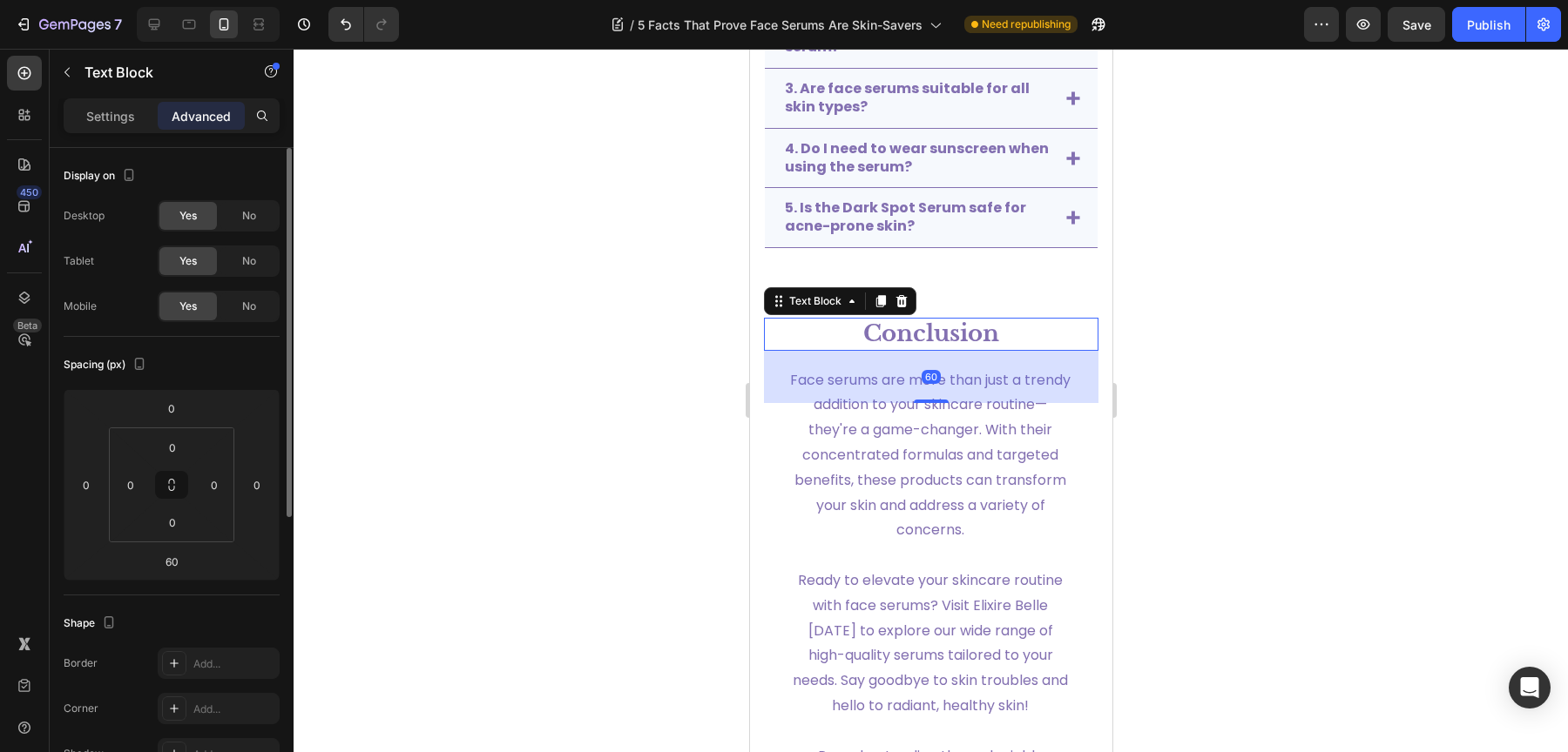
click at [1010, 341] on p "Conclusion" at bounding box center [930, 333] width 331 height 29
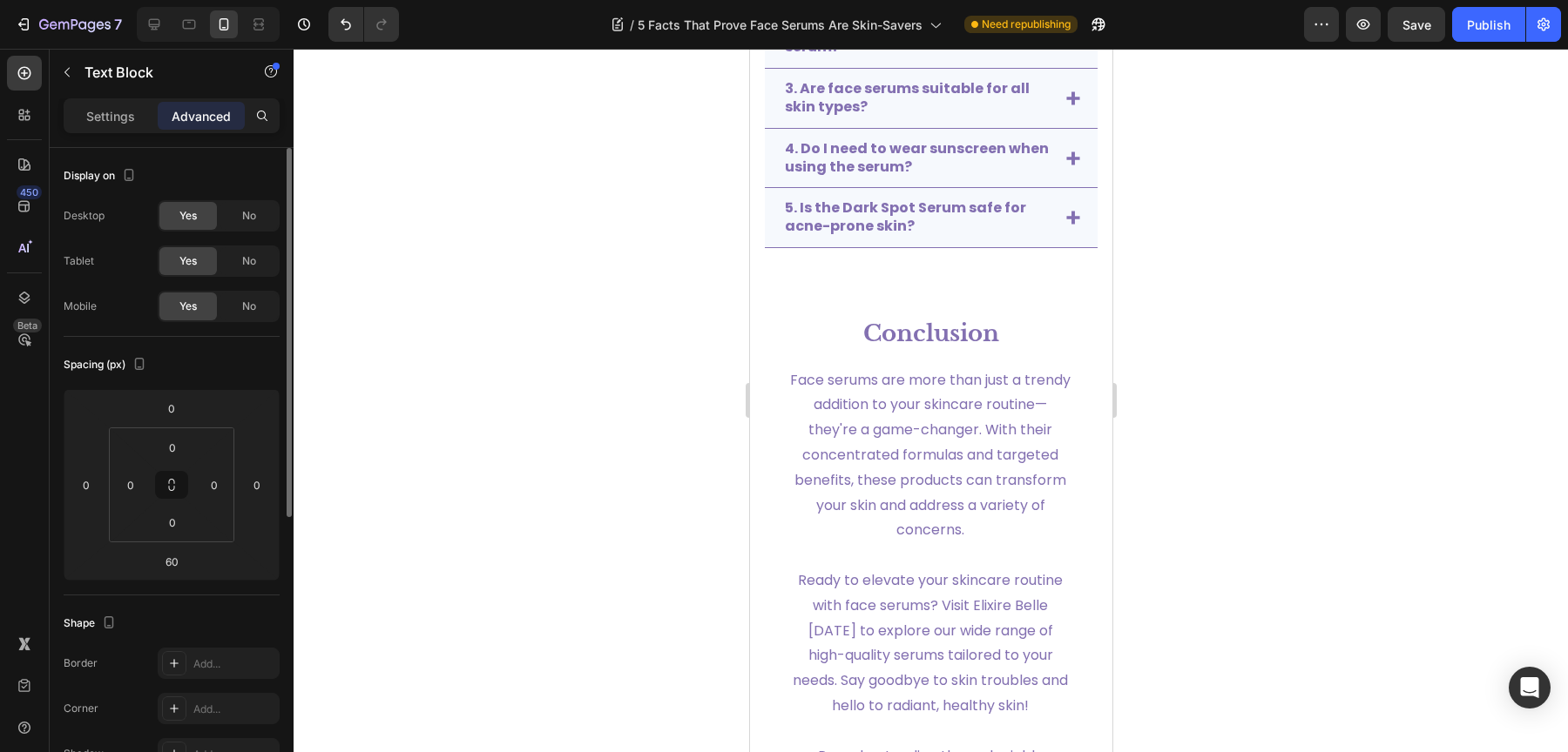
click at [1083, 367] on section "Conclusion Text Block Face serums are more than just a trendy addition to your …" at bounding box center [929, 624] width 362 height 647
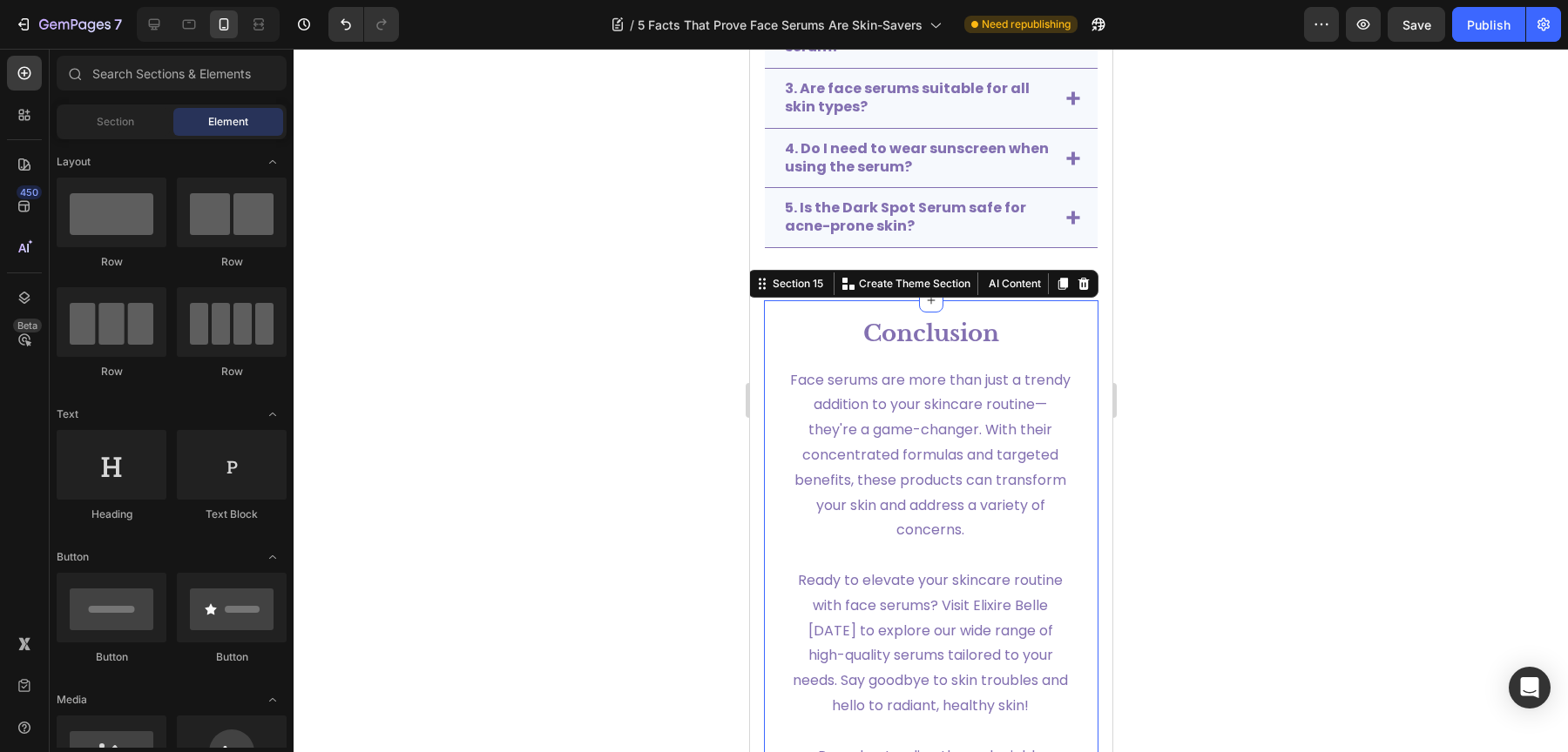
click at [1057, 304] on div "Conclusion Text Block Face serums are more than just a trendy addition to your …" at bounding box center [930, 624] width 334 height 647
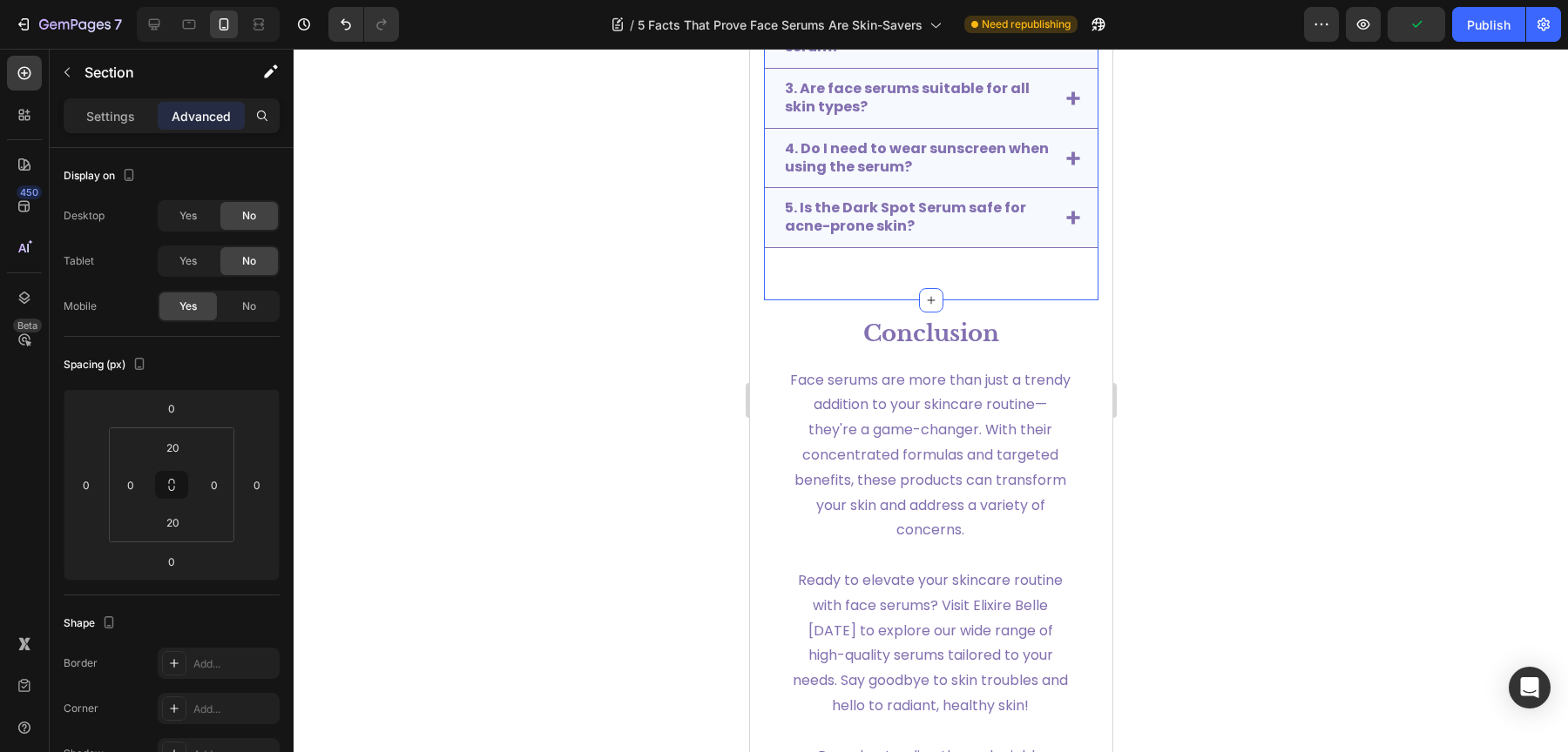
click at [991, 253] on div "Frequently Asked Questions (FAQs) Text Block 1. Can I use multiple face serums …" at bounding box center [930, 64] width 334 height 473
click at [931, 262] on div "Frequently Asked Questions (FAQs) Text Block 1. Can I use multiple face serums …" at bounding box center [930, 64] width 334 height 473
click at [958, 272] on div "Frequently Asked Questions (FAQs) Text Block 1. Can I use multiple face serums …" at bounding box center [930, 64] width 334 height 473
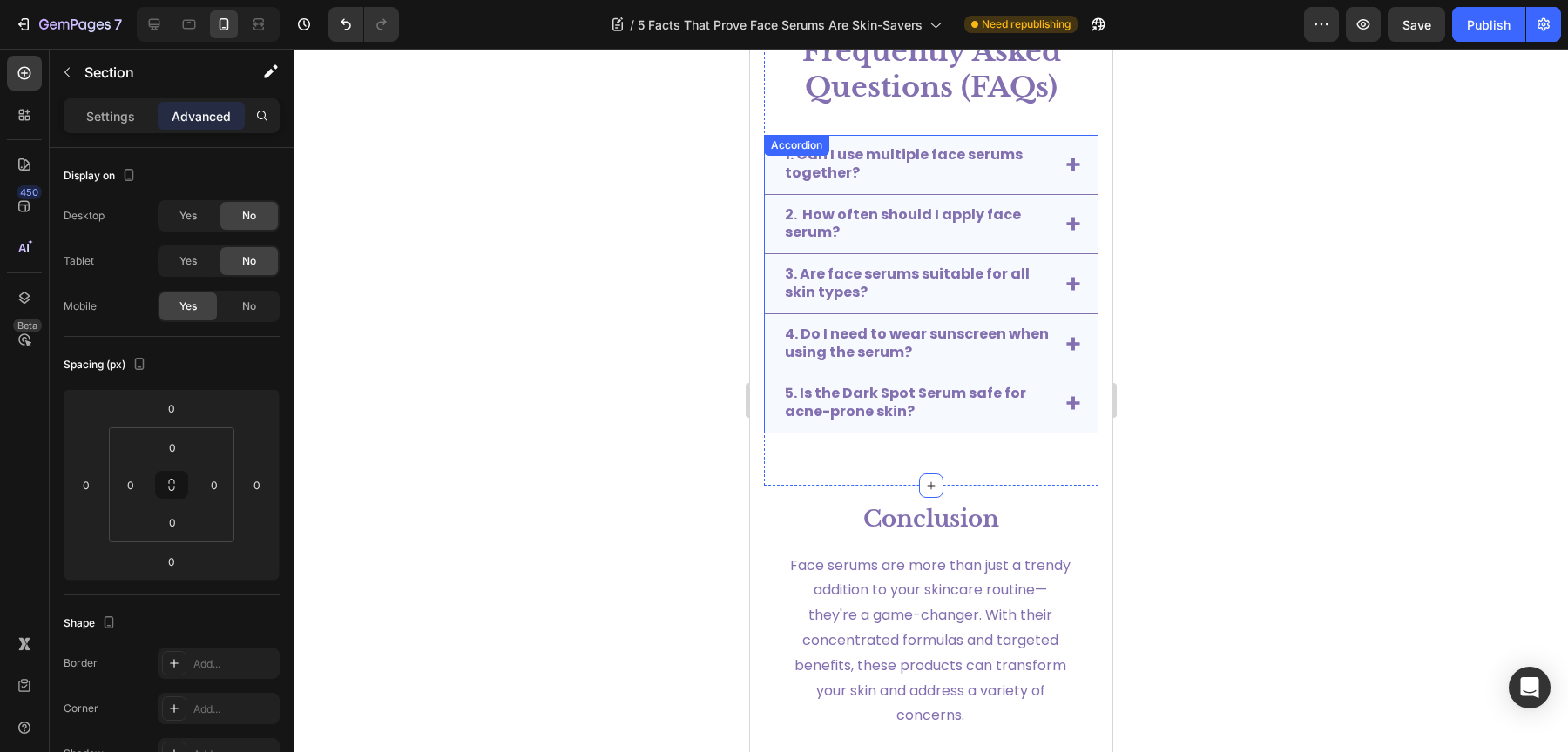
scroll to position [4007, 0]
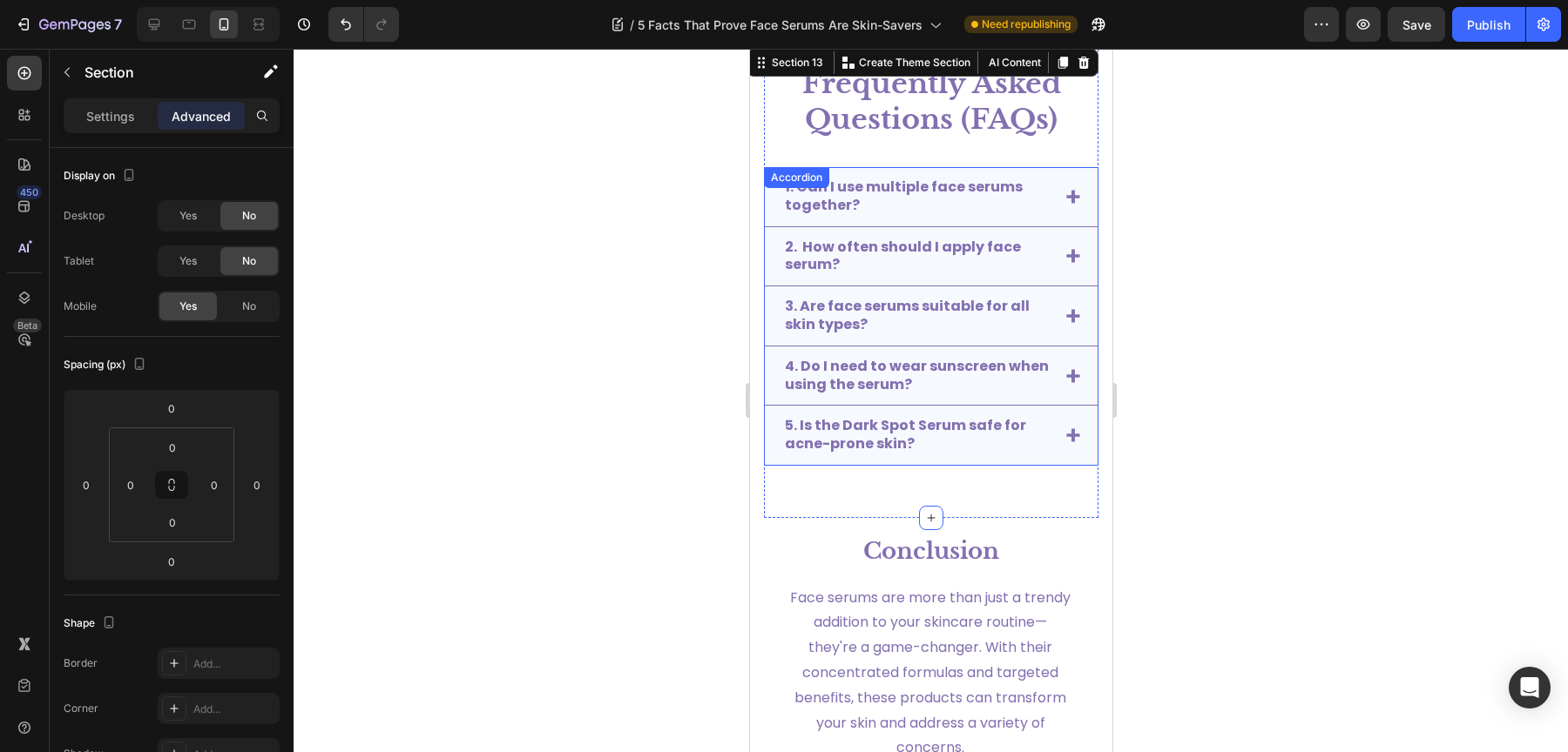
click at [952, 439] on p "5. Is the Dark Spot Serum safe for acne-prone skin?" at bounding box center [916, 435] width 265 height 36
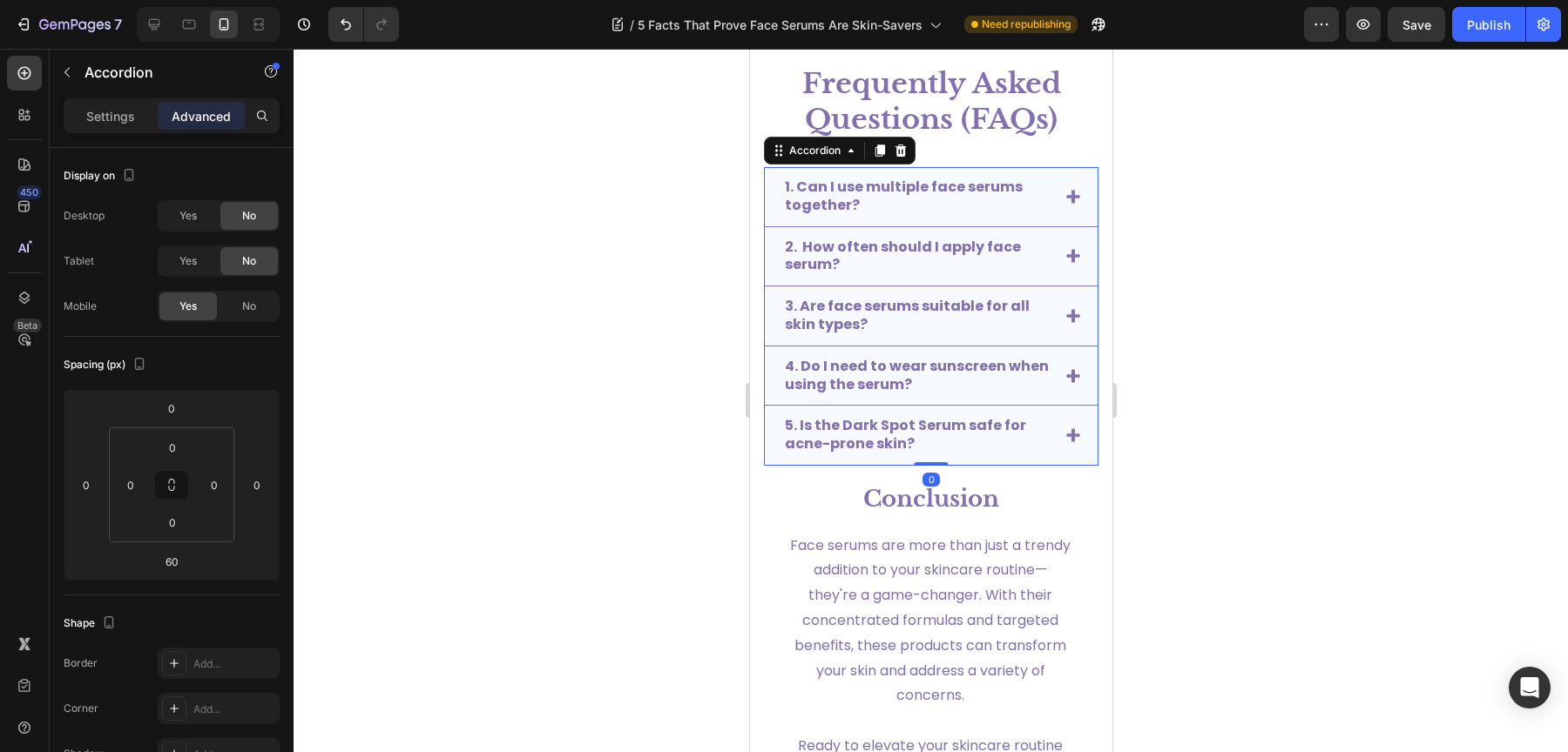
drag, startPoint x: 917, startPoint y: 509, endPoint x: 918, endPoint y: 449, distance: 60.0
click at [918, 449] on div "1. Can I use multiple face serums together? 2. How often should I apply face se…" at bounding box center [930, 316] width 334 height 299
type input "0"
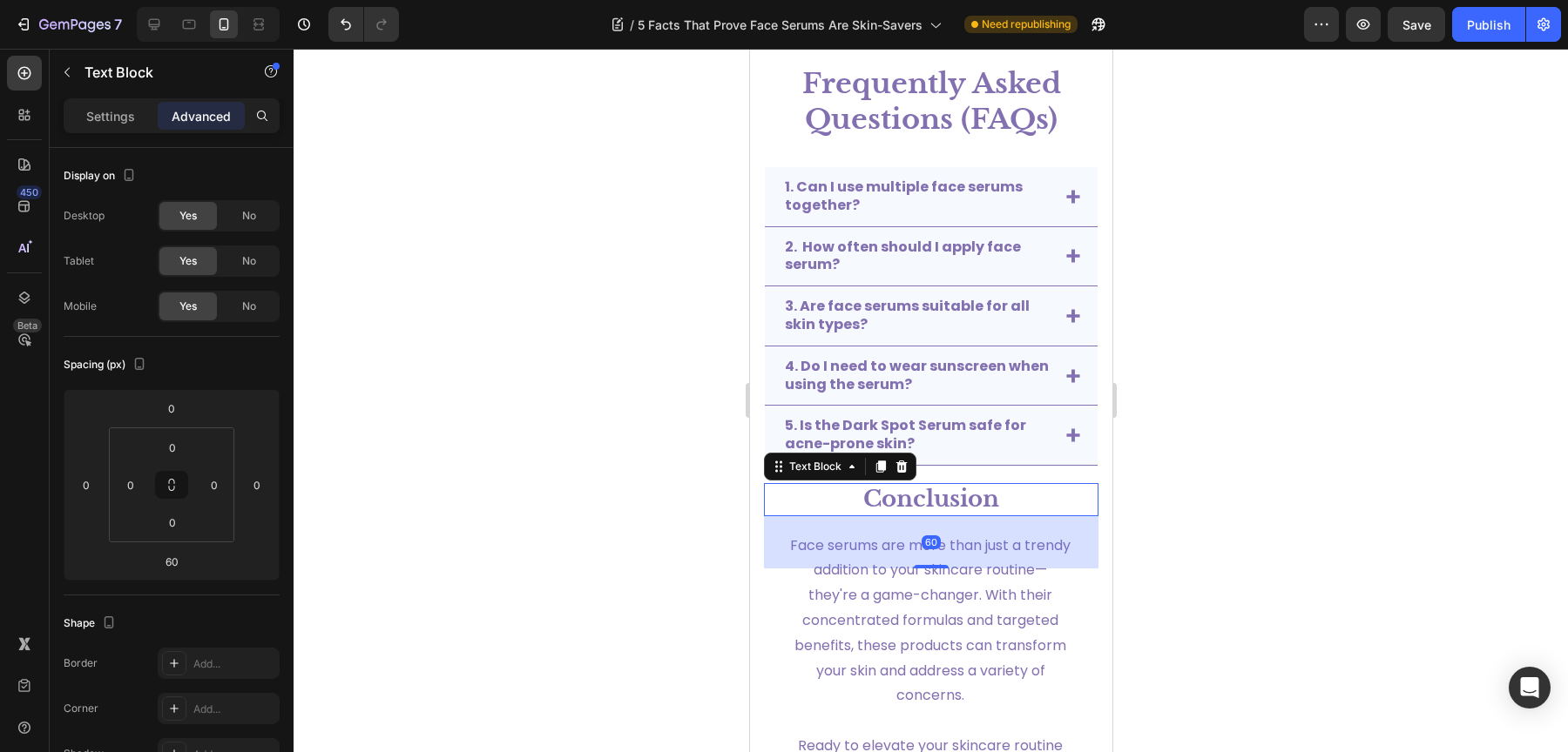
click at [972, 495] on strong "Conclusion" at bounding box center [930, 499] width 136 height 28
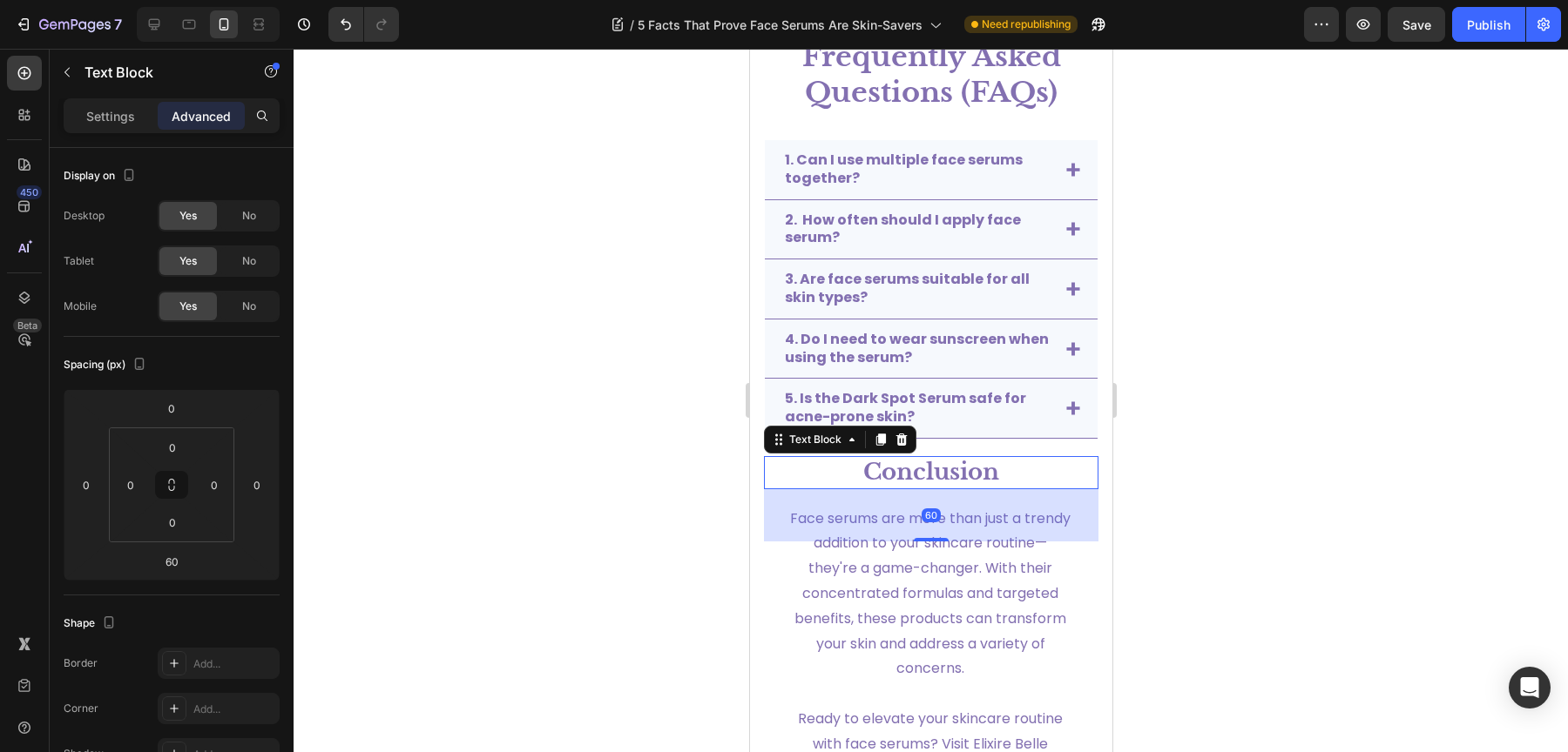
scroll to position [4046, 0]
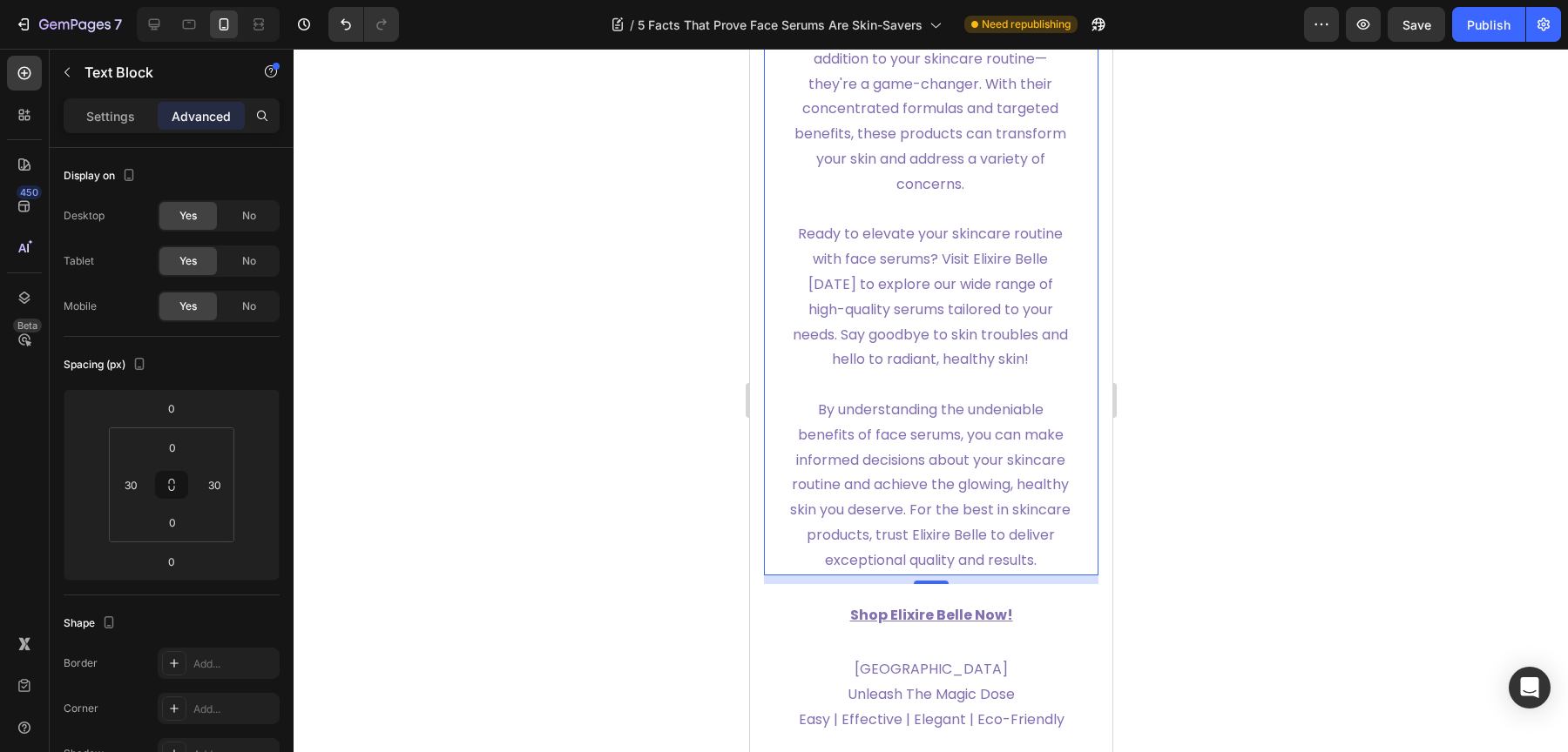
scroll to position [4517, 0]
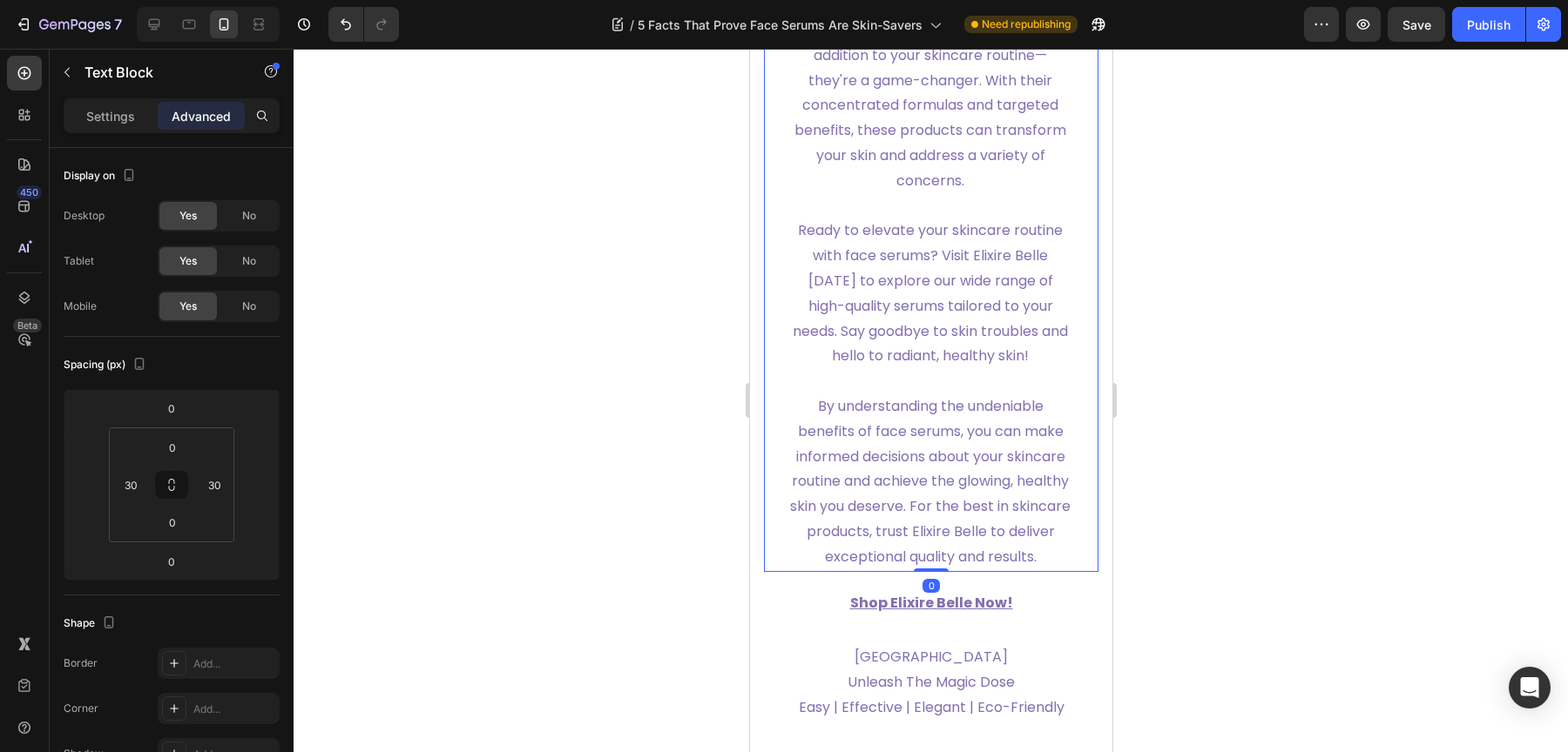
drag, startPoint x: 916, startPoint y: 627, endPoint x: 915, endPoint y: 585, distance: 42.0
click at [915, 572] on div "Face serums are more than just a trendy addition to your skincare routine—they'…" at bounding box center [930, 294] width 334 height 556
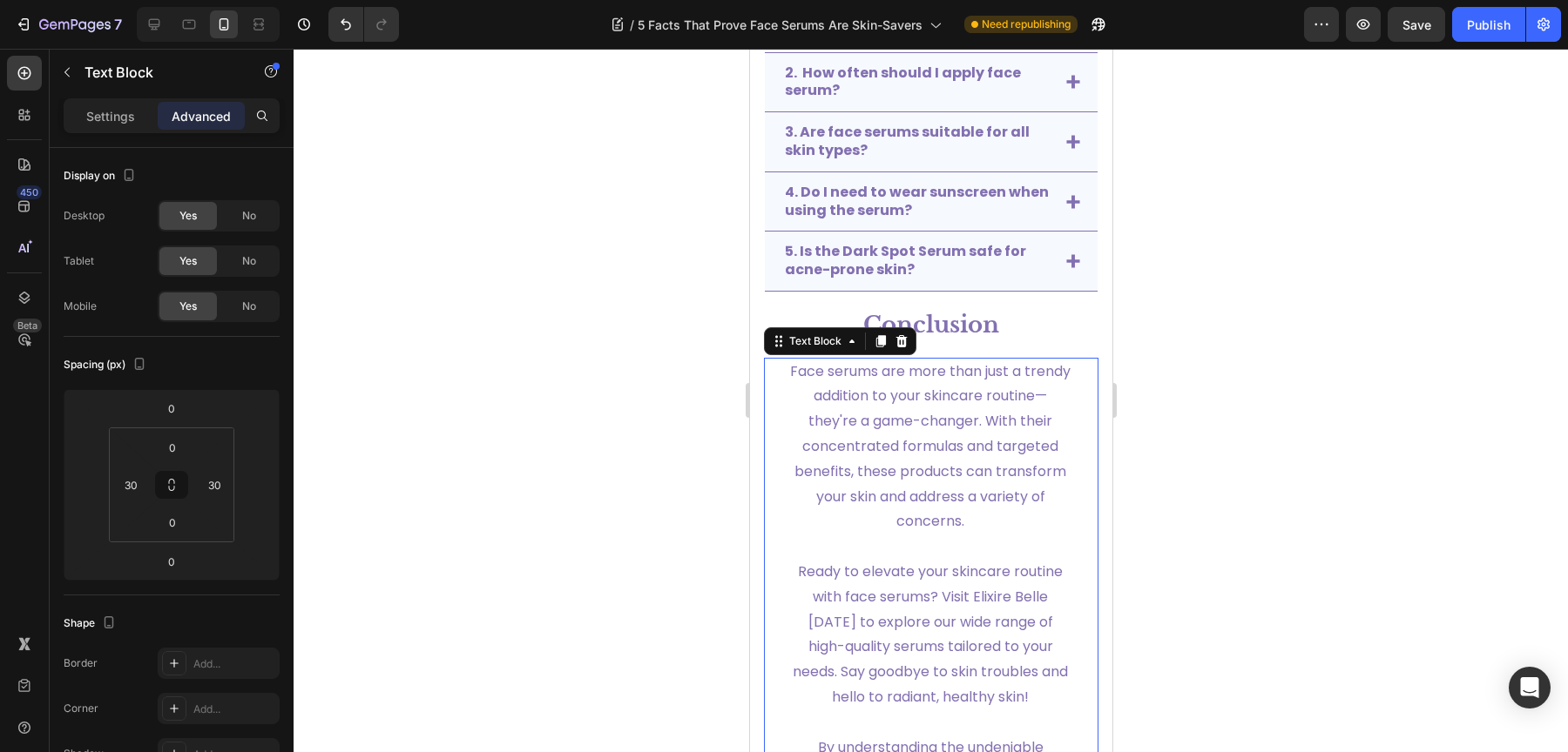
scroll to position [4157, 0]
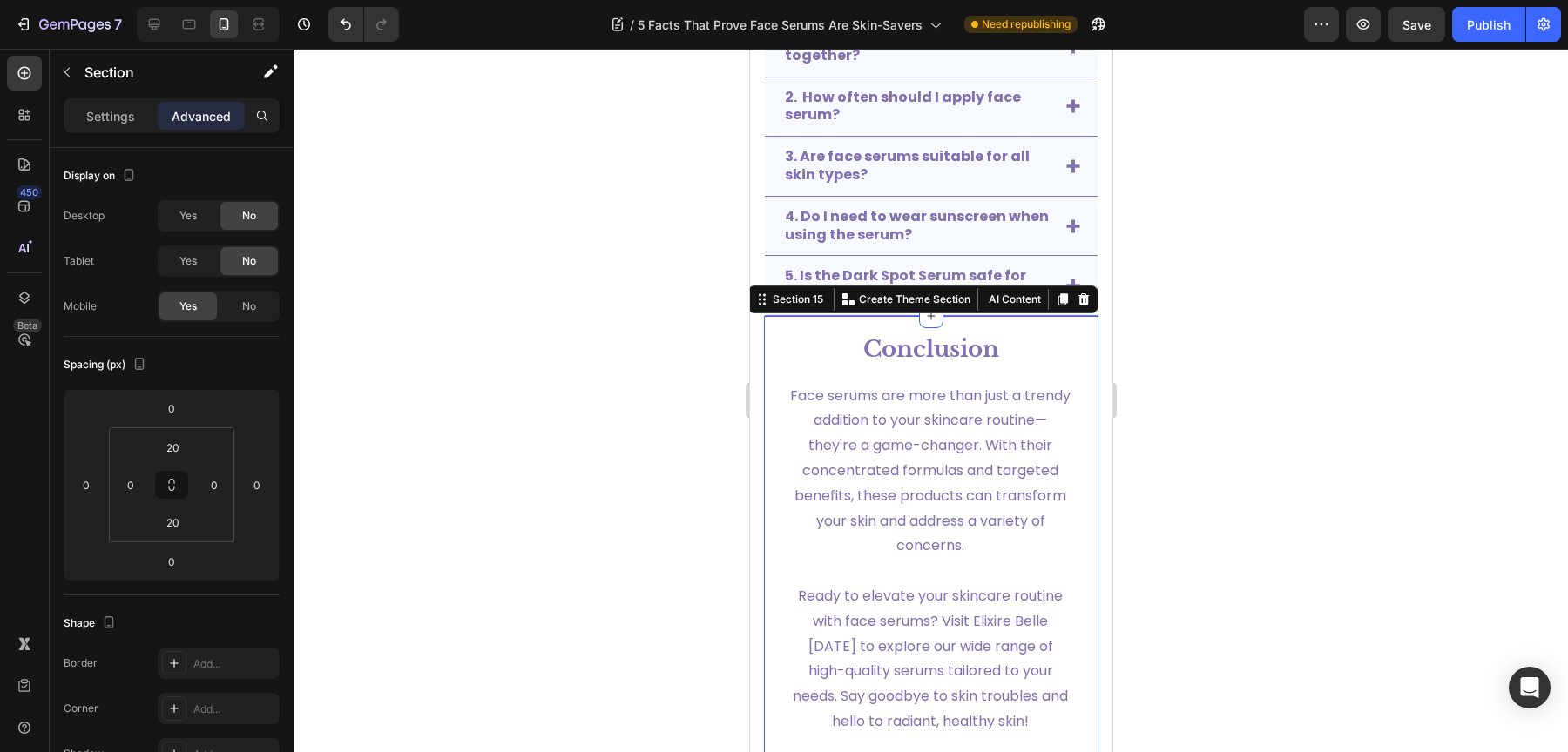
click at [953, 374] on div "Conclusion Text Block Face serums are more than just a trendy addition to your …" at bounding box center [930, 635] width 334 height 604
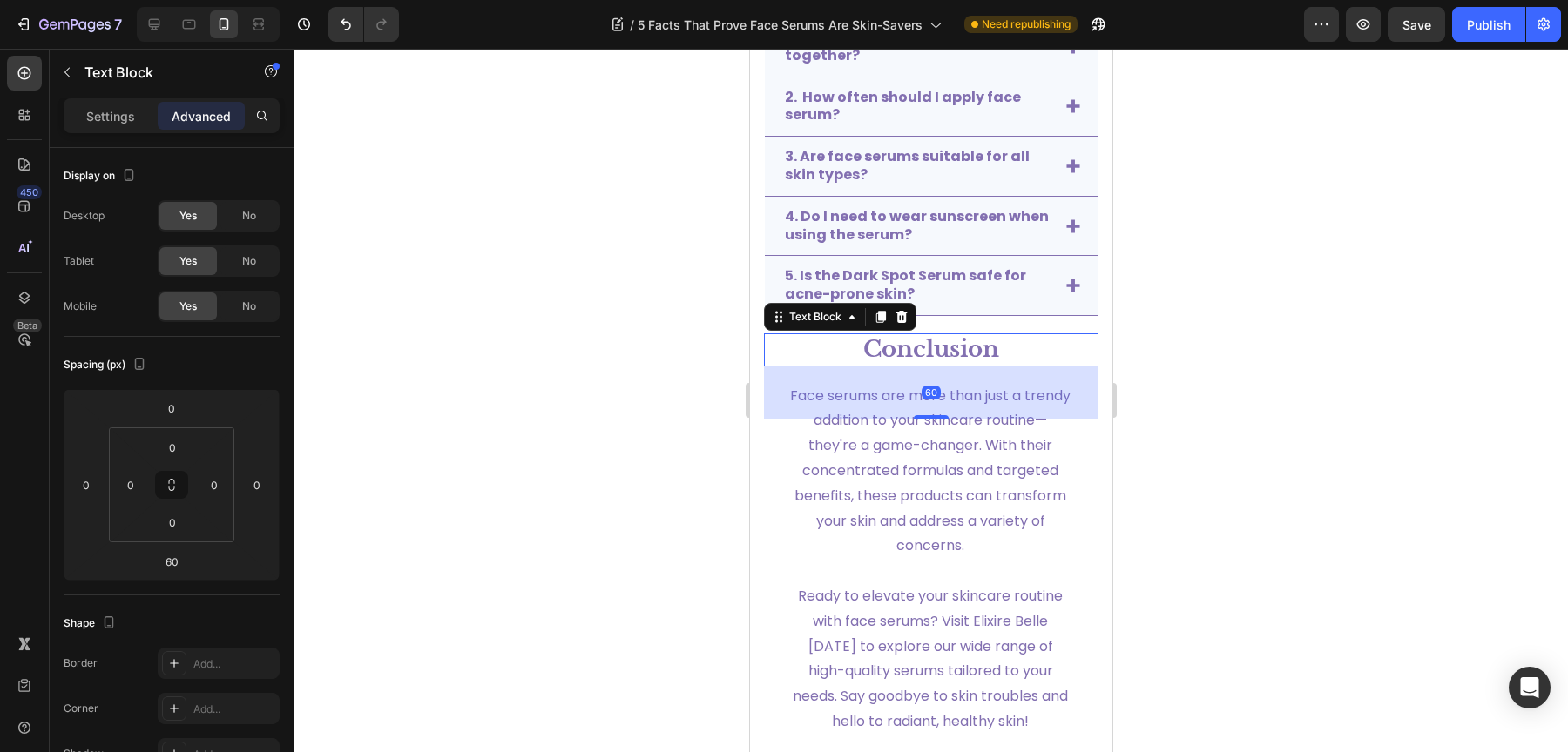
click at [909, 348] on strong "Conclusion" at bounding box center [930, 348] width 136 height 28
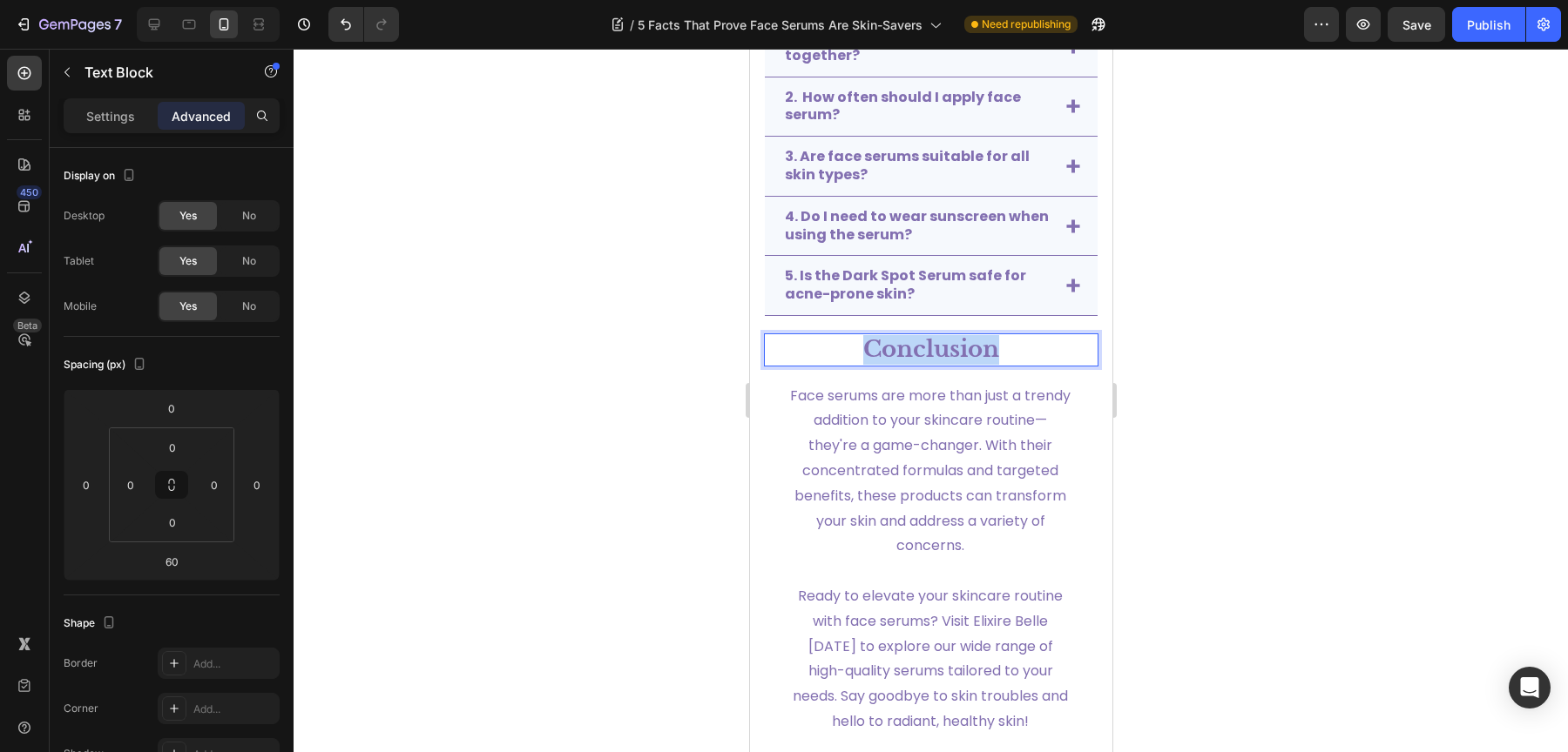
click at [909, 348] on strong "Conclusion" at bounding box center [930, 348] width 136 height 28
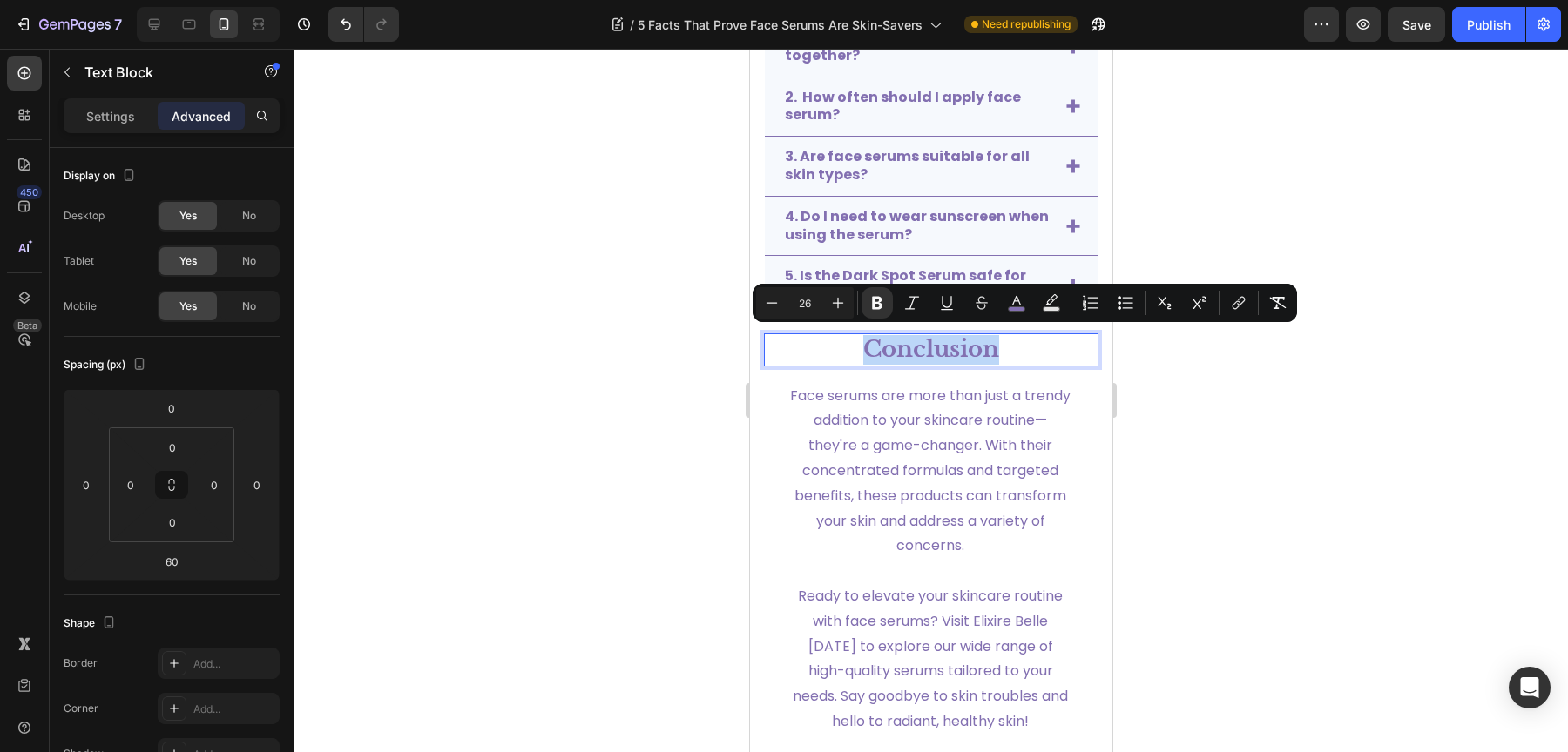
click at [909, 356] on strong "Conclusion" at bounding box center [930, 348] width 136 height 28
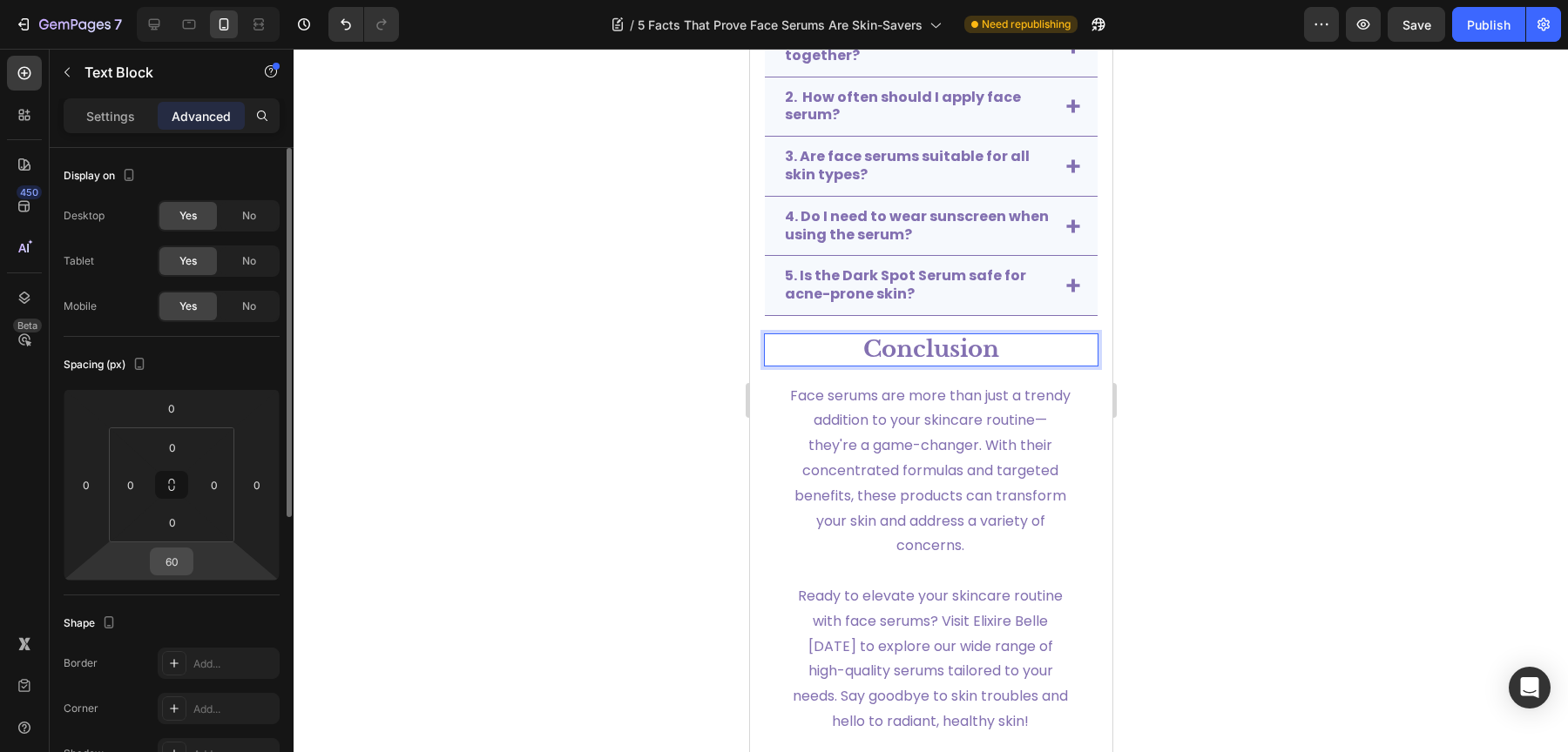
click at [181, 569] on input "60" at bounding box center [171, 561] width 35 height 26
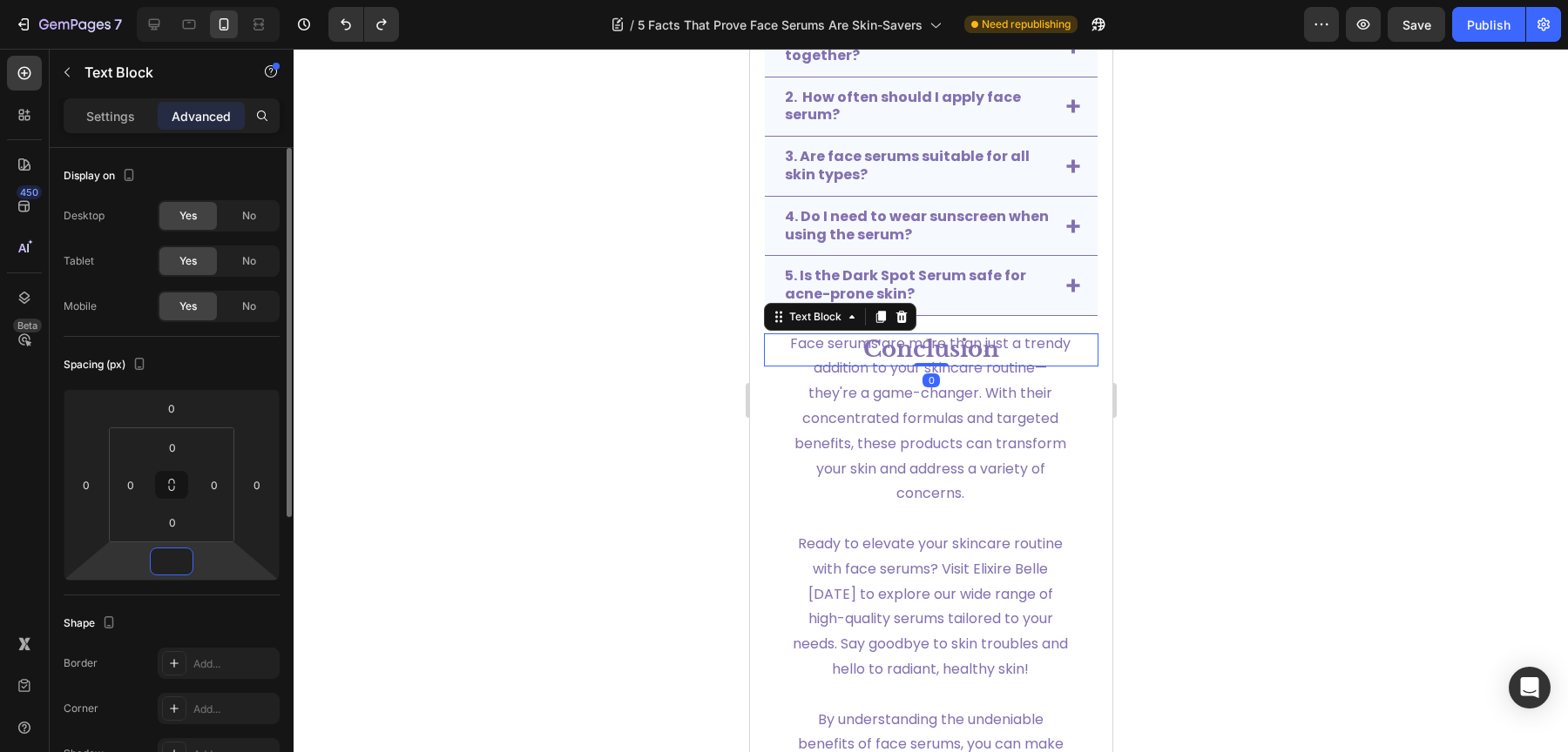
type input "60"
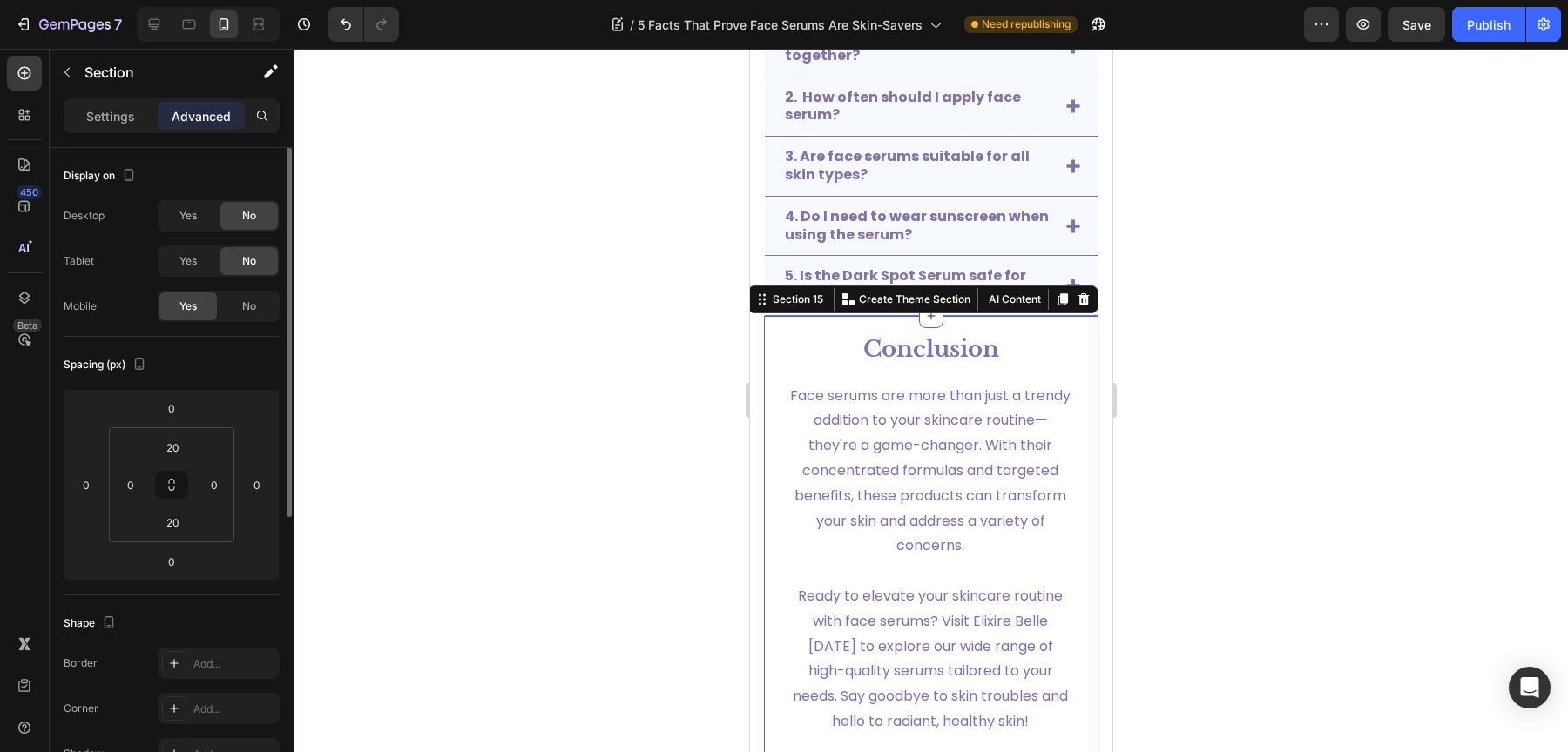
click at [1078, 316] on div "Conclusion Text Block Face serums are more than just a trendy addition to your …" at bounding box center [930, 640] width 334 height 647
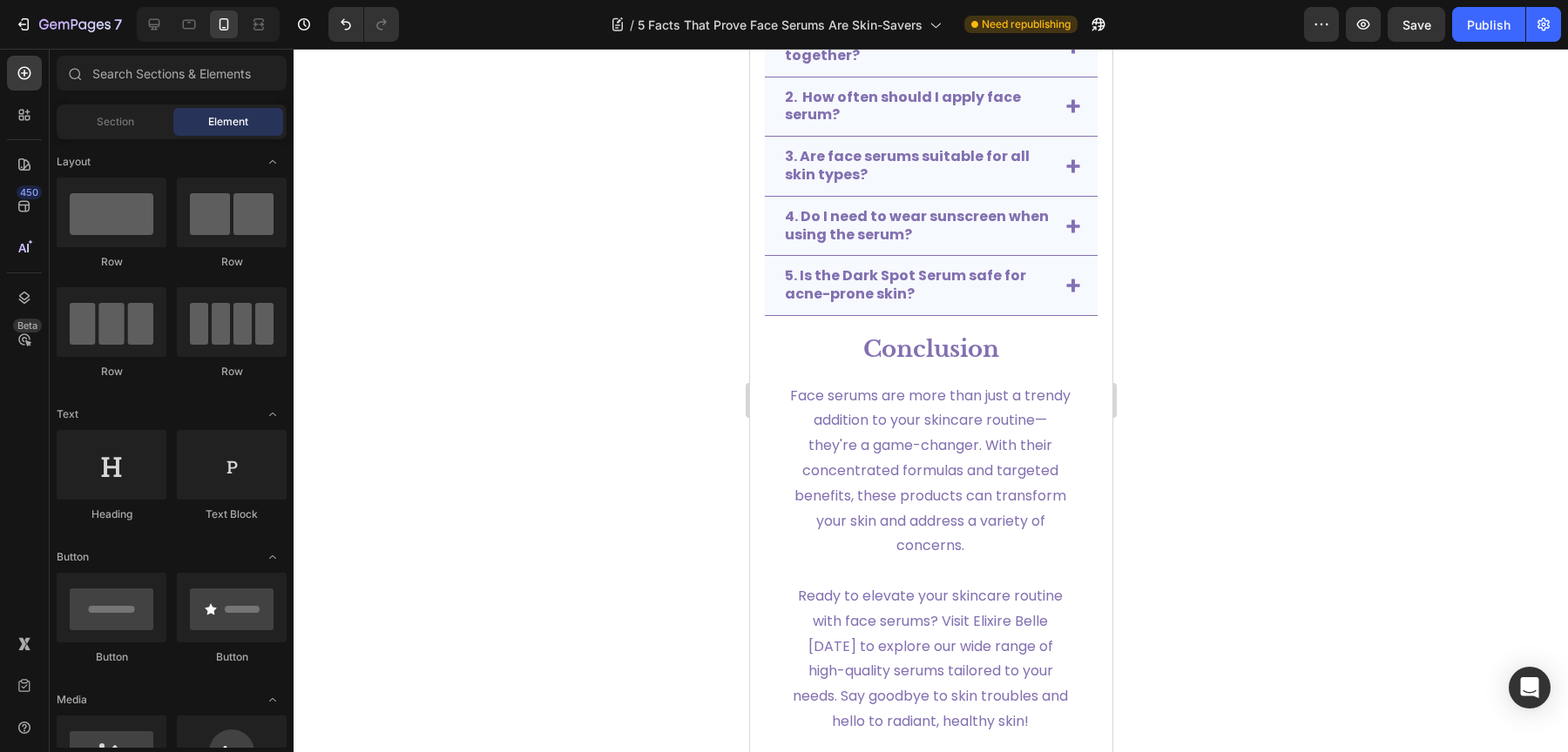
click at [1081, 227] on section "Frequently Asked Questions (FAQs) Text Block 1. Can I use multiple face serums …" at bounding box center [929, 105] width 362 height 420
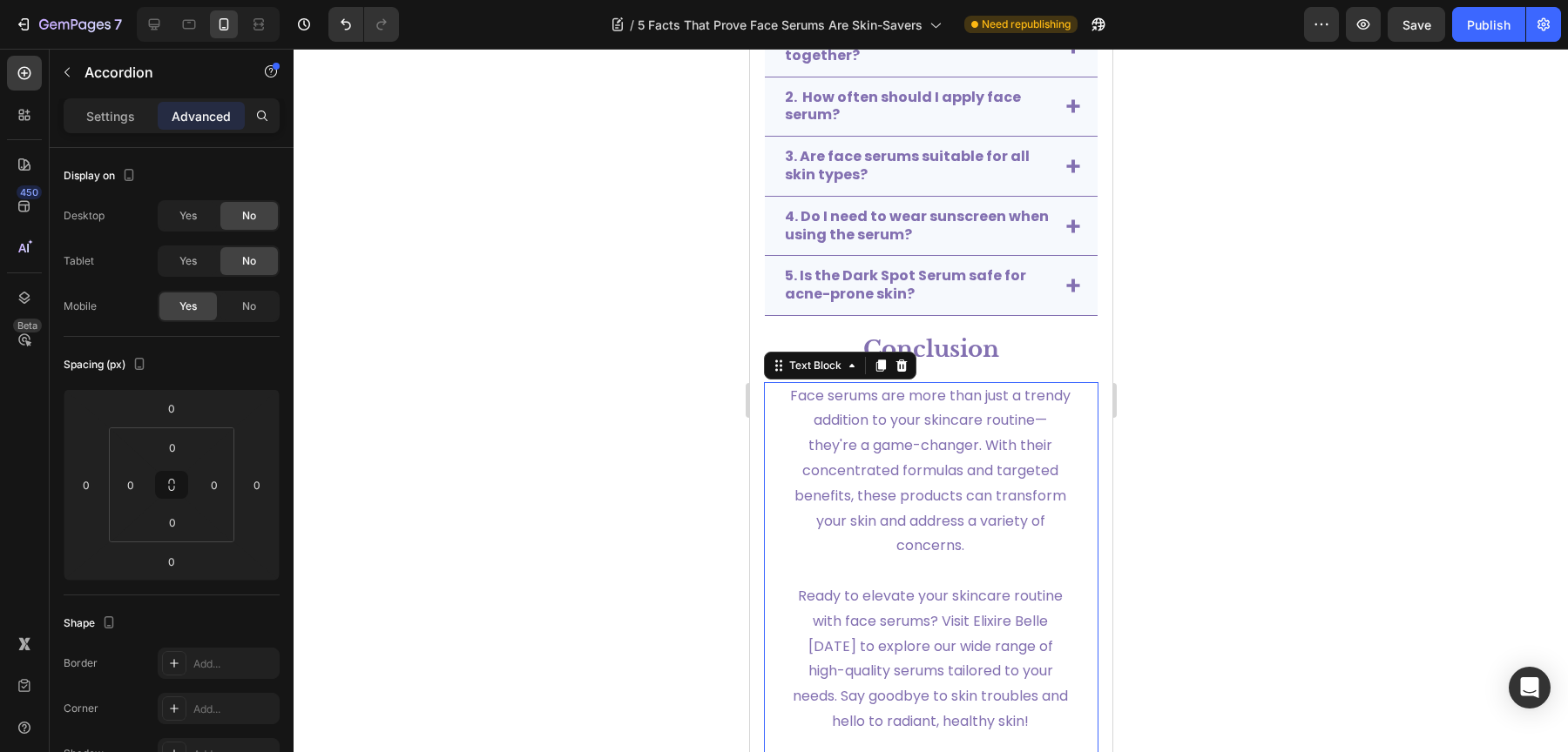
click at [886, 543] on p "Face serums are more than just a trendy addition to your skincare routine—they'…" at bounding box center [929, 472] width 280 height 176
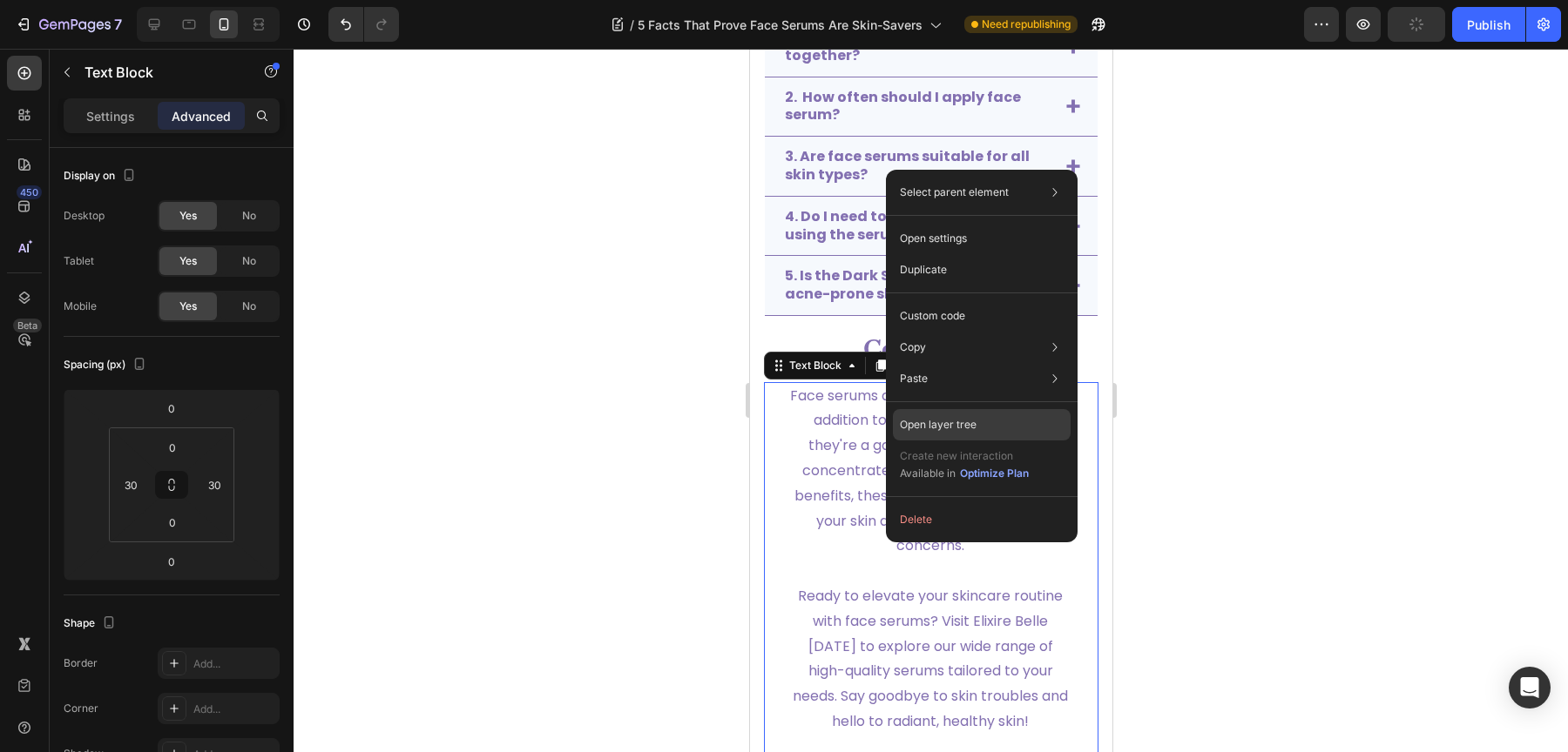
click at [998, 413] on div "Open layer tree" at bounding box center [982, 424] width 178 height 31
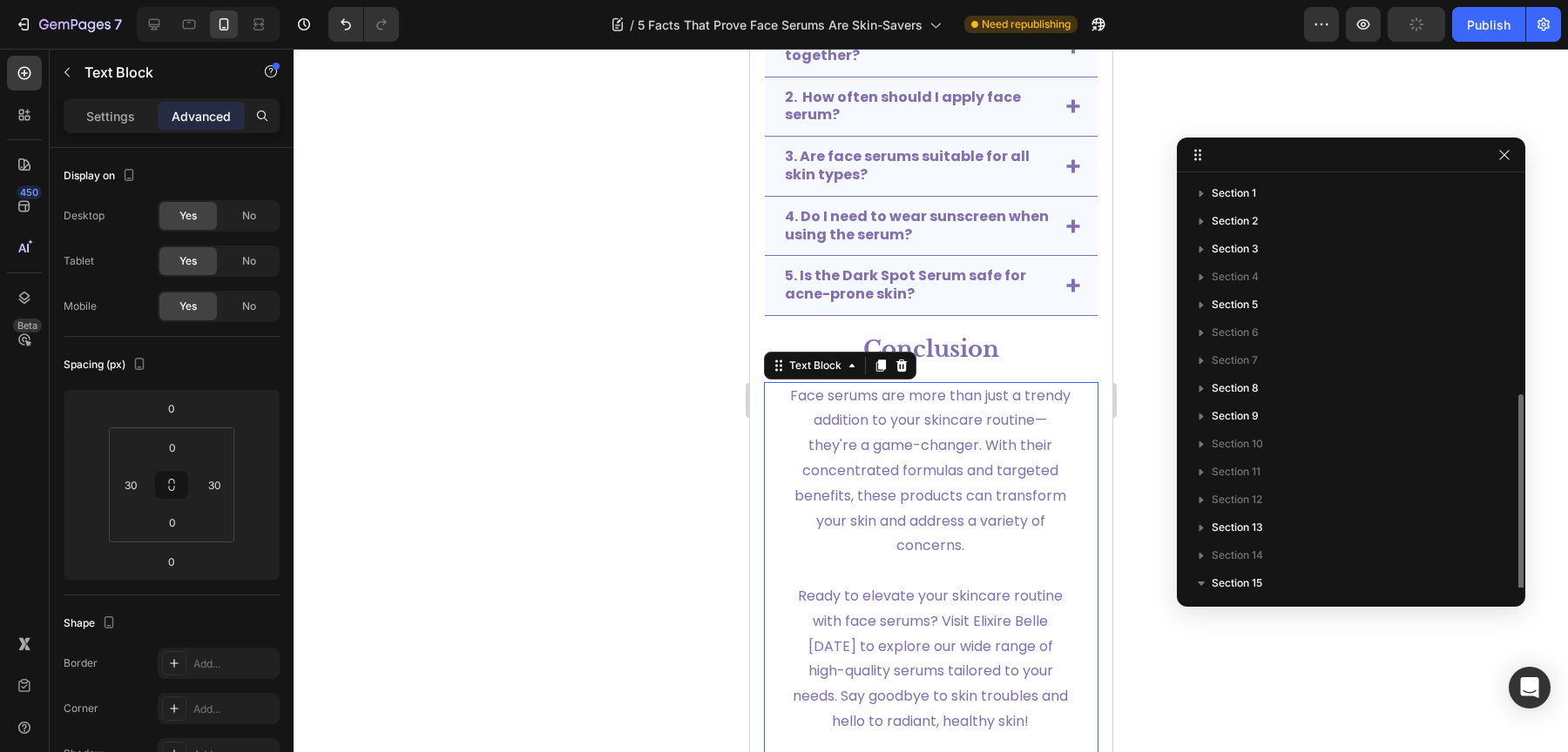
scroll to position [121, 0]
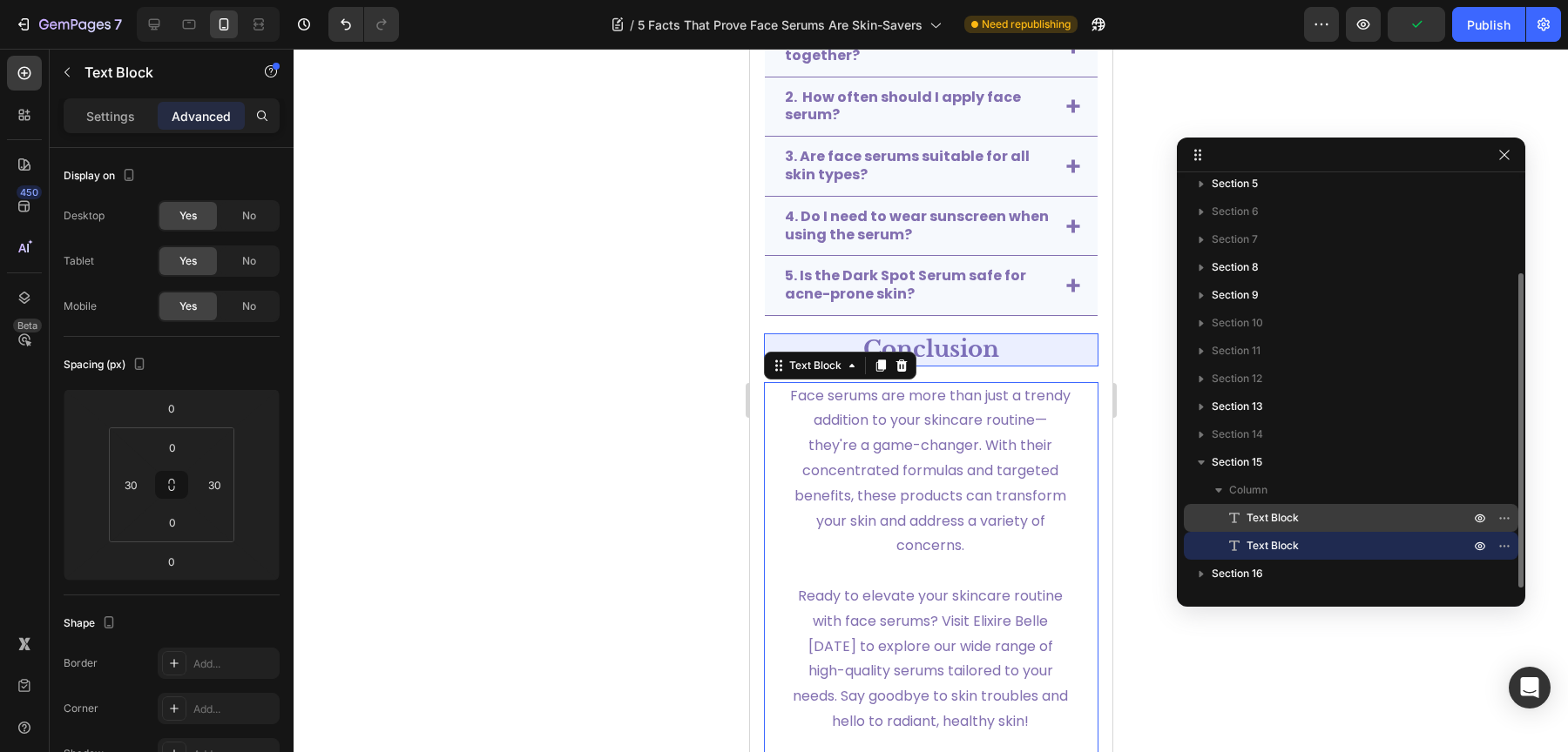
click at [1280, 517] on span "Text Block" at bounding box center [1273, 518] width 52 height 18
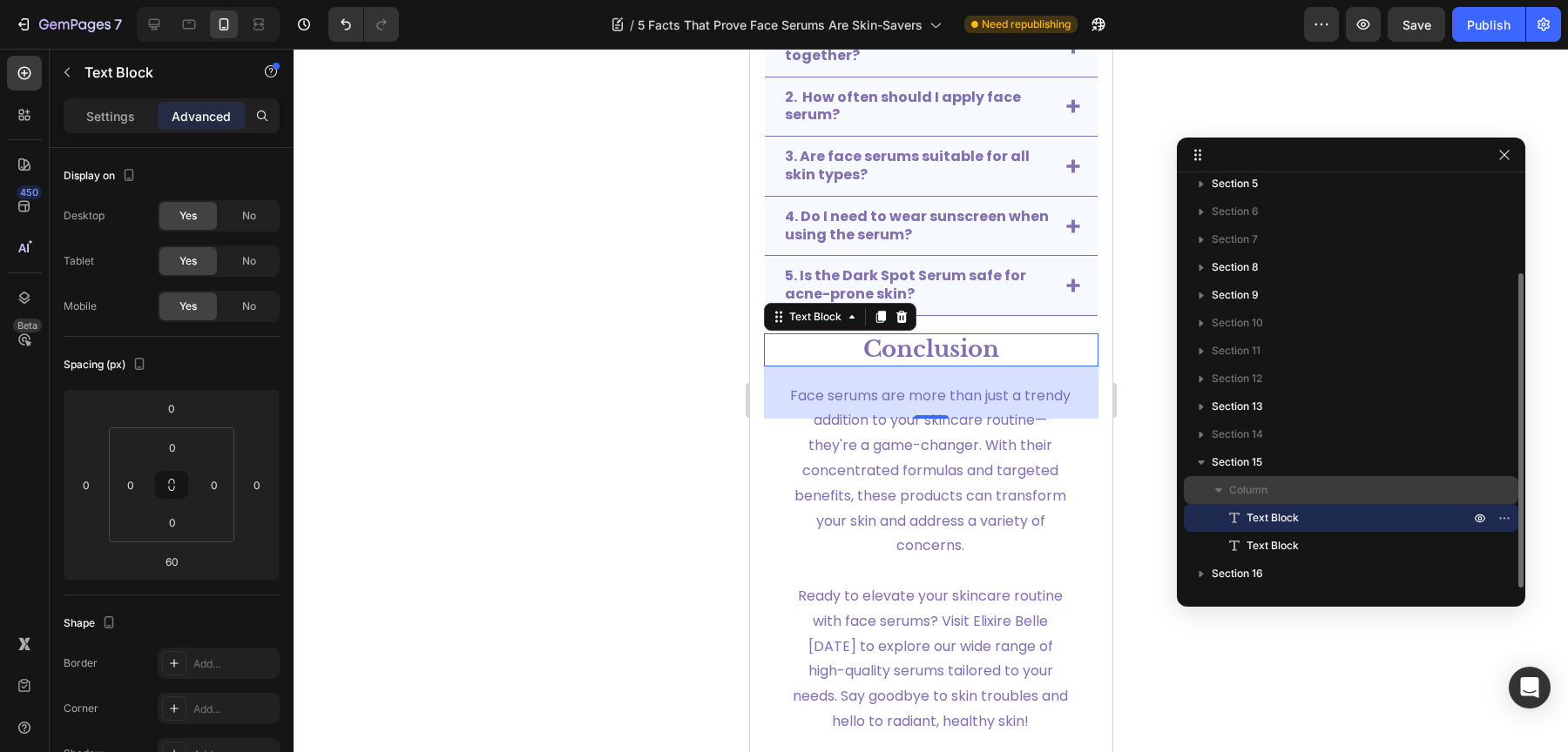
click at [1280, 498] on p "Column" at bounding box center [1351, 491] width 244 height 18
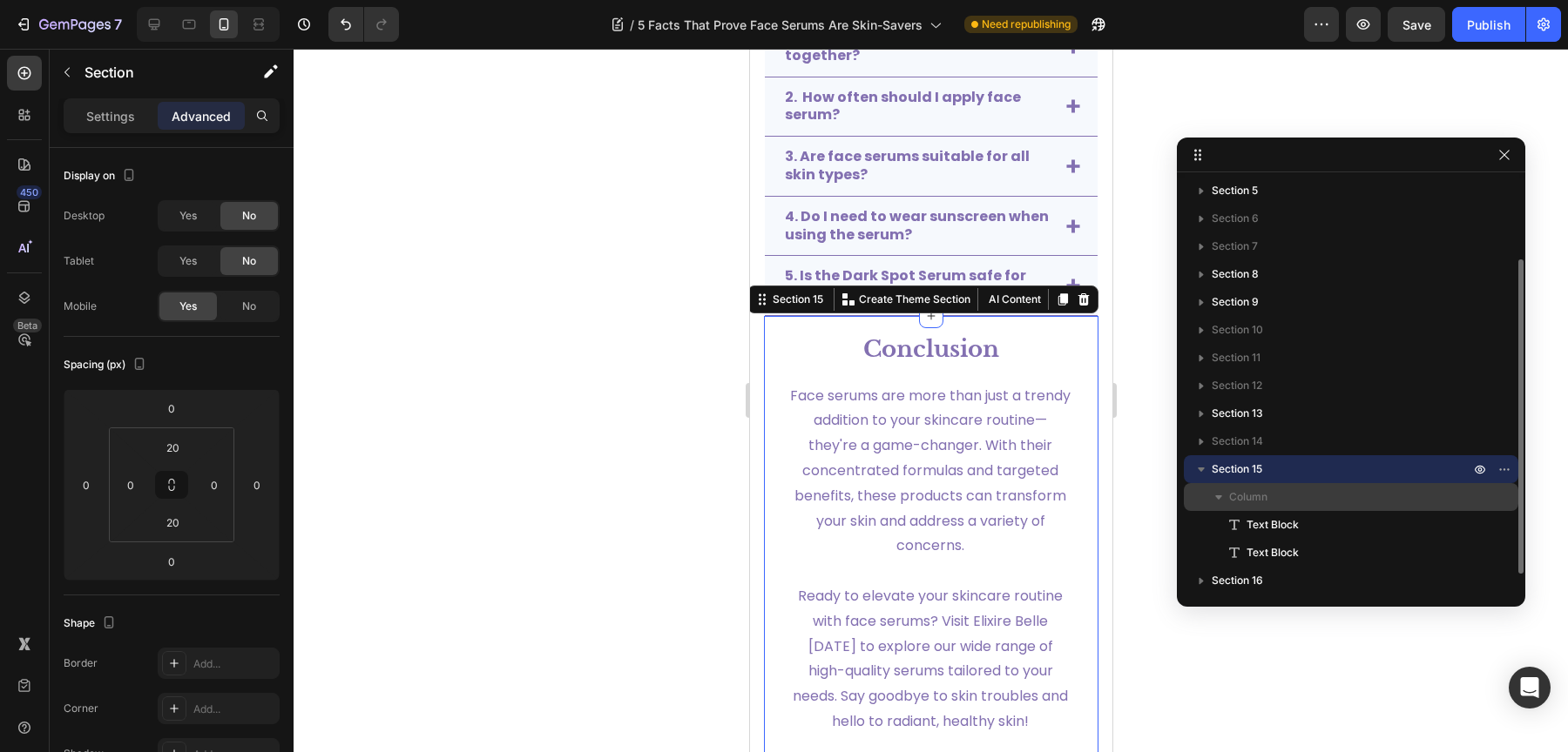
scroll to position [109, 0]
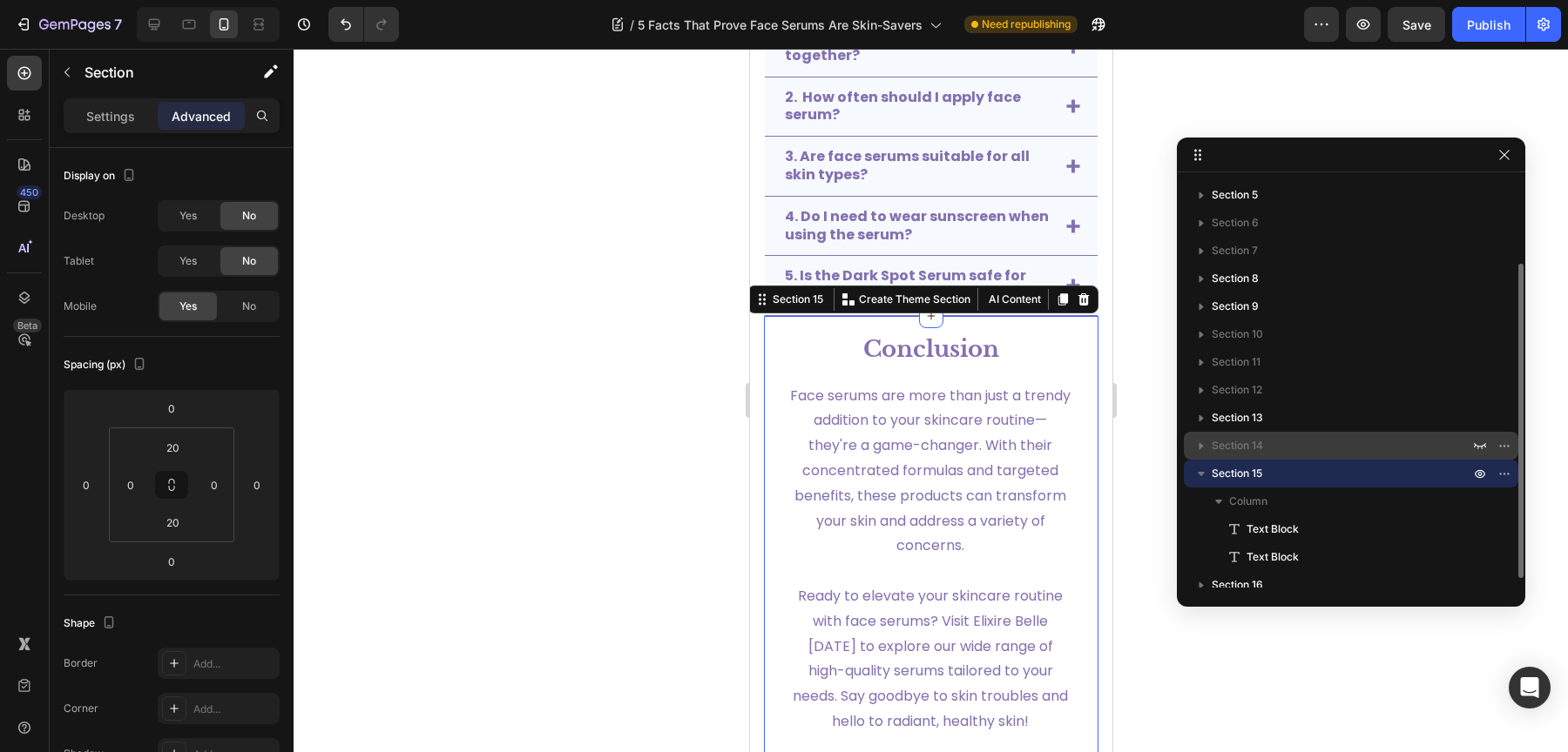
click at [1255, 444] on span "Section 14" at bounding box center [1237, 446] width 52 height 18
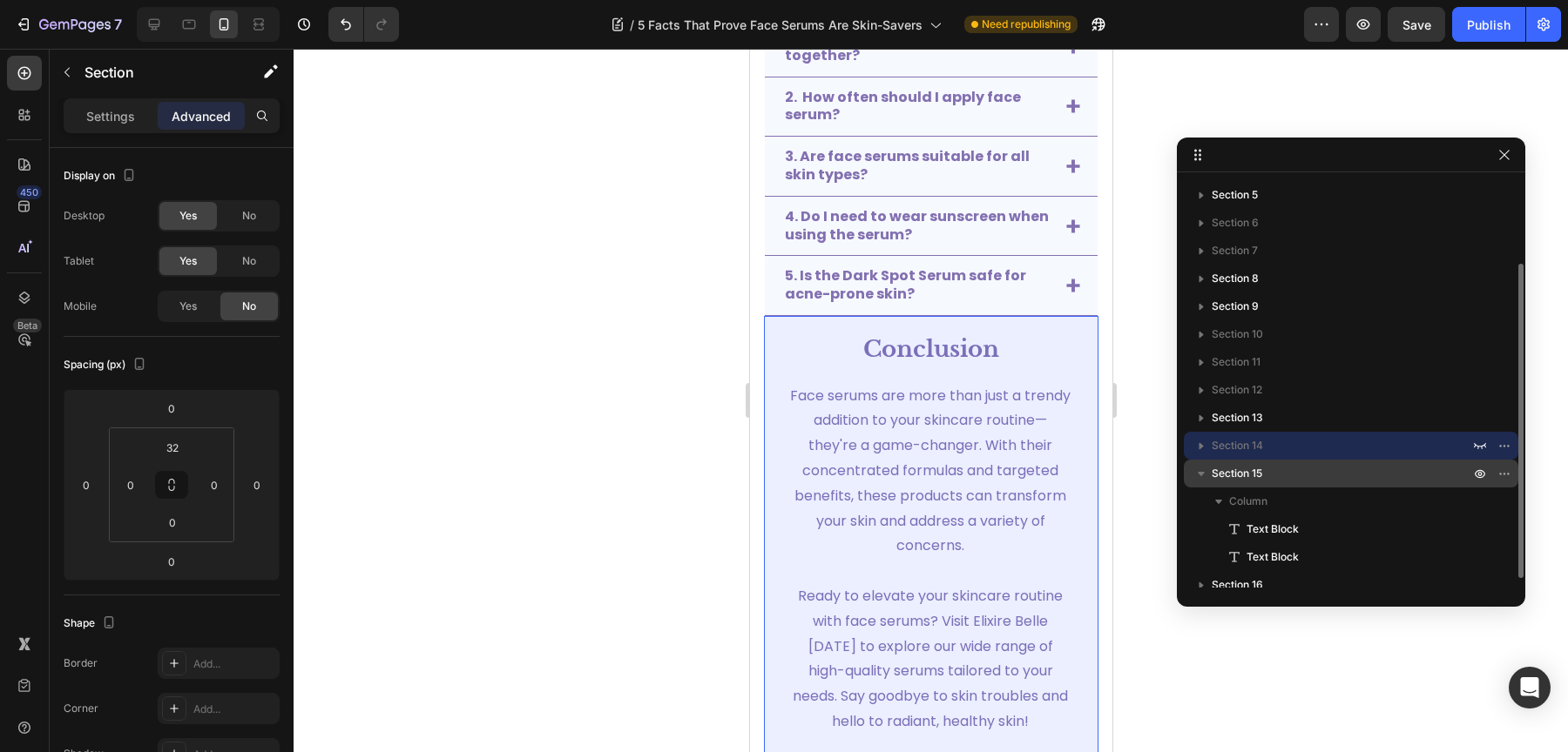
click at [1251, 471] on span "Section 15" at bounding box center [1236, 474] width 51 height 18
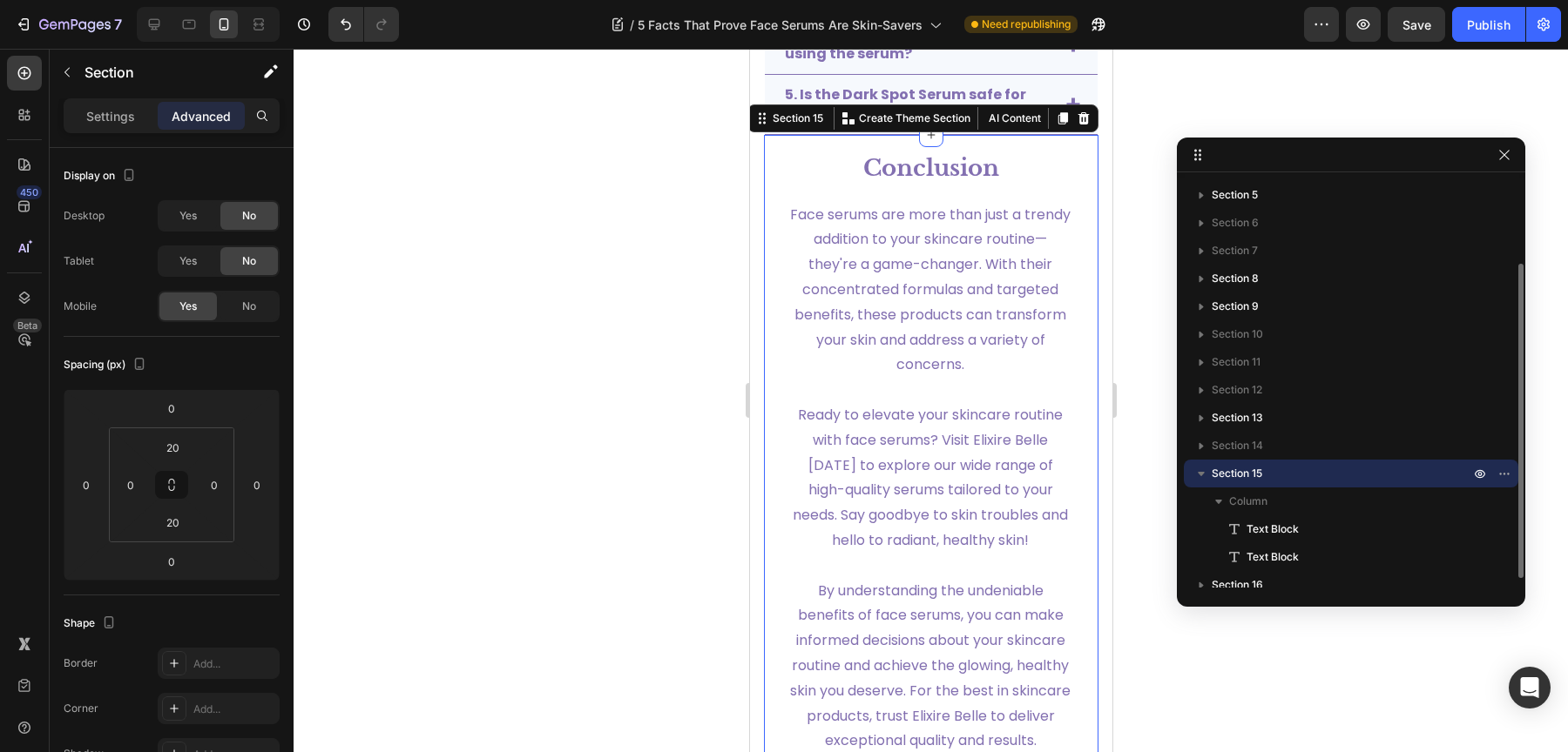
scroll to position [4357, 0]
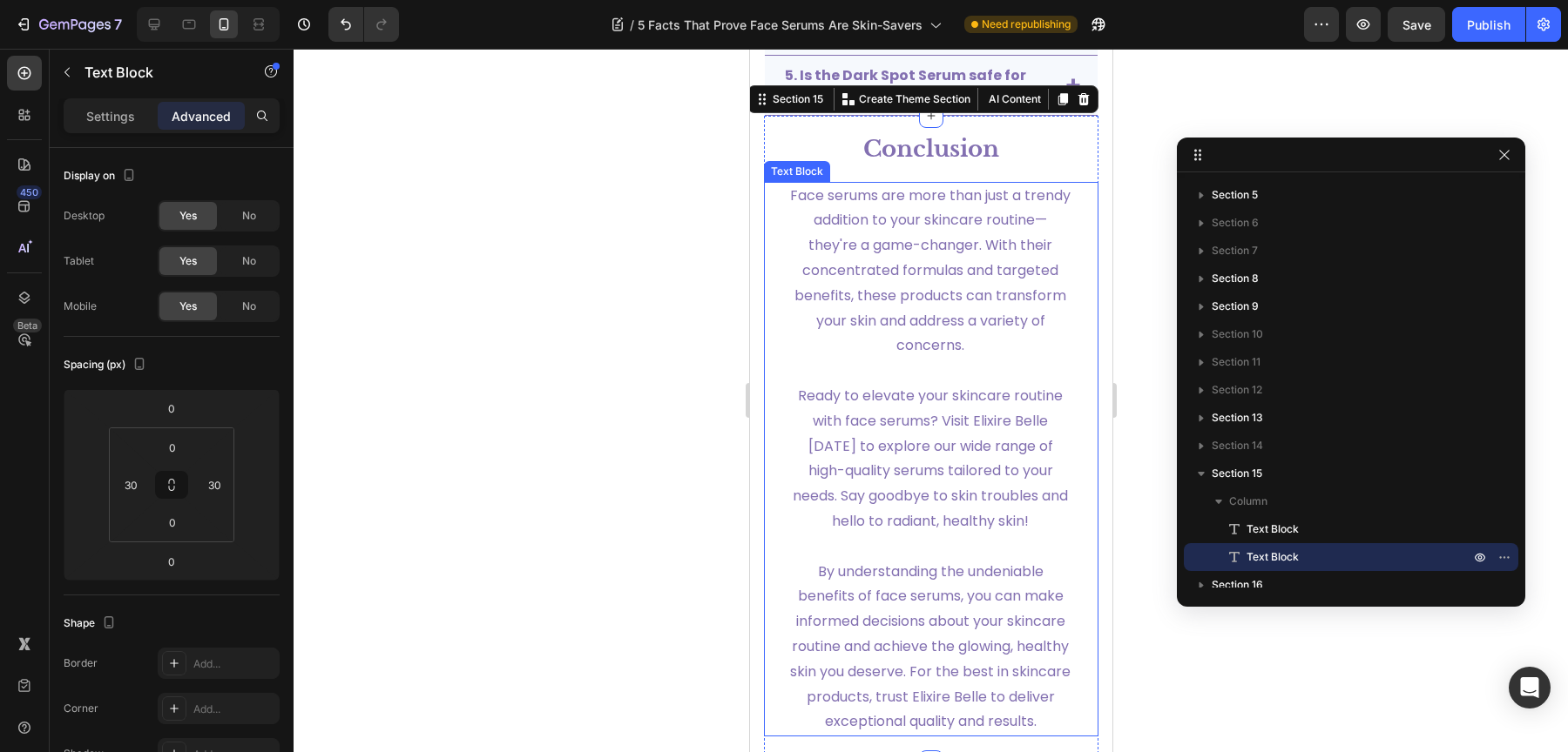
click at [924, 233] on p "Face serums are more than just a trendy addition to your skincare routine—they'…" at bounding box center [929, 272] width 280 height 176
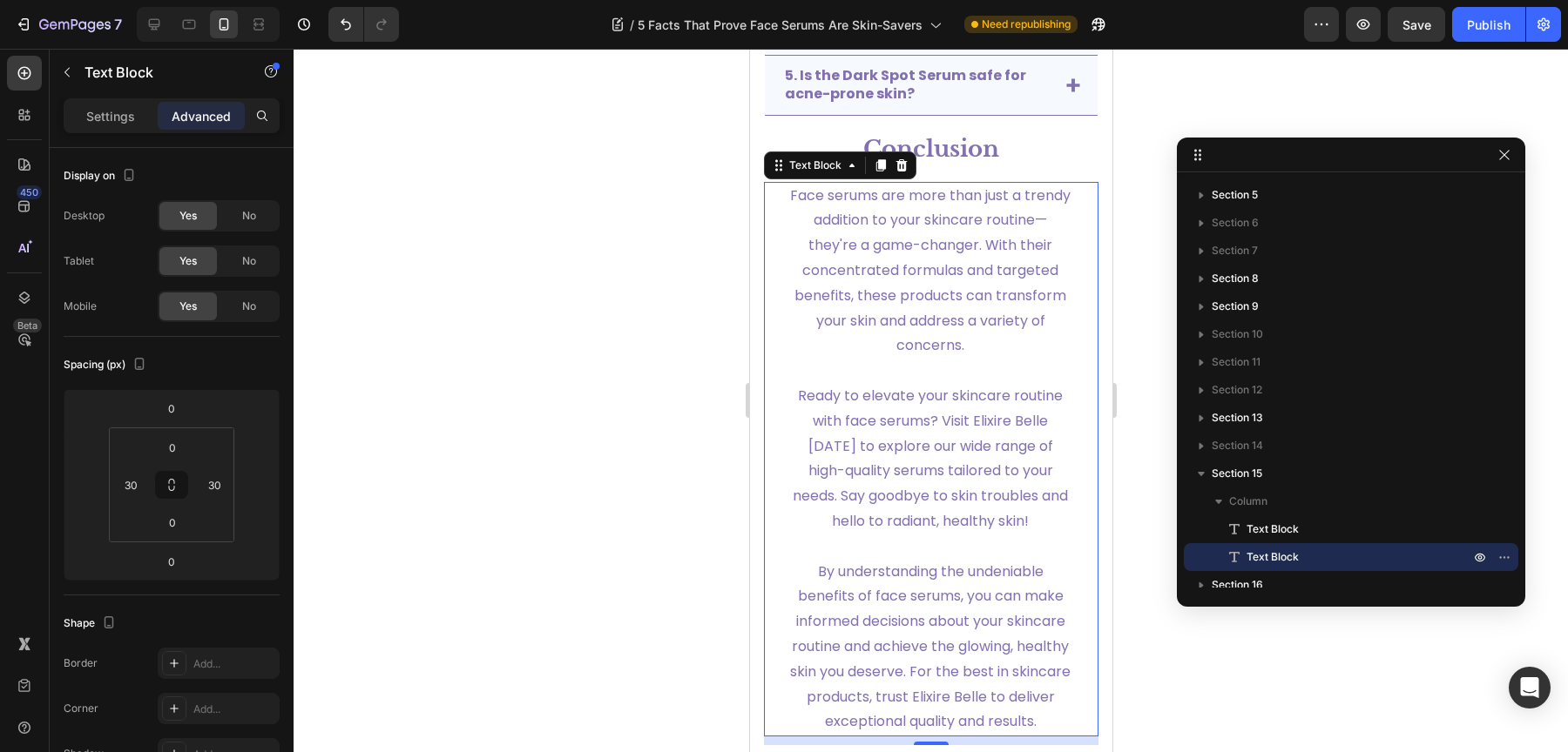
click at [1139, 171] on div at bounding box center [930, 400] width 1275 height 703
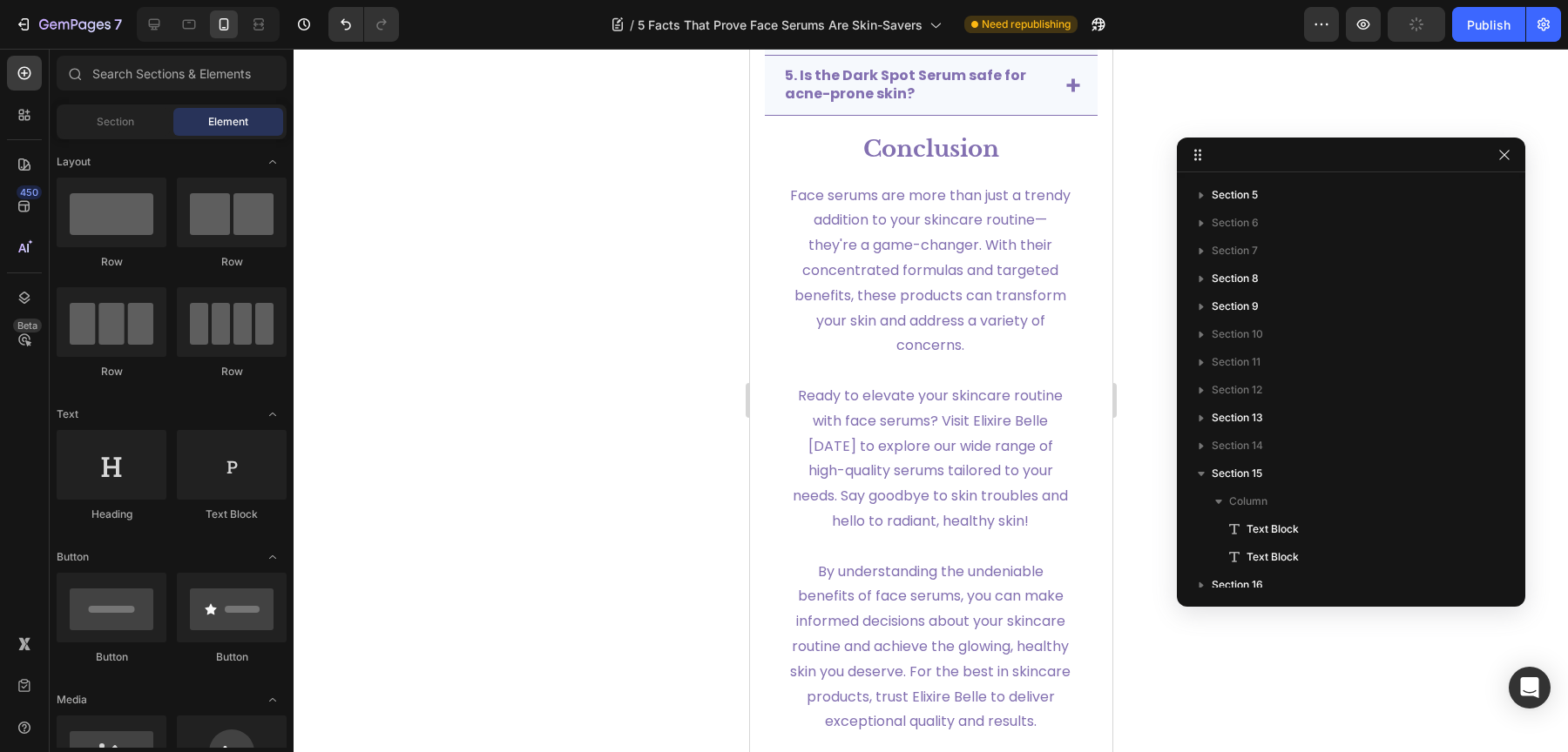
click at [1514, 161] on div at bounding box center [1505, 156] width 21 height 21
click at [1514, 157] on div at bounding box center [1505, 156] width 21 height 21
click at [1504, 157] on icon "button" at bounding box center [1505, 155] width 14 height 14
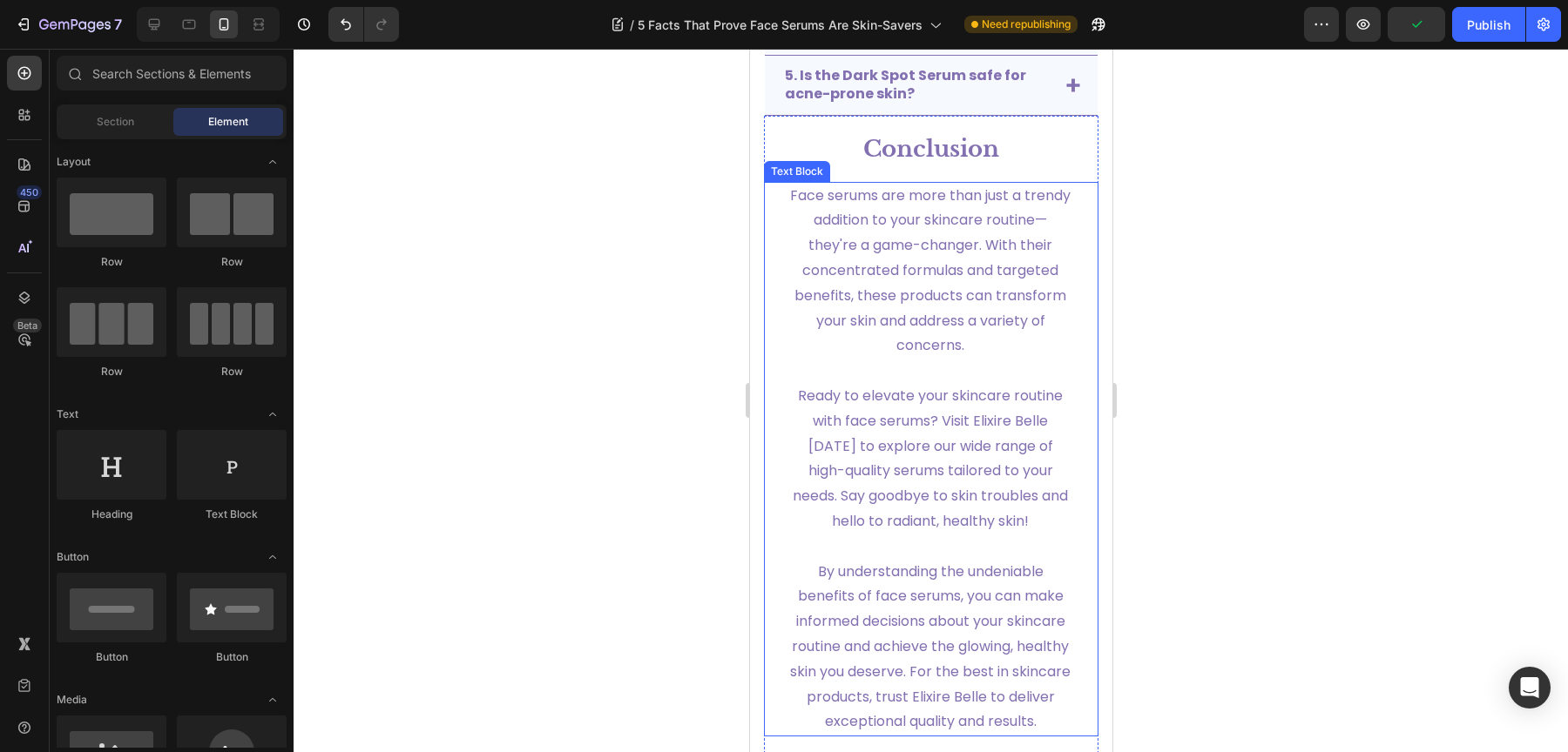
scroll to position [4178, 0]
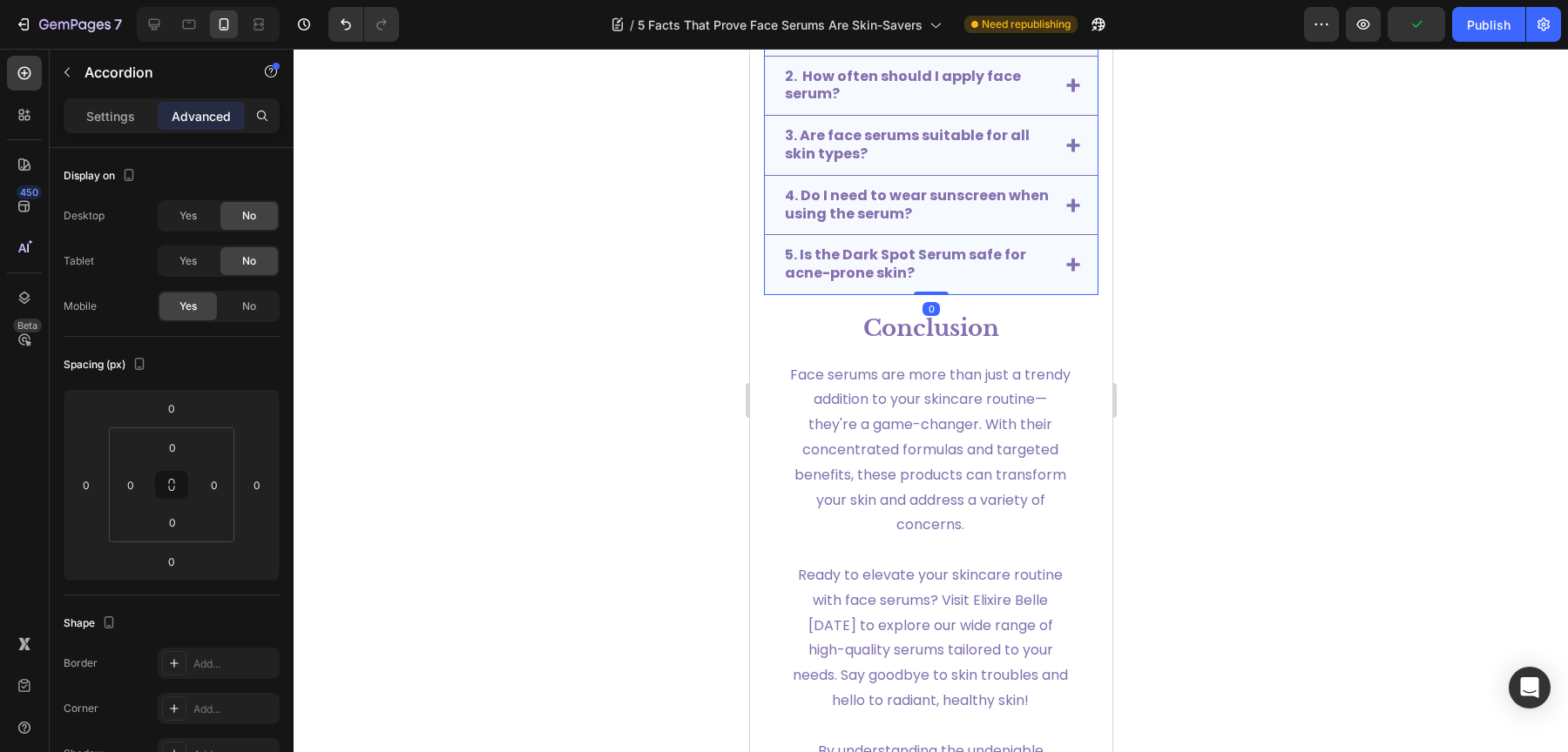
click at [937, 261] on p "5. Is the Dark Spot Serum safe for acne-prone skin?" at bounding box center [916, 264] width 265 height 36
click at [1065, 258] on icon at bounding box center [1073, 265] width 14 height 14
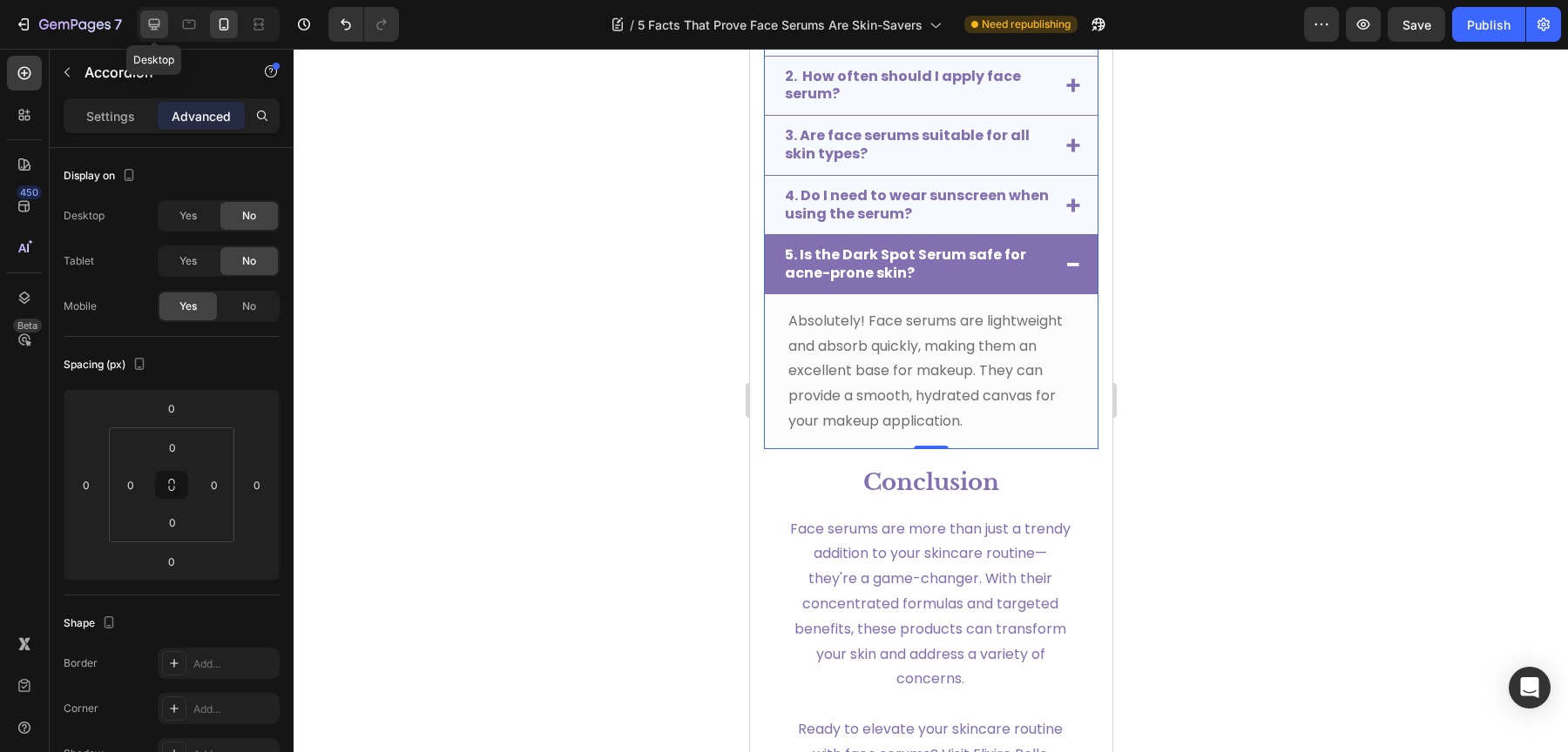
click at [149, 36] on div at bounding box center [154, 24] width 28 height 28
type input "-34"
type input "60"
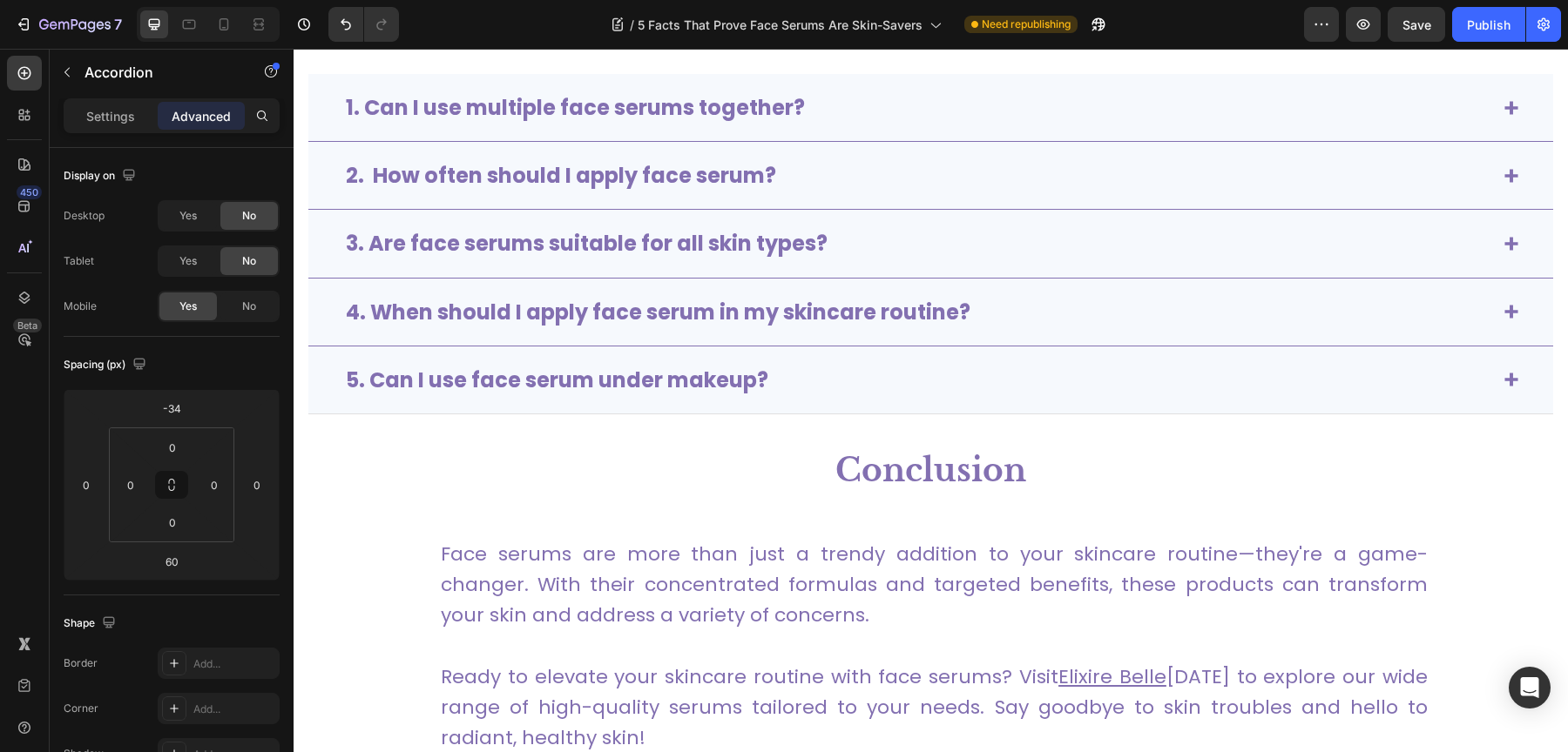
scroll to position [4526, 0]
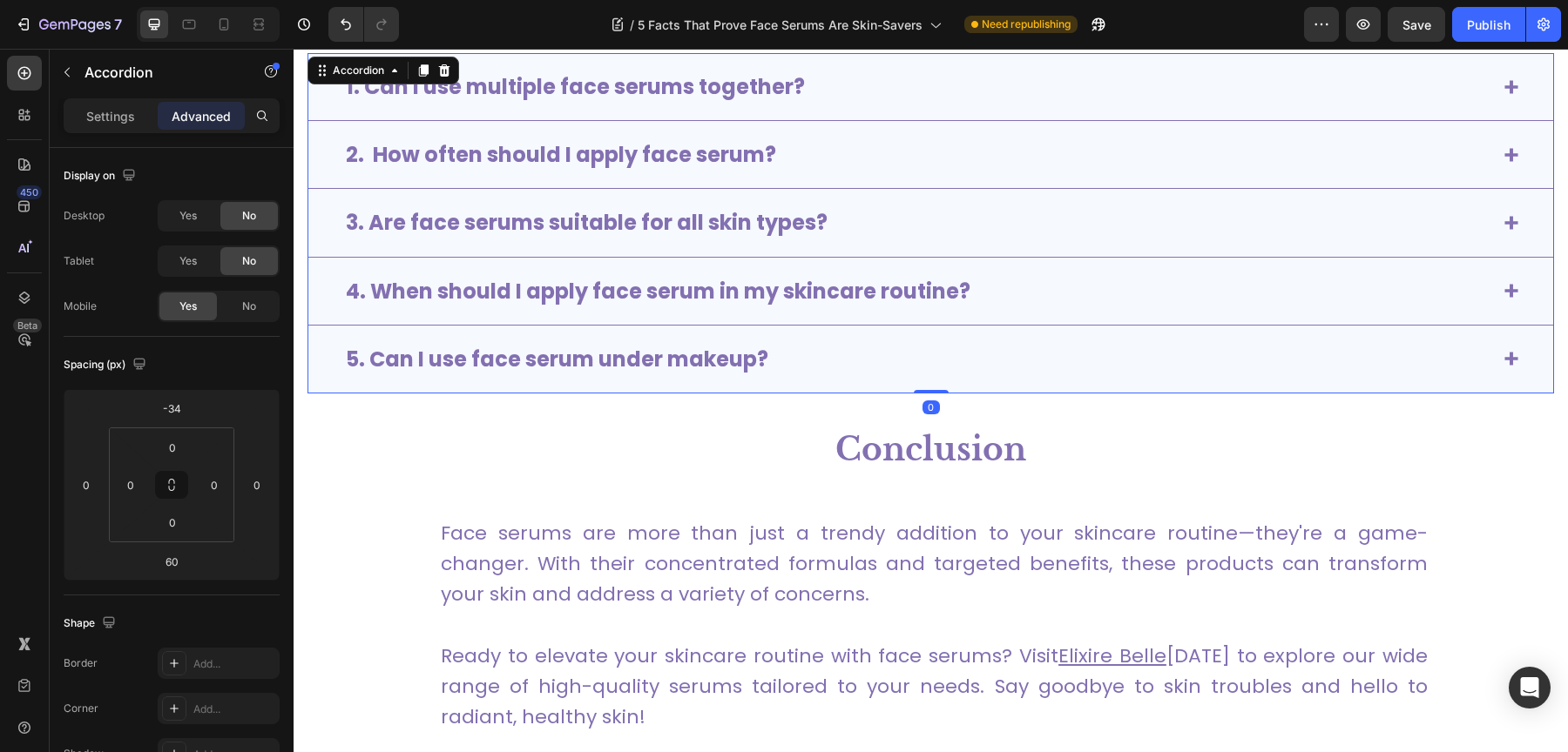
click at [720, 355] on strong "5. Can I use face serum under makeup?" at bounding box center [557, 359] width 422 height 28
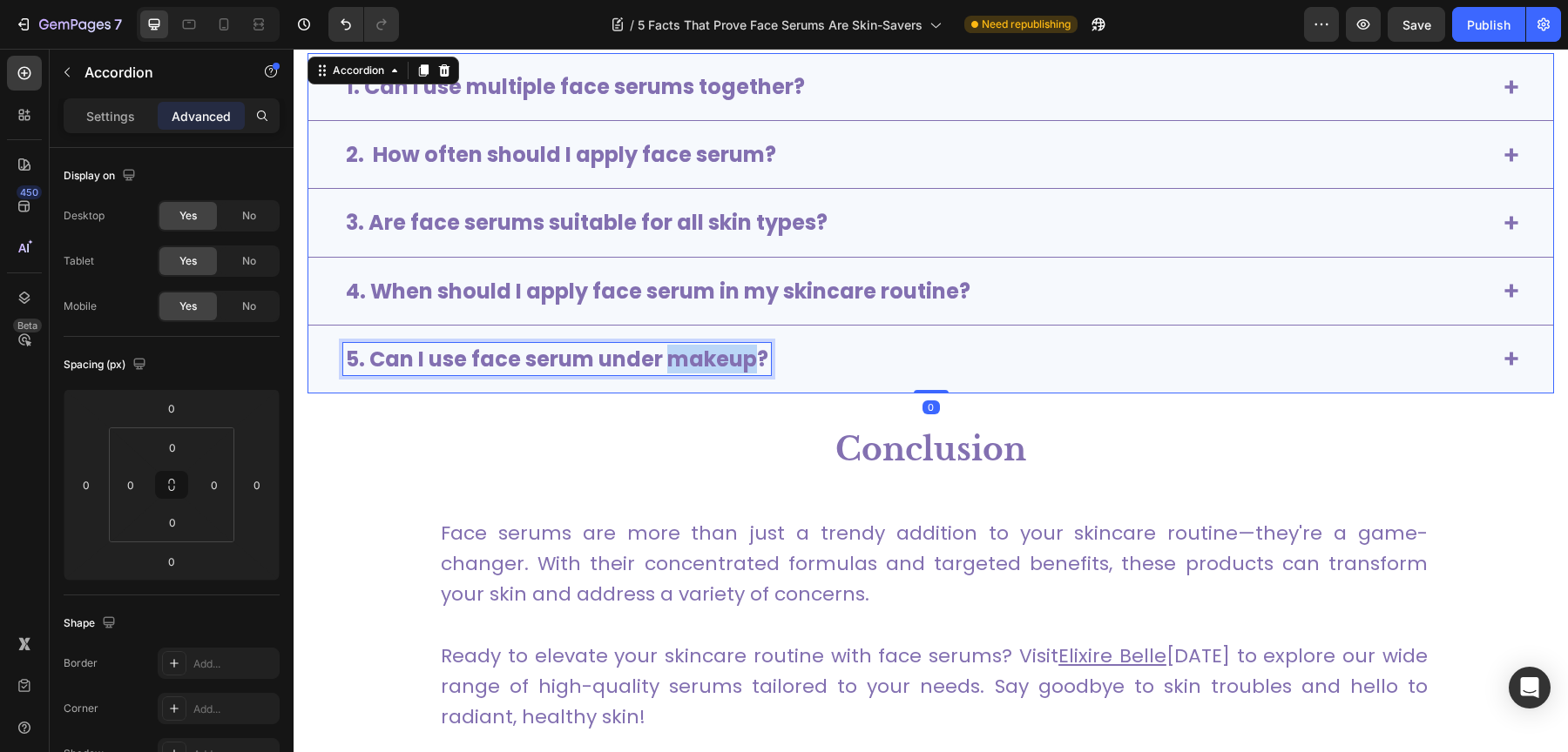
click at [720, 355] on strong "5. Can I use face serum under makeup?" at bounding box center [557, 359] width 422 height 28
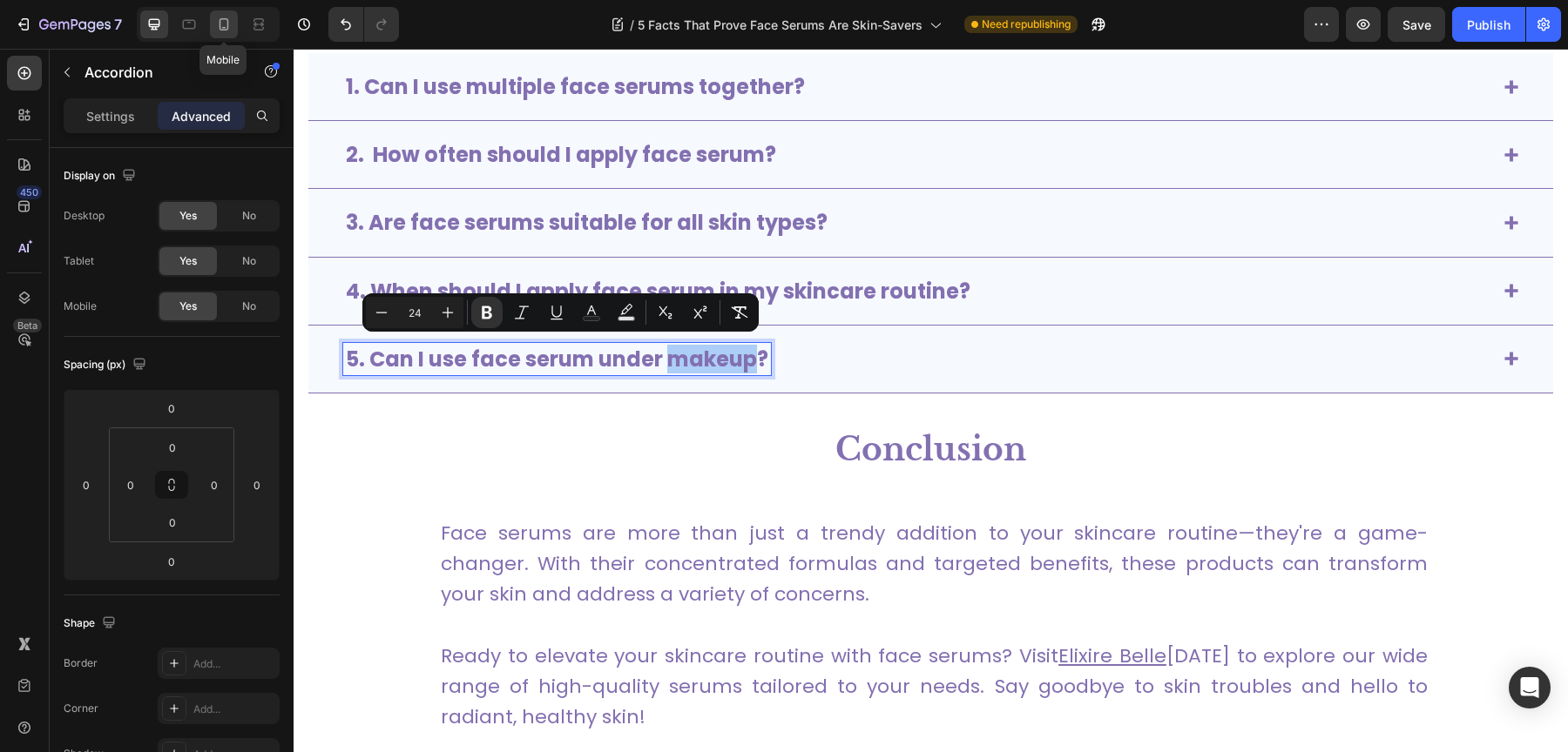
click at [226, 27] on icon at bounding box center [224, 25] width 18 height 18
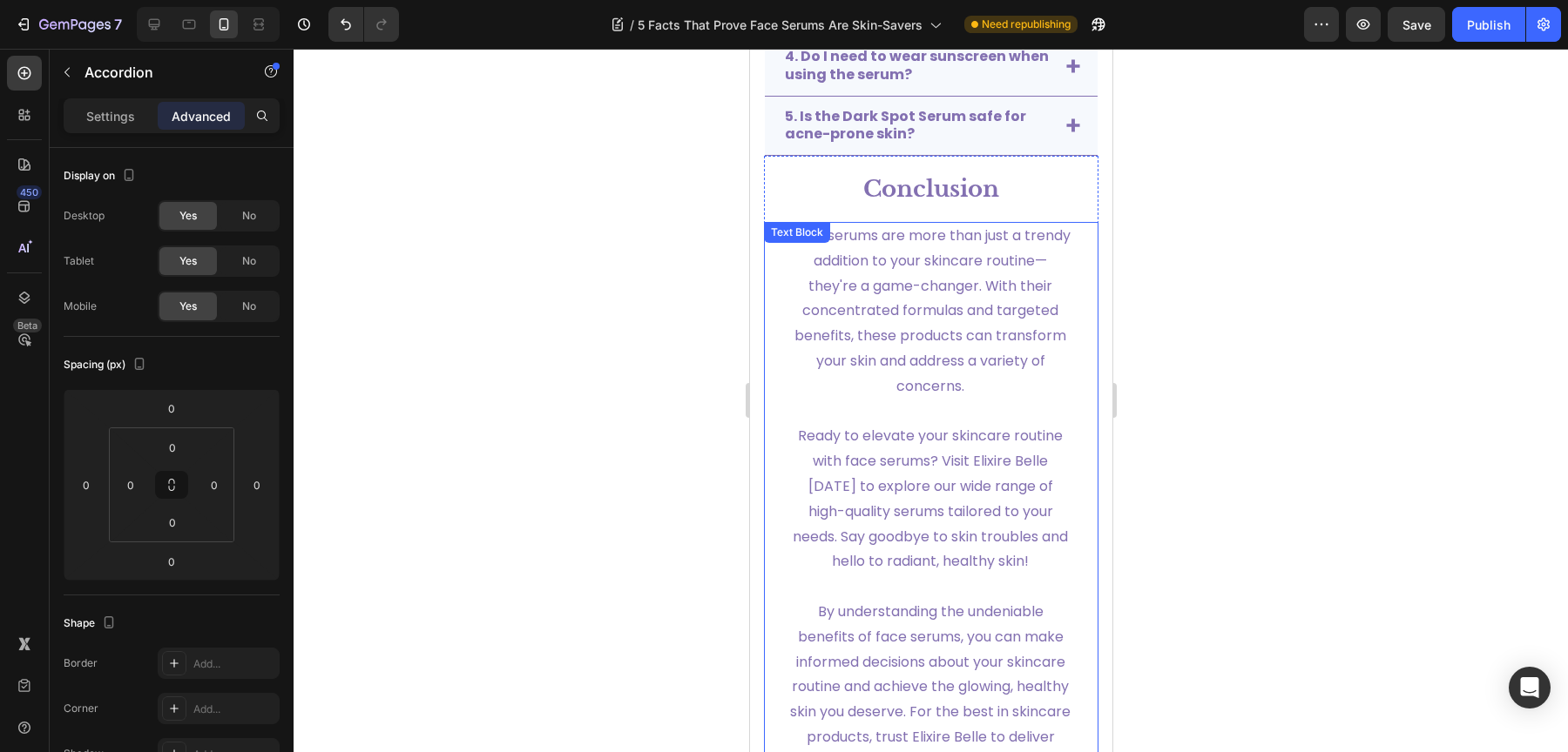
scroll to position [4005, 0]
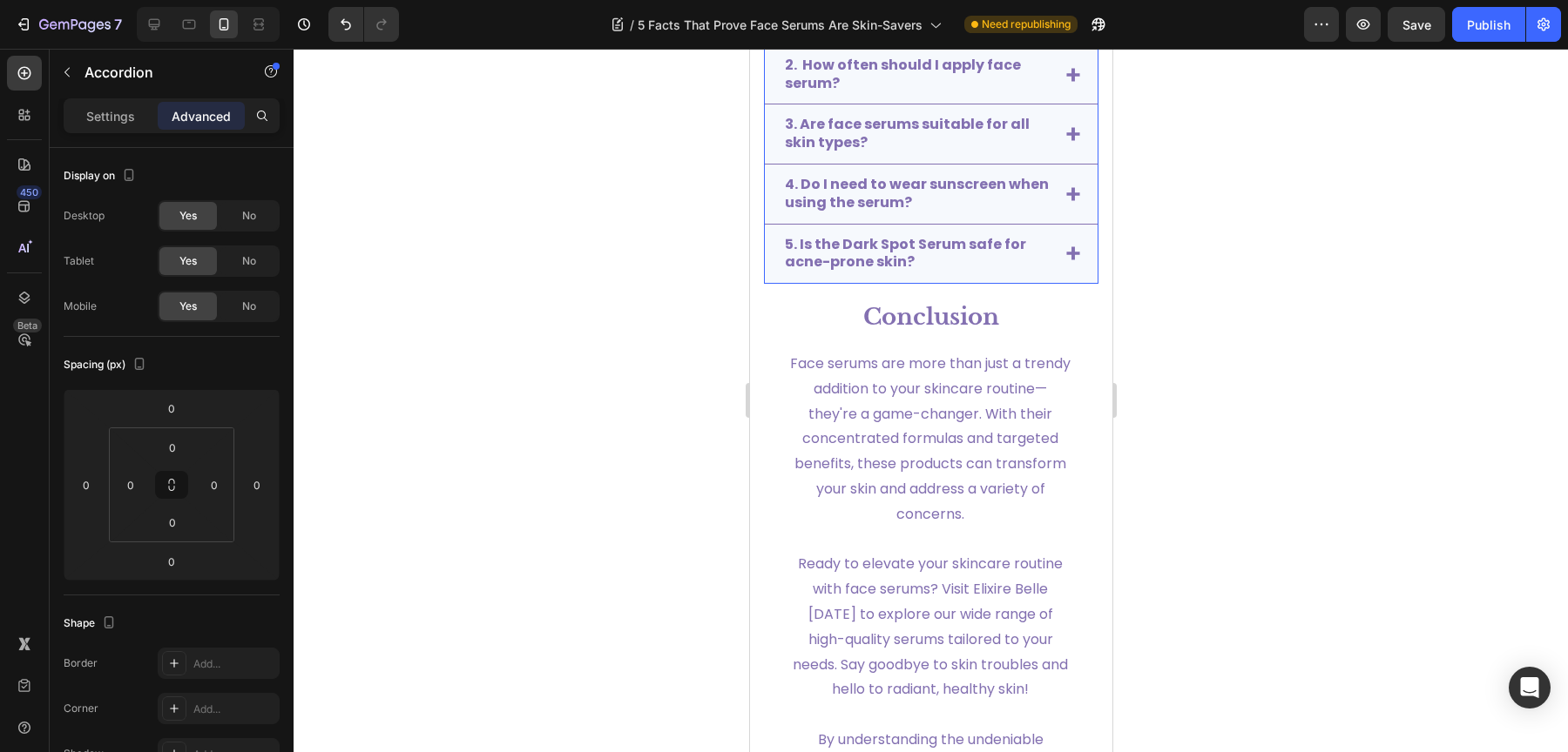
click at [880, 244] on strong "5. Is the Dark Spot Serum safe for acne-prone skin?" at bounding box center [904, 252] width 241 height 38
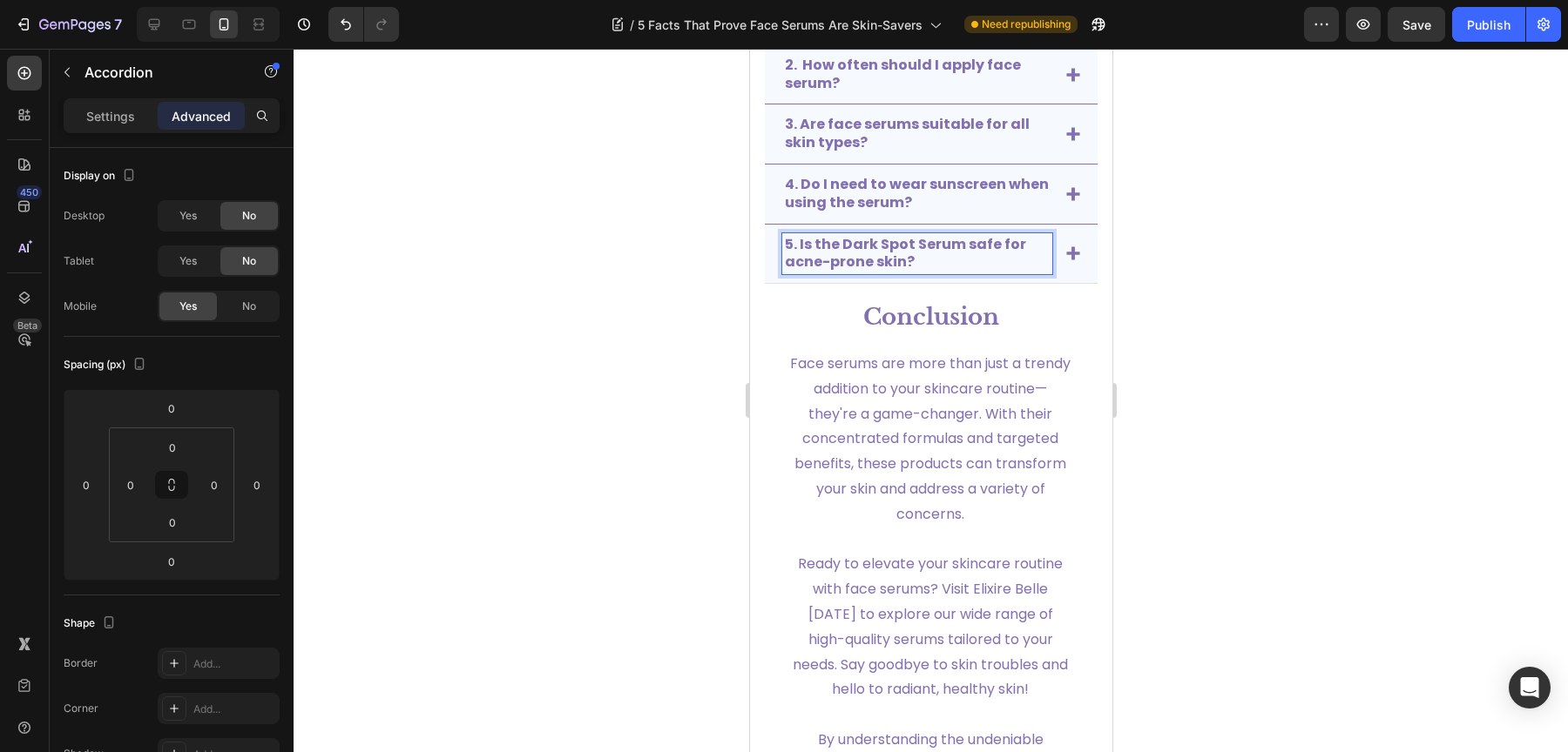
click at [880, 244] on strong "5. Is the Dark Spot Serum safe for acne-prone skin?" at bounding box center [904, 252] width 241 height 38
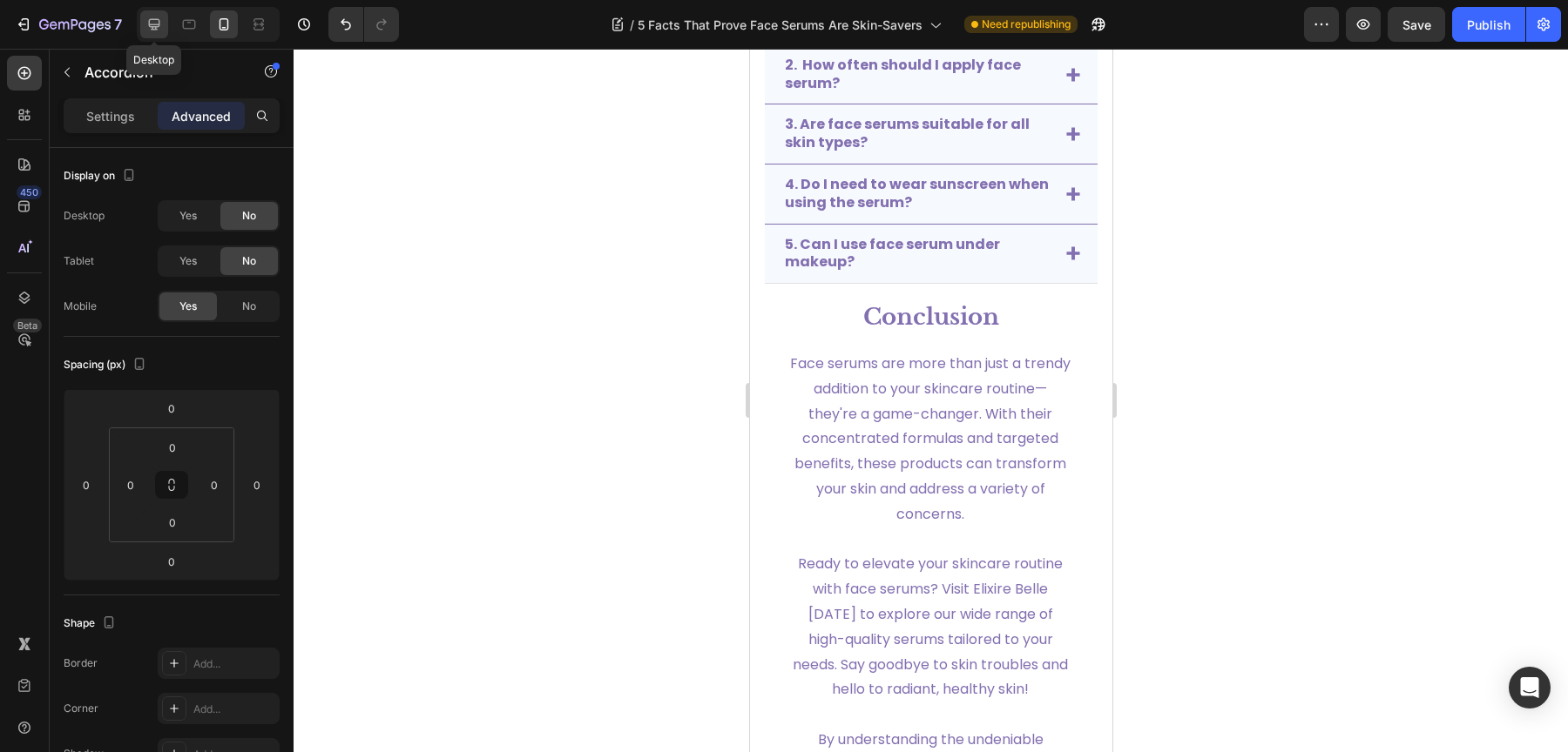
click at [150, 31] on icon at bounding box center [155, 25] width 18 height 18
type input "-34"
type input "60"
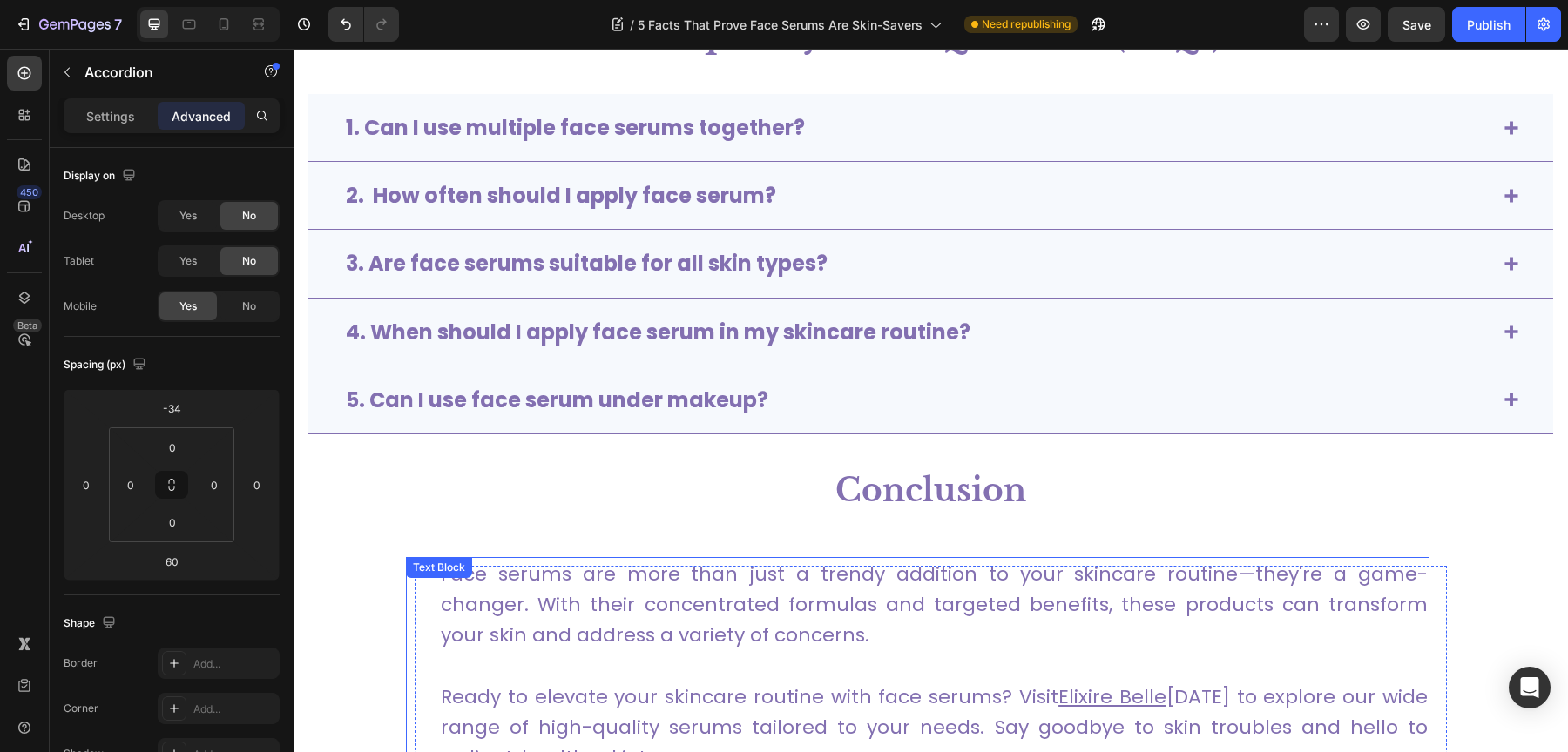
scroll to position [4480, 0]
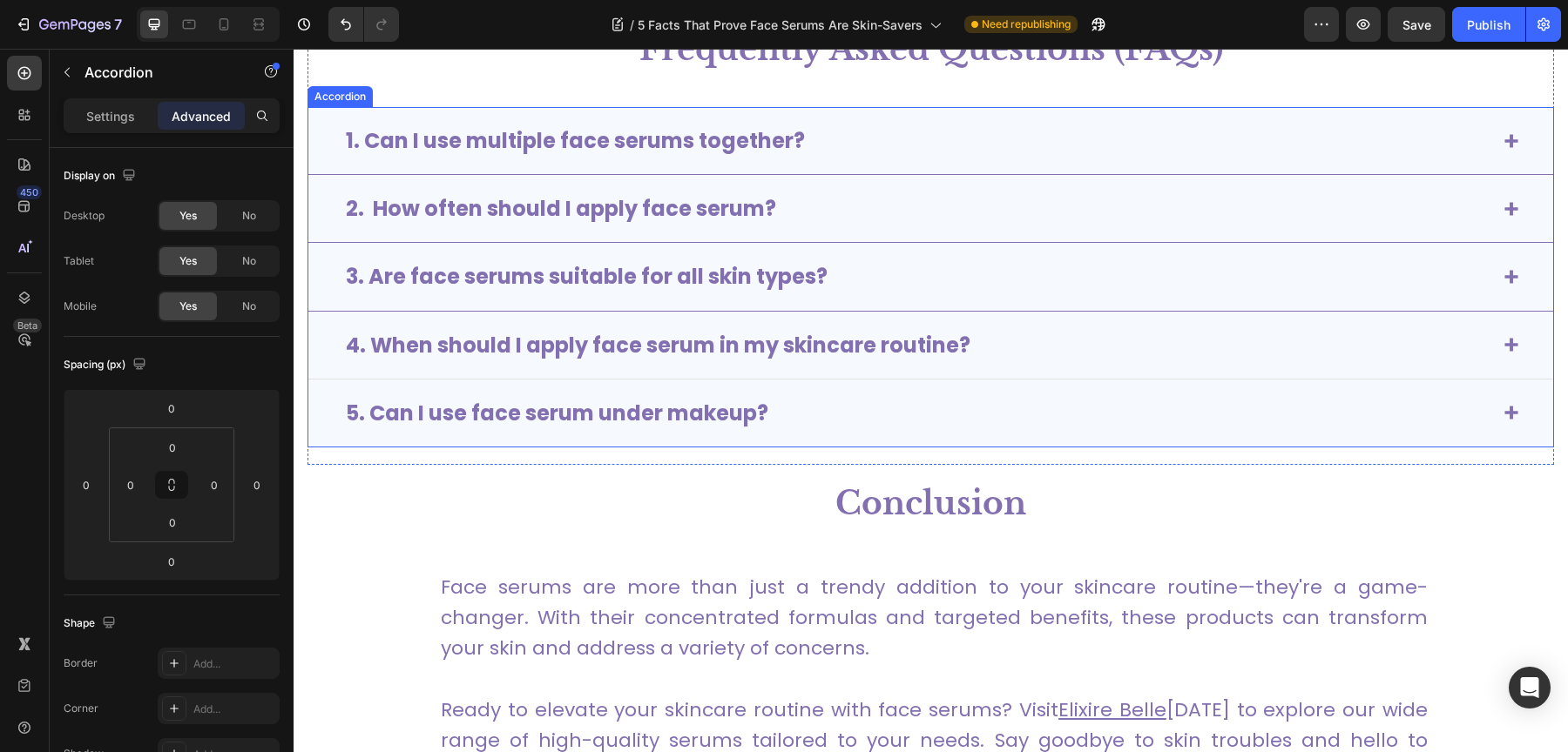
click at [699, 347] on strong "4. When should I apply face serum in my skincare routine?" at bounding box center [658, 345] width 624 height 28
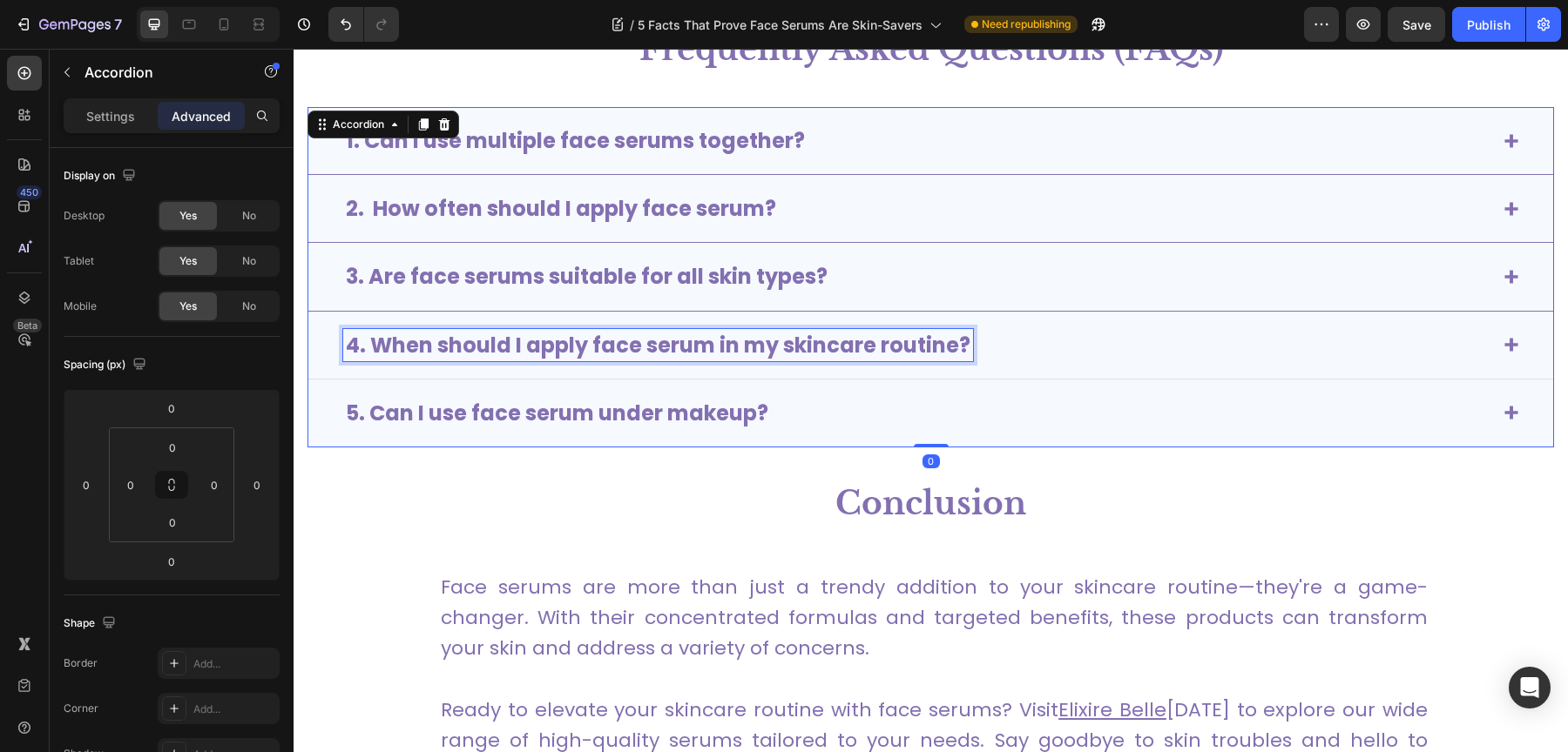
click at [699, 347] on strong "4. When should I apply face serum in my skincare routine?" at bounding box center [658, 345] width 624 height 28
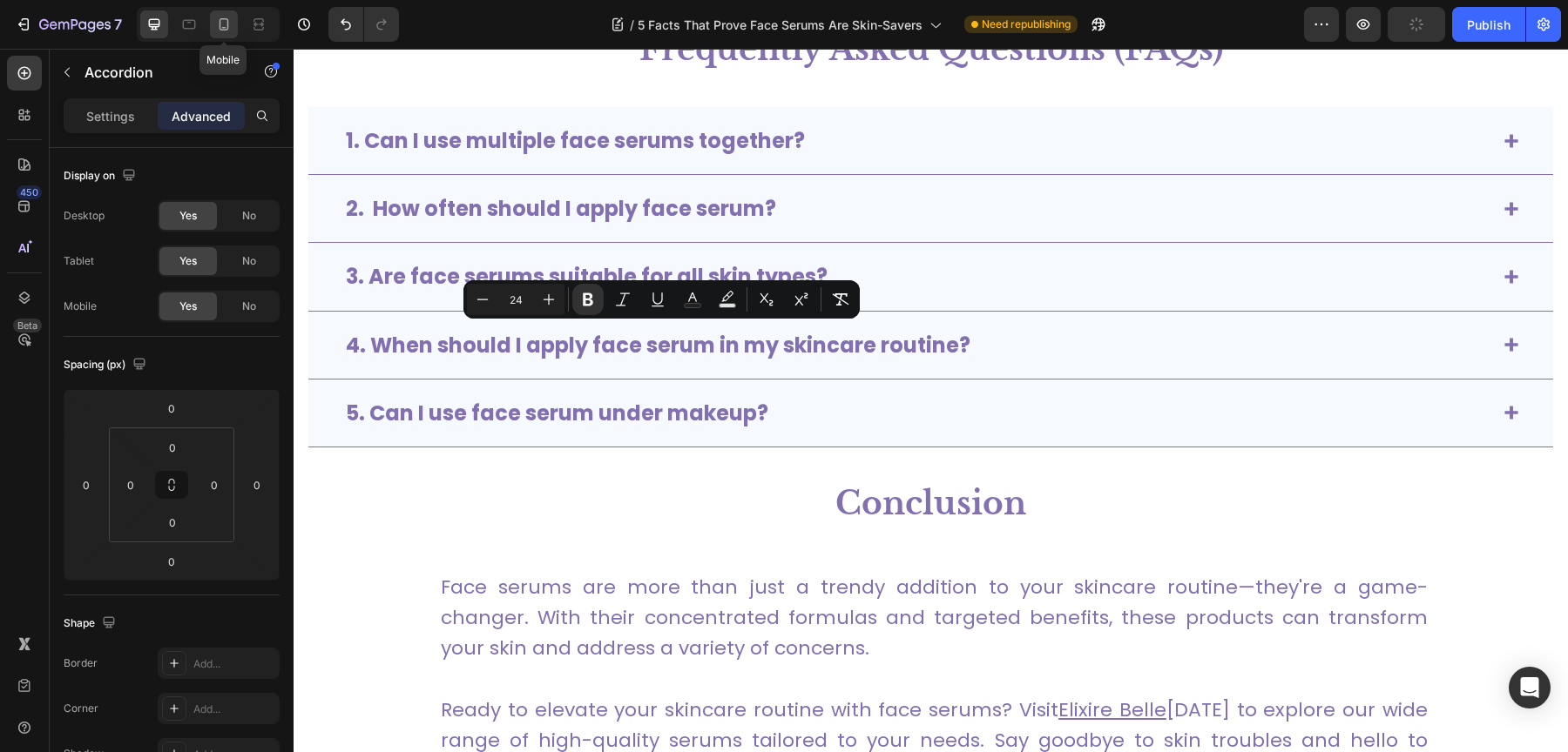
click at [234, 21] on div at bounding box center [223, 24] width 28 height 28
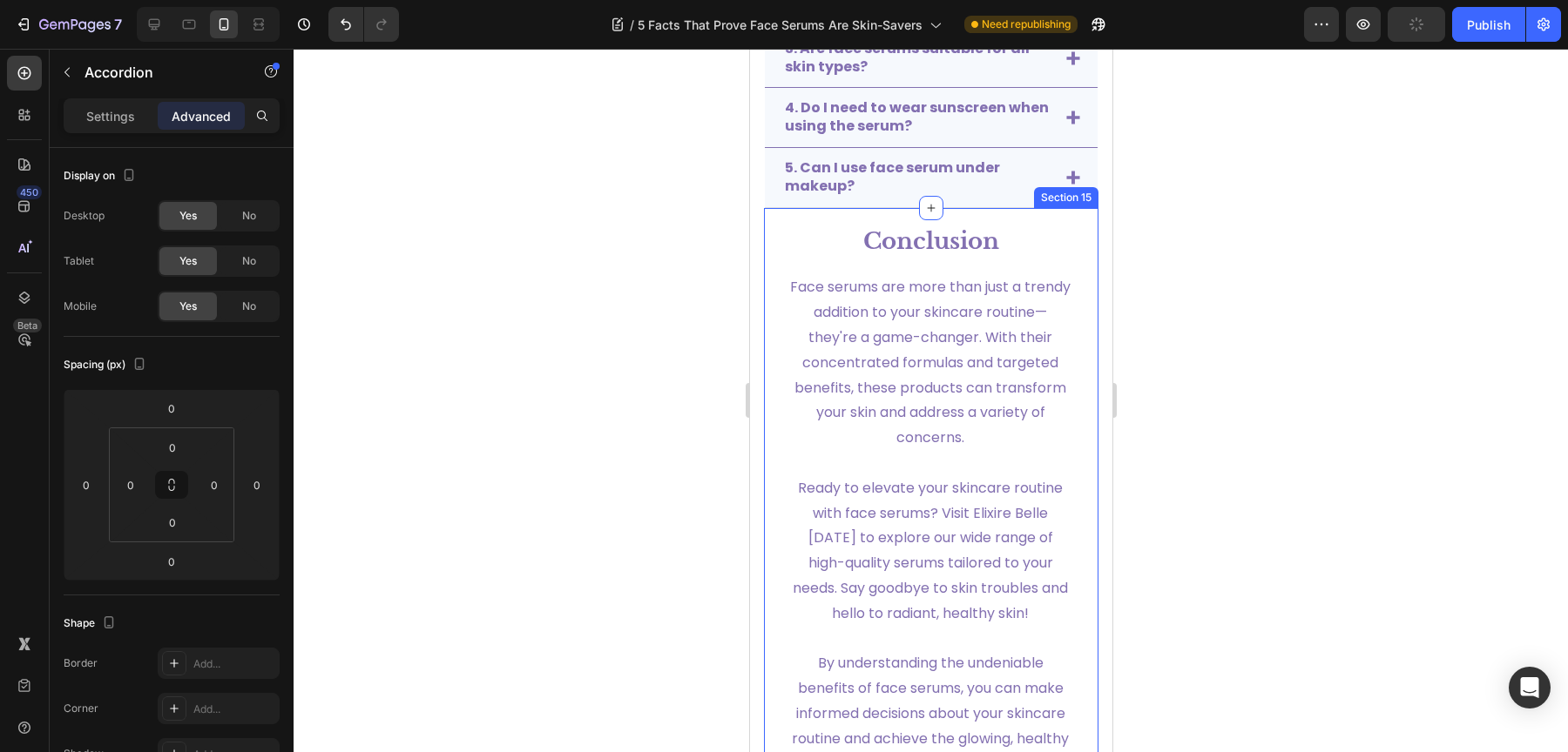
scroll to position [4156, 0]
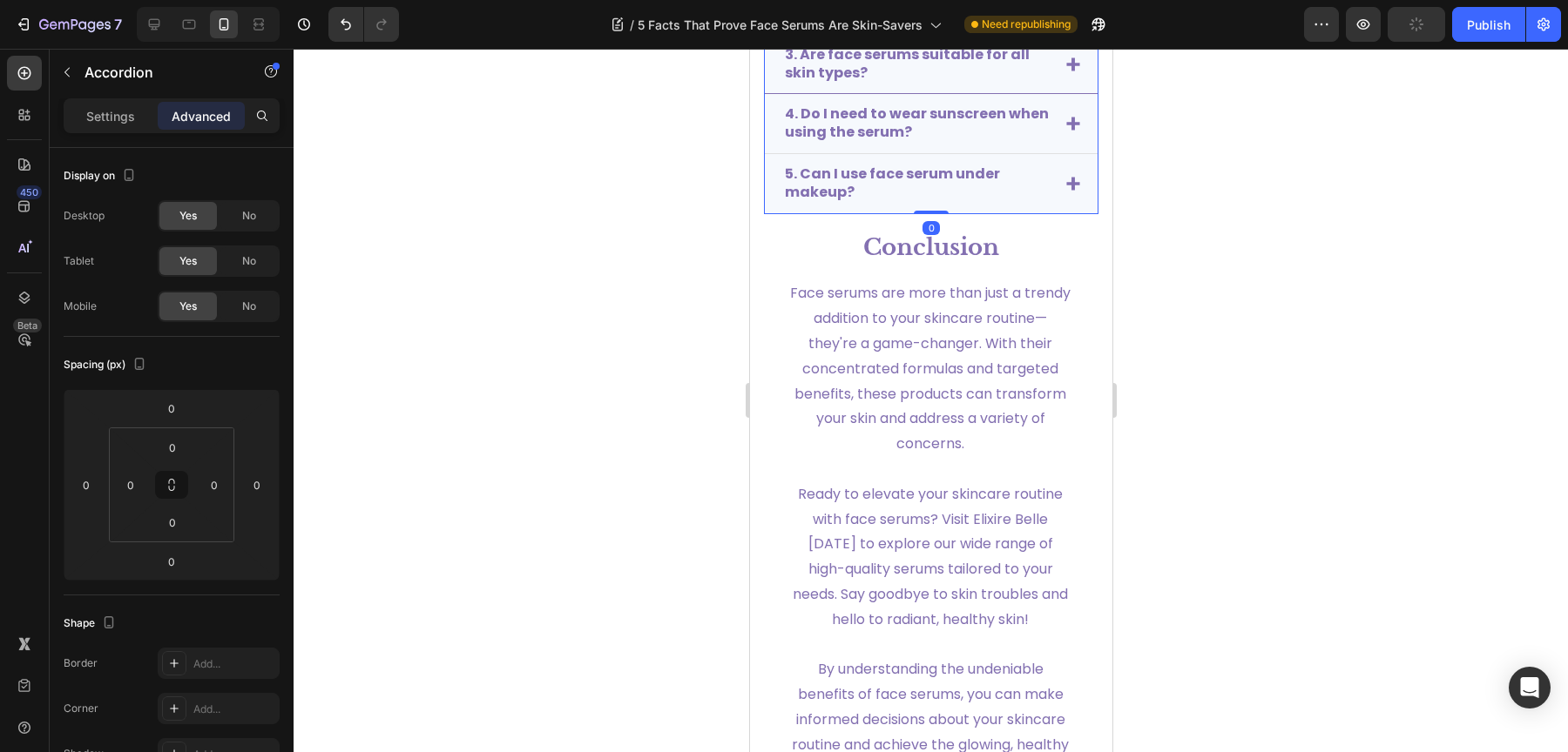
click at [879, 123] on strong "4. Do I need to wear sunscreen when using the serum?" at bounding box center [915, 123] width 264 height 38
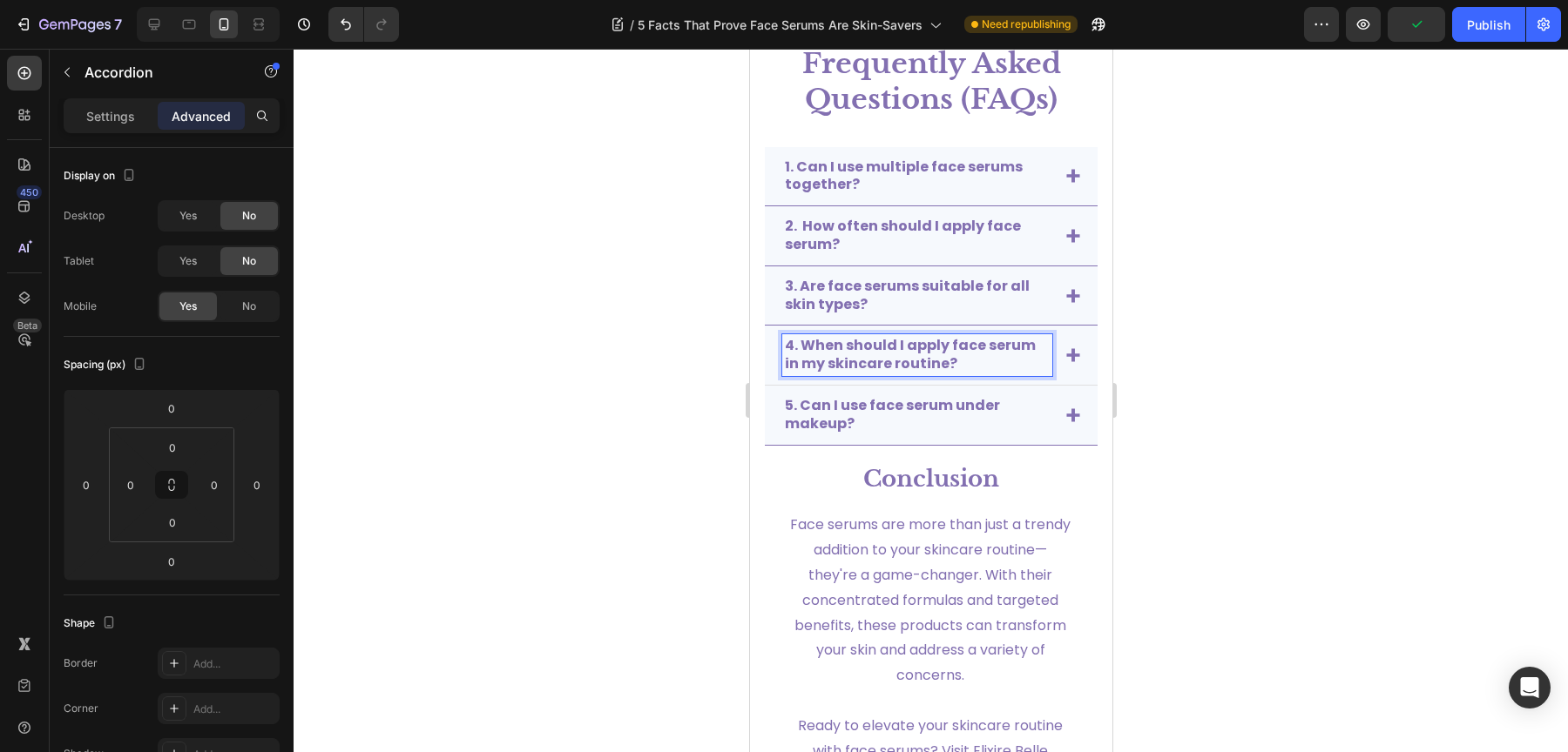
scroll to position [3919, 0]
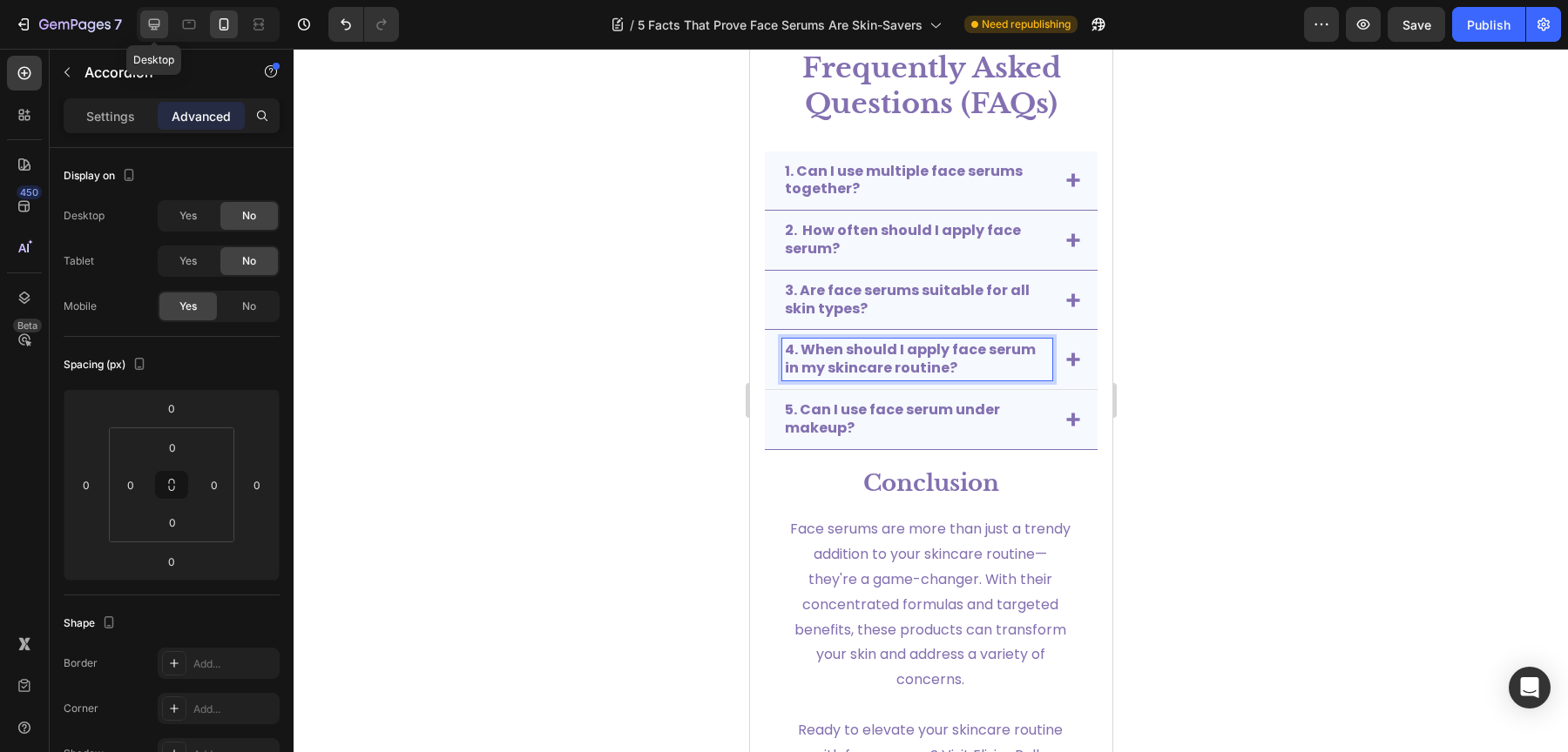
click at [155, 32] on icon at bounding box center [155, 25] width 18 height 18
type input "-34"
type input "60"
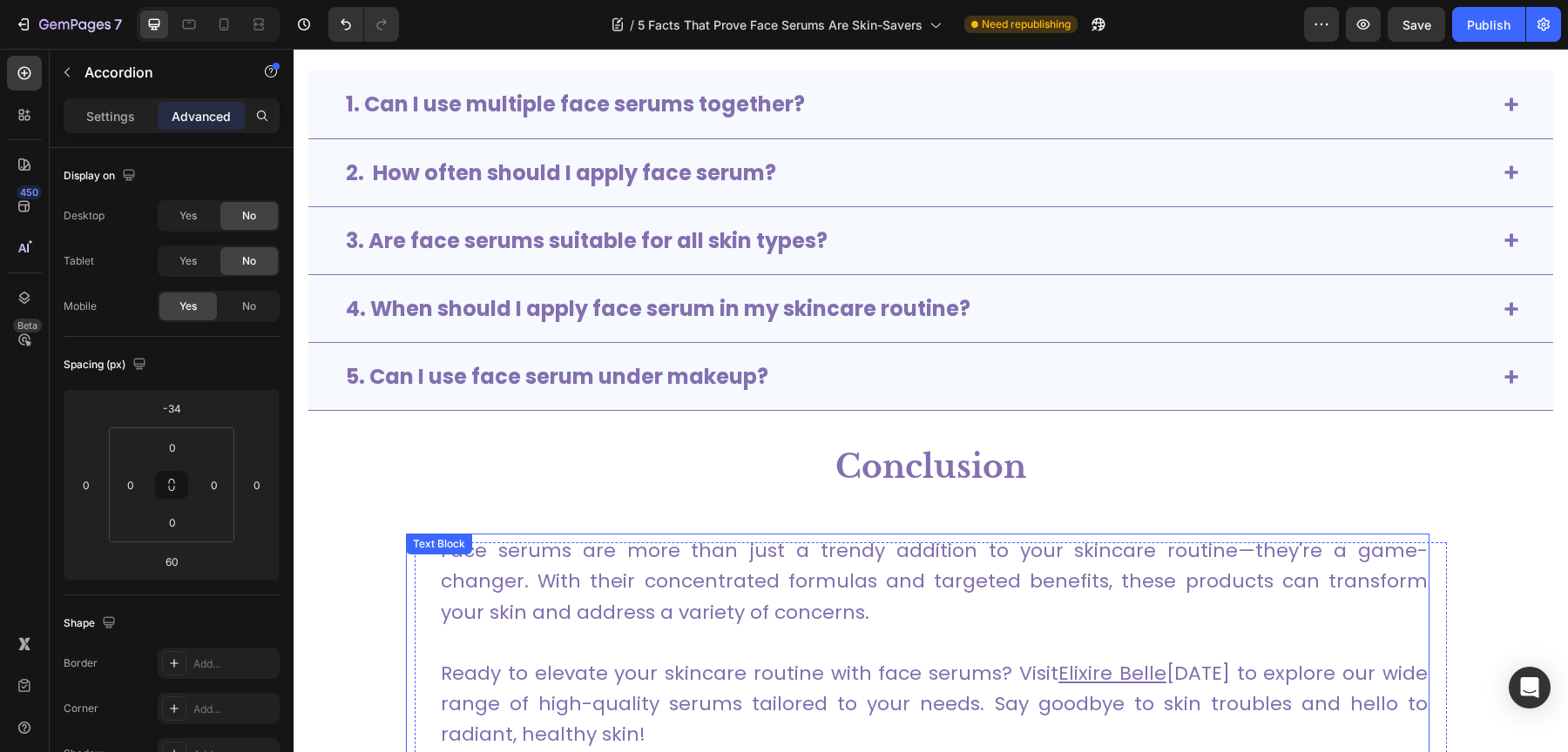
scroll to position [4349, 0]
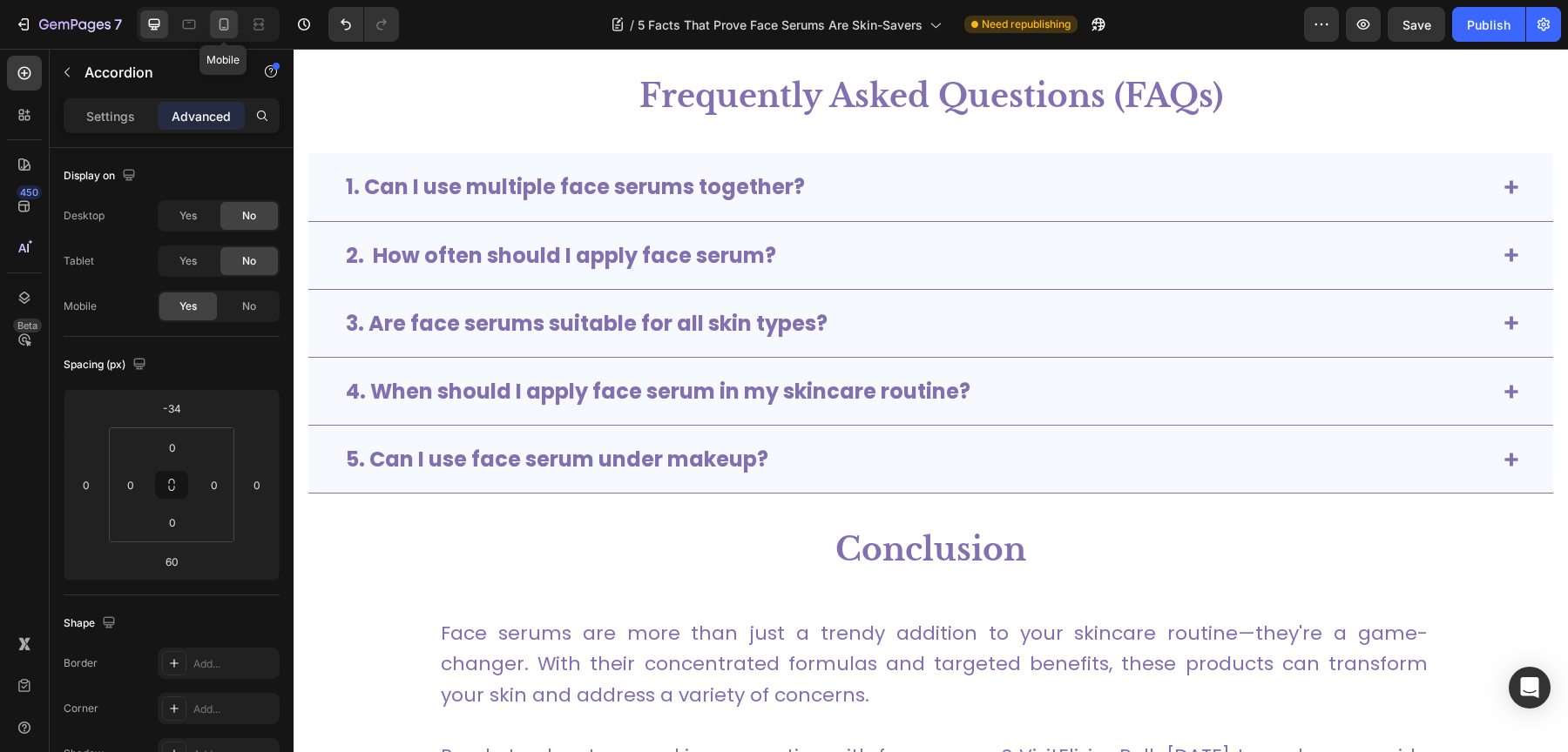
click at [221, 25] on icon at bounding box center [224, 25] width 18 height 18
type input "0"
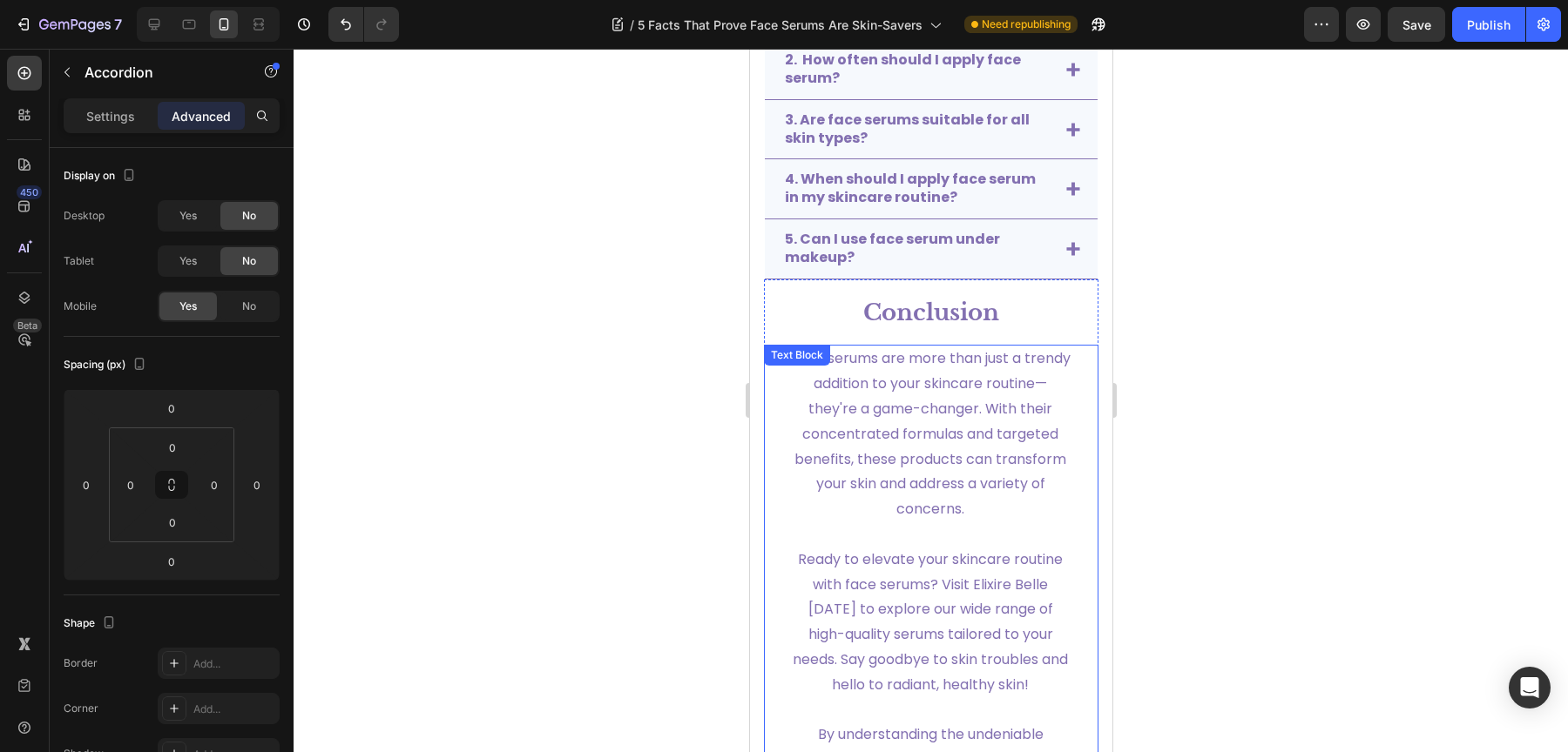
scroll to position [4358, 0]
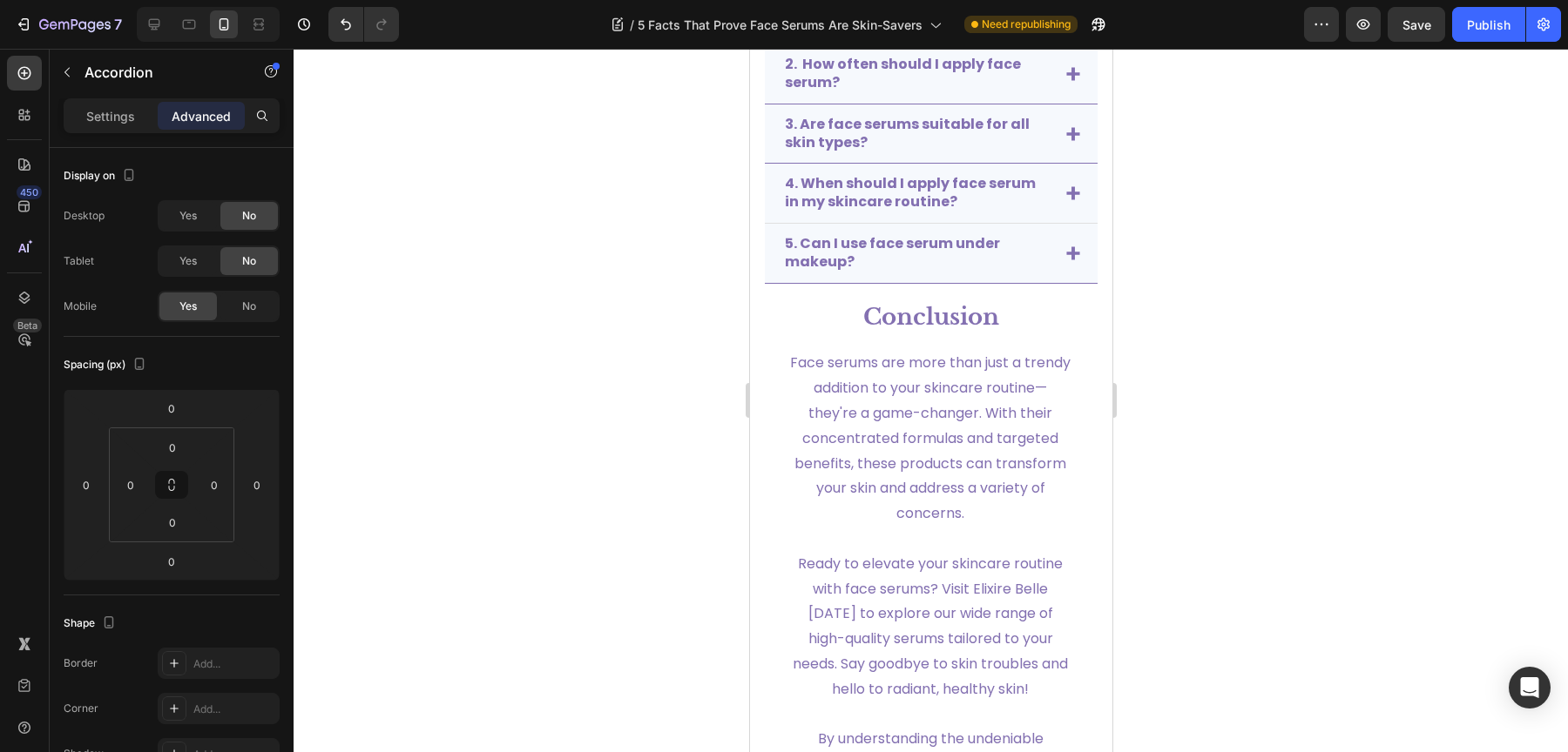
click at [1065, 188] on icon at bounding box center [1072, 194] width 13 height 13
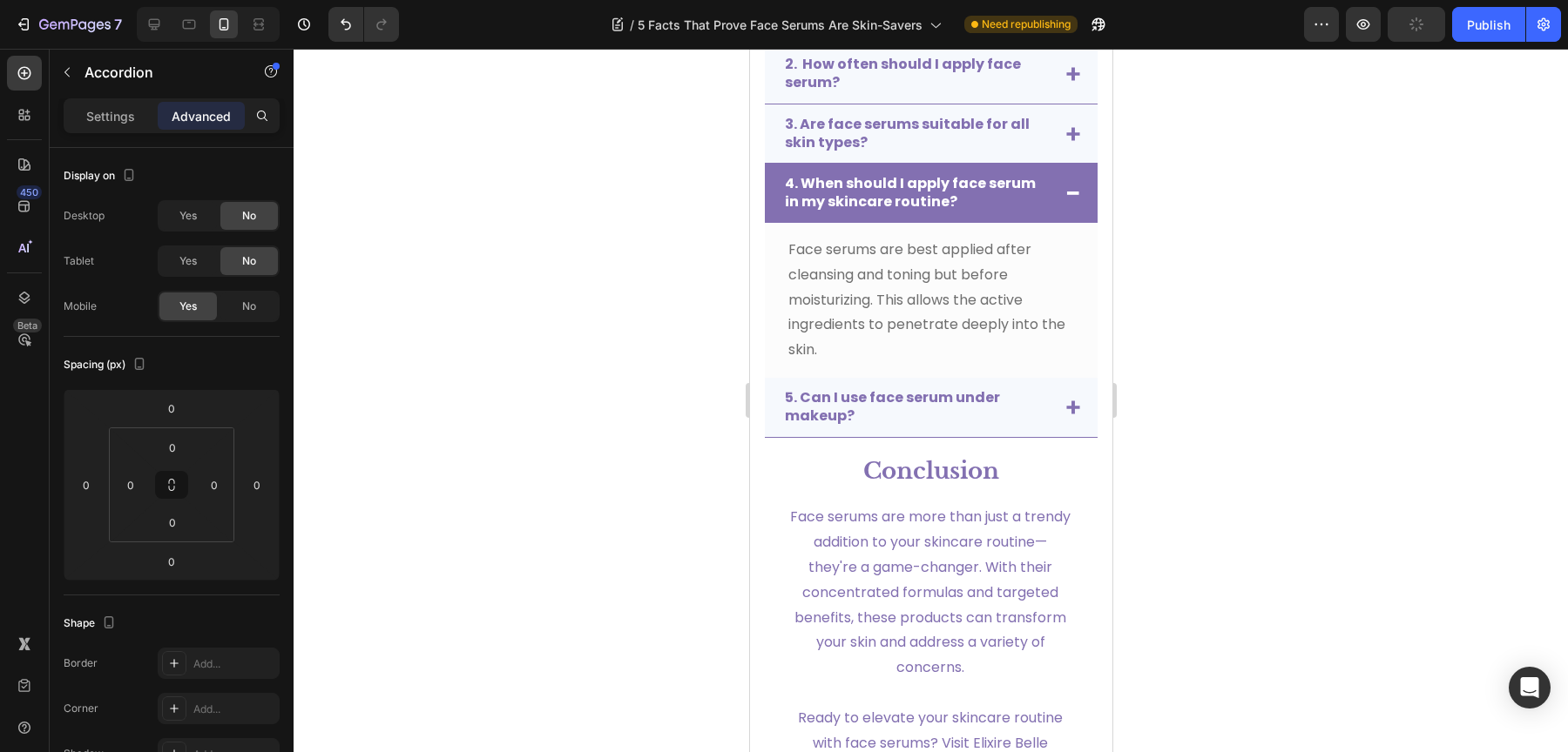
click at [1065, 187] on span at bounding box center [1073, 194] width 14 height 14
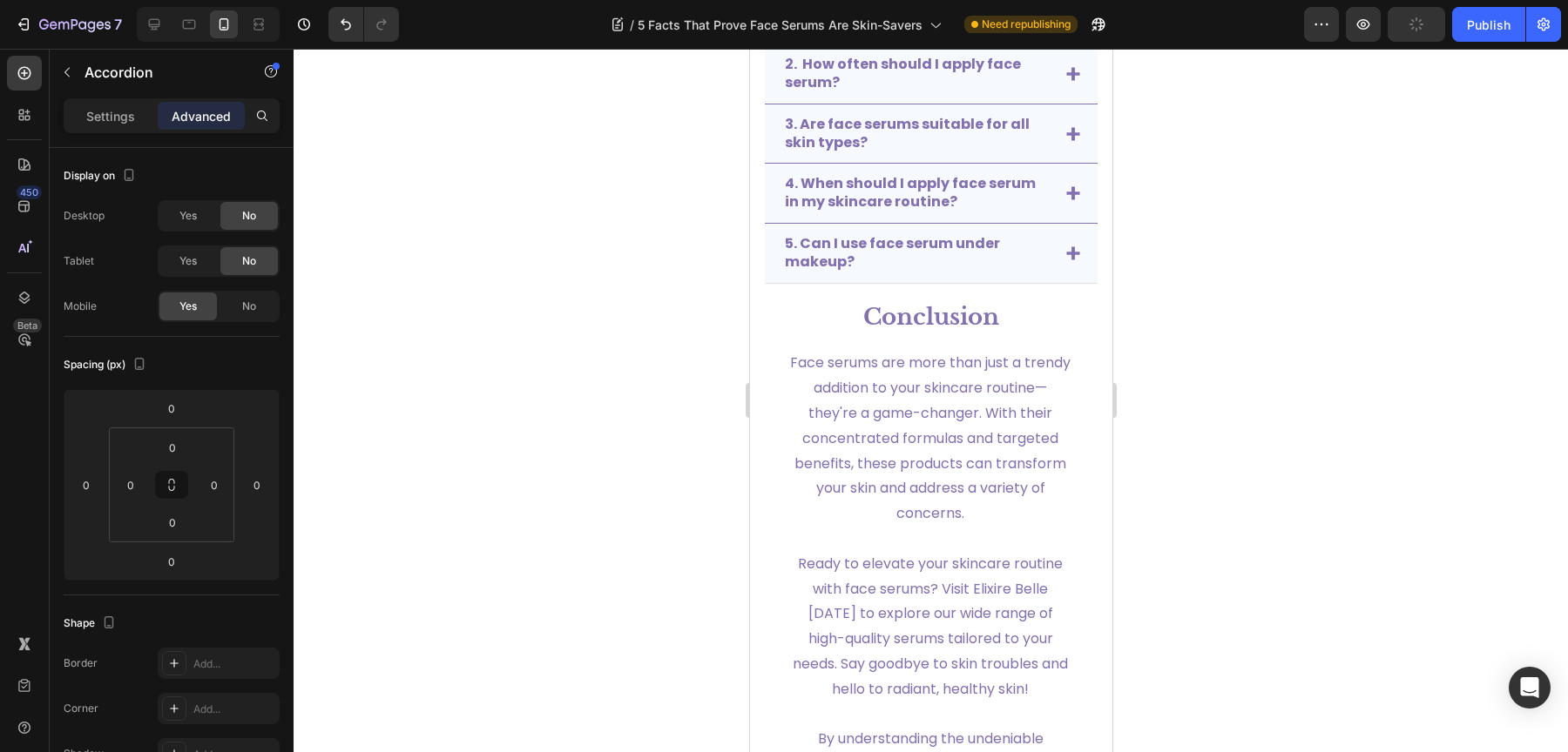
click at [1066, 241] on div "5. Can I use face serum under makeup?" at bounding box center [930, 254] width 333 height 60
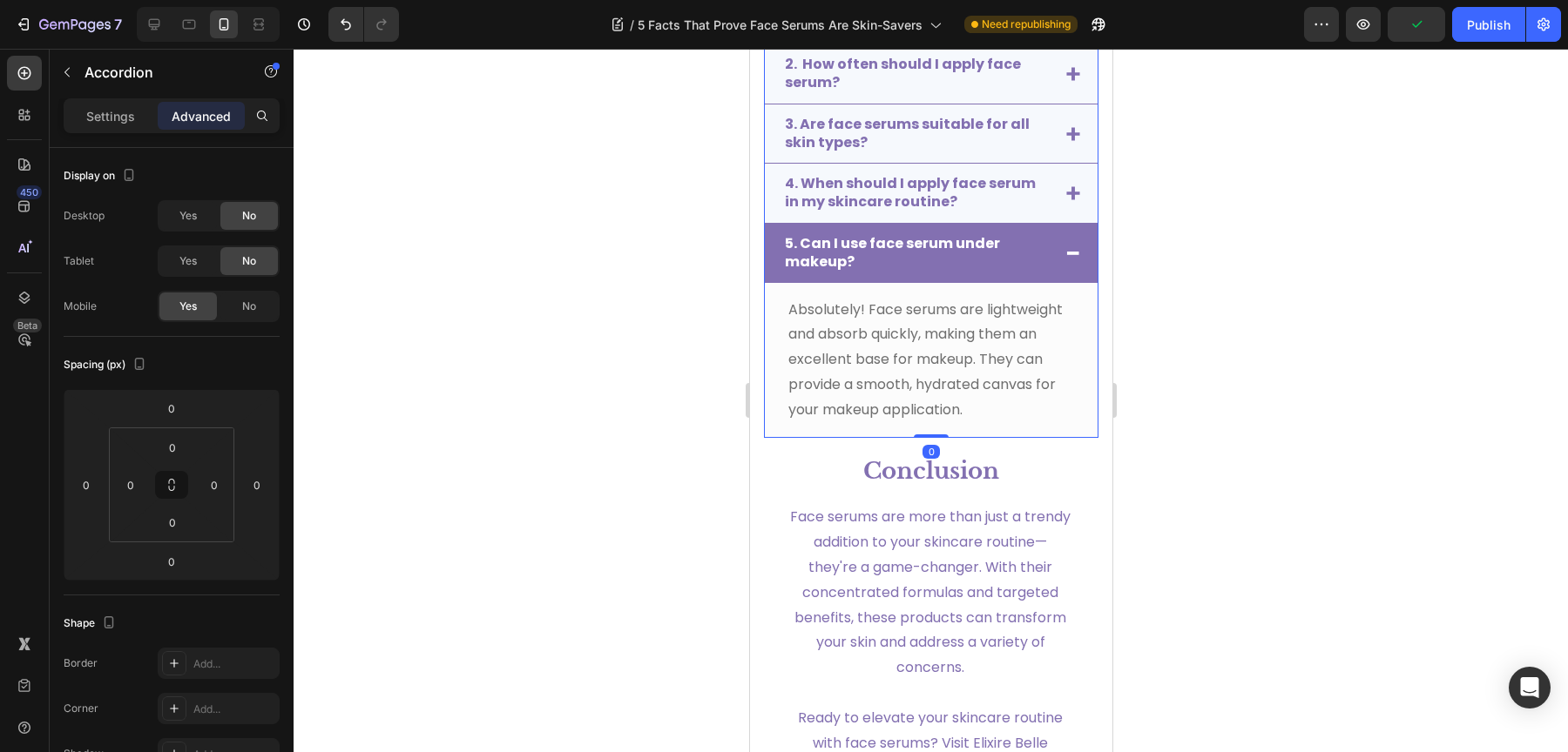
click at [1066, 252] on icon at bounding box center [1073, 253] width 13 height 4
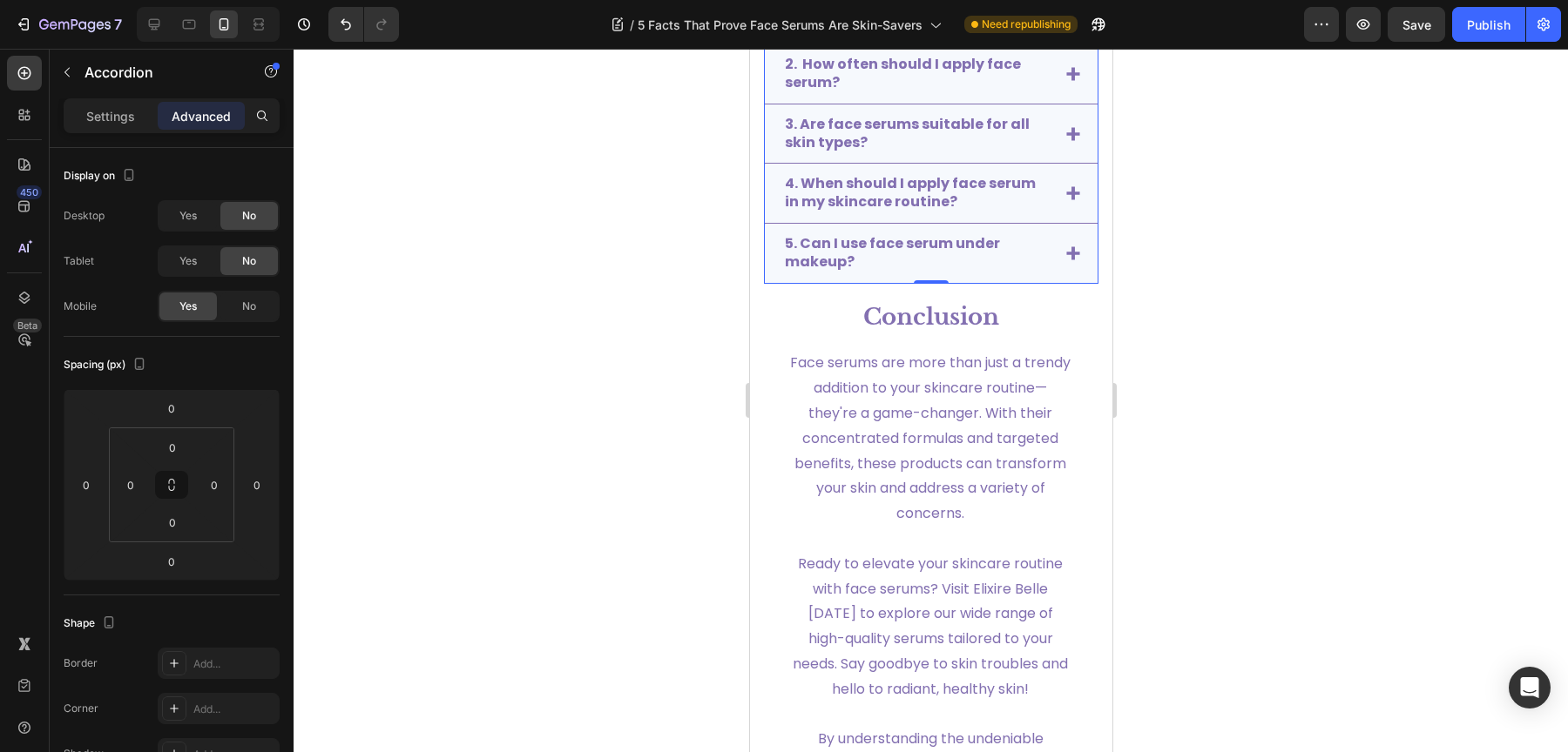
click at [604, 300] on div at bounding box center [930, 400] width 1275 height 703
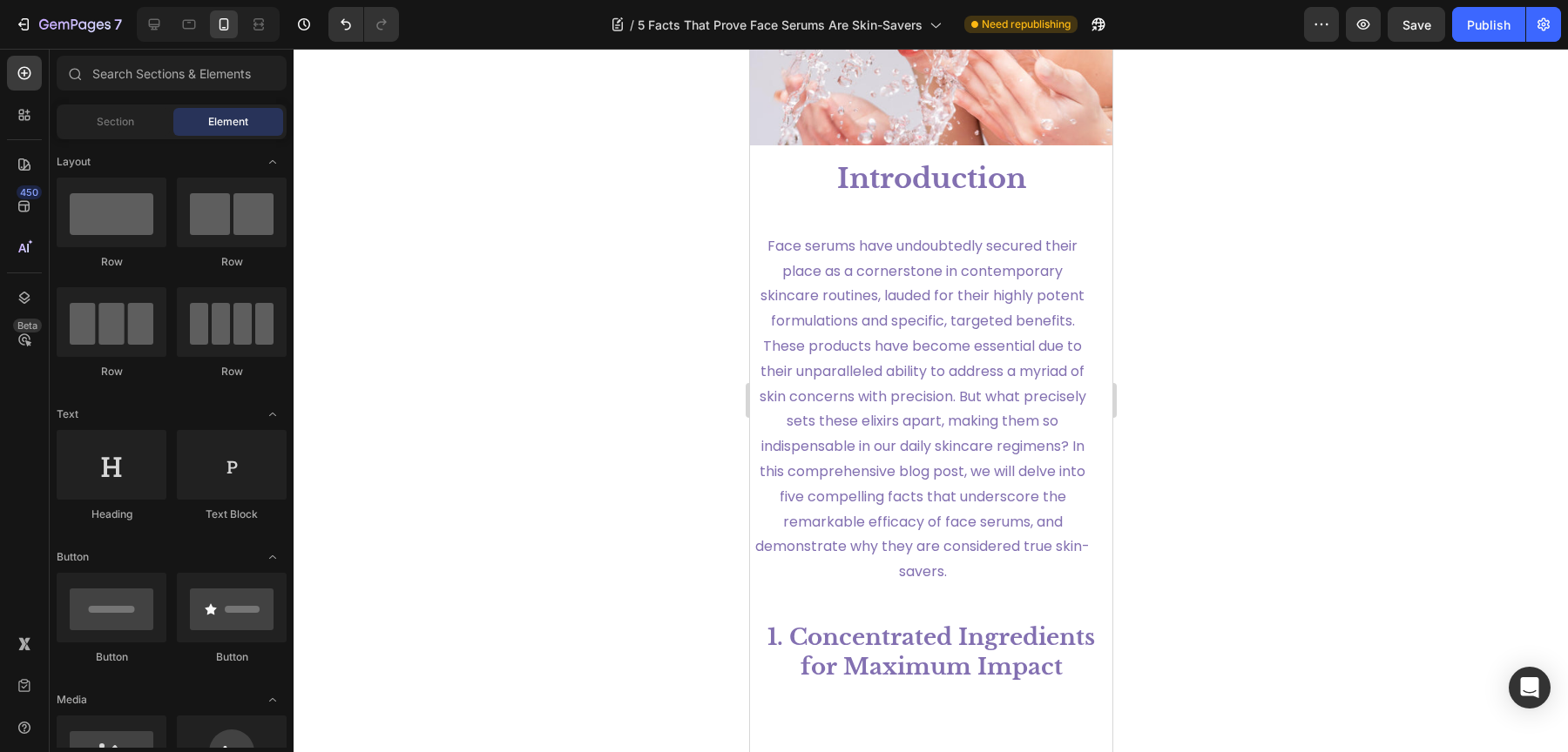
scroll to position [260, 0]
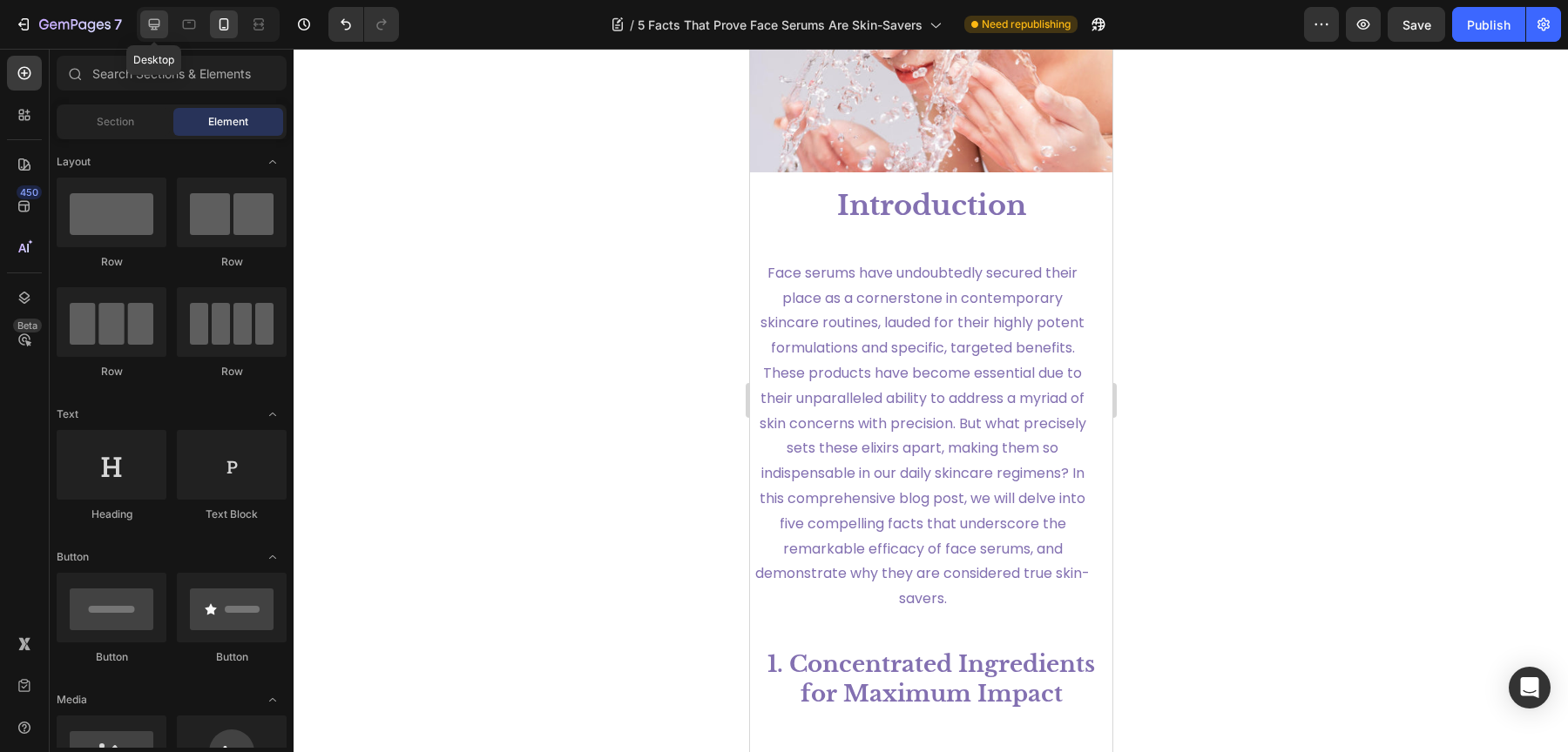
click at [149, 25] on icon at bounding box center [155, 25] width 18 height 18
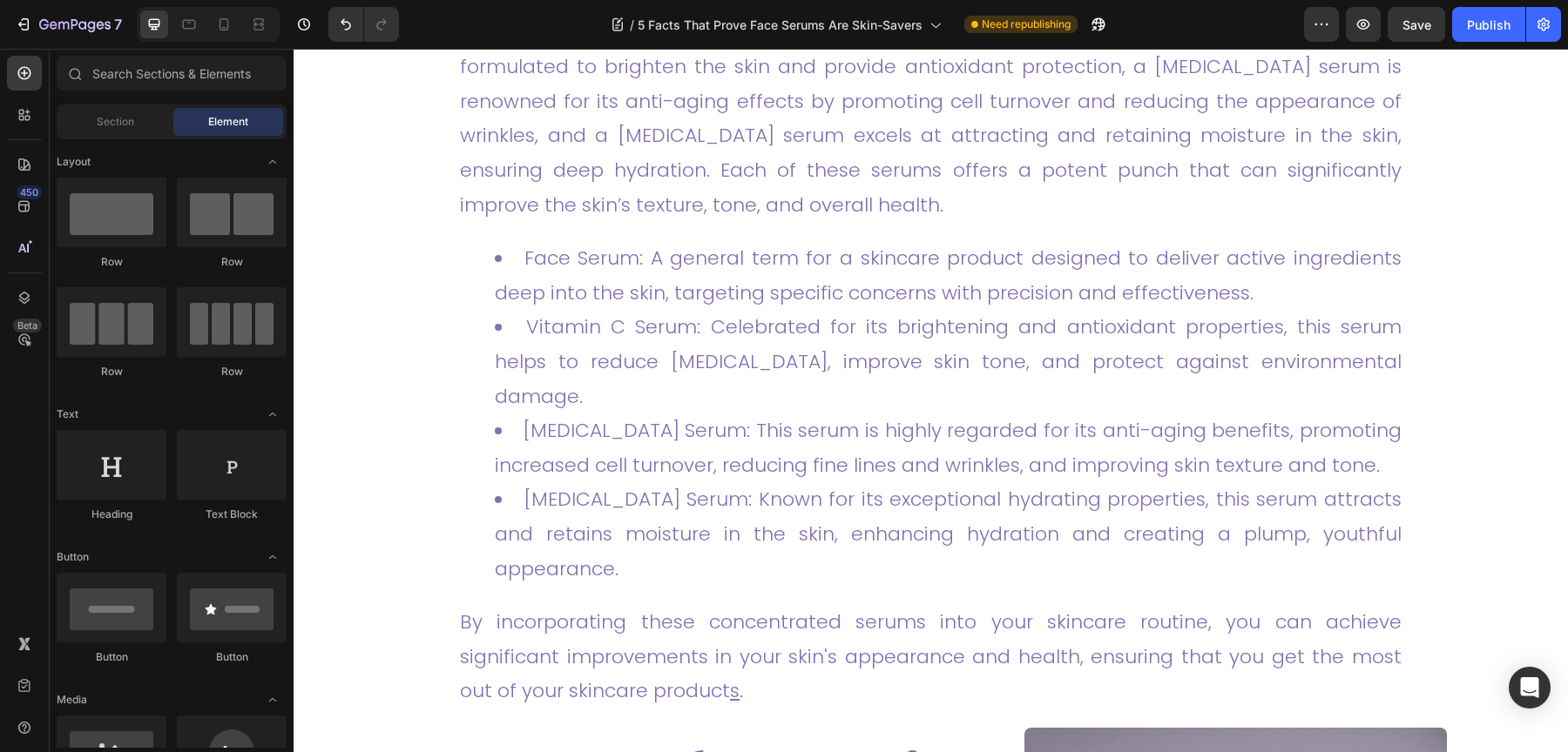
scroll to position [1370, 0]
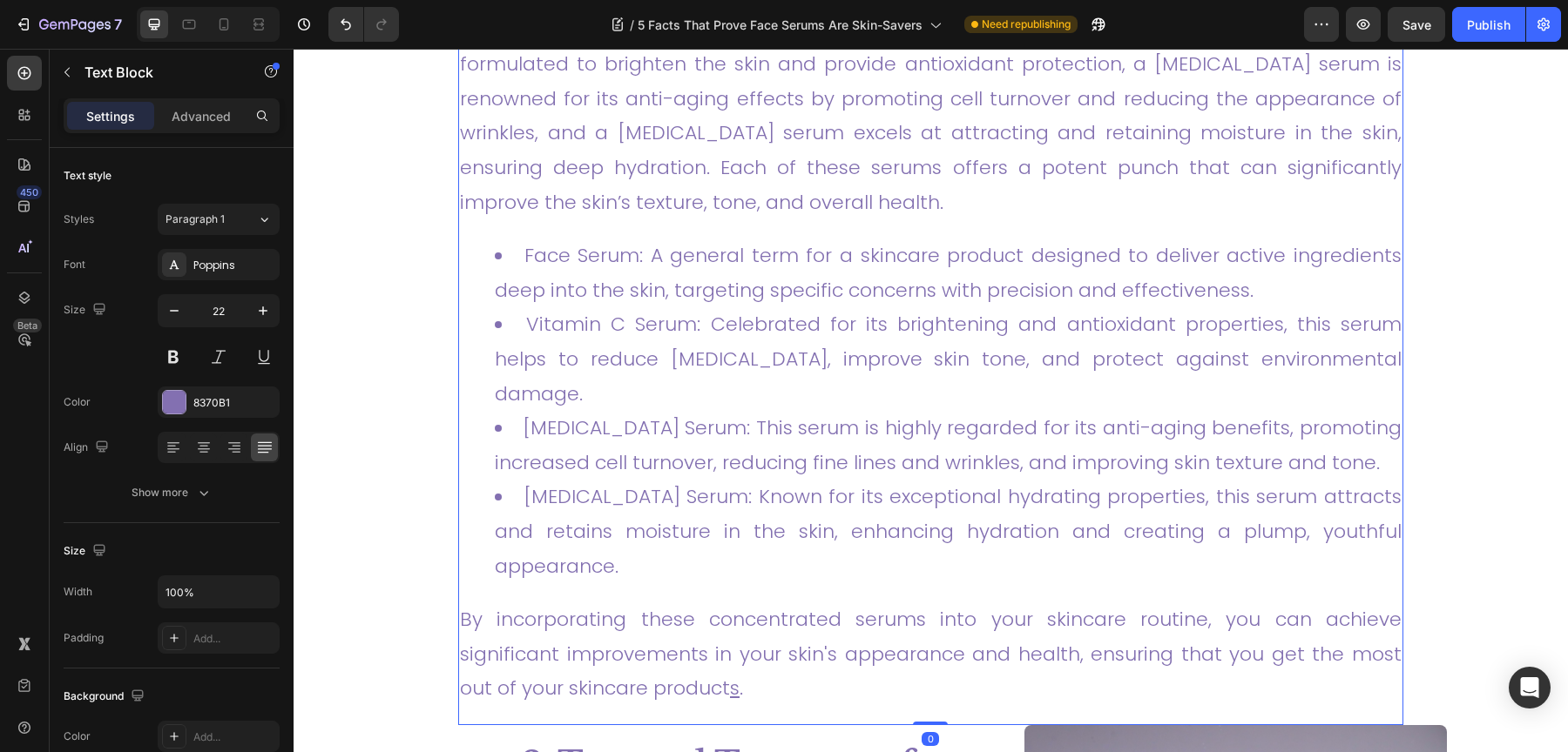
click at [645, 258] on link "Face Serum: A general term for a skincare product designed to deliver active in…" at bounding box center [948, 273] width 907 height 62
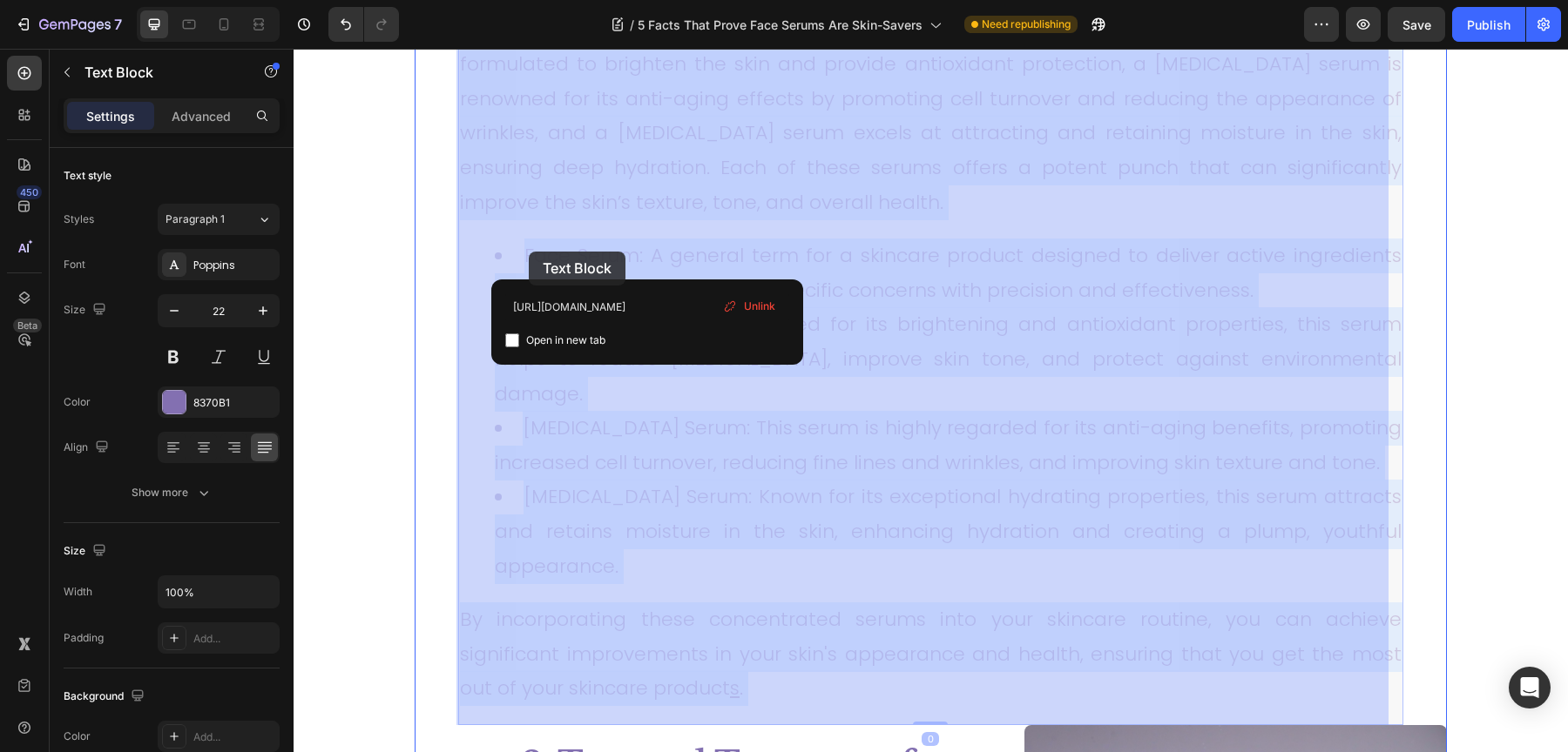
drag, startPoint x: 645, startPoint y: 258, endPoint x: 529, endPoint y: 252, distance: 116.2
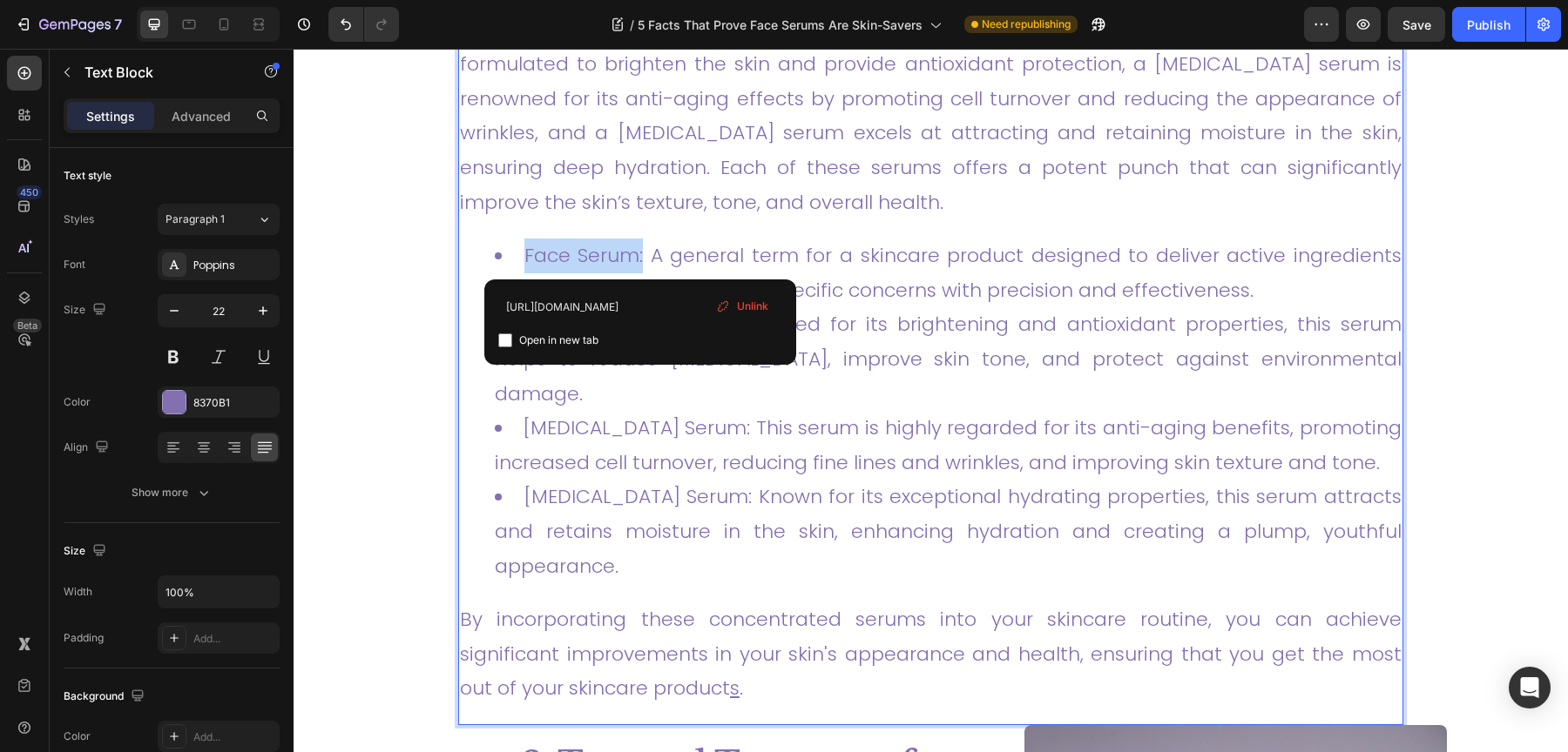
drag, startPoint x: 643, startPoint y: 266, endPoint x: 512, endPoint y: 265, distance: 131.0
click at [512, 265] on li "Face Serum: A general term for a skincare product designed to deliver active in…" at bounding box center [948, 272] width 907 height 68
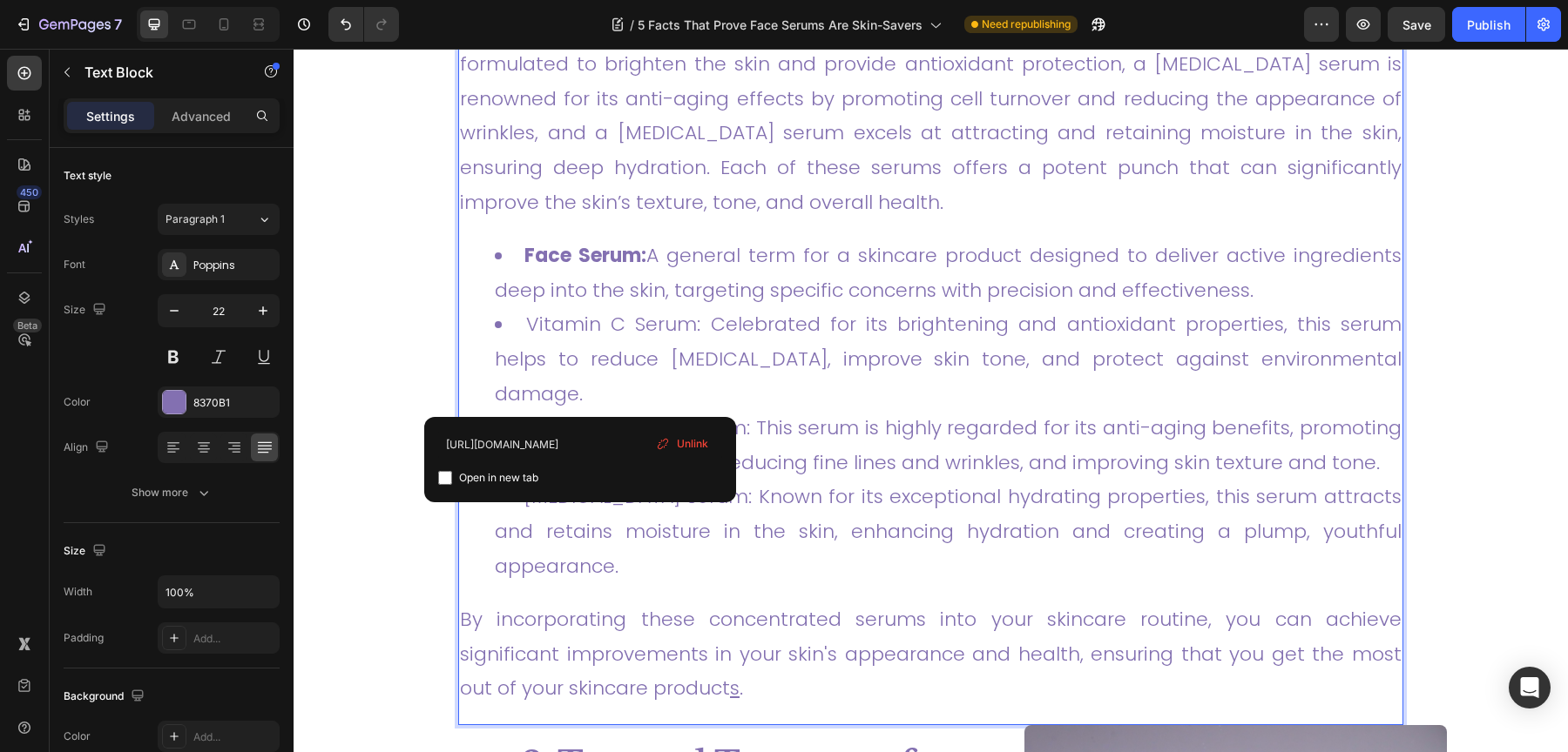
click at [582, 389] on li "Vitamin C Serum: Celebrated for its brightening and antioxidant properties, thi…" at bounding box center [948, 359] width 907 height 104
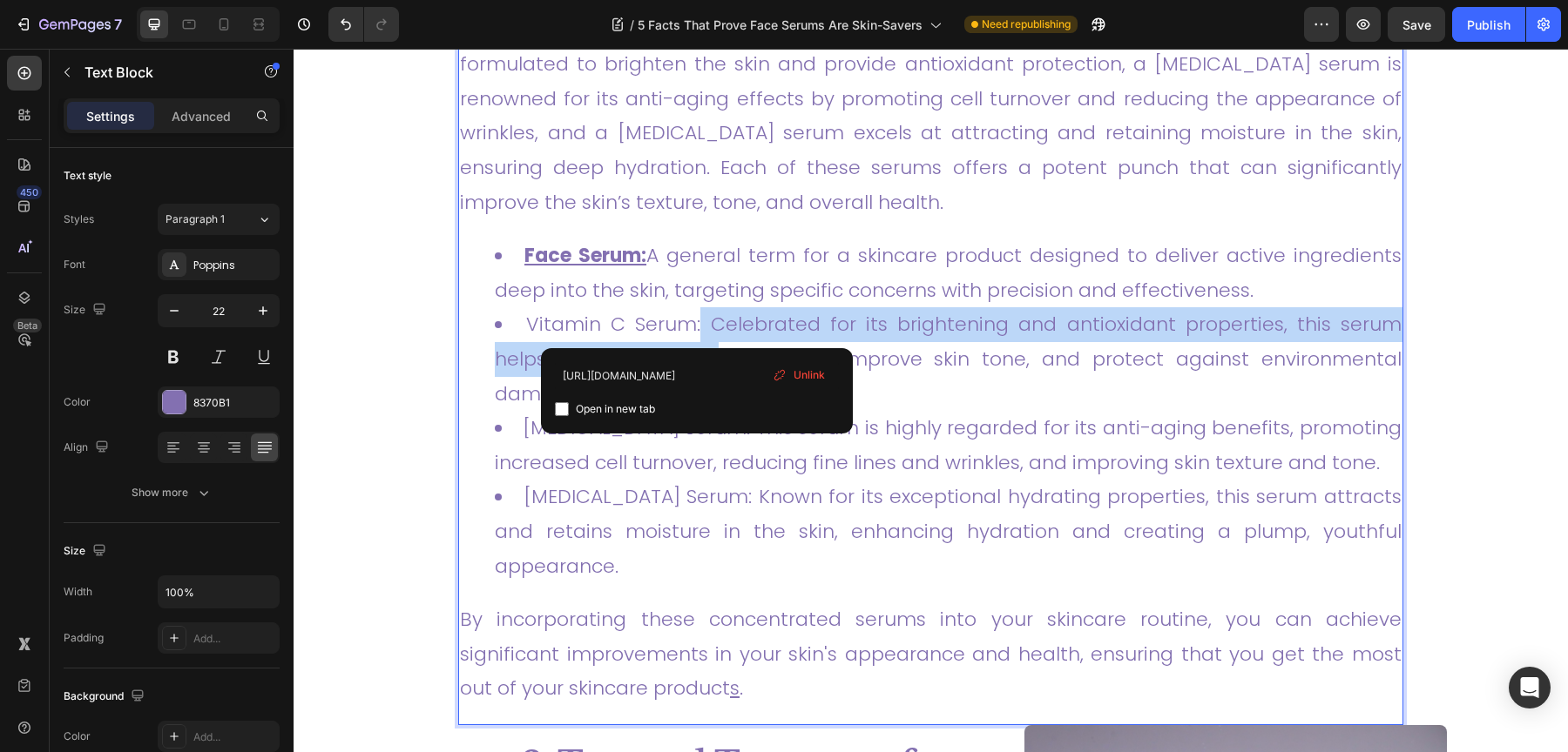
drag, startPoint x: 698, startPoint y: 328, endPoint x: 704, endPoint y: 341, distance: 14.3
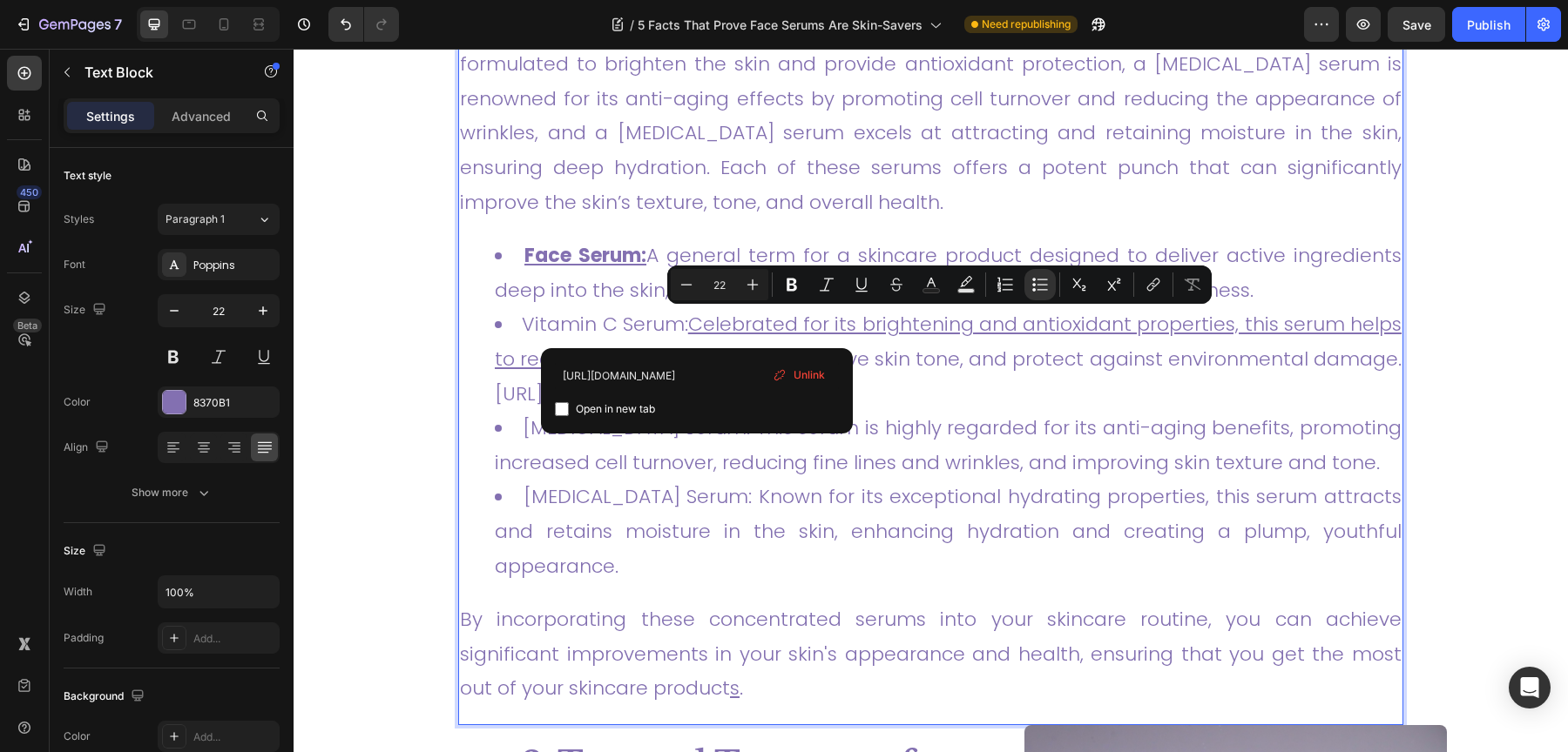
click at [692, 322] on link "Vitamin C Serum: Celebrated for its brightening and antioxidant properties, thi…" at bounding box center [948, 359] width 907 height 96
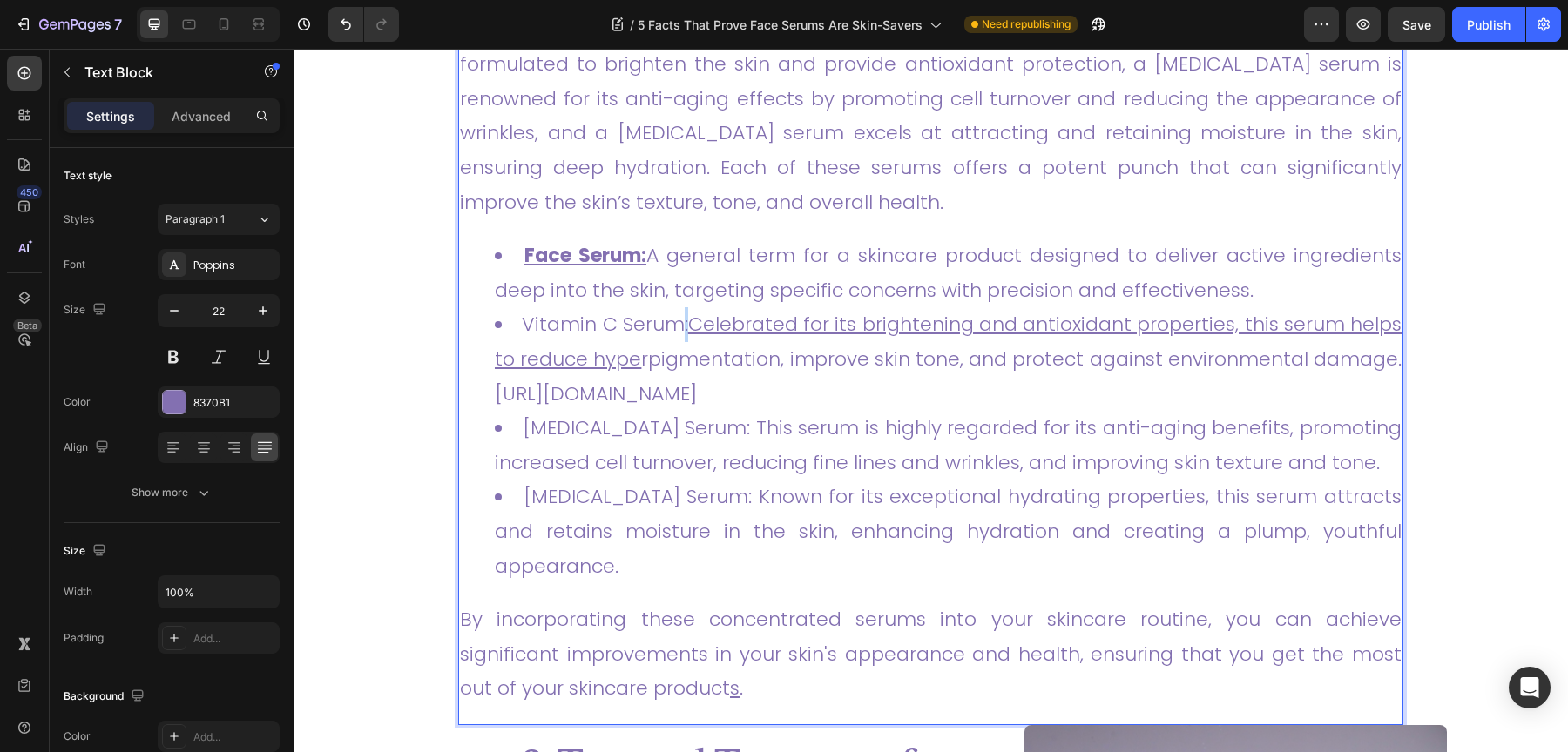
click at [692, 322] on link "Vitamin C Serum: Celebrated for its brightening and antioxidant properties, thi…" at bounding box center [948, 359] width 907 height 96
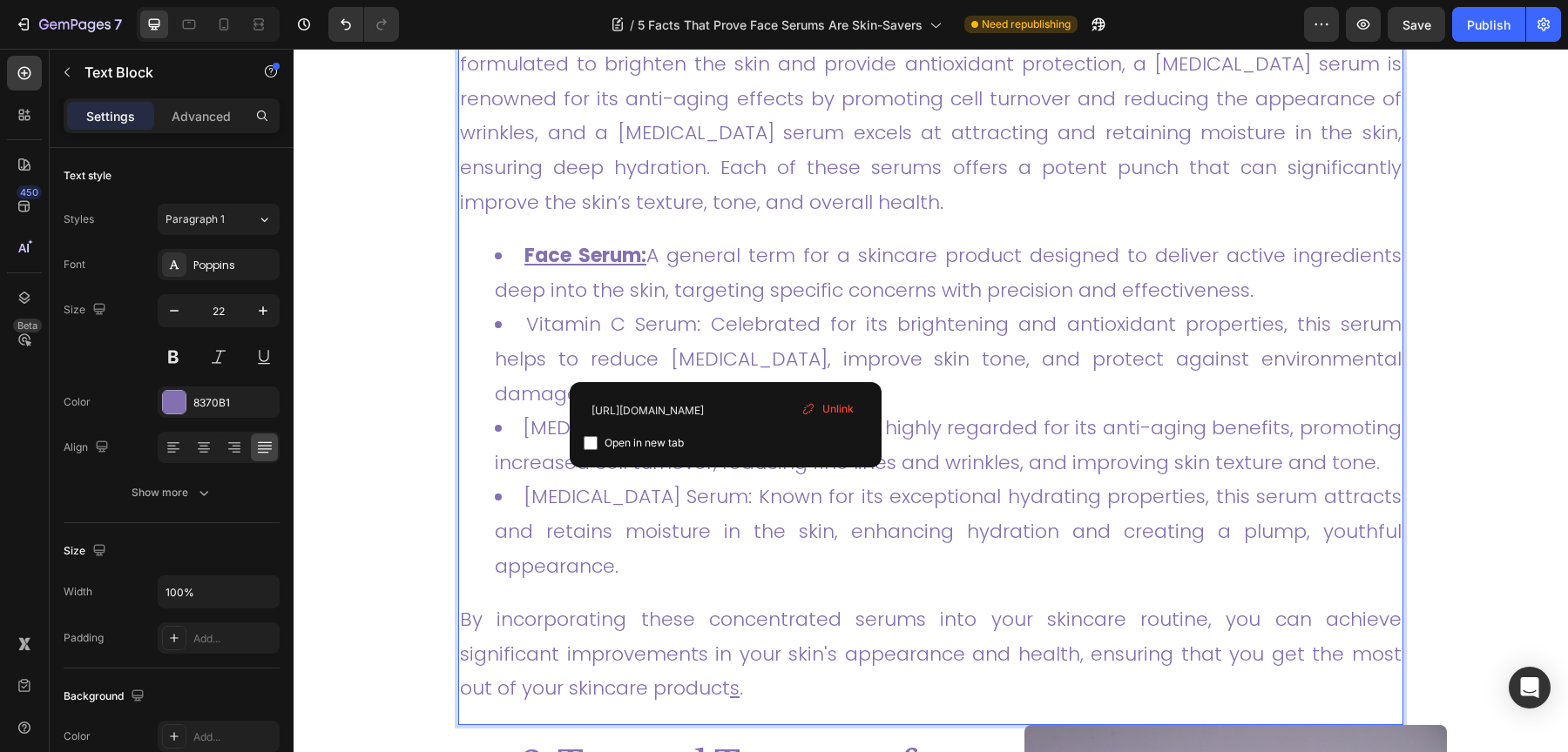
click at [725, 356] on link "Vitamin C Serum: Celebrated for its brightening and antioxidant properties, thi…" at bounding box center [948, 359] width 907 height 96
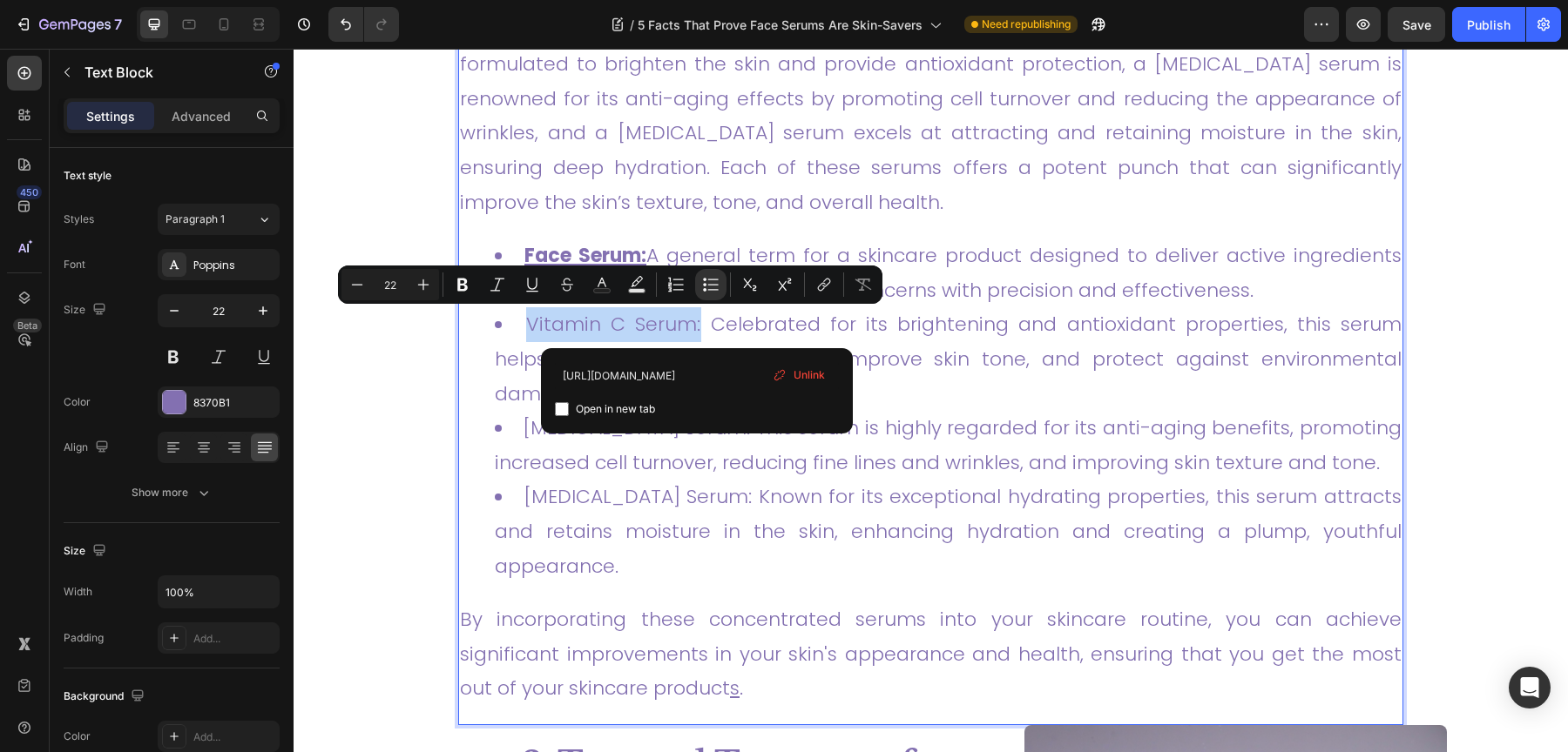
drag, startPoint x: 697, startPoint y: 323, endPoint x: 525, endPoint y: 324, distance: 172.0
click at [524, 324] on link "Vitamin C Serum: Celebrated for its brightening and antioxidant properties, thi…" at bounding box center [948, 359] width 907 height 96
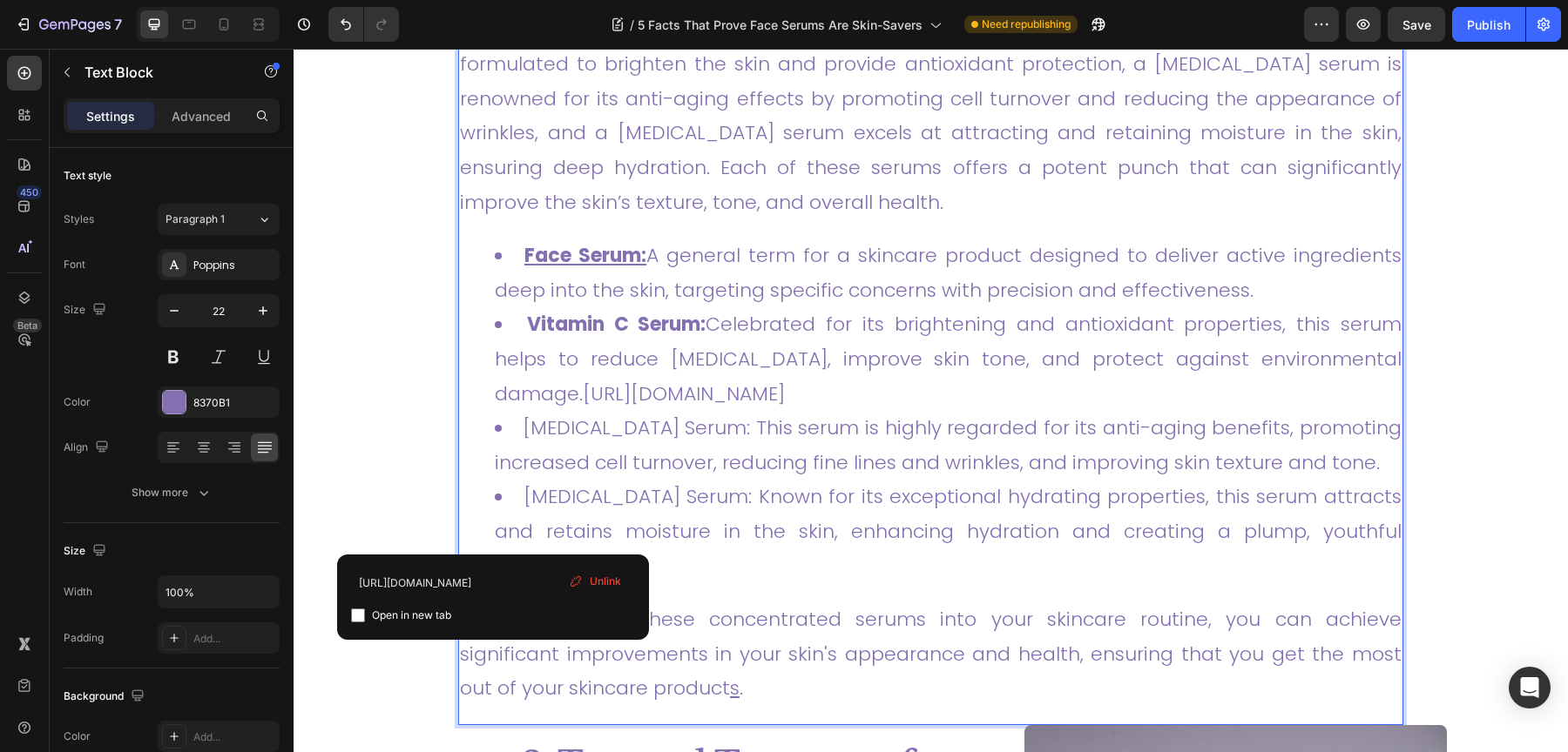
click at [476, 524] on ul "Face Serum: A general term for a skincare product designed to deliver active in…" at bounding box center [930, 411] width 942 height 345
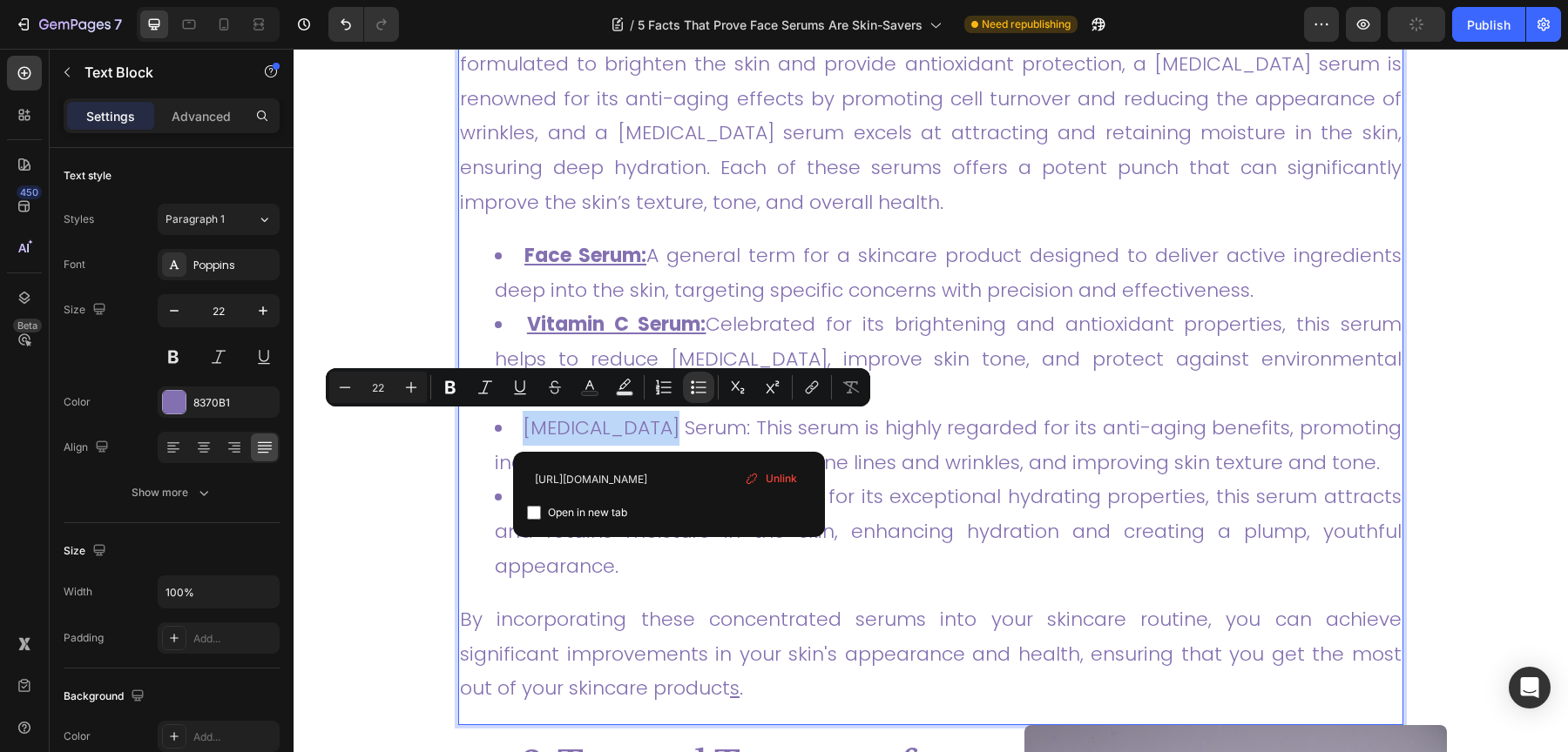
drag, startPoint x: 674, startPoint y: 428, endPoint x: 525, endPoint y: 426, distance: 149.0
click at [525, 426] on li "Retinol Serum: This serum is highly regarded for its anti-aging benefits, promo…" at bounding box center [948, 444] width 907 height 68
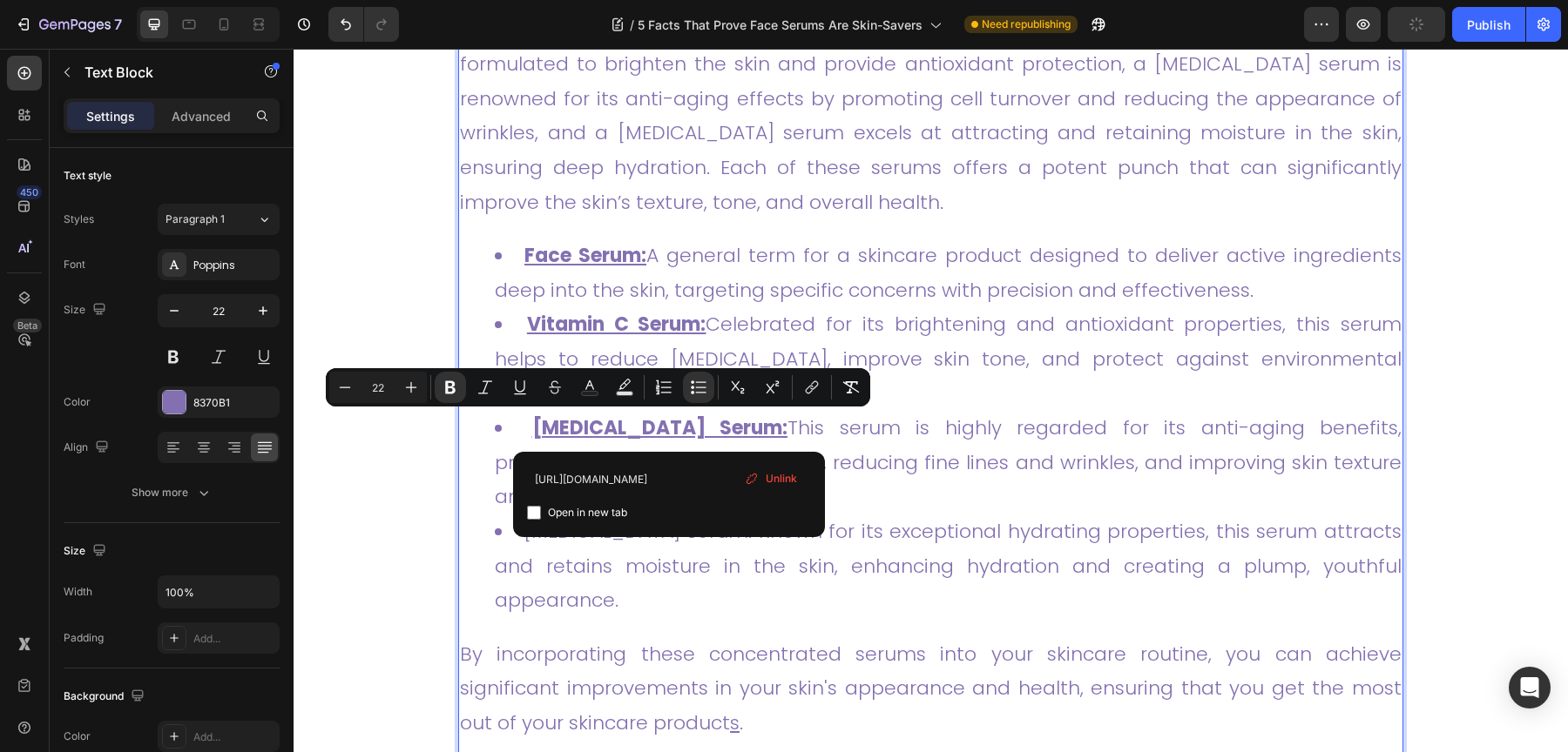
click at [633, 566] on li "Hyaluronic Acid Serum: Known for its exceptional hydrating properties, this ser…" at bounding box center [948, 566] width 907 height 104
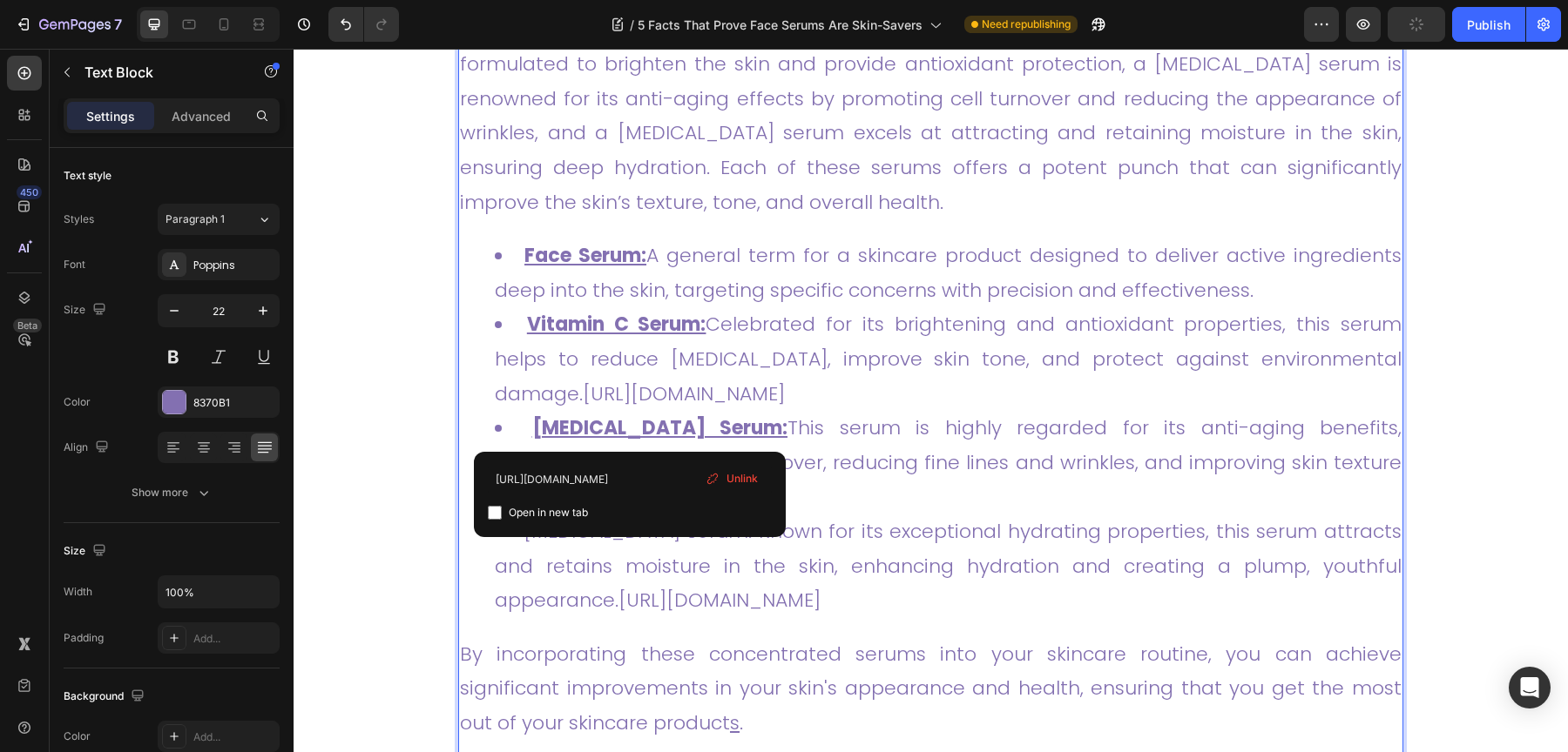
click at [631, 426] on u "Retinol Serum:" at bounding box center [660, 428] width 256 height 27
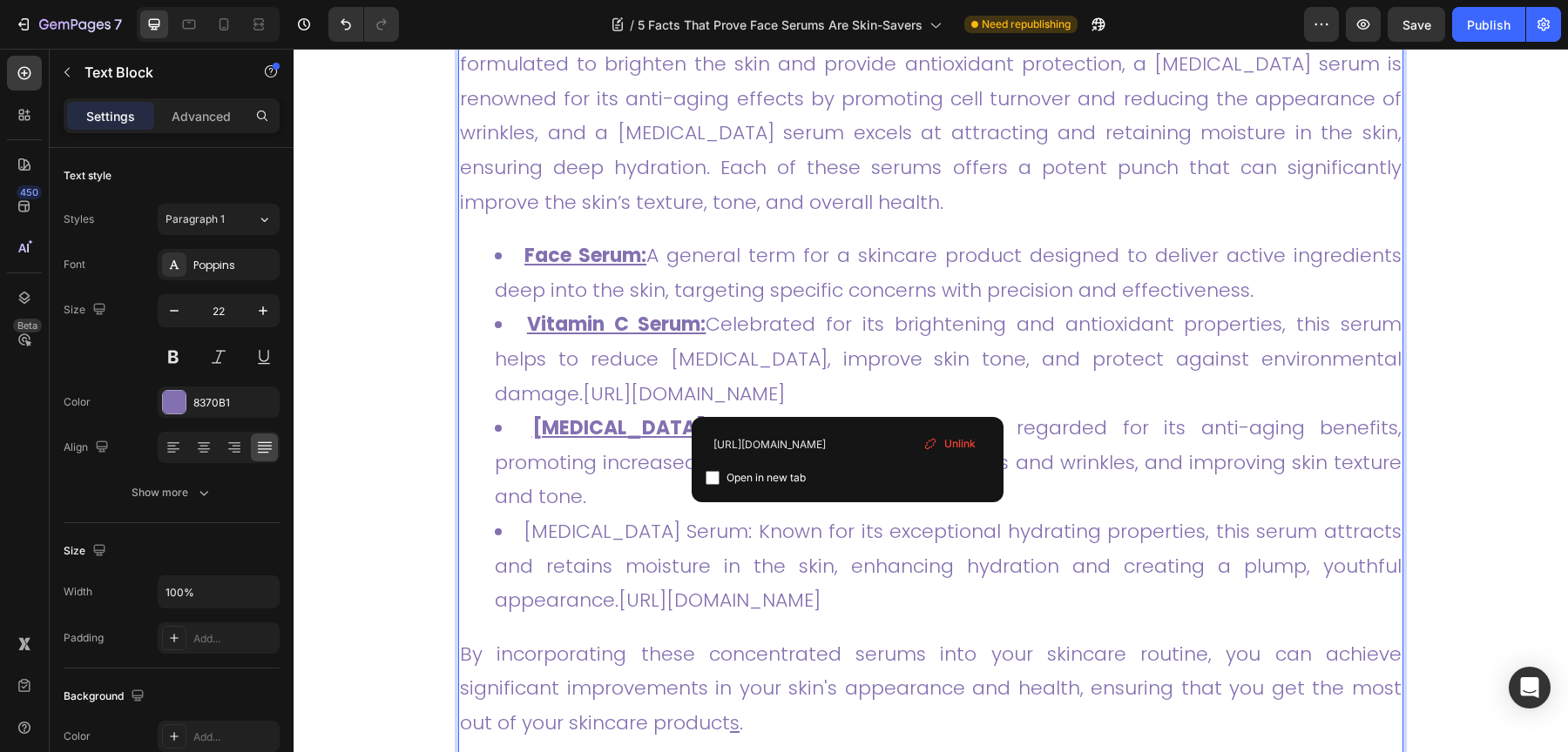
click at [844, 377] on li "Vitamin C Serum: Celebrated for its brightening and antioxidant properties, thi…" at bounding box center [948, 359] width 907 height 104
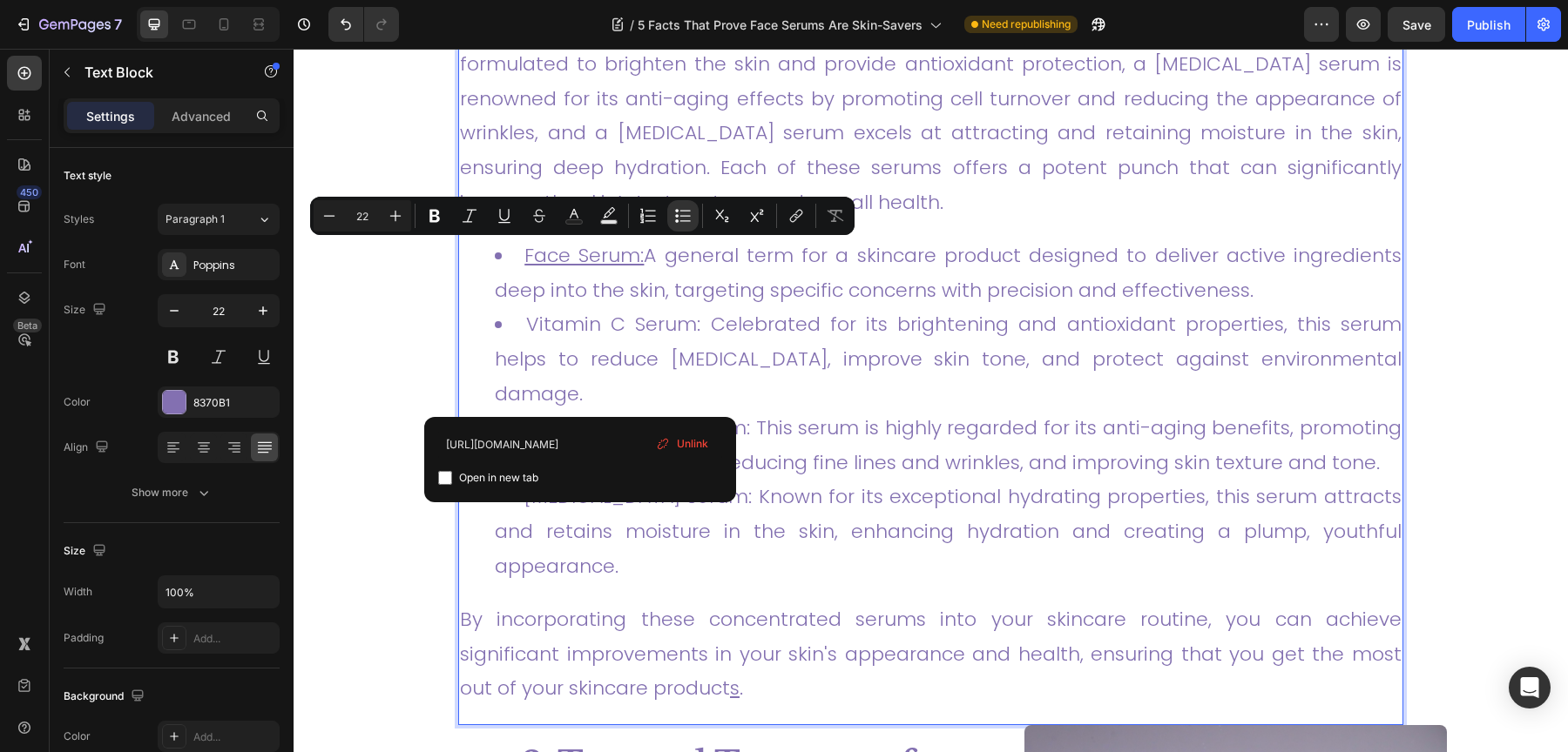
click at [858, 363] on link "Vitamin C Serum: Celebrated for its brightening and antioxidant properties, thi…" at bounding box center [948, 359] width 907 height 96
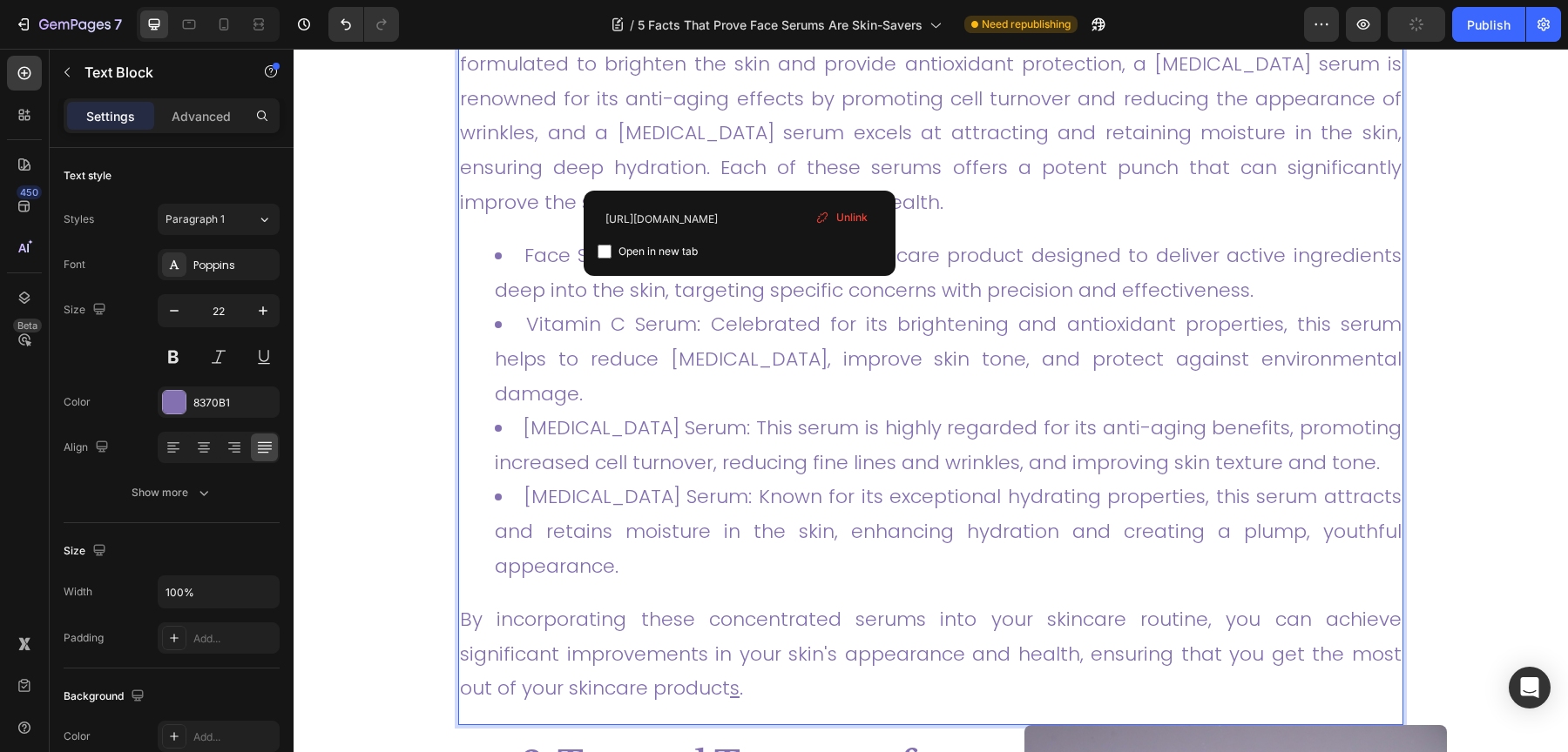
click at [736, 177] on link "Face serums stand out in the skincare world primarily because of their formulat…" at bounding box center [930, 46] width 942 height 337
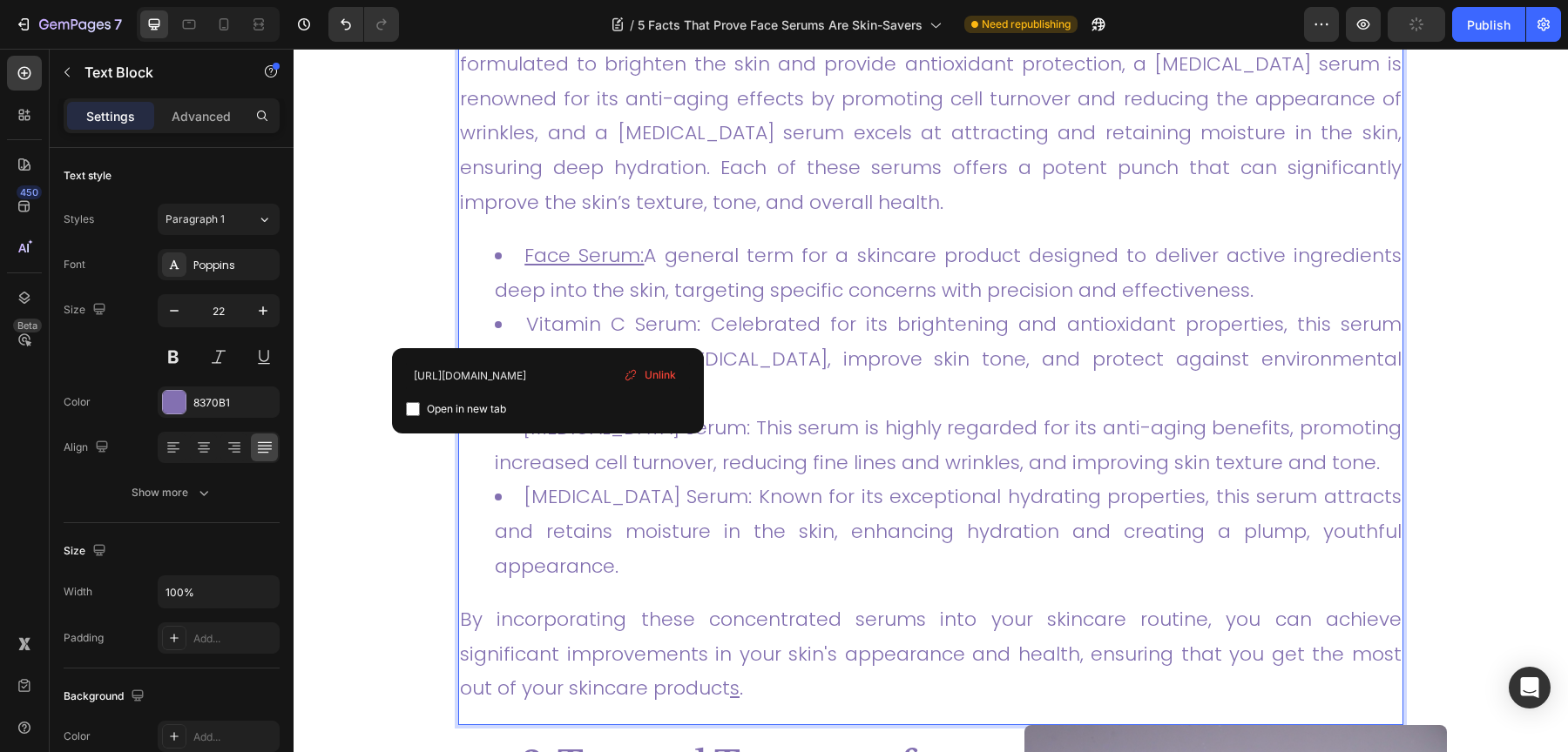
click at [546, 313] on link "Vitamin C Serum: Celebrated for its brightening and antioxidant properties, thi…" at bounding box center [948, 359] width 907 height 96
click at [570, 381] on input "https://www.healthline.com/health/benefits-of-face-serum" at bounding box center [547, 375] width 284 height 28
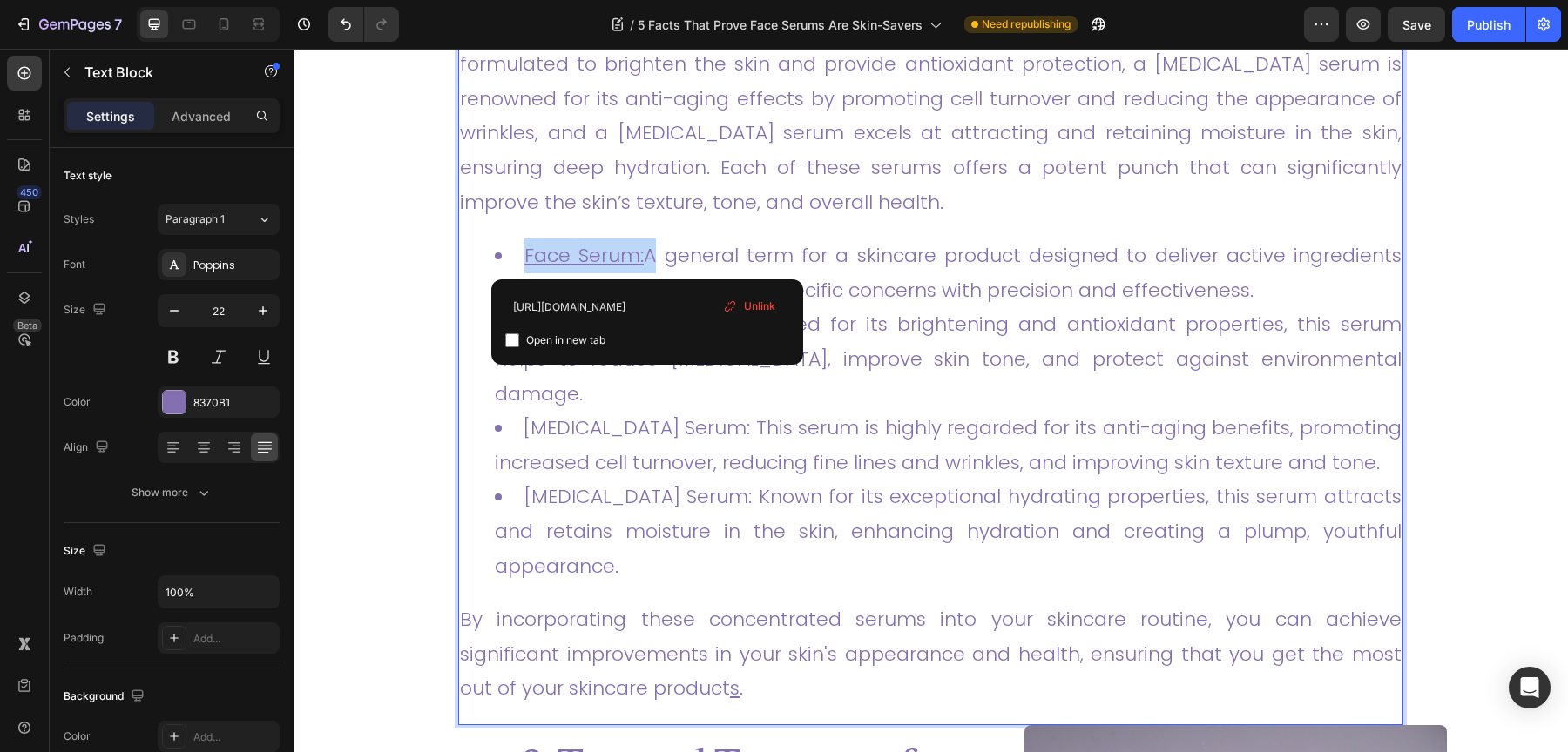
drag, startPoint x: 647, startPoint y: 260, endPoint x: 510, endPoint y: 264, distance: 137.1
click at [510, 264] on li "Face Serum: A general term for a skincare product designed to deliver active in…" at bounding box center [948, 272] width 907 height 68
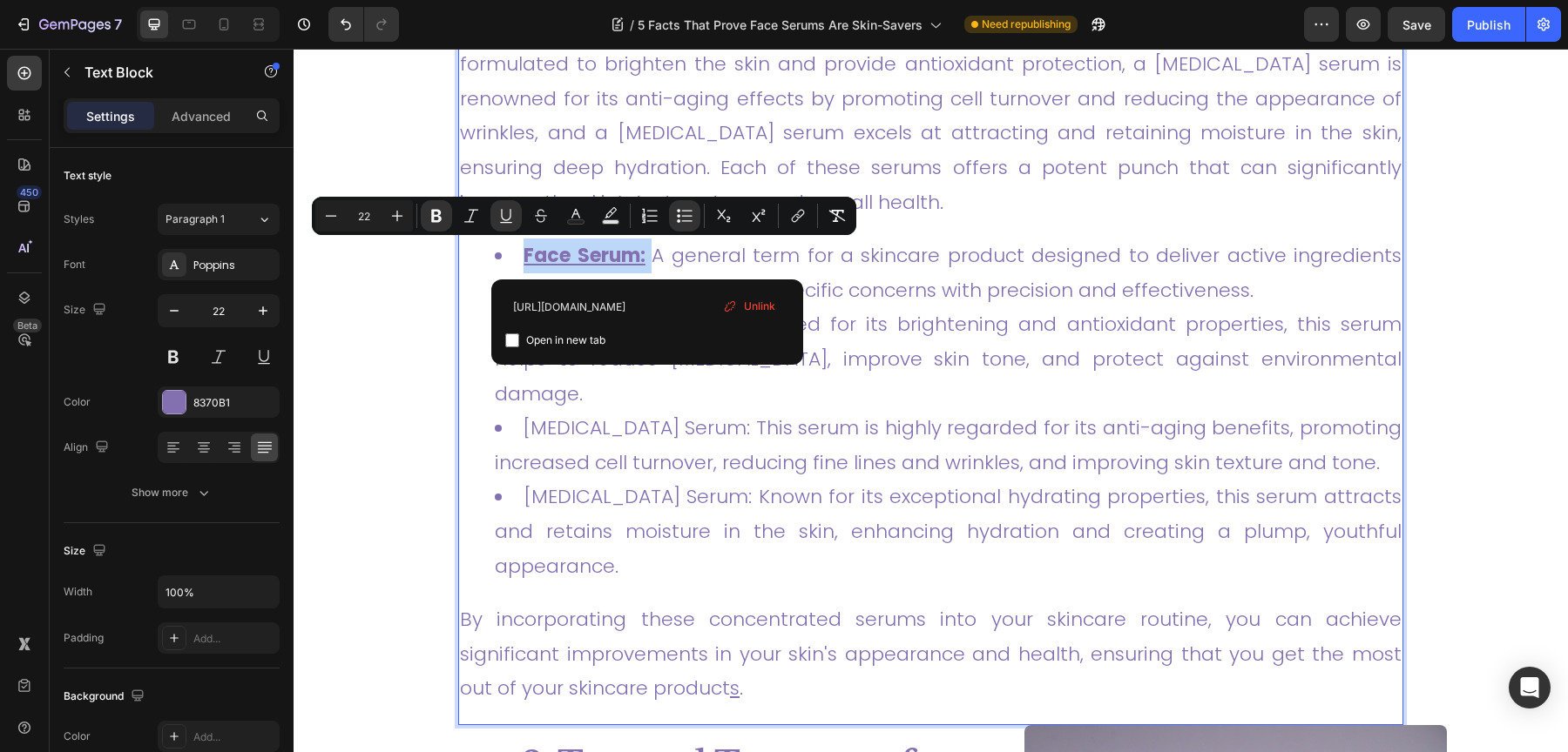
click at [596, 427] on link "Retinol Serum: This serum is highly regarded for its anti-aging benefits, promo…" at bounding box center [948, 445] width 907 height 62
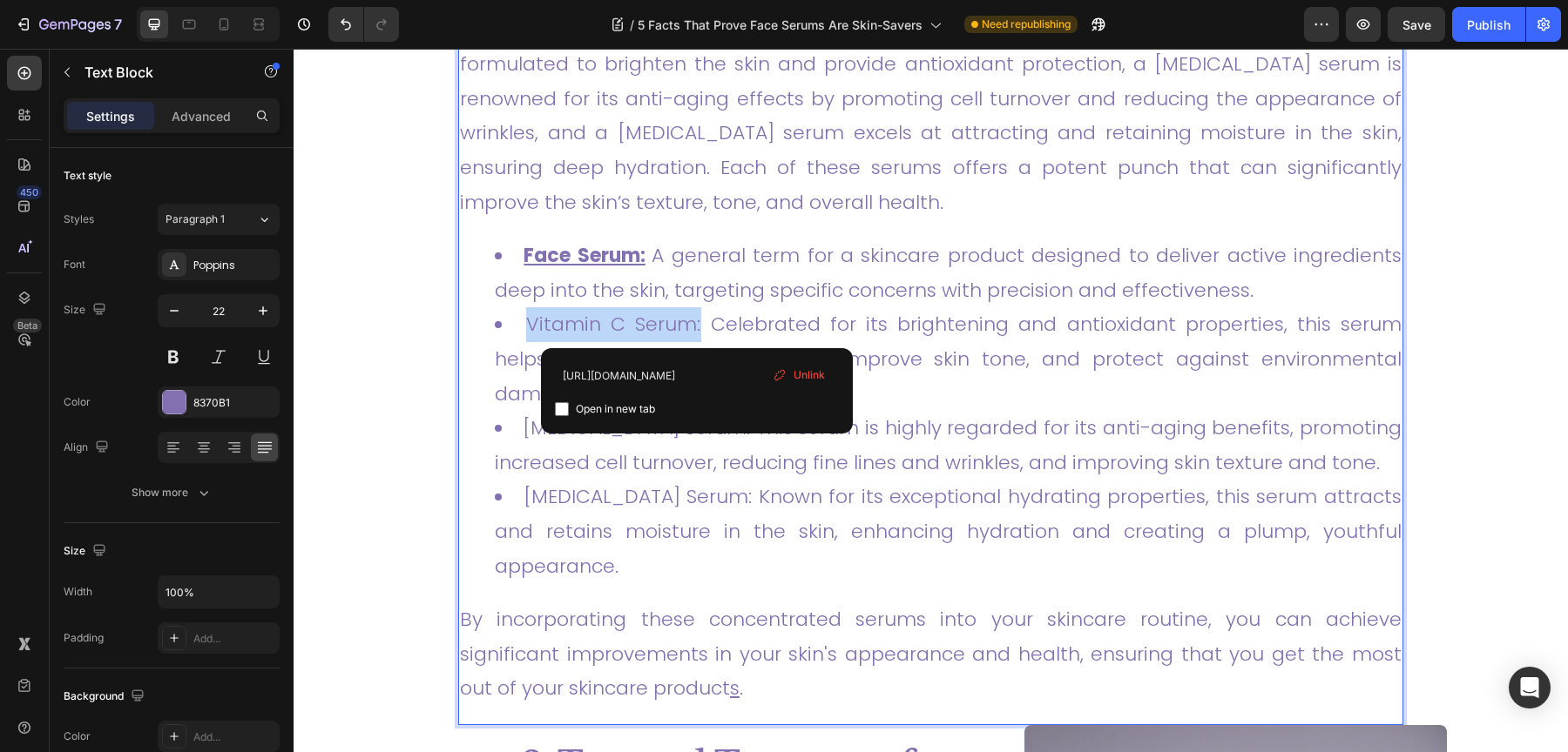
drag, startPoint x: 698, startPoint y: 327, endPoint x: 515, endPoint y: 326, distance: 183.0
click at [515, 326] on li "Vitamin C Serum: Celebrated for its brightening and antioxidant properties, thi…" at bounding box center [948, 359] width 907 height 104
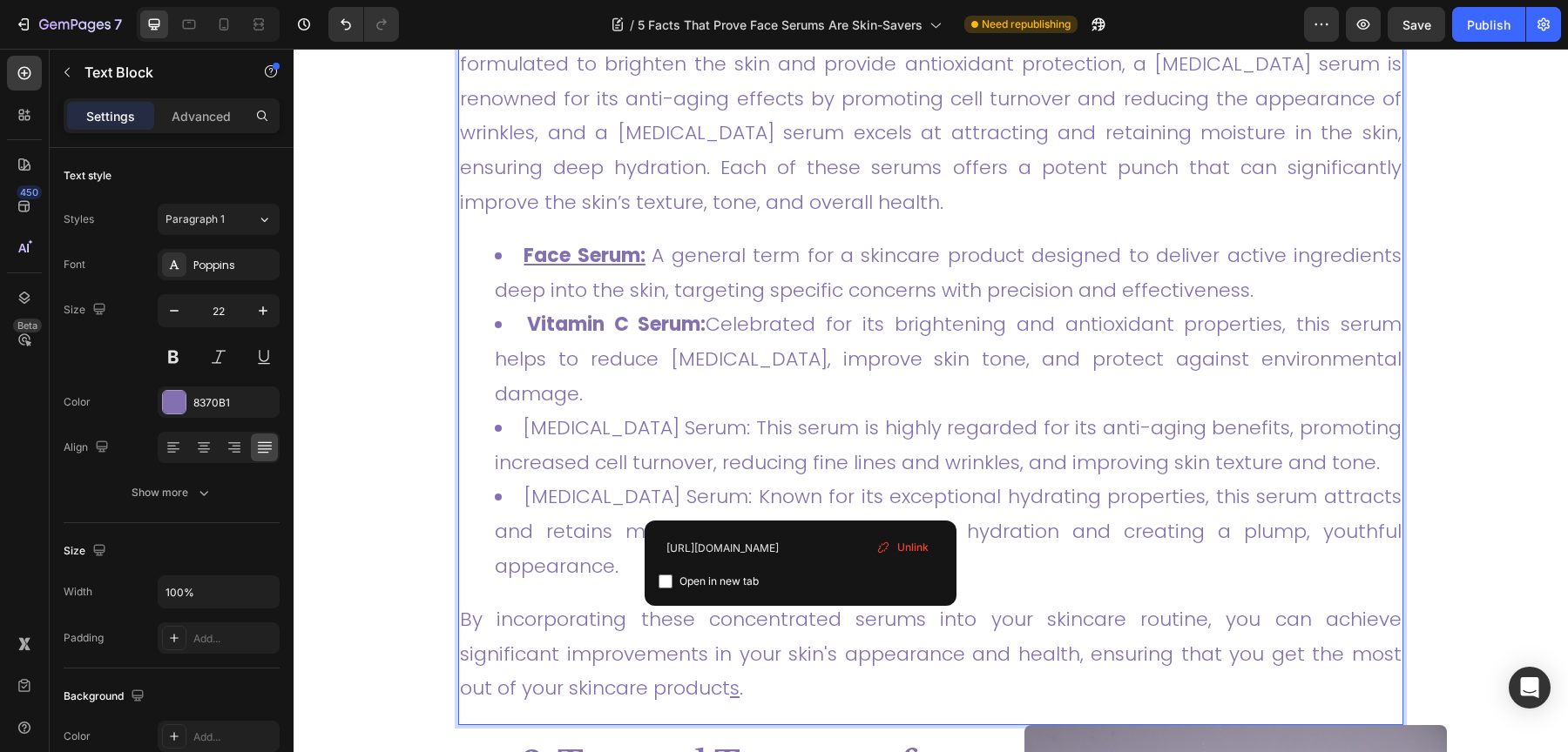
click at [795, 507] on link "Hyaluronic Acid Serum: Known for its exceptional hydrating properties, this ser…" at bounding box center [948, 532] width 907 height 96
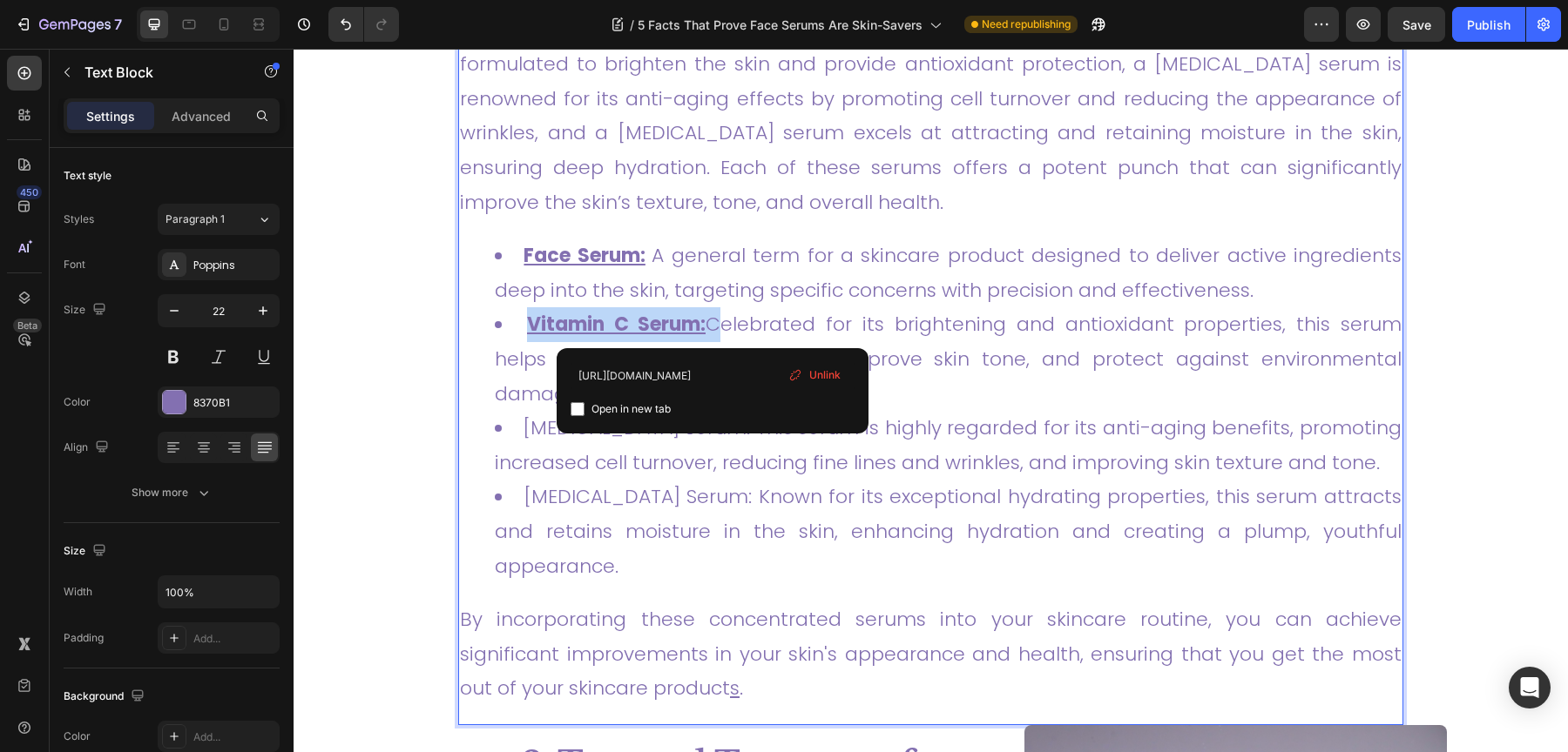
drag, startPoint x: 711, startPoint y: 326, endPoint x: 515, endPoint y: 326, distance: 196.0
click at [515, 326] on li "Vitamin C Serum: Celebrated for its brightening and antioxidant properties, thi…" at bounding box center [948, 359] width 907 height 104
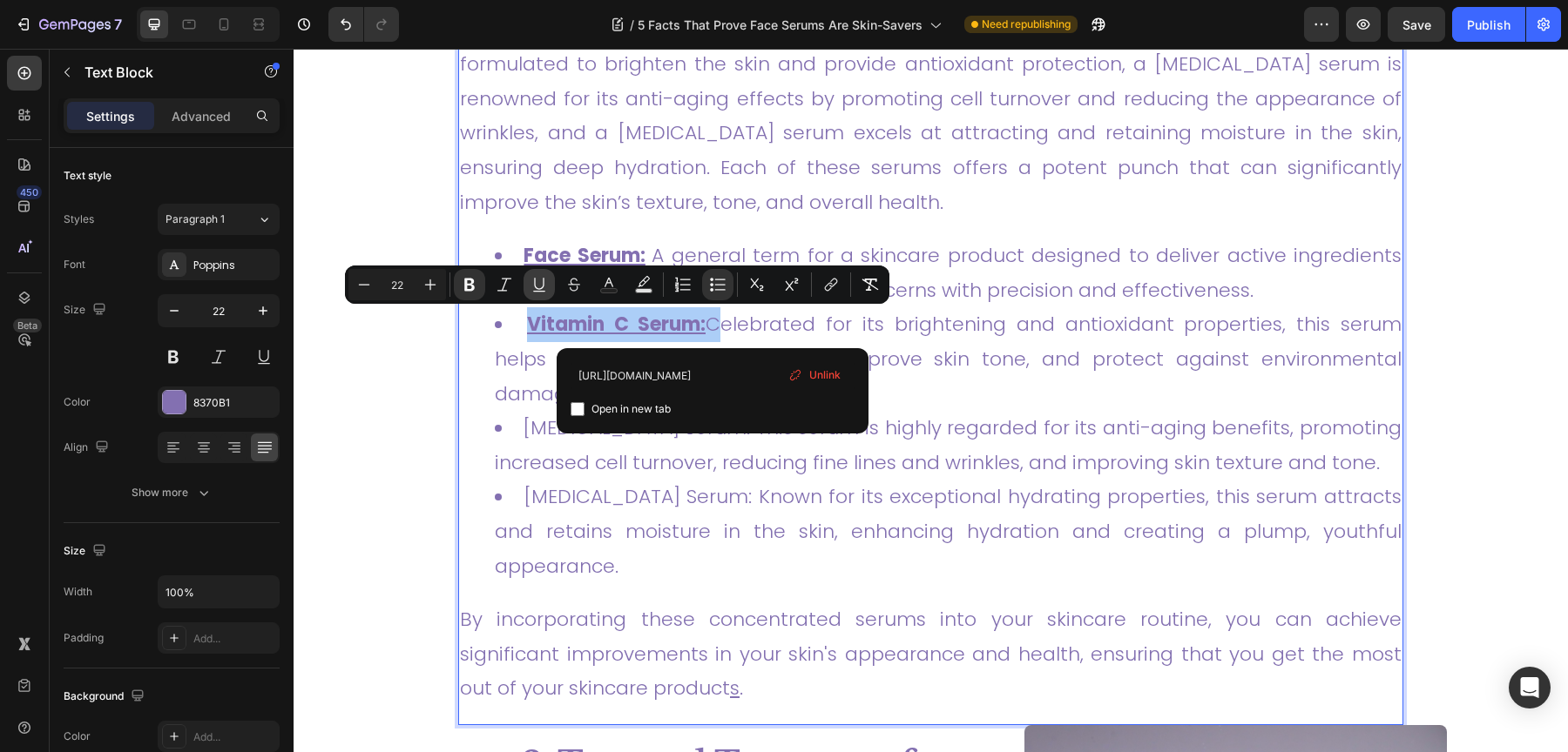
click at [548, 284] on button "Underline" at bounding box center [539, 284] width 31 height 31
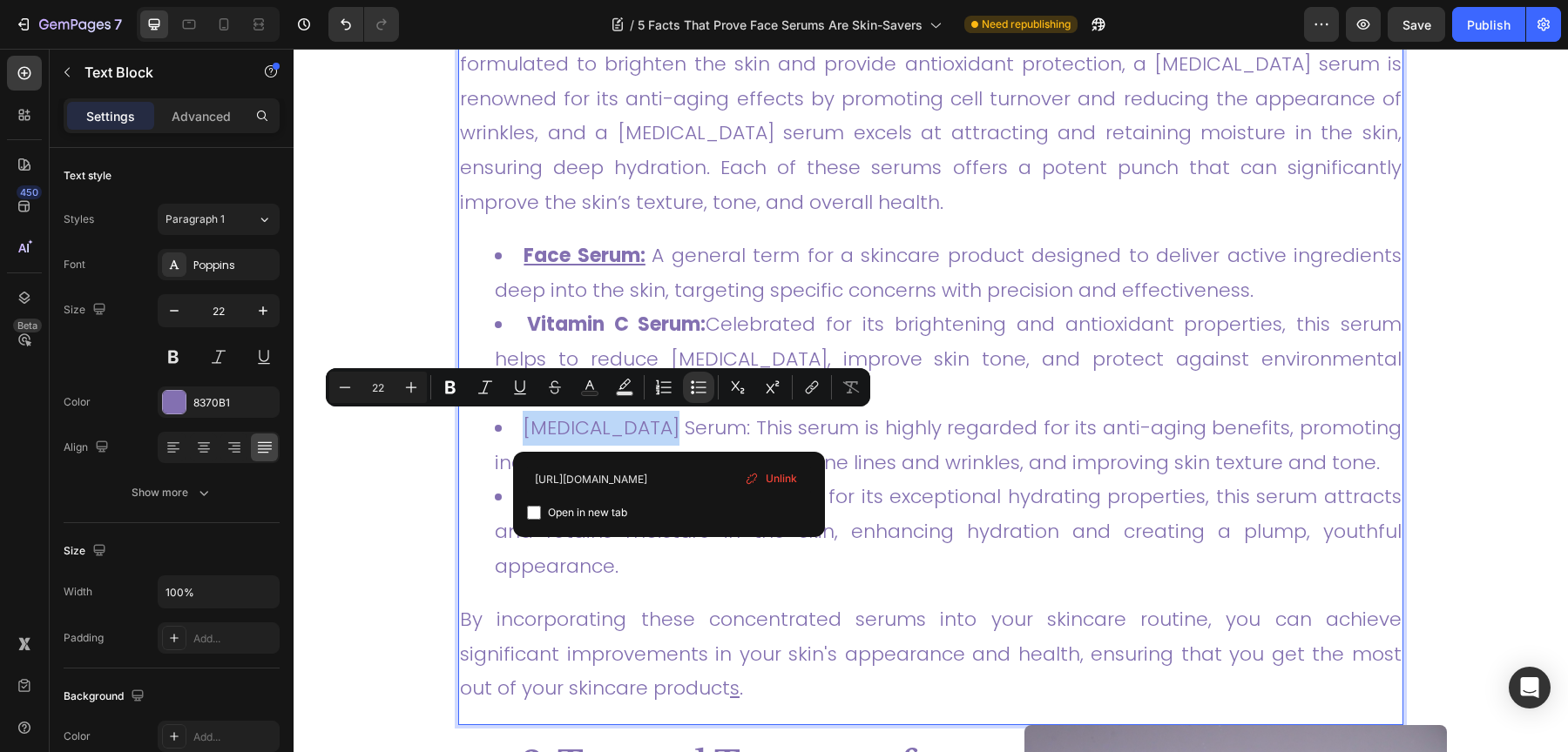
drag, startPoint x: 671, startPoint y: 431, endPoint x: 509, endPoint y: 421, distance: 162.3
click at [509, 421] on li "Retinol Serum: This serum is highly regarded for its anti-aging benefits, promo…" at bounding box center [948, 444] width 907 height 68
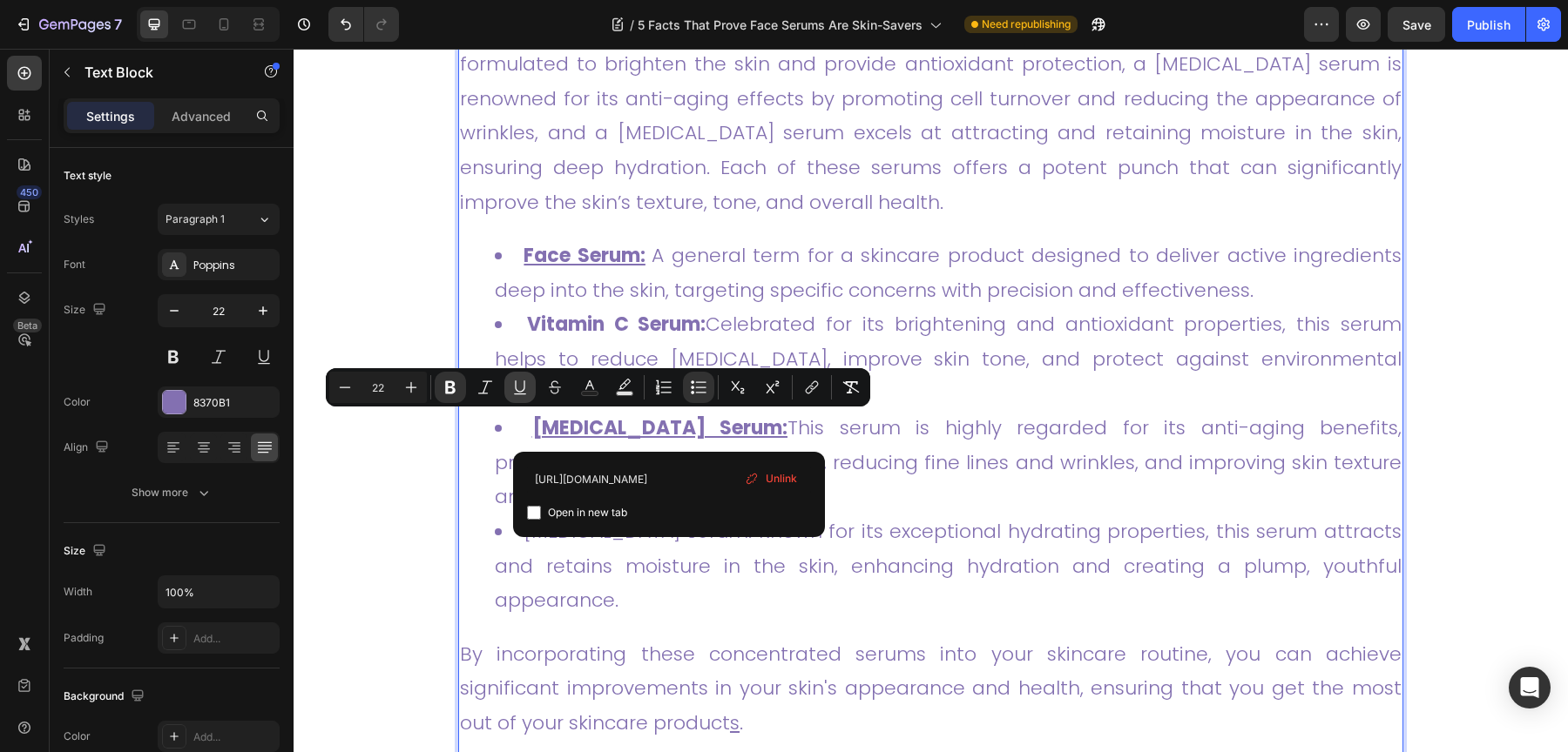
click at [518, 383] on icon "Editor contextual toolbar" at bounding box center [520, 388] width 18 height 18
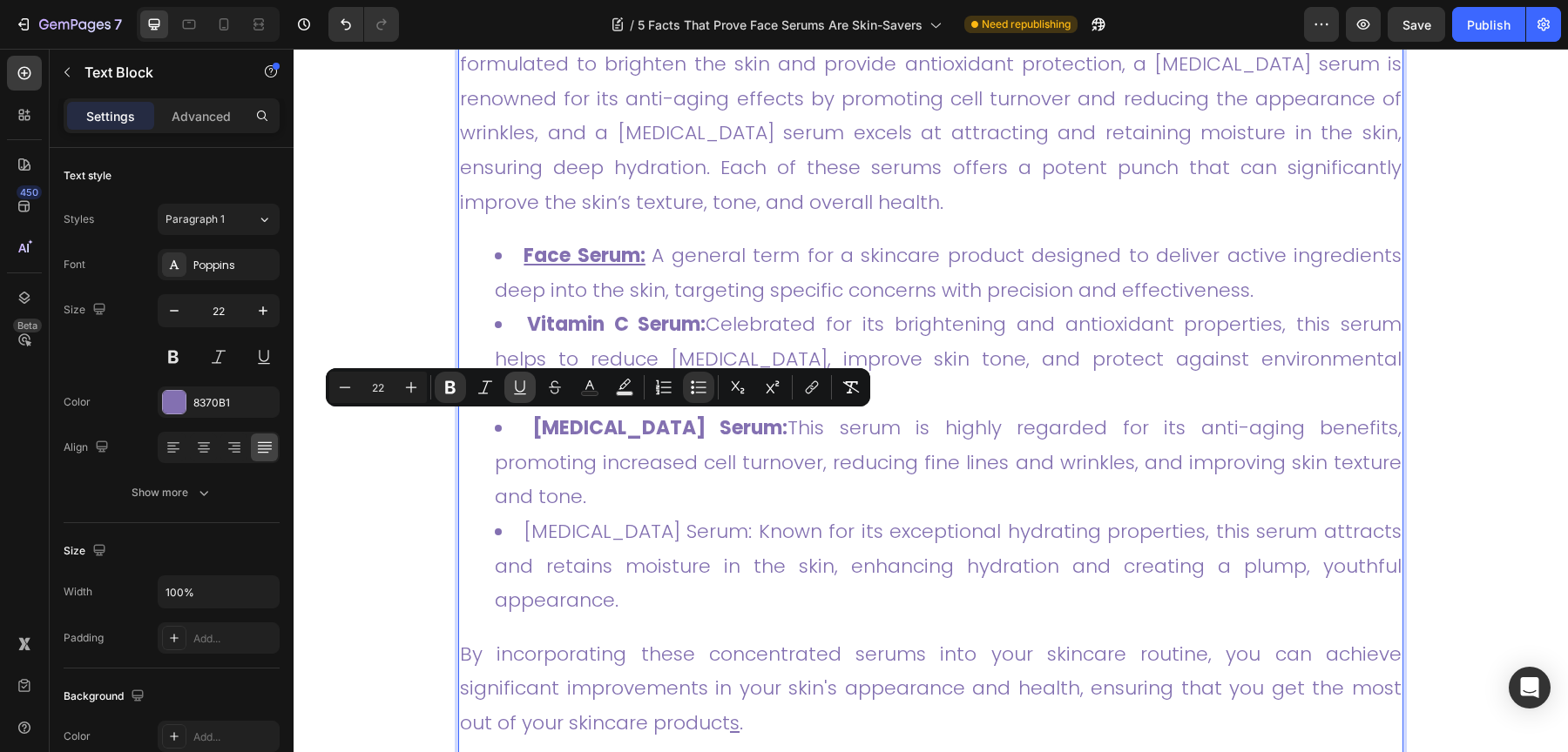
click at [518, 383] on icon "Editor contextual toolbar" at bounding box center [520, 388] width 18 height 18
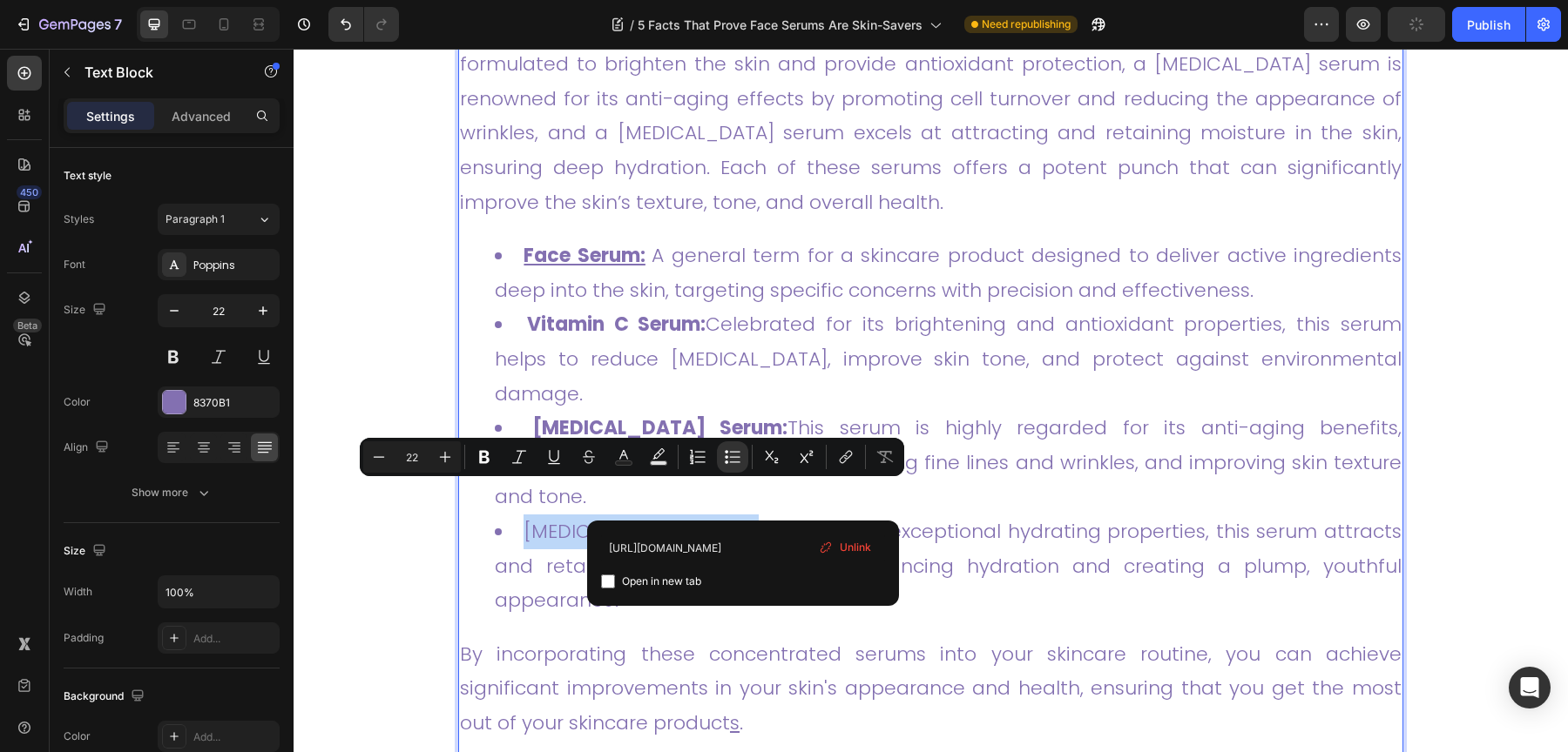
drag, startPoint x: 744, startPoint y: 500, endPoint x: 481, endPoint y: 493, distance: 263.1
click at [481, 493] on ul "Face Serum: A general term for a skincare product designed to deliver active in…" at bounding box center [930, 428] width 942 height 380
click at [990, 527] on link "Hyaluronic Acid Serum: Known for its exceptional hydrating properties, this ser…" at bounding box center [948, 566] width 907 height 96
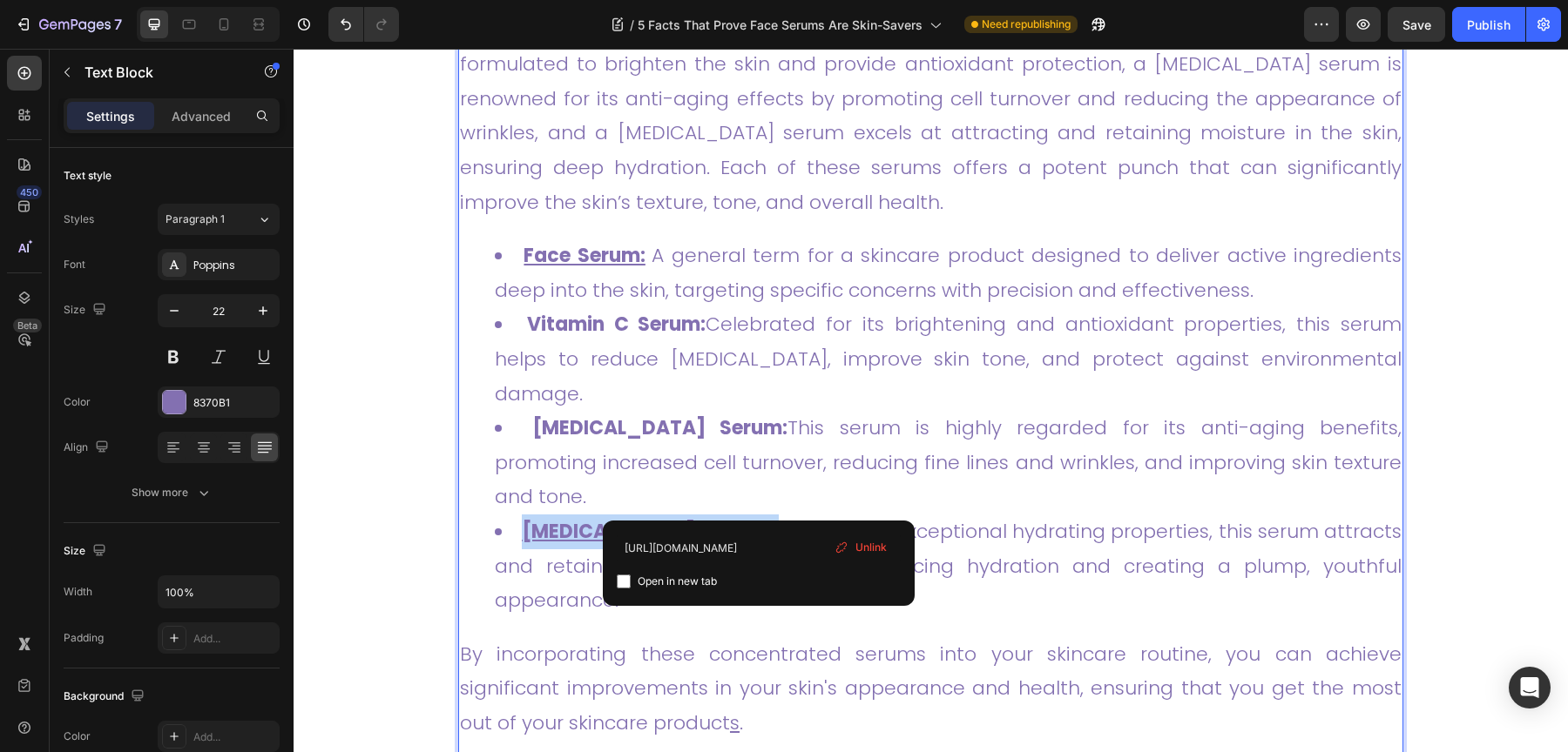
drag, startPoint x: 759, startPoint y: 496, endPoint x: 493, endPoint y: 492, distance: 266.0
click at [495, 515] on li "Hyaluronic Acid Serum: Known for its exceptional hydrating properties, this ser…" at bounding box center [948, 566] width 907 height 104
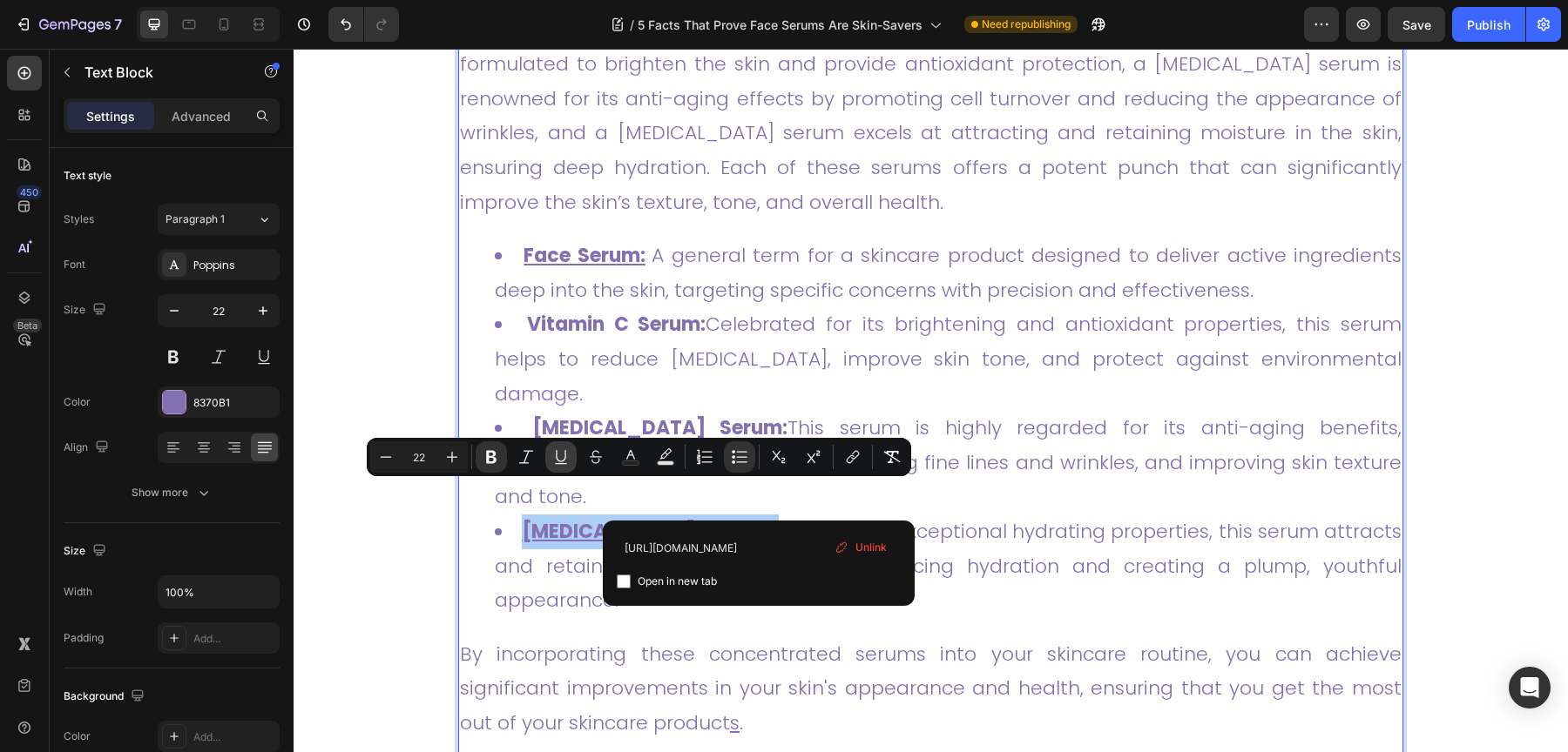
click at [565, 460] on icon "Editor contextual toolbar" at bounding box center [561, 457] width 18 height 18
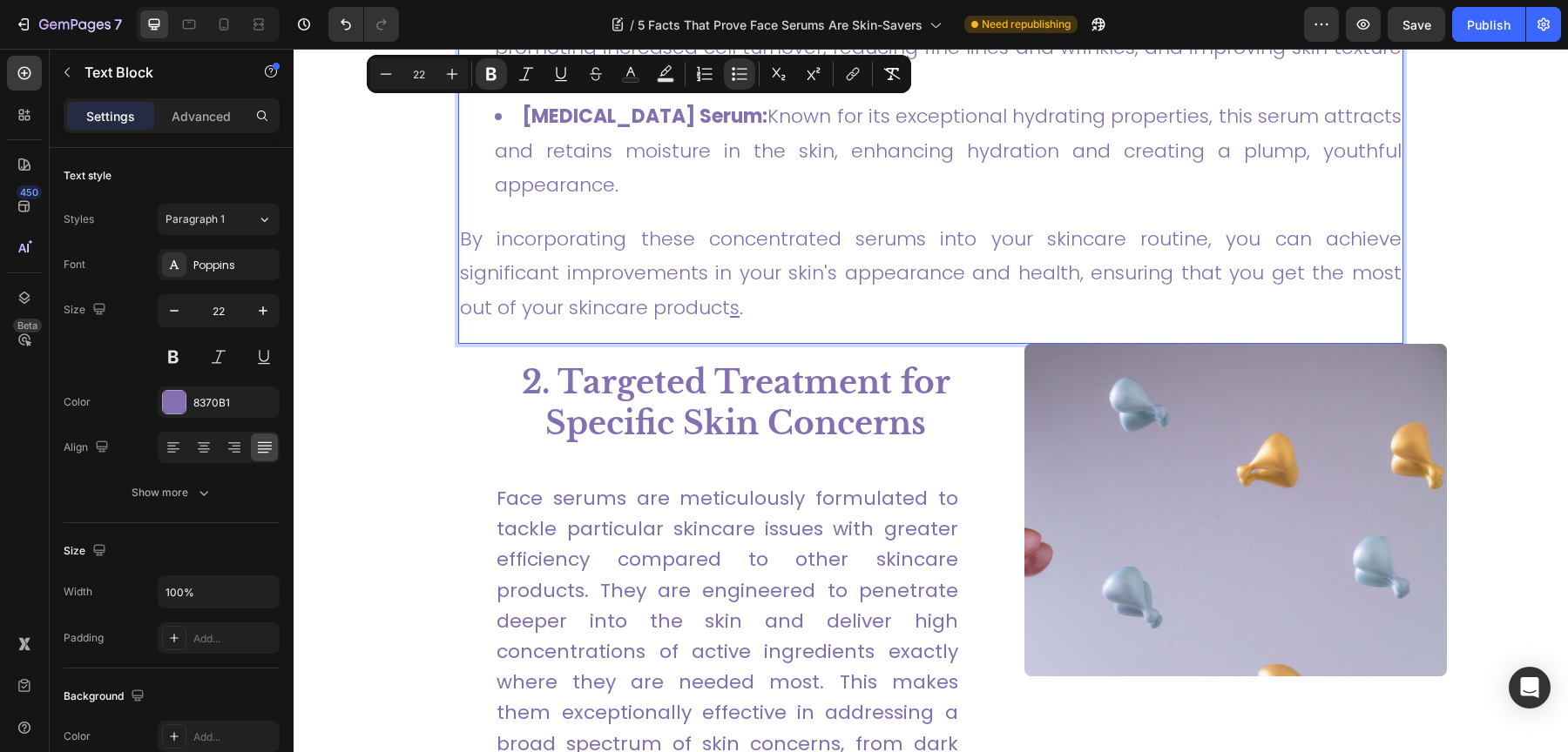
scroll to position [1794, 0]
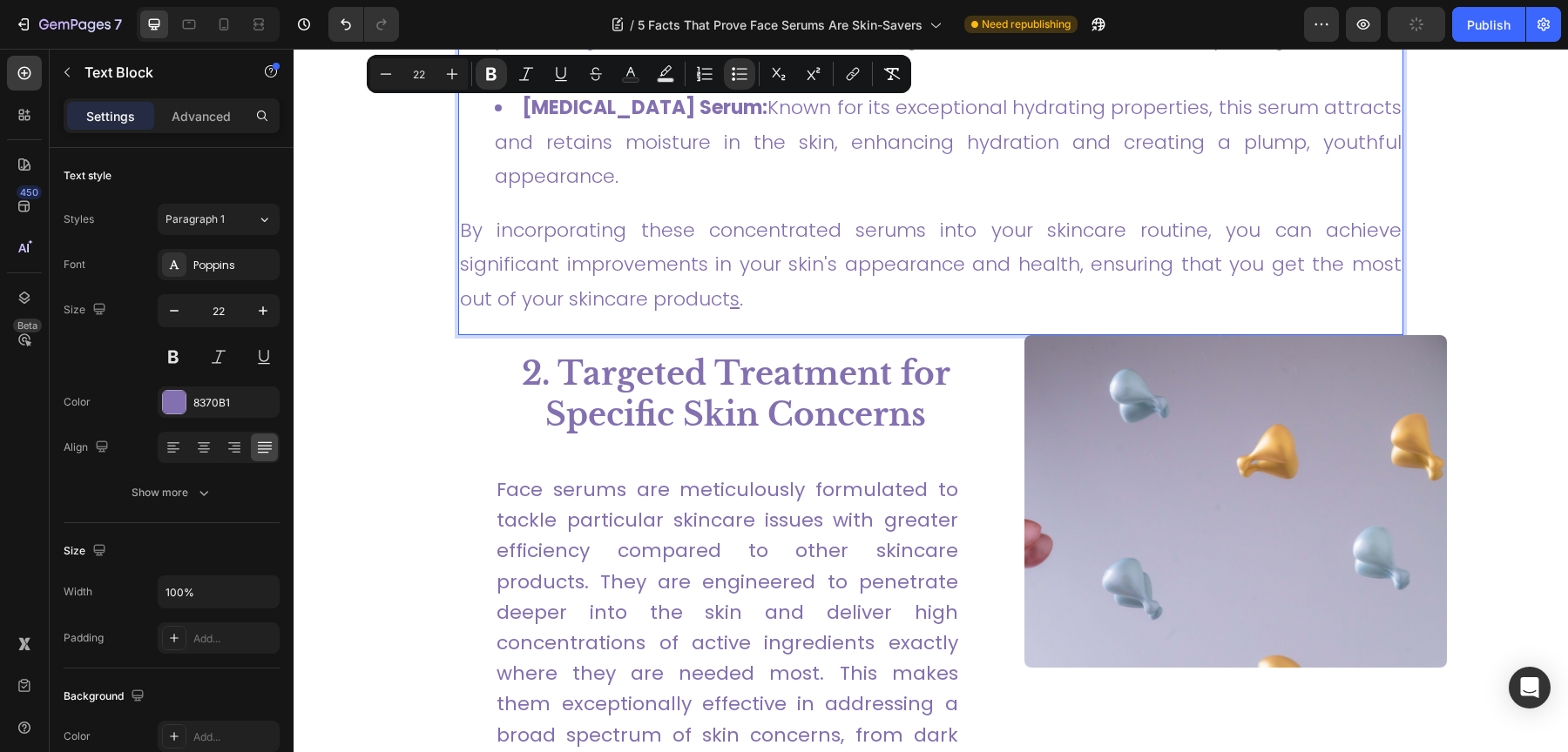
click at [241, 22] on div at bounding box center [208, 24] width 143 height 35
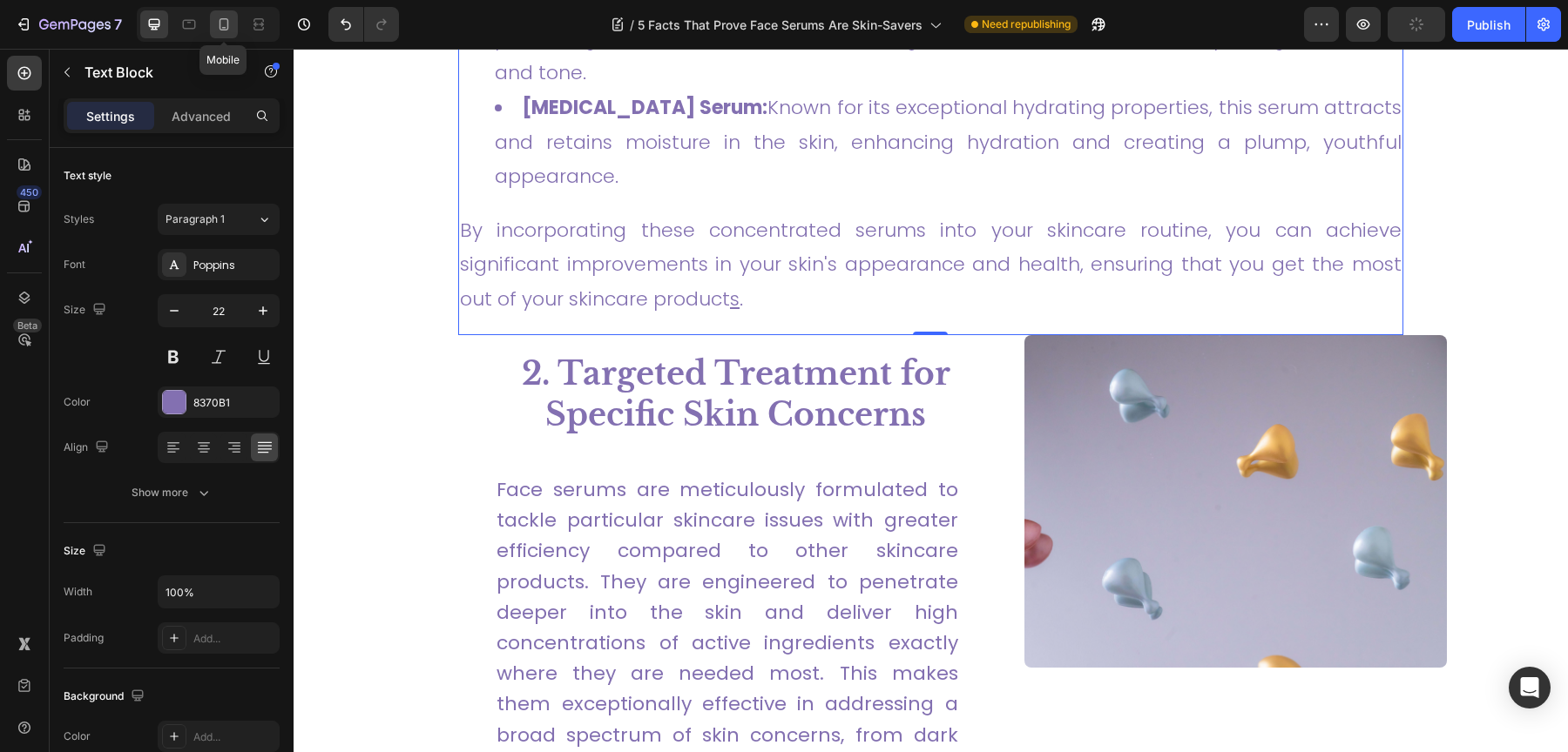
click at [229, 25] on icon at bounding box center [224, 25] width 18 height 18
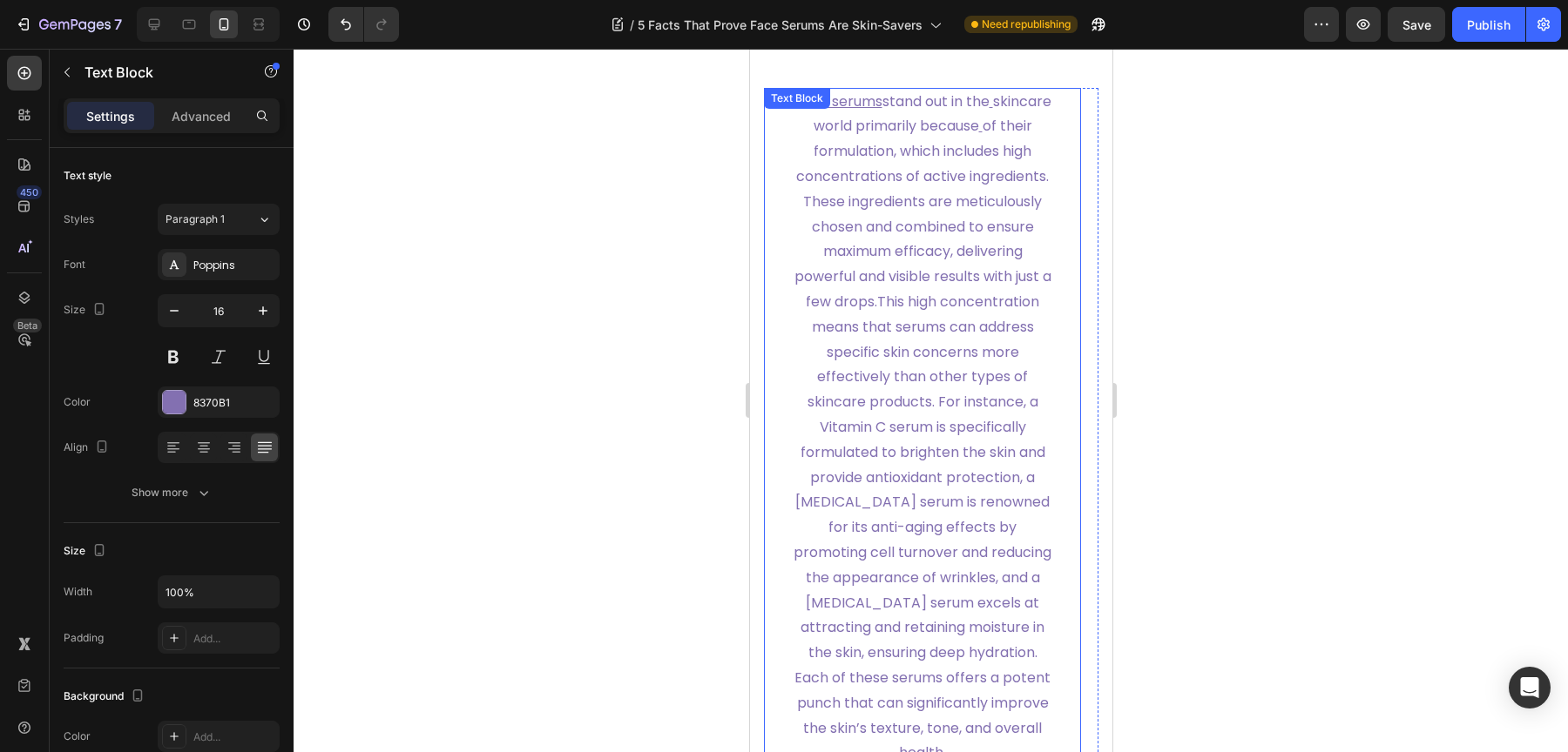
scroll to position [1310, 0]
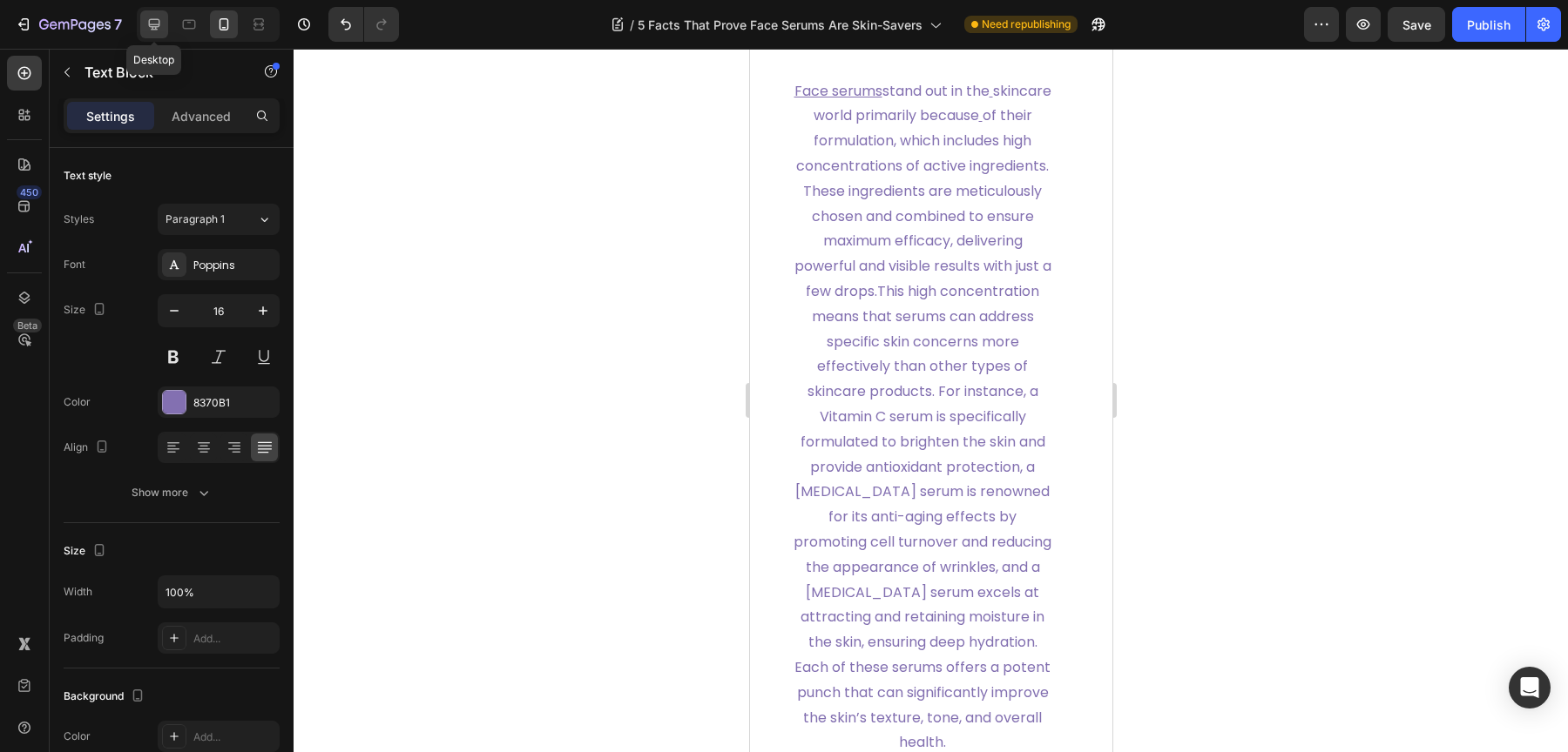
click at [163, 32] on div at bounding box center [154, 24] width 28 height 28
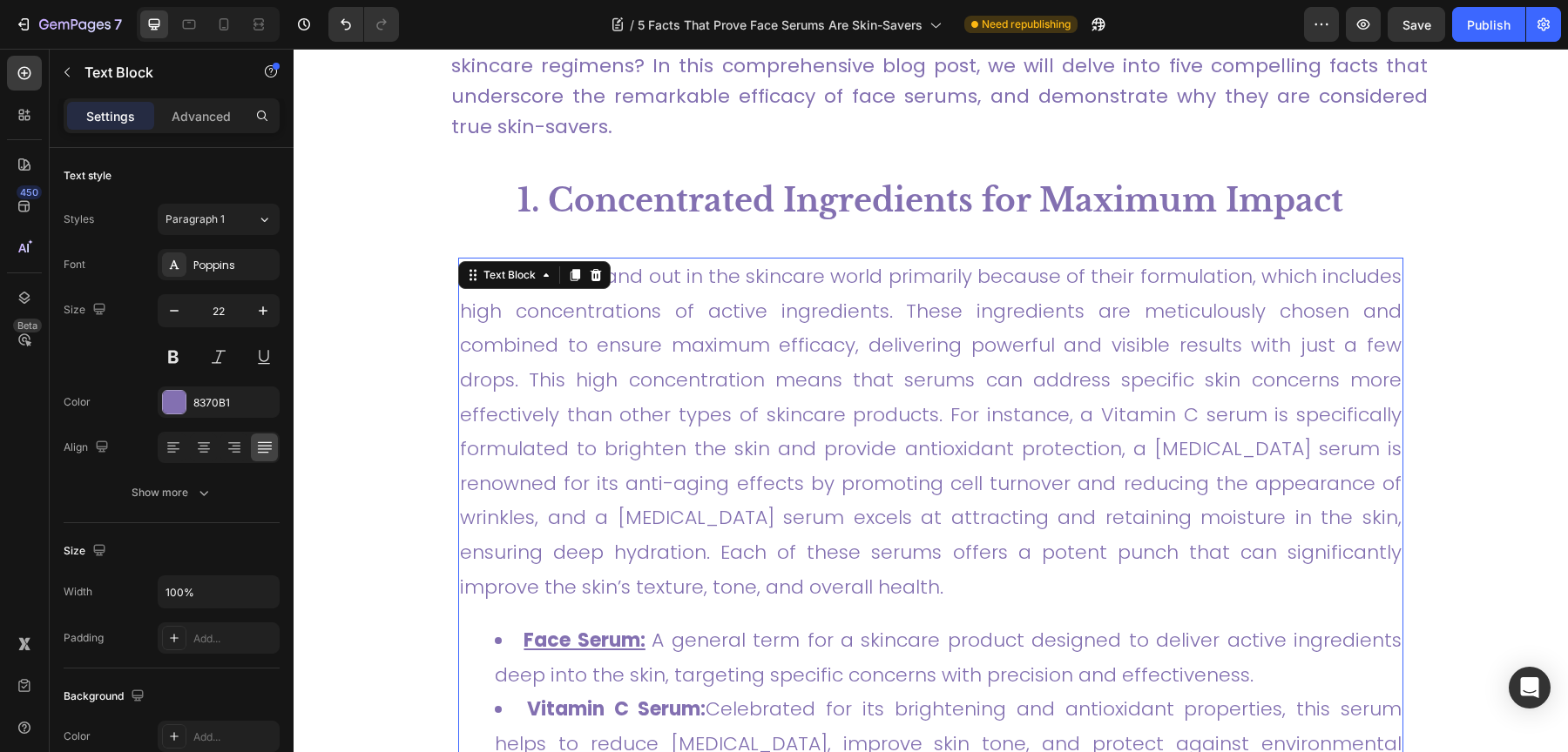
scroll to position [992, 0]
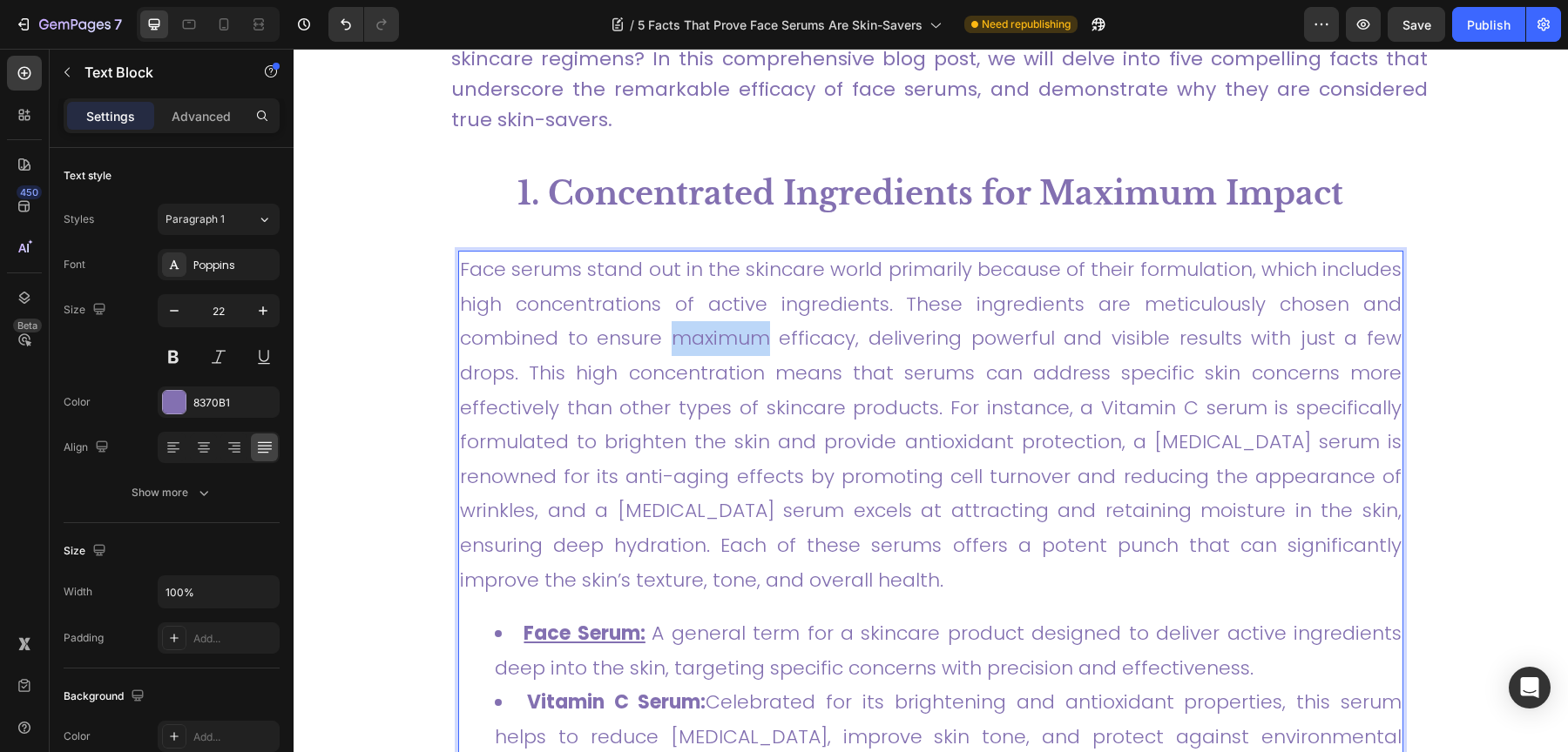
click at [755, 348] on link "Face serums stand out in the skincare world primarily because of their formulat…" at bounding box center [930, 424] width 942 height 337
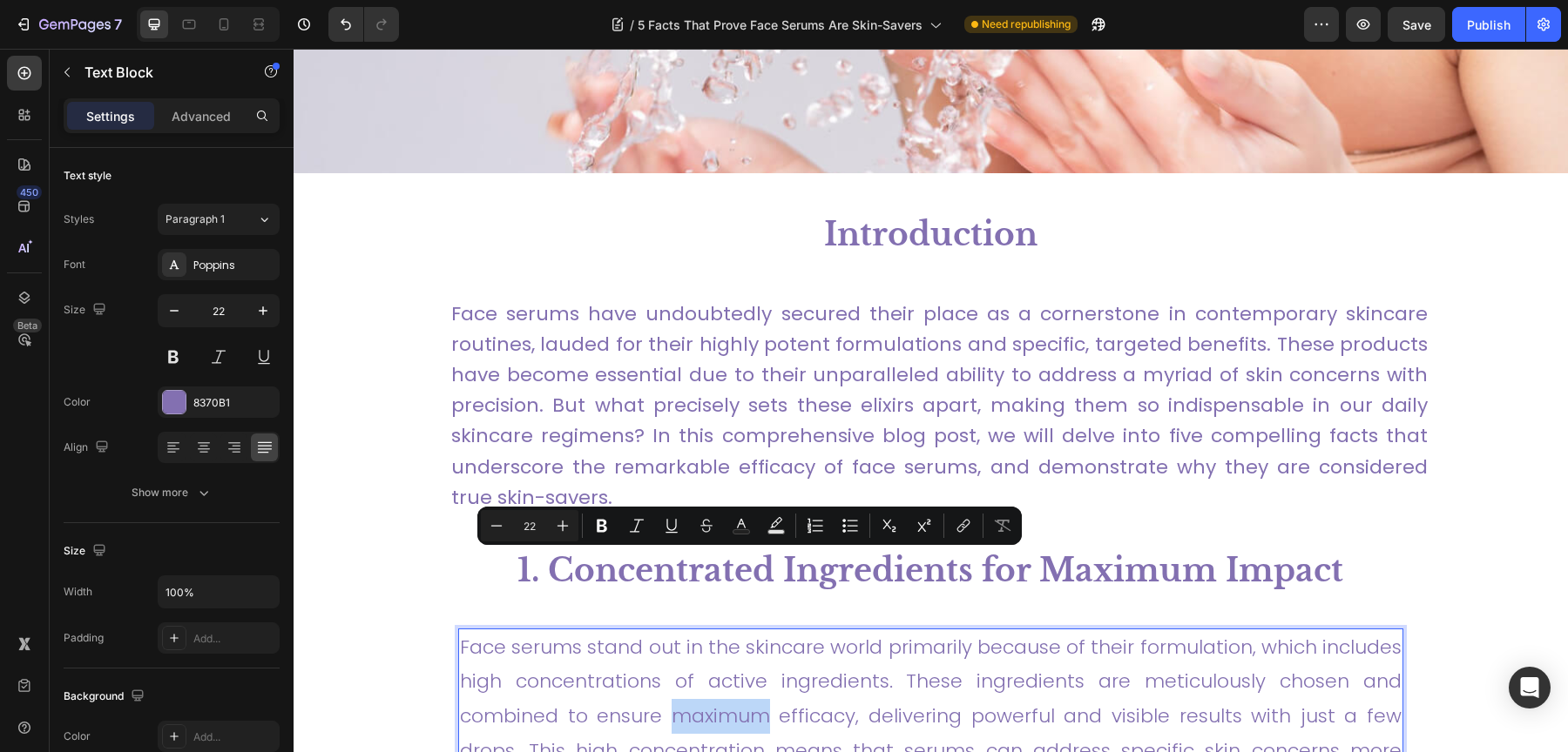
scroll to position [577, 0]
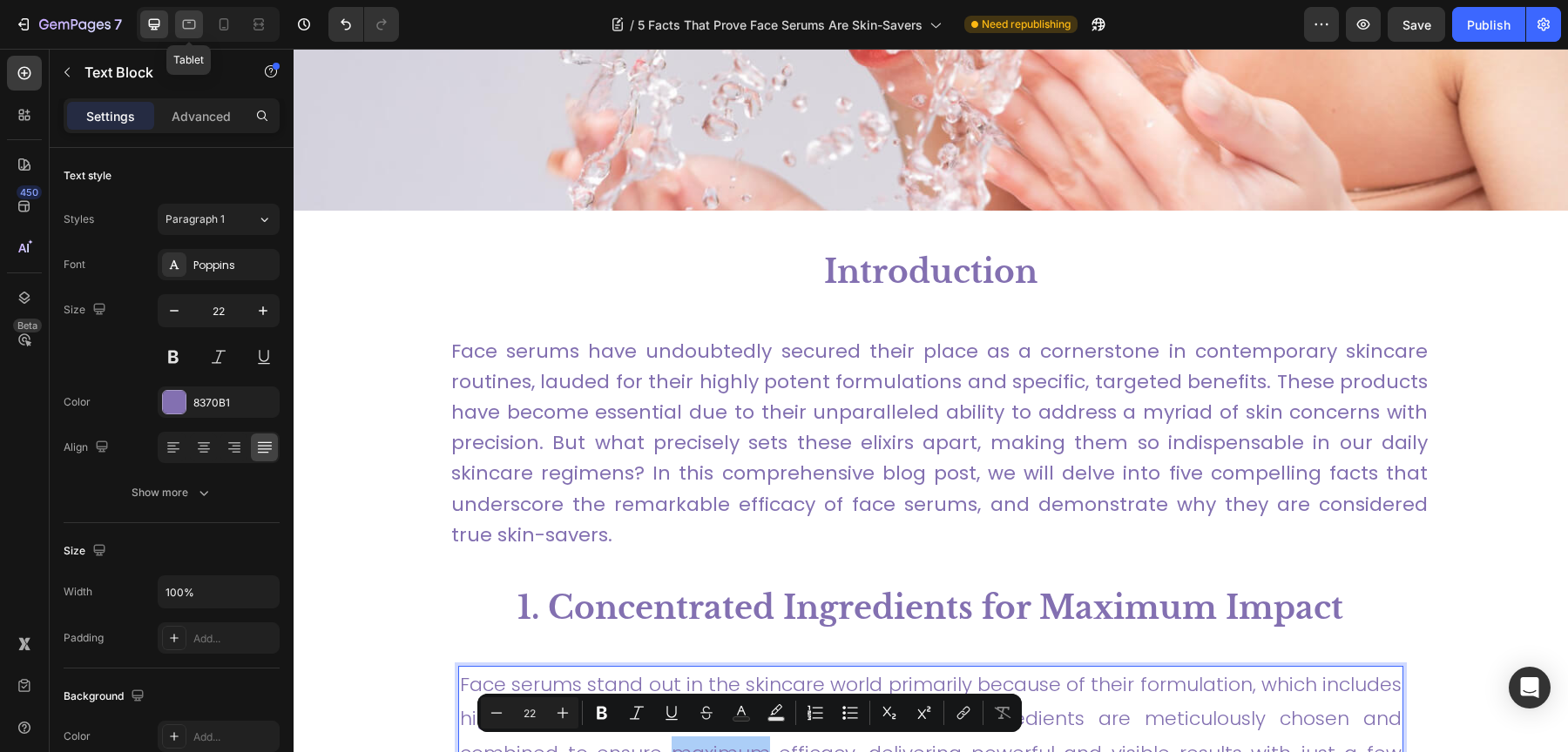
click at [187, 33] on div at bounding box center [189, 24] width 28 height 28
type input "16"
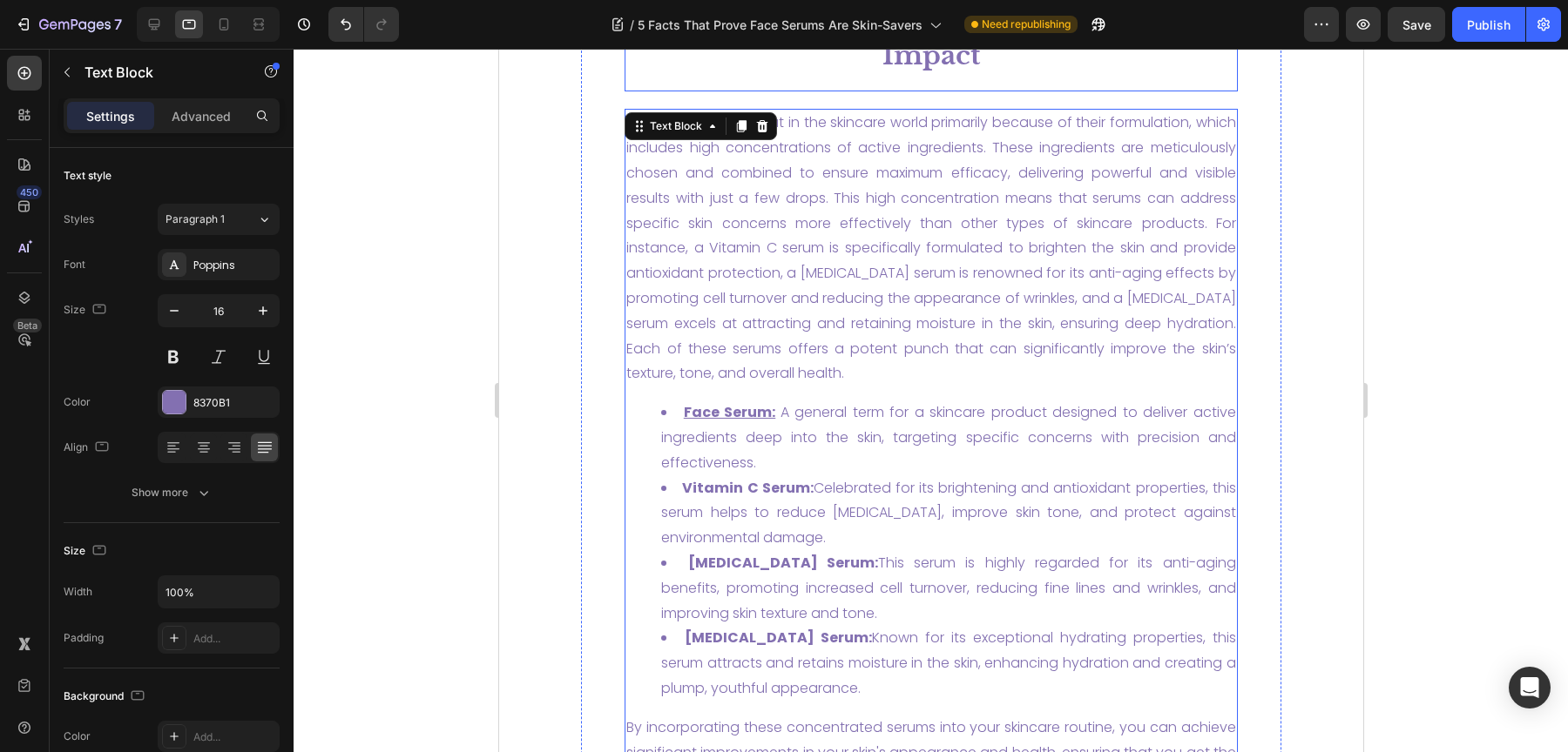
scroll to position [956, 0]
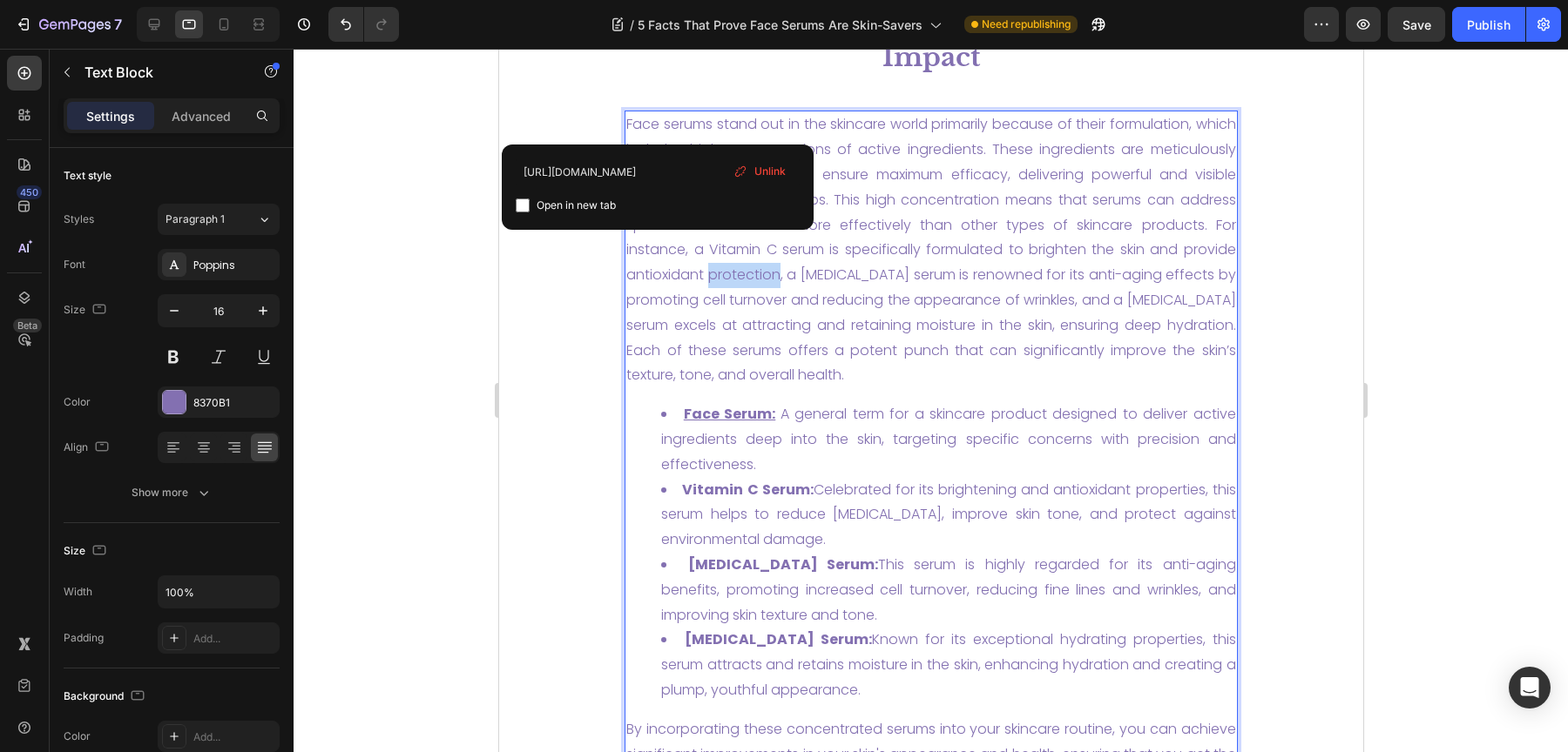
click at [860, 271] on link "Face serums stand out in the skincare world primarily because of their formulat…" at bounding box center [930, 249] width 610 height 271
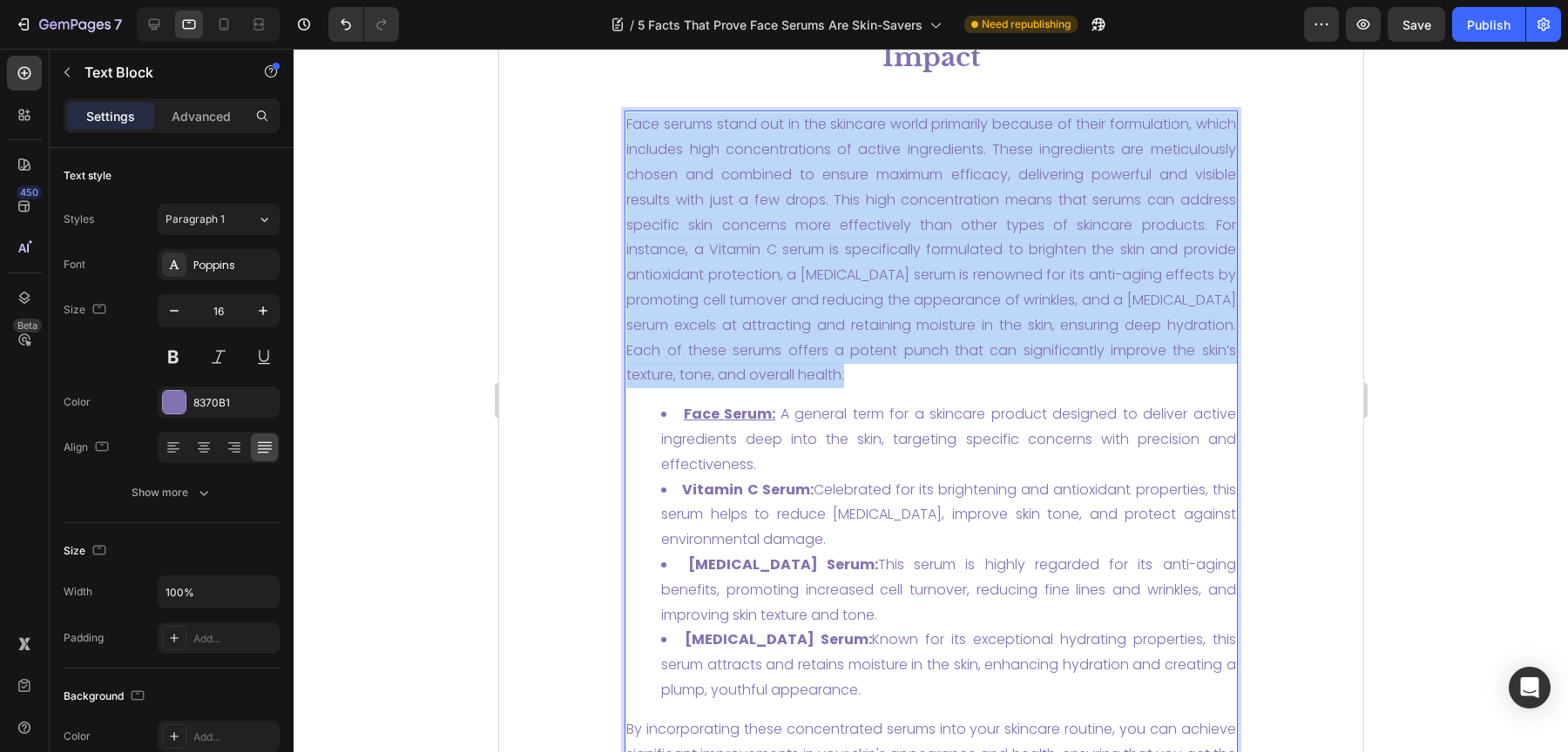
click at [860, 271] on link "Face serums stand out in the skincare world primarily because of their formulat…" at bounding box center [930, 249] width 610 height 271
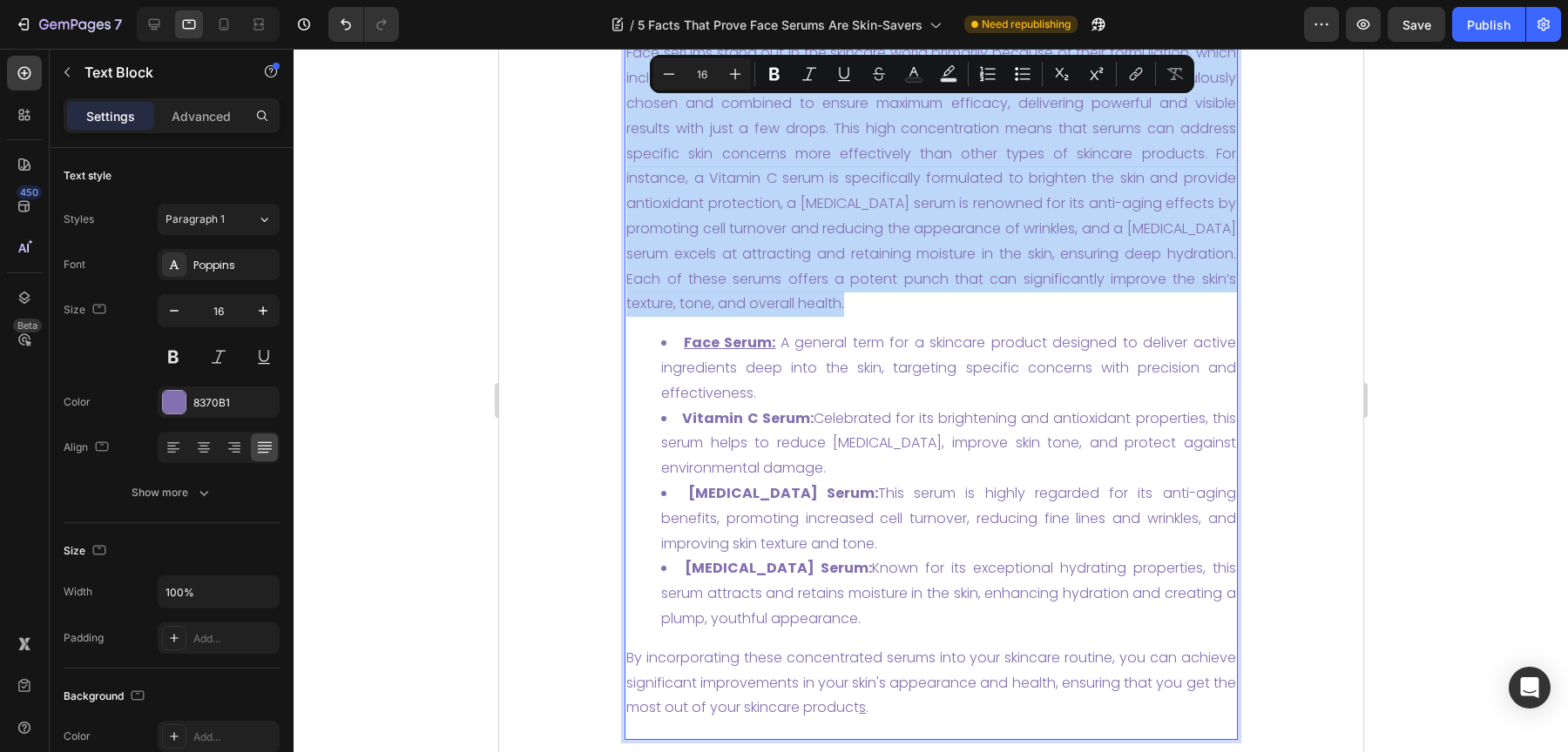
scroll to position [1035, 0]
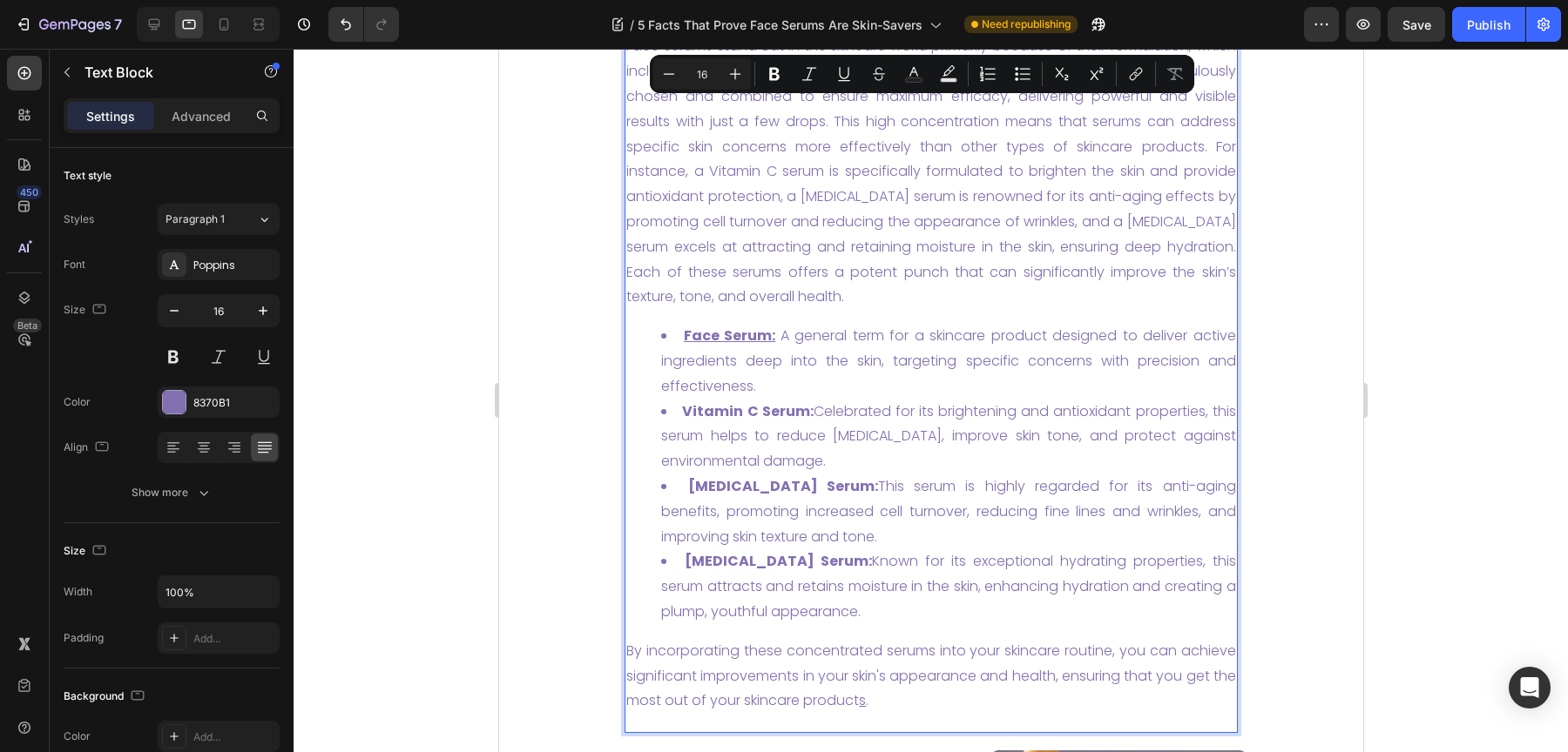
click at [625, 364] on ul "Face Serum: A general term for a skincare product designed to deliver active in…" at bounding box center [930, 474] width 610 height 301
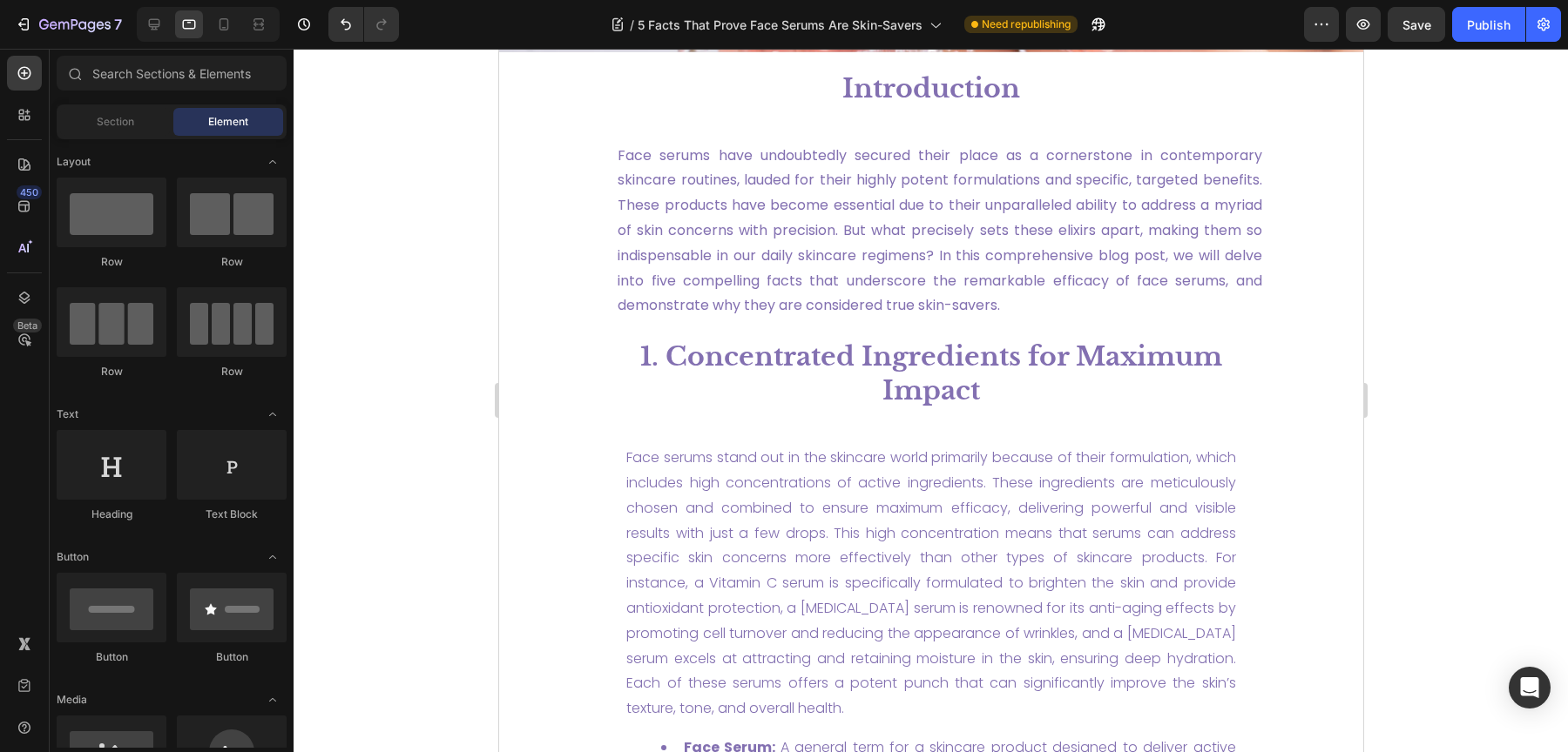
scroll to position [604, 0]
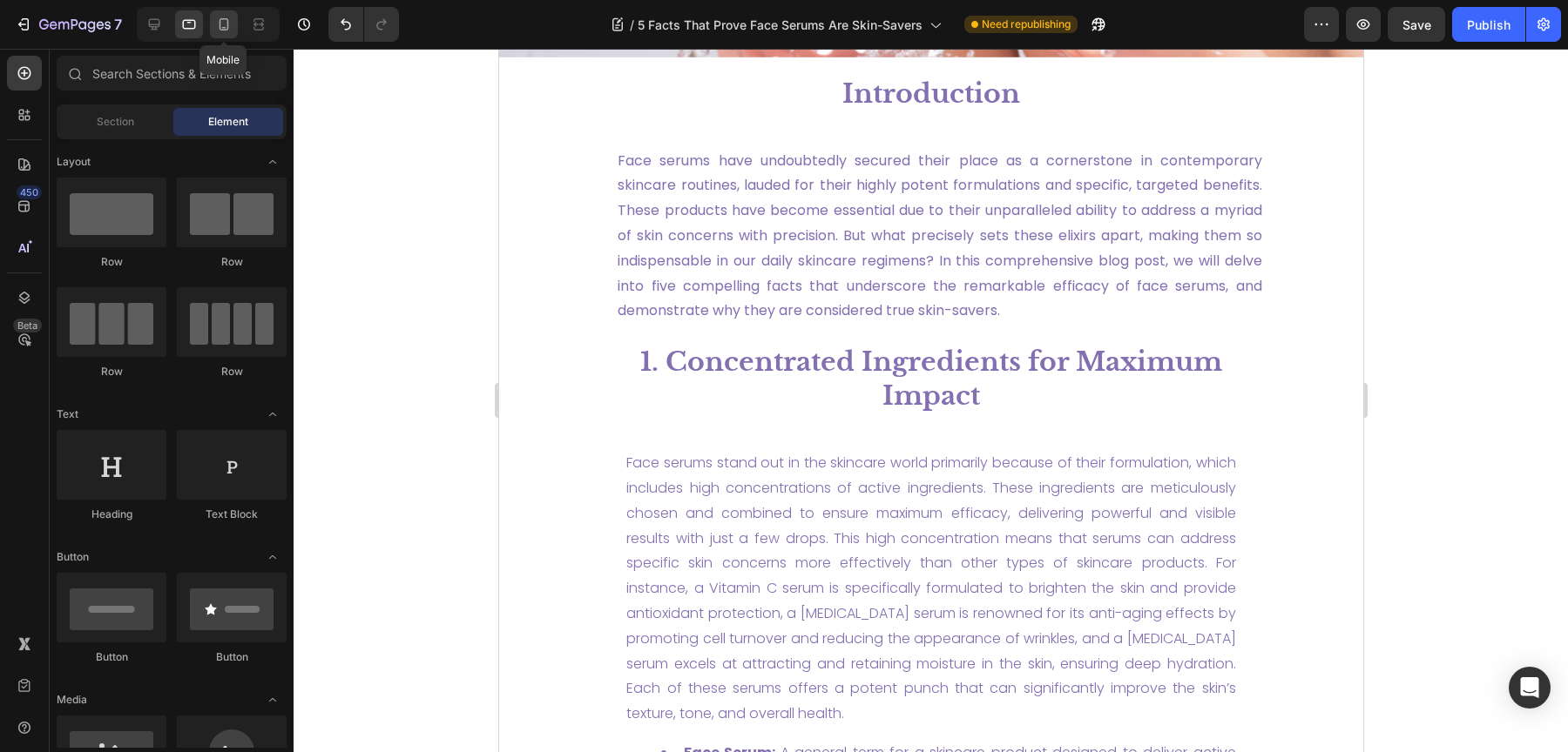
click at [216, 18] on icon at bounding box center [224, 25] width 18 height 18
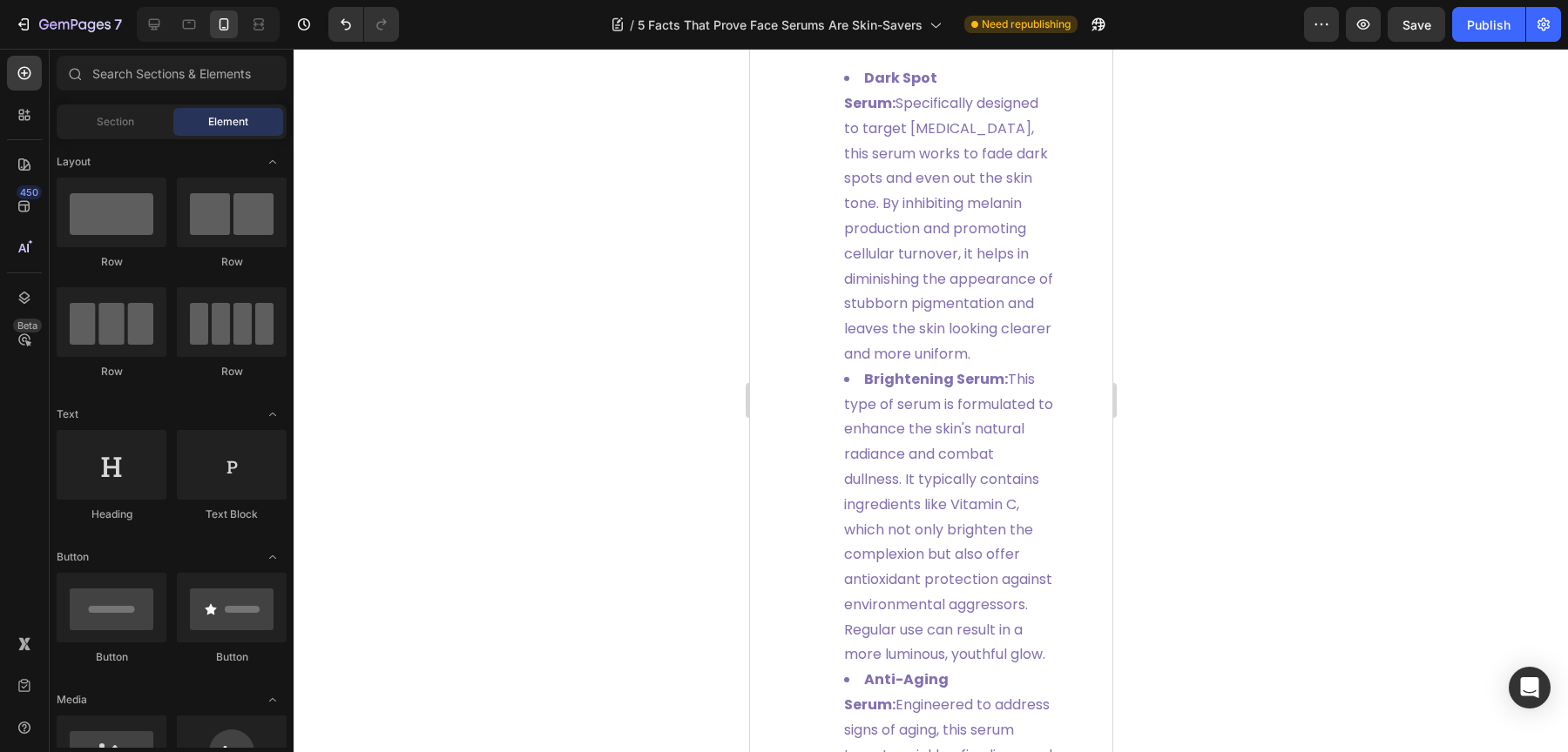
scroll to position [3659, 0]
click at [141, 15] on div at bounding box center [154, 24] width 28 height 28
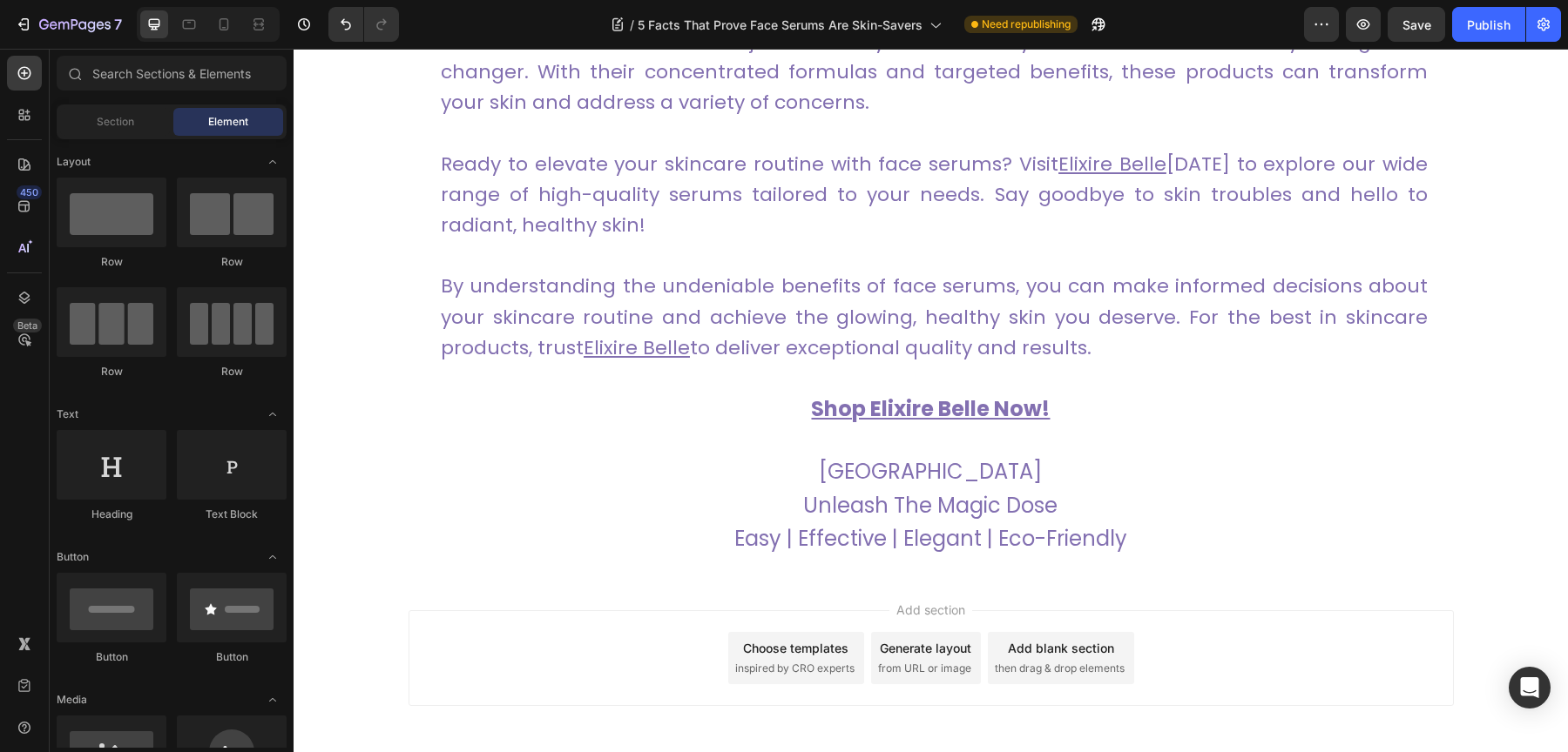
scroll to position [5896, 0]
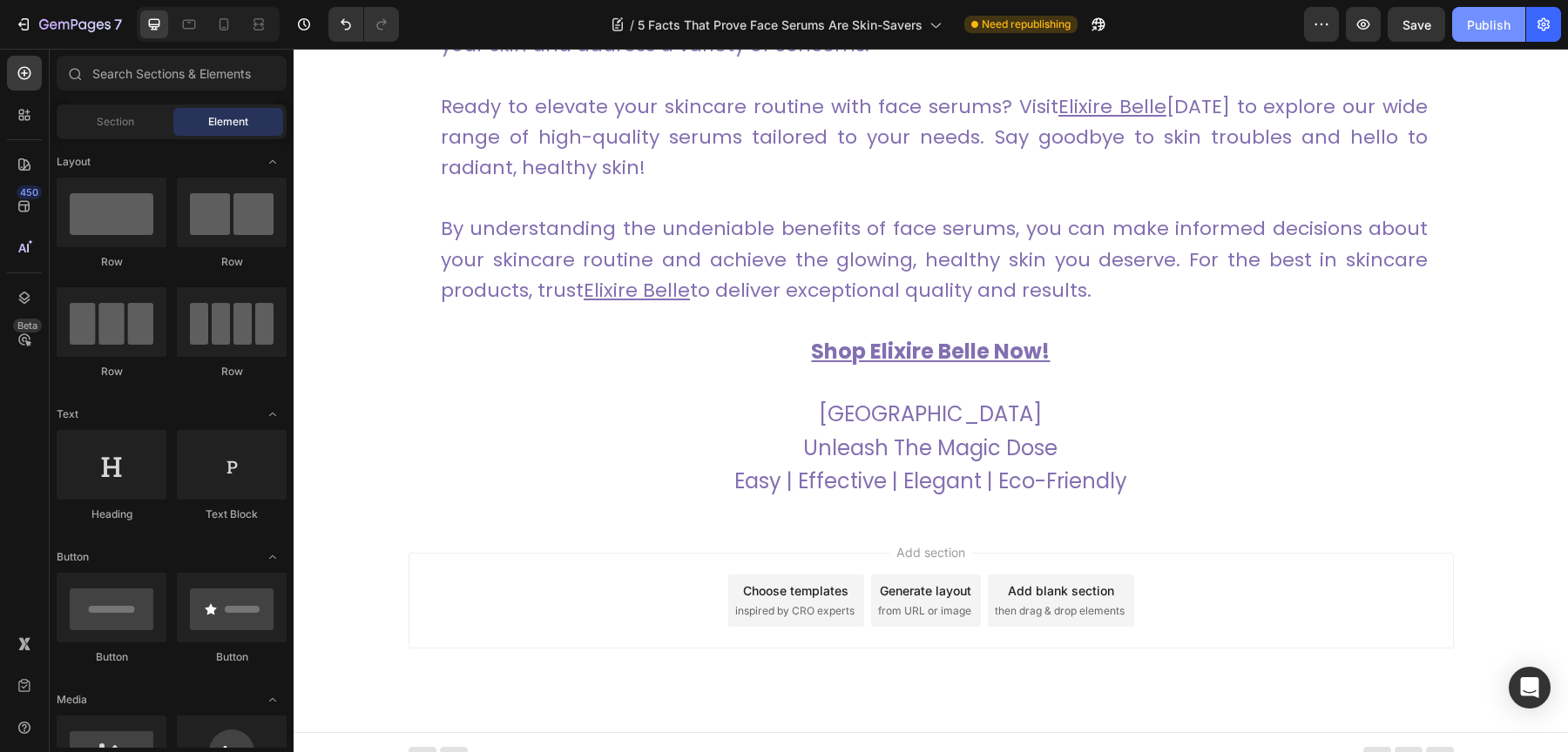
click at [1483, 36] on button "Publish" at bounding box center [1489, 24] width 73 height 35
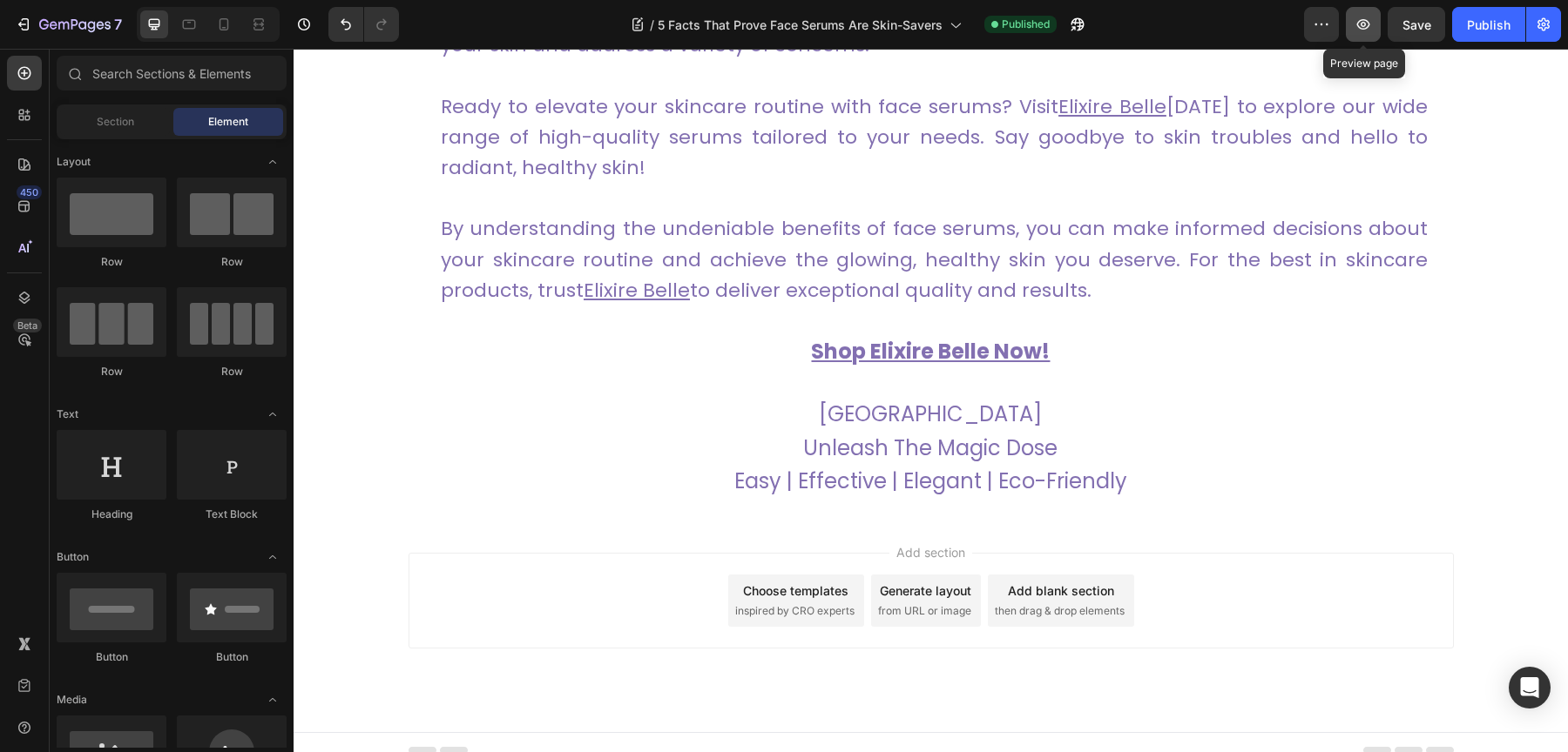
click at [1377, 24] on button "button" at bounding box center [1363, 24] width 35 height 35
